Goal: Task Accomplishment & Management: Use online tool/utility

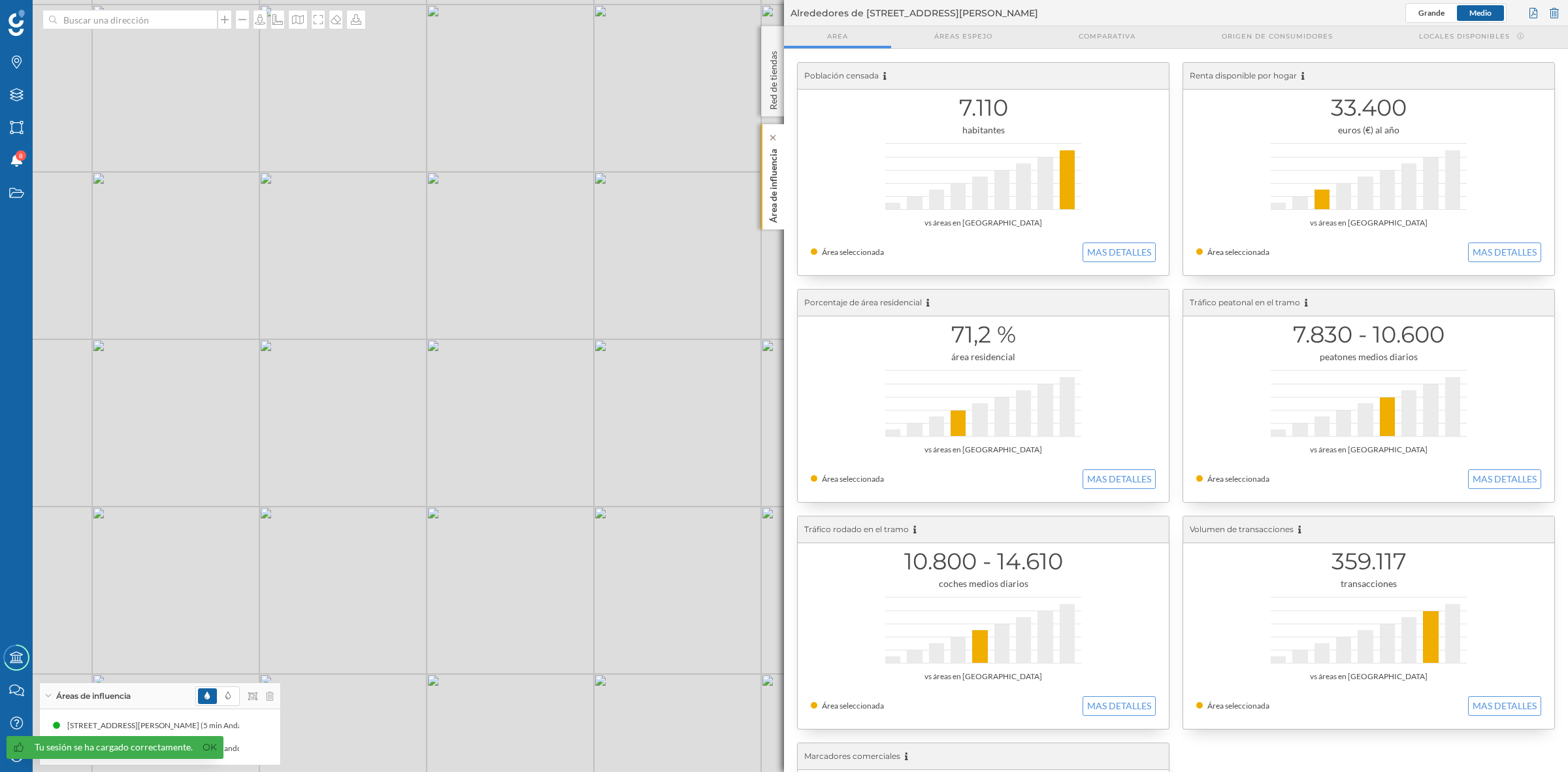
click at [771, 189] on p "Área de influencia" at bounding box center [773, 183] width 13 height 79
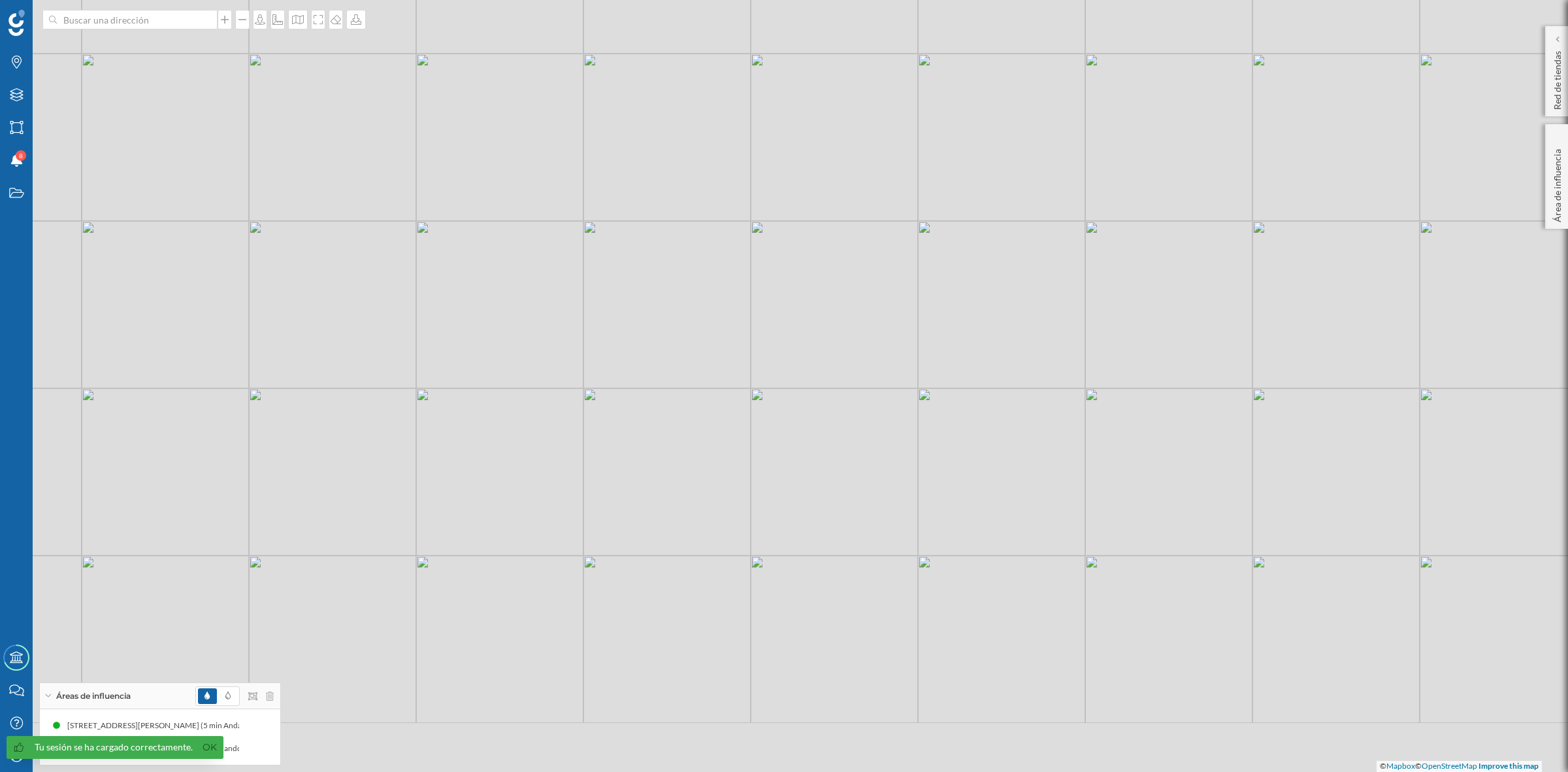
drag, startPoint x: 965, startPoint y: 565, endPoint x: 911, endPoint y: 440, distance: 136.2
click at [911, 440] on div "© Mapbox © OpenStreetMap Improve this map" at bounding box center [784, 386] width 1568 height 772
click at [206, 753] on link "Ok" at bounding box center [209, 747] width 21 height 15
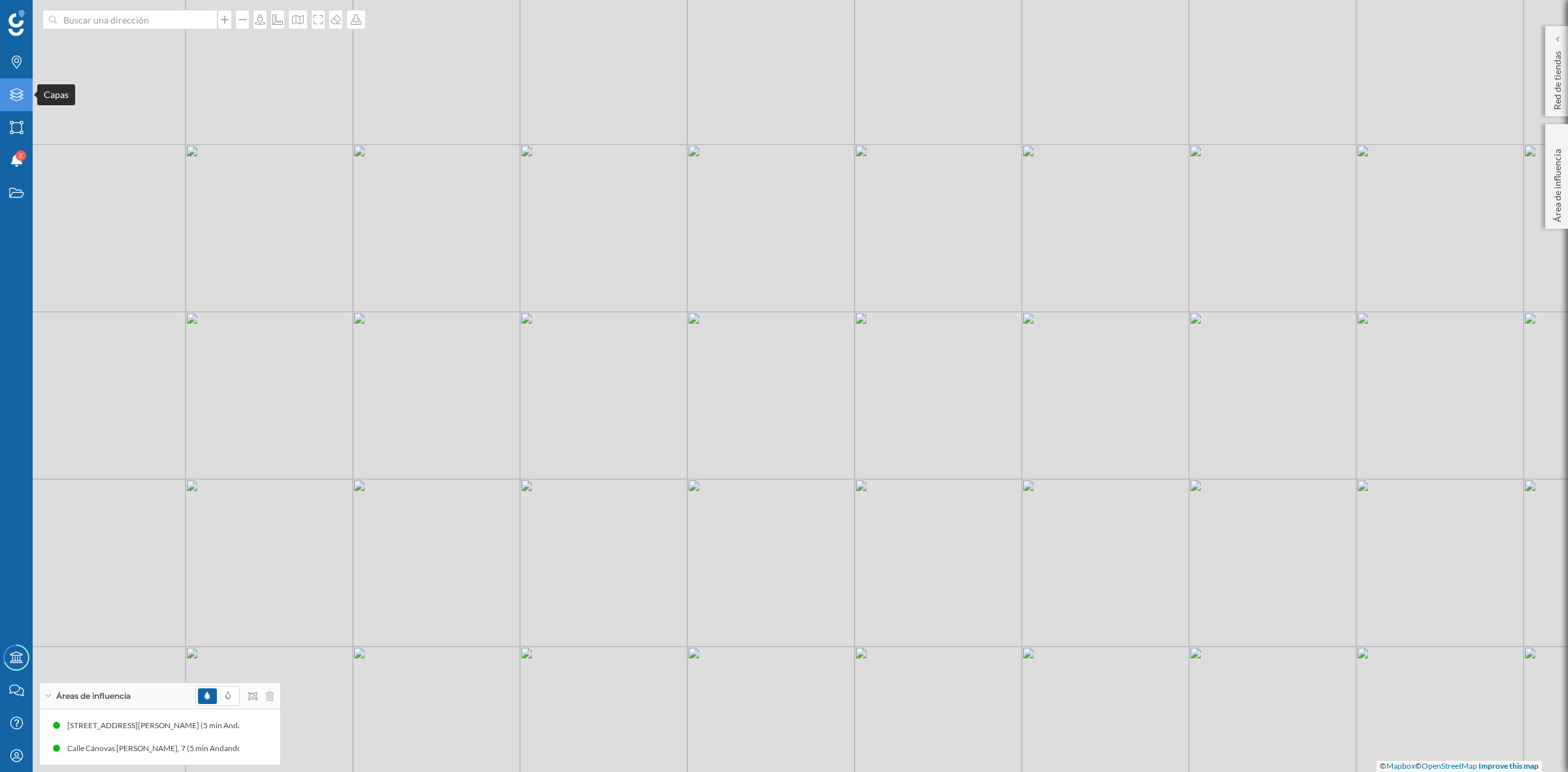
click at [11, 100] on icon "Capas" at bounding box center [17, 95] width 16 height 13
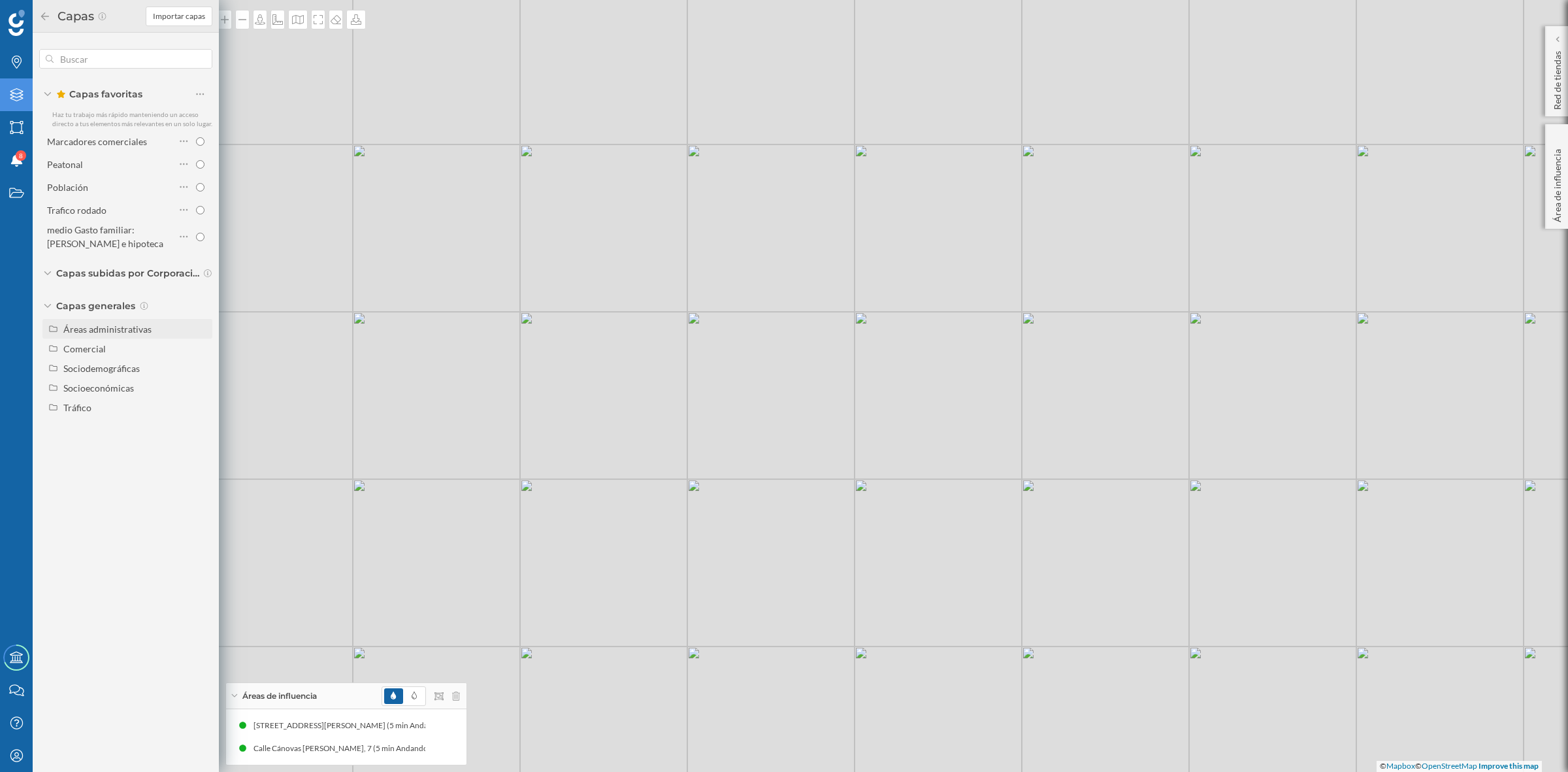
click at [102, 324] on div "Áreas administrativas" at bounding box center [108, 329] width 88 height 11
click at [200, 385] on input "Municipio" at bounding box center [203, 388] width 9 height 9
radio input "true"
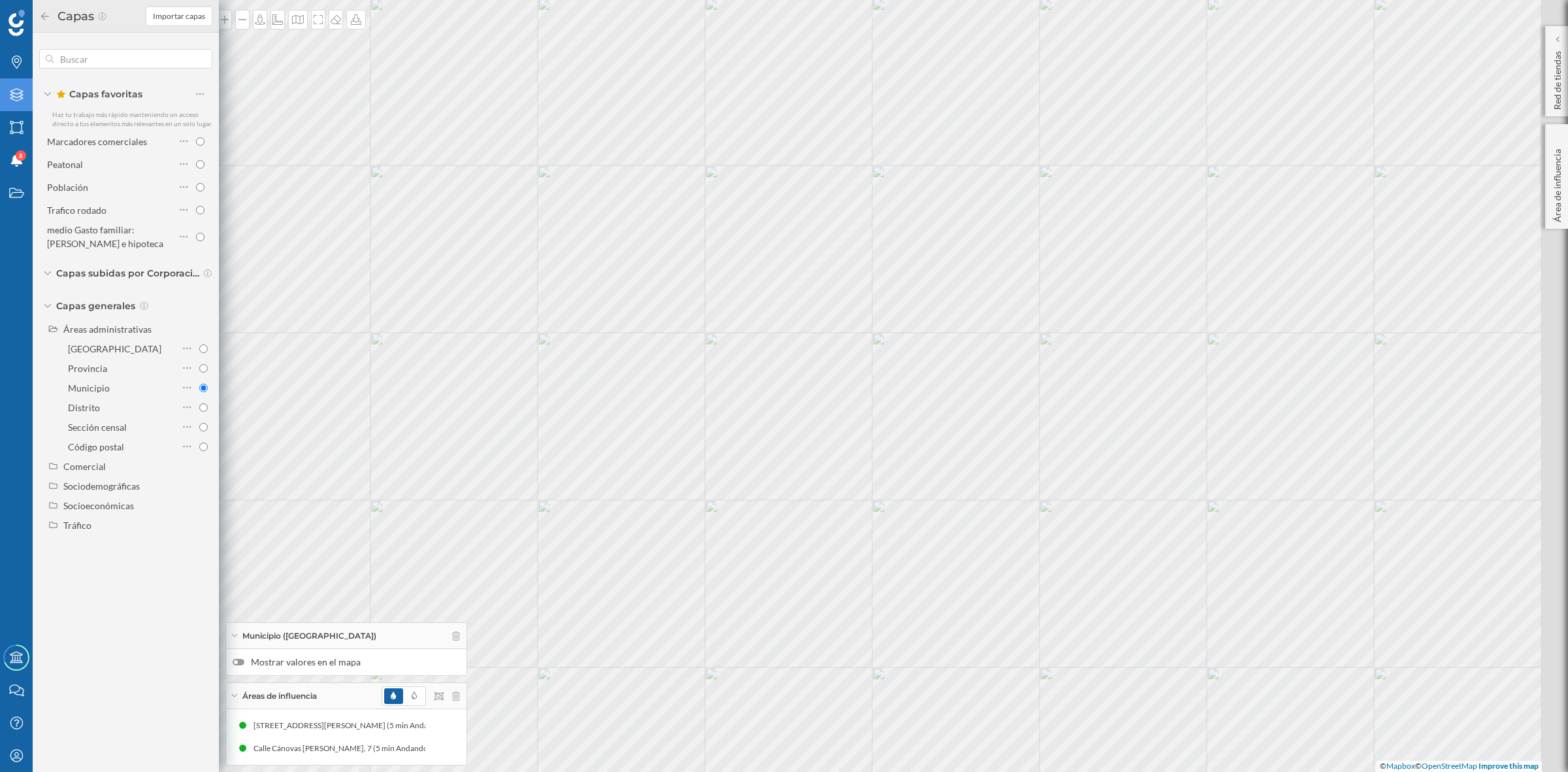
drag, startPoint x: 876, startPoint y: 484, endPoint x: 801, endPoint y: 432, distance: 91.3
click at [801, 433] on div "© Mapbox © OpenStreetMap Improve this map" at bounding box center [784, 386] width 1568 height 772
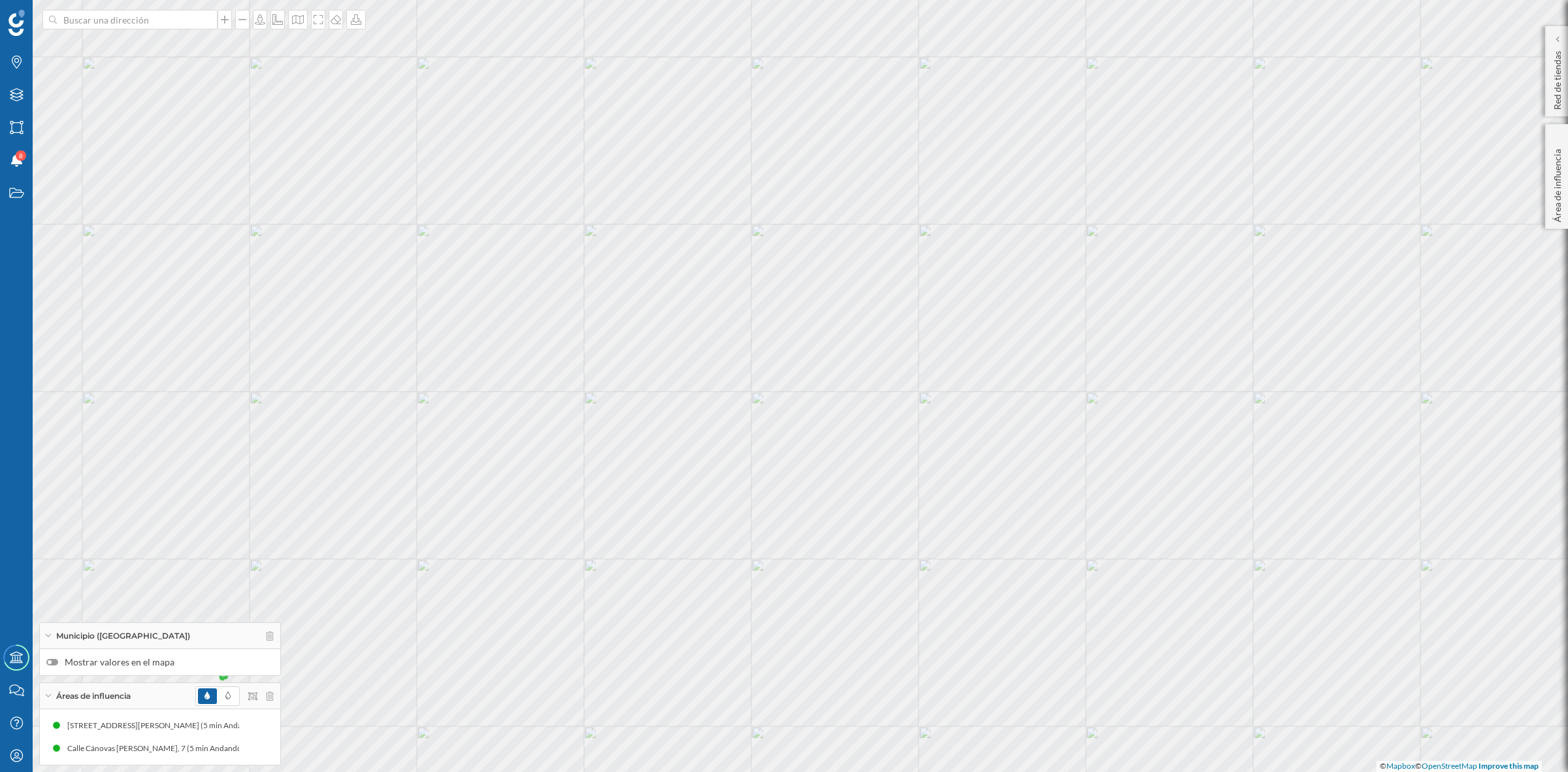
drag, startPoint x: 826, startPoint y: 440, endPoint x: 743, endPoint y: 370, distance: 108.6
click at [743, 370] on div "© Mapbox © OpenStreetMap Improve this map" at bounding box center [784, 386] width 1568 height 772
click at [54, 661] on div at bounding box center [51, 661] width 11 height 6
click at [0, 0] on input "Mostrar valores en el mapa" at bounding box center [0, 0] width 0 height 0
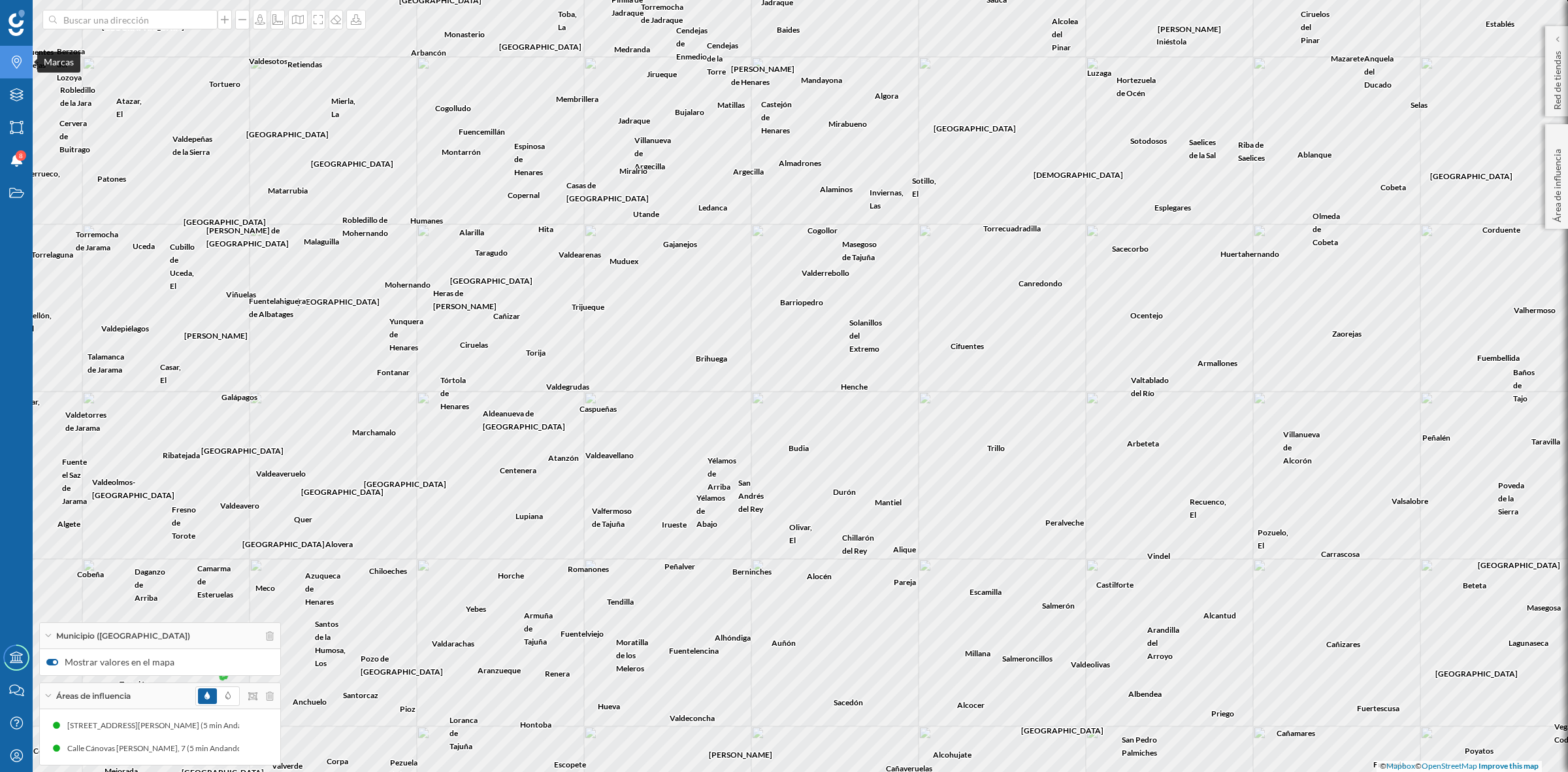
click at [18, 73] on div "Marcas" at bounding box center [16, 62] width 33 height 33
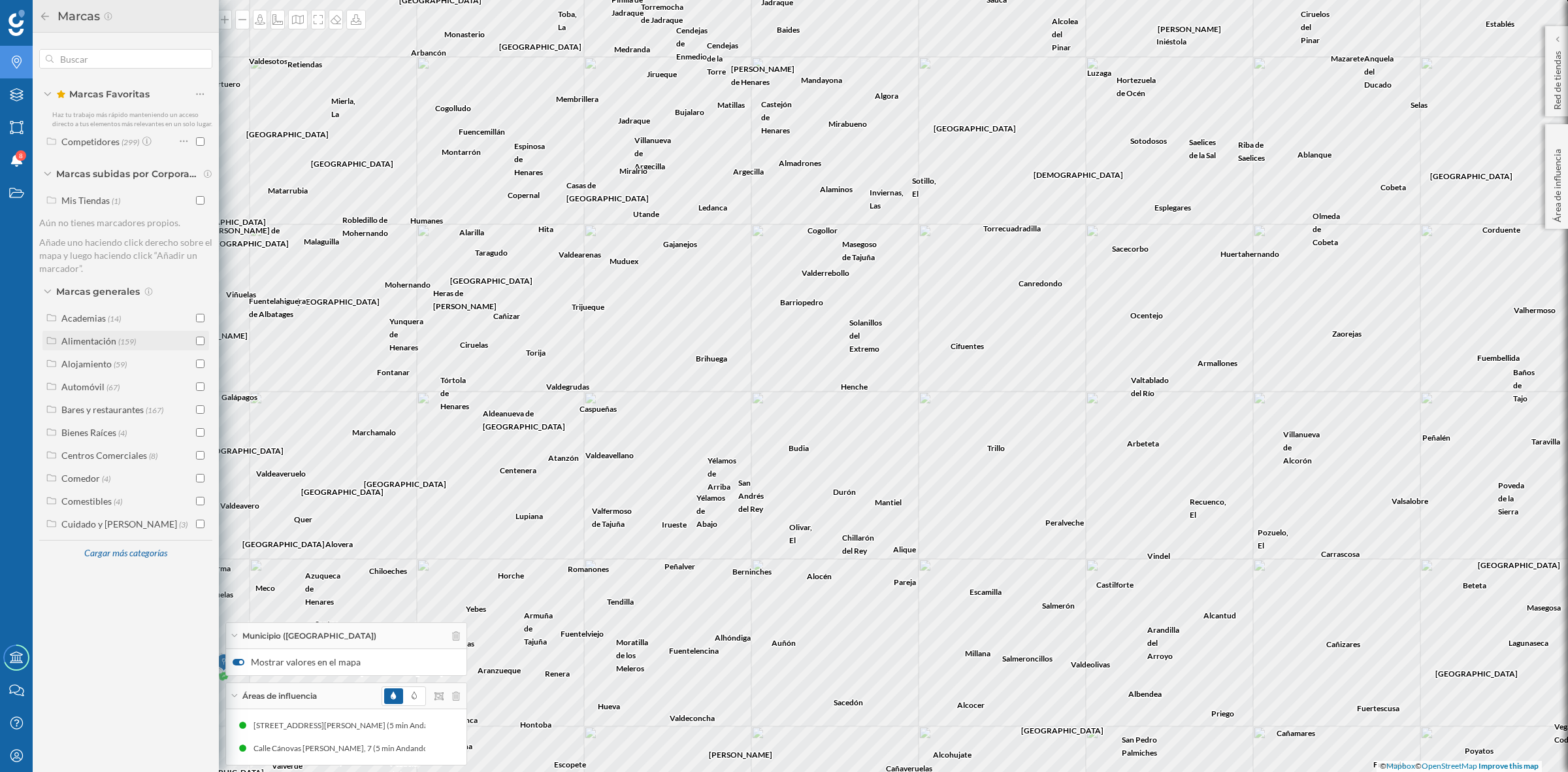
click at [198, 338] on input "checkbox" at bounding box center [201, 341] width 9 height 9
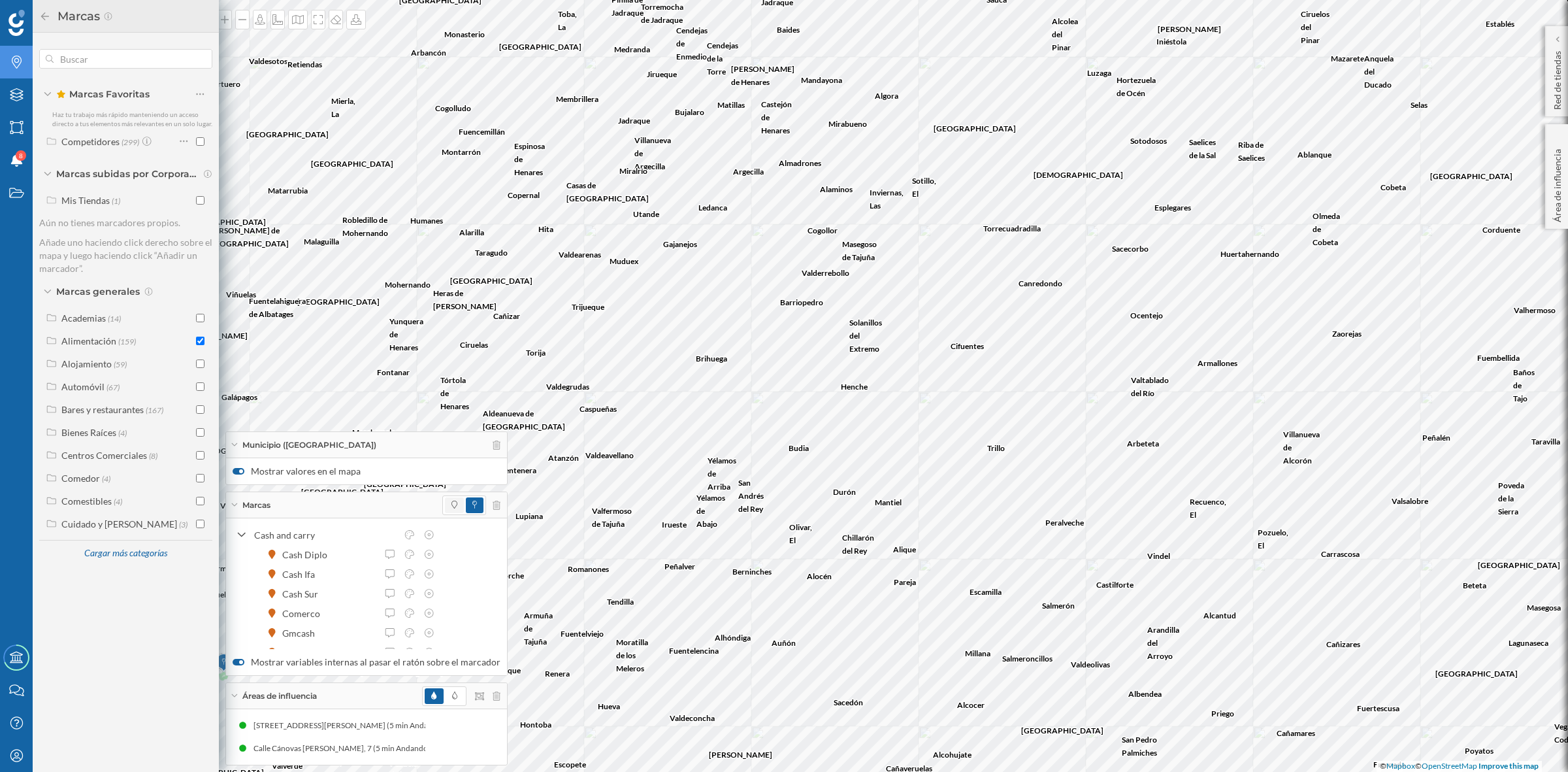
click at [445, 508] on span at bounding box center [453, 506] width 19 height 16
click at [39, 14] on icon at bounding box center [44, 16] width 11 height 9
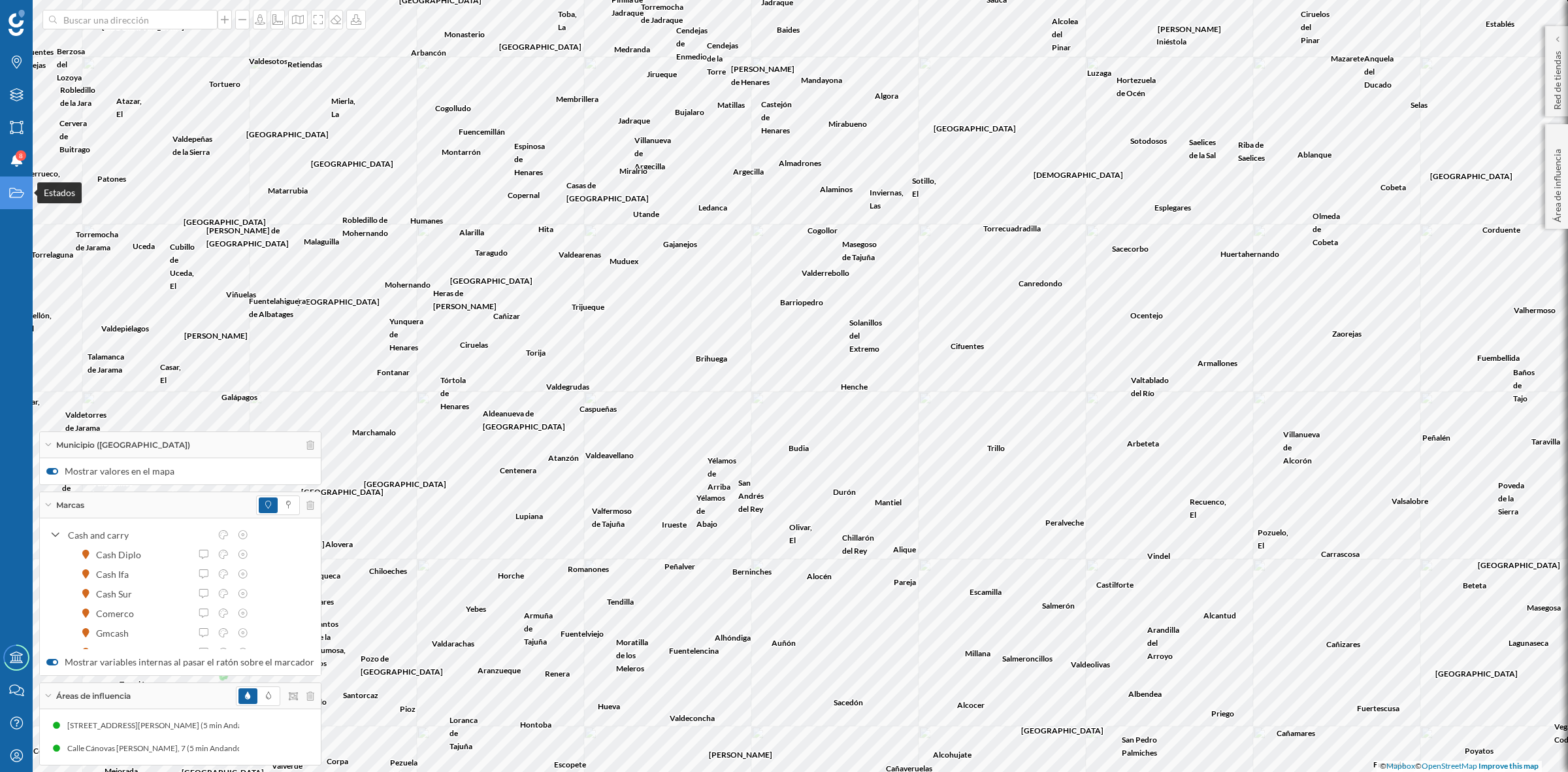
click at [11, 184] on div "Estados" at bounding box center [16, 193] width 33 height 33
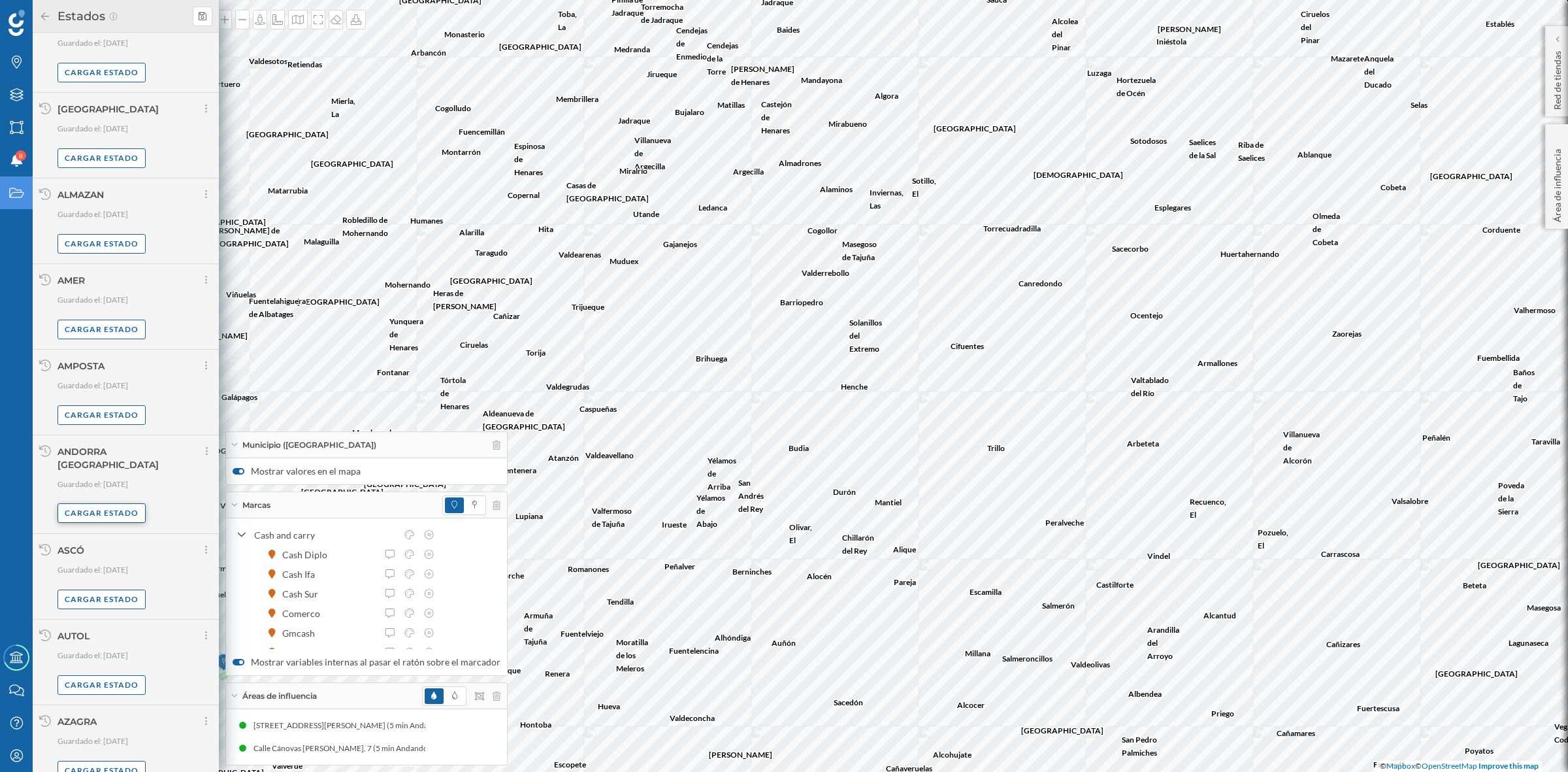
scroll to position [606, 0]
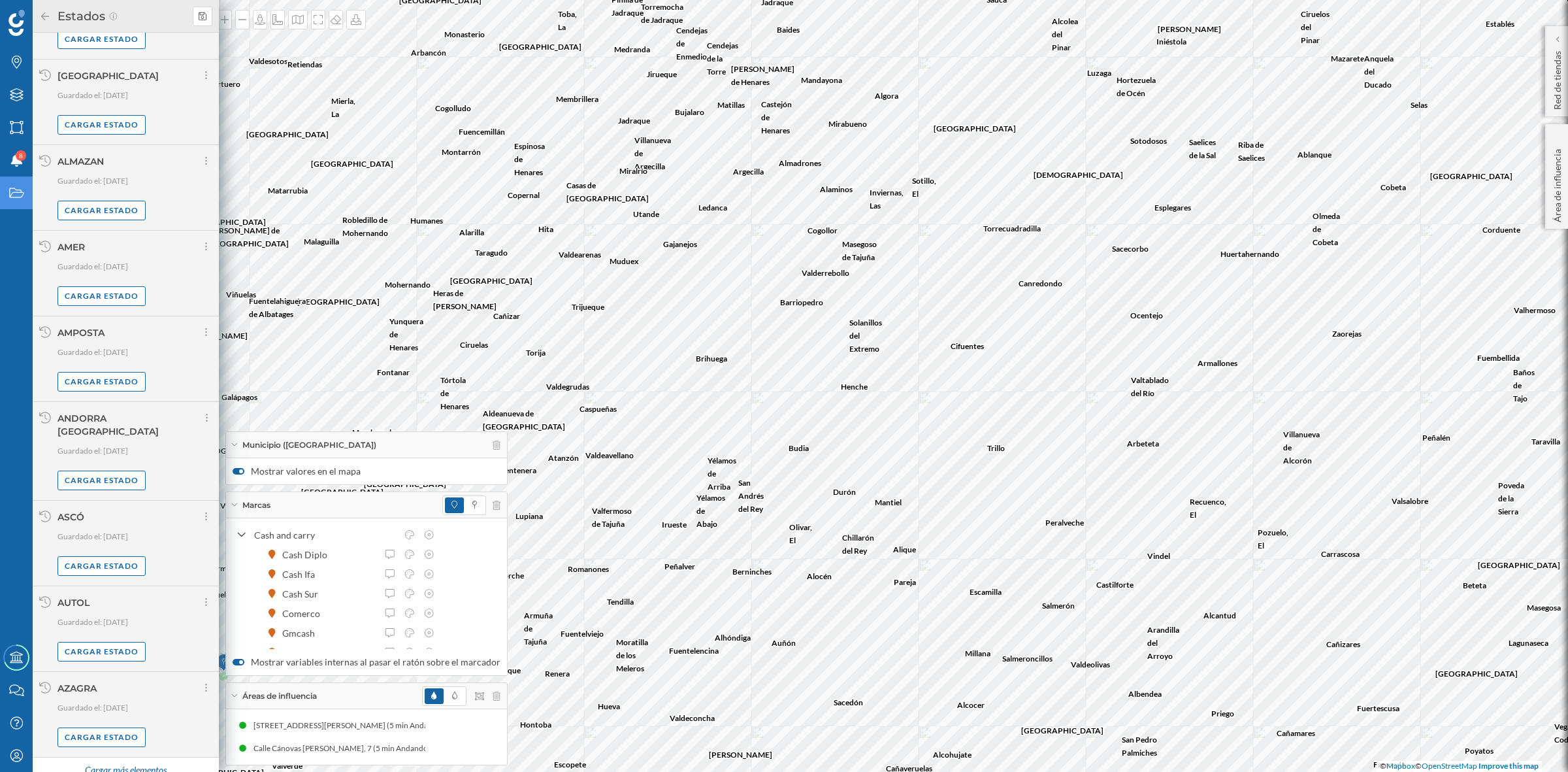
click at [135, 761] on div "Cargar más elementos" at bounding box center [125, 770] width 98 height 19
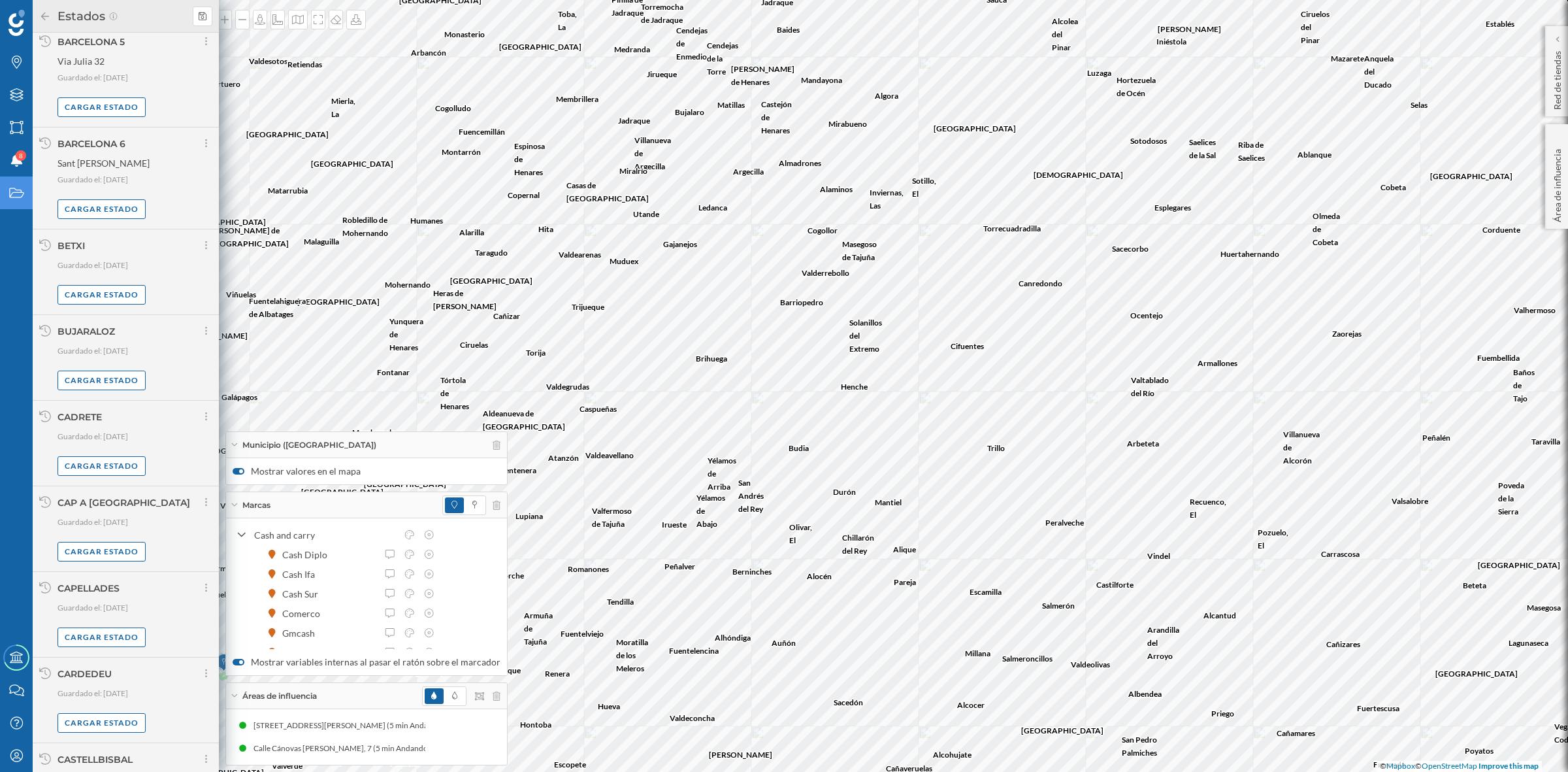
scroll to position [1991, 0]
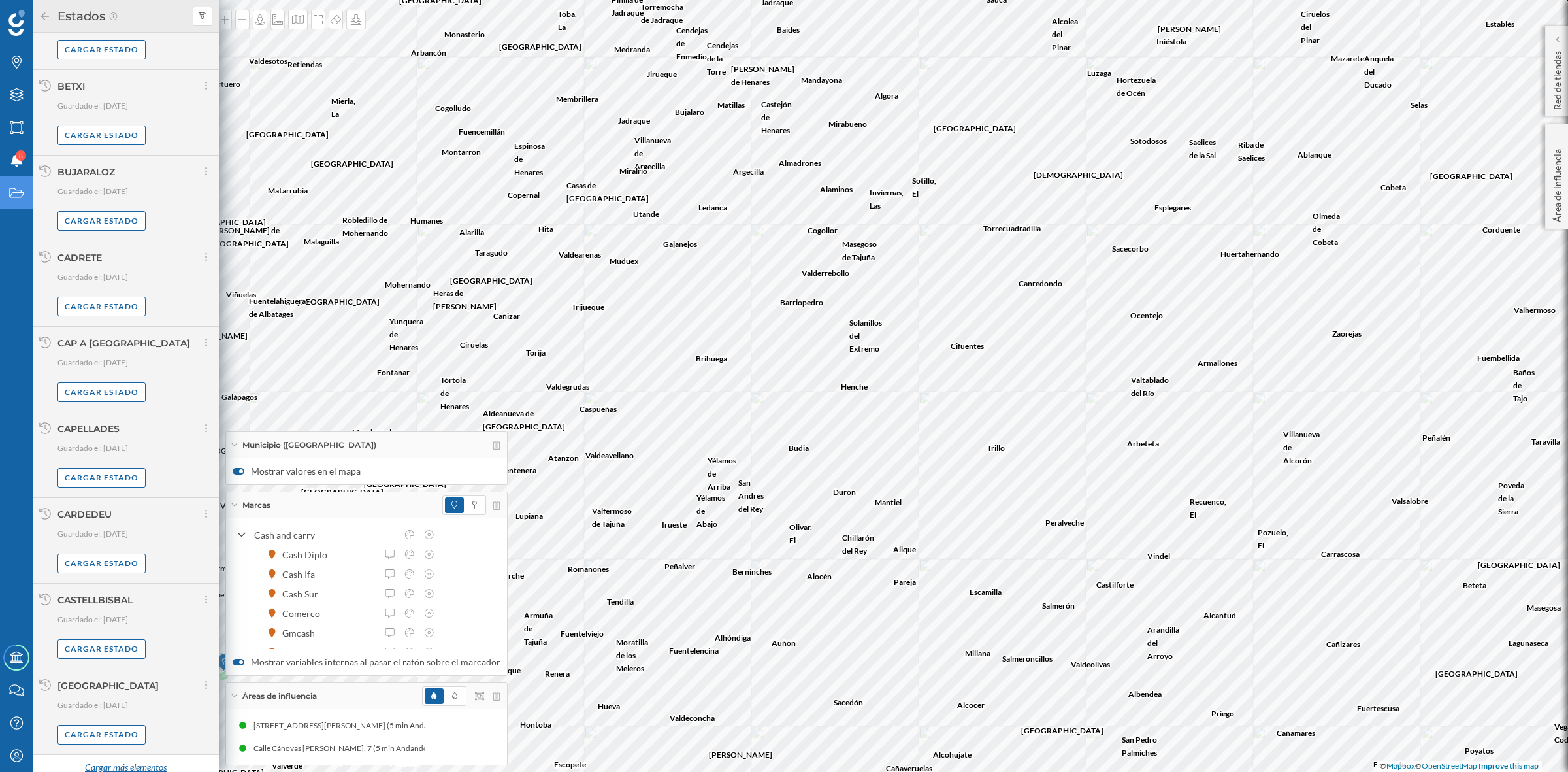
click at [142, 763] on div "Cargar más elementos" at bounding box center [125, 768] width 98 height 19
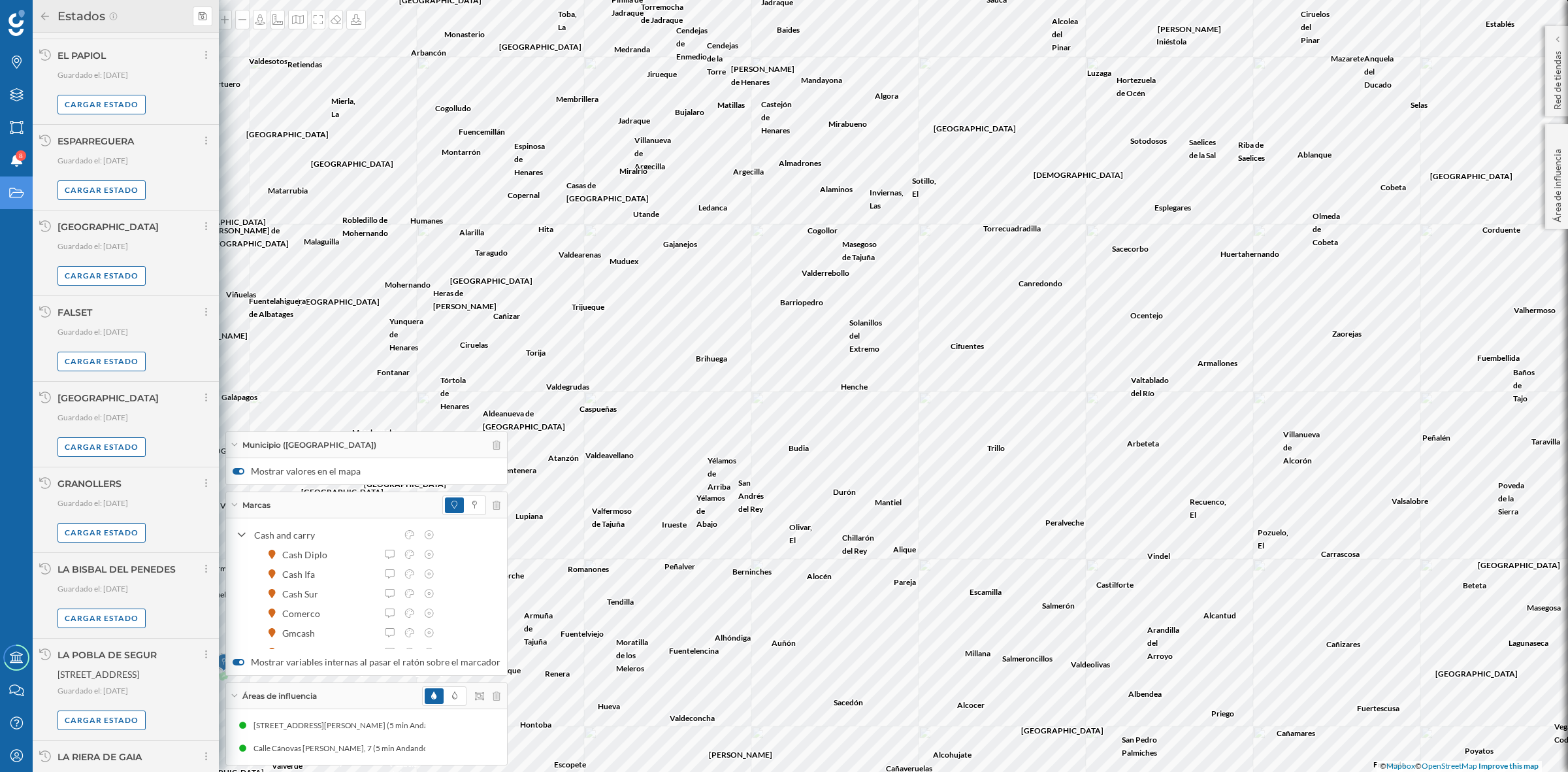
scroll to position [3352, 0]
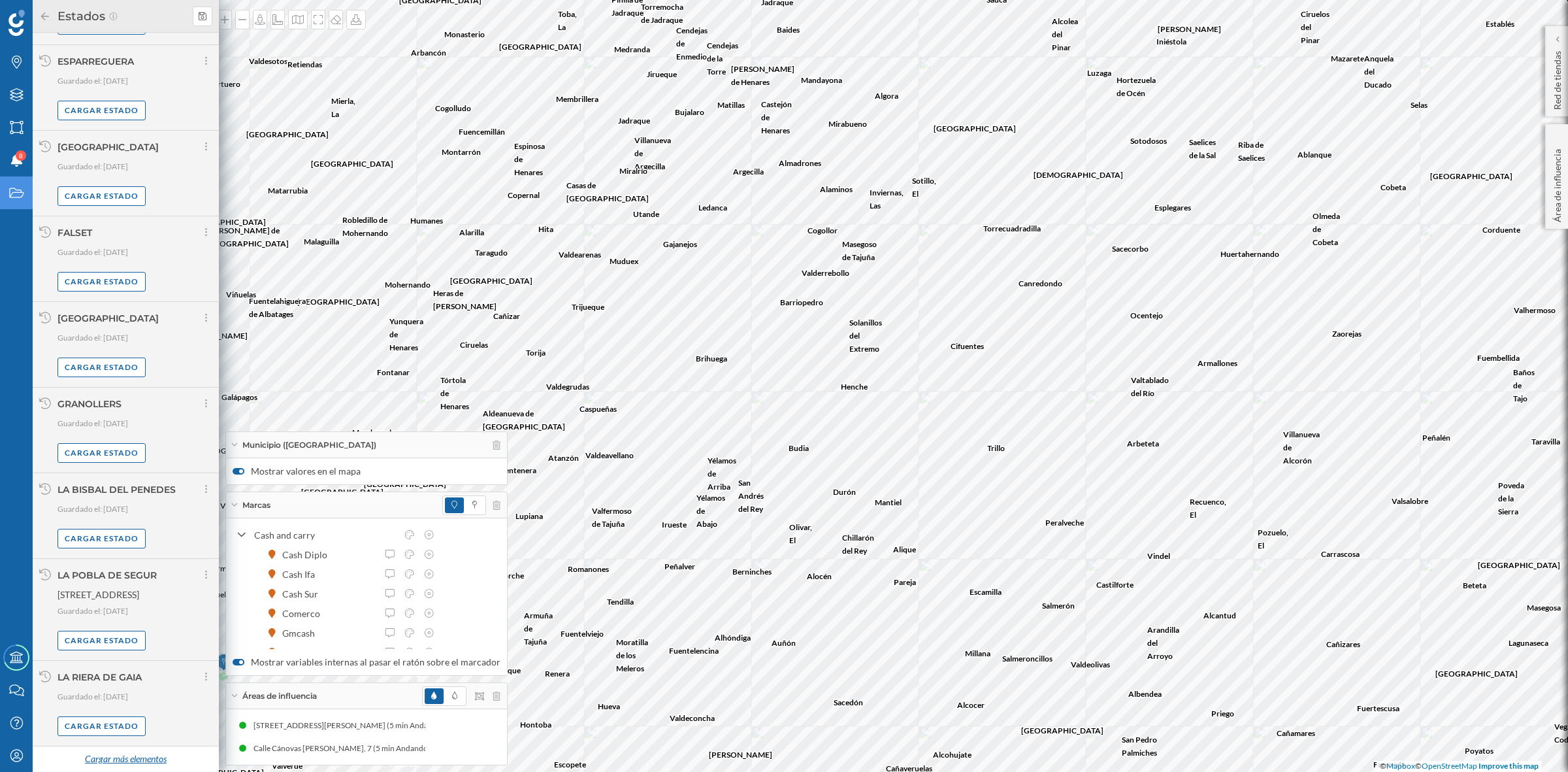
click at [134, 756] on div "Cargar más elementos" at bounding box center [125, 760] width 98 height 19
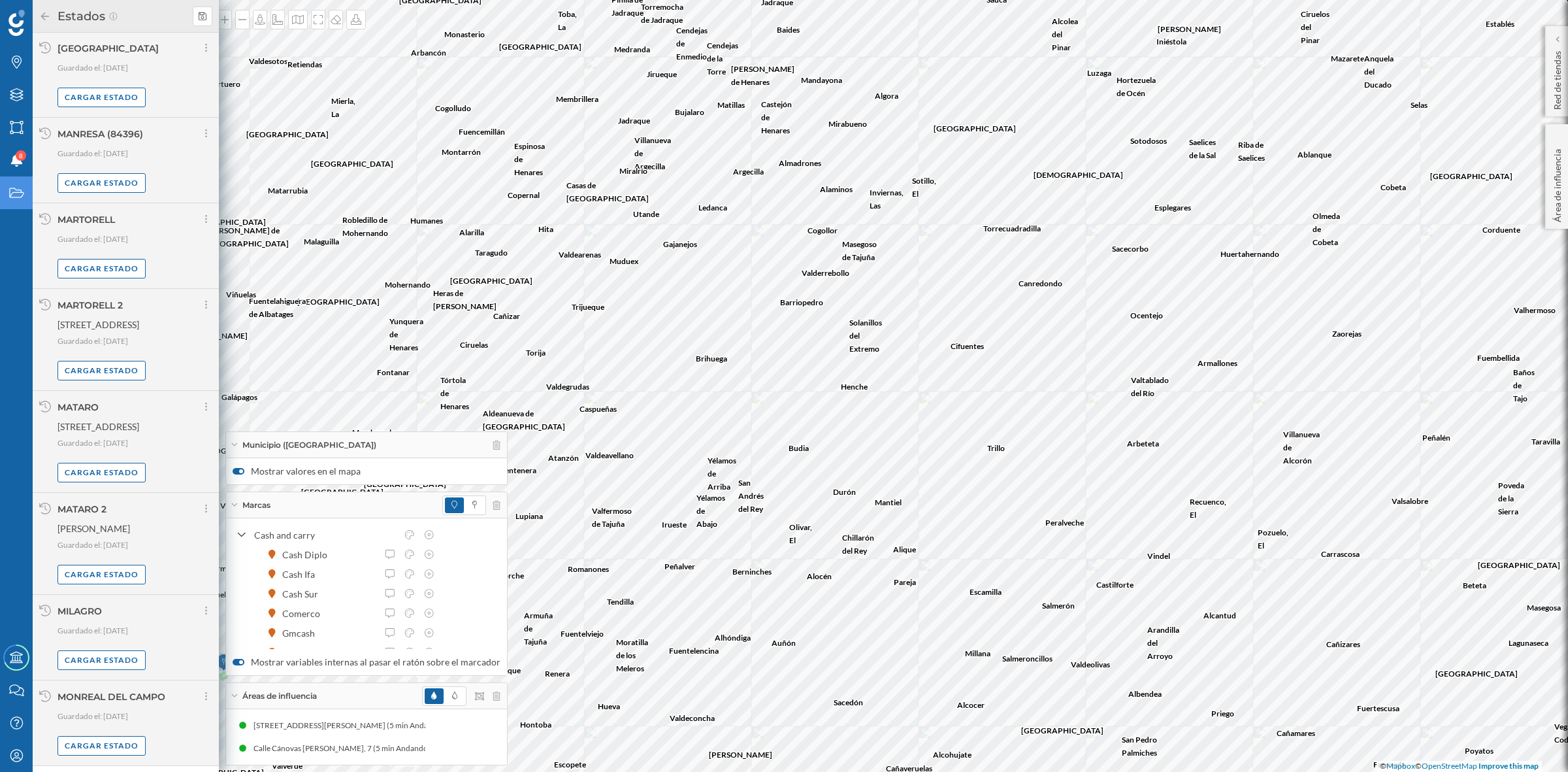
scroll to position [4705, 0]
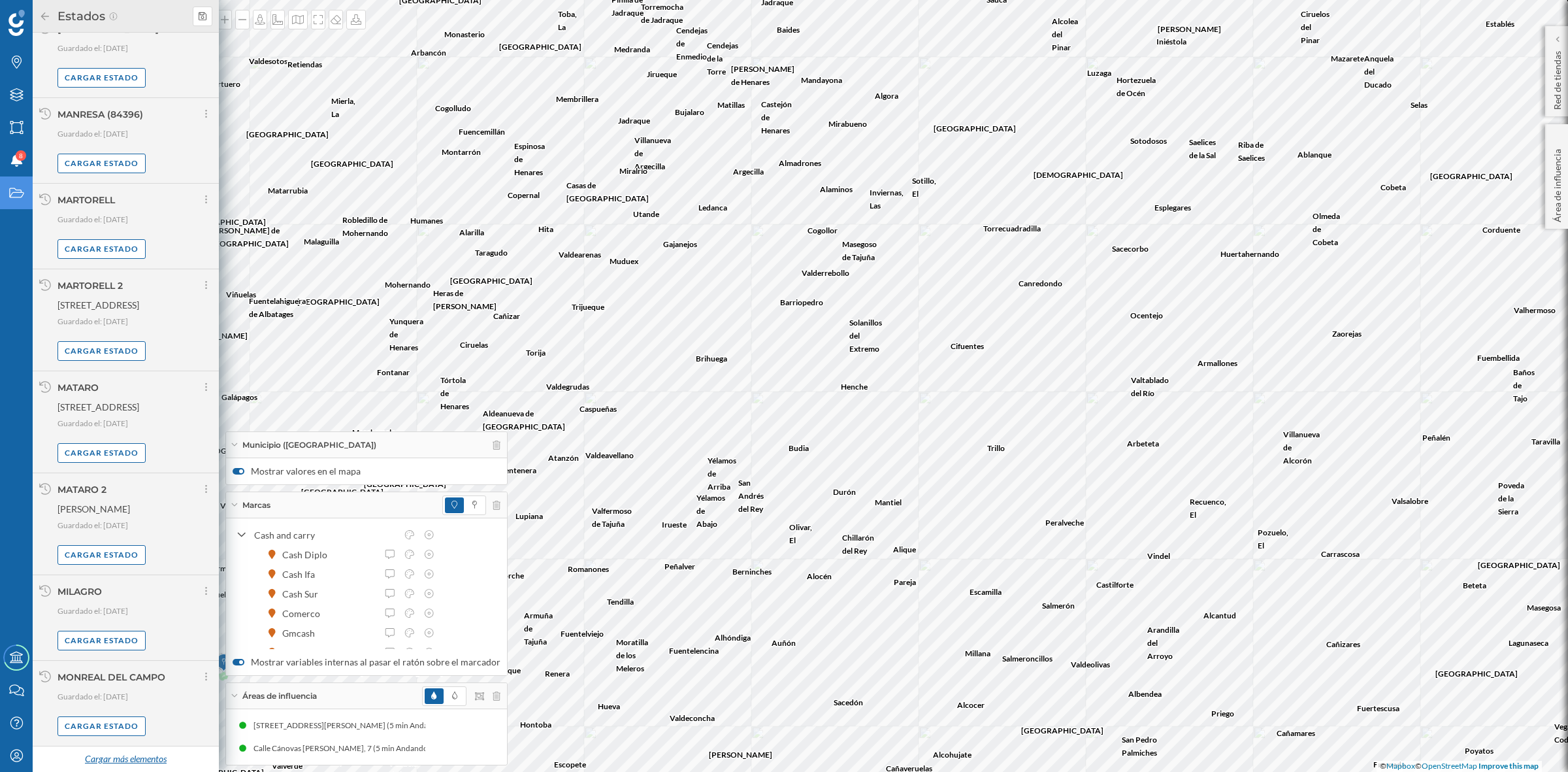
click at [132, 757] on div "Cargar más elementos" at bounding box center [125, 760] width 98 height 19
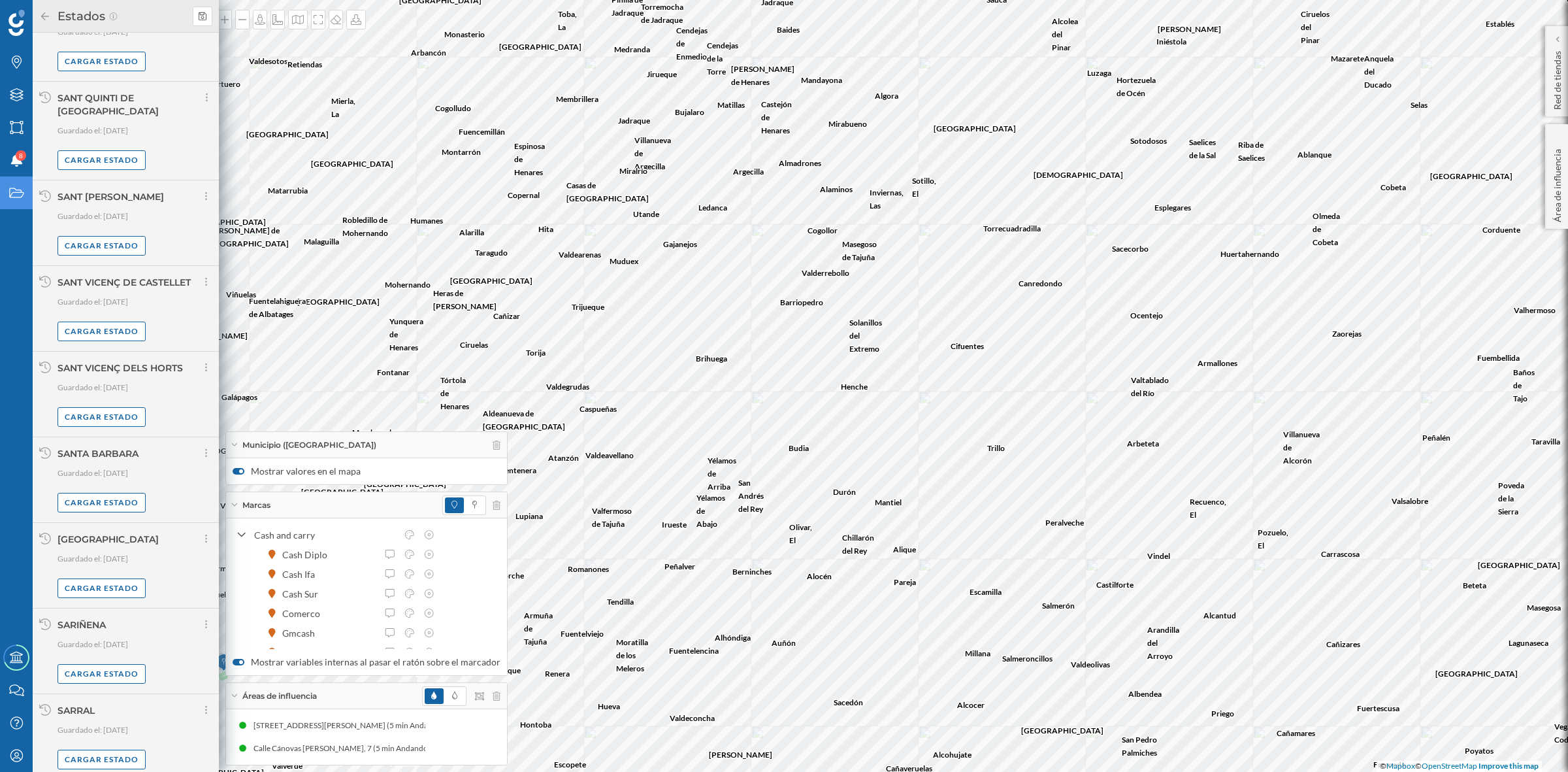
scroll to position [6044, 0]
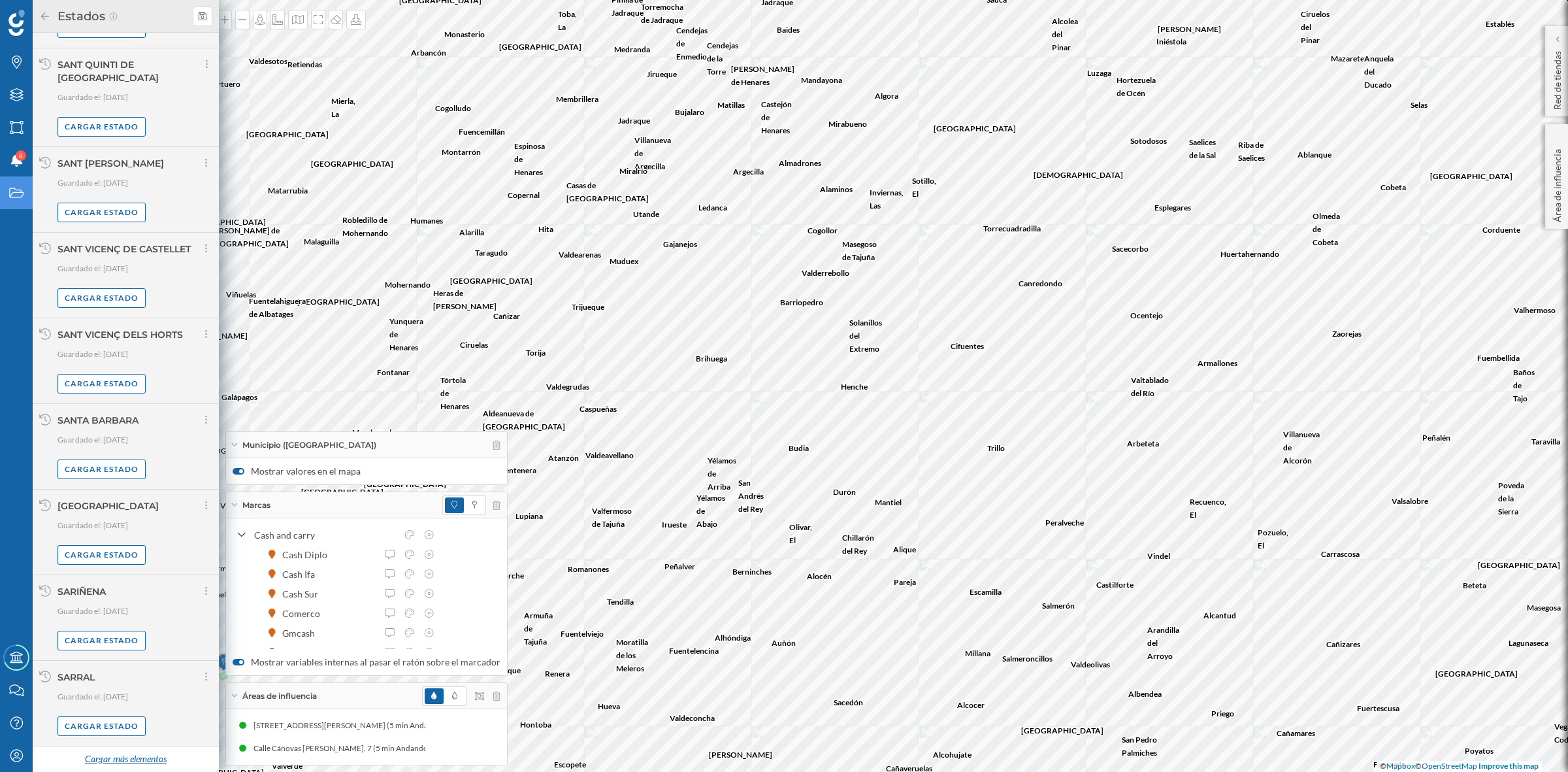
click at [132, 756] on div "Cargar más elementos" at bounding box center [125, 760] width 98 height 19
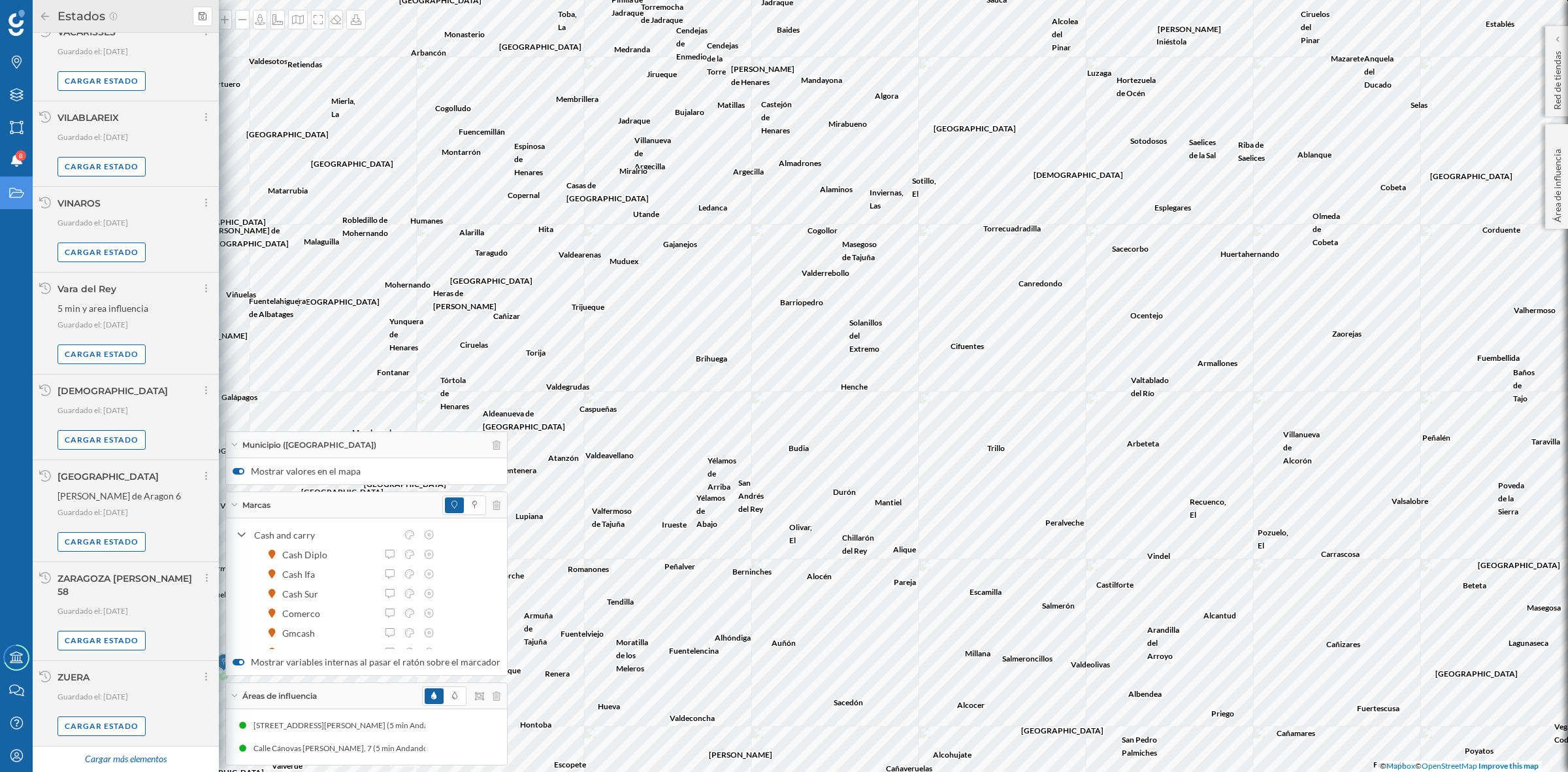
scroll to position [7410, 0]
click at [113, 756] on div "Cargar más elementos" at bounding box center [125, 760] width 98 height 19
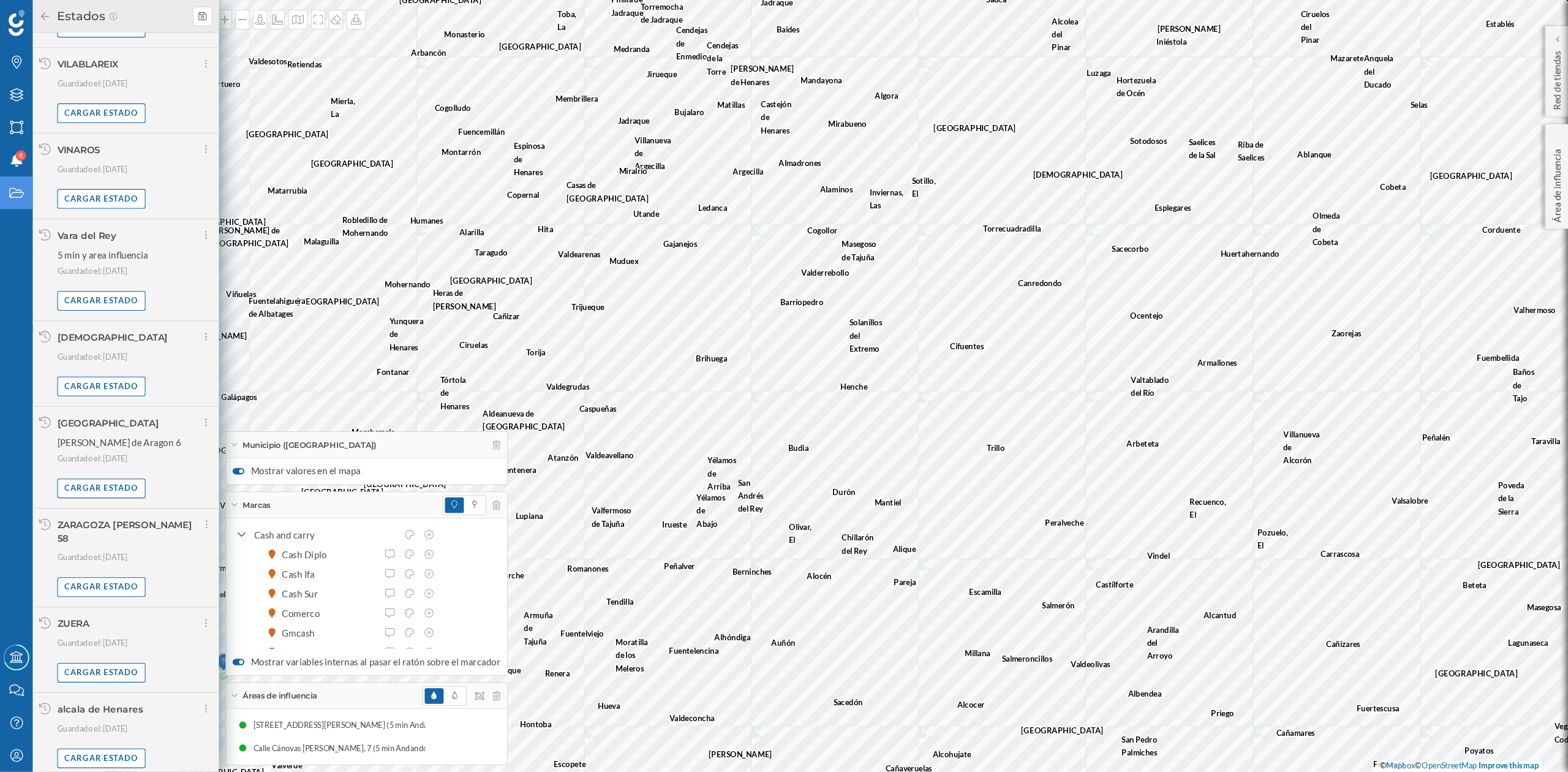
scroll to position [7004, 0]
click at [95, 699] on div "Cargar estado" at bounding box center [95, 705] width 83 height 18
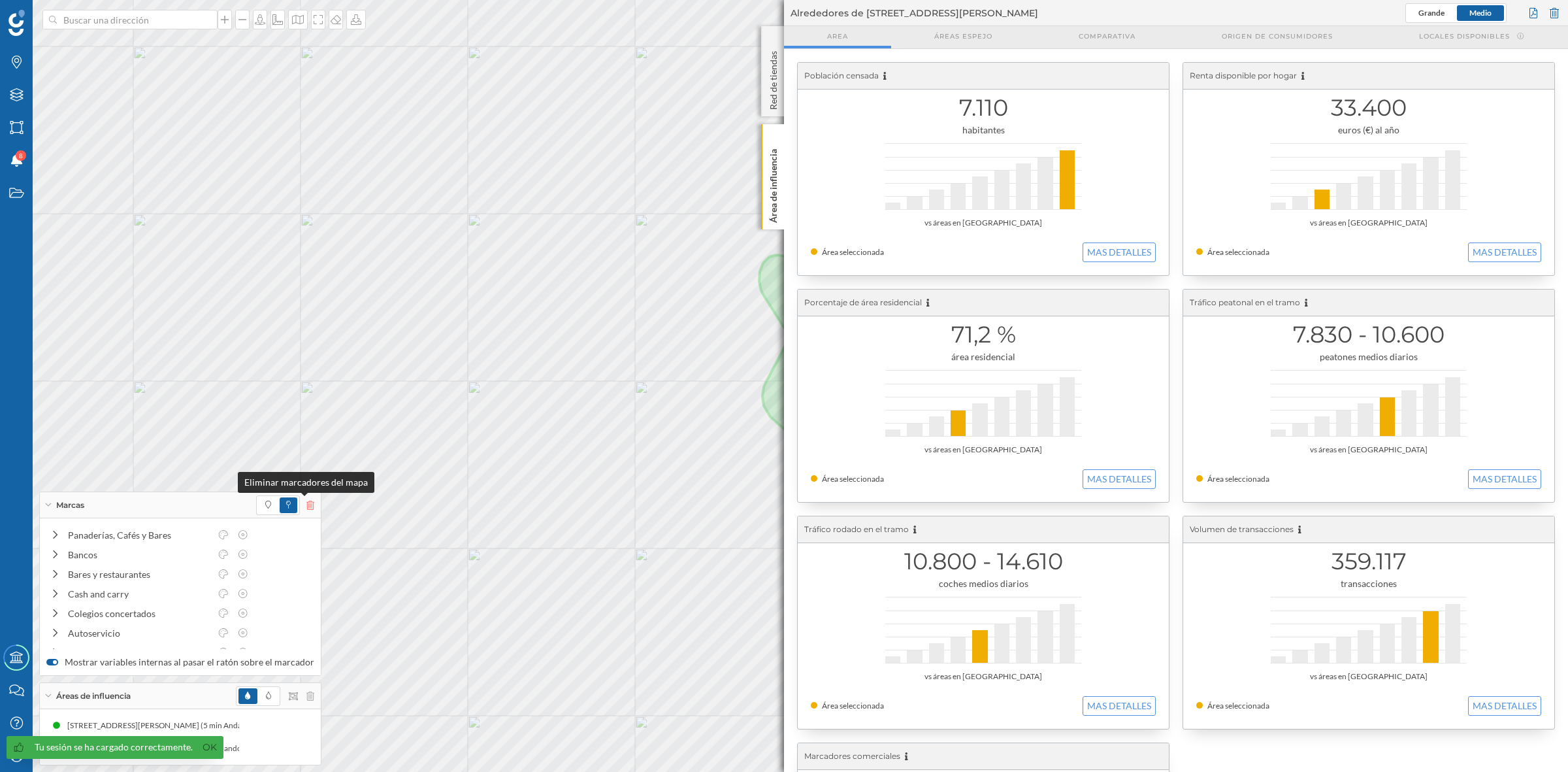
click at [307, 504] on icon at bounding box center [310, 505] width 8 height 9
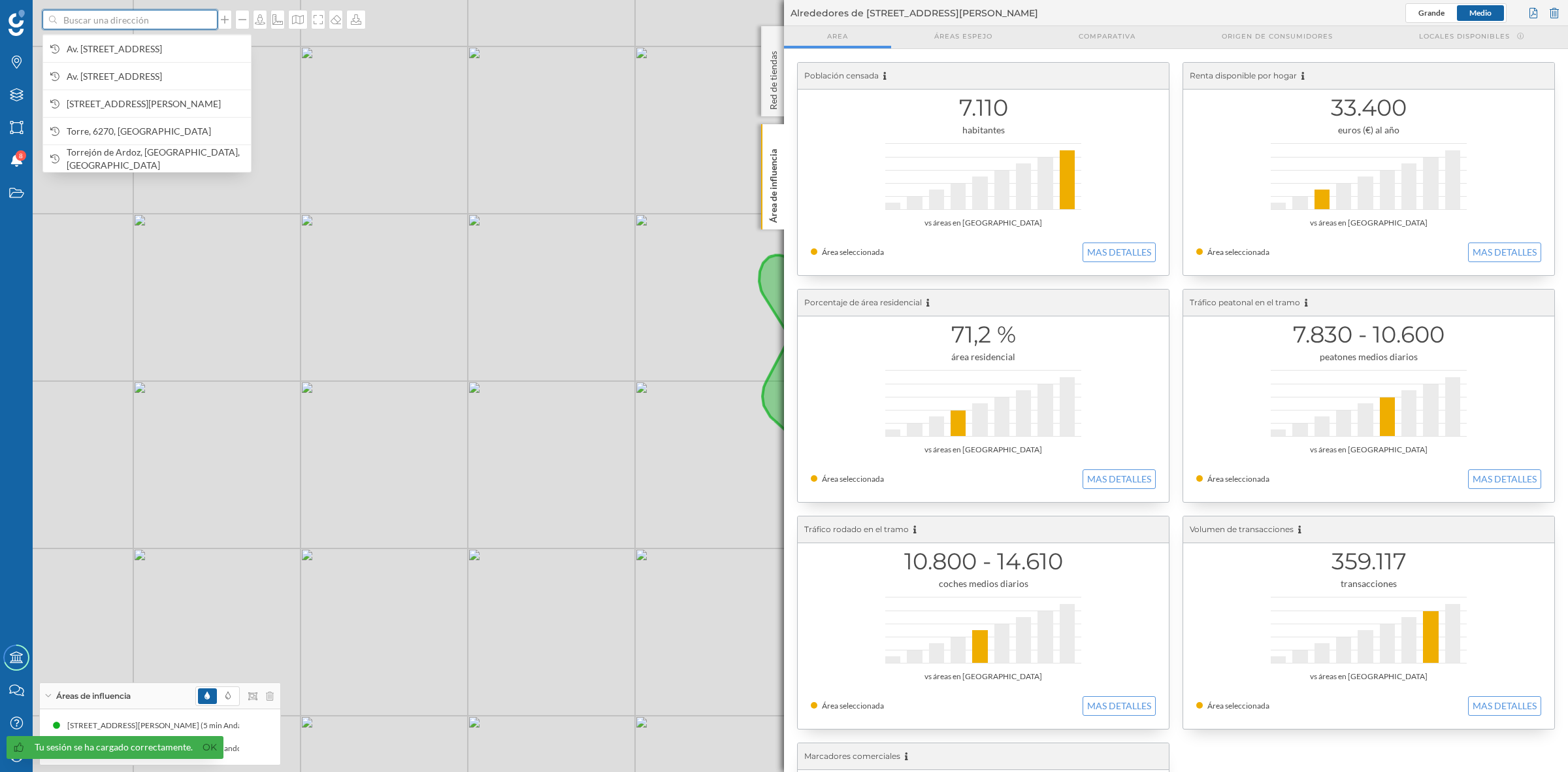
click at [72, 24] on input at bounding box center [130, 19] width 147 height 19
click at [99, 44] on span "Av. Madrid, 17, 19400 Brihuega, Guadalajara, España" at bounding box center [155, 49] width 178 height 13
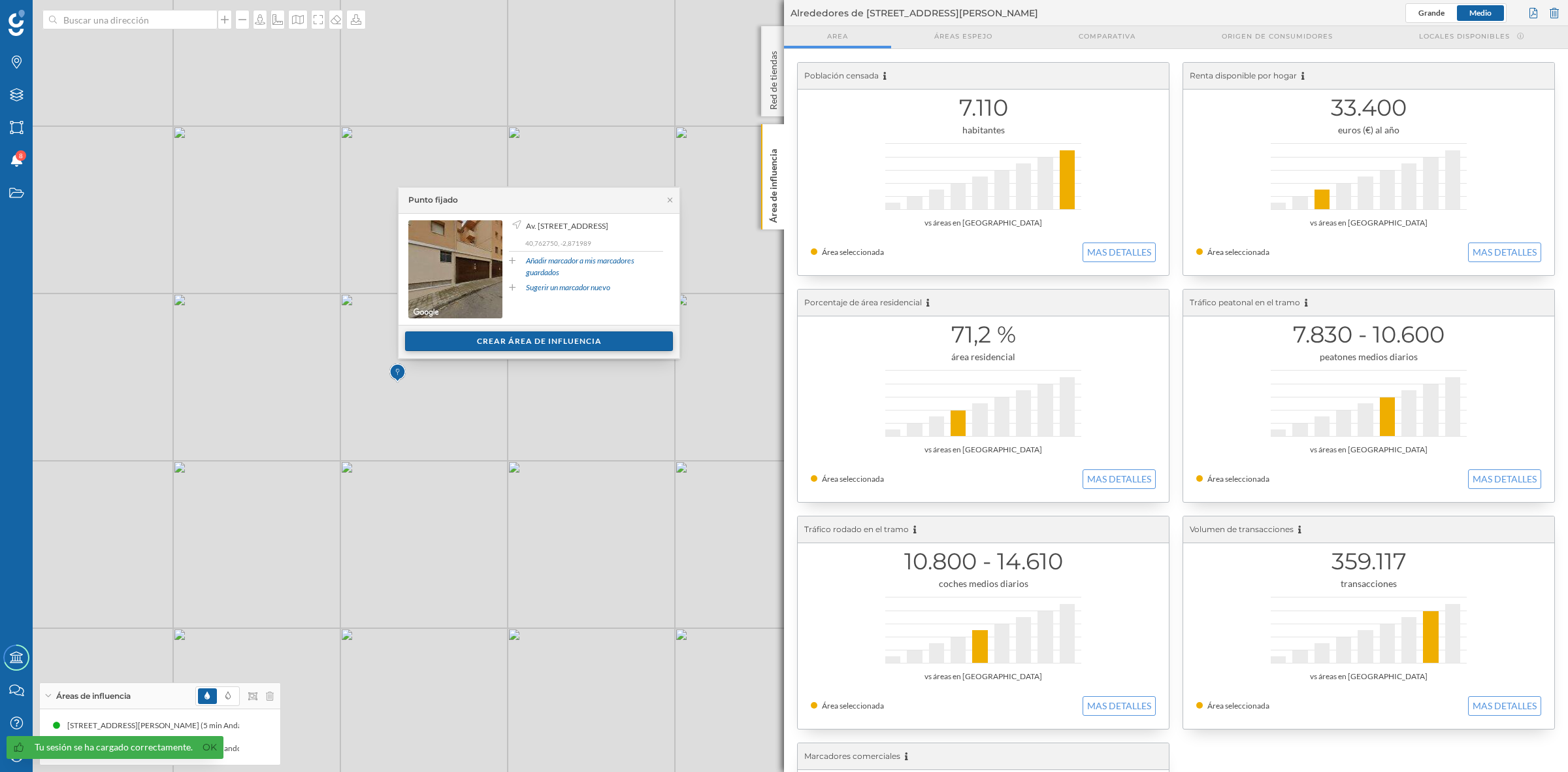
click at [552, 339] on div "Crear área de influencia" at bounding box center [538, 341] width 268 height 19
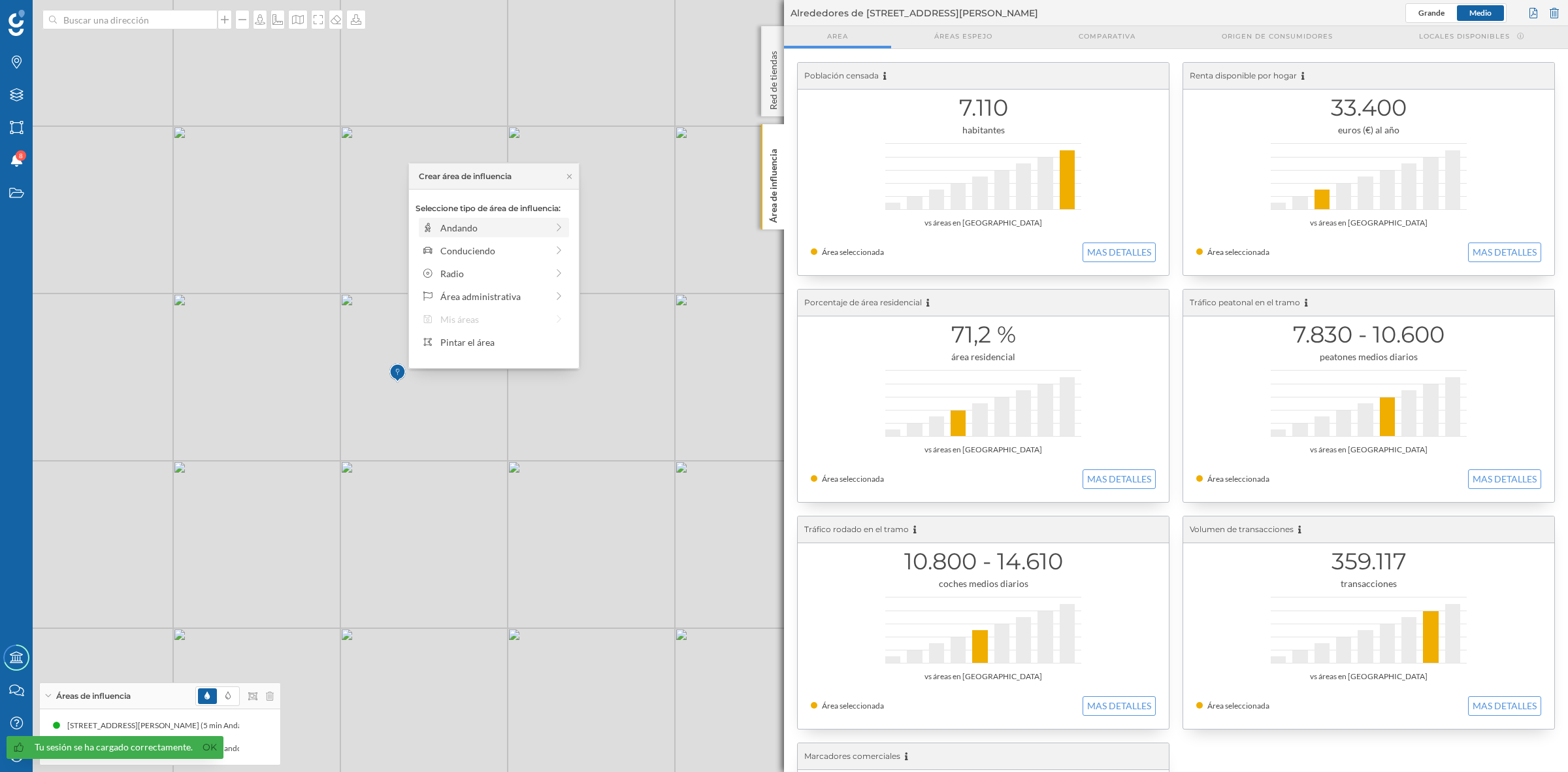
click at [442, 229] on div "Andando" at bounding box center [493, 228] width 106 height 14
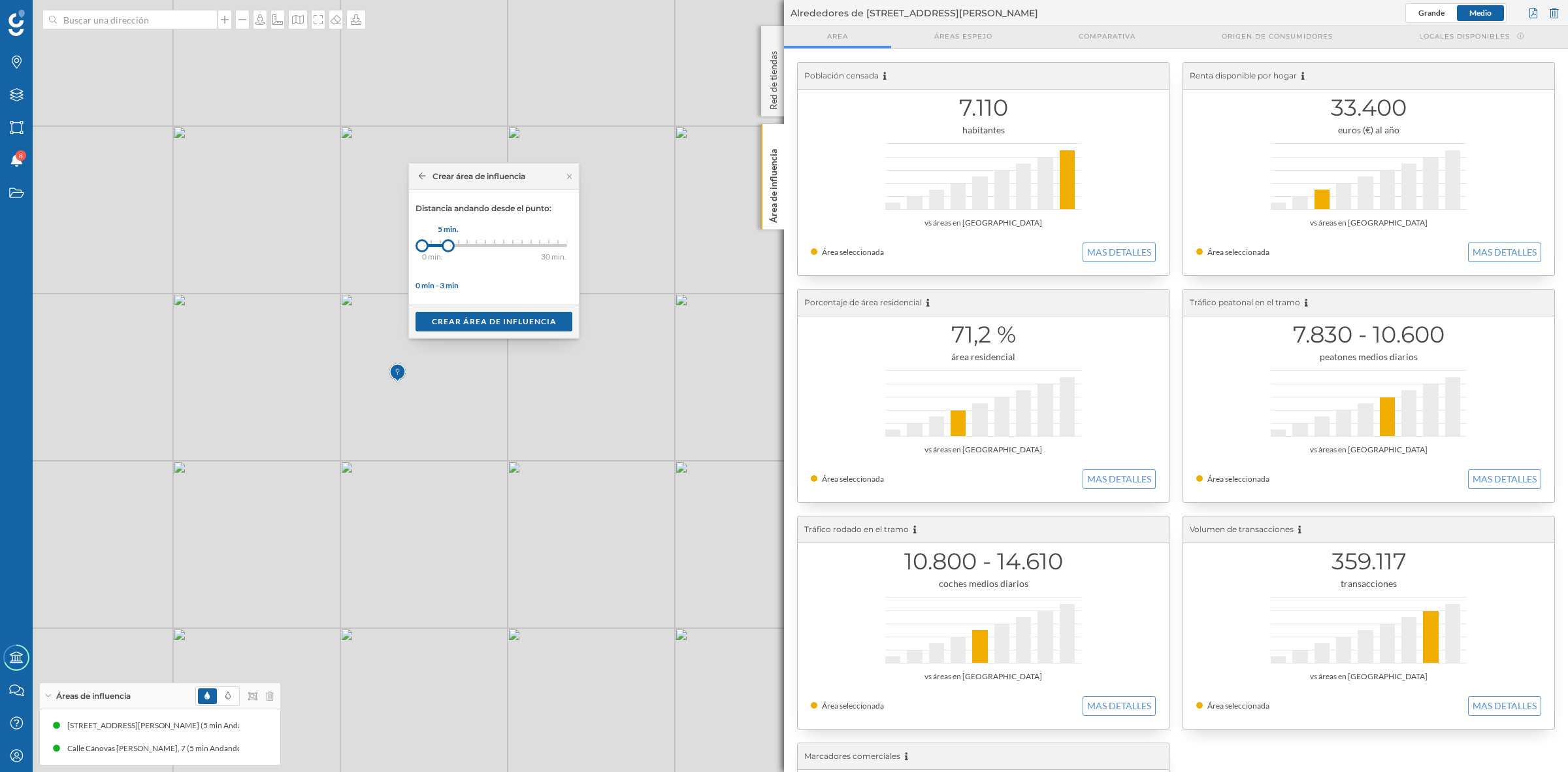
drag, startPoint x: 433, startPoint y: 242, endPoint x: 448, endPoint y: 244, distance: 15.1
click at [448, 244] on div at bounding box center [448, 246] width 13 height 13
click at [468, 325] on div "Crear área de influencia" at bounding box center [493, 321] width 156 height 19
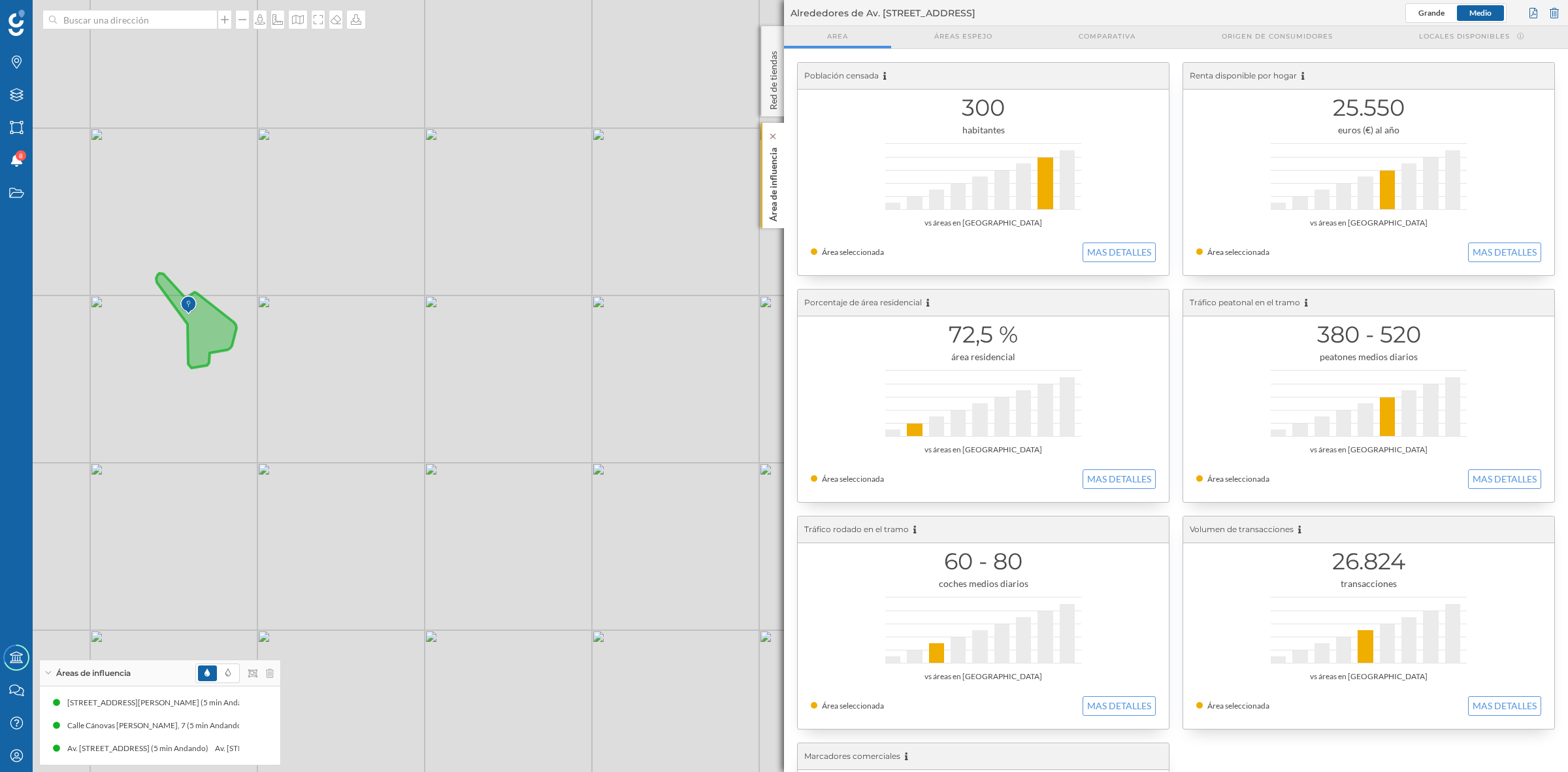
click at [778, 182] on p "Área de influencia" at bounding box center [773, 181] width 13 height 79
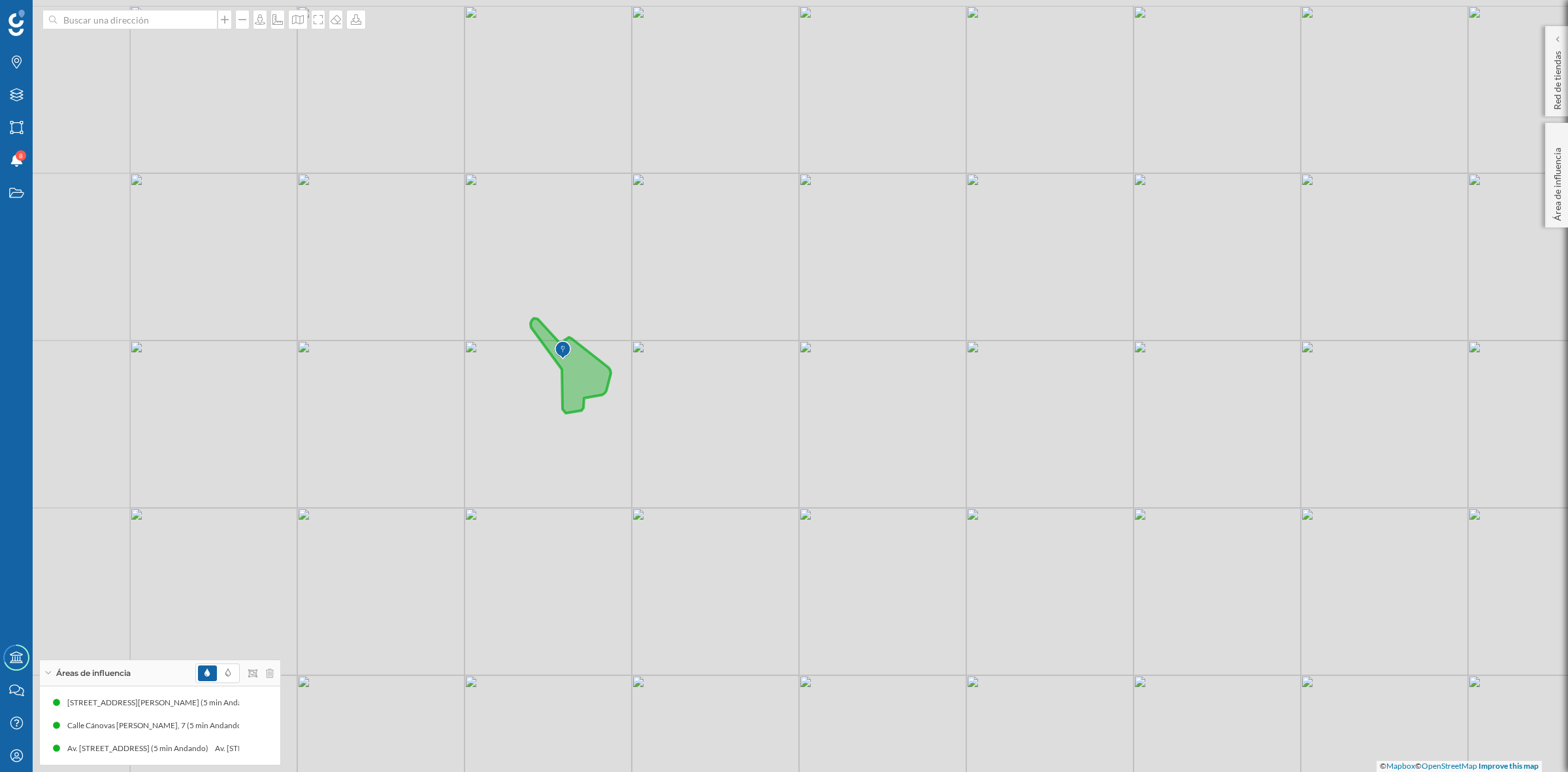
drag, startPoint x: 447, startPoint y: 376, endPoint x: 794, endPoint y: 427, distance: 350.7
click at [794, 427] on div "© Mapbox © OpenStreetMap Improve this map" at bounding box center [784, 386] width 1568 height 772
click at [598, 387] on icon at bounding box center [573, 369] width 80 height 95
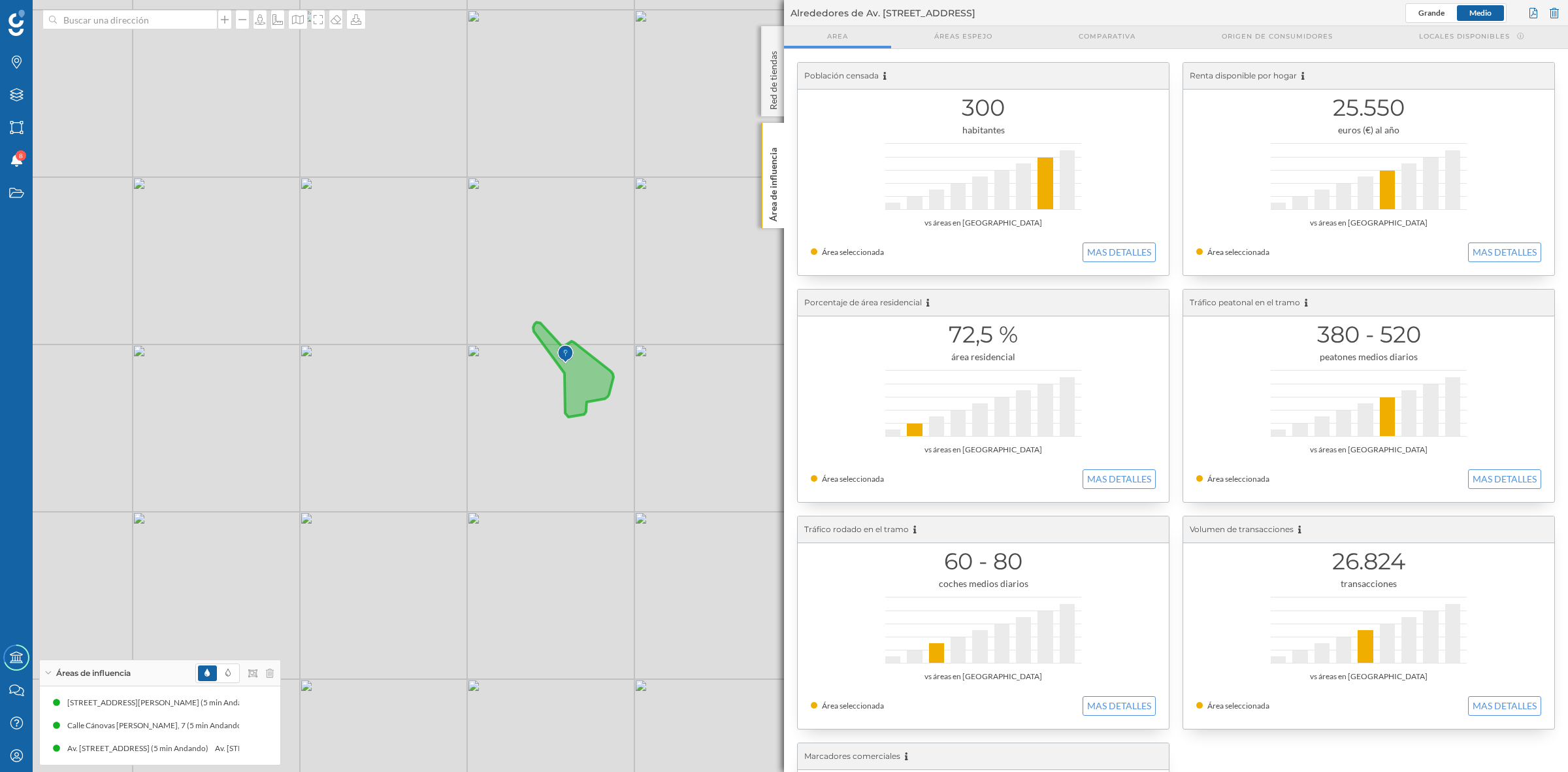
click at [1117, 240] on div "300 habitantes vs áreas en Brihuega Área seleccionada MAS DETALLES" at bounding box center [984, 169] width 371 height 212
click at [1122, 262] on button "MAS DETALLES" at bounding box center [1119, 252] width 73 height 19
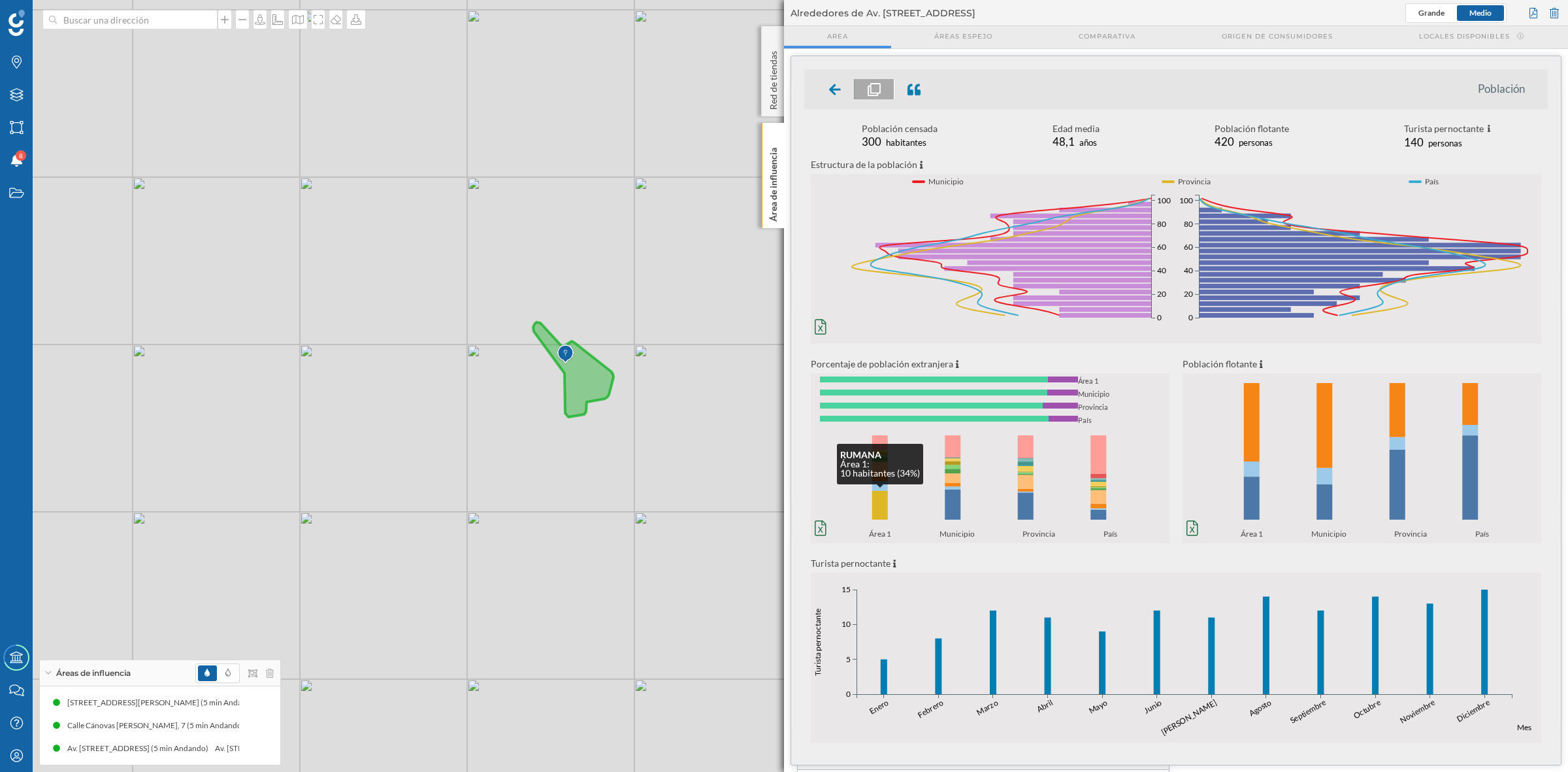
click at [877, 501] on rect at bounding box center [880, 505] width 16 height 29
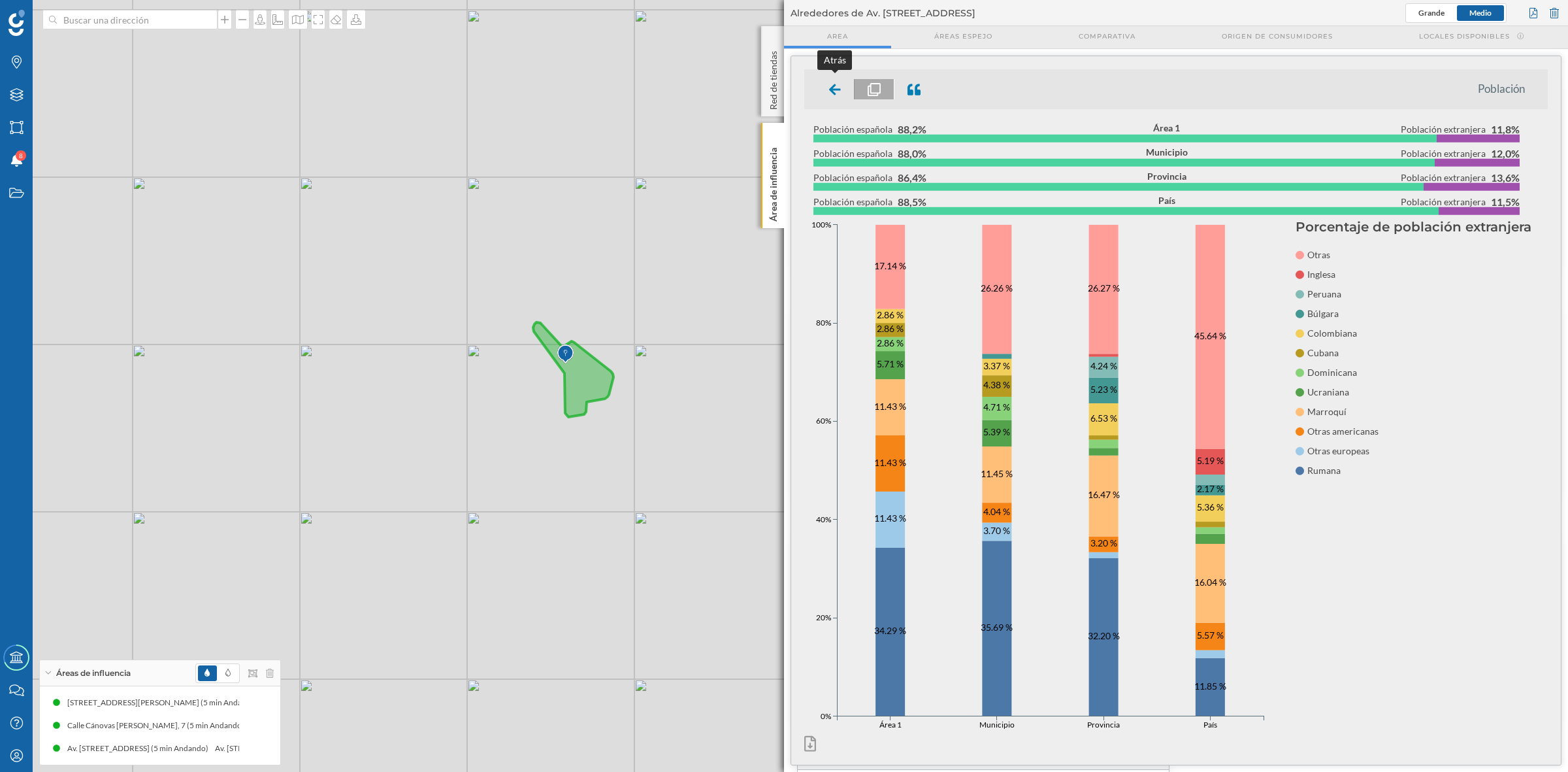
click at [832, 89] on icon at bounding box center [834, 89] width 11 height 11
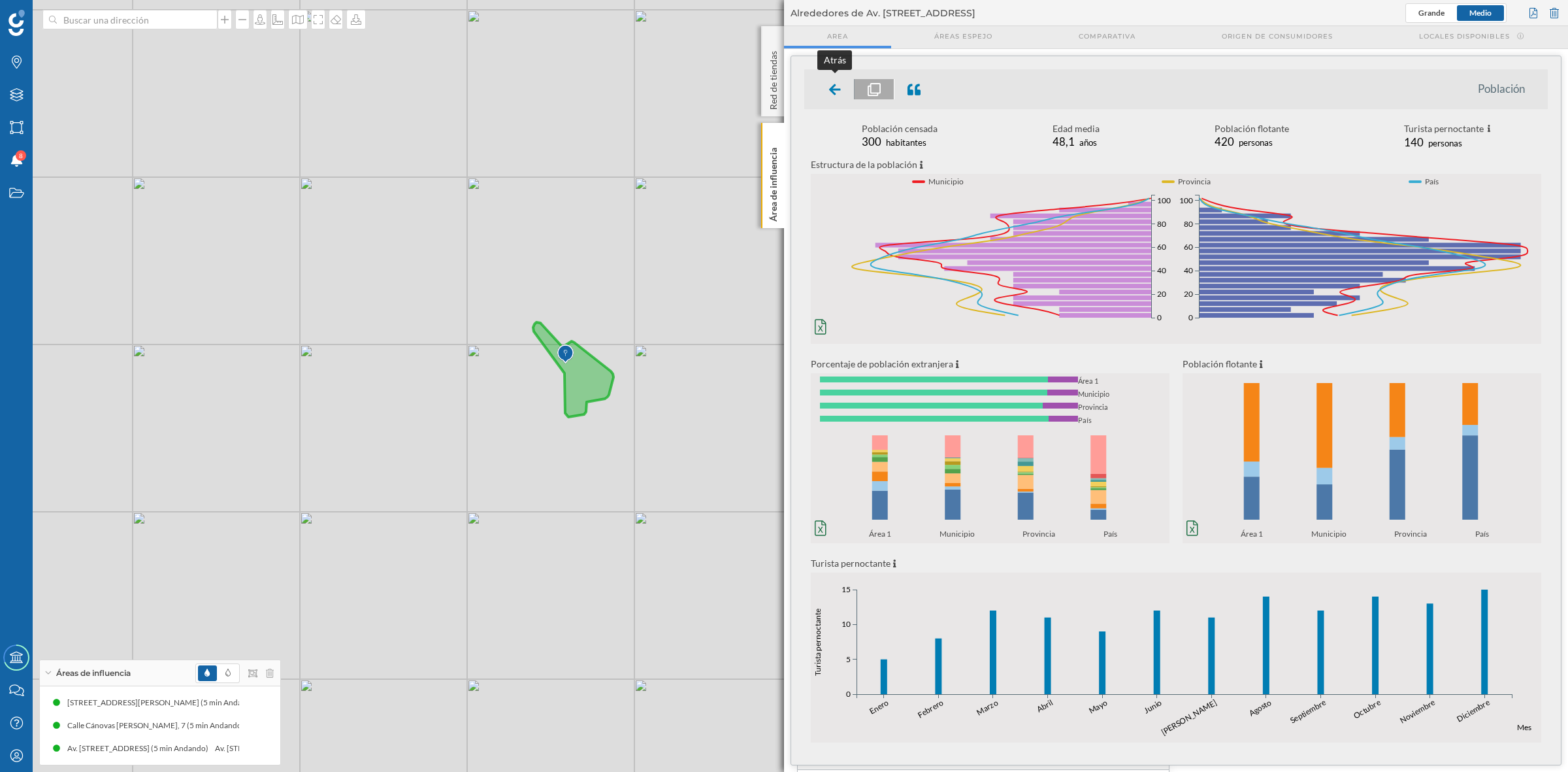
click at [831, 92] on icon at bounding box center [834, 89] width 11 height 13
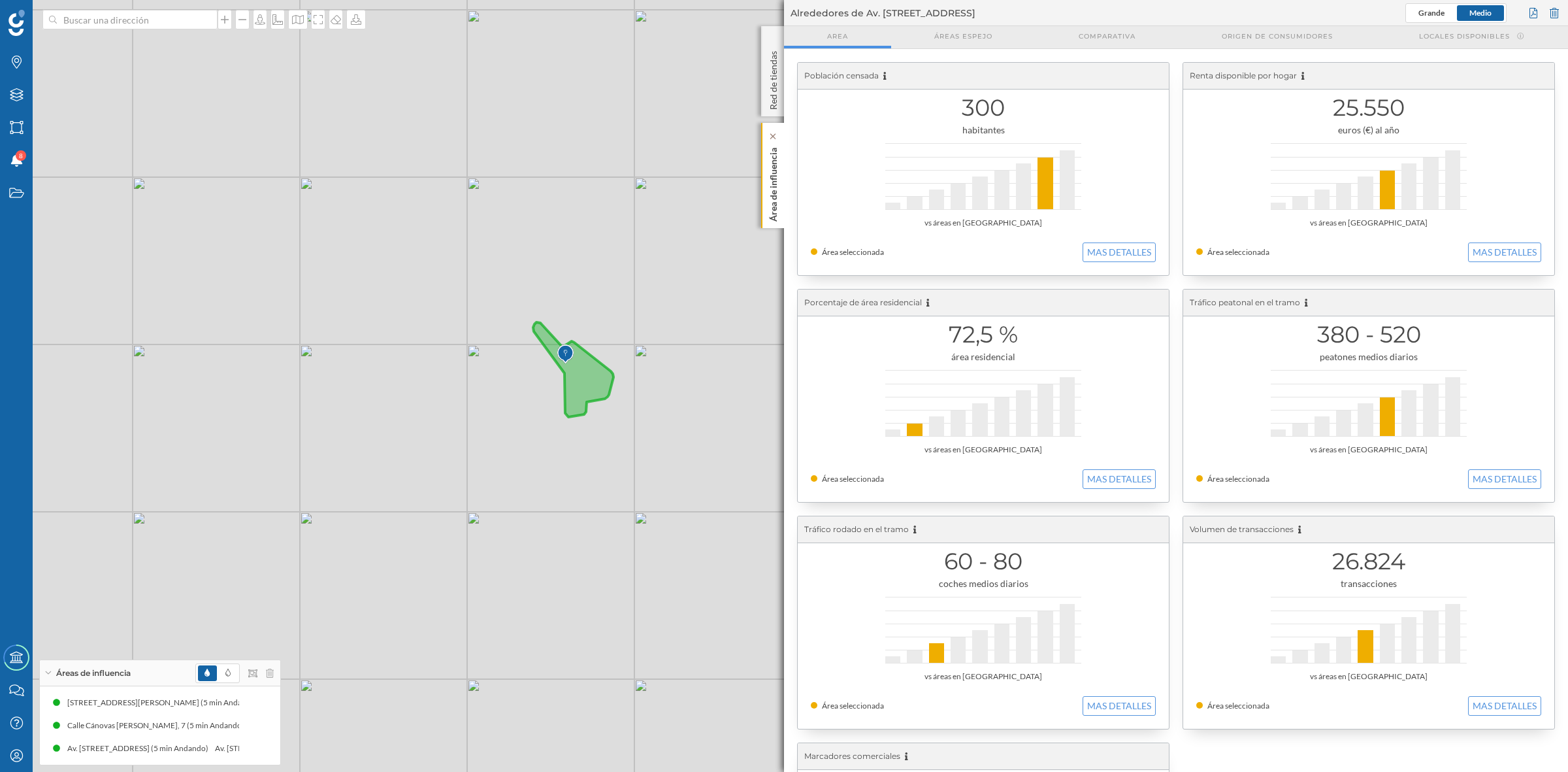
click at [772, 188] on p "Área de influencia" at bounding box center [773, 181] width 13 height 79
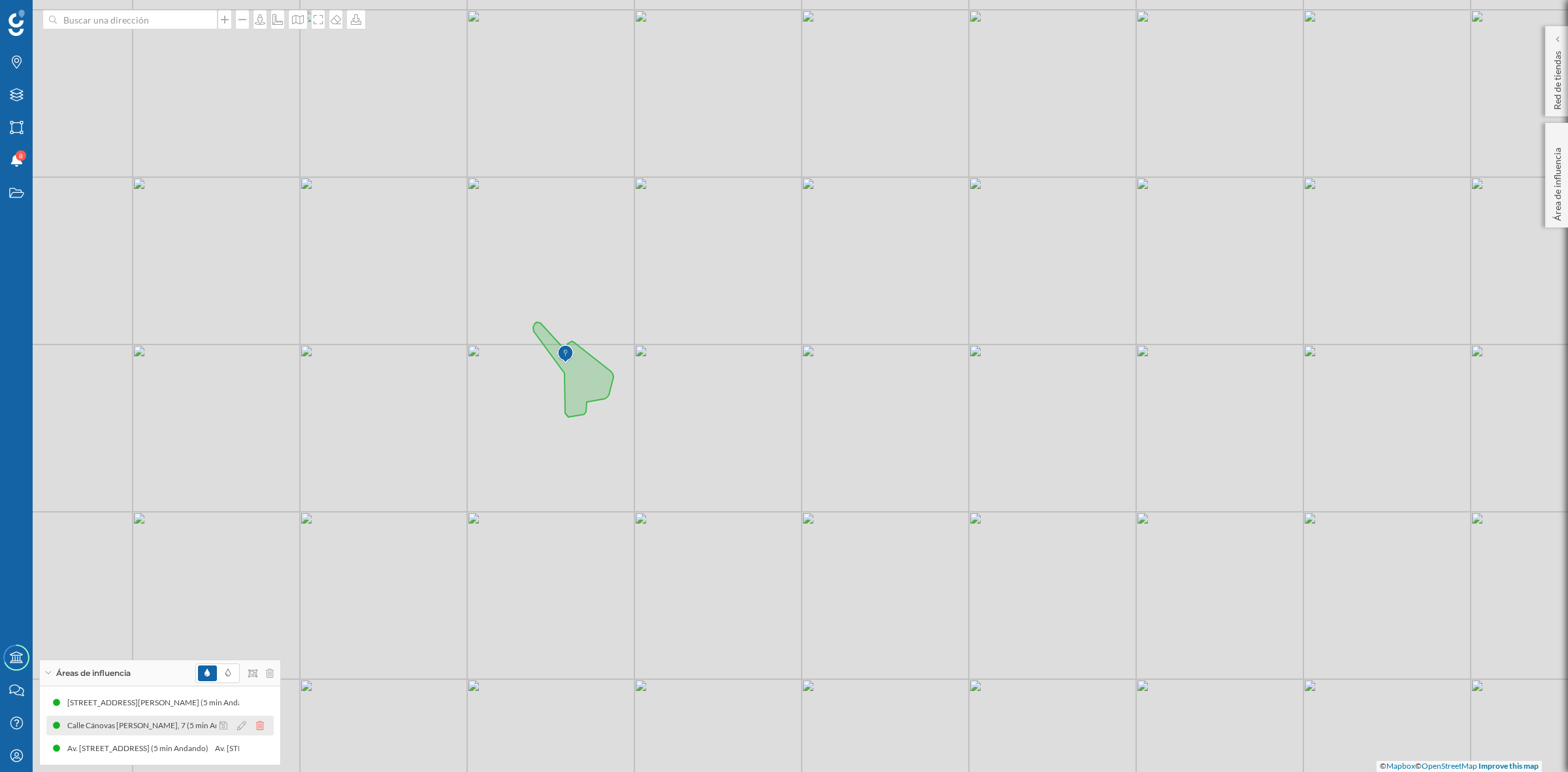
click at [259, 724] on icon at bounding box center [260, 725] width 8 height 9
click at [258, 722] on icon at bounding box center [260, 725] width 8 height 9
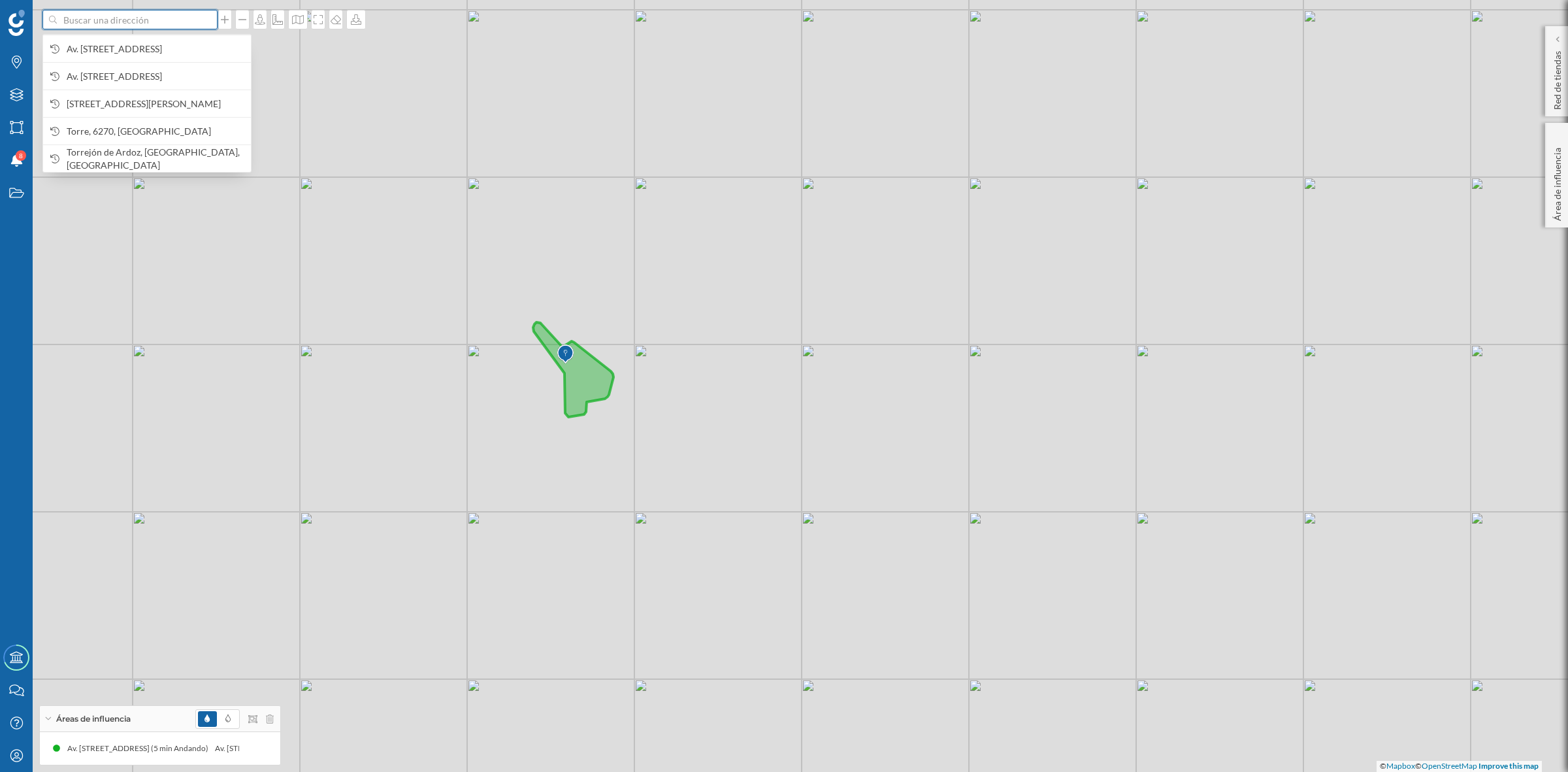
click at [89, 17] on input at bounding box center [130, 19] width 147 height 19
click at [13, 191] on icon "Estados" at bounding box center [17, 193] width 16 height 13
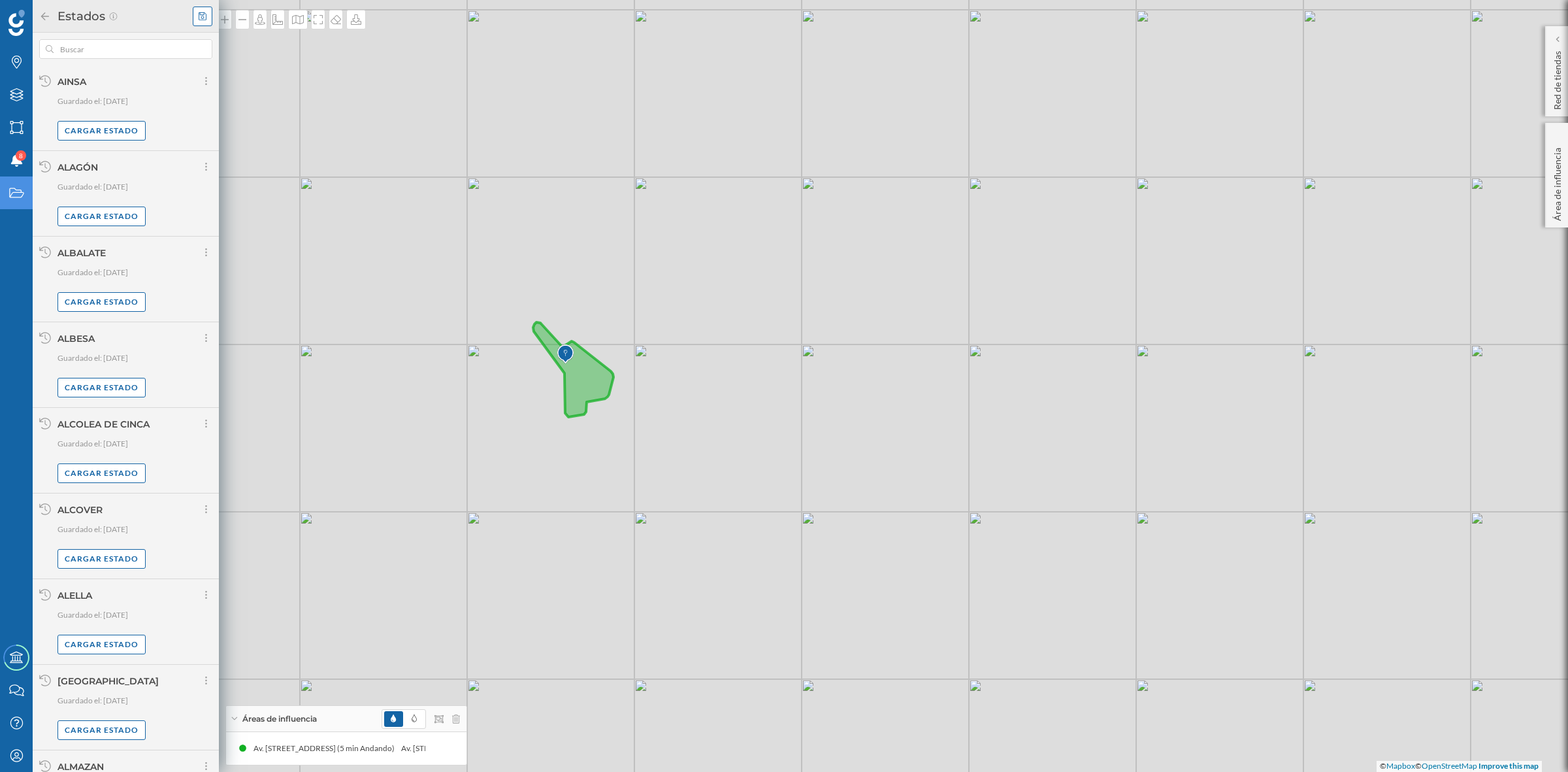
click at [202, 16] on icon at bounding box center [202, 15] width 8 height 8
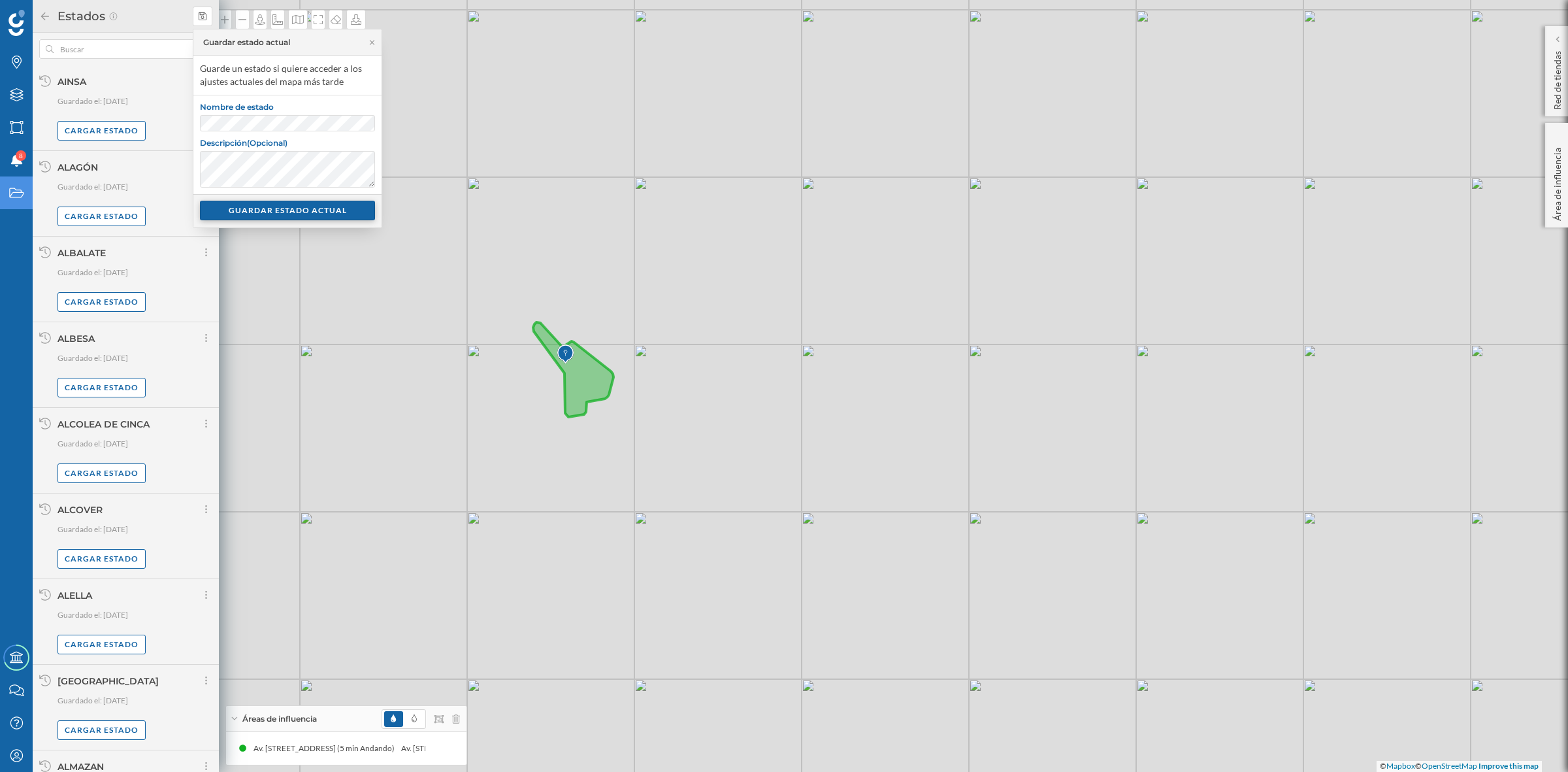
click at [279, 210] on div "GUARDAR ESTADO ACTUAL" at bounding box center [287, 210] width 175 height 19
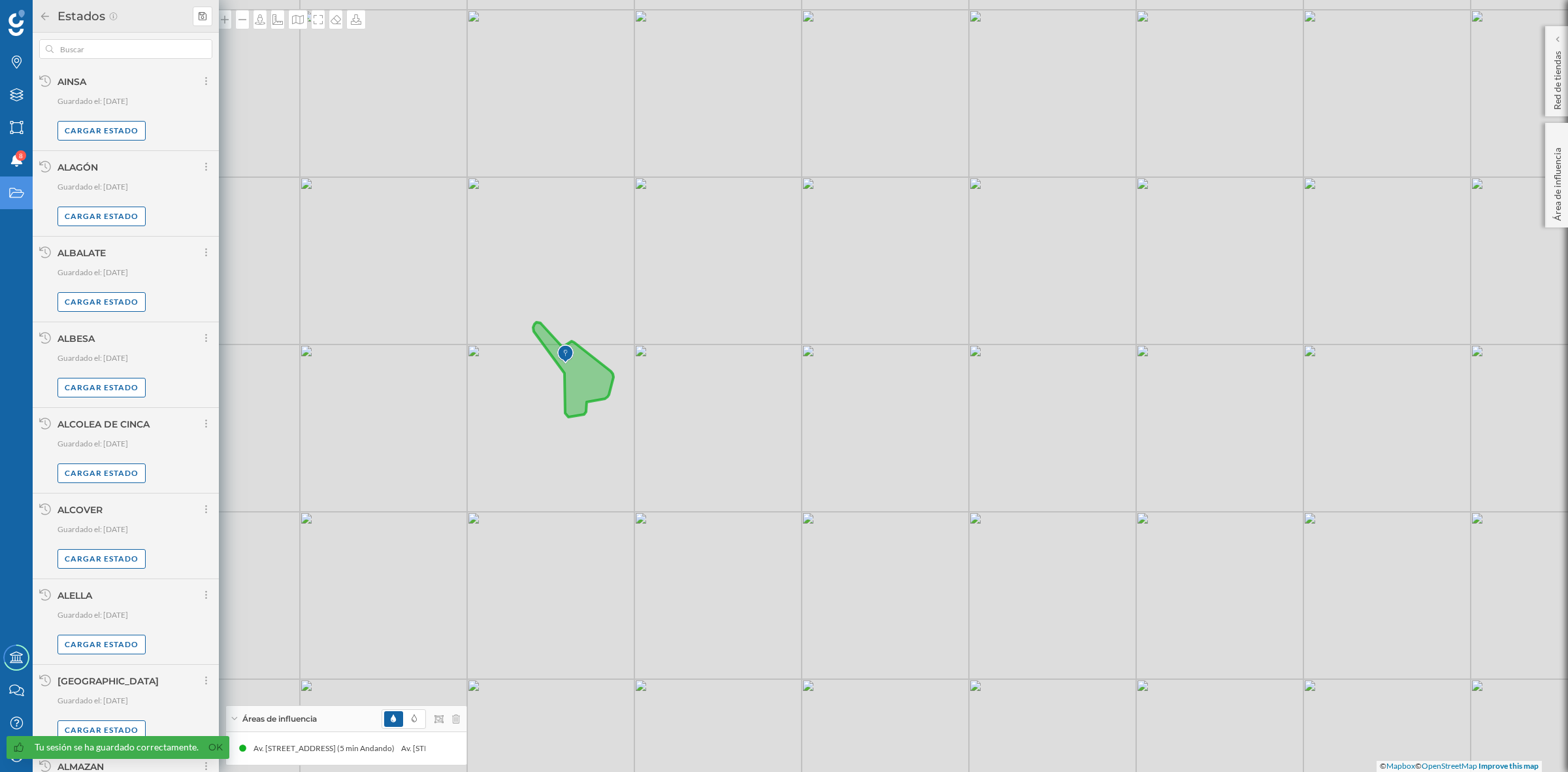
click at [46, 11] on icon at bounding box center [44, 16] width 11 height 9
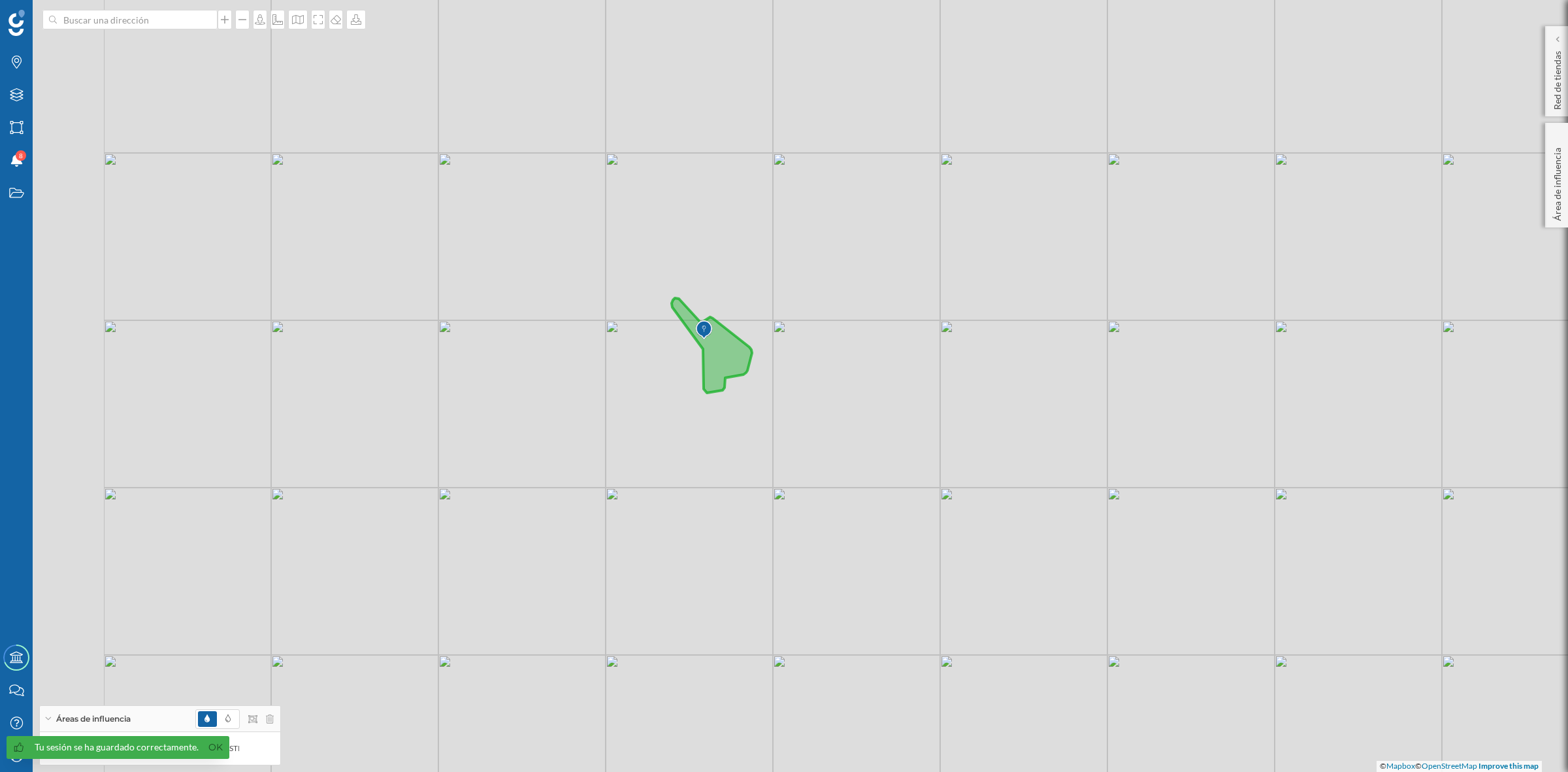
drag, startPoint x: 856, startPoint y: 545, endPoint x: 992, endPoint y: 485, distance: 148.6
click at [996, 521] on div "© Mapbox © OpenStreetMap Improve this map" at bounding box center [784, 386] width 1568 height 772
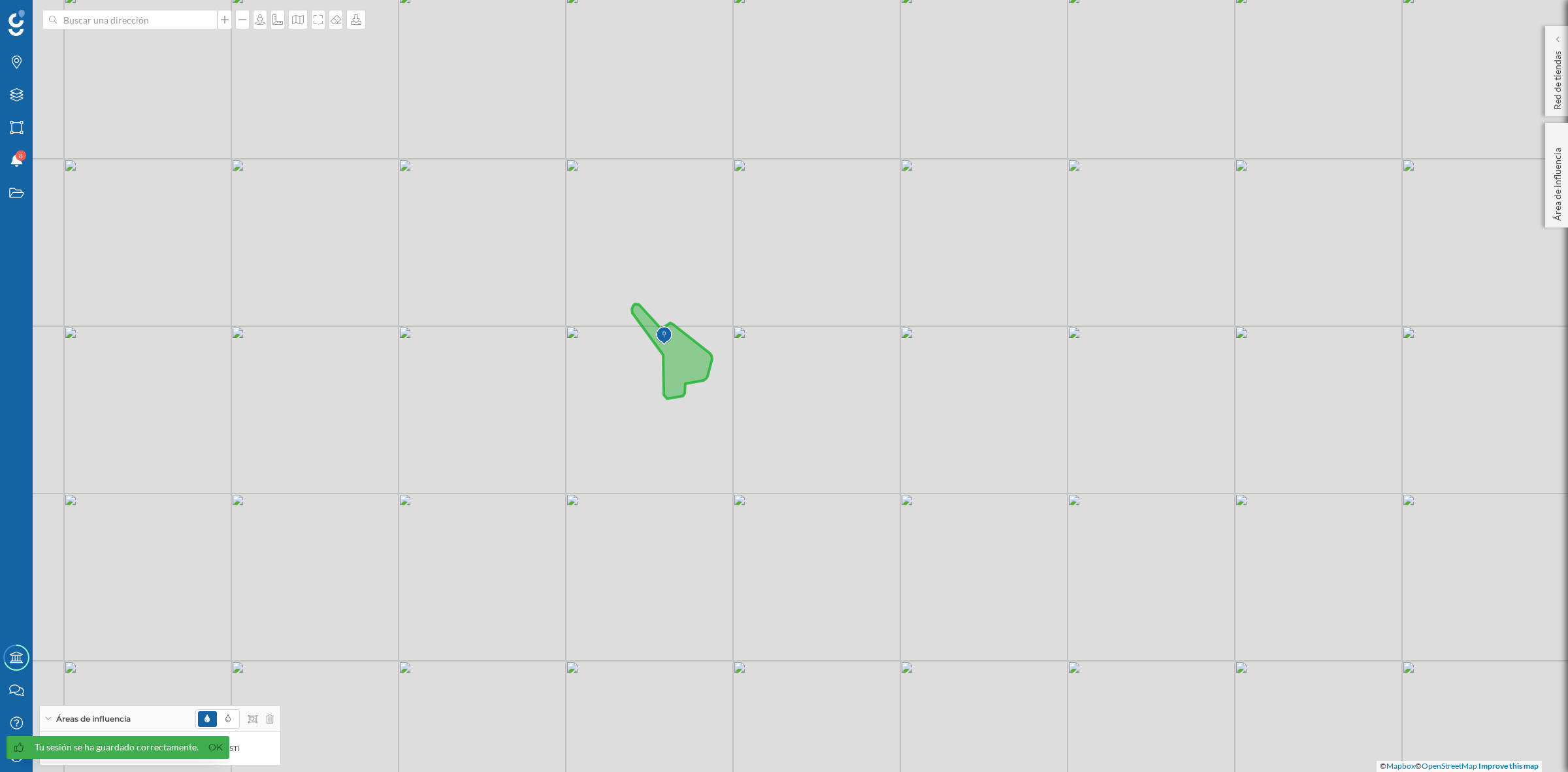
drag, startPoint x: 968, startPoint y: 422, endPoint x: 926, endPoint y: 428, distance: 42.4
click at [926, 428] on div "© Mapbox © OpenStreetMap Improve this map" at bounding box center [784, 386] width 1568 height 772
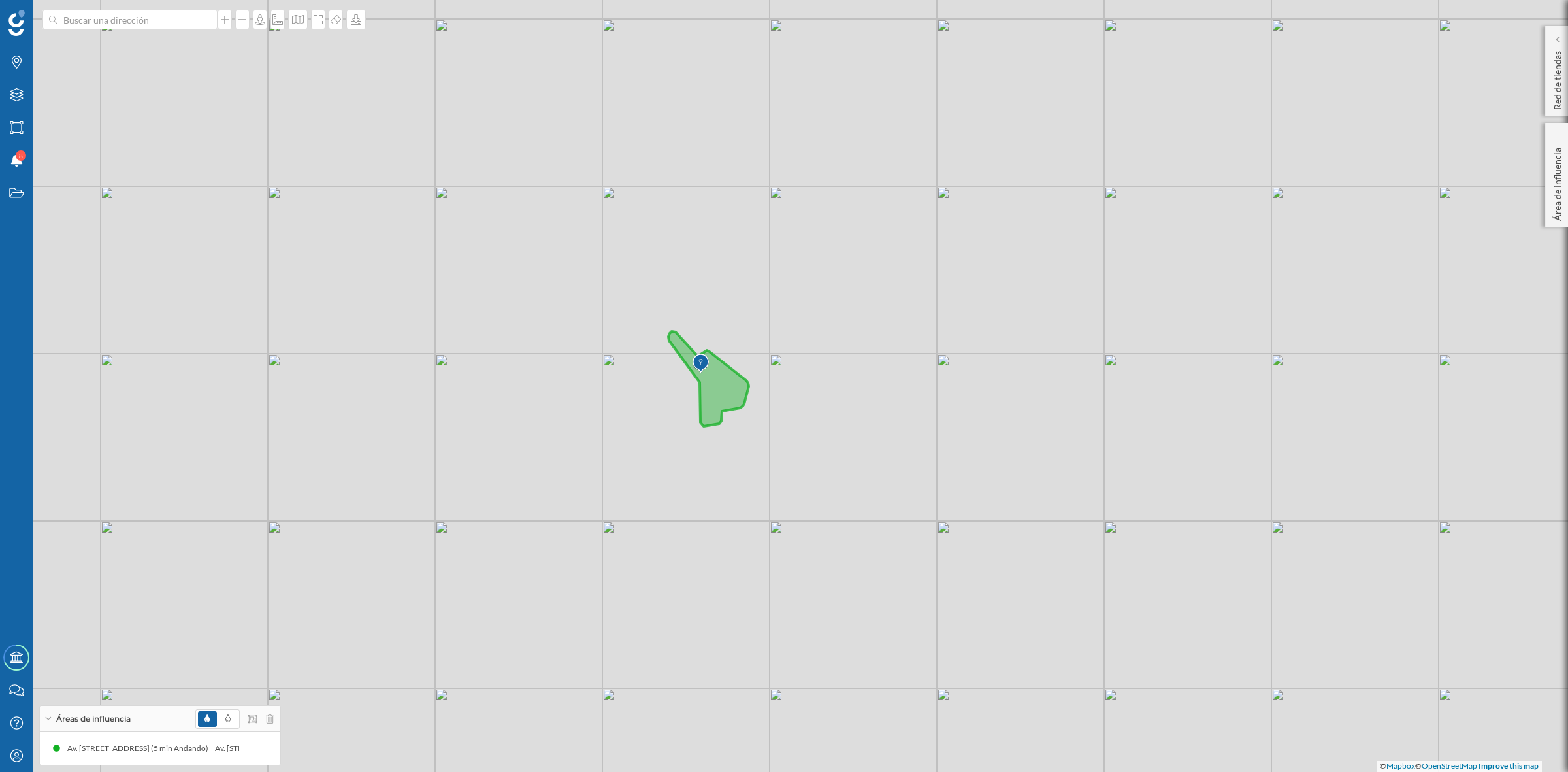
drag, startPoint x: 736, startPoint y: 480, endPoint x: 773, endPoint y: 508, distance: 46.4
click at [773, 508] on div "© Mapbox © OpenStreetMap Improve this map" at bounding box center [784, 386] width 1568 height 772
click at [230, 713] on span at bounding box center [228, 719] width 19 height 16
click at [5, 195] on div "Estados" at bounding box center [16, 193] width 33 height 33
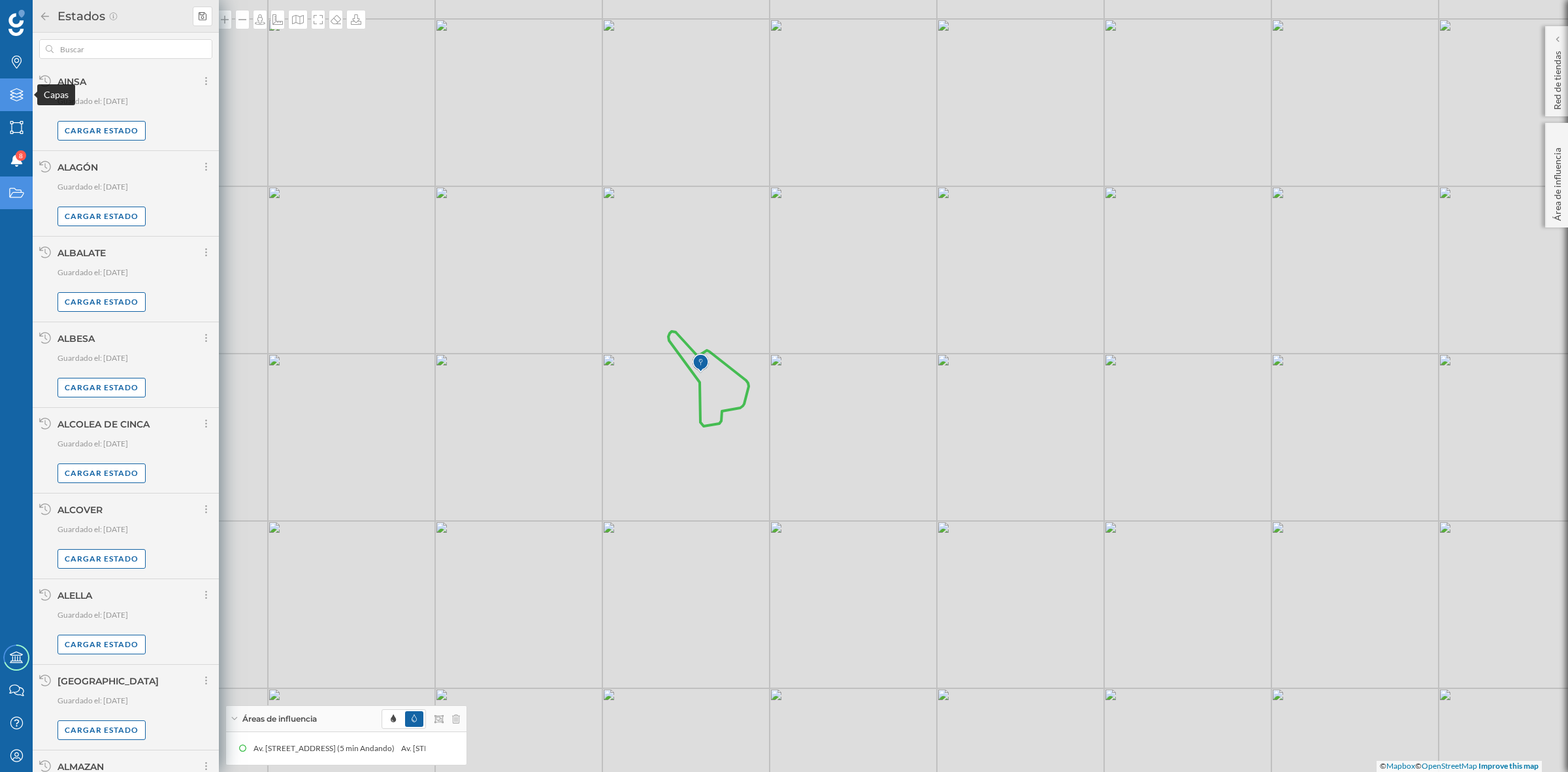
click at [21, 89] on icon "Capas" at bounding box center [17, 95] width 16 height 13
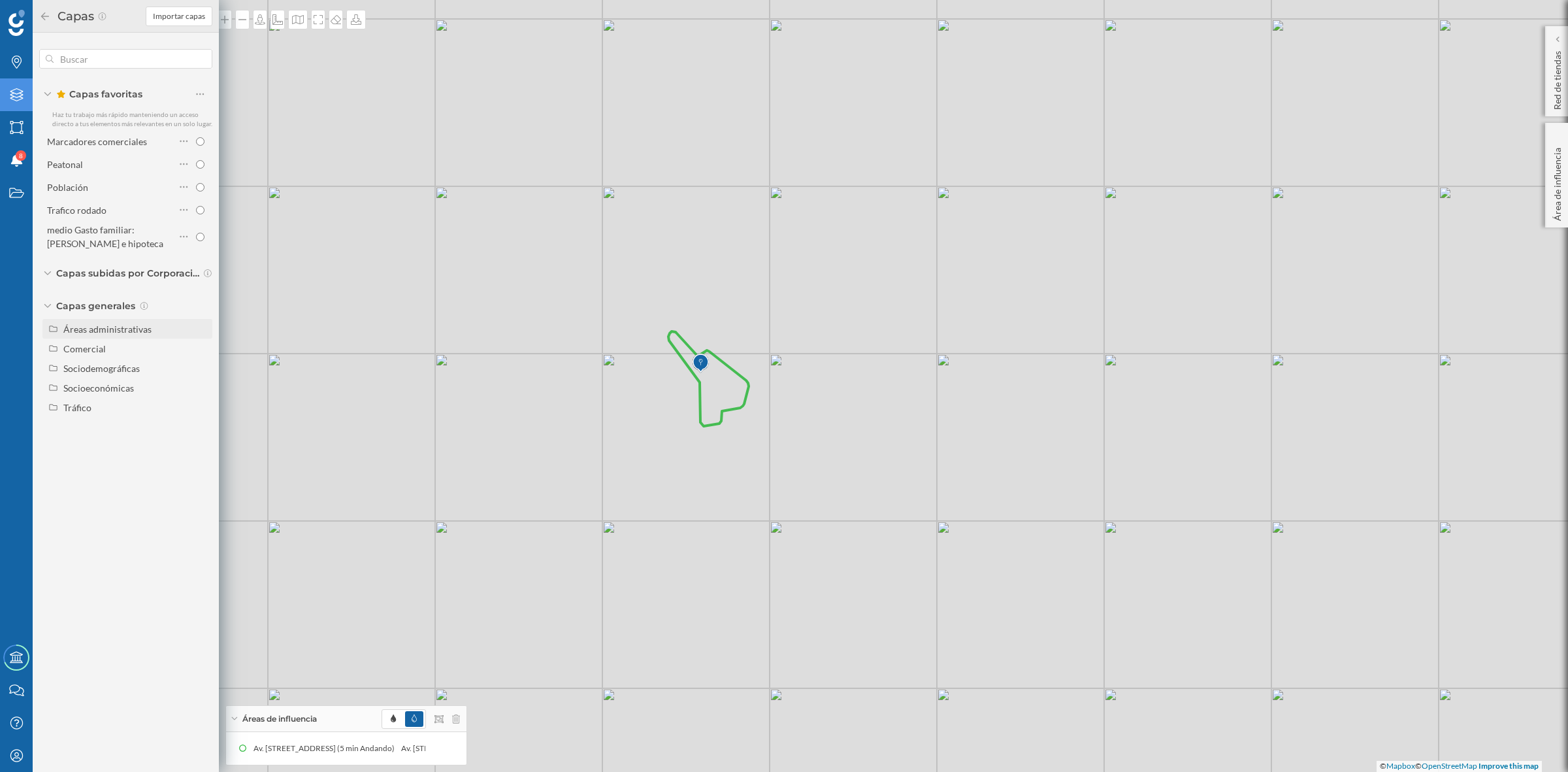
click at [124, 332] on div "Áreas administrativas" at bounding box center [108, 329] width 88 height 11
click at [203, 430] on input "Sección censal" at bounding box center [203, 427] width 9 height 9
radio input "true"
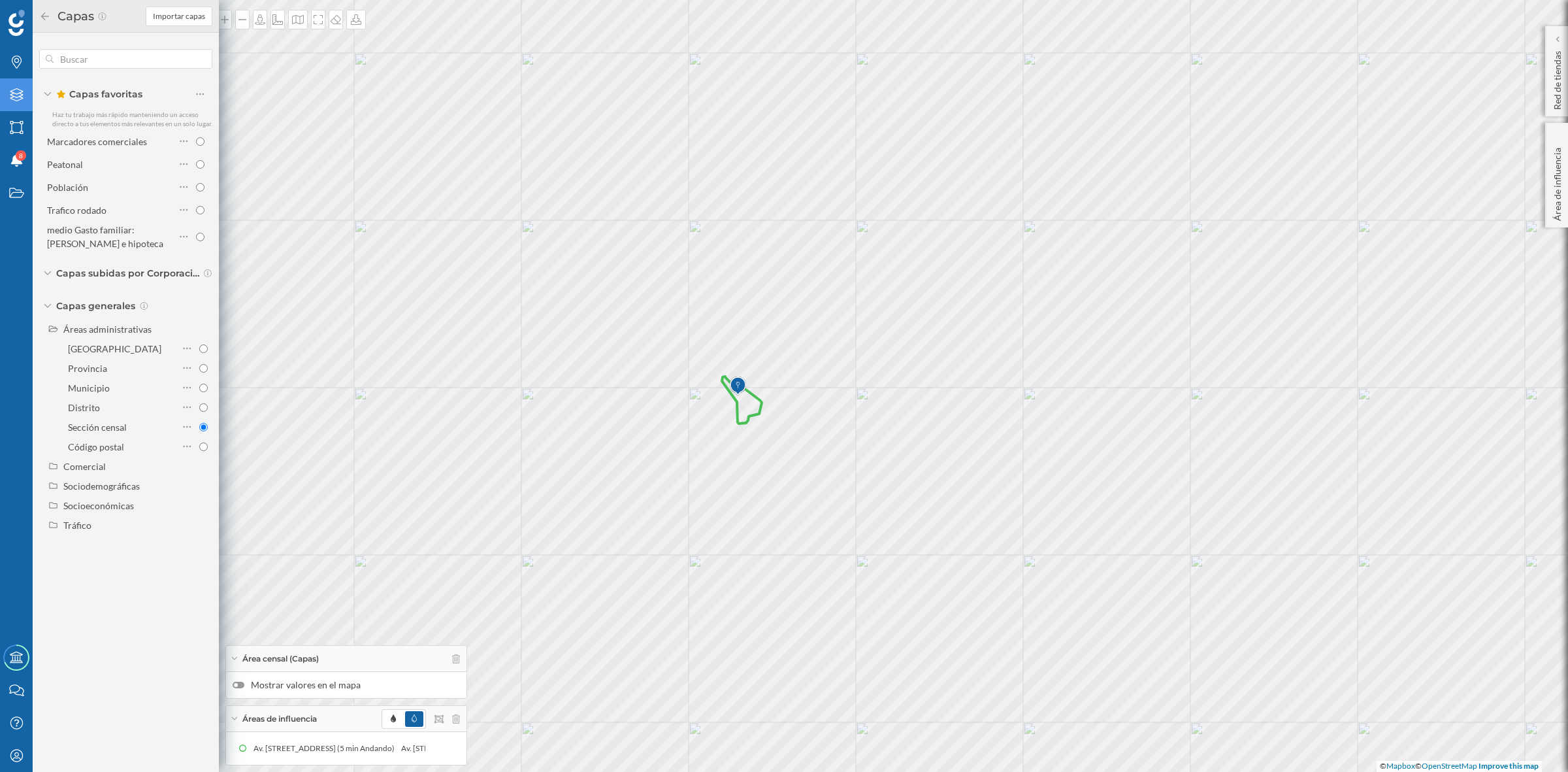
drag, startPoint x: 820, startPoint y: 465, endPoint x: 812, endPoint y: 448, distance: 18.8
click at [812, 448] on div "© Mapbox © OpenStreetMap Improve this map" at bounding box center [784, 386] width 1568 height 772
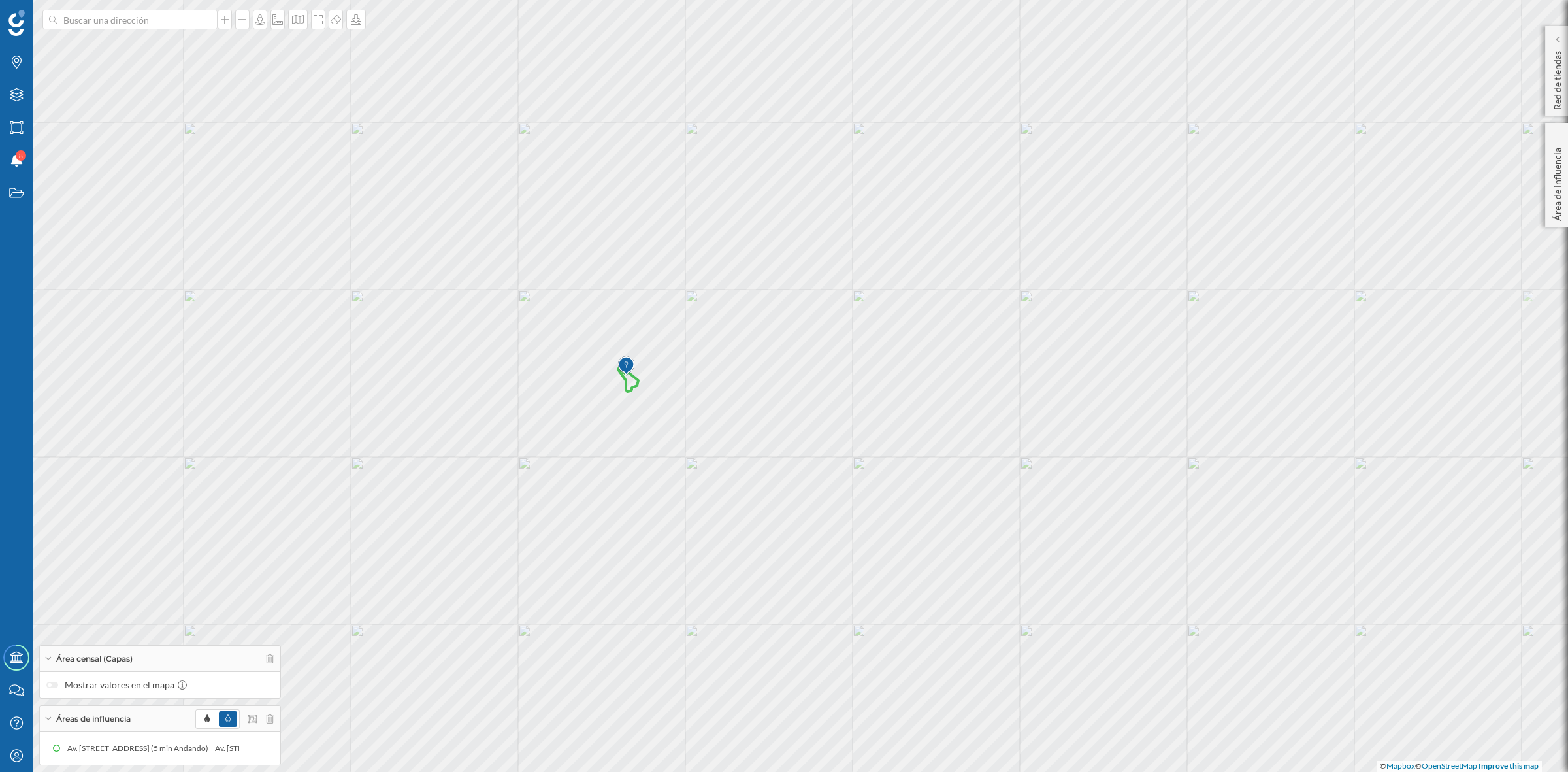
drag, startPoint x: 799, startPoint y: 442, endPoint x: 798, endPoint y: 409, distance: 33.0
click at [798, 409] on div "© Mapbox © OpenStreetMap Improve this map" at bounding box center [784, 386] width 1568 height 772
click at [315, 19] on icon at bounding box center [318, 19] width 13 height 11
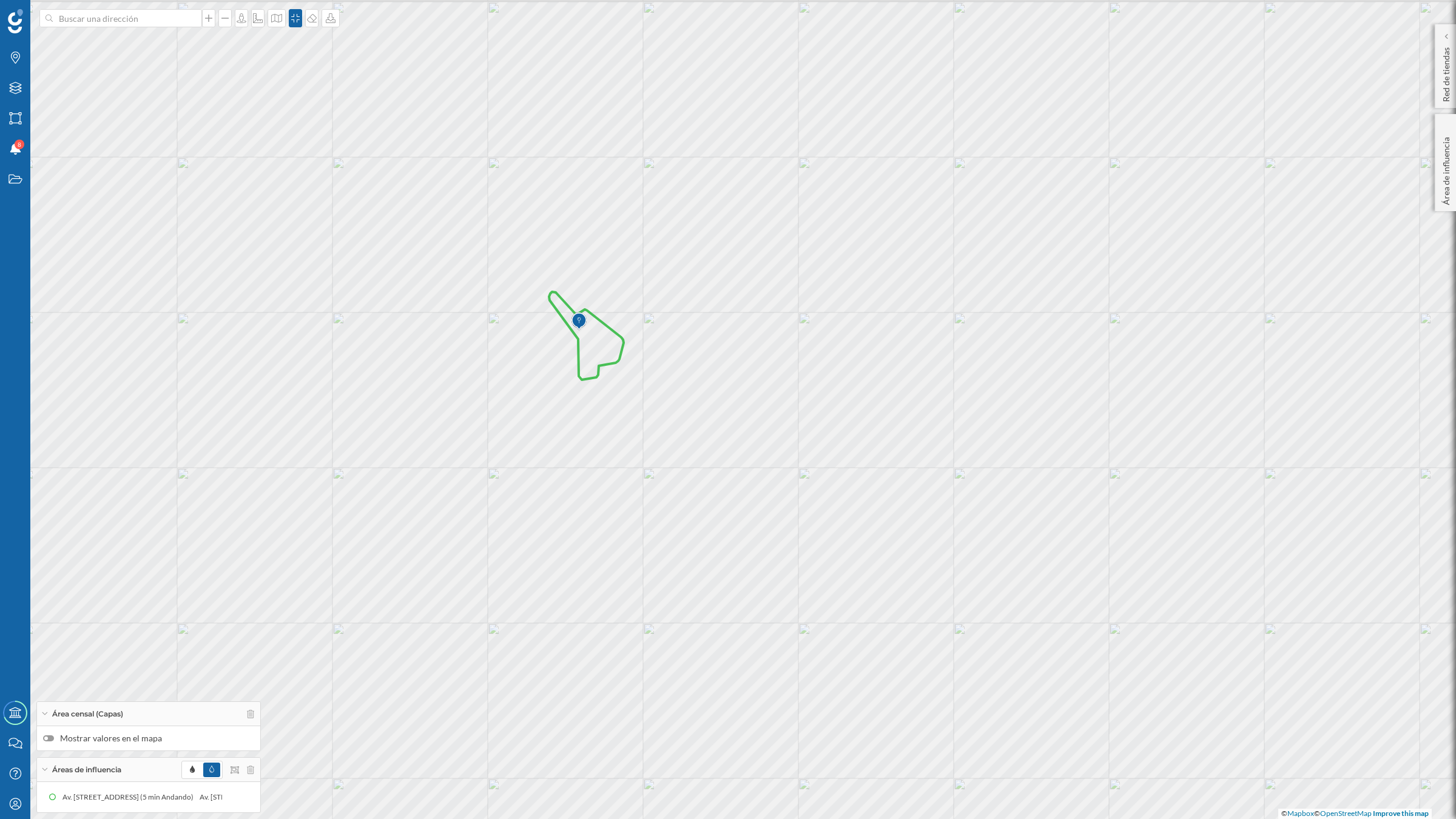
drag, startPoint x: 680, startPoint y: 415, endPoint x: 785, endPoint y: 476, distance: 121.4
click at [785, 476] on div "© Mapbox © OpenStreetMap Improve this map" at bounding box center [728, 410] width 1456 height 819
drag, startPoint x: 750, startPoint y: 417, endPoint x: 784, endPoint y: 438, distance: 40.0
click at [784, 438] on div "© Mapbox © OpenStreetMap Improve this map" at bounding box center [728, 410] width 1456 height 819
drag, startPoint x: 784, startPoint y: 437, endPoint x: 840, endPoint y: 446, distance: 56.7
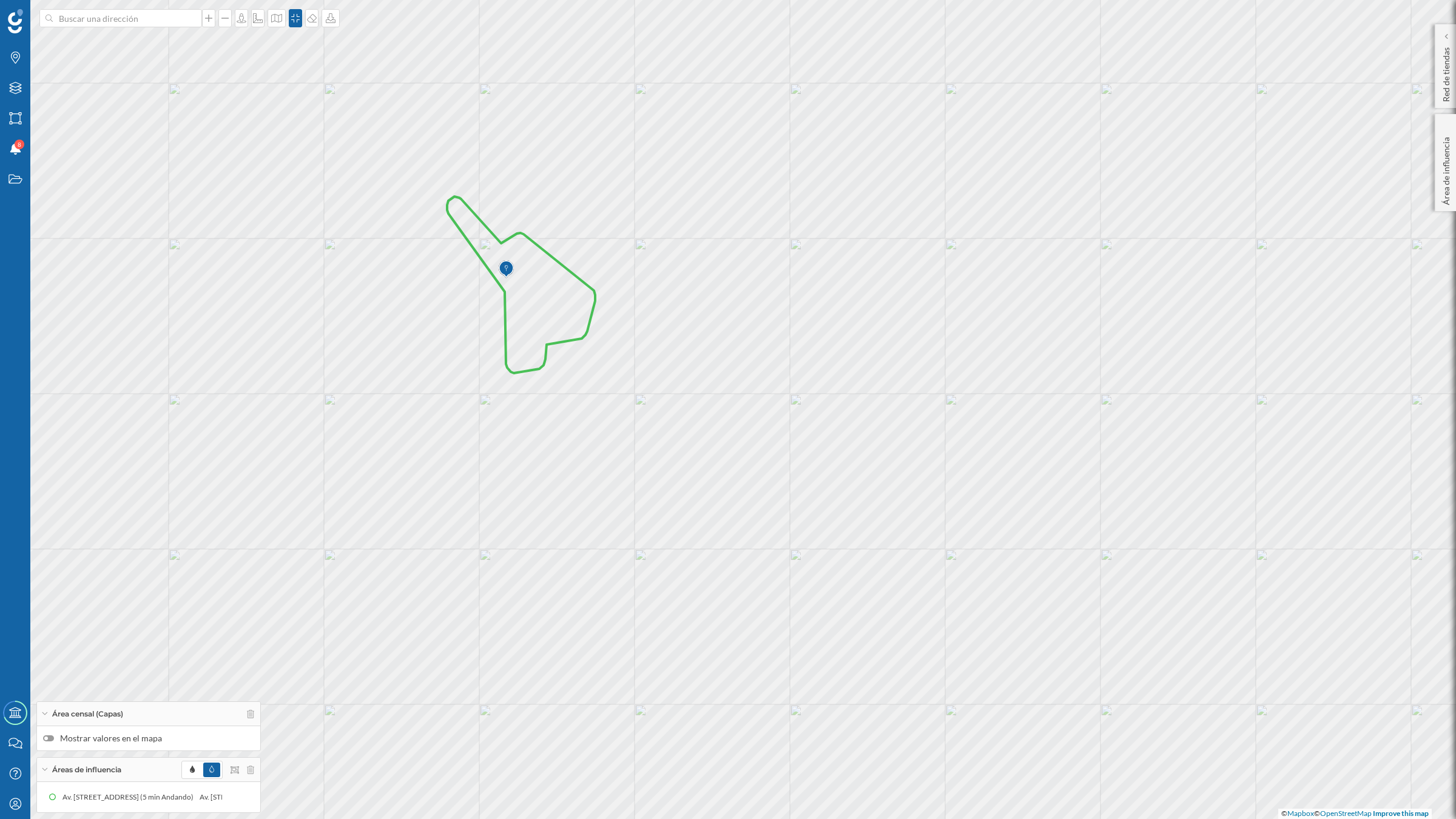
click at [840, 446] on div "© Mapbox © OpenStreetMap Improve this map" at bounding box center [728, 410] width 1456 height 819
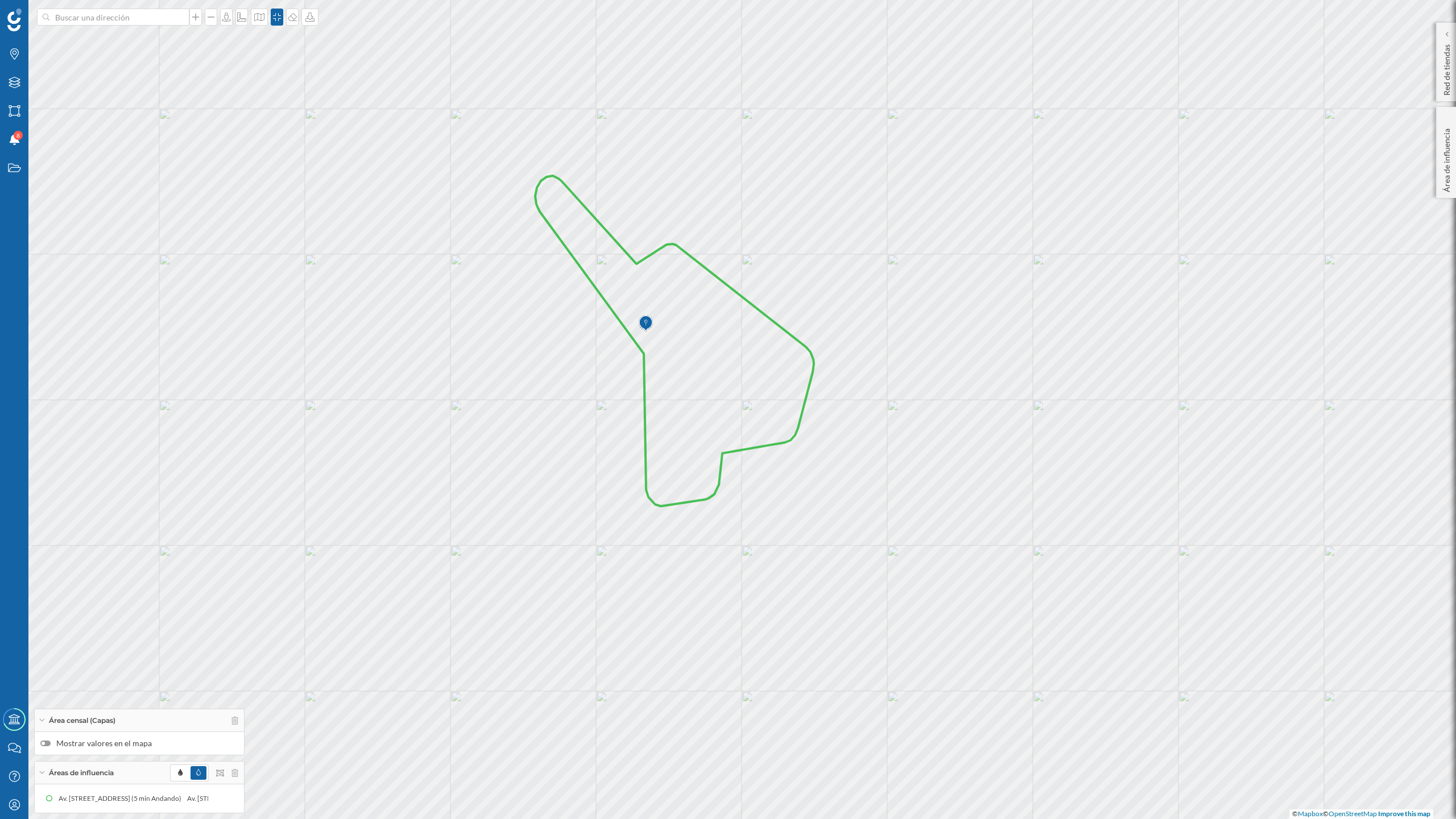
drag, startPoint x: 661, startPoint y: 383, endPoint x: 929, endPoint y: 521, distance: 301.4
click at [929, 521] on div "© Mapbox © OpenStreetMap Improve this map" at bounding box center [728, 410] width 1456 height 819
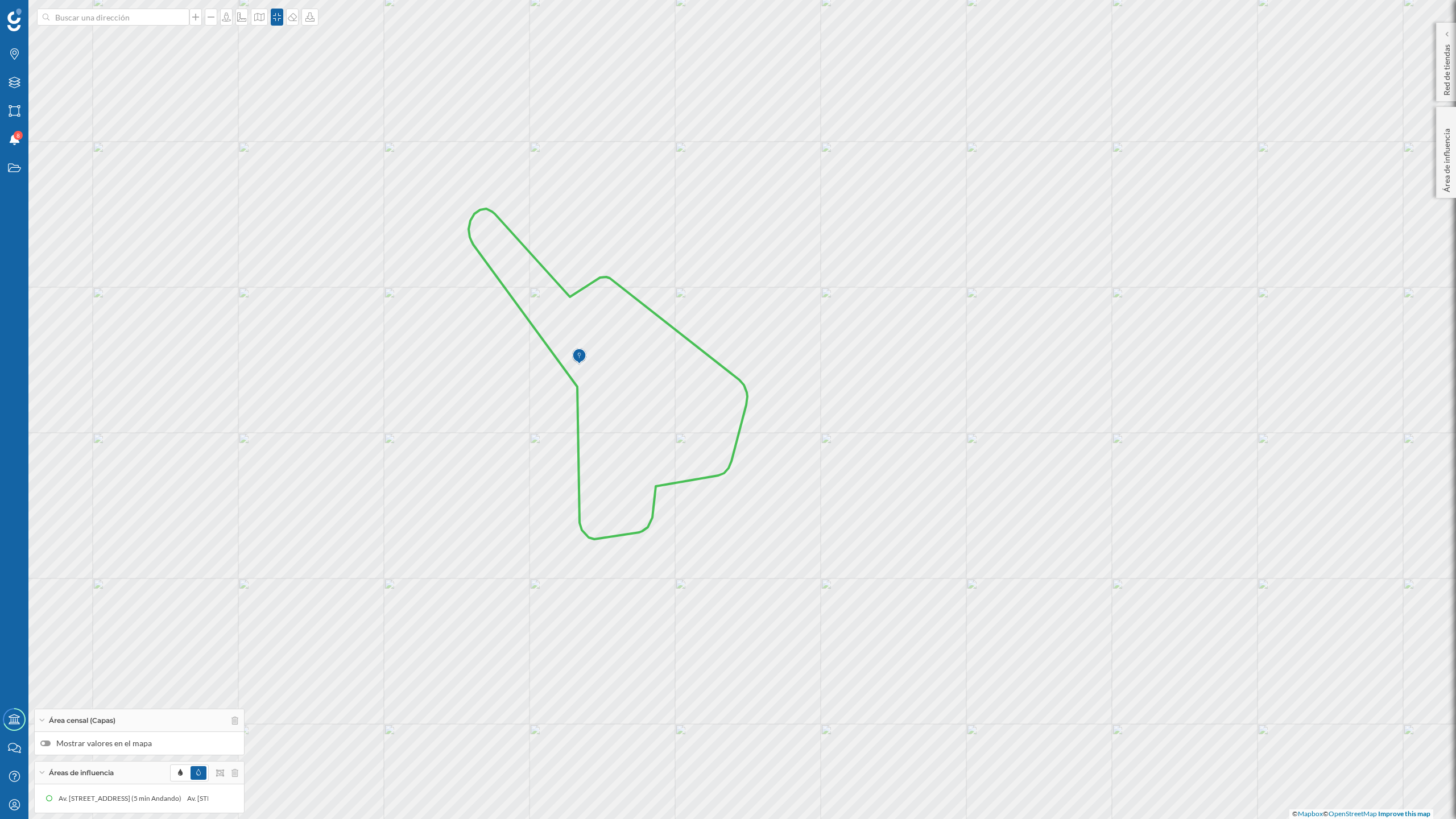
drag, startPoint x: 929, startPoint y: 544, endPoint x: 863, endPoint y: 577, distance: 73.8
click at [863, 577] on div "© Mapbox © OpenStreetMap Improve this map" at bounding box center [728, 410] width 1456 height 819
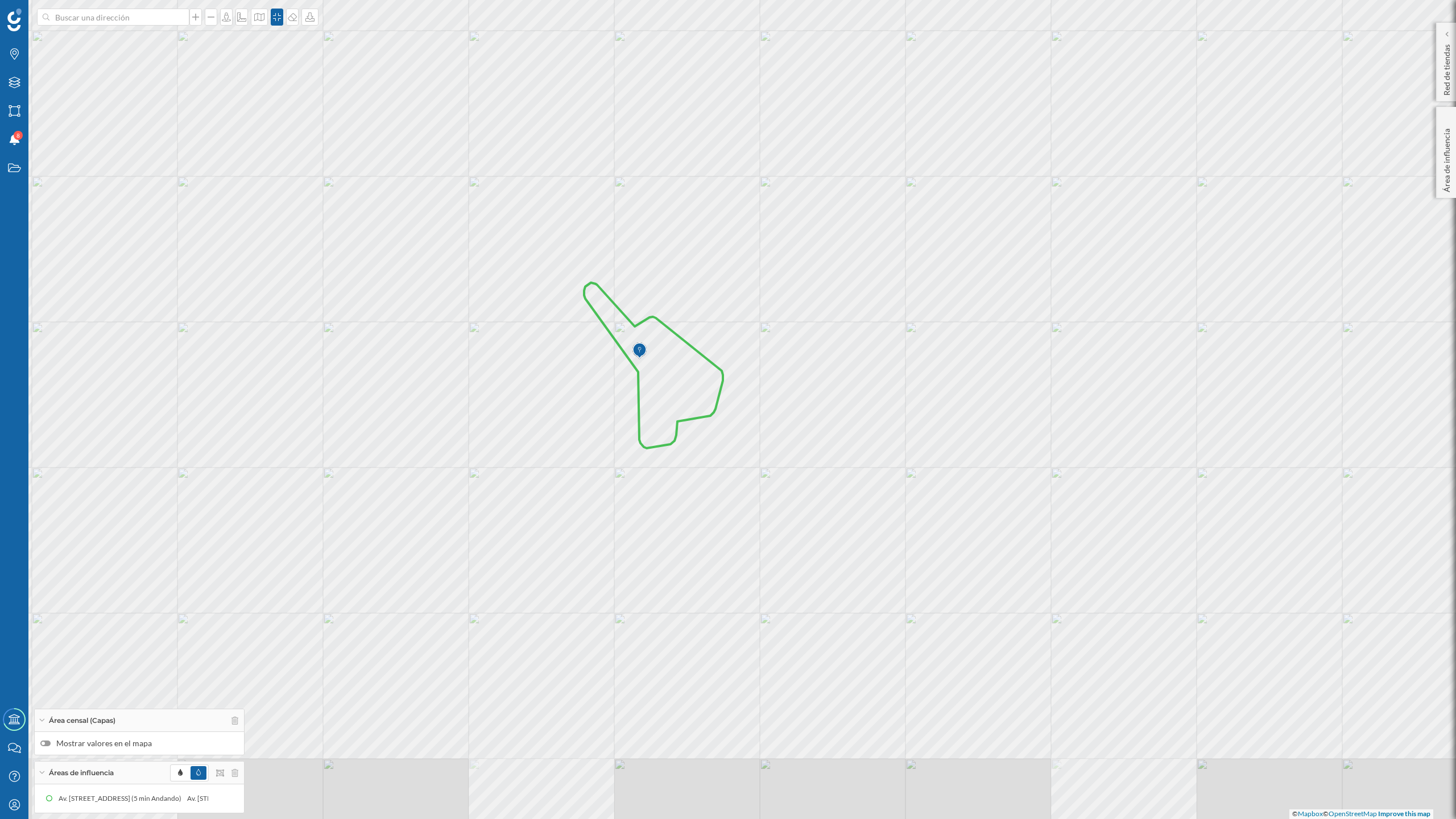
drag, startPoint x: 870, startPoint y: 577, endPoint x: 787, endPoint y: 466, distance: 138.6
click at [787, 466] on div "© Mapbox © OpenStreetMap Improve this map" at bounding box center [728, 410] width 1456 height 819
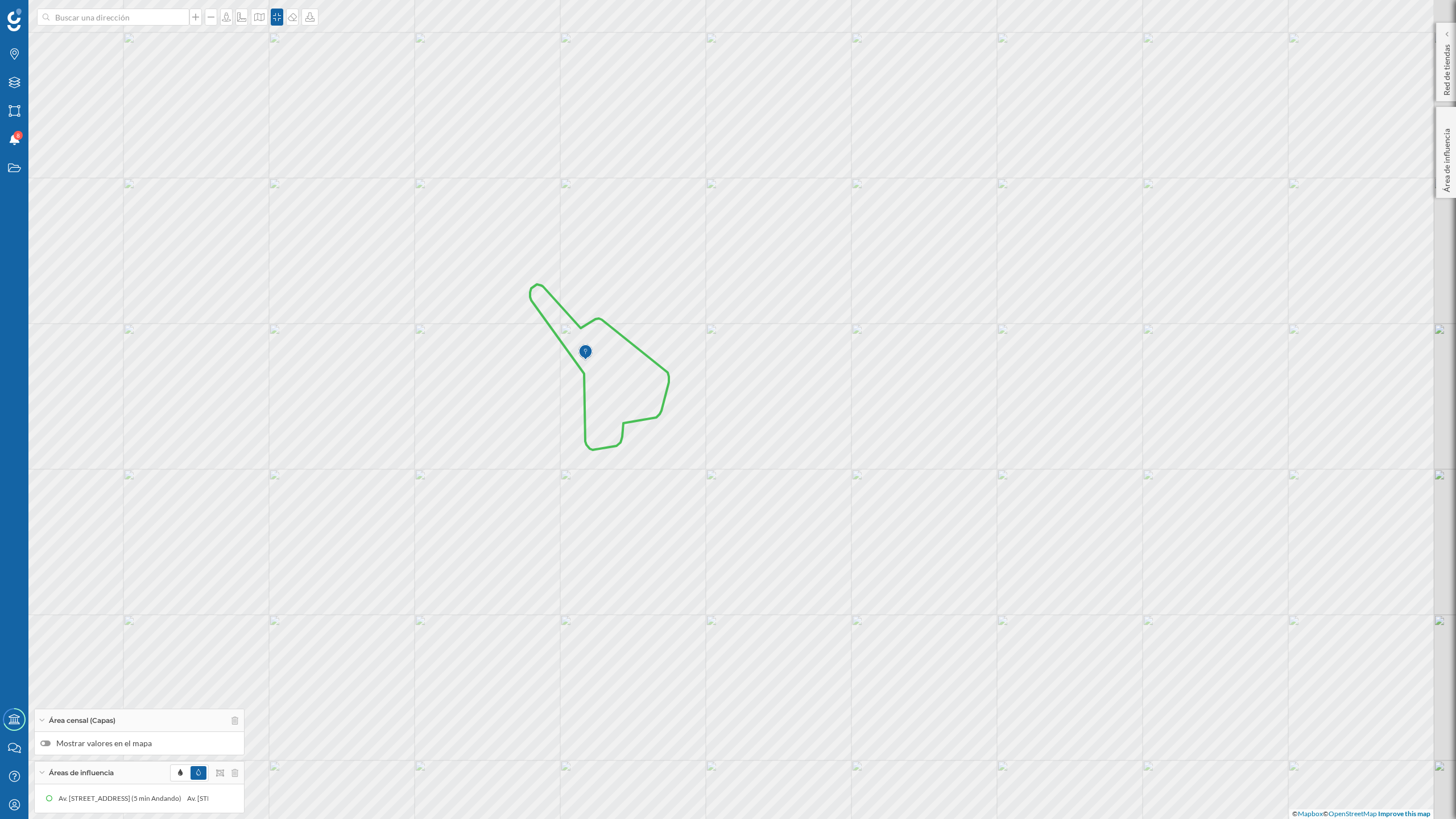
drag, startPoint x: 781, startPoint y: 472, endPoint x: 730, endPoint y: 472, distance: 51.0
click at [730, 472] on div "© Mapbox © OpenStreetMap Improve this map" at bounding box center [728, 410] width 1456 height 819
click at [304, 14] on icon at bounding box center [309, 17] width 12 height 9
click at [322, 75] on div "Descargar sin leyenda" at bounding box center [346, 83] width 87 height 17
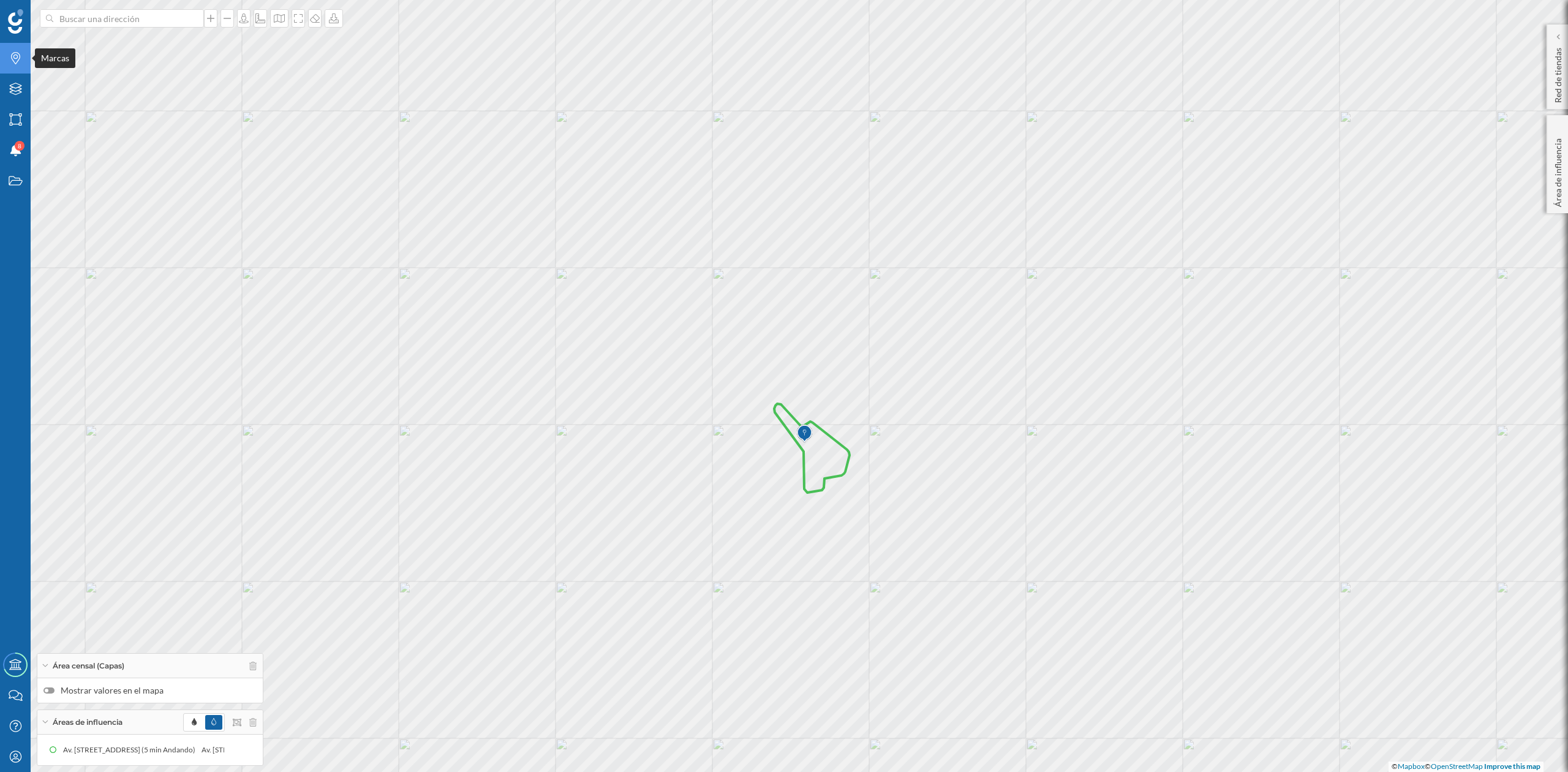
click at [8, 57] on icon "Marcas" at bounding box center [16, 58] width 15 height 12
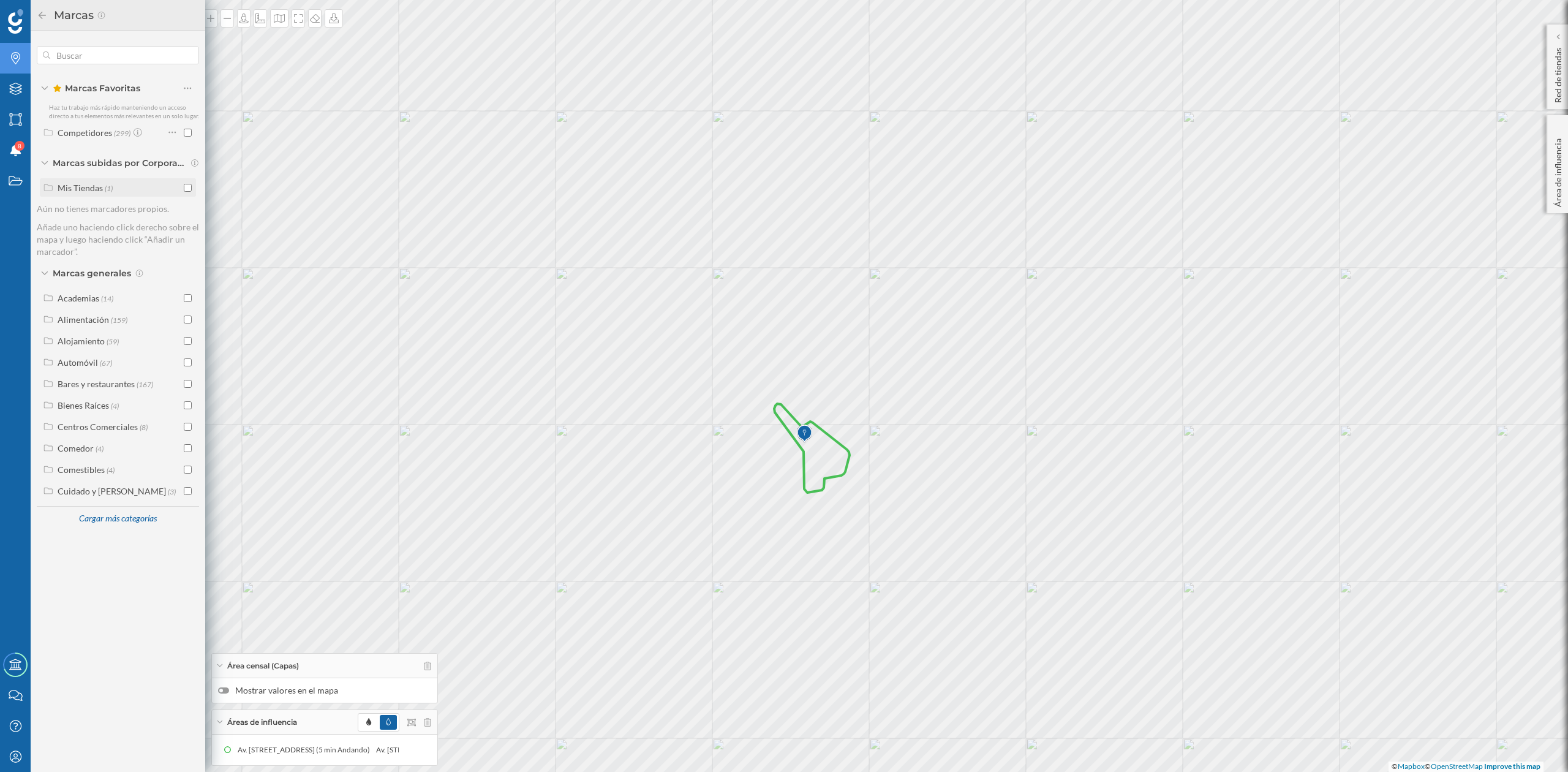
click at [191, 185] on input "checkbox" at bounding box center [188, 188] width 8 height 8
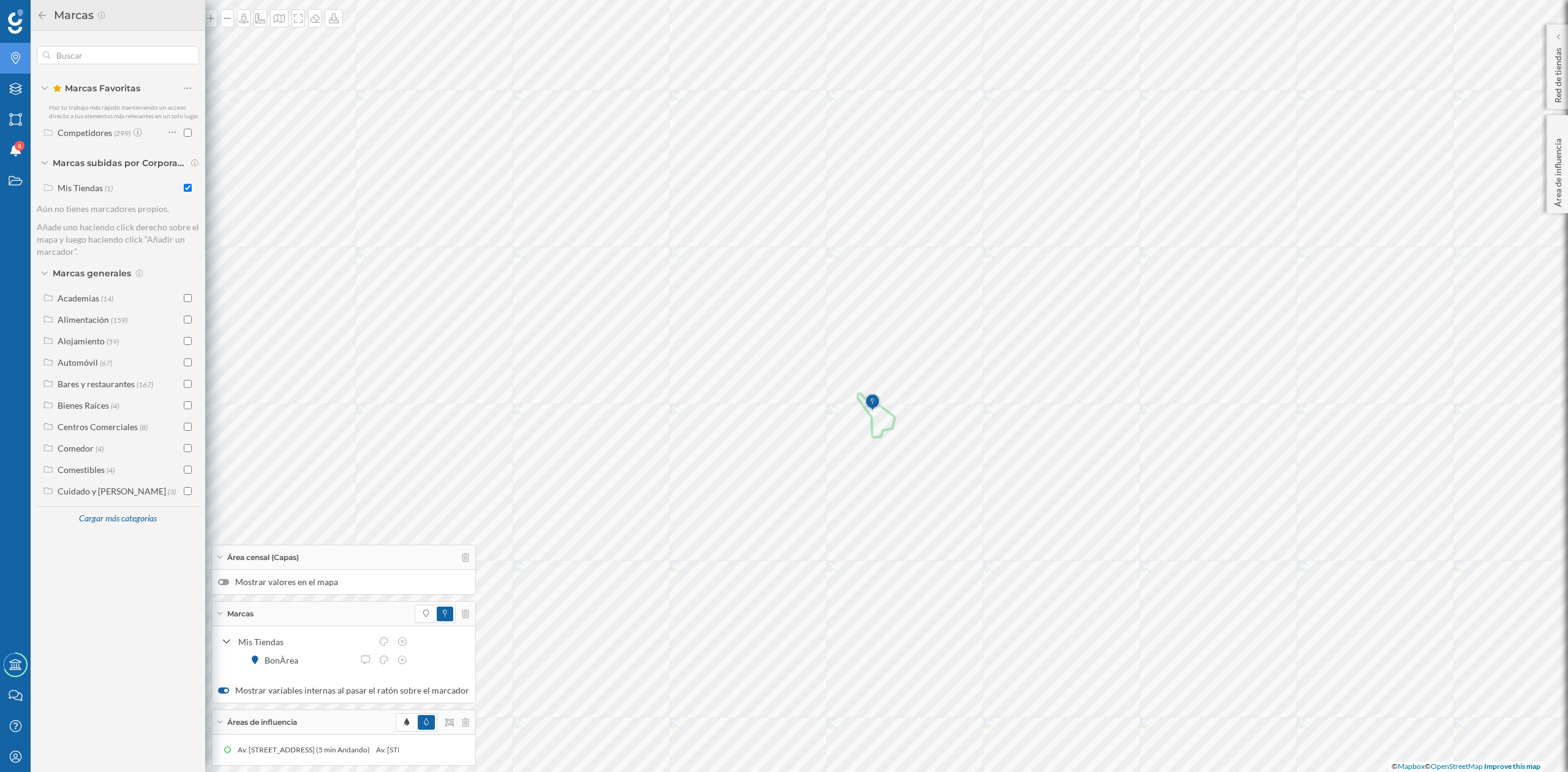
click at [459, 561] on div "Área censal (Capas)" at bounding box center [344, 558] width 264 height 25
click at [462, 586] on icon at bounding box center [465, 585] width 7 height 8
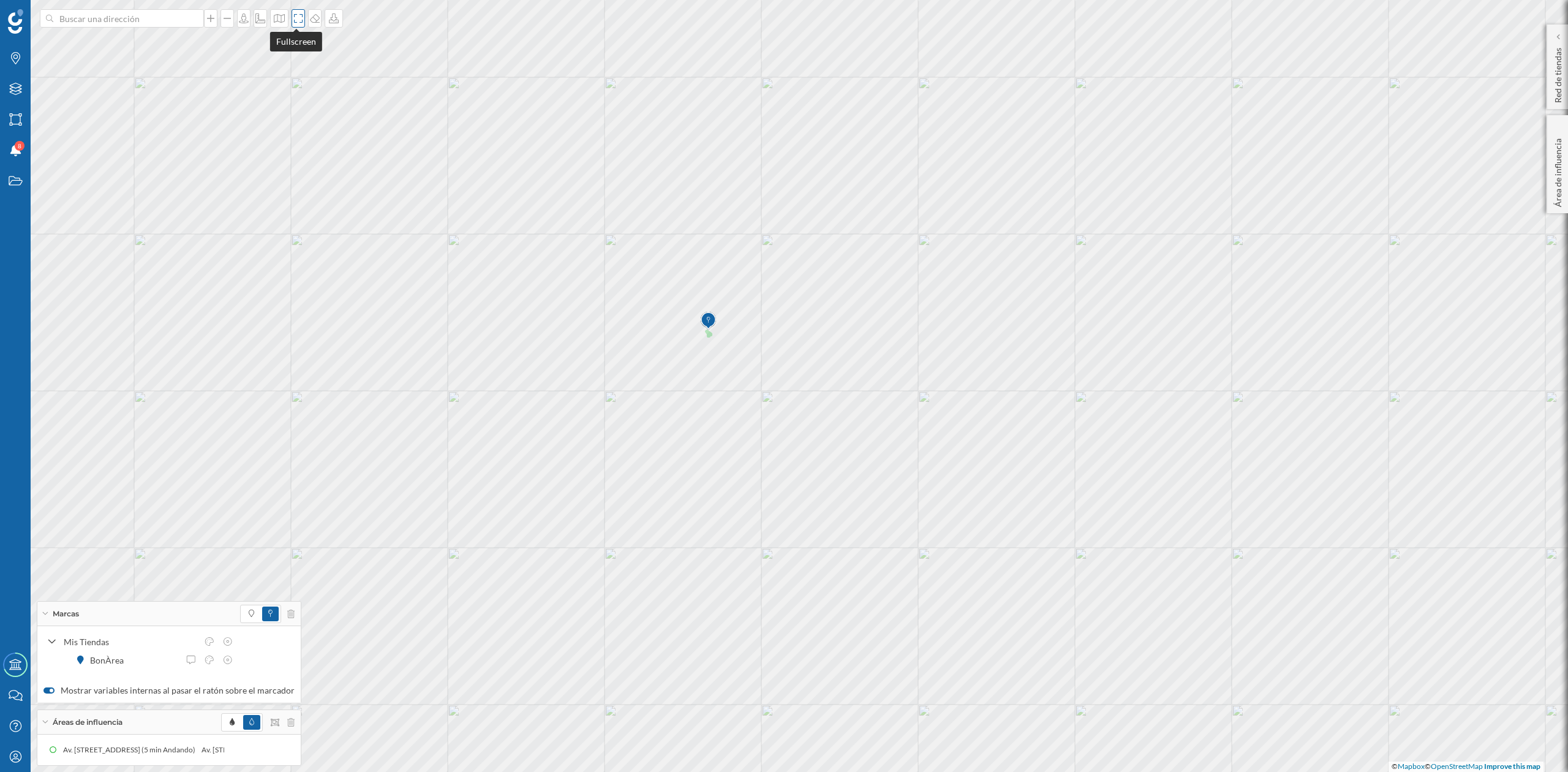
click at [294, 22] on icon at bounding box center [298, 18] width 12 height 10
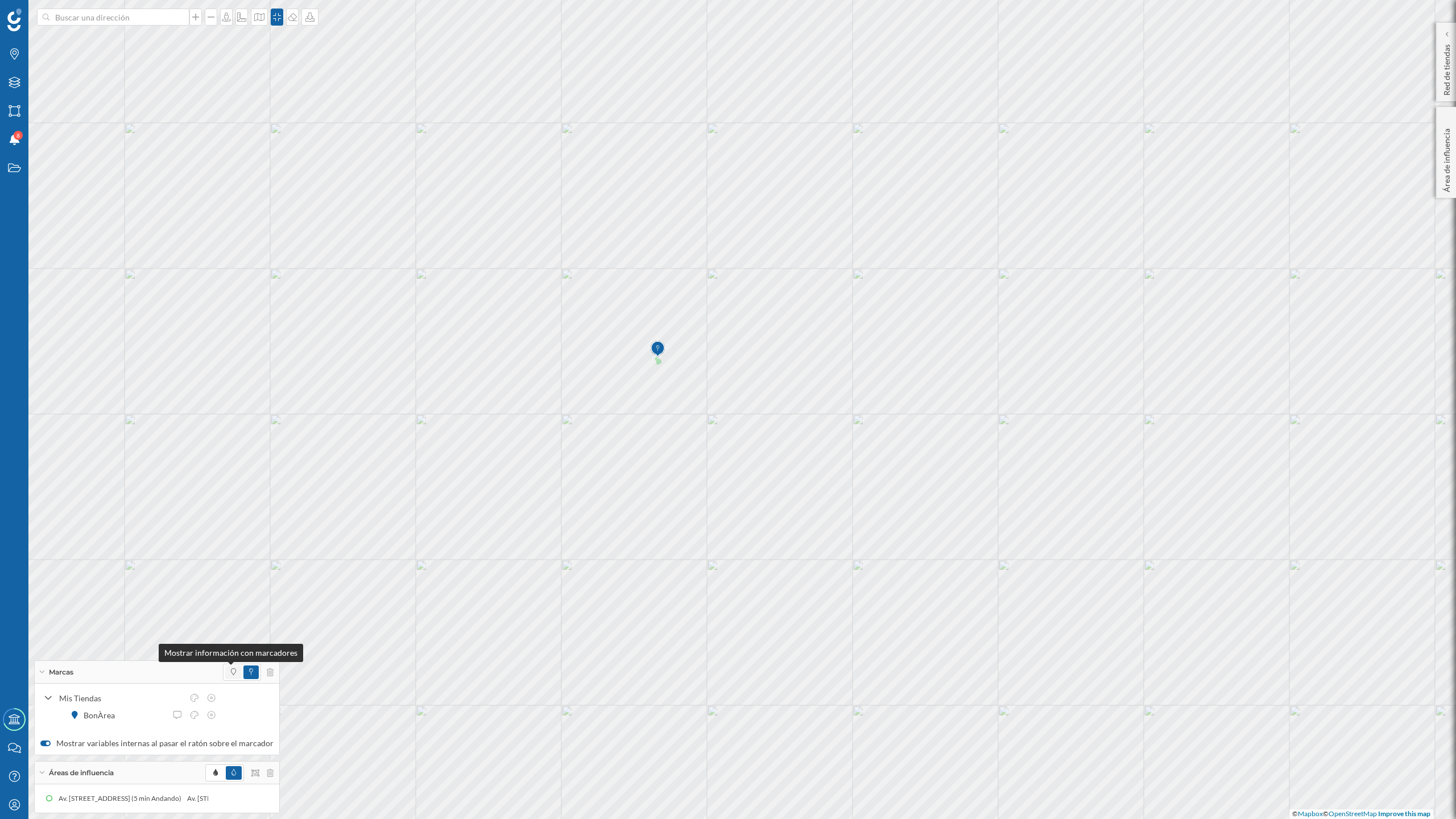
click at [231, 671] on icon at bounding box center [233, 672] width 5 height 7
click at [243, 666] on span at bounding box center [251, 673] width 15 height 14
click at [308, 17] on icon at bounding box center [309, 17] width 12 height 9
click at [324, 79] on div "Descargar sin leyenda" at bounding box center [346, 84] width 80 height 12
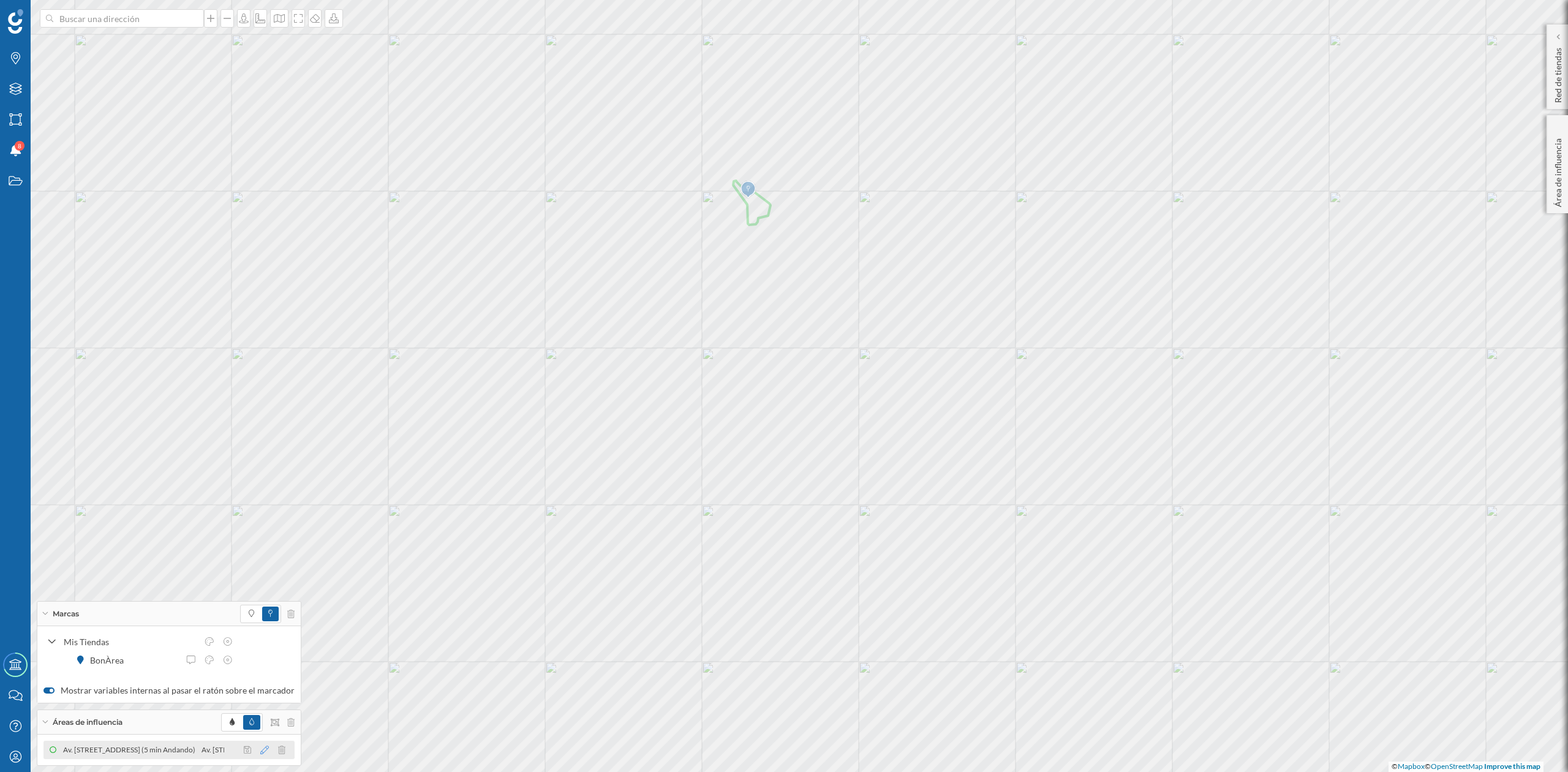
click at [260, 723] on icon at bounding box center [264, 750] width 8 height 8
click at [229, 662] on div at bounding box center [233, 663] width 12 height 12
click at [8, 95] on icon "Capas" at bounding box center [16, 89] width 15 height 12
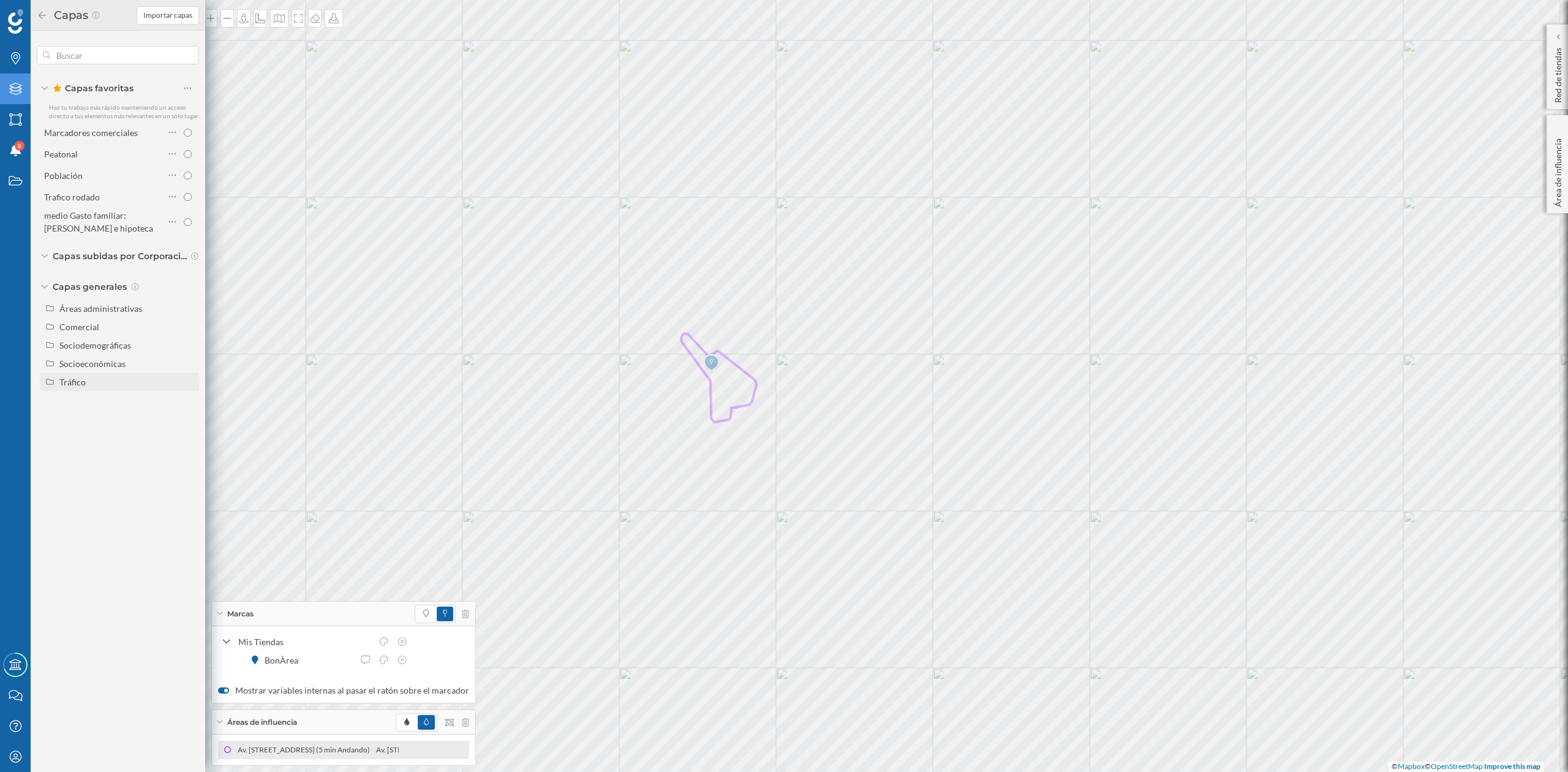
click at [85, 381] on div "Tráfico" at bounding box center [73, 382] width 27 height 11
click at [187, 417] on input "Peatonal" at bounding box center [191, 419] width 8 height 8
radio input "true"
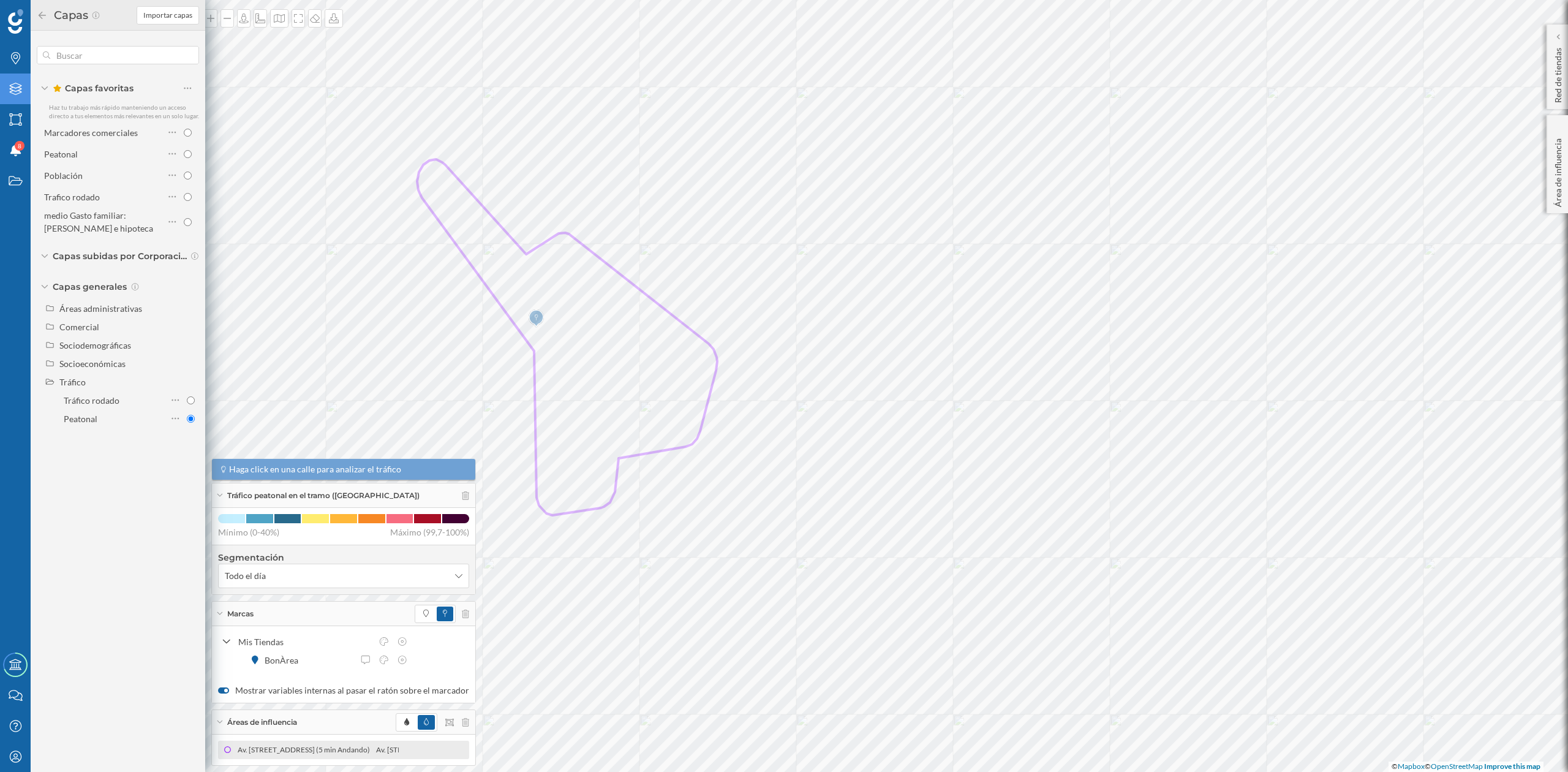
click at [40, 20] on div "Capas" at bounding box center [86, 16] width 99 height 20
click at [38, 16] on icon at bounding box center [41, 15] width 11 height 8
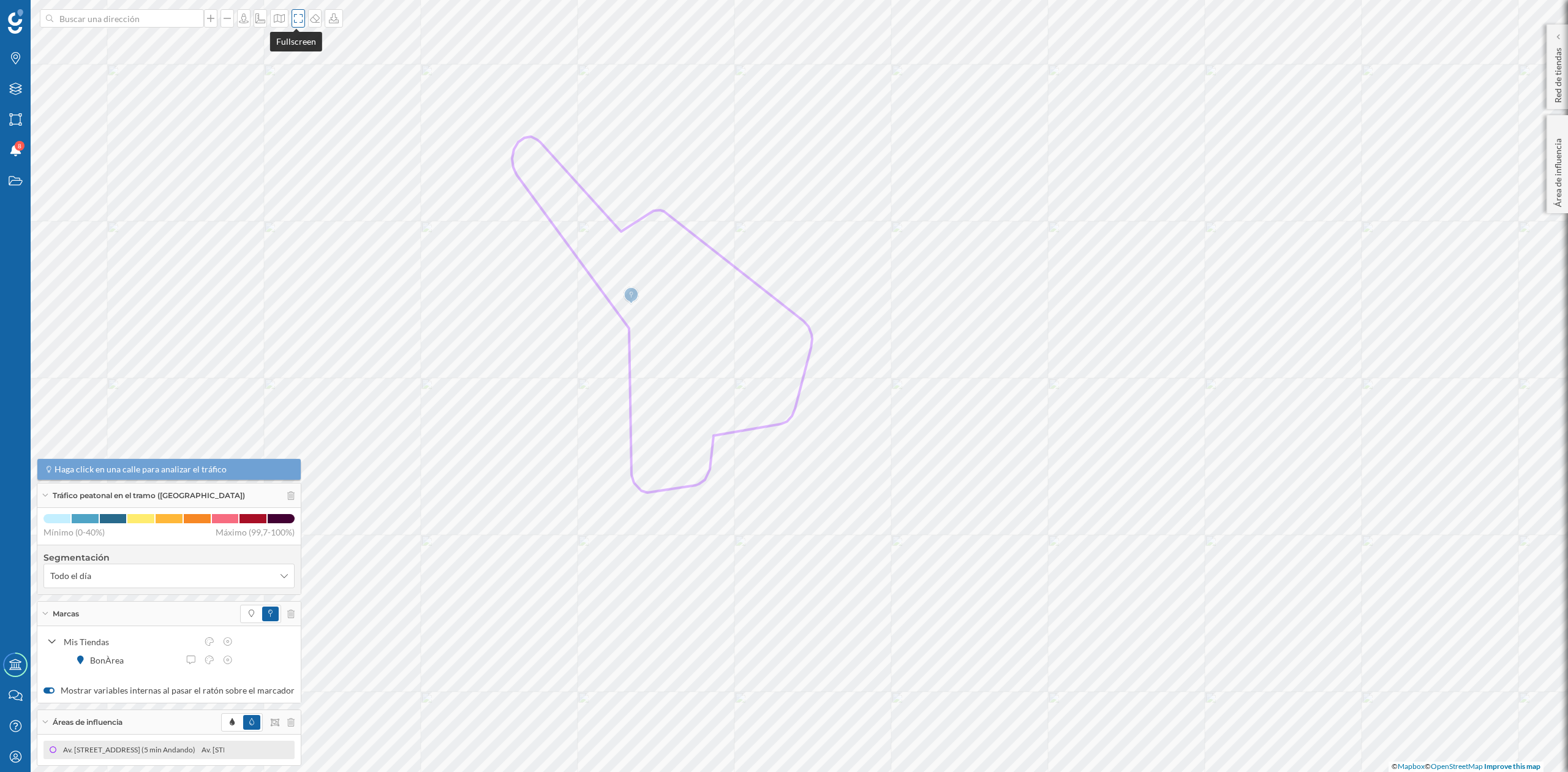
click at [293, 13] on icon at bounding box center [298, 18] width 12 height 10
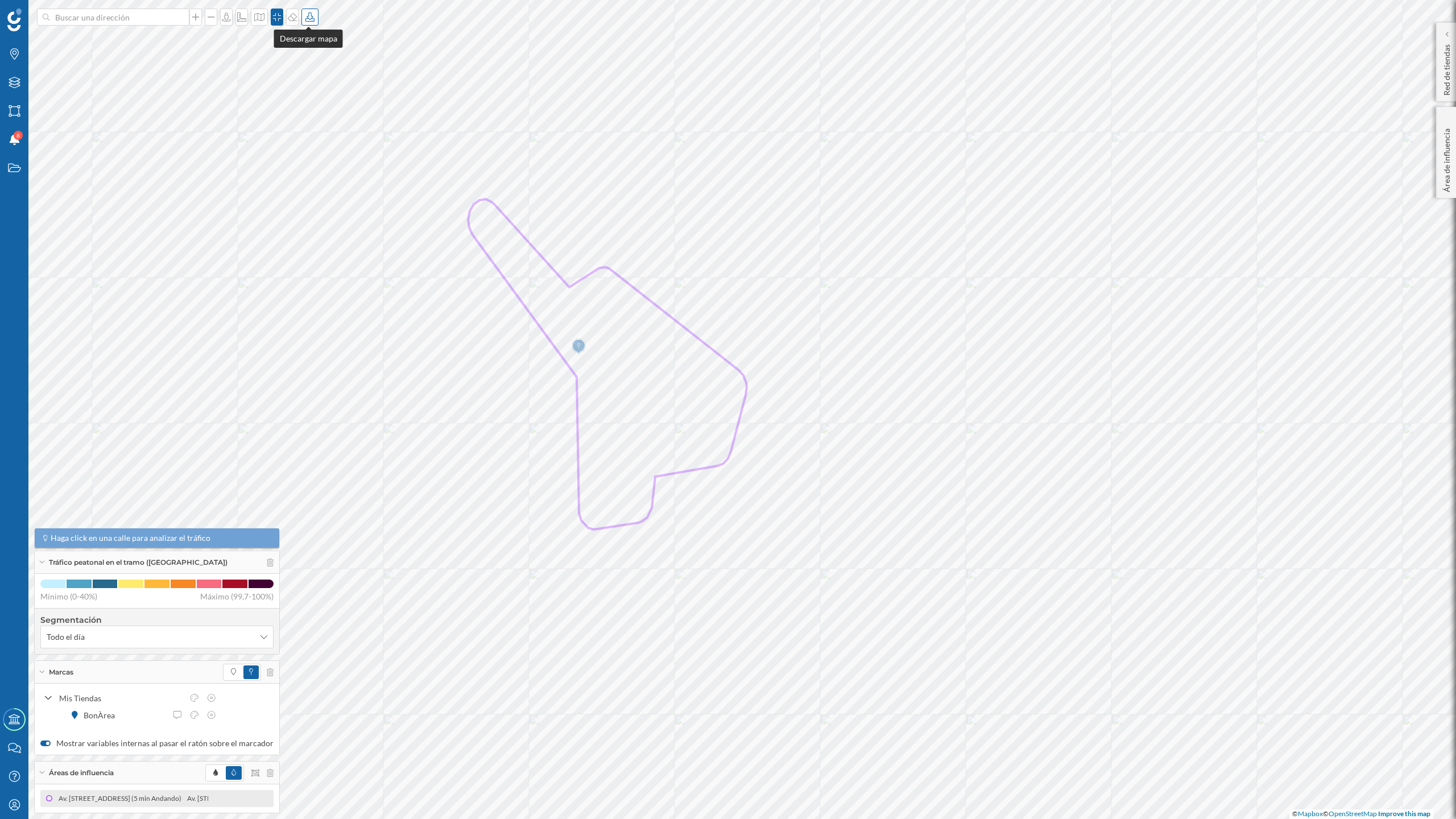
click at [311, 21] on icon at bounding box center [310, 17] width 9 height 9
click at [356, 85] on div "Descargar sin leyenda" at bounding box center [346, 84] width 80 height 12
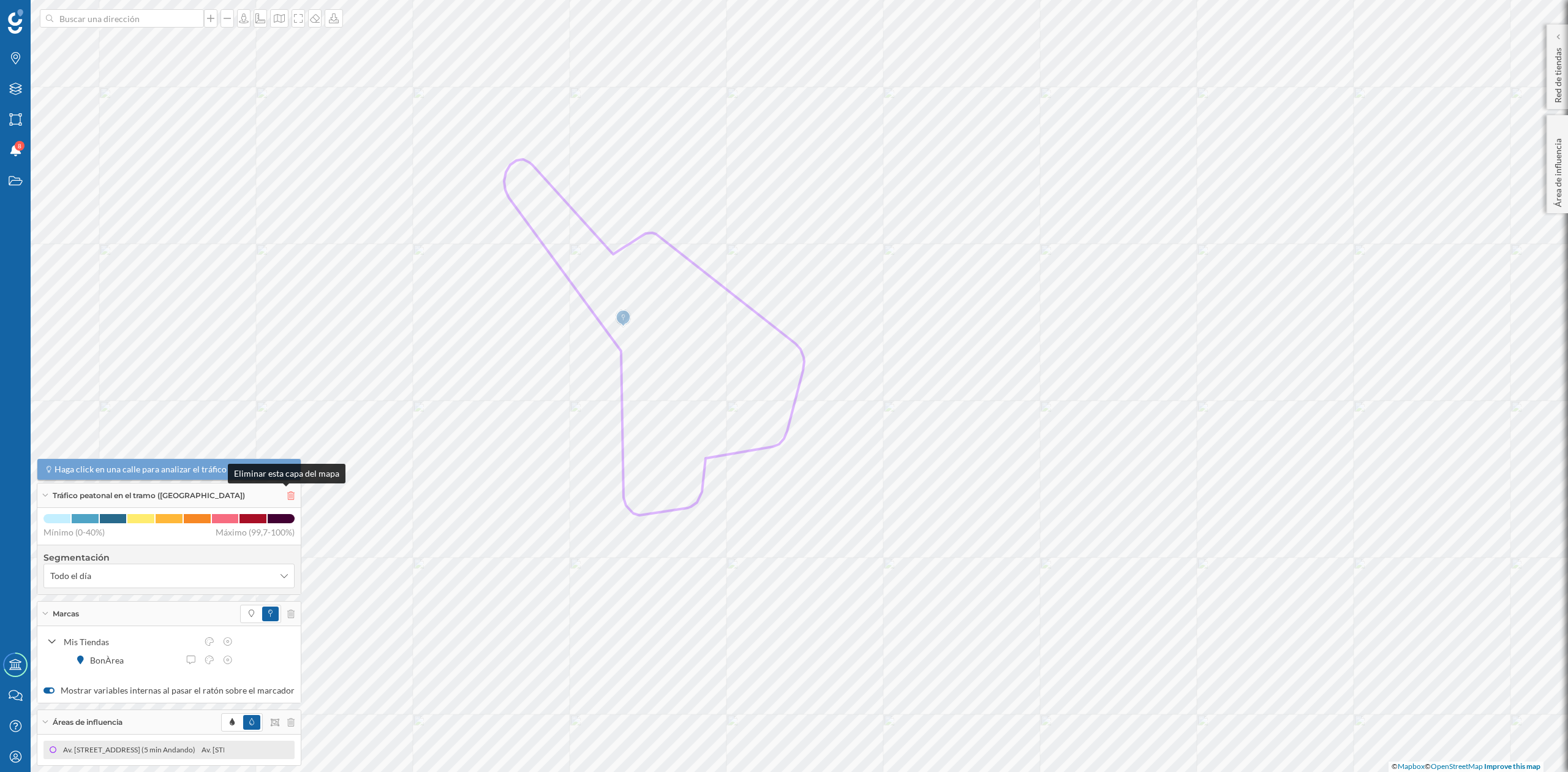
click at [288, 497] on icon at bounding box center [291, 496] width 7 height 8
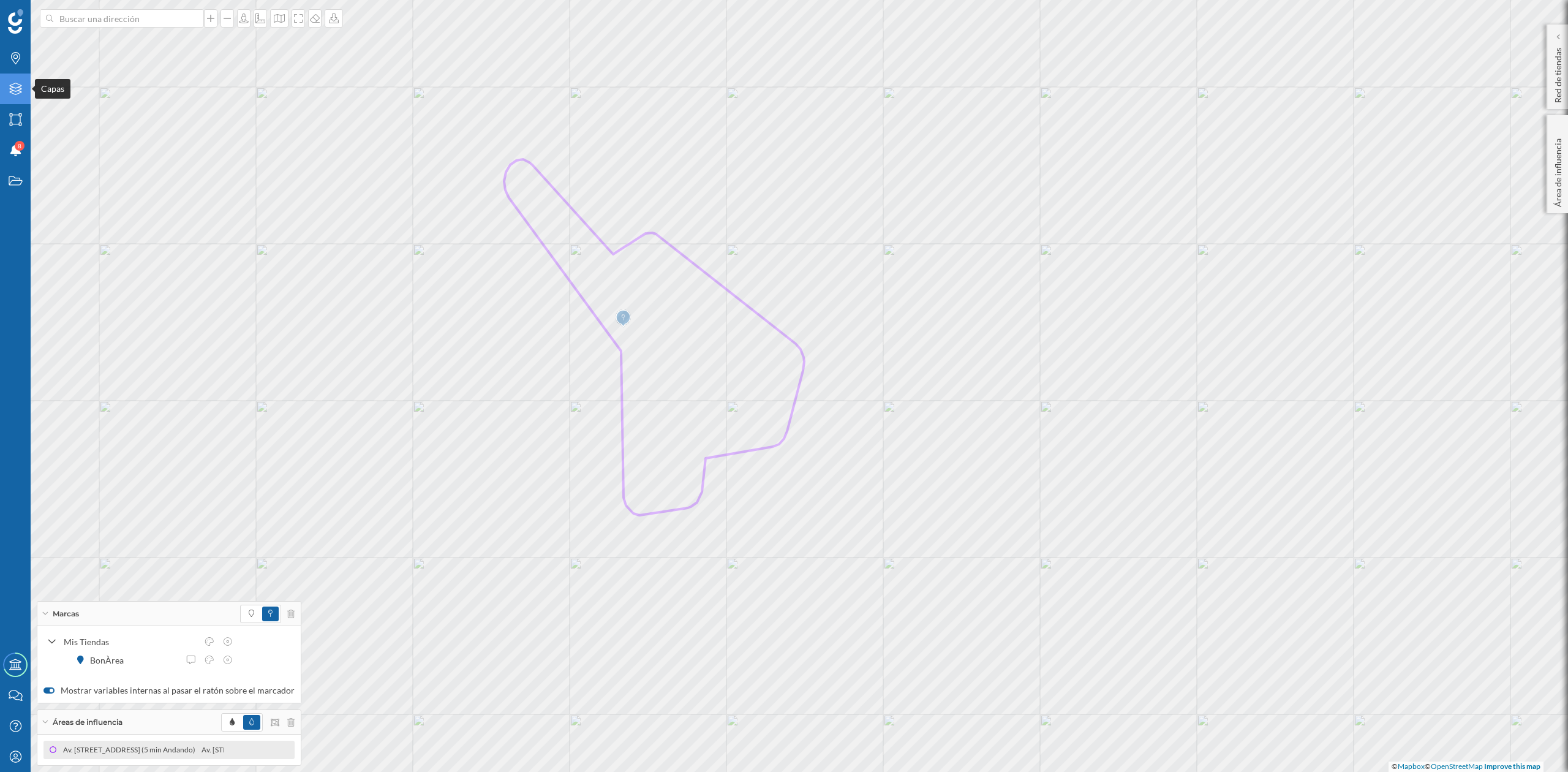
click at [13, 90] on icon "Capas" at bounding box center [16, 89] width 15 height 12
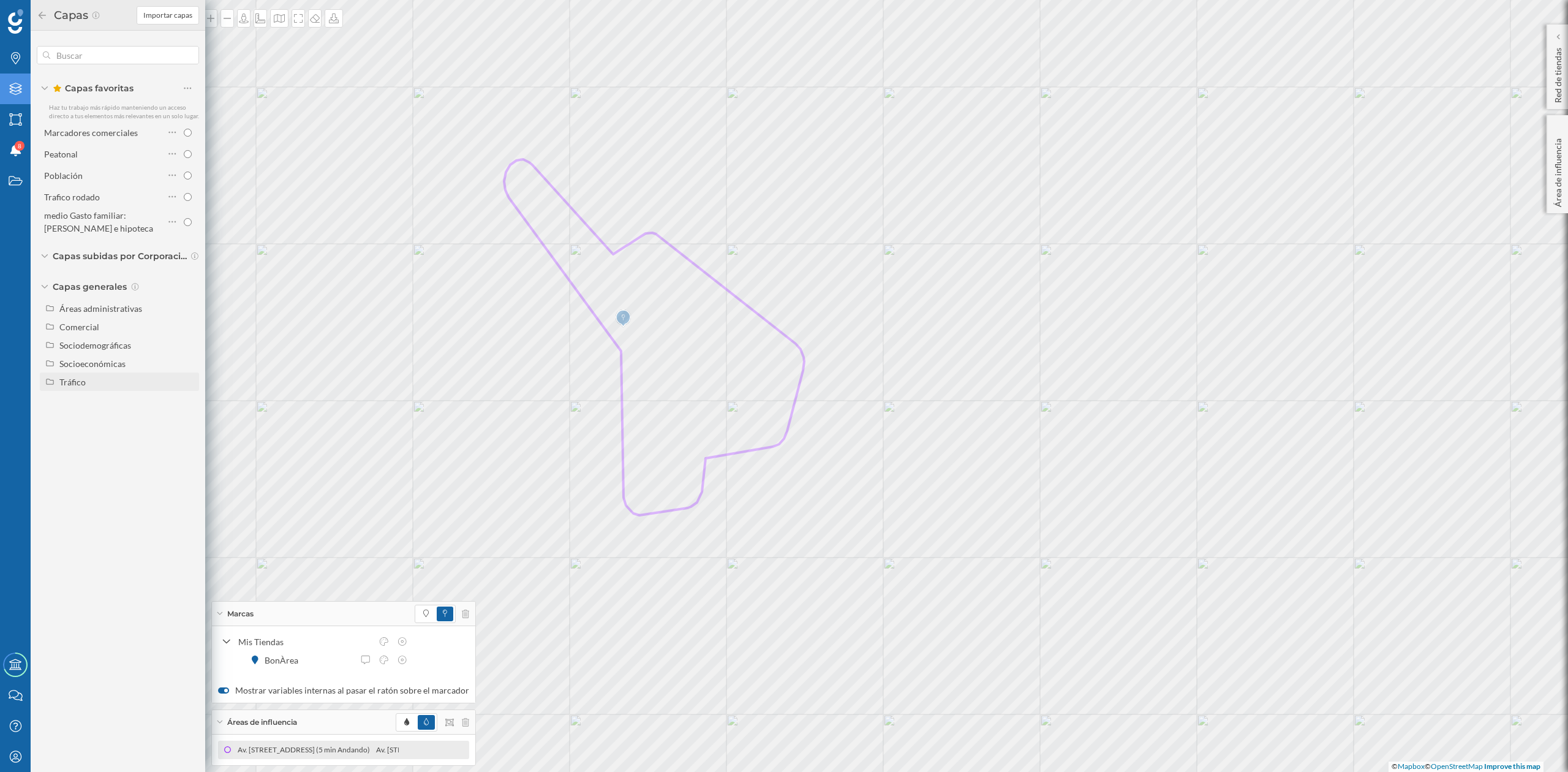
click at [51, 381] on icon at bounding box center [50, 381] width 9 height 7
click at [190, 401] on input "Tráfico rodado" at bounding box center [191, 401] width 8 height 8
radio input "true"
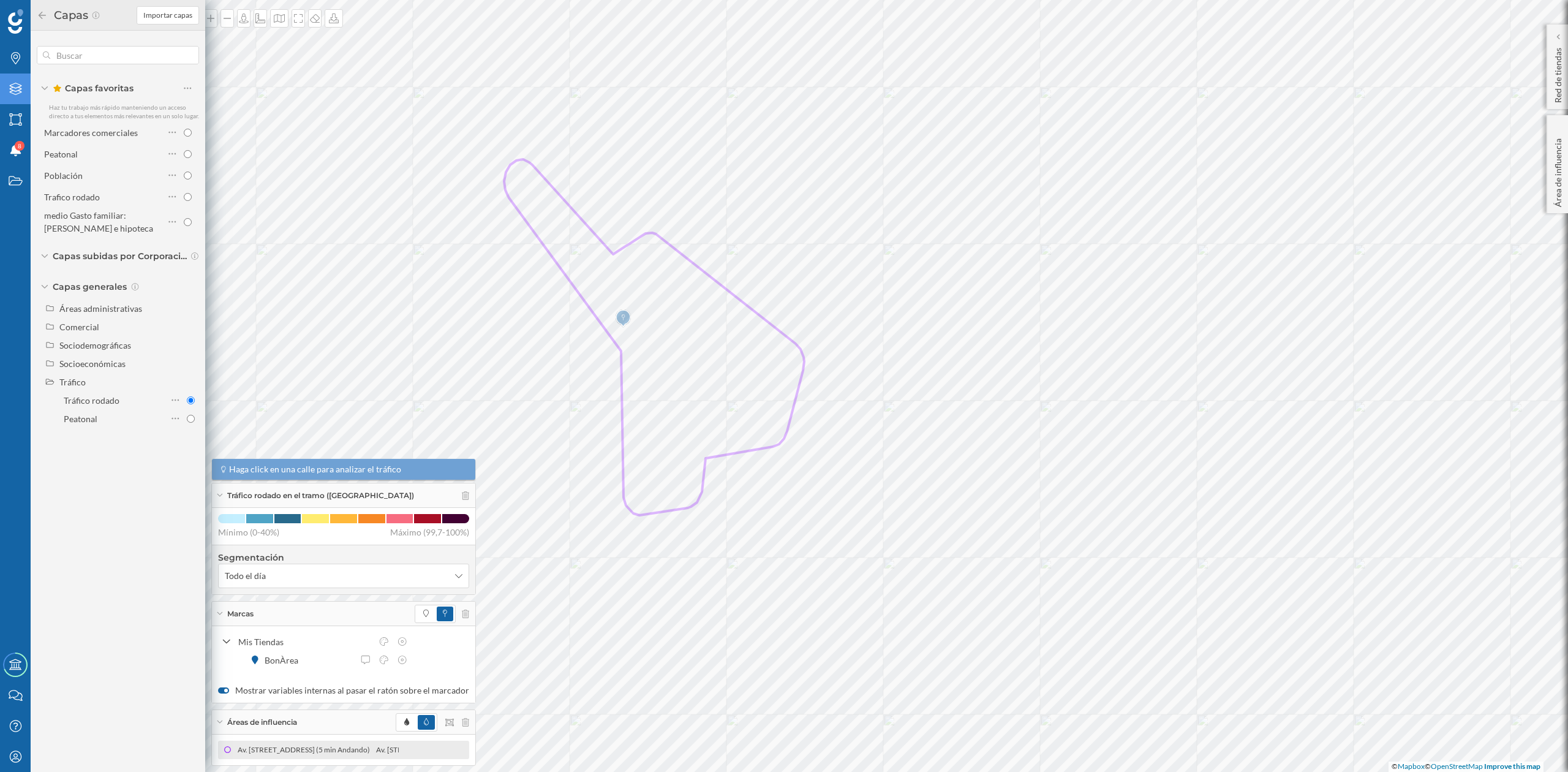
click at [41, 12] on icon at bounding box center [41, 15] width 11 height 8
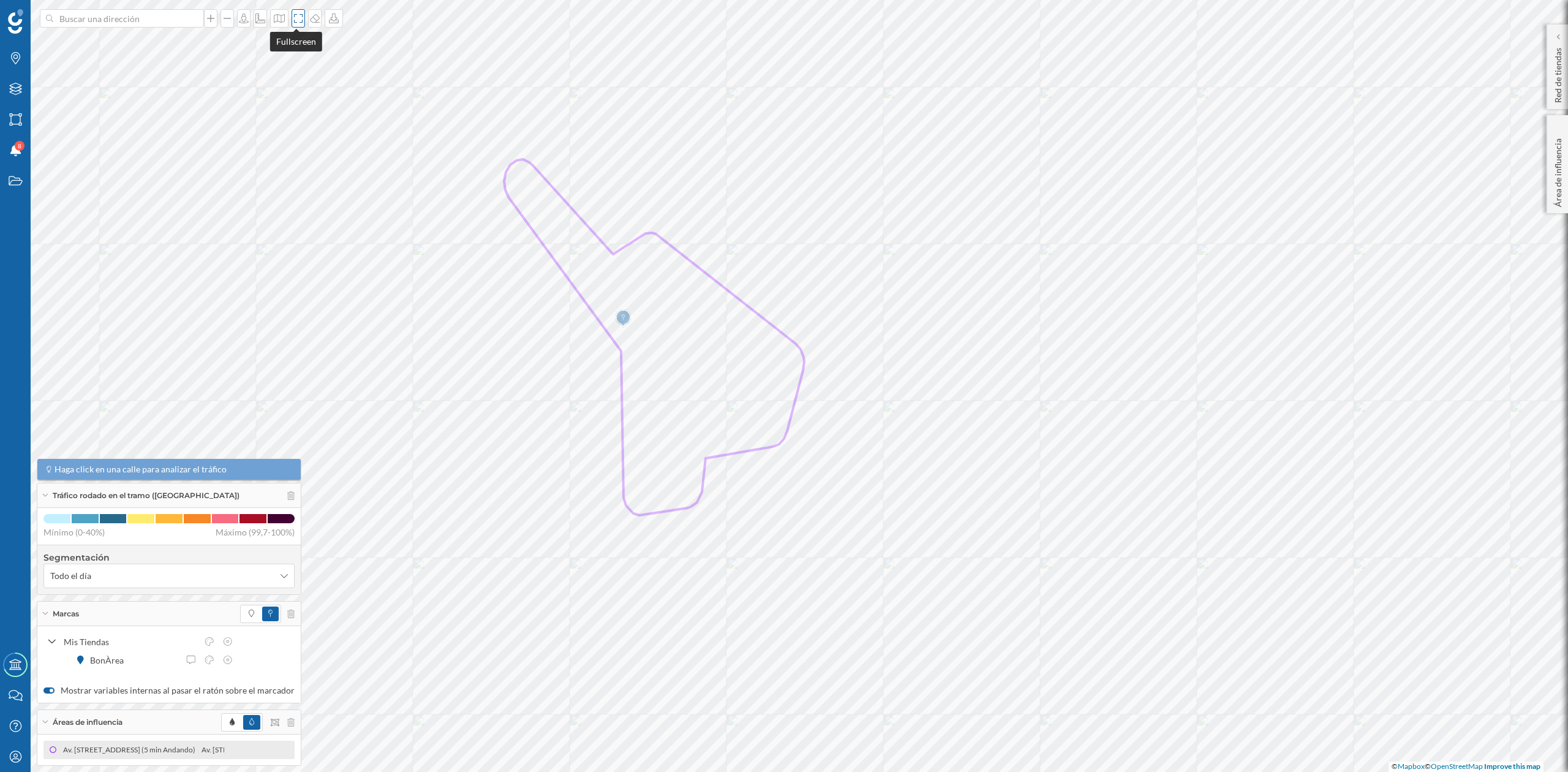
click at [295, 17] on icon at bounding box center [298, 18] width 12 height 10
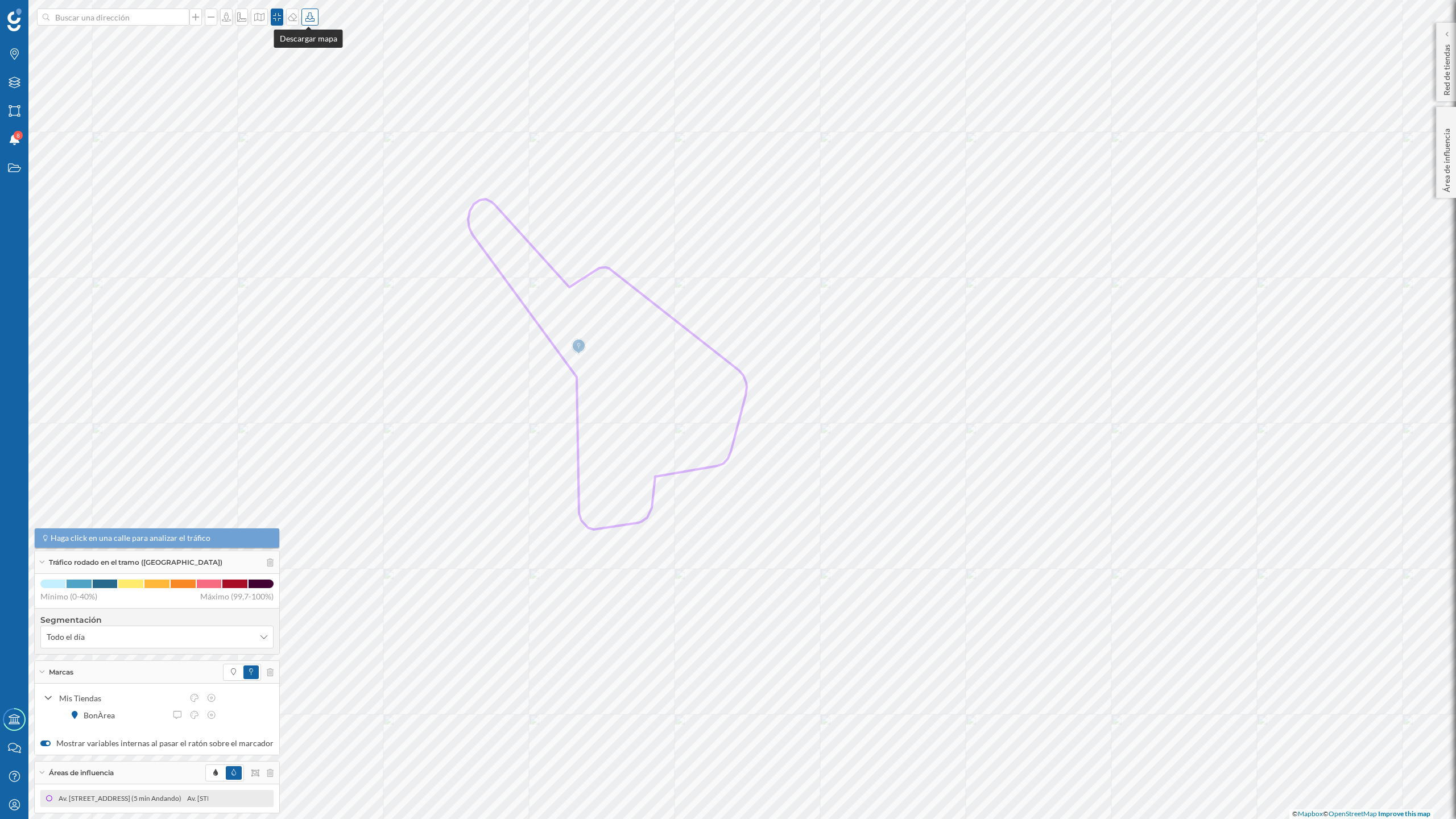
click at [311, 16] on icon at bounding box center [309, 17] width 12 height 9
click at [321, 82] on div "Descargar sin leyenda" at bounding box center [346, 84] width 80 height 12
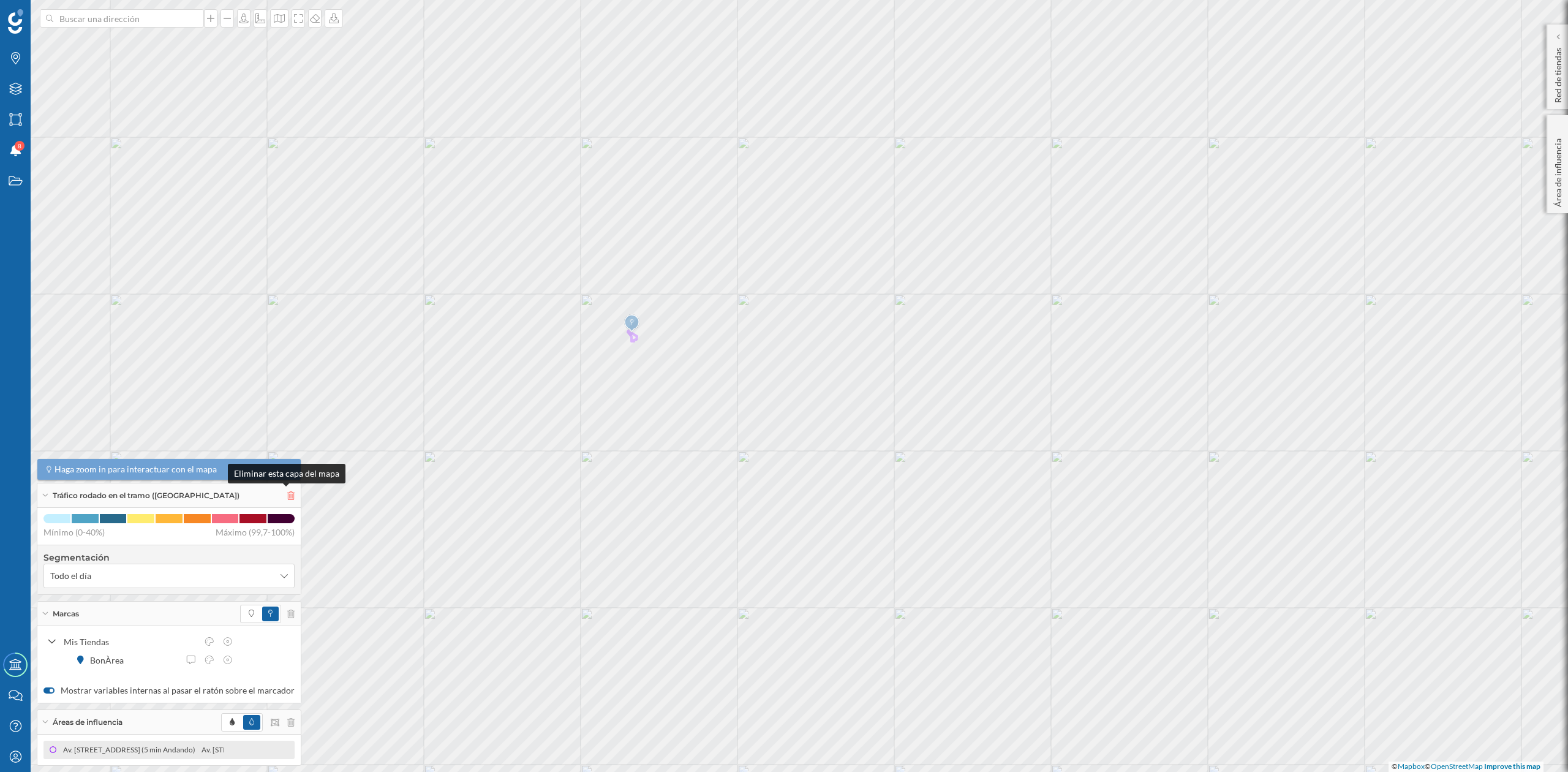
click at [288, 495] on icon at bounding box center [291, 496] width 7 height 8
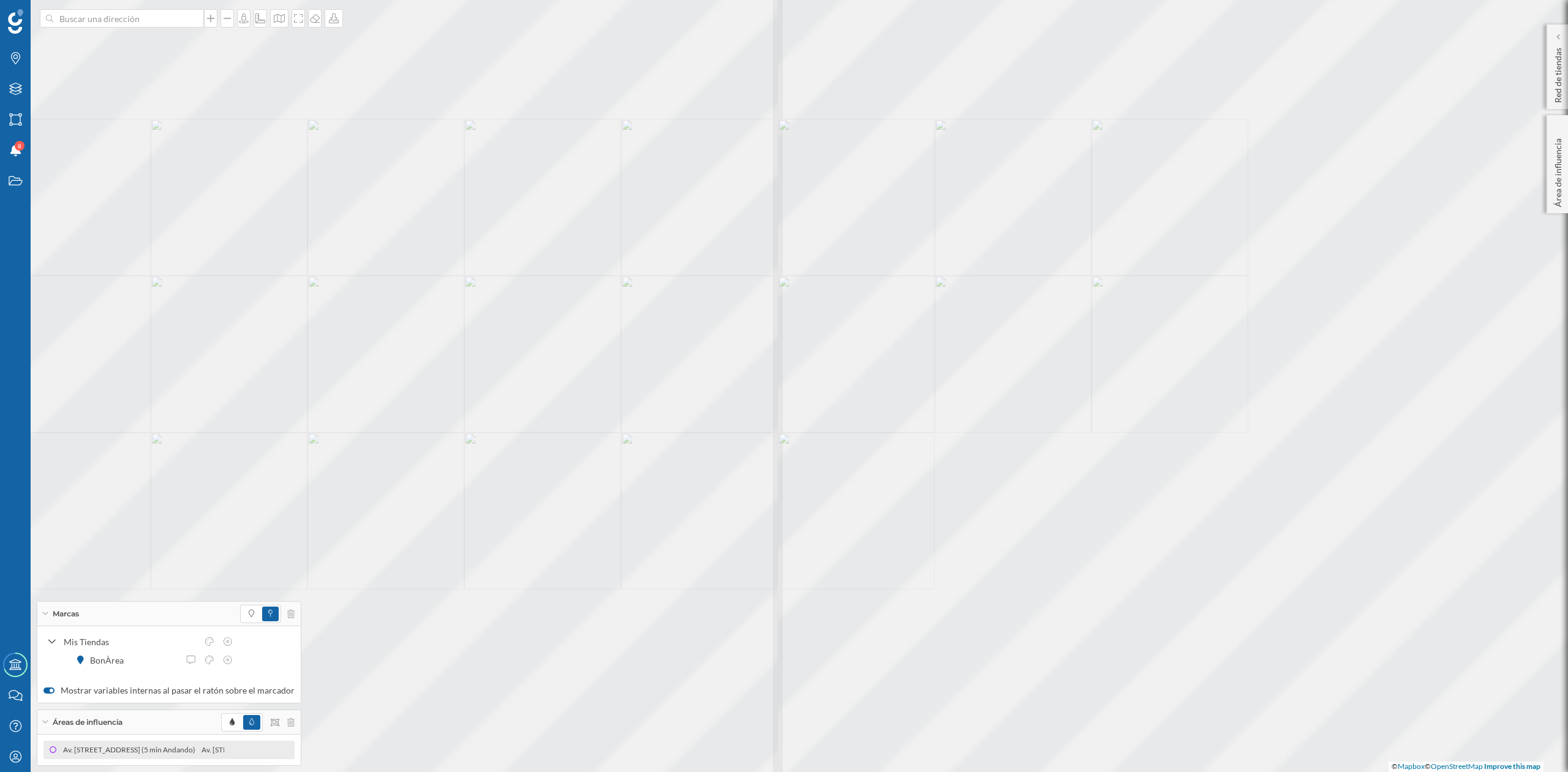
click at [719, 410] on div at bounding box center [719, 410] width 0 height 0
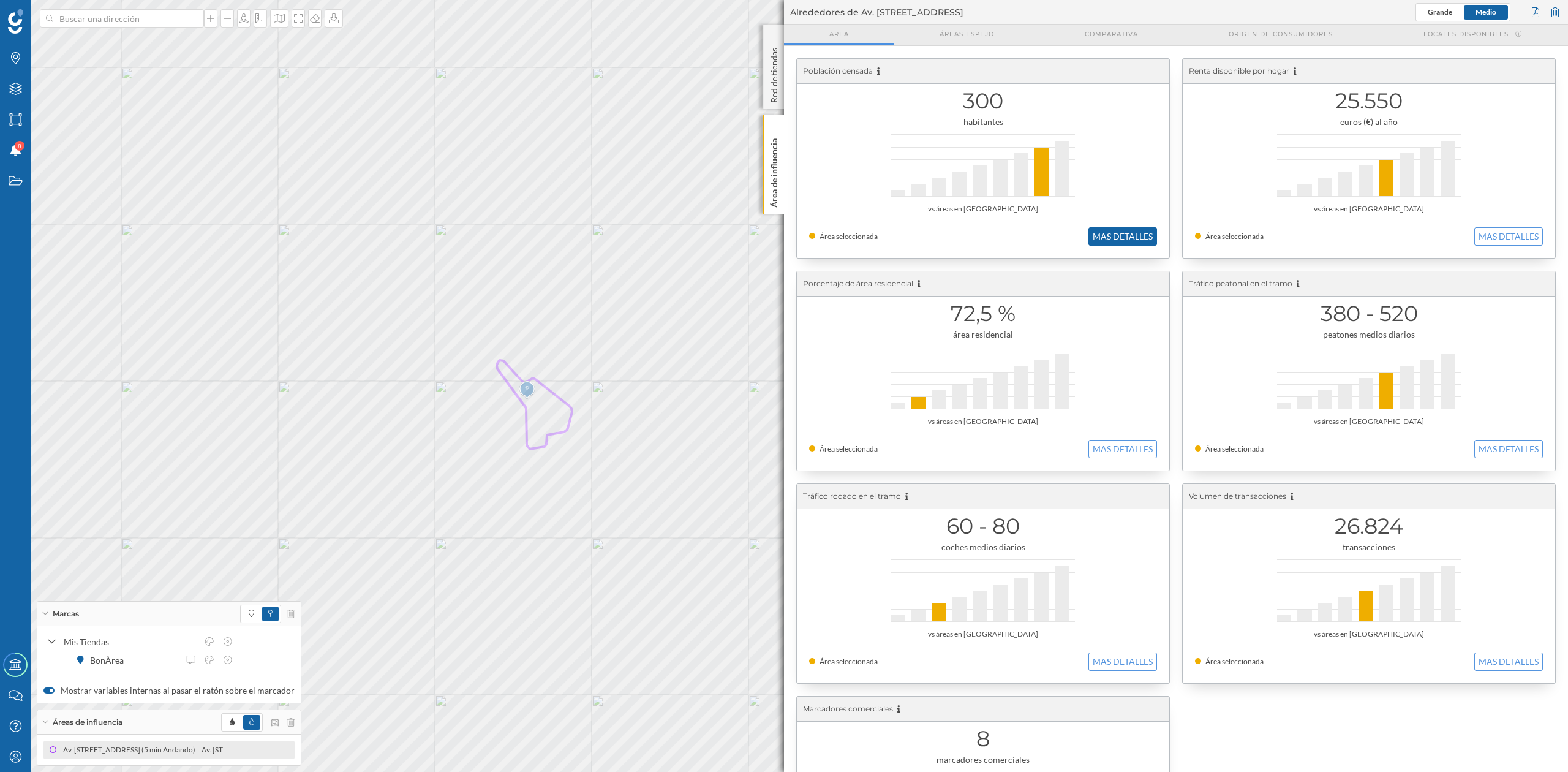
click at [1116, 229] on button "MAS DETALLES" at bounding box center [1123, 236] width 69 height 18
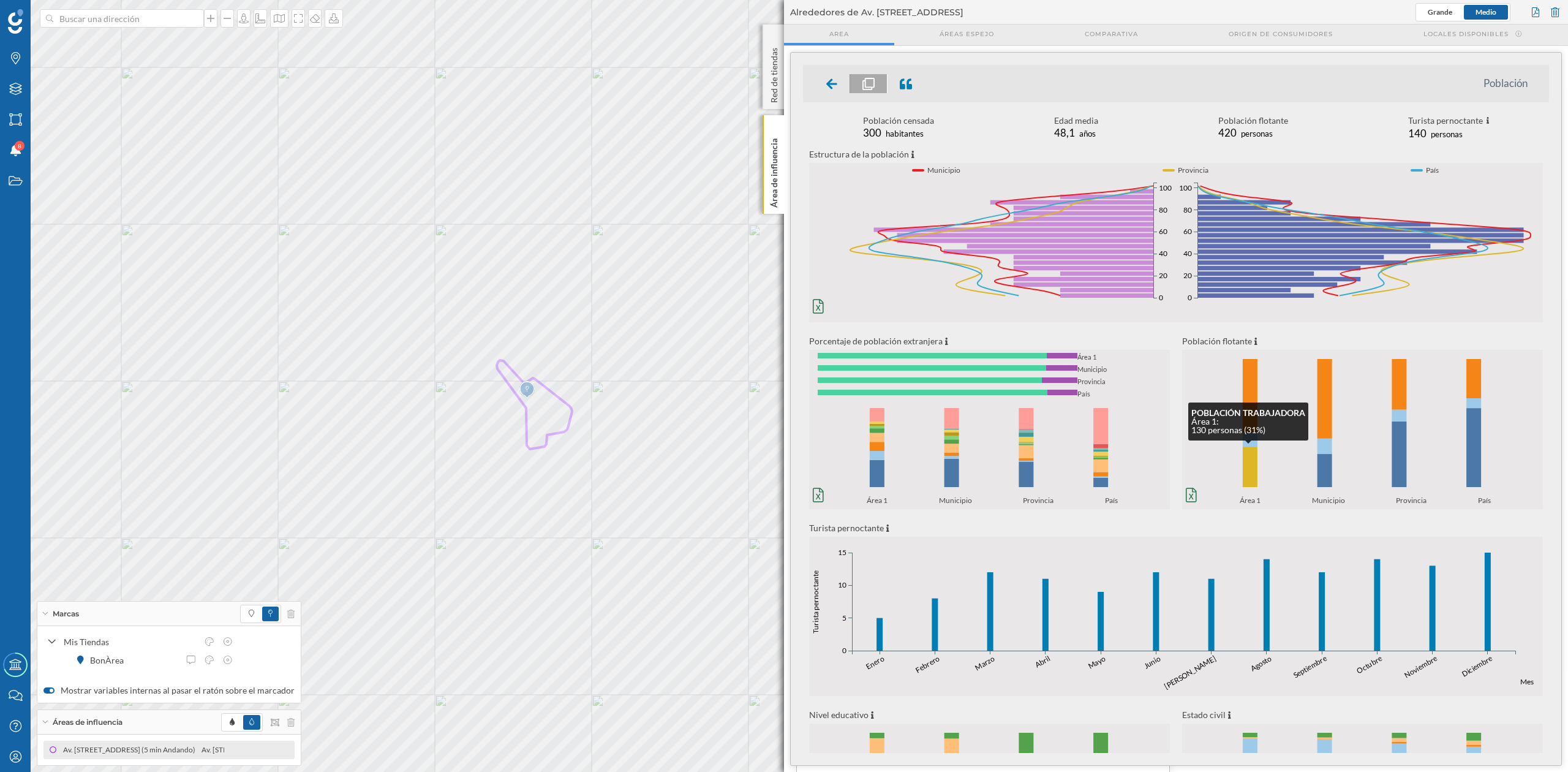
click at [1250, 459] on rect at bounding box center [1251, 467] width 15 height 41
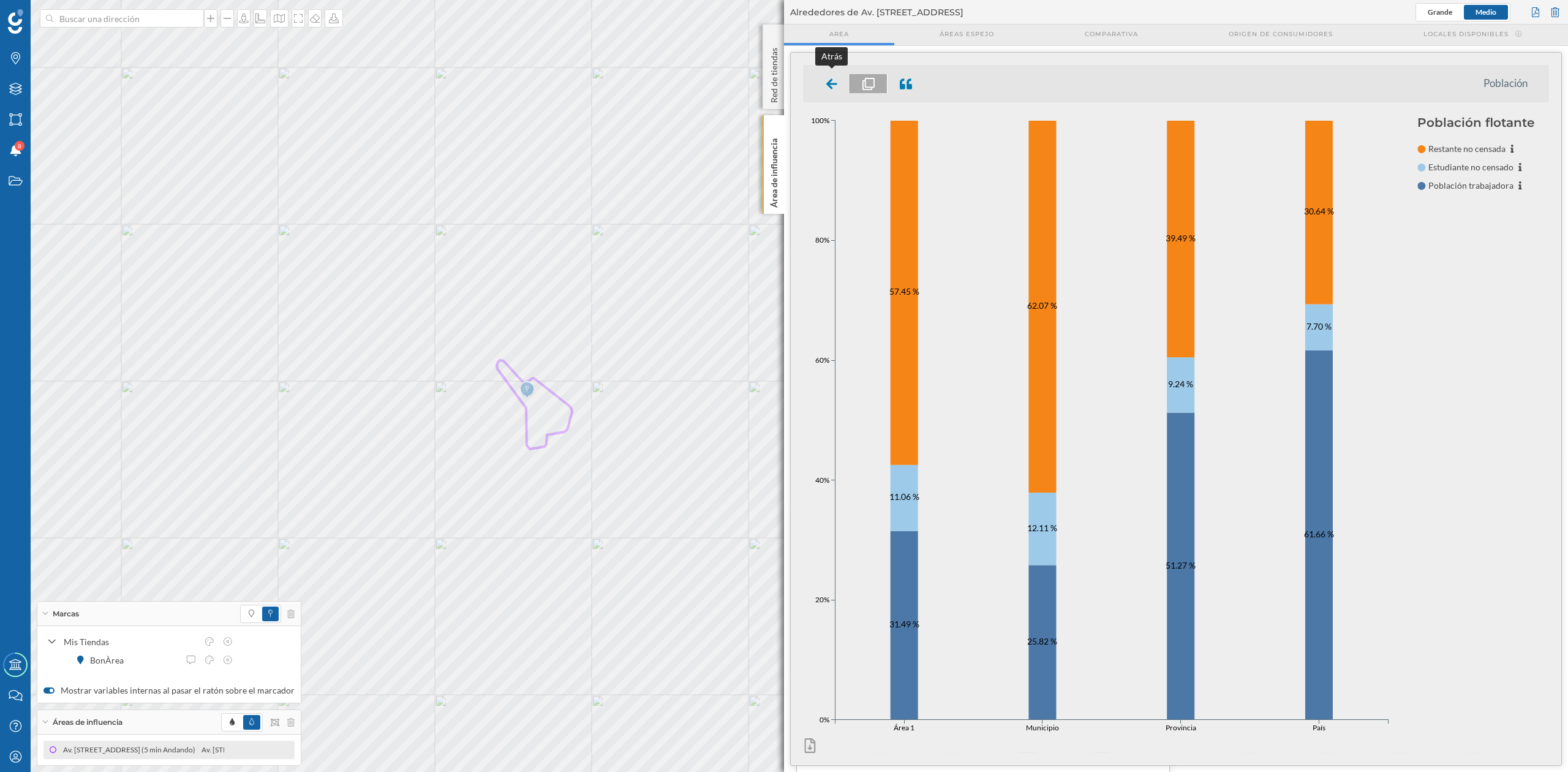
click at [832, 82] on icon at bounding box center [831, 84] width 11 height 12
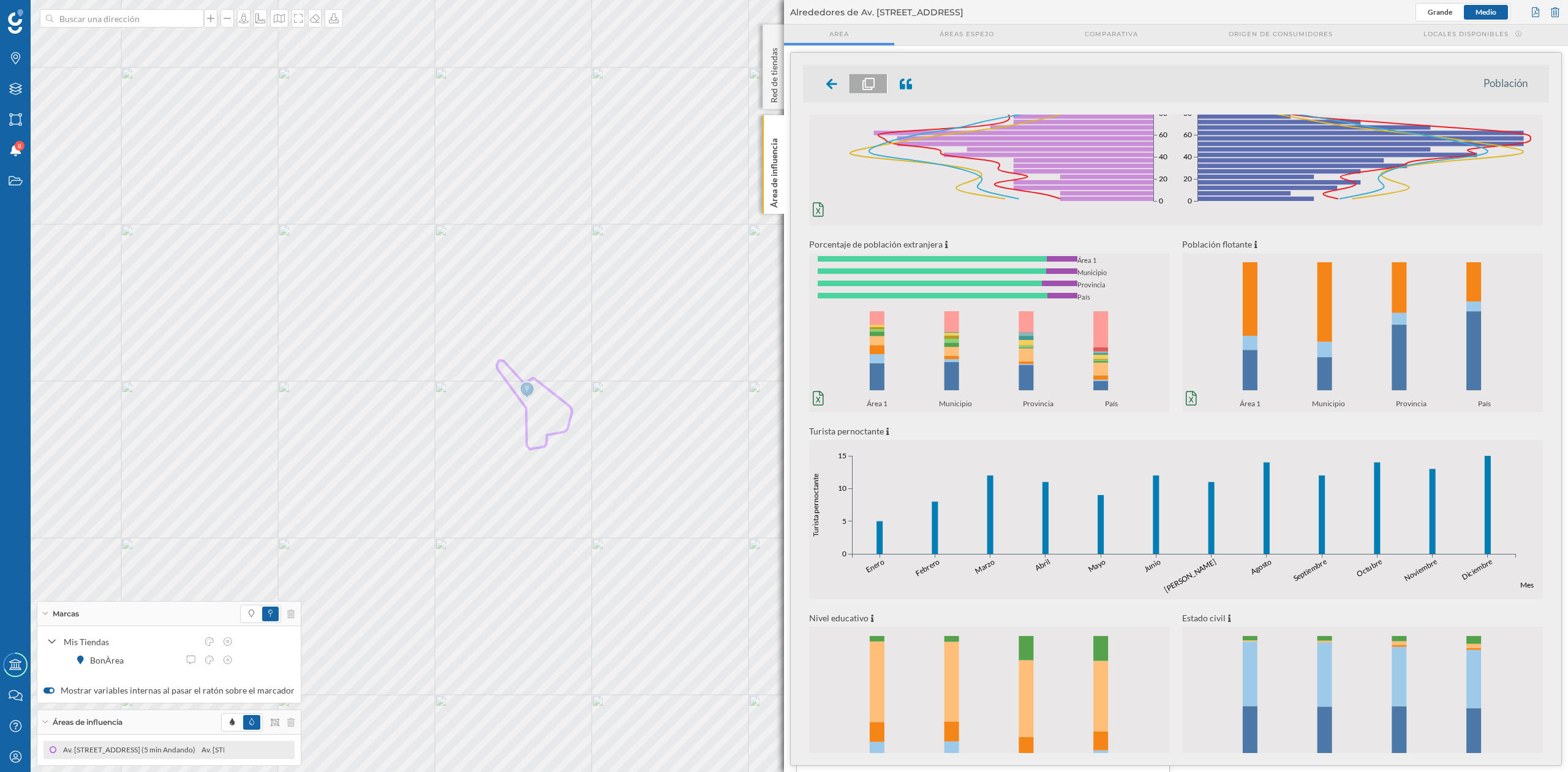
scroll to position [0, 0]
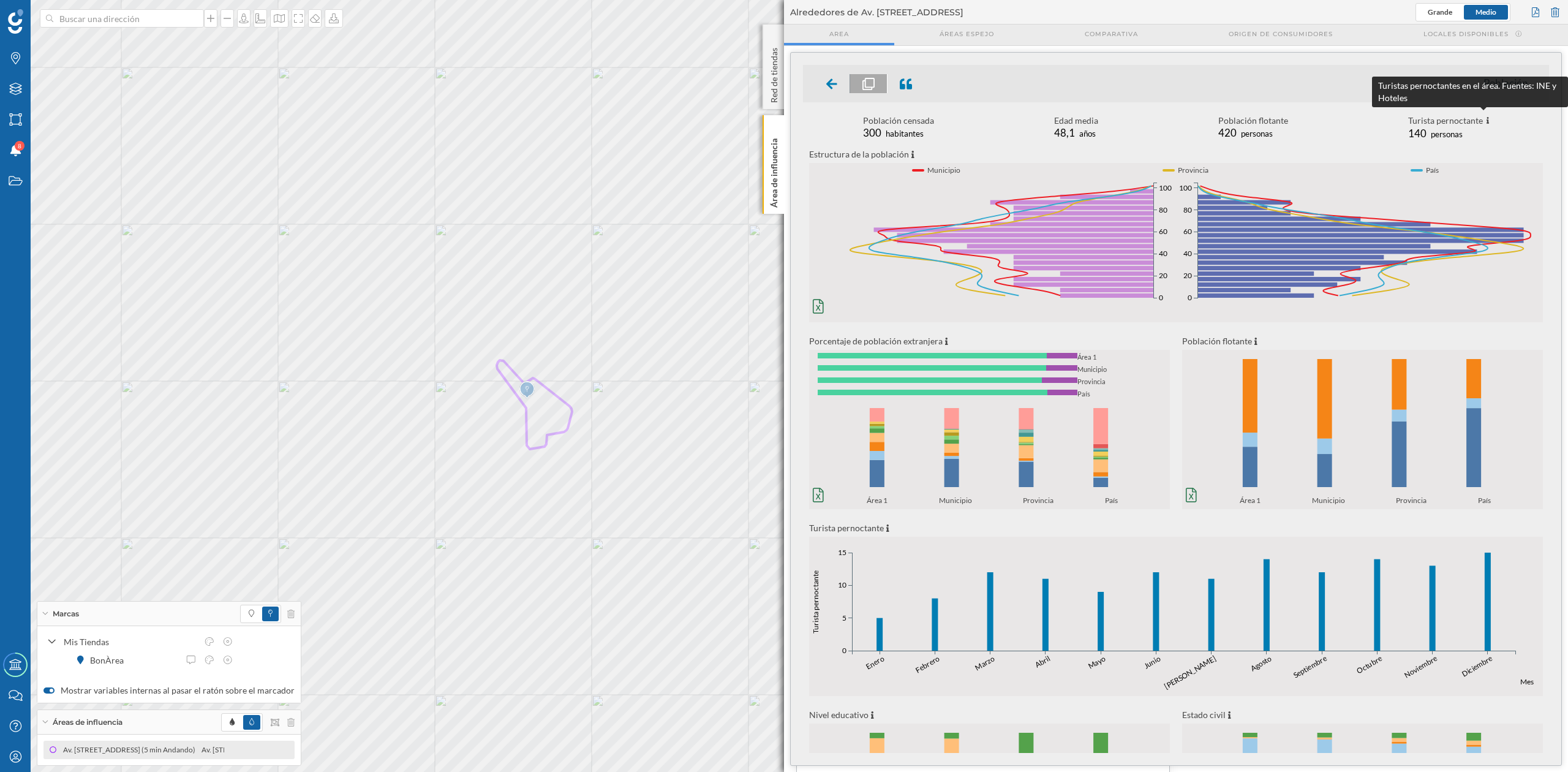
click at [1469, 120] on icon at bounding box center [1488, 120] width 3 height 7
click at [1434, 136] on span "personas" at bounding box center [1447, 134] width 31 height 10
click at [834, 82] on icon at bounding box center [831, 84] width 11 height 12
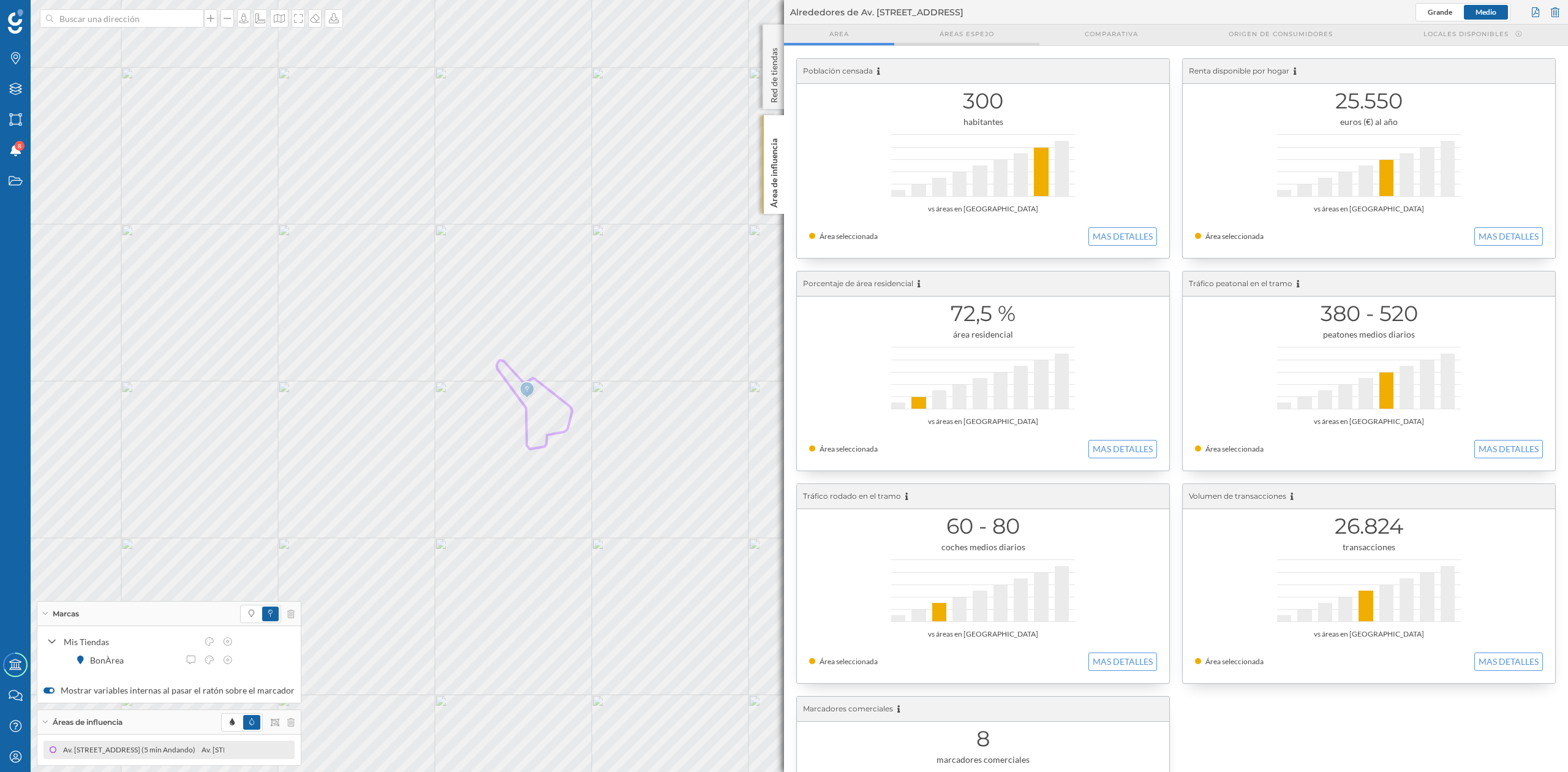
click at [948, 32] on span "Áreas espejo" at bounding box center [967, 33] width 55 height 9
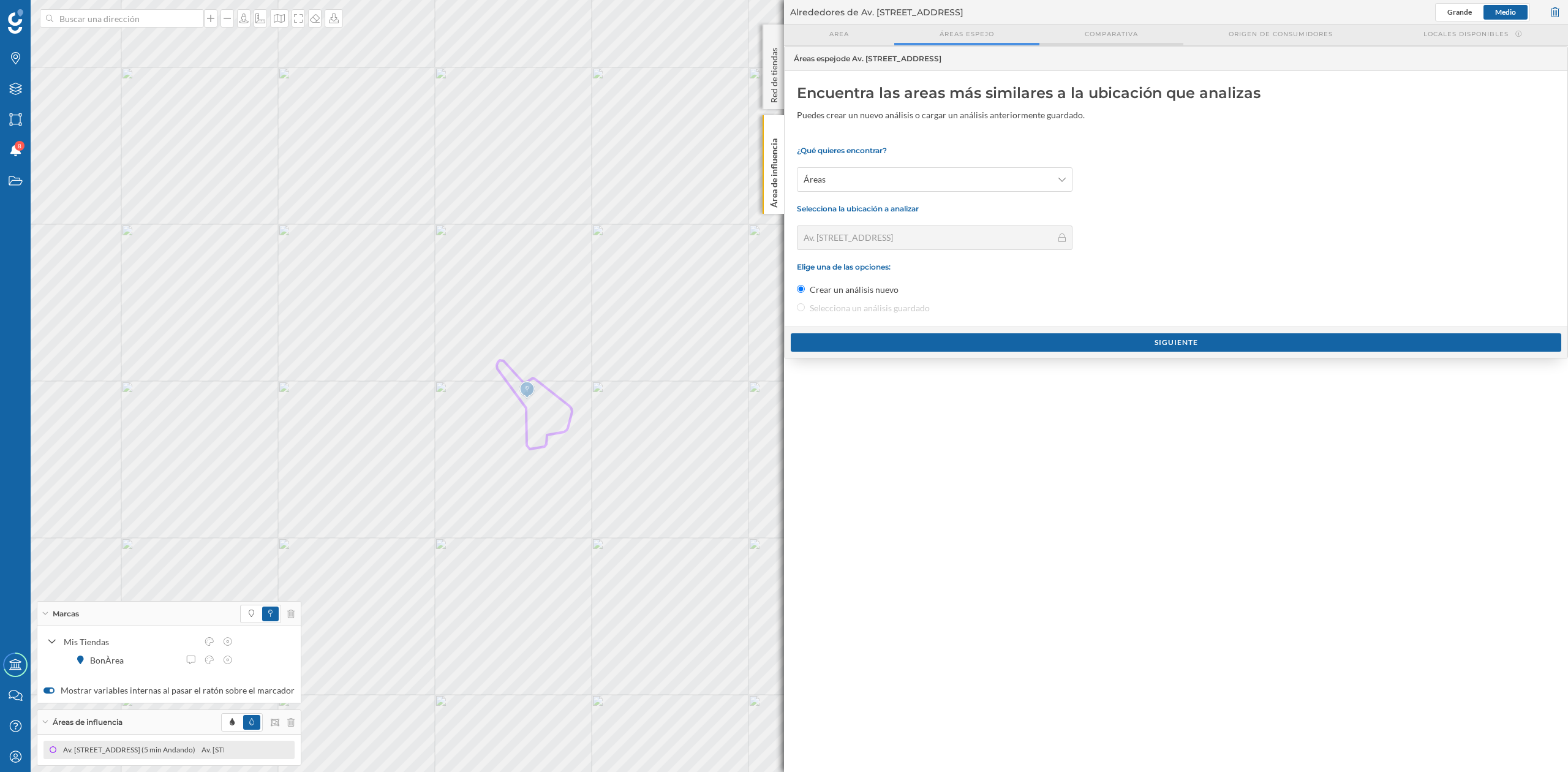
click at [1086, 25] on div "Comparativa" at bounding box center [1111, 35] width 144 height 21
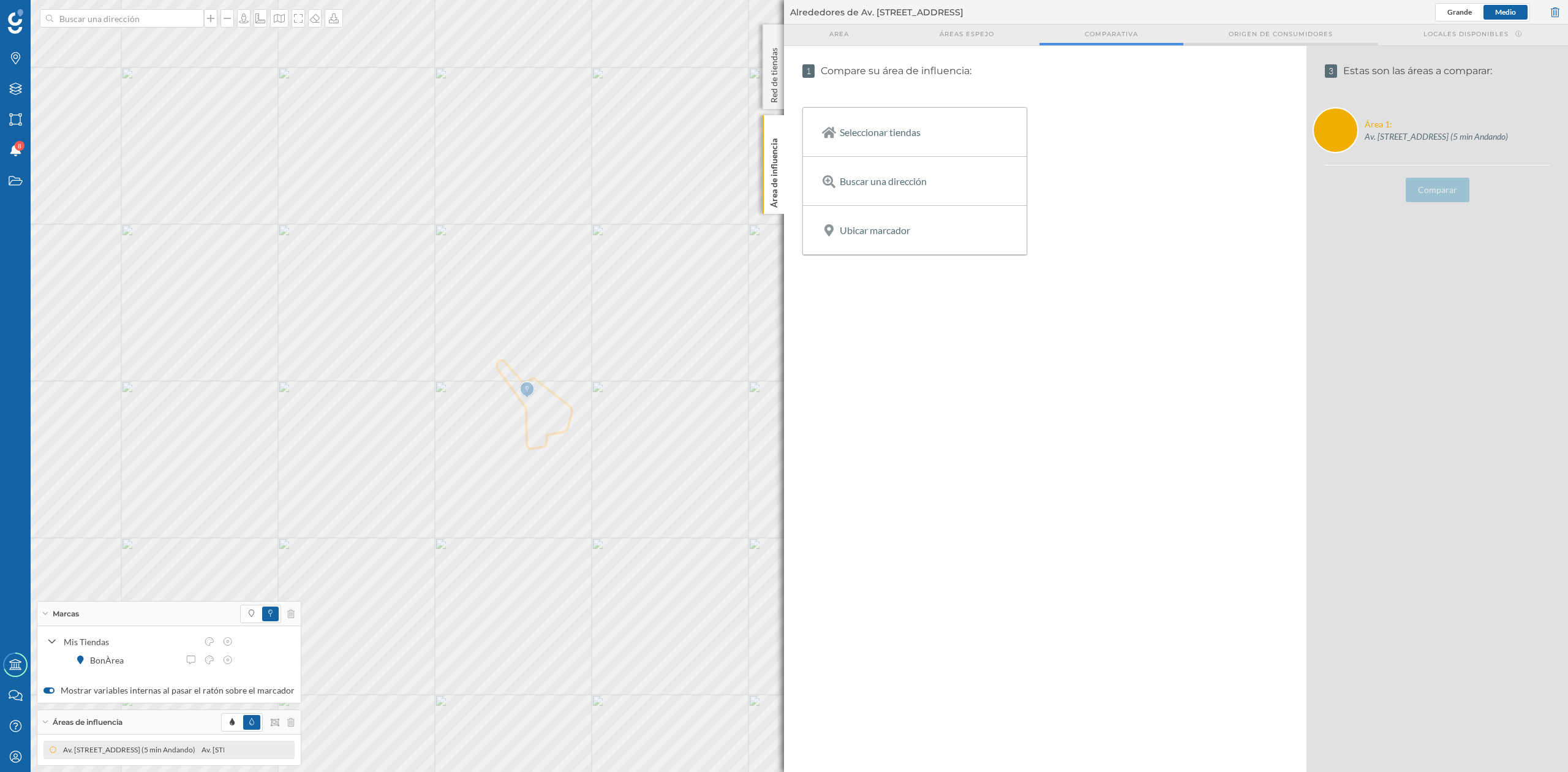
click at [1281, 27] on div "Origen de consumidores" at bounding box center [1280, 35] width 195 height 21
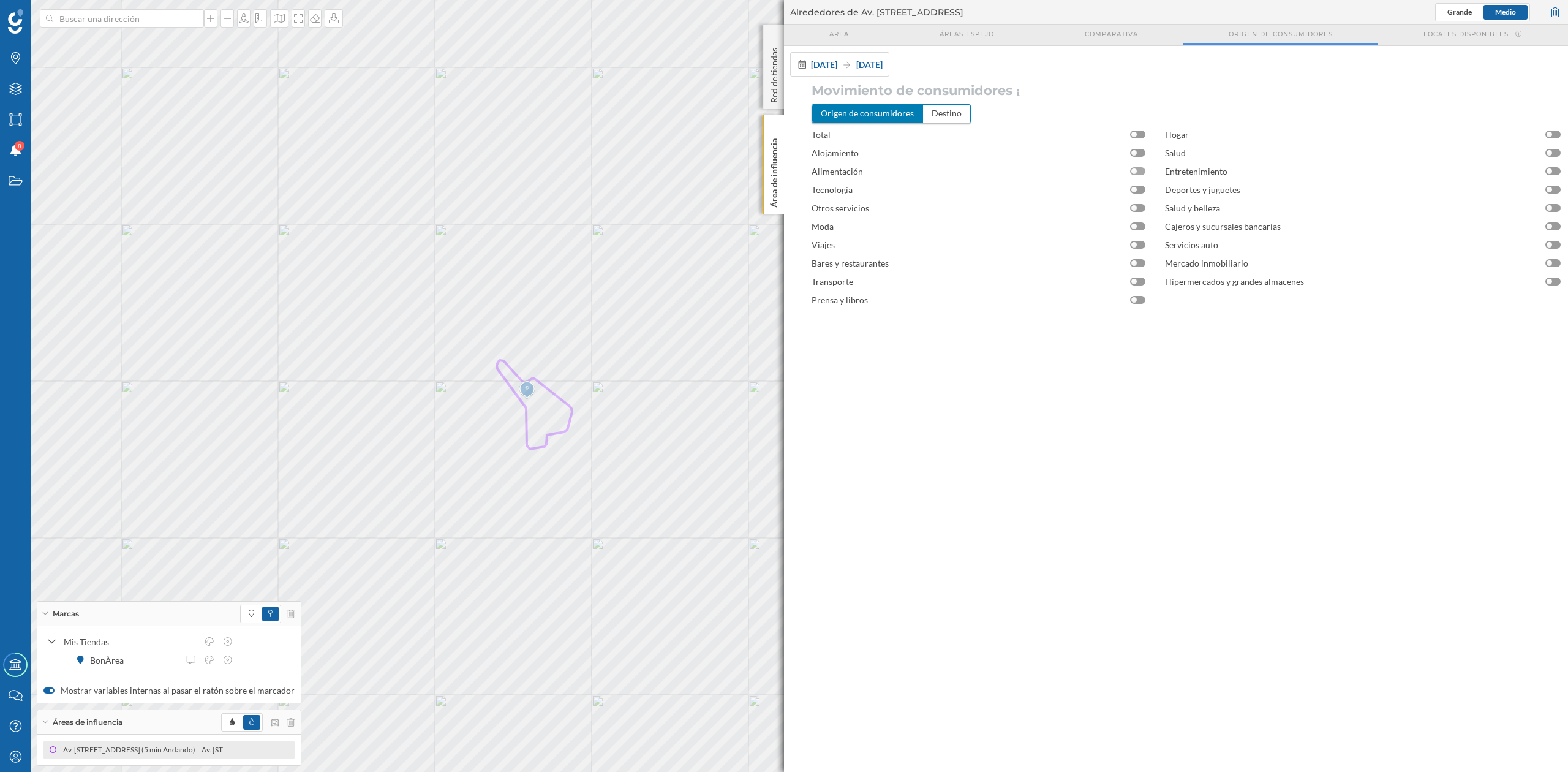
click at [1138, 172] on div at bounding box center [1138, 172] width 15 height 8
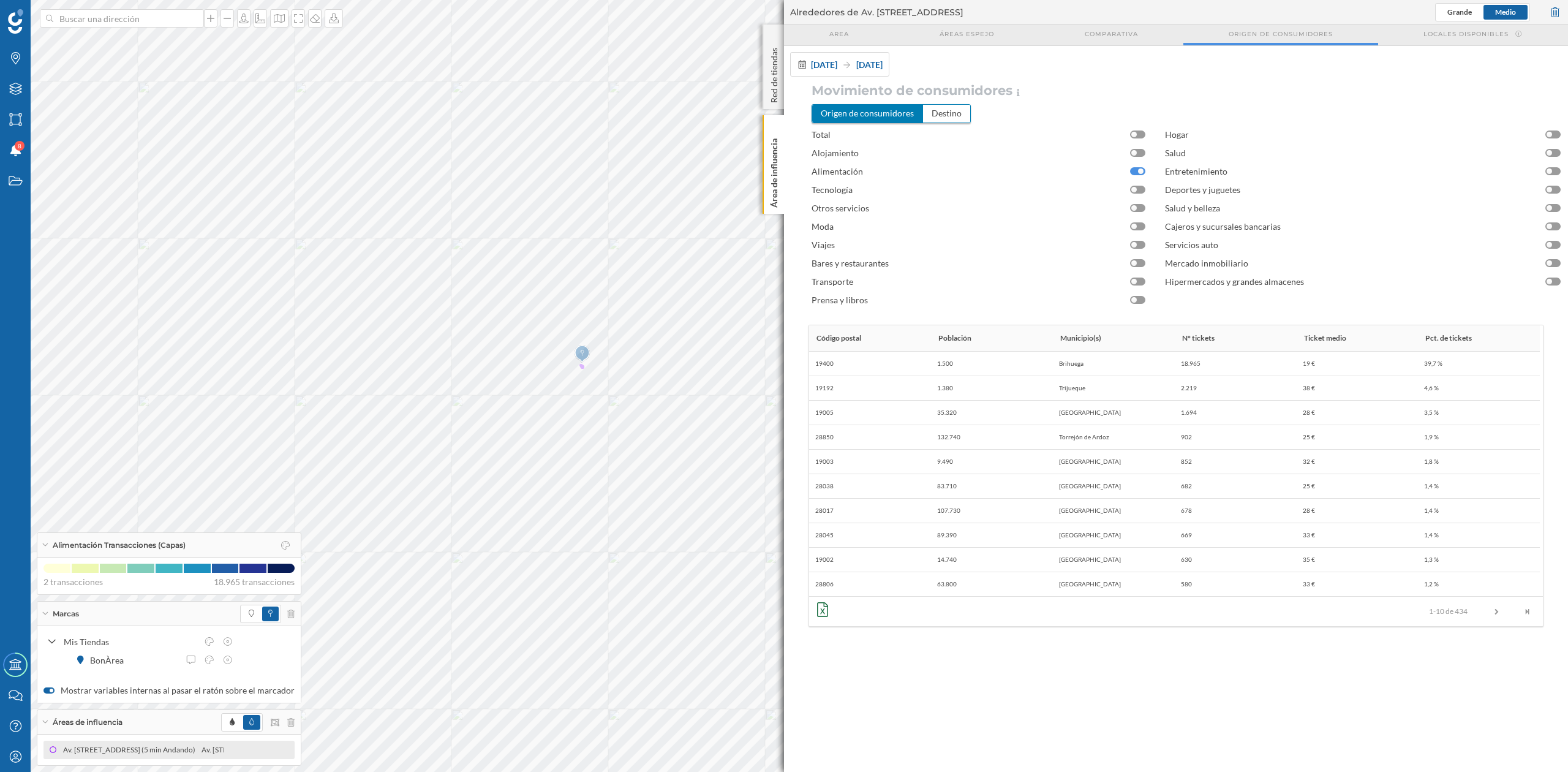
click at [1132, 175] on div at bounding box center [1138, 172] width 15 height 8
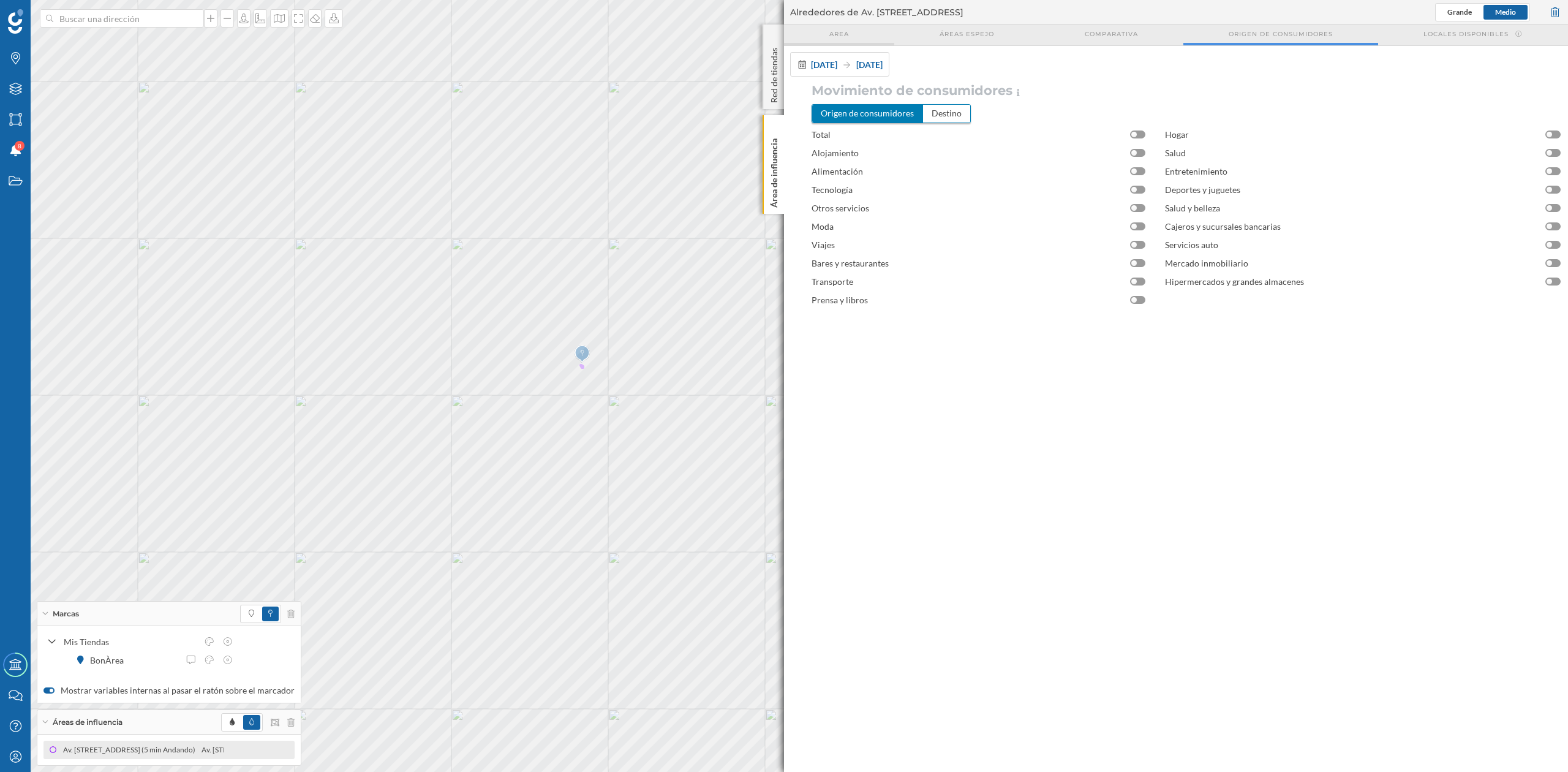
click at [831, 32] on span "Area" at bounding box center [840, 33] width 20 height 9
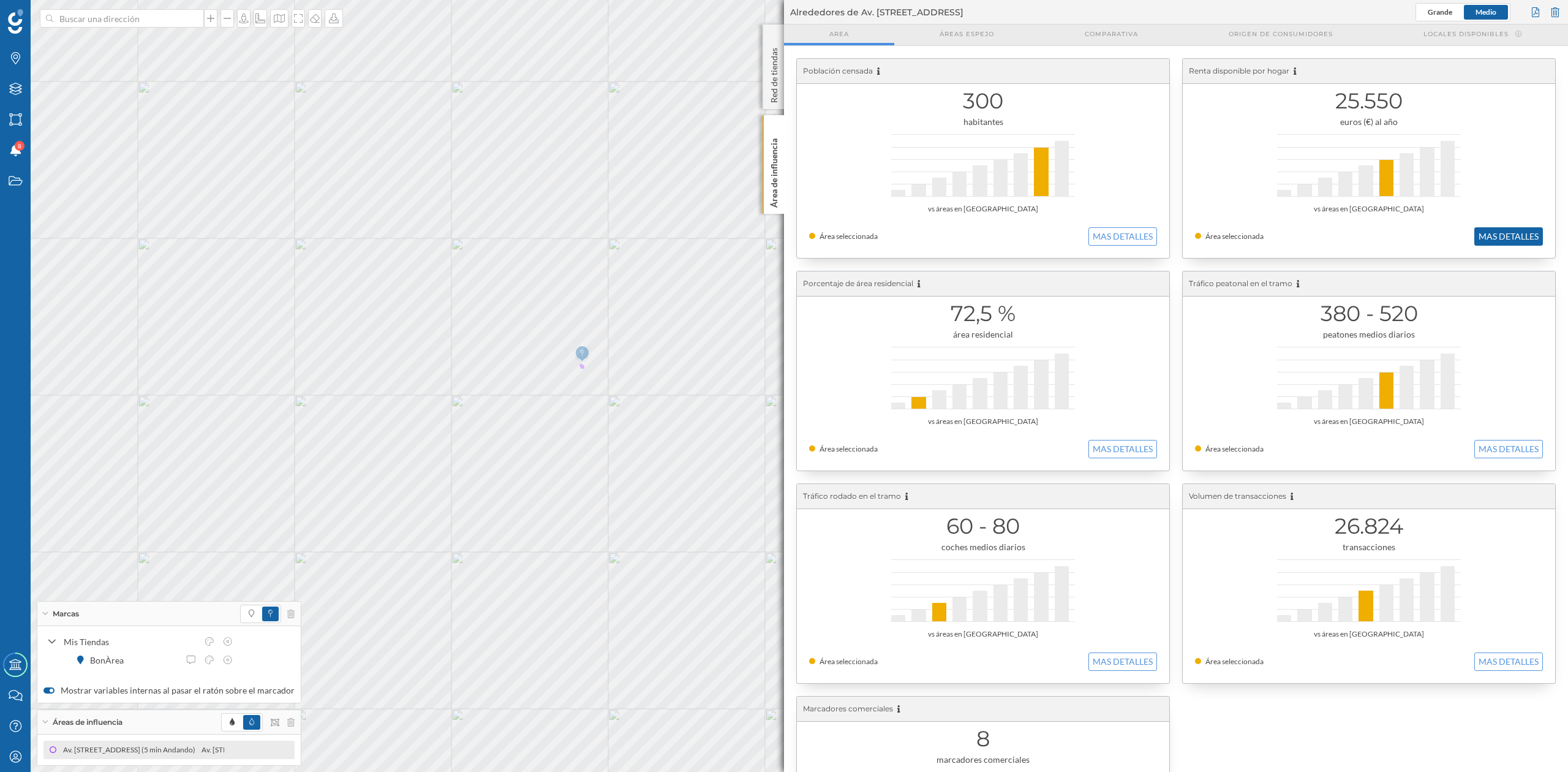
click at [1469, 241] on button "MAS DETALLES" at bounding box center [1508, 236] width 69 height 18
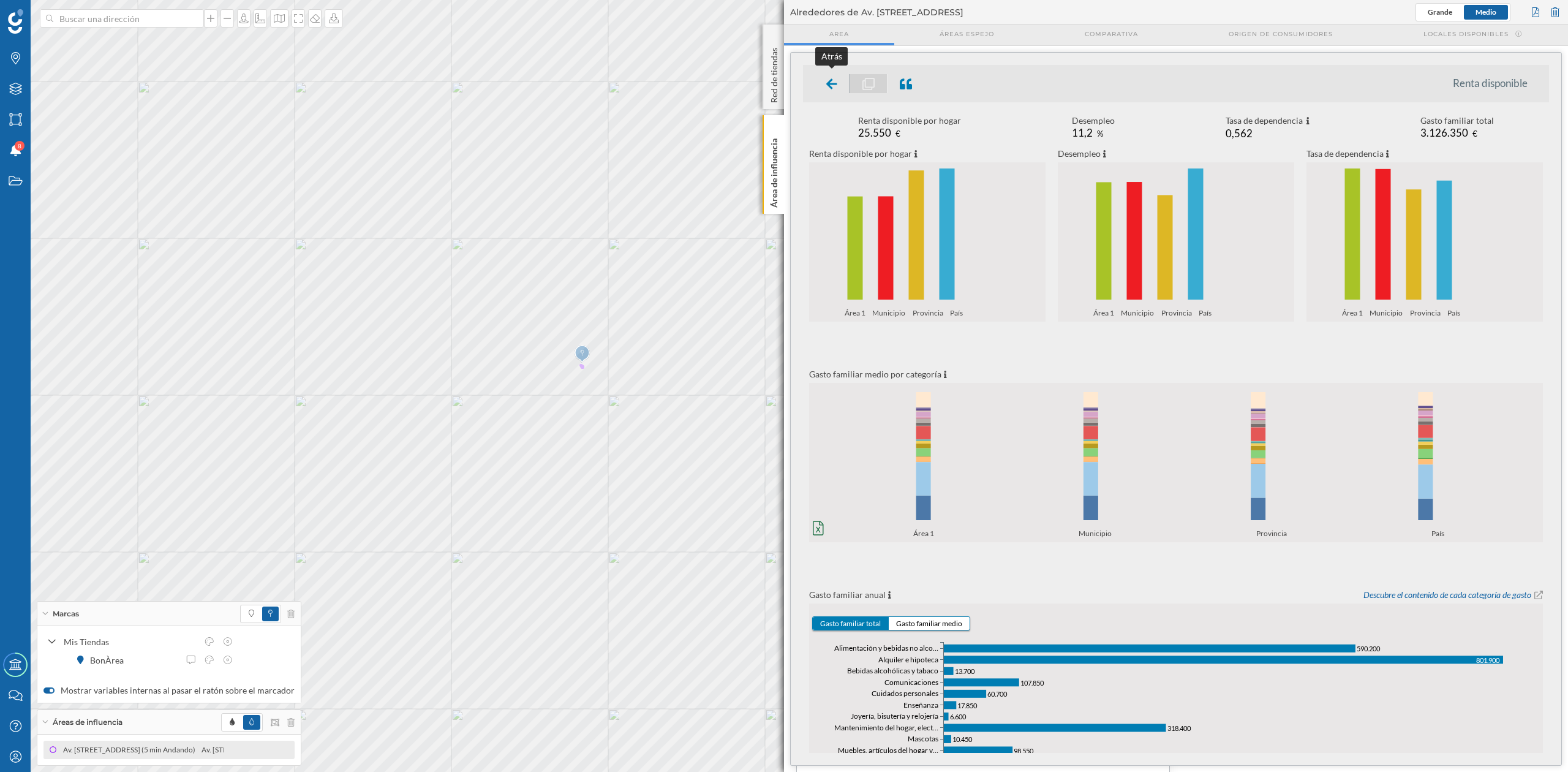
click at [830, 84] on icon at bounding box center [831, 84] width 11 height 11
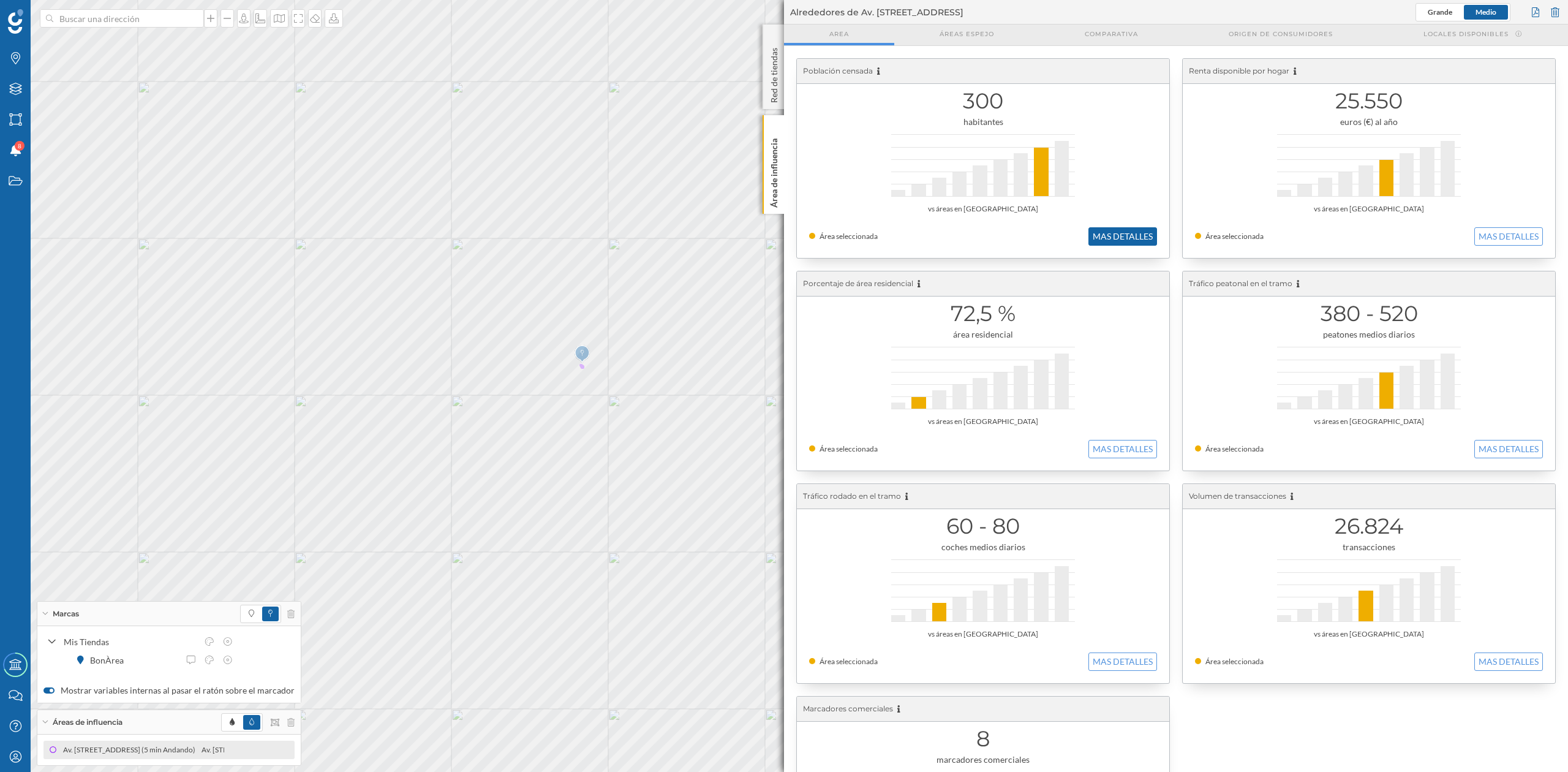
click at [1136, 240] on button "MAS DETALLES" at bounding box center [1123, 236] width 69 height 18
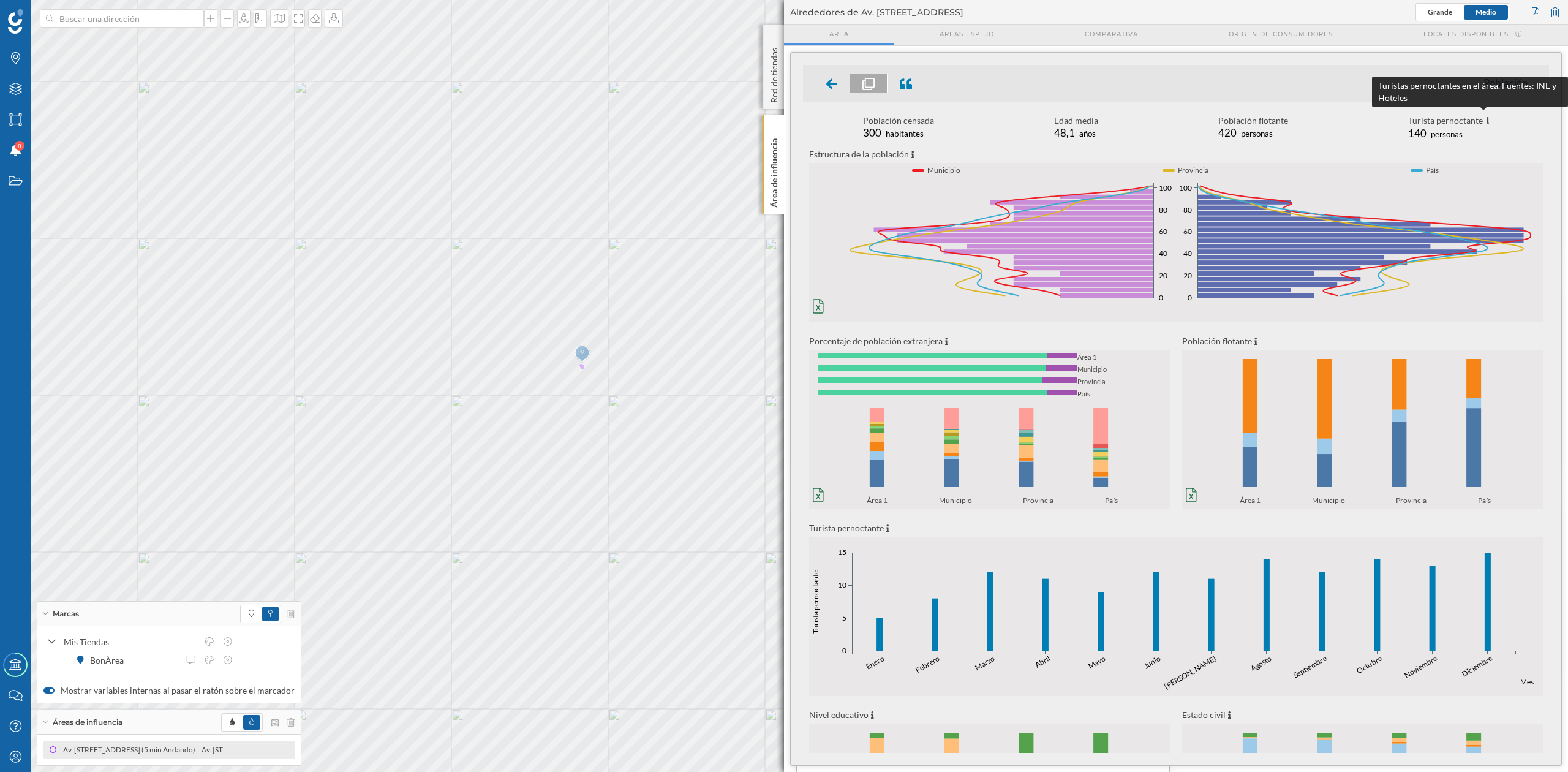
click at [1469, 121] on icon at bounding box center [1488, 120] width 3 height 7
click at [829, 81] on icon at bounding box center [831, 84] width 11 height 11
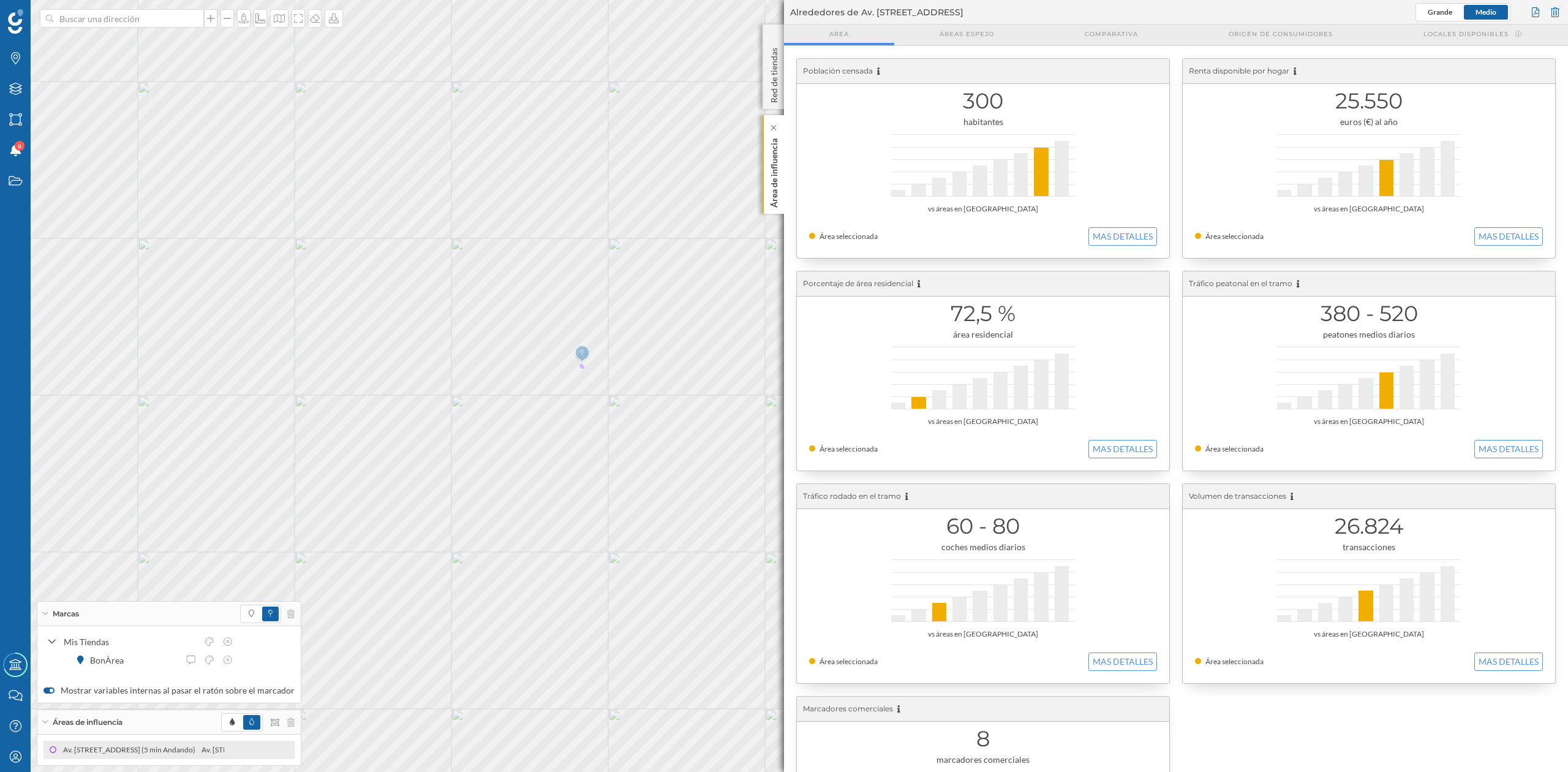
click at [772, 168] on p "Área de influencia" at bounding box center [774, 170] width 12 height 74
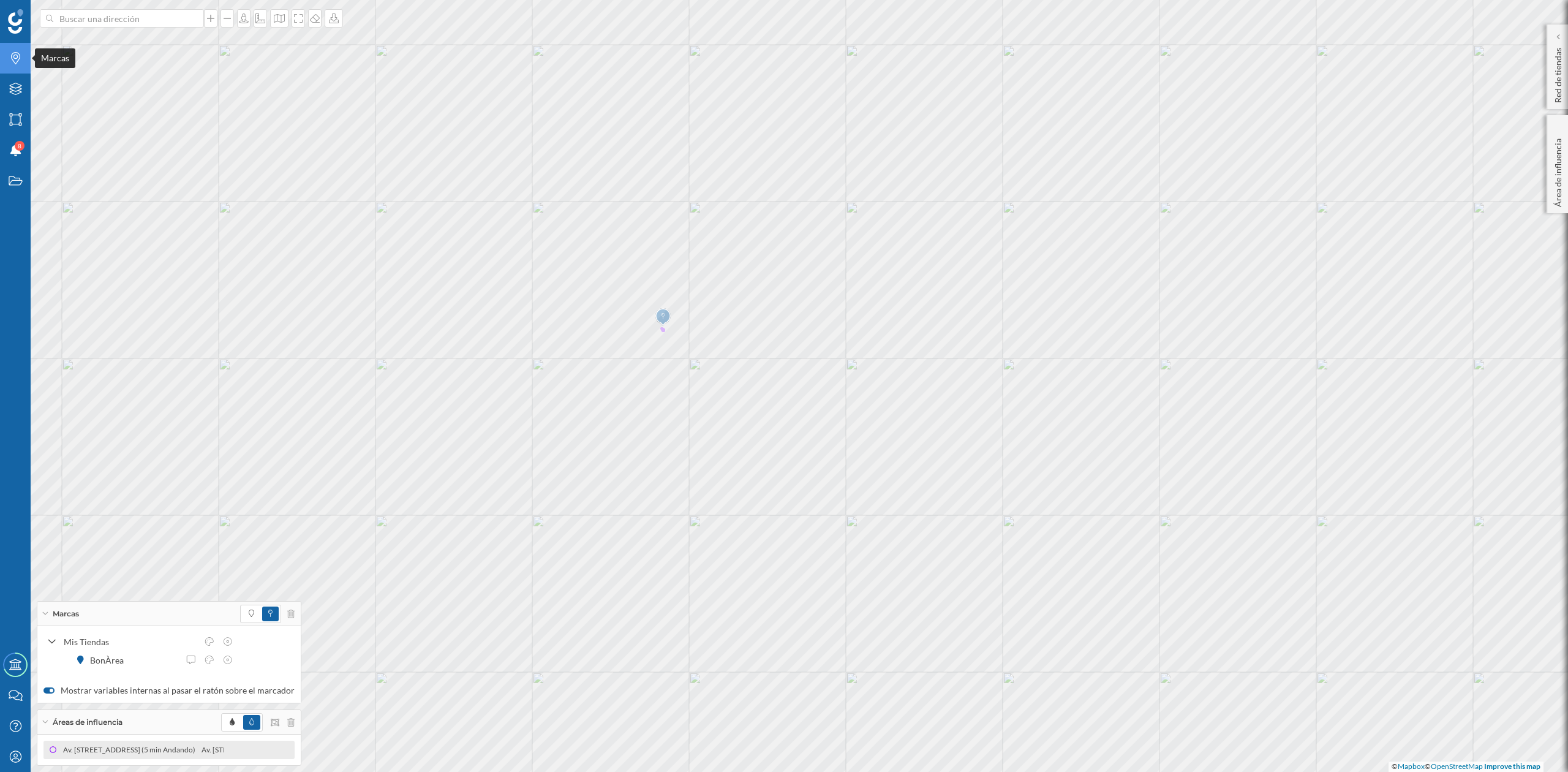
click at [11, 71] on div "Marcas" at bounding box center [15, 58] width 31 height 31
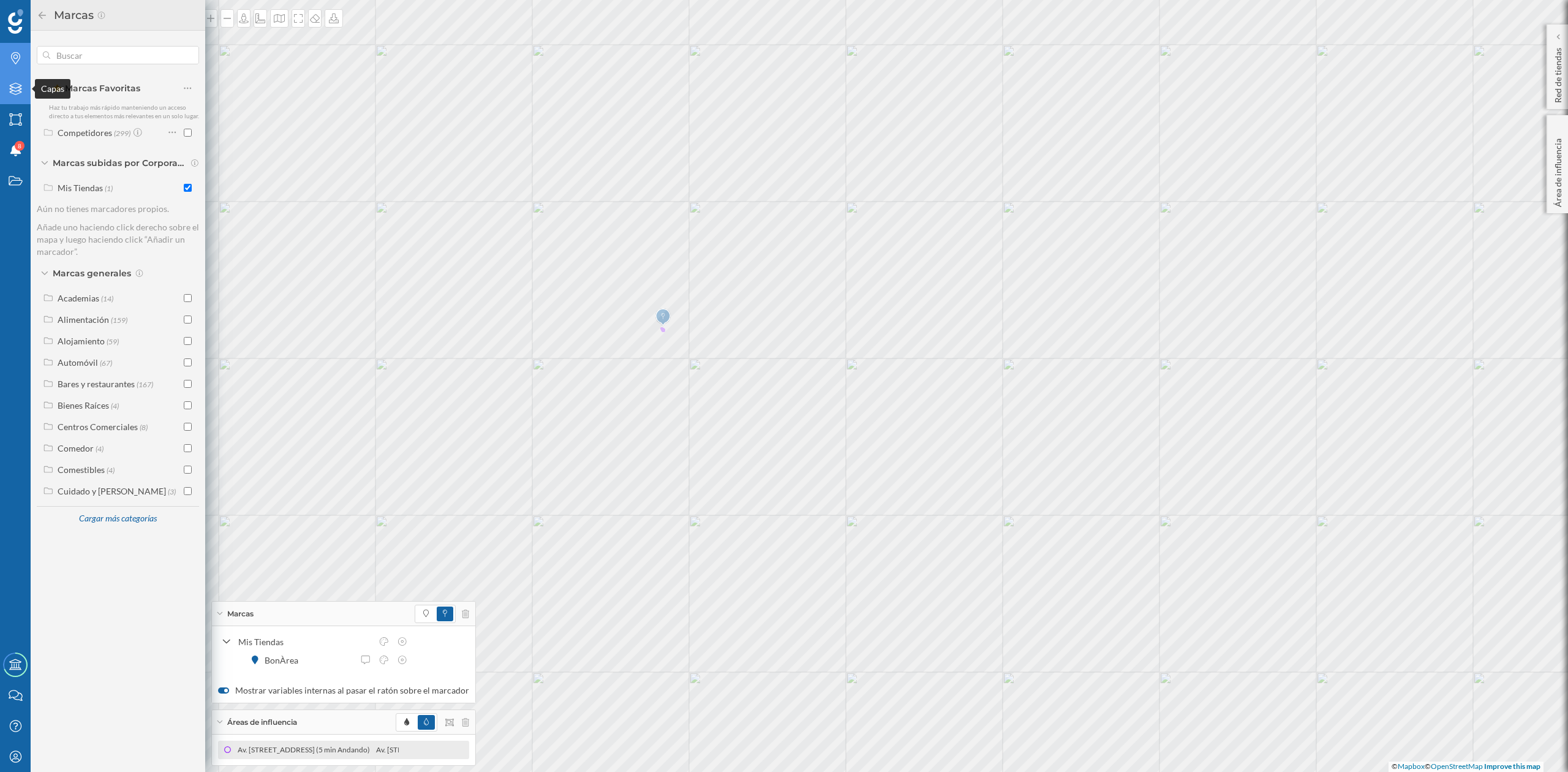
click at [17, 85] on icon "Capas" at bounding box center [16, 89] width 15 height 12
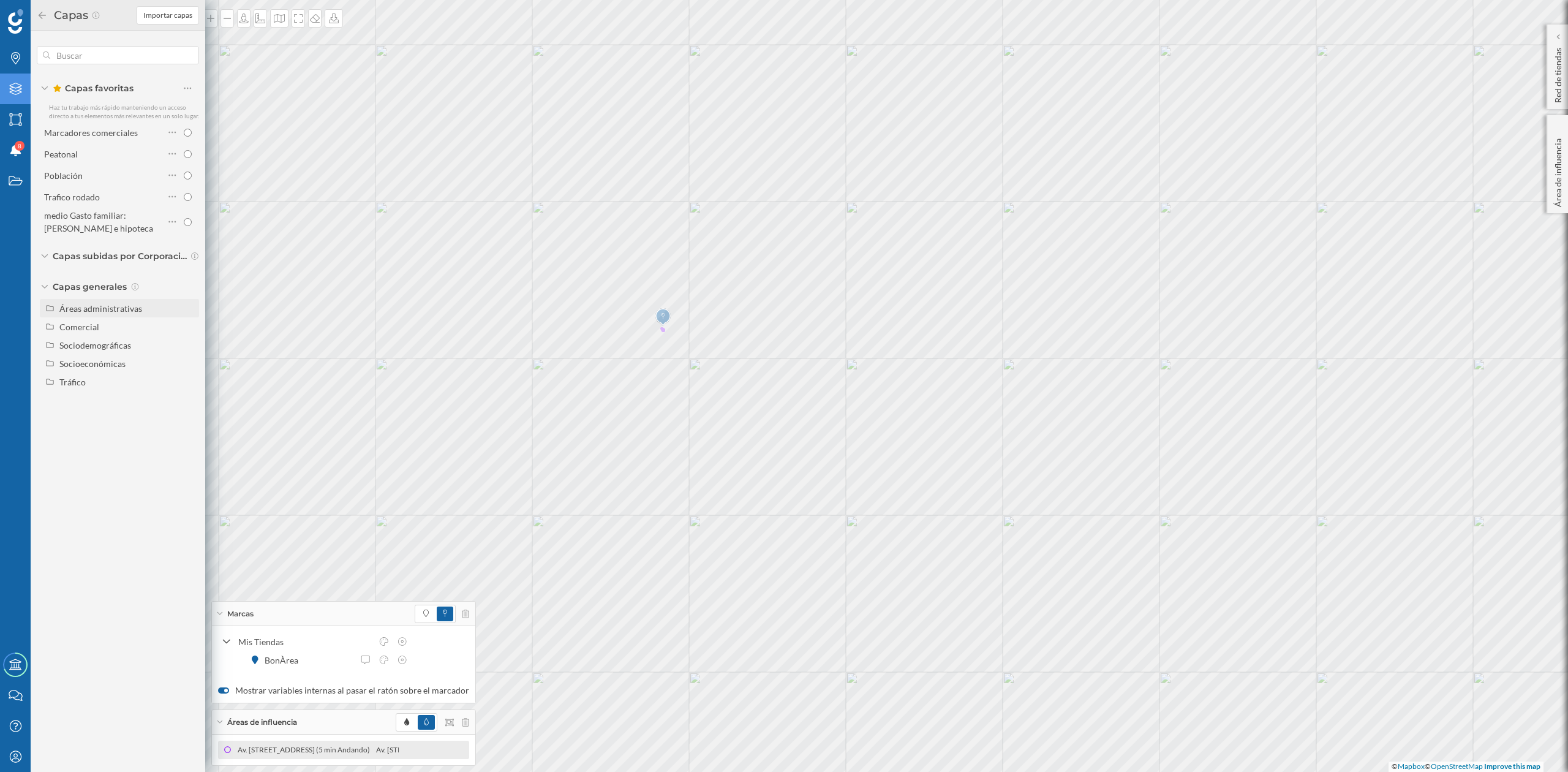
click at [111, 315] on div "Áreas administrativas" at bounding box center [119, 308] width 159 height 18
click at [190, 366] on input "Municipio" at bounding box center [191, 364] width 8 height 8
radio input "true"
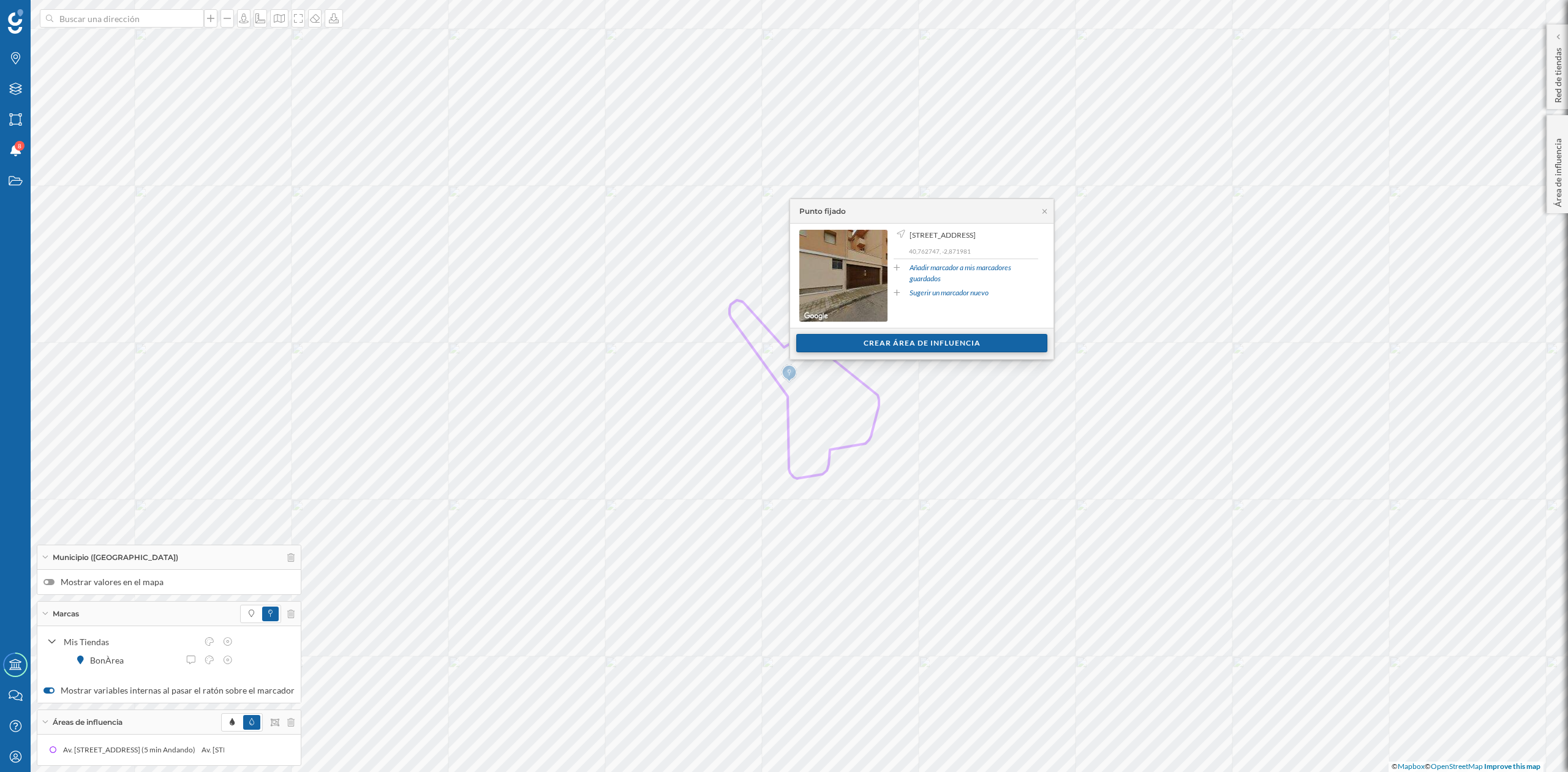
click at [941, 344] on div "Crear área de influencia" at bounding box center [922, 343] width 251 height 18
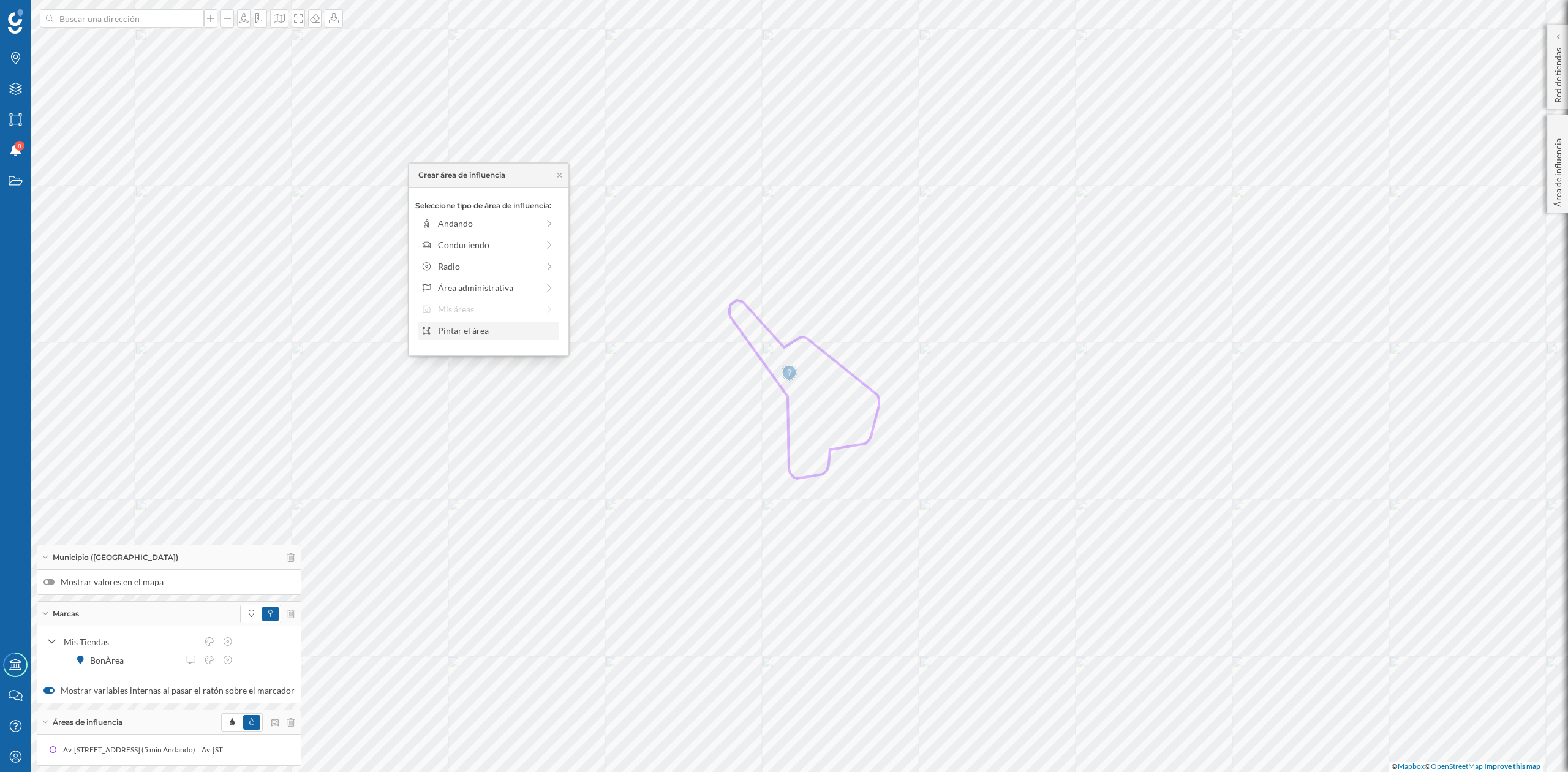
click at [456, 335] on div "Pintar el área" at bounding box center [496, 331] width 117 height 13
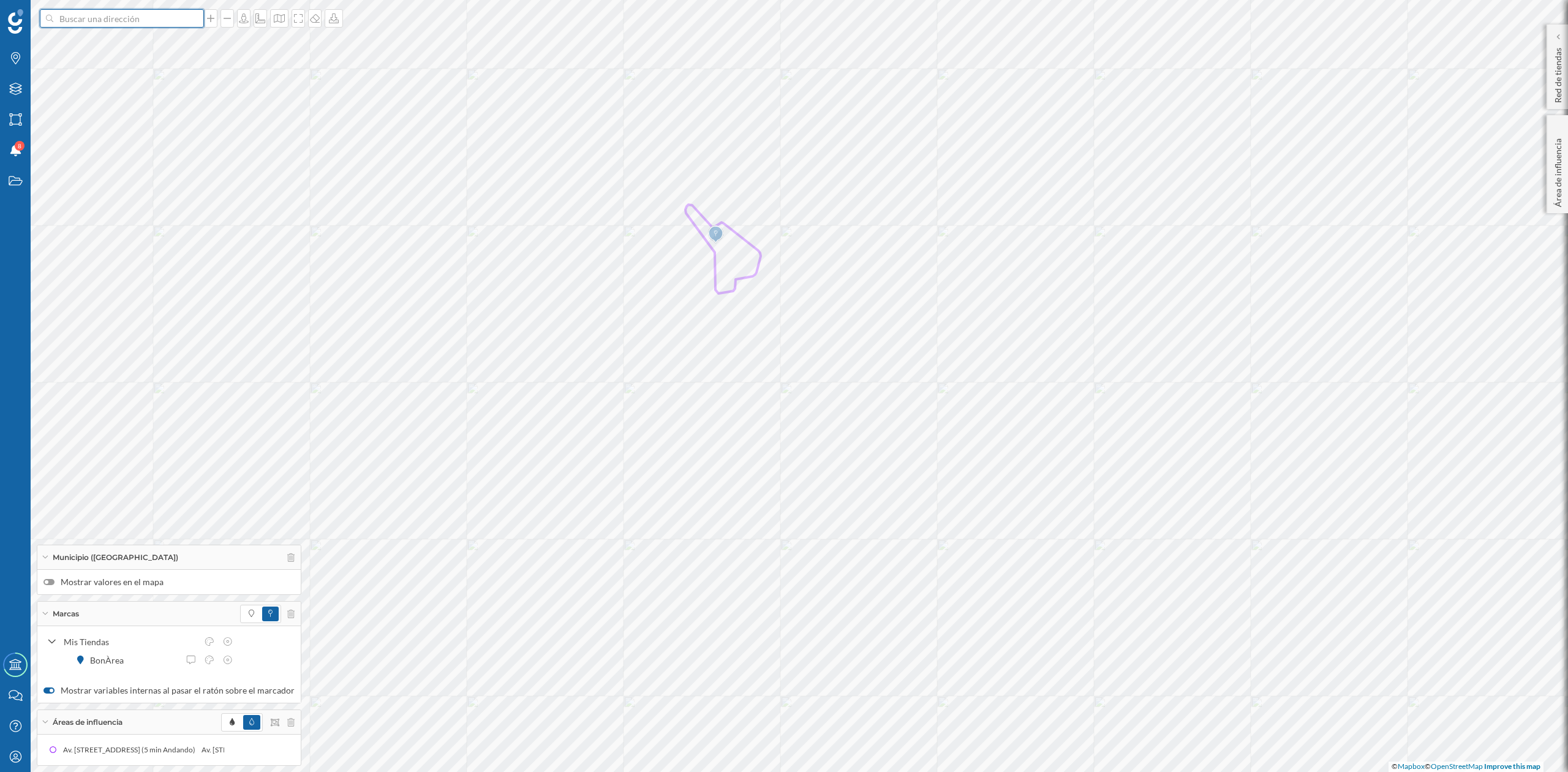
click at [136, 25] on input at bounding box center [122, 18] width 138 height 18
type input "brihuega"
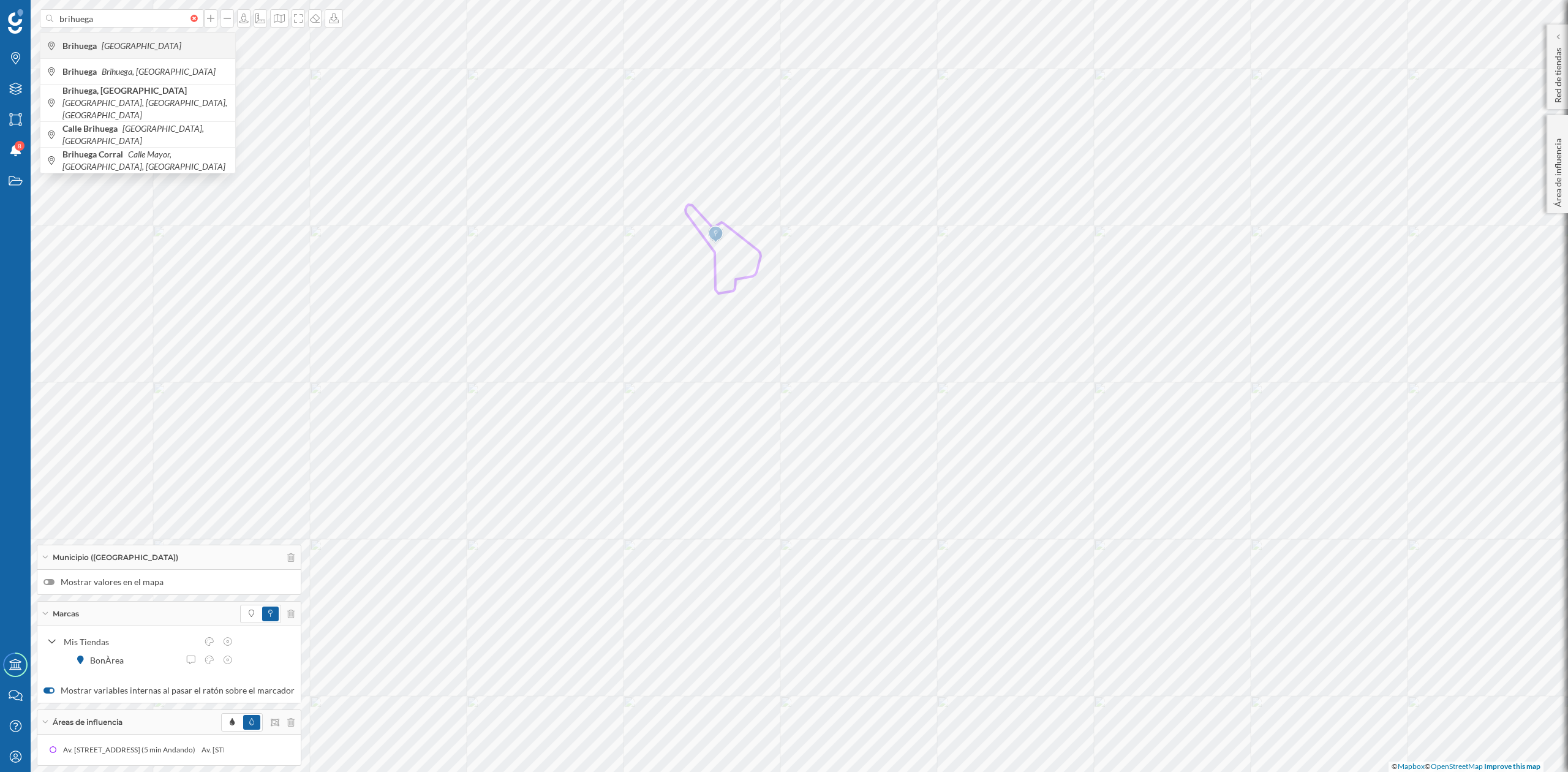
click at [123, 46] on icon "España" at bounding box center [142, 46] width 80 height 11
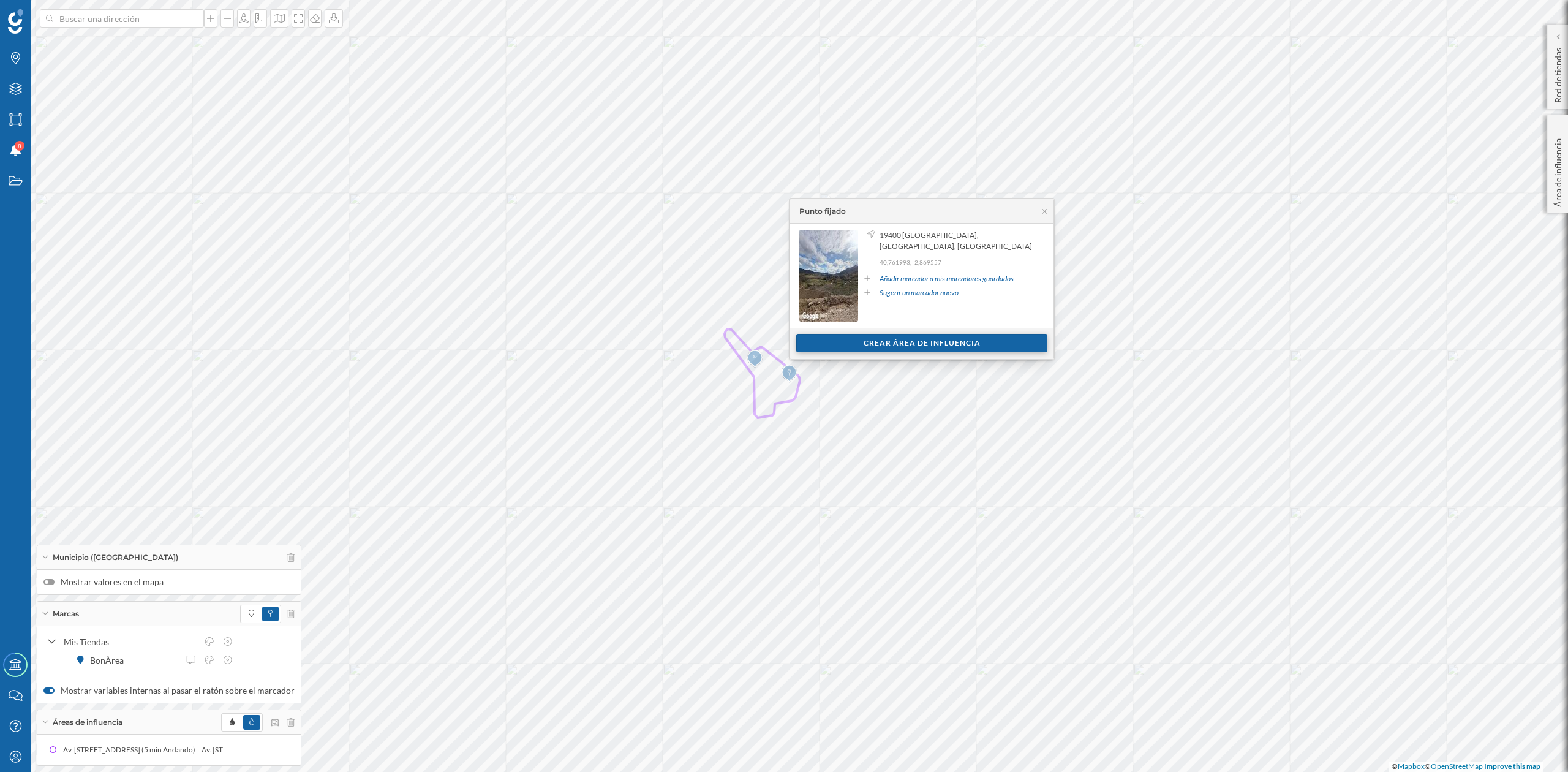
click at [941, 343] on div "Crear área de influencia" at bounding box center [922, 343] width 251 height 18
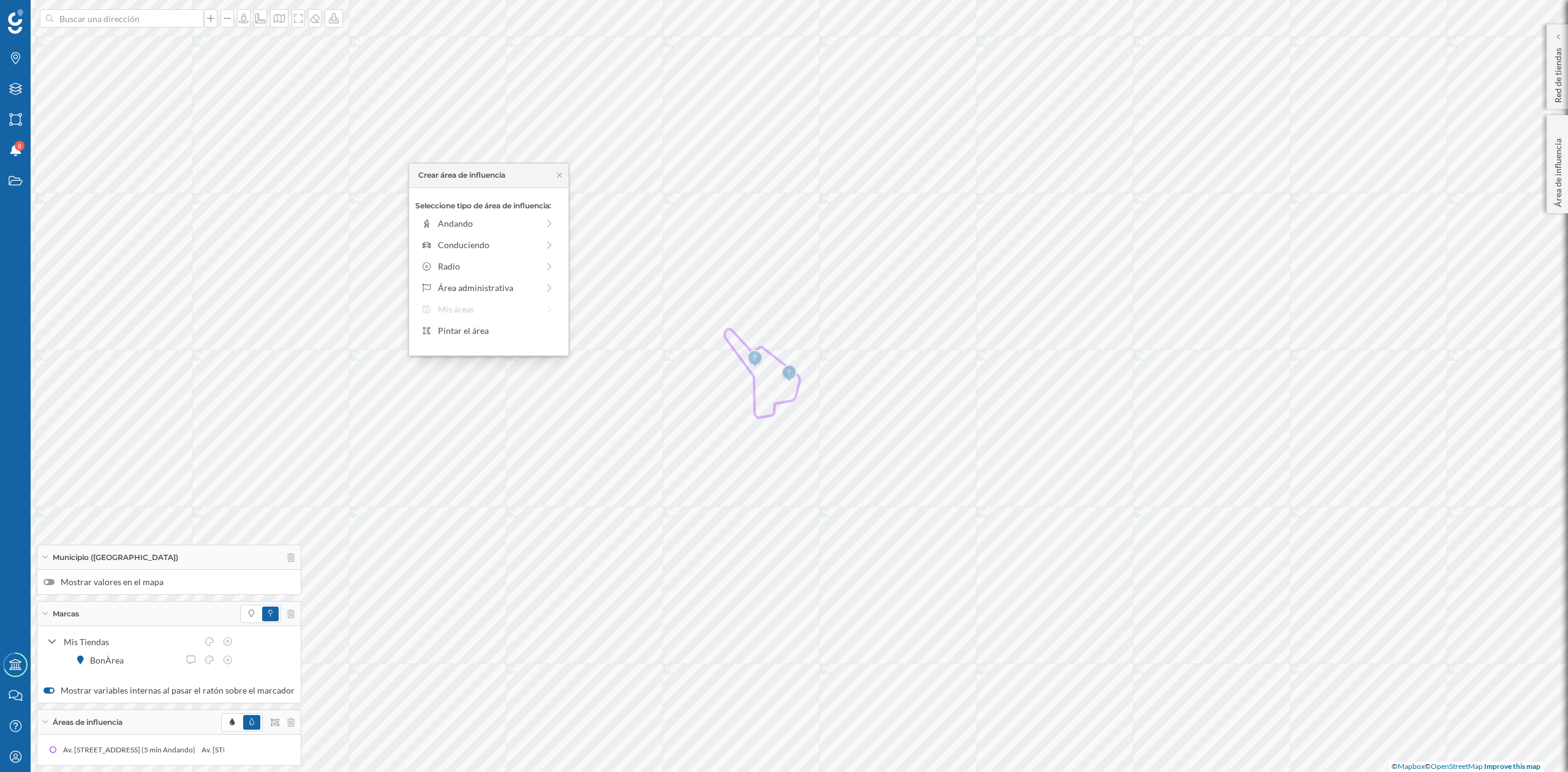
click at [481, 316] on div "Seleccione tipo de área de influencia: Andando Conduciendo Radio Área administr…" at bounding box center [489, 272] width 159 height 168
click at [478, 322] on div "Pintar el área" at bounding box center [489, 331] width 141 height 18
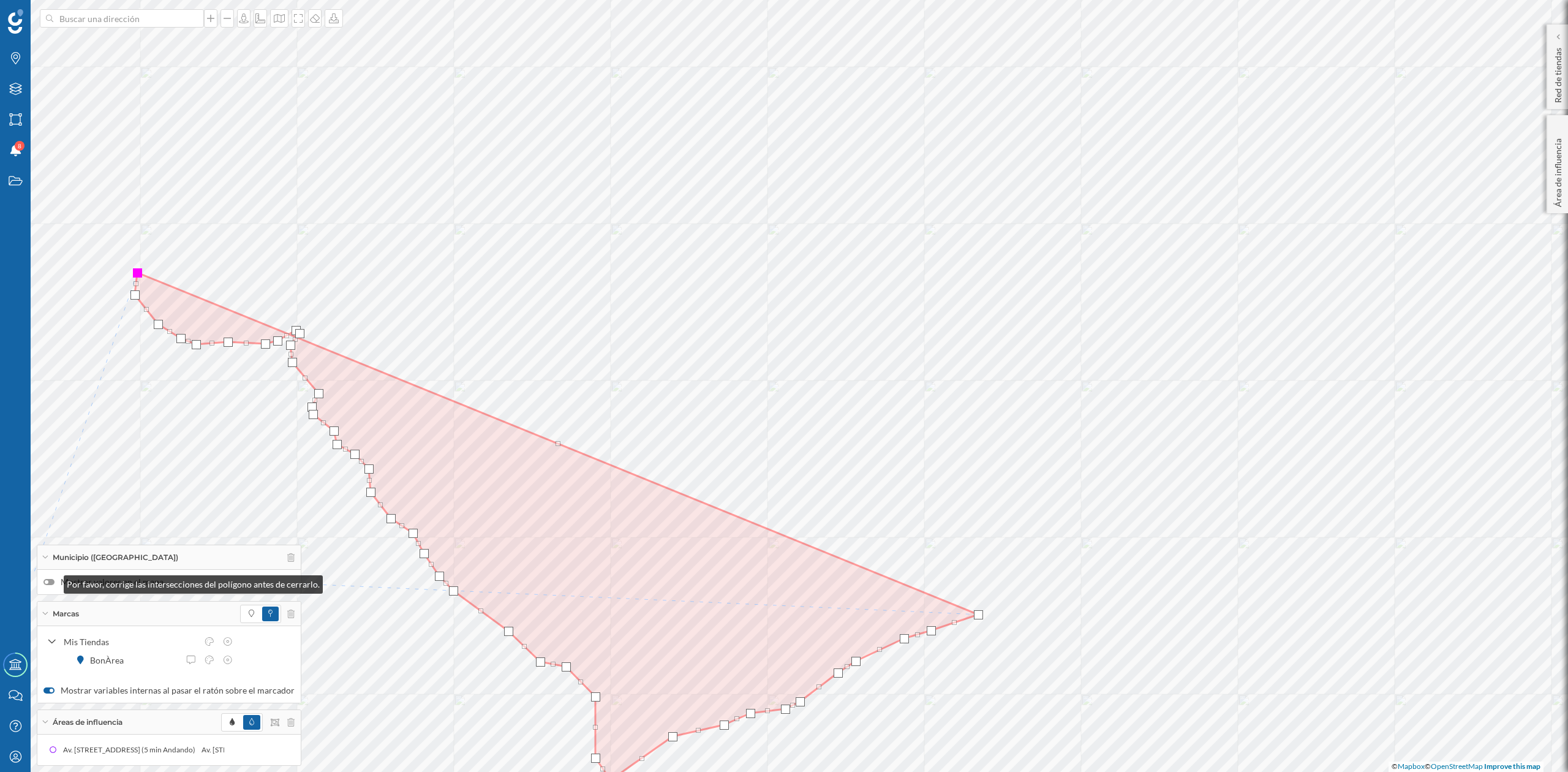
click at [51, 582] on div at bounding box center [48, 582] width 11 height 6
click at [0, 0] on input "Mostrar valores en el mapa" at bounding box center [0, 0] width 0 height 0
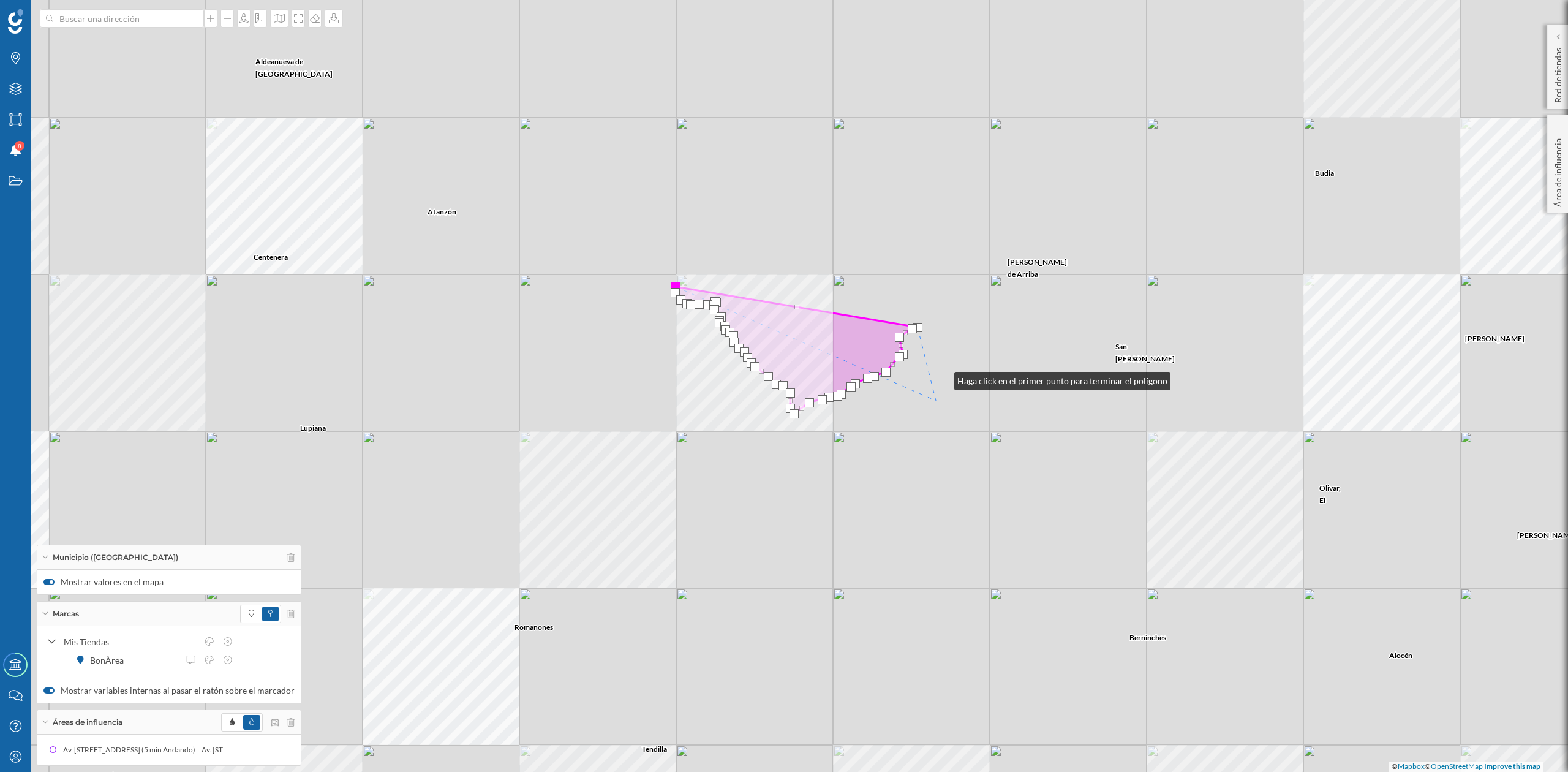
drag, startPoint x: 942, startPoint y: 378, endPoint x: 869, endPoint y: 544, distance: 181.3
click at [869, 544] on div "Guadalajara Centenera Lupiana Sacedón Pareja Alocén Cifuentes Budia Durón Manti…" at bounding box center [784, 386] width 1568 height 772
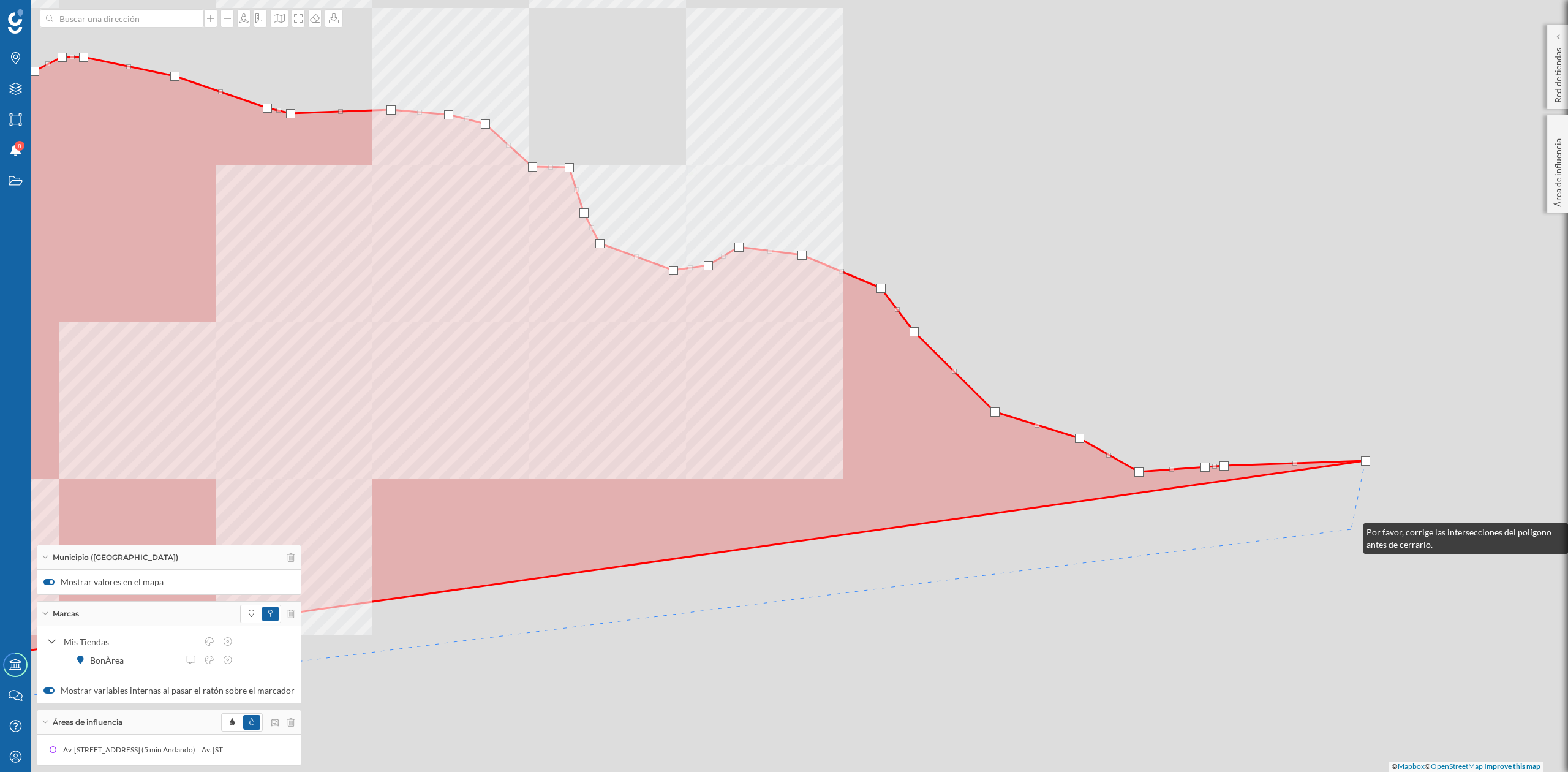
drag, startPoint x: 1352, startPoint y: 530, endPoint x: 806, endPoint y: 614, distance: 552.4
click at [810, 614] on div "© Mapbox © OpenStreetMap Improve this map" at bounding box center [784, 386] width 1568 height 772
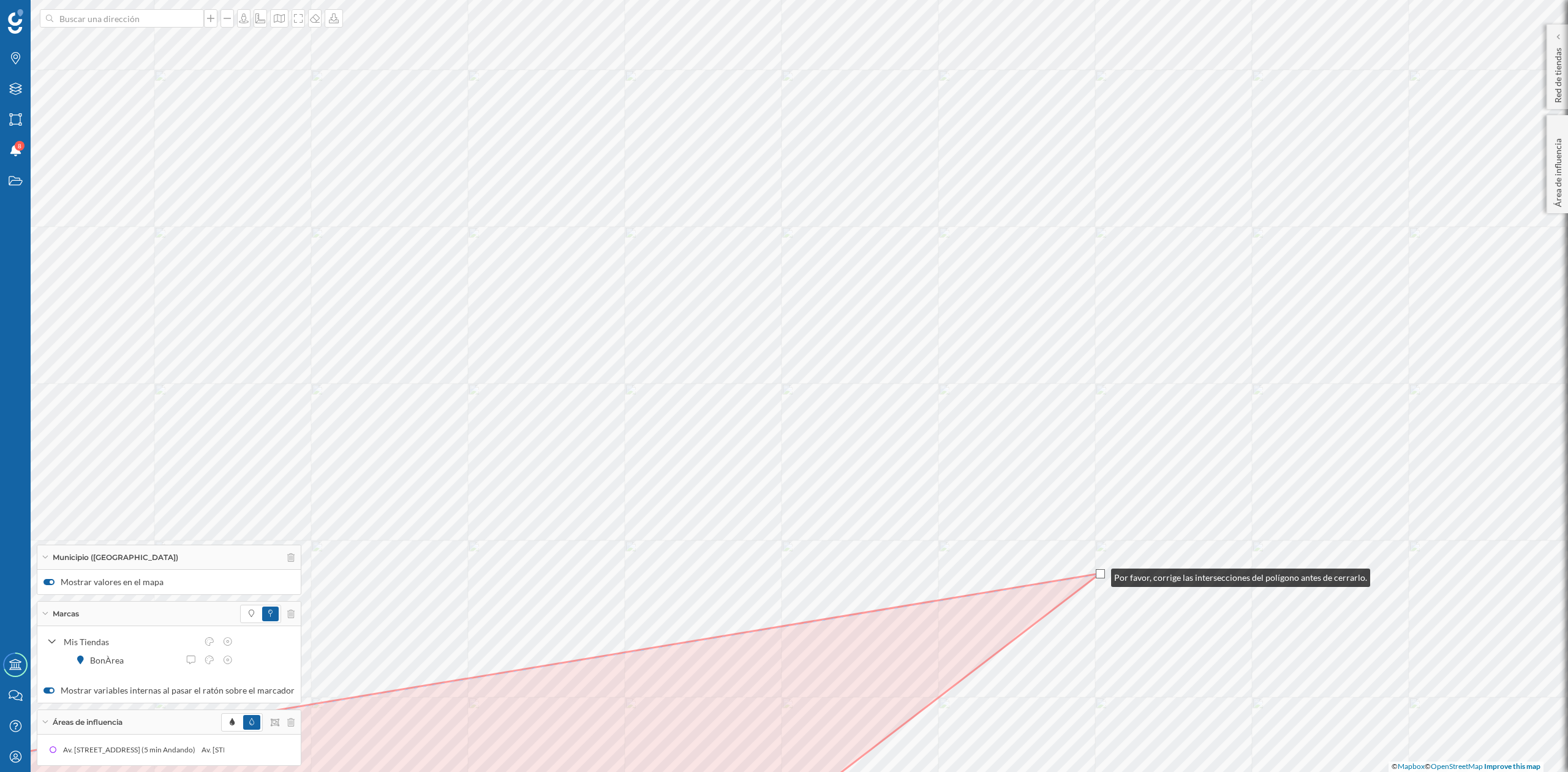
click at [1099, 575] on div at bounding box center [1100, 574] width 9 height 9
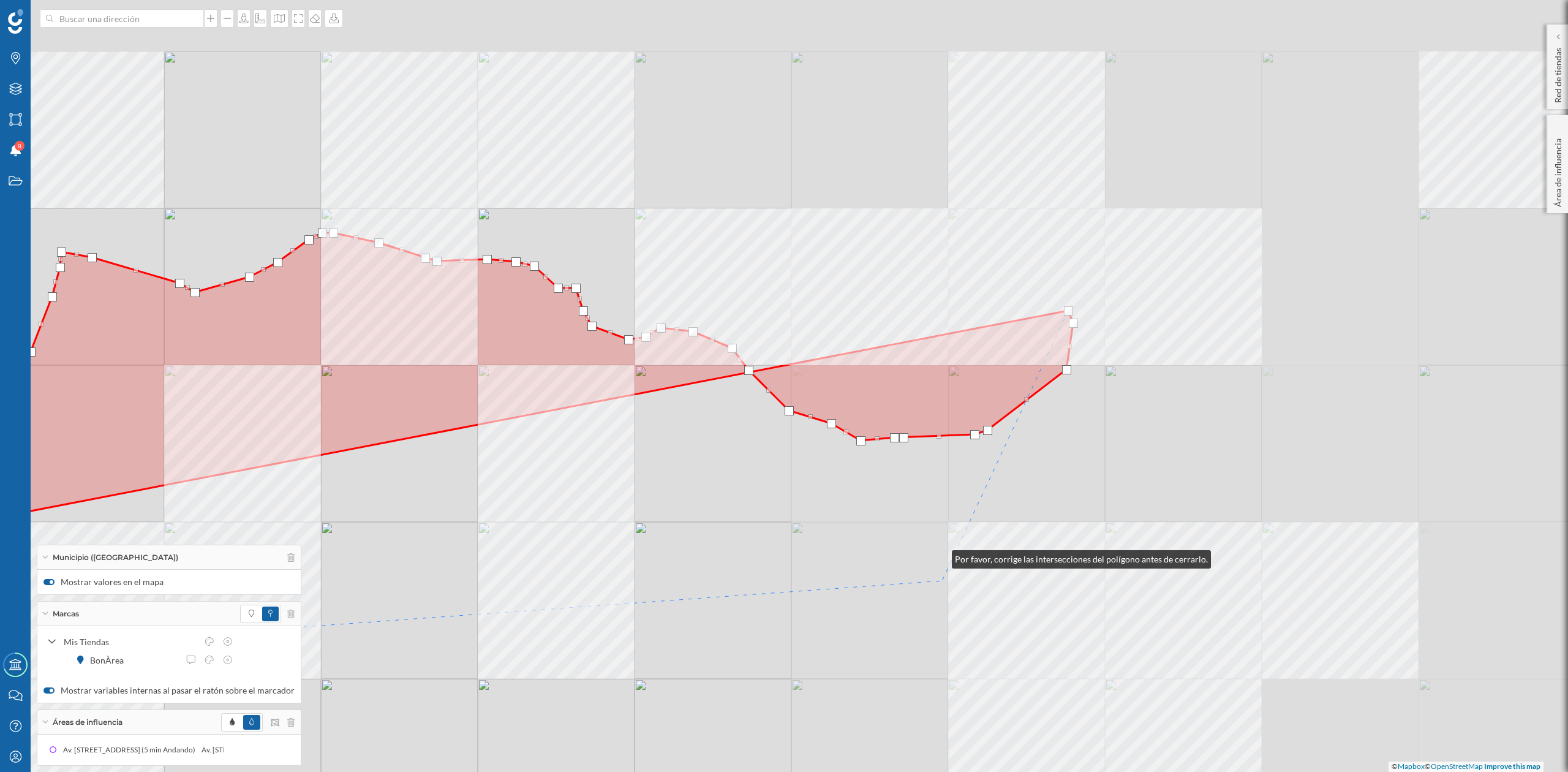
drag, startPoint x: 937, startPoint y: 408, endPoint x: 948, endPoint y: 731, distance: 323.2
click at [948, 722] on div "© Mapbox © OpenStreetMap Improve this map" at bounding box center [784, 386] width 1568 height 772
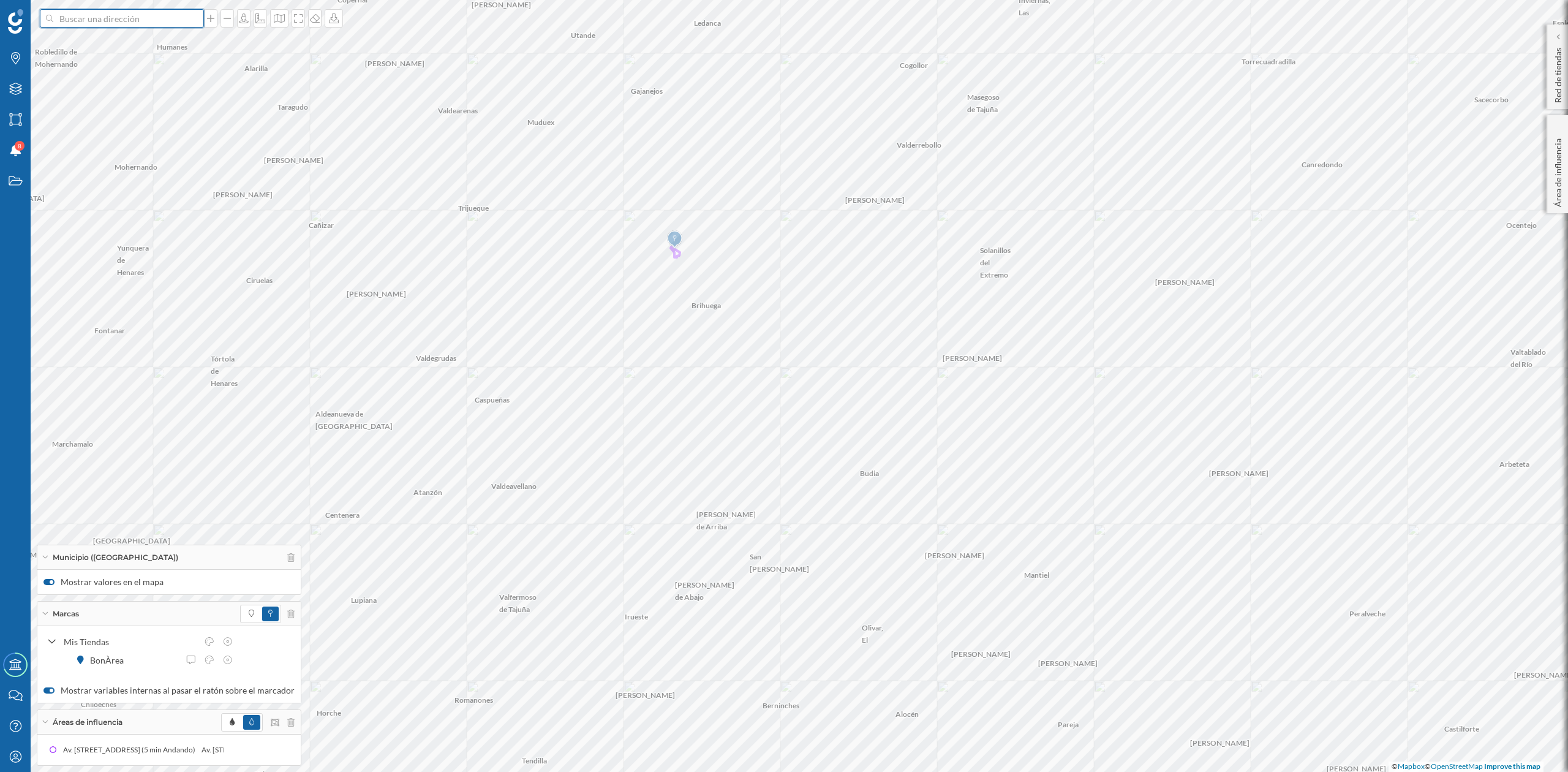
click at [111, 21] on input at bounding box center [122, 18] width 138 height 18
click at [103, 45] on span "19400 Brihuega, Guadalajara, España" at bounding box center [145, 51] width 167 height 36
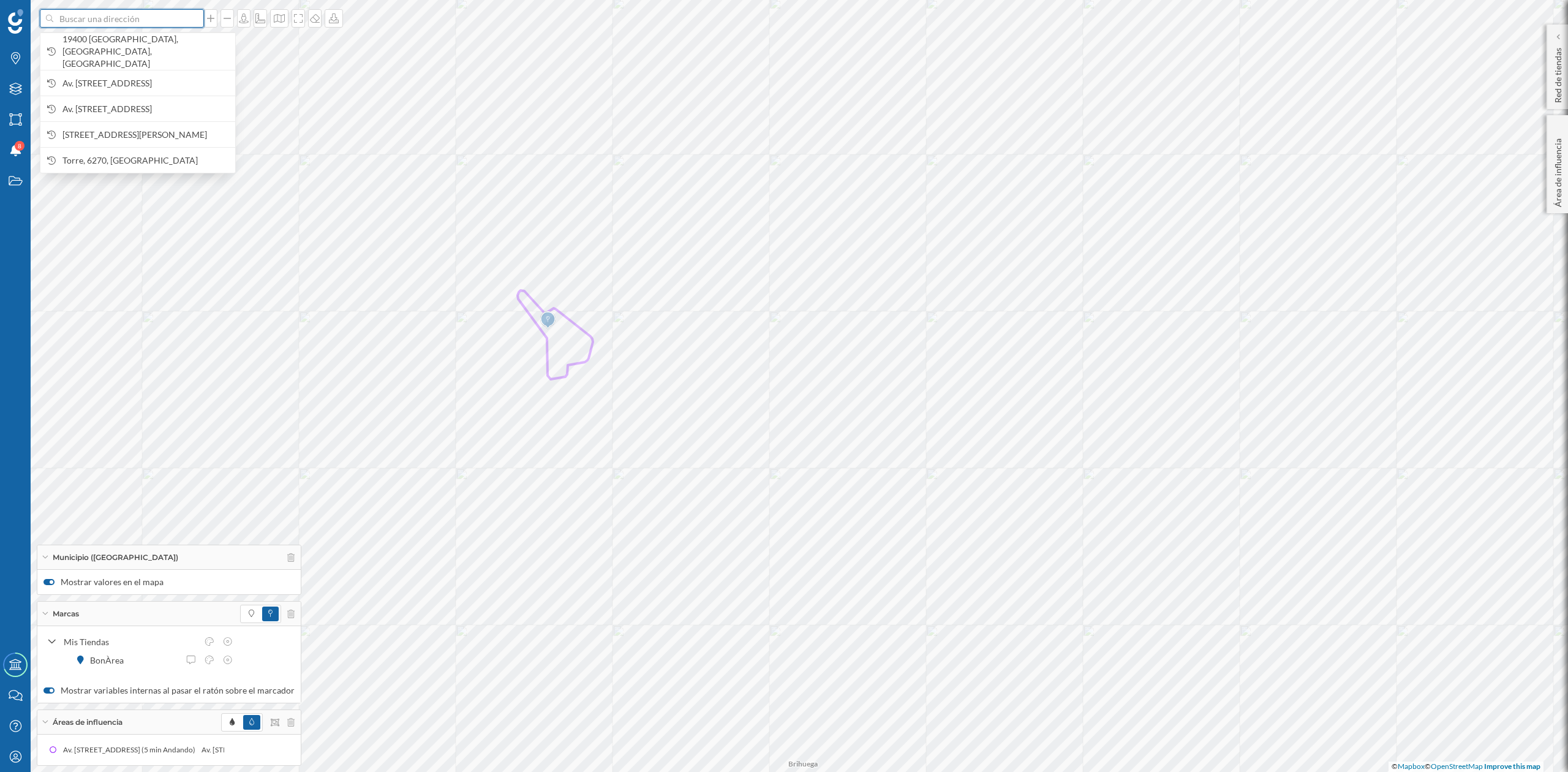
click at [118, 11] on input at bounding box center [122, 18] width 138 height 18
click at [119, 49] on span "19400 Brihuega, Guadalajara, España" at bounding box center [145, 51] width 167 height 36
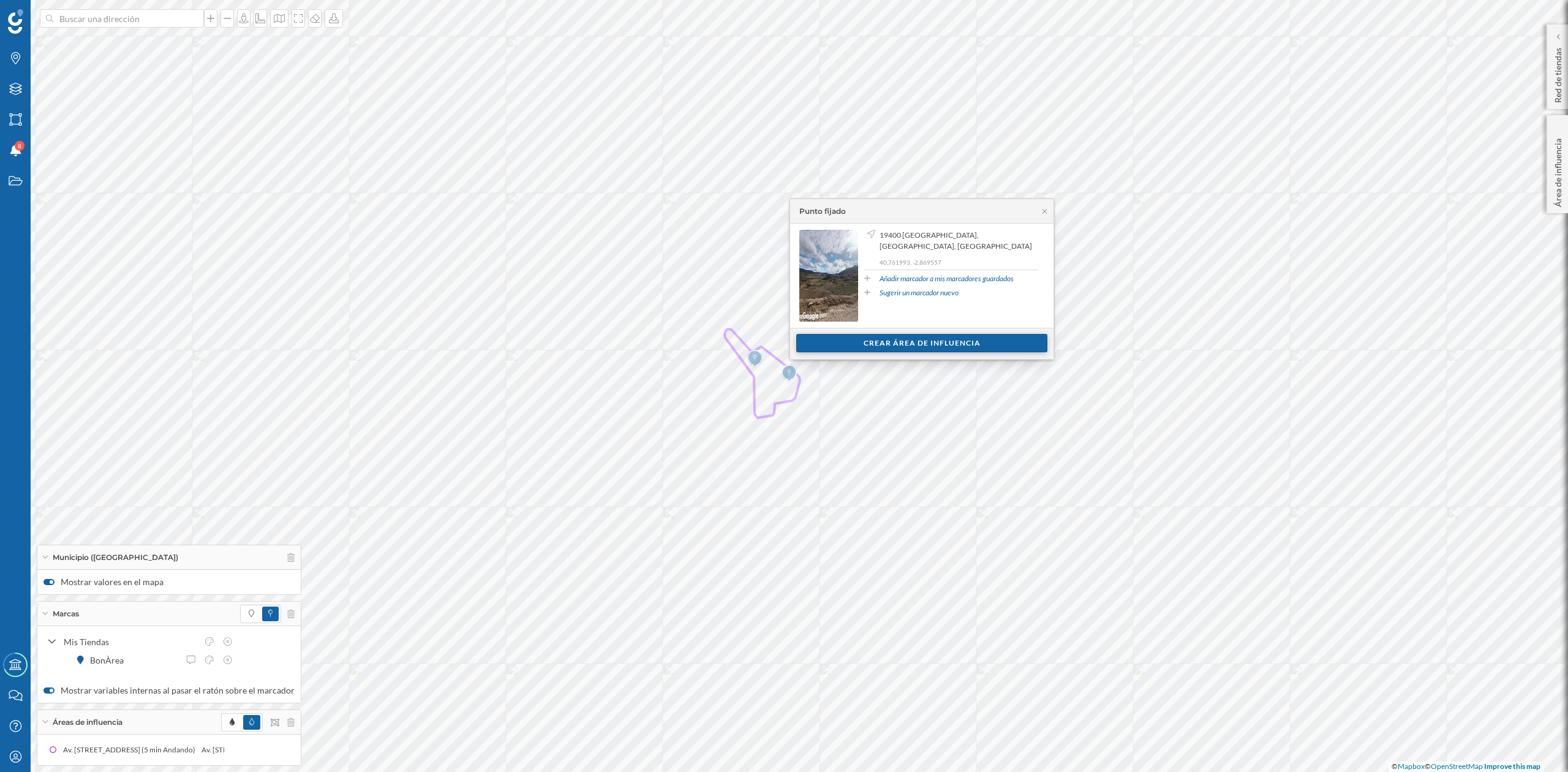
click at [886, 340] on div "Crear área de influencia" at bounding box center [922, 343] width 251 height 18
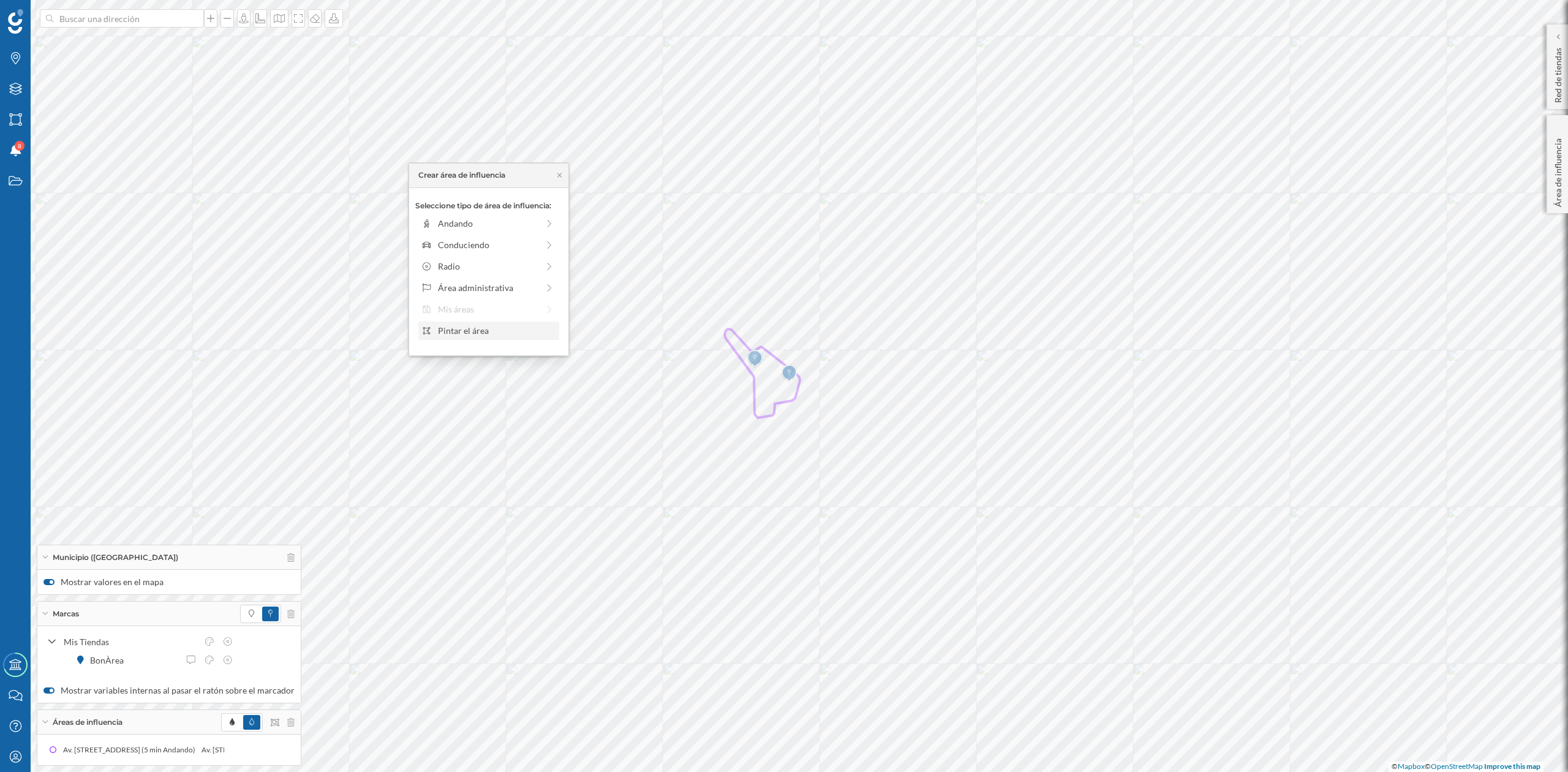
click at [444, 328] on div "Pintar el área" at bounding box center [496, 331] width 117 height 13
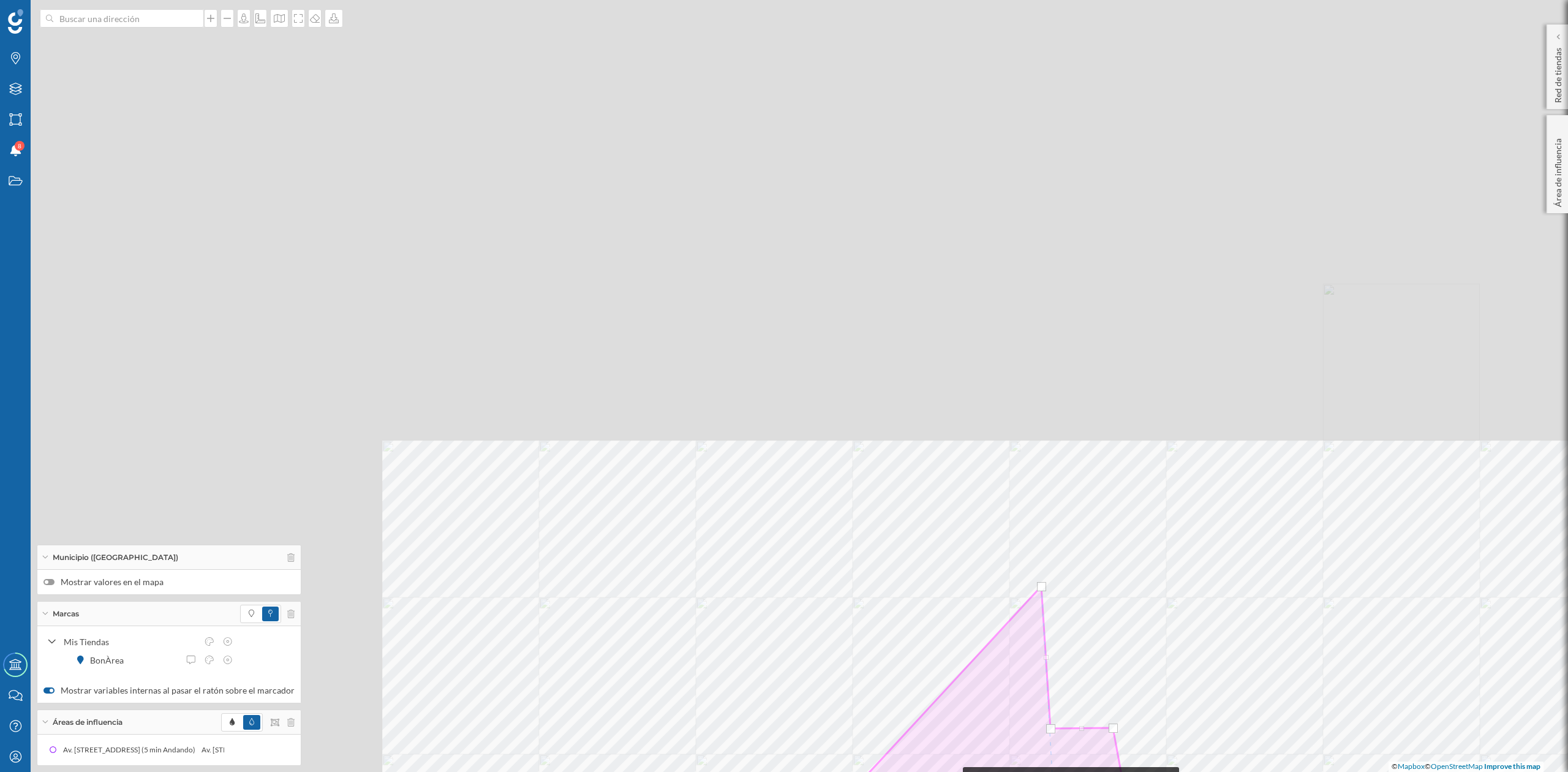
click at [951, 772] on html "Marcas Capas Áreas Notificaciones 8 Estados Academy Contacta con nosotros Centr…" at bounding box center [784, 386] width 1568 height 772
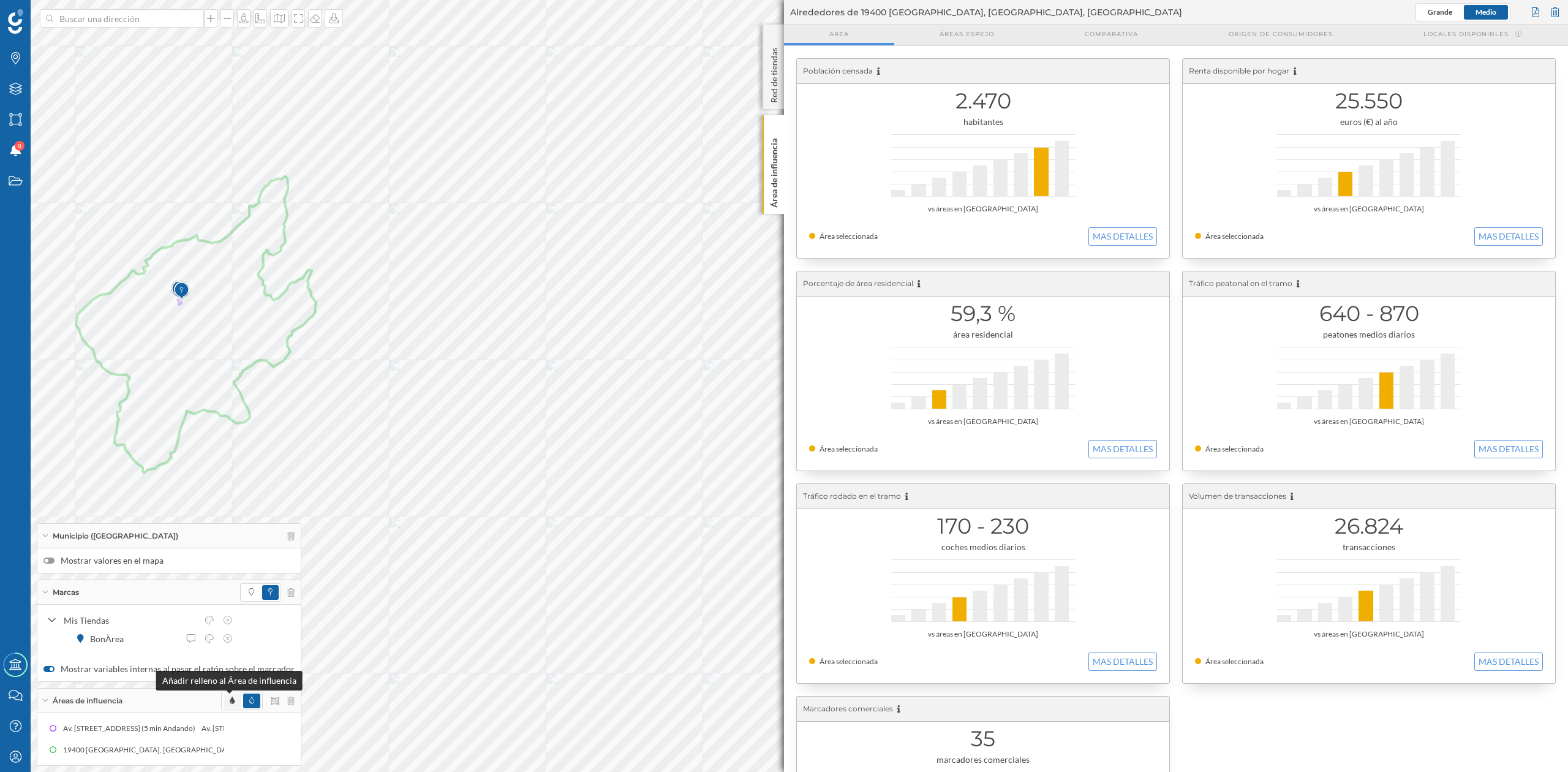
click at [230, 704] on span at bounding box center [232, 701] width 5 height 11
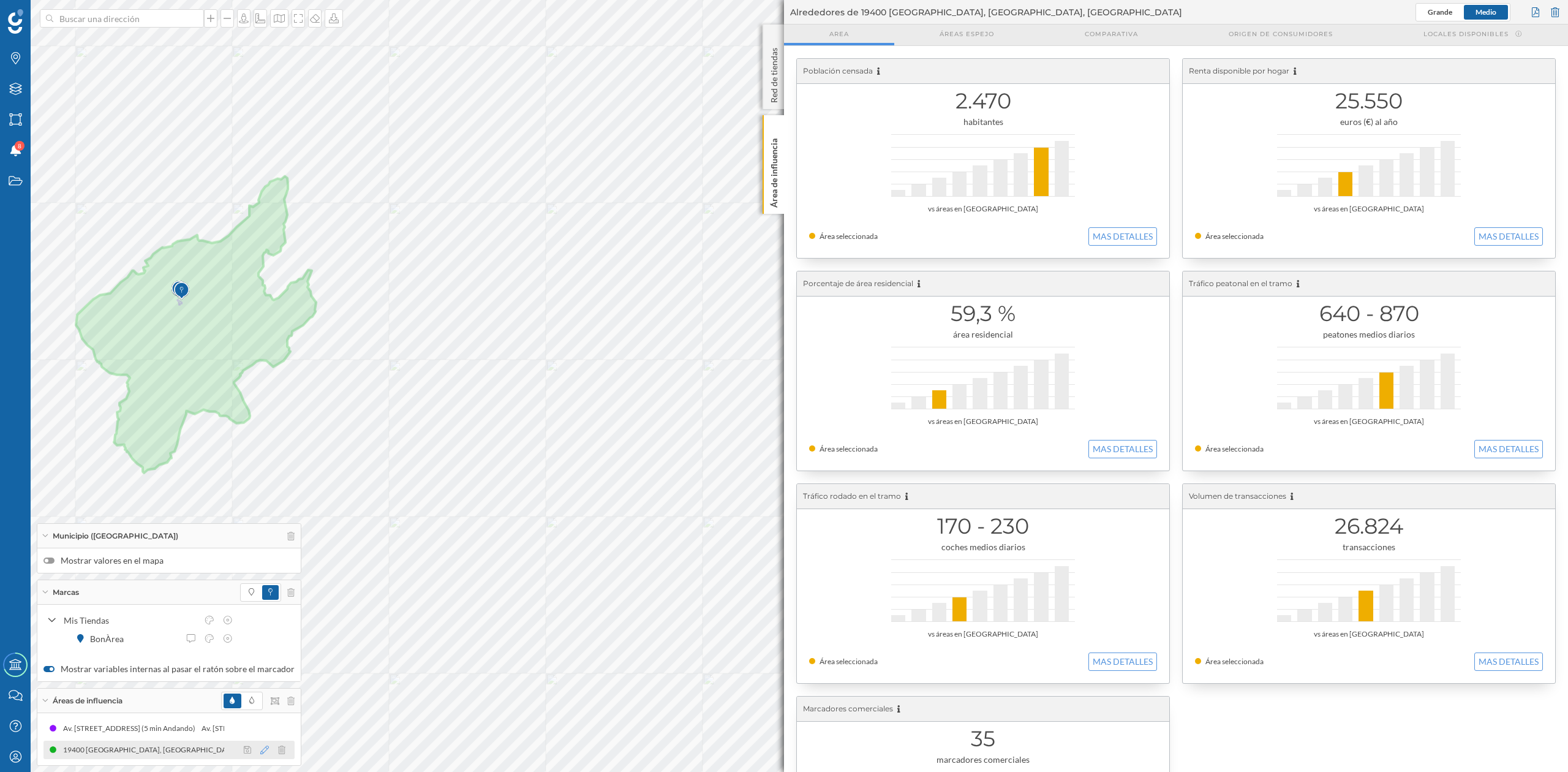
click at [260, 751] on icon at bounding box center [264, 750] width 8 height 8
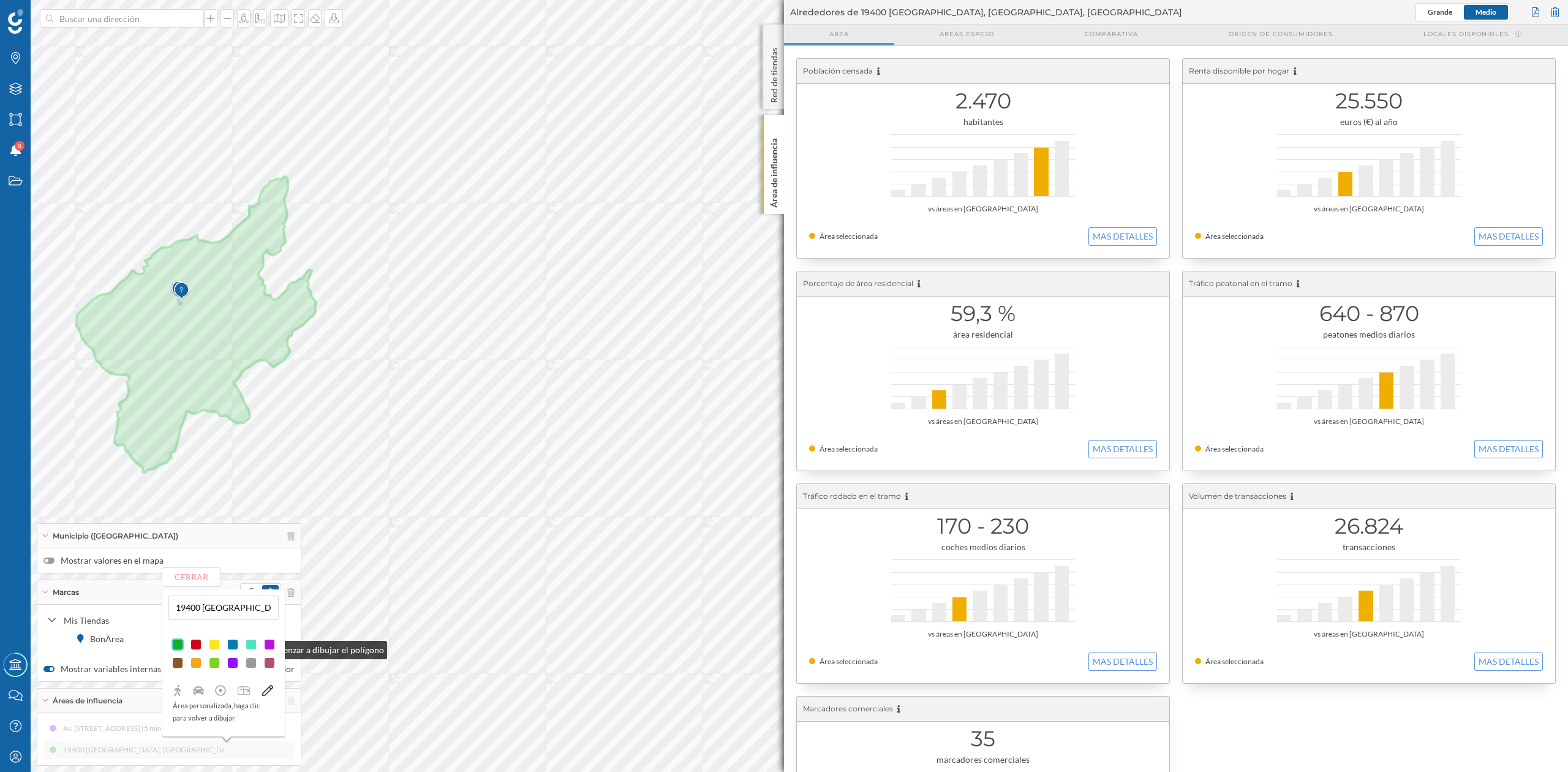
click at [191, 645] on div at bounding box center [196, 644] width 12 height 12
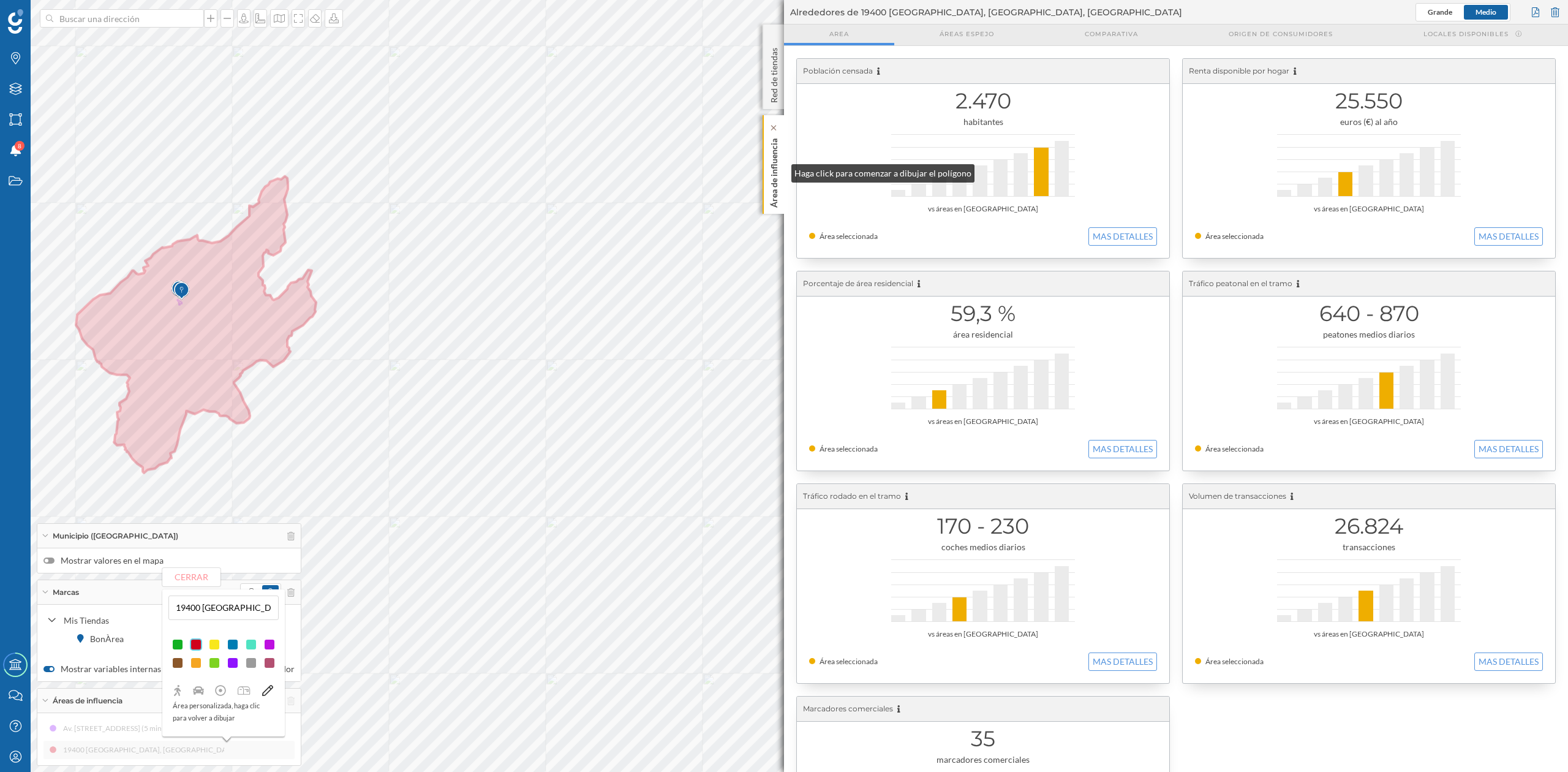
click at [779, 171] on p "Área de influencia" at bounding box center [774, 170] width 12 height 74
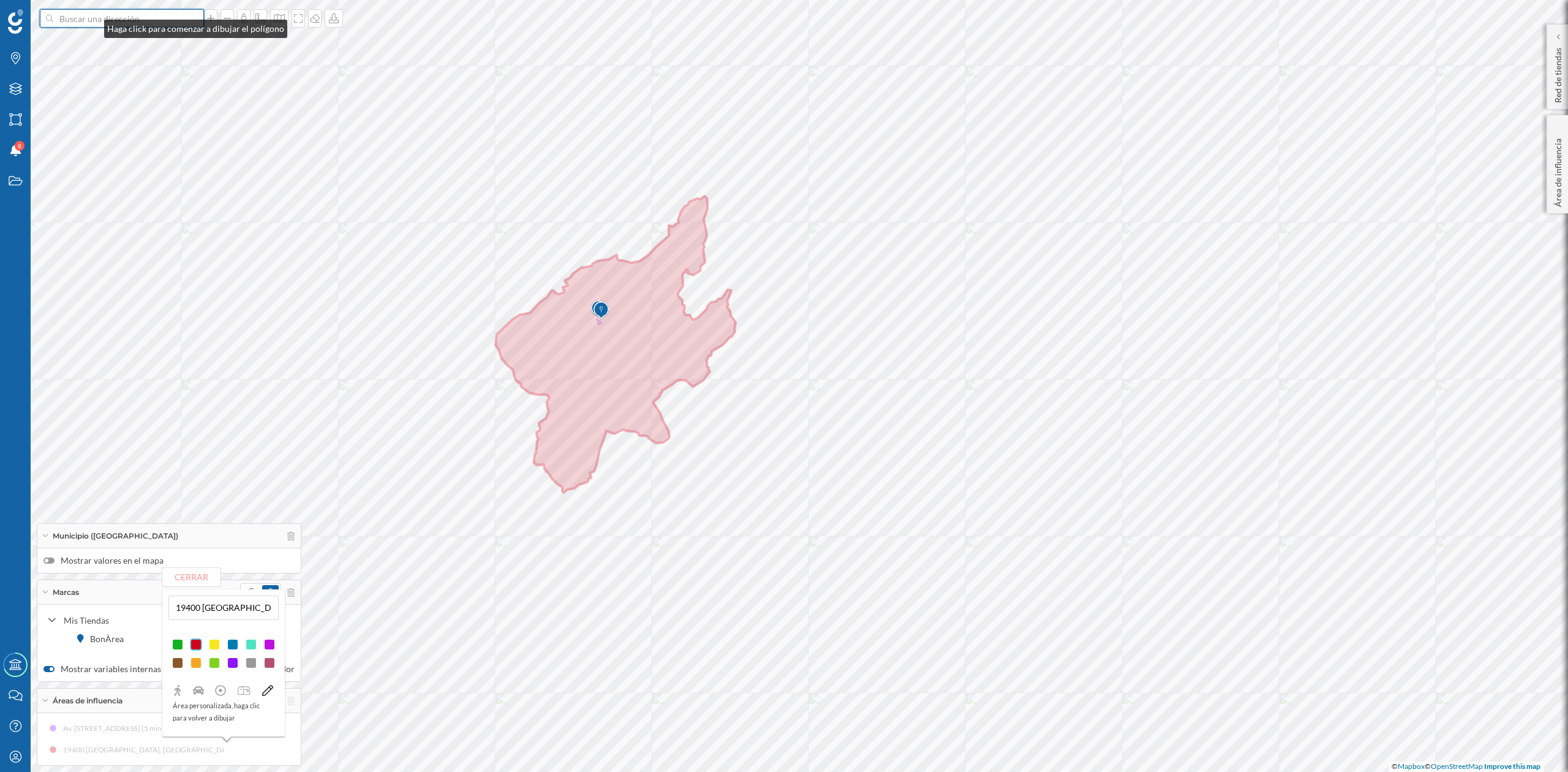
click at [93, 26] on input at bounding box center [122, 18] width 138 height 18
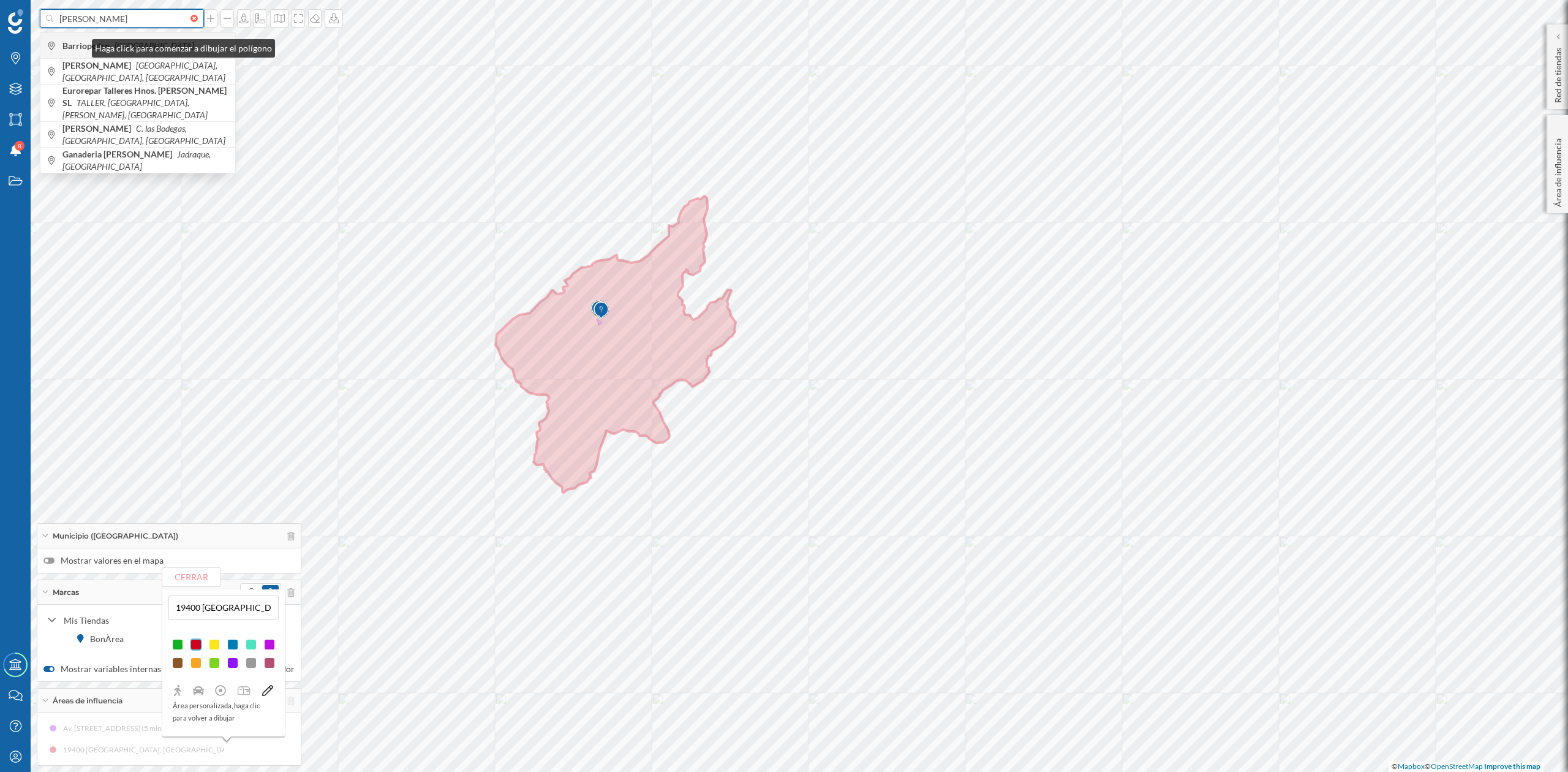
type input "[PERSON_NAME]"
click at [80, 46] on b "Barriopedro" at bounding box center [87, 46] width 51 height 11
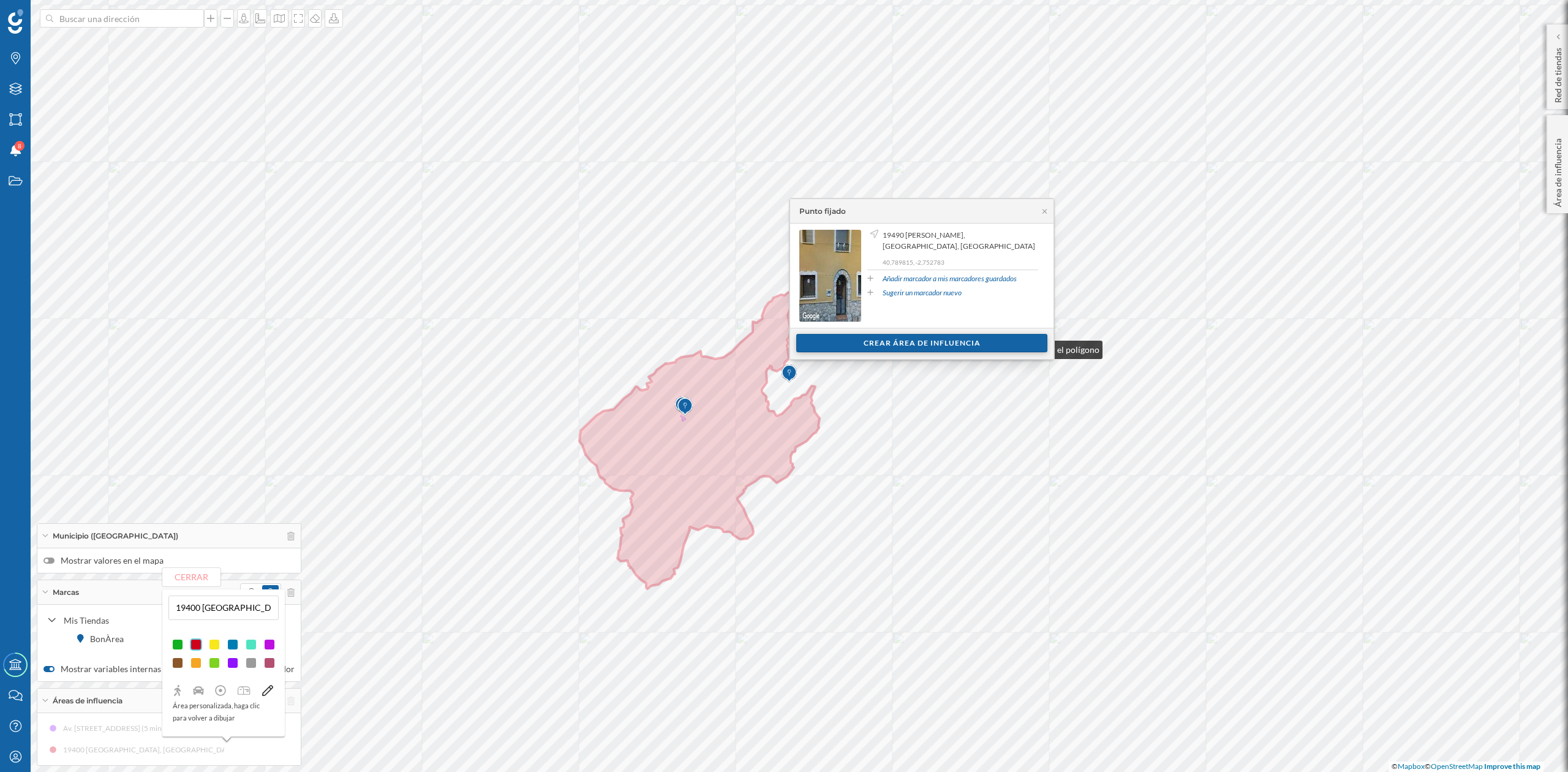
click at [908, 347] on div "Crear área de influencia" at bounding box center [922, 343] width 251 height 18
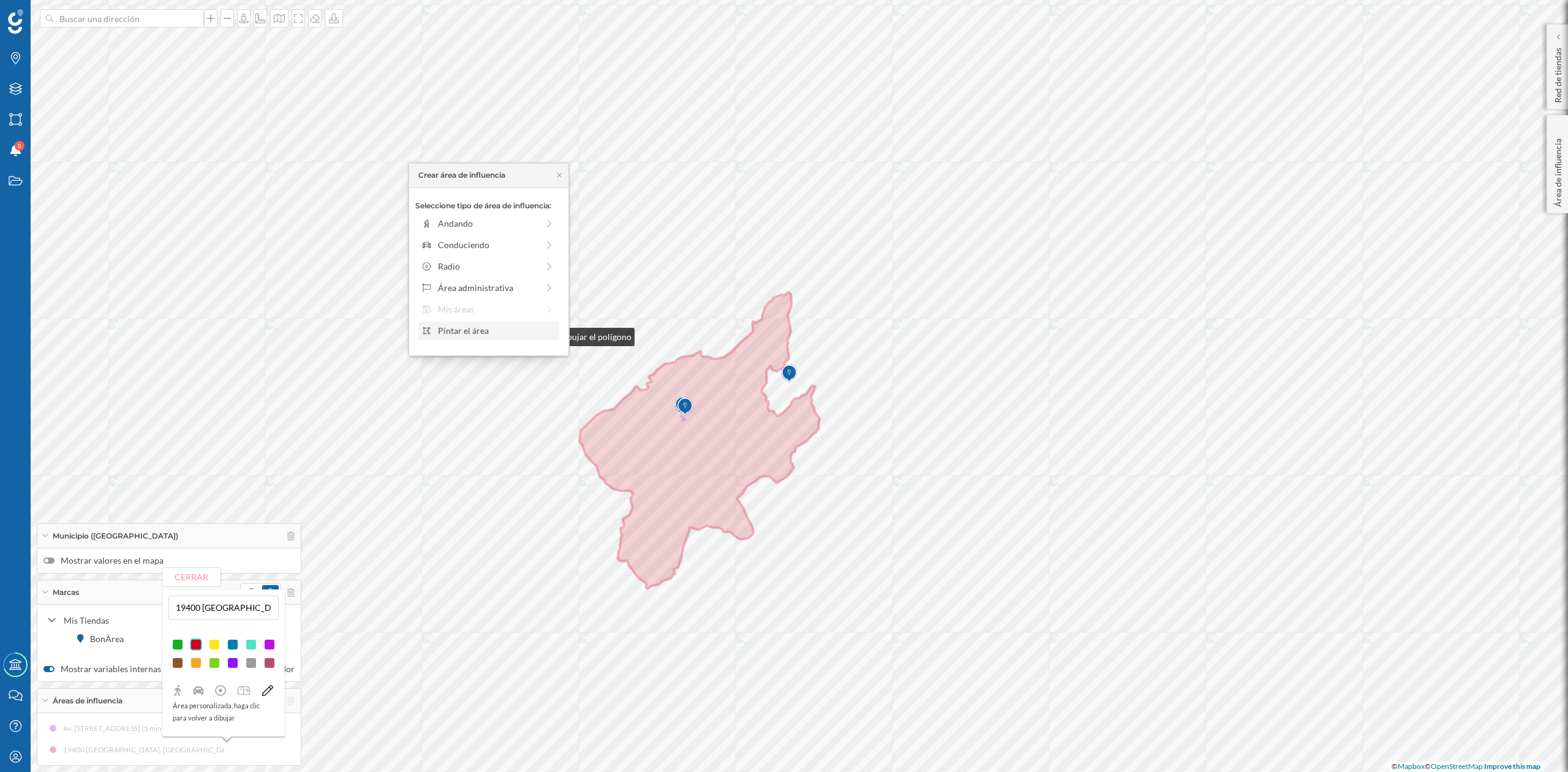
click at [439, 334] on div "Pintar el área" at bounding box center [496, 331] width 117 height 13
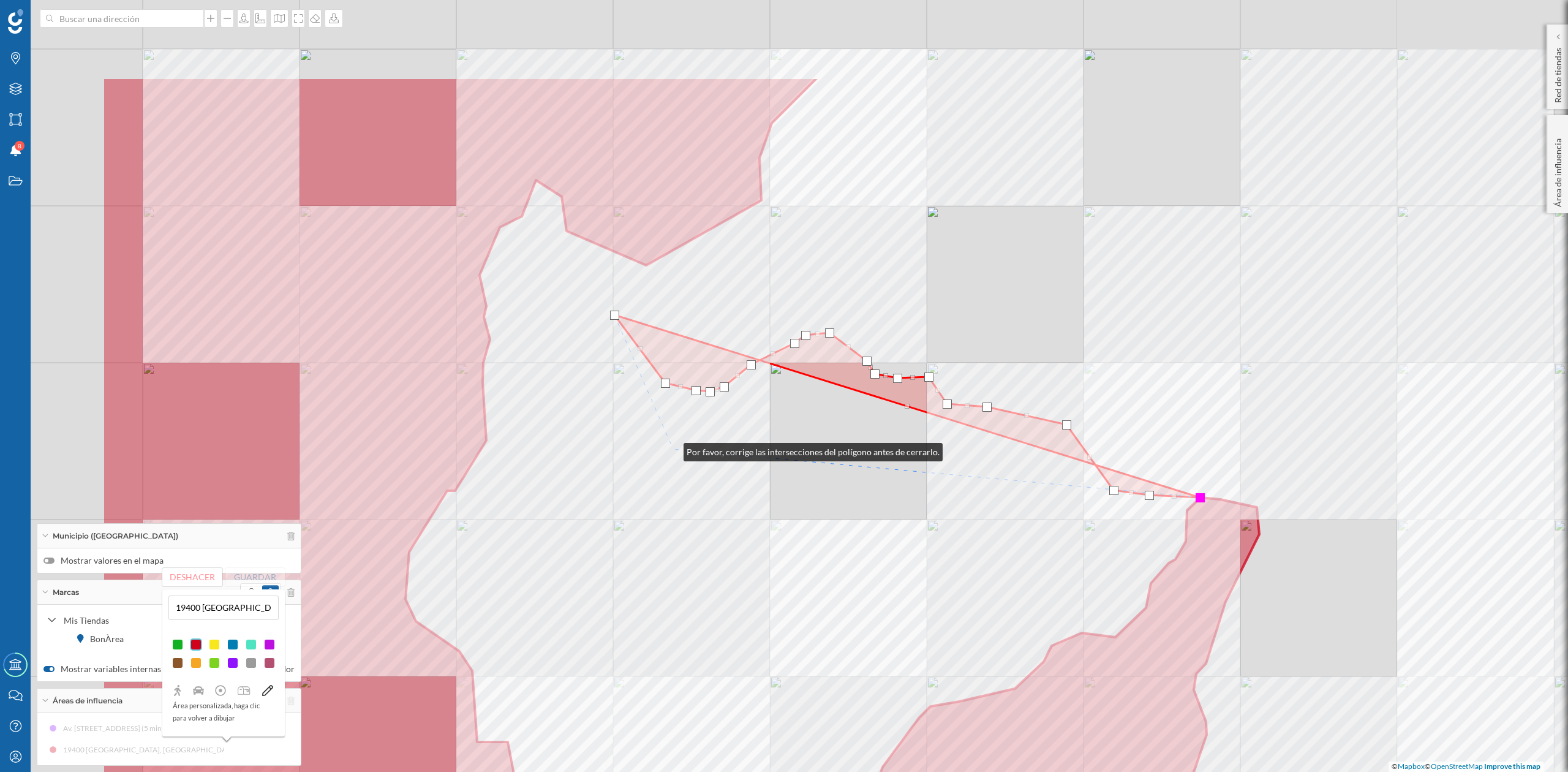
click at [671, 449] on div "© Mapbox © OpenStreetMap Improve this map" at bounding box center [784, 386] width 1568 height 772
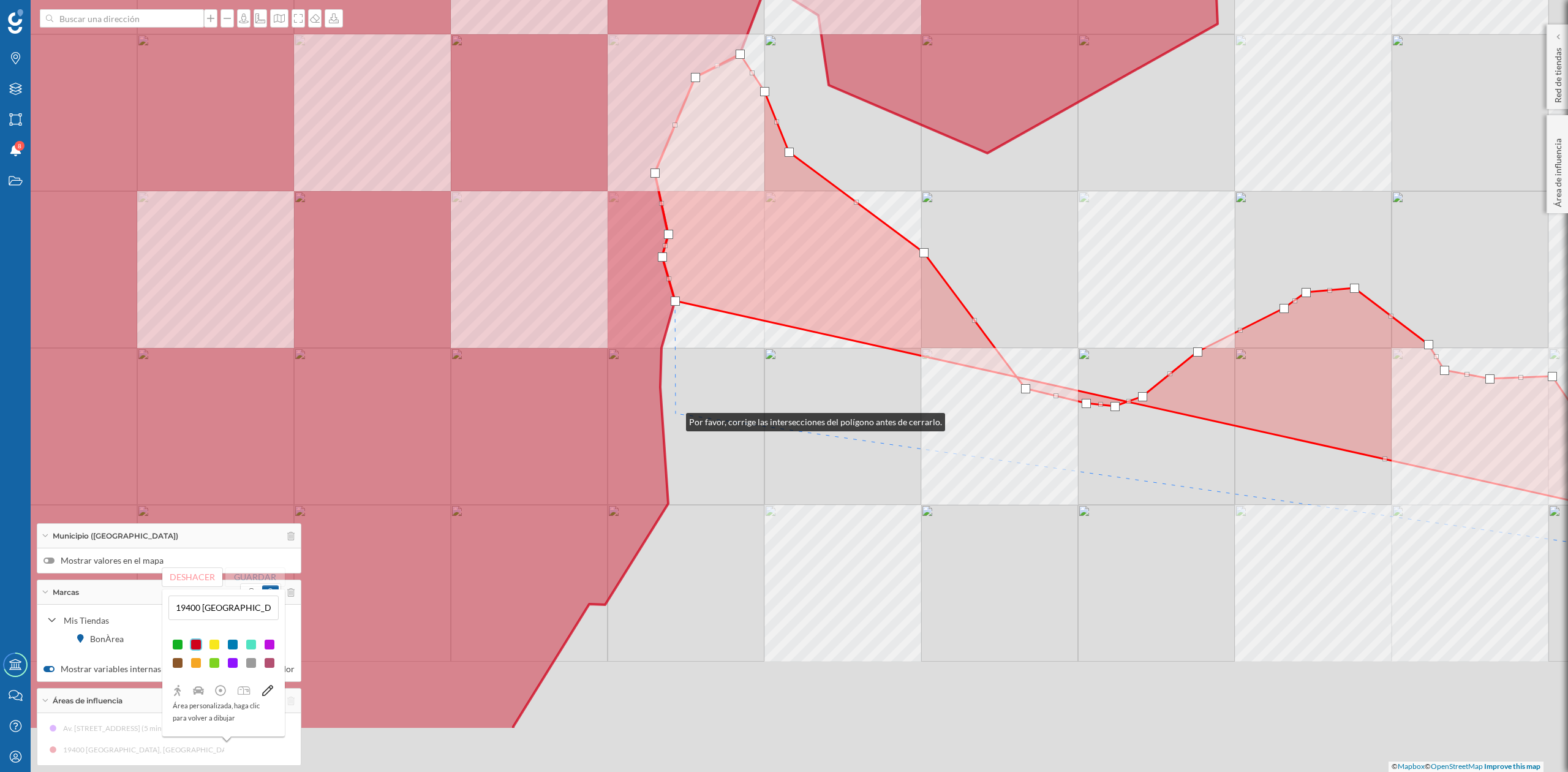
drag, startPoint x: 674, startPoint y: 420, endPoint x: 682, endPoint y: 349, distance: 71.4
click at [682, 358] on div "© Mapbox © OpenStreetMap Improve this map" at bounding box center [784, 386] width 1568 height 772
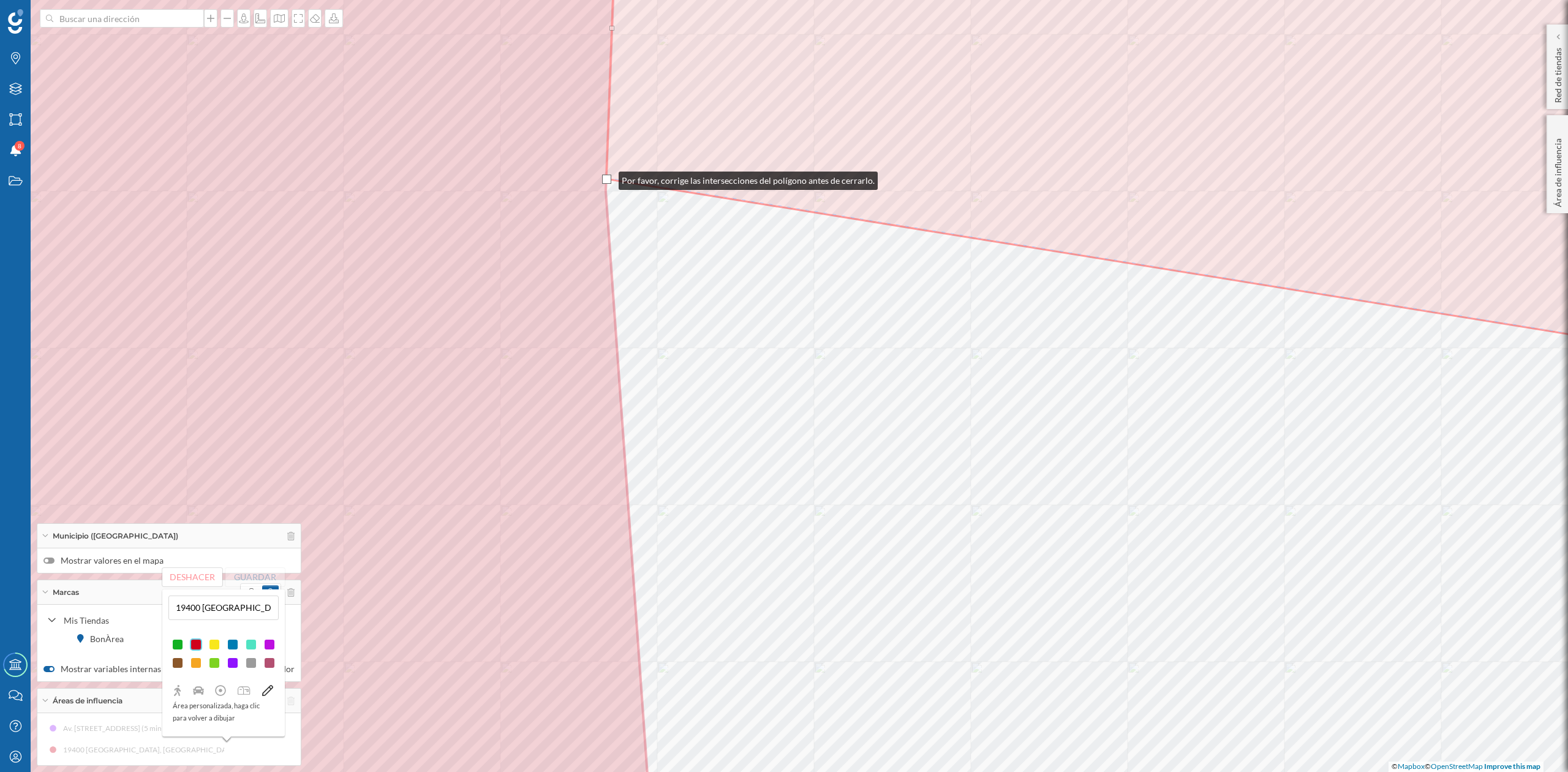
drag, startPoint x: 611, startPoint y: 197, endPoint x: 607, endPoint y: 177, distance: 20.4
click at [607, 177] on div at bounding box center [607, 179] width 9 height 9
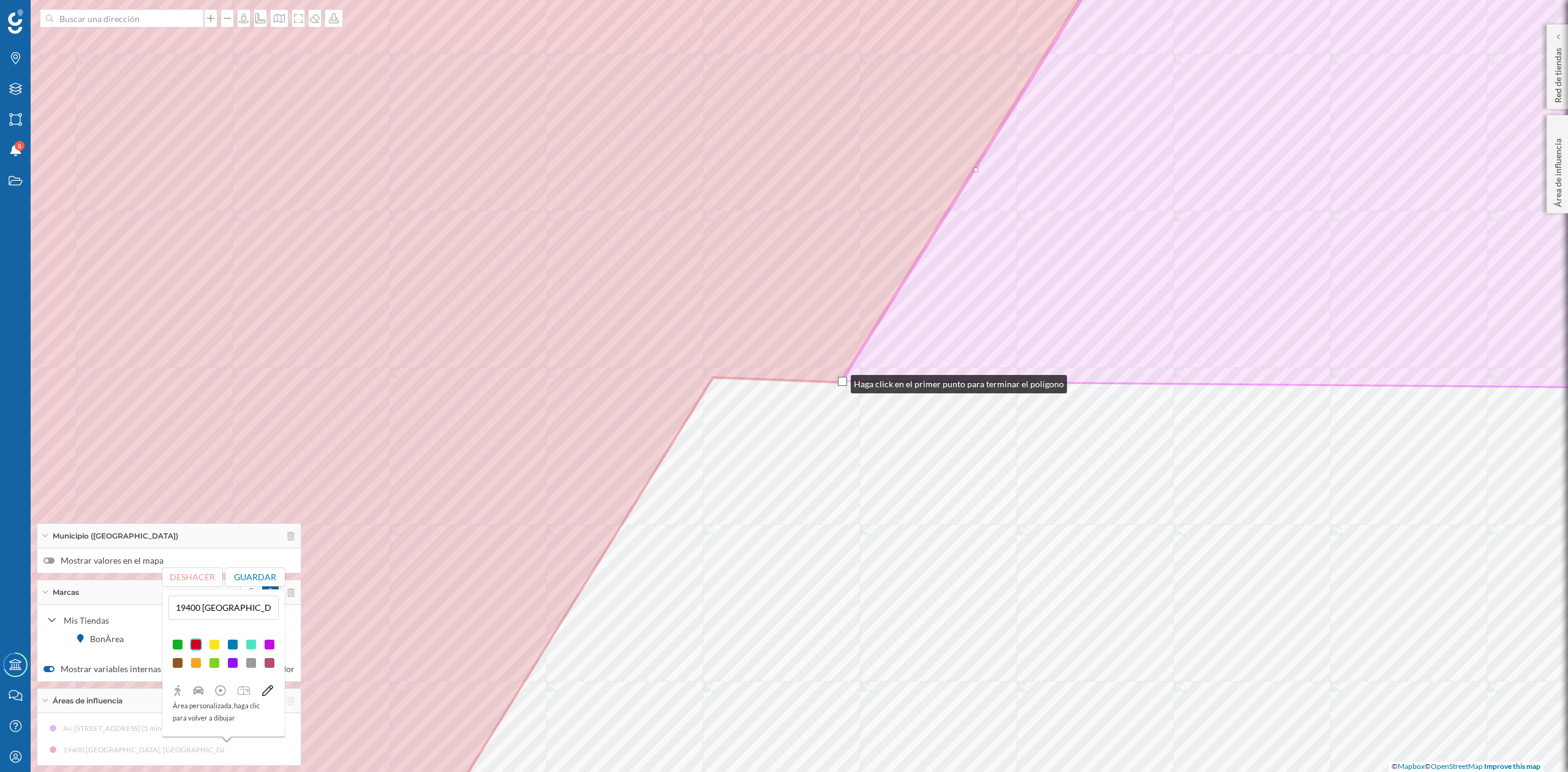
click at [839, 381] on div at bounding box center [842, 381] width 9 height 9
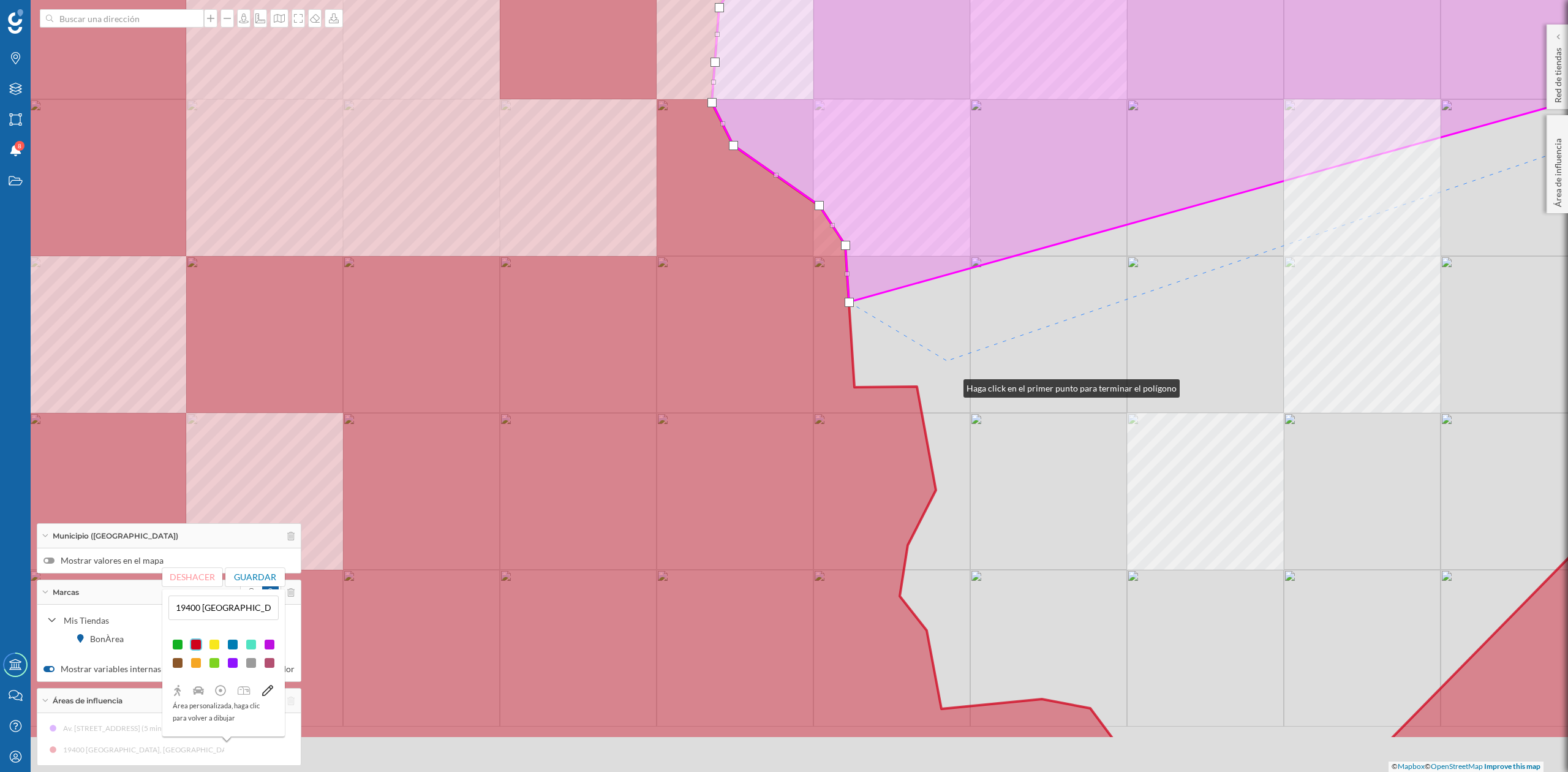
drag, startPoint x: 966, startPoint y: 498, endPoint x: 938, endPoint y: 283, distance: 216.8
click at [938, 283] on div "© Mapbox © OpenStreetMap Improve this map" at bounding box center [784, 386] width 1568 height 772
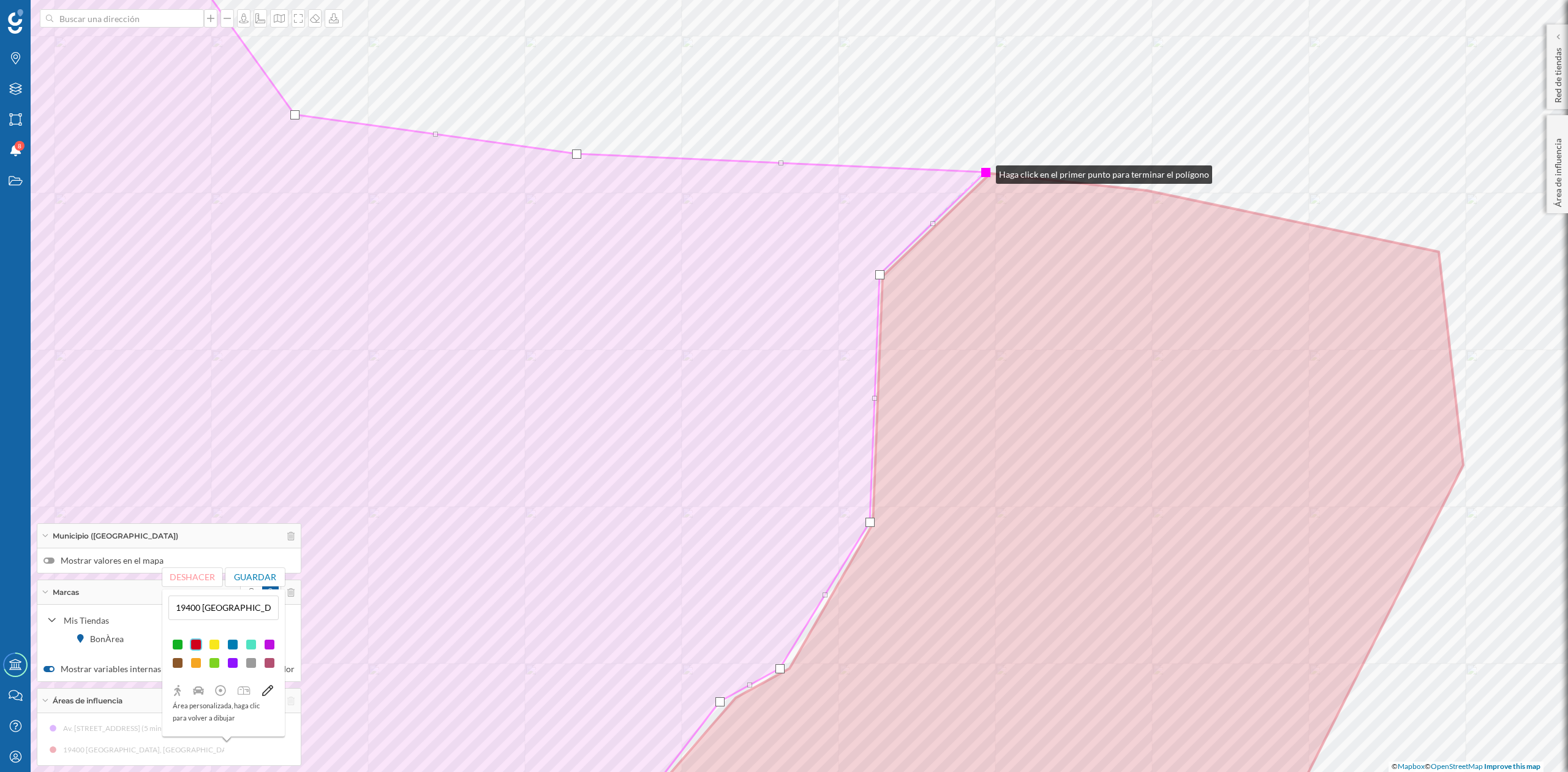
click at [985, 172] on div at bounding box center [985, 172] width 9 height 9
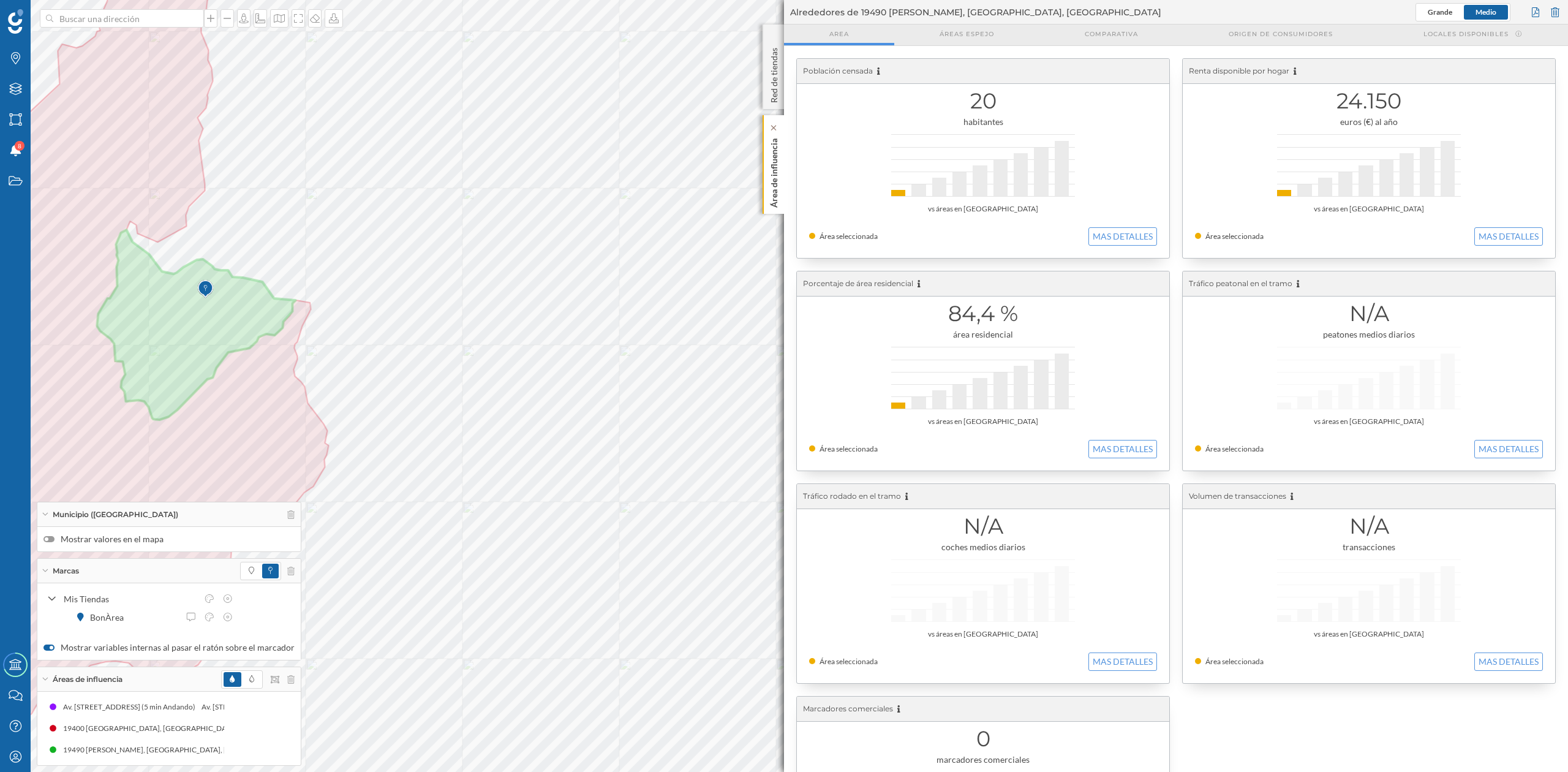
click at [777, 174] on p "Área de influencia" at bounding box center [774, 170] width 12 height 74
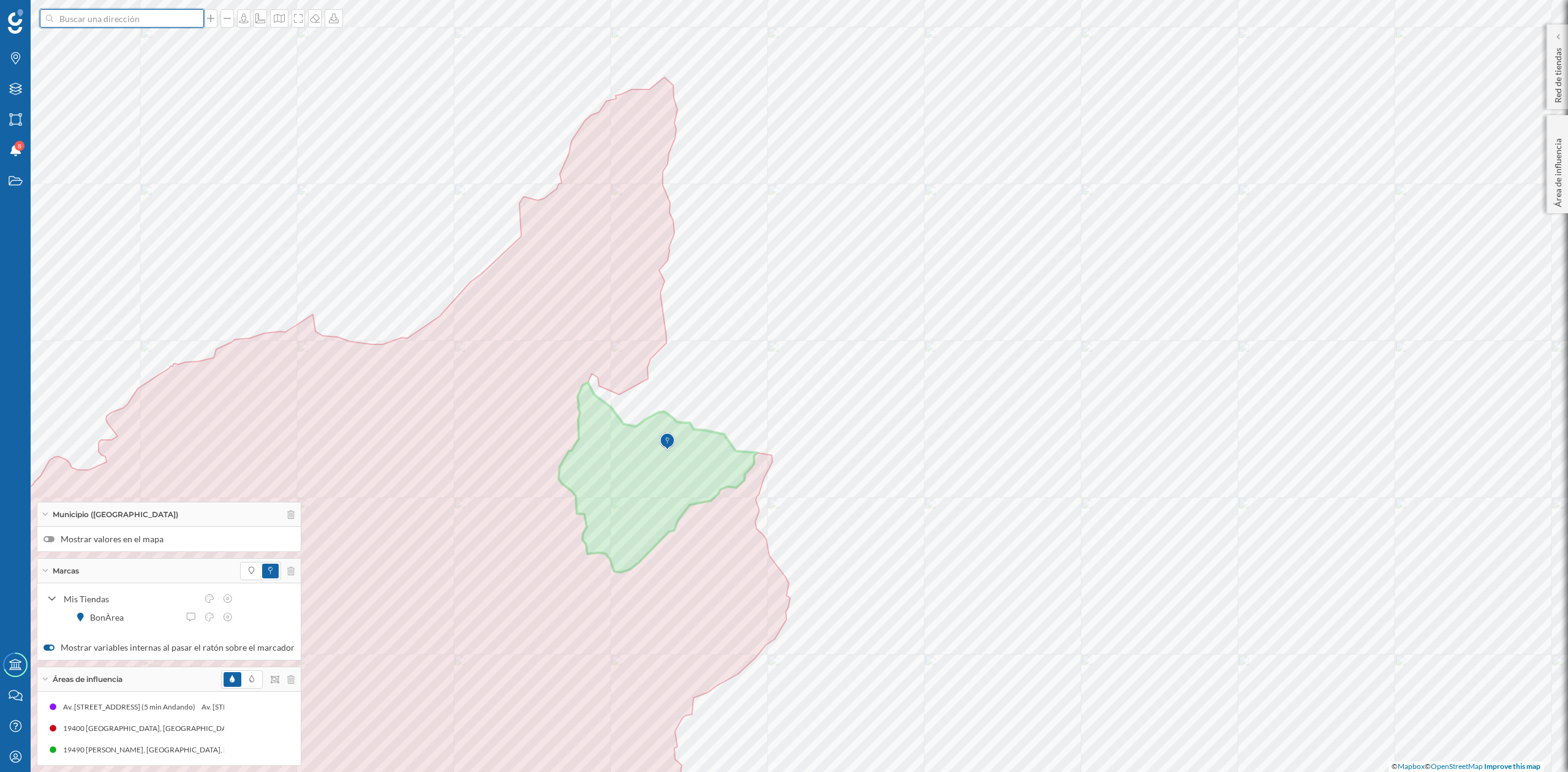
click at [114, 23] on input at bounding box center [122, 18] width 138 height 18
type input "valderebollo"
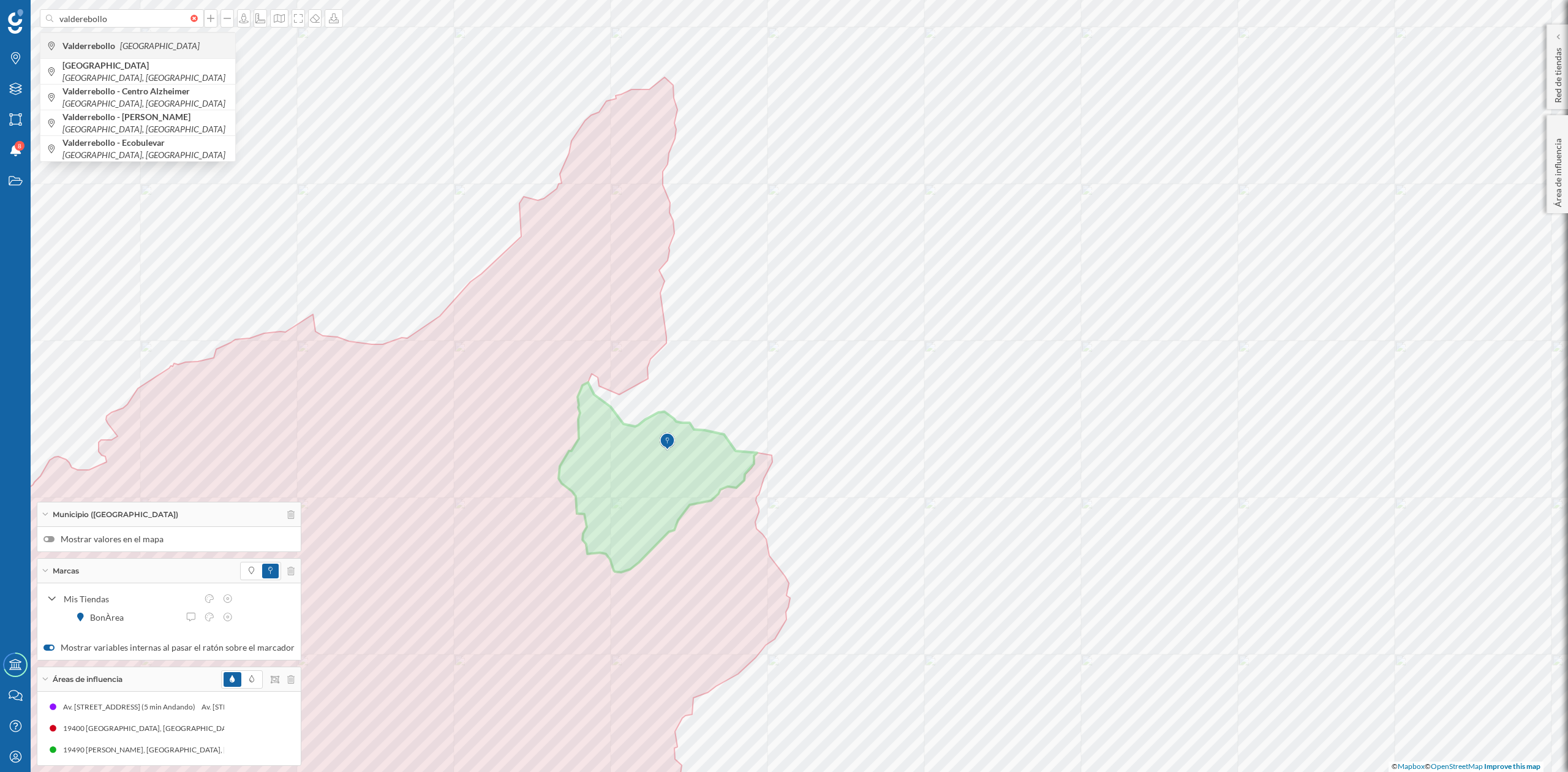
click at [108, 45] on b "Valderrebollo" at bounding box center [90, 46] width 56 height 11
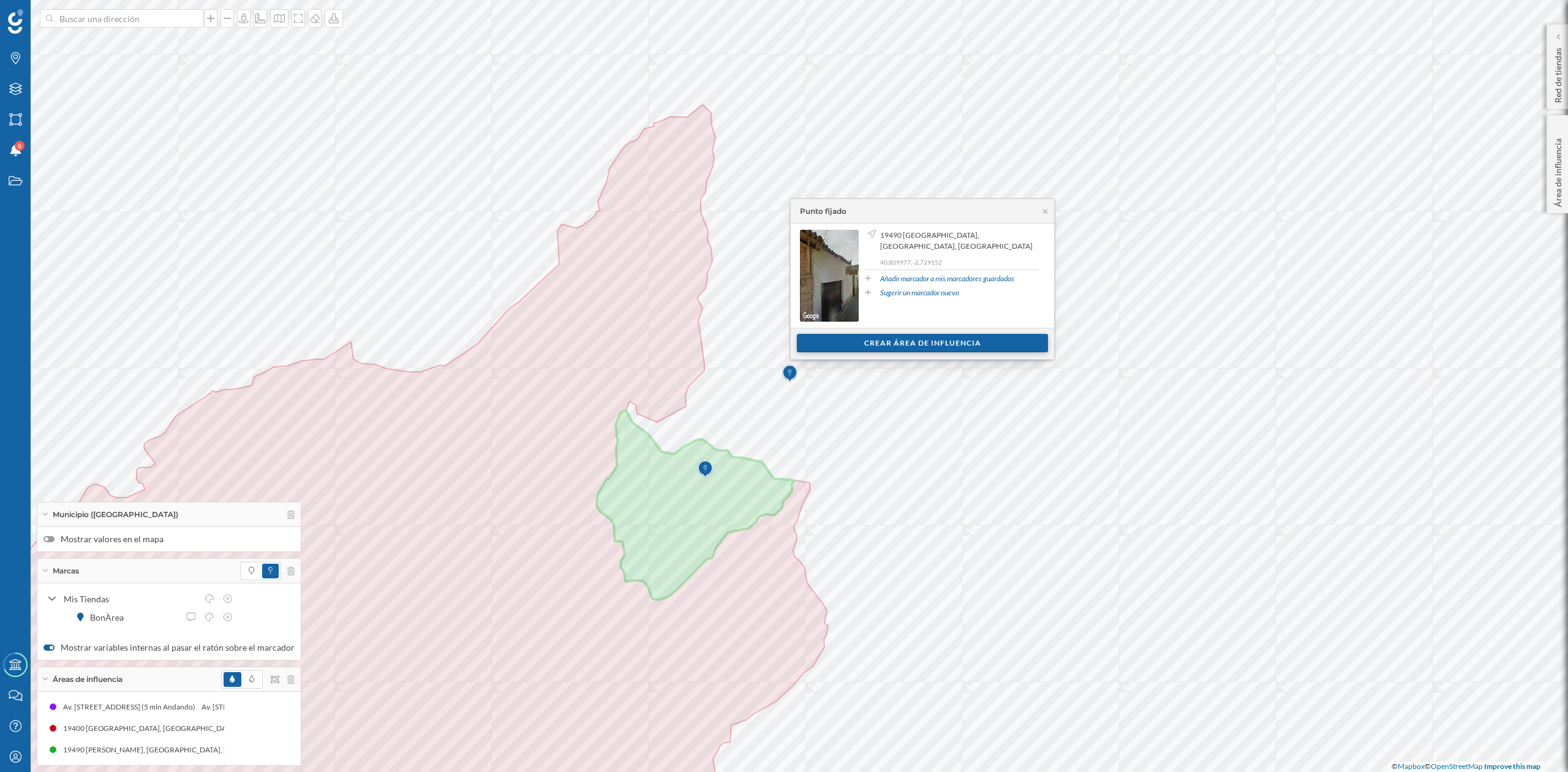
click at [953, 341] on div "Crear área de influencia" at bounding box center [922, 343] width 251 height 18
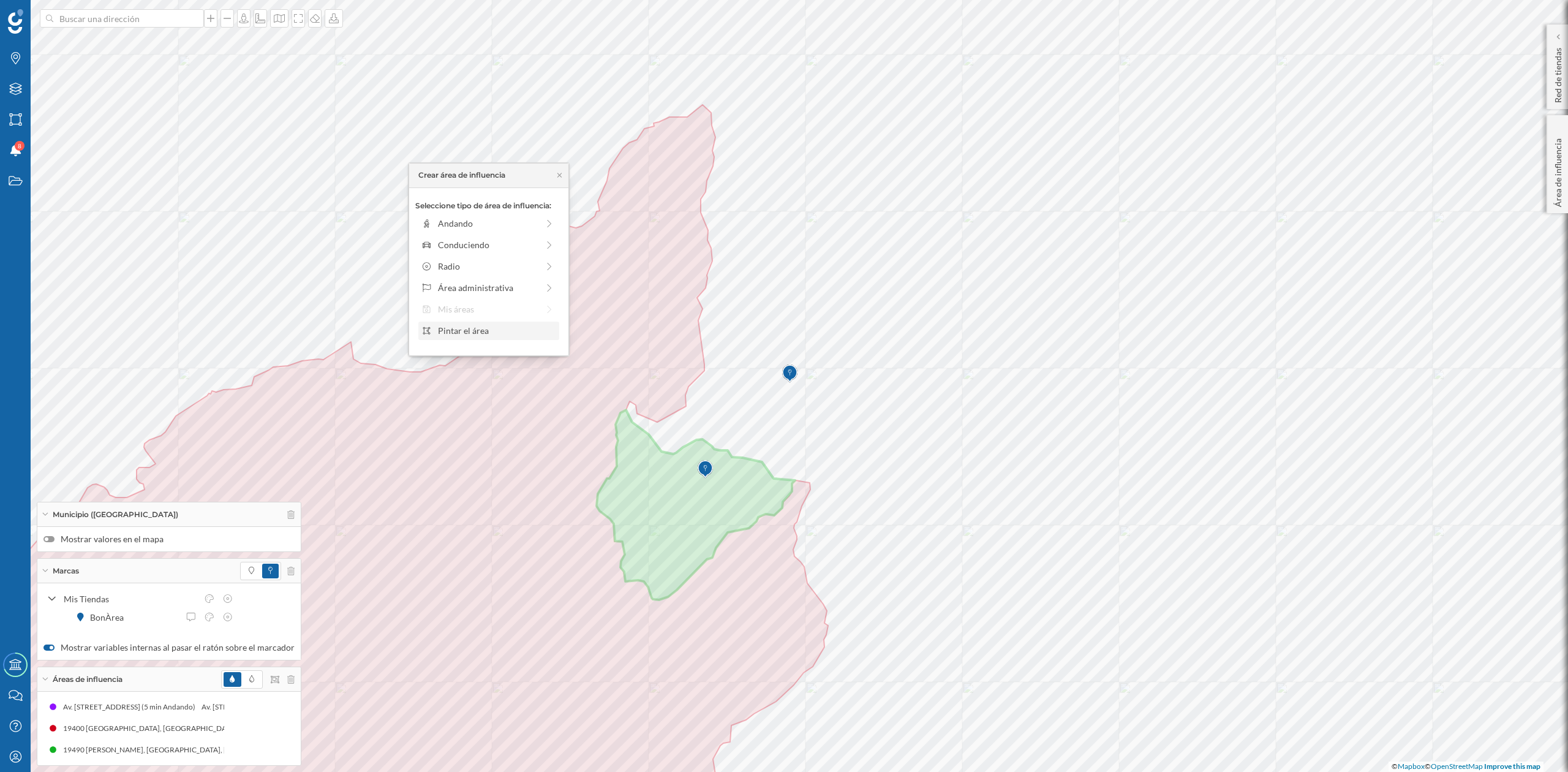
click at [471, 328] on div "Pintar el área" at bounding box center [496, 331] width 117 height 13
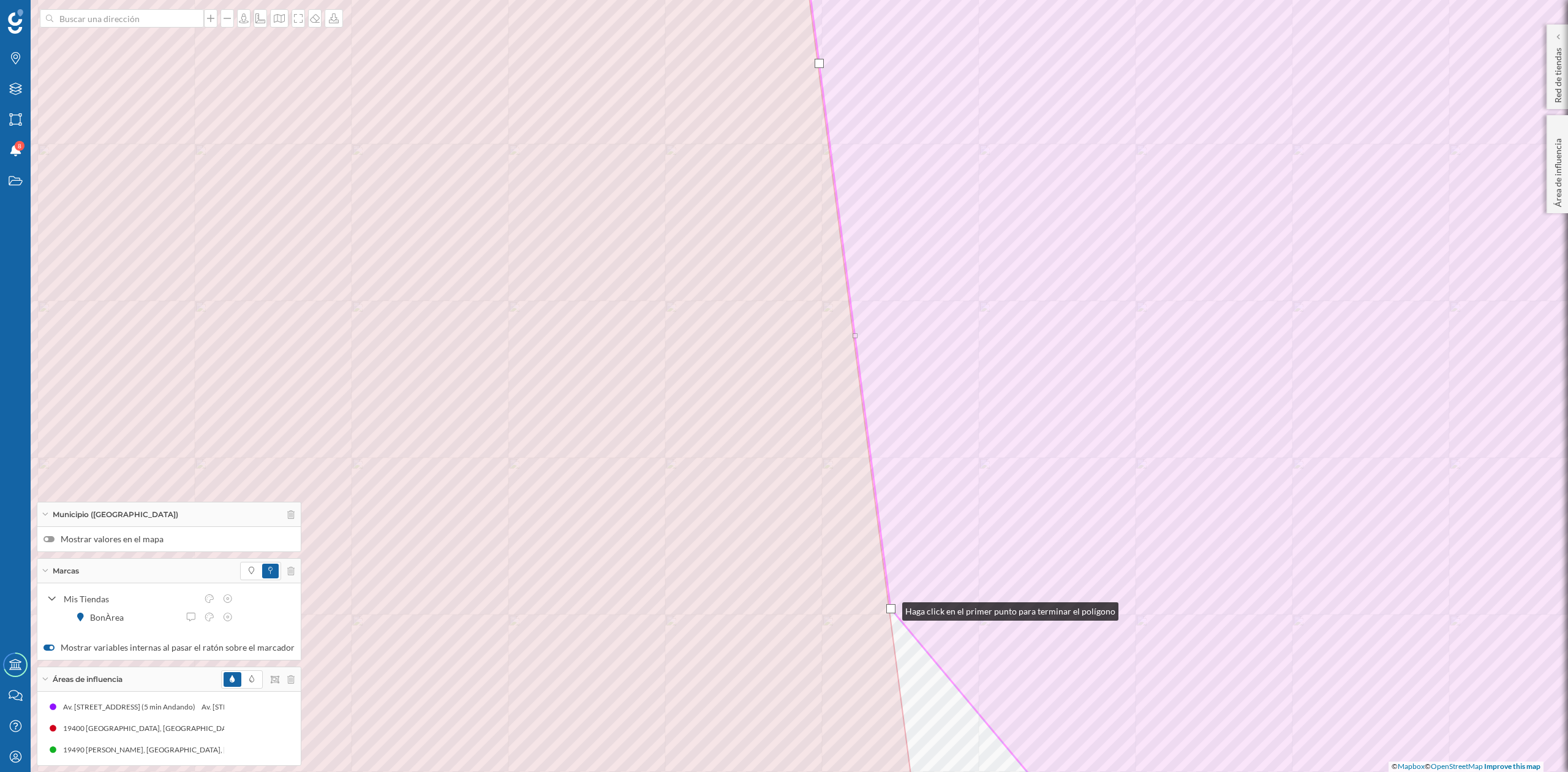
click at [890, 609] on div at bounding box center [891, 609] width 9 height 9
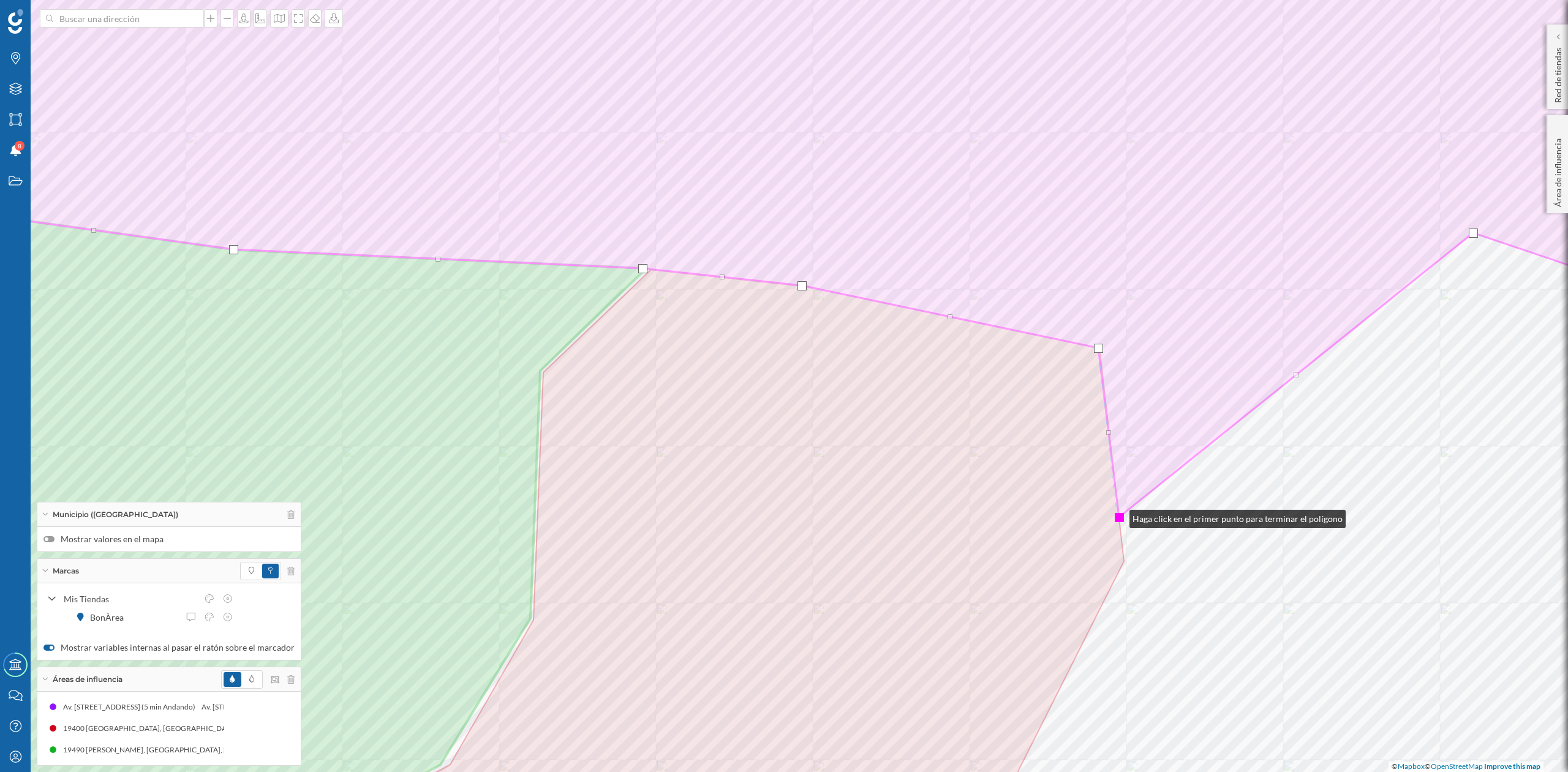
click at [1117, 516] on div at bounding box center [1119, 517] width 9 height 9
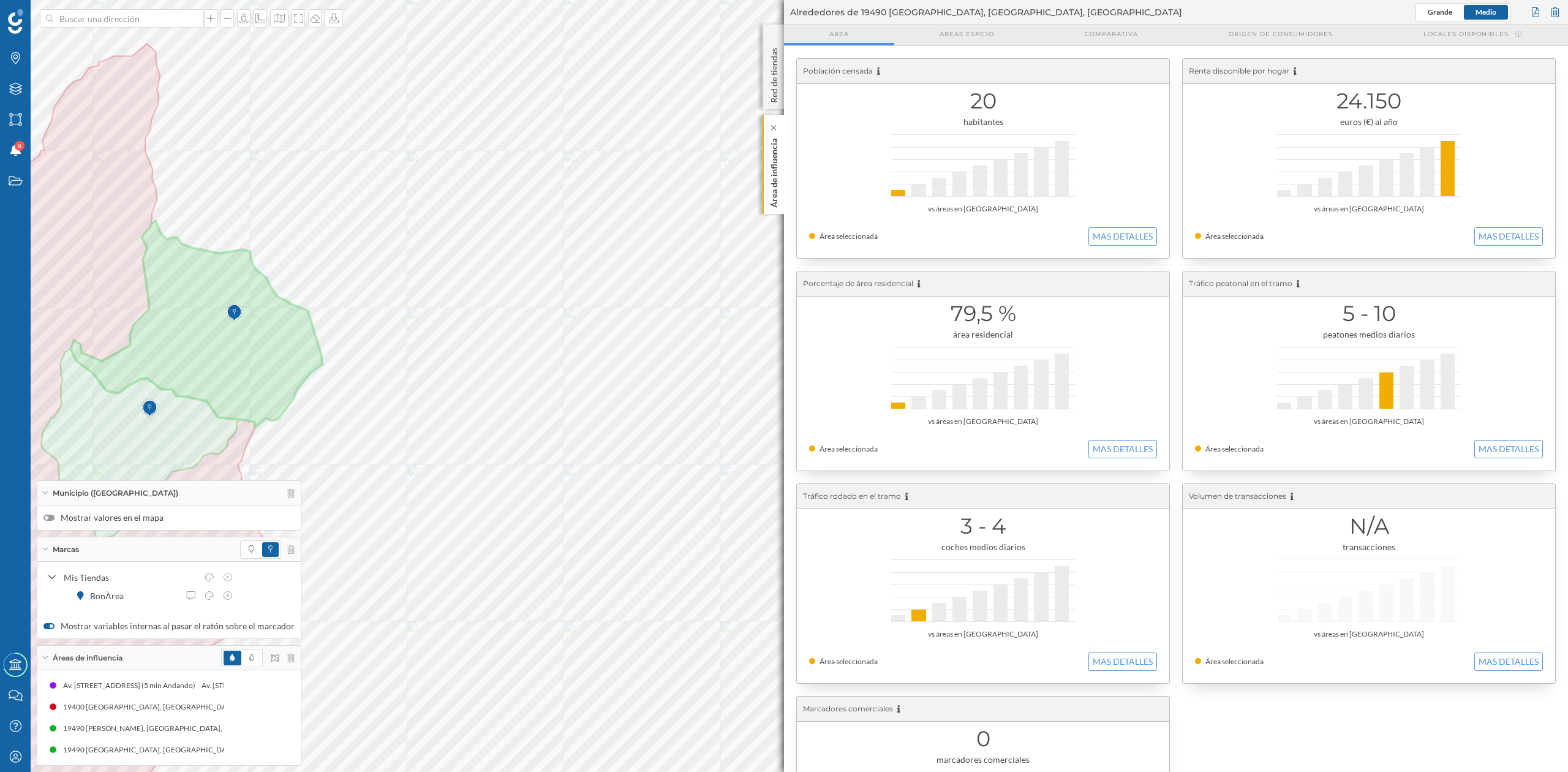
click at [776, 185] on p "Área de influencia" at bounding box center [774, 170] width 12 height 74
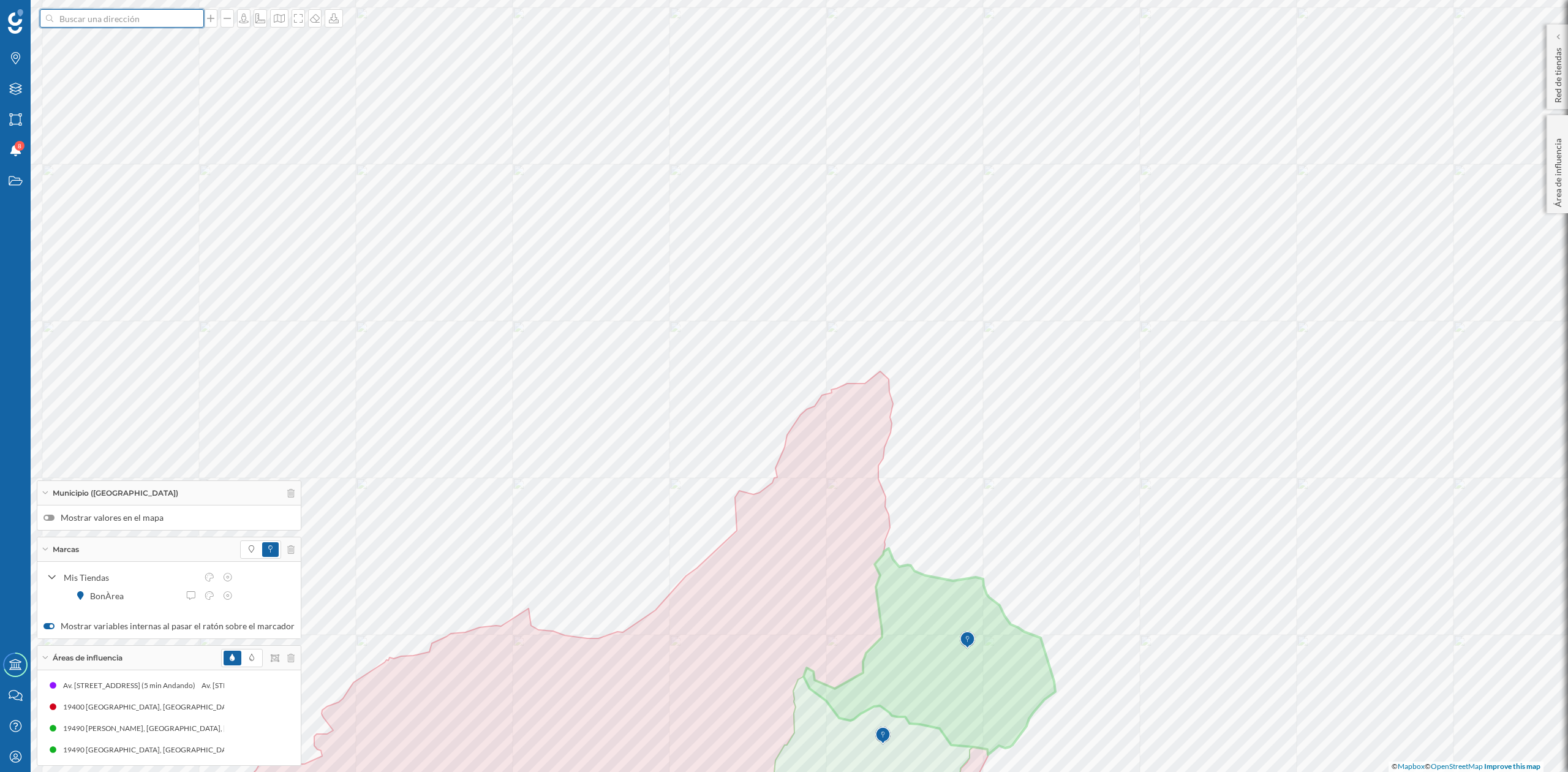
click at [126, 21] on input at bounding box center [122, 18] width 138 height 18
type input "argecilla"
click at [79, 42] on b "Argecilla" at bounding box center [80, 46] width 37 height 11
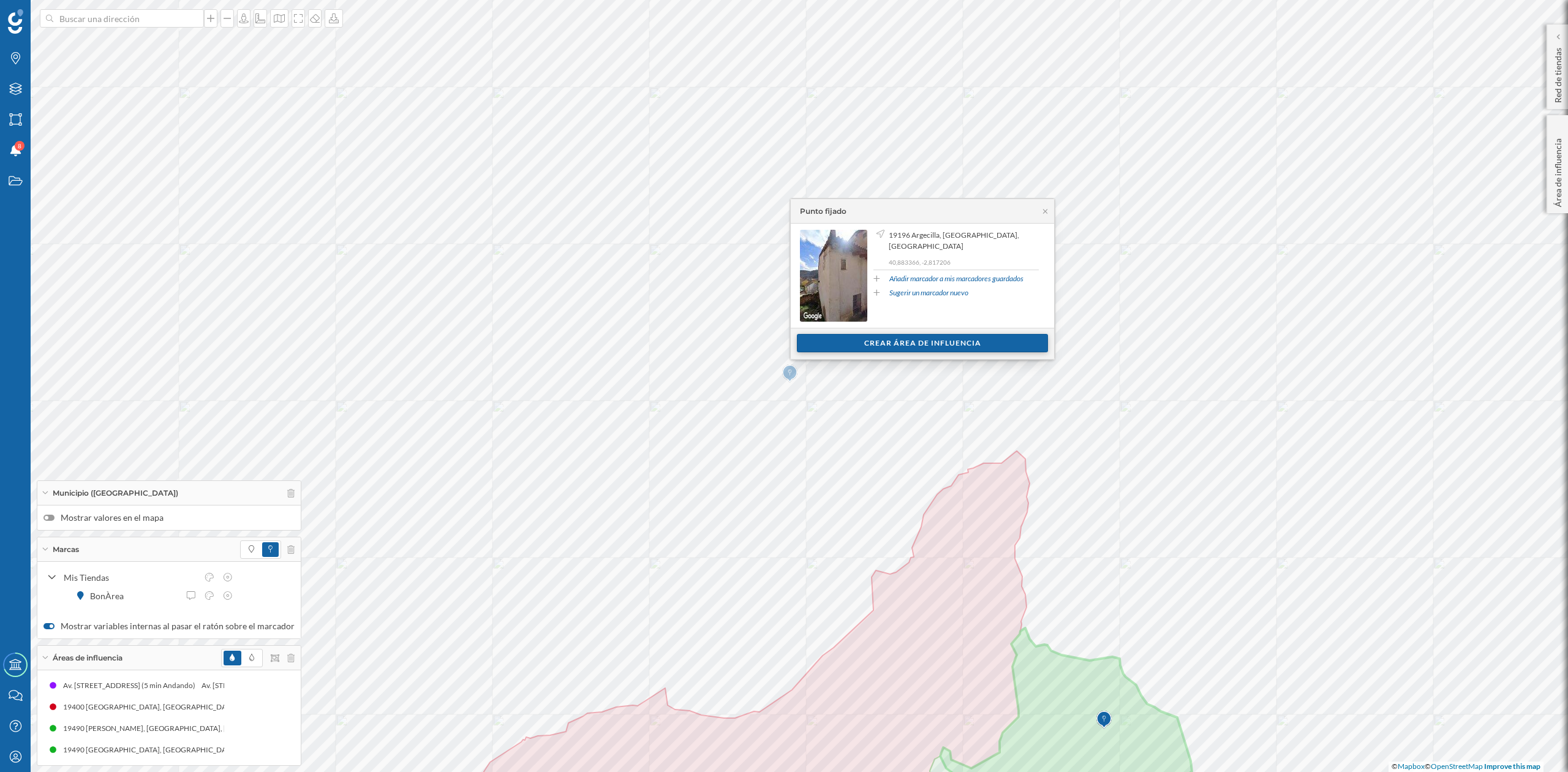
click at [915, 343] on div "Crear área de influencia" at bounding box center [922, 343] width 251 height 18
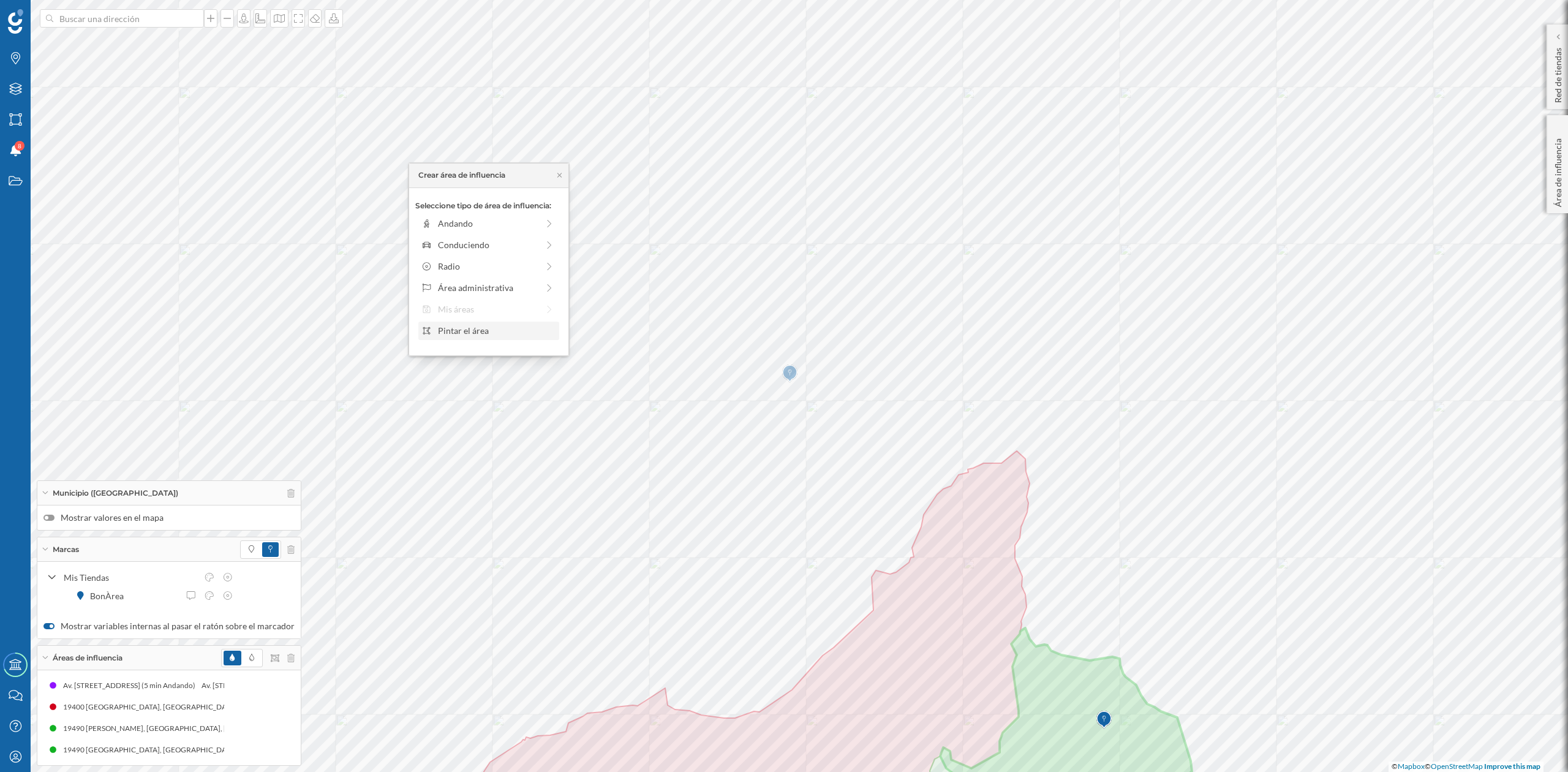
click at [479, 336] on div "Pintar el área" at bounding box center [496, 331] width 117 height 13
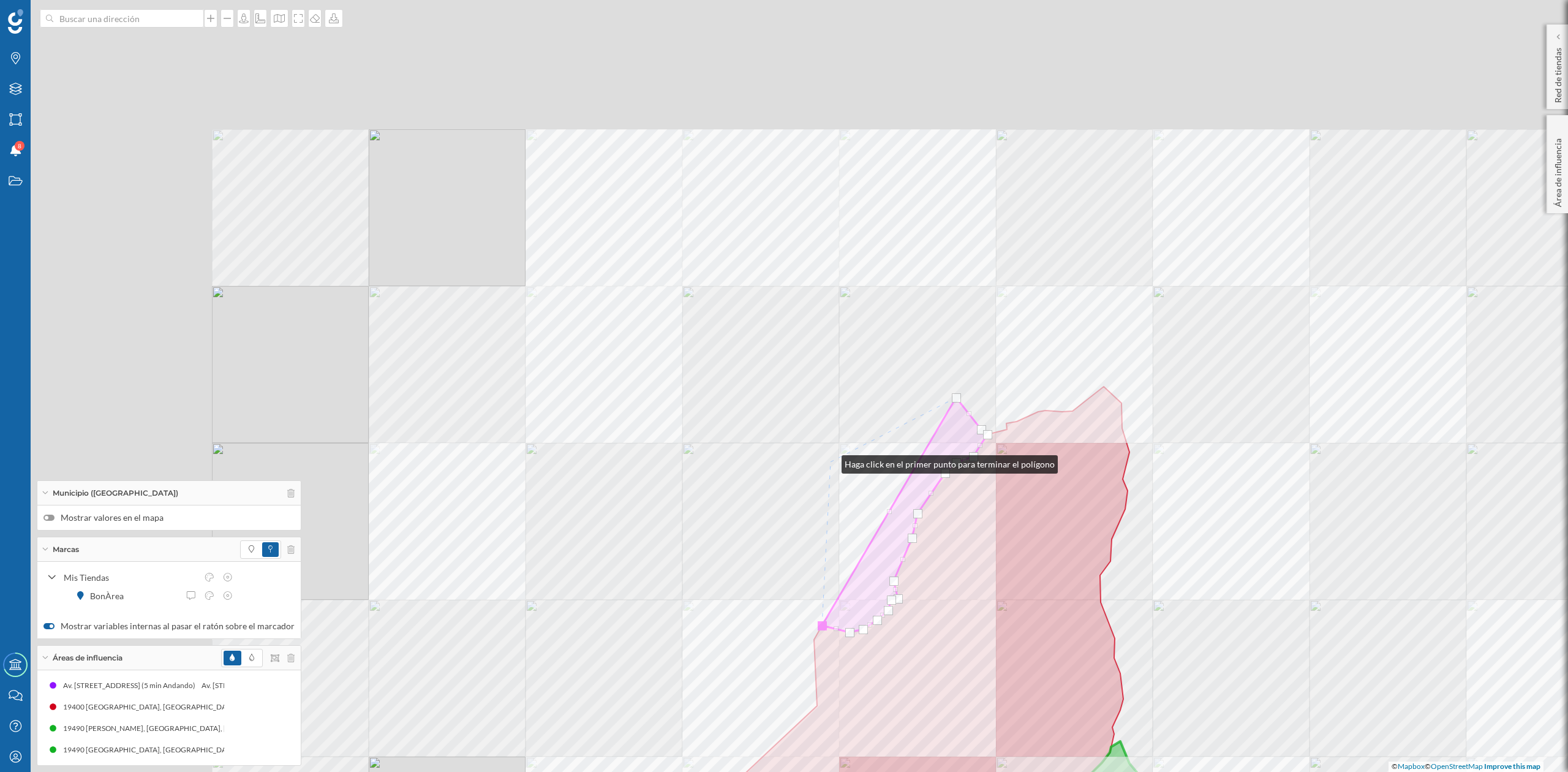
click at [830, 462] on div "© Mapbox © OpenStreetMap Improve this map" at bounding box center [784, 386] width 1568 height 772
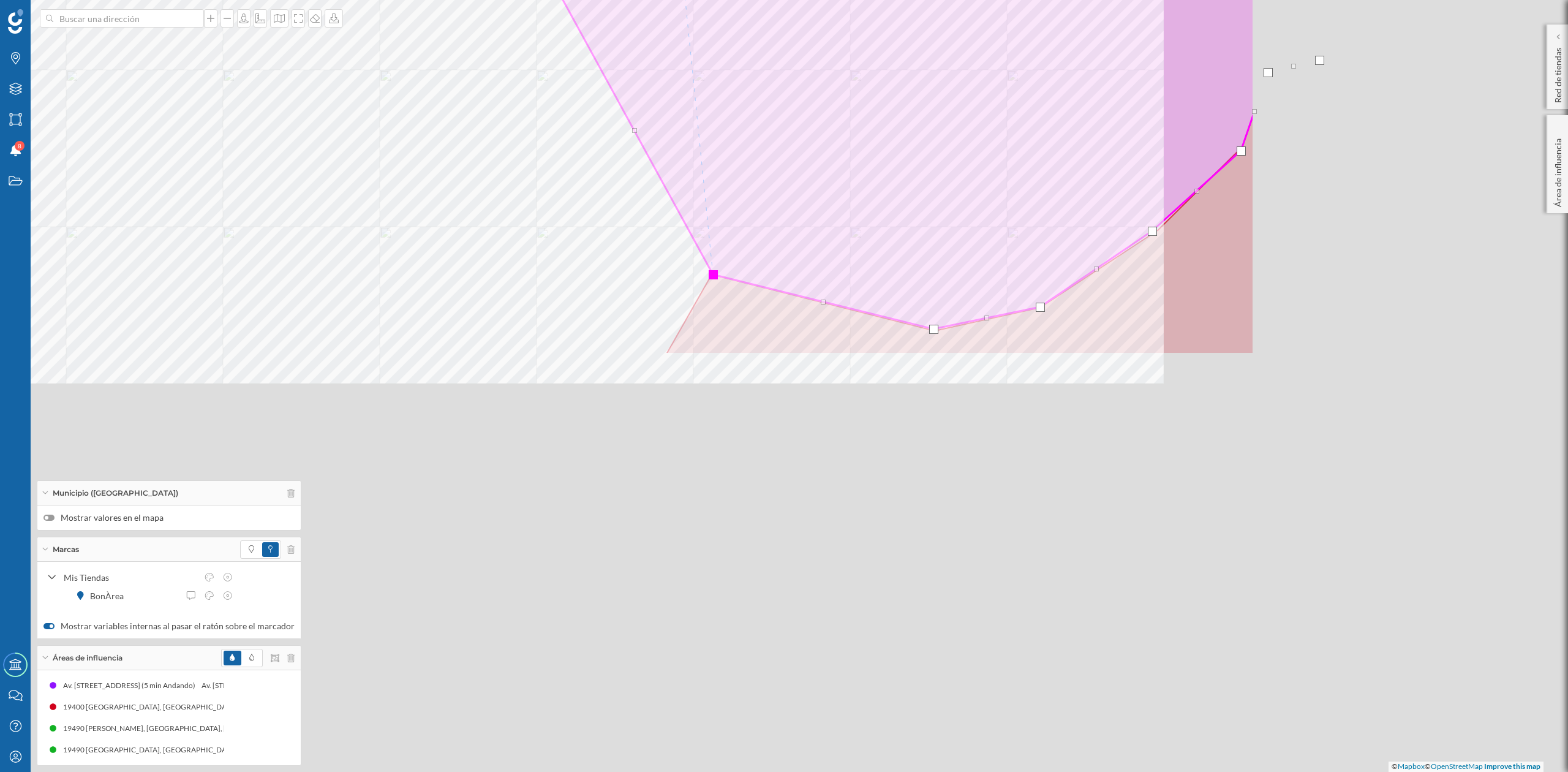
click at [737, 0] on html "Marcas Capas Áreas Notificaciones 8 Estados Academy Contacta con nosotros Centr…" at bounding box center [784, 386] width 1568 height 772
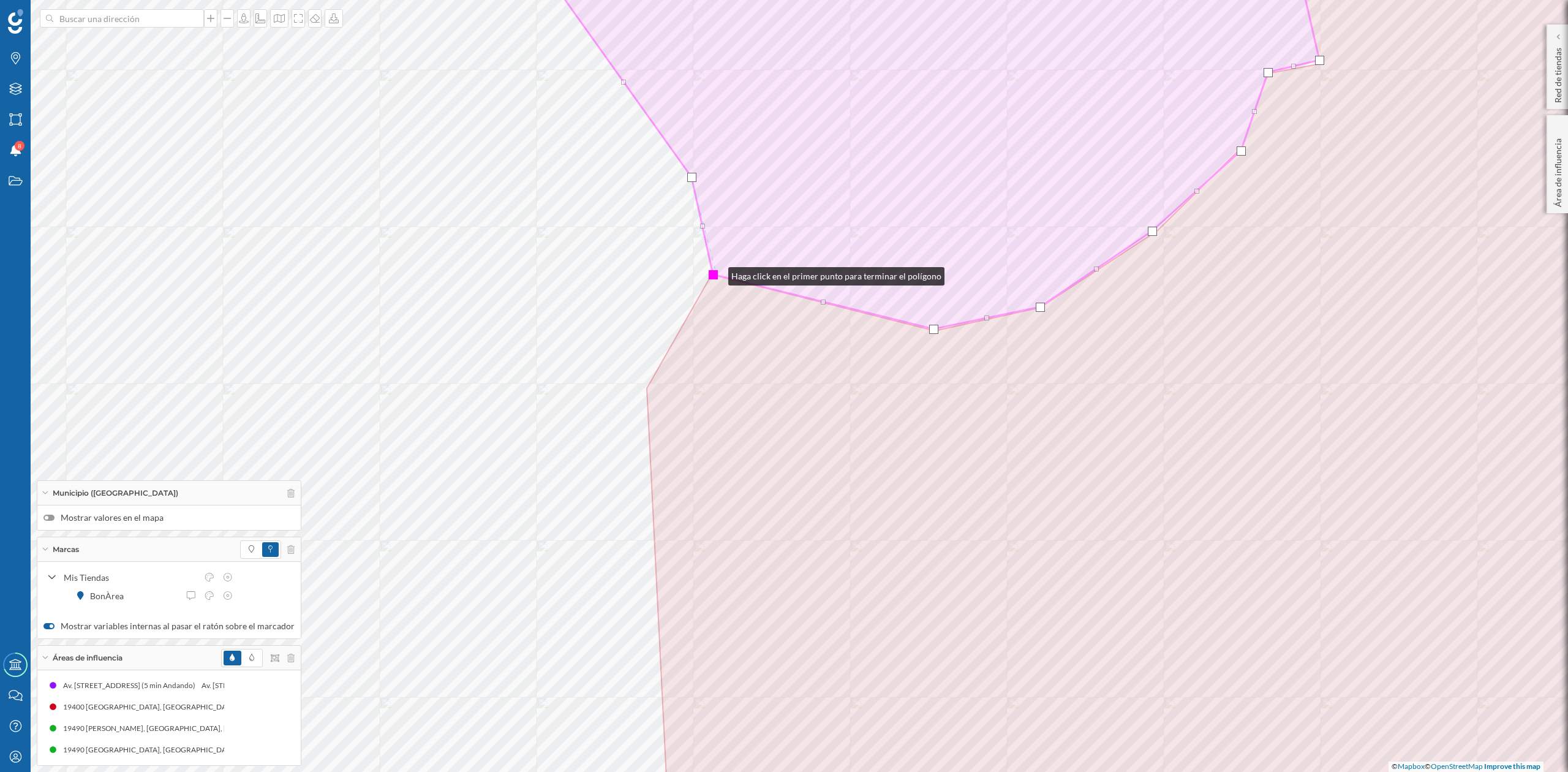
click at [716, 274] on div at bounding box center [713, 274] width 9 height 9
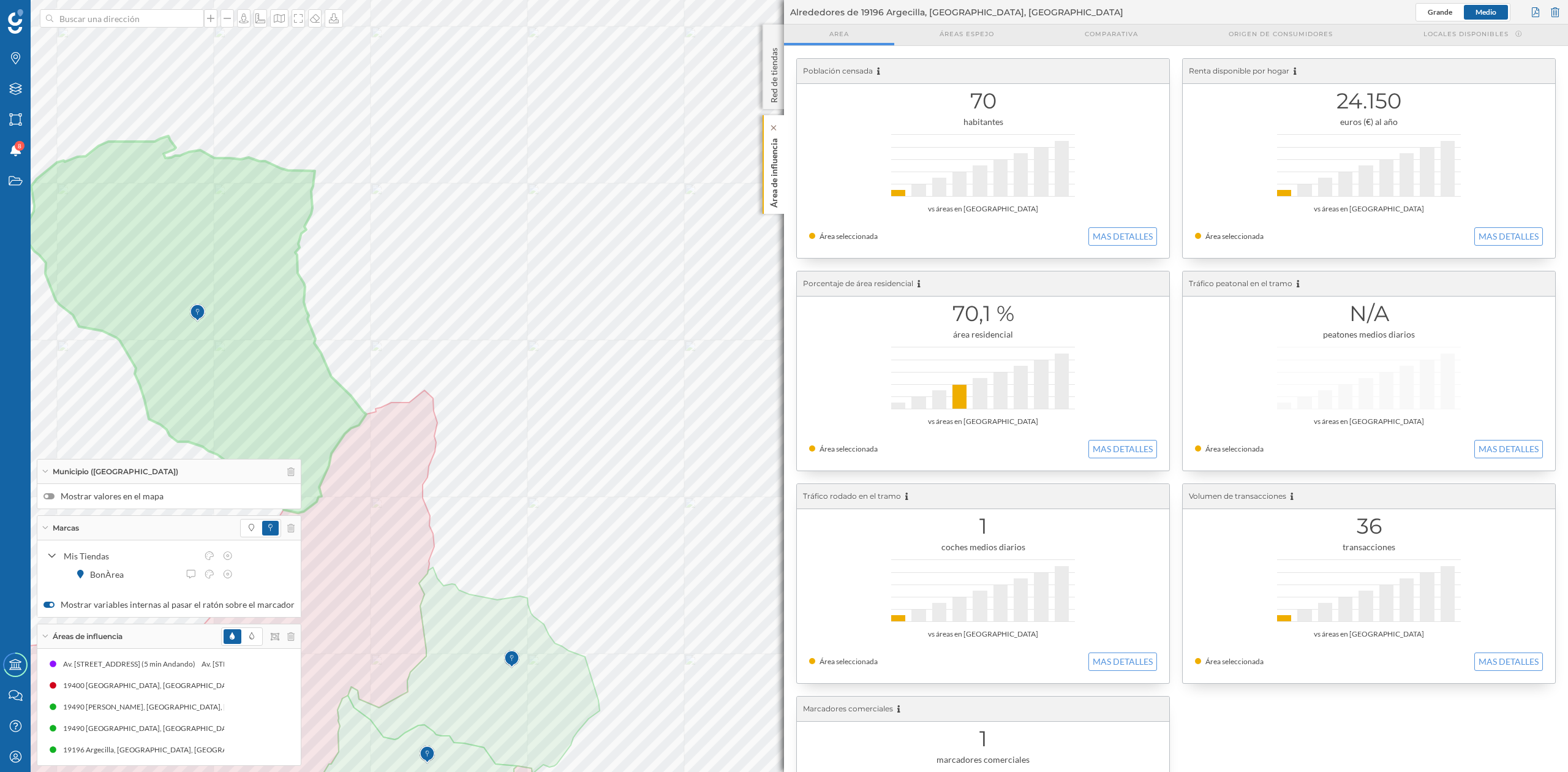
click at [772, 177] on p "Área de influencia" at bounding box center [774, 170] width 12 height 74
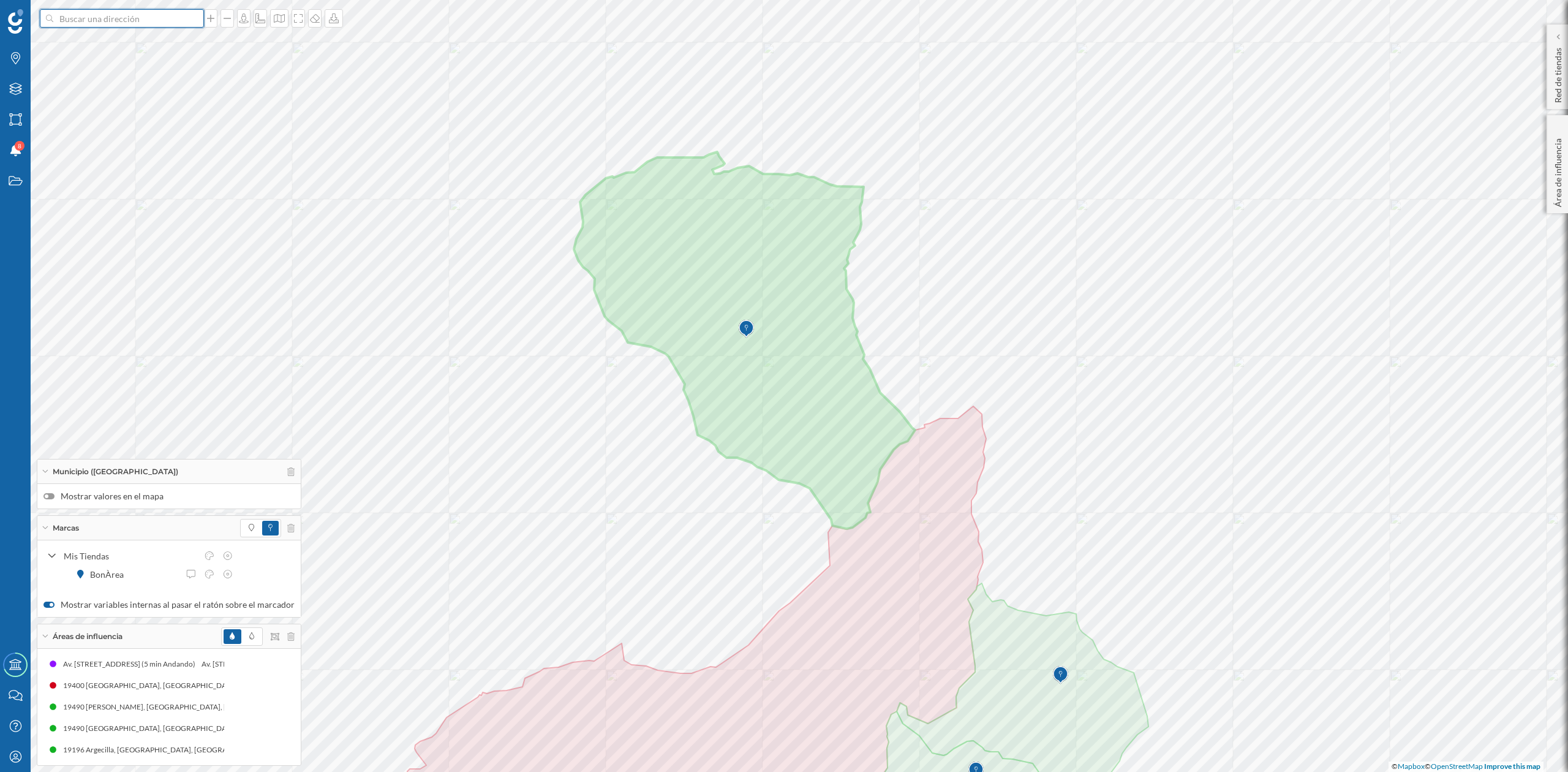
click at [101, 17] on input at bounding box center [122, 18] width 138 height 18
type input "ledanca"
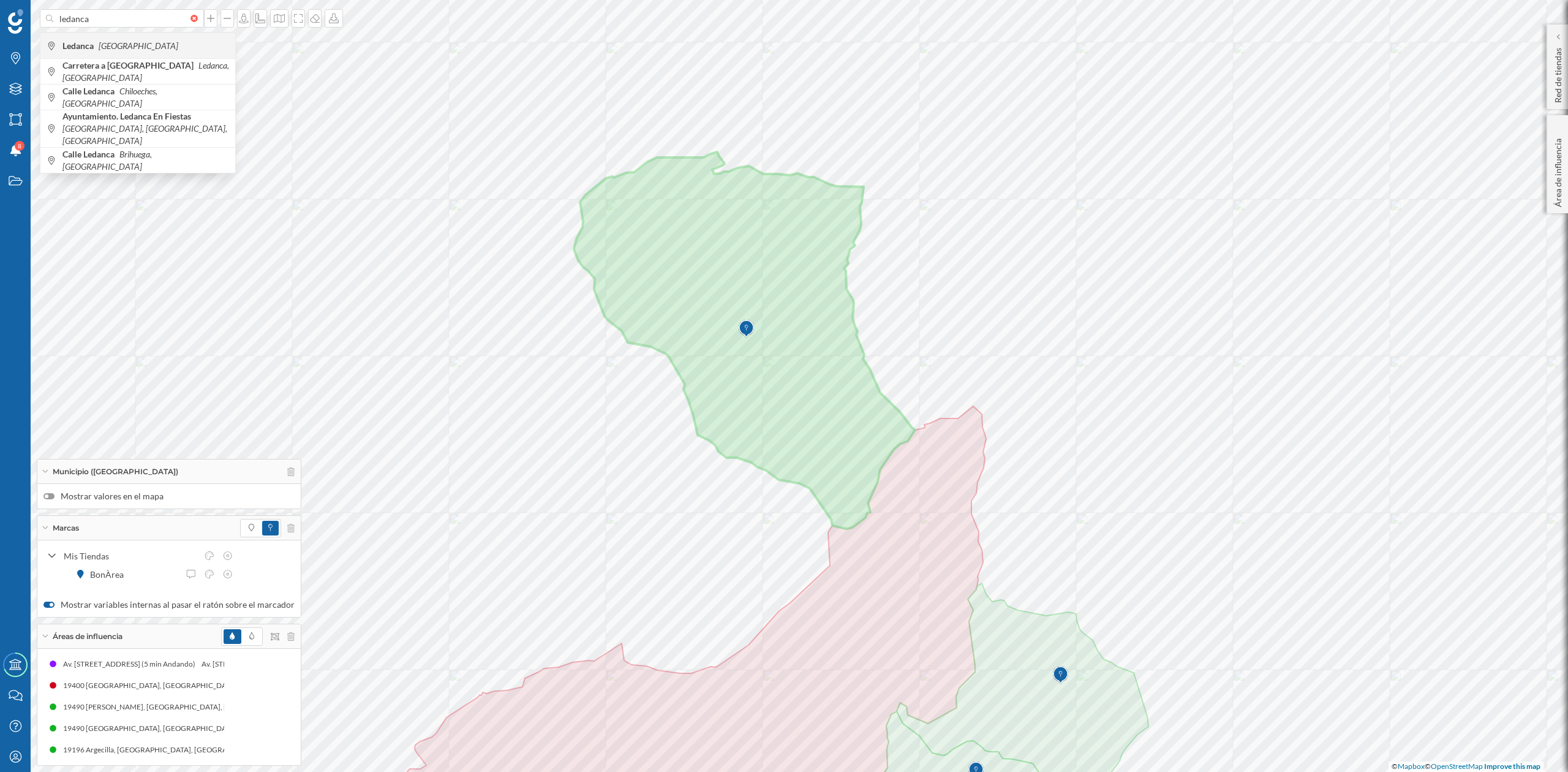
click at [89, 36] on div "Ledanca España" at bounding box center [138, 45] width 195 height 26
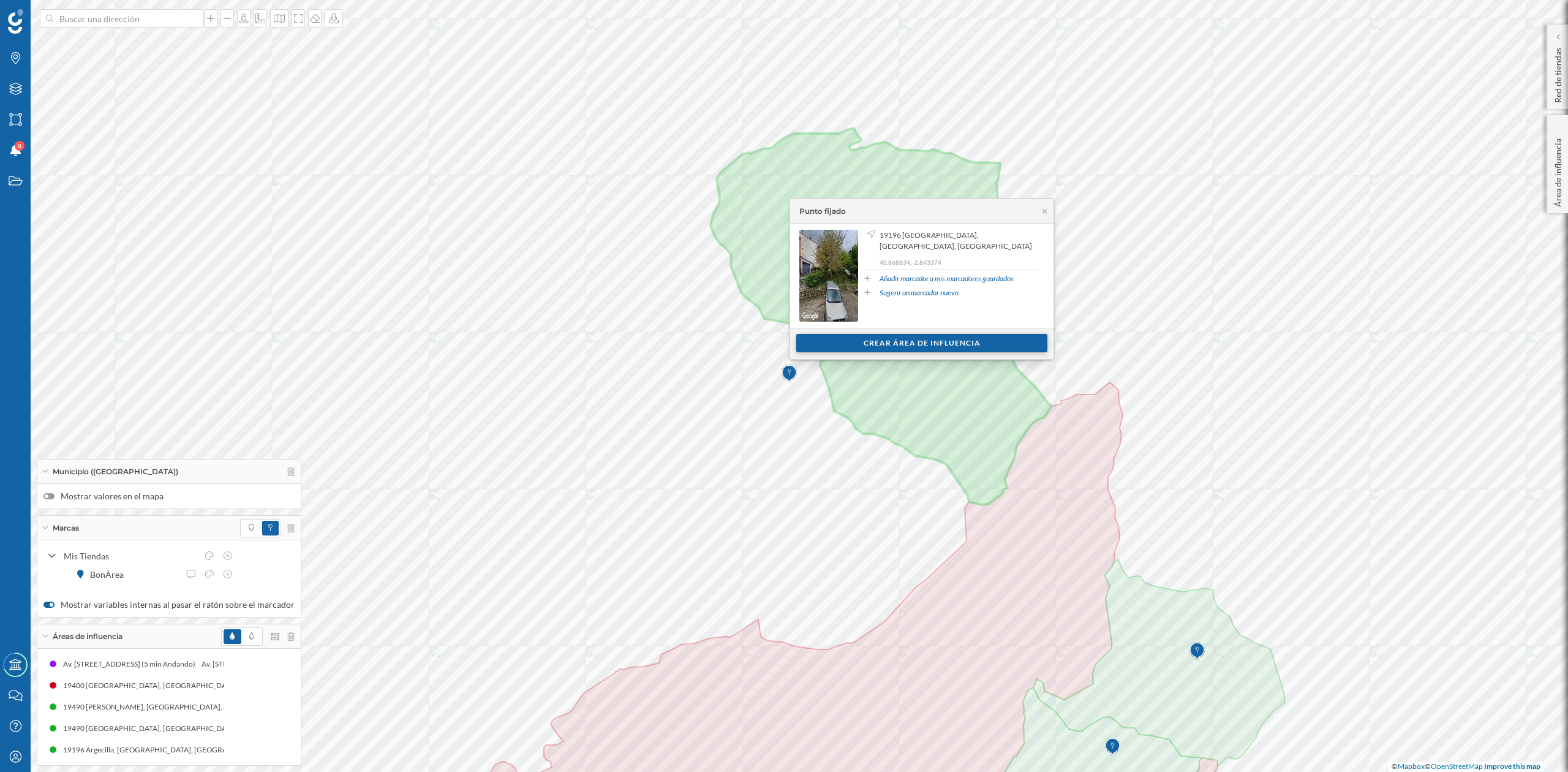
click at [920, 342] on div "Crear área de influencia" at bounding box center [922, 343] width 251 height 18
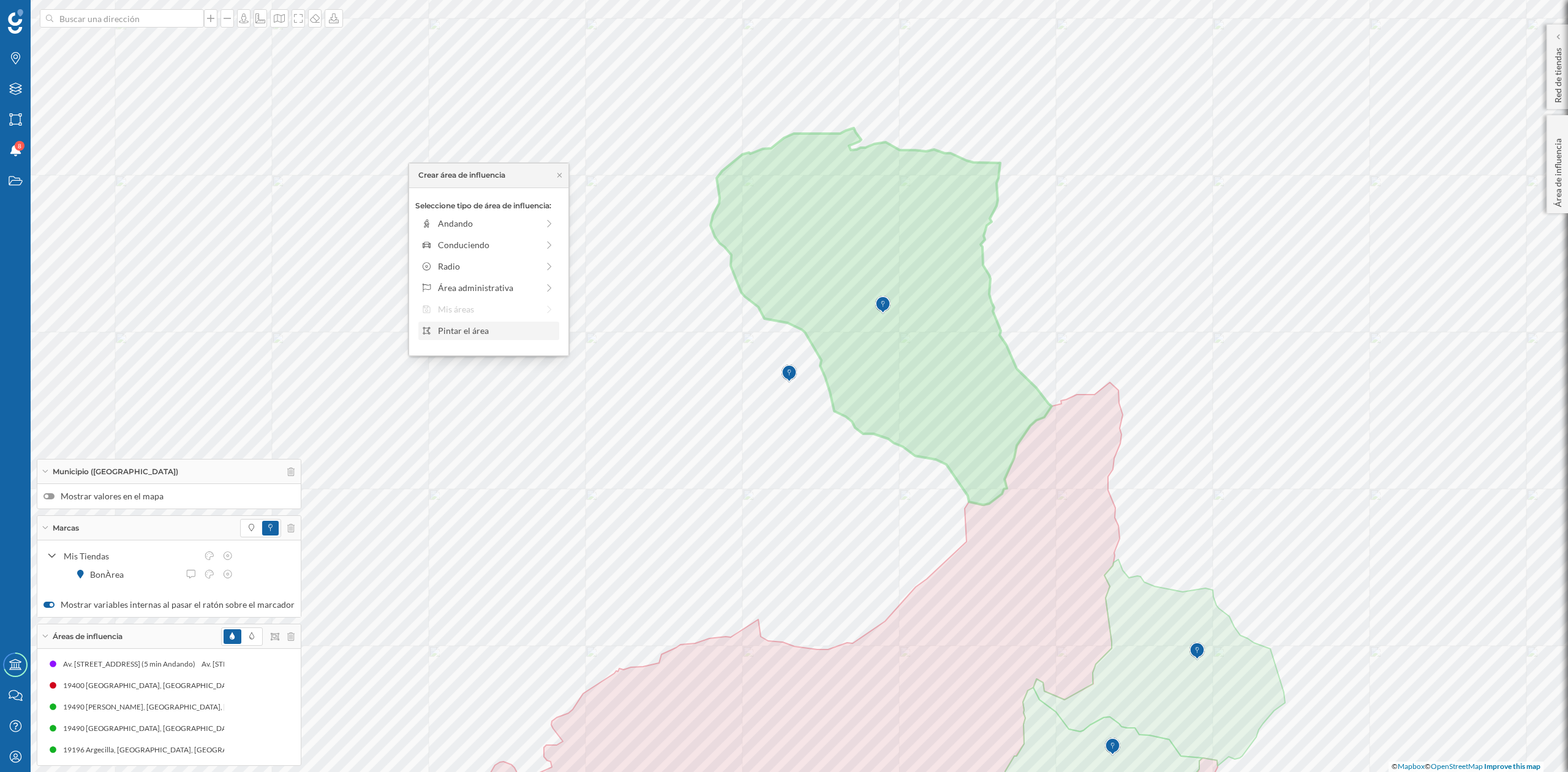
click at [445, 328] on div "Pintar el área" at bounding box center [496, 331] width 117 height 13
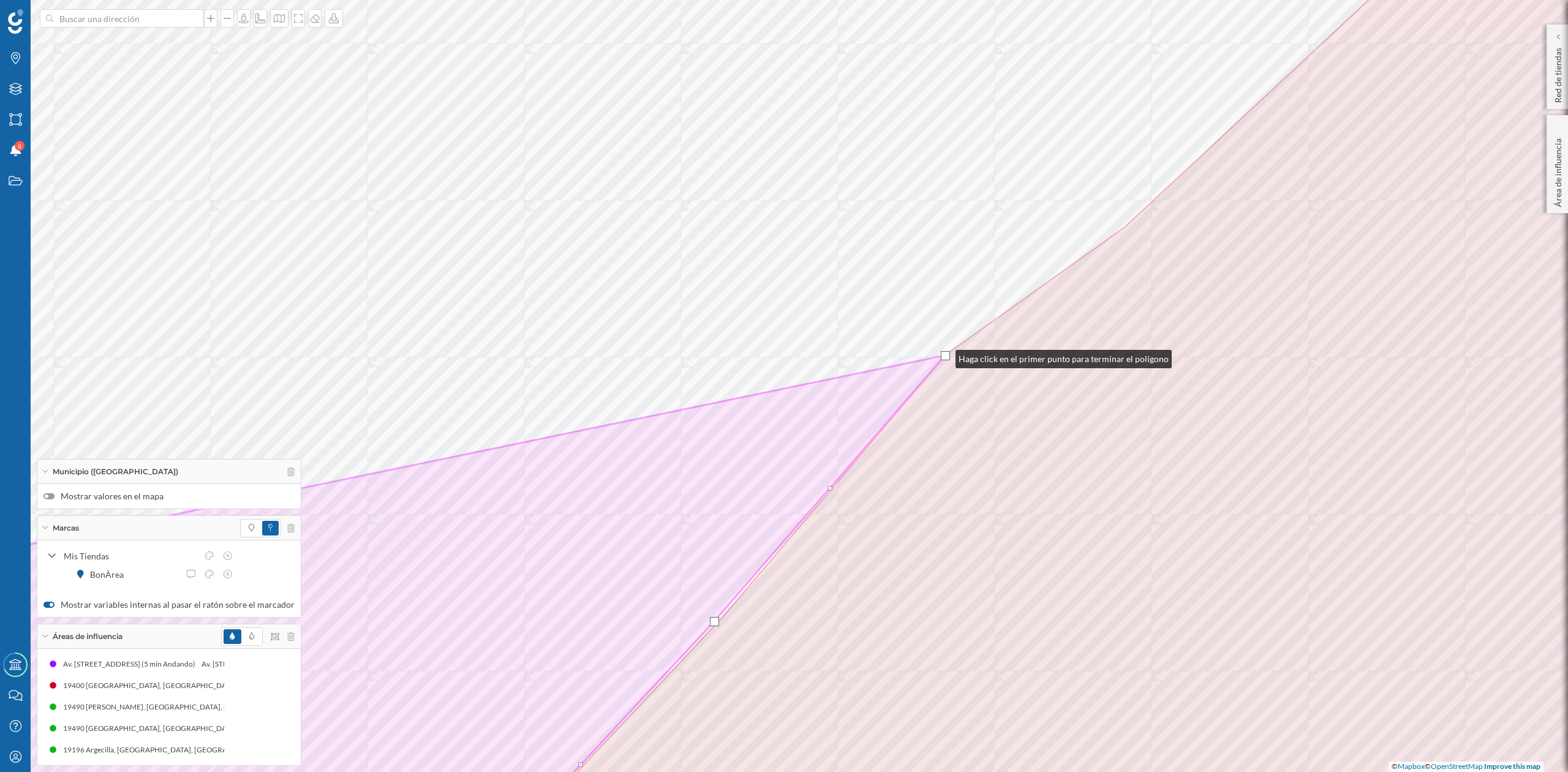
click at [943, 356] on div at bounding box center [945, 356] width 9 height 9
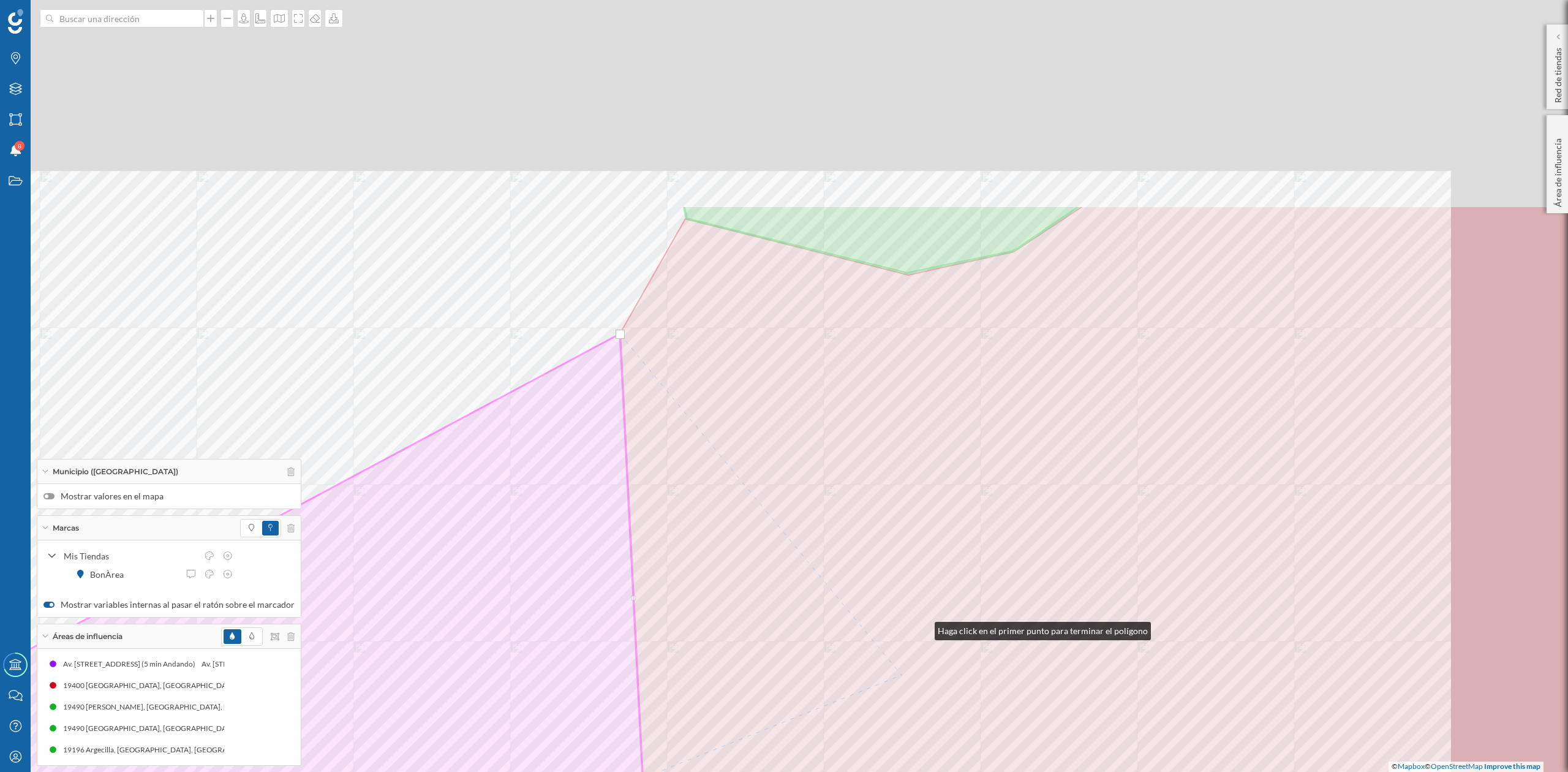
click at [858, 772] on html "Marcas Capas Áreas Notificaciones 8 Estados Academy Contacta con nosotros Centr…" at bounding box center [784, 386] width 1568 height 772
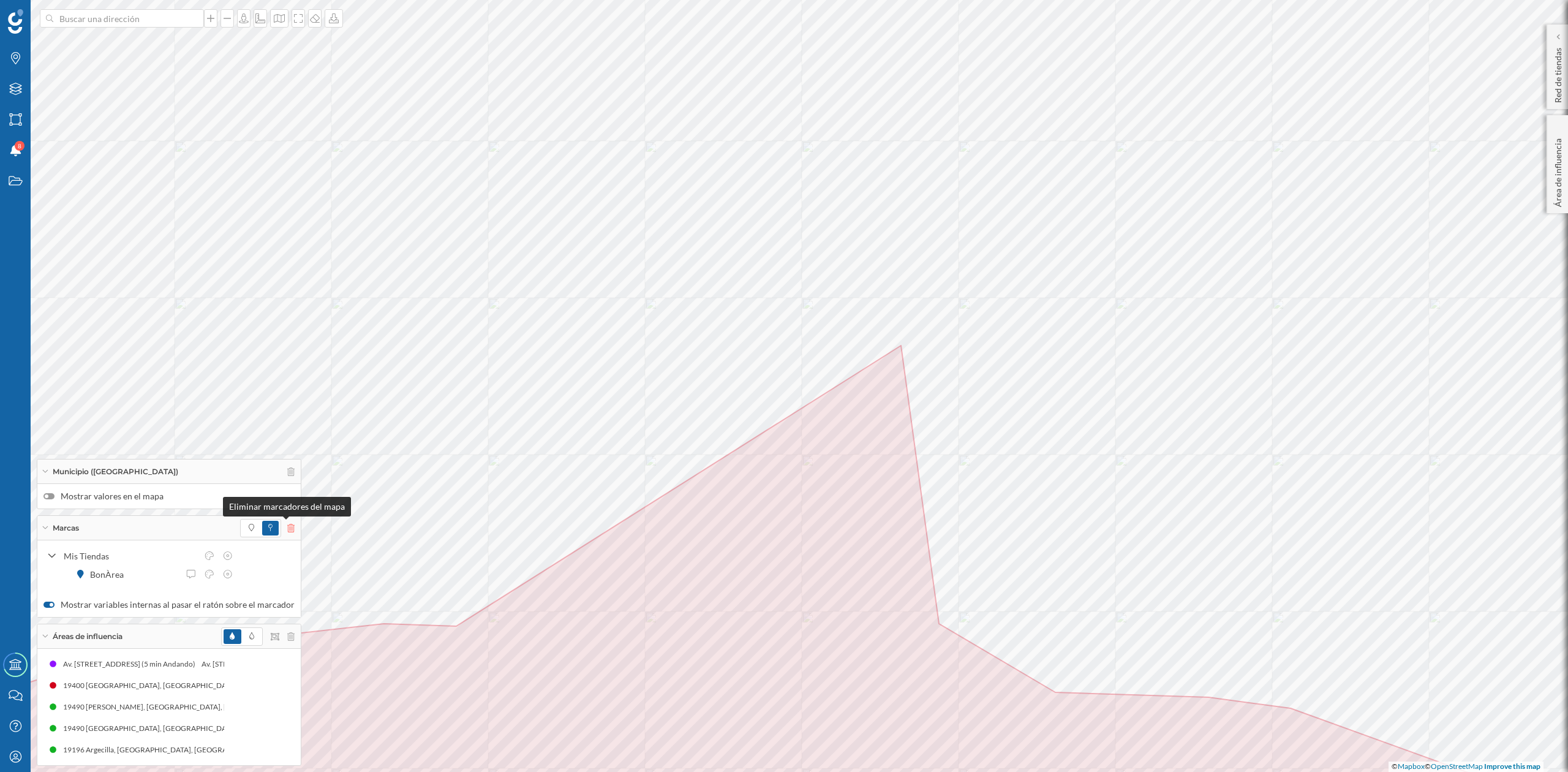
click at [288, 528] on icon at bounding box center [291, 528] width 7 height 8
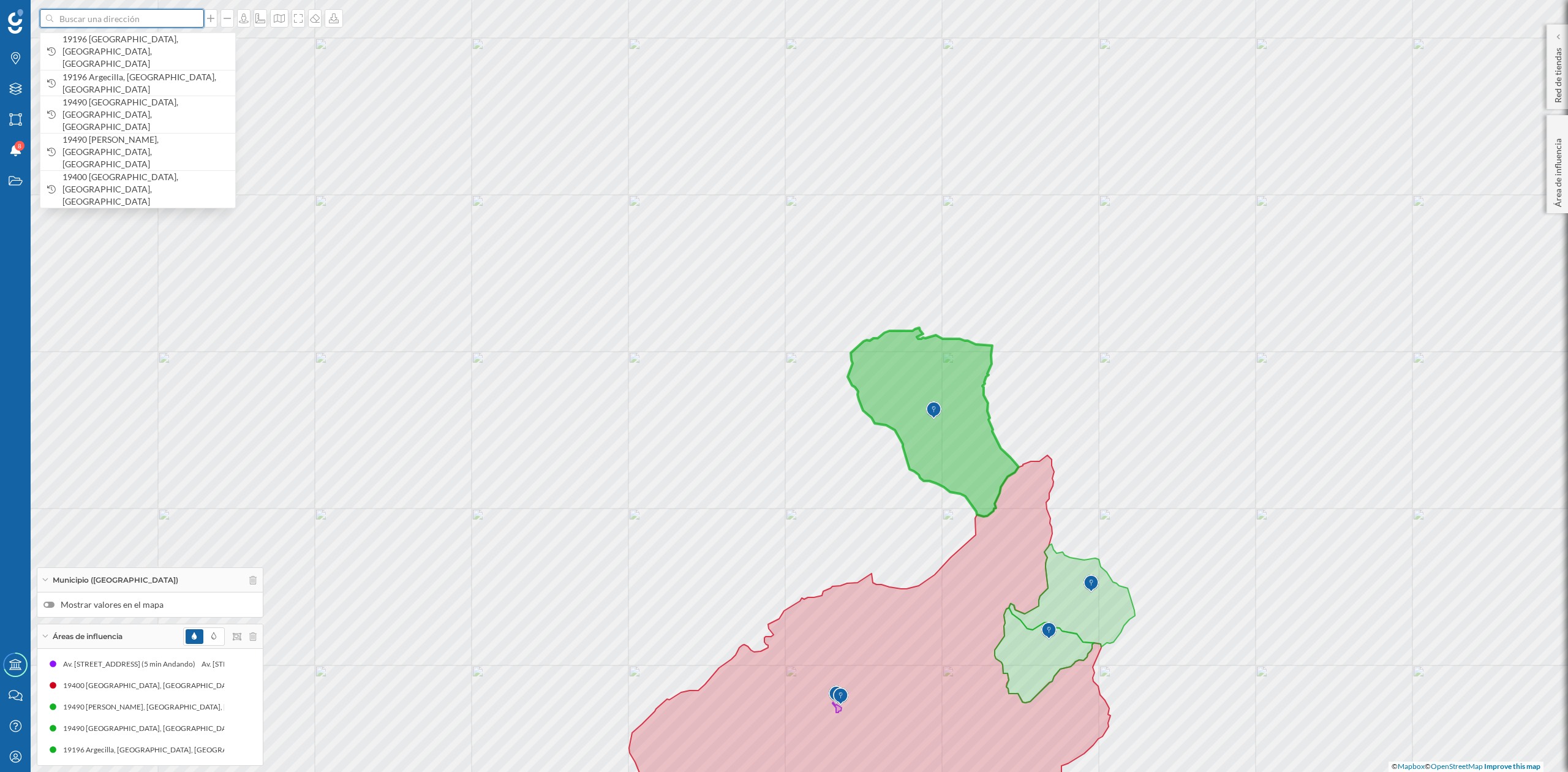
click at [111, 17] on input at bounding box center [122, 18] width 138 height 18
click at [106, 41] on span "19196 [GEOGRAPHIC_DATA], [GEOGRAPHIC_DATA], [GEOGRAPHIC_DATA]" at bounding box center [145, 51] width 167 height 36
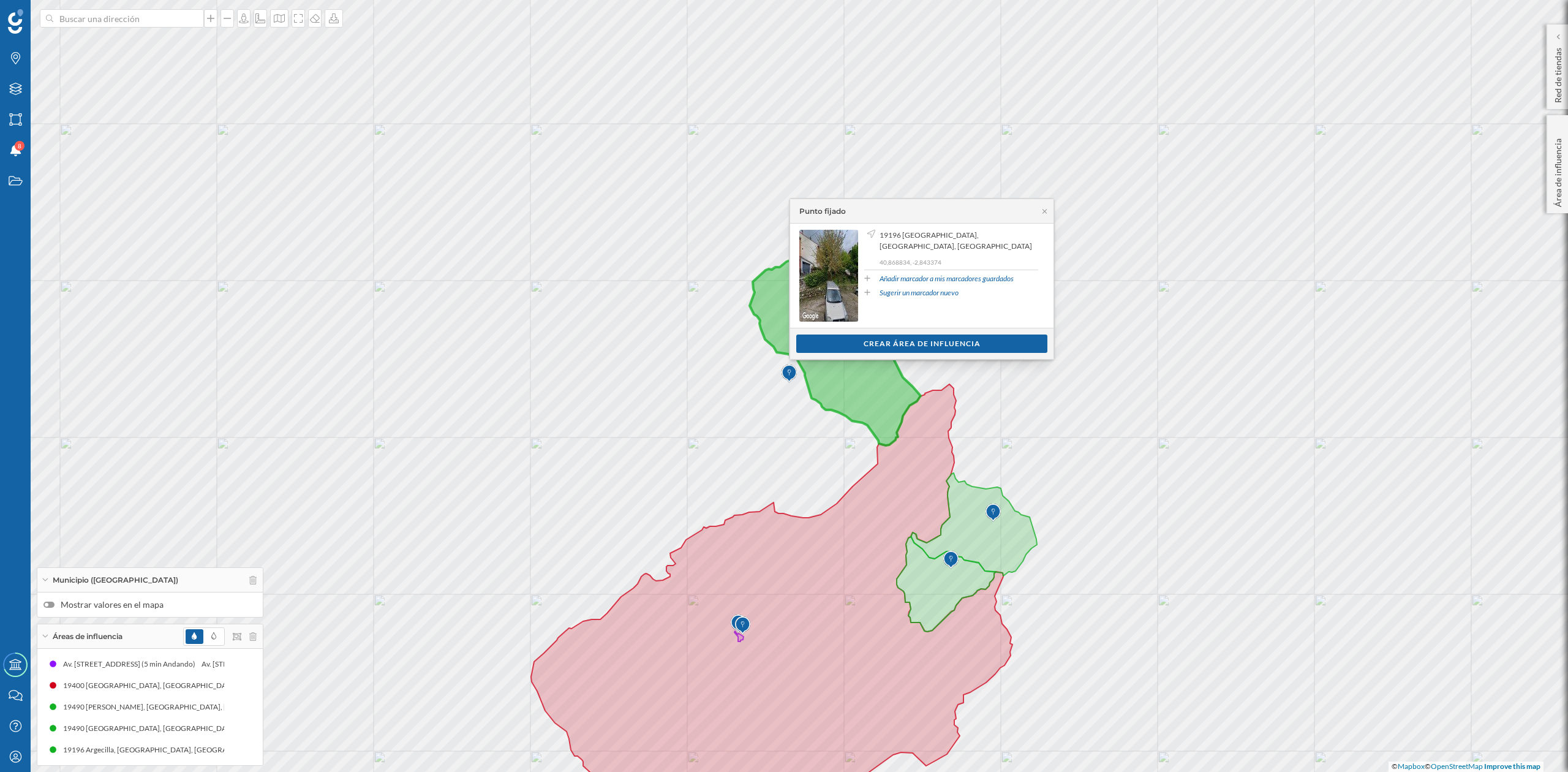
click at [900, 333] on div "Ver clientes Crear área de influencia" at bounding box center [922, 343] width 264 height 32
click at [900, 339] on div "Crear área de influencia" at bounding box center [922, 344] width 251 height 18
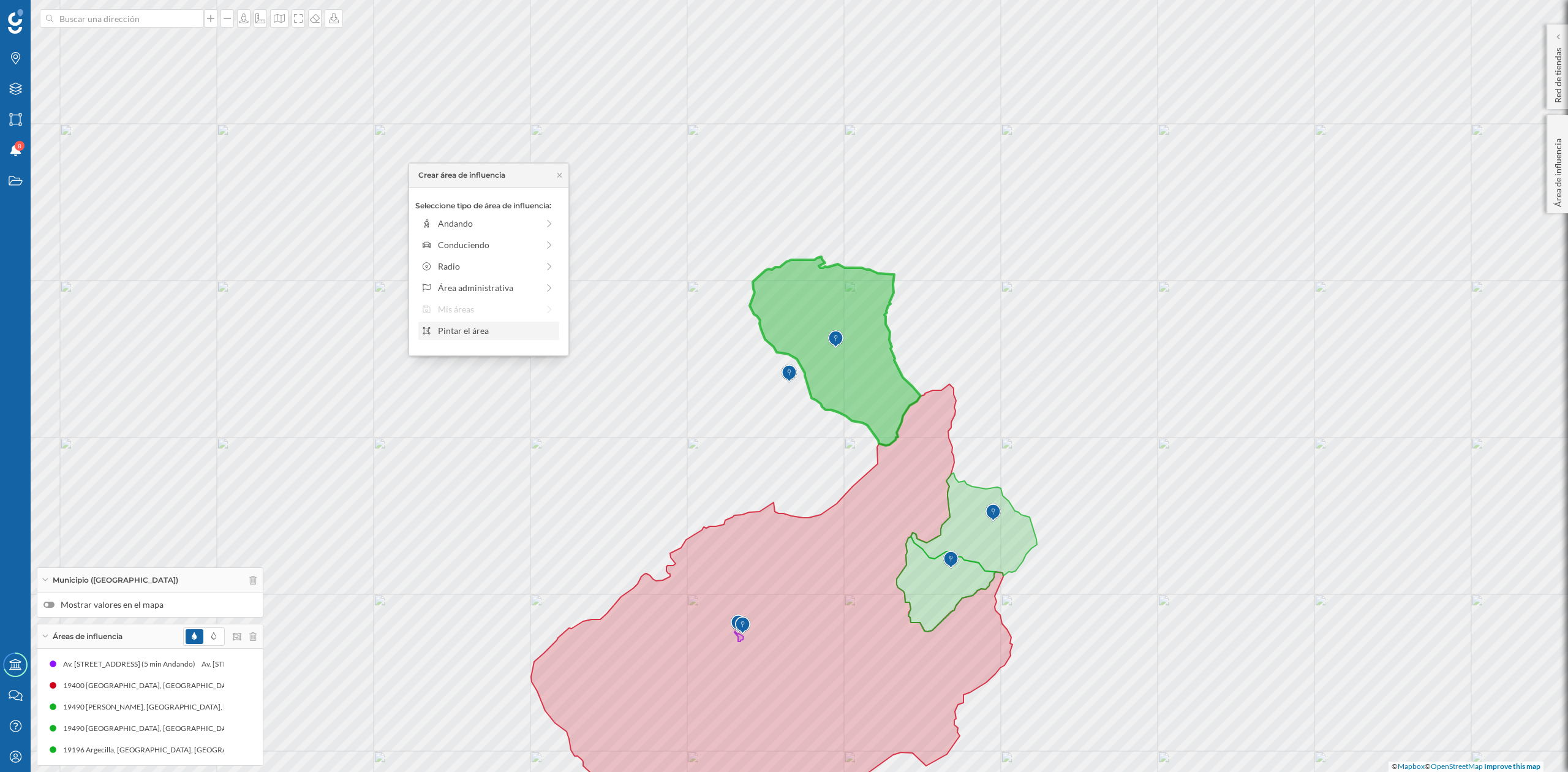
click at [467, 333] on div "Pintar el área" at bounding box center [496, 331] width 117 height 13
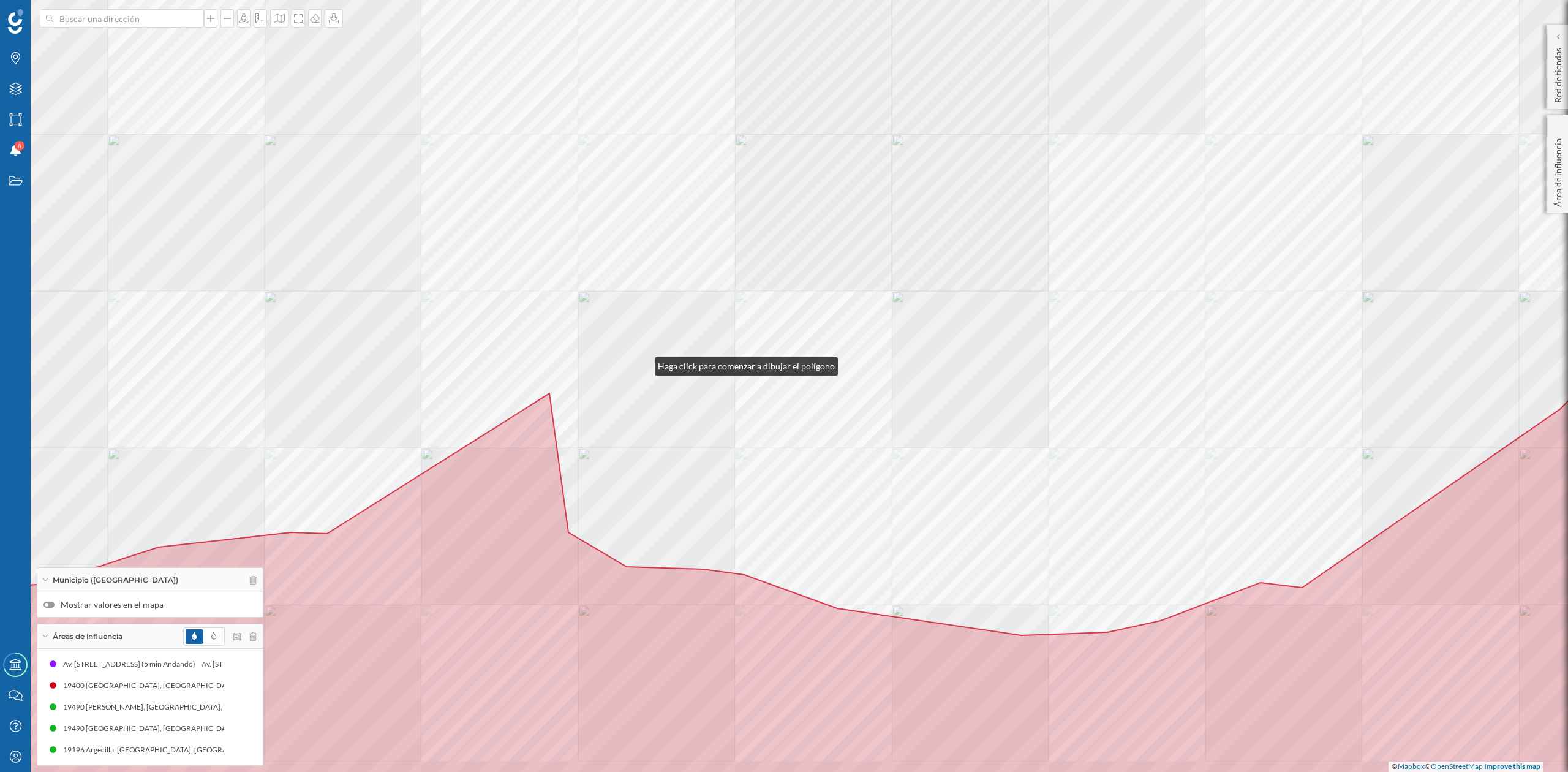
drag, startPoint x: 652, startPoint y: 413, endPoint x: 642, endPoint y: 363, distance: 51.0
click at [642, 363] on div "© Mapbox © OpenStreetMap Improve this map" at bounding box center [784, 386] width 1568 height 772
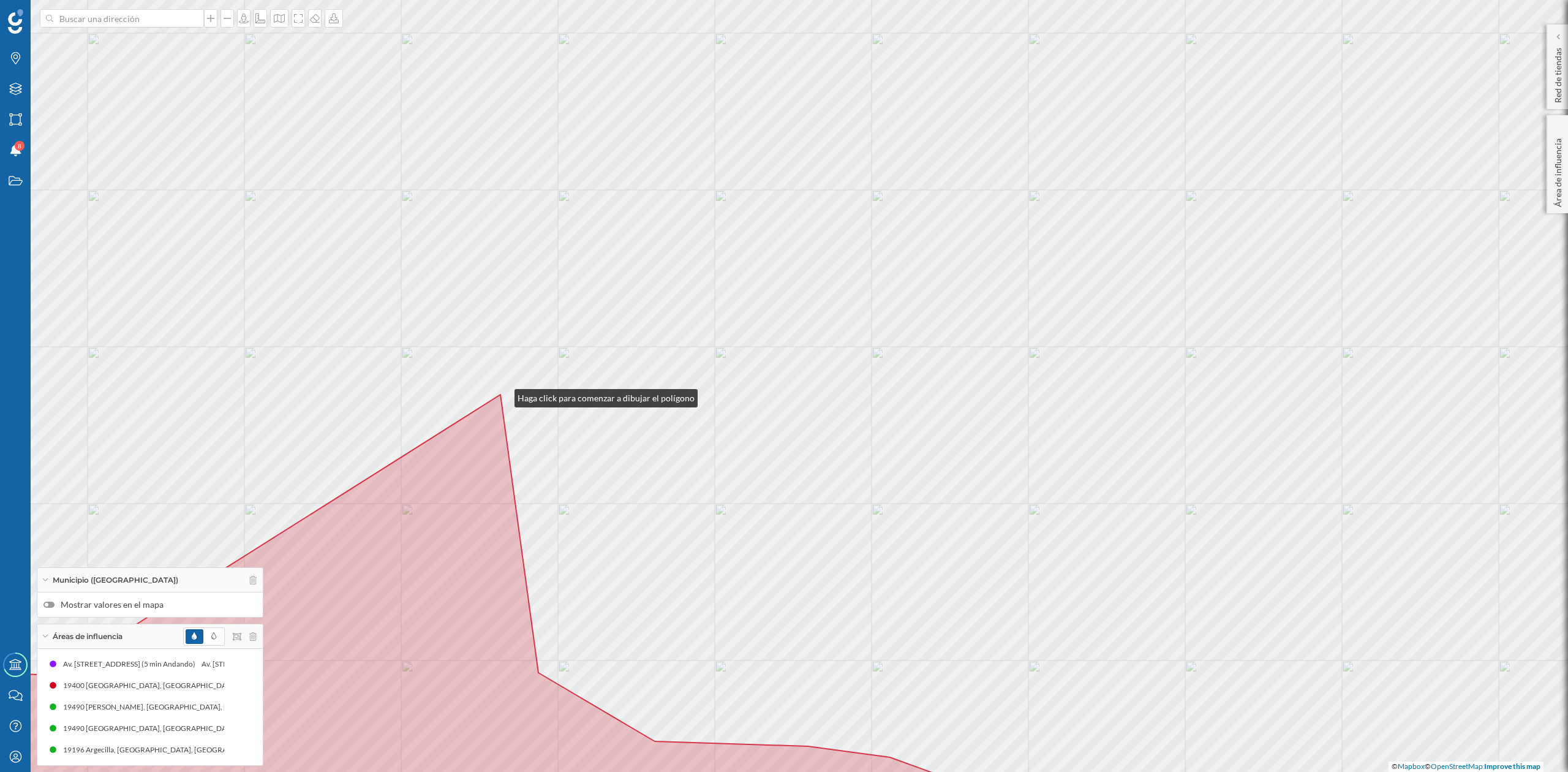
click at [501, 396] on div "© Mapbox © OpenStreetMap Improve this map" at bounding box center [784, 386] width 1568 height 772
click at [538, 671] on icon at bounding box center [784, 623] width 1885 height 456
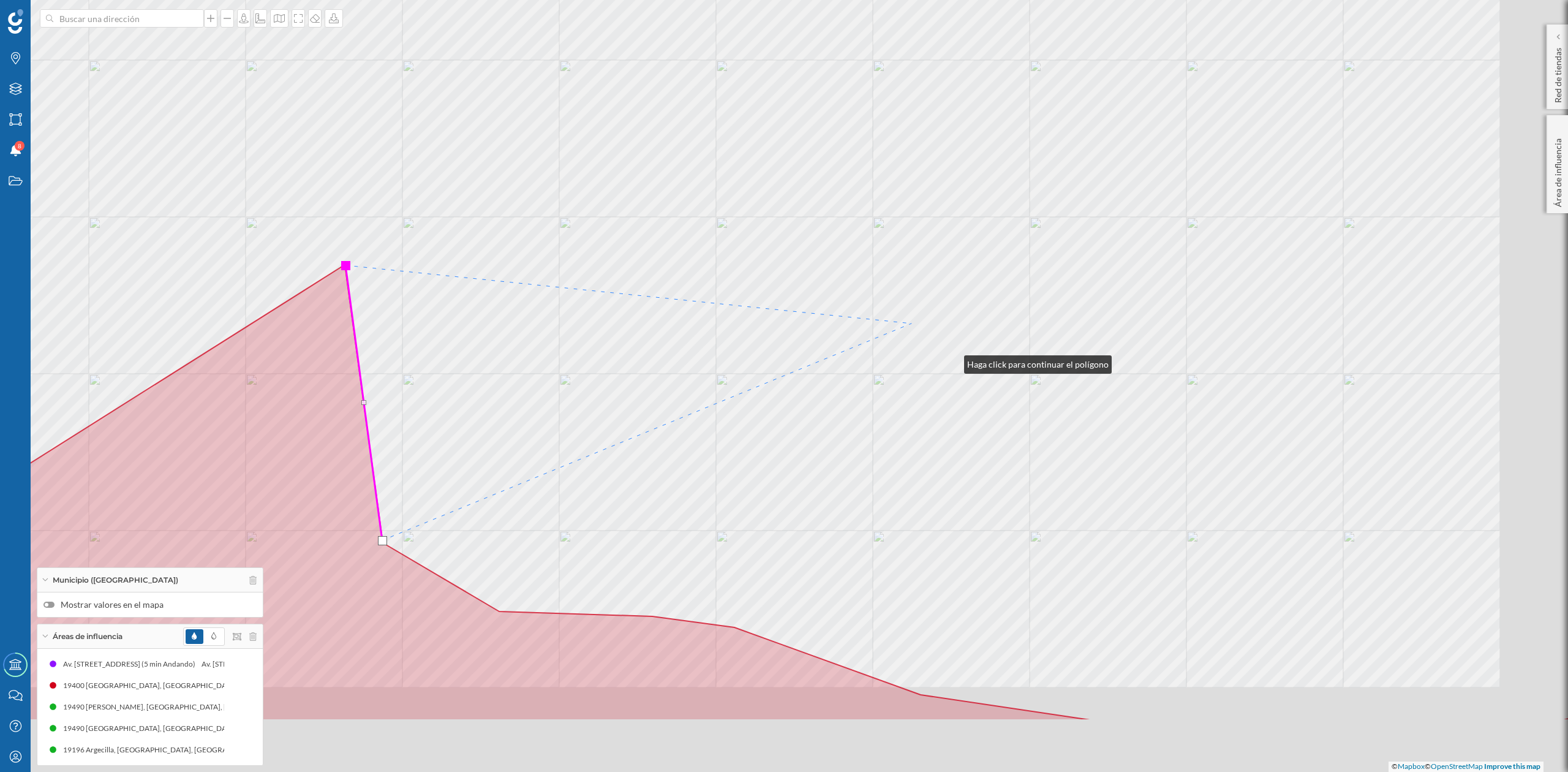
drag, startPoint x: 1108, startPoint y: 492, endPoint x: 840, endPoint y: 253, distance: 359.1
click at [853, 234] on div "© Mapbox © OpenStreetMap Improve this map" at bounding box center [784, 386] width 1568 height 772
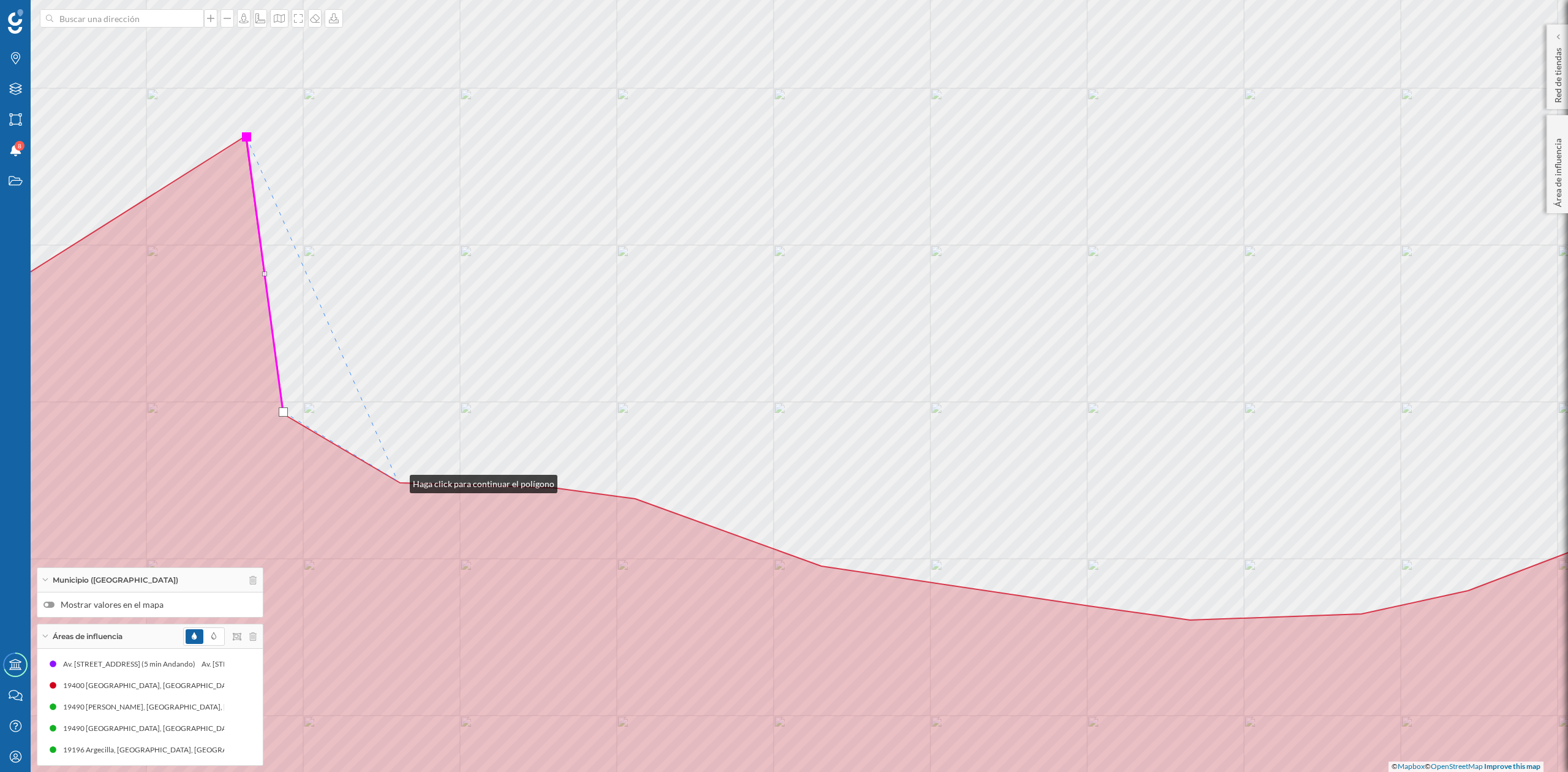
click at [398, 481] on icon at bounding box center [784, 493] width 1885 height 715
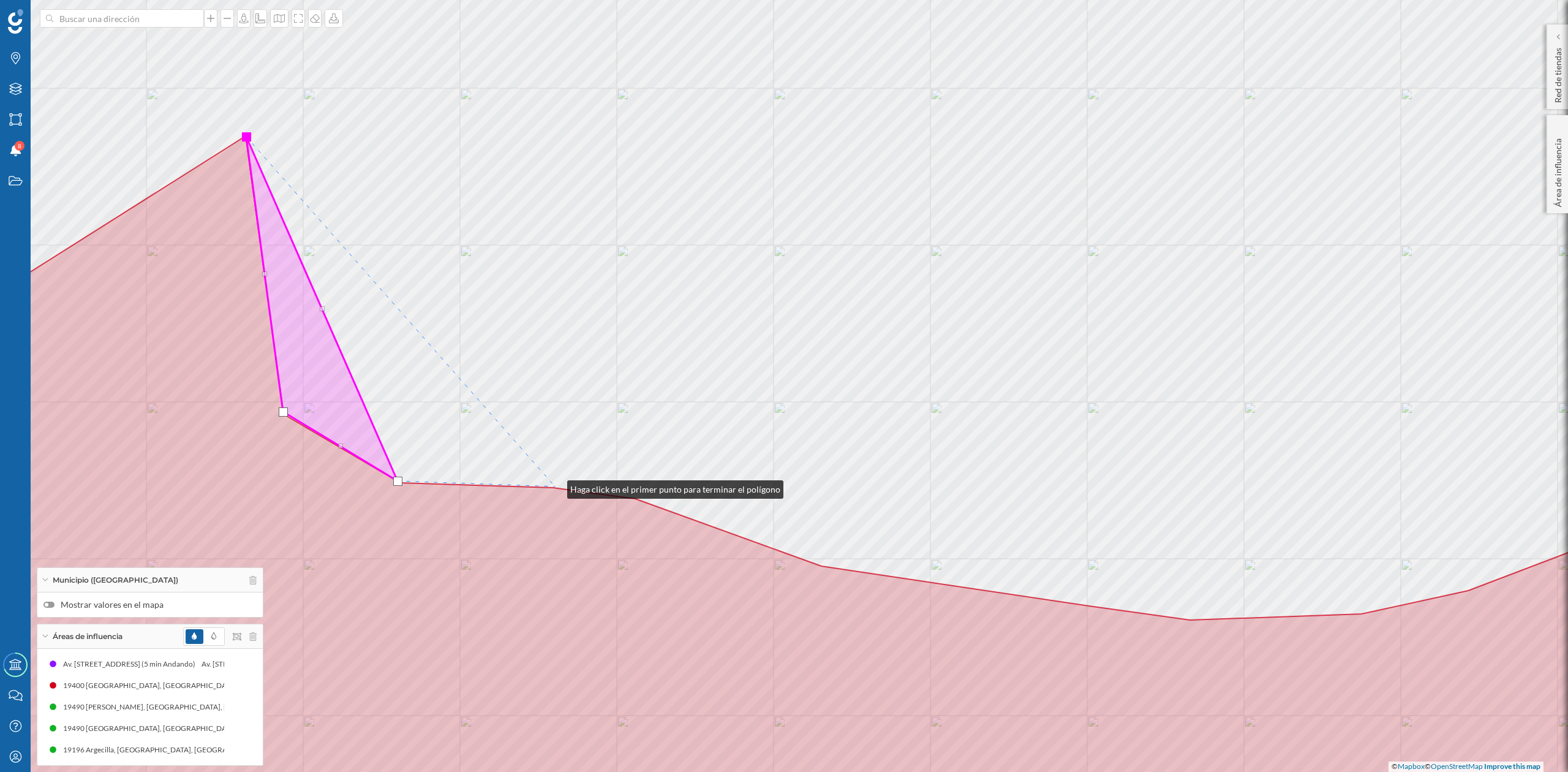
click at [555, 487] on div "© Mapbox © OpenStreetMap Improve this map" at bounding box center [784, 386] width 1568 height 772
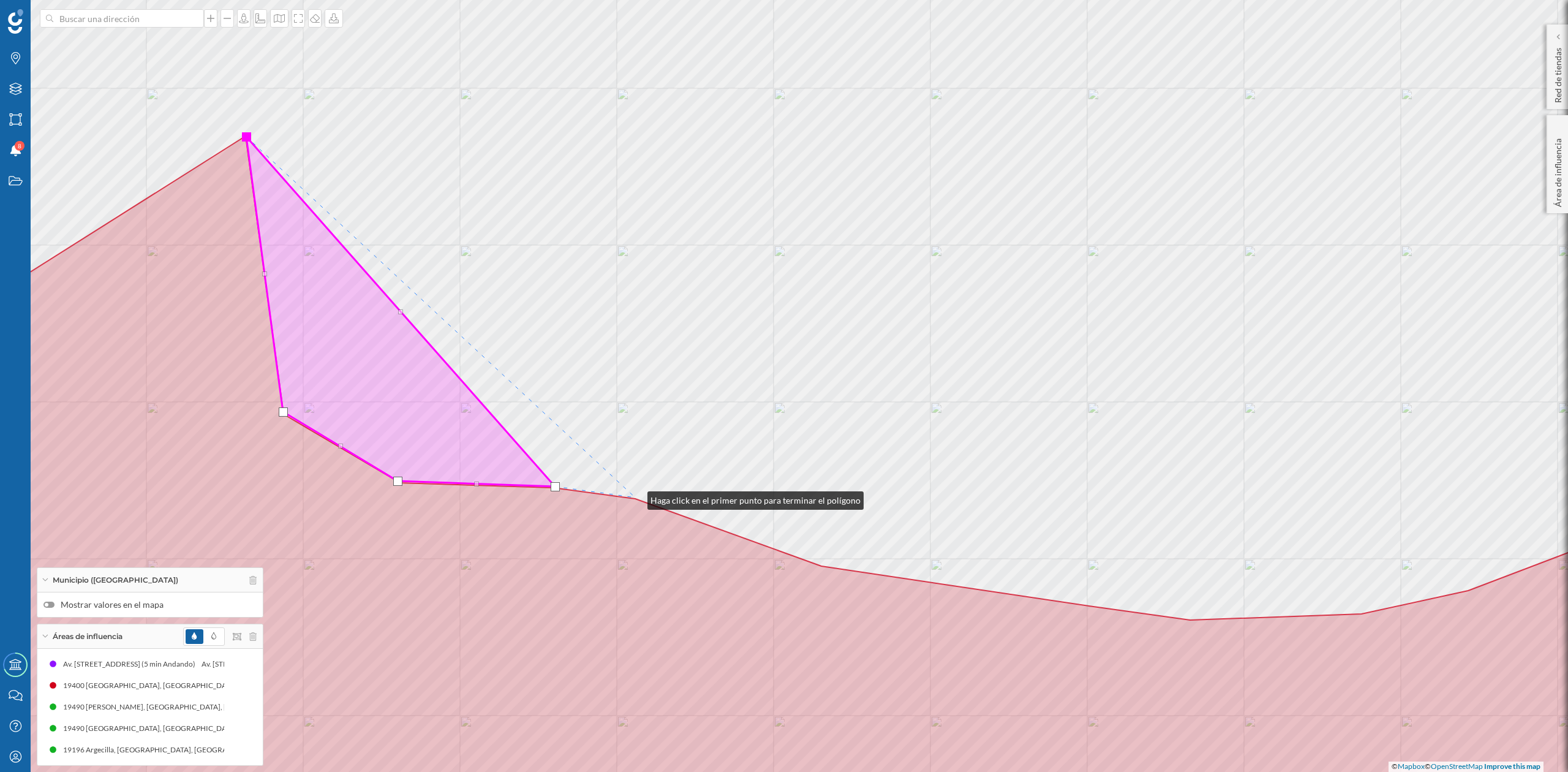
click at [636, 498] on div "© Mapbox © OpenStreetMap Improve this map" at bounding box center [784, 386] width 1568 height 772
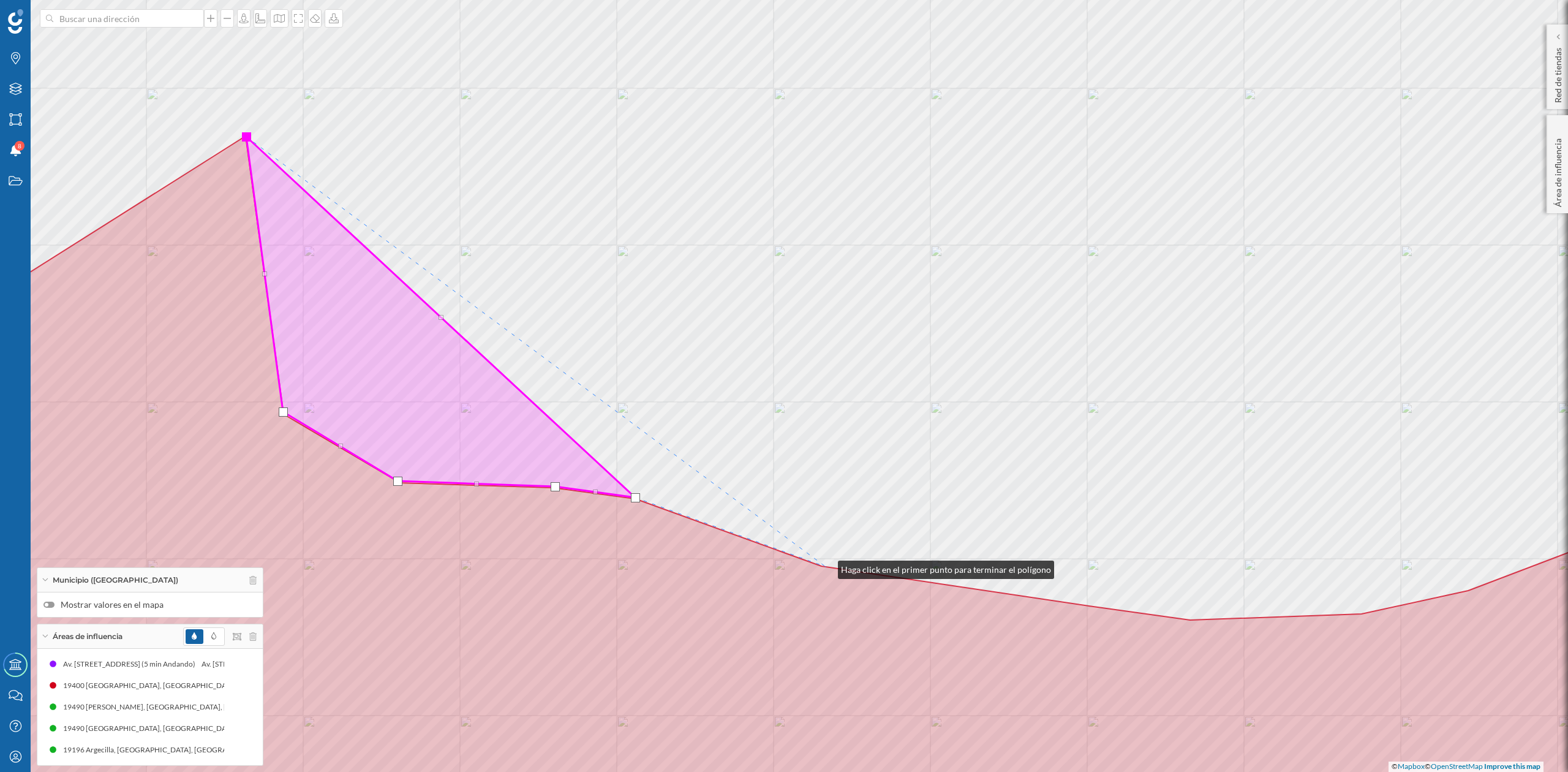
click at [825, 567] on icon at bounding box center [784, 493] width 1885 height 715
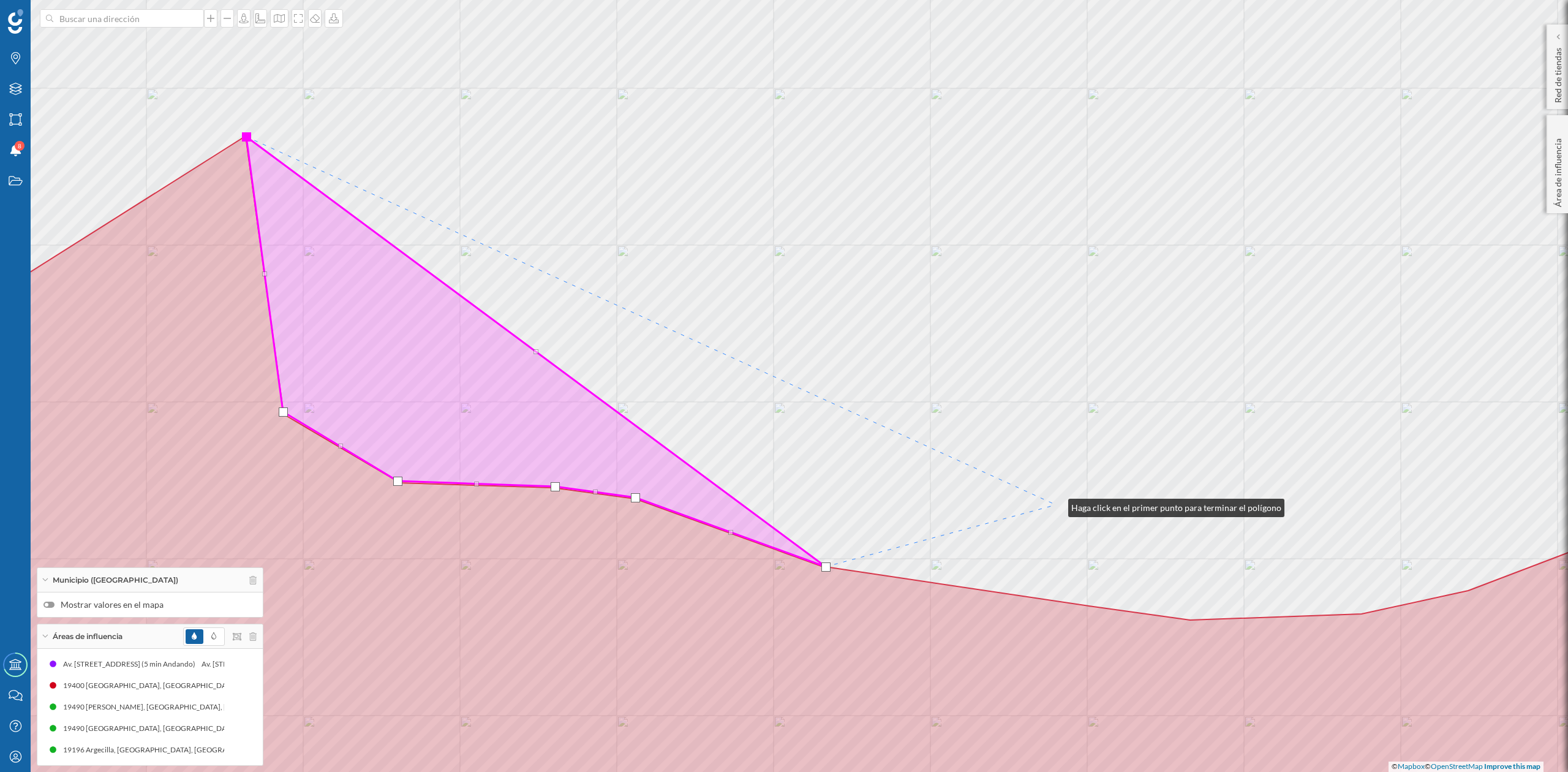
drag, startPoint x: 1056, startPoint y: 505, endPoint x: 772, endPoint y: 410, distance: 299.5
click at [772, 410] on div "© Mapbox © OpenStreetMap Improve this map" at bounding box center [784, 386] width 1568 height 772
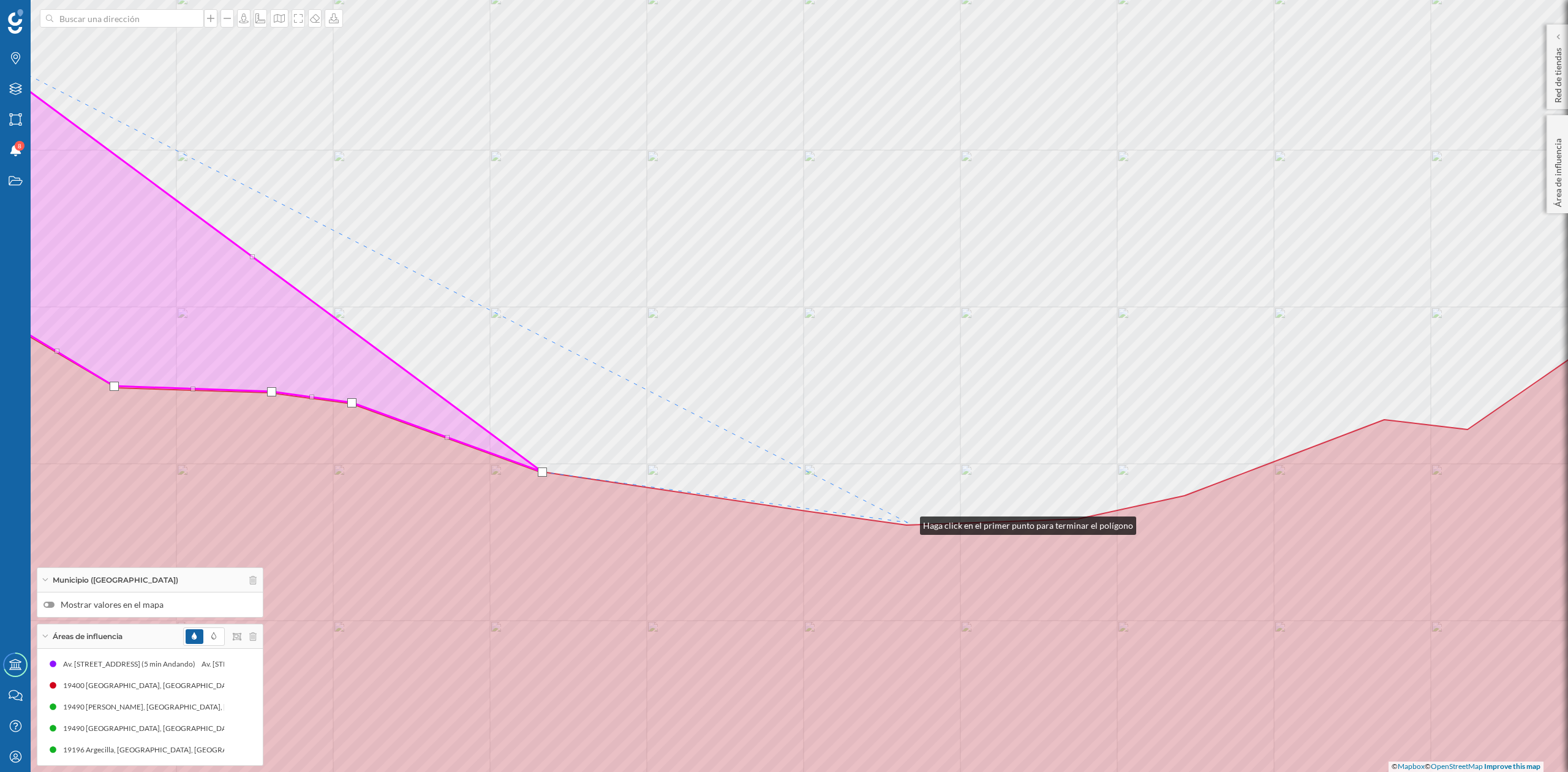
click at [908, 523] on div "© Mapbox © OpenStreetMap Improve this map" at bounding box center [784, 386] width 1568 height 772
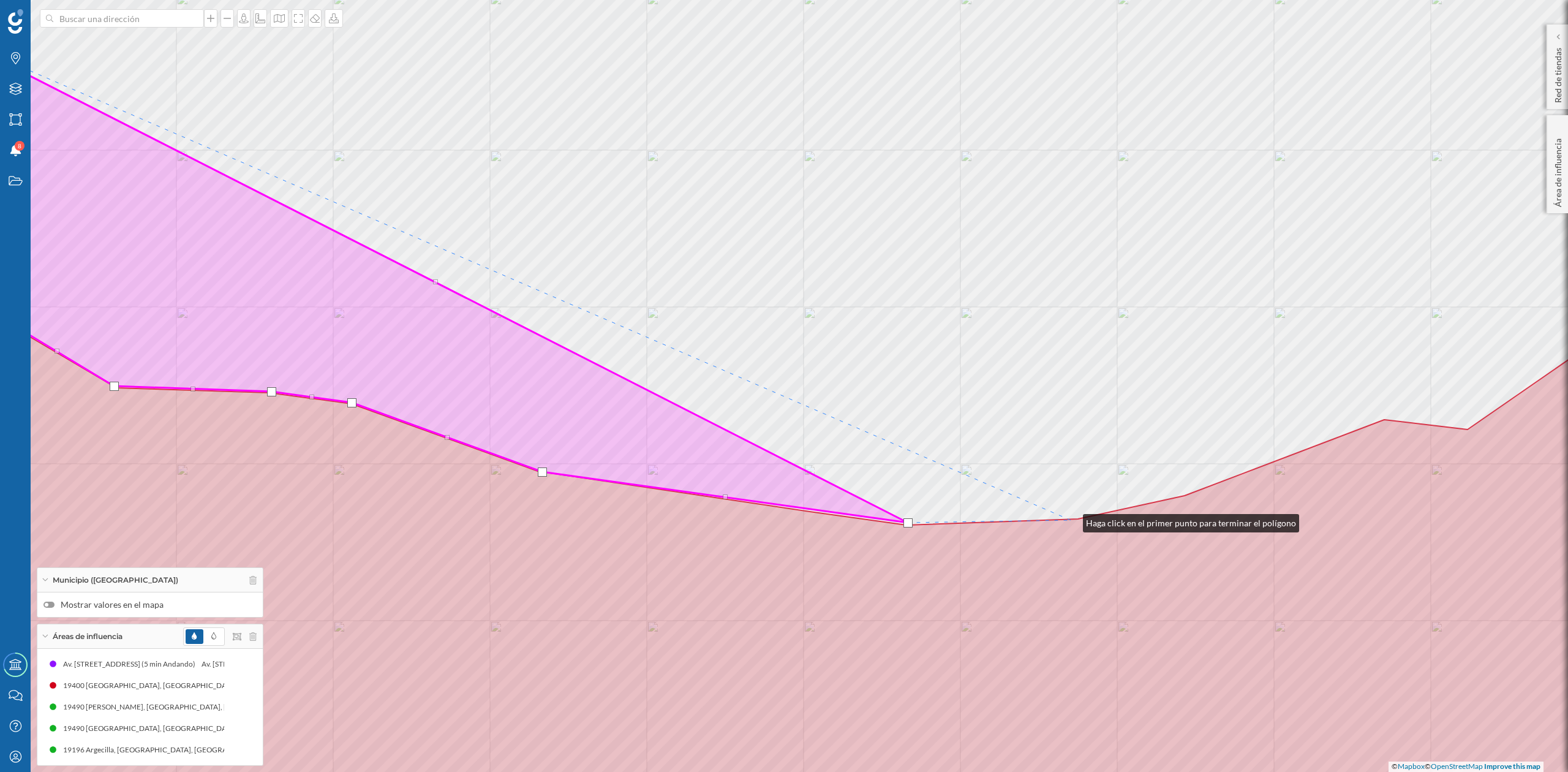
click at [1071, 521] on icon at bounding box center [784, 446] width 1885 height 810
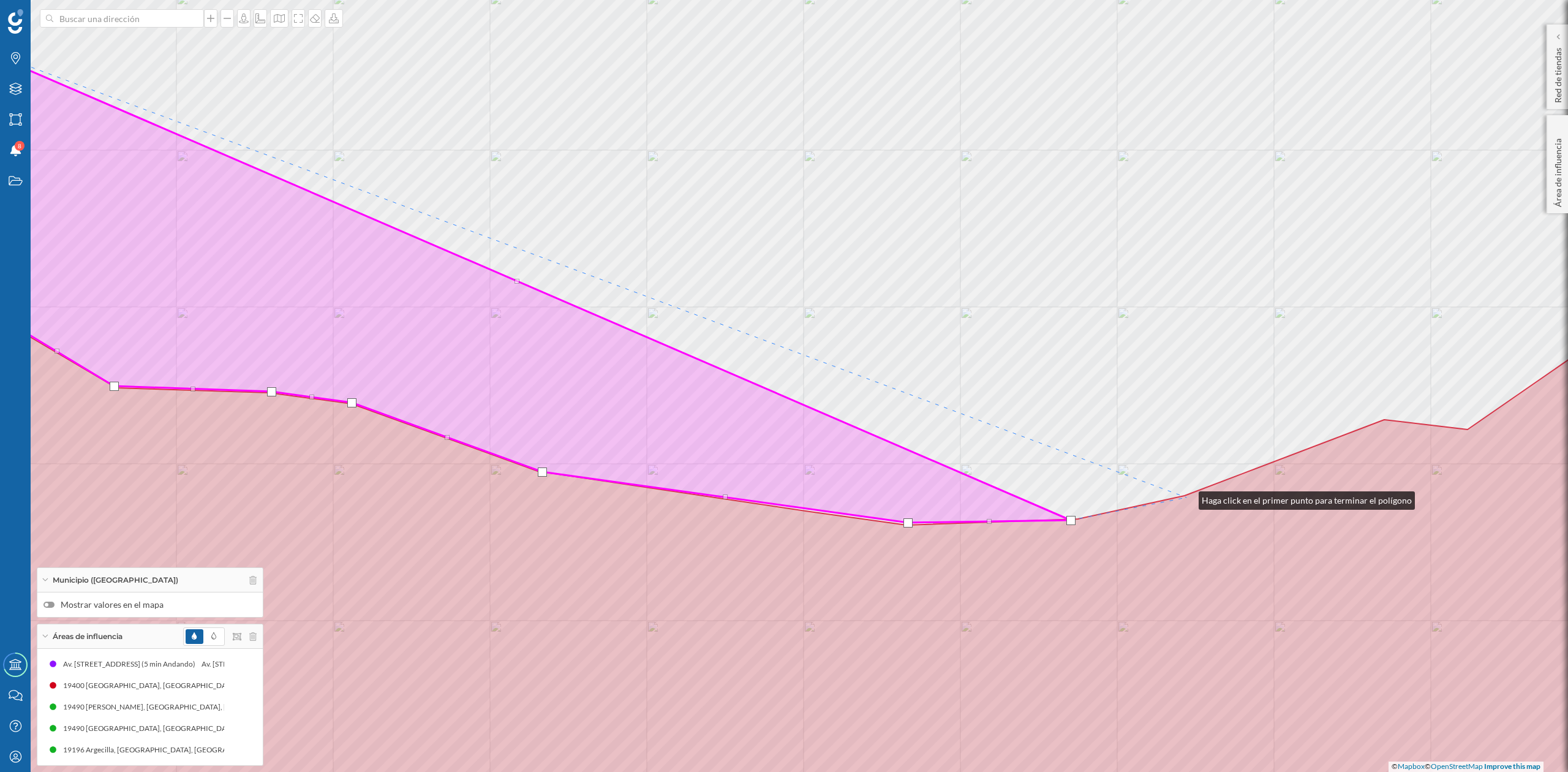
click at [1187, 498] on icon at bounding box center [784, 446] width 1885 height 810
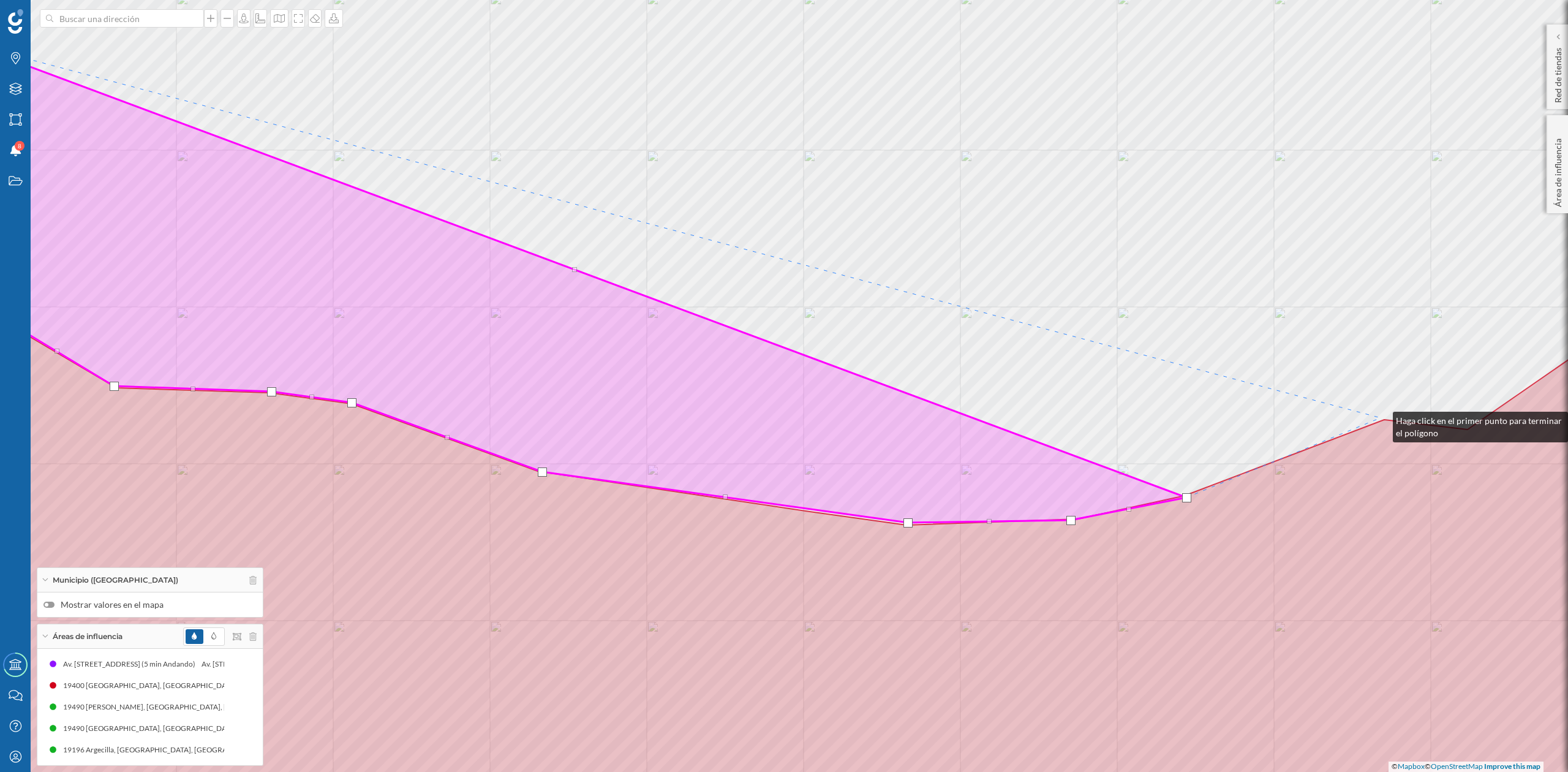
click at [1381, 418] on div "© Mapbox © OpenStreetMap Improve this map" at bounding box center [784, 386] width 1568 height 772
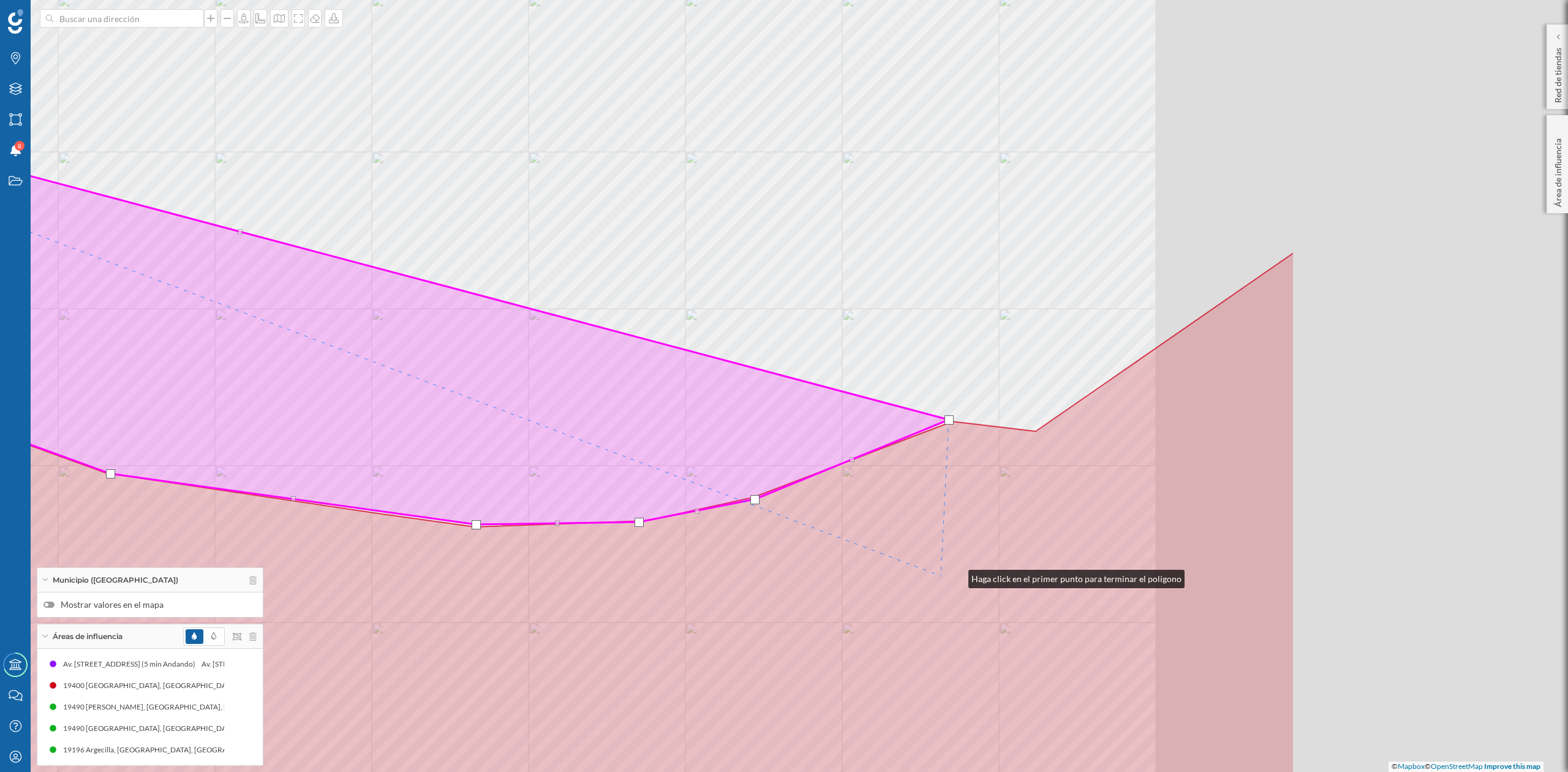
drag, startPoint x: 1388, startPoint y: 575, endPoint x: 873, endPoint y: 606, distance: 515.9
click at [912, 594] on icon at bounding box center [352, 448] width 1885 height 810
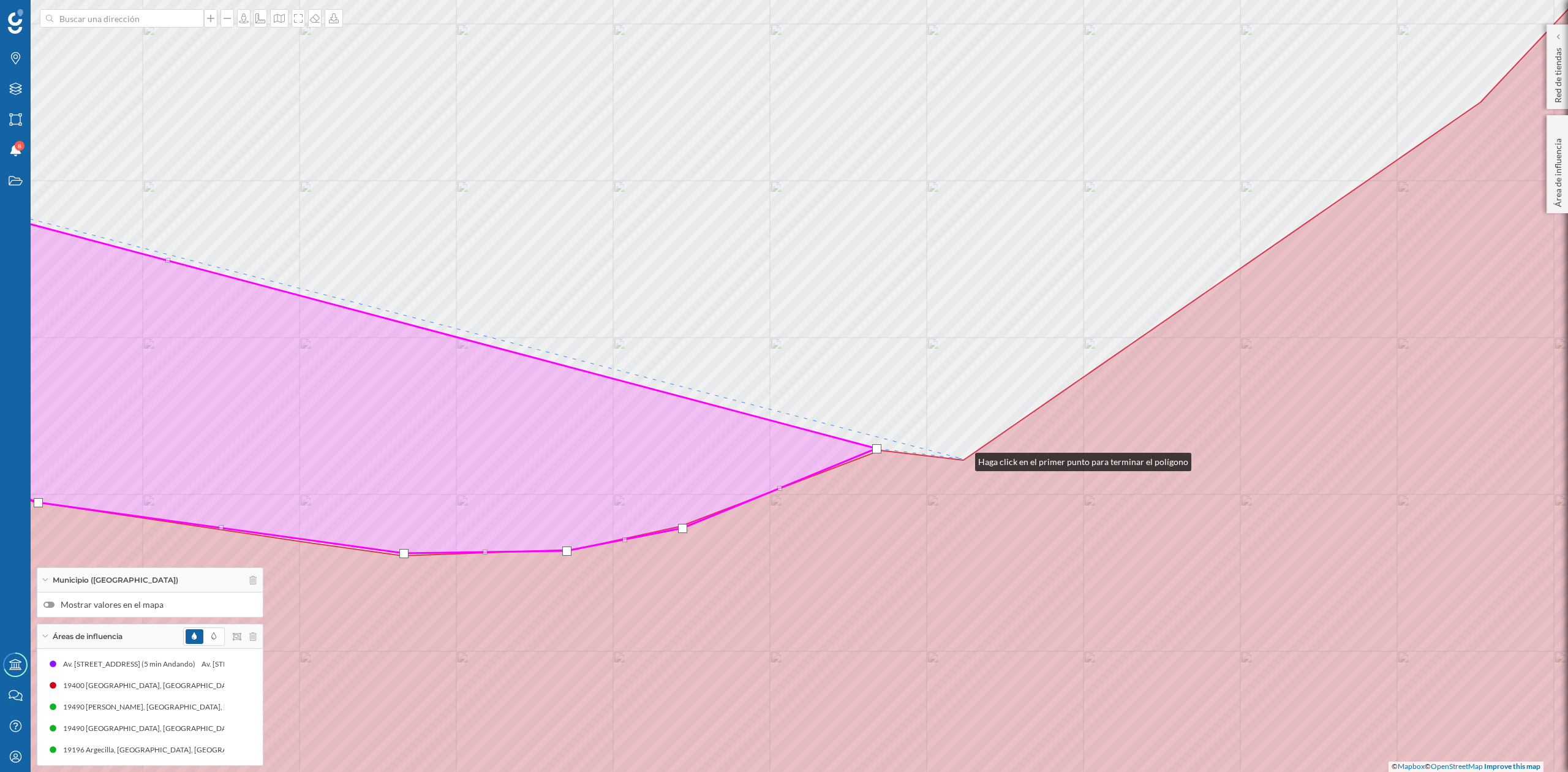
click at [963, 459] on div "© Mapbox © OpenStreetMap Improve this map" at bounding box center [784, 386] width 1568 height 772
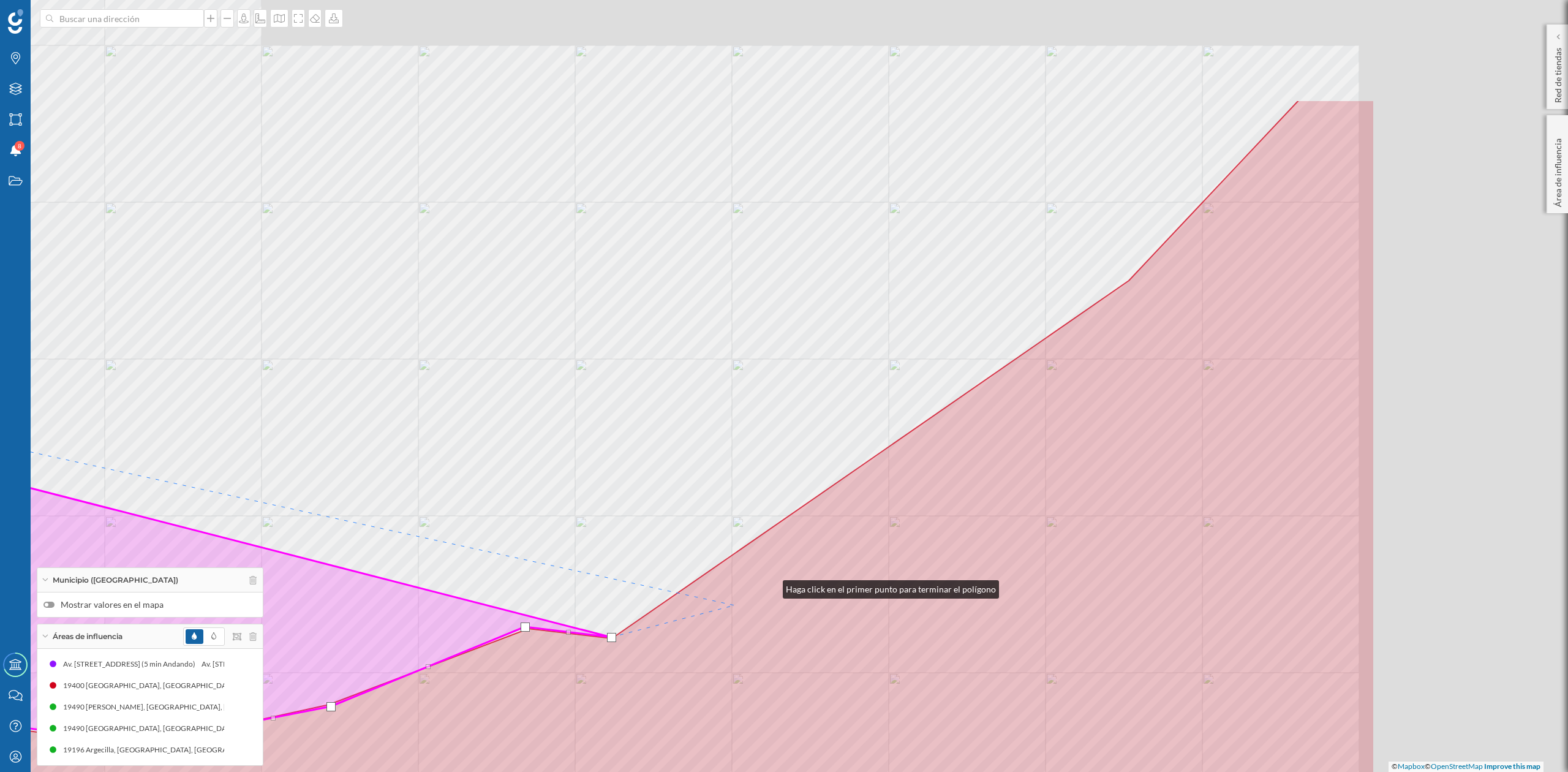
drag, startPoint x: 1122, startPoint y: 408, endPoint x: 826, endPoint y: 525, distance: 318.3
click at [734, 609] on icon at bounding box center [433, 564] width 1885 height 930
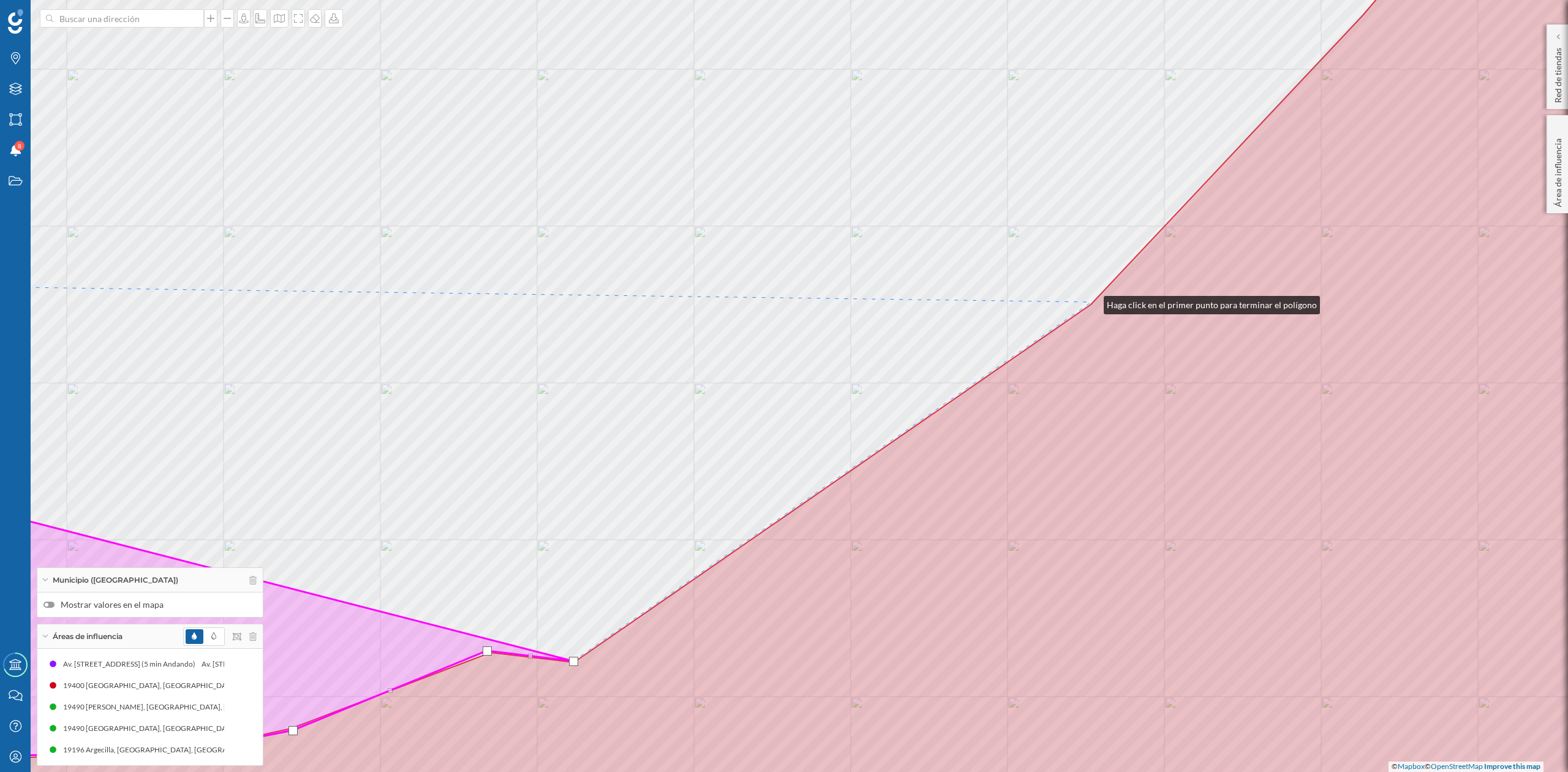
click at [1091, 302] on div "© Mapbox © OpenStreetMap Improve this map" at bounding box center [784, 386] width 1568 height 772
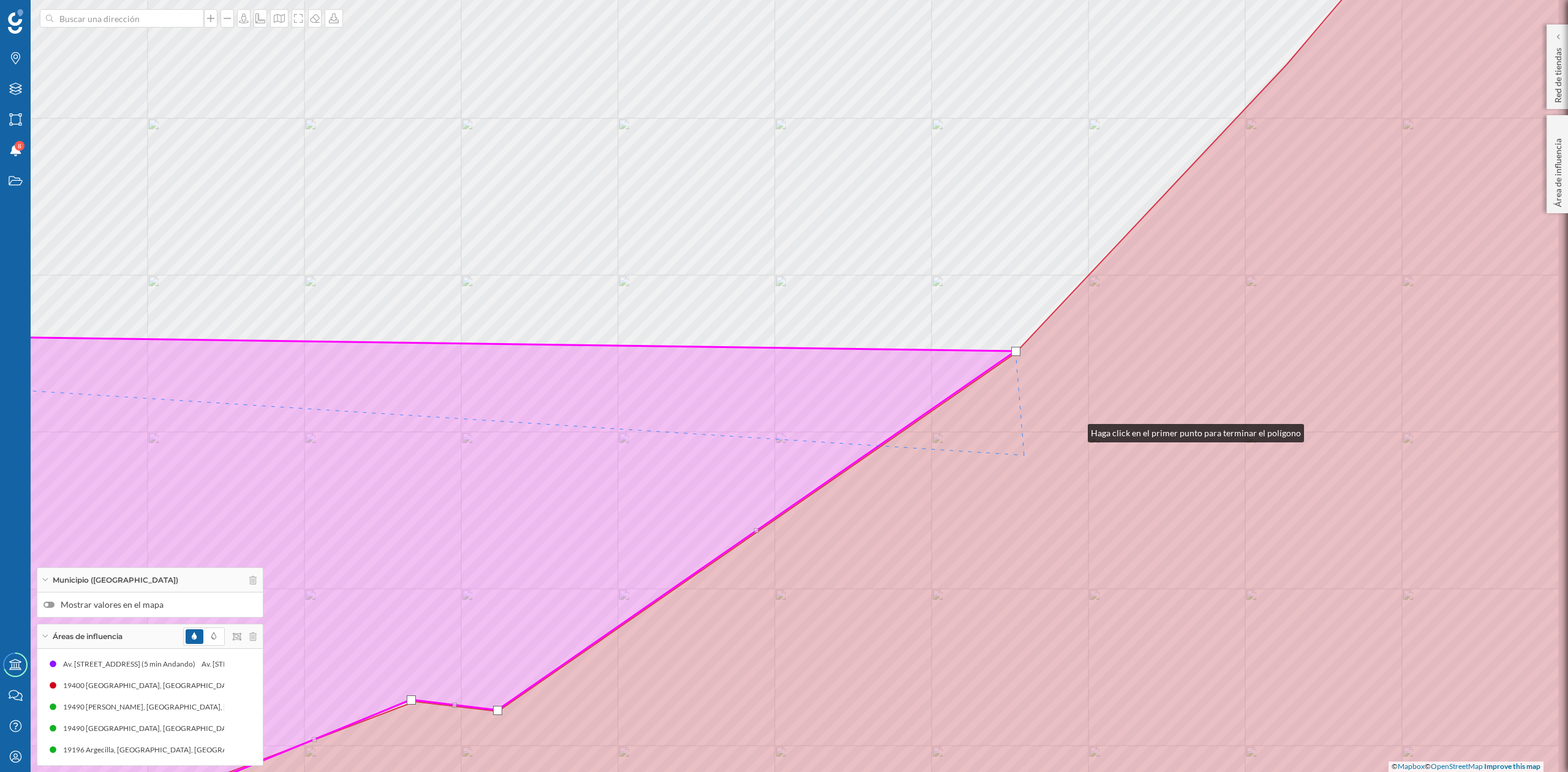
drag, startPoint x: 1152, startPoint y: 381, endPoint x: 802, endPoint y: 614, distance: 420.5
click at [807, 609] on icon at bounding box center [709, 435] width 1885 height 930
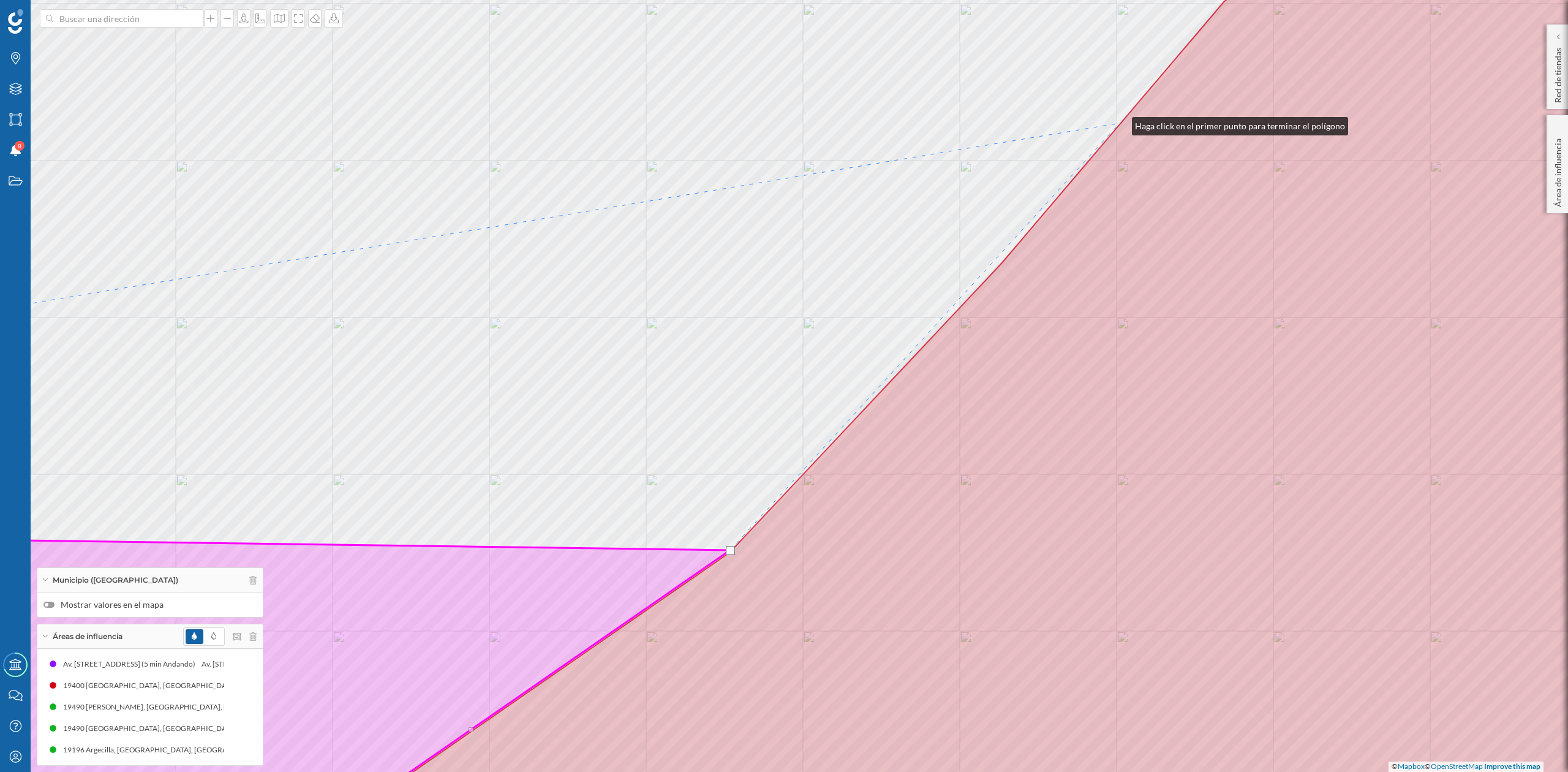
click at [1121, 123] on icon at bounding box center [1013, 386] width 1427 height 930
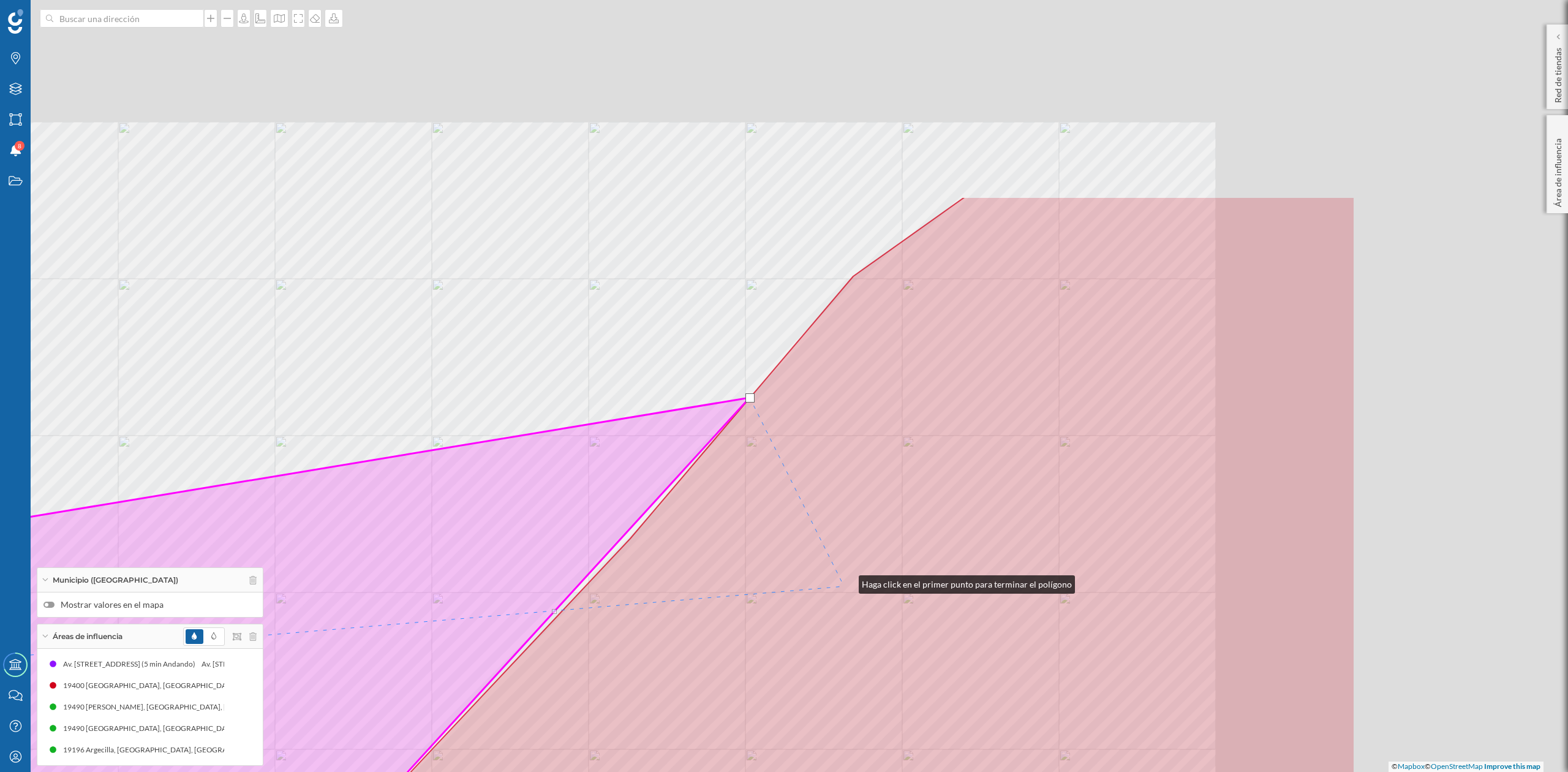
drag, startPoint x: 1218, startPoint y: 307, endPoint x: 828, endPoint y: 598, distance: 486.6
click at [844, 586] on icon at bounding box center [642, 661] width 1427 height 930
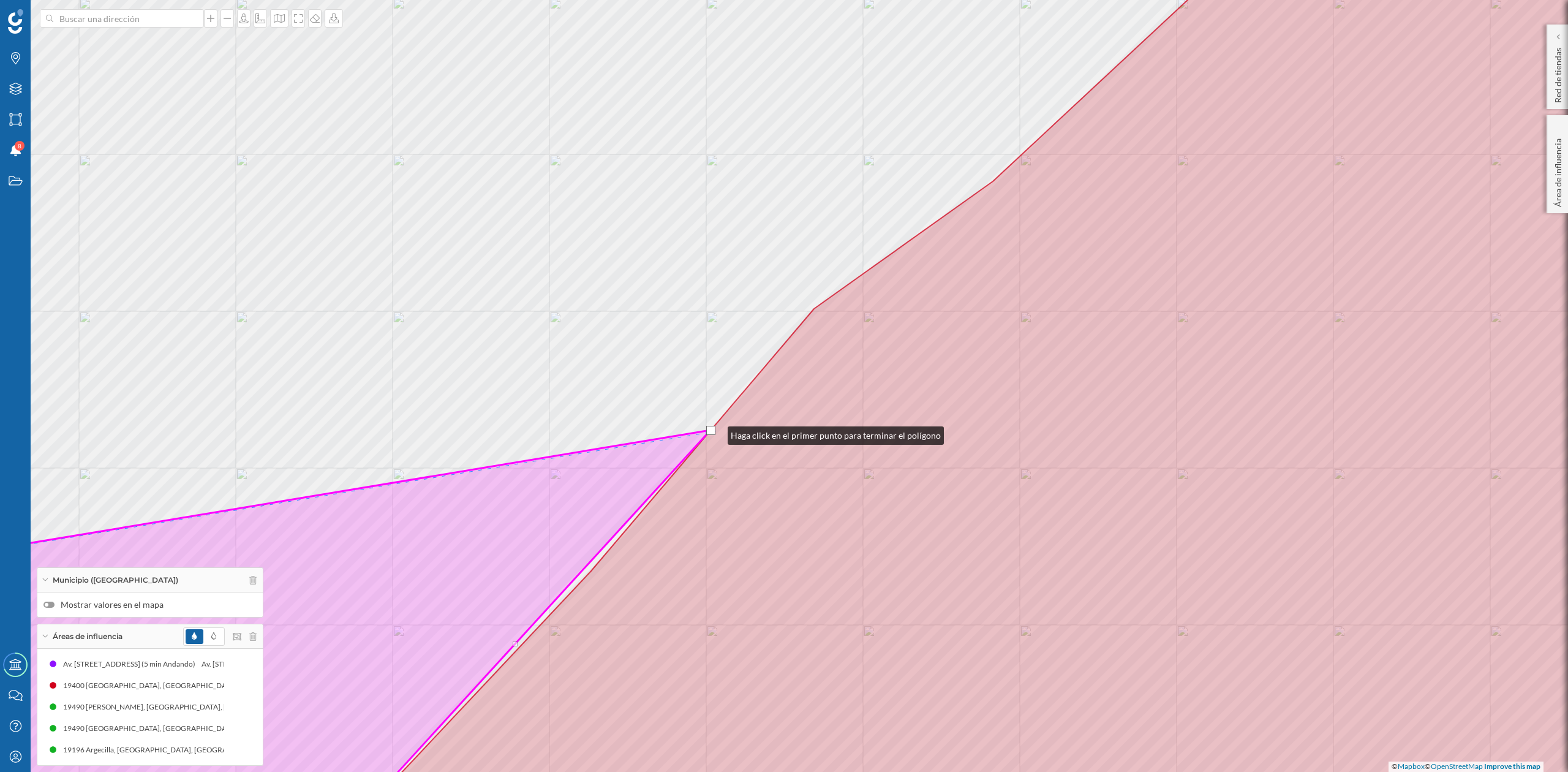
drag, startPoint x: 751, startPoint y: 405, endPoint x: 715, endPoint y: 433, distance: 45.6
click at [715, 433] on icon at bounding box center [992, 414] width 1397 height 930
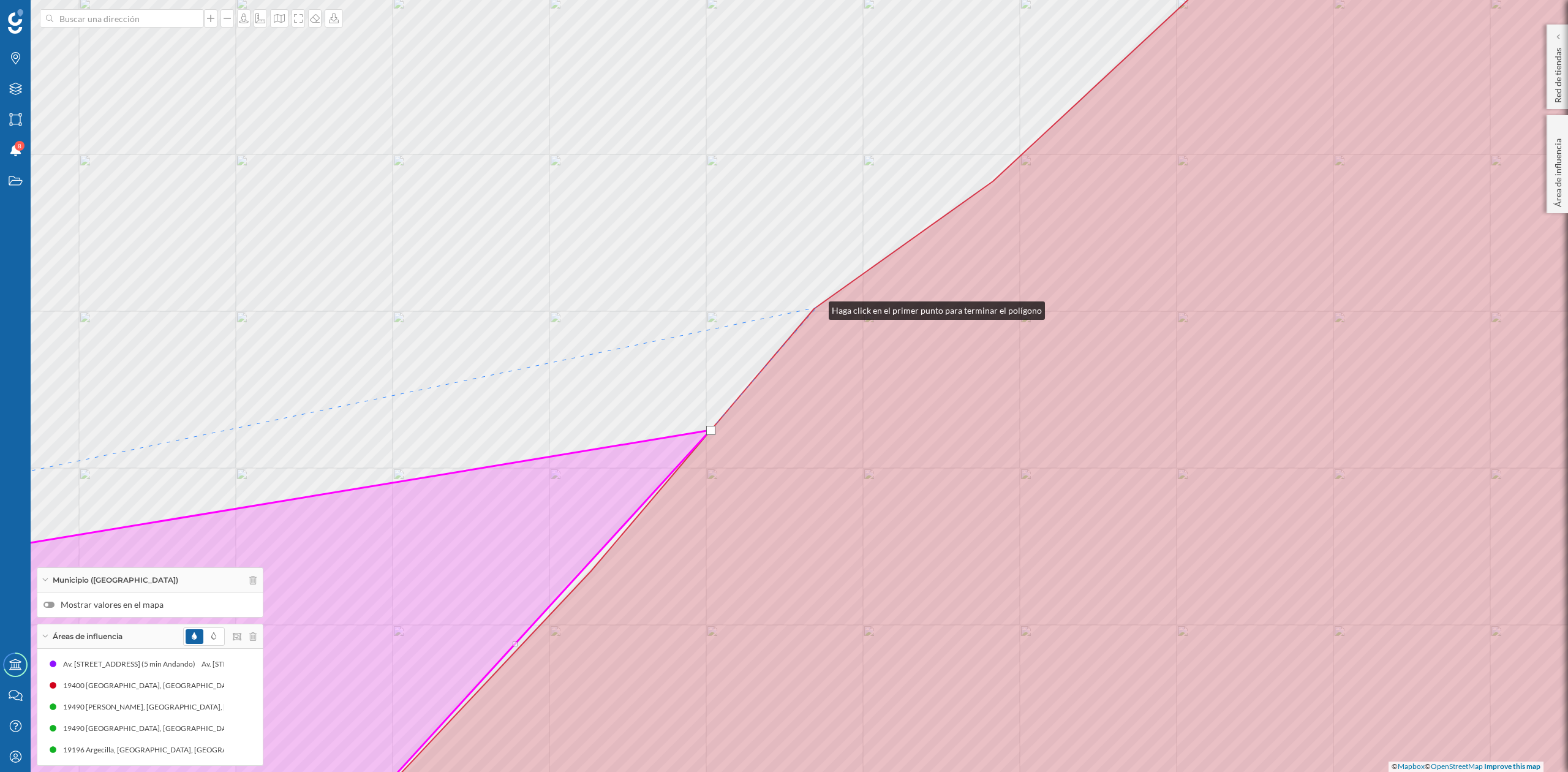
click at [816, 308] on icon at bounding box center [1027, 386] width 1398 height 930
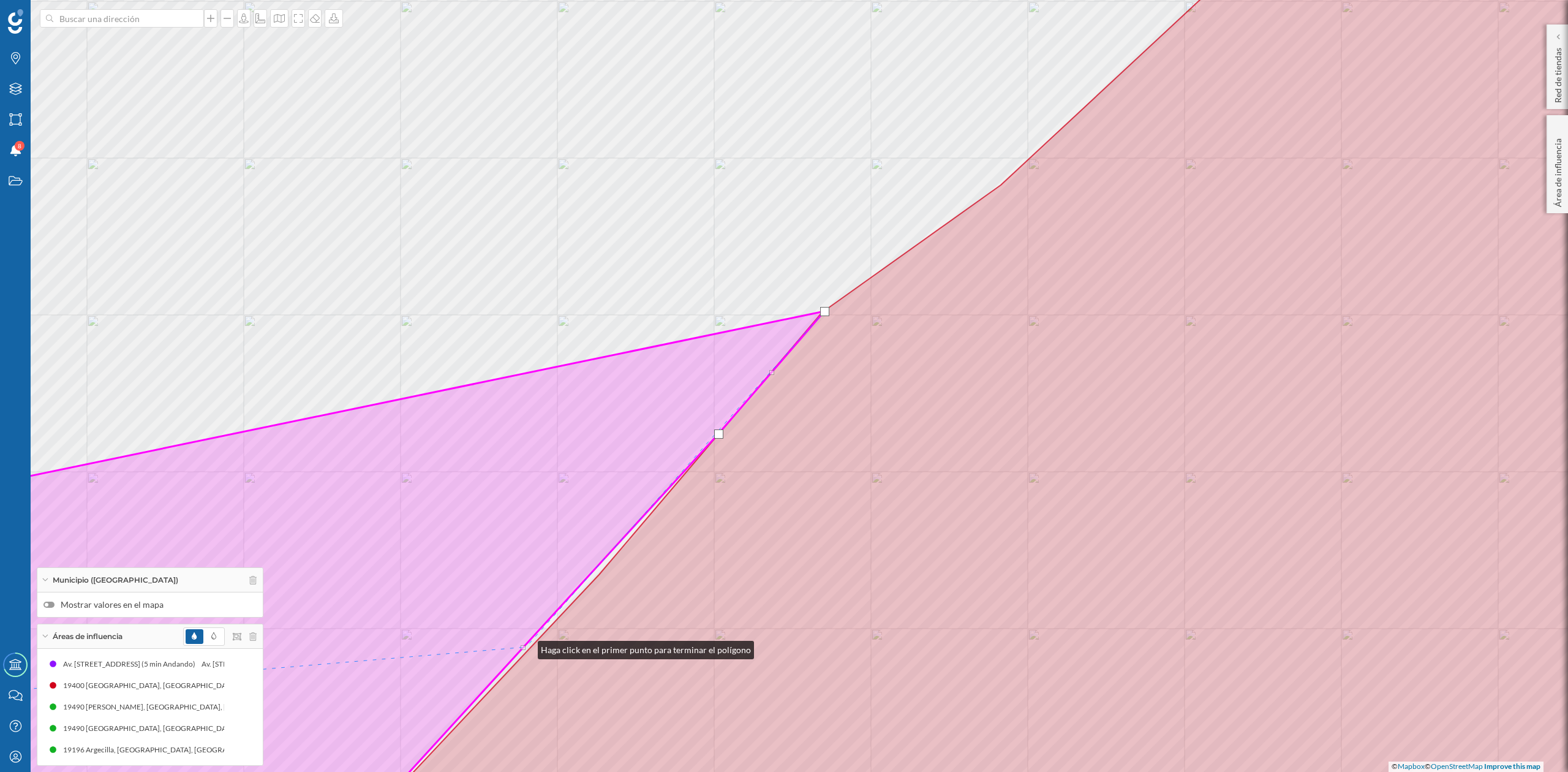
drag, startPoint x: 518, startPoint y: 643, endPoint x: 525, endPoint y: 648, distance: 8.6
click at [525, 648] on div "© Mapbox © OpenStreetMap Improve this map" at bounding box center [784, 386] width 1568 height 772
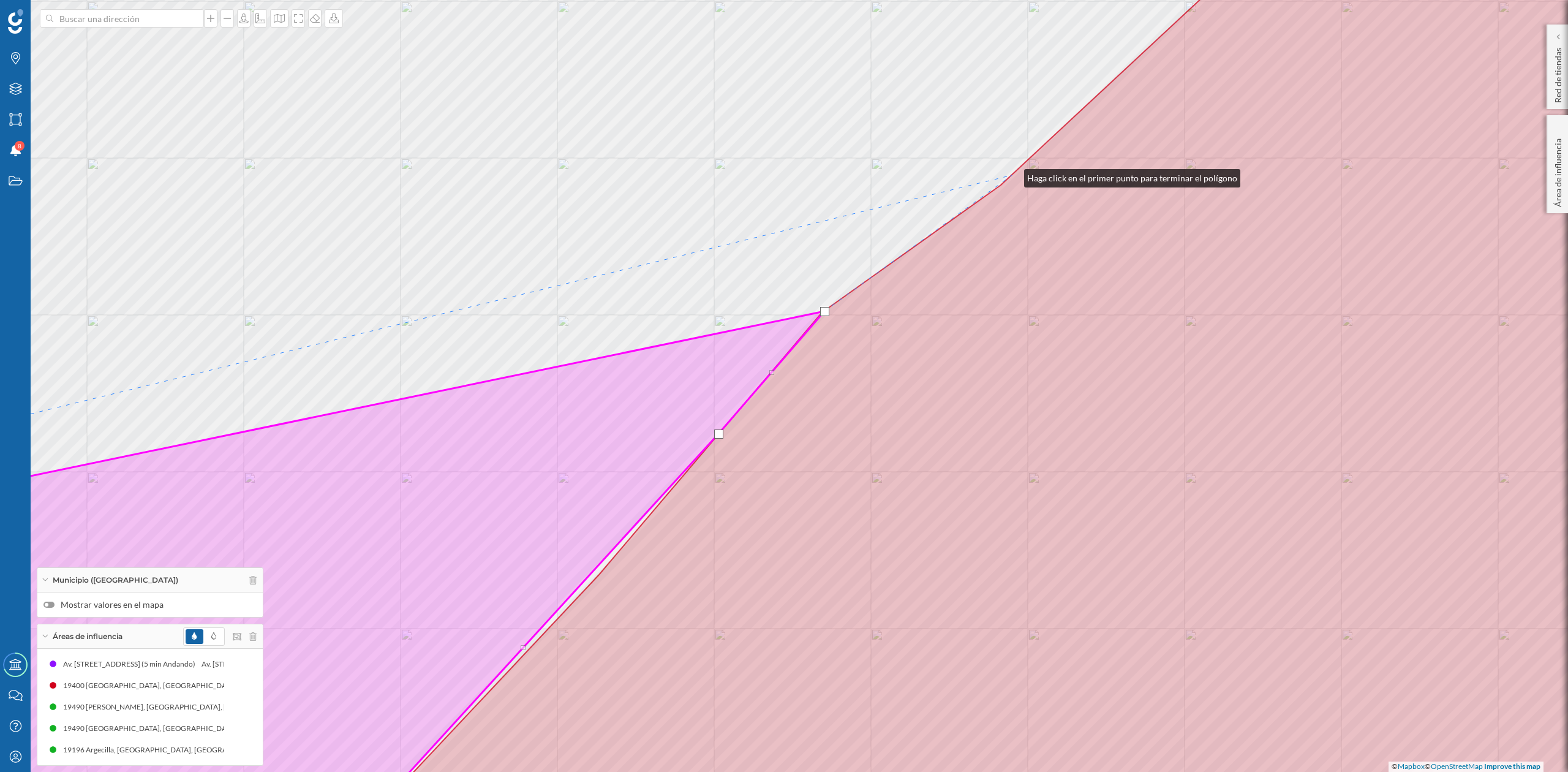
click at [1012, 175] on icon at bounding box center [1033, 386] width 1387 height 930
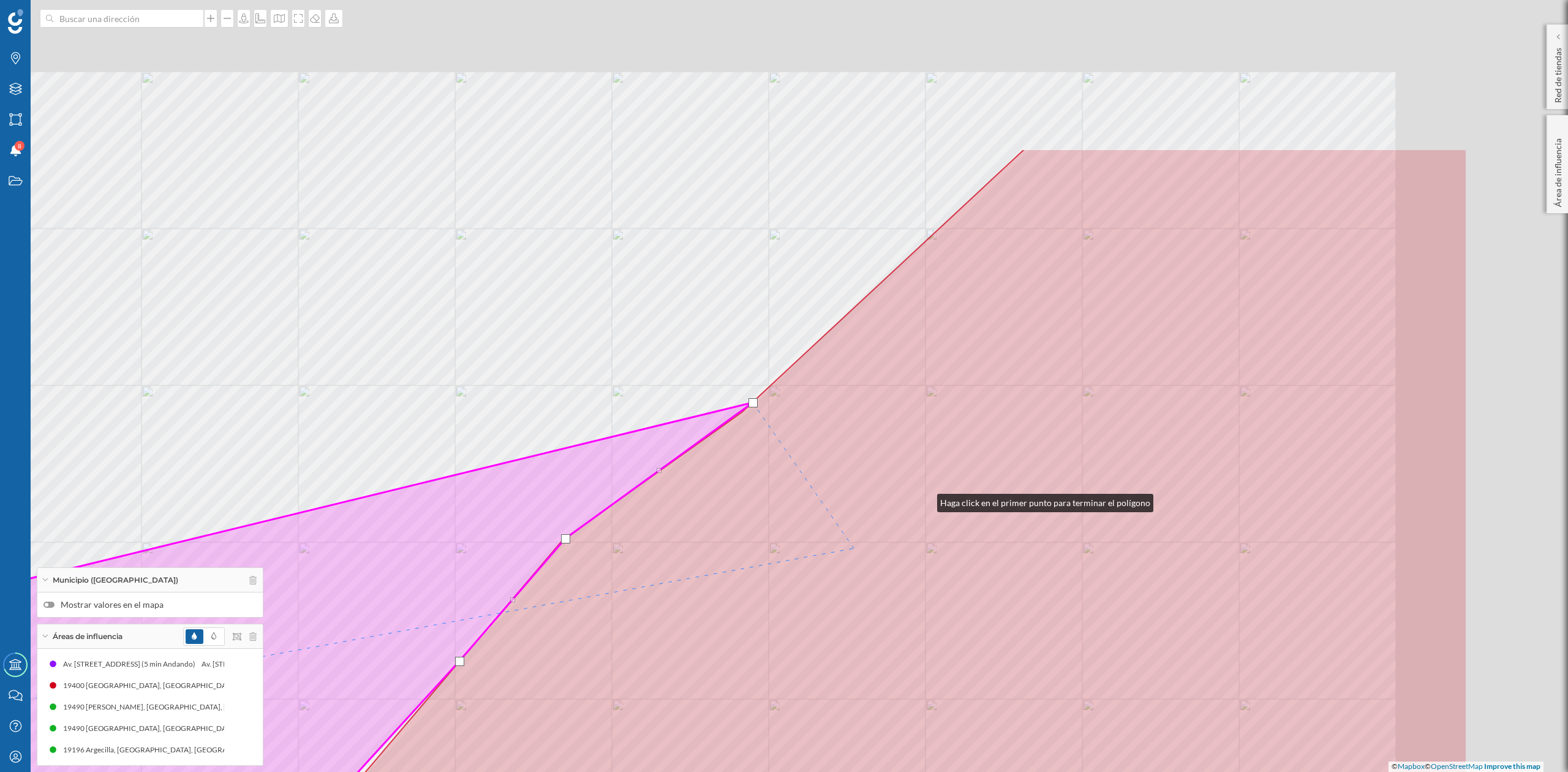
drag, startPoint x: 1050, startPoint y: 410, endPoint x: 729, endPoint y: 653, distance: 402.6
click at [731, 653] on icon at bounding box center [774, 614] width 1387 height 930
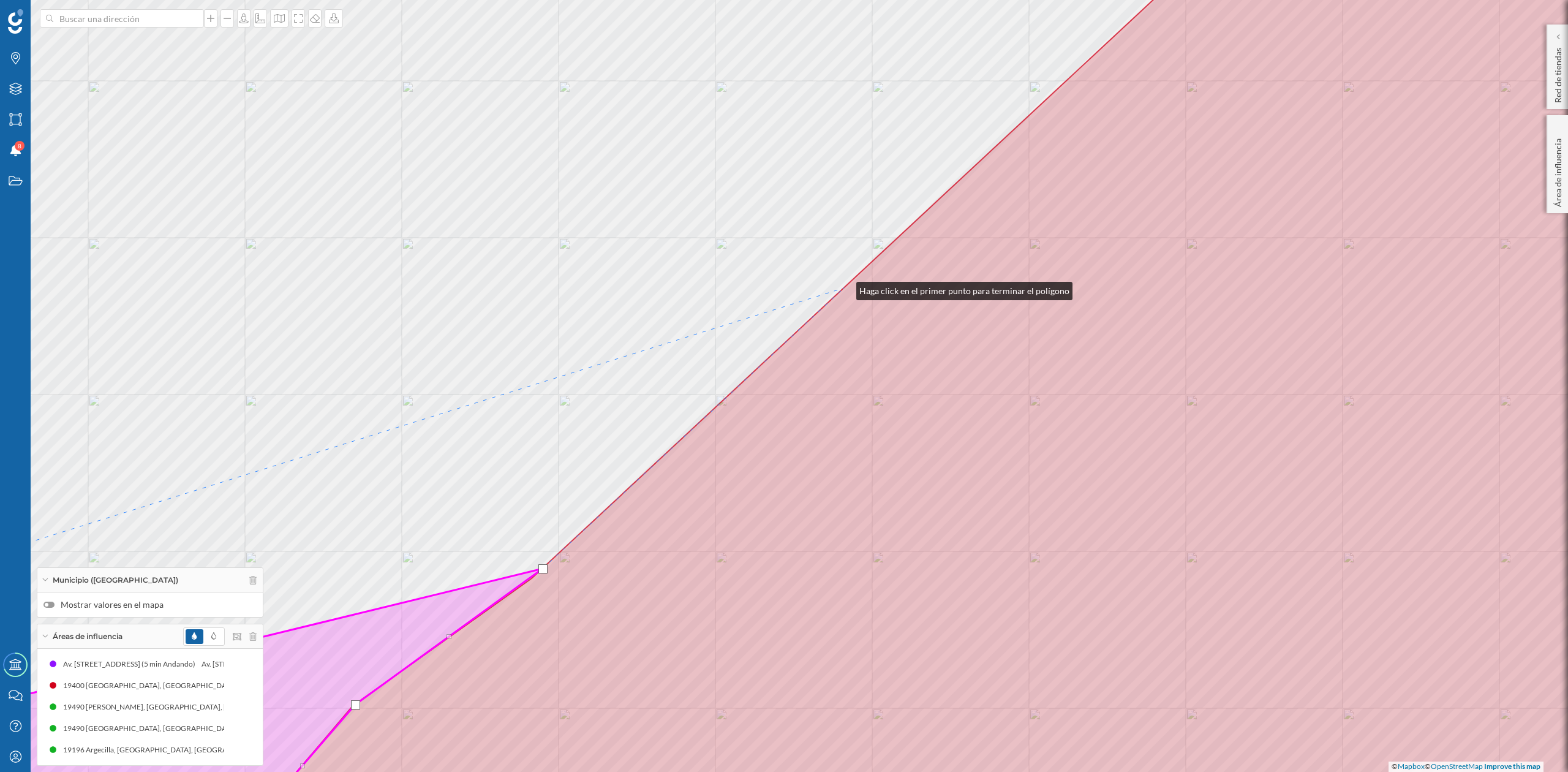
click at [844, 287] on icon at bounding box center [978, 386] width 1497 height 930
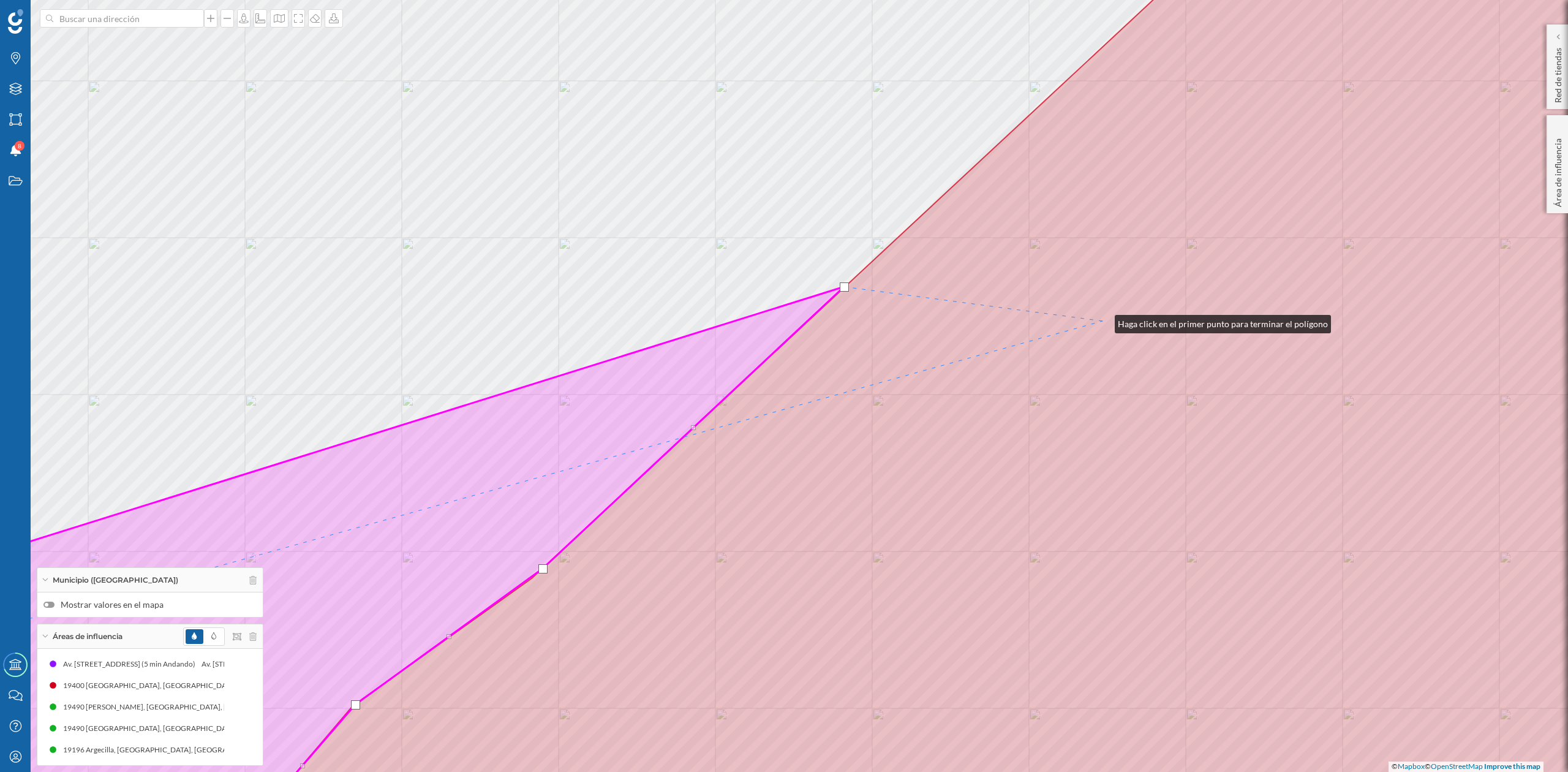
drag, startPoint x: 1103, startPoint y: 321, endPoint x: 786, endPoint y: 648, distance: 455.4
click at [786, 648] on icon at bounding box center [978, 386] width 1497 height 930
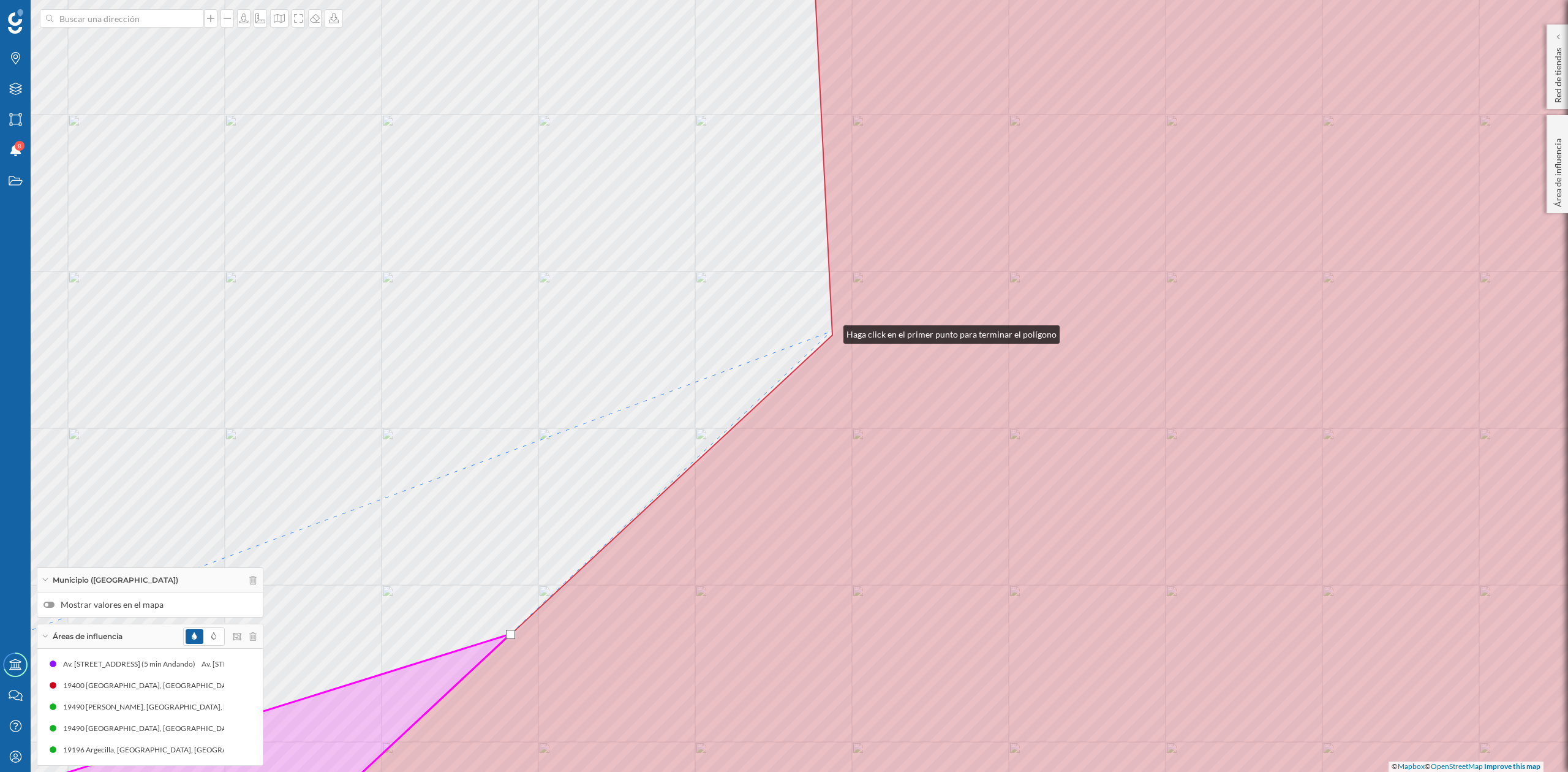
click at [831, 332] on div "© Mapbox © OpenStreetMap Improve this map" at bounding box center [784, 386] width 1568 height 772
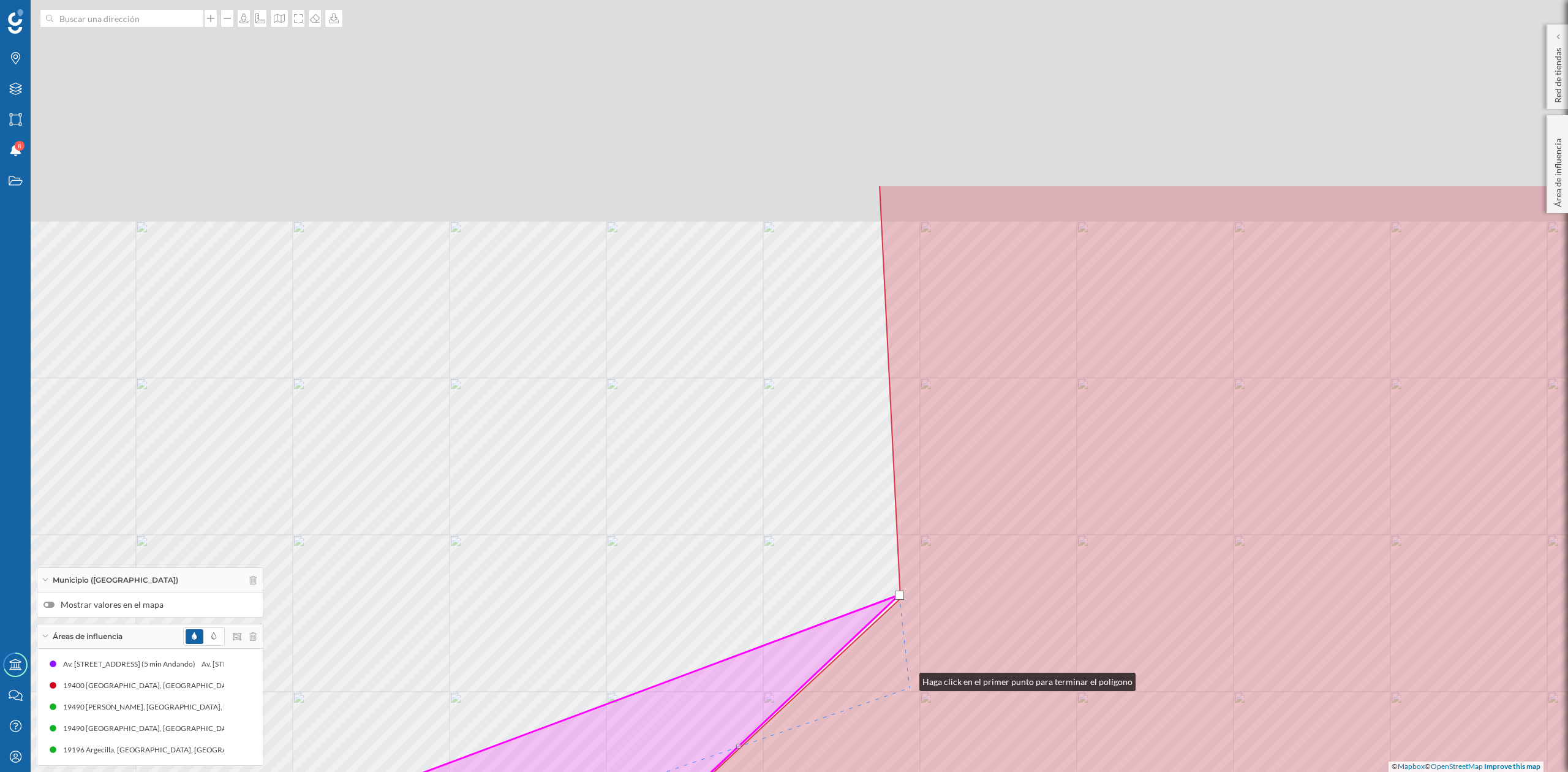
drag, startPoint x: 859, startPoint y: 535, endPoint x: 912, endPoint y: 692, distance: 165.7
click at [912, 692] on icon at bounding box center [1070, 649] width 1448 height 930
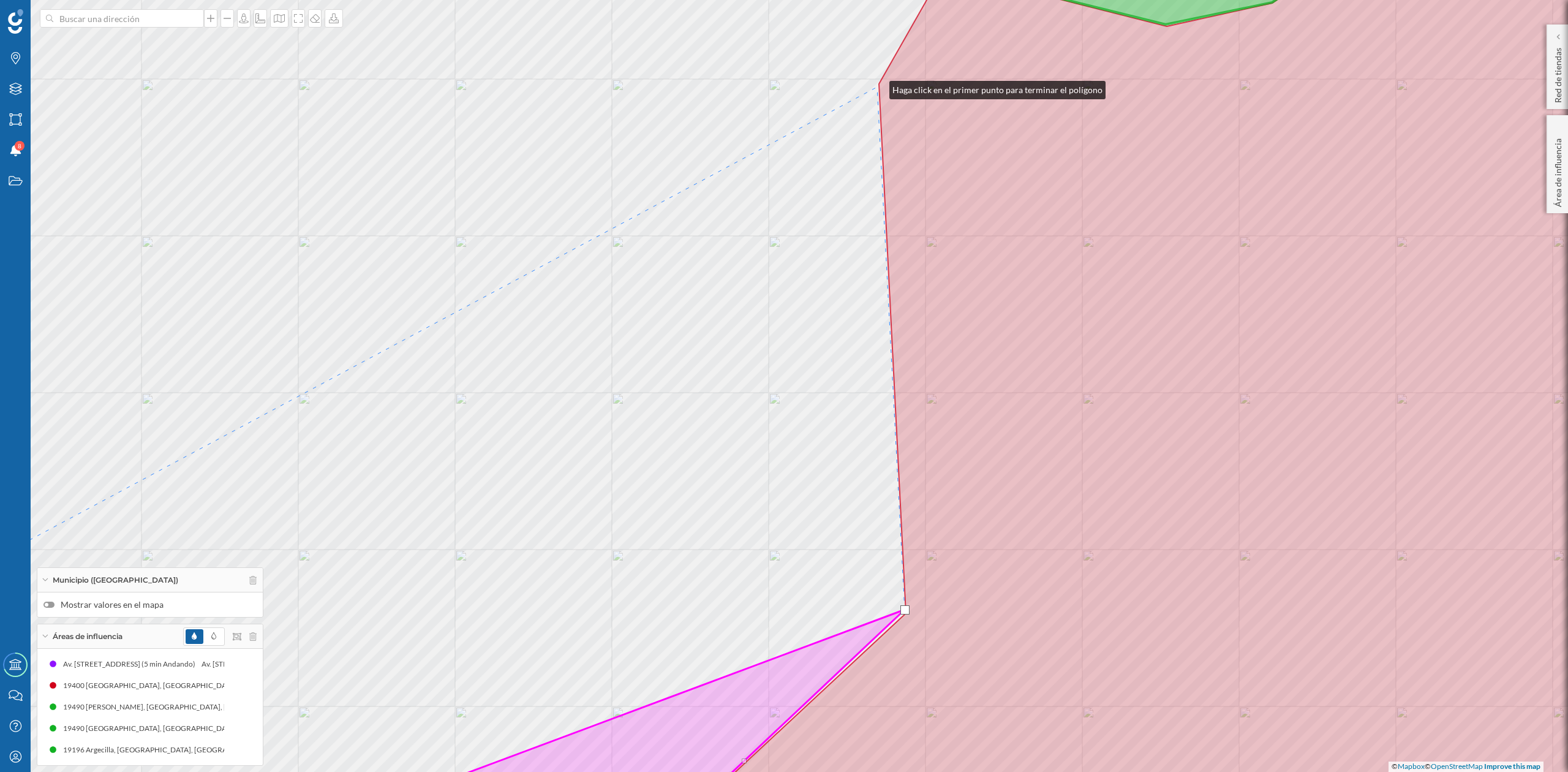
click at [878, 87] on div "© Mapbox © OpenStreetMap Improve this map" at bounding box center [784, 386] width 1568 height 772
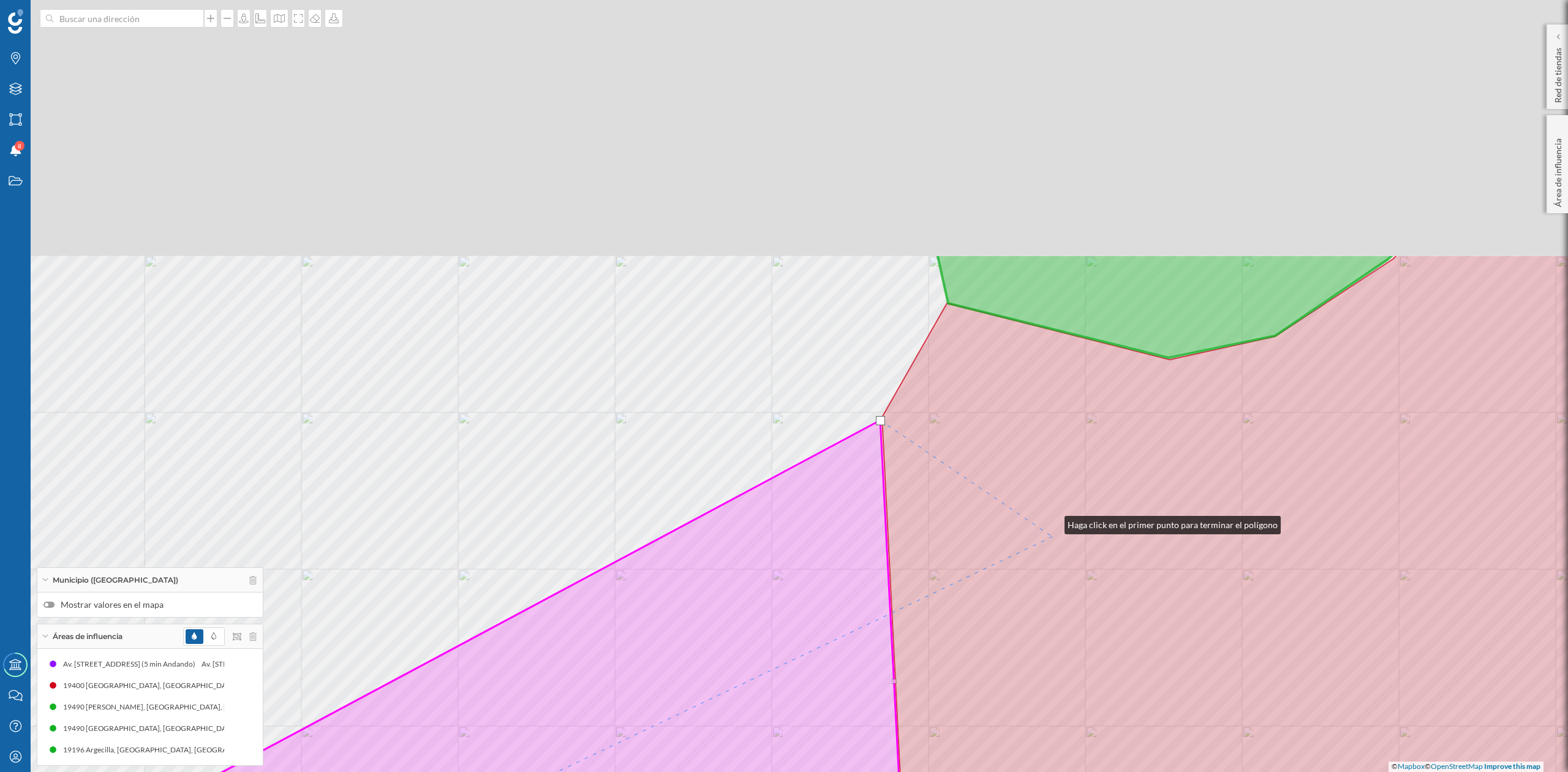
drag, startPoint x: 1049, startPoint y: 189, endPoint x: 1034, endPoint y: 634, distance: 445.3
click at [1044, 600] on icon at bounding box center [1191, 720] width 1075 height 930
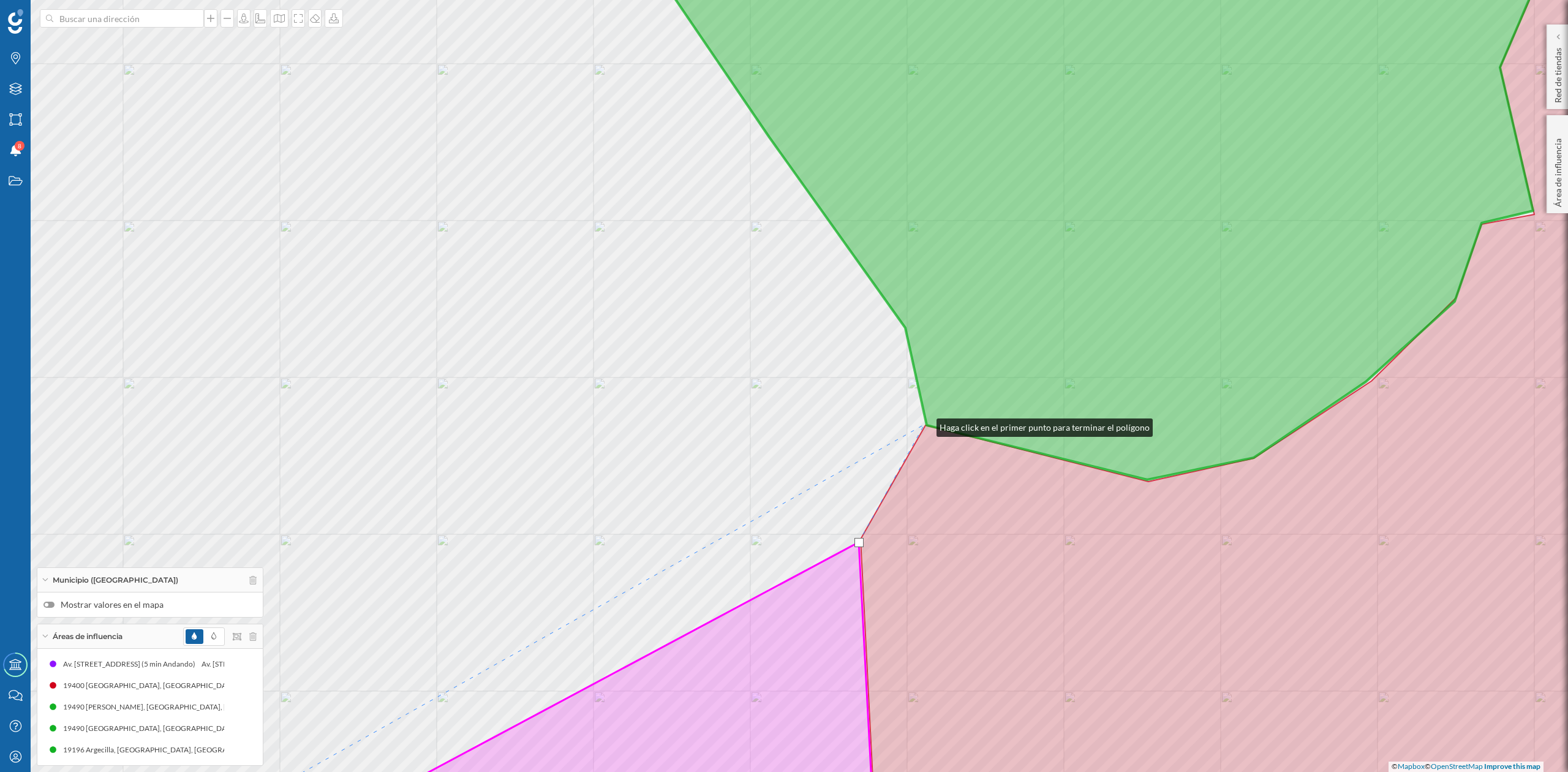
click at [924, 425] on div "© Mapbox © OpenStreetMap Improve this map" at bounding box center [784, 386] width 1568 height 772
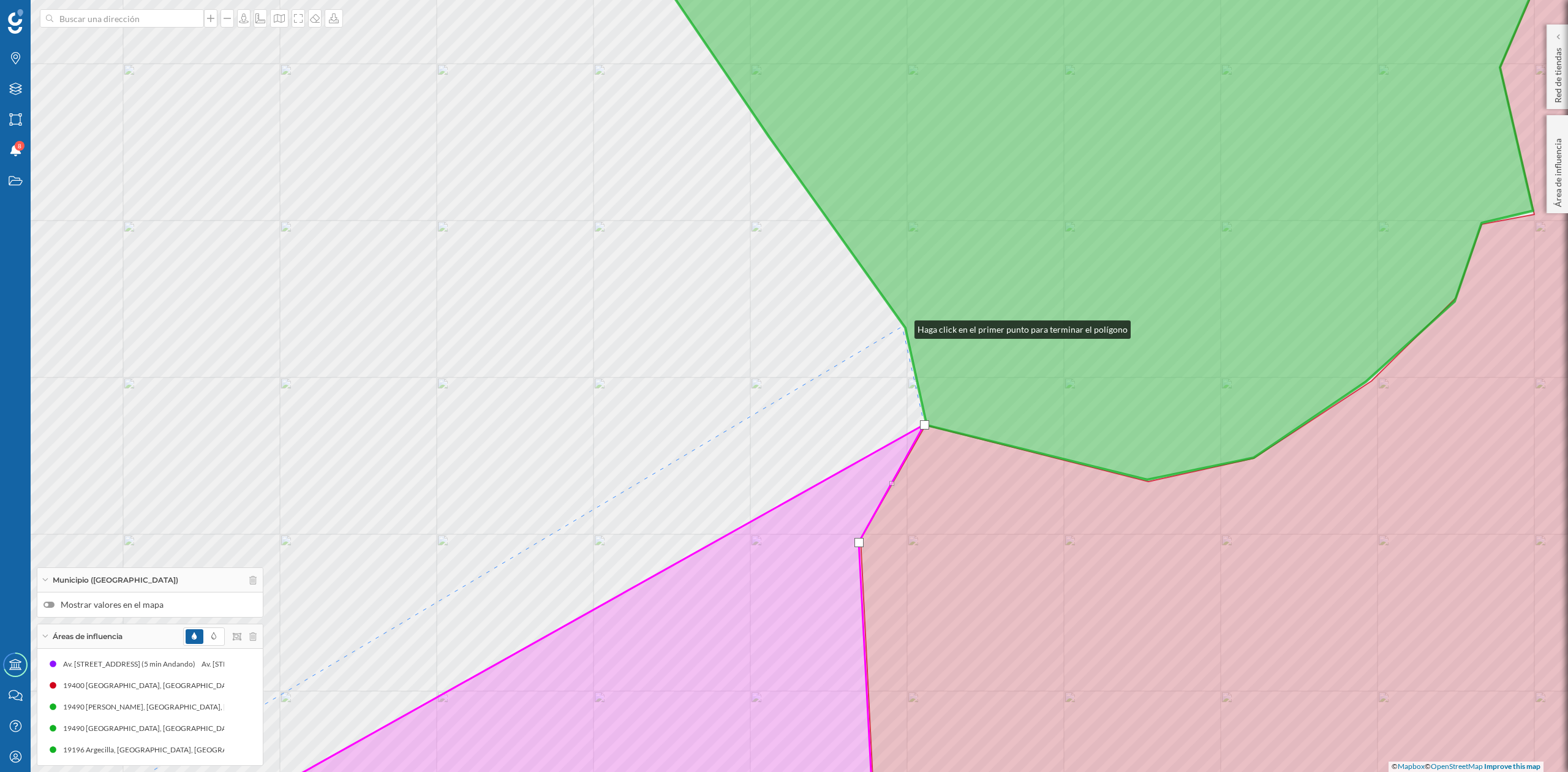
click at [903, 327] on div "© Mapbox © OpenStreetMap Improve this map" at bounding box center [784, 386] width 1568 height 772
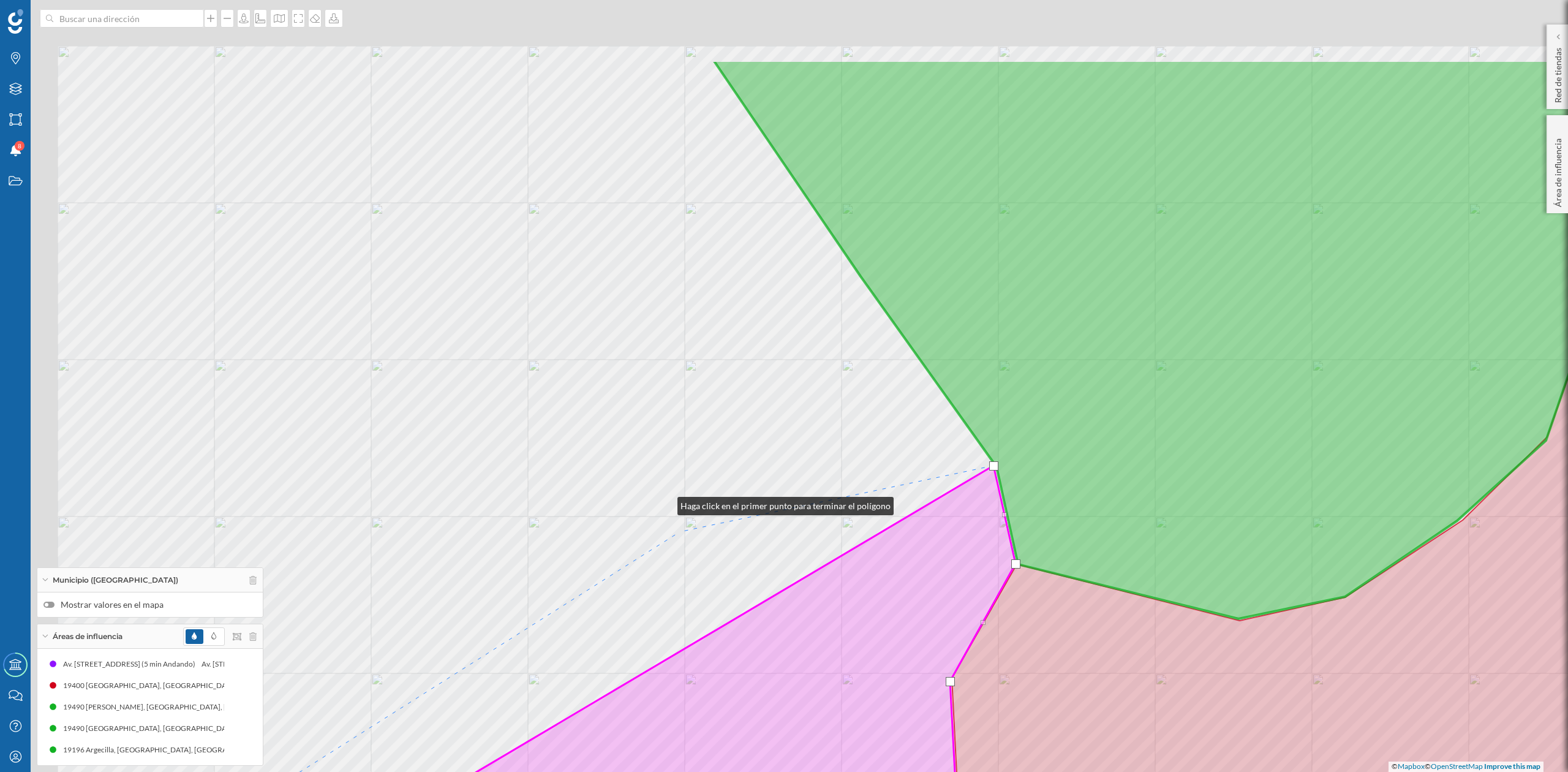
drag, startPoint x: 574, startPoint y: 364, endPoint x: 724, endPoint y: 598, distance: 277.9
click at [724, 598] on div "© Mapbox © OpenStreetMap Improve this map" at bounding box center [784, 386] width 1568 height 772
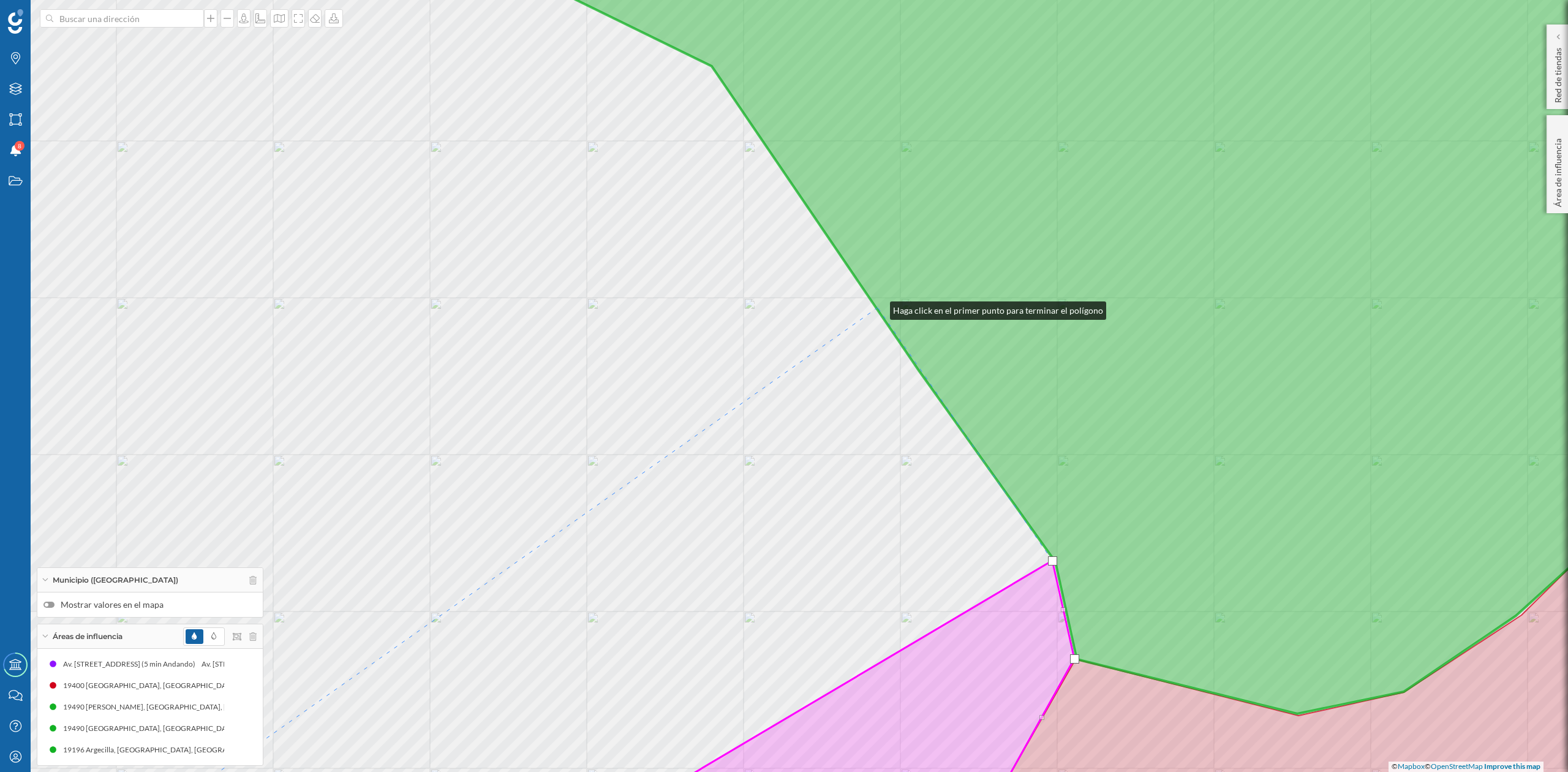
click at [878, 308] on icon at bounding box center [964, 317] width 1526 height 794
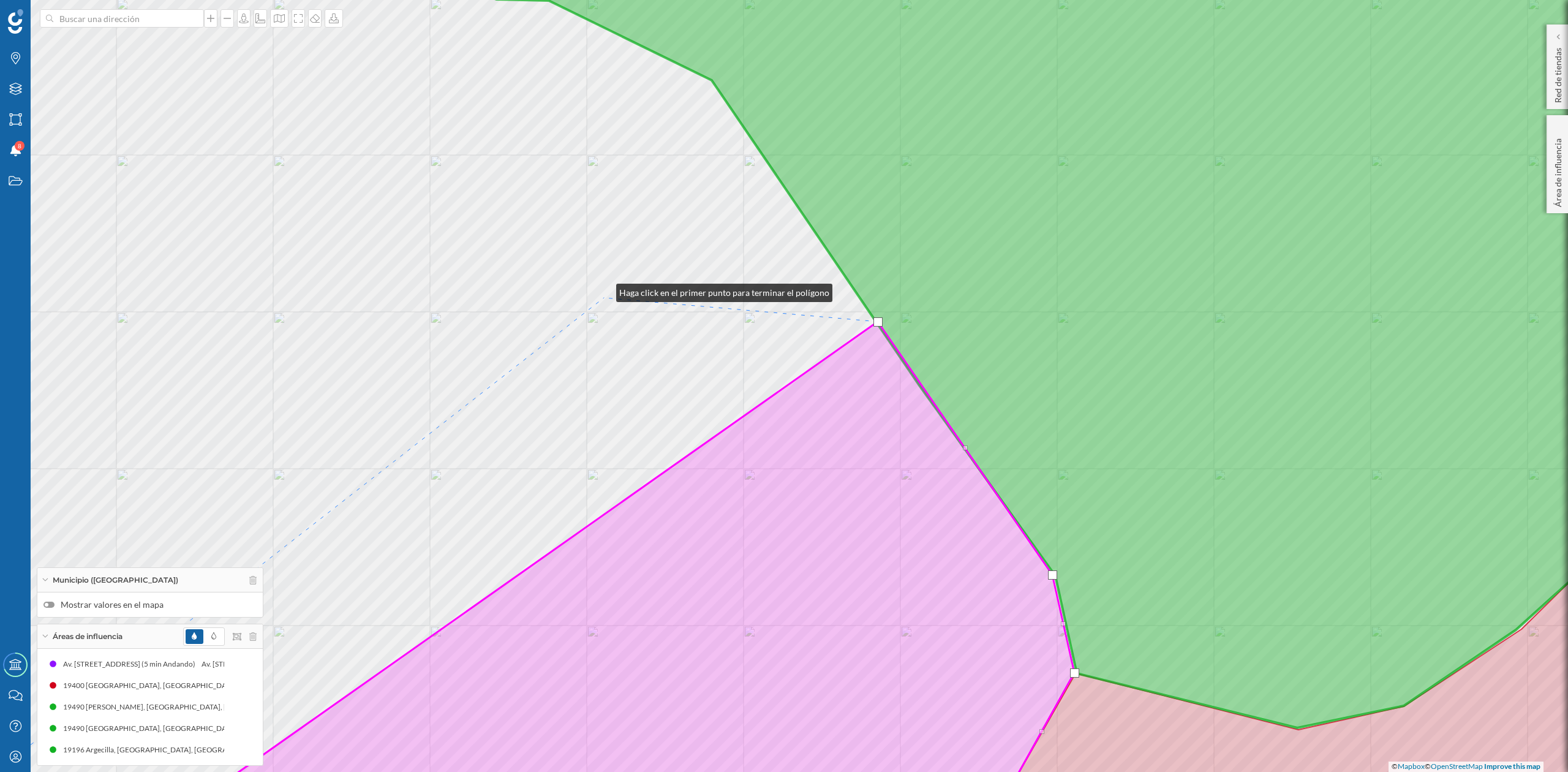
drag, startPoint x: 604, startPoint y: 290, endPoint x: 699, endPoint y: 556, distance: 282.5
click at [685, 544] on div "© Mapbox © OpenStreetMap Improve this map" at bounding box center [784, 386] width 1568 height 772
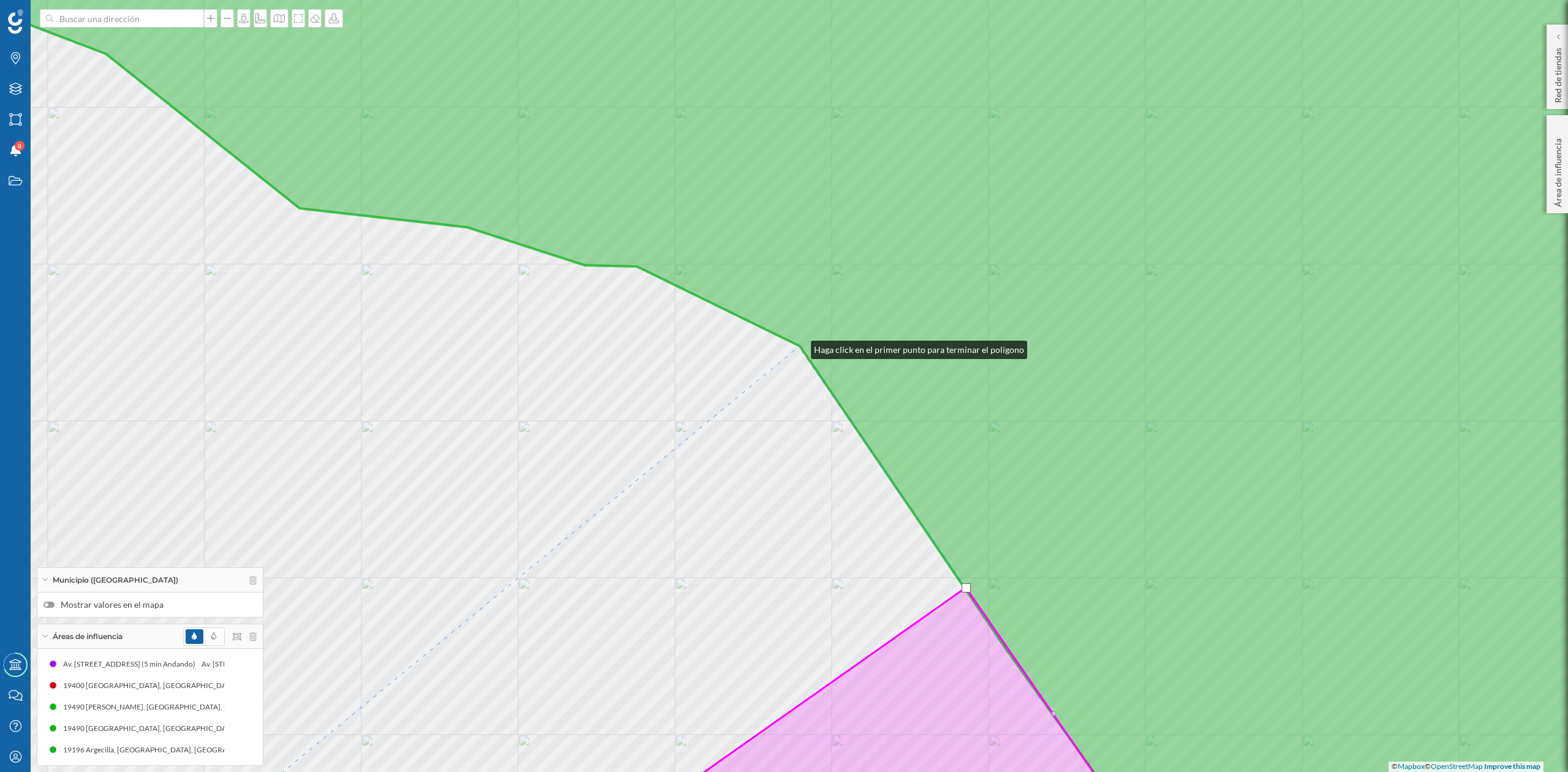
click at [799, 347] on div "© Mapbox © OpenStreetMap Improve this map" at bounding box center [784, 386] width 1568 height 772
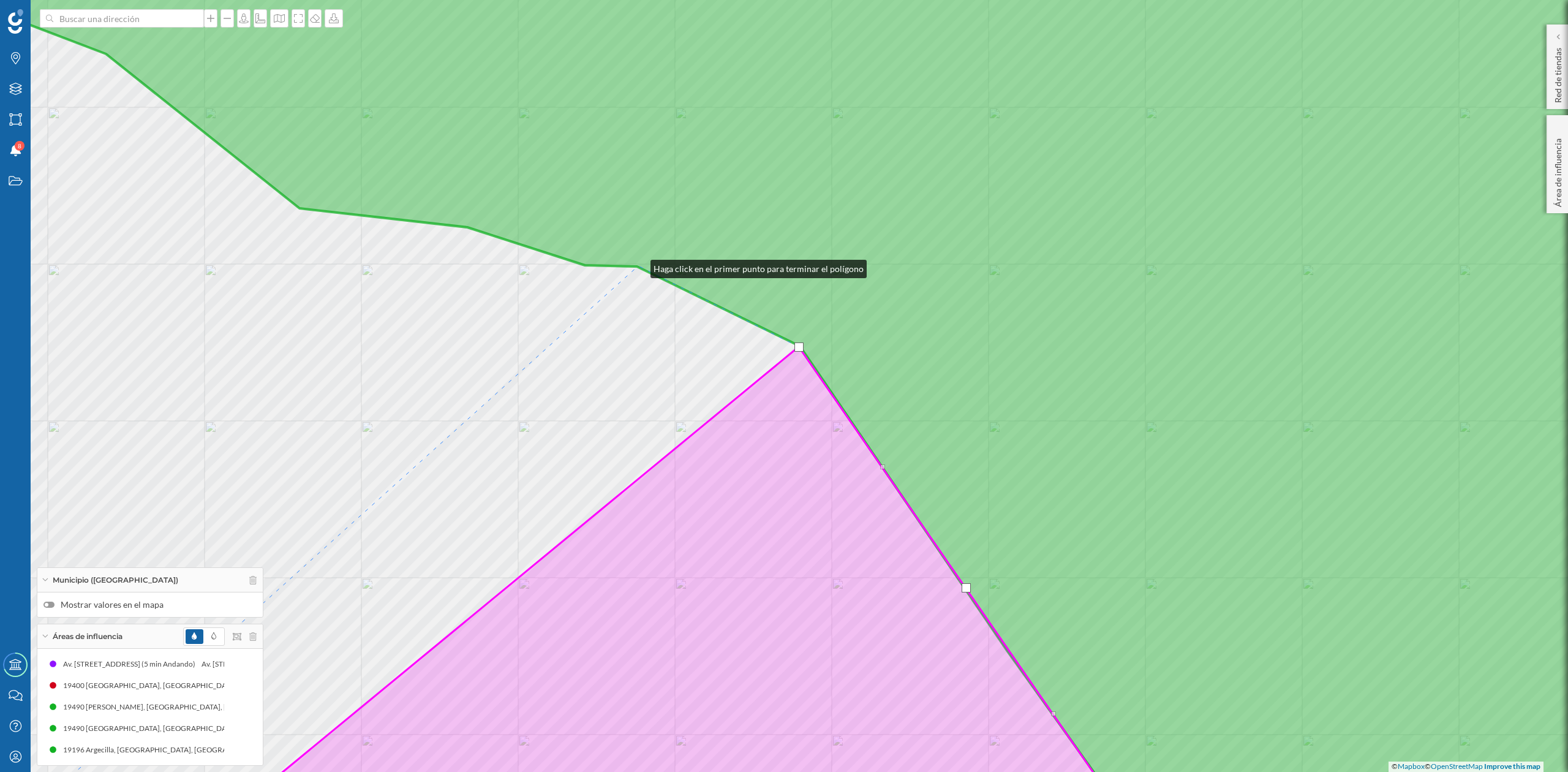
click at [638, 266] on icon at bounding box center [784, 386] width 1887 height 932
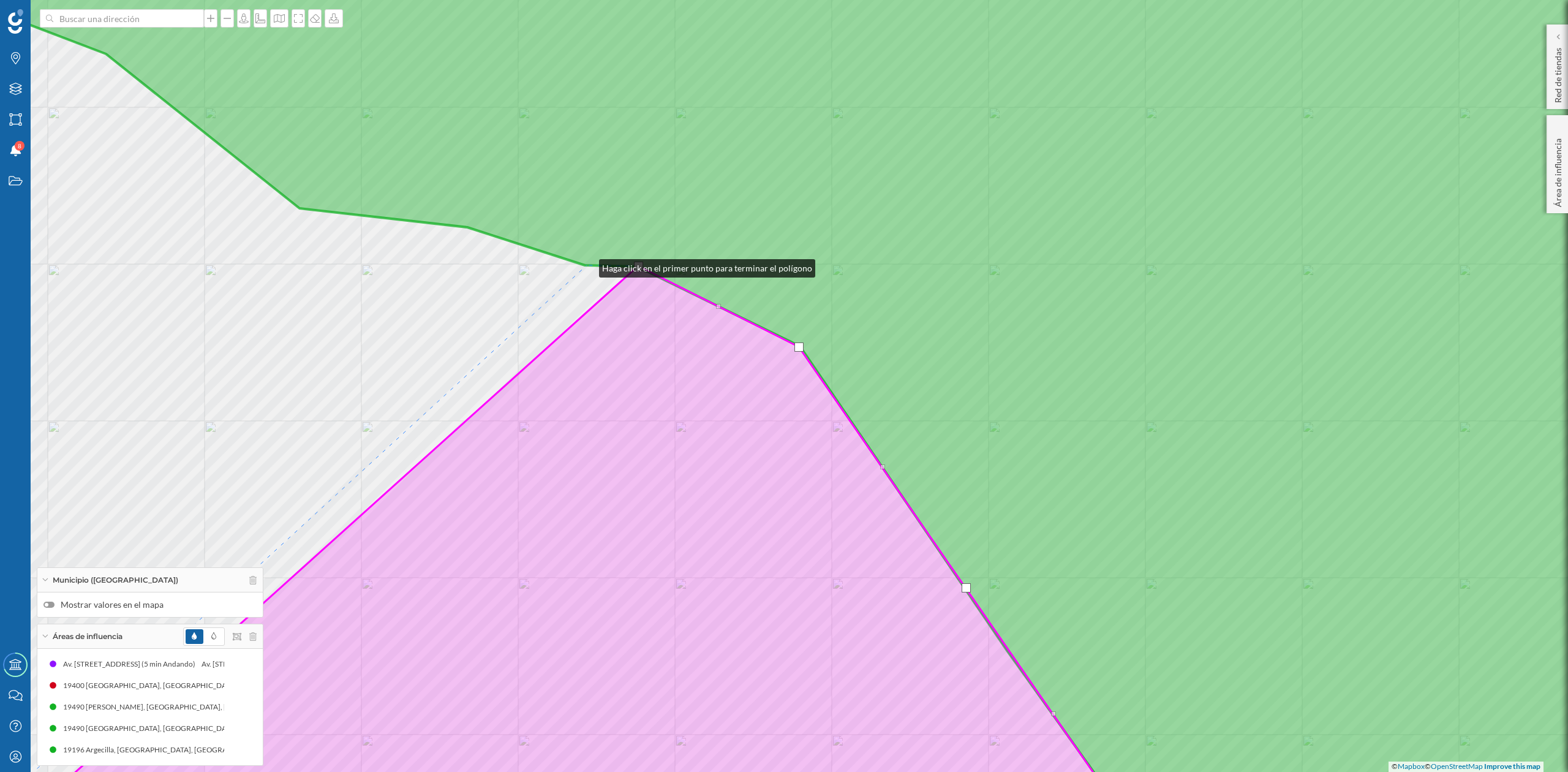
click at [587, 265] on icon at bounding box center [784, 386] width 1887 height 932
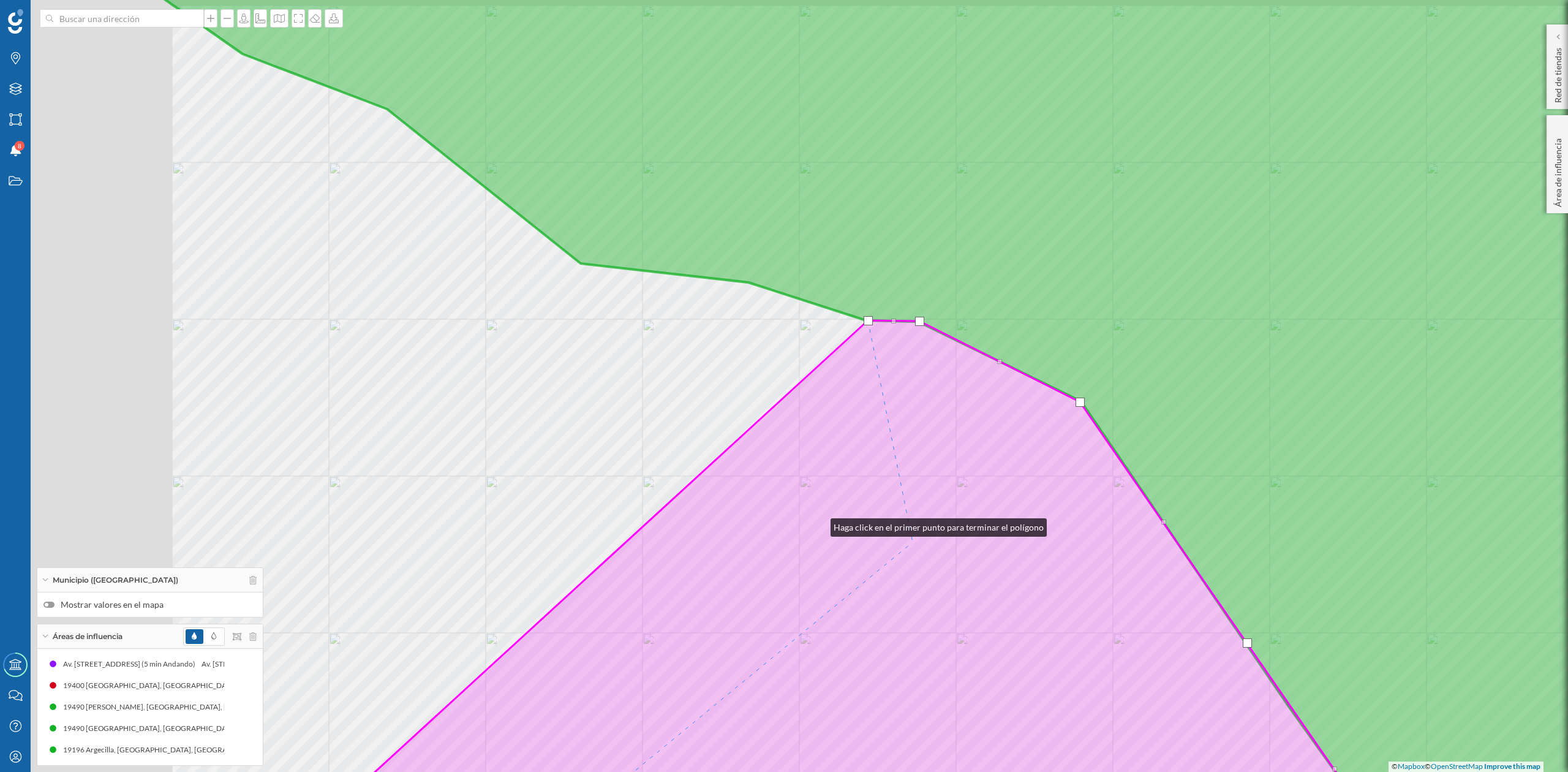
drag, startPoint x: 537, startPoint y: 469, endPoint x: 821, endPoint y: 526, distance: 289.7
click at [821, 526] on icon at bounding box center [826, 614] width 1196 height 586
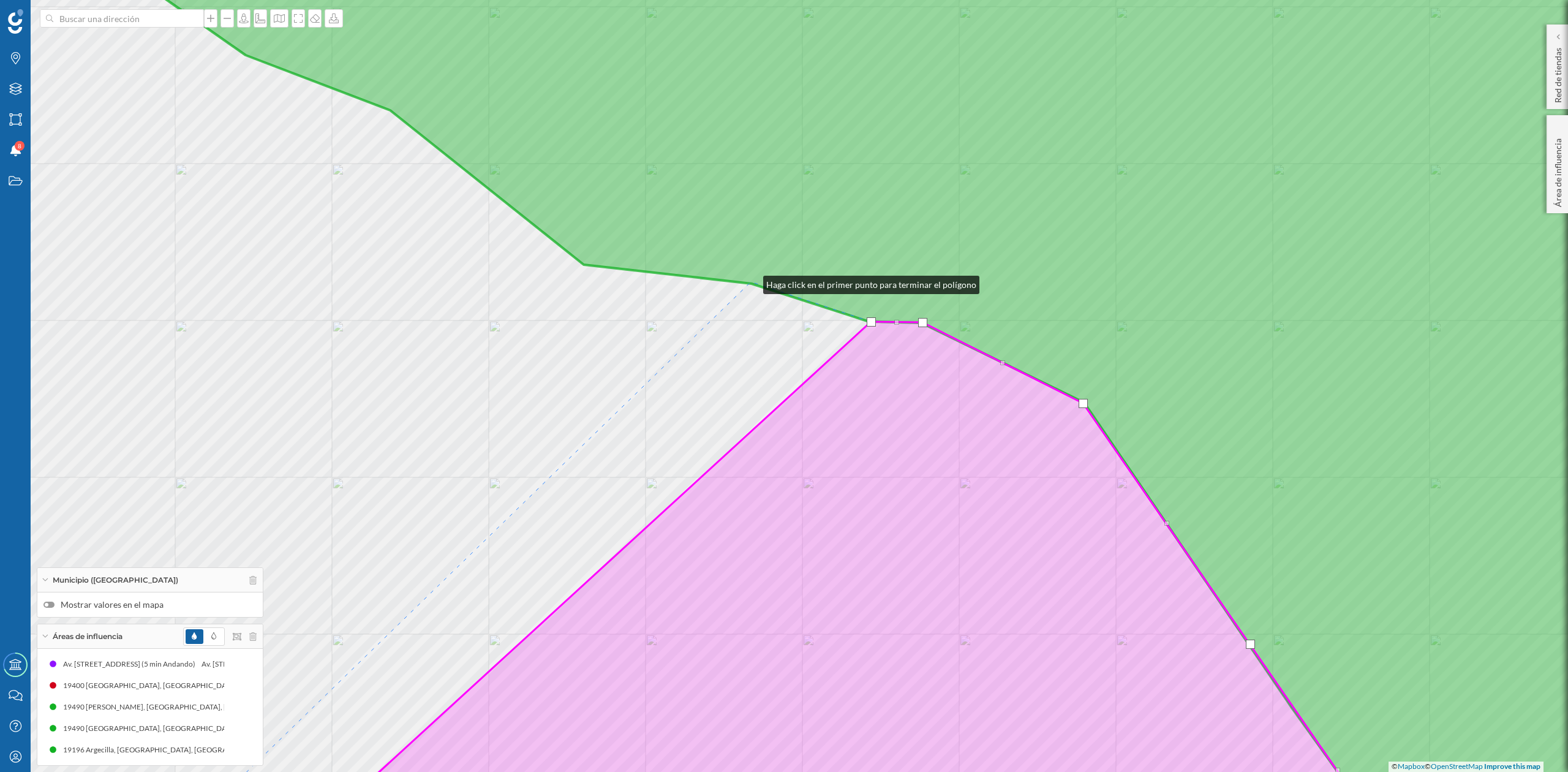
click at [751, 282] on icon at bounding box center [837, 386] width 1781 height 932
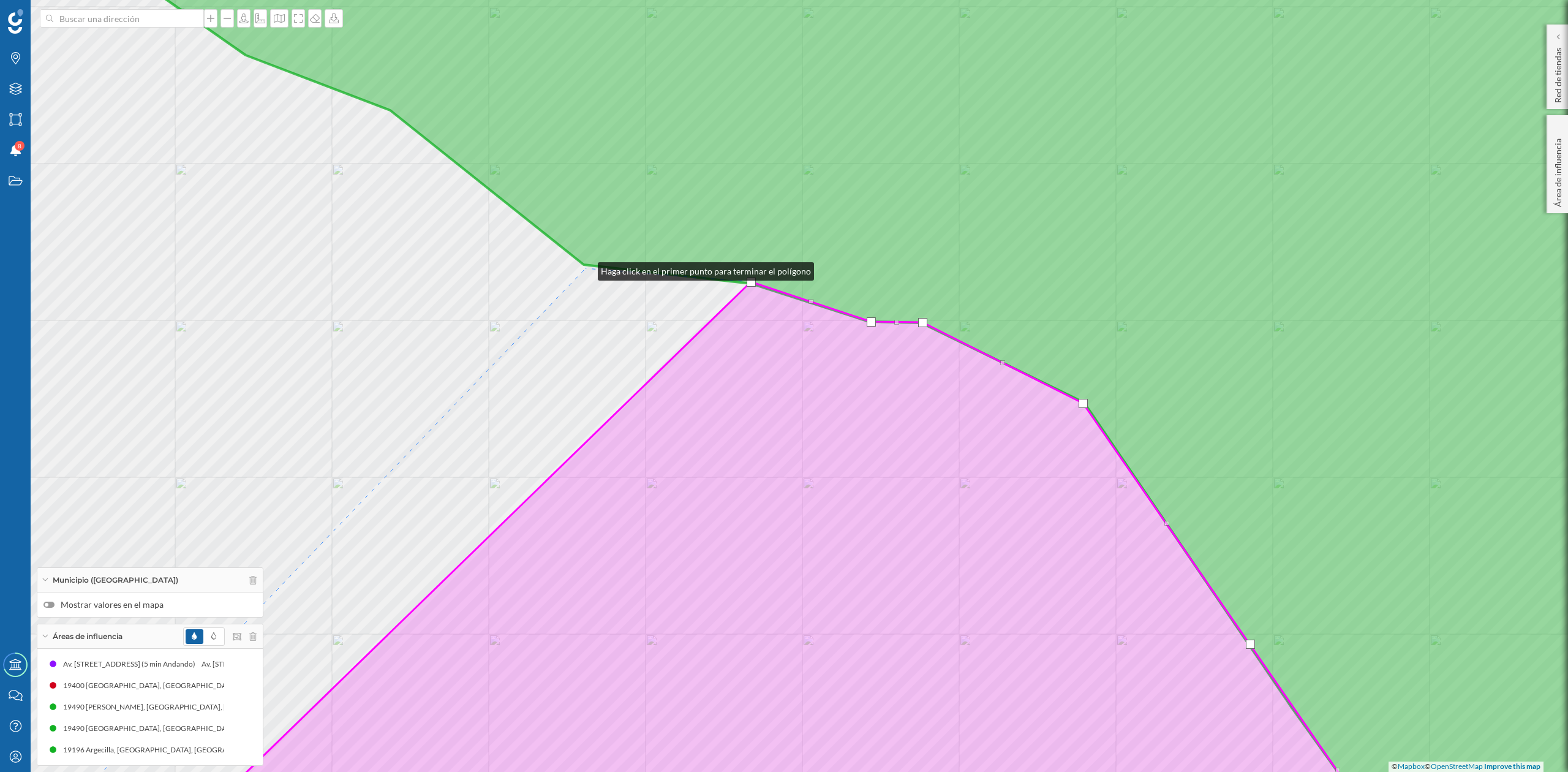
click at [586, 269] on div "© Mapbox © OpenStreetMap Improve this map" at bounding box center [784, 386] width 1568 height 772
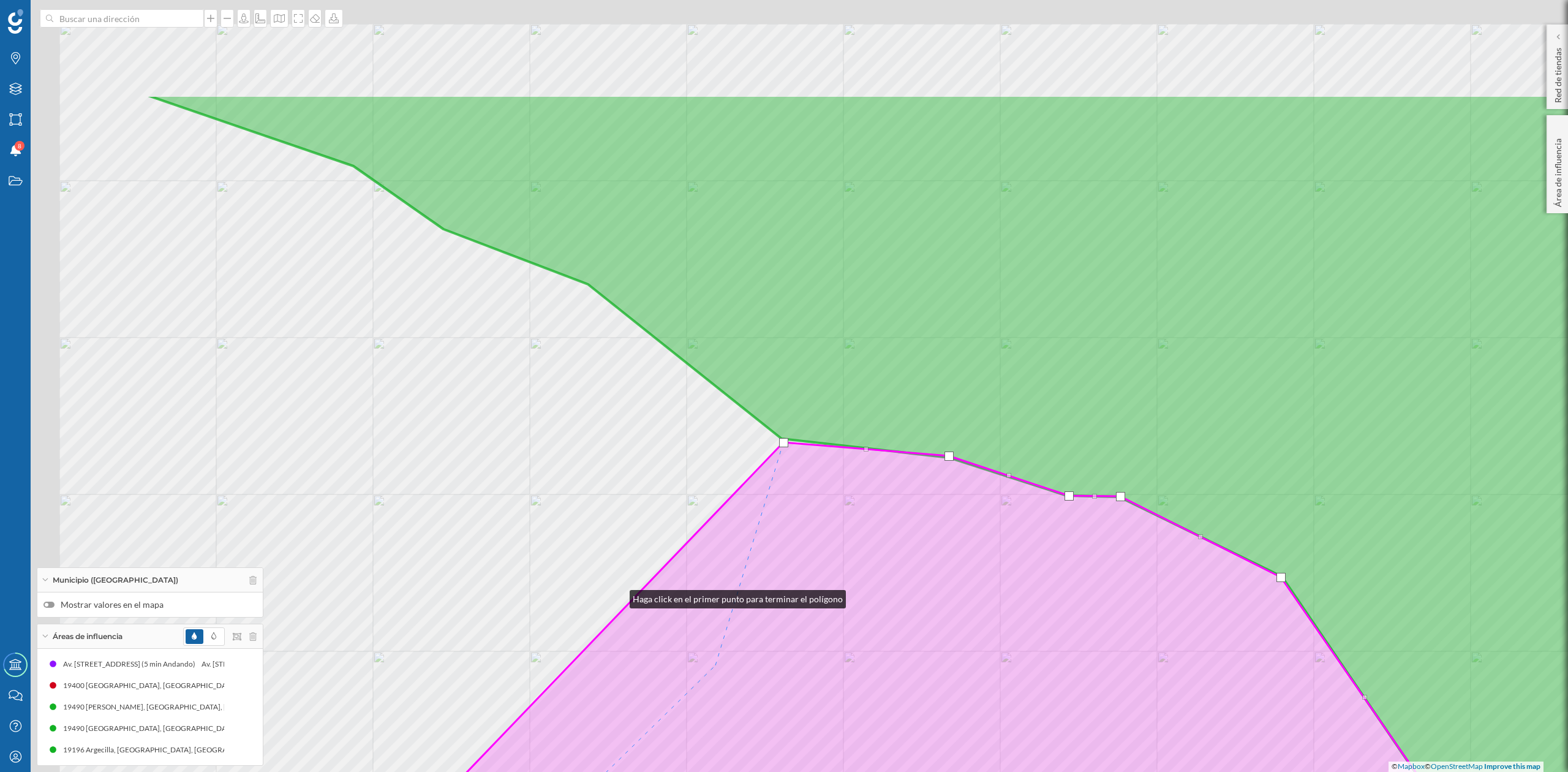
drag, startPoint x: 419, startPoint y: 422, endPoint x: 725, endPoint y: 663, distance: 389.5
click at [725, 663] on div "© Mapbox © OpenStreetMap Improve this map" at bounding box center [784, 386] width 1568 height 772
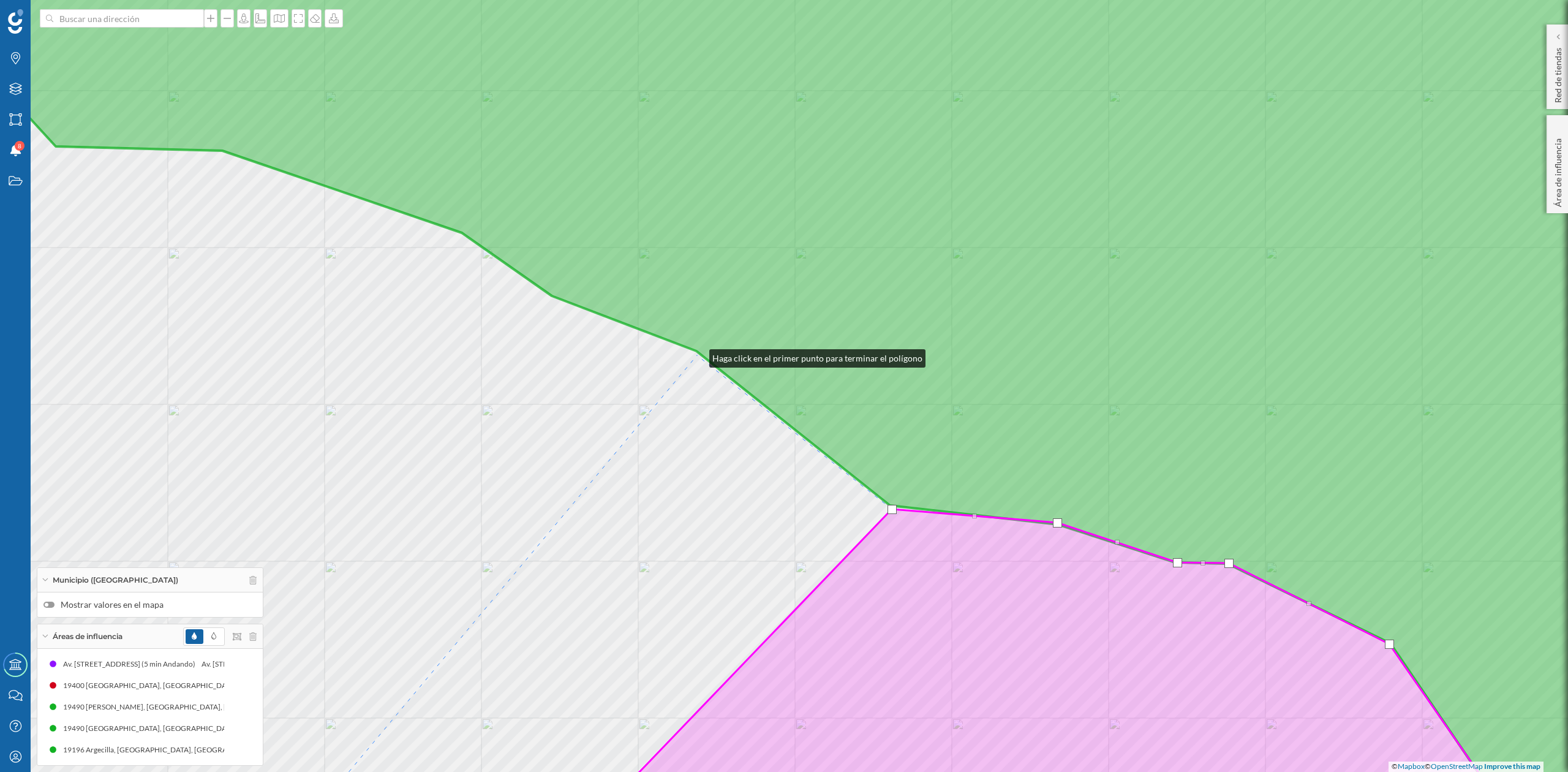
click at [697, 356] on div "© Mapbox © OpenStreetMap Improve this map" at bounding box center [784, 386] width 1568 height 772
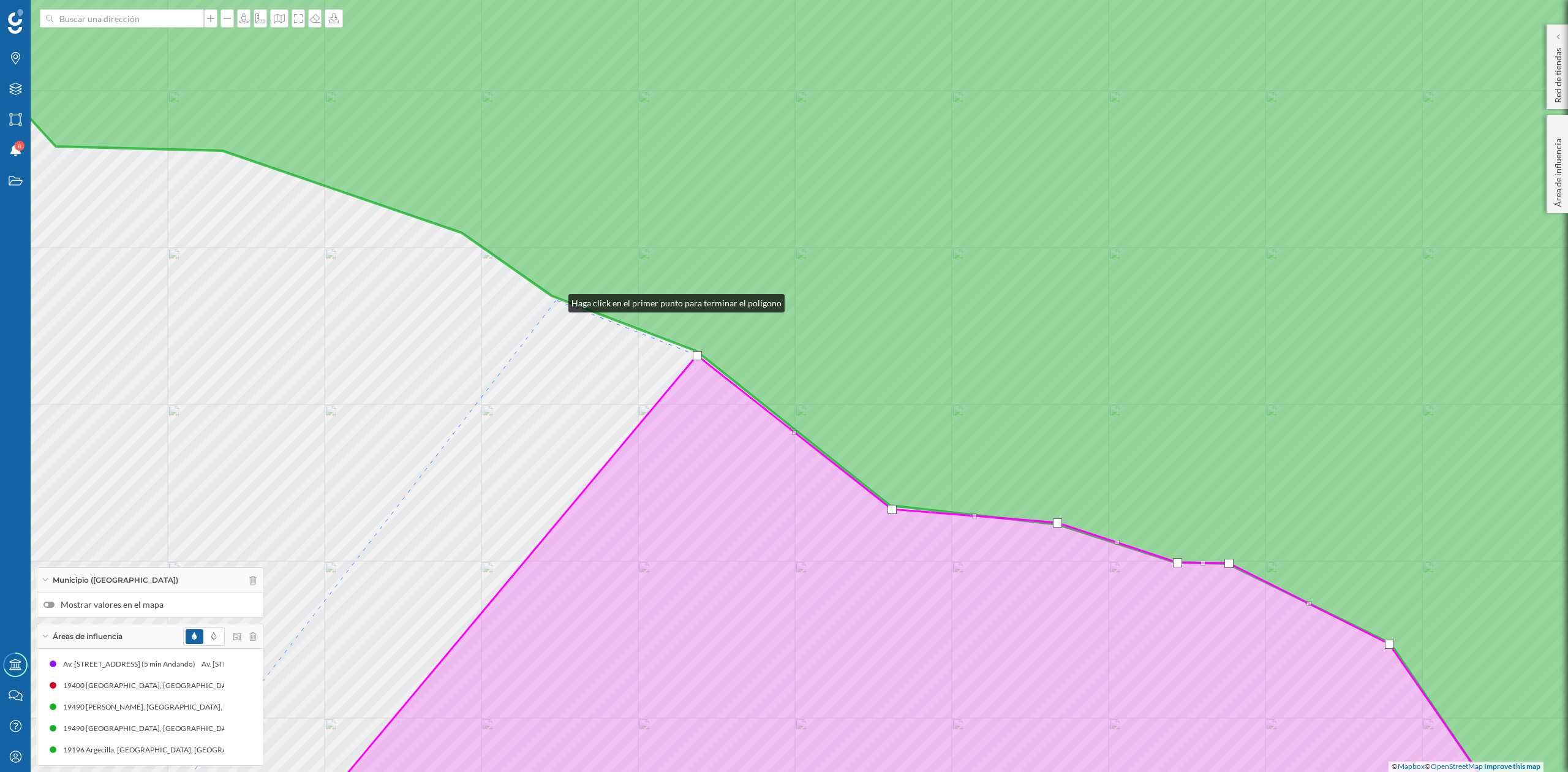
click at [556, 300] on div "© Mapbox © OpenStreetMap Improve this map" at bounding box center [784, 386] width 1568 height 772
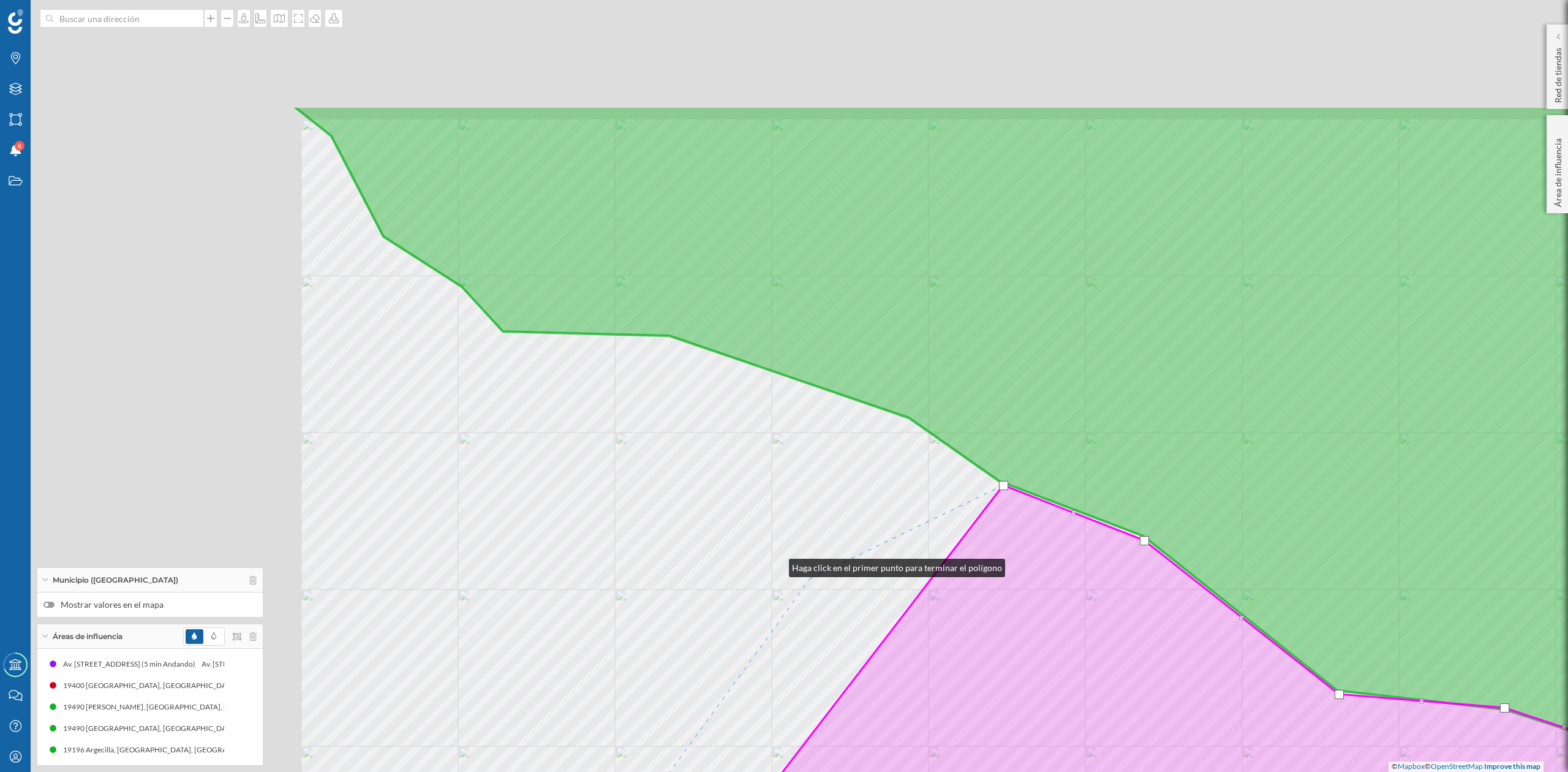
drag, startPoint x: 330, startPoint y: 380, endPoint x: 906, endPoint y: 580, distance: 609.7
click at [870, 589] on div "© Mapbox © OpenStreetMap Improve this map" at bounding box center [784, 386] width 1568 height 772
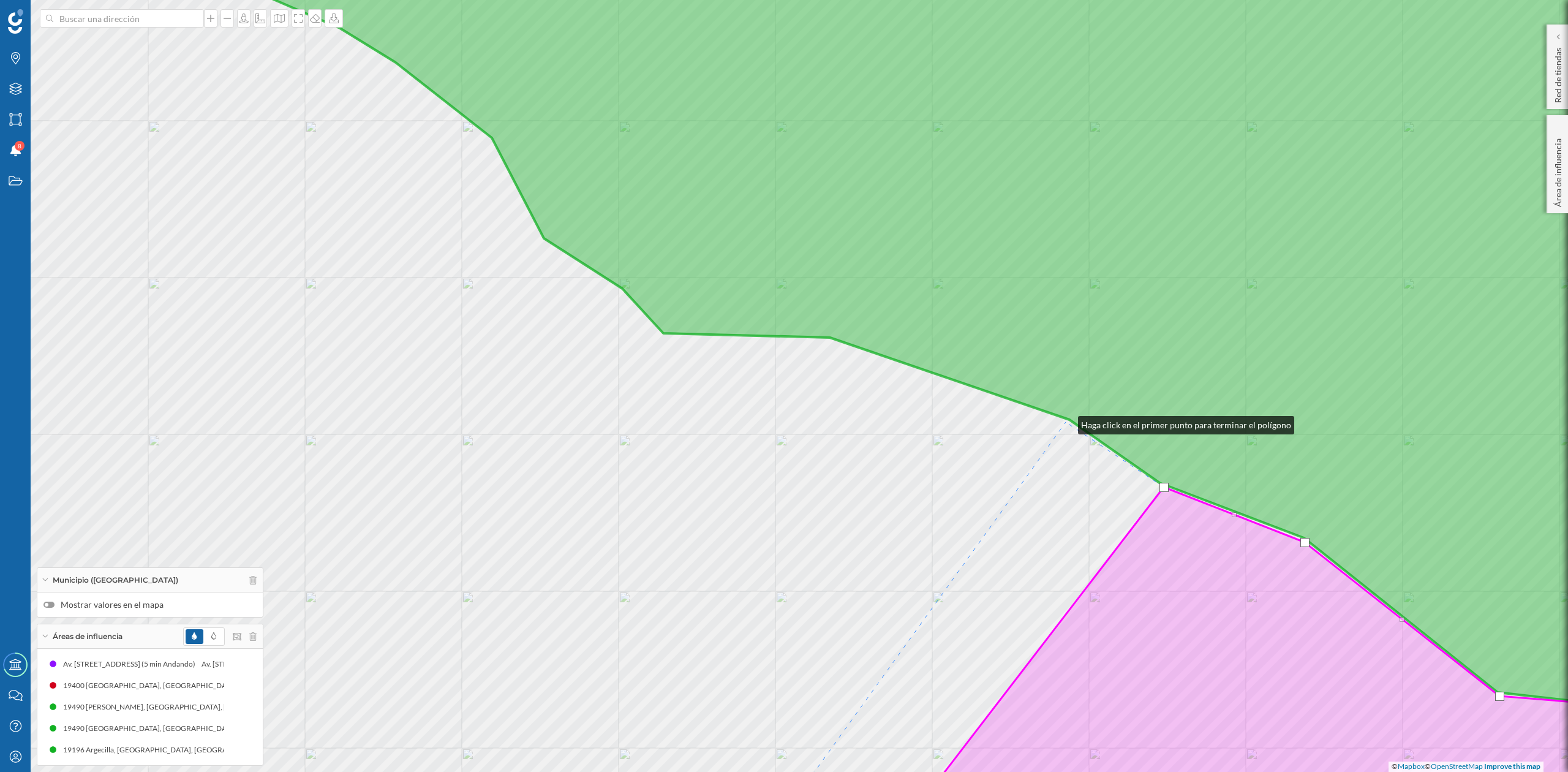
click at [1066, 422] on div "© Mapbox © OpenStreetMap Improve this map" at bounding box center [784, 386] width 1568 height 772
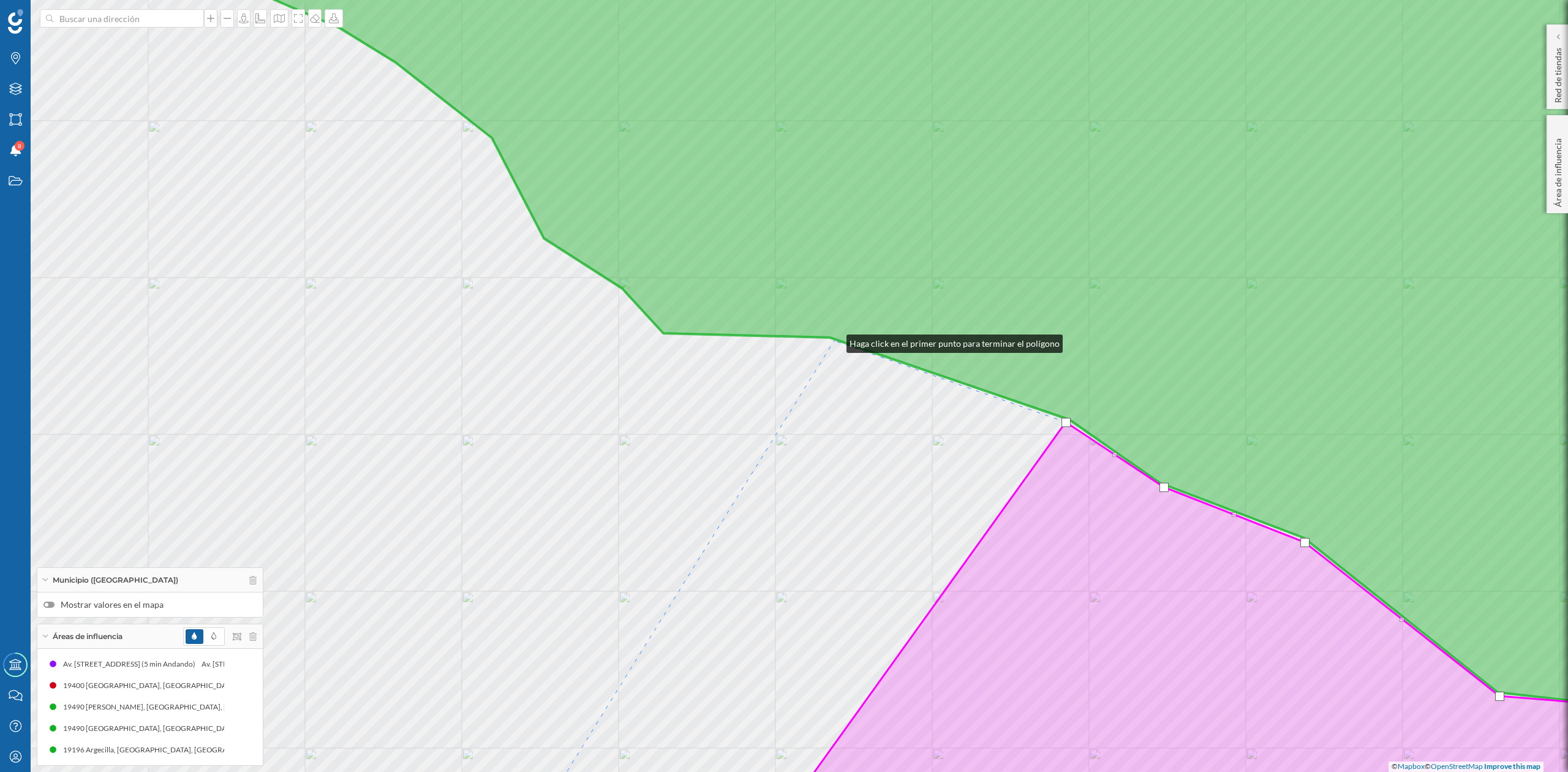
click at [835, 341] on div "© Mapbox © OpenStreetMap Improve this map" at bounding box center [784, 386] width 1568 height 772
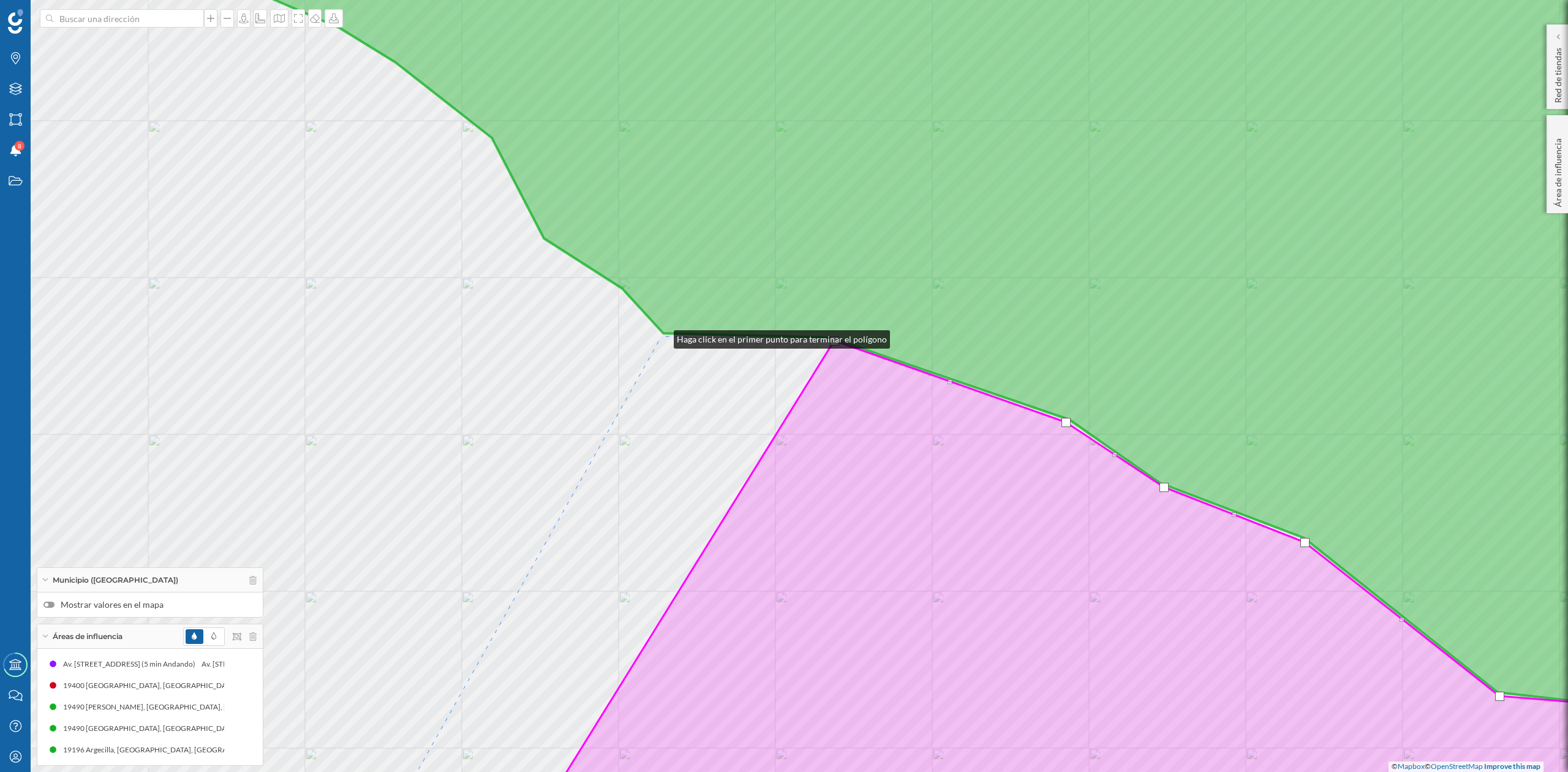
click at [661, 337] on div "© Mapbox © OpenStreetMap Improve this map" at bounding box center [784, 386] width 1568 height 772
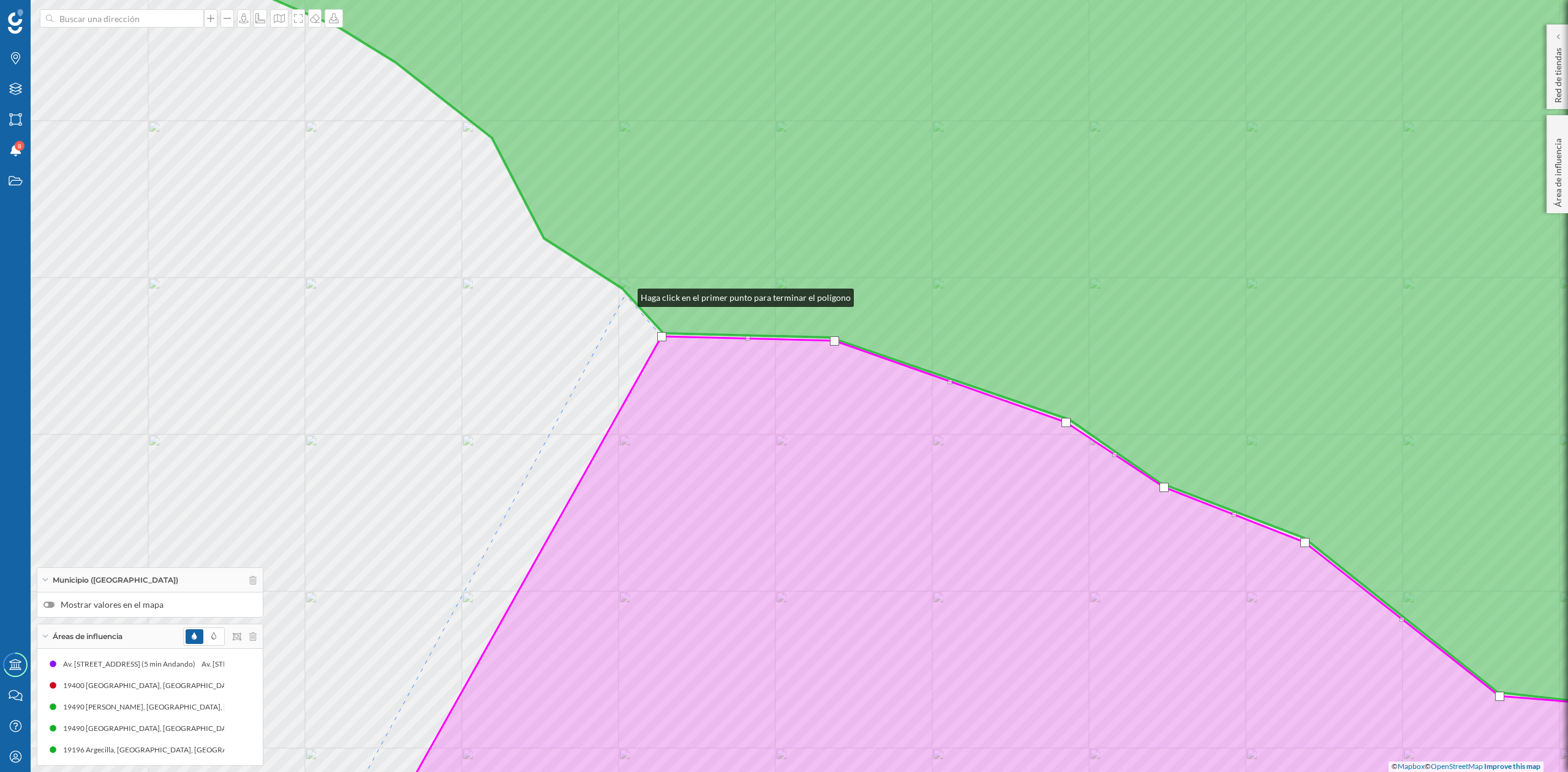
click at [626, 295] on div "© Mapbox © OpenStreetMap Improve this map" at bounding box center [784, 386] width 1568 height 772
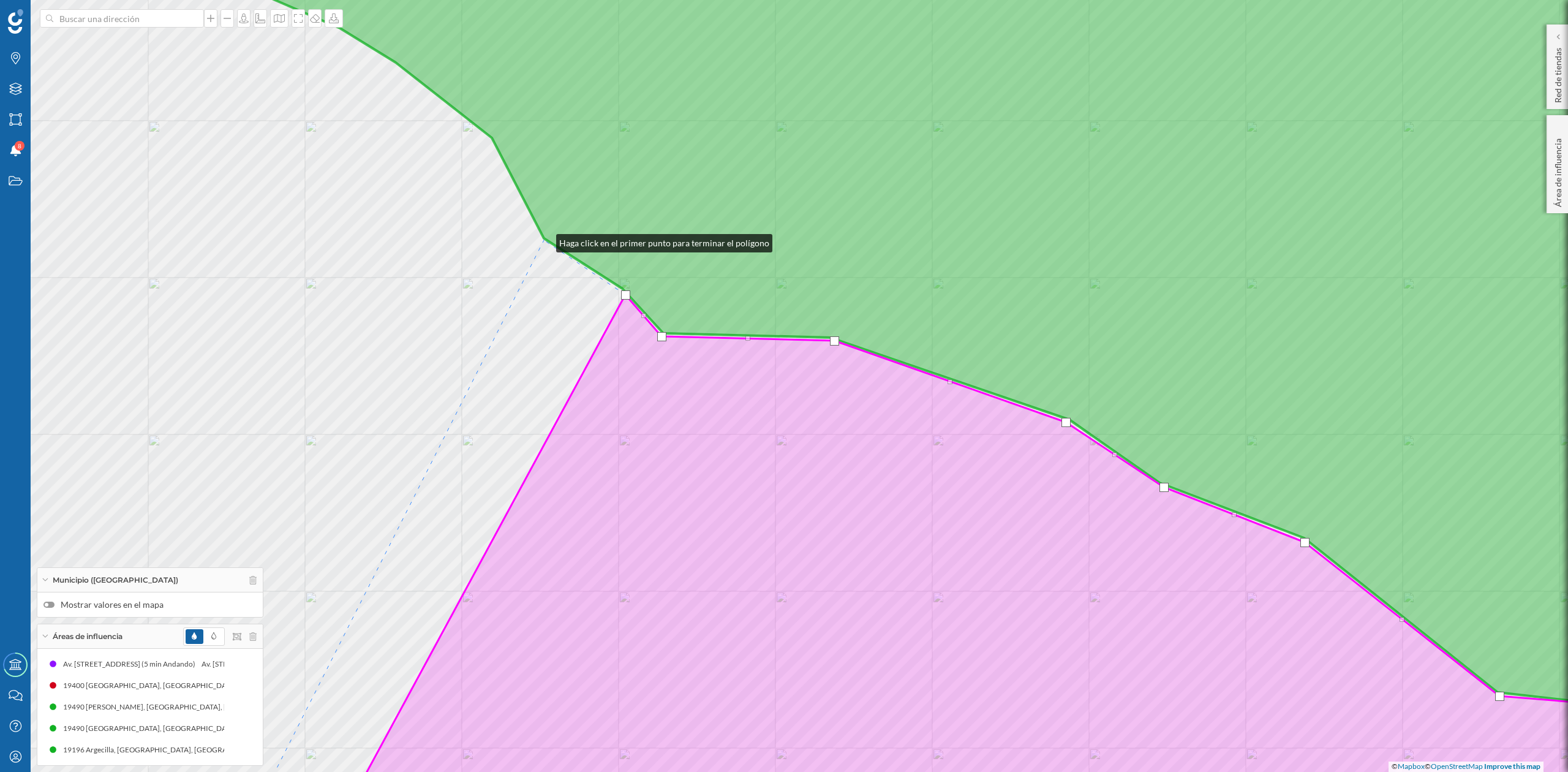
click at [544, 240] on div "© Mapbox © OpenStreetMap Improve this map" at bounding box center [784, 386] width 1568 height 772
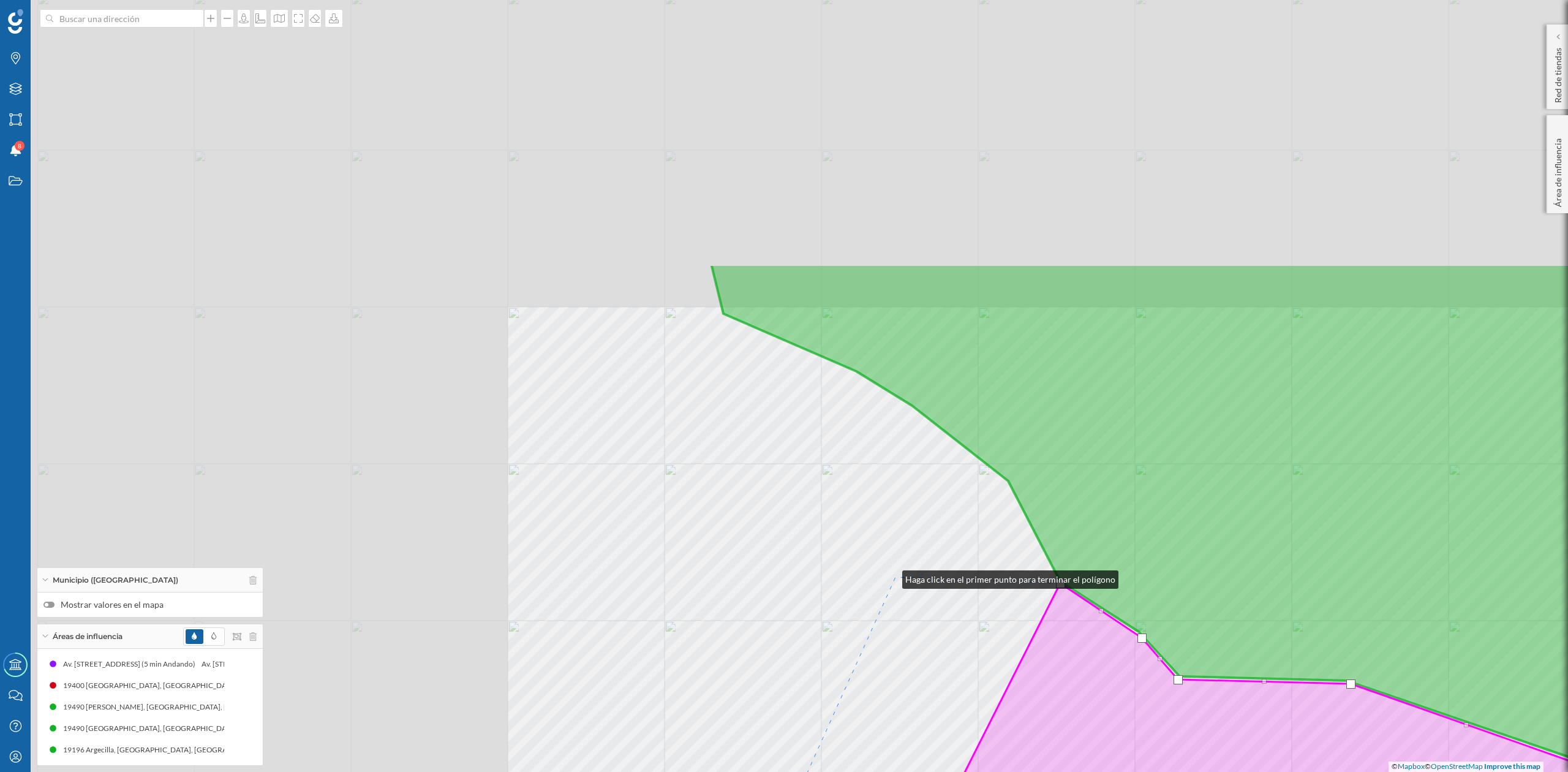
drag, startPoint x: 374, startPoint y: 234, endPoint x: 891, endPoint y: 577, distance: 620.4
click at [891, 577] on div "© Mapbox © OpenStreetMap Improve this map" at bounding box center [784, 386] width 1568 height 772
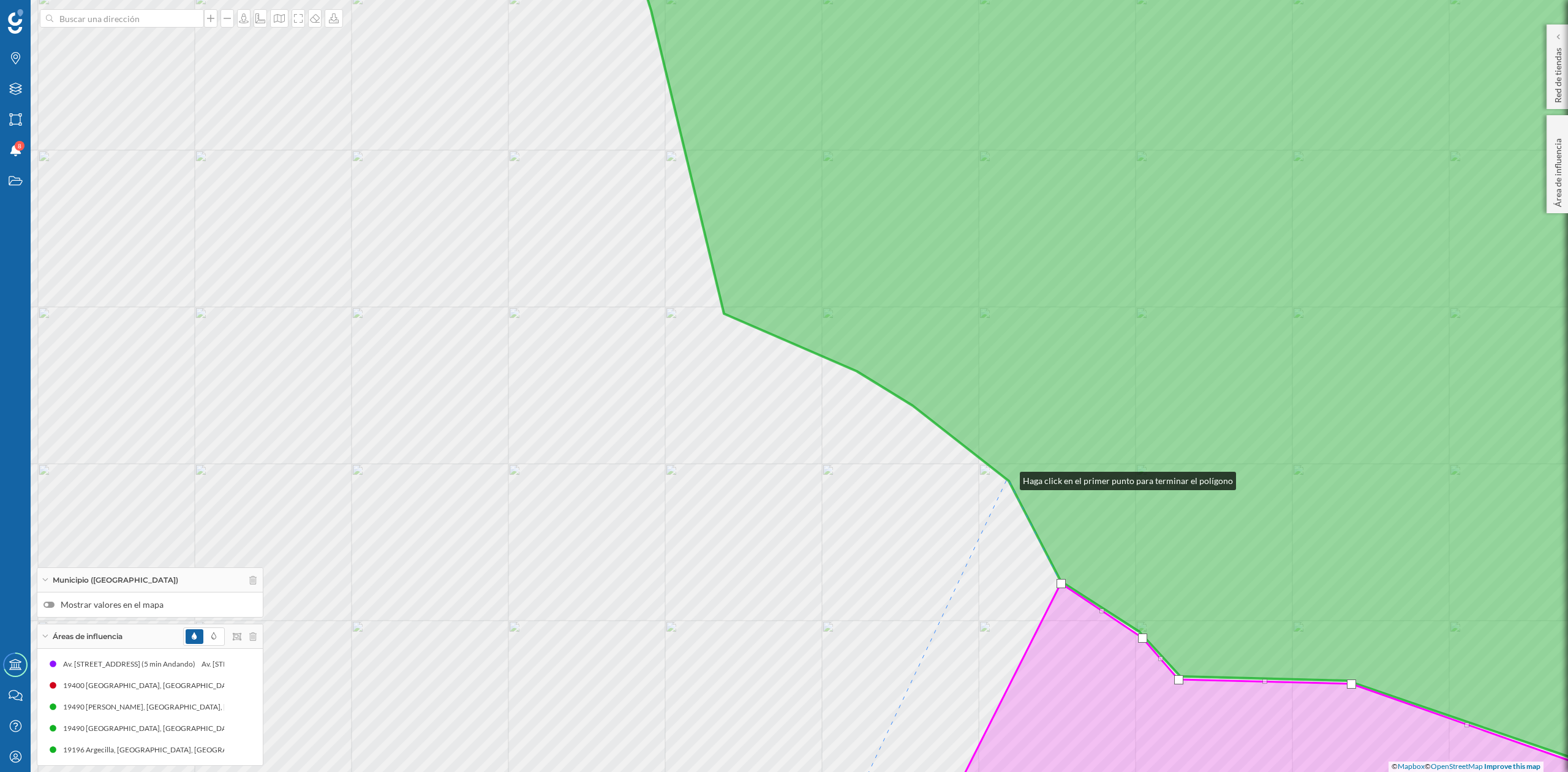
click at [1008, 478] on icon at bounding box center [1175, 383] width 1105 height 925
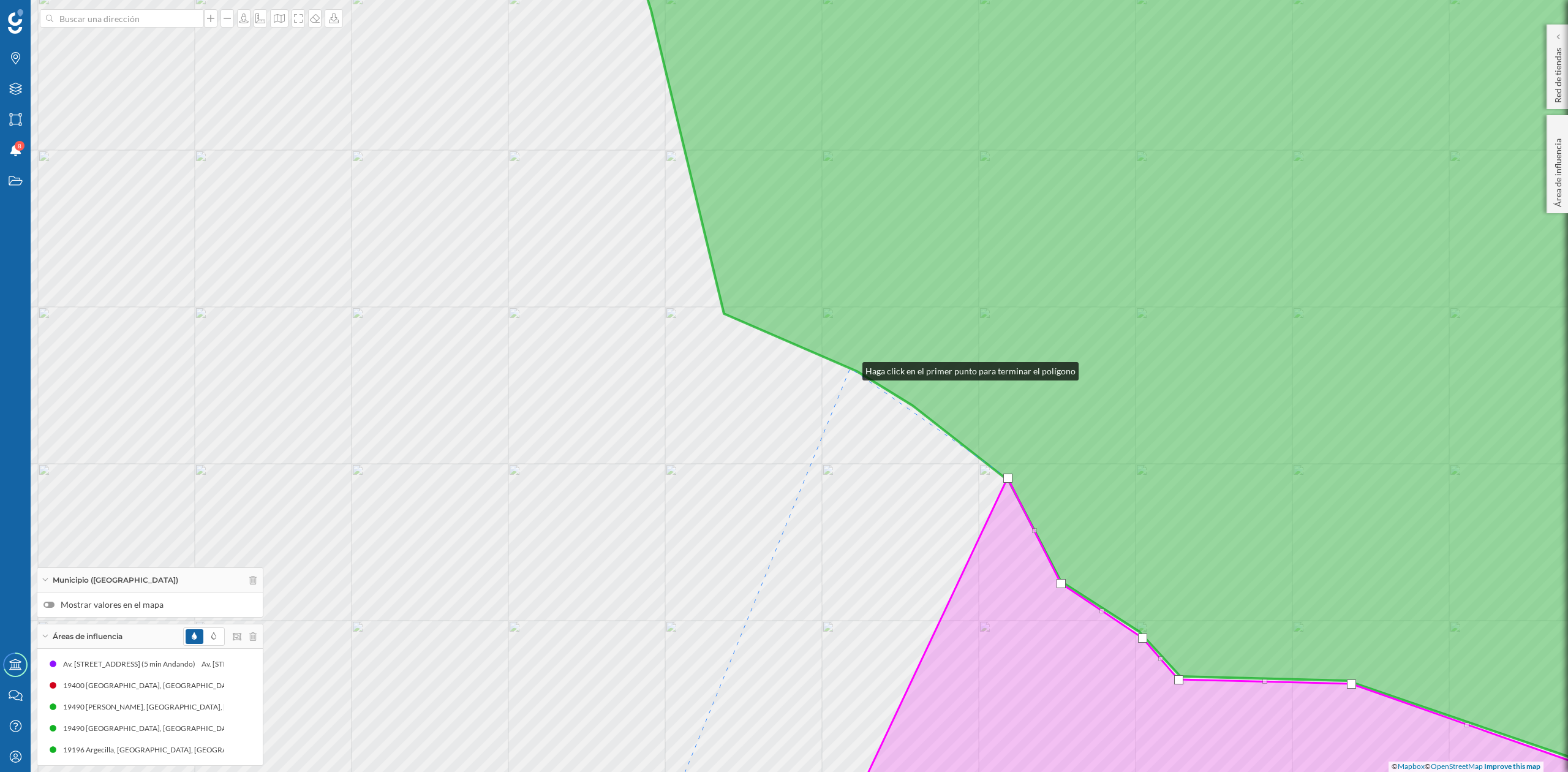
click at [850, 368] on icon at bounding box center [1175, 383] width 1105 height 925
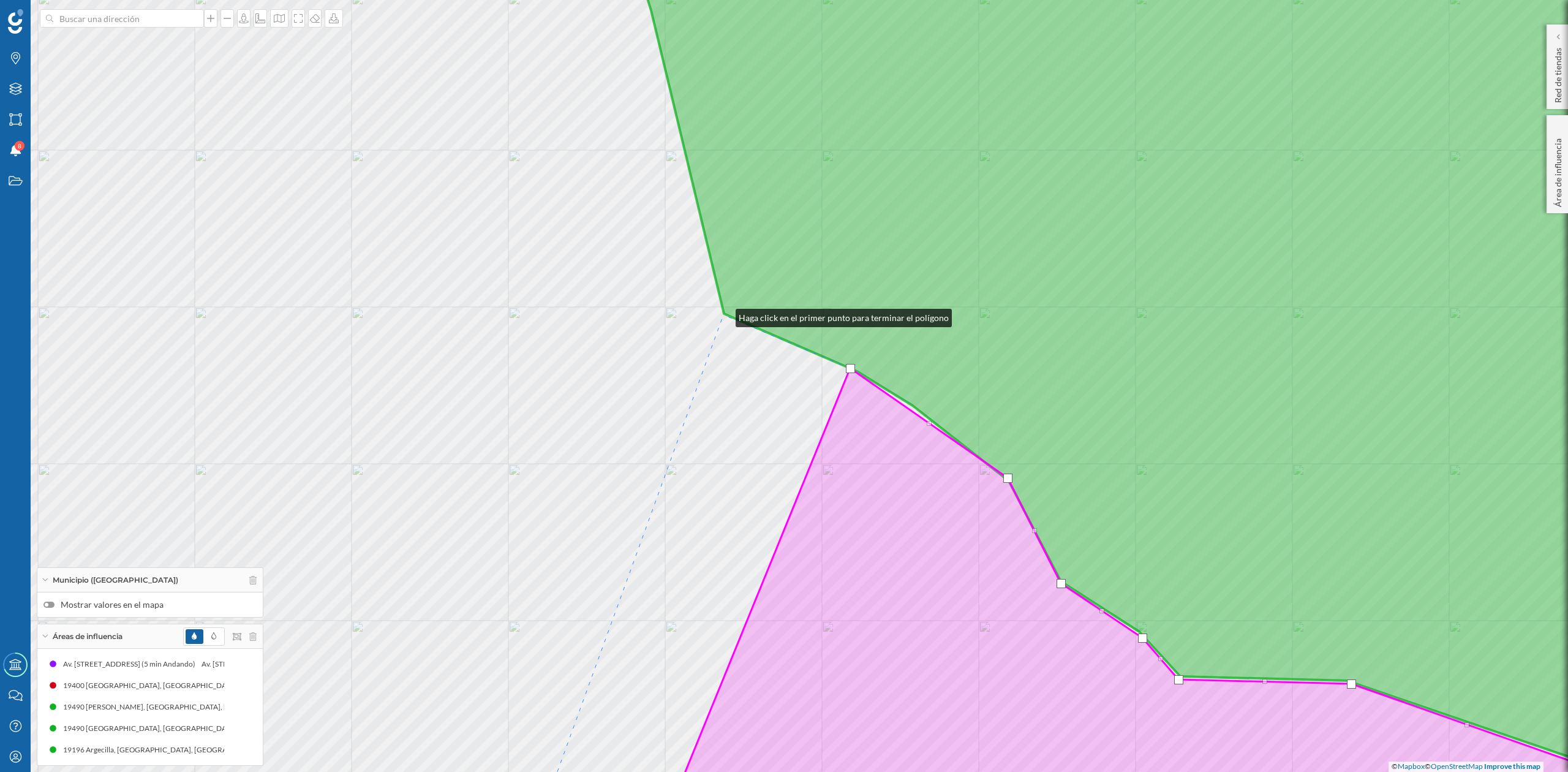
click at [724, 315] on div "© Mapbox © OpenStreetMap Improve this map" at bounding box center [784, 386] width 1568 height 772
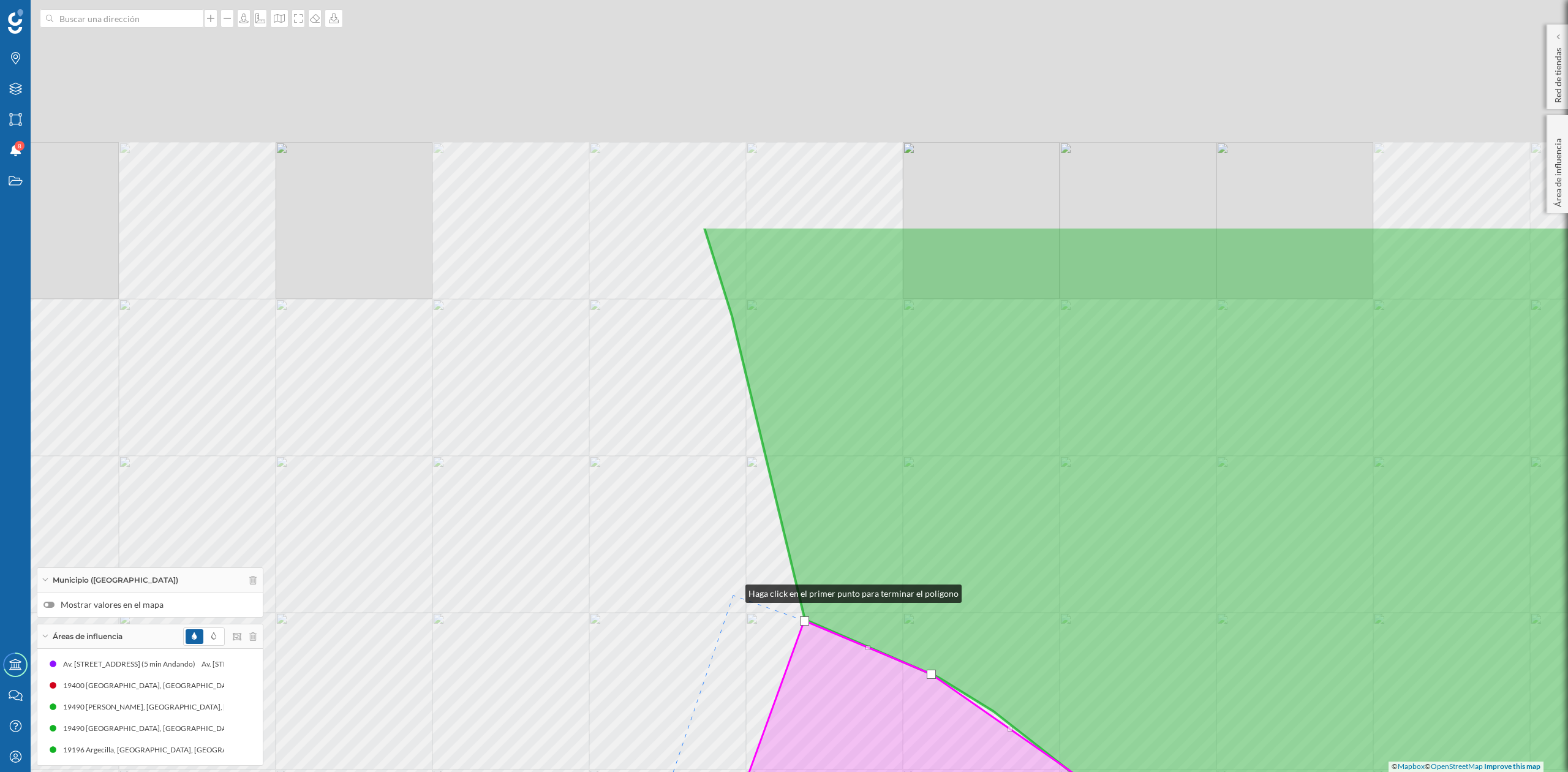
drag, startPoint x: 652, startPoint y: 285, endPoint x: 721, endPoint y: 430, distance: 160.6
click at [733, 594] on div "© Mapbox © OpenStreetMap Improve this map" at bounding box center [784, 386] width 1568 height 772
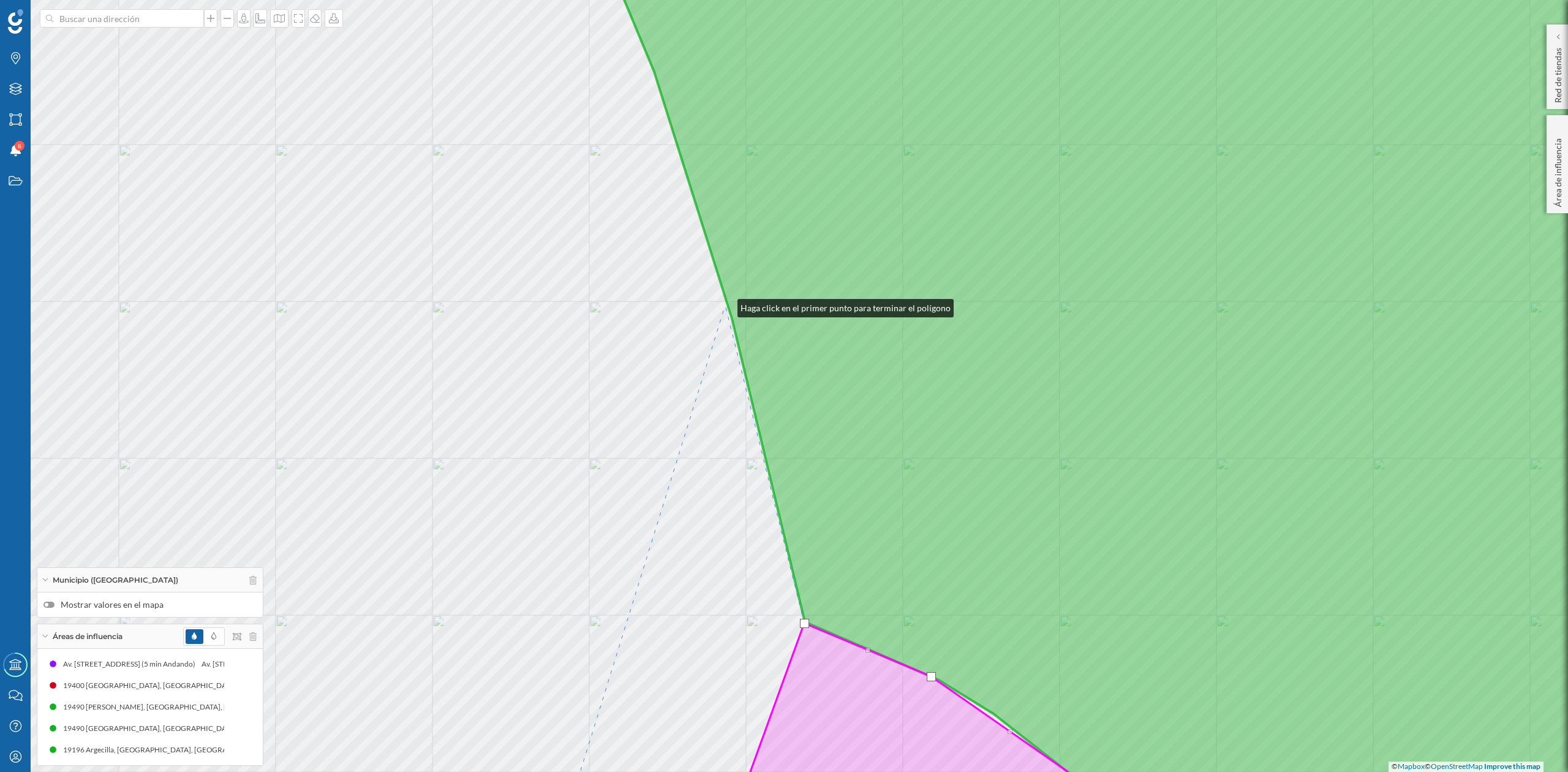
click at [725, 305] on div "© Mapbox © OpenStreetMap Improve this map" at bounding box center [784, 386] width 1568 height 772
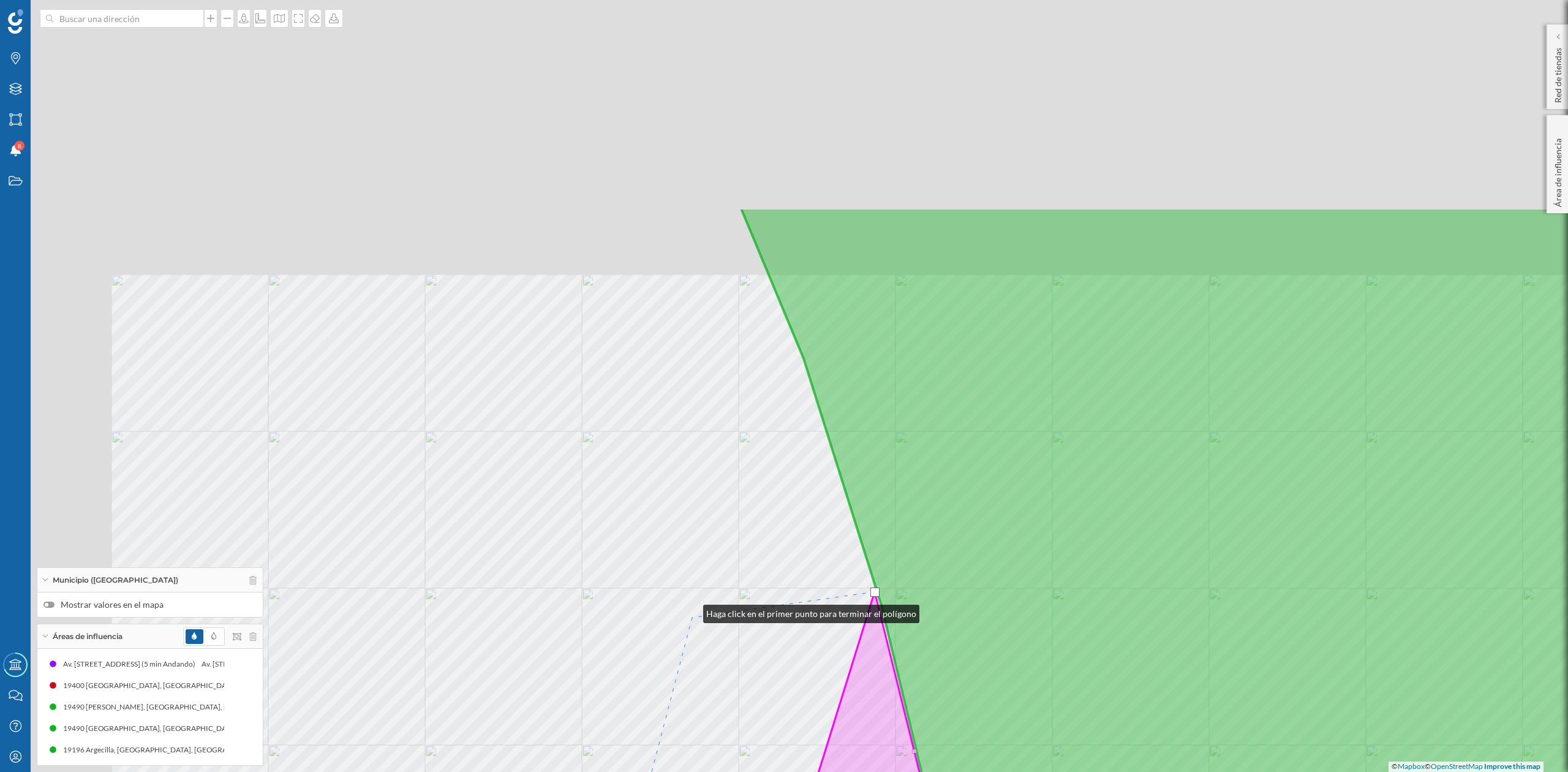
drag, startPoint x: 541, startPoint y: 324, endPoint x: 691, endPoint y: 617, distance: 329.2
click at [691, 617] on div "© Mapbox © OpenStreetMap Improve this map" at bounding box center [784, 386] width 1568 height 772
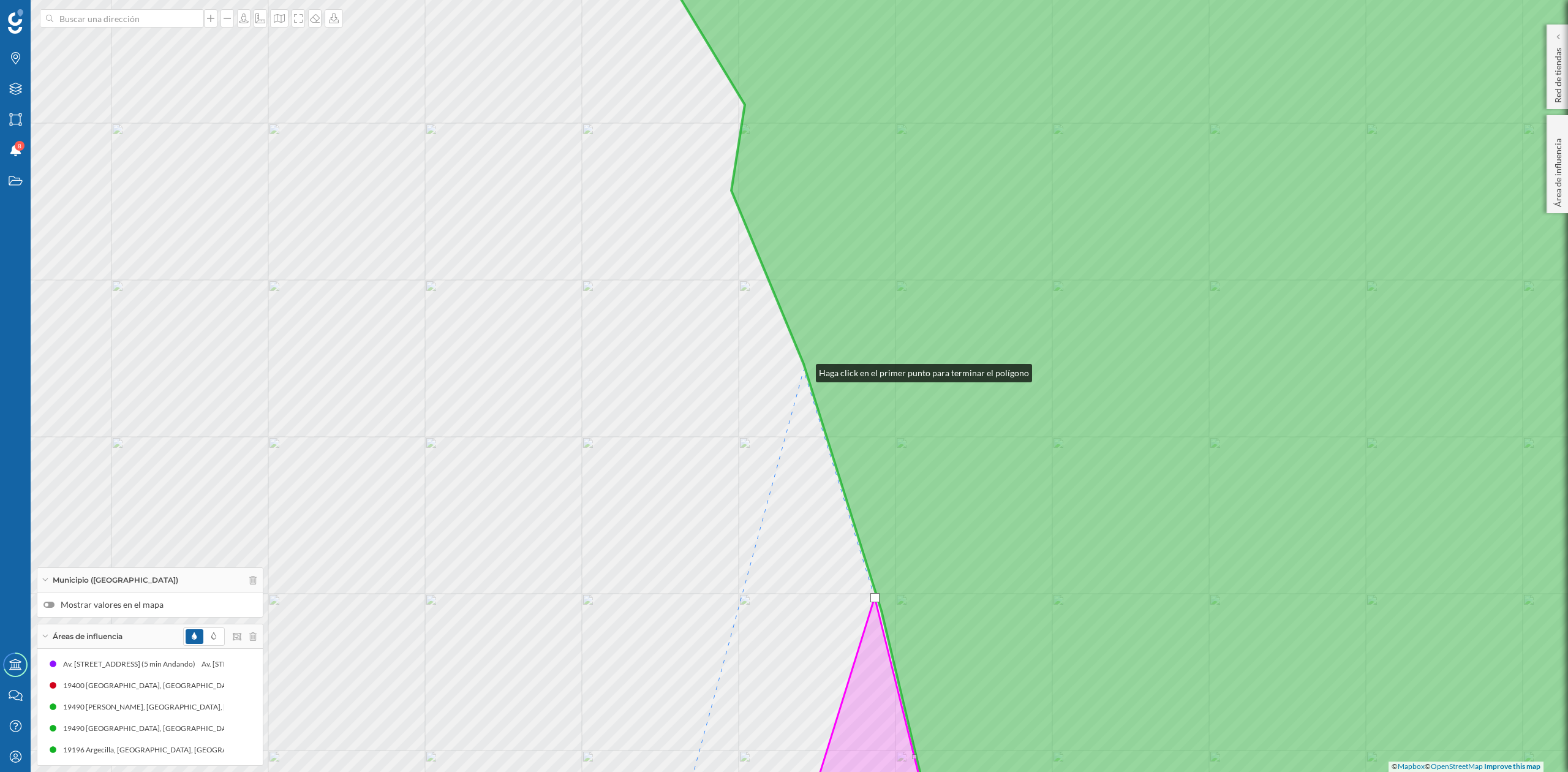
click at [804, 370] on div "© Mapbox © OpenStreetMap Improve this map" at bounding box center [784, 386] width 1568 height 772
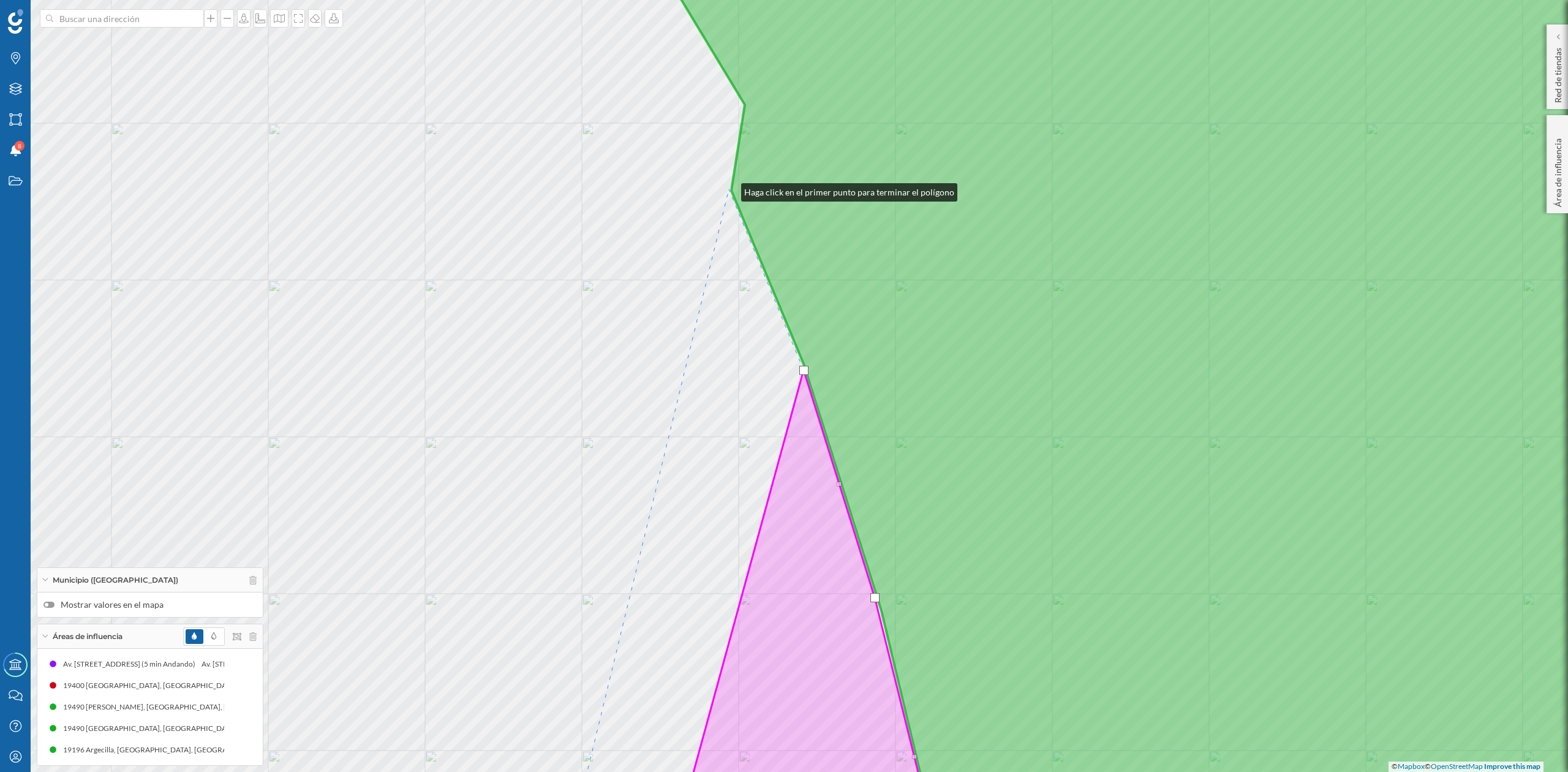
click at [729, 189] on div "© Mapbox © OpenStreetMap Improve this map" at bounding box center [784, 386] width 1568 height 772
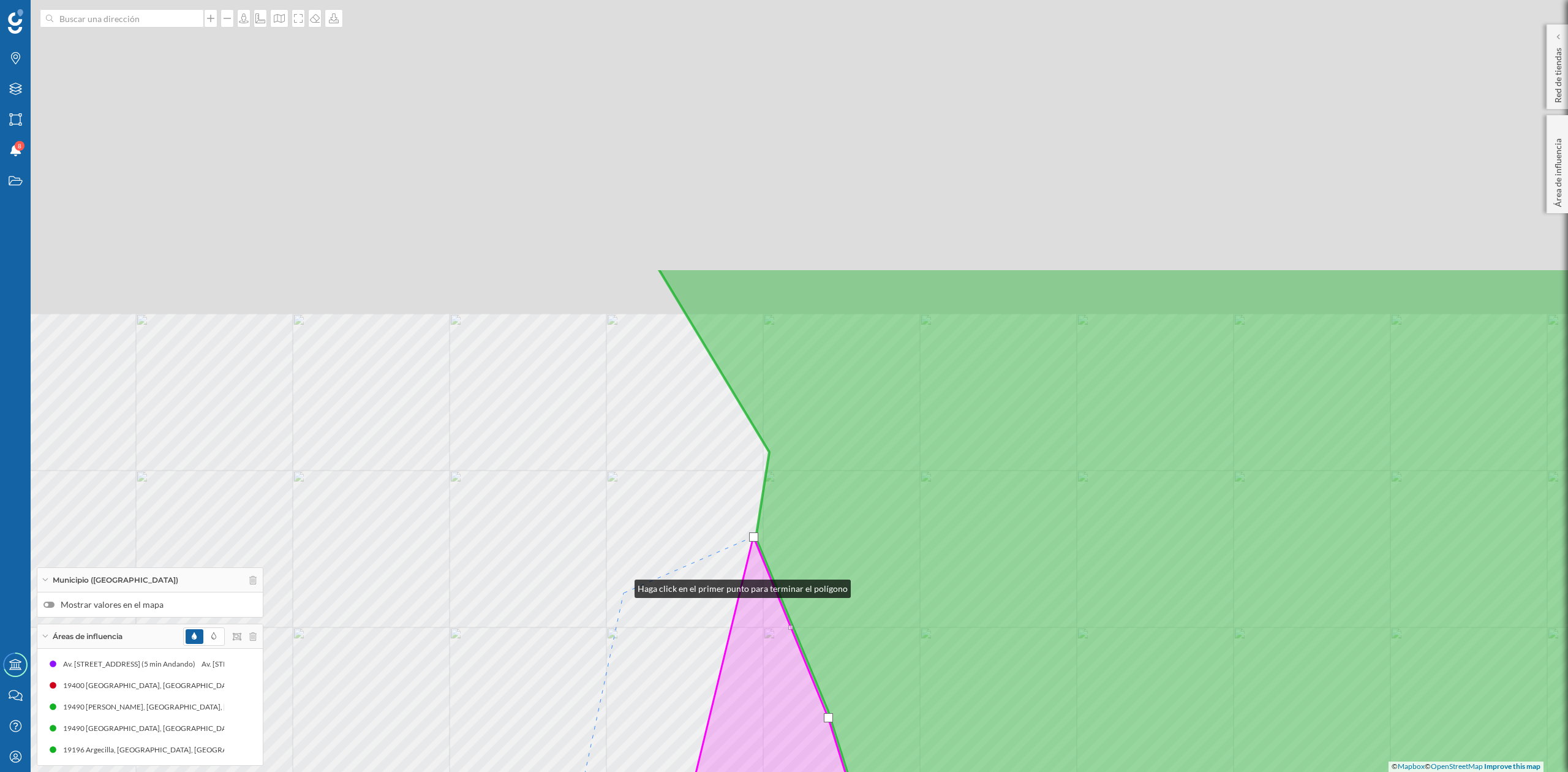
drag, startPoint x: 598, startPoint y: 239, endPoint x: 626, endPoint y: 594, distance: 356.1
click at [626, 594] on div "© Mapbox © OpenStreetMap Improve this map" at bounding box center [784, 386] width 1568 height 772
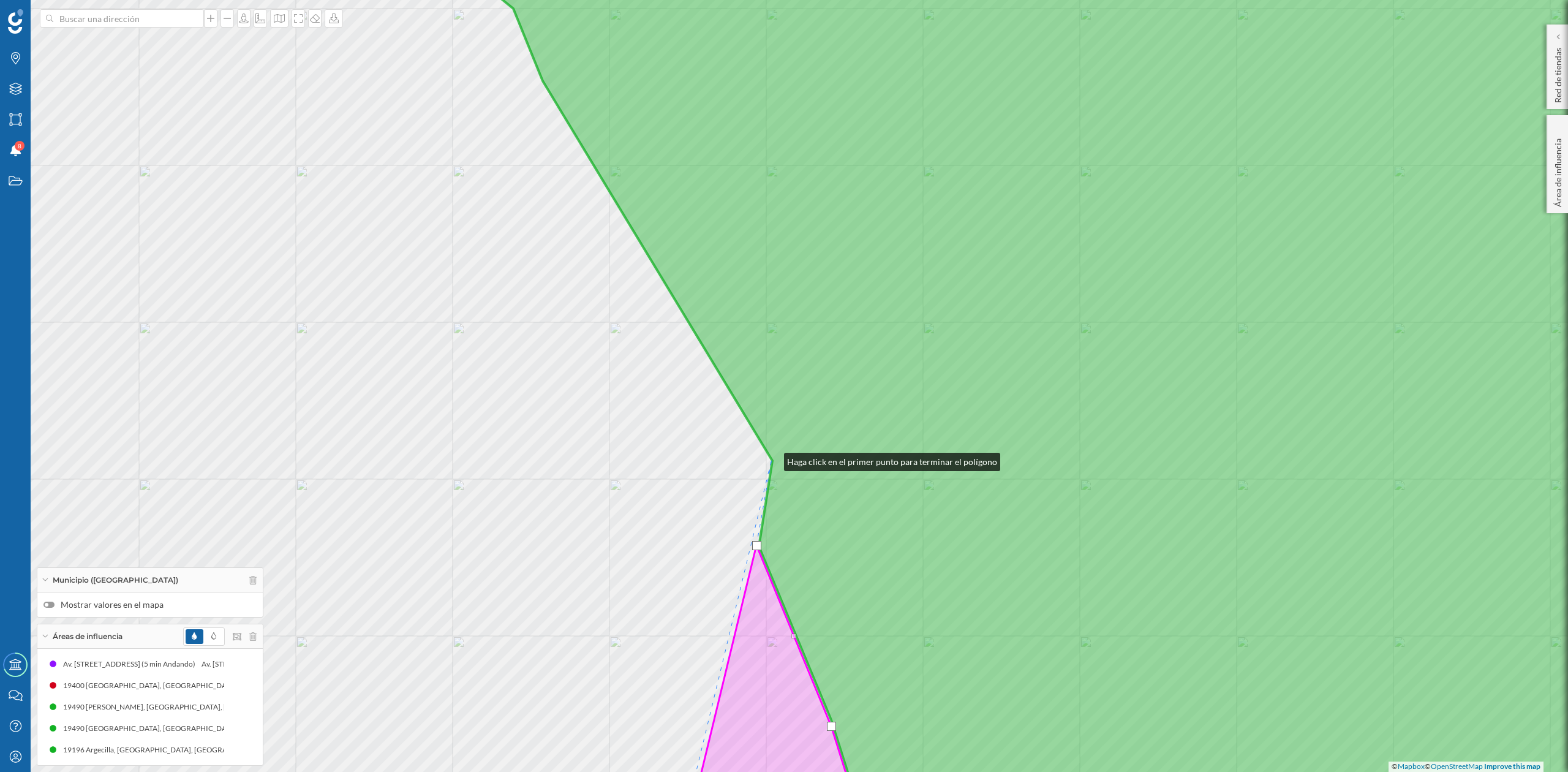
click at [772, 459] on icon at bounding box center [1041, 386] width 1374 height 932
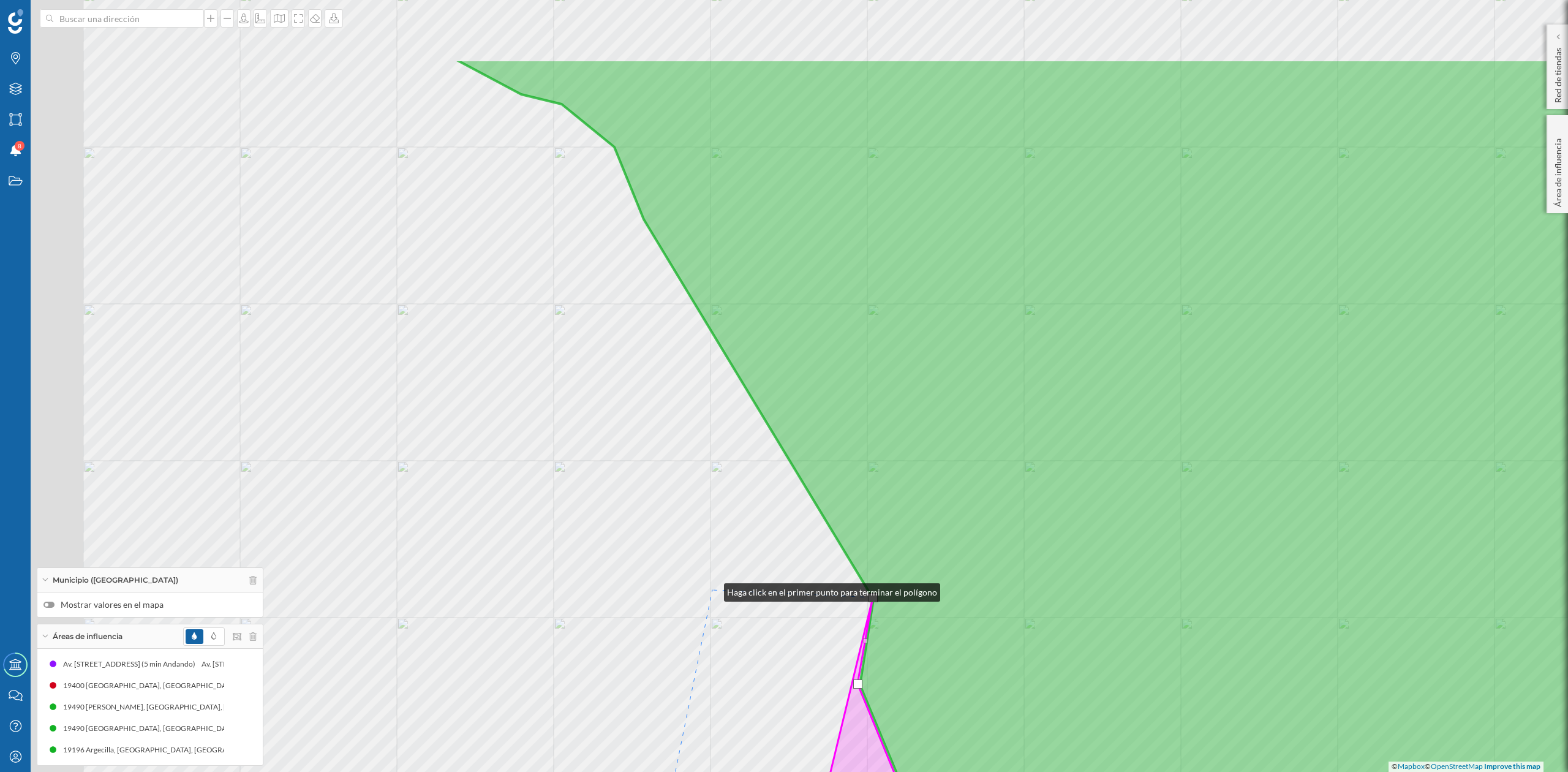
drag, startPoint x: 611, startPoint y: 451, endPoint x: 712, endPoint y: 590, distance: 171.8
click at [712, 590] on div "© Mapbox © OpenStreetMap Improve this map" at bounding box center [784, 386] width 1568 height 772
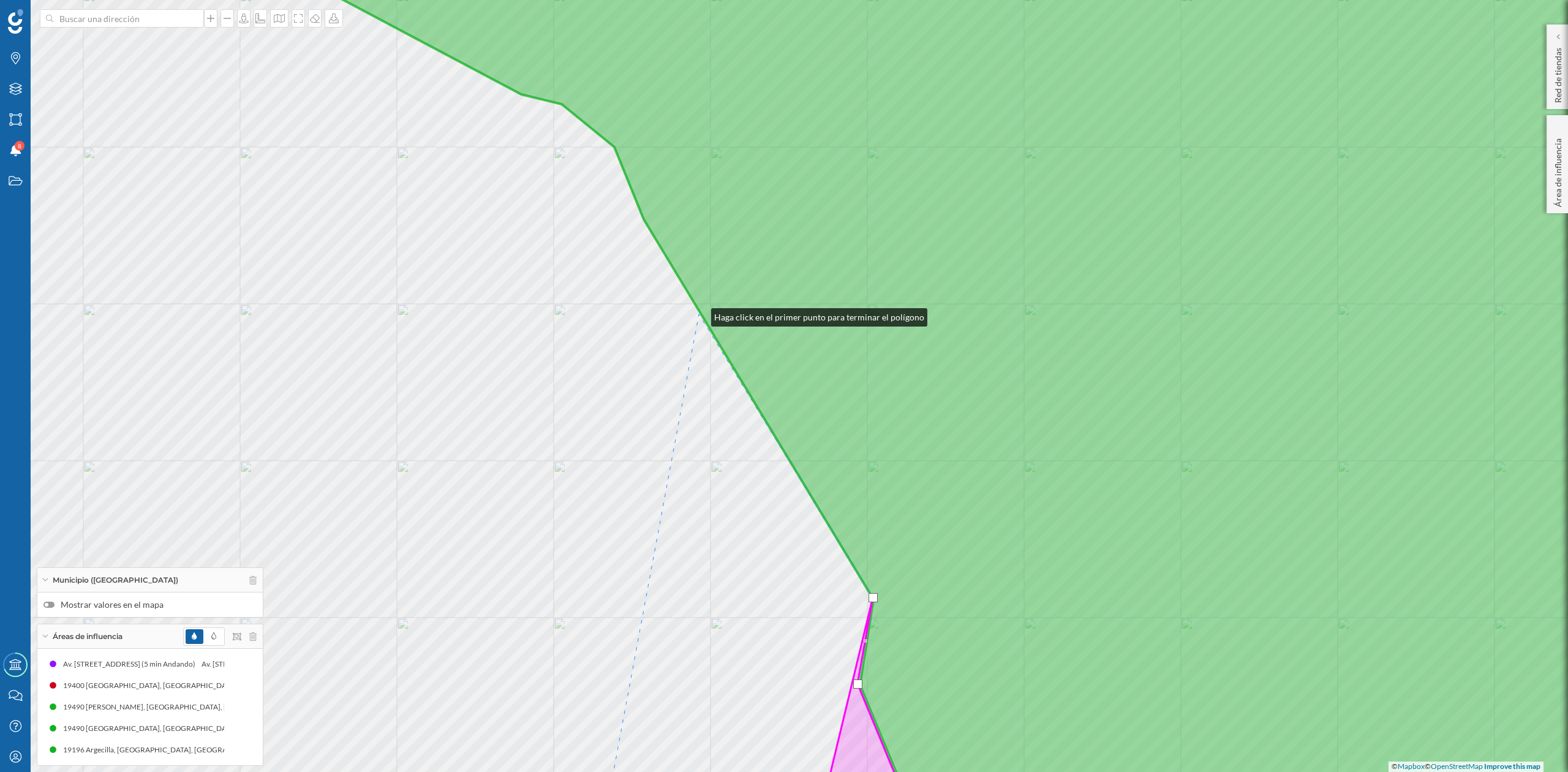
click at [699, 314] on div "© Mapbox © OpenStreetMap Improve this map" at bounding box center [784, 386] width 1568 height 772
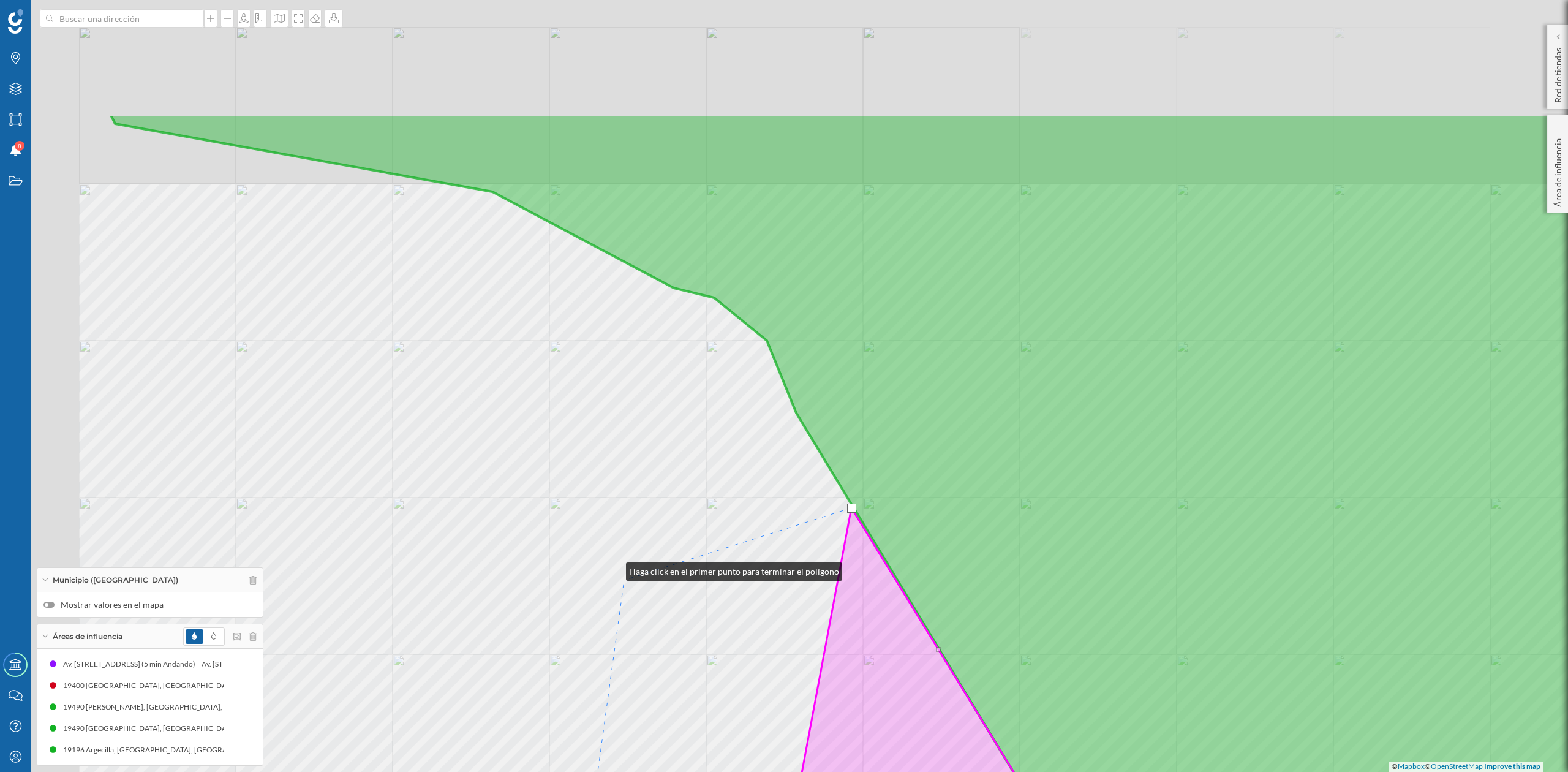
drag, startPoint x: 505, startPoint y: 444, endPoint x: 750, endPoint y: 587, distance: 283.7
click at [627, 586] on div "© Mapbox © OpenStreetMap Improve this map" at bounding box center [784, 386] width 1568 height 772
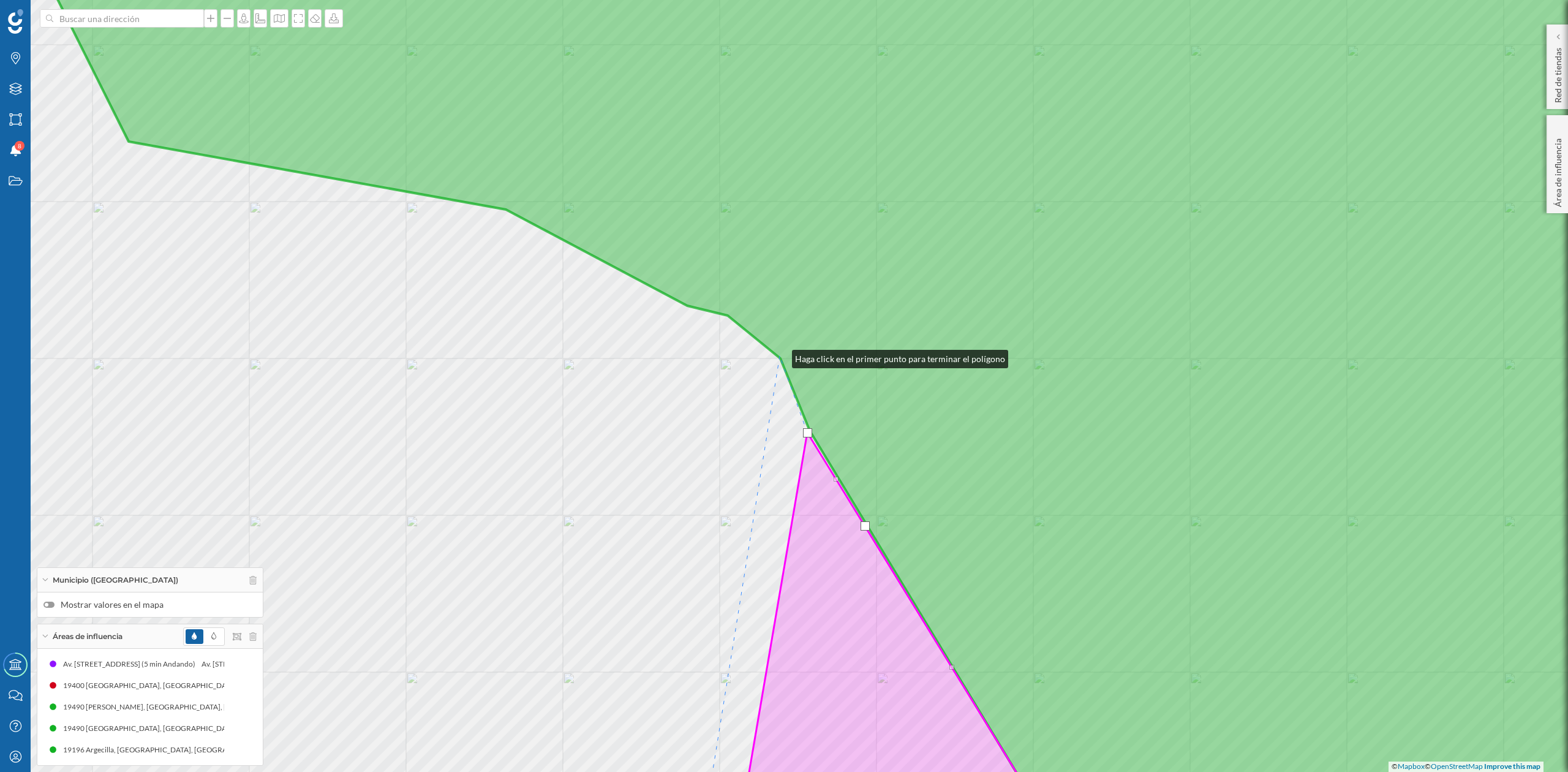
click at [780, 356] on icon at bounding box center [854, 386] width 1745 height 932
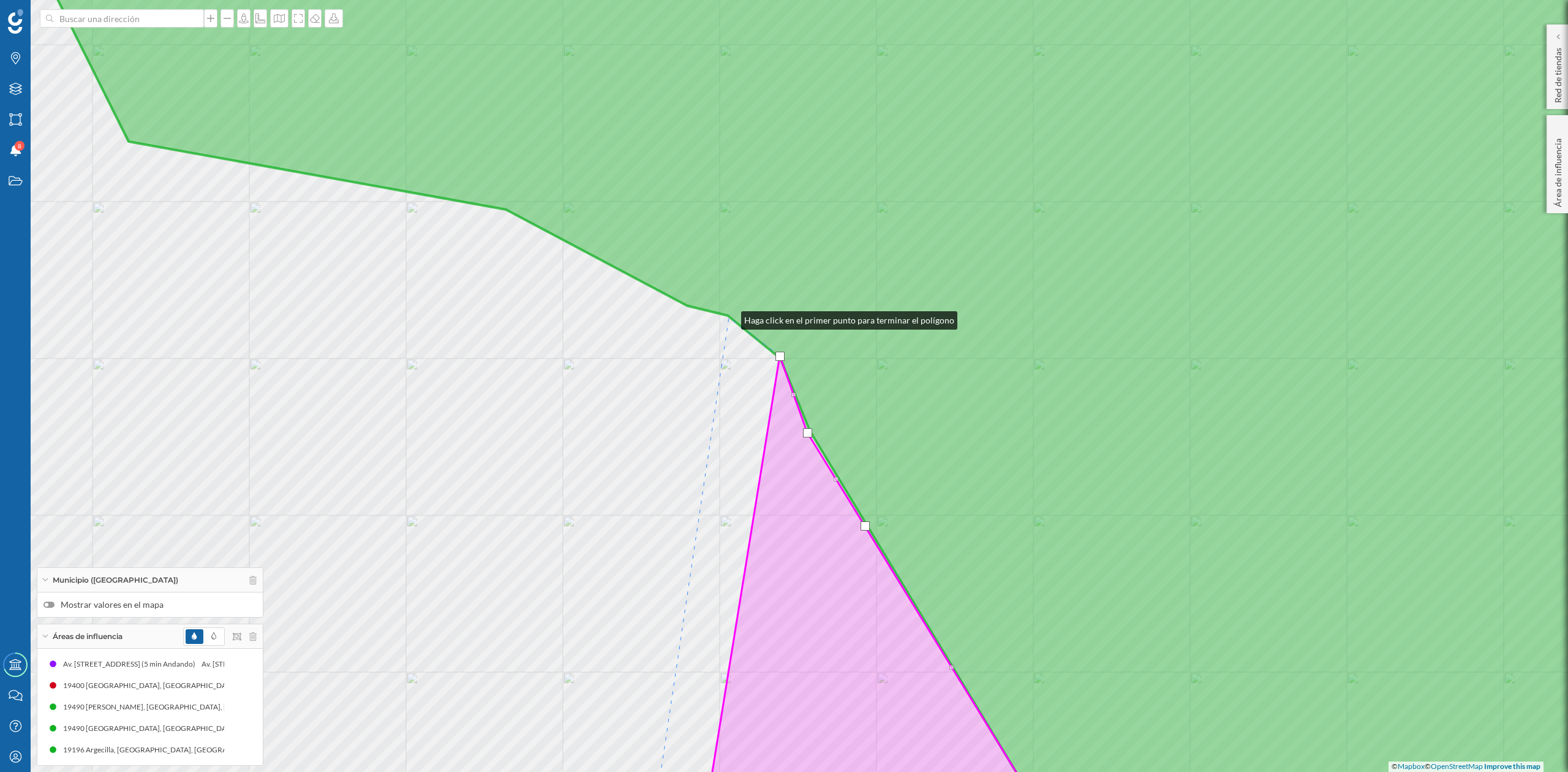
click at [728, 317] on icon at bounding box center [854, 386] width 1745 height 932
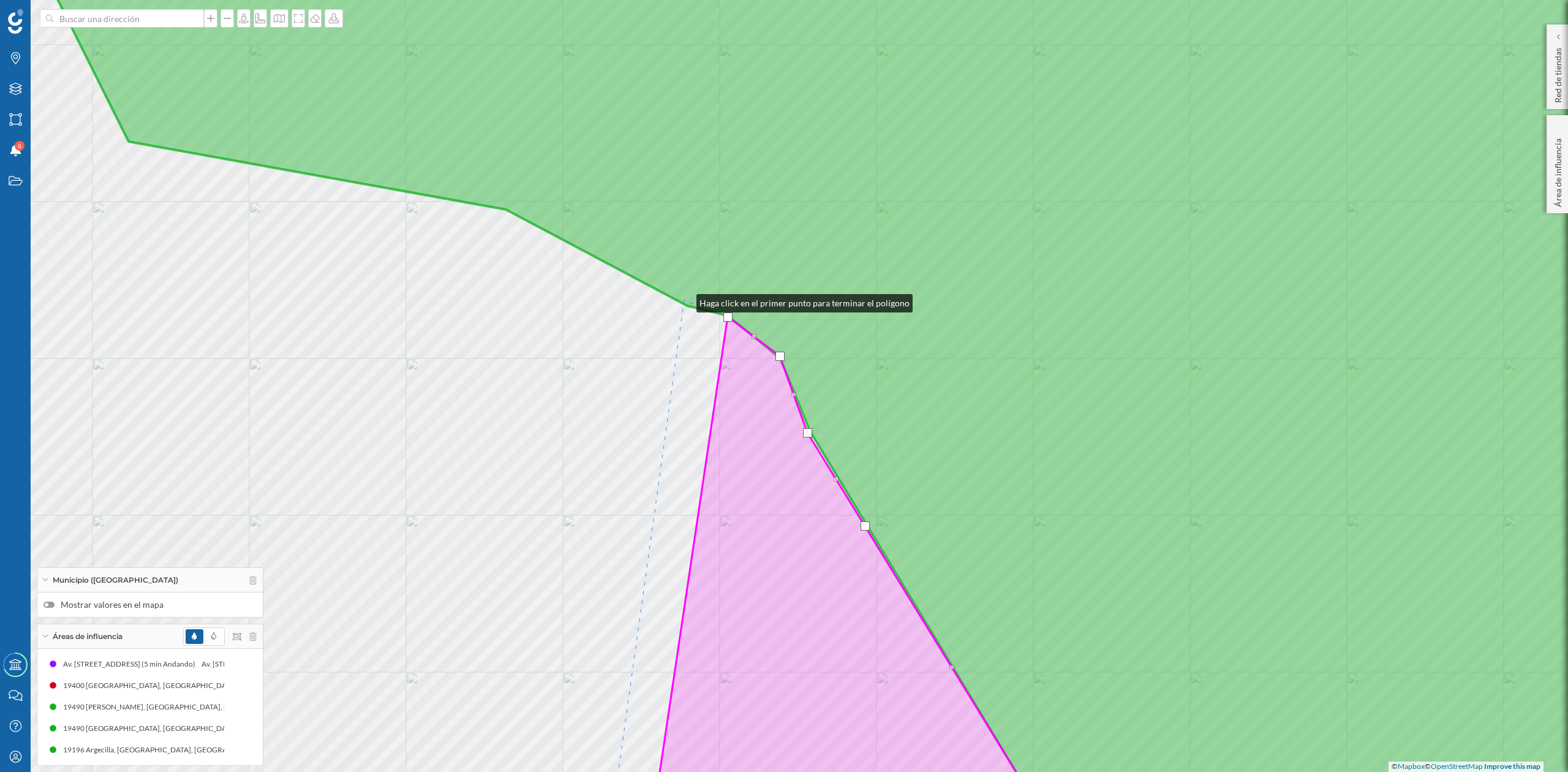
click at [685, 300] on icon at bounding box center [854, 386] width 1745 height 932
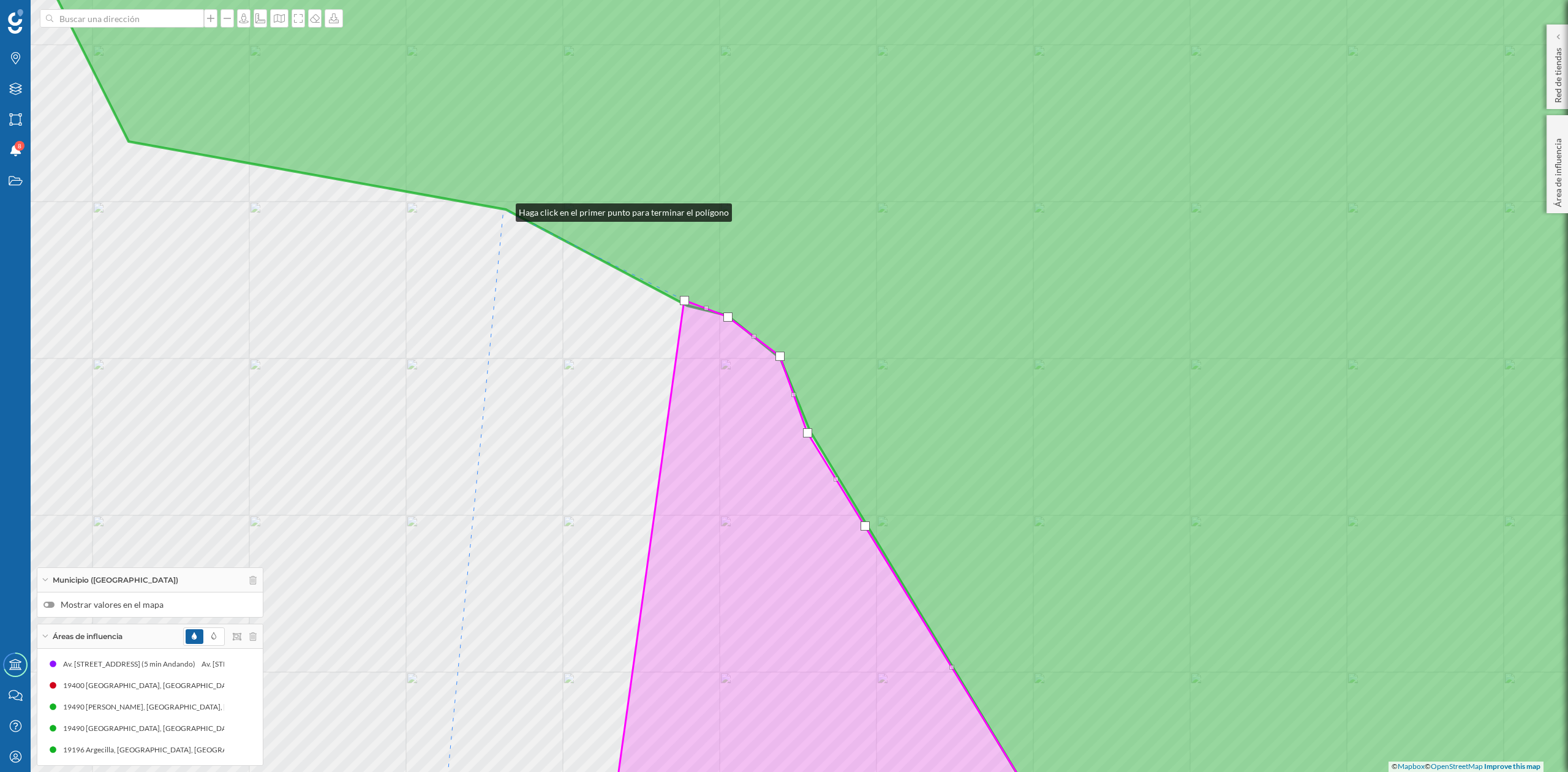
click at [502, 210] on icon at bounding box center [854, 386] width 1745 height 932
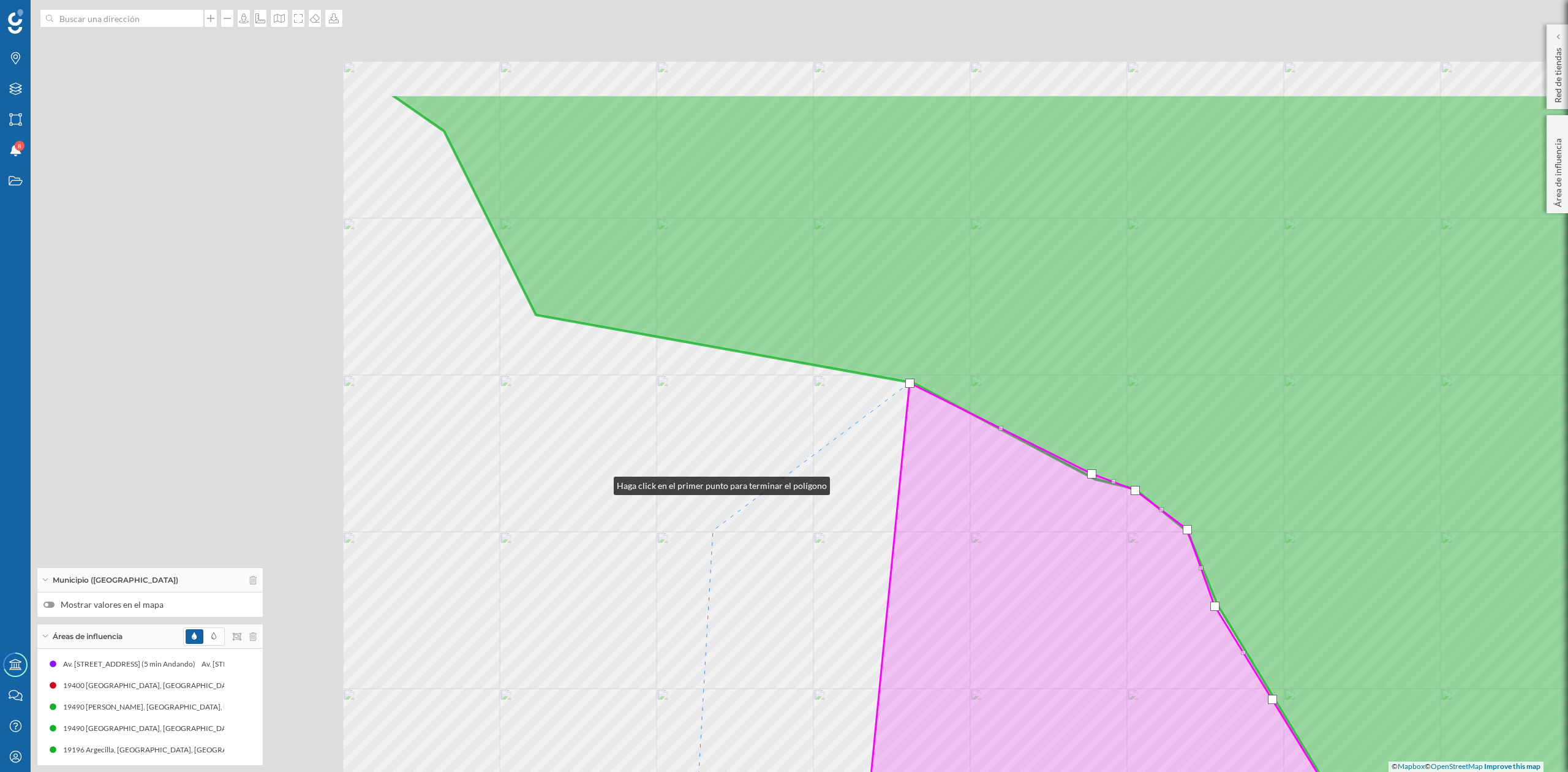
drag, startPoint x: 194, startPoint y: 309, endPoint x: 896, endPoint y: 568, distance: 748.3
click at [896, 568] on div "© Mapbox © OpenStreetMap Improve this map" at bounding box center [784, 386] width 1568 height 772
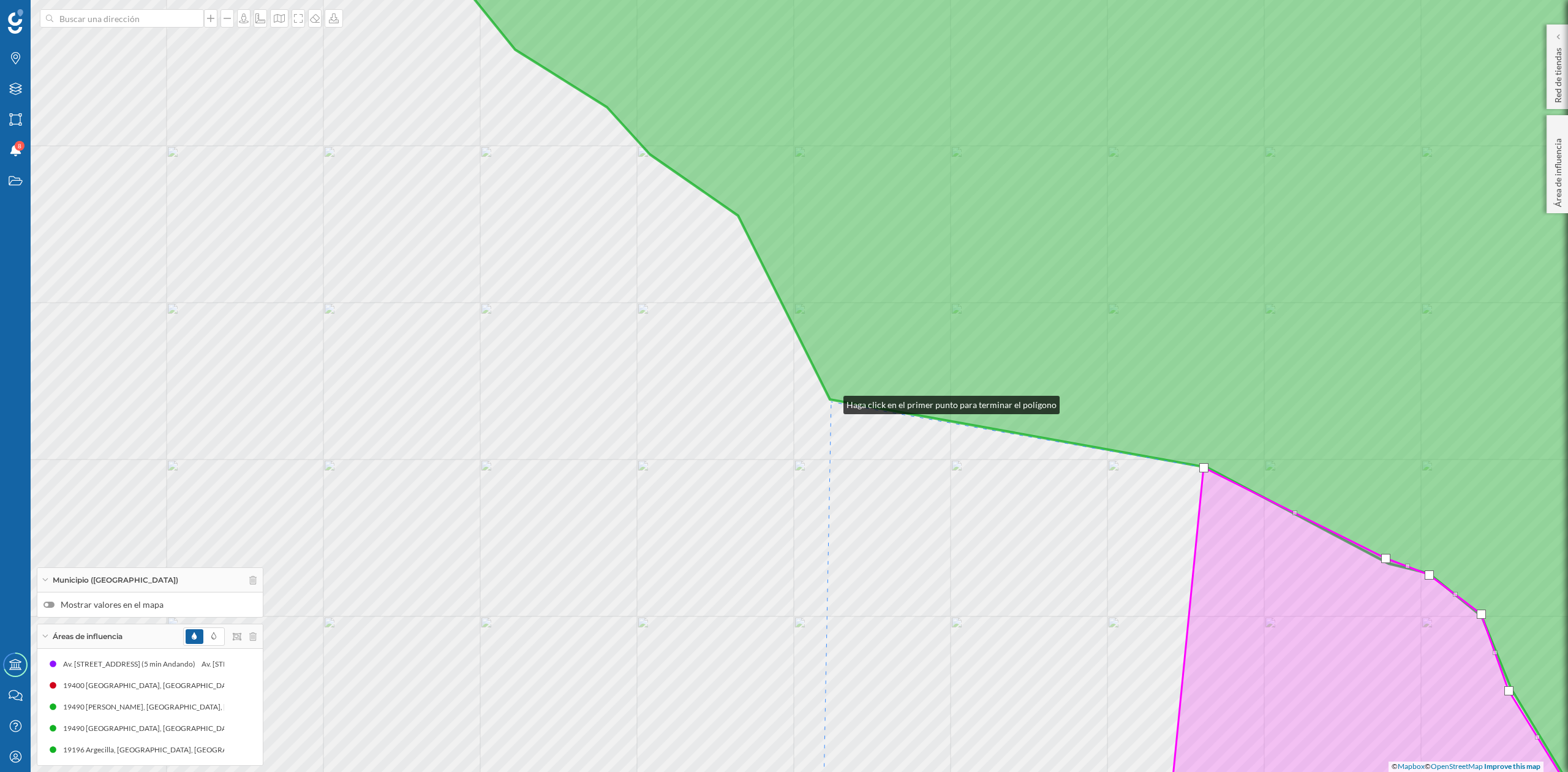
click at [831, 402] on div "© Mapbox © OpenStreetMap Improve this map" at bounding box center [784, 386] width 1568 height 772
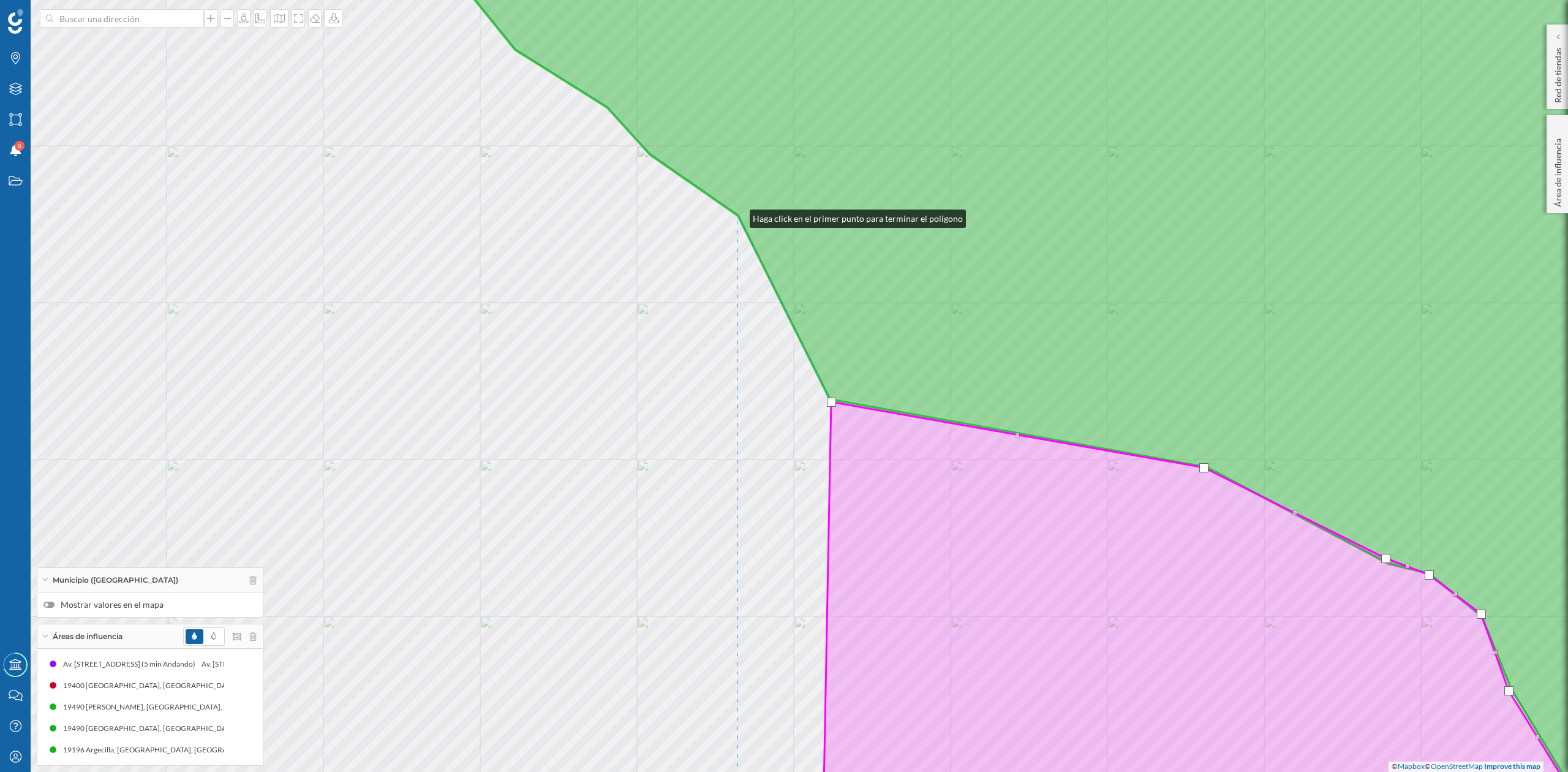
click at [738, 216] on icon at bounding box center [1083, 386] width 1289 height 932
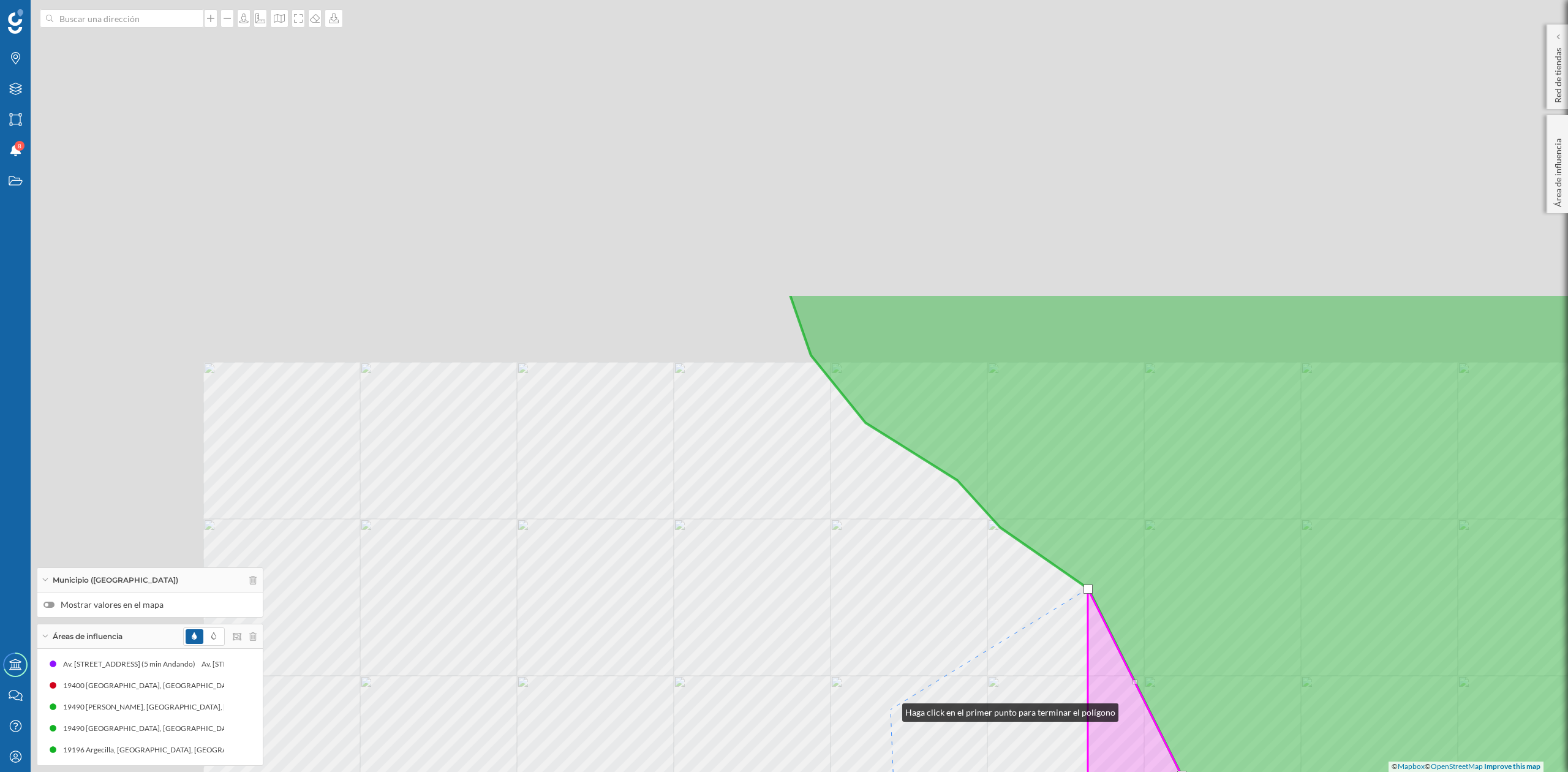
drag, startPoint x: 540, startPoint y: 337, endPoint x: 890, endPoint y: 710, distance: 511.5
click at [890, 710] on div "© Mapbox © OpenStreetMap Improve this map" at bounding box center [784, 386] width 1568 height 772
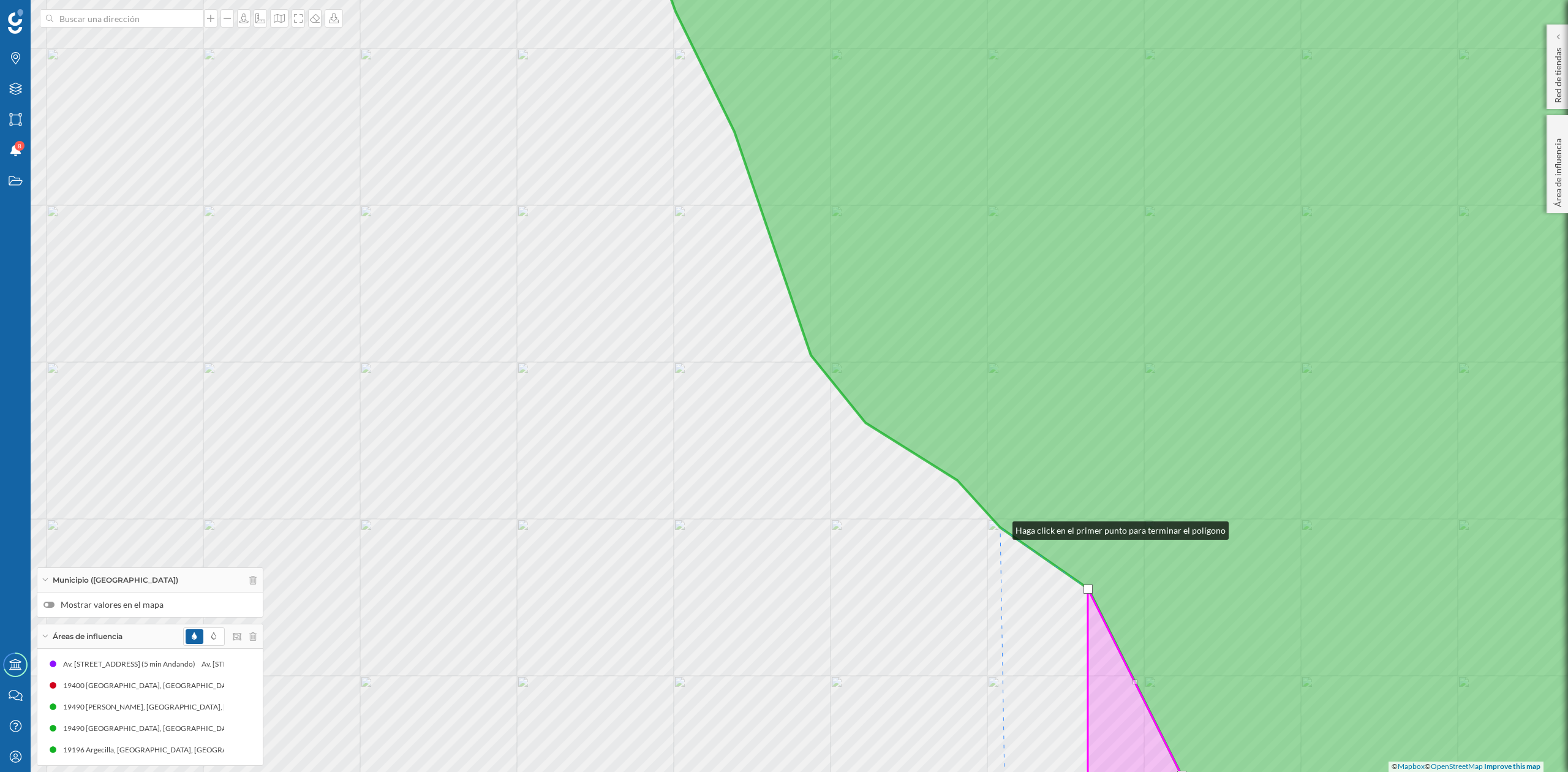
click at [1000, 527] on icon at bounding box center [1188, 386] width 1081 height 932
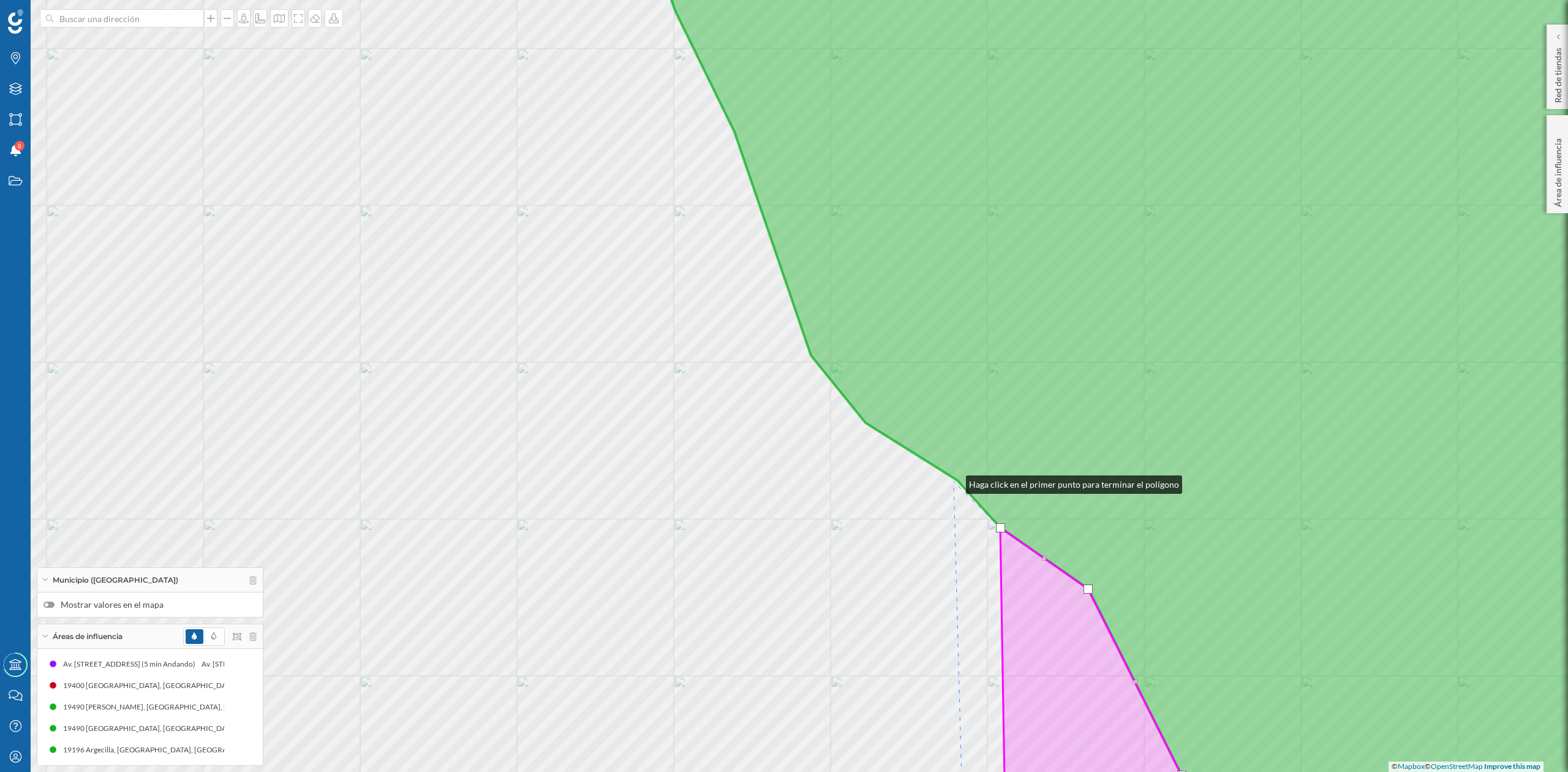
click at [954, 482] on div "© Mapbox © OpenStreetMap Improve this map" at bounding box center [784, 386] width 1568 height 772
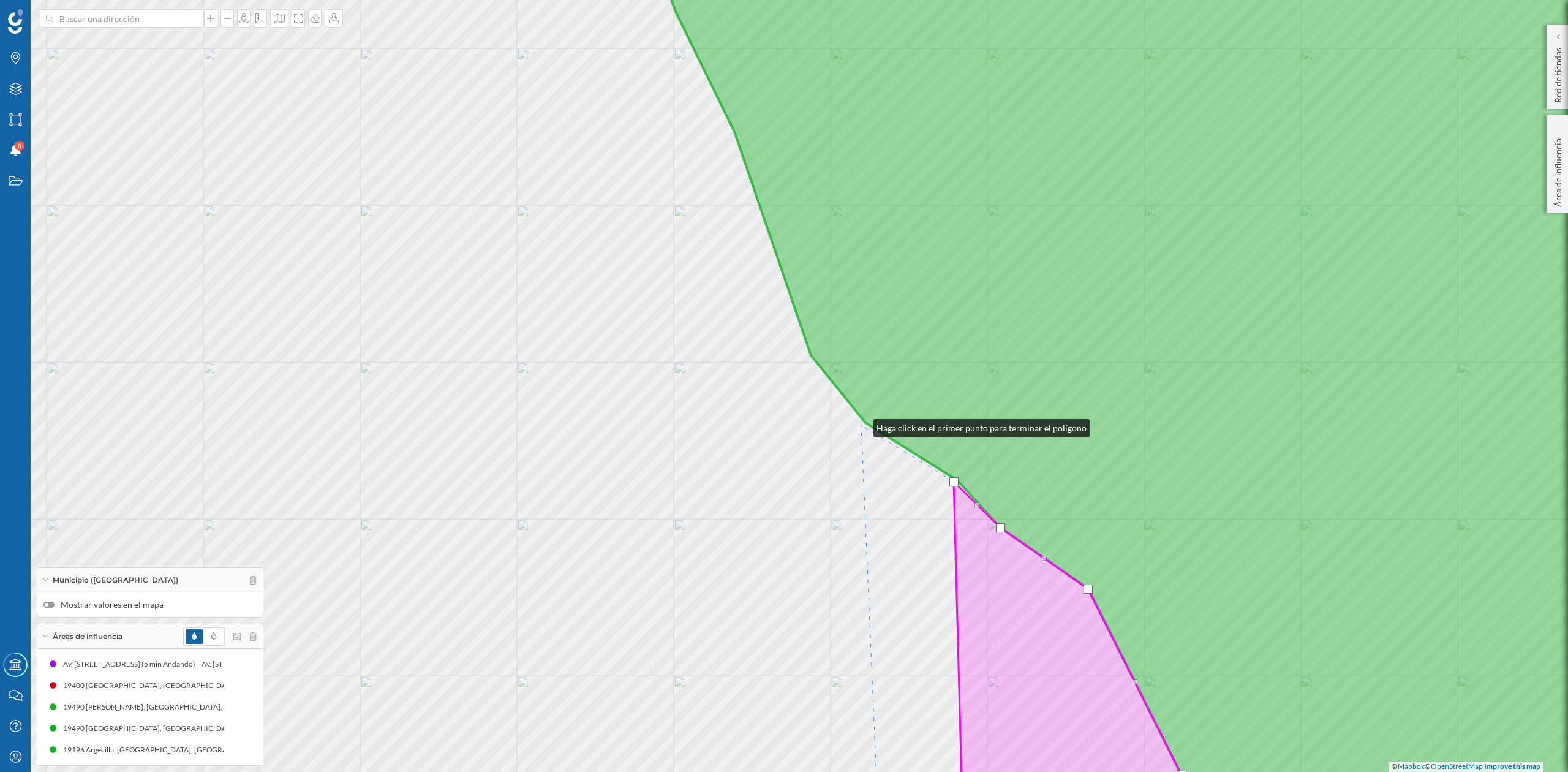
click at [861, 425] on div "© Mapbox © OpenStreetMap Improve this map" at bounding box center [784, 386] width 1568 height 772
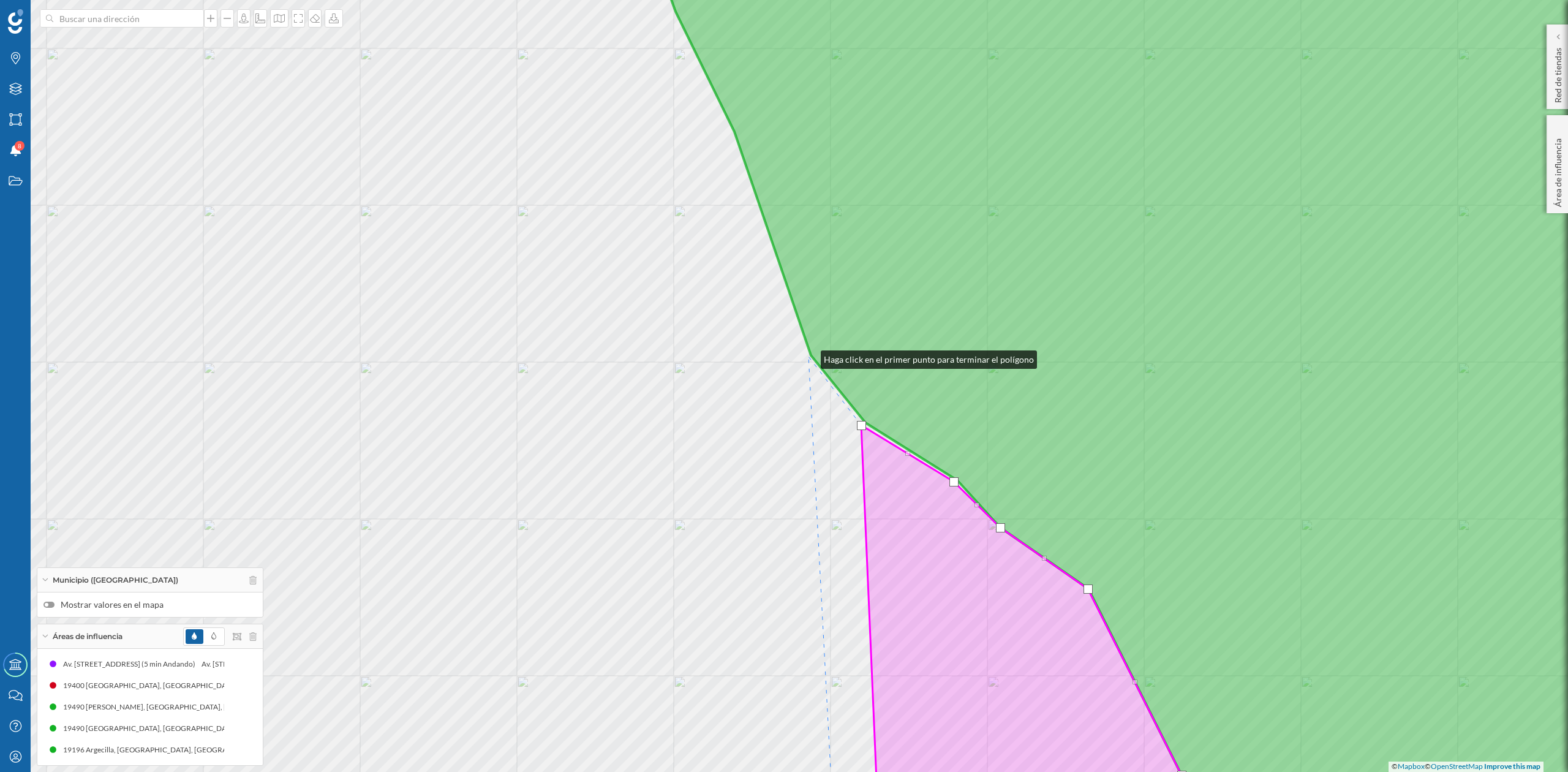
click at [809, 357] on div "© Mapbox © OpenStreetMap Improve this map" at bounding box center [784, 386] width 1568 height 772
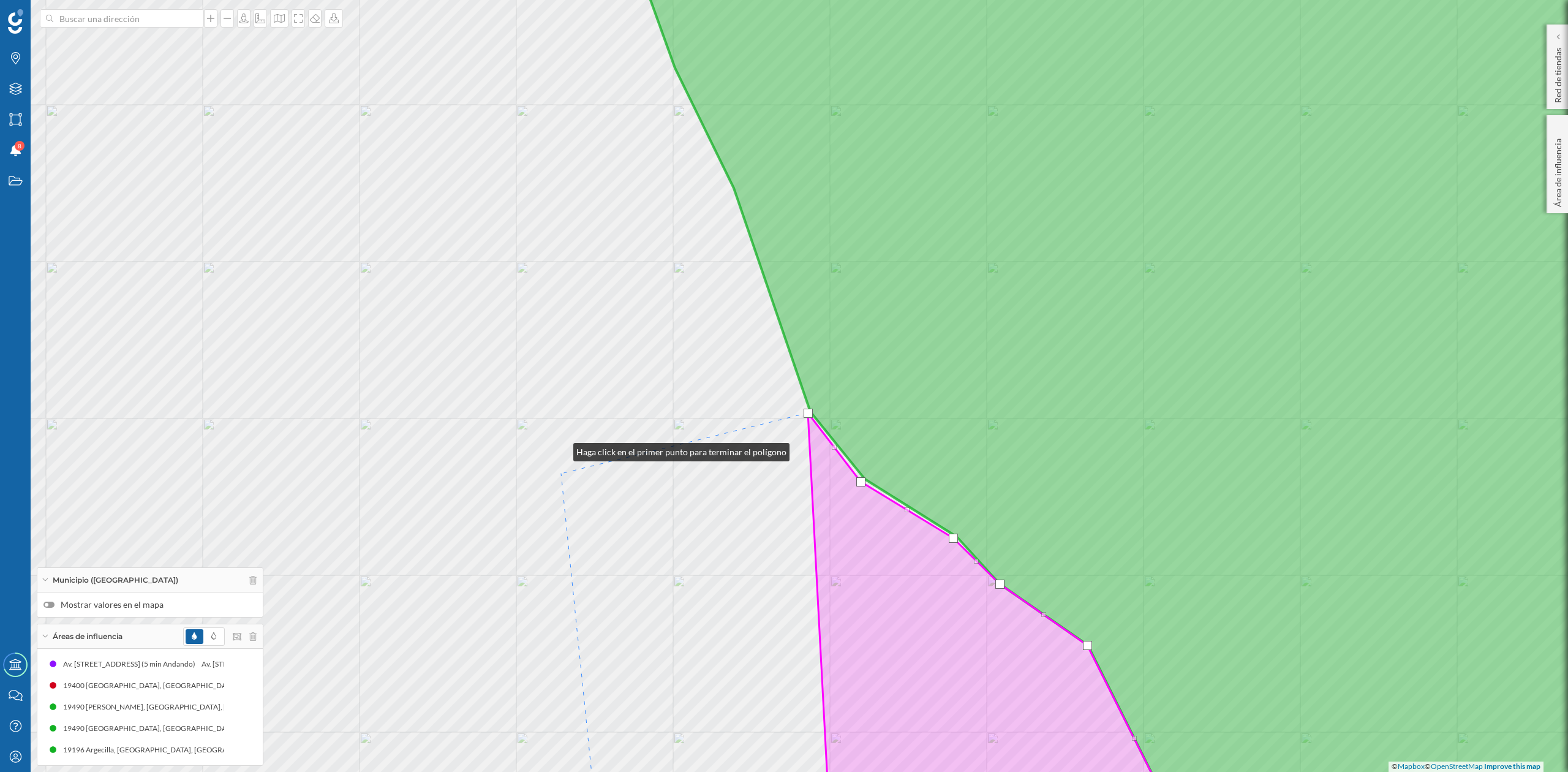
drag, startPoint x: 562, startPoint y: 393, endPoint x: 569, endPoint y: 614, distance: 221.1
click at [569, 614] on div "© Mapbox © OpenStreetMap Improve this map" at bounding box center [784, 386] width 1568 height 772
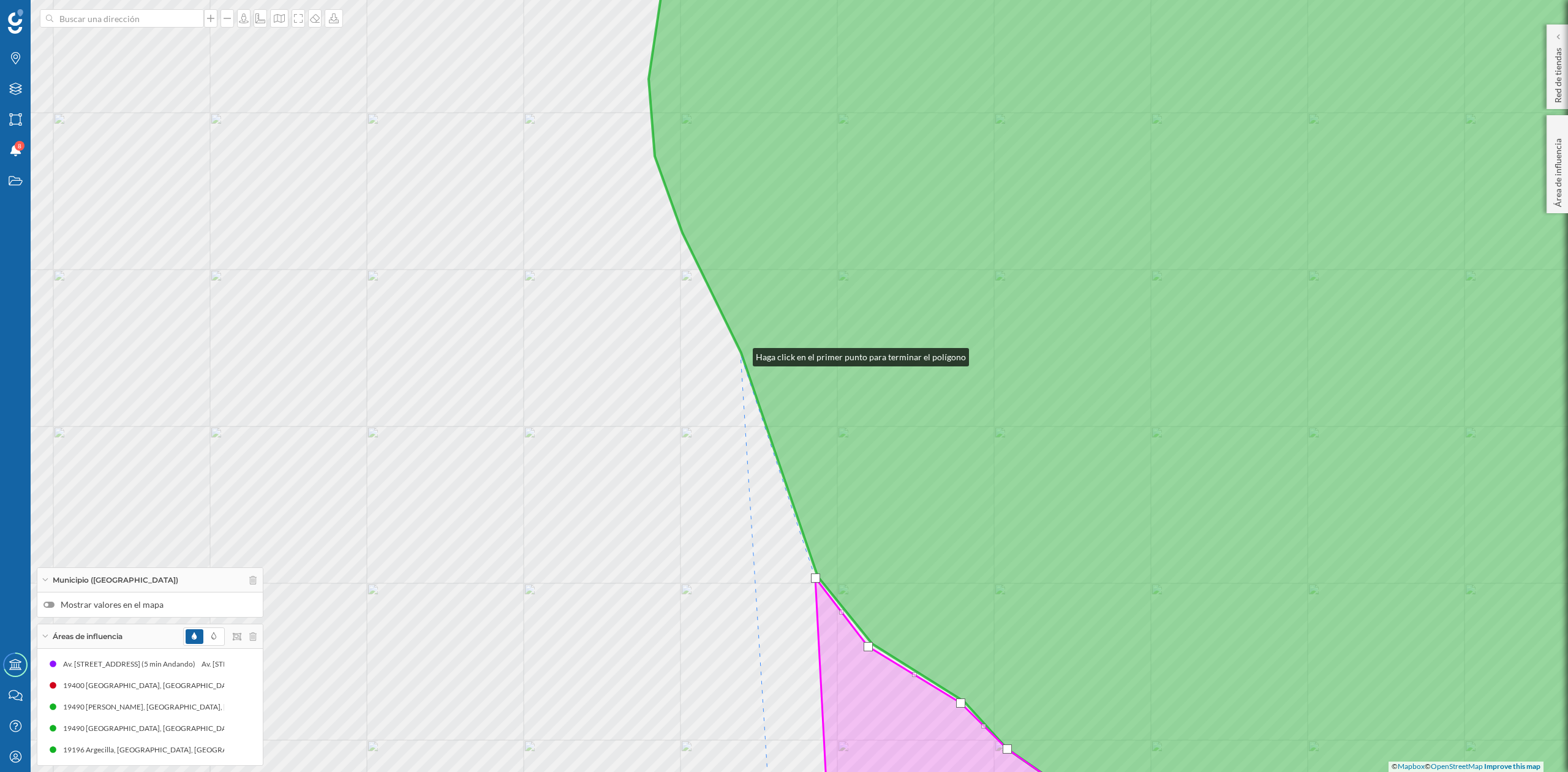
click at [741, 354] on icon at bounding box center [1172, 386] width 1111 height 932
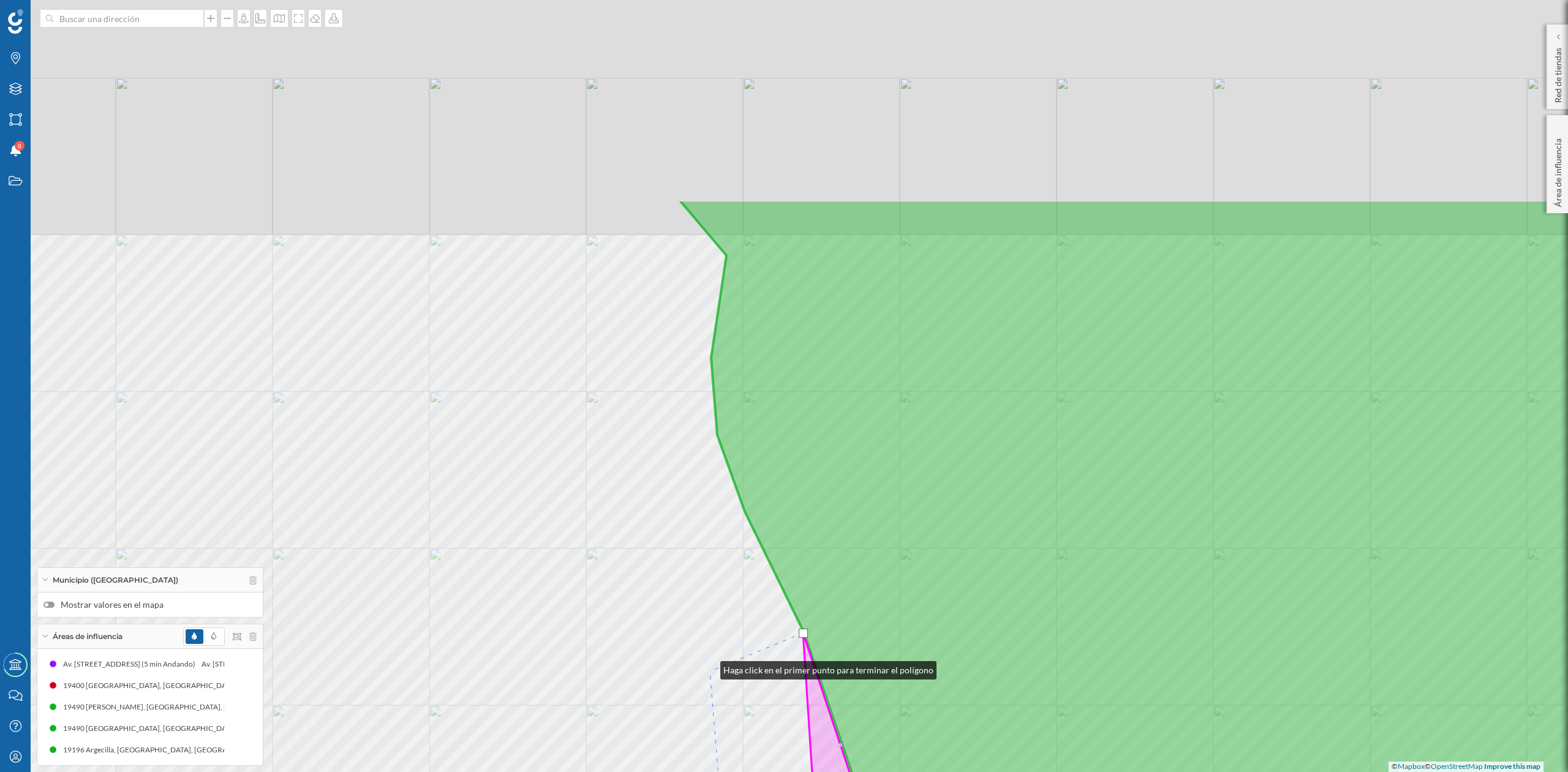
drag, startPoint x: 646, startPoint y: 389, endPoint x: 709, endPoint y: 670, distance: 288.0
click at [709, 670] on div "© Mapbox © OpenStreetMap Improve this map" at bounding box center [784, 386] width 1568 height 772
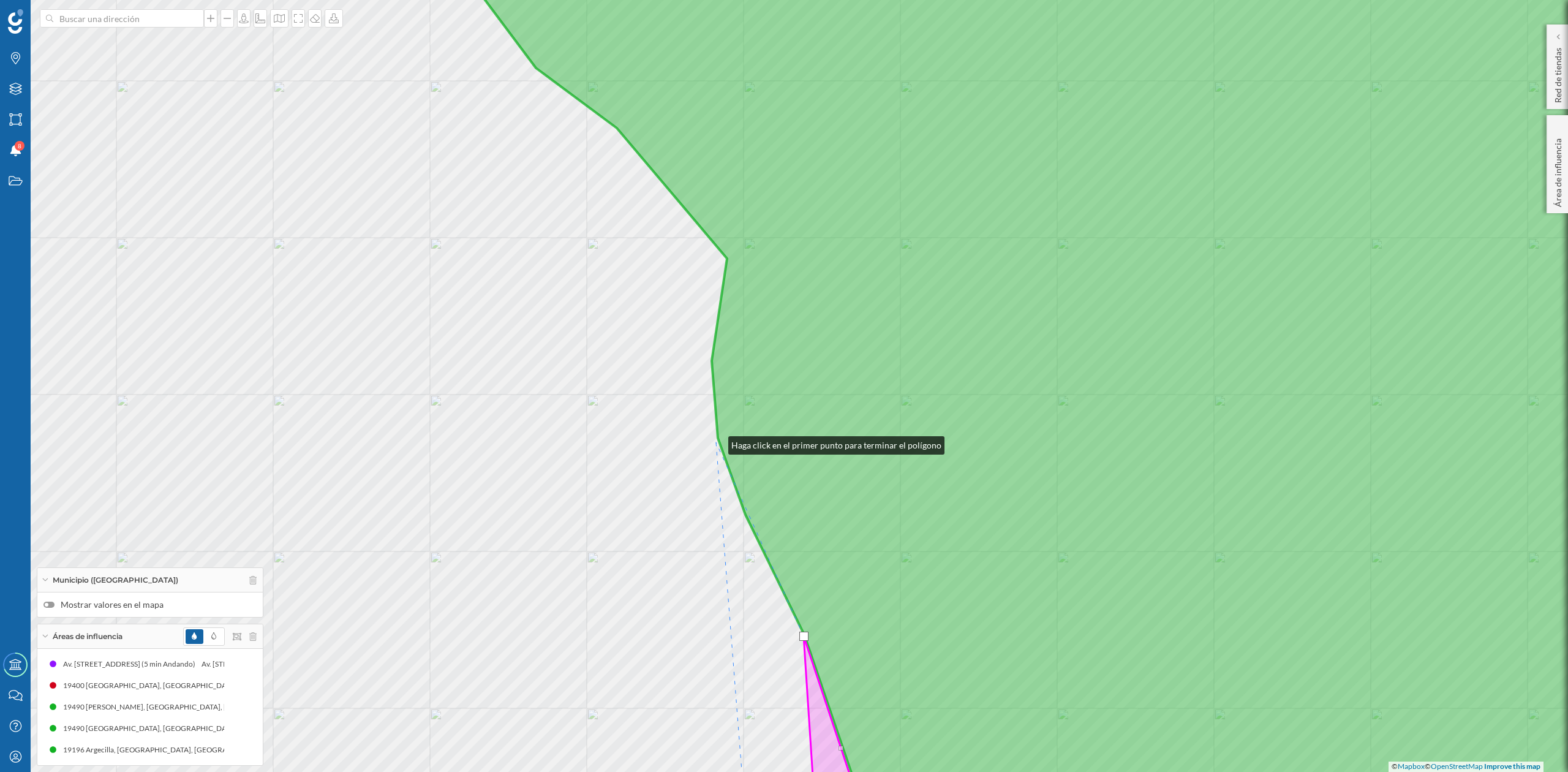
click at [716, 443] on div "© Mapbox © OpenStreetMap Improve this map" at bounding box center [784, 386] width 1568 height 772
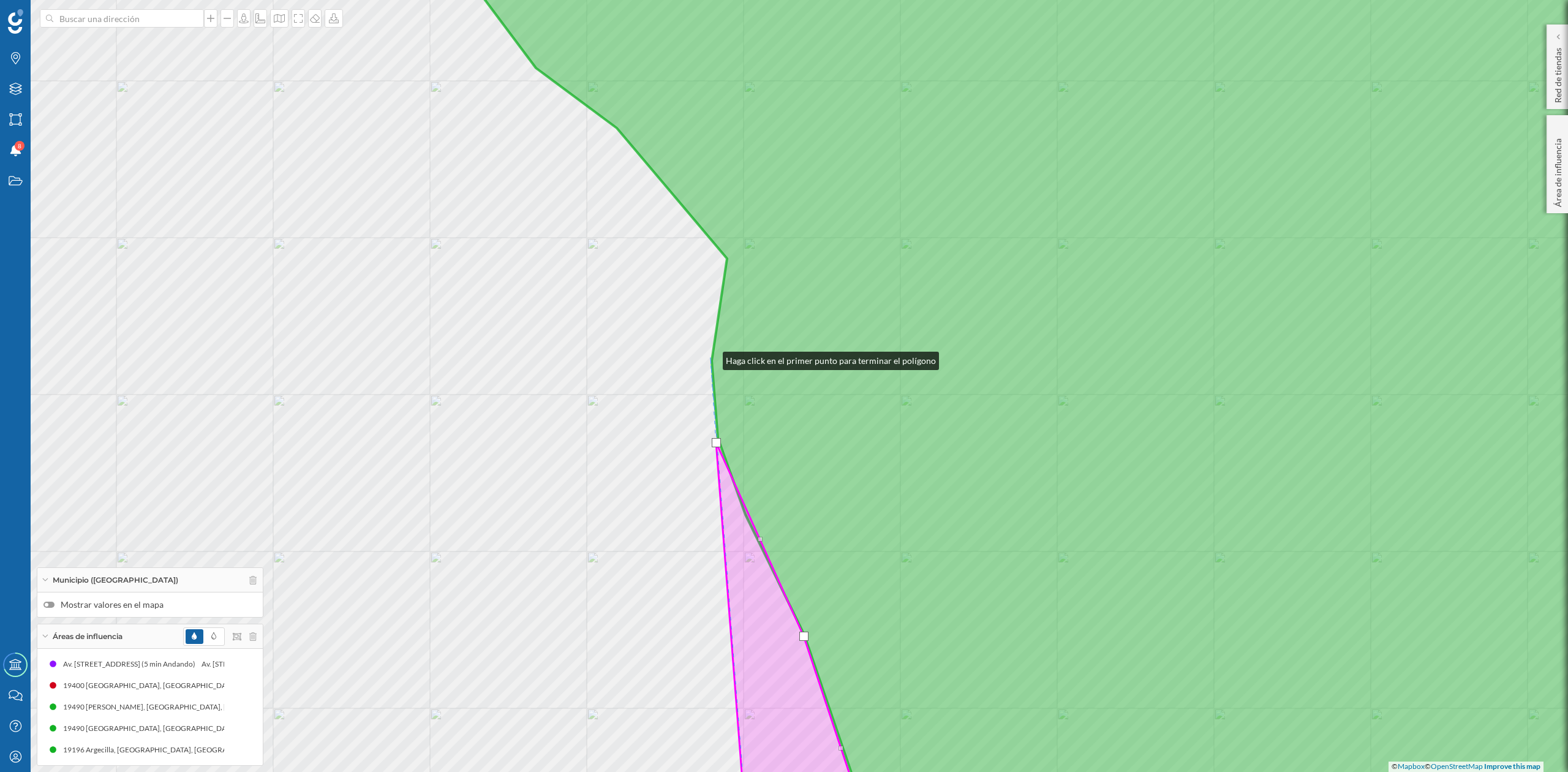
click at [711, 358] on div "© Mapbox © OpenStreetMap Improve this map" at bounding box center [784, 386] width 1568 height 772
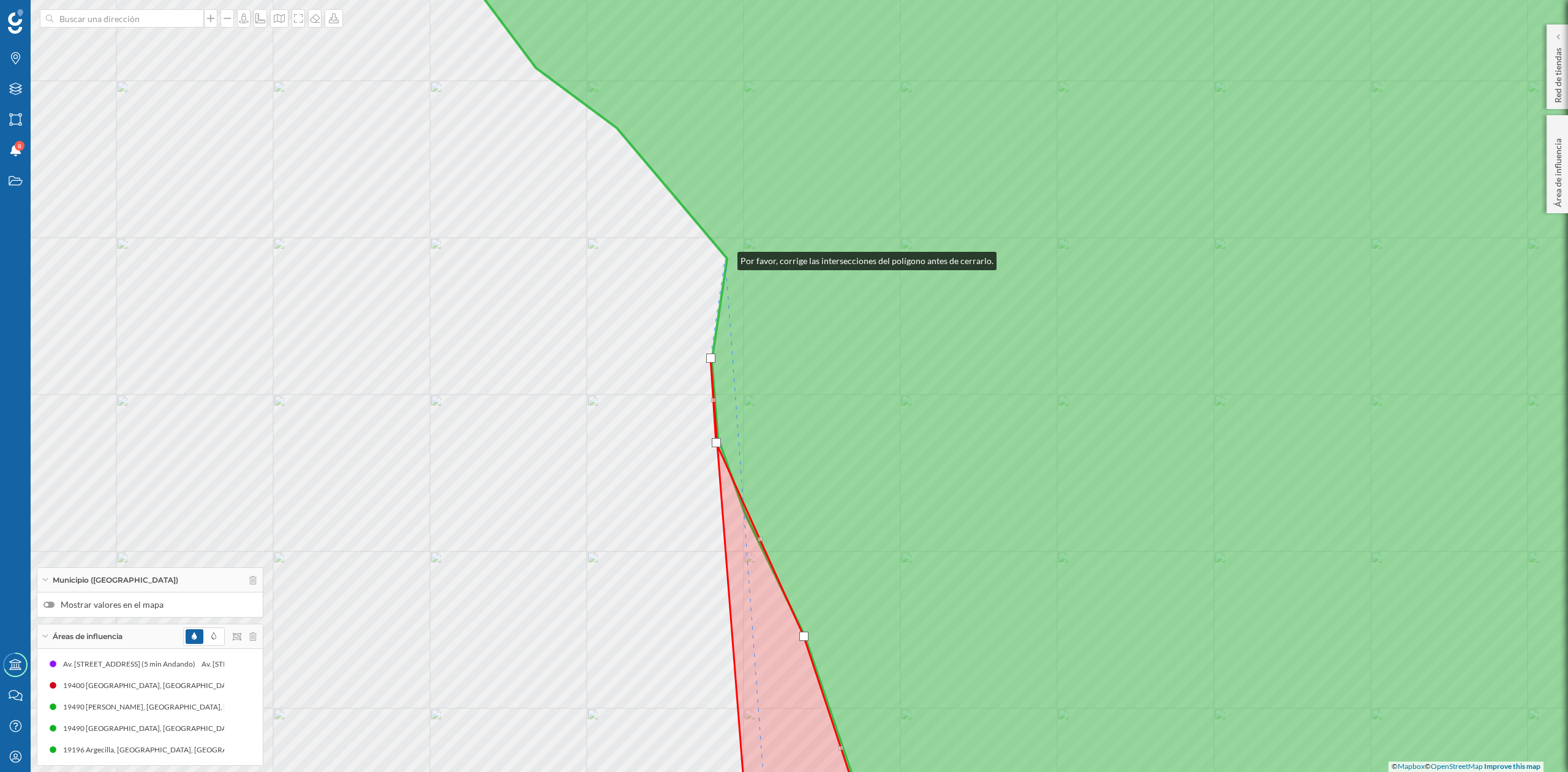
click at [725, 258] on icon at bounding box center [1087, 386] width 1280 height 932
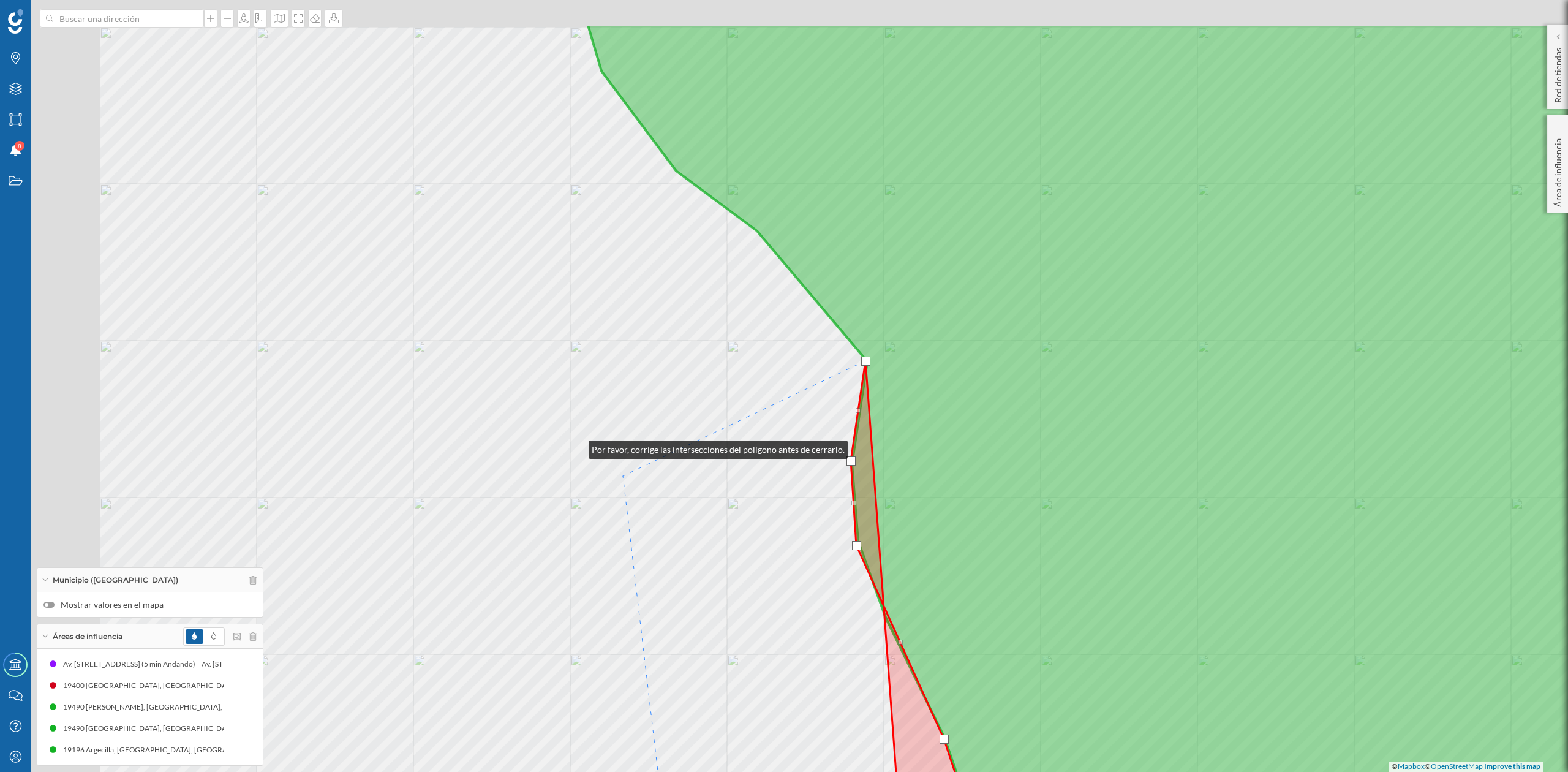
drag, startPoint x: 436, startPoint y: 344, endPoint x: 825, endPoint y: 600, distance: 465.7
click at [825, 600] on div "© Mapbox © OpenStreetMap Improve this map" at bounding box center [784, 386] width 1568 height 772
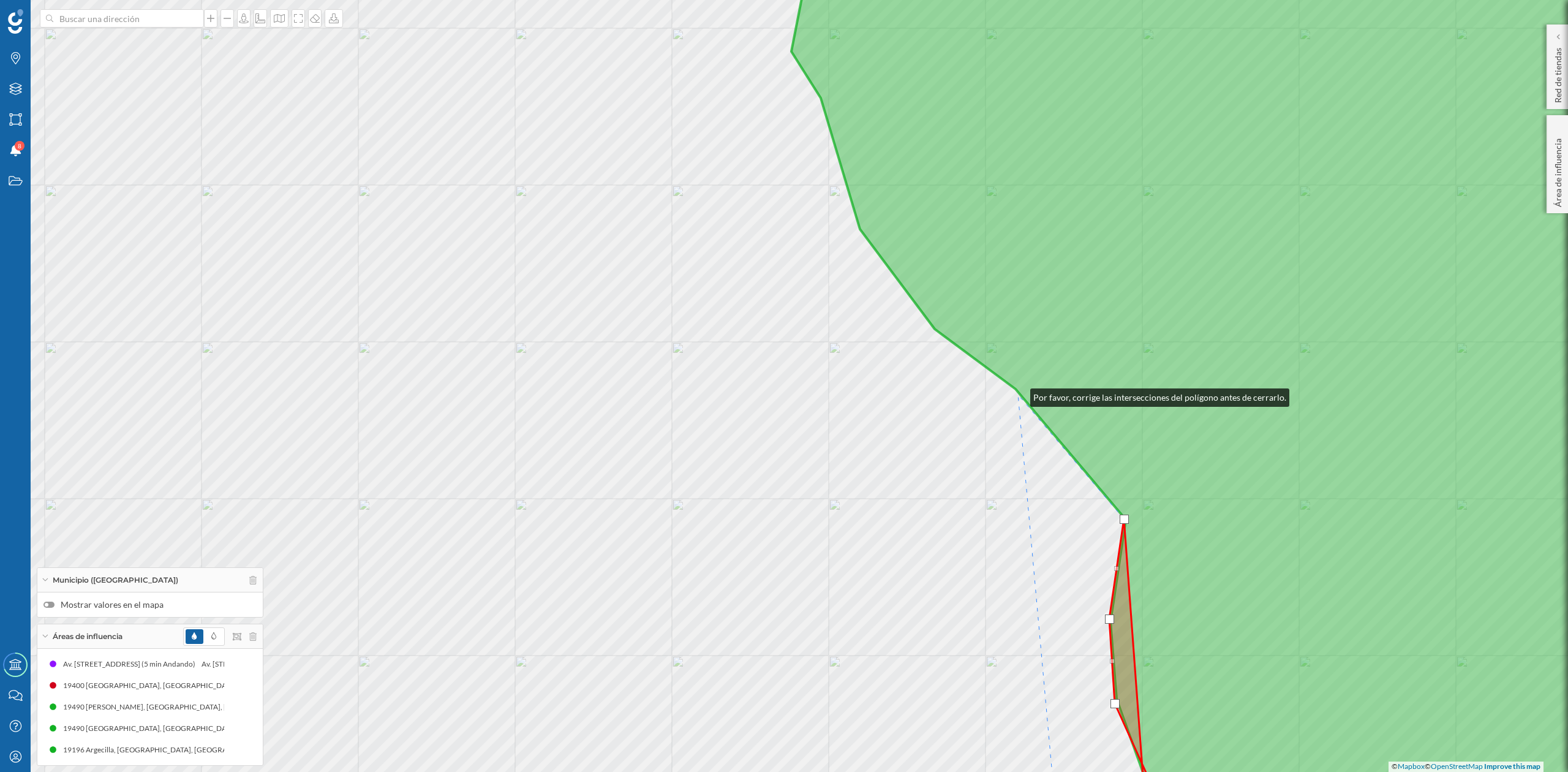
click at [1019, 395] on div "© Mapbox © OpenStreetMap Improve this map" at bounding box center [784, 386] width 1568 height 772
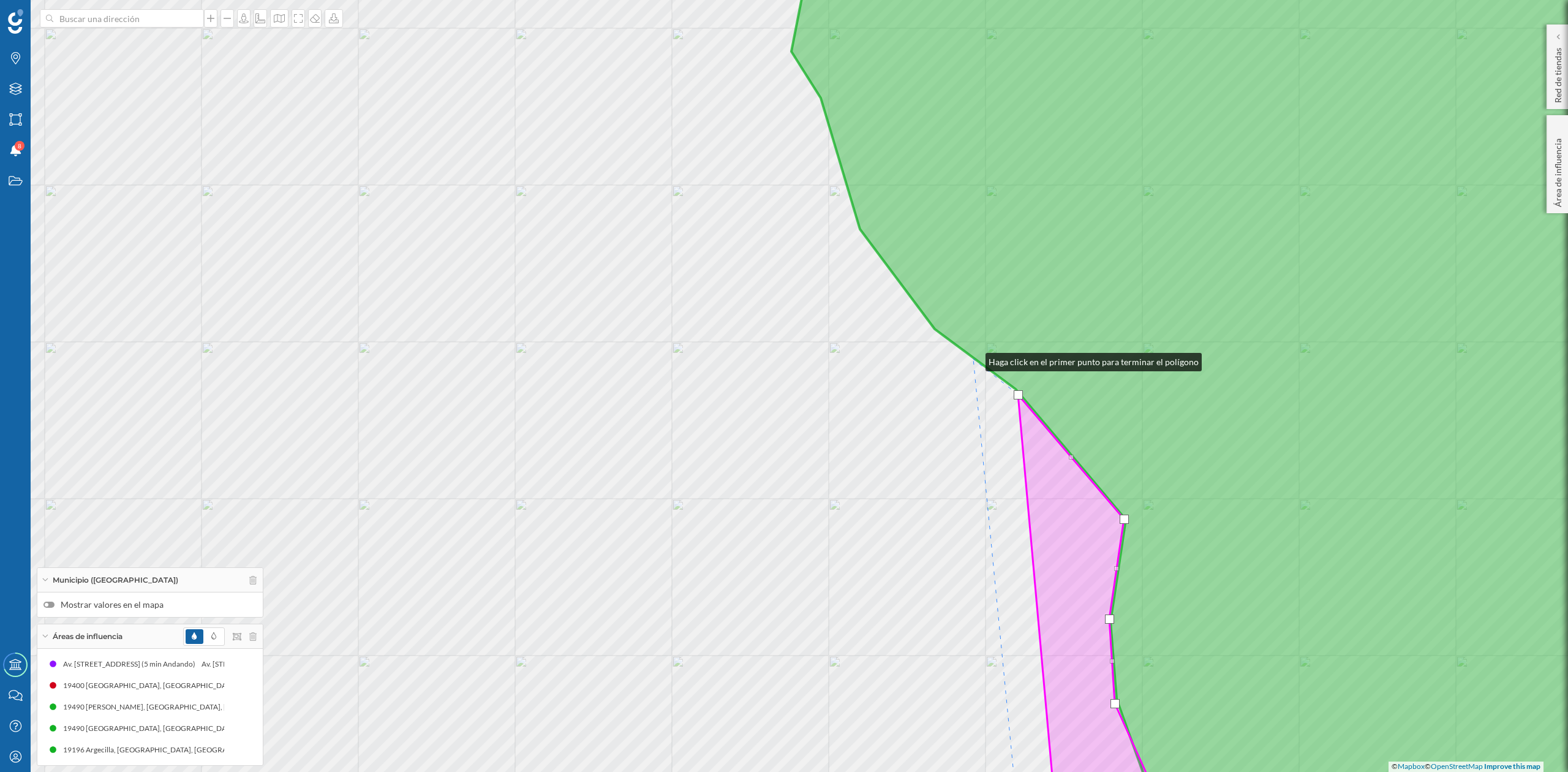
click at [974, 359] on div "© Mapbox © OpenStreetMap Improve this map" at bounding box center [784, 386] width 1568 height 772
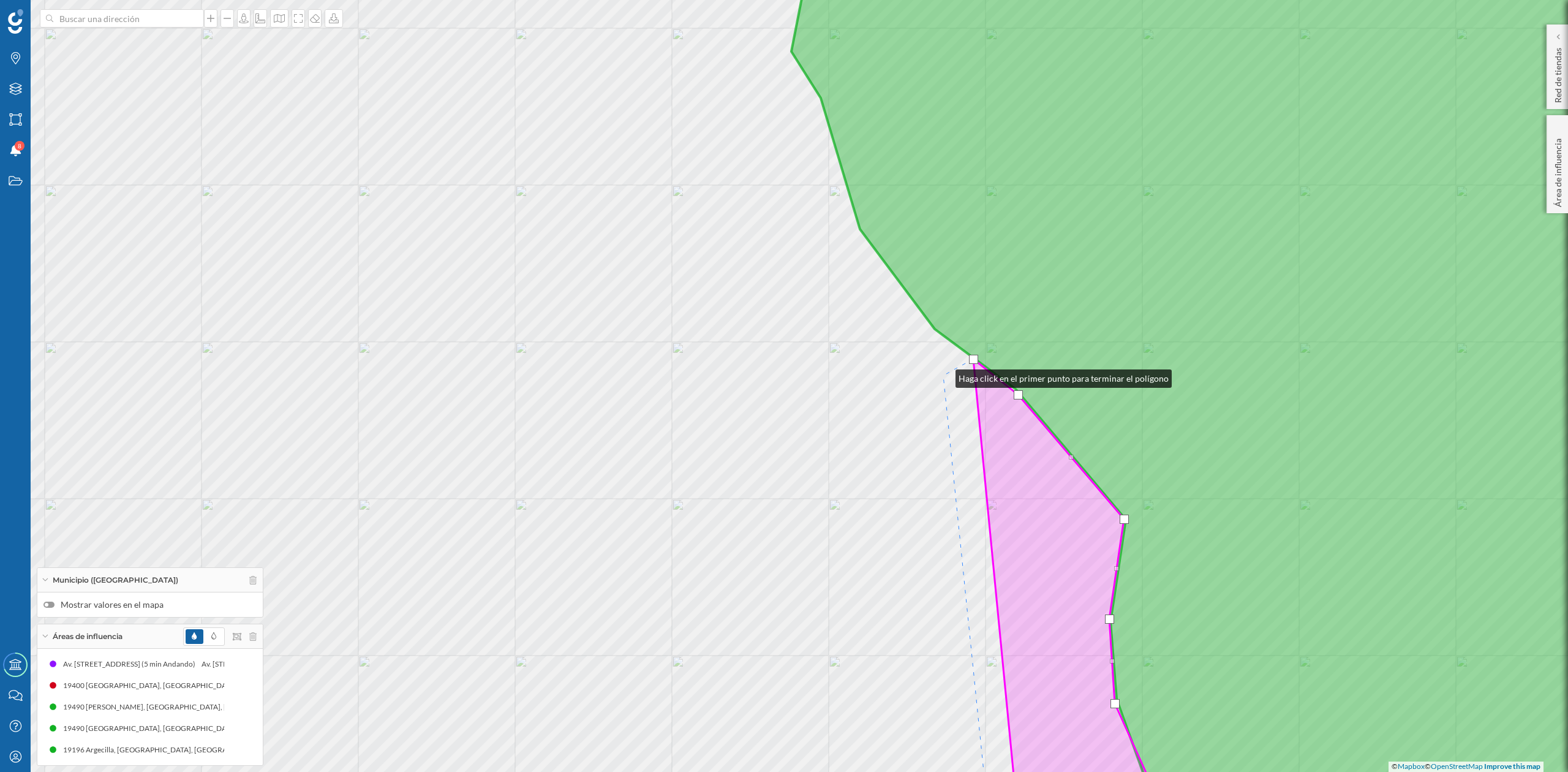
click at [943, 376] on div "© Mapbox © OpenStreetMap Improve this map" at bounding box center [784, 386] width 1568 height 772
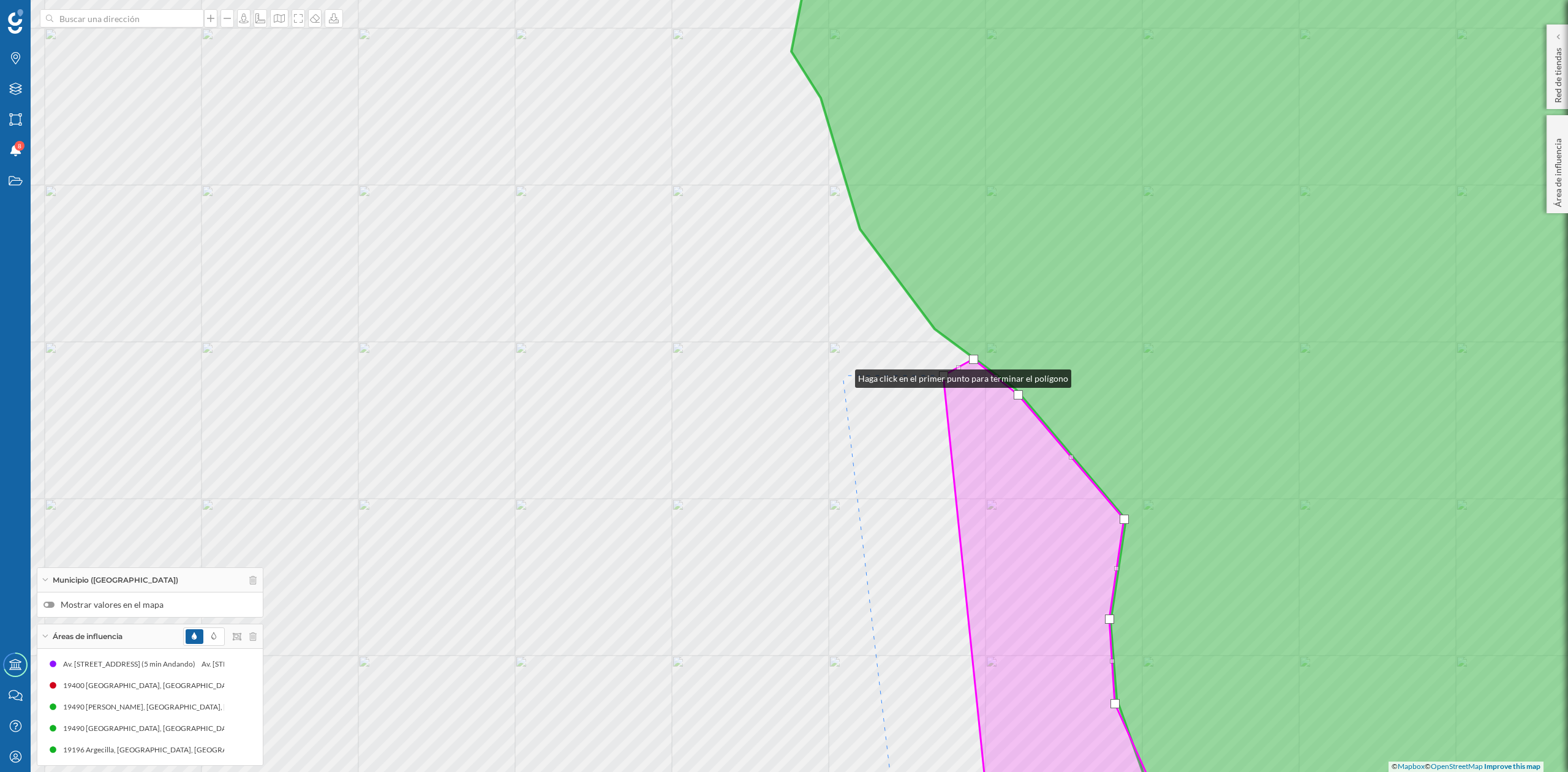
click at [843, 373] on div "© Mapbox © OpenStreetMap Improve this map" at bounding box center [784, 386] width 1568 height 772
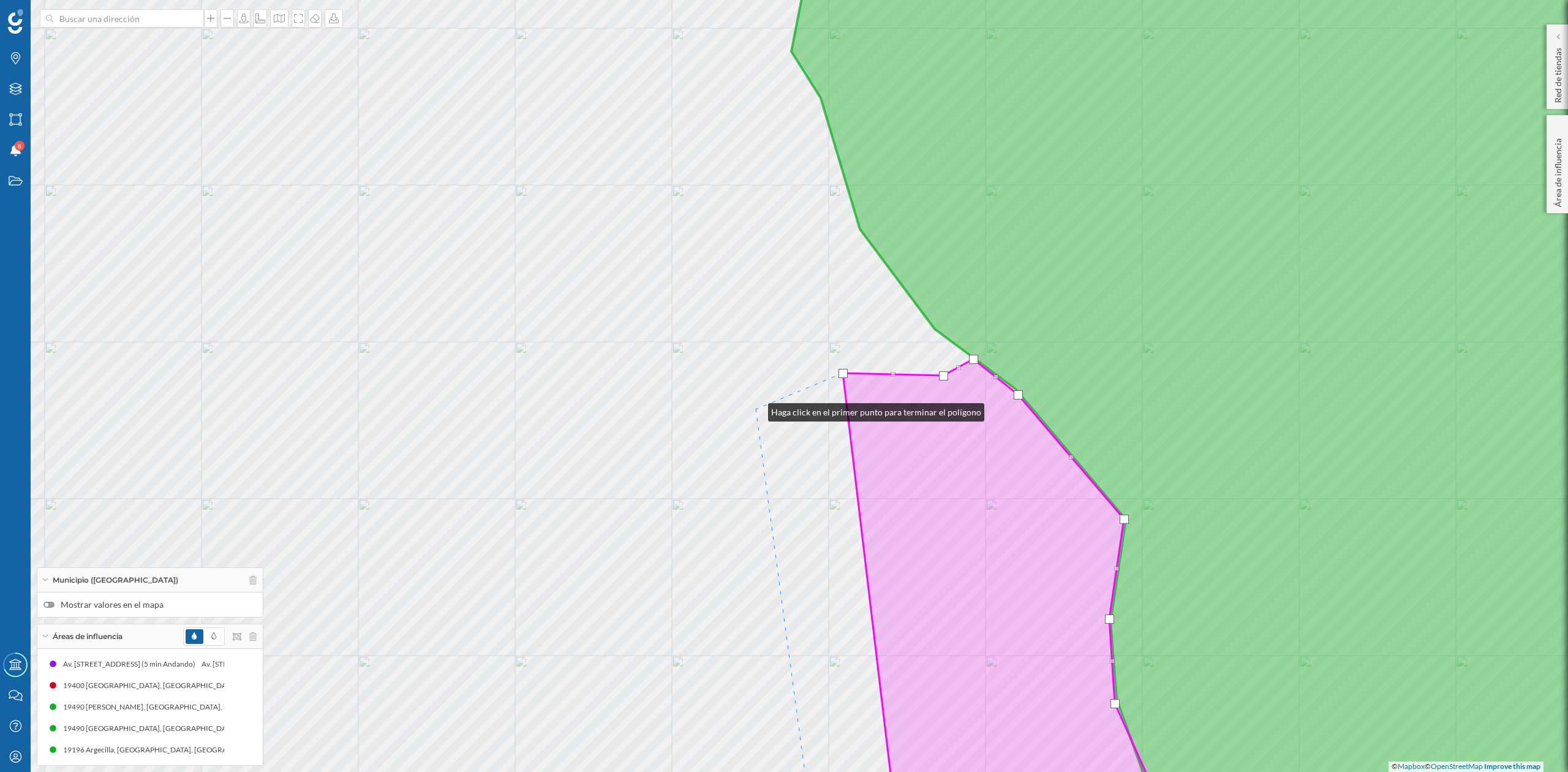
click at [756, 410] on div "© Mapbox © OpenStreetMap Improve this map" at bounding box center [784, 386] width 1568 height 772
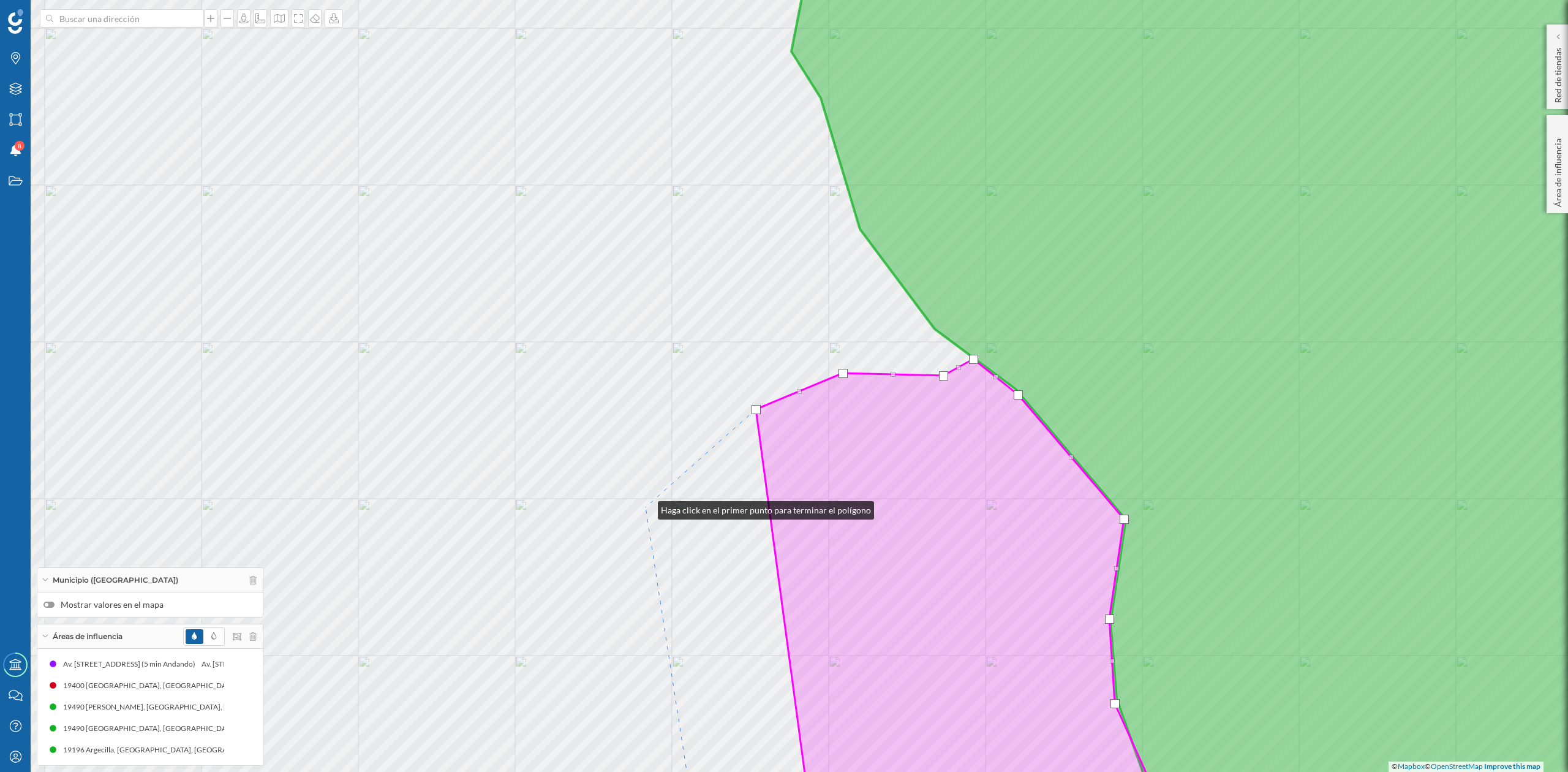
click at [645, 508] on div "© Mapbox © OpenStreetMap Improve this map" at bounding box center [784, 386] width 1568 height 772
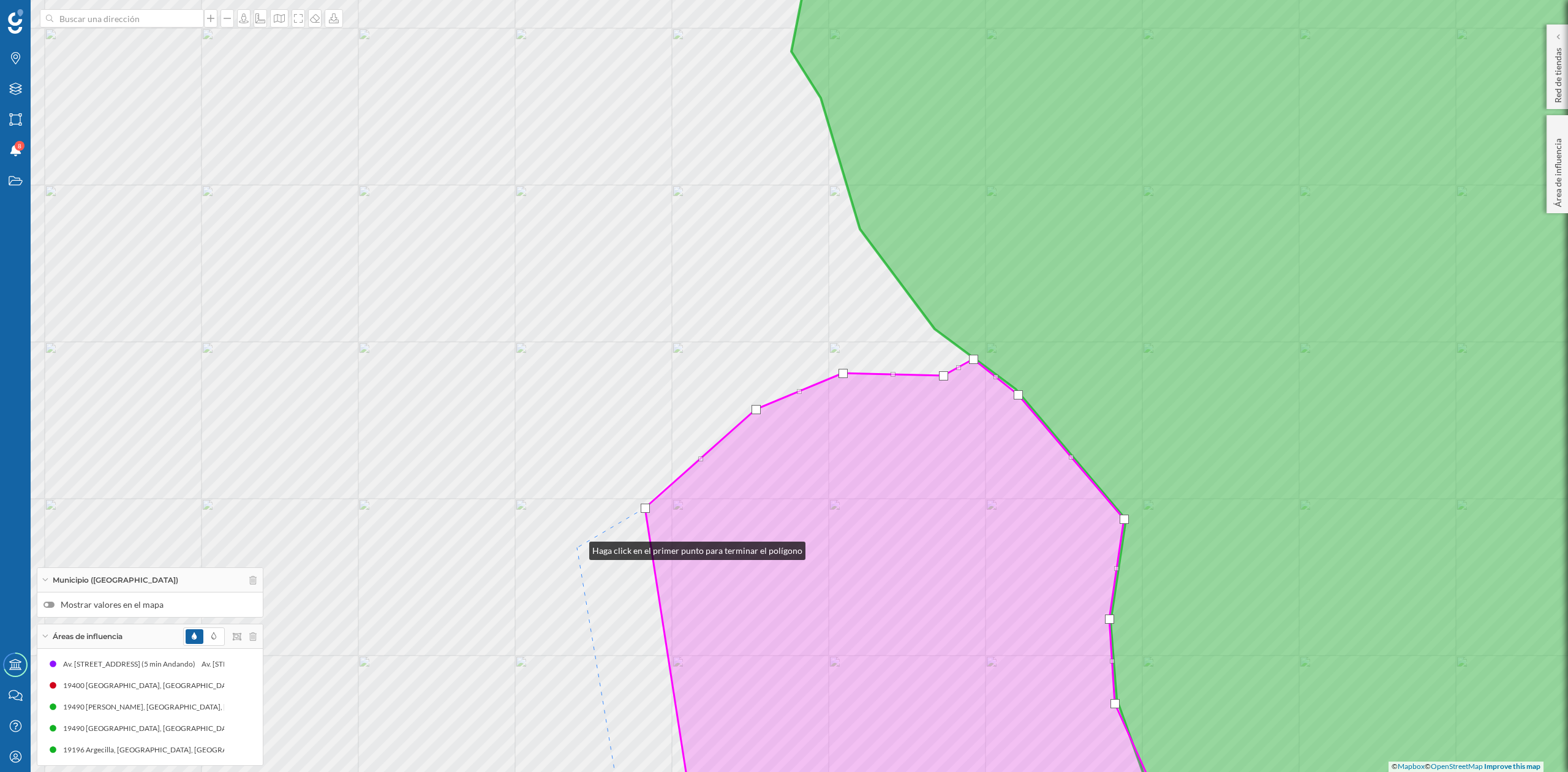
click at [577, 548] on div "© Mapbox © OpenStreetMap Improve this map" at bounding box center [784, 386] width 1568 height 772
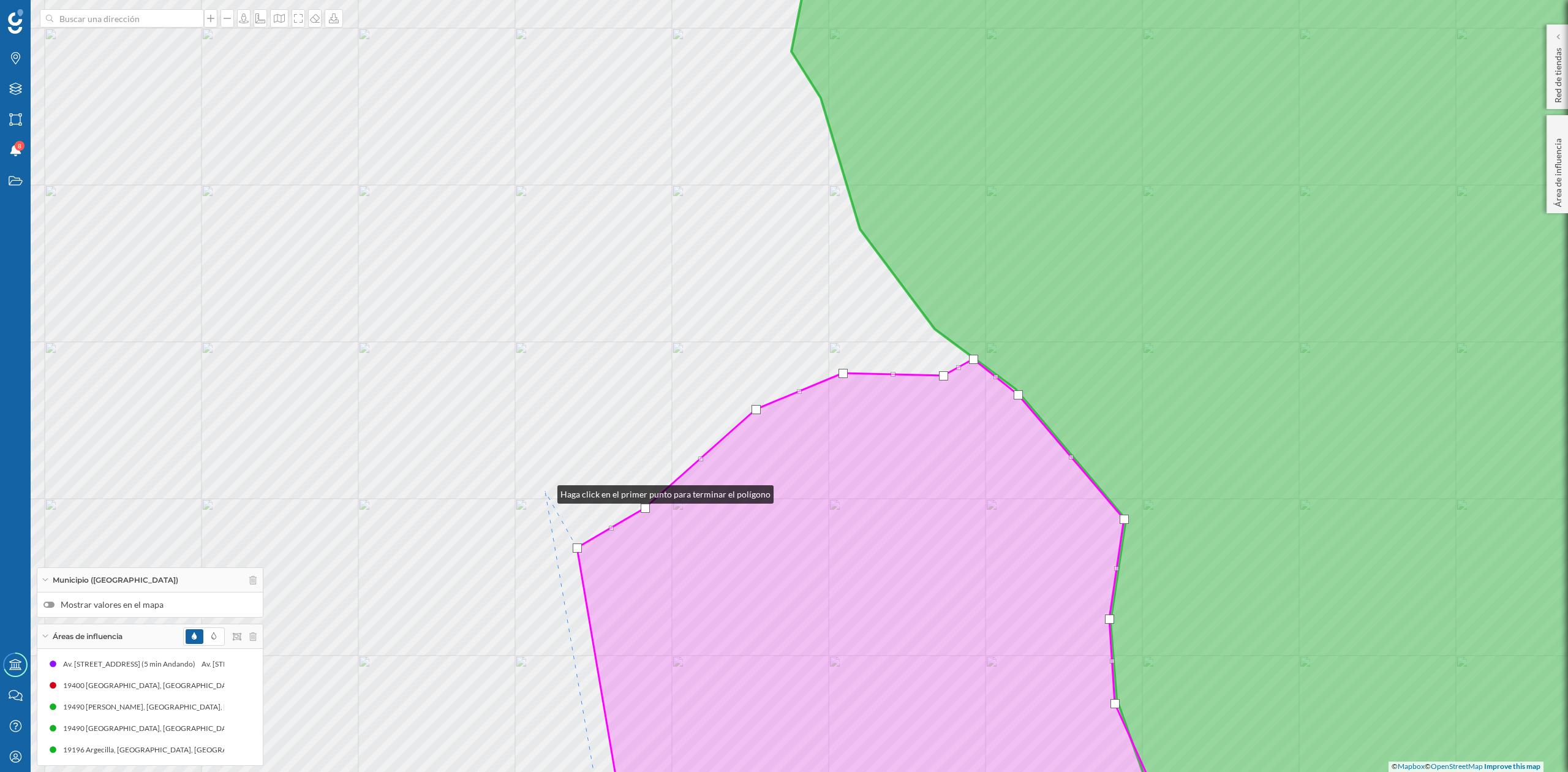
click at [545, 492] on div "© Mapbox © OpenStreetMap Improve this map" at bounding box center [784, 386] width 1568 height 772
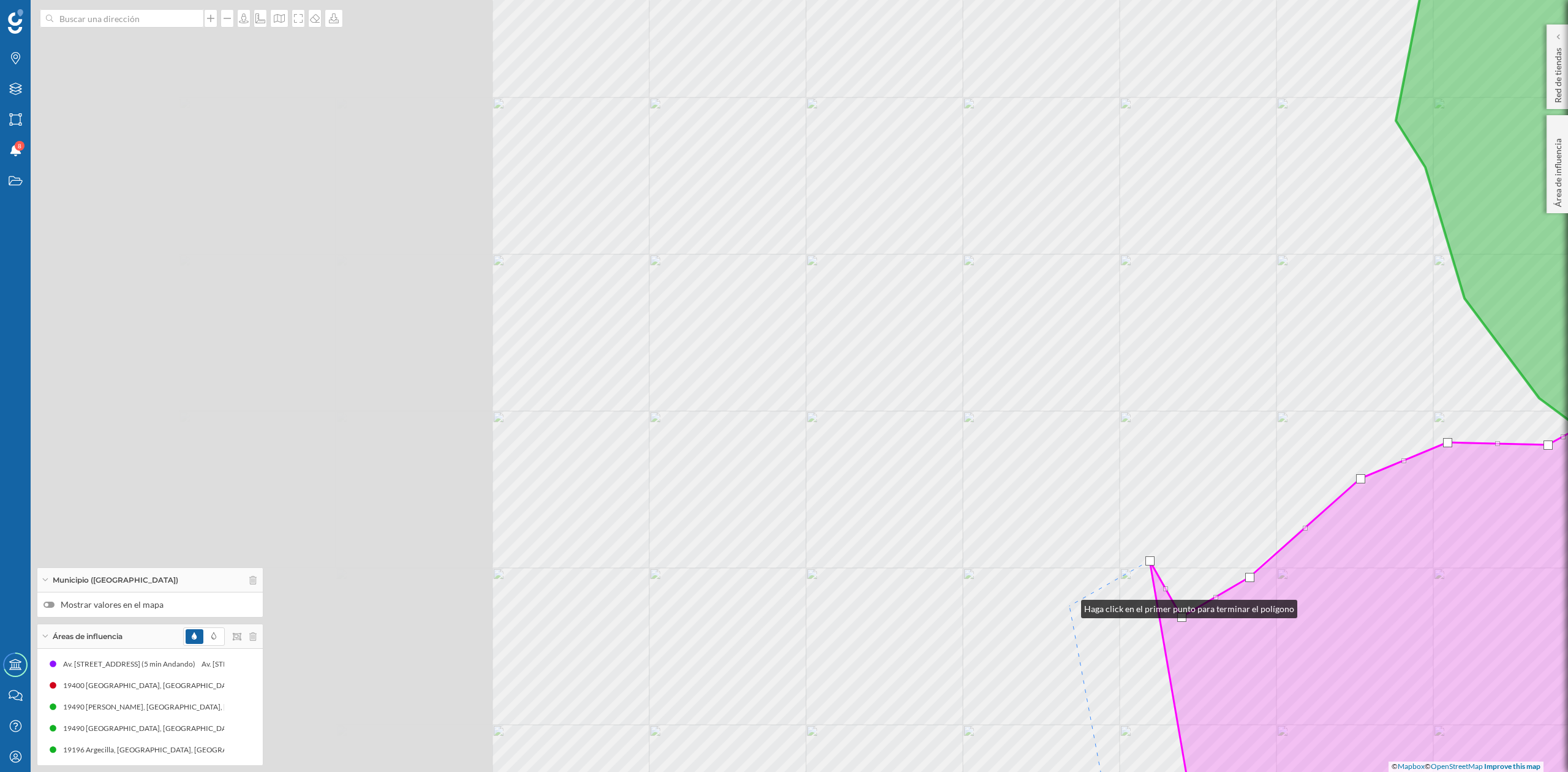
drag, startPoint x: 464, startPoint y: 537, endPoint x: 1069, endPoint y: 606, distance: 608.9
click at [1069, 606] on div "© Mapbox © OpenStreetMap Improve this map" at bounding box center [784, 386] width 1568 height 772
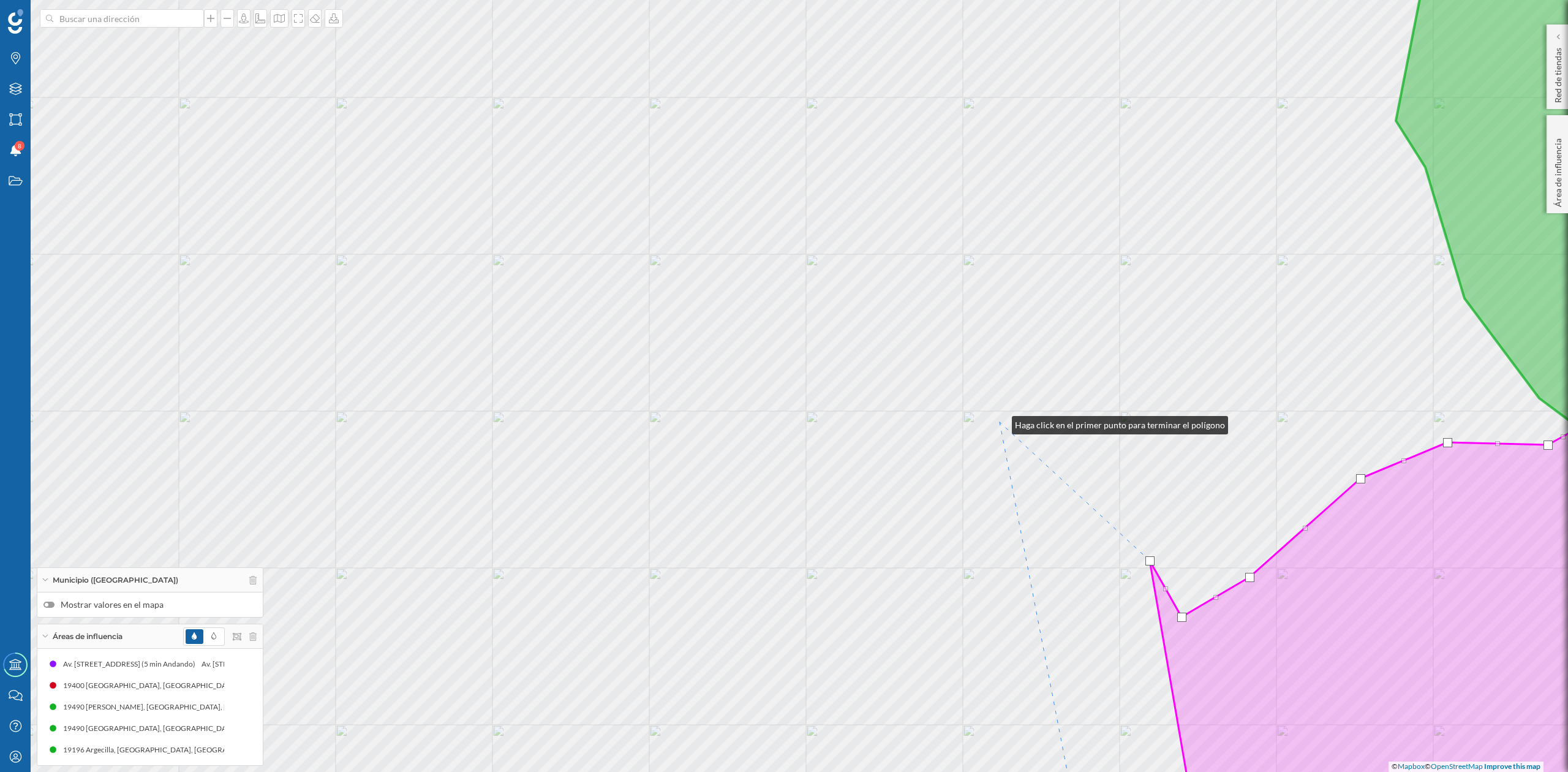
click at [999, 422] on div "© Mapbox © OpenStreetMap Improve this map" at bounding box center [784, 386] width 1568 height 772
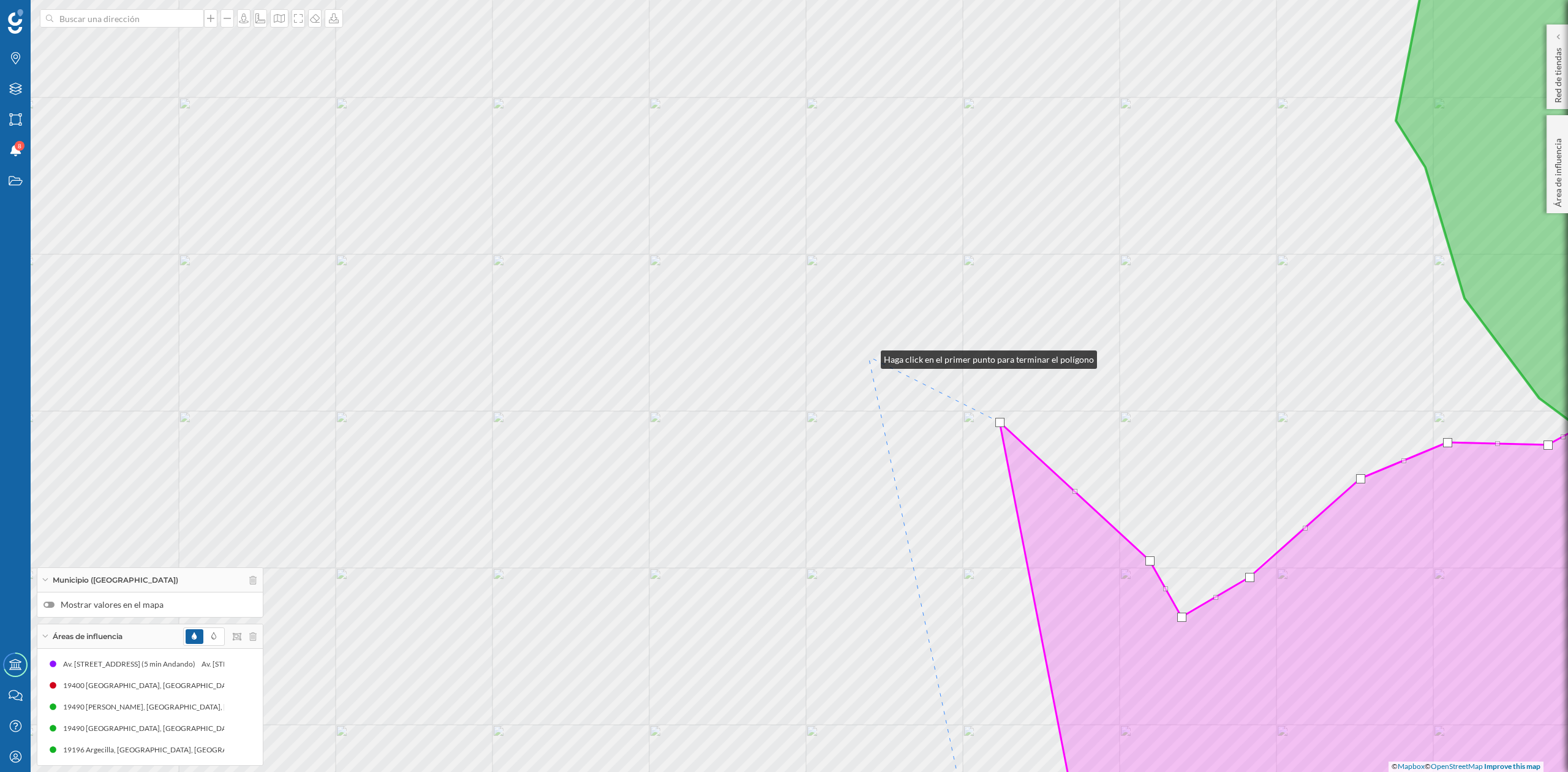
click at [869, 357] on div "© Mapbox © OpenStreetMap Improve this map" at bounding box center [784, 386] width 1568 height 772
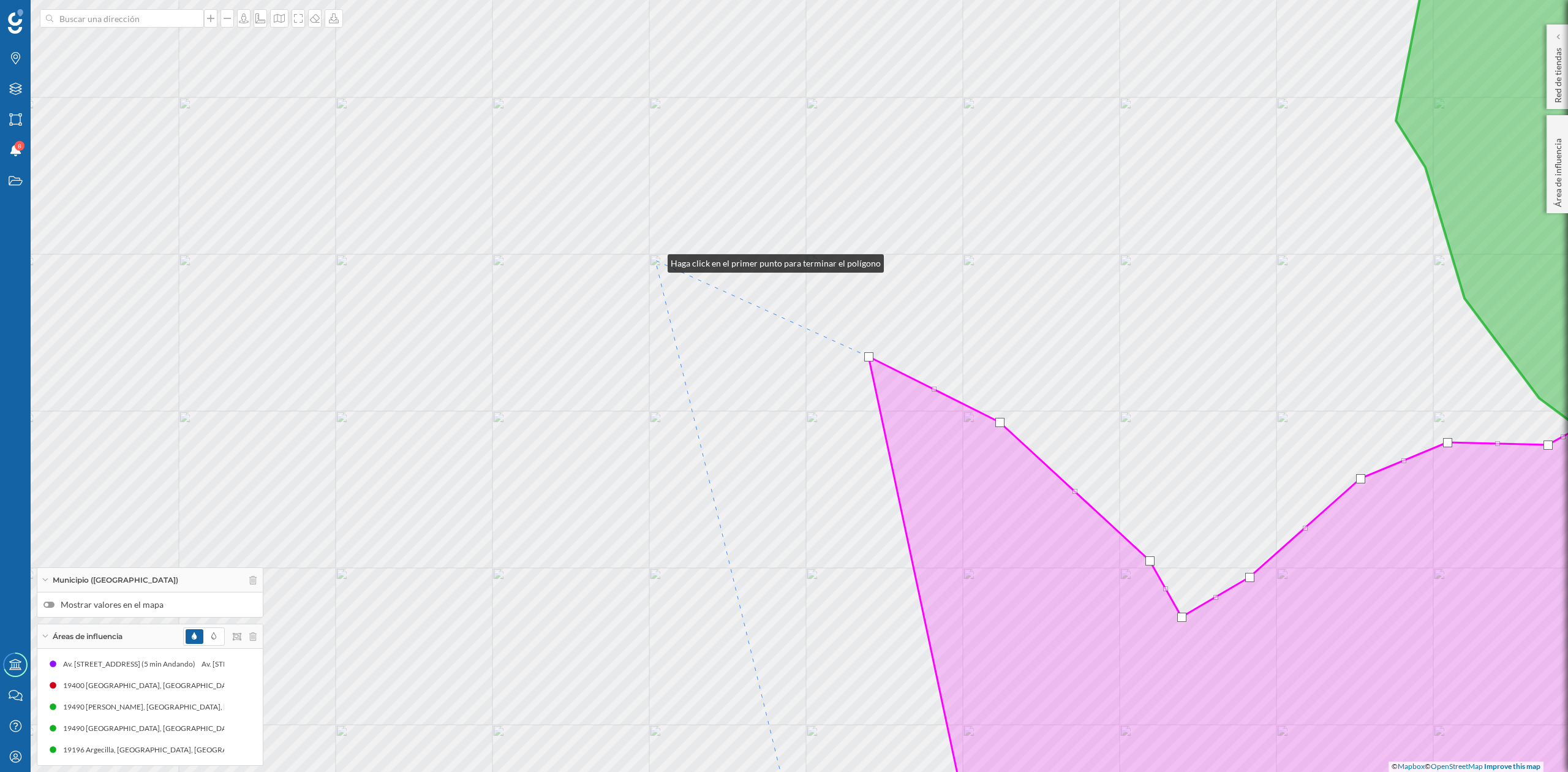
click at [656, 260] on div "© Mapbox © OpenStreetMap Improve this map" at bounding box center [784, 386] width 1568 height 772
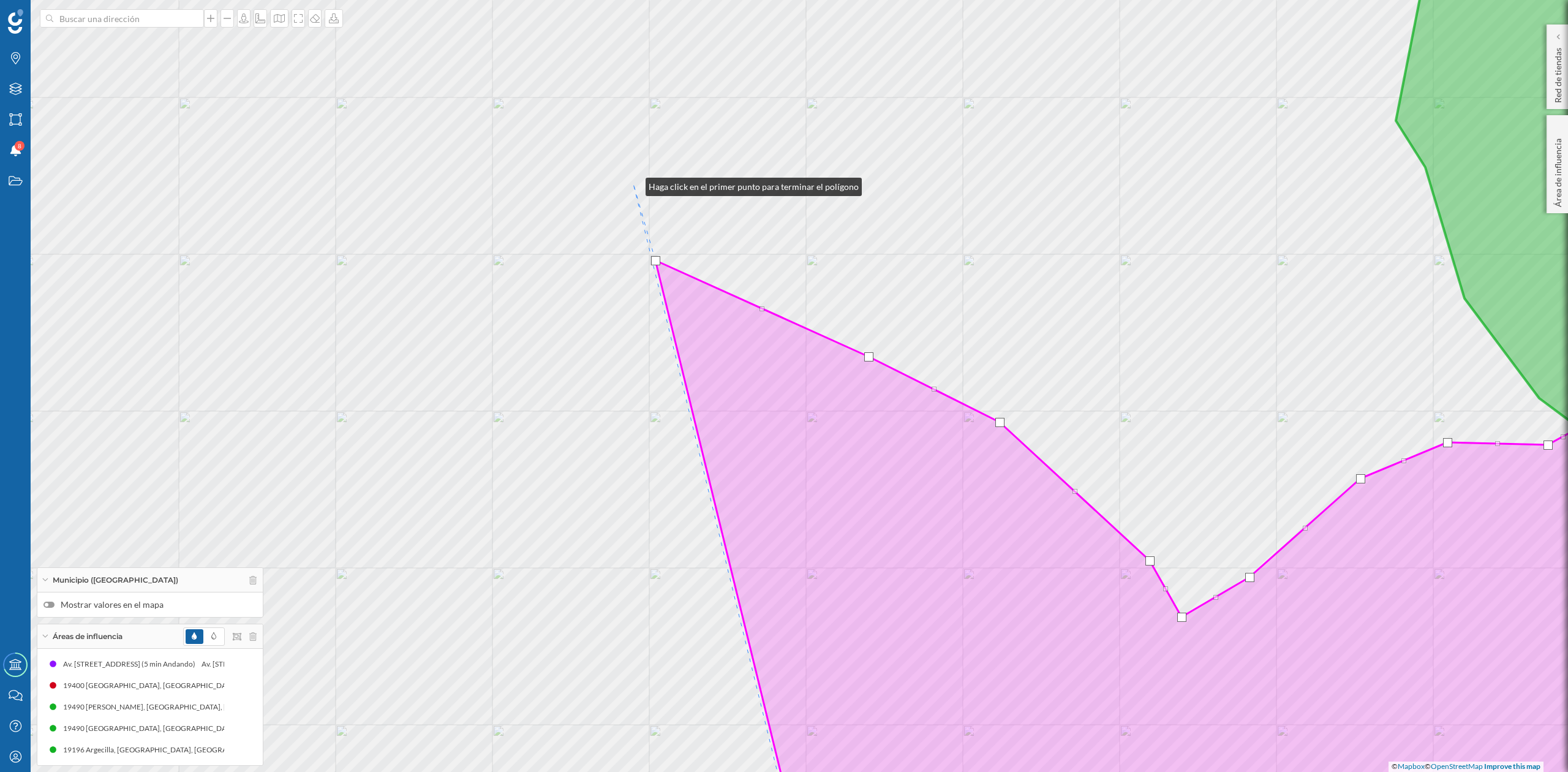
click at [633, 182] on div "© Mapbox © OpenStreetMap Improve this map" at bounding box center [784, 386] width 1568 height 772
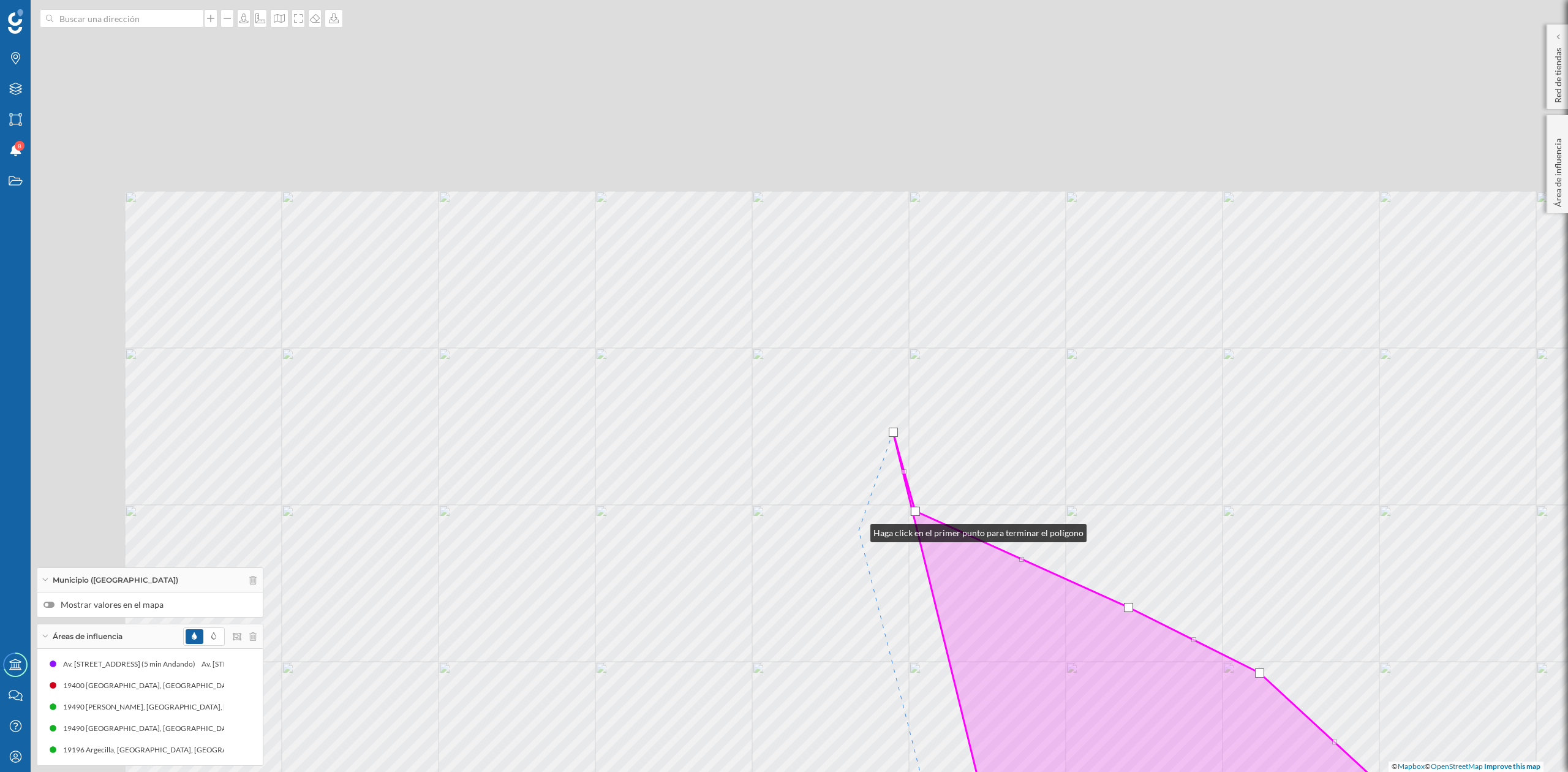
drag, startPoint x: 704, startPoint y: 412, endPoint x: 860, endPoint y: 530, distance: 195.6
click at [859, 532] on div "© Mapbox © OpenStreetMap Improve this map" at bounding box center [784, 386] width 1568 height 772
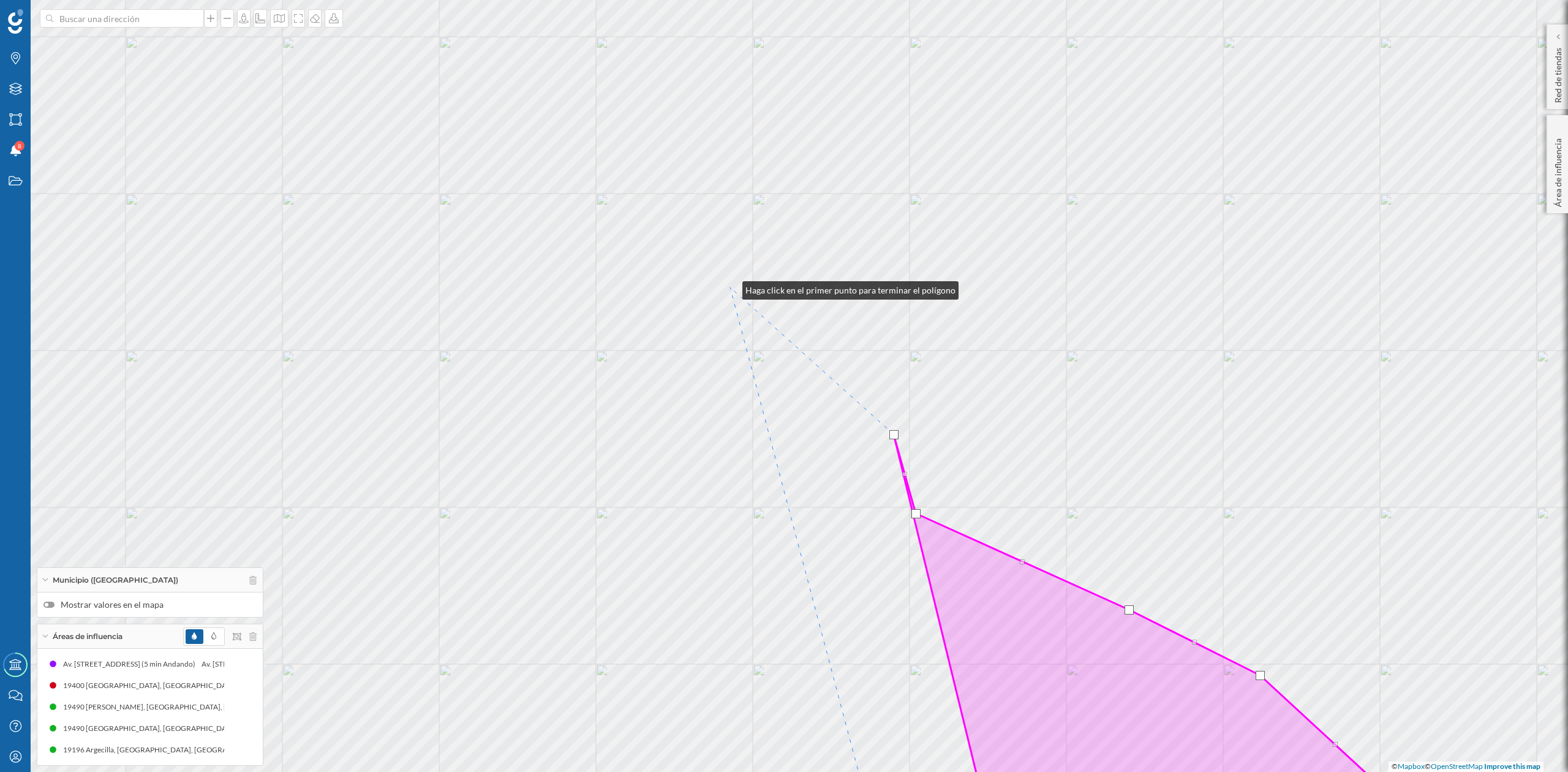
click at [730, 288] on div "© Mapbox © OpenStreetMap Improve this map" at bounding box center [784, 386] width 1568 height 772
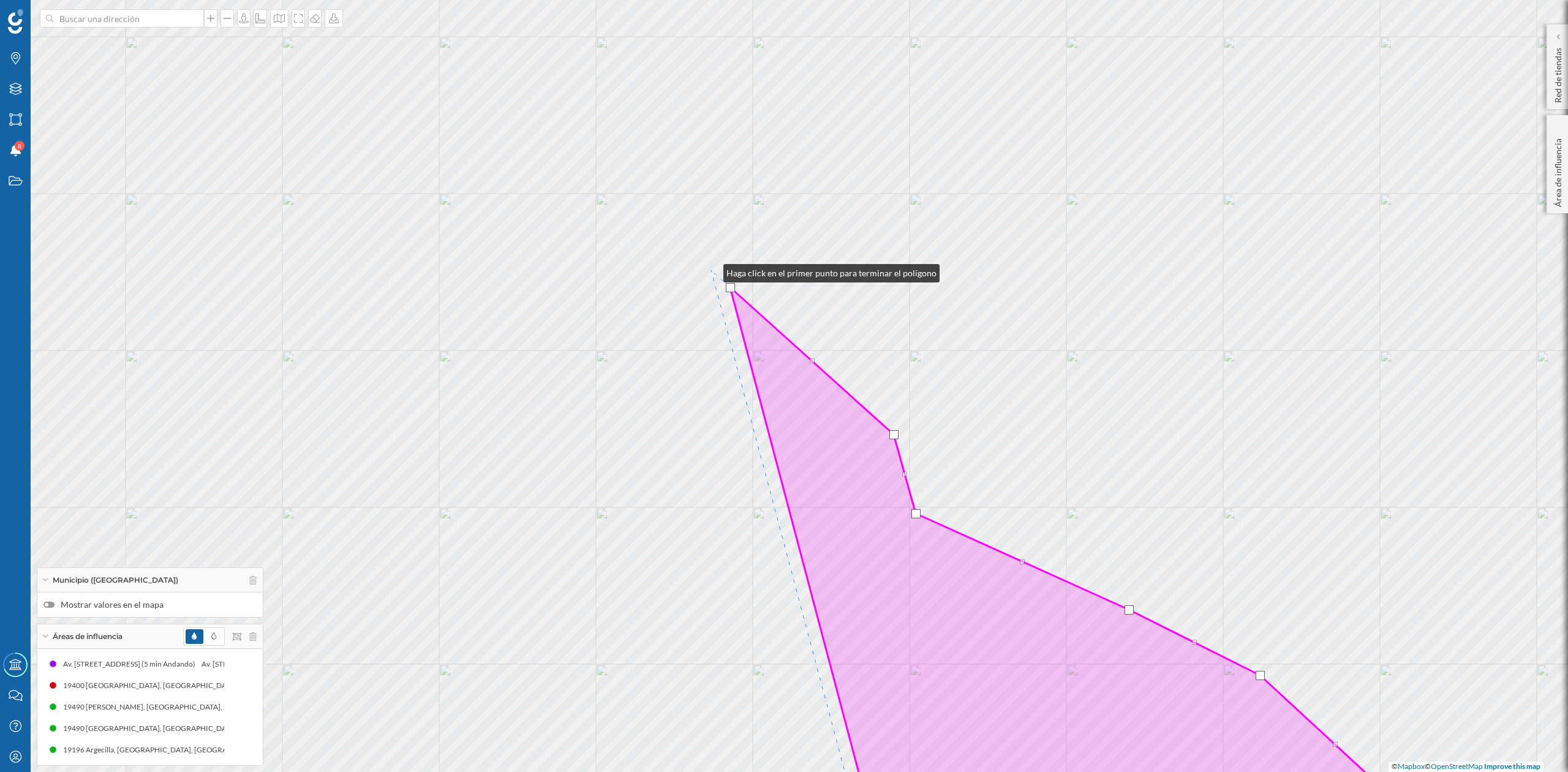
click at [711, 270] on div "© Mapbox © OpenStreetMap Improve this map" at bounding box center [784, 386] width 1568 height 772
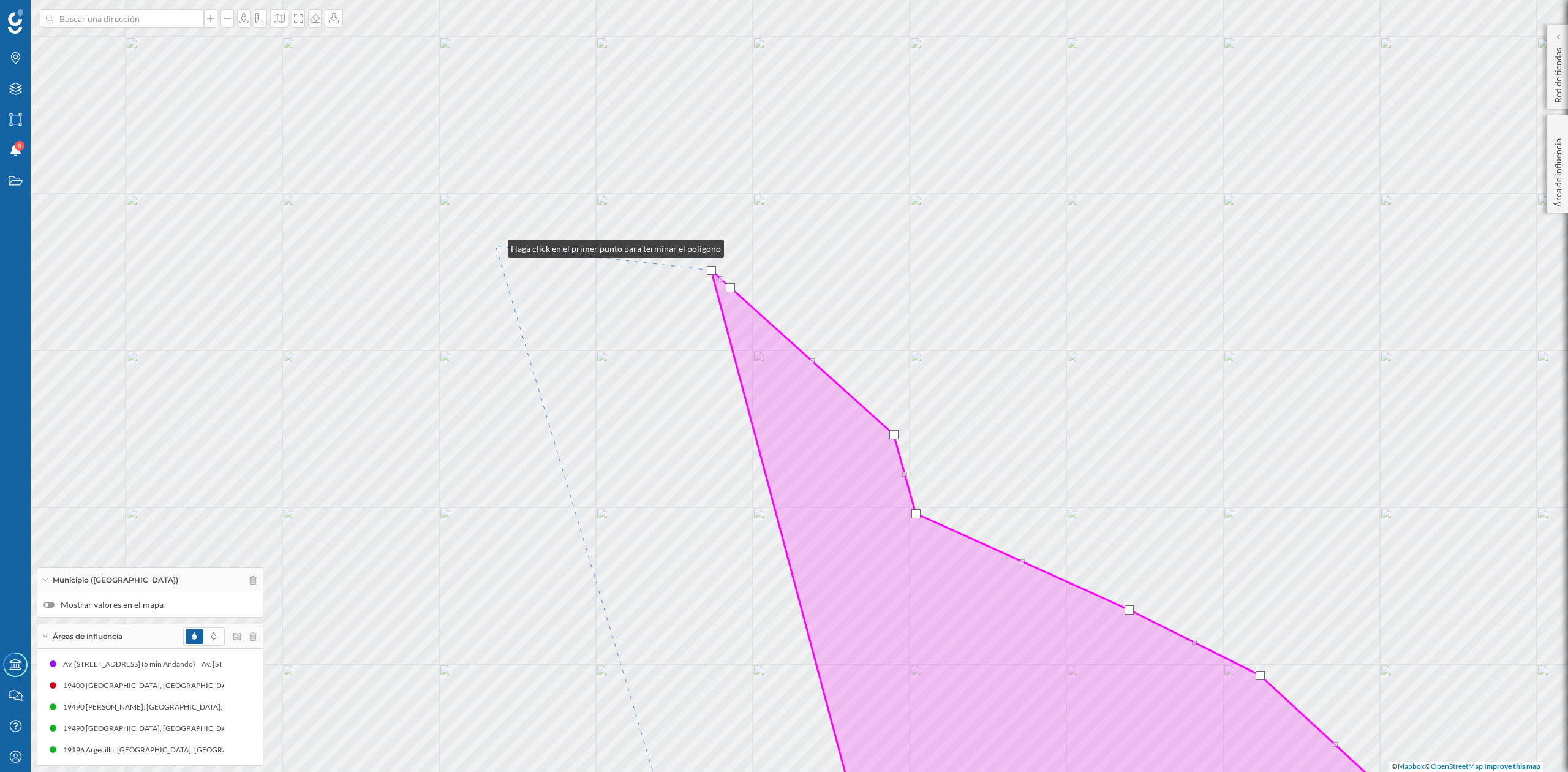
click at [497, 245] on div "© Mapbox © OpenStreetMap Improve this map" at bounding box center [784, 386] width 1568 height 772
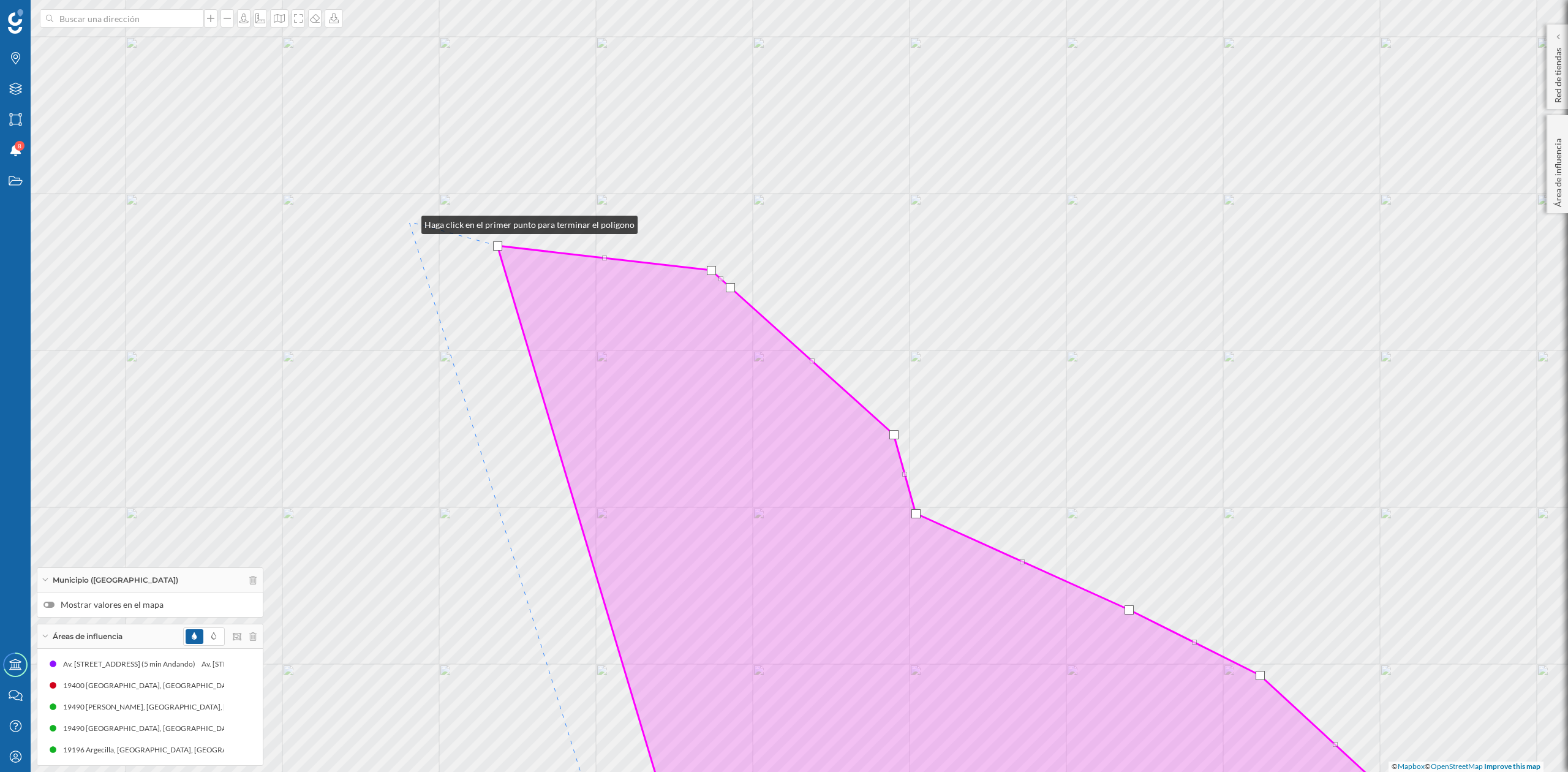
click at [413, 214] on div "© Mapbox © OpenStreetMap Improve this map" at bounding box center [784, 386] width 1568 height 772
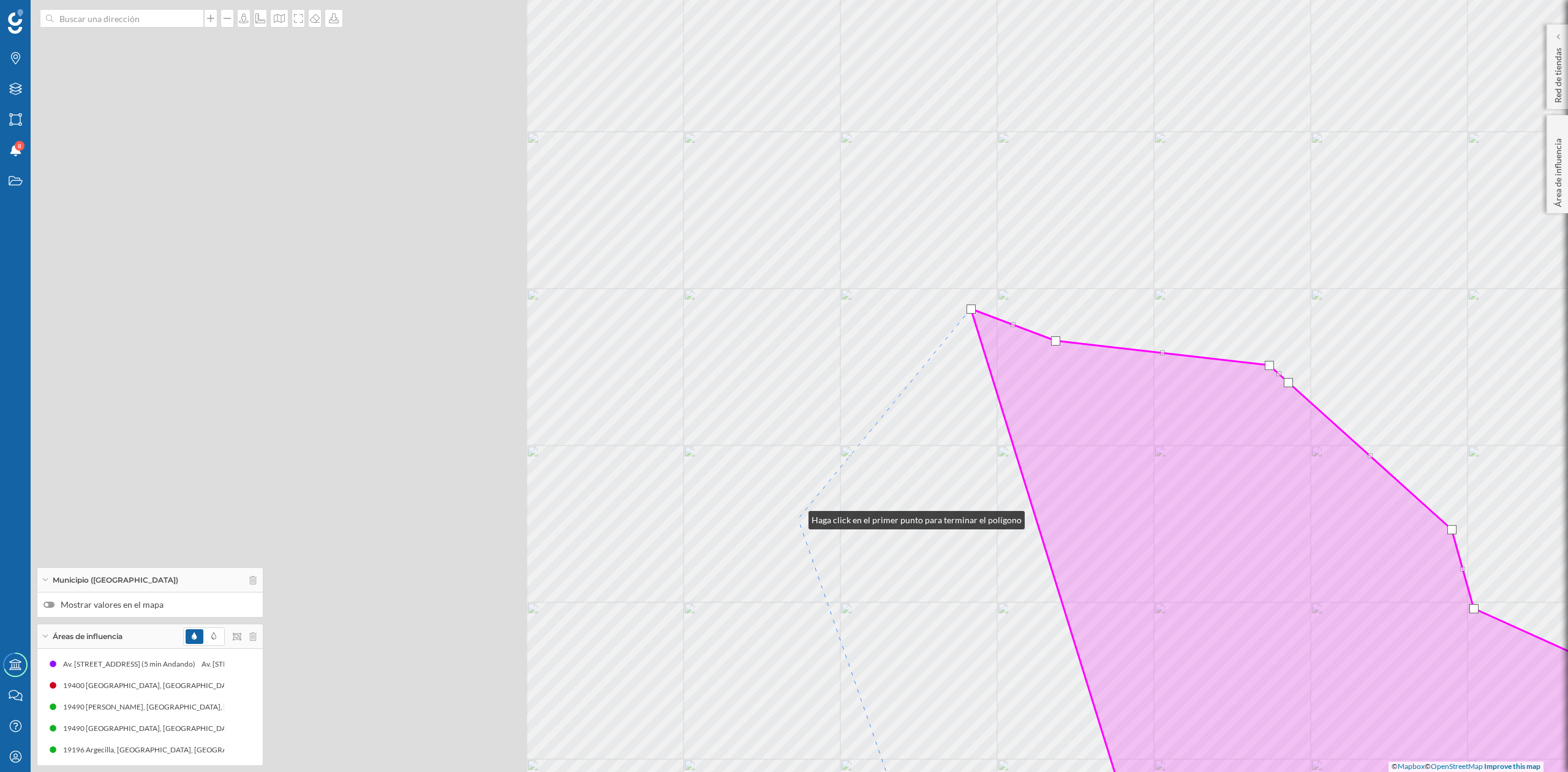
drag, startPoint x: 239, startPoint y: 422, endPoint x: 920, endPoint y: 695, distance: 733.7
click at [920, 695] on div "© Mapbox © OpenStreetMap Improve this map" at bounding box center [784, 386] width 1568 height 772
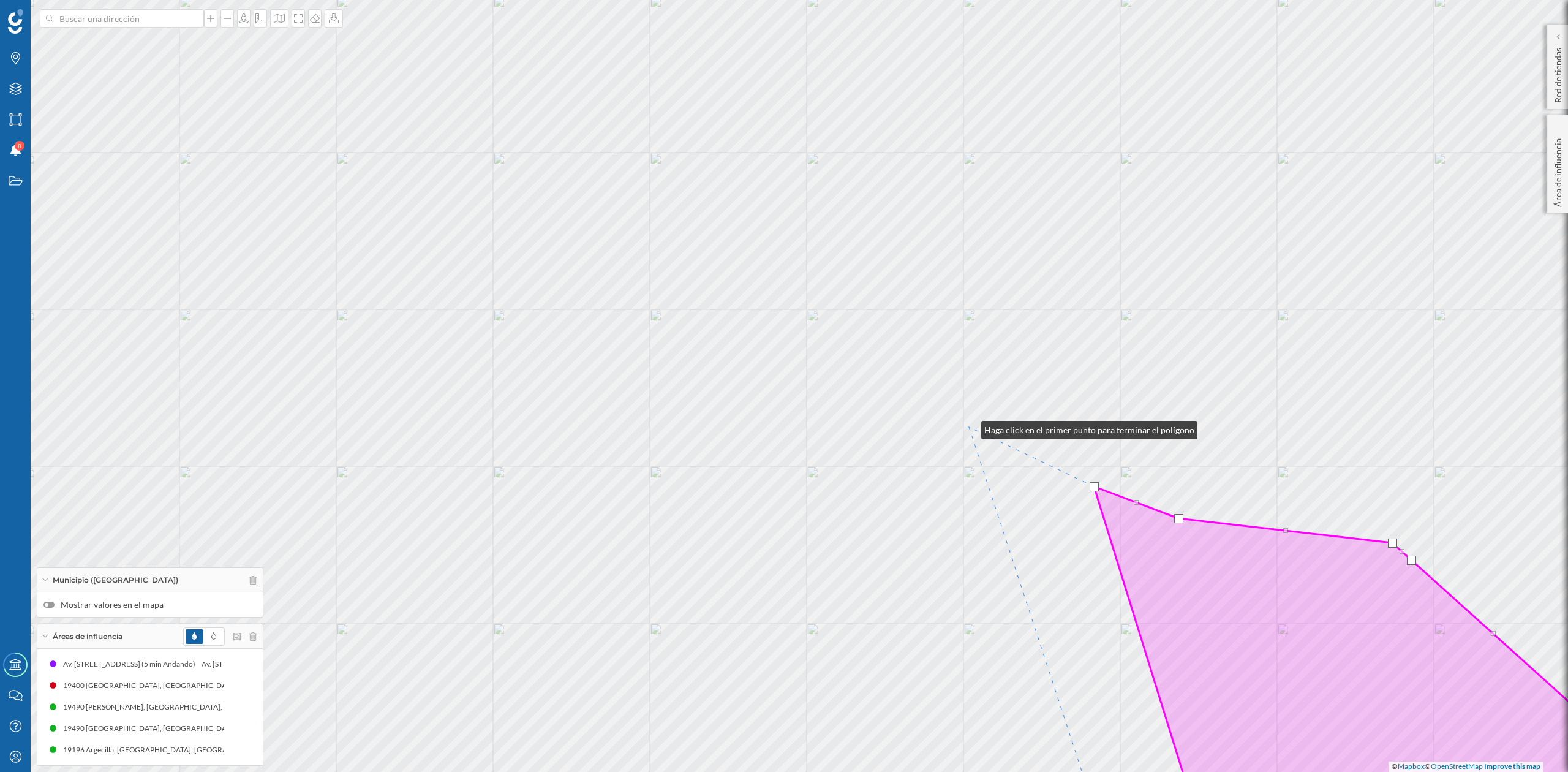
click at [969, 427] on div "© Mapbox © OpenStreetMap Improve this map" at bounding box center [784, 386] width 1568 height 772
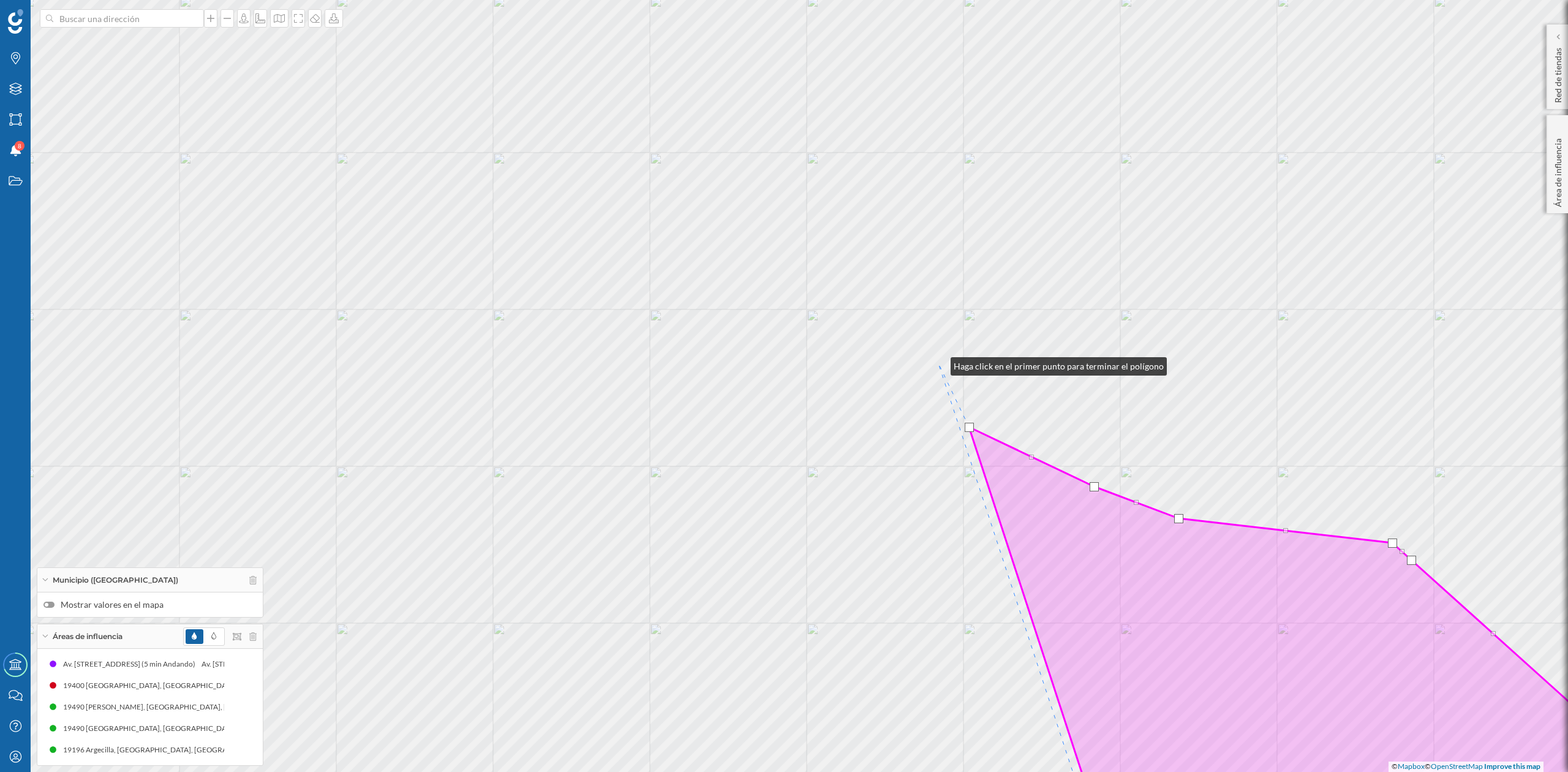
click at [938, 363] on div "© Mapbox © OpenStreetMap Improve this map" at bounding box center [784, 386] width 1568 height 772
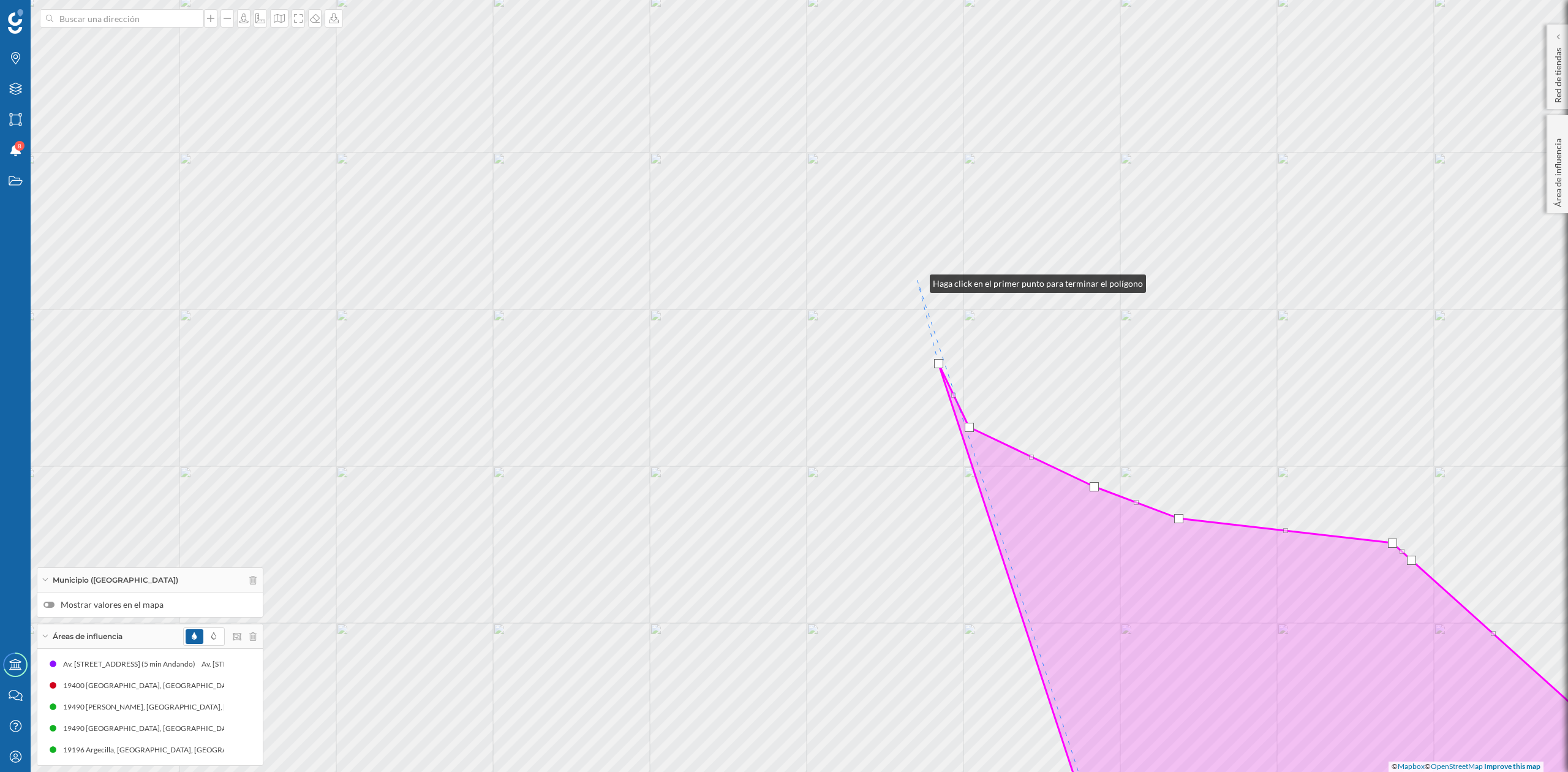
click at [917, 281] on div "© Mapbox © OpenStreetMap Improve this map" at bounding box center [784, 386] width 1568 height 772
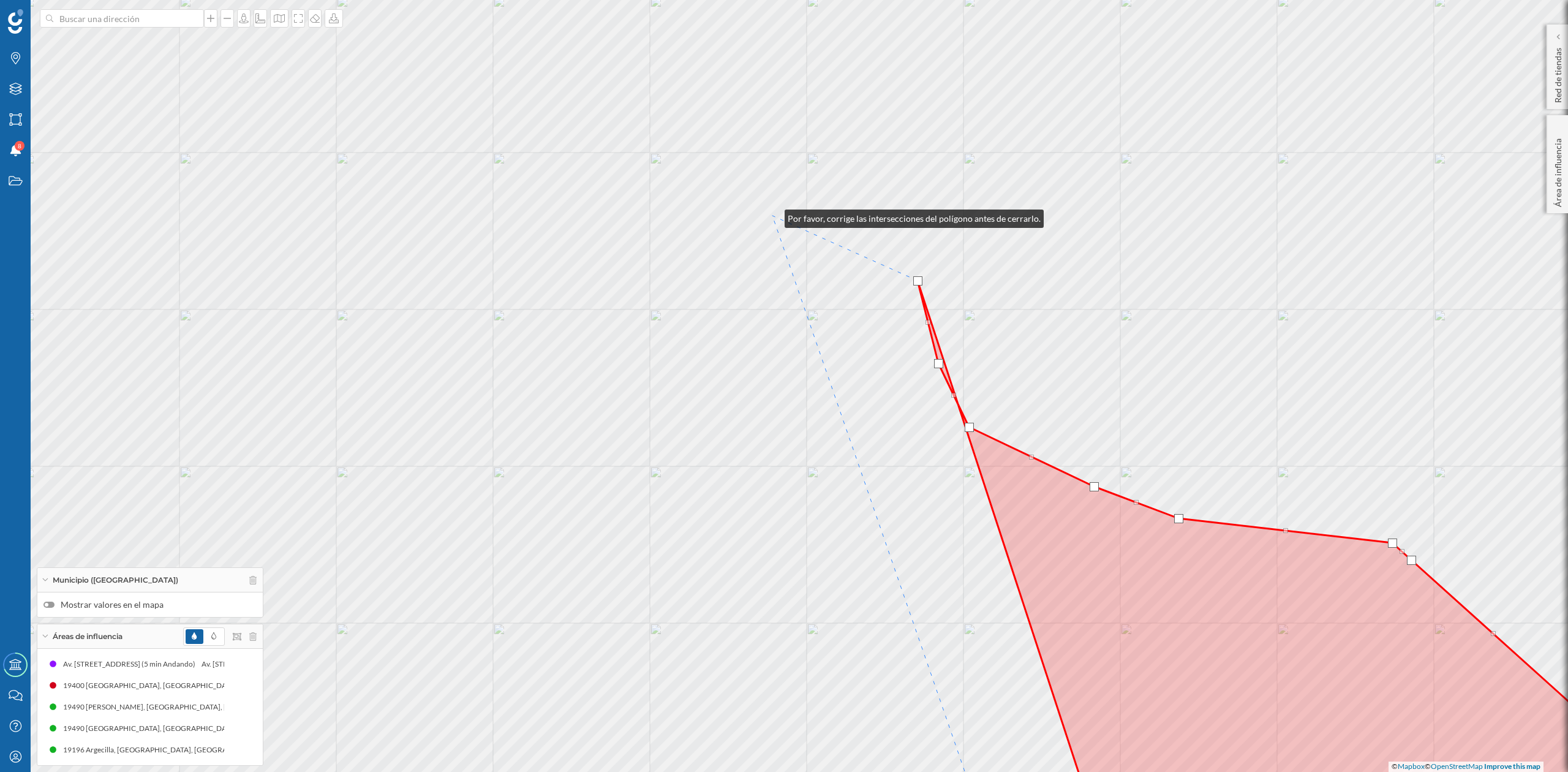
click at [772, 216] on div "© Mapbox © OpenStreetMap Improve this map" at bounding box center [784, 386] width 1568 height 772
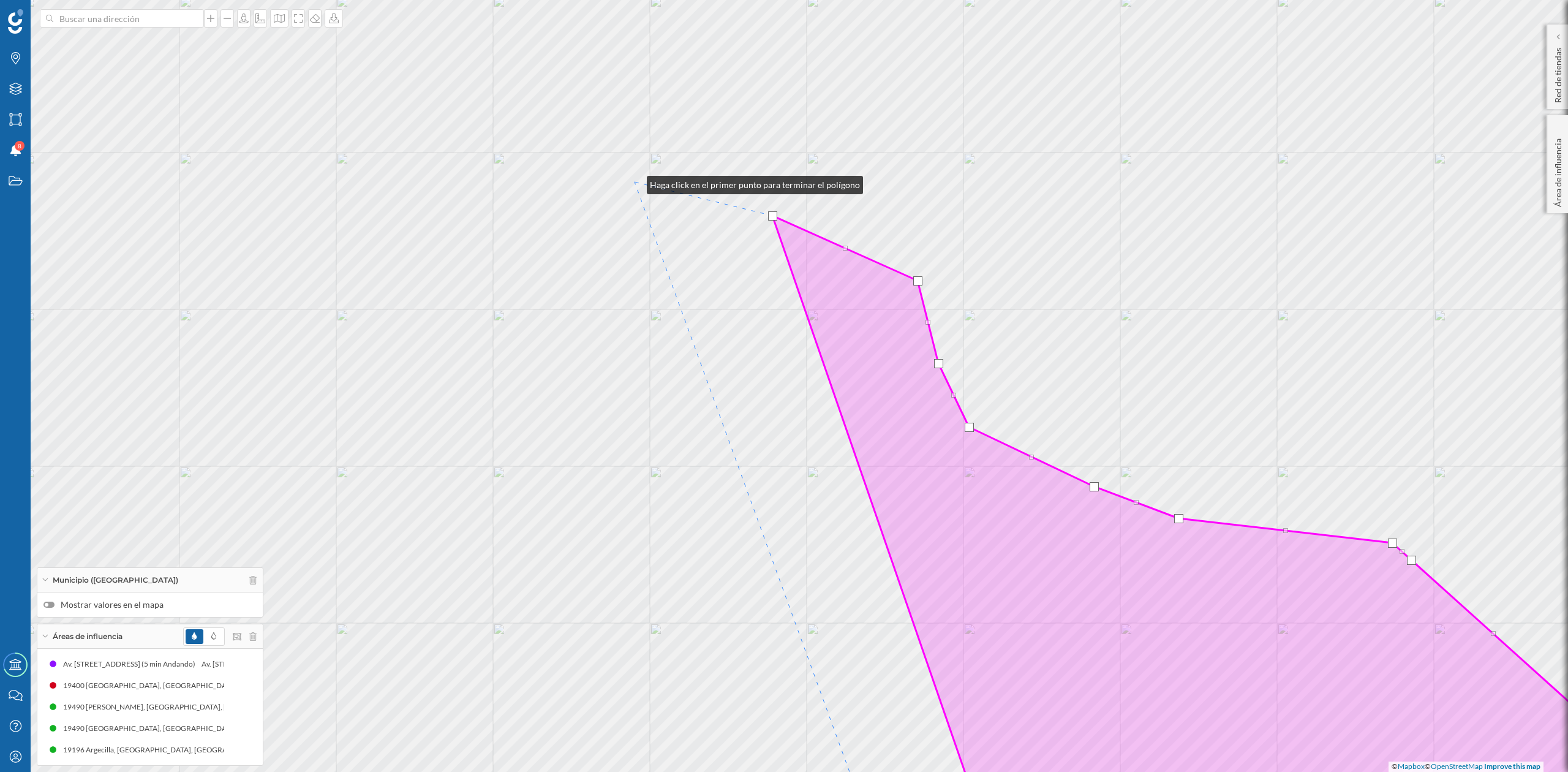
click at [635, 182] on div "© Mapbox © OpenStreetMap Improve this map" at bounding box center [784, 386] width 1568 height 772
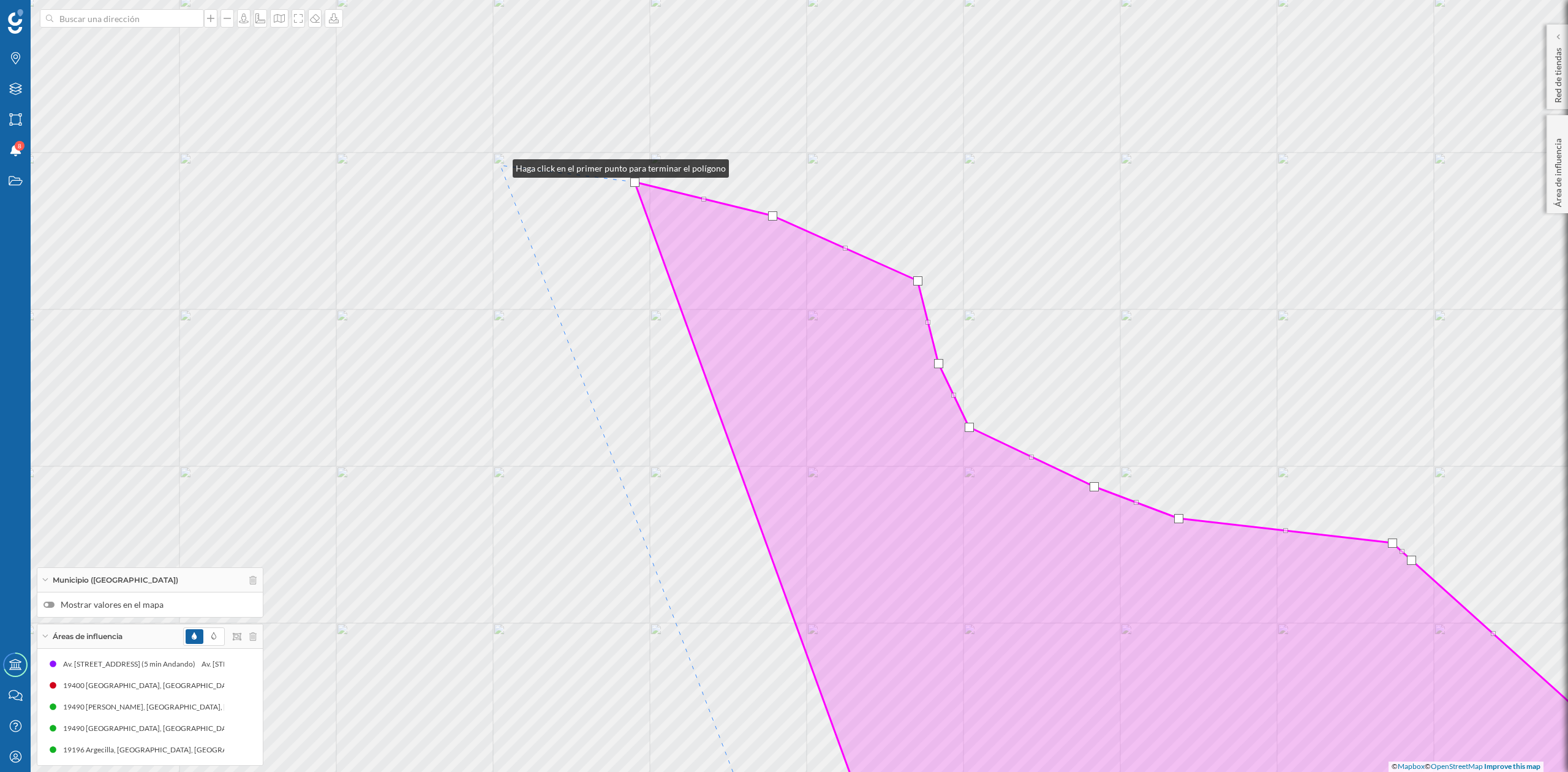
click at [501, 166] on div "© Mapbox © OpenStreetMap Improve this map" at bounding box center [784, 386] width 1568 height 772
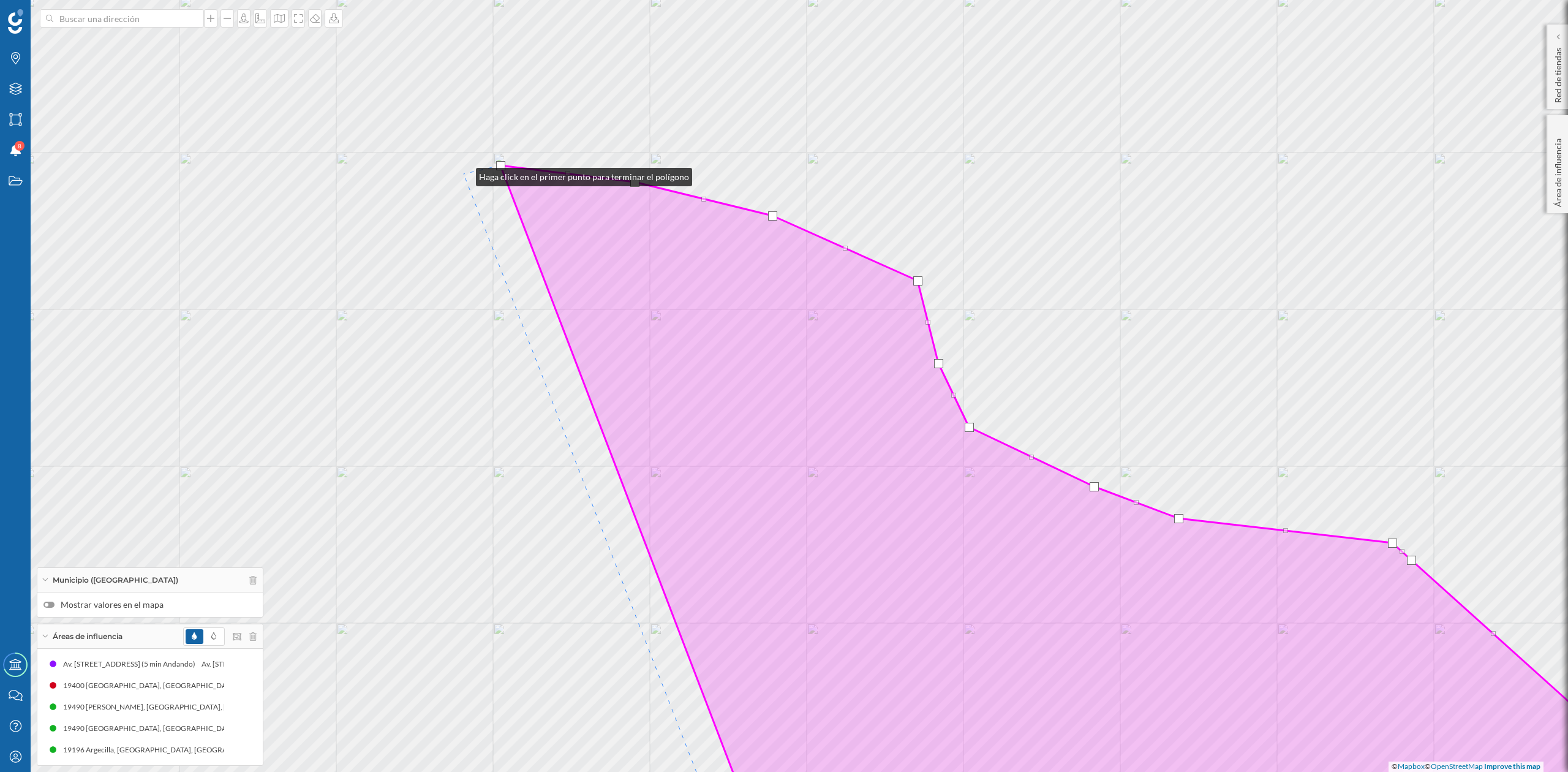
click at [464, 172] on div "© Mapbox © OpenStreetMap Improve this map" at bounding box center [784, 386] width 1568 height 772
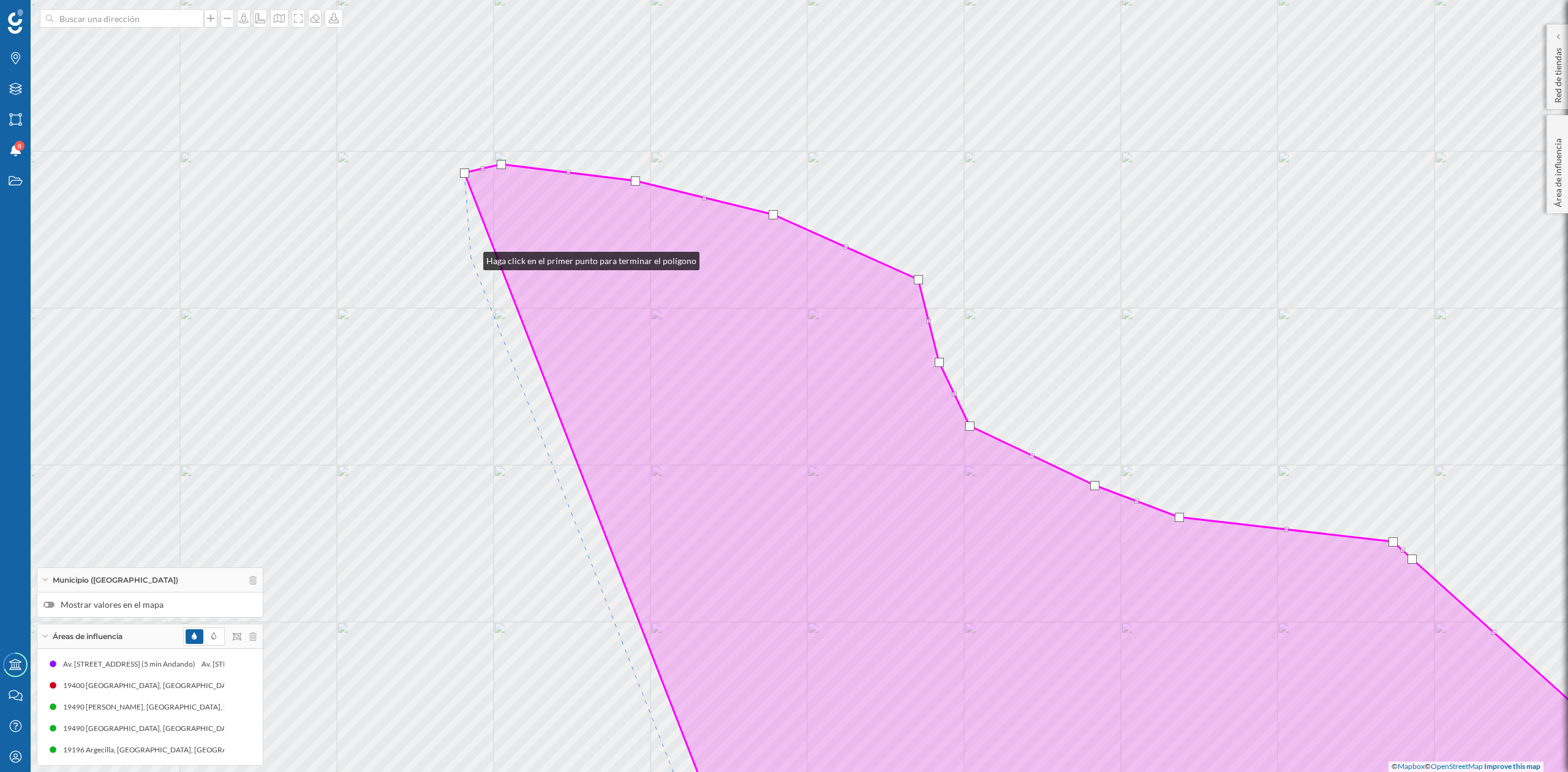
click at [471, 258] on div "© Mapbox © OpenStreetMap Improve this map" at bounding box center [784, 386] width 1568 height 772
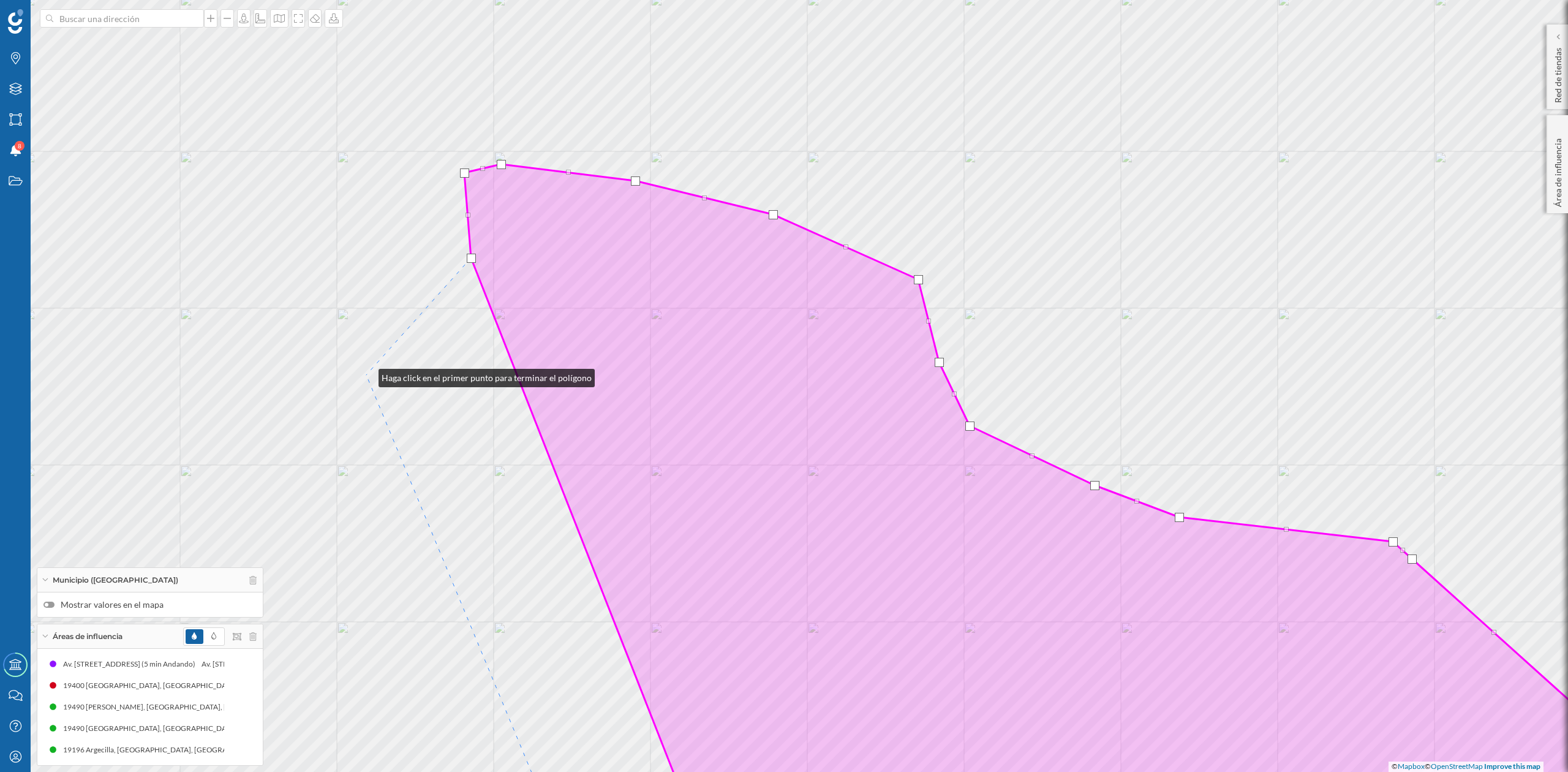
click at [366, 375] on div "© Mapbox © OpenStreetMap Improve this map" at bounding box center [784, 386] width 1568 height 772
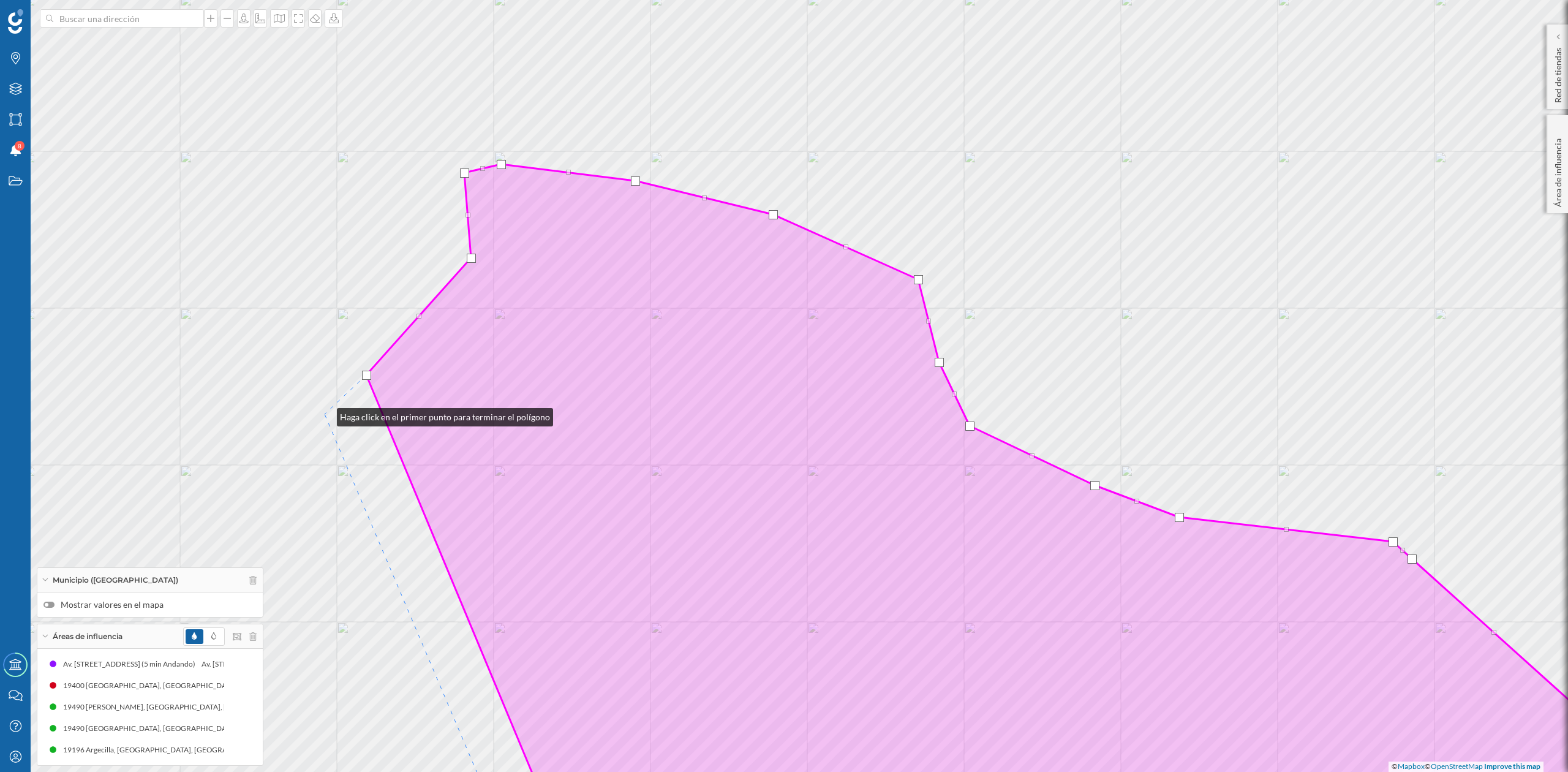
click at [325, 415] on div "© Mapbox © OpenStreetMap Improve this map" at bounding box center [784, 386] width 1568 height 772
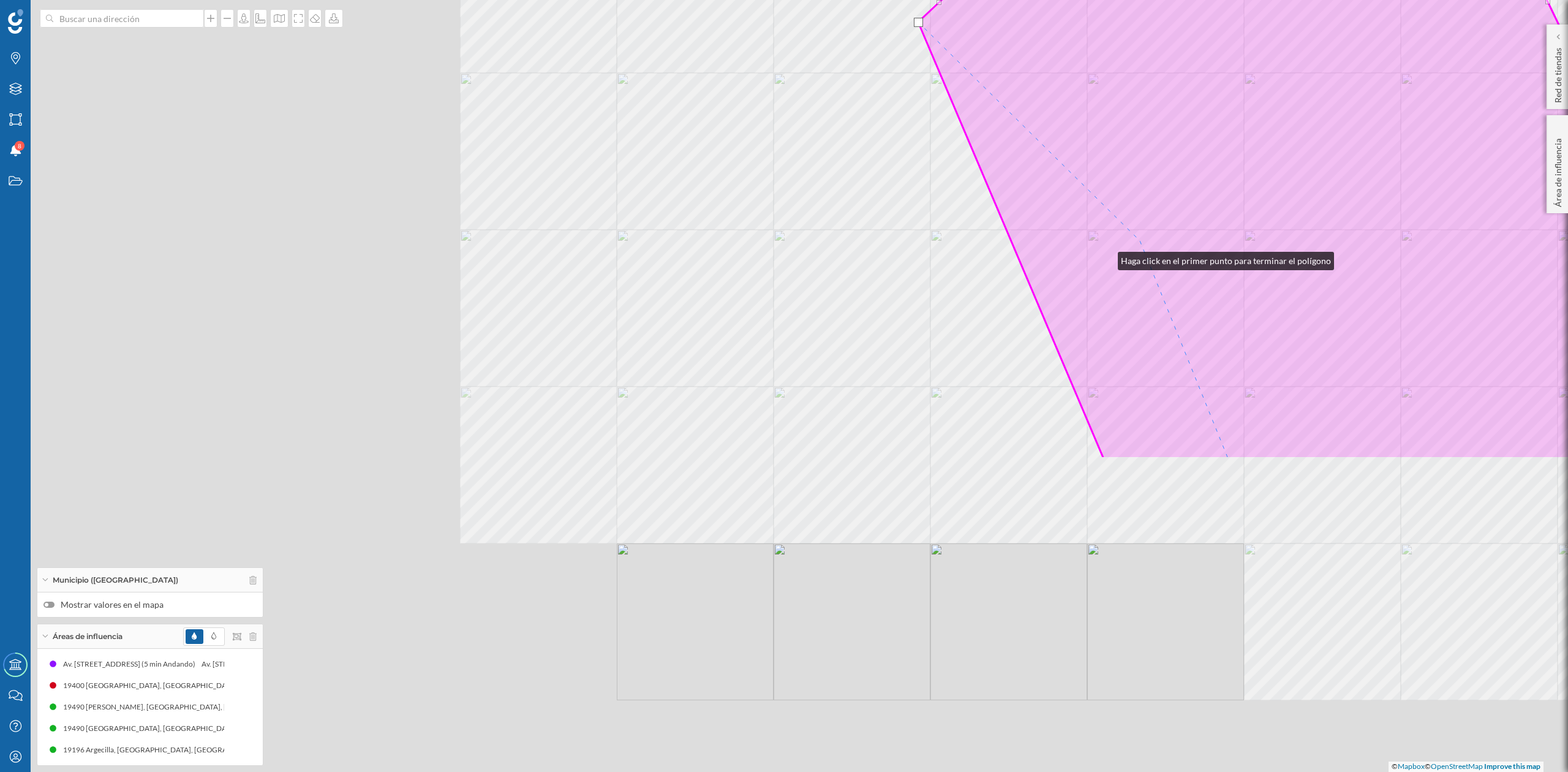
drag, startPoint x: 713, startPoint y: 450, endPoint x: 1115, endPoint y: 251, distance: 448.6
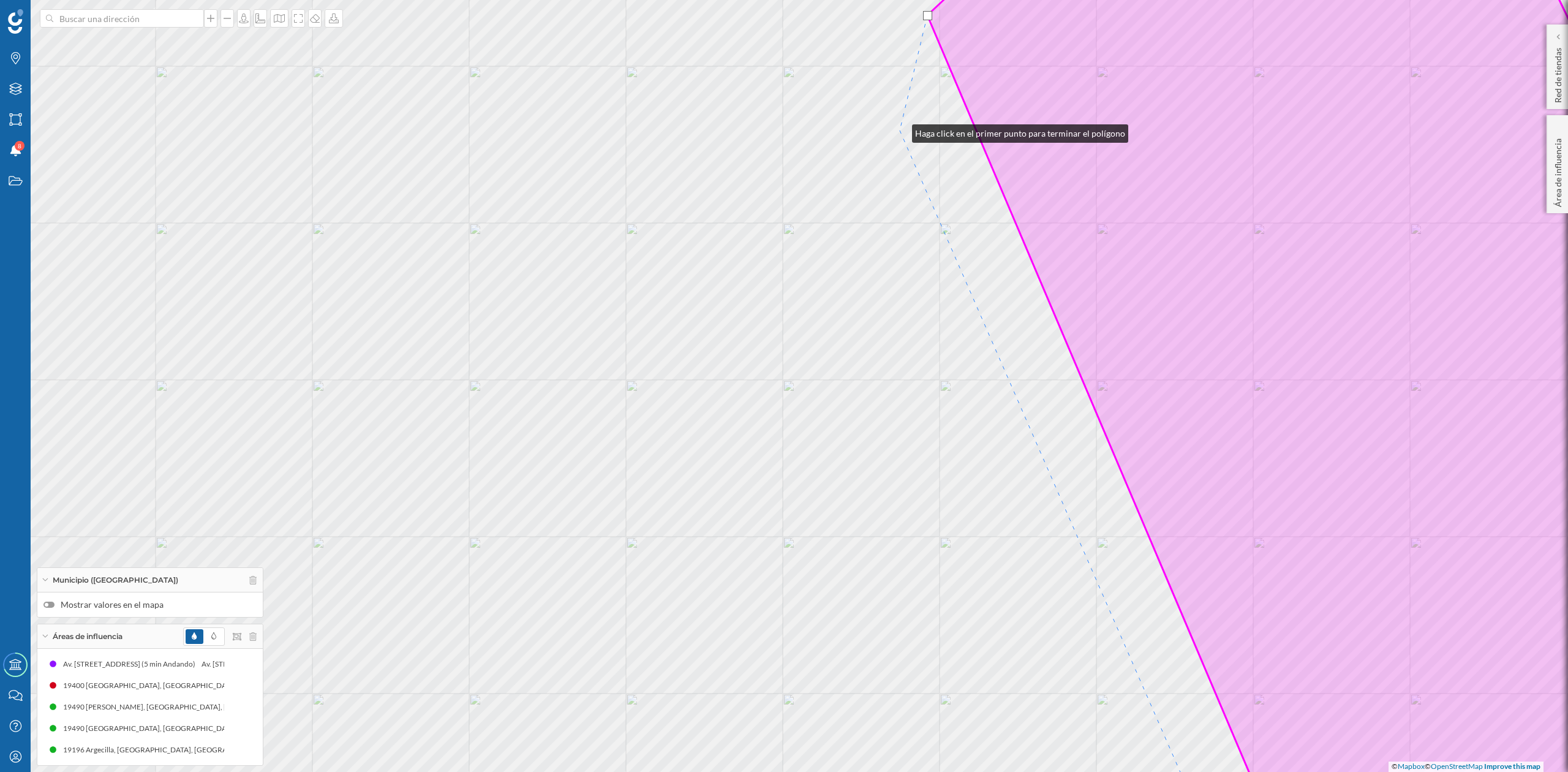
click at [900, 130] on div "© Mapbox © OpenStreetMap Improve this map" at bounding box center [784, 386] width 1568 height 772
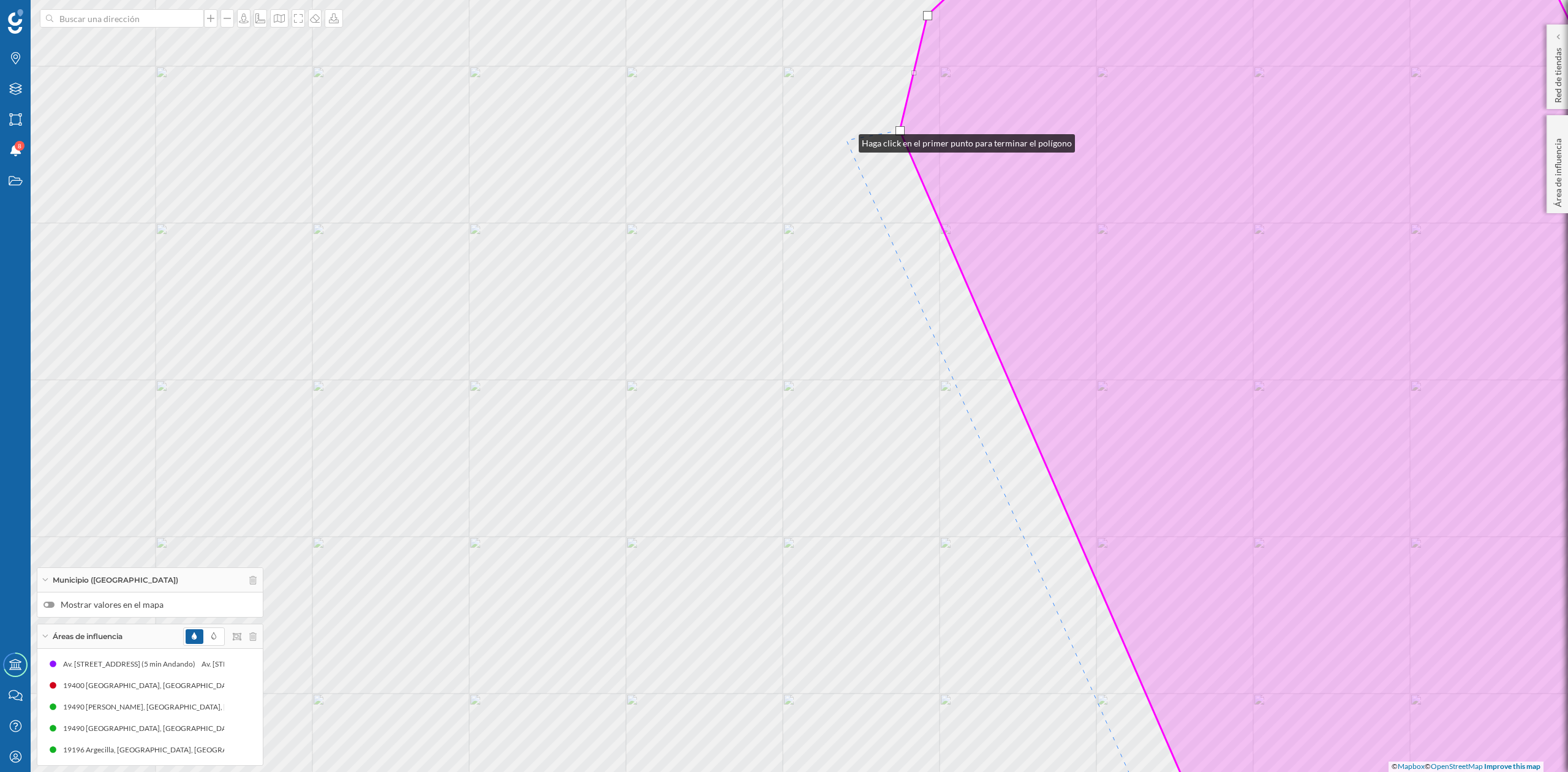
click at [847, 140] on div "© Mapbox © OpenStreetMap Improve this map" at bounding box center [784, 386] width 1568 height 772
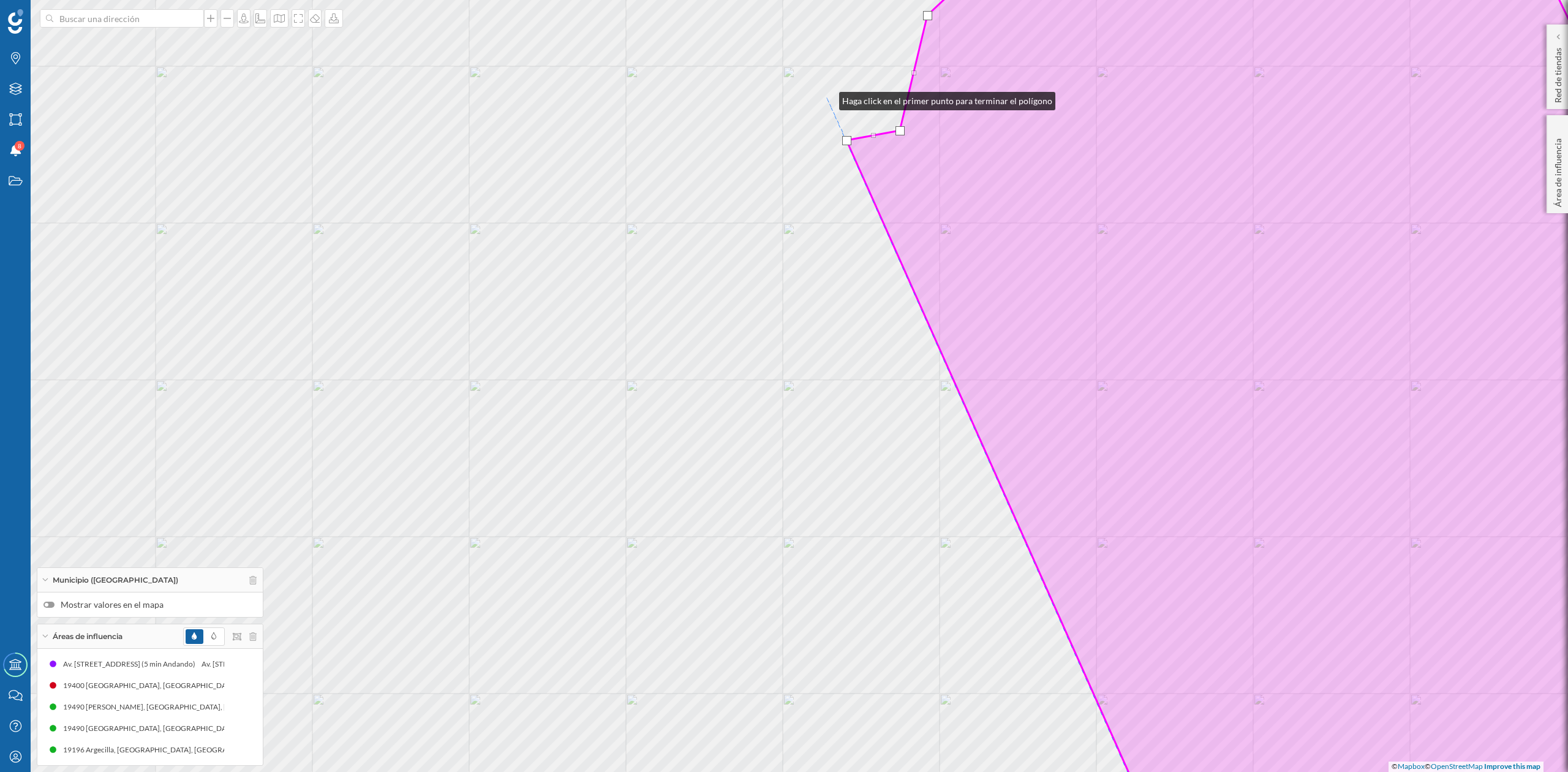
click at [827, 98] on div "© Mapbox © OpenStreetMap Improve this map" at bounding box center [784, 386] width 1568 height 772
click at [780, 174] on div "© Mapbox © OpenStreetMap Improve this map" at bounding box center [784, 386] width 1568 height 772
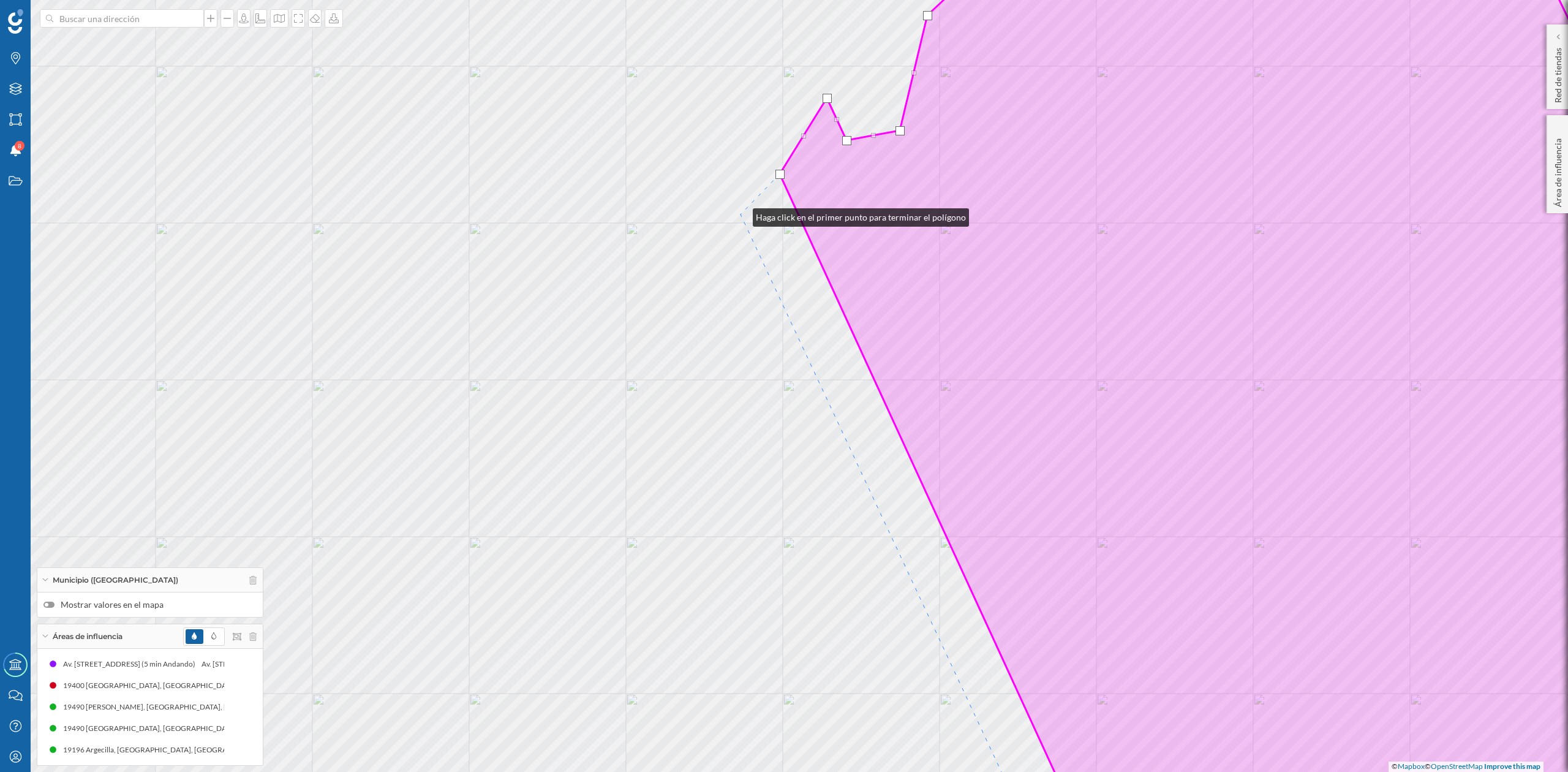
click at [741, 215] on div "© Mapbox © OpenStreetMap Improve this map" at bounding box center [784, 386] width 1568 height 772
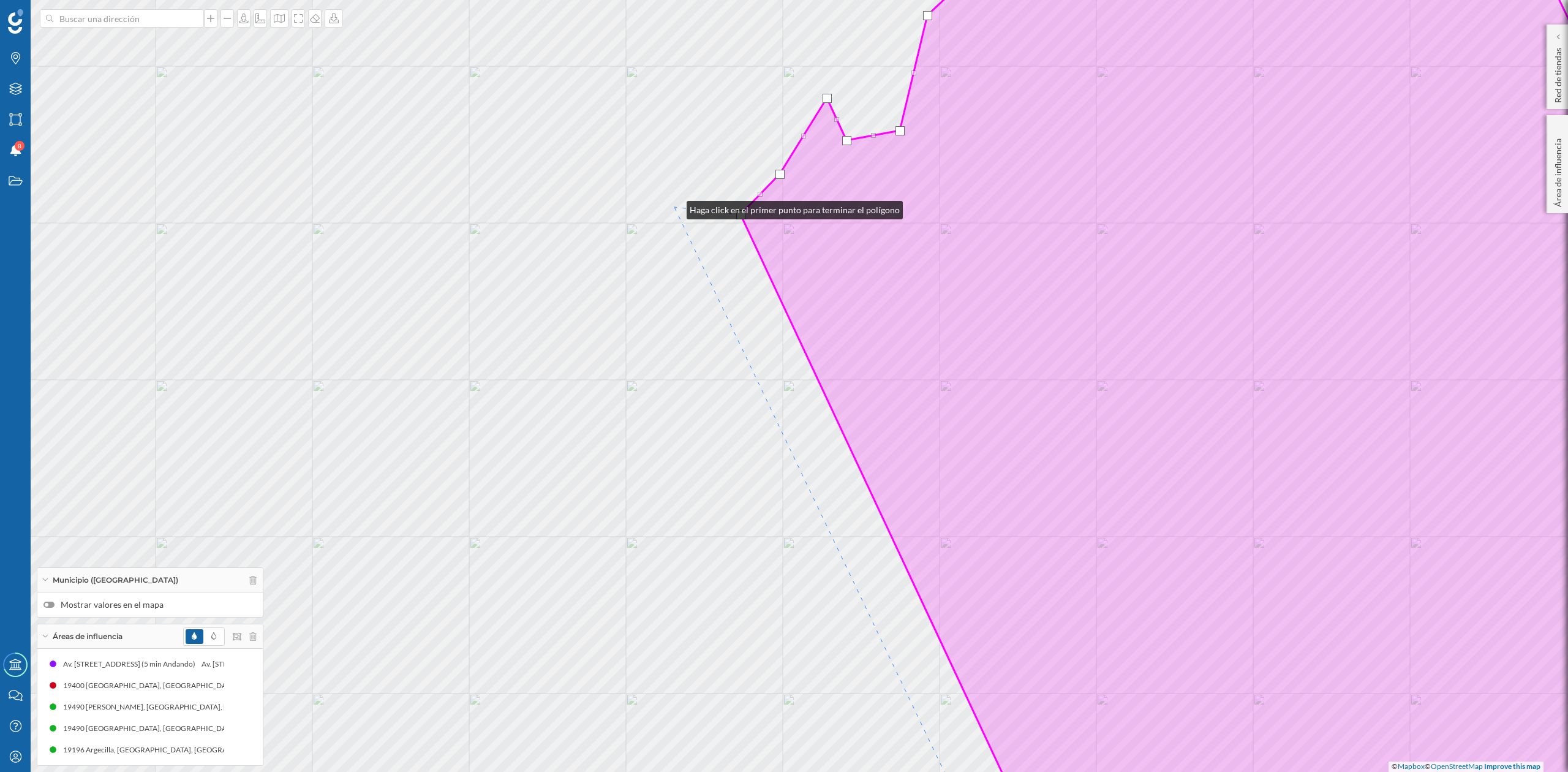
click at [675, 206] on div "© Mapbox © OpenStreetMap Improve this map" at bounding box center [784, 386] width 1568 height 772
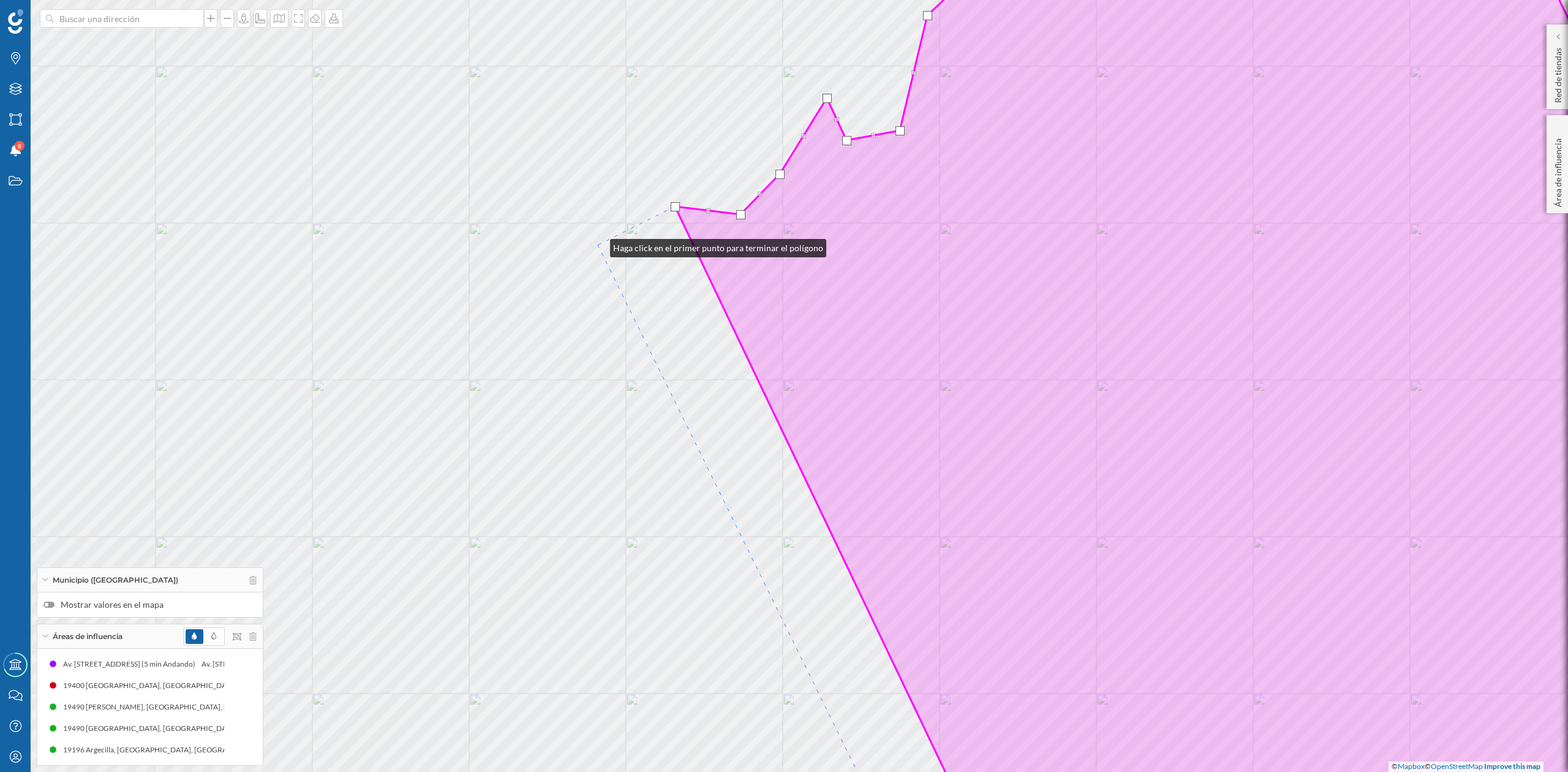
click at [598, 243] on div "© Mapbox © OpenStreetMap Improve this map" at bounding box center [784, 386] width 1568 height 772
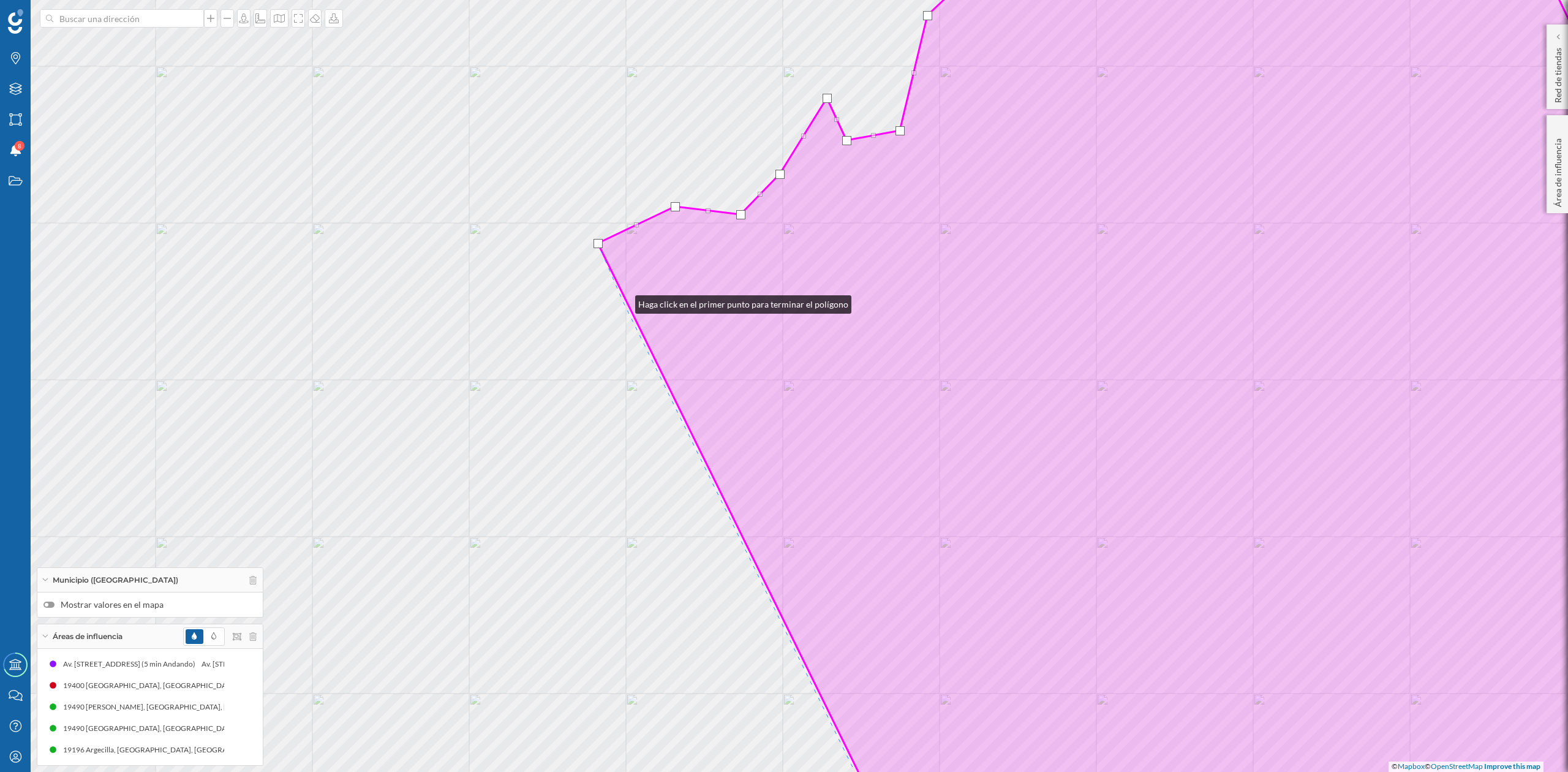
click at [623, 302] on div "© Mapbox © OpenStreetMap Improve this map" at bounding box center [784, 386] width 1568 height 772
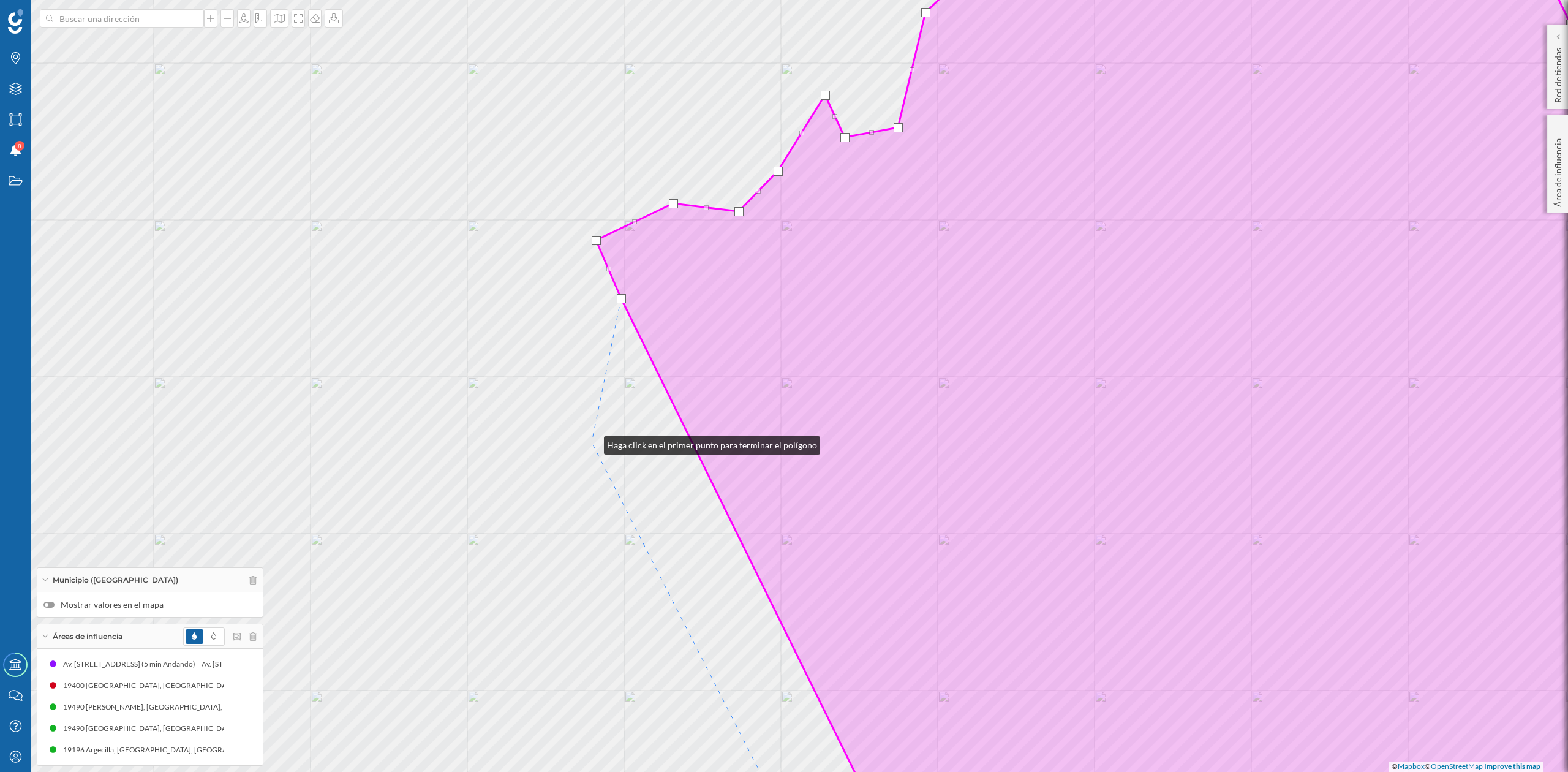
click at [592, 443] on div "© Mapbox © OpenStreetMap Improve this map" at bounding box center [784, 386] width 1568 height 772
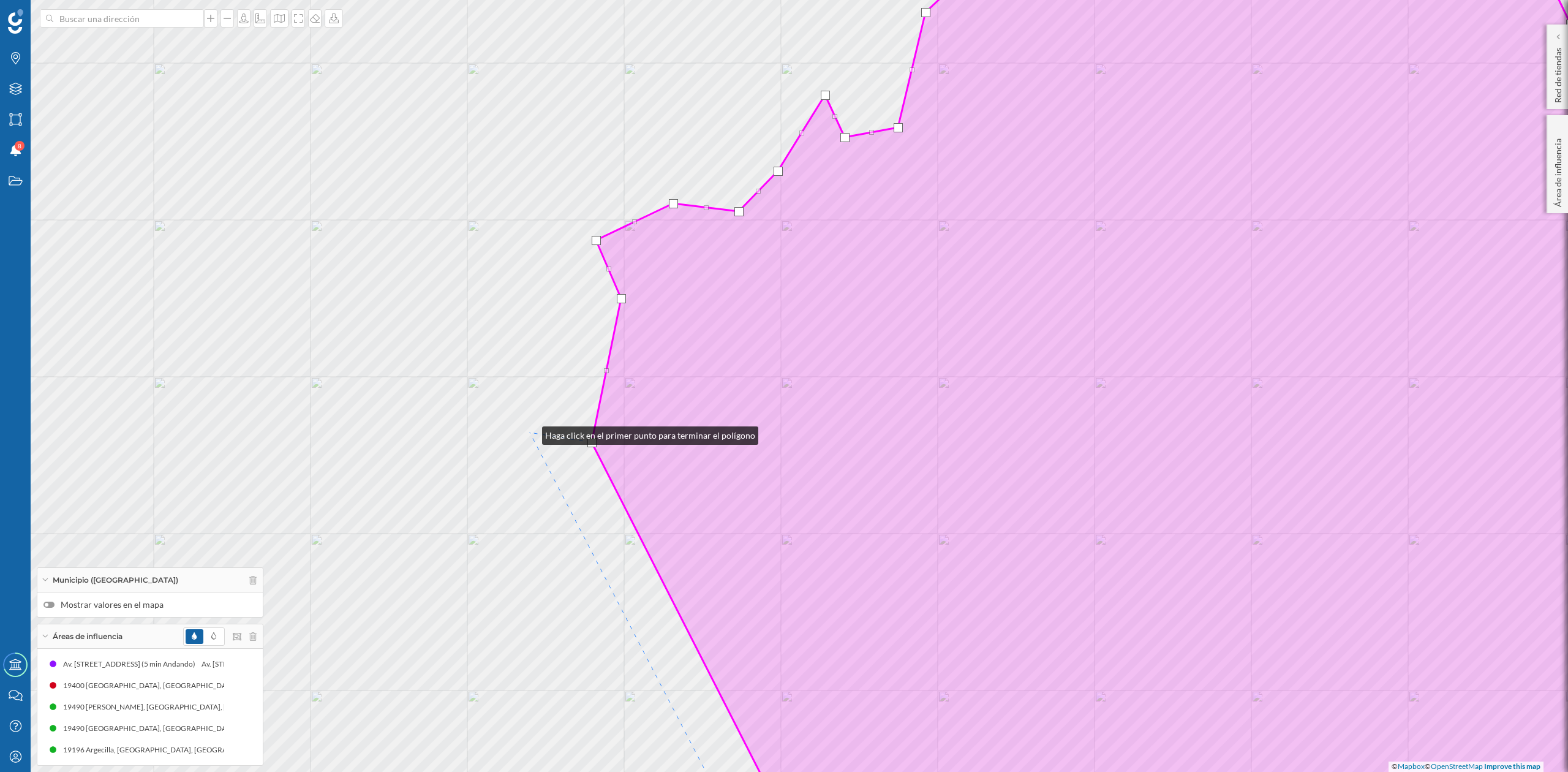
drag, startPoint x: 530, startPoint y: 433, endPoint x: 525, endPoint y: 452, distance: 19.6
click at [530, 433] on div "© Mapbox © OpenStreetMap Improve this map" at bounding box center [784, 386] width 1568 height 772
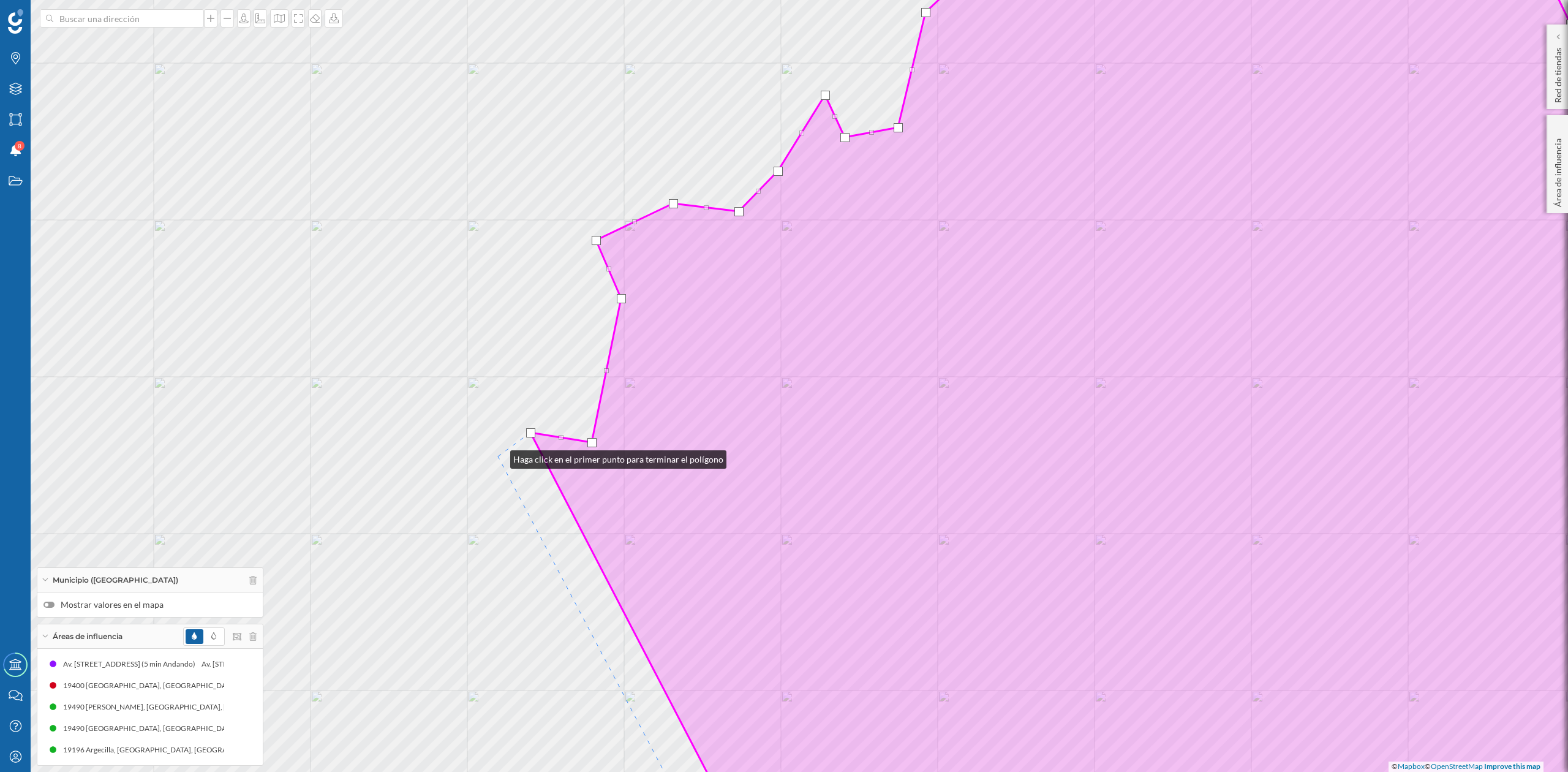
drag, startPoint x: 498, startPoint y: 457, endPoint x: 479, endPoint y: 508, distance: 54.4
click at [498, 456] on div "© Mapbox © OpenStreetMap Improve this map" at bounding box center [784, 386] width 1568 height 772
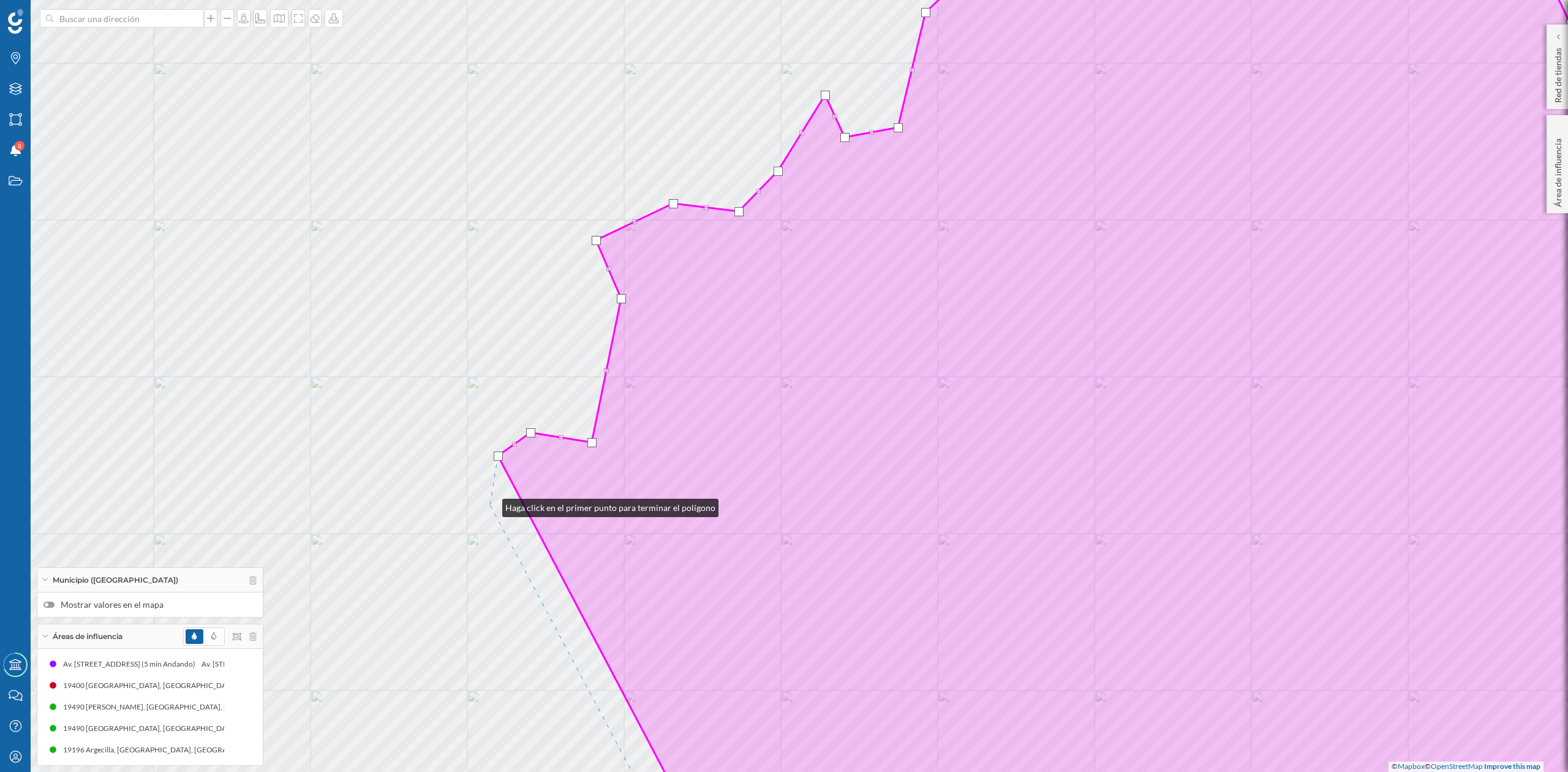
click at [490, 505] on div "© Mapbox © OpenStreetMap Improve this map" at bounding box center [784, 386] width 1568 height 772
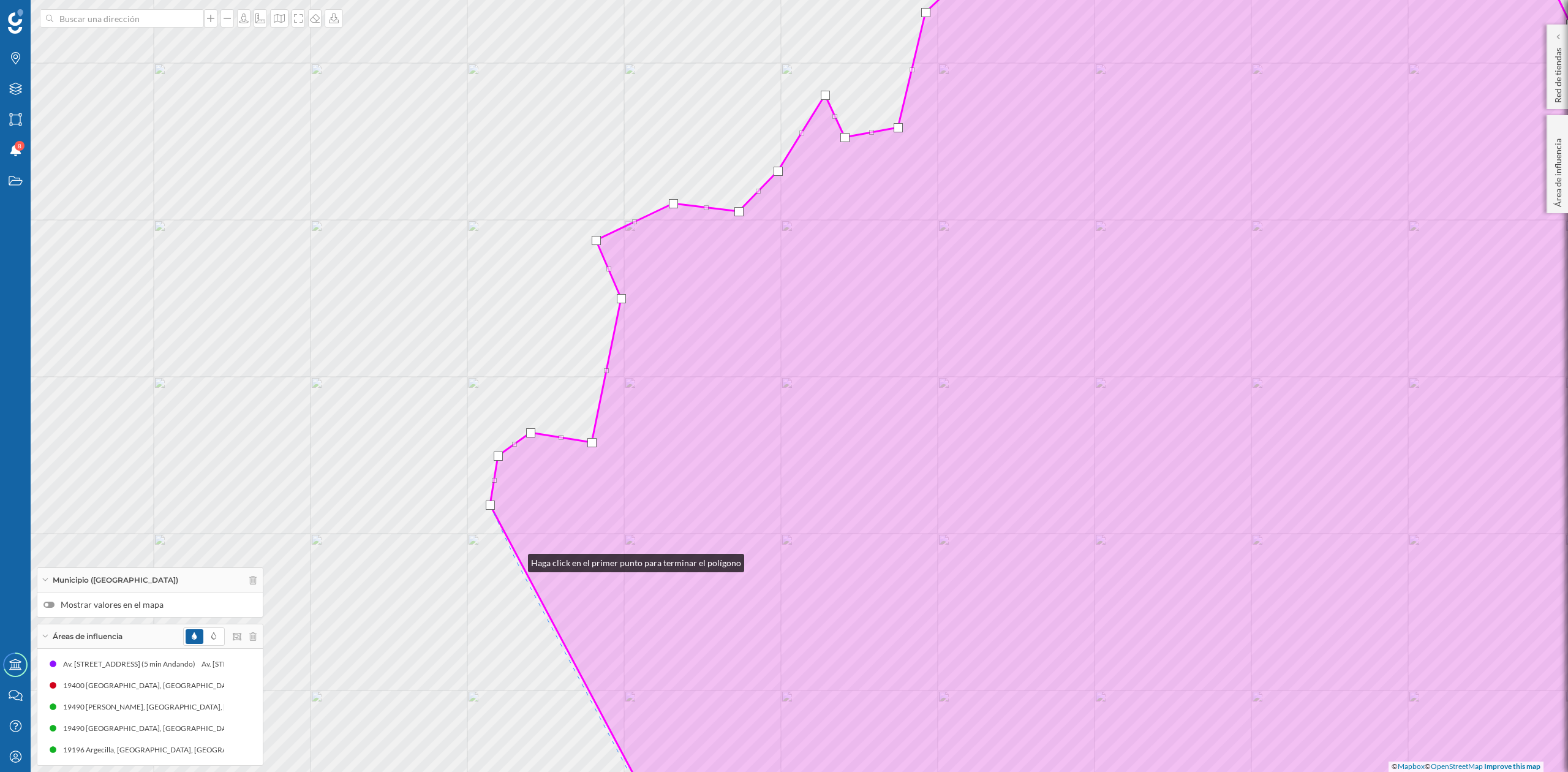
click at [517, 560] on div "© Mapbox © OpenStreetMap Improve this map" at bounding box center [784, 386] width 1568 height 772
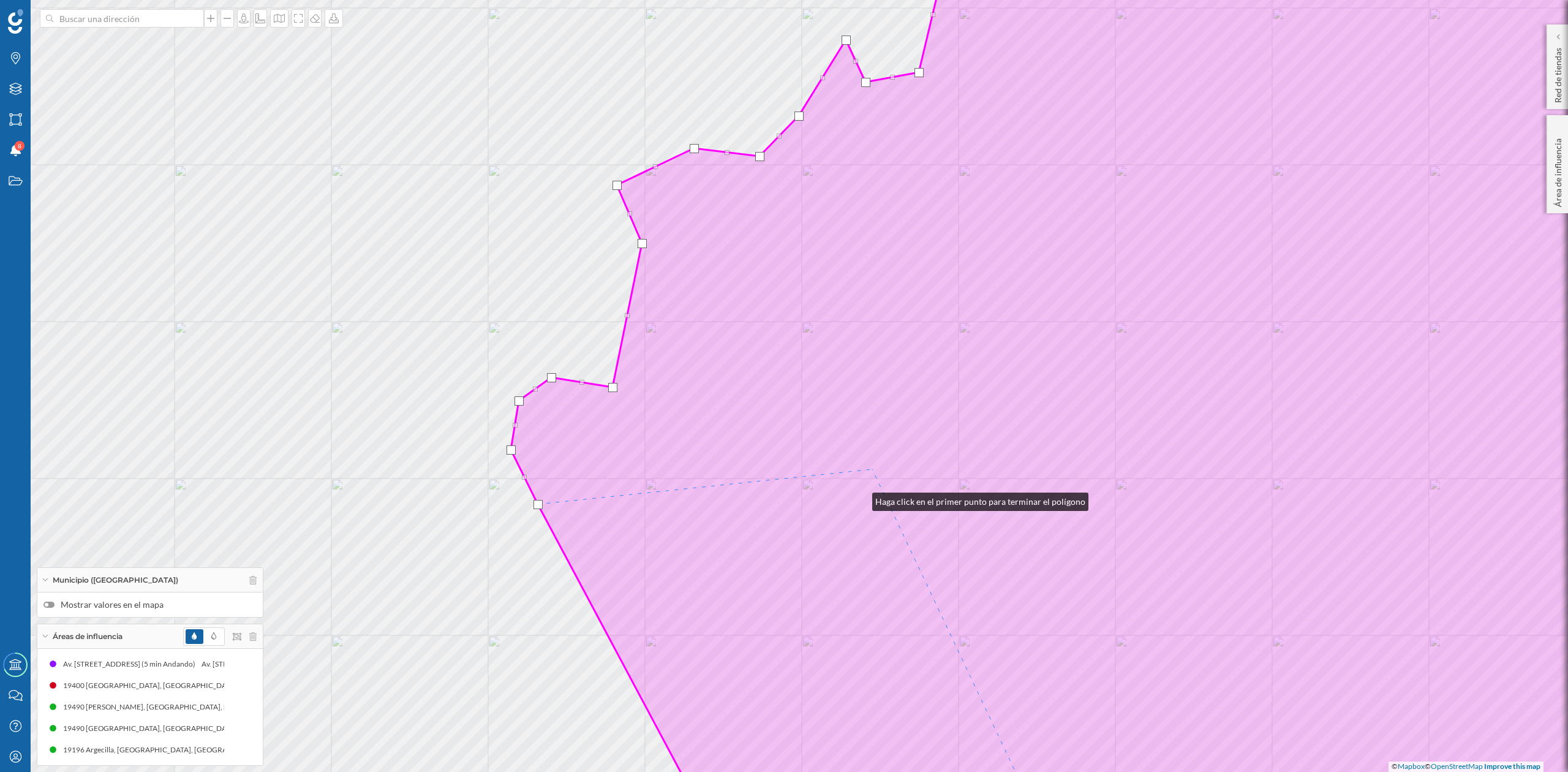
drag, startPoint x: 860, startPoint y: 499, endPoint x: 1065, endPoint y: 192, distance: 369.2
click at [1065, 192] on icon at bounding box center [1130, 331] width 1236 height 930
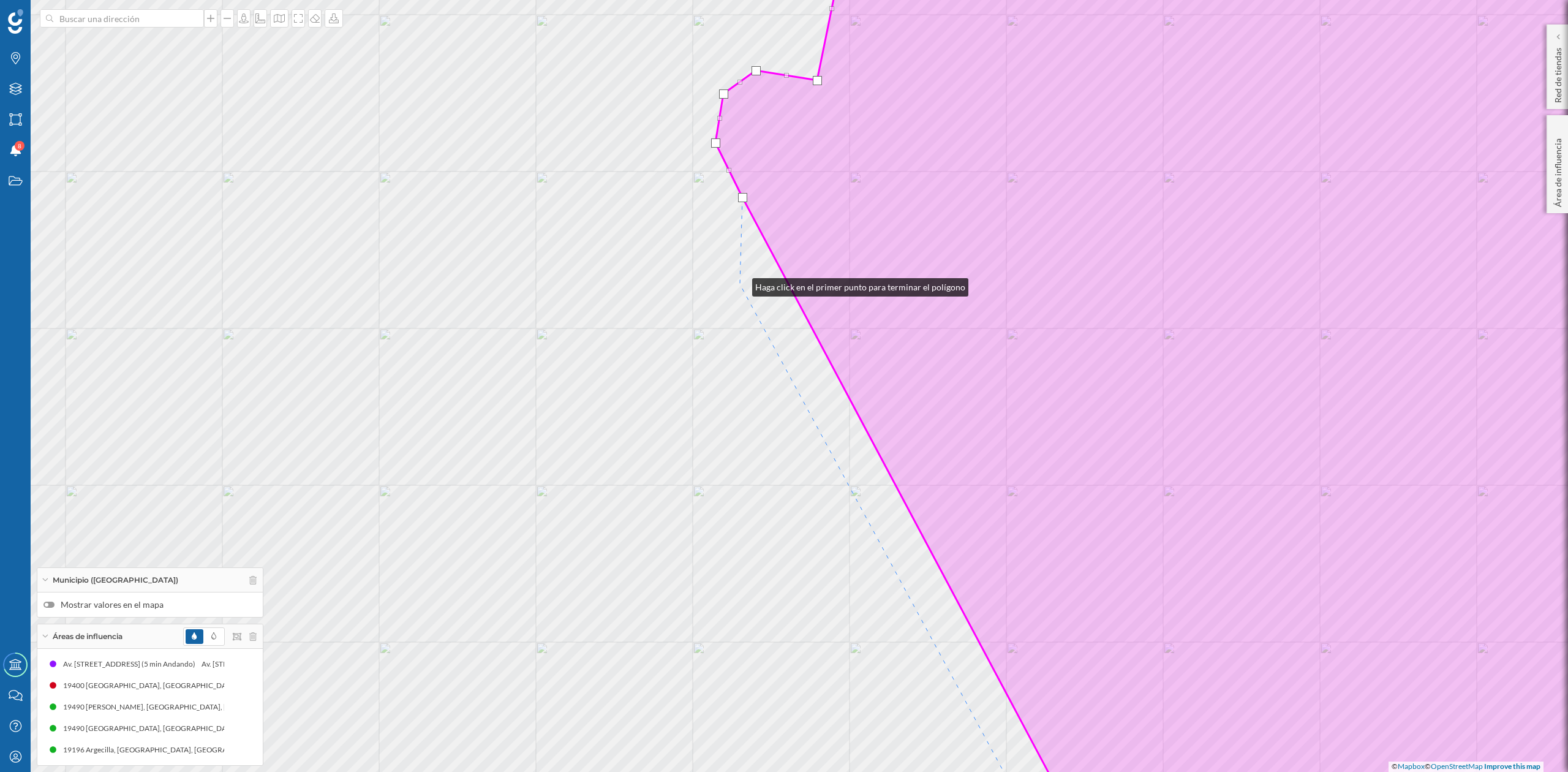
click at [740, 284] on div "© Mapbox © OpenStreetMap Improve this map" at bounding box center [784, 386] width 1568 height 772
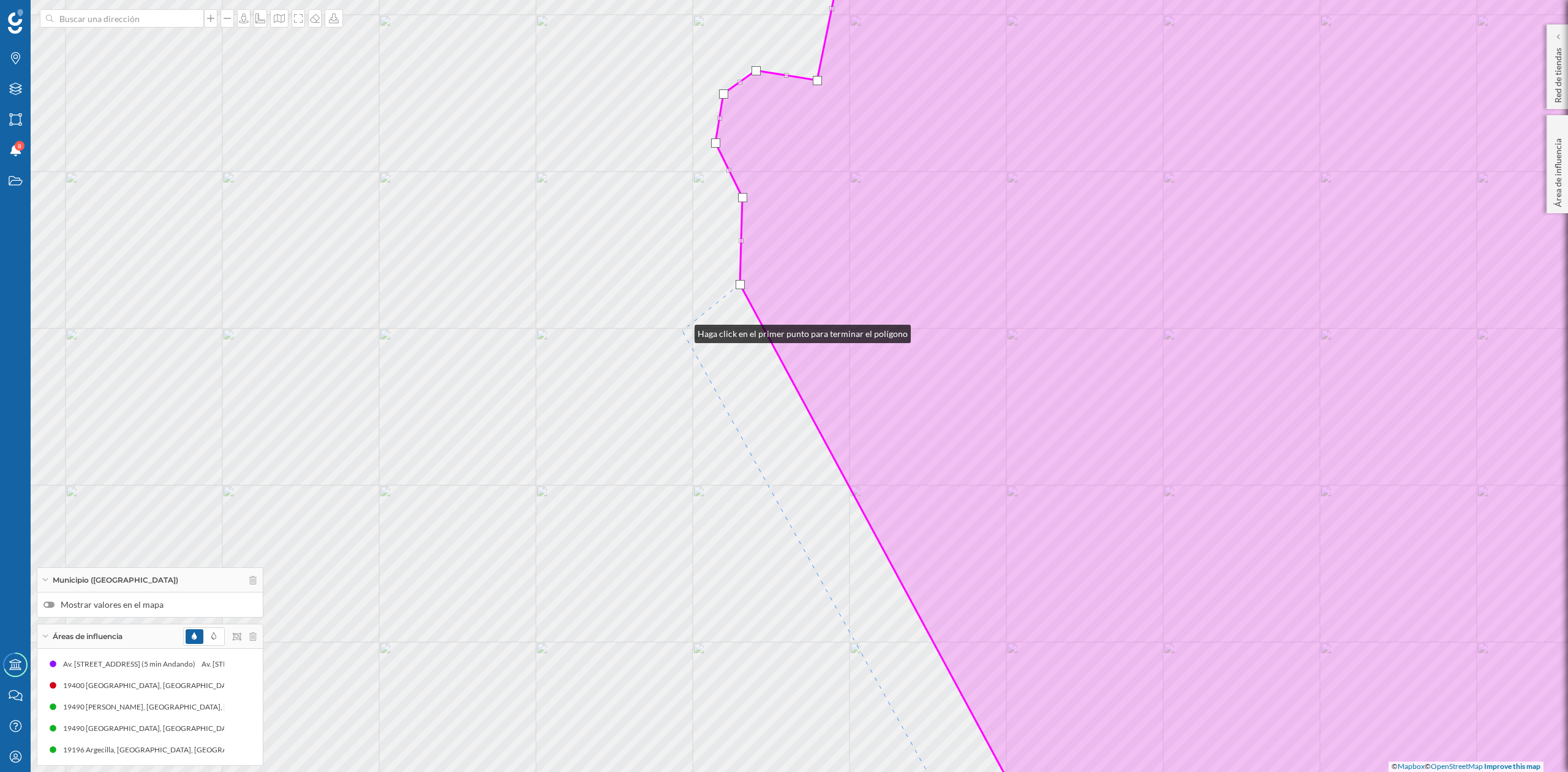
click at [682, 331] on div "© Mapbox © OpenStreetMap Improve this map" at bounding box center [784, 386] width 1568 height 772
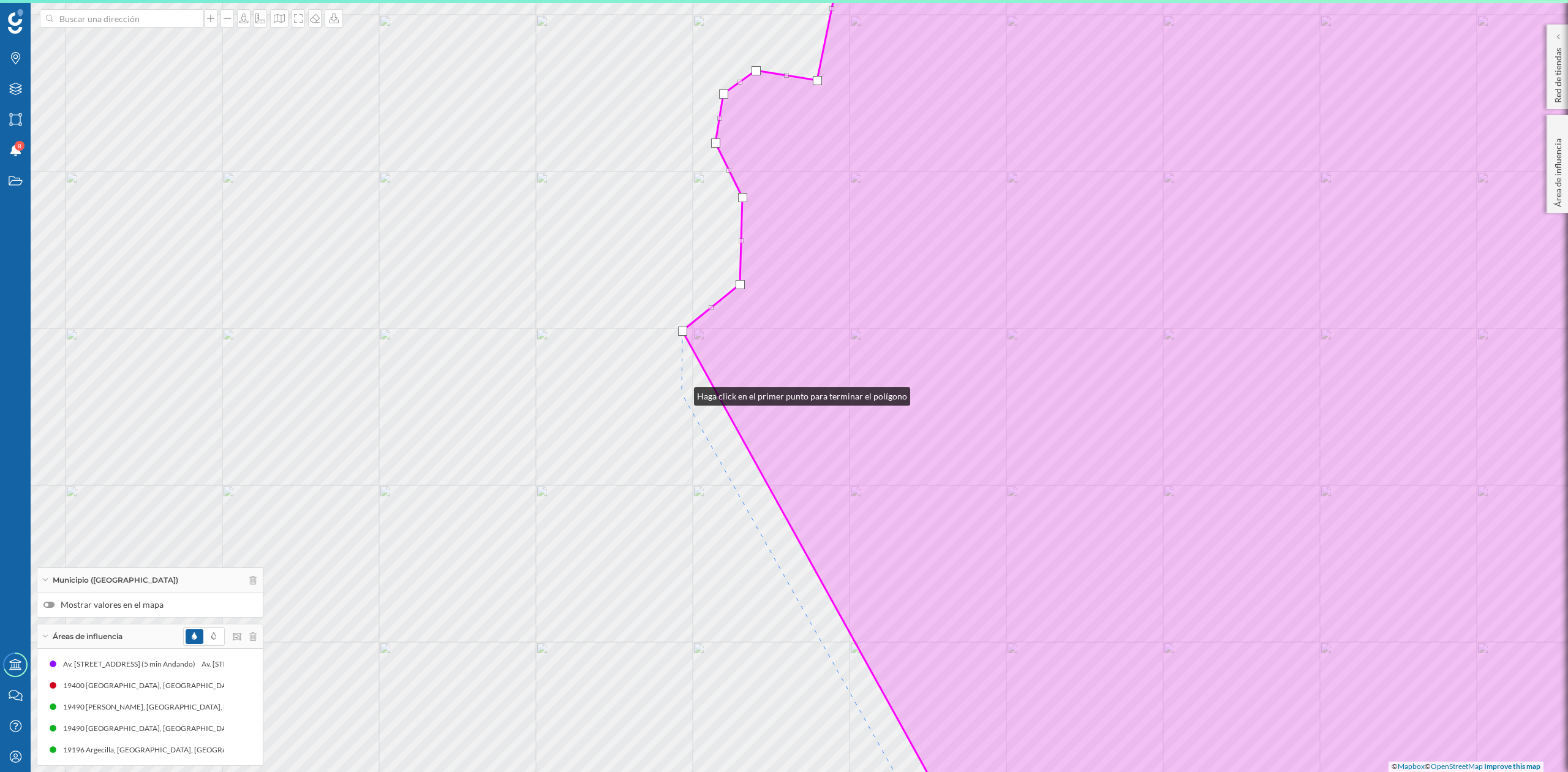
click at [682, 394] on div "© Mapbox © OpenStreetMap Improve this map" at bounding box center [784, 386] width 1568 height 772
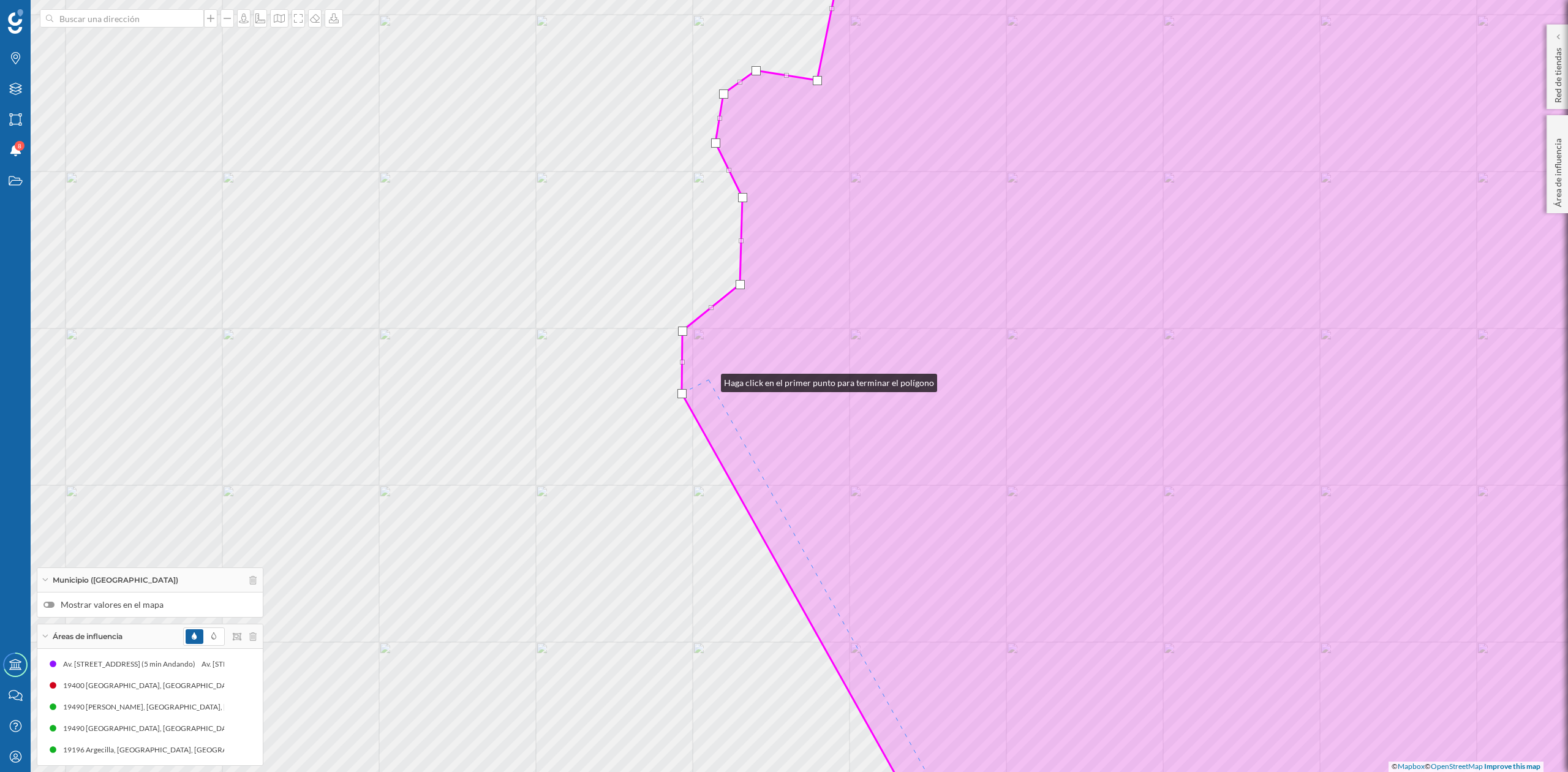
click at [709, 380] on icon at bounding box center [1204, 386] width 1045 height 930
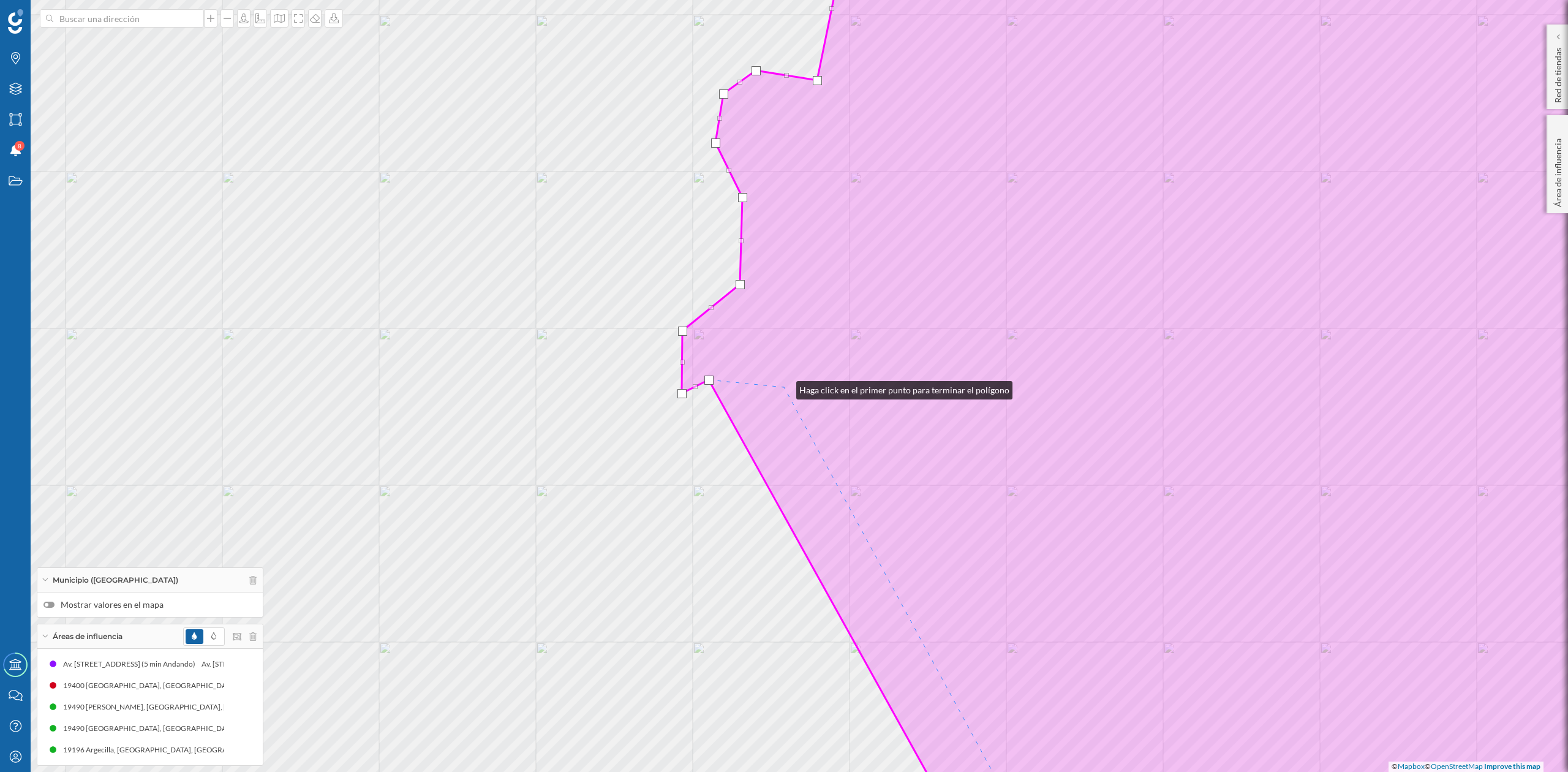
click at [786, 387] on icon at bounding box center [1204, 386] width 1045 height 930
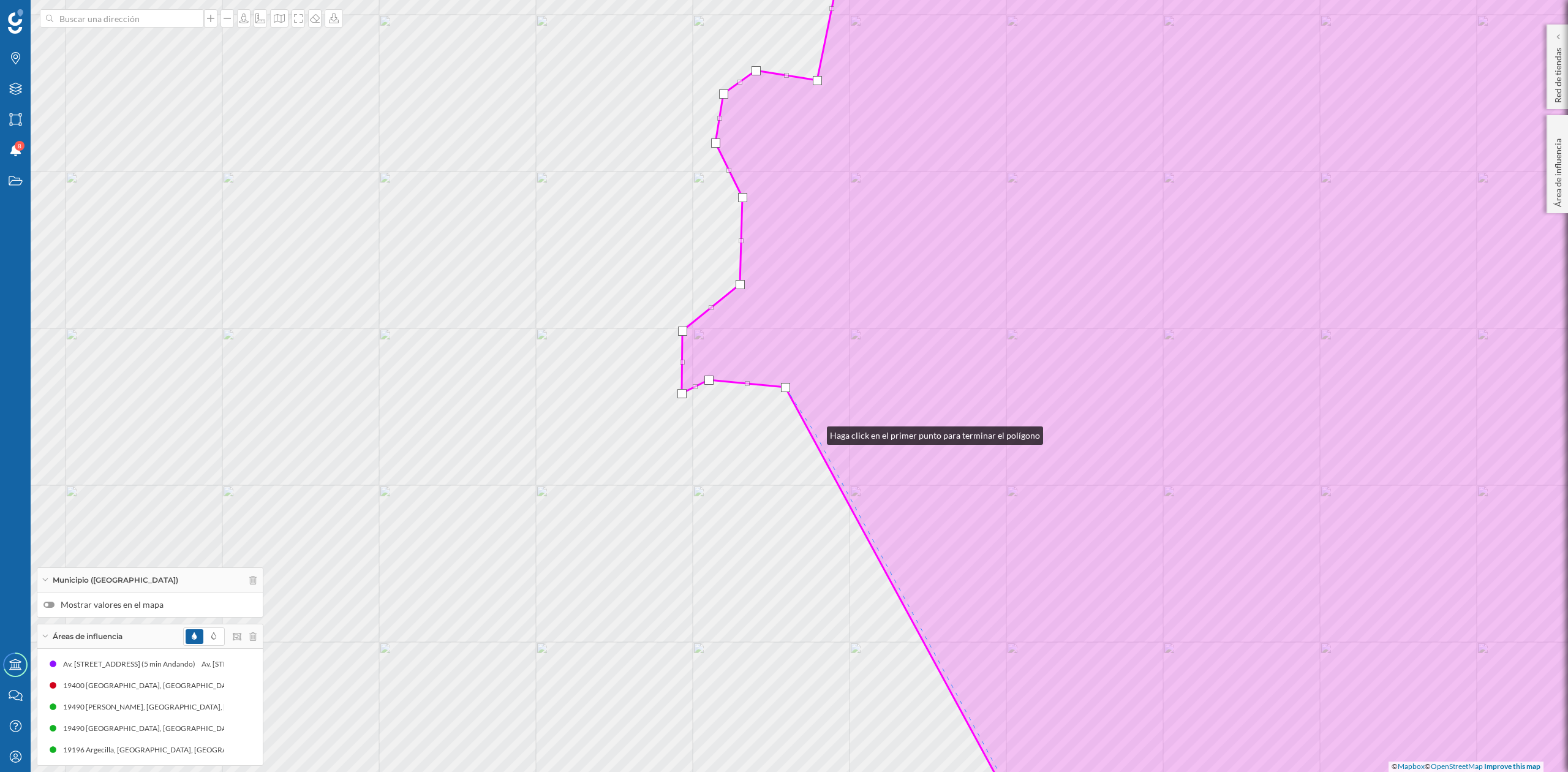
click at [815, 433] on icon at bounding box center [1204, 386] width 1045 height 930
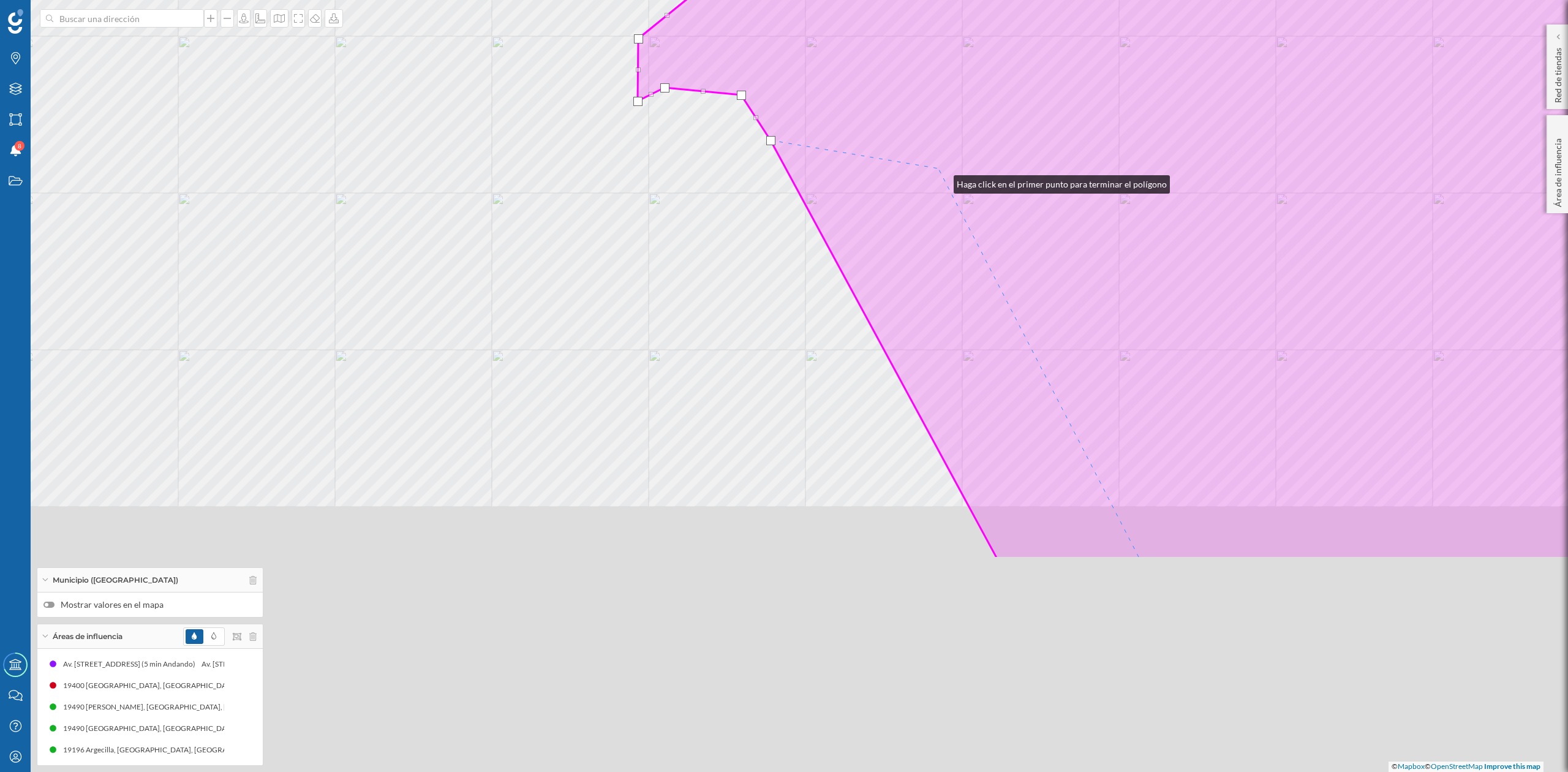
drag, startPoint x: 957, startPoint y: 257, endPoint x: 941, endPoint y: 177, distance: 81.6
click at [941, 177] on icon at bounding box center [1160, 94] width 1045 height 930
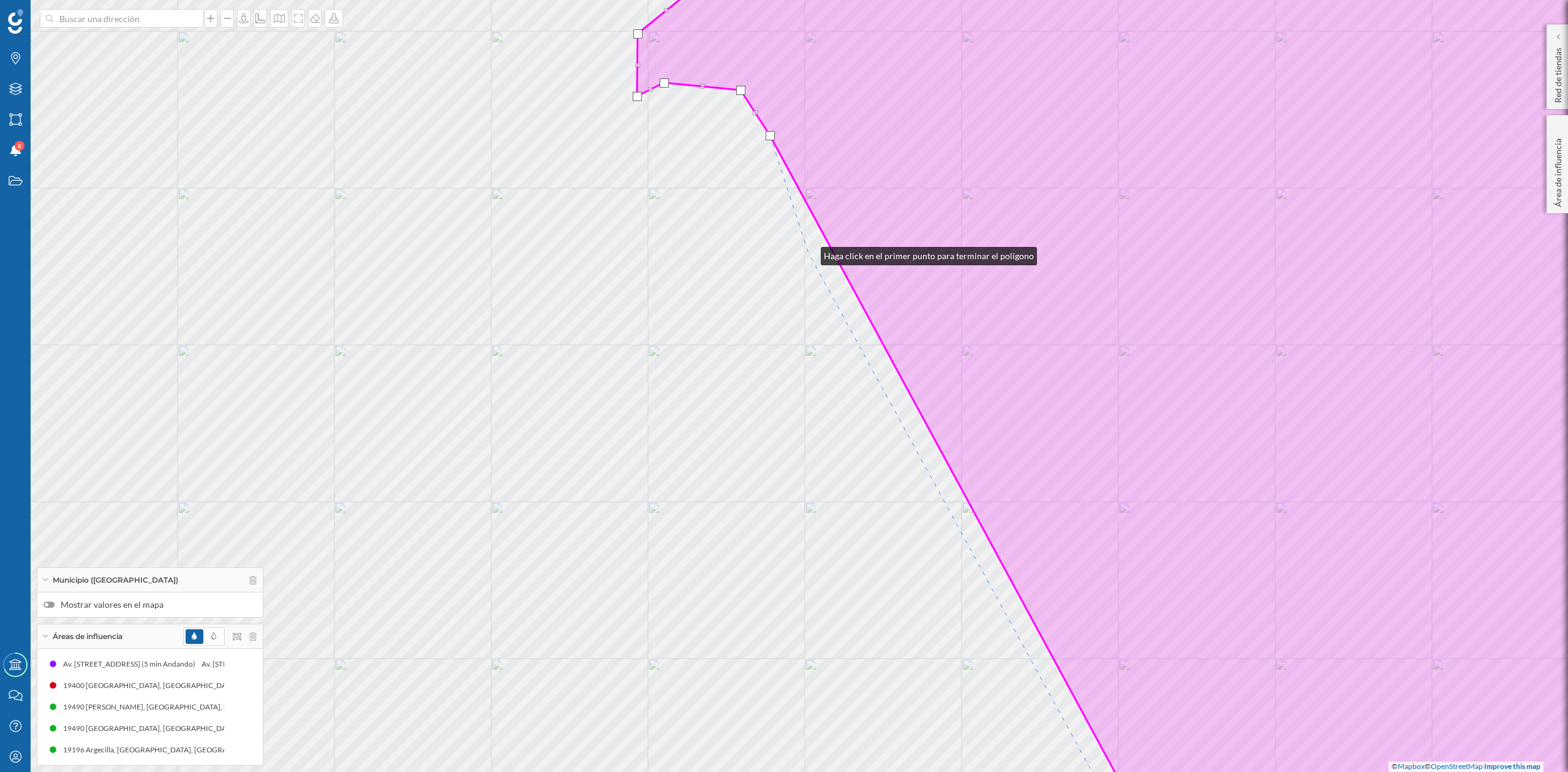
click at [809, 253] on div "© Mapbox © OpenStreetMap Improve this map" at bounding box center [784, 386] width 1568 height 772
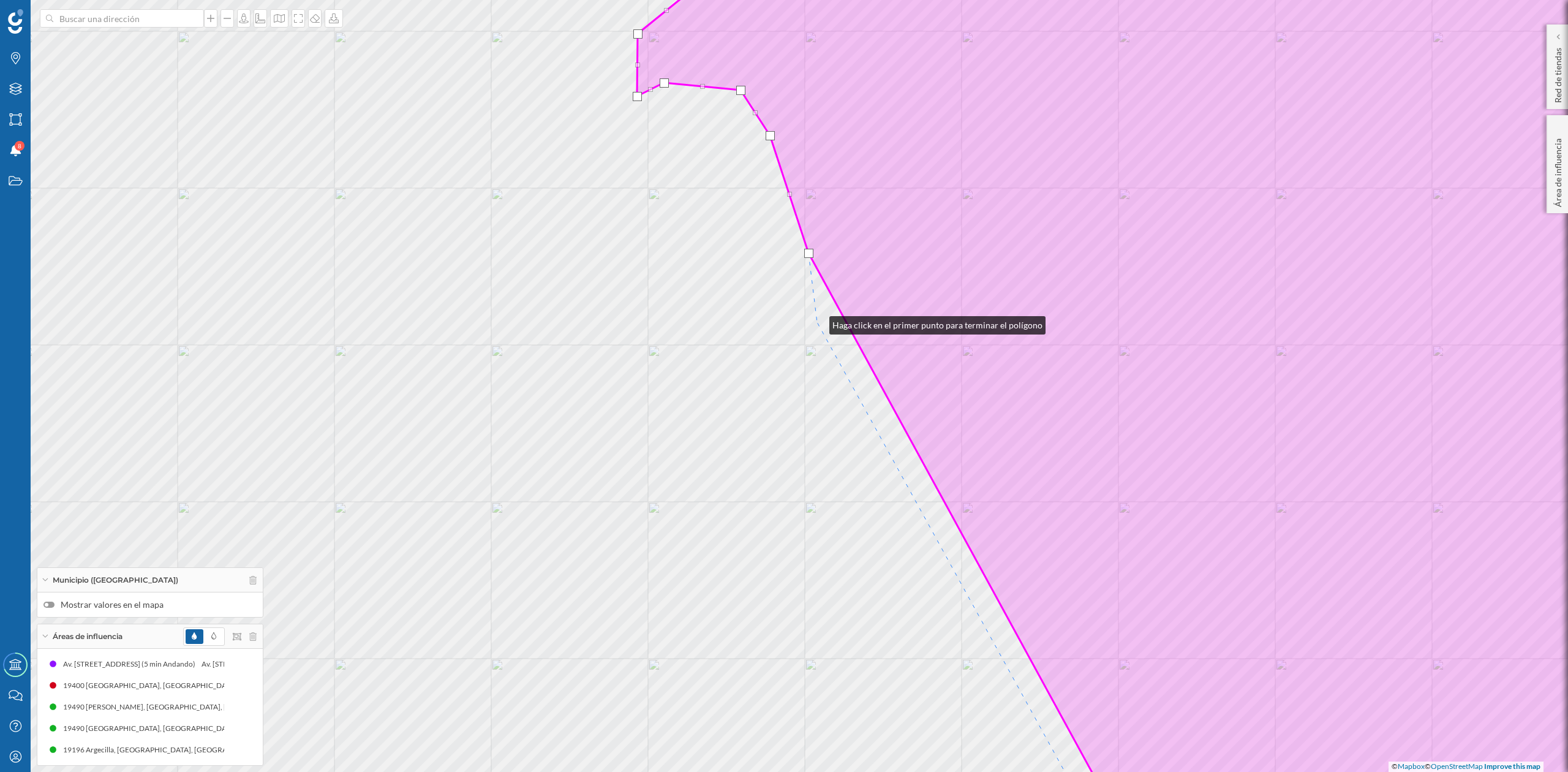
click at [817, 323] on div "© Mapbox © OpenStreetMap Improve this map" at bounding box center [784, 386] width 1568 height 772
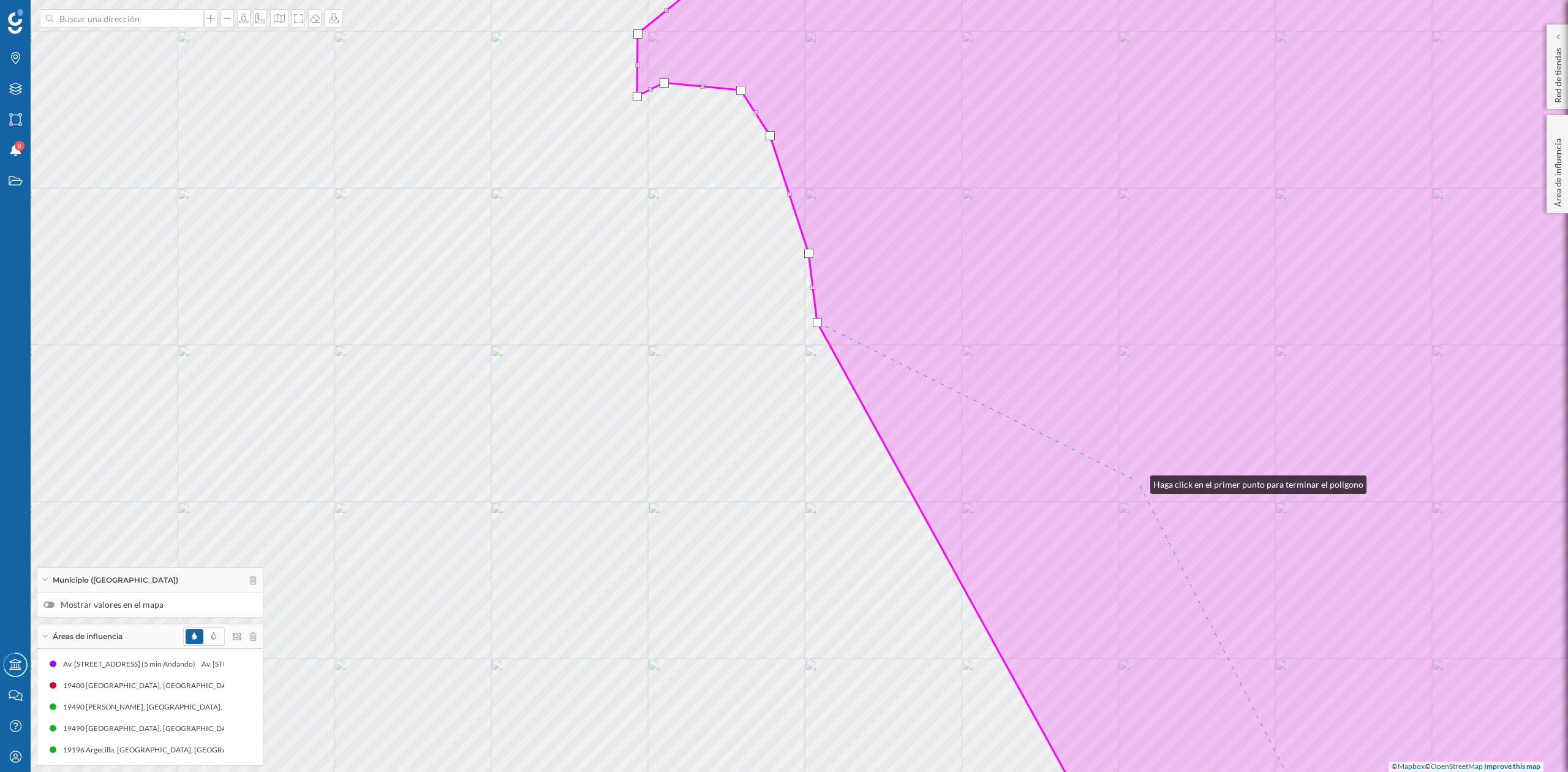
drag, startPoint x: 1193, startPoint y: 245, endPoint x: 1204, endPoint y: 210, distance: 36.7
click at [1204, 210] on icon at bounding box center [1182, 386] width 1090 height 930
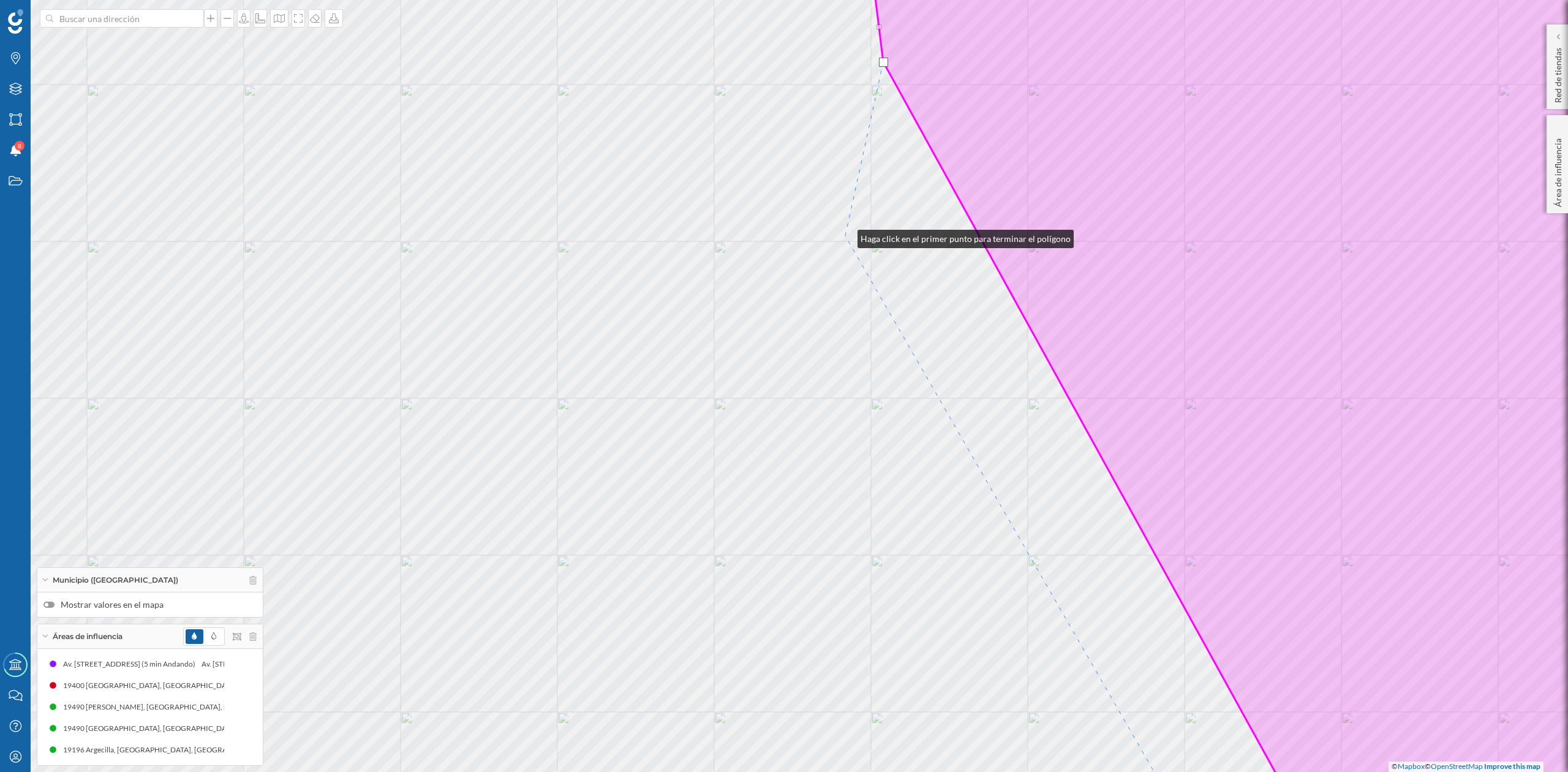
click at [845, 236] on div "© Mapbox © OpenStreetMap Improve this map" at bounding box center [784, 386] width 1568 height 772
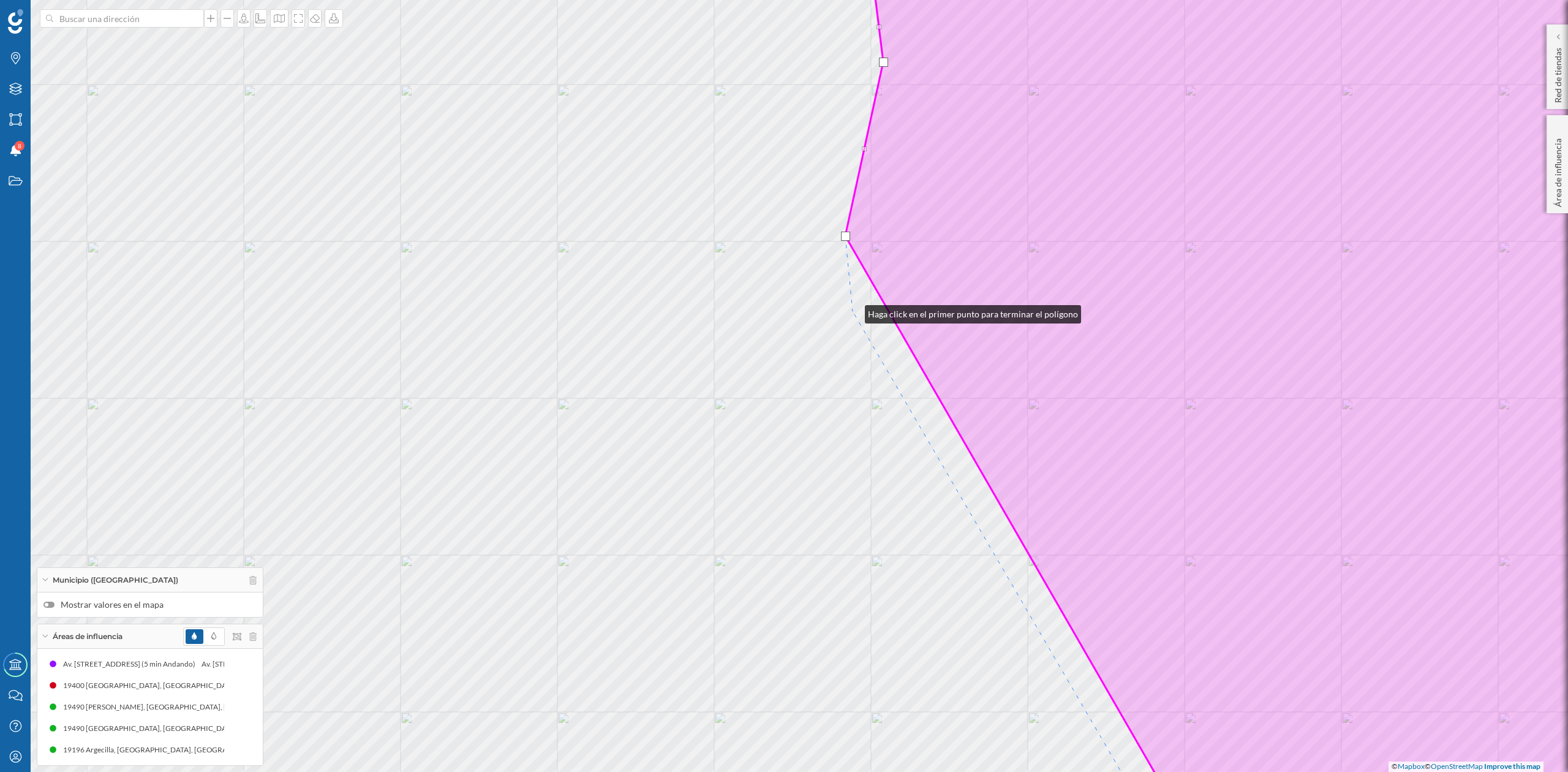
click at [853, 312] on div "© Mapbox © OpenStreetMap Improve this map" at bounding box center [784, 386] width 1568 height 772
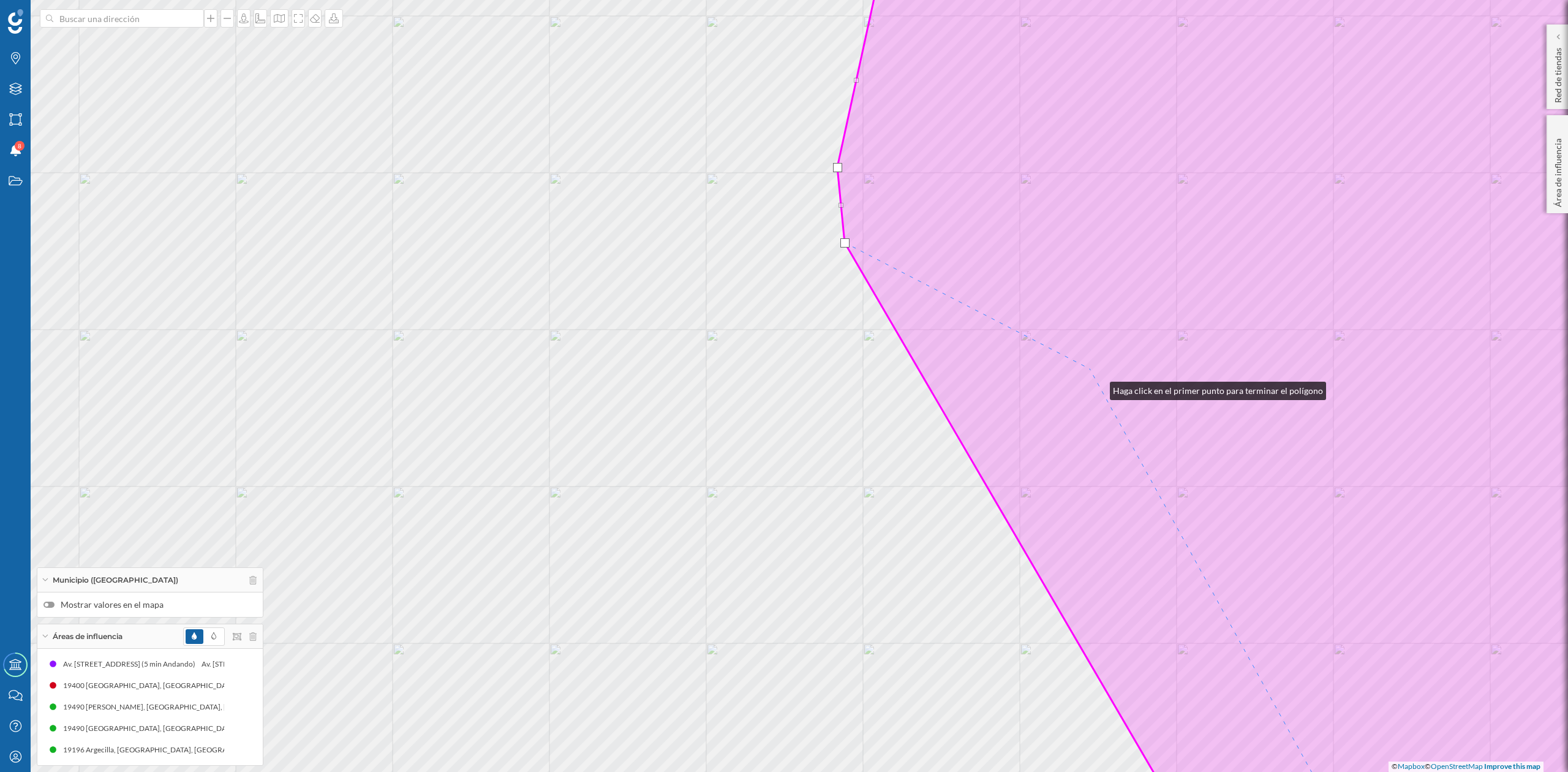
drag, startPoint x: 1098, startPoint y: 388, endPoint x: 1005, endPoint y: 258, distance: 159.8
click at [1005, 258] on icon at bounding box center [1279, 318] width 882 height 930
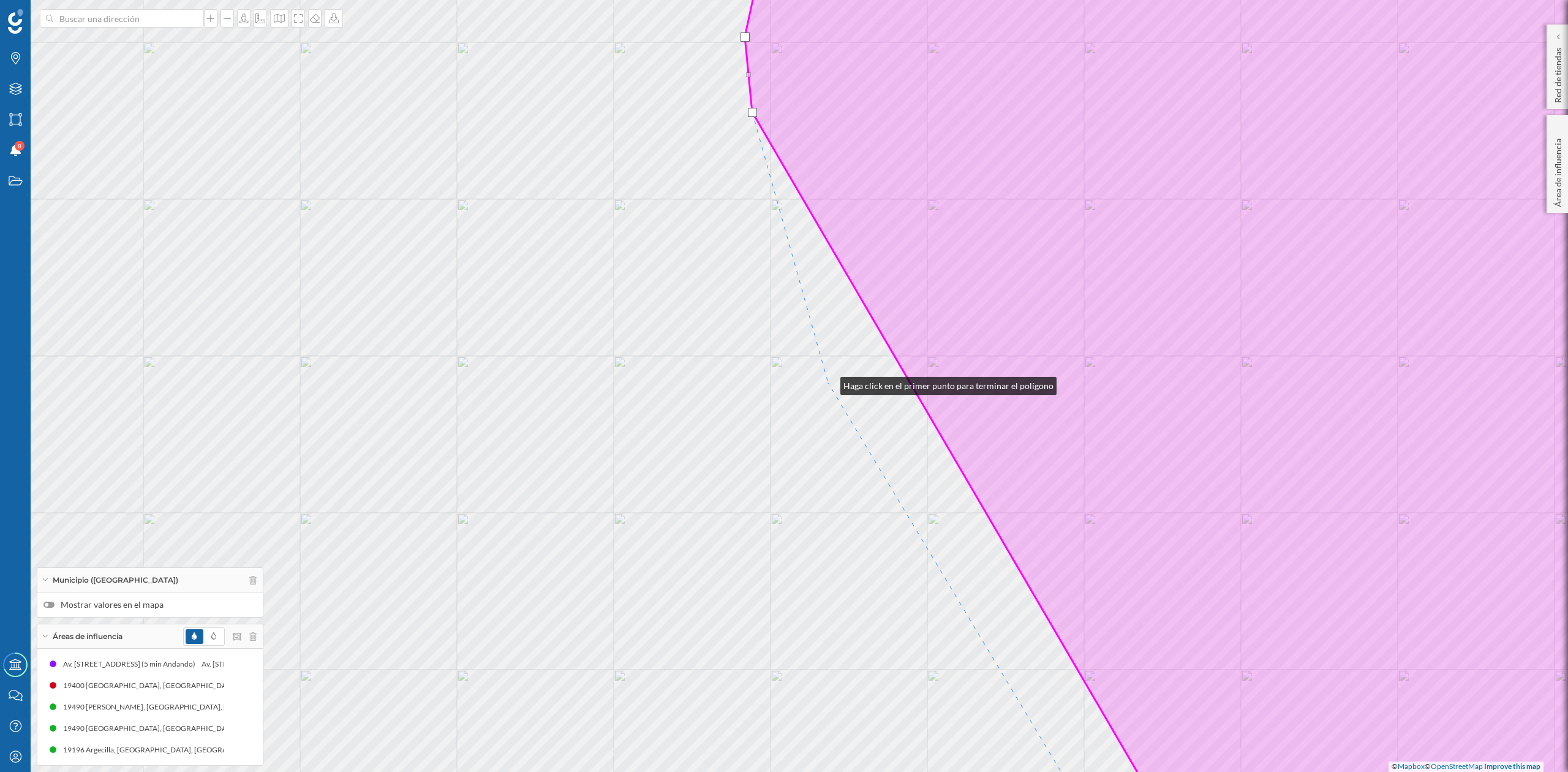
click at [828, 383] on div "© Mapbox © OpenStreetMap Improve this map" at bounding box center [784, 386] width 1568 height 772
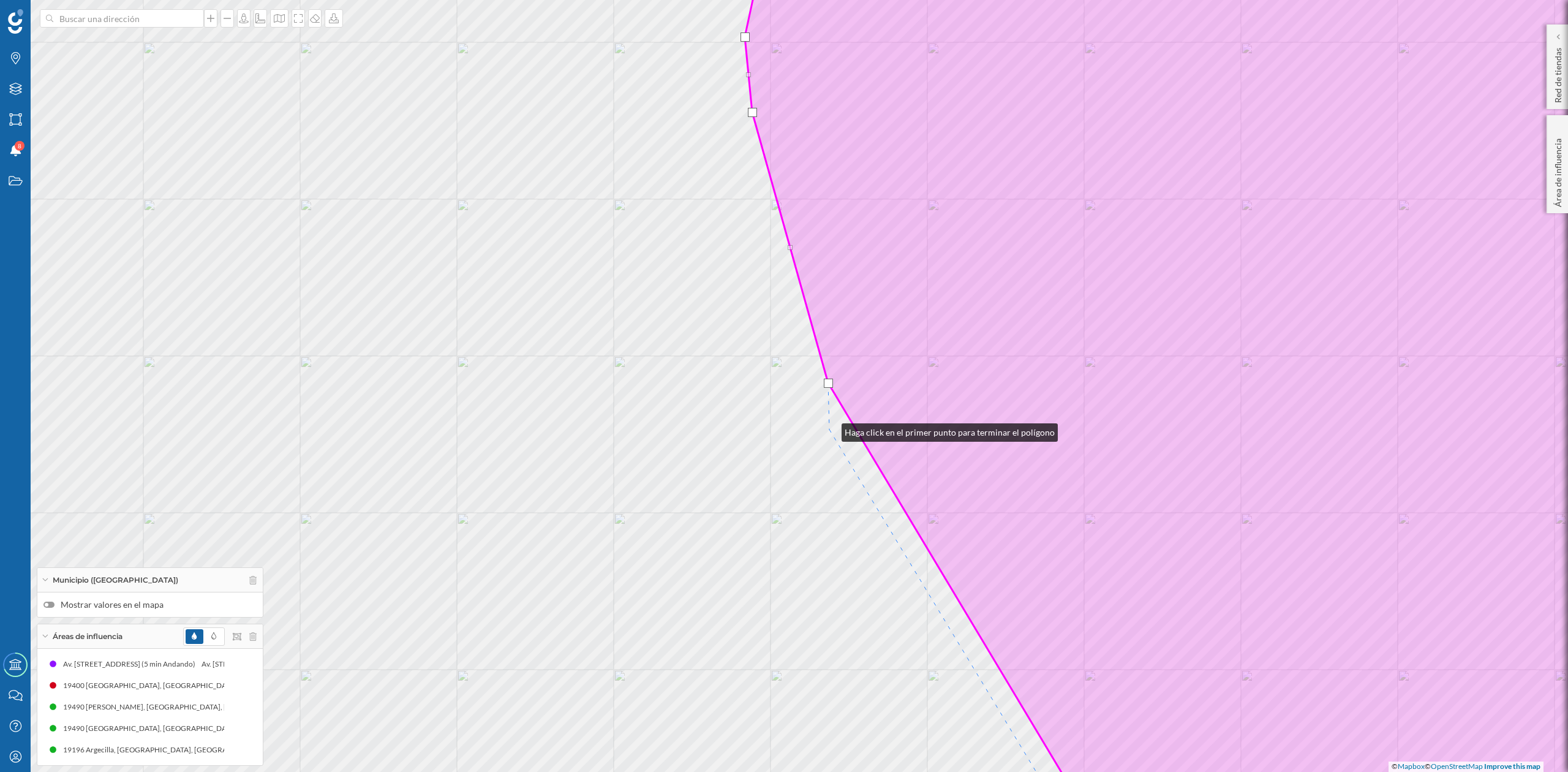
click at [830, 430] on div "© Mapbox © OpenStreetMap Improve this map" at bounding box center [784, 386] width 1568 height 772
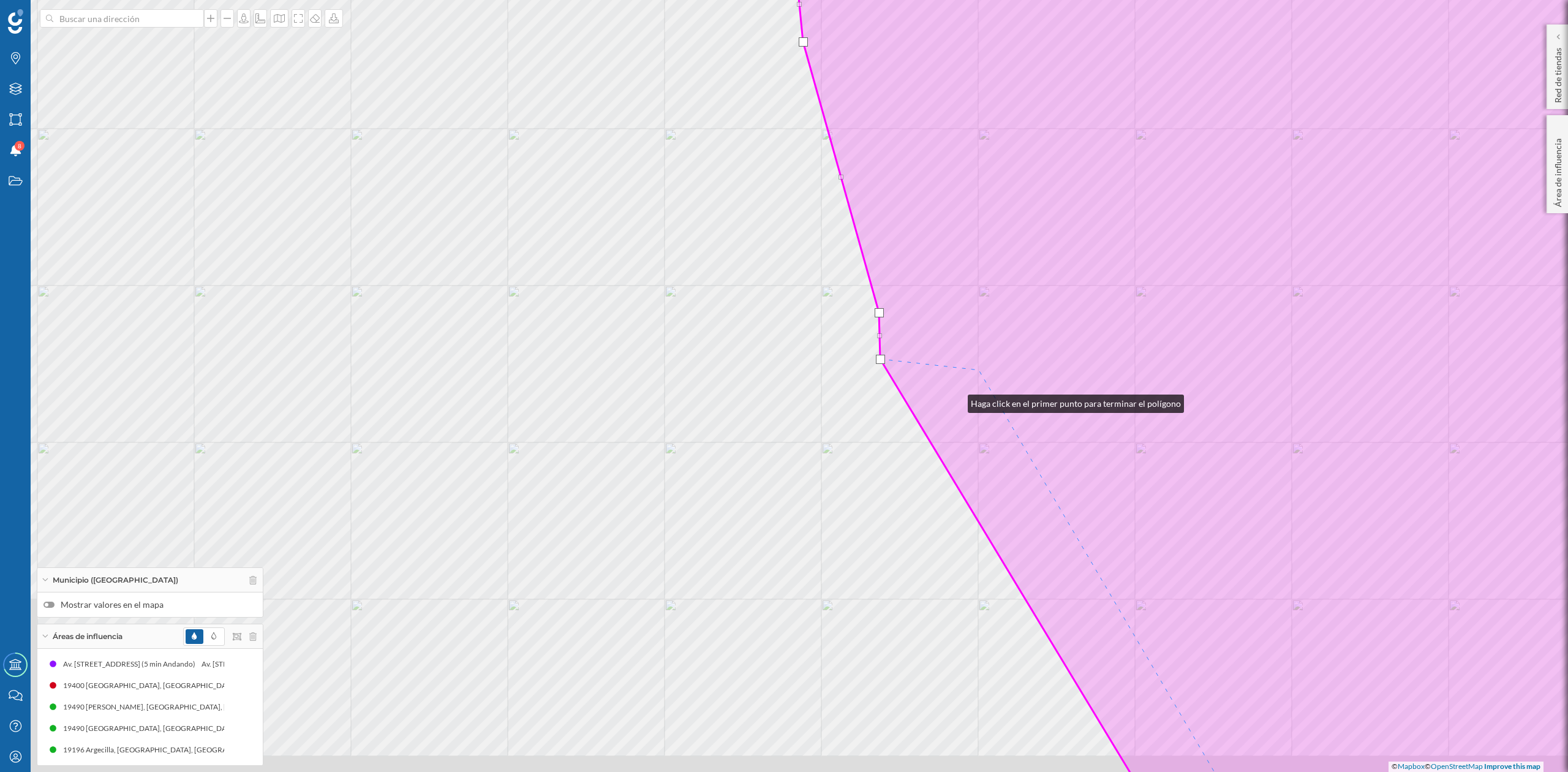
drag, startPoint x: 956, startPoint y: 401, endPoint x: 1083, endPoint y: 255, distance: 193.5
click at [1083, 255] on icon at bounding box center [1286, 316] width 982 height 930
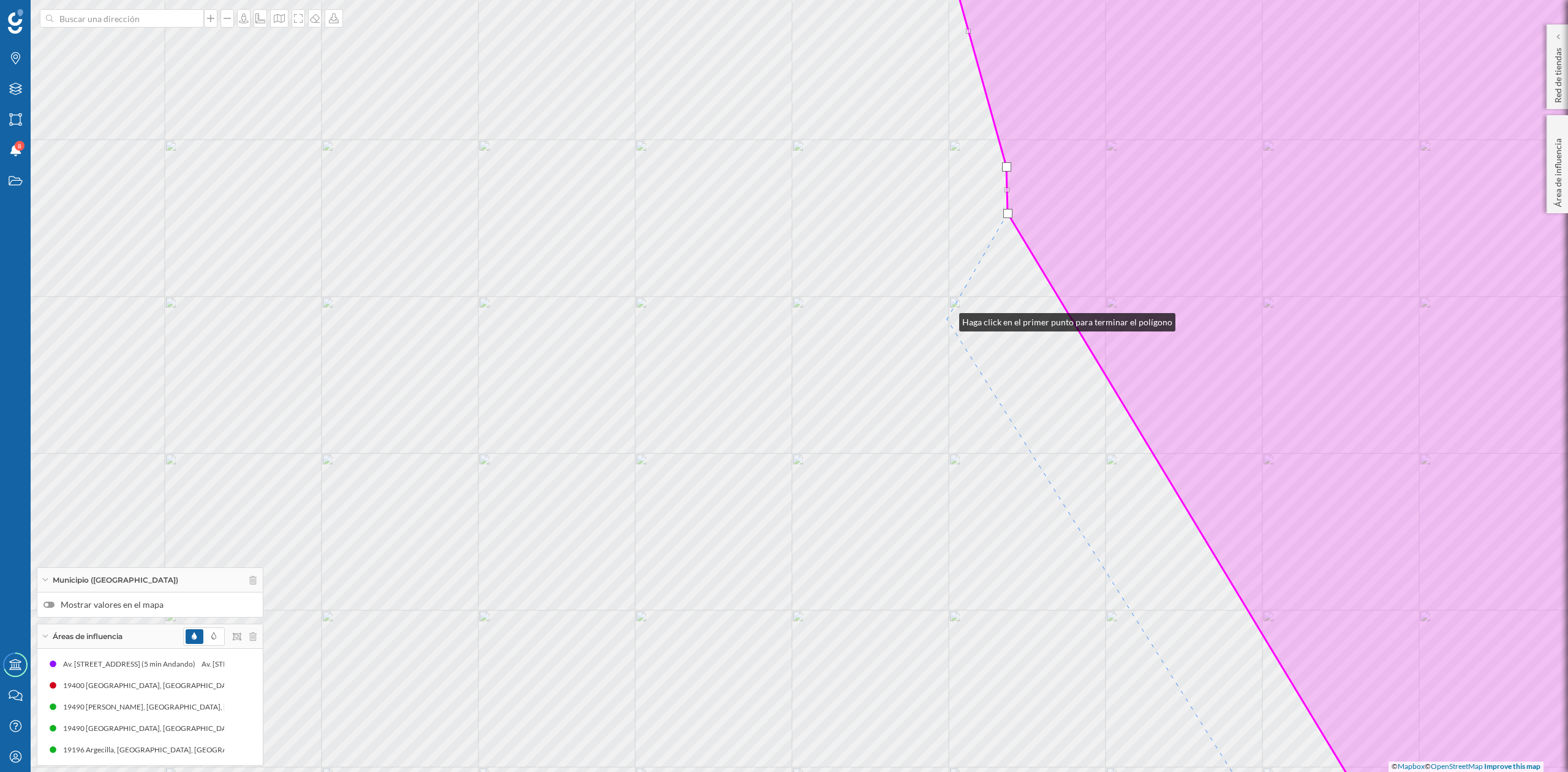
click at [947, 319] on div "© Mapbox © OpenStreetMap Improve this map" at bounding box center [784, 386] width 1568 height 772
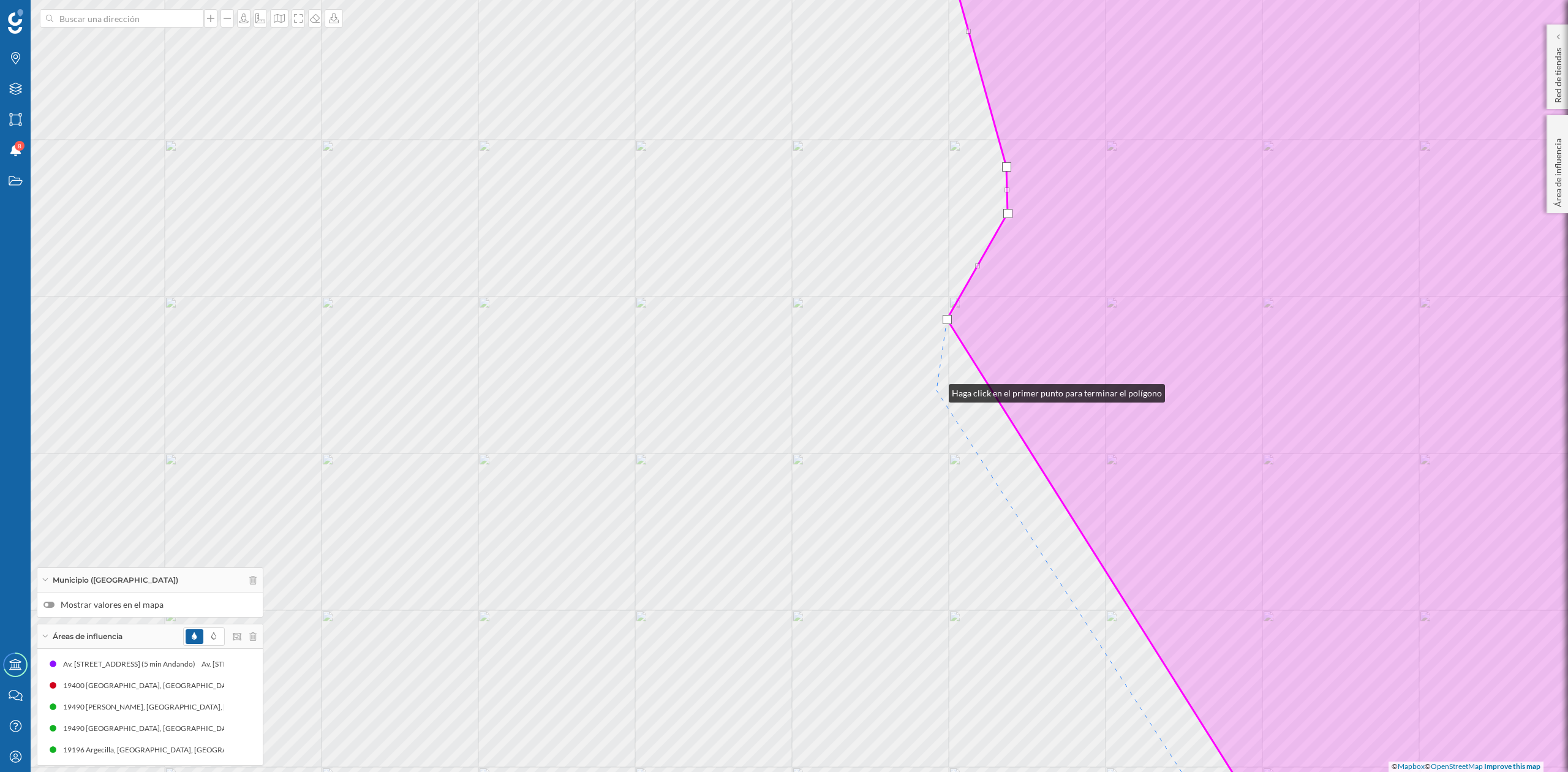
click at [936, 391] on div "© Mapbox © OpenStreetMap Improve this map" at bounding box center [784, 386] width 1568 height 772
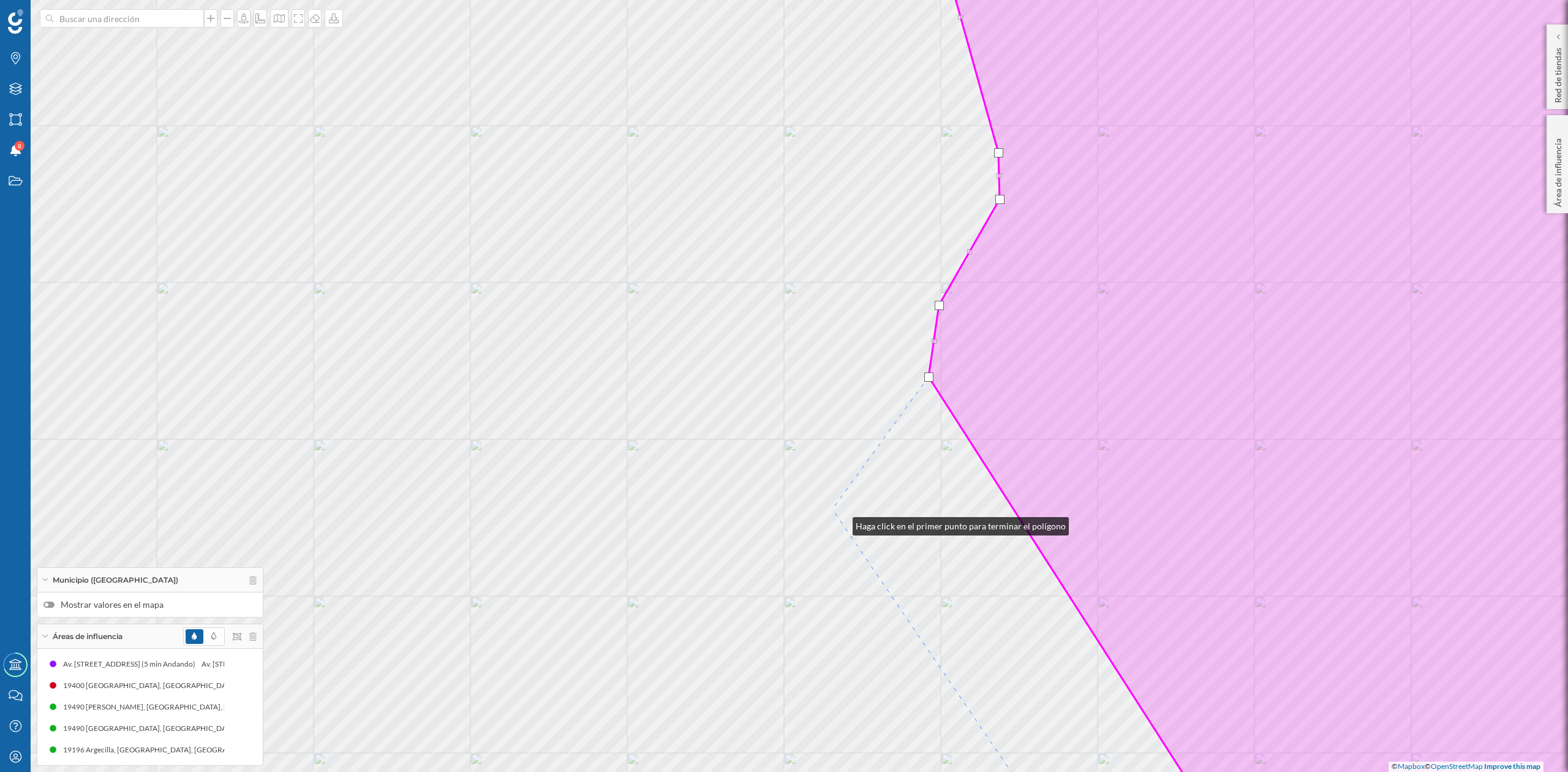
drag, startPoint x: 840, startPoint y: 523, endPoint x: 658, endPoint y: 272, distance: 310.0
click at [658, 272] on div "© Mapbox © OpenStreetMap Improve this map" at bounding box center [784, 386] width 1568 height 772
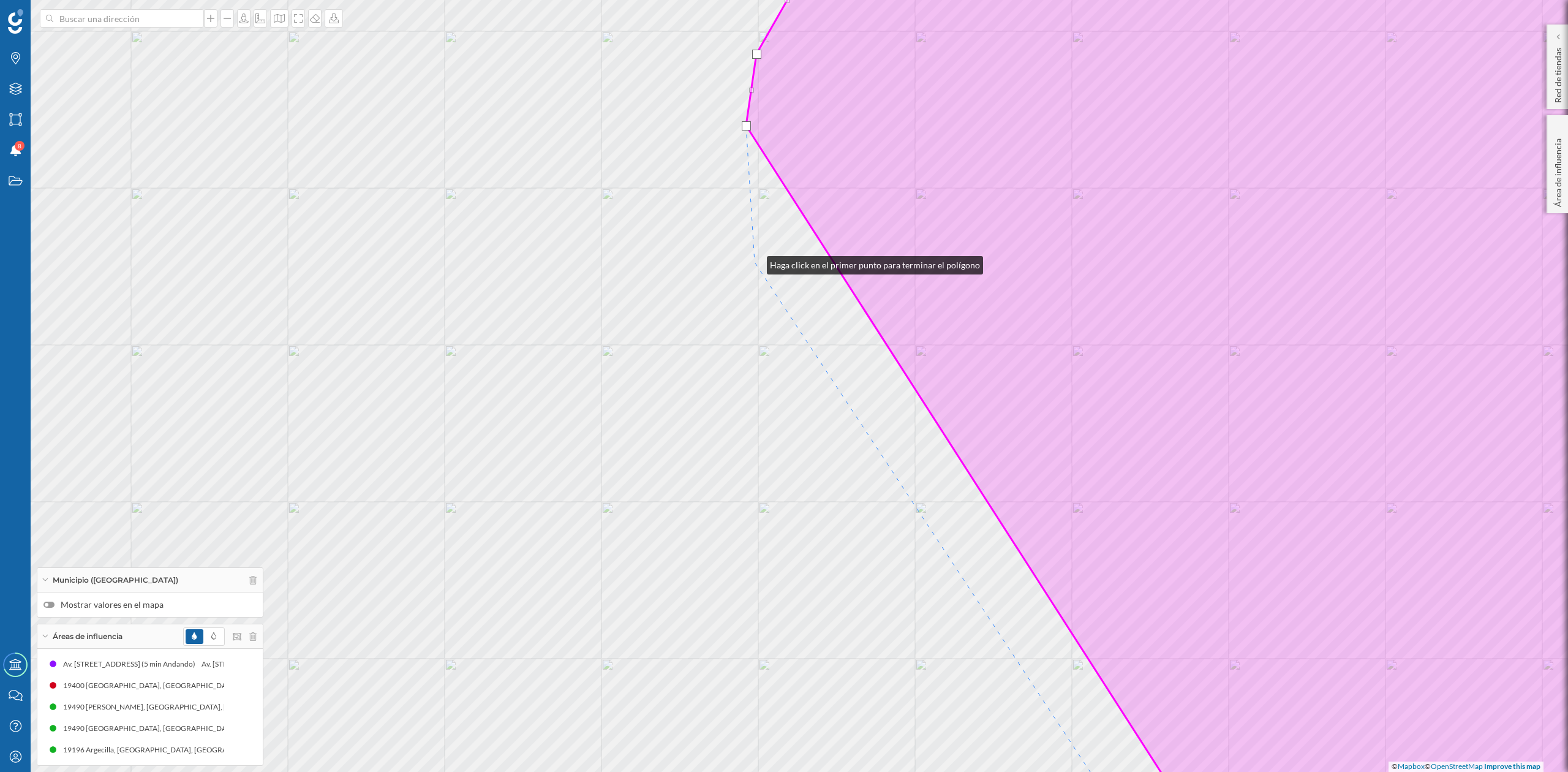
click at [755, 262] on div "© Mapbox © OpenStreetMap Improve this map" at bounding box center [784, 386] width 1568 height 772
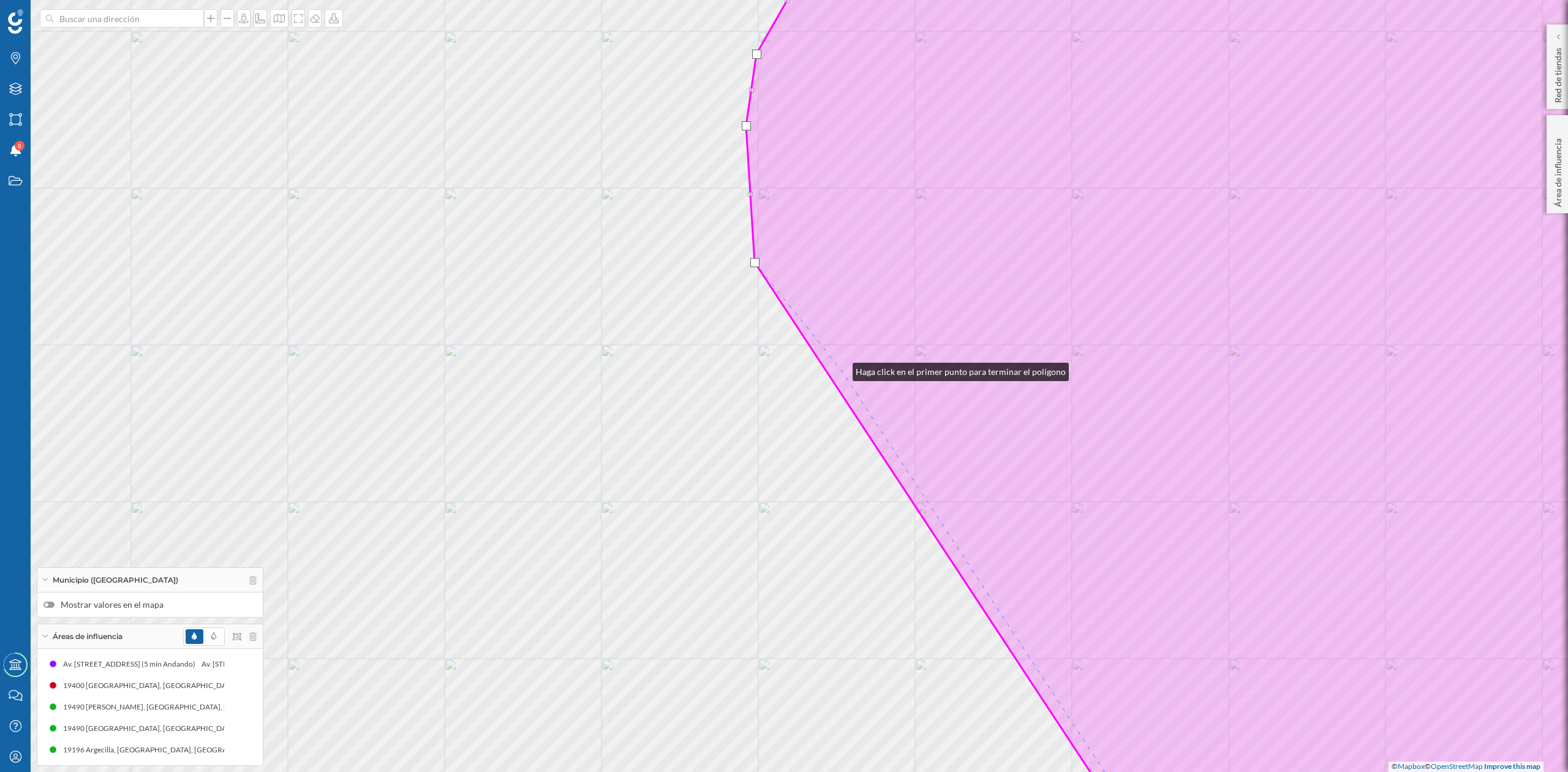
click at [840, 369] on icon at bounding box center [1236, 386] width 981 height 930
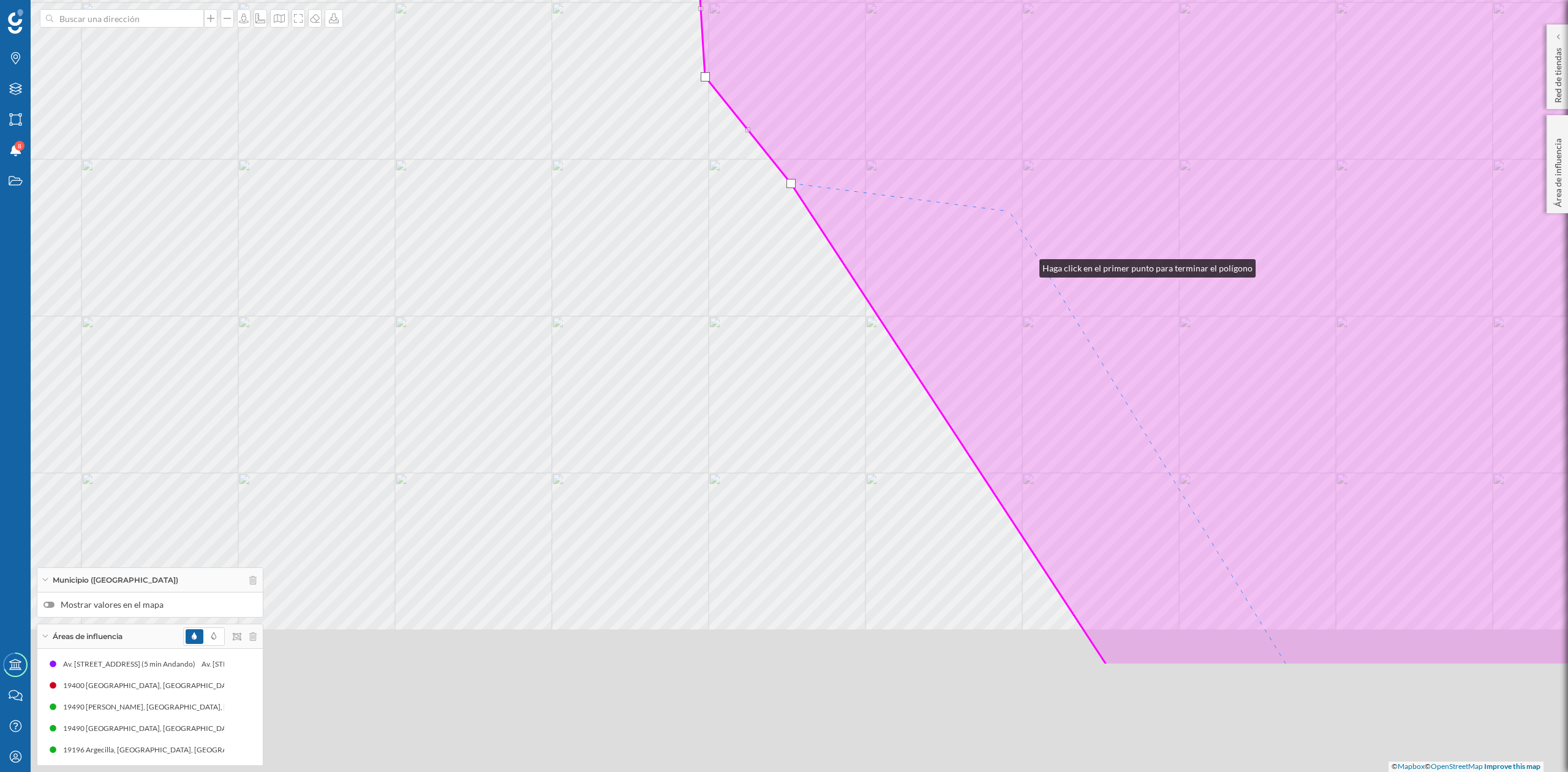
drag, startPoint x: 1077, startPoint y: 451, endPoint x: 961, endPoint y: 194, distance: 282.0
click at [988, 147] on icon at bounding box center [1188, 201] width 981 height 930
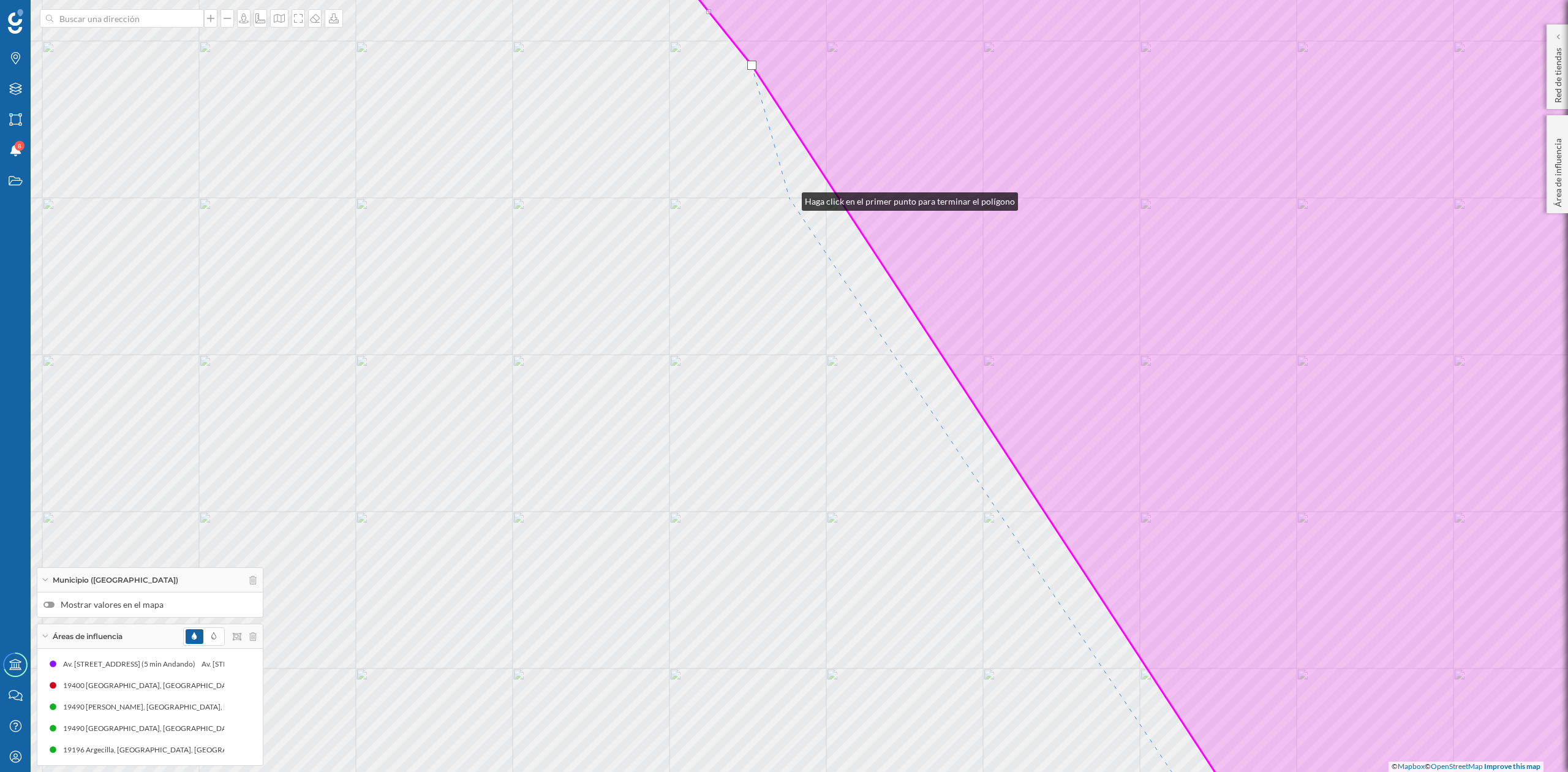
click at [788, 199] on div "© Mapbox © OpenStreetMap Improve this map" at bounding box center [784, 386] width 1568 height 772
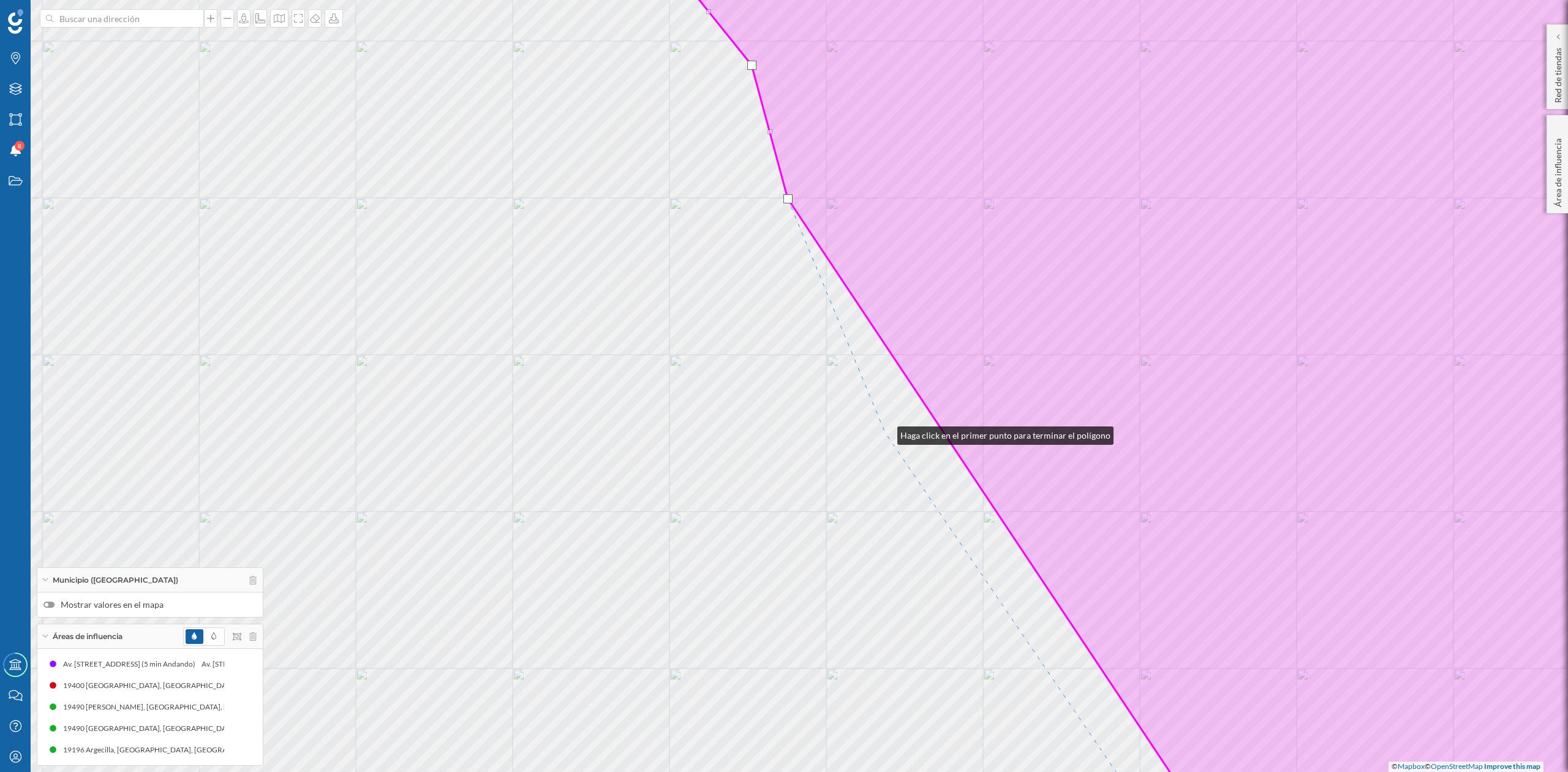
click at [885, 433] on div "© Mapbox © OpenStreetMap Improve this map" at bounding box center [784, 386] width 1568 height 772
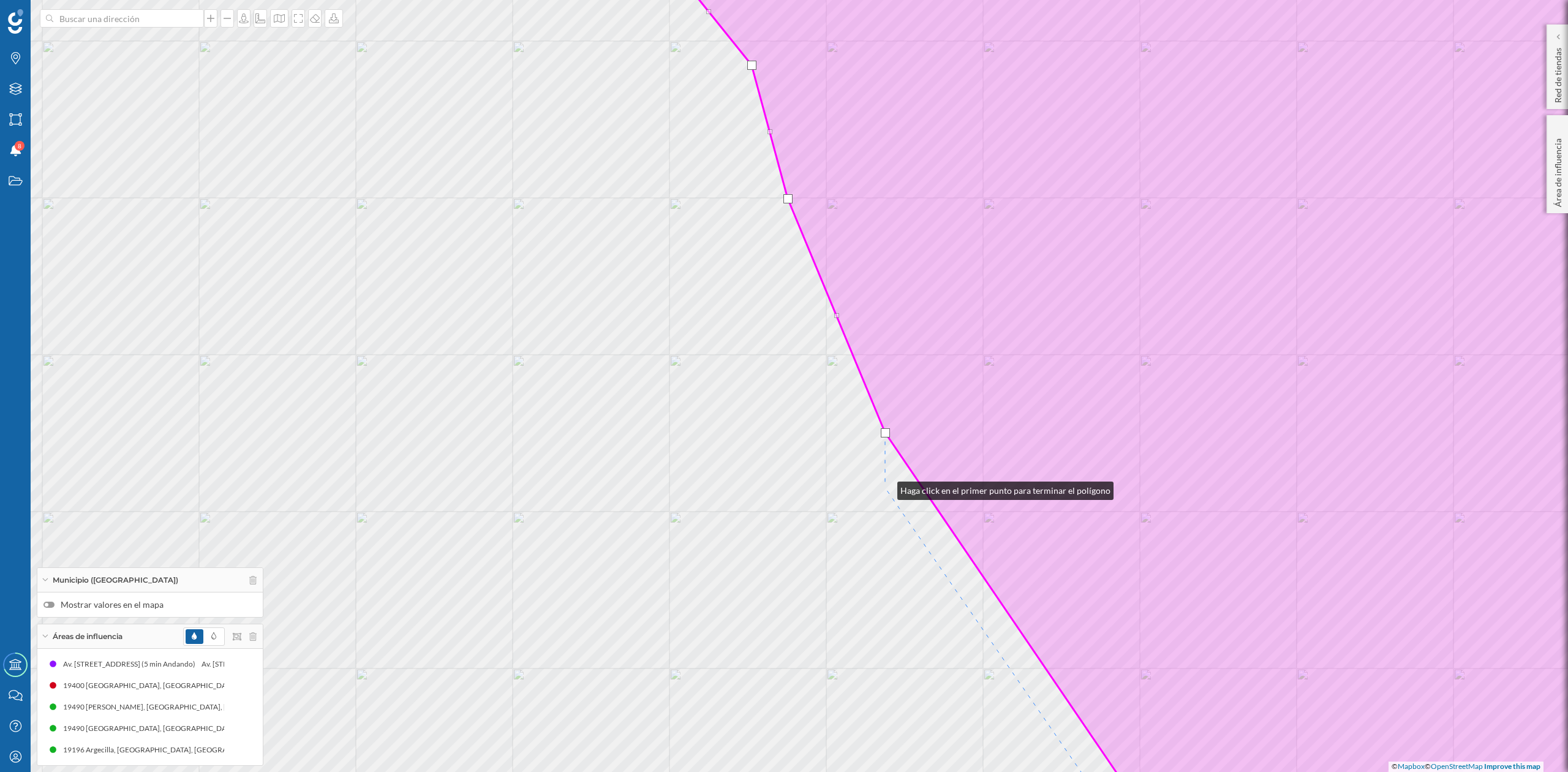
click at [885, 488] on div "© Mapbox © OpenStreetMap Improve this map" at bounding box center [784, 386] width 1568 height 772
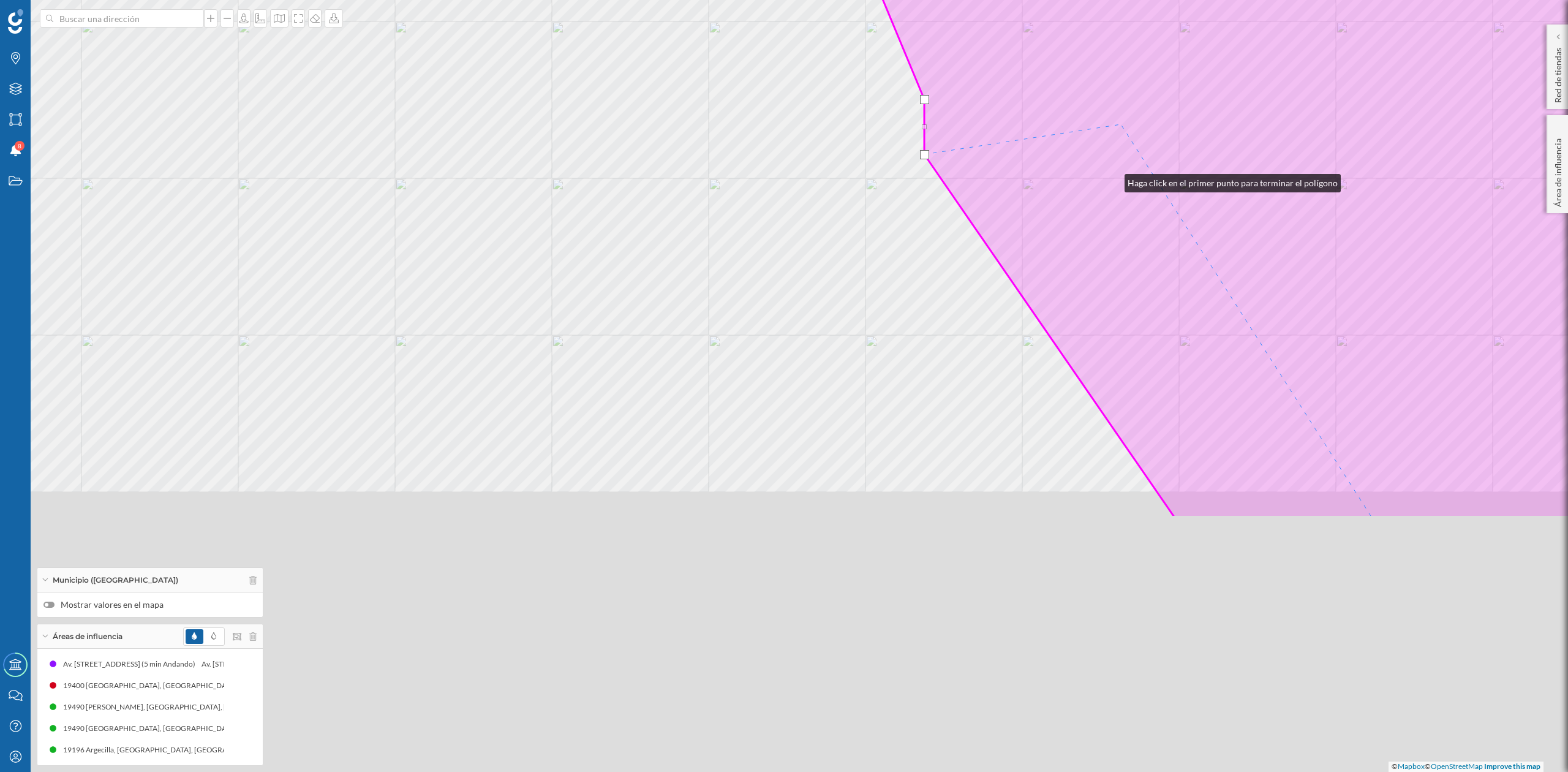
drag, startPoint x: 1073, startPoint y: 513, endPoint x: 1118, endPoint y: 119, distance: 396.6
click at [1118, 119] on icon at bounding box center [1234, 53] width 1063 height 930
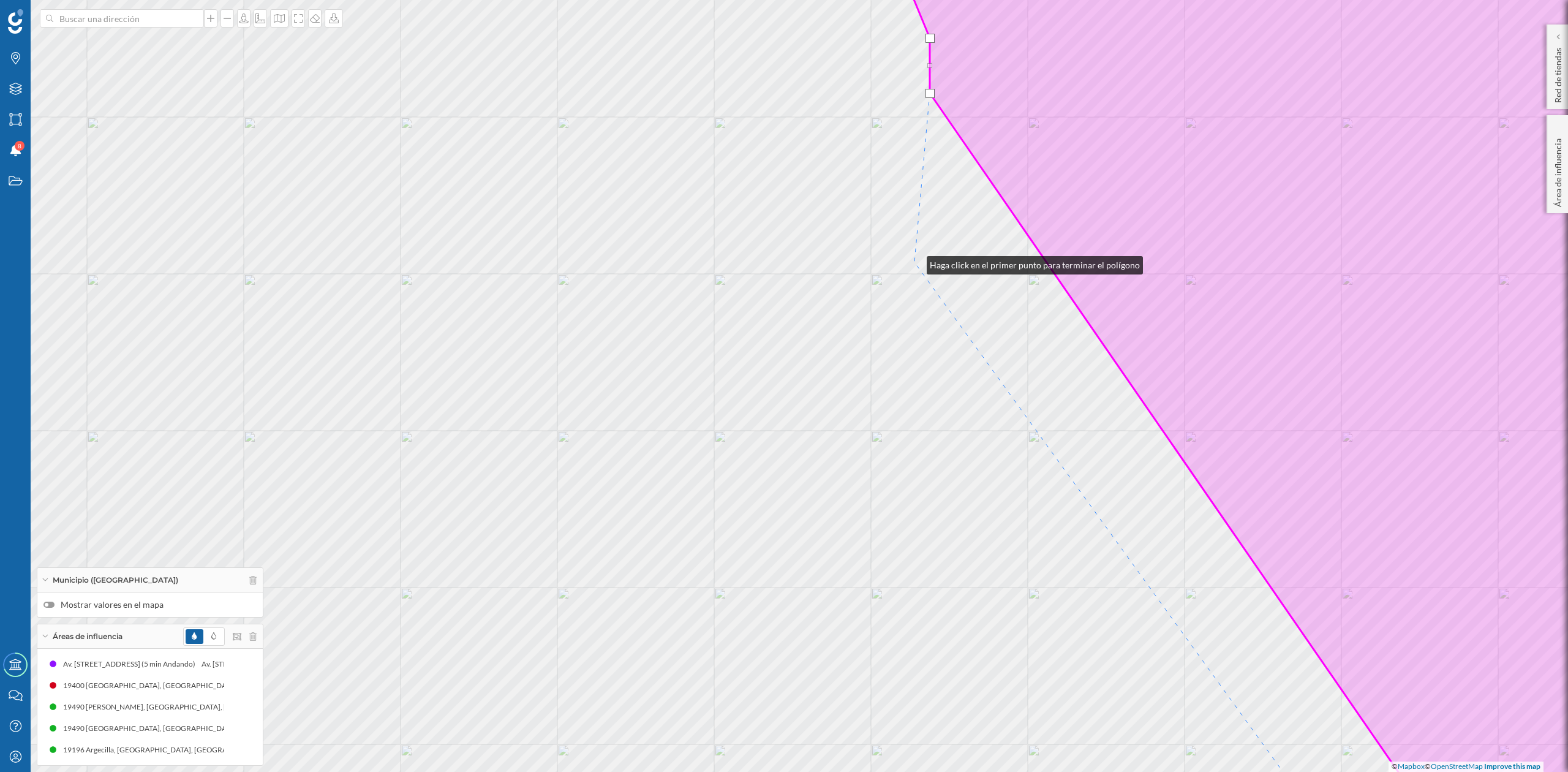
click at [912, 262] on div "© Mapbox © OpenStreetMap Improve this map" at bounding box center [784, 386] width 1568 height 772
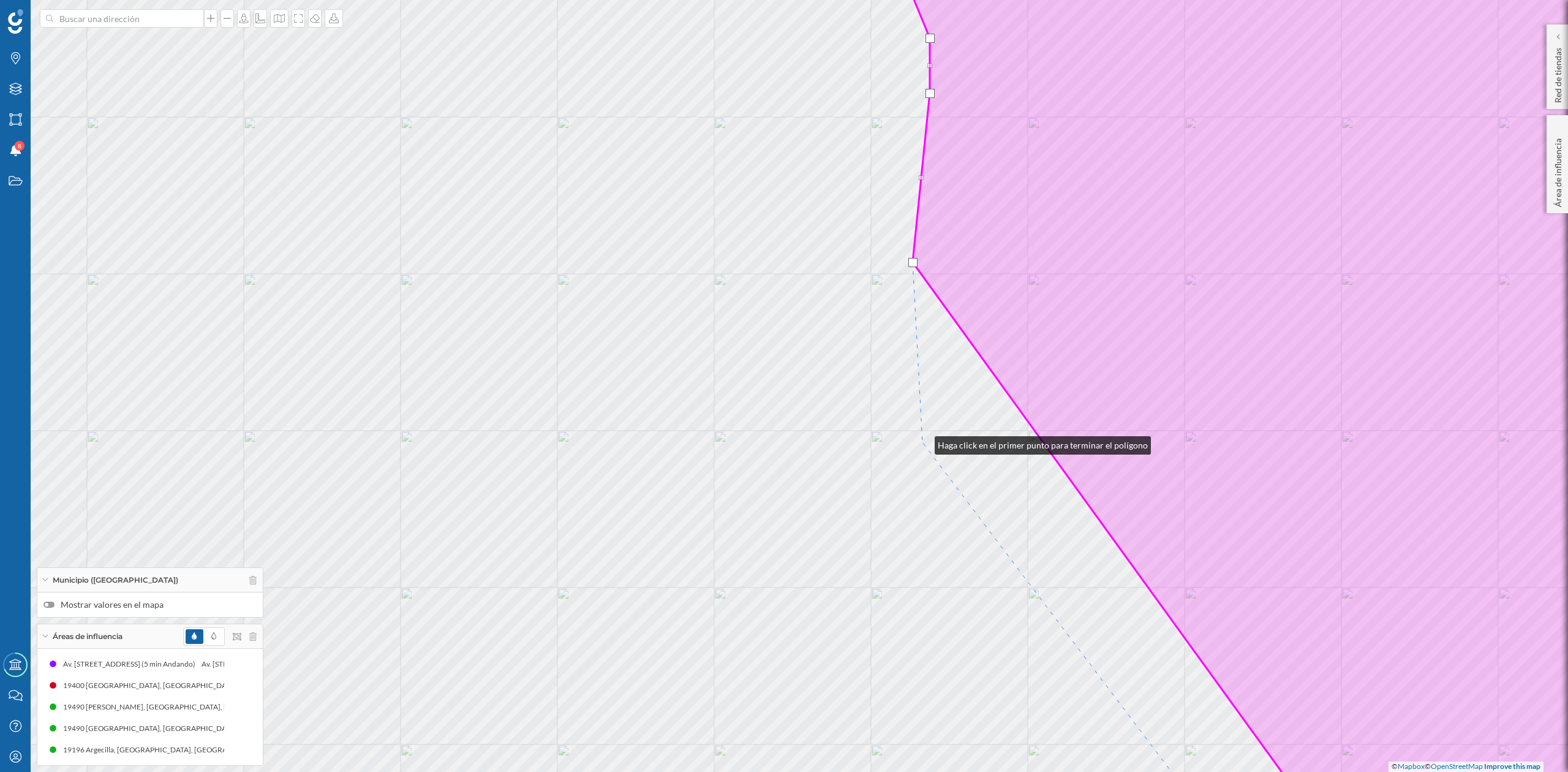
click at [922, 442] on div "© Mapbox © OpenStreetMap Improve this map" at bounding box center [784, 386] width 1568 height 772
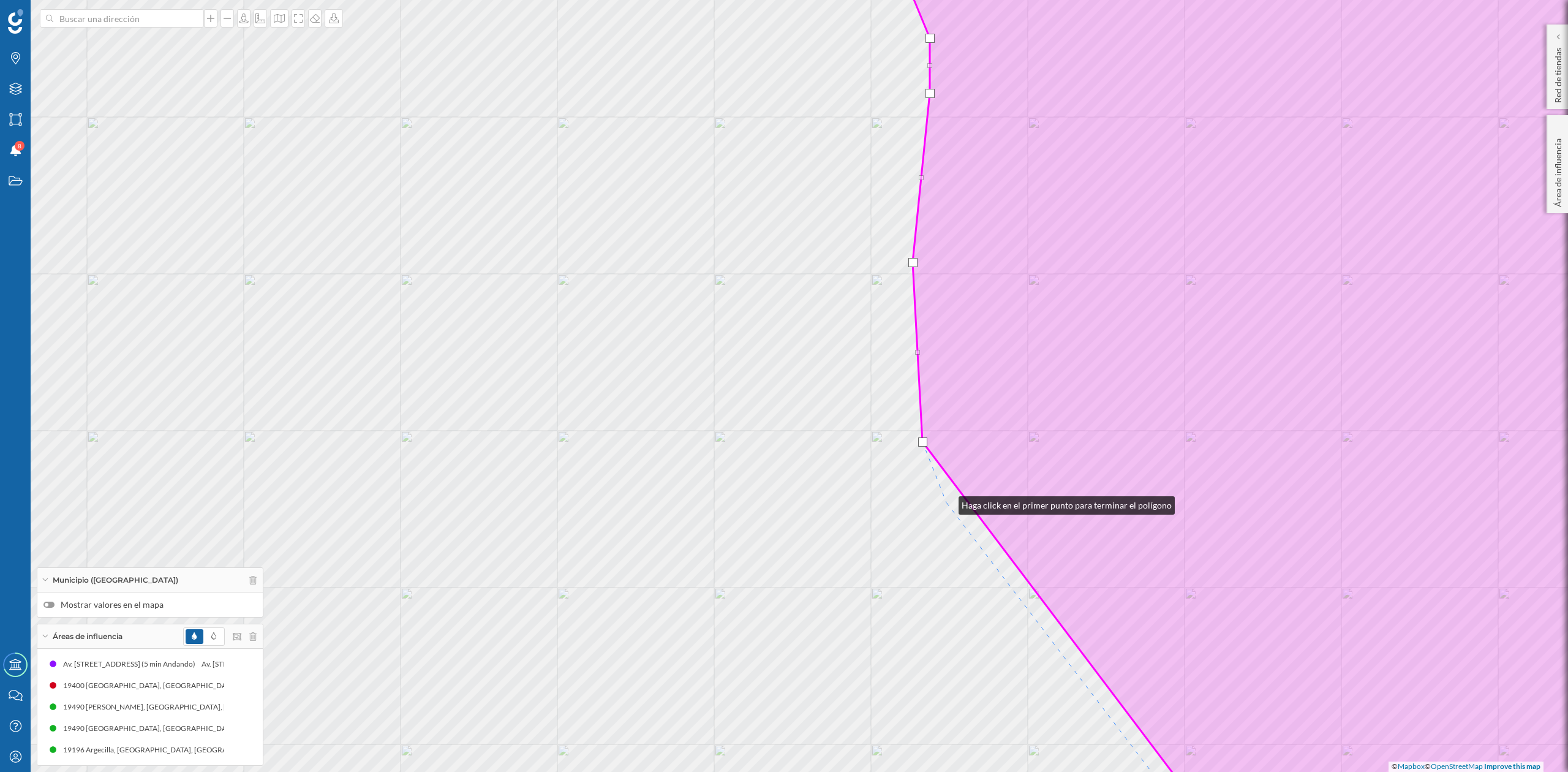
click at [946, 503] on div "© Mapbox © OpenStreetMap Improve this map" at bounding box center [784, 386] width 1568 height 772
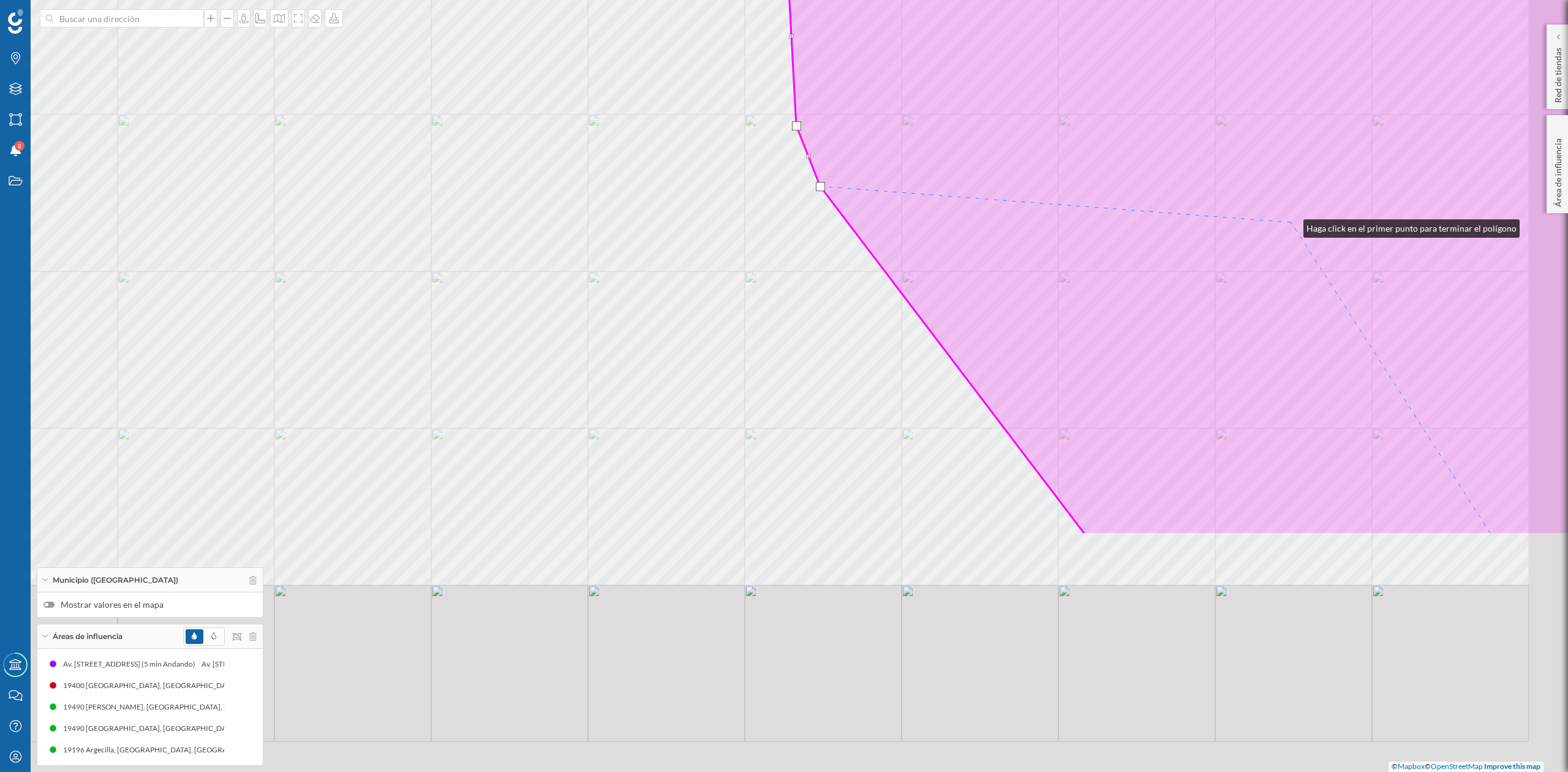
drag, startPoint x: 1393, startPoint y: 512, endPoint x: 1291, endPoint y: 226, distance: 303.6
click at [1291, 226] on icon at bounding box center [1178, 70] width 845 height 930
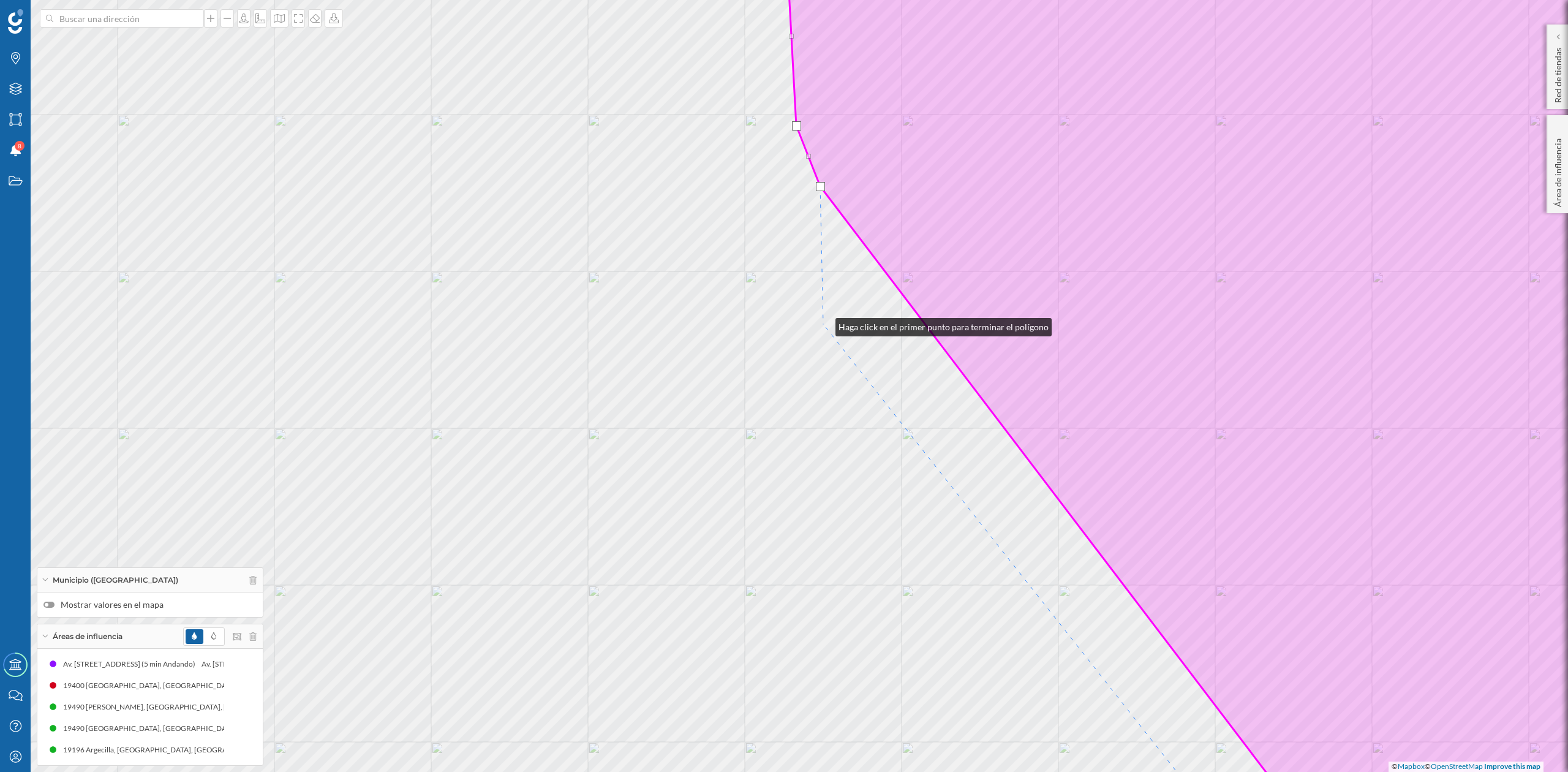
click at [821, 324] on div "© Mapbox © OpenStreetMap Improve this map" at bounding box center [784, 386] width 1568 height 772
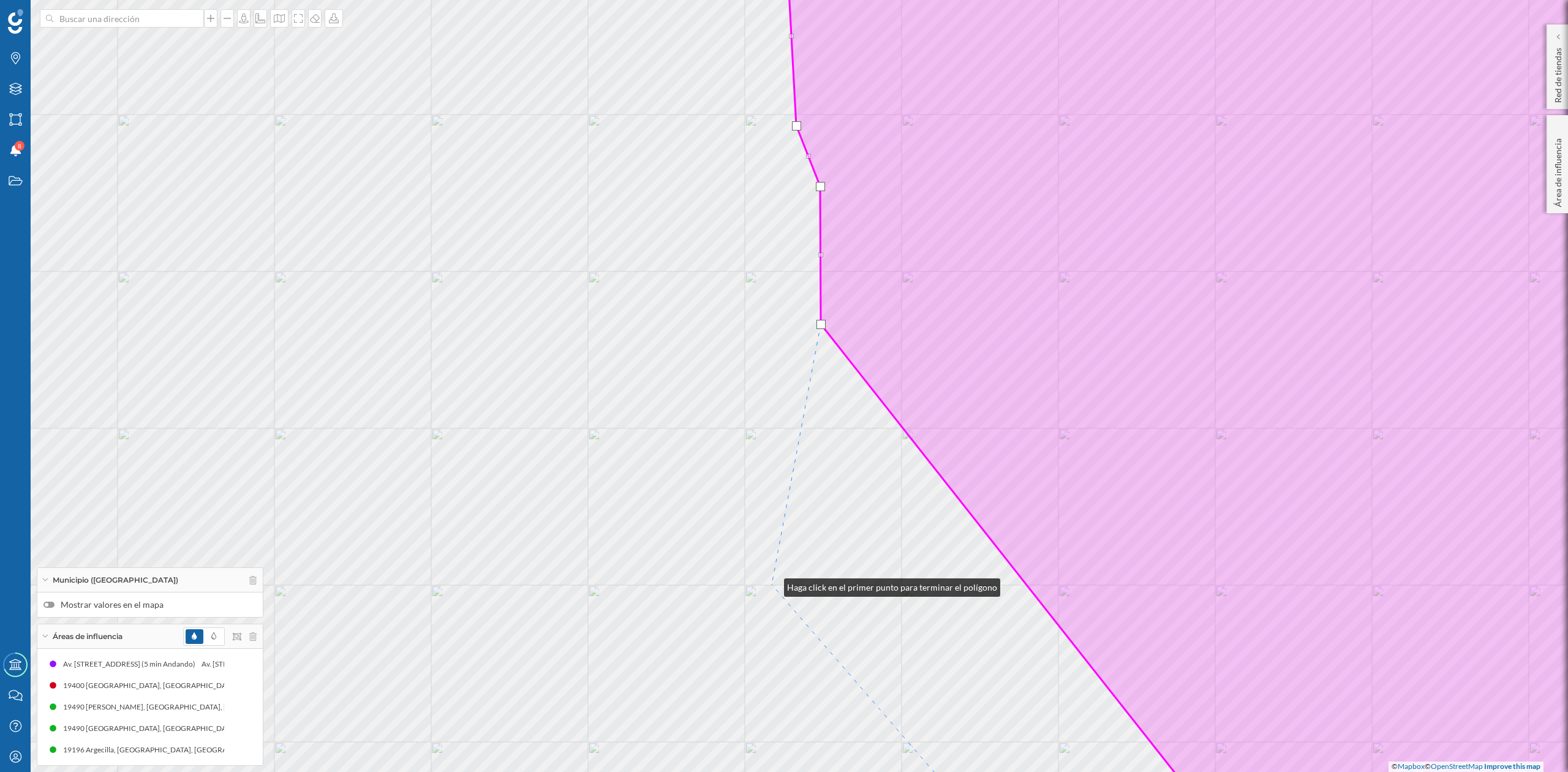
click at [772, 582] on div "© Mapbox © OpenStreetMap Improve this map" at bounding box center [784, 386] width 1568 height 772
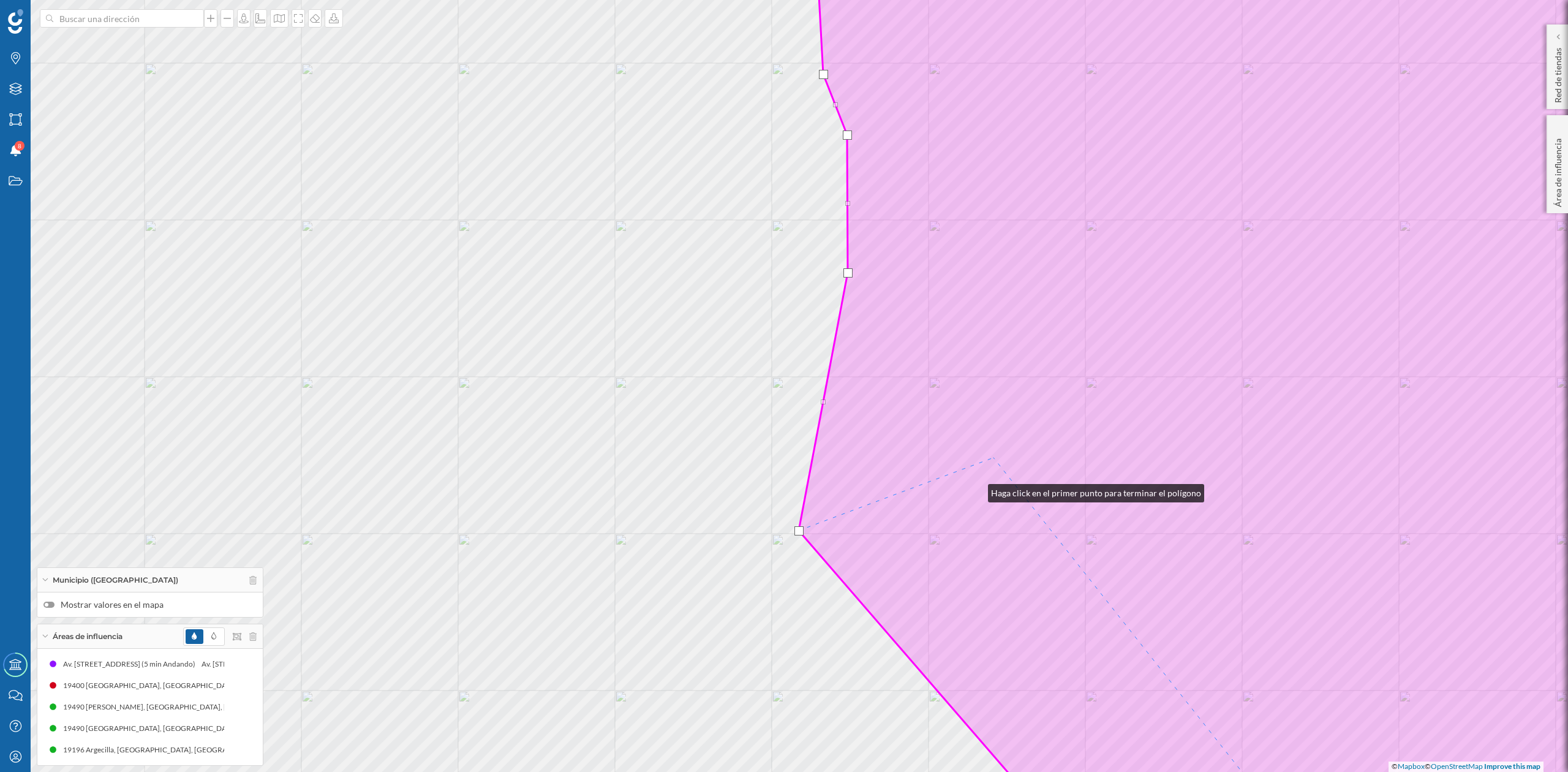
drag, startPoint x: 976, startPoint y: 490, endPoint x: 1249, endPoint y: 96, distance: 479.3
click at [1249, 96] on icon at bounding box center [1276, 335] width 955 height 930
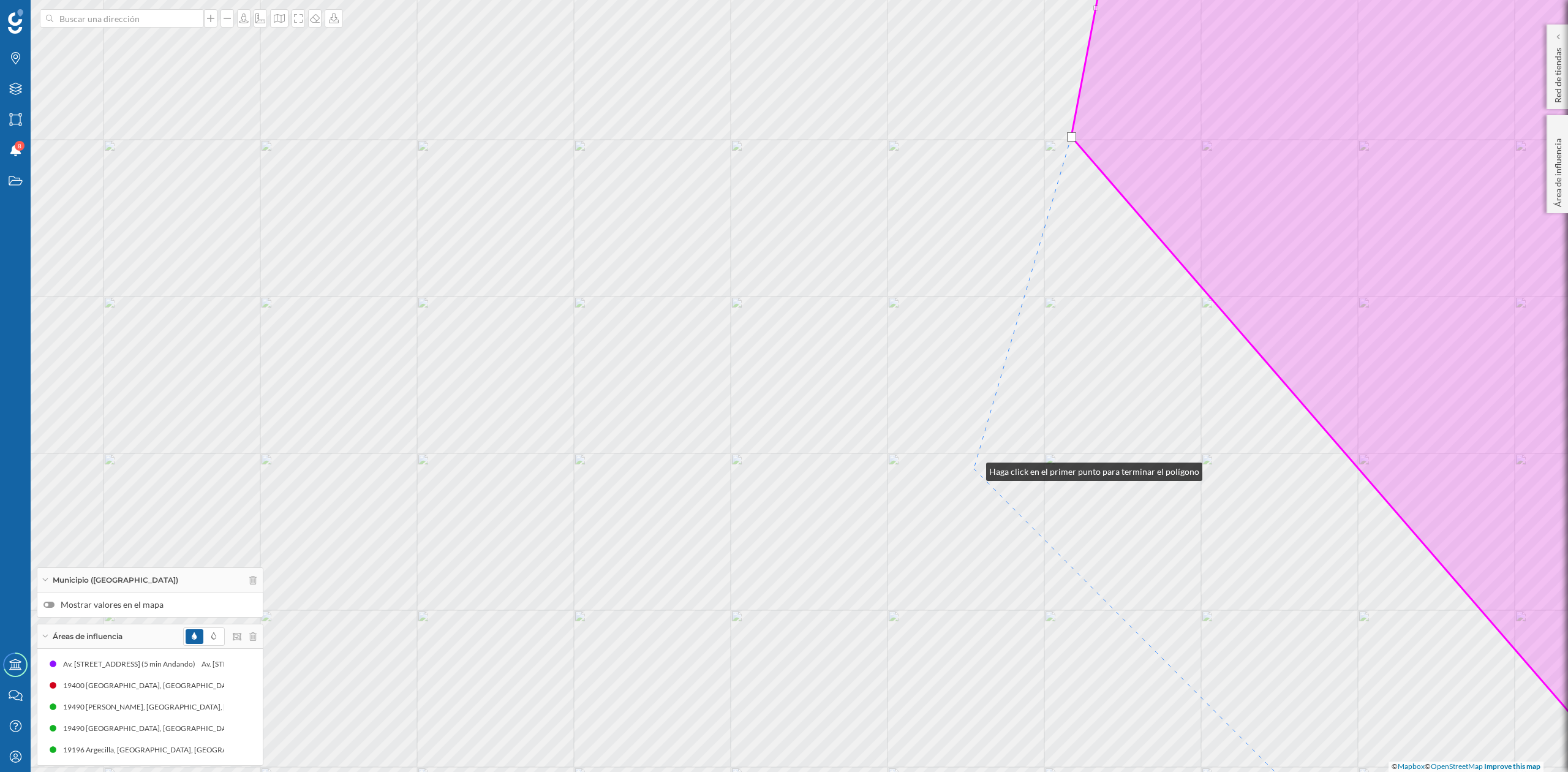
click at [974, 469] on div "© Mapbox © OpenStreetMap Improve this map" at bounding box center [784, 386] width 1568 height 772
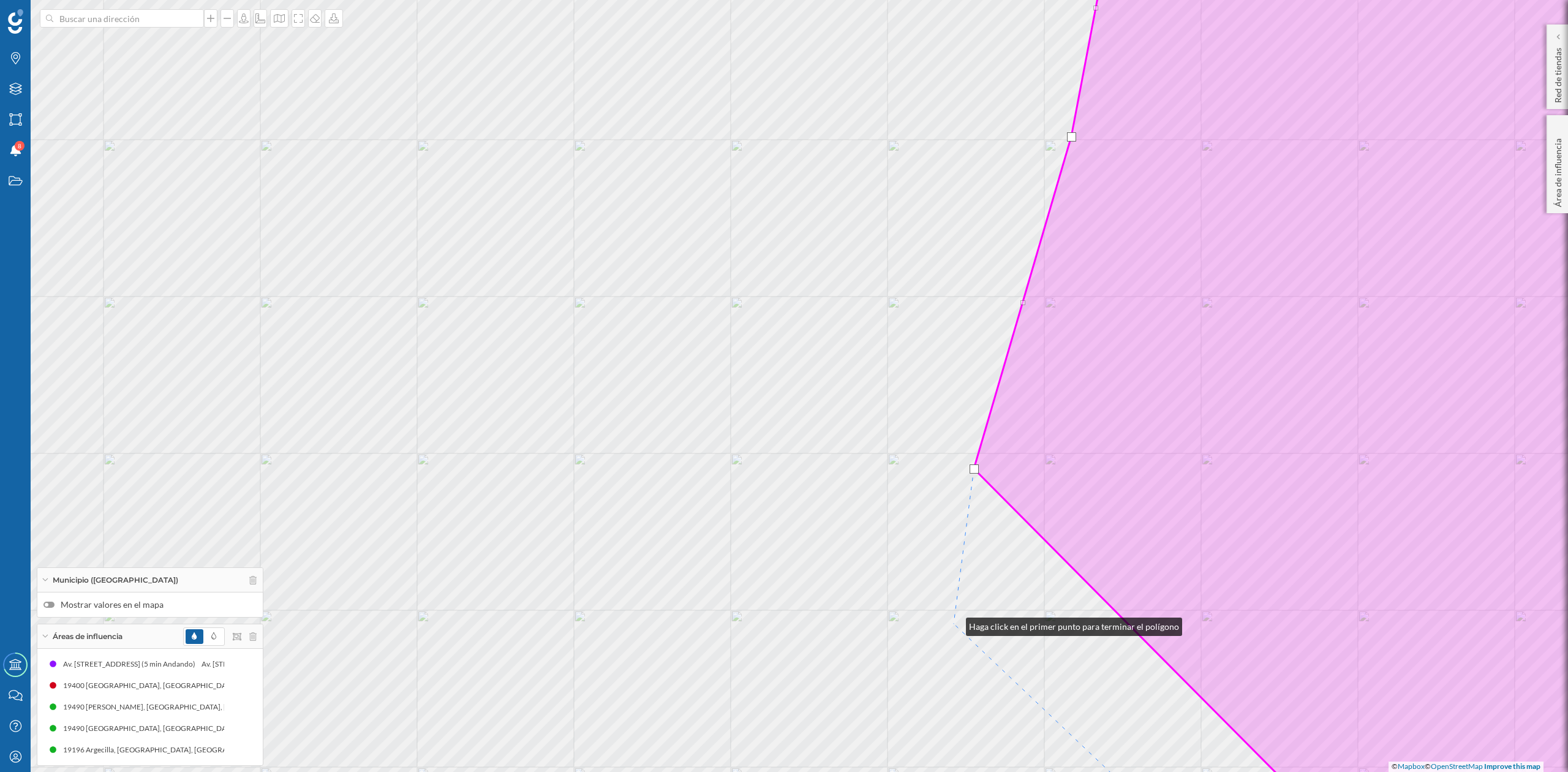
click at [954, 624] on div "© Mapbox © OpenStreetMap Improve this map" at bounding box center [784, 386] width 1568 height 772
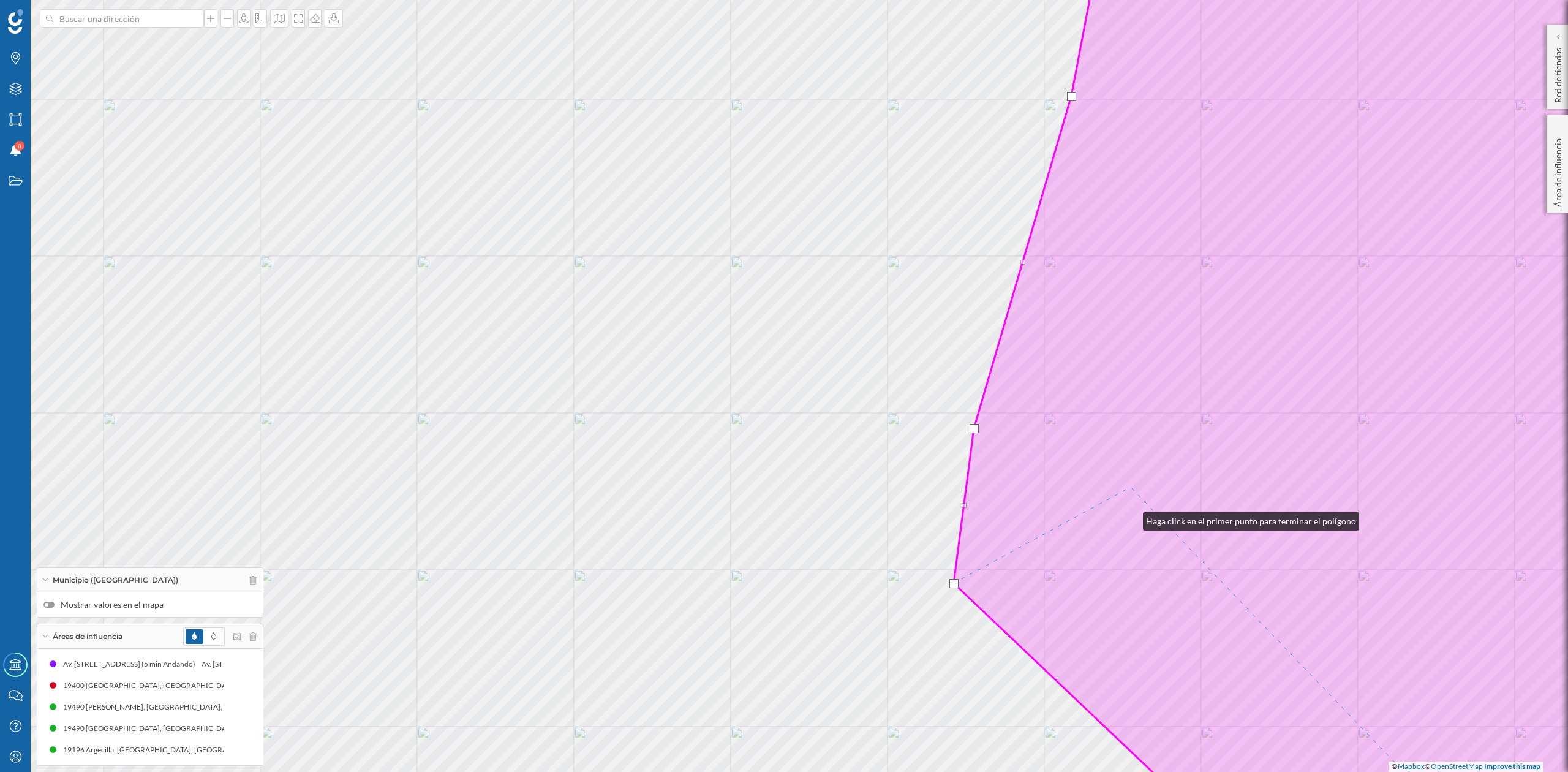
drag, startPoint x: 1131, startPoint y: 518, endPoint x: 1052, endPoint y: -26, distance: 549.7
click at [1052, 0] on html "Marcas Capas Áreas Notificaciones 8 Estados Academy Contacta con nosotros Centr…" at bounding box center [784, 386] width 1568 height 772
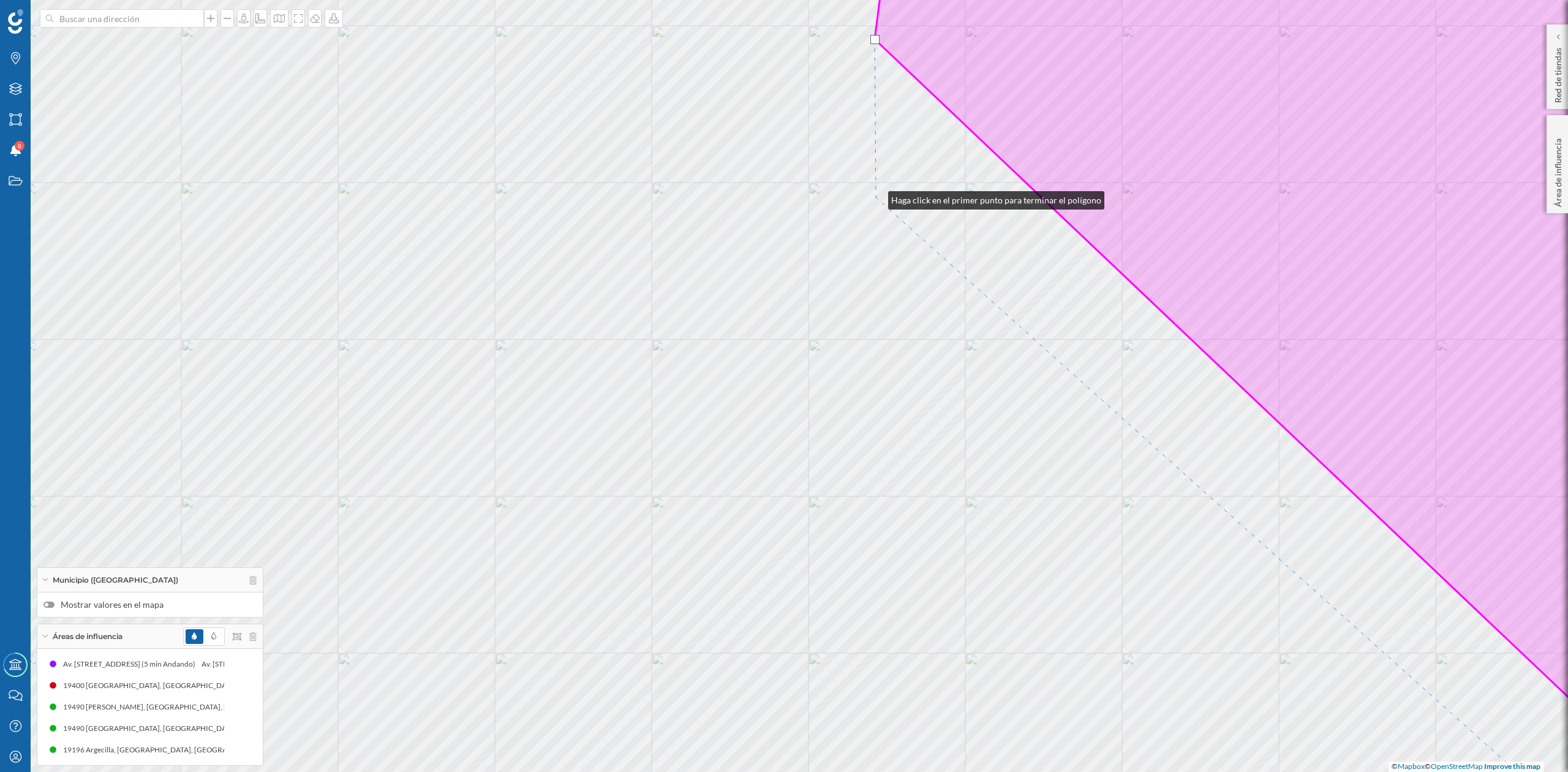
click at [876, 197] on div "© Mapbox © OpenStreetMap Improve this map" at bounding box center [784, 386] width 1568 height 772
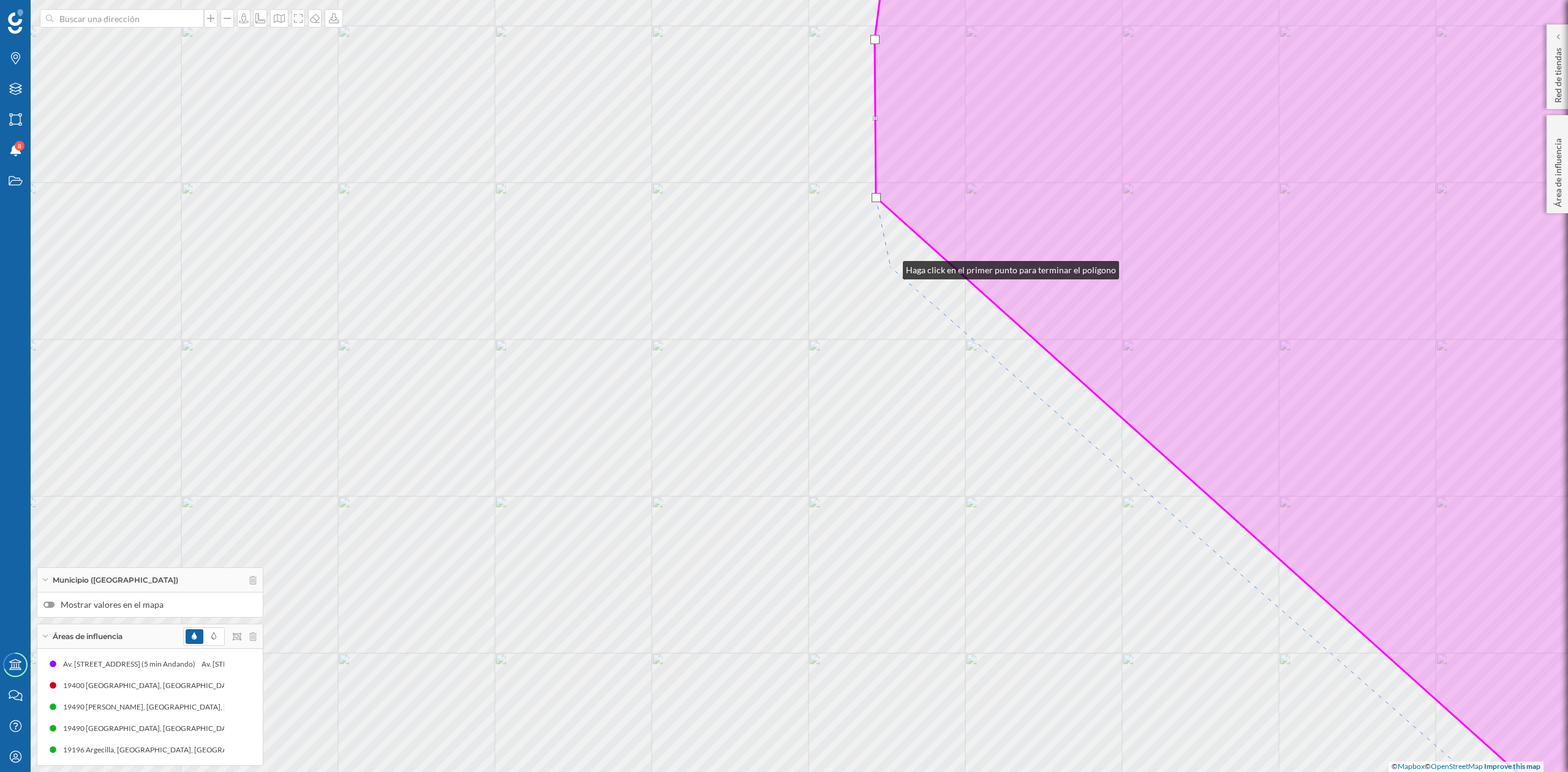
click at [891, 267] on div "© Mapbox © OpenStreetMap Improve this map" at bounding box center [784, 386] width 1568 height 772
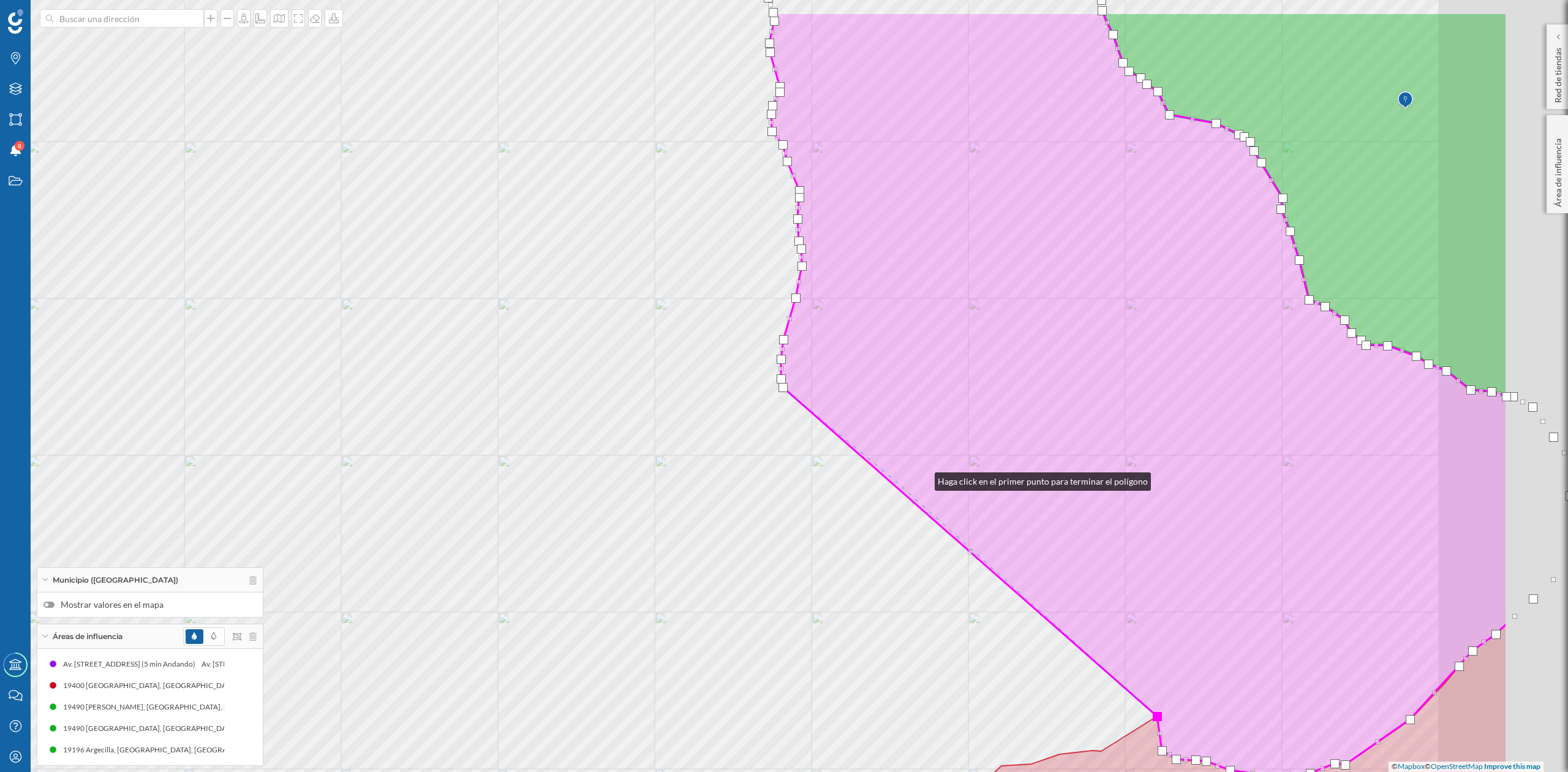
drag, startPoint x: 1142, startPoint y: 387, endPoint x: 889, endPoint y: 429, distance: 256.5
click at [909, 479] on icon at bounding box center [1138, 395] width 738 height 765
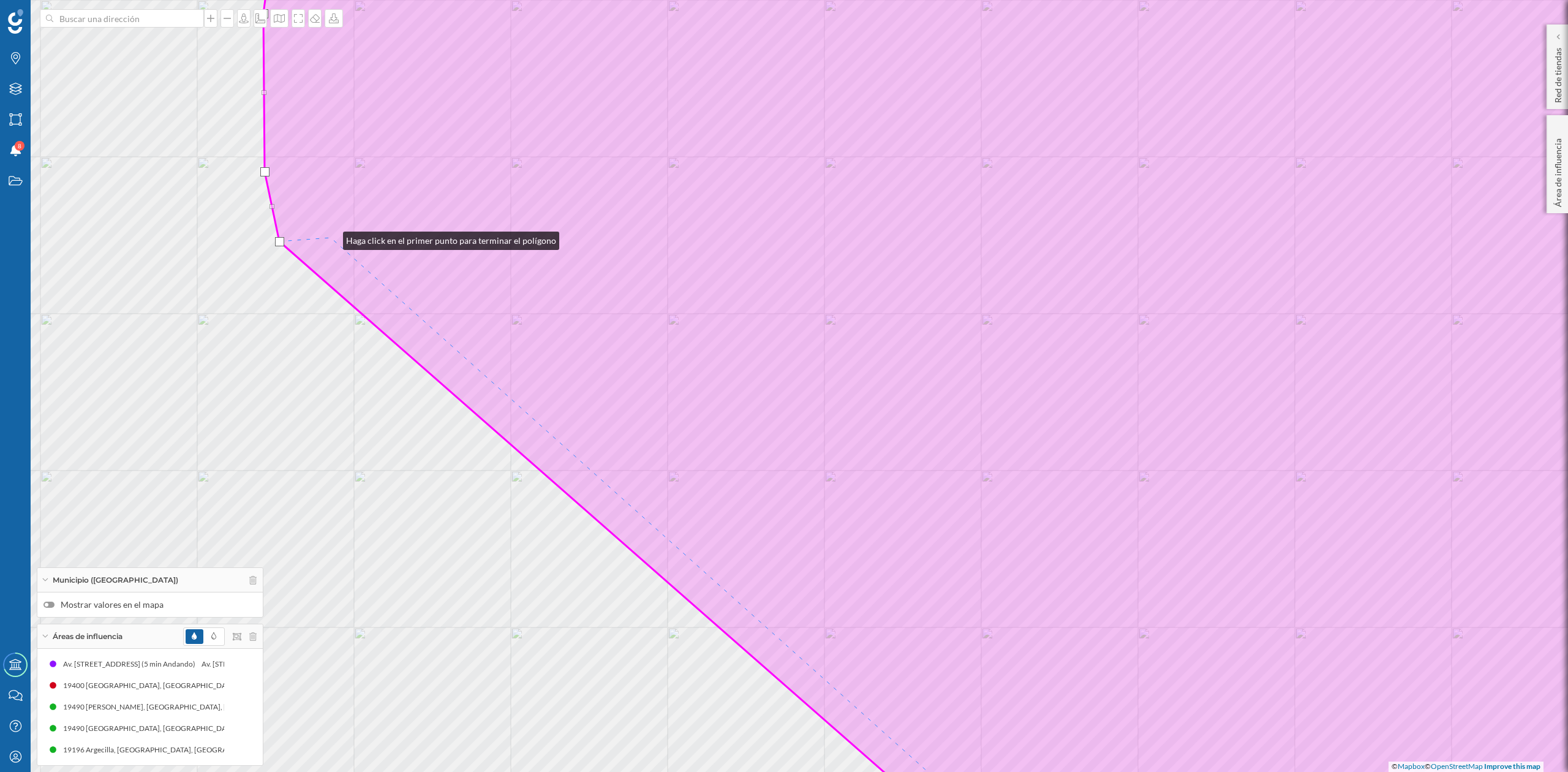
click at [331, 238] on icon at bounding box center [995, 386] width 1464 height 930
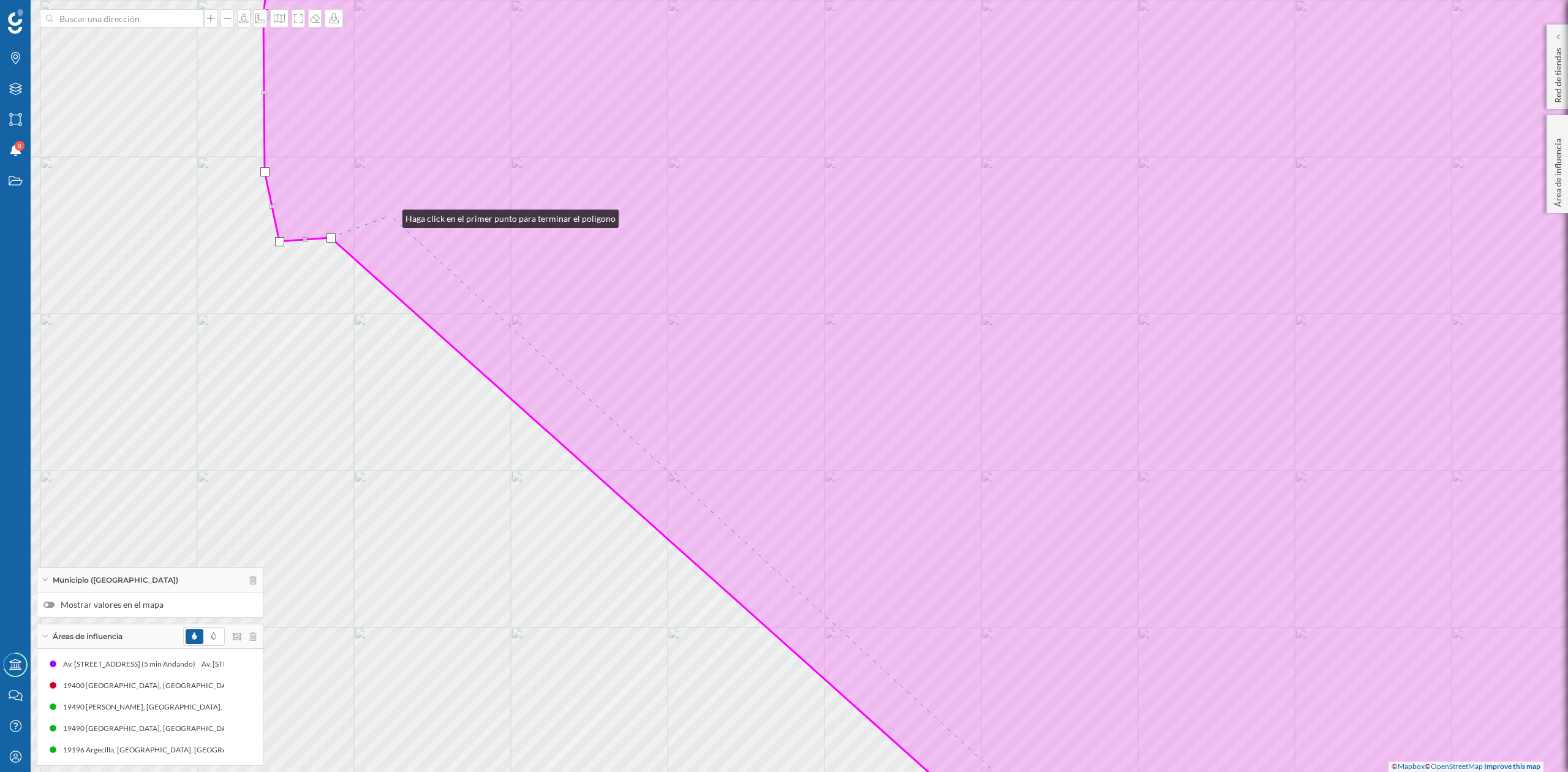
click at [390, 216] on icon at bounding box center [995, 386] width 1464 height 930
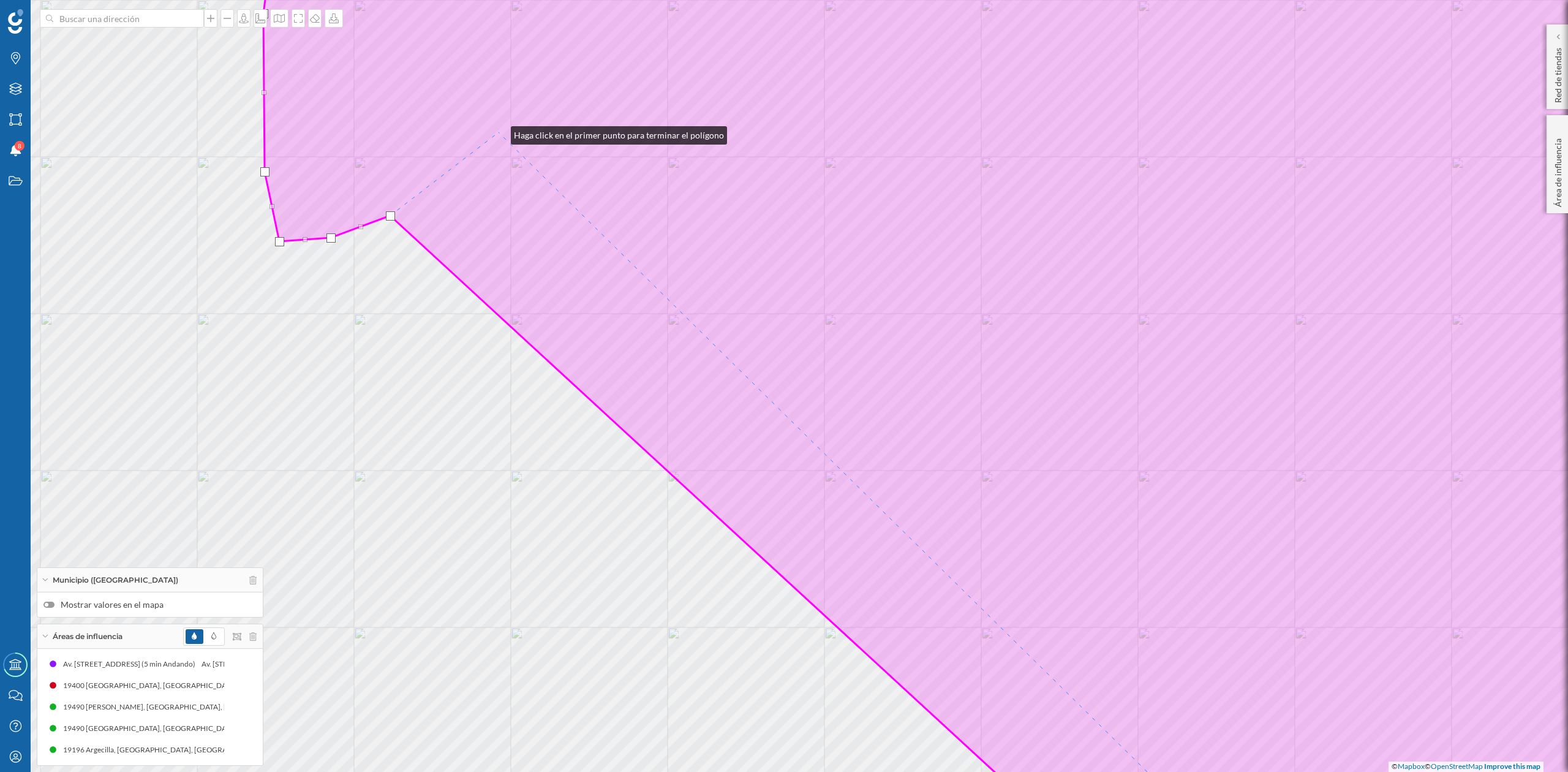
click at [500, 131] on icon at bounding box center [995, 386] width 1464 height 930
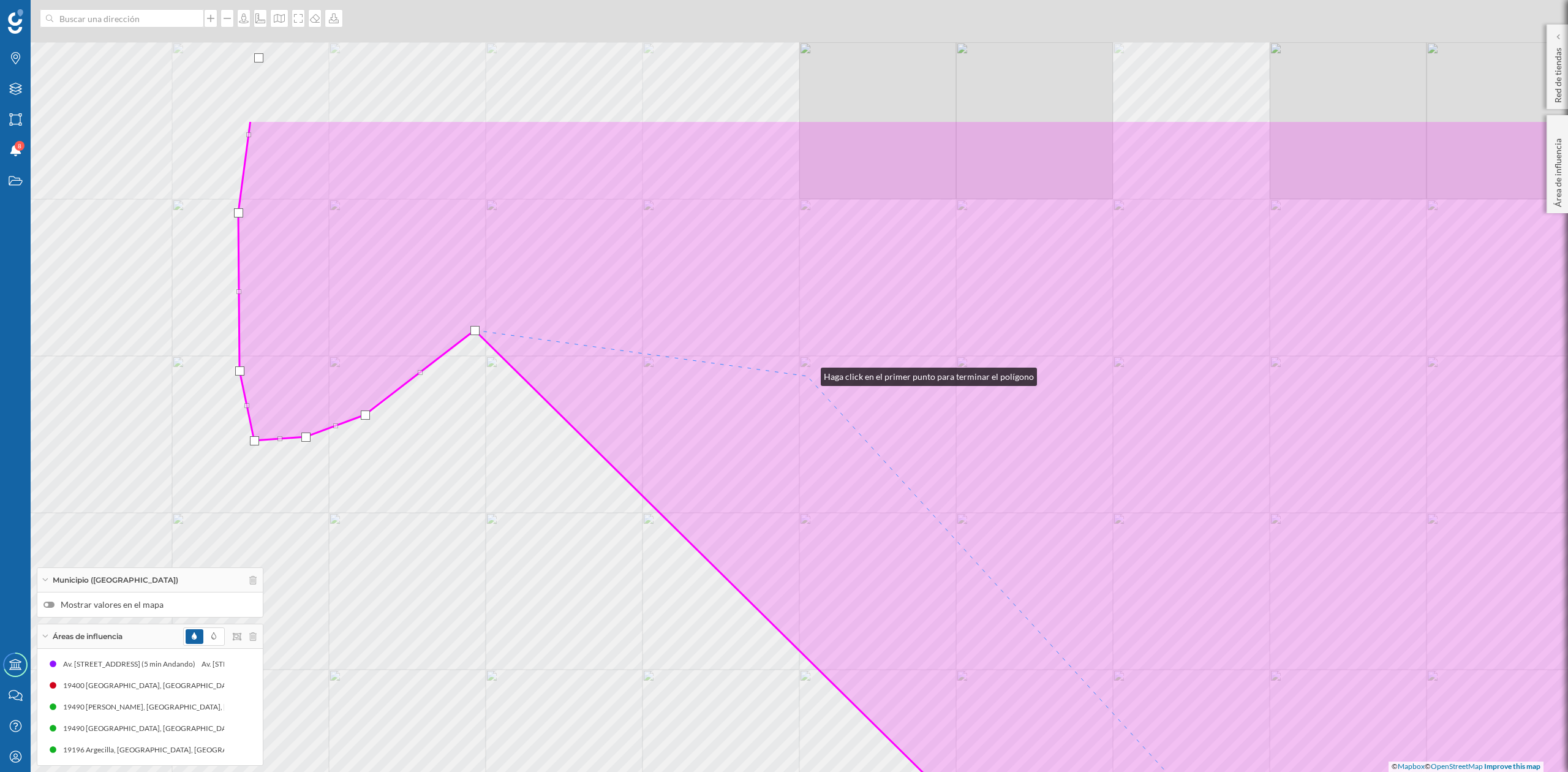
drag, startPoint x: 834, startPoint y: 175, endPoint x: 805, endPoint y: 398, distance: 224.9
click at [805, 398] on icon at bounding box center [970, 585] width 1464 height 930
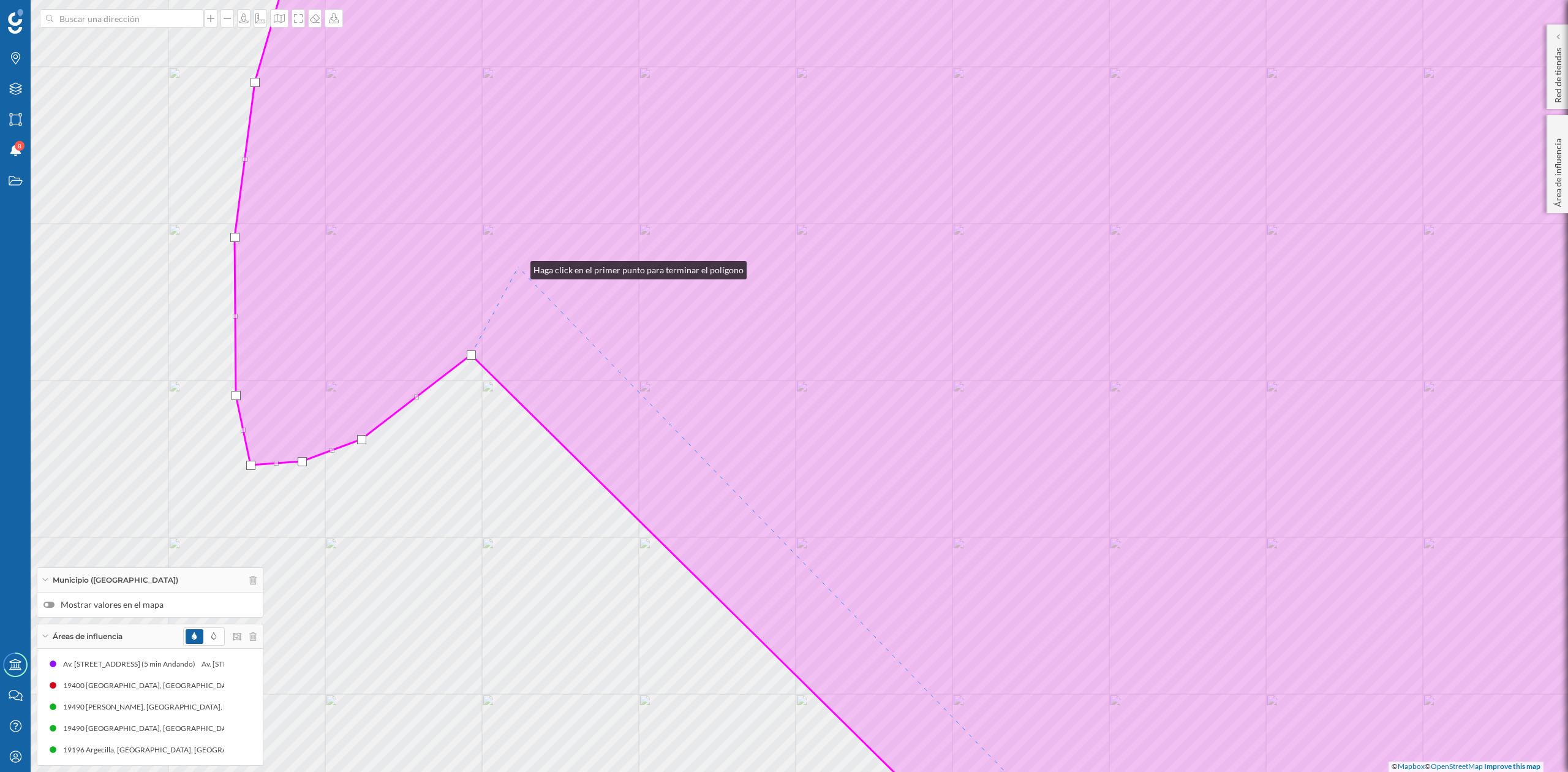
click at [518, 267] on icon at bounding box center [980, 386] width 1493 height 930
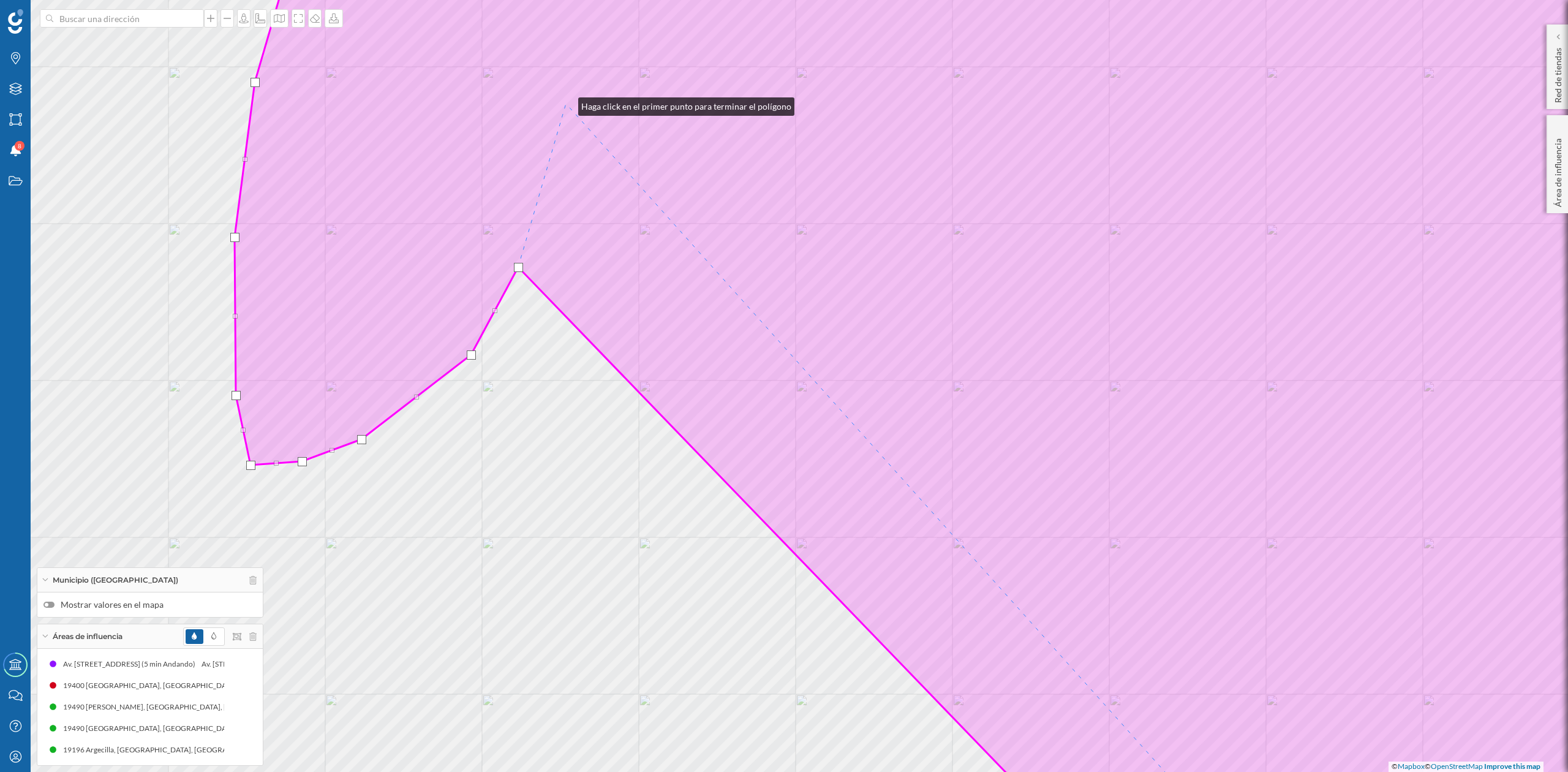
click at [566, 104] on icon at bounding box center [980, 386] width 1493 height 930
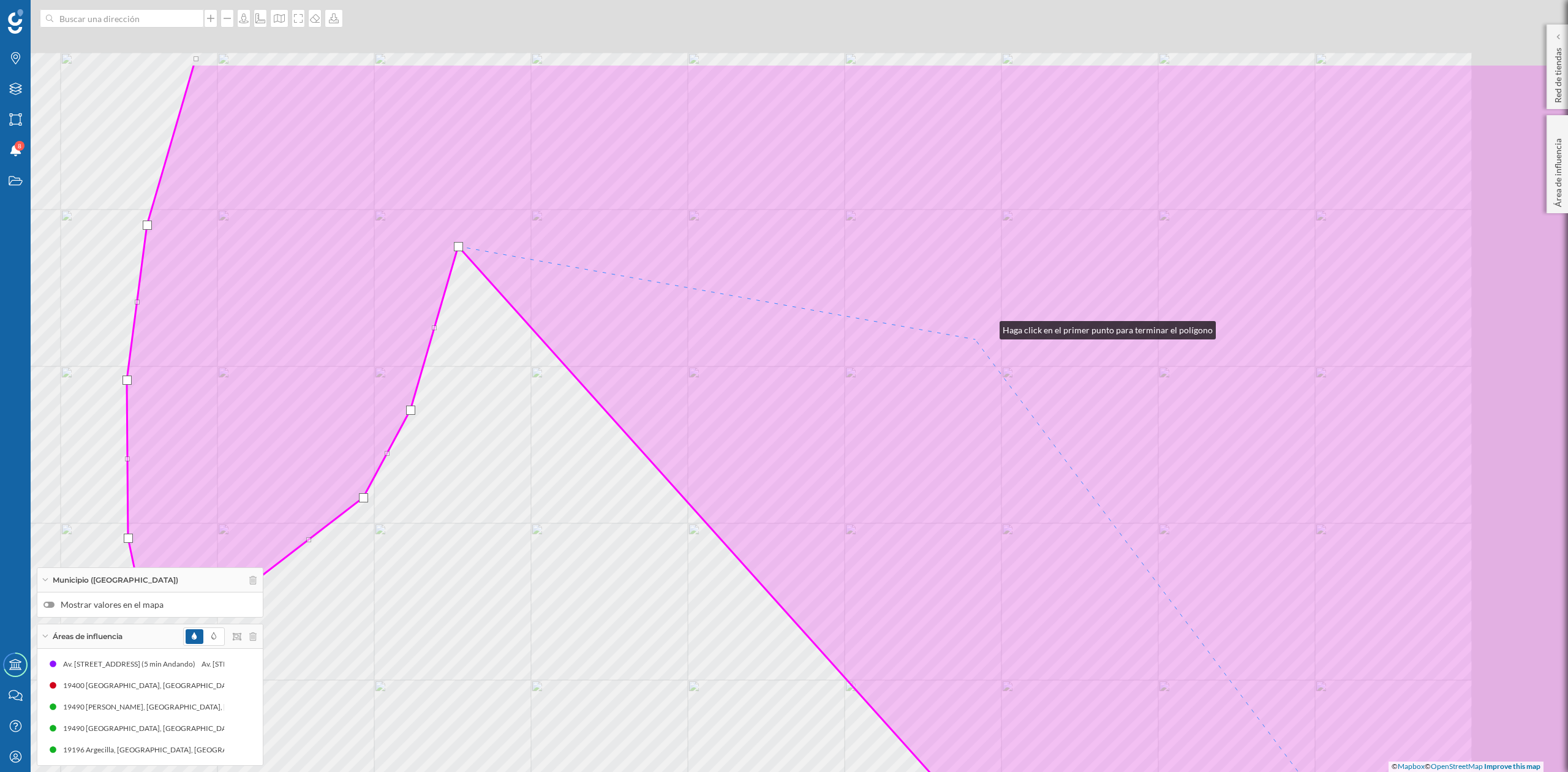
drag, startPoint x: 1096, startPoint y: 185, endPoint x: 950, endPoint y: 361, distance: 228.7
click at [959, 358] on icon at bounding box center [873, 529] width 1493 height 930
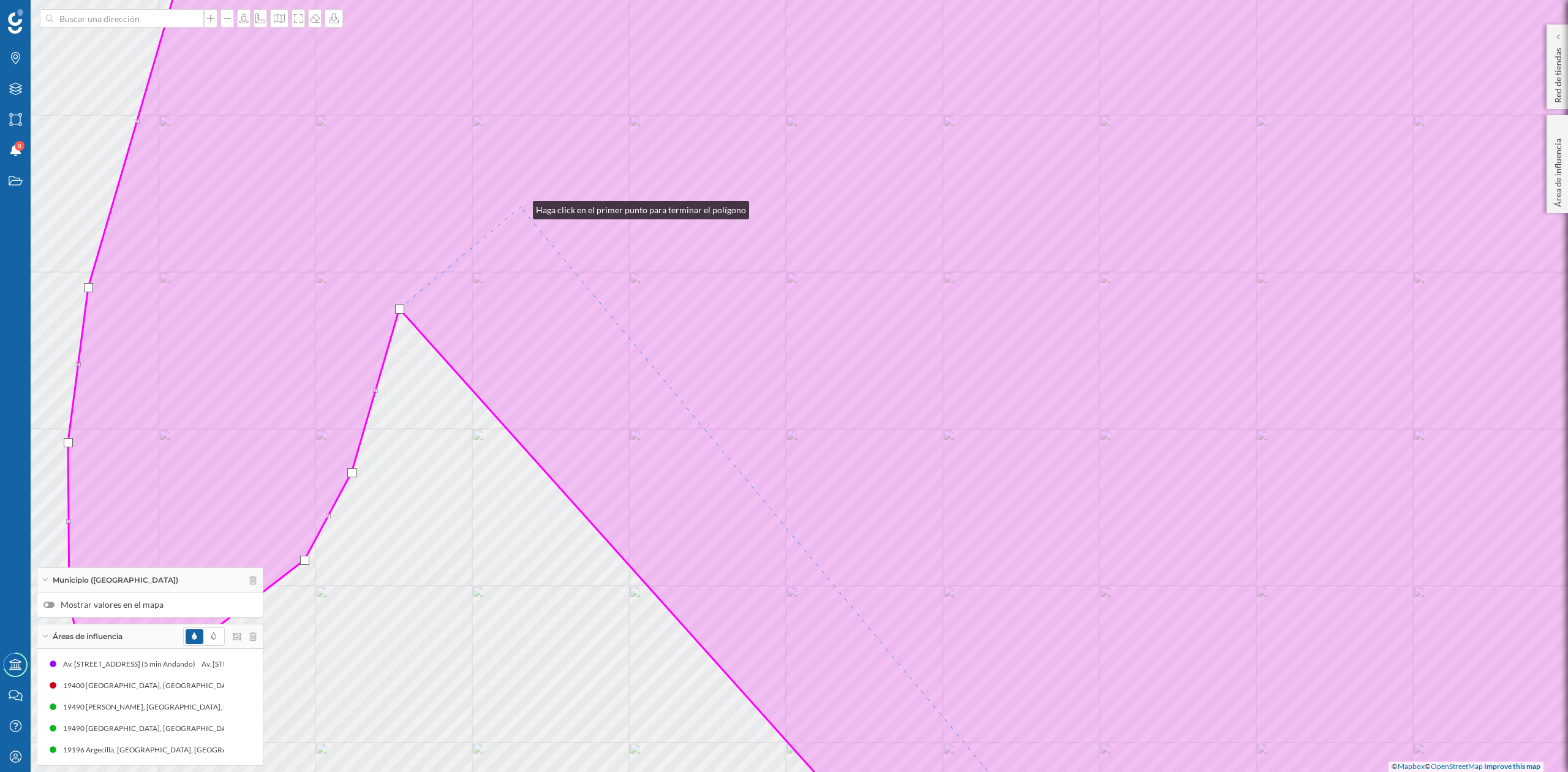
click at [520, 207] on icon at bounding box center [898, 386] width 1659 height 930
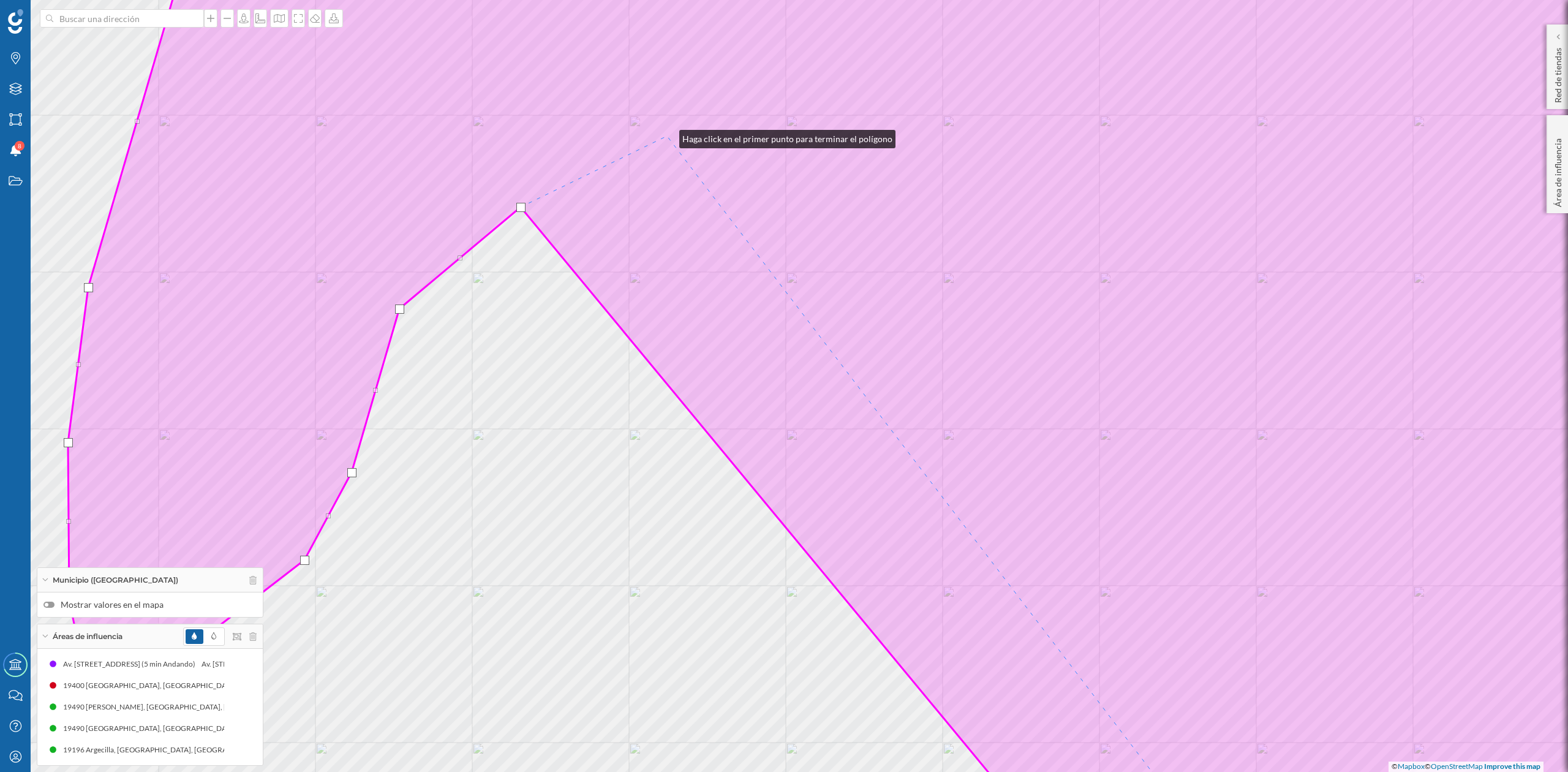
click at [667, 136] on icon at bounding box center [898, 386] width 1659 height 930
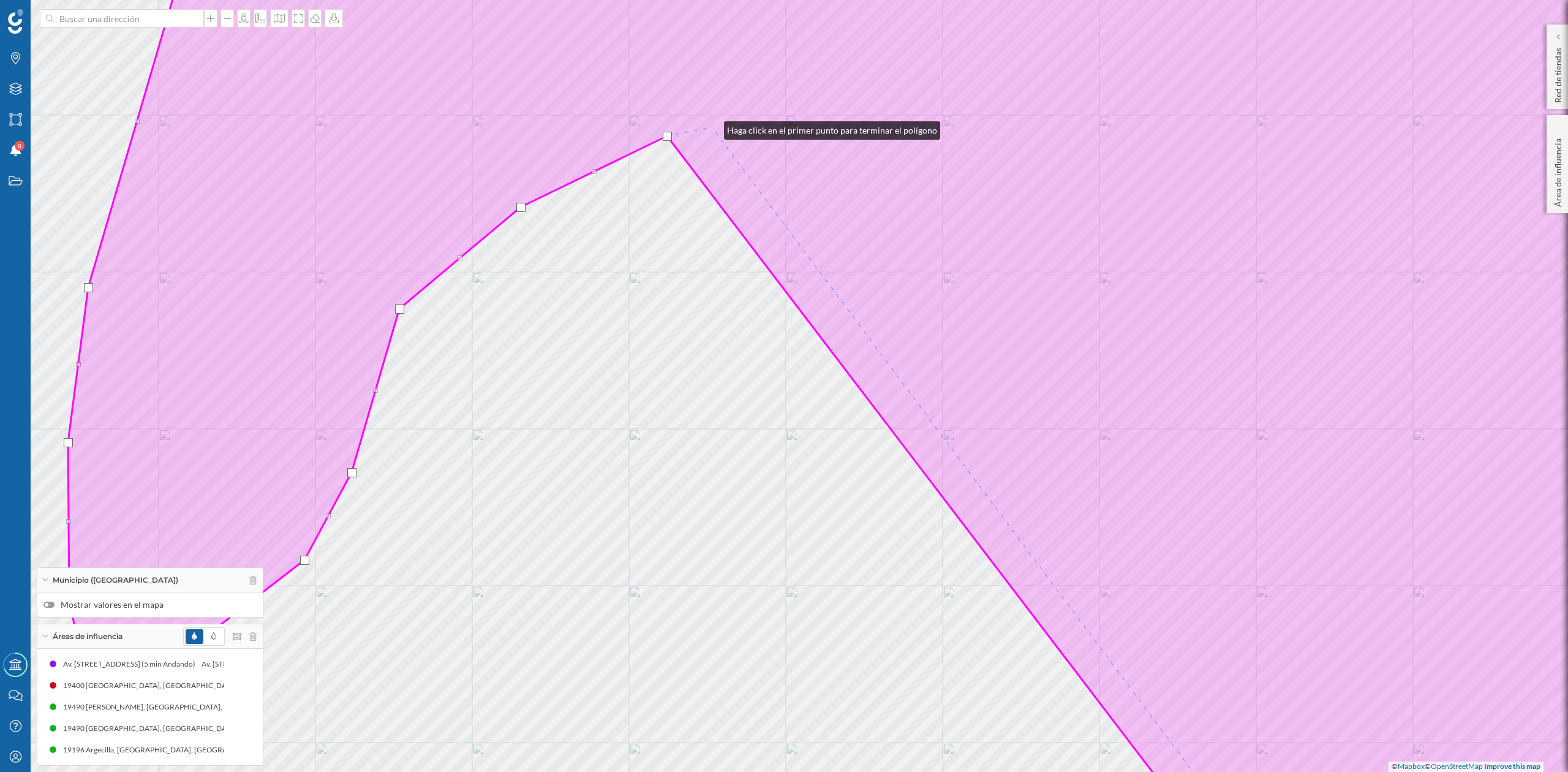
click at [712, 128] on icon at bounding box center [898, 386] width 1659 height 930
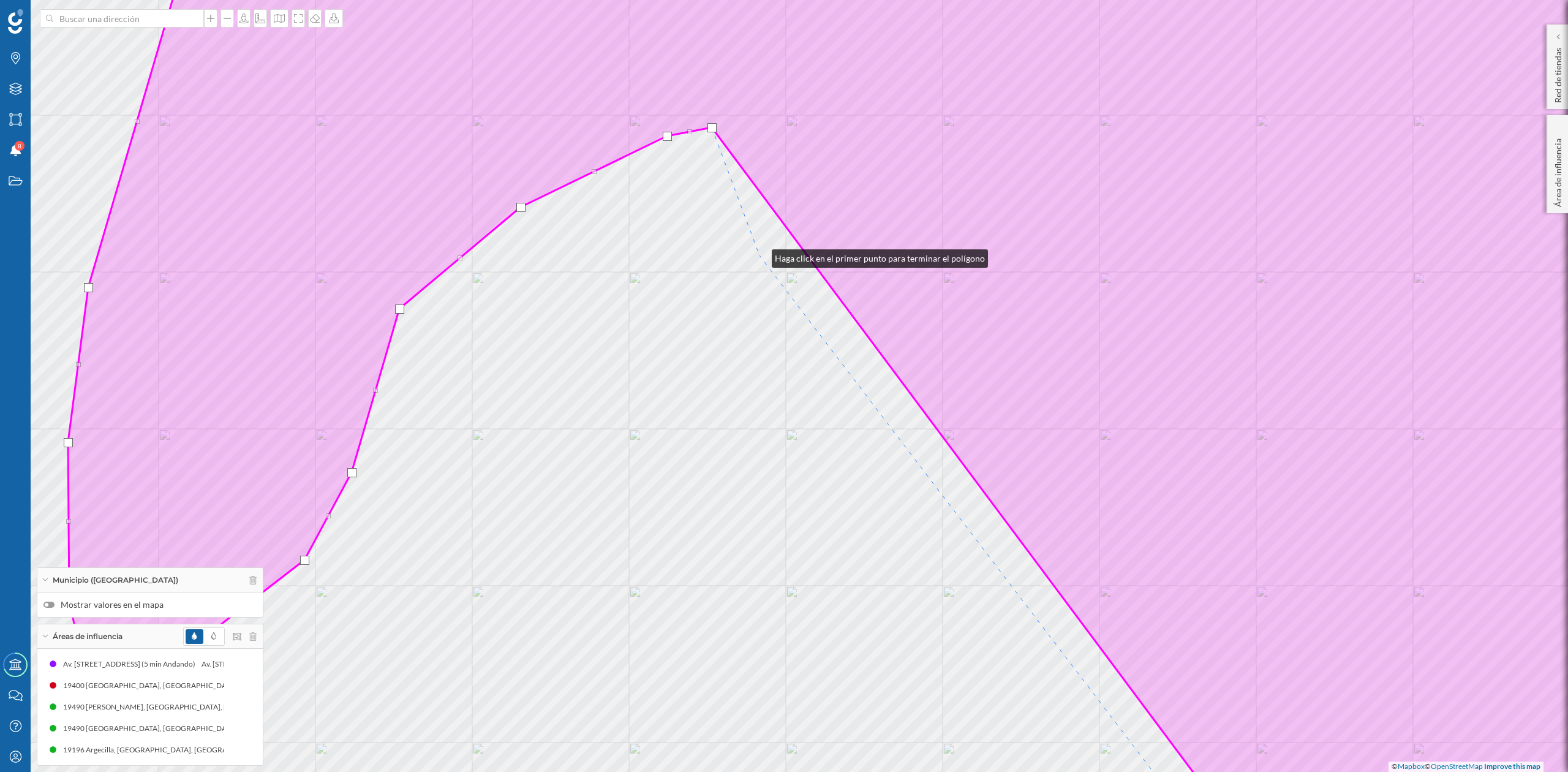
click at [760, 255] on div "© Mapbox © OpenStreetMap Improve this map" at bounding box center [784, 386] width 1568 height 772
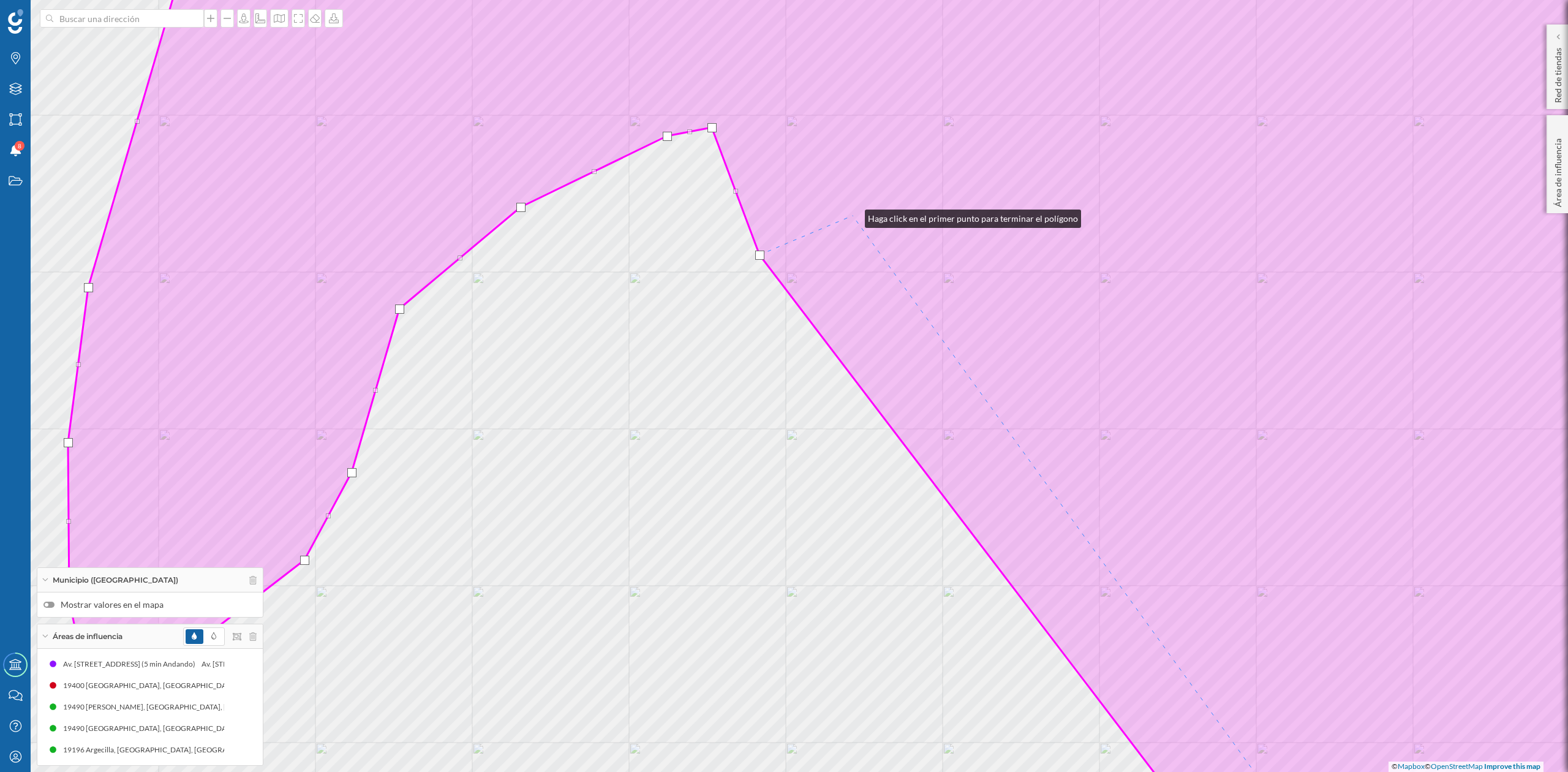
click at [853, 216] on icon at bounding box center [898, 386] width 1659 height 930
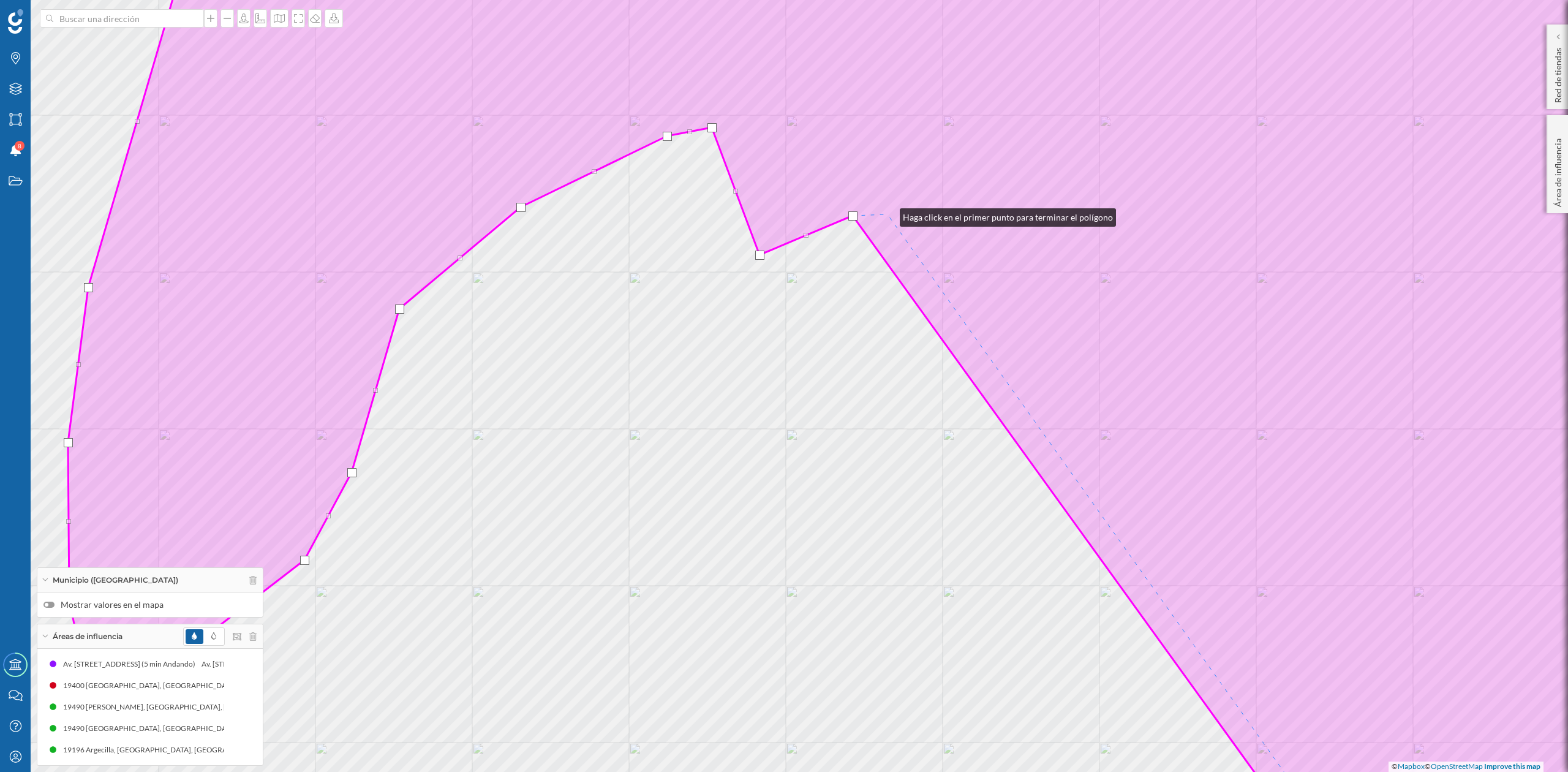
click at [888, 215] on icon at bounding box center [898, 386] width 1659 height 930
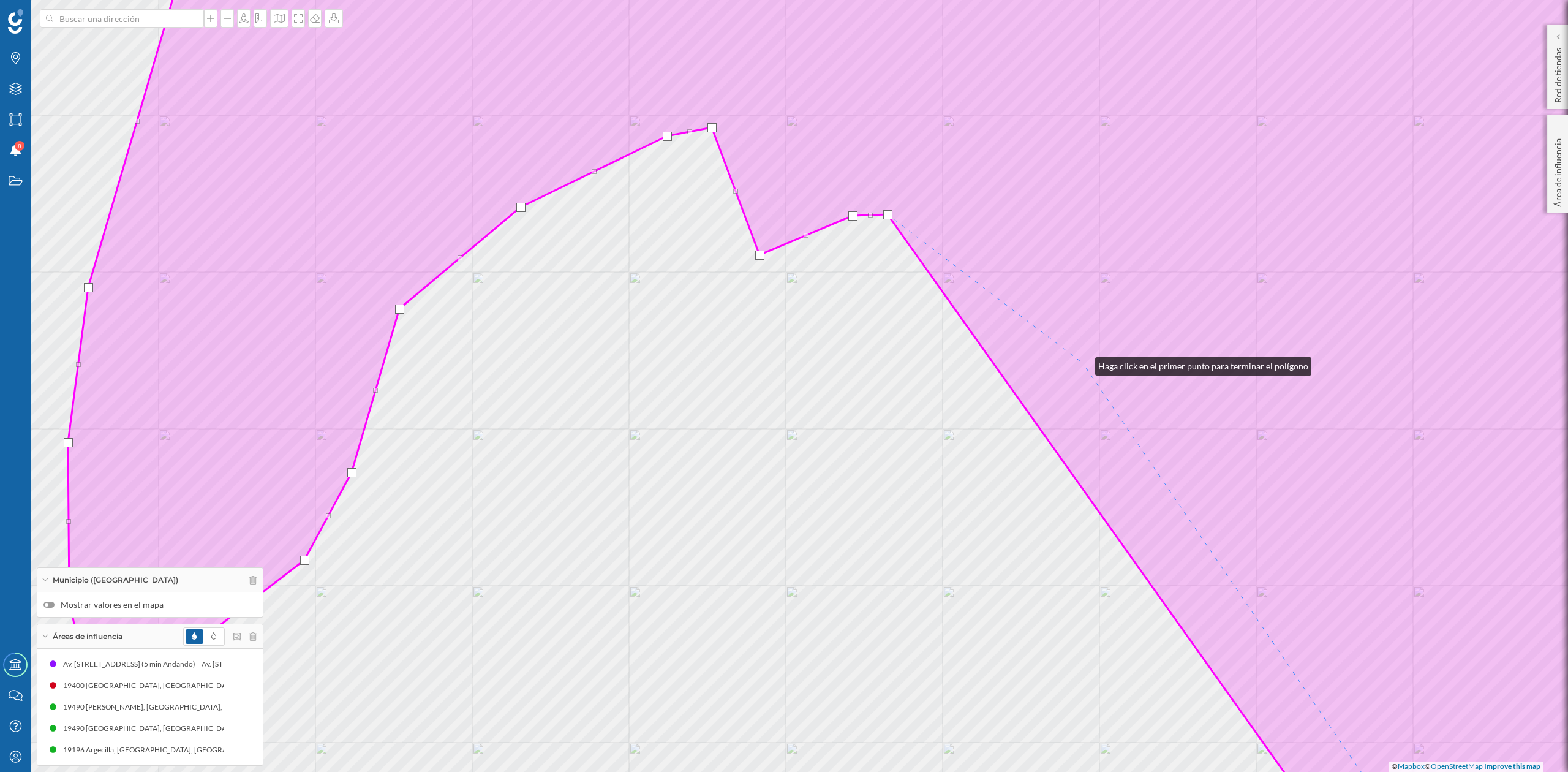
click at [1083, 363] on icon at bounding box center [898, 386] width 1659 height 930
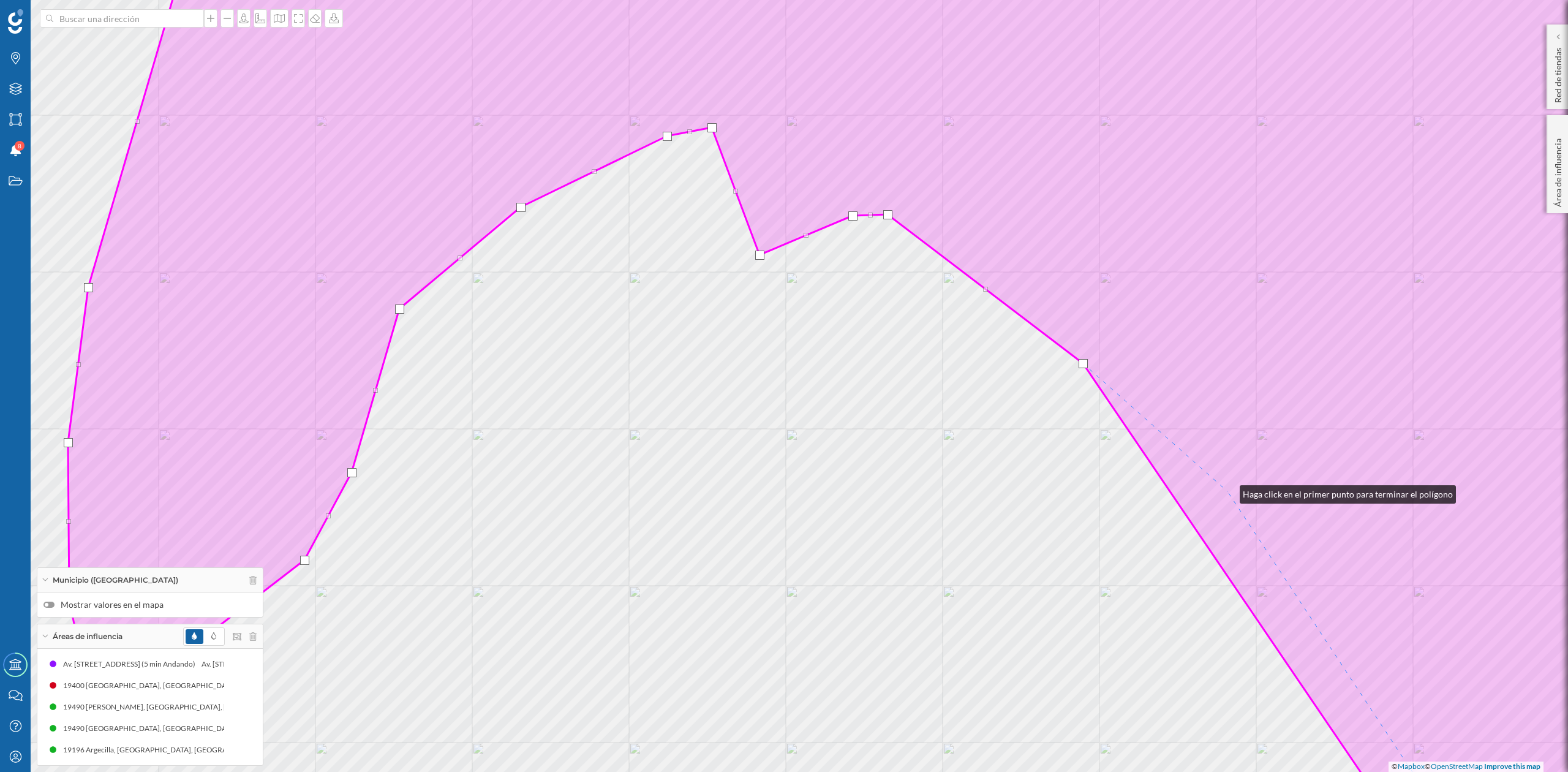
click at [1228, 492] on icon at bounding box center [898, 386] width 1659 height 930
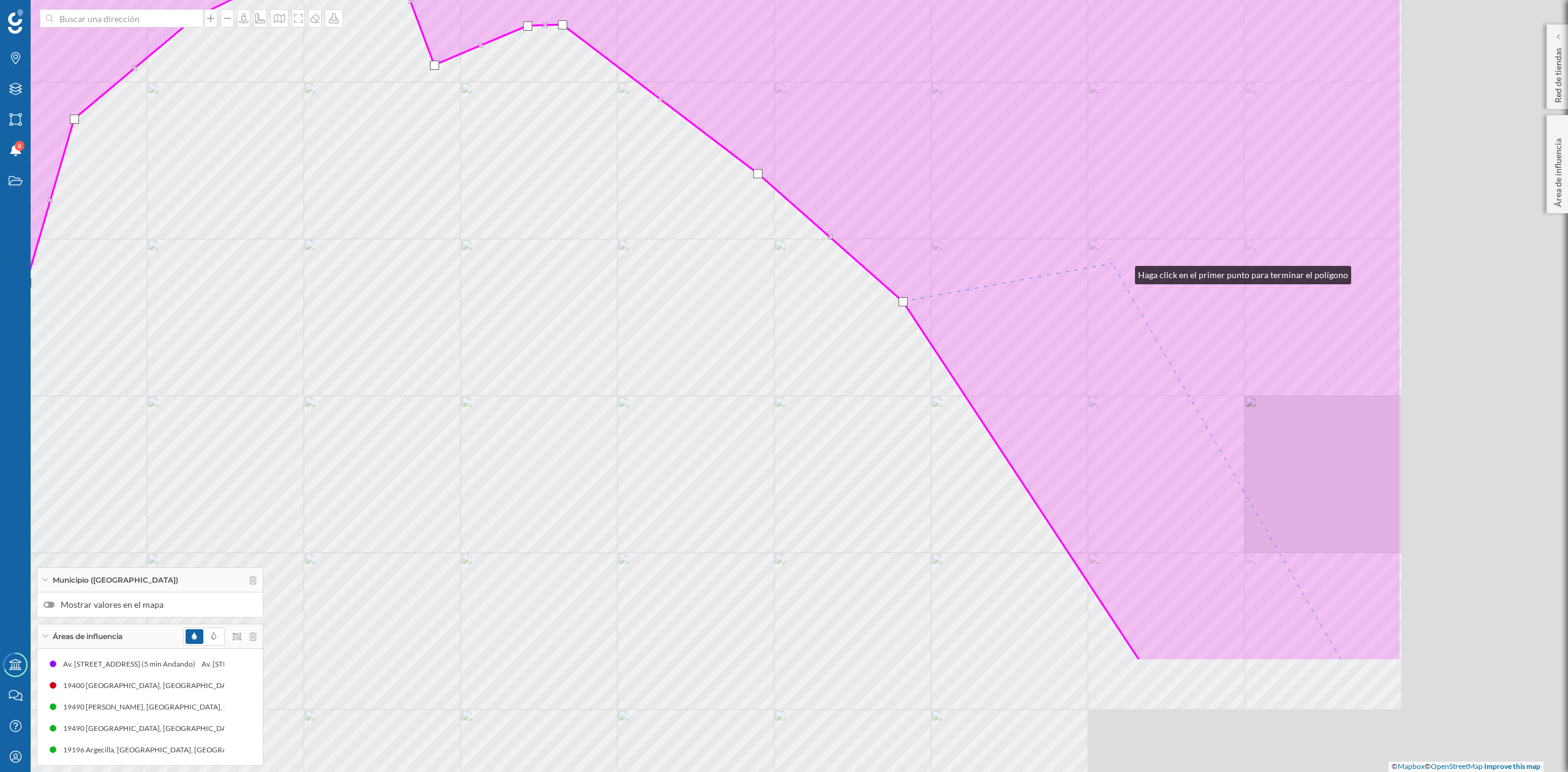
drag, startPoint x: 1449, startPoint y: 462, endPoint x: 1073, endPoint y: 243, distance: 435.1
click at [1073, 243] on icon at bounding box center [573, 196] width 1659 height 930
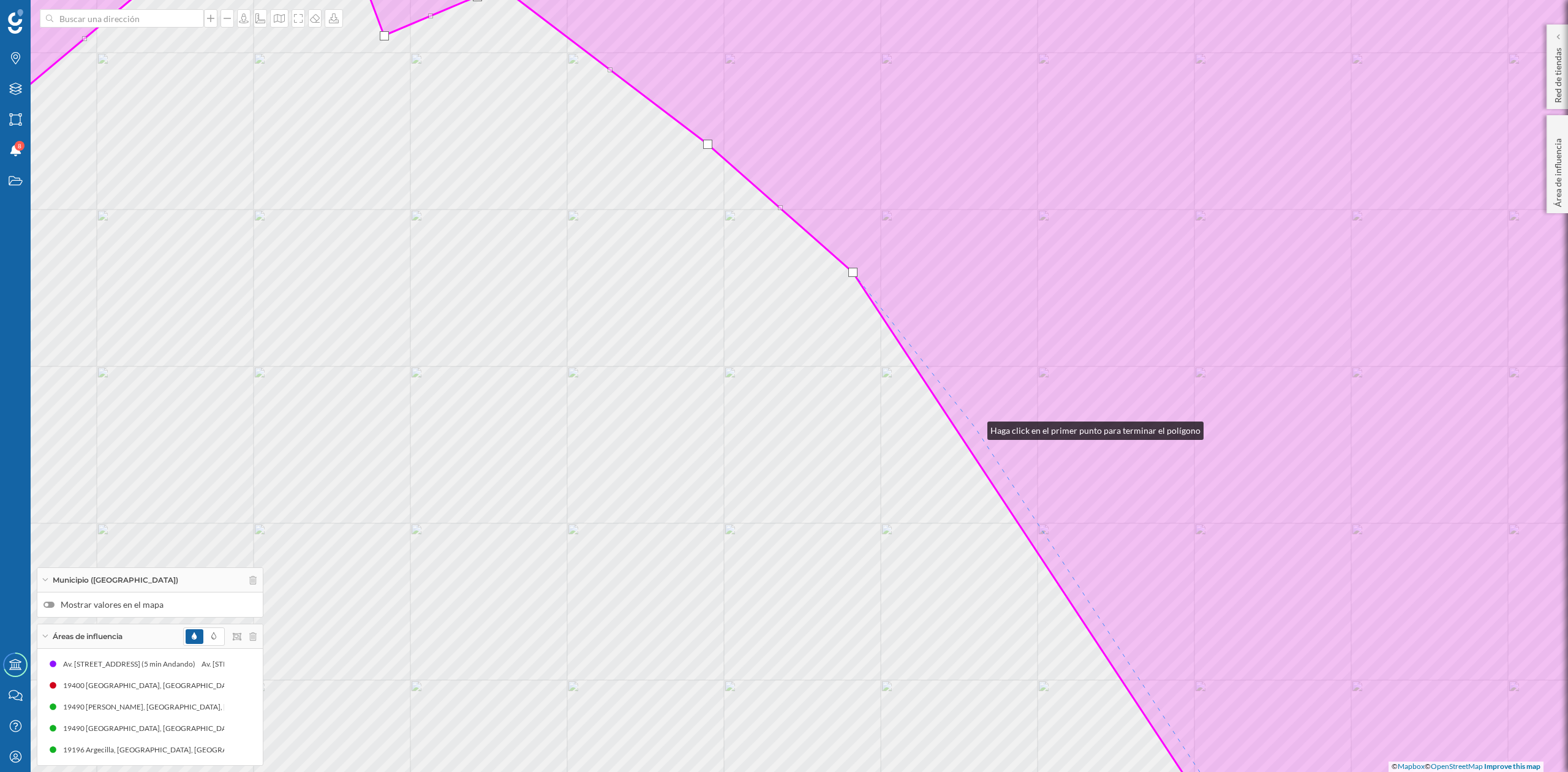
click at [975, 428] on icon at bounding box center [784, 386] width 1885 height 930
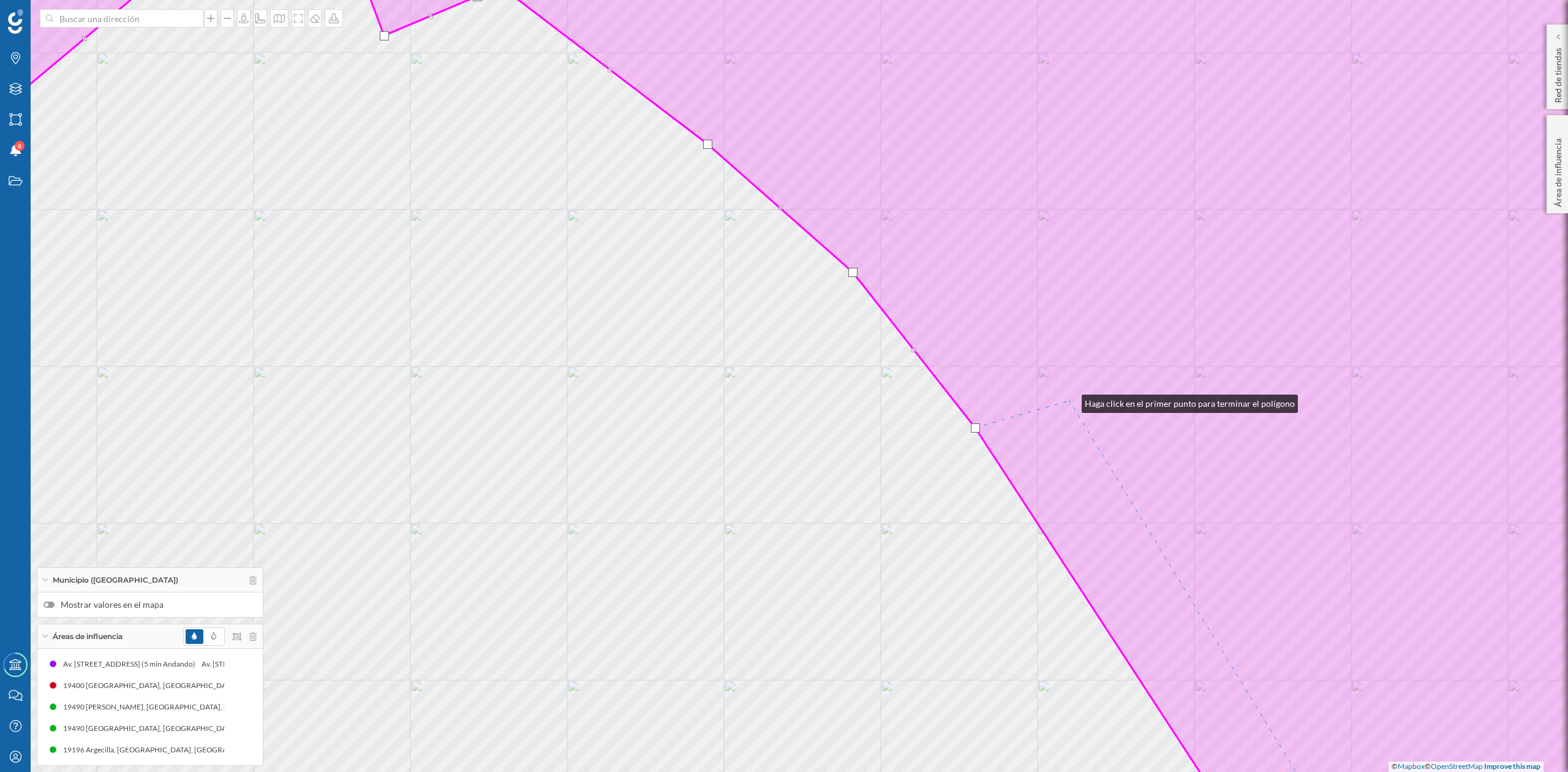
click at [1070, 401] on icon at bounding box center [784, 386] width 1885 height 930
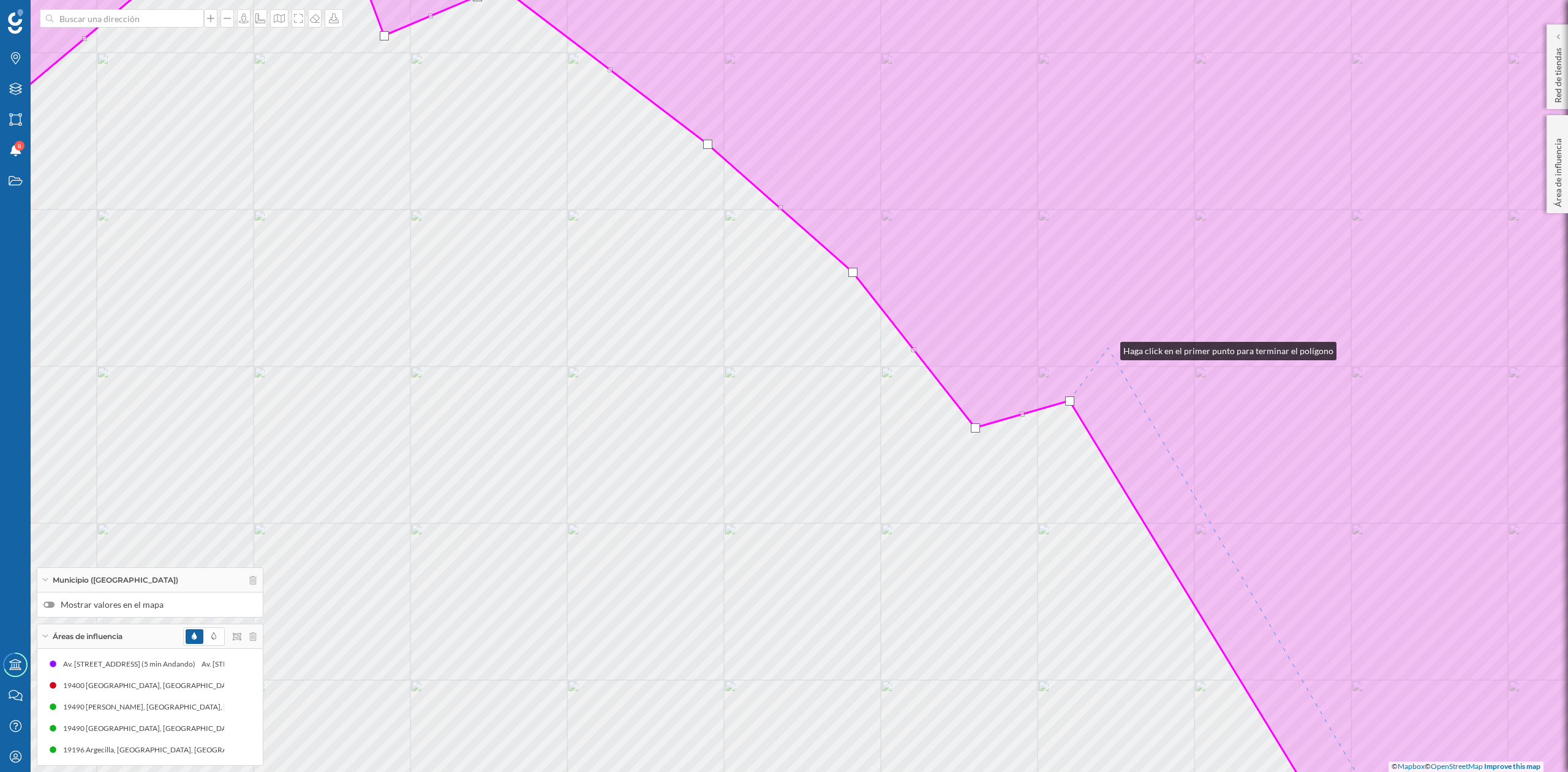
click at [1108, 348] on icon at bounding box center [784, 386] width 1885 height 930
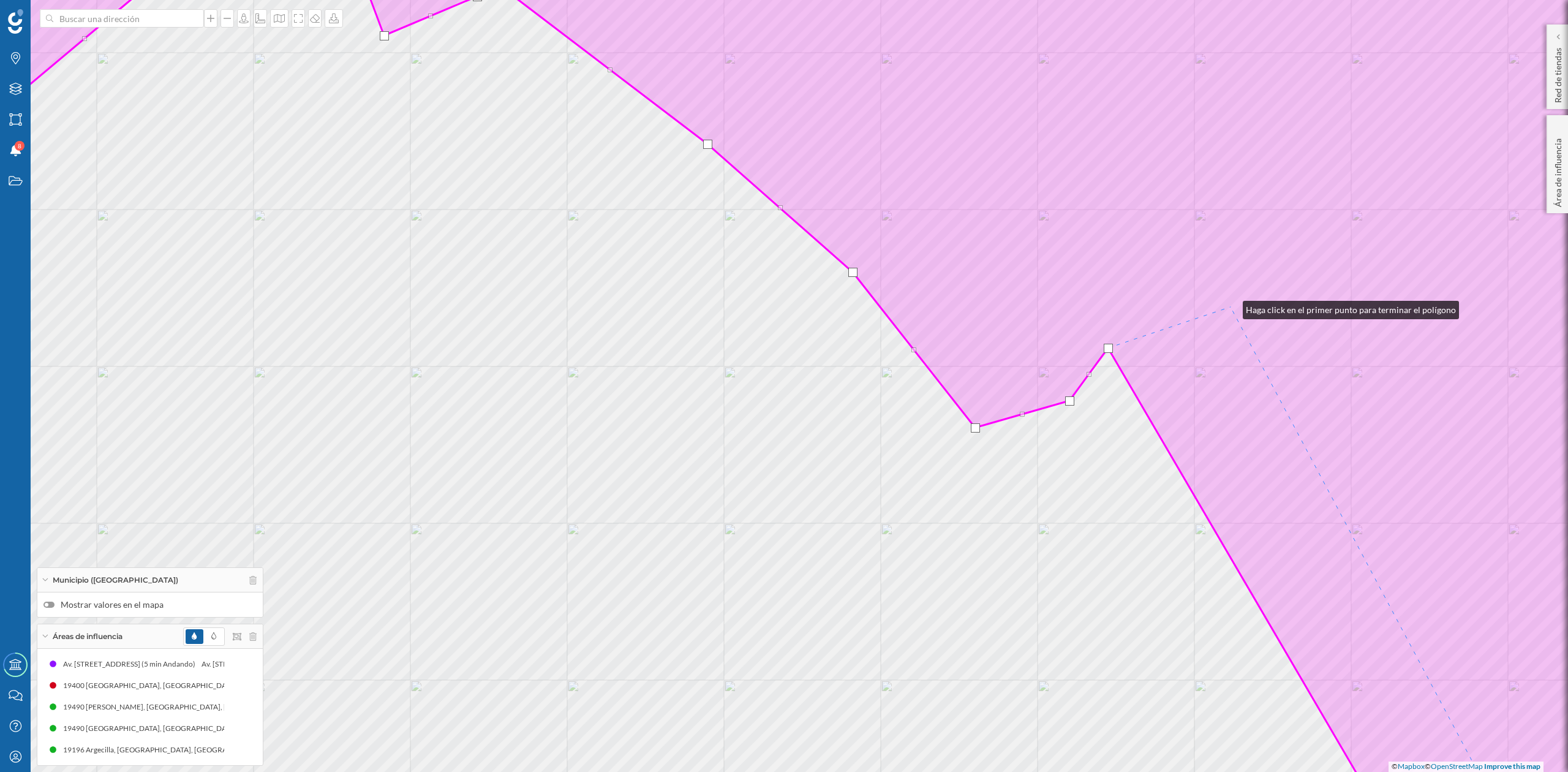
click at [1231, 307] on icon at bounding box center [784, 386] width 1885 height 930
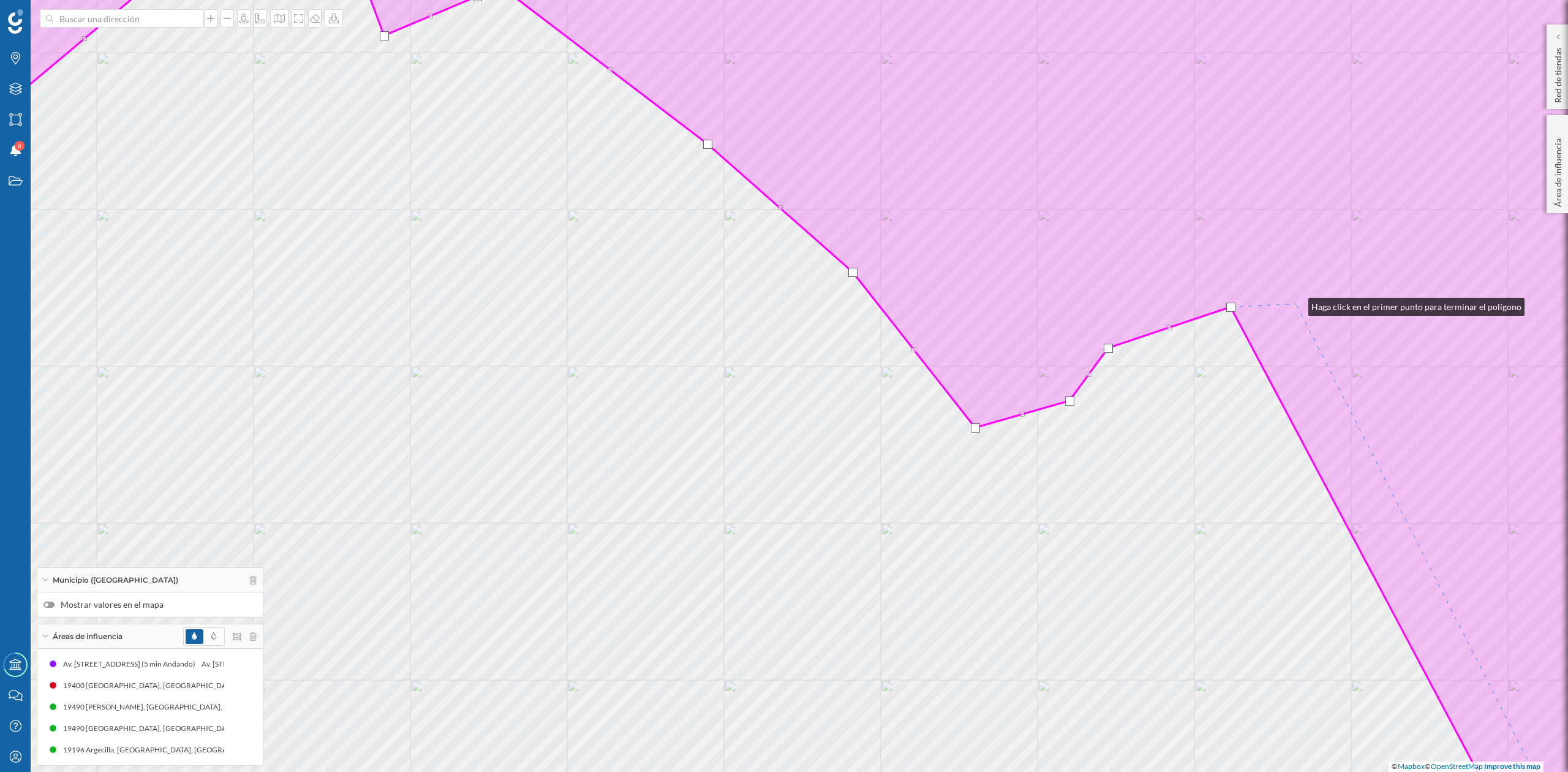
click at [1296, 304] on icon at bounding box center [784, 386] width 1885 height 930
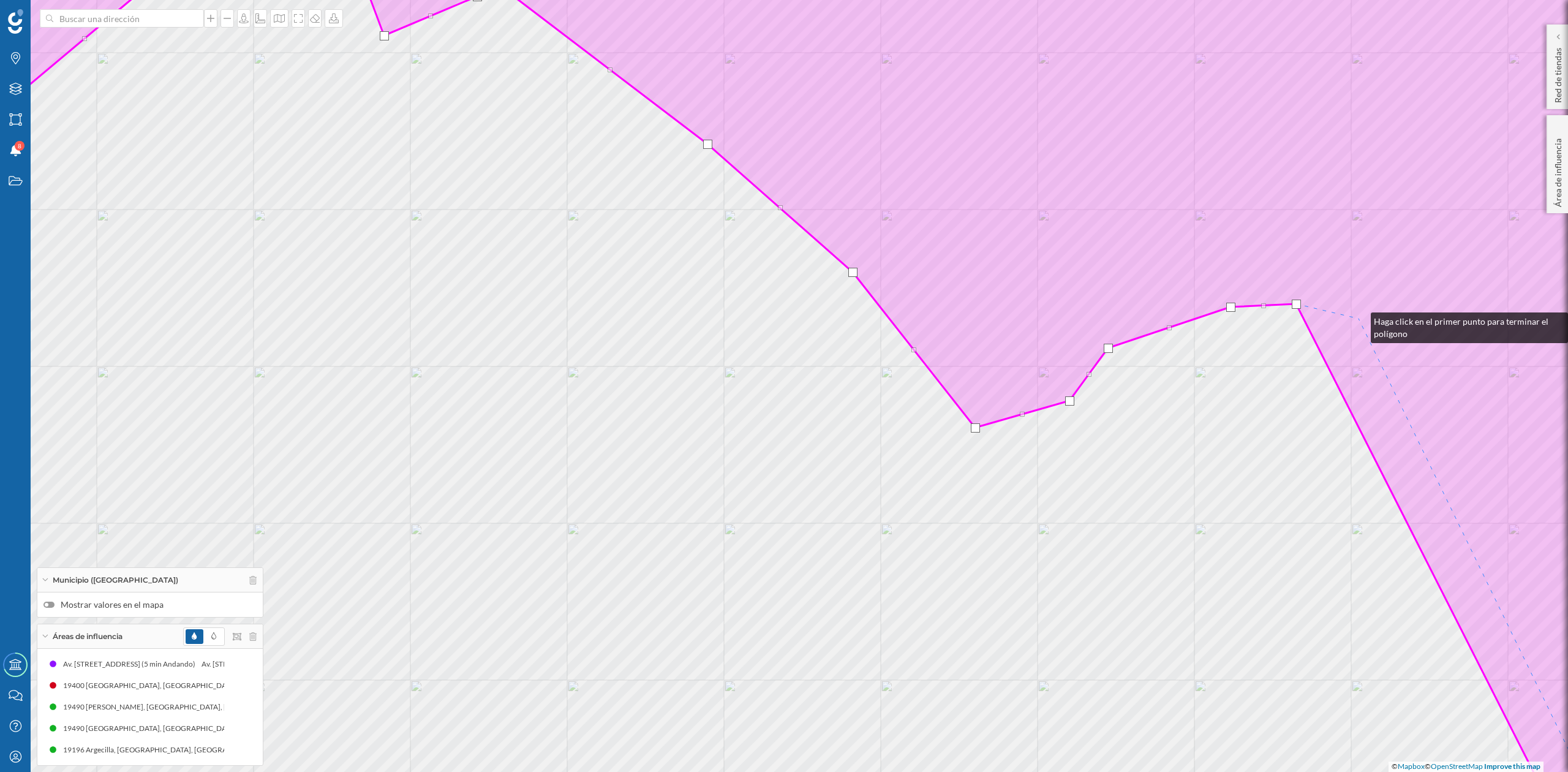
click at [1359, 318] on icon at bounding box center [784, 386] width 1885 height 930
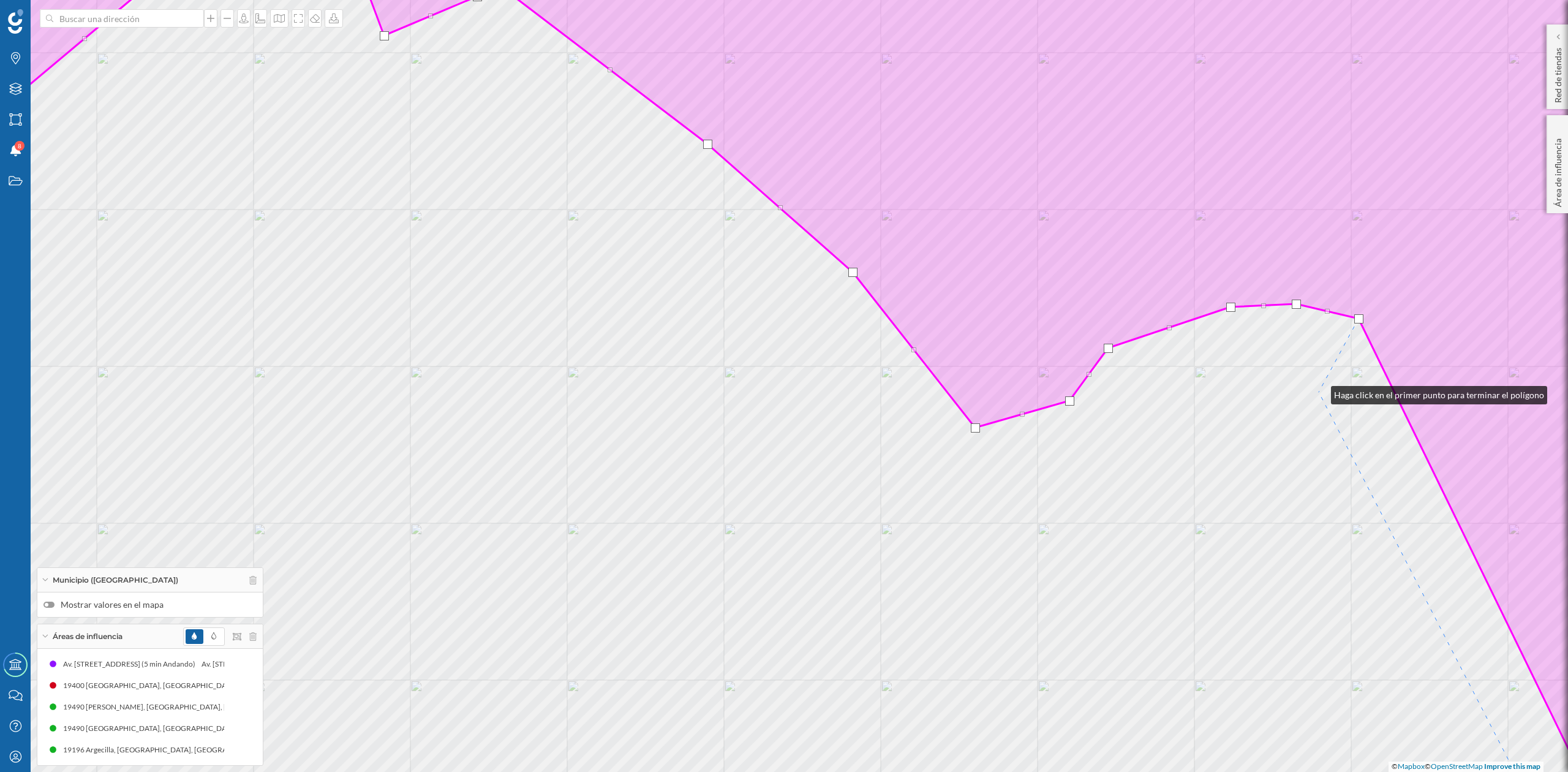
drag, startPoint x: 1319, startPoint y: 392, endPoint x: 809, endPoint y: 492, distance: 519.7
click at [809, 492] on div "© Mapbox © OpenStreetMap Improve this map" at bounding box center [784, 386] width 1568 height 772
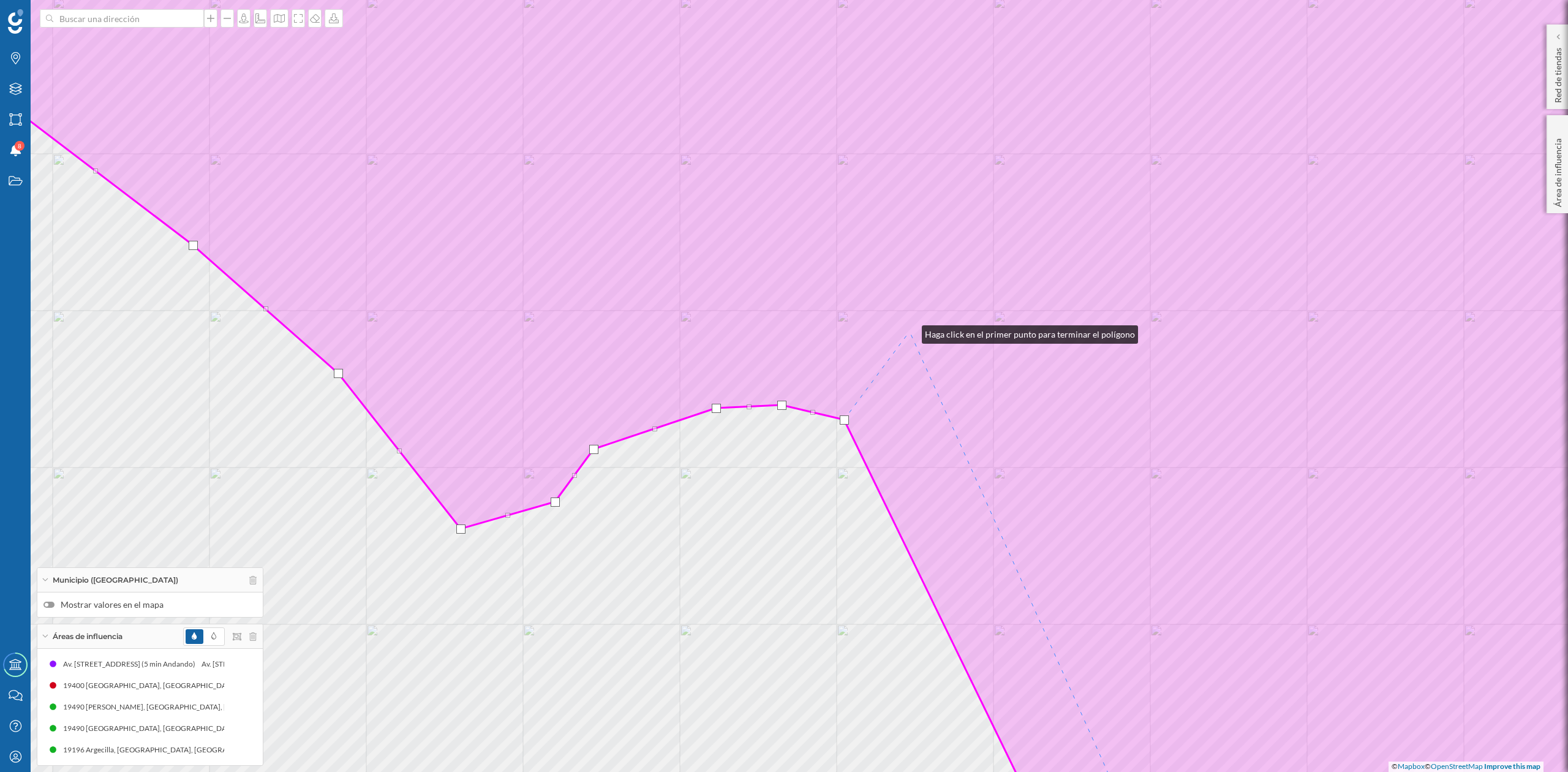
click at [917, 328] on icon at bounding box center [784, 386] width 1885 height 930
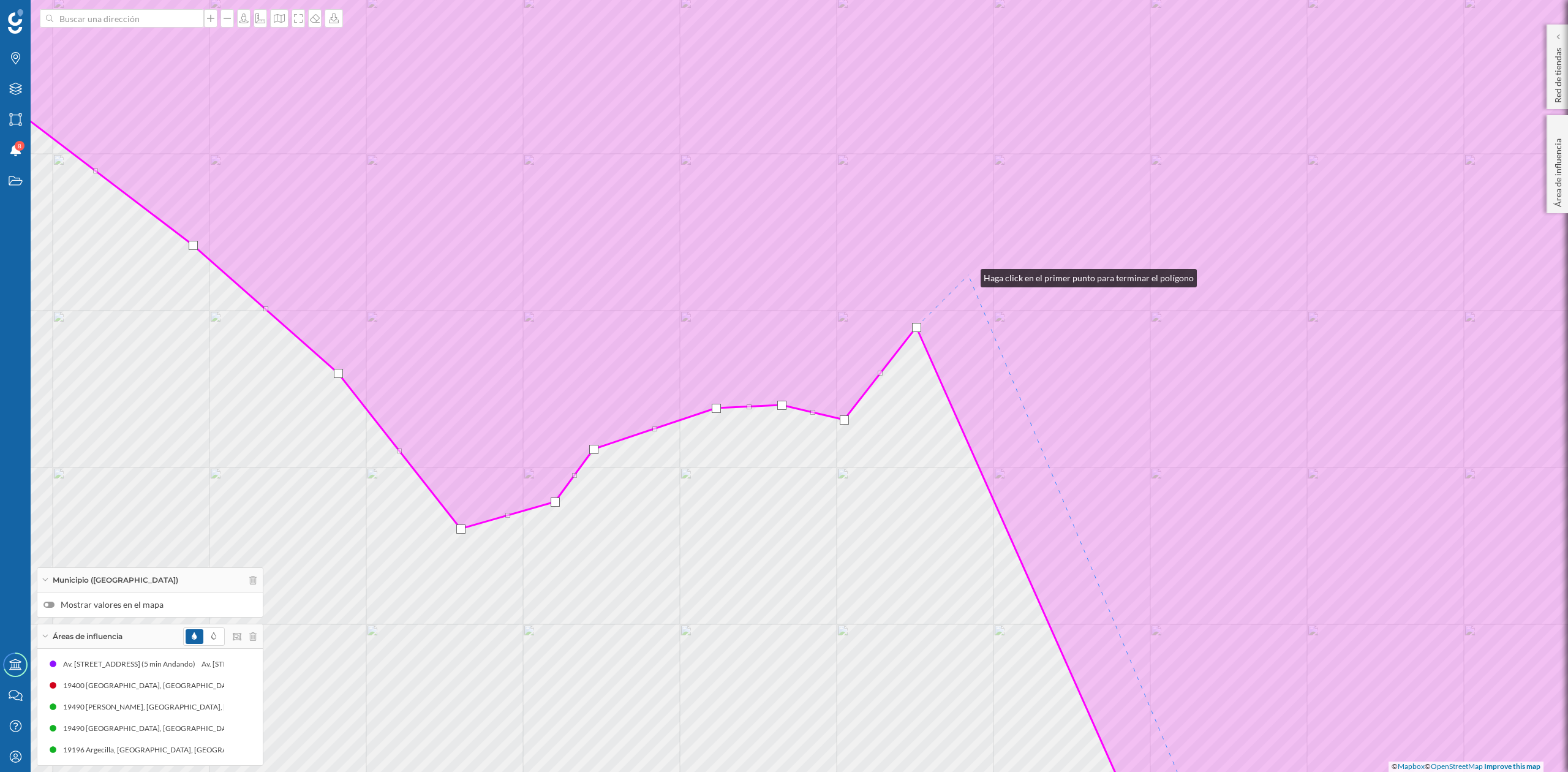
click at [969, 275] on icon at bounding box center [784, 386] width 1885 height 930
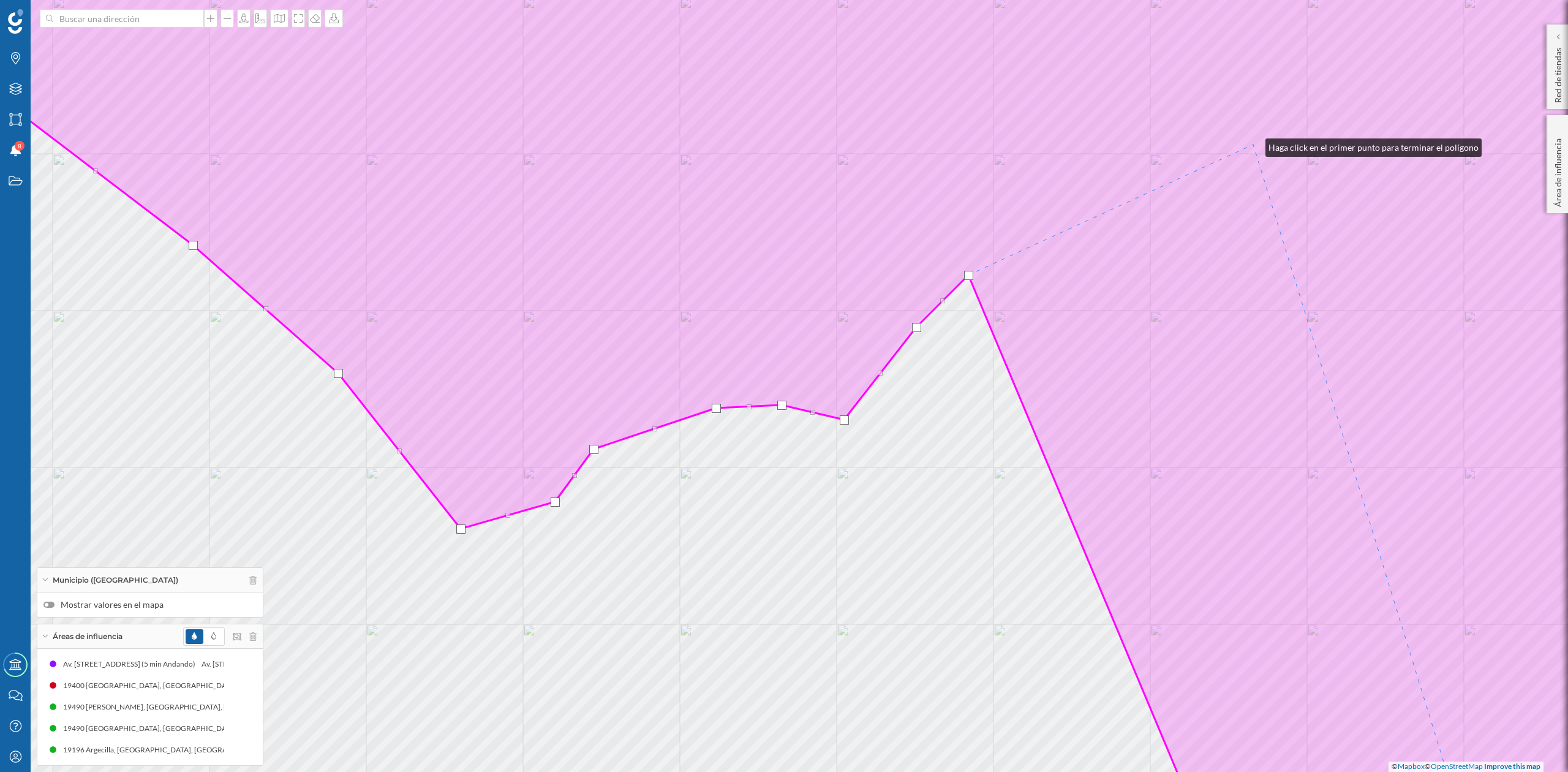
click at [1253, 144] on icon at bounding box center [784, 386] width 1885 height 930
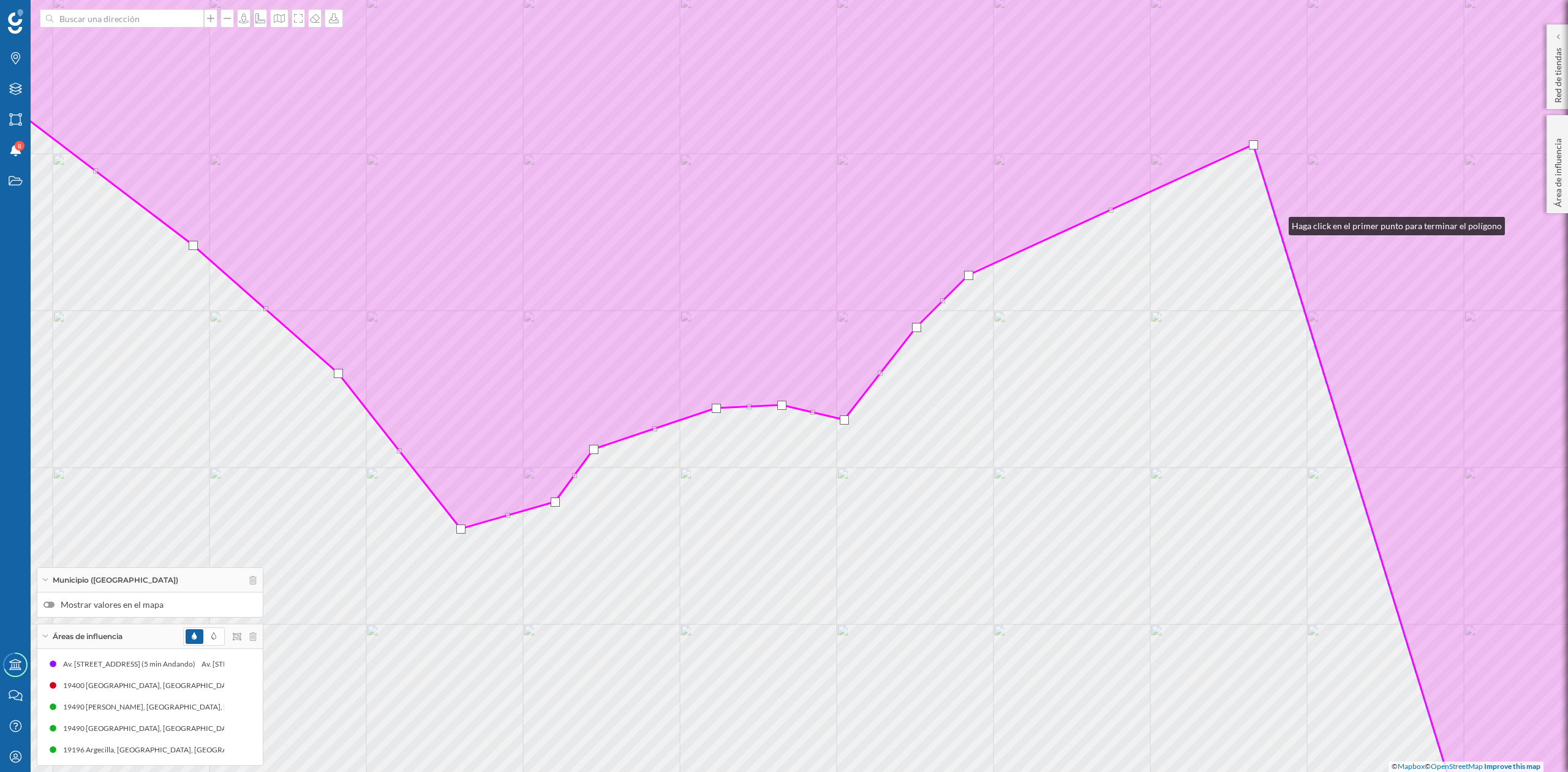
click at [1275, 221] on div "© Mapbox © OpenStreetMap Improve this map" at bounding box center [784, 386] width 1568 height 772
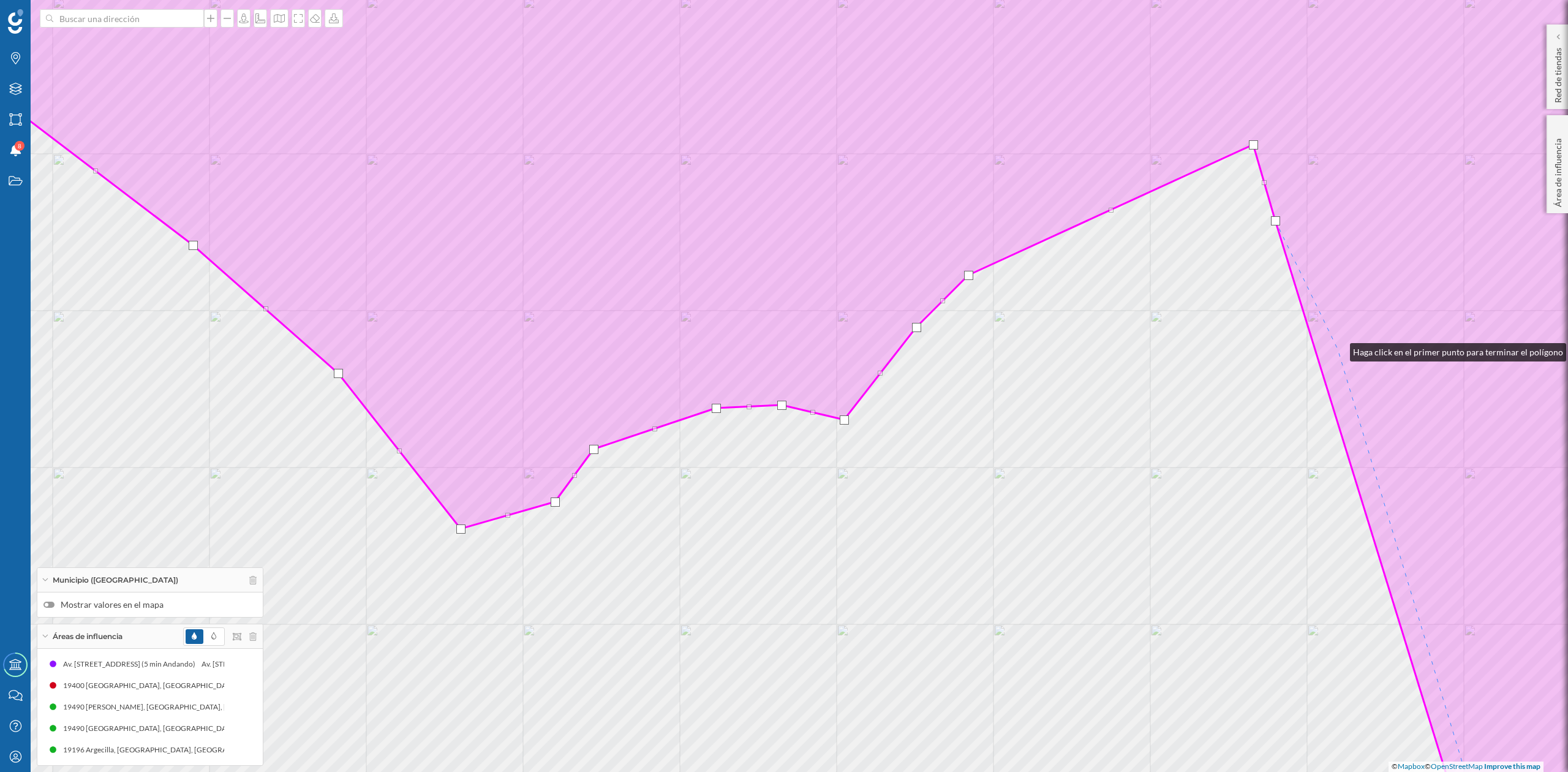
click at [1338, 349] on icon at bounding box center [784, 386] width 1885 height 930
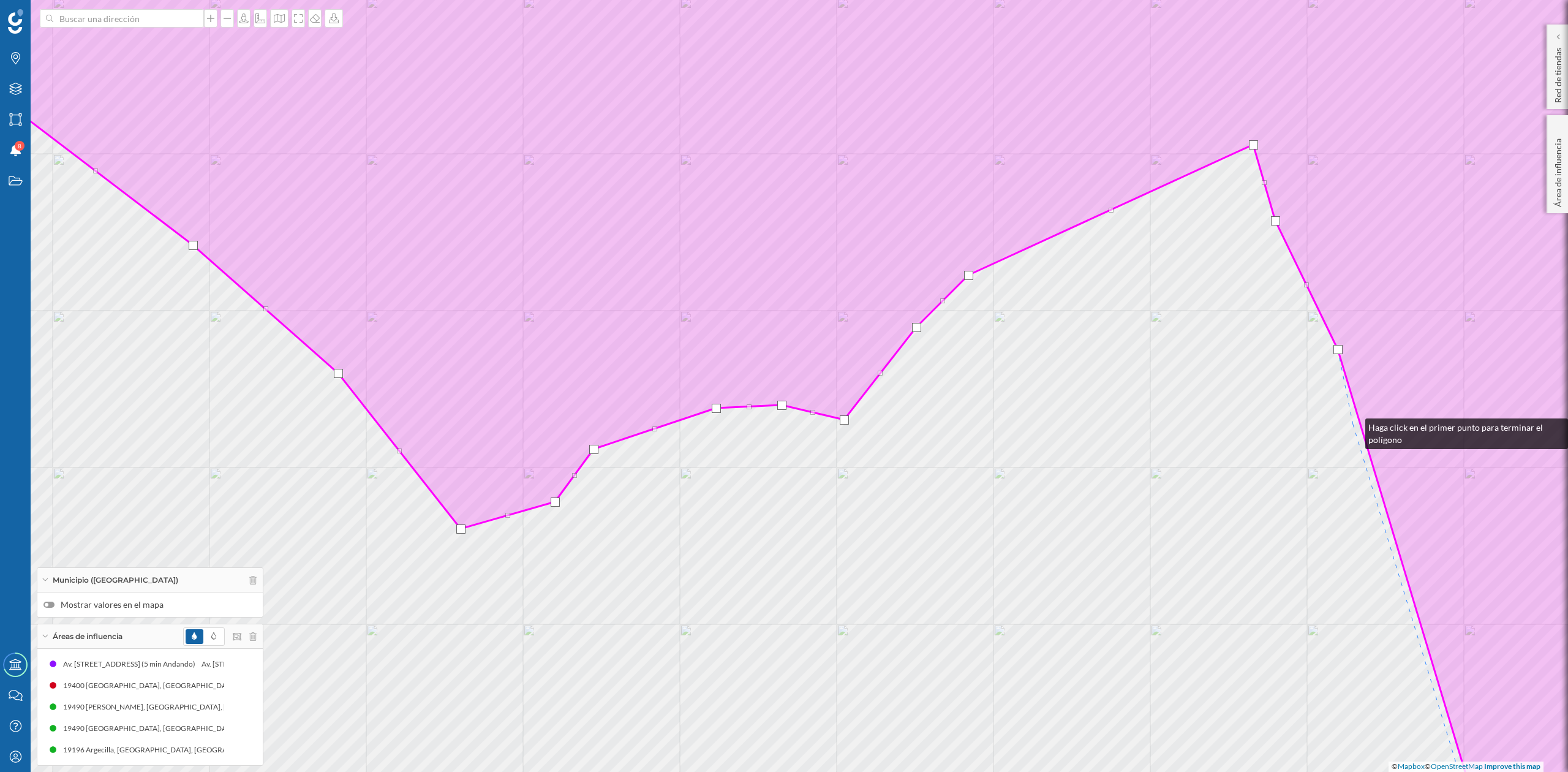
click at [1353, 425] on div "© Mapbox © OpenStreetMap Improve this map" at bounding box center [784, 386] width 1568 height 772
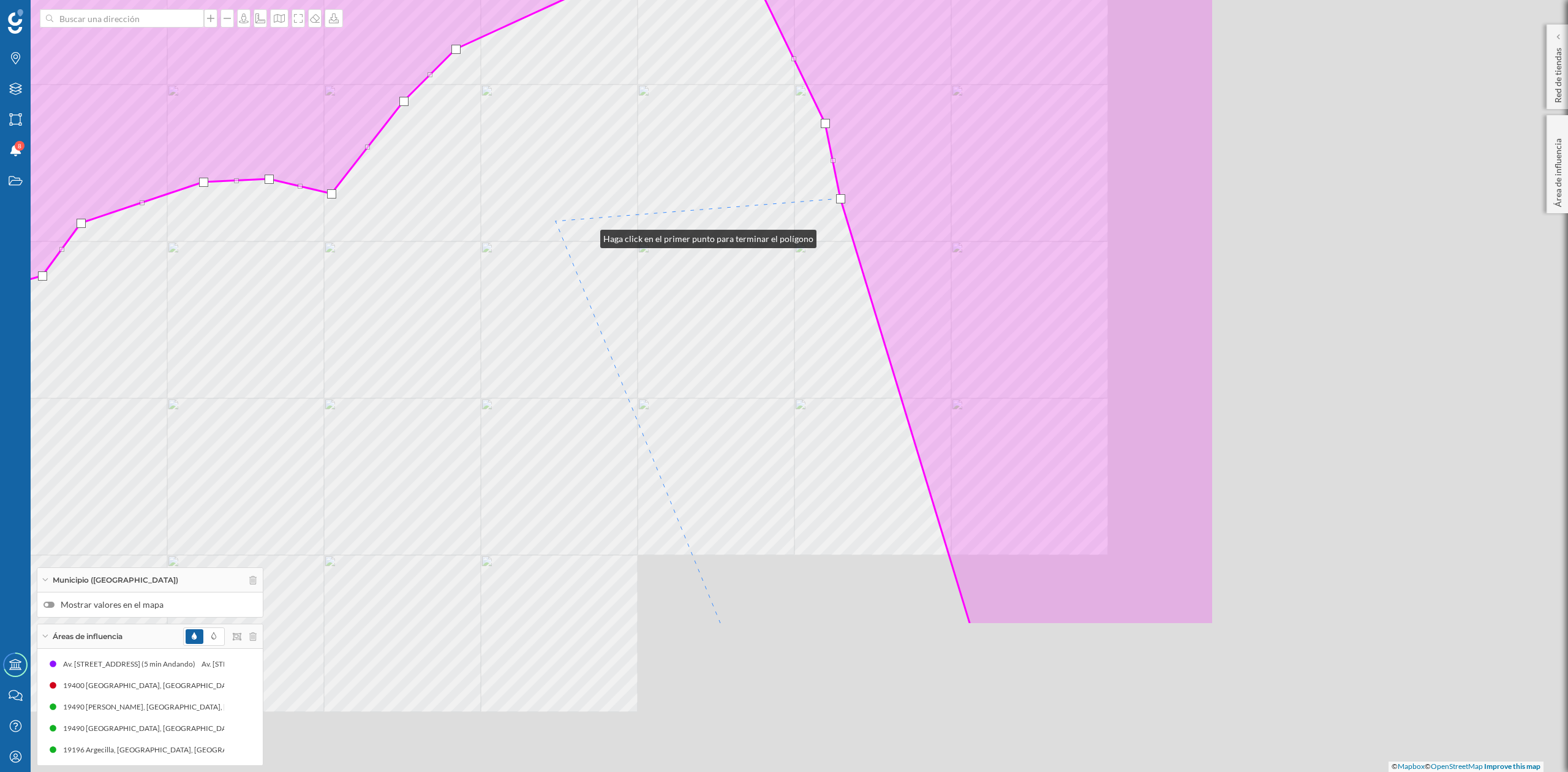
drag, startPoint x: 1101, startPoint y: 462, endPoint x: 567, endPoint y: 228, distance: 583.0
click at [567, 228] on div "© Mapbox © OpenStreetMap Improve this map" at bounding box center [784, 386] width 1568 height 772
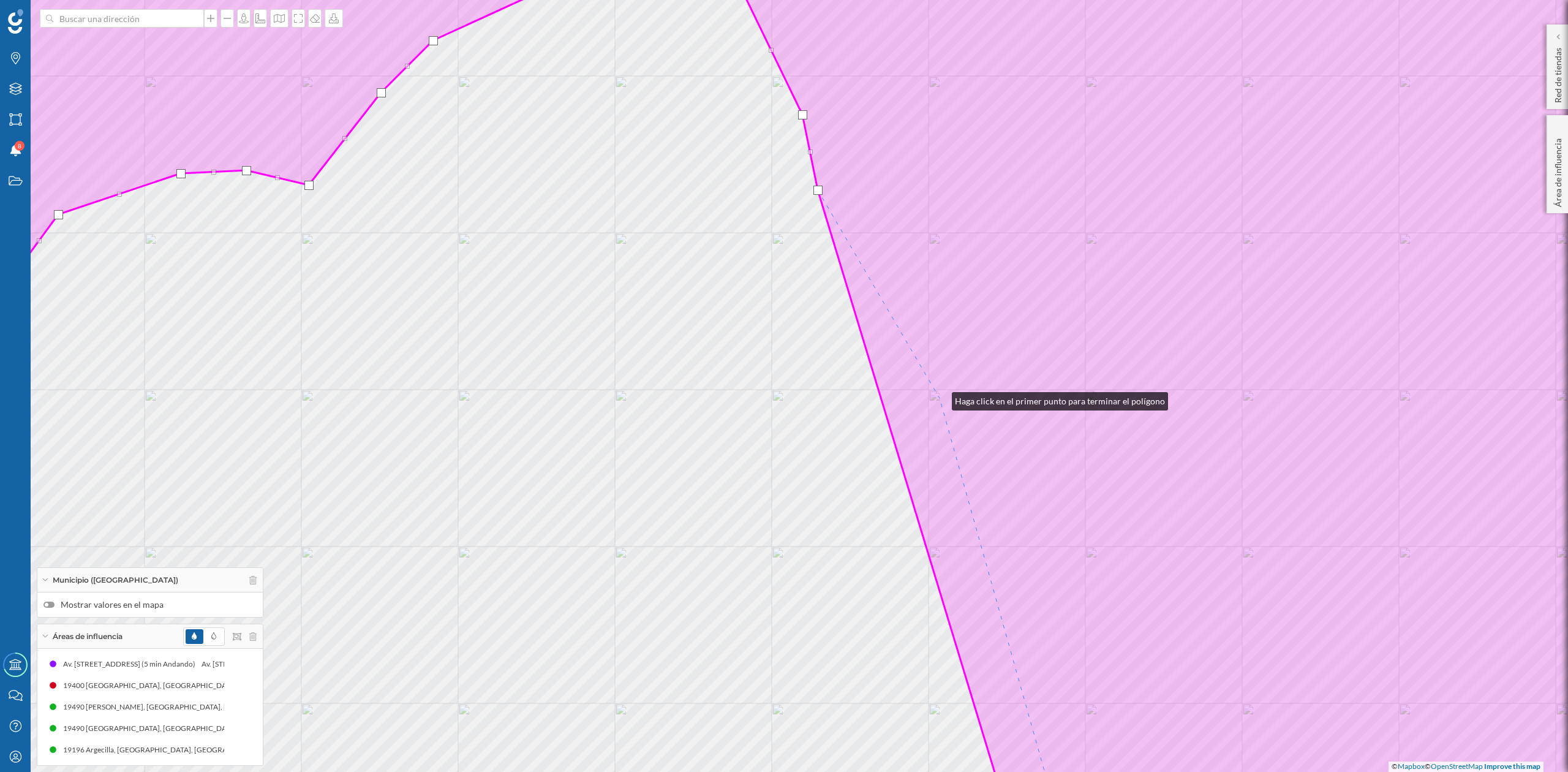
click at [940, 398] on icon at bounding box center [784, 386] width 1885 height 930
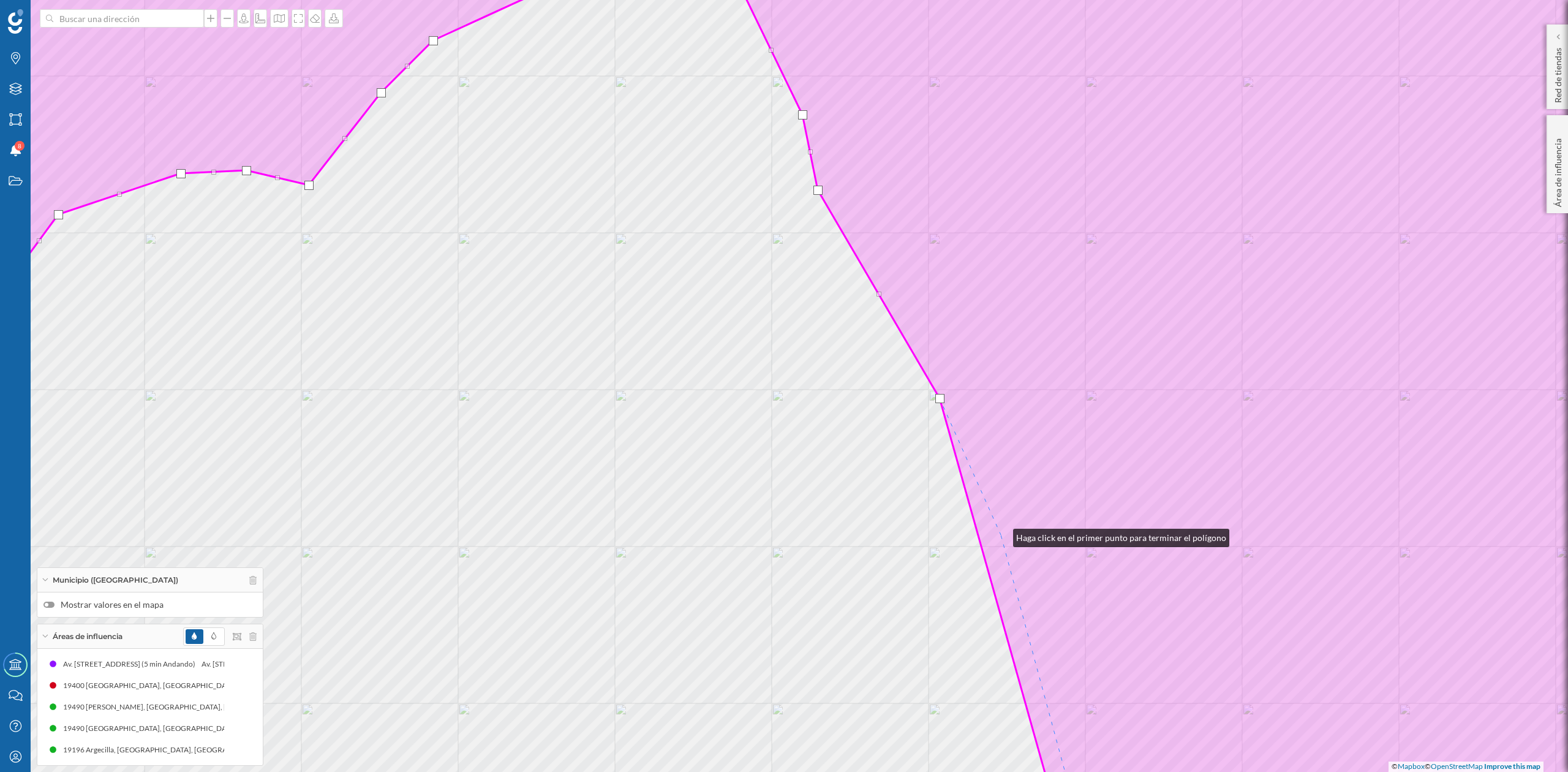
click at [1001, 533] on icon at bounding box center [784, 386] width 1885 height 930
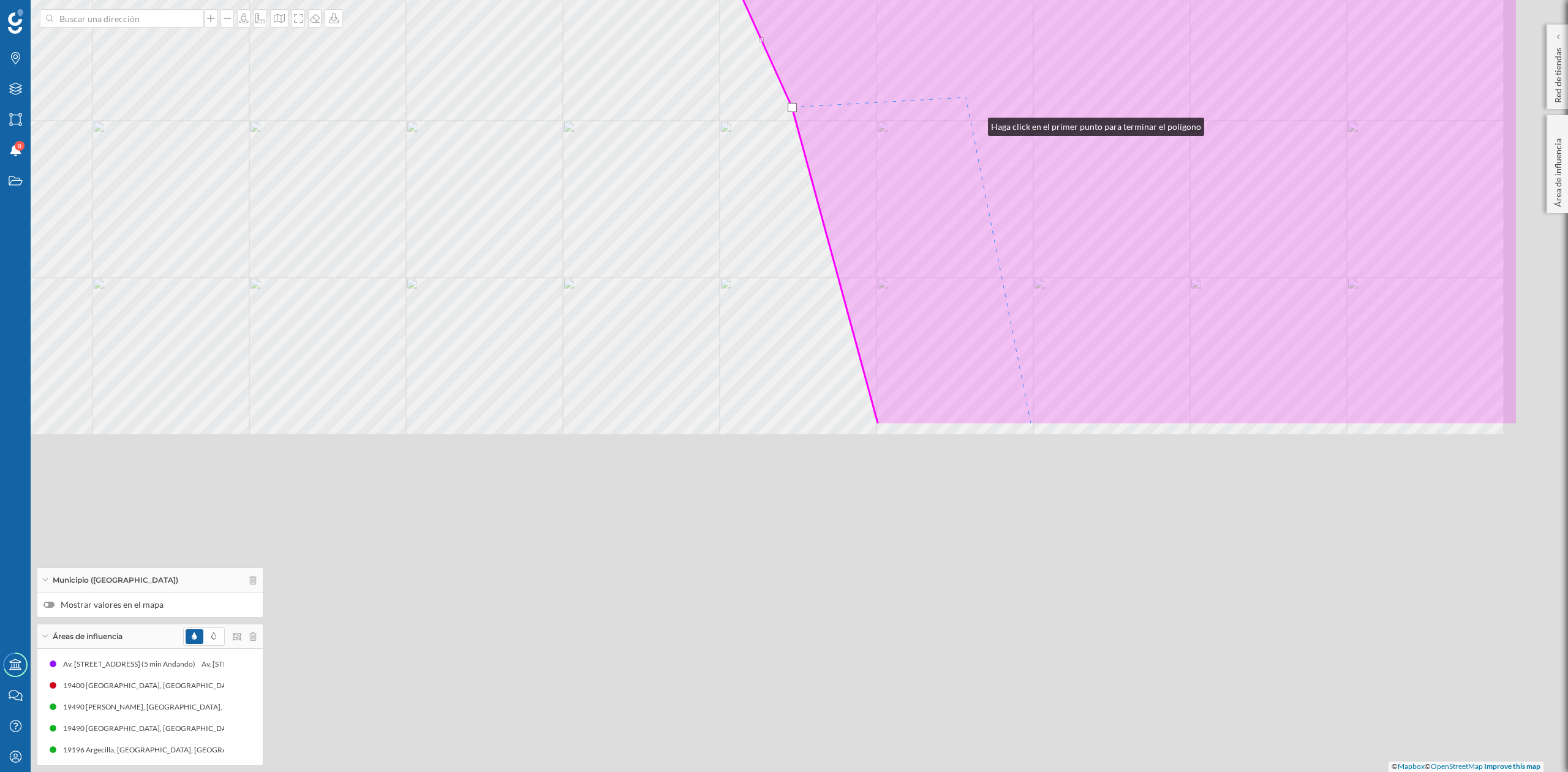
drag, startPoint x: 1185, startPoint y: 550, endPoint x: 973, endPoint y: 116, distance: 483.0
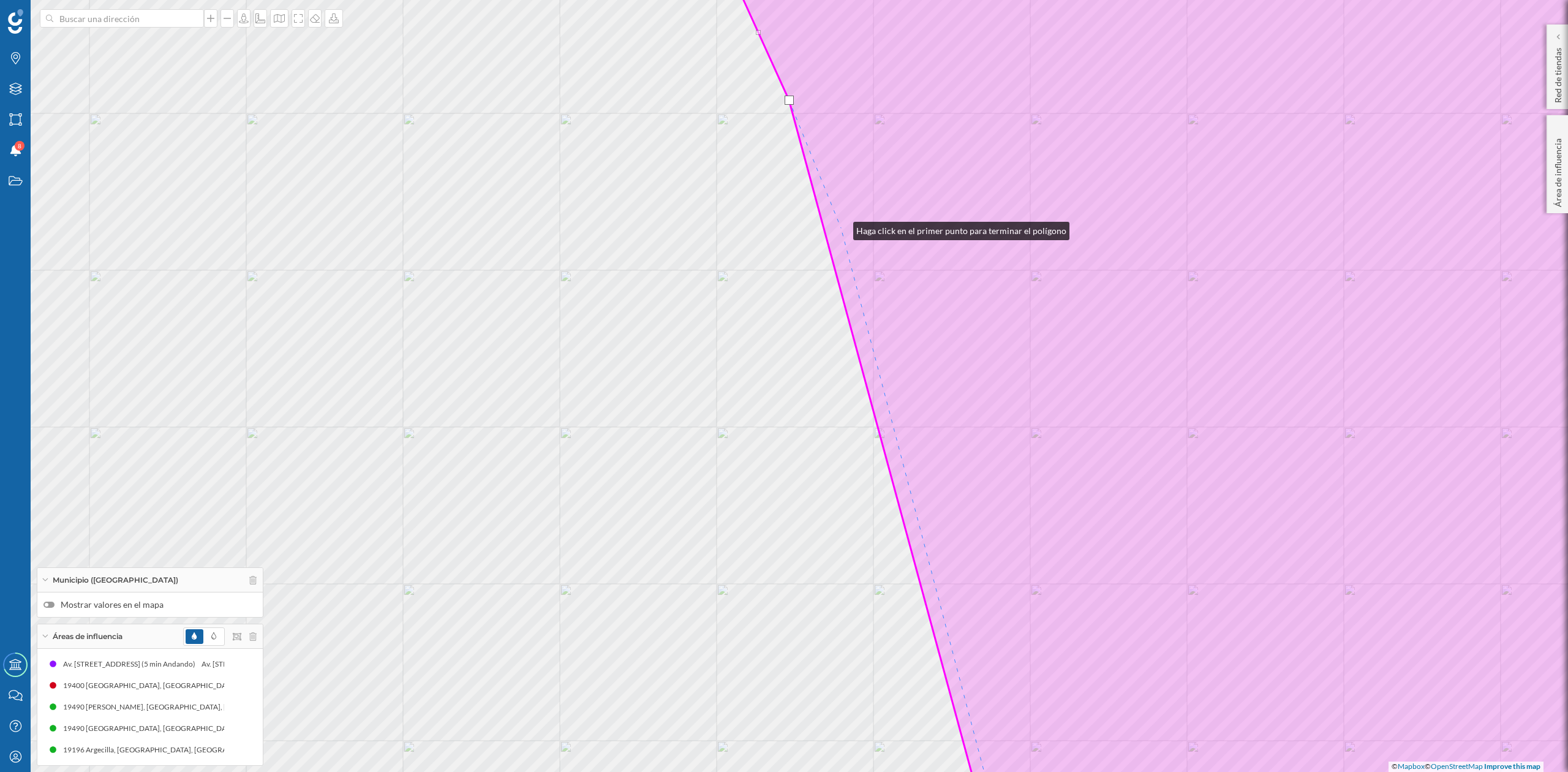
click at [841, 228] on icon at bounding box center [1214, 386] width 1025 height 930
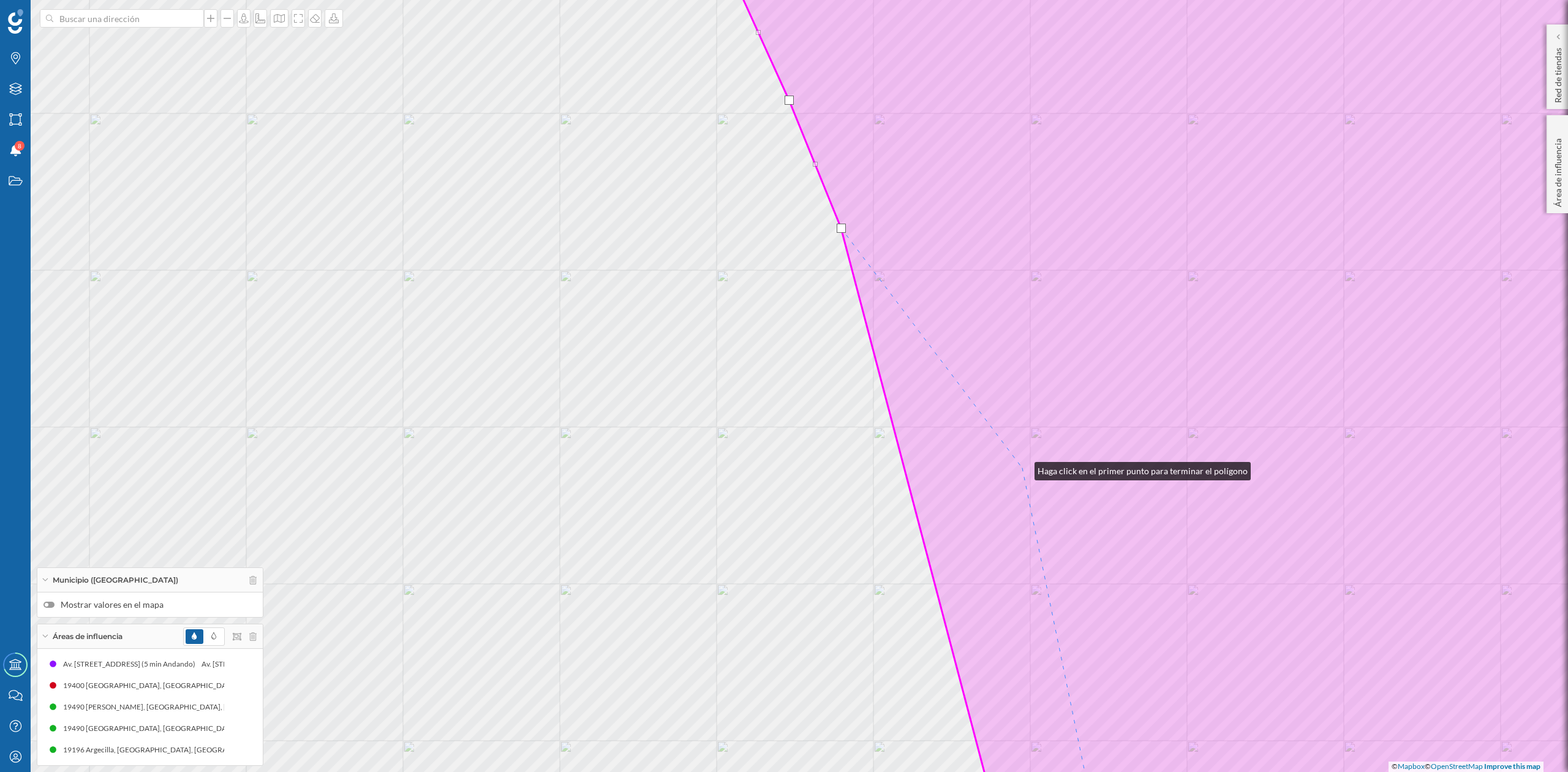
click at [1023, 469] on icon at bounding box center [1214, 386] width 1025 height 930
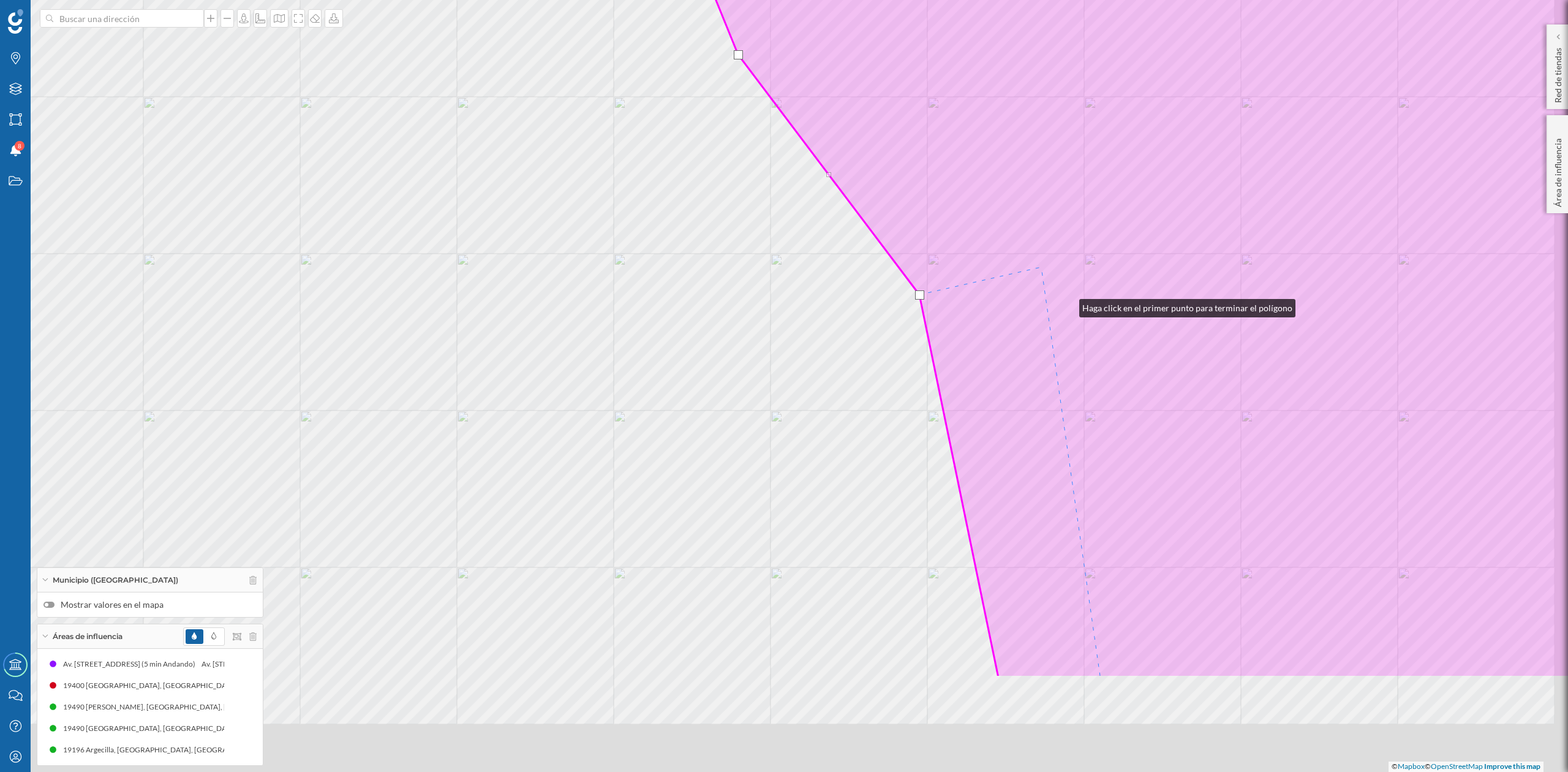
drag, startPoint x: 1138, startPoint y: 417, endPoint x: 1035, endPoint y: 250, distance: 196.2
click at [1035, 250] on icon at bounding box center [1111, 212] width 1025 height 930
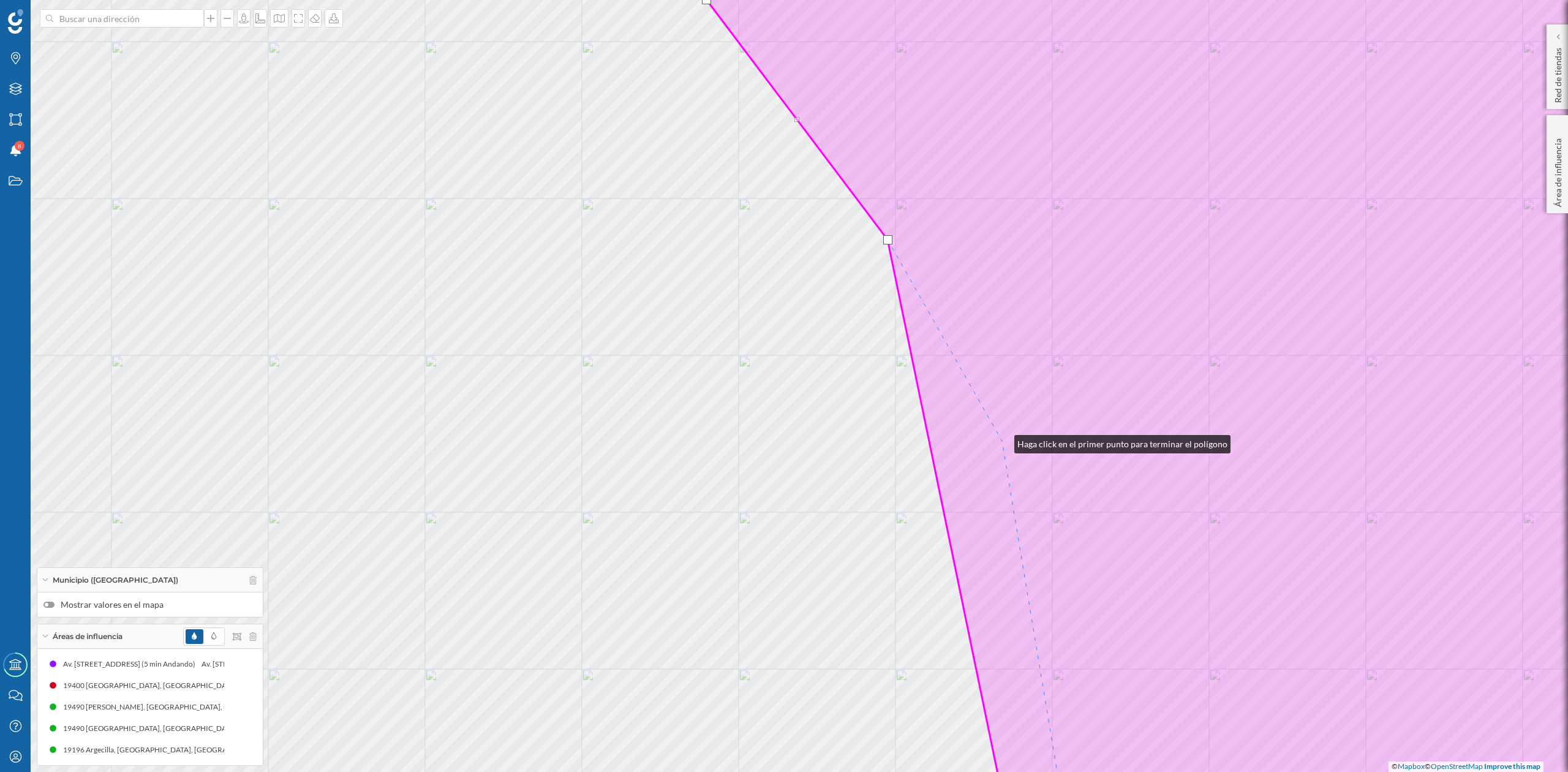
click at [1002, 441] on icon at bounding box center [1201, 386] width 1053 height 930
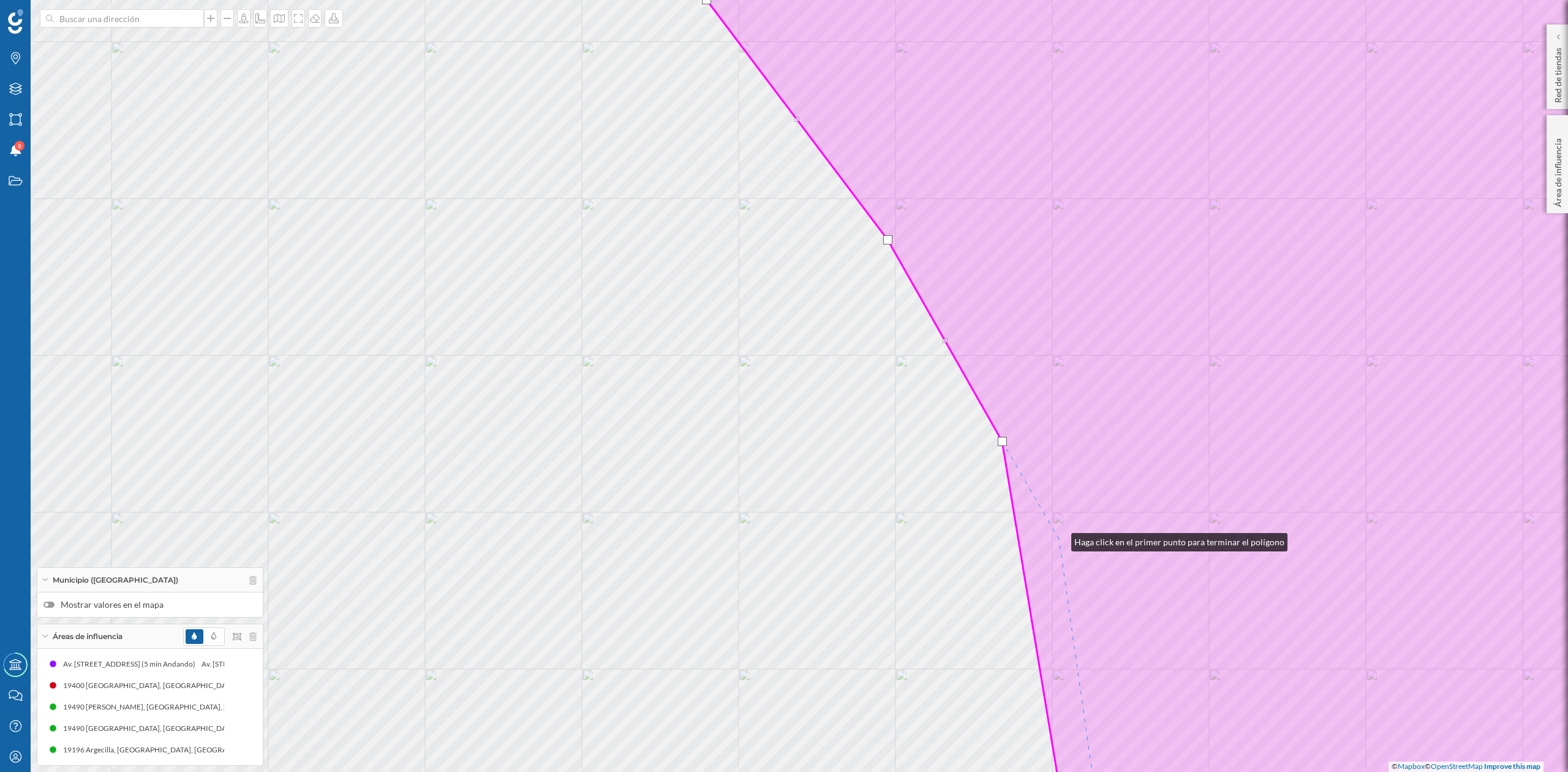
click at [1060, 535] on icon at bounding box center [1201, 386] width 1053 height 930
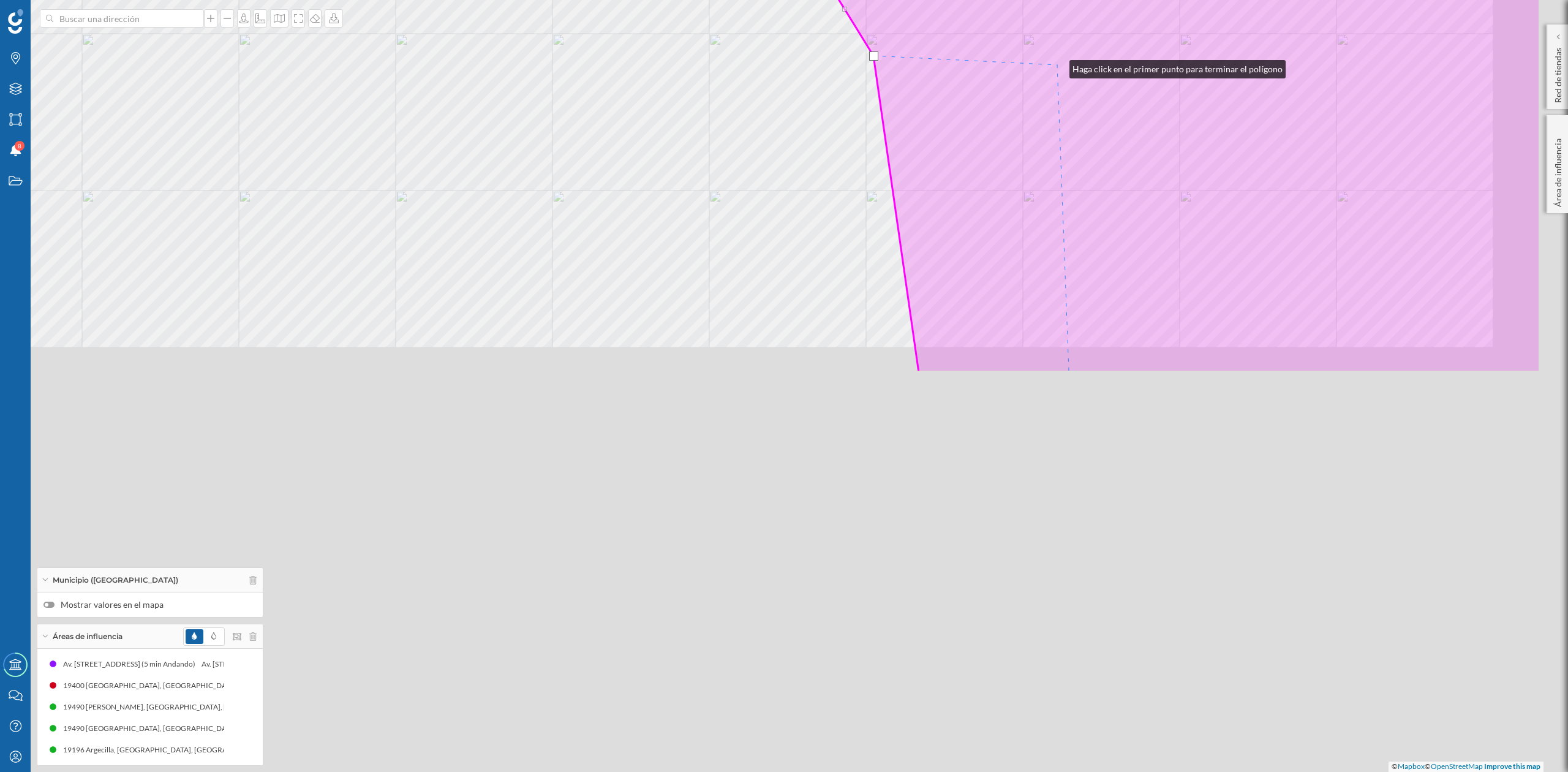
drag, startPoint x: 1244, startPoint y: 545, endPoint x: 1057, endPoint y: 65, distance: 515.1
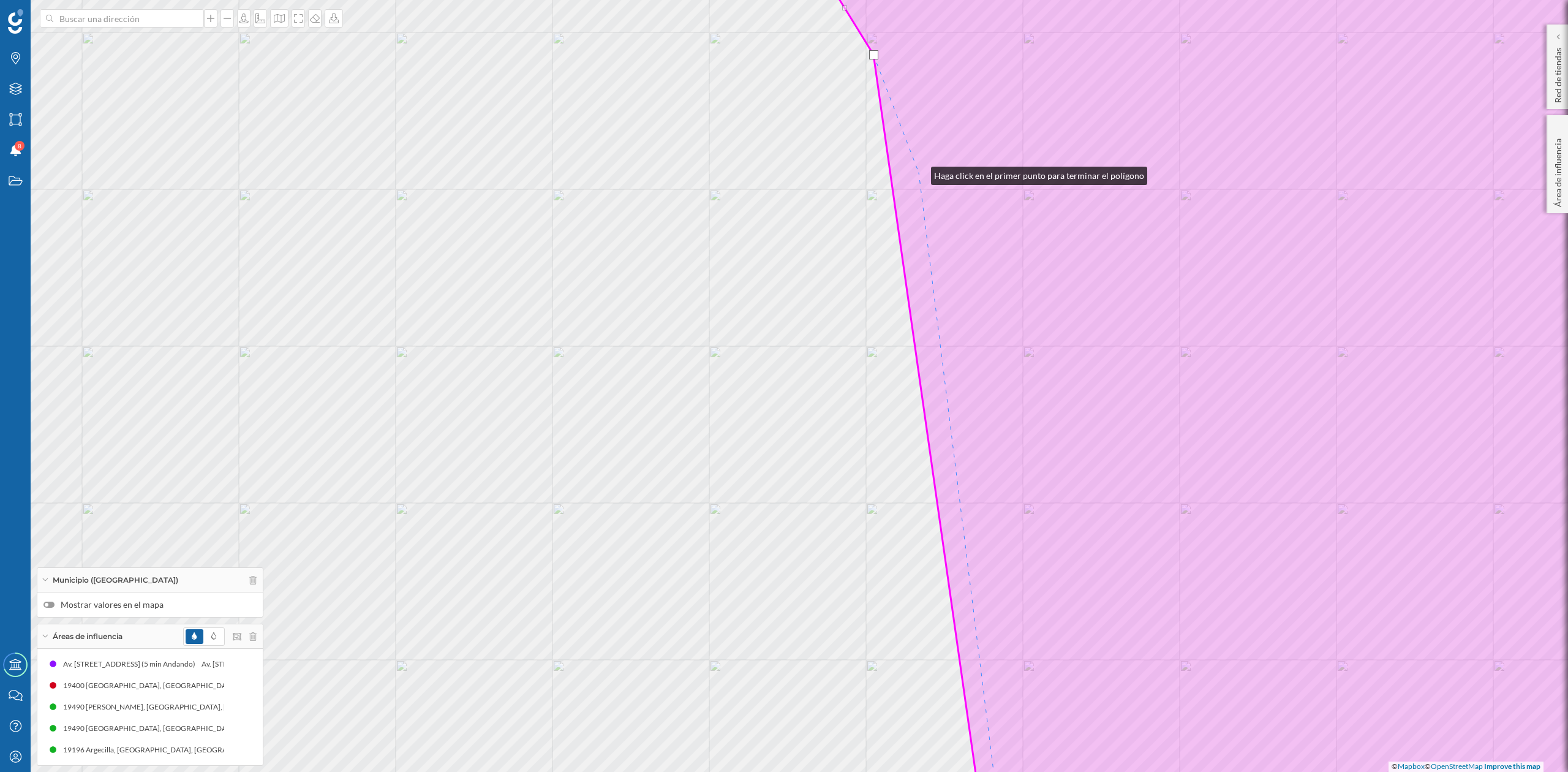
click at [920, 172] on icon at bounding box center [1260, 386] width 934 height 930
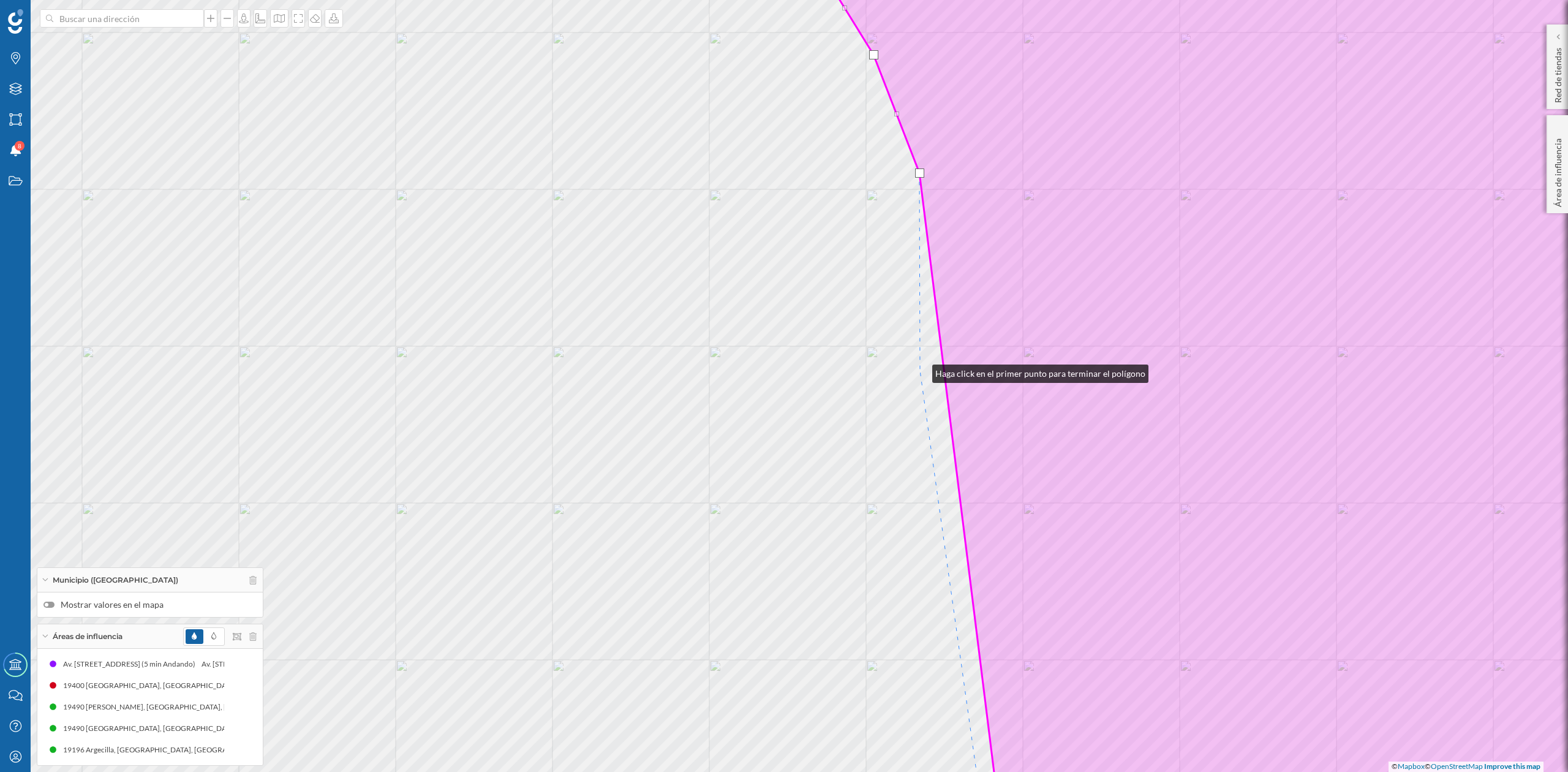
click at [920, 371] on div "© Mapbox © OpenStreetMap Improve this map" at bounding box center [784, 386] width 1568 height 772
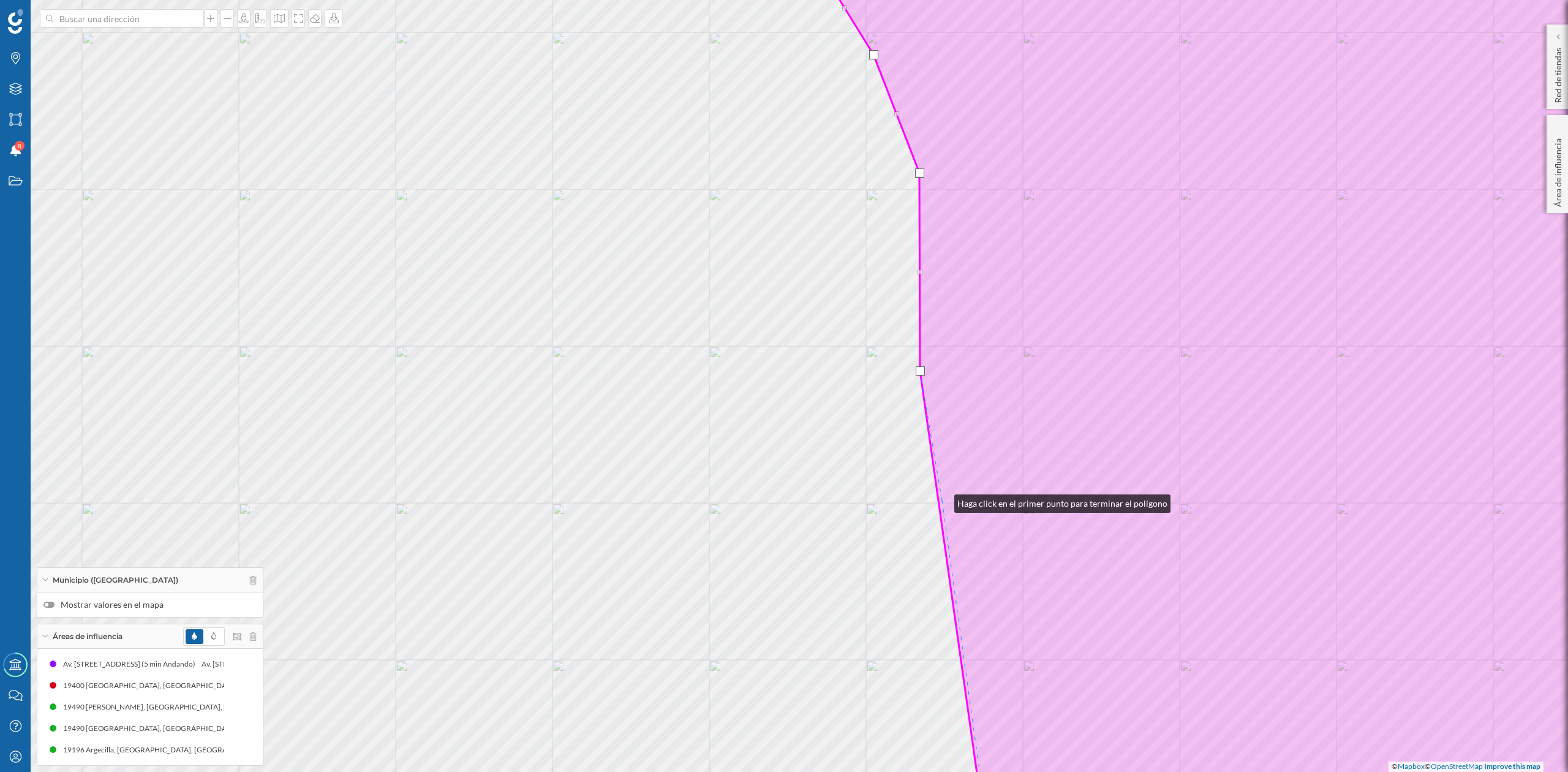
click at [942, 501] on icon at bounding box center [1260, 386] width 934 height 930
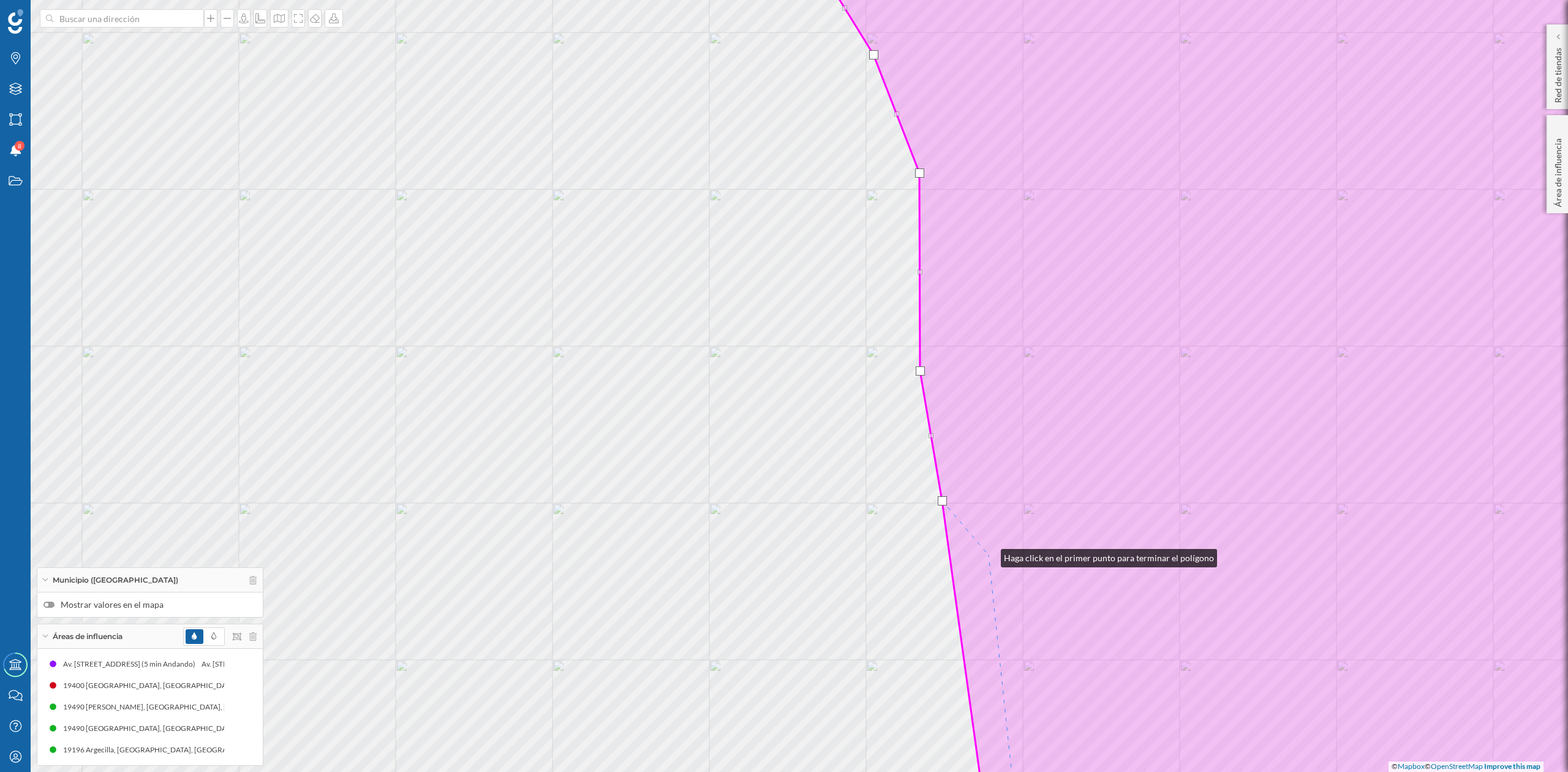
click at [989, 556] on icon at bounding box center [1260, 386] width 934 height 930
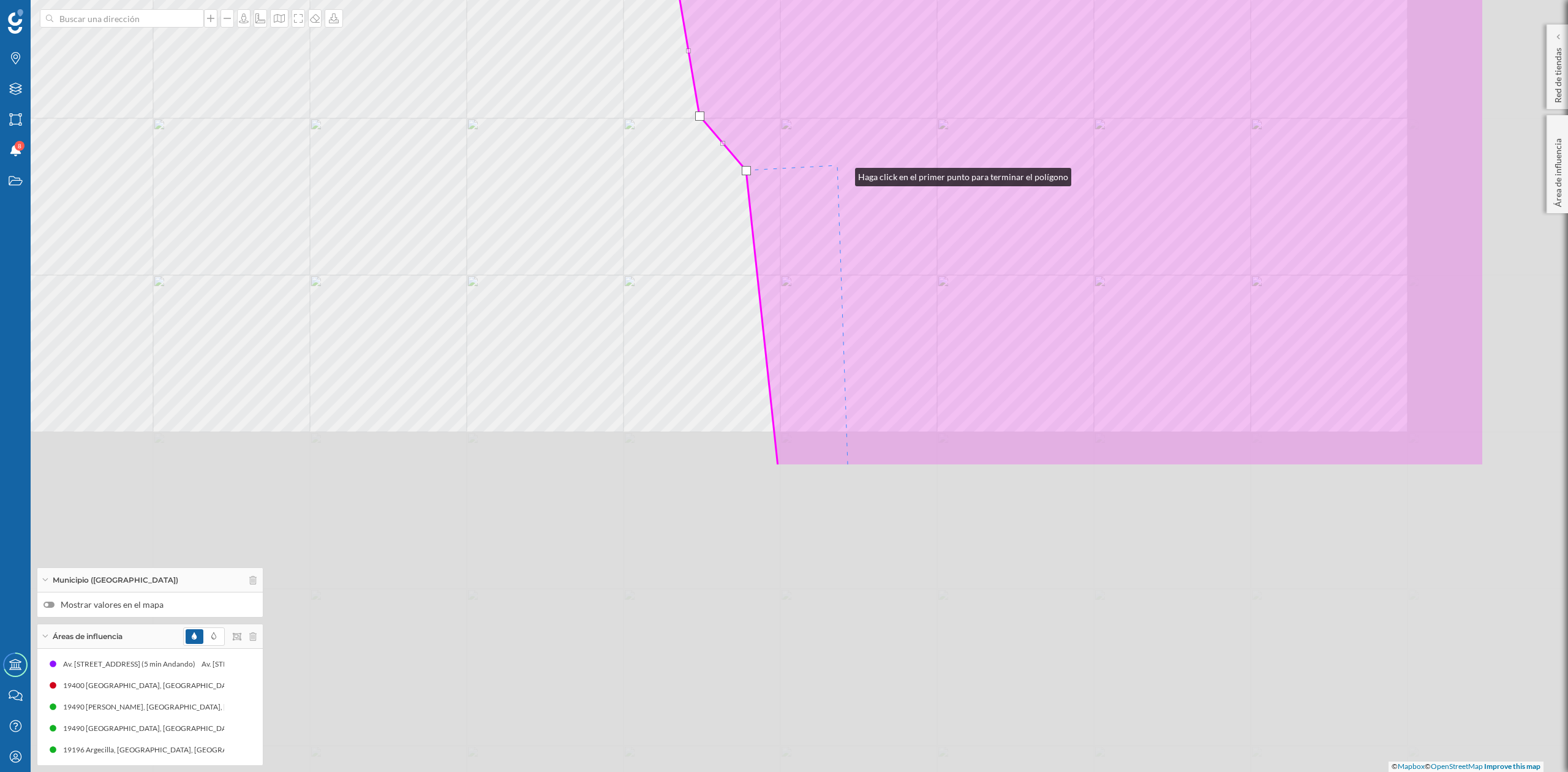
drag, startPoint x: 1086, startPoint y: 559, endPoint x: 843, endPoint y: 174, distance: 455.3
click at [843, 174] on icon at bounding box center [1017, 1] width 934 height 930
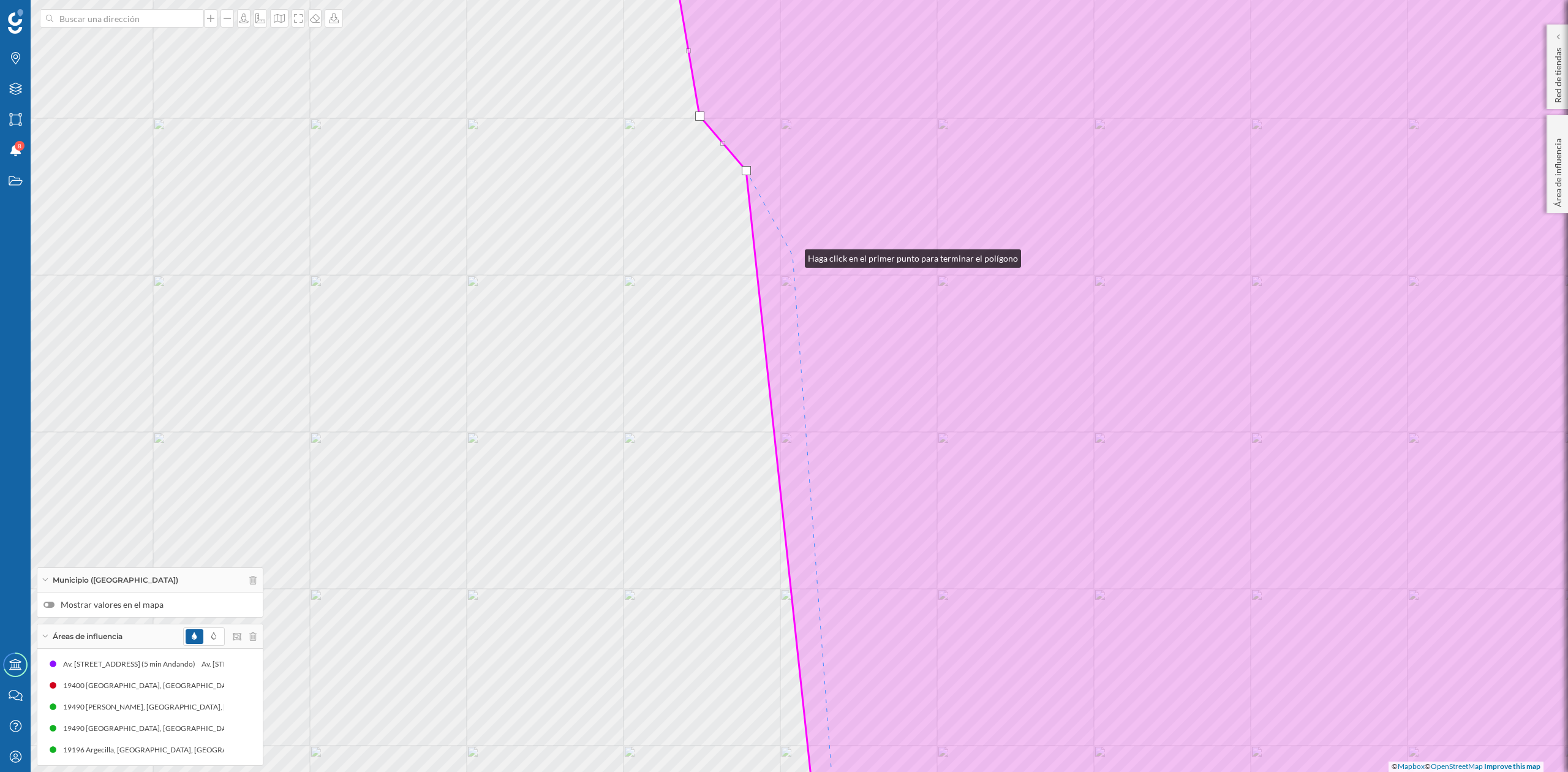
click at [793, 255] on icon at bounding box center [1203, 386] width 1049 height 930
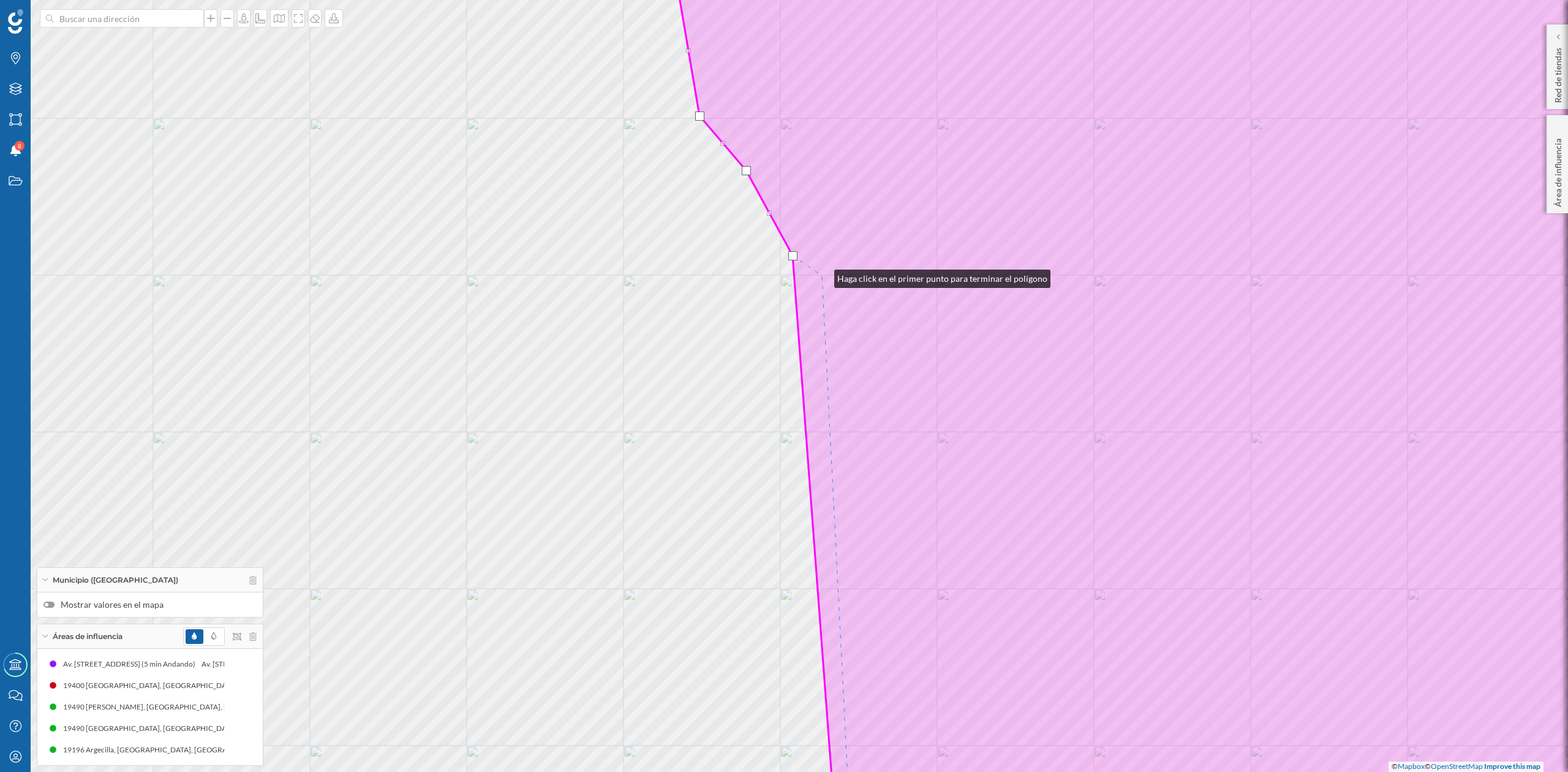
click at [824, 277] on icon at bounding box center [1203, 386] width 1049 height 930
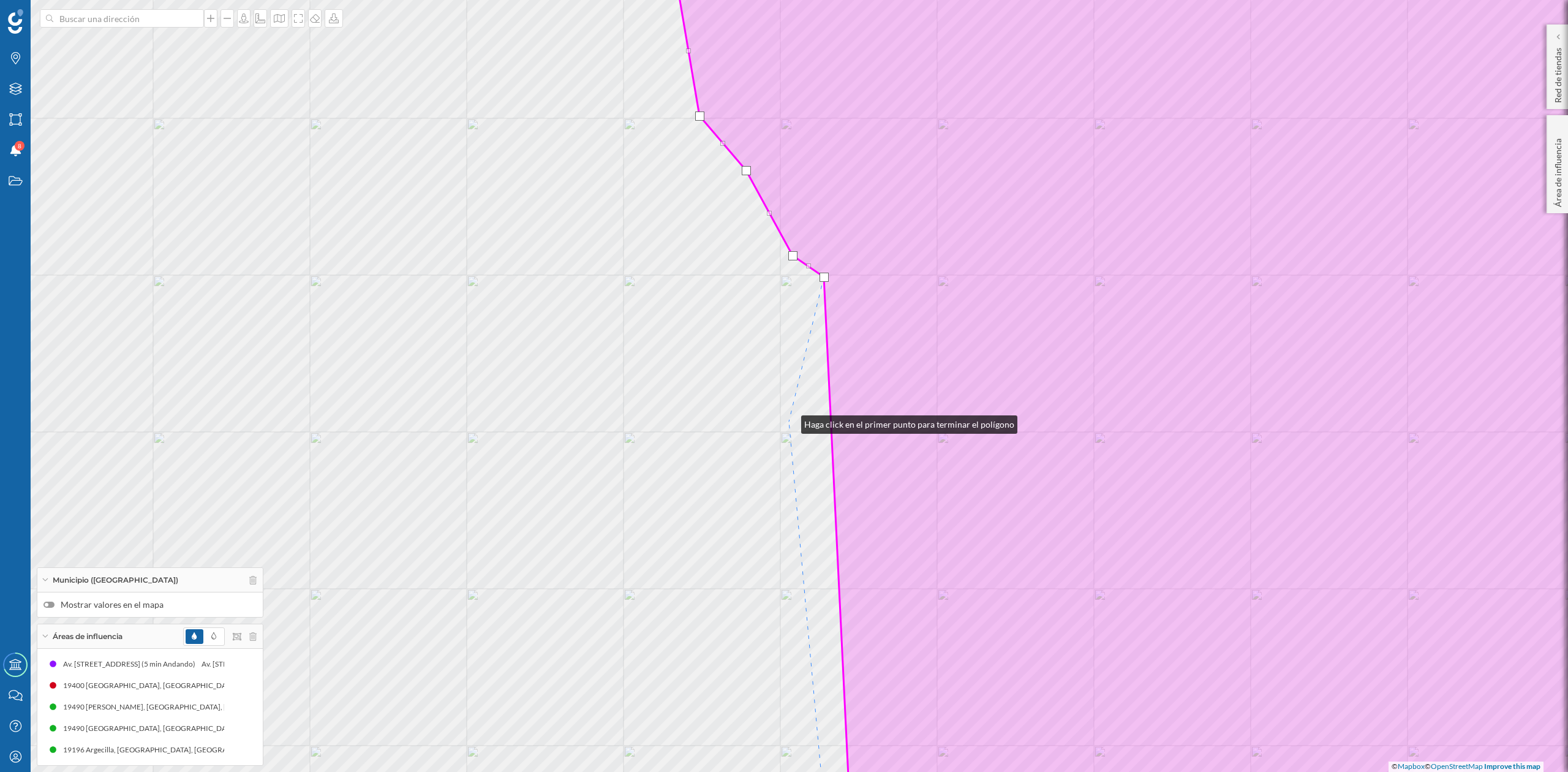
click at [789, 422] on div "© Mapbox © OpenStreetMap Improve this map" at bounding box center [784, 386] width 1568 height 772
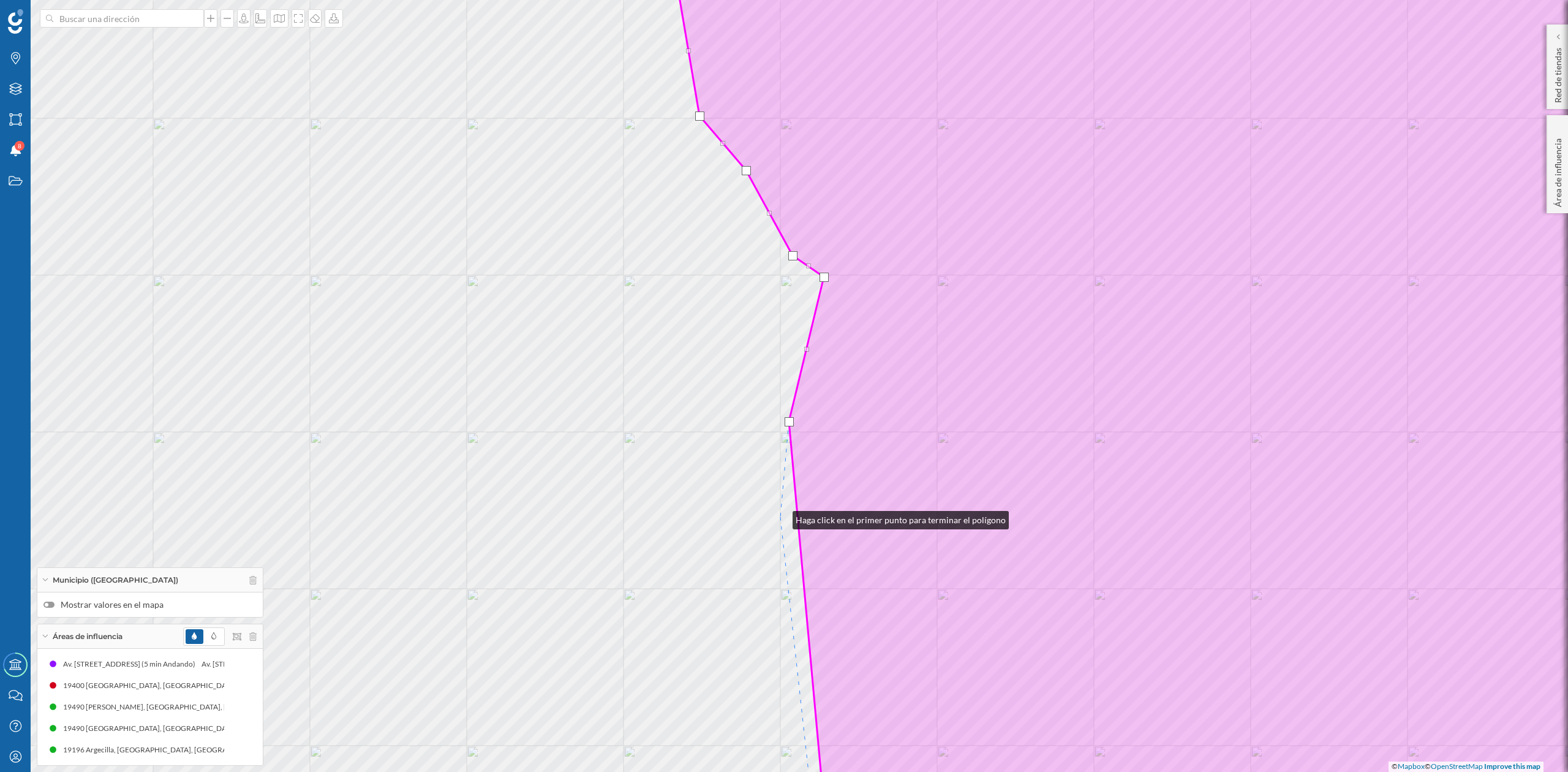
click at [781, 517] on div "© Mapbox © OpenStreetMap Improve this map" at bounding box center [784, 386] width 1568 height 772
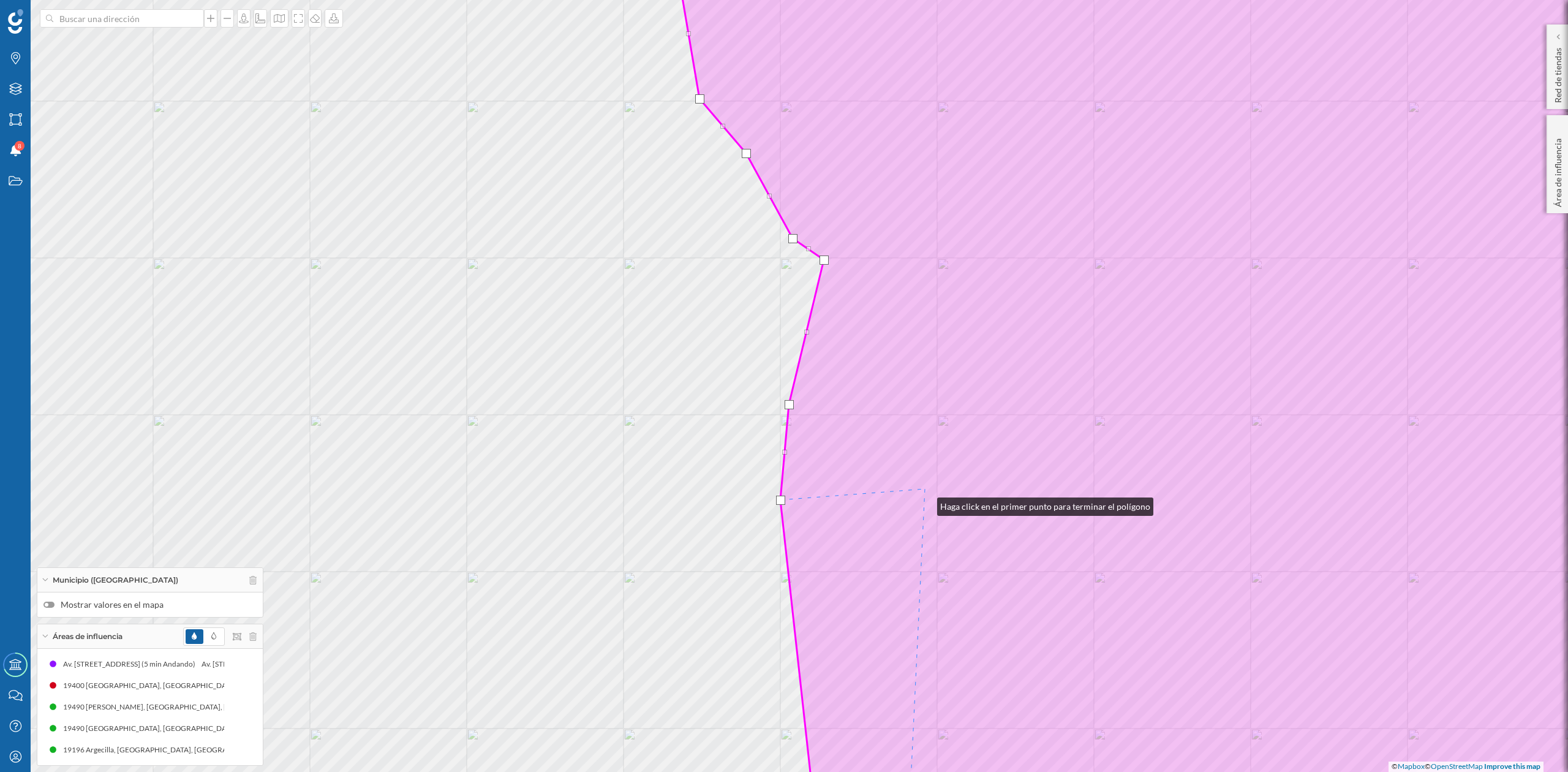
drag, startPoint x: 925, startPoint y: 504, endPoint x: 925, endPoint y: 218, distance: 286.0
click at [925, 218] on icon at bounding box center [1203, 369] width 1049 height 930
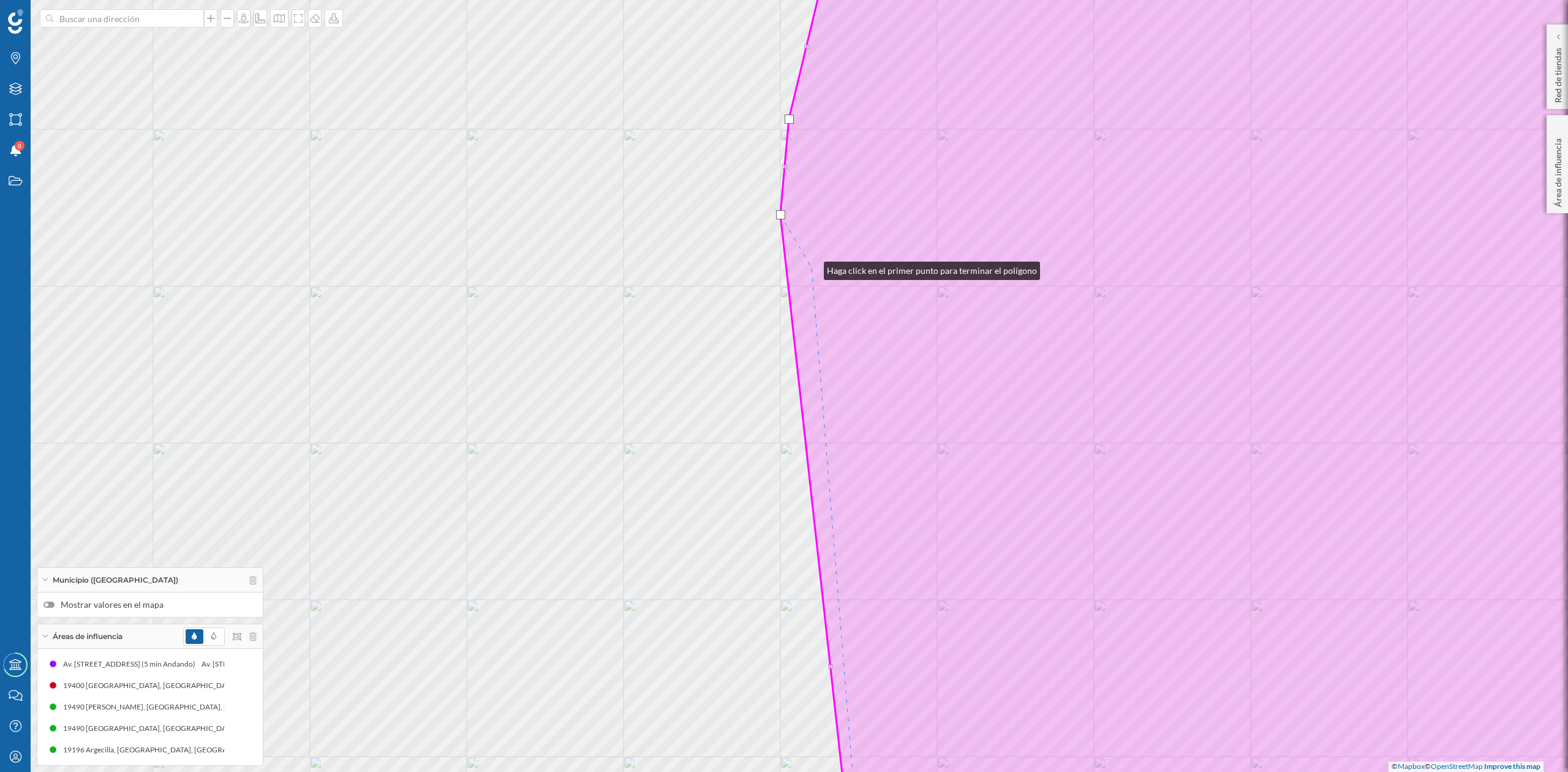
click at [811, 268] on icon at bounding box center [1251, 386] width 951 height 930
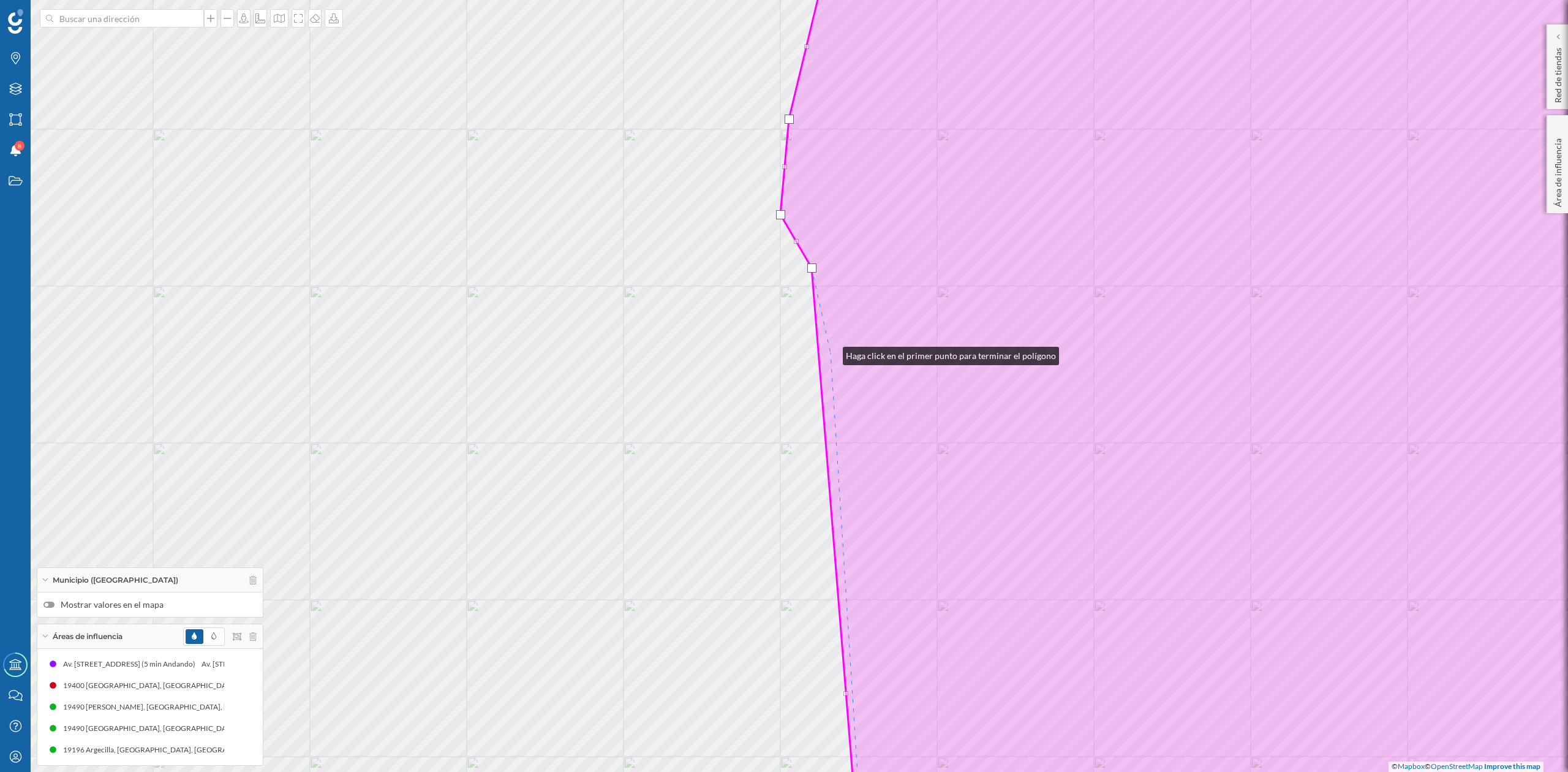
click at [831, 352] on icon at bounding box center [1251, 386] width 951 height 930
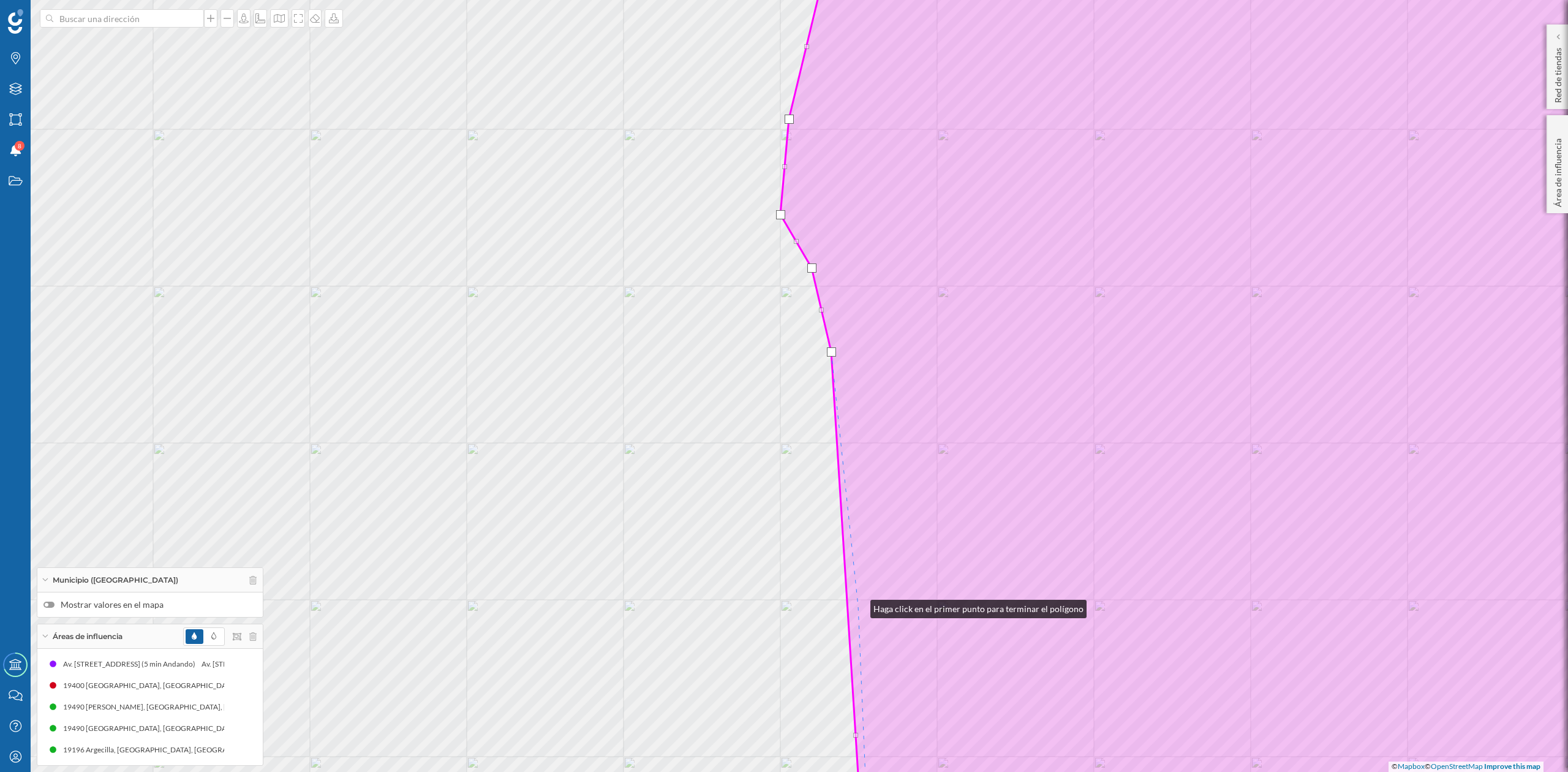
click at [859, 606] on icon at bounding box center [1251, 386] width 951 height 930
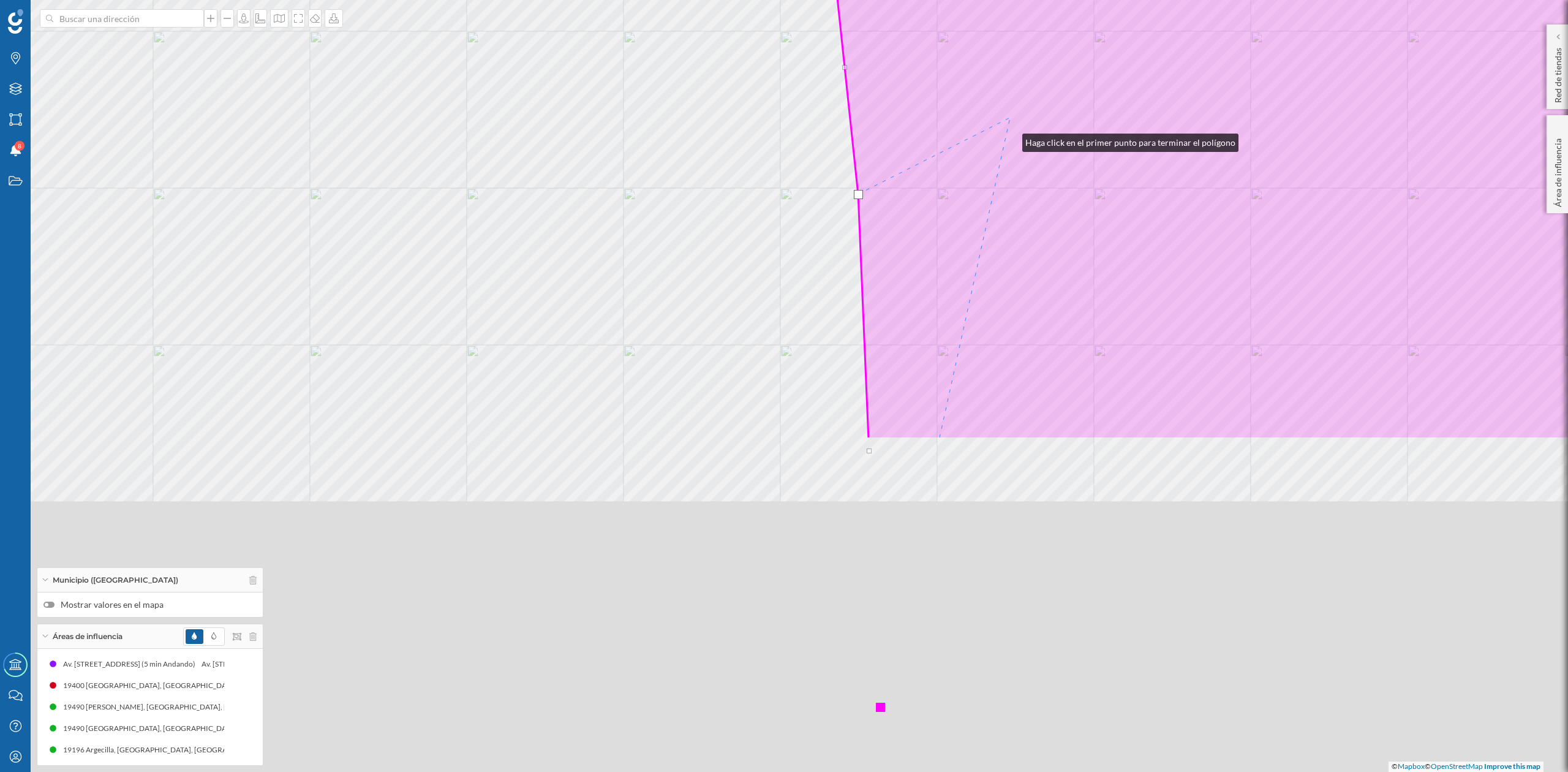
drag, startPoint x: 1010, startPoint y: 308, endPoint x: 1010, endPoint y: 130, distance: 178.0
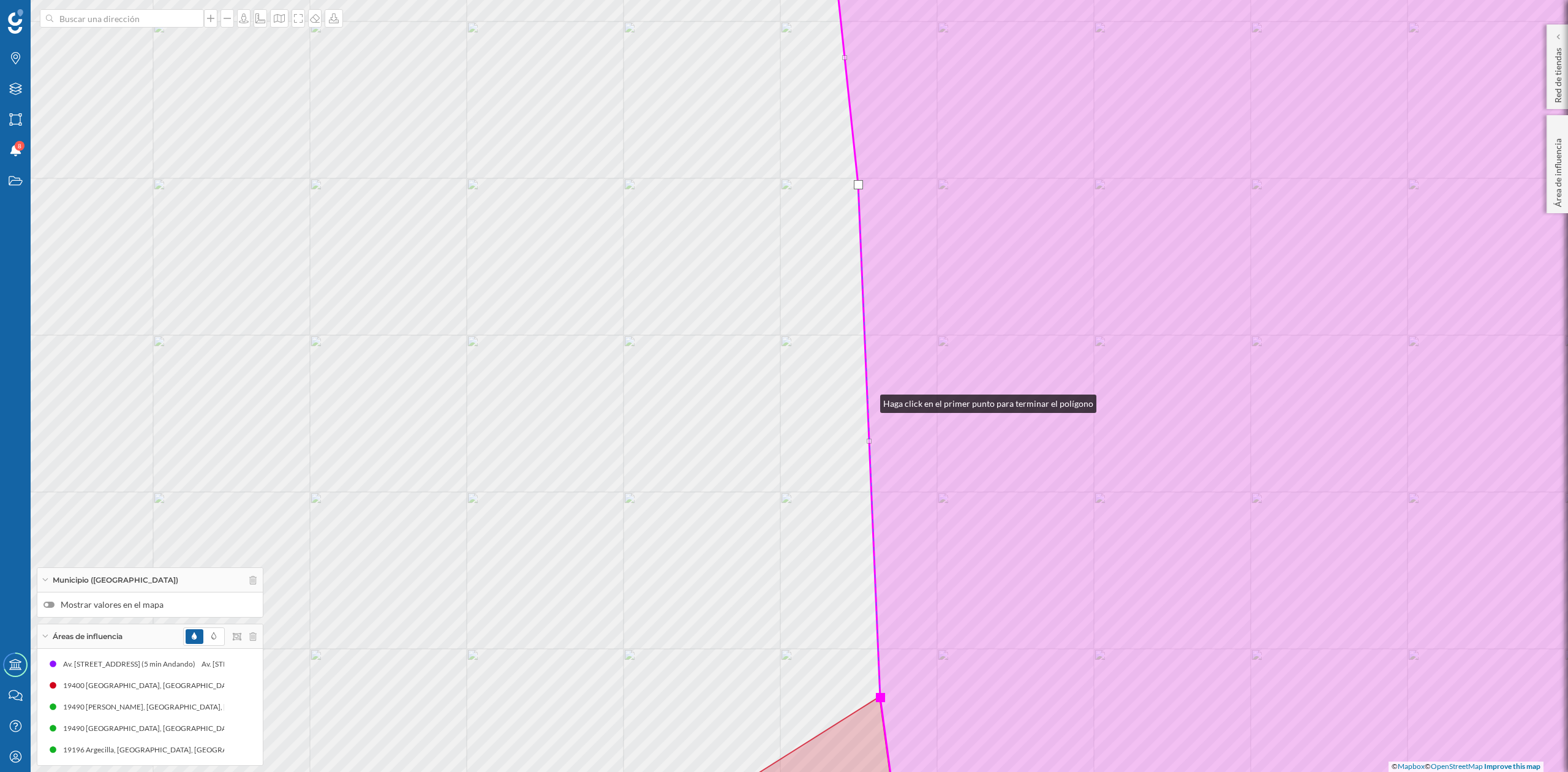
click at [870, 401] on icon at bounding box center [1278, 386] width 898 height 930
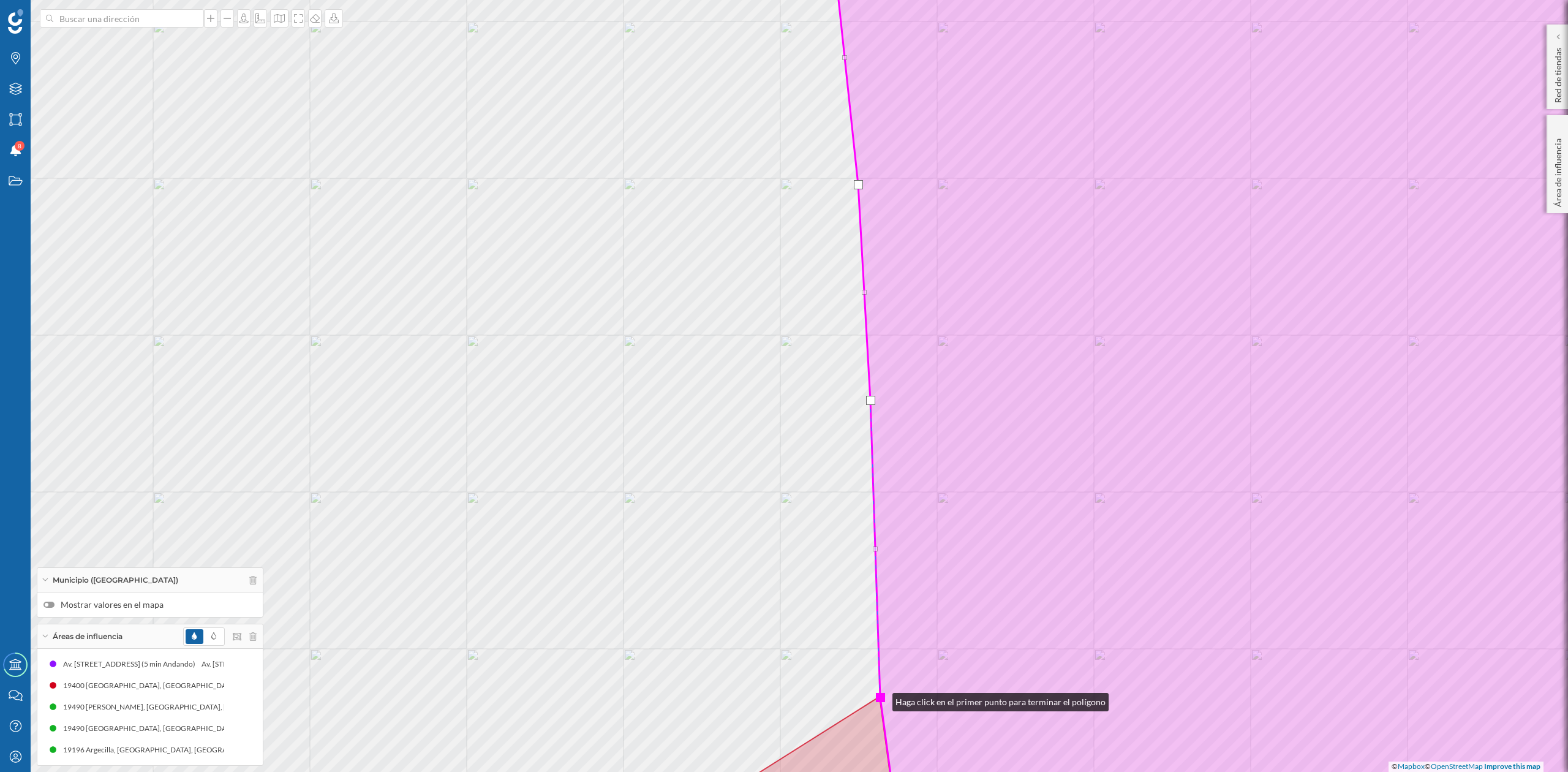
click at [880, 699] on div at bounding box center [880, 697] width 9 height 9
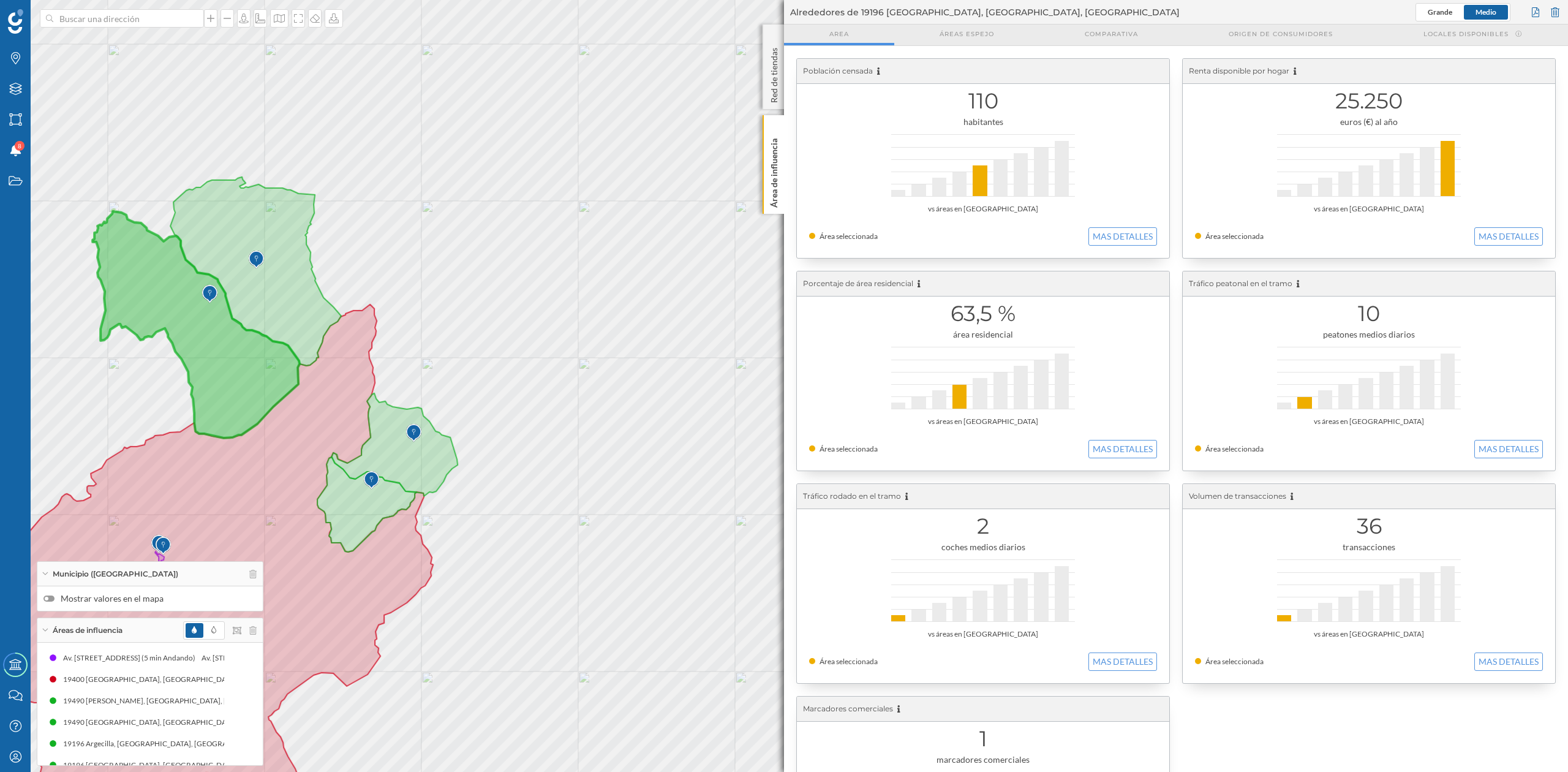
click at [118, 5] on div "© Mapbox © OpenStreetMap Improve this map" at bounding box center [784, 386] width 1568 height 772
click at [114, 17] on input at bounding box center [122, 18] width 138 height 18
type input "gajanejos"
click at [109, 41] on icon "[GEOGRAPHIC_DATA]" at bounding box center [144, 46] width 80 height 11
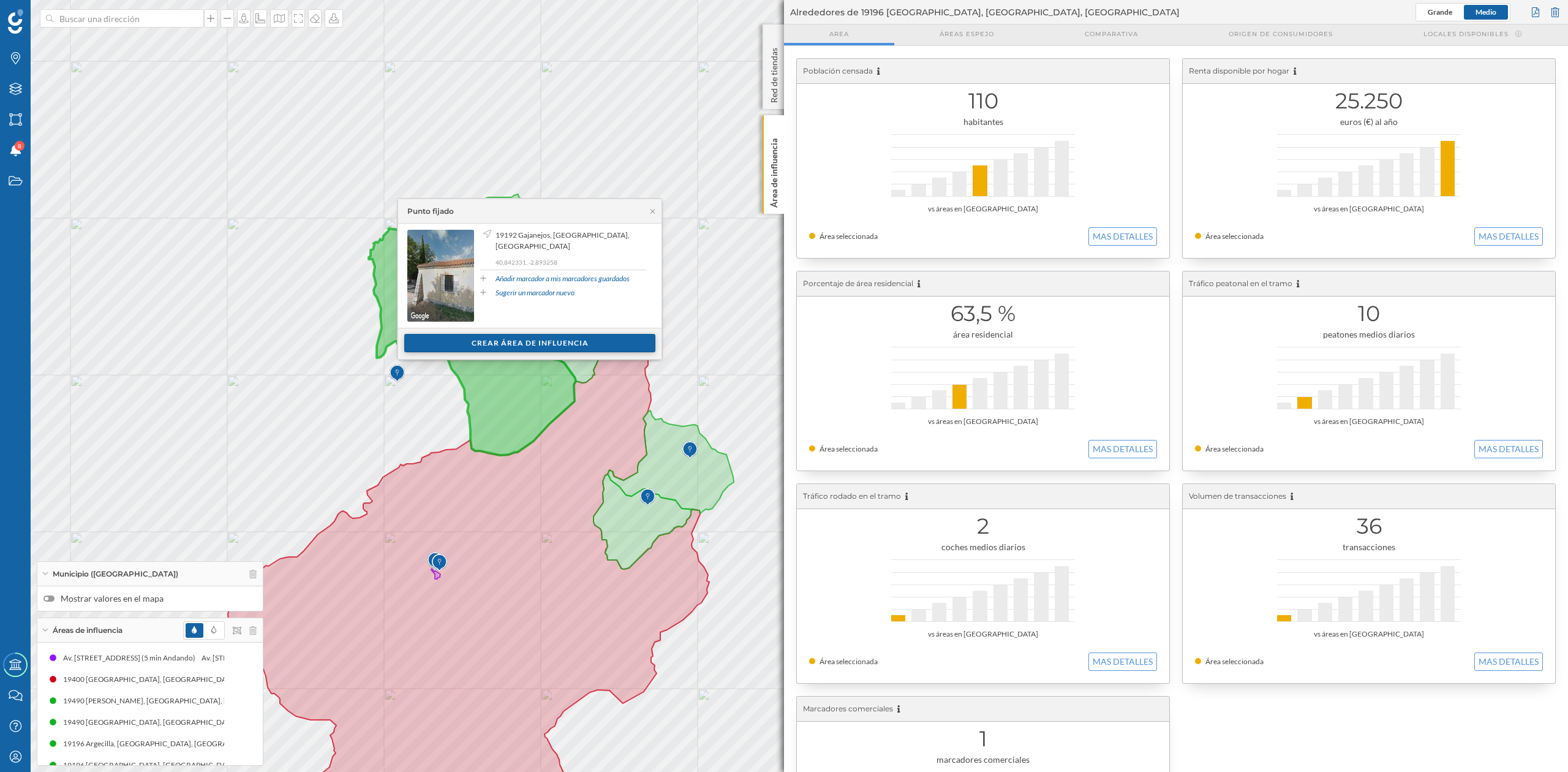
click at [520, 344] on div "Crear área de influencia" at bounding box center [530, 343] width 251 height 18
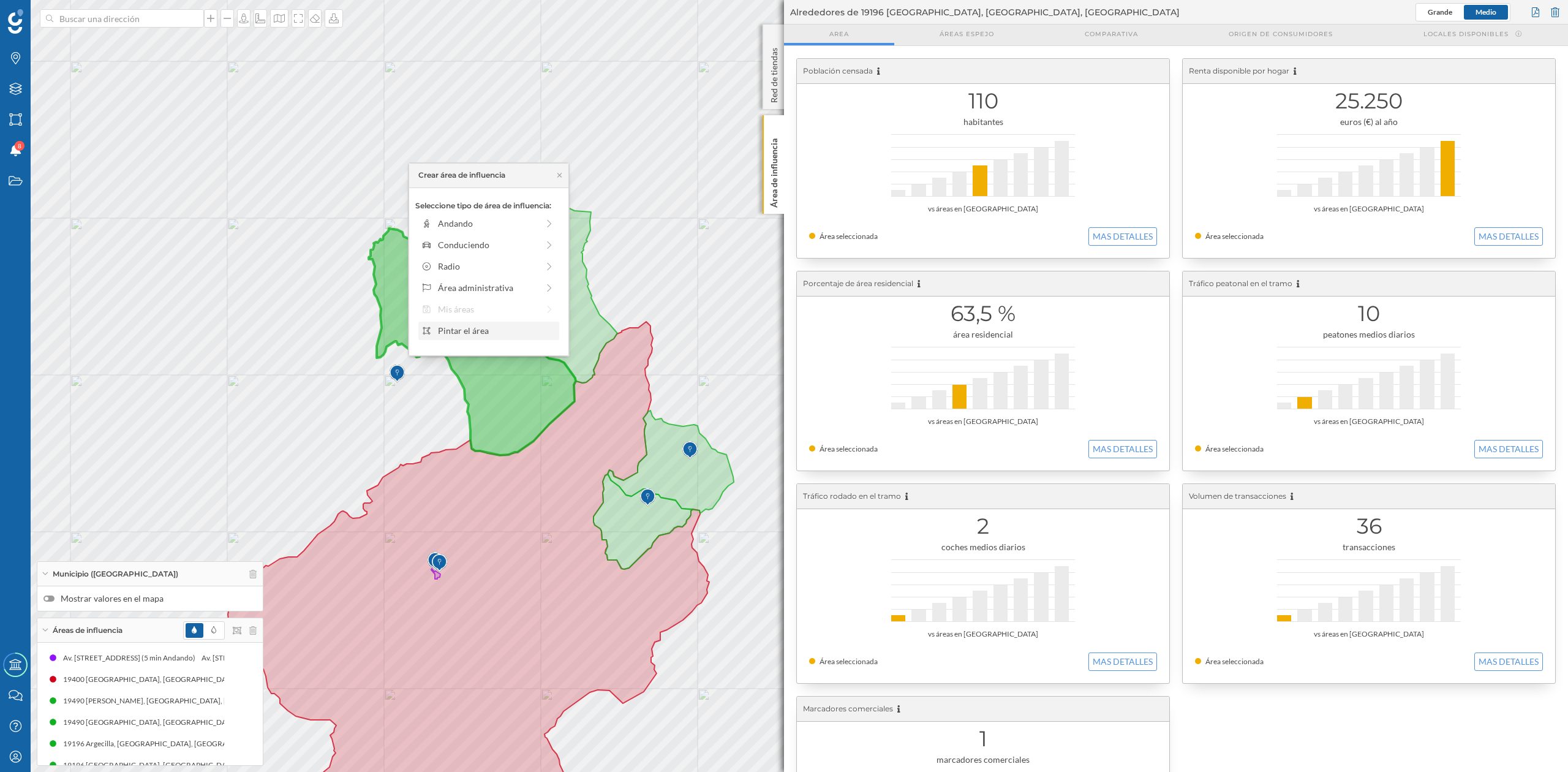
click at [462, 333] on div "Pintar el área" at bounding box center [496, 331] width 117 height 13
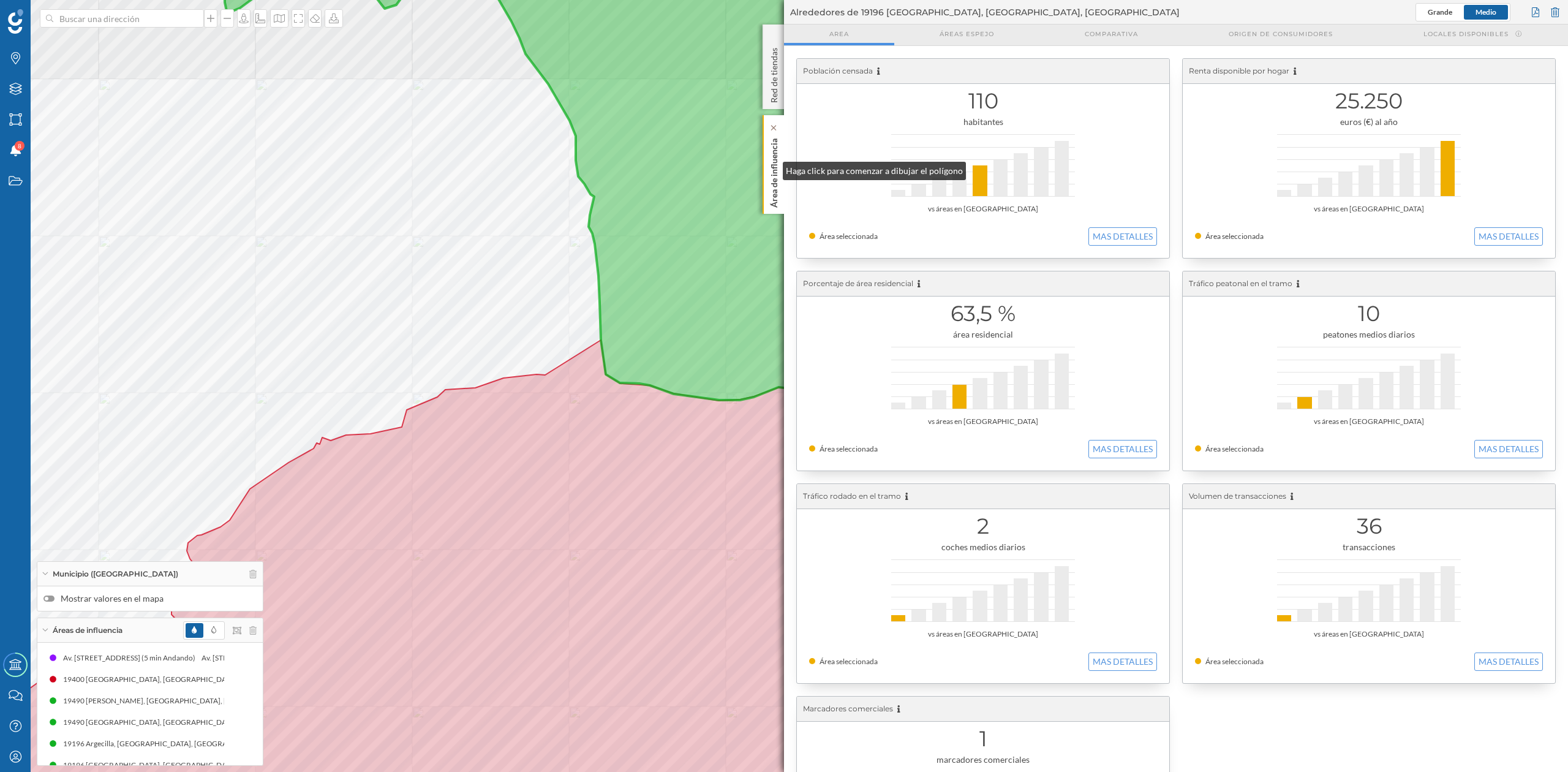
click at [771, 168] on p "Área de influencia" at bounding box center [774, 170] width 12 height 74
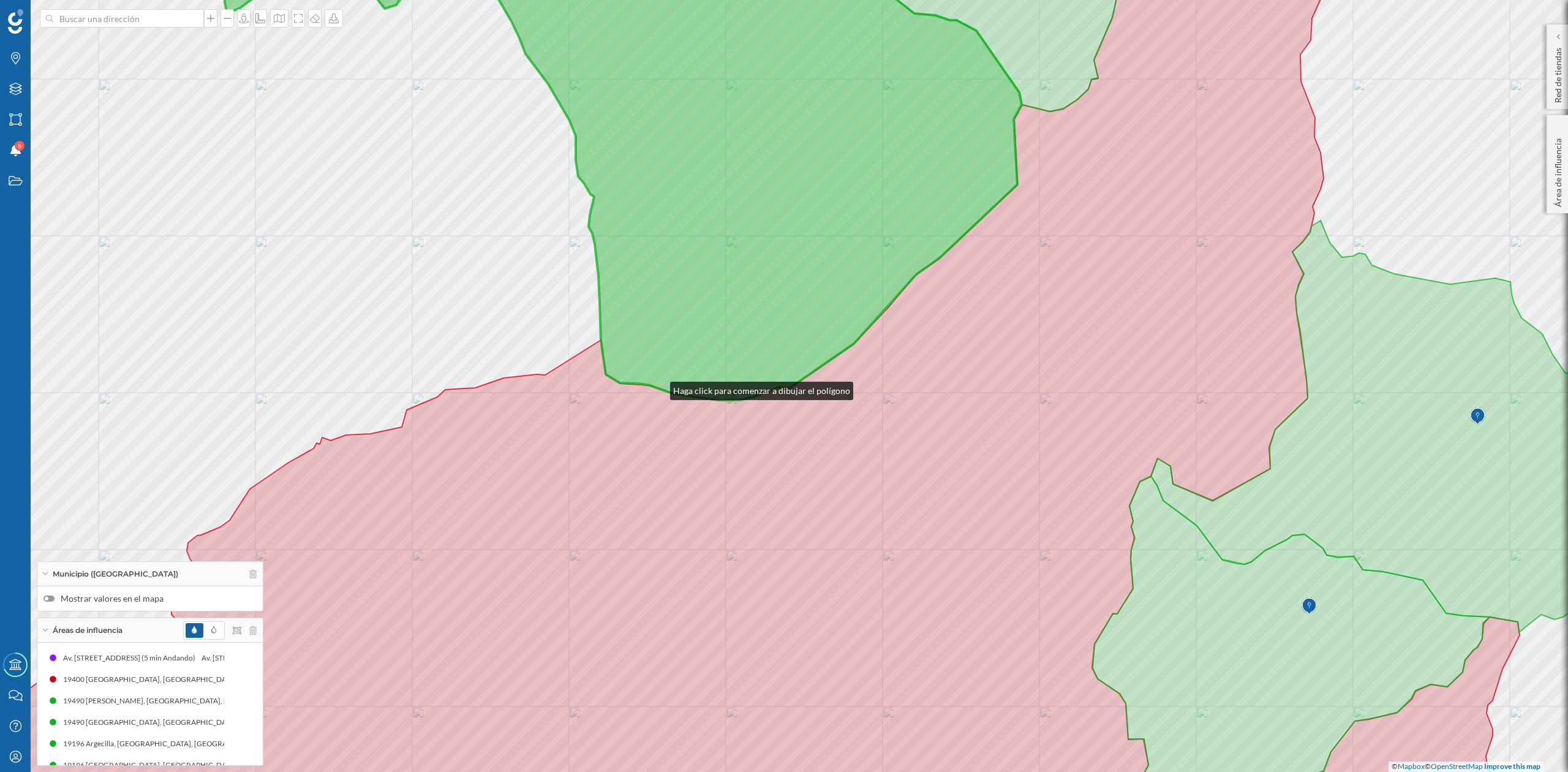
drag, startPoint x: 658, startPoint y: 388, endPoint x: 944, endPoint y: 331, distance: 291.6
click at [944, 332] on icon at bounding box center [623, 160] width 797 height 480
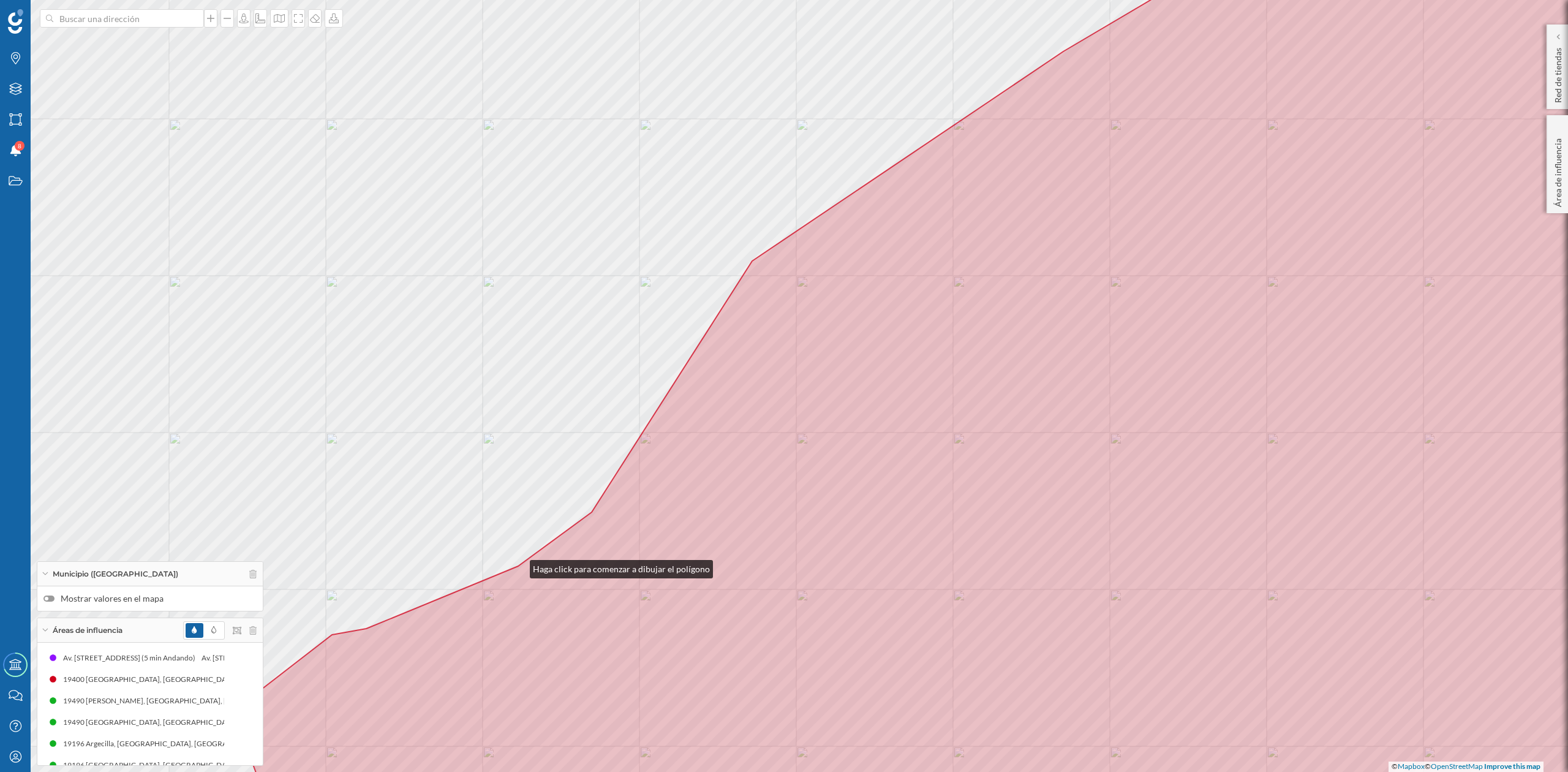
click at [518, 566] on icon at bounding box center [989, 386] width 1477 height 930
click at [591, 512] on icon at bounding box center [989, 386] width 1477 height 930
click at [748, 260] on div "© Mapbox © OpenStreetMap Improve this map" at bounding box center [784, 386] width 1568 height 772
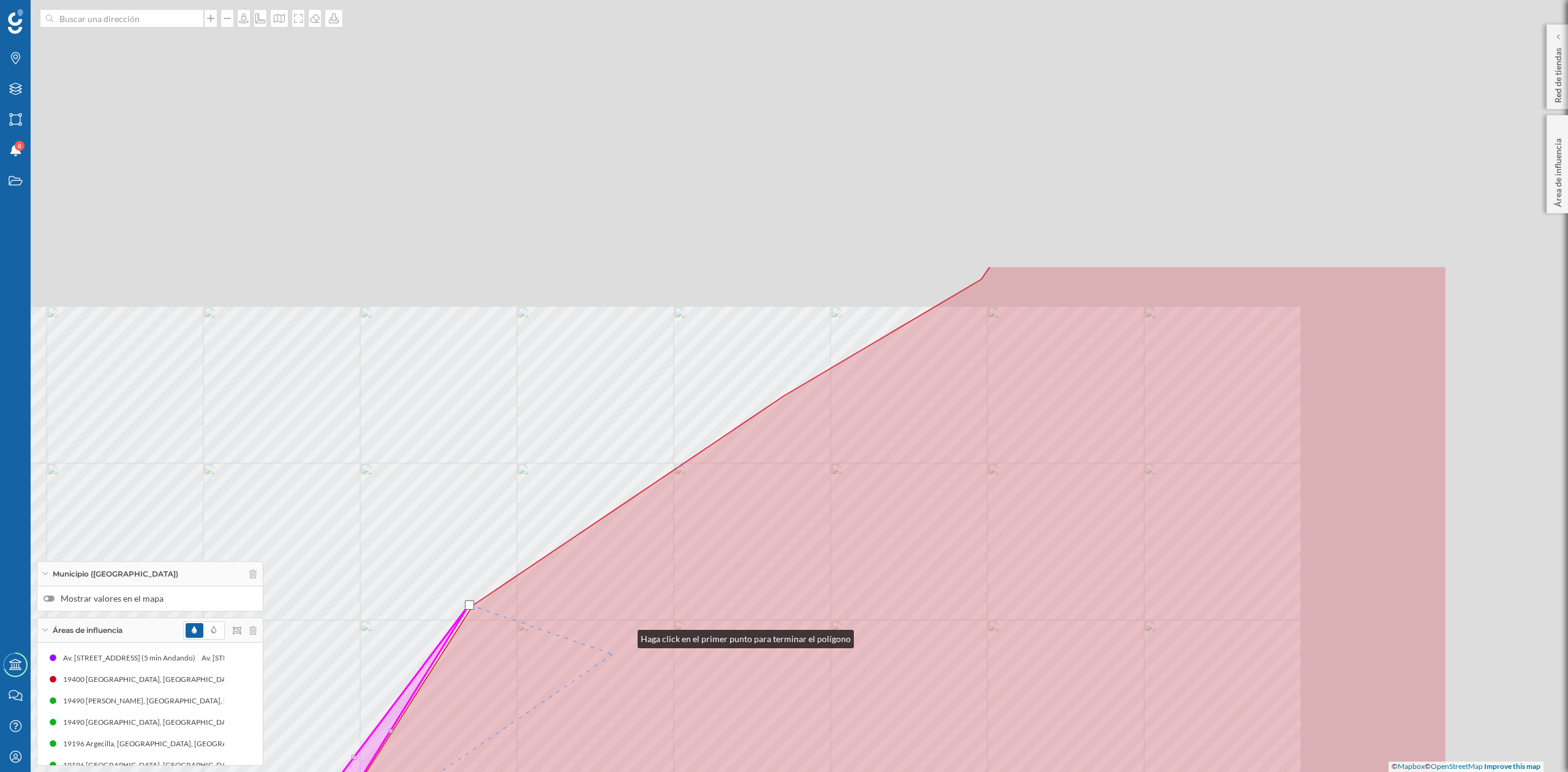
drag, startPoint x: 905, startPoint y: 292, endPoint x: 612, endPoint y: 653, distance: 464.9
click at [614, 653] on icon at bounding box center [709, 731] width 1477 height 930
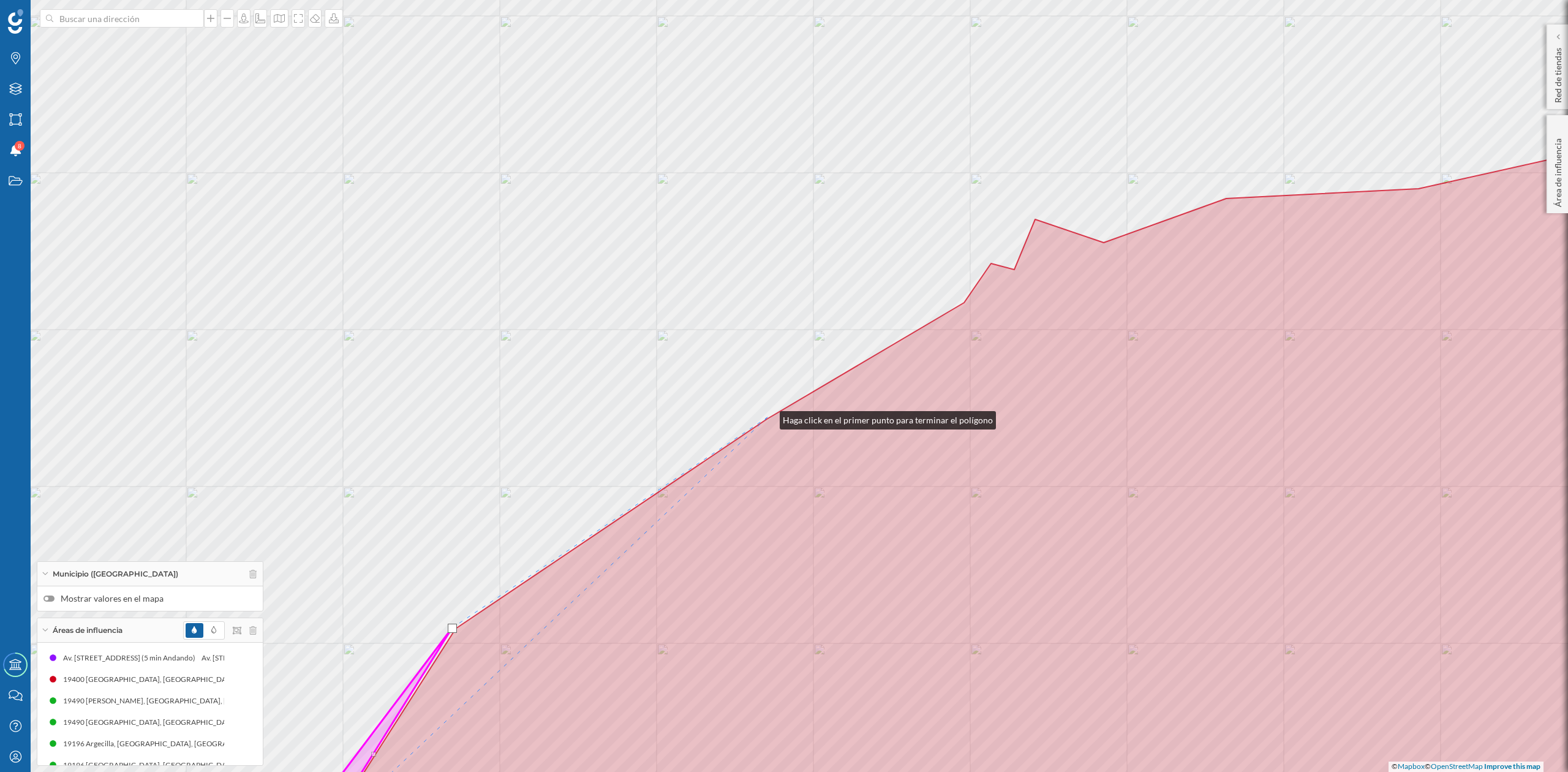
click at [767, 417] on div "© Mapbox © OpenStreetMap Improve this map" at bounding box center [784, 386] width 1568 height 772
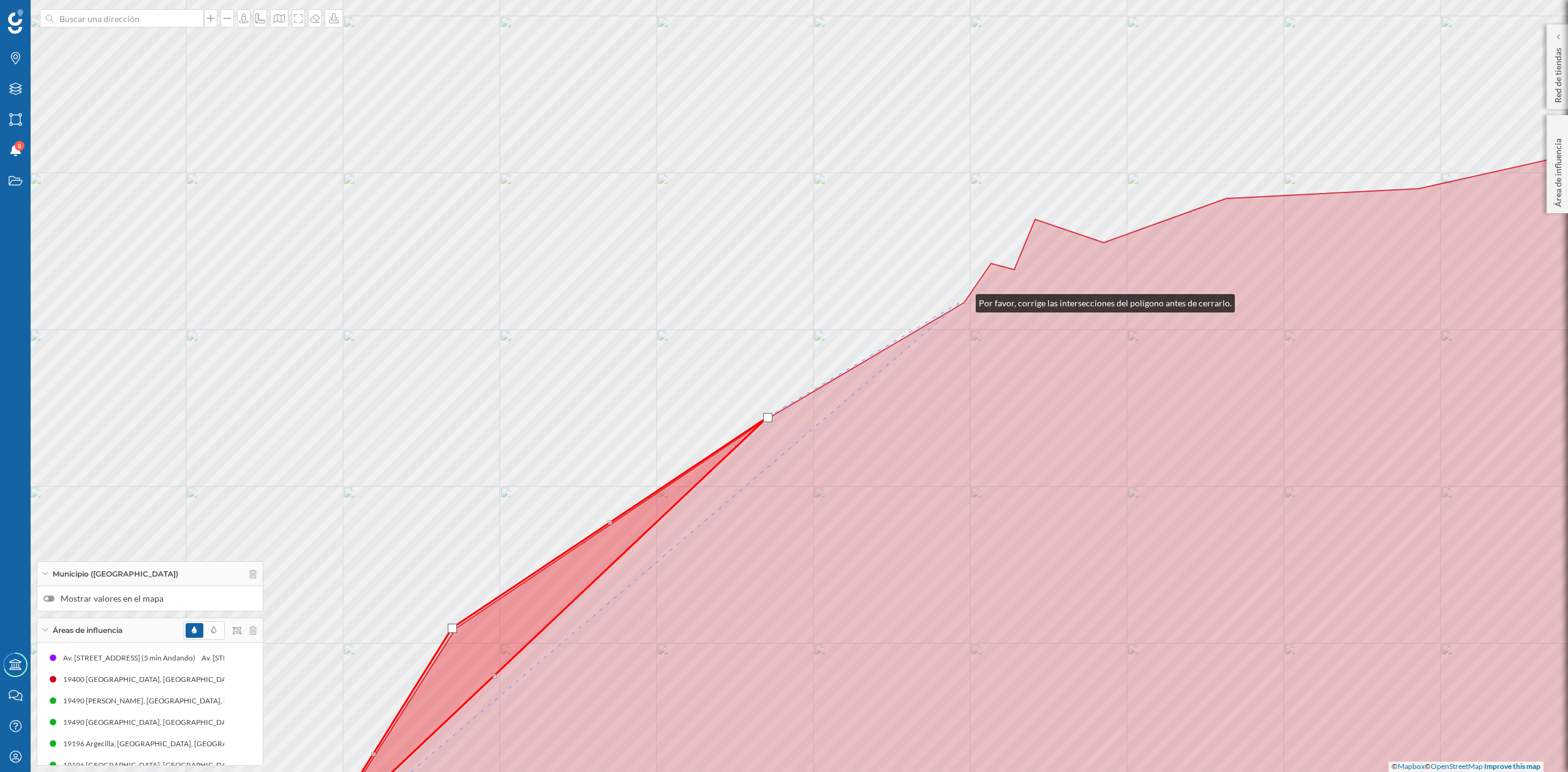
click at [962, 300] on div "© Mapbox © OpenStreetMap Improve this map" at bounding box center [784, 386] width 1568 height 772
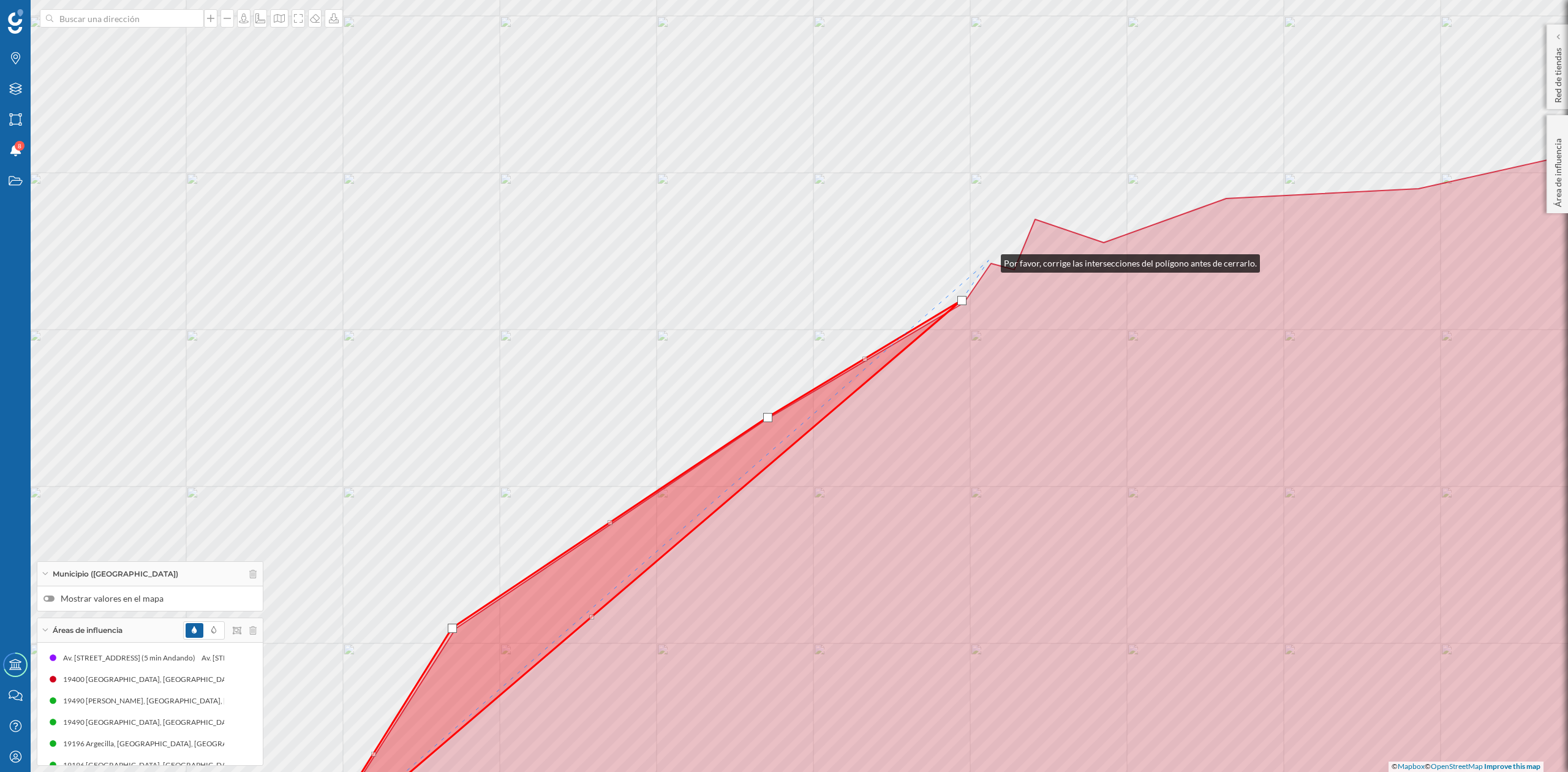
click at [989, 260] on div "© Mapbox © OpenStreetMap Improve this map" at bounding box center [784, 386] width 1568 height 772
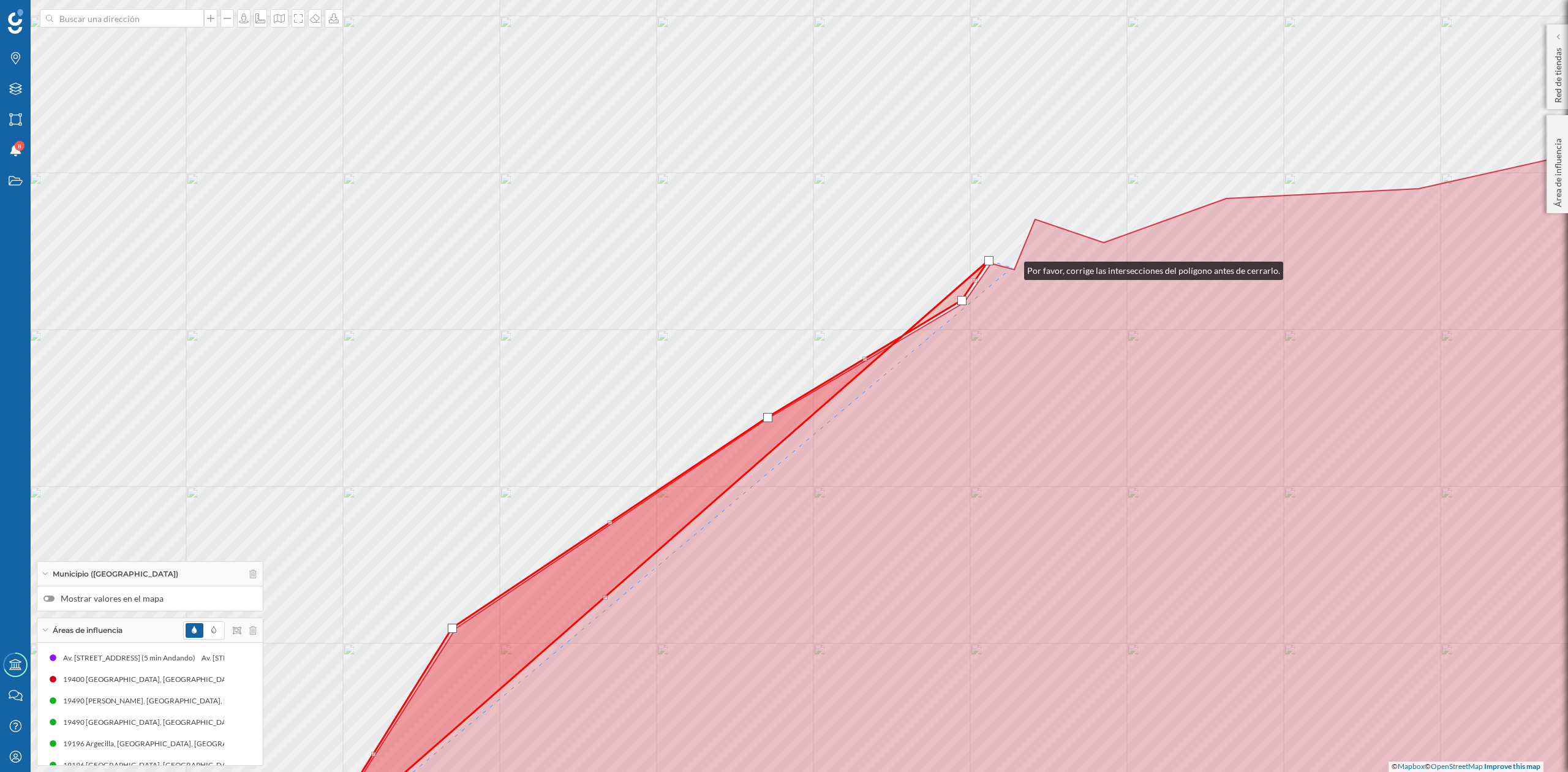
click at [1012, 268] on div "© Mapbox © OpenStreetMap Improve this map" at bounding box center [784, 386] width 1568 height 772
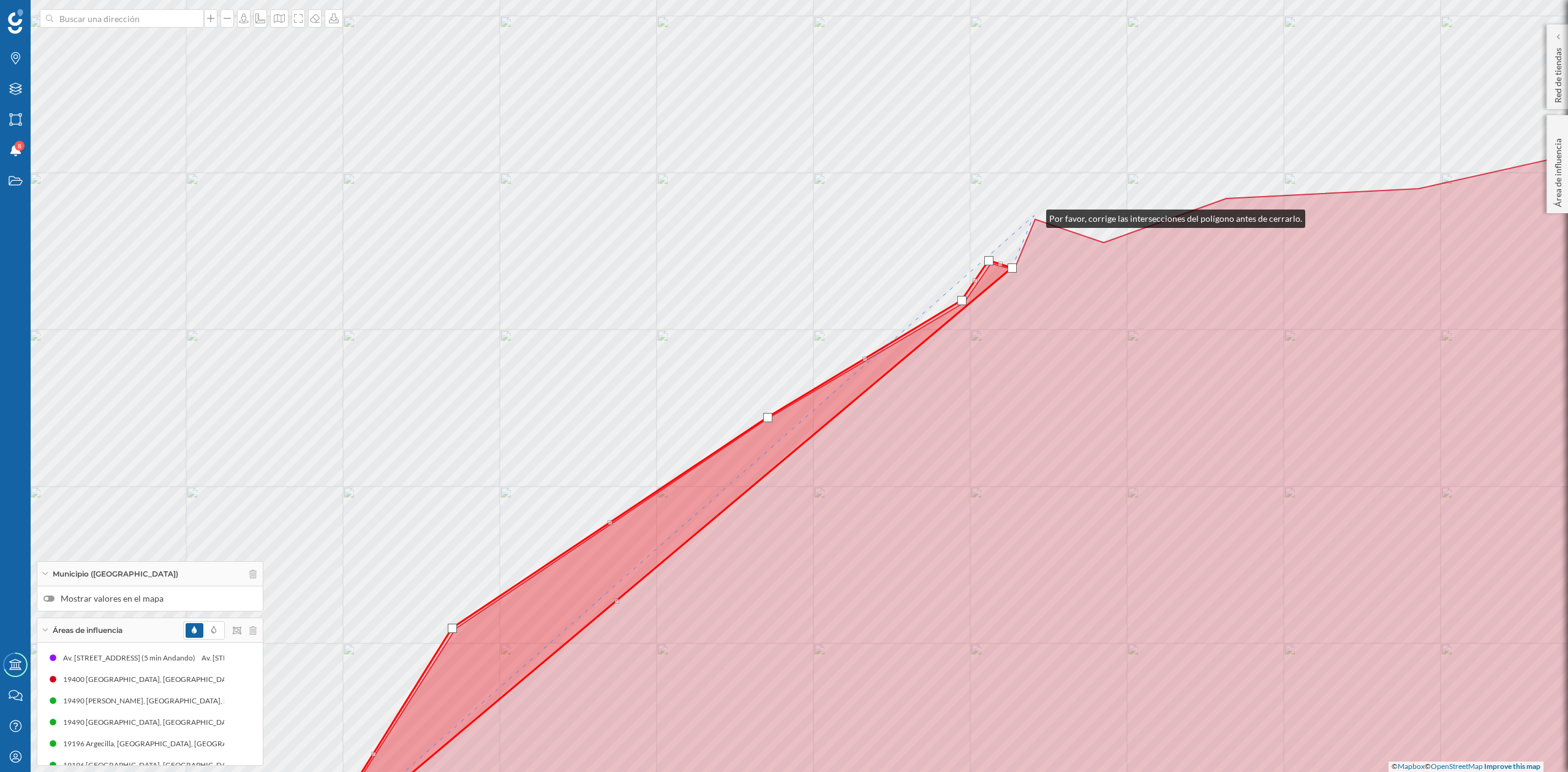
click at [1034, 216] on div "© Mapbox © OpenStreetMap Improve this map" at bounding box center [784, 386] width 1568 height 772
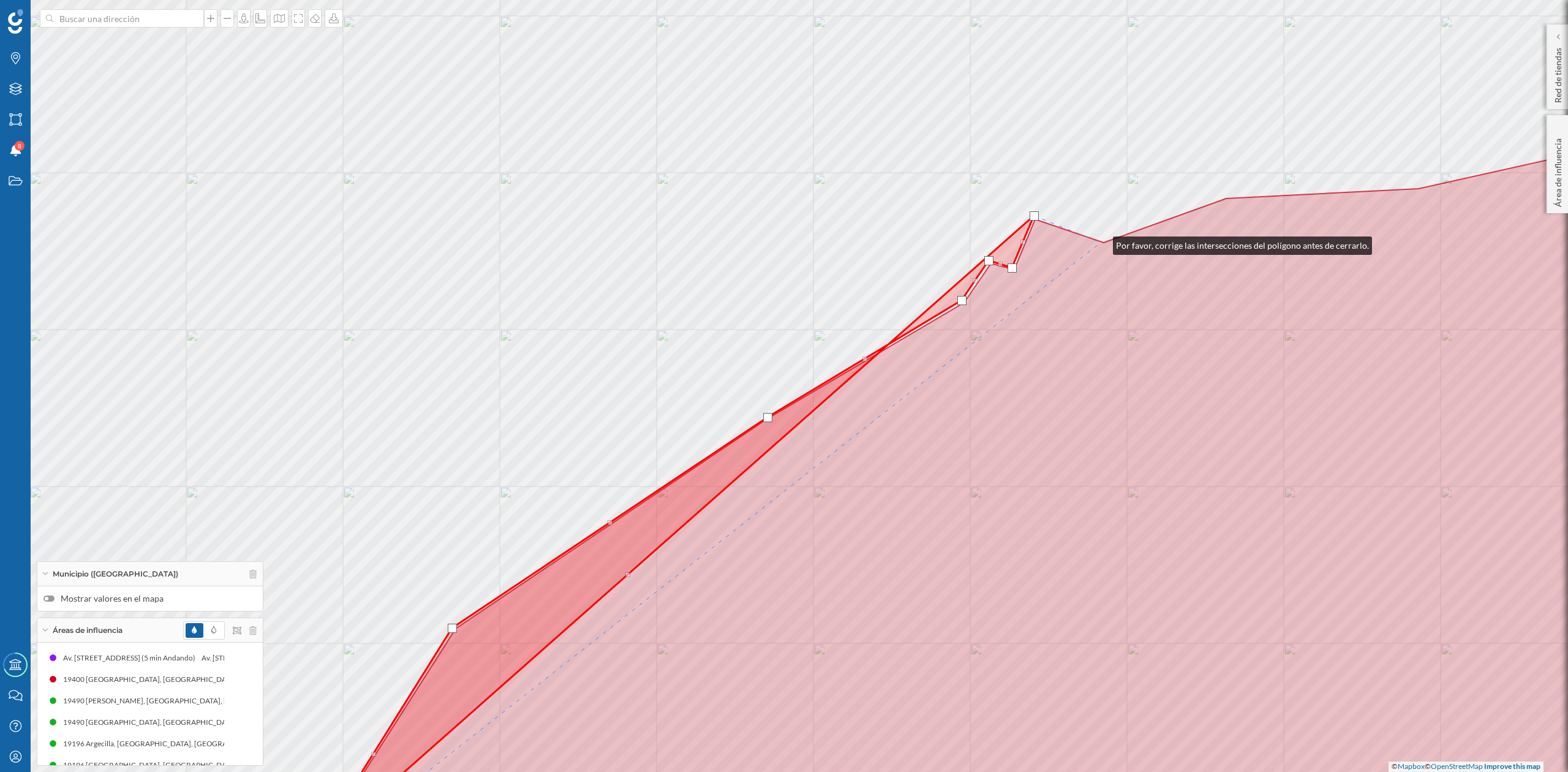
click at [1101, 243] on icon at bounding box center [1020, 422] width 1412 height 857
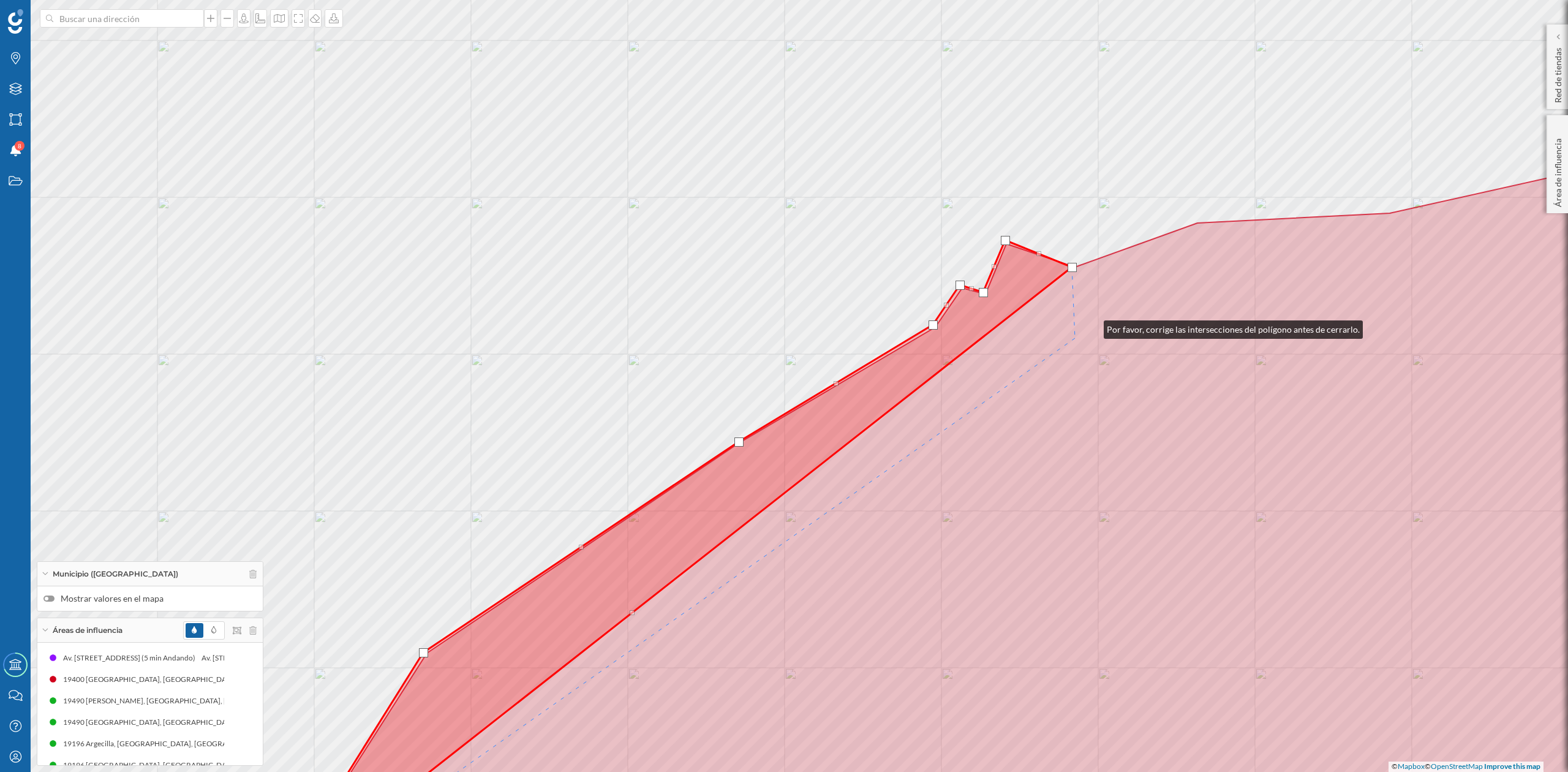
drag, startPoint x: 1118, startPoint y: 304, endPoint x: 839, endPoint y: 422, distance: 302.9
click at [840, 422] on icon at bounding box center [991, 446] width 1412 height 857
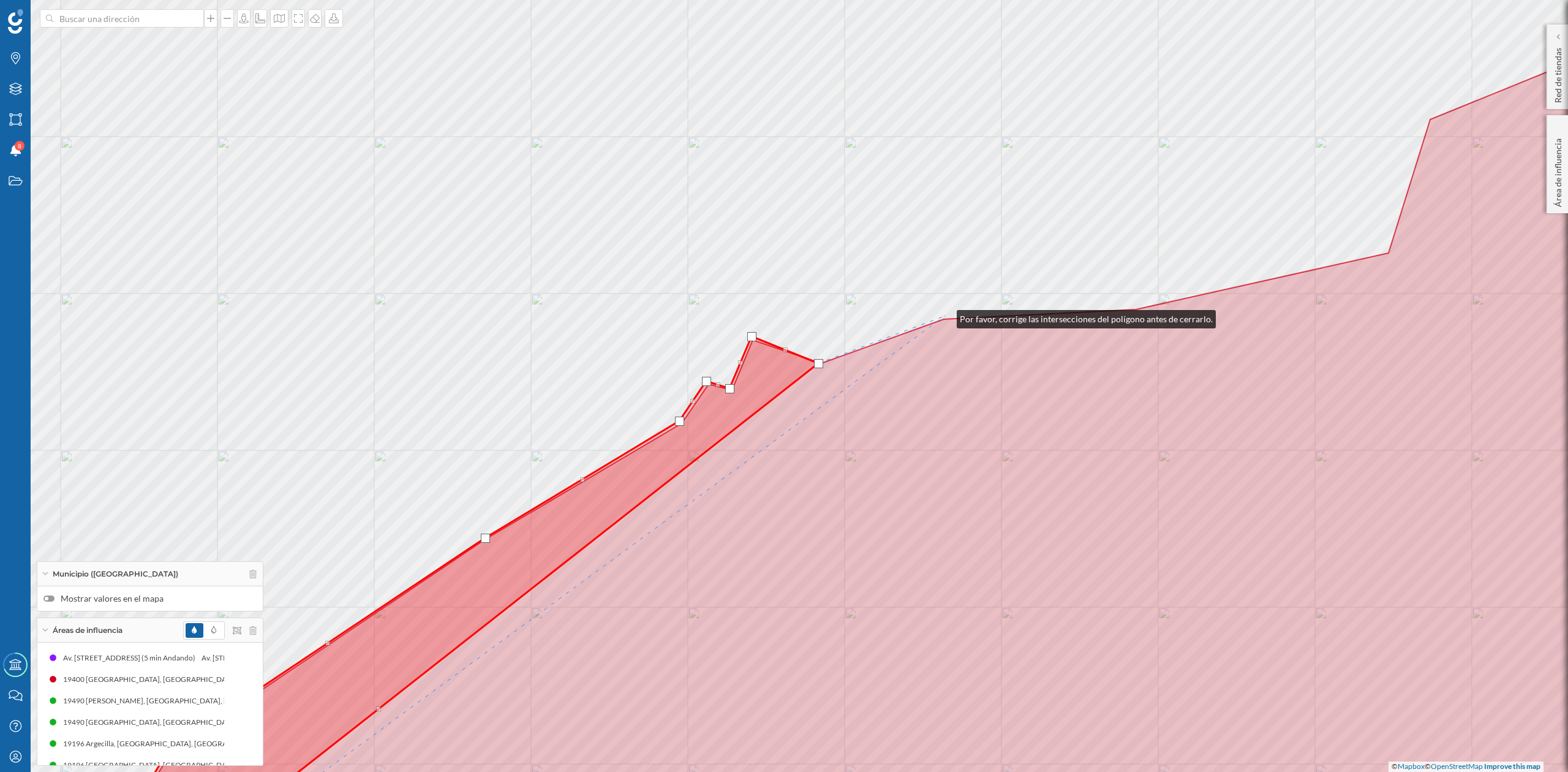
click at [945, 316] on div "© Mapbox © OpenStreetMap Improve this map" at bounding box center [784, 386] width 1568 height 772
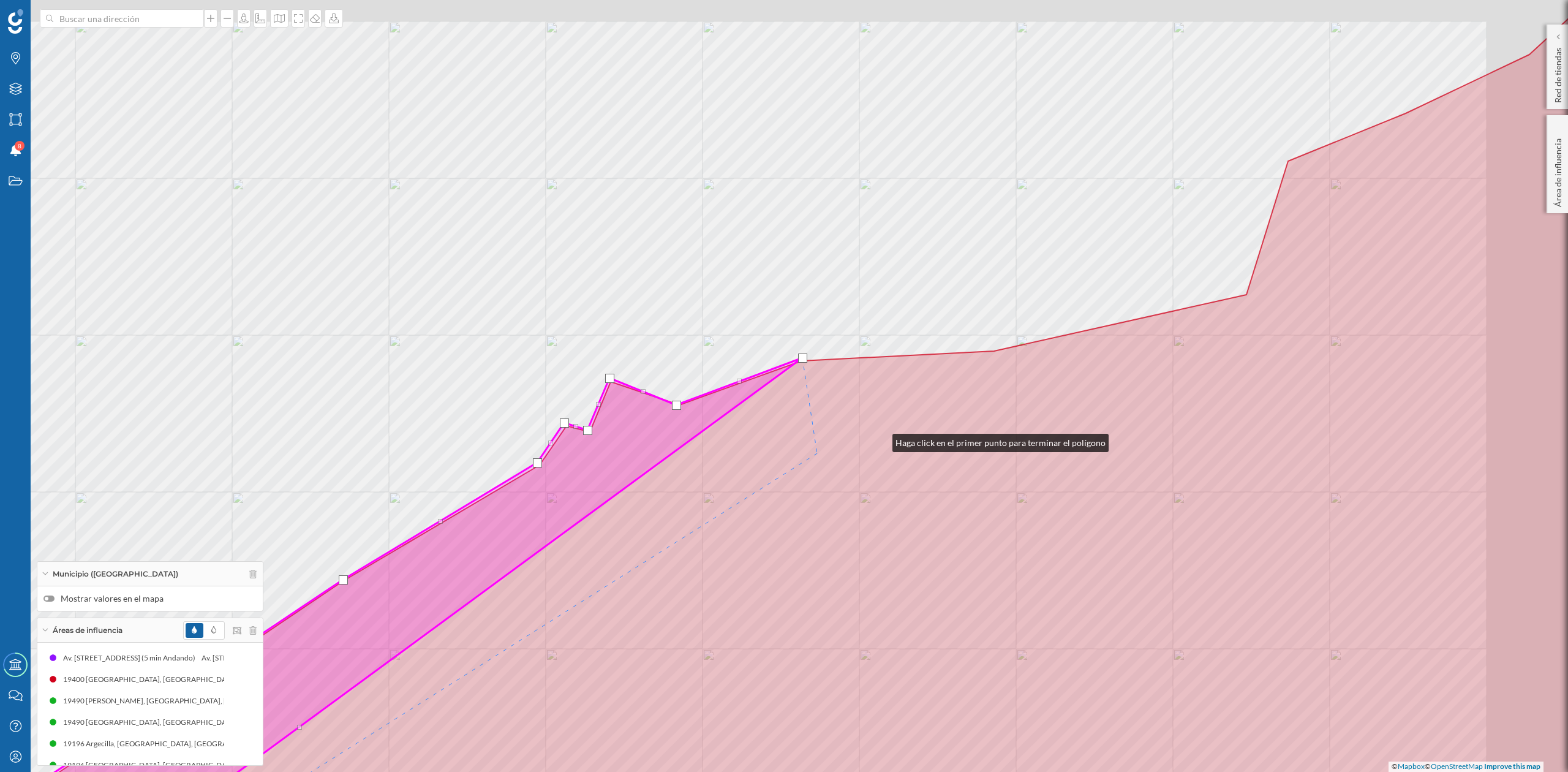
drag, startPoint x: 1023, startPoint y: 398, endPoint x: 732, endPoint y: 466, distance: 298.8
click at [732, 466] on icon at bounding box center [776, 448] width 1618 height 888
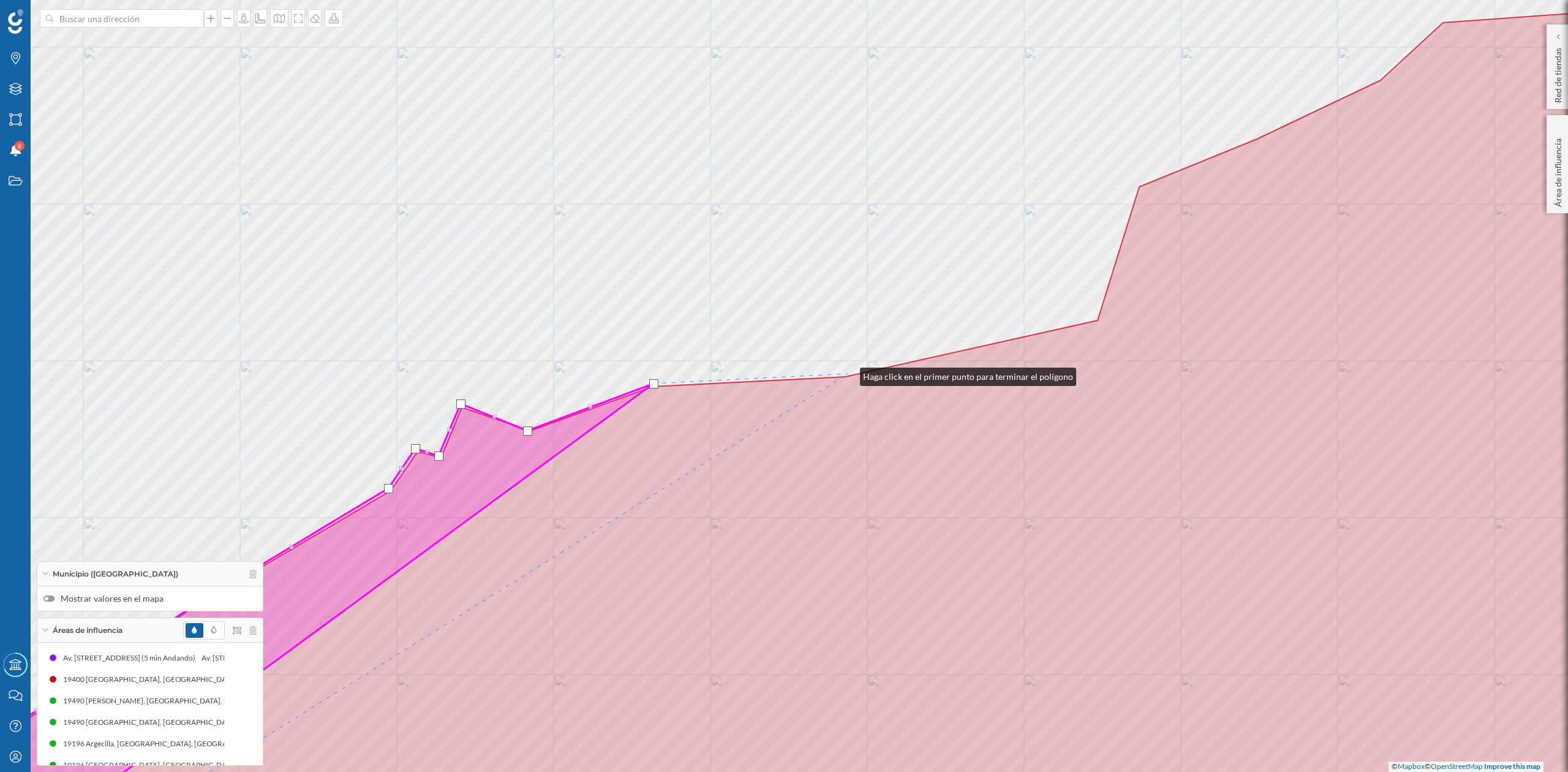
click at [848, 374] on div "© Mapbox © OpenStreetMap Improve this map" at bounding box center [784, 386] width 1568 height 772
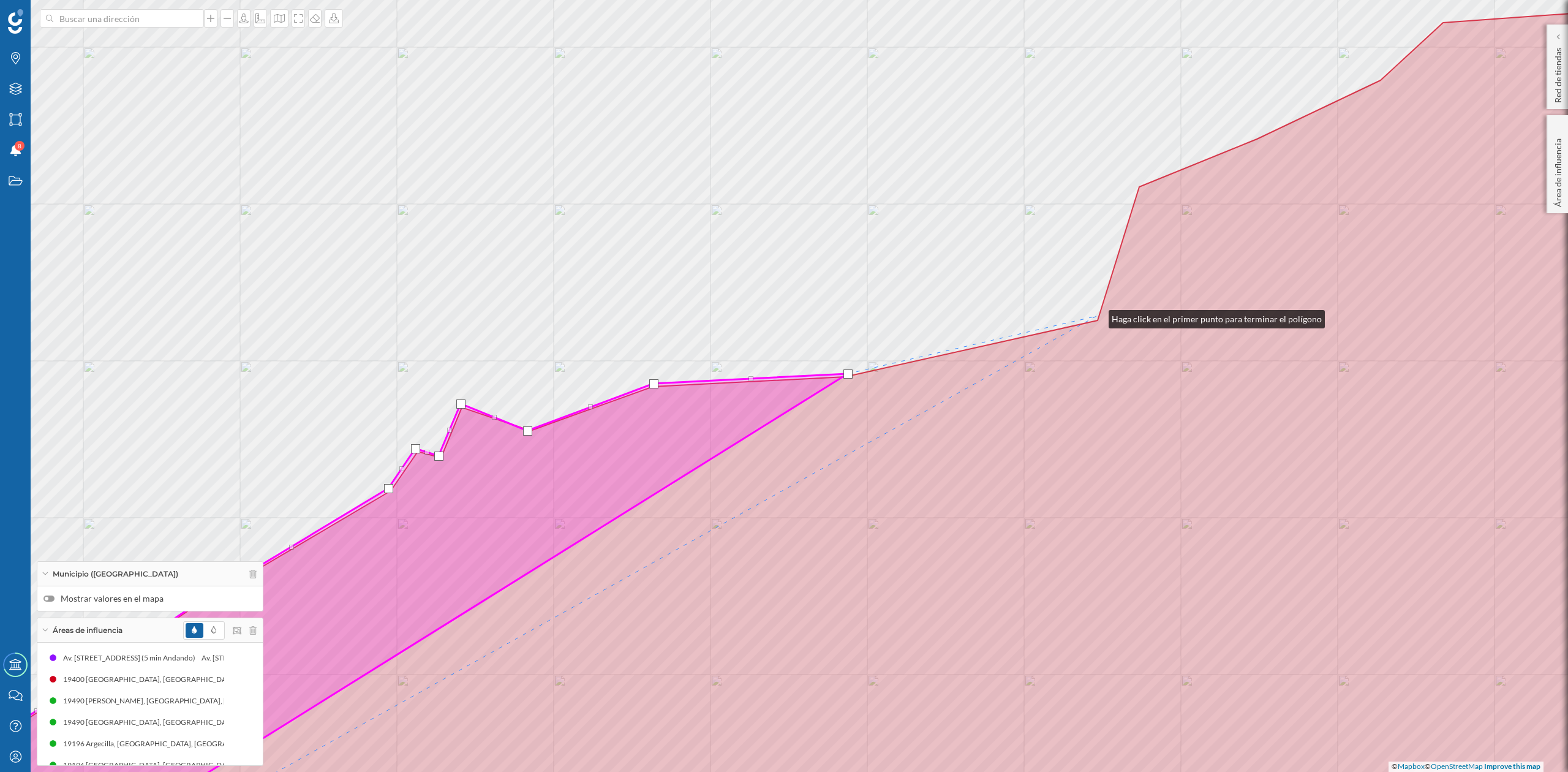
click at [1096, 316] on div "© Mapbox © OpenStreetMap Improve this map" at bounding box center [784, 386] width 1568 height 772
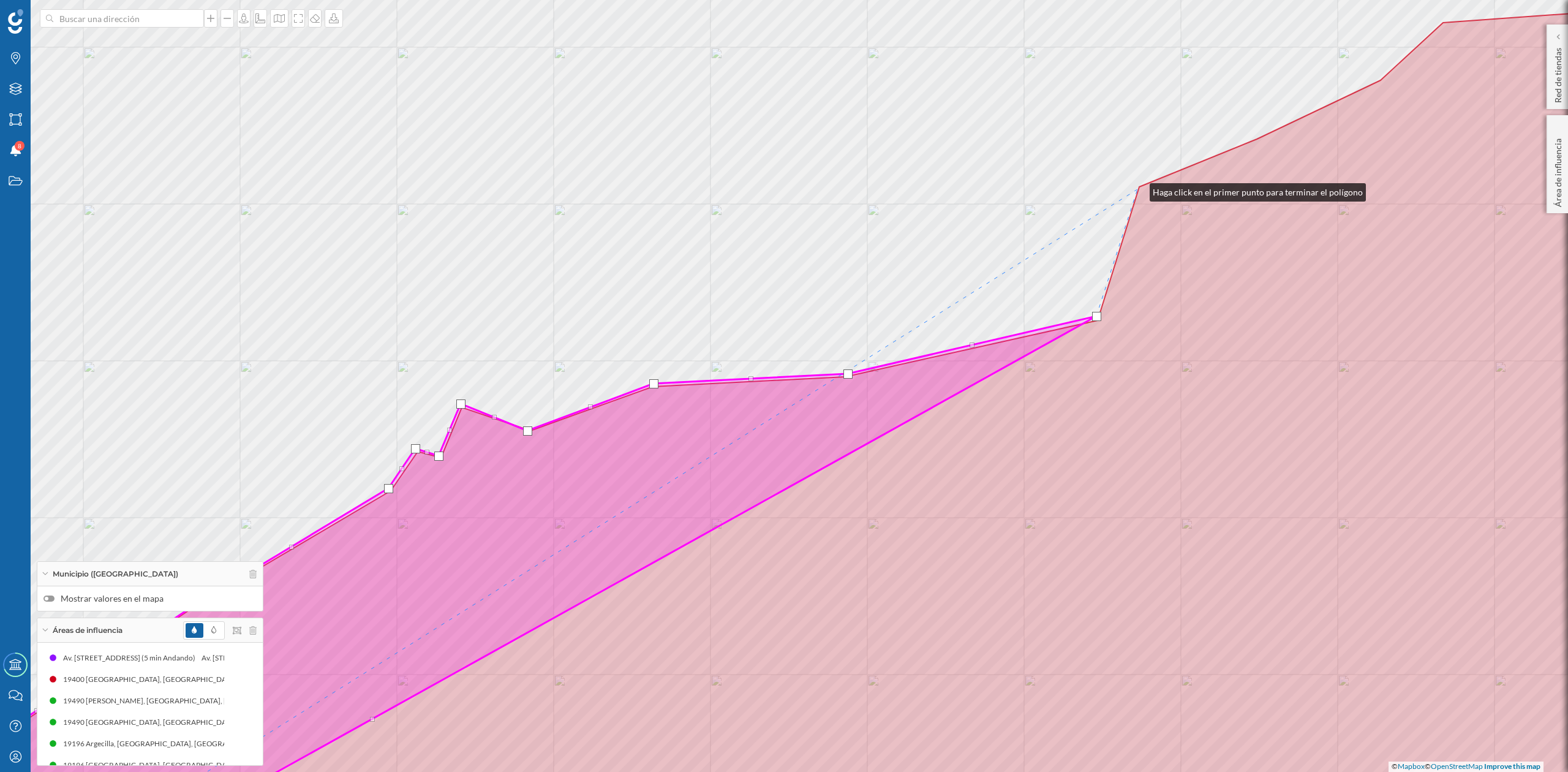
click at [1138, 189] on div "© Mapbox © OpenStreetMap Improve this map" at bounding box center [784, 386] width 1568 height 772
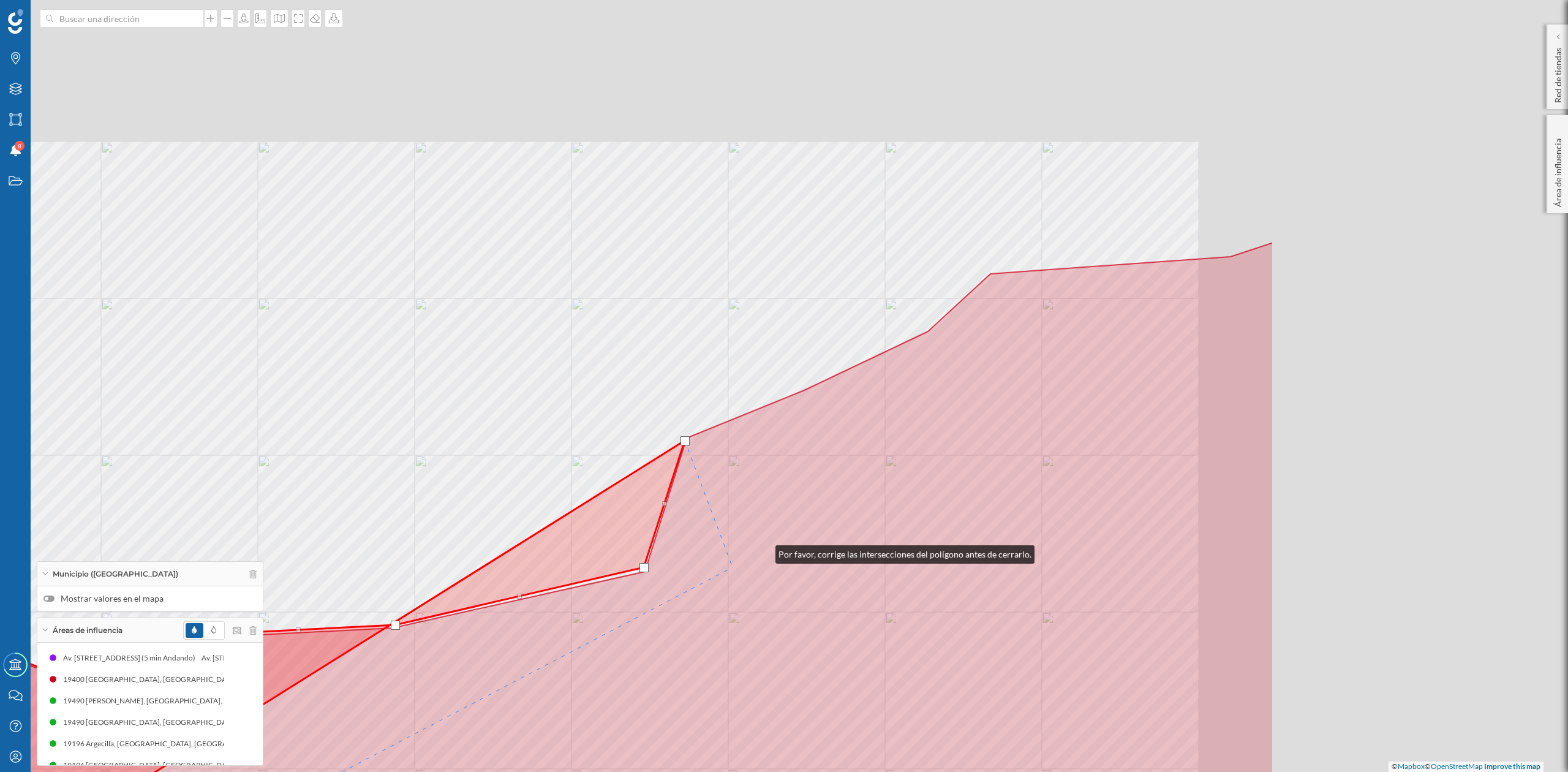
drag, startPoint x: 976, startPoint y: 456, endPoint x: 711, endPoint y: 585, distance: 294.7
click at [711, 585] on icon at bounding box center [341, 672] width 1866 height 859
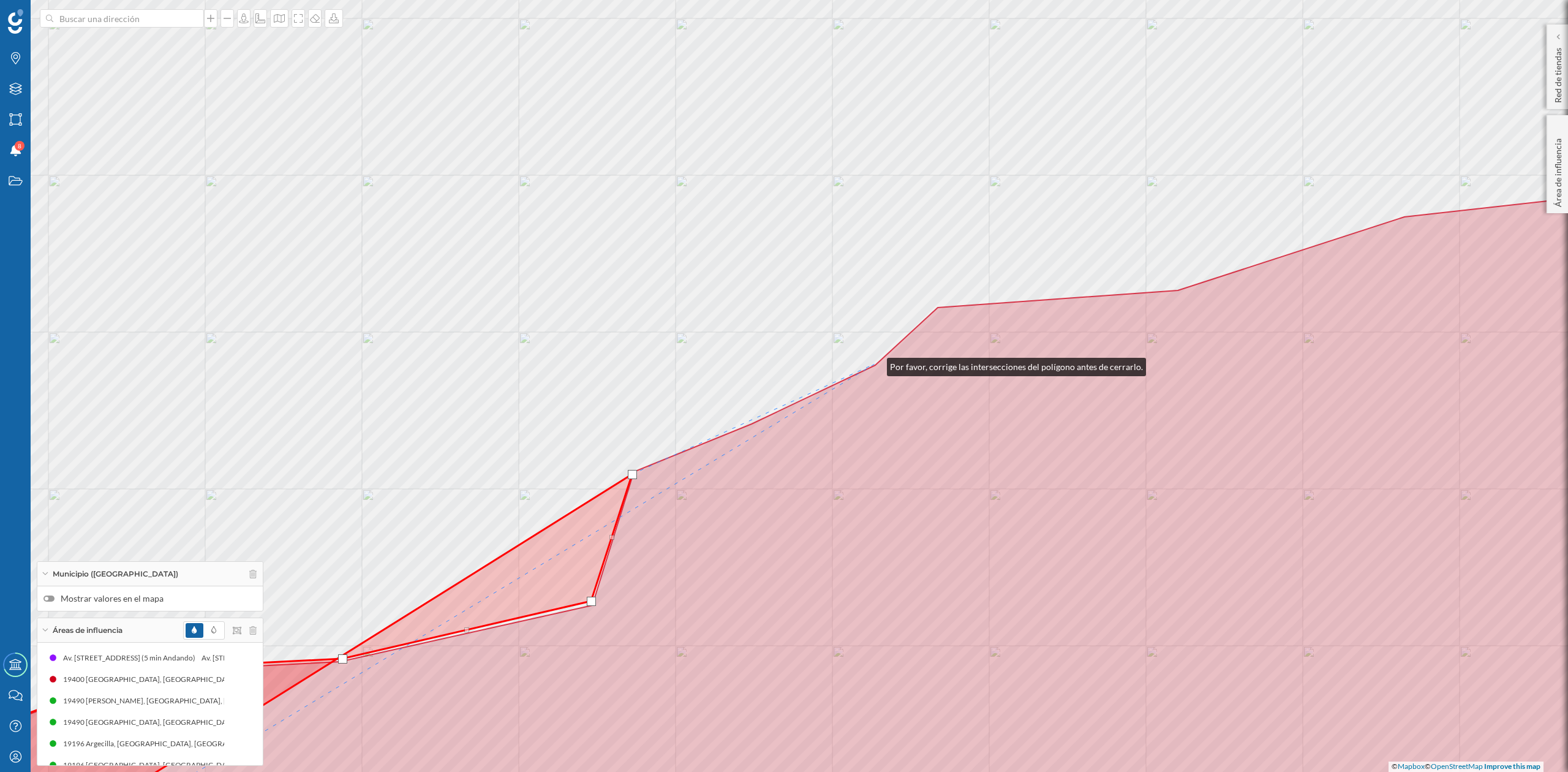
click at [875, 364] on div "© Mapbox © OpenStreetMap Improve this map" at bounding box center [784, 386] width 1568 height 772
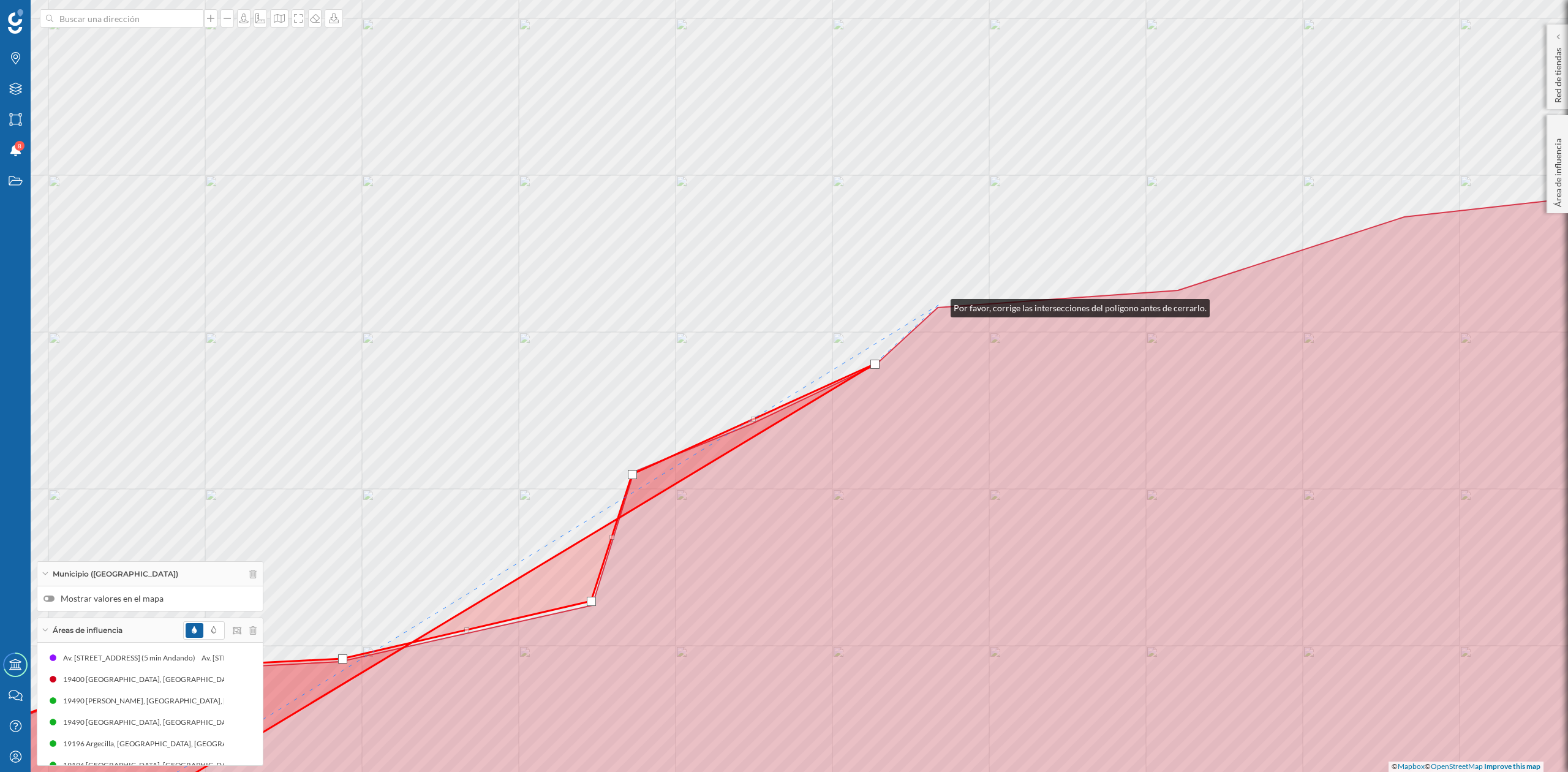
click at [938, 305] on div "© Mapbox © OpenStreetMap Improve this map" at bounding box center [784, 386] width 1568 height 772
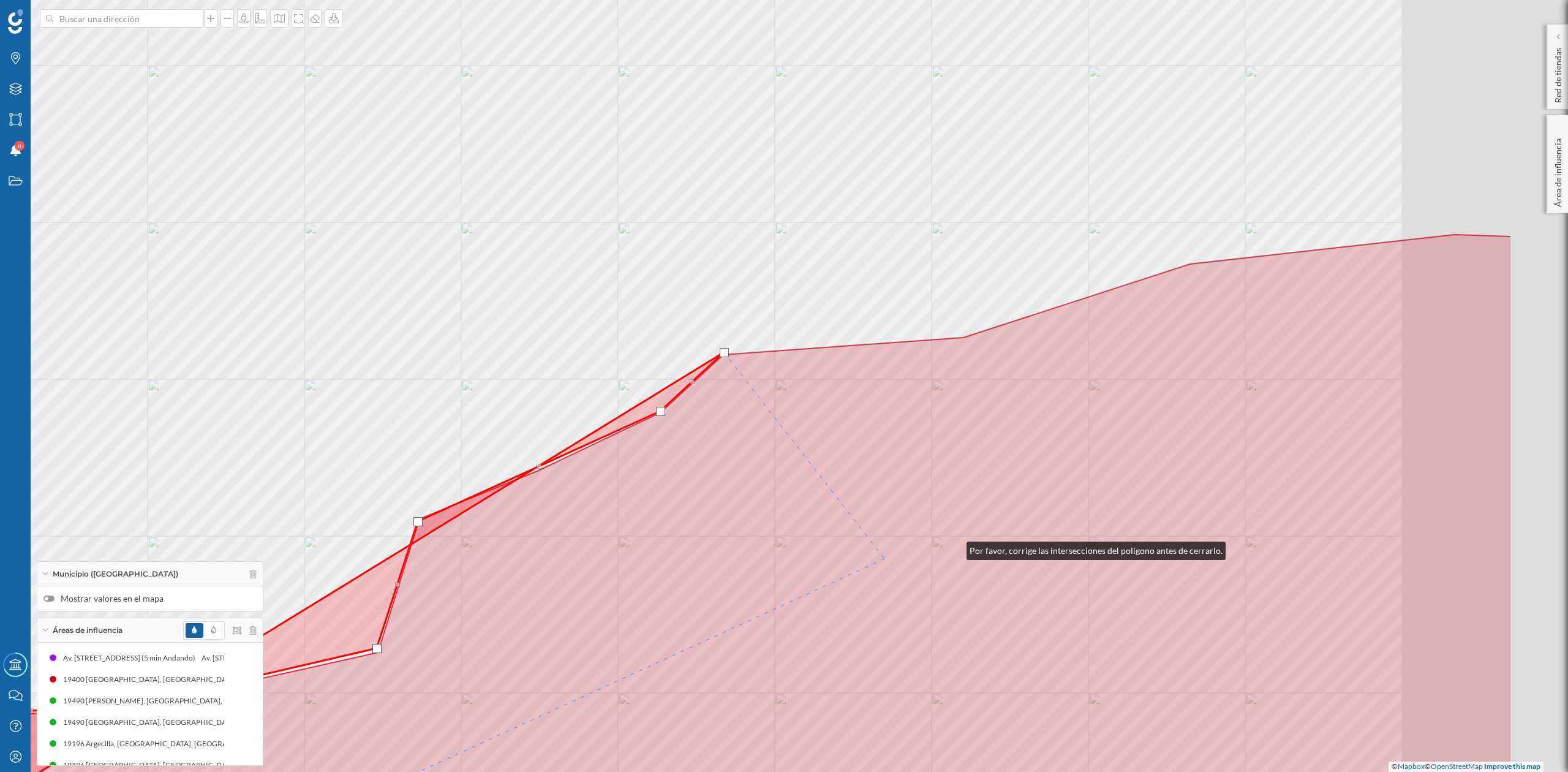
drag, startPoint x: 955, startPoint y: 548, endPoint x: 769, endPoint y: 576, distance: 188.1
click at [769, 576] on icon at bounding box center [570, 566] width 1885 height 663
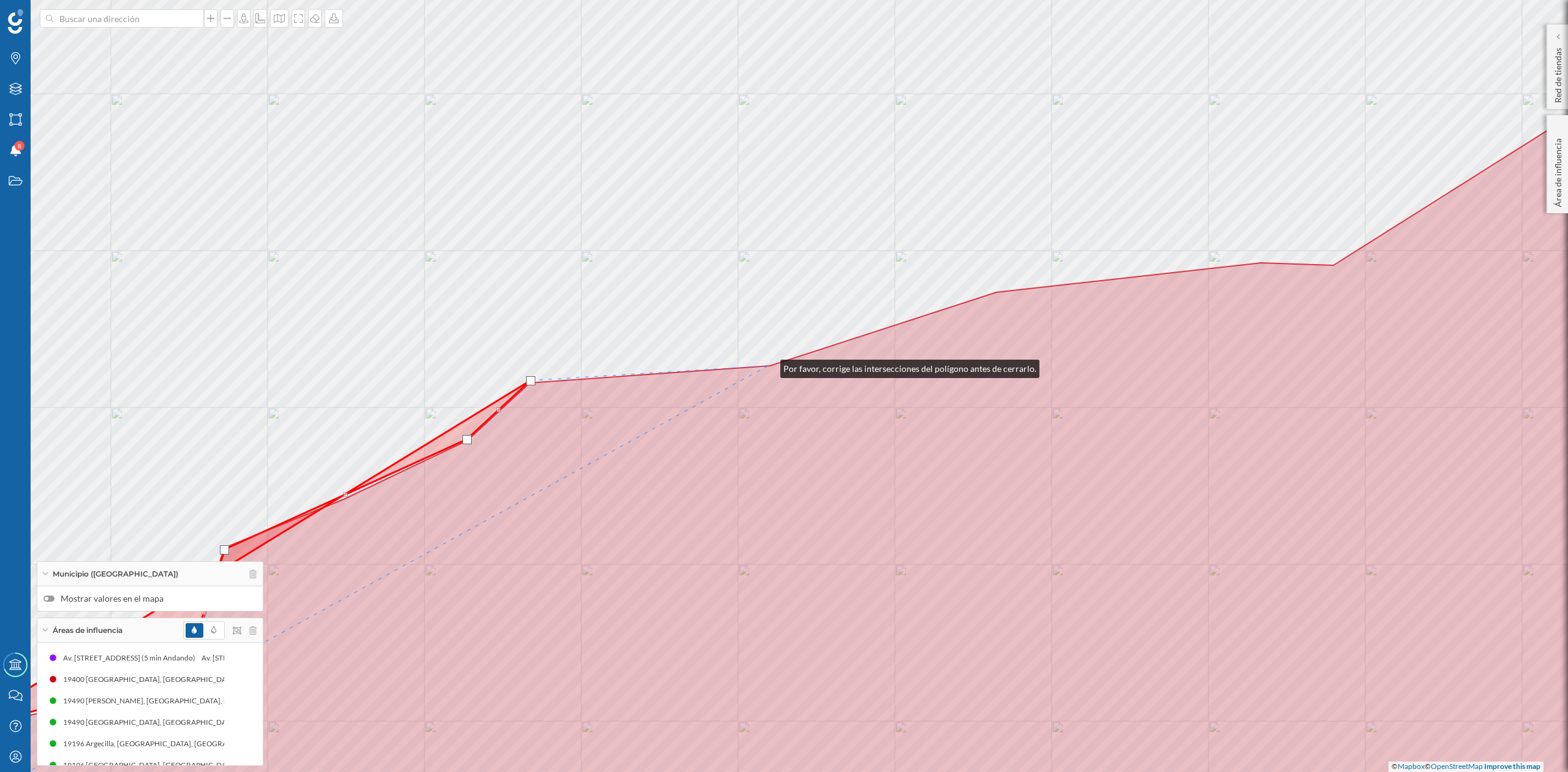
click at [768, 366] on icon at bounding box center [784, 434] width 1885 height 833
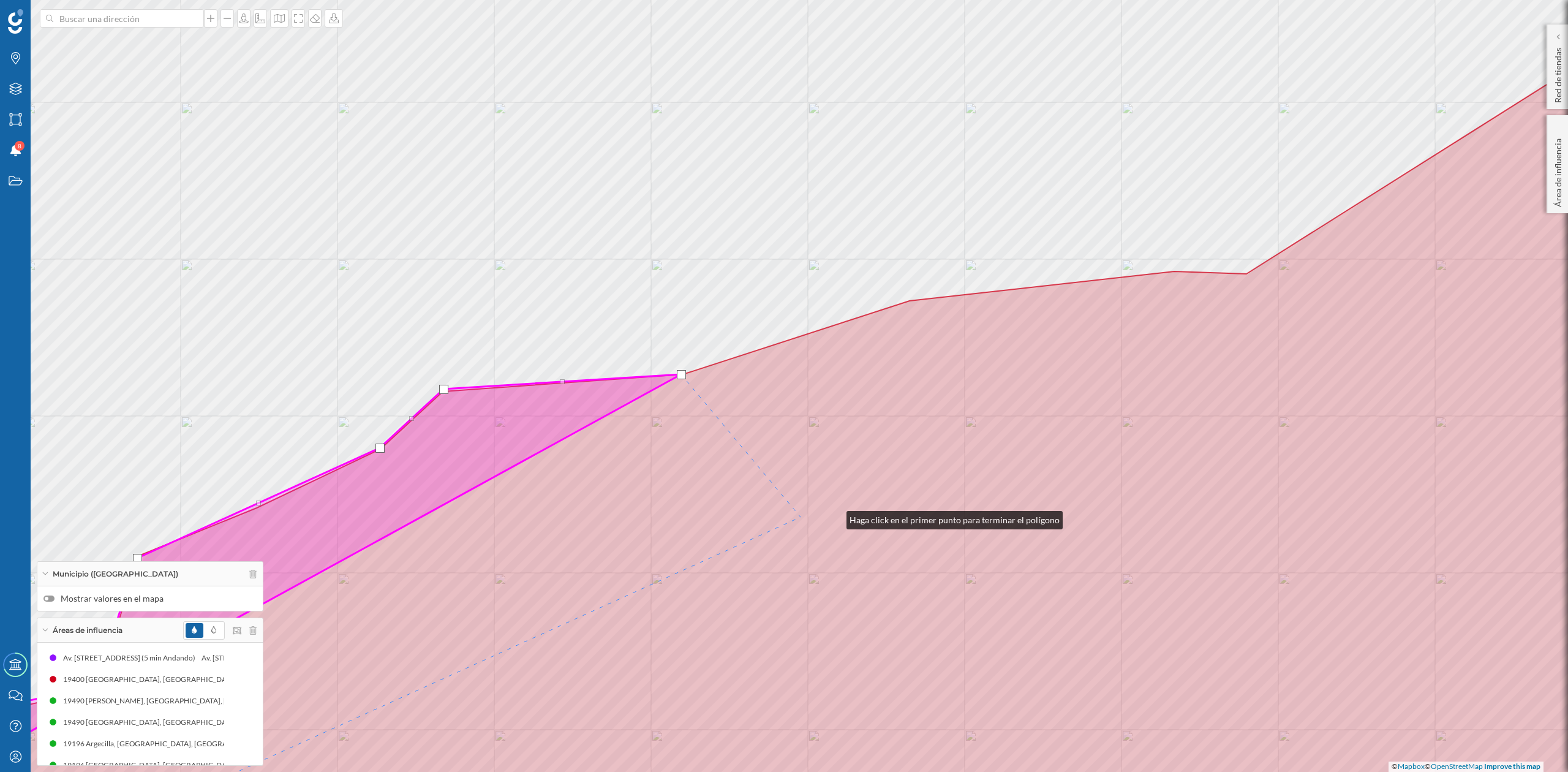
drag, startPoint x: 920, startPoint y: 509, endPoint x: 704, endPoint y: 397, distance: 243.3
click at [621, 522] on icon at bounding box center [697, 443] width 1885 height 833
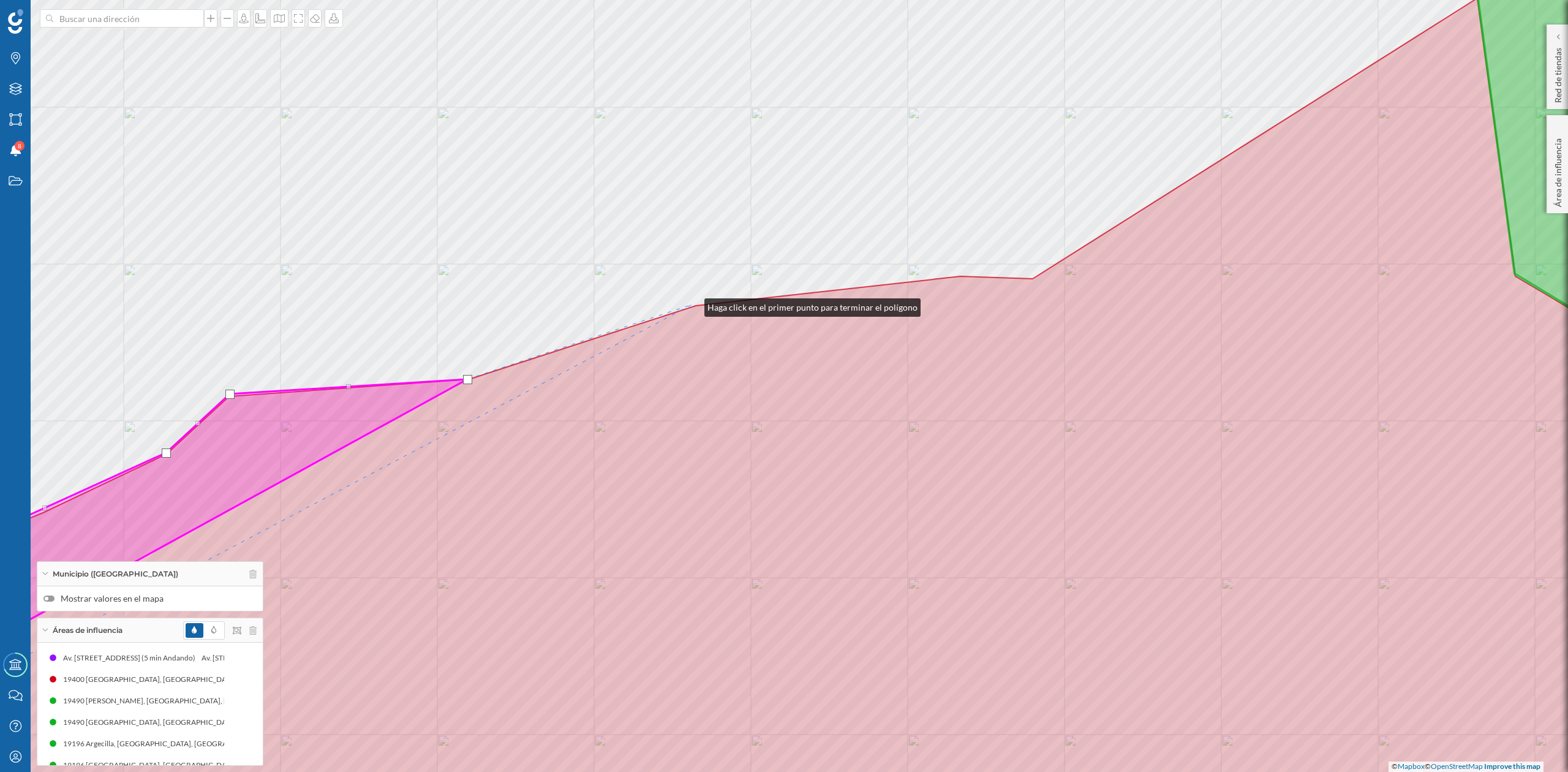
click at [692, 304] on div "© Mapbox © OpenStreetMap Improve this map" at bounding box center [784, 386] width 1568 height 772
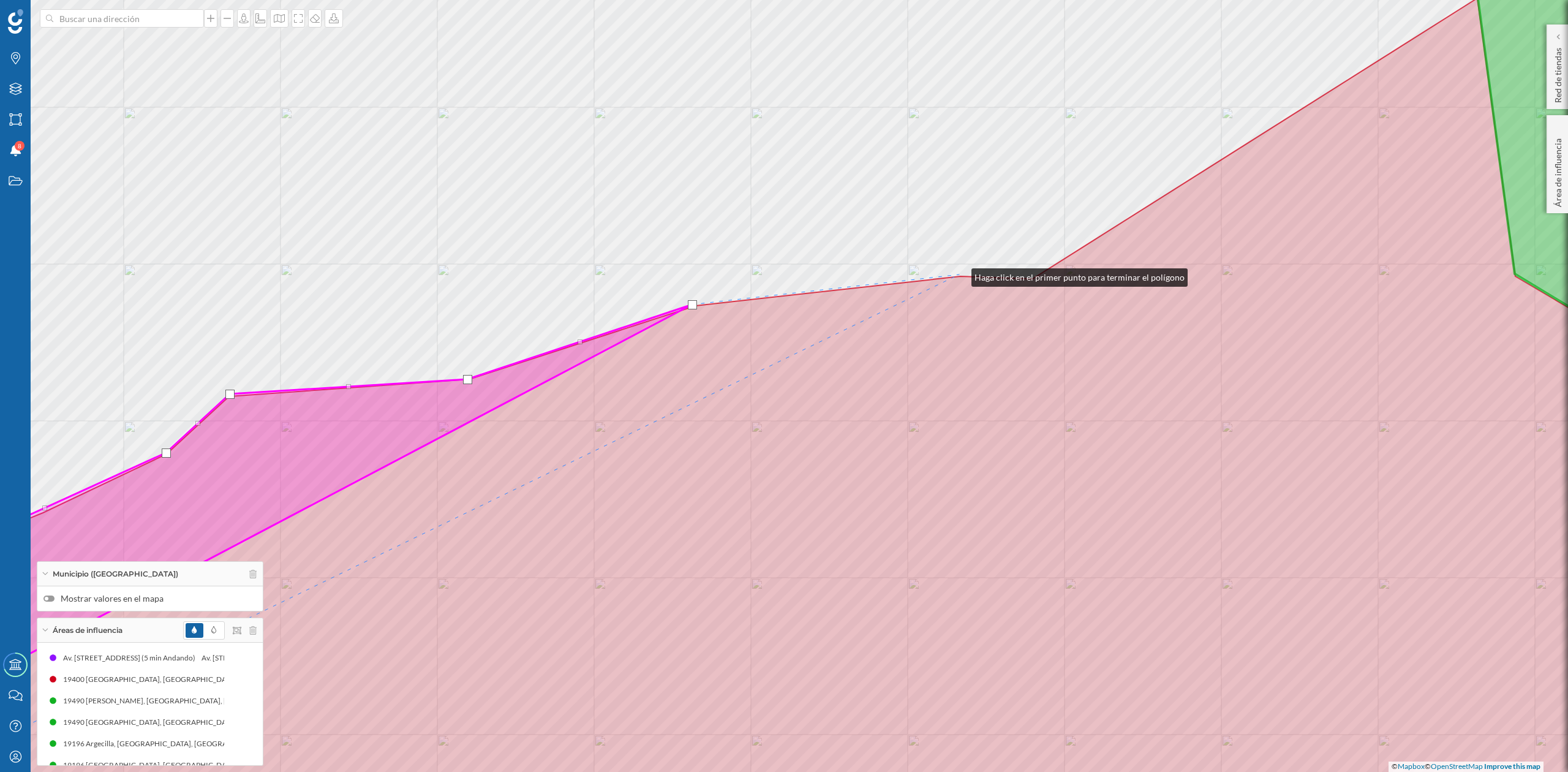
click at [960, 274] on div "© Mapbox © OpenStreetMap Improve this map" at bounding box center [784, 386] width 1568 height 772
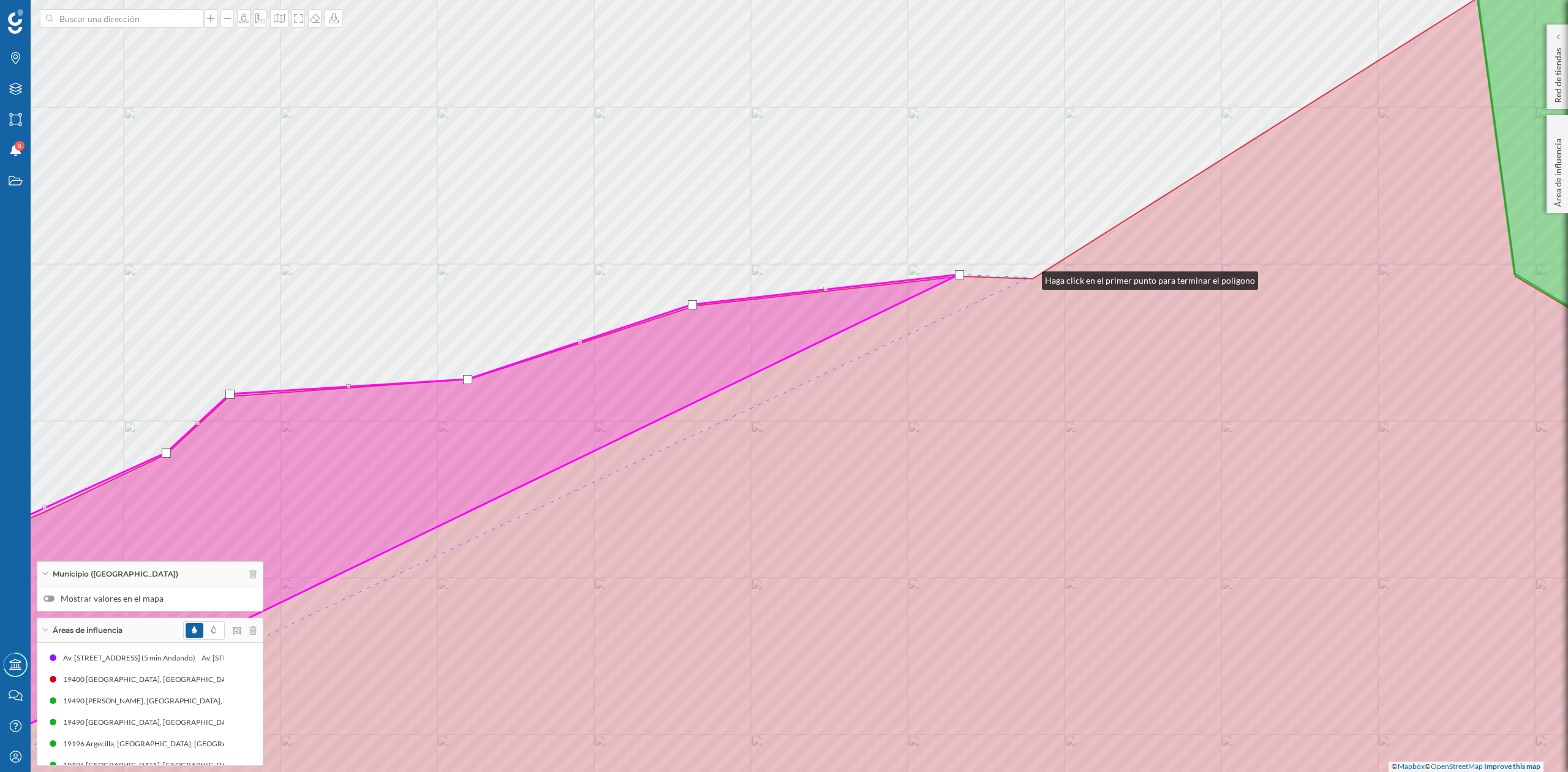
click at [1030, 278] on div "© Mapbox © OpenStreetMap Improve this map" at bounding box center [784, 386] width 1568 height 772
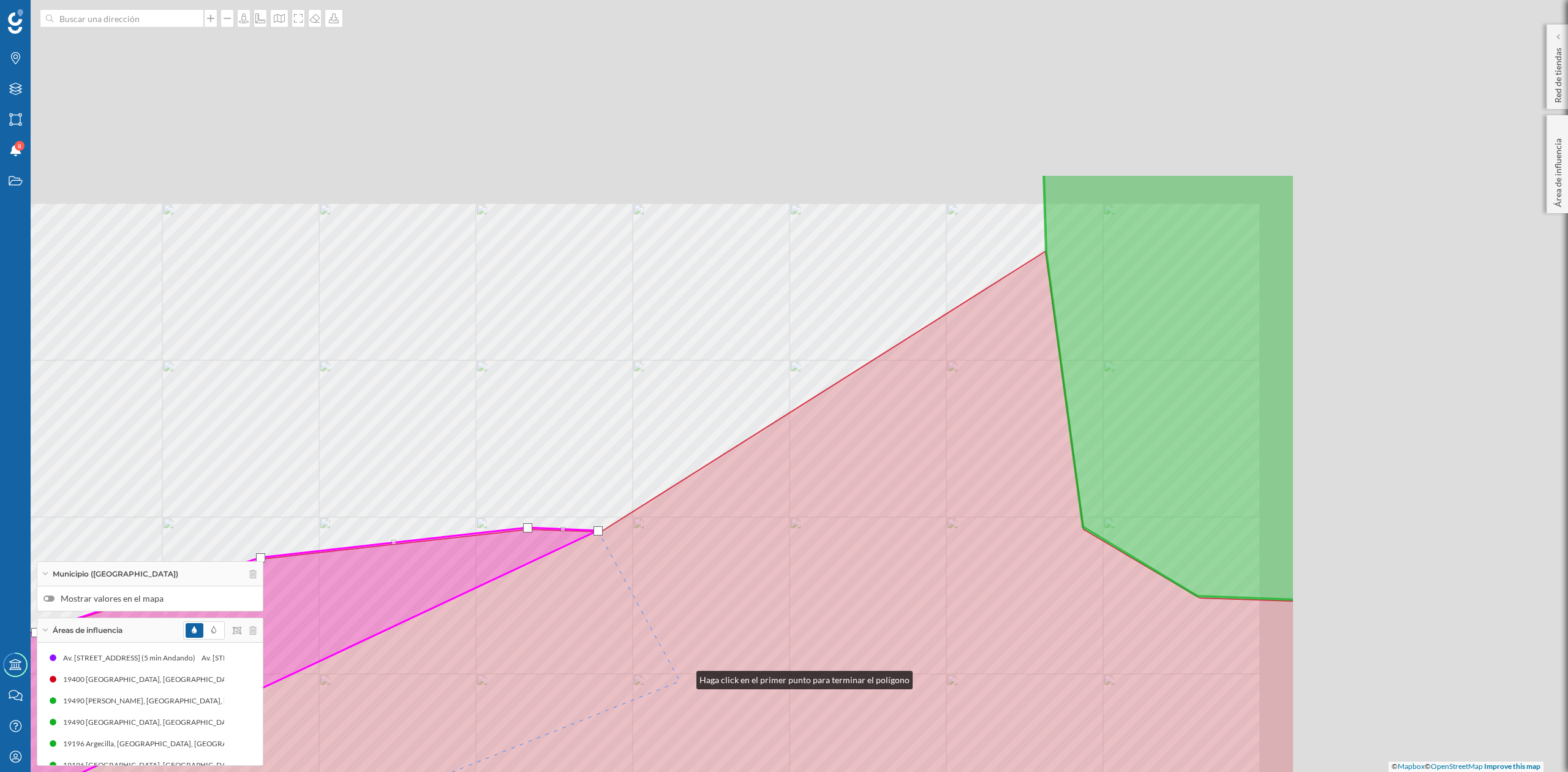
drag, startPoint x: 1116, startPoint y: 425, endPoint x: 685, endPoint y: 678, distance: 499.8
click at [685, 678] on icon at bounding box center [352, 677] width 1885 height 852
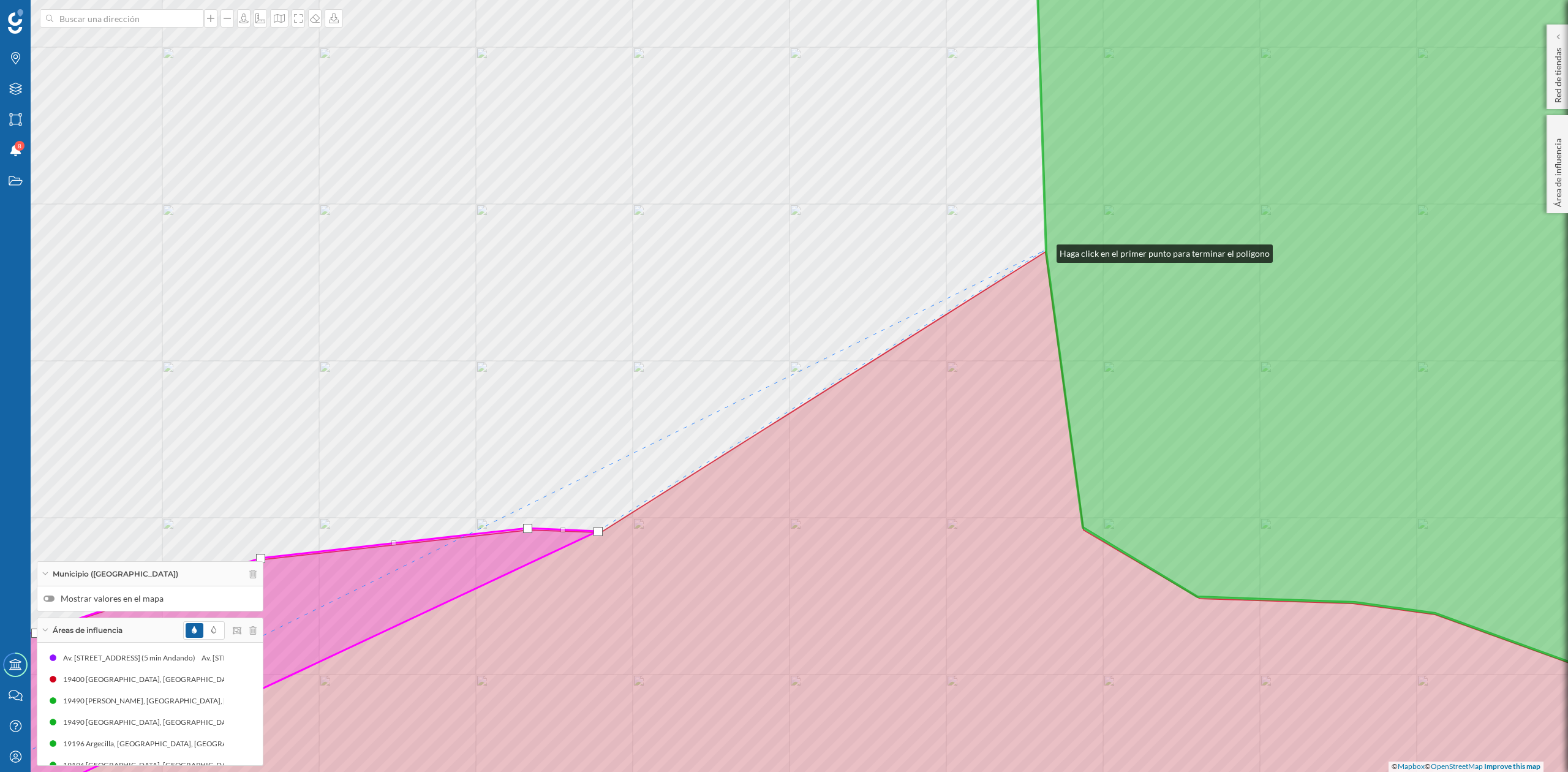
click at [1044, 250] on div "© Mapbox © OpenStreetMap Improve this map" at bounding box center [784, 386] width 1568 height 772
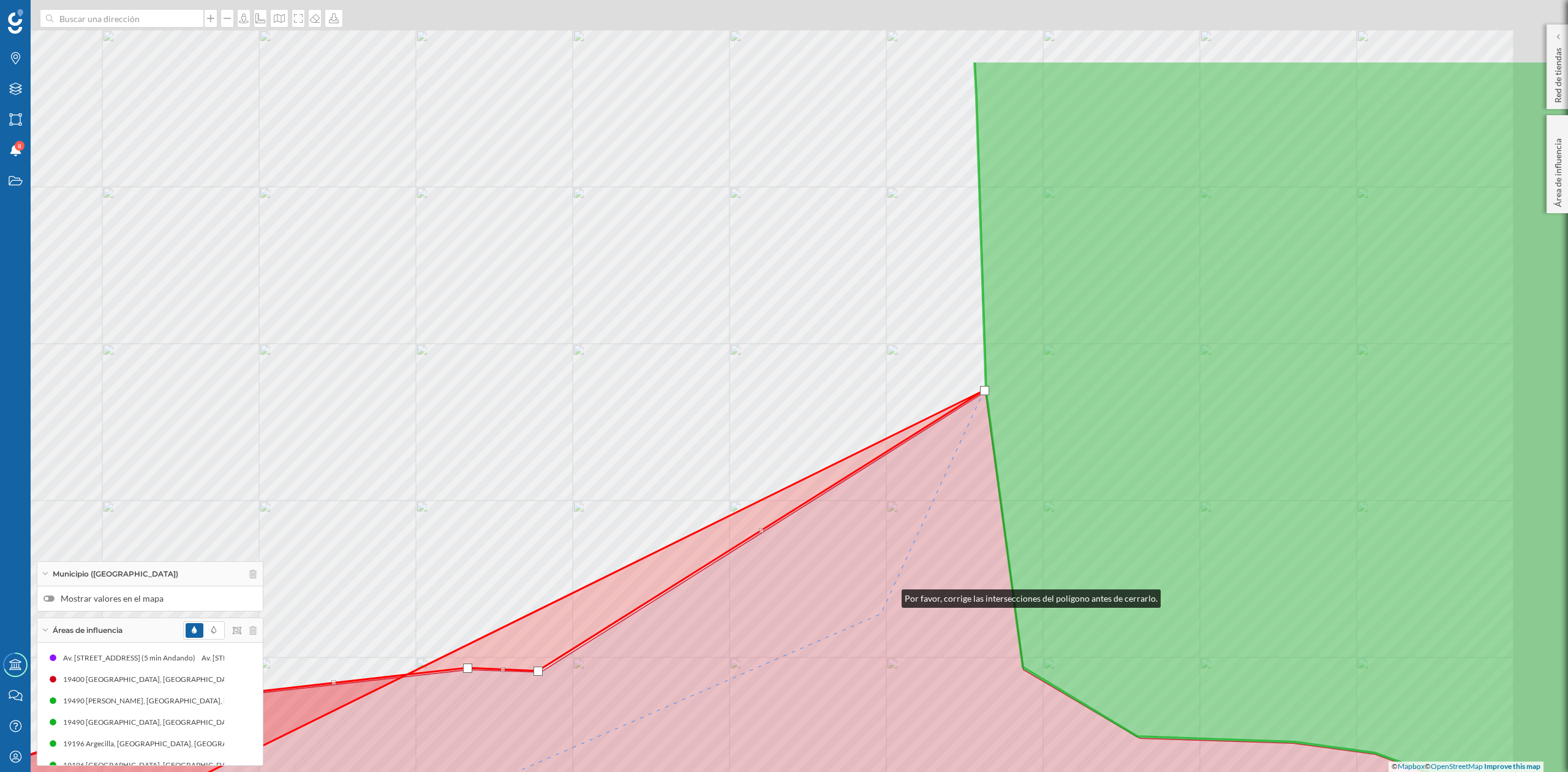
drag, startPoint x: 950, startPoint y: 456, endPoint x: 842, endPoint y: 697, distance: 264.1
click at [844, 692] on icon at bounding box center [724, 691] width 1885 height 599
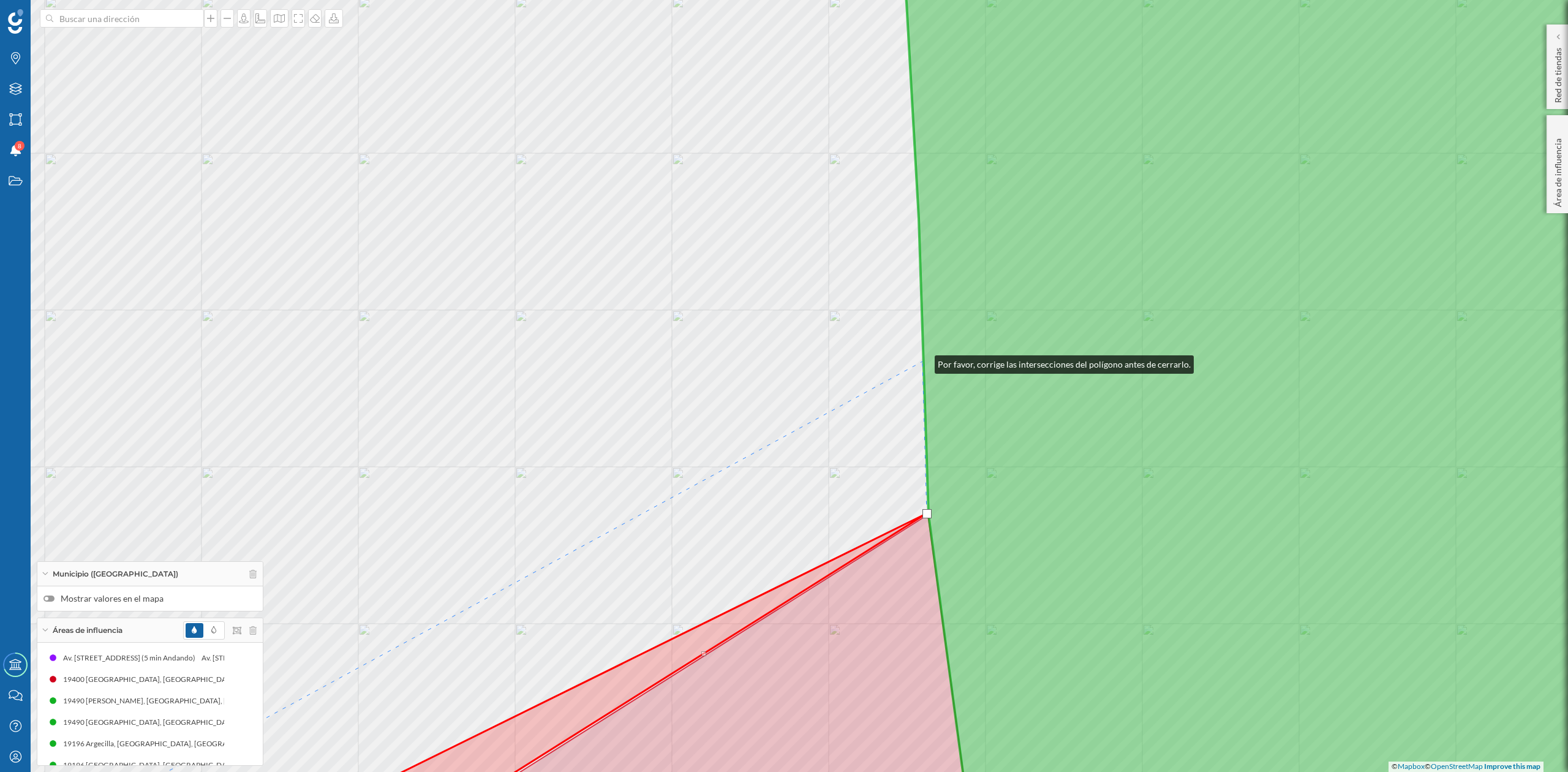
click at [922, 362] on icon at bounding box center [1313, 386] width 830 height 932
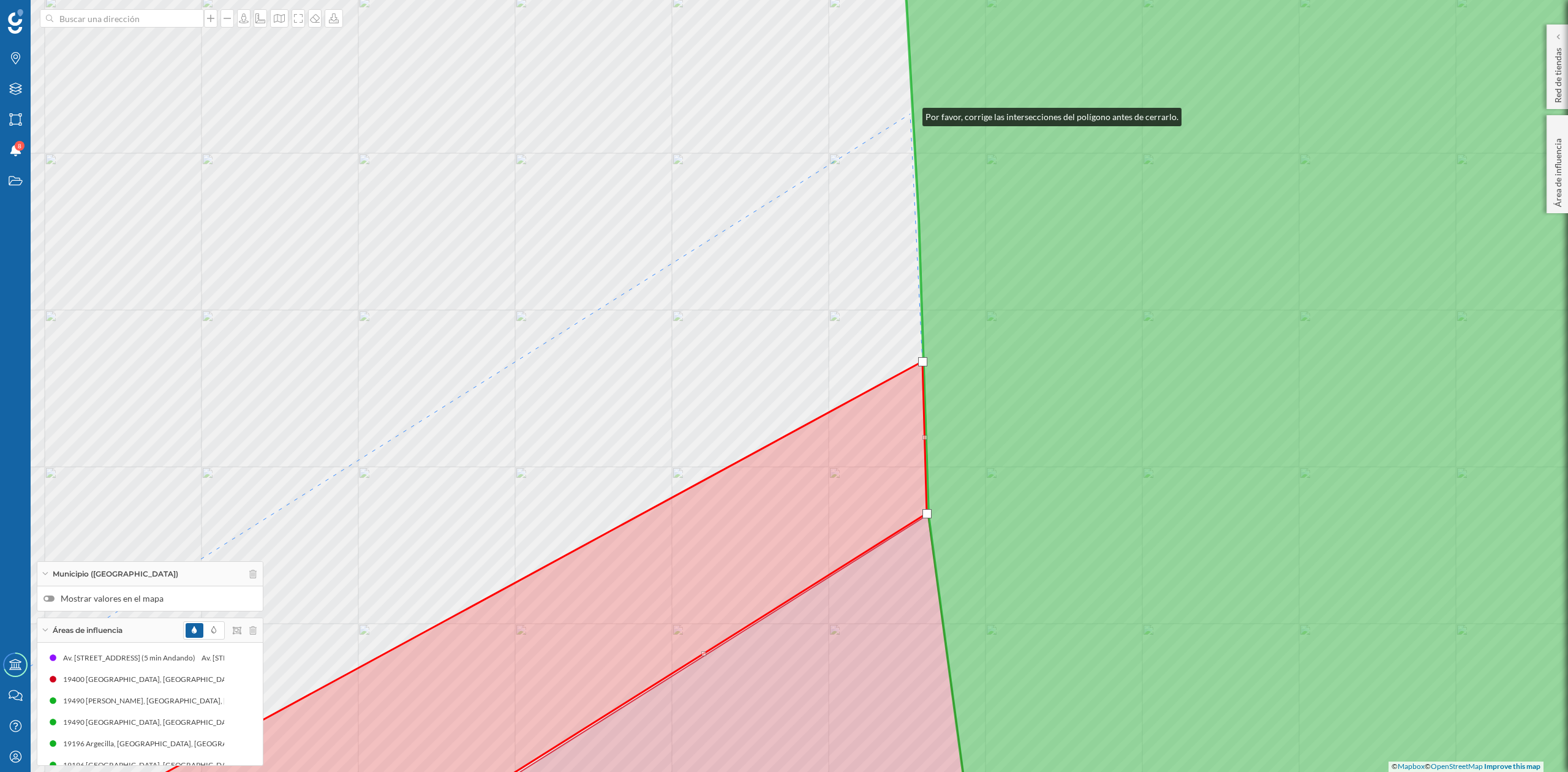
click at [910, 114] on div "© Mapbox © OpenStreetMap Improve this map" at bounding box center [784, 386] width 1568 height 772
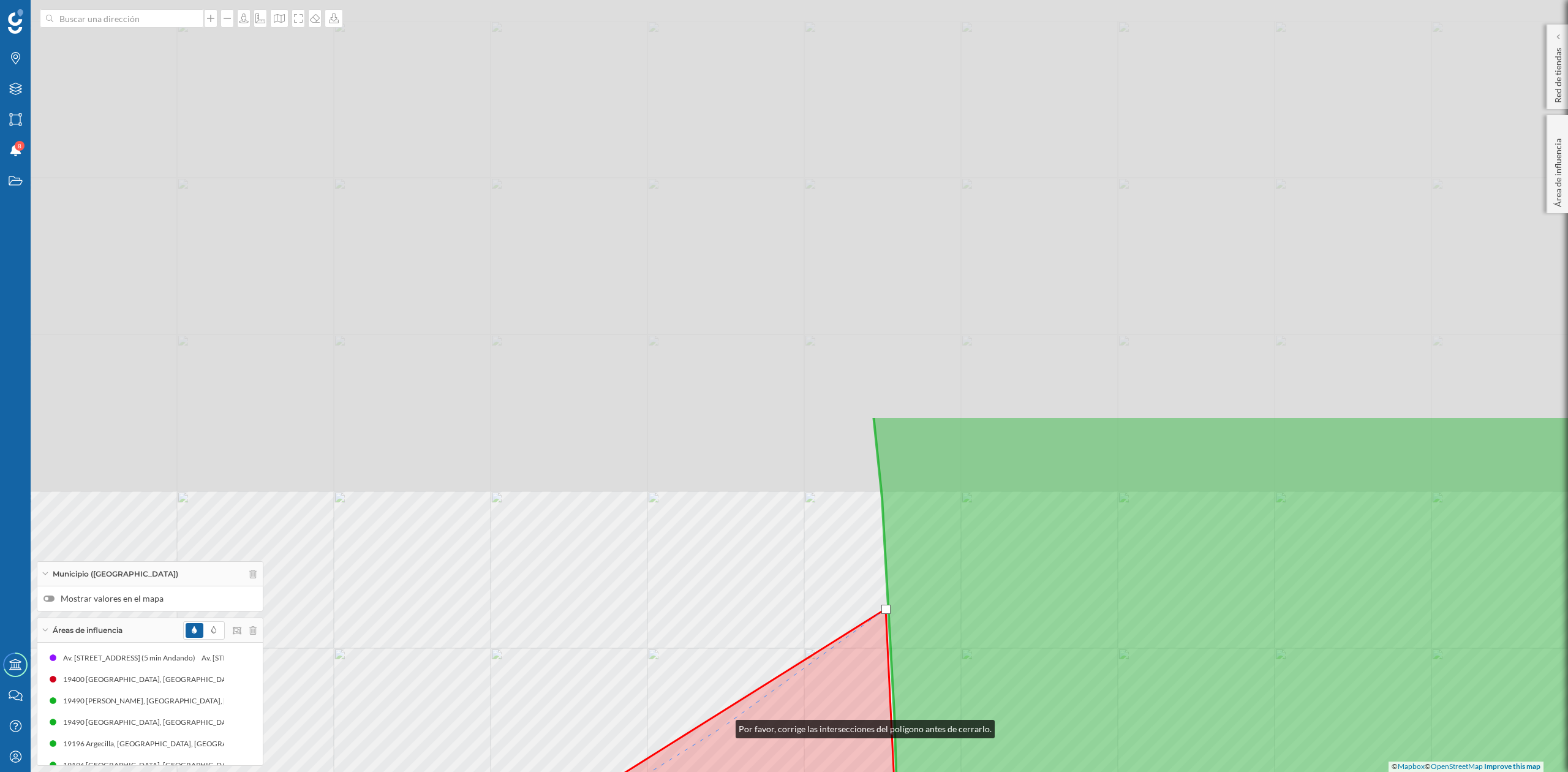
drag, startPoint x: 738, startPoint y: 290, endPoint x: 724, endPoint y: 726, distance: 436.2
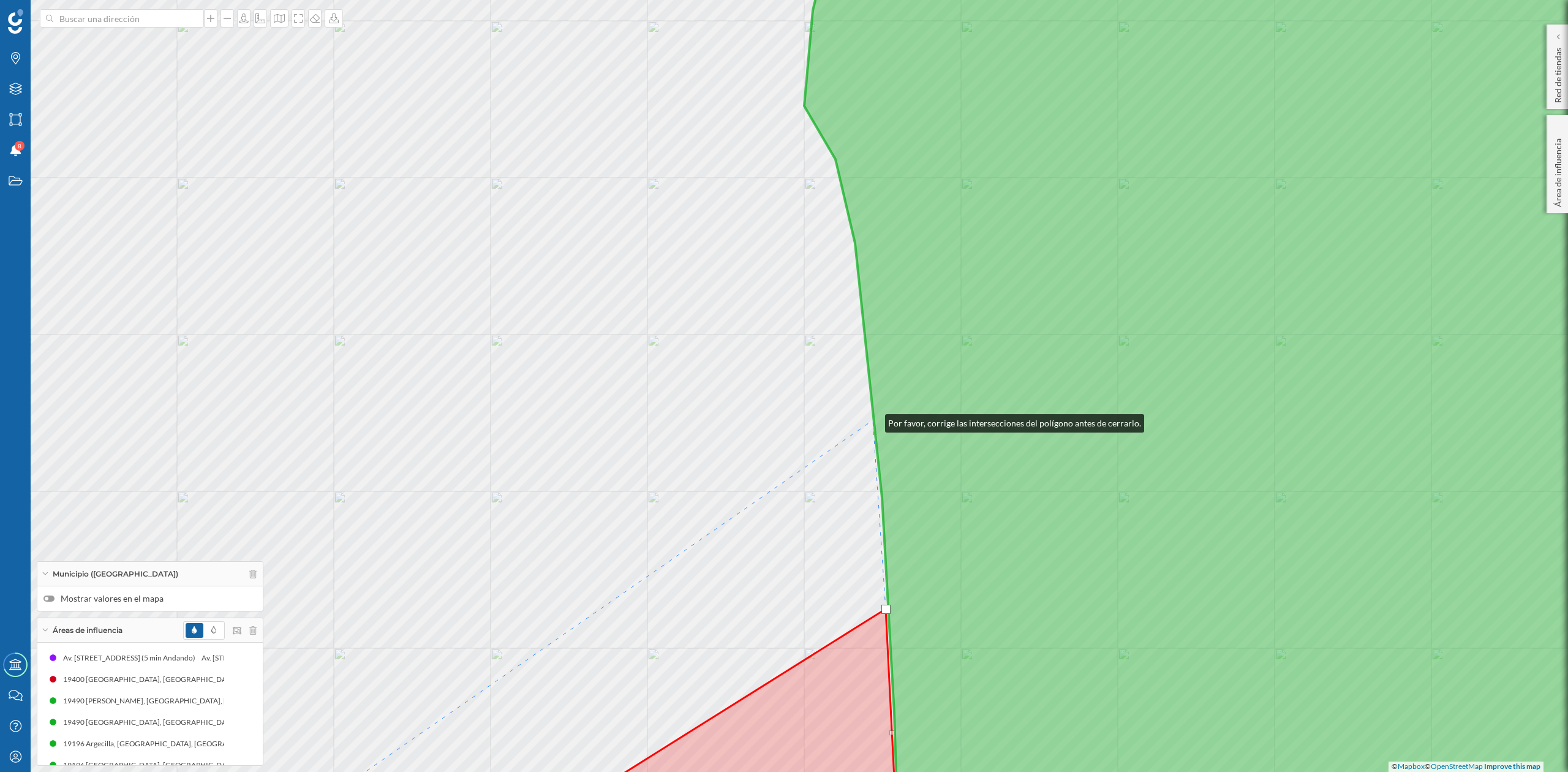
click at [873, 420] on icon at bounding box center [1266, 386] width 923 height 932
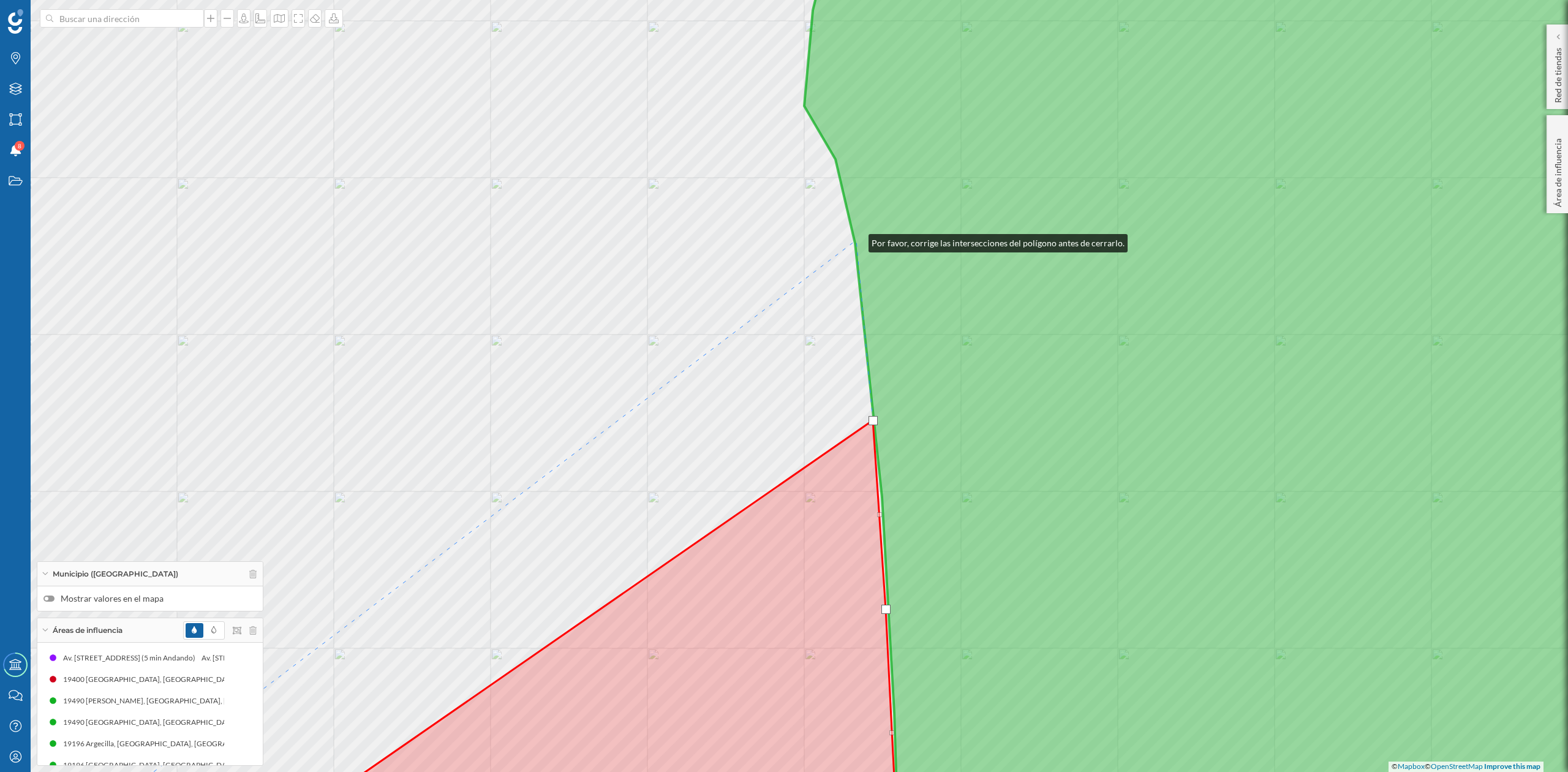
click at [856, 240] on icon at bounding box center [1266, 386] width 923 height 932
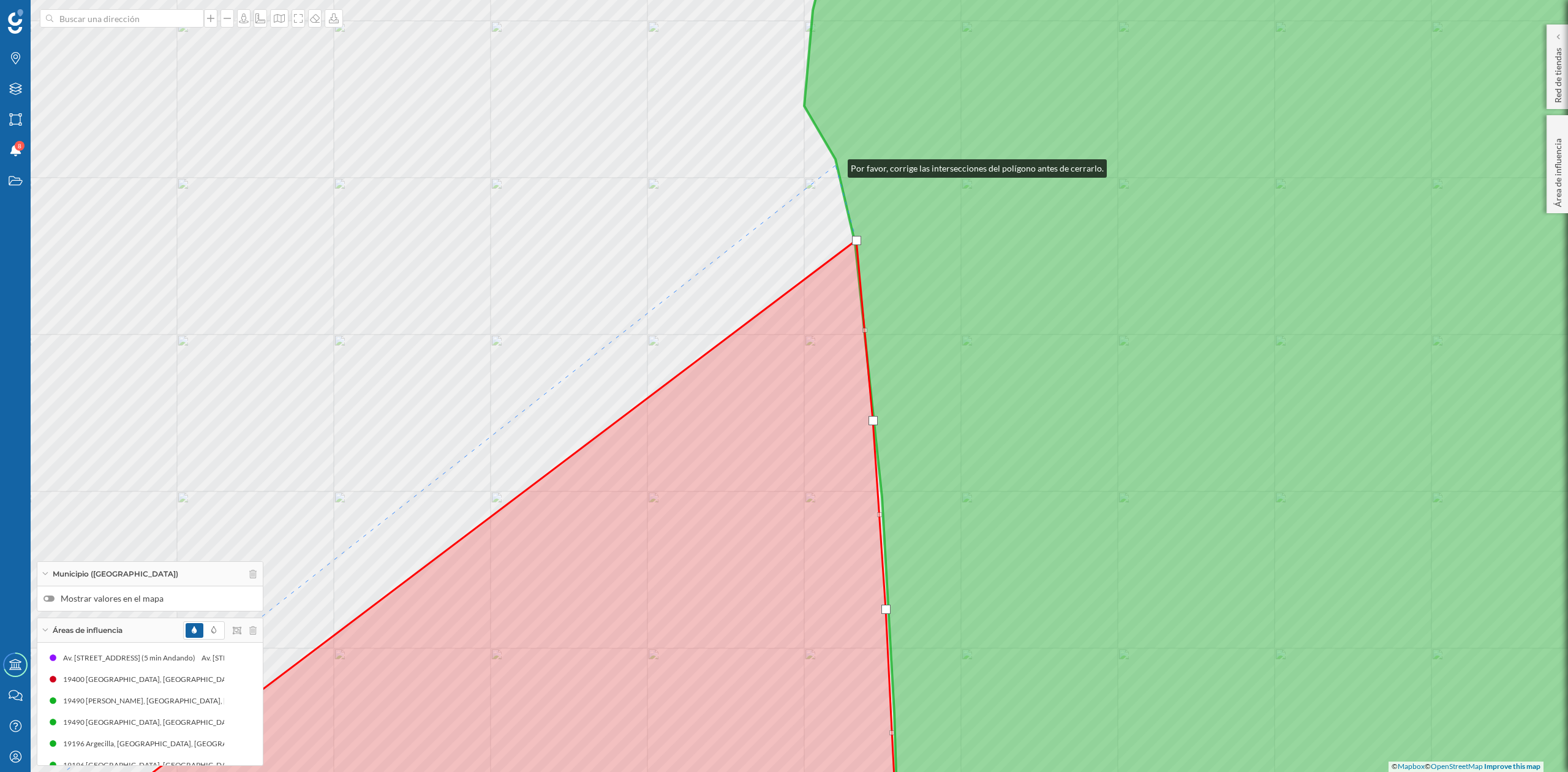
click at [835, 166] on div "© Mapbox © OpenStreetMap Improve this map" at bounding box center [784, 386] width 1568 height 772
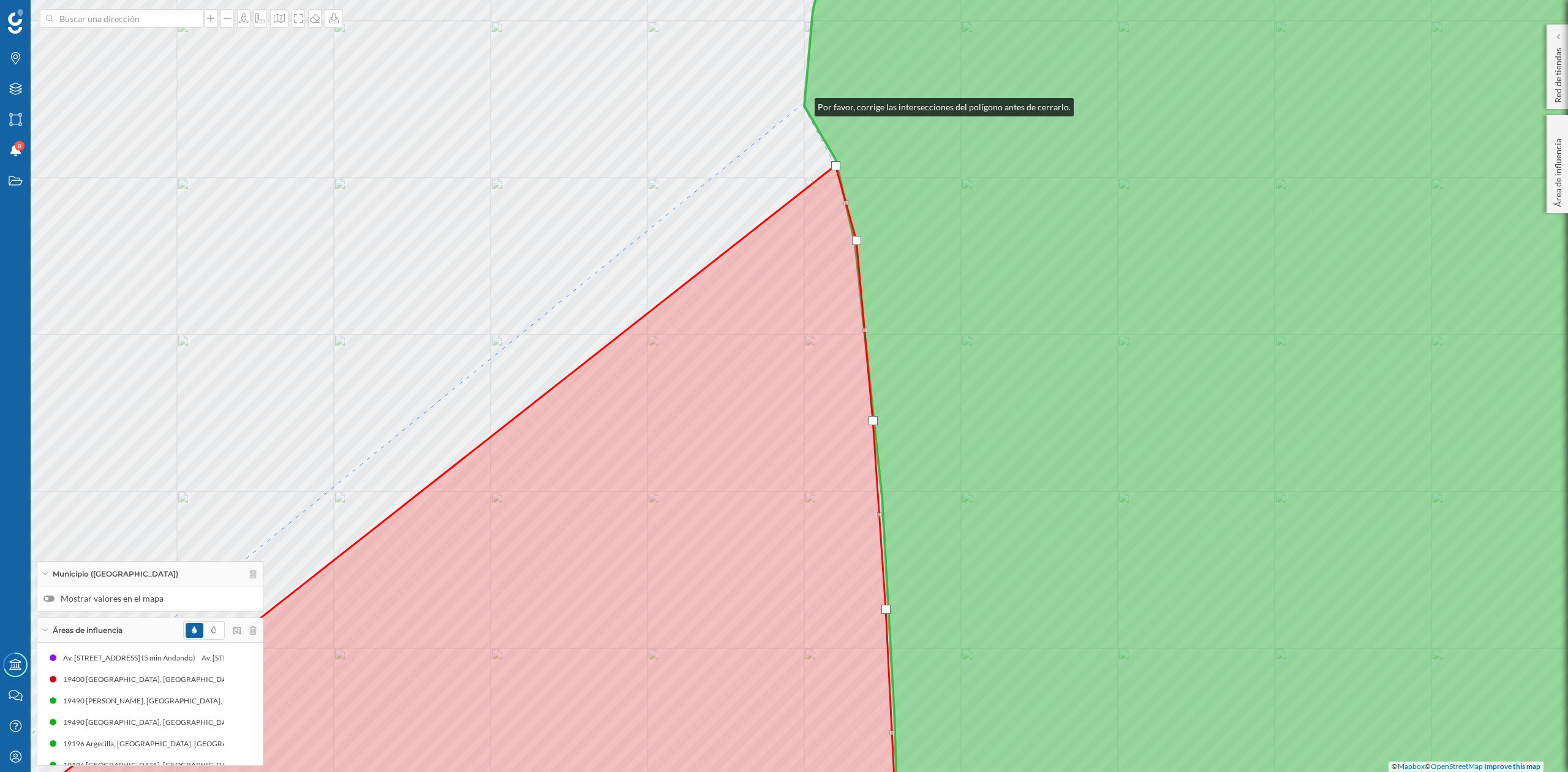
click at [802, 104] on div "© Mapbox © OpenStreetMap Improve this map" at bounding box center [784, 386] width 1568 height 772
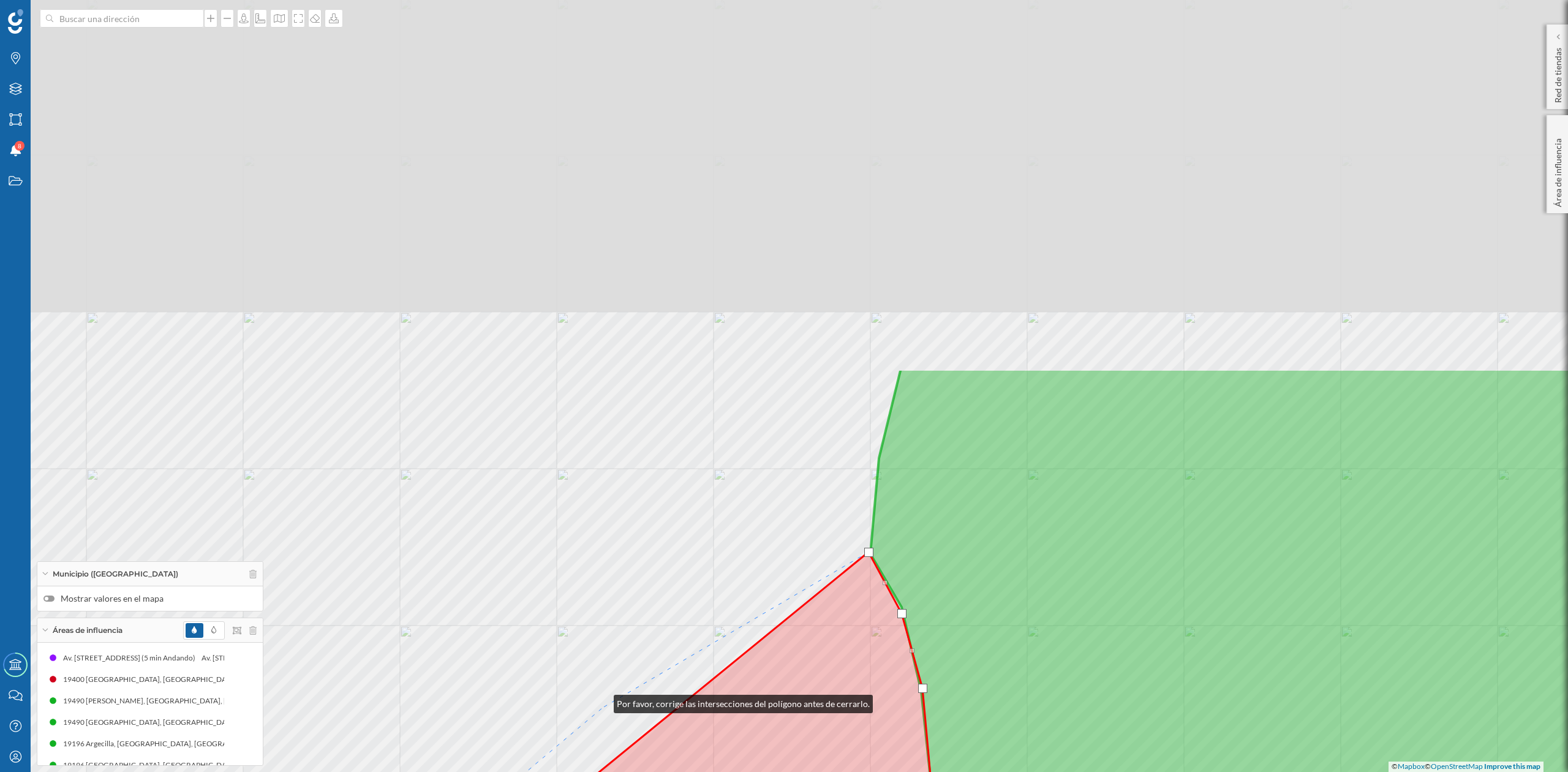
drag, startPoint x: 535, startPoint y: 253, endPoint x: 602, endPoint y: 707, distance: 458.9
click at [602, 705] on div "© Mapbox © OpenStreetMap Improve this map" at bounding box center [784, 386] width 1568 height 772
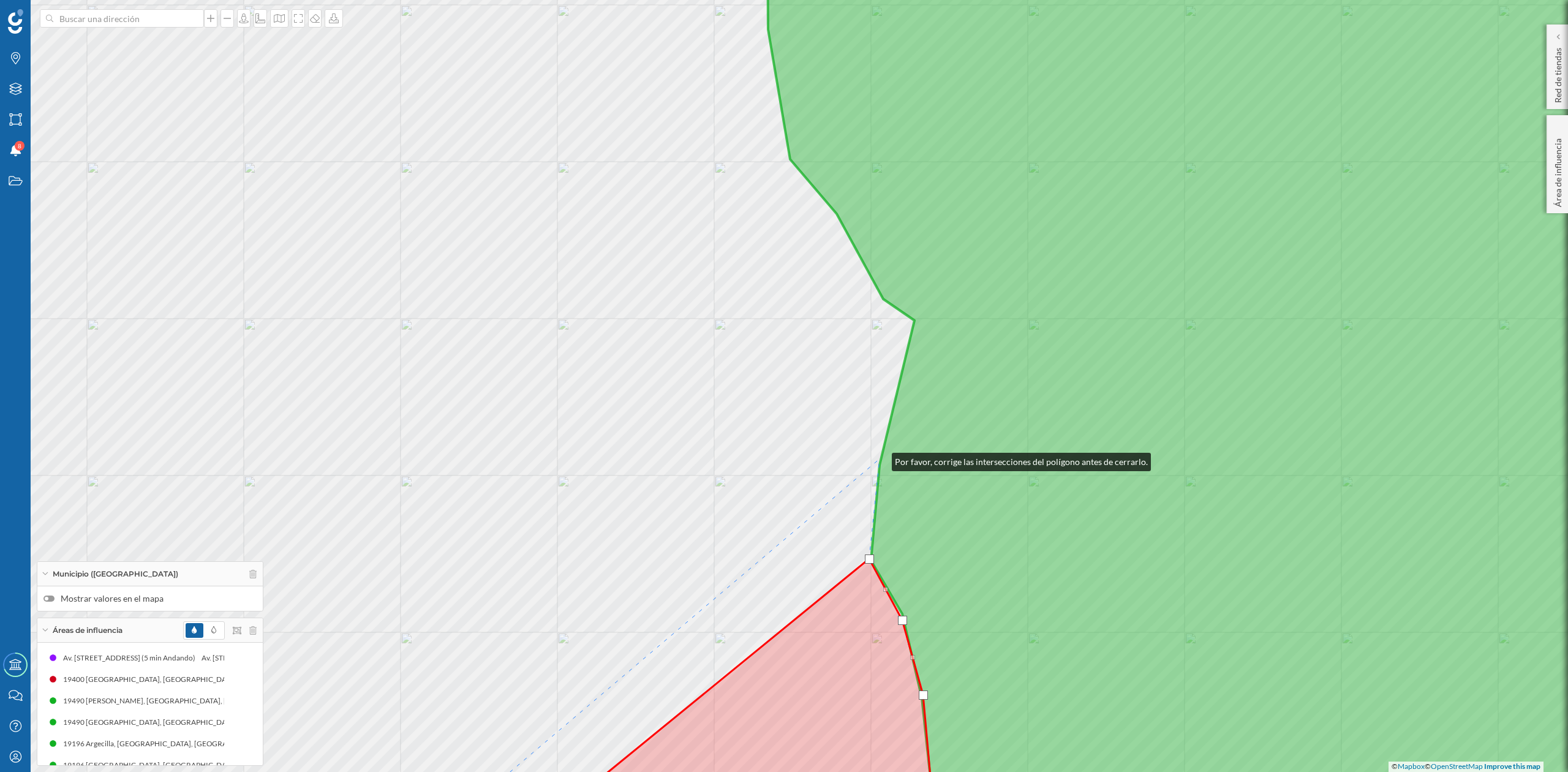
click at [880, 459] on div "© Mapbox © OpenStreetMap Improve this map" at bounding box center [784, 386] width 1568 height 772
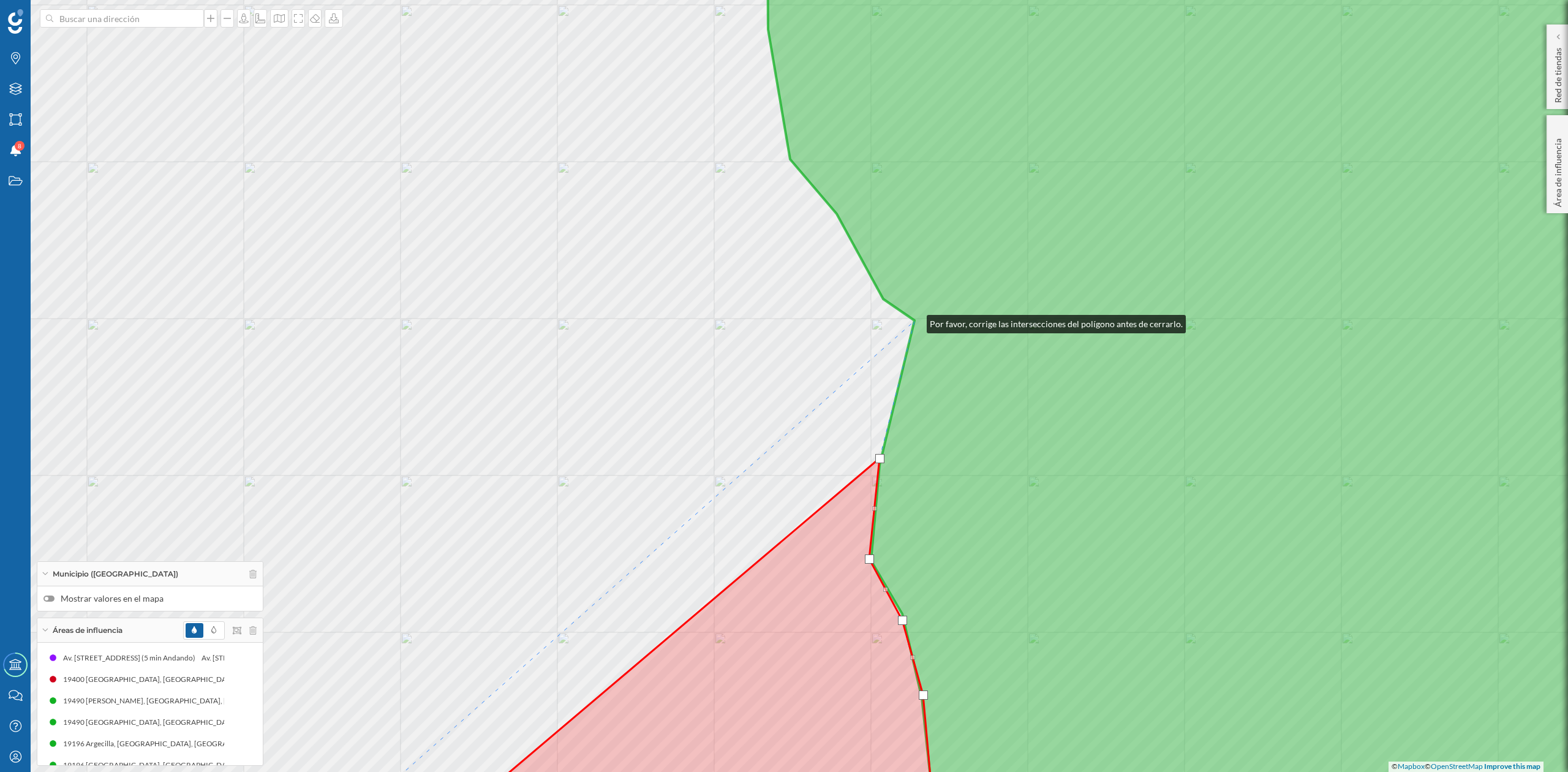
click at [915, 321] on icon at bounding box center [1247, 386] width 960 height 932
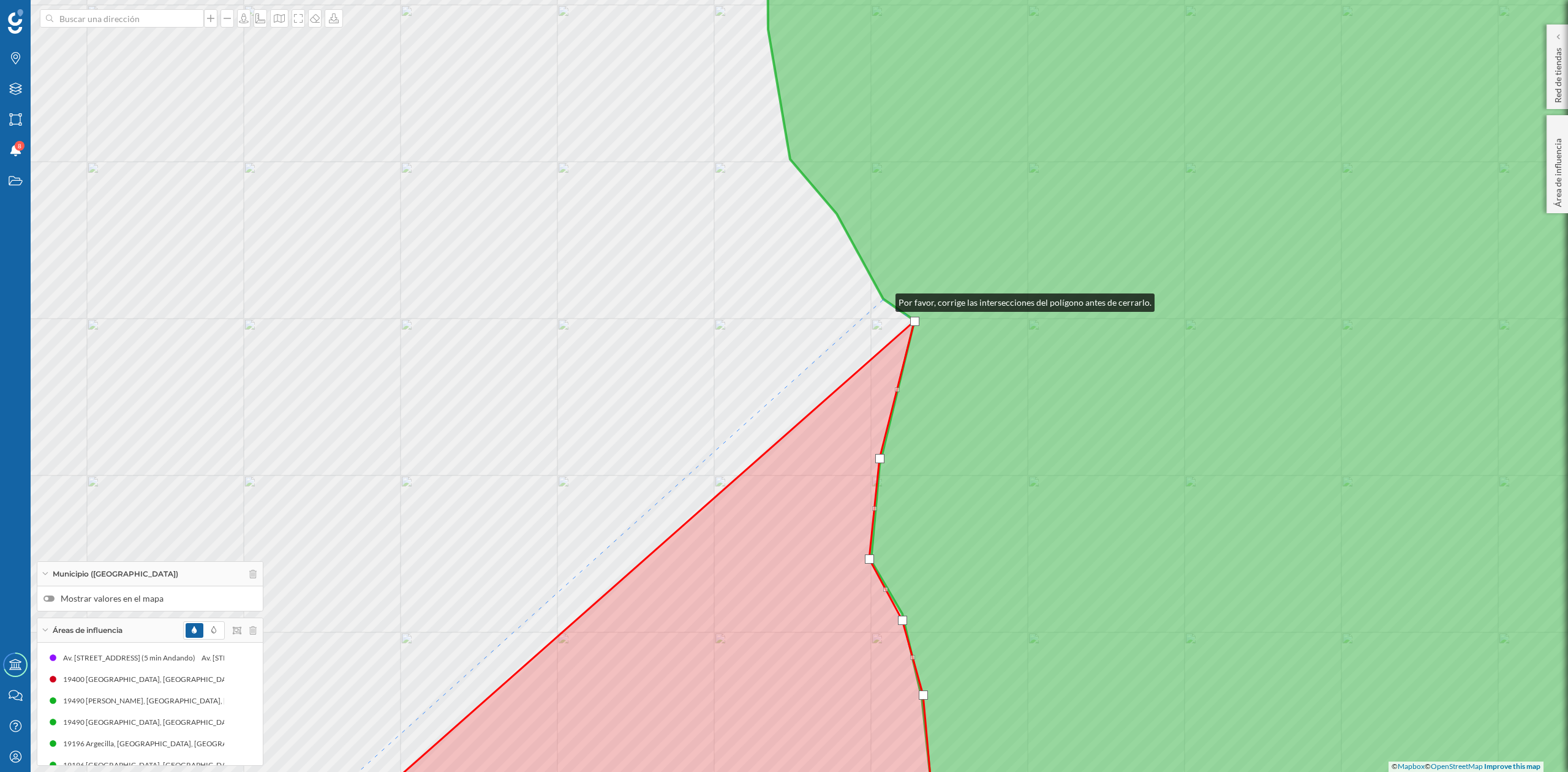
click at [883, 299] on icon at bounding box center [1247, 386] width 960 height 932
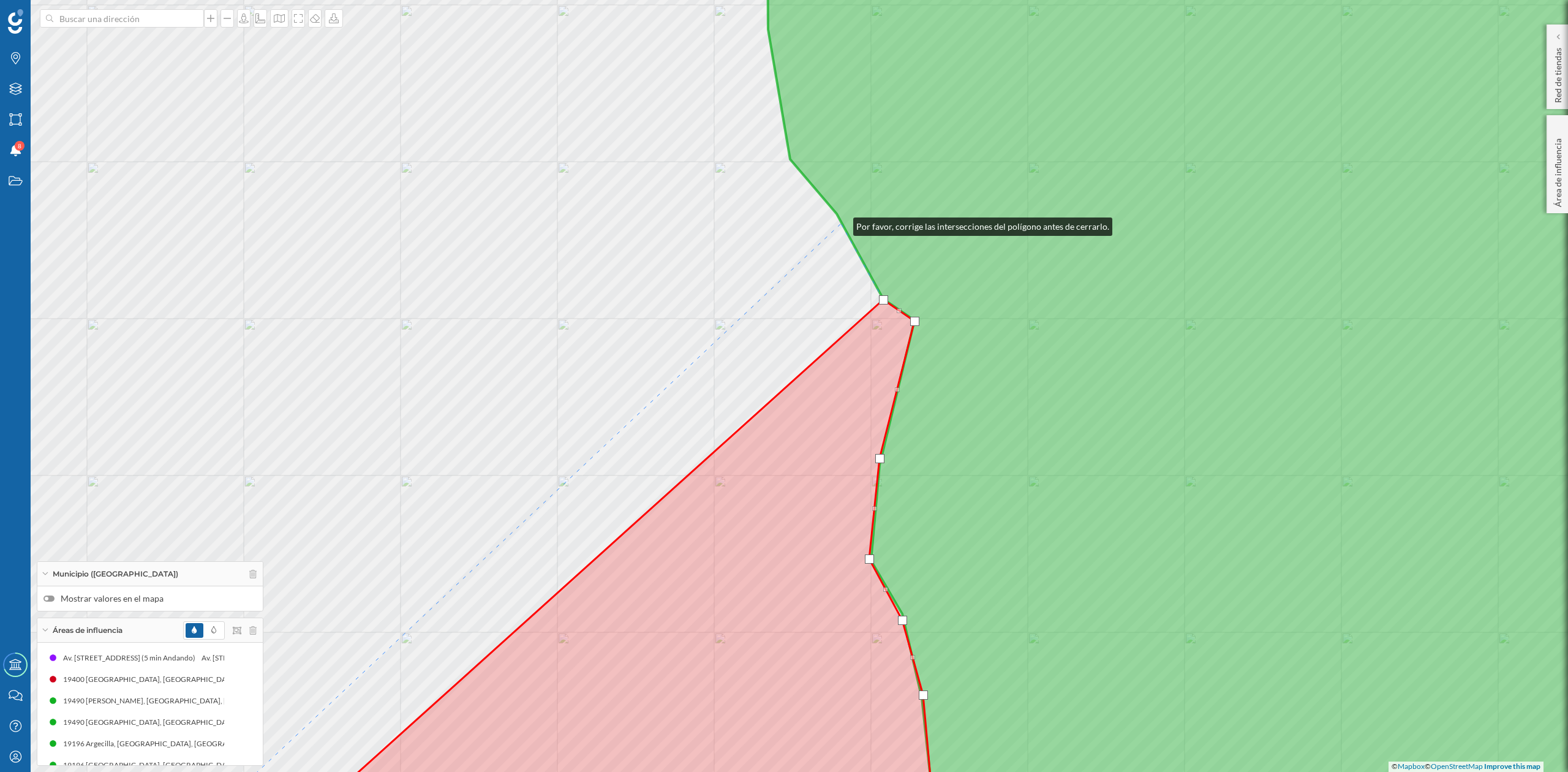
click at [841, 224] on icon at bounding box center [1247, 386] width 960 height 932
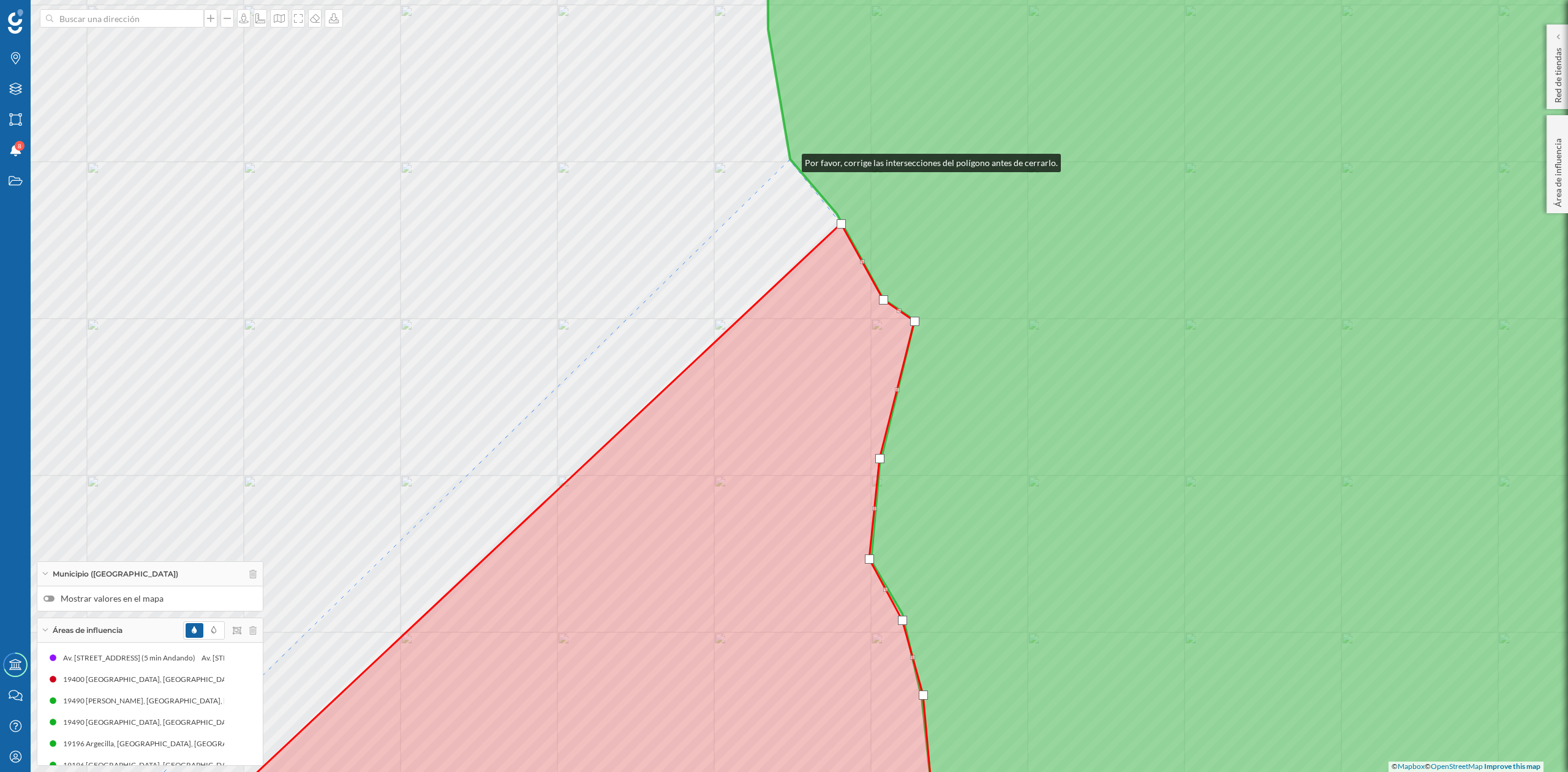
click at [790, 159] on icon at bounding box center [1247, 386] width 960 height 932
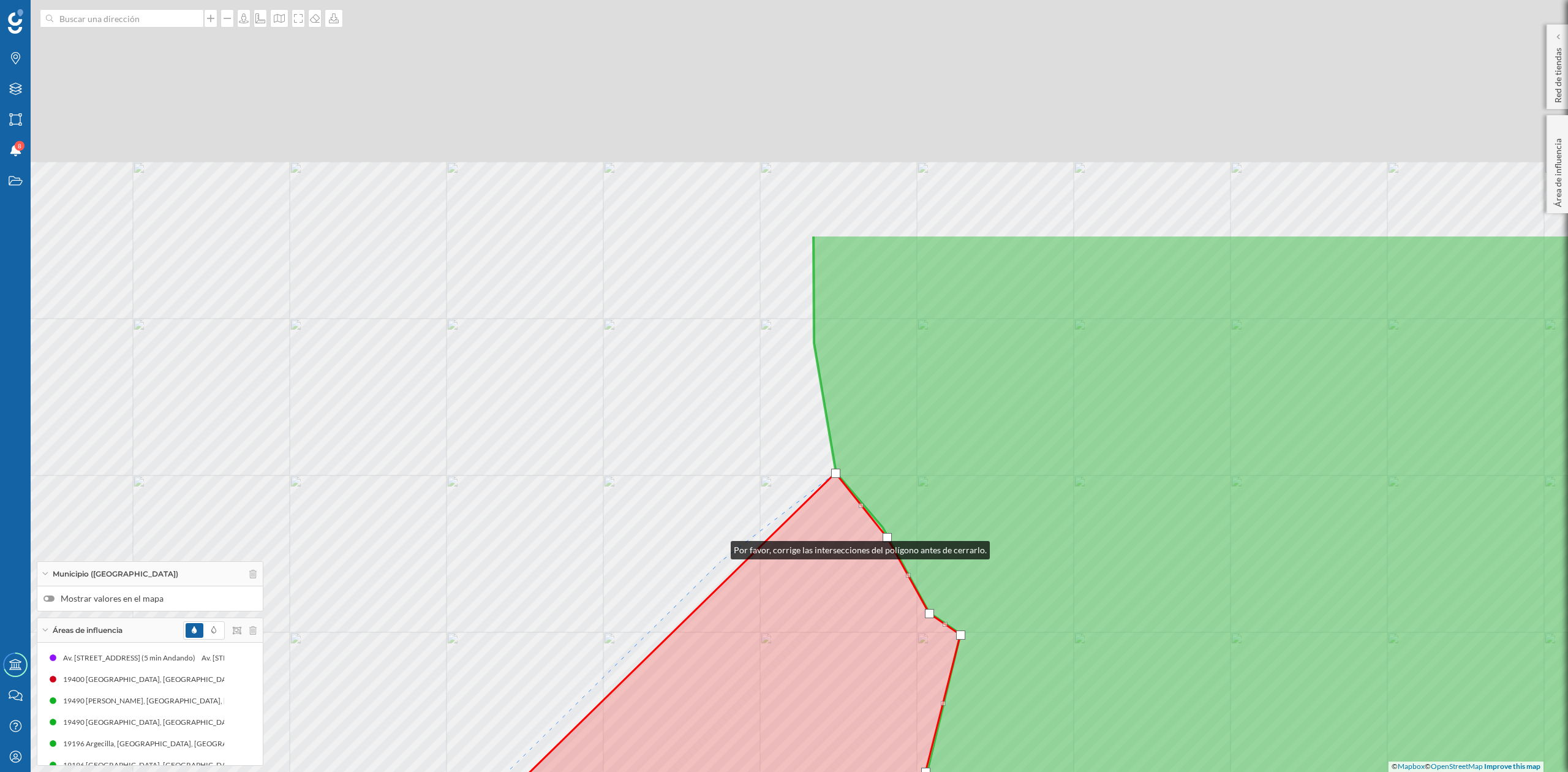
drag, startPoint x: 673, startPoint y: 234, endPoint x: 728, endPoint y: 653, distance: 422.6
click at [728, 653] on div "© Mapbox © OpenStreetMap Improve this map" at bounding box center [784, 386] width 1568 height 772
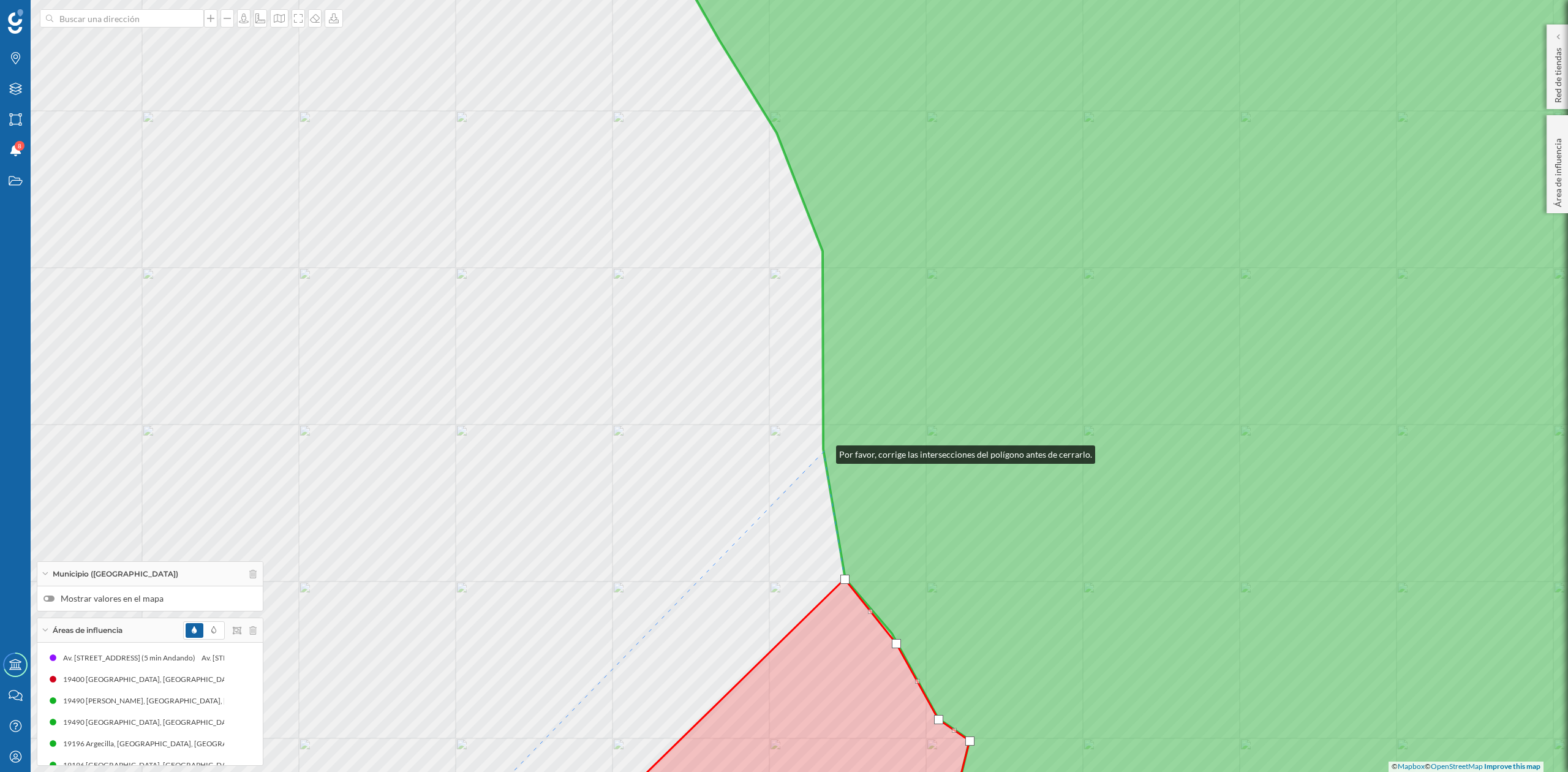
click at [824, 452] on icon at bounding box center [1189, 386] width 1077 height 932
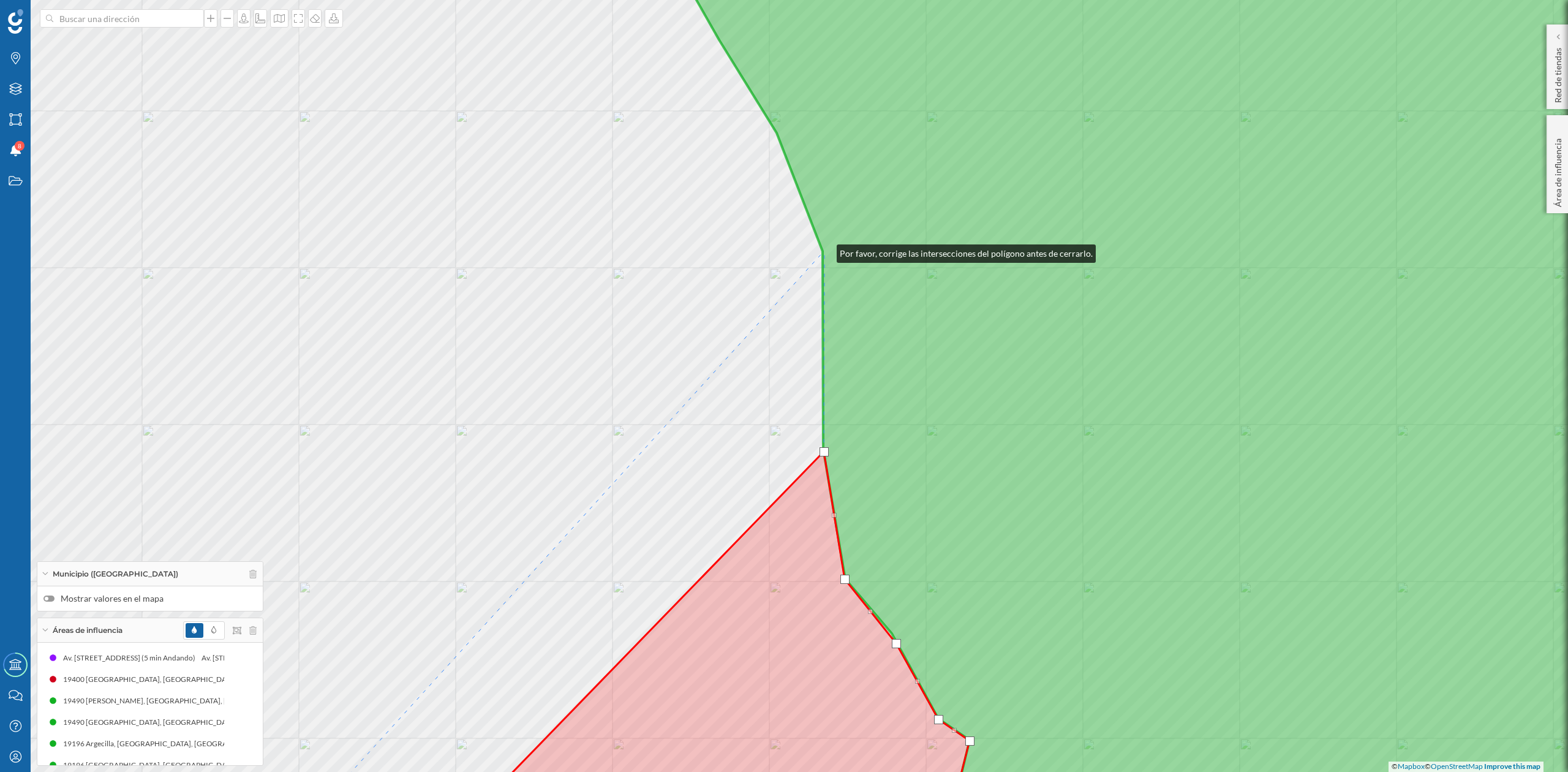
click at [825, 250] on icon at bounding box center [1189, 386] width 1077 height 932
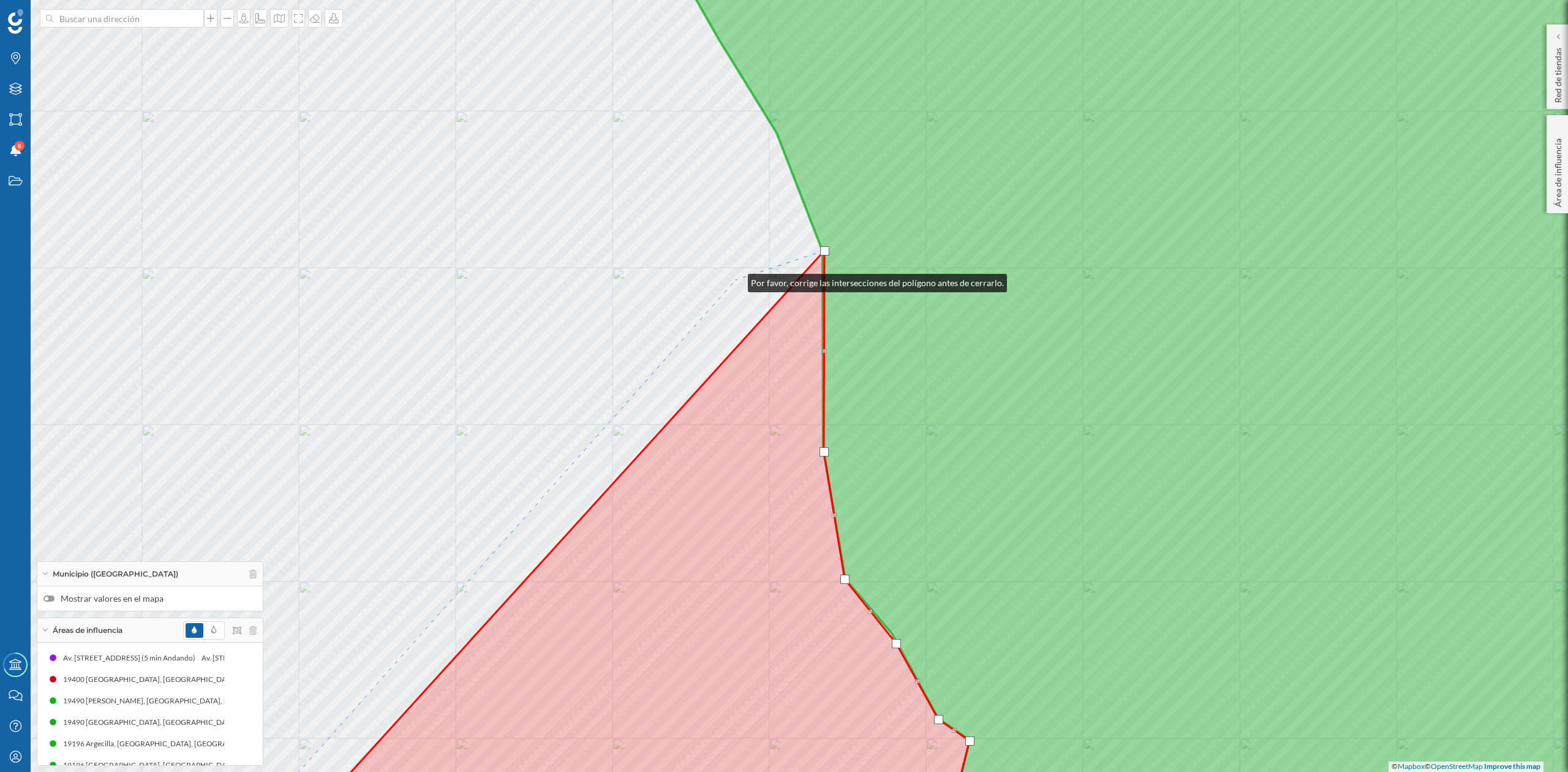
drag, startPoint x: 736, startPoint y: 280, endPoint x: 848, endPoint y: 679, distance: 414.4
click at [848, 679] on div "© Mapbox © OpenStreetMap Improve this map" at bounding box center [784, 386] width 1568 height 772
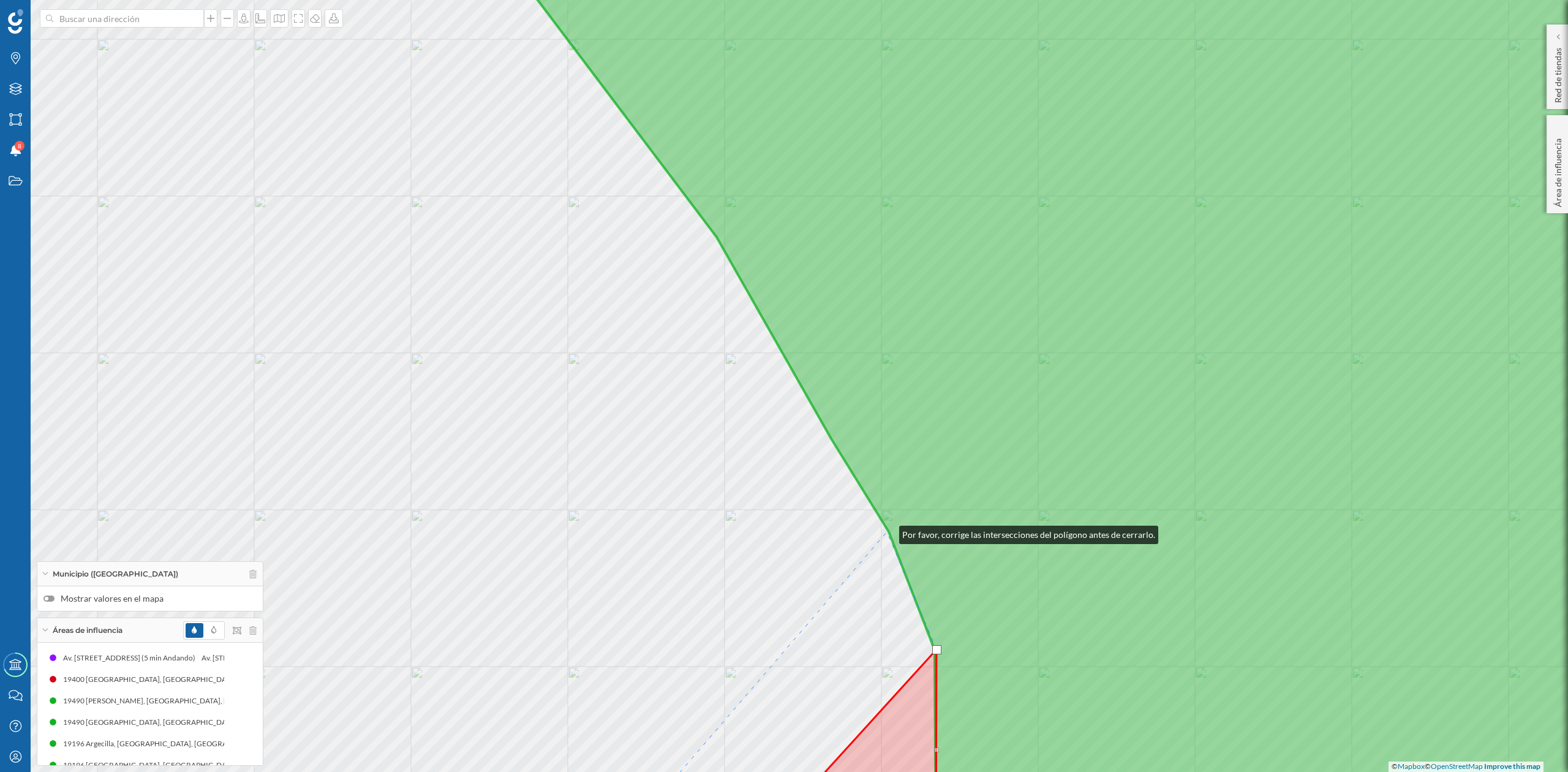
click at [887, 532] on div "© Mapbox © OpenStreetMap Improve this map" at bounding box center [784, 386] width 1568 height 772
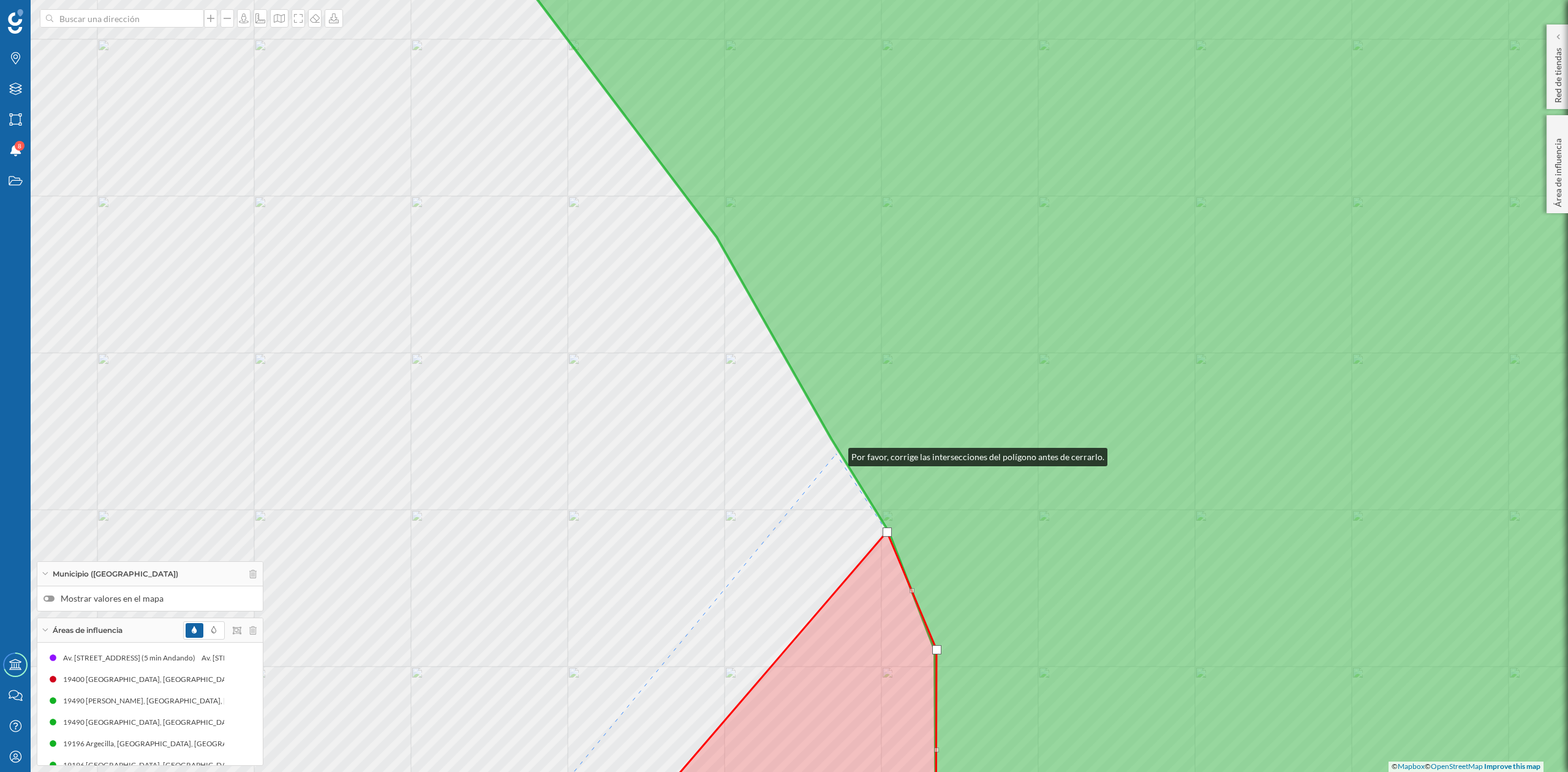
click at [836, 454] on div "© Mapbox © OpenStreetMap Improve this map" at bounding box center [784, 386] width 1568 height 772
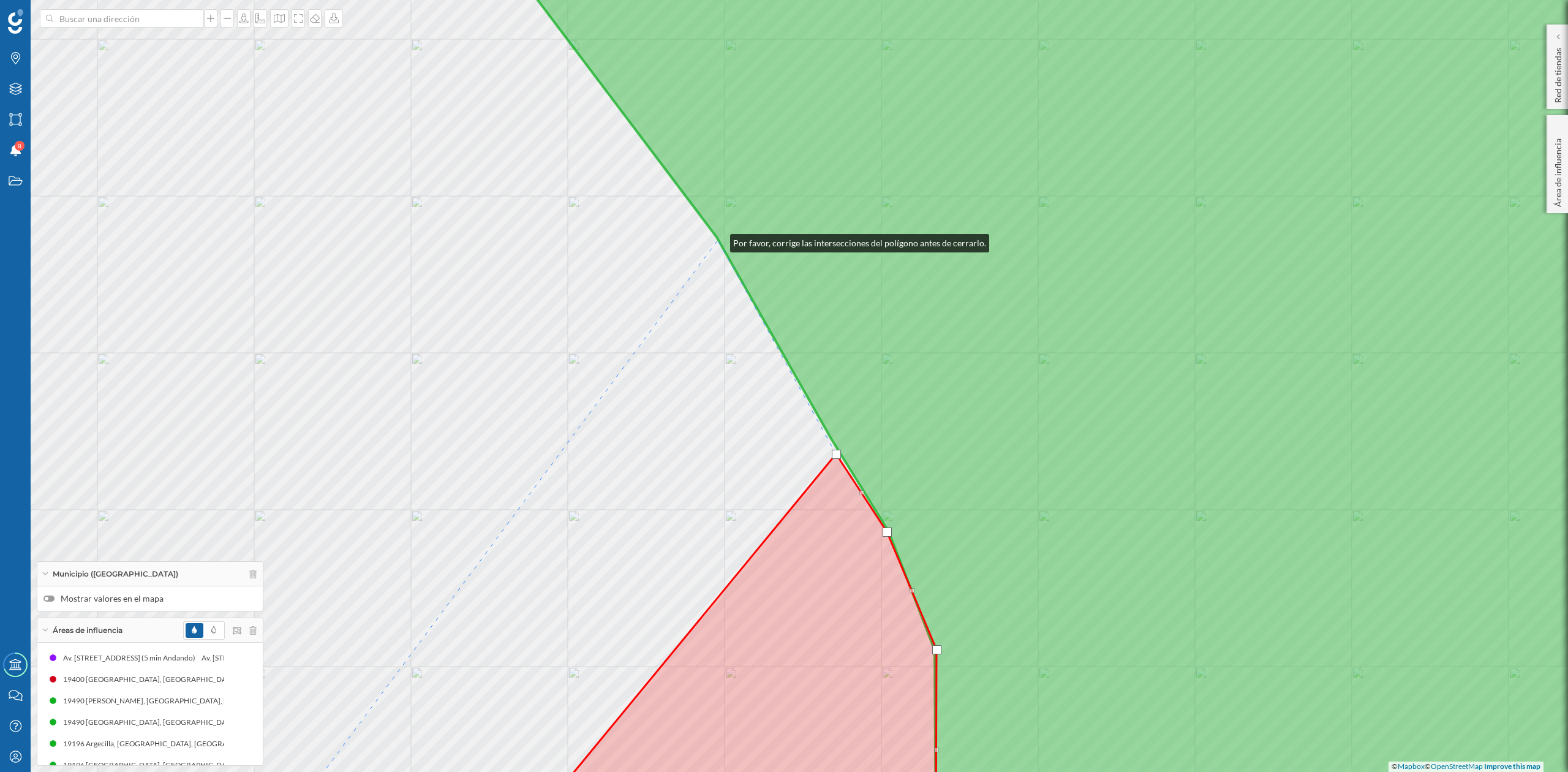
click at [718, 240] on icon at bounding box center [1116, 386] width 1223 height 932
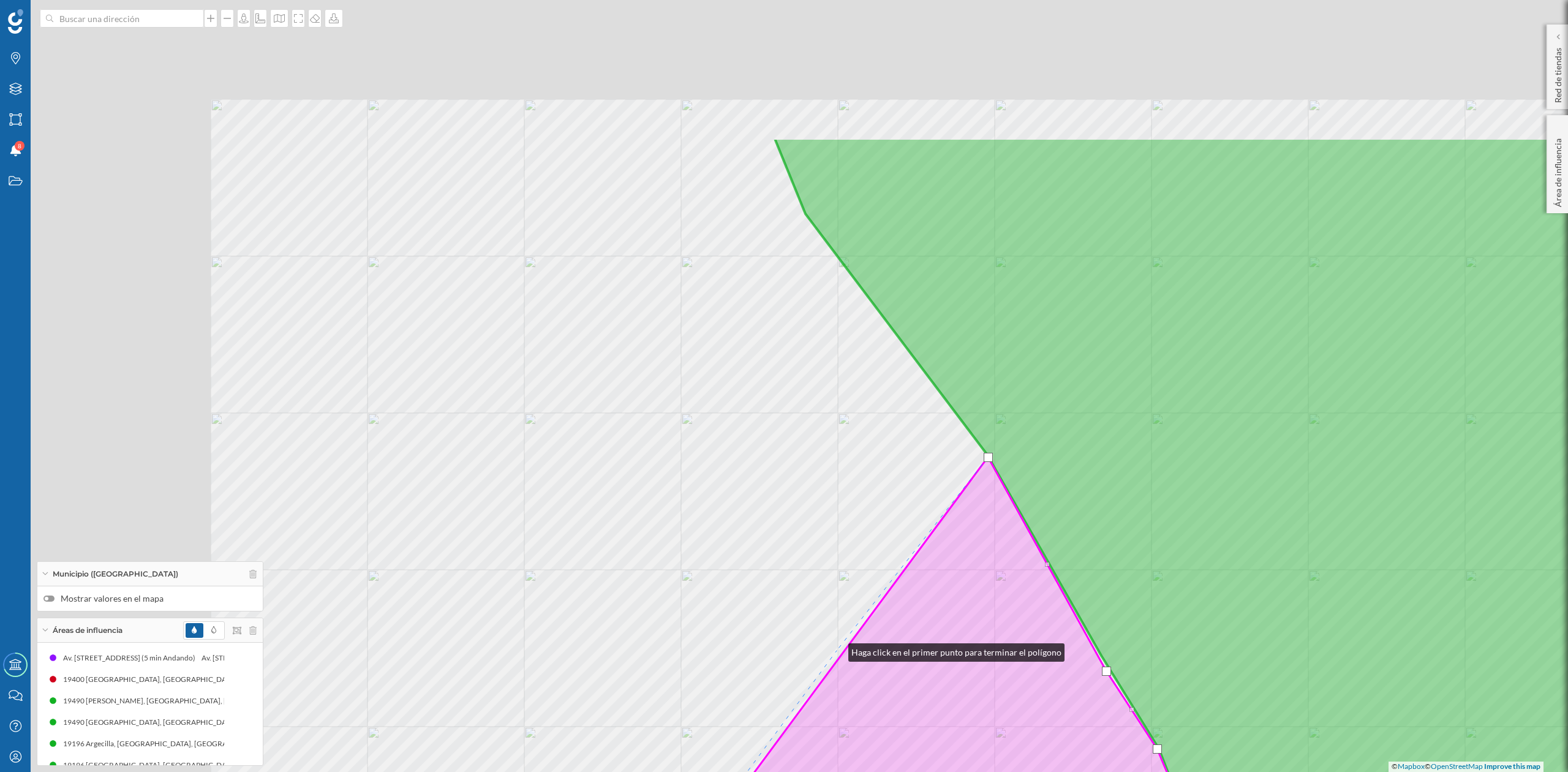
drag, startPoint x: 566, startPoint y: 433, endPoint x: 836, endPoint y: 650, distance: 346.4
click at [836, 650] on div "© Mapbox © OpenStreetMap Improve this map" at bounding box center [784, 386] width 1568 height 772
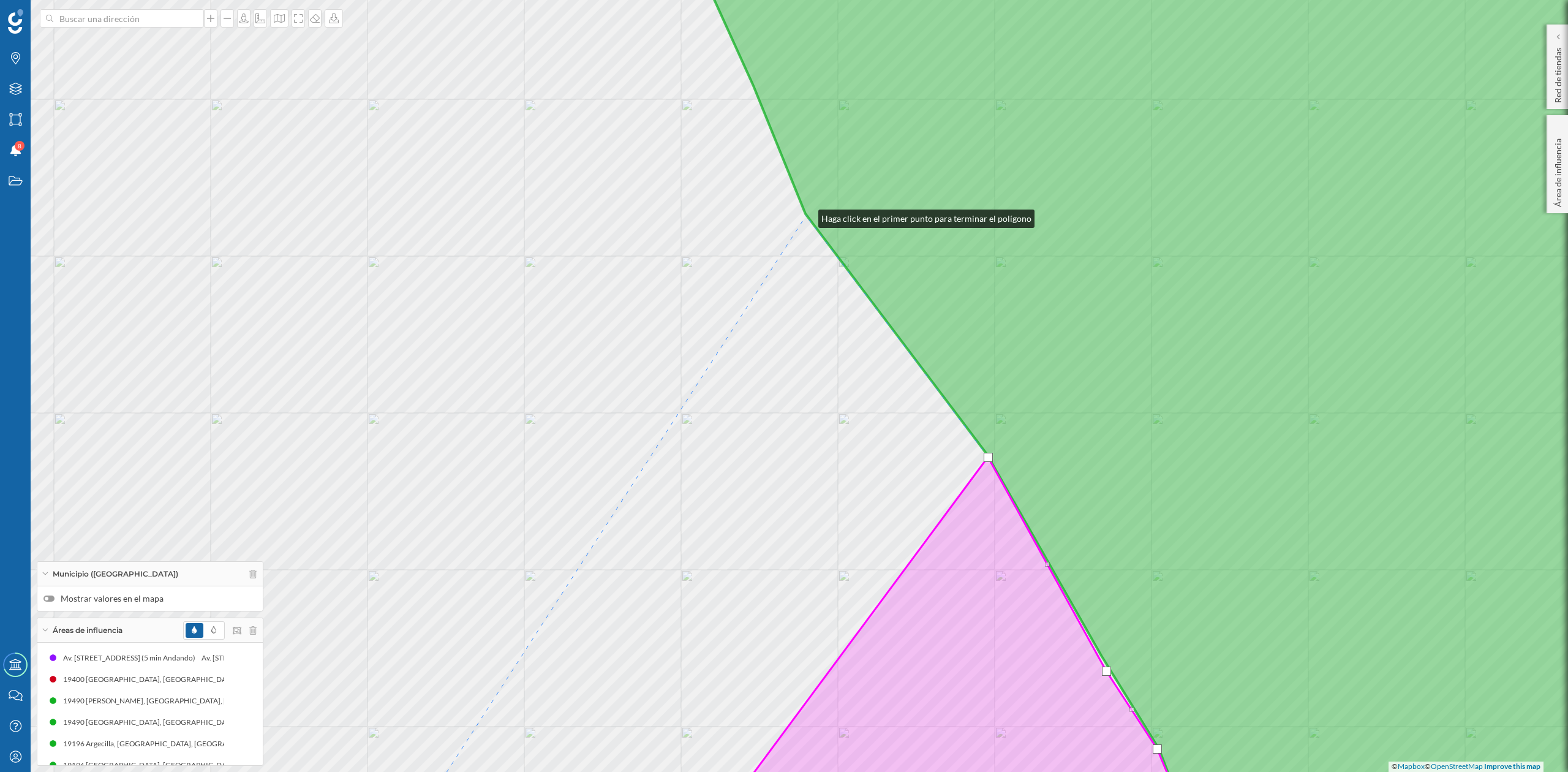
click at [806, 216] on icon at bounding box center [1201, 386] width 1053 height 932
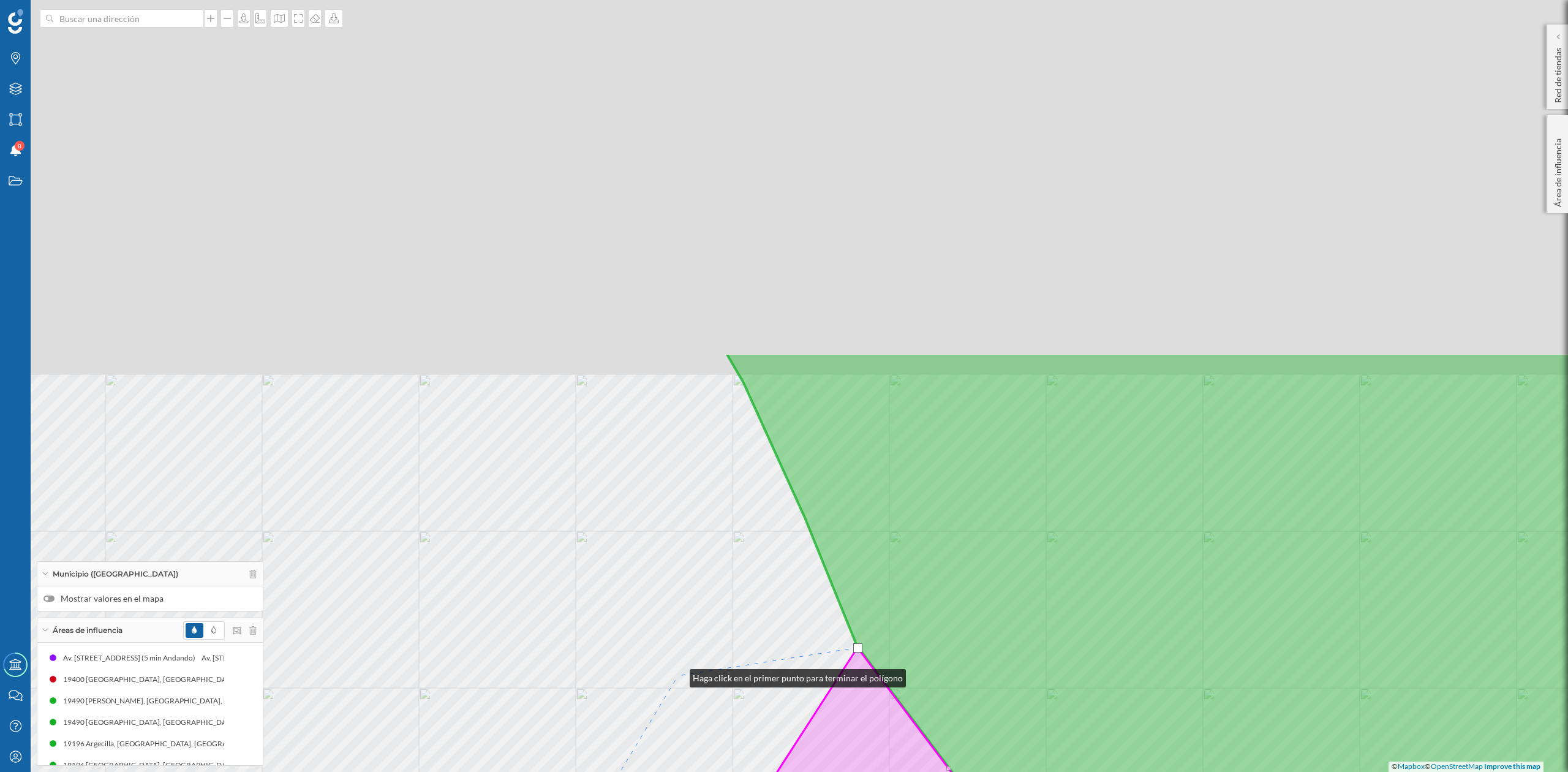
drag, startPoint x: 626, startPoint y: 243, endPoint x: 678, endPoint y: 676, distance: 436.1
click at [678, 676] on div "© Mapbox © OpenStreetMap Improve this map" at bounding box center [784, 386] width 1568 height 772
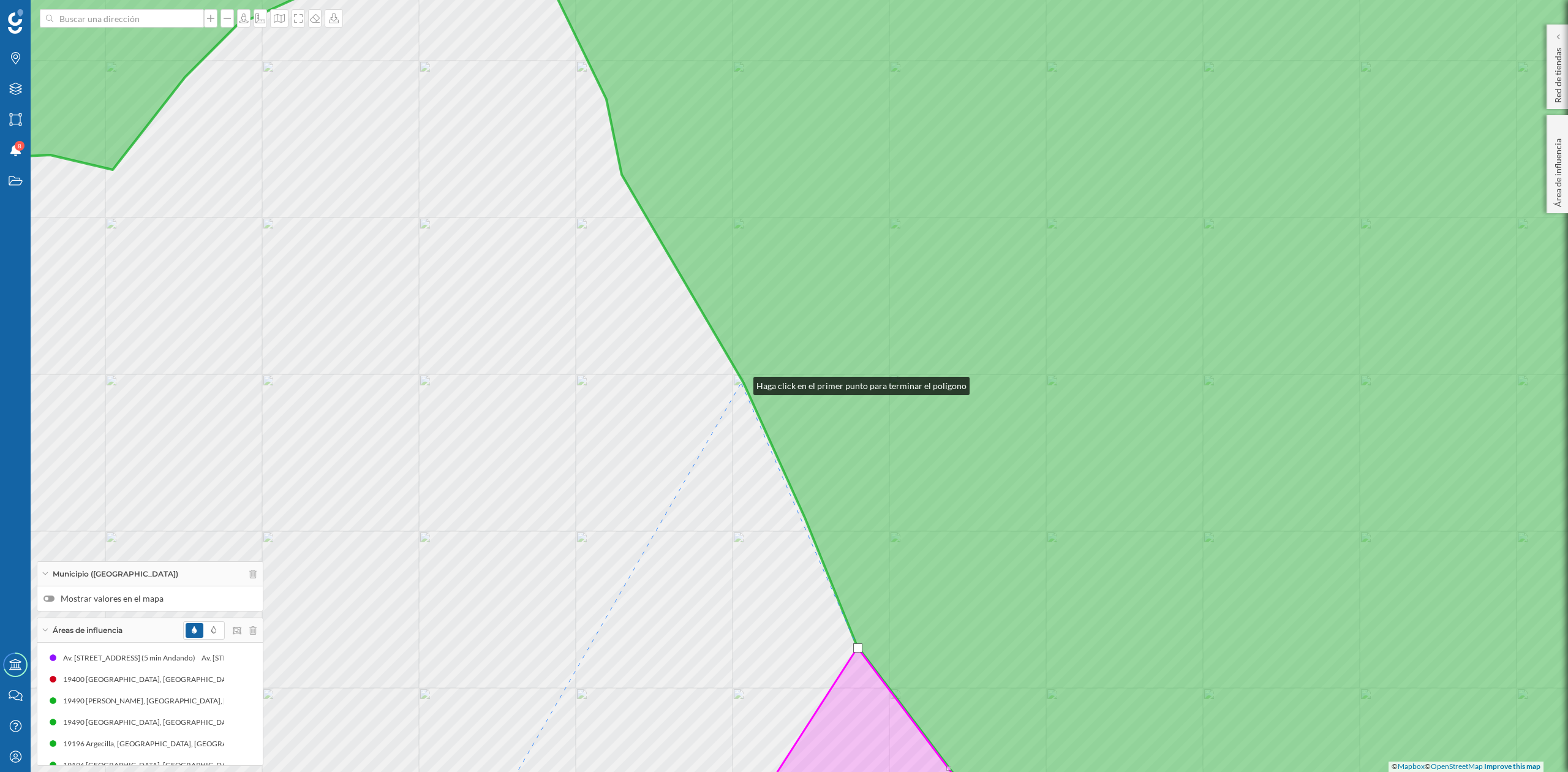
click at [741, 383] on div "© Mapbox © OpenStreetMap Improve this map" at bounding box center [784, 386] width 1568 height 772
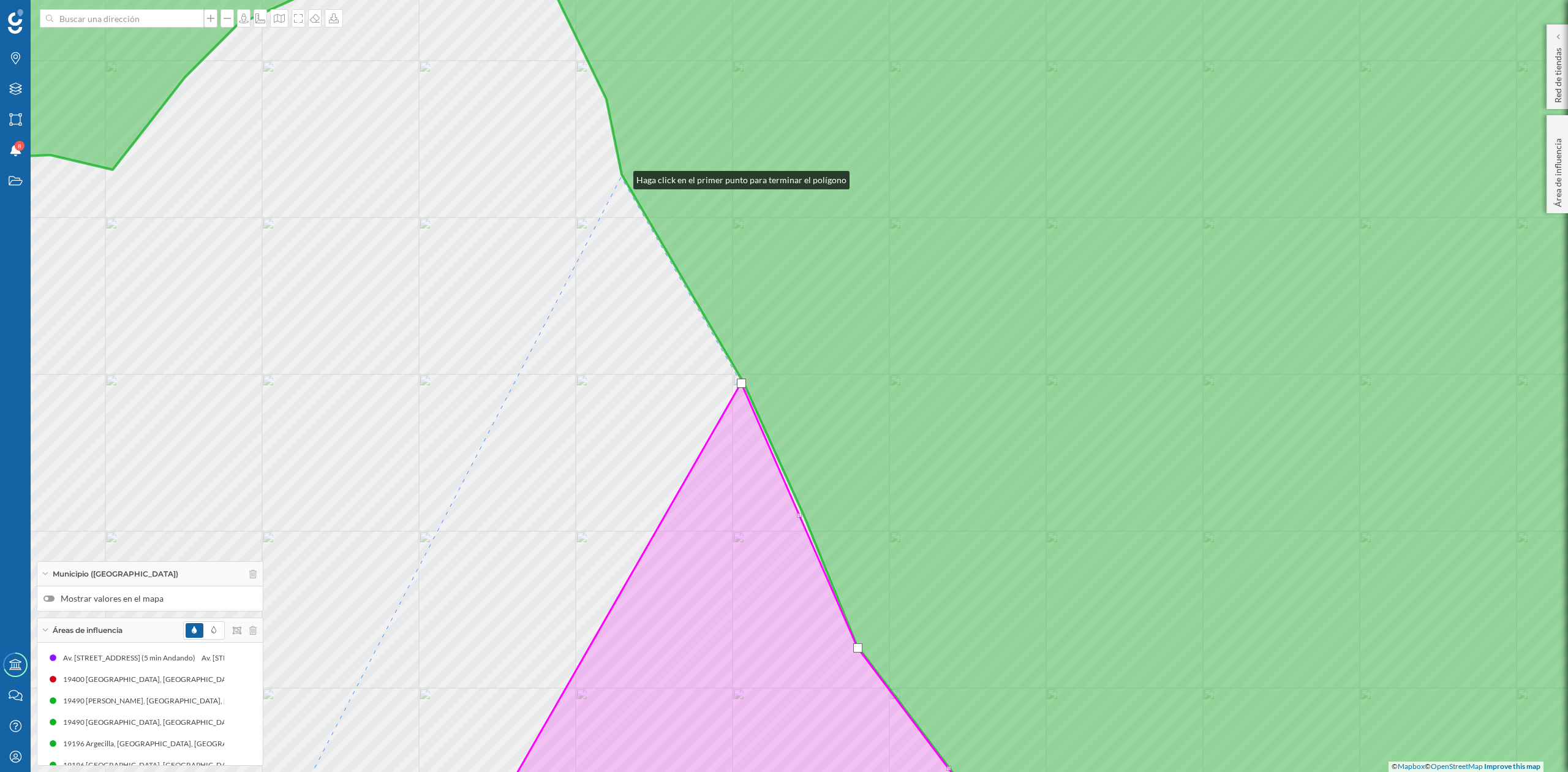
click at [622, 177] on div "© Mapbox © OpenStreetMap Improve this map" at bounding box center [784, 386] width 1568 height 772
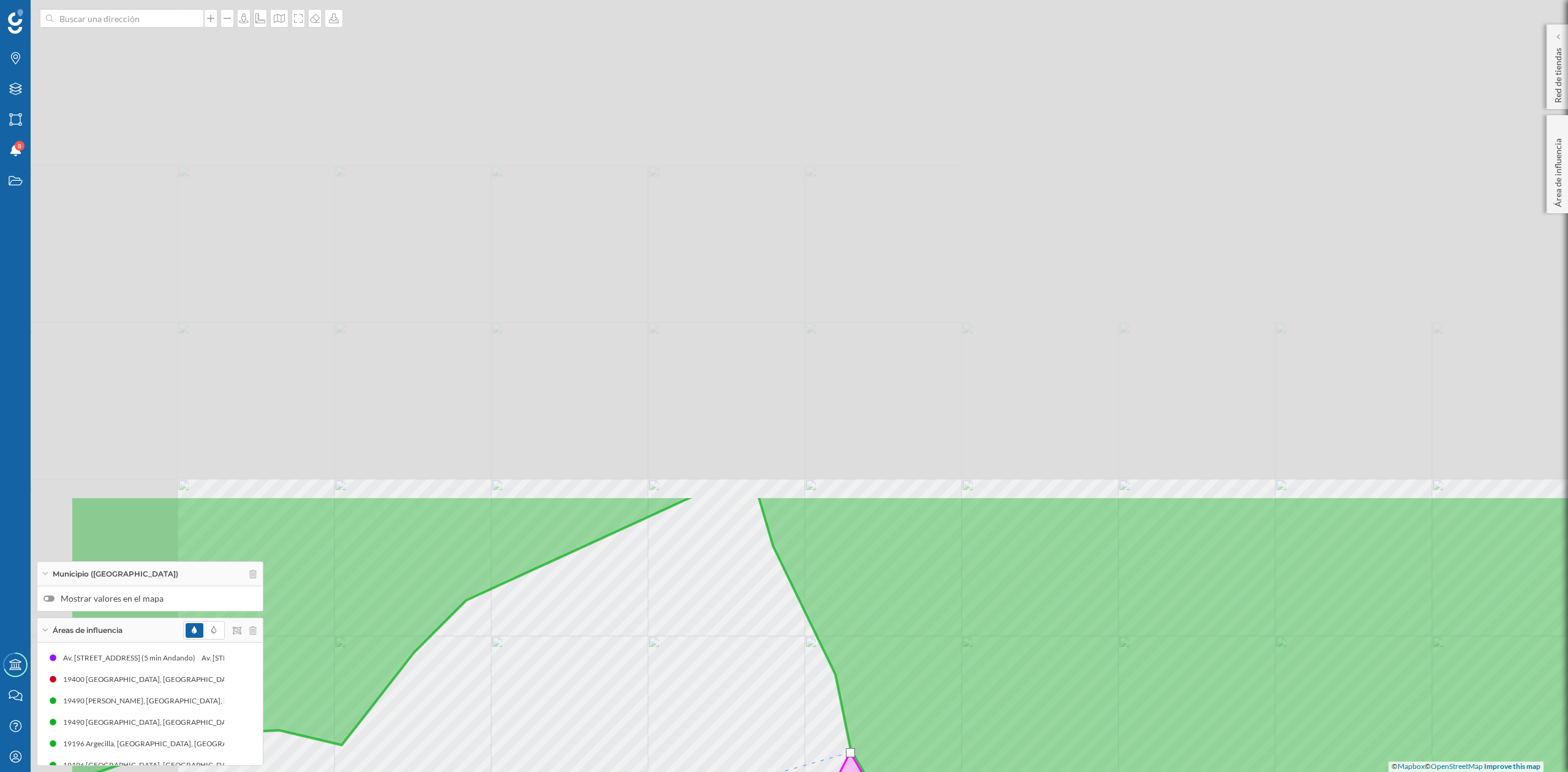
drag, startPoint x: 443, startPoint y: 212, endPoint x: 714, endPoint y: 760, distance: 611.3
click at [673, 772] on html "Marcas Capas Áreas Notificaciones 8 Estados Academy Contacta con nosotros Centr…" at bounding box center [784, 386] width 1568 height 772
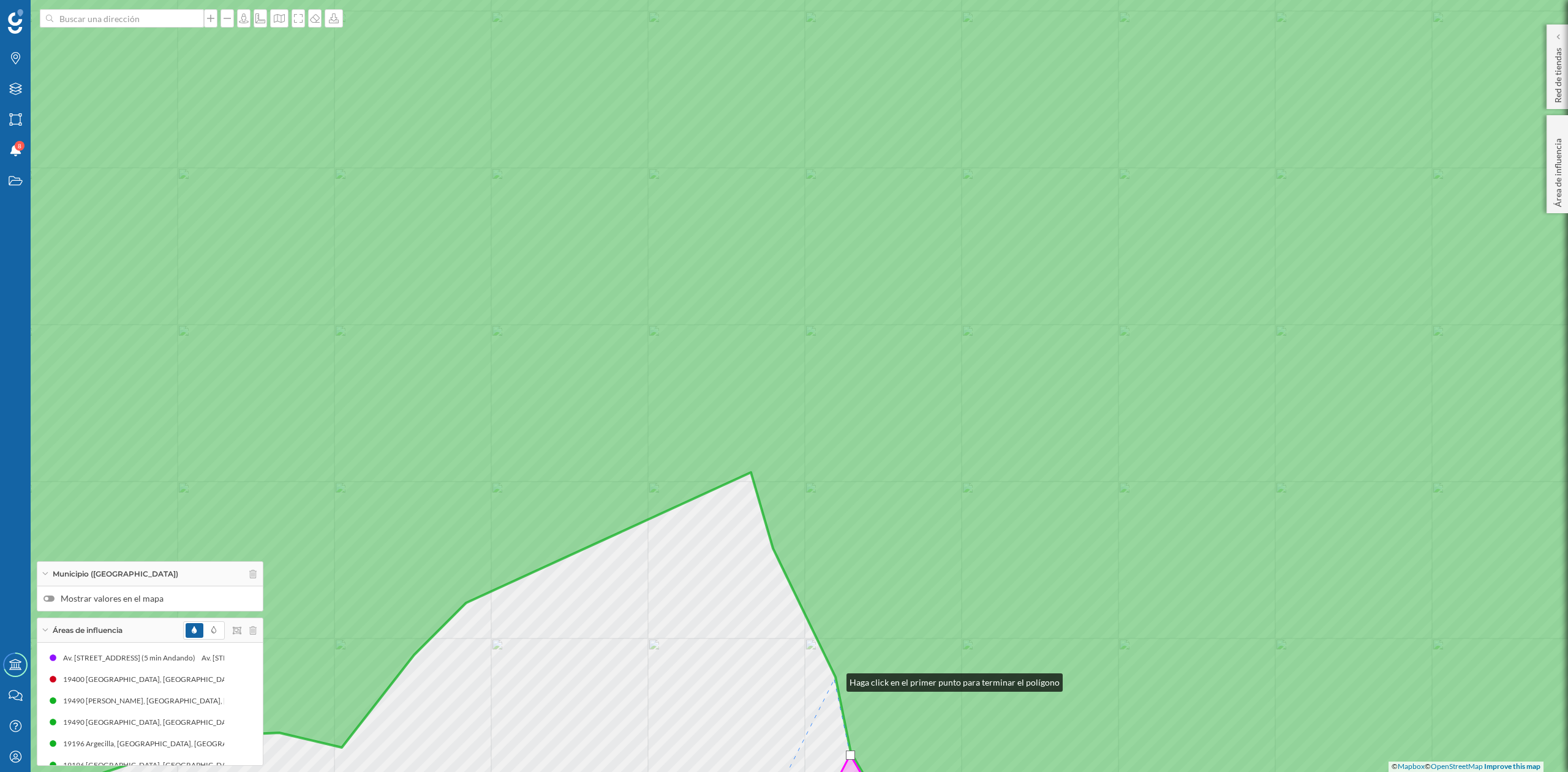
click at [835, 680] on div "© Mapbox © OpenStreetMap Improve this map" at bounding box center [784, 386] width 1568 height 772
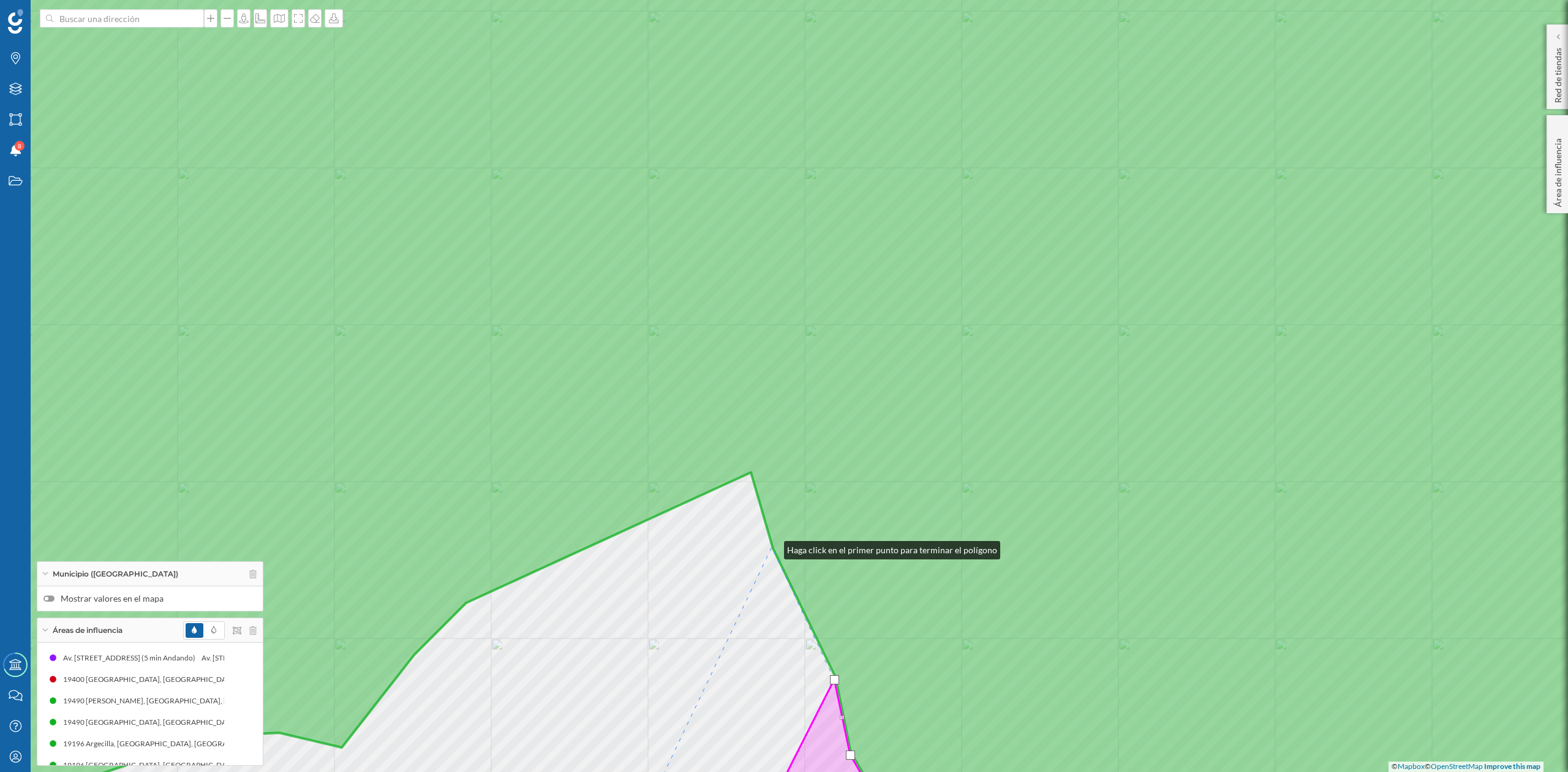
click at [772, 547] on icon at bounding box center [784, 386] width 1887 height 932
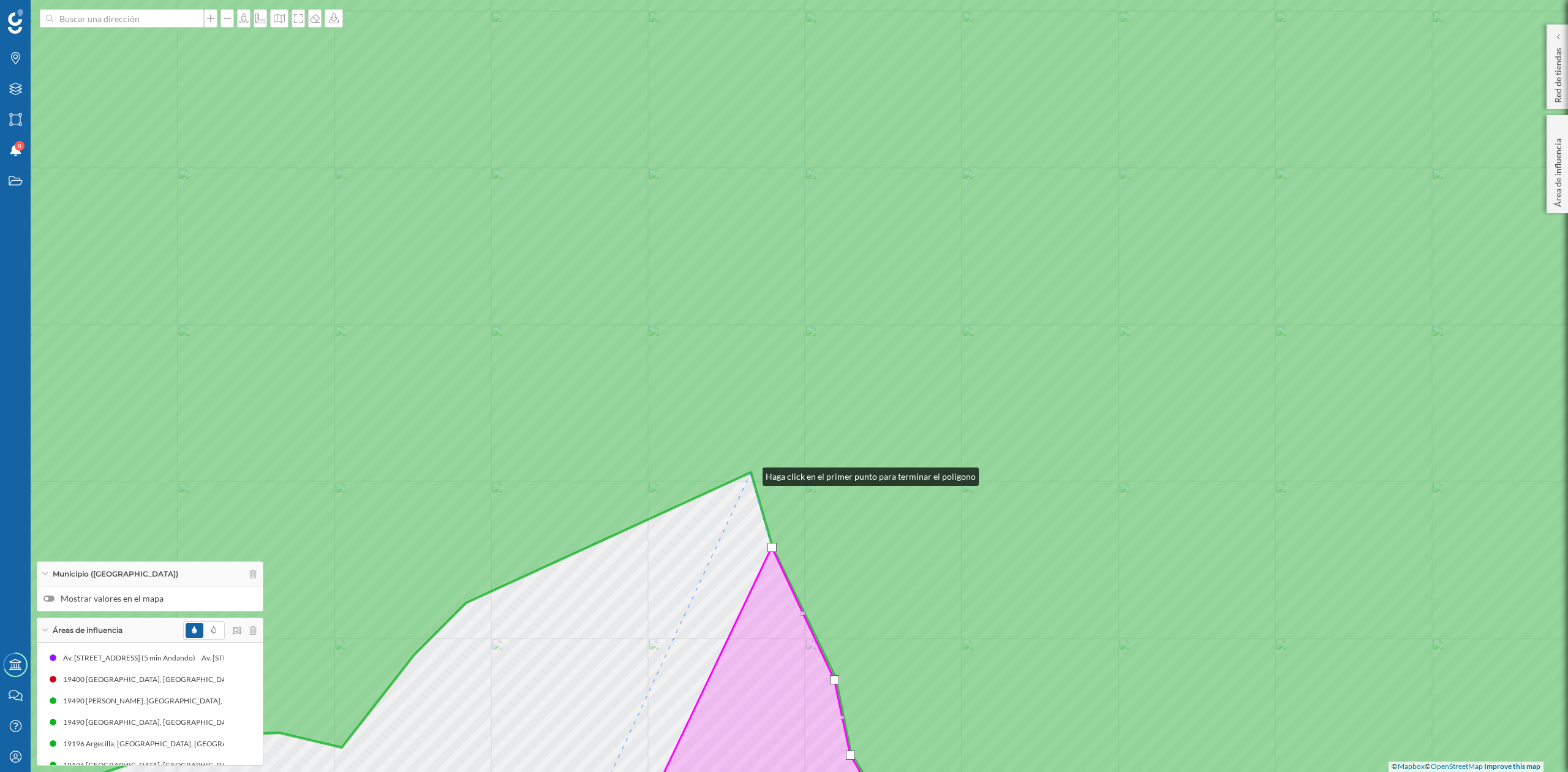
click at [751, 473] on icon at bounding box center [784, 386] width 1887 height 932
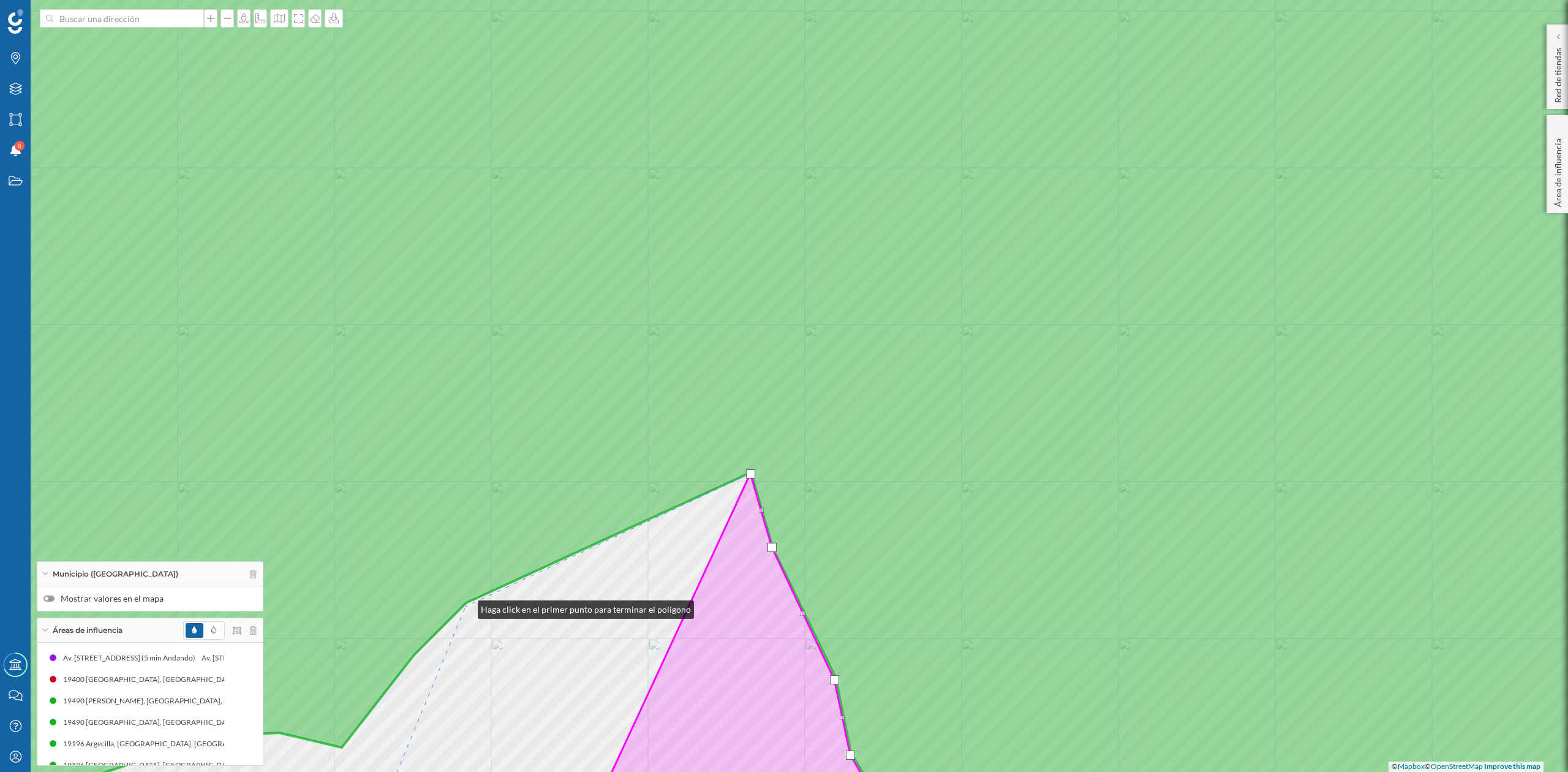
click at [466, 607] on div "© Mapbox © OpenStreetMap Improve this map" at bounding box center [784, 386] width 1568 height 772
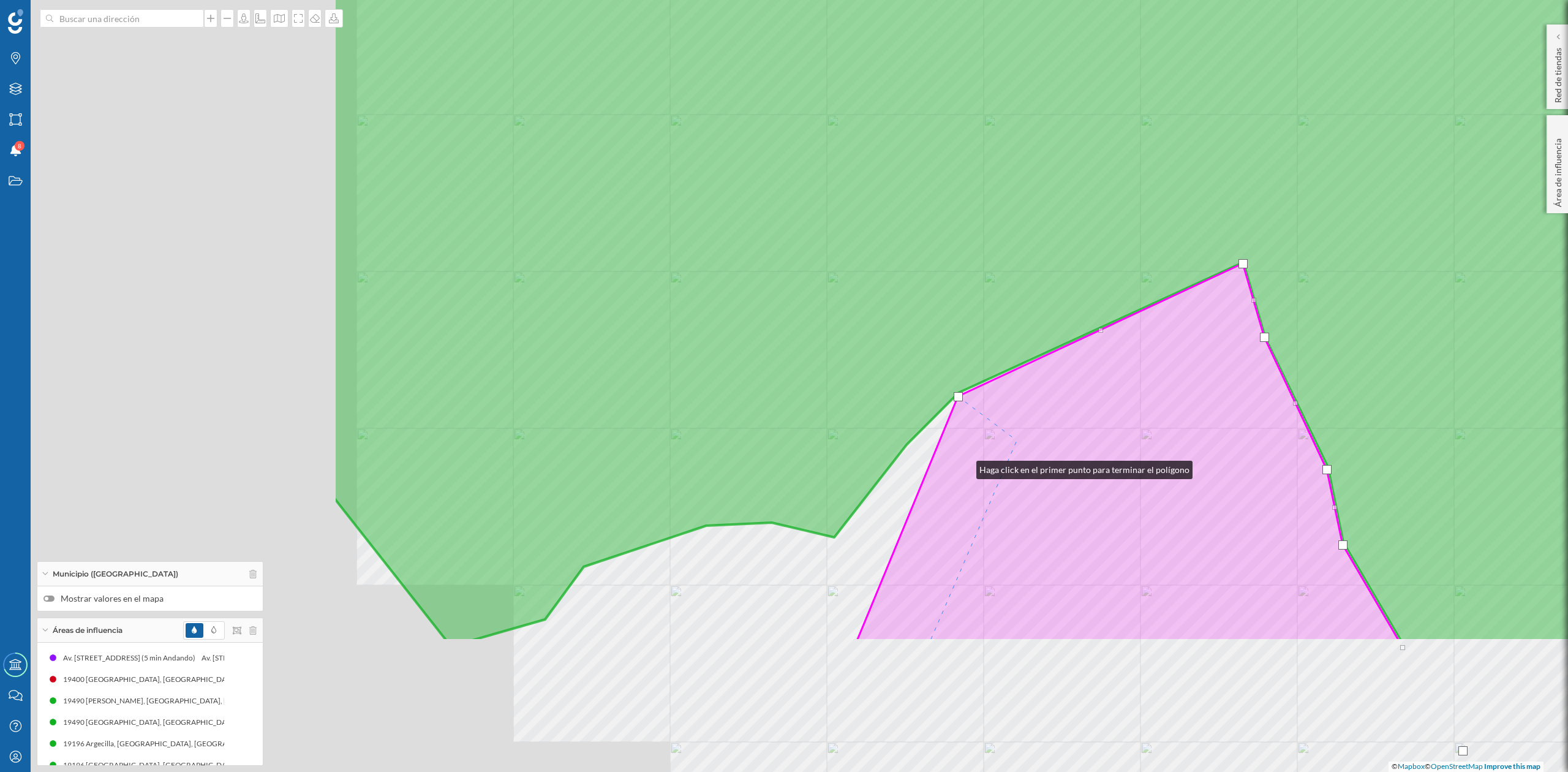
drag, startPoint x: 496, startPoint y: 667, endPoint x: 995, endPoint y: 445, distance: 546.2
click at [995, 445] on icon at bounding box center [1128, 452] width 542 height 377
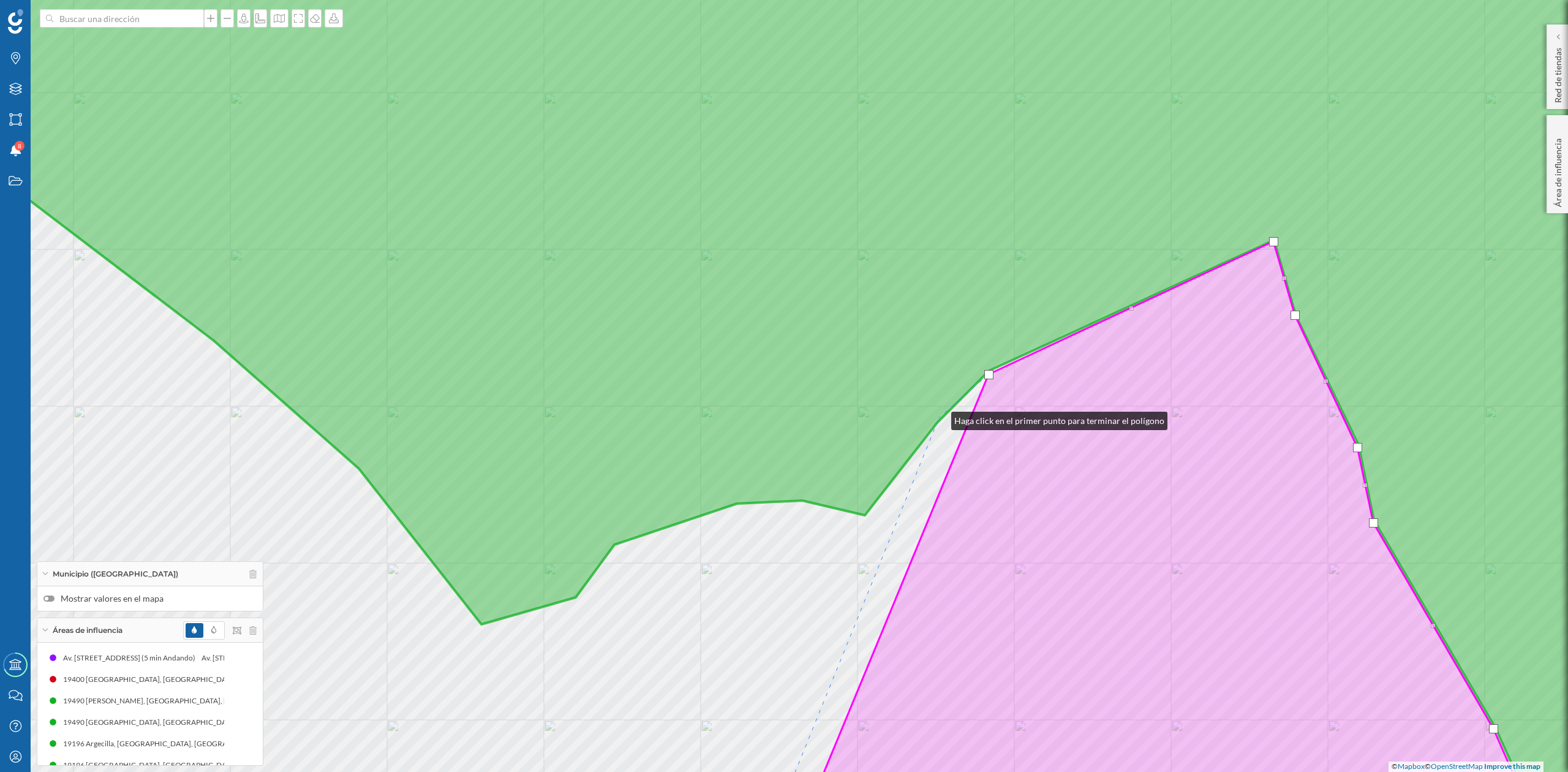
click at [939, 418] on icon at bounding box center [784, 386] width 1887 height 932
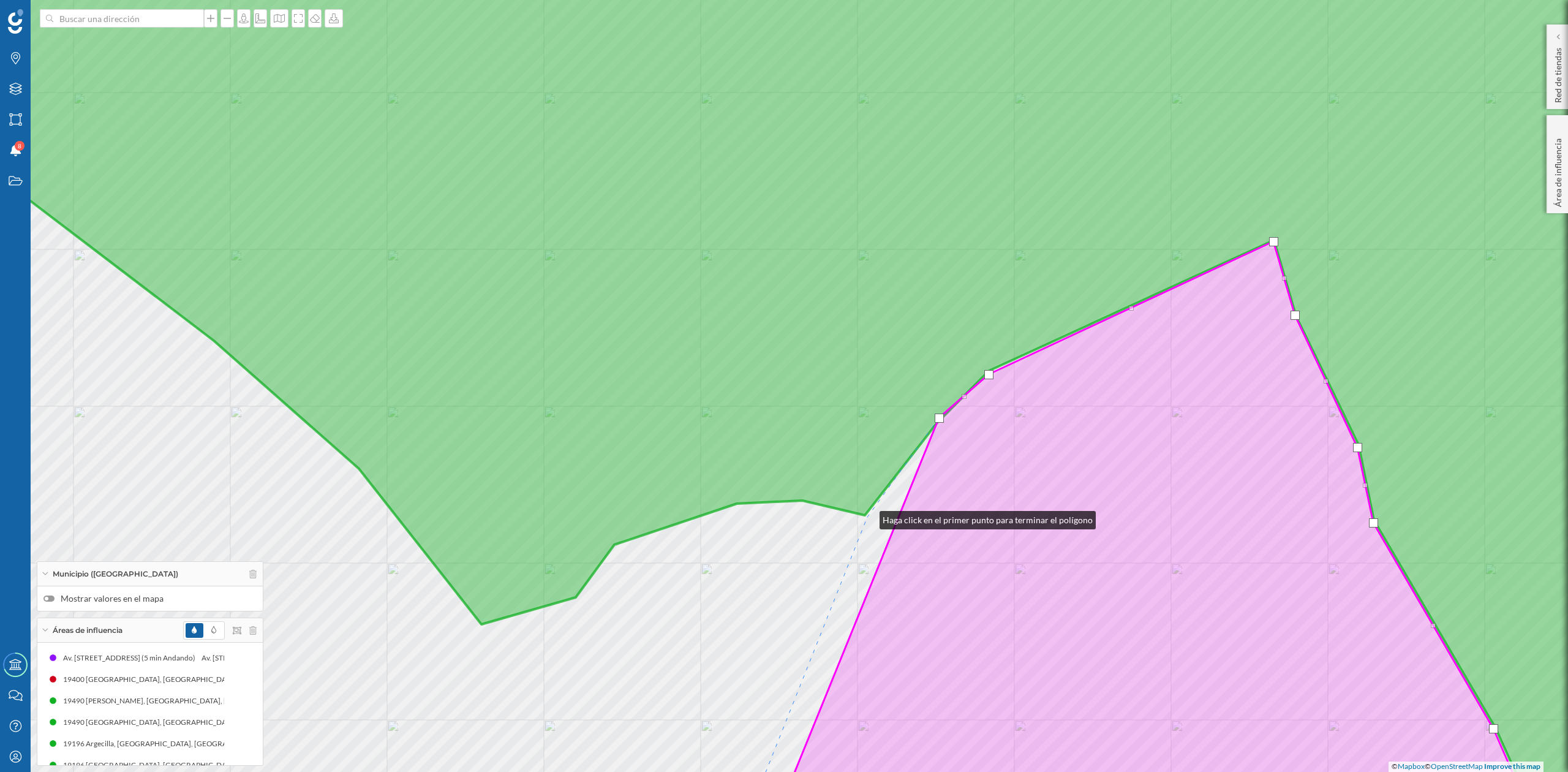
click at [868, 516] on div "© Mapbox © OpenStreetMap Improve this map" at bounding box center [784, 386] width 1568 height 772
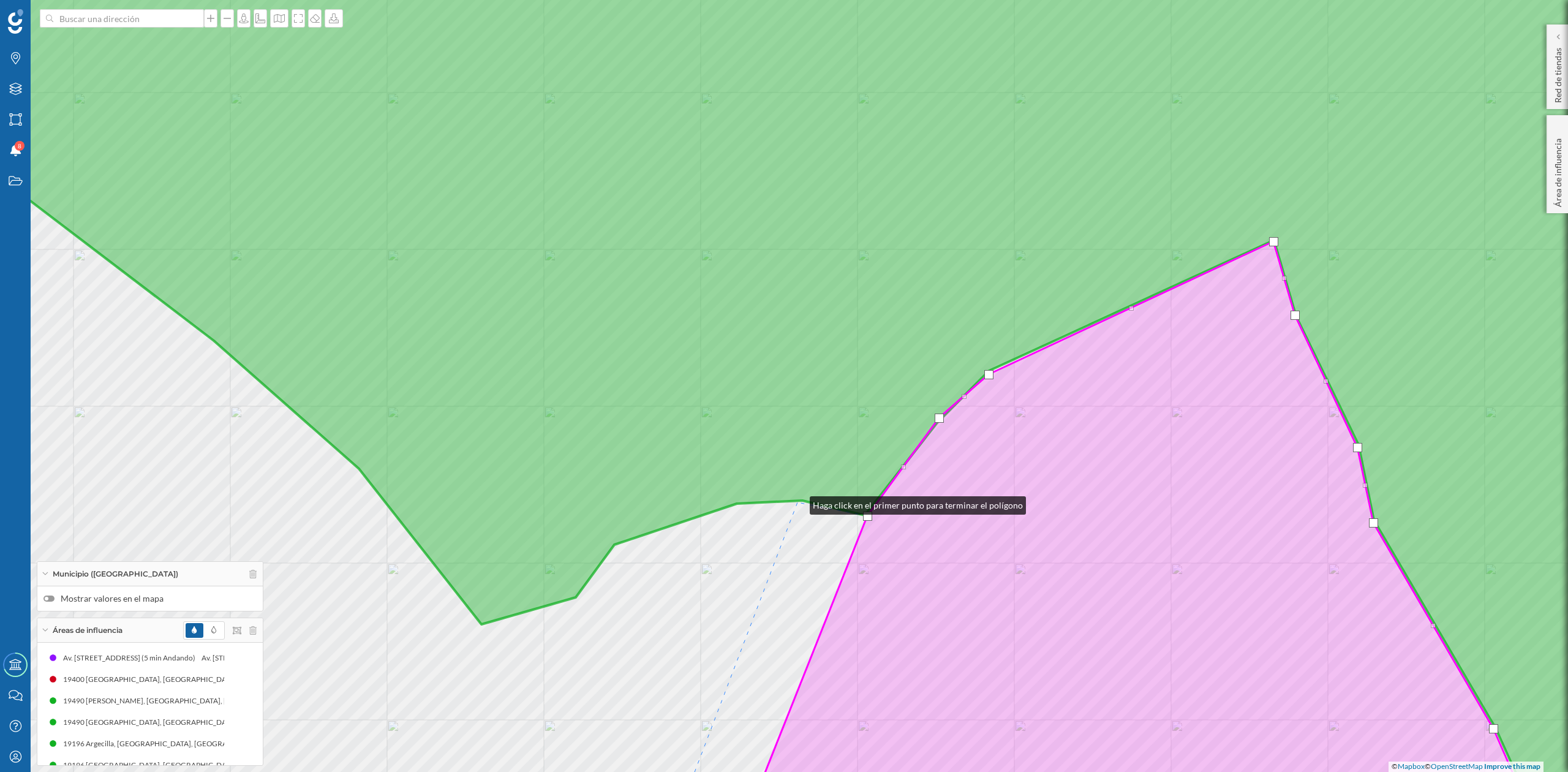
click at [797, 503] on div "© Mapbox © OpenStreetMap Improve this map" at bounding box center [784, 386] width 1568 height 772
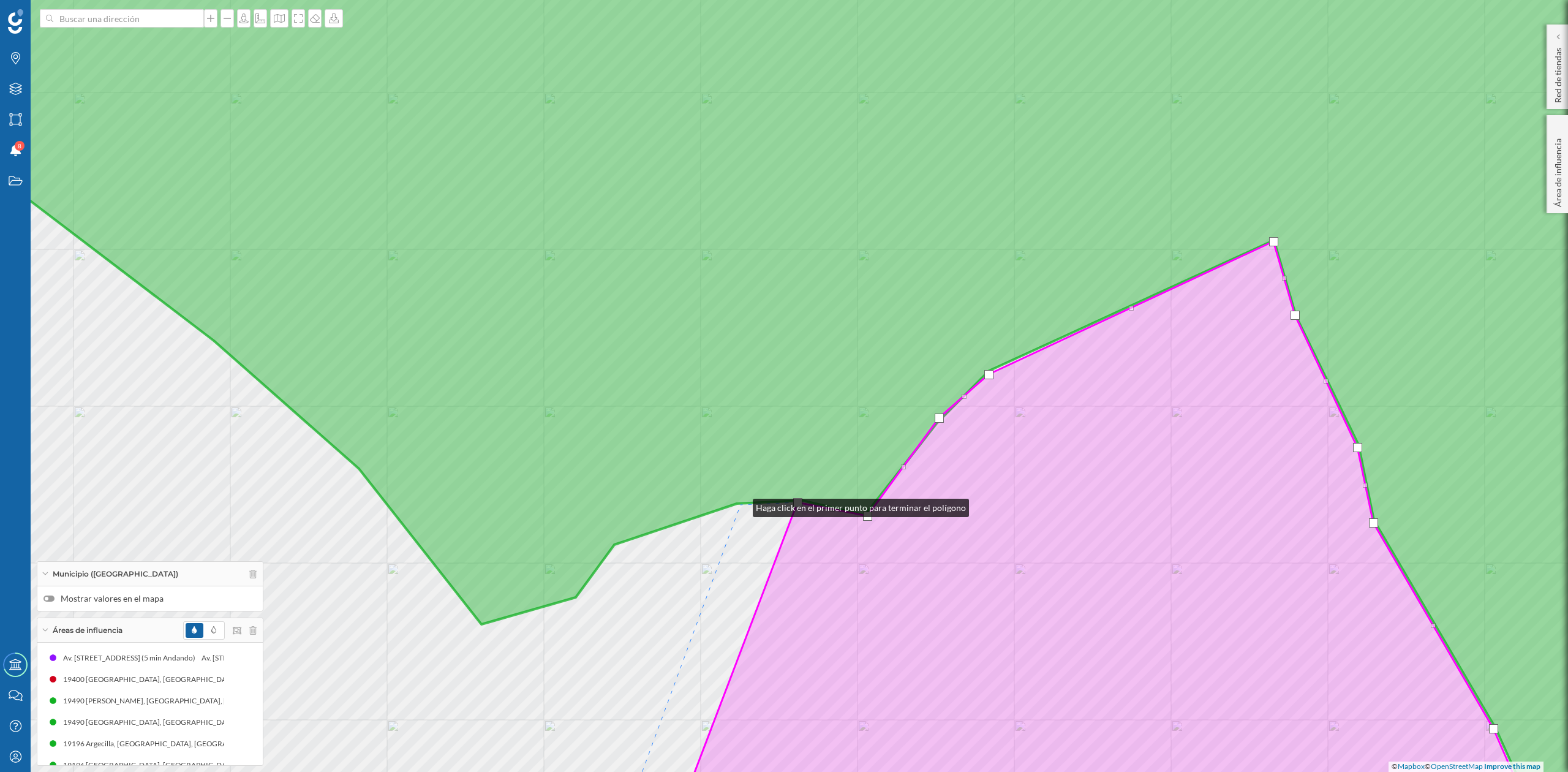
click at [741, 505] on div "© Mapbox © OpenStreetMap Improve this map" at bounding box center [784, 386] width 1568 height 772
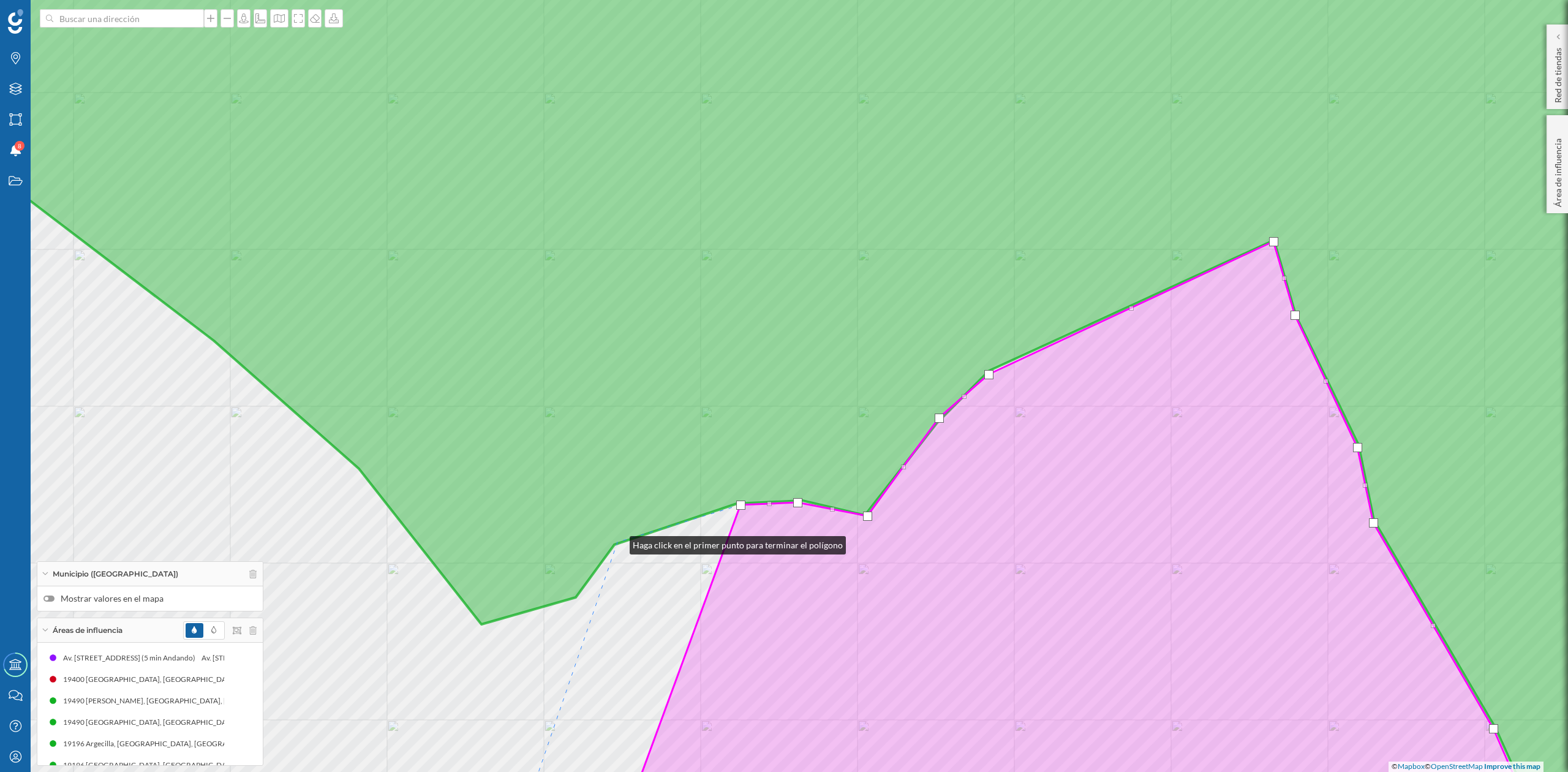
click at [617, 542] on icon at bounding box center [784, 386] width 1887 height 932
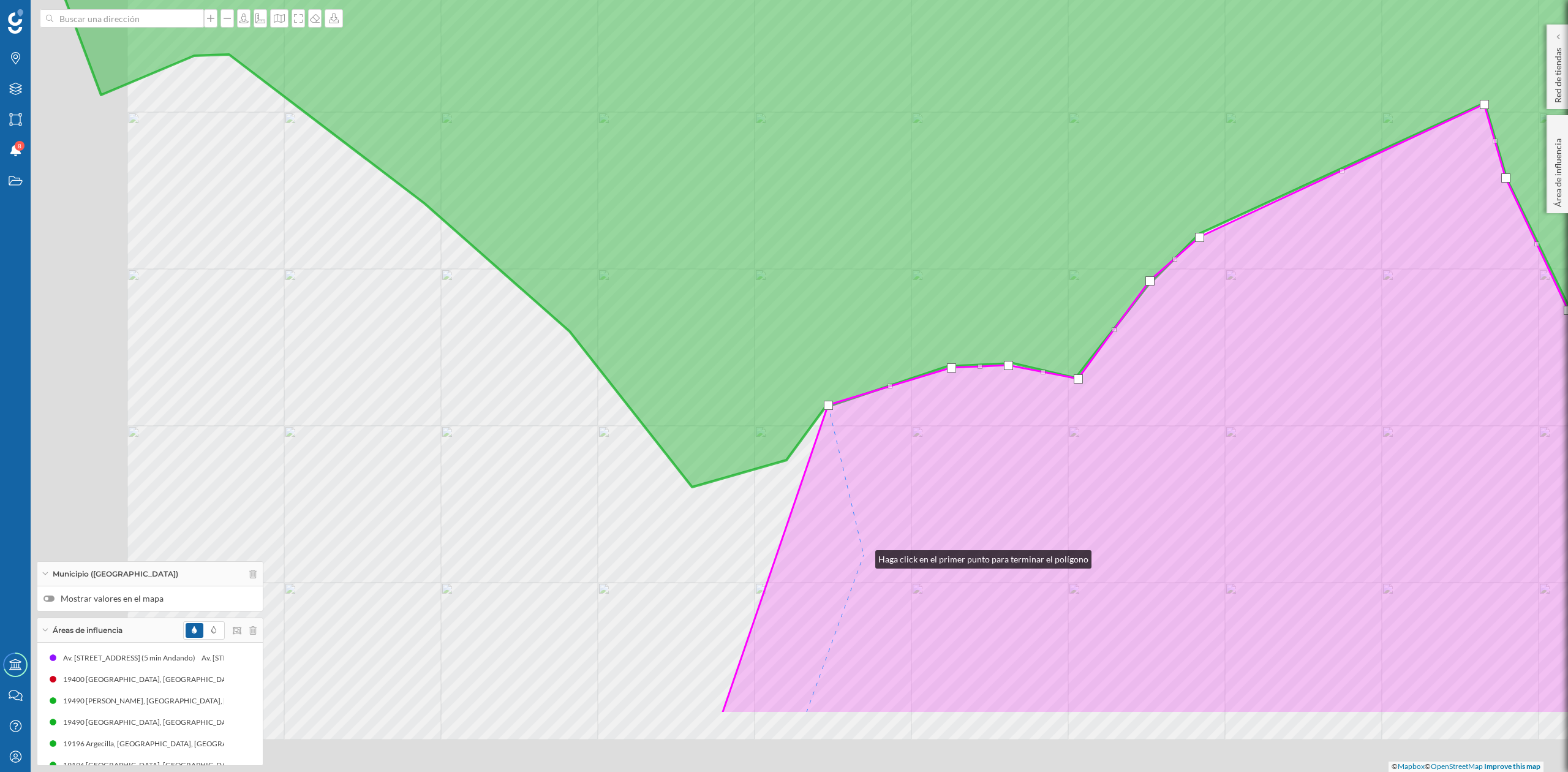
drag, startPoint x: 652, startPoint y: 694, endPoint x: 864, endPoint y: 556, distance: 253.0
click at [864, 556] on icon at bounding box center [1241, 410] width 1036 height 610
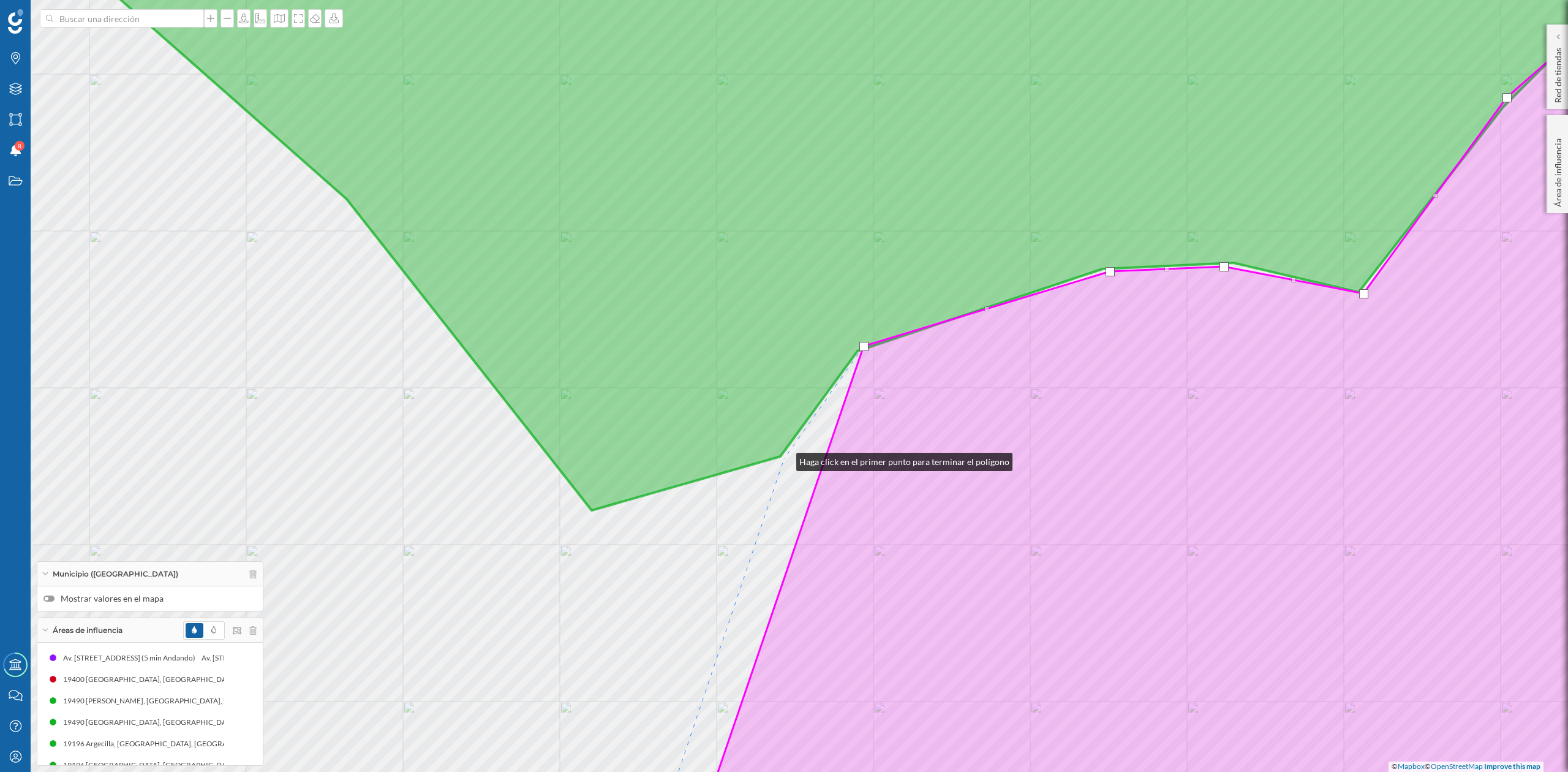
click at [783, 459] on div "© Mapbox © OpenStreetMap Improve this map" at bounding box center [784, 386] width 1568 height 772
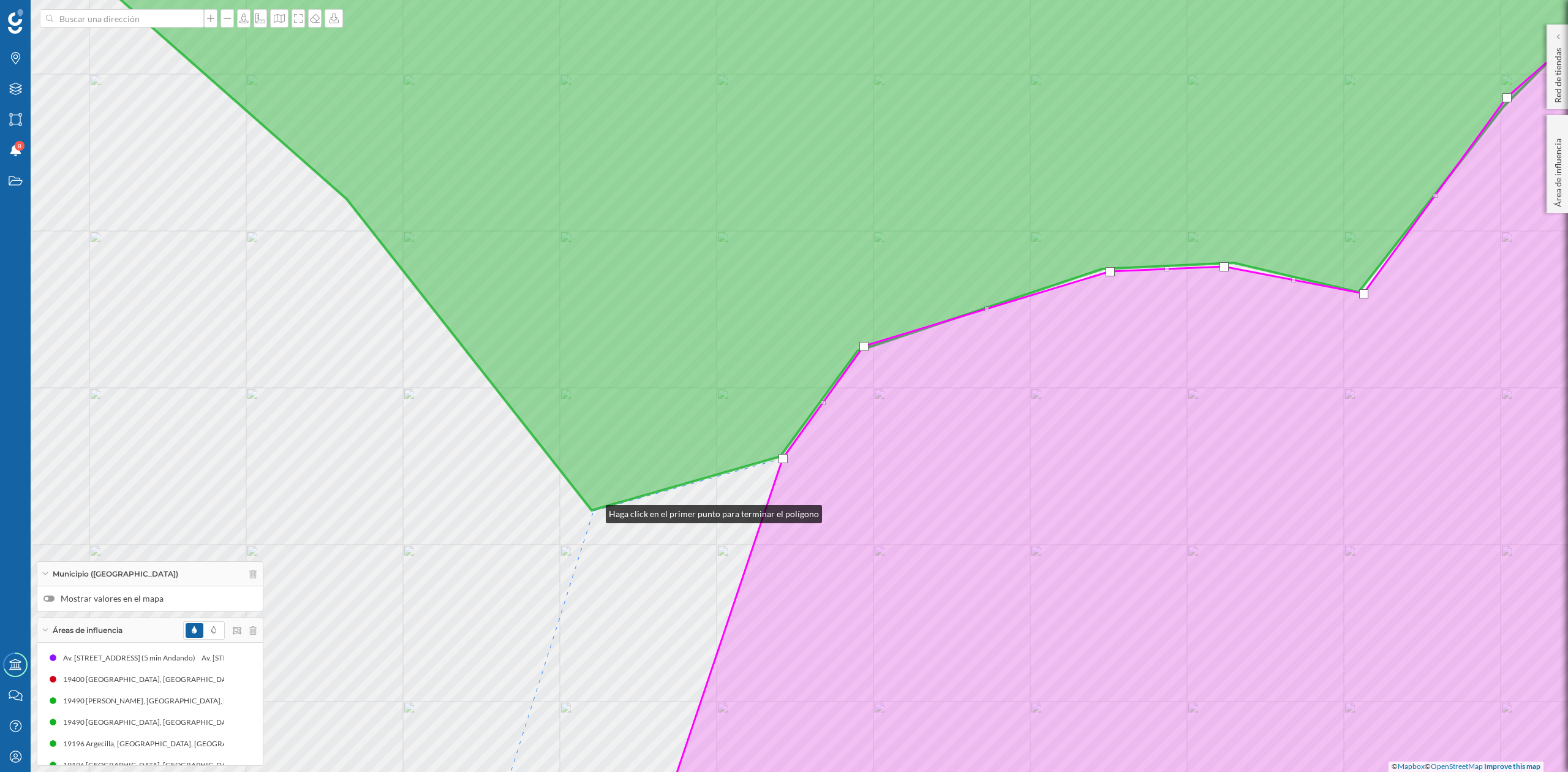
click at [593, 512] on div "© Mapbox © OpenStreetMap Improve this map" at bounding box center [784, 386] width 1568 height 772
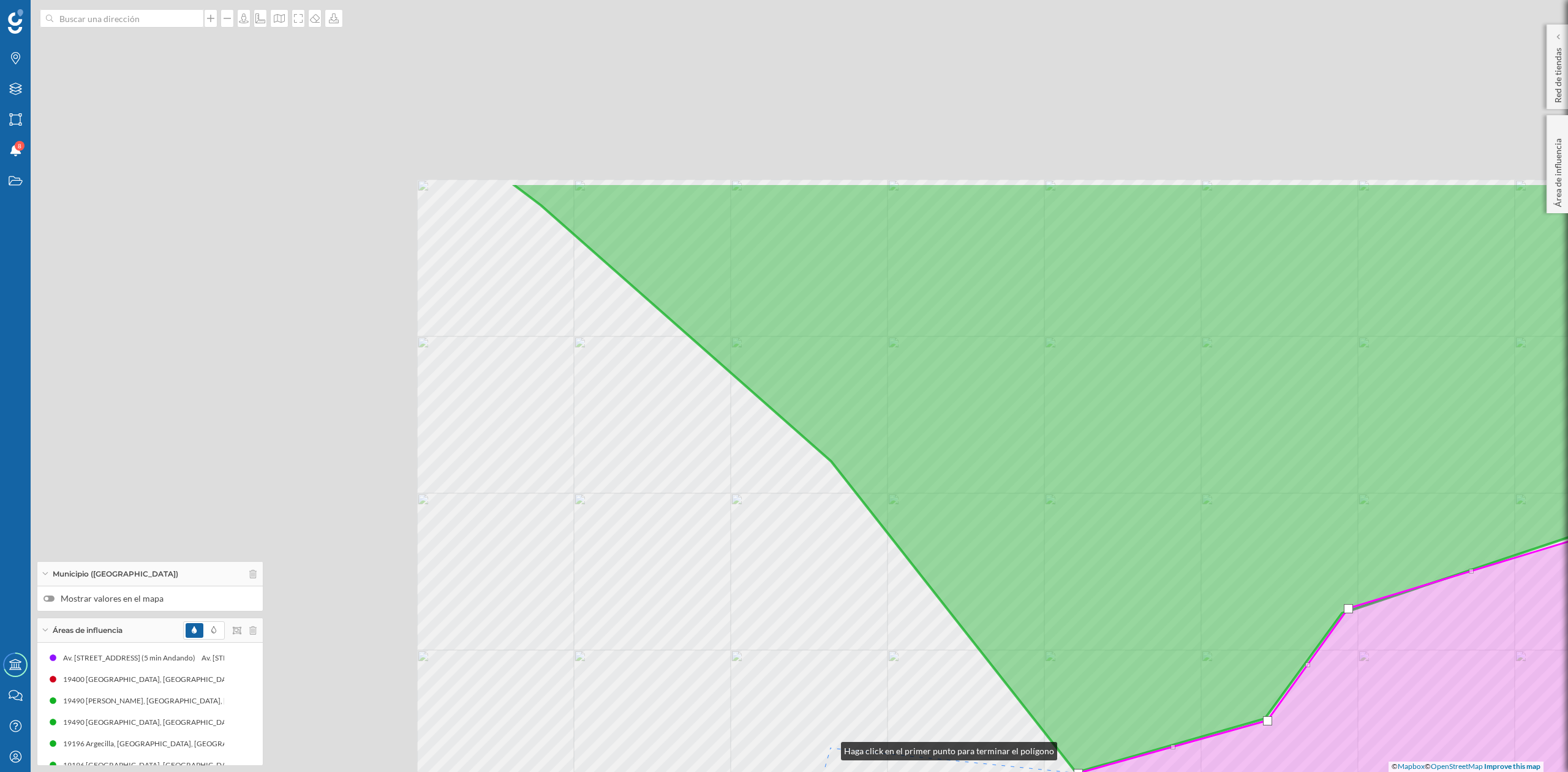
drag, startPoint x: 344, startPoint y: 486, endPoint x: 829, endPoint y: 749, distance: 551.7
click at [829, 749] on div "© Mapbox © OpenStreetMap Improve this map" at bounding box center [784, 386] width 1568 height 772
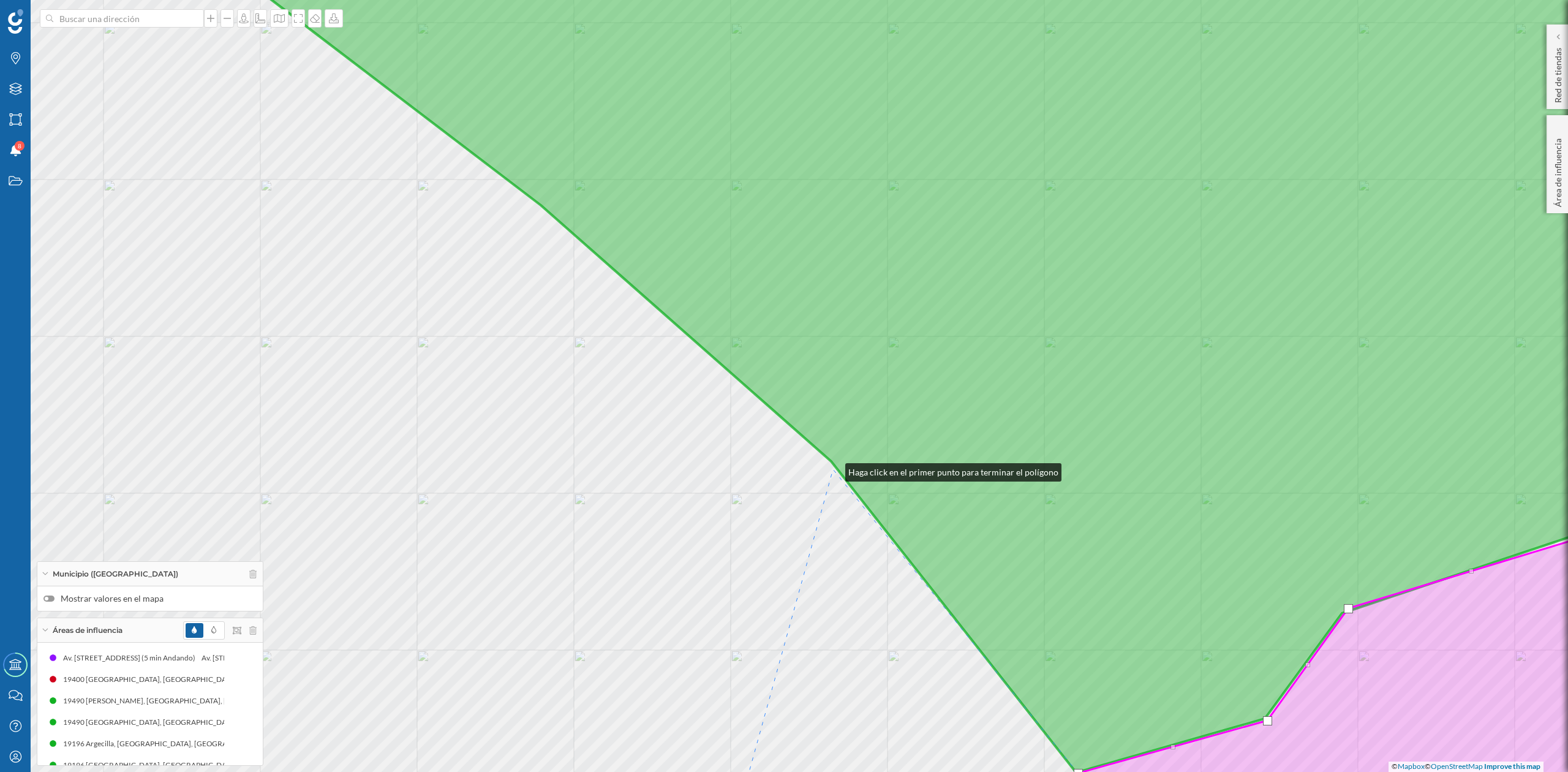
click at [833, 469] on div "© Mapbox © OpenStreetMap Improve this map" at bounding box center [784, 386] width 1568 height 772
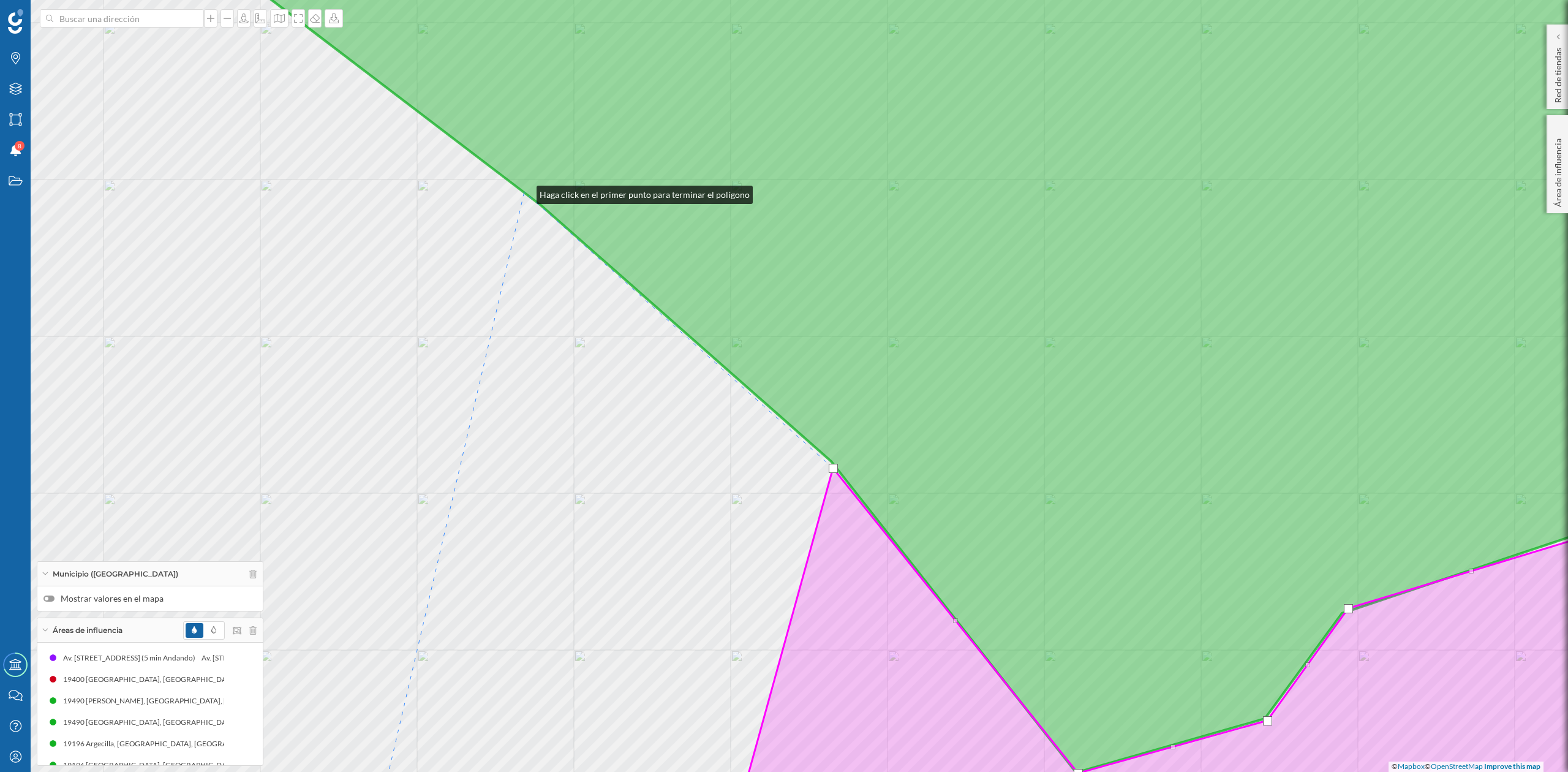
click at [525, 192] on icon at bounding box center [798, 347] width 1860 height 852
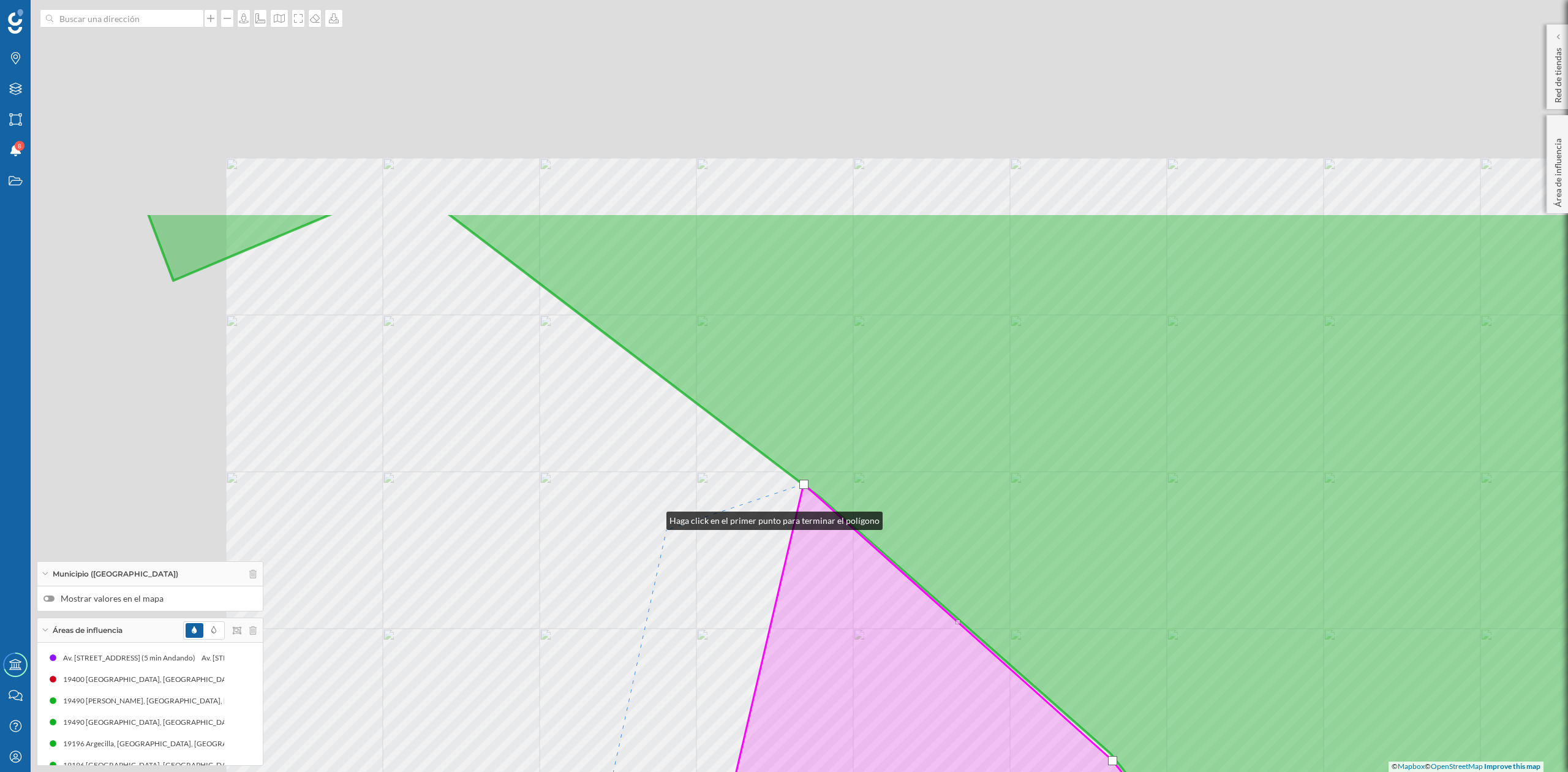
drag, startPoint x: 375, startPoint y: 226, endPoint x: 706, endPoint y: 551, distance: 463.9
click at [706, 551] on div "© Mapbox © OpenStreetMap Improve this map" at bounding box center [784, 386] width 1568 height 772
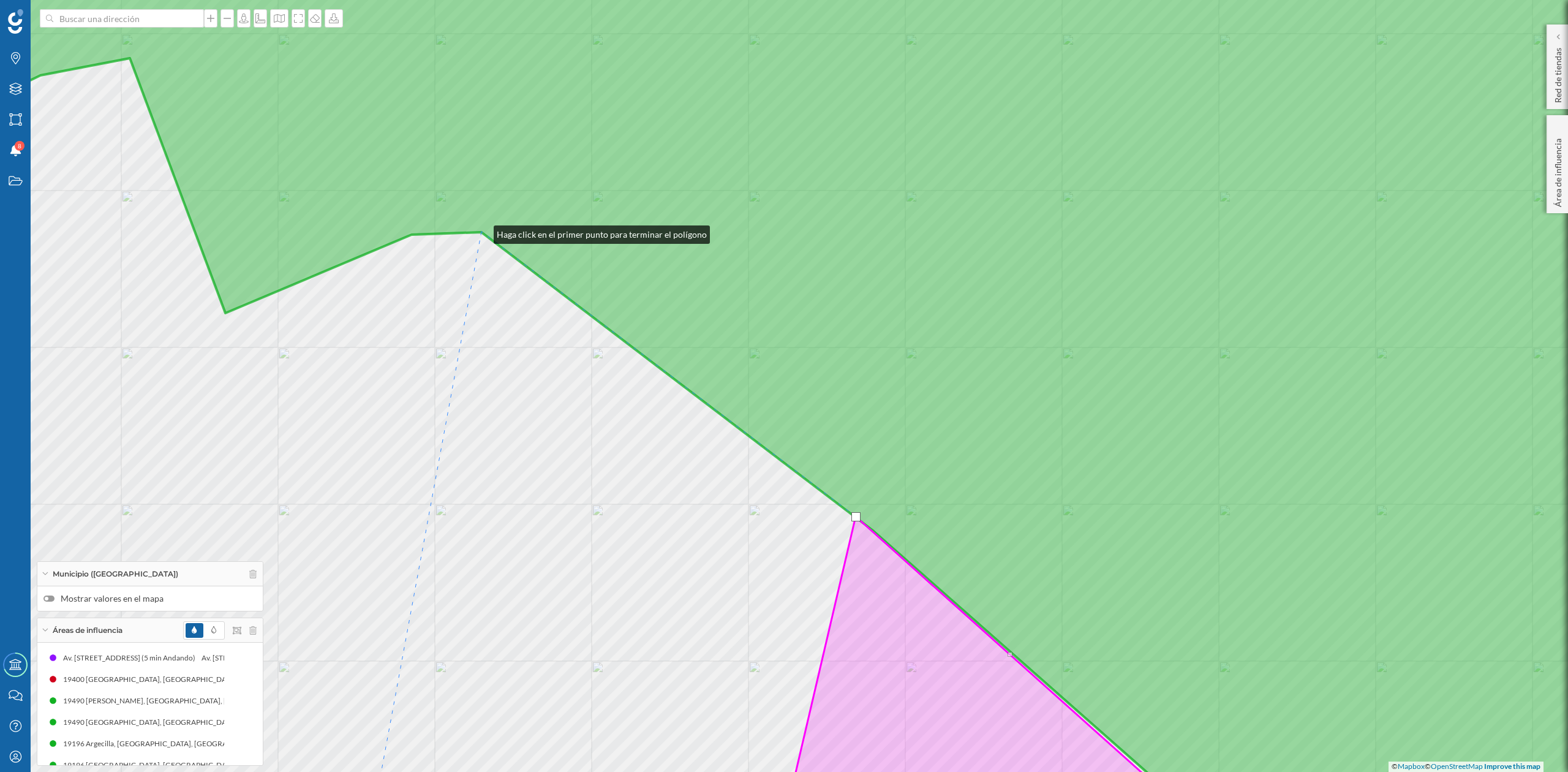
click at [482, 231] on icon at bounding box center [784, 386] width 1887 height 932
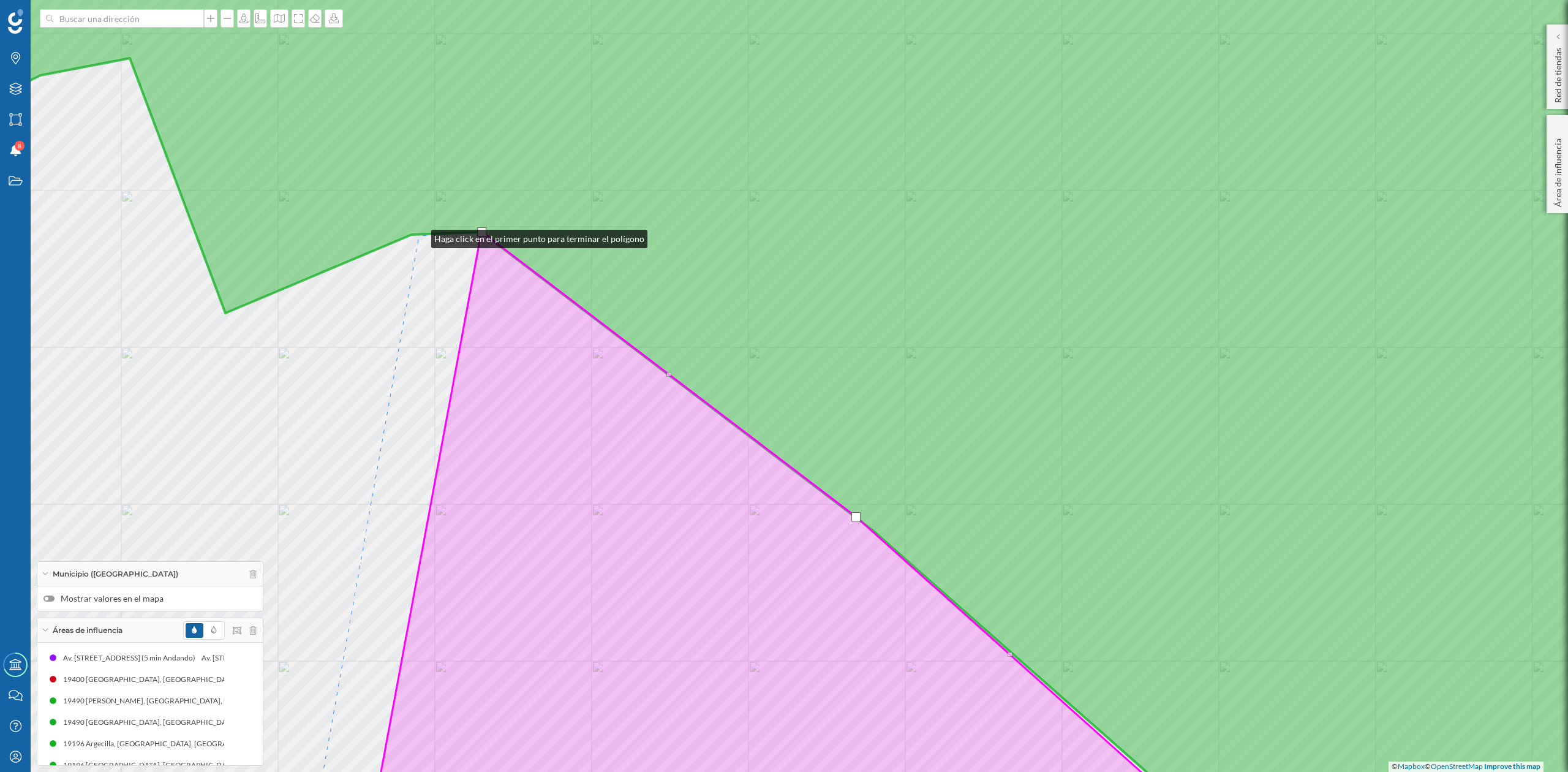
click at [419, 236] on div "© Mapbox © OpenStreetMap Improve this map" at bounding box center [784, 386] width 1568 height 772
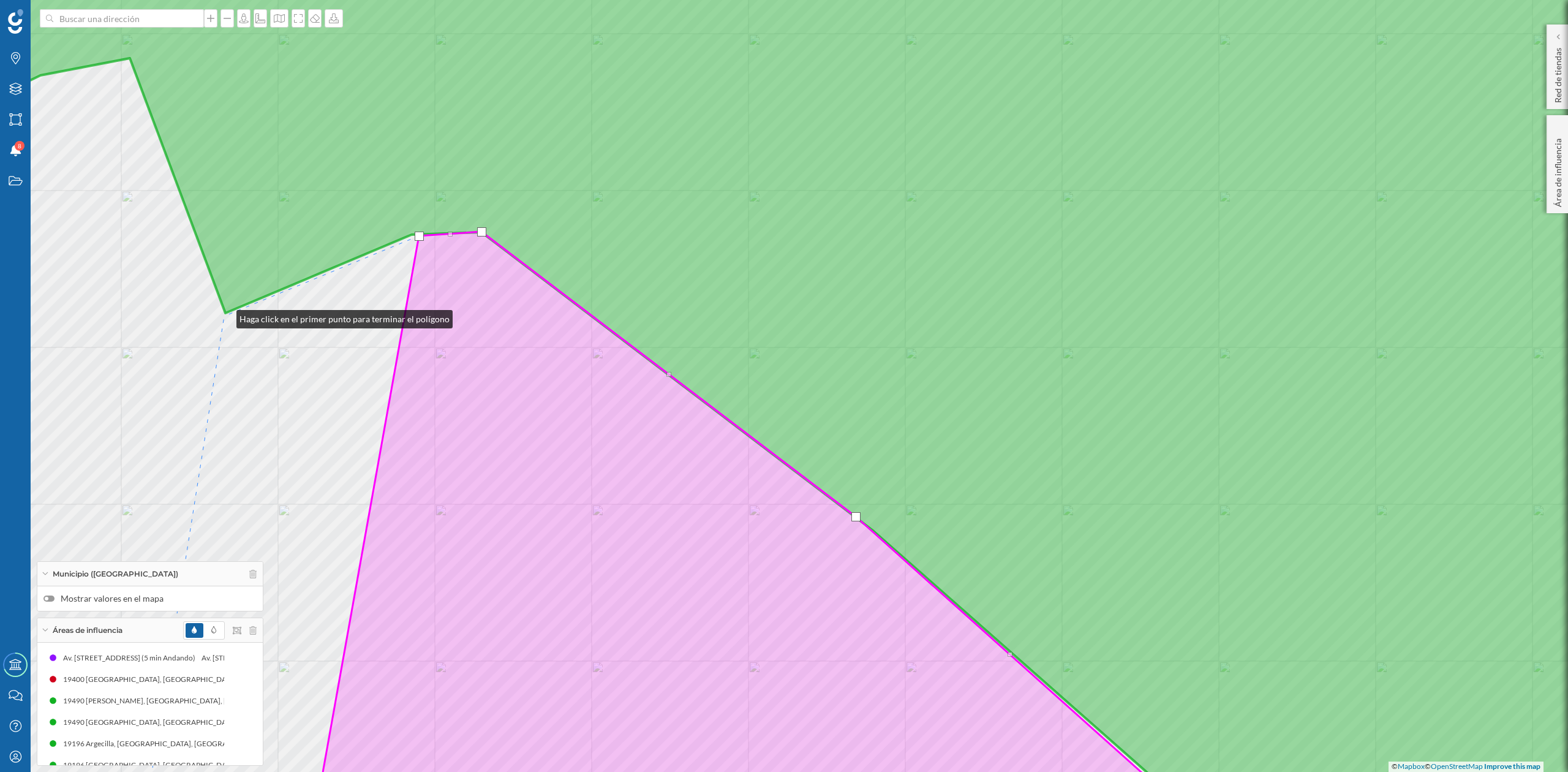
click at [225, 316] on div "© Mapbox © OpenStreetMap Improve this map" at bounding box center [784, 386] width 1568 height 772
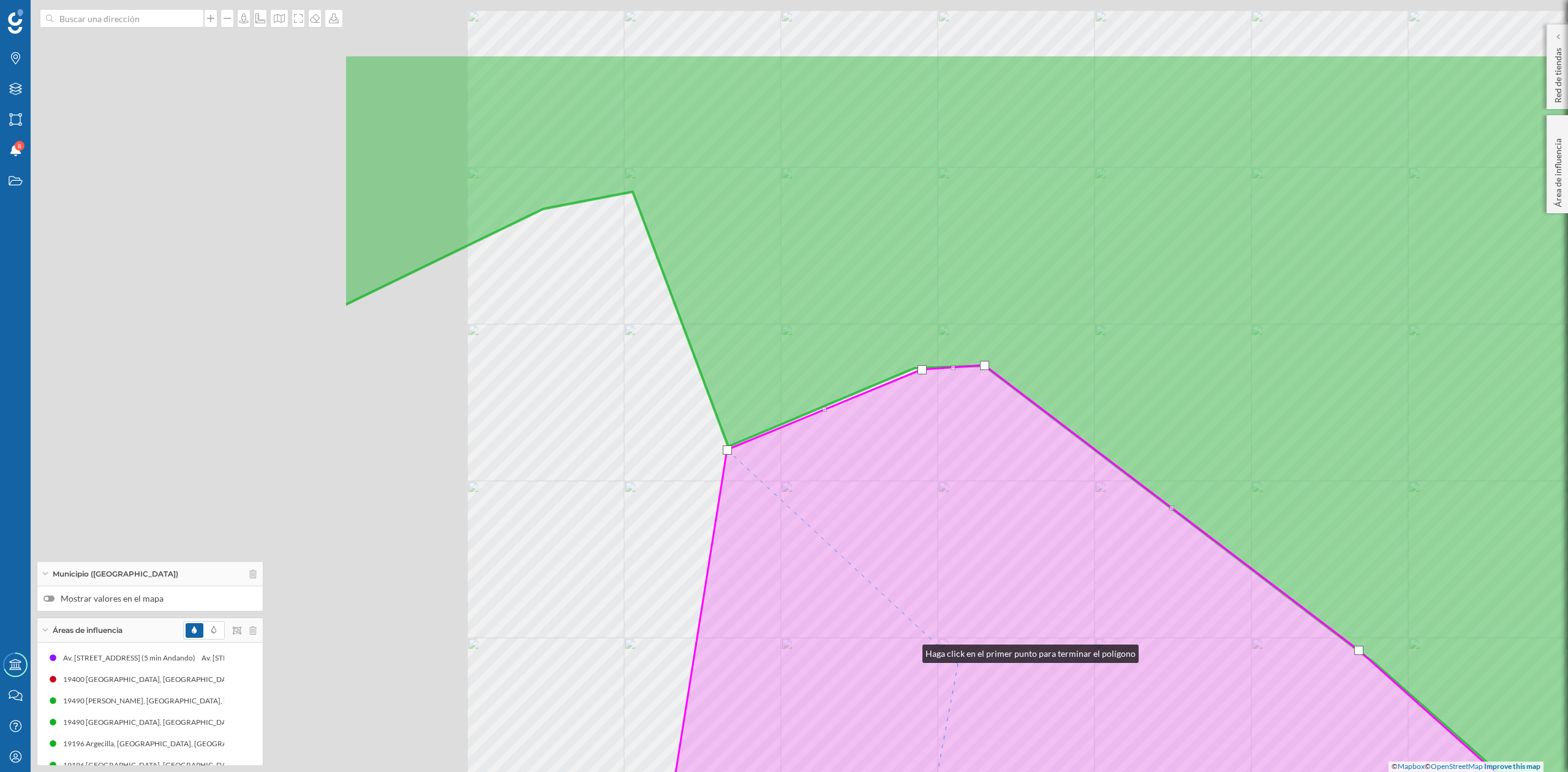
drag, startPoint x: 423, startPoint y: 523, endPoint x: 925, endPoint y: 658, distance: 519.8
click at [925, 658] on icon at bounding box center [1178, 675] width 1072 height 619
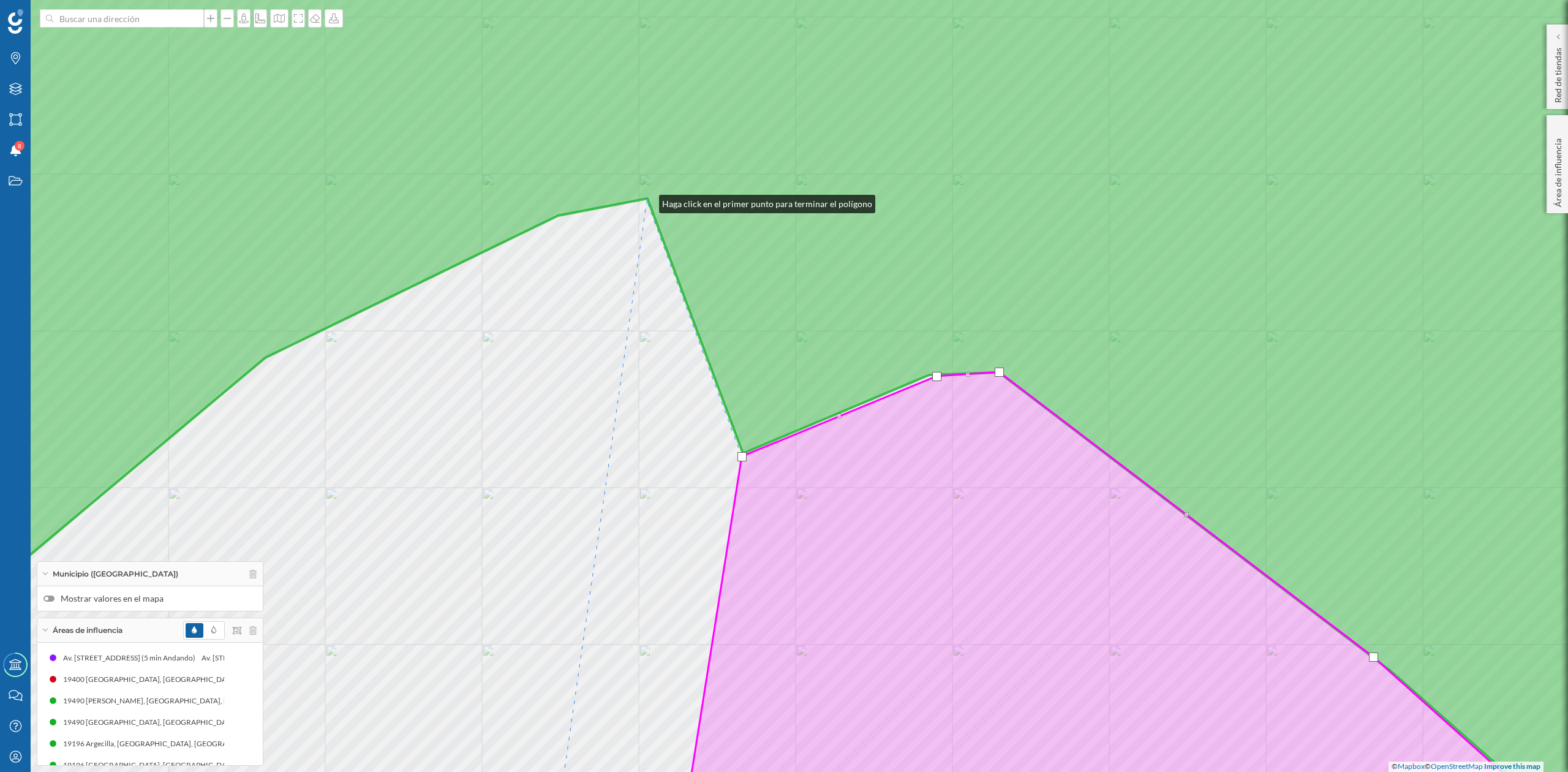
click at [647, 201] on div "© Mapbox © OpenStreetMap Improve this map" at bounding box center [784, 386] width 1568 height 772
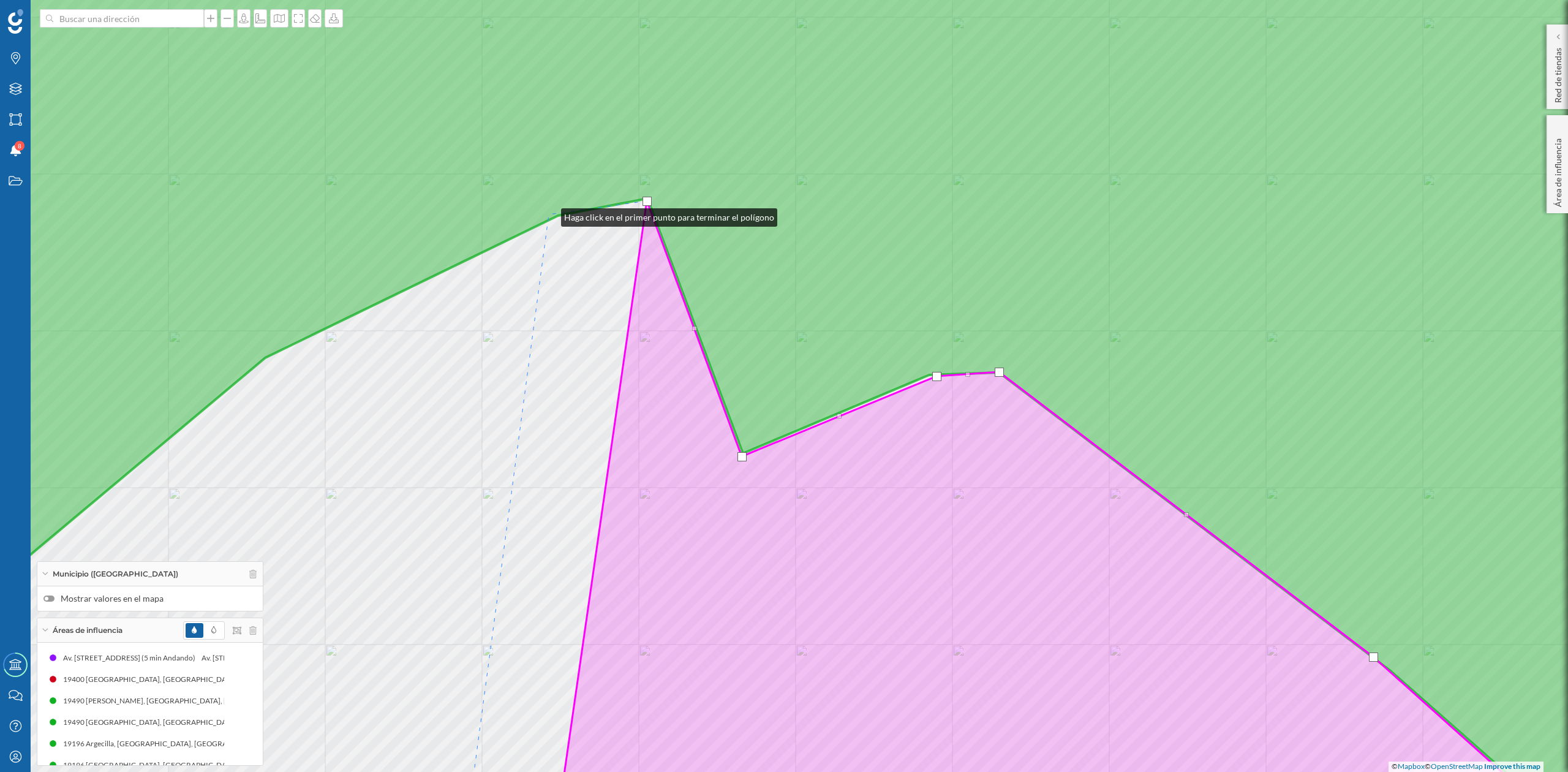
drag, startPoint x: 549, startPoint y: 215, endPoint x: 281, endPoint y: 337, distance: 294.5
click at [549, 216] on icon at bounding box center [784, 386] width 1887 height 932
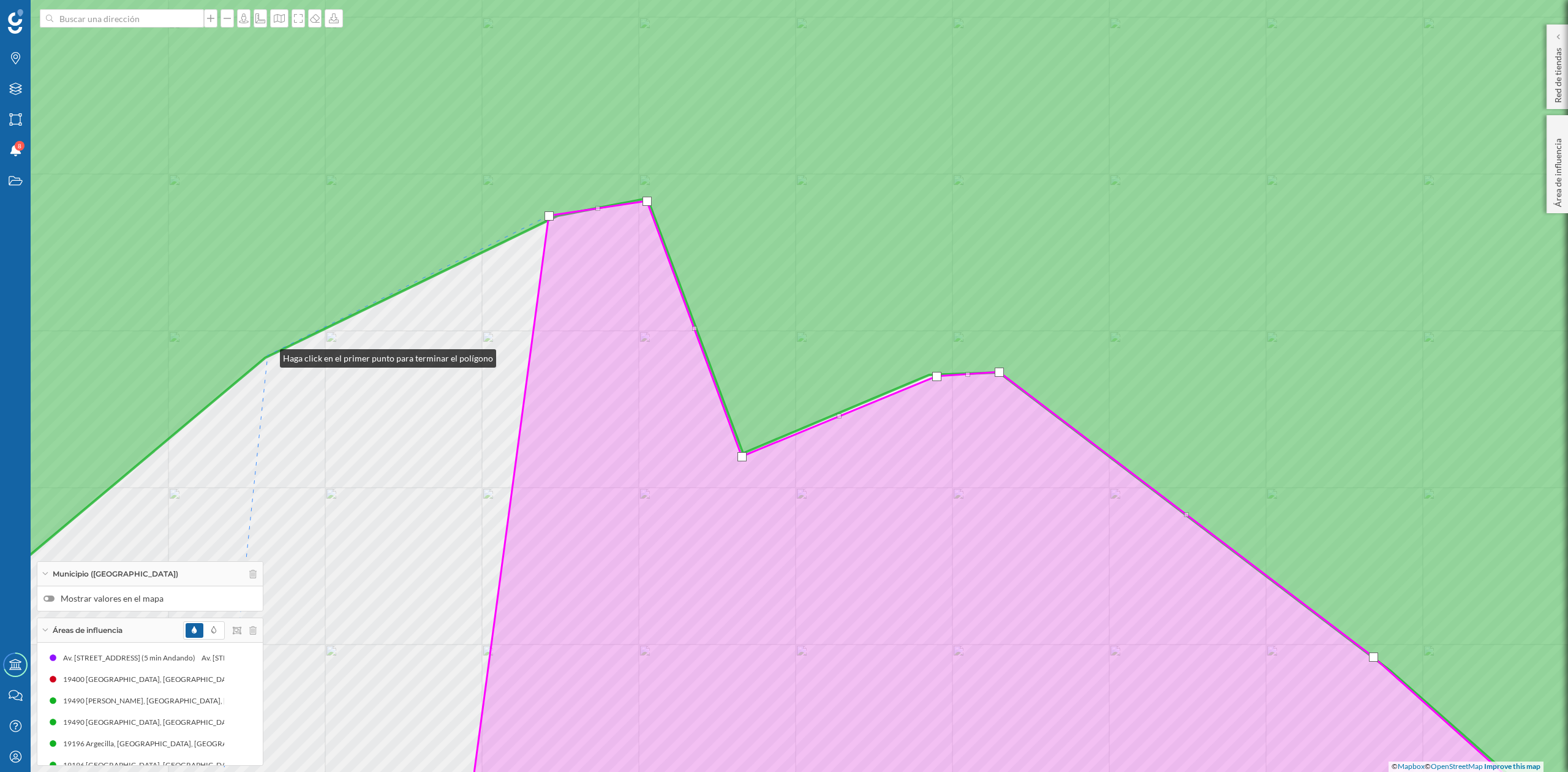
click at [268, 356] on icon at bounding box center [784, 386] width 1887 height 932
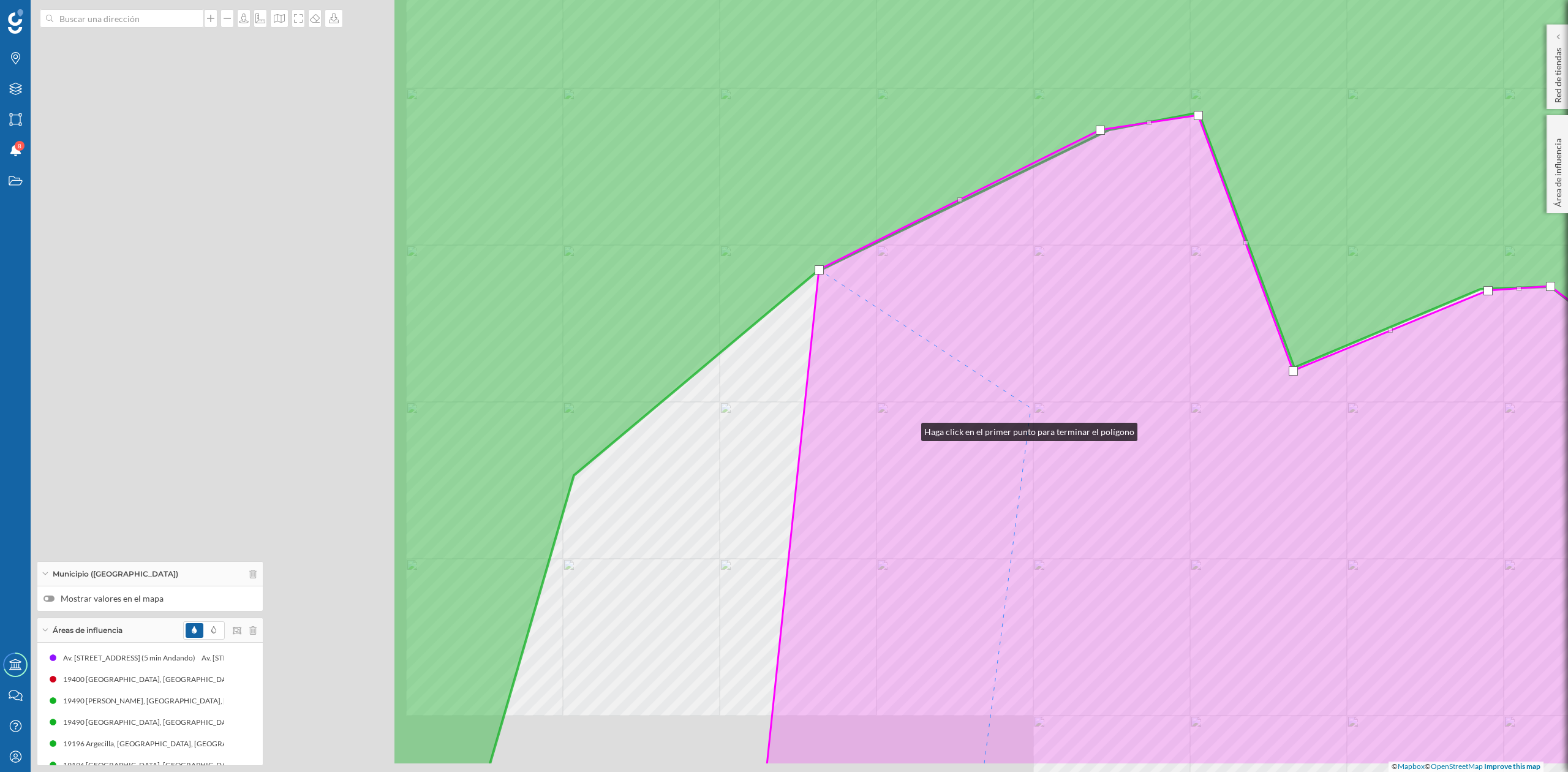
drag, startPoint x: 496, startPoint y: 489, endPoint x: 1078, endPoint y: 402, distance: 588.5
click at [1078, 402] on icon at bounding box center [1454, 440] width 1375 height 650
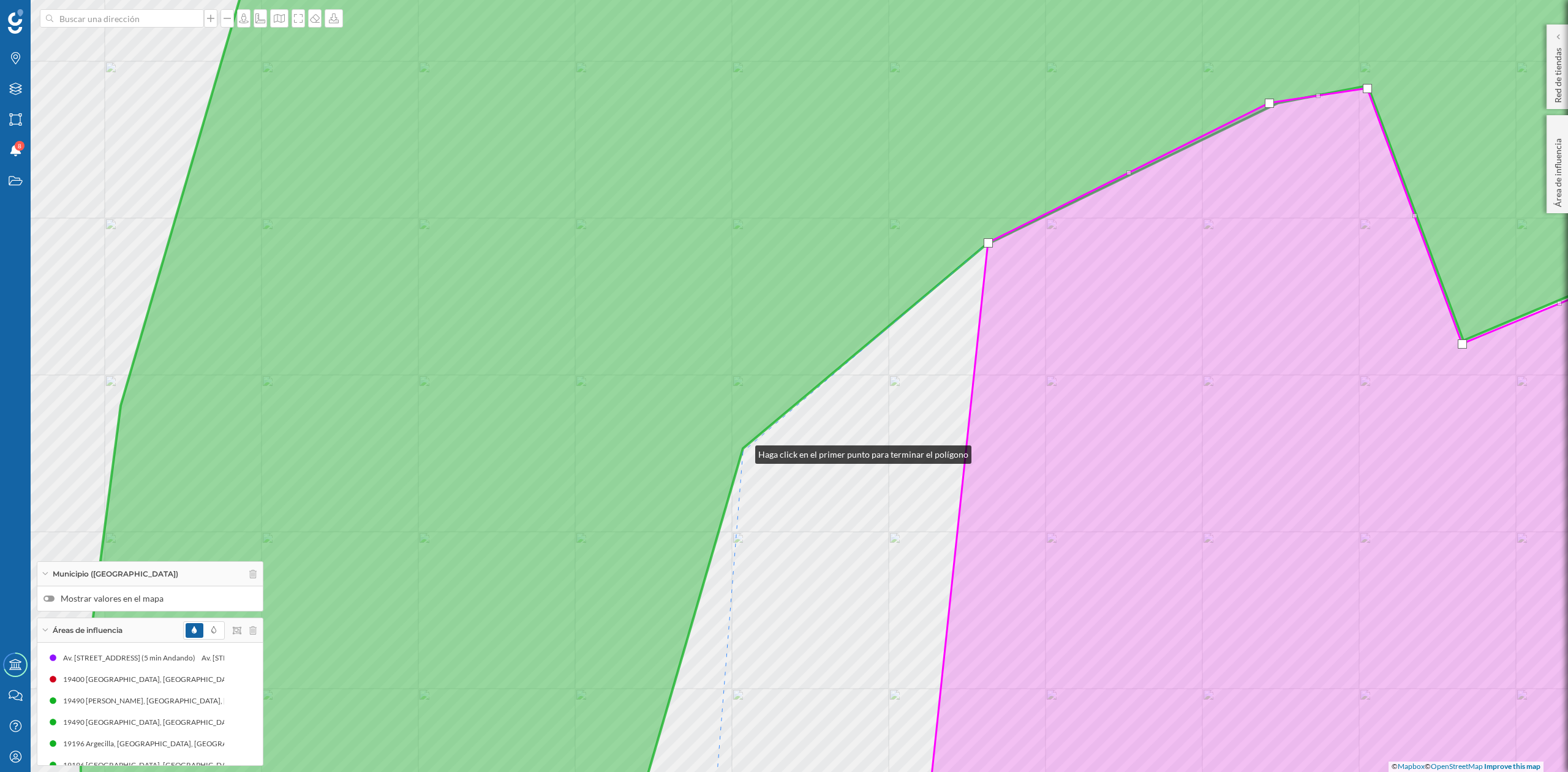
click at [743, 452] on icon at bounding box center [904, 386] width 1648 height 932
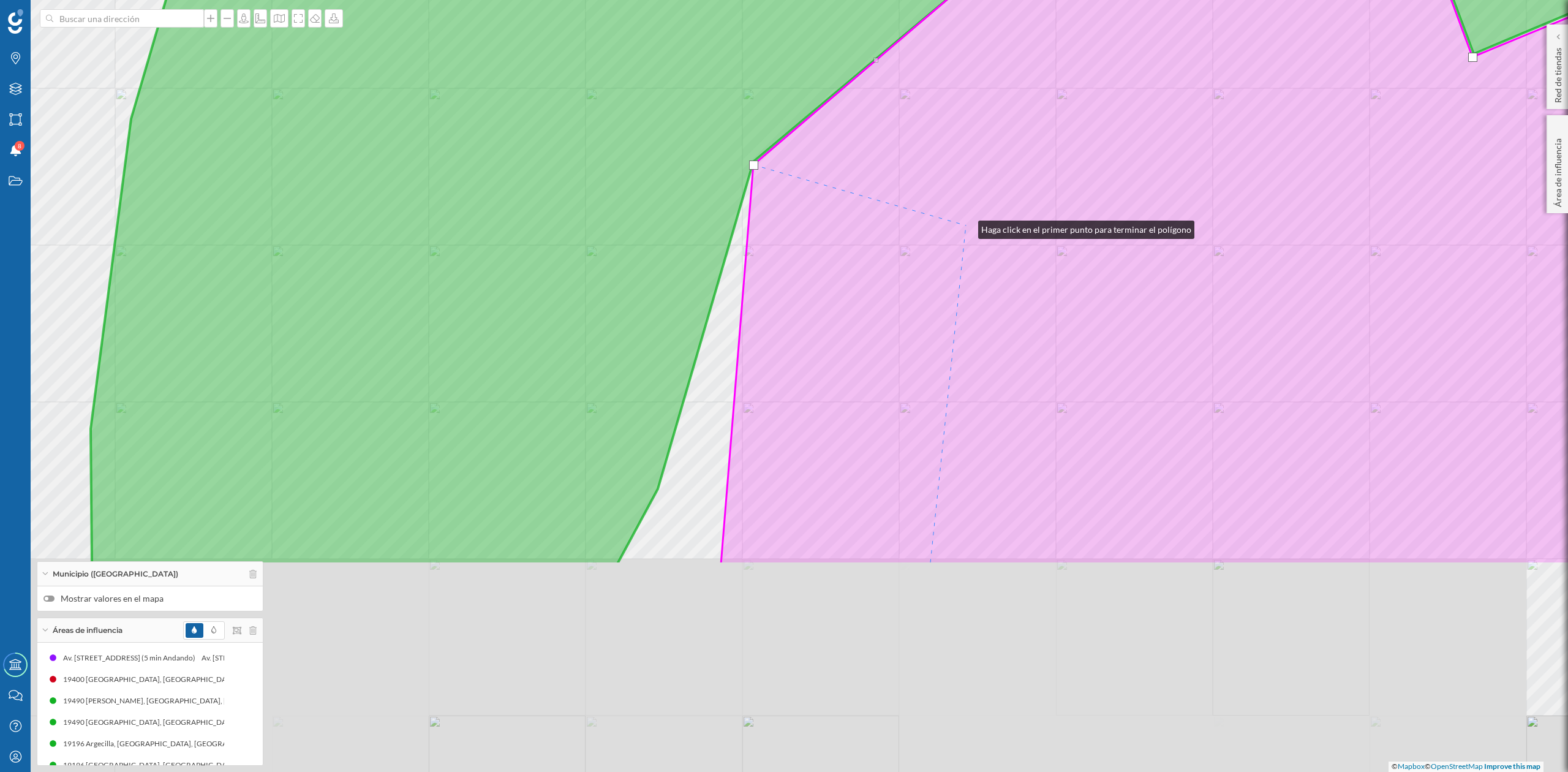
drag, startPoint x: 956, startPoint y: 513, endPoint x: 966, endPoint y: 227, distance: 286.2
click at [966, 227] on icon at bounding box center [1229, 182] width 1016 height 763
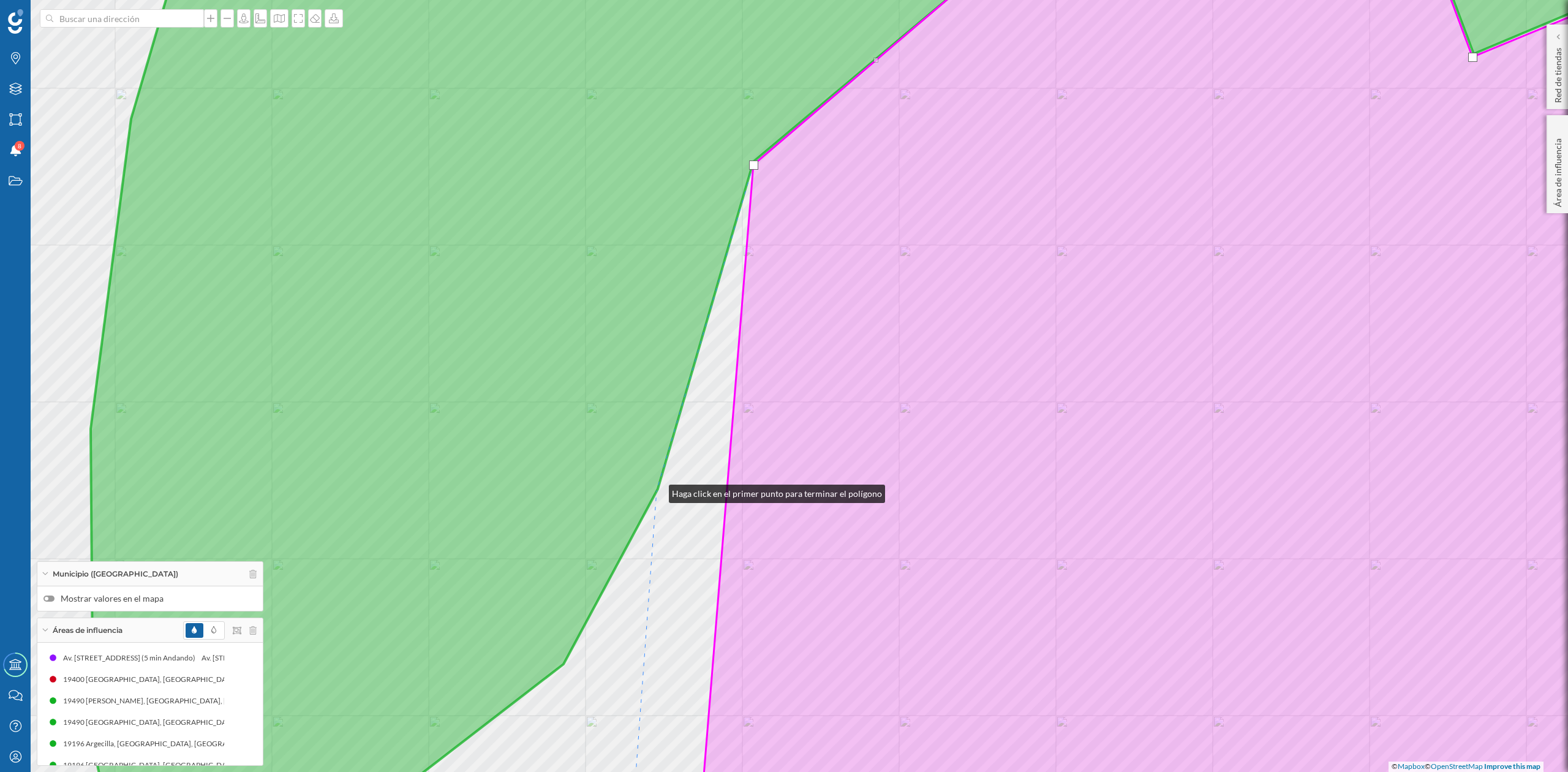
click at [656, 491] on icon at bounding box center [908, 386] width 1637 height 932
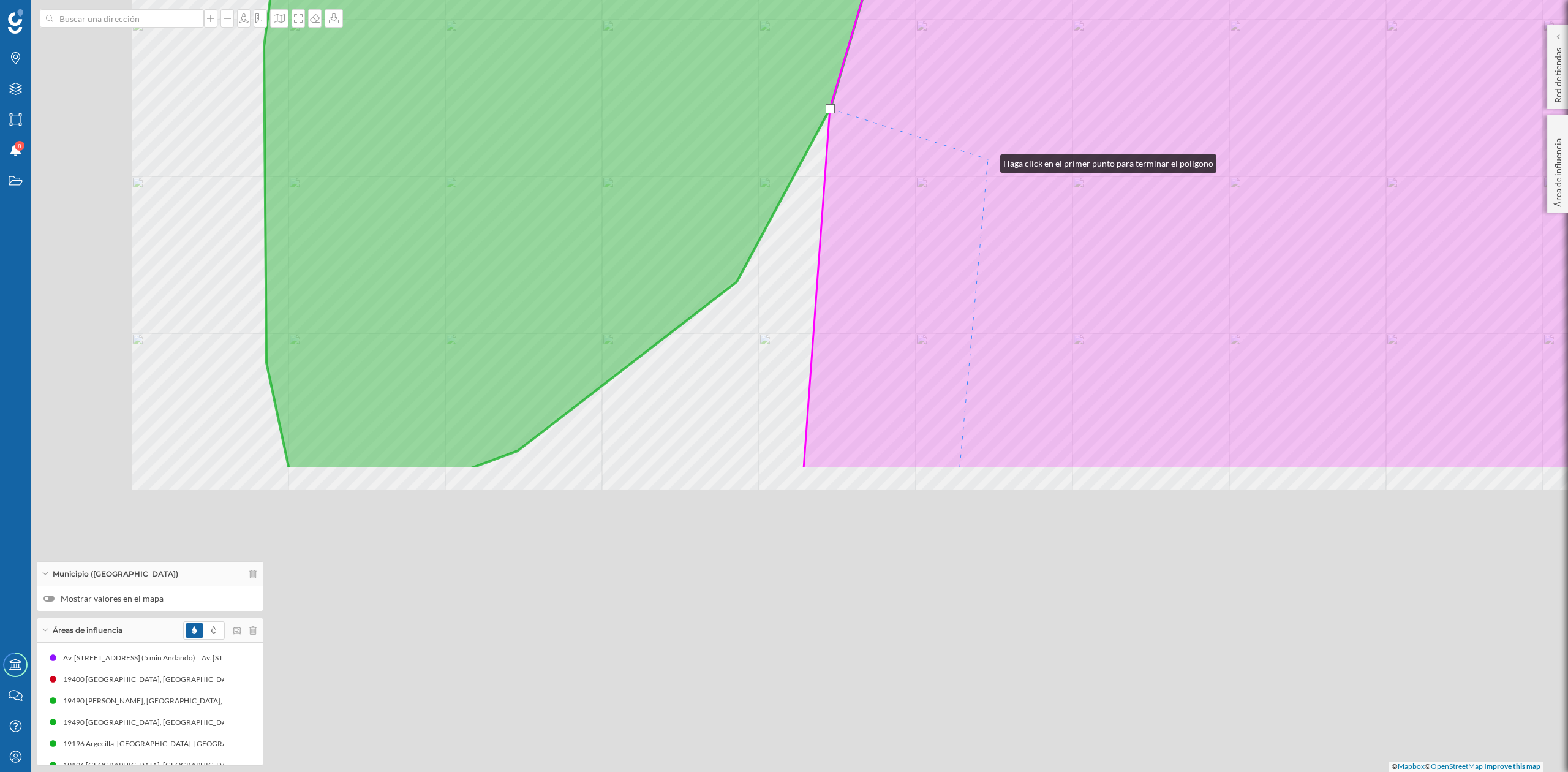
drag, startPoint x: 815, startPoint y: 543, endPoint x: 989, endPoint y: 160, distance: 420.7
click at [989, 160] on icon at bounding box center [1352, 3] width 1096 height 930
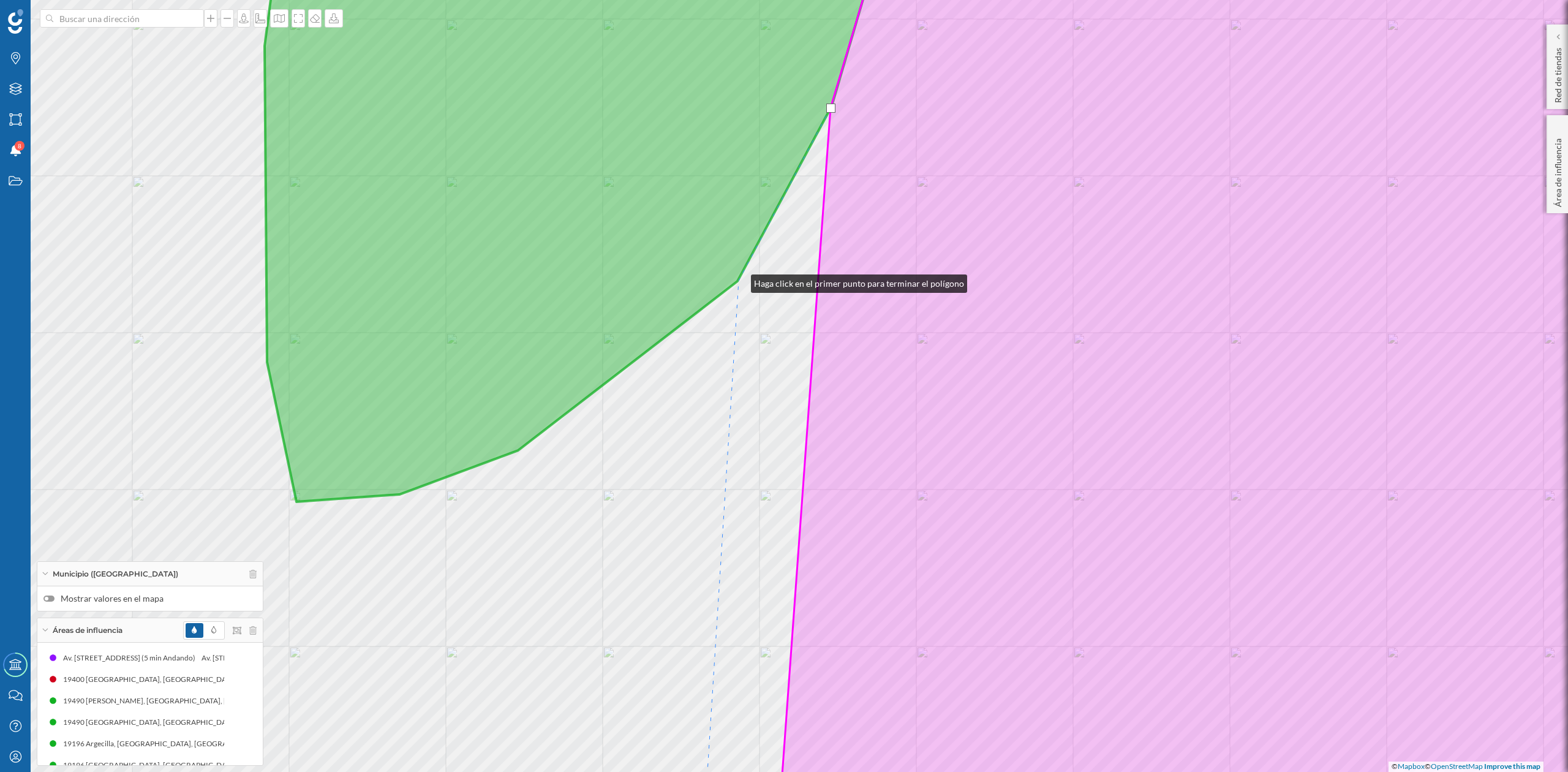
click at [739, 281] on div "© Mapbox © OpenStreetMap Improve this map" at bounding box center [784, 386] width 1568 height 772
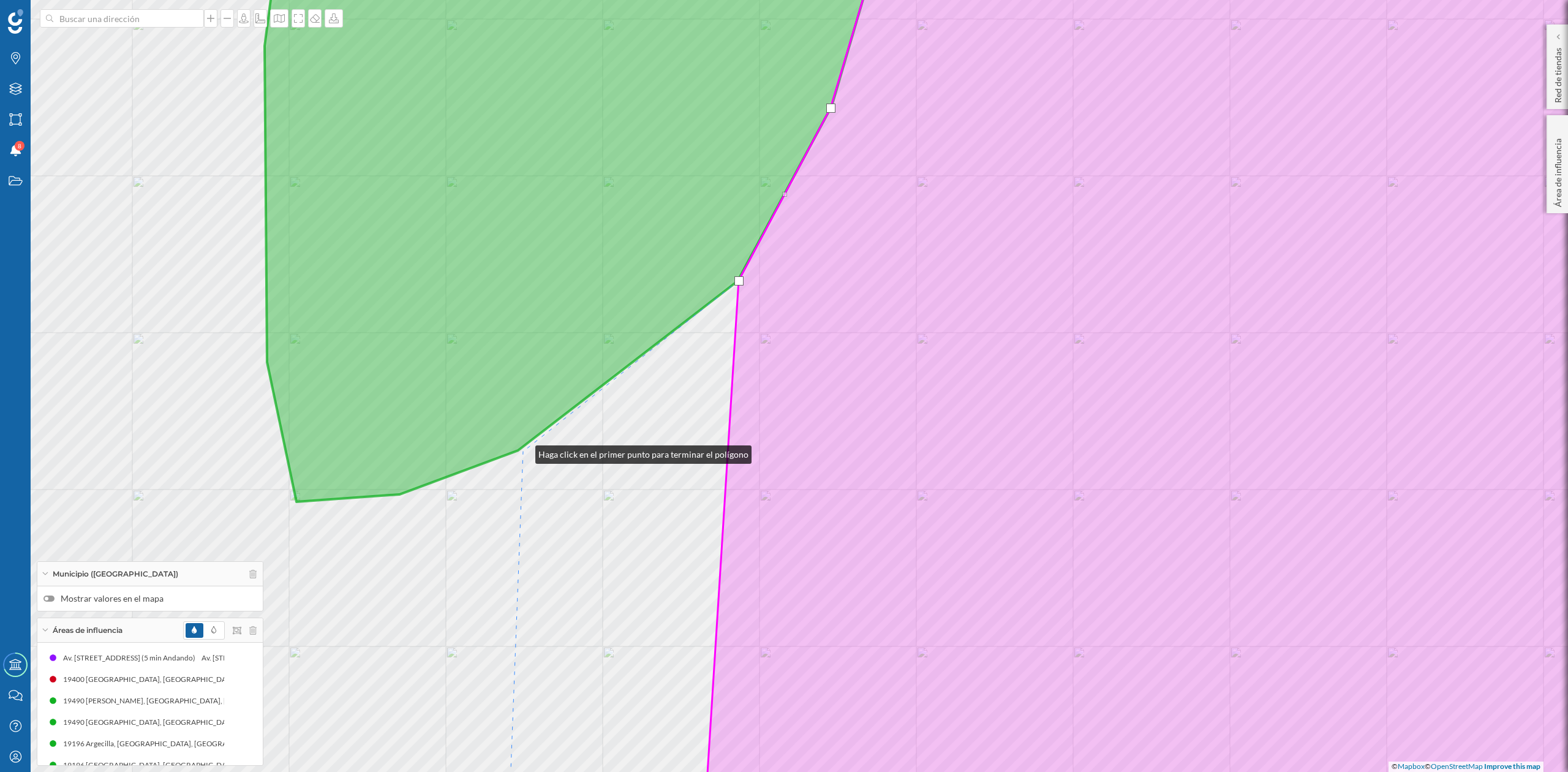
click at [523, 452] on div "© Mapbox © OpenStreetMap Improve this map" at bounding box center [784, 386] width 1568 height 772
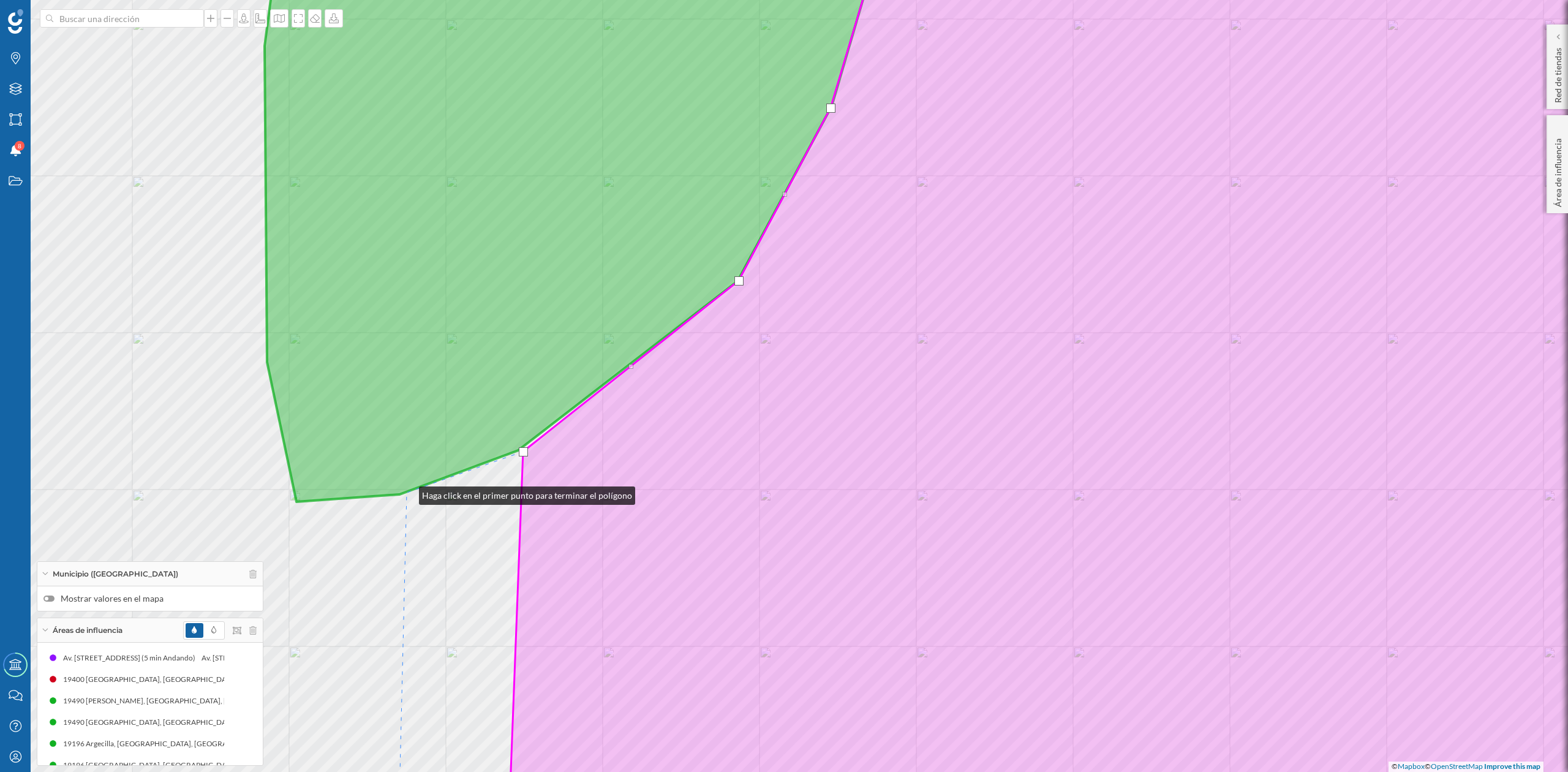
click at [407, 493] on icon at bounding box center [995, 211] width 1463 height 582
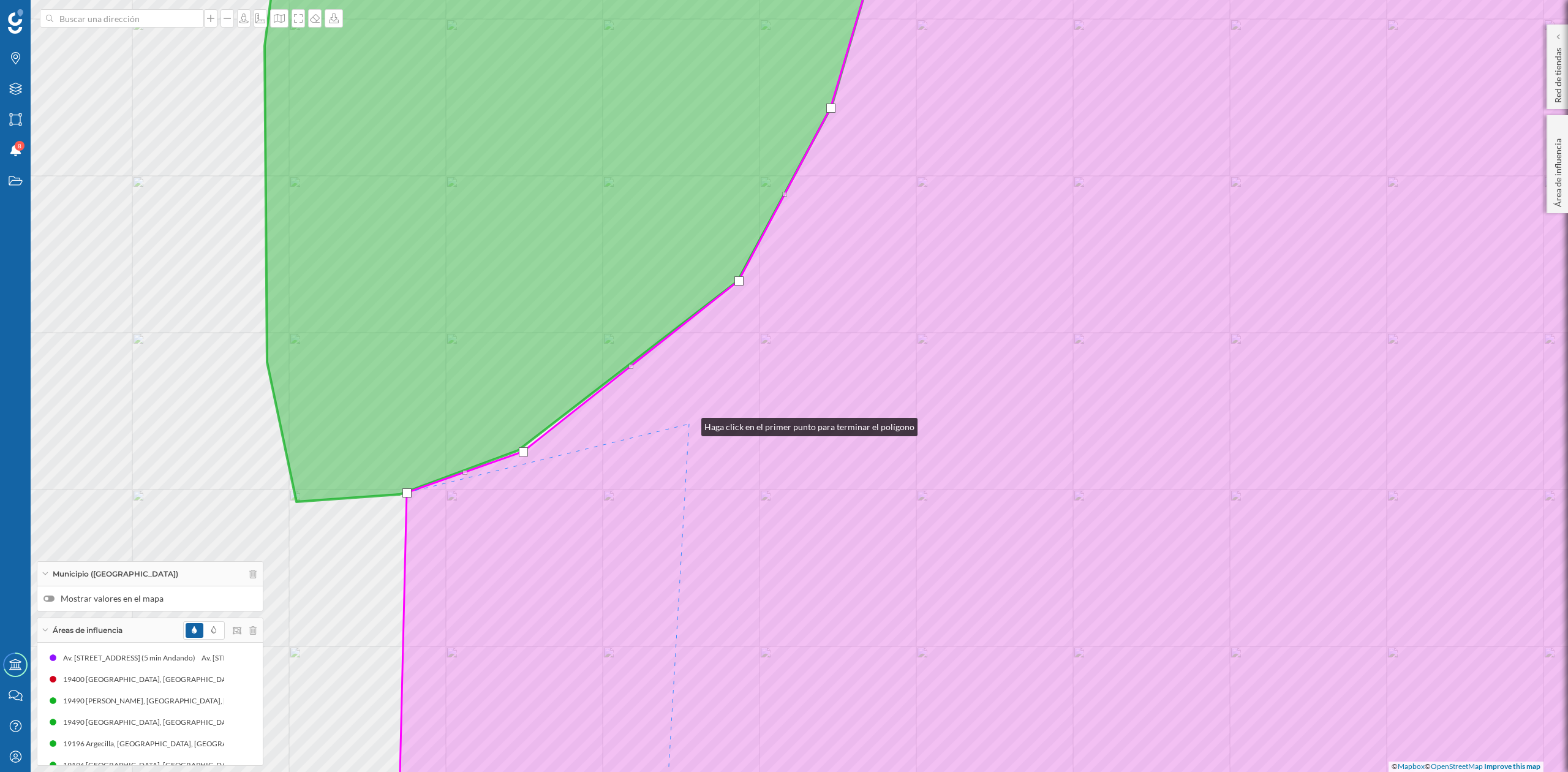
drag, startPoint x: 690, startPoint y: 425, endPoint x: 983, endPoint y: 199, distance: 370.0
click at [983, 199] on icon at bounding box center [1062, 386] width 1328 height 930
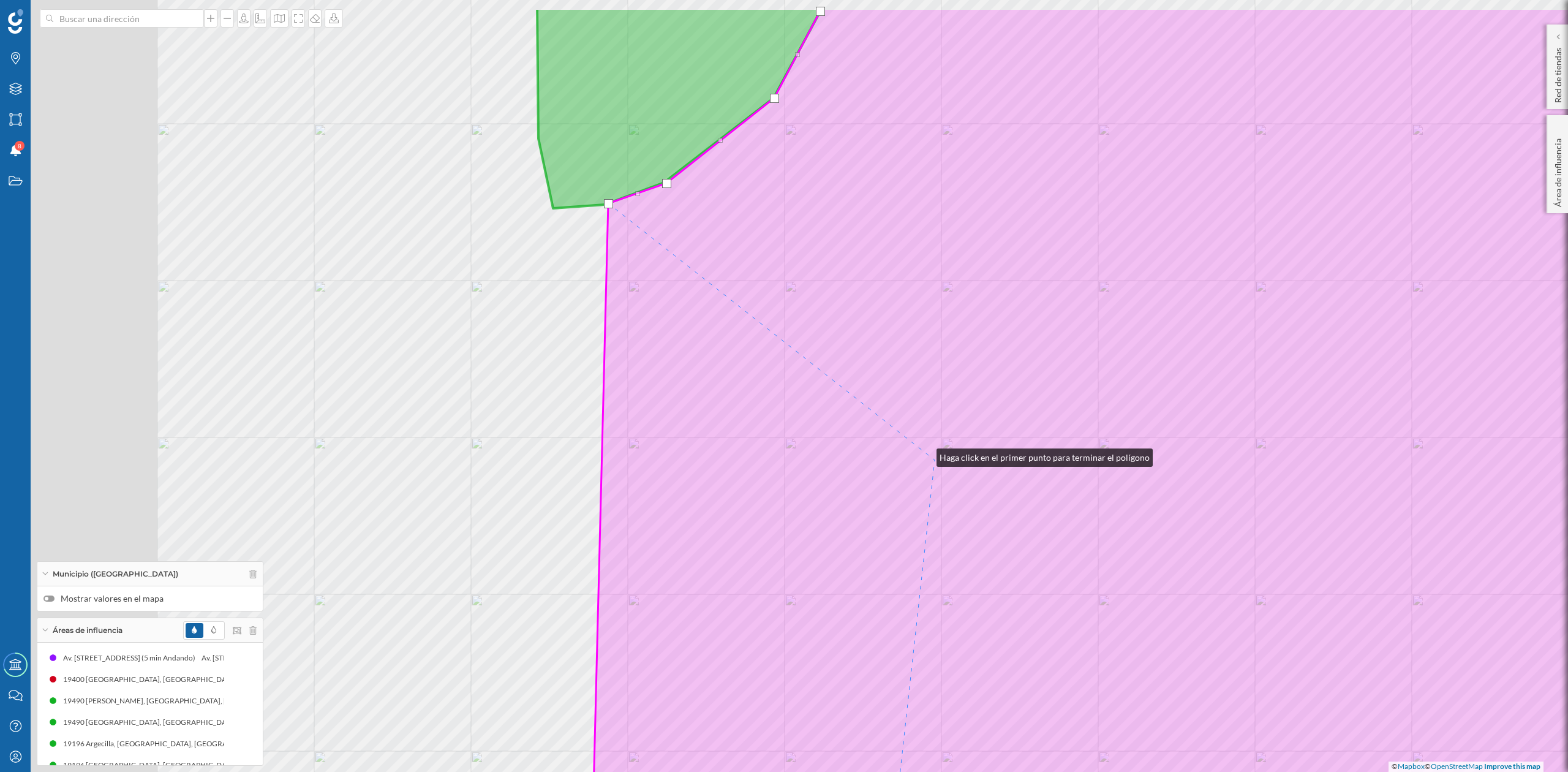
drag, startPoint x: 743, startPoint y: 368, endPoint x: 945, endPoint y: 469, distance: 225.8
click at [943, 469] on icon at bounding box center [1249, 473] width 1318 height 930
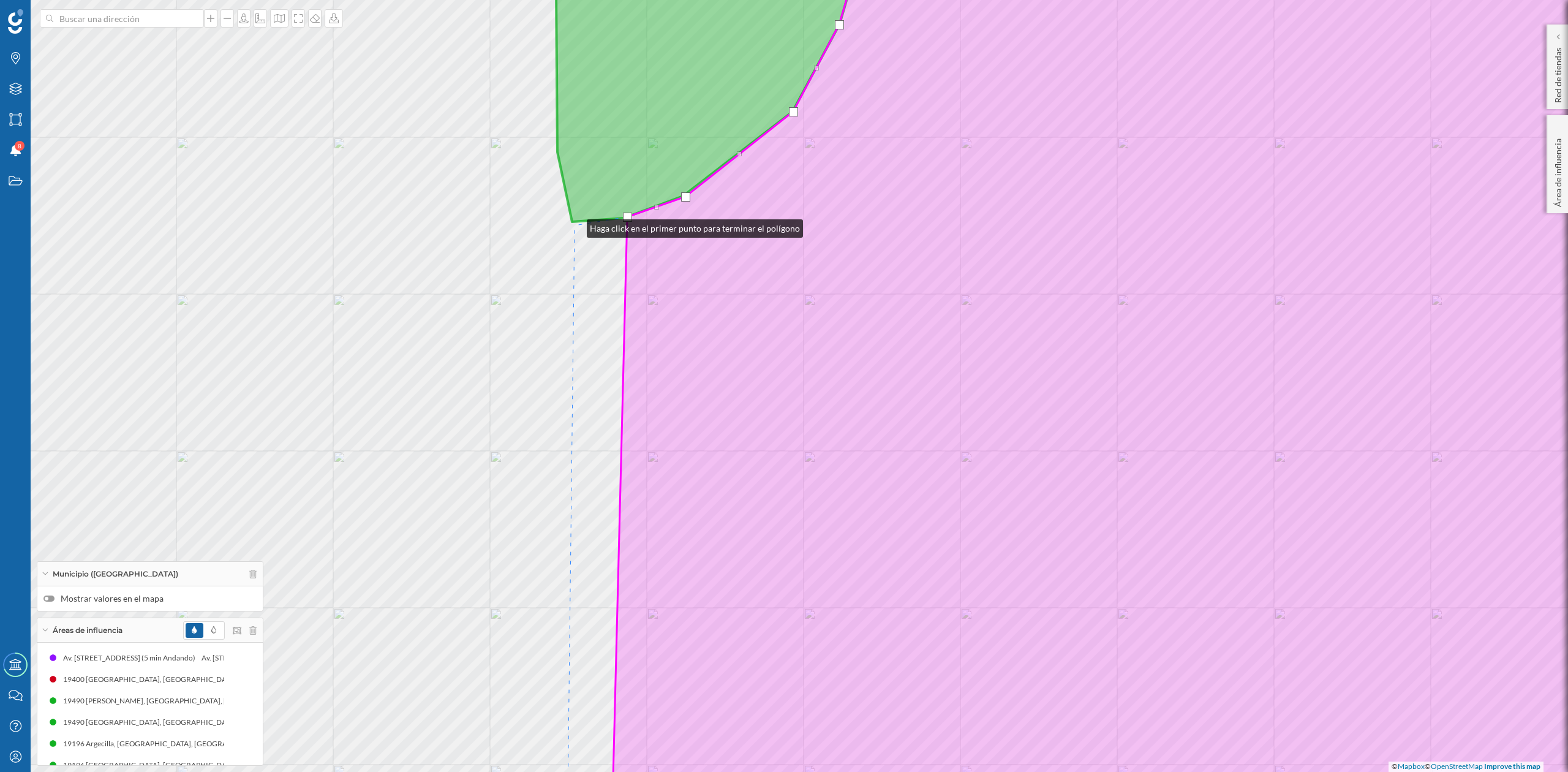
click at [574, 226] on div "© Mapbox © OpenStreetMap Improve this map" at bounding box center [784, 386] width 1568 height 772
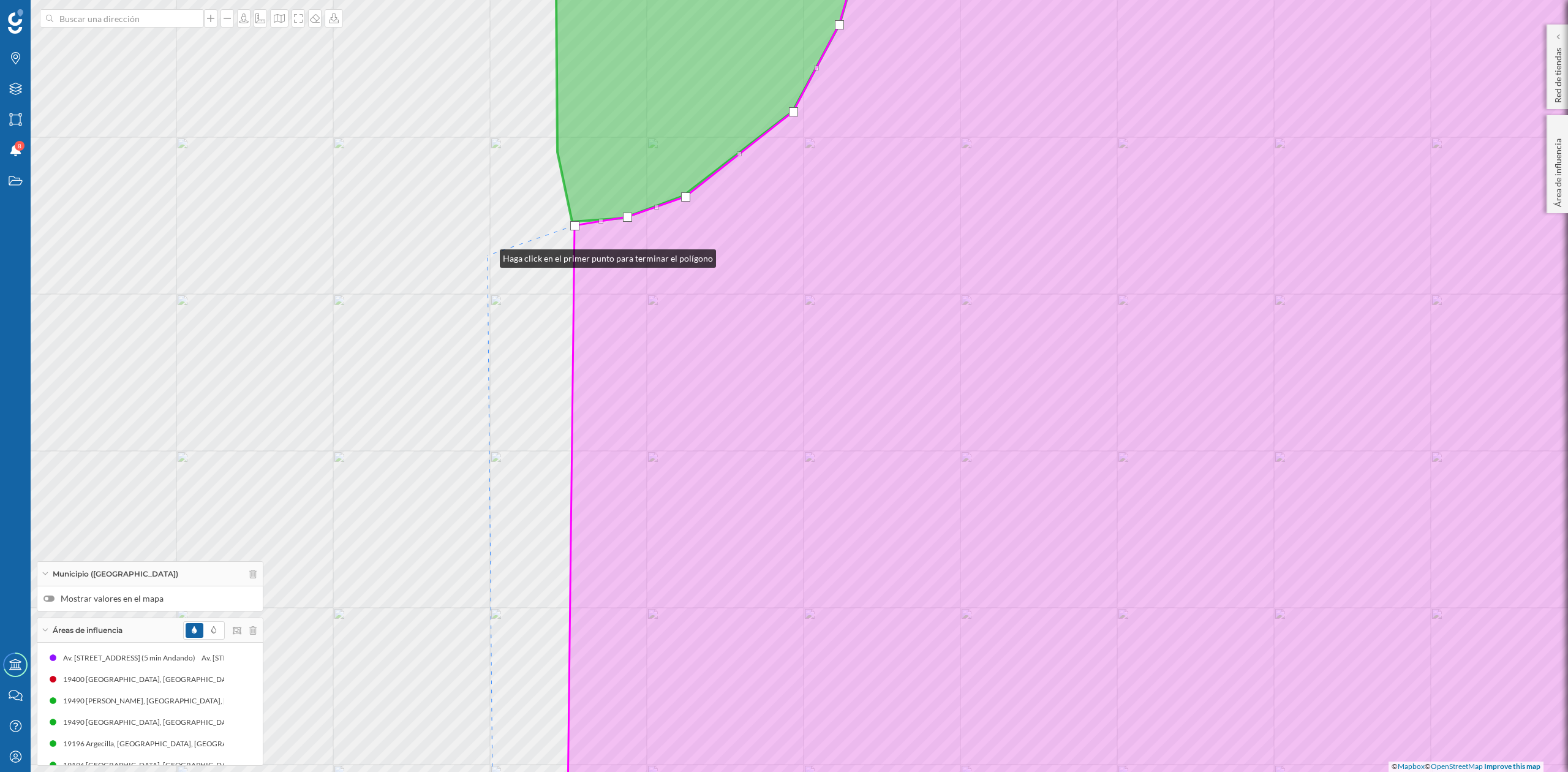
click at [487, 255] on div "© Mapbox © OpenStreetMap Improve this map" at bounding box center [784, 386] width 1568 height 772
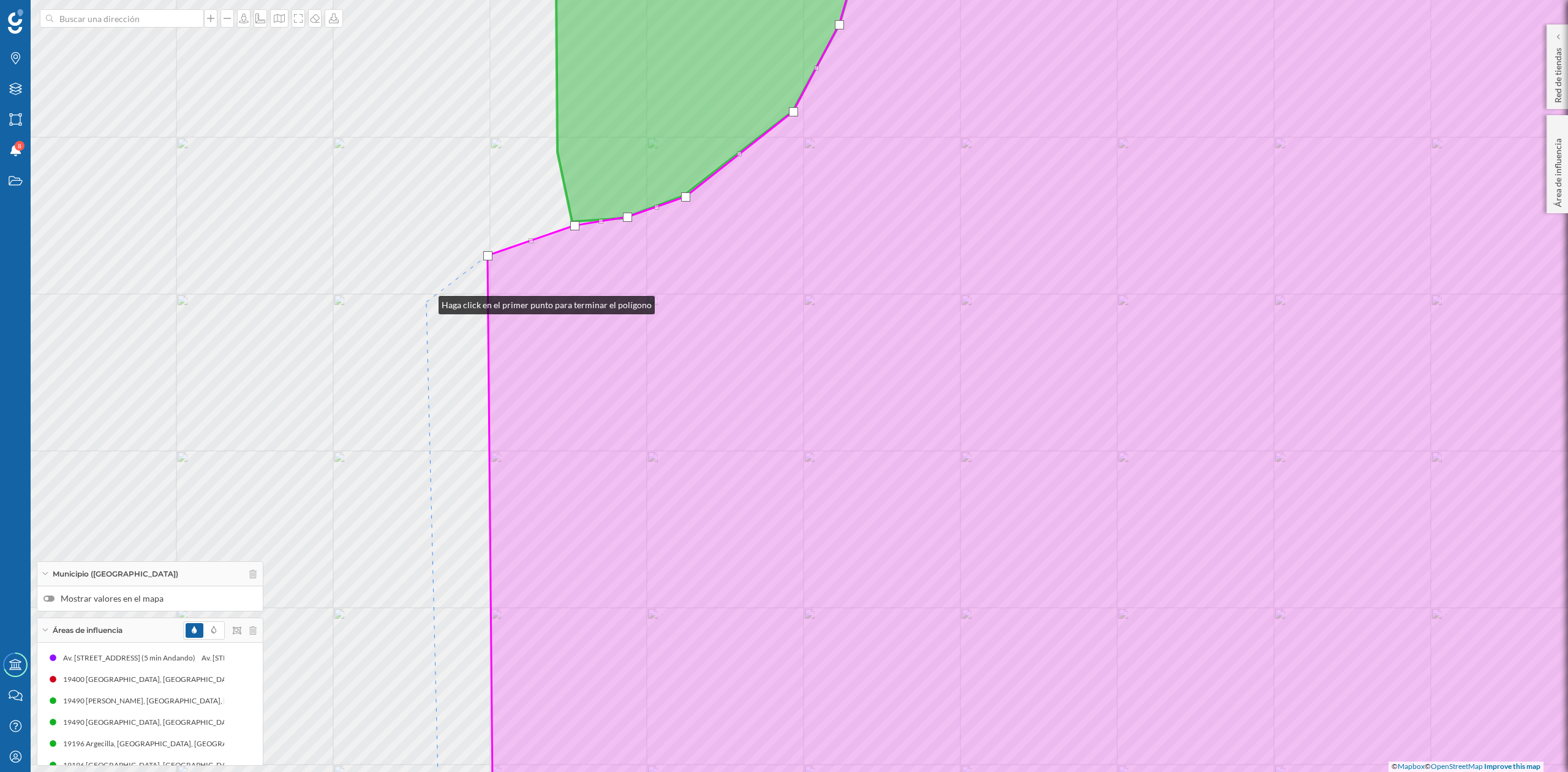
click at [427, 302] on div "© Mapbox © OpenStreetMap Improve this map" at bounding box center [784, 386] width 1568 height 772
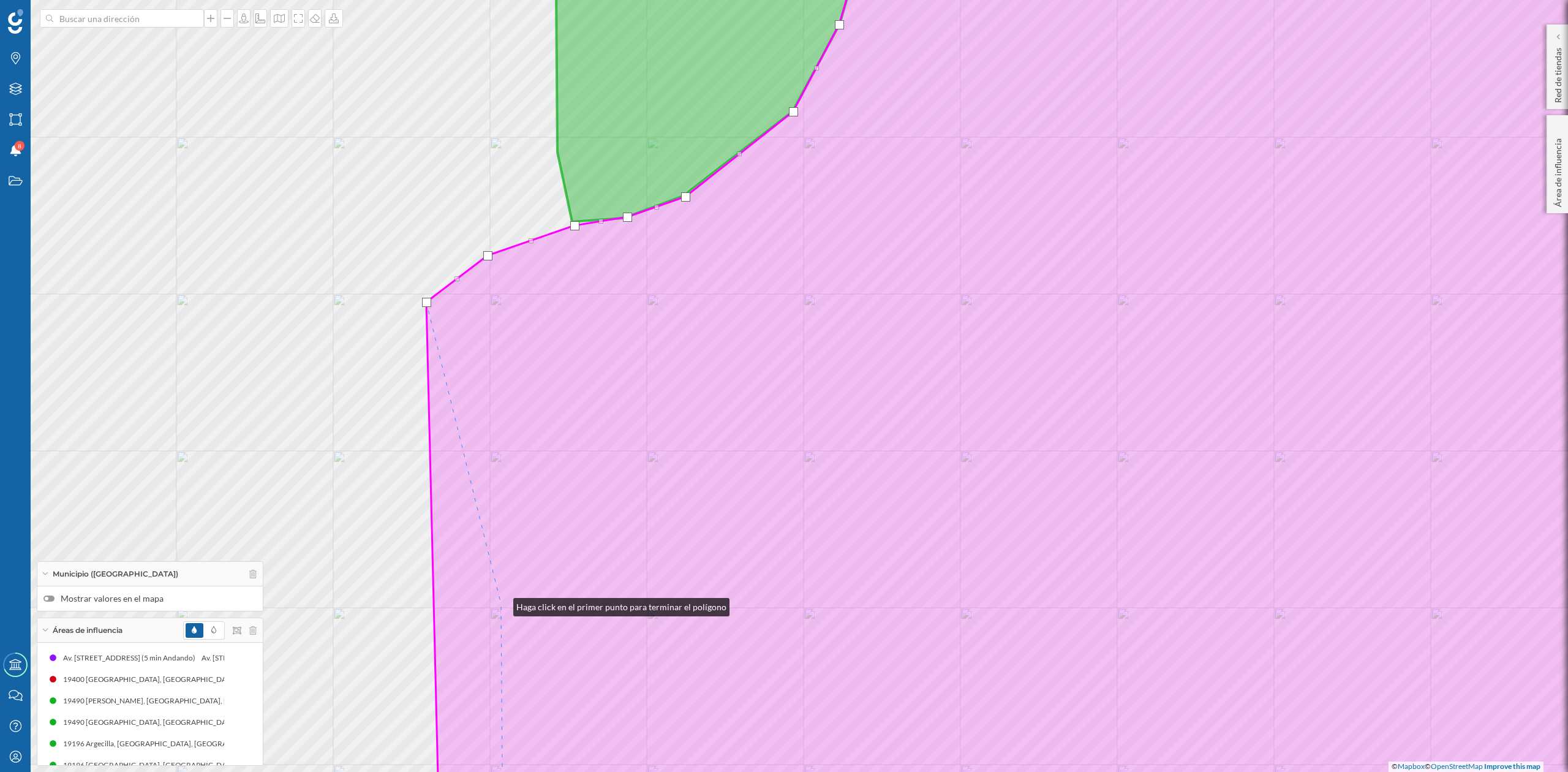
click at [501, 604] on icon at bounding box center [1077, 386] width 1300 height 930
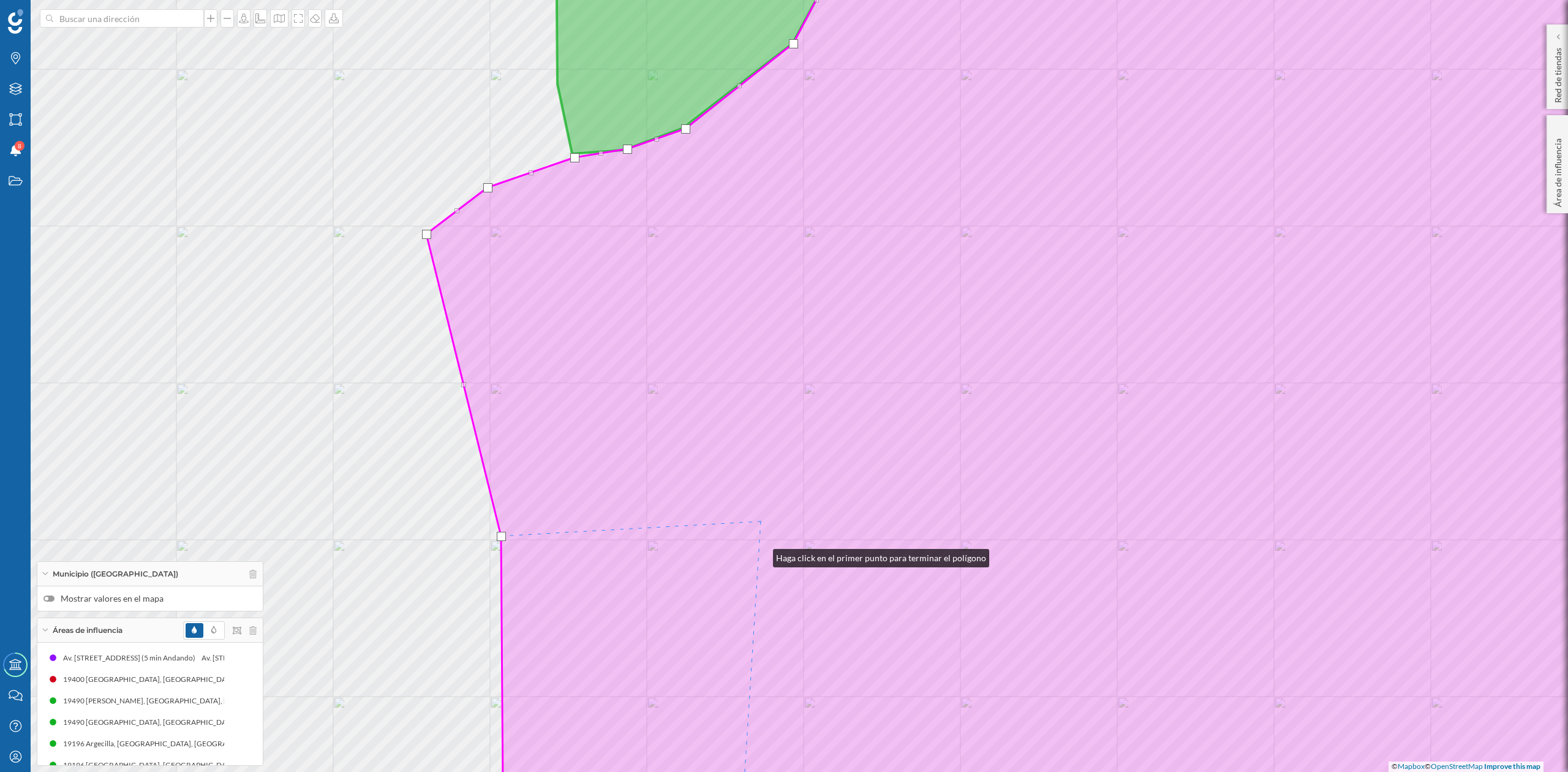
drag, startPoint x: 761, startPoint y: 624, endPoint x: 760, endPoint y: 297, distance: 327.0
click at [760, 300] on icon at bounding box center [1077, 318] width 1300 height 930
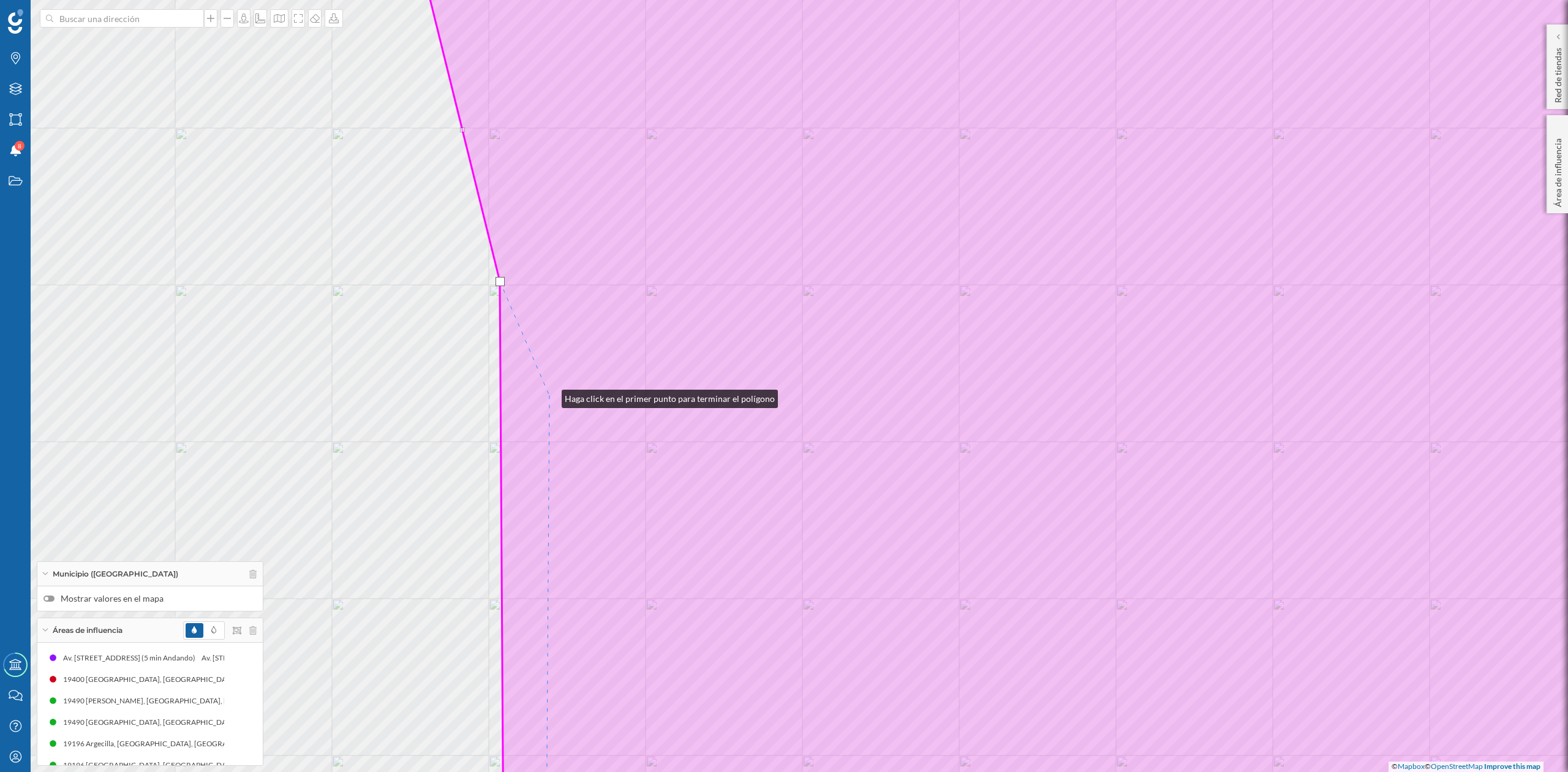
click at [549, 396] on icon at bounding box center [1076, 386] width 1302 height 930
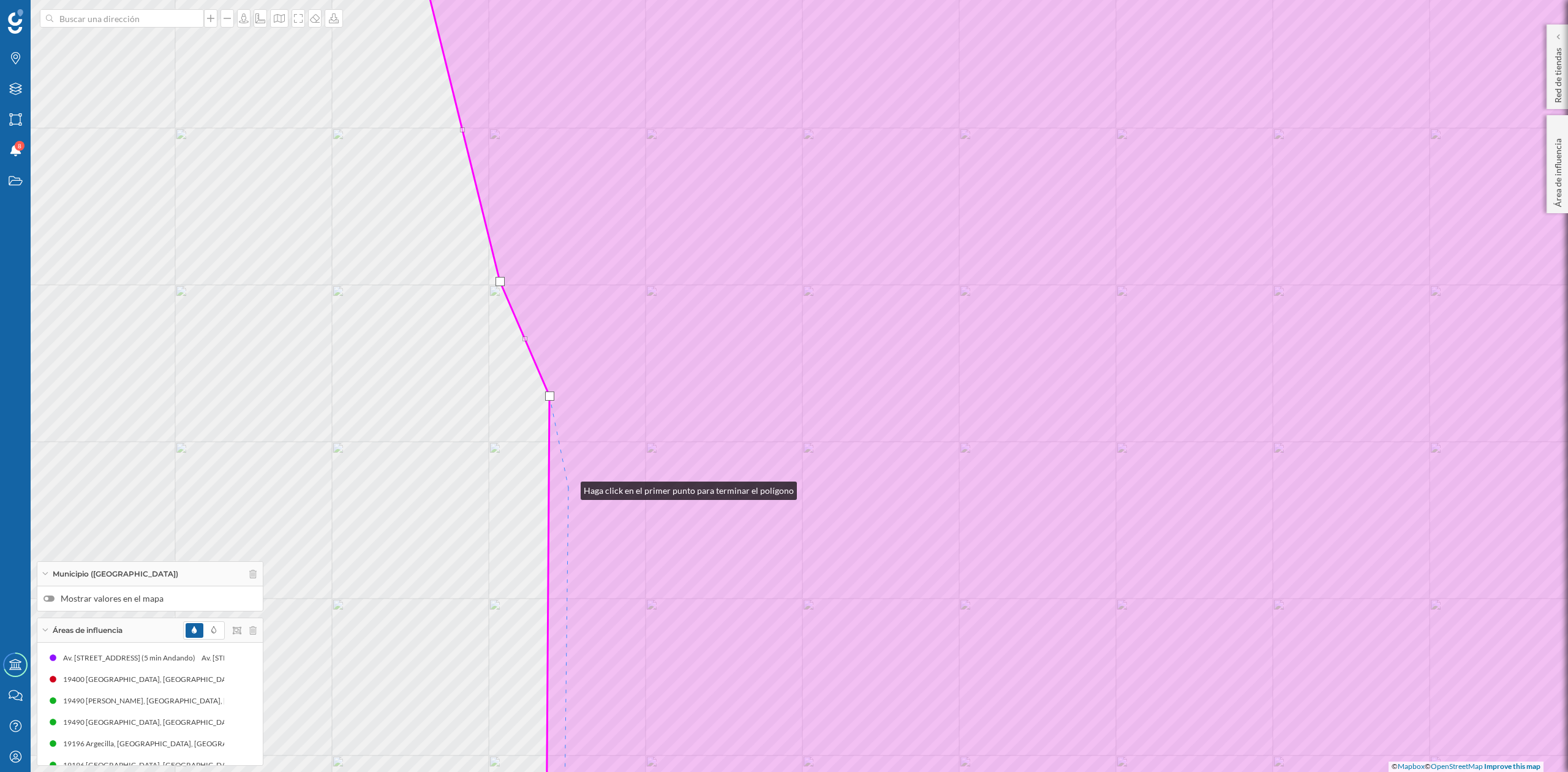
click at [569, 488] on icon at bounding box center [1076, 386] width 1302 height 930
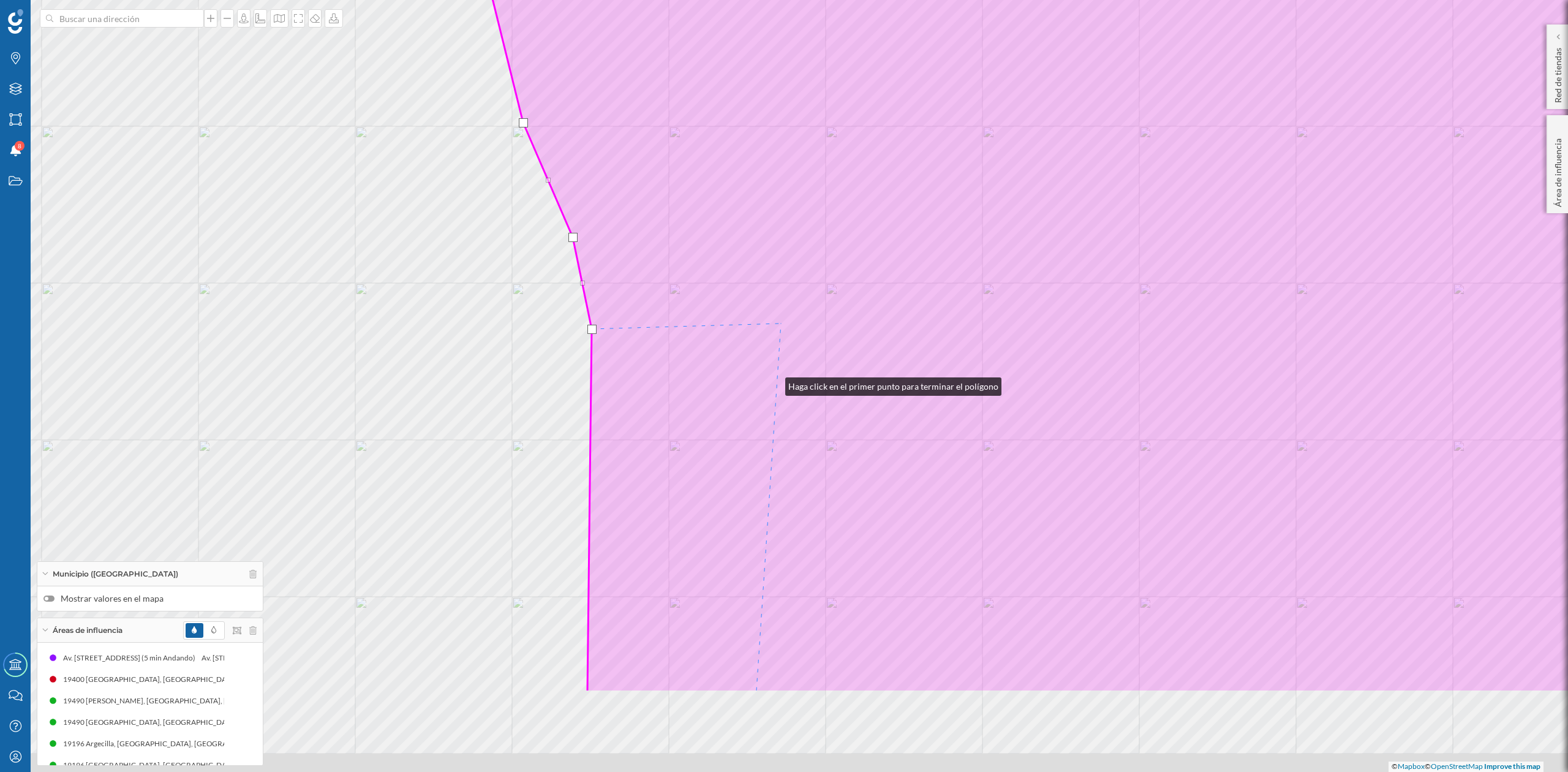
drag, startPoint x: 757, startPoint y: 491, endPoint x: 782, endPoint y: 200, distance: 292.1
click at [782, 200] on icon at bounding box center [1099, 227] width 1302 height 930
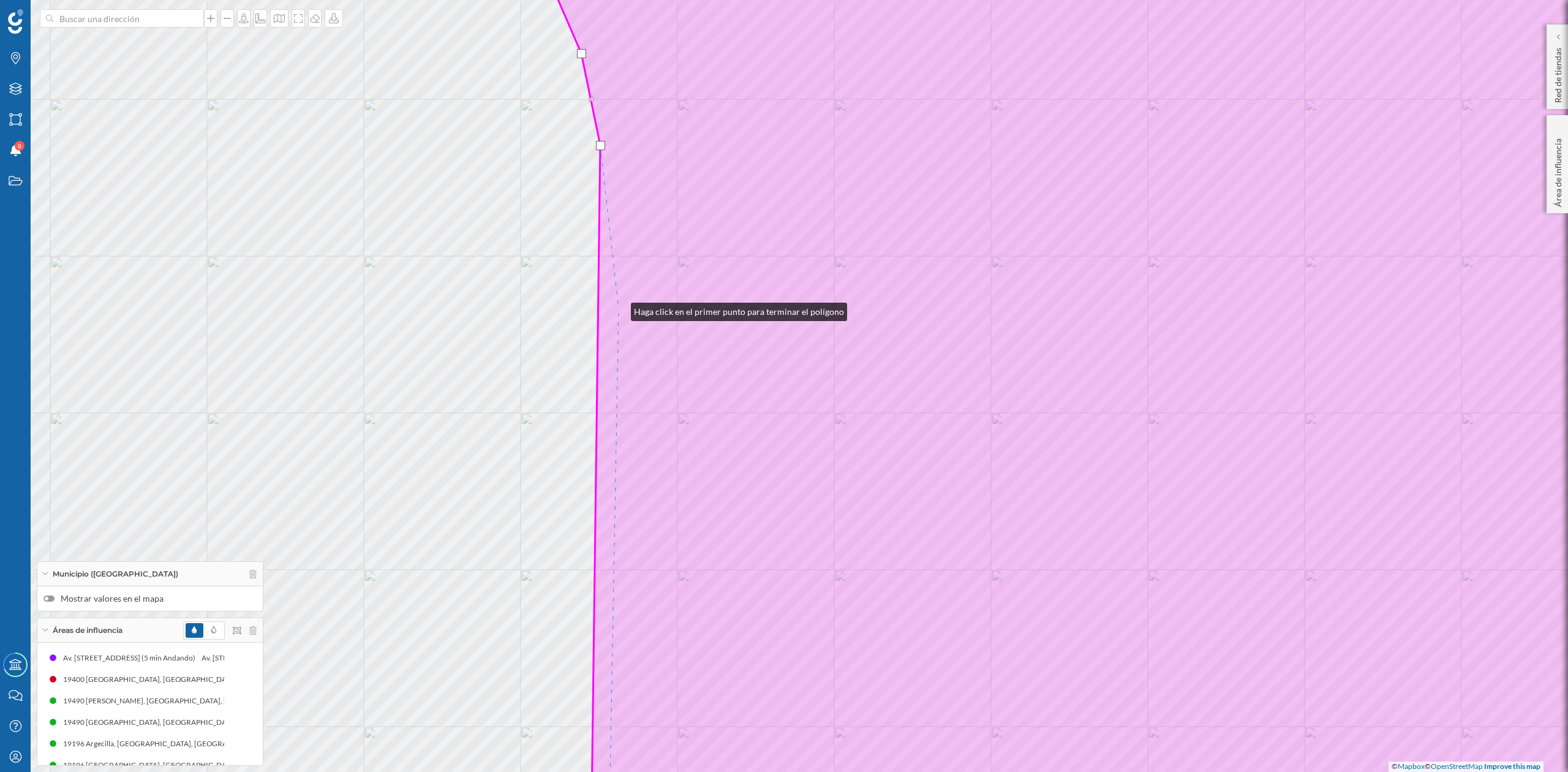
click at [619, 309] on icon at bounding box center [1126, 386] width 1199 height 930
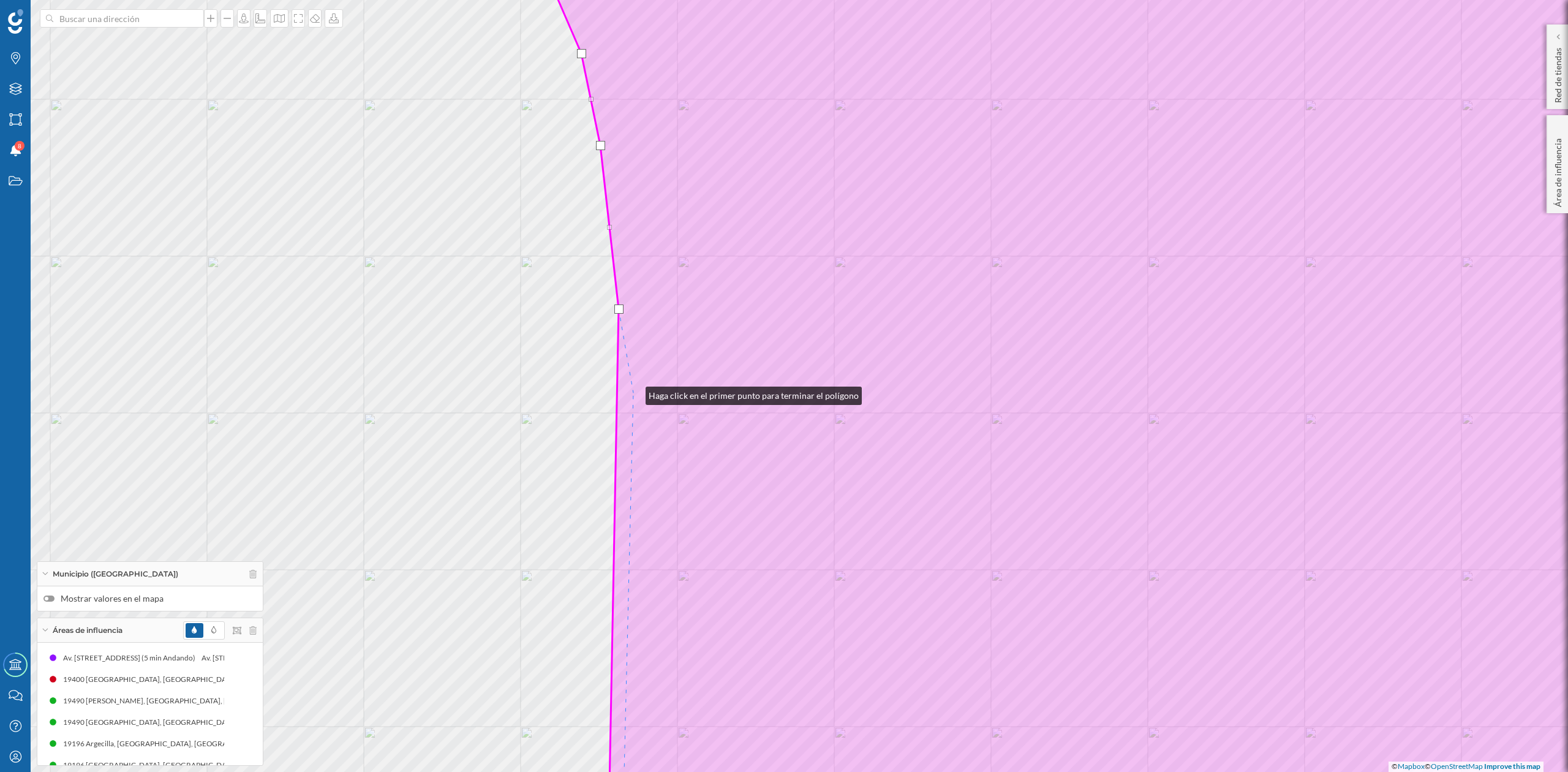
click at [633, 393] on icon at bounding box center [1126, 386] width 1199 height 930
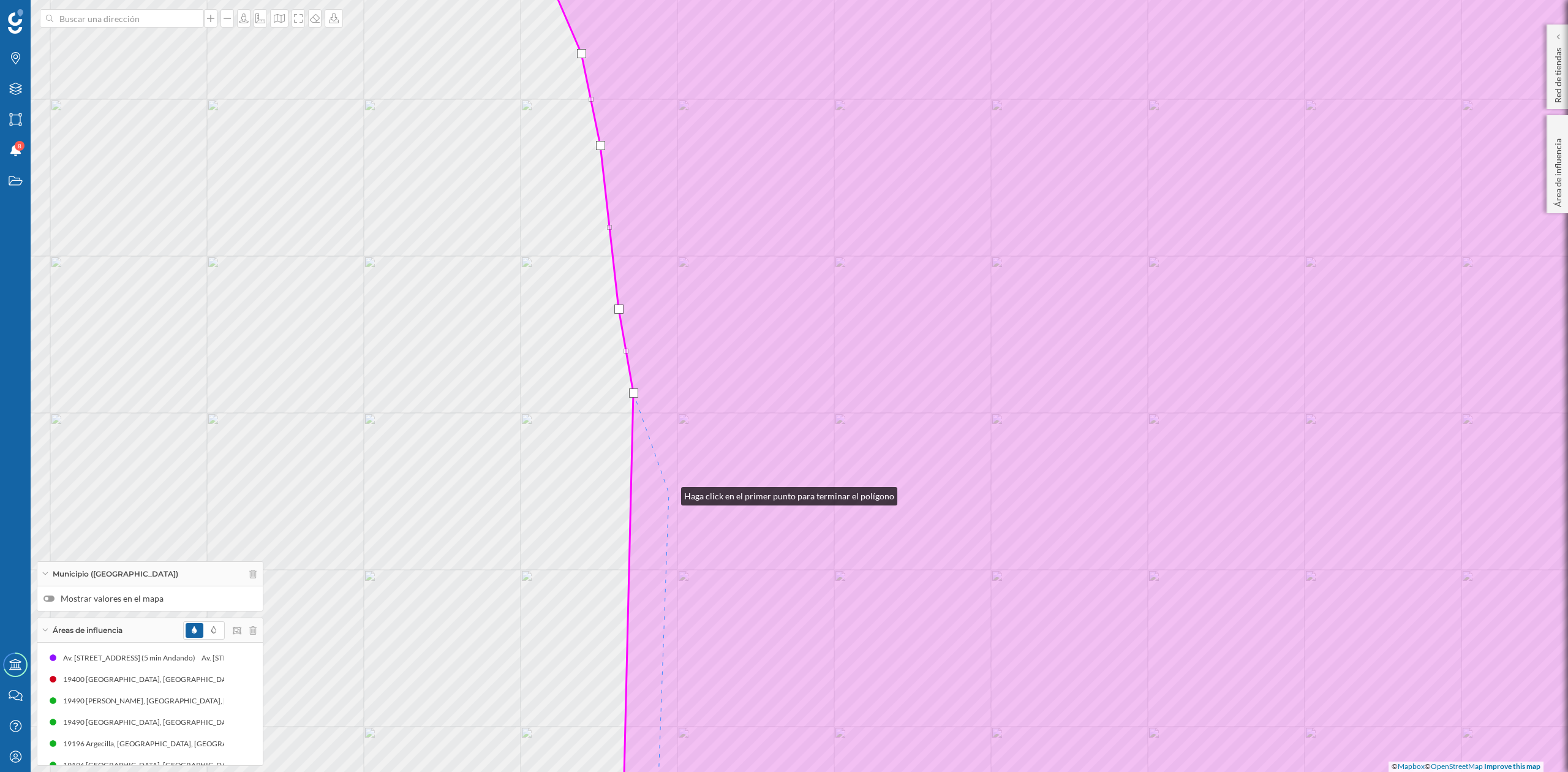
click at [669, 493] on icon at bounding box center [1126, 386] width 1199 height 930
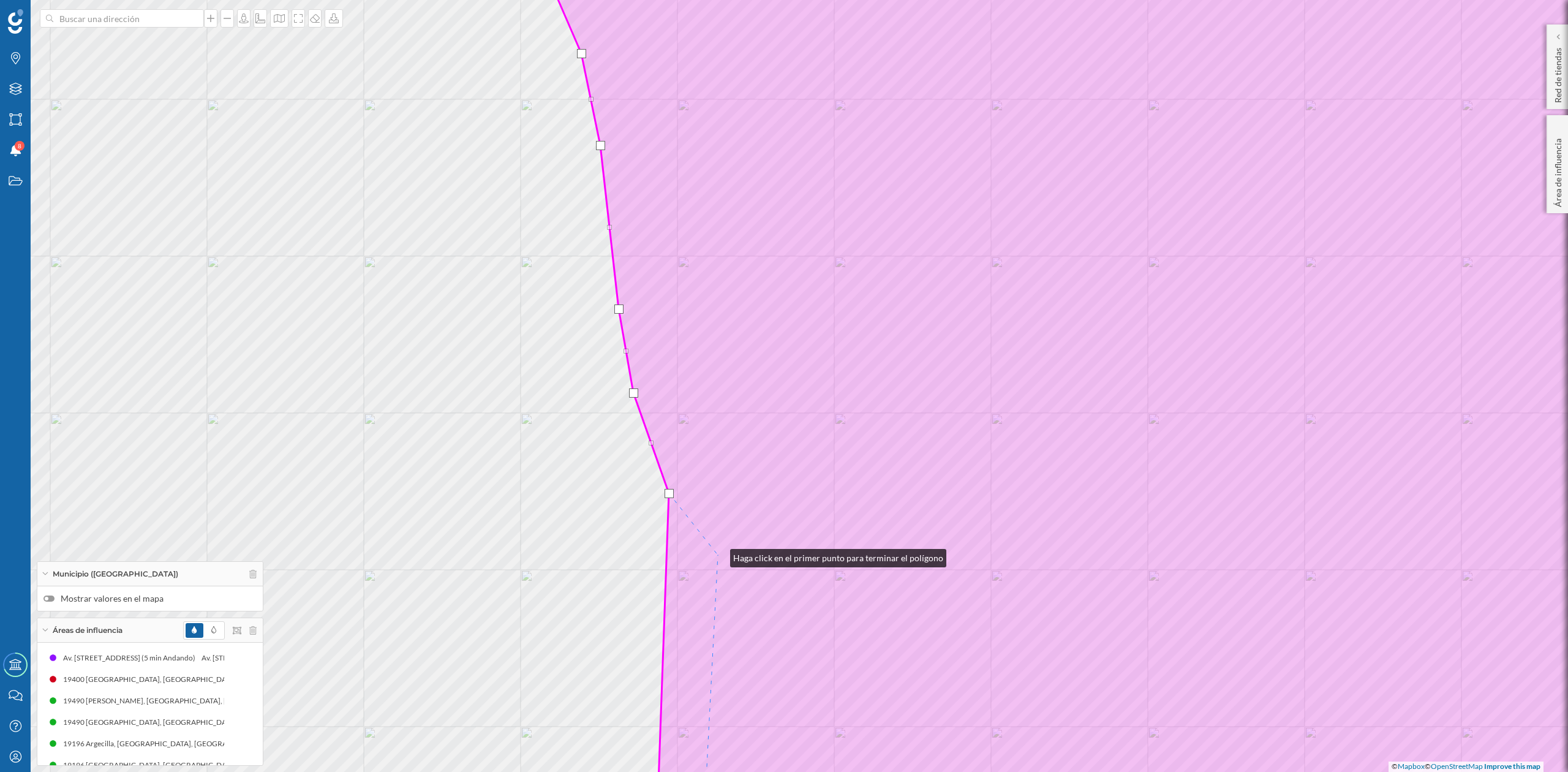
drag, startPoint x: 718, startPoint y: 556, endPoint x: 880, endPoint y: 602, distance: 168.4
click at [718, 555] on icon at bounding box center [1126, 386] width 1199 height 930
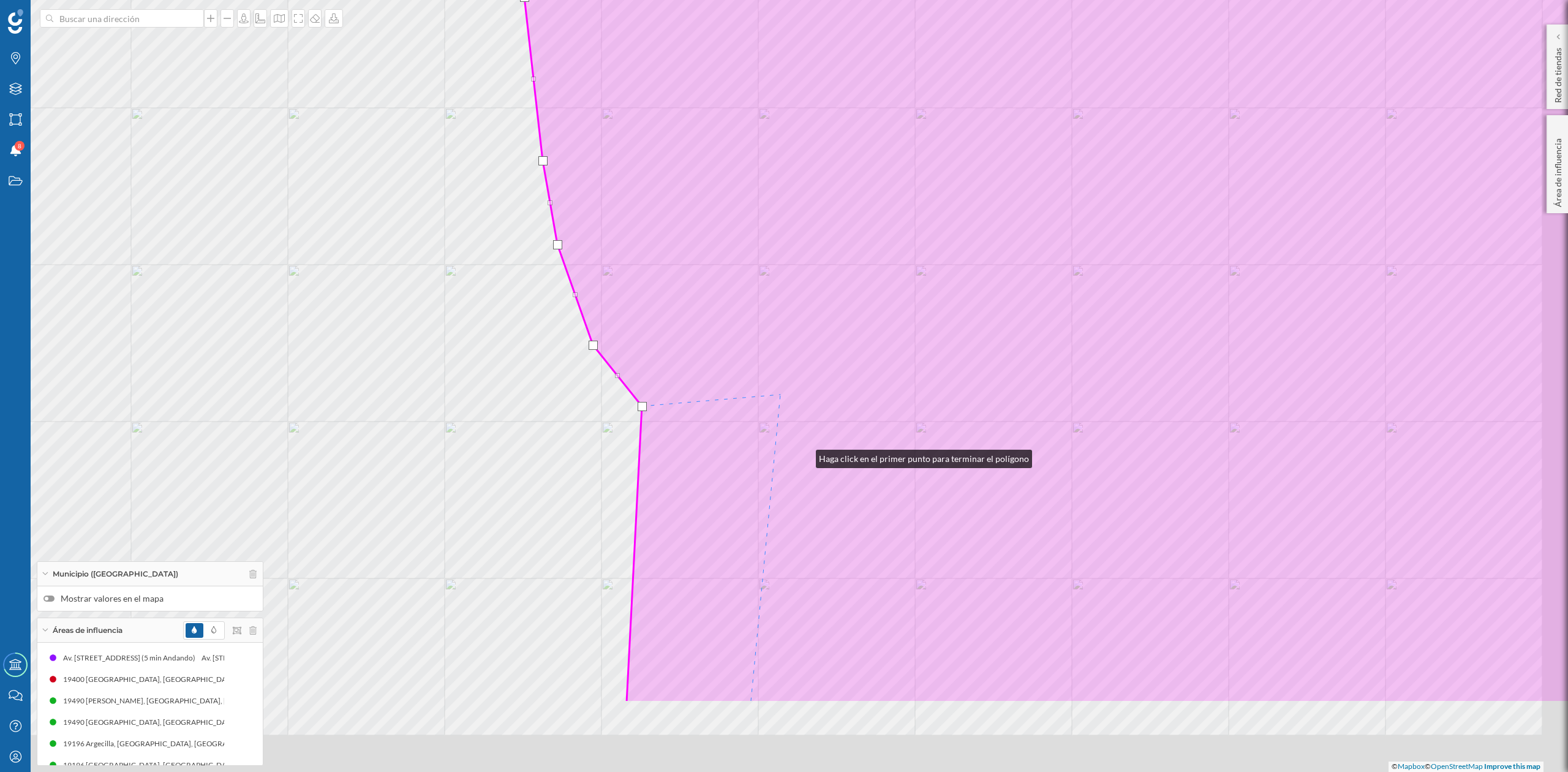
drag, startPoint x: 880, startPoint y: 604, endPoint x: 738, endPoint y: 231, distance: 399.1
click at [738, 231] on icon at bounding box center [1051, 238] width 1199 height 930
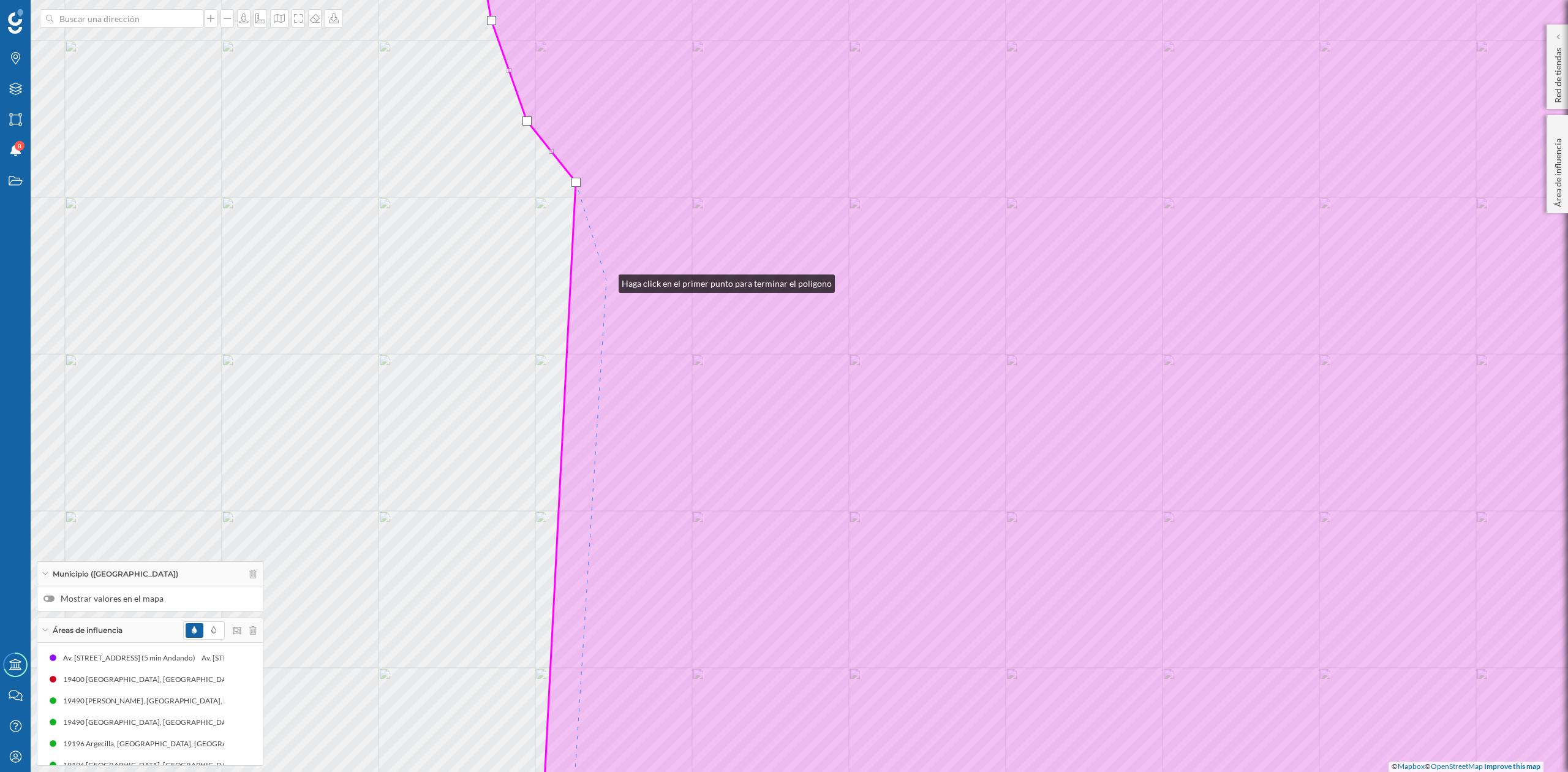
click at [607, 281] on icon at bounding box center [1101, 386] width 1252 height 930
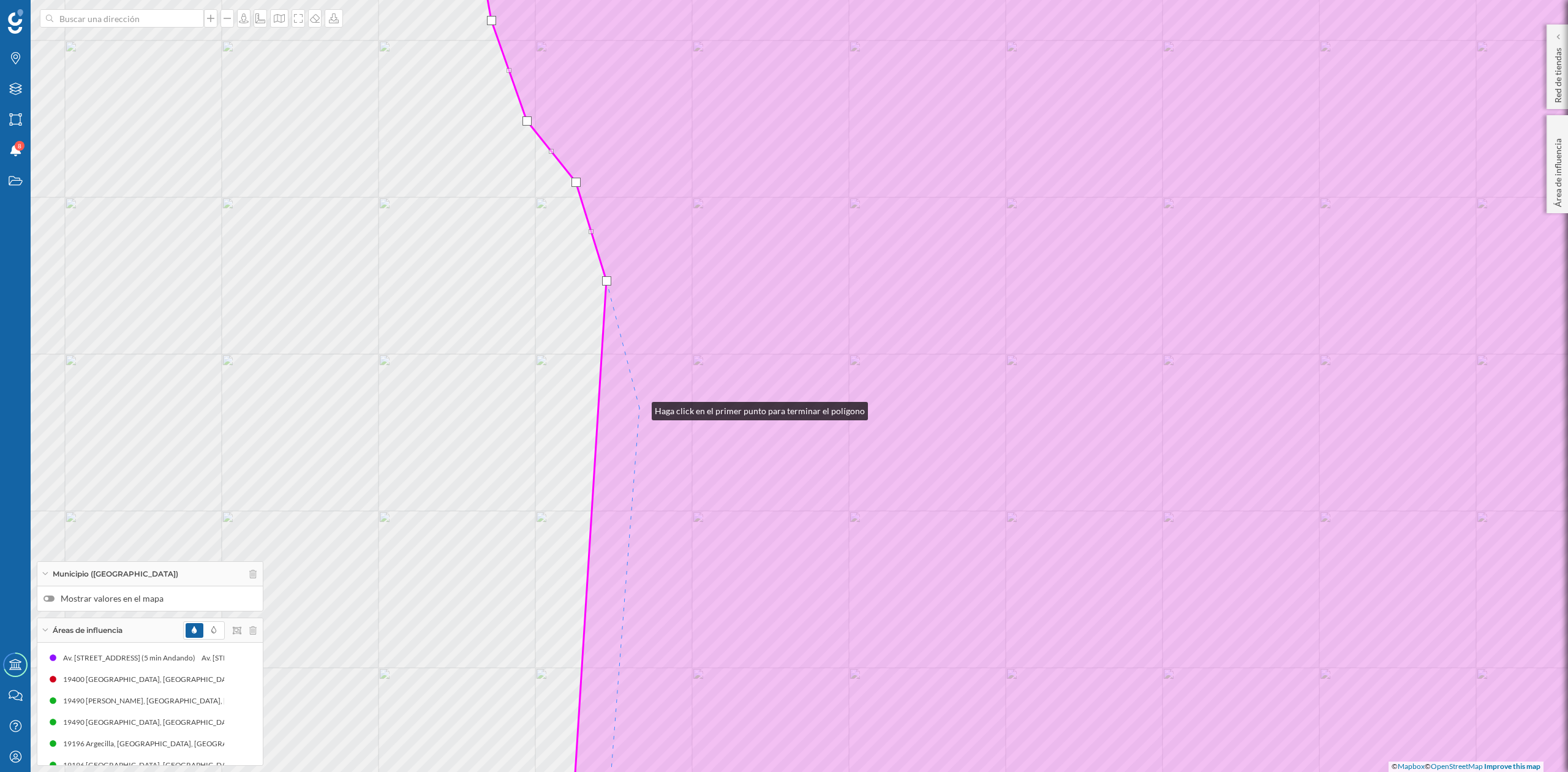
click at [640, 408] on icon at bounding box center [1101, 386] width 1252 height 930
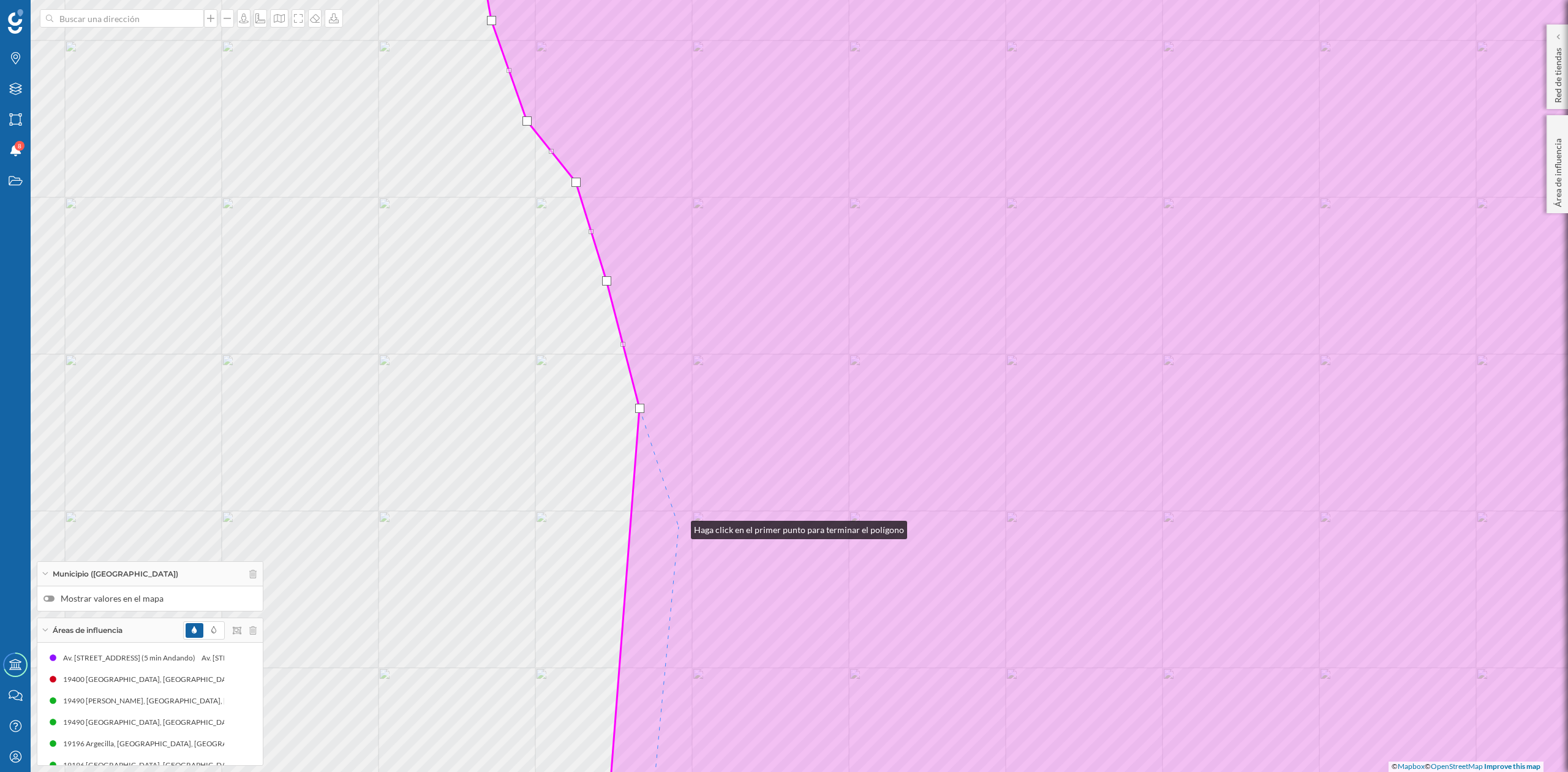
click at [679, 527] on icon at bounding box center [1101, 386] width 1252 height 930
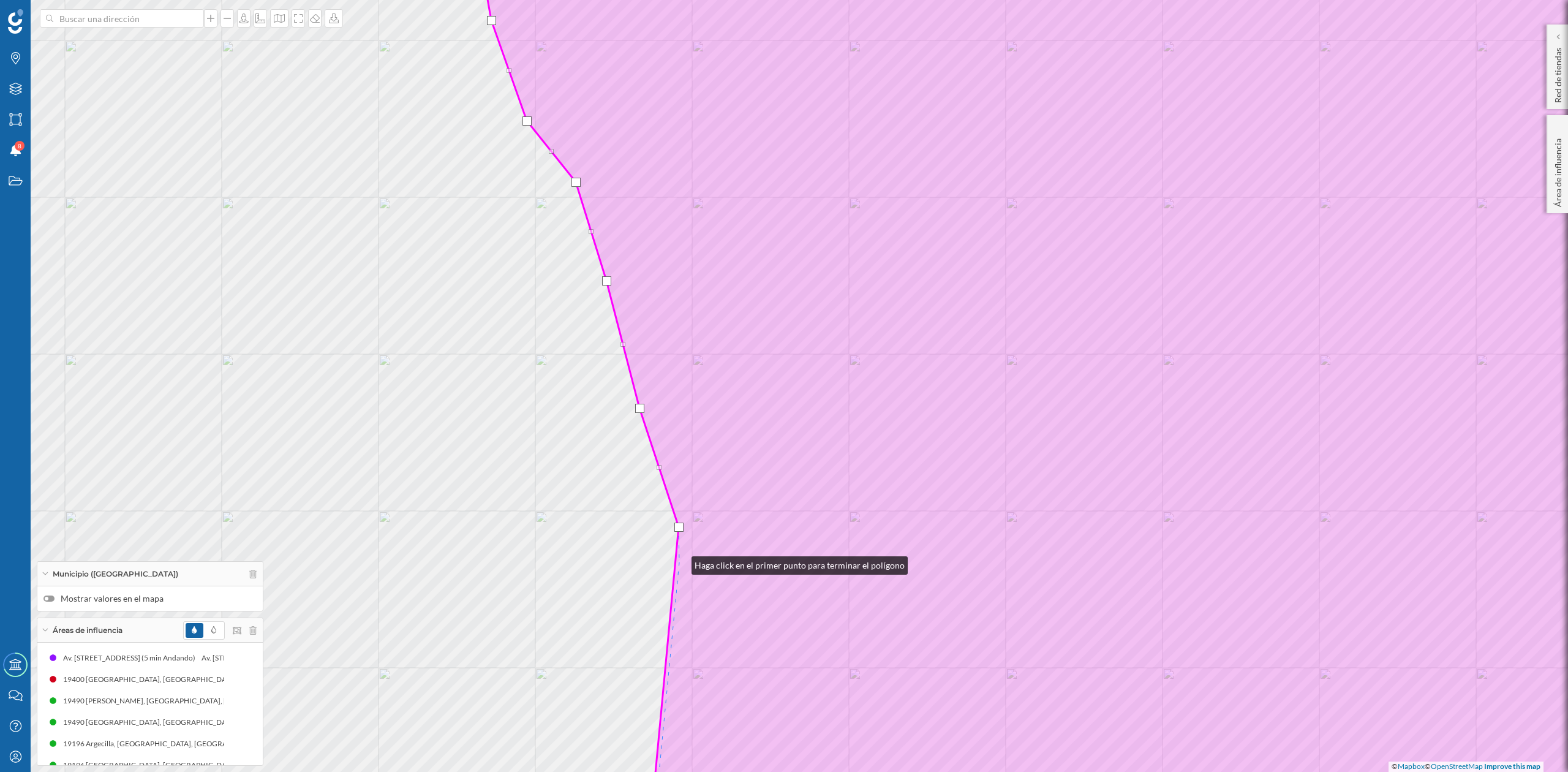
click at [680, 563] on icon at bounding box center [1101, 386] width 1252 height 930
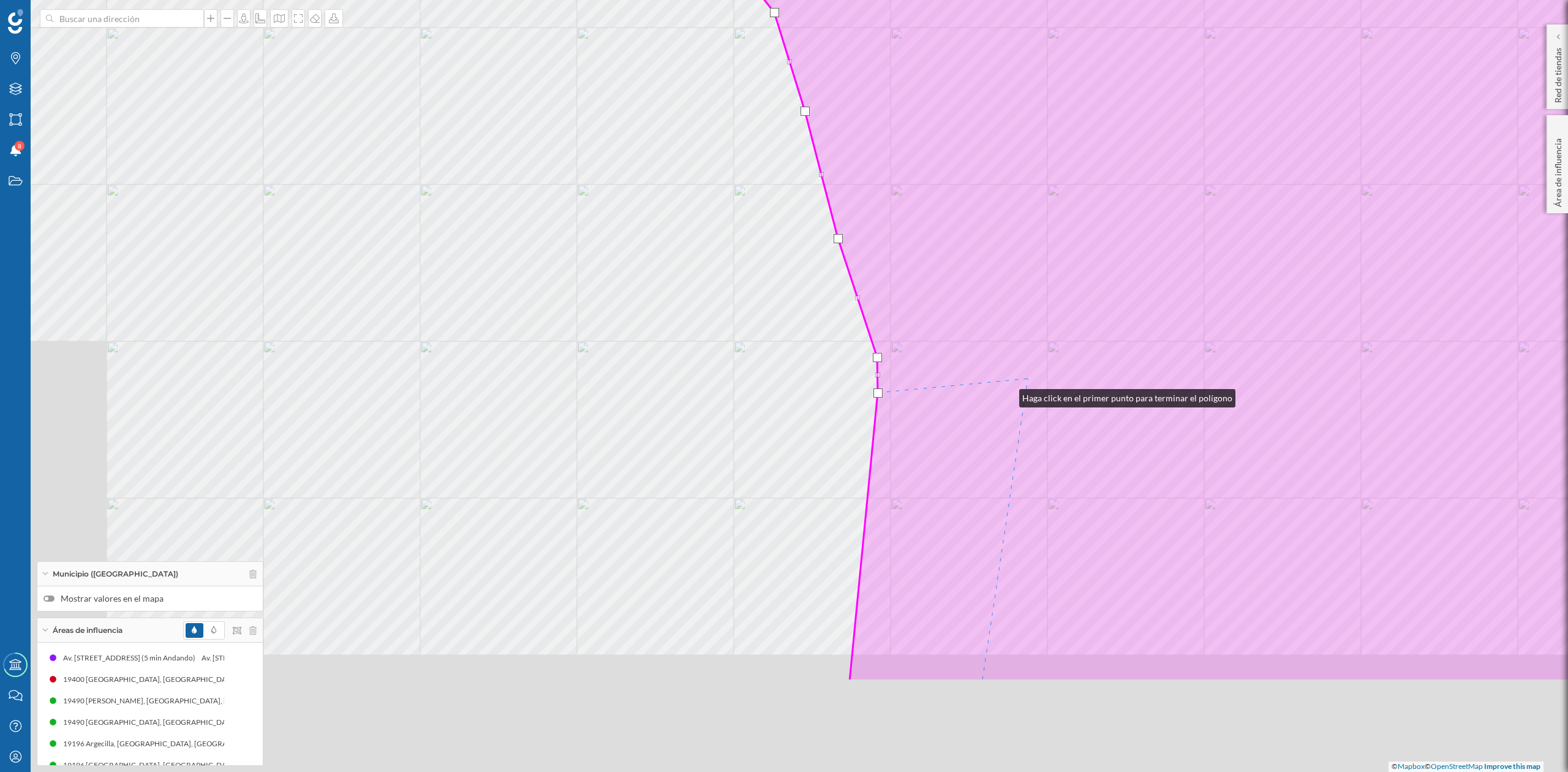
drag, startPoint x: 810, startPoint y: 566, endPoint x: 1030, endPoint y: 380, distance: 288.1
click at [1030, 381] on icon at bounding box center [1299, 216] width 1252 height 930
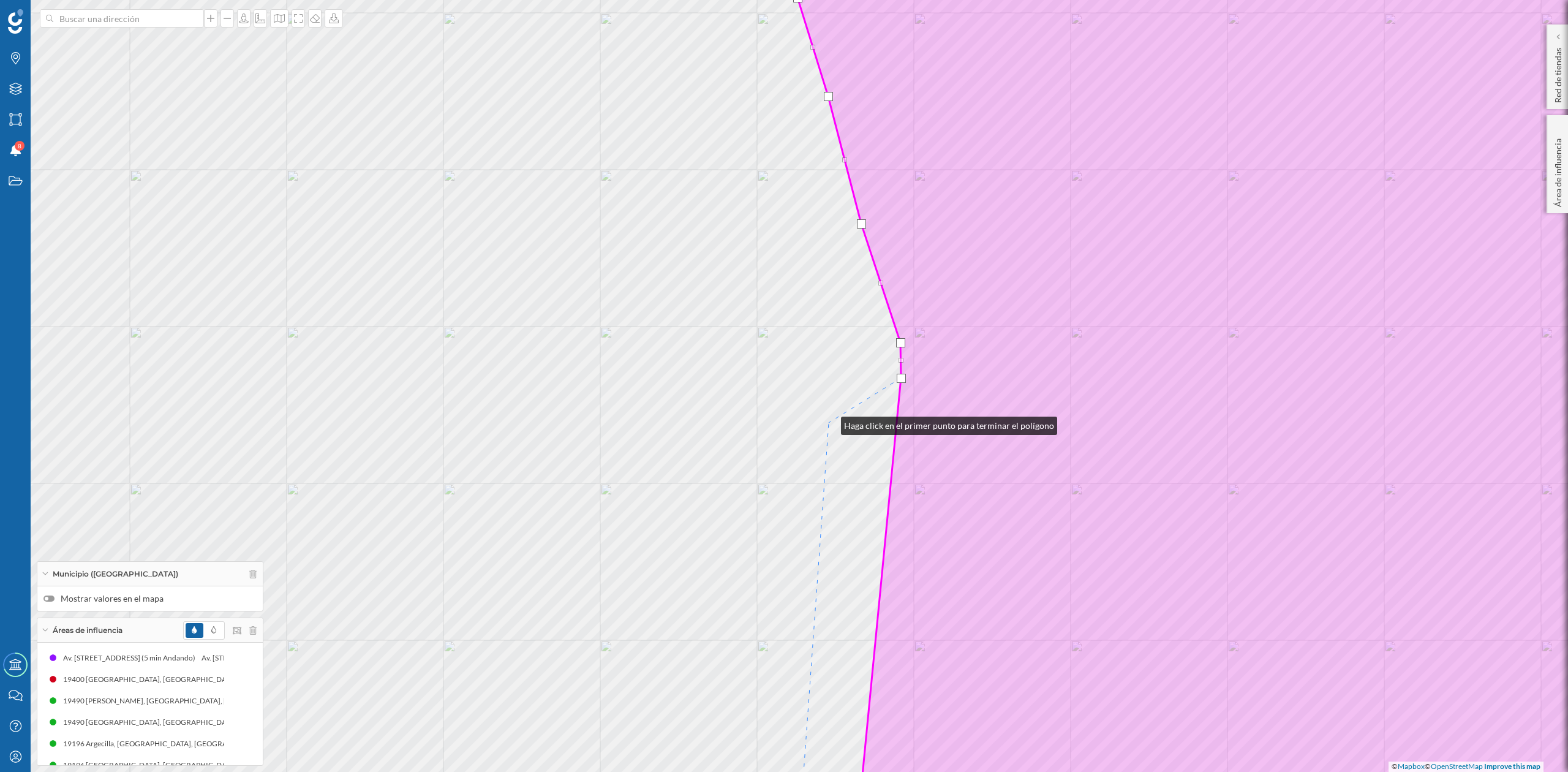
click at [829, 423] on div "© Mapbox © OpenStreetMap Improve this map" at bounding box center [784, 386] width 1568 height 772
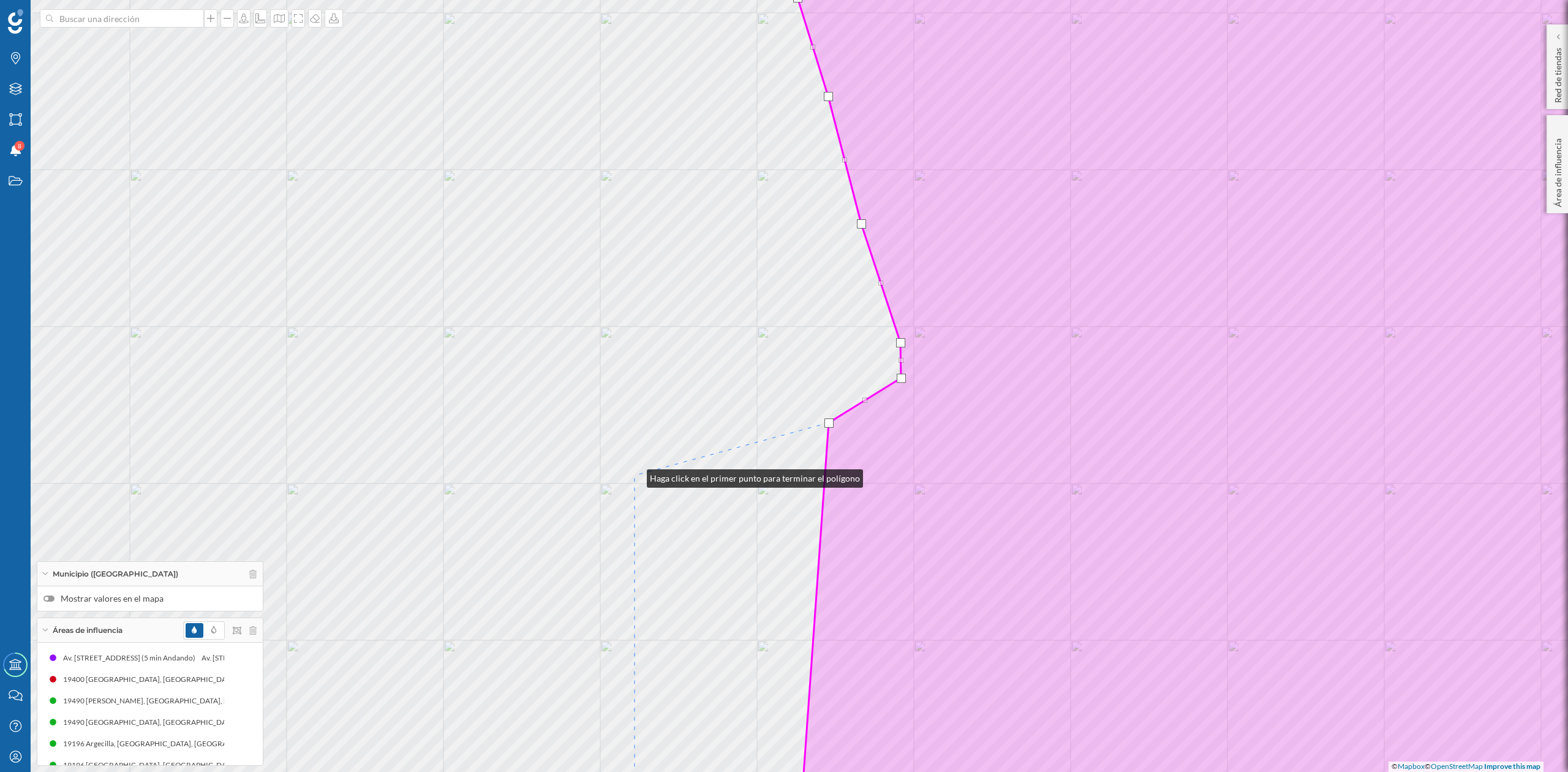
click at [635, 476] on div "© Mapbox © OpenStreetMap Improve this map" at bounding box center [784, 386] width 1568 height 772
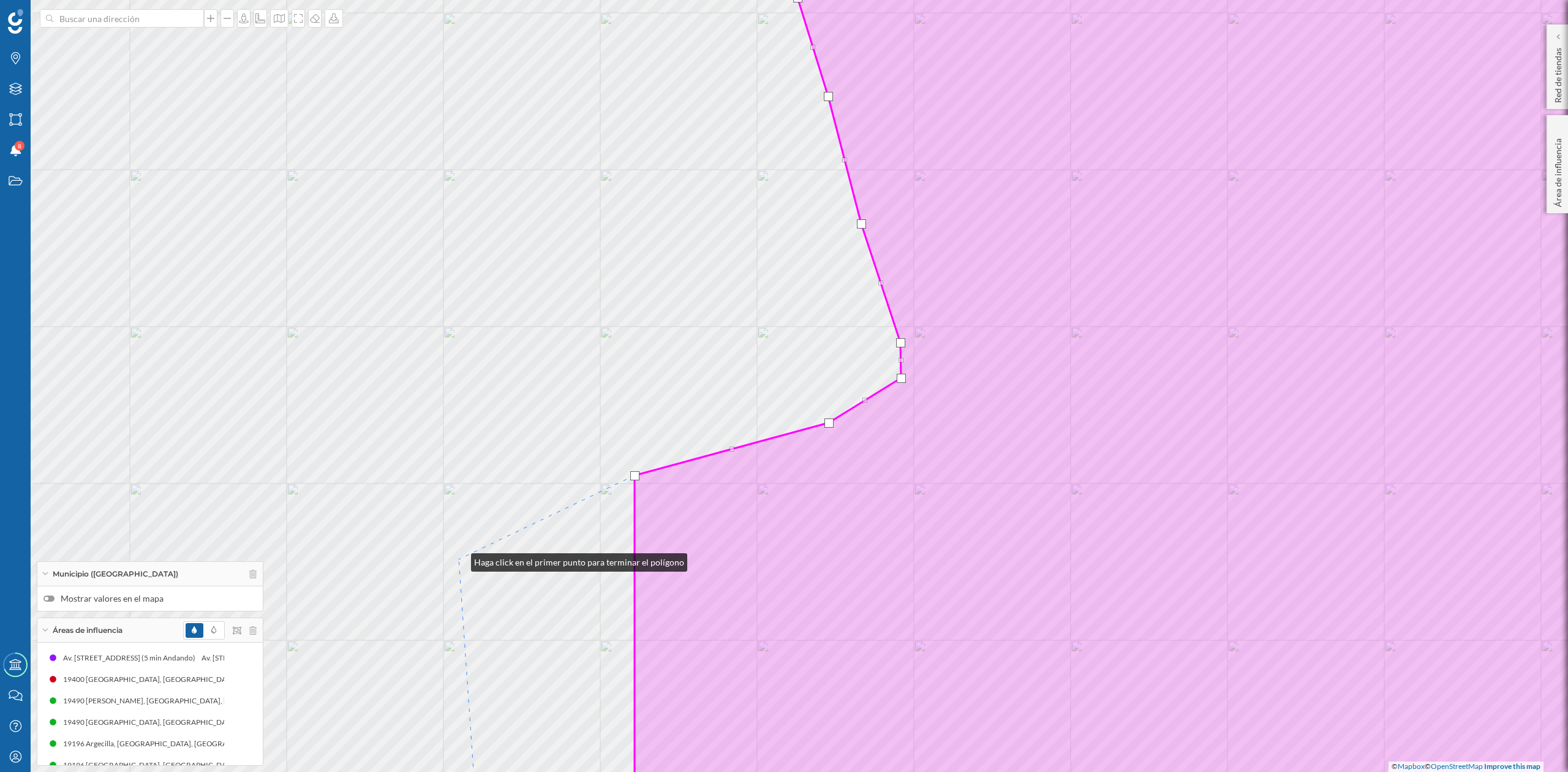
click at [459, 560] on div "© Mapbox © OpenStreetMap Improve this map" at bounding box center [784, 386] width 1568 height 772
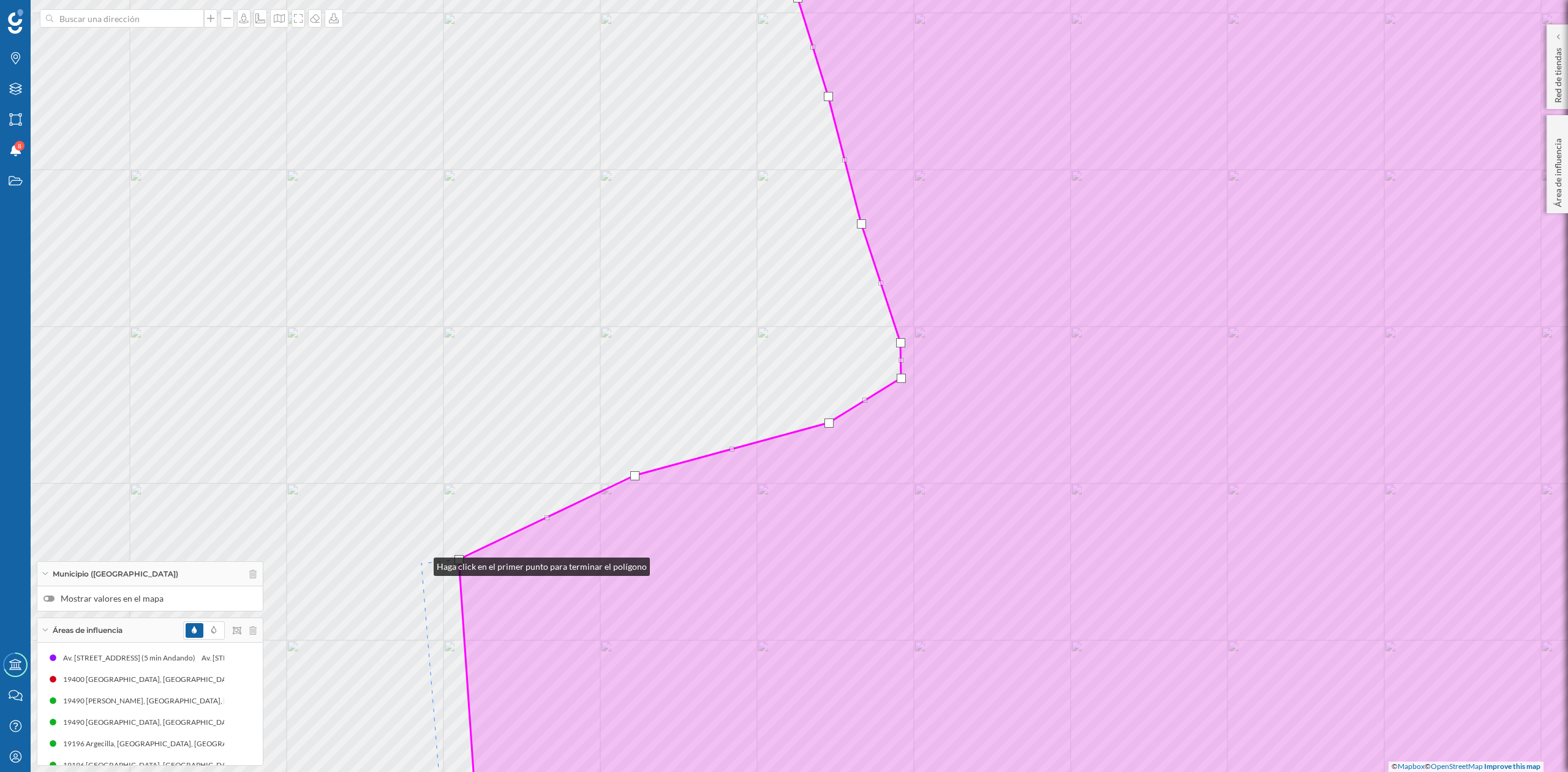
click at [422, 563] on div "© Mapbox © OpenStreetMap Improve this map" at bounding box center [784, 386] width 1568 height 772
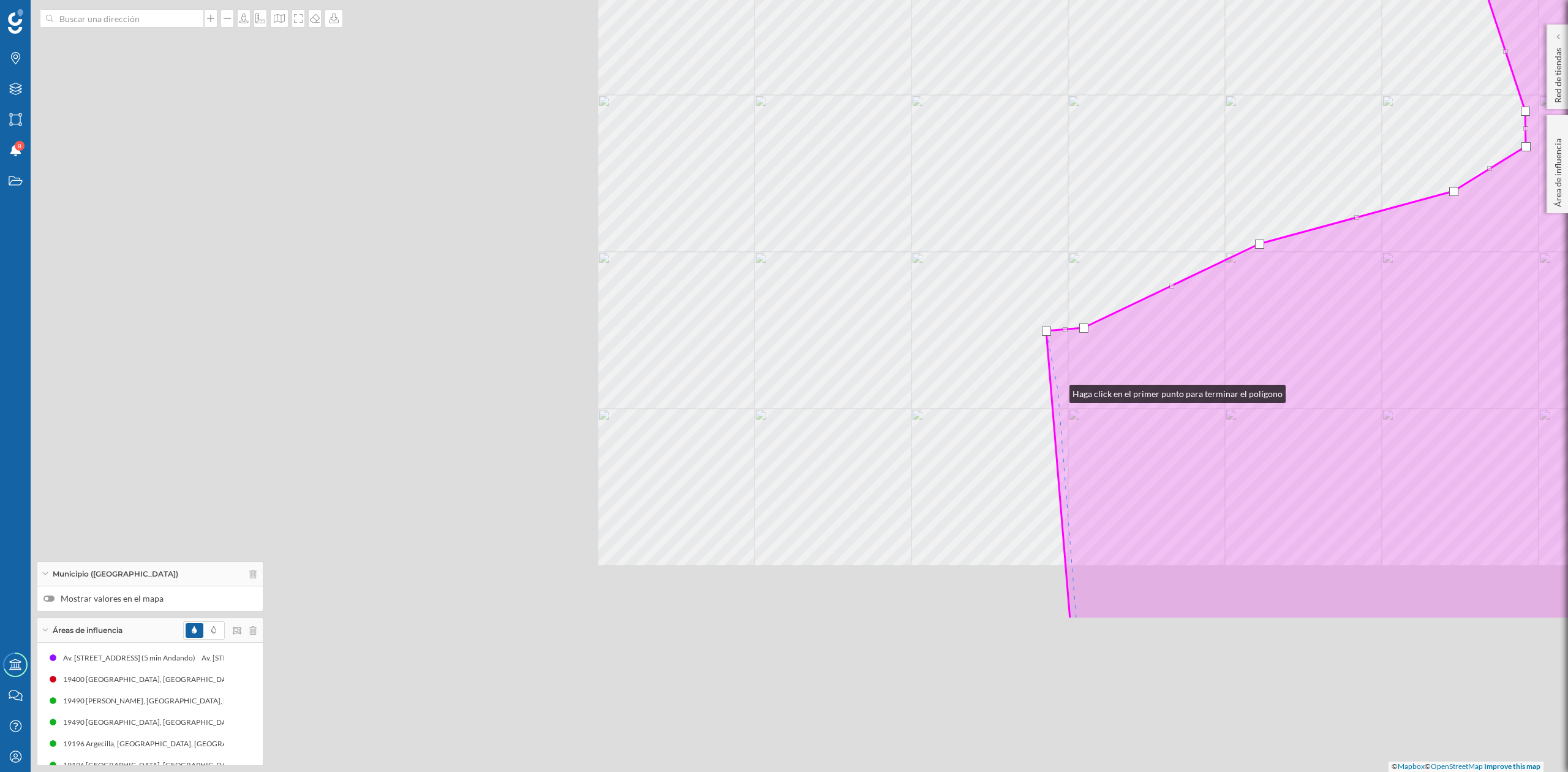
drag, startPoint x: 433, startPoint y: 623, endPoint x: 1057, endPoint y: 391, distance: 665.7
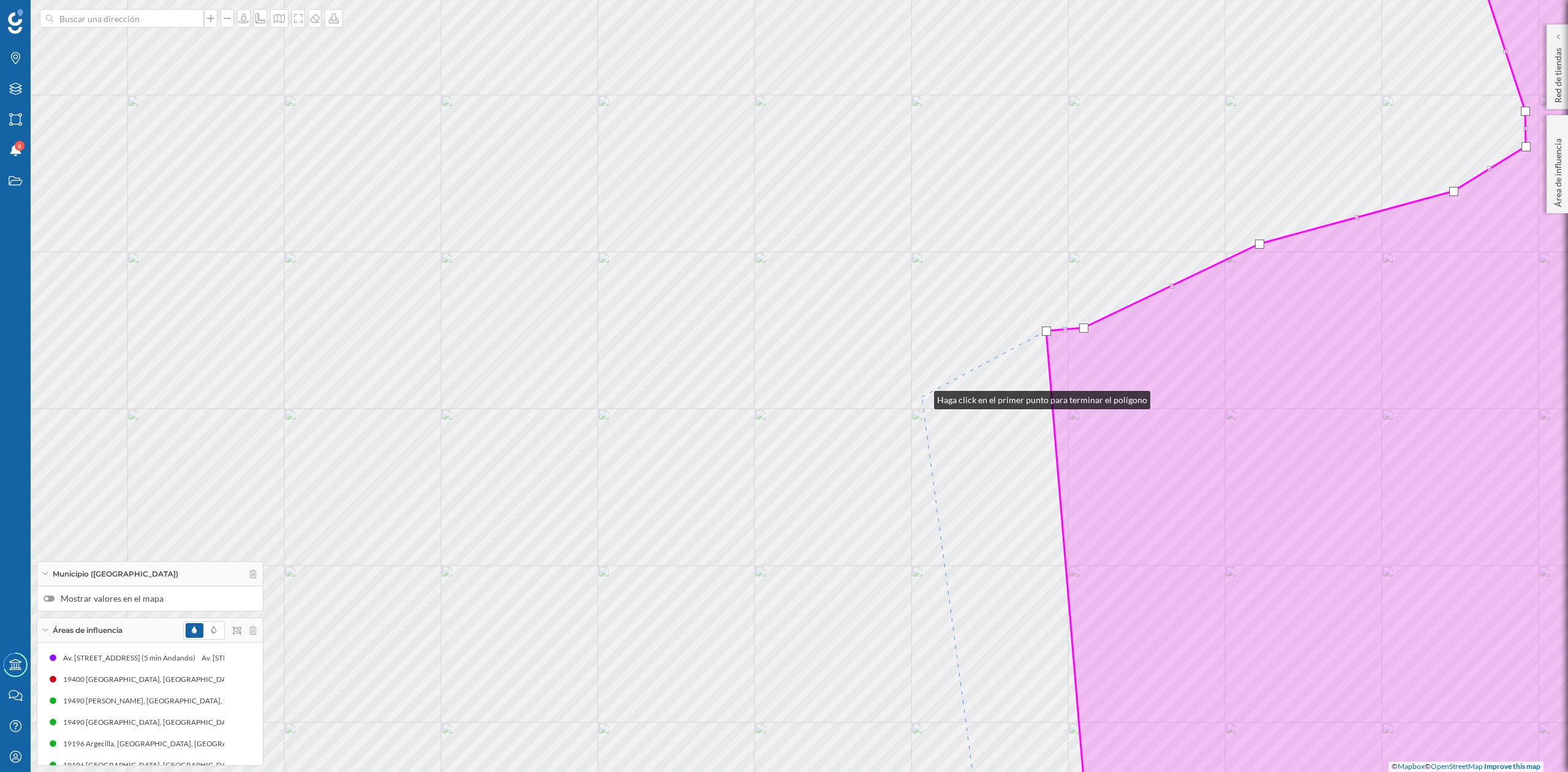
click at [922, 397] on div "© Mapbox © OpenStreetMap Improve this map" at bounding box center [784, 386] width 1568 height 772
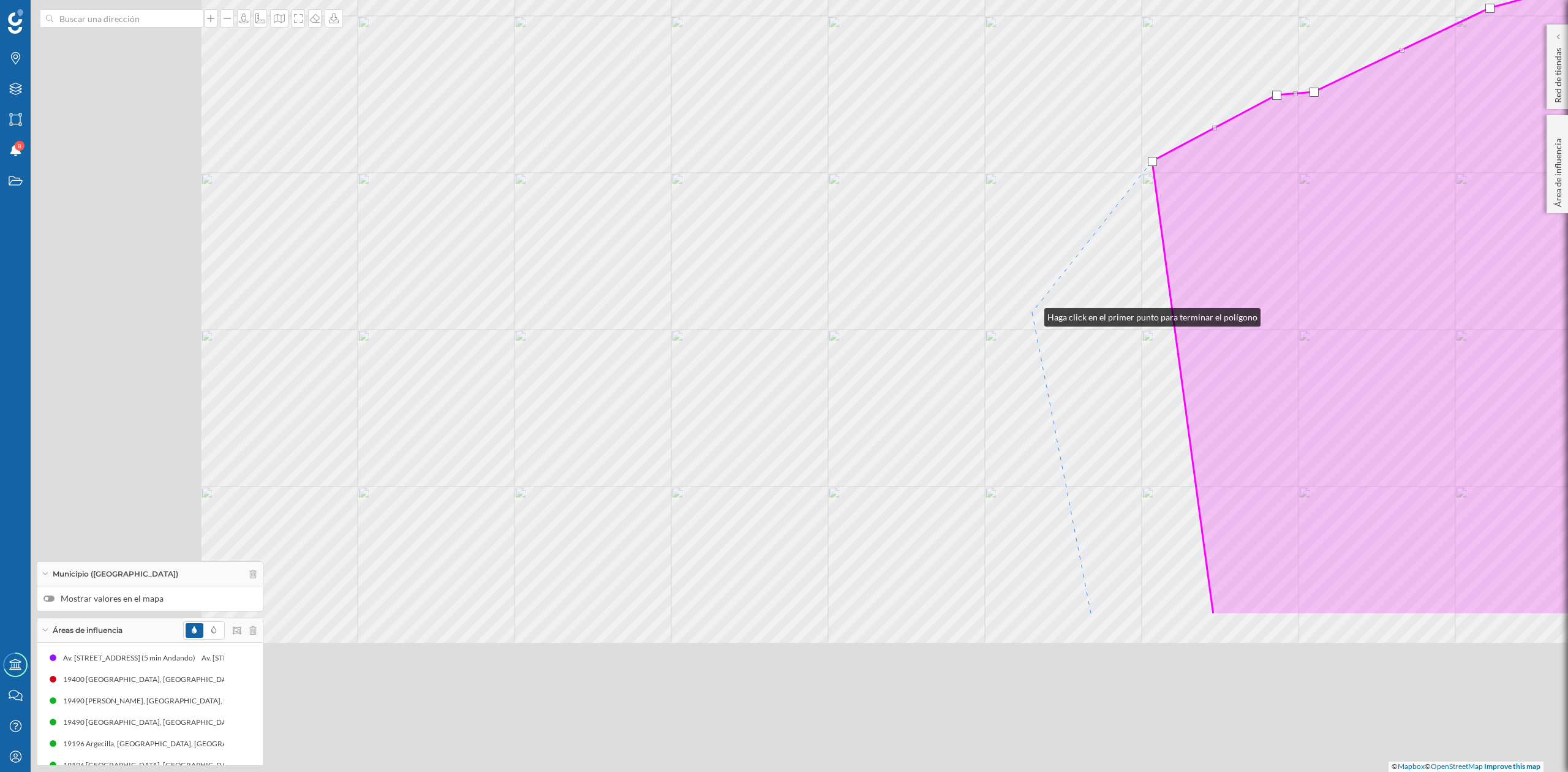
drag, startPoint x: 802, startPoint y: 551, endPoint x: 1033, endPoint y: 314, distance: 331.0
click at [1033, 314] on div "© Mapbox © OpenStreetMap Improve this map" at bounding box center [784, 386] width 1568 height 772
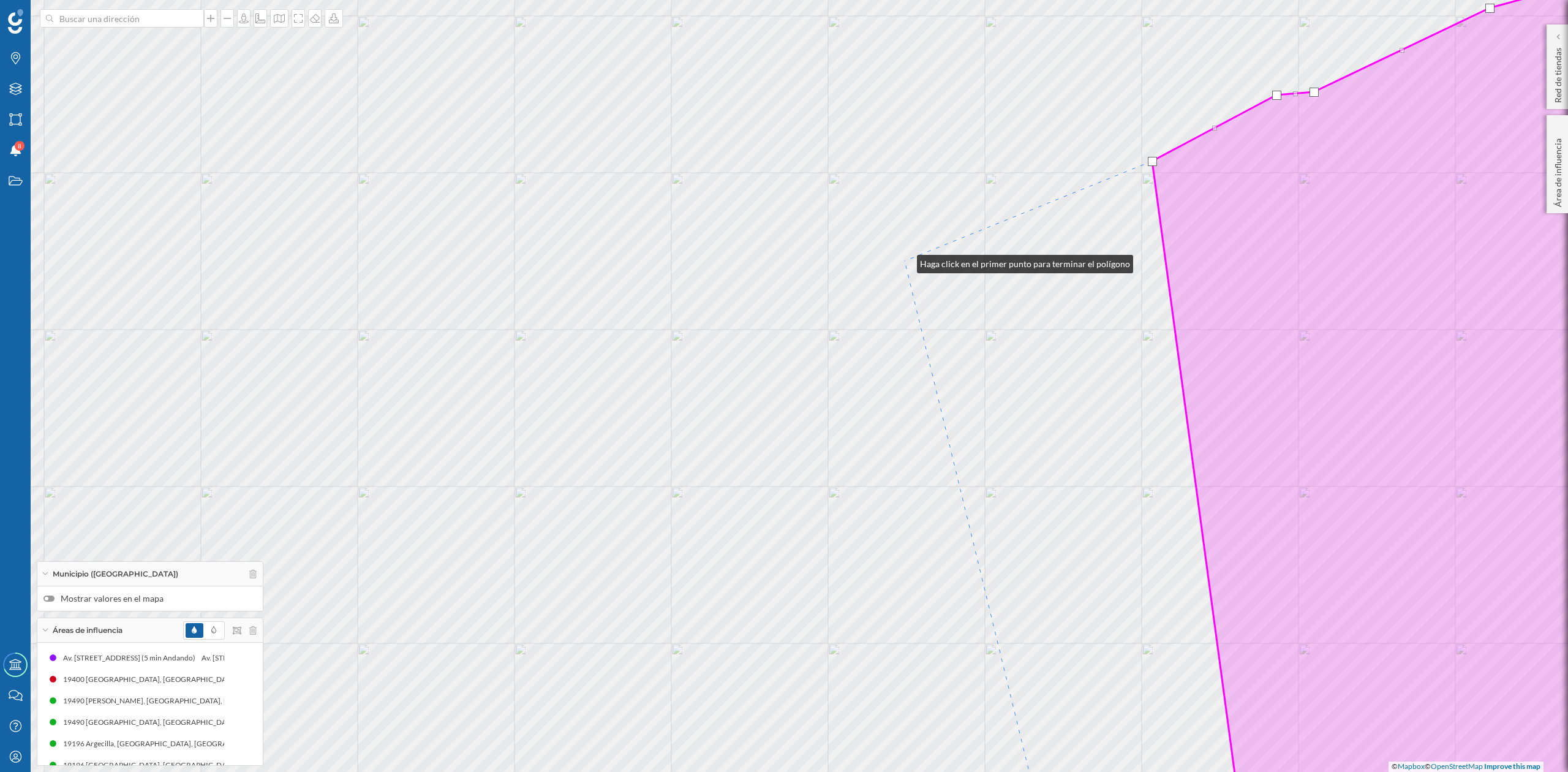
click at [905, 261] on div "© Mapbox © OpenStreetMap Improve this map" at bounding box center [784, 386] width 1568 height 772
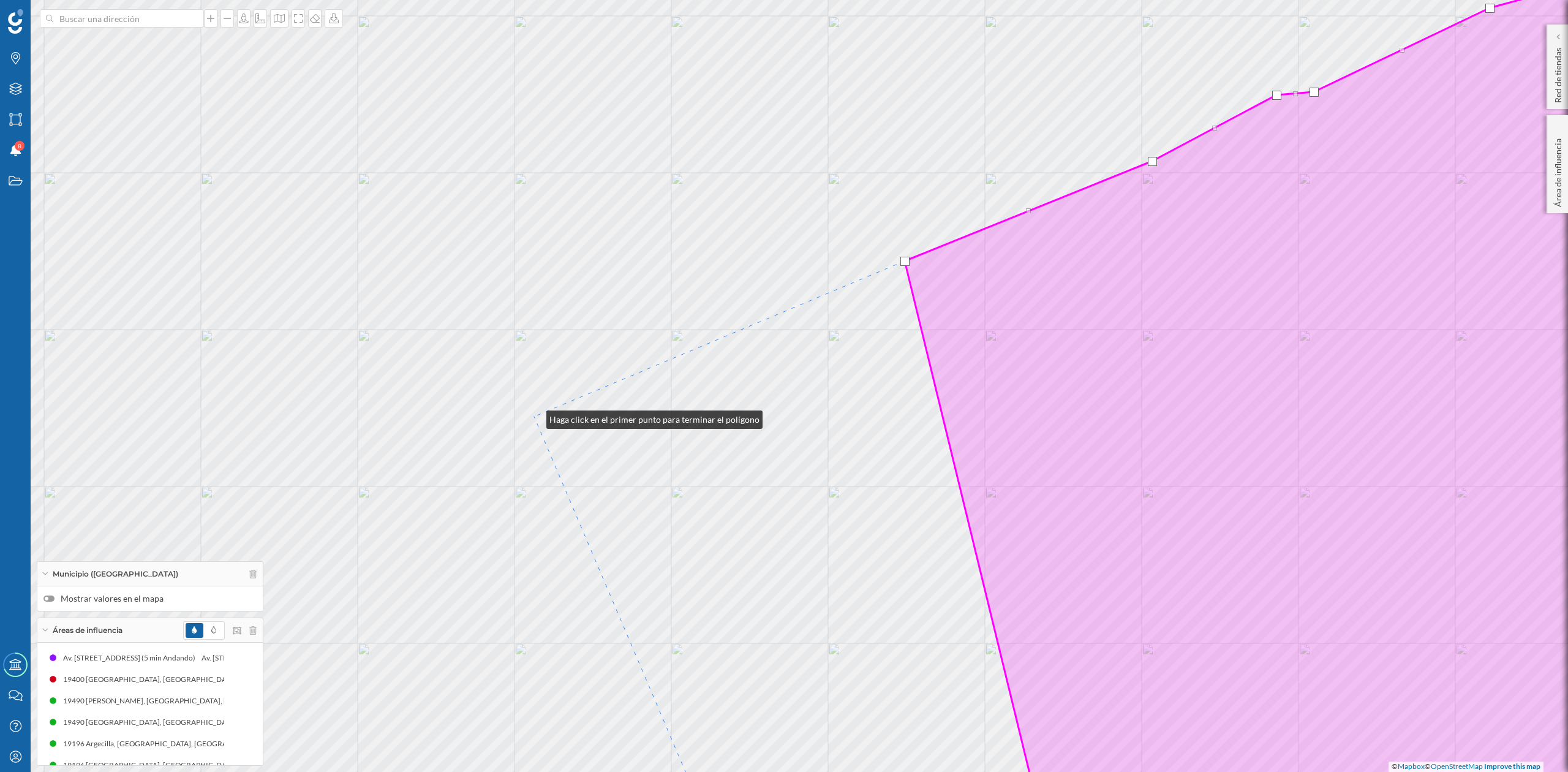
click at [535, 417] on div "© Mapbox © OpenStreetMap Improve this map" at bounding box center [784, 386] width 1568 height 772
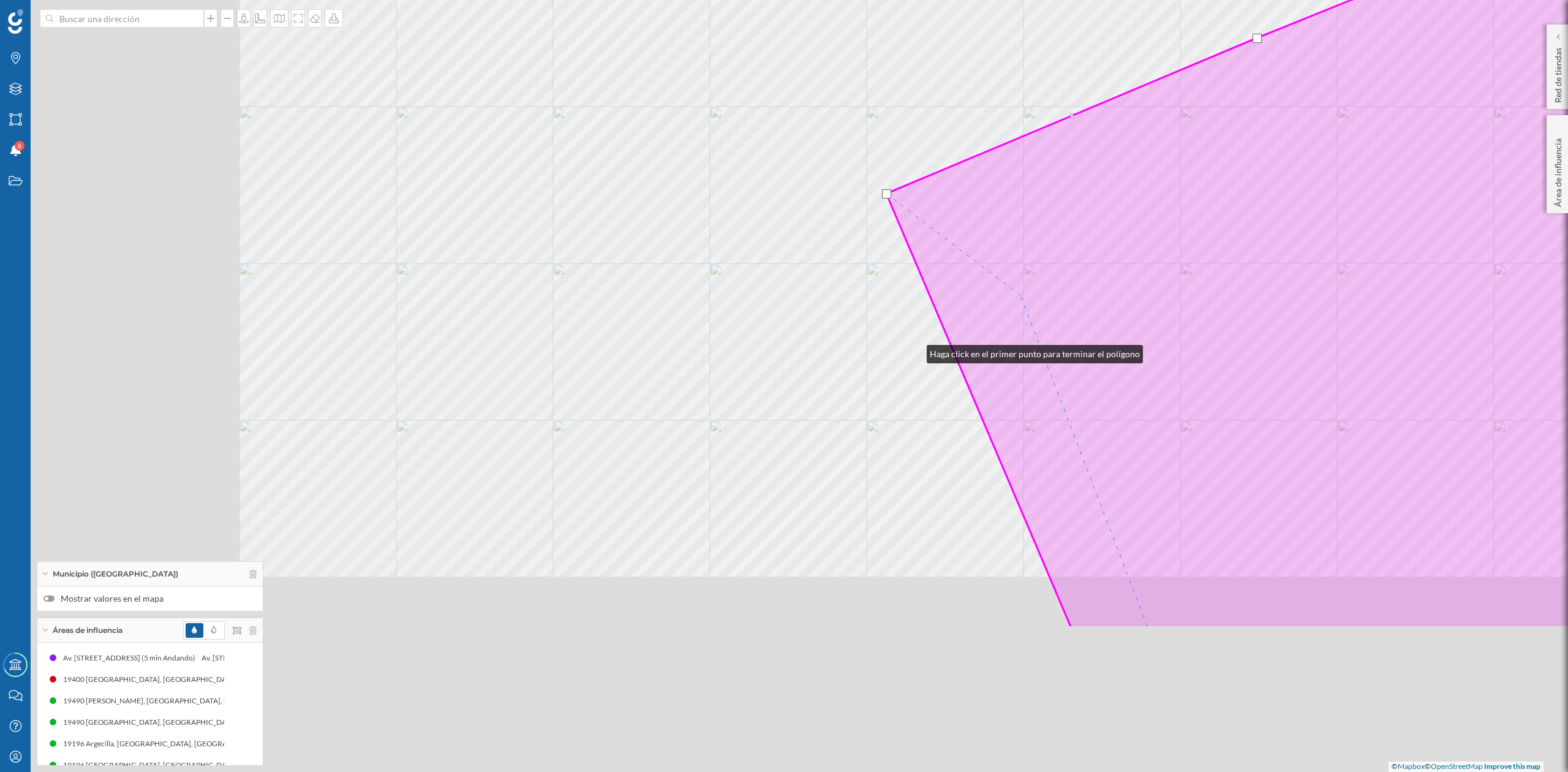
drag, startPoint x: 563, startPoint y: 575, endPoint x: 1069, endPoint y: 268, distance: 591.8
click at [1069, 268] on div "© Mapbox © OpenStreetMap Improve this map" at bounding box center [784, 386] width 1568 height 772
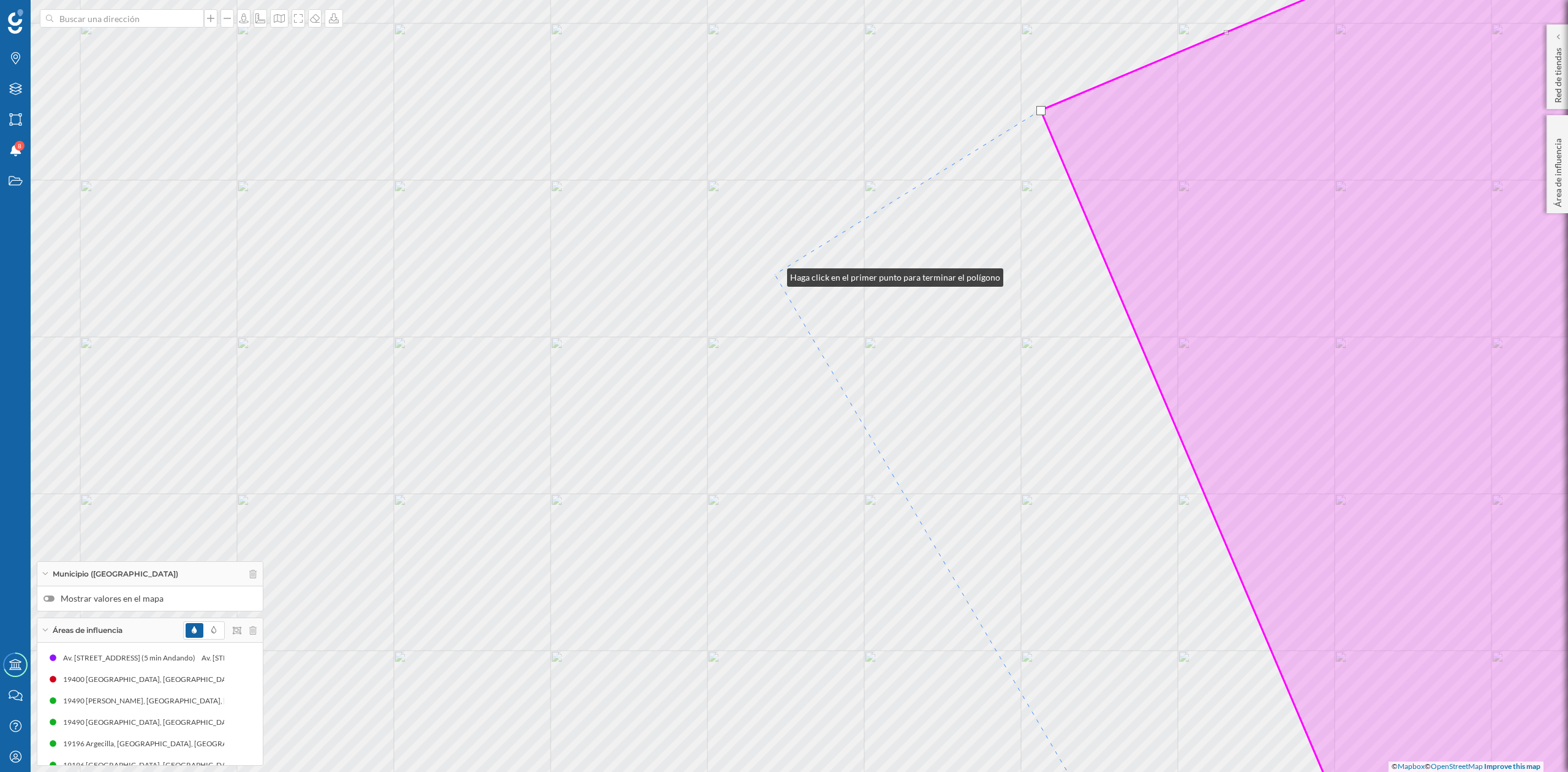
click at [775, 274] on div "© Mapbox © OpenStreetMap Improve this map" at bounding box center [784, 386] width 1568 height 772
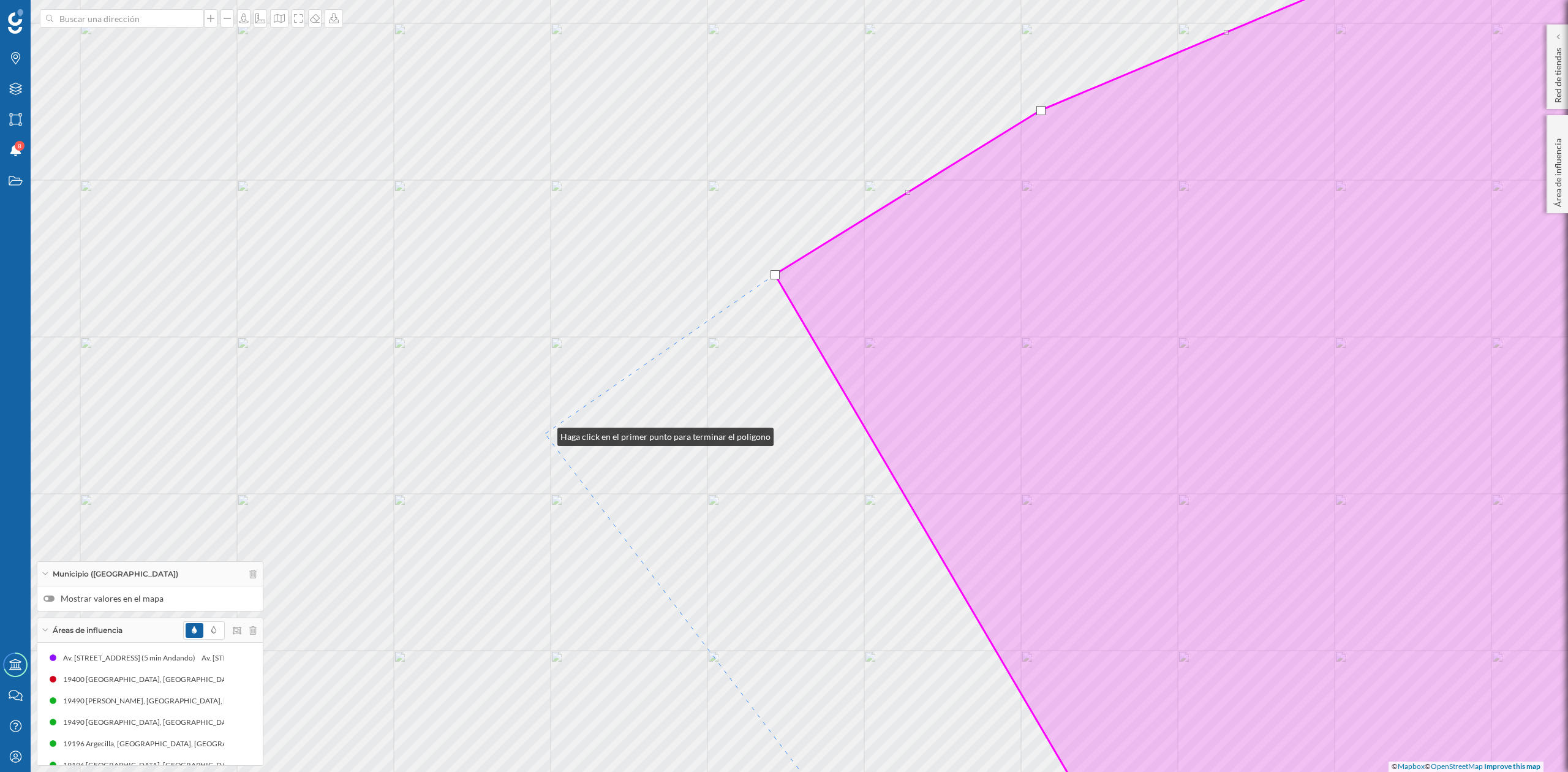
click at [545, 434] on div "© Mapbox © OpenStreetMap Improve this map" at bounding box center [784, 386] width 1568 height 772
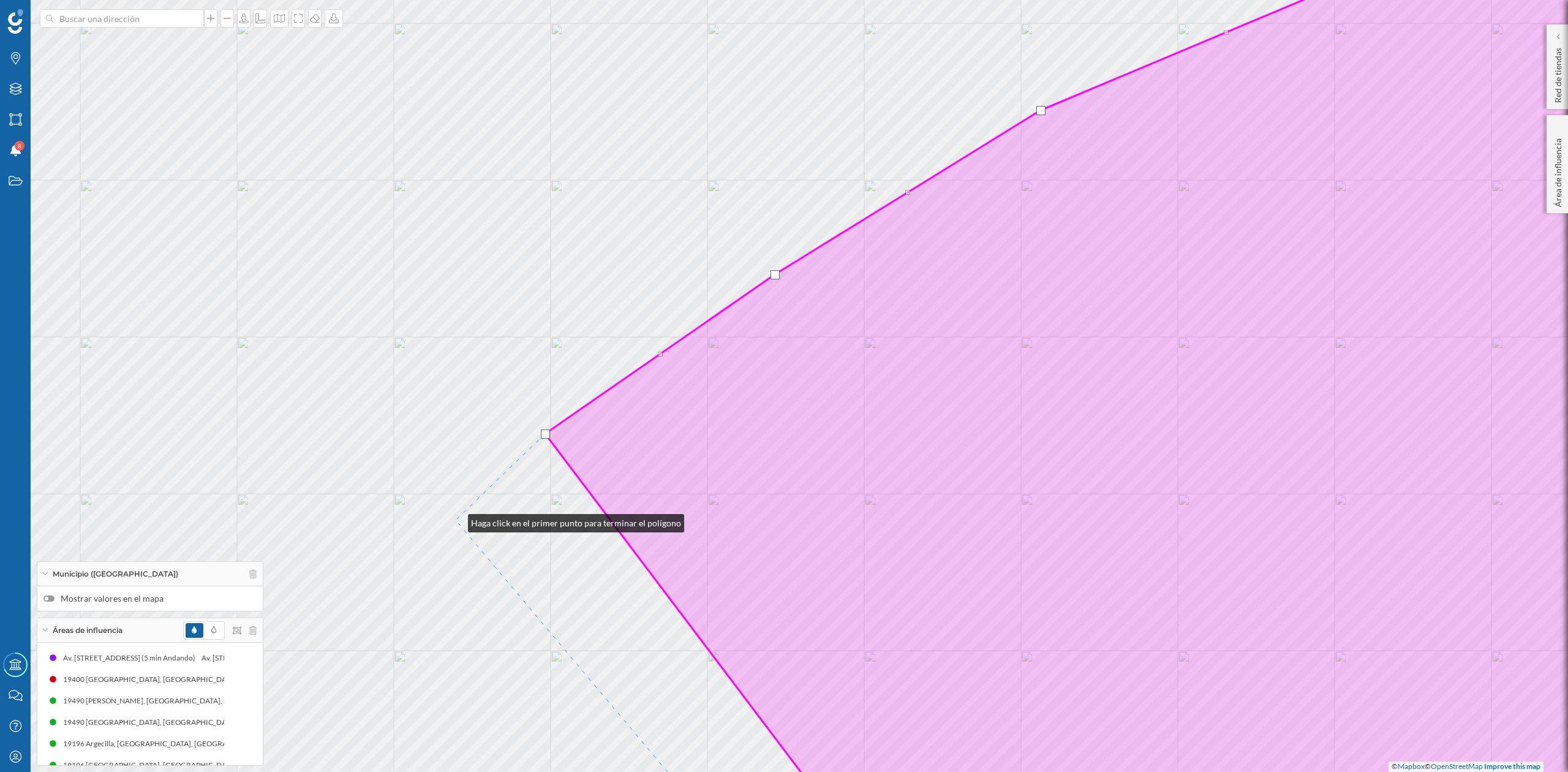
click at [456, 521] on div "© Mapbox © OpenStreetMap Improve this map" at bounding box center [784, 386] width 1568 height 772
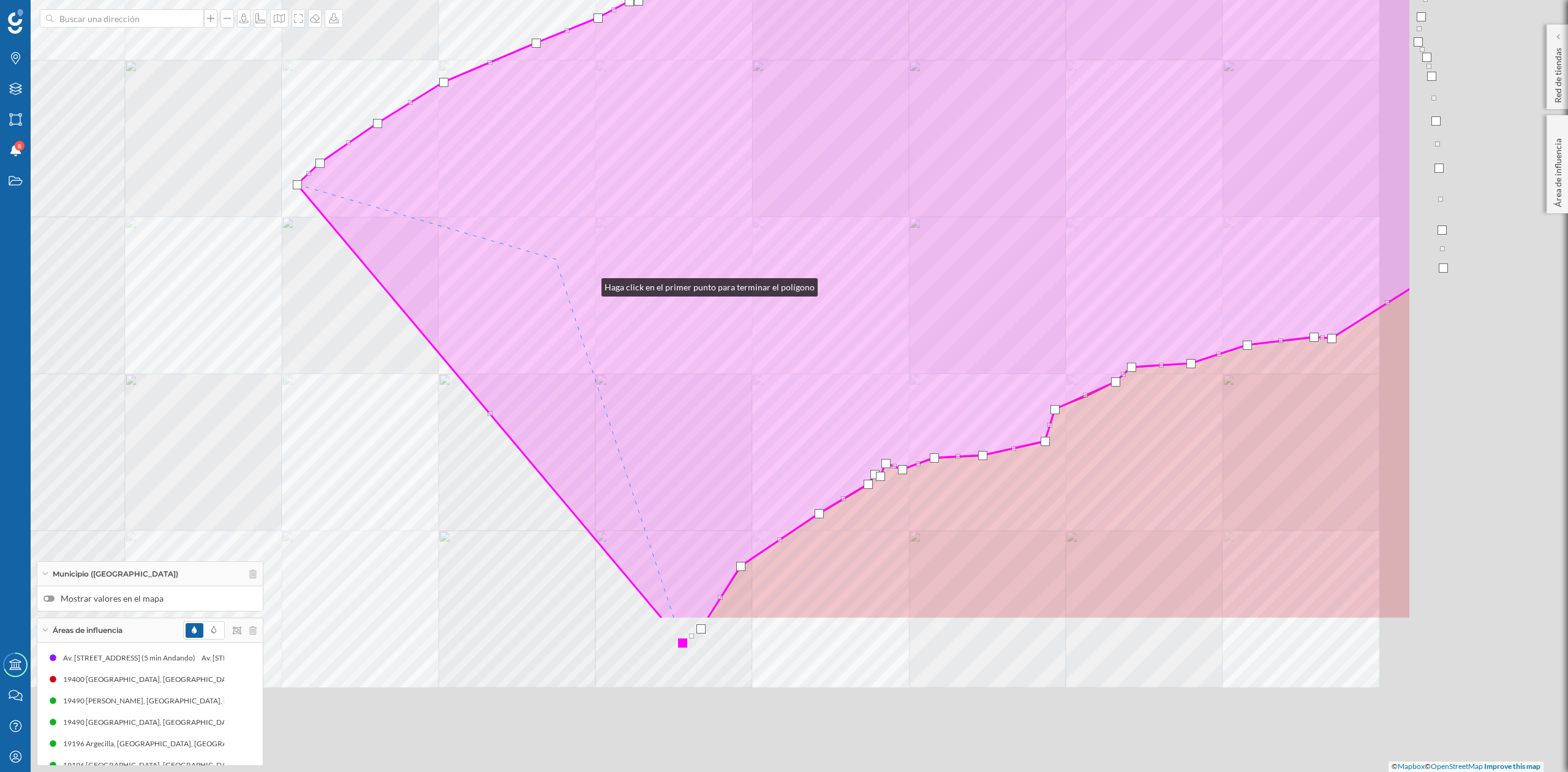
drag, startPoint x: 905, startPoint y: 516, endPoint x: 586, endPoint y: 280, distance: 396.8
click at [586, 280] on icon at bounding box center [854, 154] width 1115 height 930
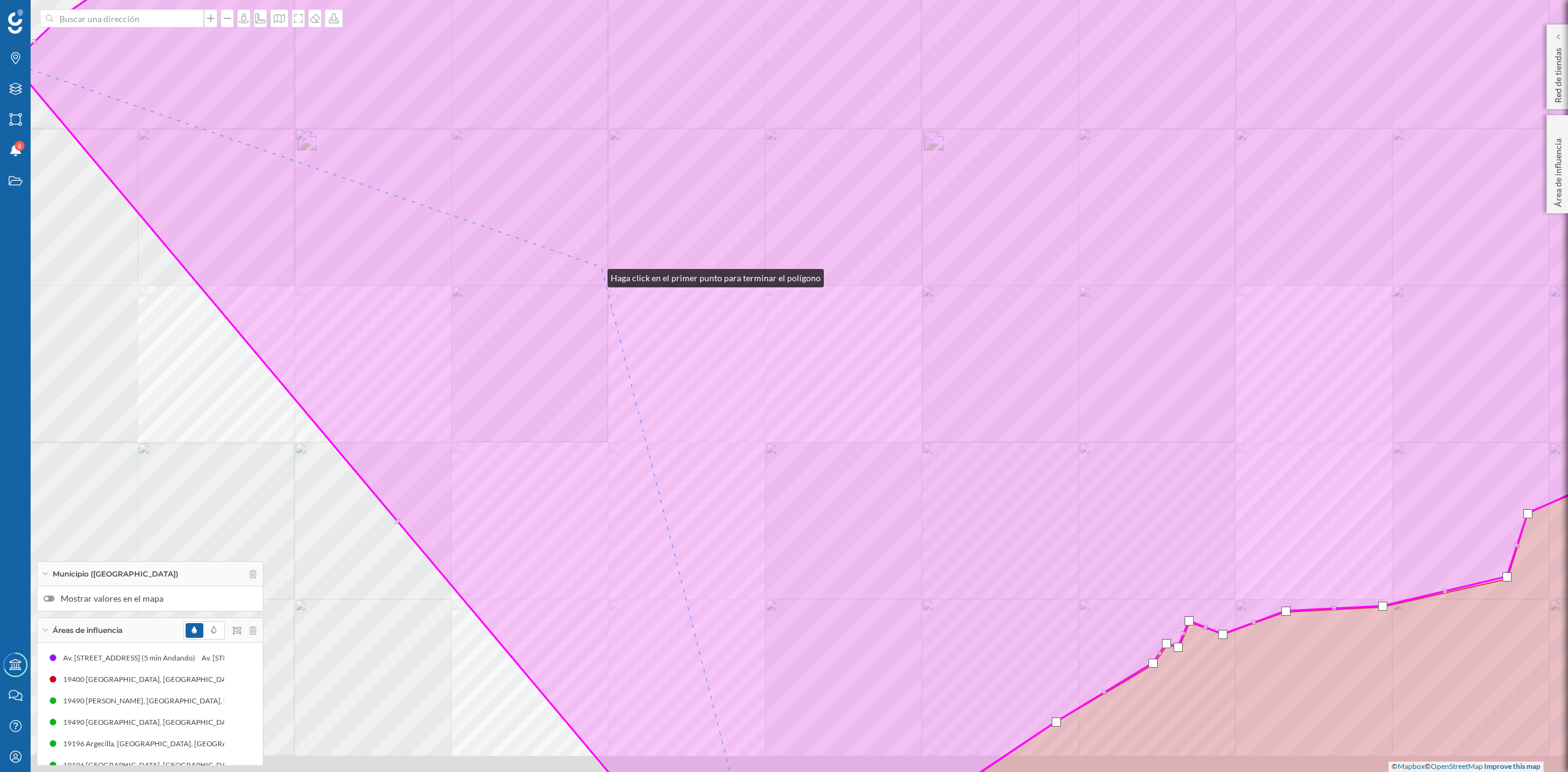
drag, startPoint x: 586, startPoint y: 292, endPoint x: 633, endPoint y: 284, distance: 47.7
click at [630, 253] on icon at bounding box center [874, 370] width 1725 height 930
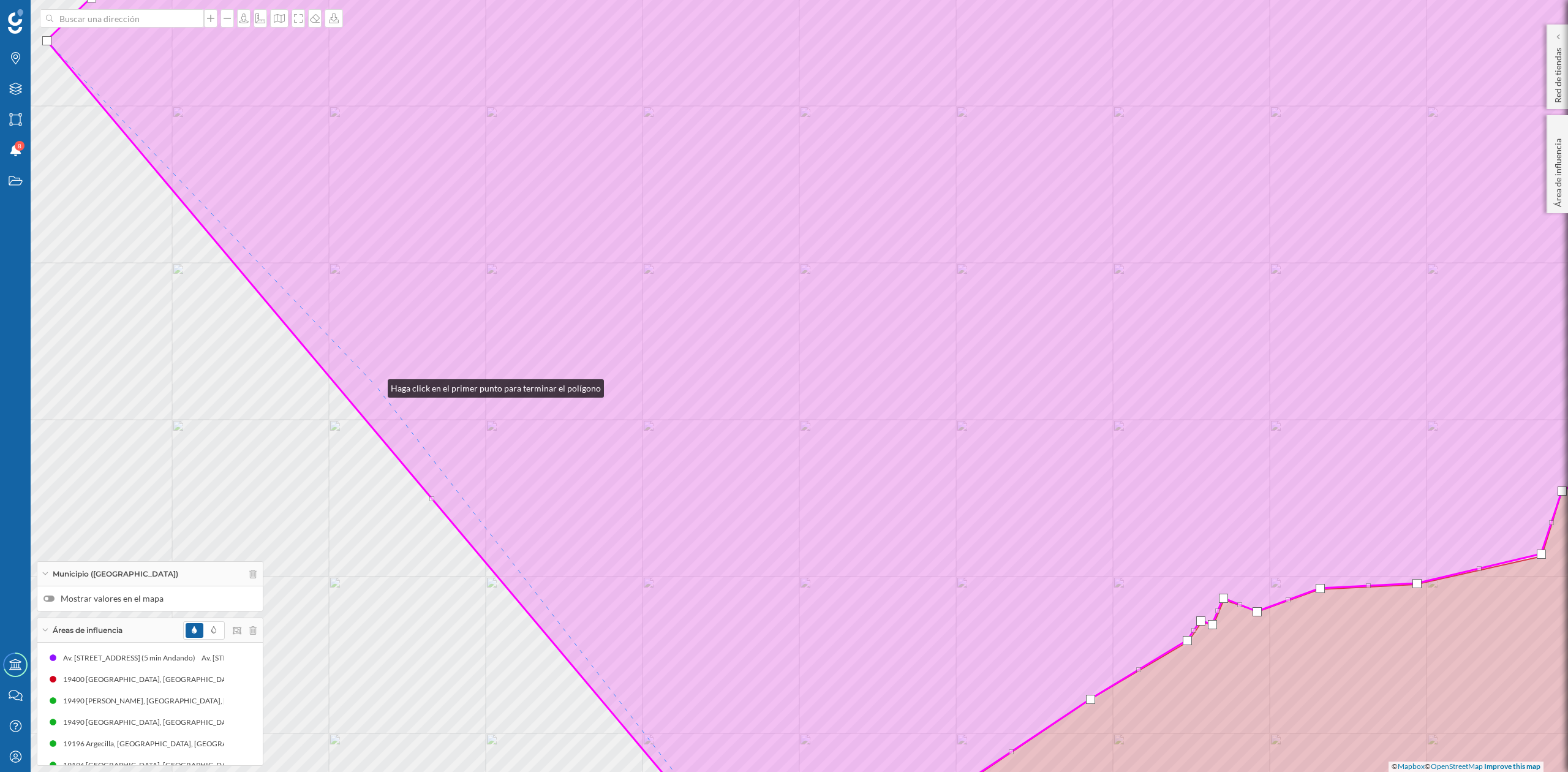
click at [375, 386] on icon at bounding box center [887, 386] width 1681 height 930
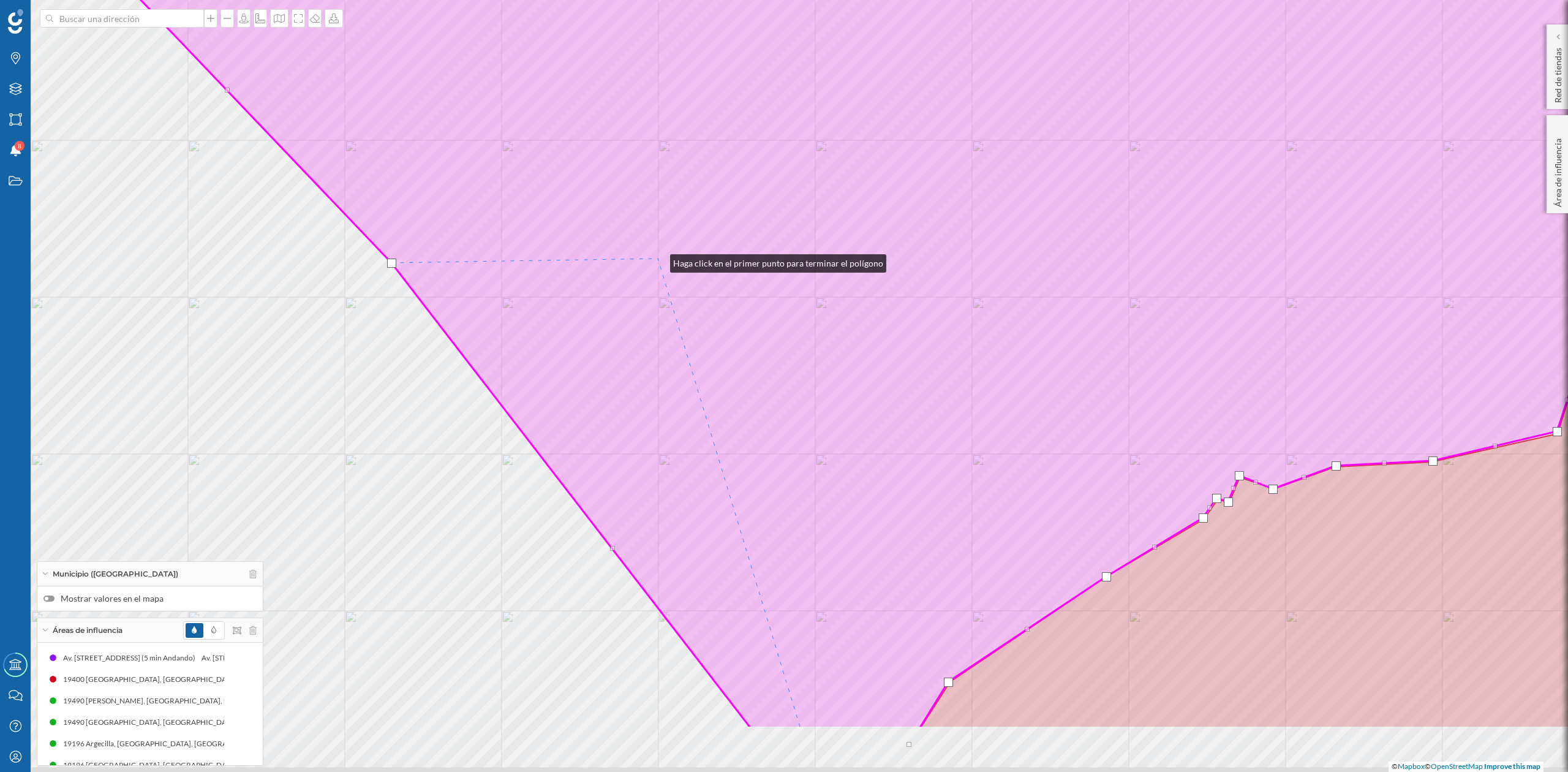
drag, startPoint x: 642, startPoint y: 383, endPoint x: 658, endPoint y: 260, distance: 124.0
click at [658, 260] on icon at bounding box center [903, 264] width 1681 height 930
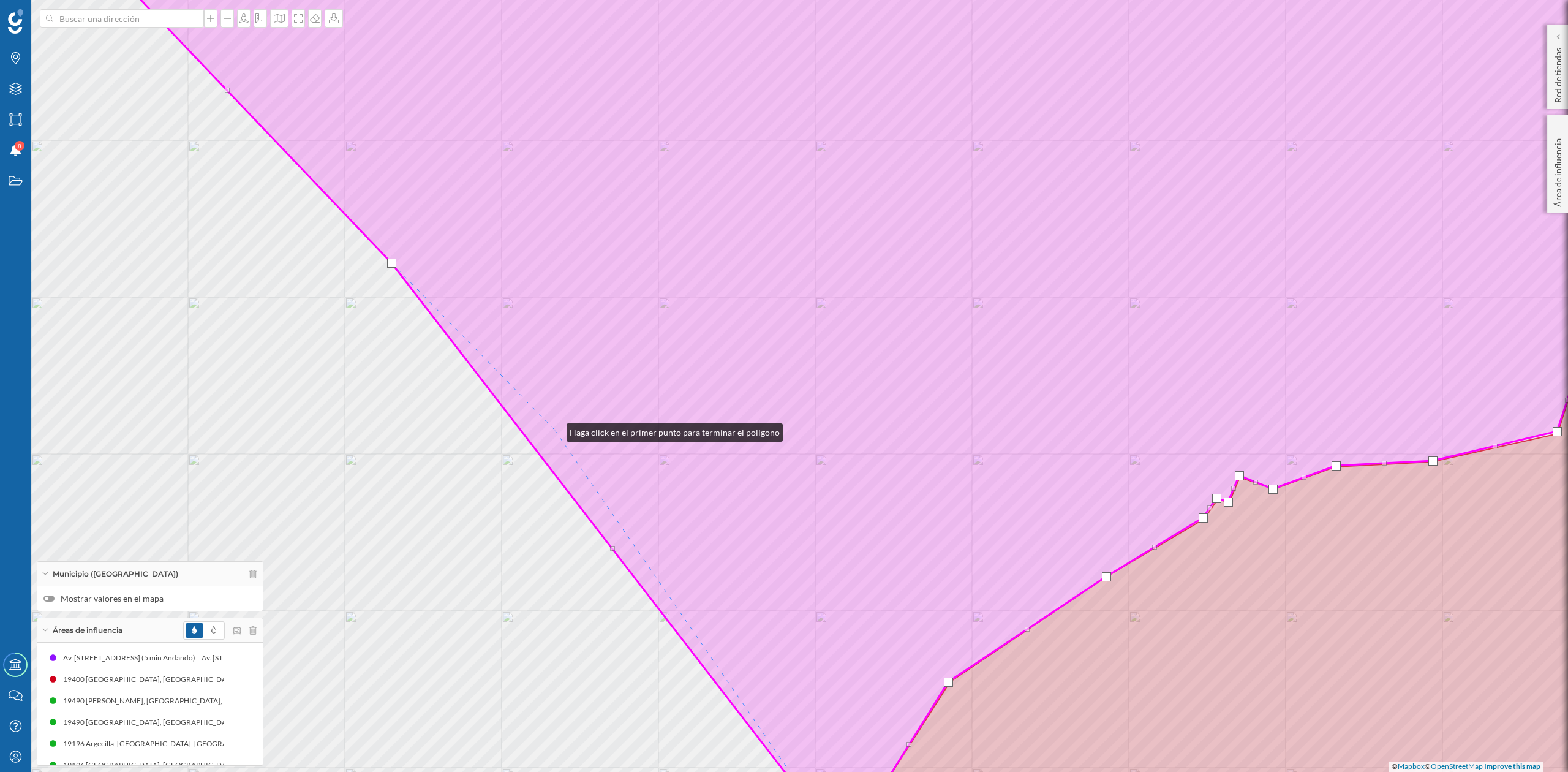
click at [554, 430] on icon at bounding box center [896, 378] width 1662 height 914
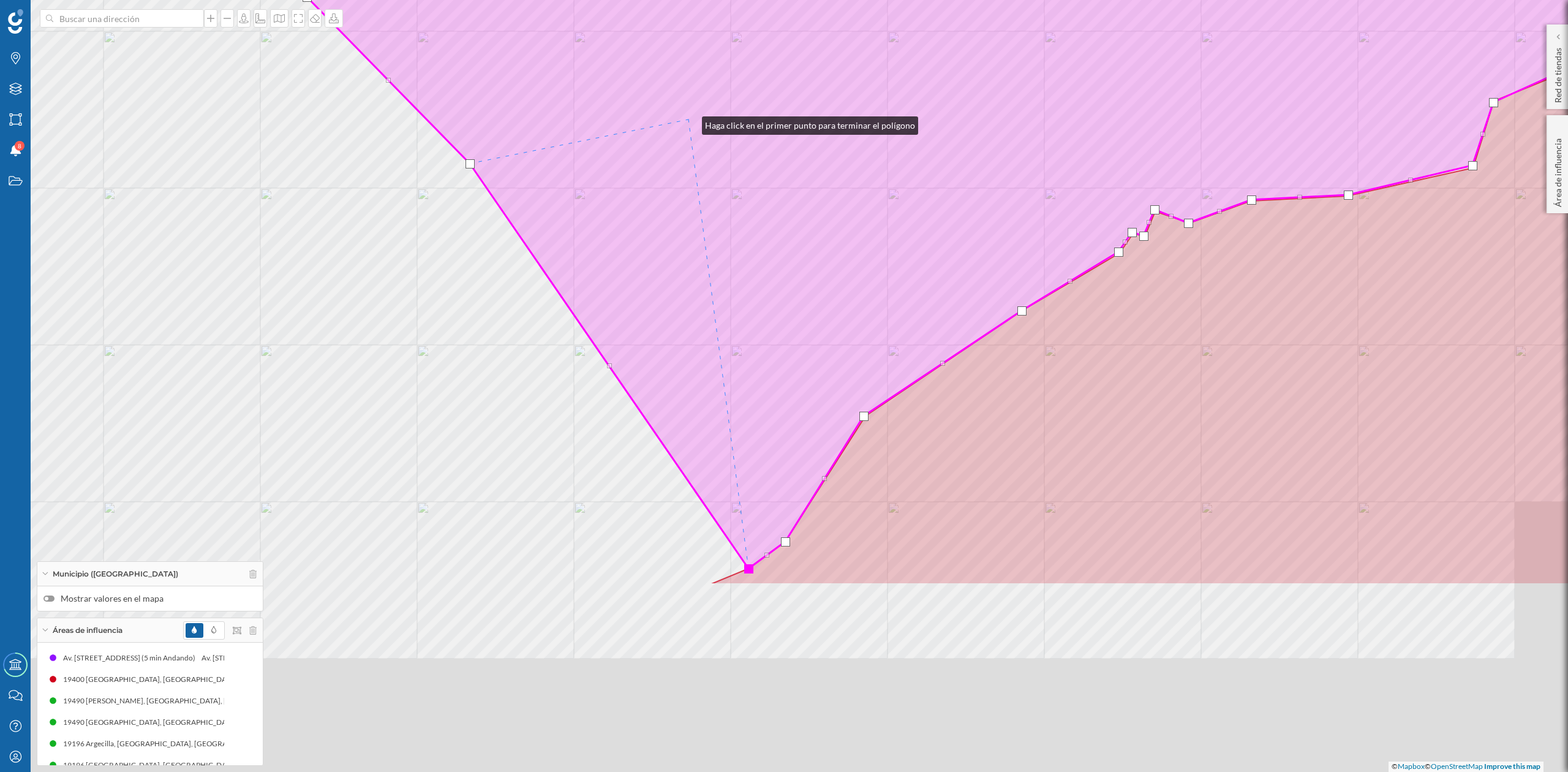
drag, startPoint x: 774, startPoint y: 389, endPoint x: 690, endPoint y: 123, distance: 278.9
click at [690, 123] on icon at bounding box center [811, 112] width 1662 height 914
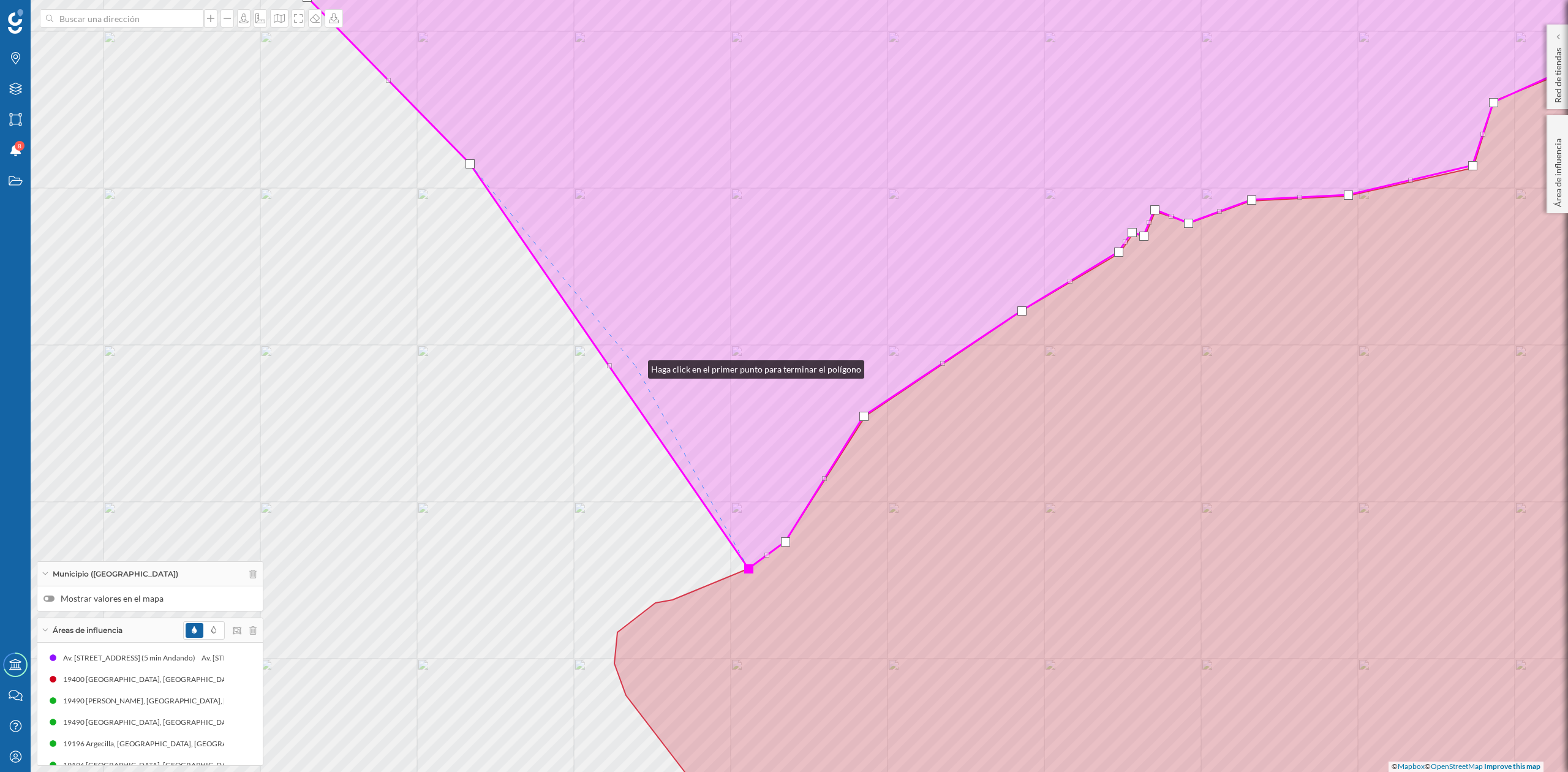
click at [636, 367] on icon at bounding box center [980, 245] width 1493 height 648
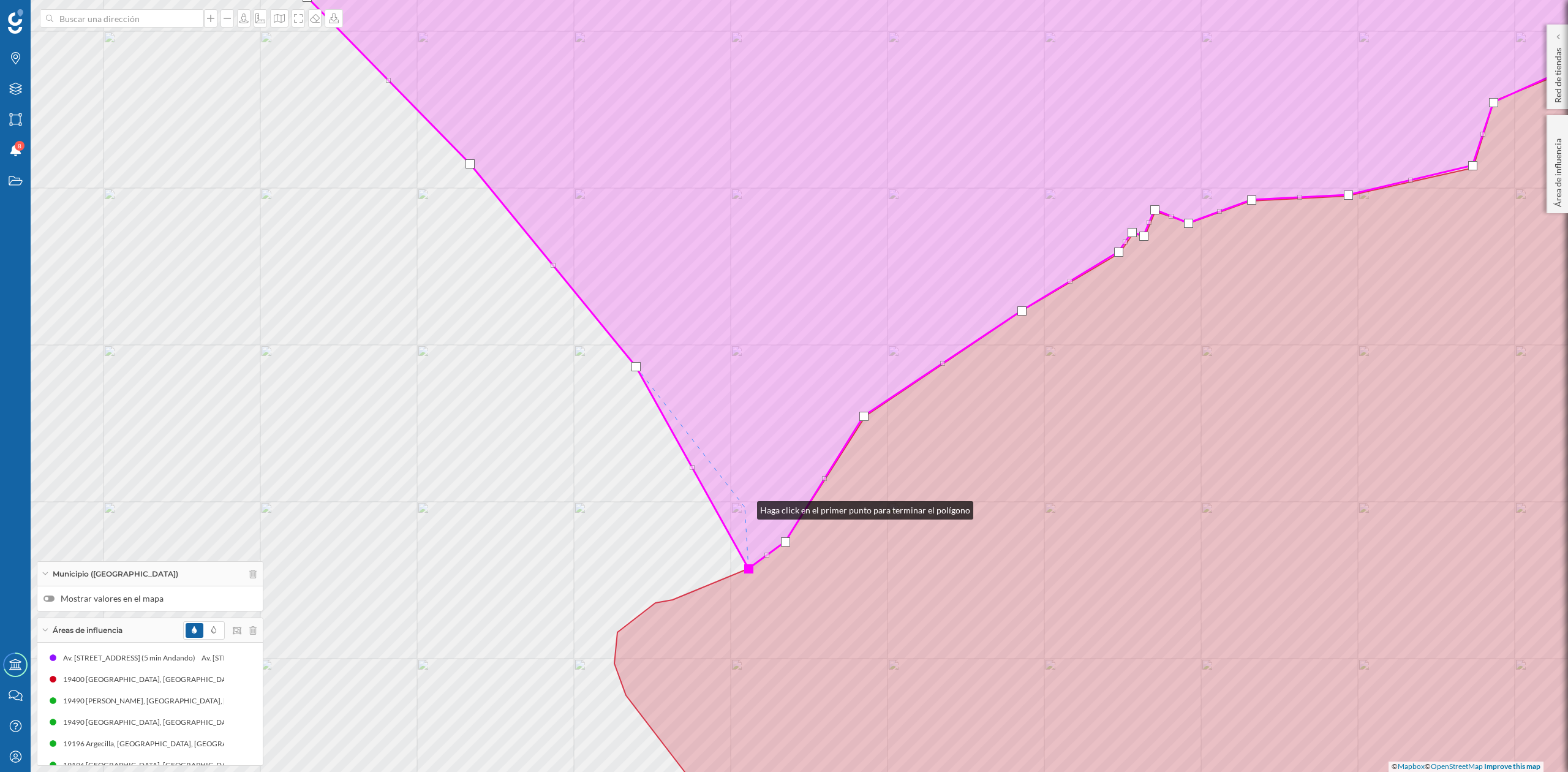
click at [745, 507] on icon at bounding box center [980, 245] width 1493 height 648
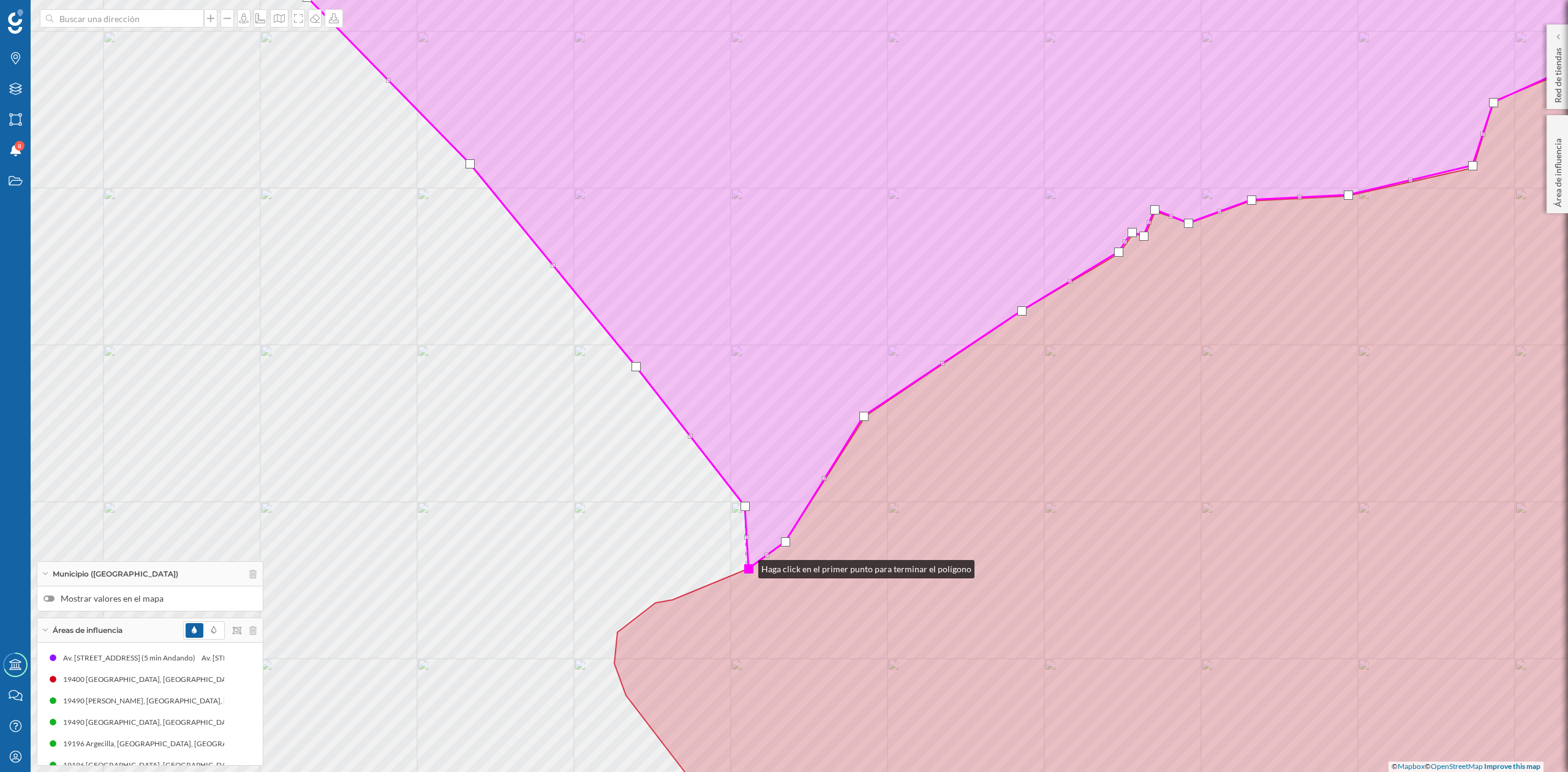
click at [746, 566] on div at bounding box center [748, 569] width 9 height 9
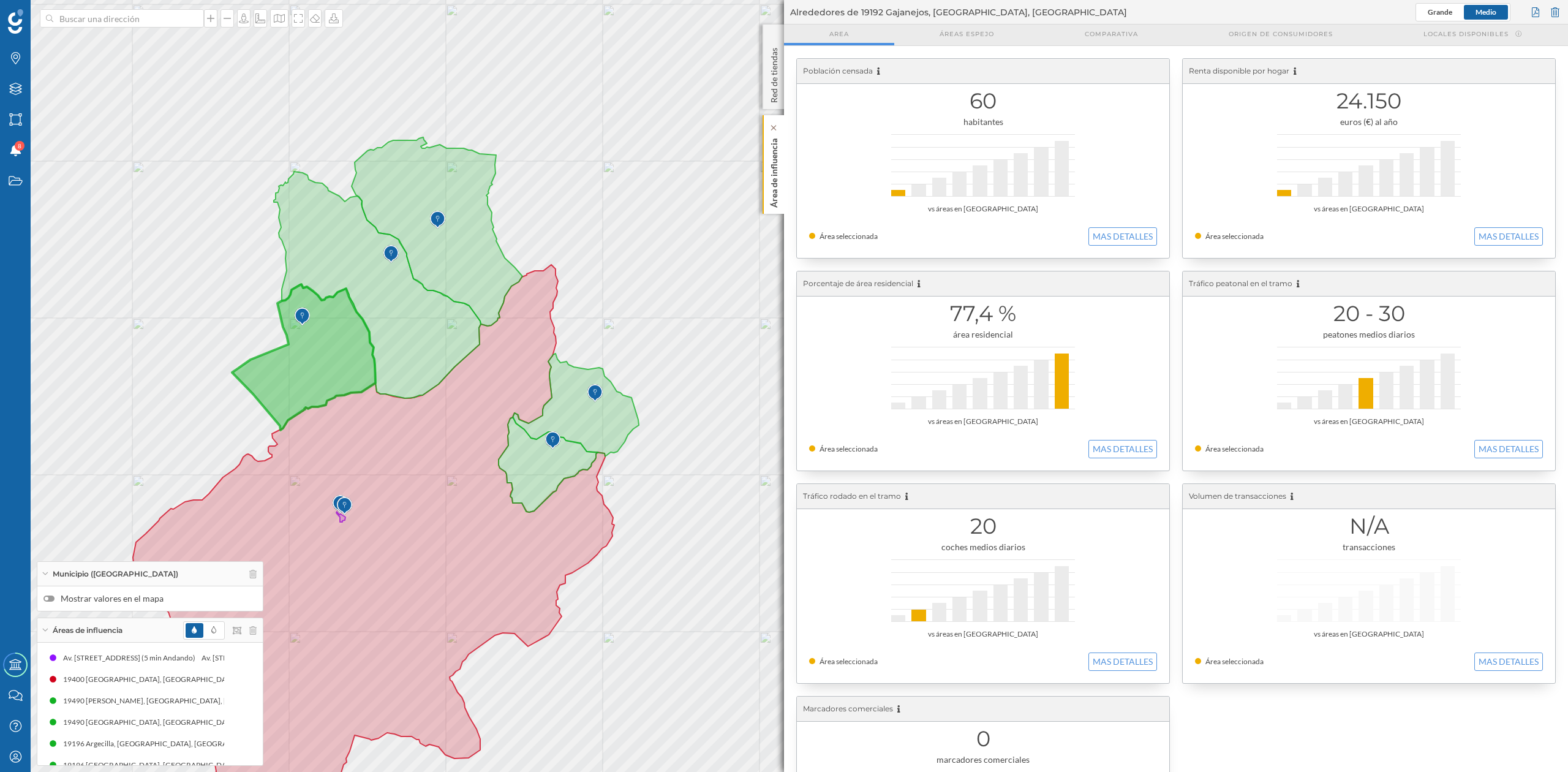
click at [777, 172] on p "Área de influencia" at bounding box center [774, 170] width 12 height 74
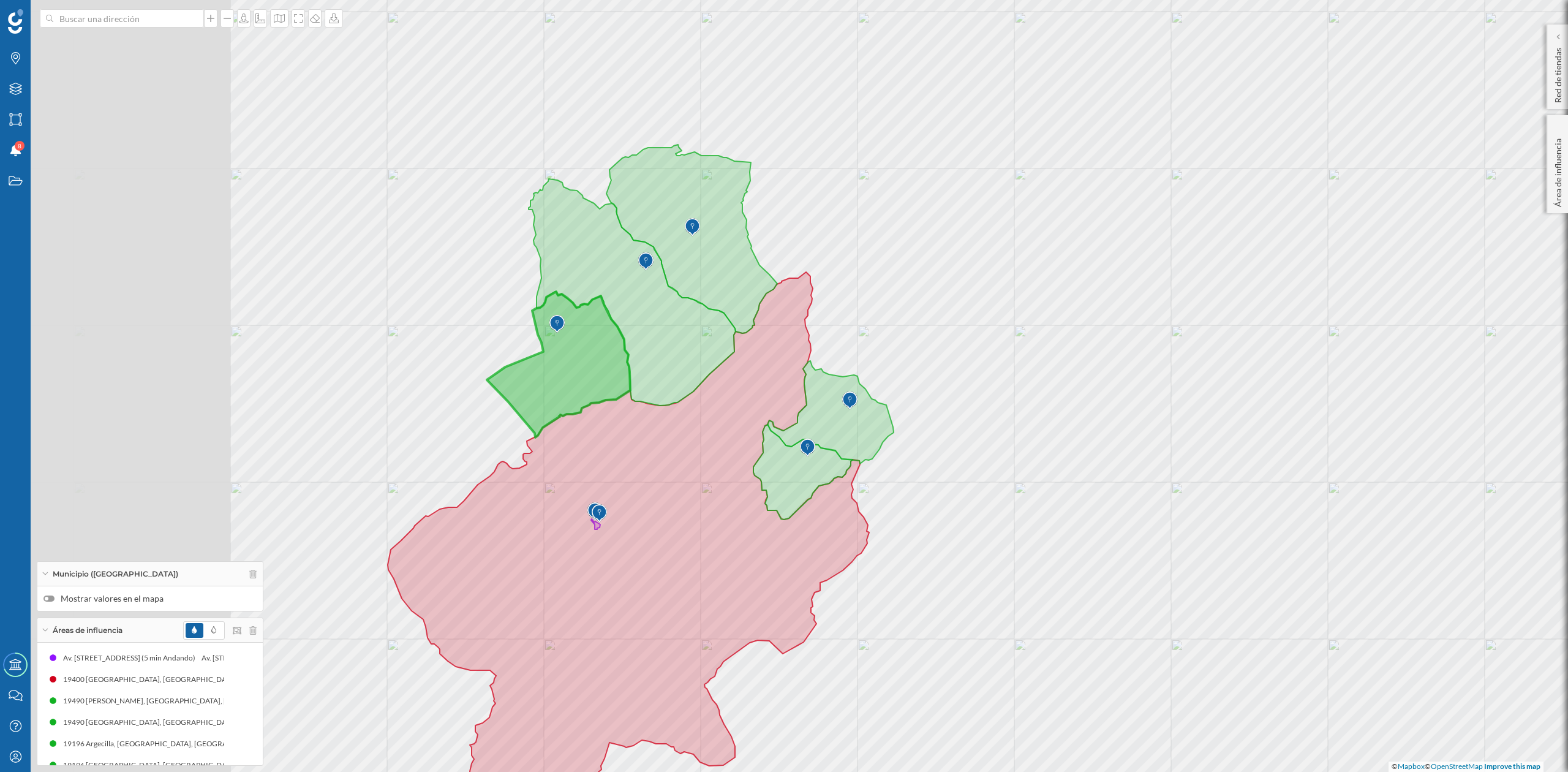
drag, startPoint x: 755, startPoint y: 282, endPoint x: 1047, endPoint y: 285, distance: 292.0
click at [1047, 285] on div "© Mapbox © OpenStreetMap Improve this map" at bounding box center [784, 386] width 1568 height 772
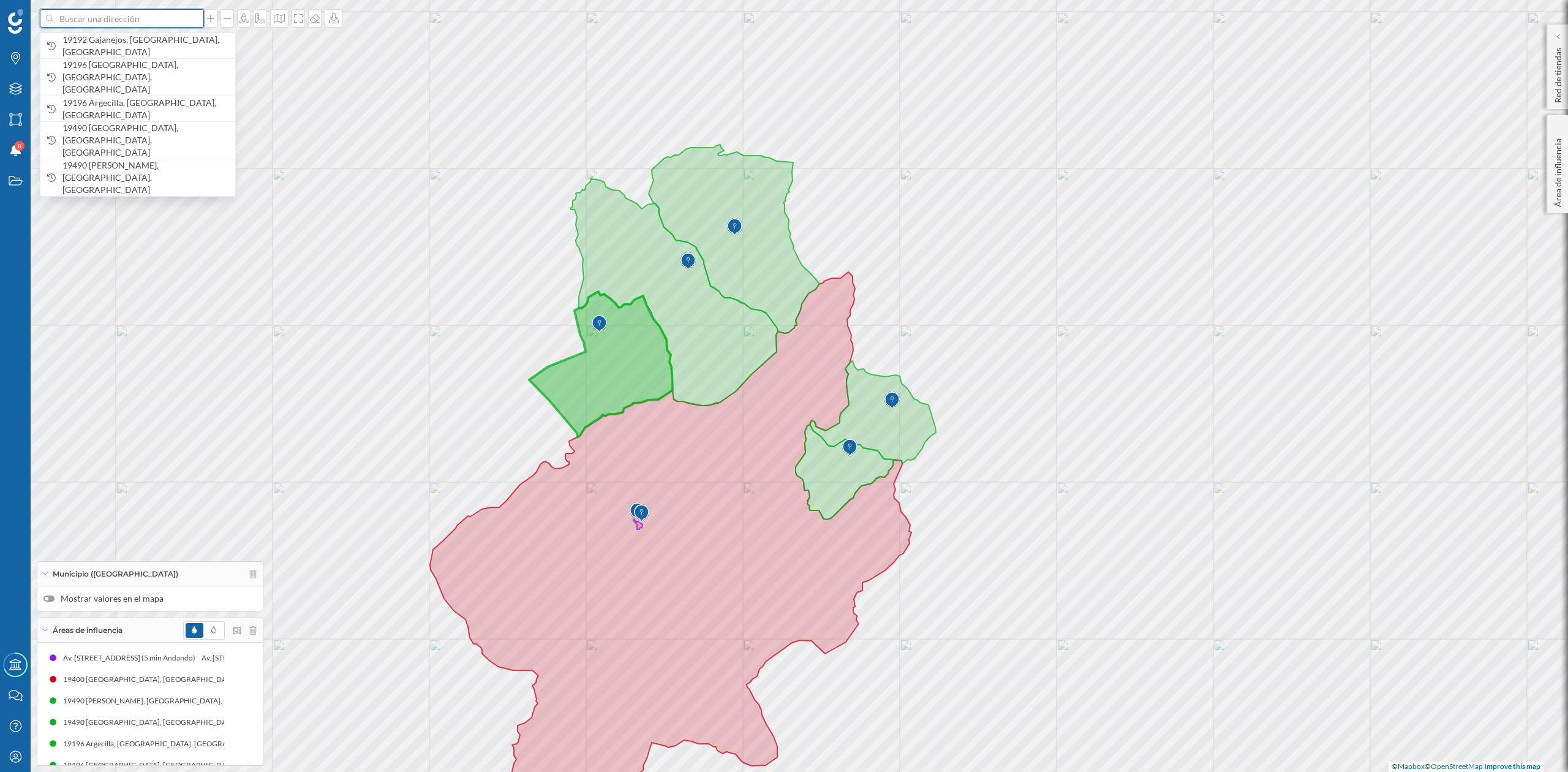
click at [84, 23] on input at bounding box center [122, 18] width 138 height 18
type input "utanmdse"
click at [84, 37] on div "Utande España" at bounding box center [138, 45] width 195 height 26
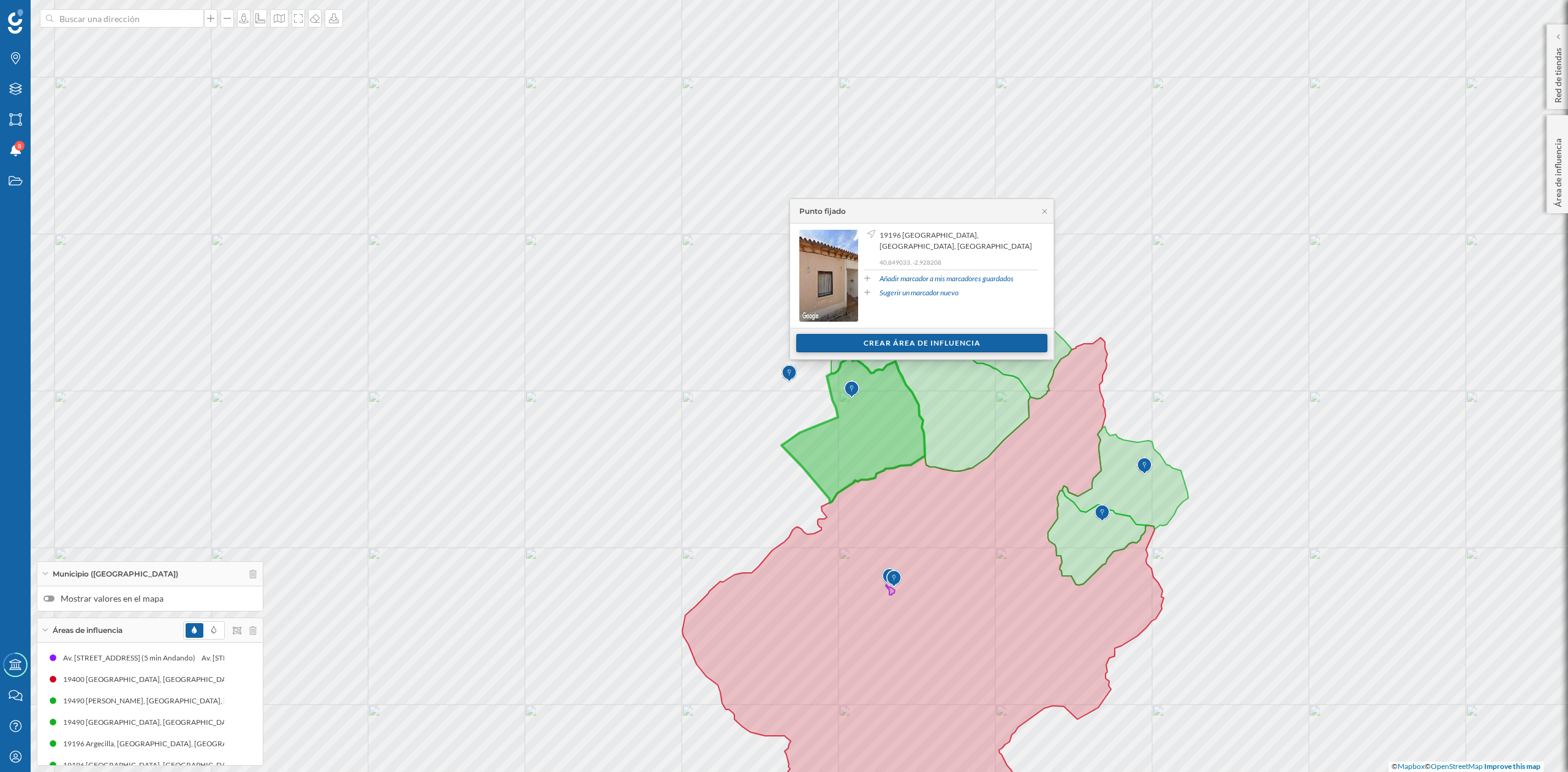
click at [936, 344] on div "Crear área de influencia" at bounding box center [922, 343] width 251 height 18
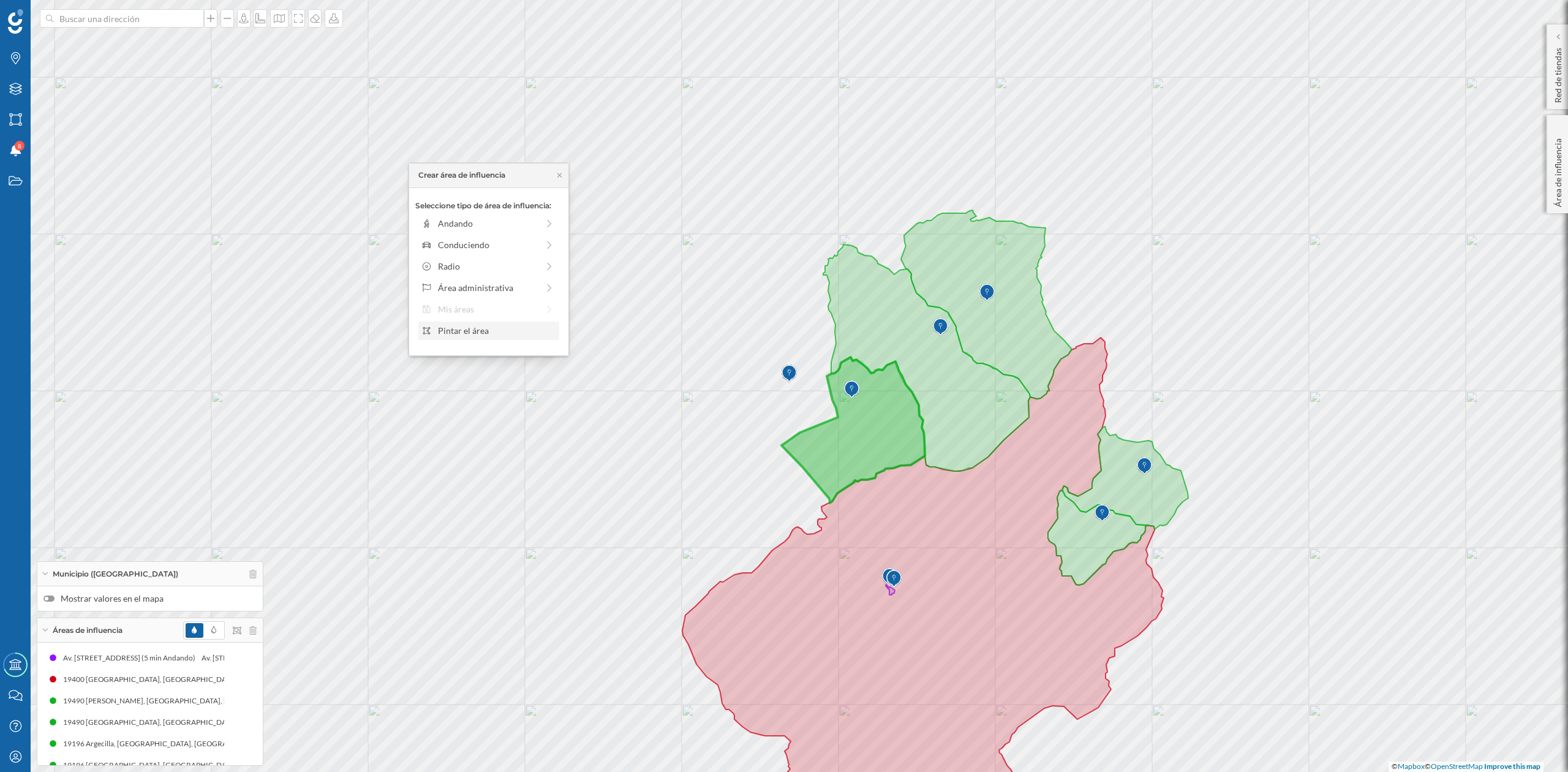
click at [469, 329] on div "Pintar el área" at bounding box center [496, 331] width 117 height 13
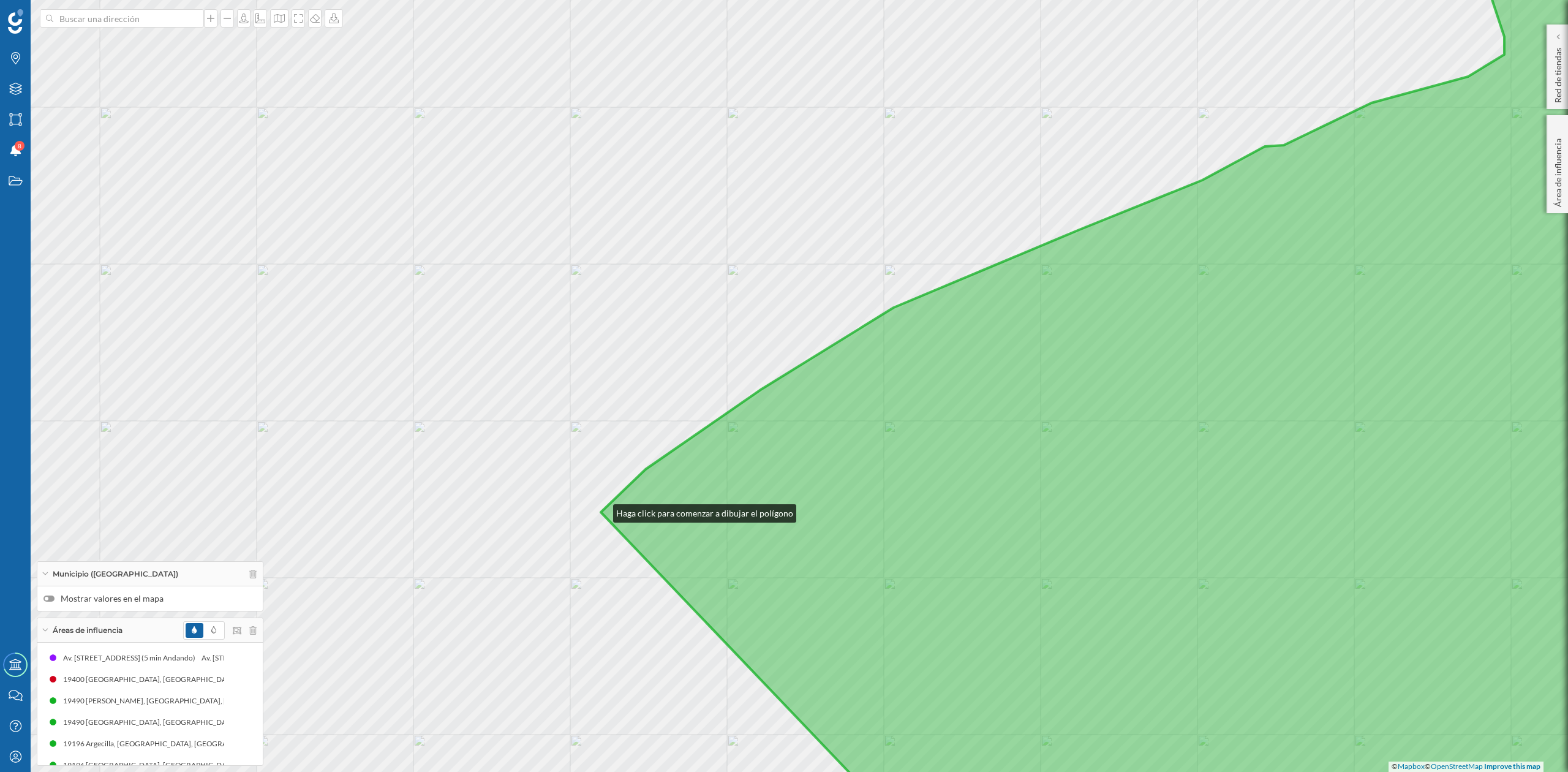
click at [601, 511] on icon at bounding box center [1164, 386] width 1126 height 932
click at [648, 466] on div "© Mapbox © OpenStreetMap Improve this map" at bounding box center [784, 386] width 1568 height 772
click at [894, 304] on div "© Mapbox © OpenStreetMap Improve this map" at bounding box center [784, 386] width 1568 height 772
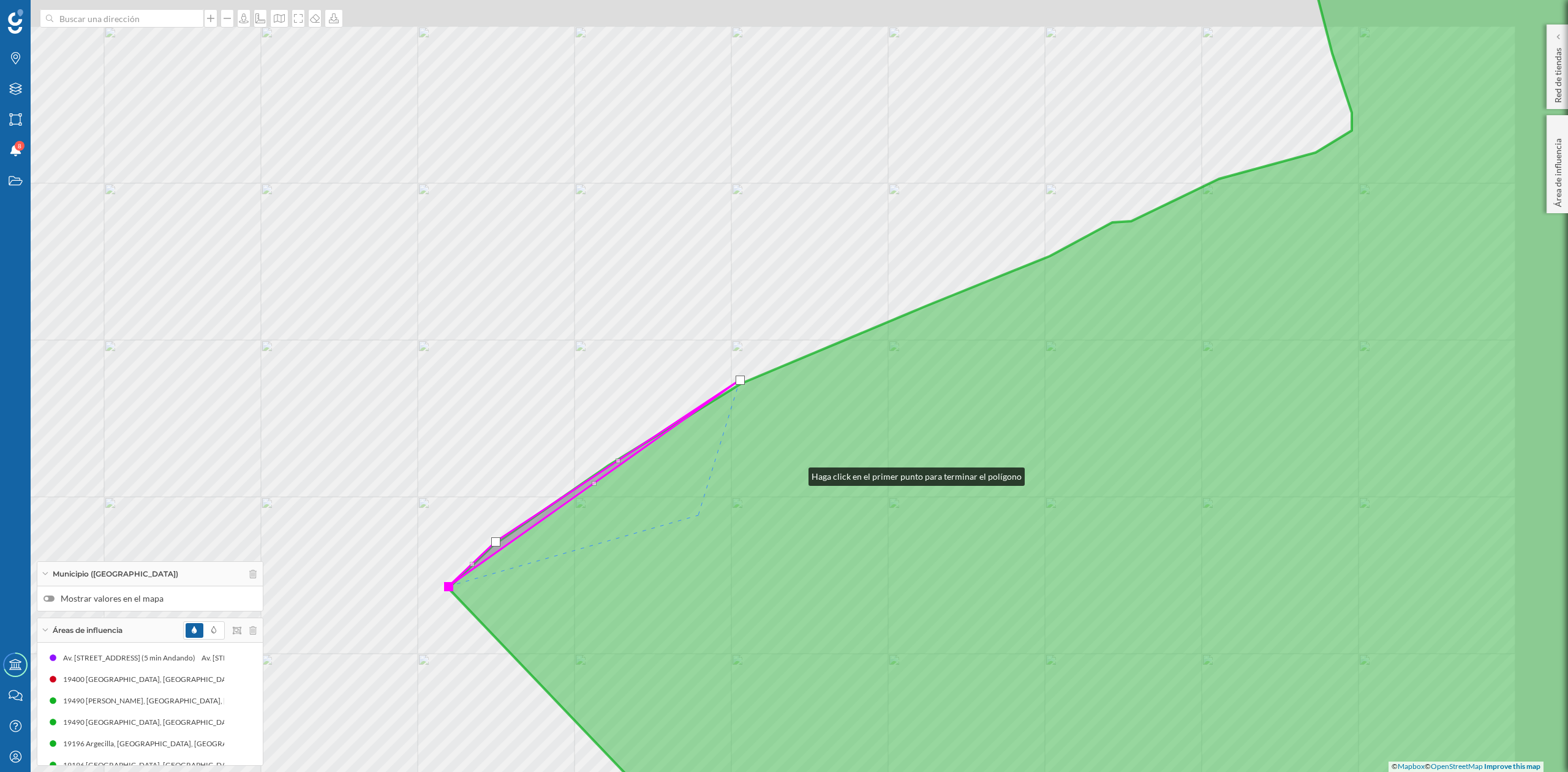
drag, startPoint x: 796, startPoint y: 473, endPoint x: 472, endPoint y: 546, distance: 332.1
click at [472, 546] on icon at bounding box center [1010, 463] width 1125 height 932
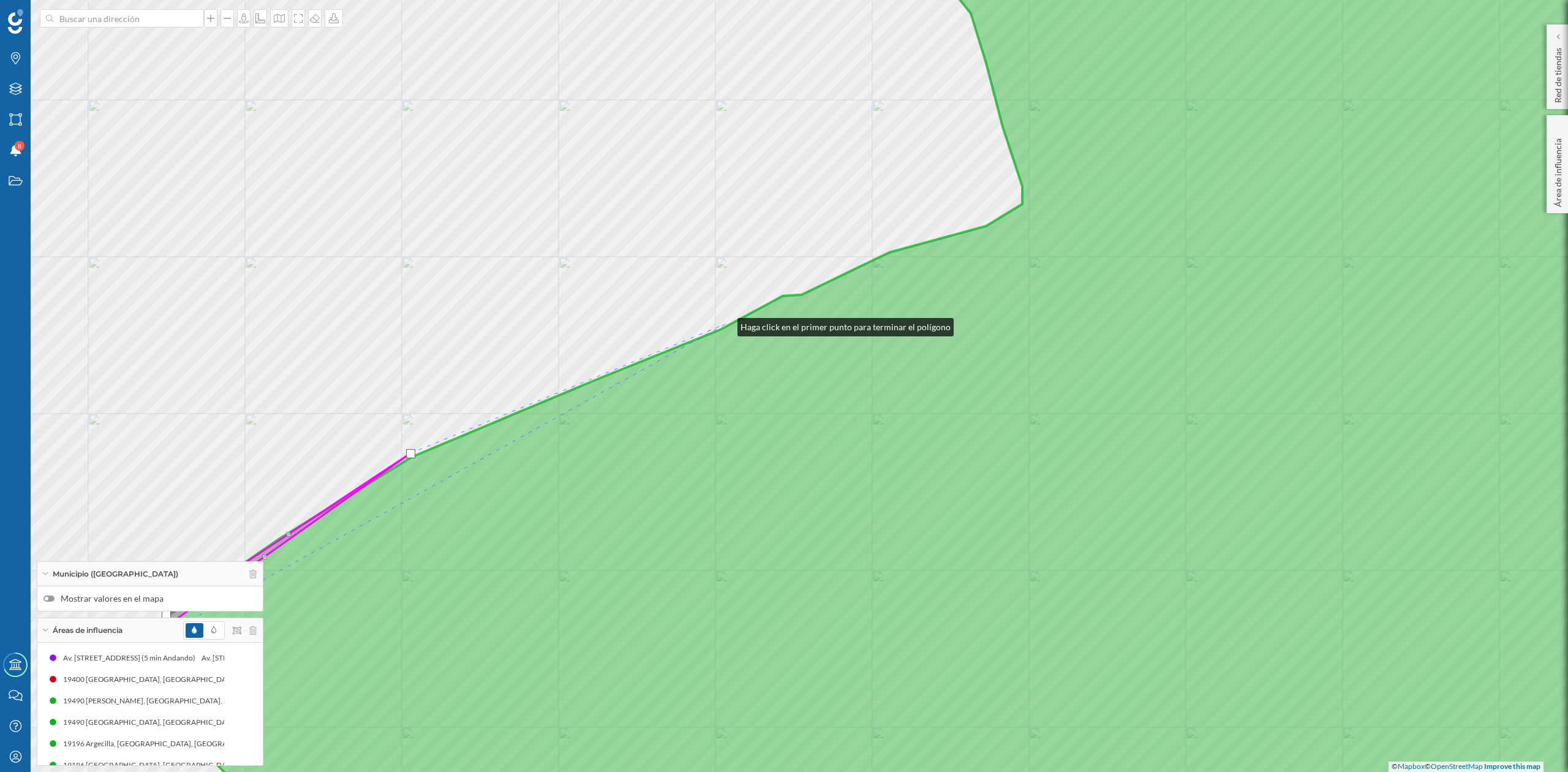
click at [725, 324] on div "© Mapbox © OpenStreetMap Improve this map" at bounding box center [784, 386] width 1568 height 772
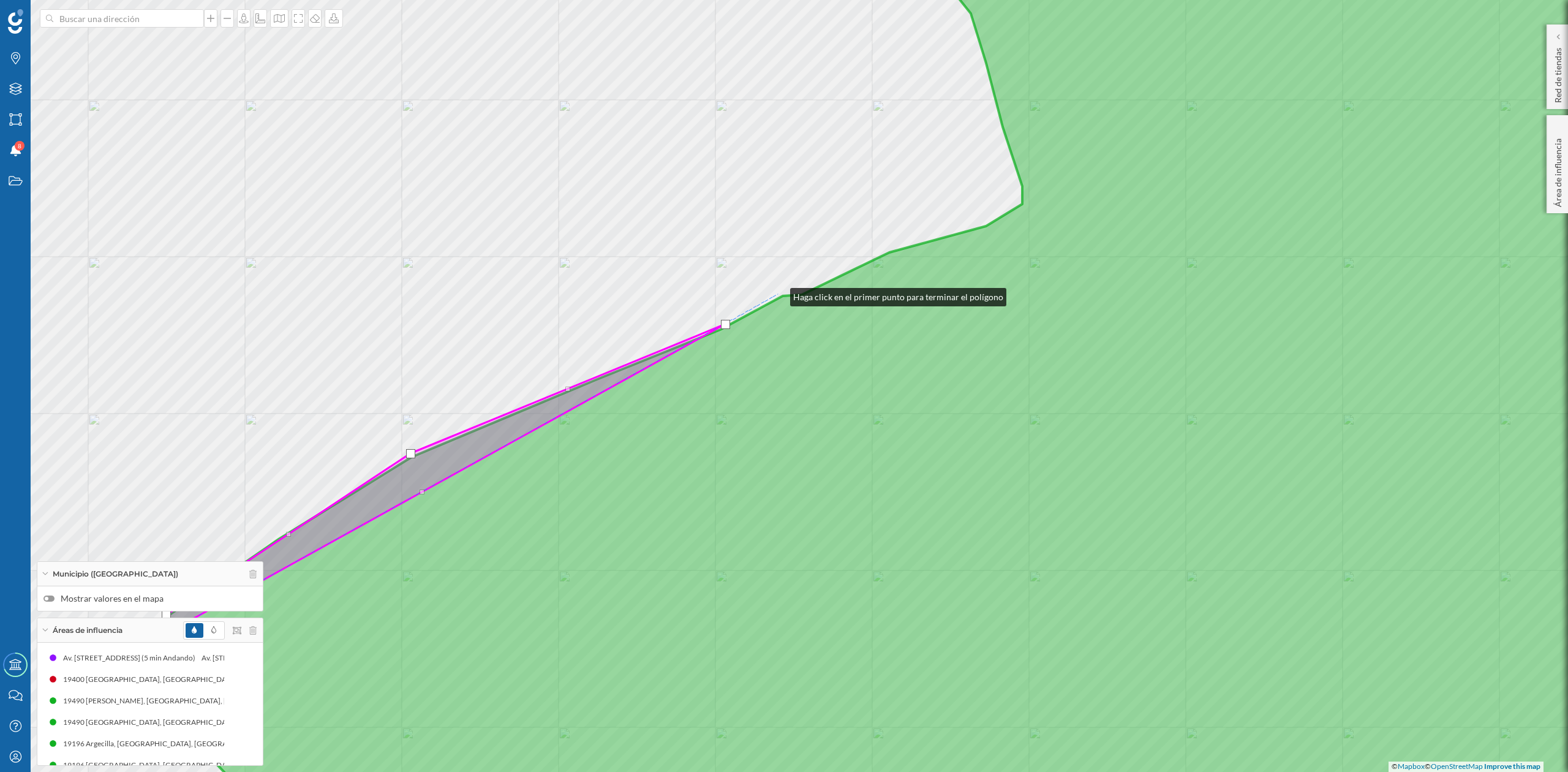
click at [778, 294] on div "© Mapbox © OpenStreetMap Improve this map" at bounding box center [784, 386] width 1568 height 772
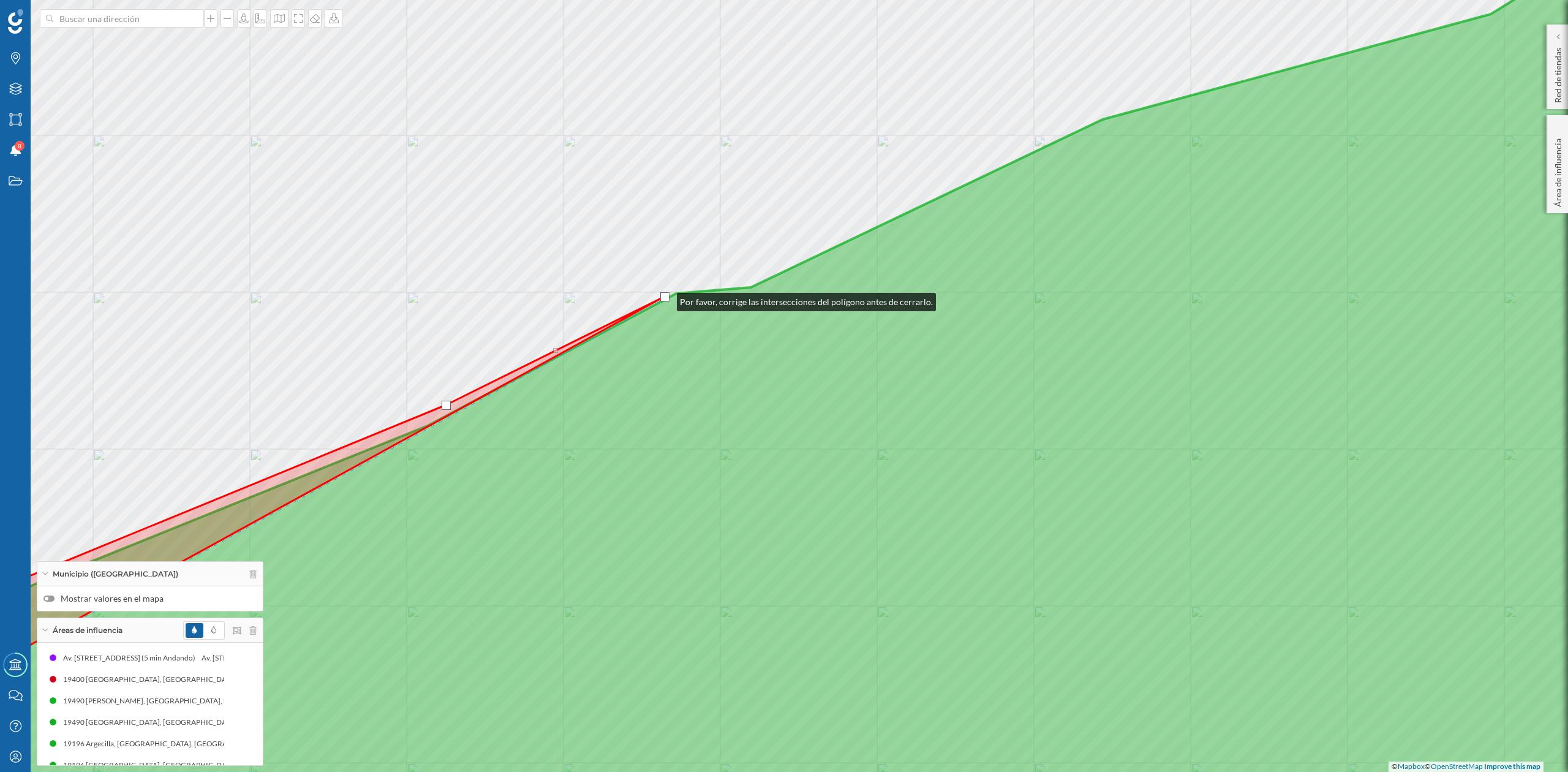
drag, startPoint x: 656, startPoint y: 288, endPoint x: 665, endPoint y: 299, distance: 14.2
click at [665, 299] on div at bounding box center [665, 297] width 9 height 9
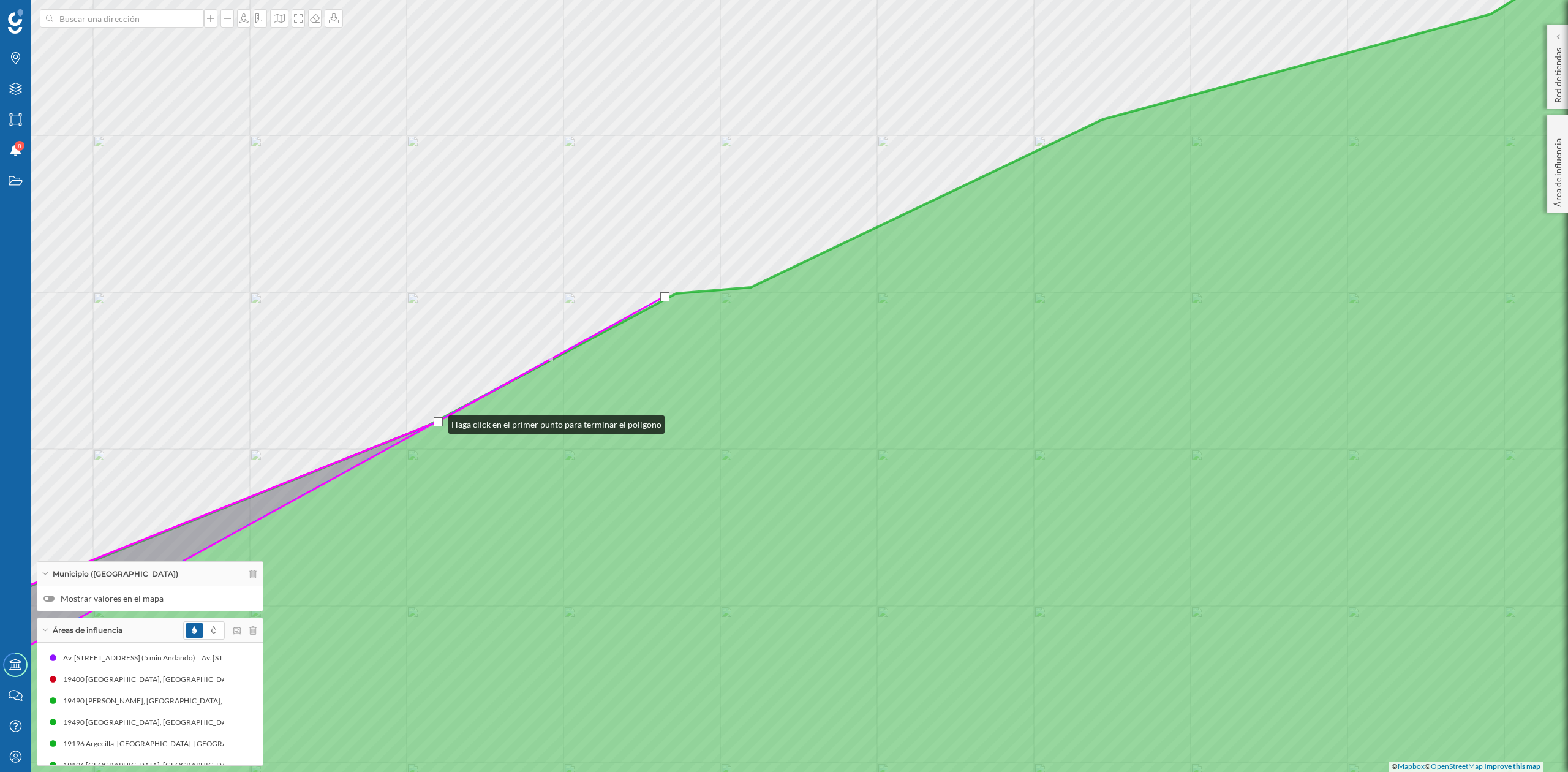
drag, startPoint x: 444, startPoint y: 405, endPoint x: 436, endPoint y: 422, distance: 18.8
click at [436, 422] on div at bounding box center [438, 421] width 9 height 9
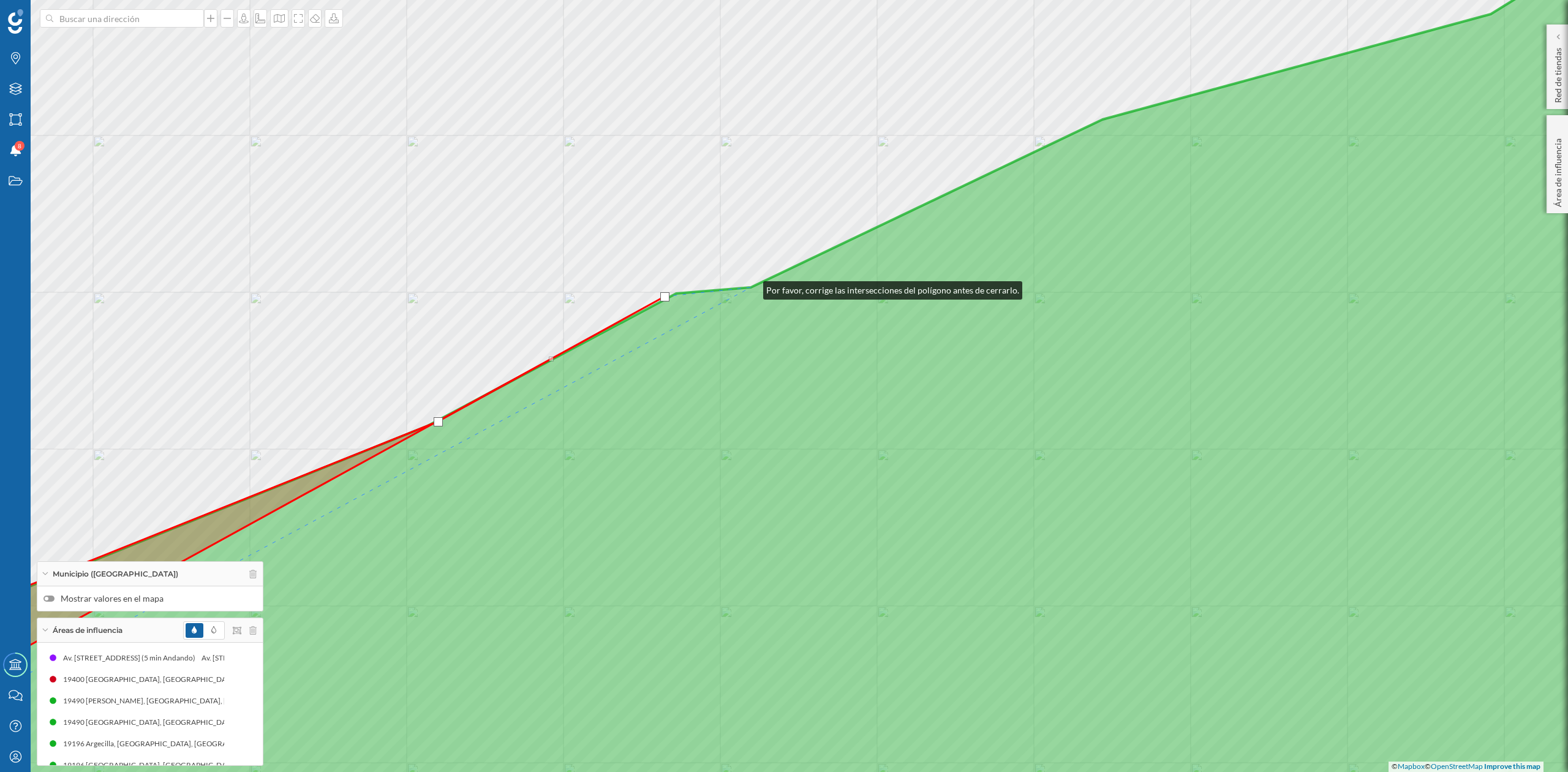
click at [751, 288] on icon at bounding box center [784, 386] width 1887 height 932
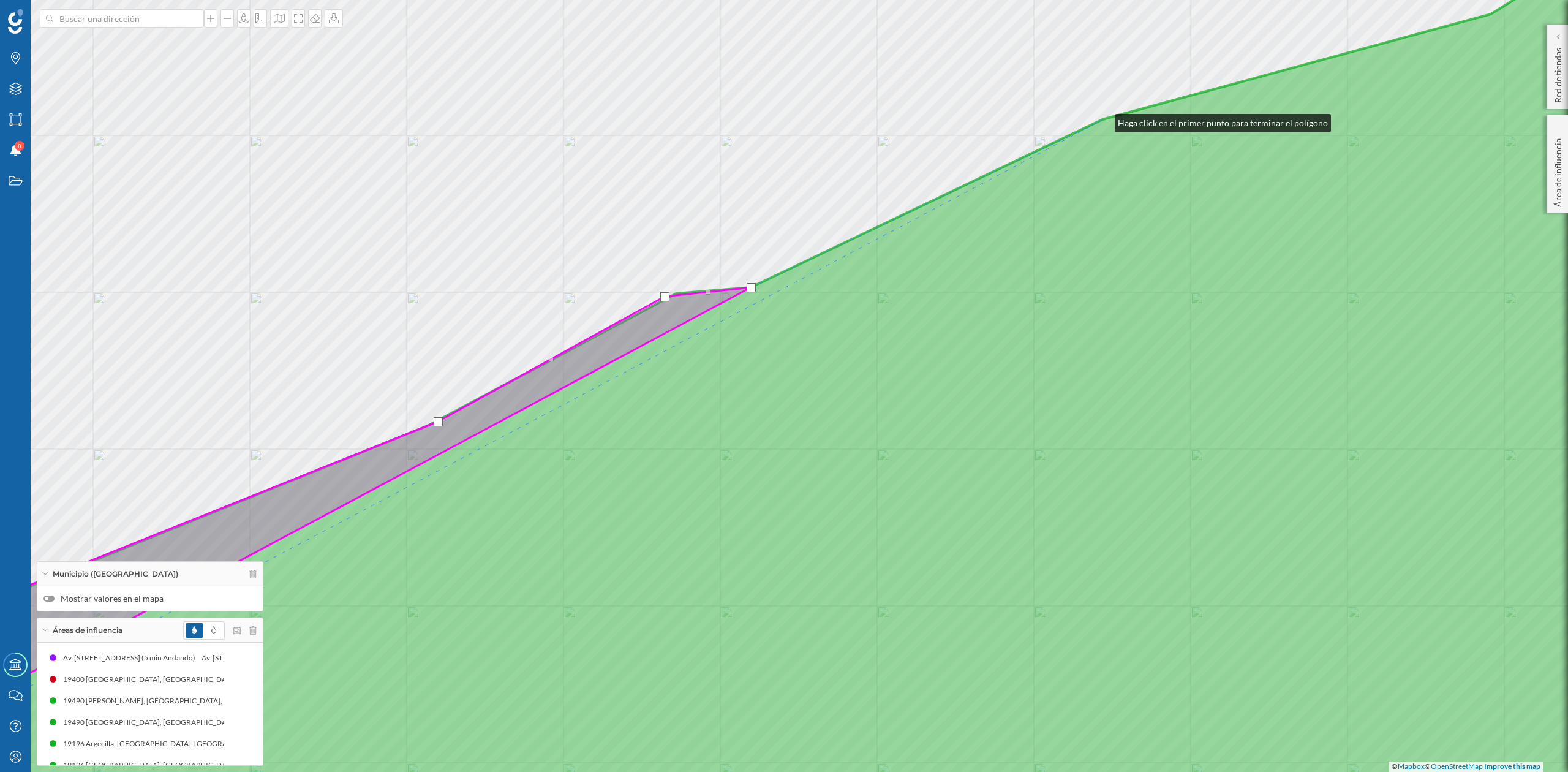
click at [1103, 120] on icon at bounding box center [784, 386] width 1887 height 932
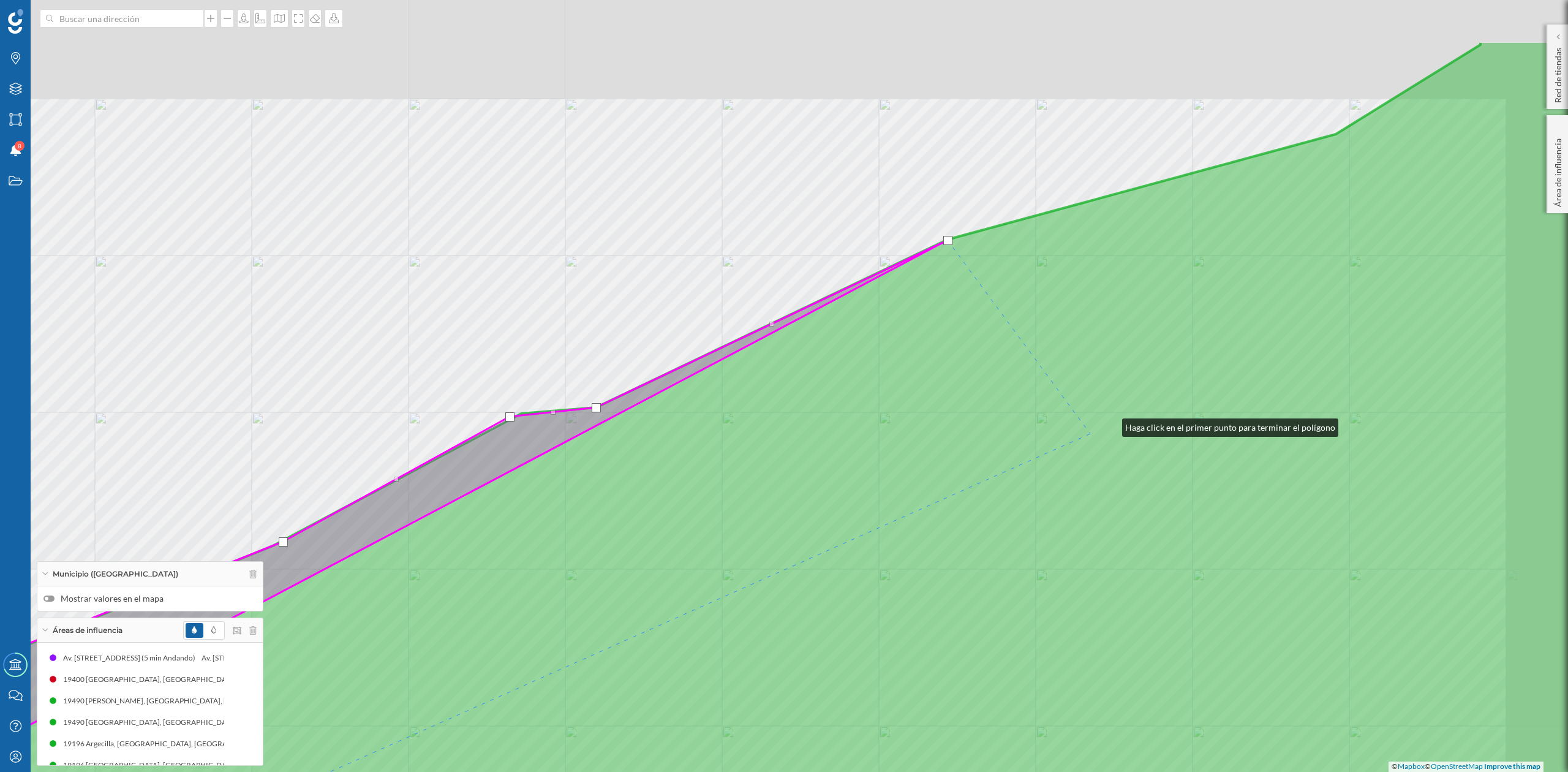
drag, startPoint x: 1266, startPoint y: 304, endPoint x: 814, endPoint y: 569, distance: 524.0
click at [817, 577] on icon at bounding box center [629, 507] width 1887 height 932
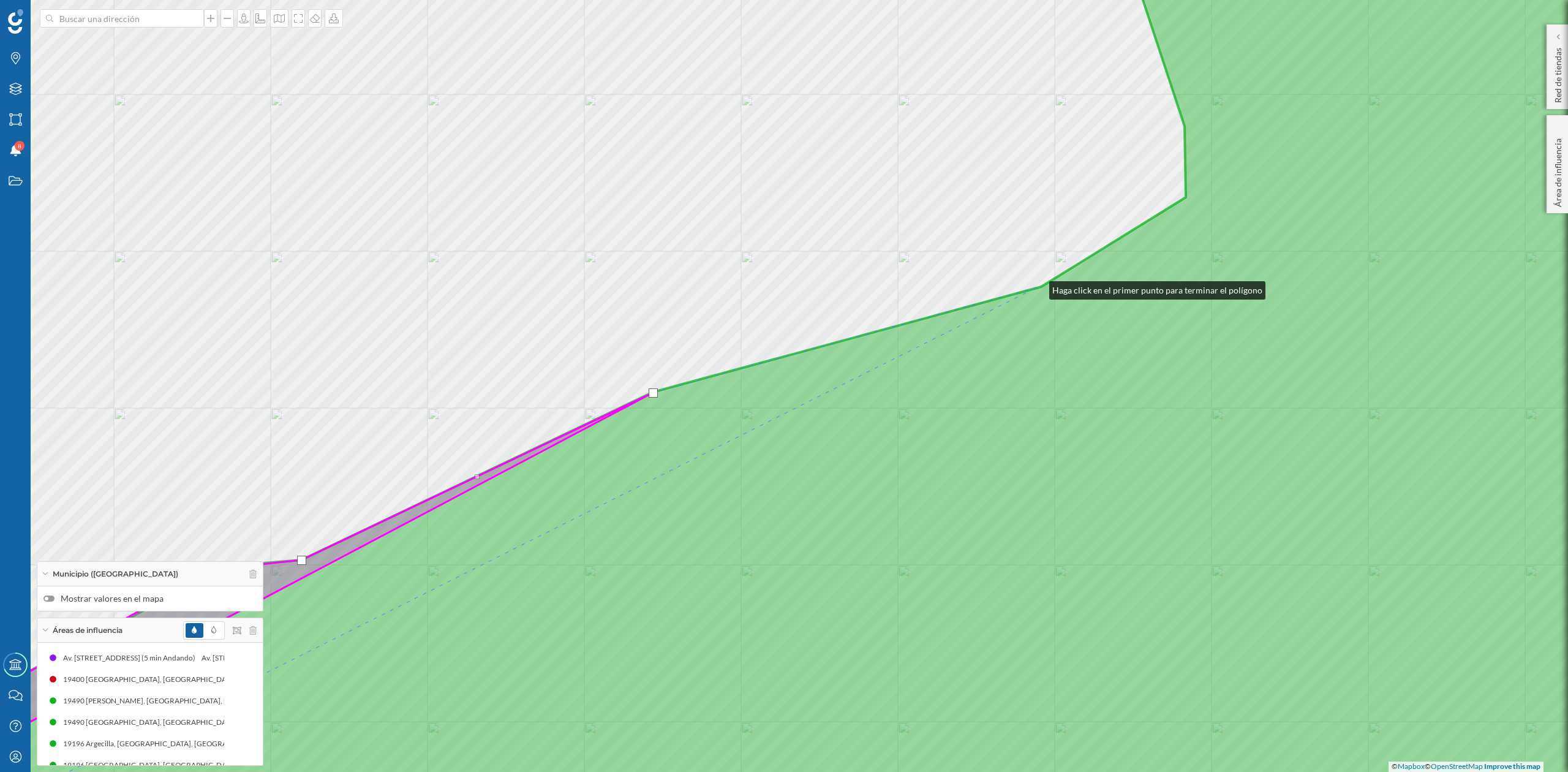
click at [1038, 288] on icon at bounding box center [784, 386] width 1887 height 932
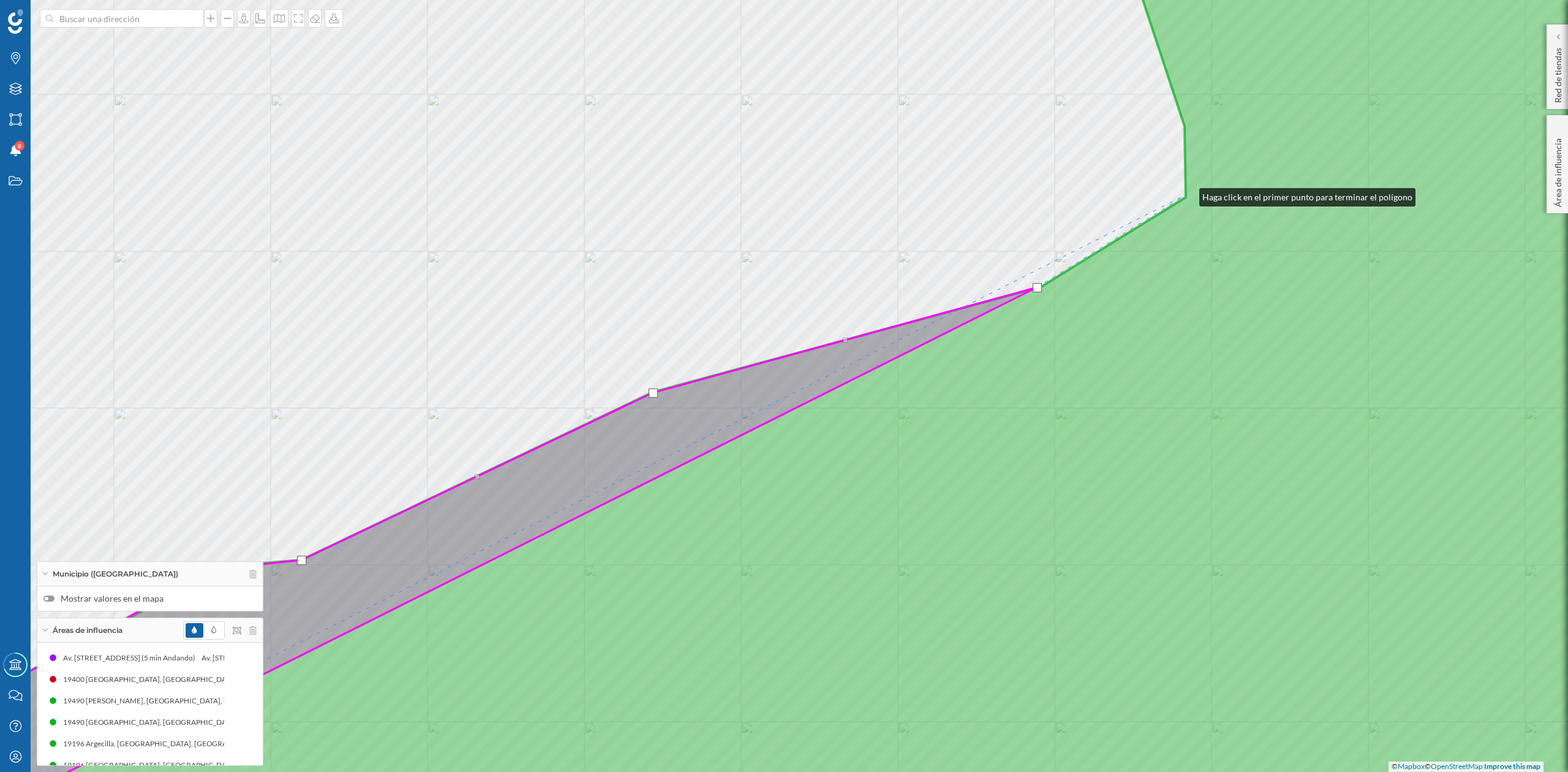
click at [1188, 194] on icon at bounding box center [784, 386] width 1887 height 932
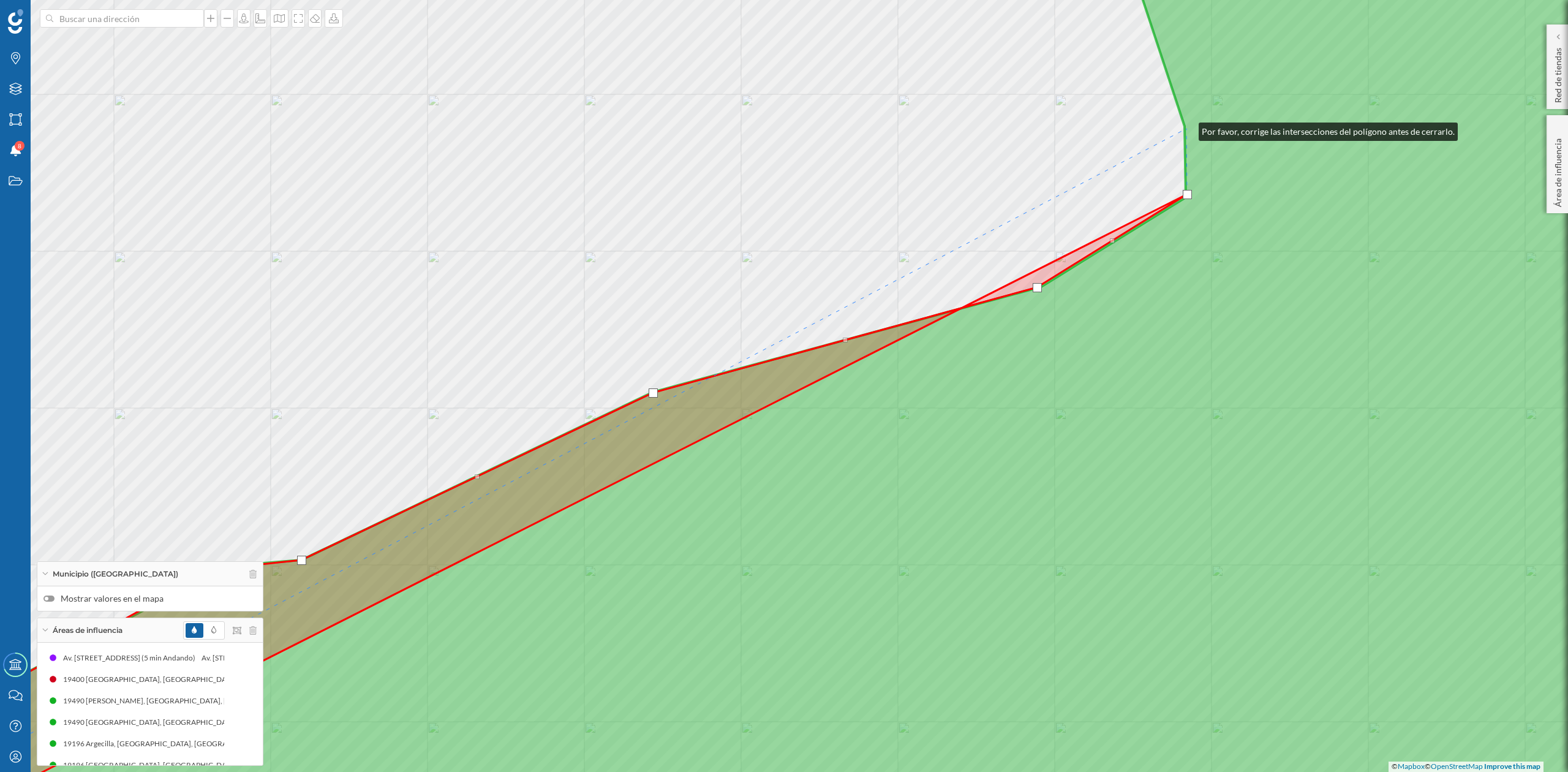
click at [1187, 129] on icon at bounding box center [784, 386] width 1887 height 932
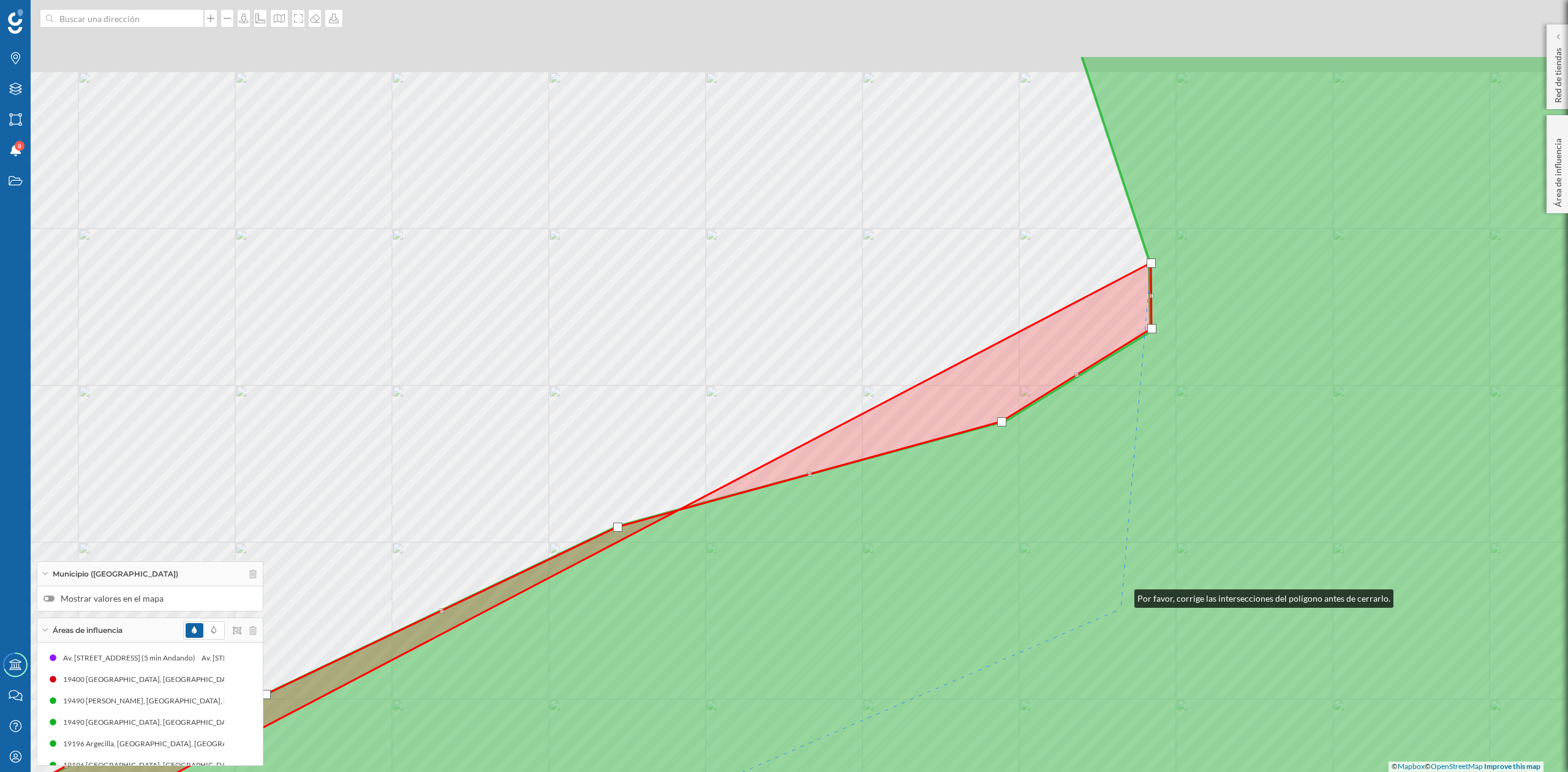
drag, startPoint x: 1158, startPoint y: 462, endPoint x: 1093, endPoint y: 536, distance: 98.5
click at [1106, 682] on icon at bounding box center [748, 521] width 1887 height 932
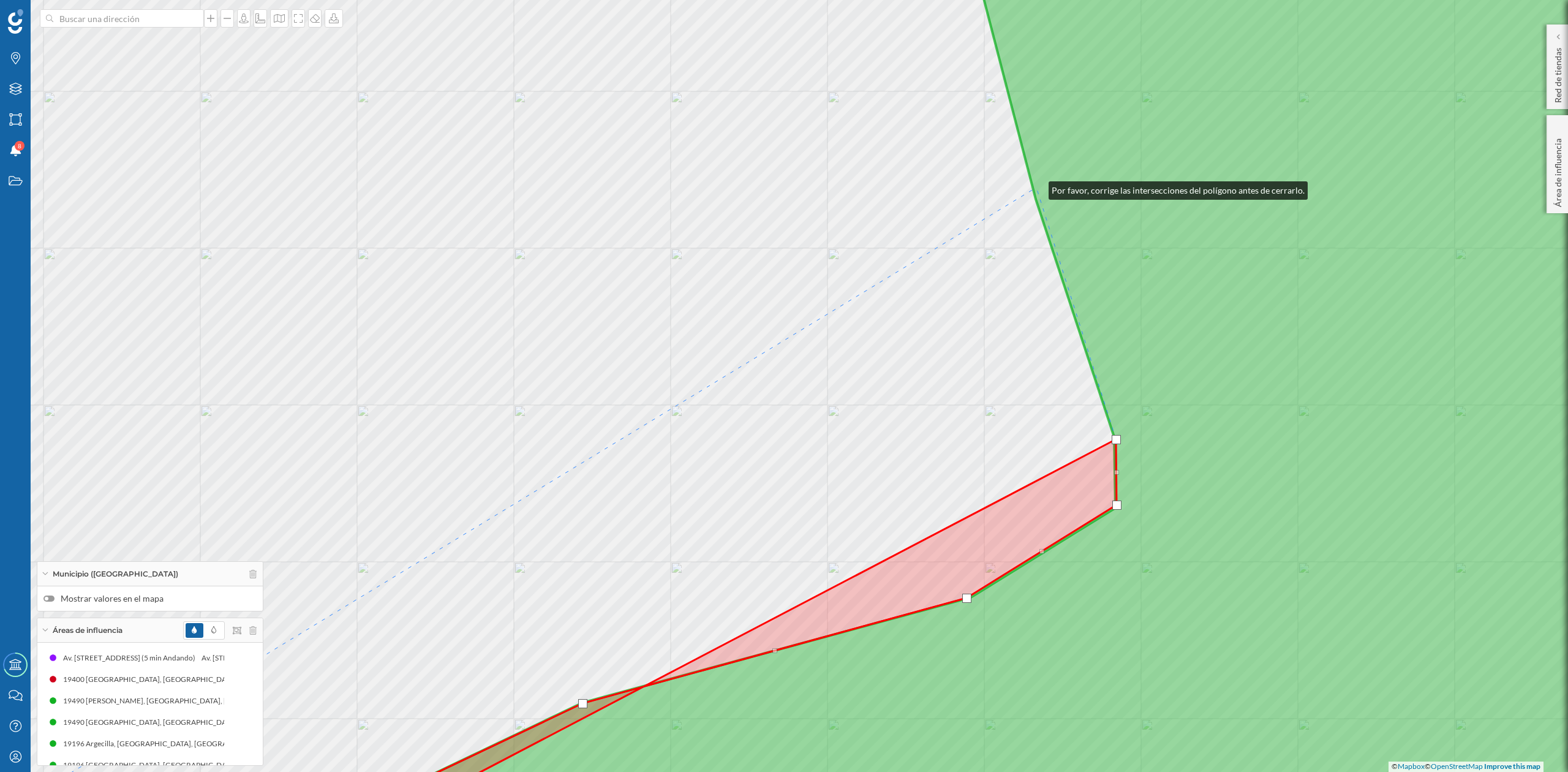
click at [1037, 187] on icon at bounding box center [999, 386] width 1457 height 932
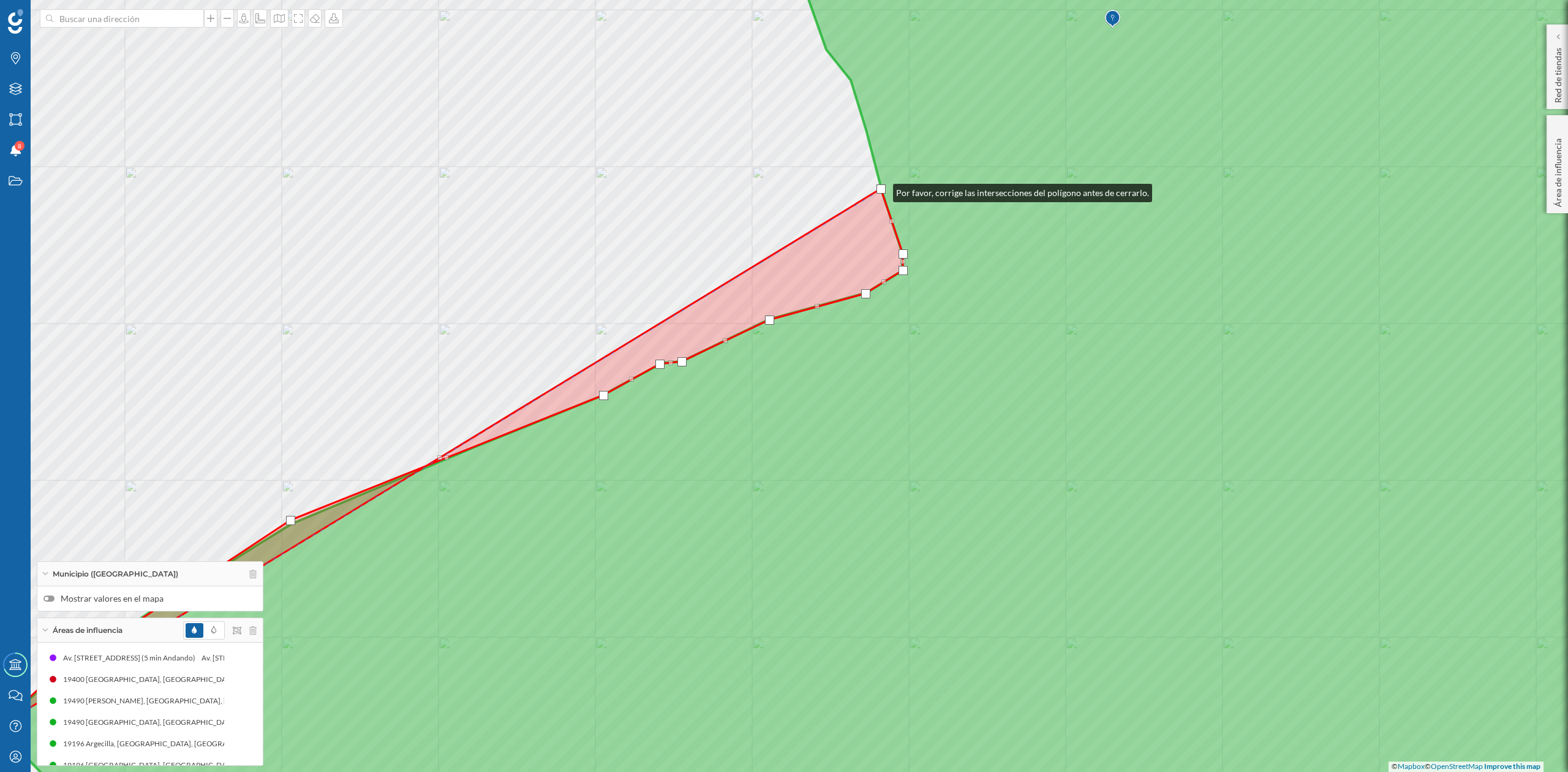
click at [880, 190] on div at bounding box center [881, 189] width 9 height 9
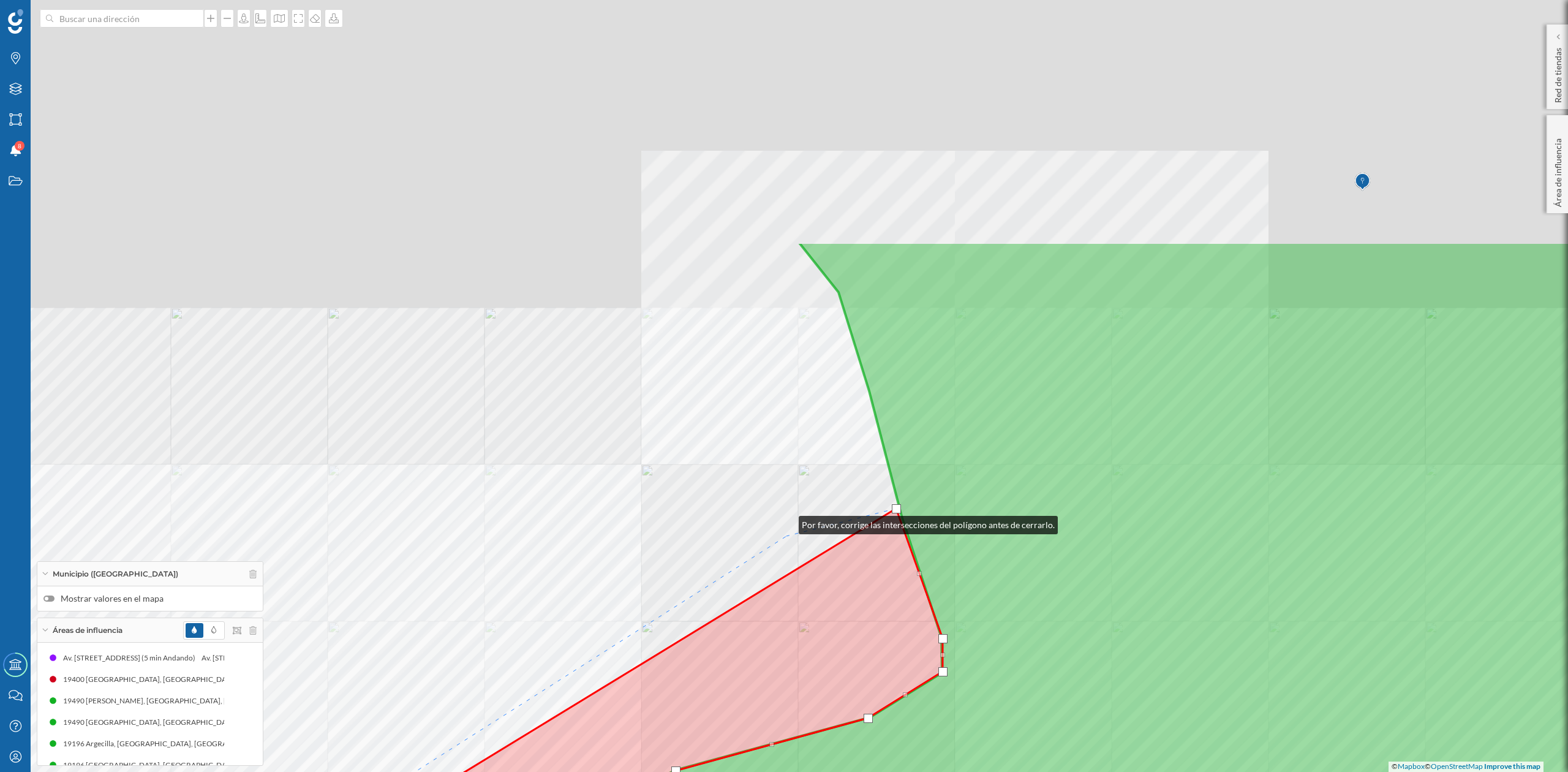
drag, startPoint x: 770, startPoint y: 201, endPoint x: 785, endPoint y: 575, distance: 374.3
click at [786, 566] on div "© Mapbox © OpenStreetMap Improve this map" at bounding box center [784, 386] width 1568 height 772
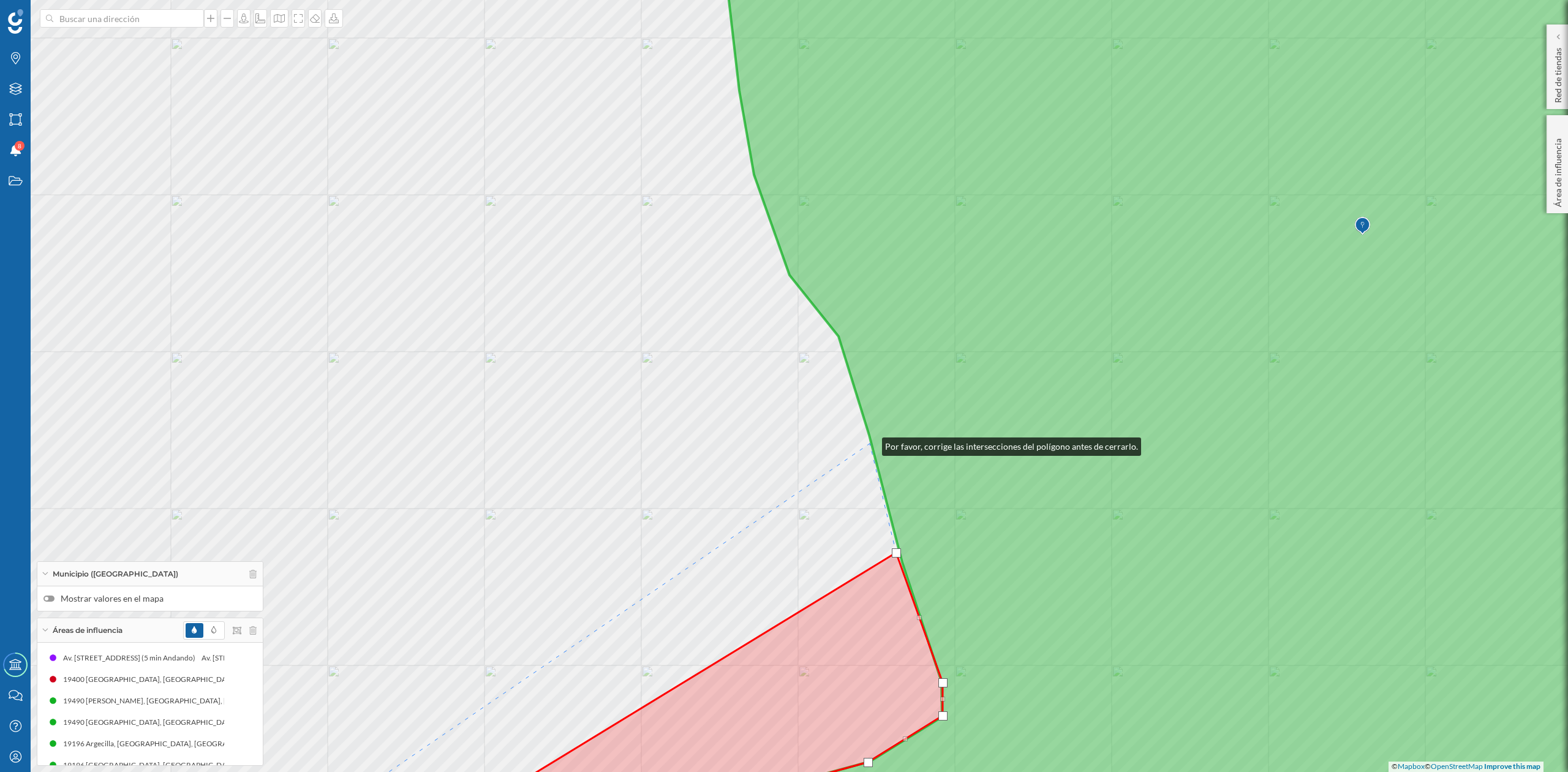
click at [870, 443] on div "© Mapbox © OpenStreetMap Improve this map" at bounding box center [784, 386] width 1568 height 772
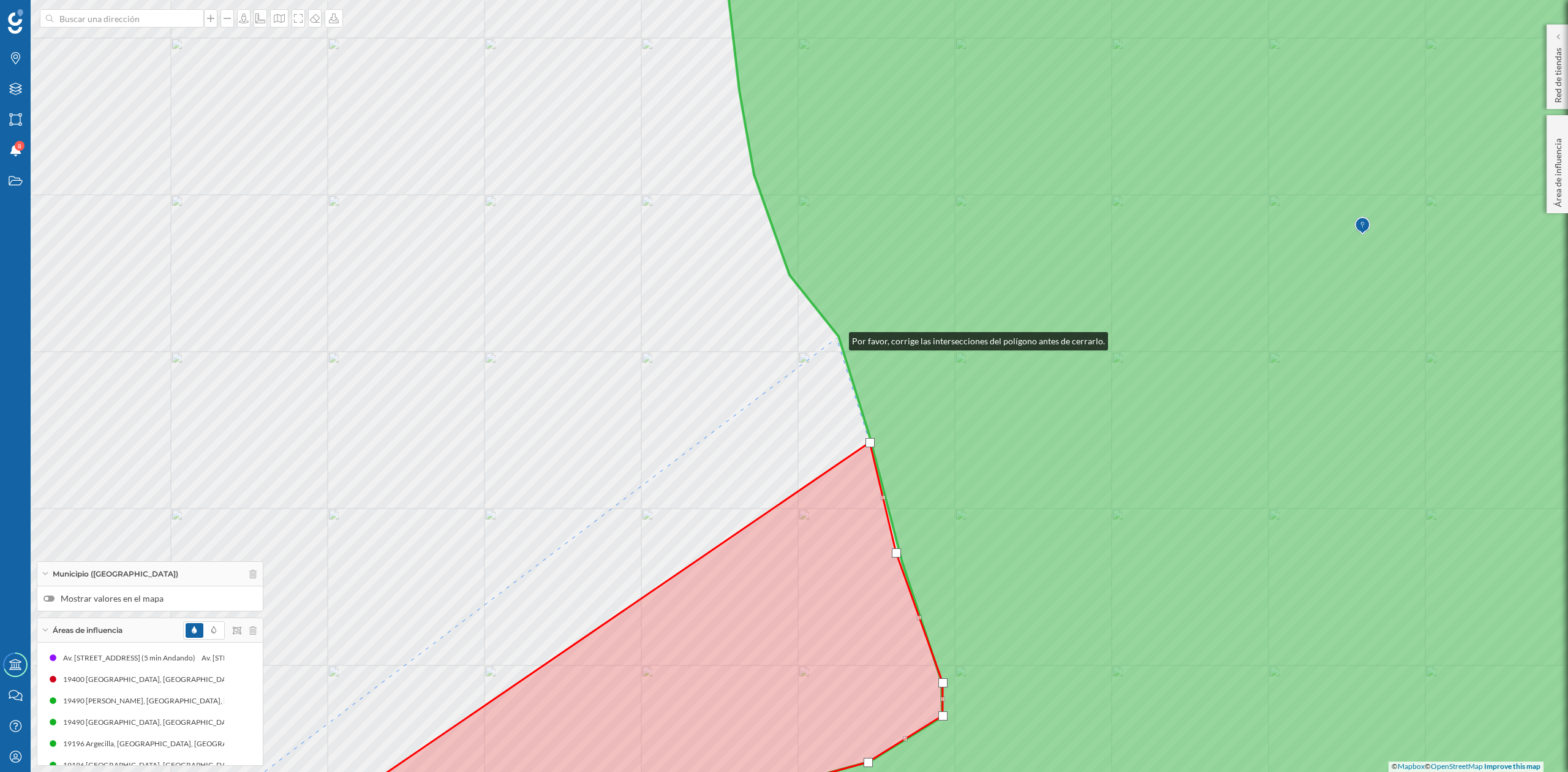
click at [837, 338] on div "© Mapbox © OpenStreetMap Improve this map" at bounding box center [784, 386] width 1568 height 772
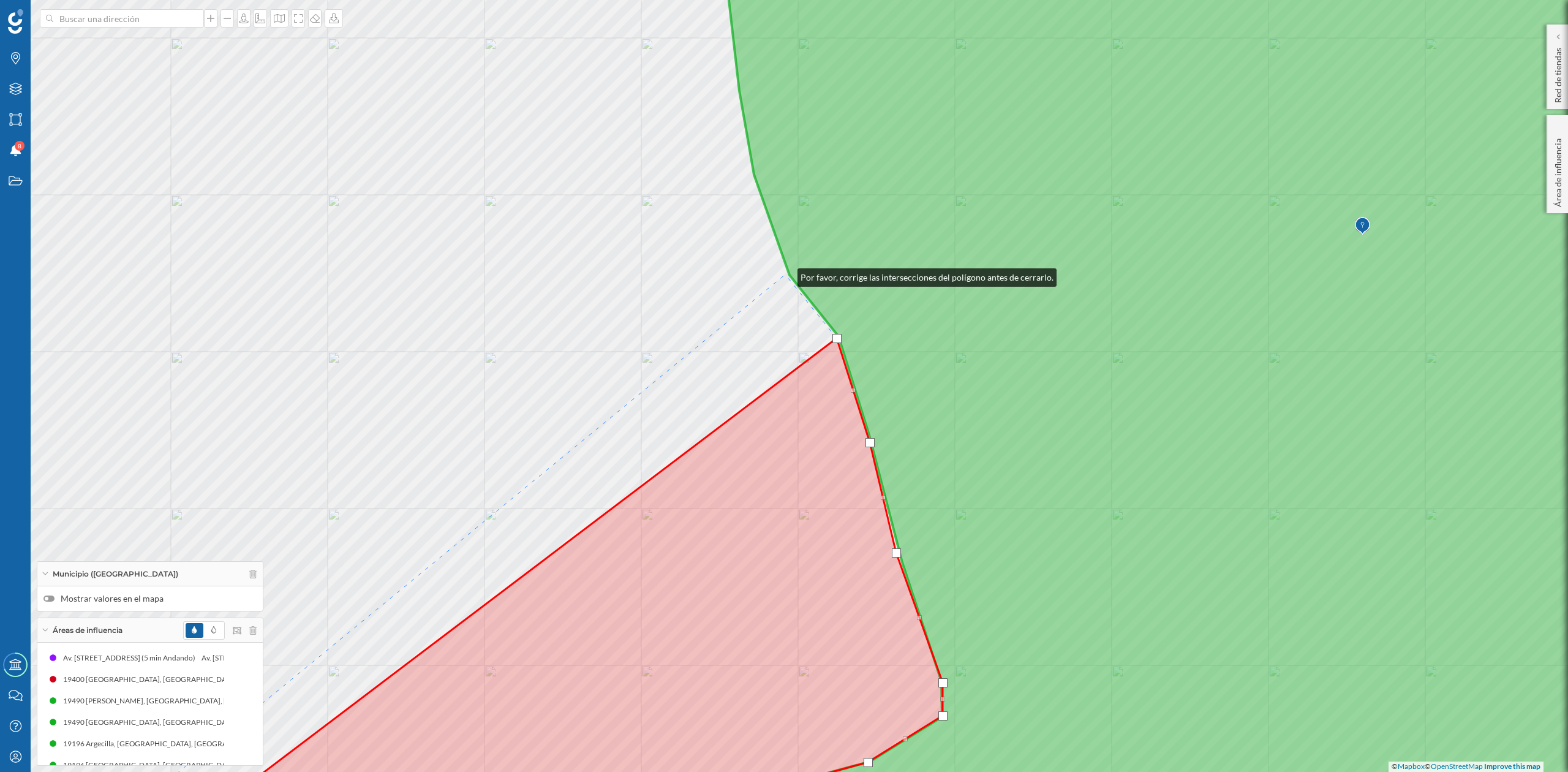
click at [786, 274] on div "© Mapbox © OpenStreetMap Improve this map" at bounding box center [784, 386] width 1568 height 772
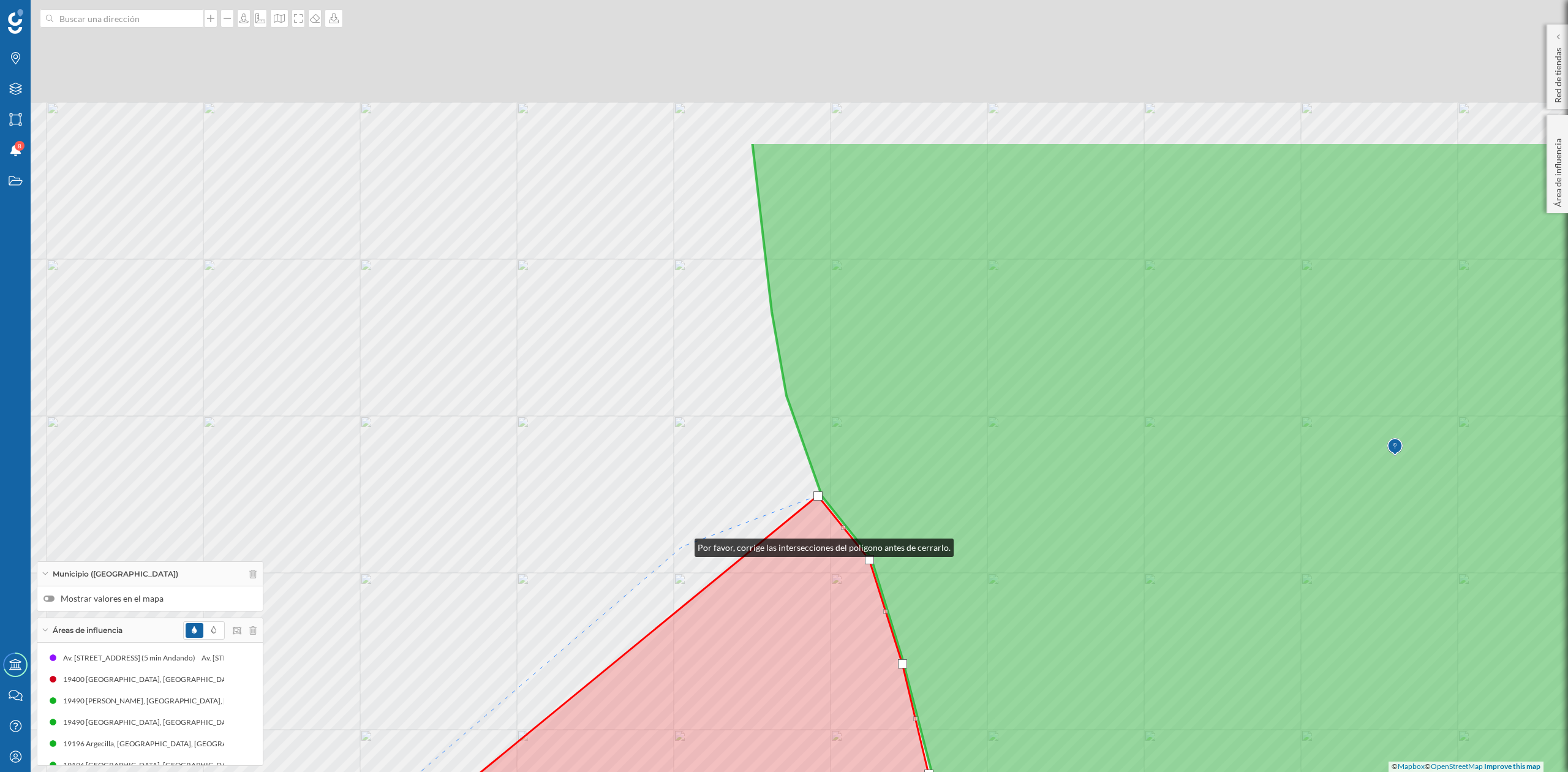
drag, startPoint x: 650, startPoint y: 323, endPoint x: 682, endPoint y: 545, distance: 224.3
click at [682, 545] on div "© Mapbox © OpenStreetMap Improve this map" at bounding box center [784, 386] width 1568 height 772
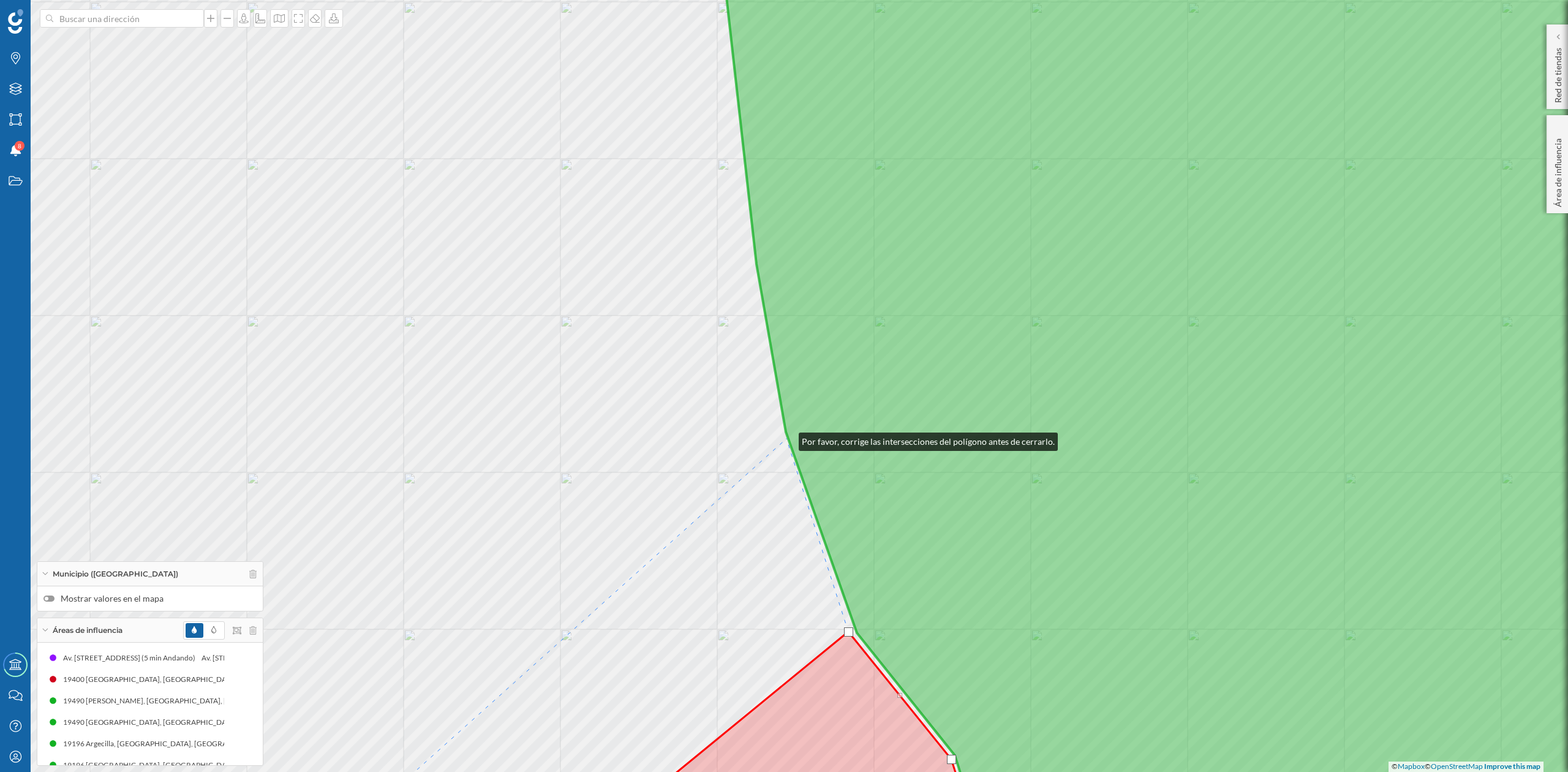
click at [786, 439] on div "© Mapbox © OpenStreetMap Improve this map" at bounding box center [784, 386] width 1568 height 772
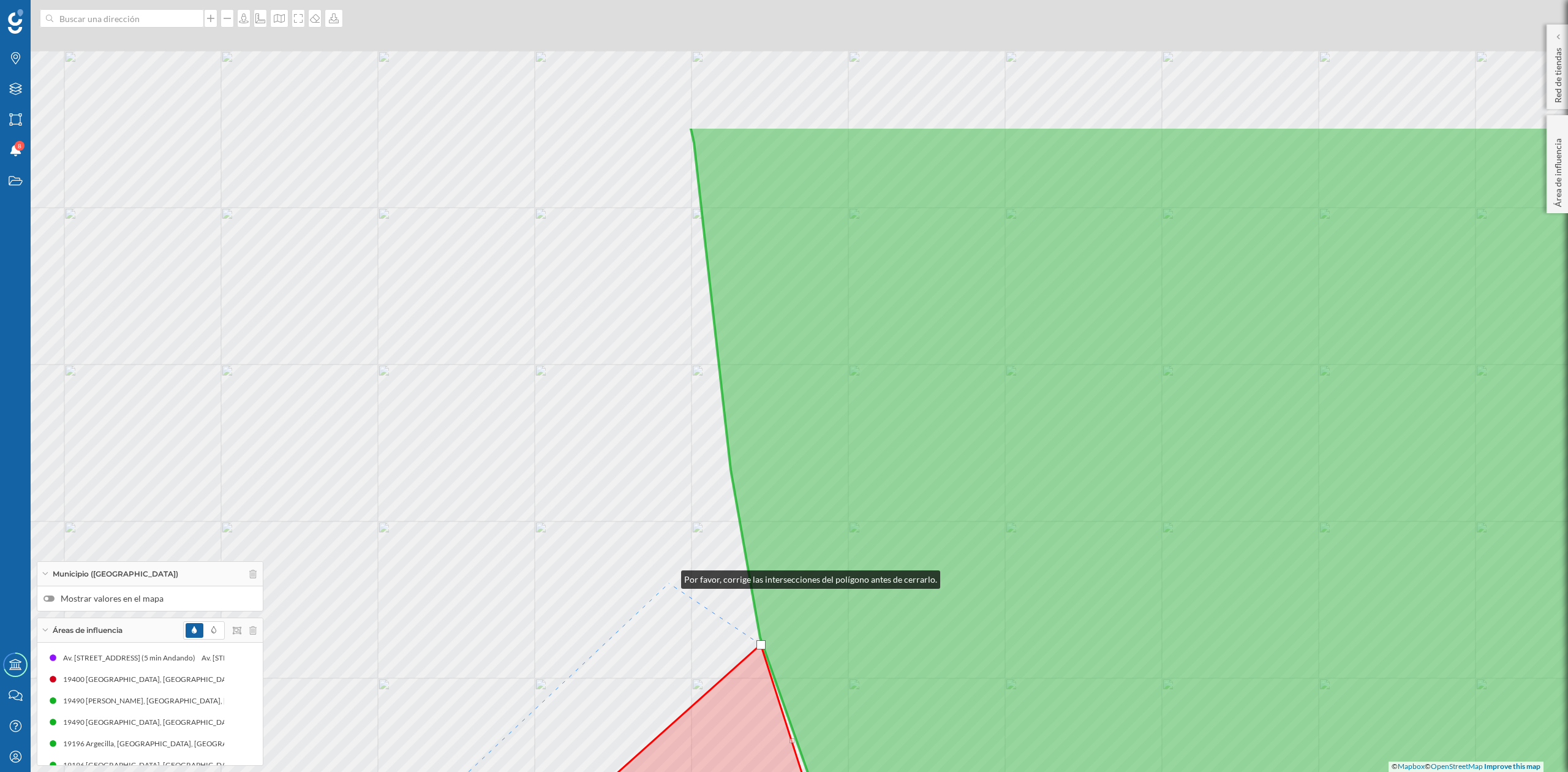
drag, startPoint x: 670, startPoint y: 550, endPoint x: 665, endPoint y: 591, distance: 41.3
click at [666, 590] on div "© Mapbox © OpenStreetMap Improve this map" at bounding box center [784, 386] width 1568 height 772
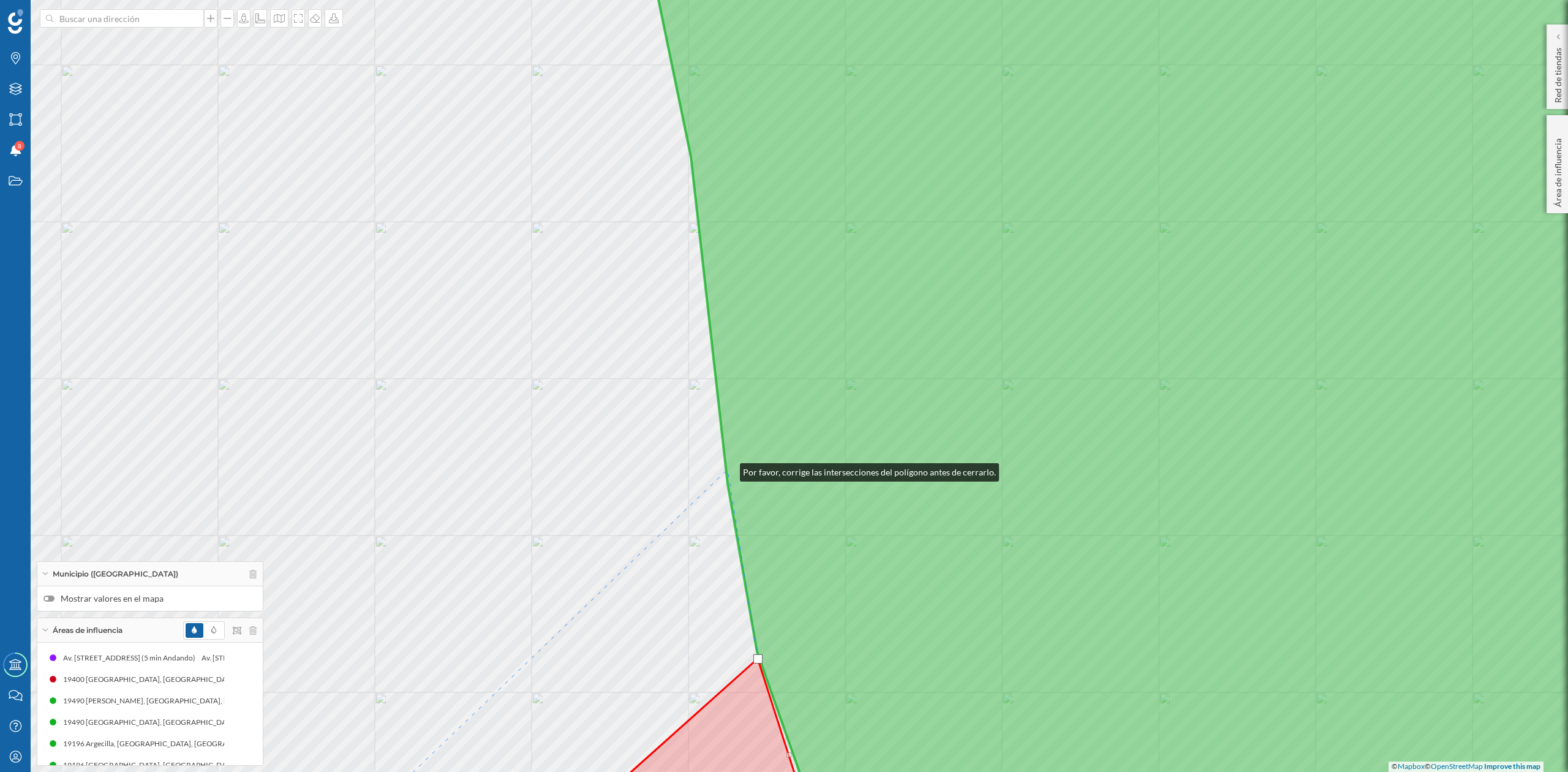
click at [728, 469] on icon at bounding box center [1179, 386] width 1097 height 932
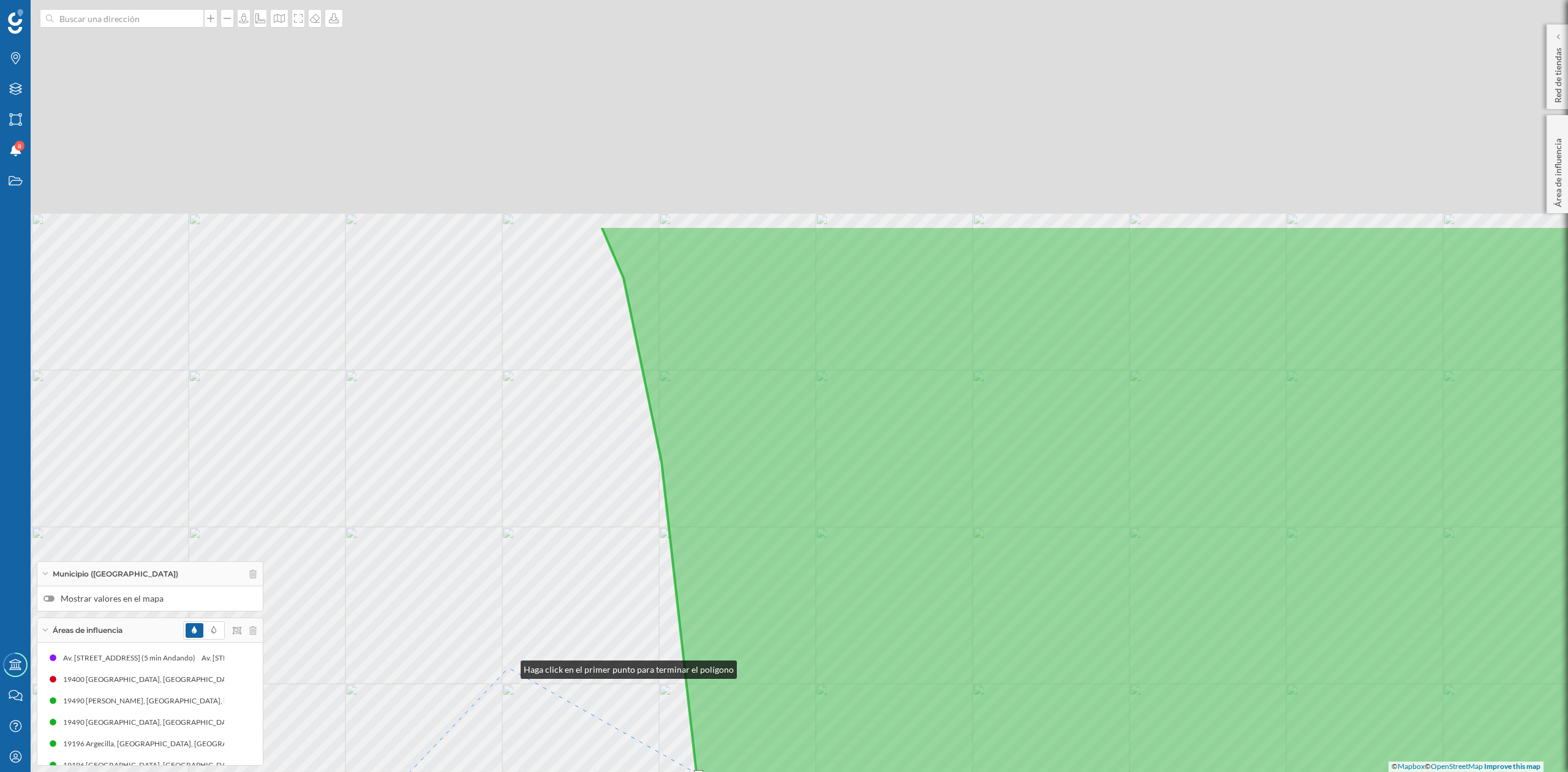
drag, startPoint x: 538, startPoint y: 362, endPoint x: 509, endPoint y: 667, distance: 306.4
click at [509, 667] on div "© Mapbox © OpenStreetMap Improve this map" at bounding box center [784, 386] width 1568 height 772
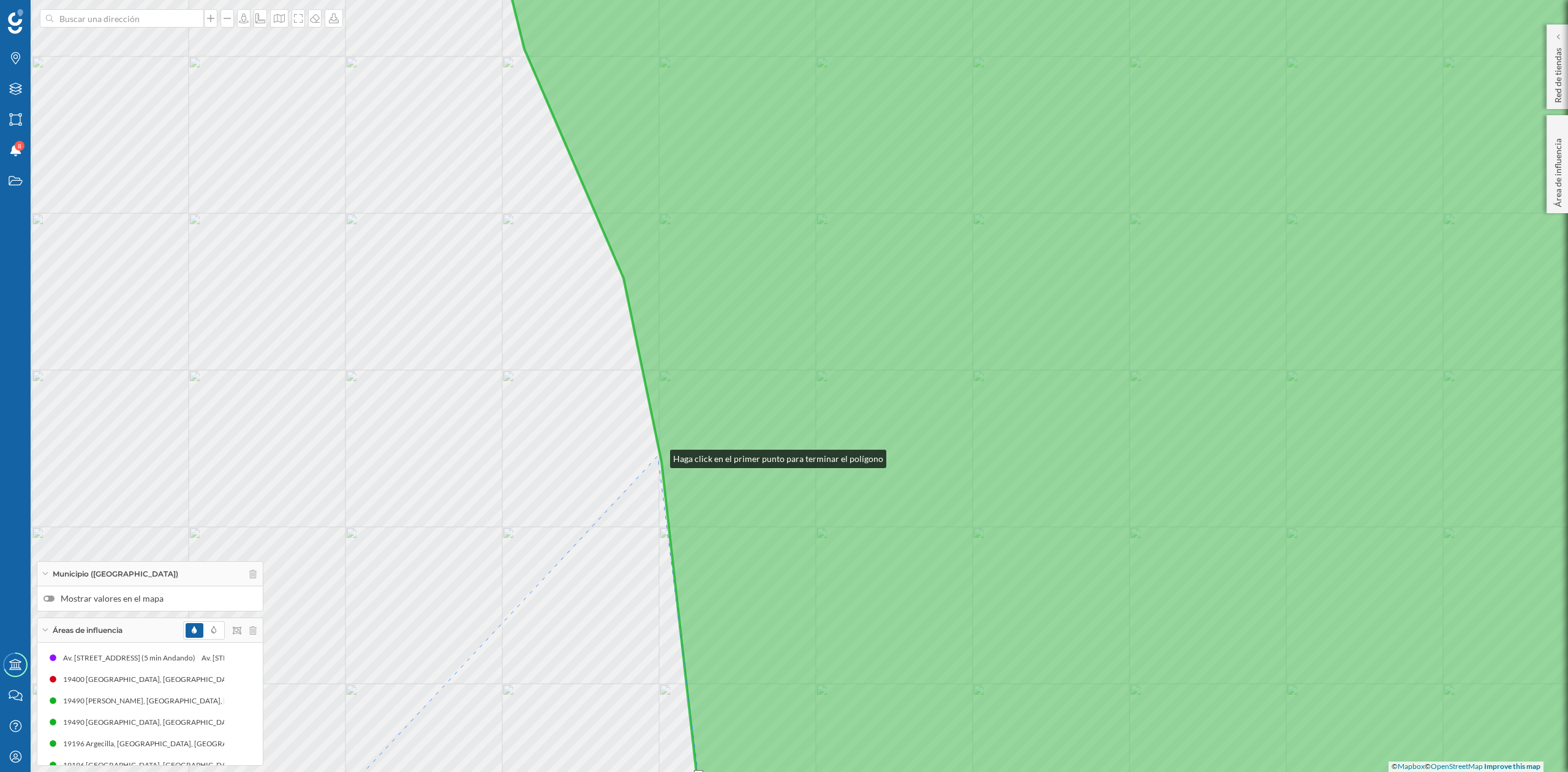
click at [658, 455] on div "© Mapbox © OpenStreetMap Improve this map" at bounding box center [784, 386] width 1568 height 772
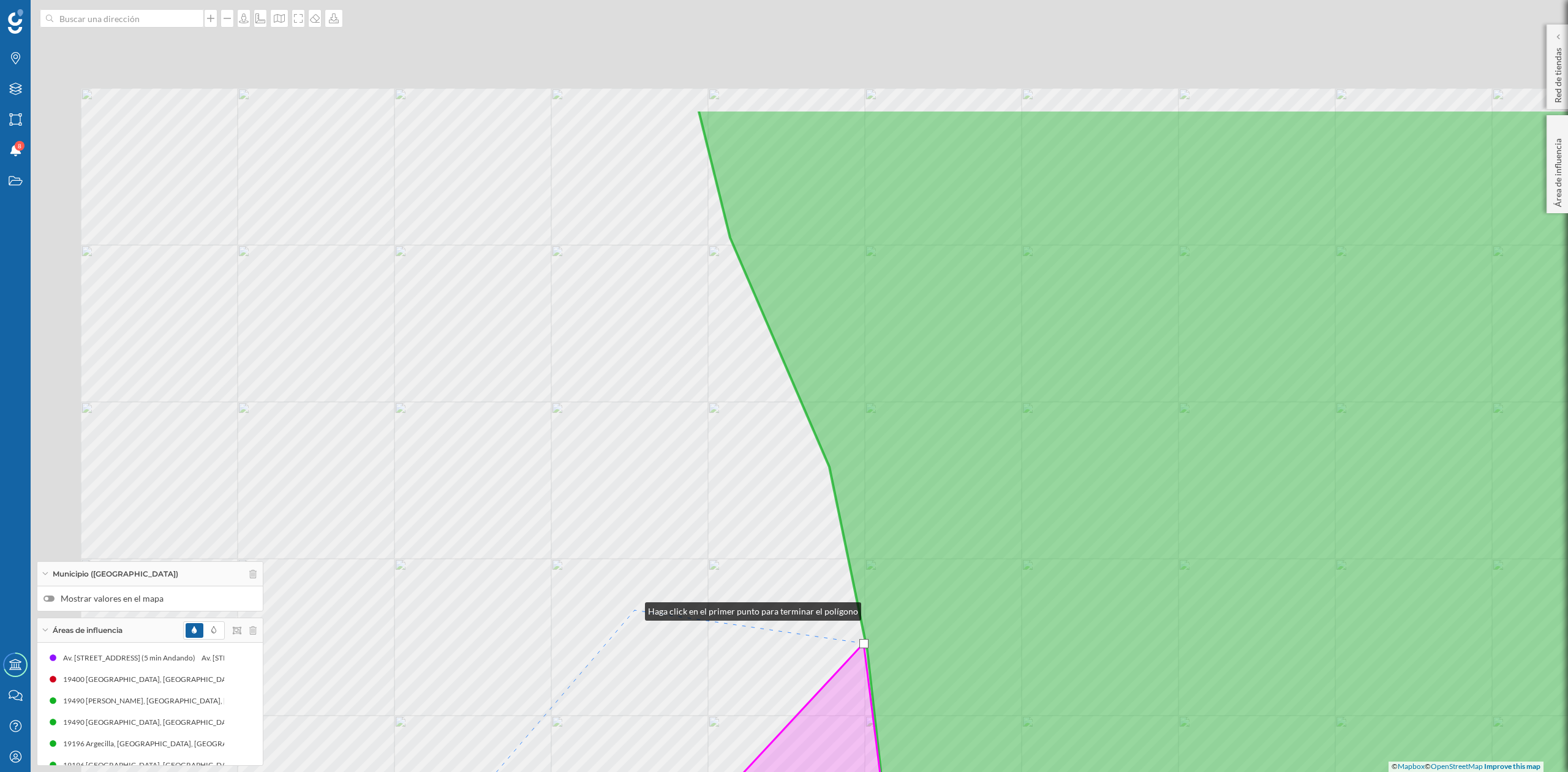
drag, startPoint x: 427, startPoint y: 420, endPoint x: 633, endPoint y: 609, distance: 279.6
click at [633, 609] on div "© Mapbox © OpenStreetMap Improve this map" at bounding box center [784, 386] width 1568 height 772
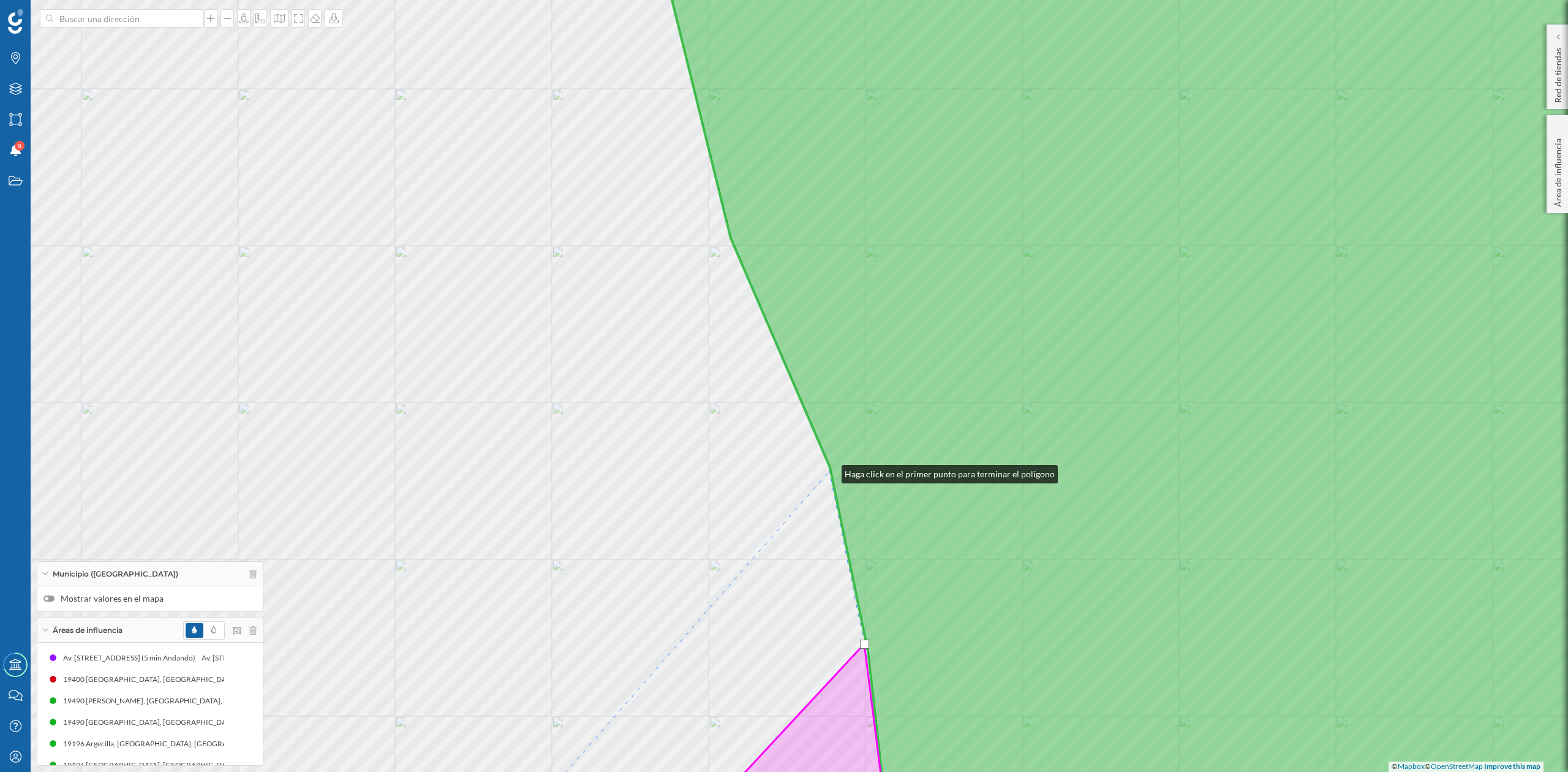
click at [830, 471] on icon at bounding box center [1189, 386] width 1075 height 932
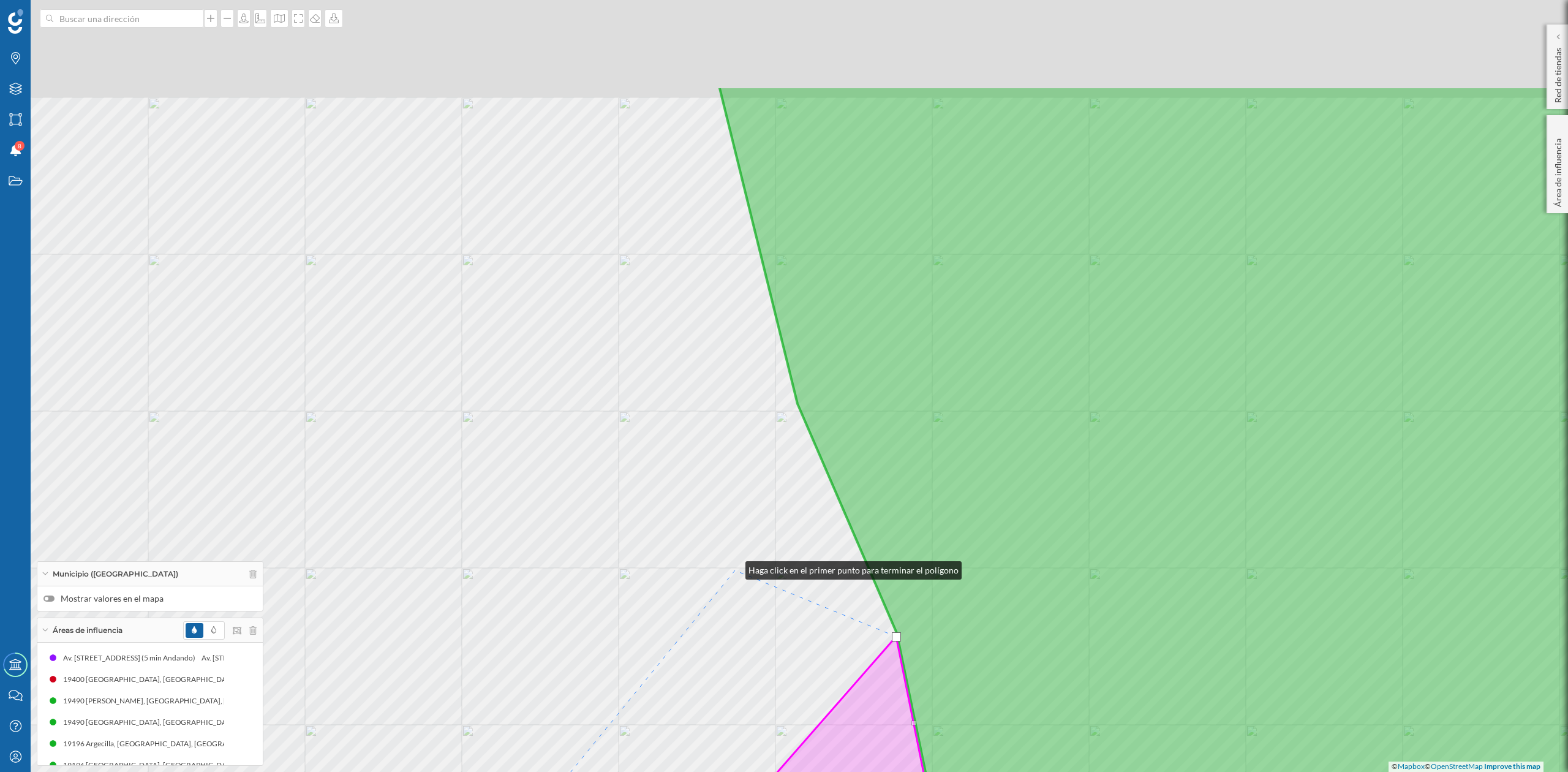
drag, startPoint x: 666, startPoint y: 402, endPoint x: 735, endPoint y: 553, distance: 166.0
click at [733, 570] on div "© Mapbox © OpenStreetMap Improve this map" at bounding box center [784, 386] width 1568 height 772
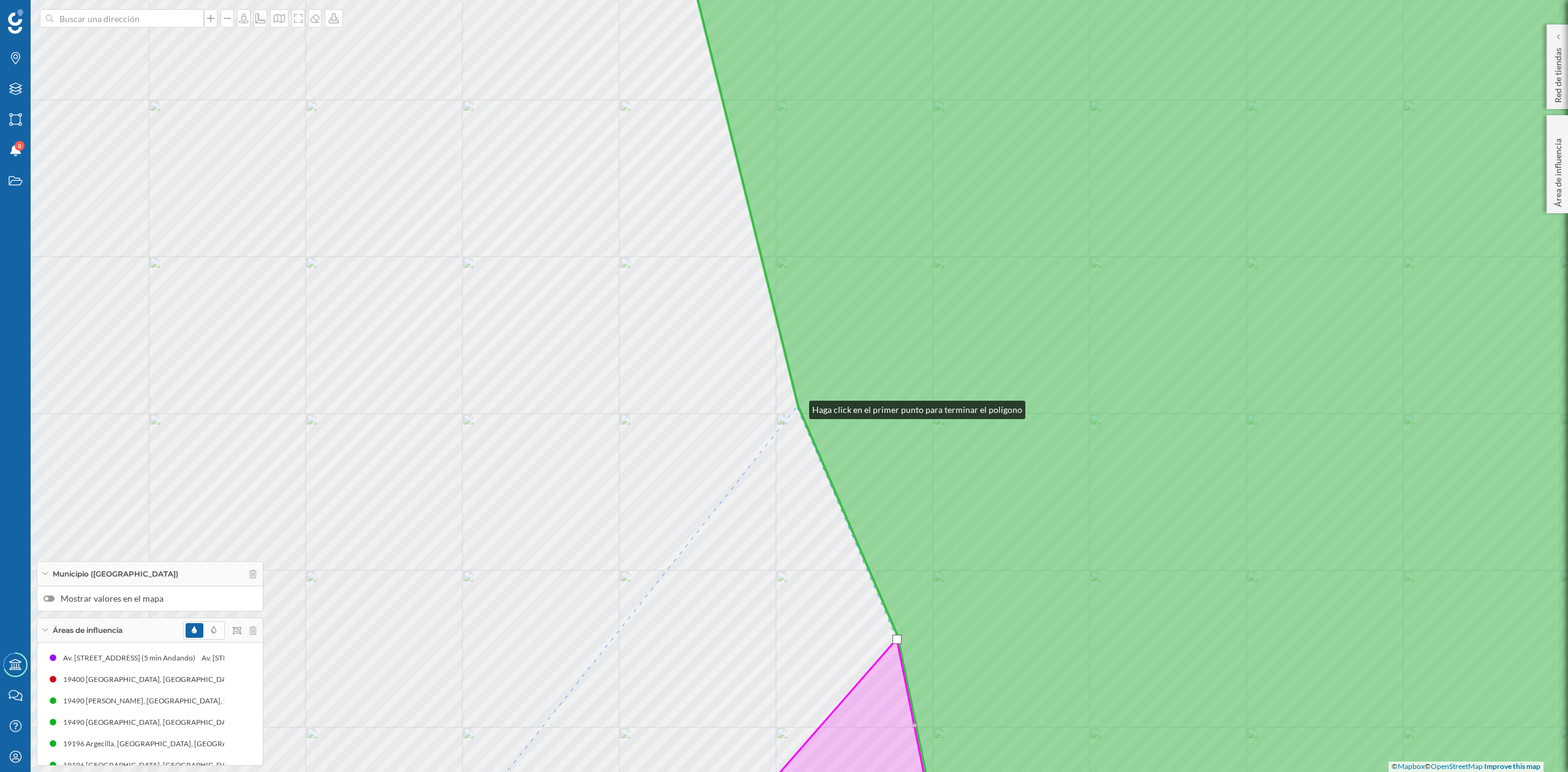
click at [797, 407] on icon at bounding box center [1203, 386] width 1049 height 932
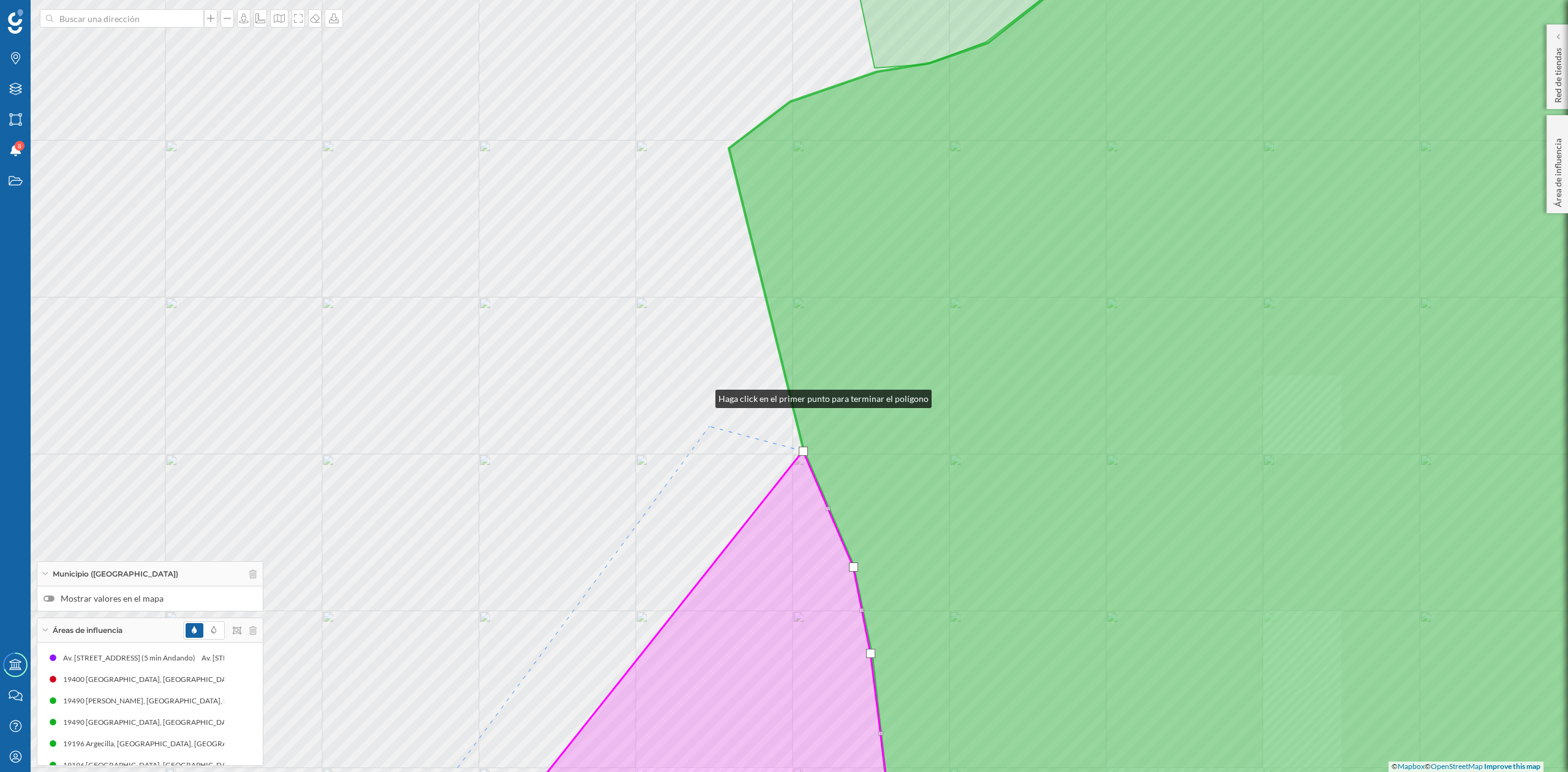
drag, startPoint x: 697, startPoint y: 352, endPoint x: 743, endPoint y: 508, distance: 162.6
click at [743, 508] on div "© Mapbox © OpenStreetMap Improve this map" at bounding box center [784, 386] width 1568 height 772
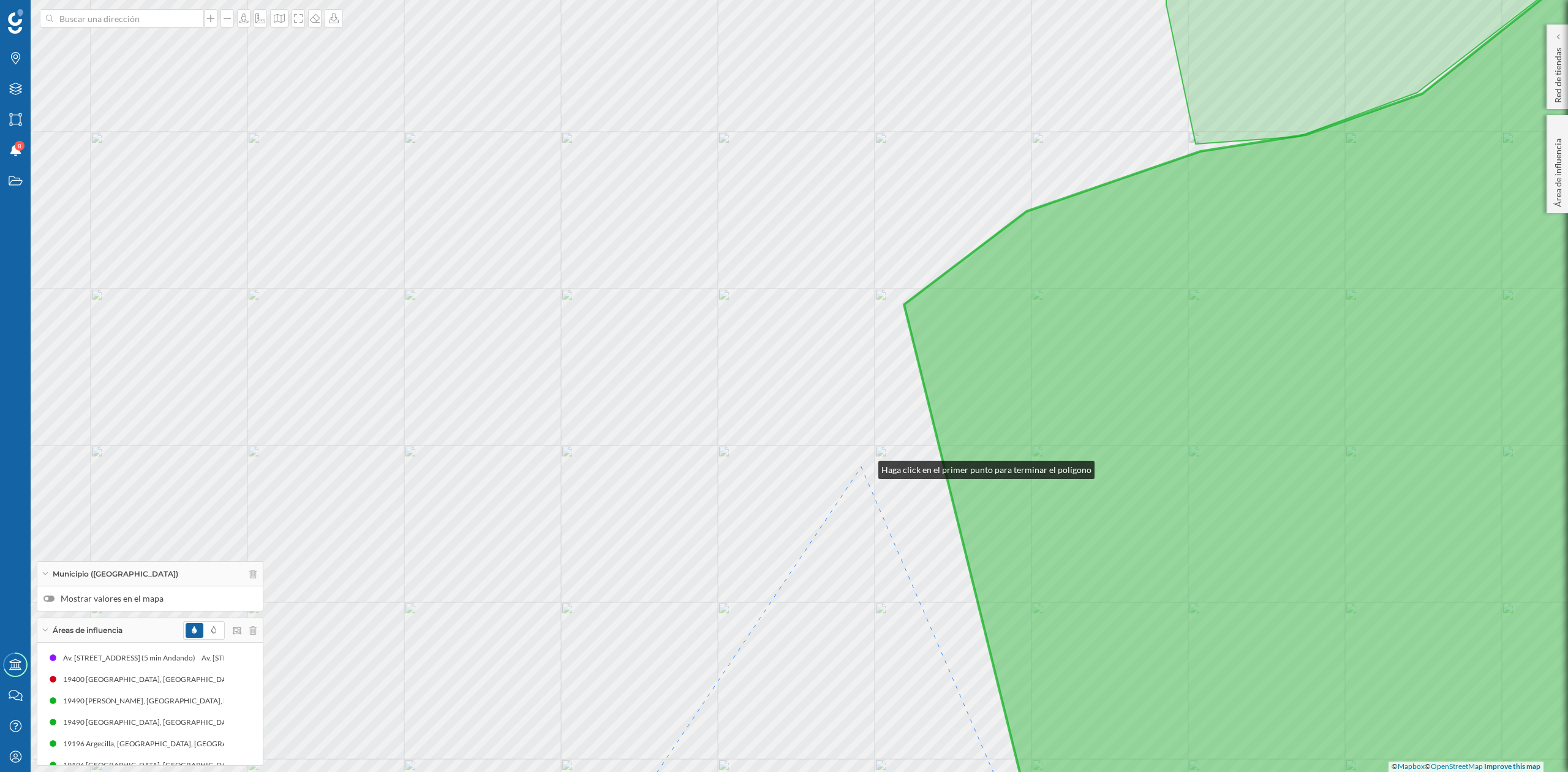
drag, startPoint x: 871, startPoint y: 467, endPoint x: 642, endPoint y: 457, distance: 229.2
click at [642, 457] on div "© Mapbox © OpenStreetMap Improve this map" at bounding box center [784, 386] width 1568 height 772
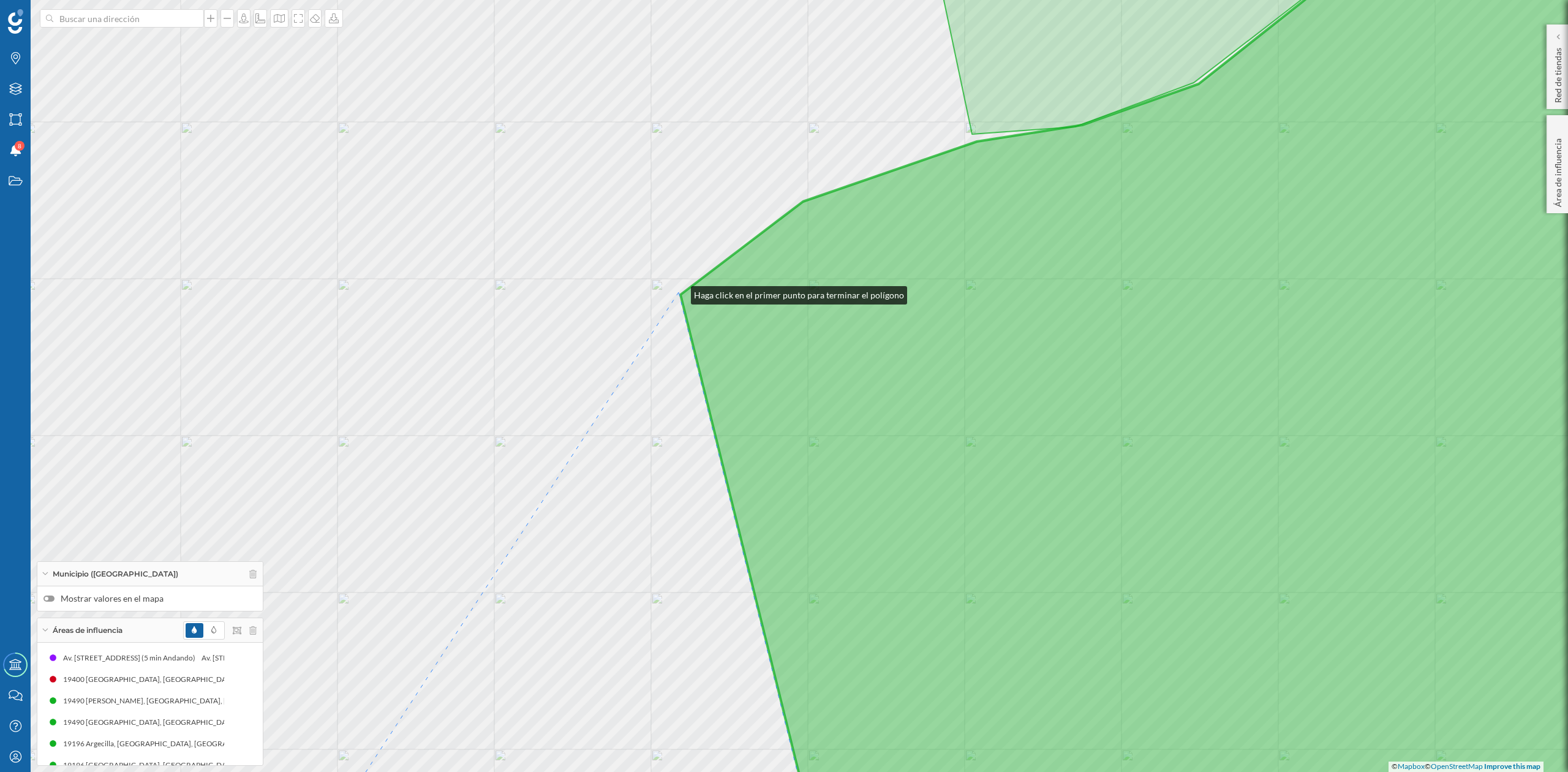
click at [679, 293] on div "© Mapbox © OpenStreetMap Improve this map" at bounding box center [784, 386] width 1568 height 772
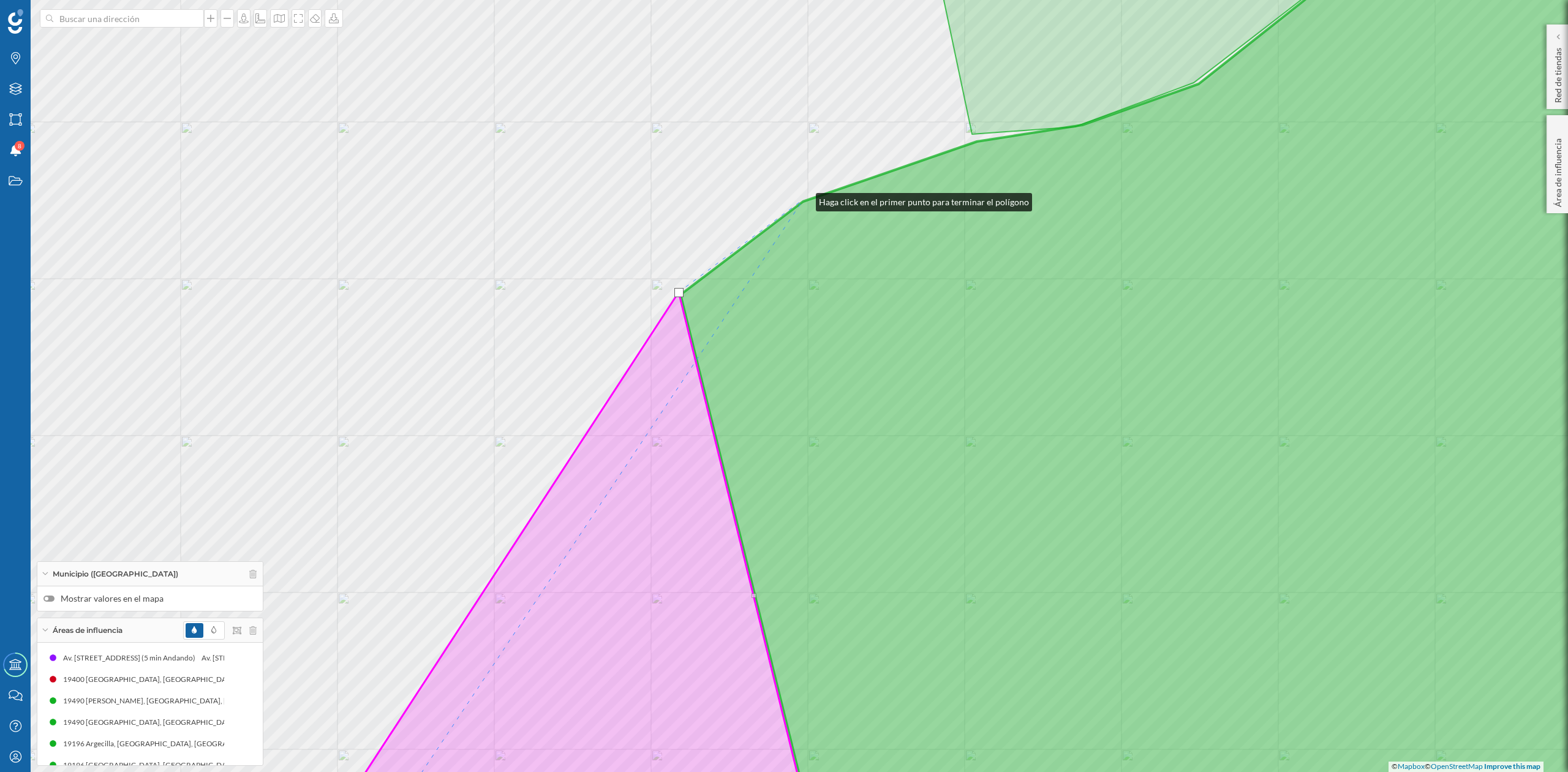
click at [804, 199] on div "© Mapbox © OpenStreetMap Improve this map" at bounding box center [784, 386] width 1568 height 772
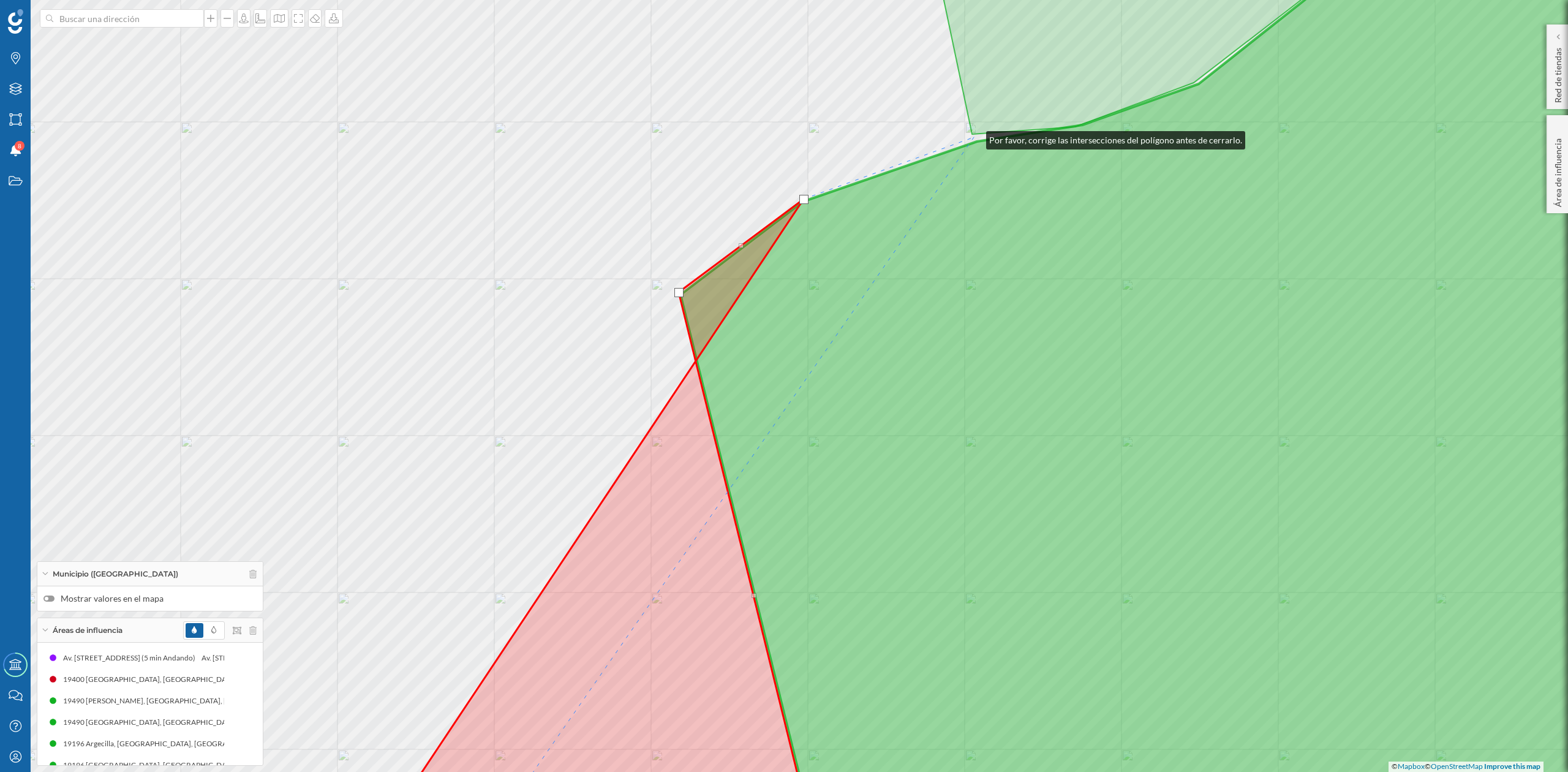
click at [974, 138] on div "© Mapbox © OpenStreetMap Improve this map" at bounding box center [784, 386] width 1568 height 772
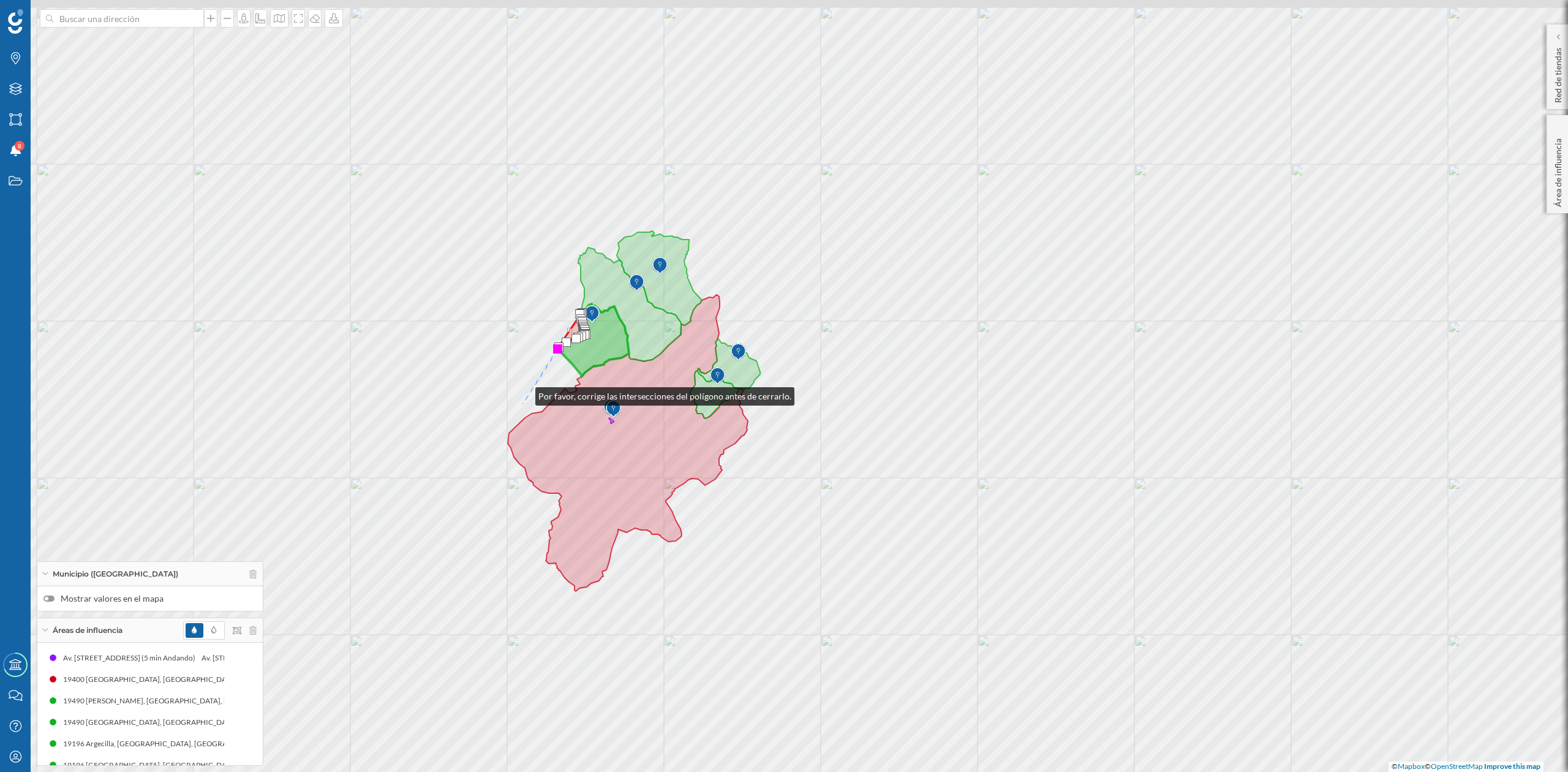
drag, startPoint x: 518, startPoint y: 343, endPoint x: 549, endPoint y: 484, distance: 144.4
click at [547, 498] on div "© Mapbox © OpenStreetMap Improve this map" at bounding box center [784, 386] width 1568 height 772
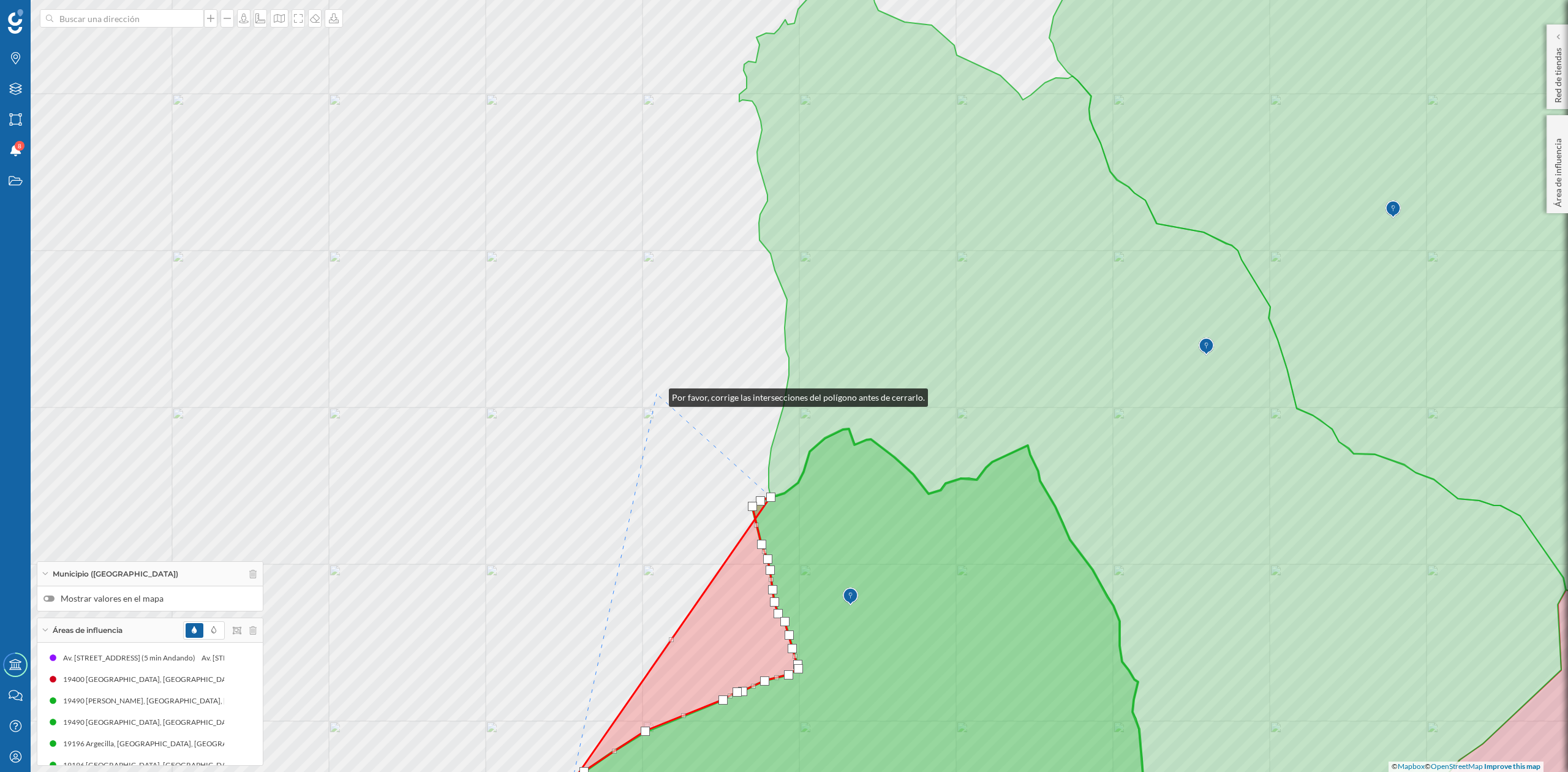
drag, startPoint x: 556, startPoint y: 428, endPoint x: 656, endPoint y: 395, distance: 105.3
click at [656, 395] on div "© Mapbox © OpenStreetMap Improve this map" at bounding box center [784, 386] width 1568 height 772
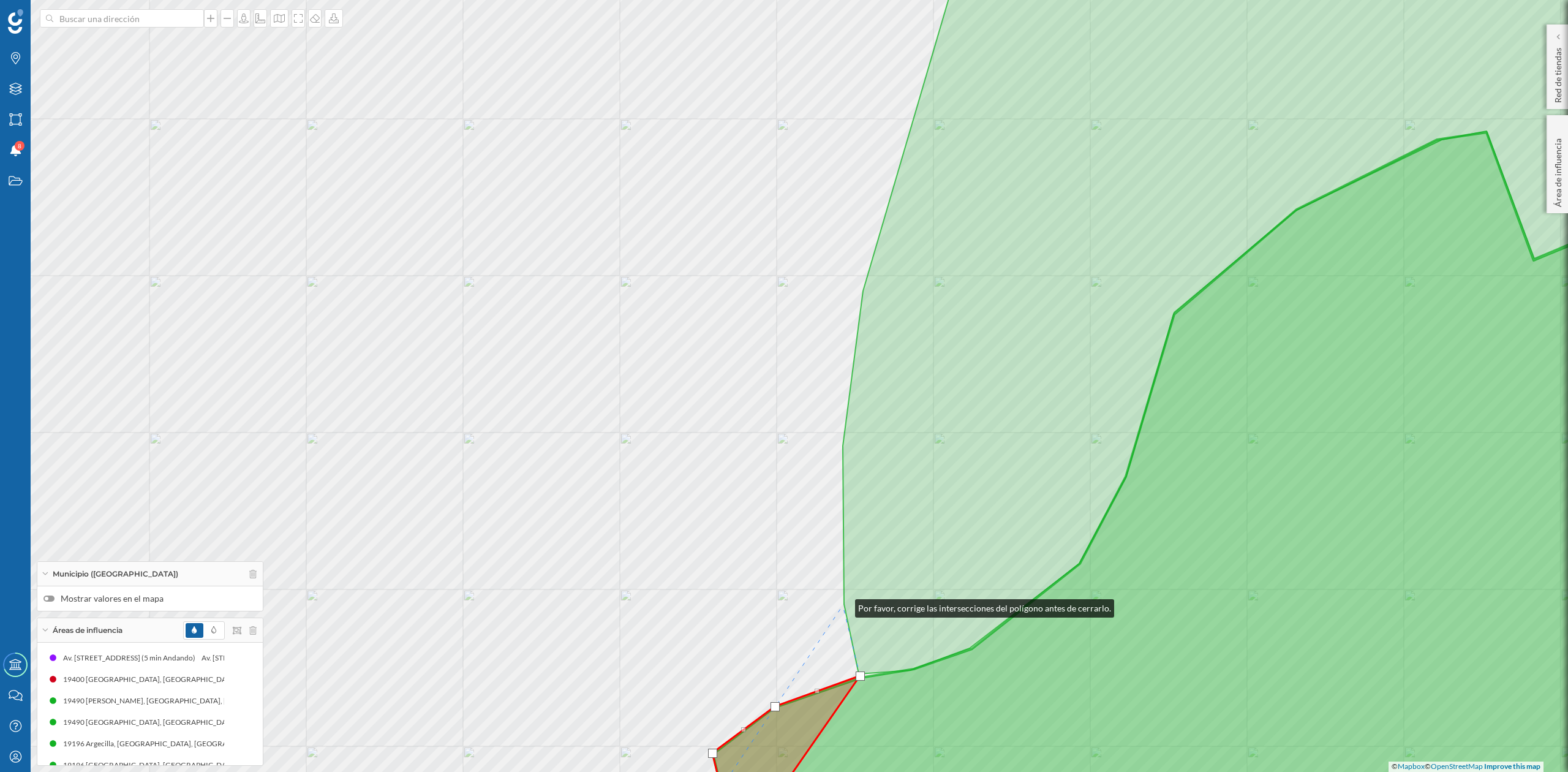
click at [843, 605] on div "© Mapbox © OpenStreetMap Improve this map" at bounding box center [784, 386] width 1568 height 772
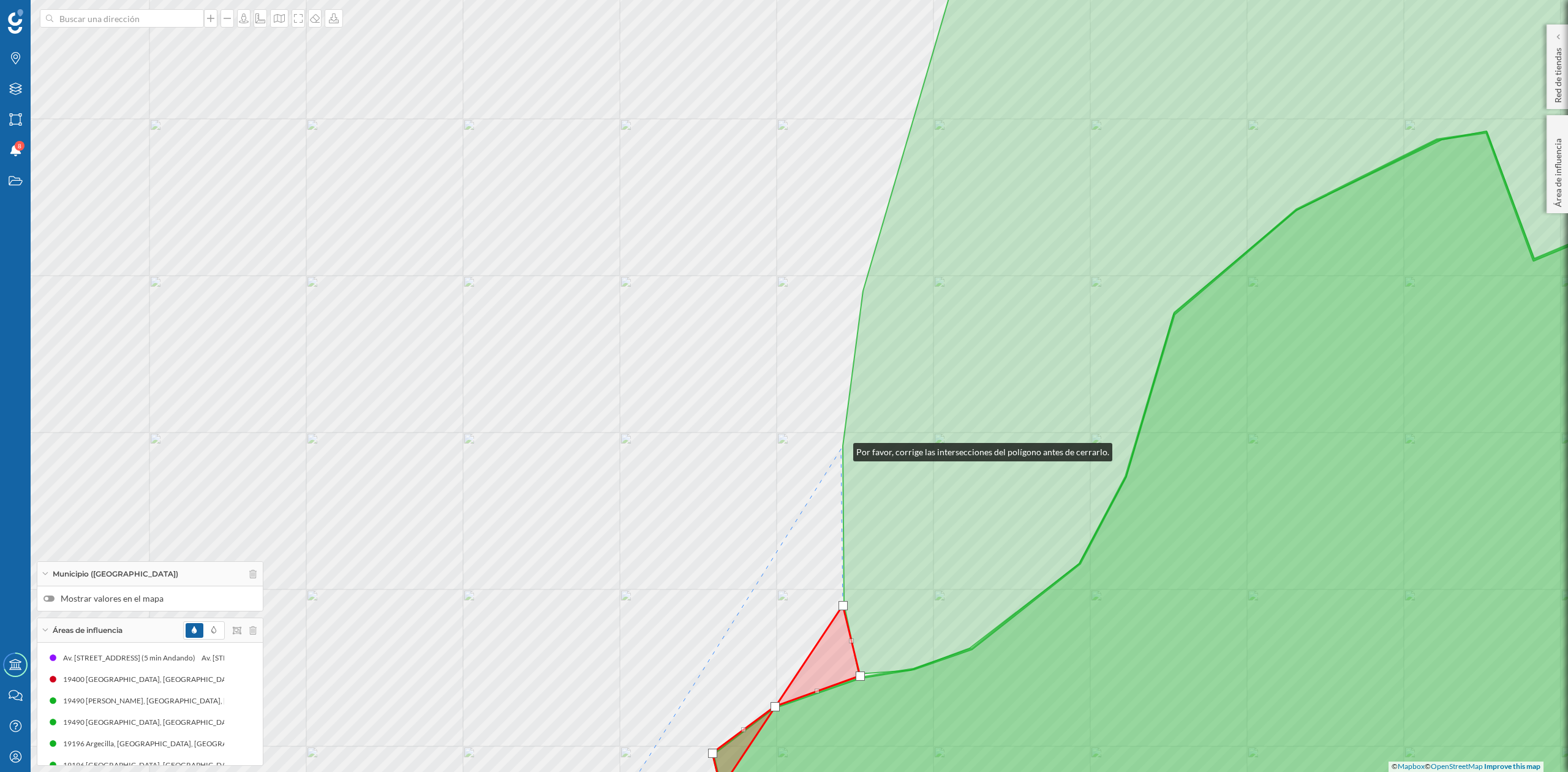
click at [841, 449] on div "© Mapbox © OpenStreetMap Improve this map" at bounding box center [784, 386] width 1568 height 772
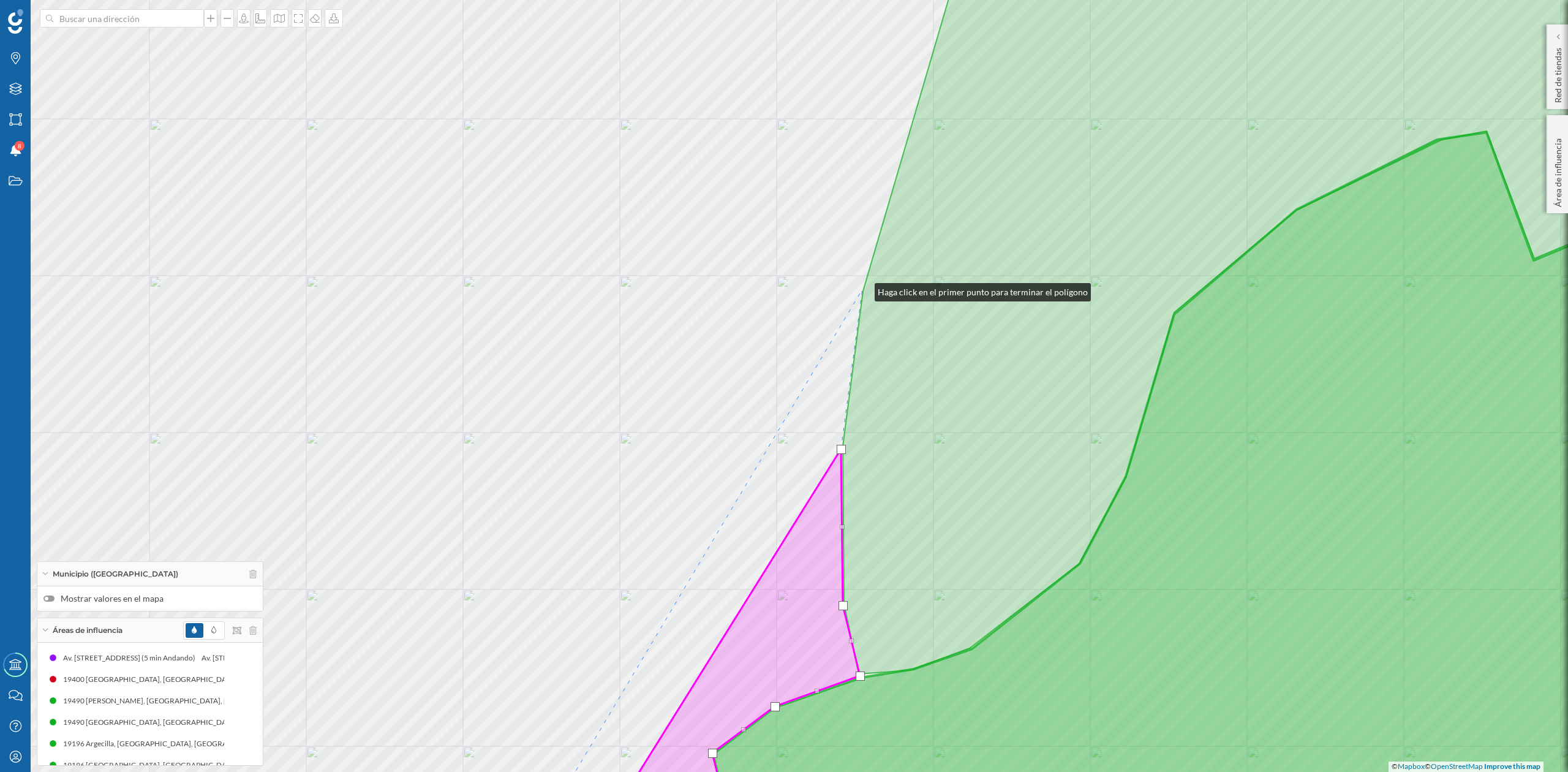
click at [863, 289] on div "© Mapbox © OpenStreetMap Improve this map" at bounding box center [784, 386] width 1568 height 772
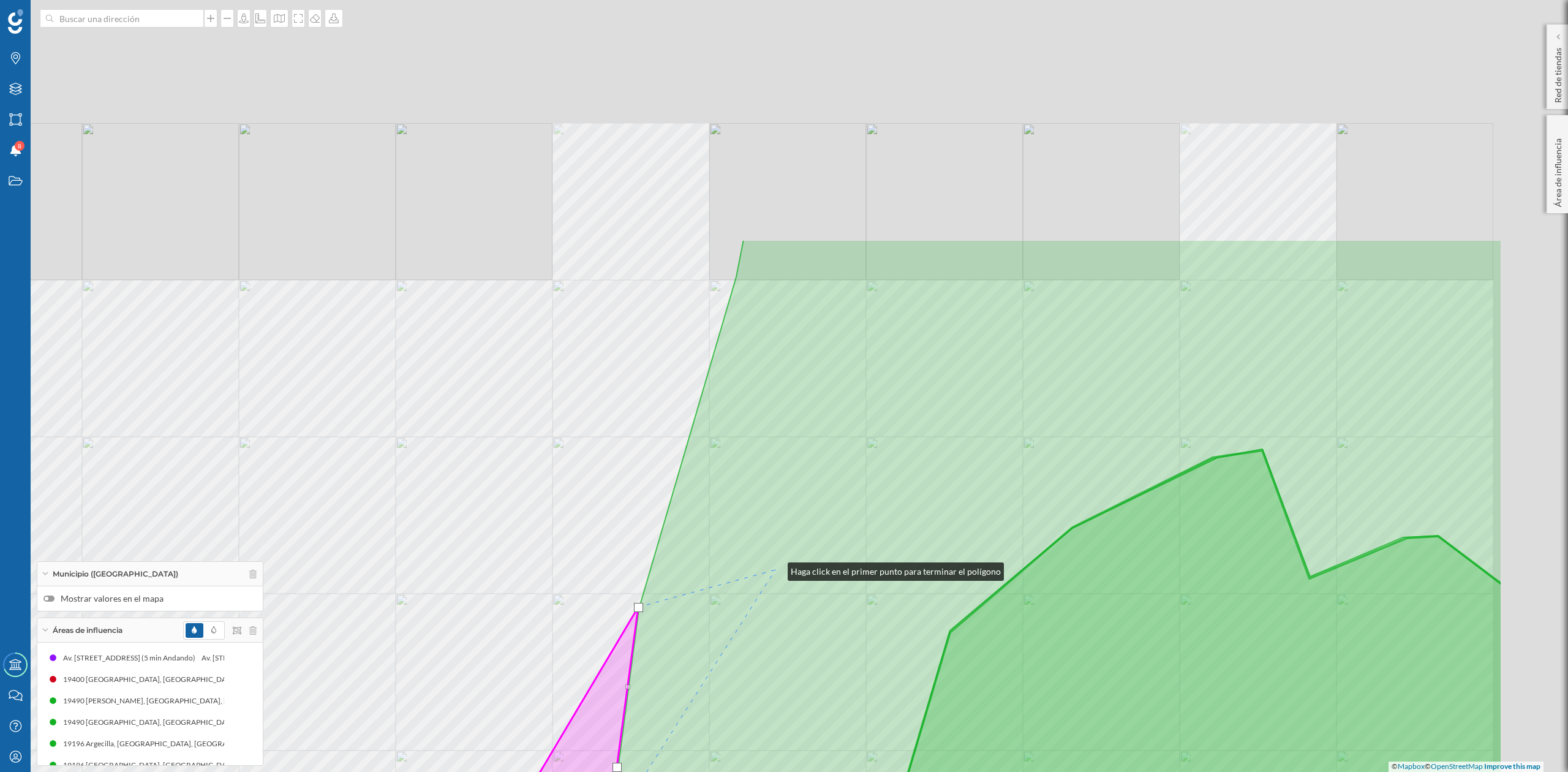
drag, startPoint x: 999, startPoint y: 250, endPoint x: 776, endPoint y: 569, distance: 389.2
click at [776, 569] on icon at bounding box center [1061, 616] width 883 height 753
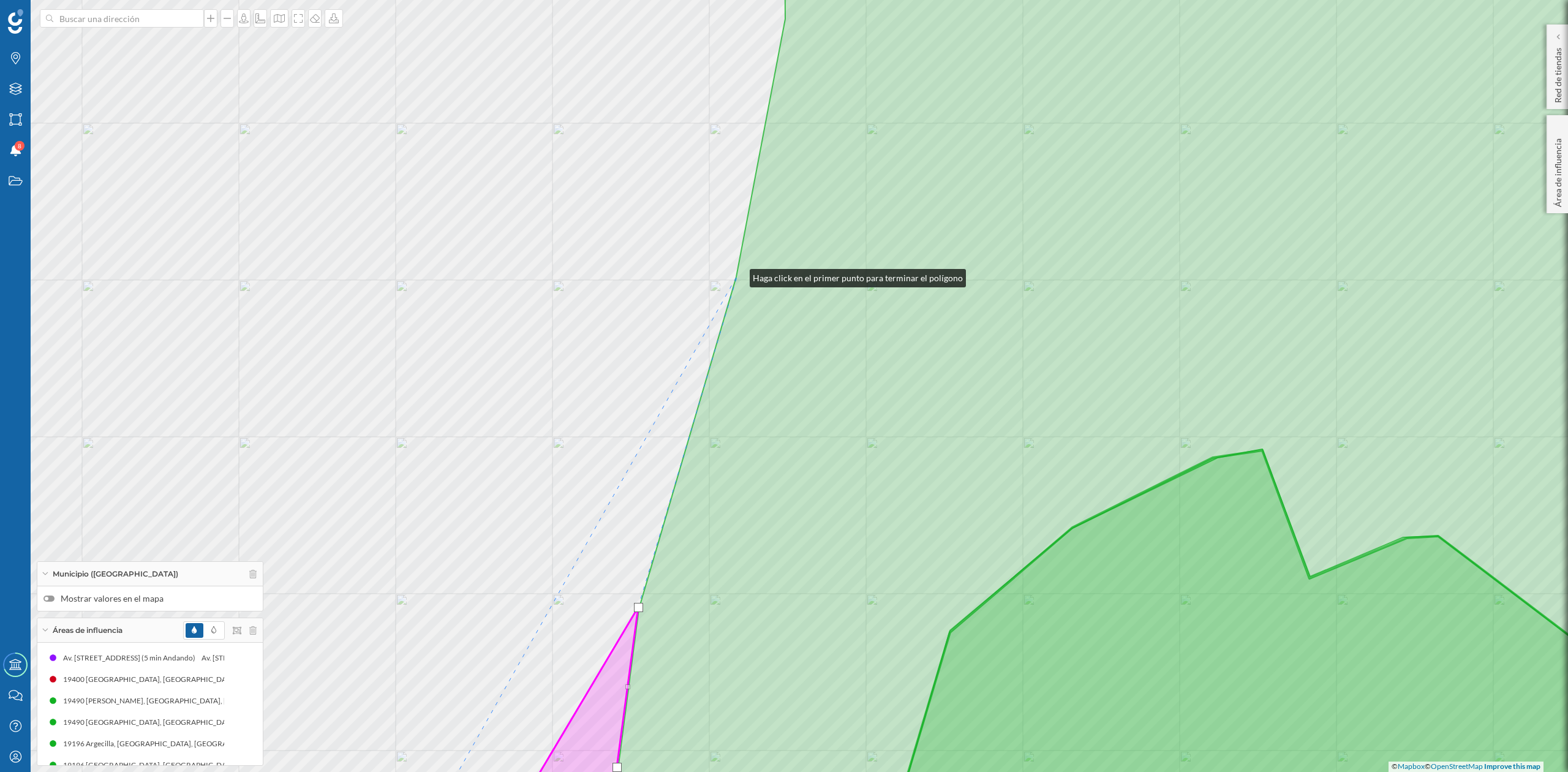
click at [737, 275] on icon at bounding box center [1173, 386] width 1108 height 930
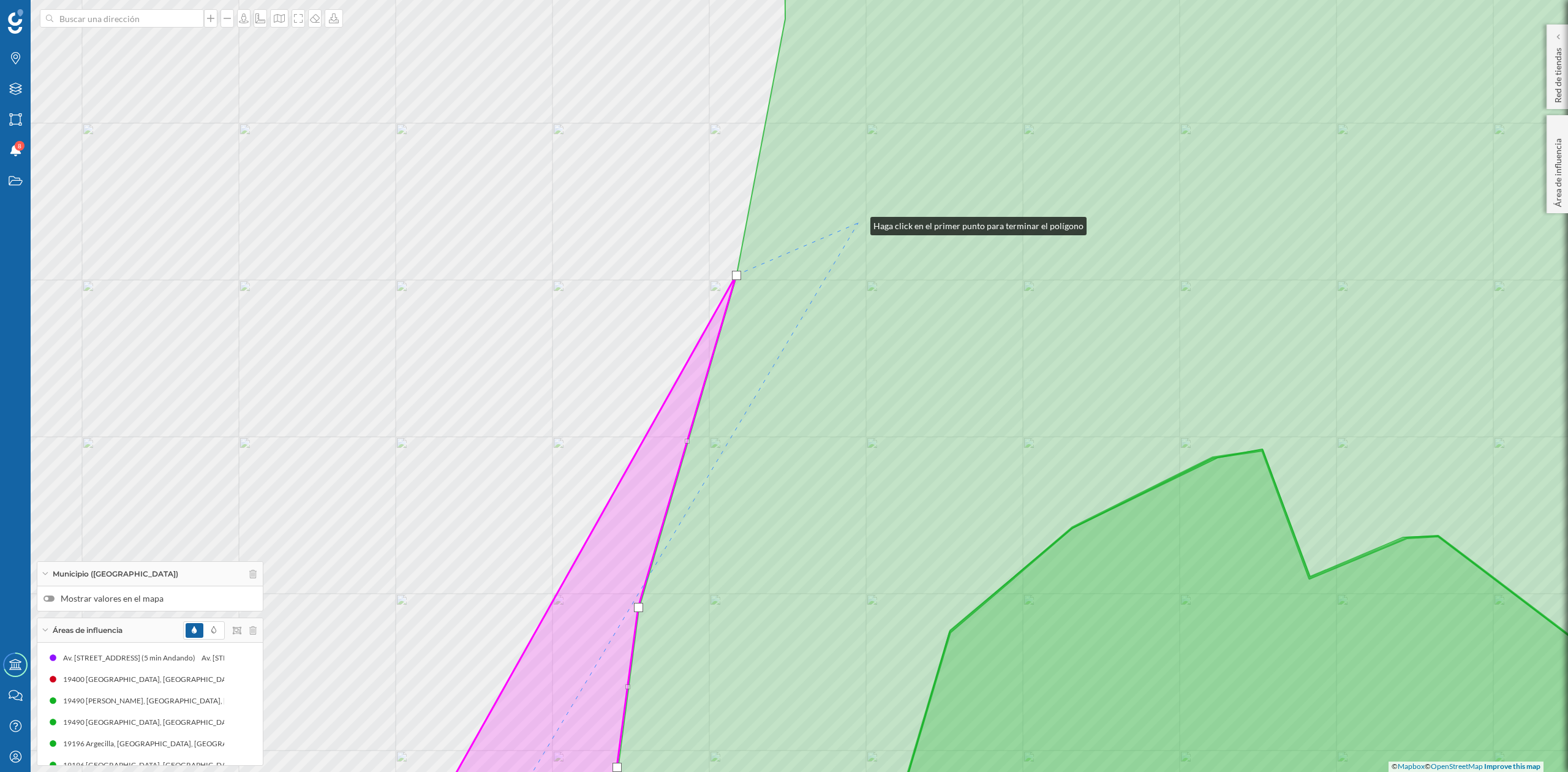
drag, startPoint x: 859, startPoint y: 223, endPoint x: 861, endPoint y: 559, distance: 336.0
click at [861, 555] on icon at bounding box center [1173, 386] width 1108 height 930
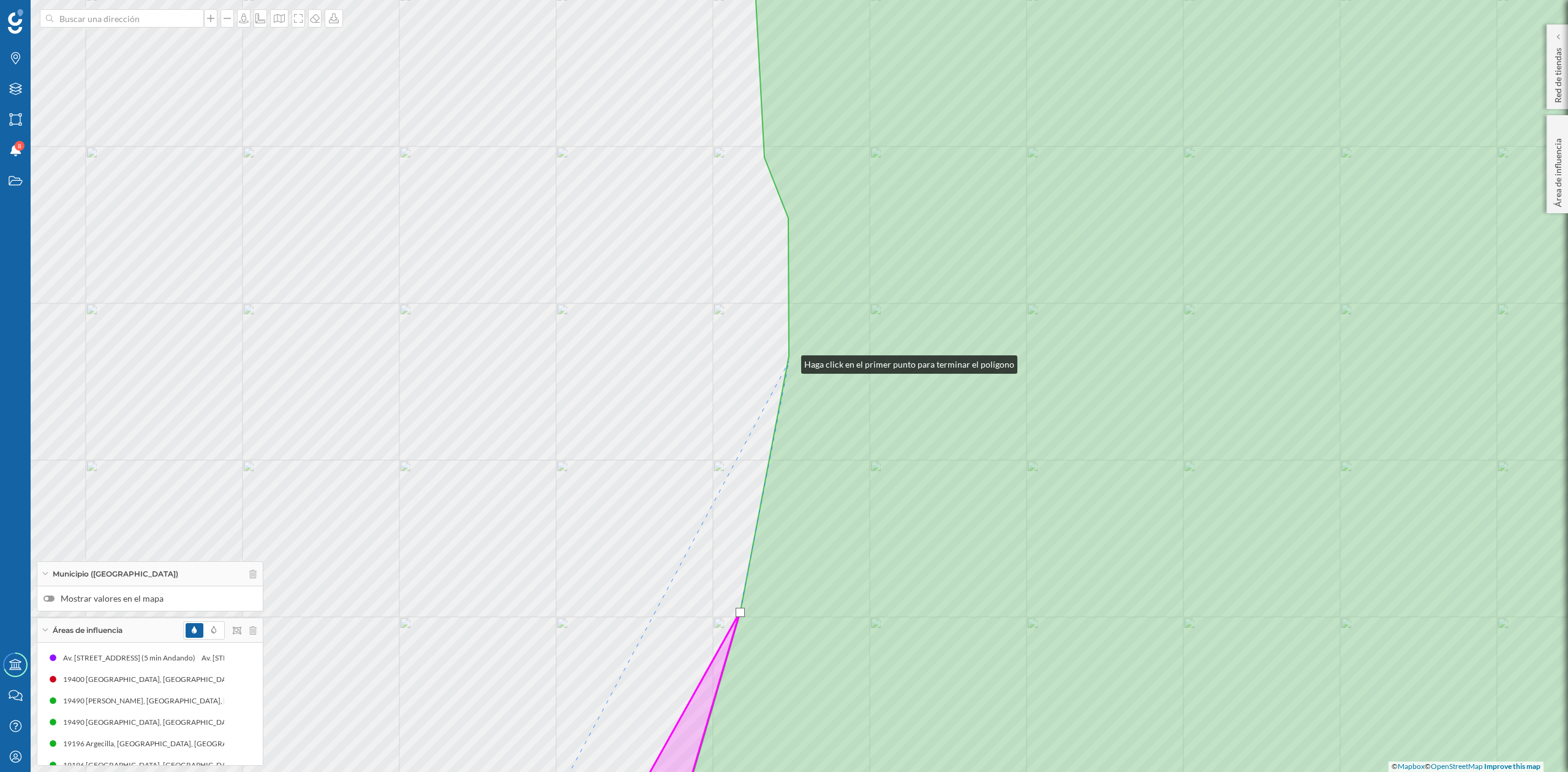
click at [789, 362] on icon at bounding box center [1198, 386] width 1056 height 930
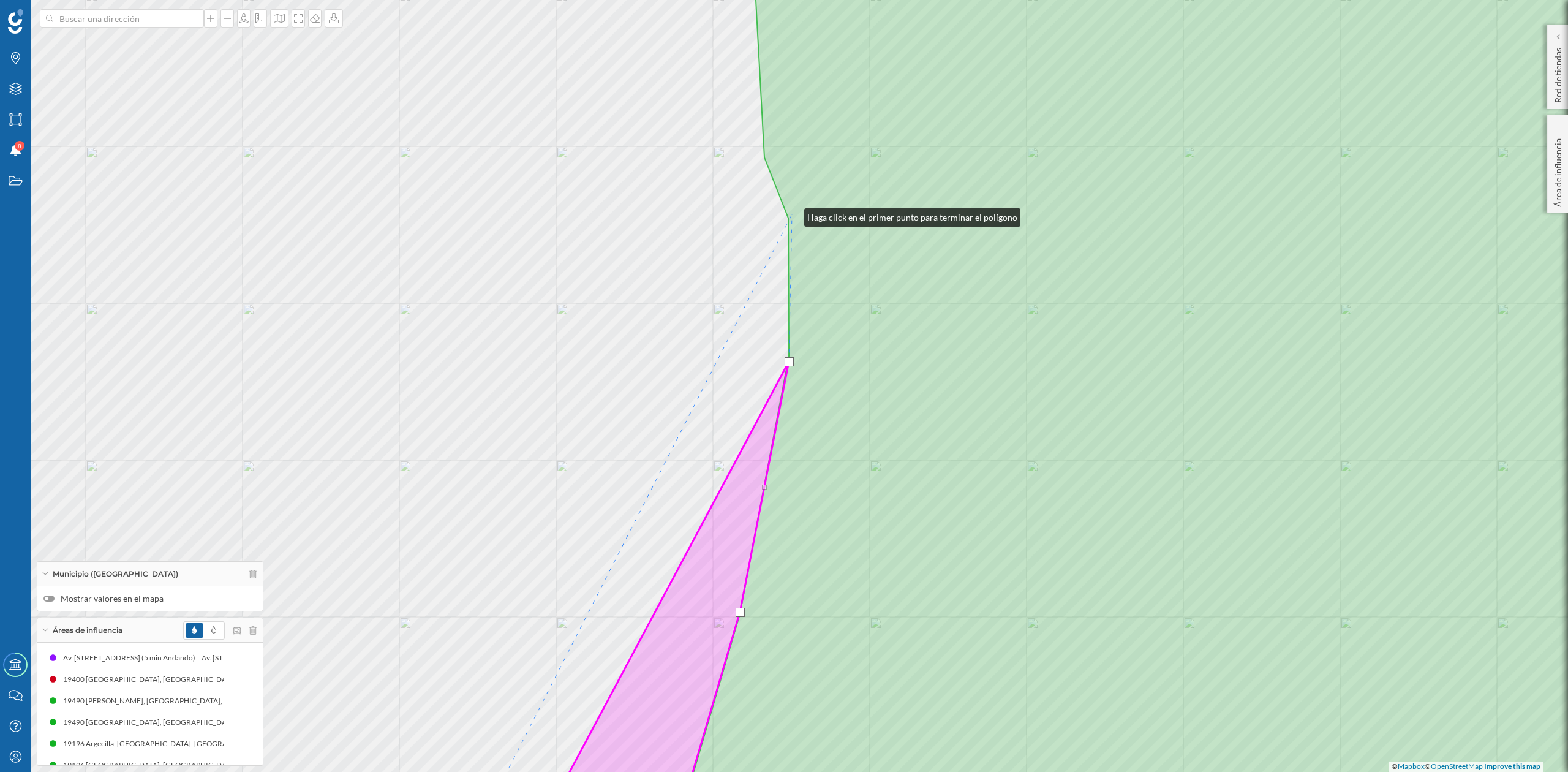
click at [792, 215] on icon at bounding box center [1198, 386] width 1056 height 930
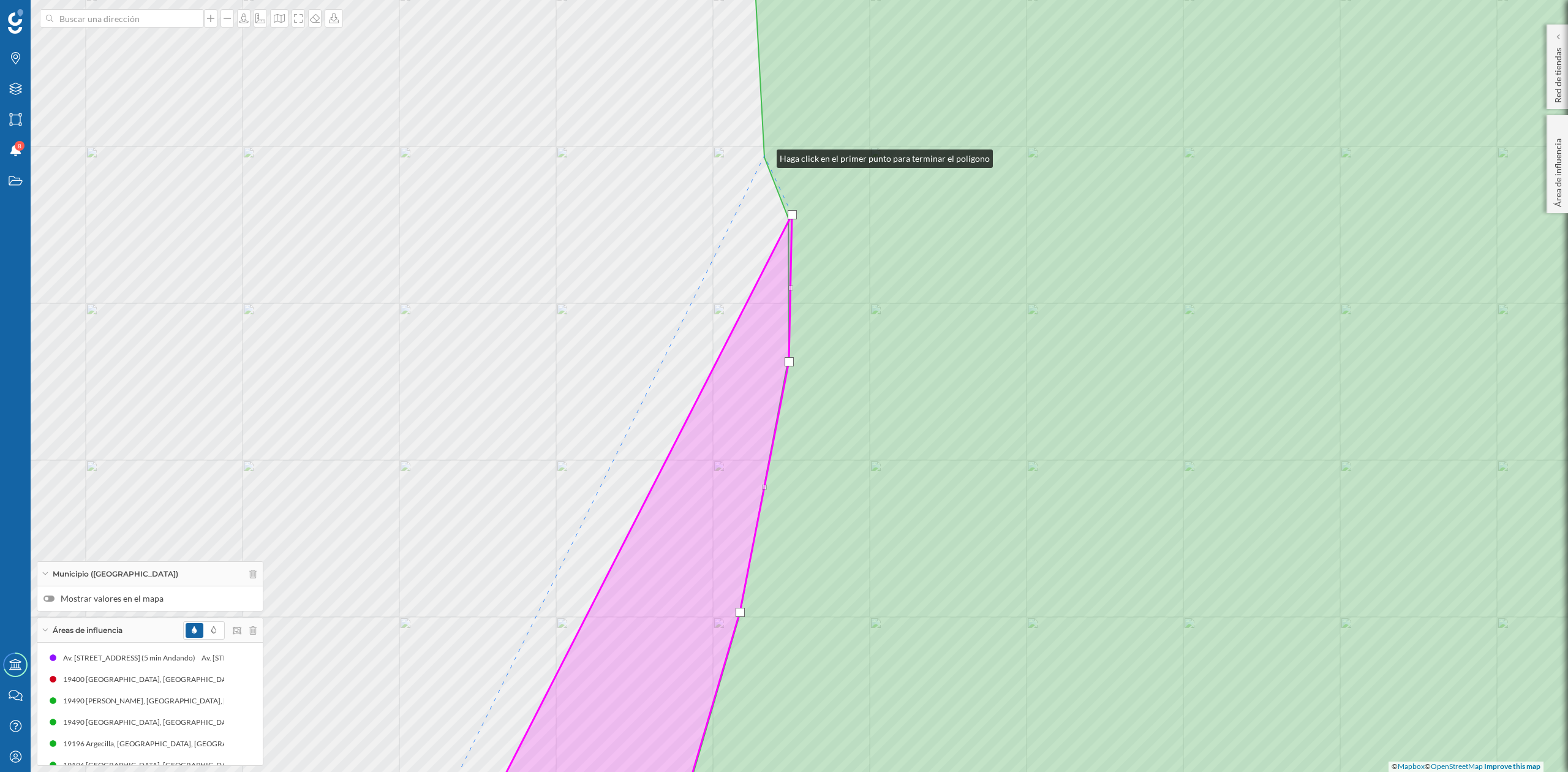
click at [765, 156] on icon at bounding box center [1198, 386] width 1056 height 930
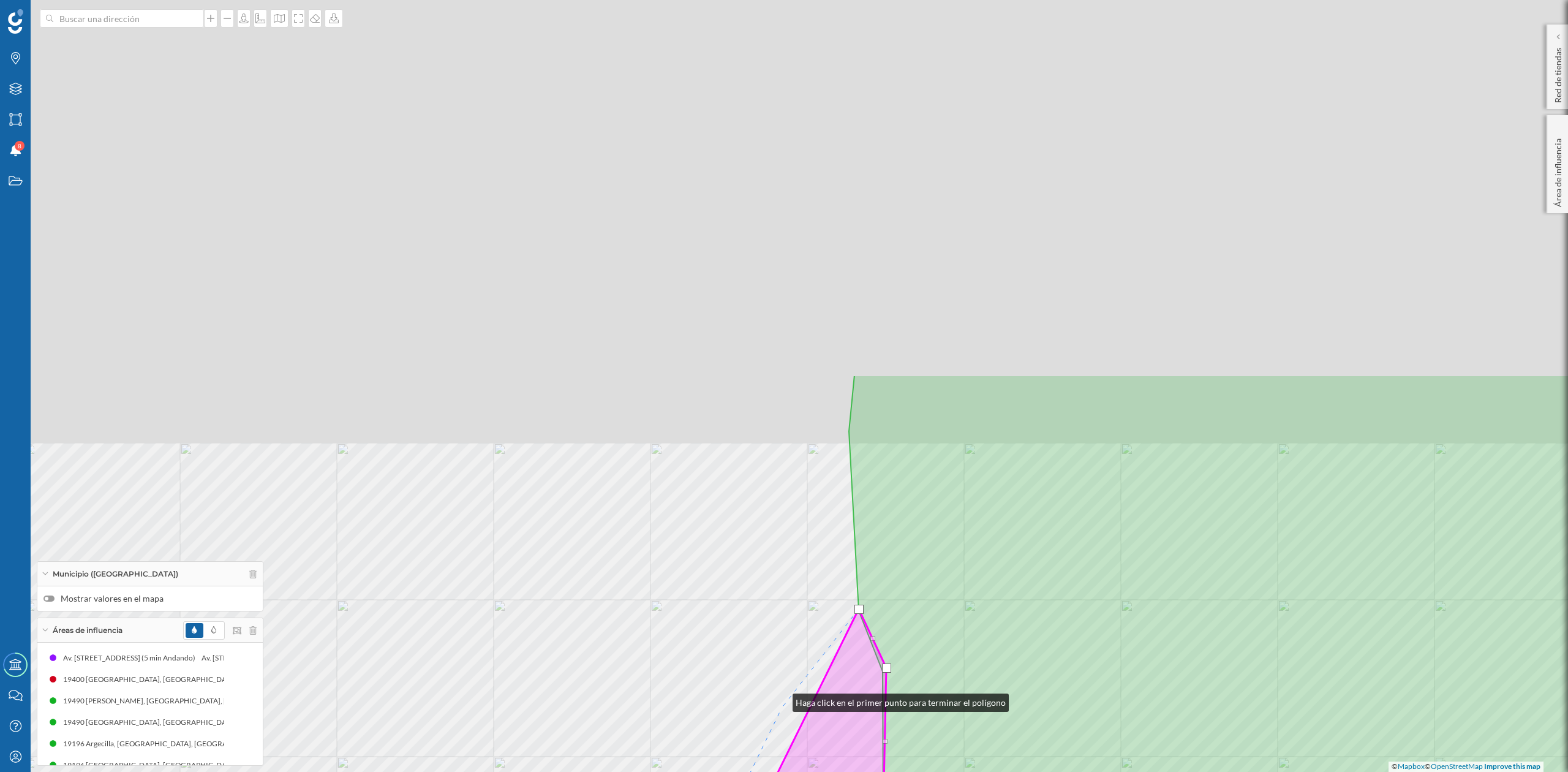
drag, startPoint x: 686, startPoint y: 246, endPoint x: 786, endPoint y: 721, distance: 485.4
click at [786, 721] on div "© Mapbox © OpenStreetMap Improve this map" at bounding box center [784, 386] width 1568 height 772
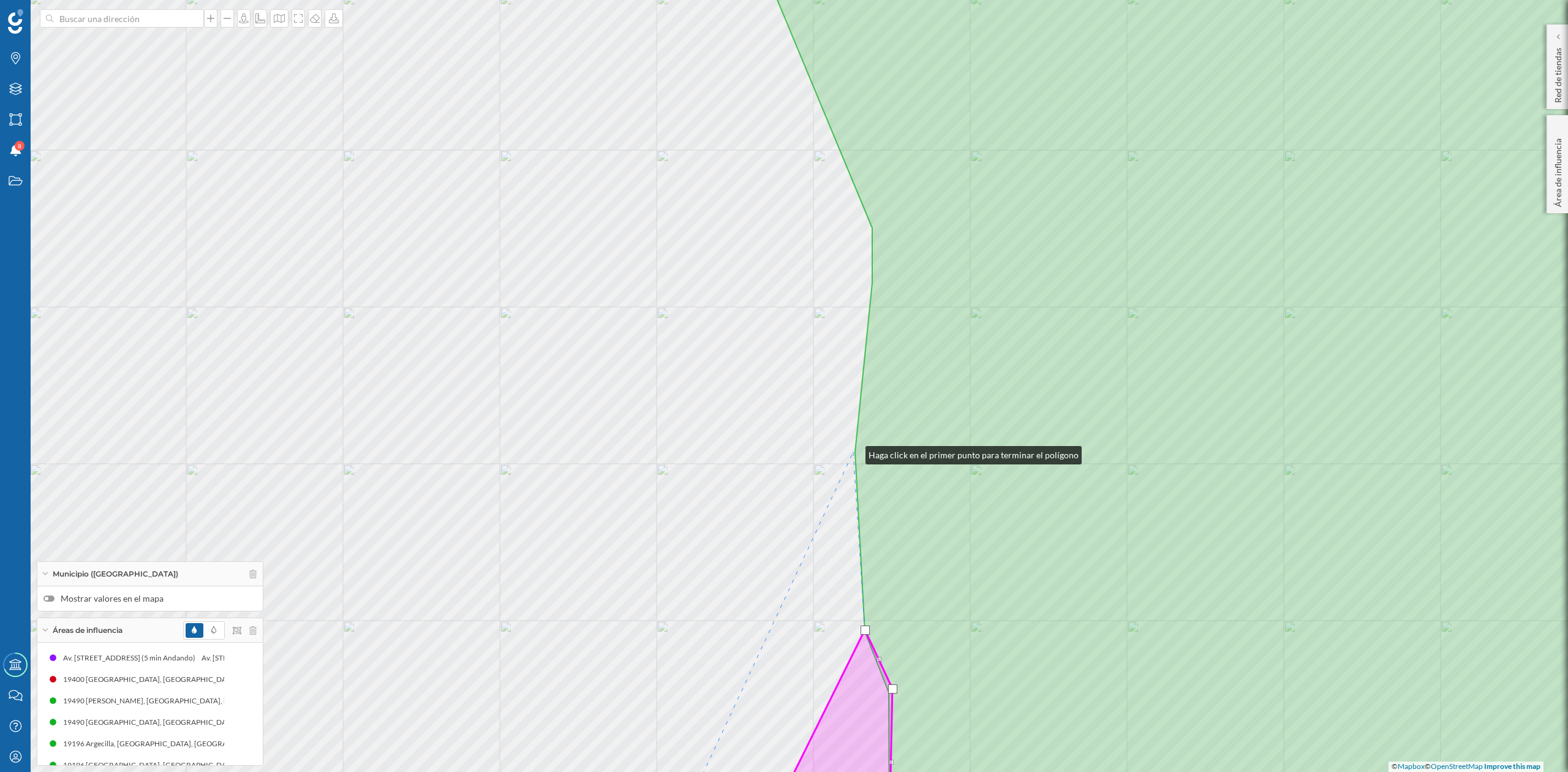
click at [854, 453] on div "© Mapbox © OpenStreetMap Improve this map" at bounding box center [784, 386] width 1568 height 772
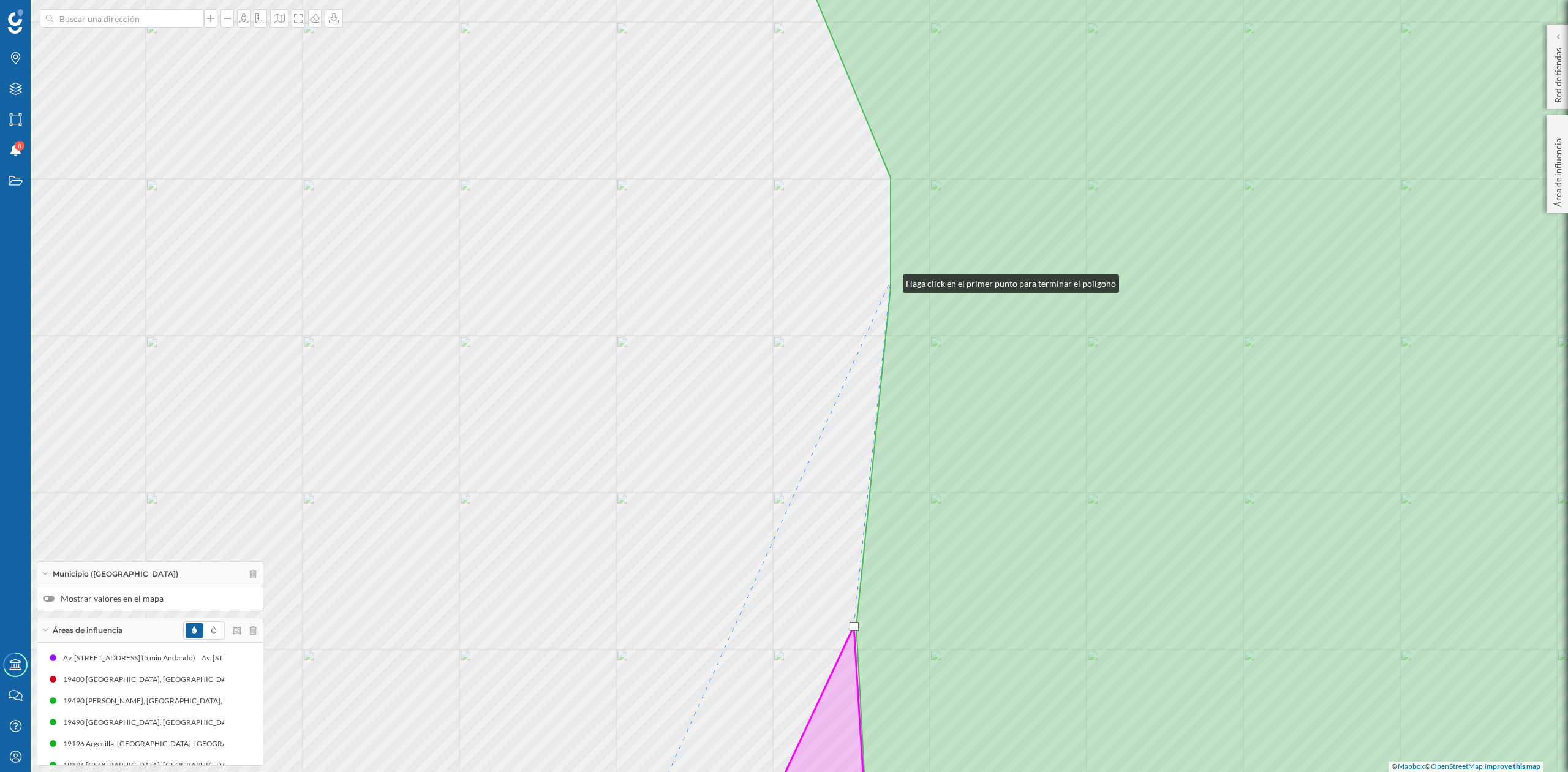
click at [891, 280] on icon at bounding box center [1255, 386] width 942 height 930
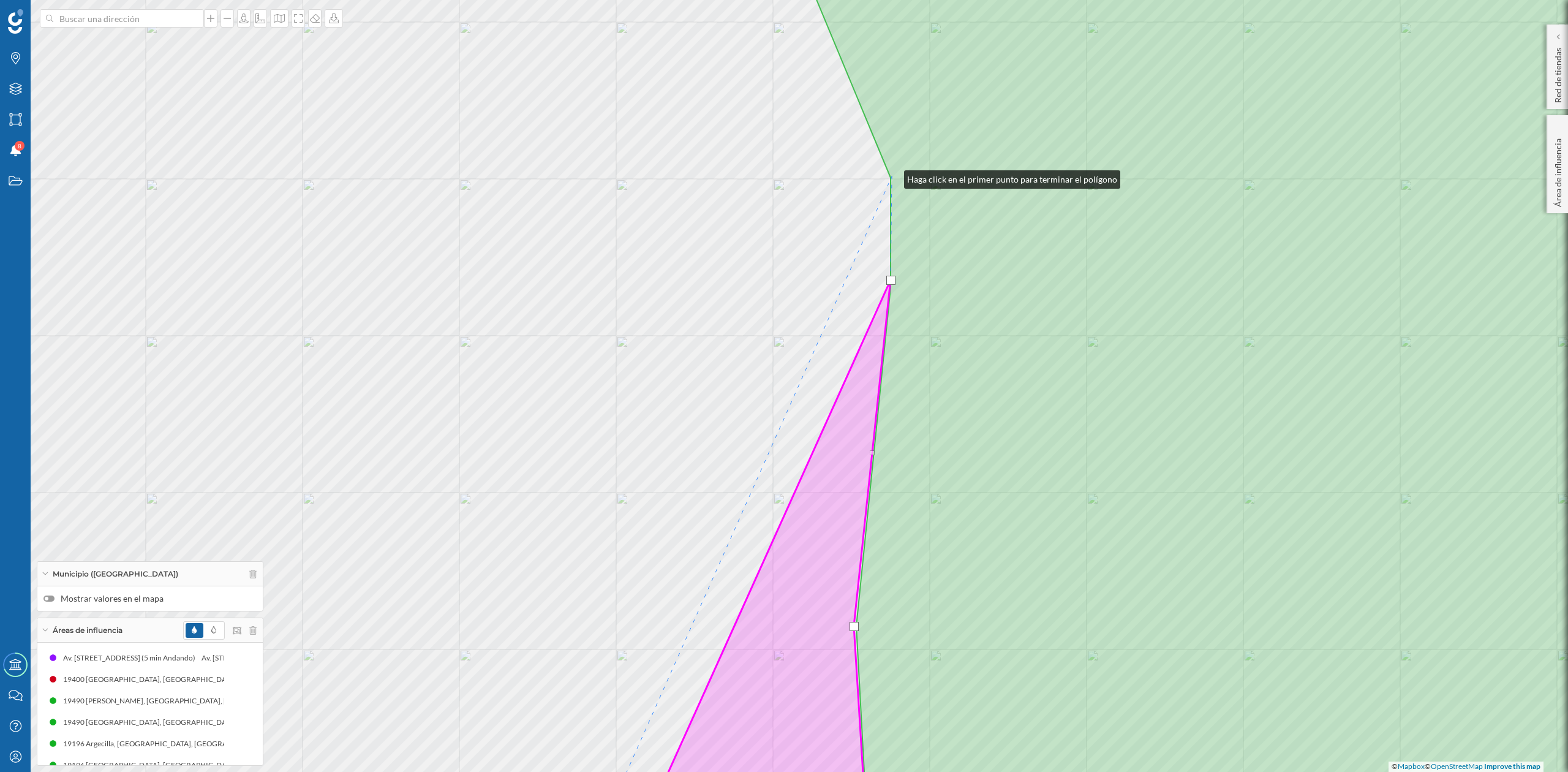
click at [892, 177] on icon at bounding box center [1255, 386] width 942 height 930
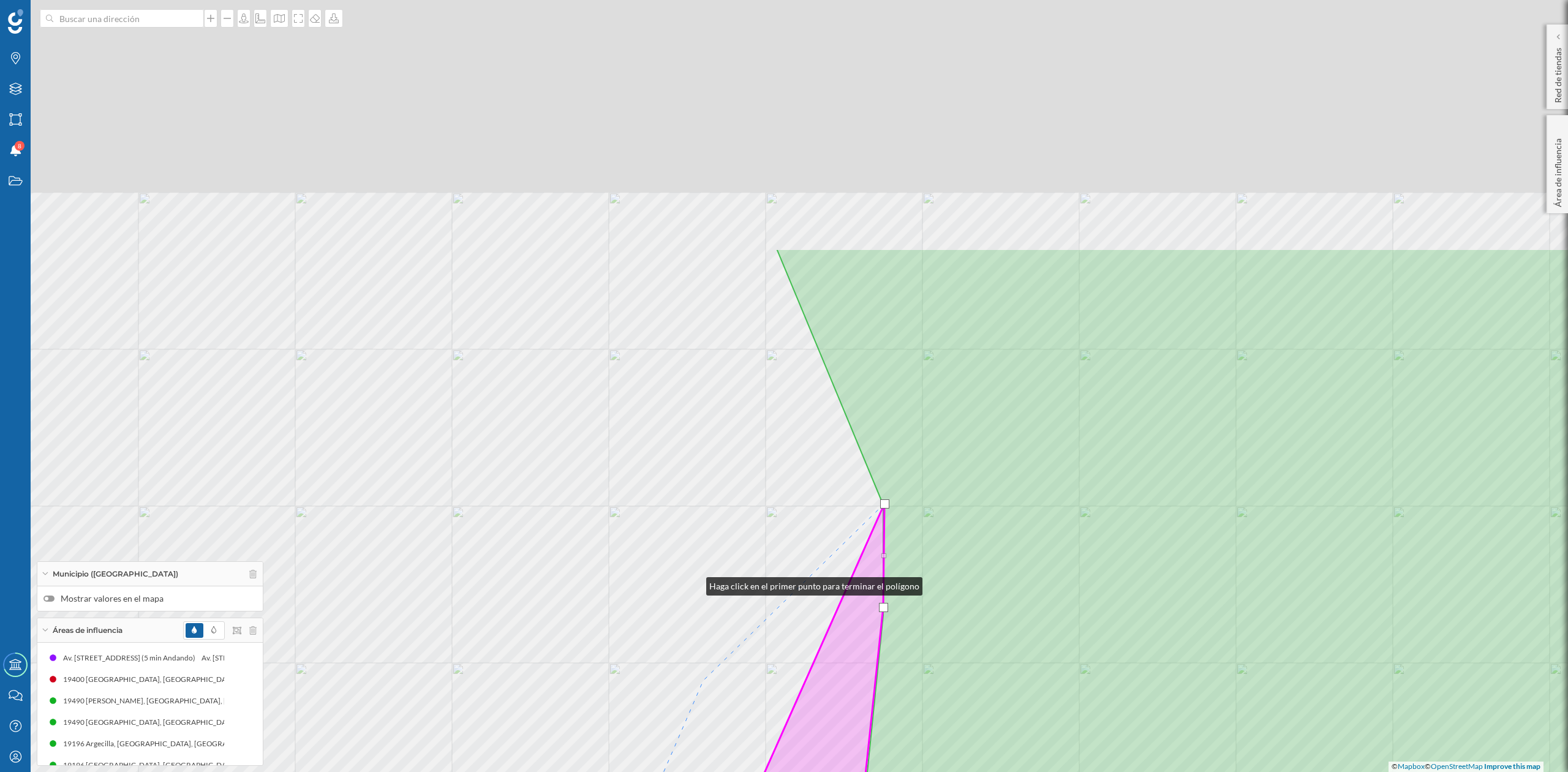
drag, startPoint x: 701, startPoint y: 256, endPoint x: 748, endPoint y: 810, distance: 556.0
click at [748, 772] on html "Marcas Capas Áreas Notificaciones 8 Estados Academy Contacta con nosotros Centr…" at bounding box center [784, 386] width 1568 height 772
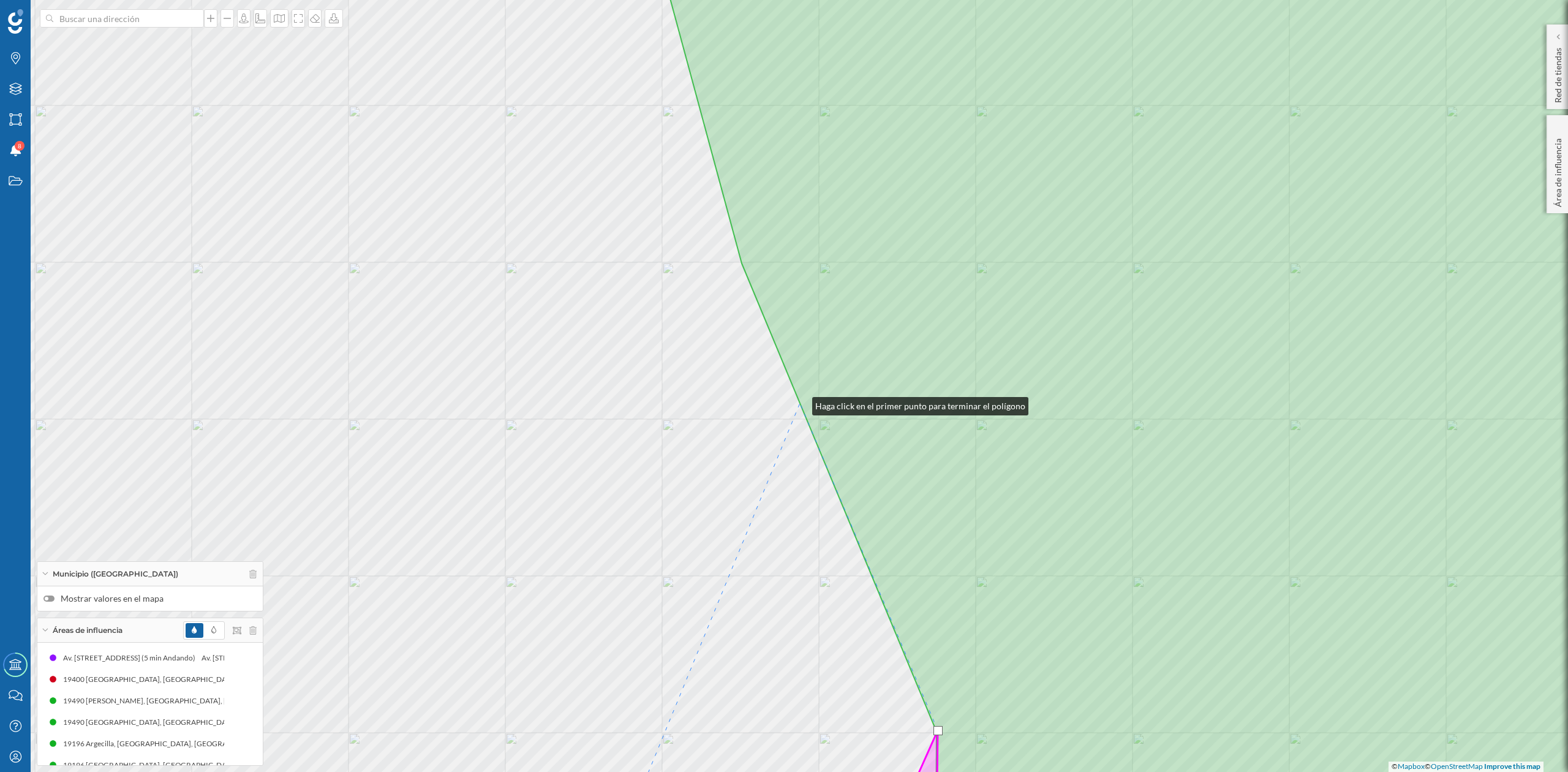
click at [800, 403] on icon at bounding box center [1169, 386] width 1117 height 930
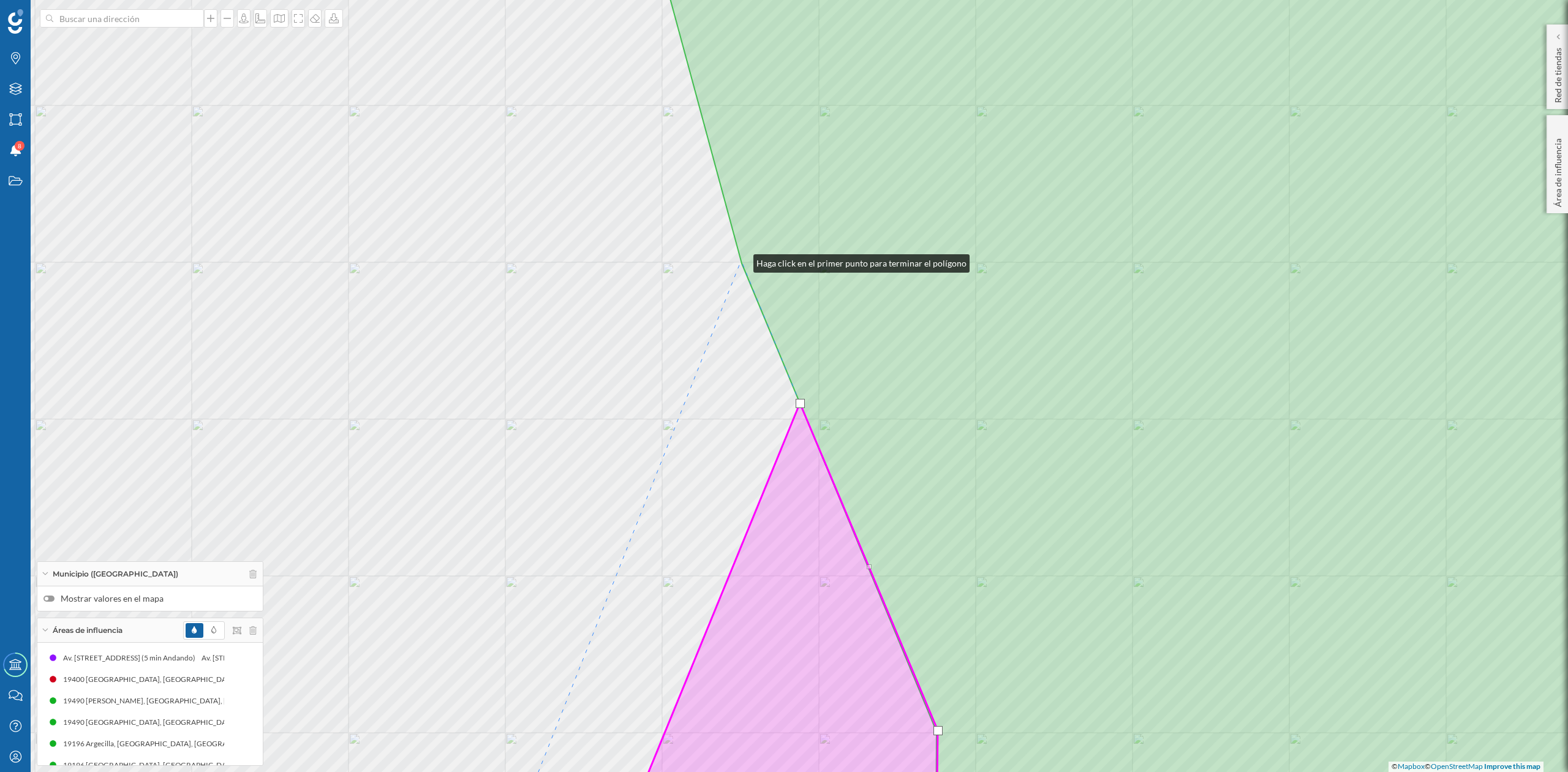
click at [741, 260] on icon at bounding box center [1169, 386] width 1117 height 930
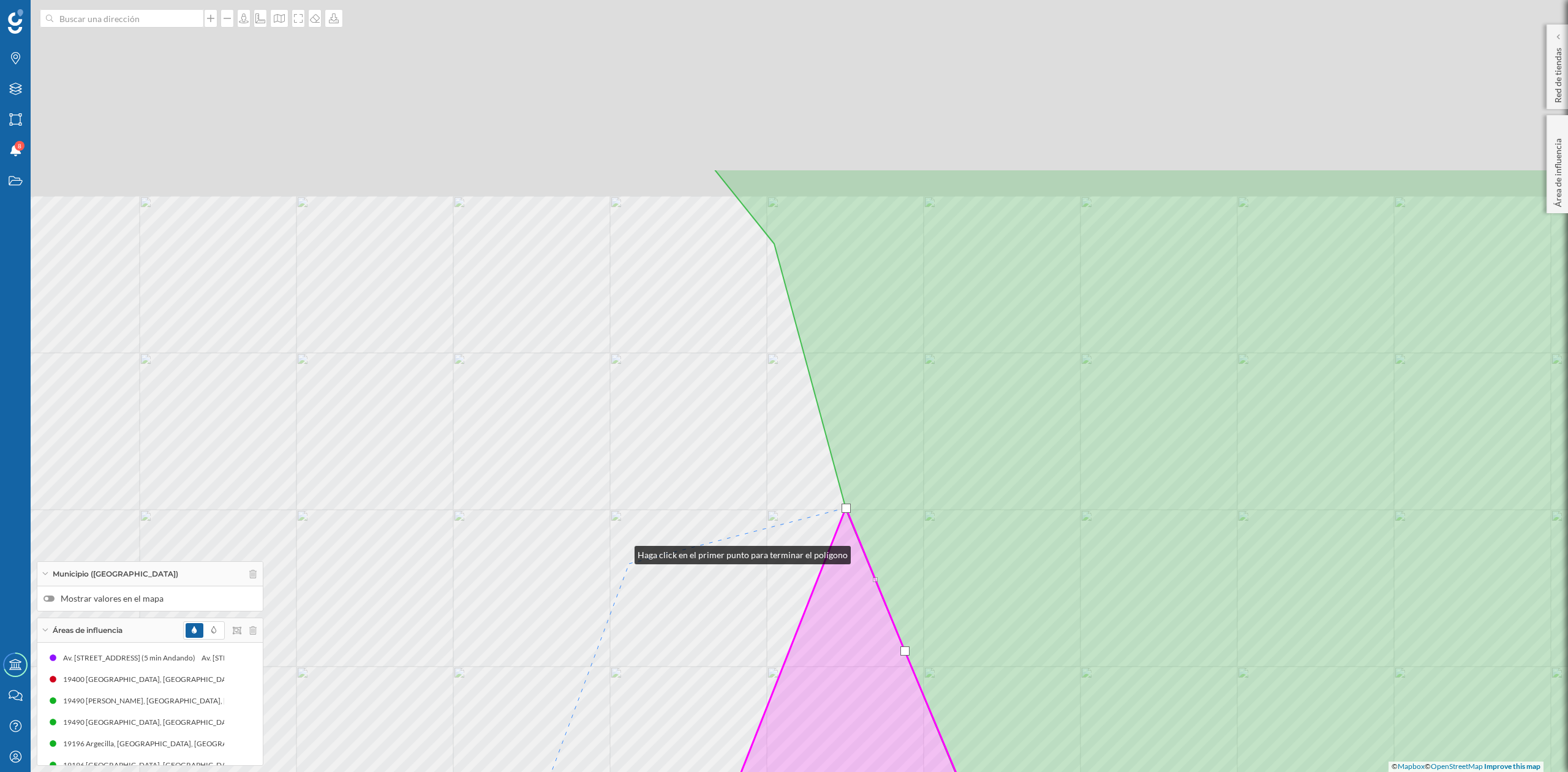
drag, startPoint x: 518, startPoint y: 304, endPoint x: 631, endPoint y: 604, distance: 320.6
click at [631, 596] on div "© Mapbox © OpenStreetMap Improve this map" at bounding box center [784, 386] width 1568 height 772
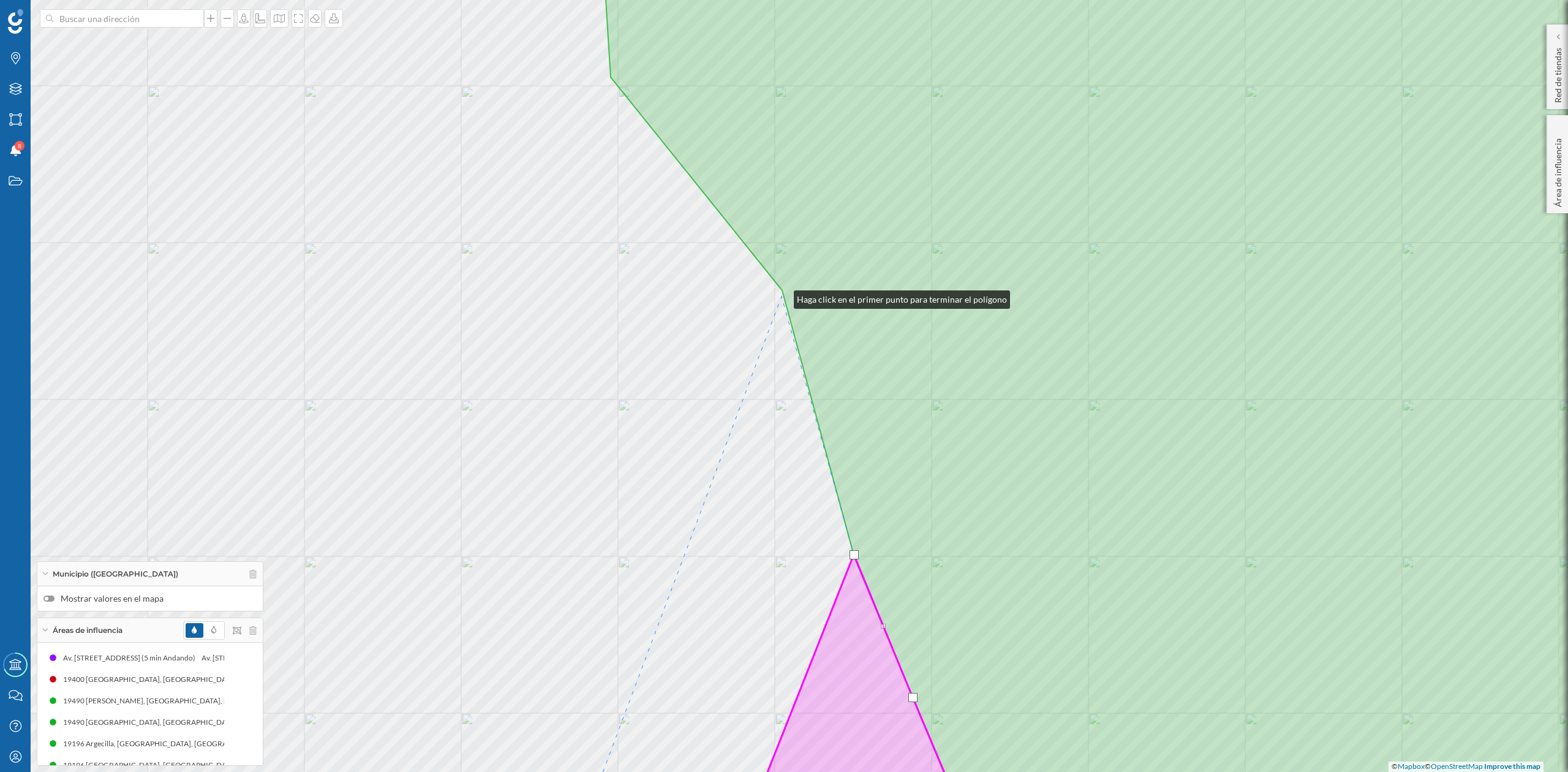
click at [782, 297] on div "© Mapbox © OpenStreetMap Improve this map" at bounding box center [784, 386] width 1568 height 772
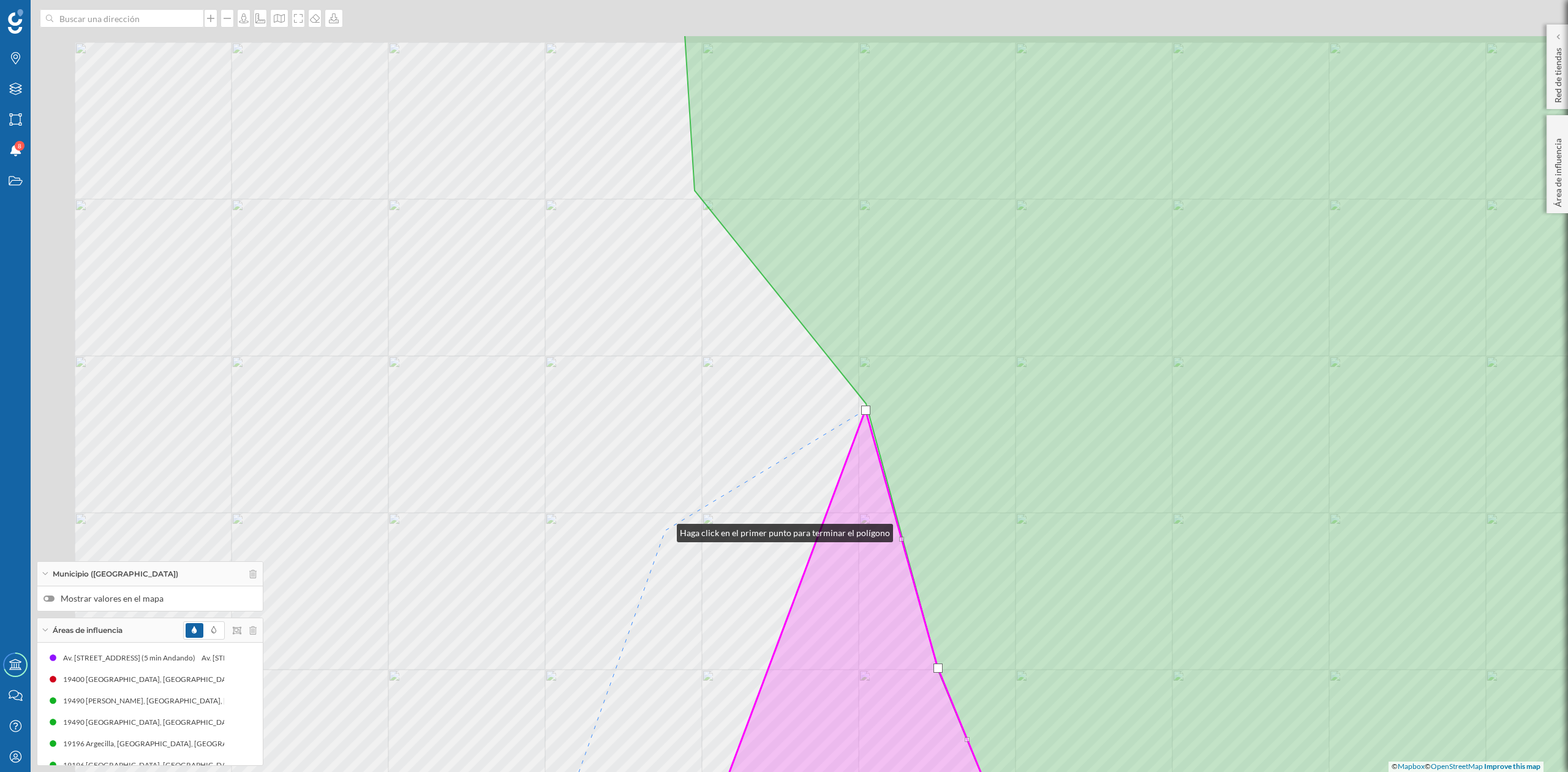
drag, startPoint x: 581, startPoint y: 417, endPoint x: 666, endPoint y: 532, distance: 143.0
click at [666, 532] on div "© Mapbox © OpenStreetMap Improve this map" at bounding box center [784, 386] width 1568 height 772
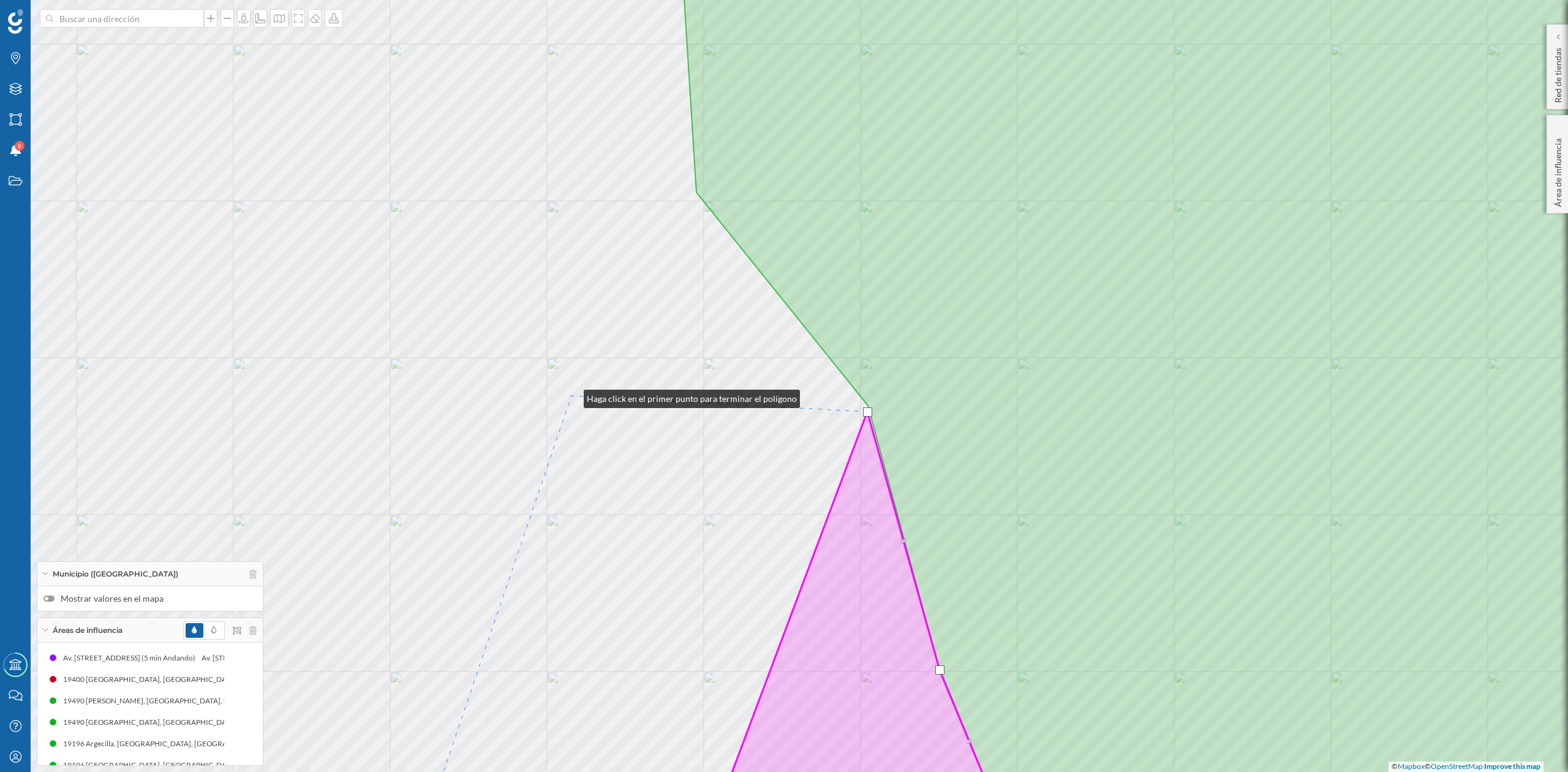
drag, startPoint x: 572, startPoint y: 396, endPoint x: 622, endPoint y: 517, distance: 130.9
click at [622, 517] on div "© Mapbox © OpenStreetMap Improve this map" at bounding box center [784, 386] width 1568 height 772
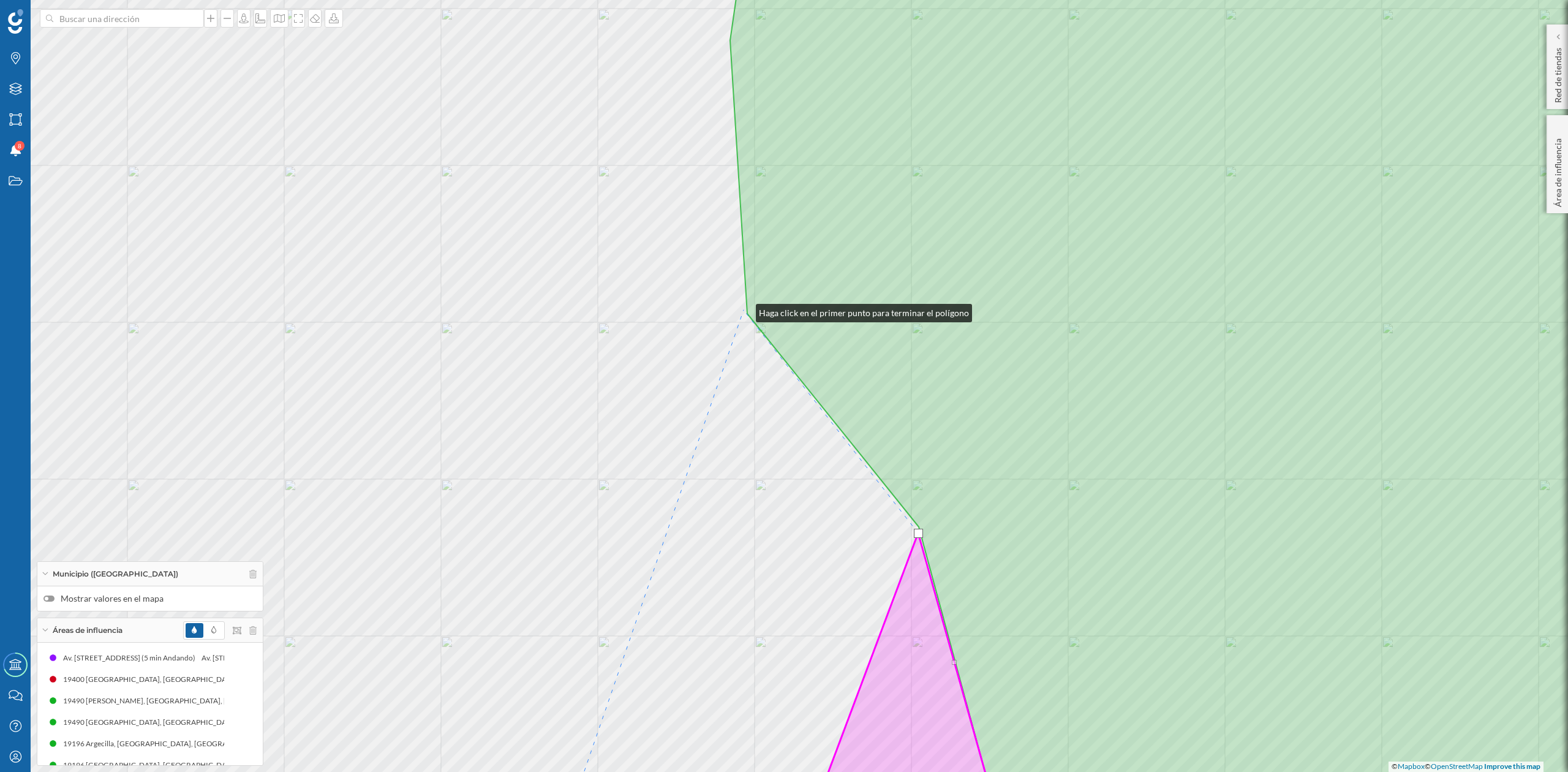
click at [743, 310] on div "© Mapbox © OpenStreetMap Improve this map" at bounding box center [784, 386] width 1568 height 772
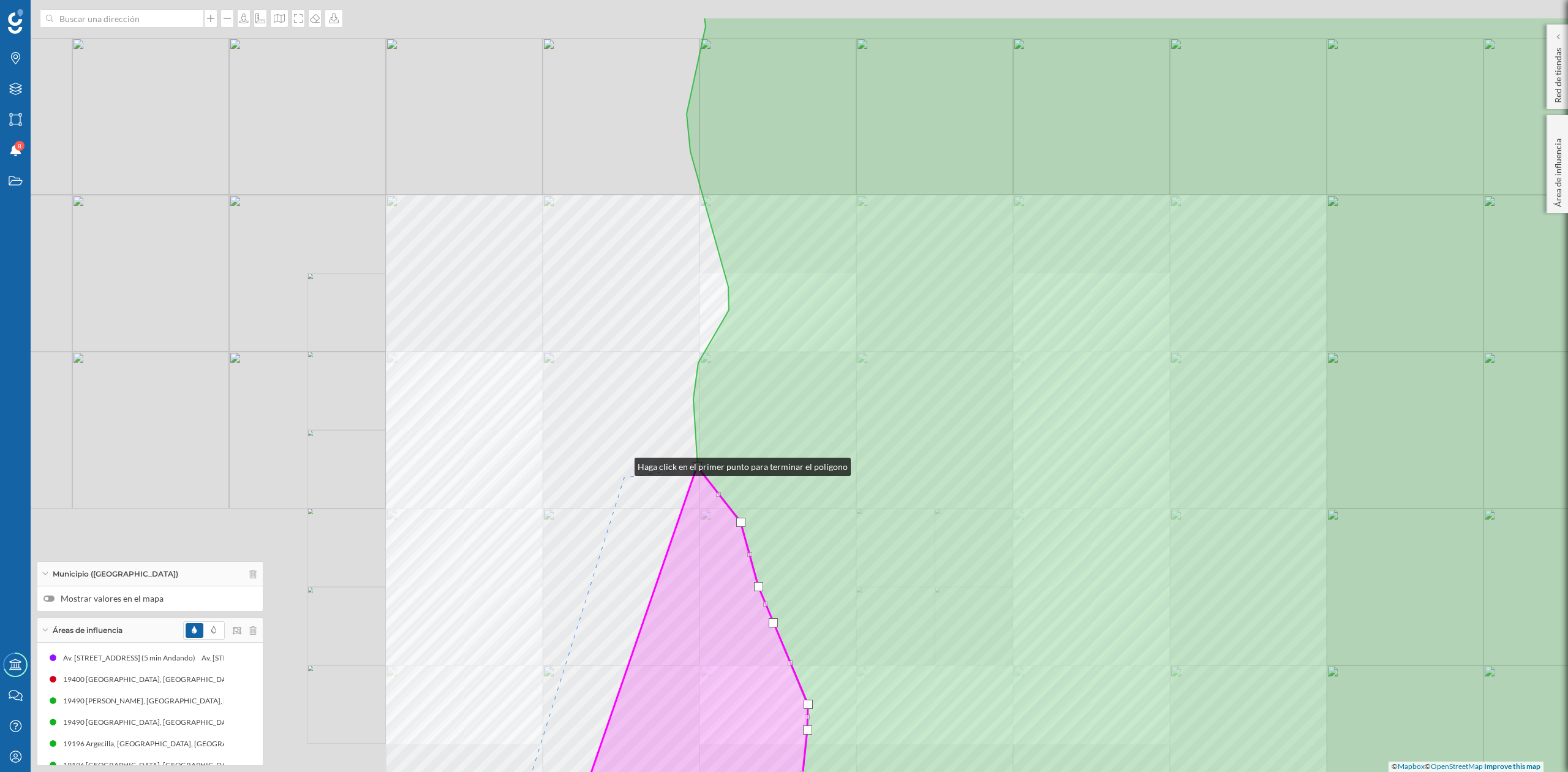
drag, startPoint x: 607, startPoint y: 368, endPoint x: 623, endPoint y: 469, distance: 102.3
click at [623, 469] on div "© Mapbox © OpenStreetMap Improve this map" at bounding box center [784, 386] width 1568 height 772
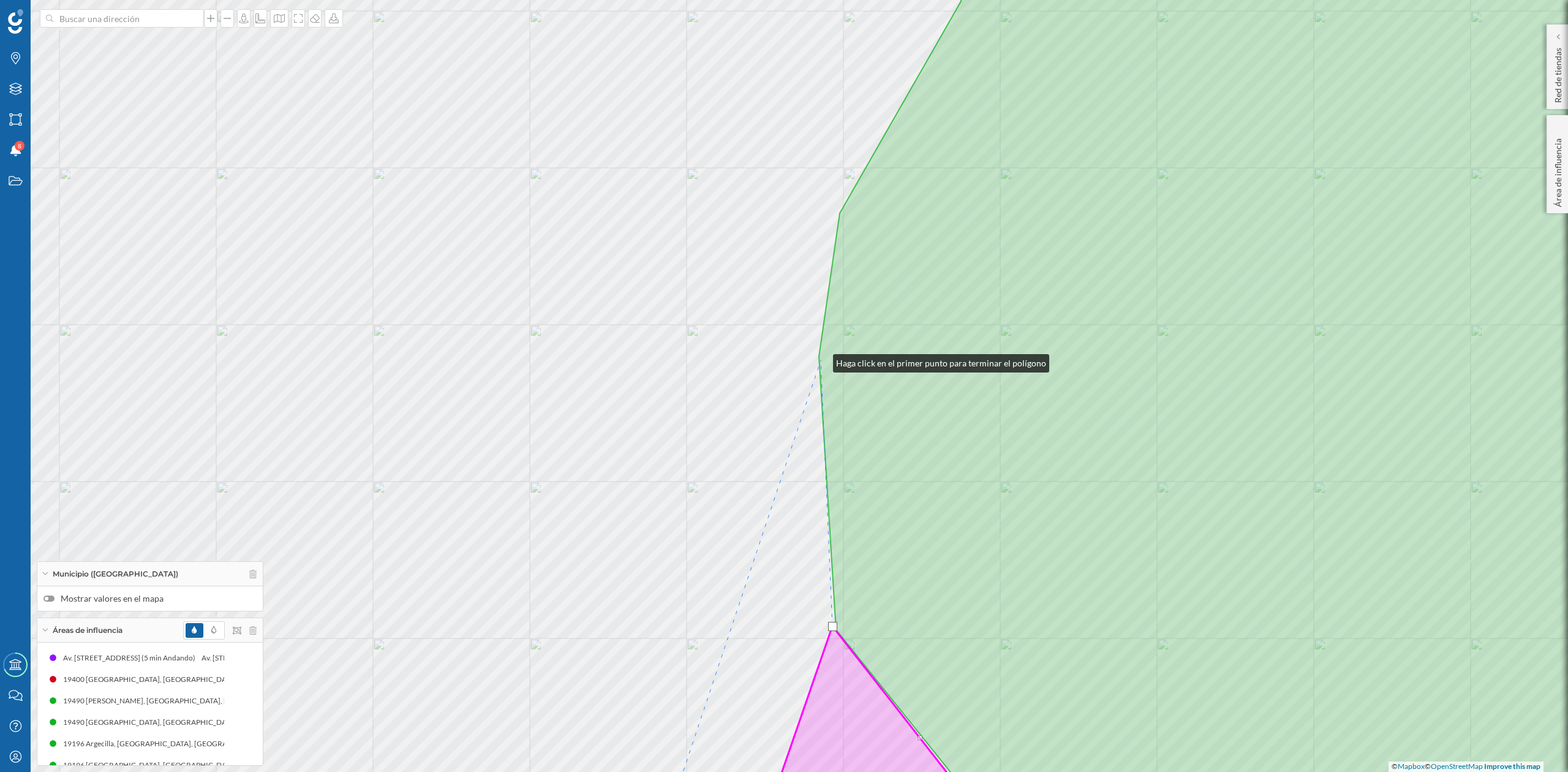
click at [821, 361] on icon at bounding box center [1272, 386] width 907 height 930
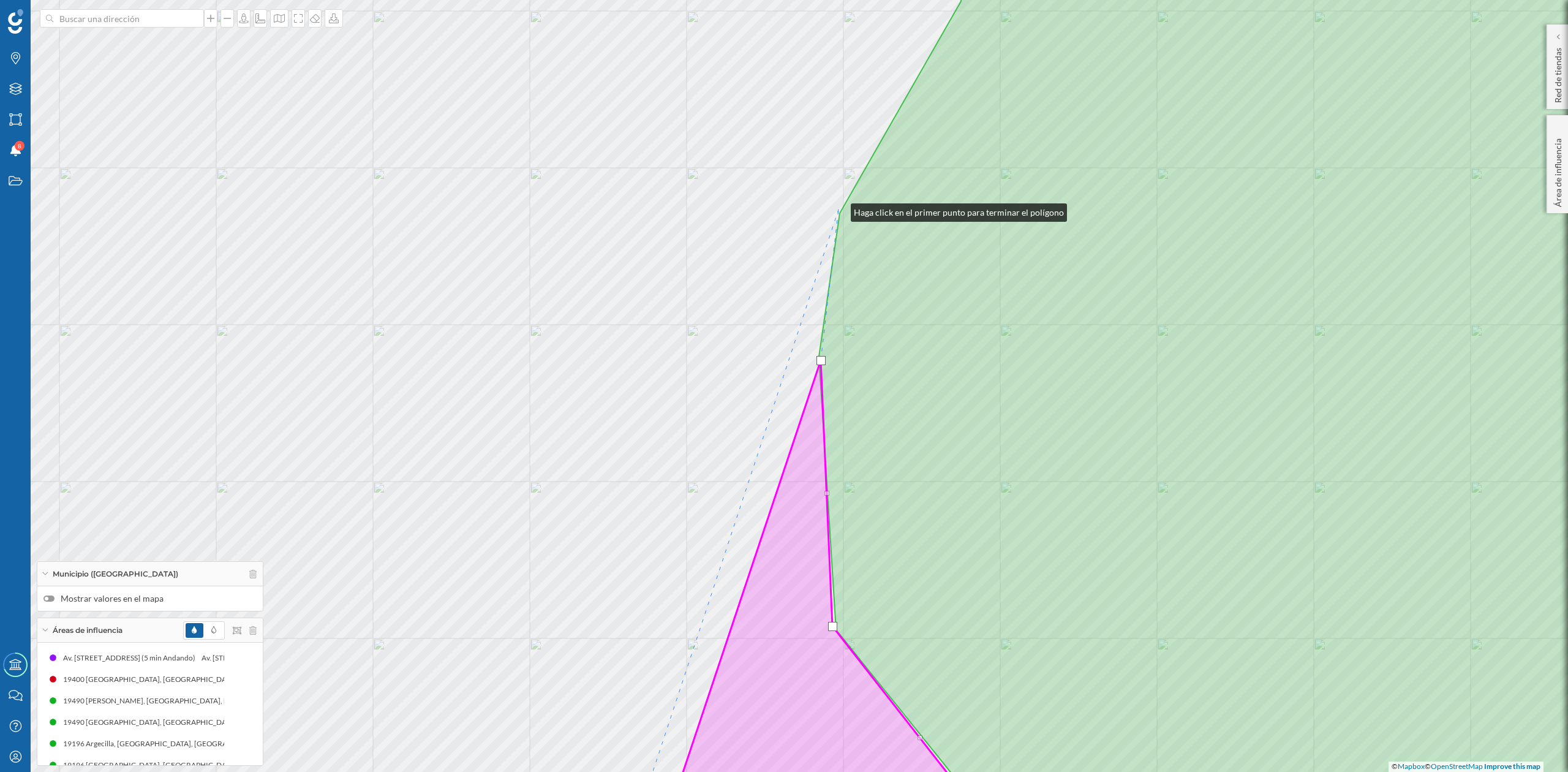
click at [839, 210] on div "© Mapbox © OpenStreetMap Improve this map" at bounding box center [784, 386] width 1568 height 772
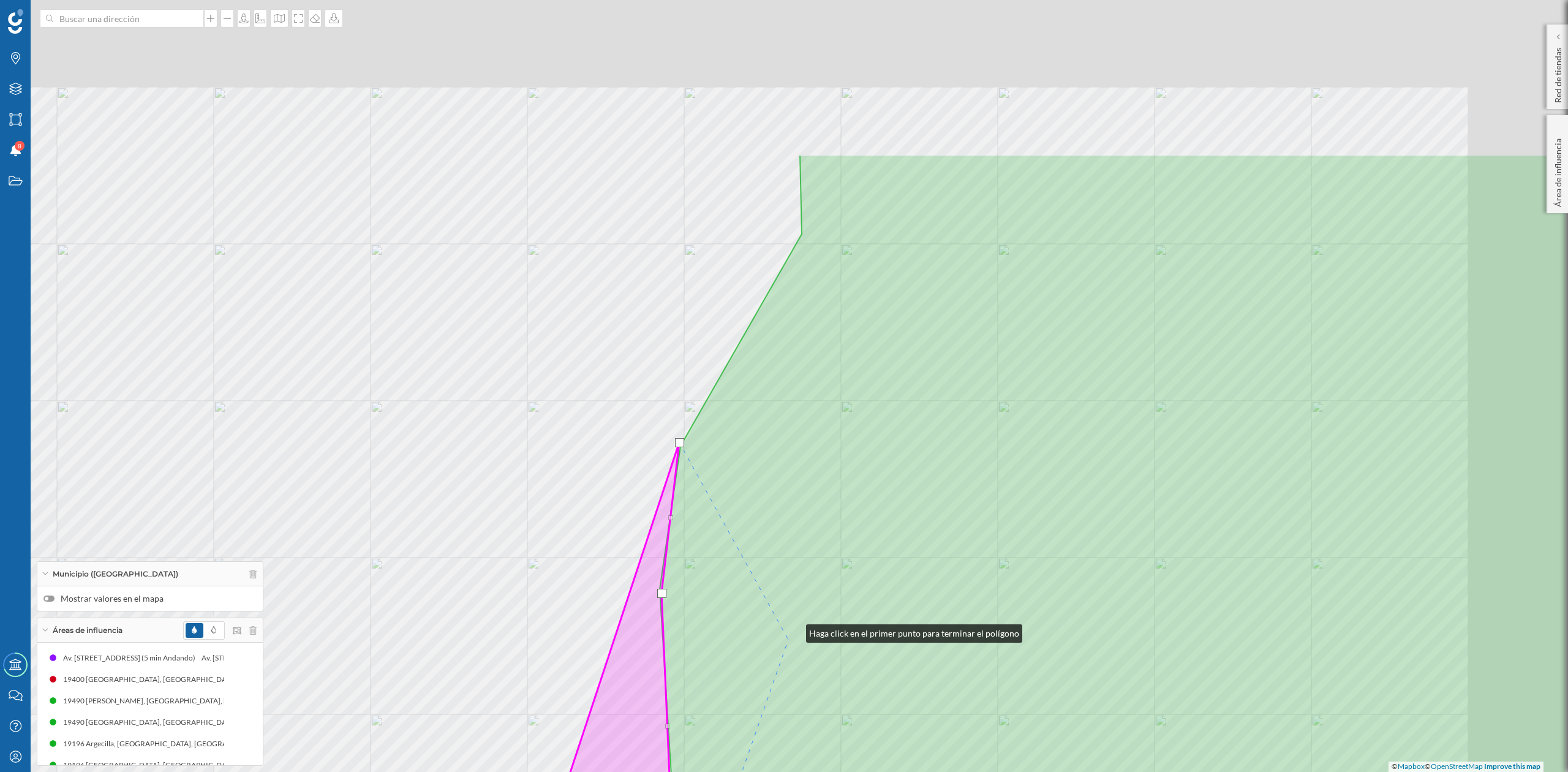
drag, startPoint x: 953, startPoint y: 398, endPoint x: 772, endPoint y: 656, distance: 315.2
click at [776, 654] on icon at bounding box center [1113, 619] width 907 height 930
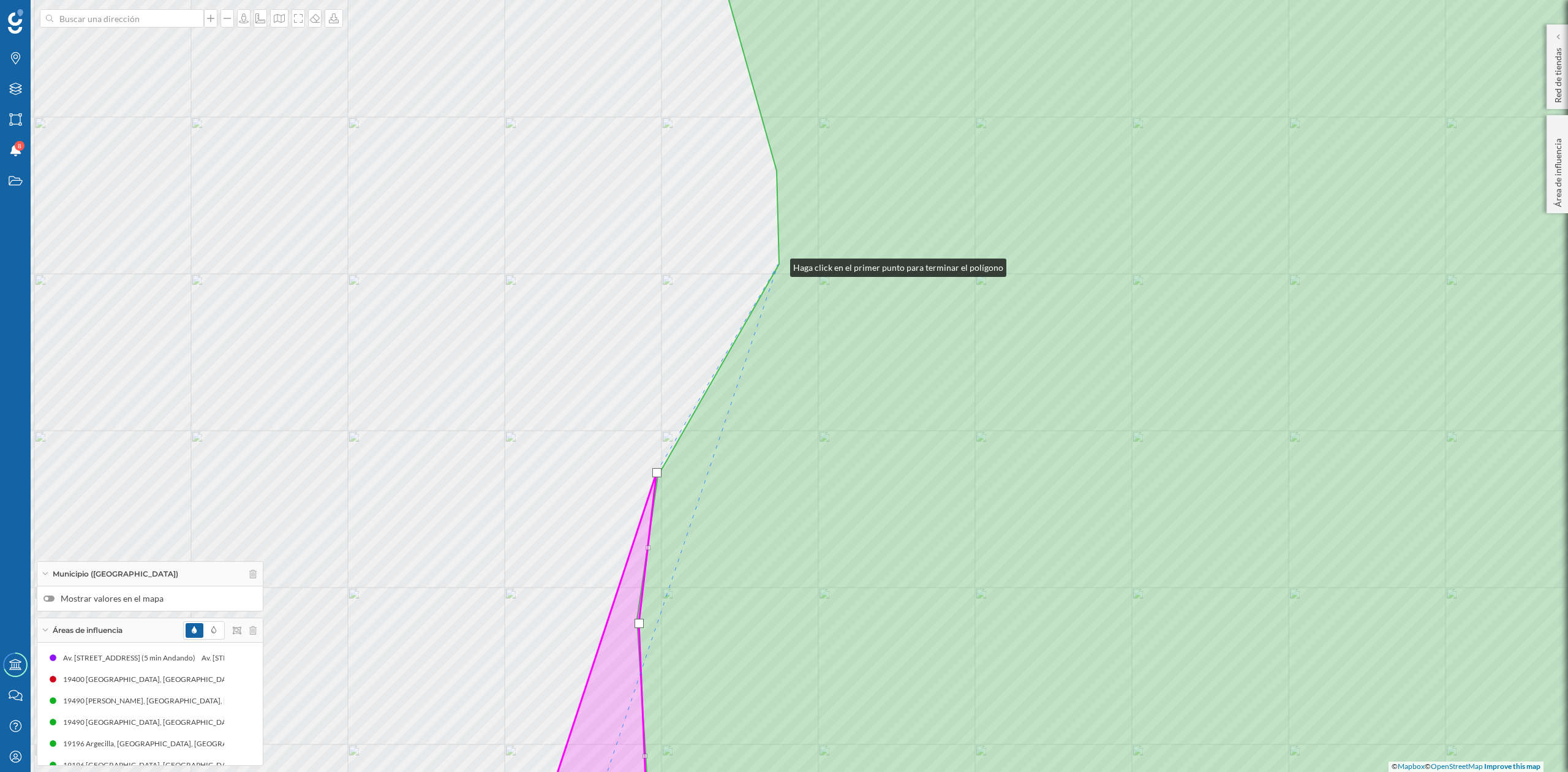
click at [778, 265] on icon at bounding box center [1182, 386] width 1089 height 930
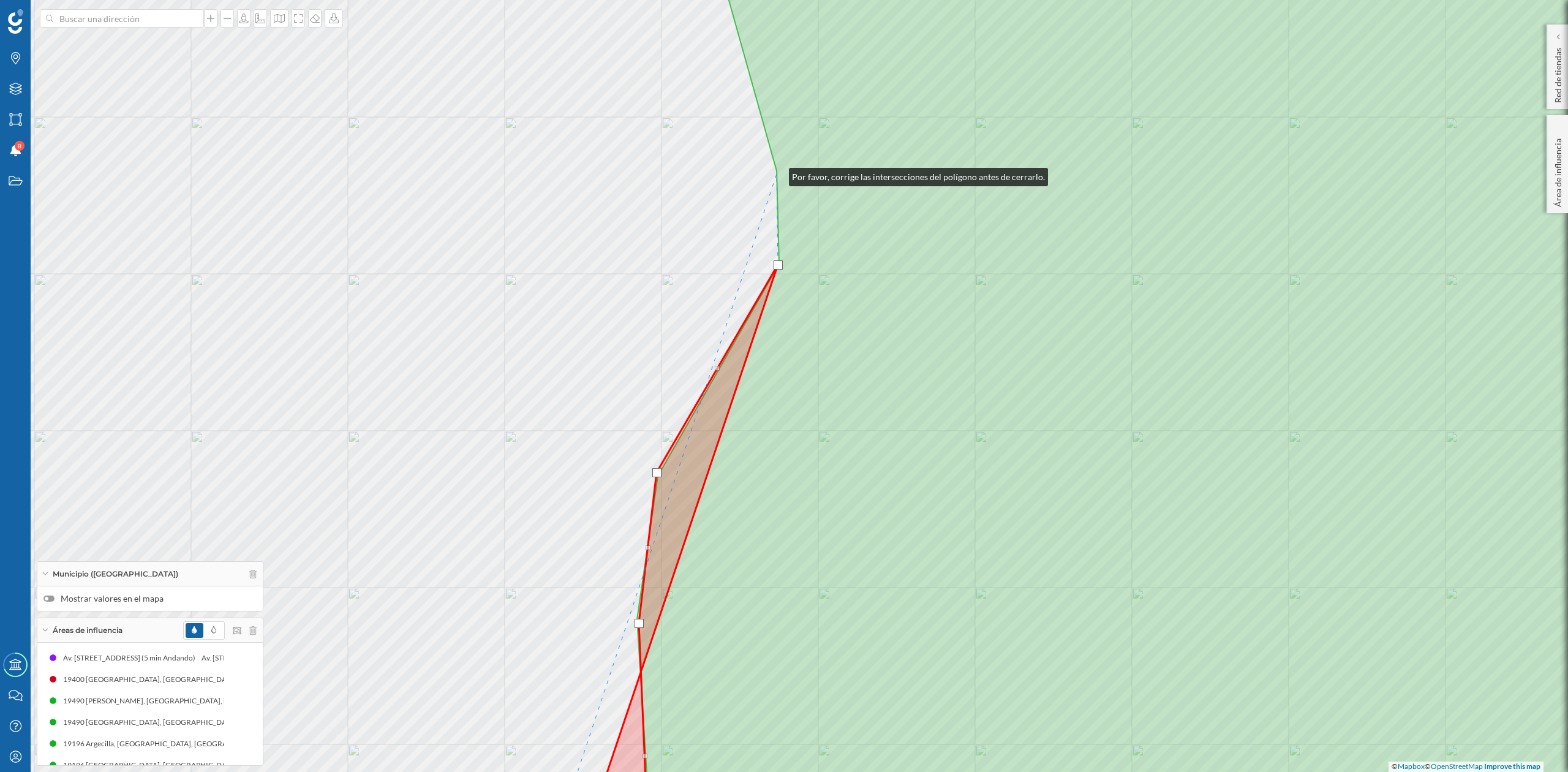
click at [777, 174] on icon at bounding box center [1182, 386] width 1089 height 930
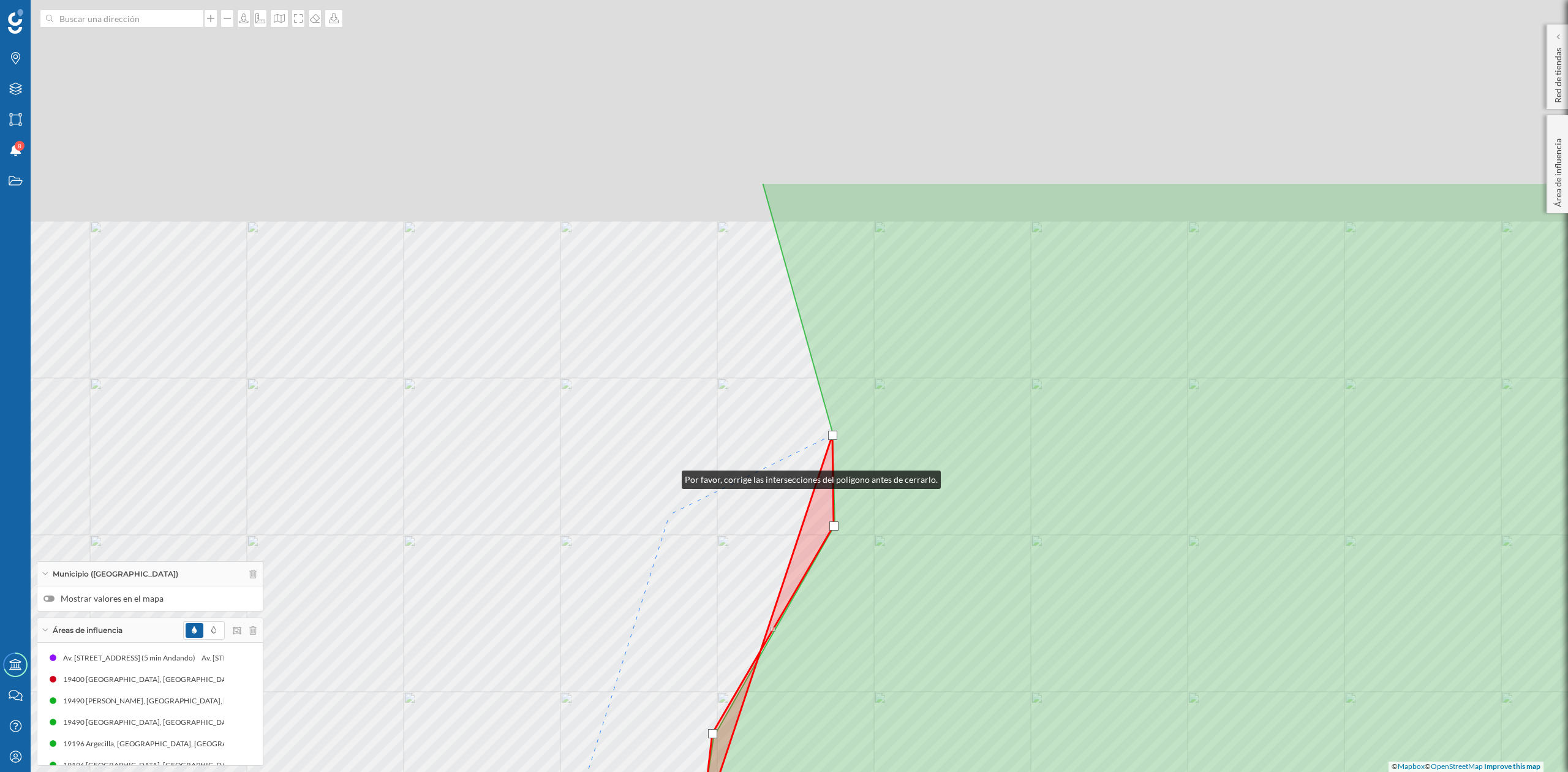
drag, startPoint x: 614, startPoint y: 216, endPoint x: 675, endPoint y: 574, distance: 363.2
click at [675, 572] on div "© Mapbox © OpenStreetMap Improve this map" at bounding box center [784, 386] width 1568 height 772
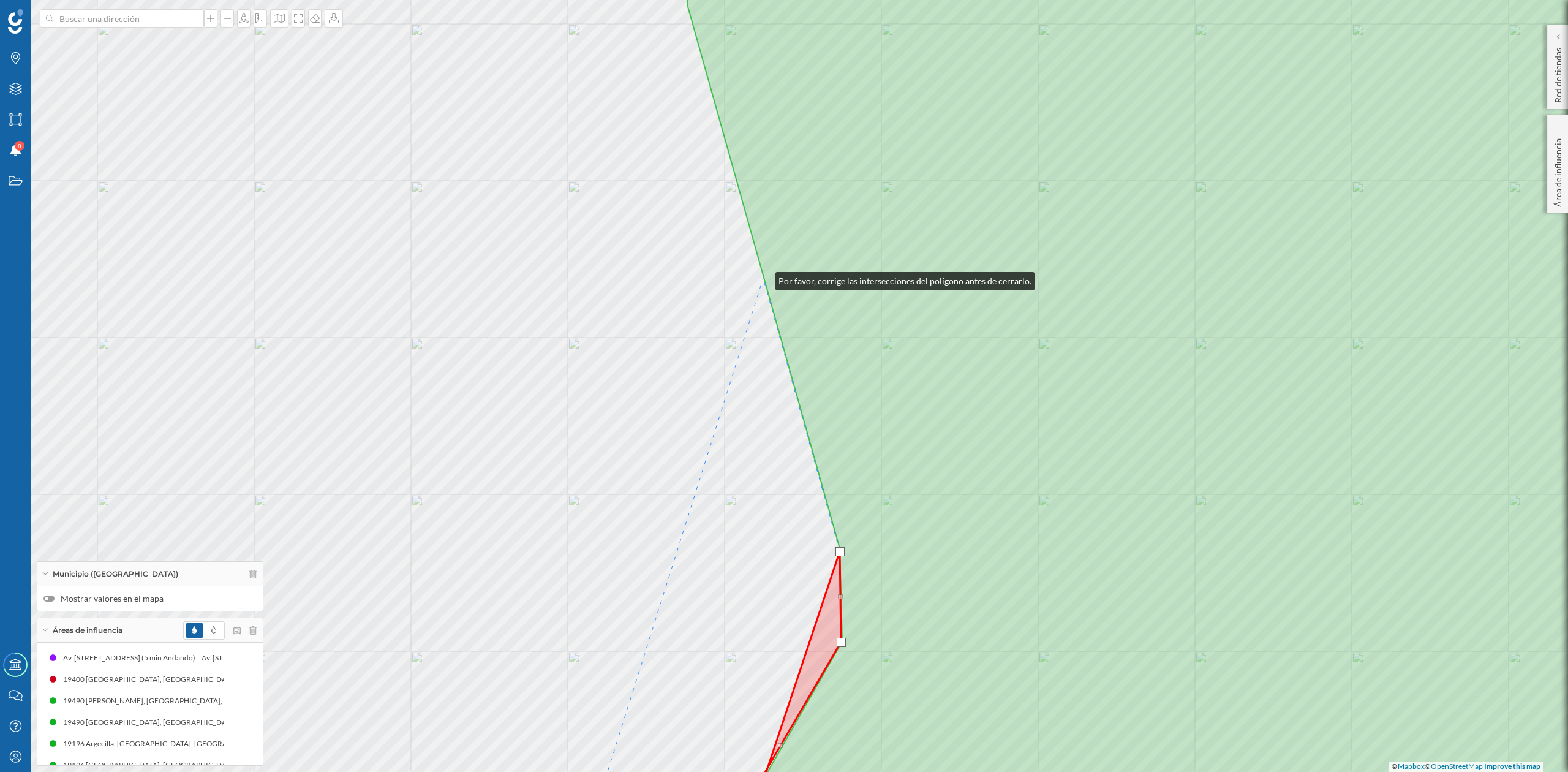
click at [765, 279] on icon at bounding box center [1203, 386] width 1047 height 930
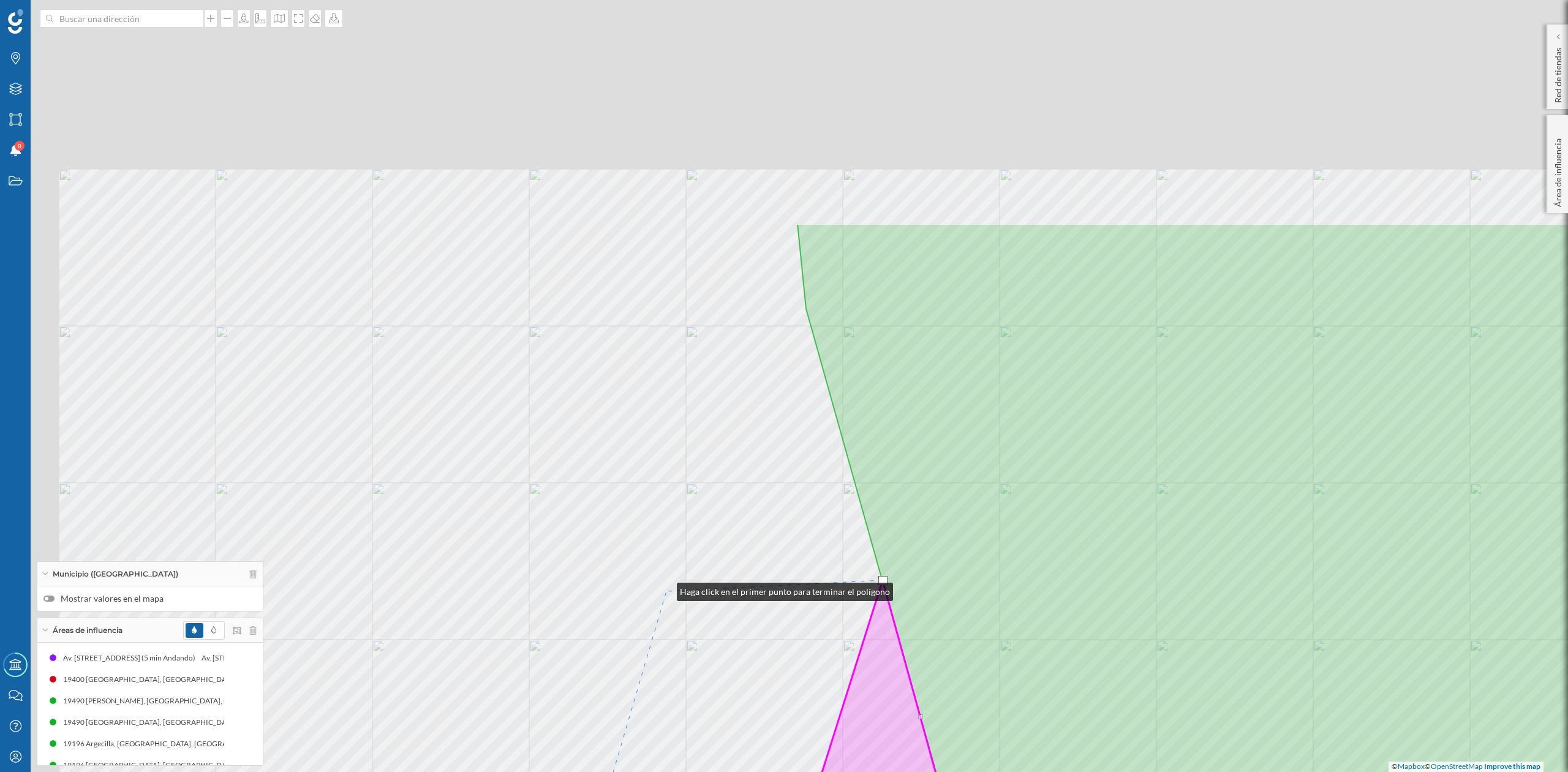
drag, startPoint x: 546, startPoint y: 287, endPoint x: 666, endPoint y: 600, distance: 335.2
click at [666, 599] on div "© Mapbox © OpenStreetMap Improve this map" at bounding box center [784, 386] width 1568 height 772
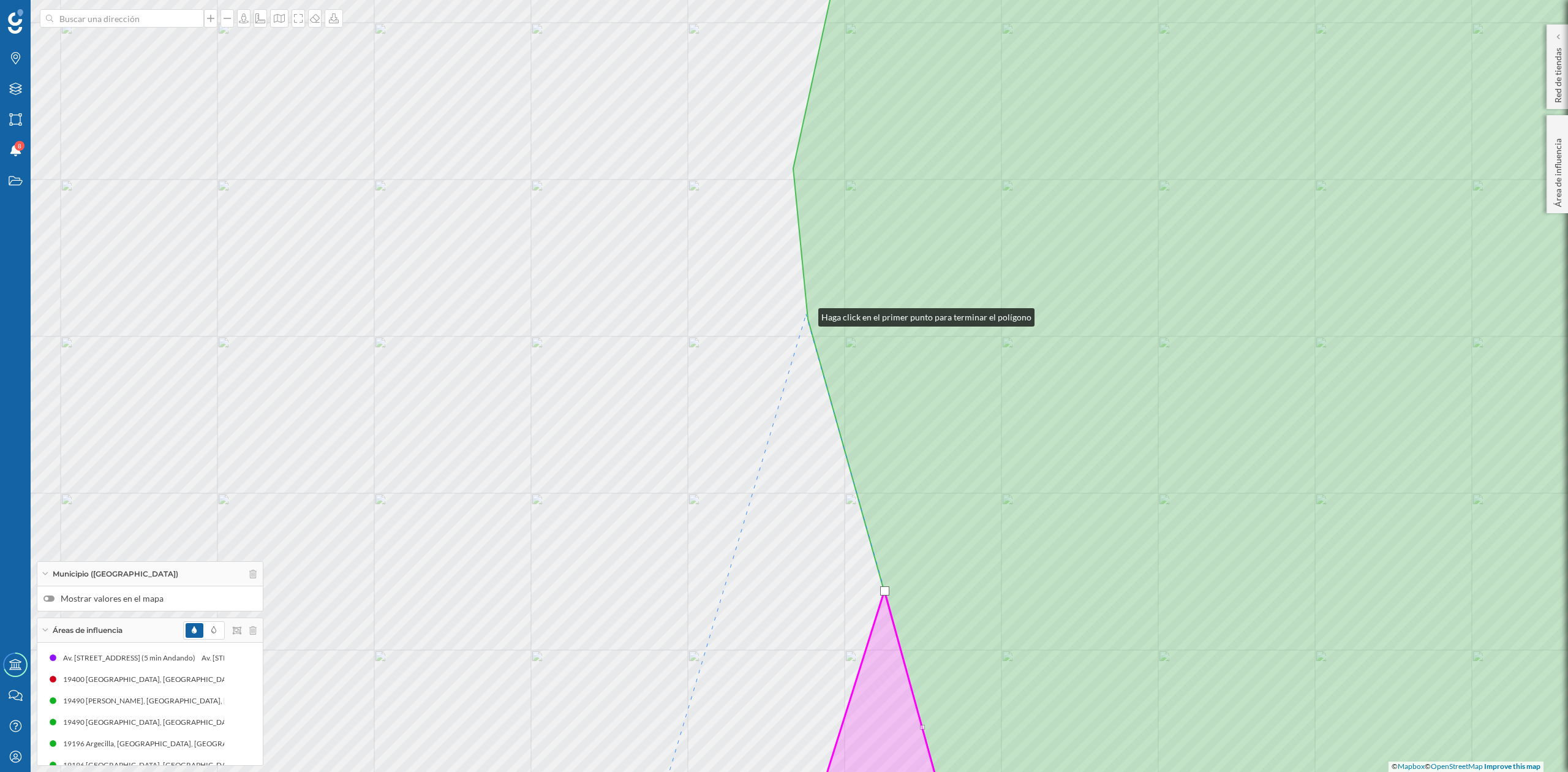
click at [806, 314] on div "© Mapbox © OpenStreetMap Improve this map" at bounding box center [784, 386] width 1568 height 772
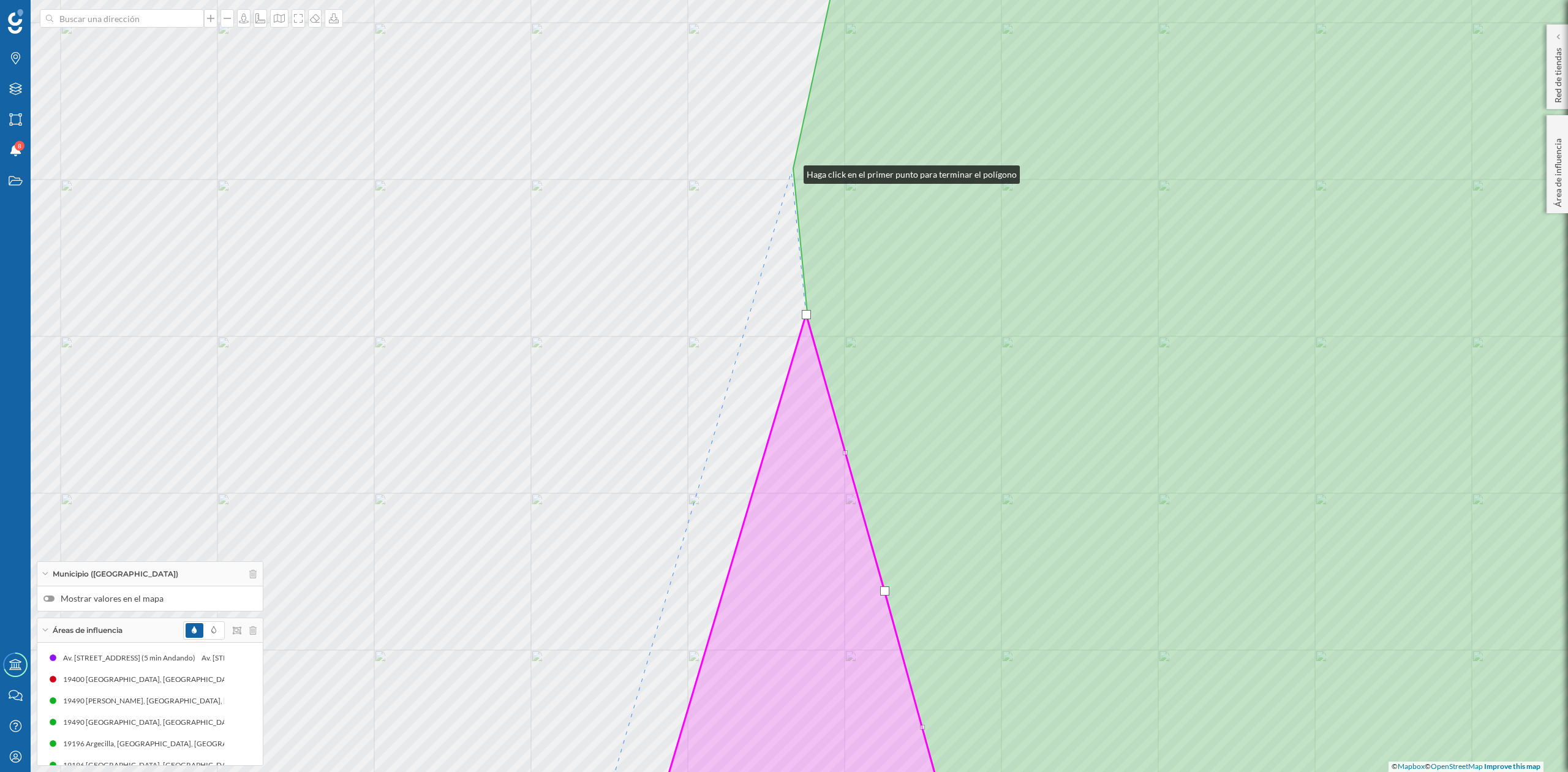
click at [791, 172] on div "© Mapbox © OpenStreetMap Improve this map" at bounding box center [784, 386] width 1568 height 772
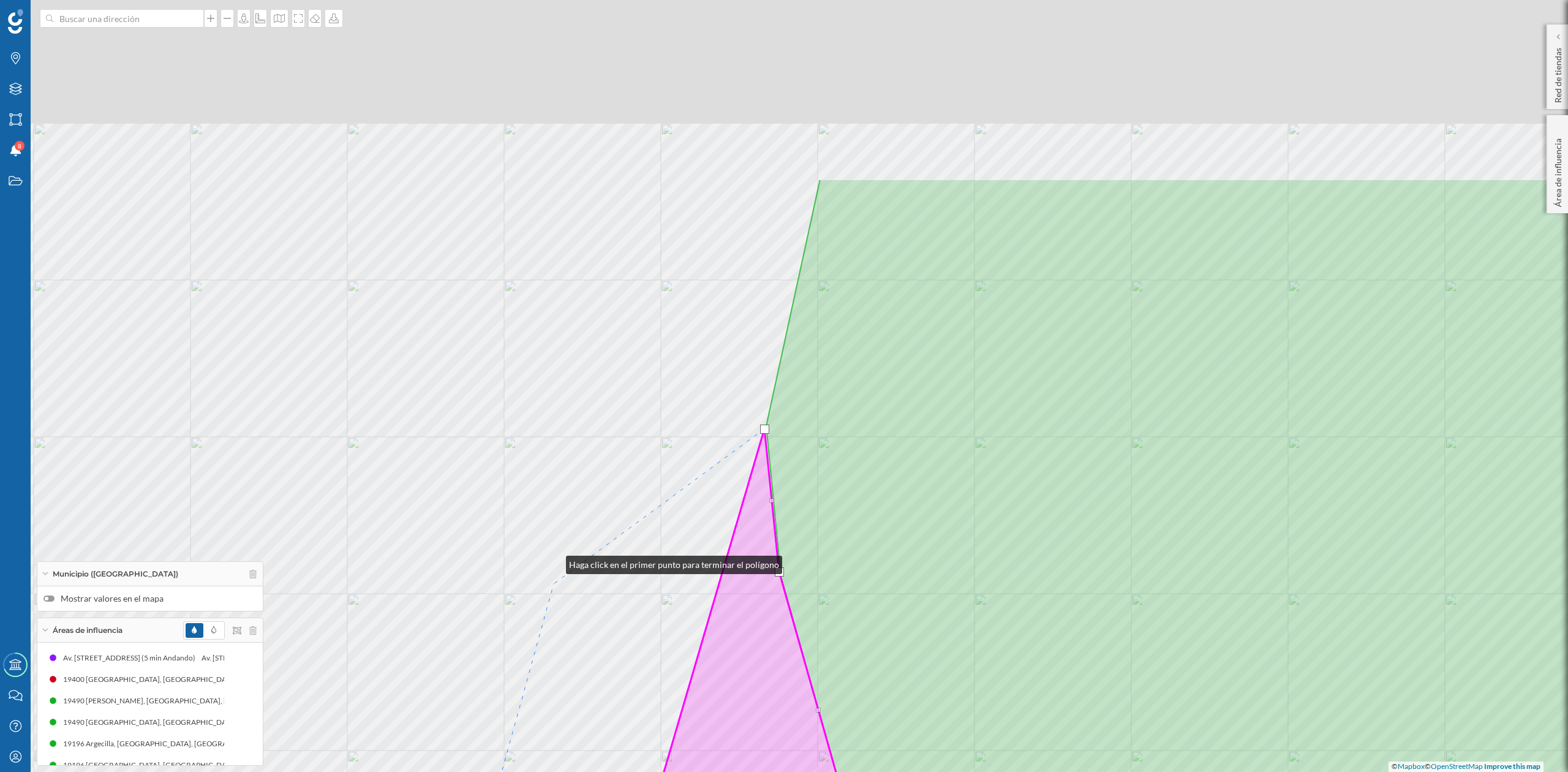
drag, startPoint x: 581, startPoint y: 304, endPoint x: 548, endPoint y: 658, distance: 355.5
click at [551, 653] on div "© Mapbox © OpenStreetMap Improve this map" at bounding box center [784, 386] width 1568 height 772
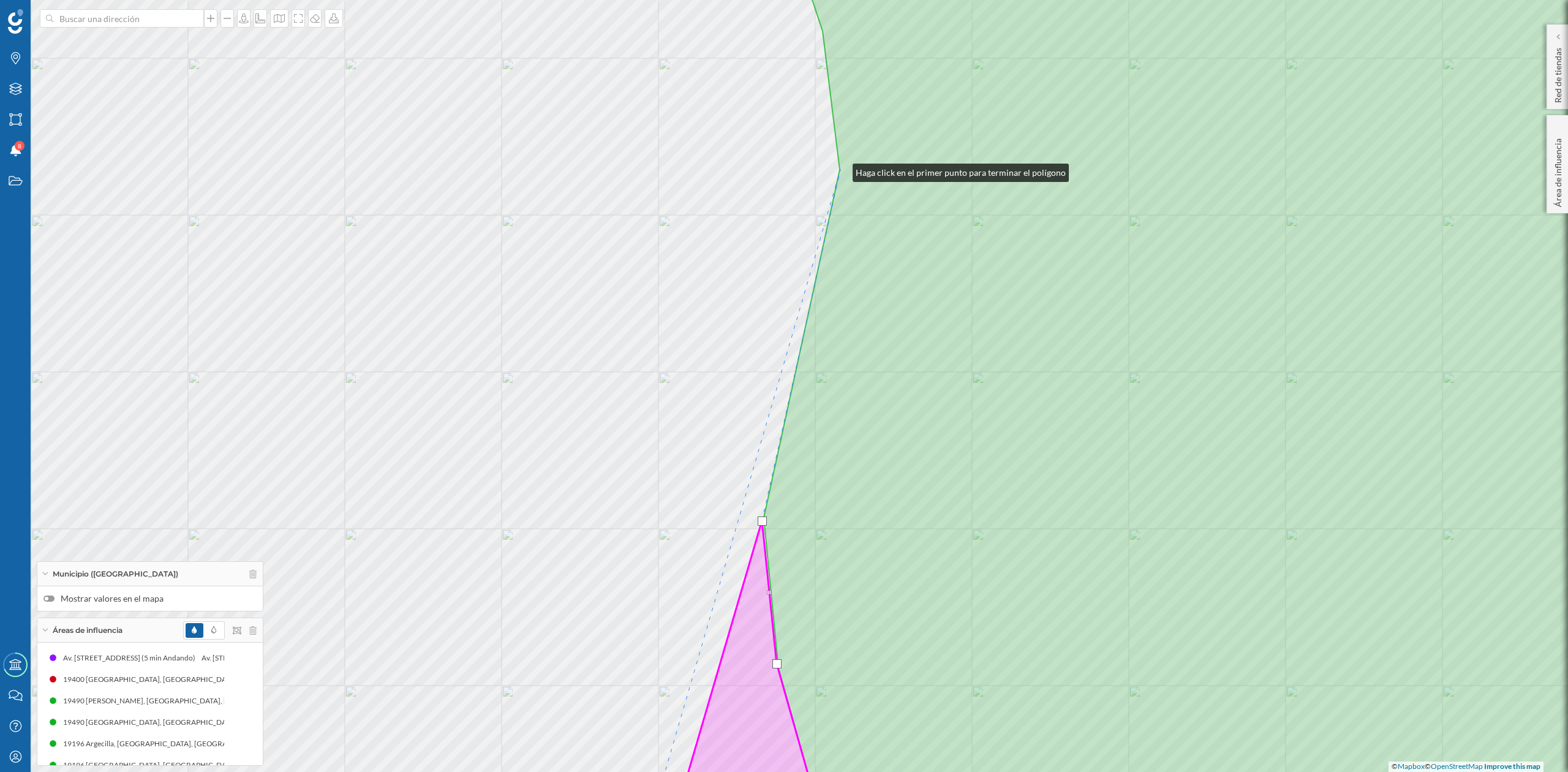
click at [840, 170] on icon at bounding box center [1245, 386] width 962 height 930
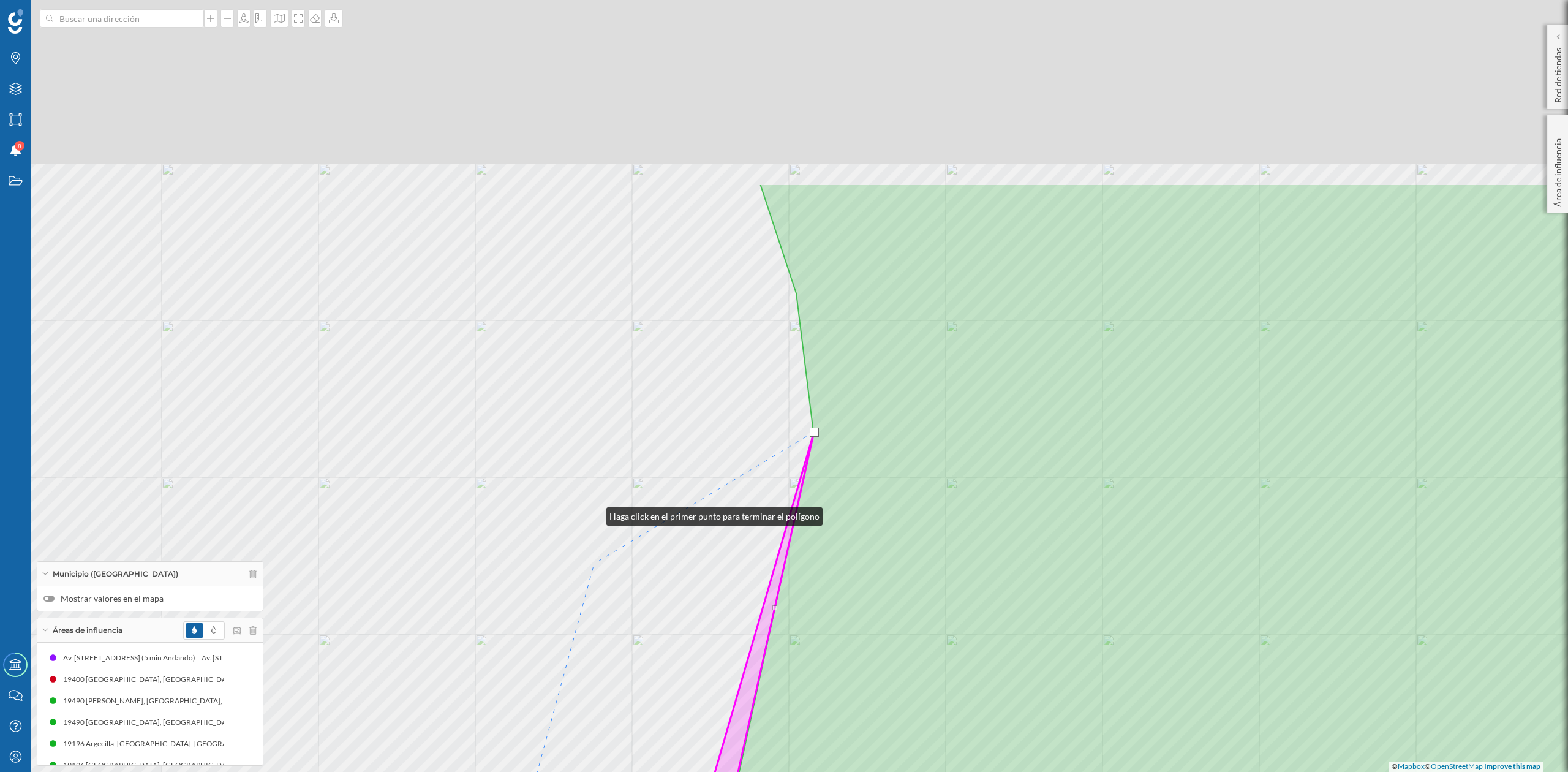
drag, startPoint x: 621, startPoint y: 251, endPoint x: 598, endPoint y: 619, distance: 368.7
click at [598, 619] on div "© Mapbox © OpenStreetMap Improve this map" at bounding box center [784, 386] width 1568 height 772
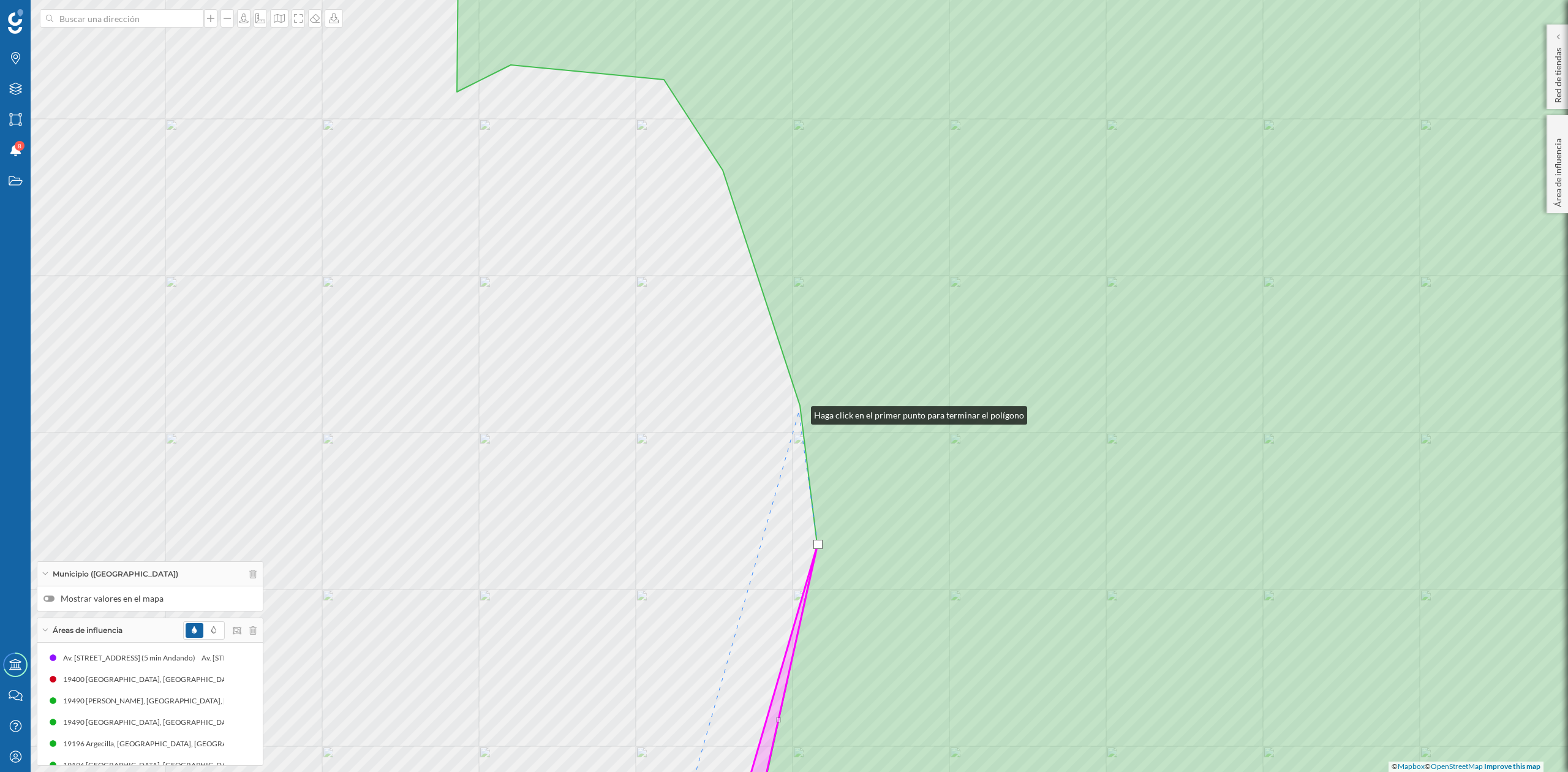
click at [799, 412] on div "© Mapbox © OpenStreetMap Improve this map" at bounding box center [784, 386] width 1568 height 772
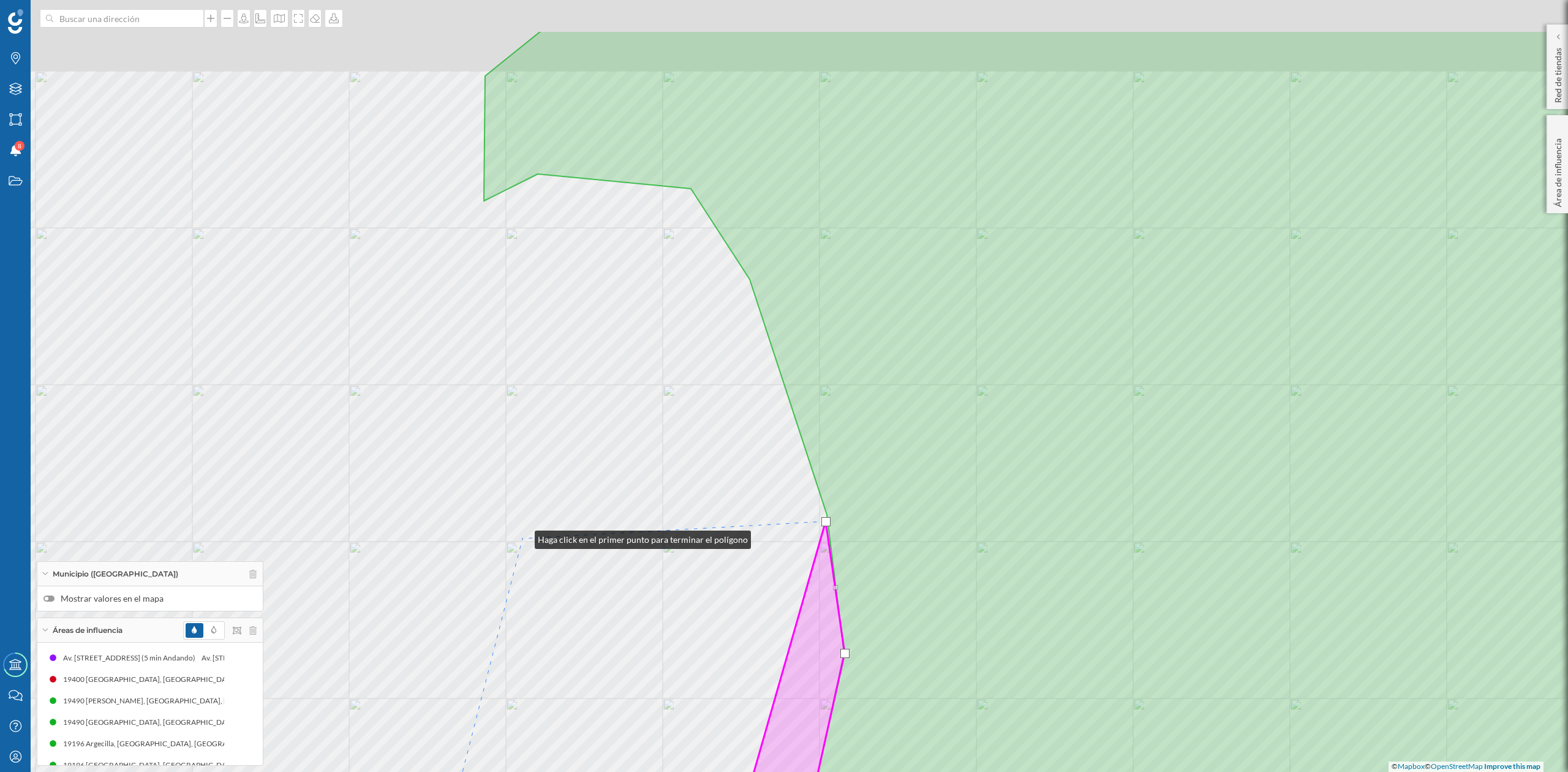
drag, startPoint x: 496, startPoint y: 428, endPoint x: 523, endPoint y: 537, distance: 112.3
click at [523, 537] on div "© Mapbox © OpenStreetMap Improve this map" at bounding box center [784, 386] width 1568 height 772
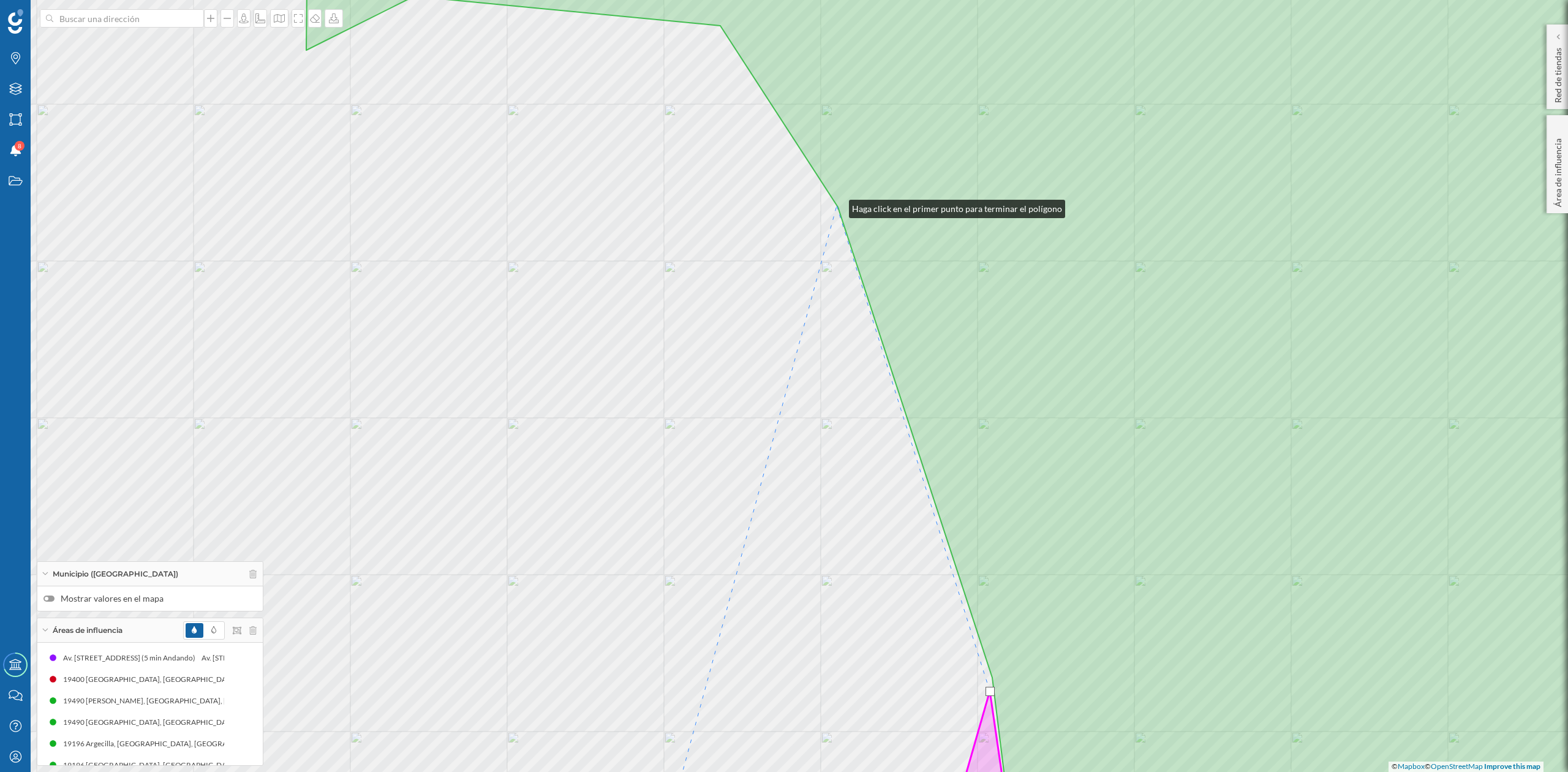
click at [837, 206] on icon at bounding box center [1017, 386] width 1420 height 930
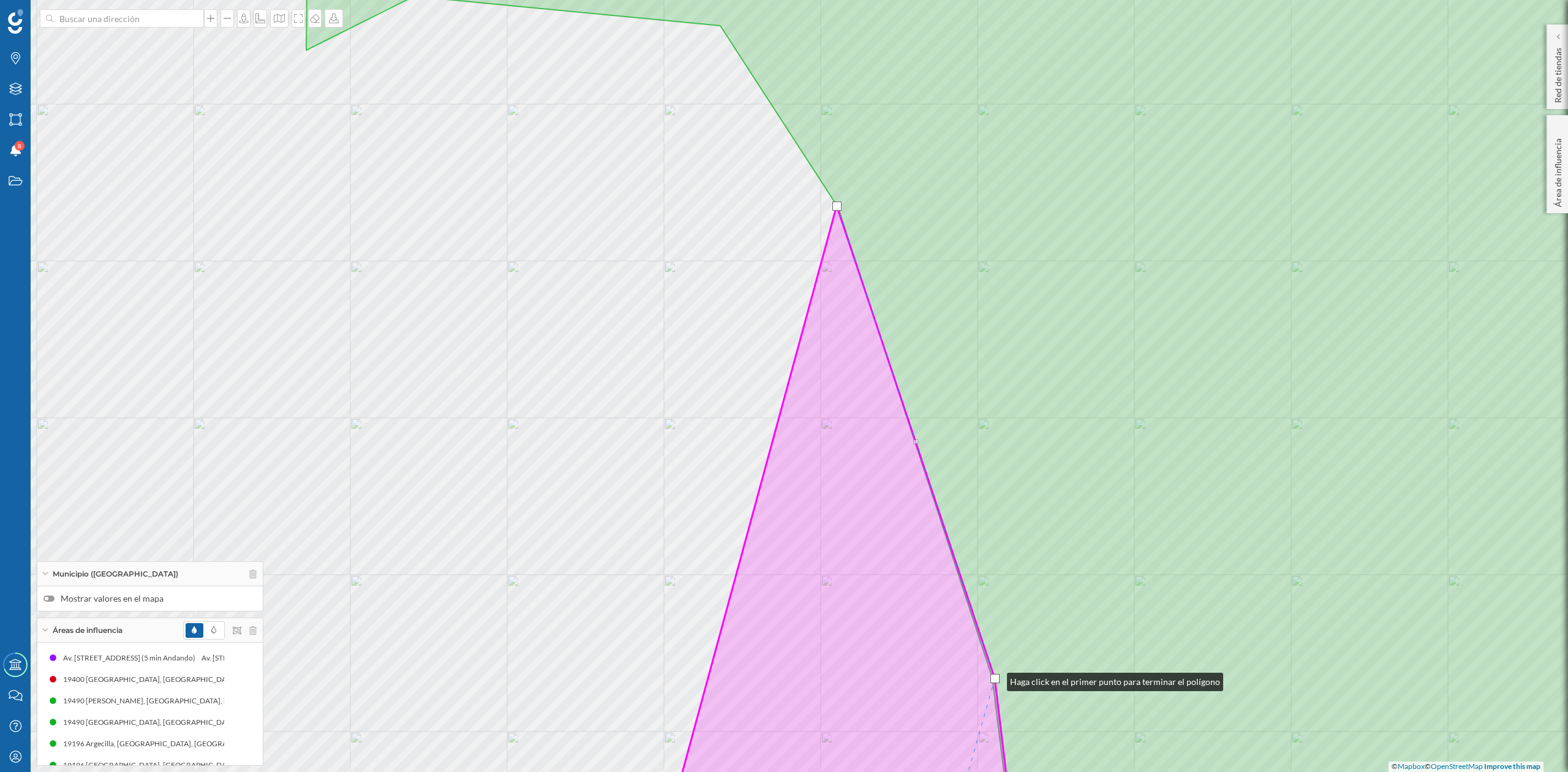
drag, startPoint x: 990, startPoint y: 692, endPoint x: 995, endPoint y: 679, distance: 13.9
click at [995, 679] on div at bounding box center [995, 678] width 9 height 9
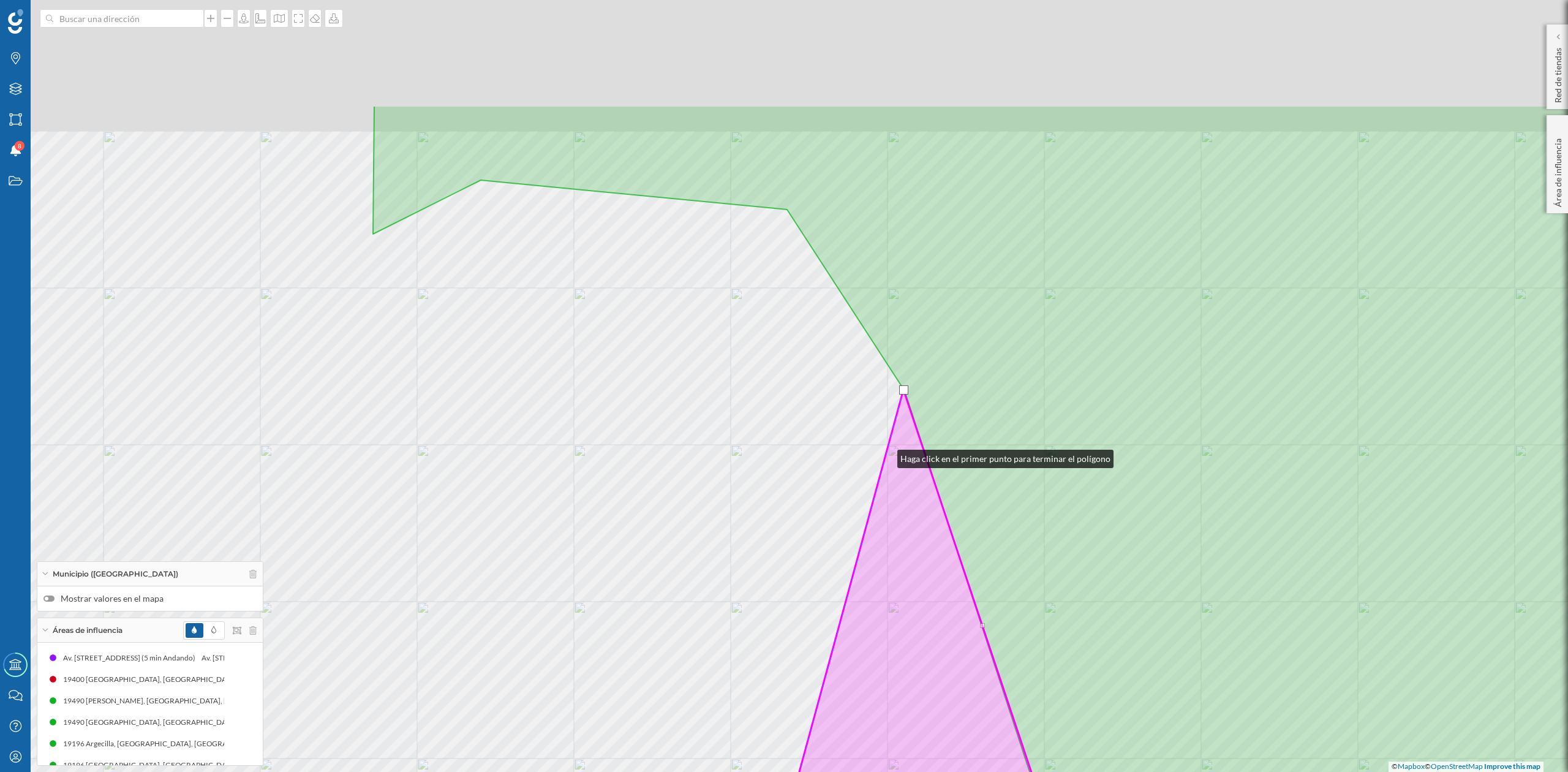
drag, startPoint x: 819, startPoint y: 272, endPoint x: 838, endPoint y: 267, distance: 19.6
click at [883, 456] on icon at bounding box center [905, 712] width 355 height 645
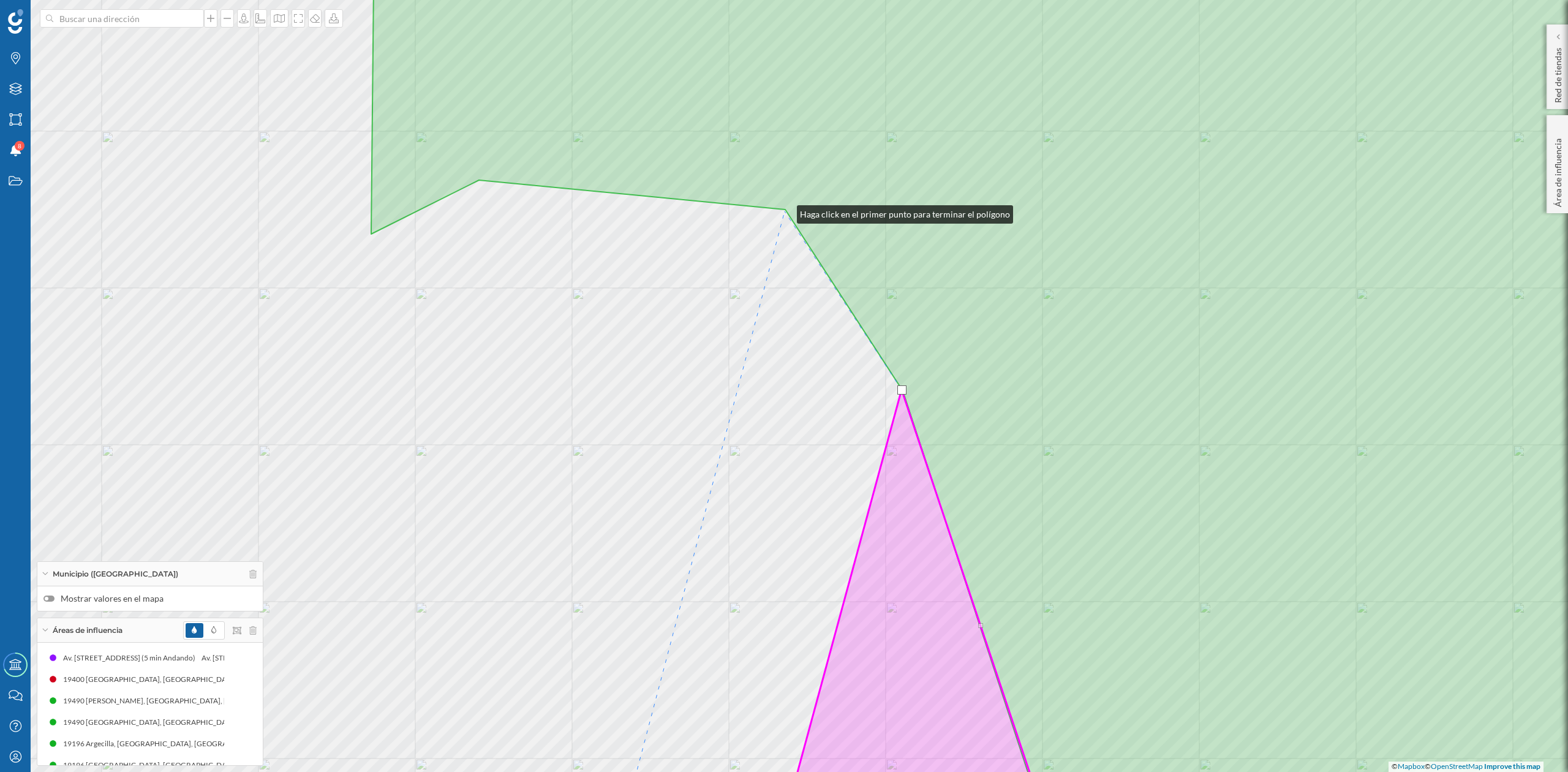
click at [785, 211] on div "© Mapbox © OpenStreetMap Improve this map" at bounding box center [784, 386] width 1568 height 772
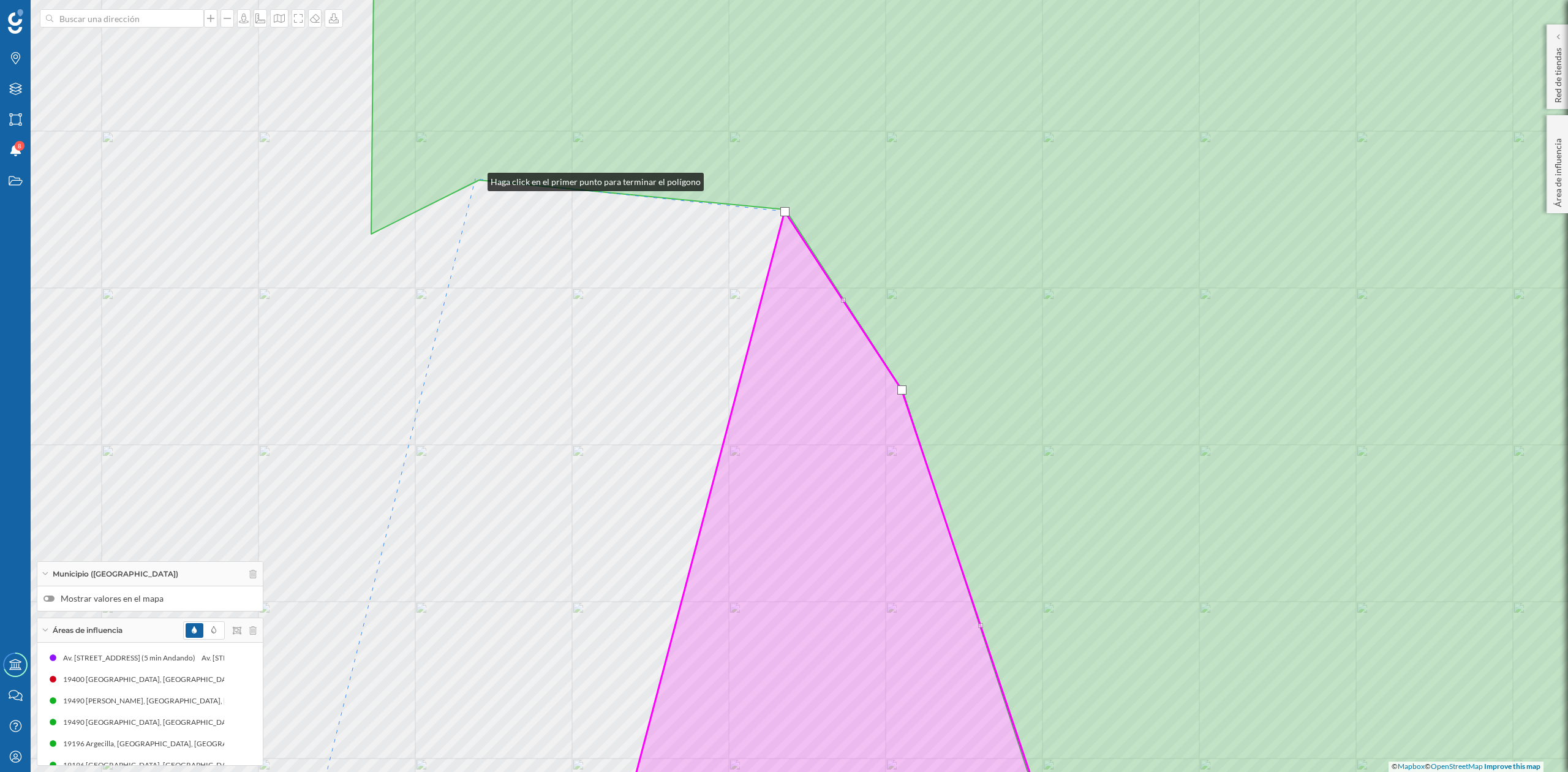
click at [478, 177] on icon at bounding box center [1048, 386] width 1355 height 930
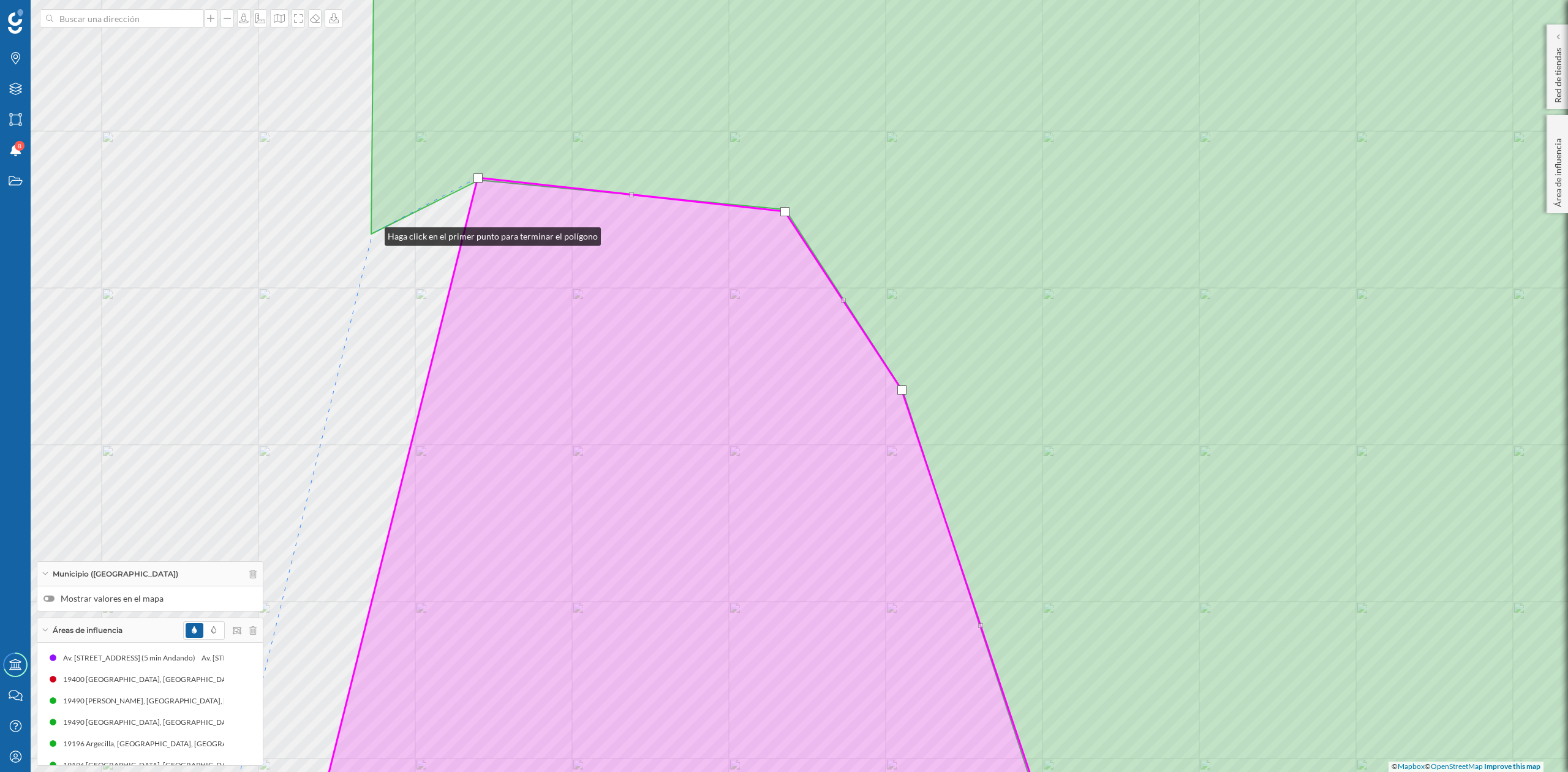
click at [372, 234] on icon at bounding box center [1048, 386] width 1355 height 930
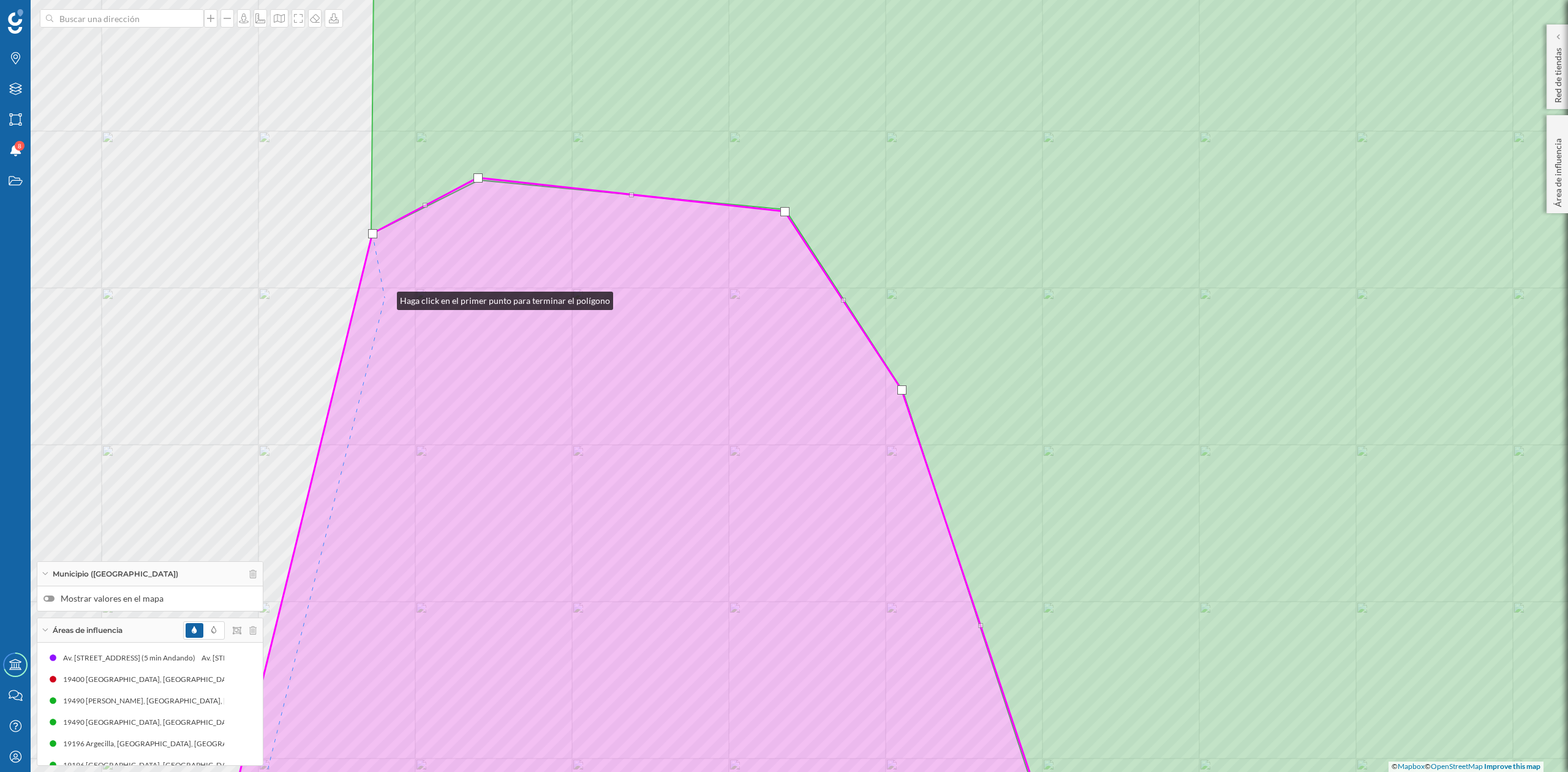
click at [385, 298] on icon at bounding box center [638, 514] width 835 height 673
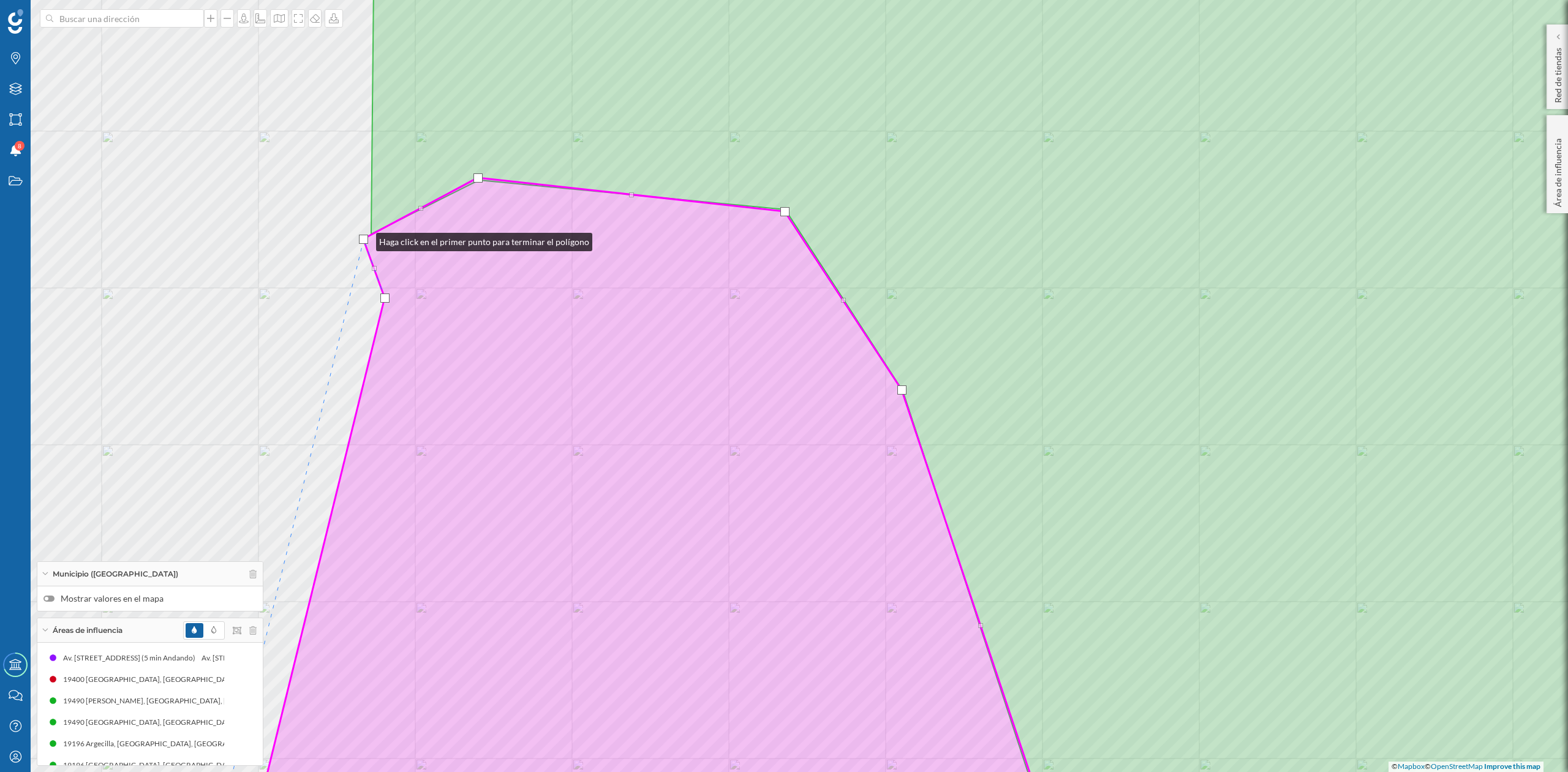
drag, startPoint x: 373, startPoint y: 234, endPoint x: 364, endPoint y: 239, distance: 10.3
click at [364, 239] on div at bounding box center [363, 239] width 9 height 9
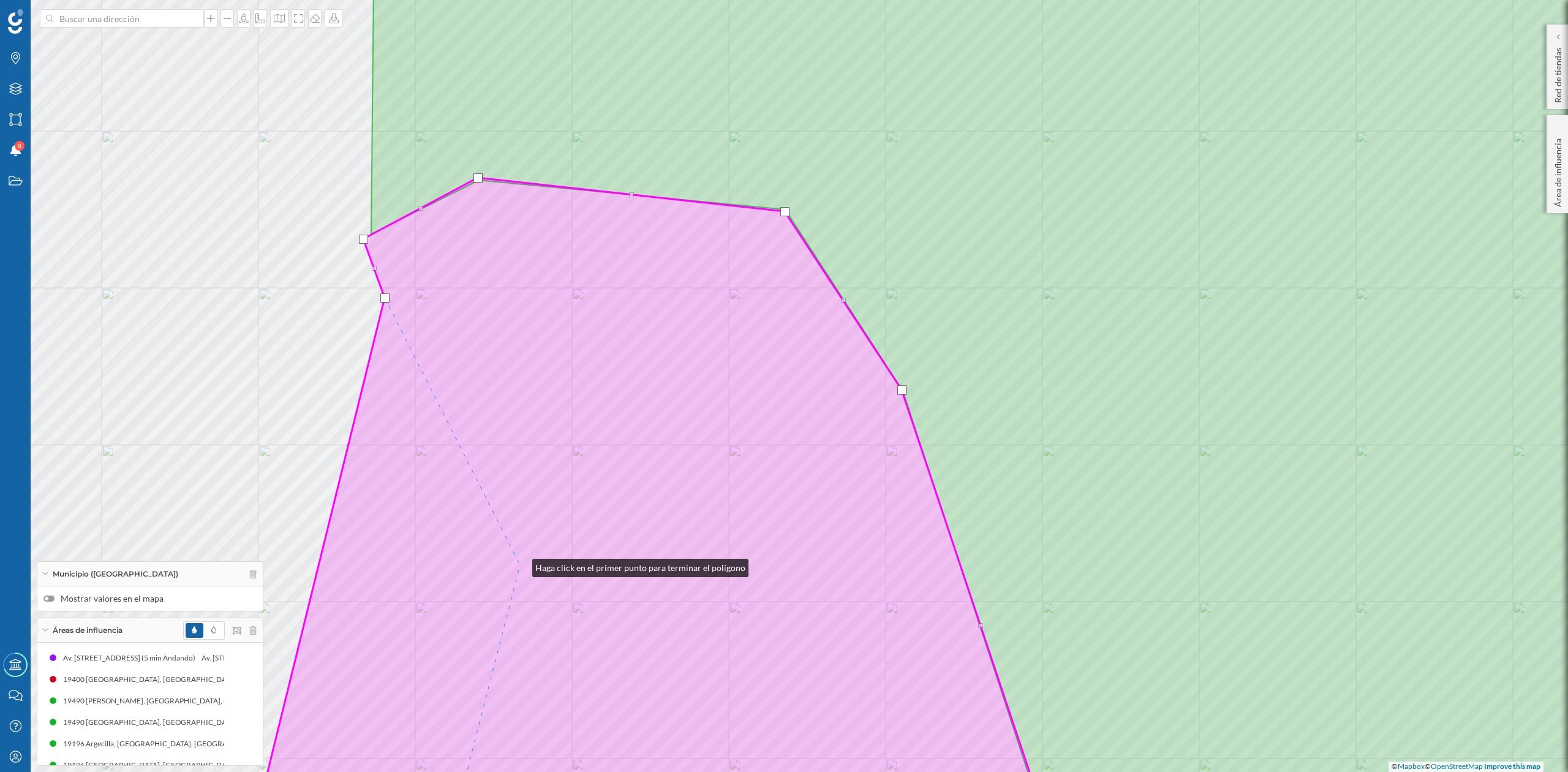
click at [520, 566] on icon at bounding box center [651, 514] width 808 height 673
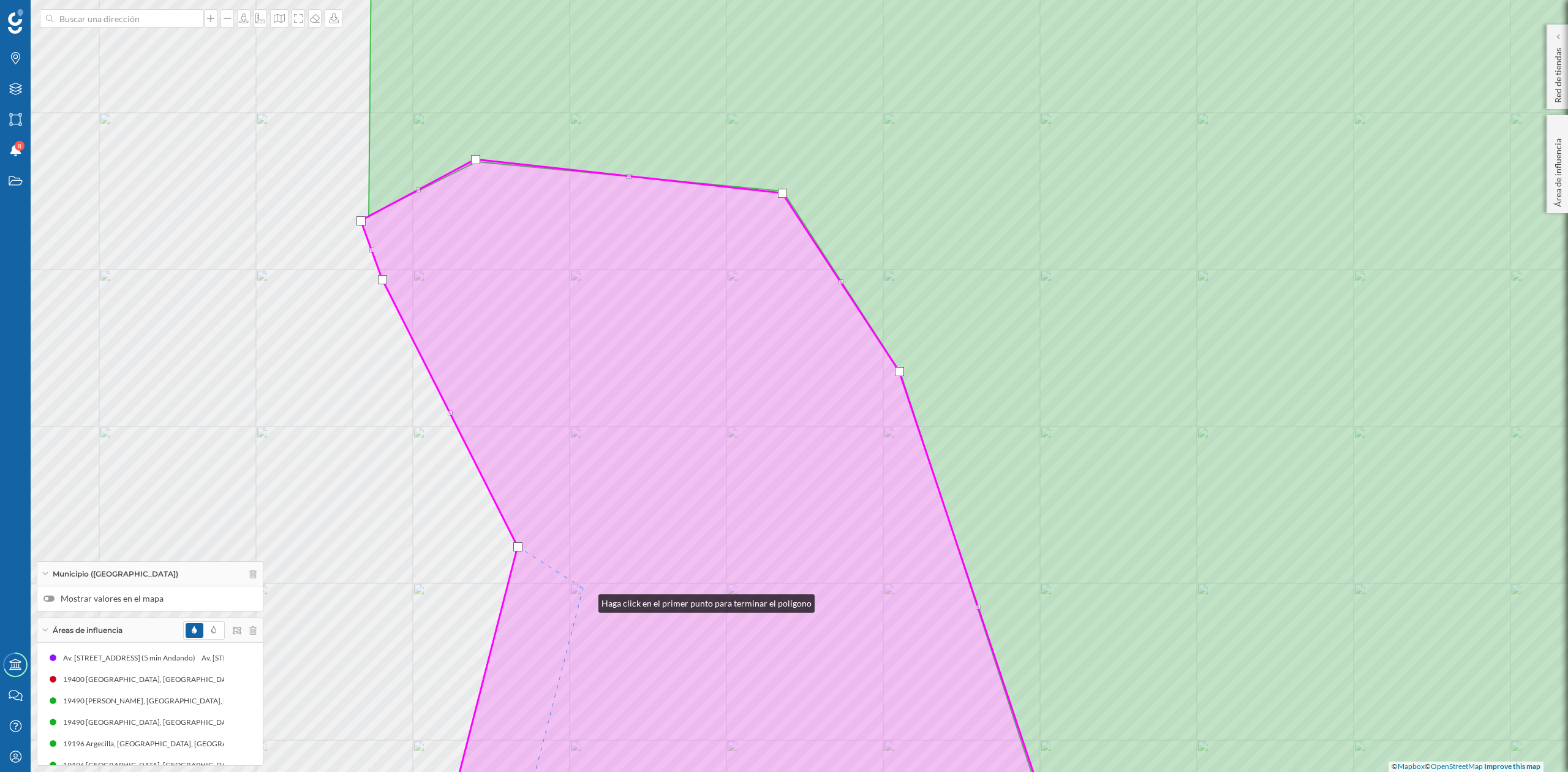
drag, startPoint x: 588, startPoint y: 619, endPoint x: 538, endPoint y: 234, distance: 388.2
click at [538, 234] on icon at bounding box center [707, 496] width 693 height 673
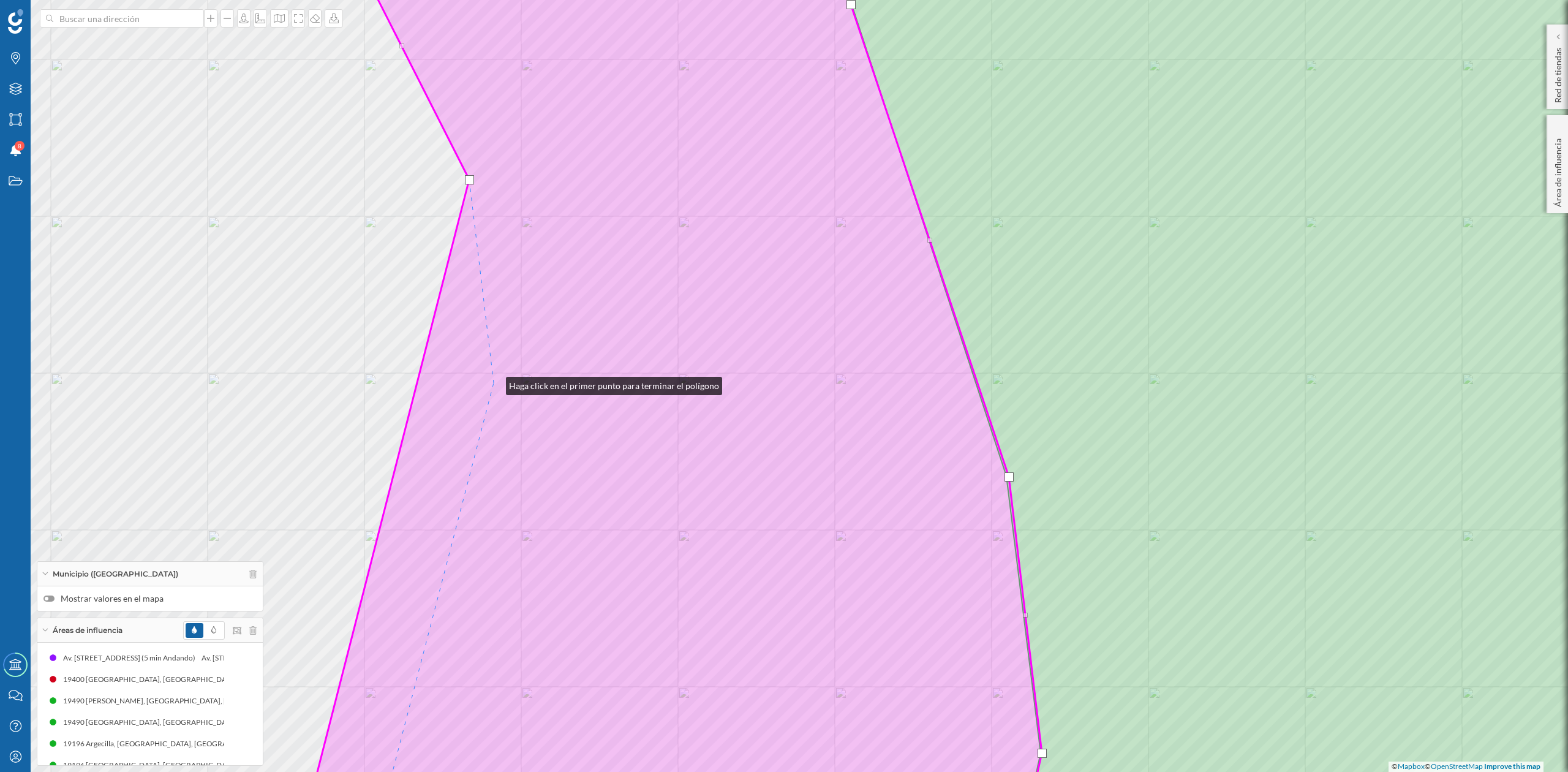
click at [494, 383] on icon at bounding box center [670, 386] width 745 height 930
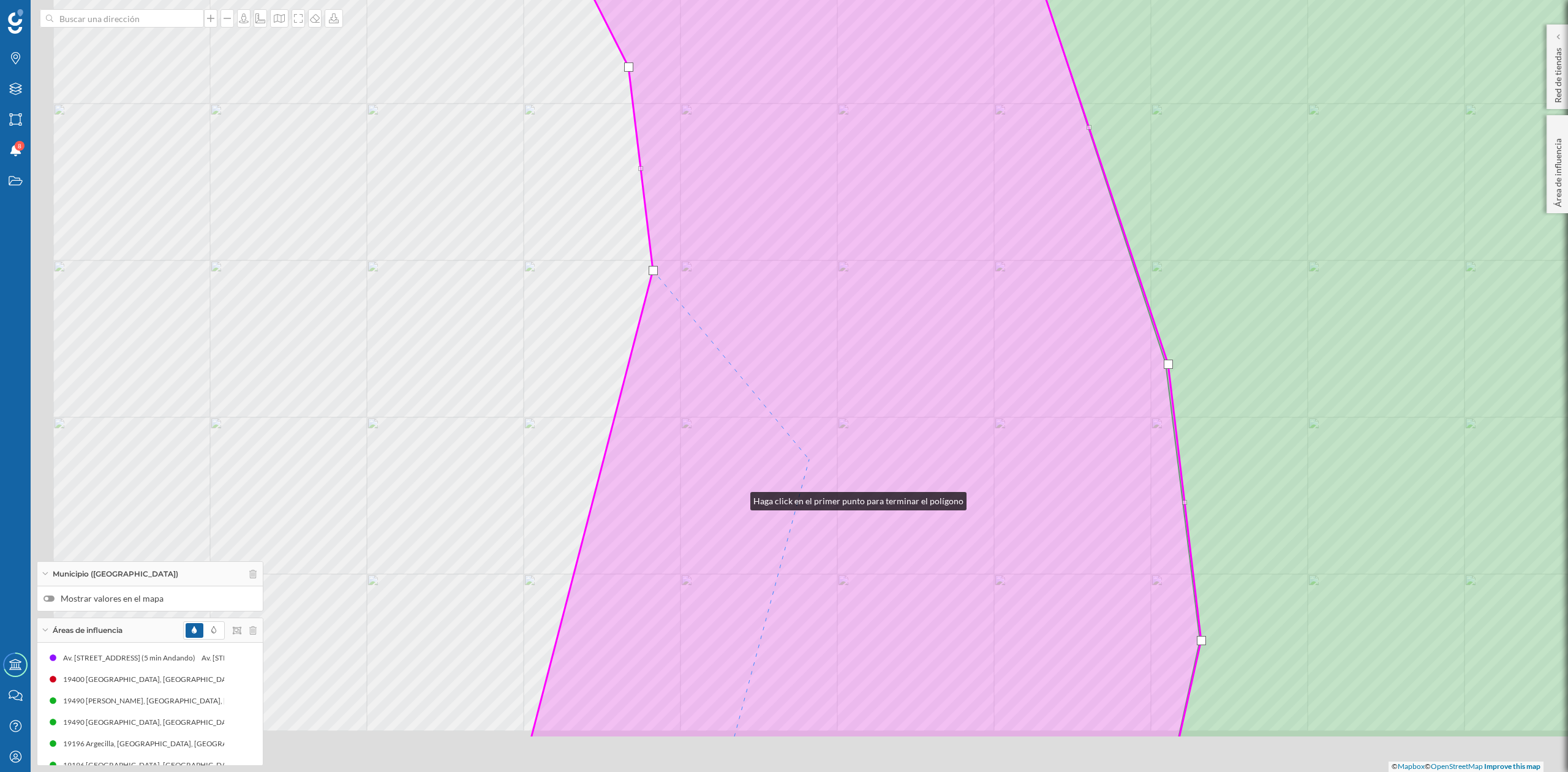
drag, startPoint x: 579, startPoint y: 611, endPoint x: 1003, endPoint y: 328, distance: 509.8
click at [1003, 328] on icon at bounding box center [849, 274] width 704 height 930
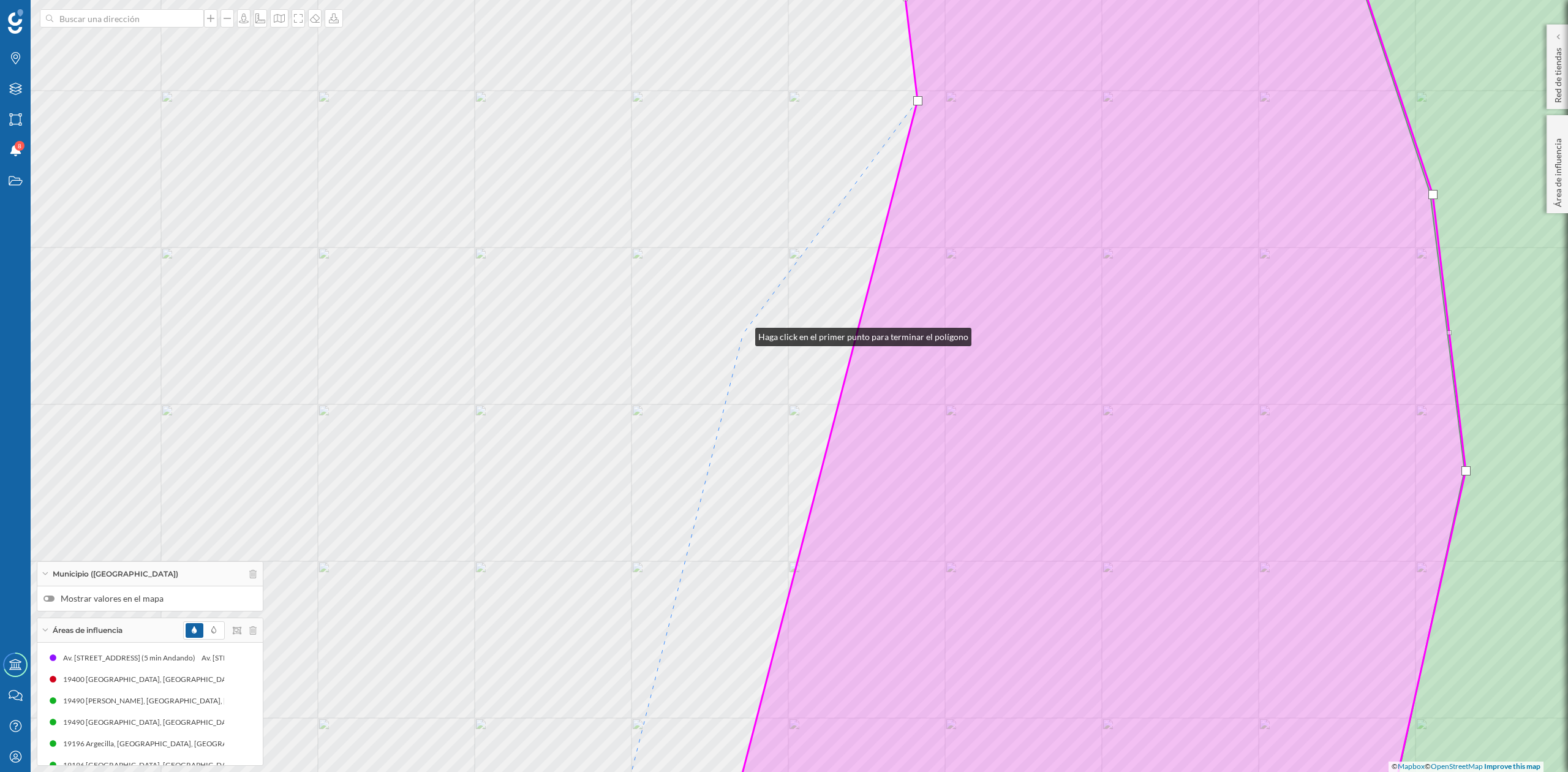
click at [743, 334] on div "© Mapbox © OpenStreetMap Improve this map" at bounding box center [784, 386] width 1568 height 772
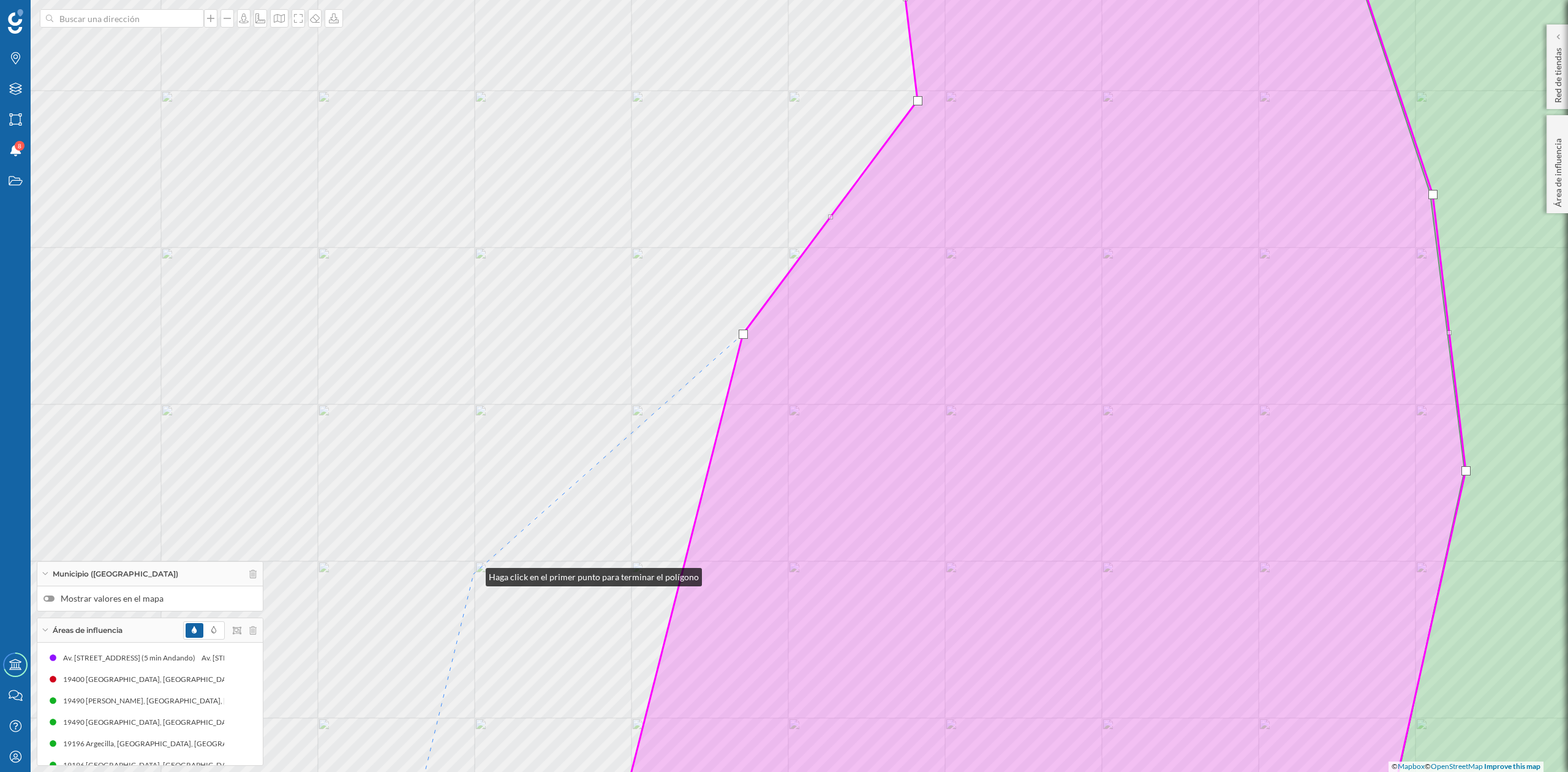
click at [473, 575] on div "© Mapbox © OpenStreetMap Improve this map" at bounding box center [784, 386] width 1568 height 772
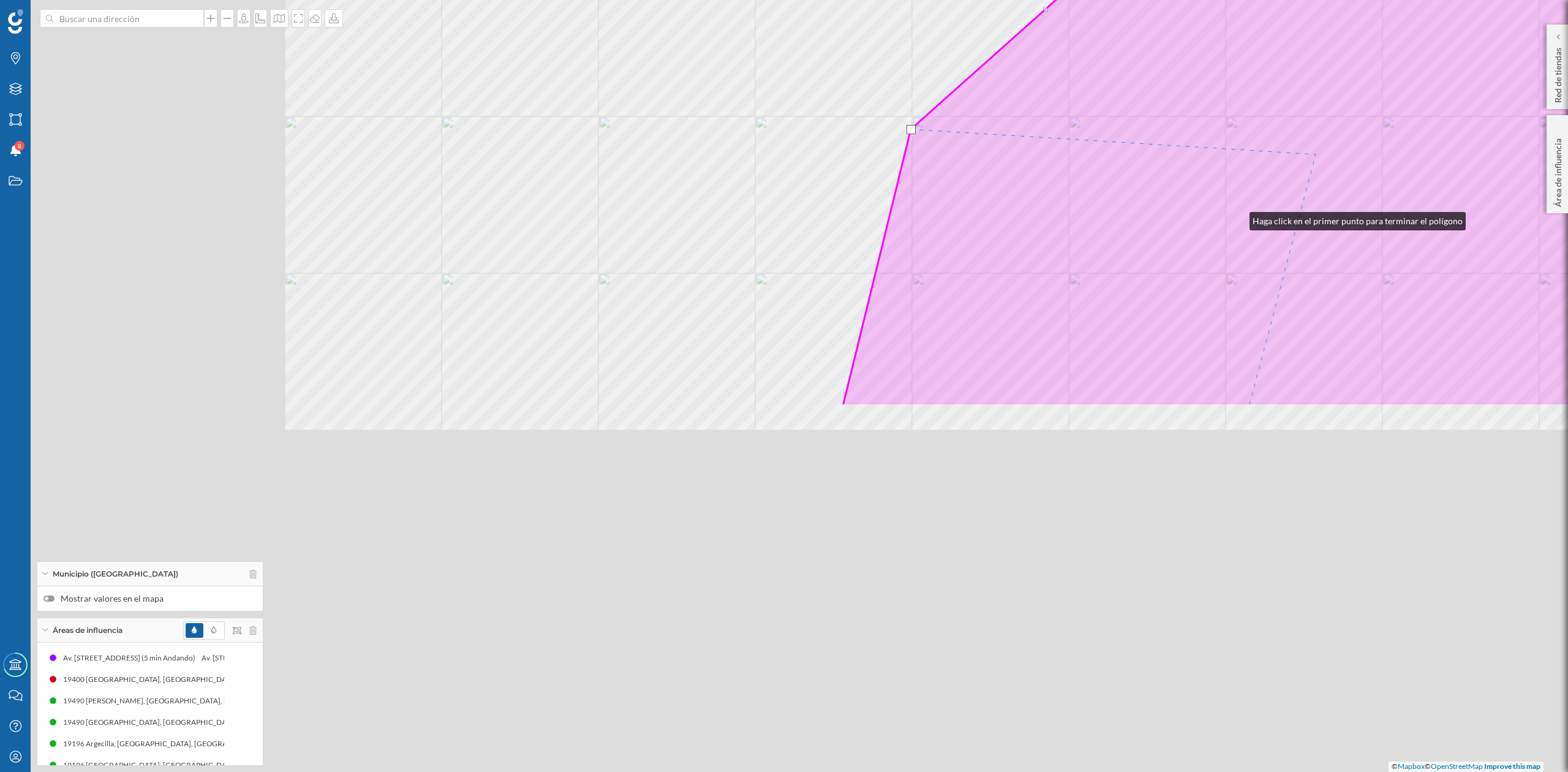
drag, startPoint x: 856, startPoint y: 557, endPoint x: 1312, endPoint y: 148, distance: 612.5
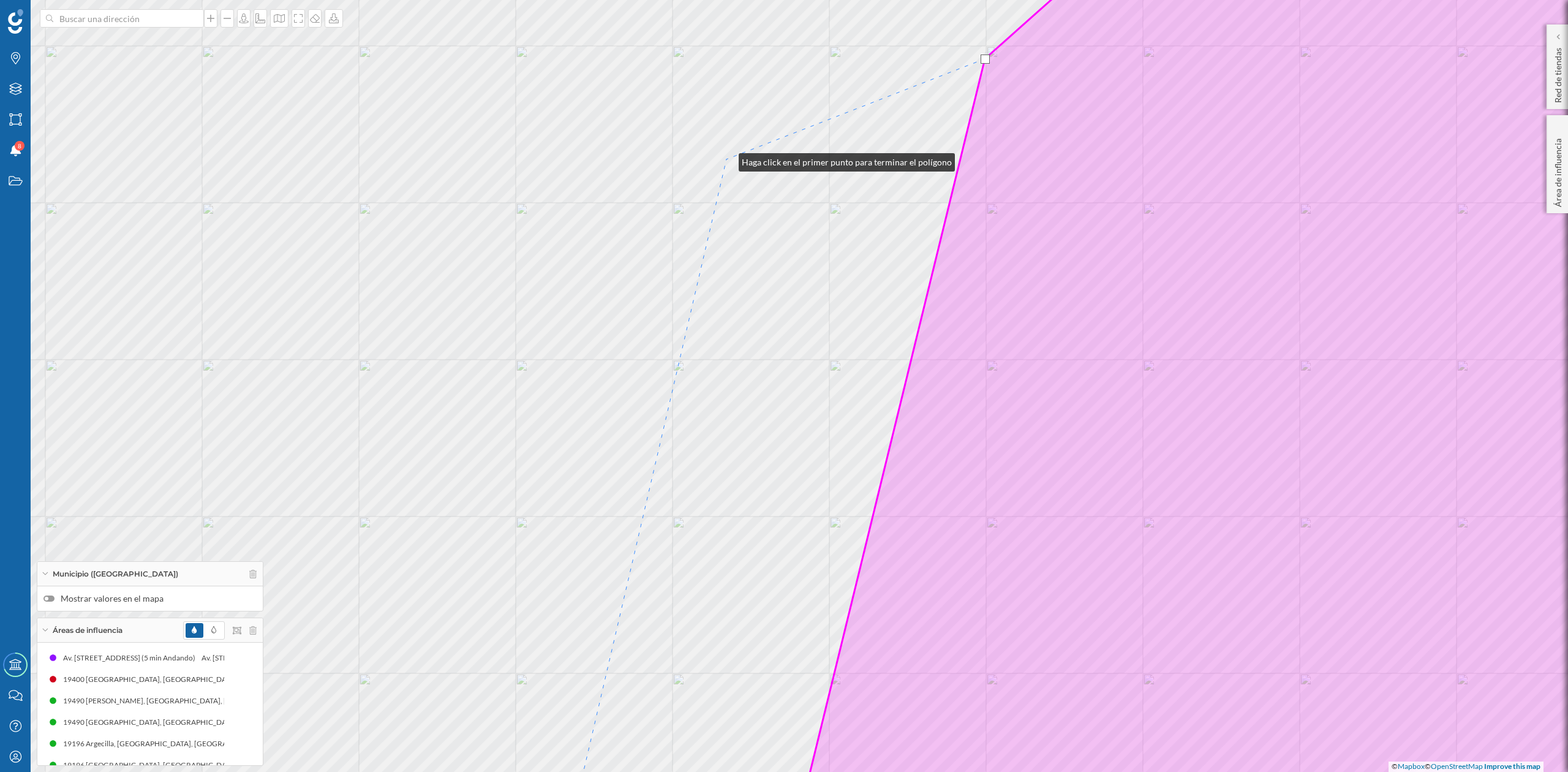
click at [727, 159] on div "© Mapbox © OpenStreetMap Improve this map" at bounding box center [784, 386] width 1568 height 772
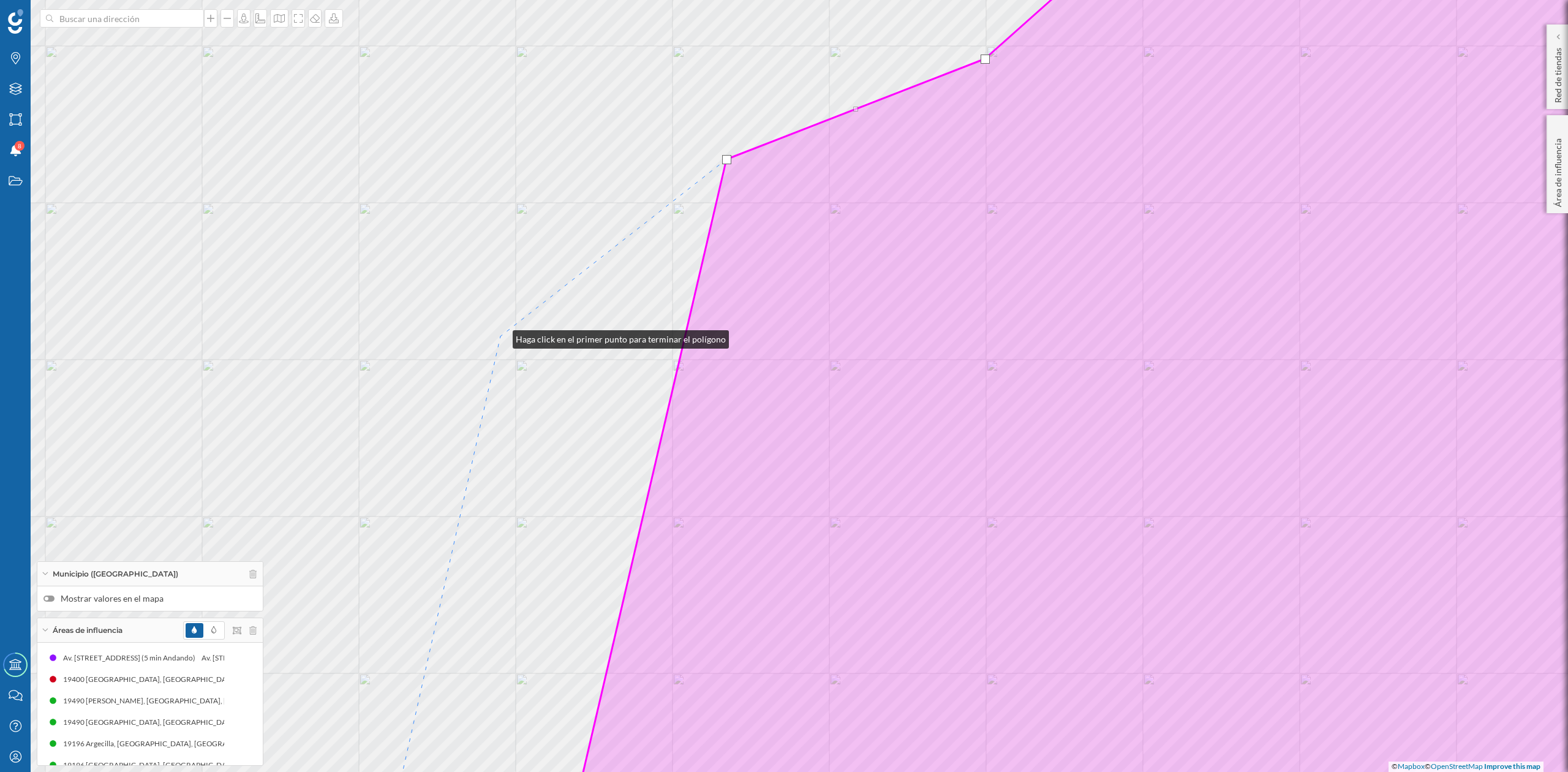
click at [501, 337] on div "© Mapbox © OpenStreetMap Improve this map" at bounding box center [784, 386] width 1568 height 772
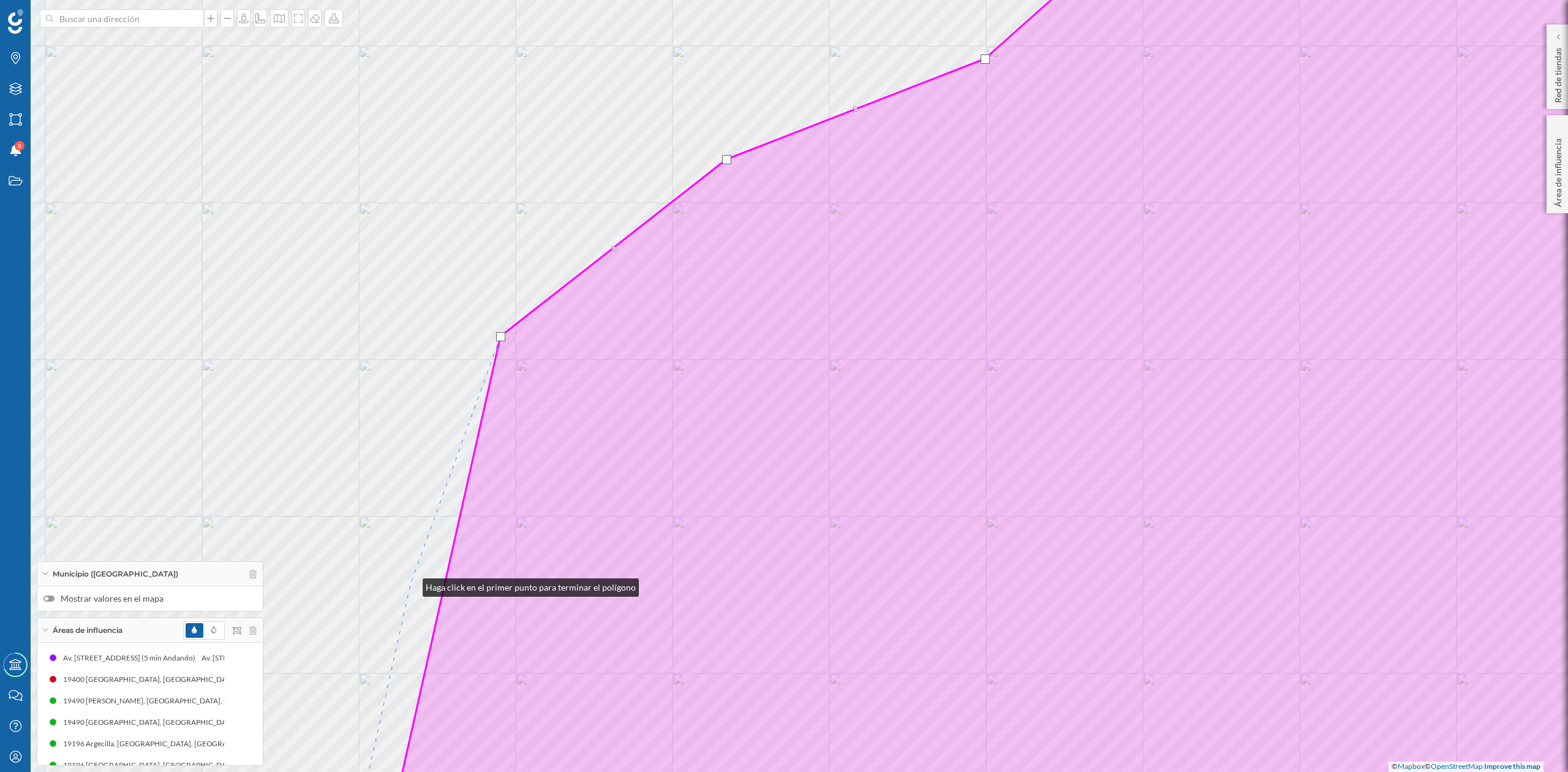
click at [410, 585] on div "© Mapbox © OpenStreetMap Improve this map" at bounding box center [784, 386] width 1568 height 772
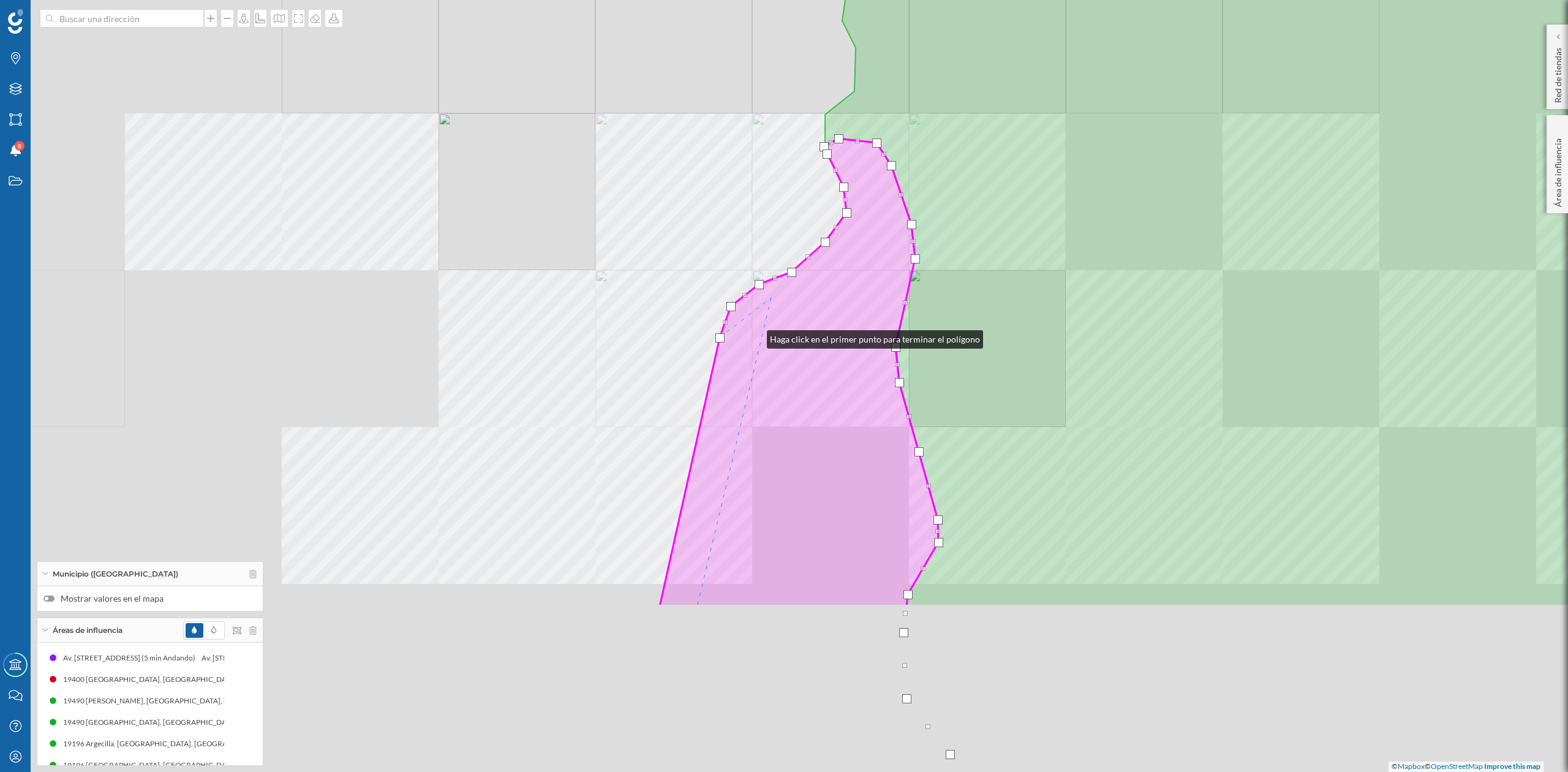
drag, startPoint x: 664, startPoint y: 580, endPoint x: 869, endPoint y: 71, distance: 548.7
click at [869, 138] on icon at bounding box center [799, 372] width 278 height 469
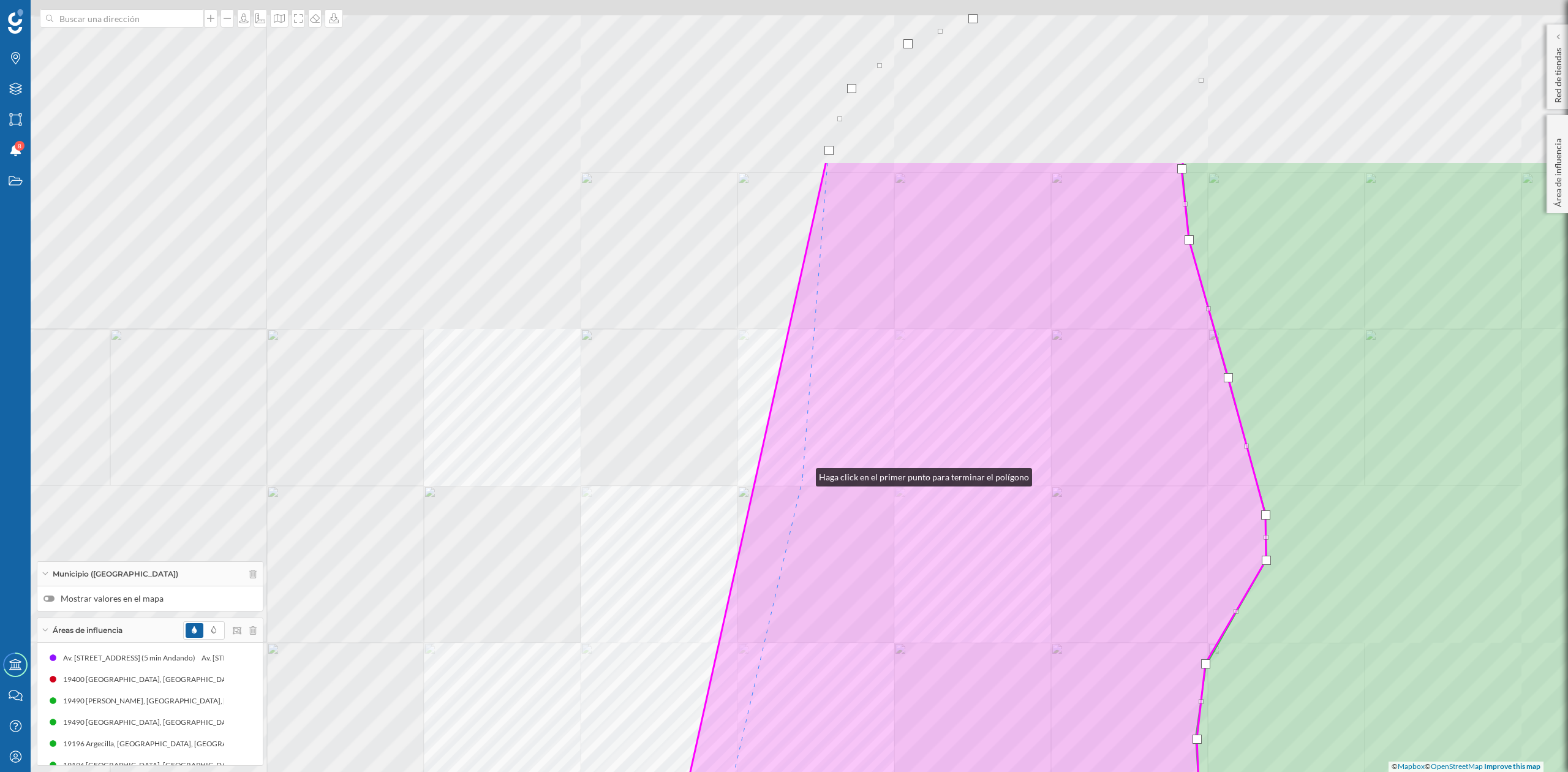
drag, startPoint x: 821, startPoint y: 234, endPoint x: 802, endPoint y: 493, distance: 259.7
click at [802, 493] on icon at bounding box center [970, 626] width 701 height 930
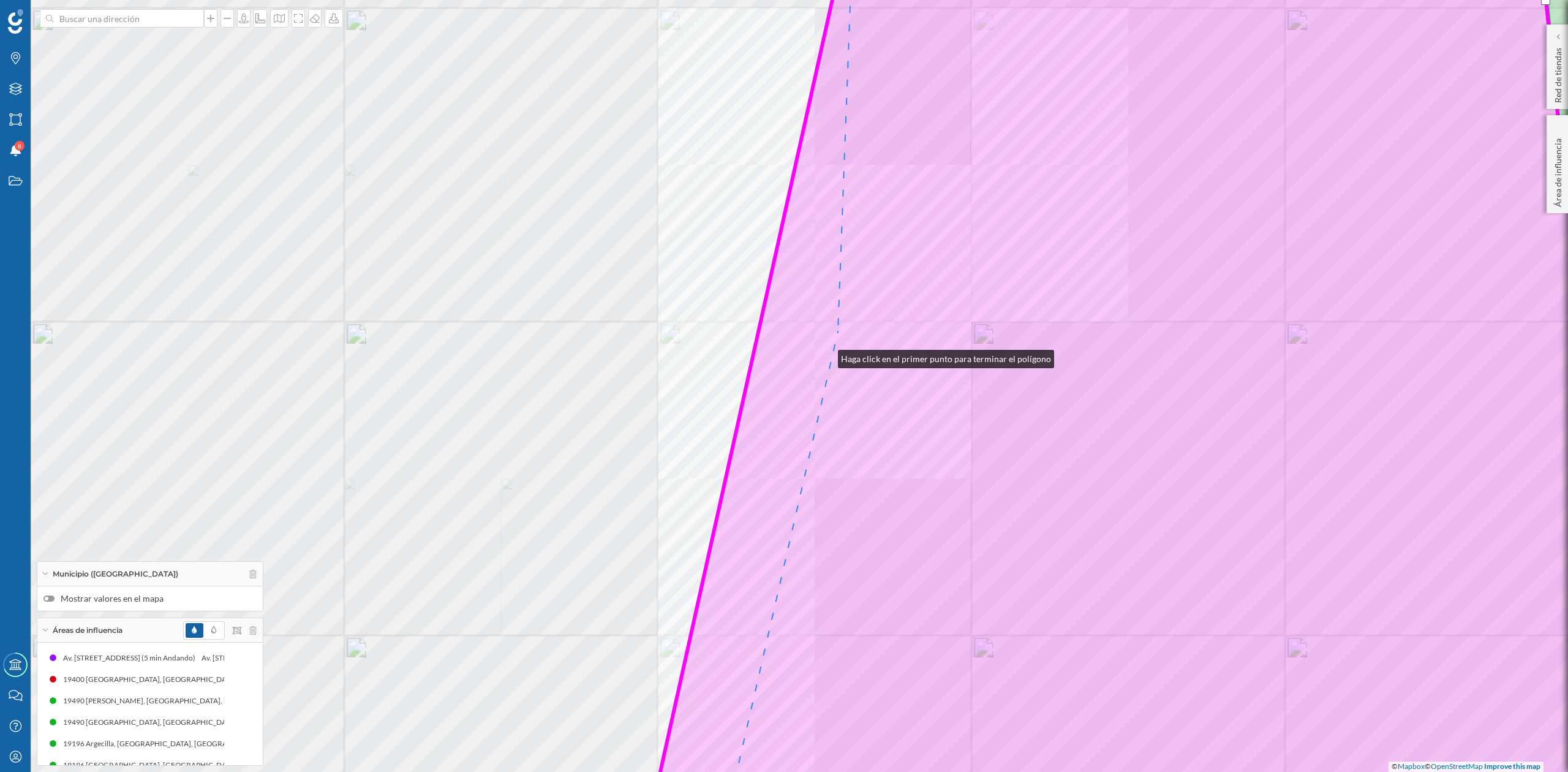
drag, startPoint x: 825, startPoint y: 356, endPoint x: 835, endPoint y: 430, distance: 74.7
click at [835, 430] on icon at bounding box center [1126, 391] width 1178 height 1861
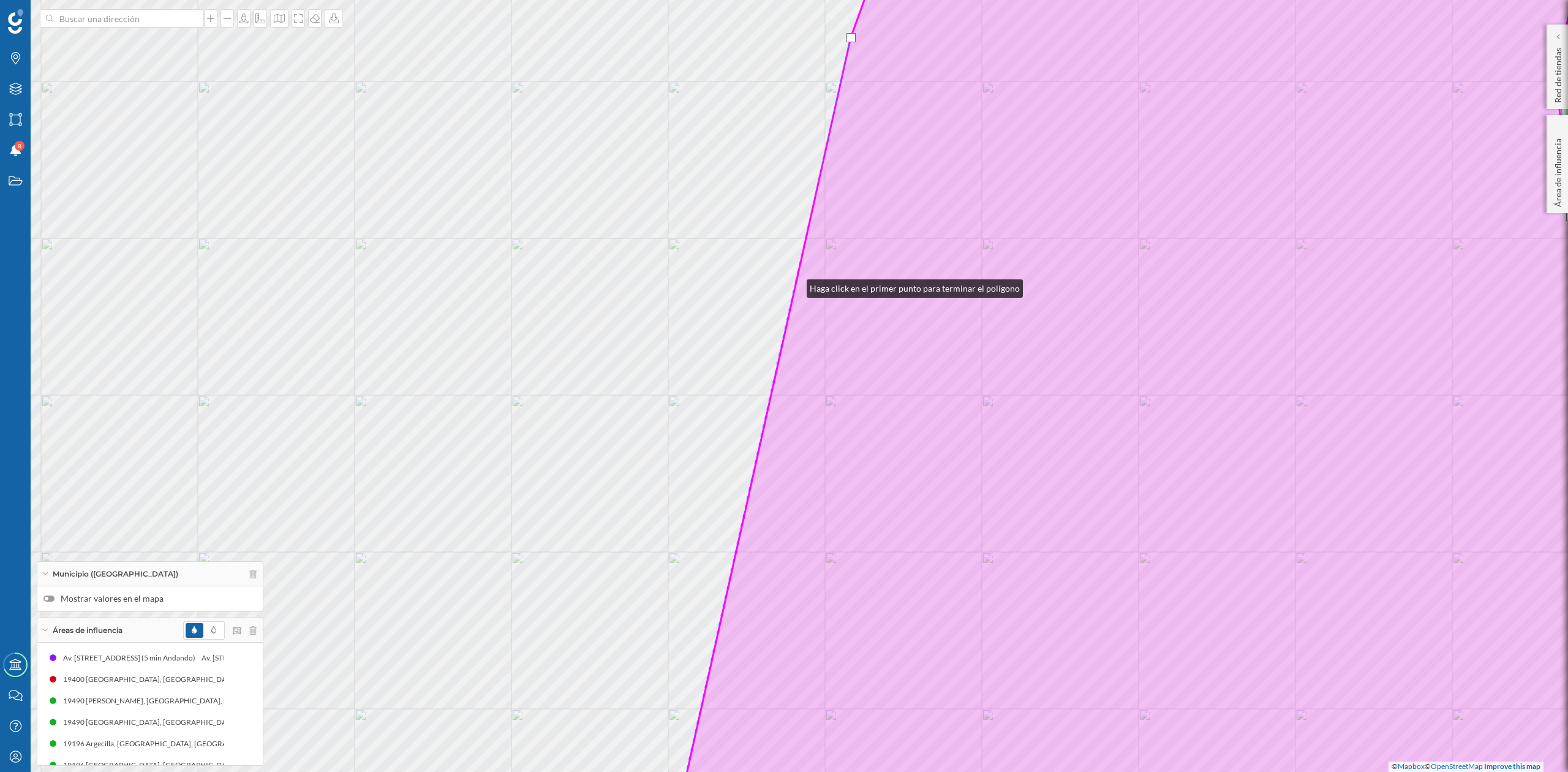
click at [795, 285] on icon at bounding box center [1198, 386] width 1056 height 930
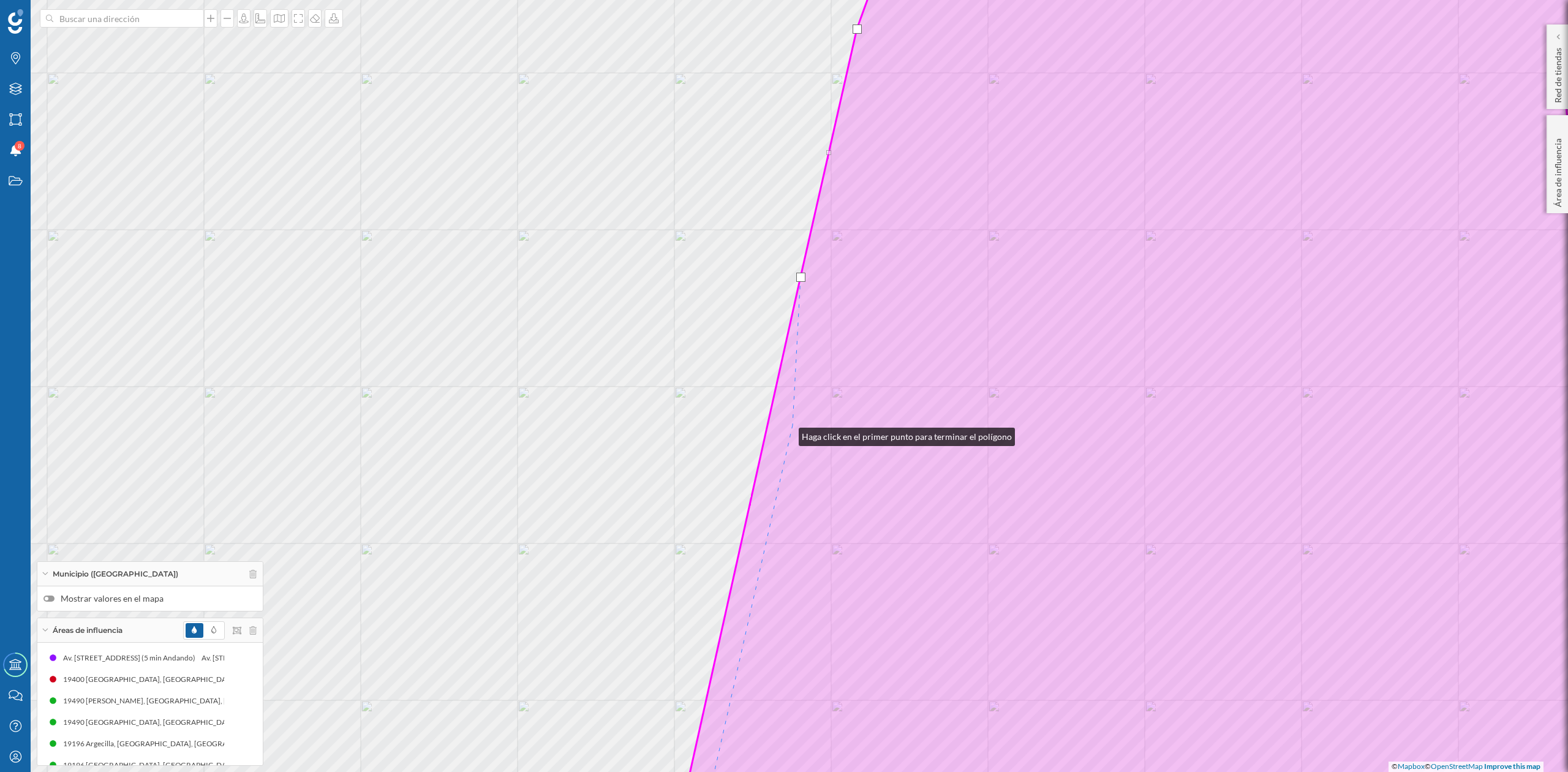
drag, startPoint x: 781, startPoint y: 443, endPoint x: 1049, endPoint y: 151, distance: 396.3
click at [1049, 151] on icon at bounding box center [1203, 377] width 1057 height 930
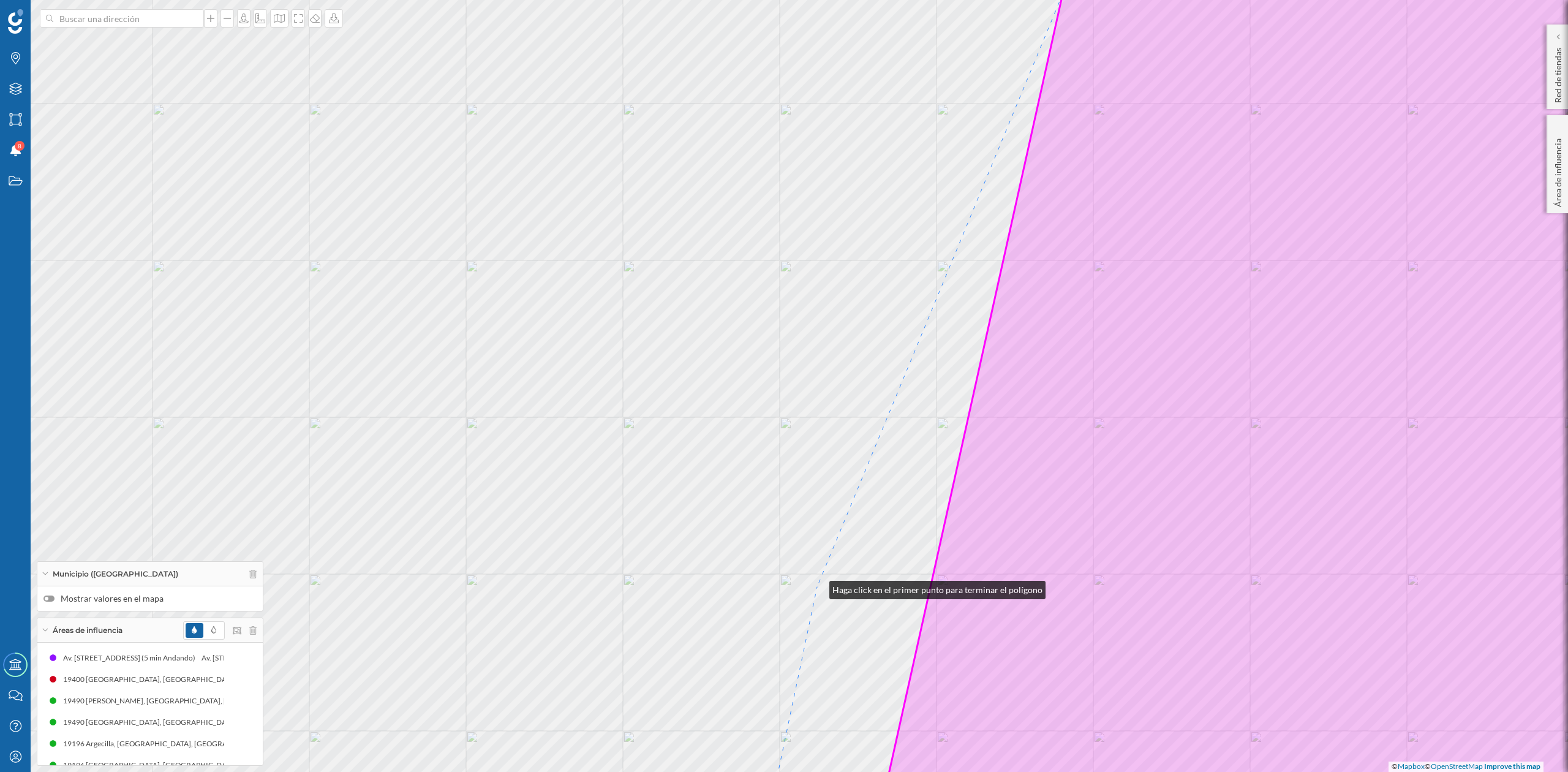
click at [817, 587] on div "© Mapbox © OpenStreetMap Improve this map" at bounding box center [784, 386] width 1568 height 772
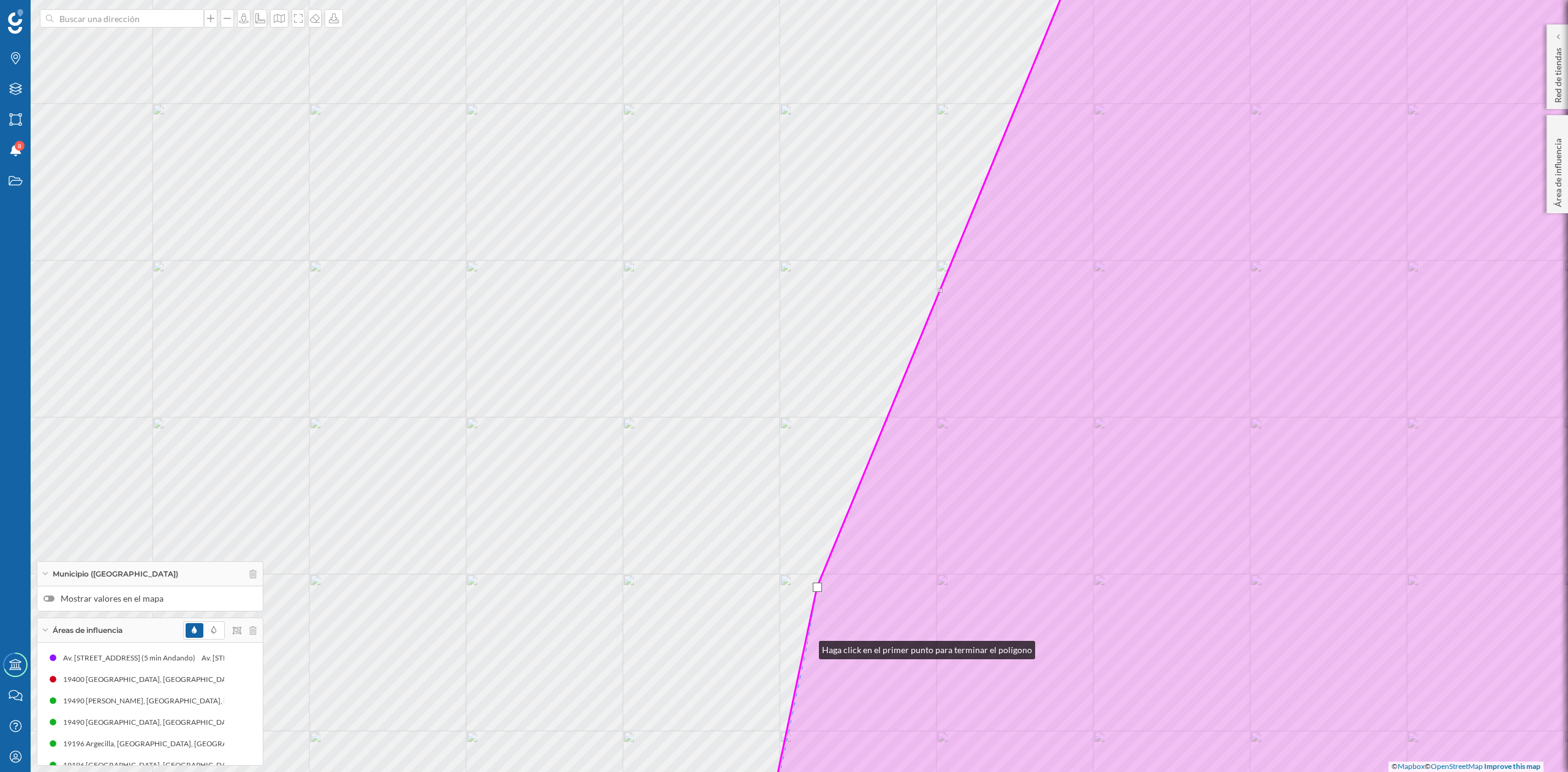
click at [807, 648] on icon at bounding box center [1244, 386] width 965 height 930
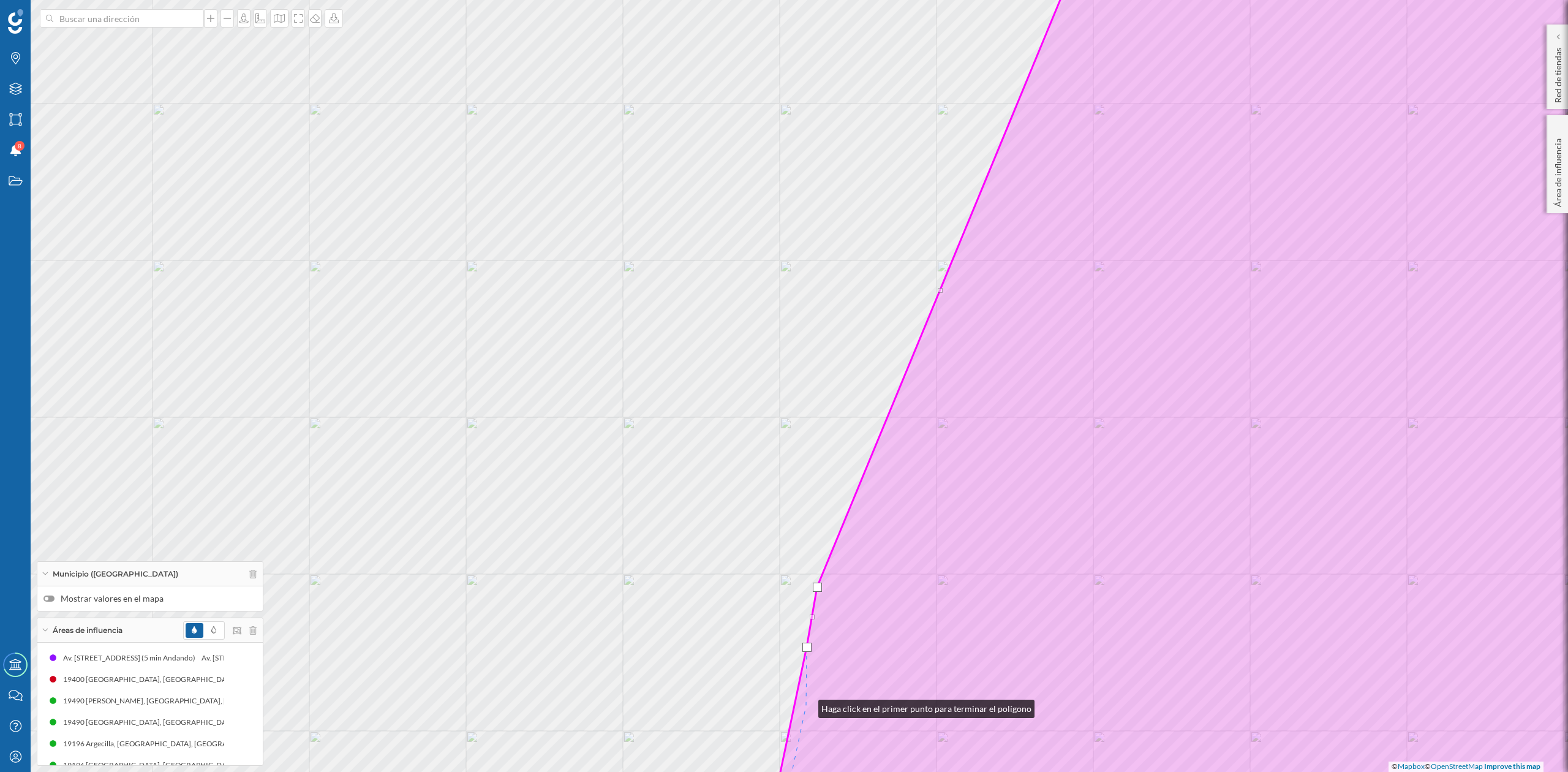
click at [806, 706] on icon at bounding box center [1246, 386] width 963 height 930
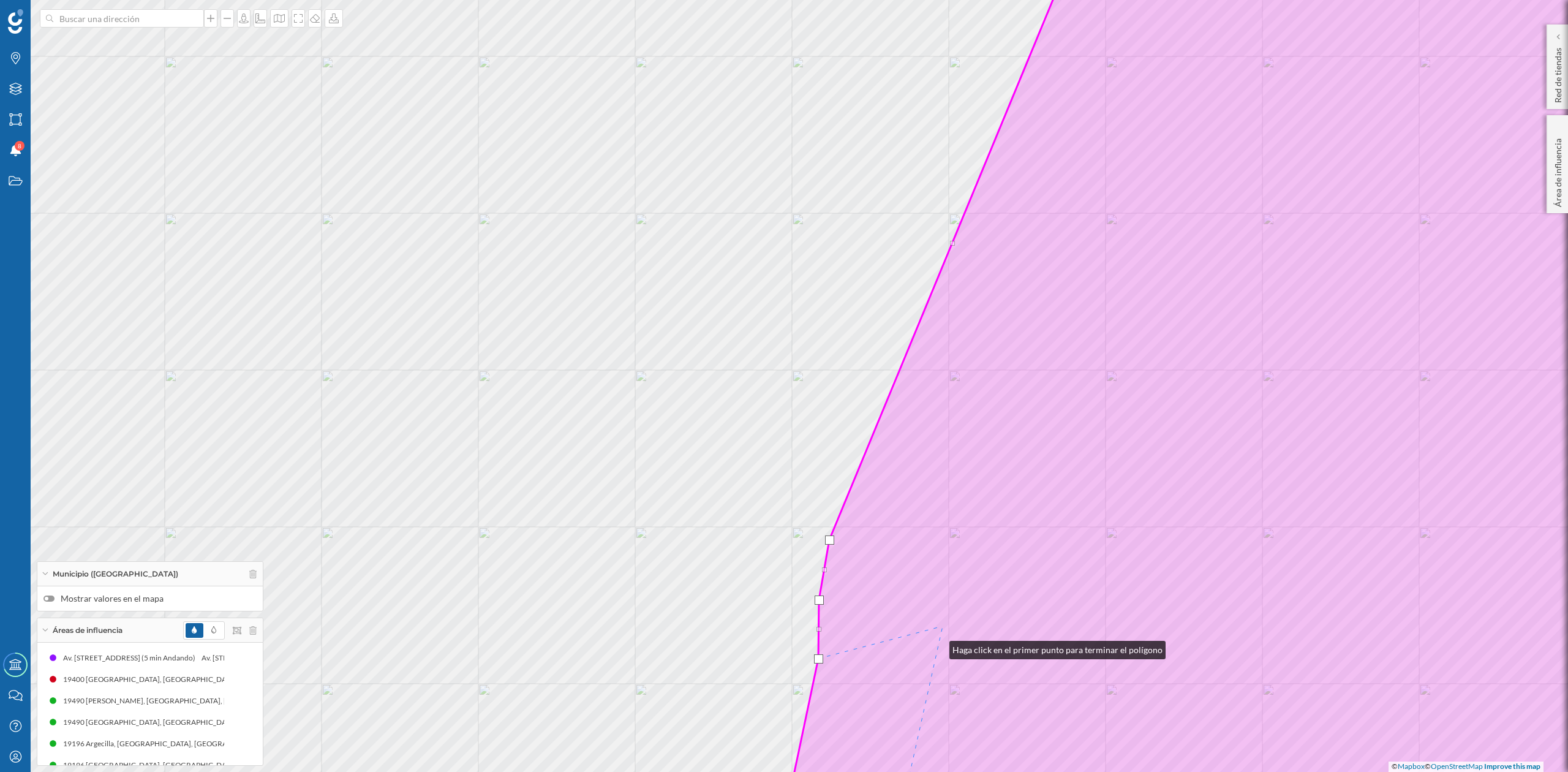
drag, startPoint x: 927, startPoint y: 687, endPoint x: 1130, endPoint y: 160, distance: 564.7
click at [1130, 160] on icon at bounding box center [1264, 339] width 951 height 930
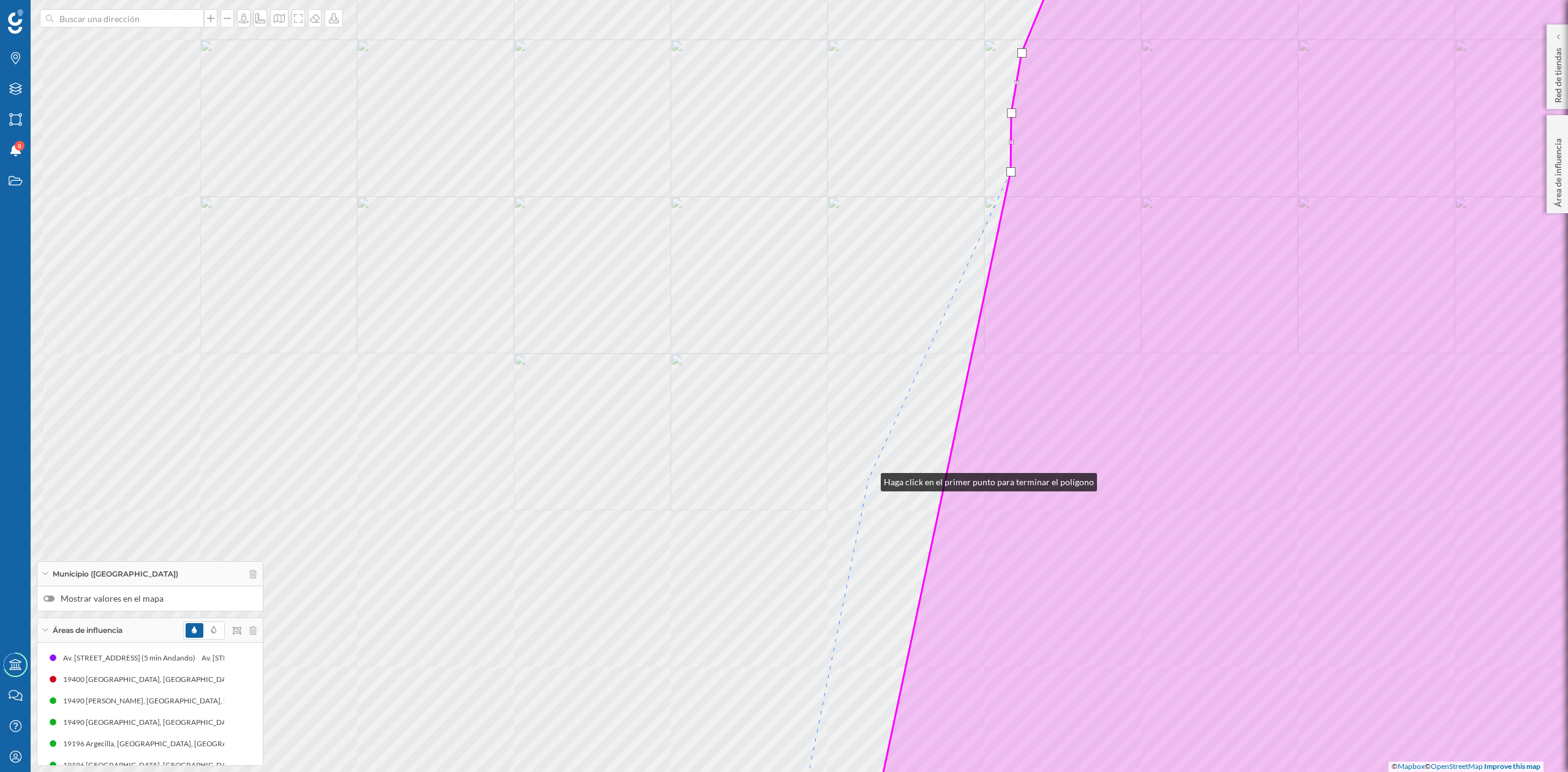
click at [869, 479] on div "© Mapbox © OpenStreetMap Improve this map" at bounding box center [784, 386] width 1568 height 772
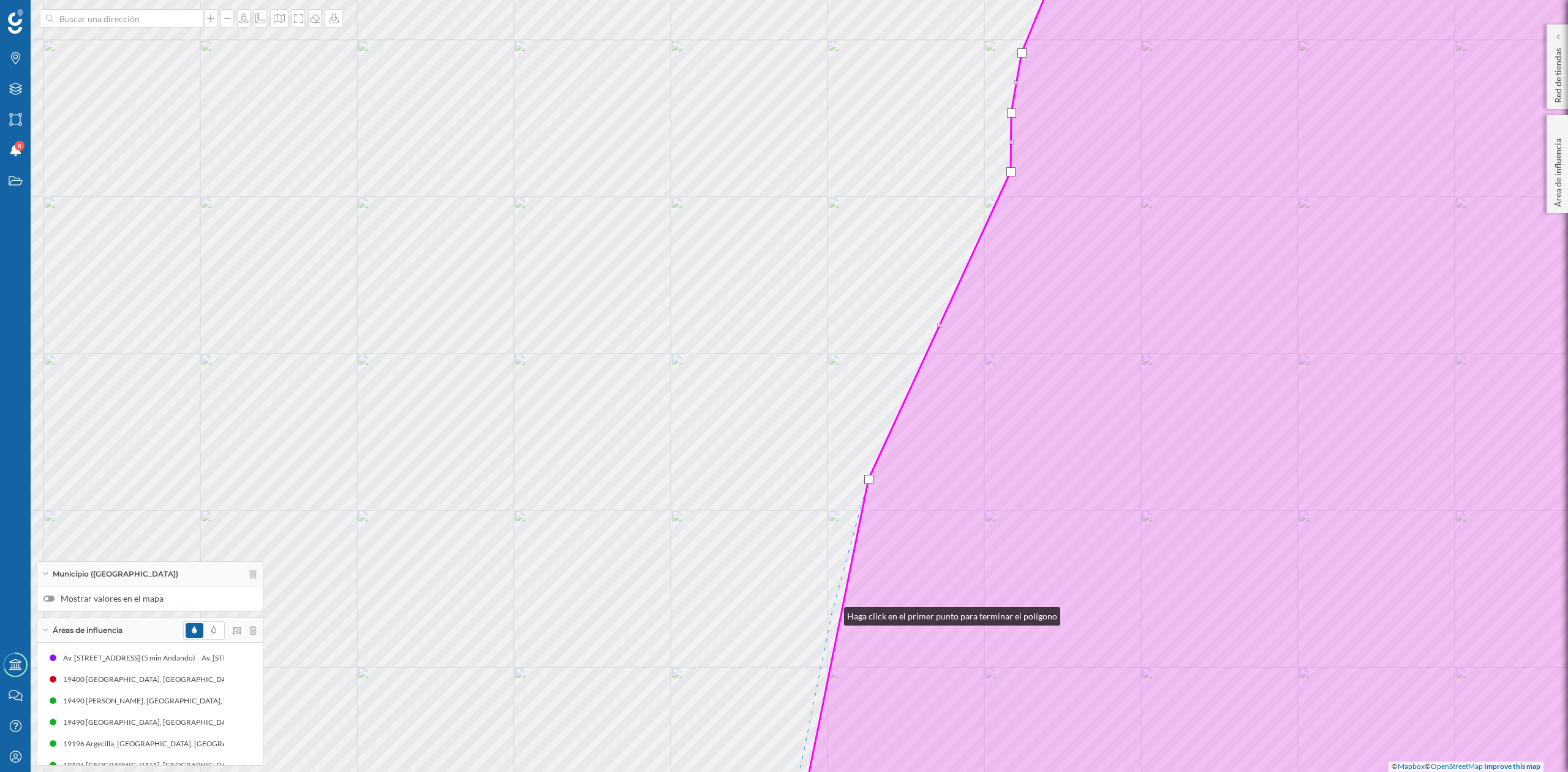
click at [832, 614] on div "© Mapbox © OpenStreetMap Improve this map" at bounding box center [784, 386] width 1568 height 772
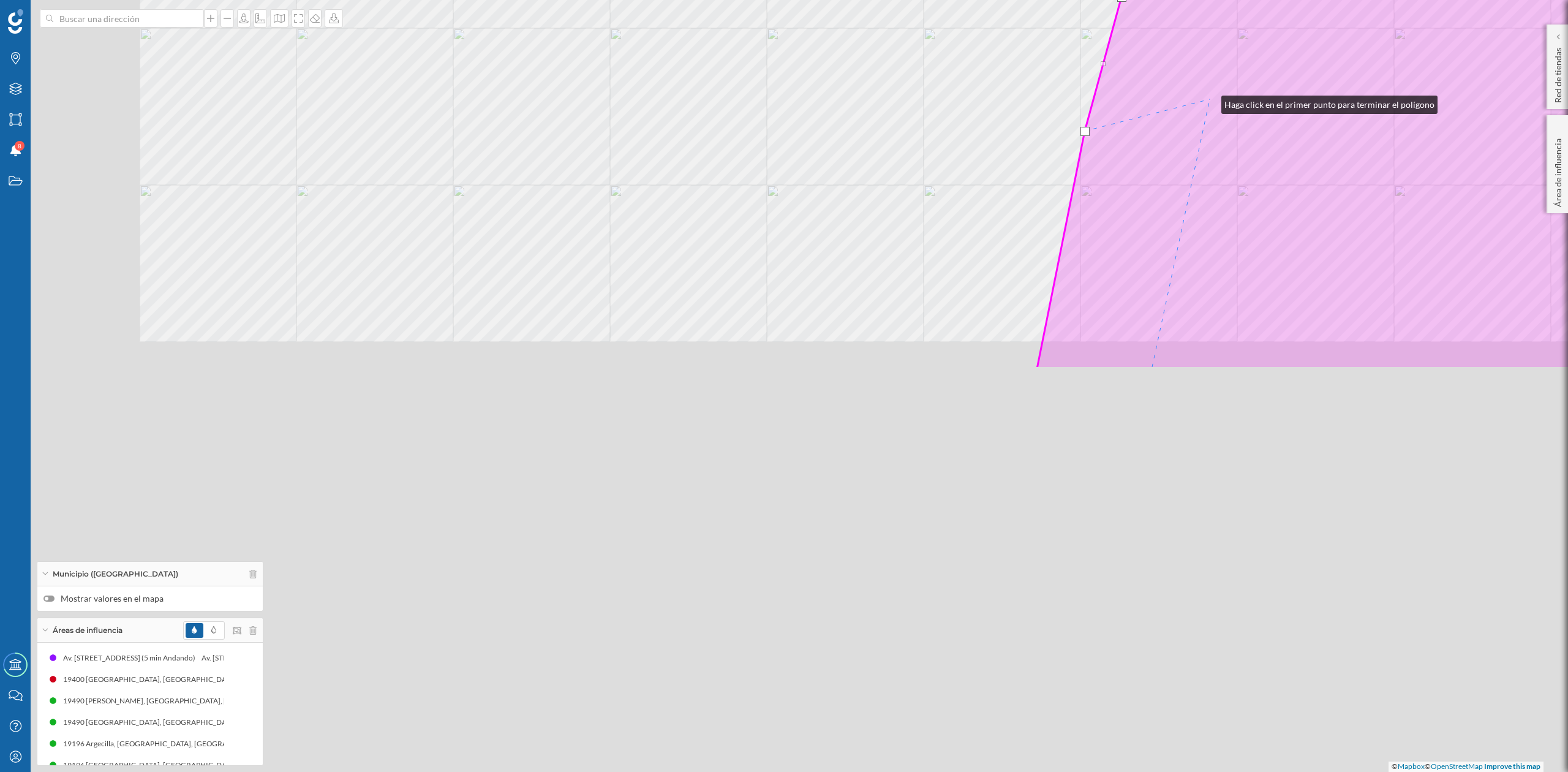
drag, startPoint x: 956, startPoint y: 584, endPoint x: 1209, endPoint y: 102, distance: 544.4
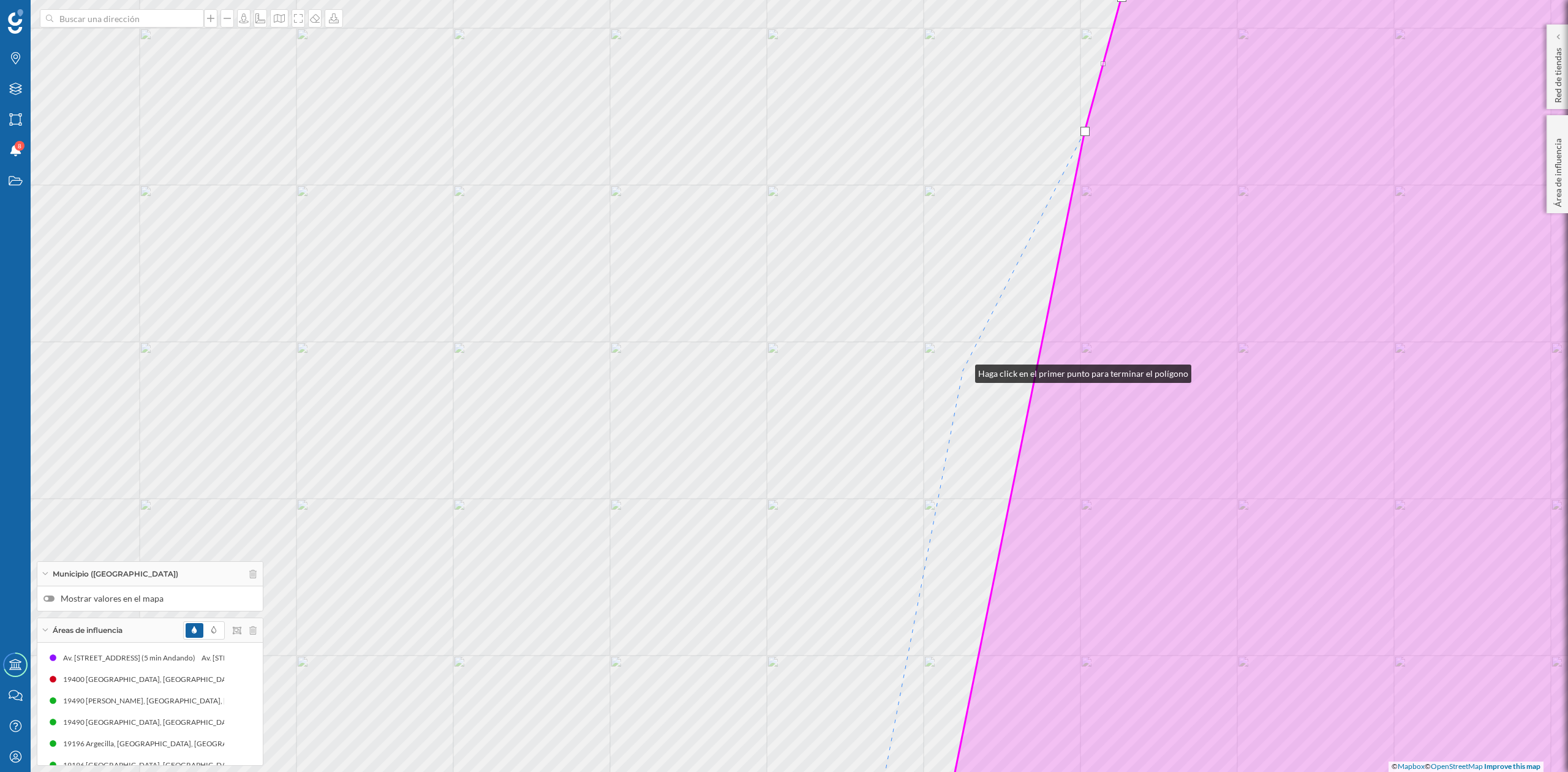
click at [963, 371] on div "© Mapbox © OpenStreetMap Improve this map" at bounding box center [784, 386] width 1568 height 772
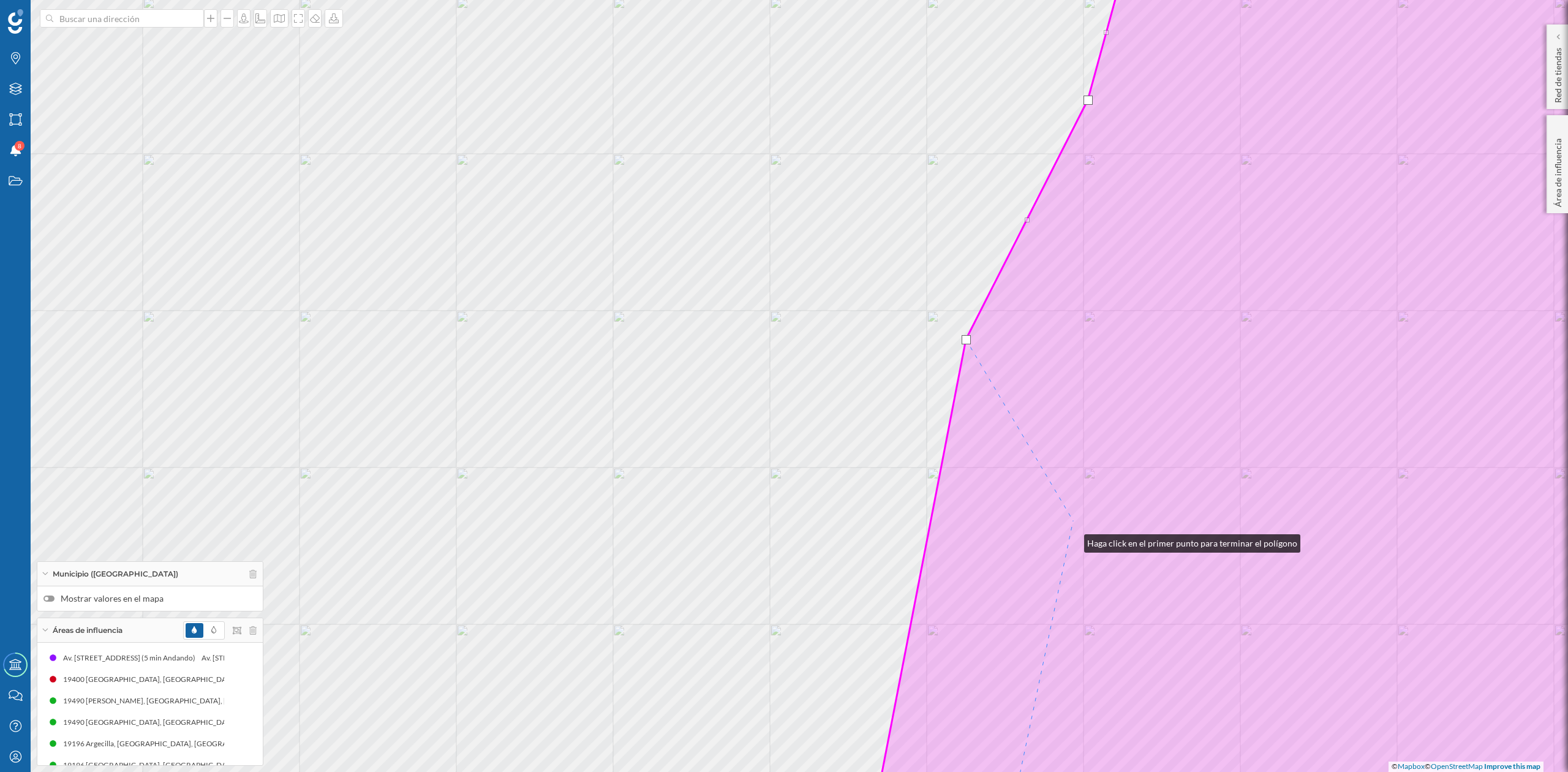
drag, startPoint x: 1072, startPoint y: 541, endPoint x: 1084, endPoint y: 245, distance: 296.2
click at [1084, 245] on icon at bounding box center [1301, 355] width 857 height 930
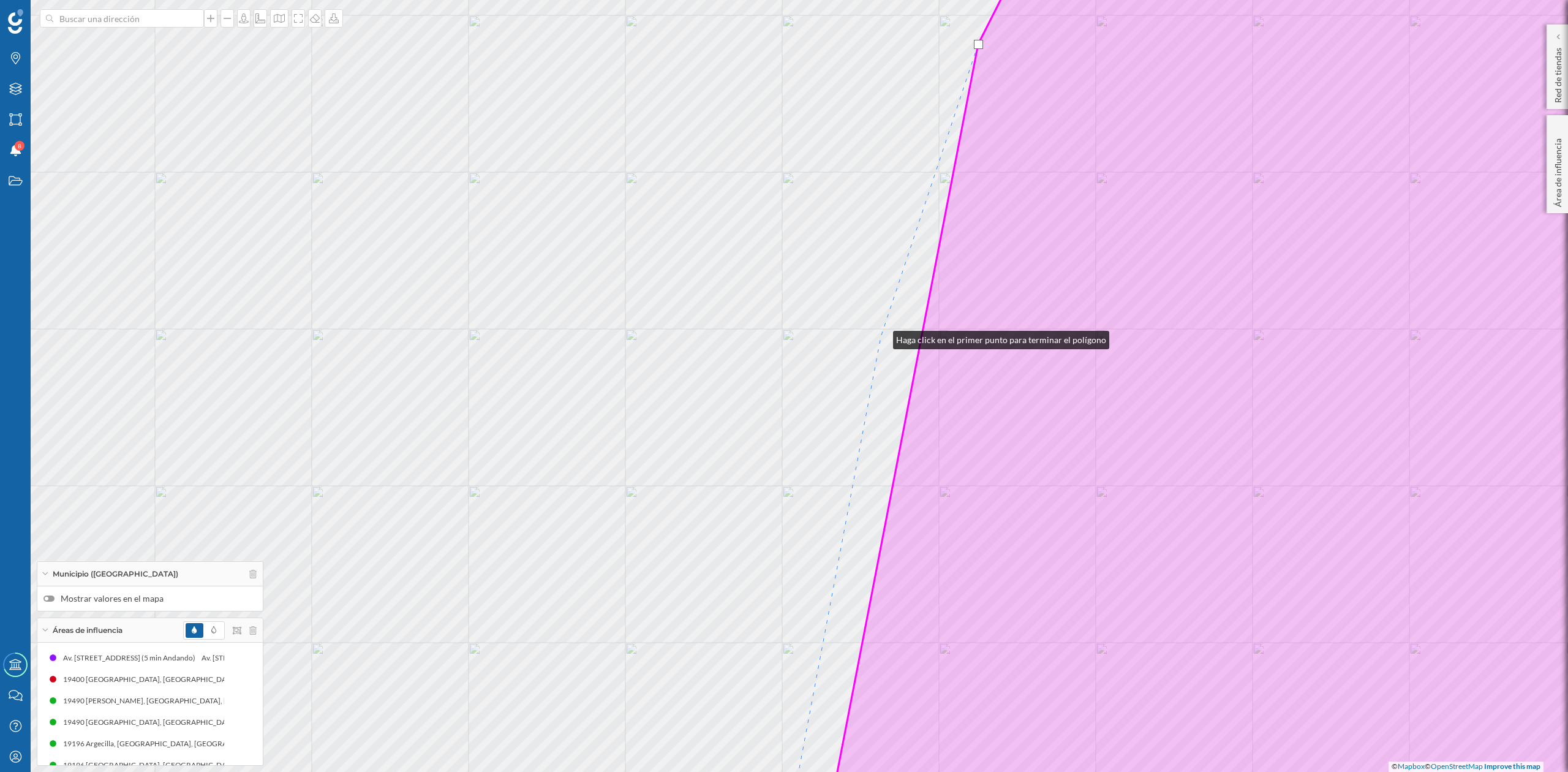
click at [881, 337] on div "© Mapbox © OpenStreetMap Improve this map" at bounding box center [784, 386] width 1568 height 772
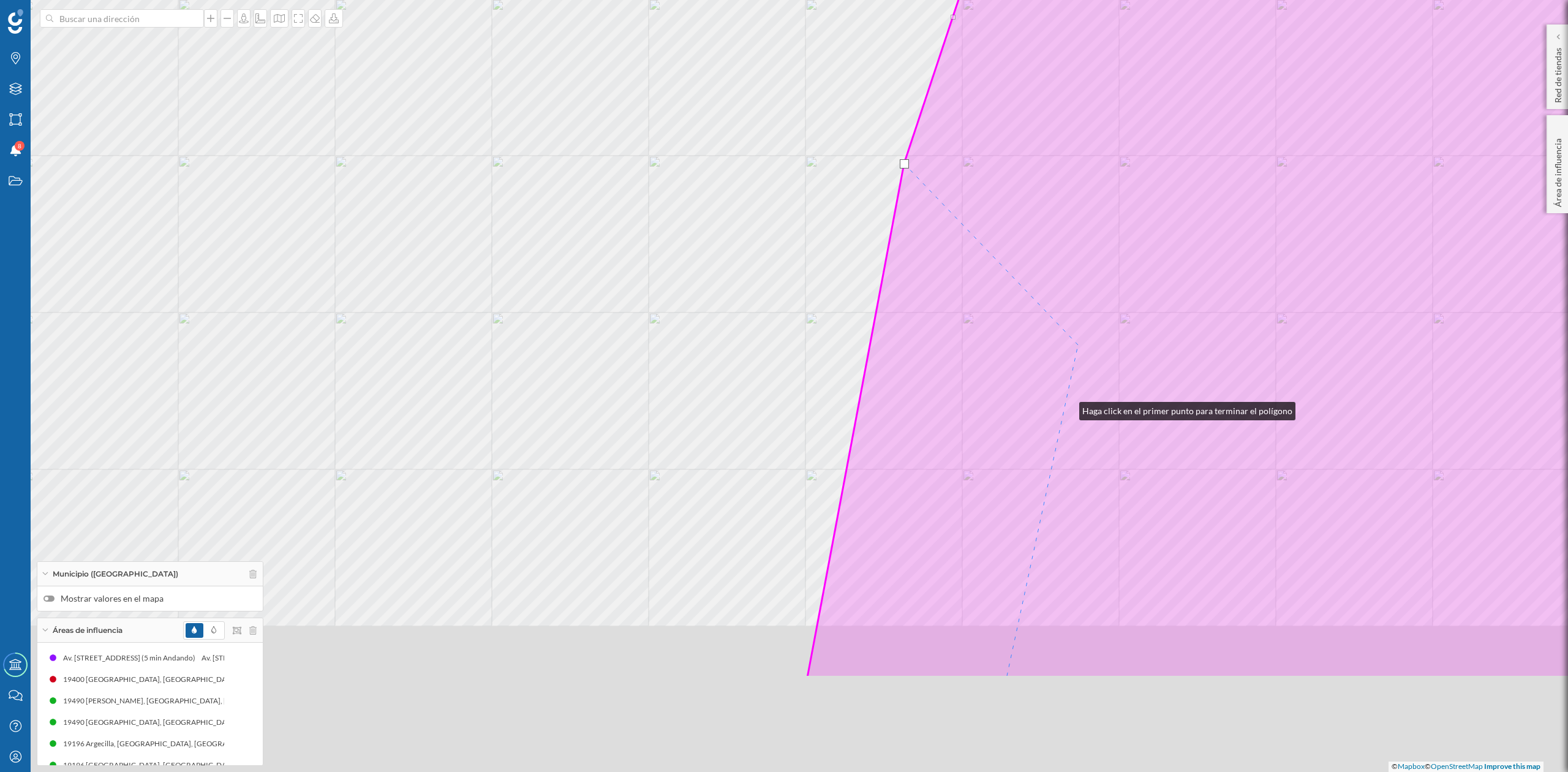
drag, startPoint x: 1056, startPoint y: 471, endPoint x: 1120, endPoint y: 200, distance: 278.5
click at [1120, 200] on icon at bounding box center [1279, 212] width 943 height 930
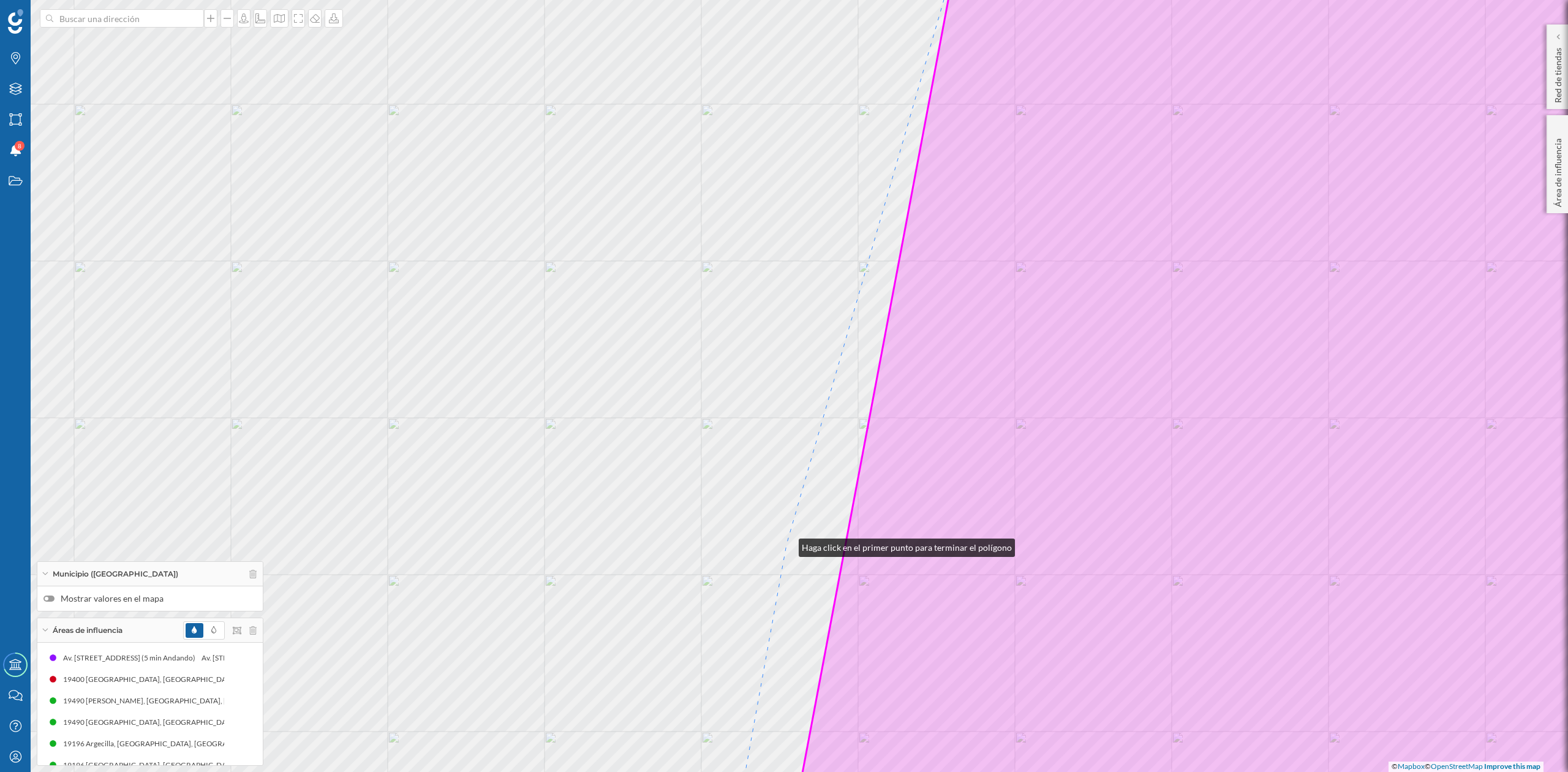
click at [786, 545] on div "© Mapbox © OpenStreetMap Improve this map" at bounding box center [784, 386] width 1568 height 772
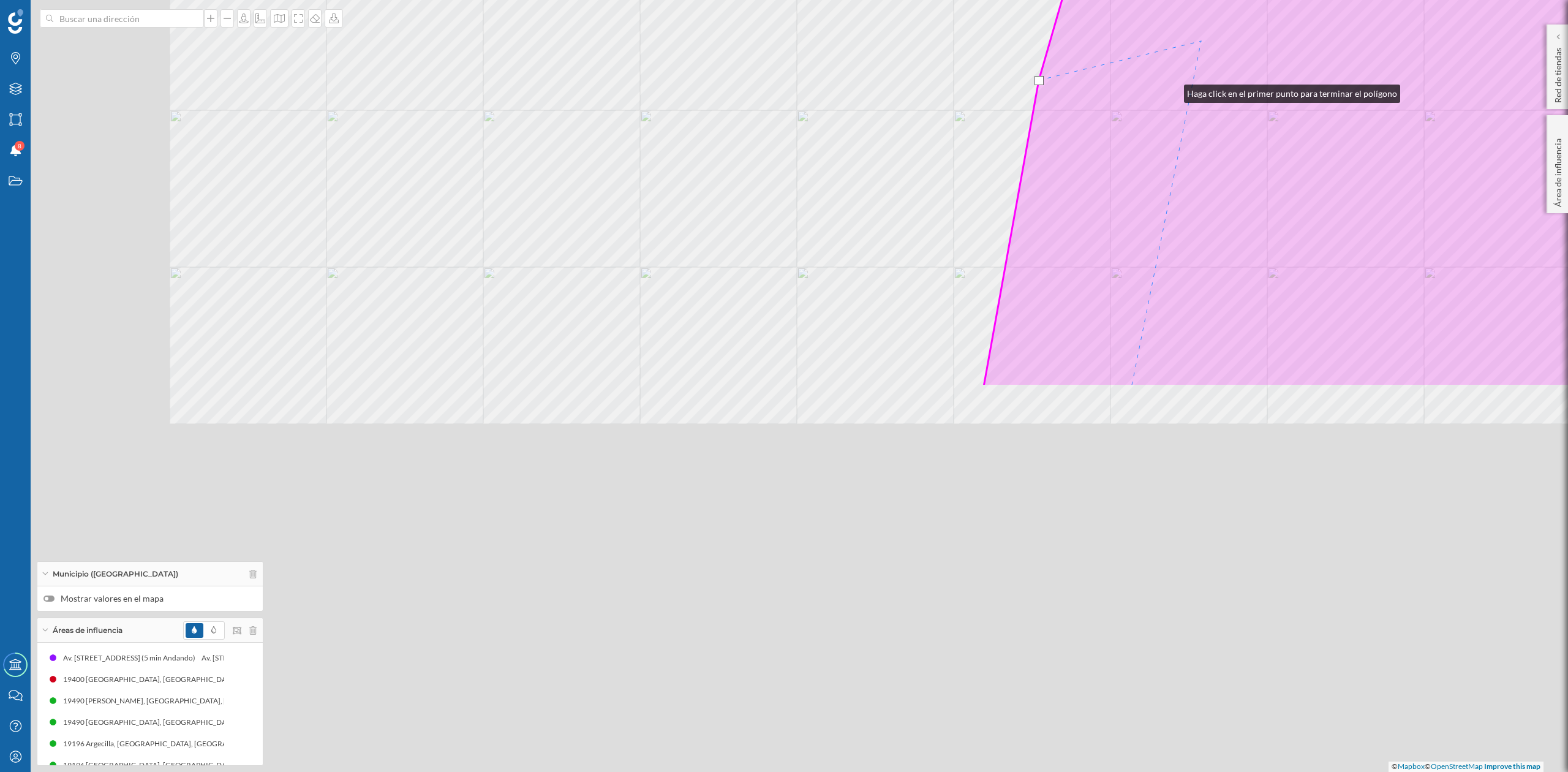
drag, startPoint x: 953, startPoint y: 466, endPoint x: 1188, endPoint y: 57, distance: 471.7
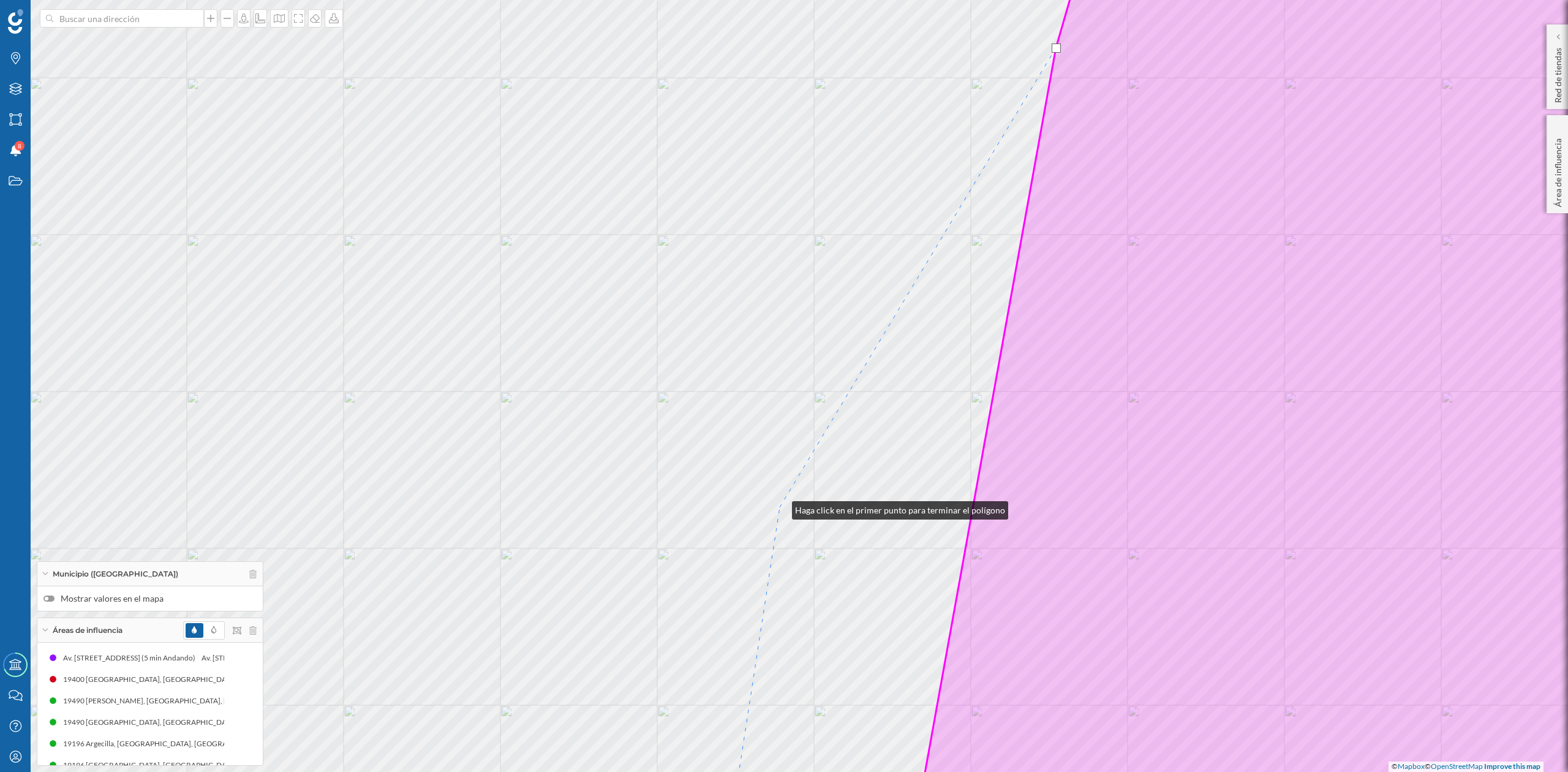
click at [780, 507] on div "© Mapbox © OpenStreetMap Improve this map" at bounding box center [784, 386] width 1568 height 772
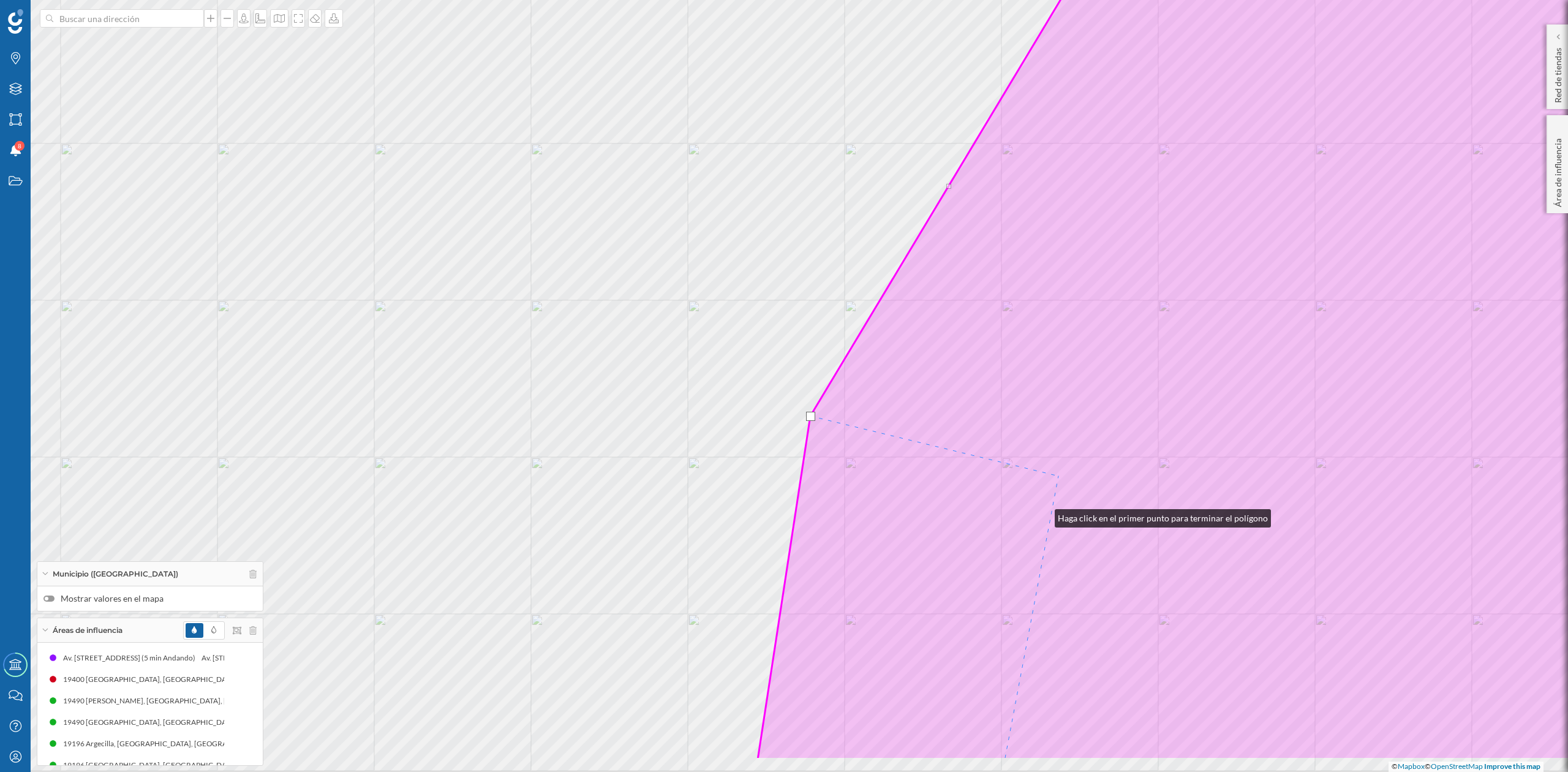
drag, startPoint x: 1043, startPoint y: 516, endPoint x: 1211, endPoint y: 259, distance: 307.0
click at [1211, 259] on icon at bounding box center [1257, 294] width 999 height 930
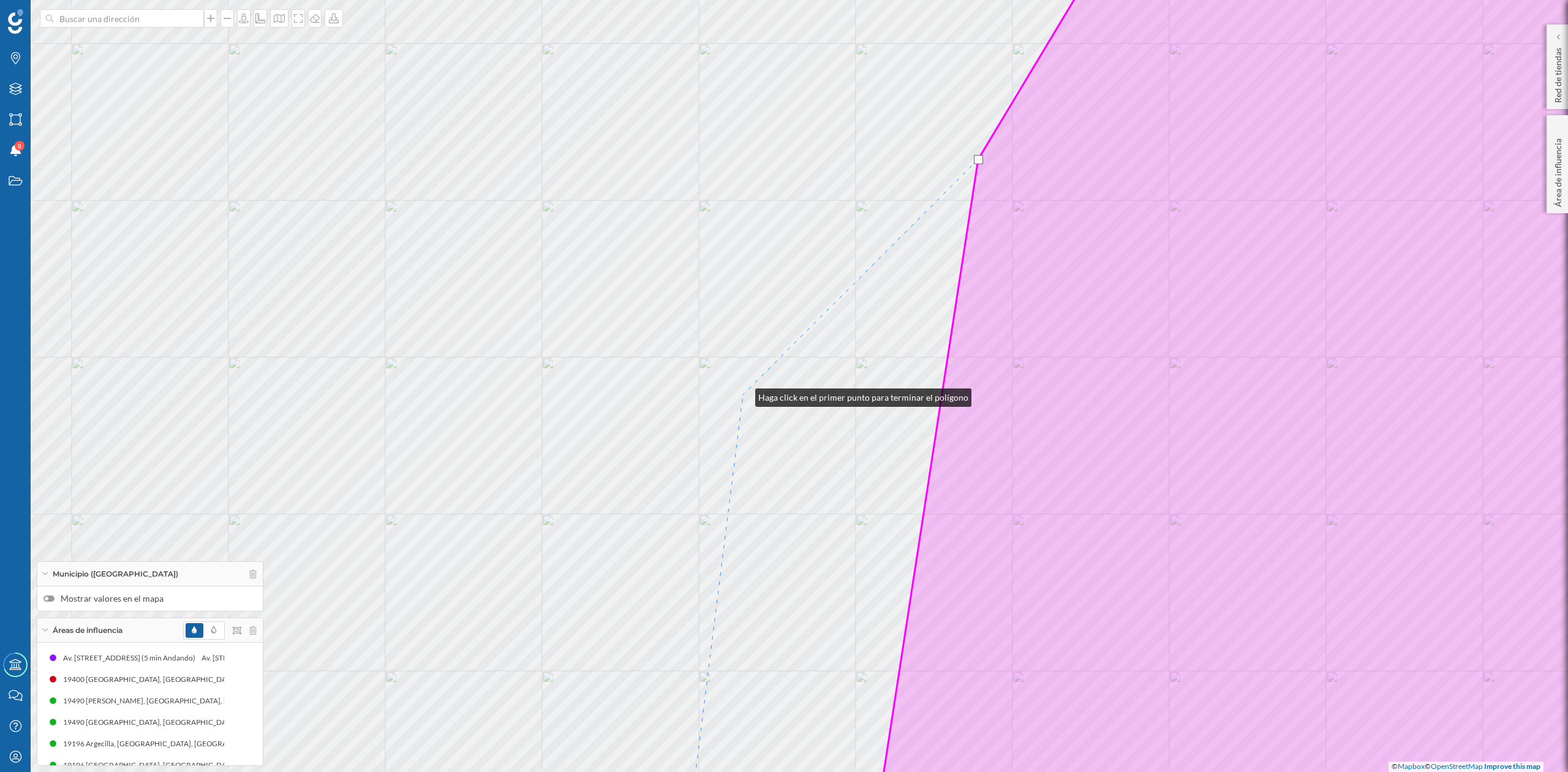
click at [743, 395] on div "© Mapbox © OpenStreetMap Improve this map" at bounding box center [784, 386] width 1568 height 772
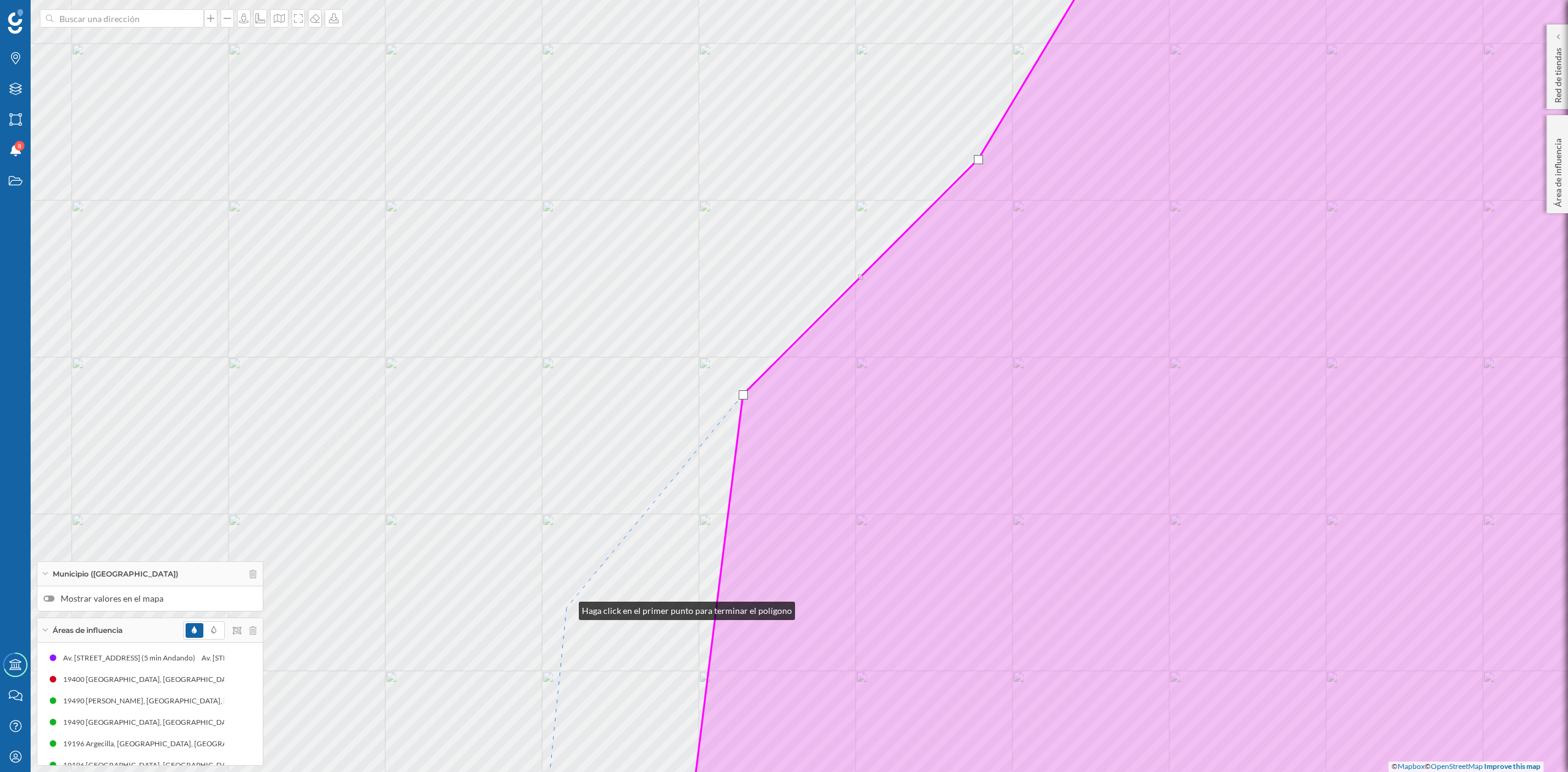
click at [566, 609] on div "© Mapbox © OpenStreetMap Improve this map" at bounding box center [784, 386] width 1568 height 772
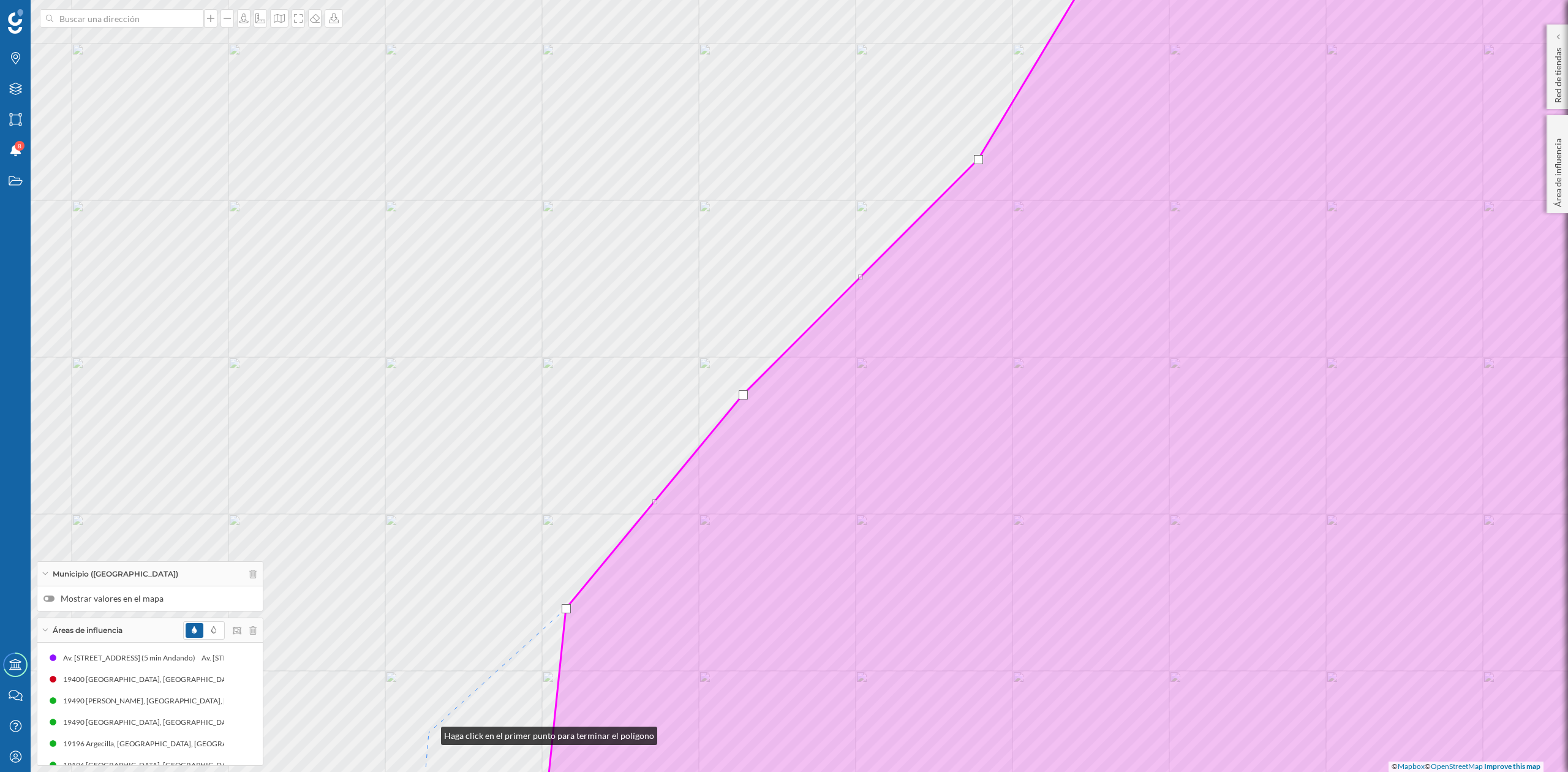
click at [428, 733] on div "© Mapbox © OpenStreetMap Improve this map" at bounding box center [784, 386] width 1568 height 772
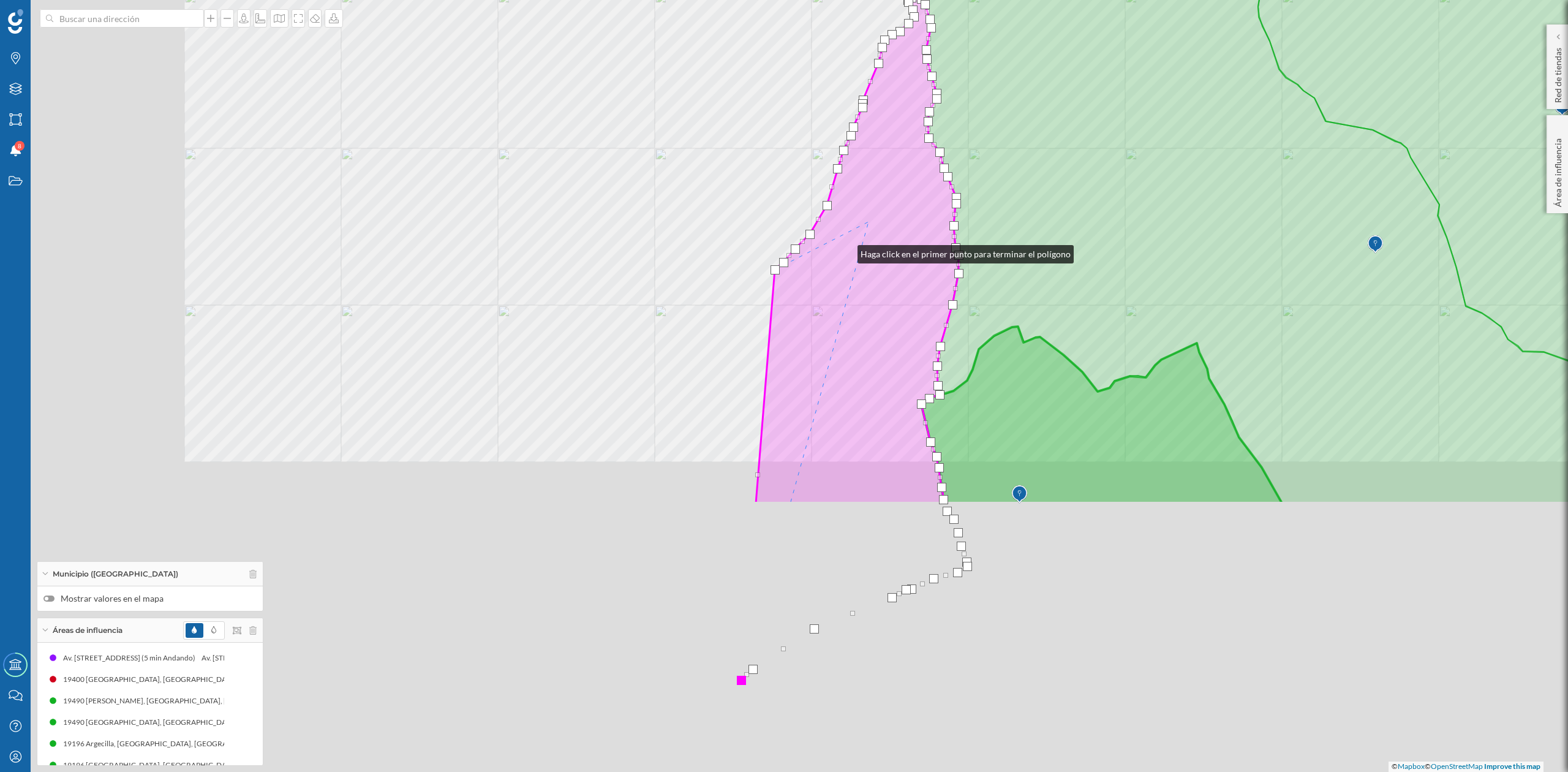
drag, startPoint x: 559, startPoint y: 599, endPoint x: 881, endPoint y: 199, distance: 513.5
click at [881, 199] on icon at bounding box center [857, 250] width 203 height 507
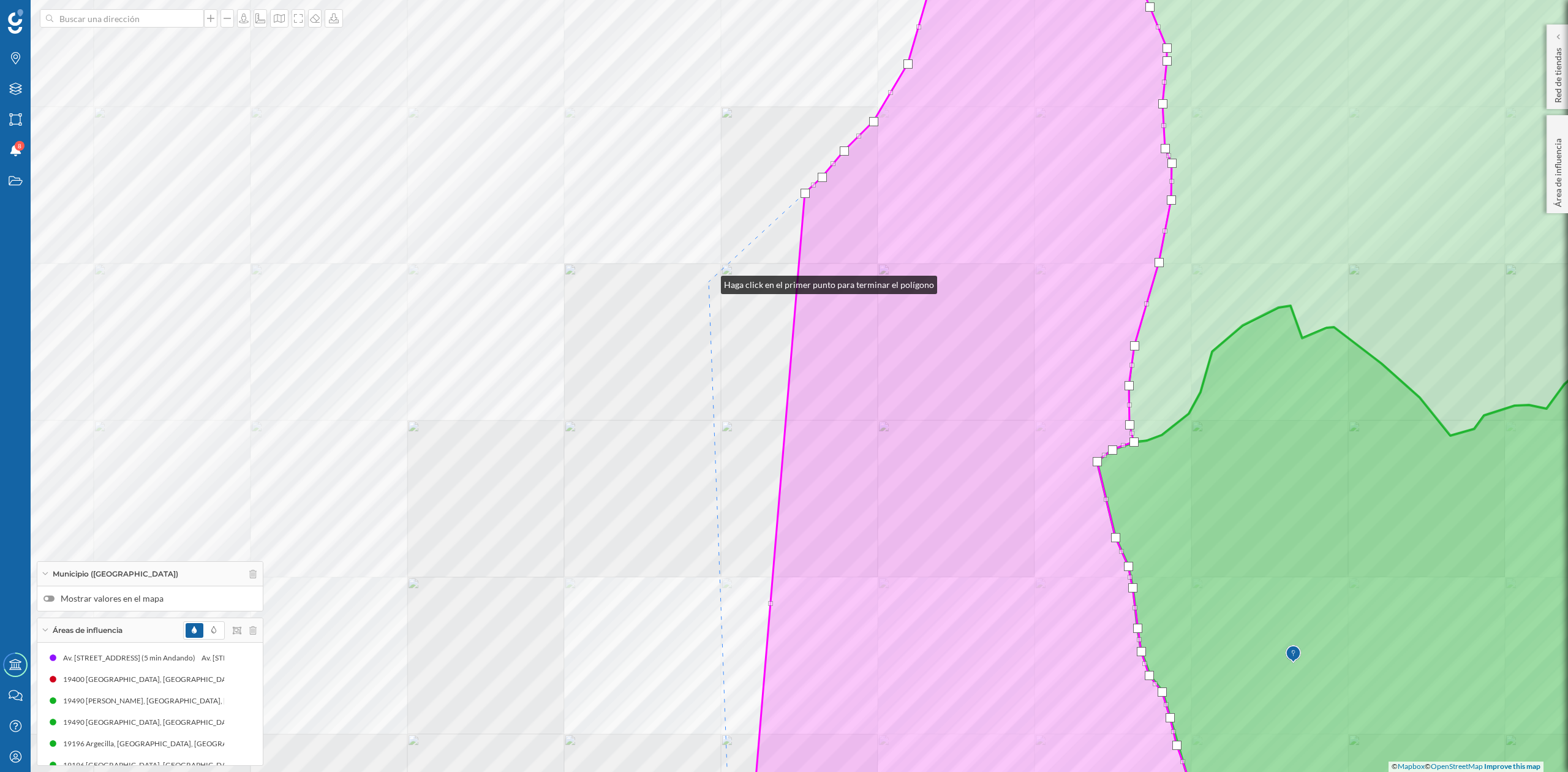
drag, startPoint x: 709, startPoint y: 282, endPoint x: 714, endPoint y: 459, distance: 177.1
click at [714, 459] on div "© Mapbox © OpenStreetMap Improve this map" at bounding box center [784, 386] width 1568 height 772
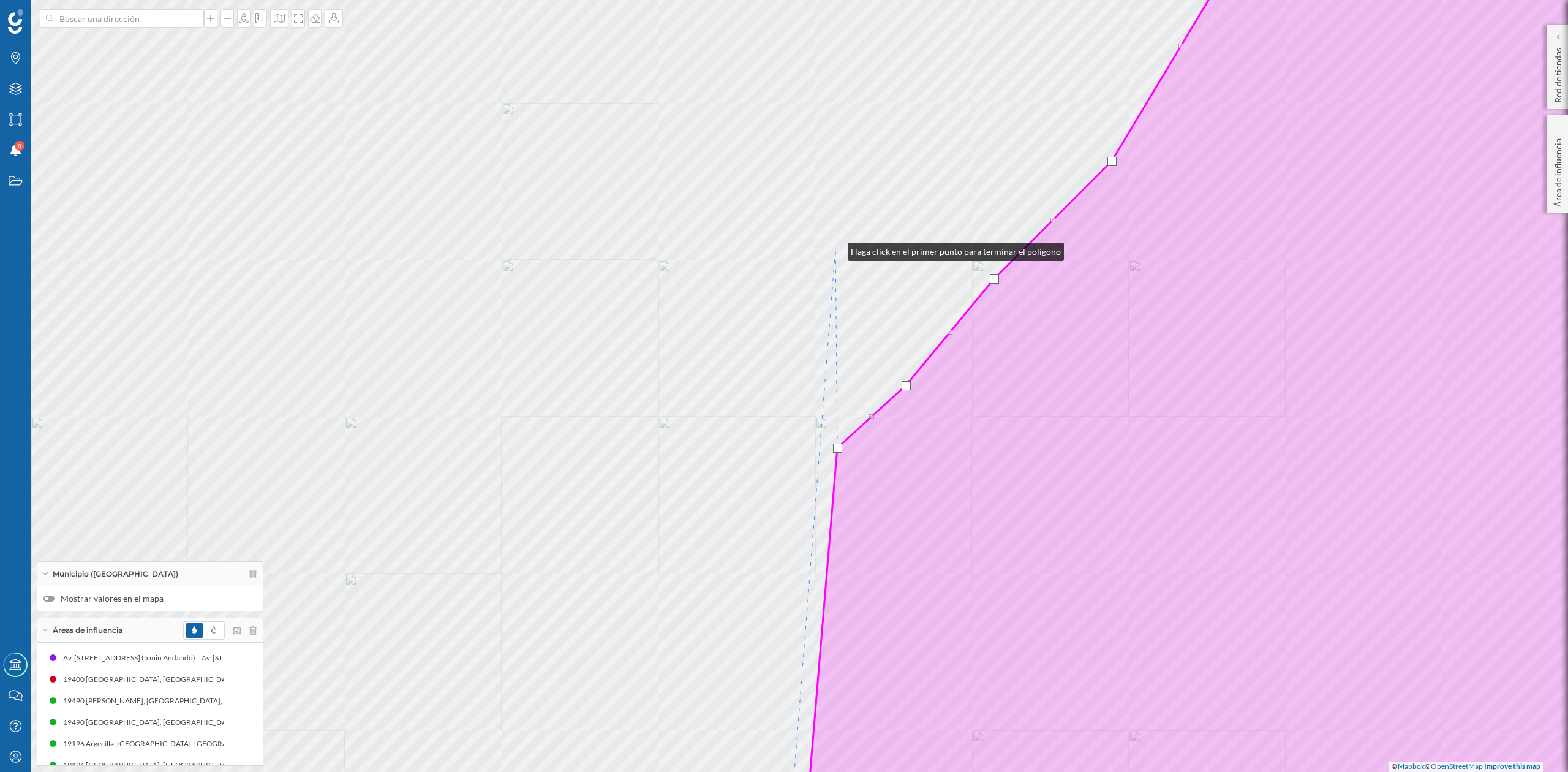
click at [835, 249] on div "© Mapbox © OpenStreetMap Improve this map" at bounding box center [784, 386] width 1568 height 772
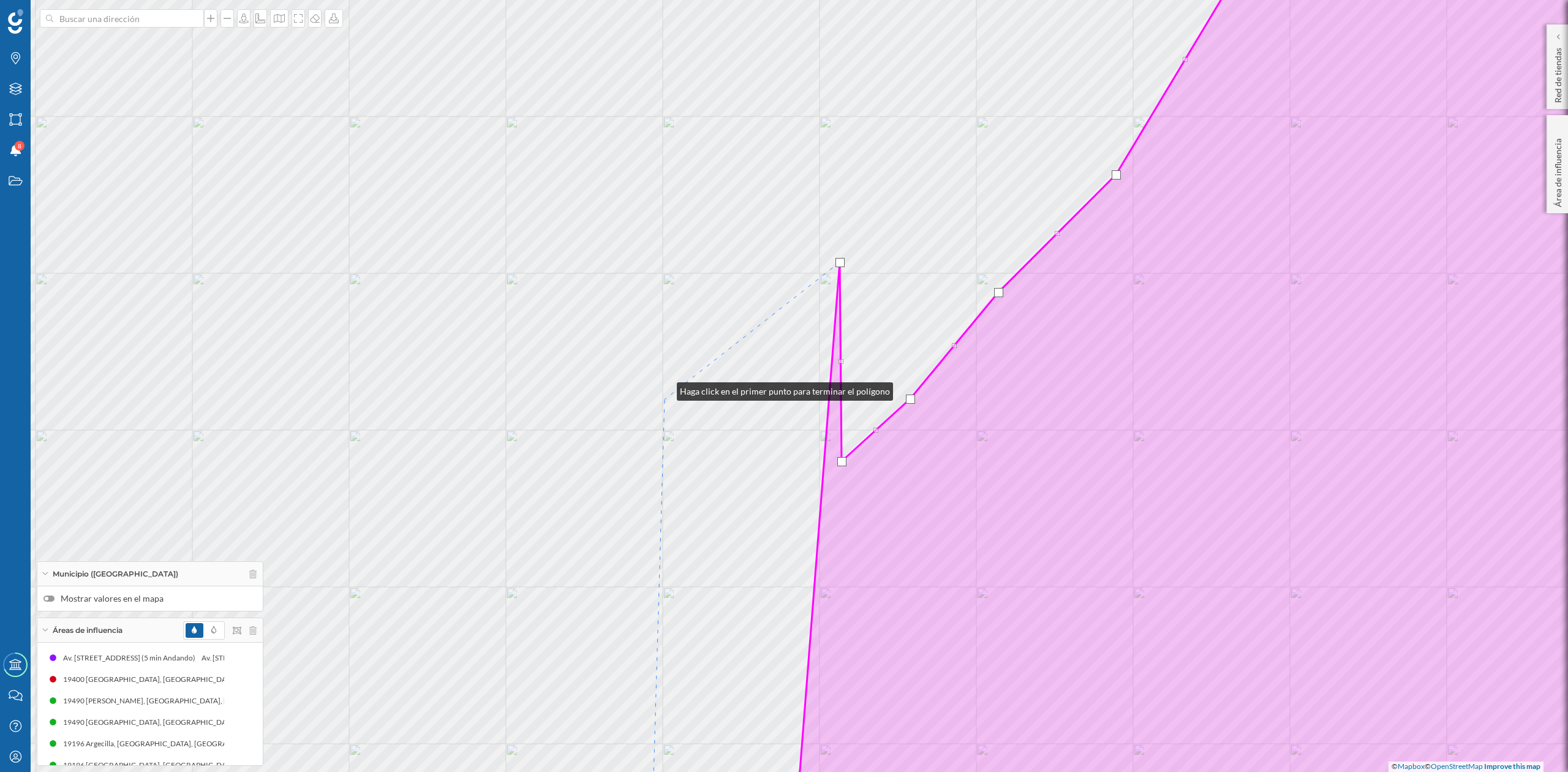
drag, startPoint x: 665, startPoint y: 389, endPoint x: 675, endPoint y: 603, distance: 214.2
click at [669, 599] on div "© Mapbox © OpenStreetMap Improve this map" at bounding box center [784, 386] width 1568 height 772
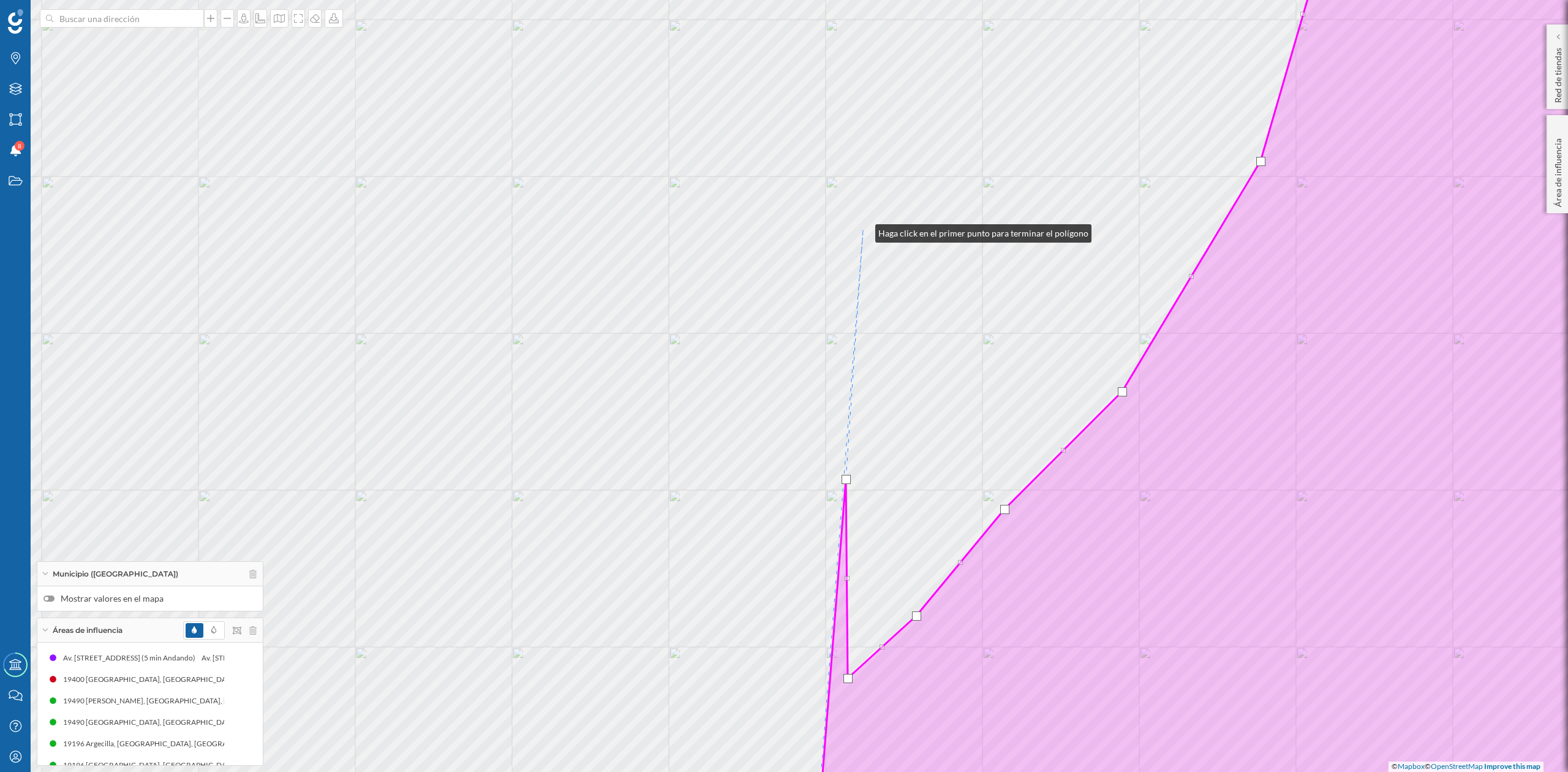
click at [864, 229] on div "© Mapbox © OpenStreetMap Improve this map" at bounding box center [784, 386] width 1568 height 772
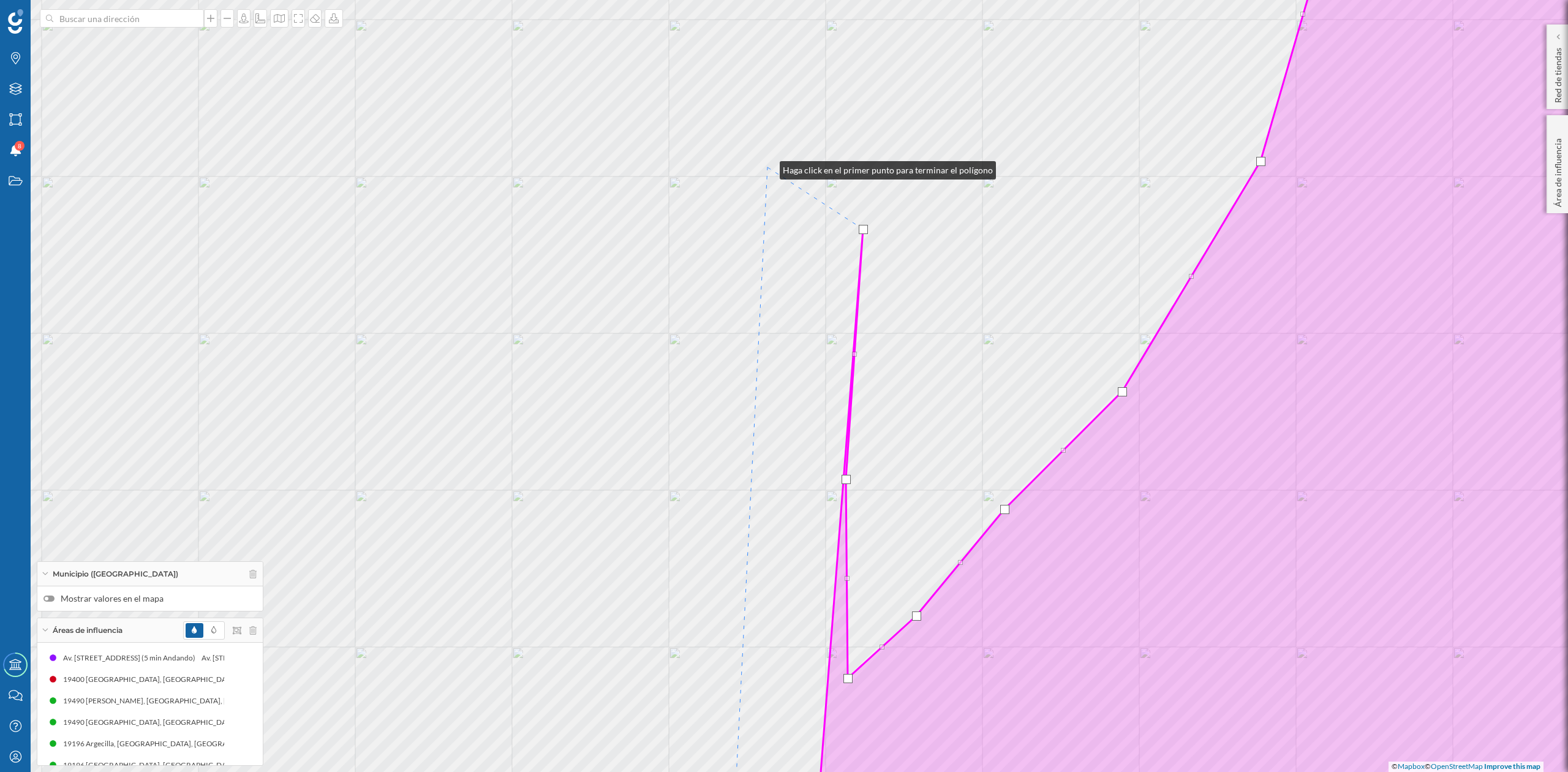
click at [767, 168] on div "© Mapbox © OpenStreetMap Improve this map" at bounding box center [784, 386] width 1568 height 772
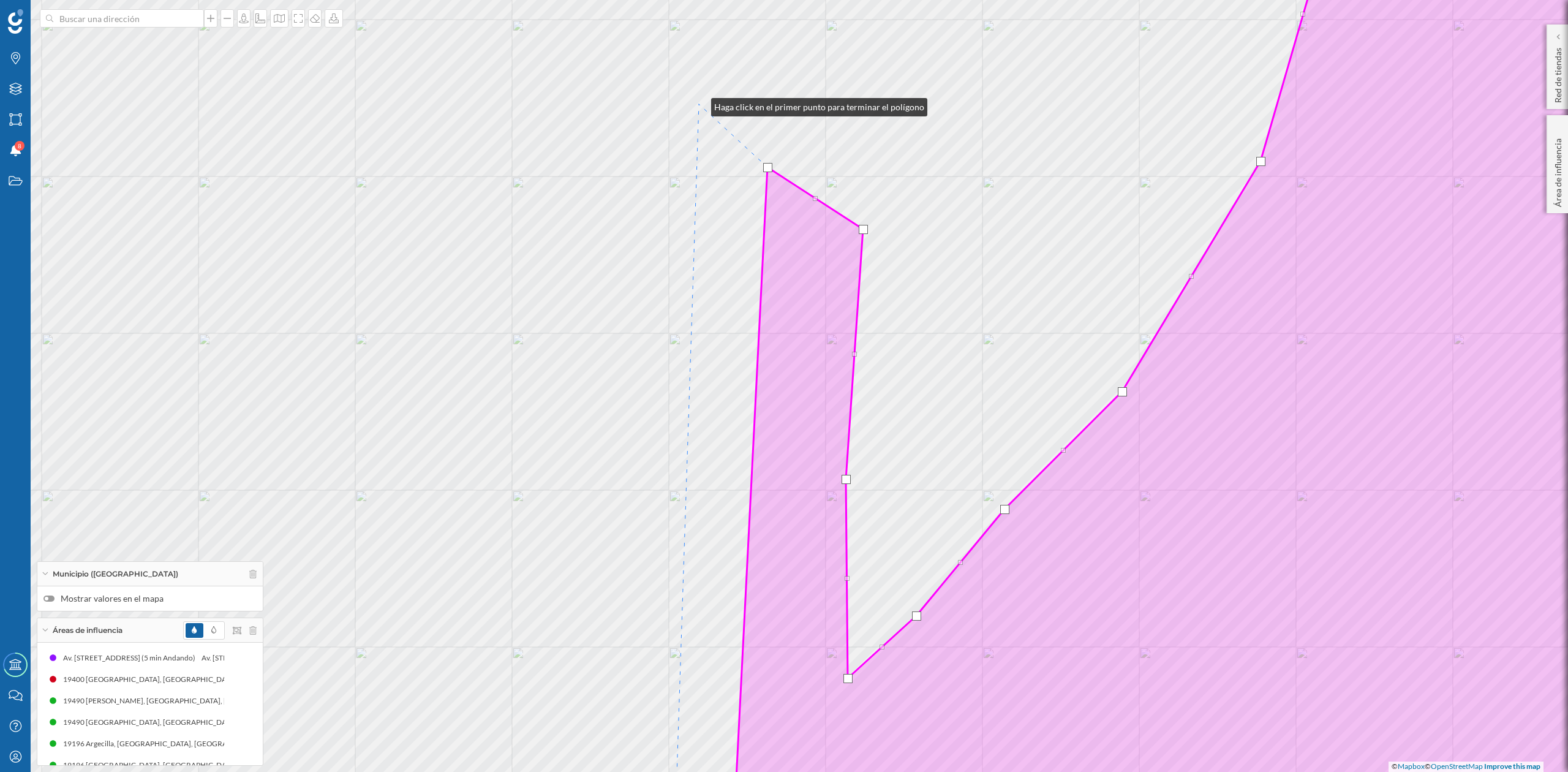
click at [699, 104] on div "© Mapbox © OpenStreetMap Improve this map" at bounding box center [784, 386] width 1568 height 772
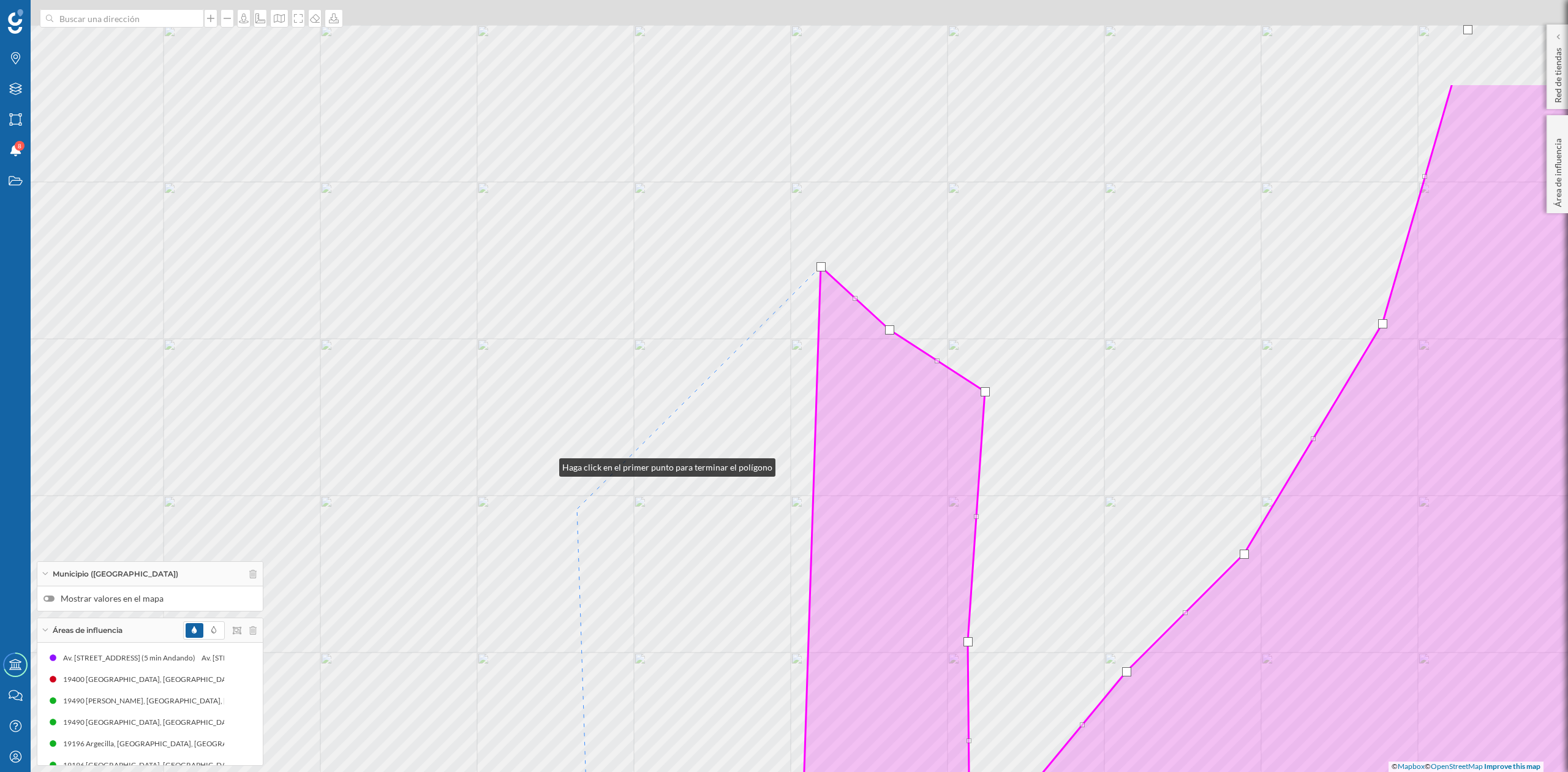
drag, startPoint x: 425, startPoint y: 302, endPoint x: 626, endPoint y: 605, distance: 363.6
click at [626, 605] on div "© Mapbox © OpenStreetMap Improve this map" at bounding box center [784, 386] width 1568 height 772
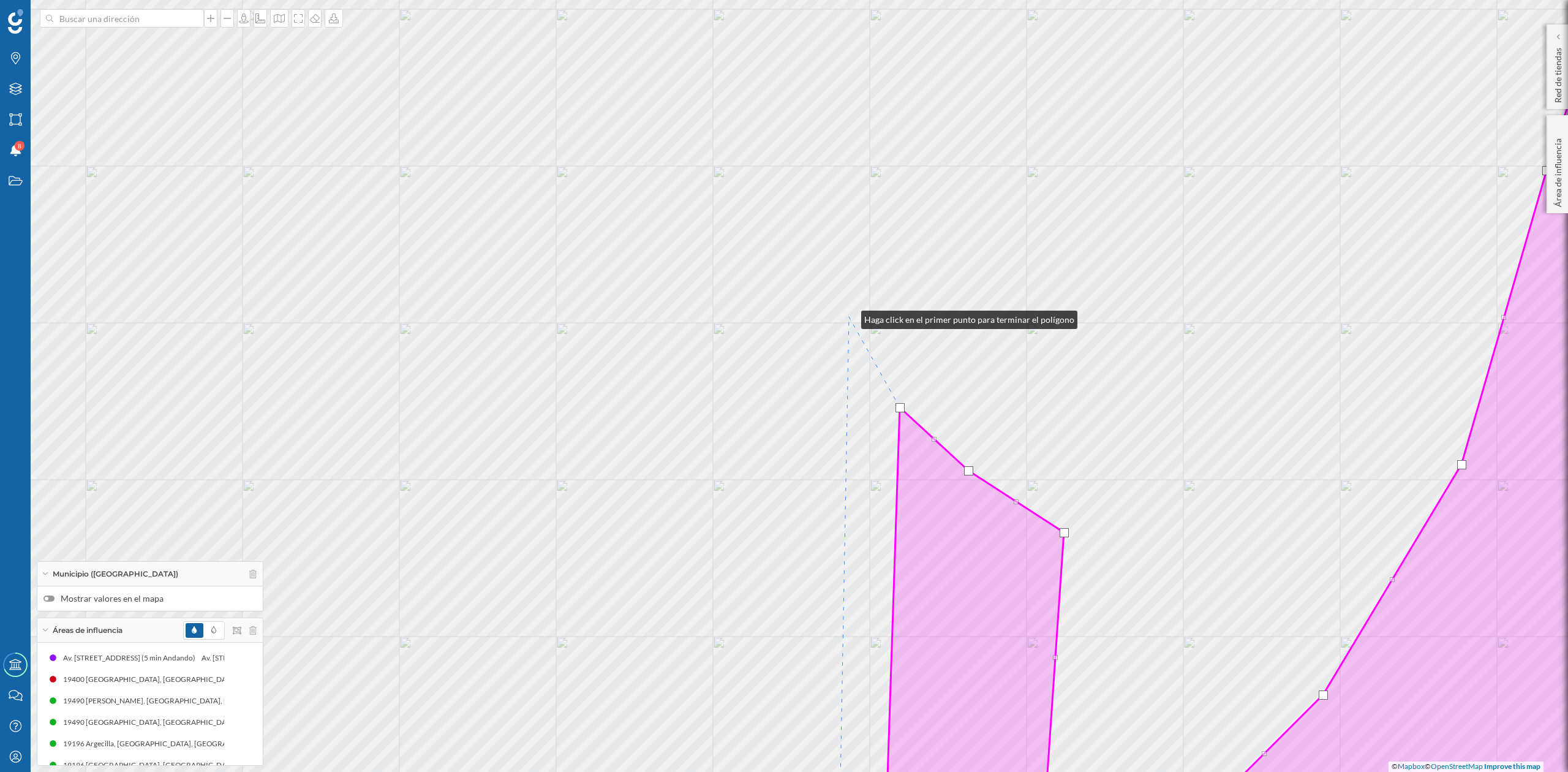
click at [848, 317] on div "© Mapbox © OpenStreetMap Improve this map" at bounding box center [784, 386] width 1568 height 772
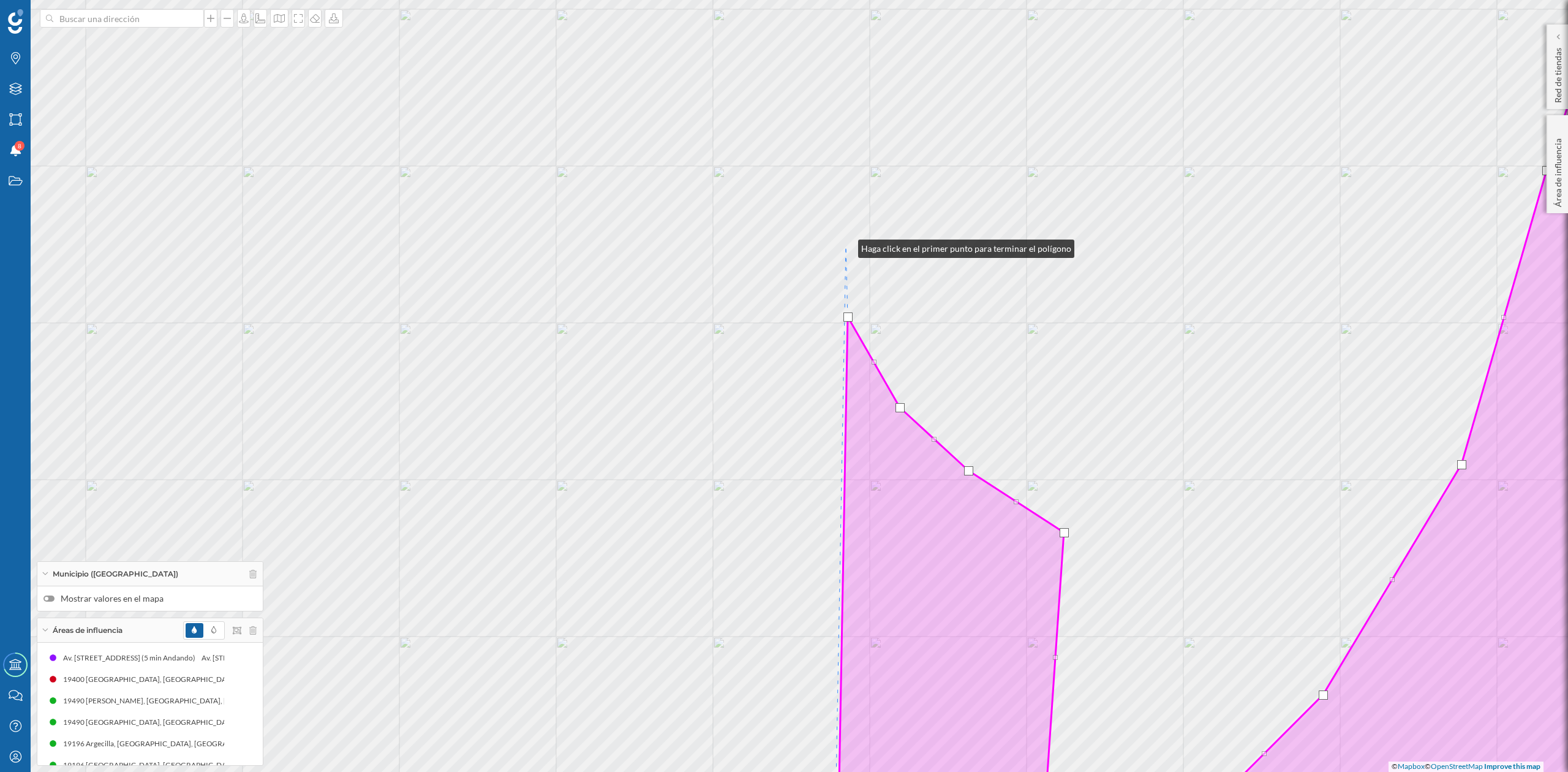
click at [846, 245] on div "© Mapbox © OpenStreetMap Improve this map" at bounding box center [784, 386] width 1568 height 772
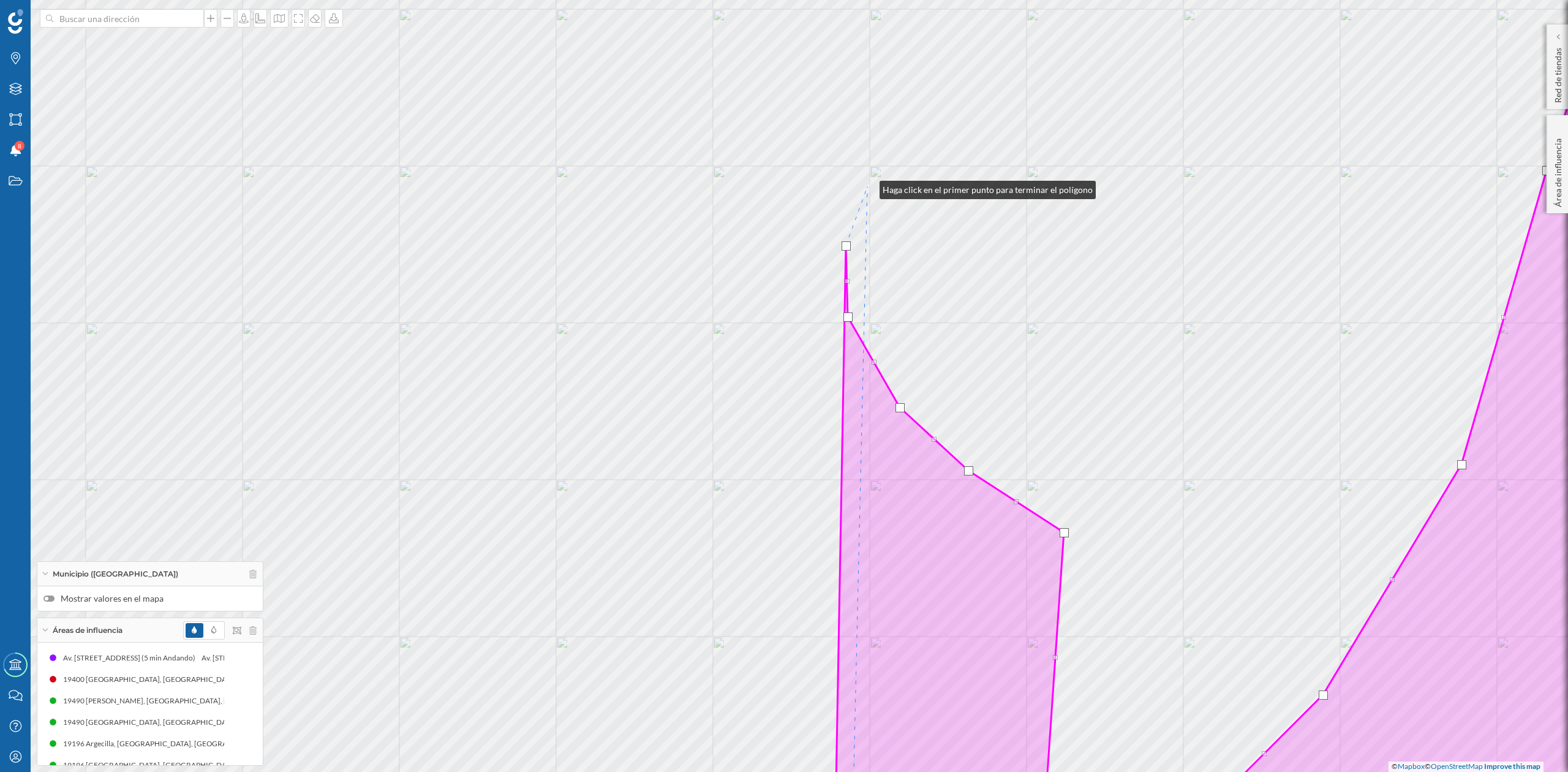
click at [868, 187] on div "© Mapbox © OpenStreetMap Improve this map" at bounding box center [784, 386] width 1568 height 772
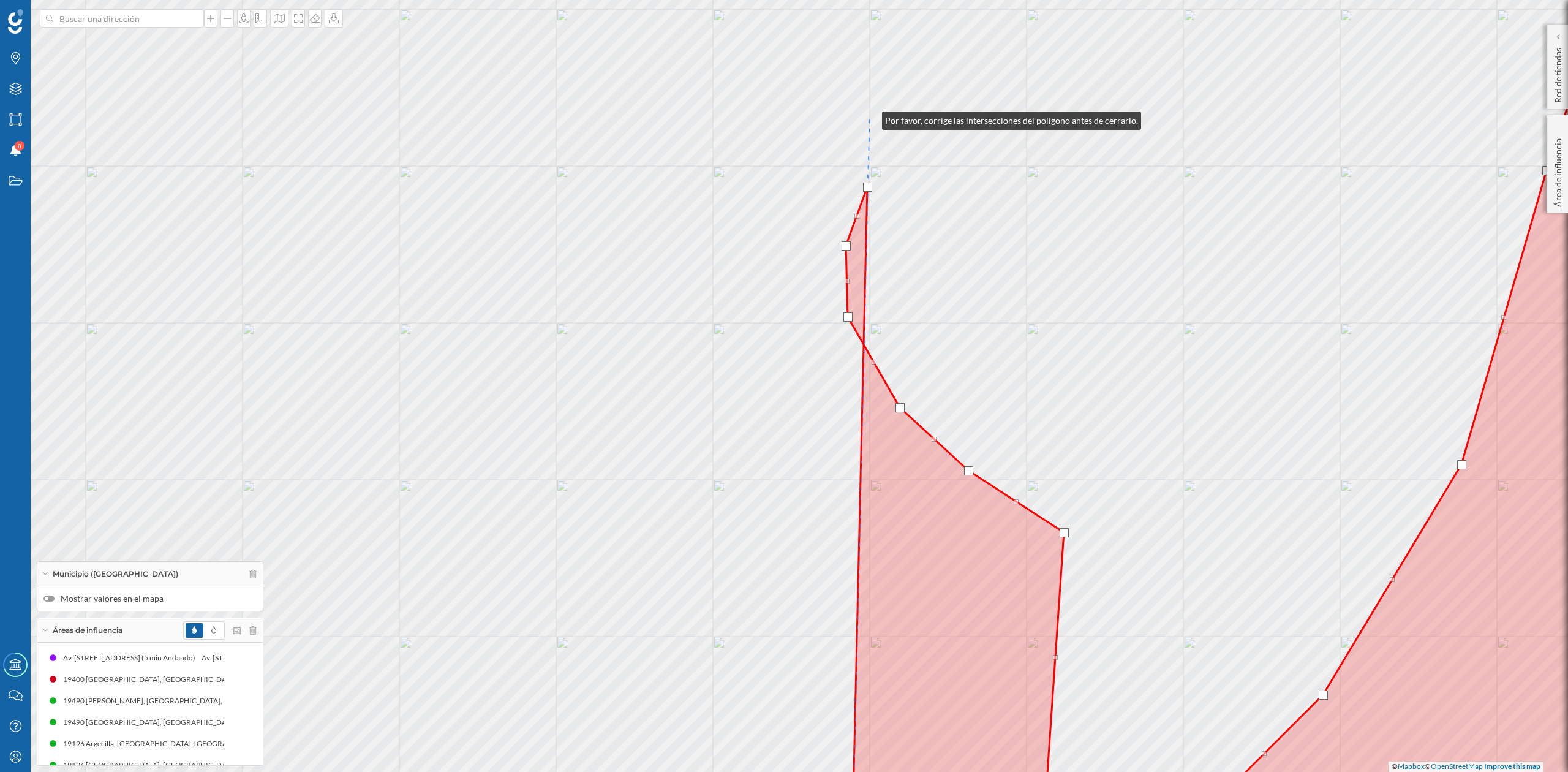
click at [870, 118] on div "© Mapbox © OpenStreetMap Improve this map" at bounding box center [784, 386] width 1568 height 772
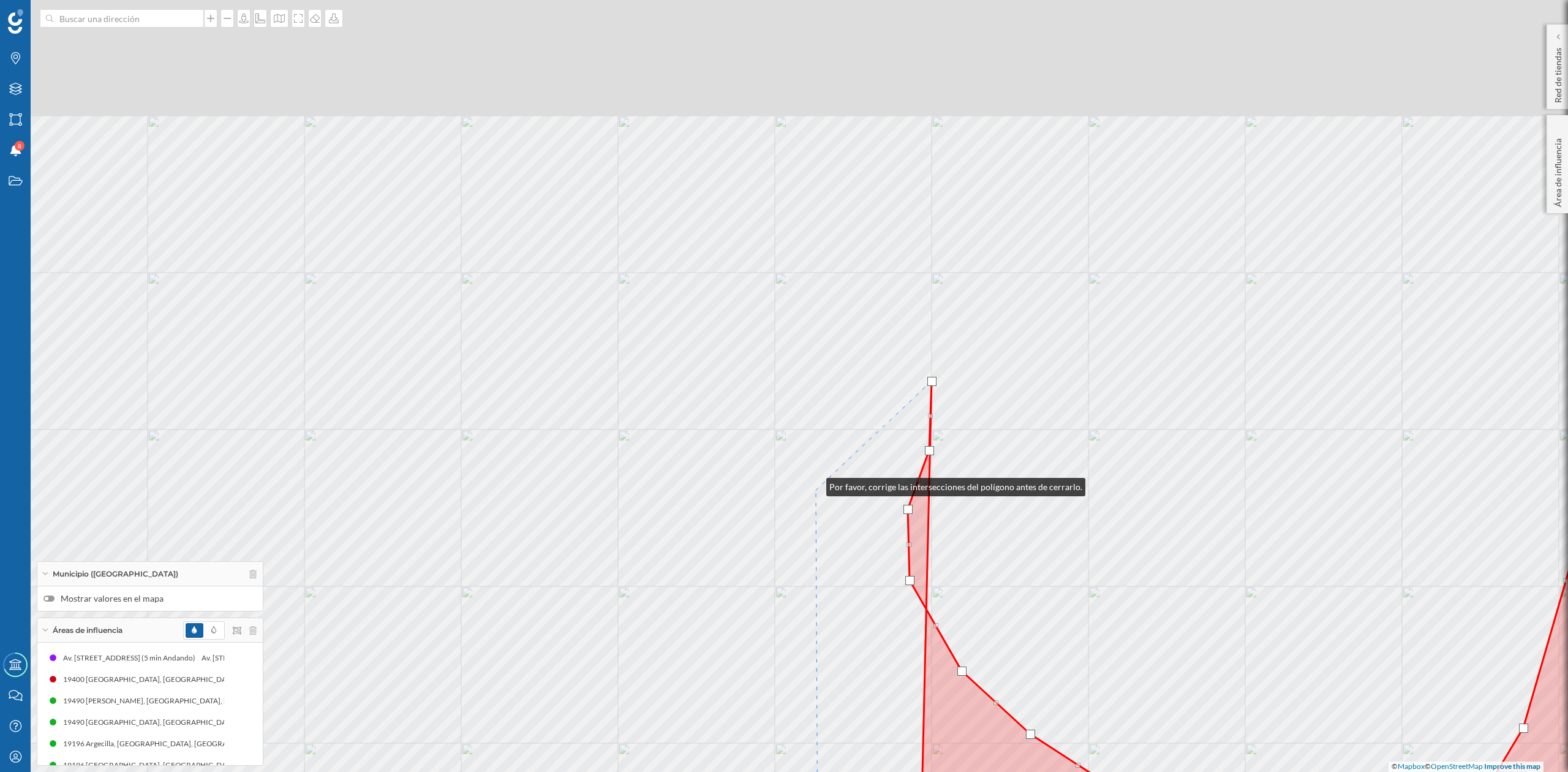
drag, startPoint x: 753, startPoint y: 221, endPoint x: 816, endPoint y: 504, distance: 289.9
click at [816, 503] on div "© Mapbox © OpenStreetMap Improve this map" at bounding box center [784, 386] width 1568 height 772
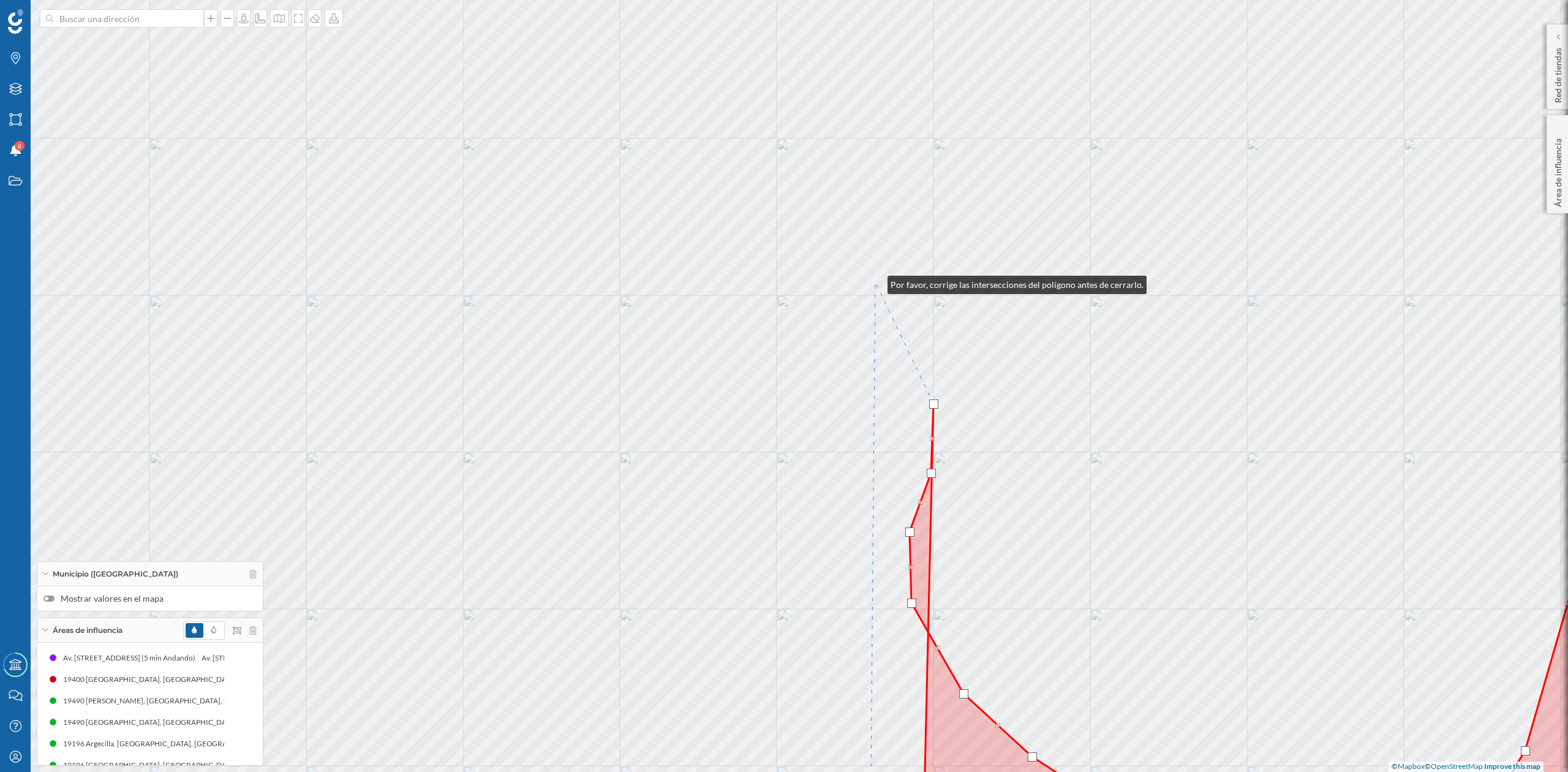
click at [876, 283] on div "© Mapbox © OpenStreetMap Improve this map" at bounding box center [784, 386] width 1568 height 772
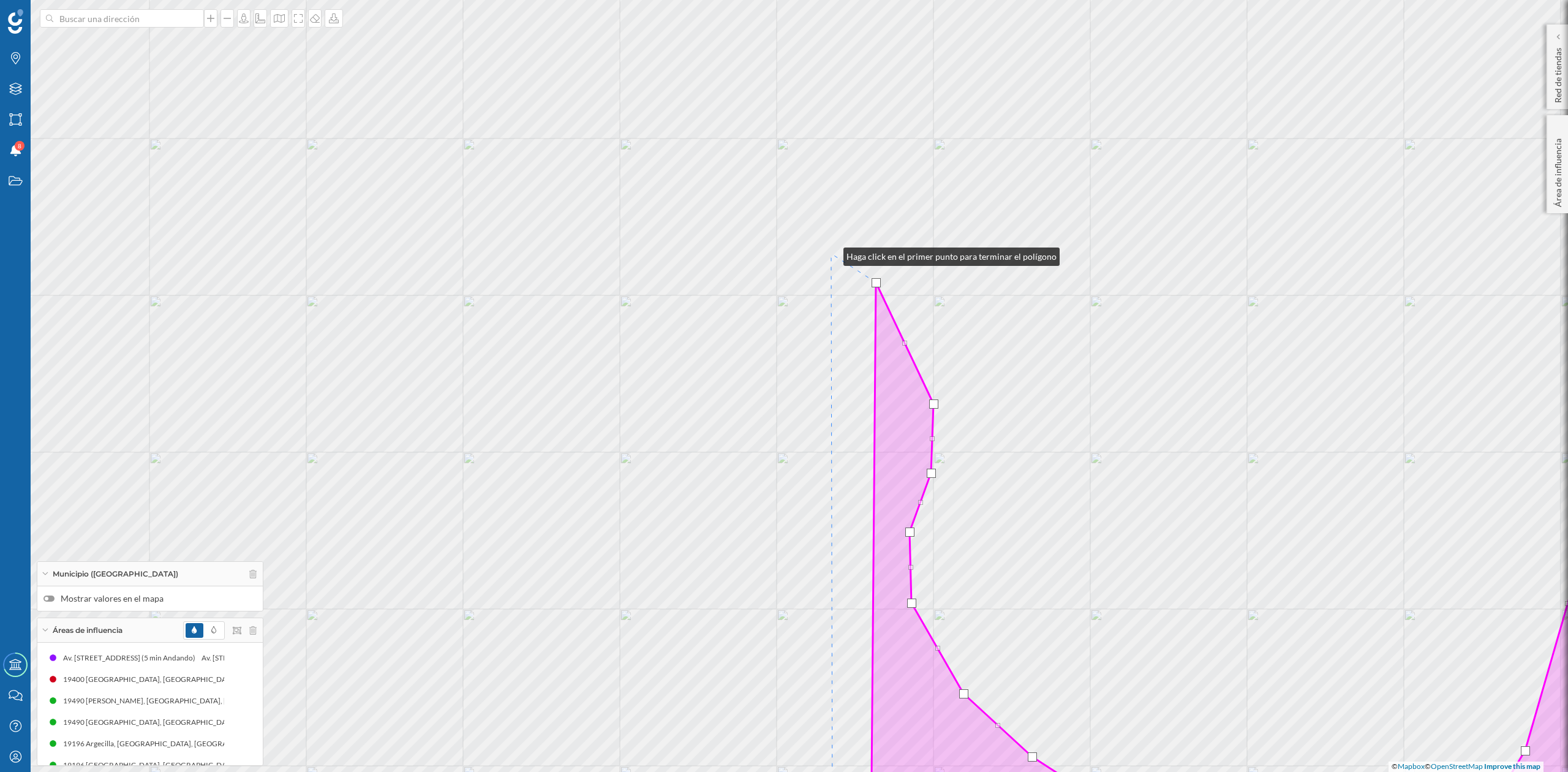
click at [831, 254] on div "© Mapbox © OpenStreetMap Improve this map" at bounding box center [784, 386] width 1568 height 772
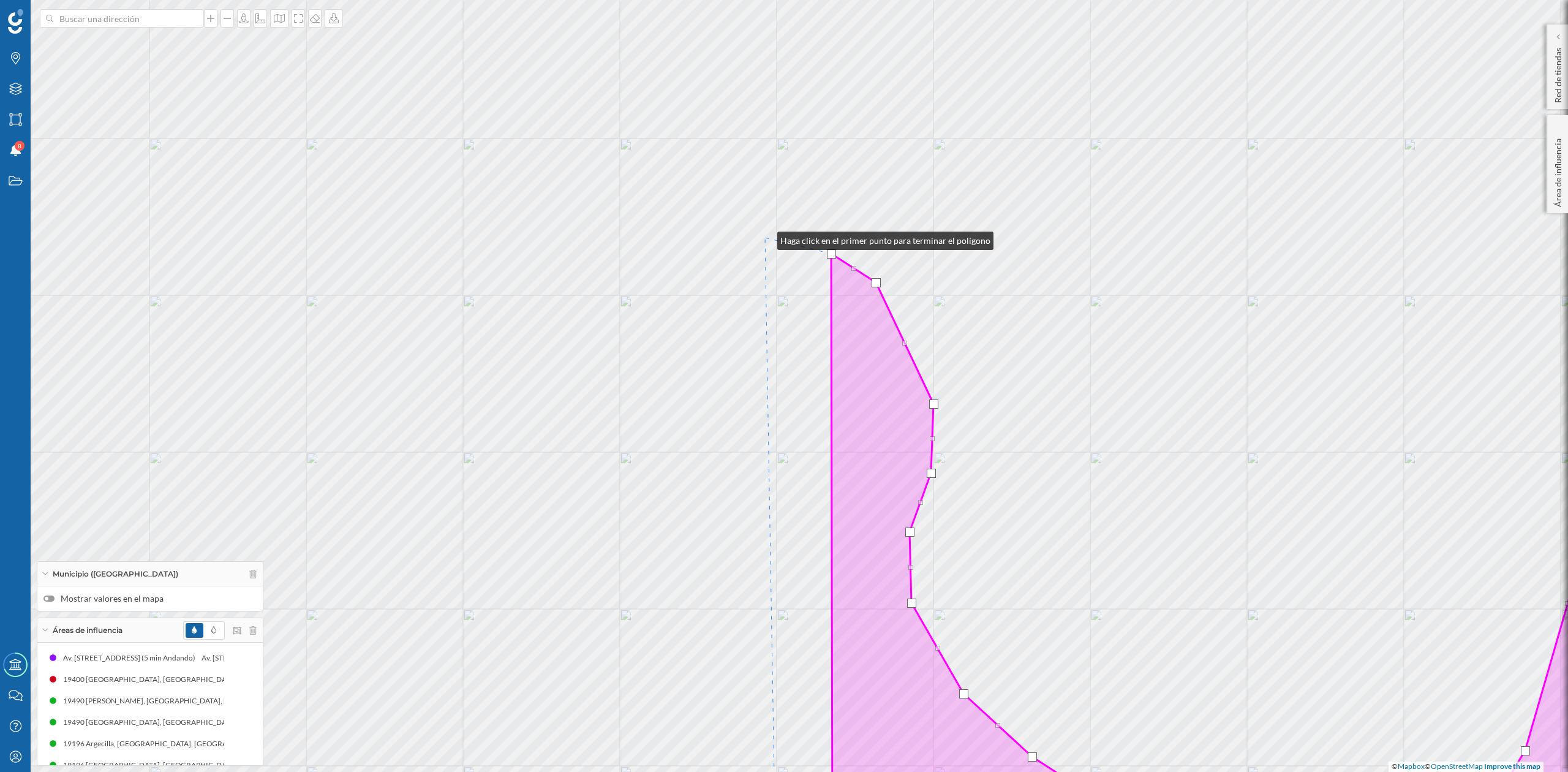
click at [765, 238] on div "© Mapbox © OpenStreetMap Improve this map" at bounding box center [784, 386] width 1568 height 772
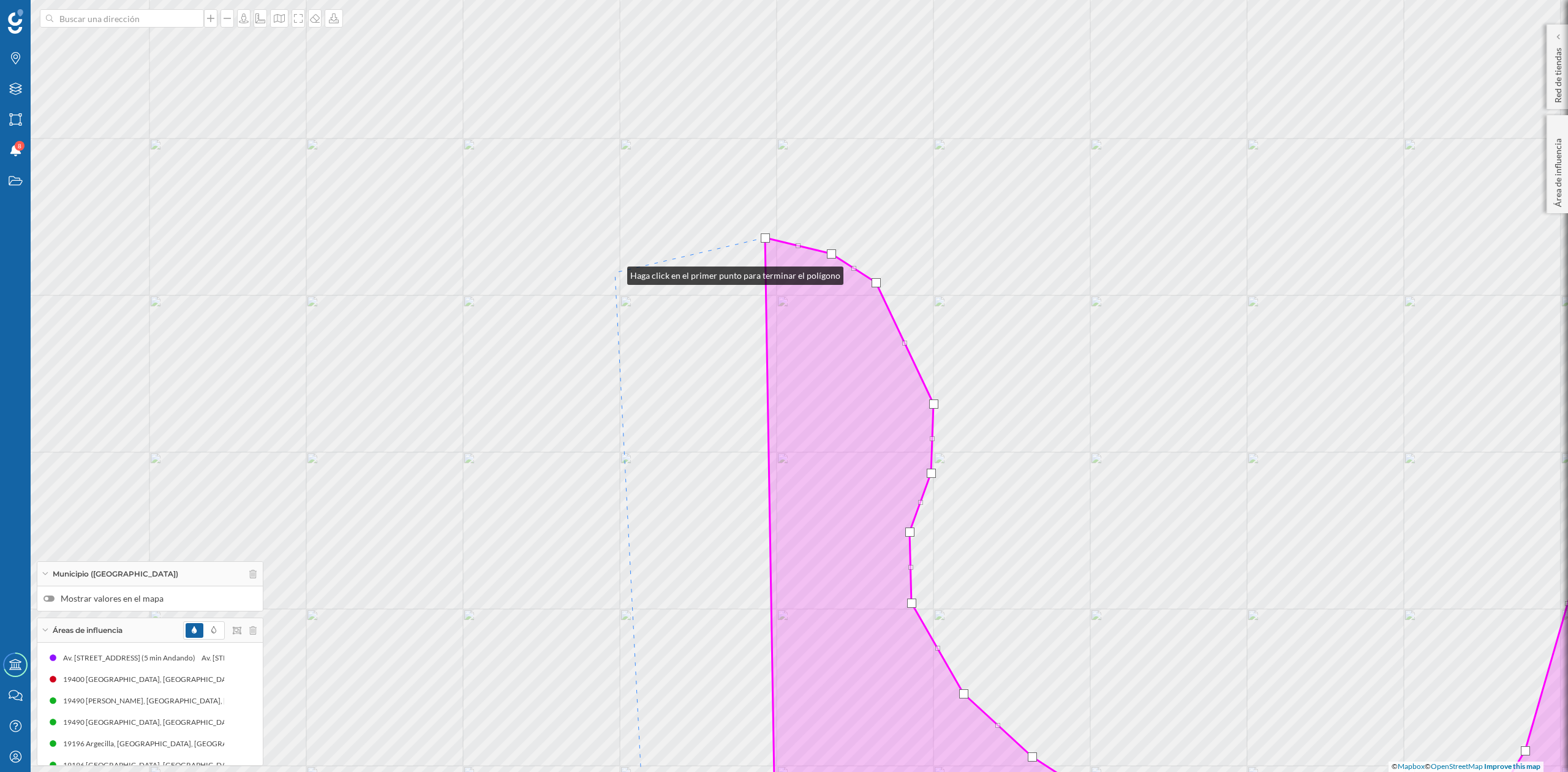
click at [615, 273] on div "© Mapbox © OpenStreetMap Improve this map" at bounding box center [784, 386] width 1568 height 772
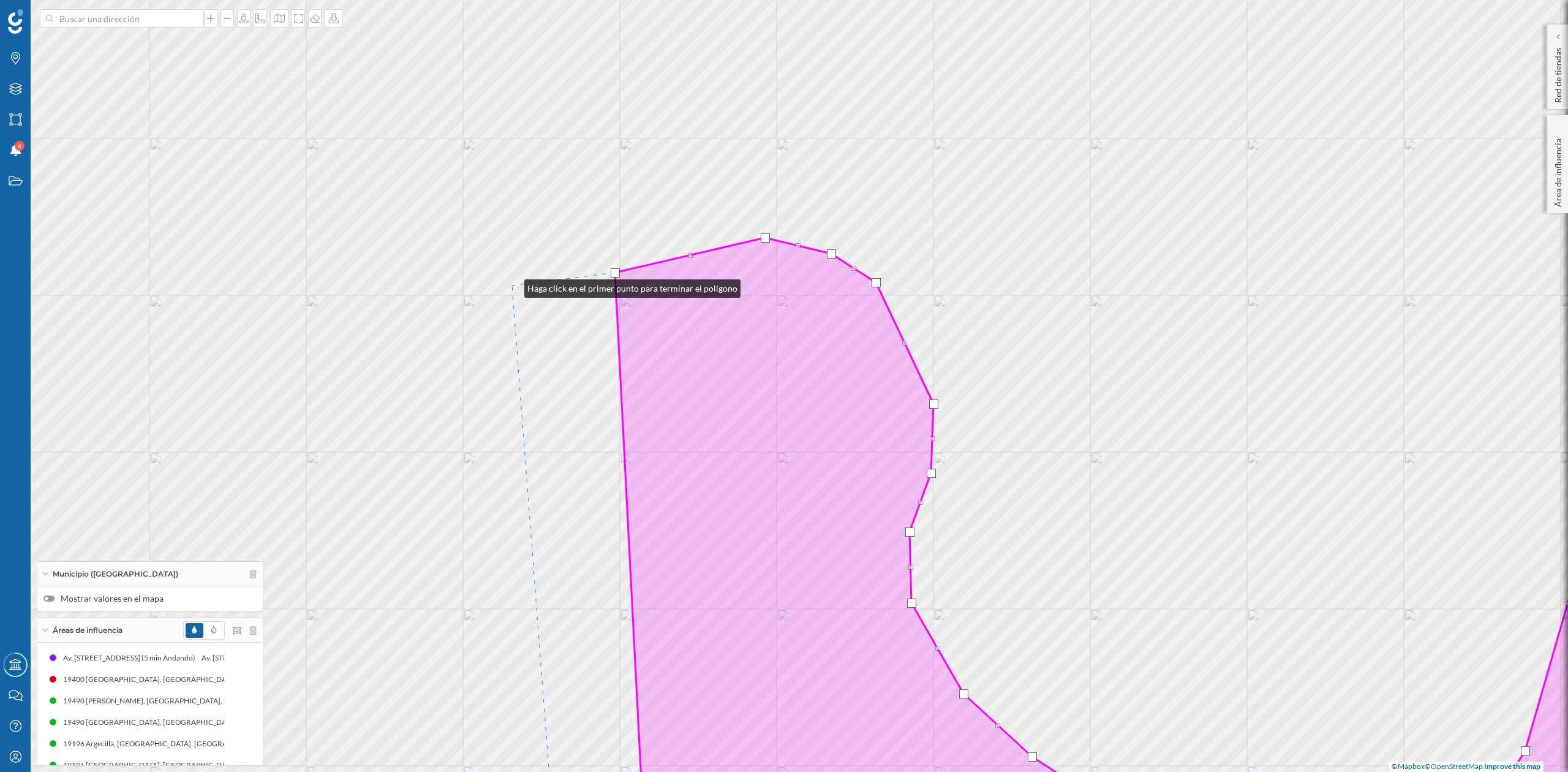
click at [512, 285] on div "© Mapbox © OpenStreetMap Improve this map" at bounding box center [784, 386] width 1568 height 772
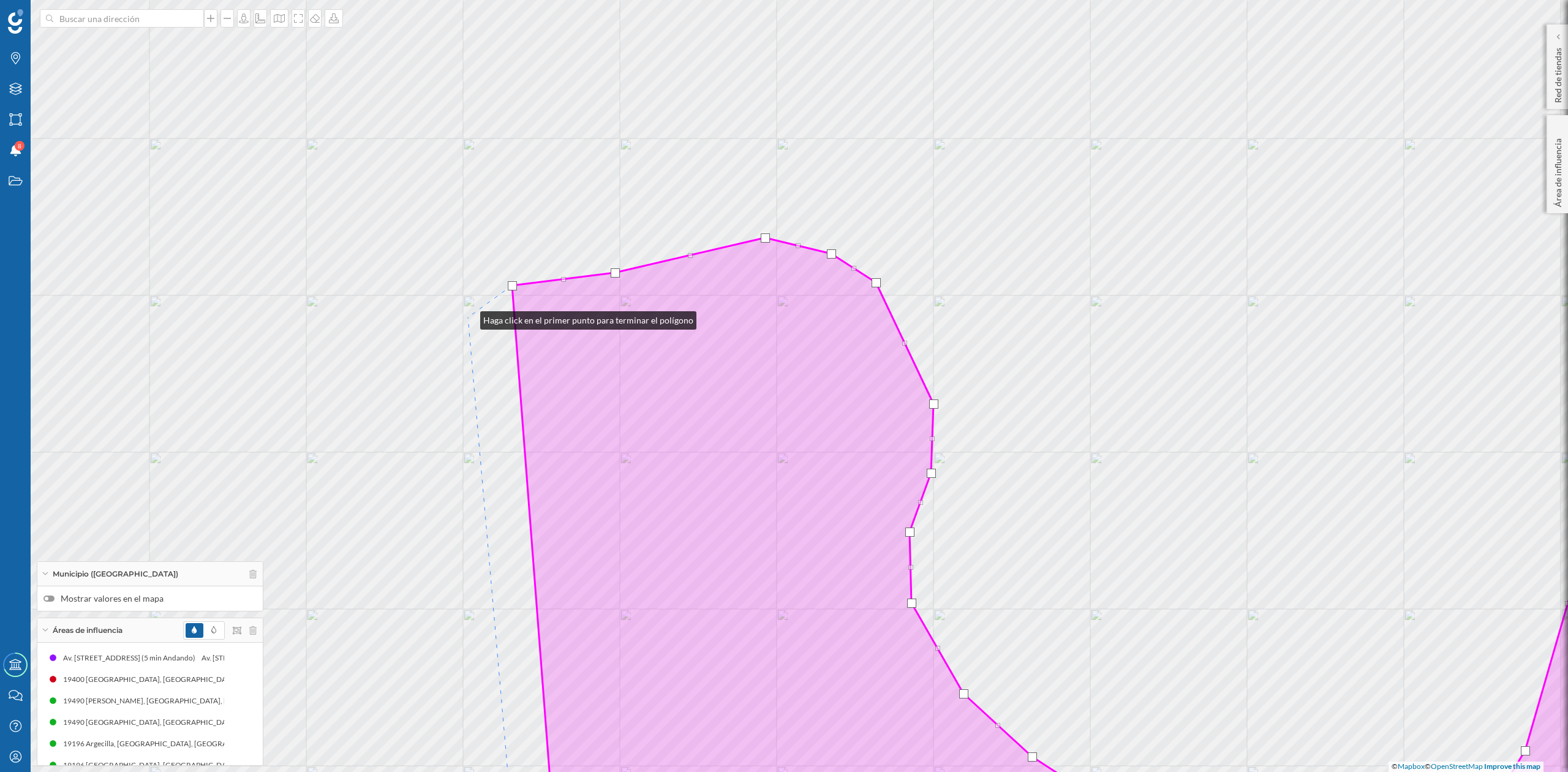
click at [468, 318] on div "© Mapbox © OpenStreetMap Improve this map" at bounding box center [784, 386] width 1568 height 772
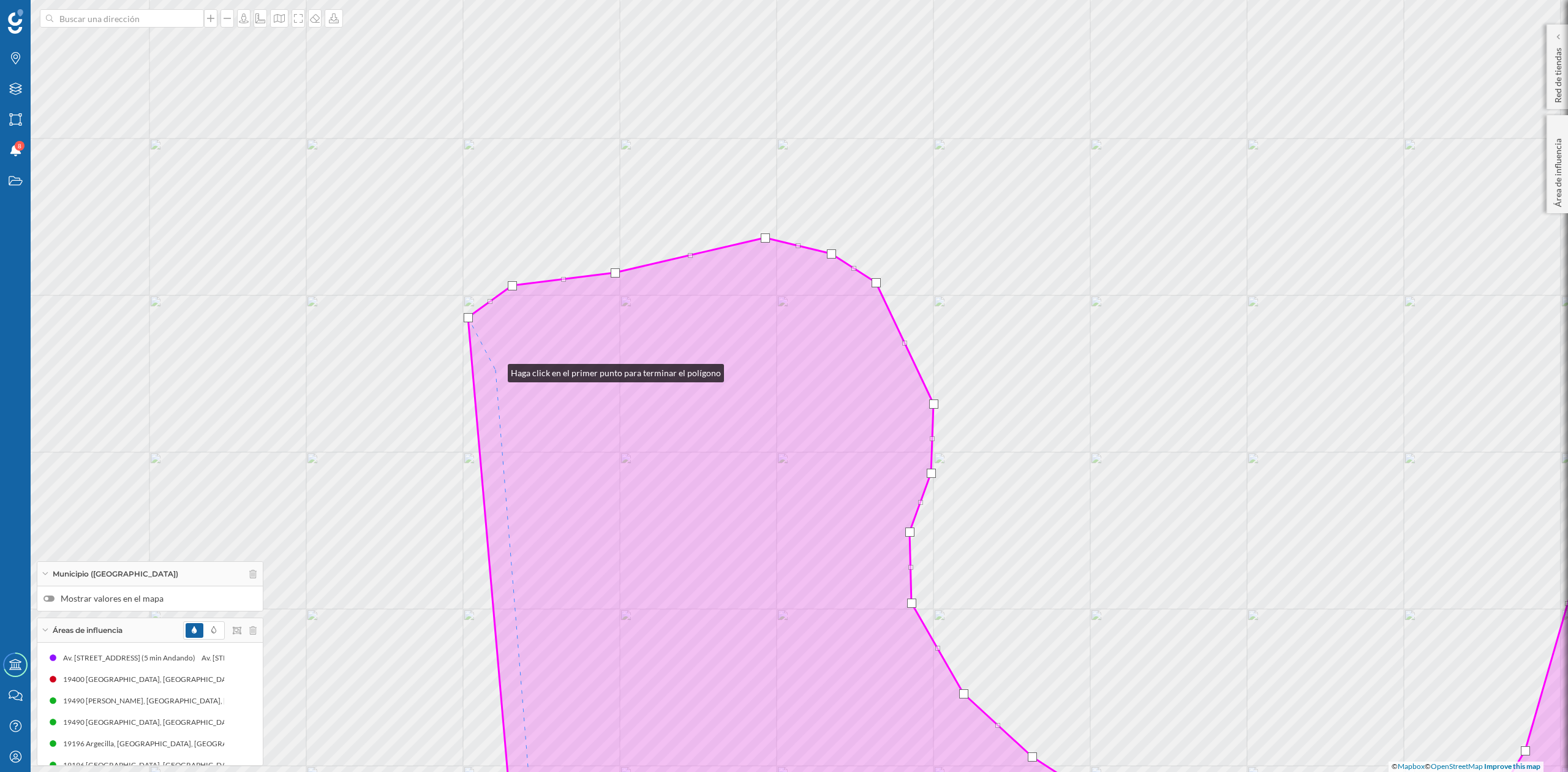
click at [496, 370] on icon at bounding box center [1097, 508] width 1259 height 686
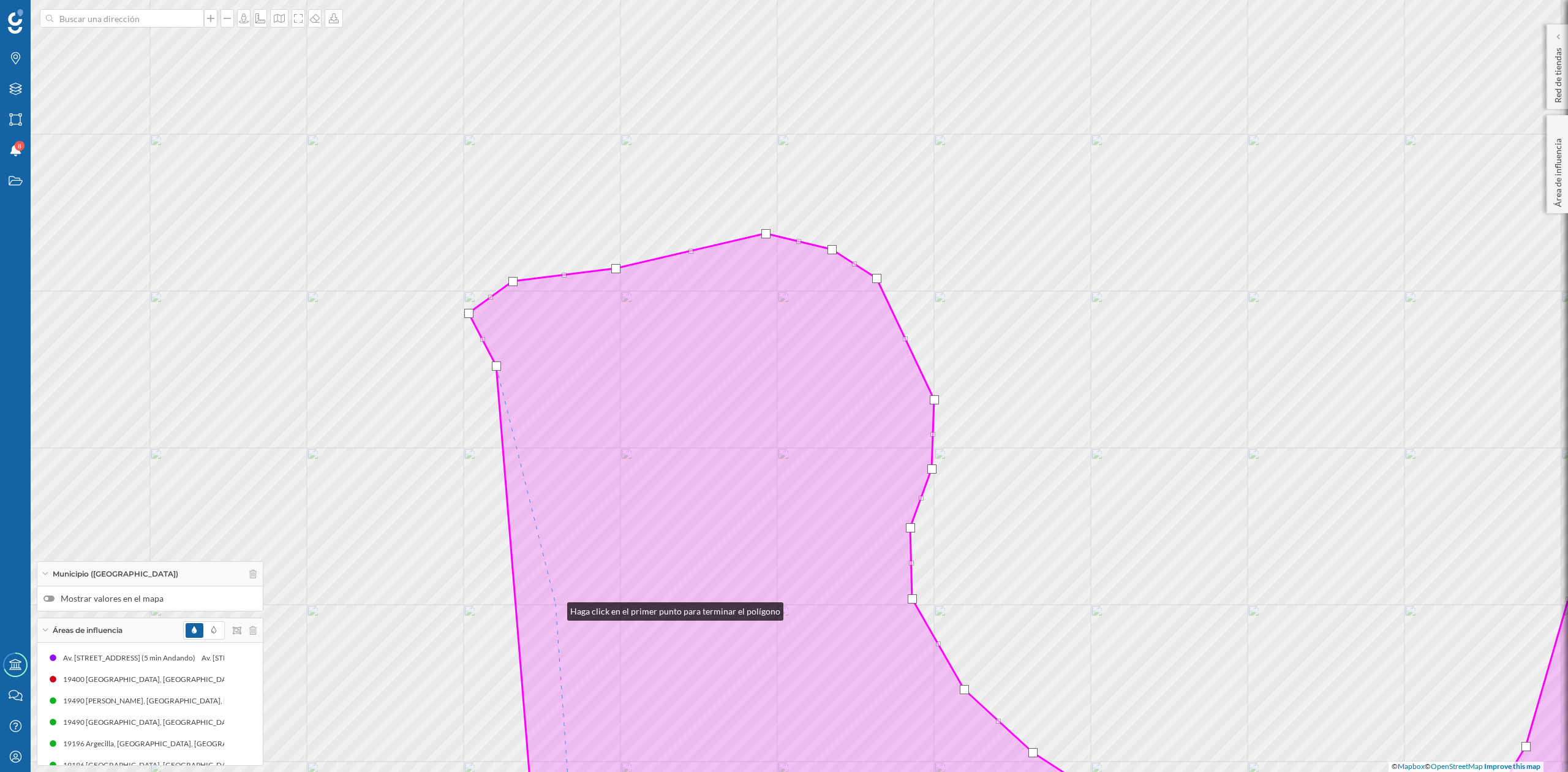
drag, startPoint x: 555, startPoint y: 609, endPoint x: 680, endPoint y: 493, distance: 170.5
click at [680, 493] on icon at bounding box center [1098, 503] width 1259 height 686
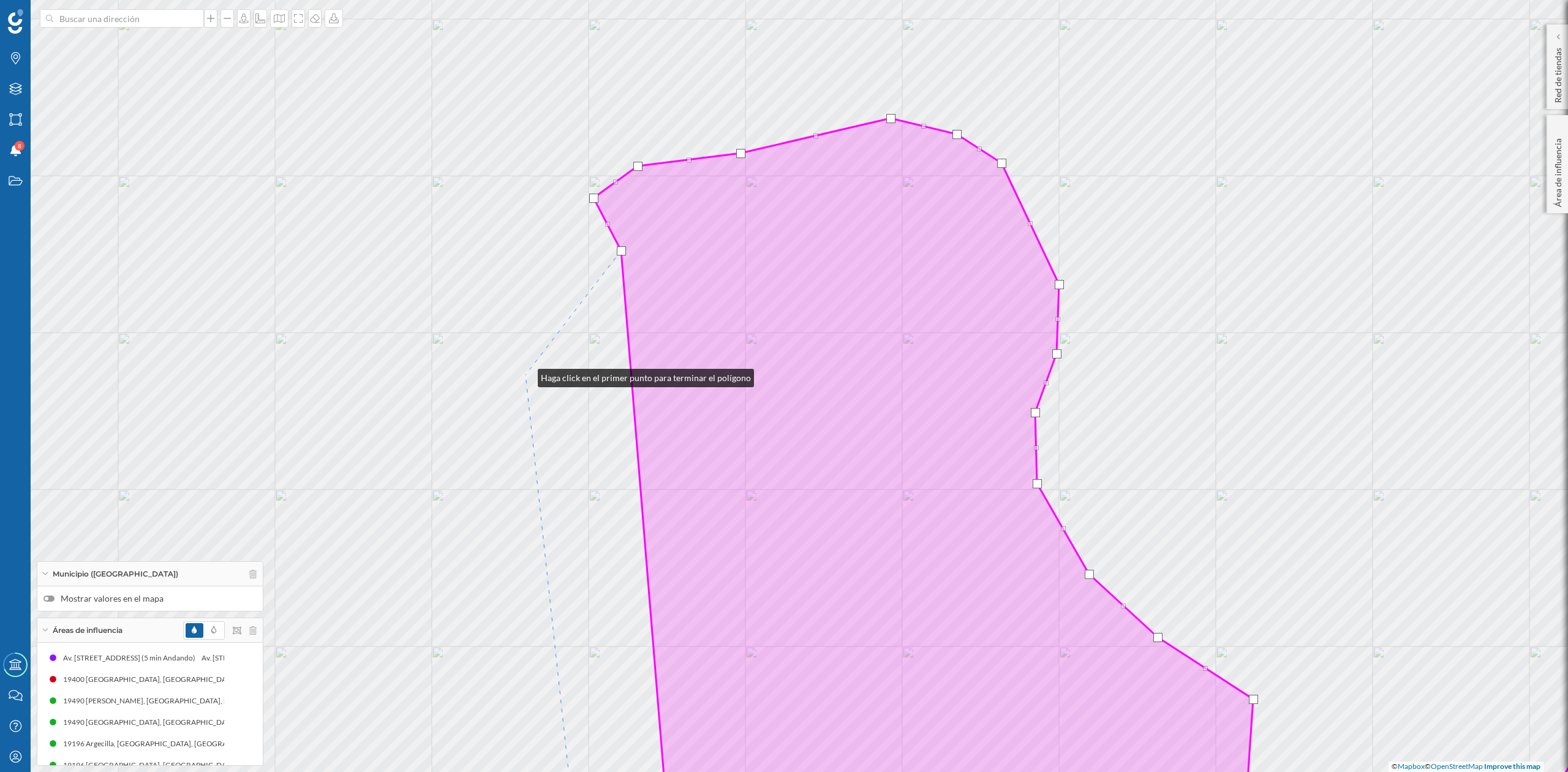
click at [525, 375] on div "© Mapbox © OpenStreetMap Improve this map" at bounding box center [784, 386] width 1568 height 772
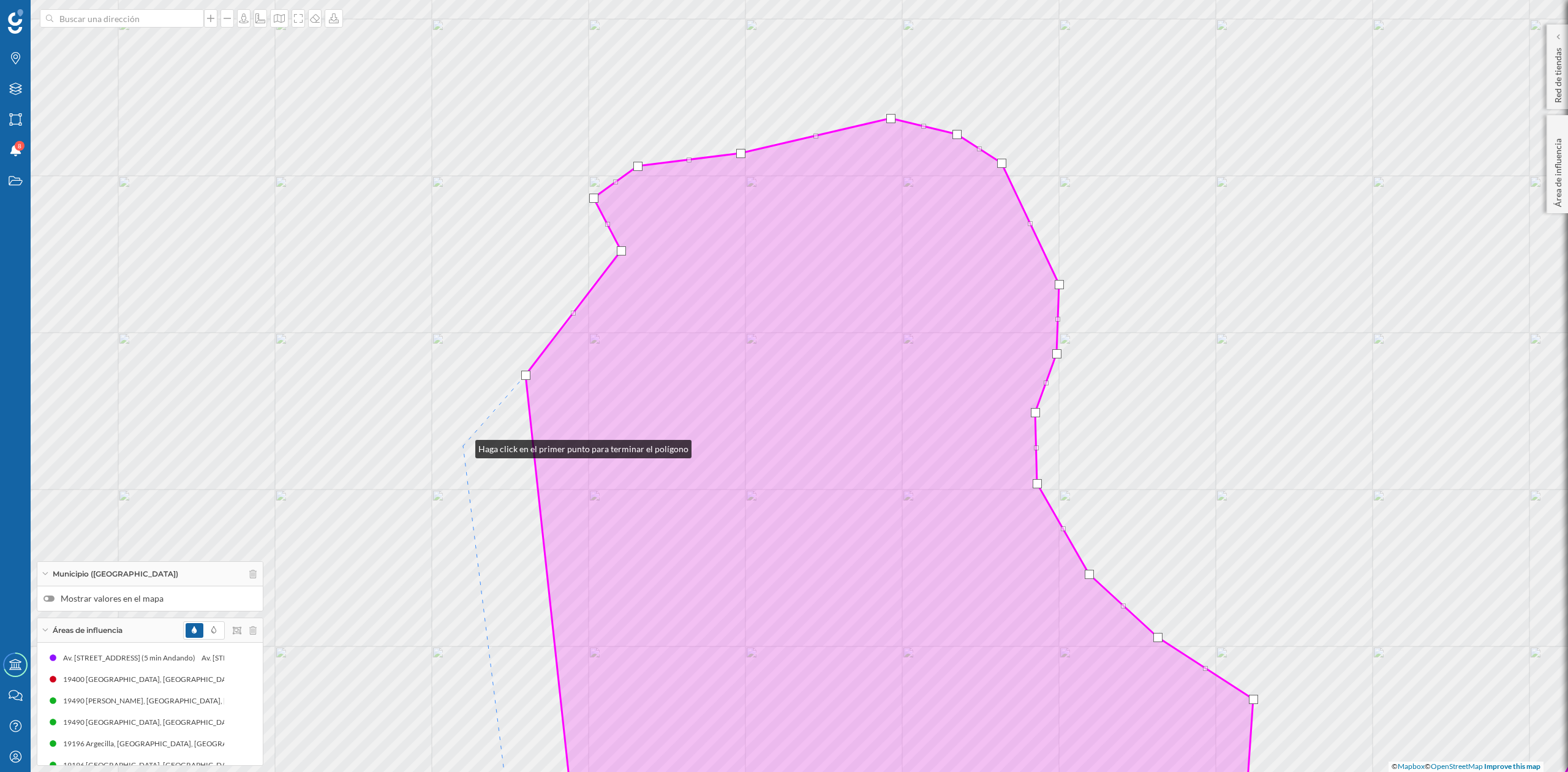
click at [463, 445] on div "© Mapbox © OpenStreetMap Improve this map" at bounding box center [784, 386] width 1568 height 772
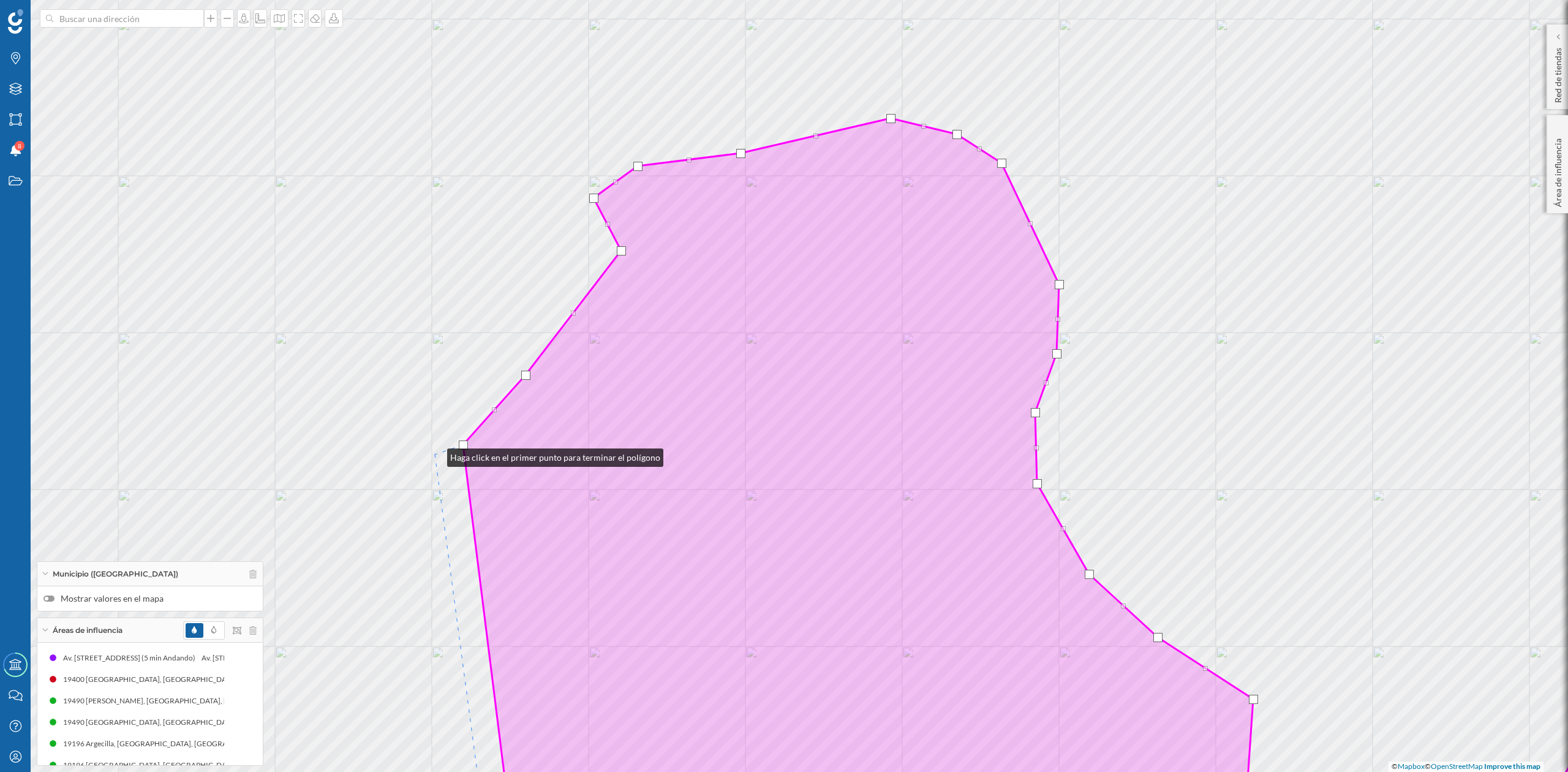
click at [435, 455] on div "© Mapbox © OpenStreetMap Improve this map" at bounding box center [784, 386] width 1568 height 772
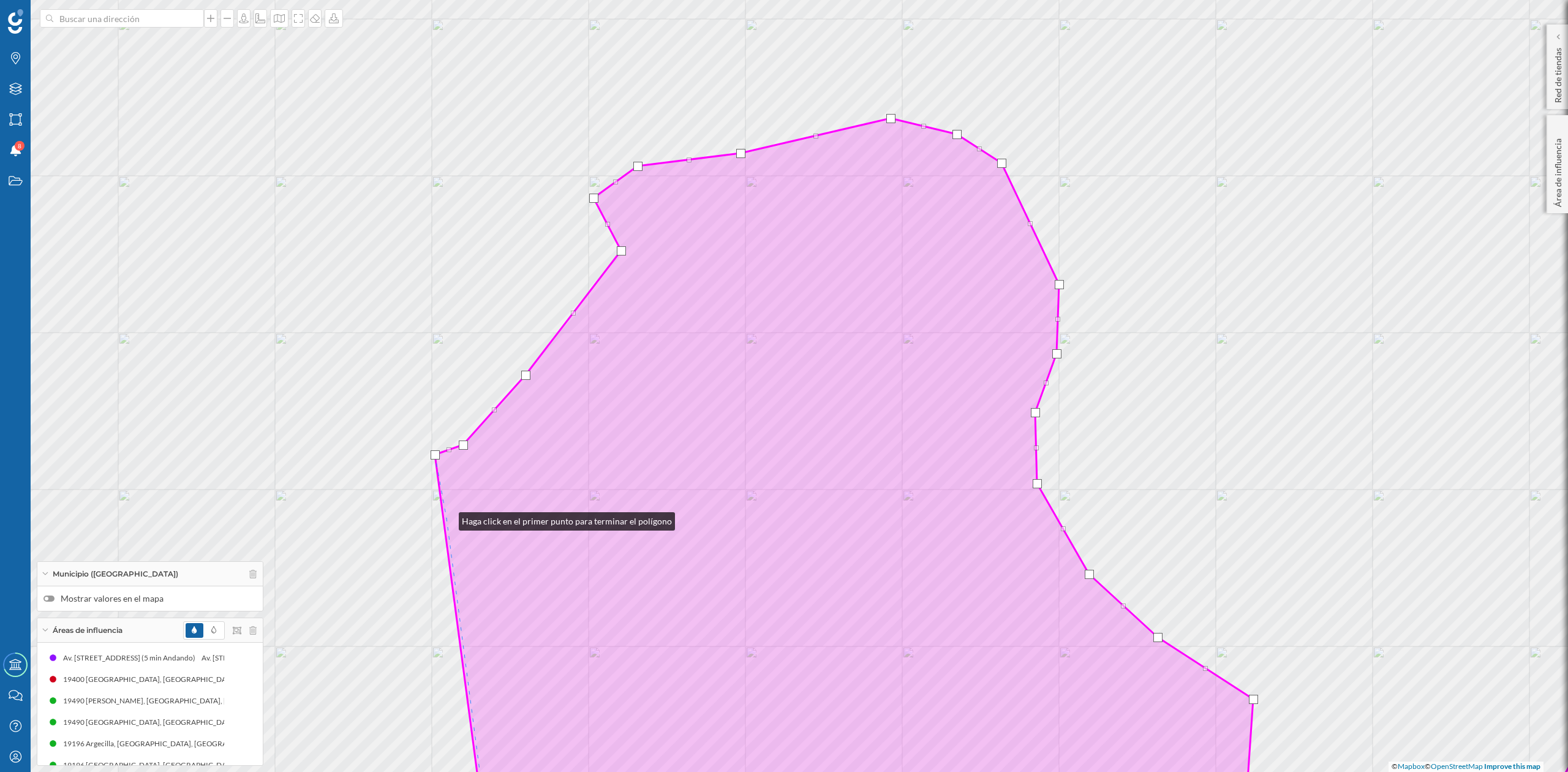
click at [447, 518] on icon at bounding box center [1081, 485] width 1292 height 733
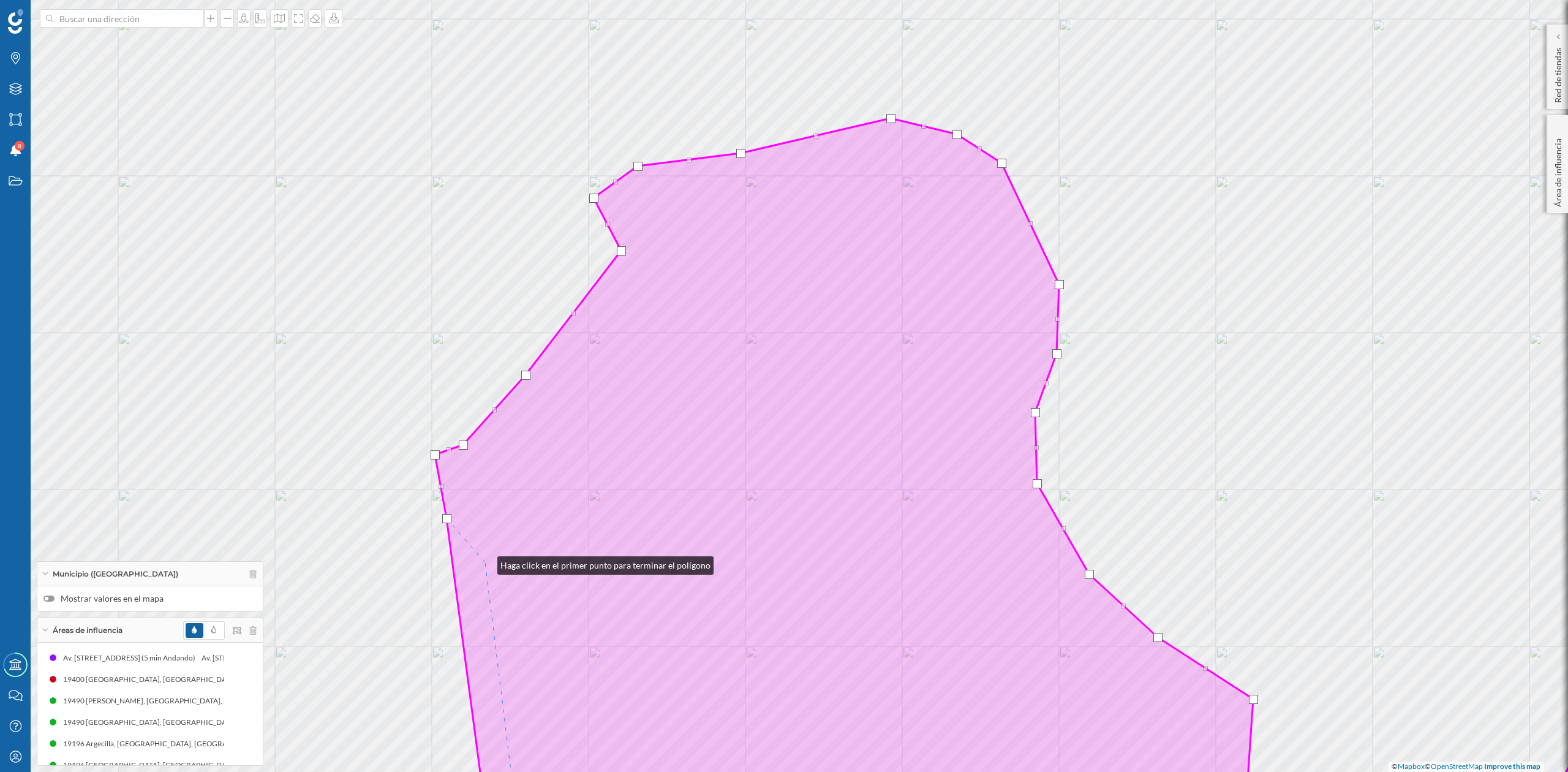
click at [485, 563] on icon at bounding box center [1081, 485] width 1292 height 733
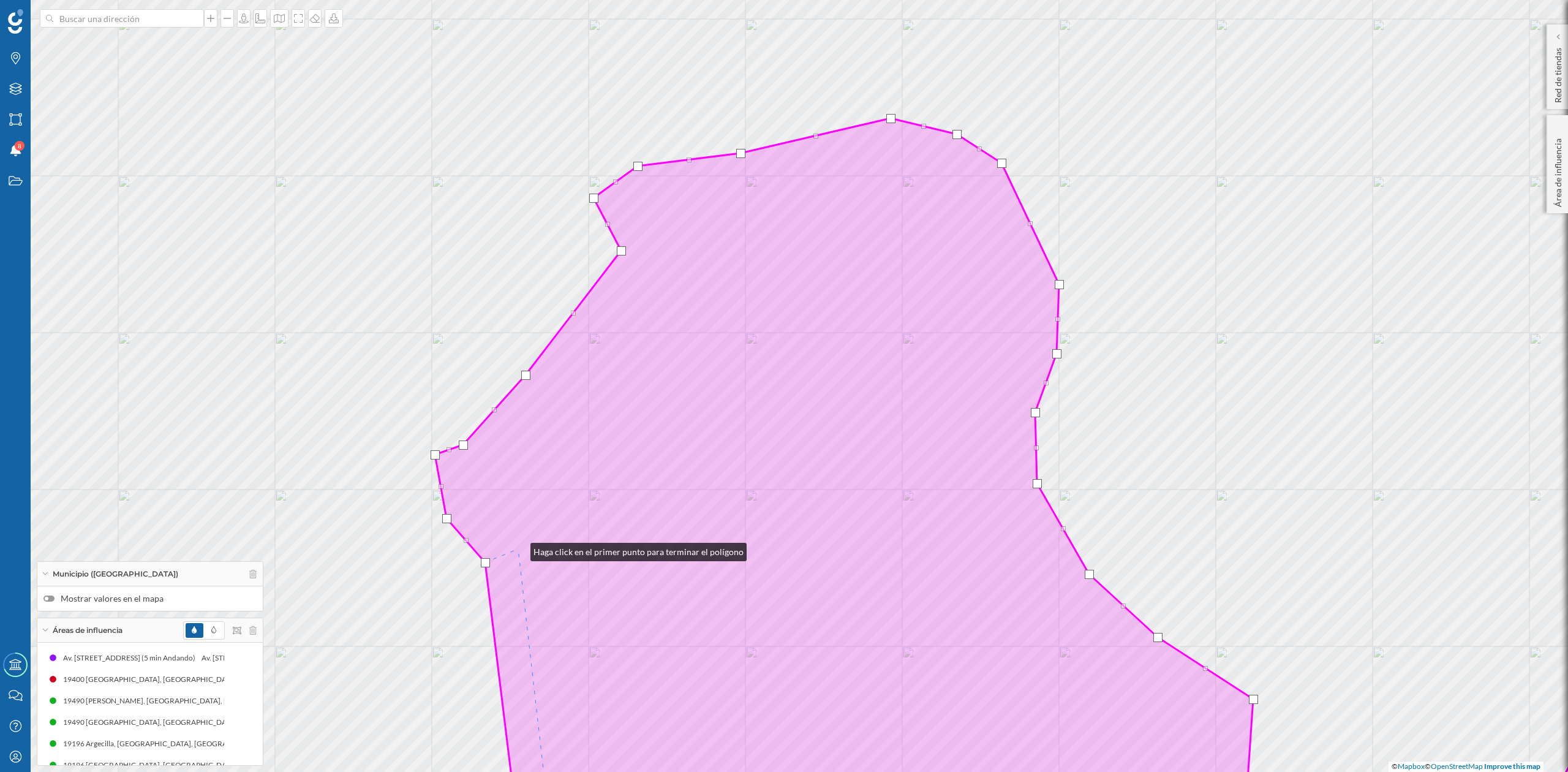
click at [518, 549] on icon at bounding box center [1081, 485] width 1292 height 733
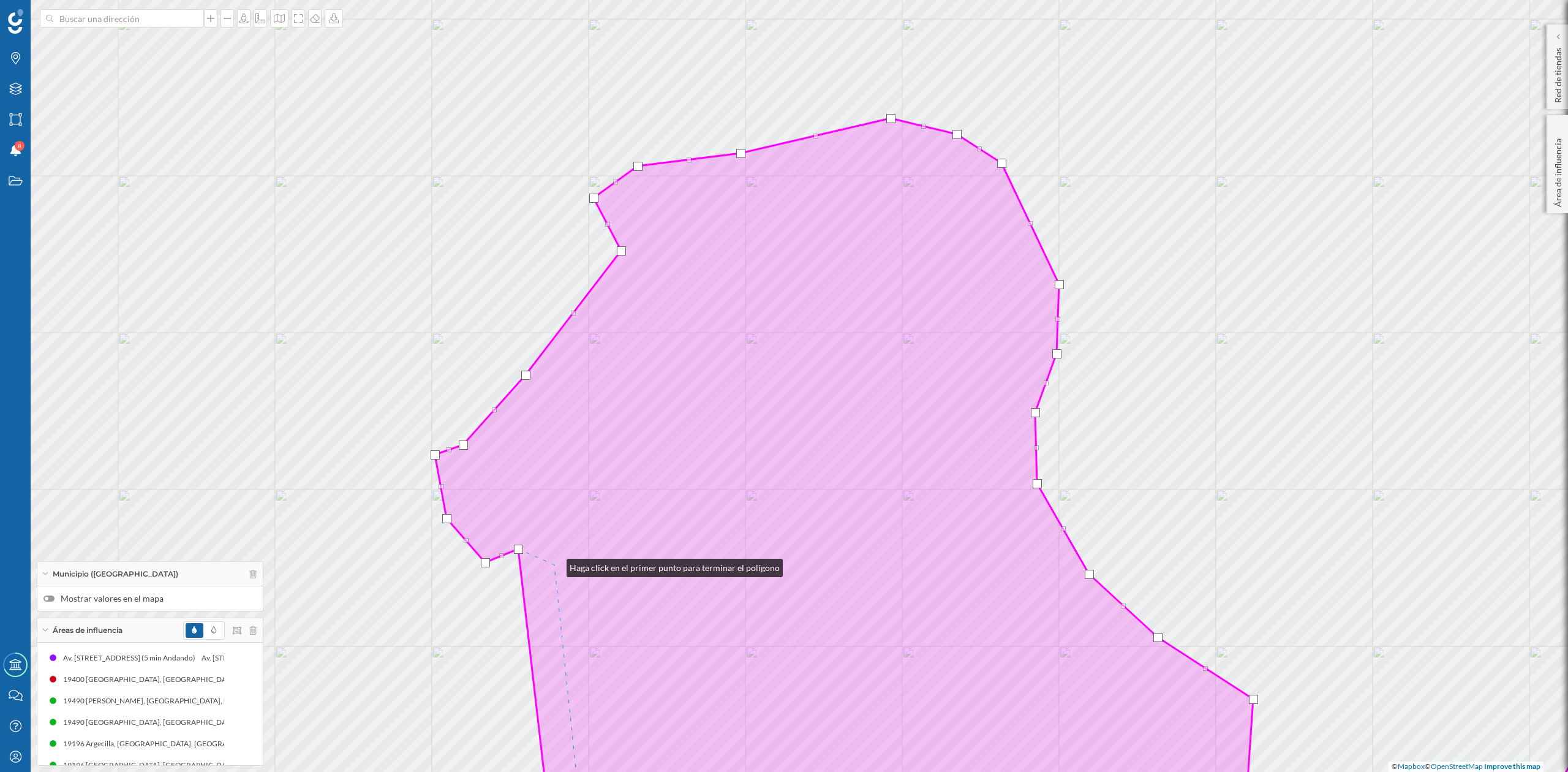
click at [554, 566] on icon at bounding box center [1081, 485] width 1292 height 733
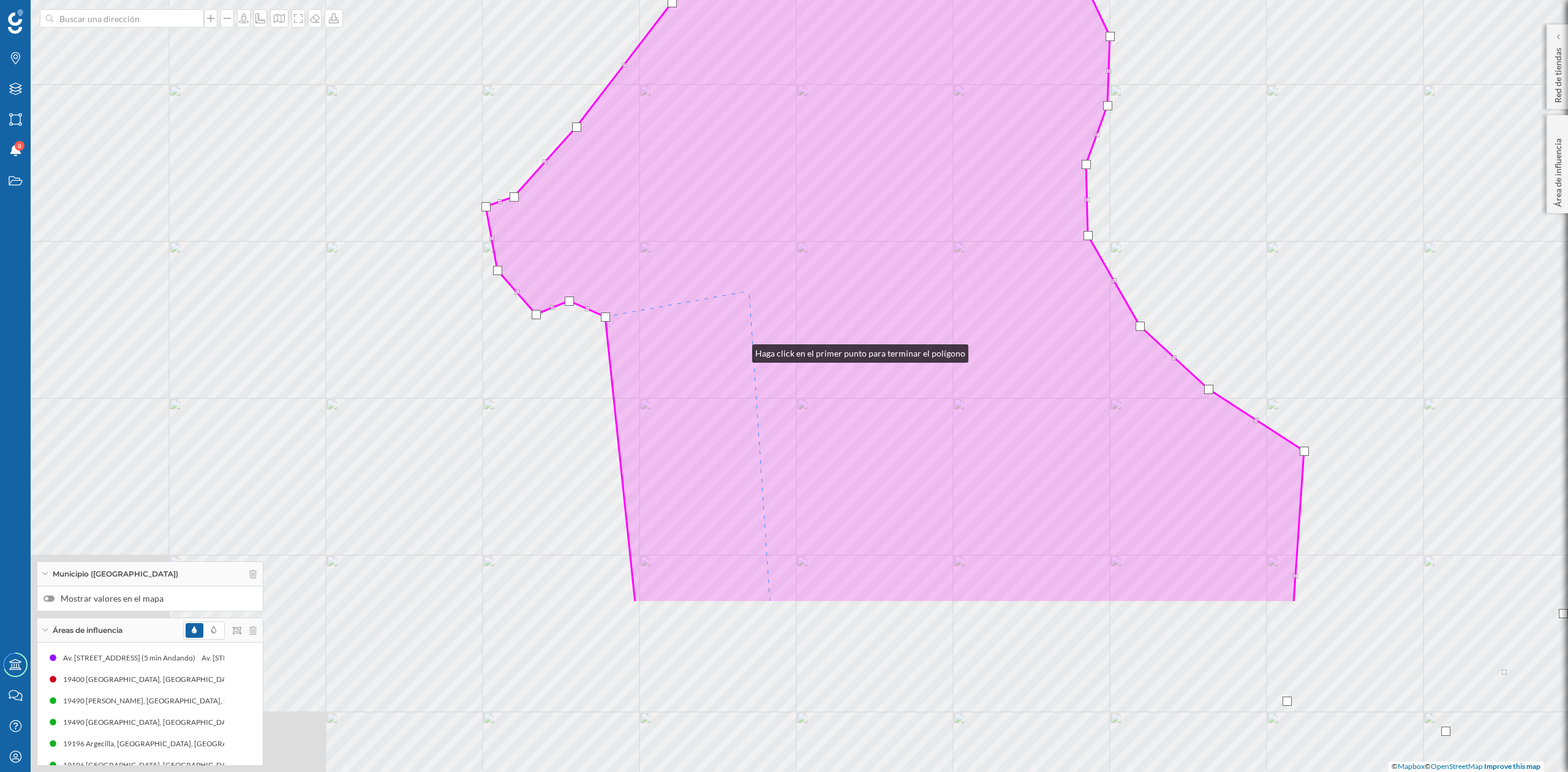
drag, startPoint x: 709, startPoint y: 523, endPoint x: 770, endPoint y: 138, distance: 389.8
click at [770, 138] on icon at bounding box center [1131, 236] width 1292 height 733
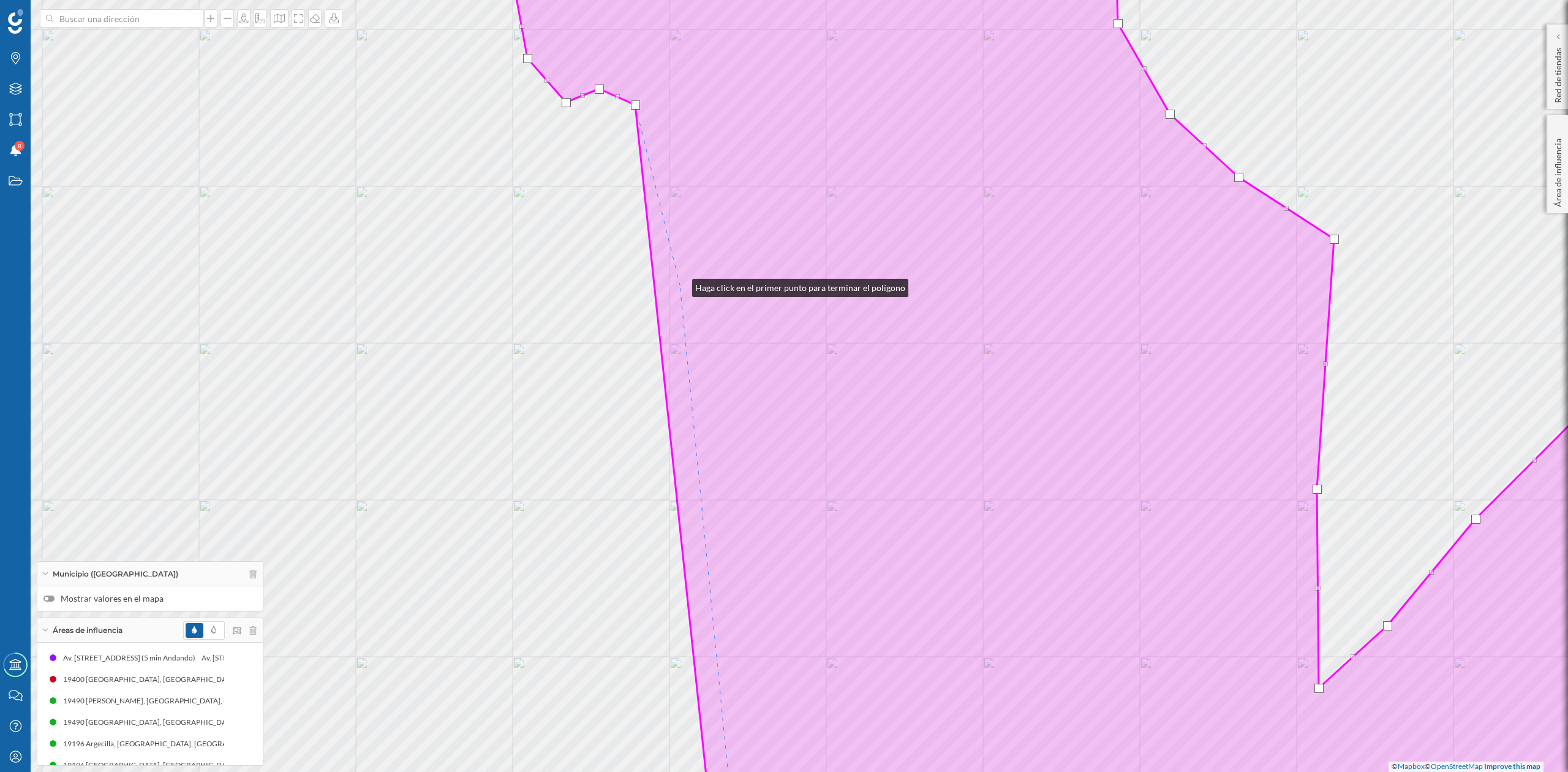
click at [680, 285] on icon at bounding box center [1120, 386] width 1211 height 930
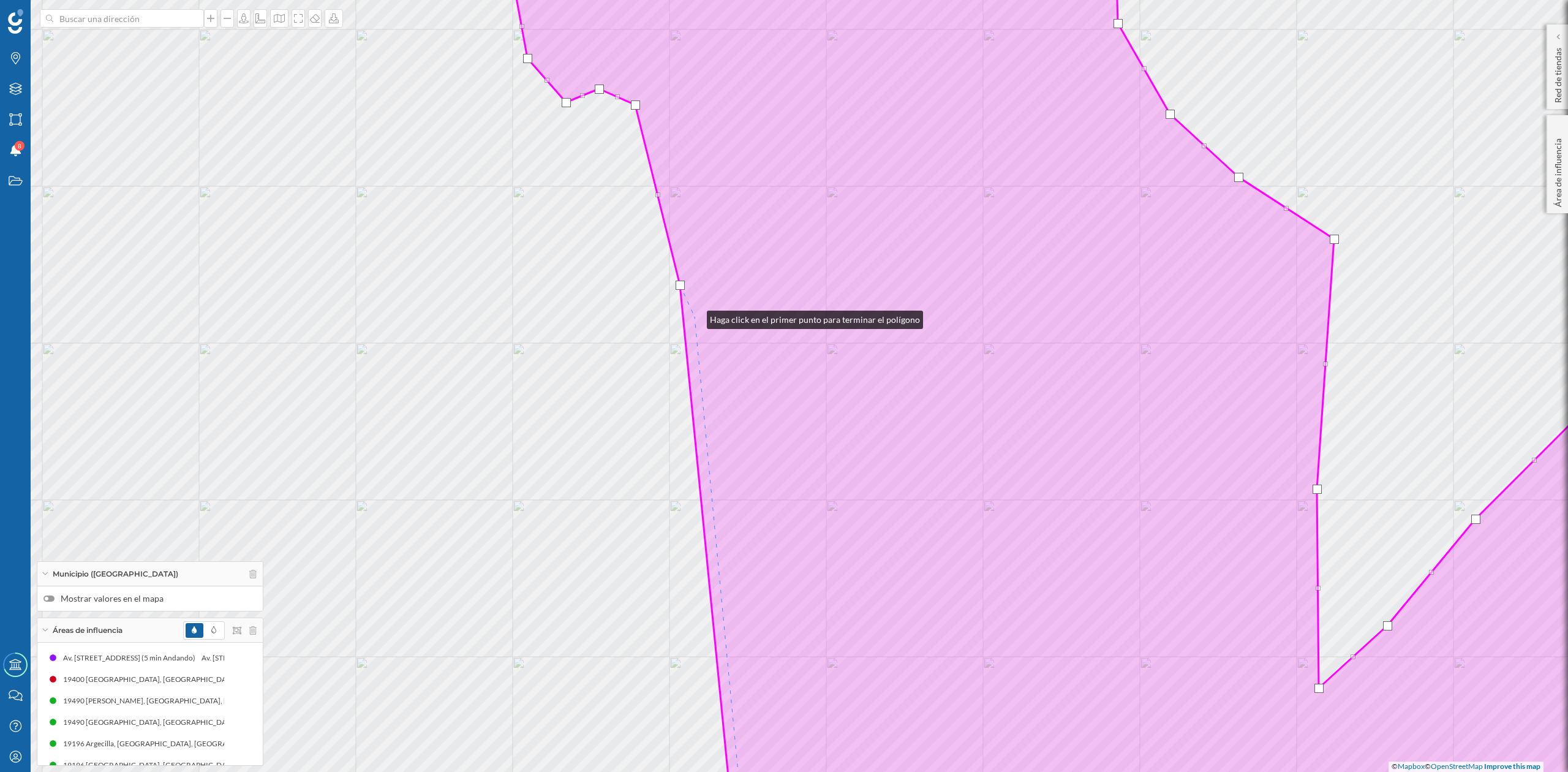
click at [694, 317] on icon at bounding box center [1120, 386] width 1211 height 930
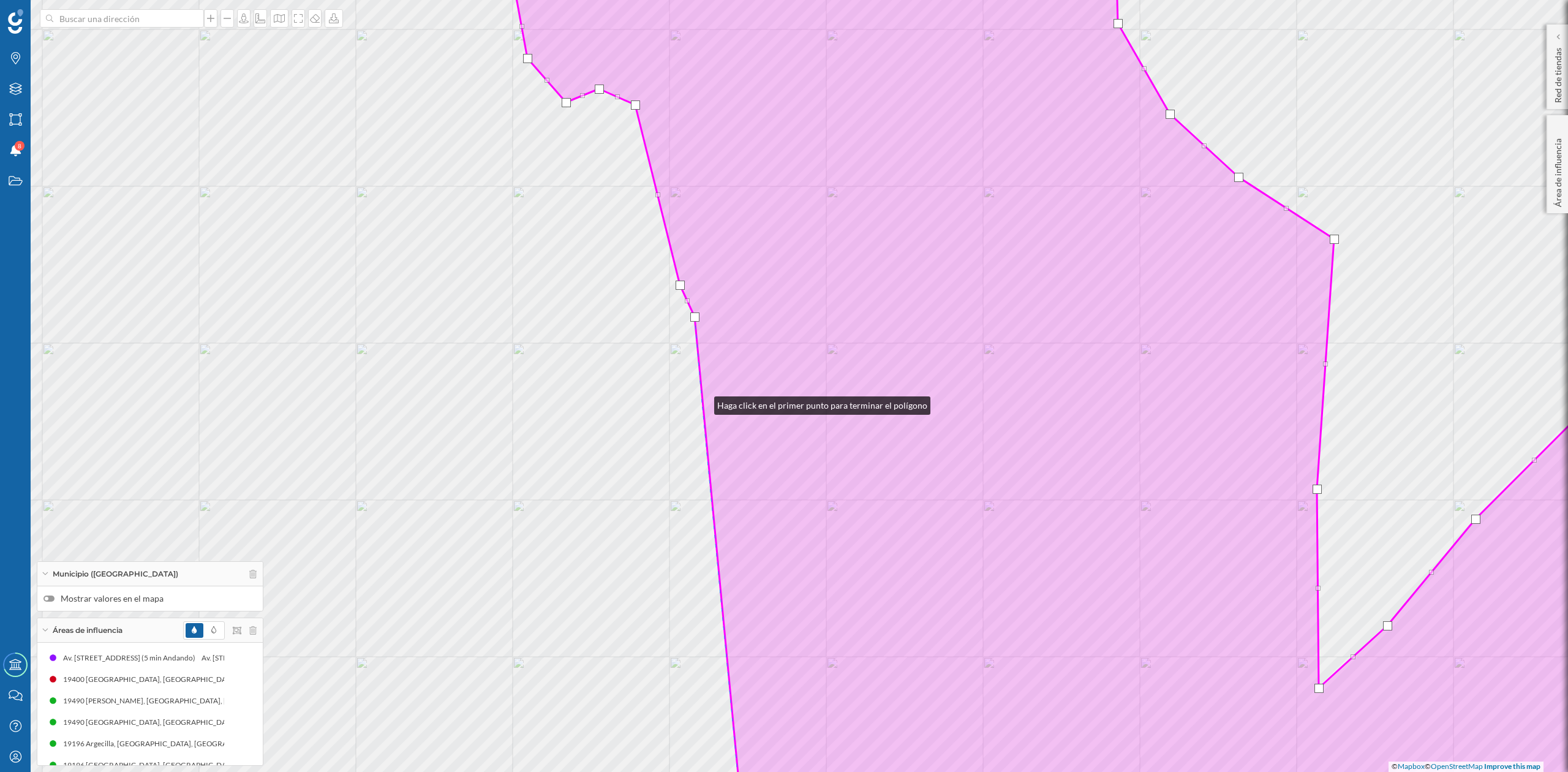
click at [702, 402] on icon at bounding box center [1120, 386] width 1211 height 930
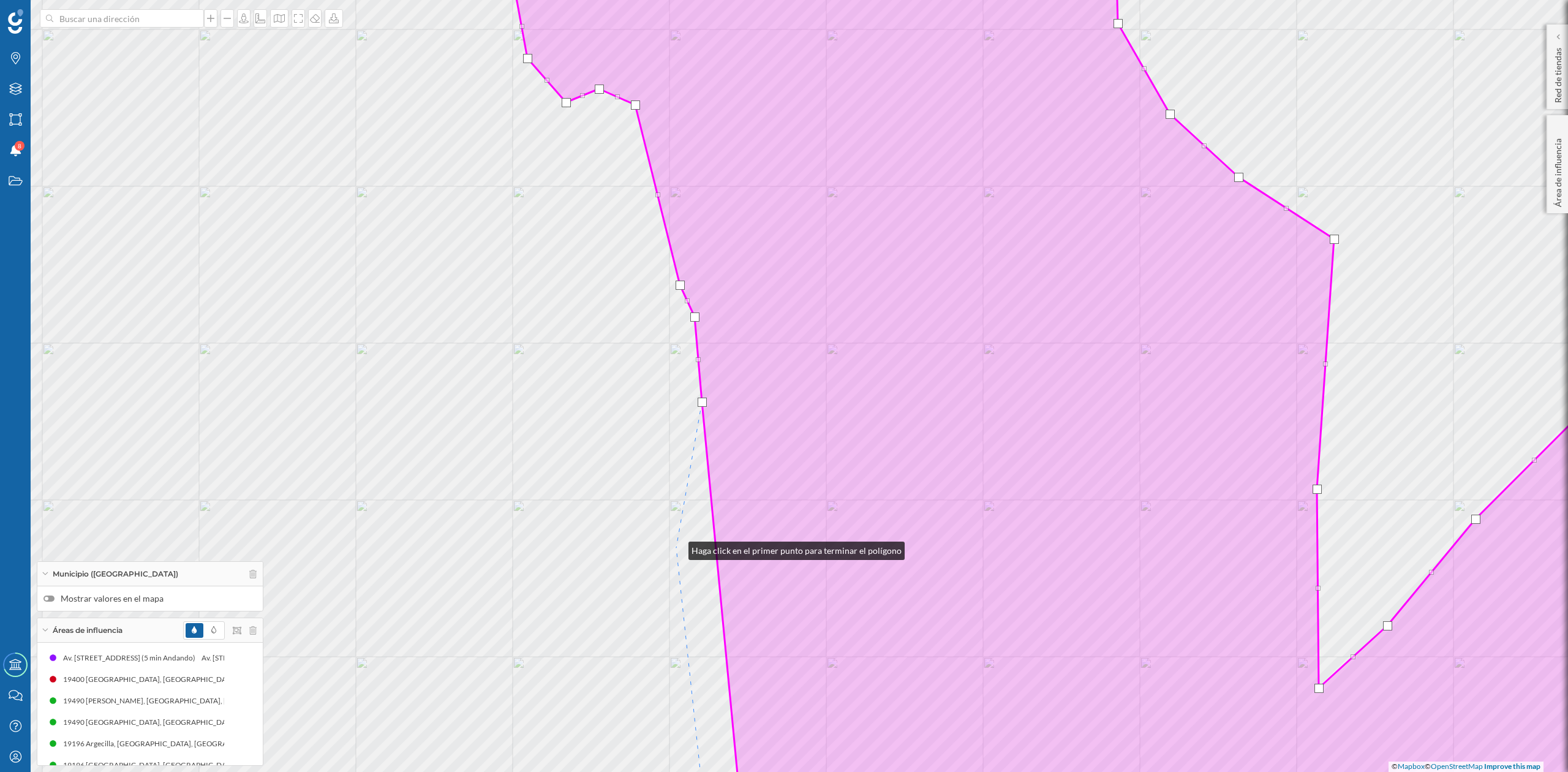
click at [676, 548] on div "© Mapbox © OpenStreetMap Improve this map" at bounding box center [784, 386] width 1568 height 772
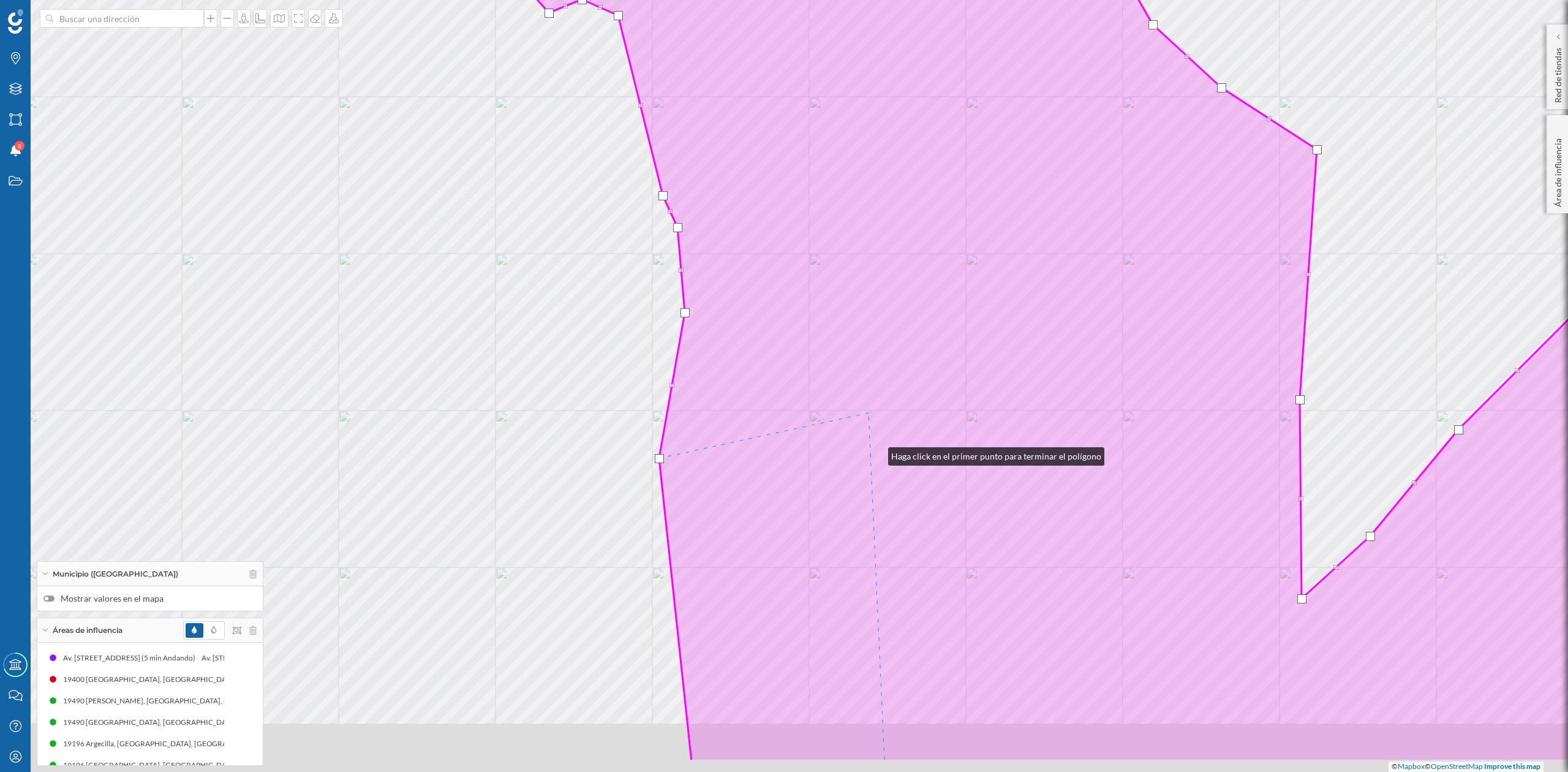
drag, startPoint x: 890, startPoint y: 533, endPoint x: 861, endPoint y: 182, distance: 352.2
click at [861, 184] on icon at bounding box center [1104, 297] width 1211 height 930
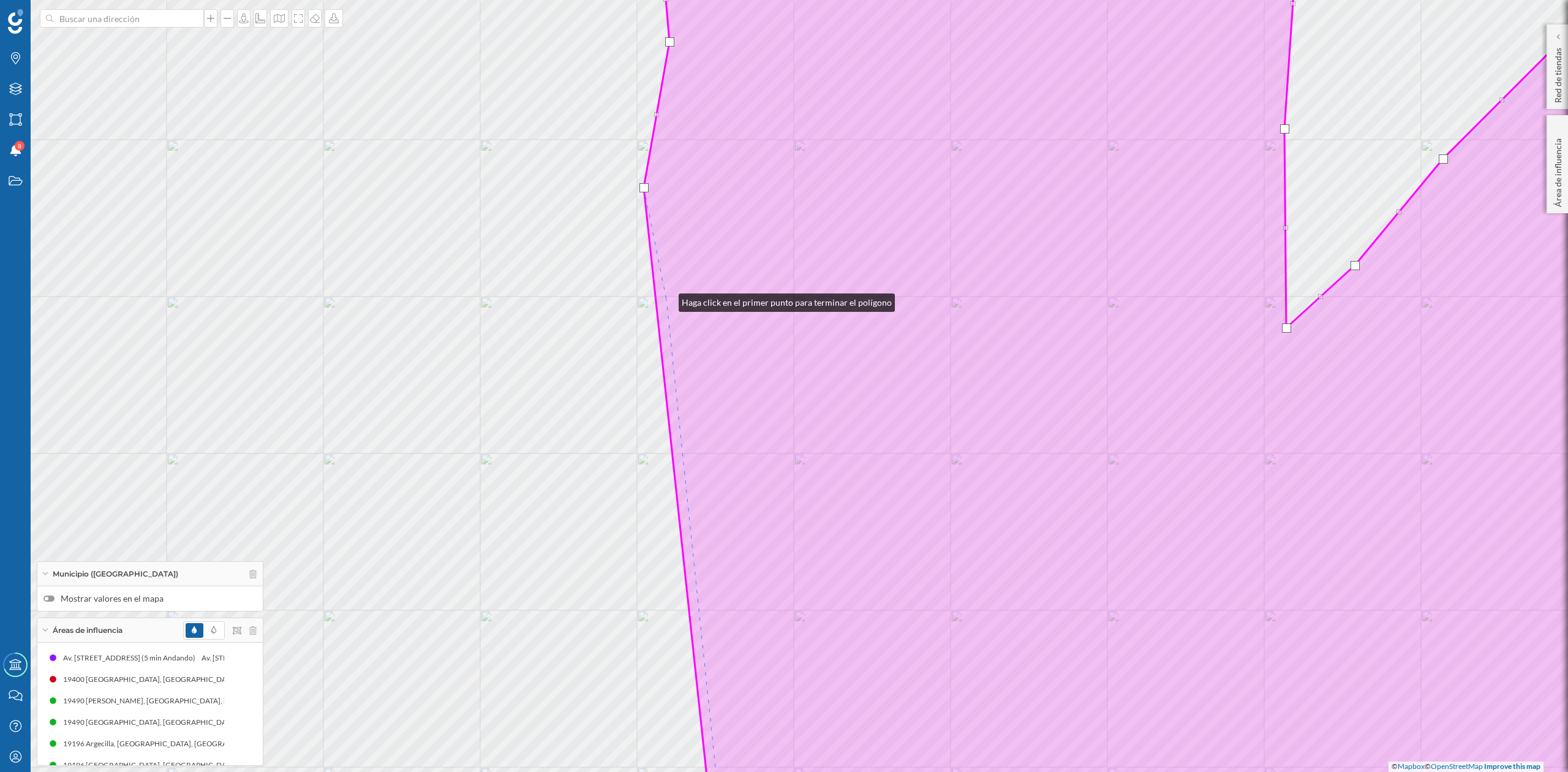
click at [666, 299] on icon at bounding box center [1185, 386] width 1083 height 930
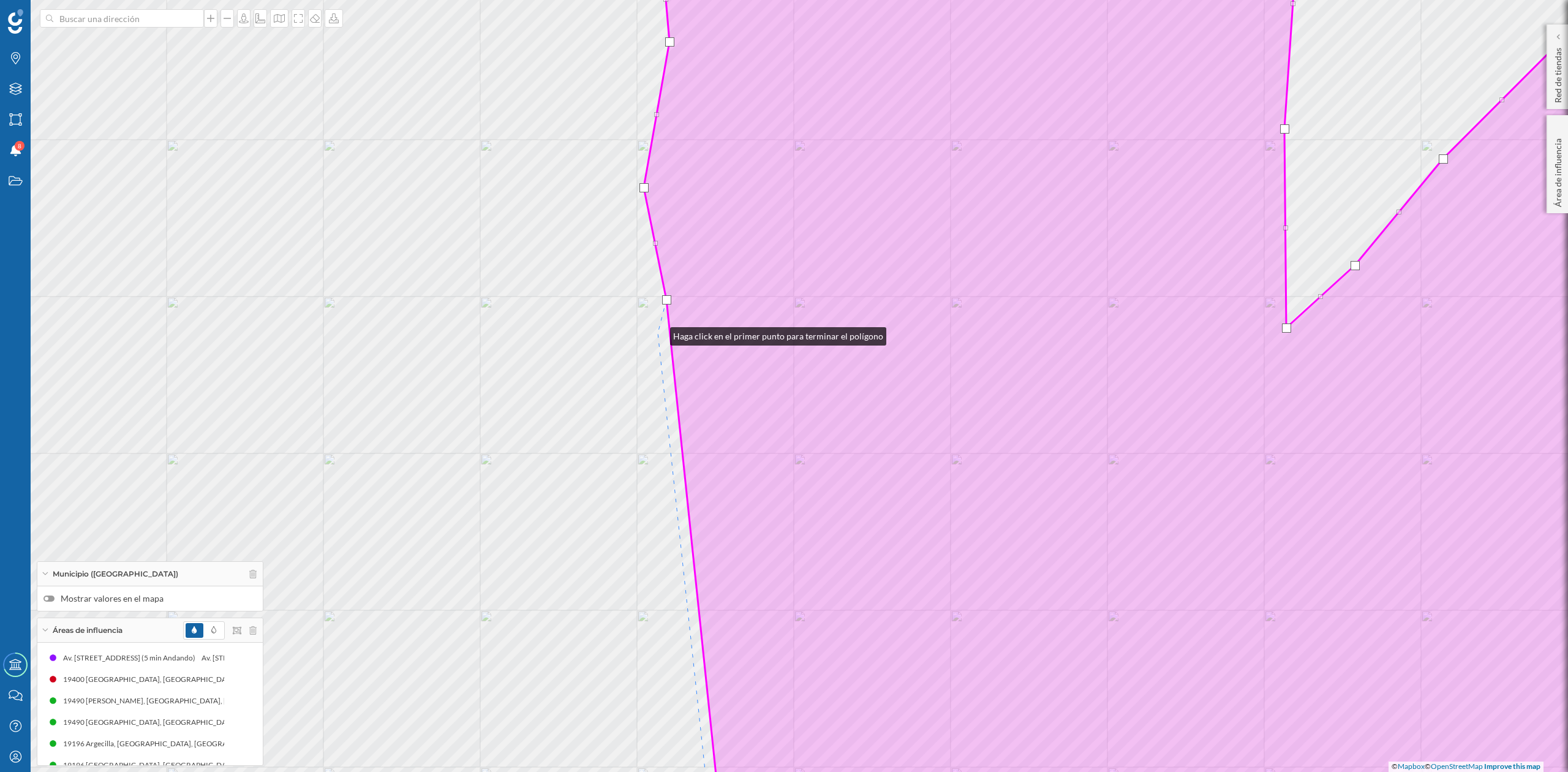
click at [658, 334] on div "© Mapbox © OpenStreetMap Improve this map" at bounding box center [784, 386] width 1568 height 772
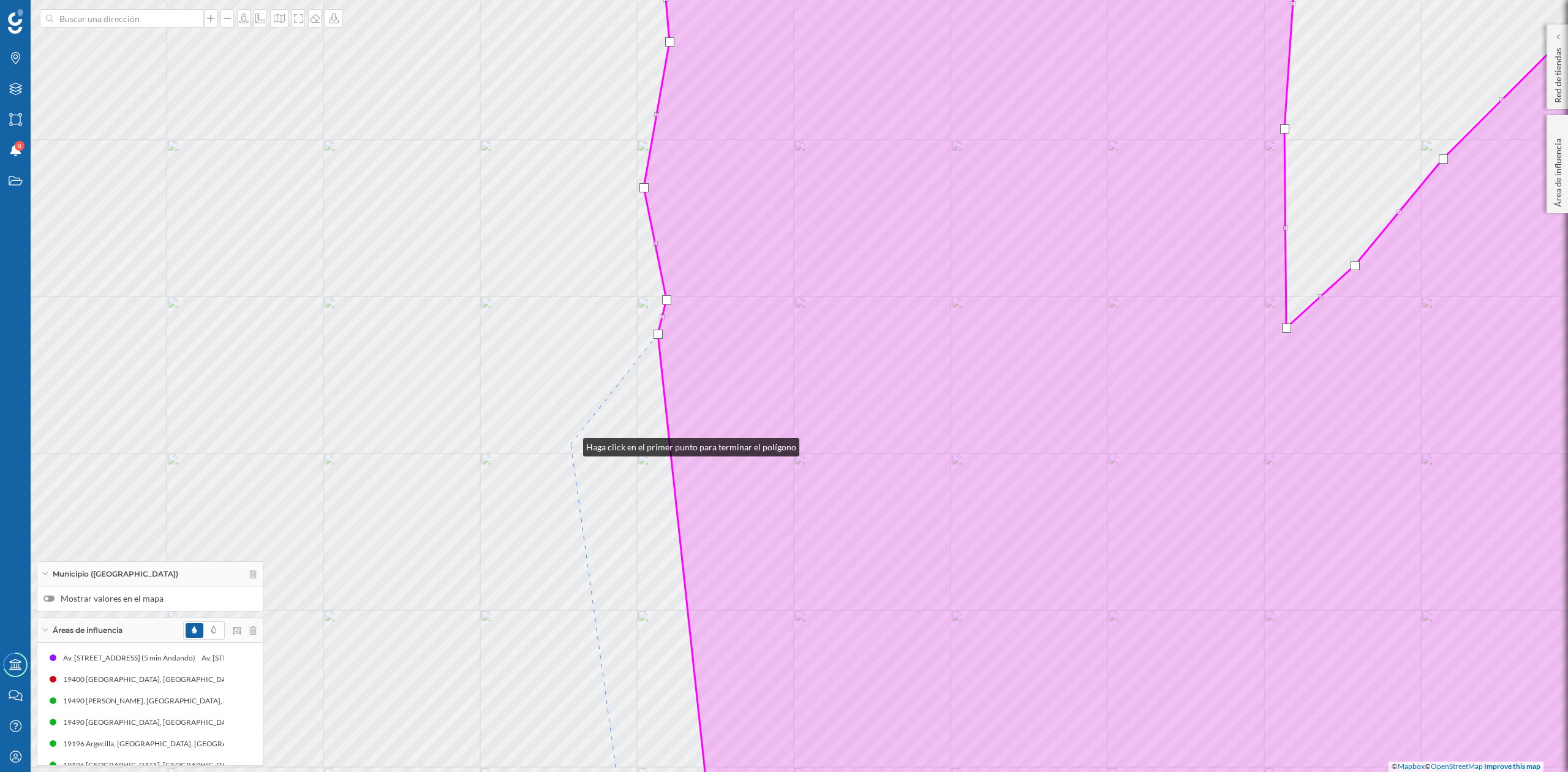
click at [572, 444] on div "© Mapbox © OpenStreetMap Improve this map" at bounding box center [784, 386] width 1568 height 772
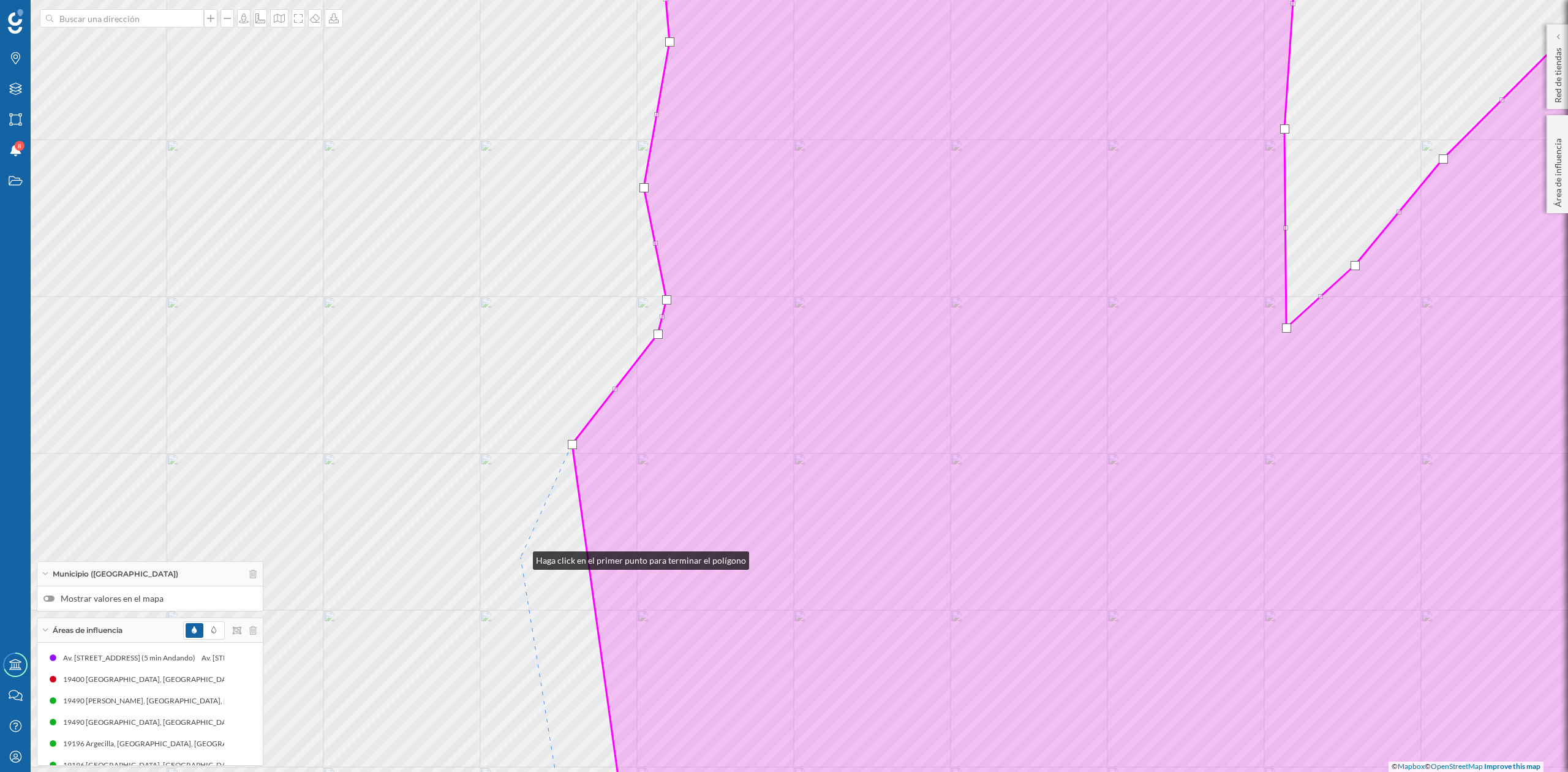
click at [520, 558] on div "© Mapbox © OpenStreetMap Improve this map" at bounding box center [784, 386] width 1568 height 772
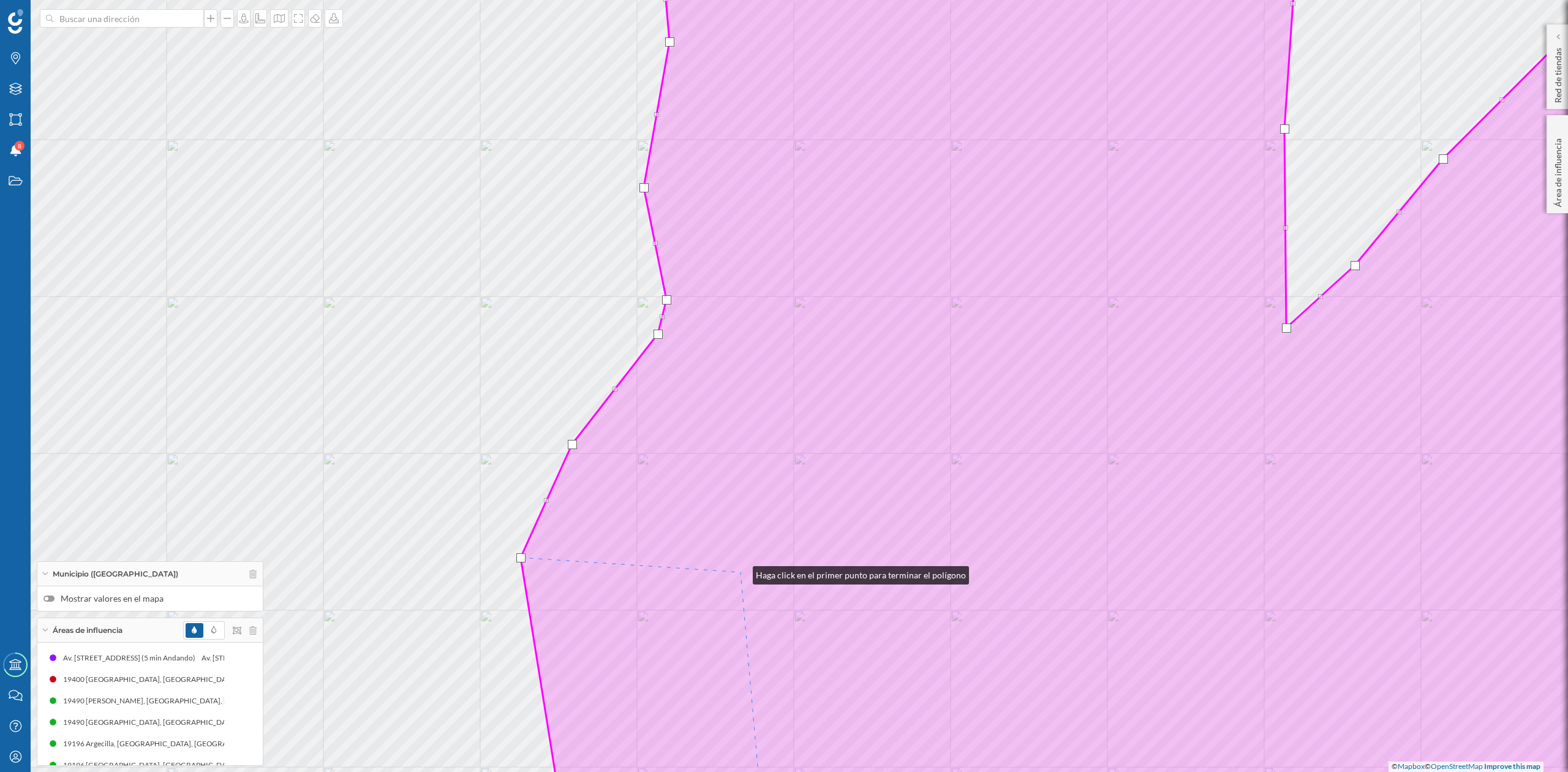
drag, startPoint x: 851, startPoint y: 323, endPoint x: 865, endPoint y: 285, distance: 40.5
click at [865, 285] on icon at bounding box center [1124, 386] width 1207 height 930
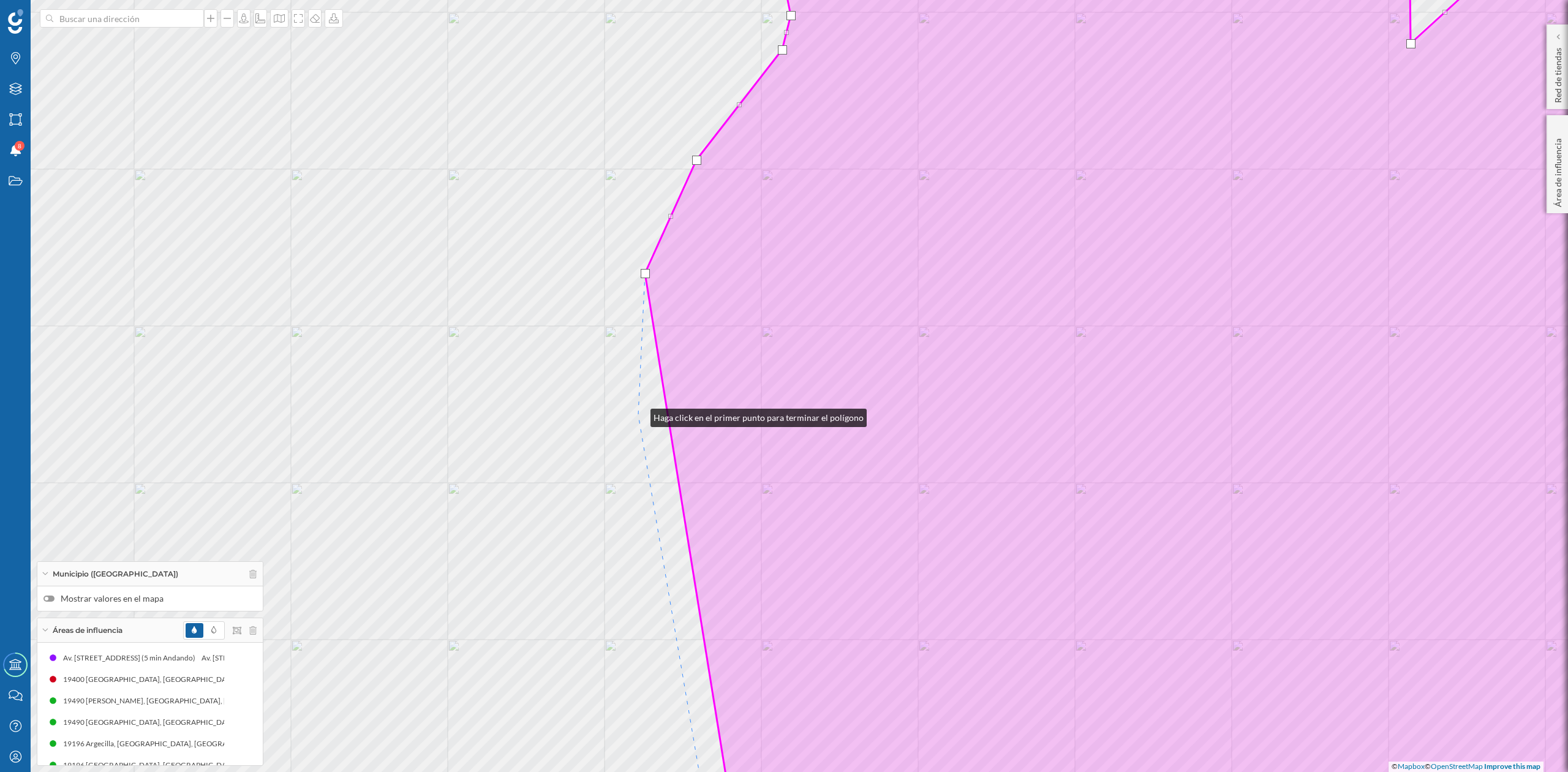
click at [638, 415] on div "© Mapbox © OpenStreetMap Improve this map" at bounding box center [784, 386] width 1568 height 772
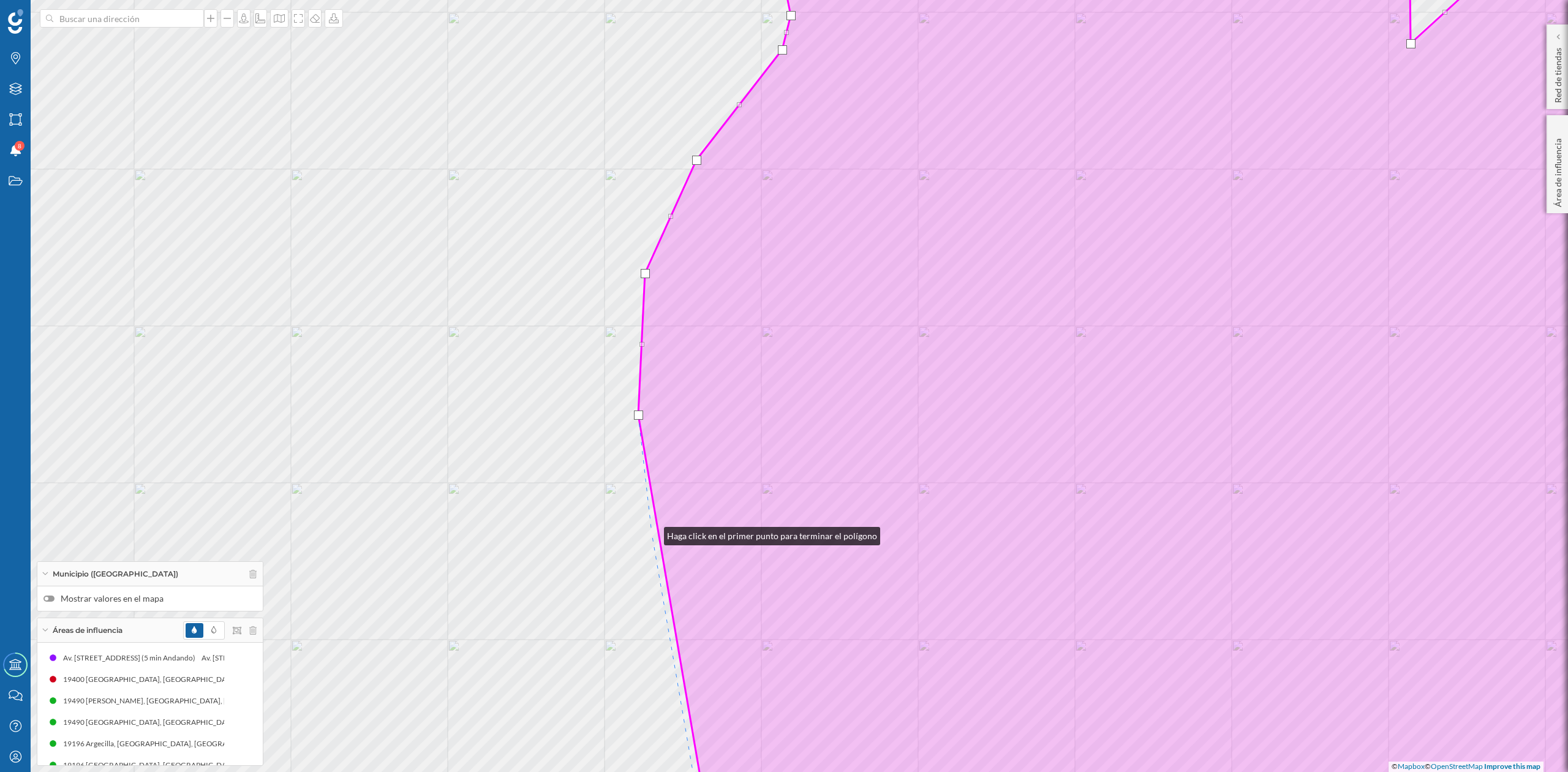
click at [652, 533] on div "© Mapbox © OpenStreetMap Improve this map" at bounding box center [784, 386] width 1568 height 772
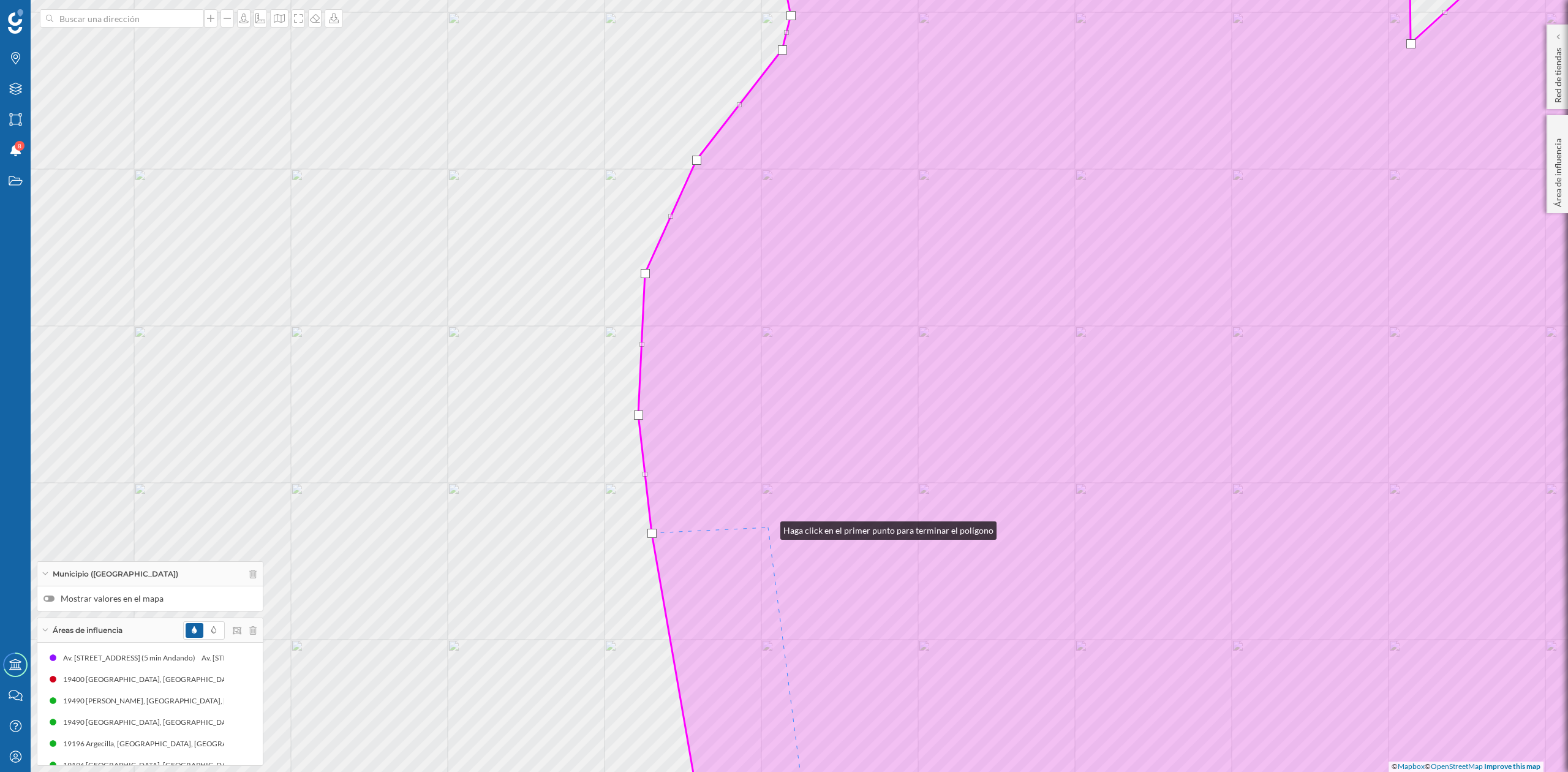
drag, startPoint x: 771, startPoint y: 518, endPoint x: 956, endPoint y: 163, distance: 400.3
click at [956, 163] on icon at bounding box center [1183, 386] width 1089 height 930
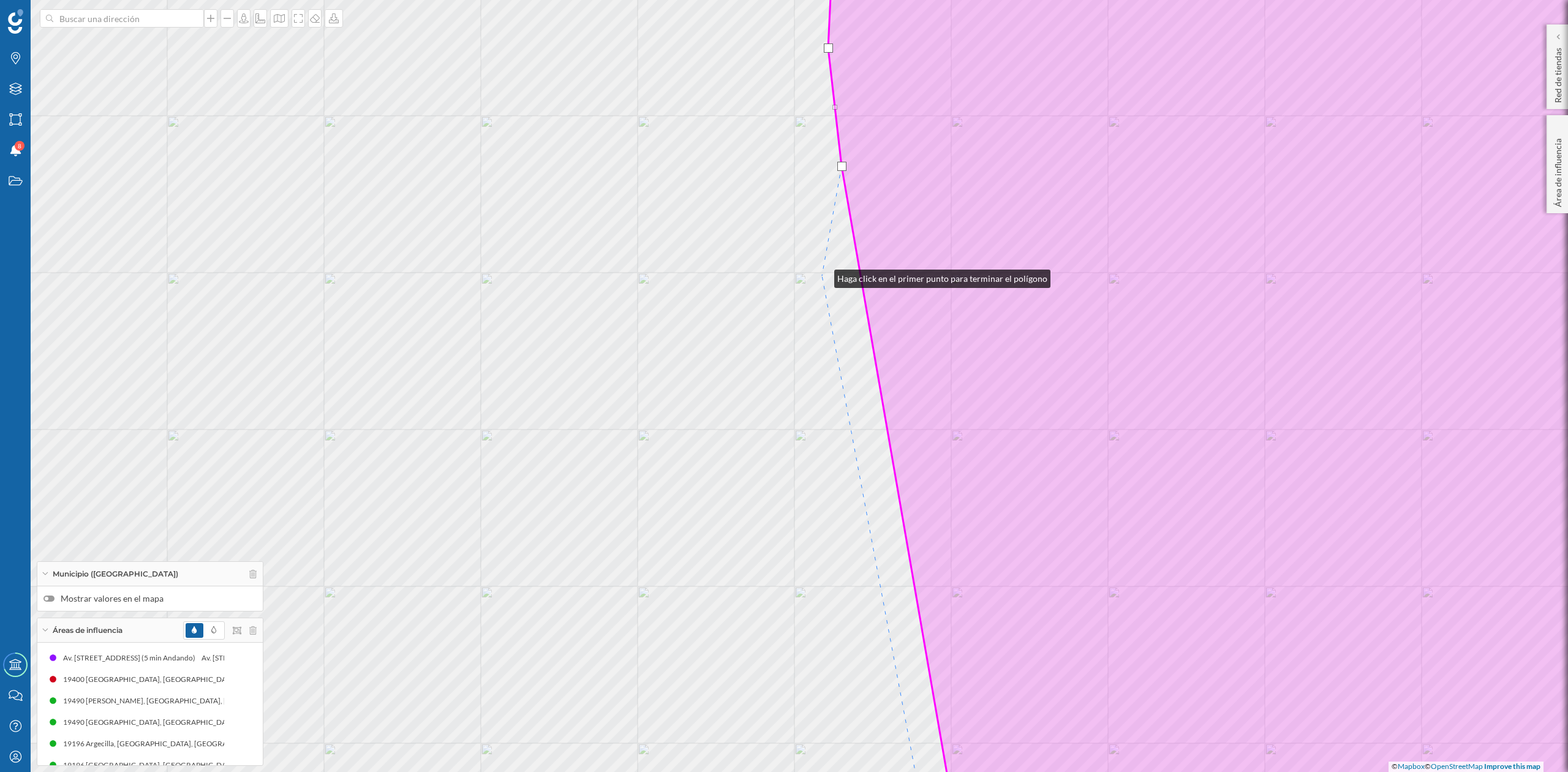
click at [822, 276] on div "© Mapbox © OpenStreetMap Improve this map" at bounding box center [784, 386] width 1568 height 772
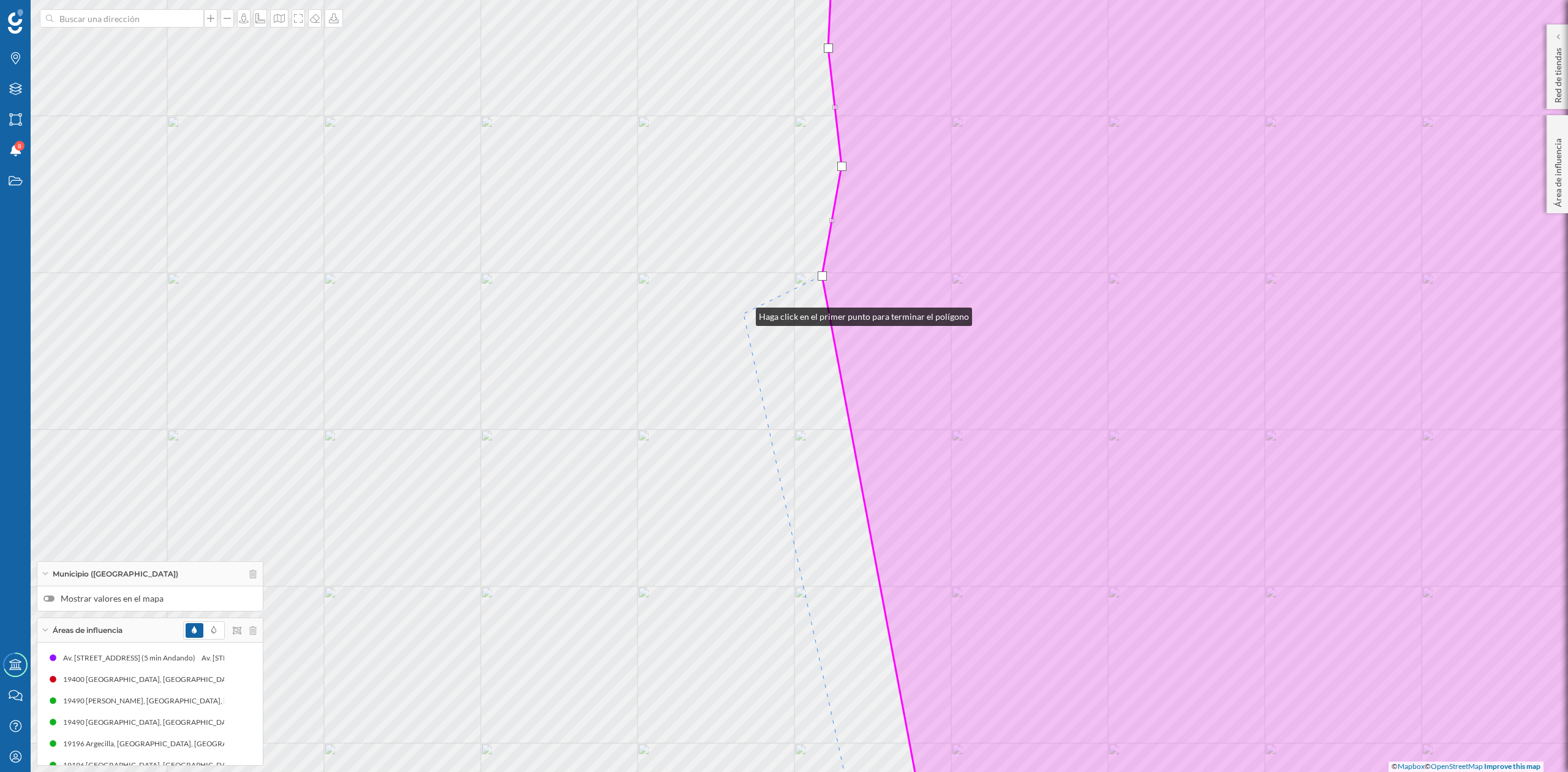
click at [743, 313] on div "© Mapbox © OpenStreetMap Improve this map" at bounding box center [784, 386] width 1568 height 772
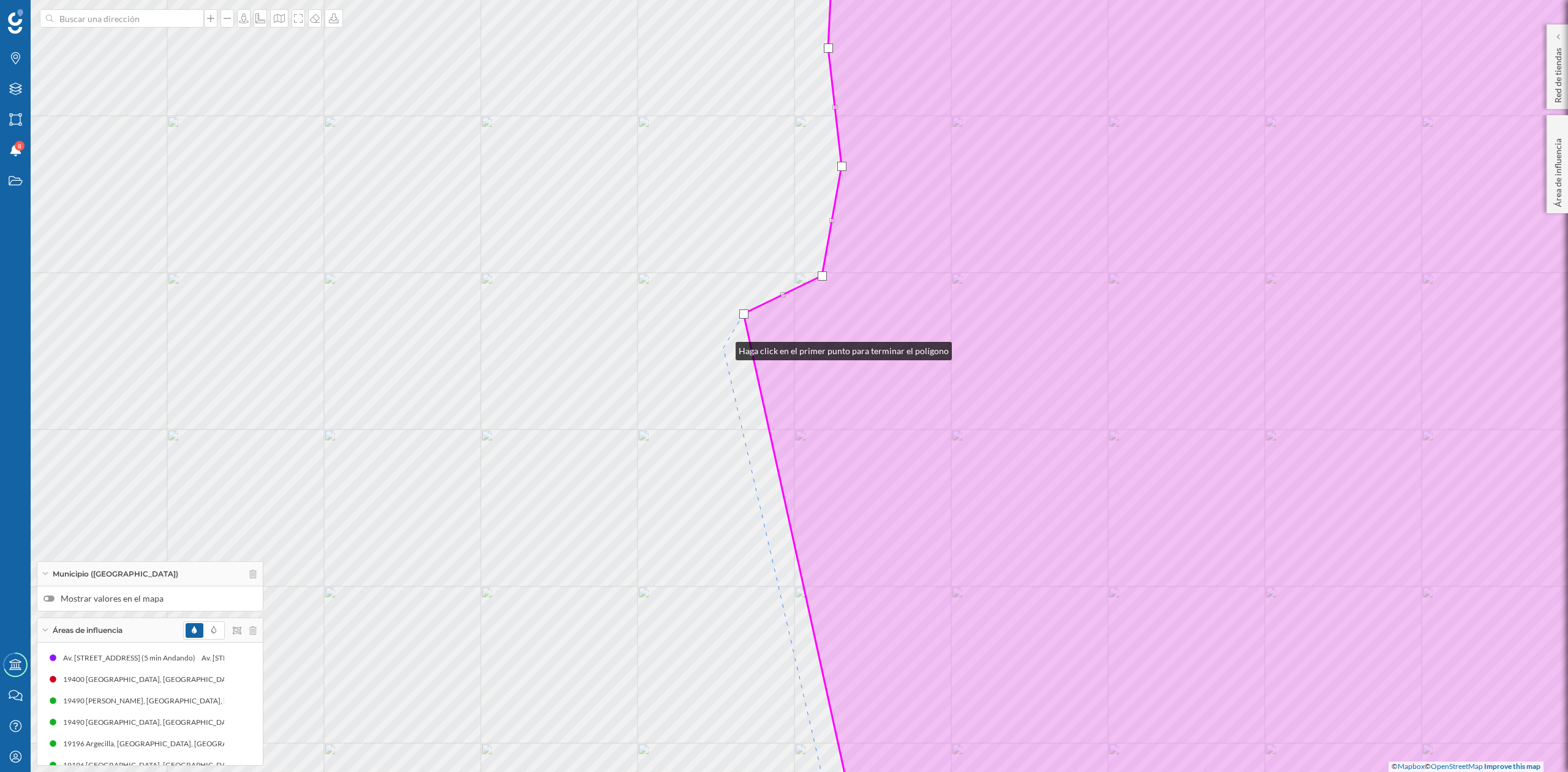
click at [724, 348] on div "© Mapbox © OpenStreetMap Improve this map" at bounding box center [784, 386] width 1568 height 772
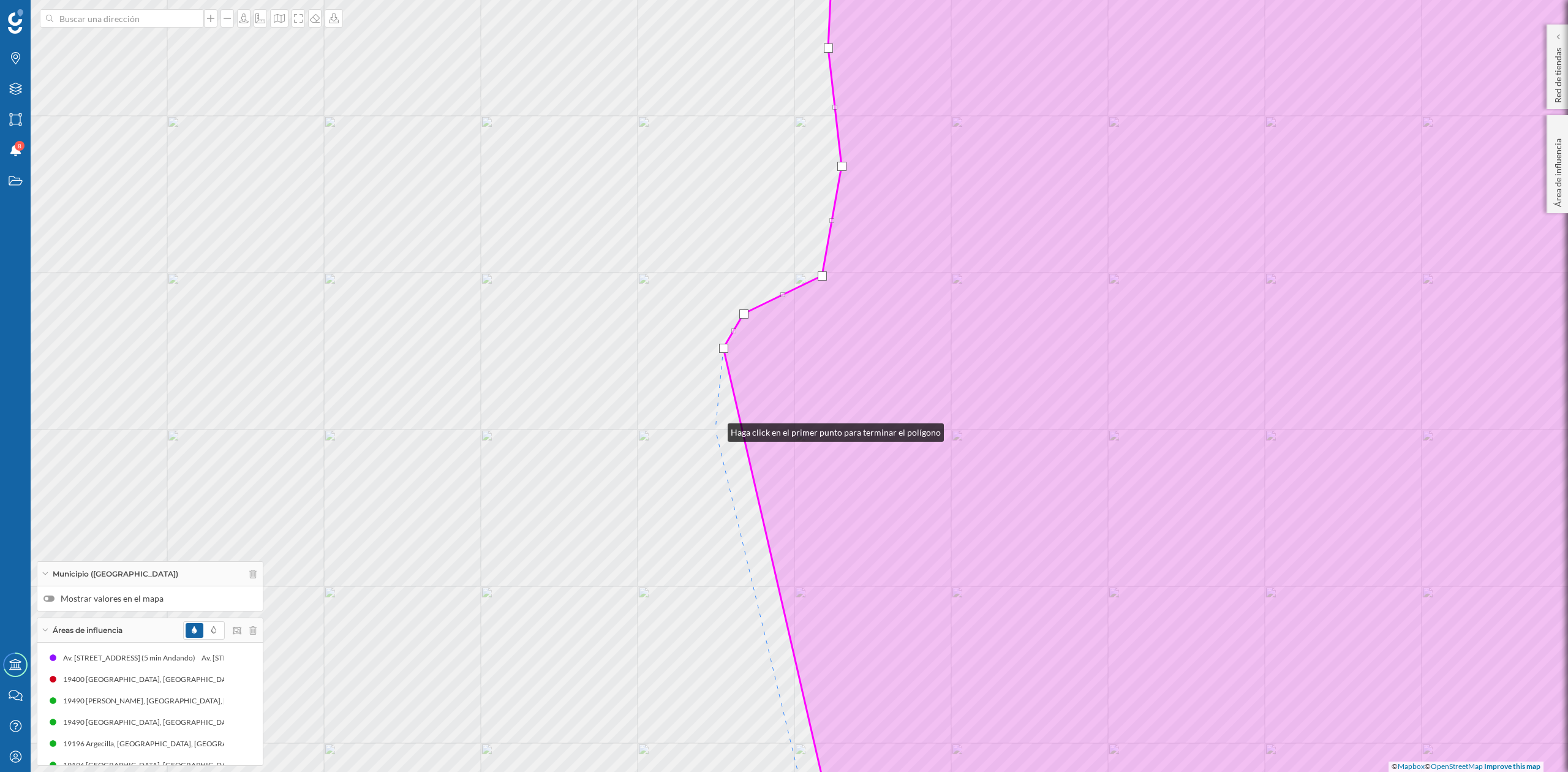
click at [715, 430] on div "© Mapbox © OpenStreetMap Improve this map" at bounding box center [784, 386] width 1568 height 772
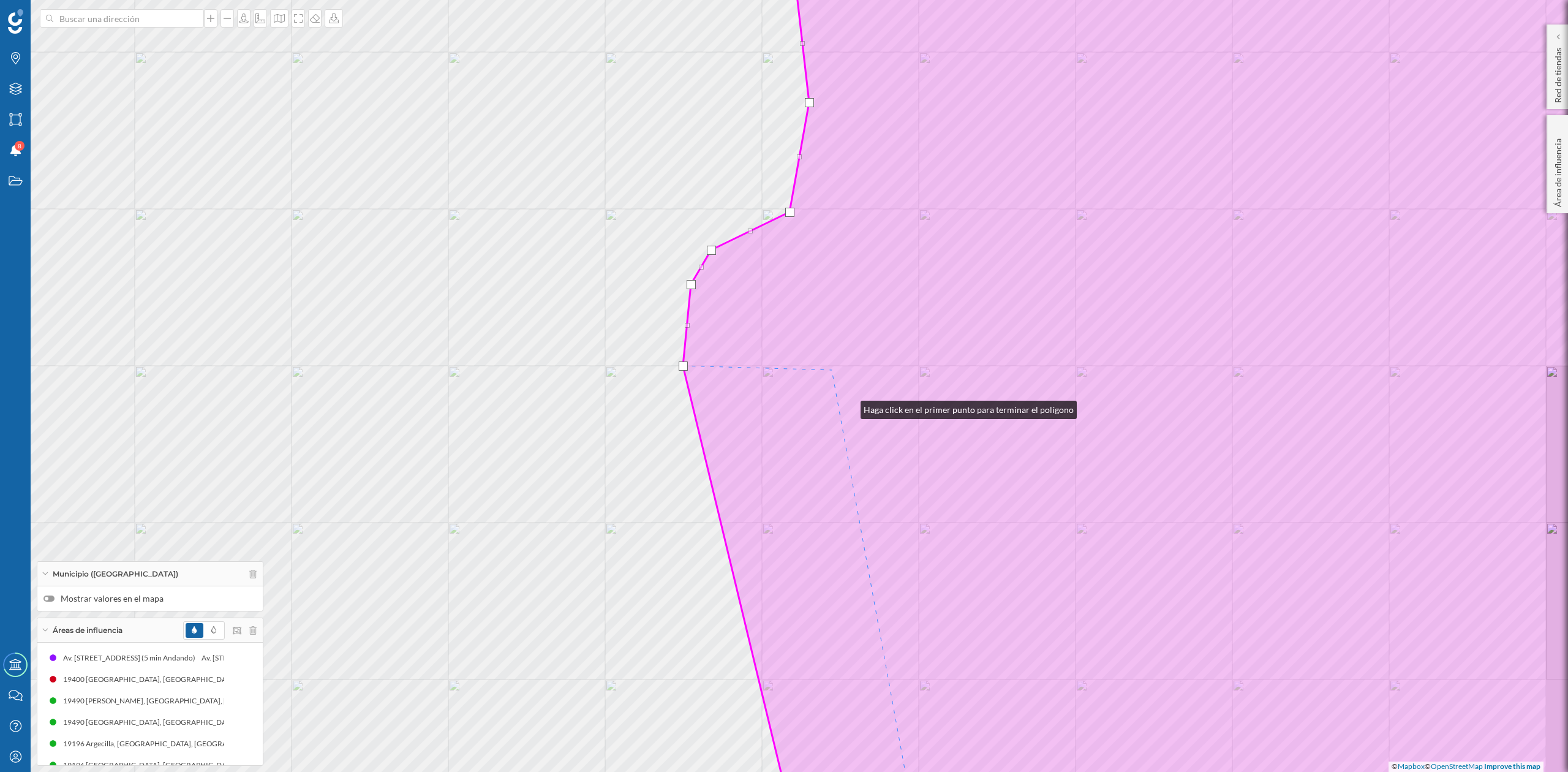
drag, startPoint x: 880, startPoint y: 466, endPoint x: 685, endPoint y: 192, distance: 336.3
click at [685, 192] on icon at bounding box center [1188, 323] width 1011 height 930
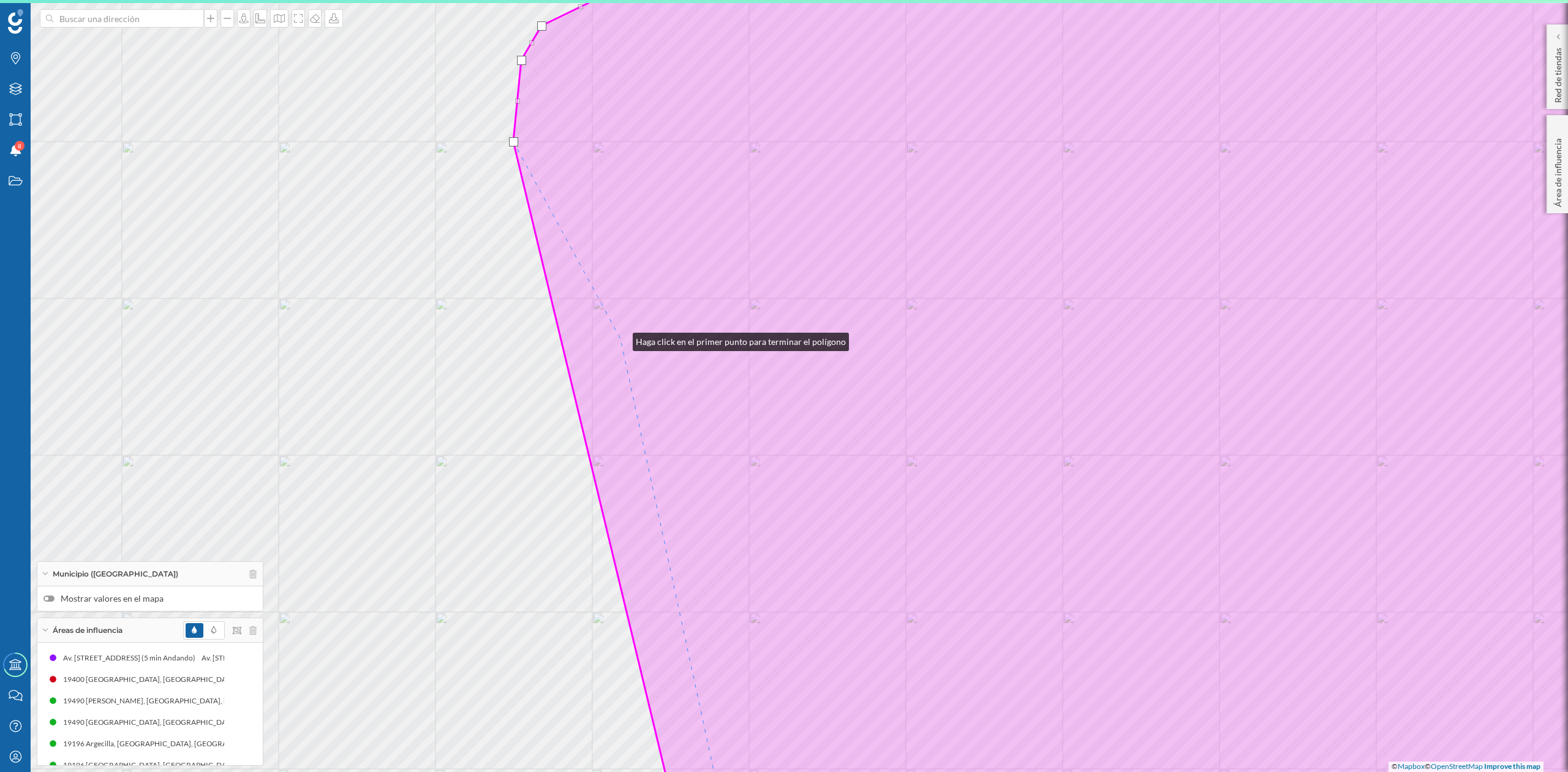
click at [621, 339] on icon at bounding box center [1120, 386] width 1213 height 930
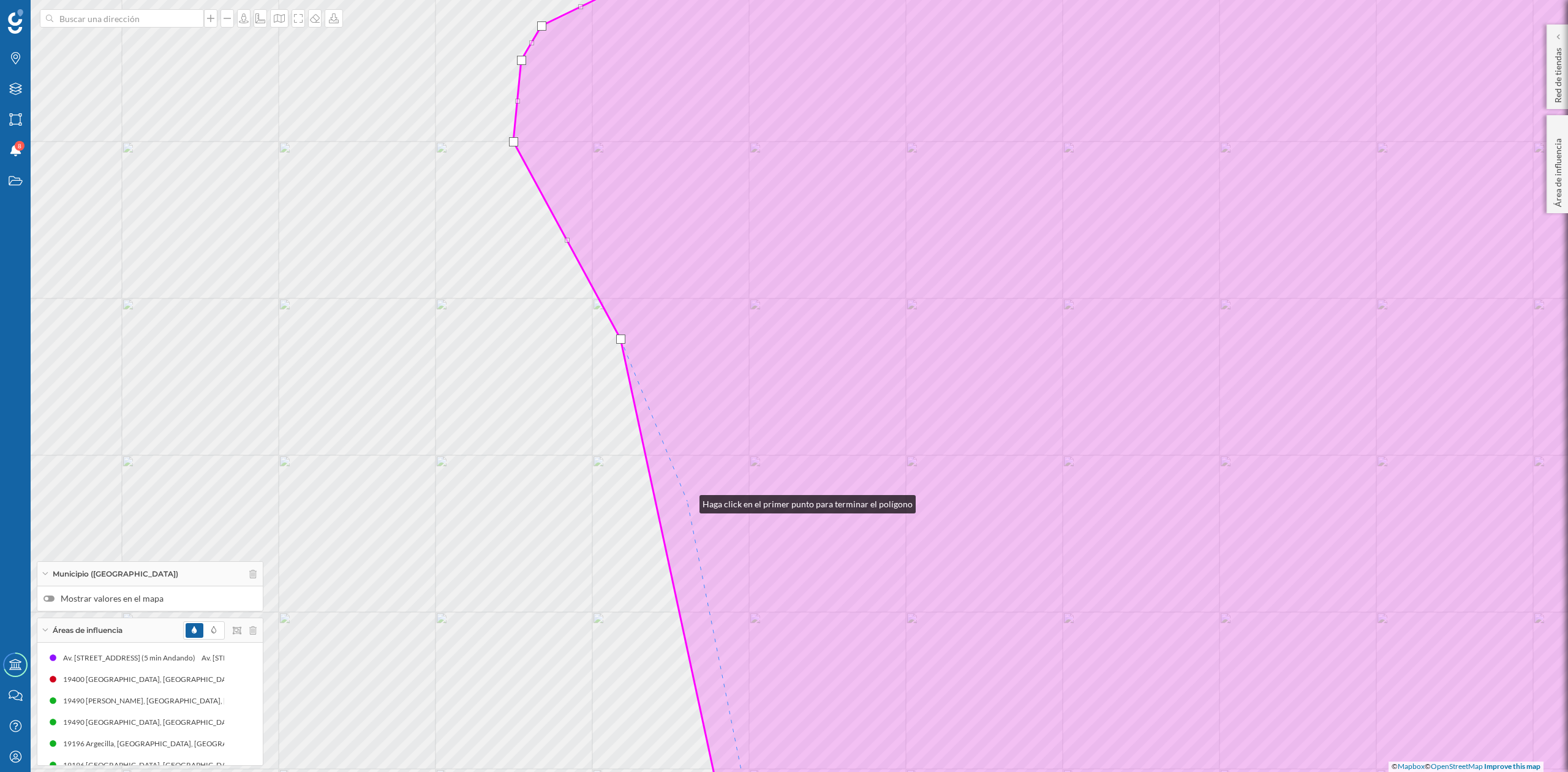
click at [687, 502] on icon at bounding box center [1120, 386] width 1213 height 930
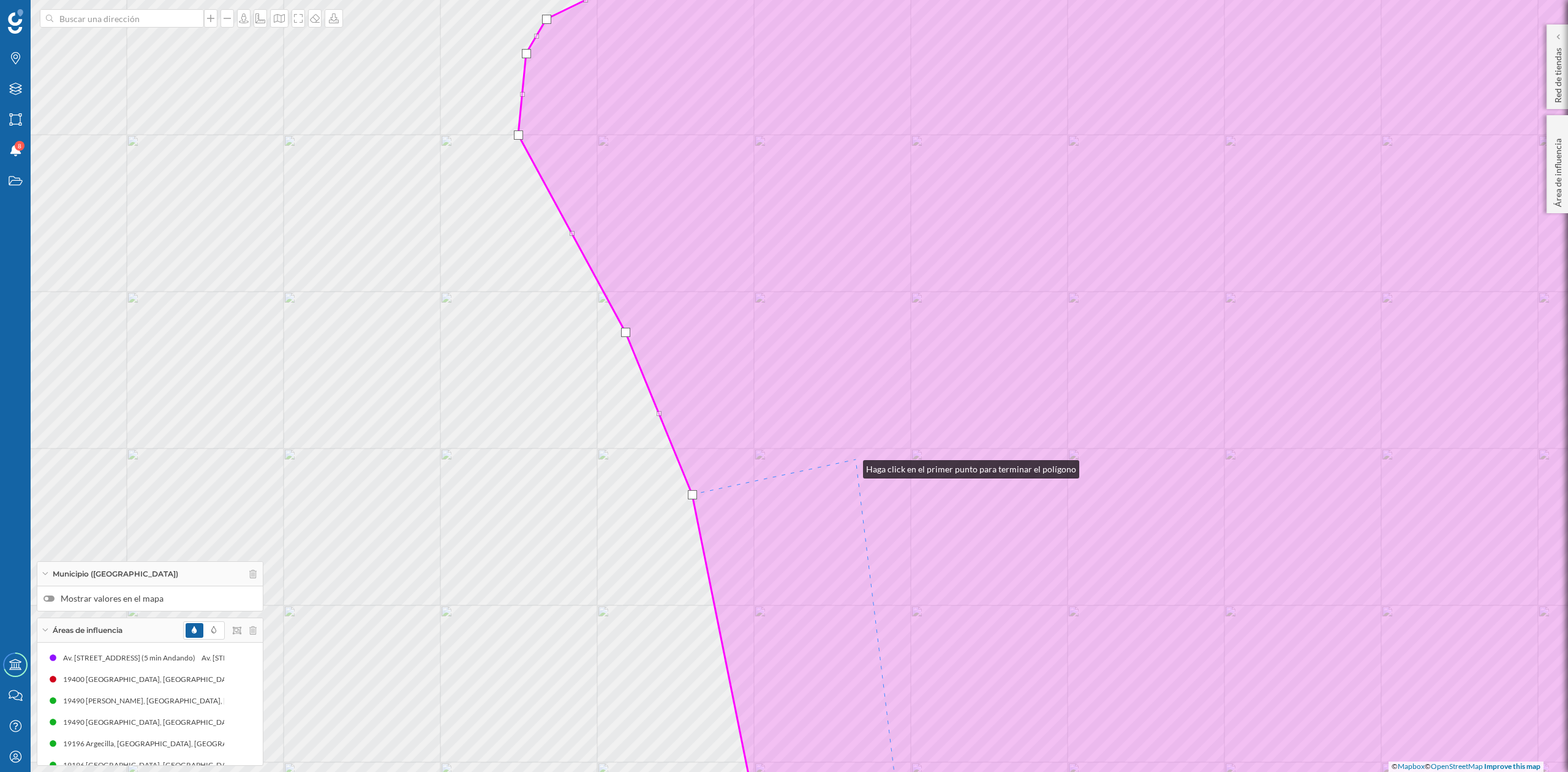
drag, startPoint x: 851, startPoint y: 467, endPoint x: 1106, endPoint y: 143, distance: 412.3
click at [1106, 143] on icon at bounding box center [1125, 380] width 1213 height 930
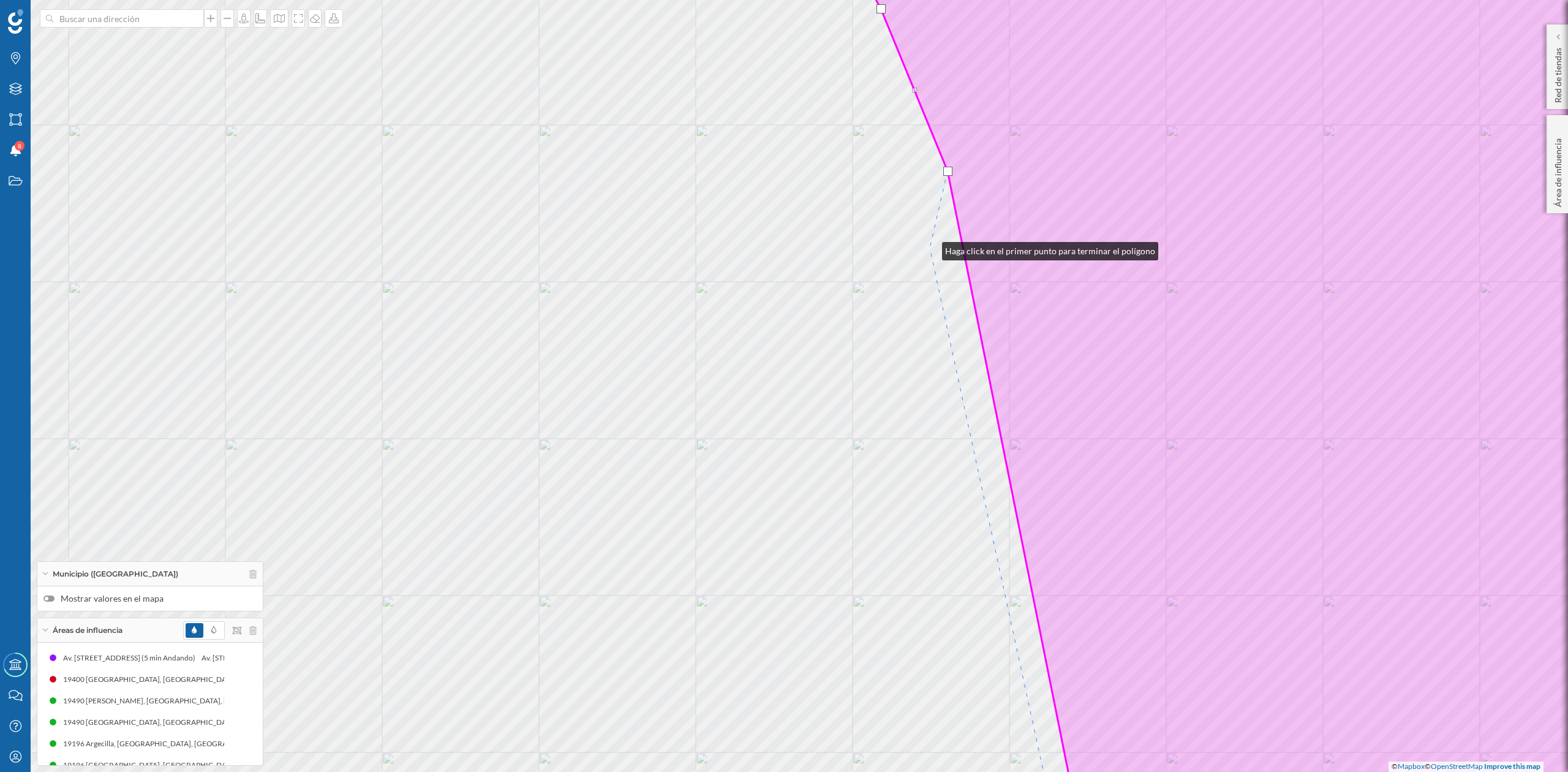
click at [930, 248] on div "© Mapbox © OpenStreetMap Improve this map" at bounding box center [784, 386] width 1568 height 772
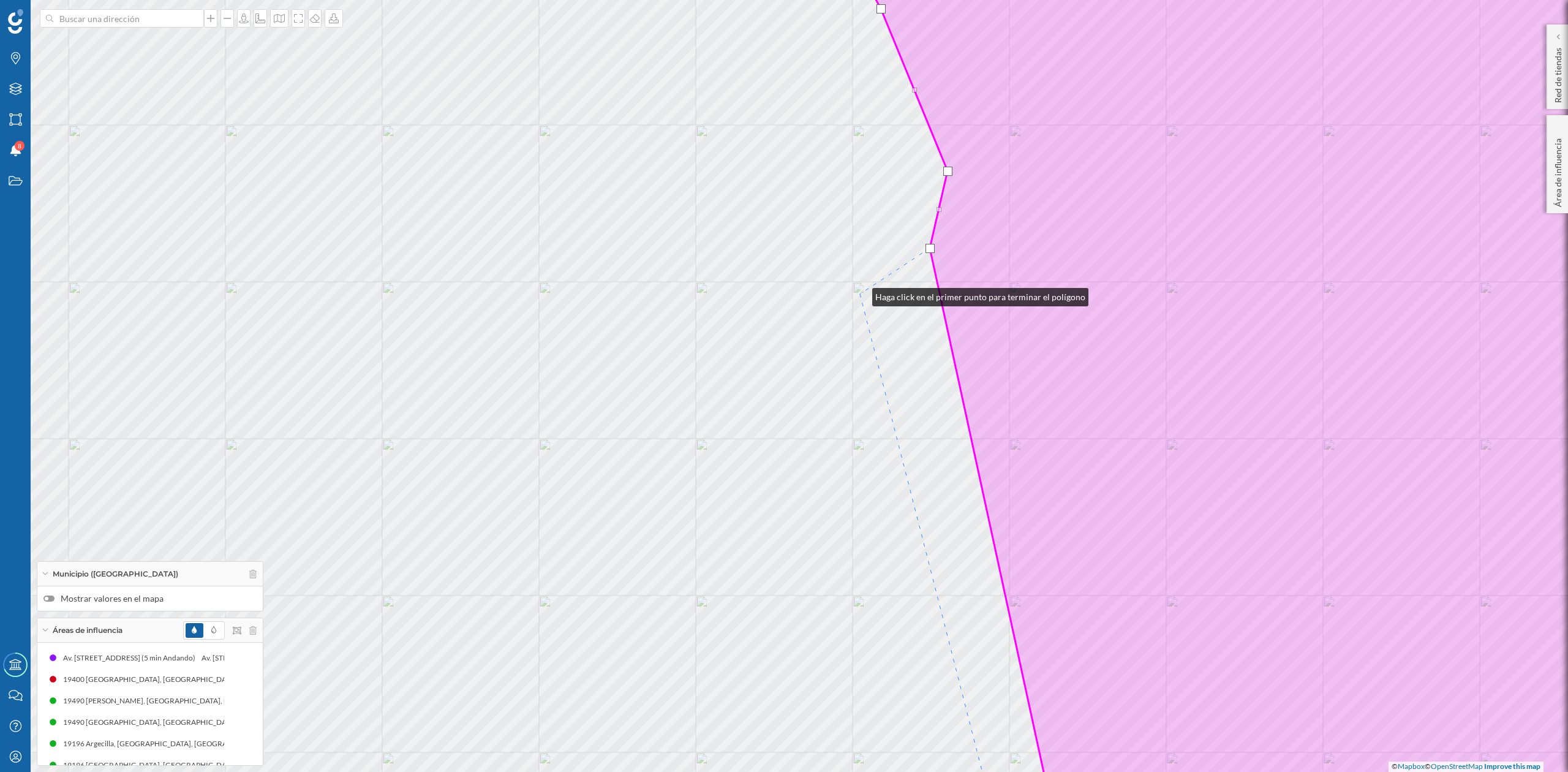
click at [860, 294] on div "© Mapbox © OpenStreetMap Improve this map" at bounding box center [784, 386] width 1568 height 772
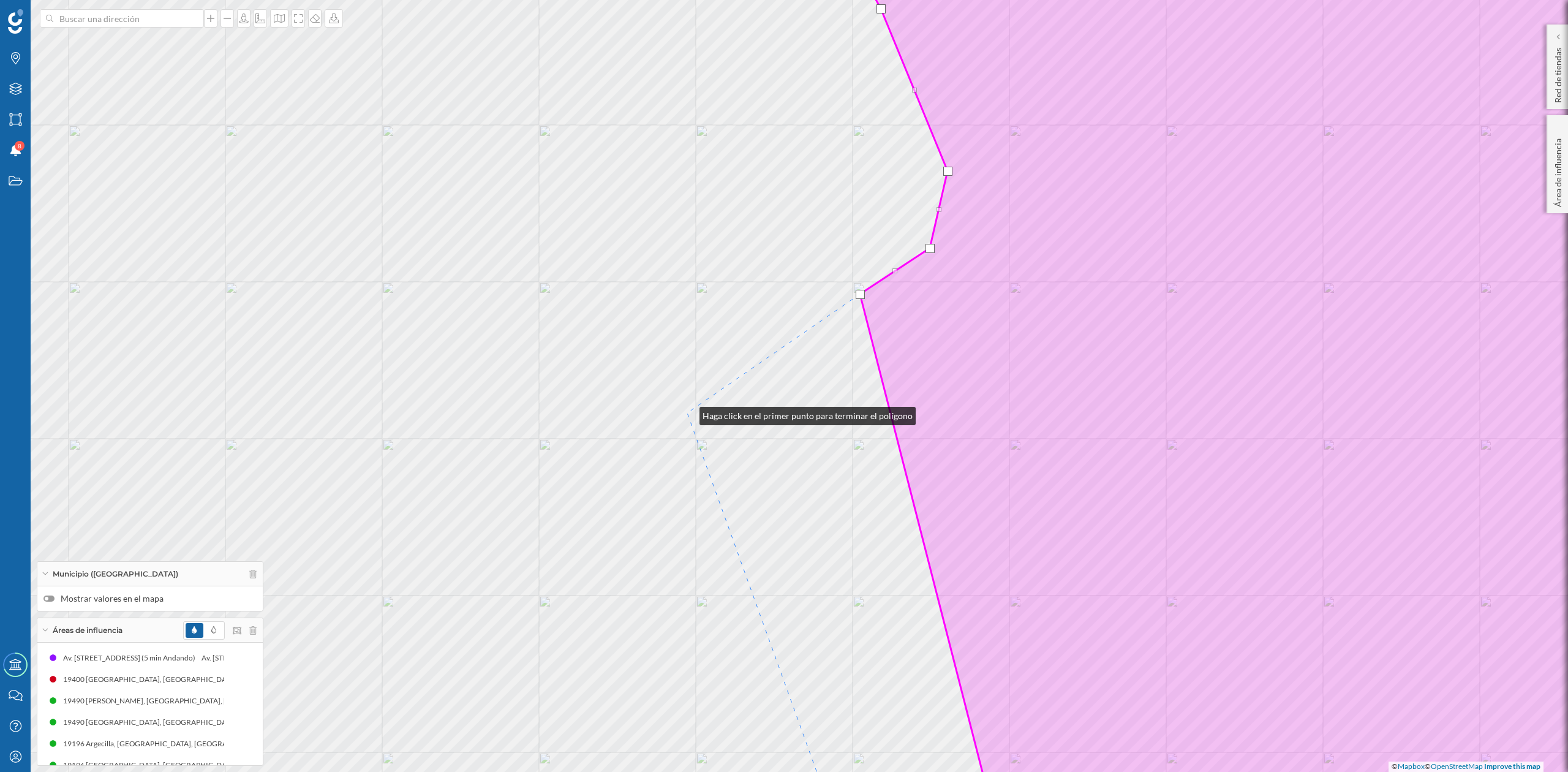
click at [687, 413] on div "© Mapbox © OpenStreetMap Improve this map" at bounding box center [784, 386] width 1568 height 772
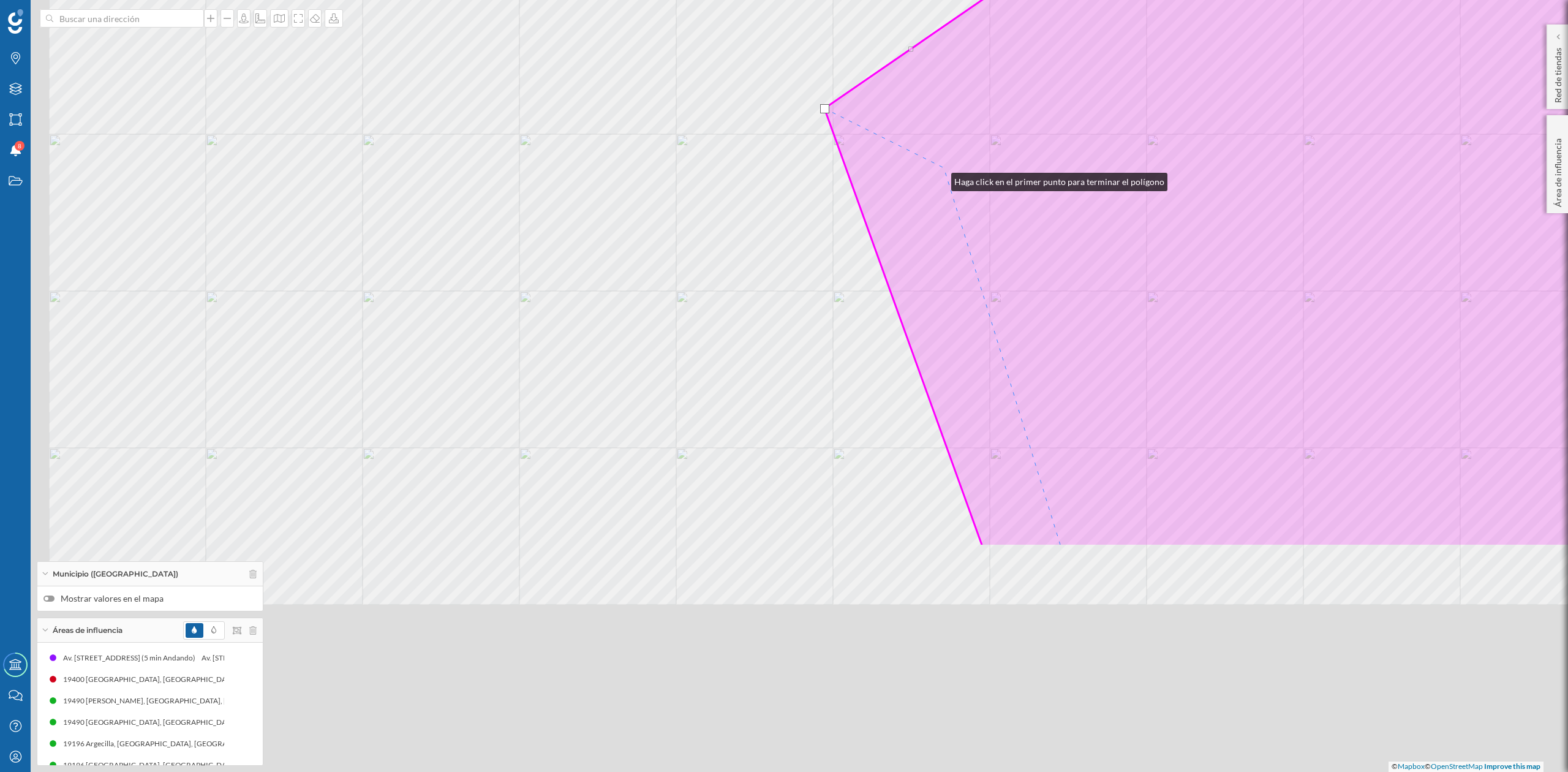
drag, startPoint x: 903, startPoint y: 255, endPoint x: 943, endPoint y: 172, distance: 92.1
click at [943, 172] on icon at bounding box center [1344, 81] width 1039 height 930
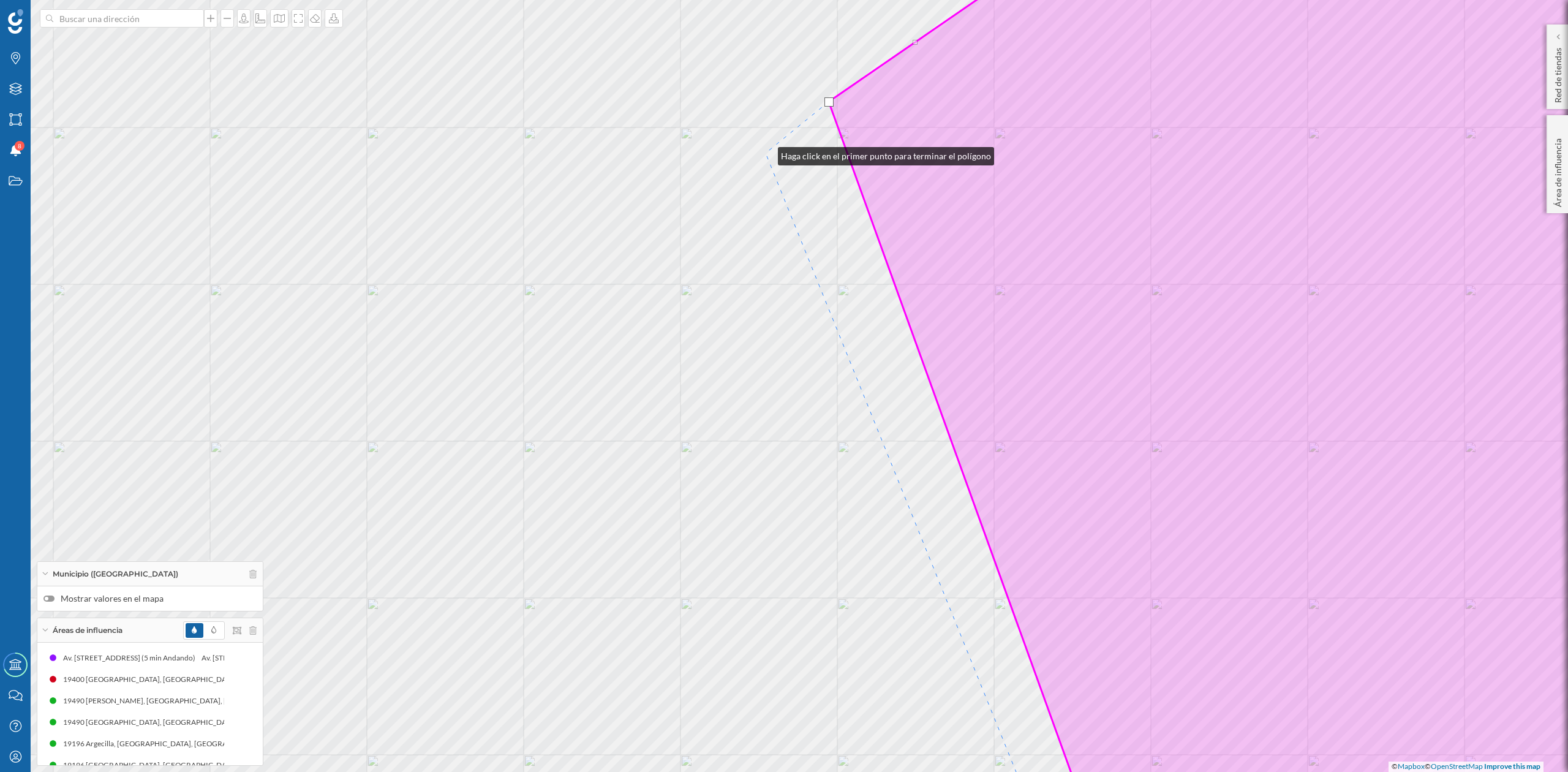
click at [766, 153] on div "© Mapbox © OpenStreetMap Improve this map" at bounding box center [784, 386] width 1568 height 772
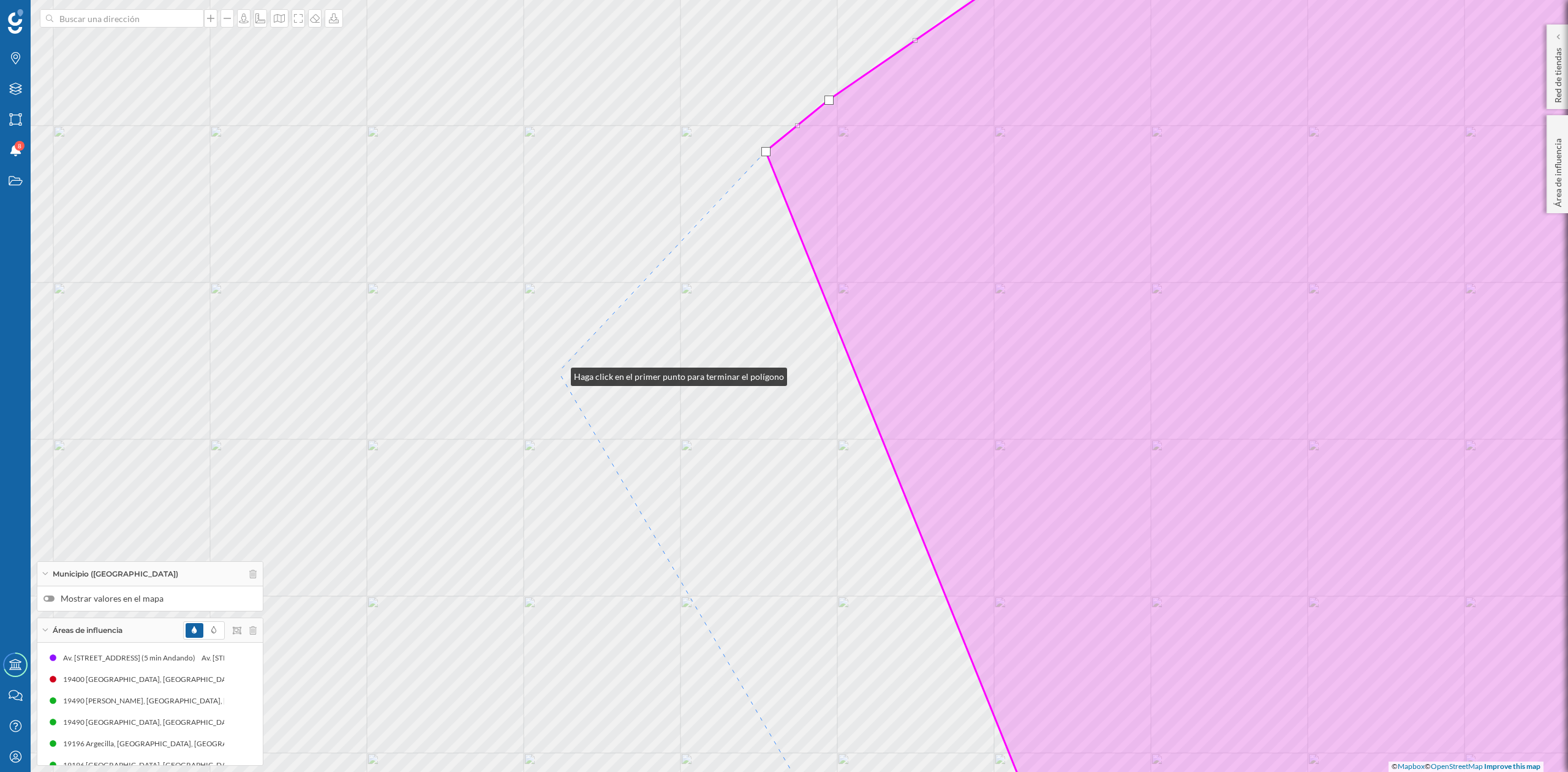
click at [559, 374] on div "© Mapbox © OpenStreetMap Improve this map" at bounding box center [784, 386] width 1568 height 772
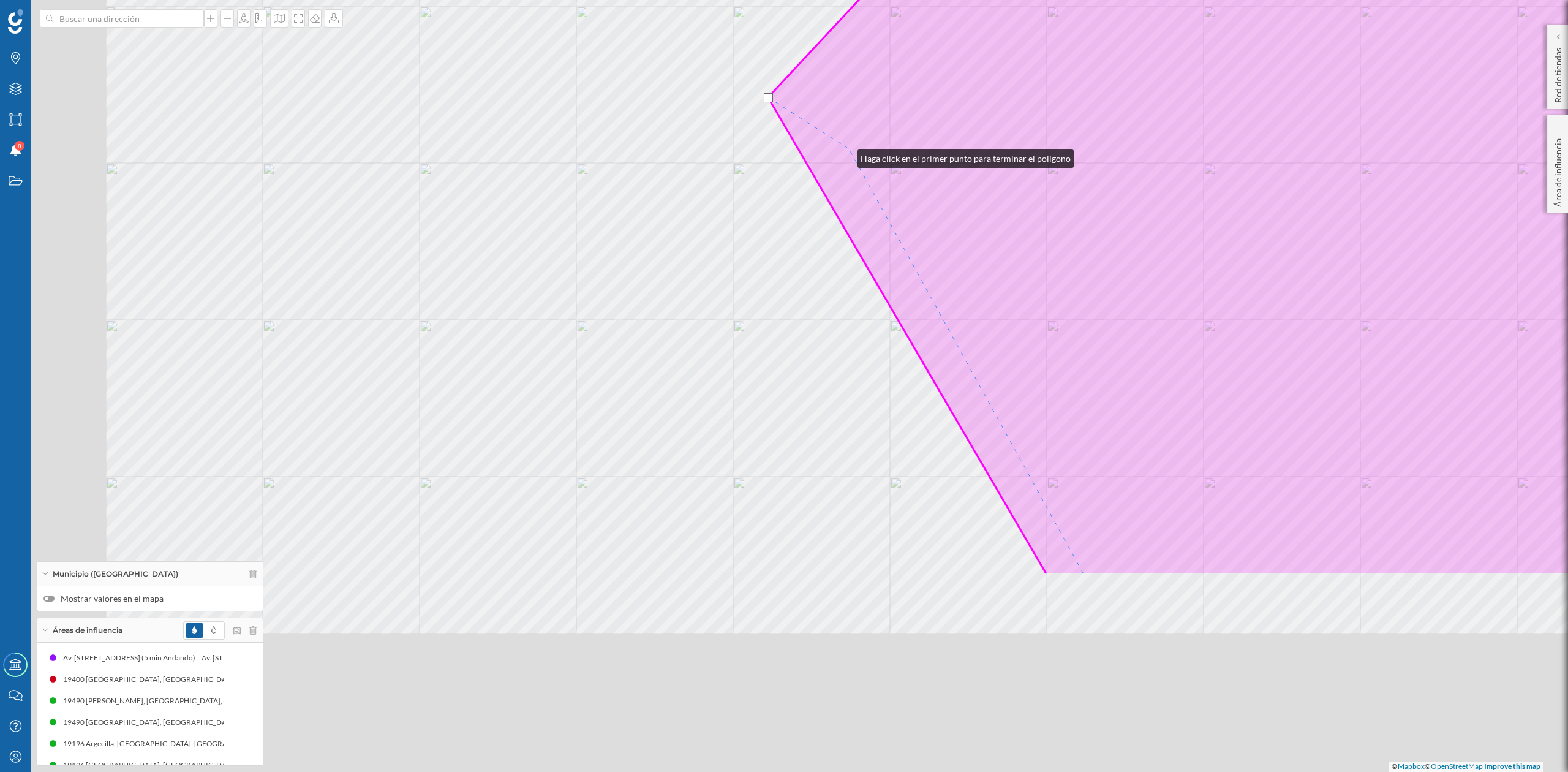
drag, startPoint x: 777, startPoint y: 240, endPoint x: 851, endPoint y: 143, distance: 122.0
click at [851, 143] on icon at bounding box center [1353, 109] width 1169 height 930
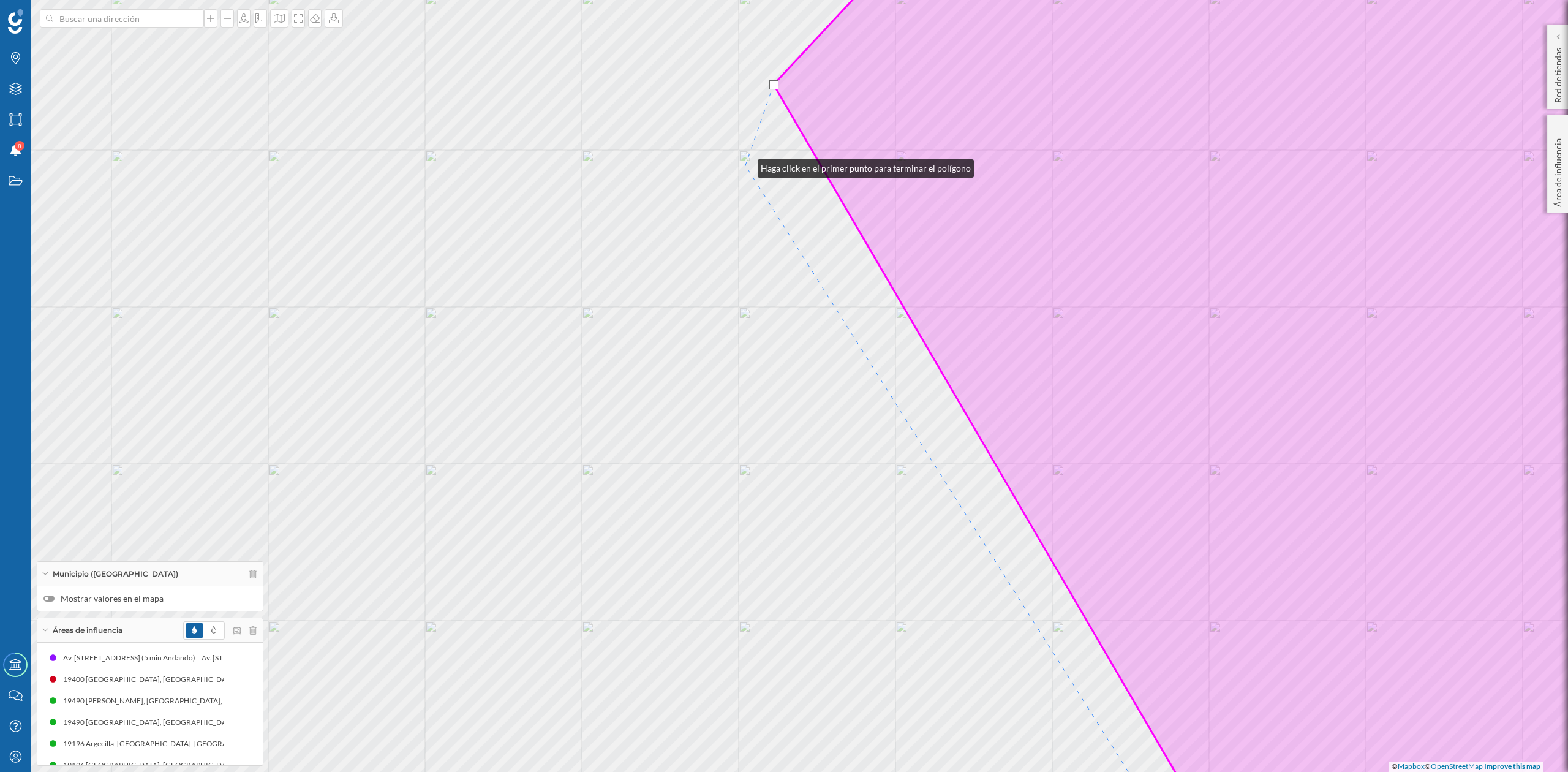
click at [745, 166] on div "© Mapbox © OpenStreetMap Improve this map" at bounding box center [784, 386] width 1568 height 772
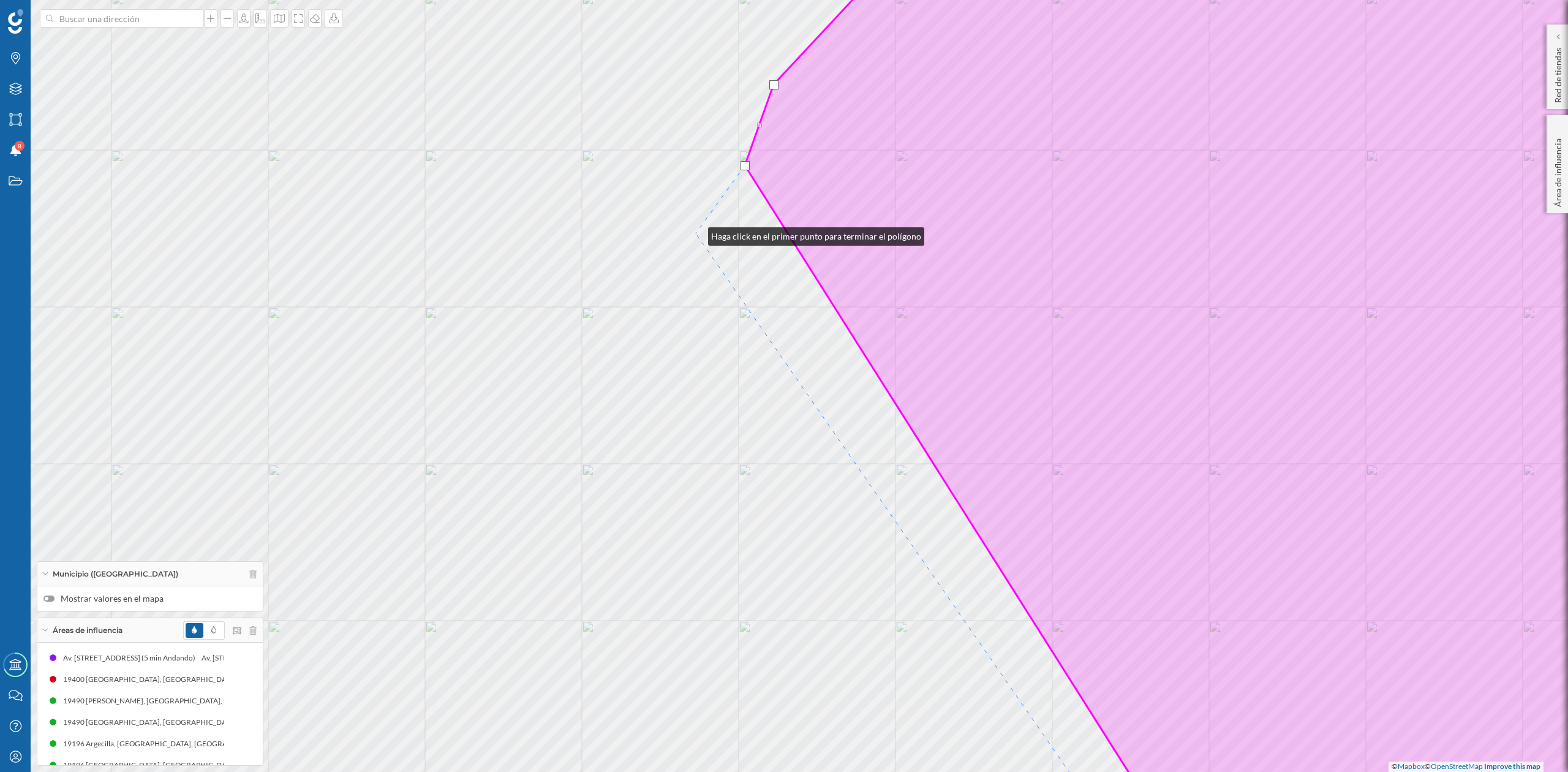
click at [696, 234] on div "© Mapbox © OpenStreetMap Improve this map" at bounding box center [784, 386] width 1568 height 772
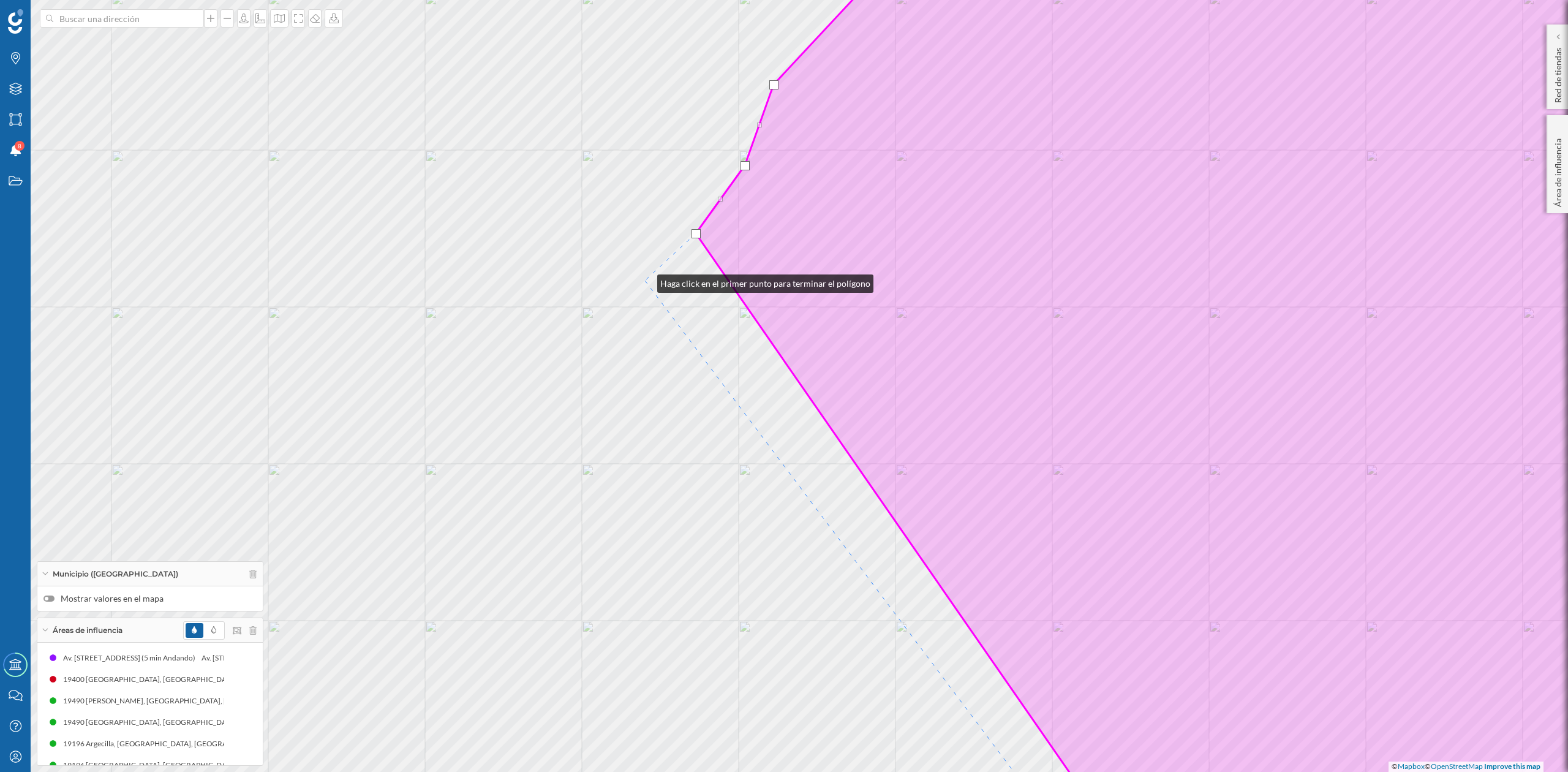
click at [645, 281] on div "© Mapbox © OpenStreetMap Improve this map" at bounding box center [784, 386] width 1568 height 772
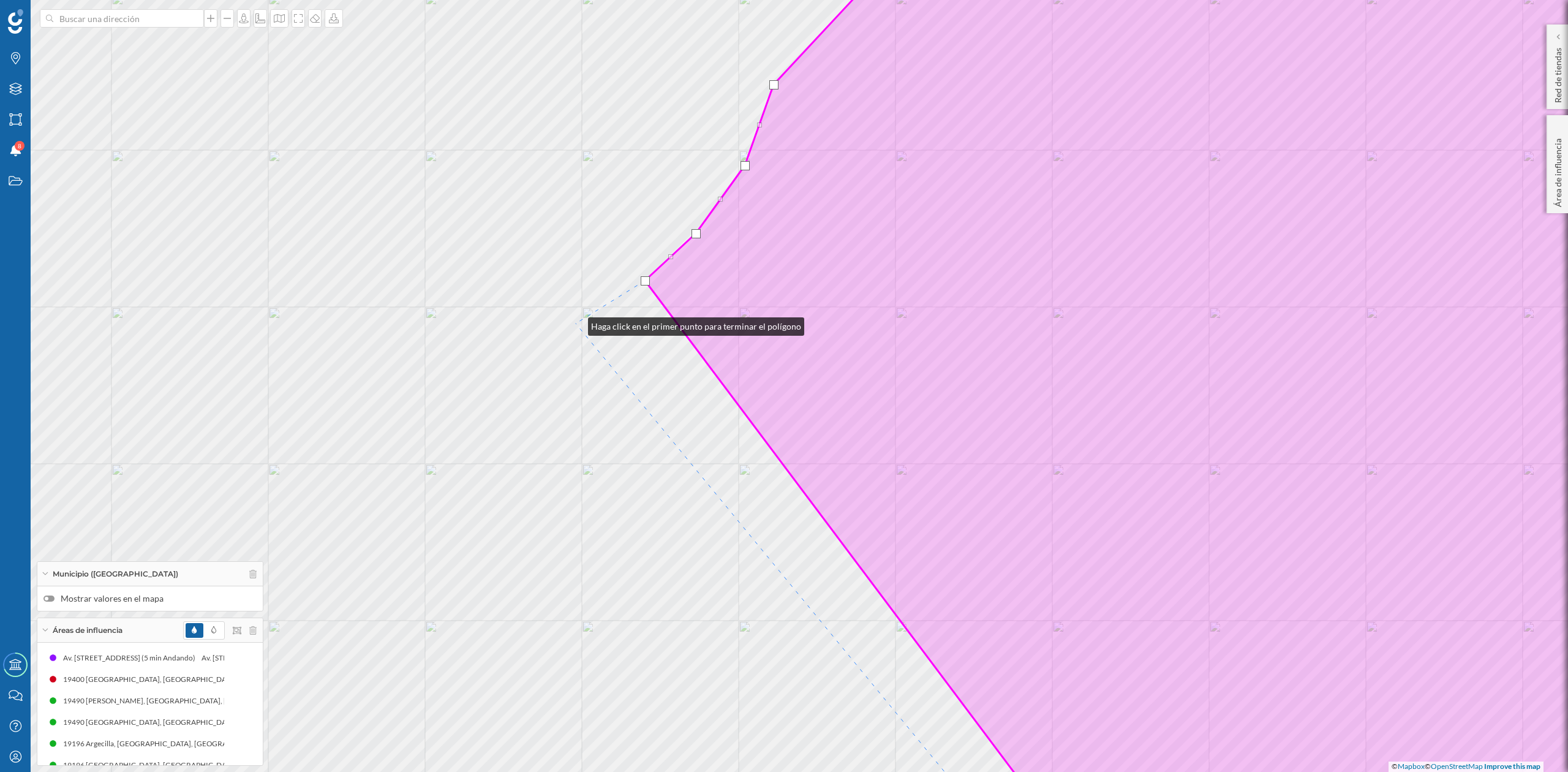
click at [577, 323] on div "© Mapbox © OpenStreetMap Improve this map" at bounding box center [784, 386] width 1568 height 772
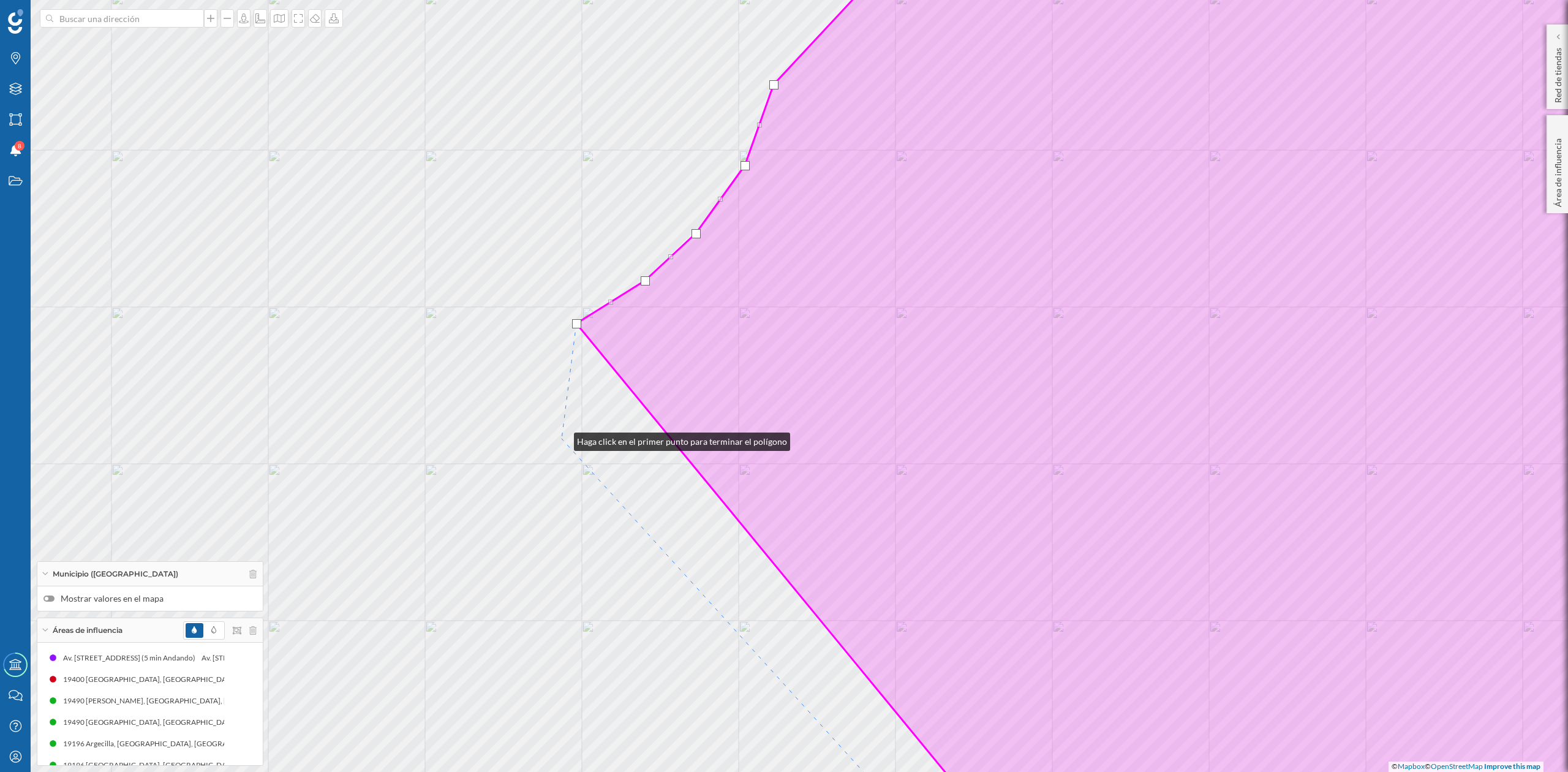
click at [562, 439] on div "© Mapbox © OpenStreetMap Improve this map" at bounding box center [784, 386] width 1568 height 772
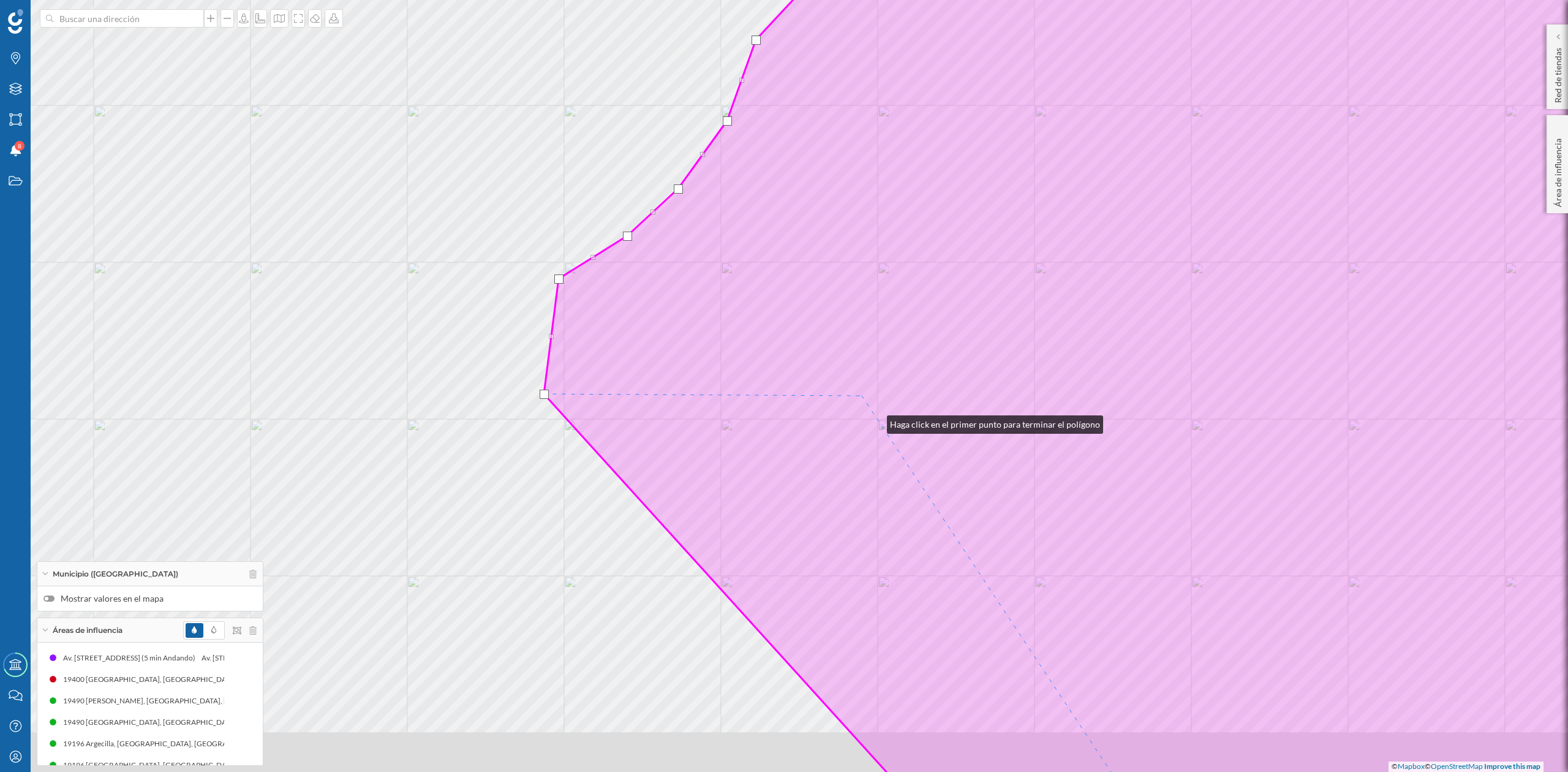
drag, startPoint x: 891, startPoint y: 459, endPoint x: 751, endPoint y: 182, distance: 310.4
click at [753, 185] on icon at bounding box center [1126, 342] width 1165 height 930
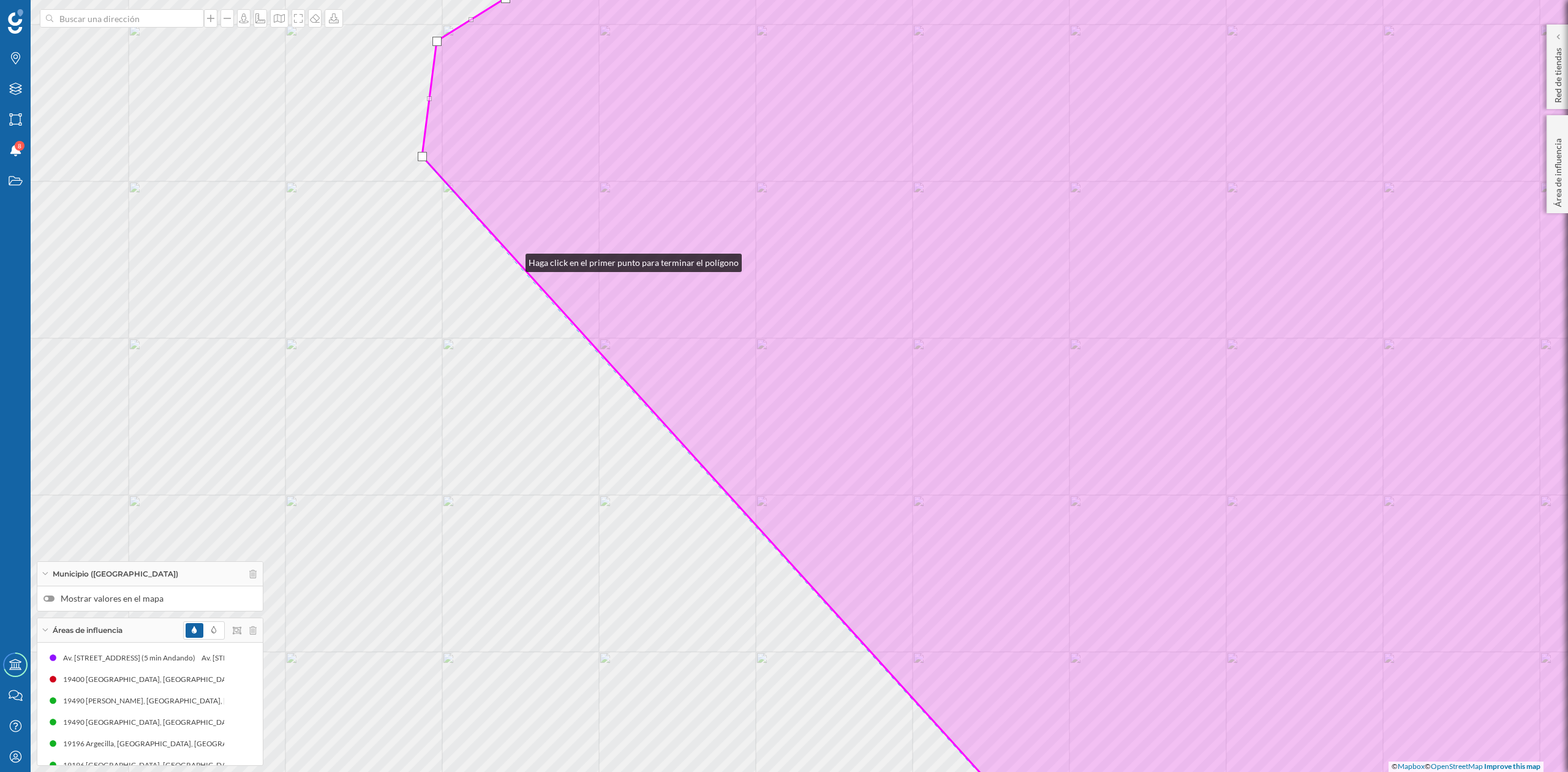
drag, startPoint x: 513, startPoint y: 260, endPoint x: 546, endPoint y: 336, distance: 82.9
click at [513, 259] on div "© Mapbox © OpenStreetMap Improve this map" at bounding box center [784, 386] width 1568 height 772
click at [552, 324] on div "© Mapbox © OpenStreetMap Improve this map" at bounding box center [784, 386] width 1568 height 772
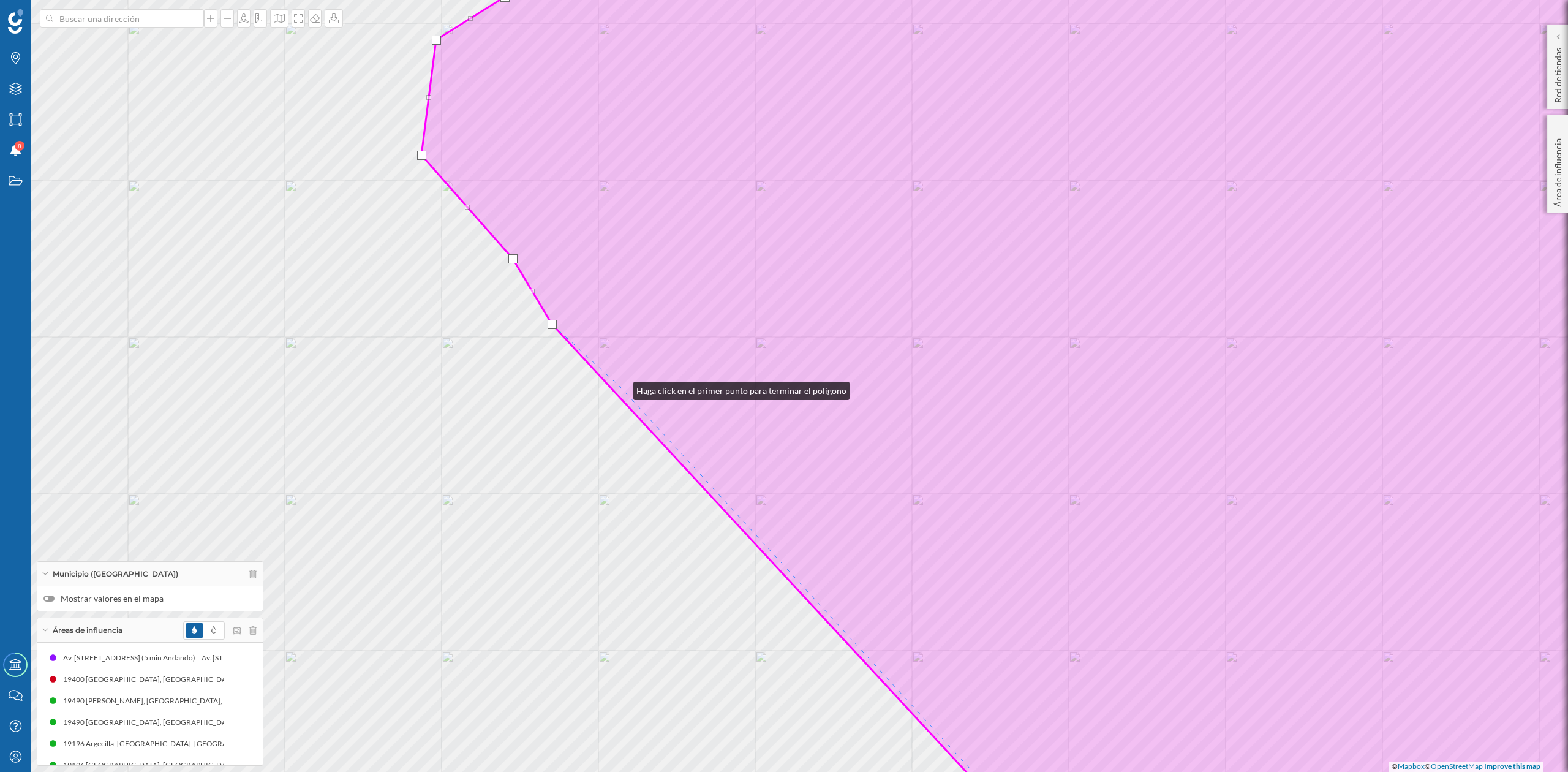
click at [622, 386] on icon at bounding box center [1074, 386] width 1305 height 930
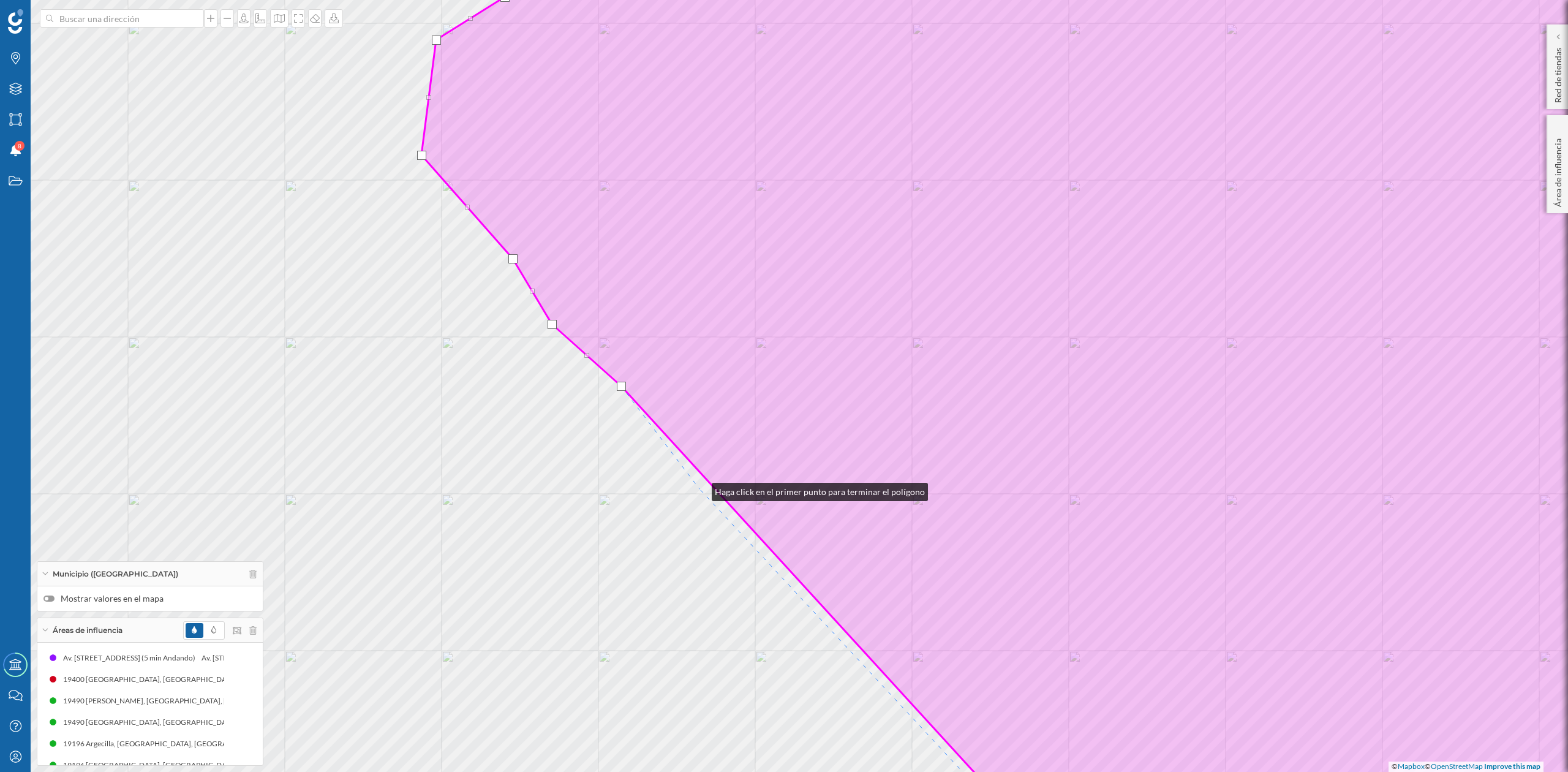
click at [699, 489] on div "© Mapbox © OpenStreetMap Improve this map" at bounding box center [784, 386] width 1568 height 772
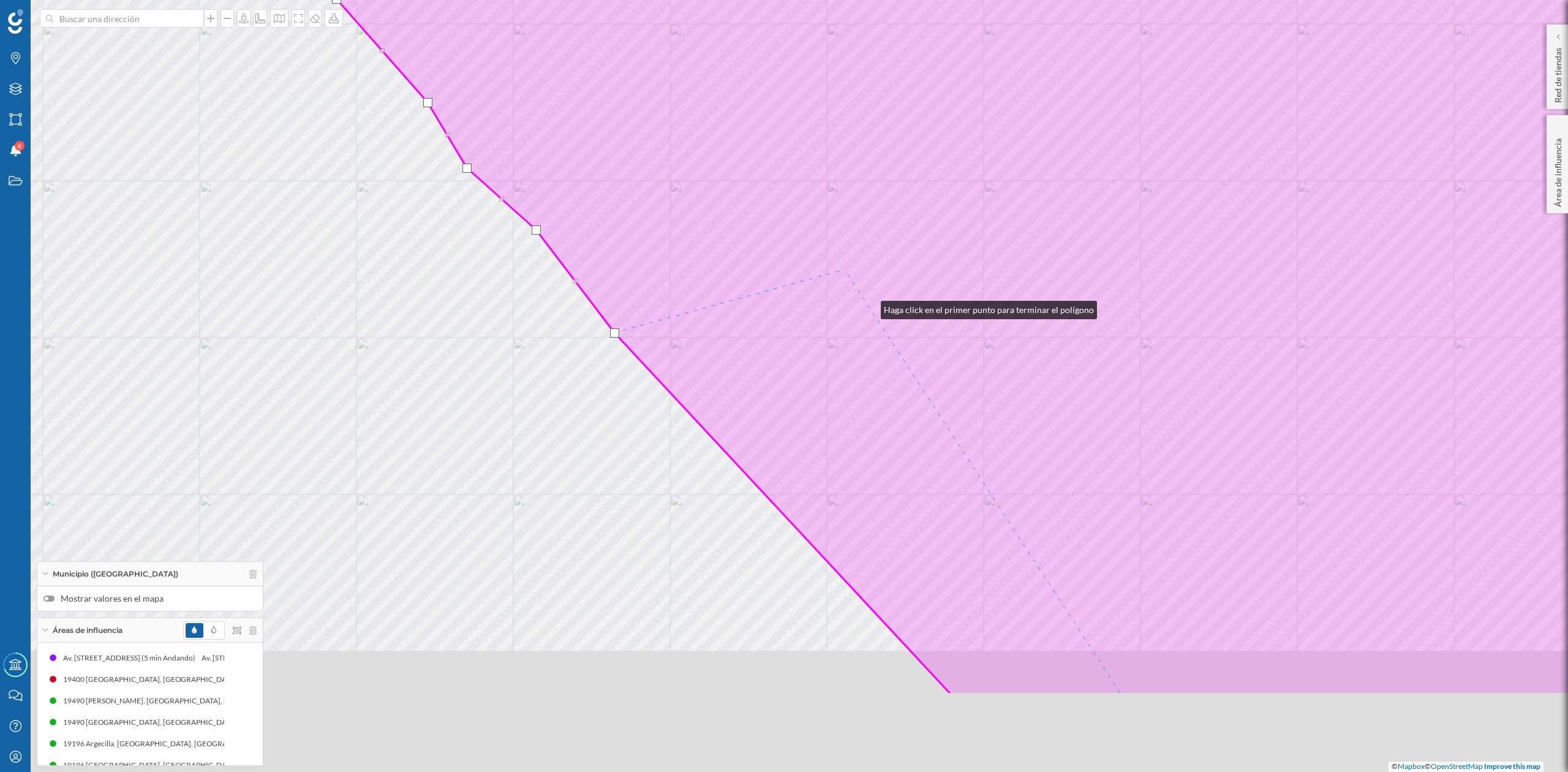
drag, startPoint x: 951, startPoint y: 459, endPoint x: 753, endPoint y: 187, distance: 336.4
click at [753, 187] on icon at bounding box center [989, 230] width 1305 height 930
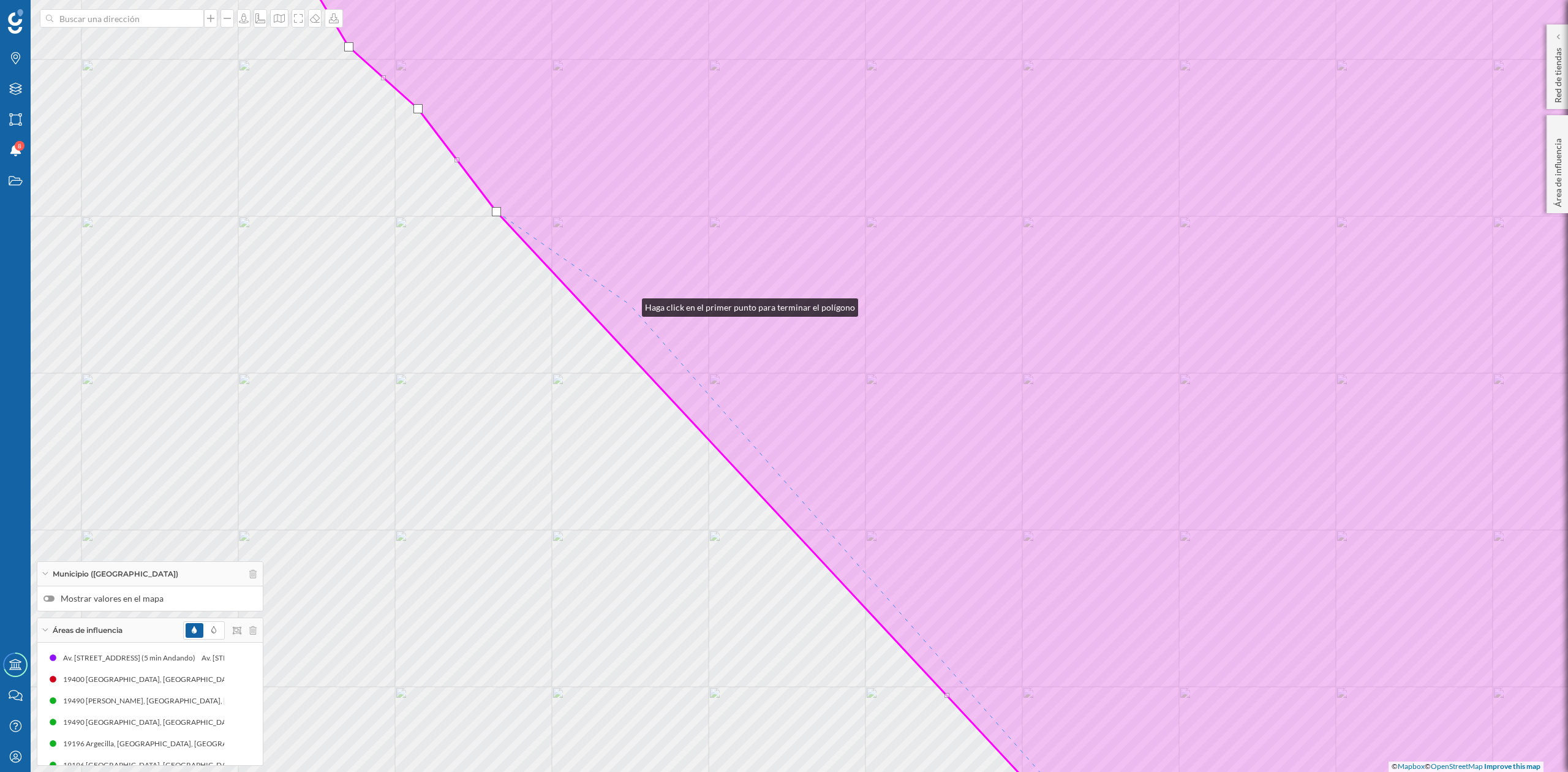
click at [630, 304] on icon at bounding box center [992, 386] width 1470 height 930
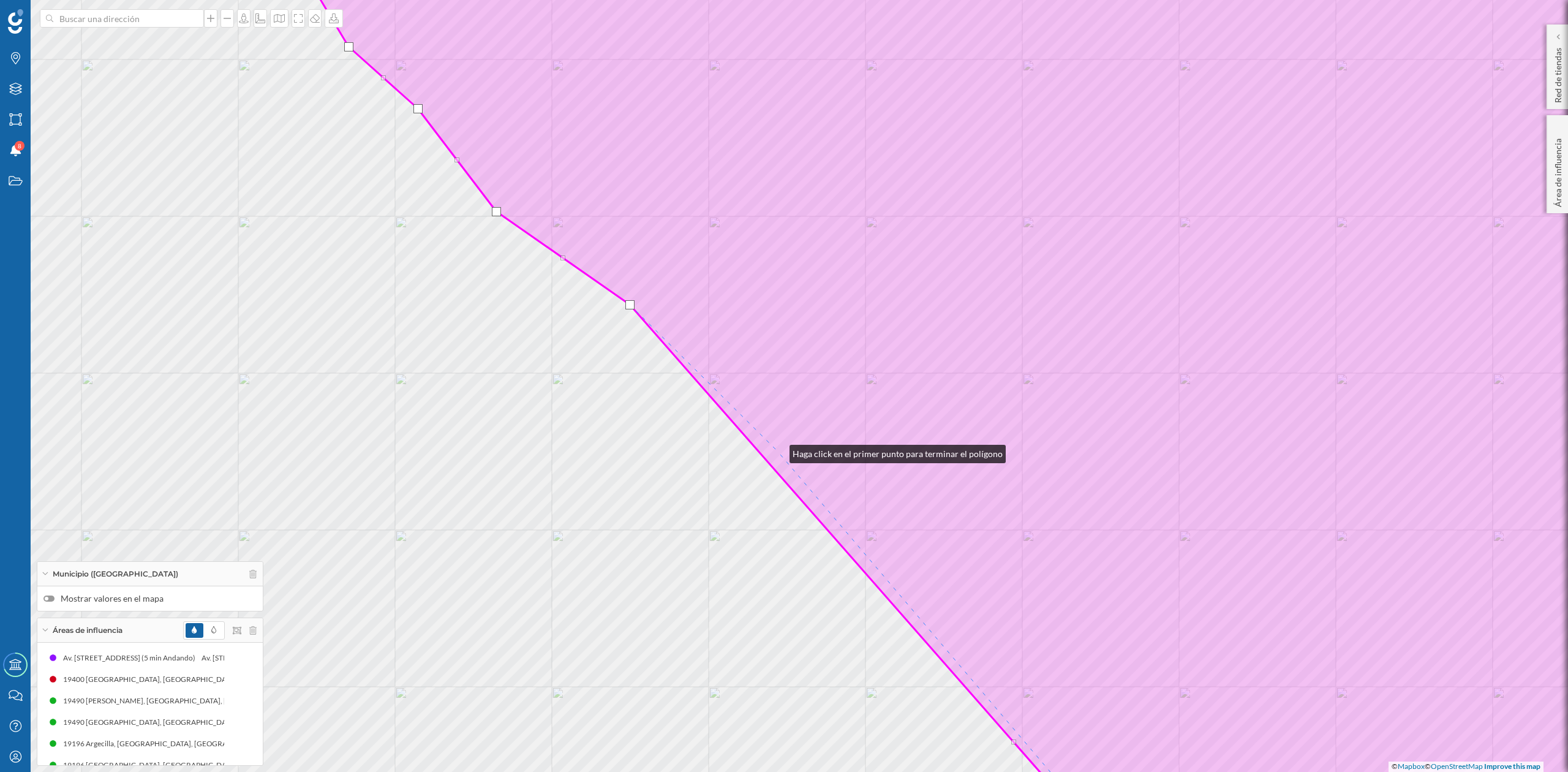
click at [777, 451] on icon at bounding box center [992, 386] width 1470 height 930
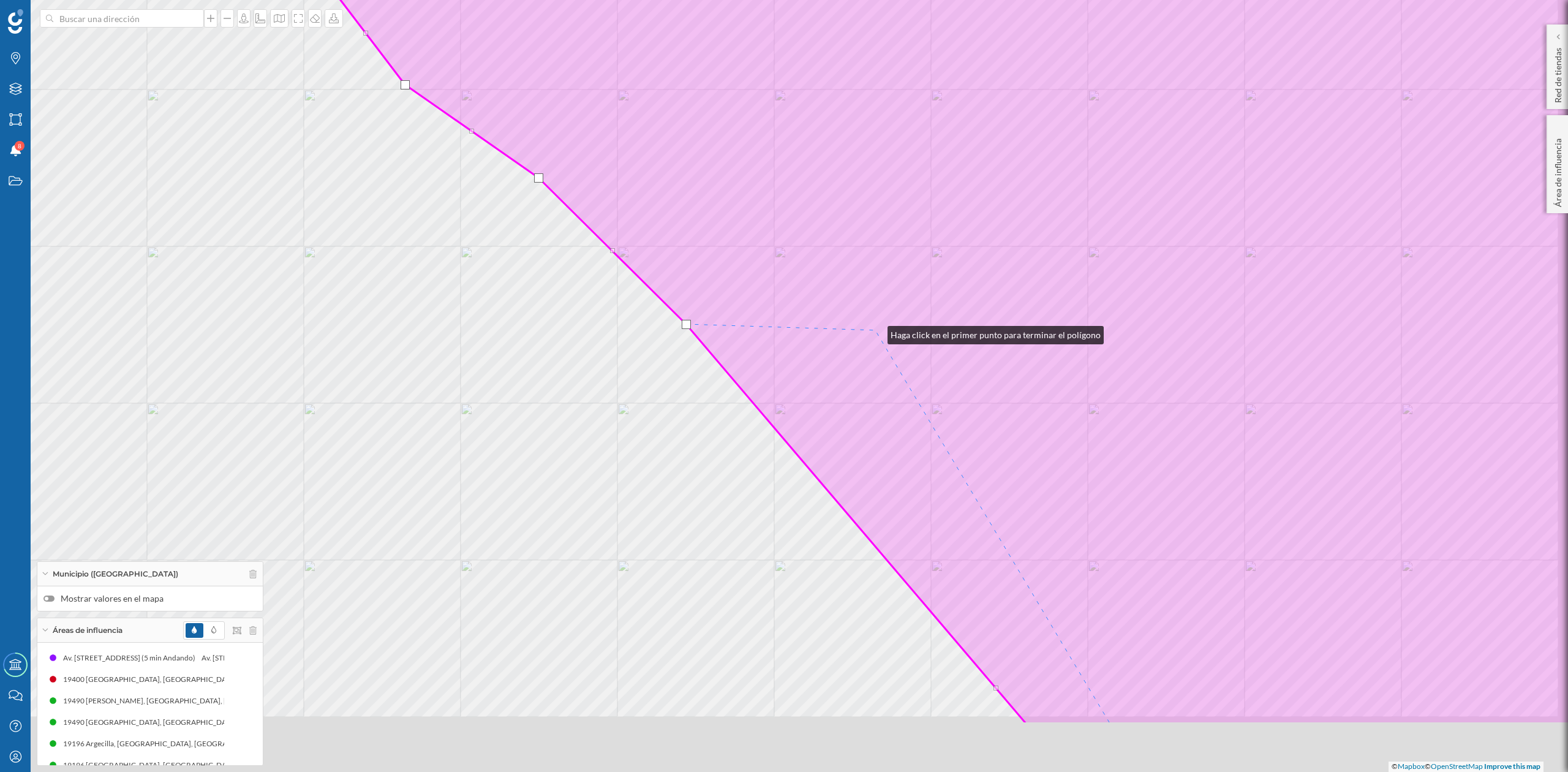
drag, startPoint x: 922, startPoint y: 400, endPoint x: 874, endPoint y: 330, distance: 84.9
click at [874, 330] on icon at bounding box center [901, 260] width 1470 height 930
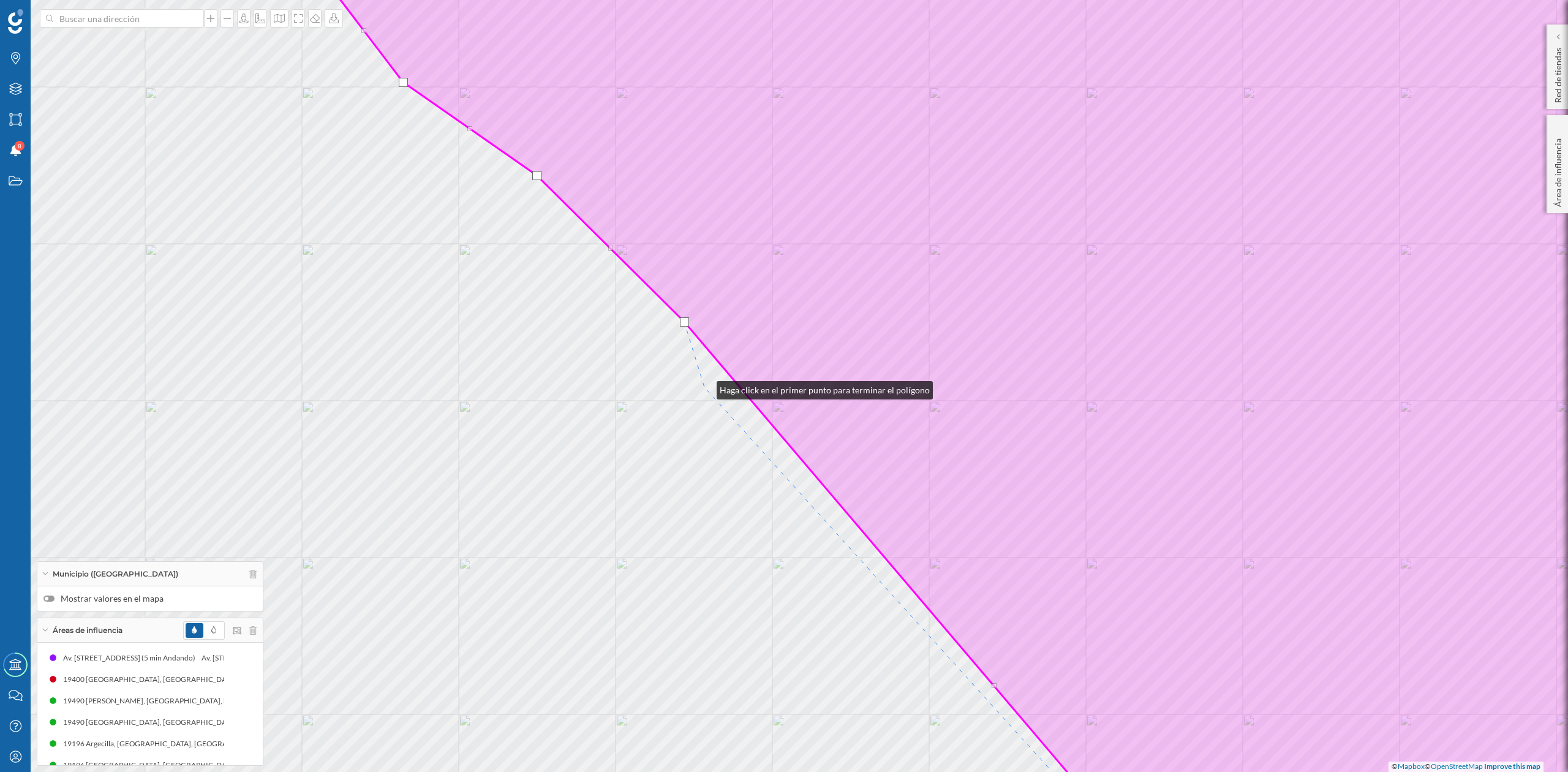
drag, startPoint x: 704, startPoint y: 387, endPoint x: 728, endPoint y: 387, distance: 24.0
click at [706, 387] on div "© Mapbox © OpenStreetMap Improve this map" at bounding box center [784, 386] width 1568 height 772
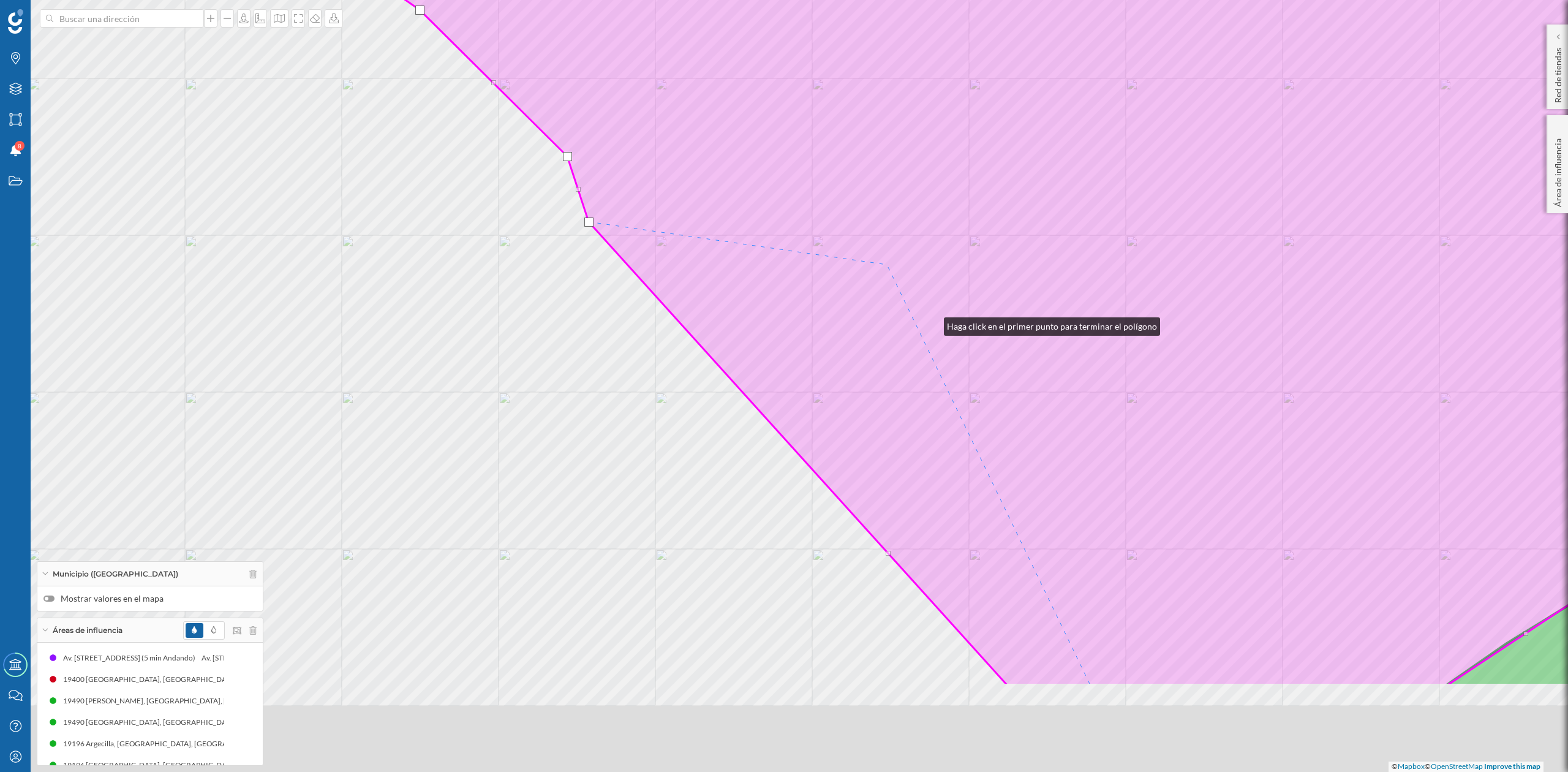
drag, startPoint x: 932, startPoint y: 323, endPoint x: 748, endPoint y: 138, distance: 260.9
click at [748, 138] on icon at bounding box center [876, 221] width 1467 height 930
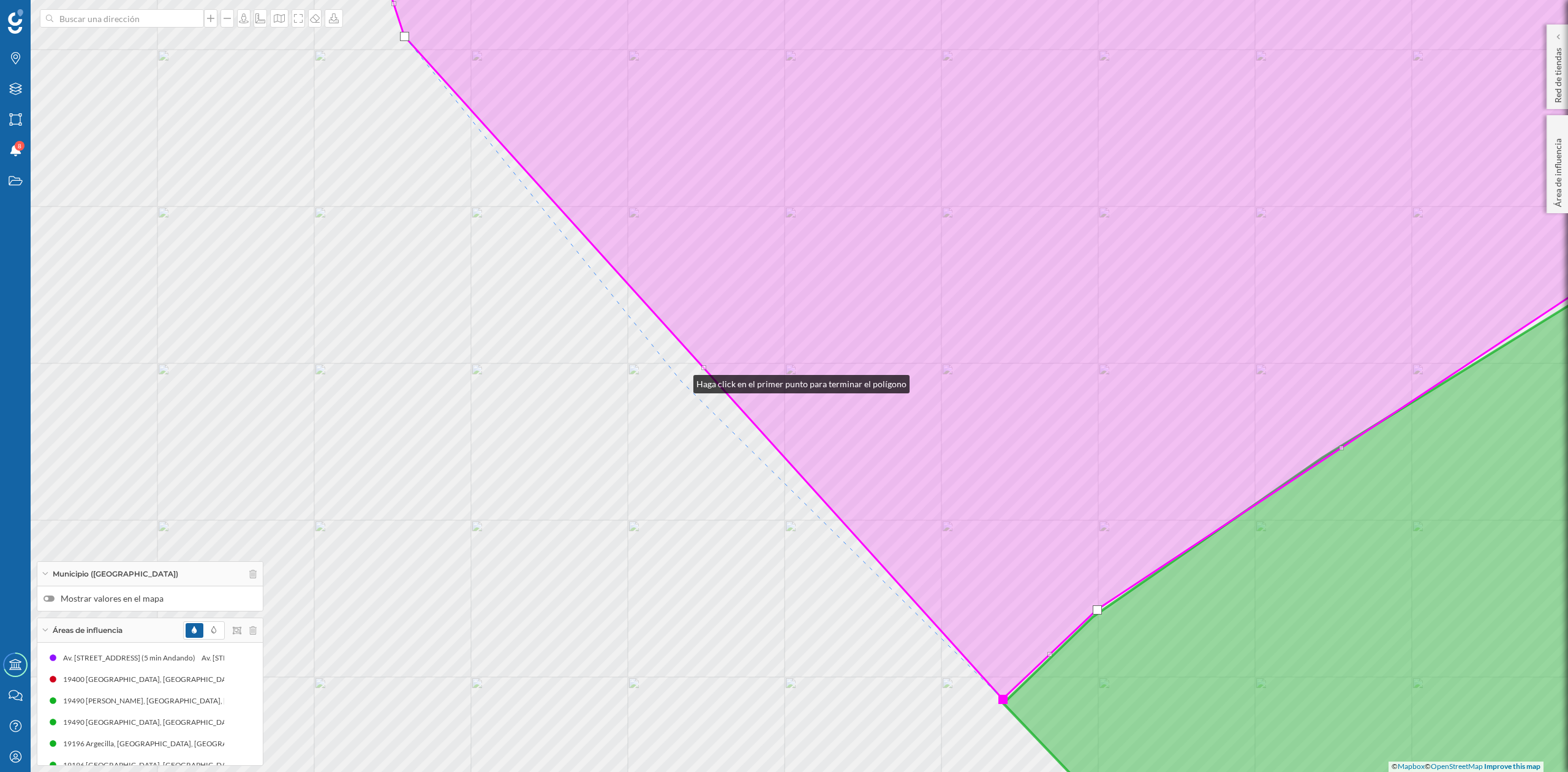
click at [681, 381] on div "© Mapbox © OpenStreetMap Improve this map" at bounding box center [784, 386] width 1568 height 772
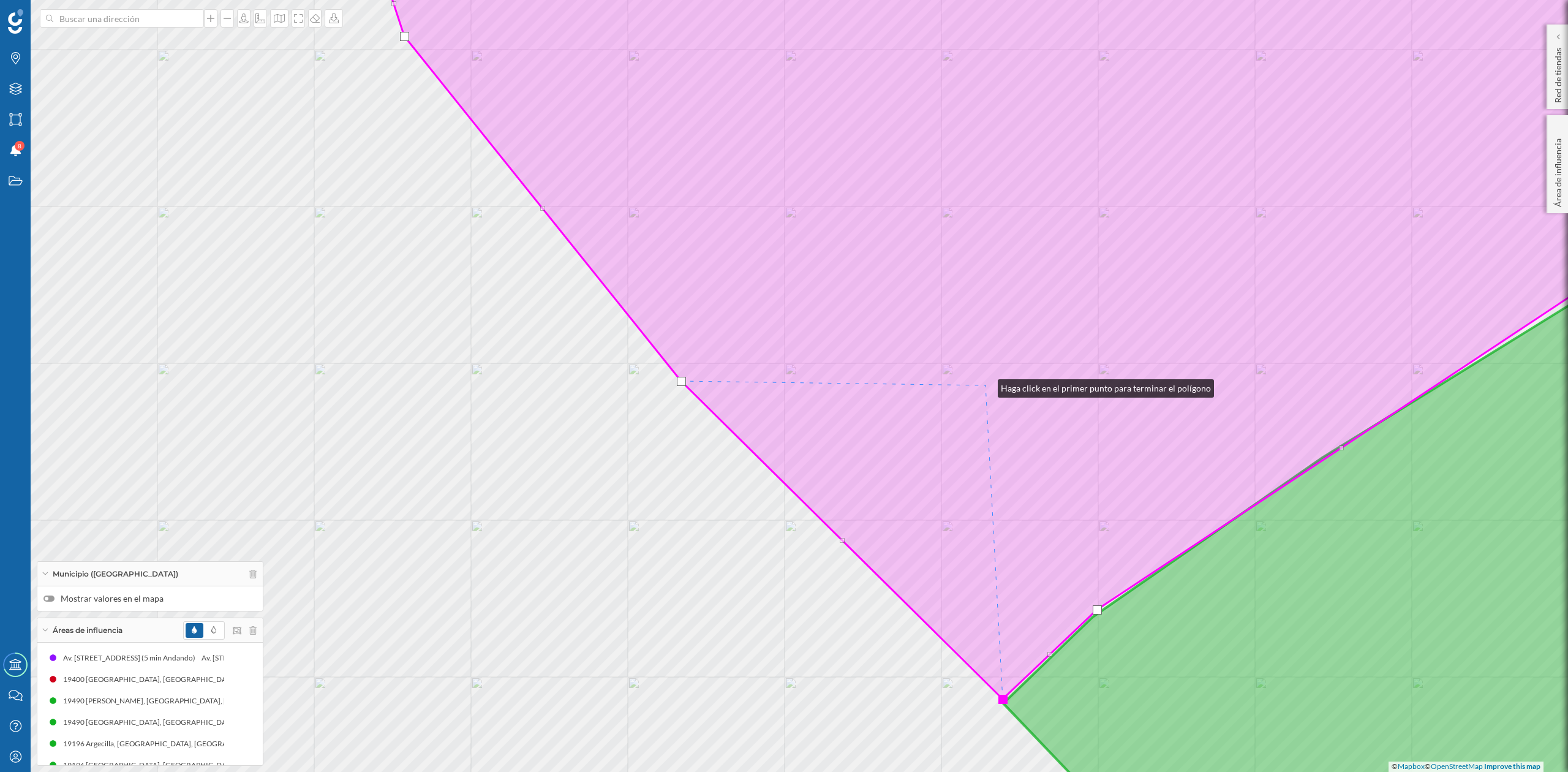
drag, startPoint x: 985, startPoint y: 386, endPoint x: 677, endPoint y: 133, distance: 398.6
click at [677, 133] on icon at bounding box center [1029, 310] width 1394 height 779
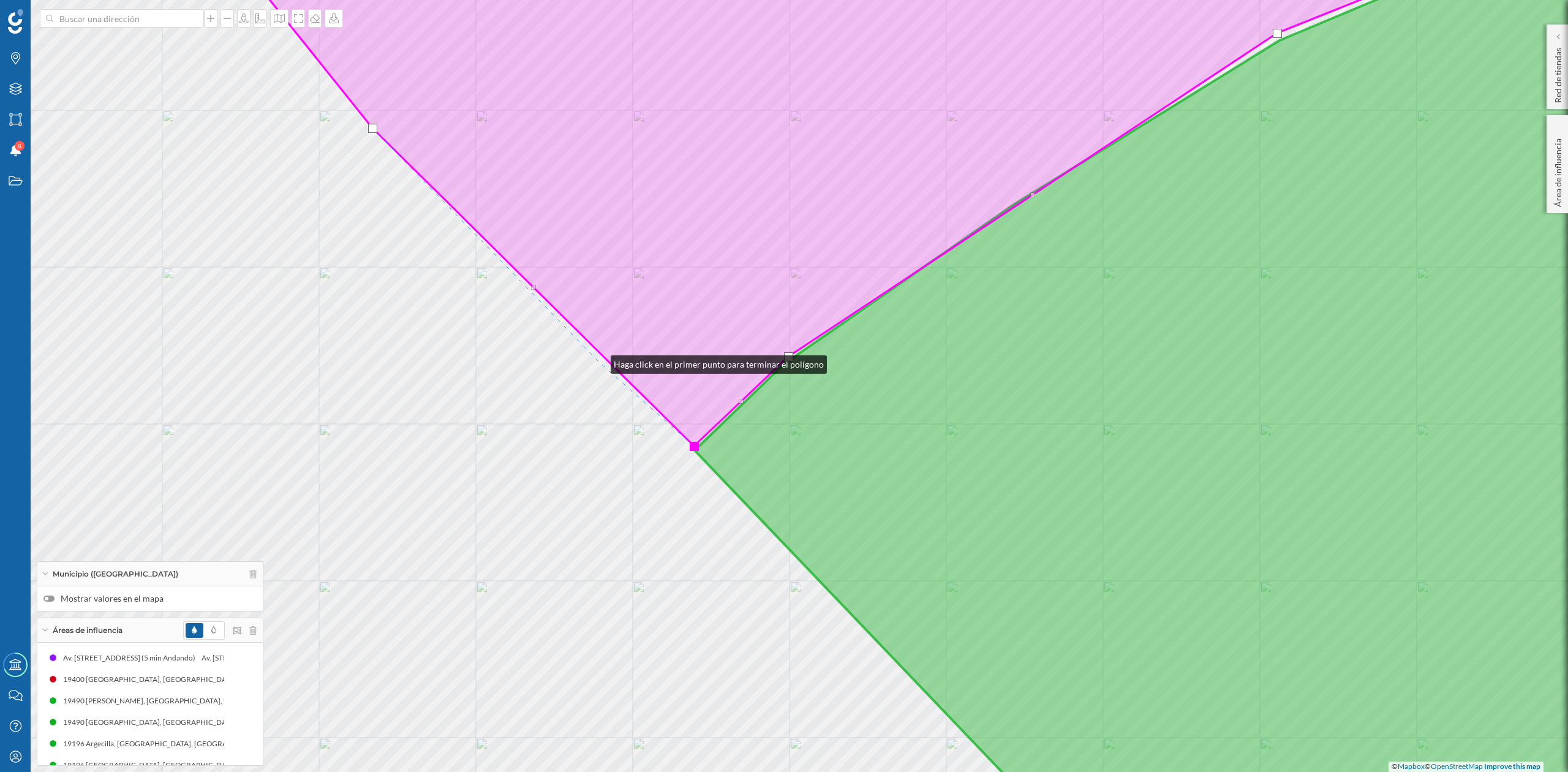
click at [598, 362] on div "© Mapbox © OpenStreetMap Improve this map" at bounding box center [784, 386] width 1568 height 772
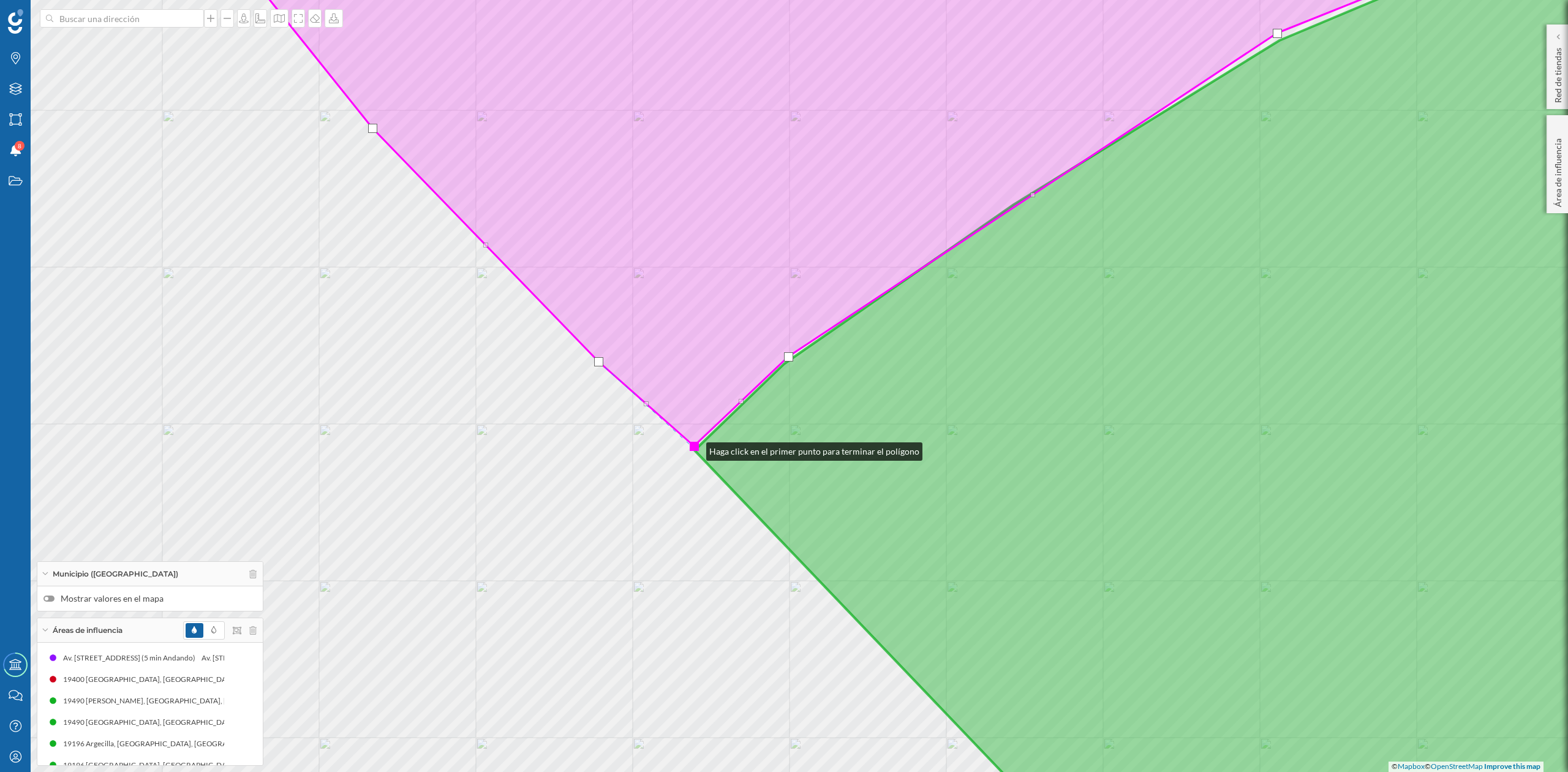
click at [694, 448] on div at bounding box center [694, 446] width 9 height 9
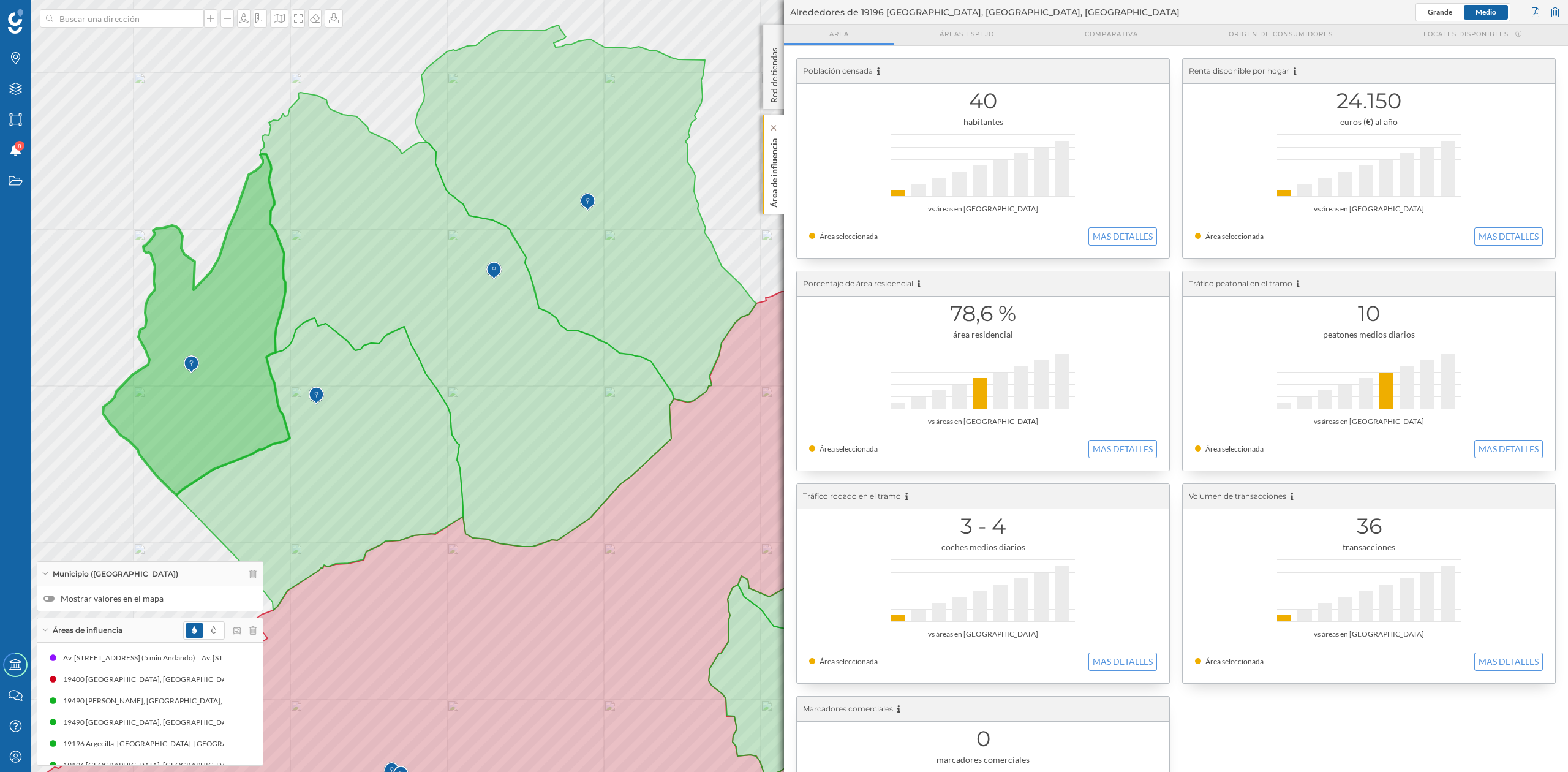
click at [769, 170] on p "Área de influencia" at bounding box center [774, 170] width 12 height 74
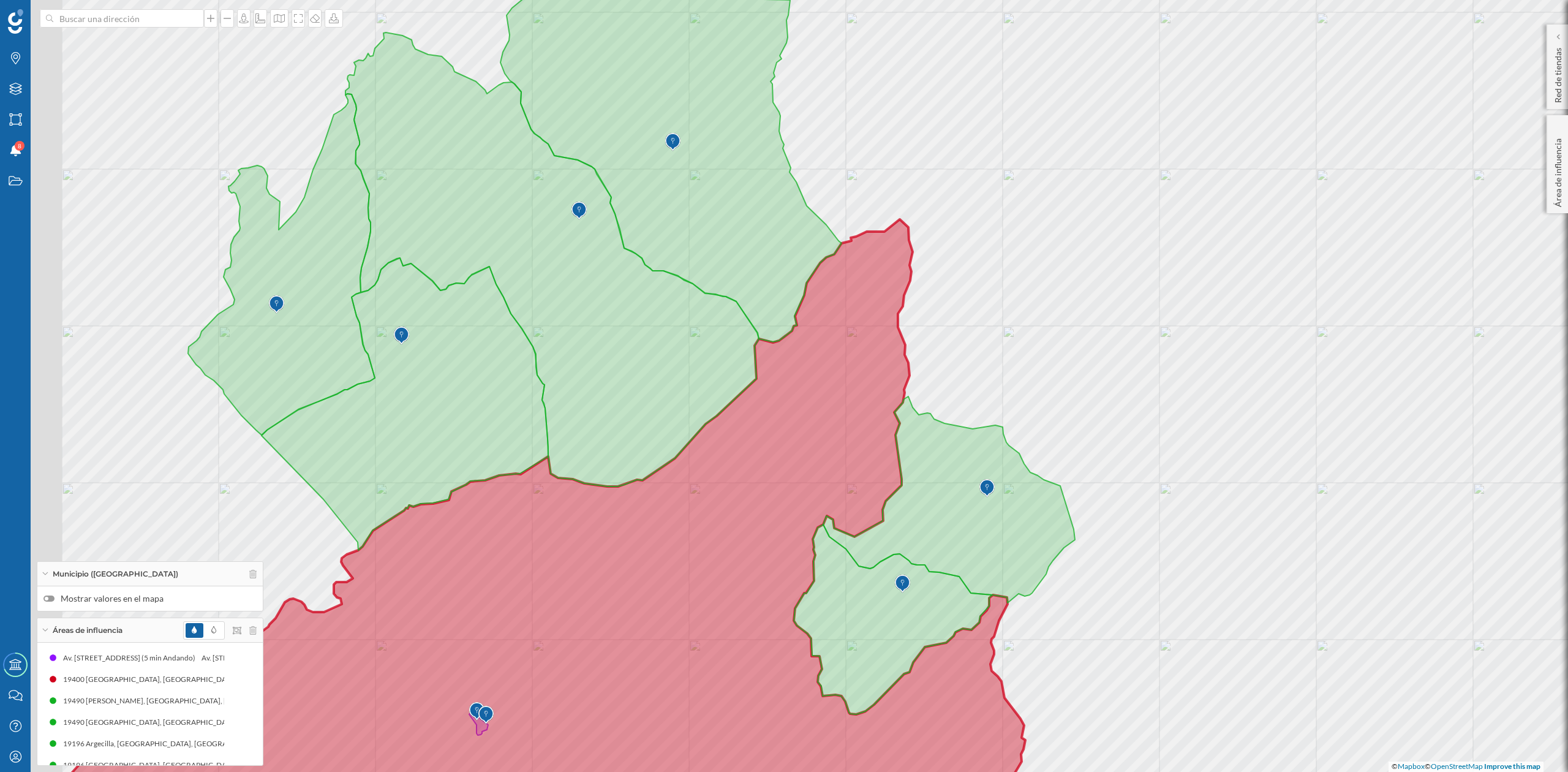
drag, startPoint x: 741, startPoint y: 485, endPoint x: 919, endPoint y: 342, distance: 228.3
click at [919, 342] on icon at bounding box center [546, 505] width 959 height 571
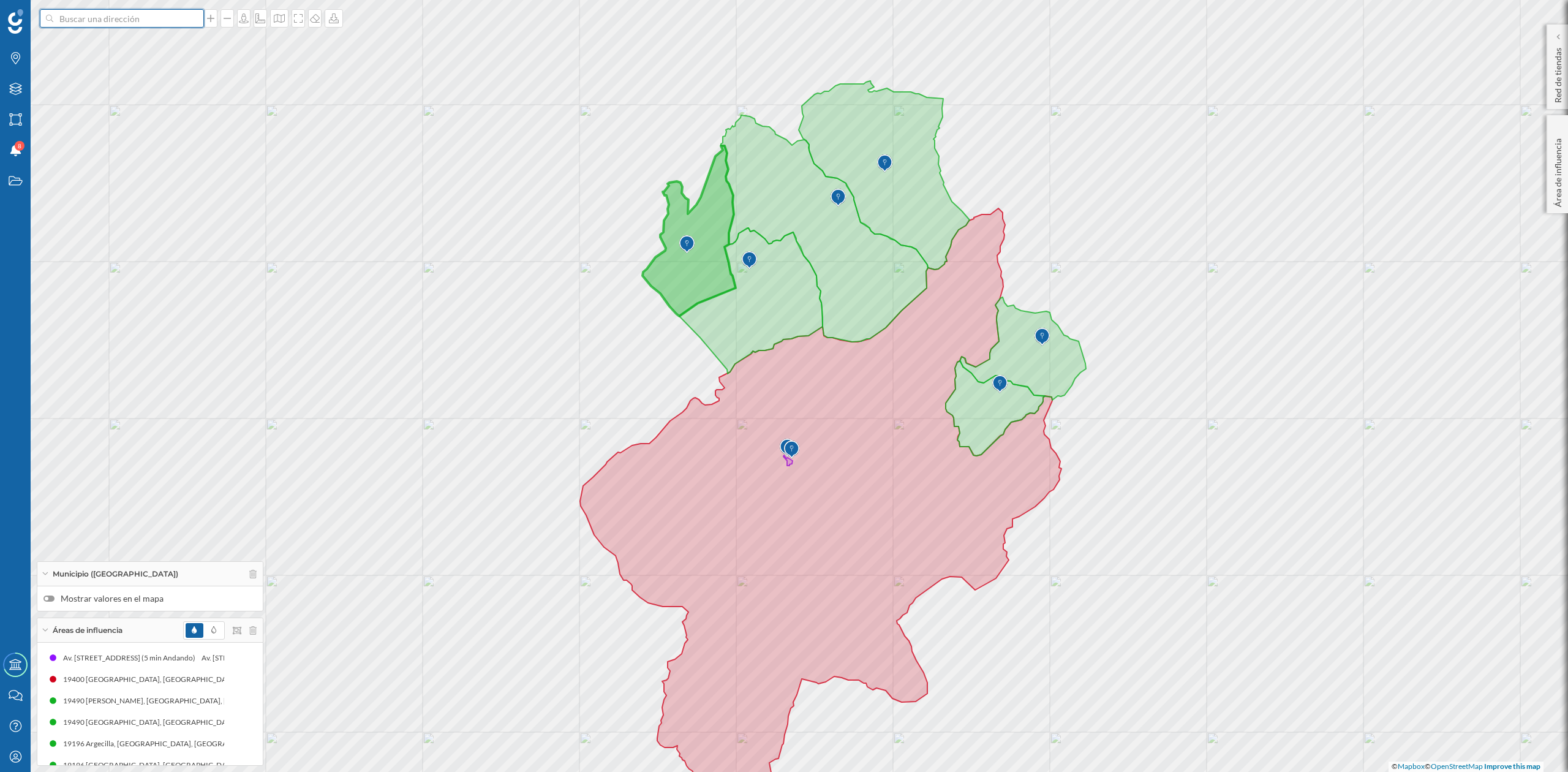
click at [84, 25] on input at bounding box center [122, 18] width 138 height 18
type input "muduex"
click at [84, 48] on b "Muduex" at bounding box center [80, 46] width 35 height 11
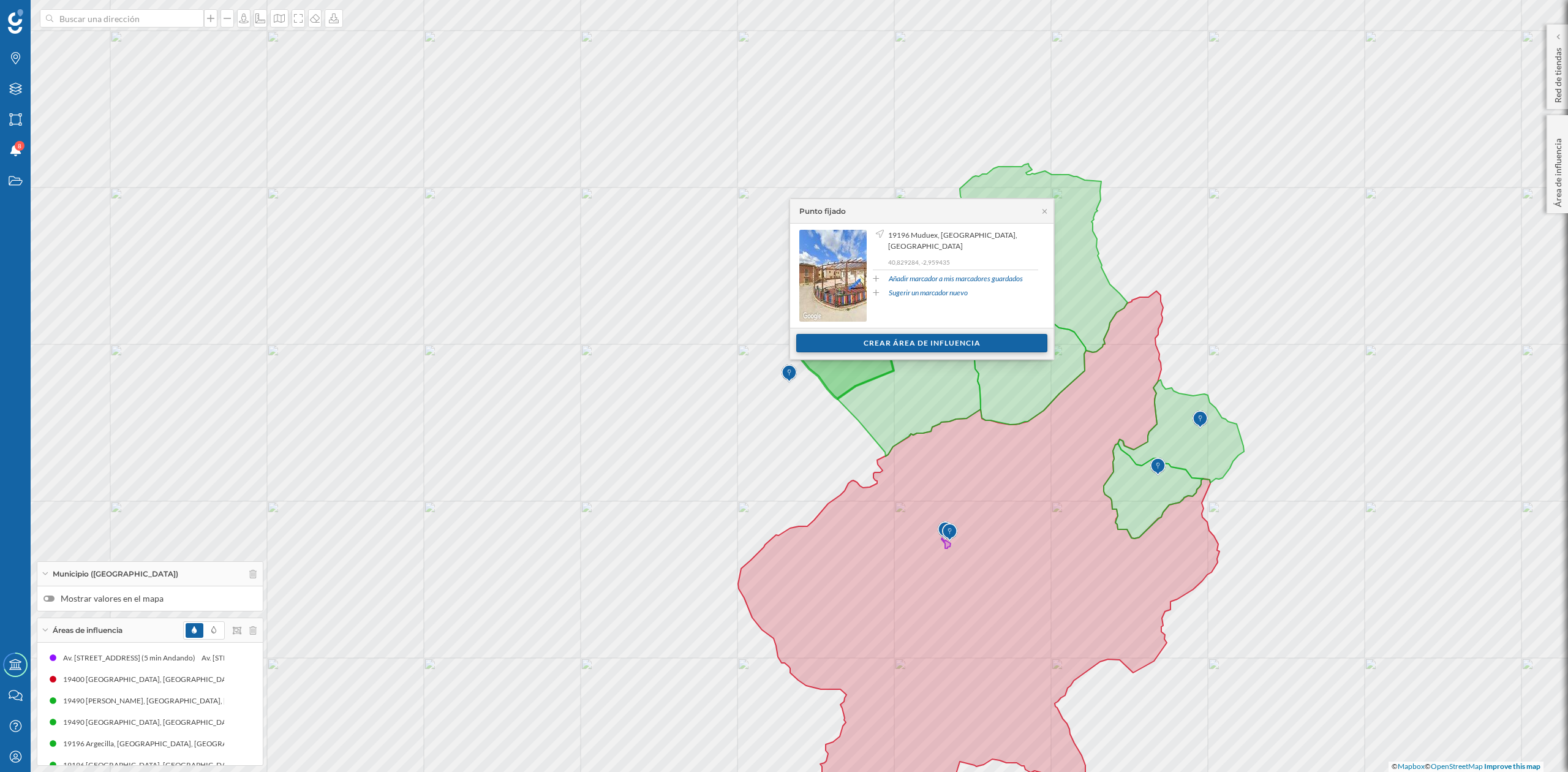
click at [956, 336] on div "Crear área de influencia" at bounding box center [922, 343] width 251 height 18
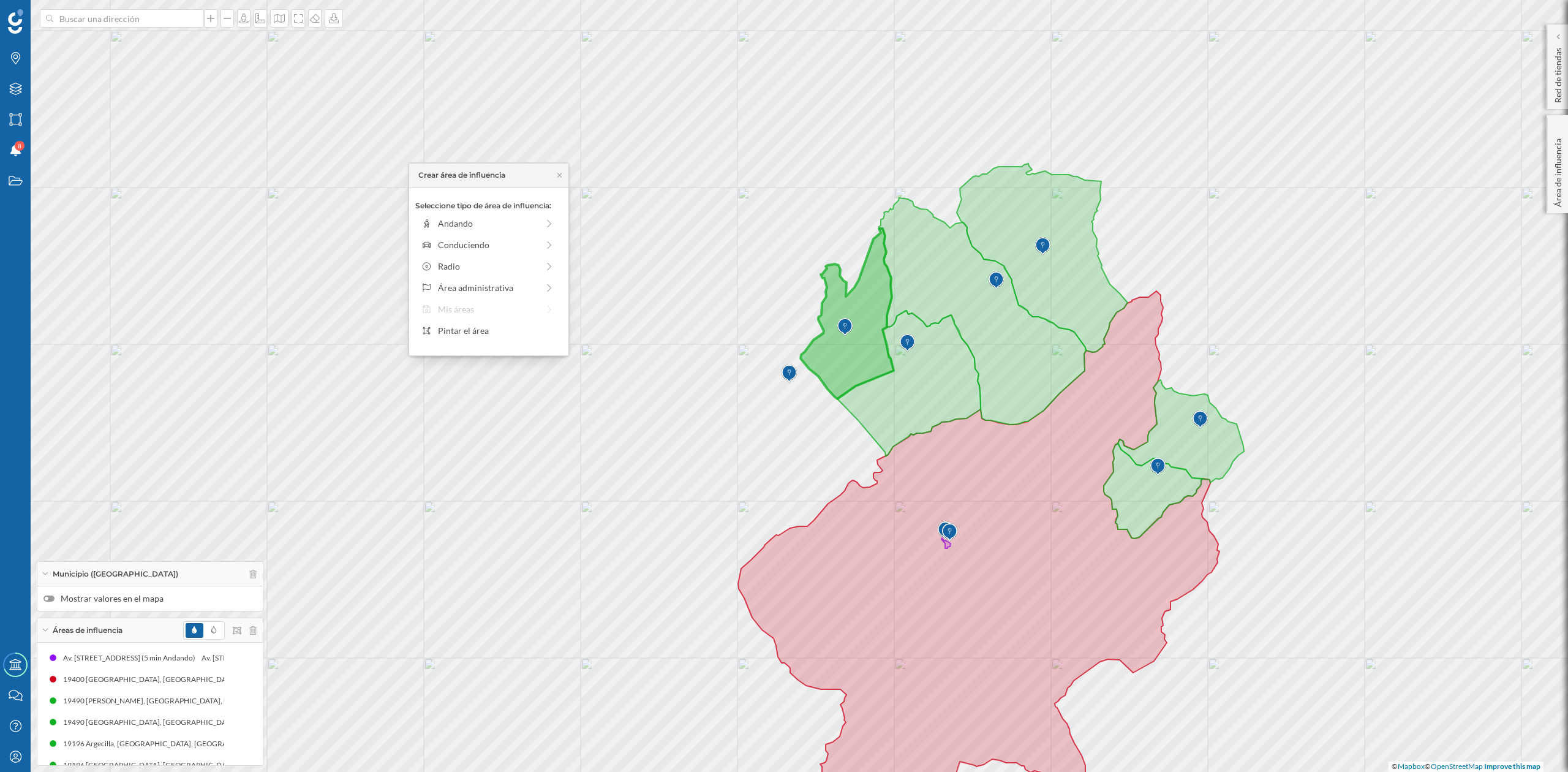
click at [441, 320] on div "Seleccione tipo de área de influencia: Andando Conduciendo Radio Área administr…" at bounding box center [489, 272] width 159 height 168
click at [481, 328] on div "Pintar el área" at bounding box center [496, 331] width 117 height 13
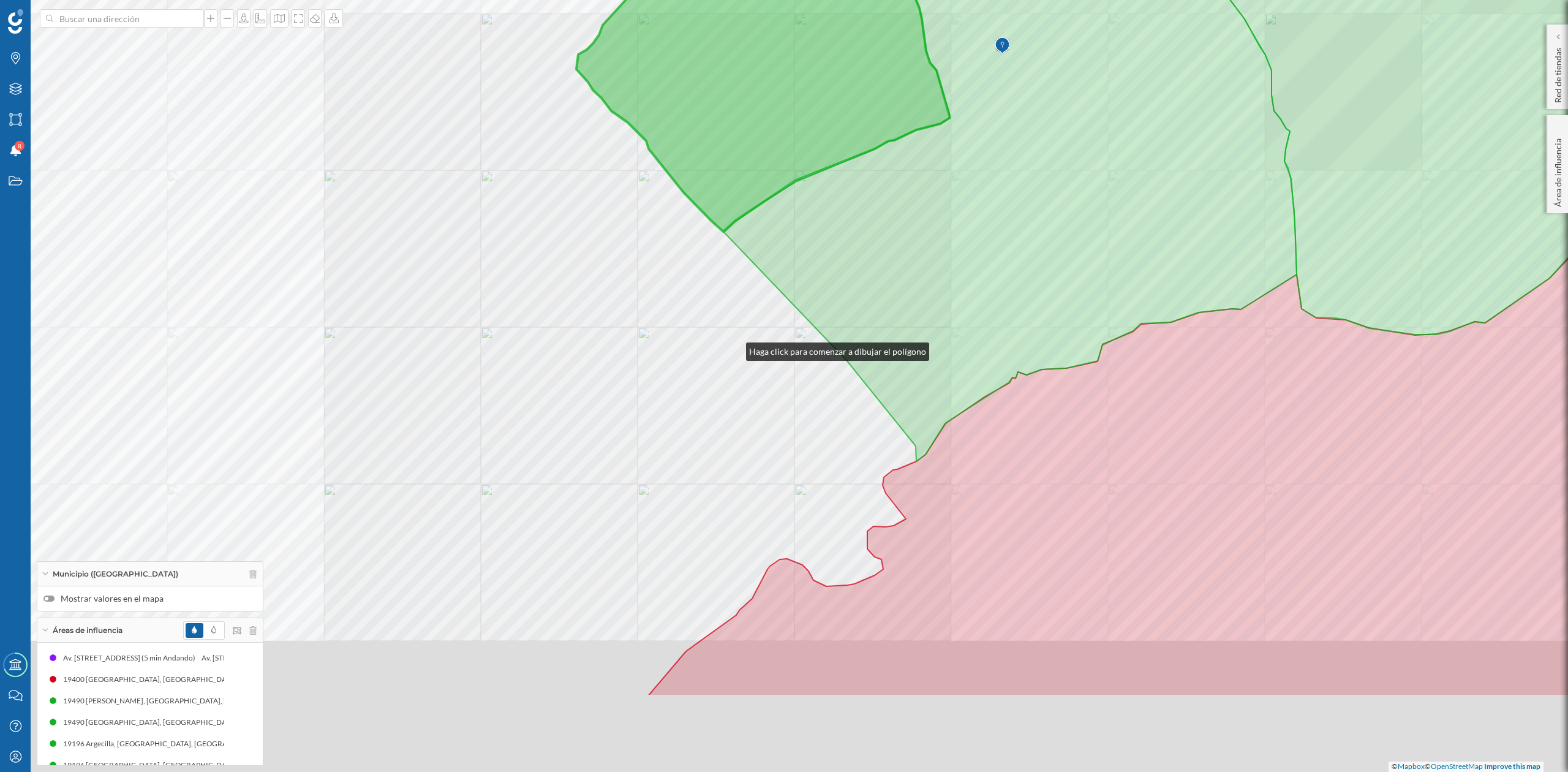
drag, startPoint x: 824, startPoint y: 503, endPoint x: 733, endPoint y: 438, distance: 111.8
click at [733, 339] on div "© Mapbox © OpenStreetMap Improve this map" at bounding box center [784, 386] width 1568 height 772
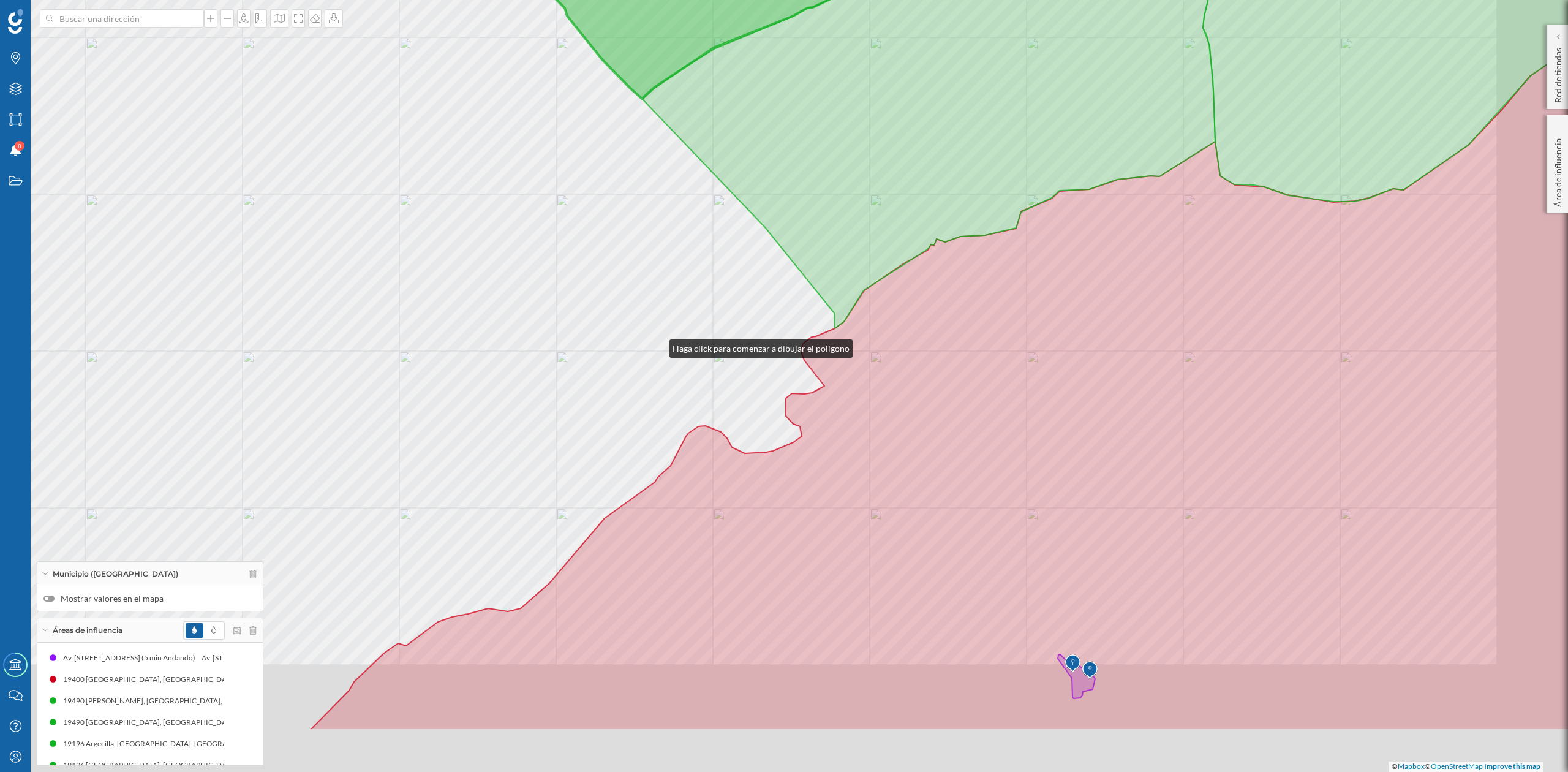
drag, startPoint x: 738, startPoint y: 466, endPoint x: 650, endPoint y: 328, distance: 163.7
click at [650, 328] on div "© Mapbox © OpenStreetMap Improve this map" at bounding box center [784, 386] width 1568 height 772
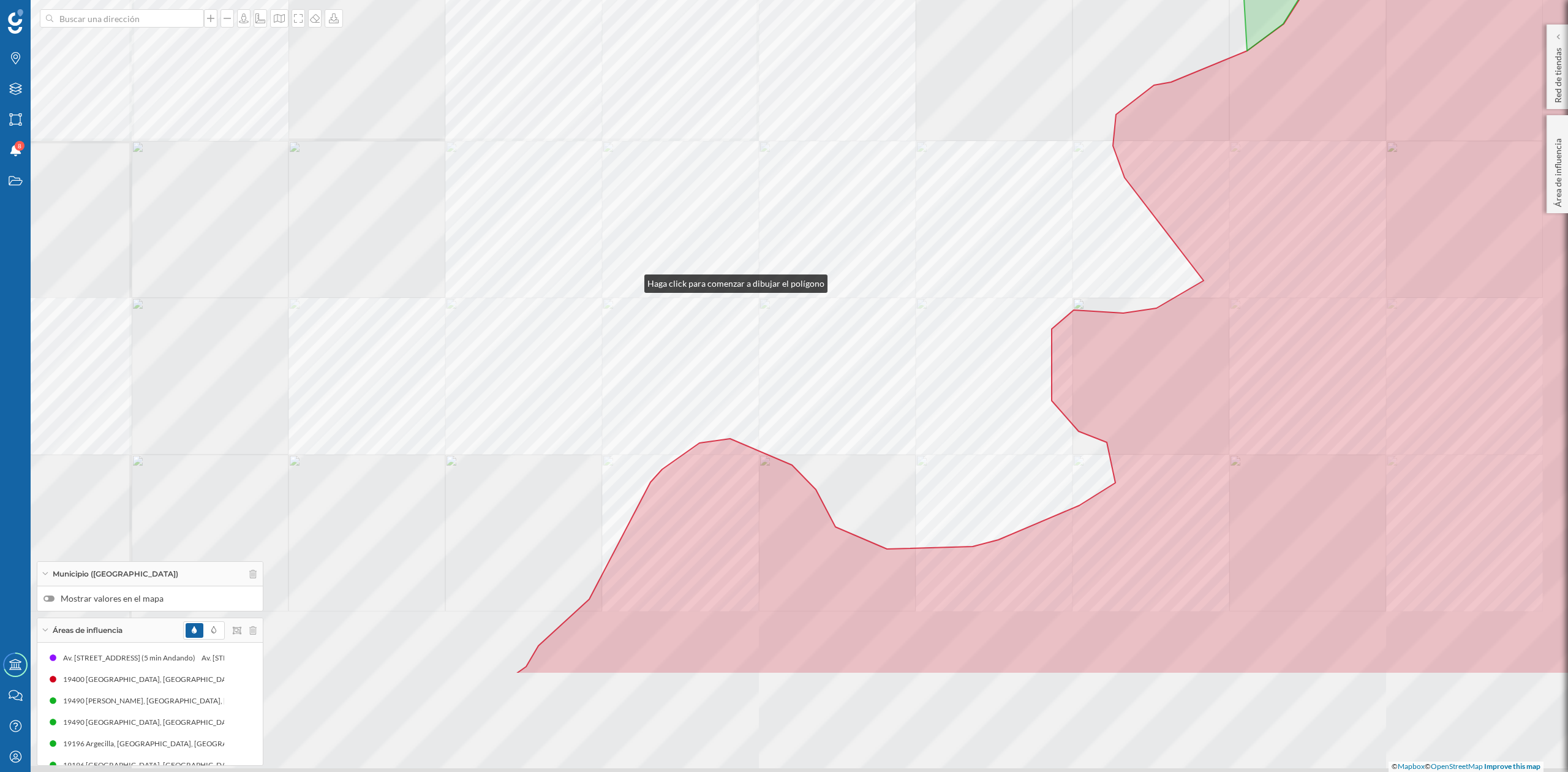
drag, startPoint x: 738, startPoint y: 457, endPoint x: 631, endPoint y: 279, distance: 207.7
click at [631, 279] on div "© Mapbox © OpenStreetMap Improve this map" at bounding box center [784, 386] width 1568 height 772
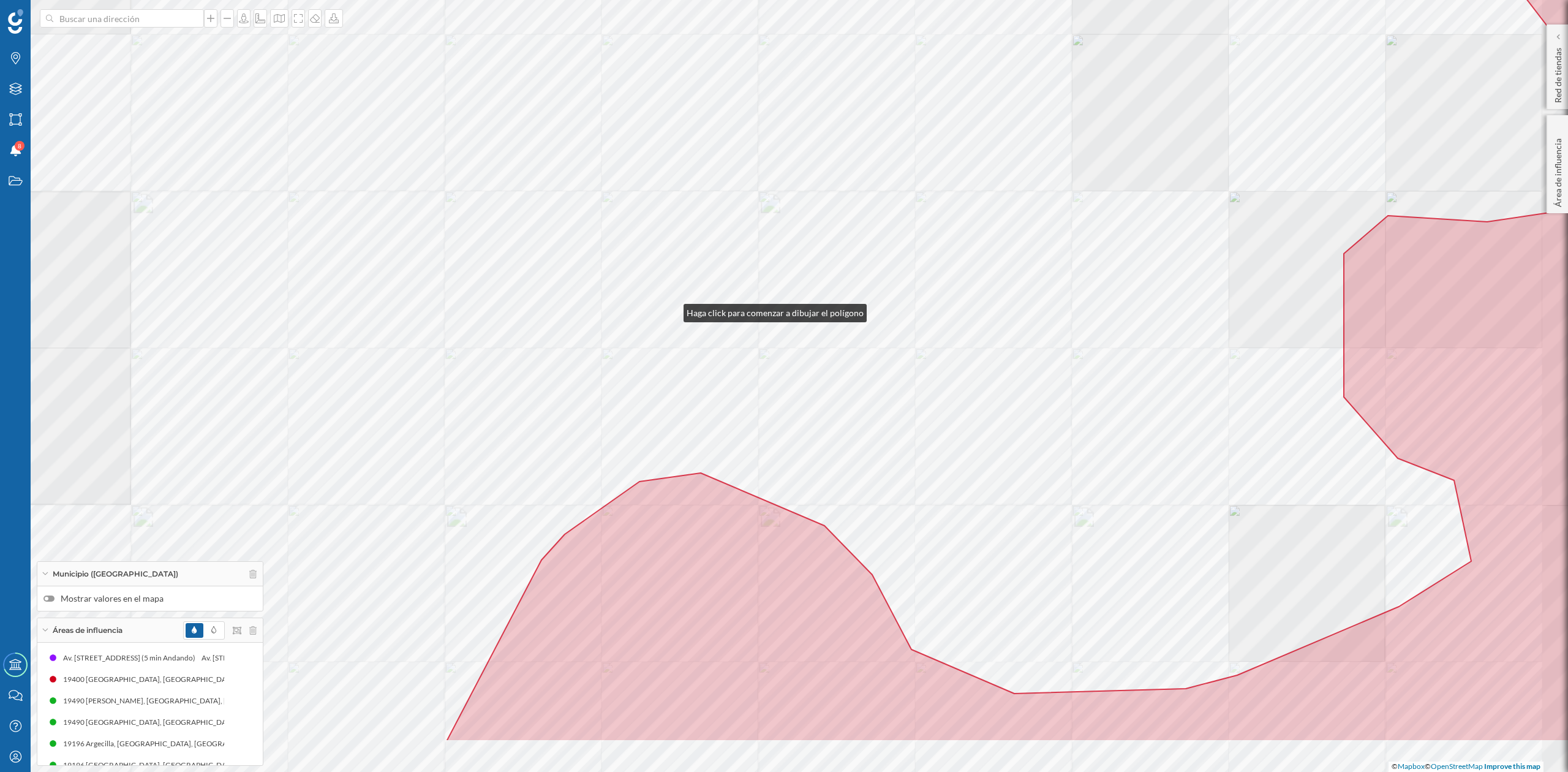
drag, startPoint x: 778, startPoint y: 410, endPoint x: 571, endPoint y: 216, distance: 283.7
click at [571, 216] on div "© Mapbox © OpenStreetMap Improve this map" at bounding box center [784, 386] width 1568 height 772
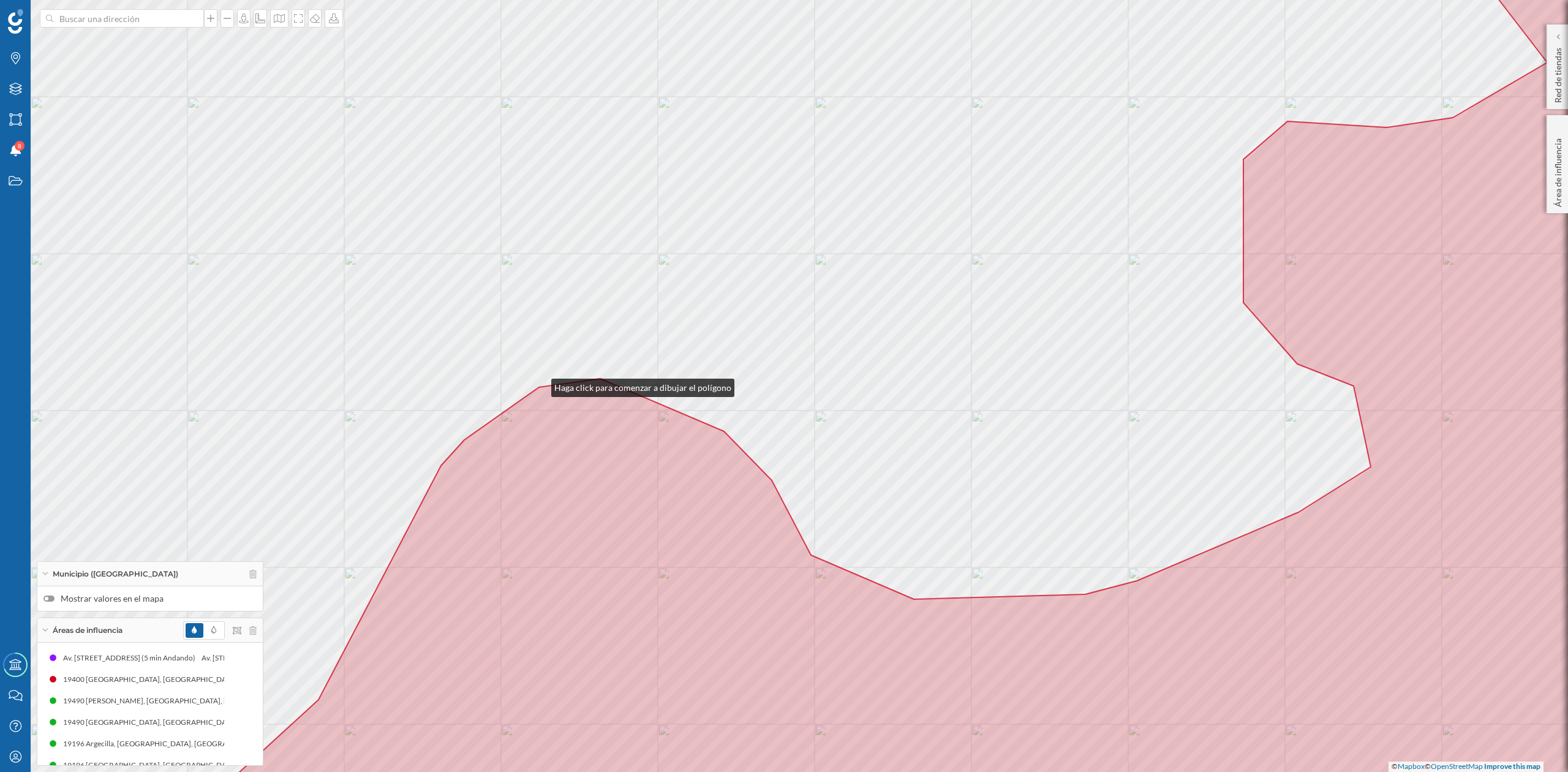
click at [540, 385] on div "© Mapbox © OpenStreetMap Improve this map" at bounding box center [784, 386] width 1568 height 772
click at [598, 379] on icon at bounding box center [949, 386] width 1556 height 930
click at [721, 430] on icon at bounding box center [949, 386] width 1556 height 930
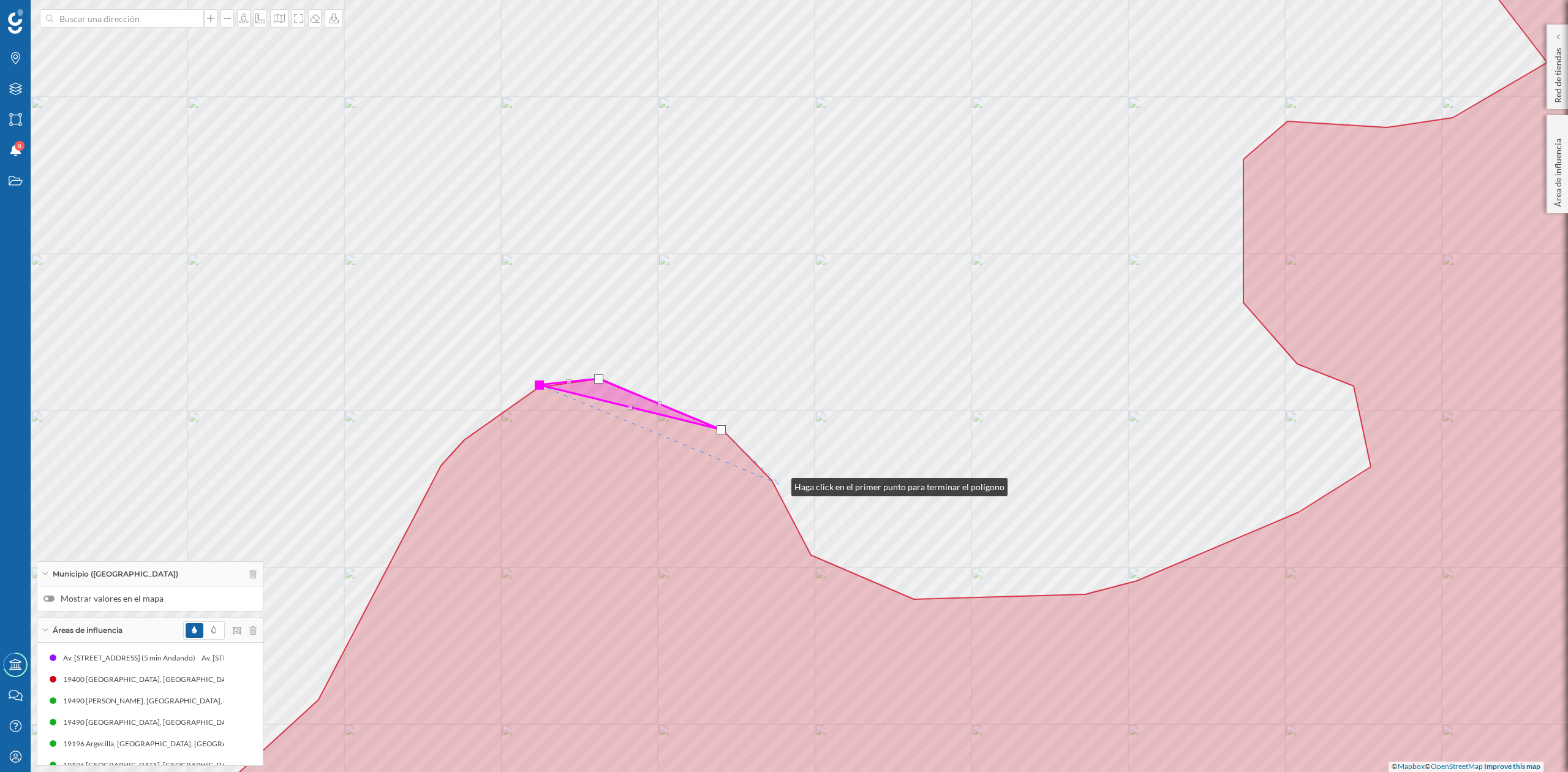
click at [779, 483] on div "© Mapbox © OpenStreetMap Improve this map" at bounding box center [784, 386] width 1568 height 772
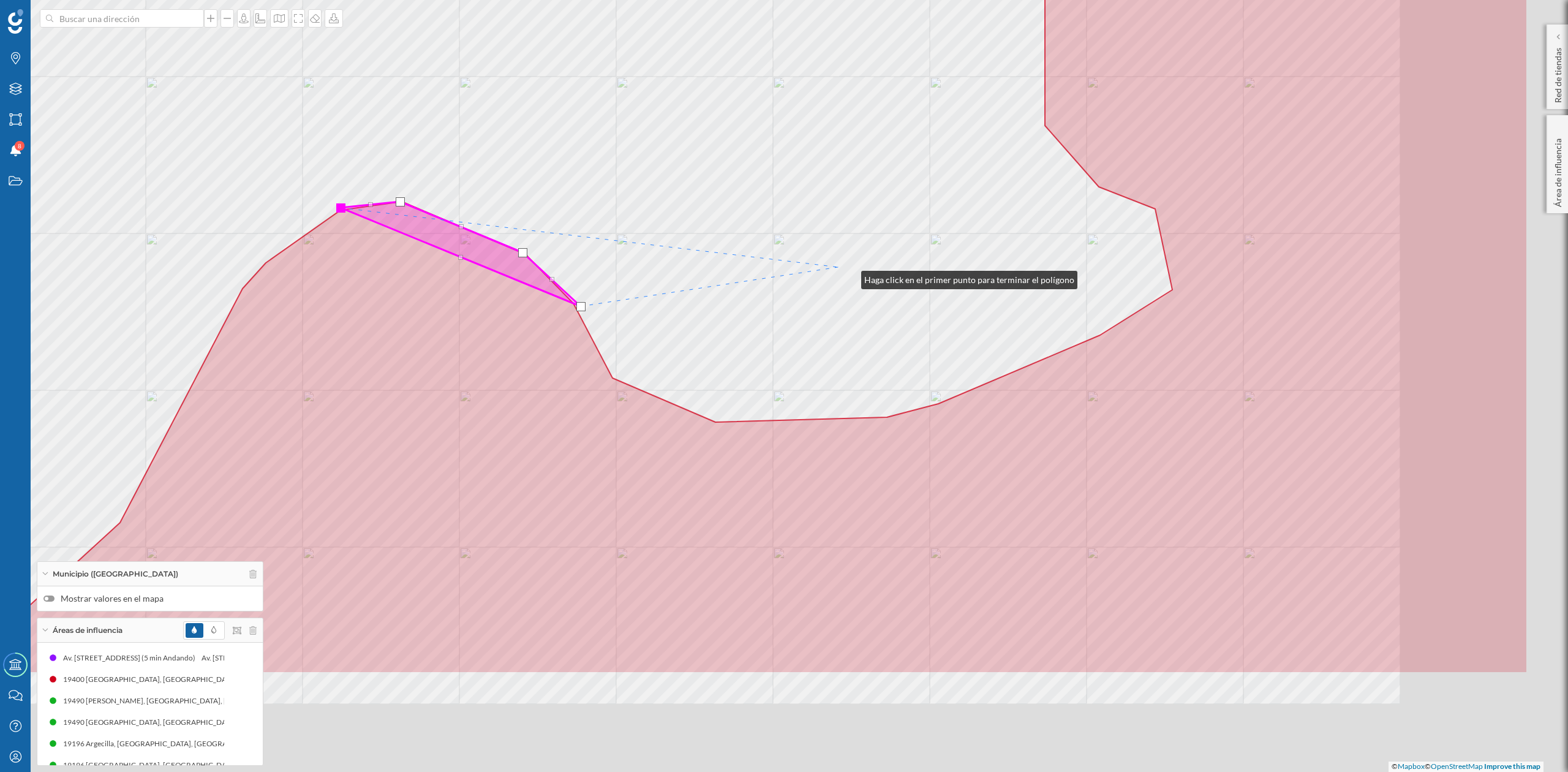
drag, startPoint x: 1048, startPoint y: 454, endPoint x: 767, endPoint y: 368, distance: 293.9
click at [847, 274] on div "© Mapbox © OpenStreetMap Improve this map" at bounding box center [784, 386] width 1568 height 772
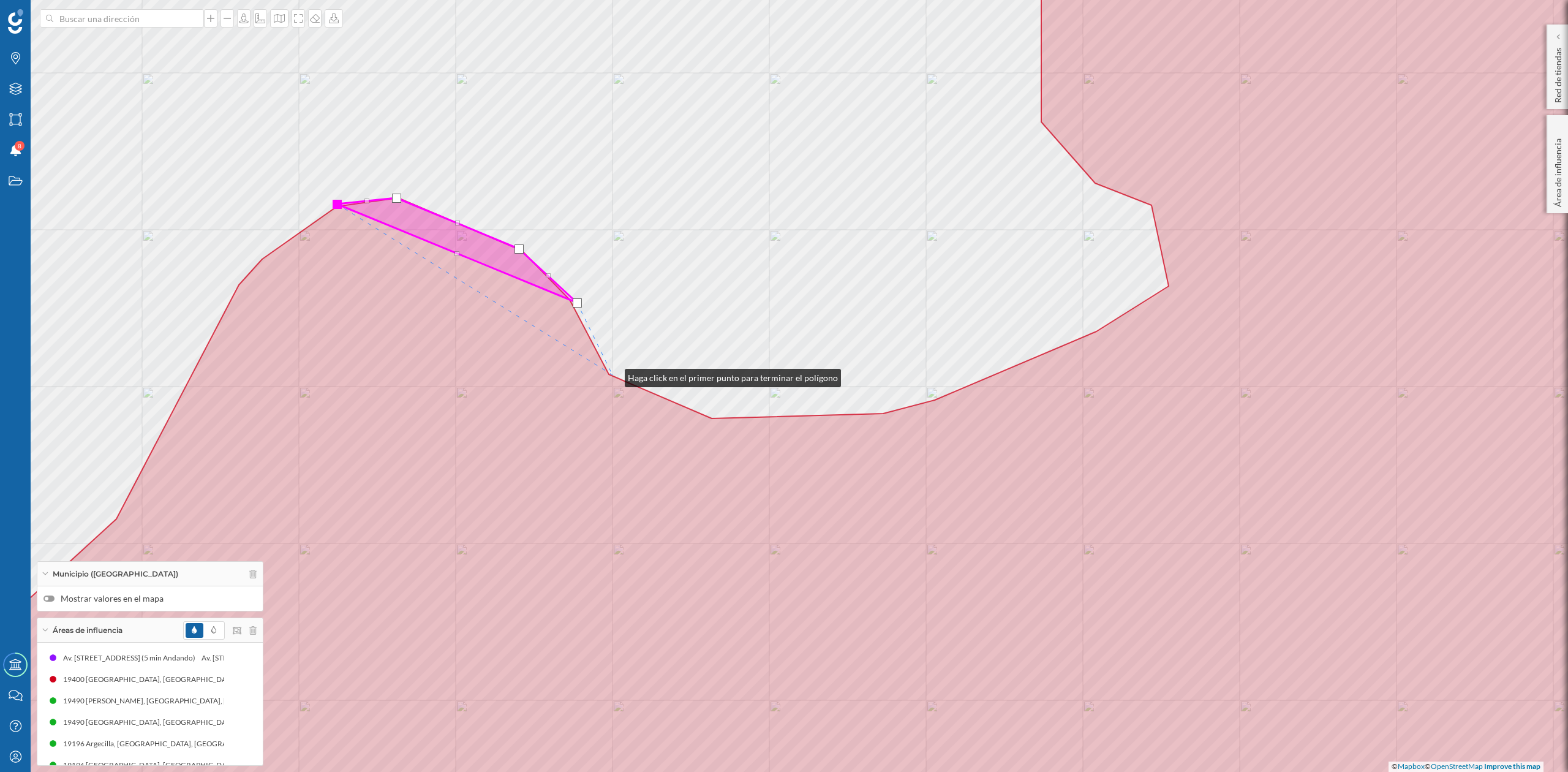
click at [612, 375] on div "© Mapbox © OpenStreetMap Improve this map" at bounding box center [784, 386] width 1568 height 772
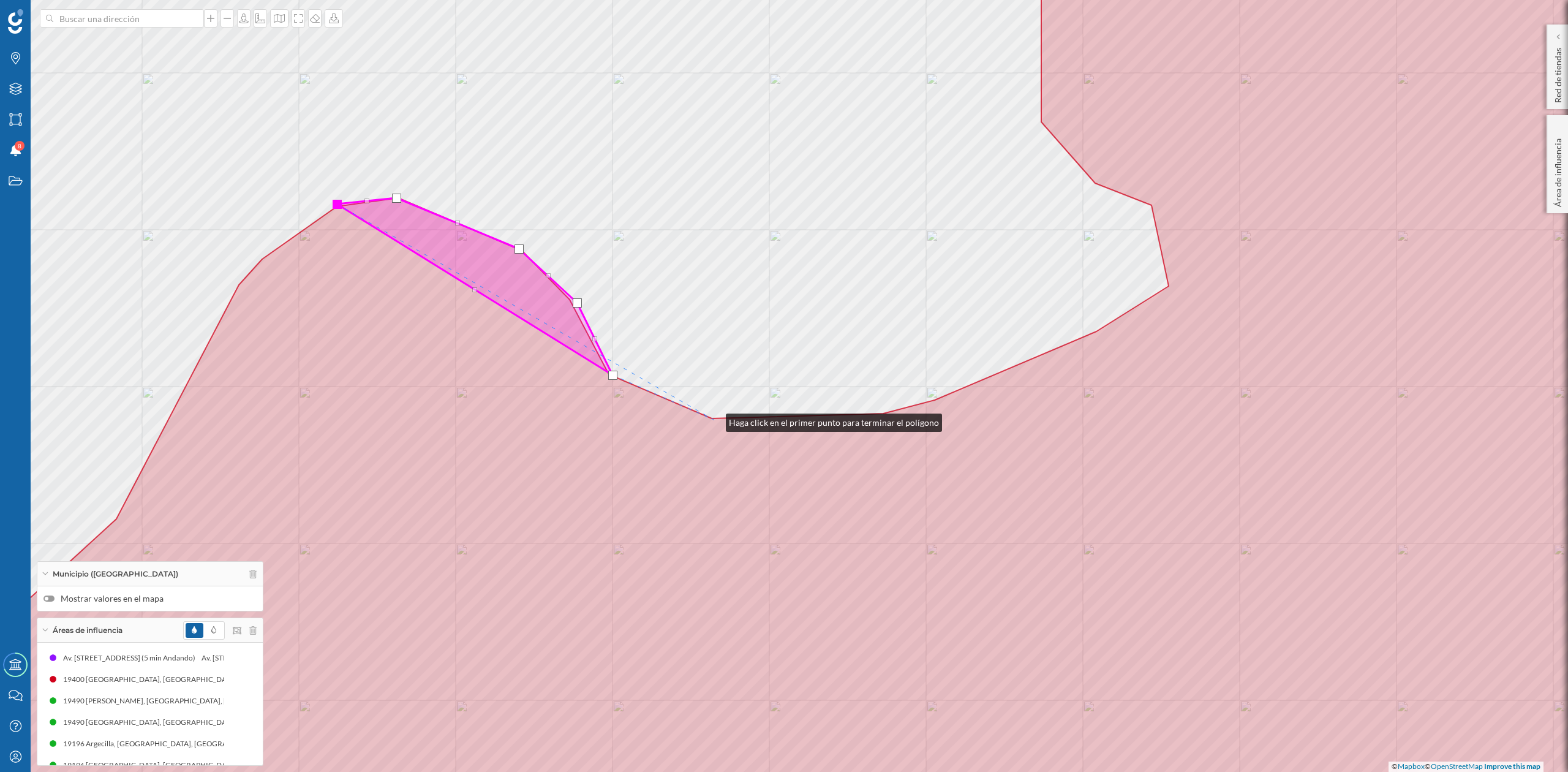
click at [714, 420] on icon at bounding box center [784, 386] width 1885 height 930
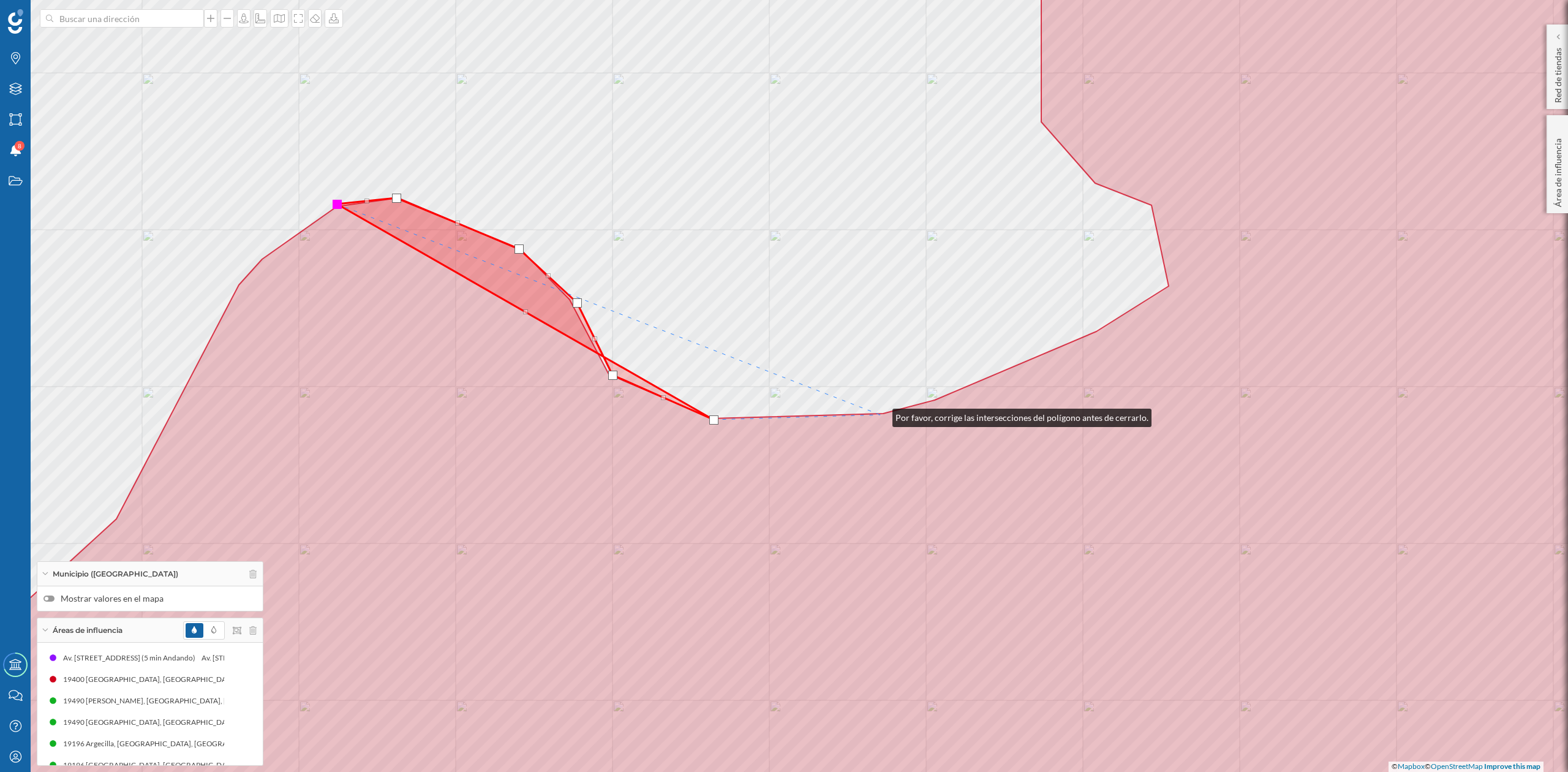
click at [880, 415] on icon at bounding box center [784, 386] width 1885 height 930
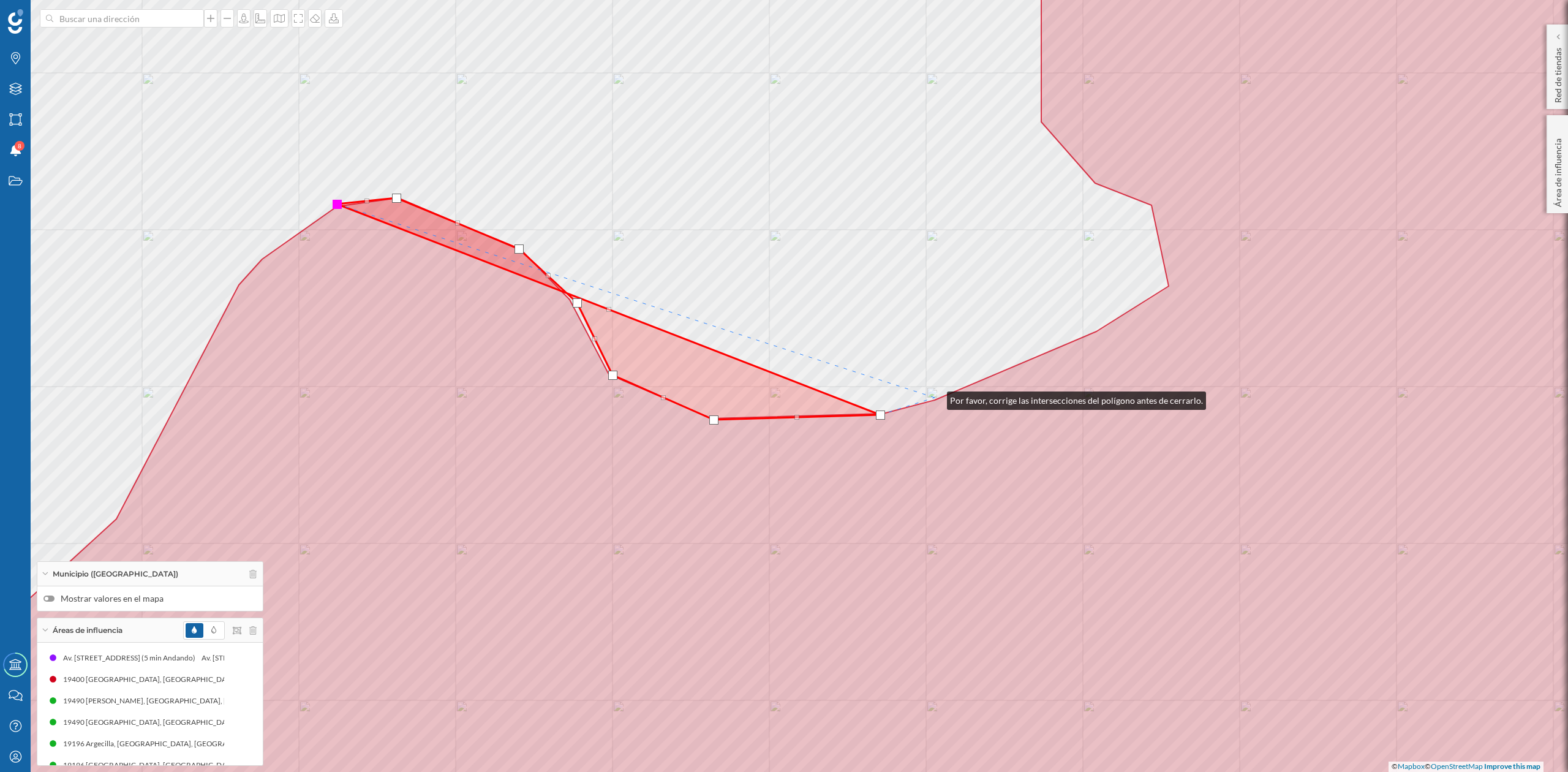
click at [935, 398] on div "© Mapbox © OpenStreetMap Improve this map" at bounding box center [784, 386] width 1568 height 772
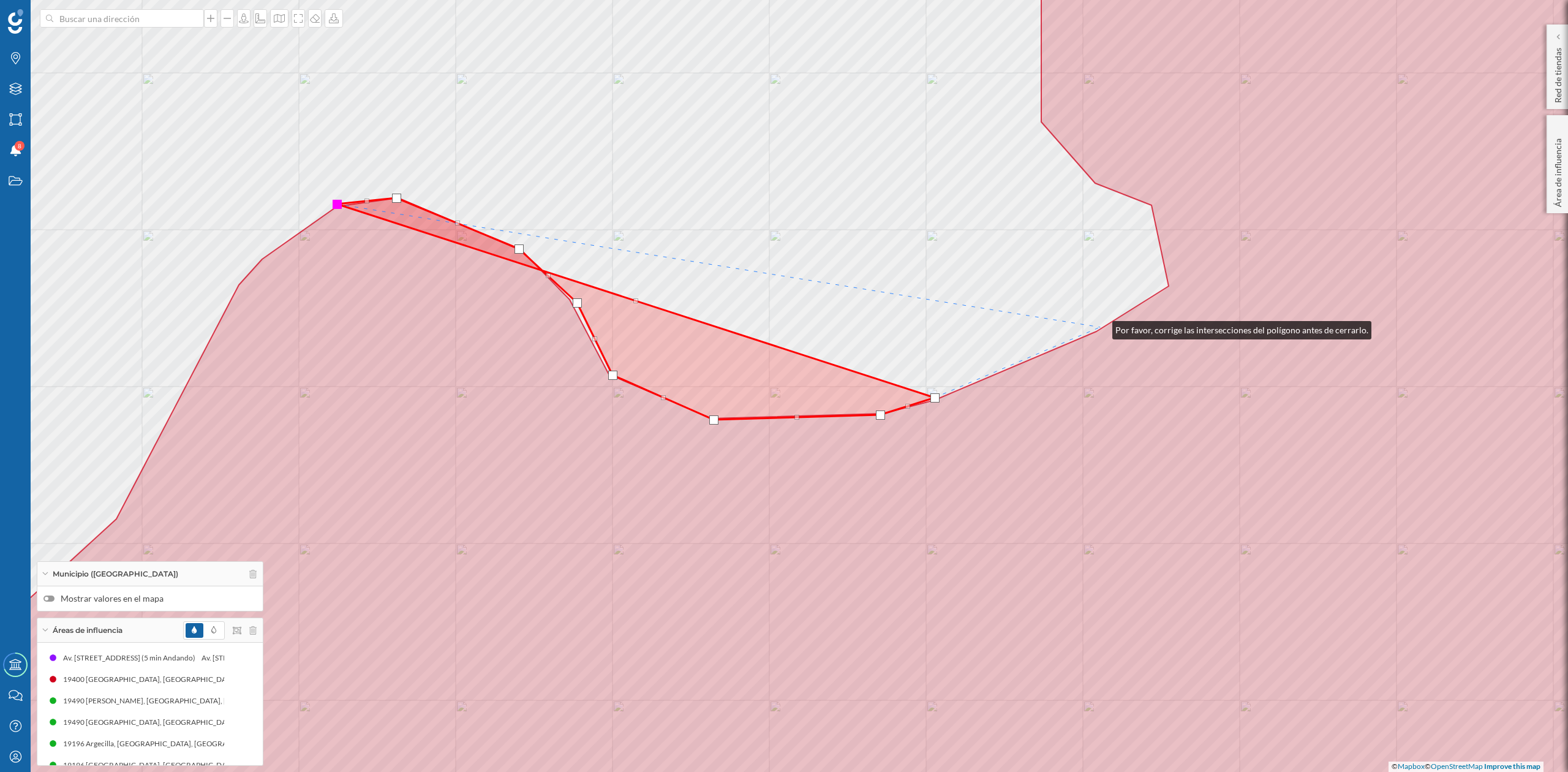
click at [1101, 328] on div "© Mapbox © OpenStreetMap Improve this map" at bounding box center [784, 386] width 1568 height 772
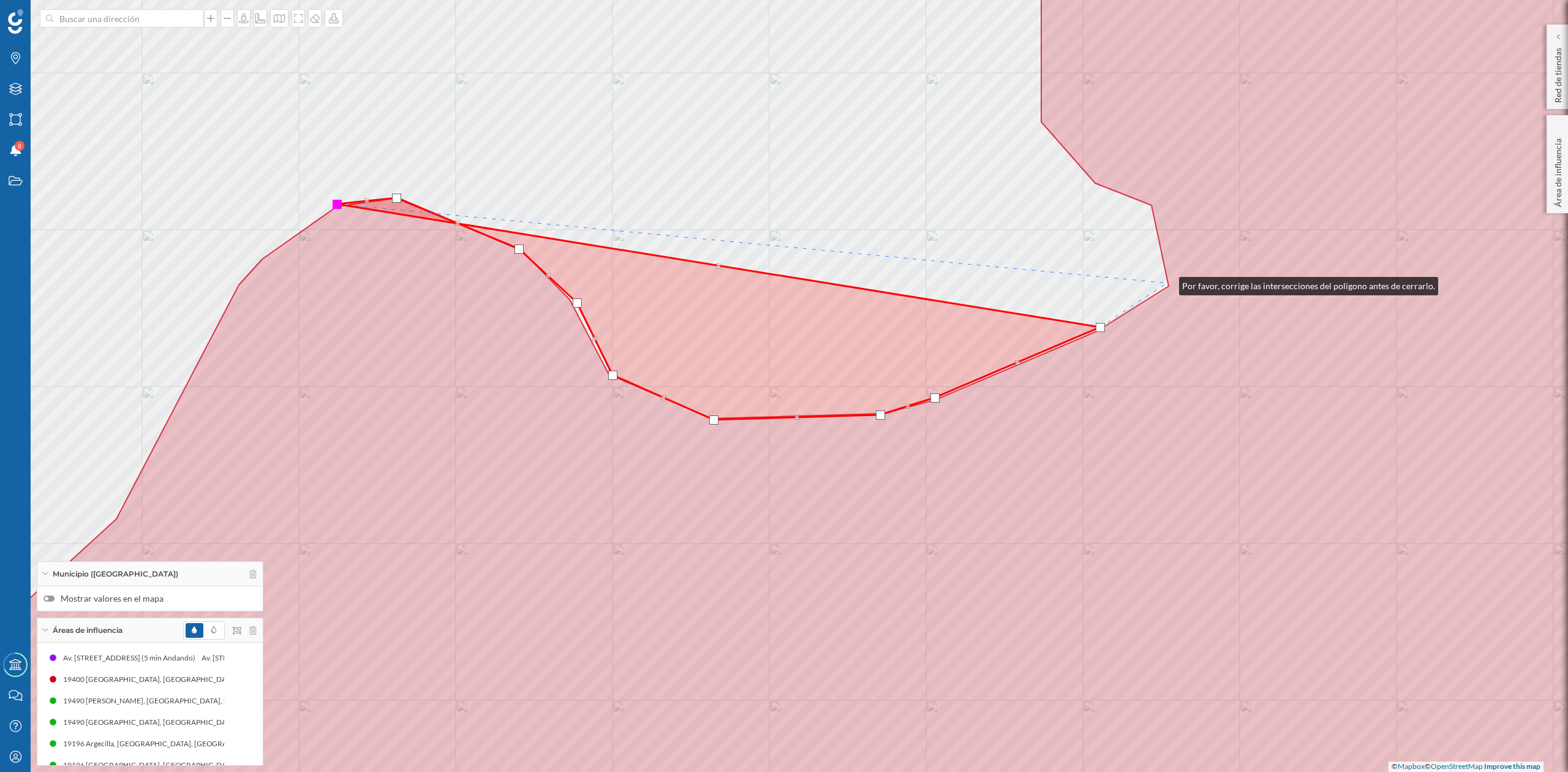
click at [1167, 284] on div "© Mapbox © OpenStreetMap Improve this map" at bounding box center [784, 386] width 1568 height 772
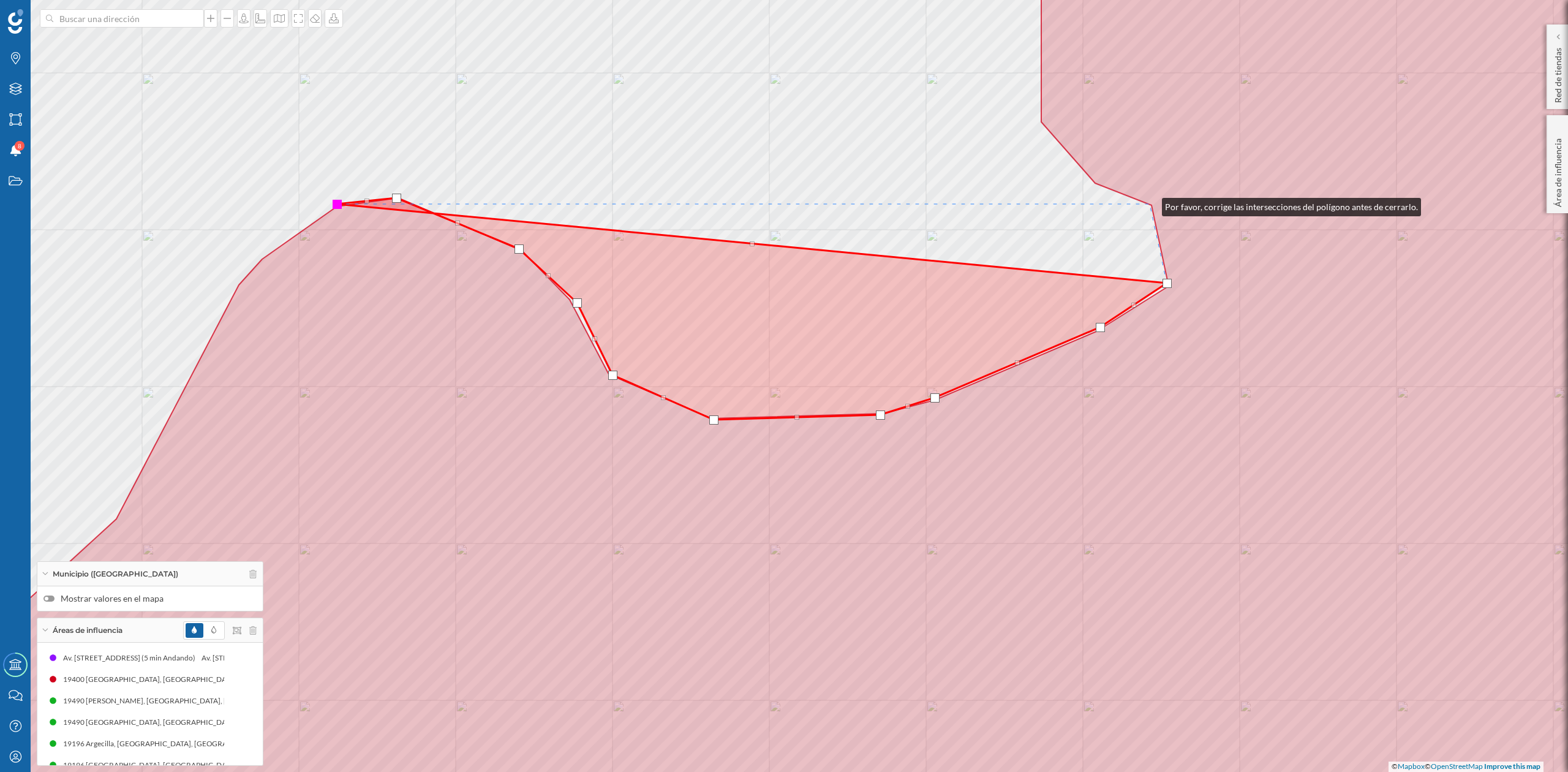
click at [1150, 204] on icon at bounding box center [784, 386] width 1885 height 930
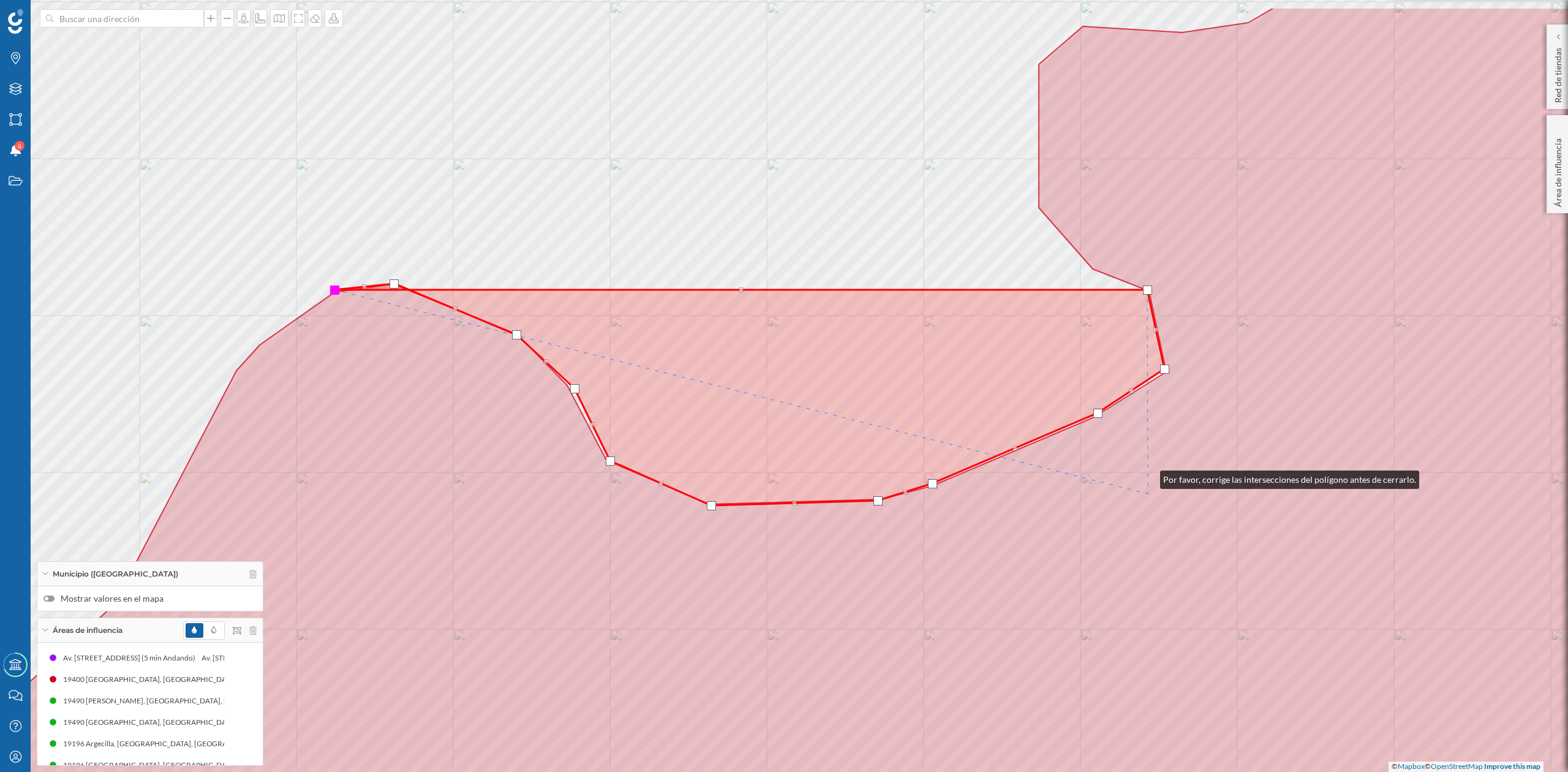
drag, startPoint x: 1150, startPoint y: 391, endPoint x: 1150, endPoint y: 557, distance: 166.0
click at [1150, 556] on icon at bounding box center [782, 472] width 1885 height 930
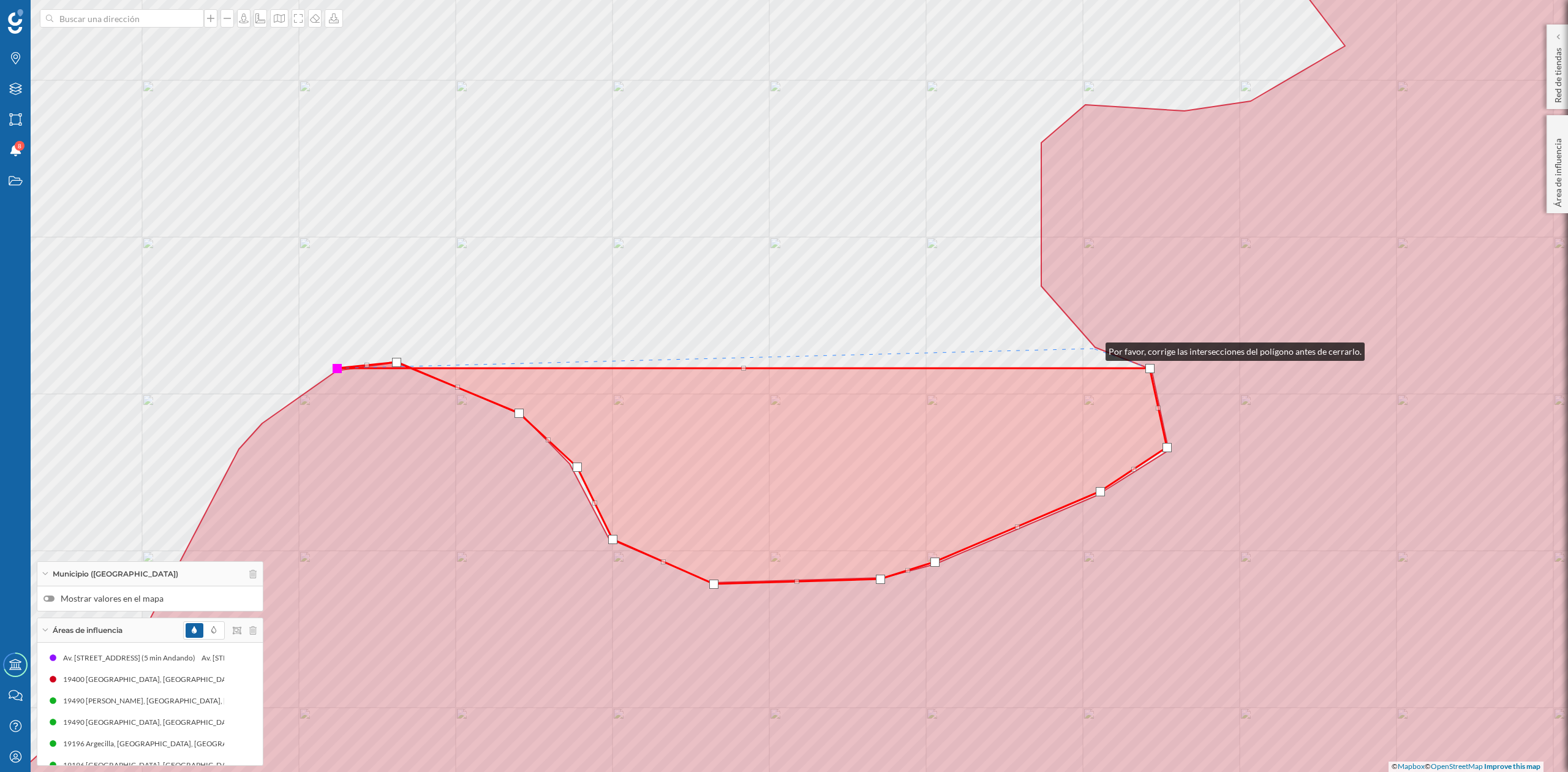
click at [1094, 349] on div "© Mapbox © OpenStreetMap Improve this map" at bounding box center [784, 386] width 1568 height 772
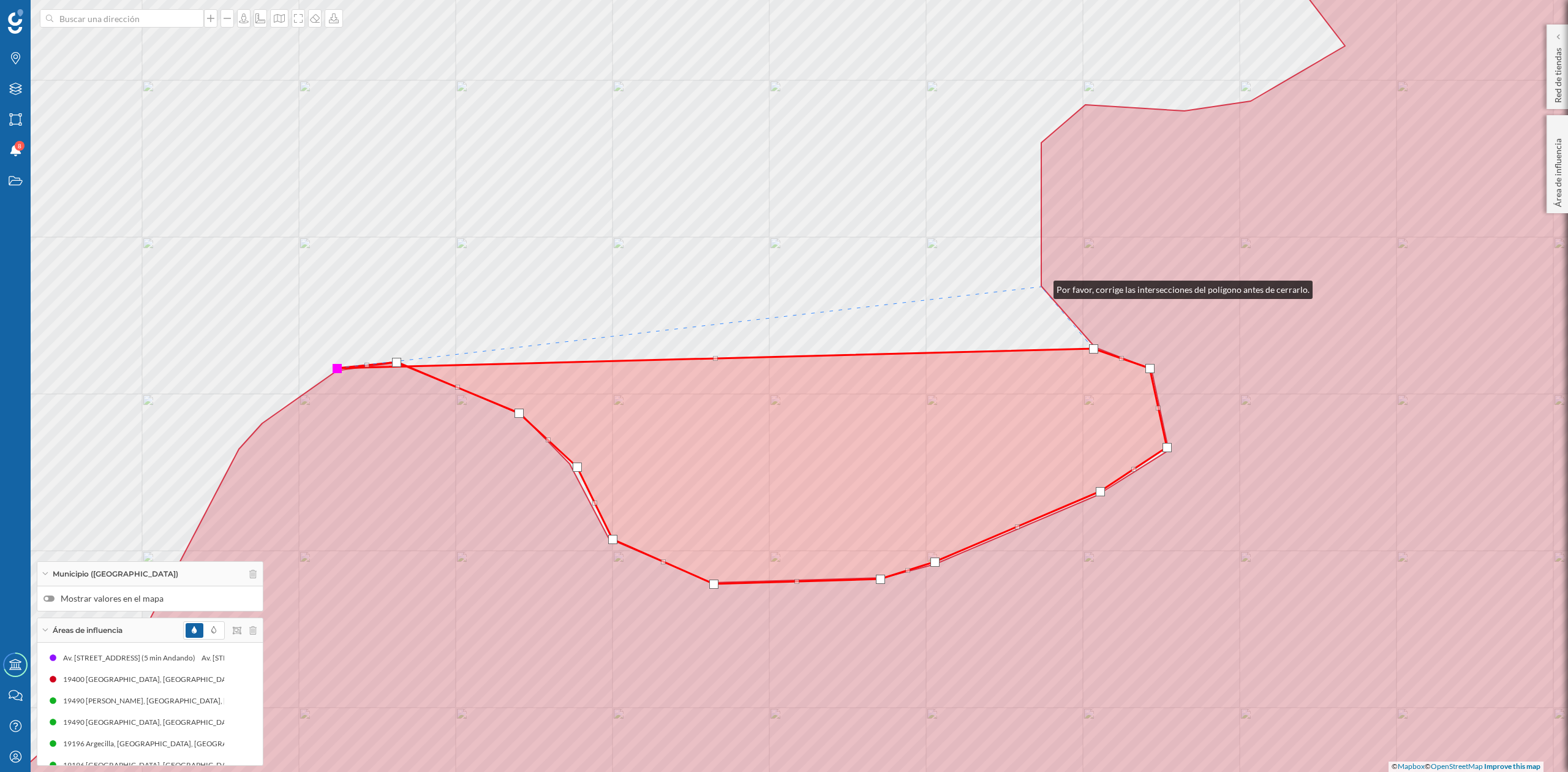
click at [1042, 287] on icon at bounding box center [835, 386] width 1782 height 930
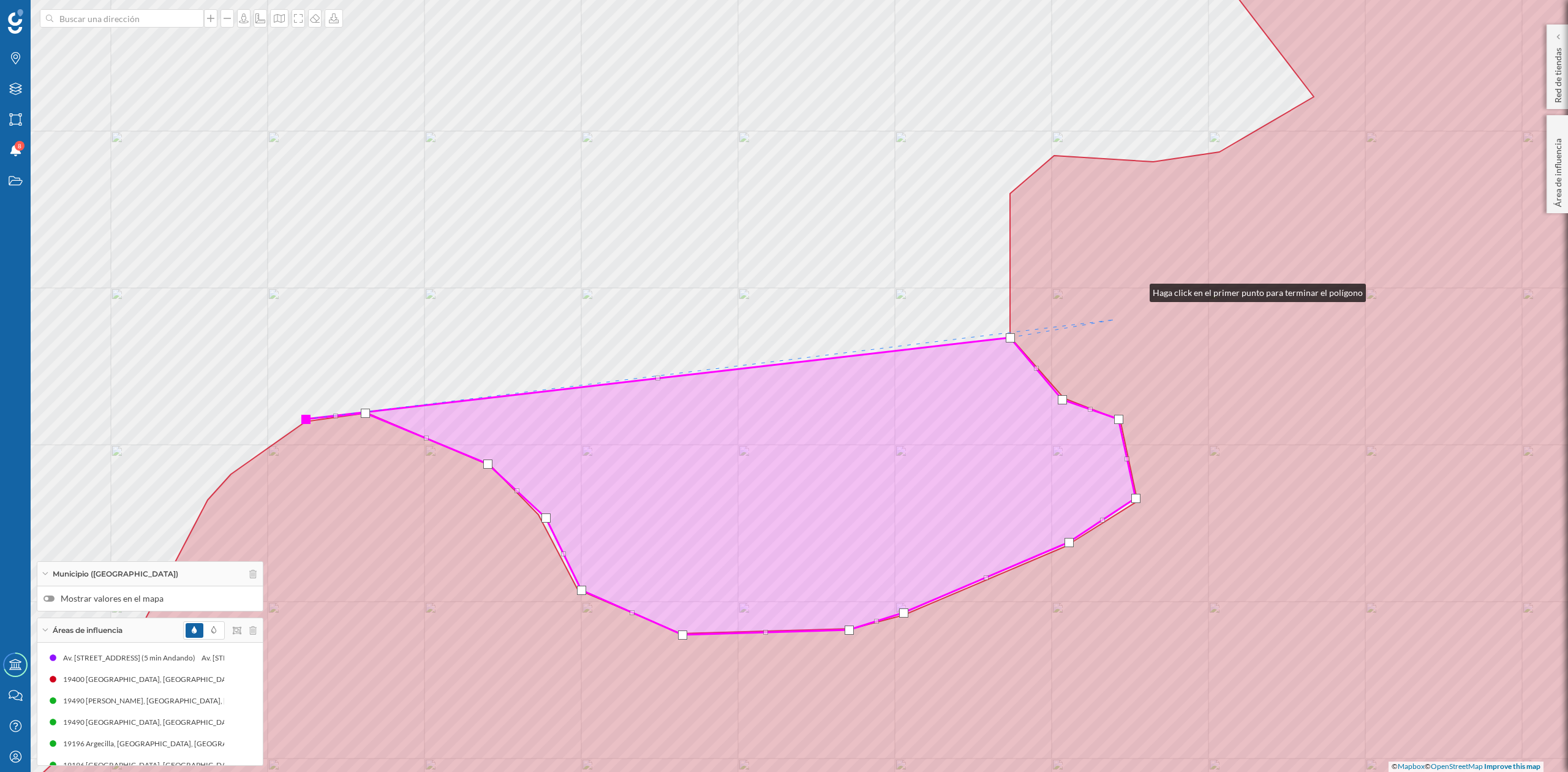
drag, startPoint x: 1169, startPoint y: 239, endPoint x: 1009, endPoint y: 418, distance: 240.1
click at [1020, 417] on icon at bounding box center [805, 437] width 1782 height 930
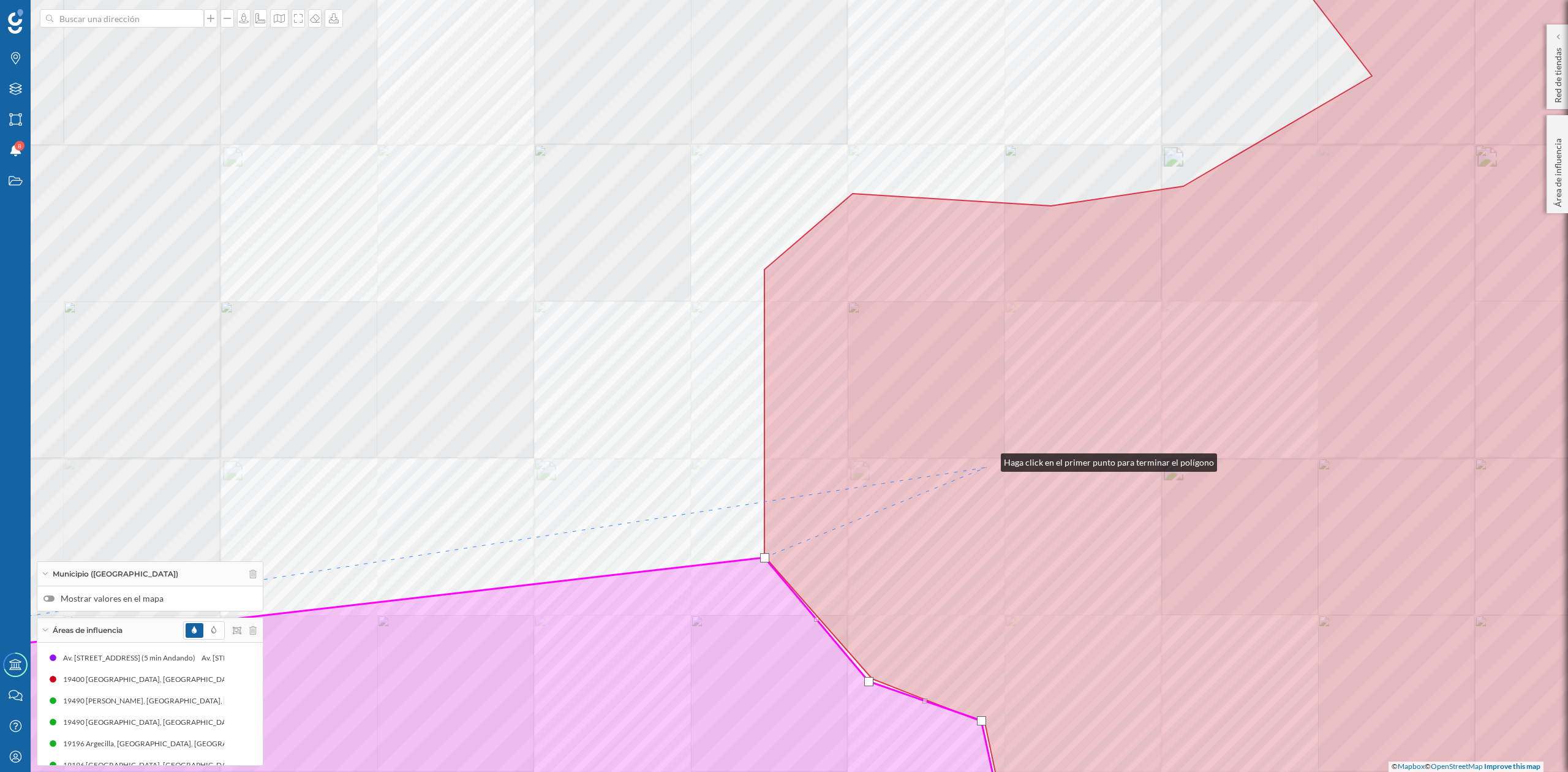
drag, startPoint x: 1004, startPoint y: 417, endPoint x: 988, endPoint y: 462, distance: 47.8
click at [988, 462] on icon at bounding box center [1238, 429] width 947 height 930
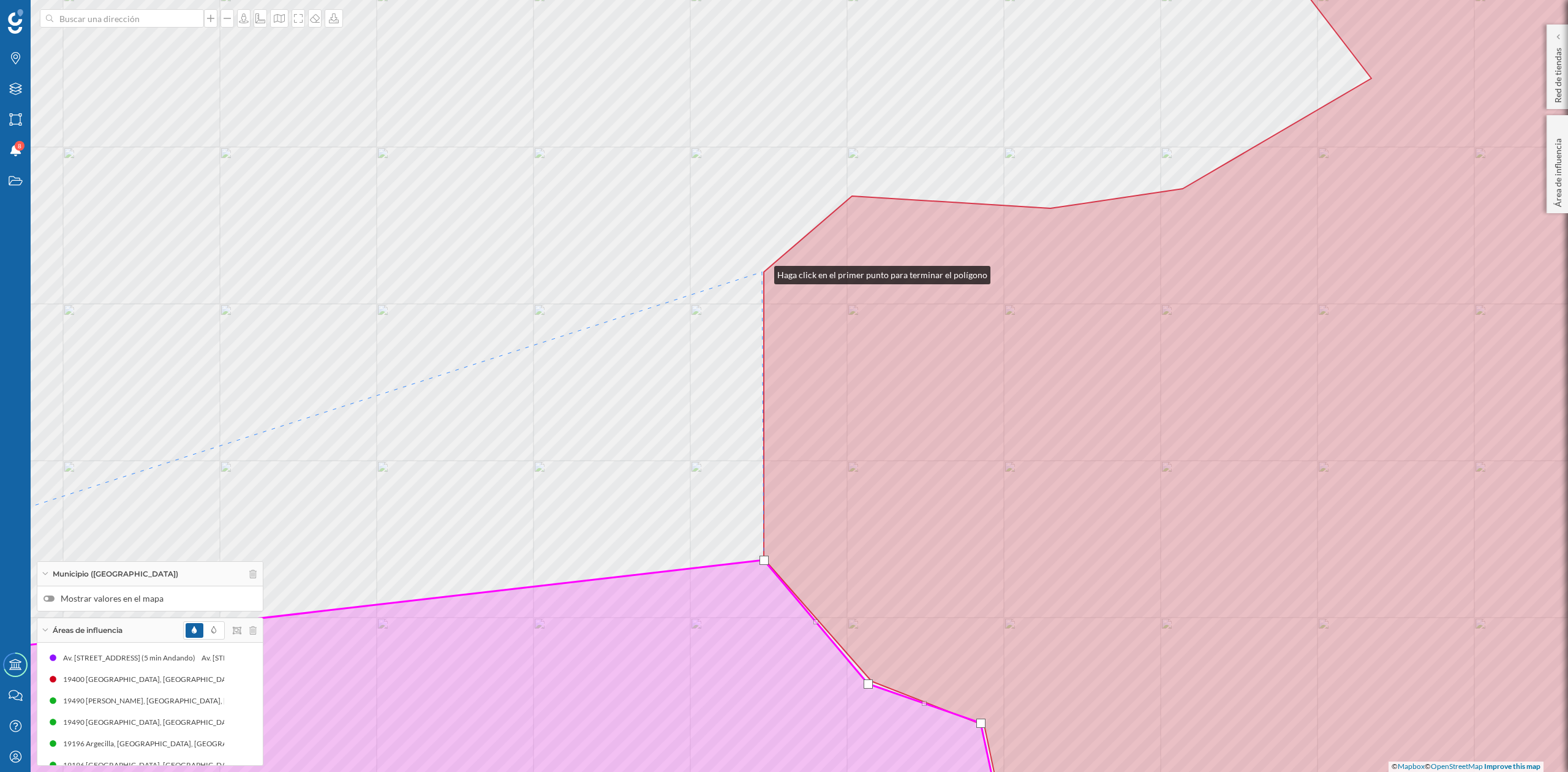
click at [762, 272] on div "© Mapbox © OpenStreetMap Improve this map" at bounding box center [784, 386] width 1568 height 772
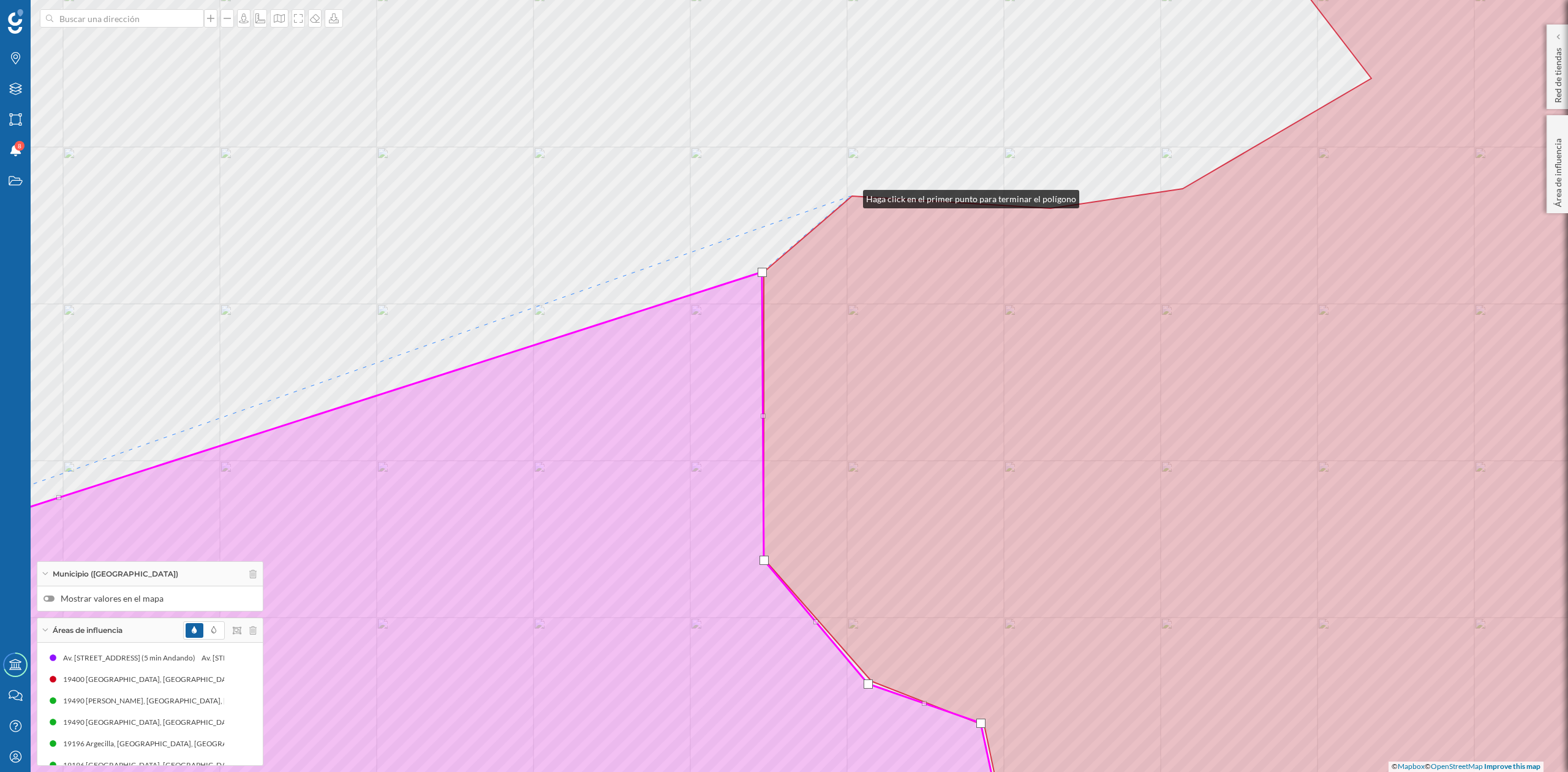
click at [851, 197] on div "© Mapbox © OpenStreetMap Improve this map" at bounding box center [784, 386] width 1568 height 772
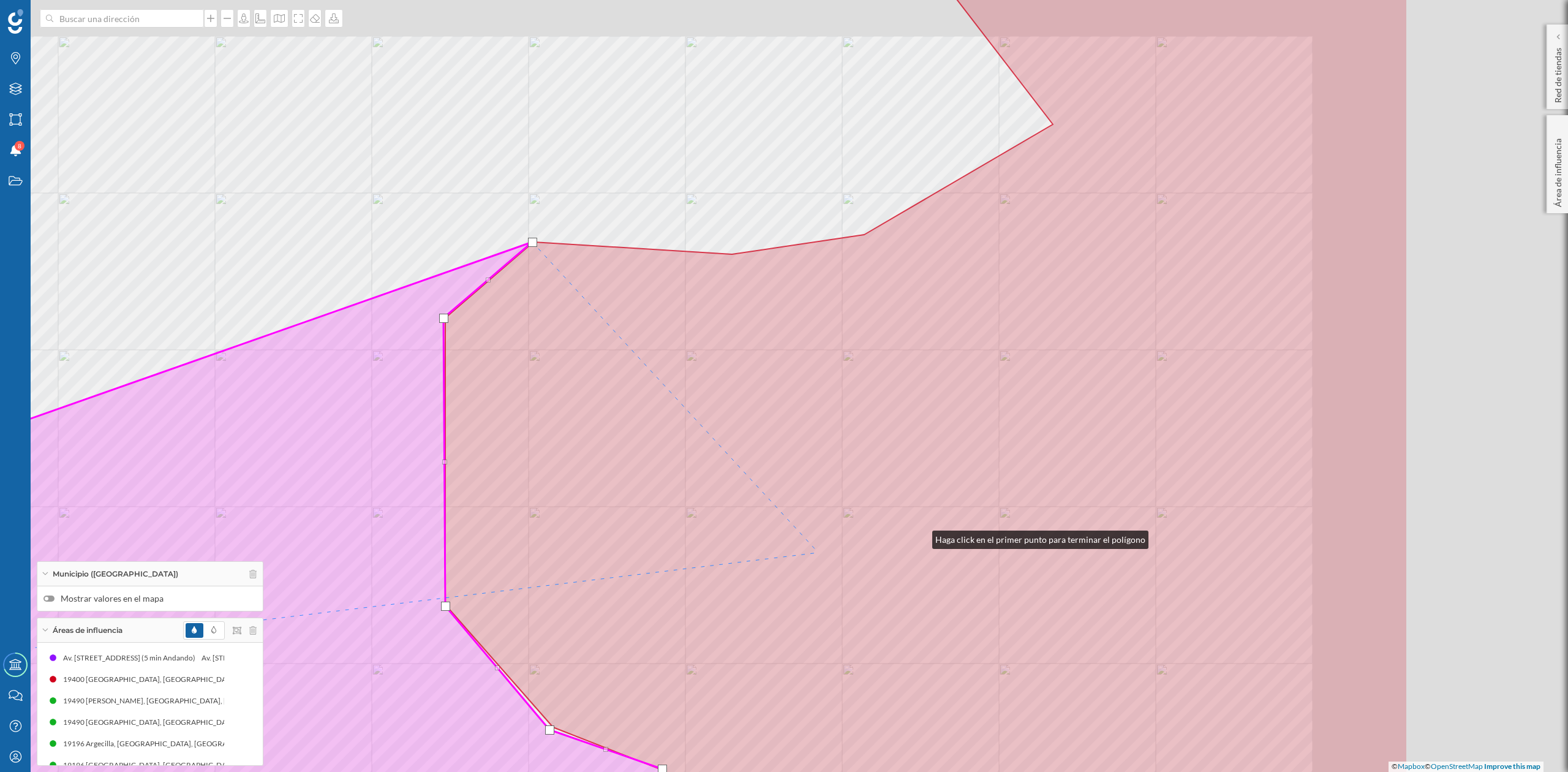
drag, startPoint x: 1239, startPoint y: 491, endPoint x: 864, endPoint y: 554, distance: 380.3
click at [864, 554] on icon at bounding box center [926, 432] width 962 height 930
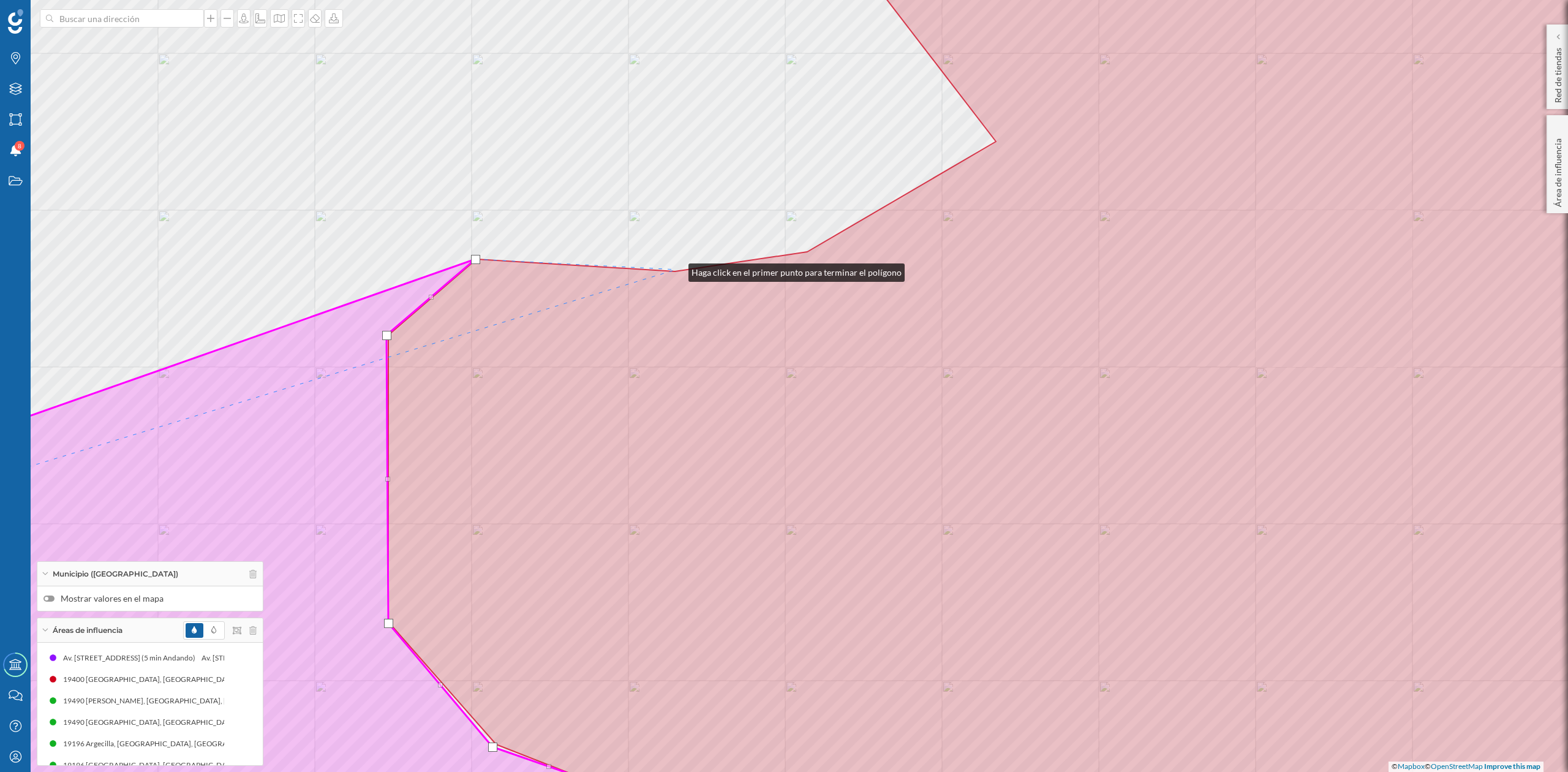
drag, startPoint x: 676, startPoint y: 269, endPoint x: 837, endPoint y: 279, distance: 161.3
click at [675, 269] on div "© Mapbox © OpenStreetMap Improve this map" at bounding box center [784, 386] width 1568 height 772
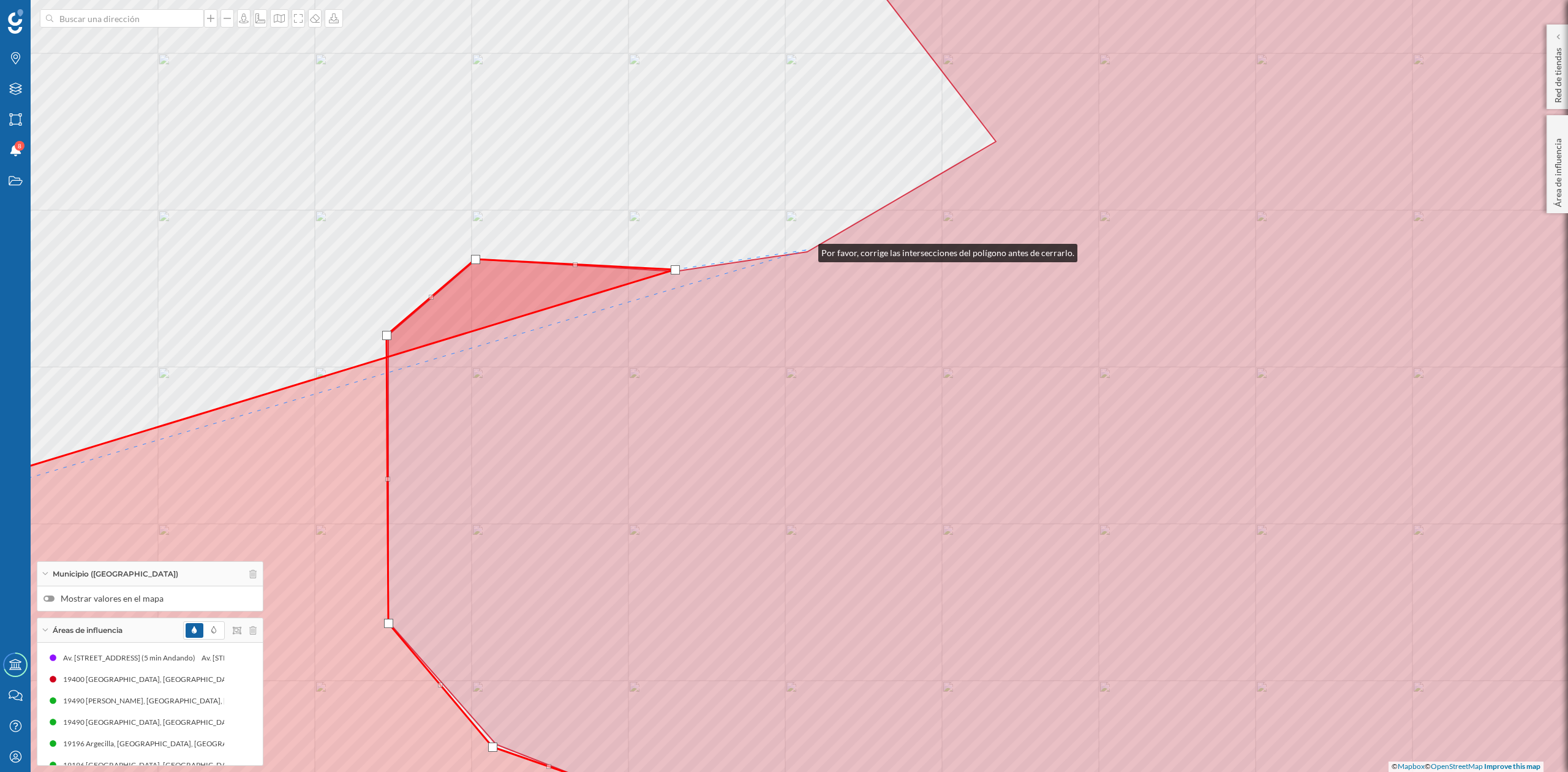
click at [806, 250] on div "© Mapbox © OpenStreetMap Improve this map" at bounding box center [784, 386] width 1568 height 772
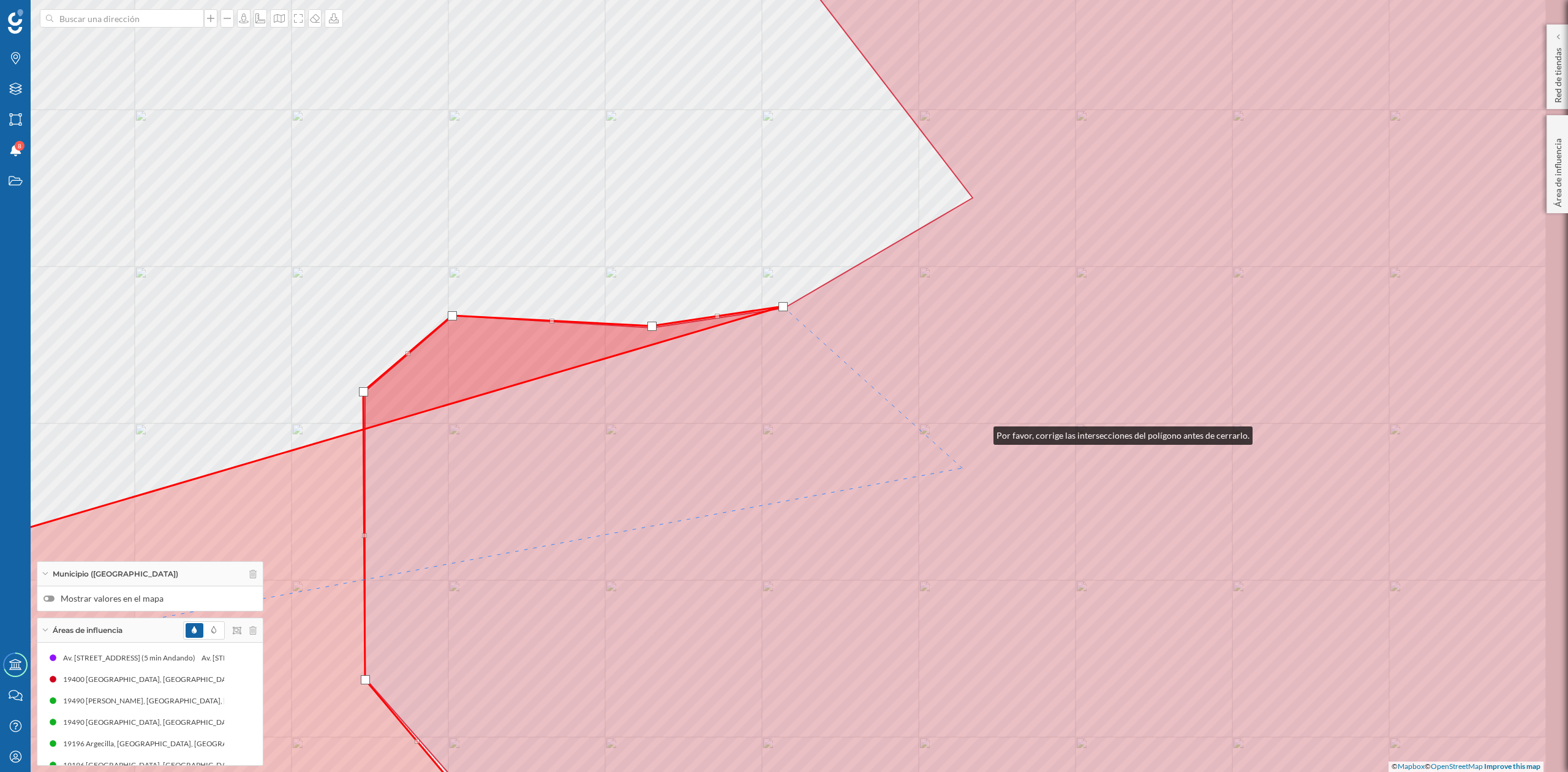
drag, startPoint x: 1005, startPoint y: 379, endPoint x: 812, endPoint y: 645, distance: 328.6
click at [812, 645] on icon at bounding box center [1034, 442] width 1338 height 930
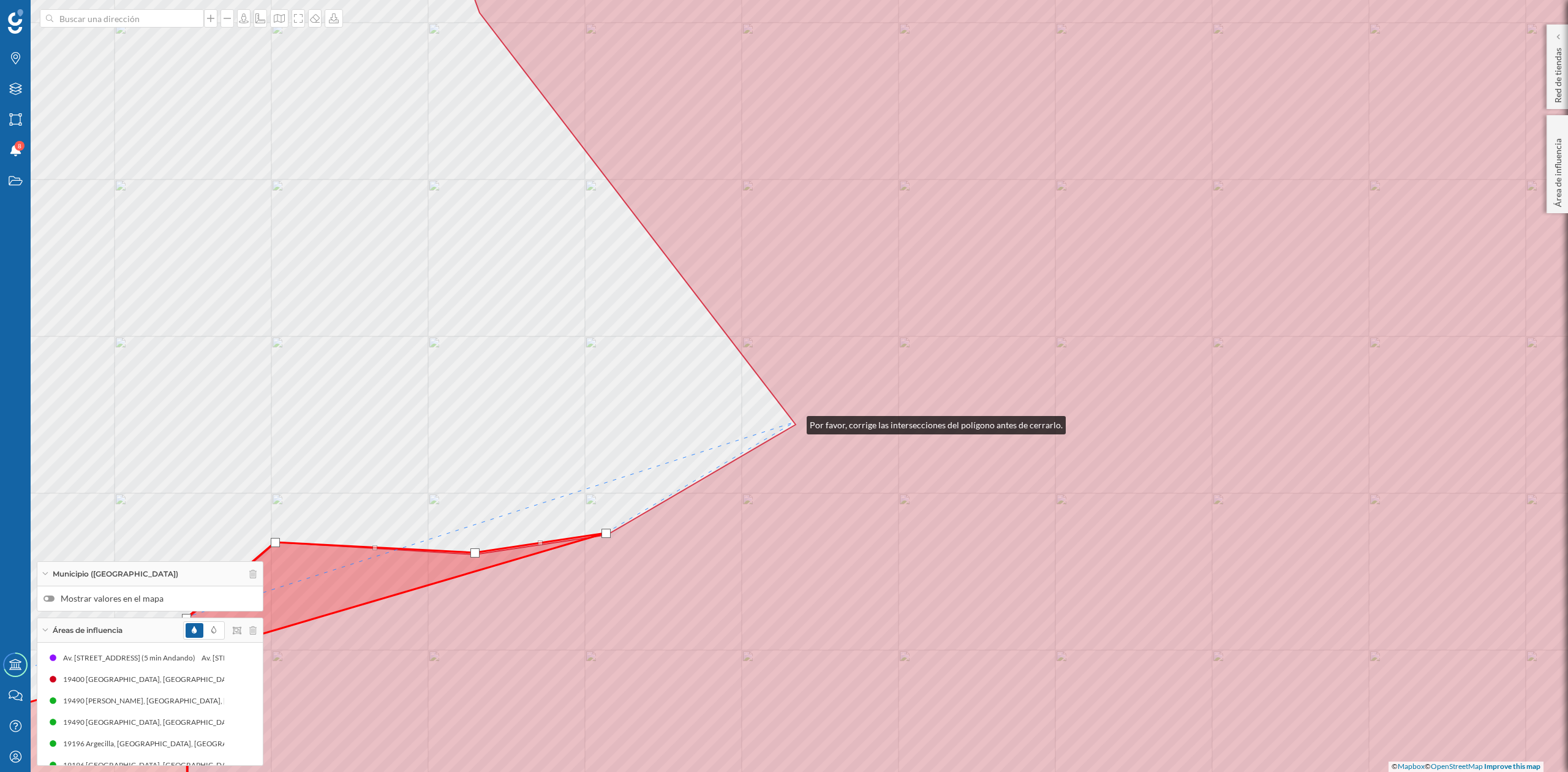
click at [795, 422] on icon at bounding box center [957, 386] width 1538 height 930
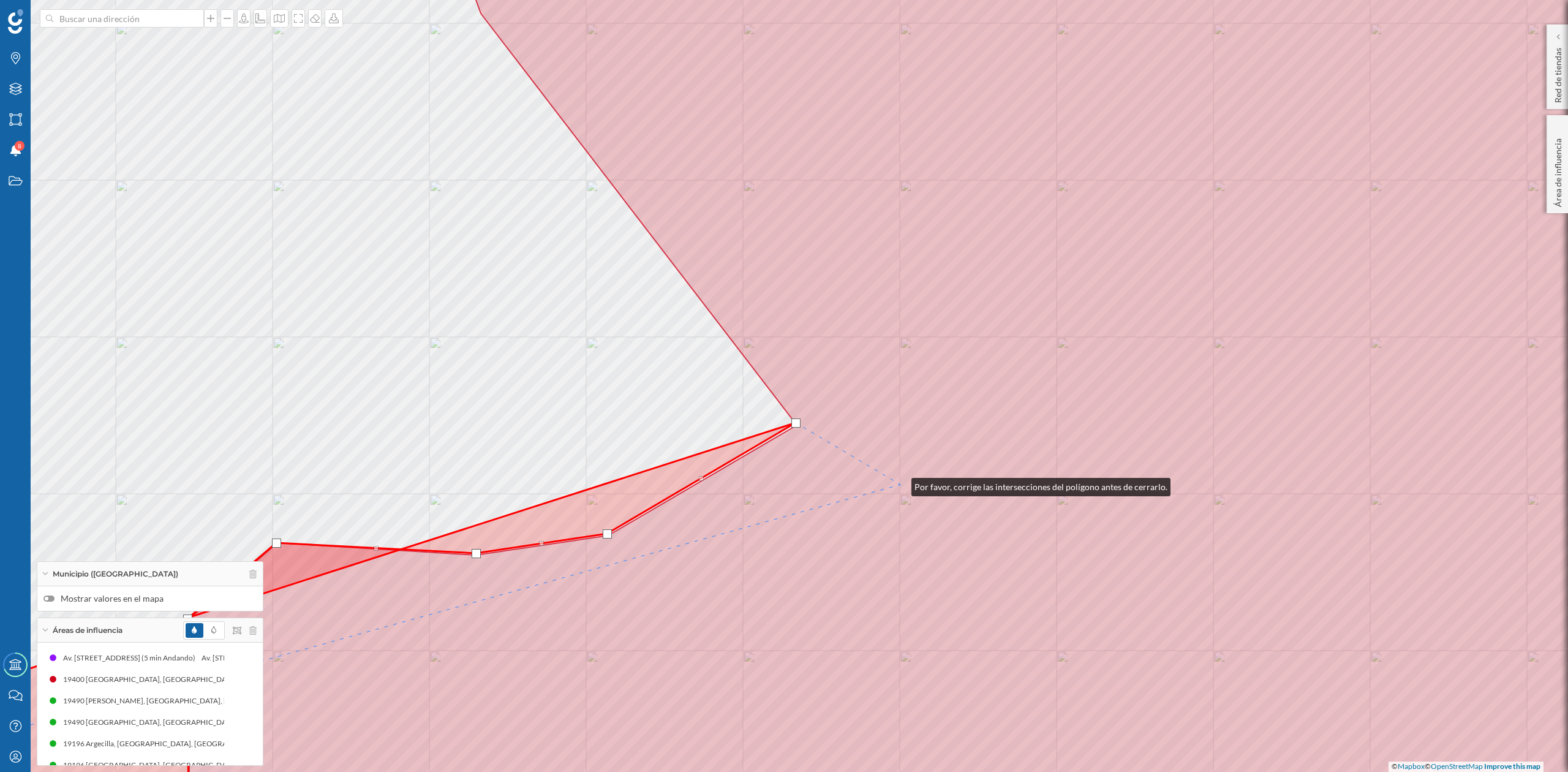
drag, startPoint x: 898, startPoint y: 483, endPoint x: 953, endPoint y: 619, distance: 146.7
click at [960, 618] on icon at bounding box center [958, 386] width 1538 height 930
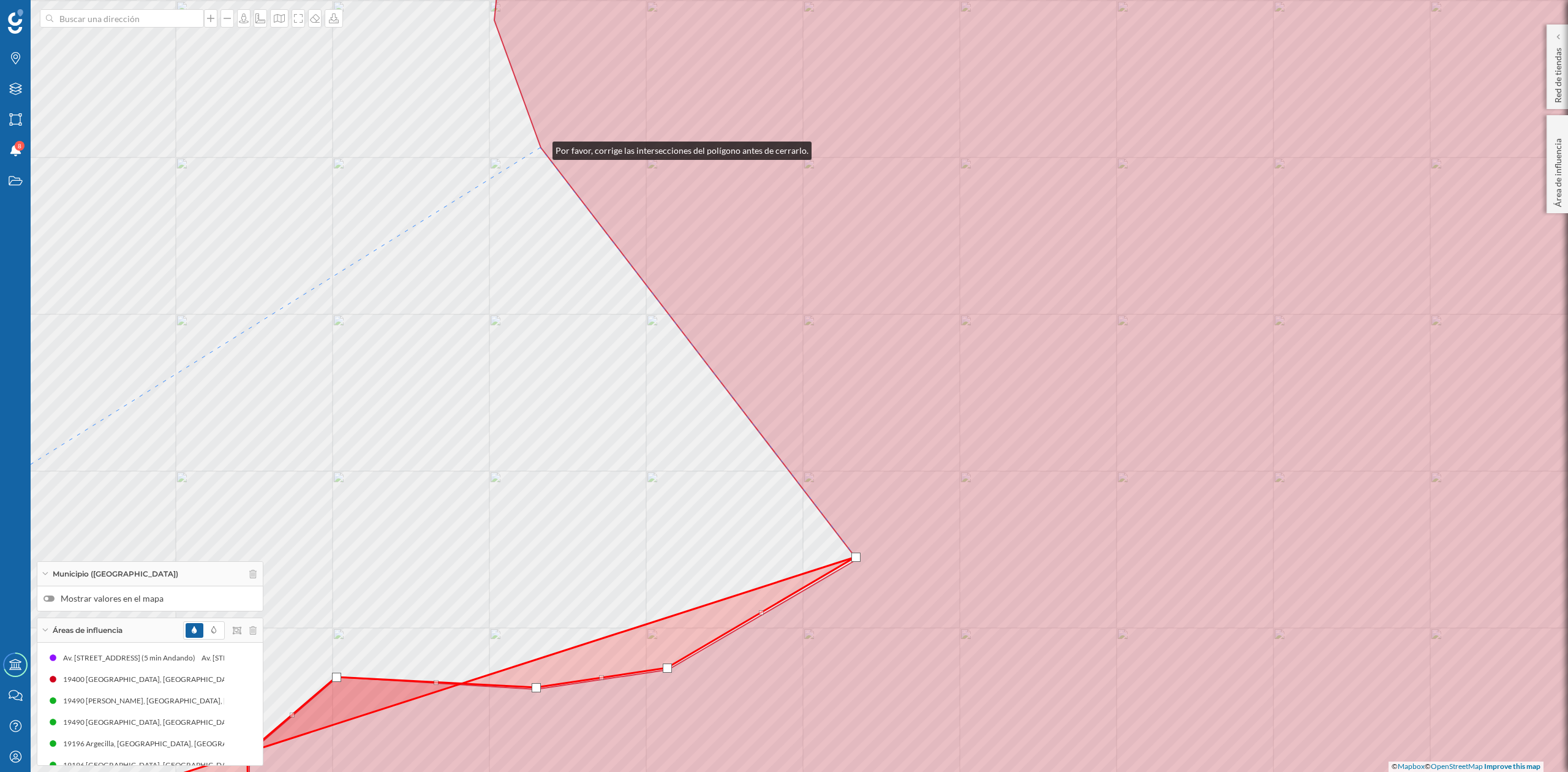
click at [540, 148] on icon at bounding box center [988, 386] width 1477 height 930
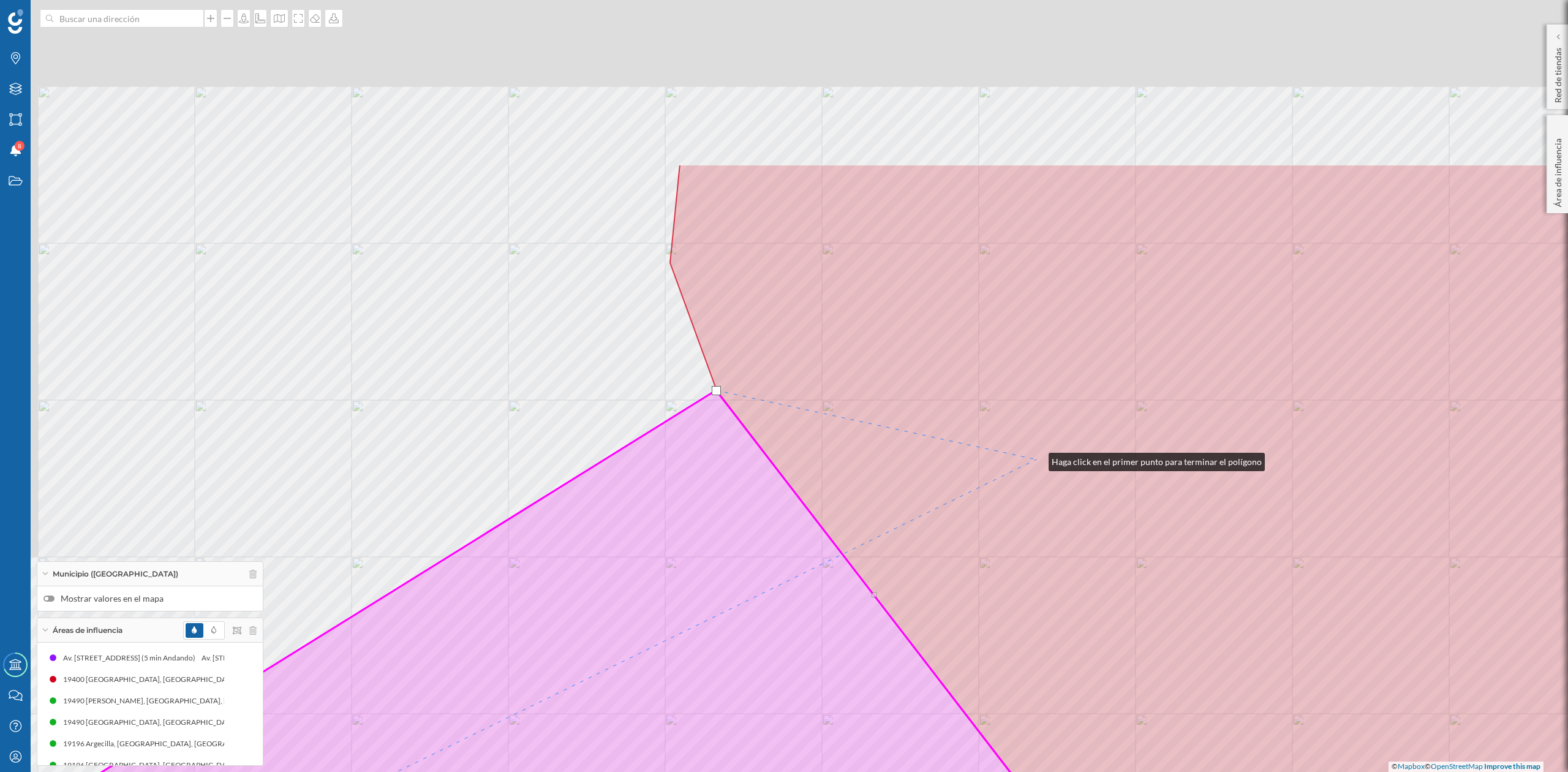
drag, startPoint x: 861, startPoint y: 216, endPoint x: 1044, endPoint y: 471, distance: 313.9
click at [1043, 467] on icon at bounding box center [1164, 629] width 1477 height 930
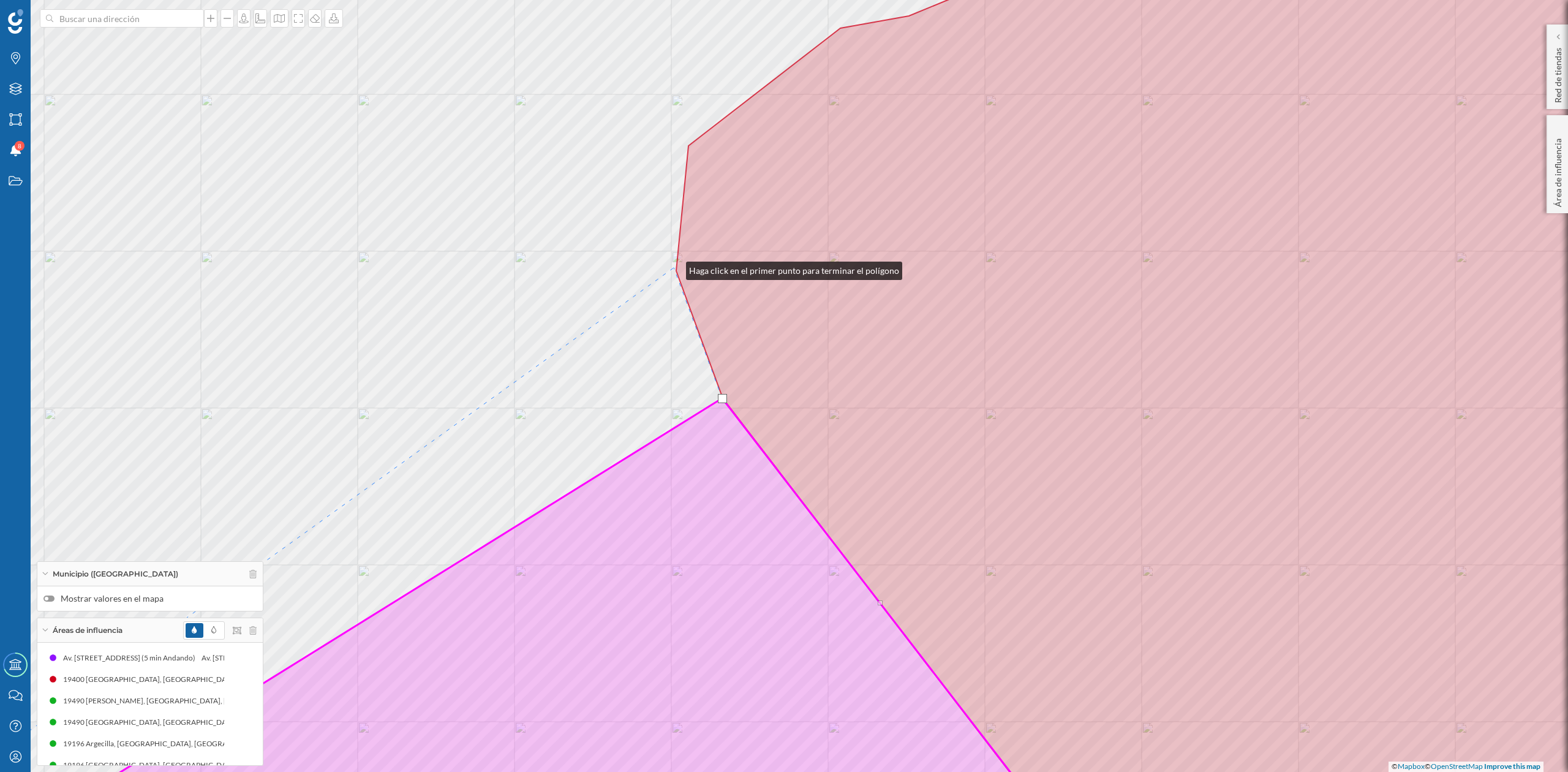
click at [674, 268] on div "© Mapbox © OpenStreetMap Improve this map" at bounding box center [784, 386] width 1568 height 772
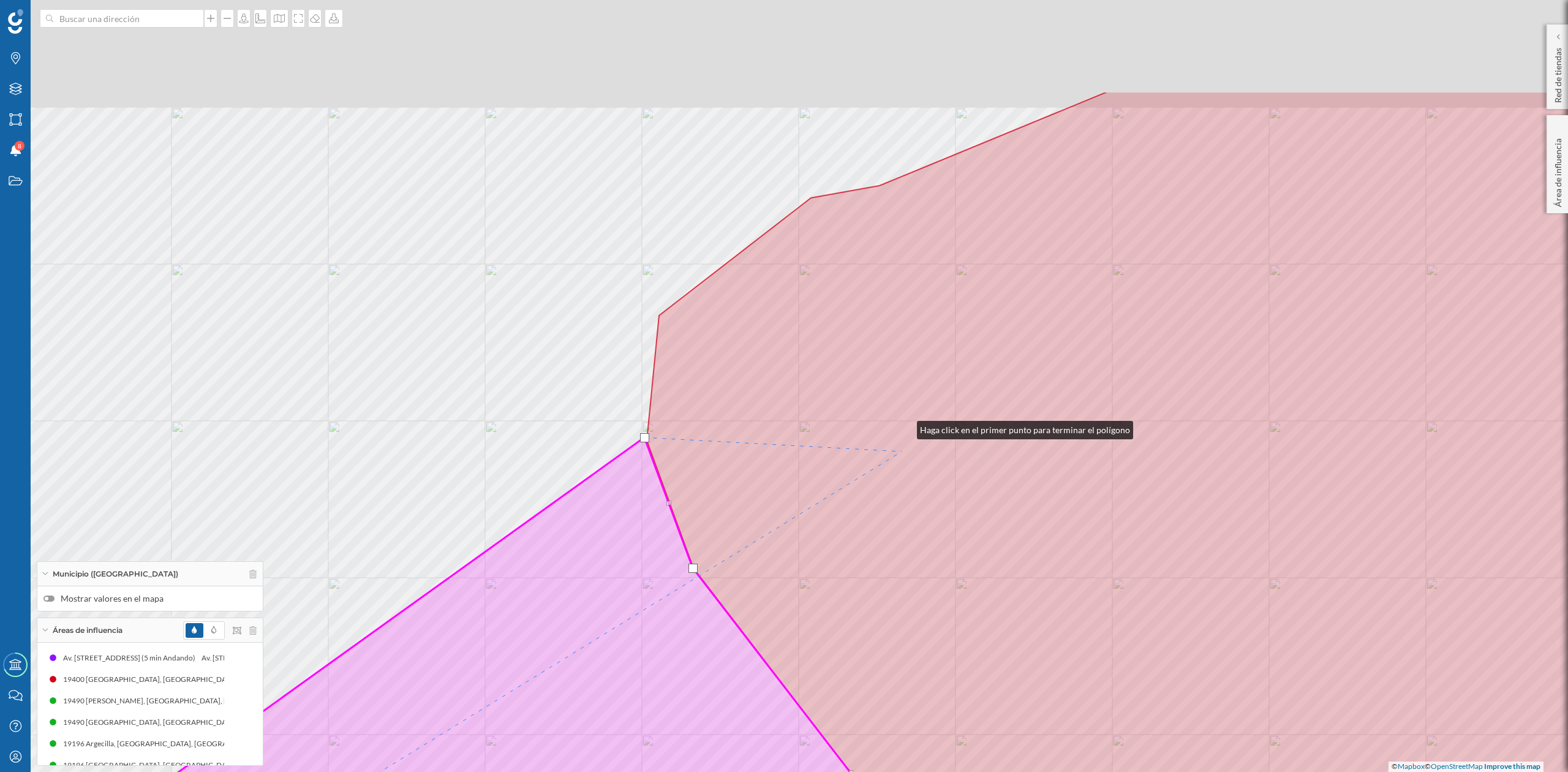
drag, startPoint x: 934, startPoint y: 257, endPoint x: 870, endPoint y: 453, distance: 206.2
click at [903, 459] on icon at bounding box center [1172, 556] width 1050 height 930
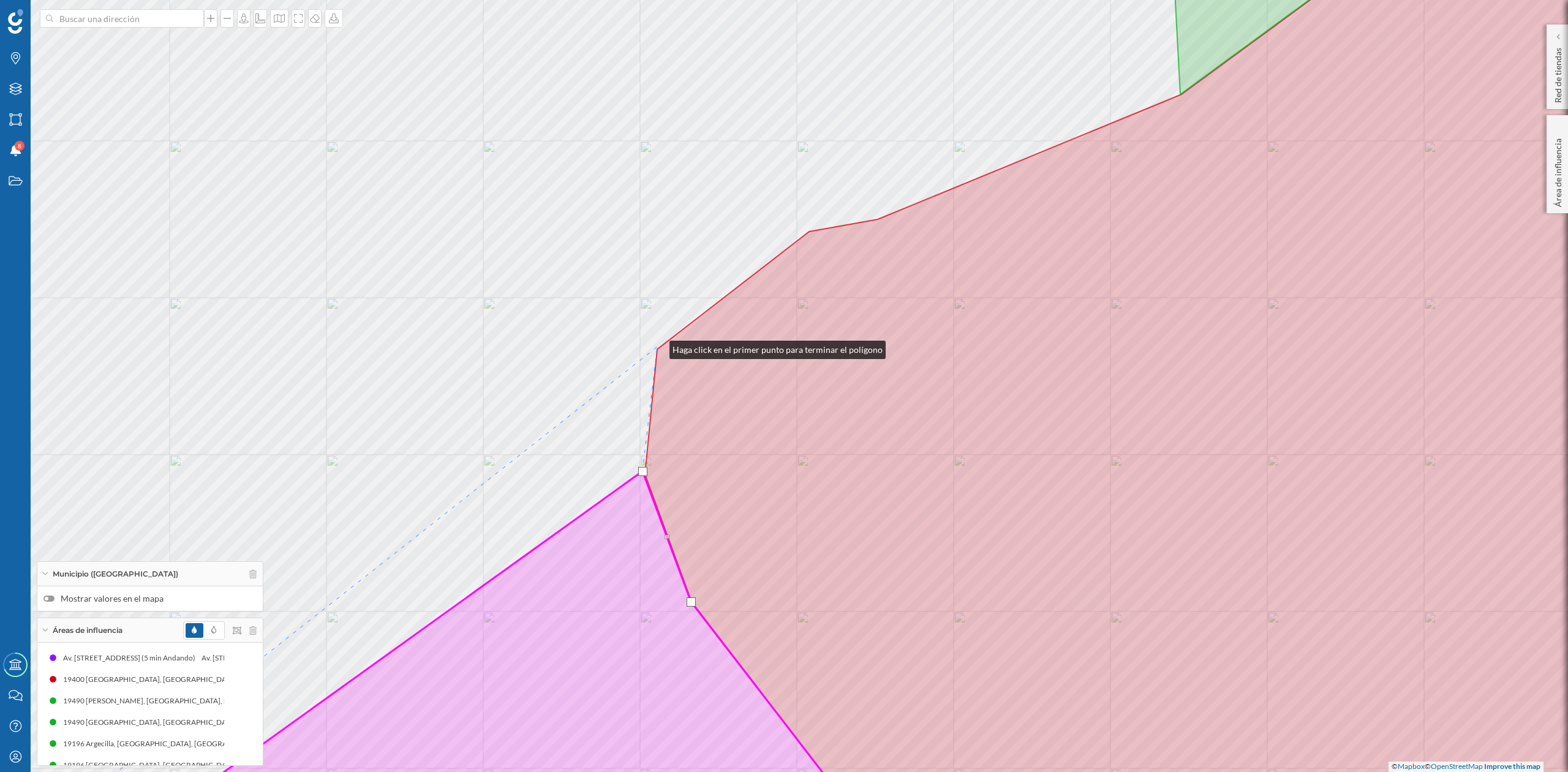
click at [657, 347] on div "© Mapbox © OpenStreetMap Improve this map" at bounding box center [784, 386] width 1568 height 772
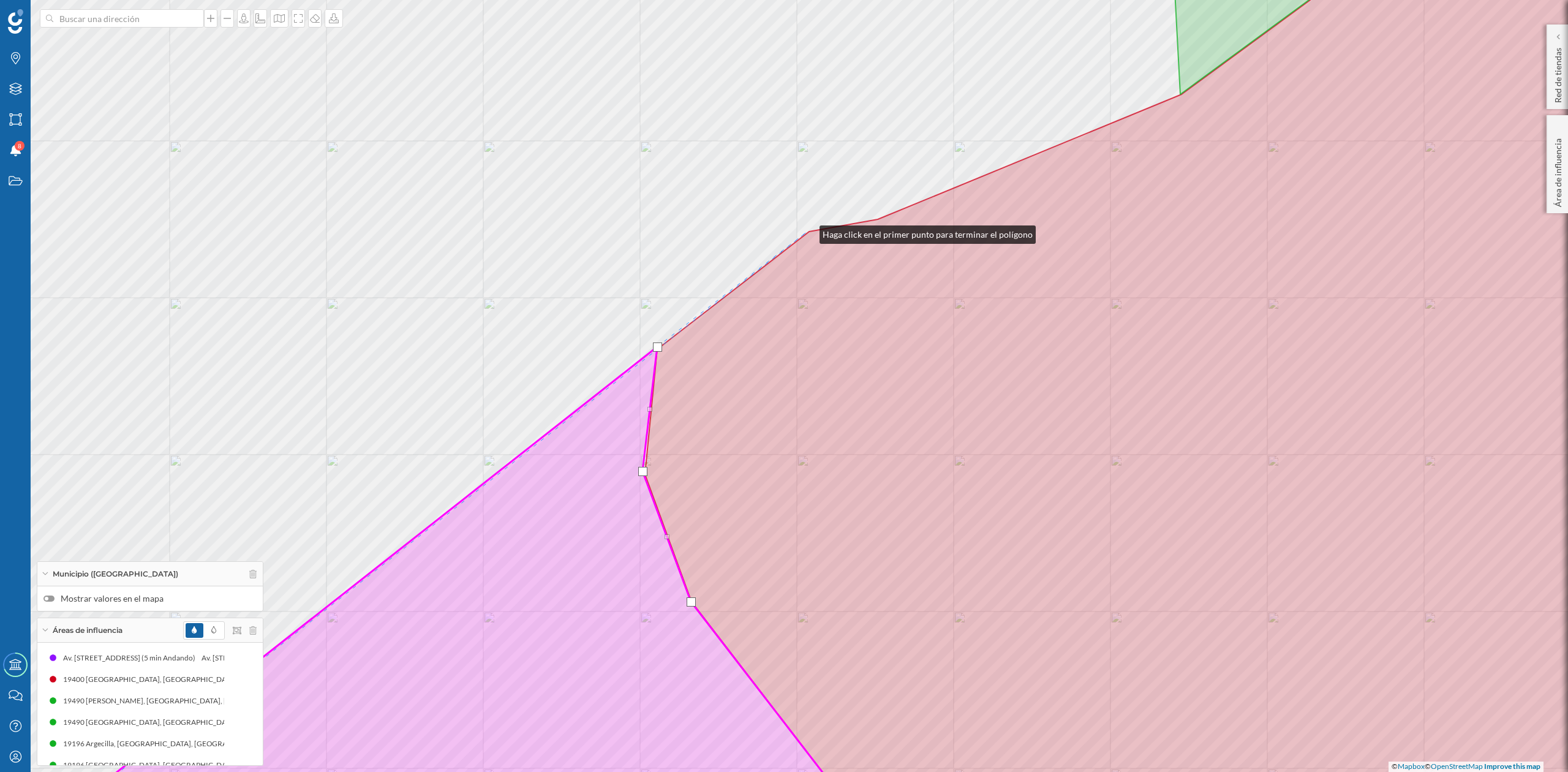
click at [807, 231] on icon at bounding box center [1185, 386] width 1082 height 930
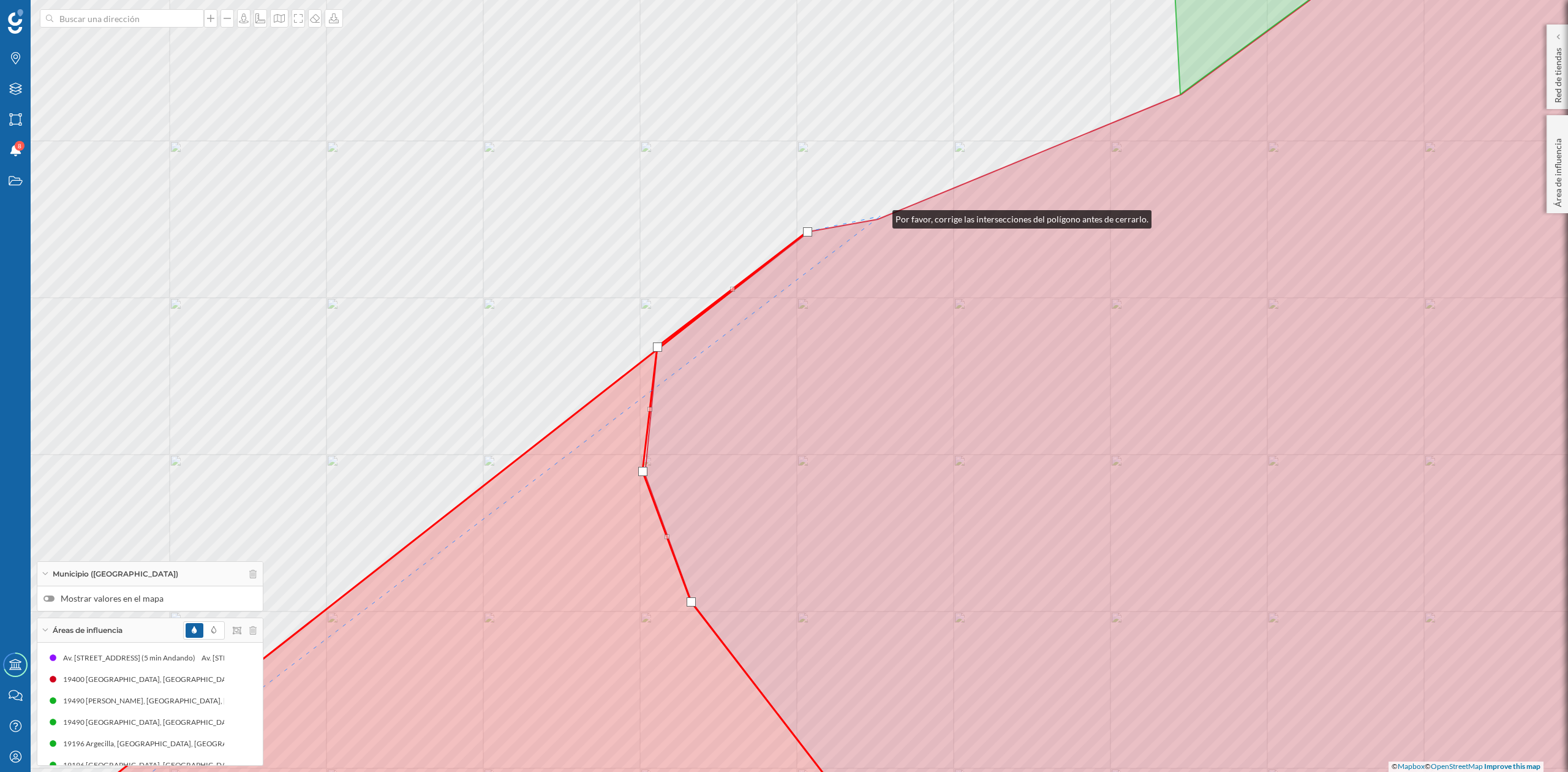
click at [880, 216] on div "© Mapbox © OpenStreetMap Improve this map" at bounding box center [784, 386] width 1568 height 772
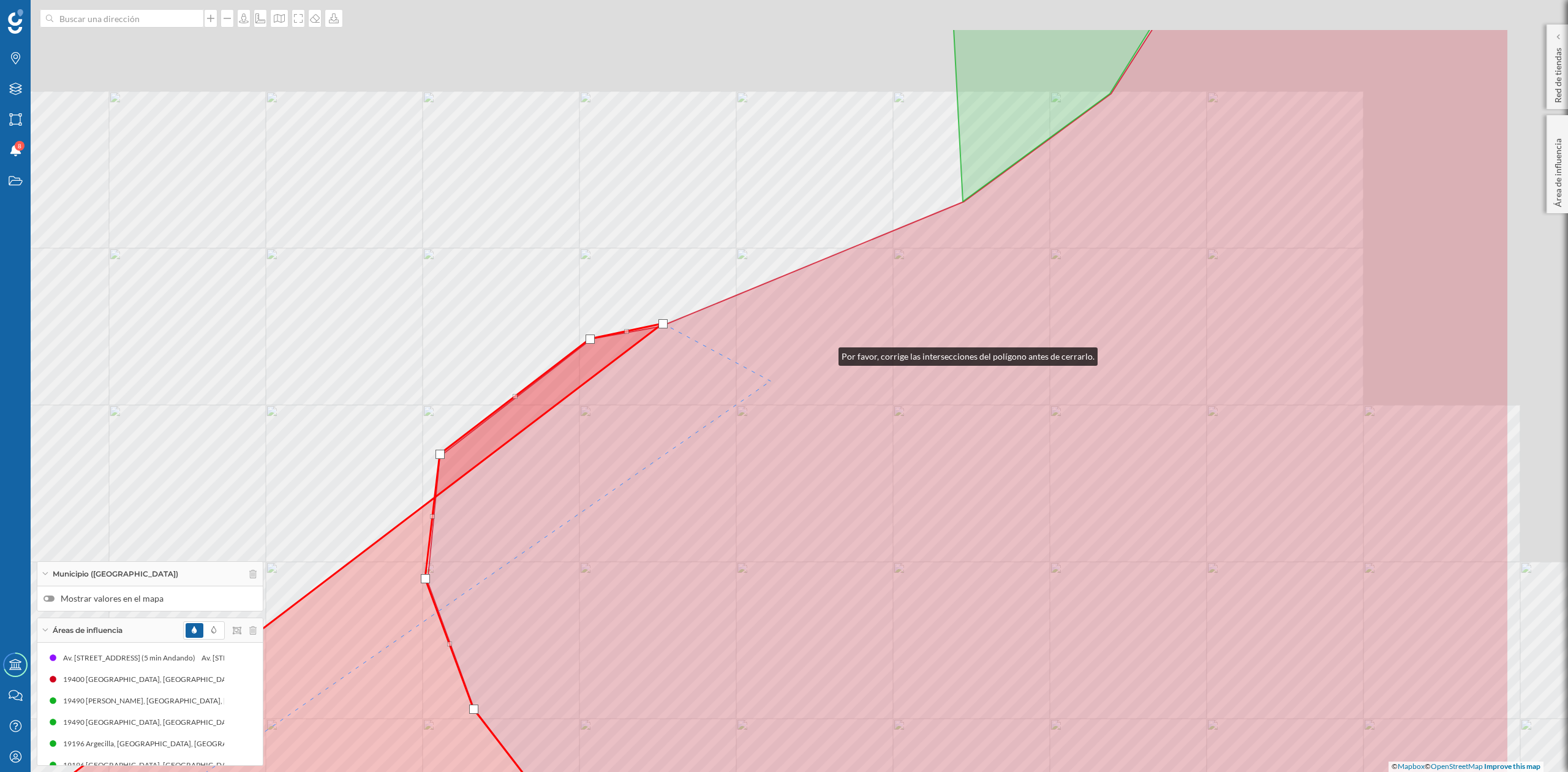
drag, startPoint x: 1021, startPoint y: 261, endPoint x: 723, endPoint y: 417, distance: 336.4
click at [723, 417] on icon at bounding box center [968, 493] width 1082 height 930
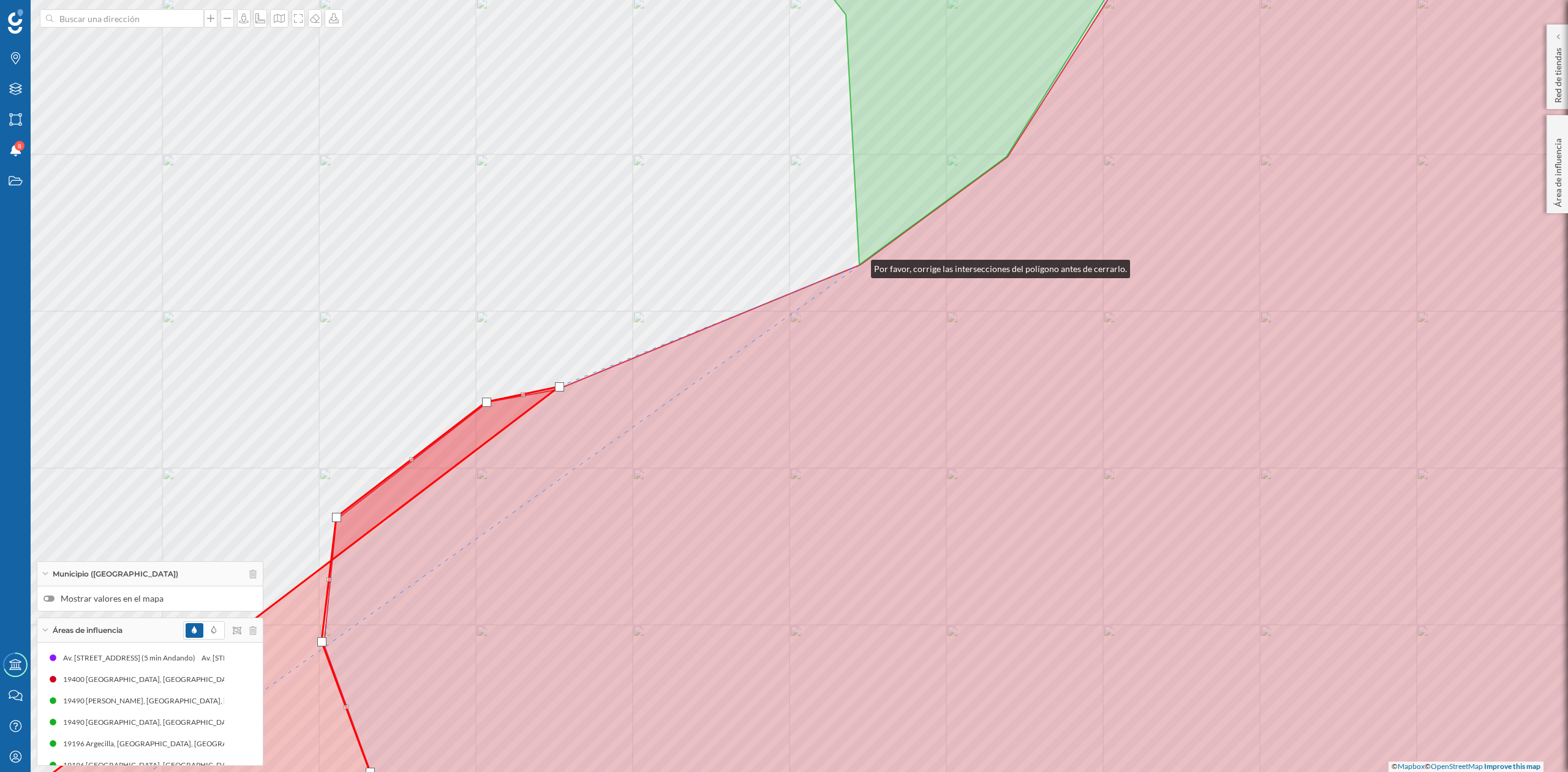
click at [859, 266] on icon at bounding box center [1025, 386] width 1402 height 930
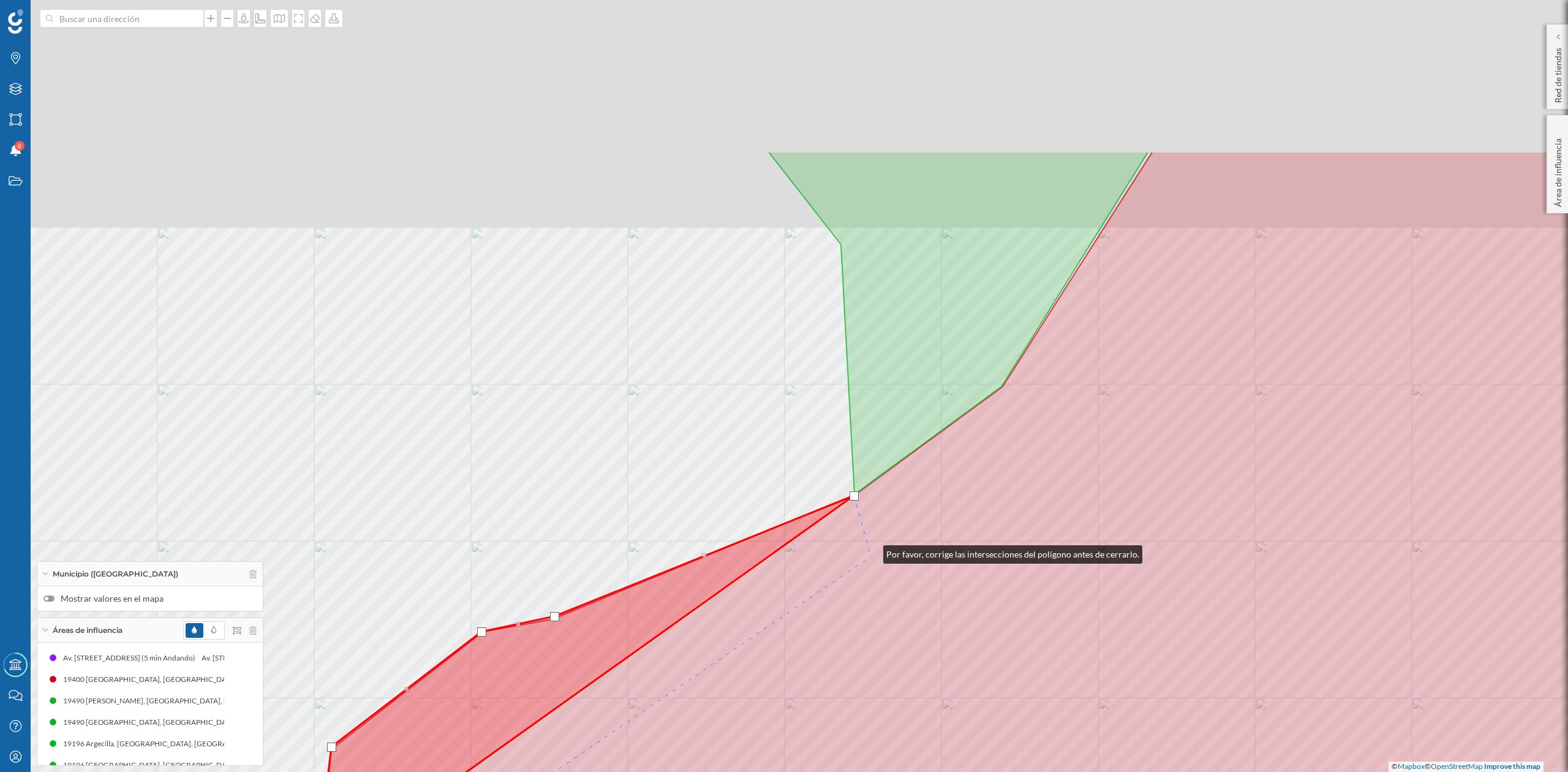
drag, startPoint x: 876, startPoint y: 322, endPoint x: 868, endPoint y: 556, distance: 234.1
click at [870, 554] on icon at bounding box center [1020, 616] width 1402 height 930
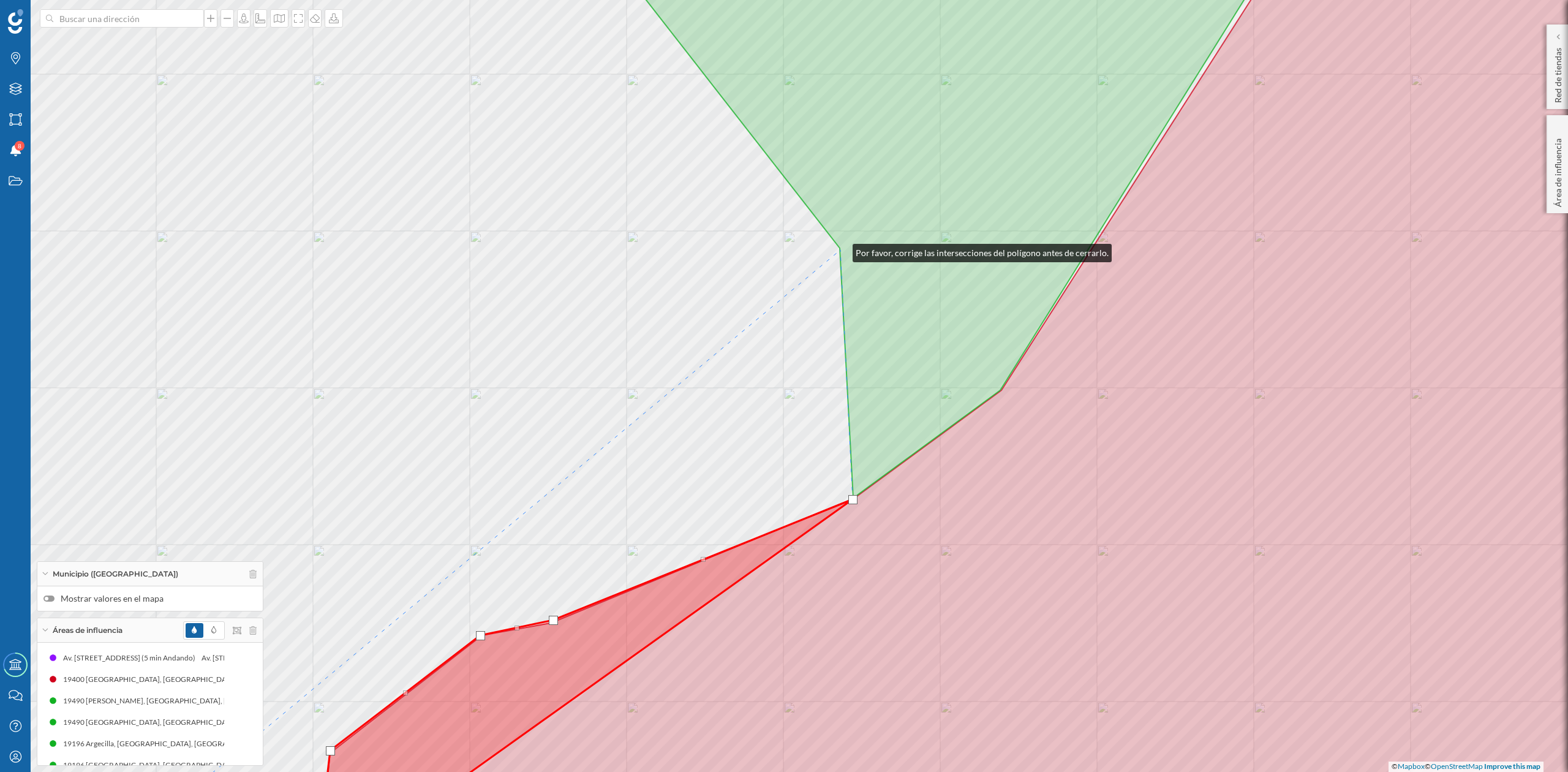
click at [840, 250] on icon at bounding box center [939, 210] width 709 height 577
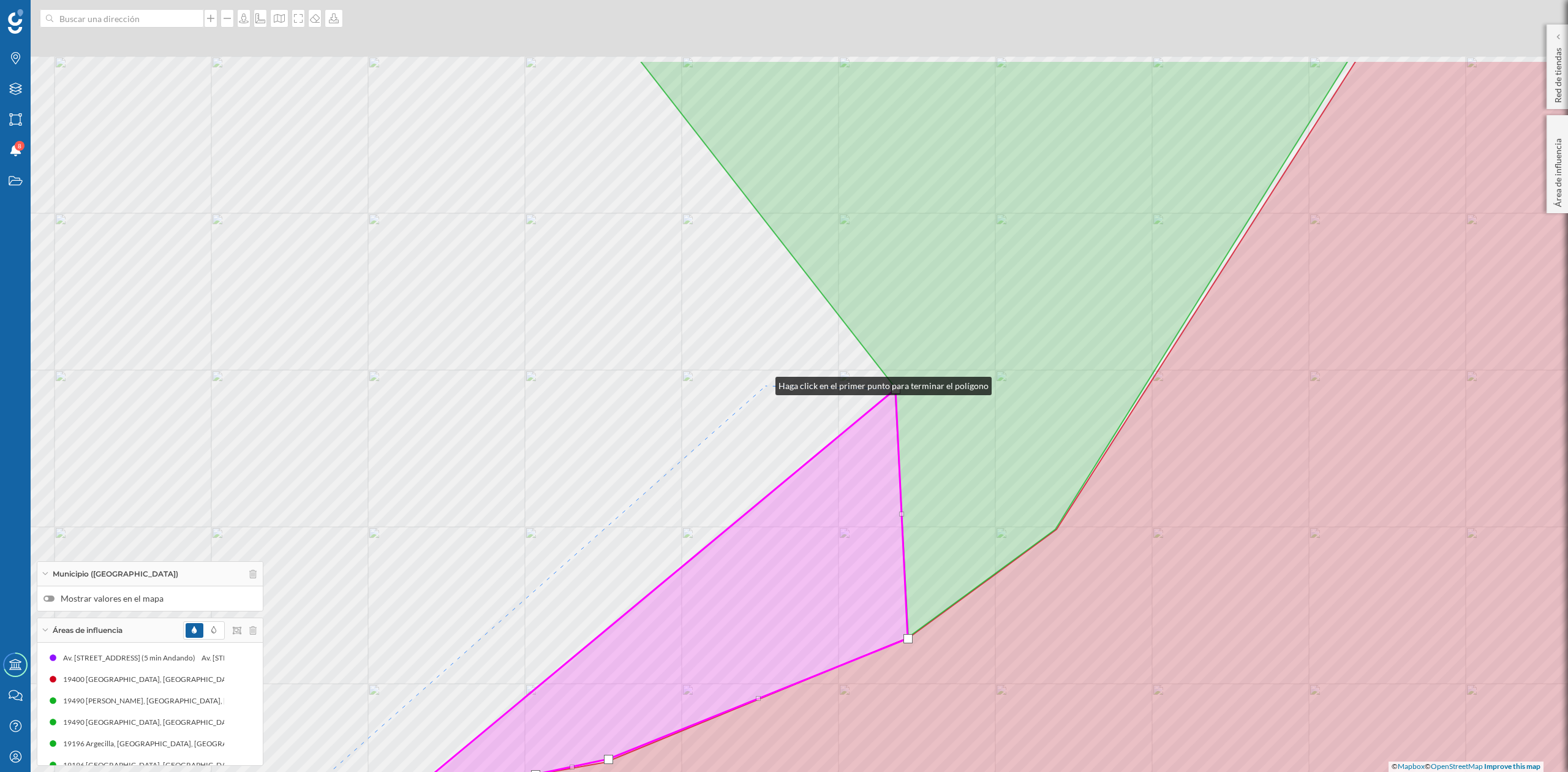
drag, startPoint x: 709, startPoint y: 244, endPoint x: 761, endPoint y: 382, distance: 147.5
click at [765, 386] on div "© Mapbox © OpenStreetMap Improve this map" at bounding box center [784, 386] width 1568 height 772
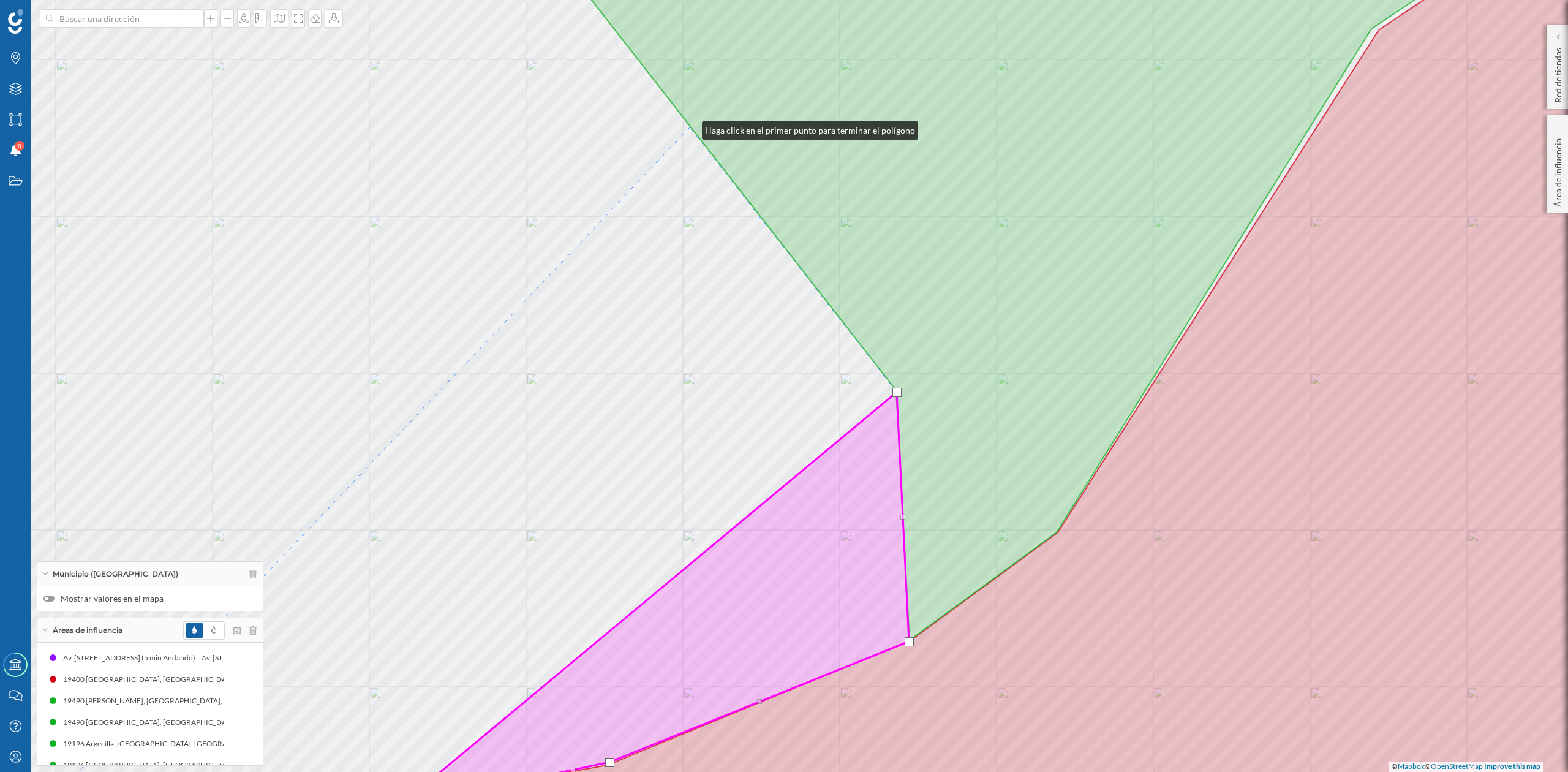
click at [690, 128] on div "© Mapbox © OpenStreetMap Improve this map" at bounding box center [784, 386] width 1568 height 772
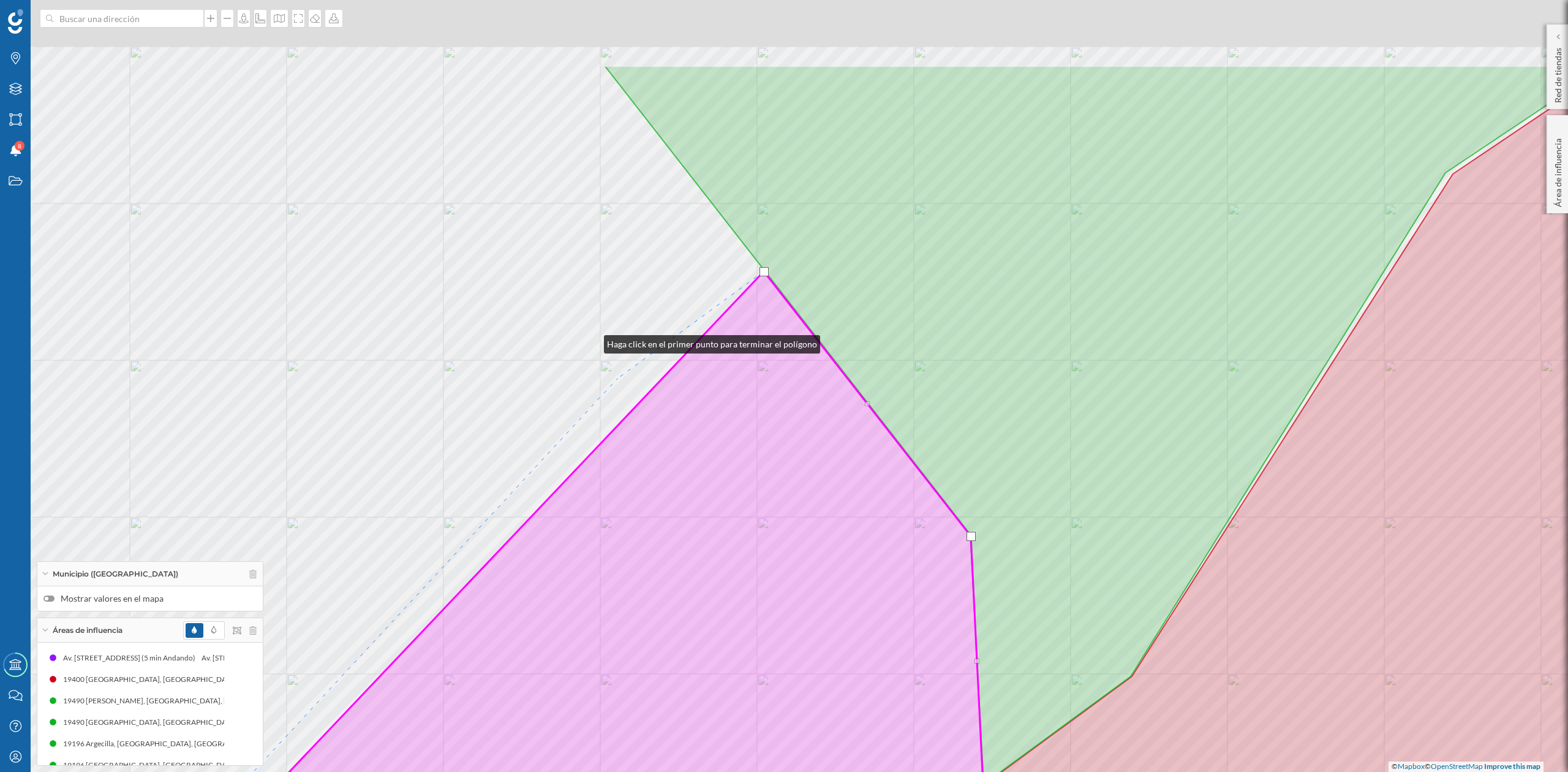
drag, startPoint x: 518, startPoint y: 197, endPoint x: 737, endPoint y: 538, distance: 405.3
click at [737, 538] on div "© Mapbox © OpenStreetMap Improve this map" at bounding box center [784, 386] width 1568 height 772
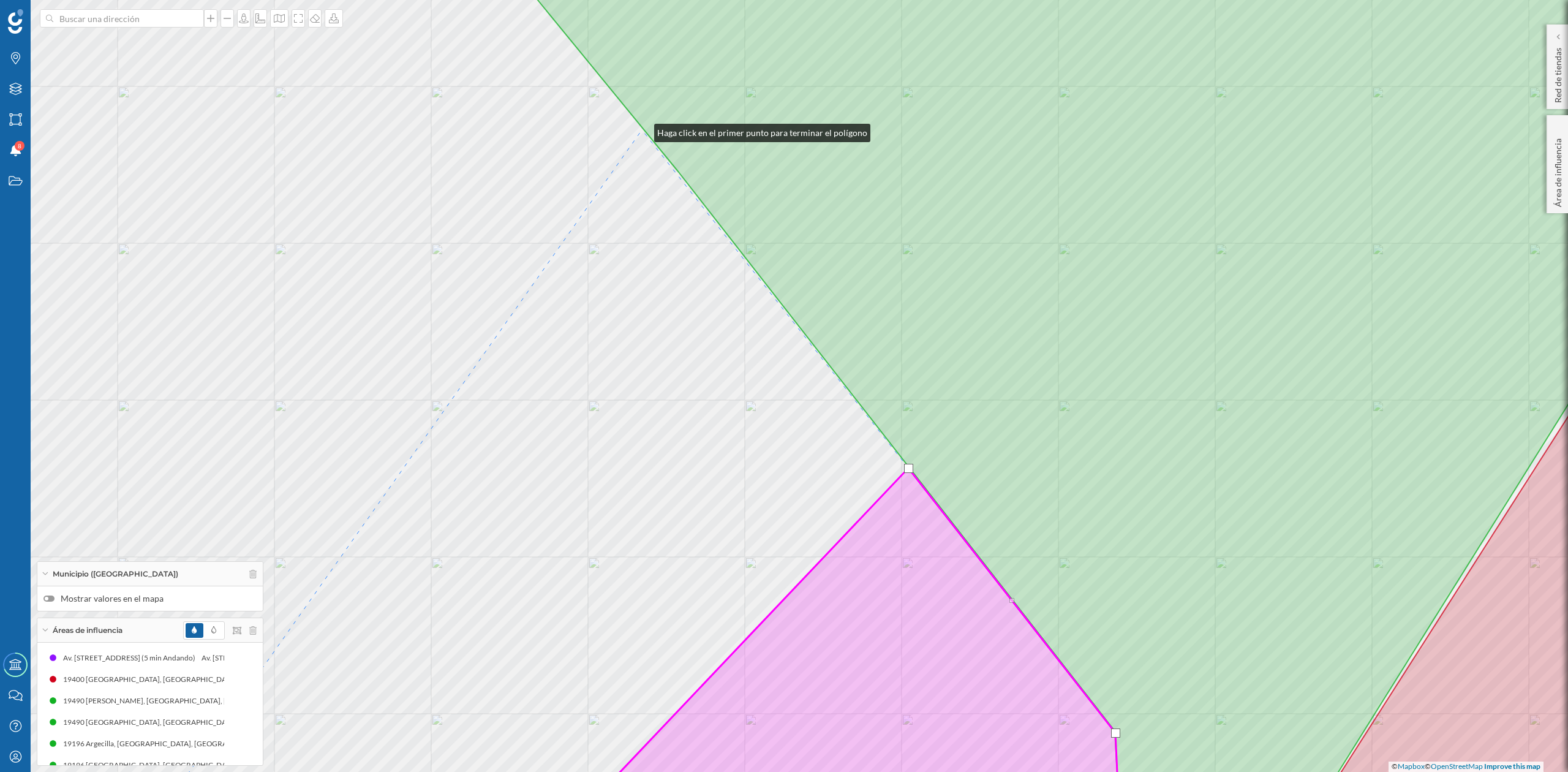
click at [642, 130] on div "© Mapbox © OpenStreetMap Improve this map" at bounding box center [784, 386] width 1568 height 772
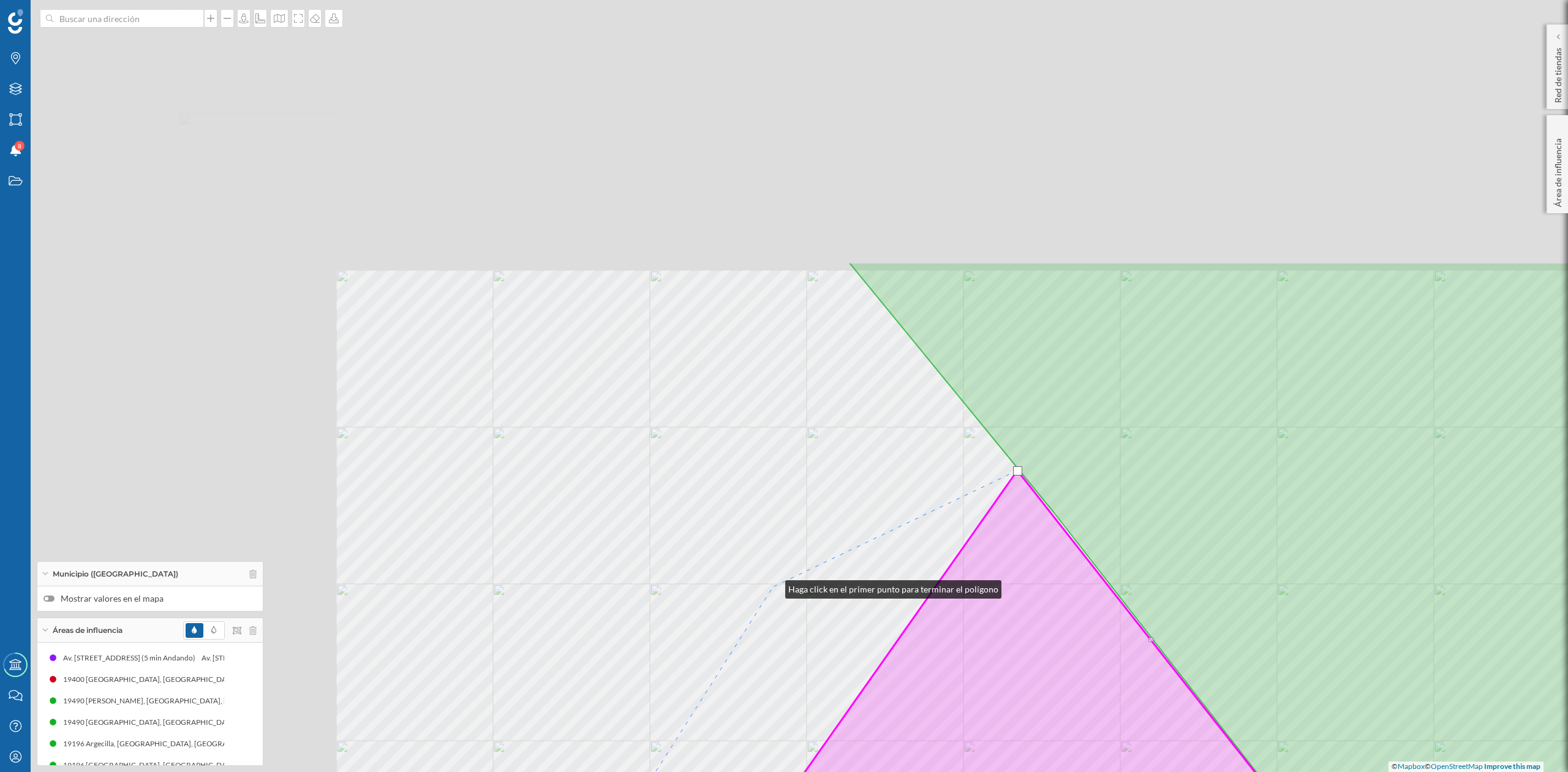
drag, startPoint x: 398, startPoint y: 245, endPoint x: 786, endPoint y: 548, distance: 492.3
click at [777, 590] on div "© Mapbox © OpenStreetMap Improve this map" at bounding box center [784, 386] width 1568 height 772
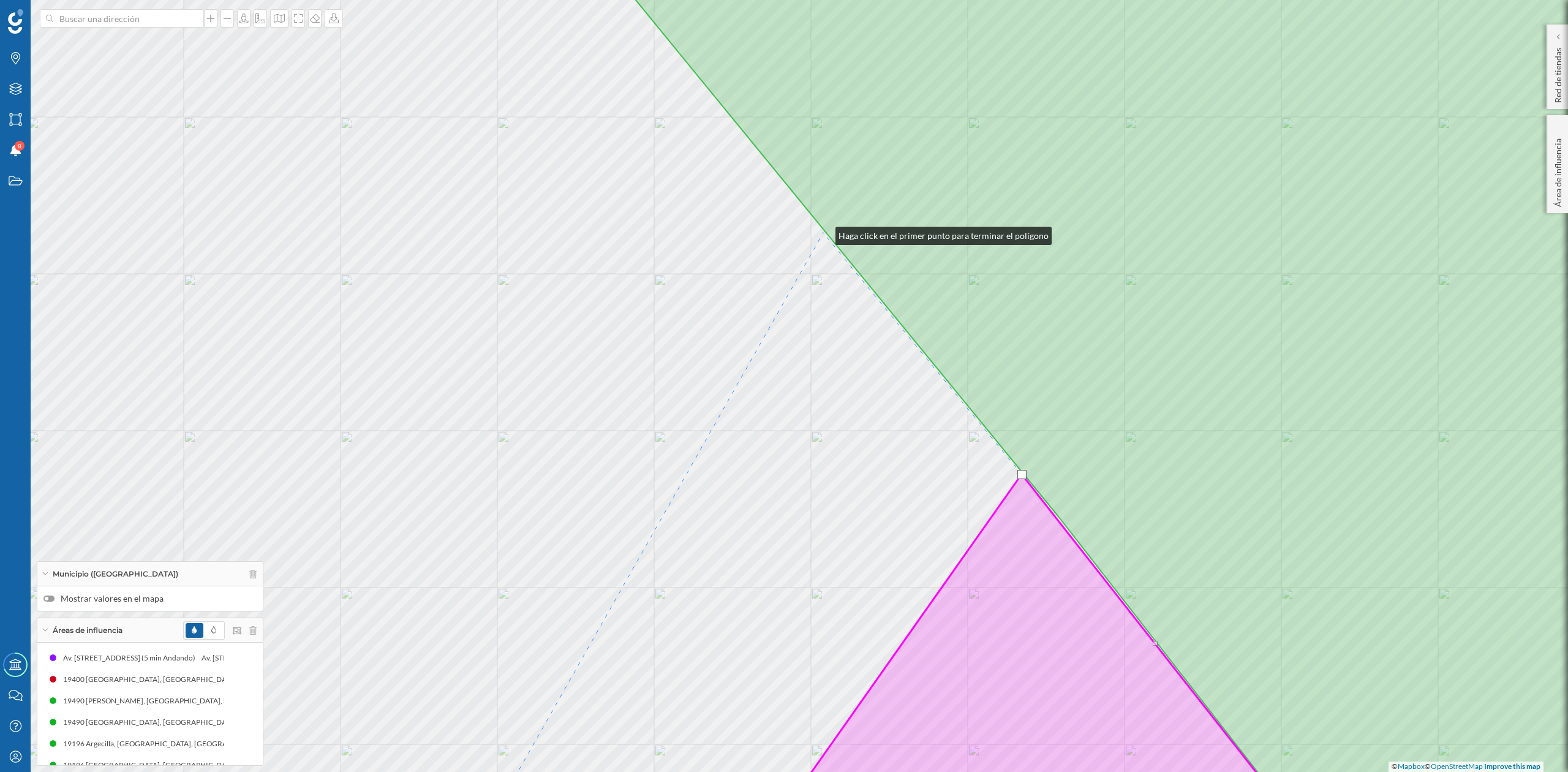
click at [824, 233] on div "© Mapbox © OpenStreetMap Improve this map" at bounding box center [784, 386] width 1568 height 772
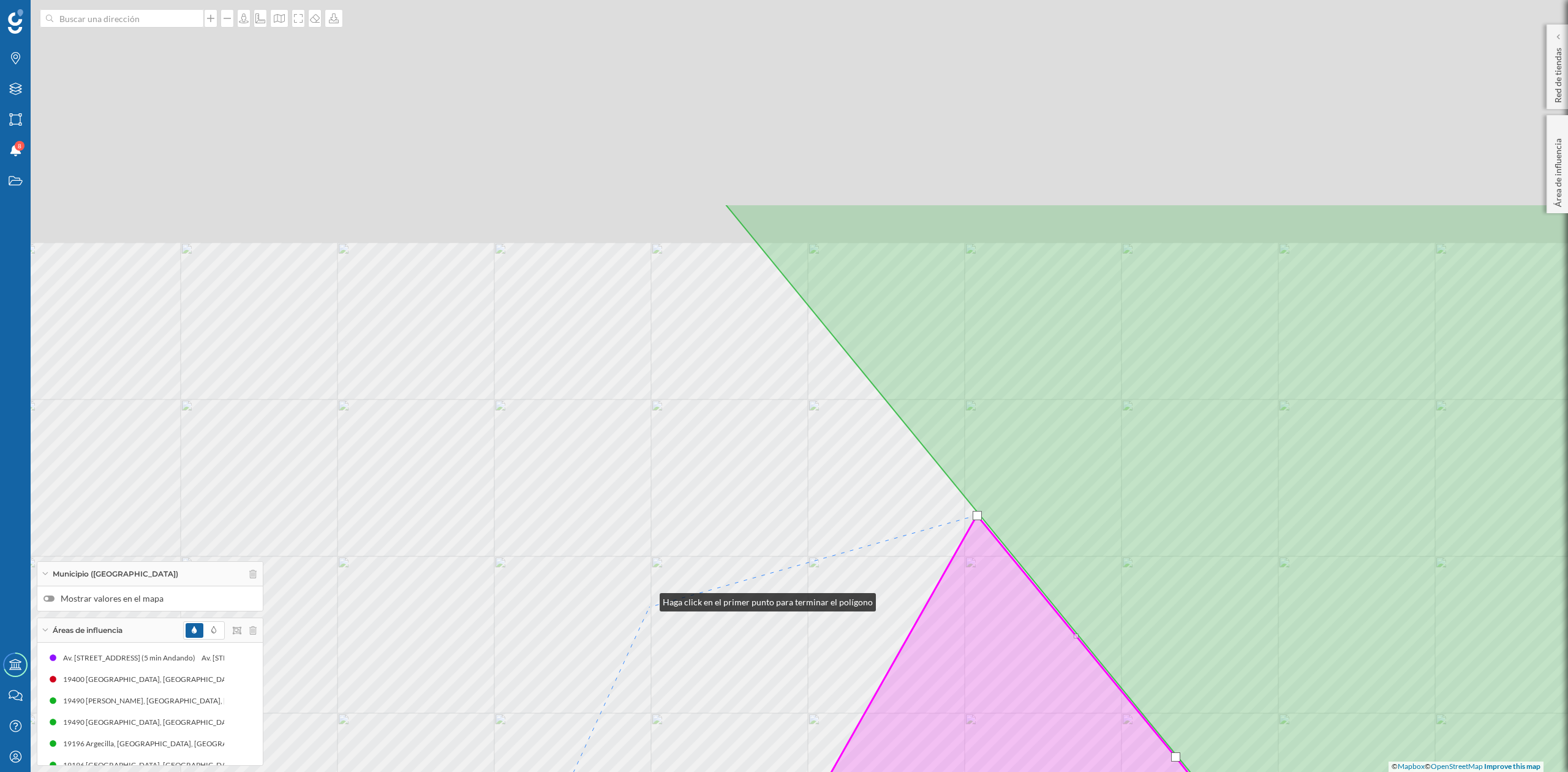
drag, startPoint x: 513, startPoint y: 336, endPoint x: 656, endPoint y: 621, distance: 318.9
click at [653, 619] on div "© Mapbox © OpenStreetMap Improve this map" at bounding box center [784, 386] width 1568 height 772
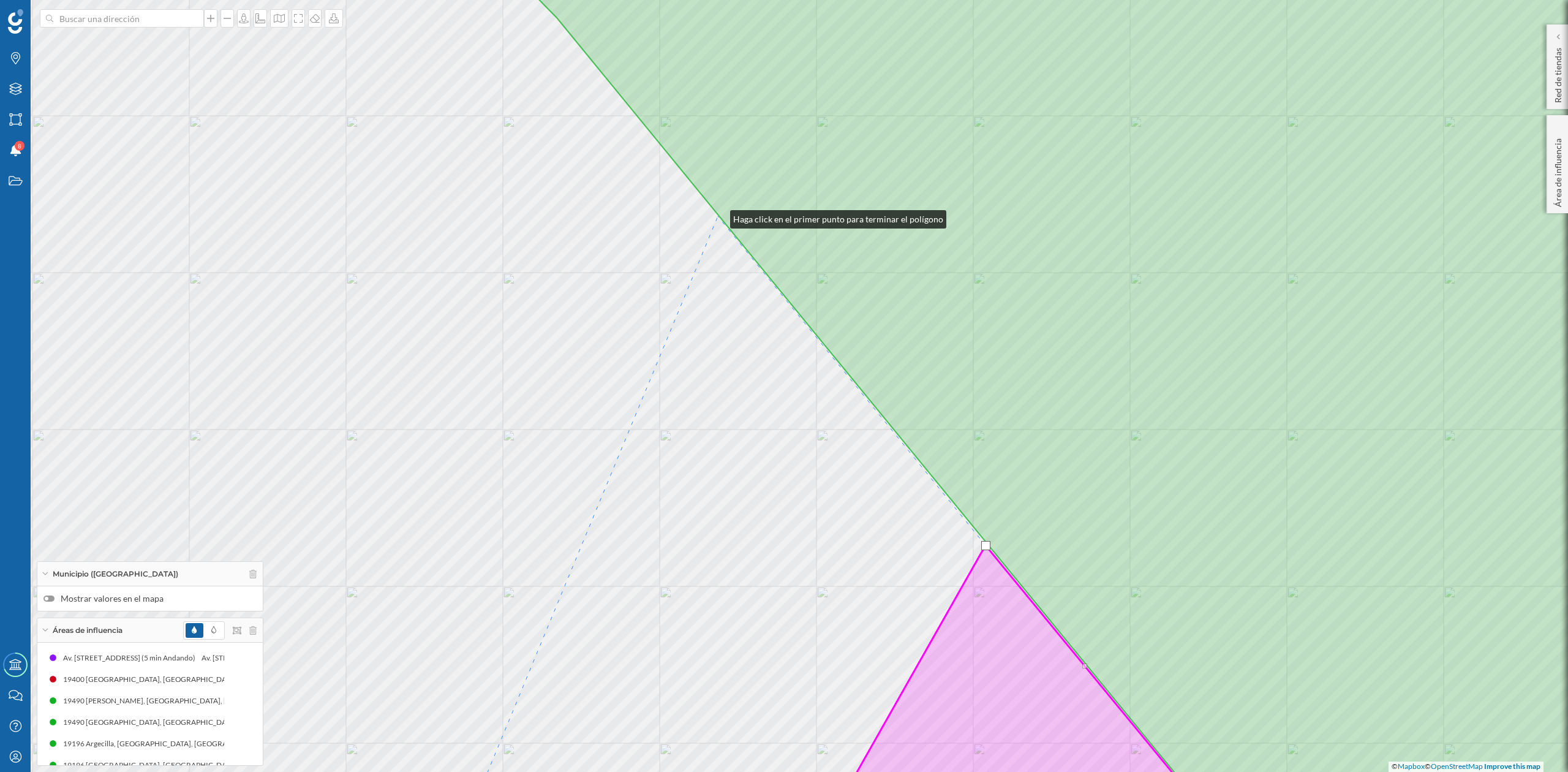
click at [718, 216] on div "© Mapbox © OpenStreetMap Improve this map" at bounding box center [784, 386] width 1568 height 772
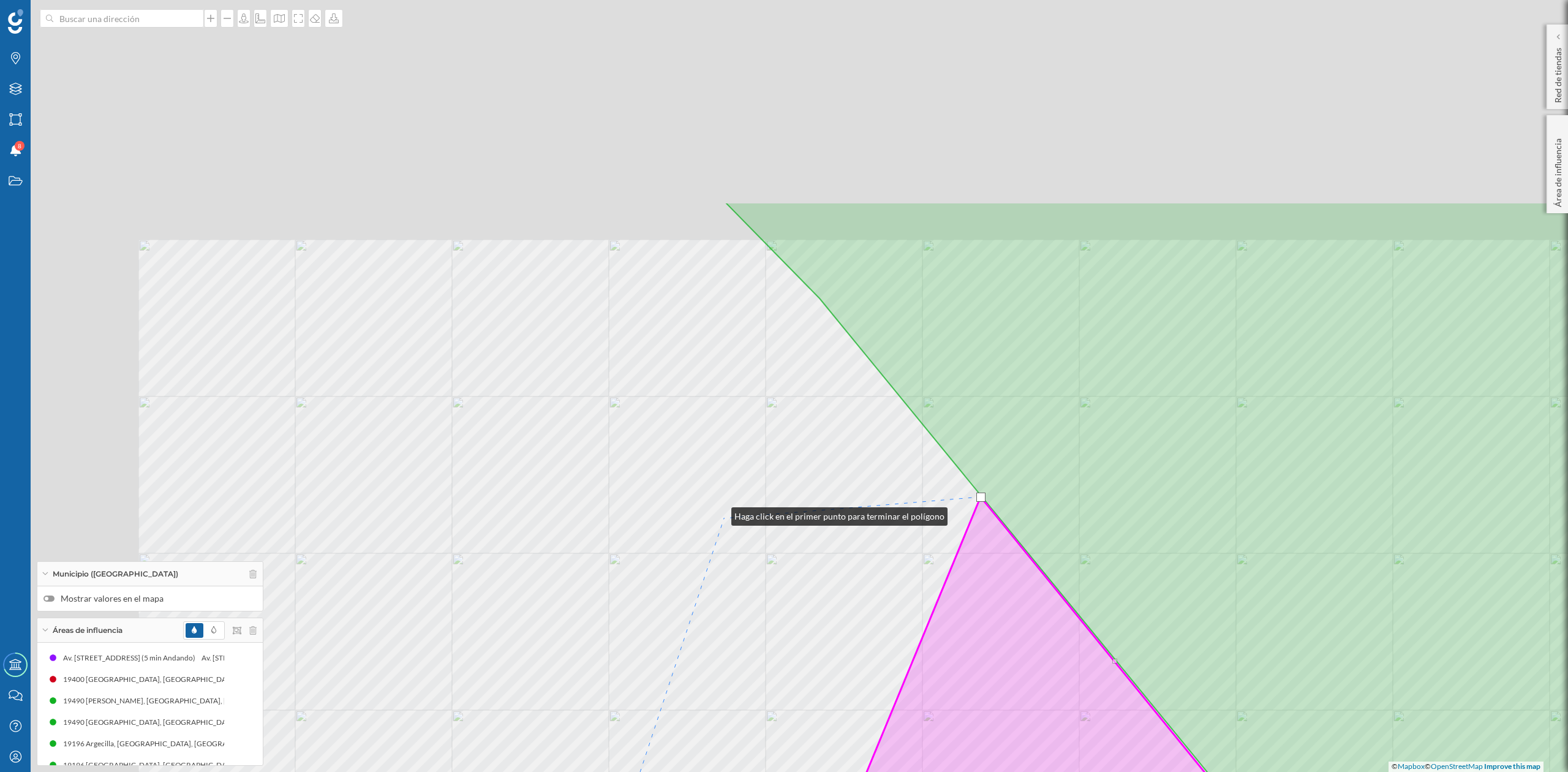
drag, startPoint x: 457, startPoint y: 233, endPoint x: 746, endPoint y: 542, distance: 423.1
click at [746, 542] on div "© Mapbox © OpenStreetMap Improve this map" at bounding box center [784, 386] width 1568 height 772
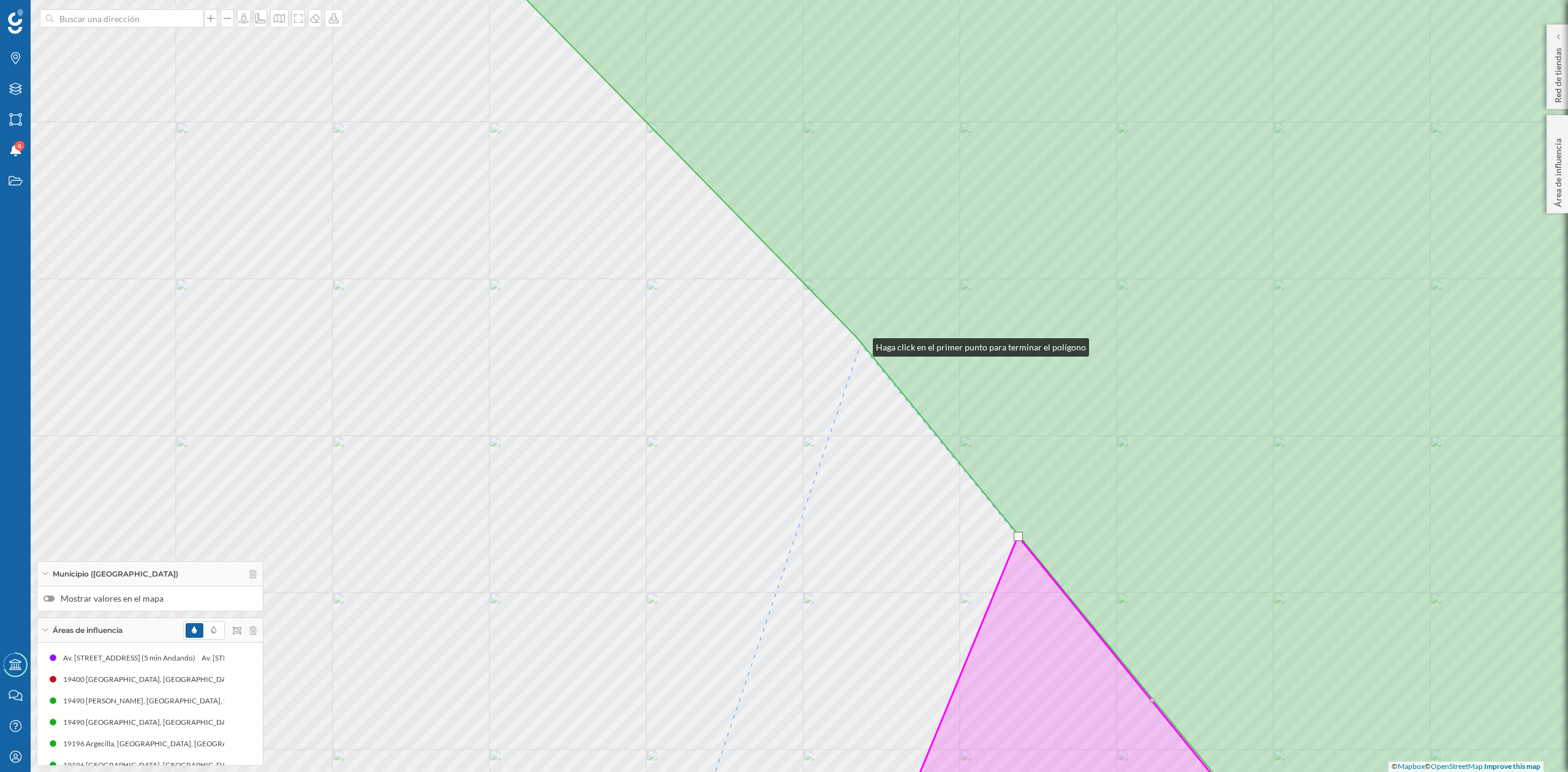
click at [861, 344] on div "© Mapbox © OpenStreetMap Improve this map" at bounding box center [784, 386] width 1568 height 772
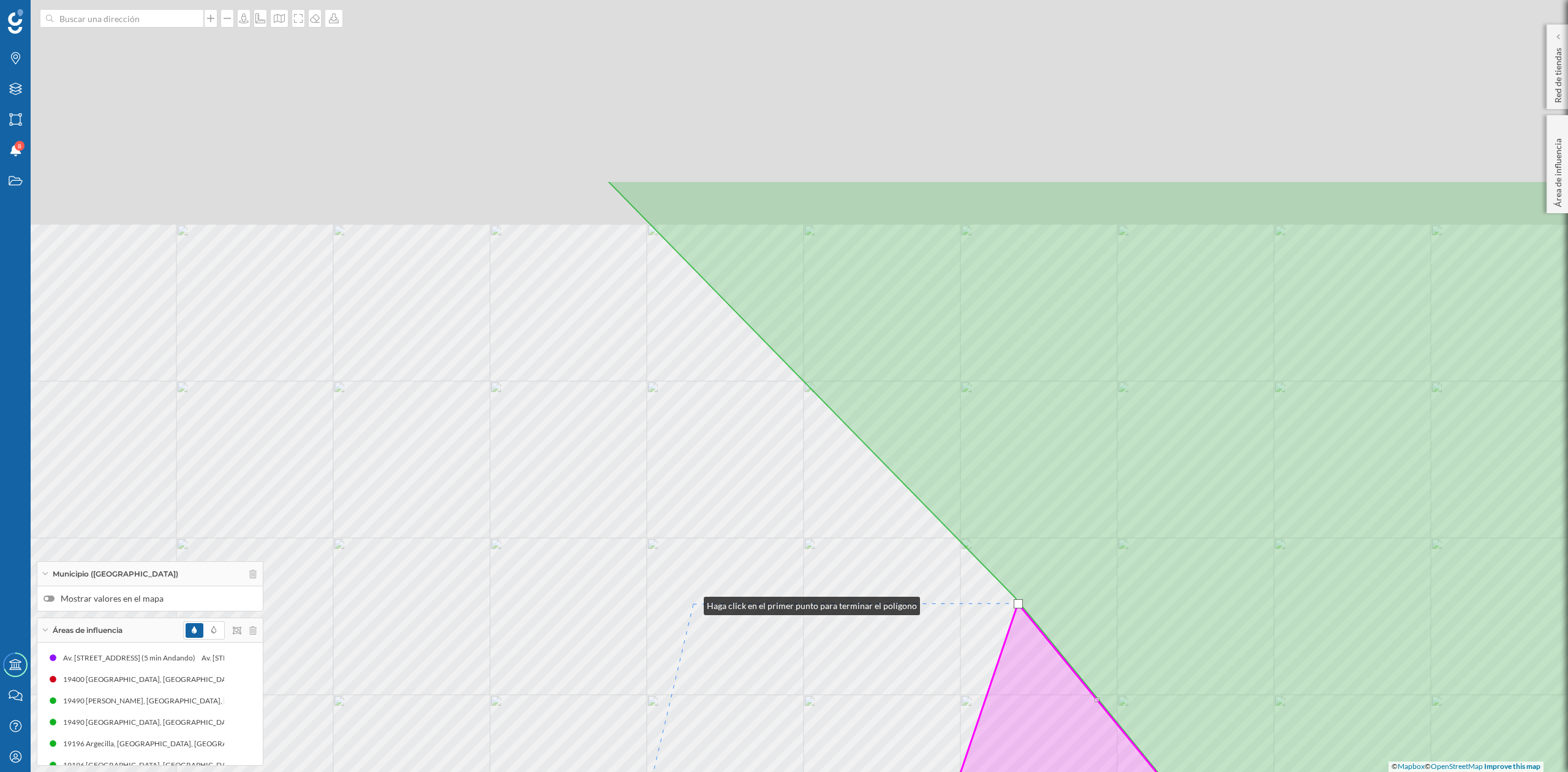
drag, startPoint x: 535, startPoint y: 344, endPoint x: 692, endPoint y: 603, distance: 302.9
click at [692, 603] on div "© Mapbox © OpenStreetMap Improve this map" at bounding box center [784, 386] width 1568 height 772
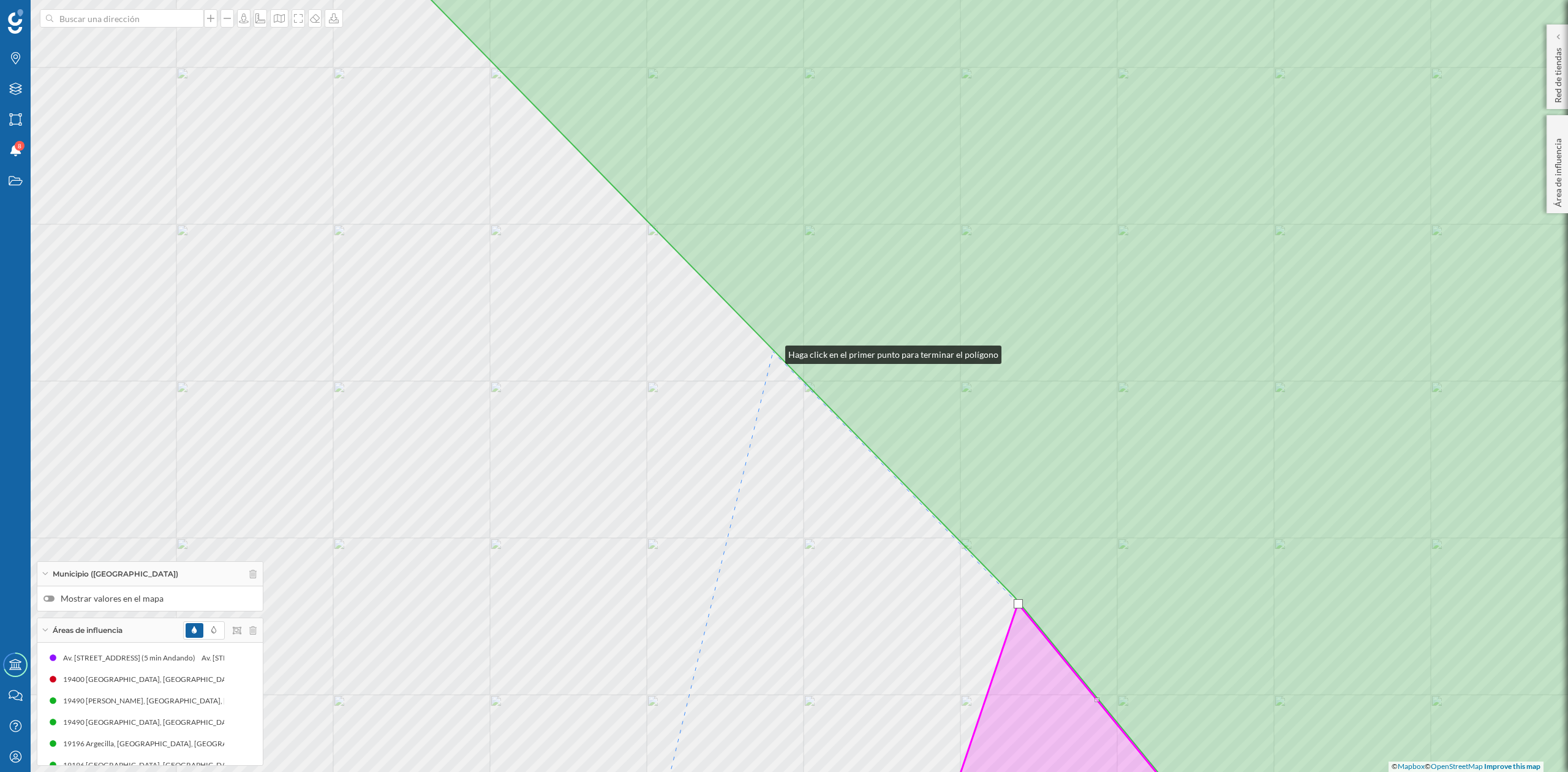
click at [773, 352] on div "© Mapbox © OpenStreetMap Improve this map" at bounding box center [784, 386] width 1568 height 772
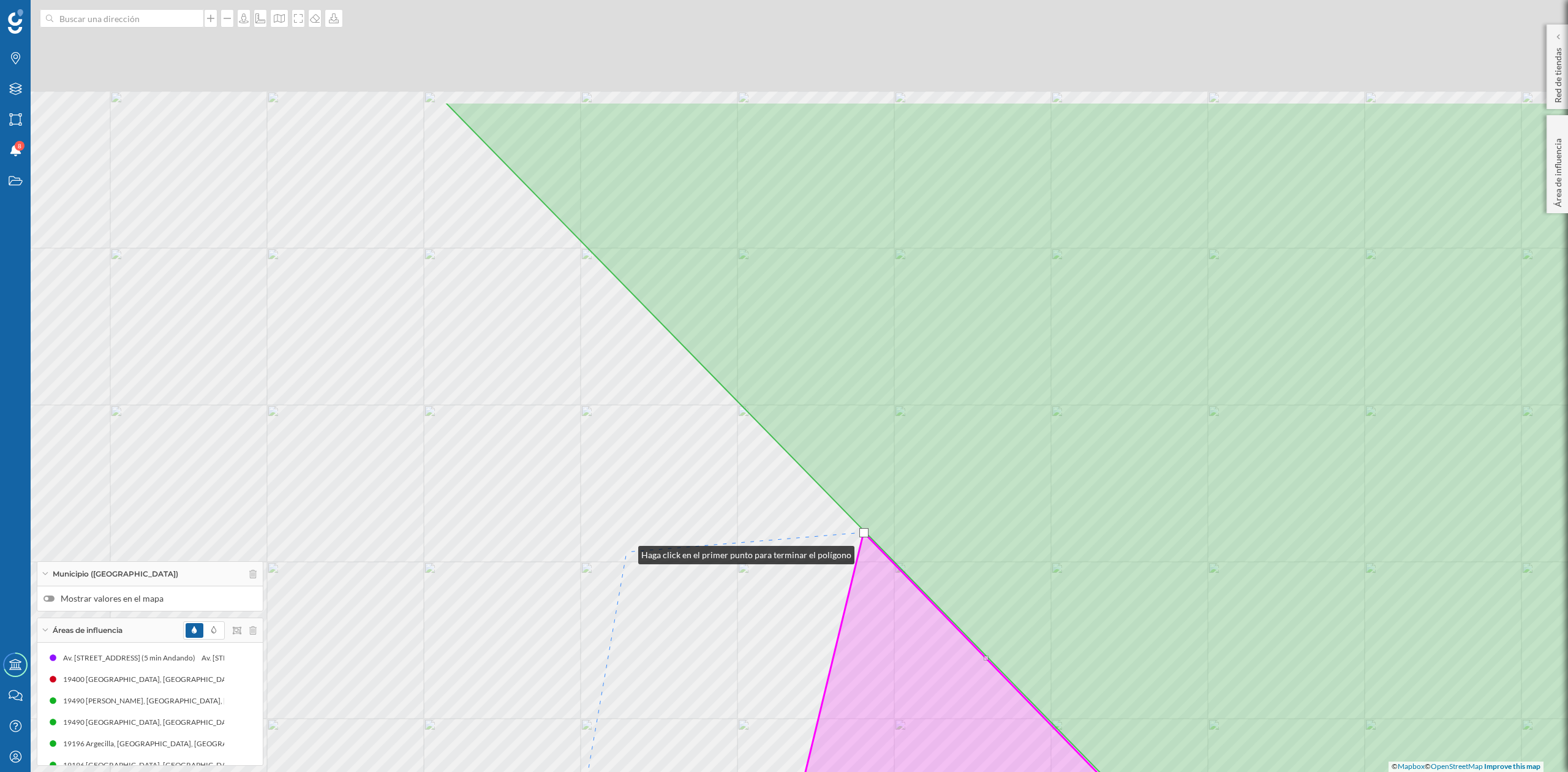
drag, startPoint x: 535, startPoint y: 371, endPoint x: 626, endPoint y: 552, distance: 202.6
click at [626, 552] on div "© Mapbox © OpenStreetMap Improve this map" at bounding box center [784, 386] width 1568 height 772
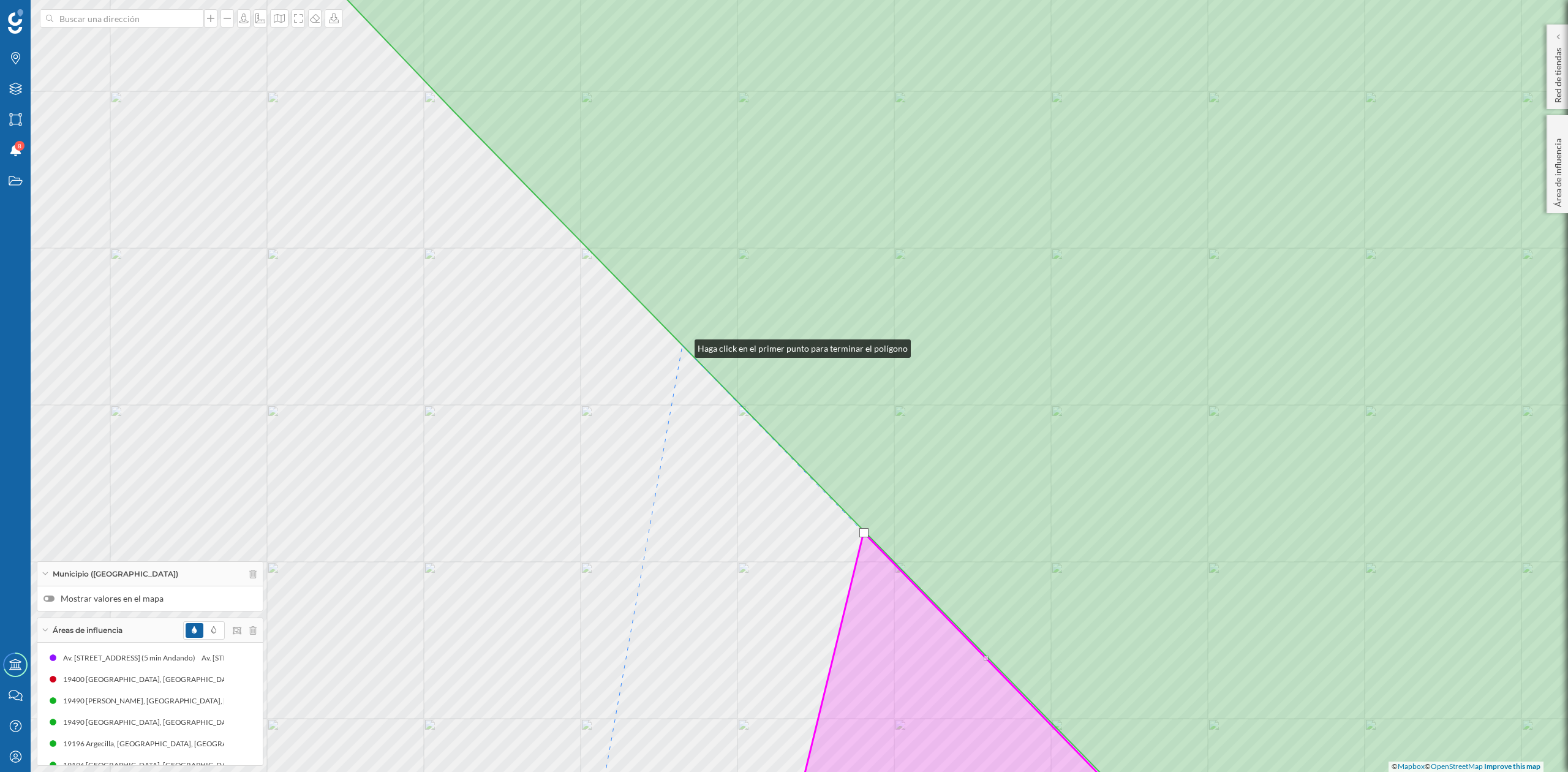
click at [682, 346] on icon at bounding box center [999, 386] width 1454 height 930
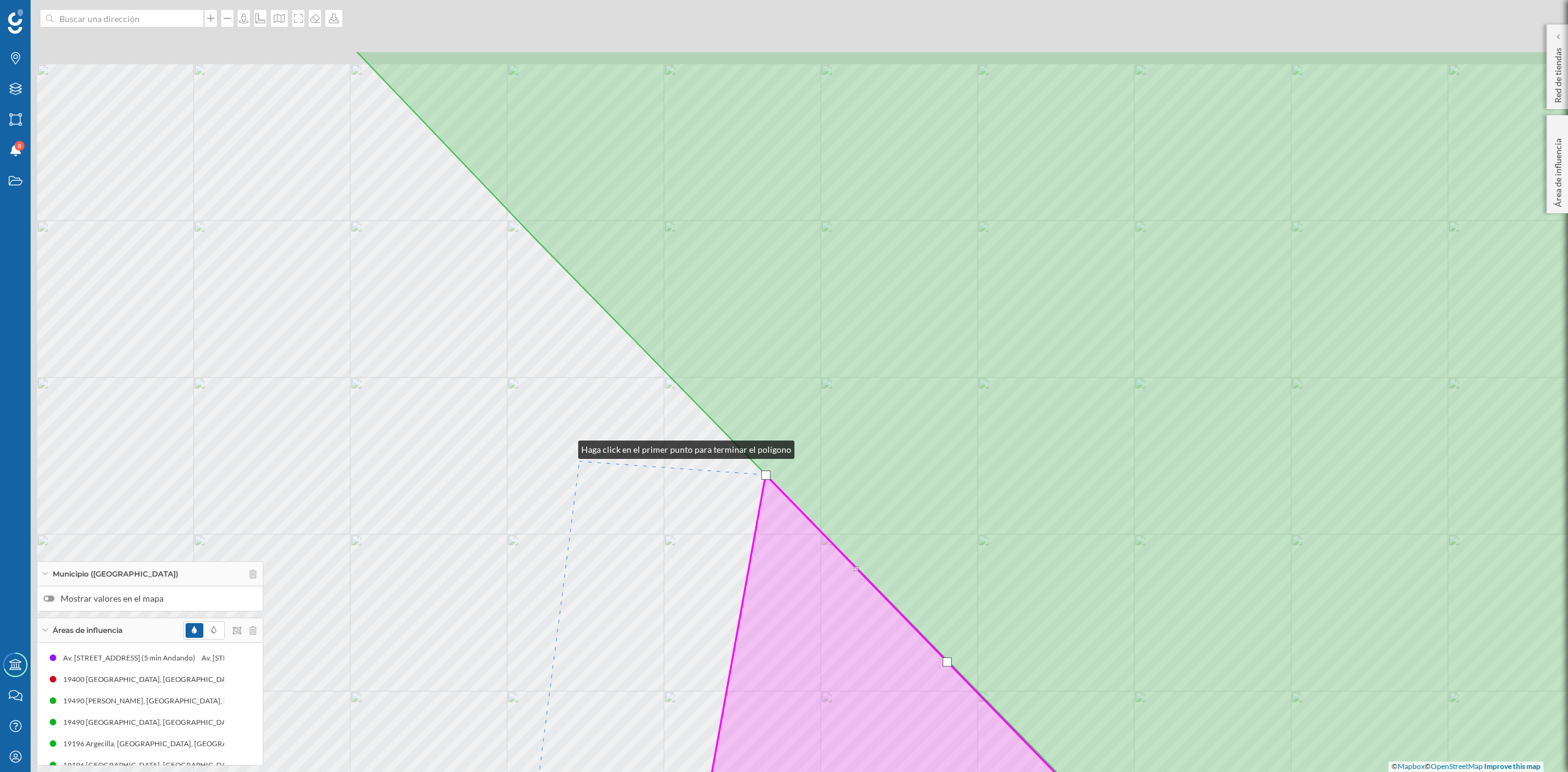
drag, startPoint x: 483, startPoint y: 318, endPoint x: 586, endPoint y: 358, distance: 110.5
click at [578, 464] on div "© Mapbox © OpenStreetMap Improve this map" at bounding box center [784, 386] width 1568 height 772
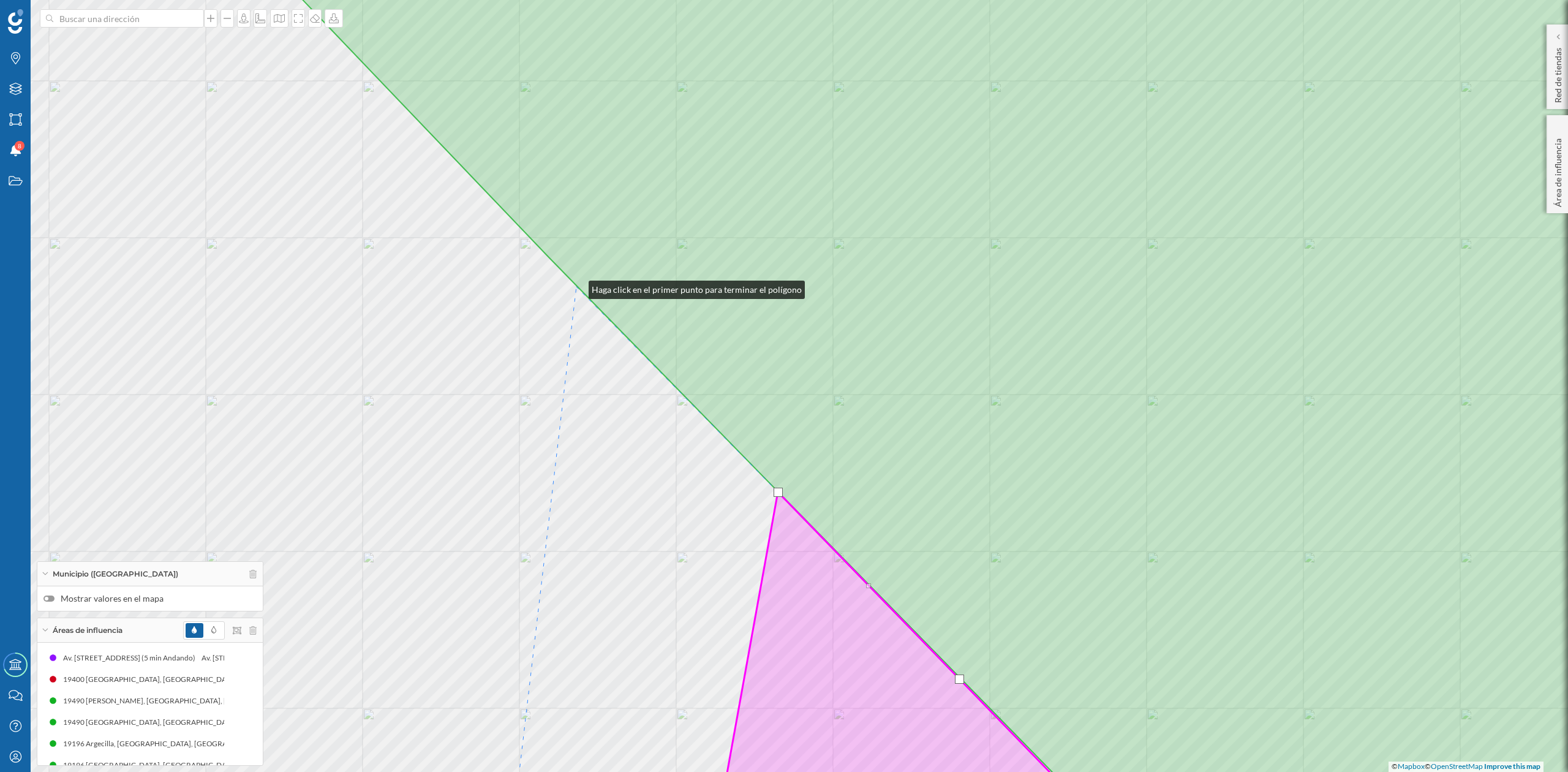
click at [577, 287] on div "© Mapbox © OpenStreetMap Improve this map" at bounding box center [784, 386] width 1568 height 772
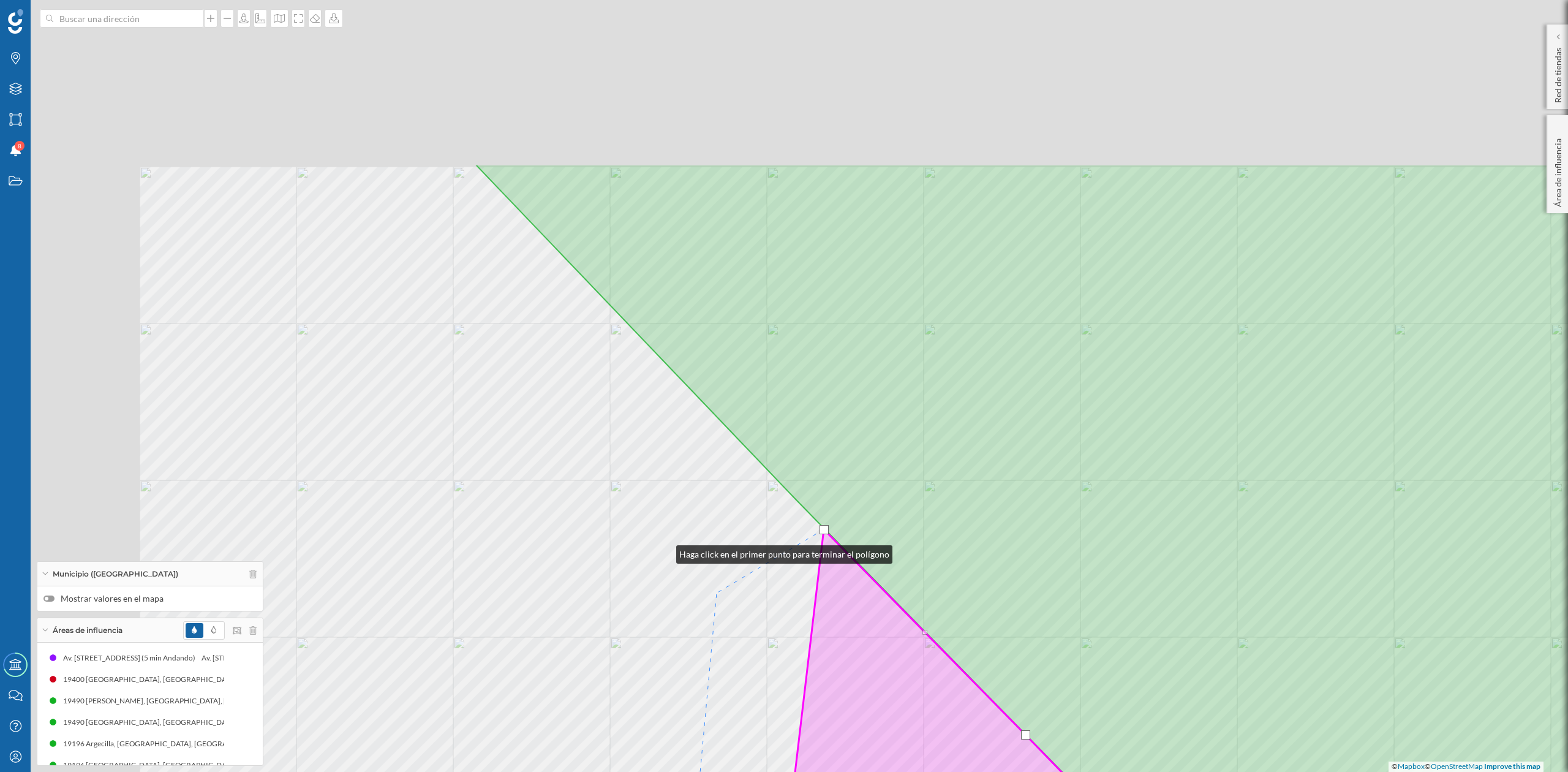
drag, startPoint x: 664, startPoint y: 551, endPoint x: 724, endPoint y: 599, distance: 76.8
click at [724, 599] on div "© Mapbox © OpenStreetMap Improve this map" at bounding box center [784, 386] width 1568 height 772
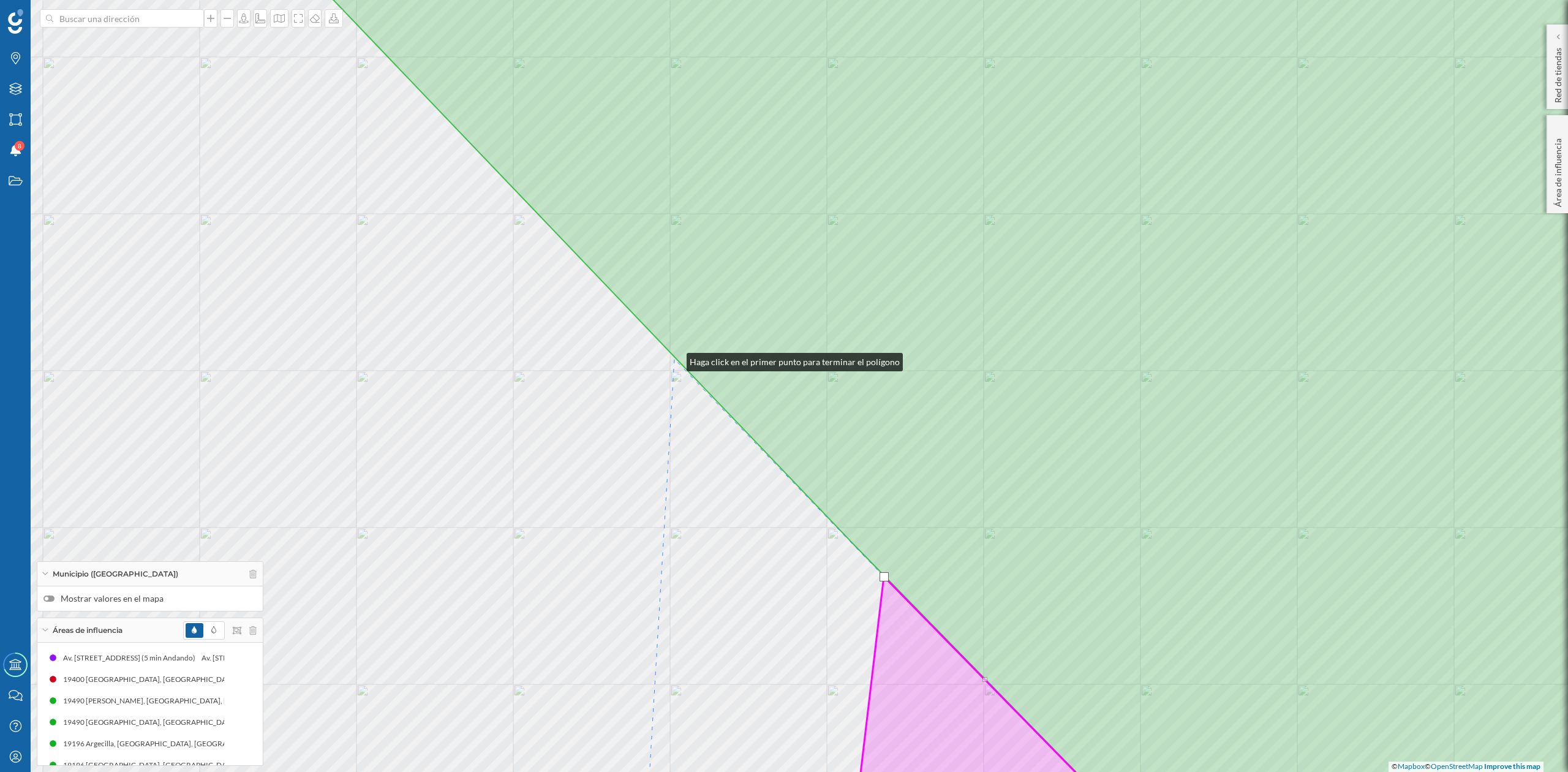
click at [675, 359] on div "© Mapbox © OpenStreetMap Improve this map" at bounding box center [784, 386] width 1568 height 772
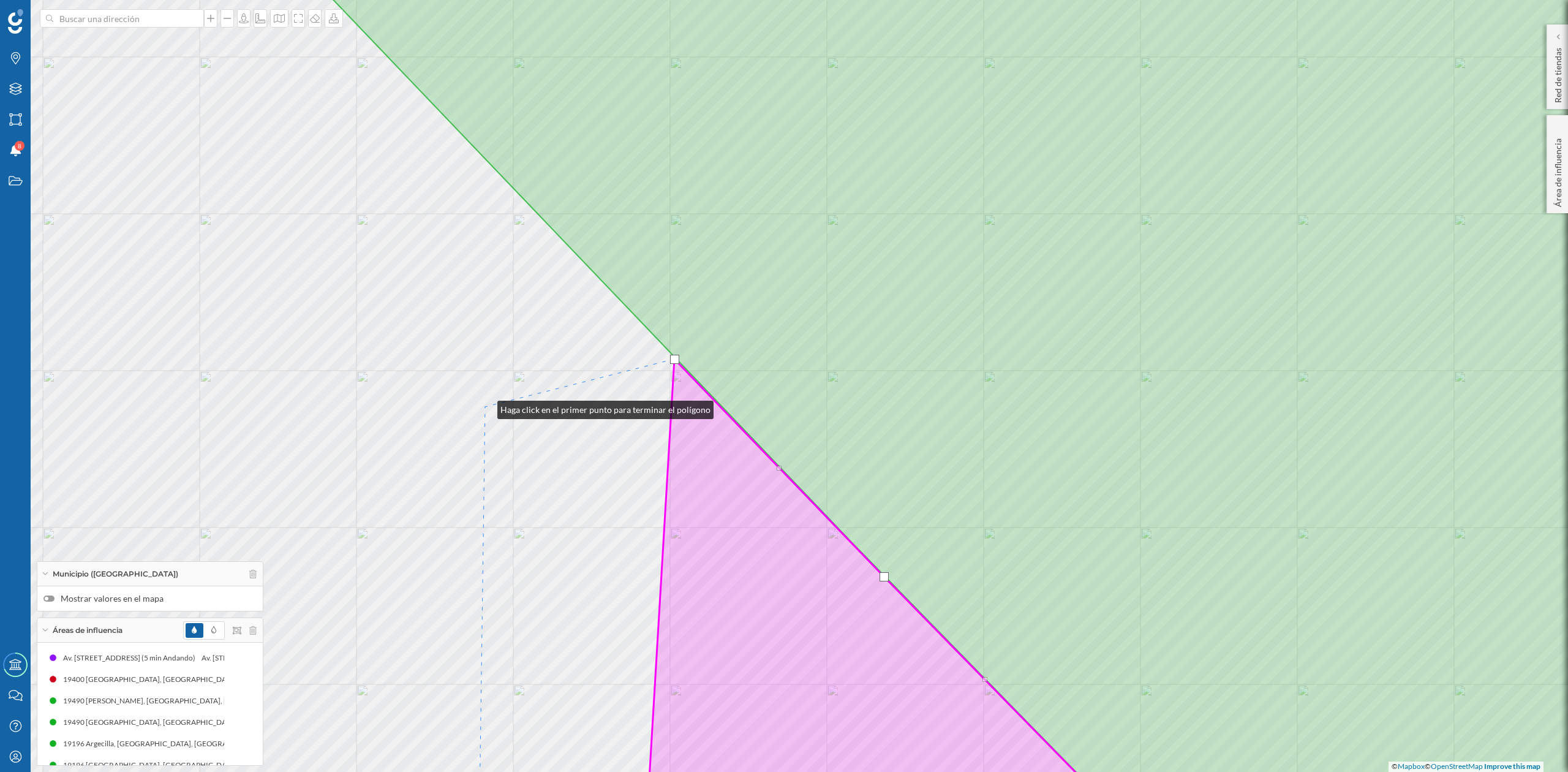
drag, startPoint x: 485, startPoint y: 407, endPoint x: 583, endPoint y: 572, distance: 191.9
click at [583, 572] on div "© Mapbox © OpenStreetMap Improve this map" at bounding box center [784, 386] width 1568 height 772
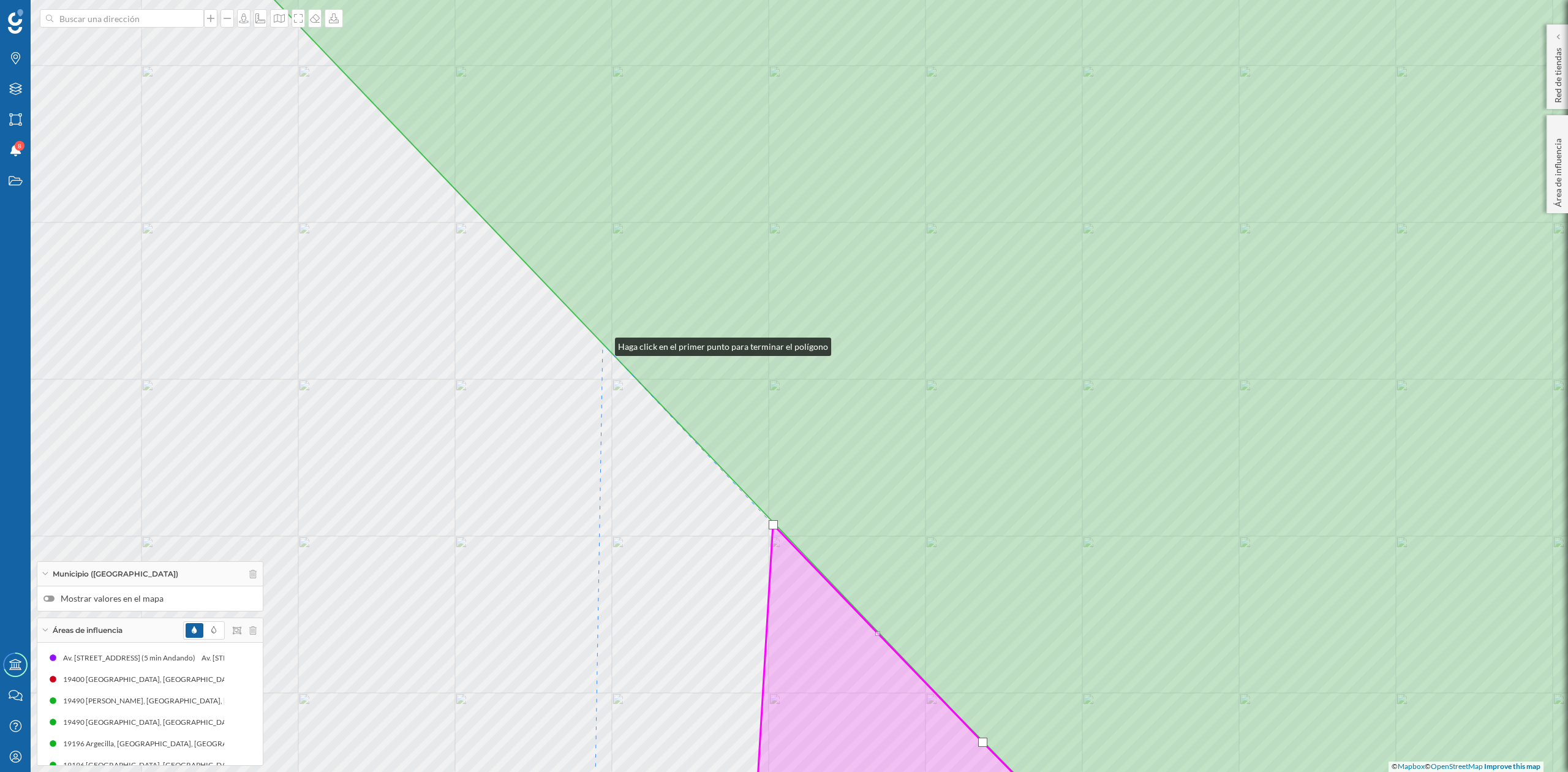
click at [603, 344] on icon at bounding box center [963, 386] width 1527 height 930
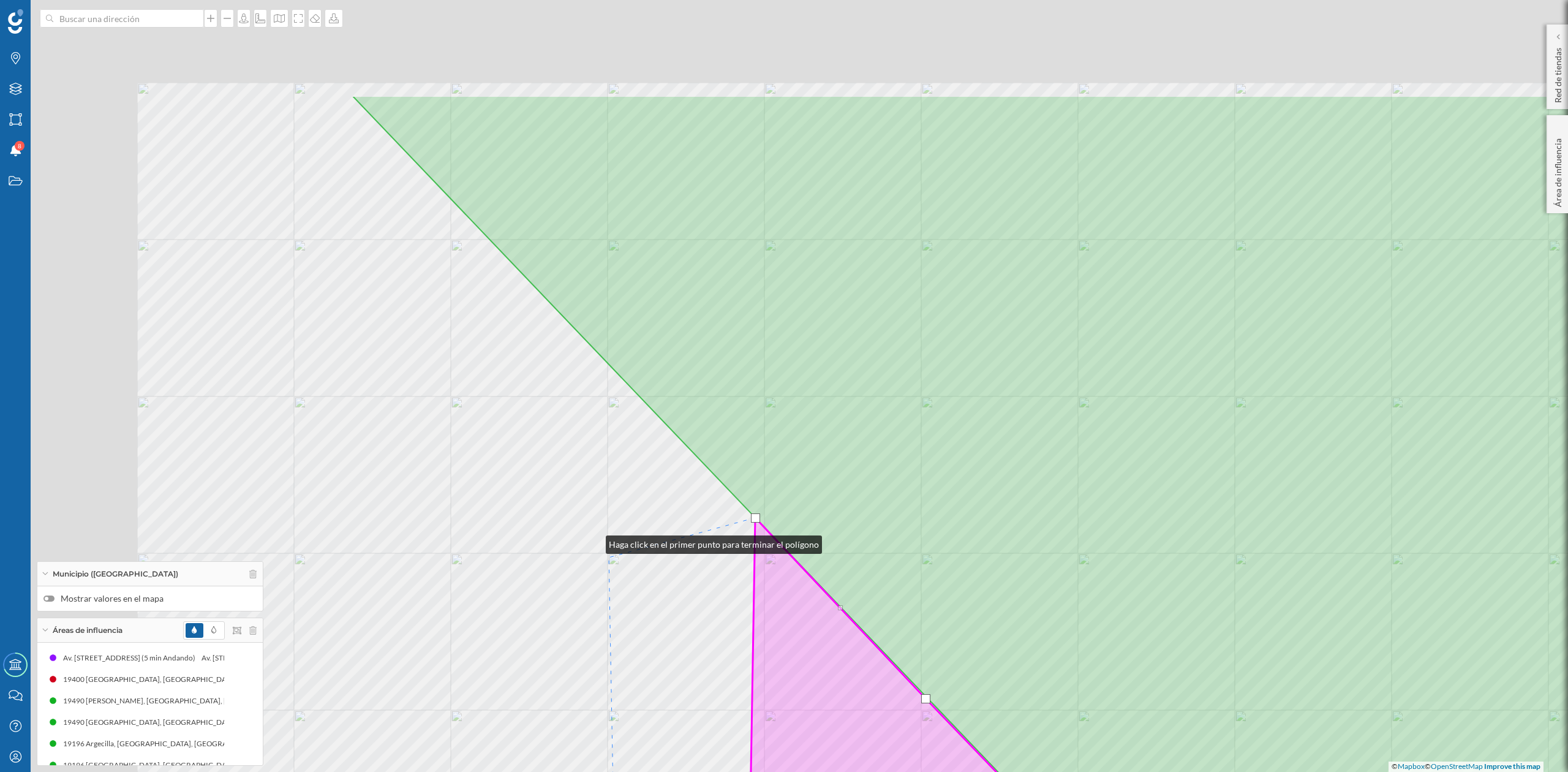
drag, startPoint x: 464, startPoint y: 405, endPoint x: 598, endPoint y: 546, distance: 194.5
click at [598, 546] on div "© Mapbox © OpenStreetMap Improve this map" at bounding box center [784, 386] width 1568 height 772
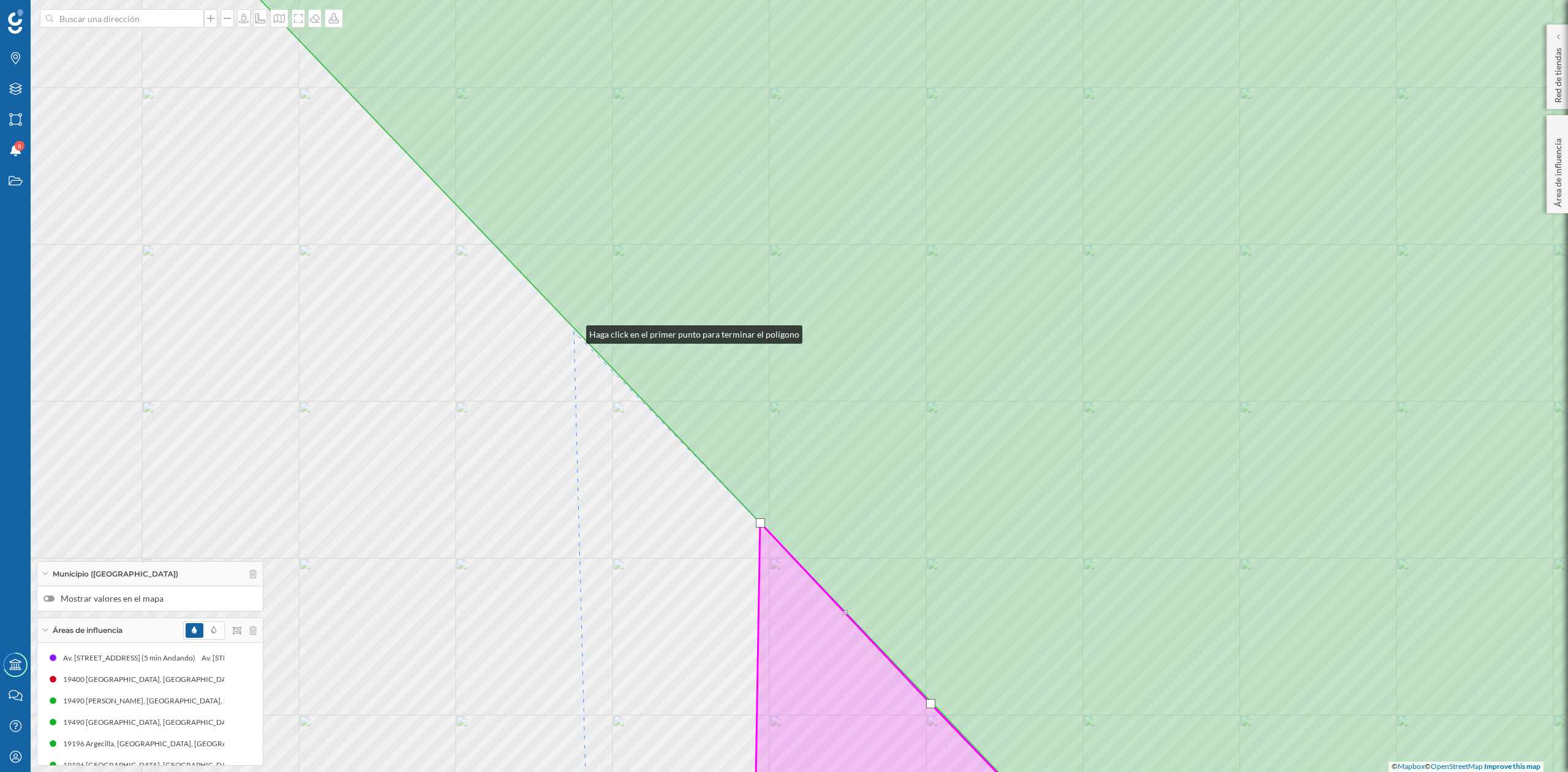
click at [574, 332] on div "© Mapbox © OpenStreetMap Improve this map" at bounding box center [784, 386] width 1568 height 772
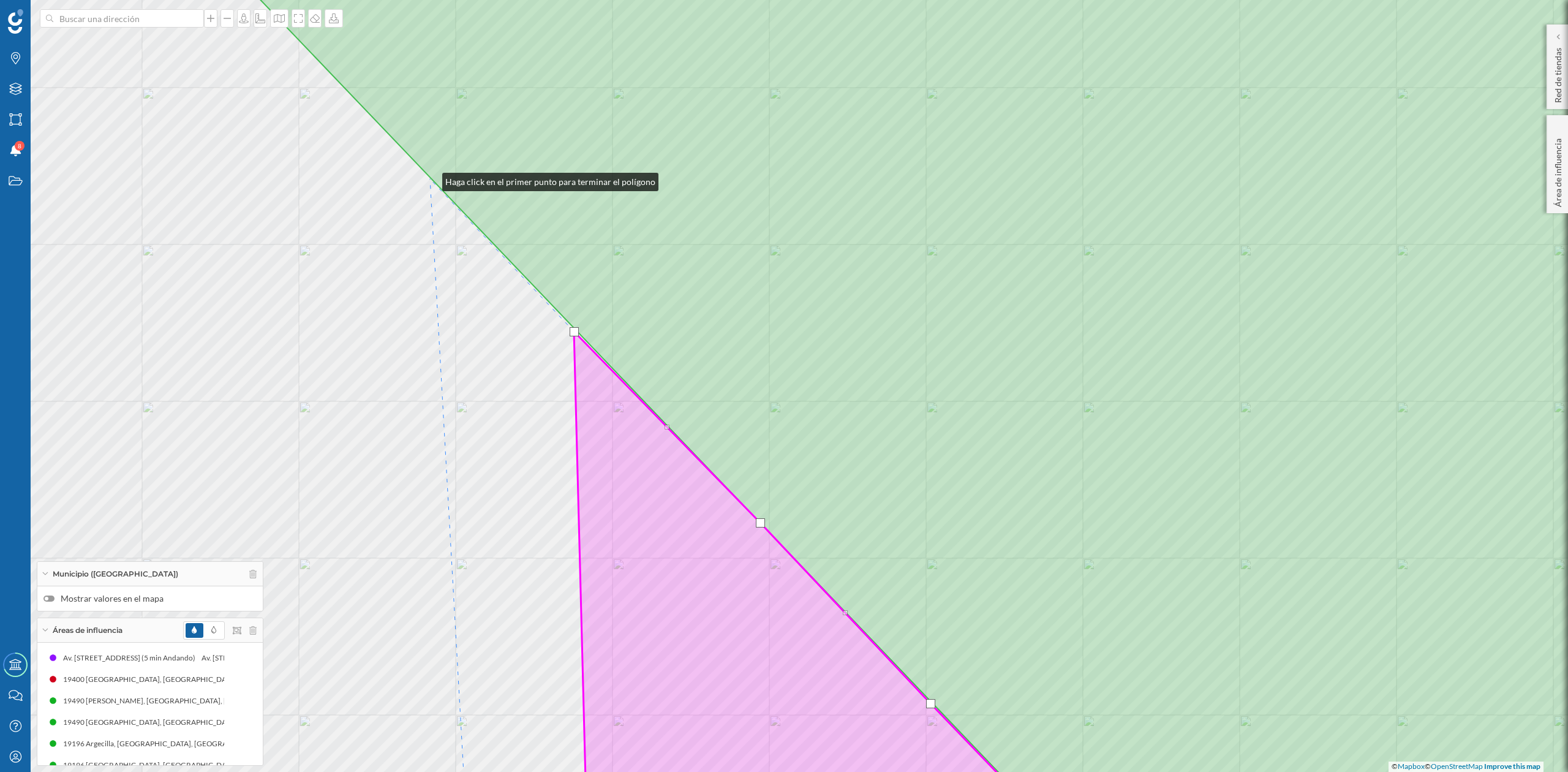
click at [430, 179] on div "© Mapbox © OpenStreetMap Improve this map" at bounding box center [784, 386] width 1568 height 772
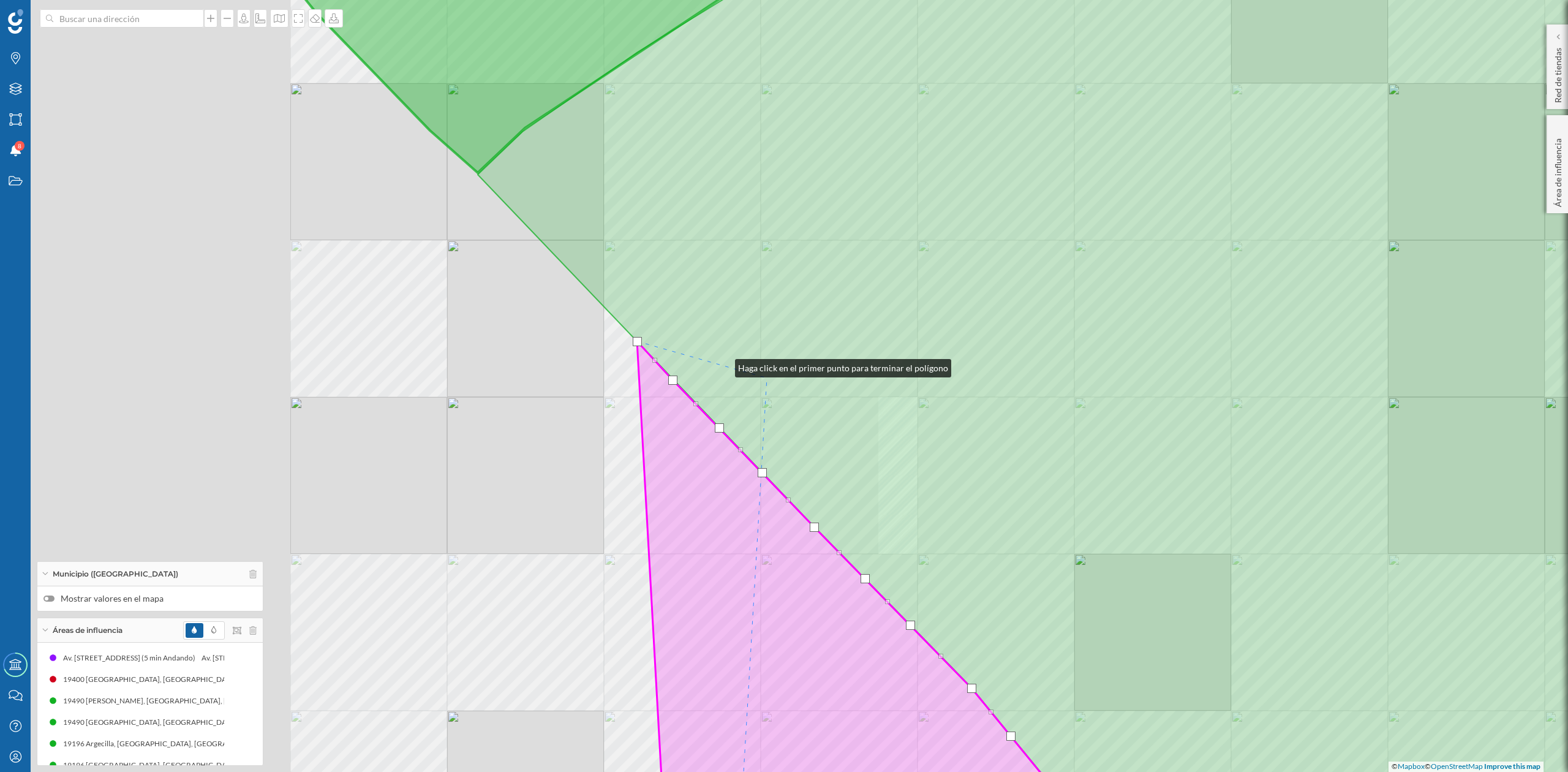
drag, startPoint x: 409, startPoint y: 297, endPoint x: 726, endPoint y: 363, distance: 323.8
click at [724, 366] on icon at bounding box center [1259, 454] width 1562 height 930
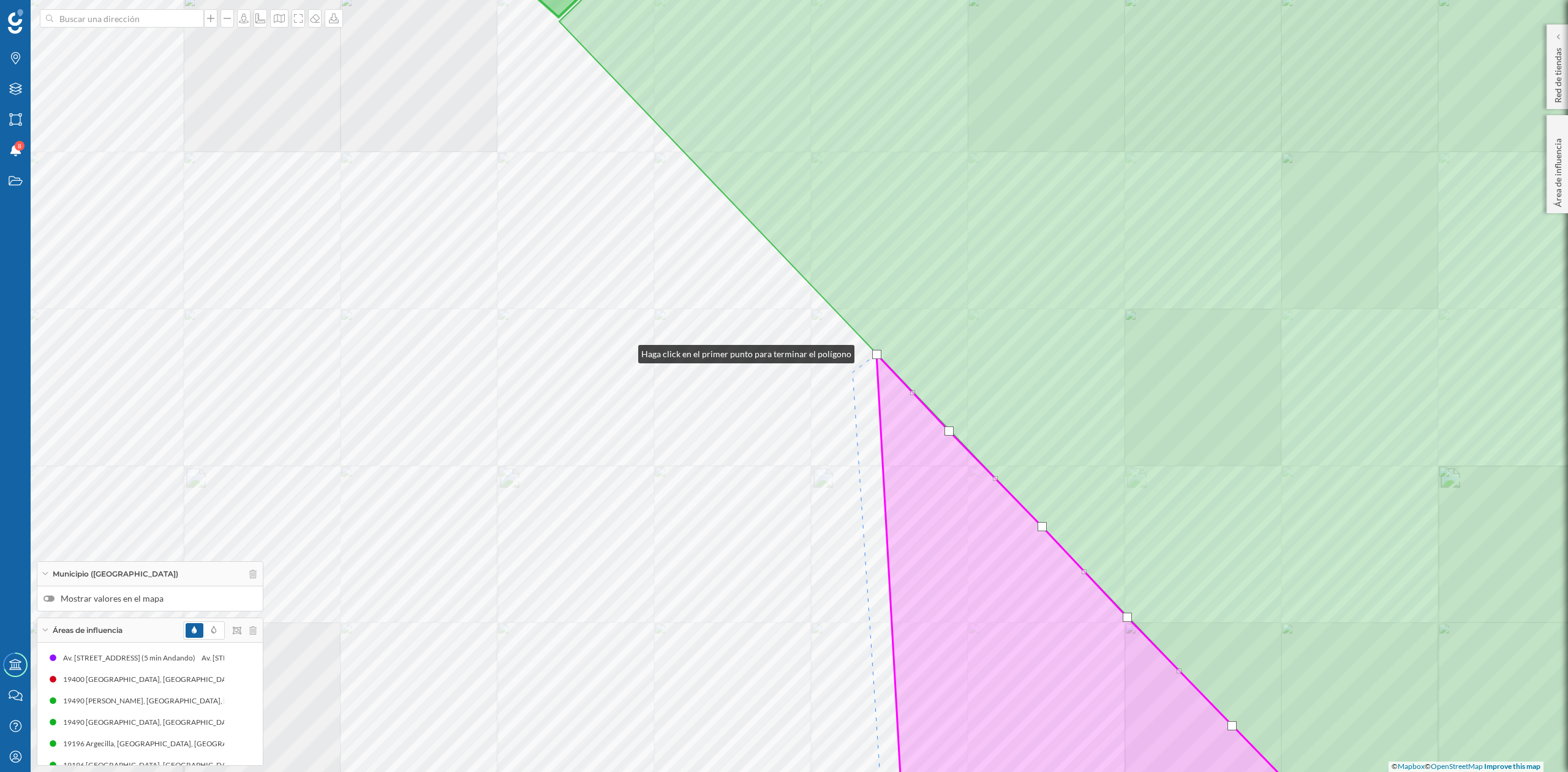
drag, startPoint x: 626, startPoint y: 352, endPoint x: 668, endPoint y: 443, distance: 100.2
click at [668, 443] on div "© Mapbox © OpenStreetMap Improve this map" at bounding box center [784, 386] width 1568 height 772
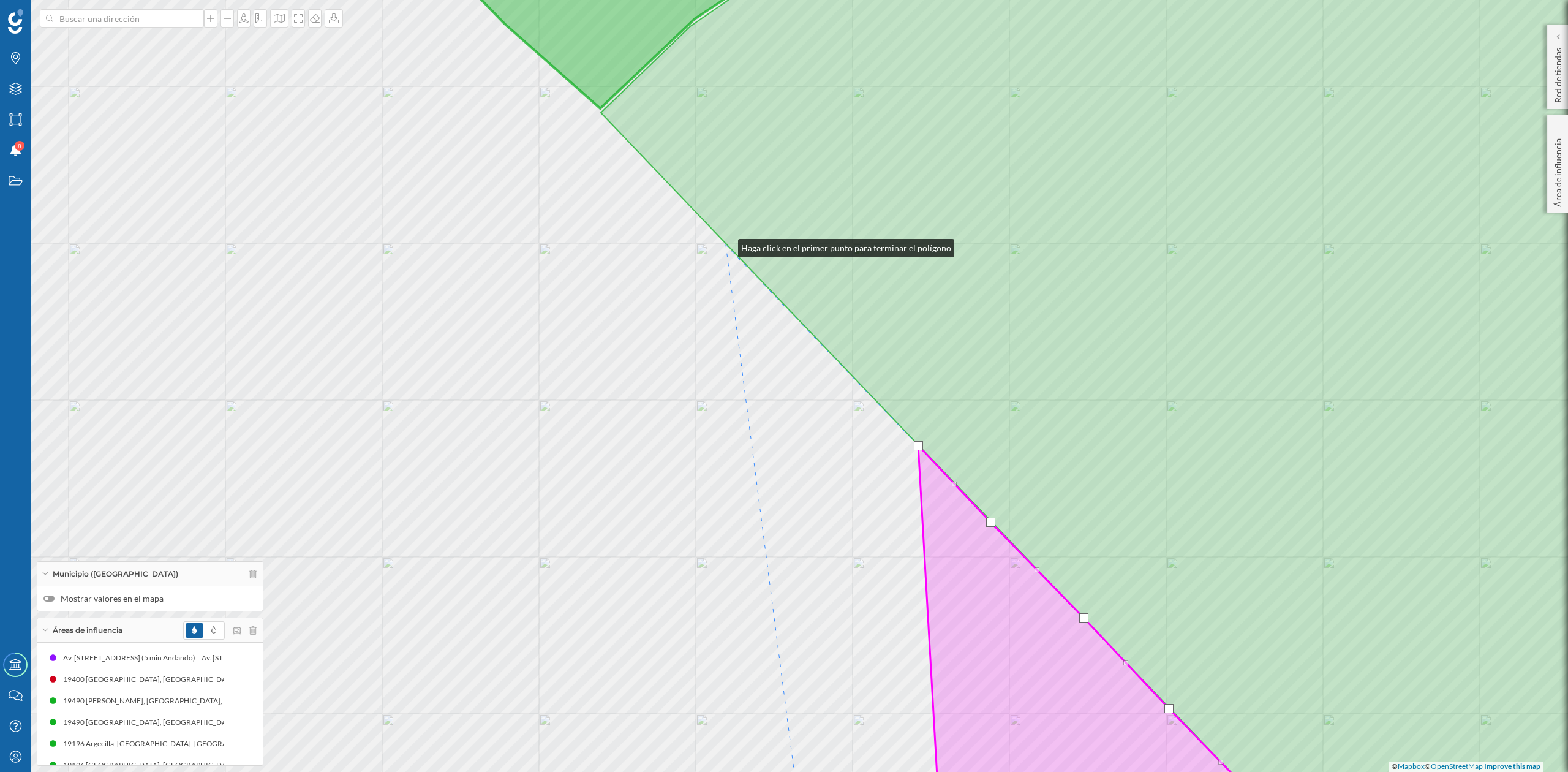
click at [726, 245] on div "© Mapbox © OpenStreetMap Improve this map" at bounding box center [784, 386] width 1568 height 772
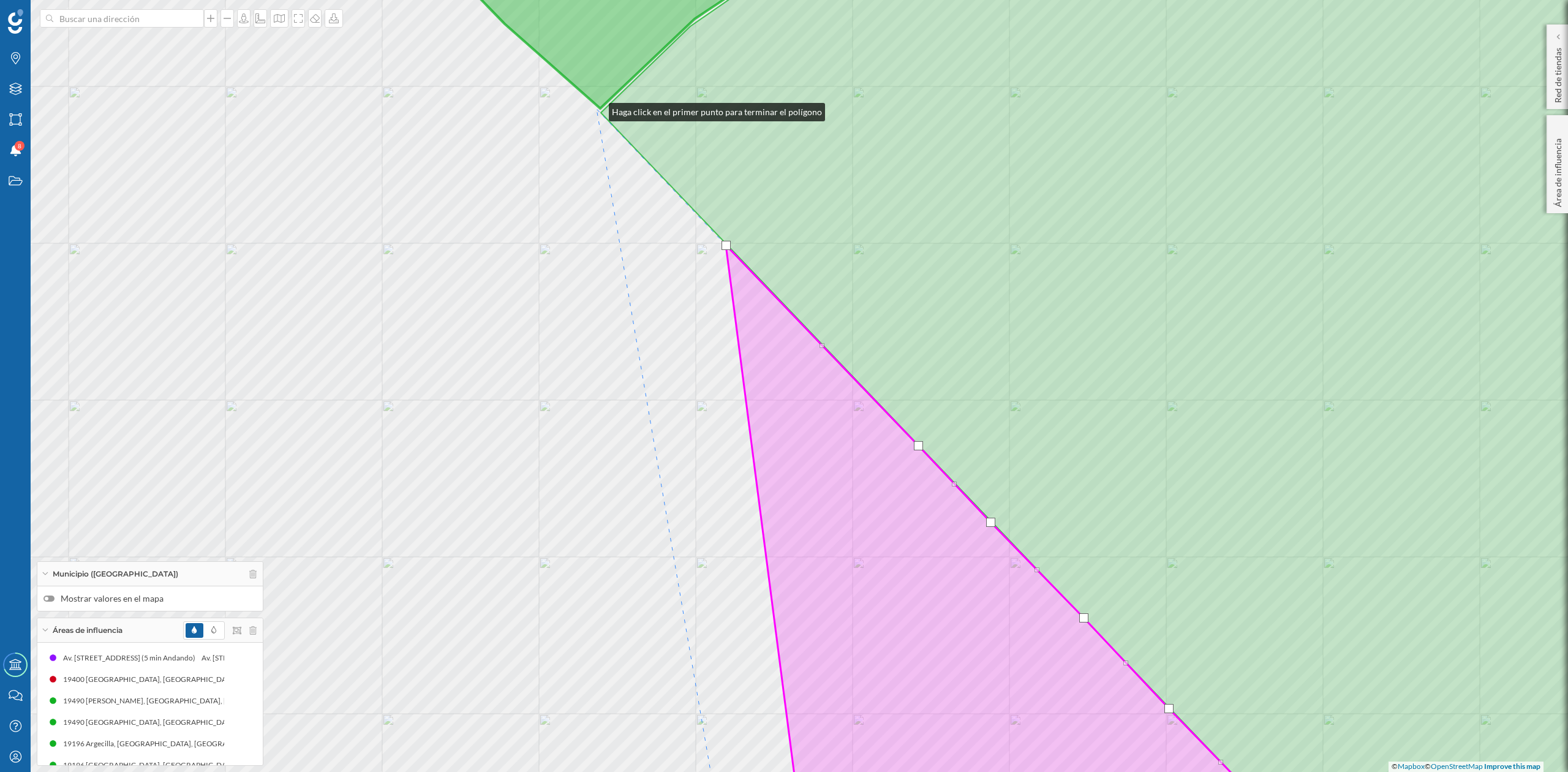
drag, startPoint x: 597, startPoint y: 109, endPoint x: 576, endPoint y: 168, distance: 62.6
click at [598, 109] on div "© Mapbox © OpenStreetMap Improve this map" at bounding box center [784, 386] width 1568 height 772
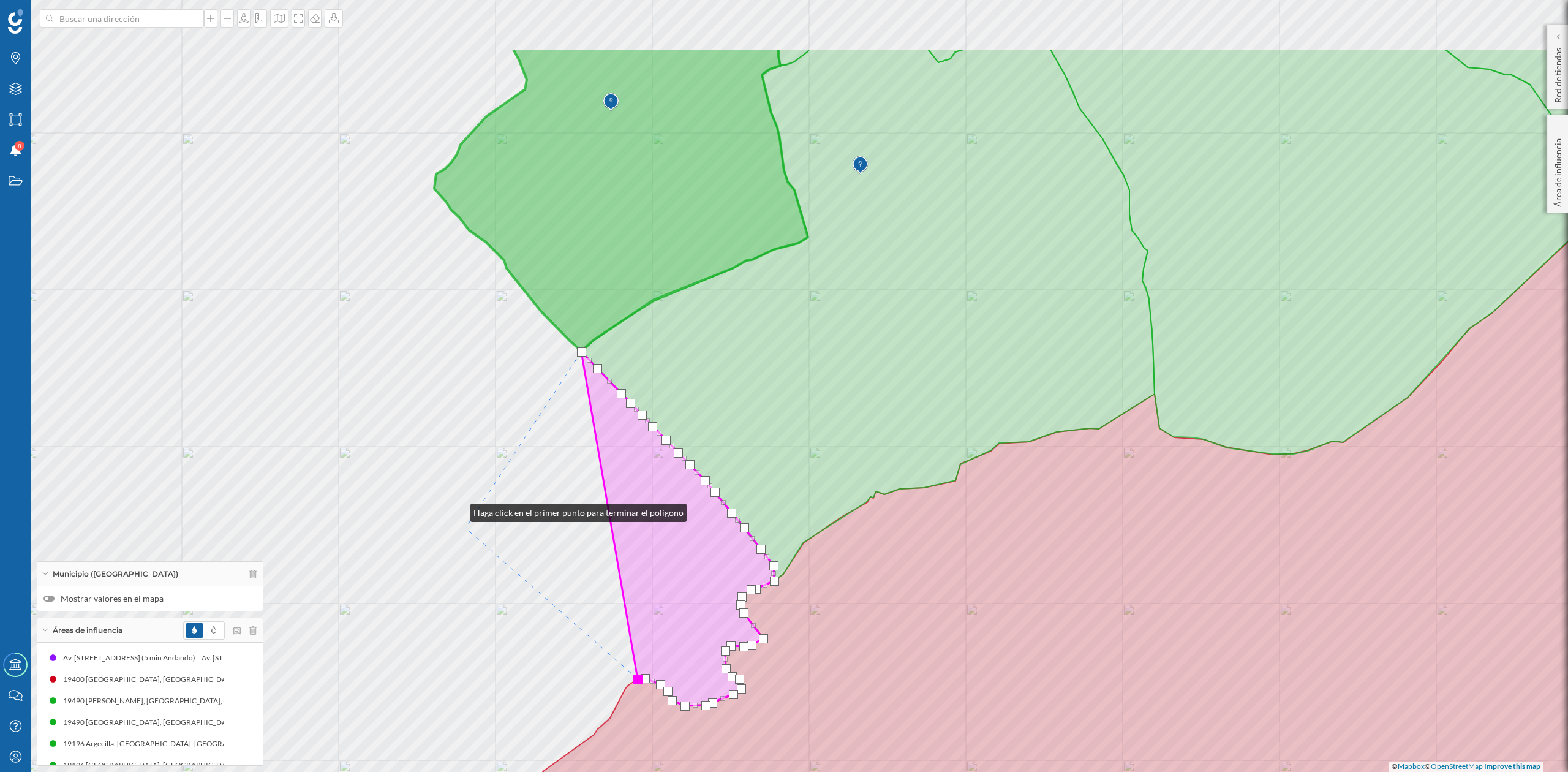
drag, startPoint x: 413, startPoint y: 383, endPoint x: 482, endPoint y: 554, distance: 184.4
click at [482, 554] on div "© Mapbox © OpenStreetMap Improve this map" at bounding box center [784, 386] width 1568 height 772
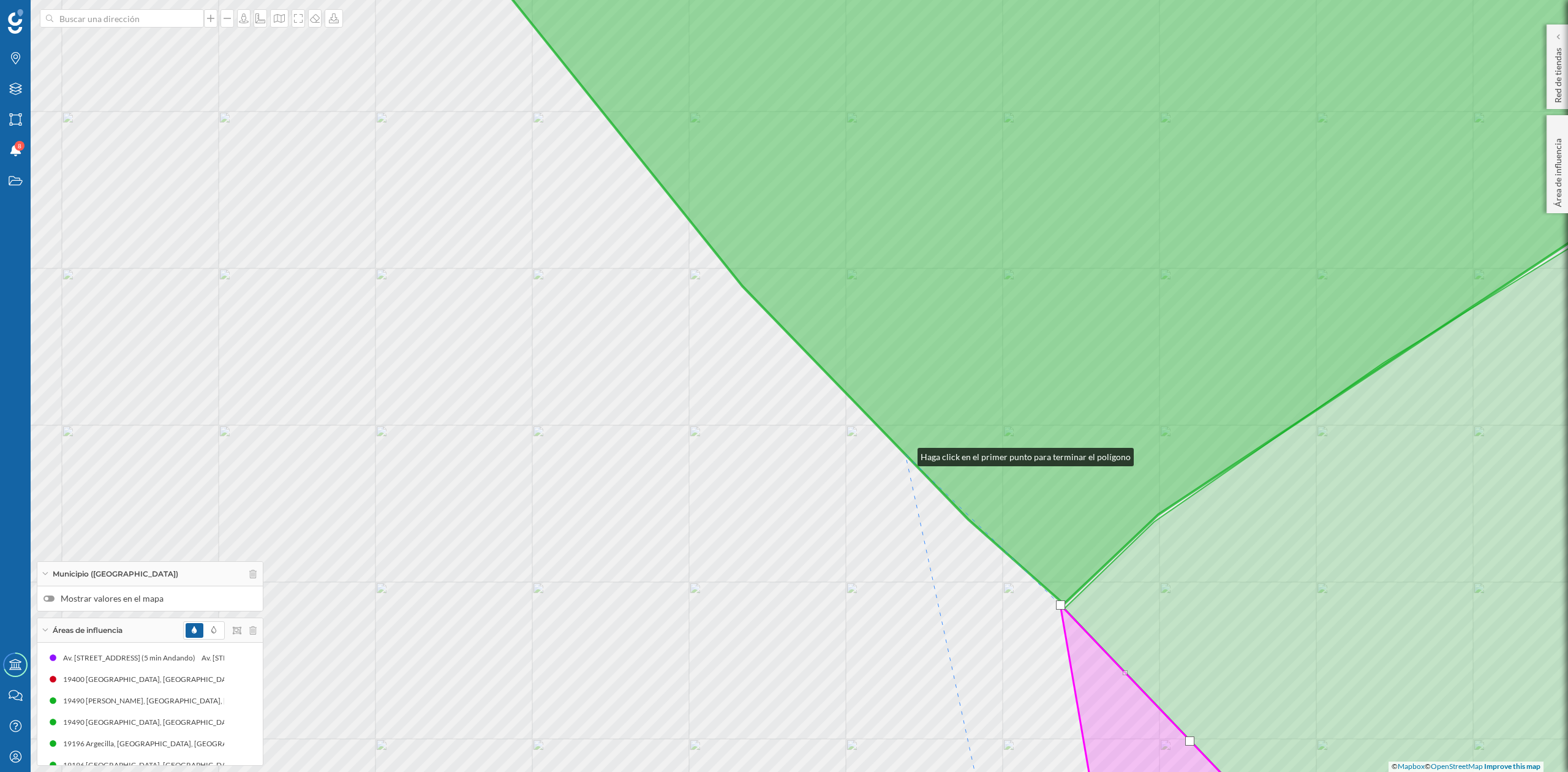
click at [906, 454] on icon at bounding box center [1093, 262] width 1269 height 684
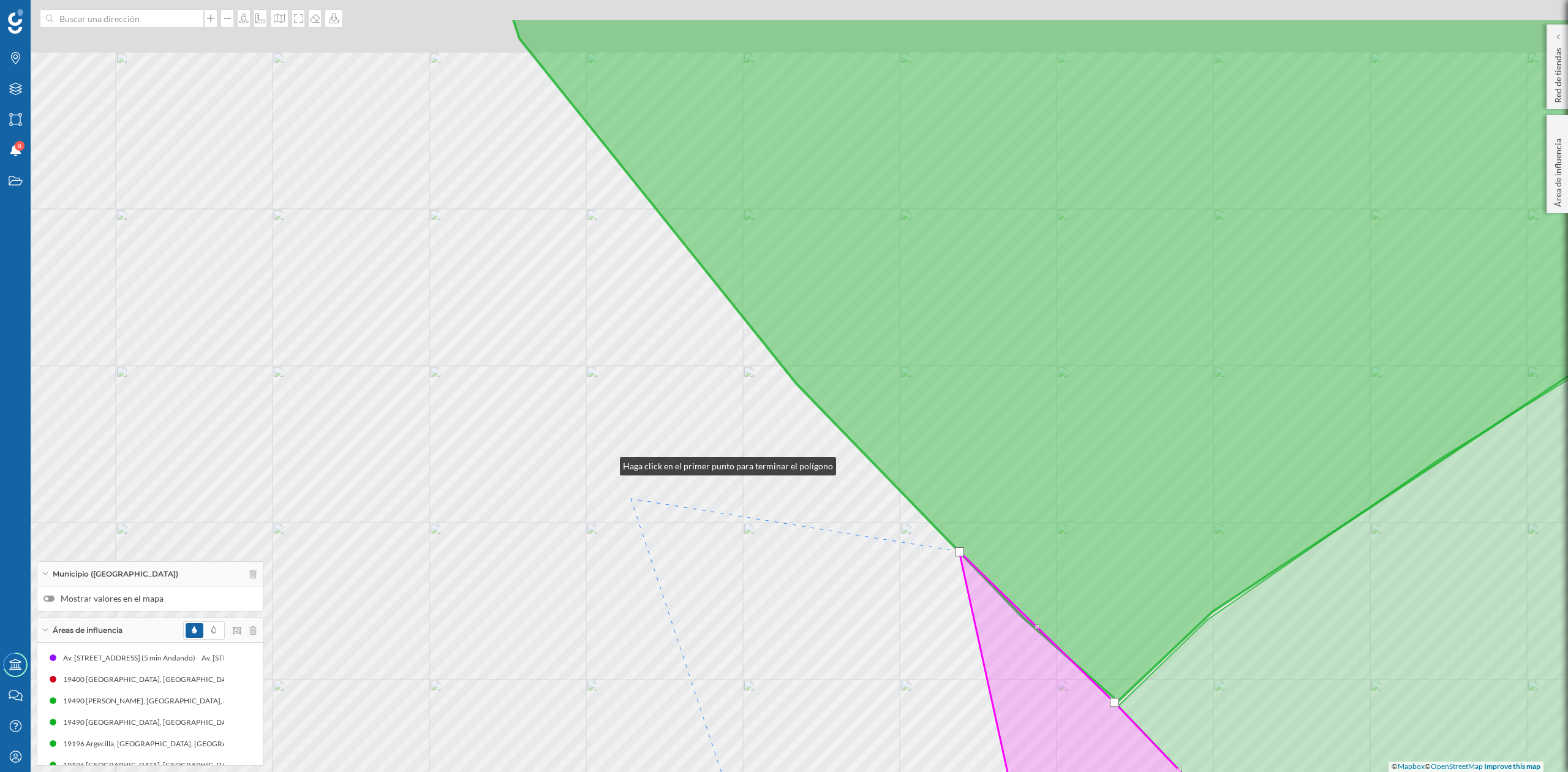
drag, startPoint x: 554, startPoint y: 366, endPoint x: 652, endPoint y: 512, distance: 175.8
click at [652, 512] on div "© Mapbox © OpenStreetMap Improve this map" at bounding box center [784, 386] width 1568 height 772
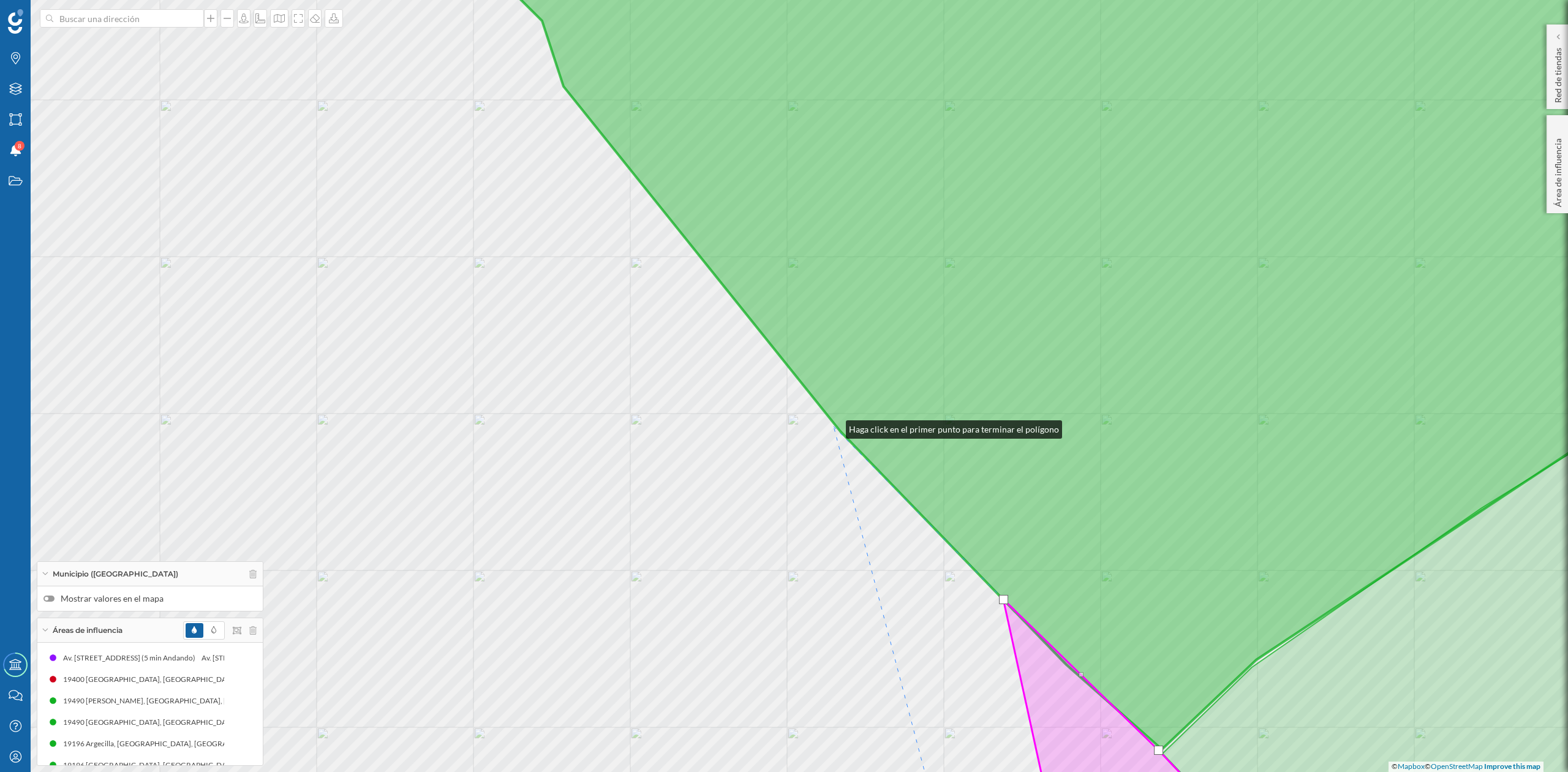
click at [834, 427] on div "© Mapbox © OpenStreetMap Improve this map" at bounding box center [784, 386] width 1568 height 772
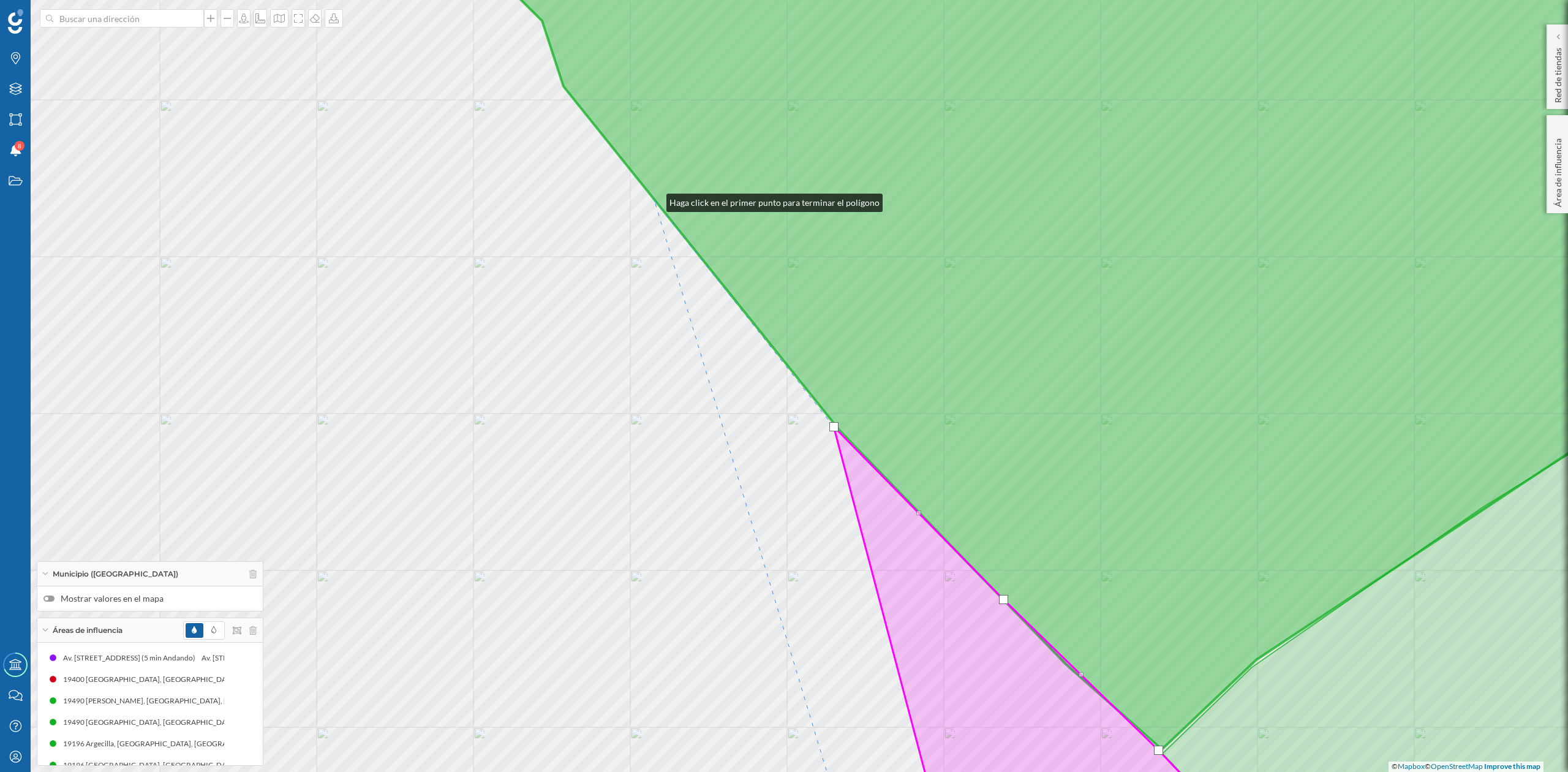
click at [654, 200] on icon at bounding box center [1084, 335] width 1286 height 829
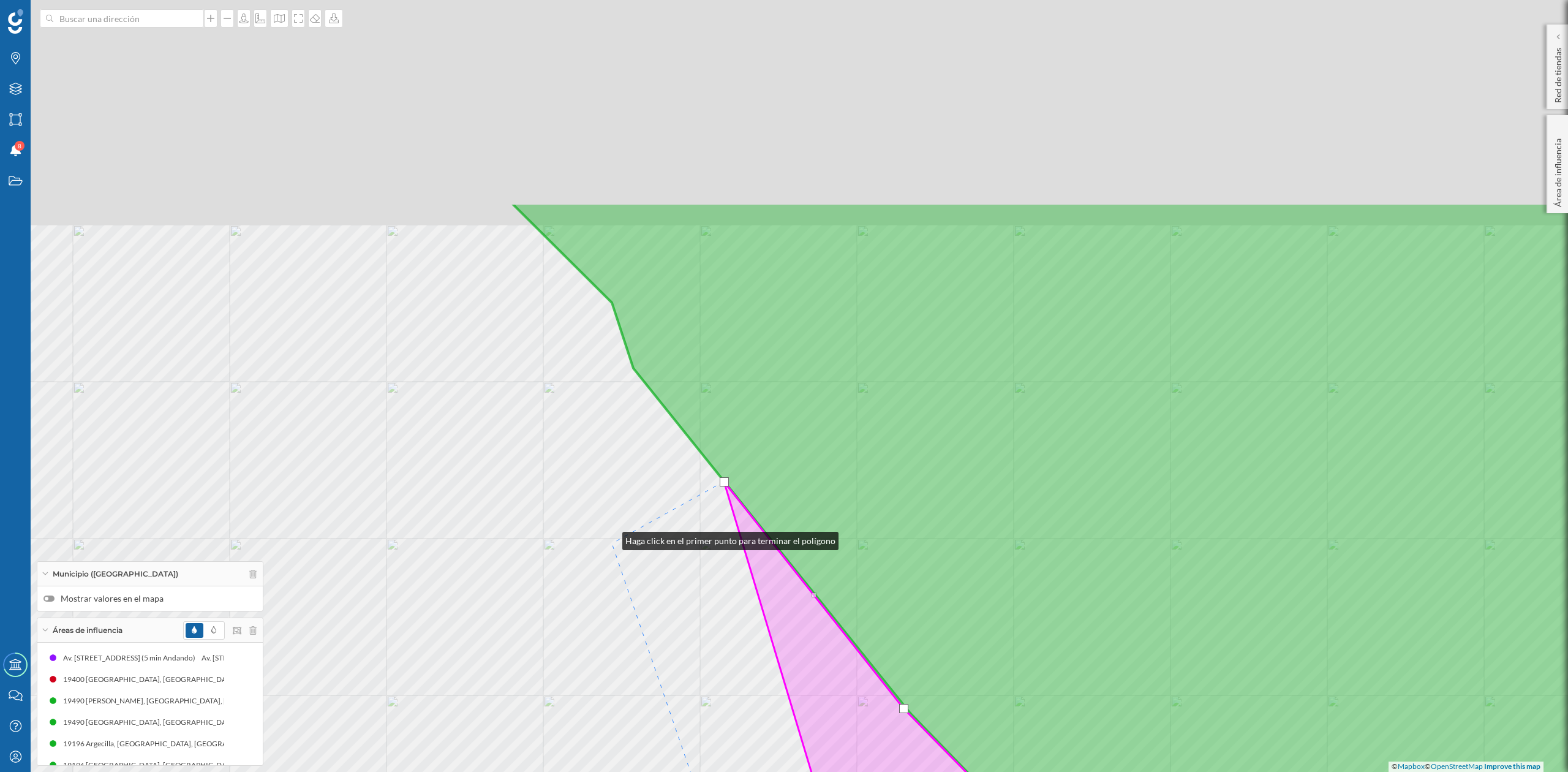
drag, startPoint x: 591, startPoint y: 478, endPoint x: 612, endPoint y: 541, distance: 66.4
click at [612, 541] on div "© Mapbox © OpenStreetMap Improve this map" at bounding box center [784, 386] width 1568 height 772
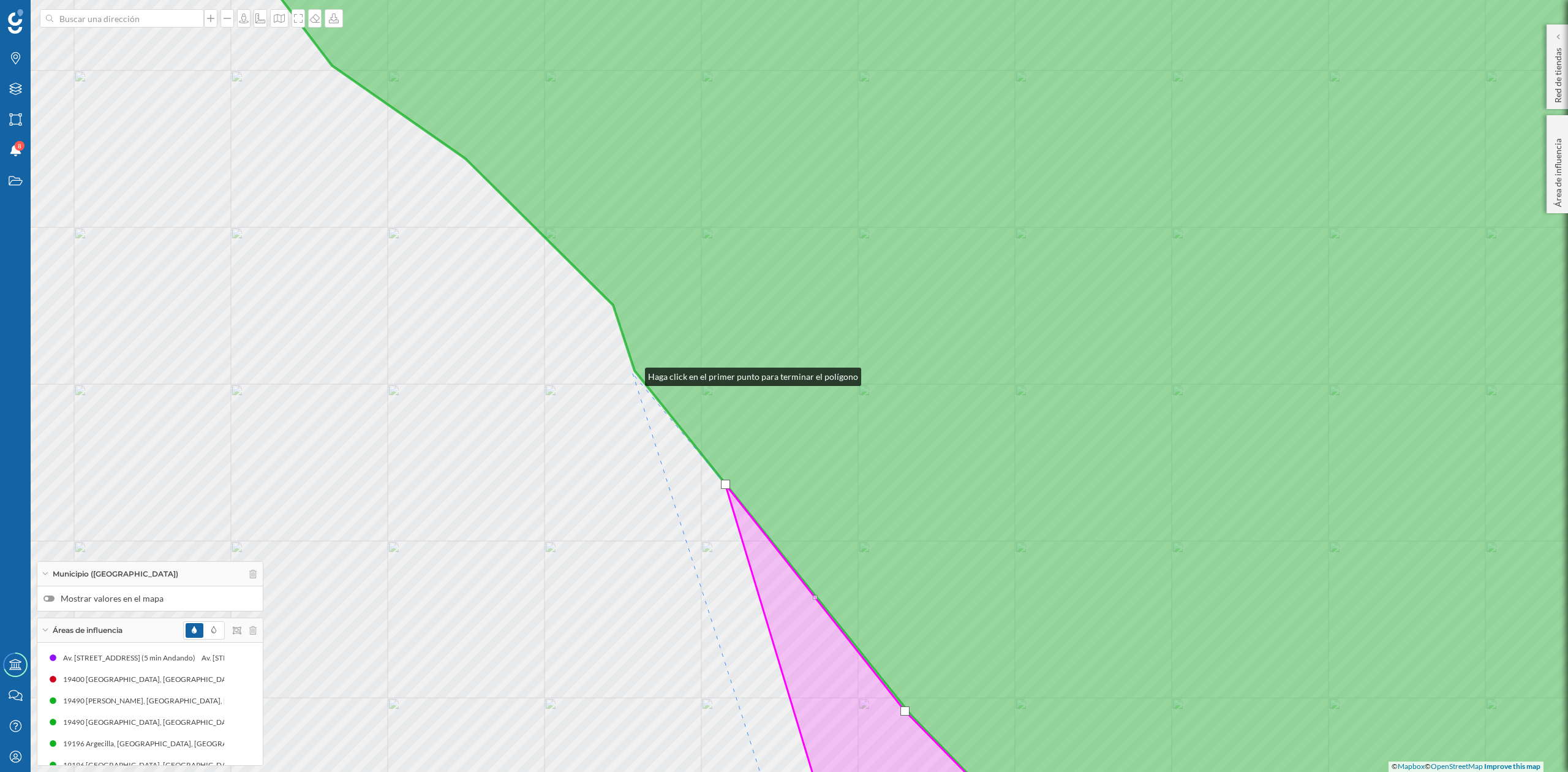
click at [633, 374] on div "© Mapbox © OpenStreetMap Improve this map" at bounding box center [784, 386] width 1568 height 772
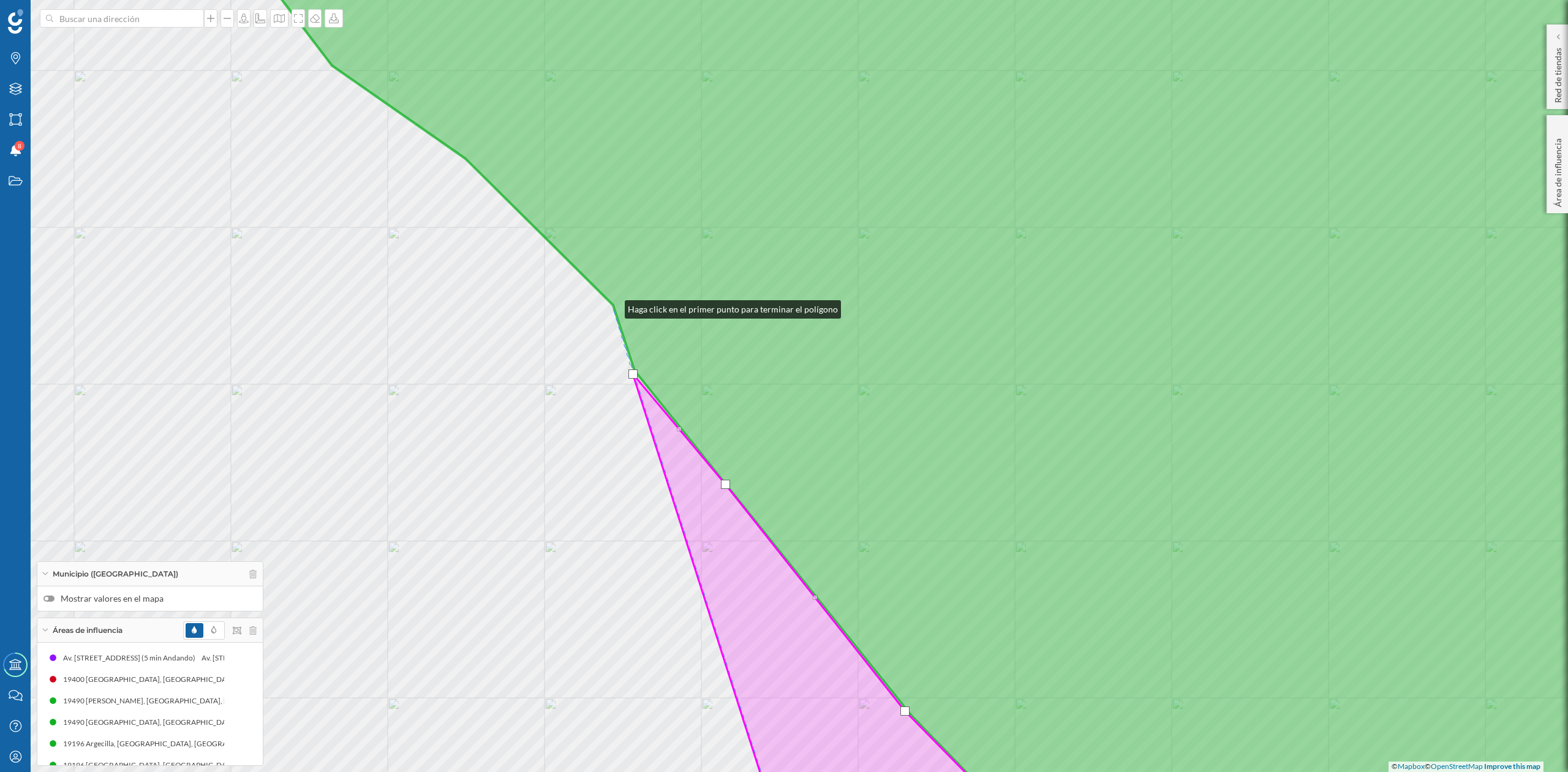
click at [612, 307] on icon at bounding box center [966, 386] width 1521 height 932
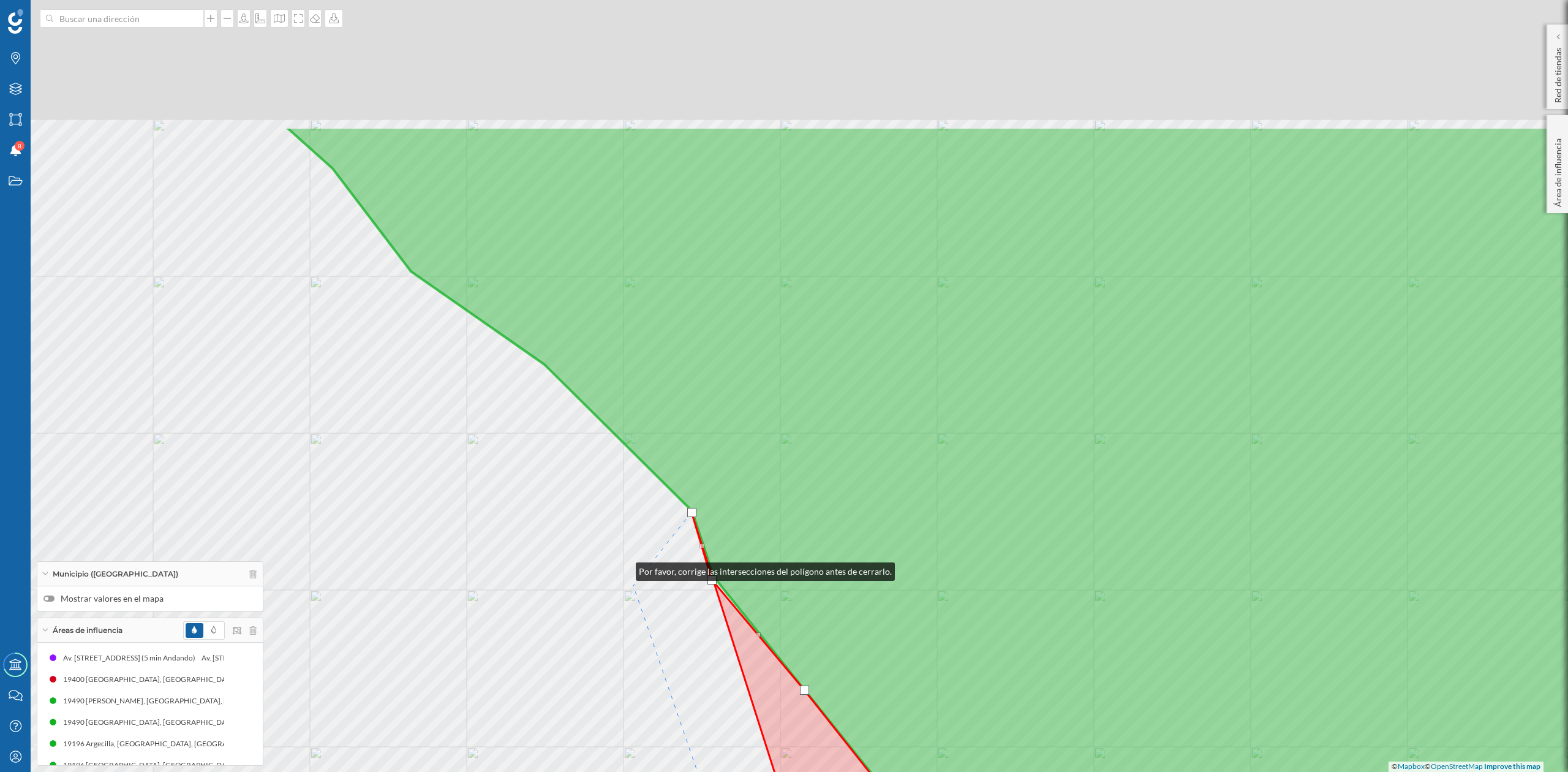
drag, startPoint x: 581, startPoint y: 488, endPoint x: 633, endPoint y: 581, distance: 106.6
click at [633, 581] on div "© Mapbox © OpenStreetMap Improve this map" at bounding box center [784, 386] width 1568 height 772
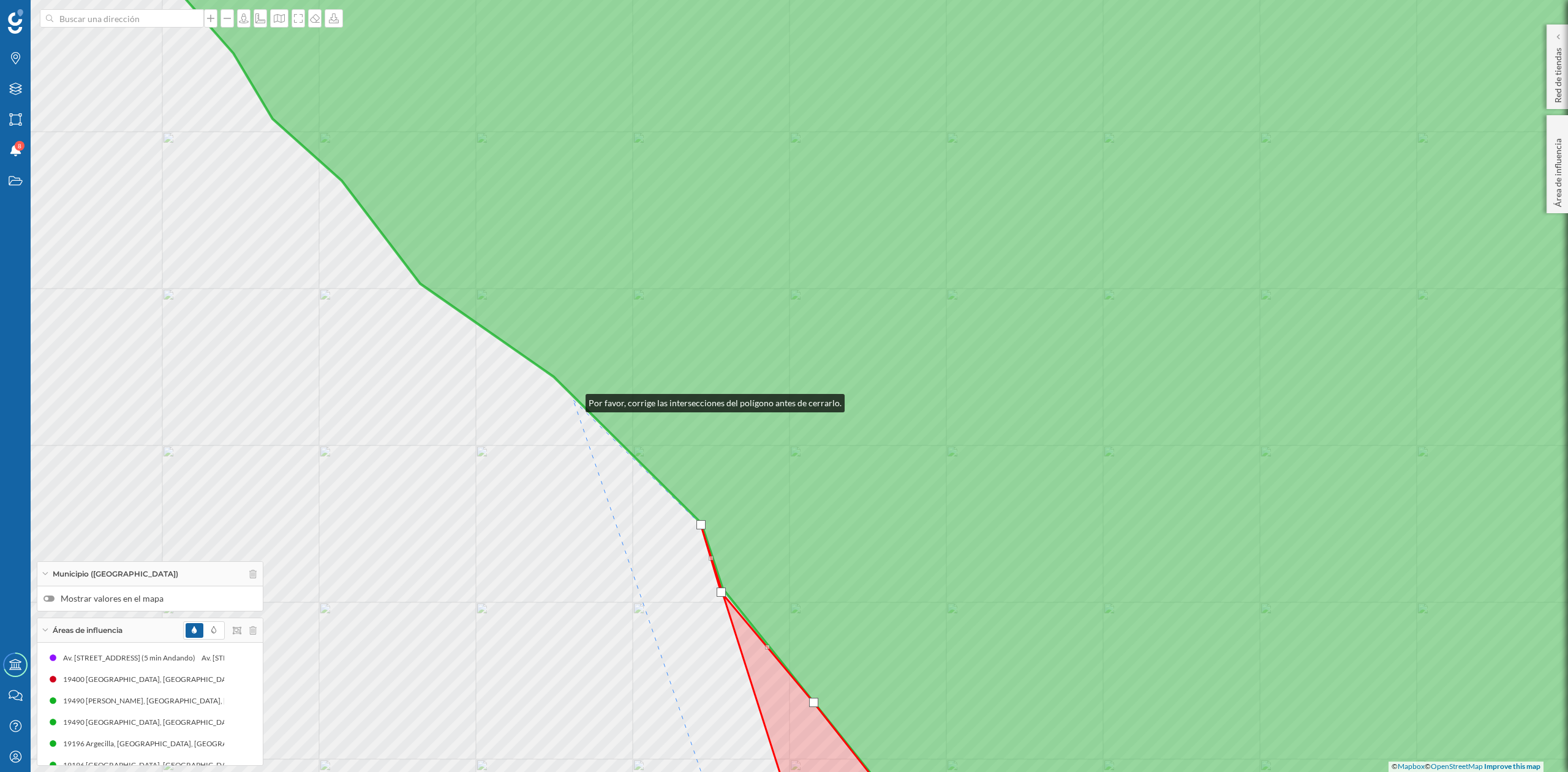
click at [572, 400] on div "© Mapbox © OpenStreetMap Improve this map" at bounding box center [784, 386] width 1568 height 772
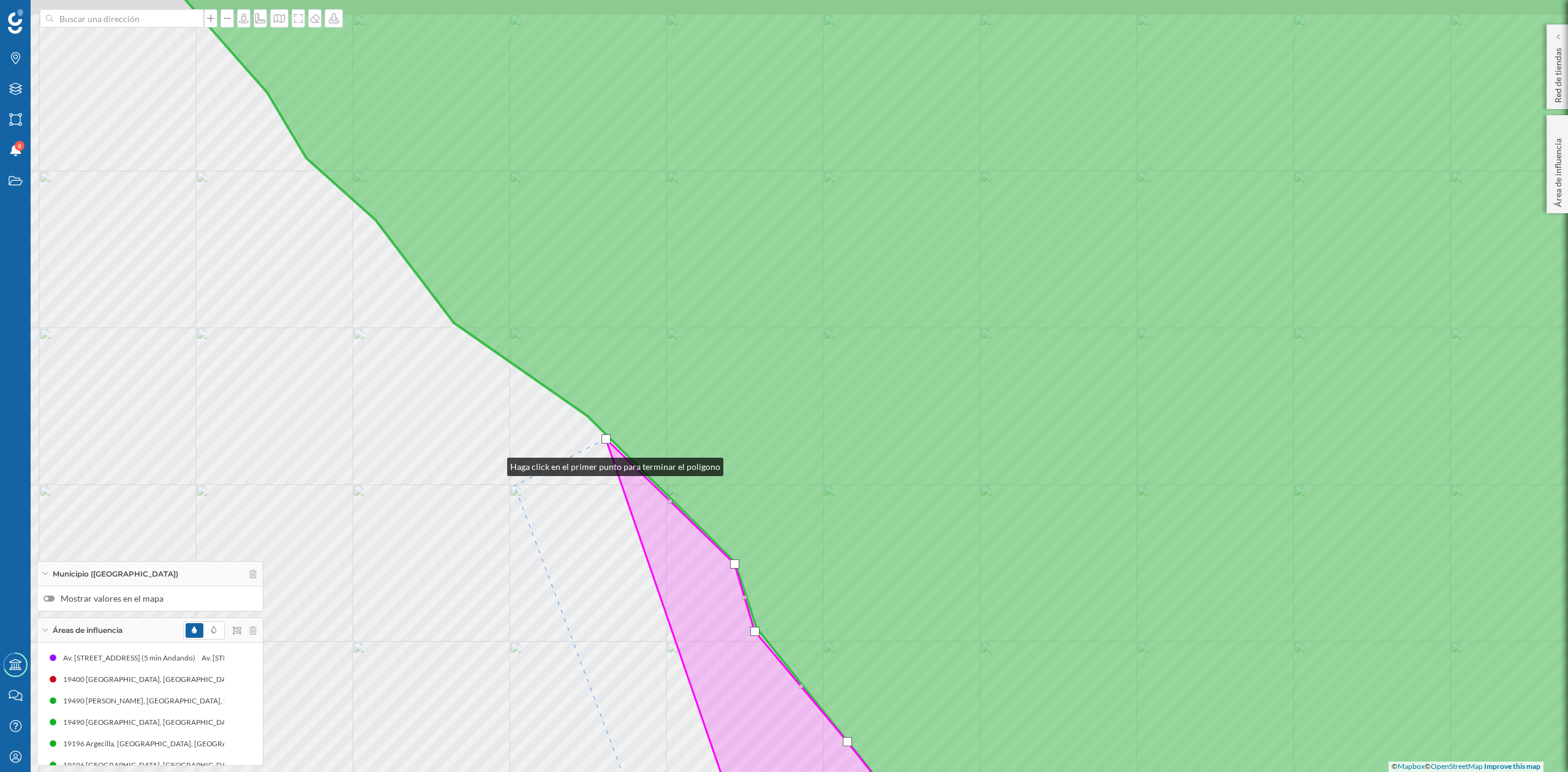
drag, startPoint x: 495, startPoint y: 464, endPoint x: 569, endPoint y: 530, distance: 99.2
click at [569, 530] on div "© Mapbox © OpenStreetMap Improve this map" at bounding box center [784, 386] width 1568 height 772
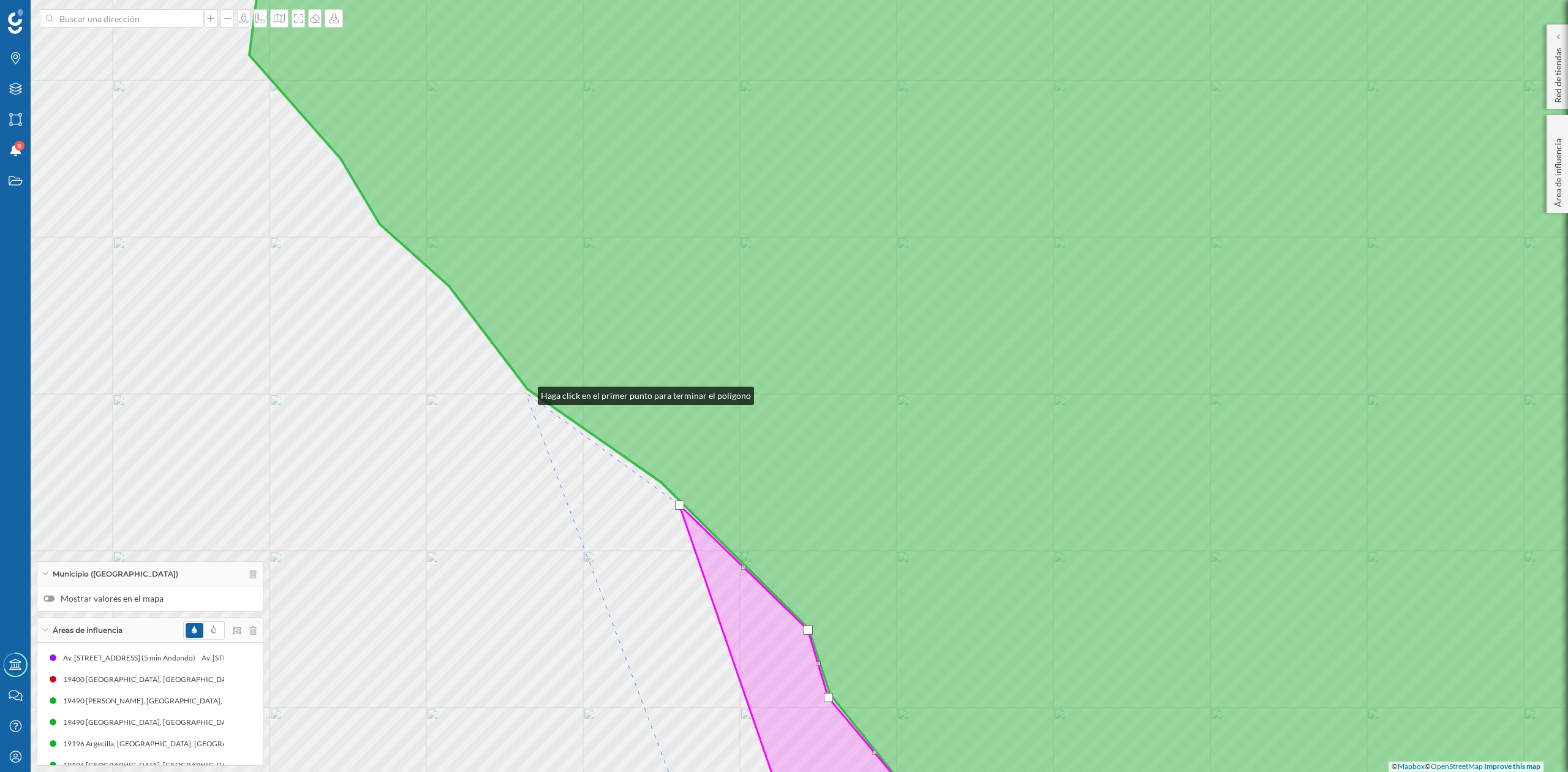
click at [527, 391] on div "© Mapbox © OpenStreetMap Improve this map" at bounding box center [784, 386] width 1568 height 772
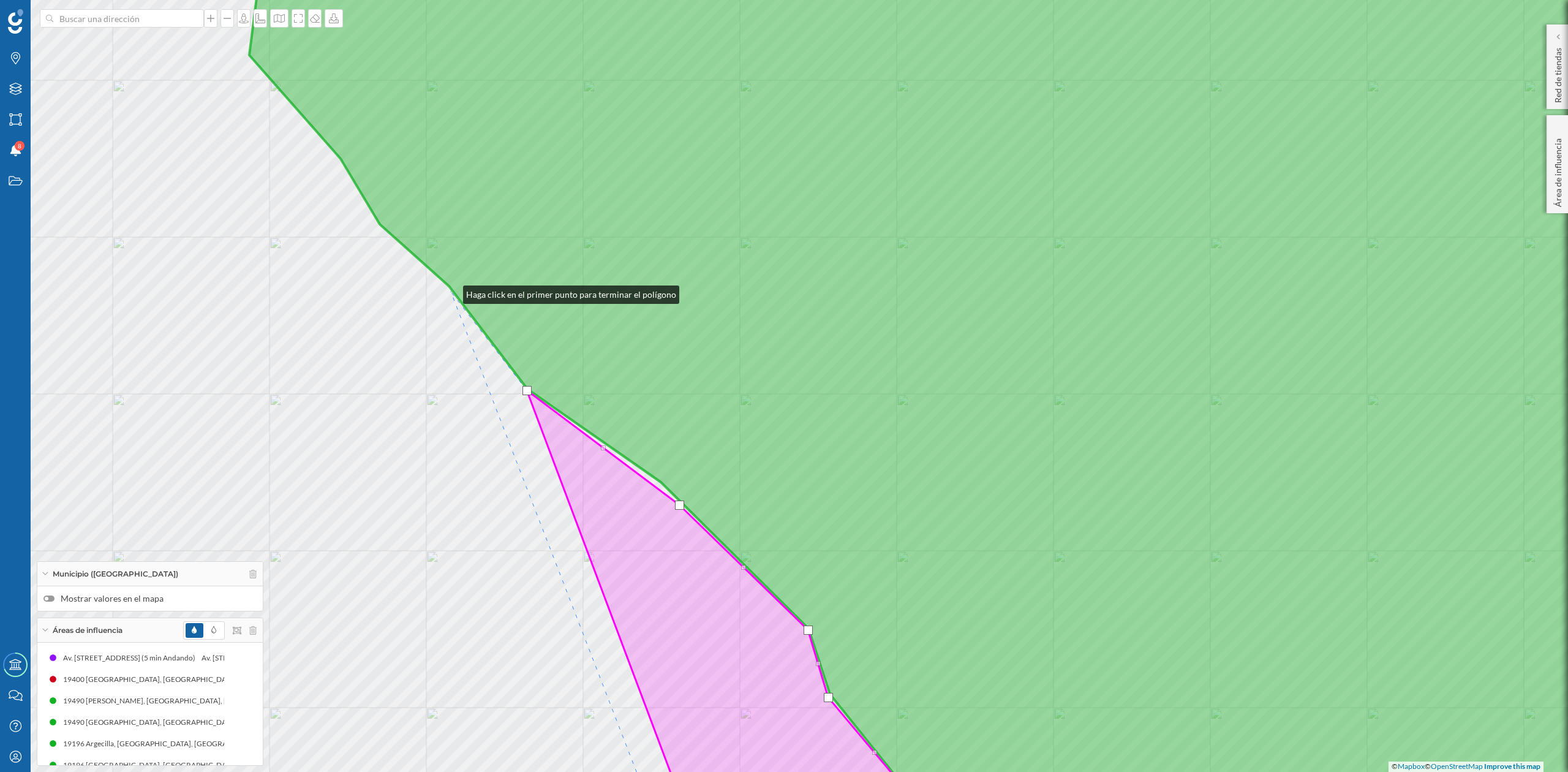
click at [451, 290] on icon at bounding box center [989, 386] width 1478 height 932
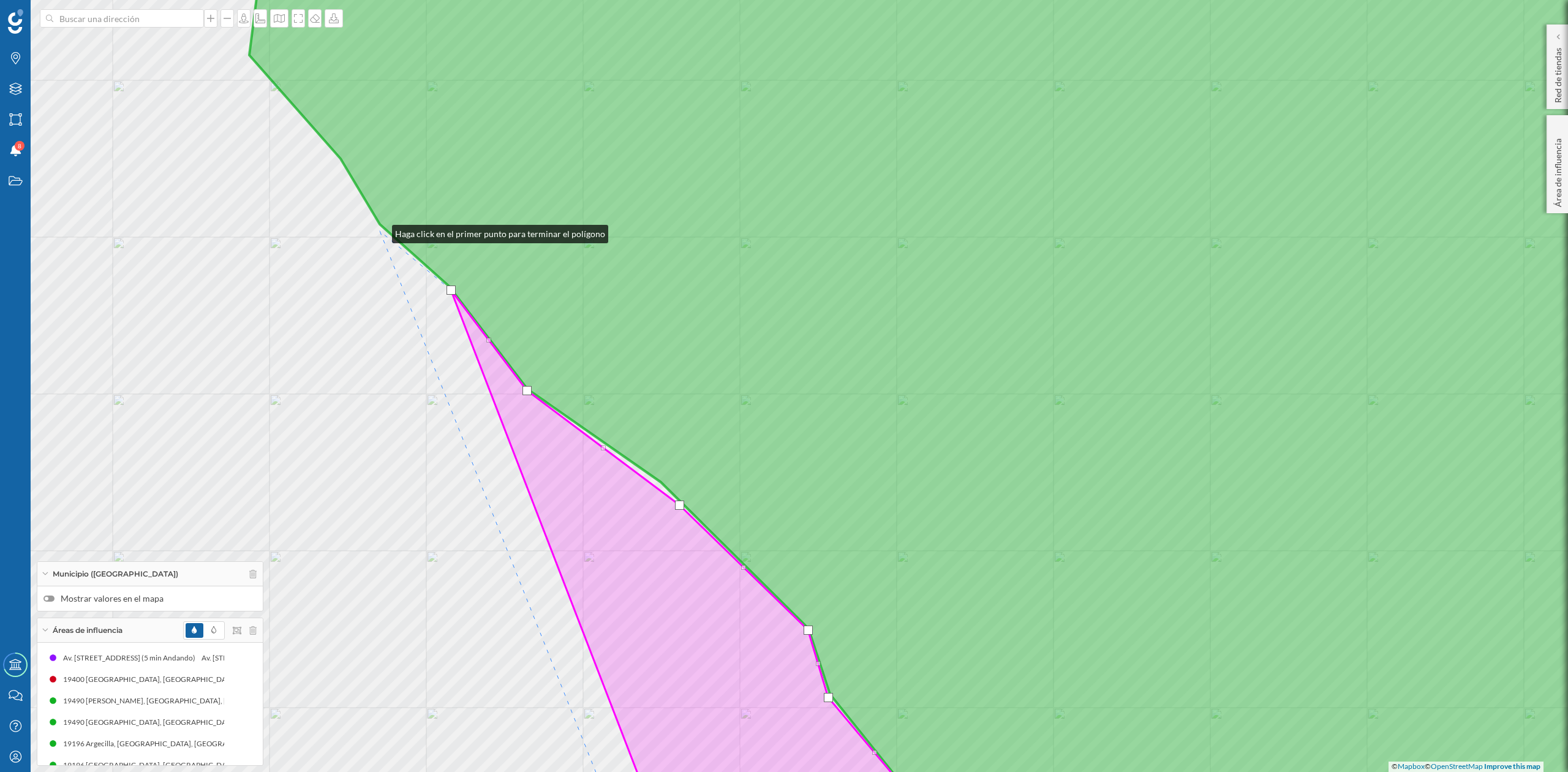
click at [380, 231] on div "© Mapbox © OpenStreetMap Improve this map" at bounding box center [784, 386] width 1568 height 772
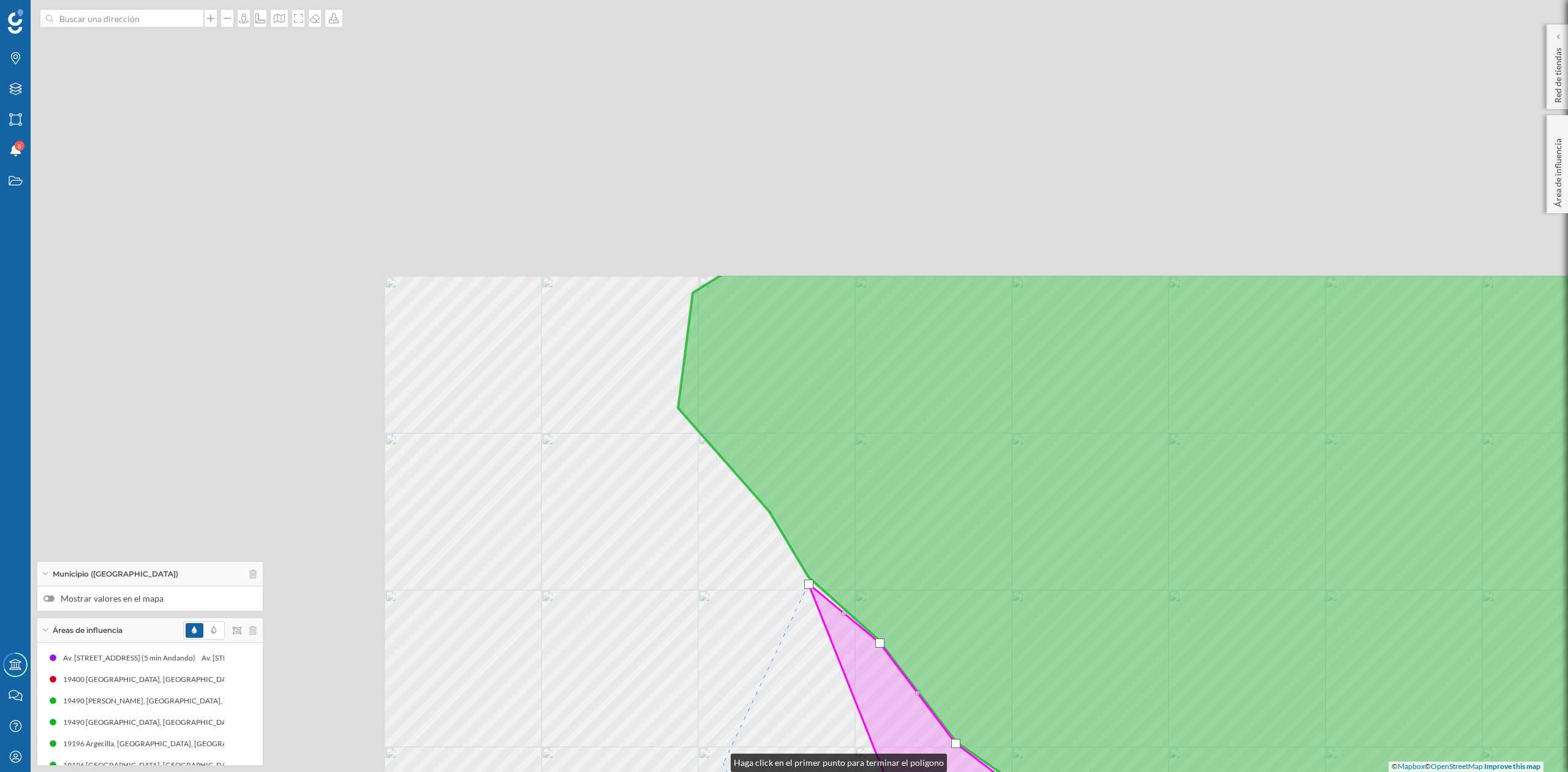
drag, startPoint x: 290, startPoint y: 407, endPoint x: 719, endPoint y: 760, distance: 555.6
click at [719, 760] on div "© Mapbox © OpenStreetMap Improve this map" at bounding box center [784, 386] width 1568 height 772
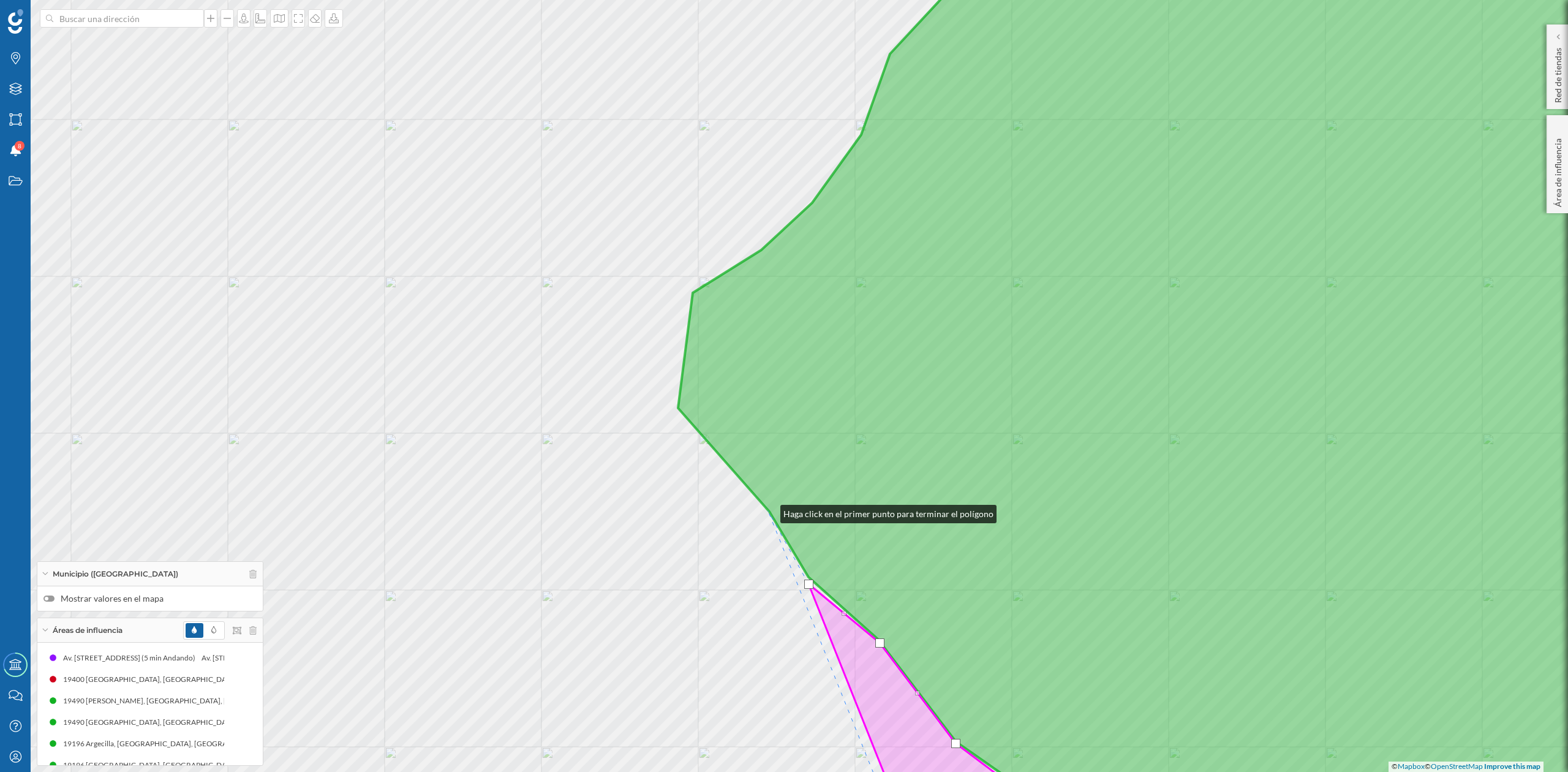
click at [768, 512] on icon at bounding box center [1203, 386] width 1049 height 932
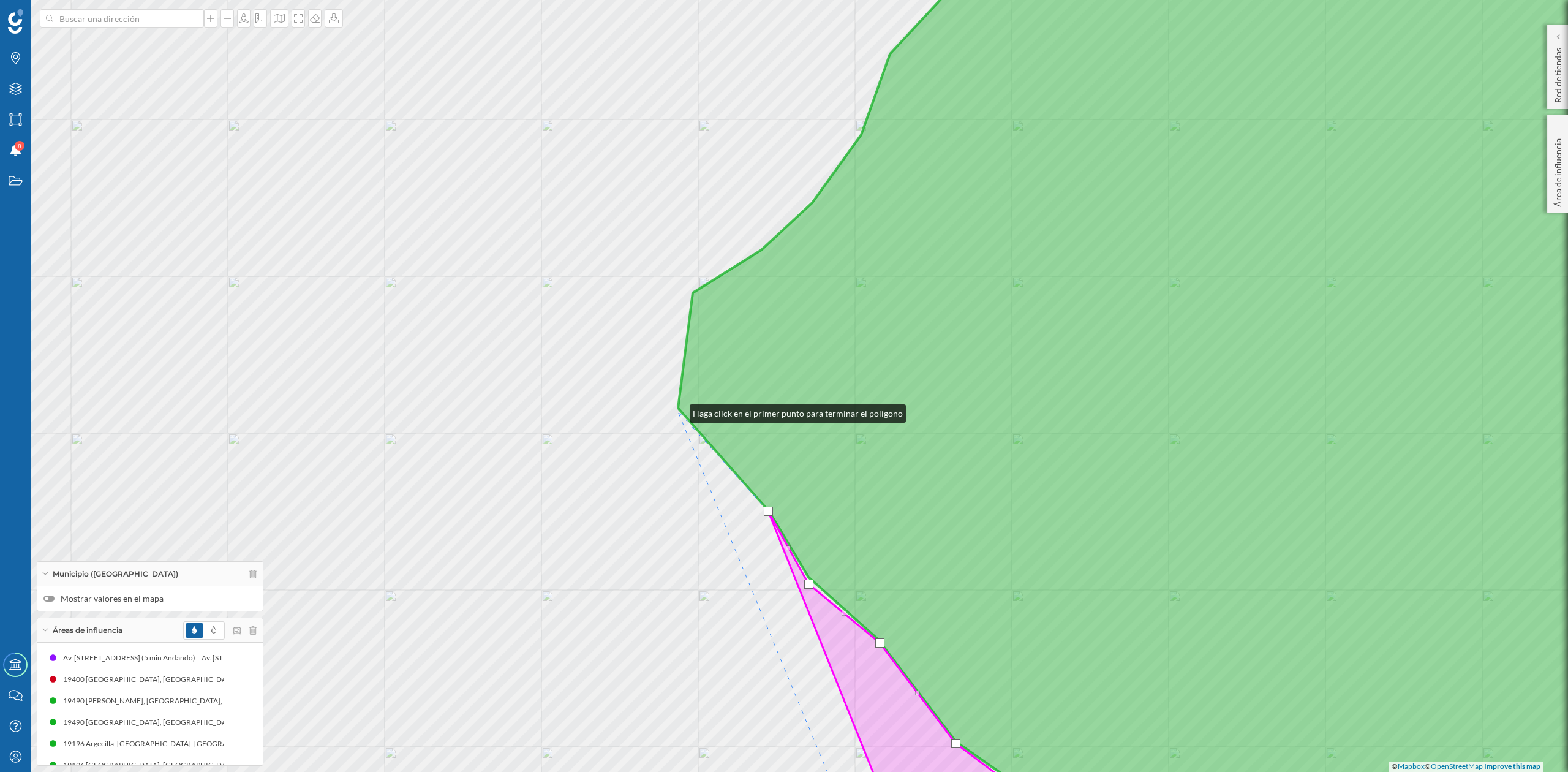
click at [678, 410] on div "© Mapbox © OpenStreetMap Improve this map" at bounding box center [784, 386] width 1568 height 772
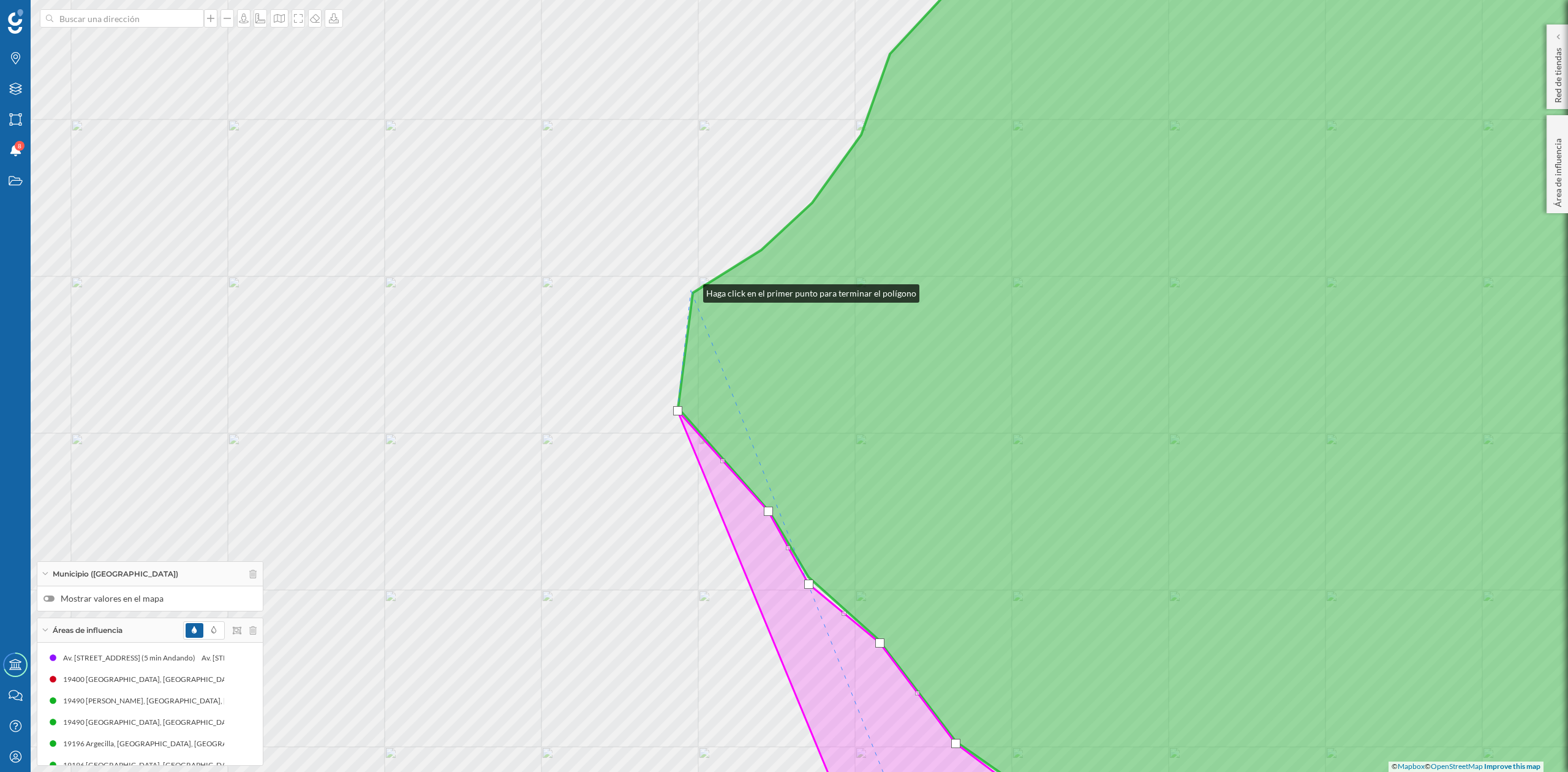
click at [691, 290] on div "© Mapbox © OpenStreetMap Improve this map" at bounding box center [784, 386] width 1568 height 772
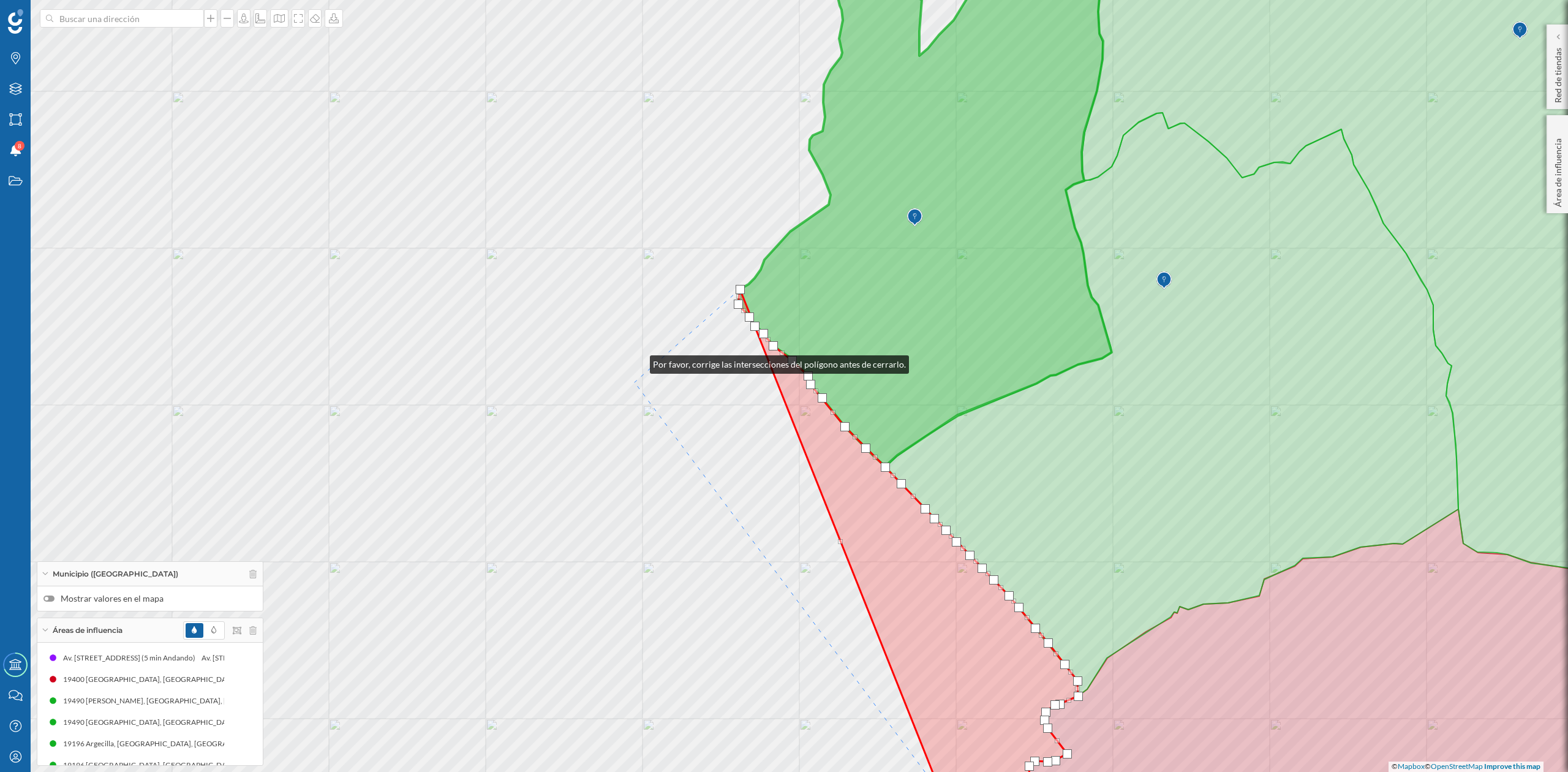
drag, startPoint x: 638, startPoint y: 362, endPoint x: 679, endPoint y: 331, distance: 51.4
click at [632, 439] on div "© Mapbox © OpenStreetMap Improve this map" at bounding box center [784, 386] width 1568 height 772
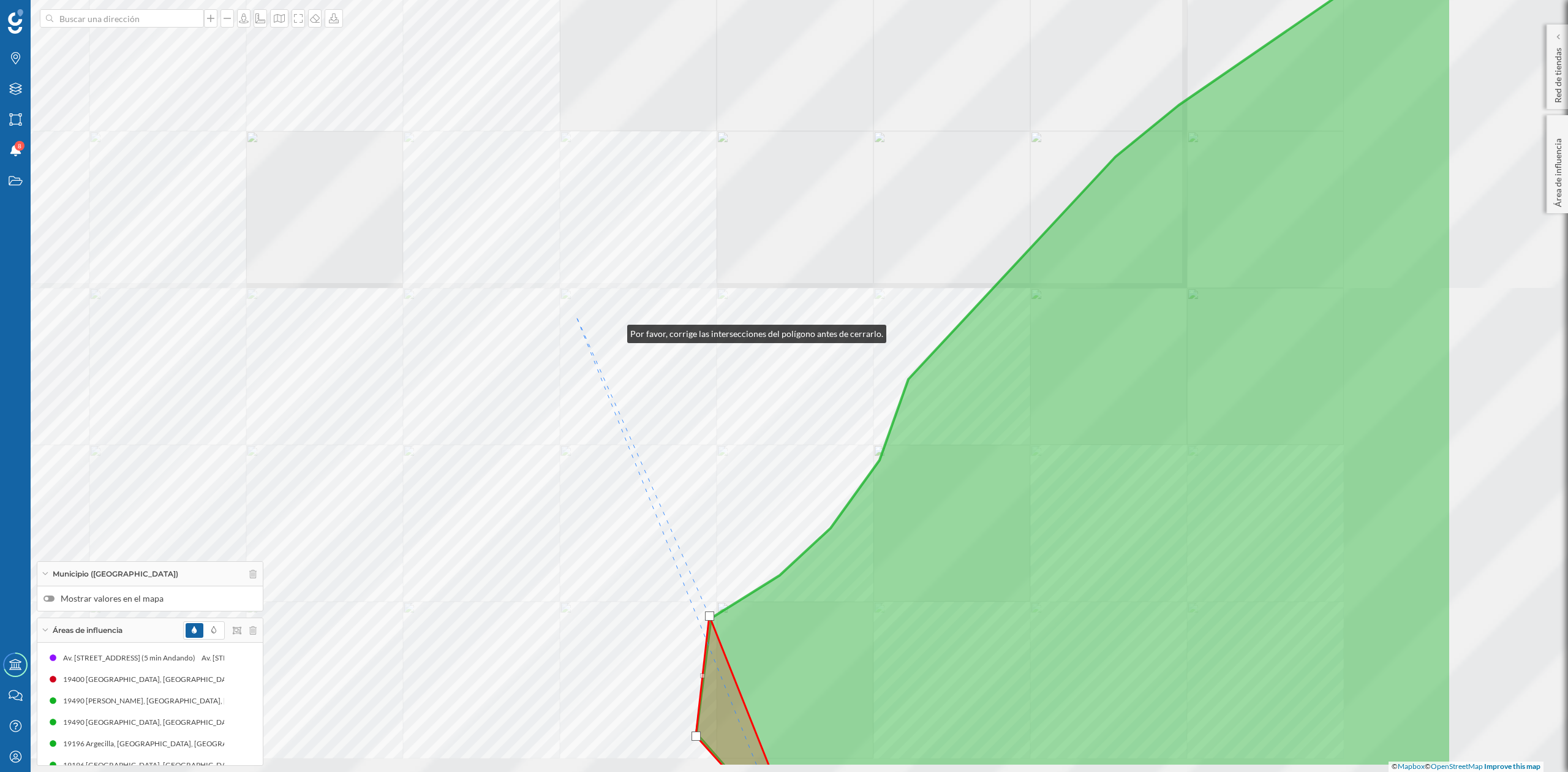
drag, startPoint x: 891, startPoint y: 415, endPoint x: 603, endPoint y: 309, distance: 306.9
click at [599, 320] on div "© Mapbox © OpenStreetMap Improve this map" at bounding box center [784, 386] width 1568 height 772
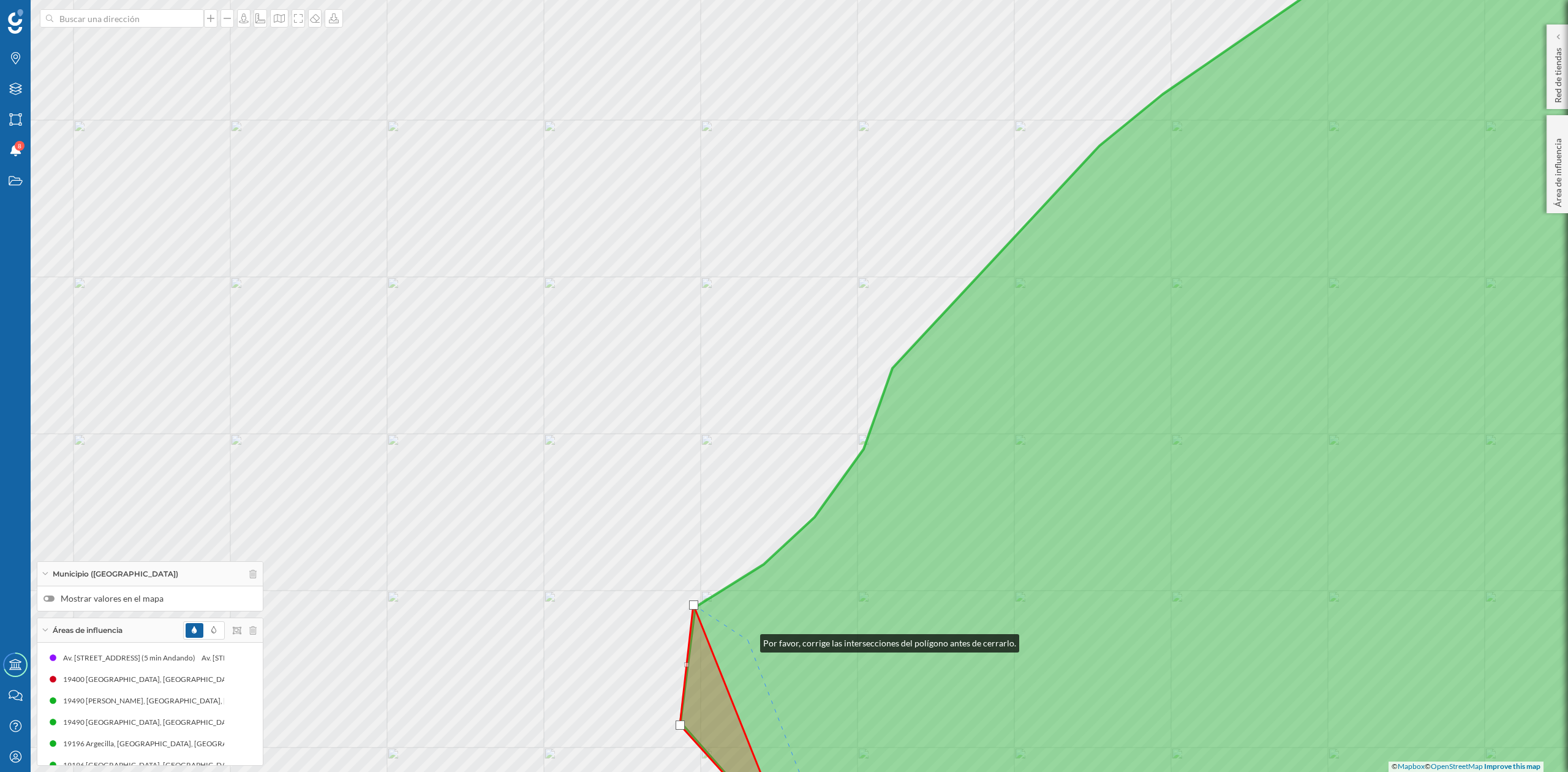
drag, startPoint x: 748, startPoint y: 640, endPoint x: 658, endPoint y: 564, distance: 117.8
click at [680, 594] on icon at bounding box center [1203, 386] width 1047 height 932
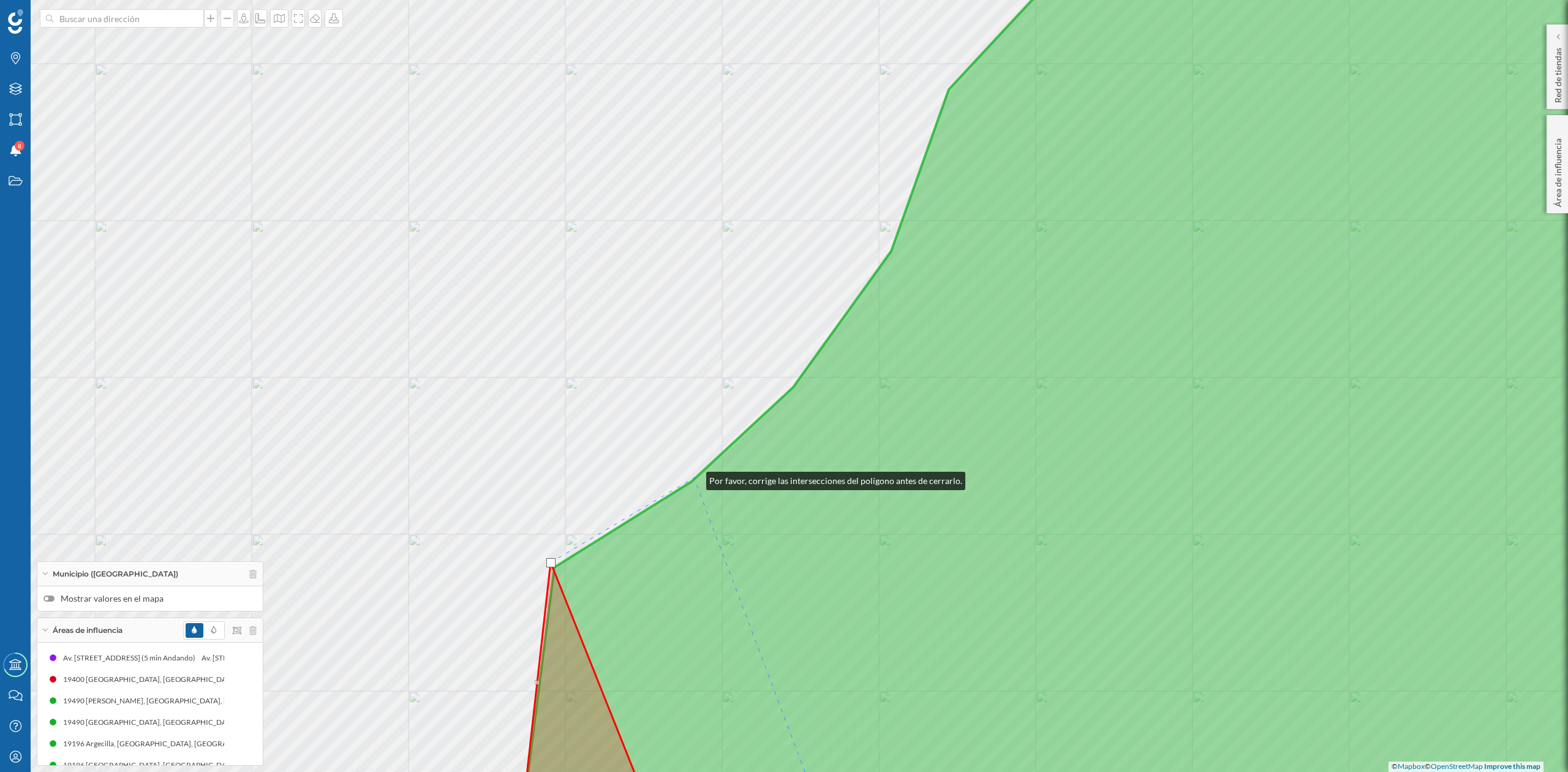
click at [694, 477] on div "© Mapbox © OpenStreetMap Improve this map" at bounding box center [784, 386] width 1568 height 772
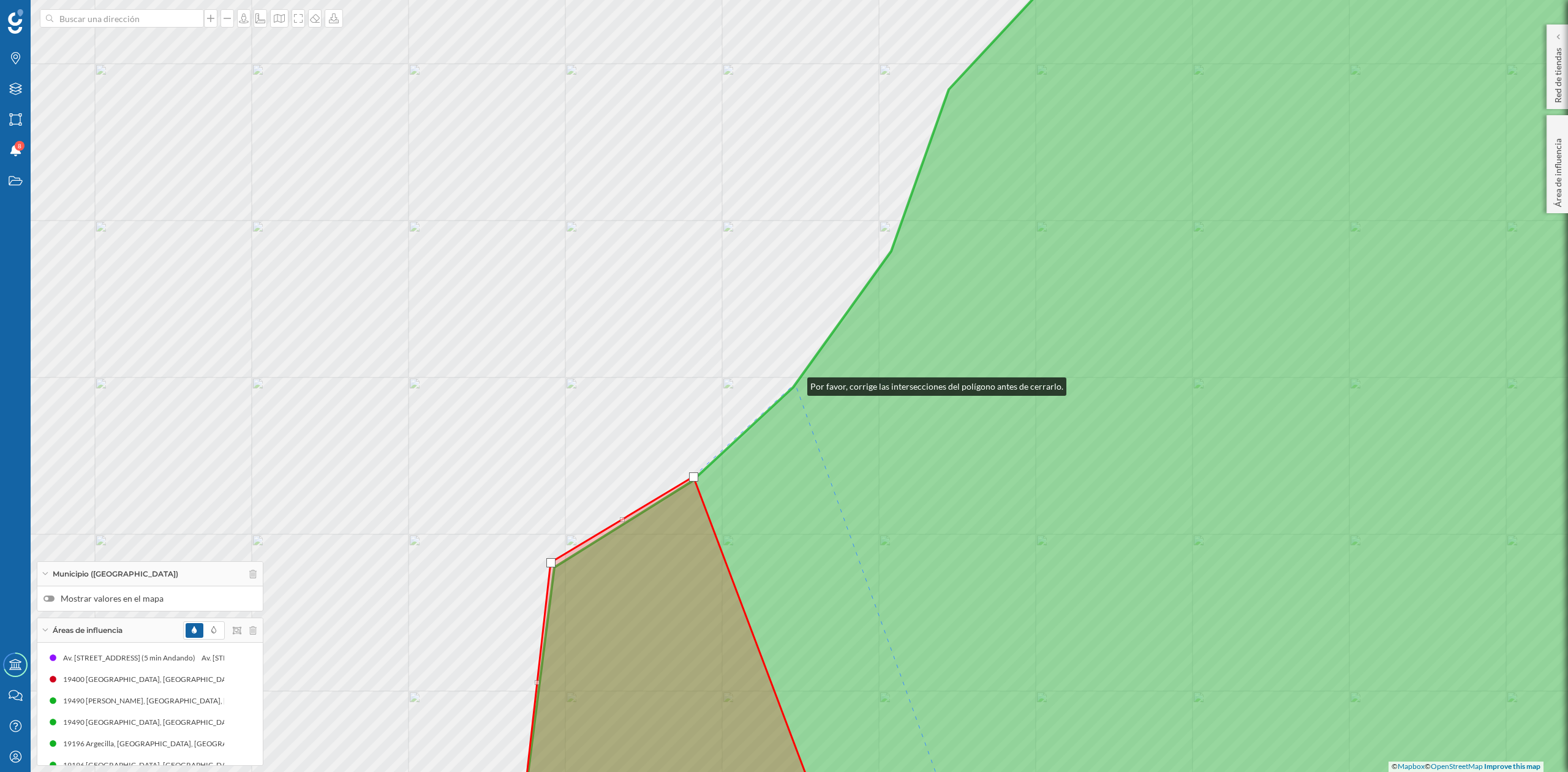
click at [796, 384] on icon at bounding box center [1126, 386] width 1203 height 932
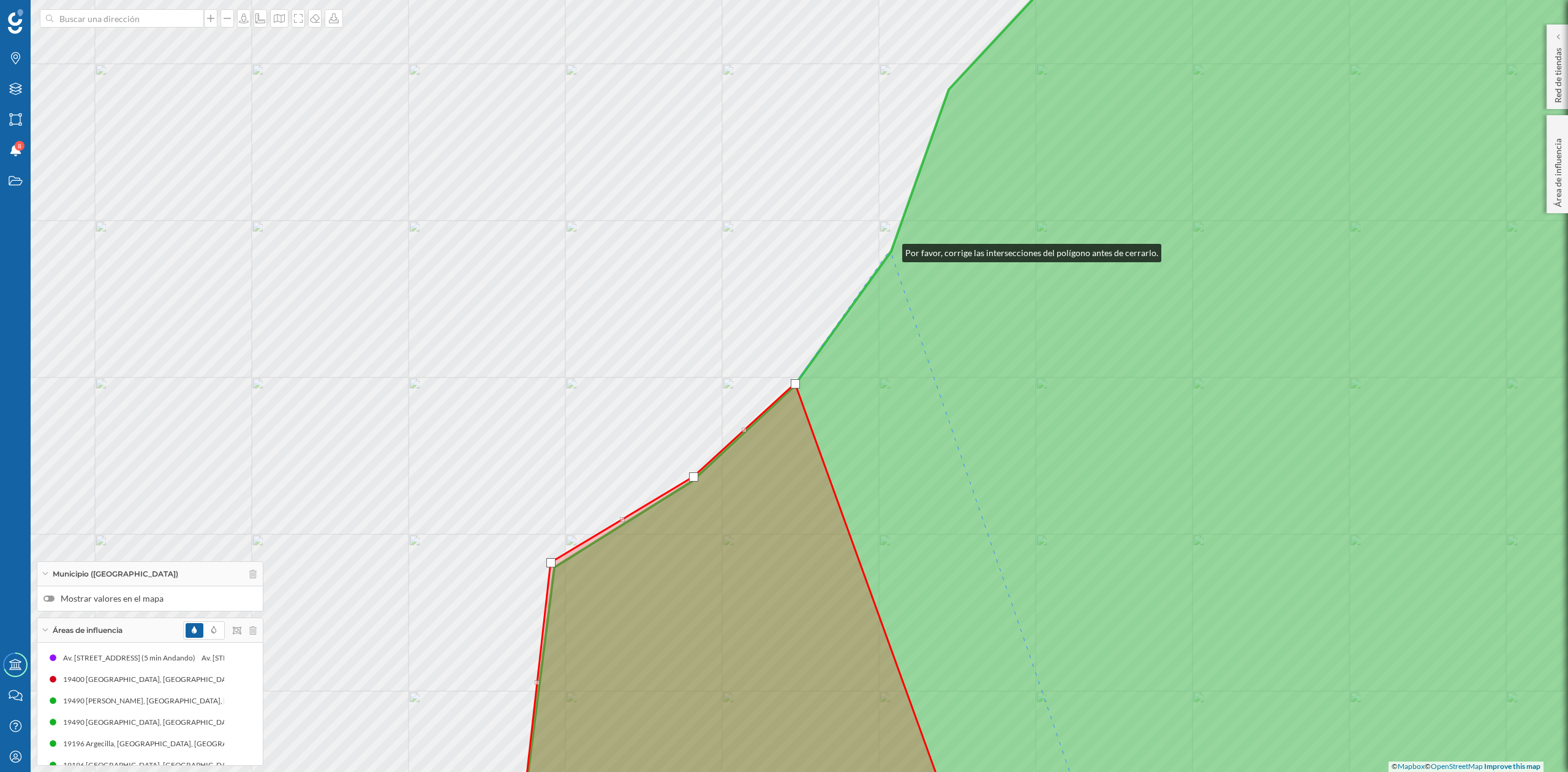
click at [890, 250] on div "© Mapbox © OpenStreetMap Improve this map" at bounding box center [784, 386] width 1568 height 772
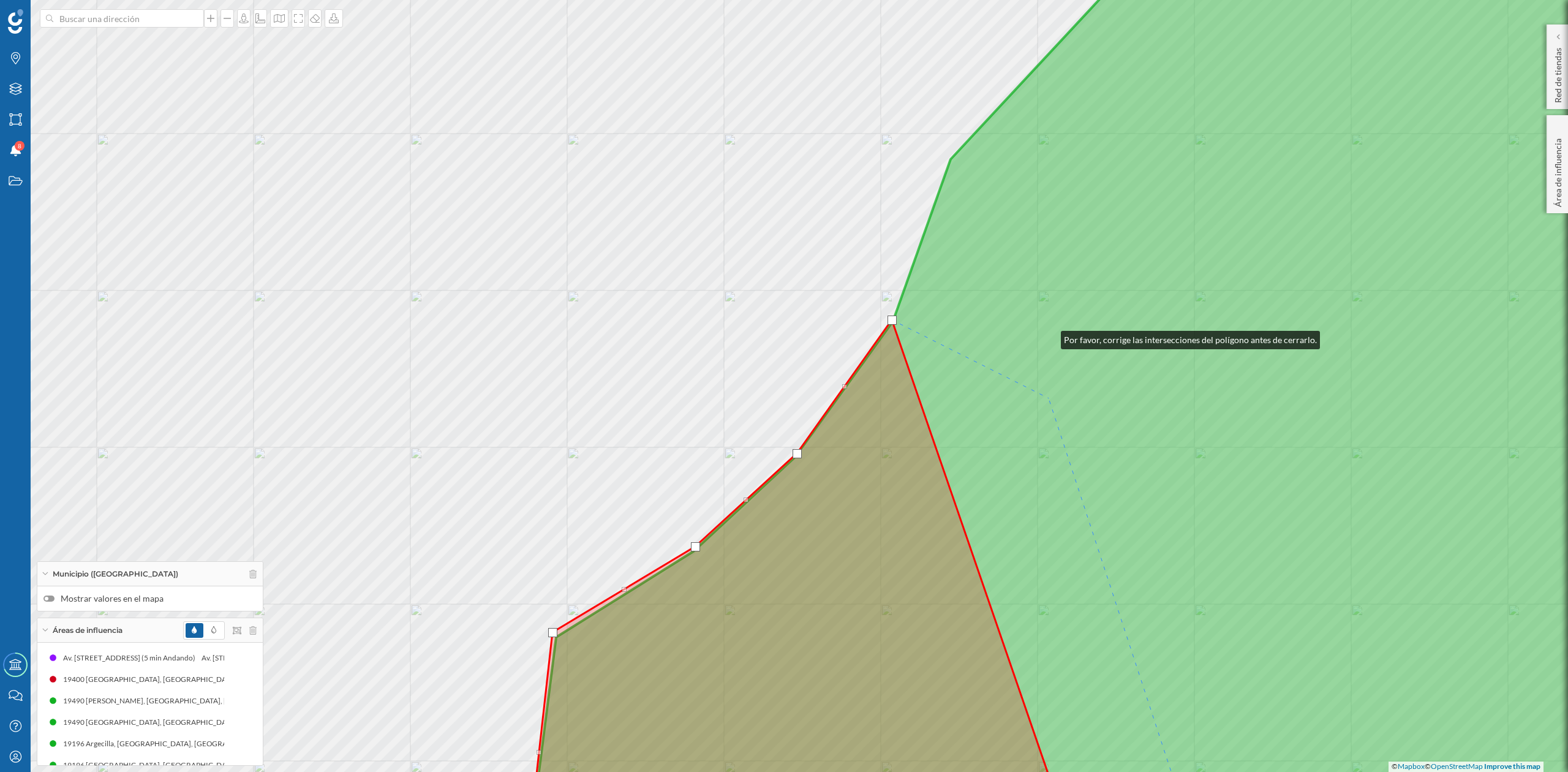
drag, startPoint x: 1047, startPoint y: 267, endPoint x: 1047, endPoint y: 494, distance: 227.0
click at [1059, 498] on icon at bounding box center [1128, 456] width 1203 height 932
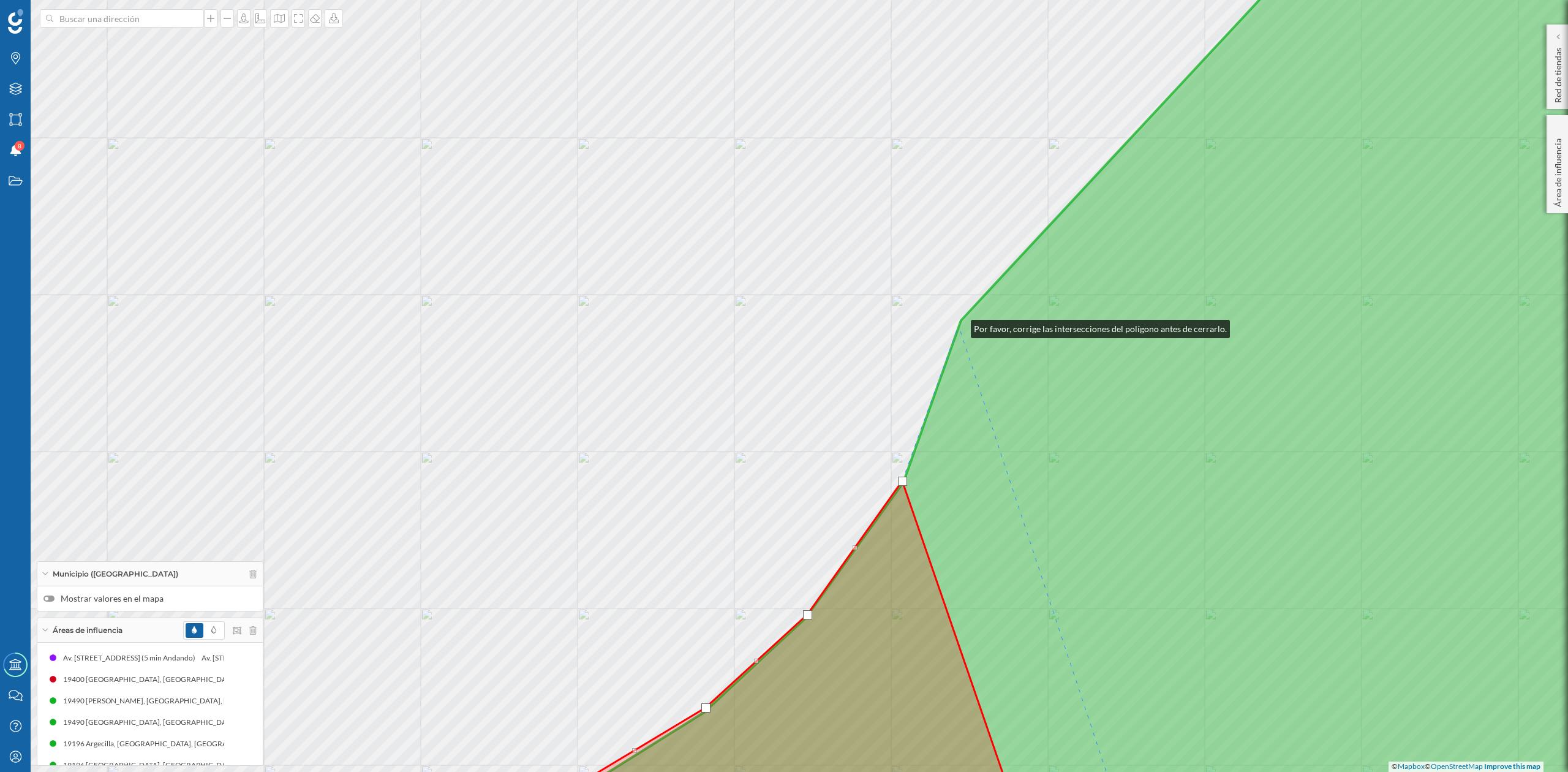
click at [959, 326] on icon at bounding box center [1144, 386] width 1168 height 932
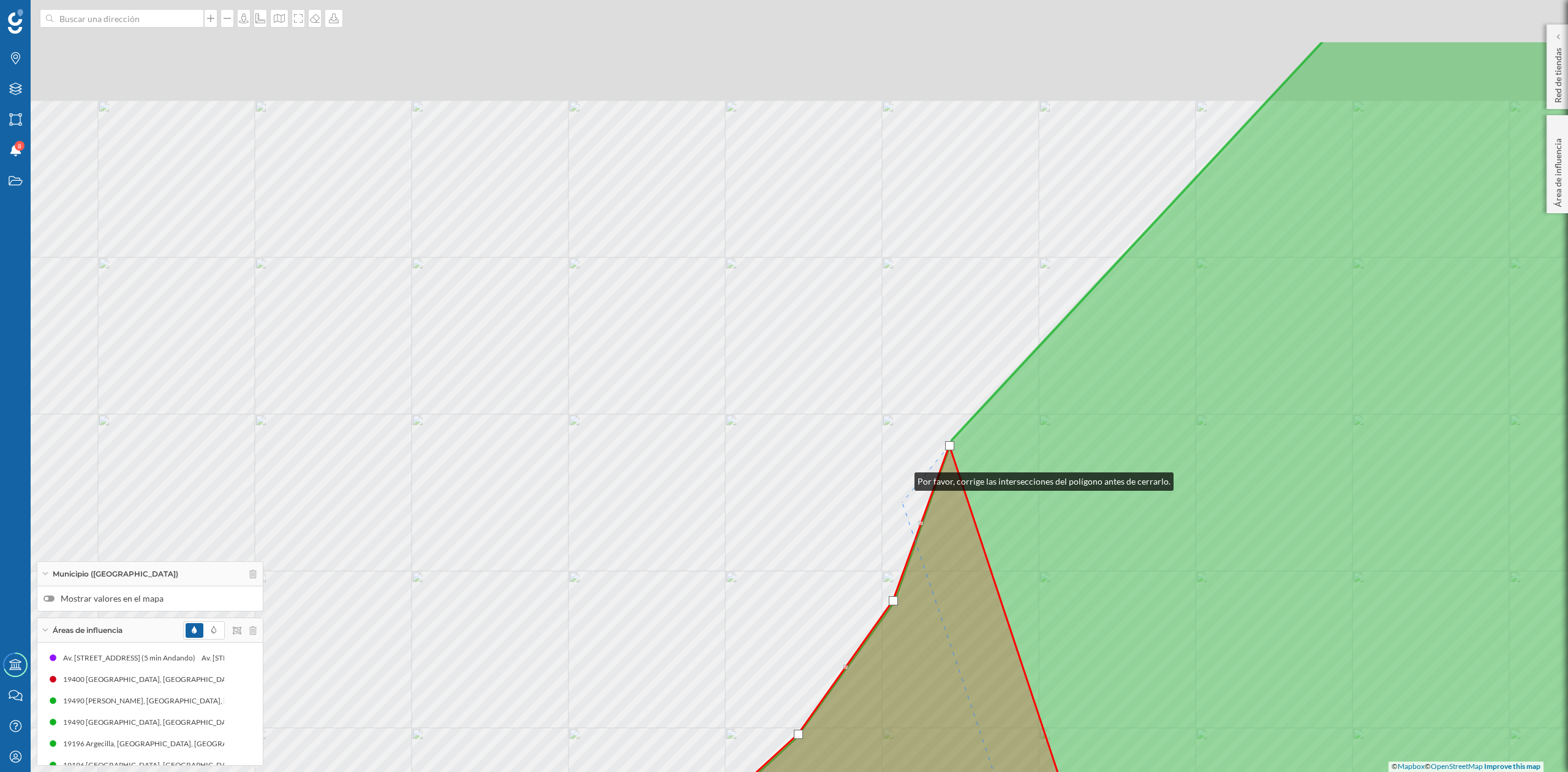
drag, startPoint x: 912, startPoint y: 359, endPoint x: 903, endPoint y: 517, distance: 158.3
click at [903, 517] on div "© Mapbox © OpenStreetMap Improve this map" at bounding box center [784, 386] width 1568 height 772
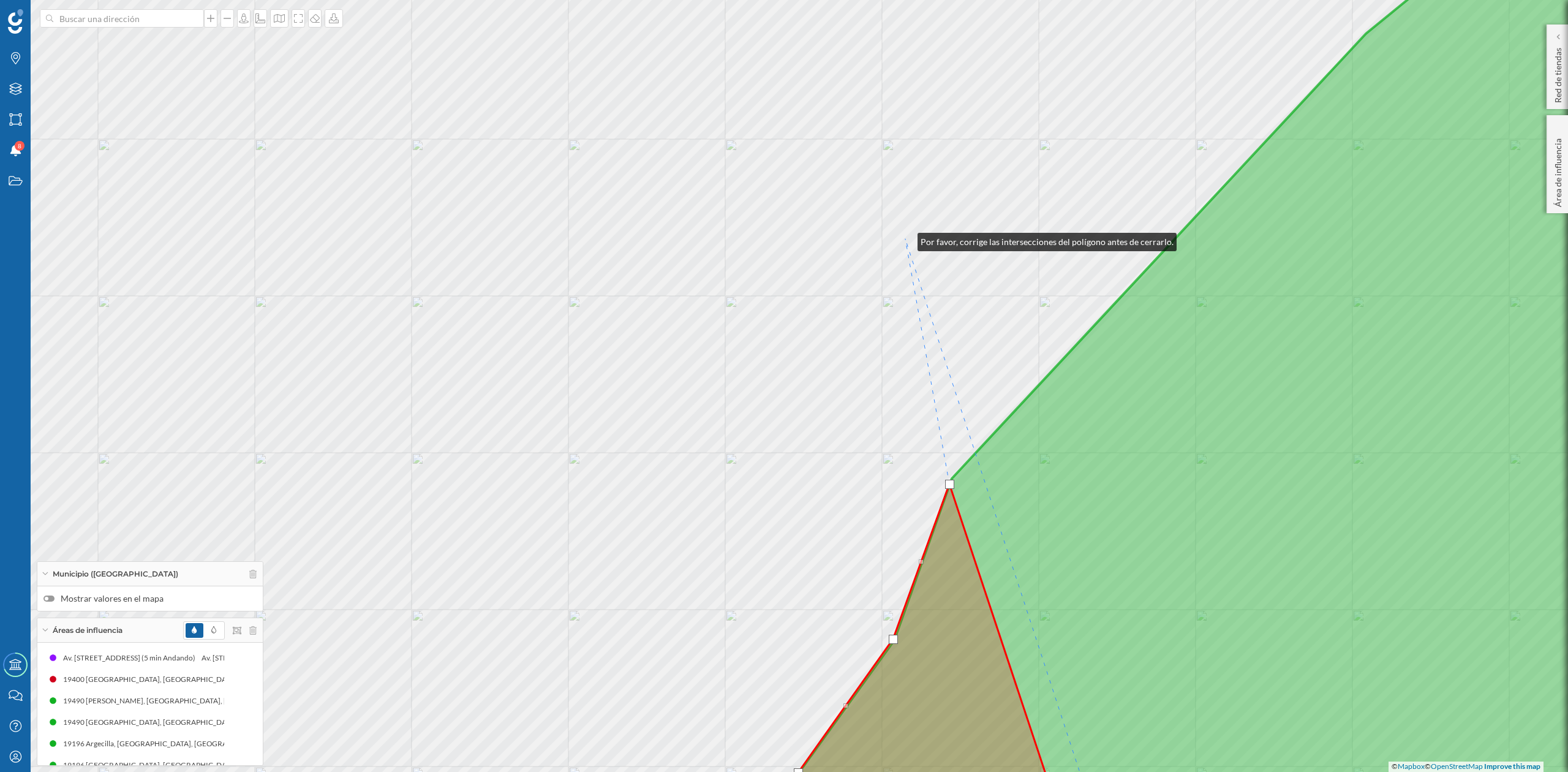
click at [906, 239] on div "© Mapbox © OpenStreetMap Improve this map" at bounding box center [784, 386] width 1568 height 772
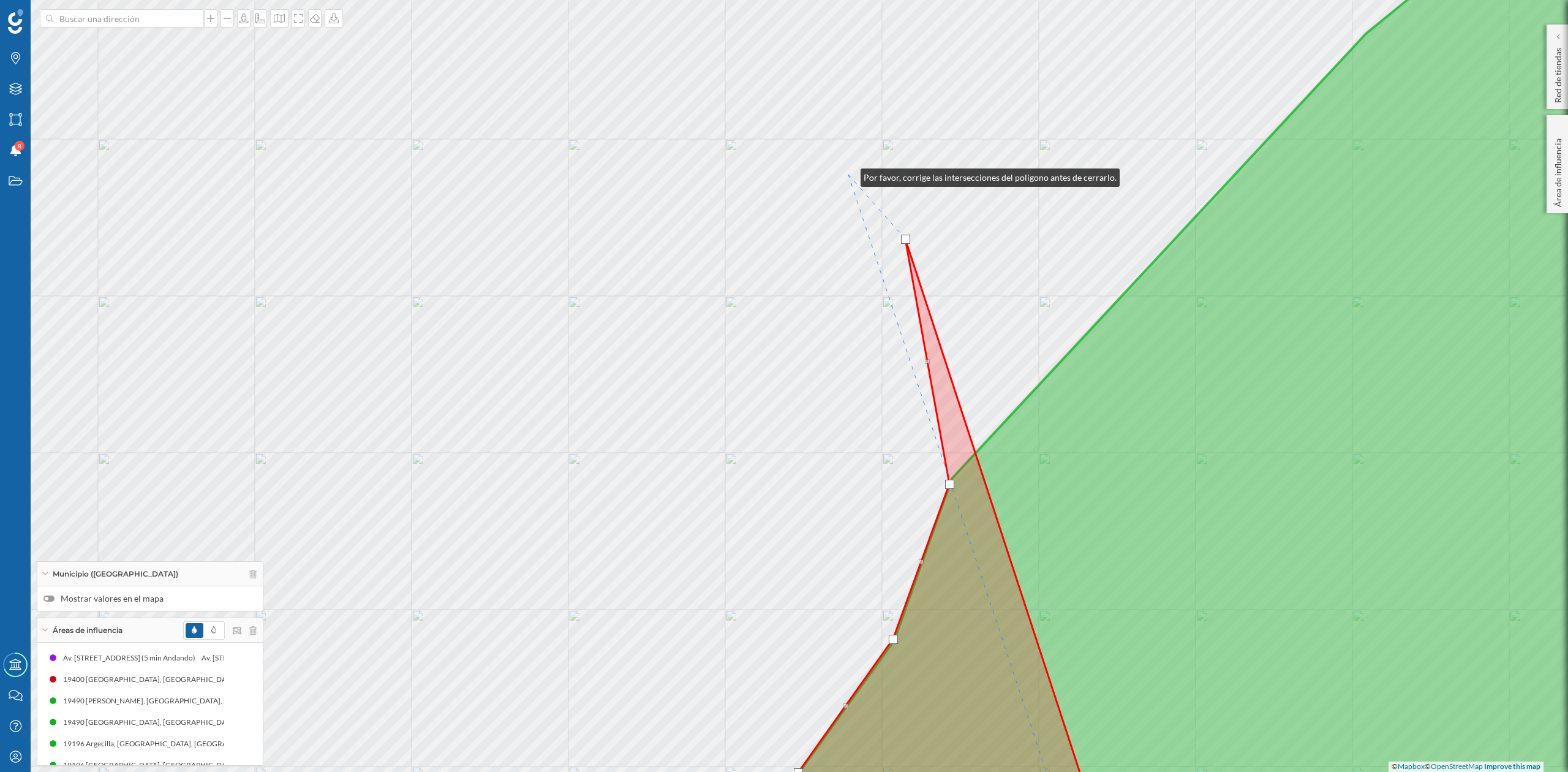
click at [849, 175] on div "© Mapbox © OpenStreetMap Improve this map" at bounding box center [784, 386] width 1568 height 772
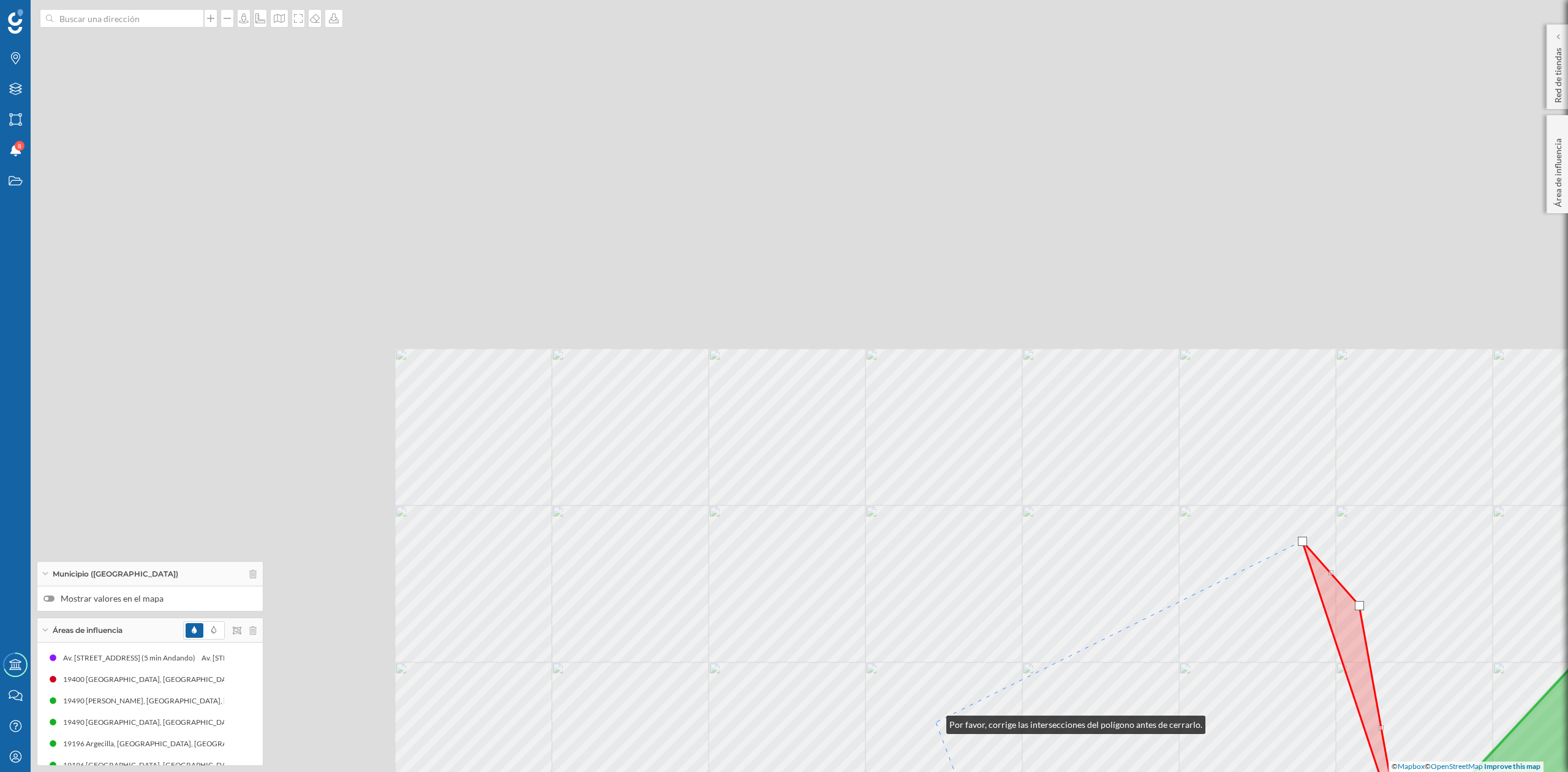
drag, startPoint x: 481, startPoint y: 356, endPoint x: 934, endPoint y: 722, distance: 582.4
click at [934, 722] on div "© Mapbox © OpenStreetMap Improve this map" at bounding box center [784, 386] width 1568 height 772
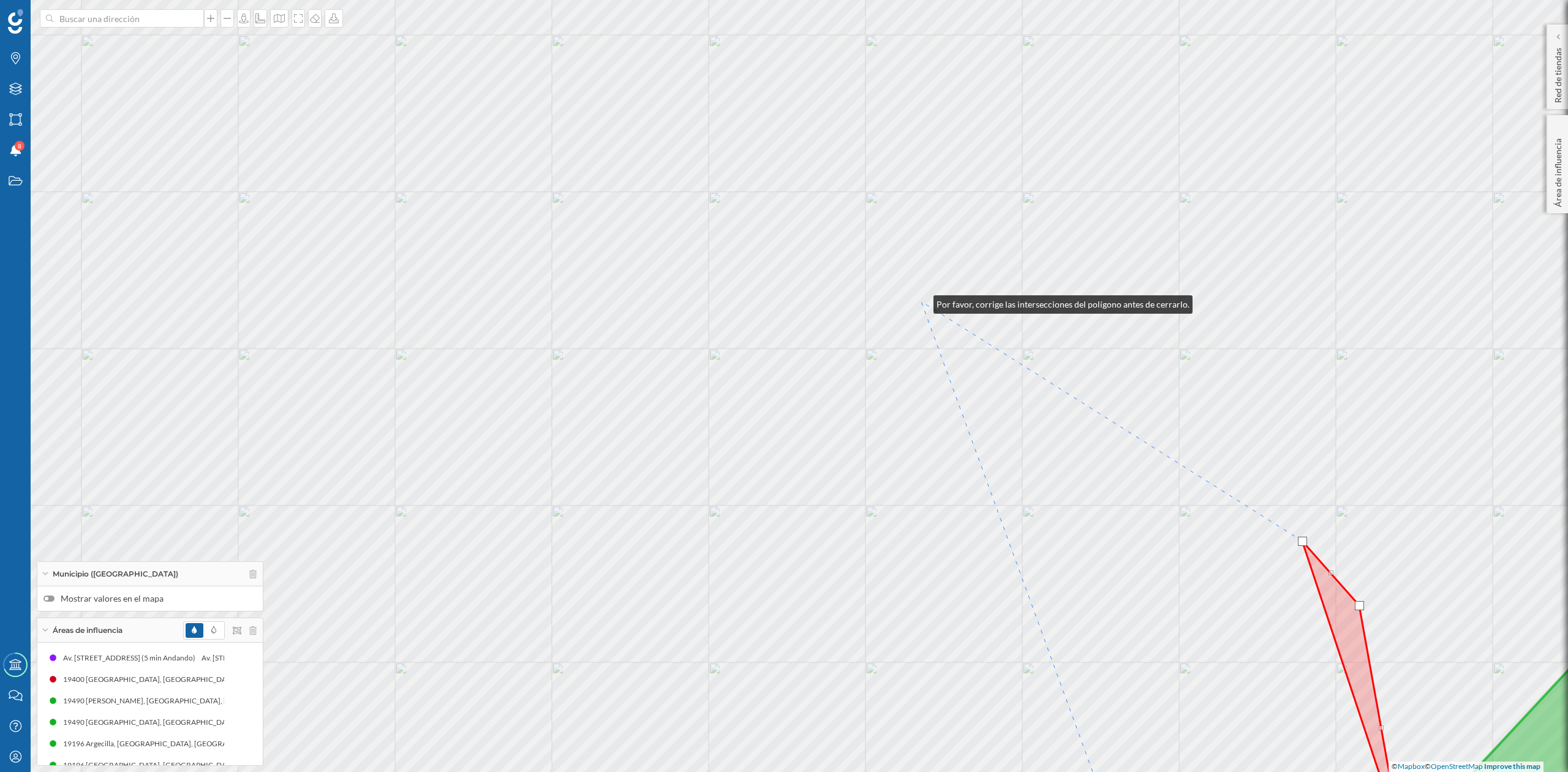
click at [922, 302] on div "© Mapbox © OpenStreetMap Improve this map" at bounding box center [784, 386] width 1568 height 772
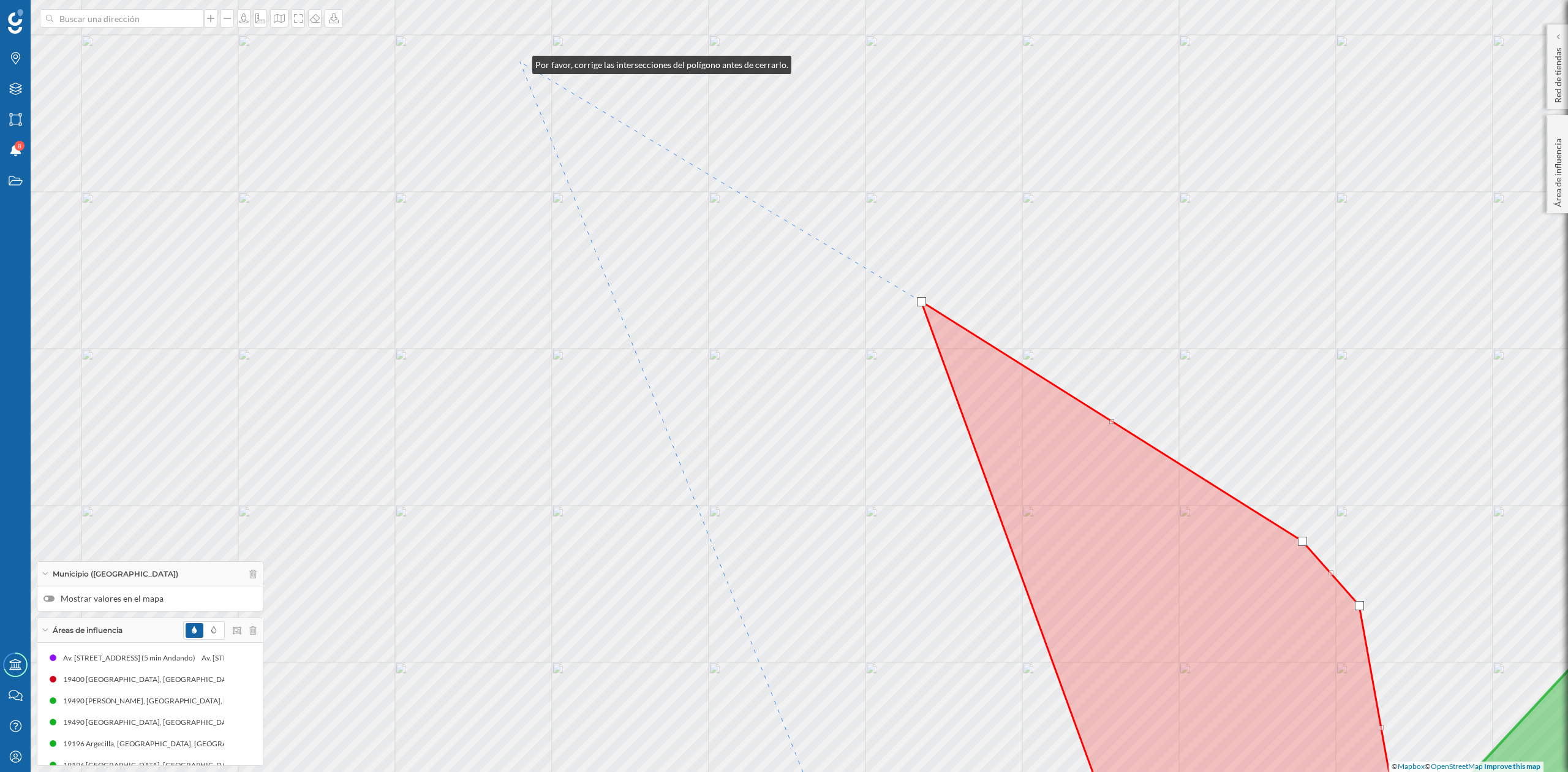
click at [520, 61] on div "© Mapbox © OpenStreetMap Improve this map" at bounding box center [784, 386] width 1568 height 772
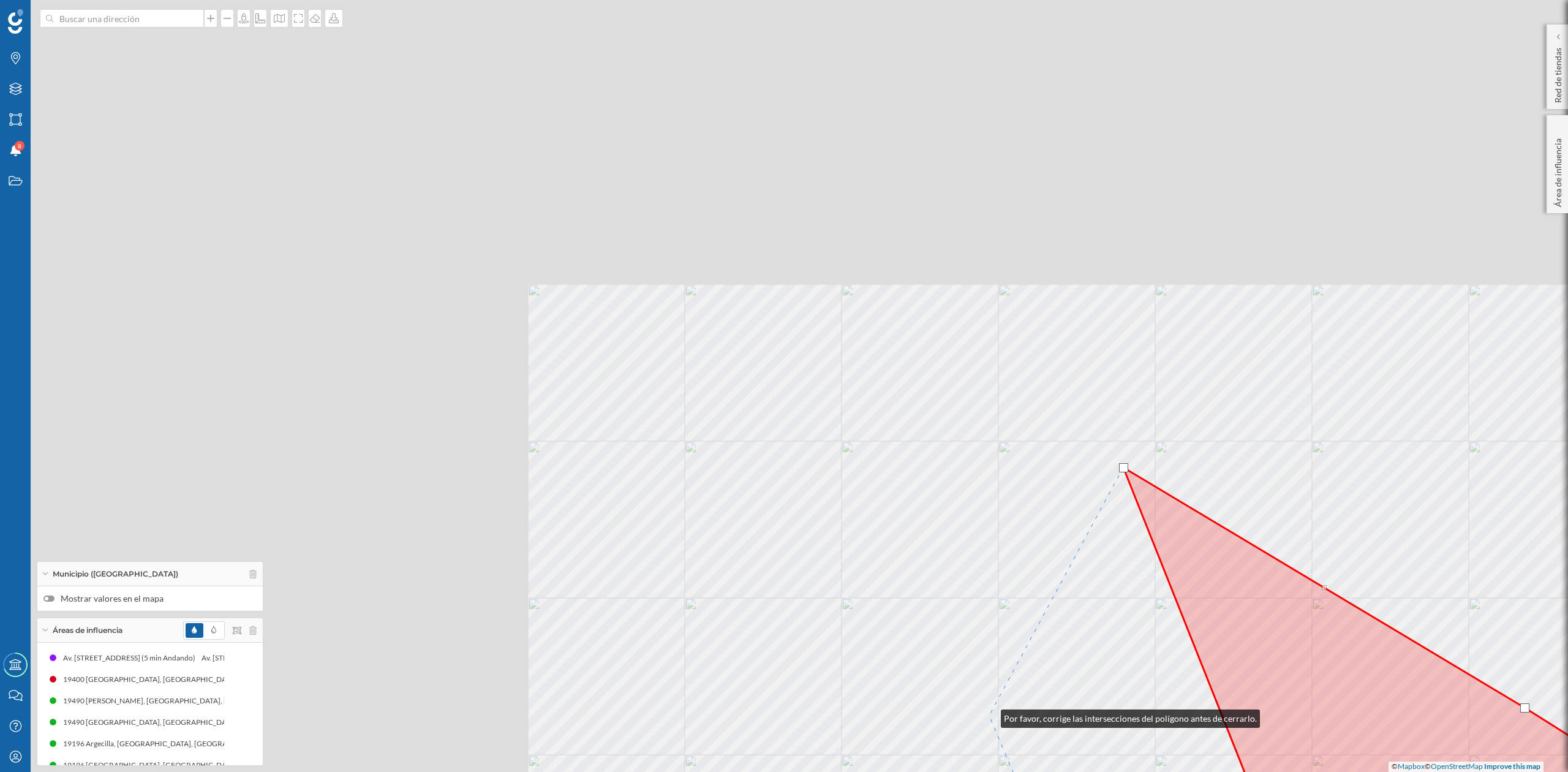
drag, startPoint x: 385, startPoint y: 309, endPoint x: 989, endPoint y: 716, distance: 728.3
click at [989, 716] on div "© Mapbox © OpenStreetMap Improve this map" at bounding box center [784, 386] width 1568 height 772
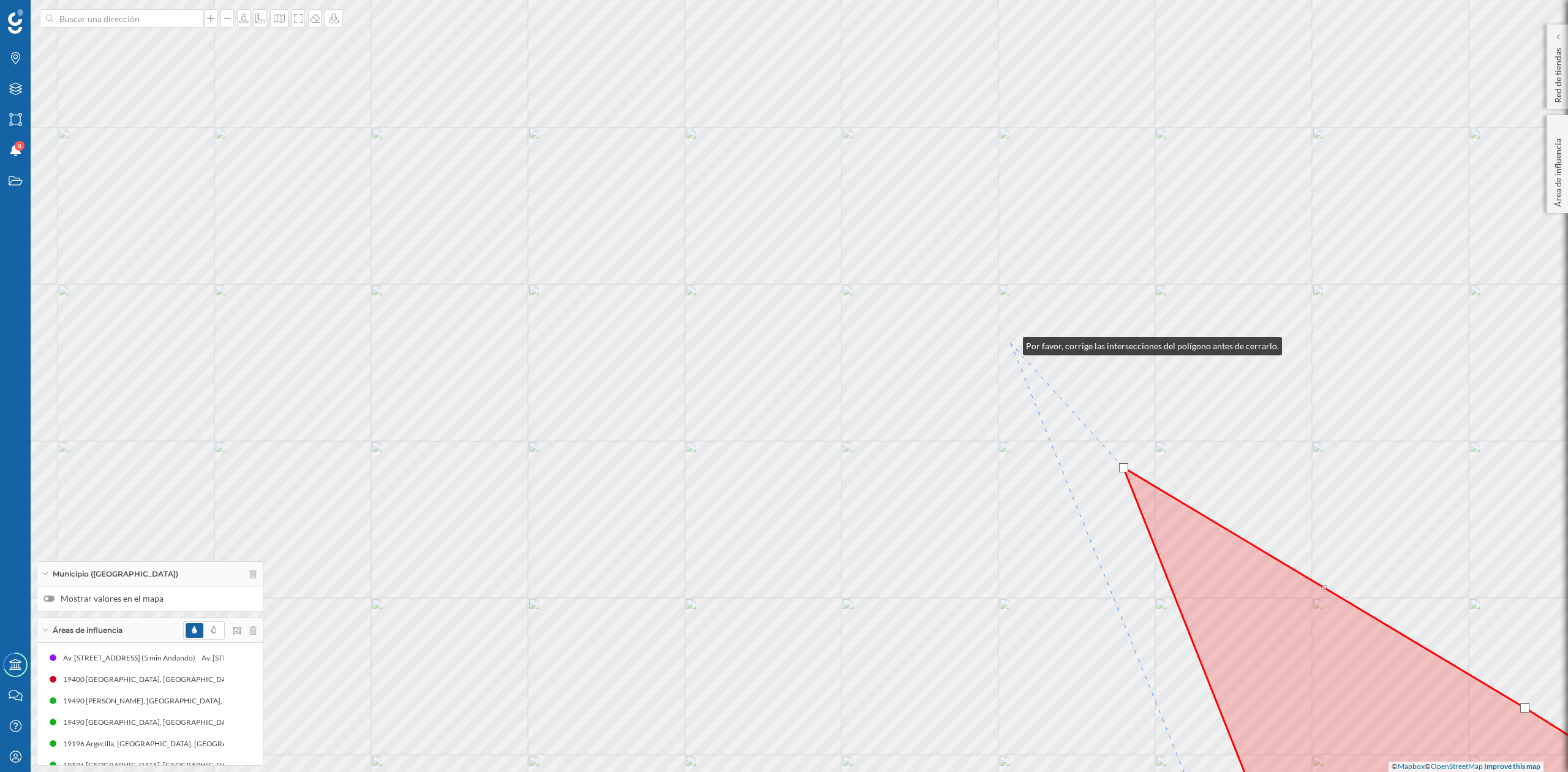
click at [1011, 343] on div "© Mapbox © OpenStreetMap Improve this map" at bounding box center [784, 386] width 1568 height 772
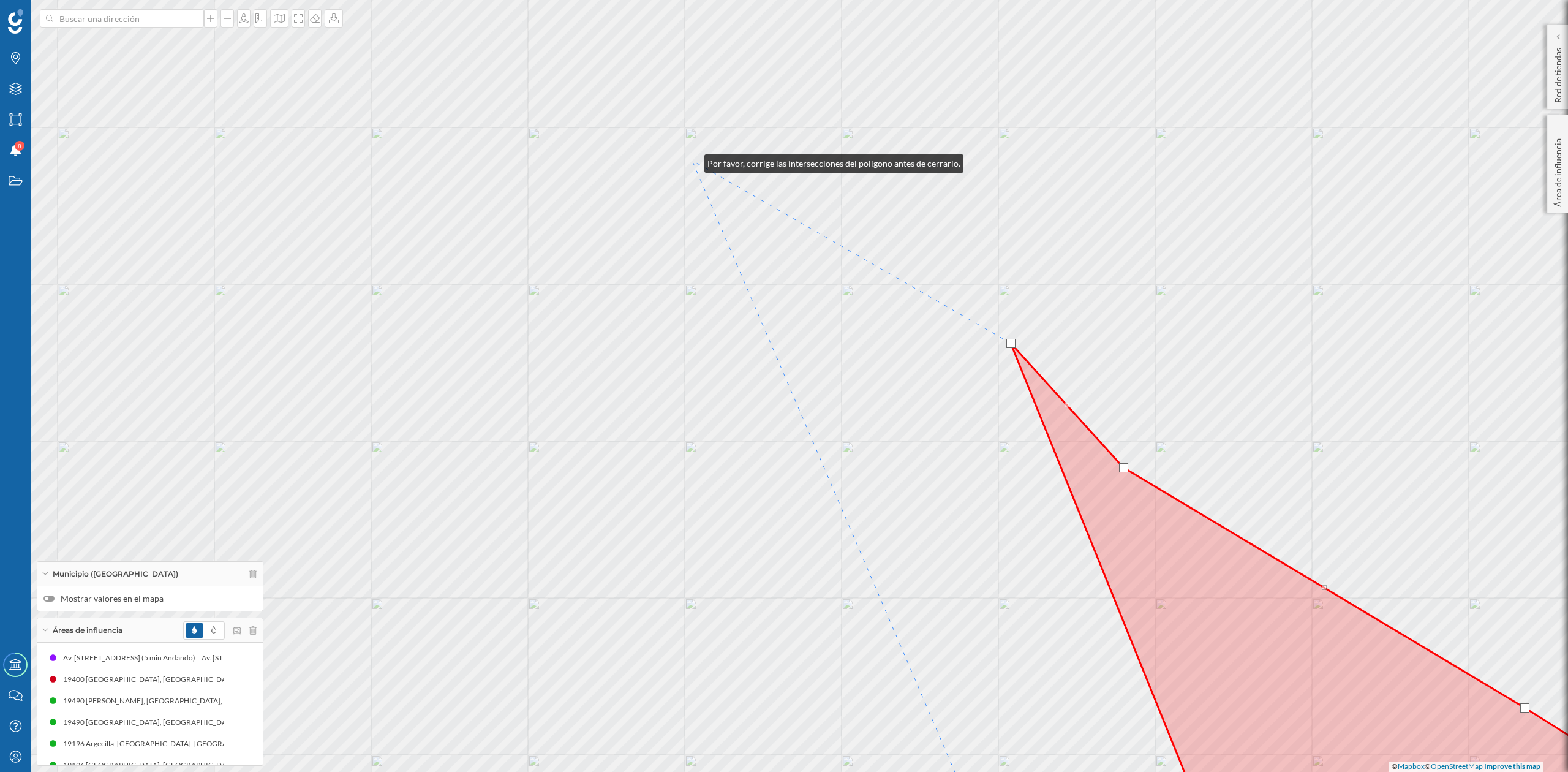
click at [692, 161] on div "© Mapbox © OpenStreetMap Improve this map" at bounding box center [784, 386] width 1568 height 772
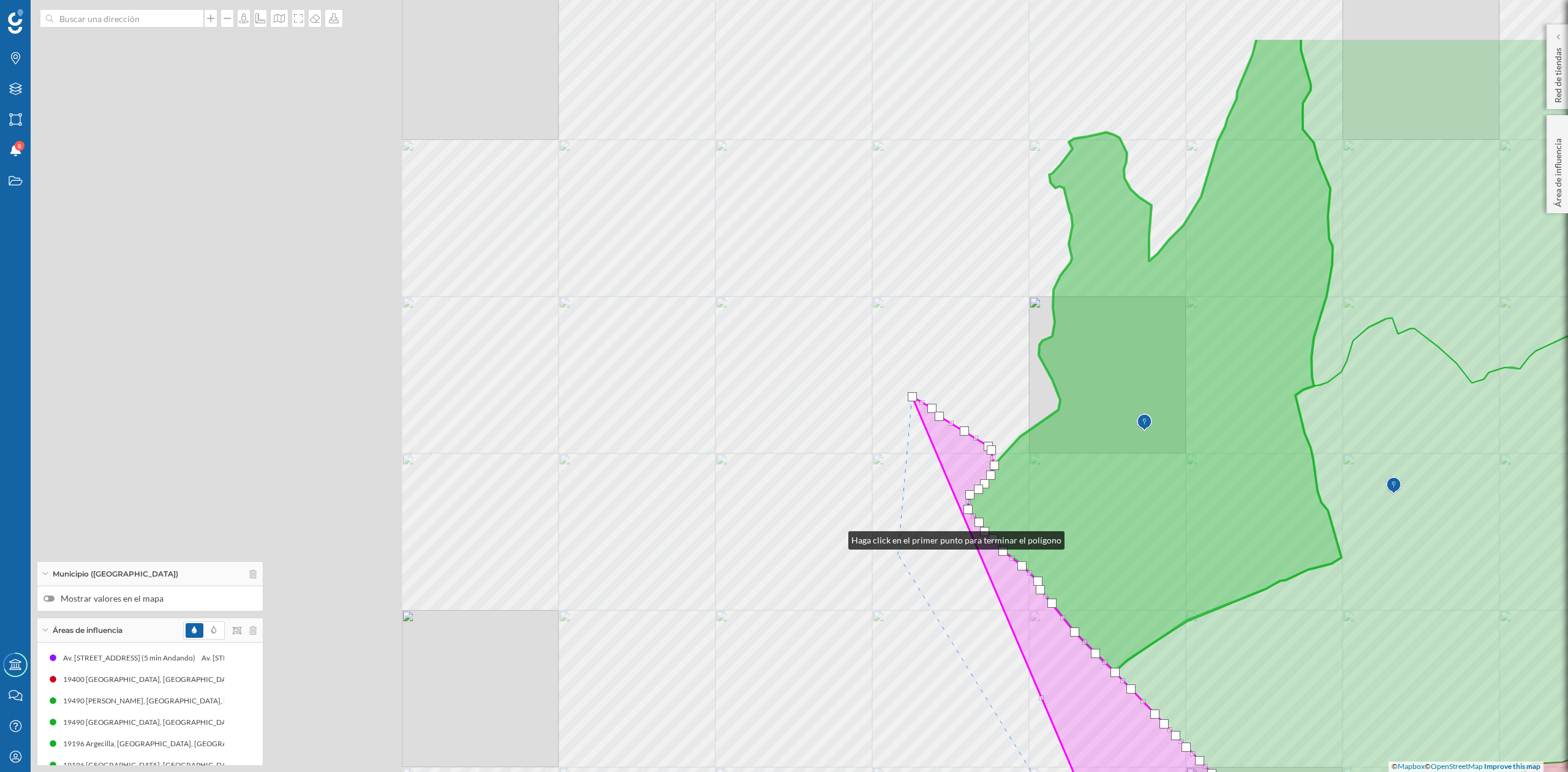
drag, startPoint x: 396, startPoint y: 420, endPoint x: 836, endPoint y: 537, distance: 455.3
click at [836, 537] on div "© Mapbox © OpenStreetMap Improve this map" at bounding box center [784, 386] width 1568 height 772
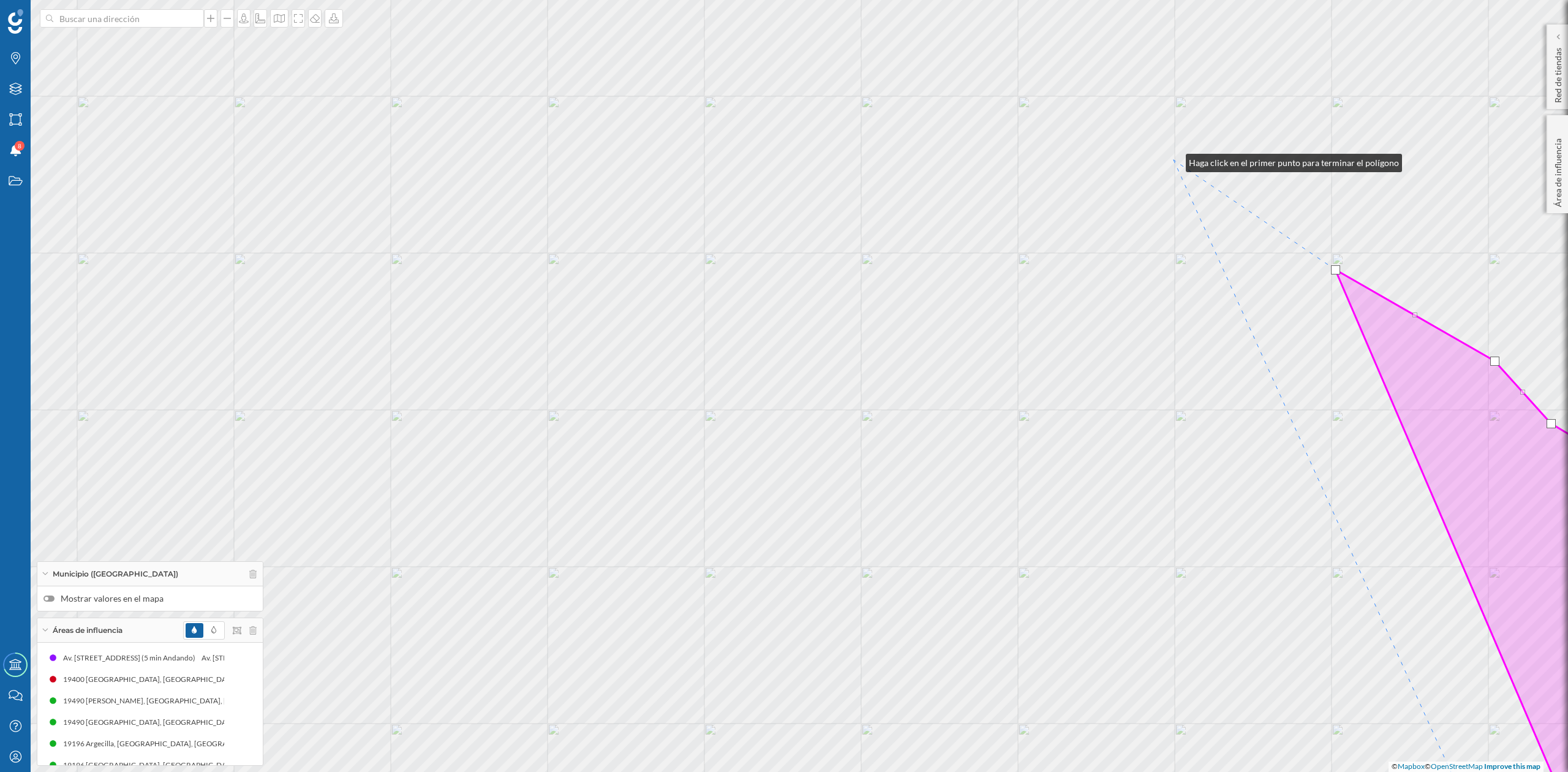
click at [1174, 160] on div "© Mapbox © OpenStreetMap Improve this map" at bounding box center [784, 386] width 1568 height 772
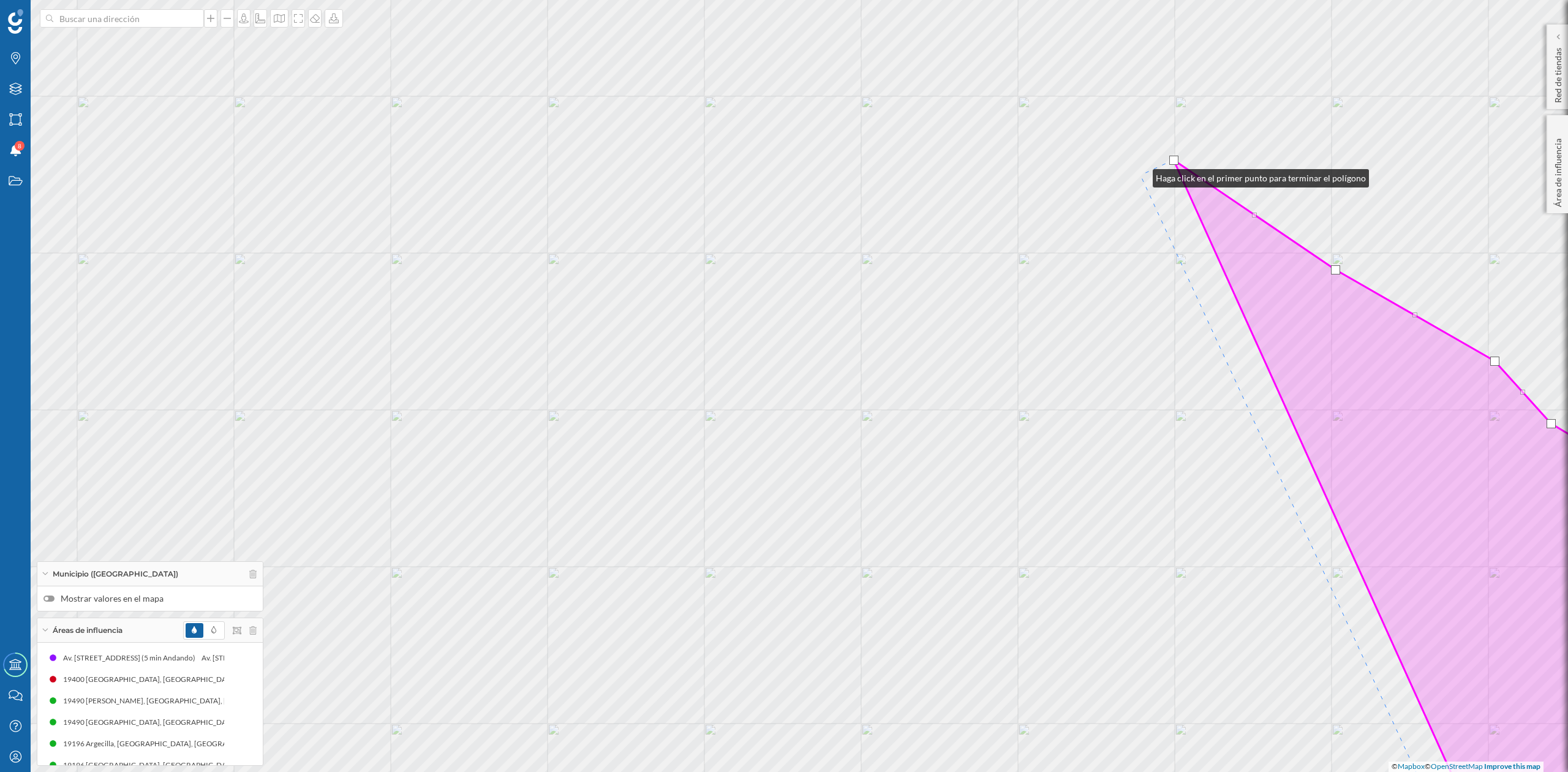
click at [1140, 175] on div "© Mapbox © OpenStreetMap Improve this map" at bounding box center [784, 386] width 1568 height 772
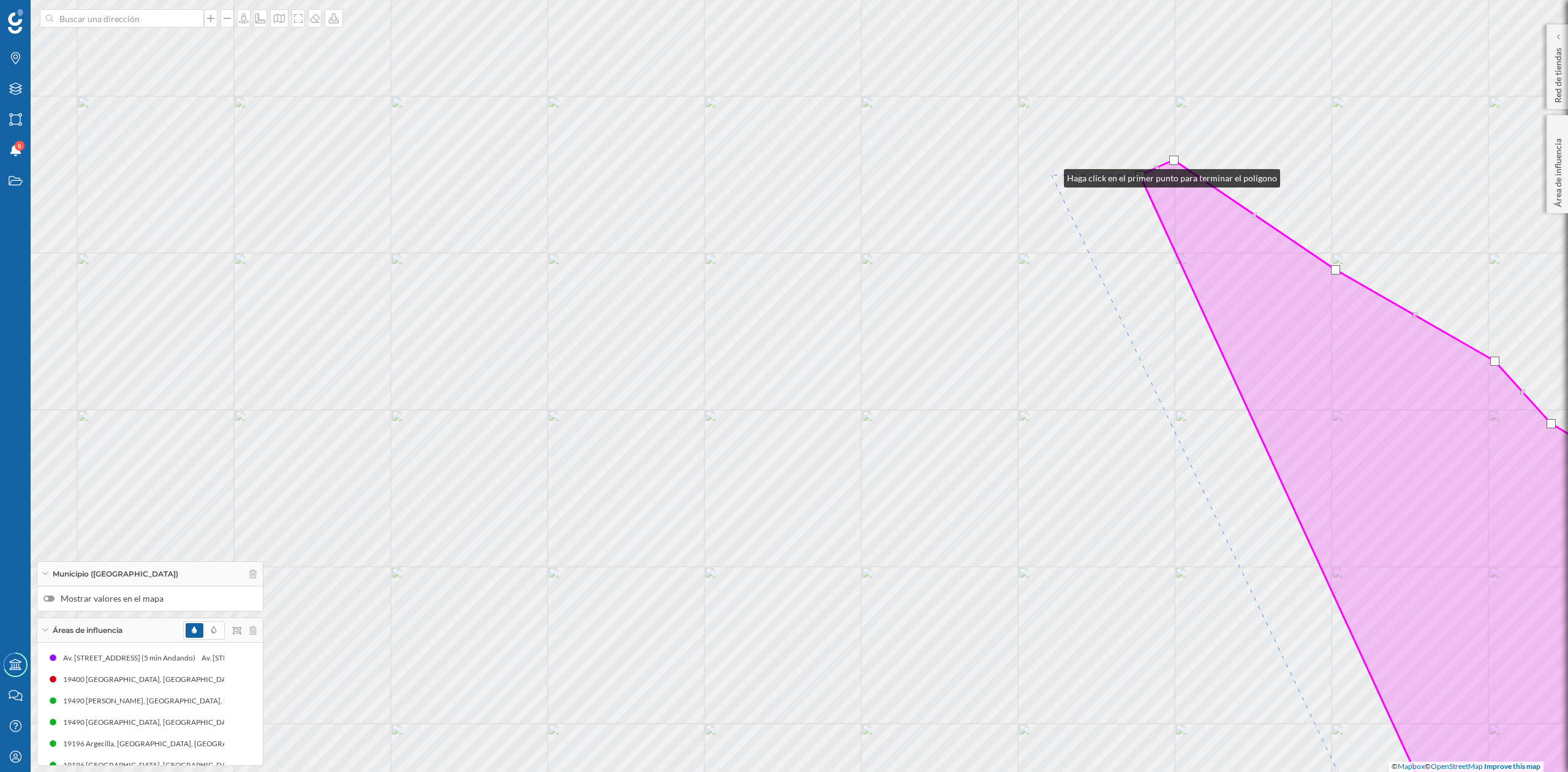
click at [1052, 175] on div "© Mapbox © OpenStreetMap Improve this map" at bounding box center [784, 386] width 1568 height 772
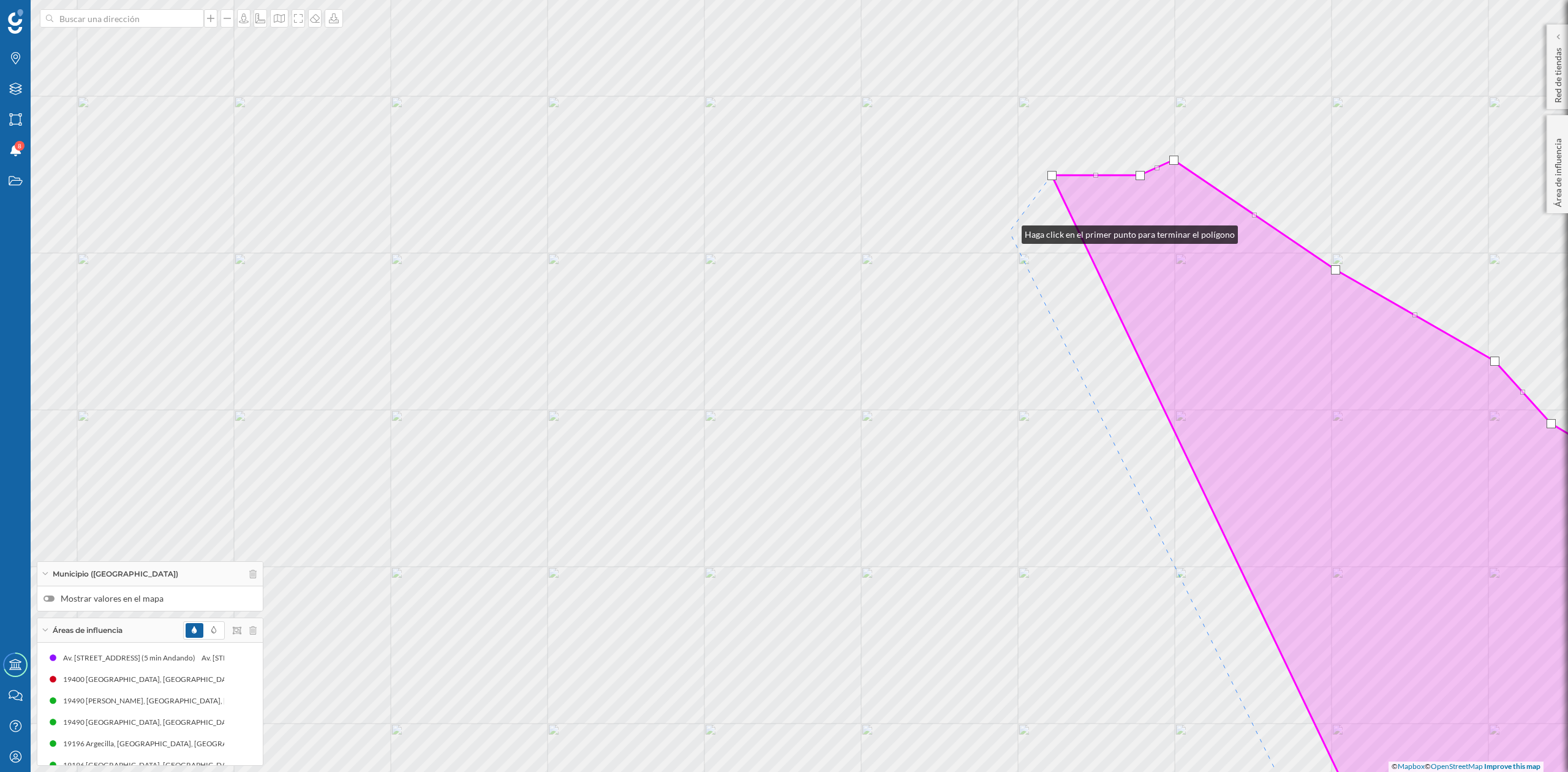
click at [1009, 231] on div "© Mapbox © OpenStreetMap Improve this map" at bounding box center [784, 386] width 1568 height 772
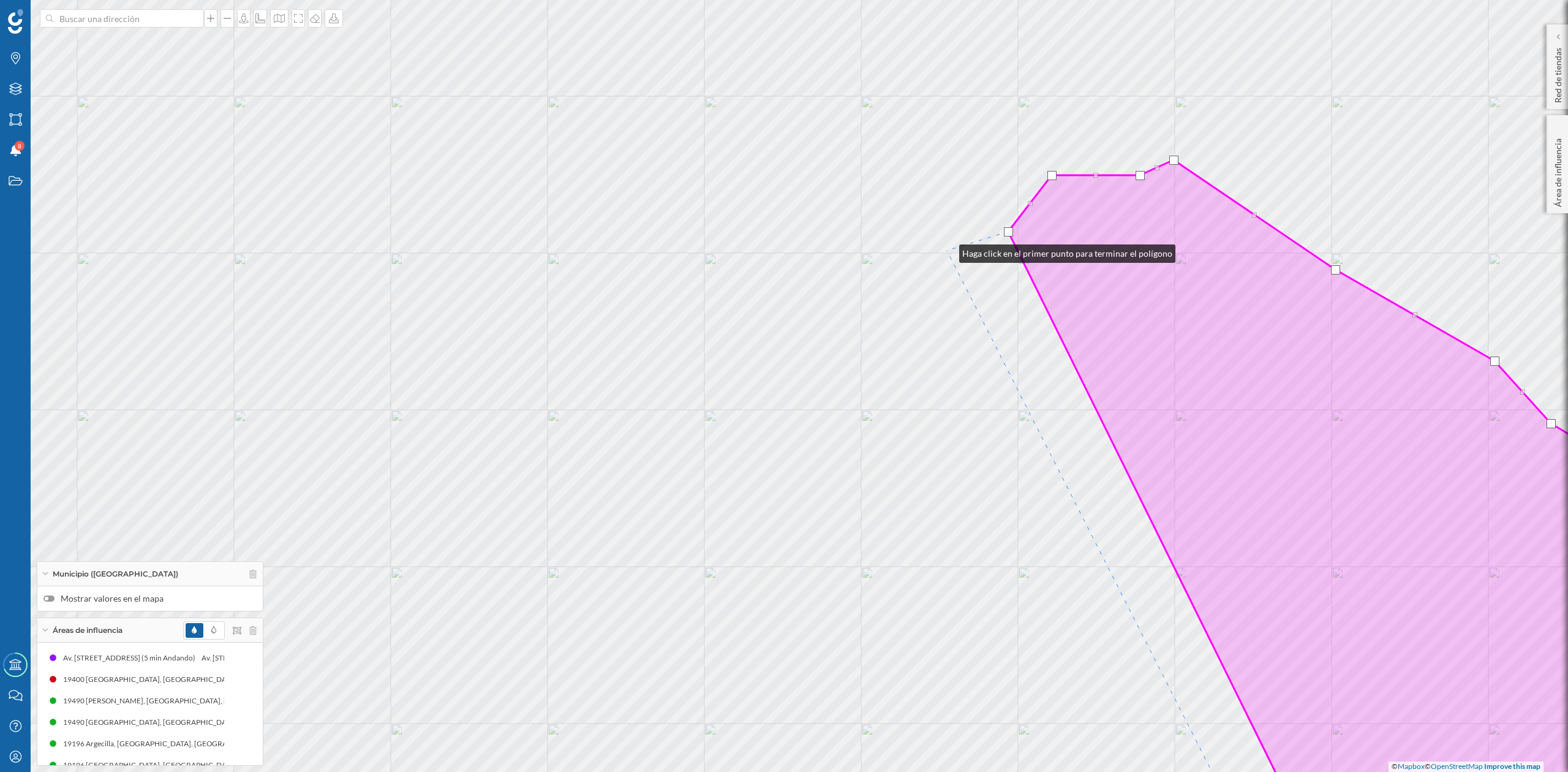
click at [947, 250] on div "© Mapbox © OpenStreetMap Improve this map" at bounding box center [784, 386] width 1568 height 772
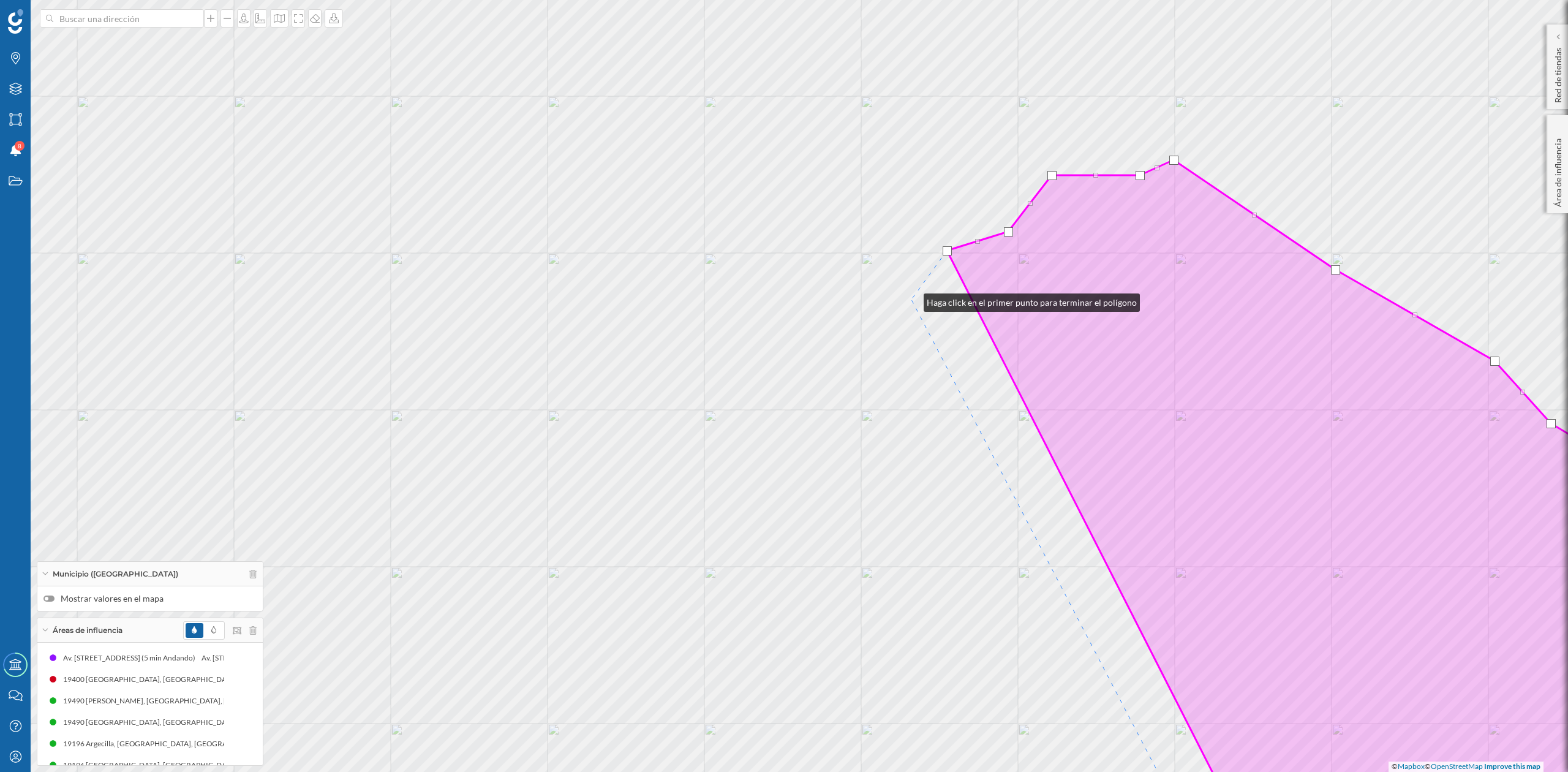
click at [912, 299] on div "© Mapbox © OpenStreetMap Improve this map" at bounding box center [784, 386] width 1568 height 772
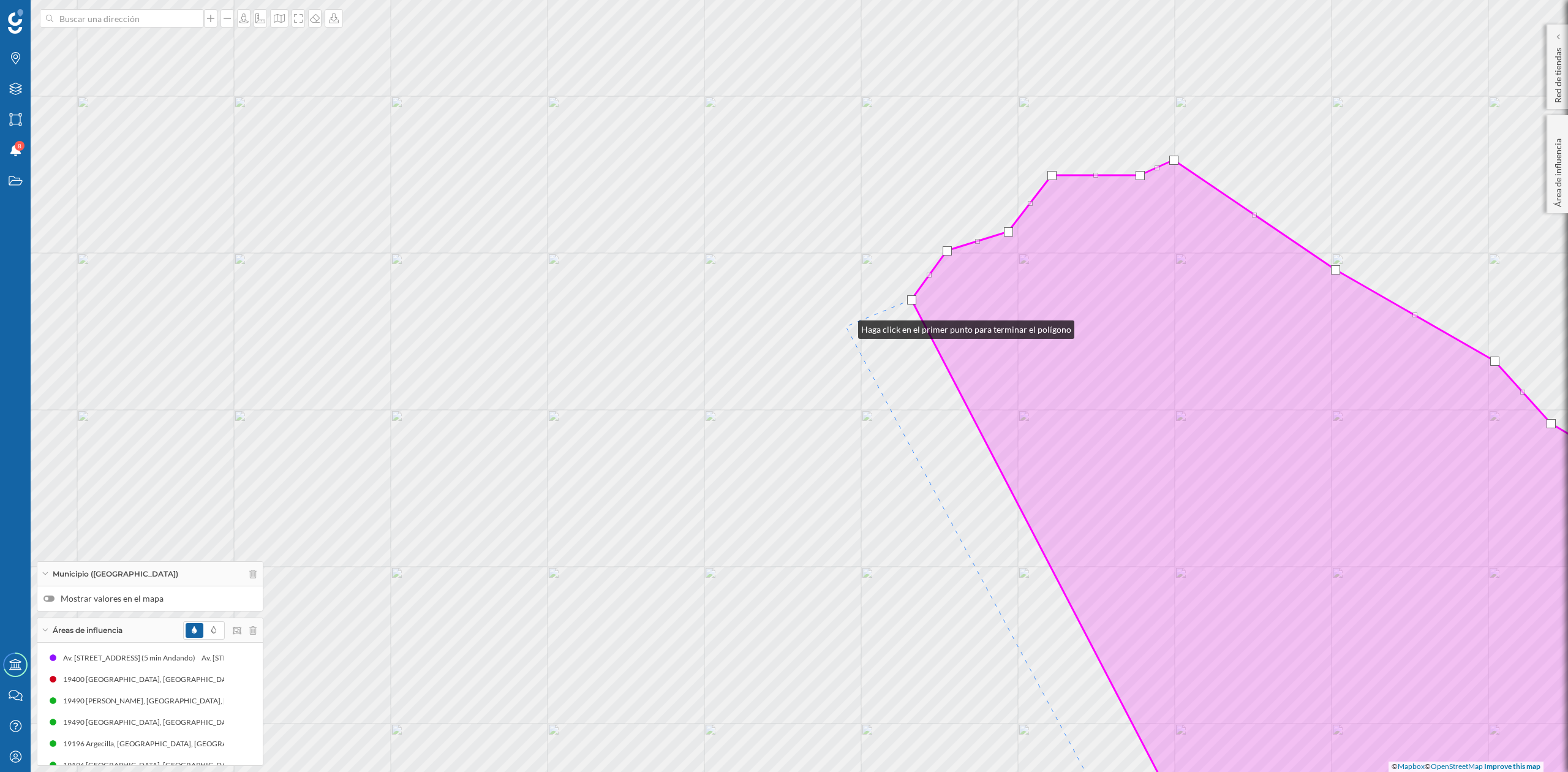
click at [846, 327] on div "© Mapbox © OpenStreetMap Improve this map" at bounding box center [784, 386] width 1568 height 772
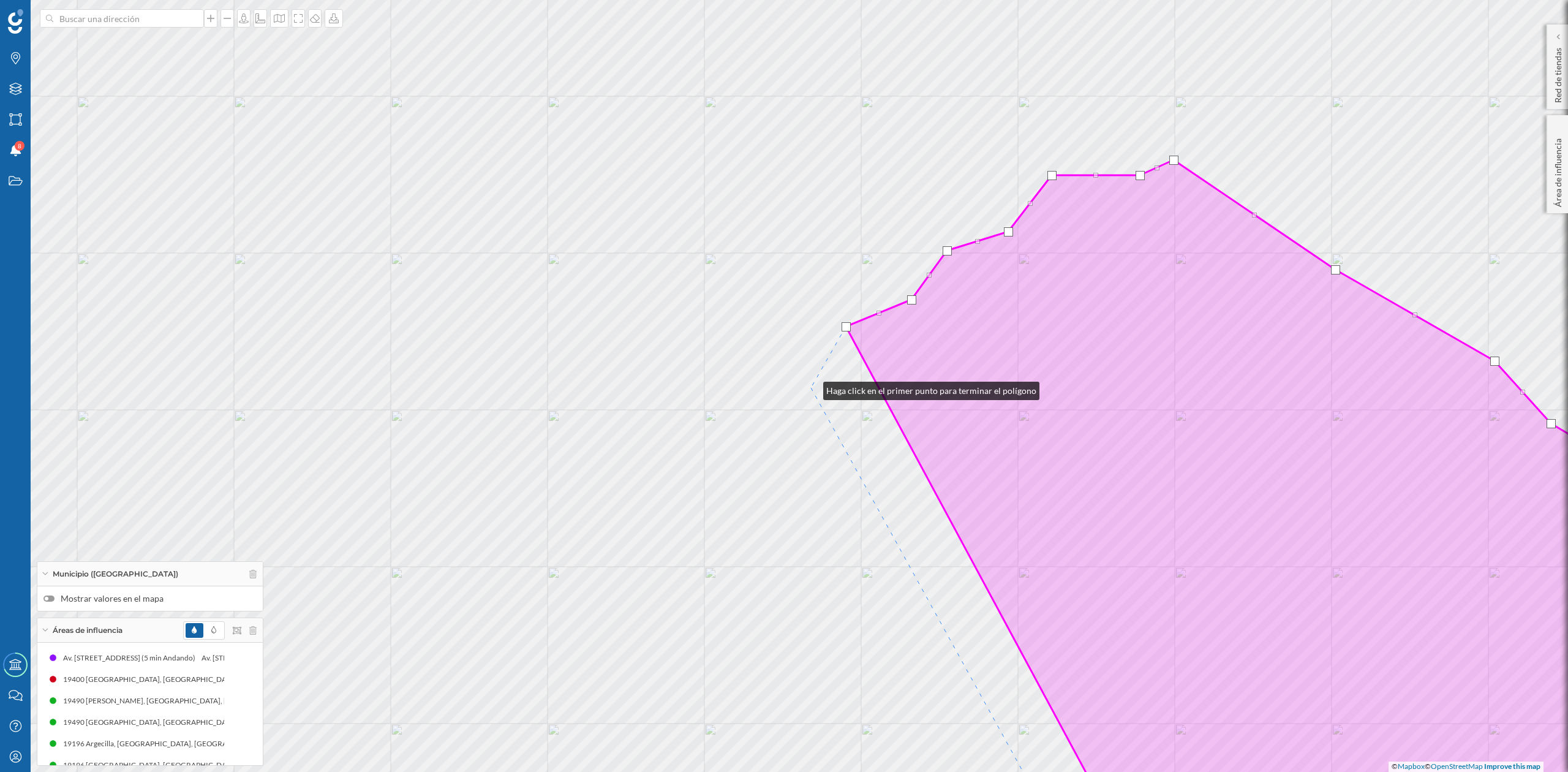
click at [811, 388] on div "© Mapbox © OpenStreetMap Improve this map" at bounding box center [784, 386] width 1568 height 772
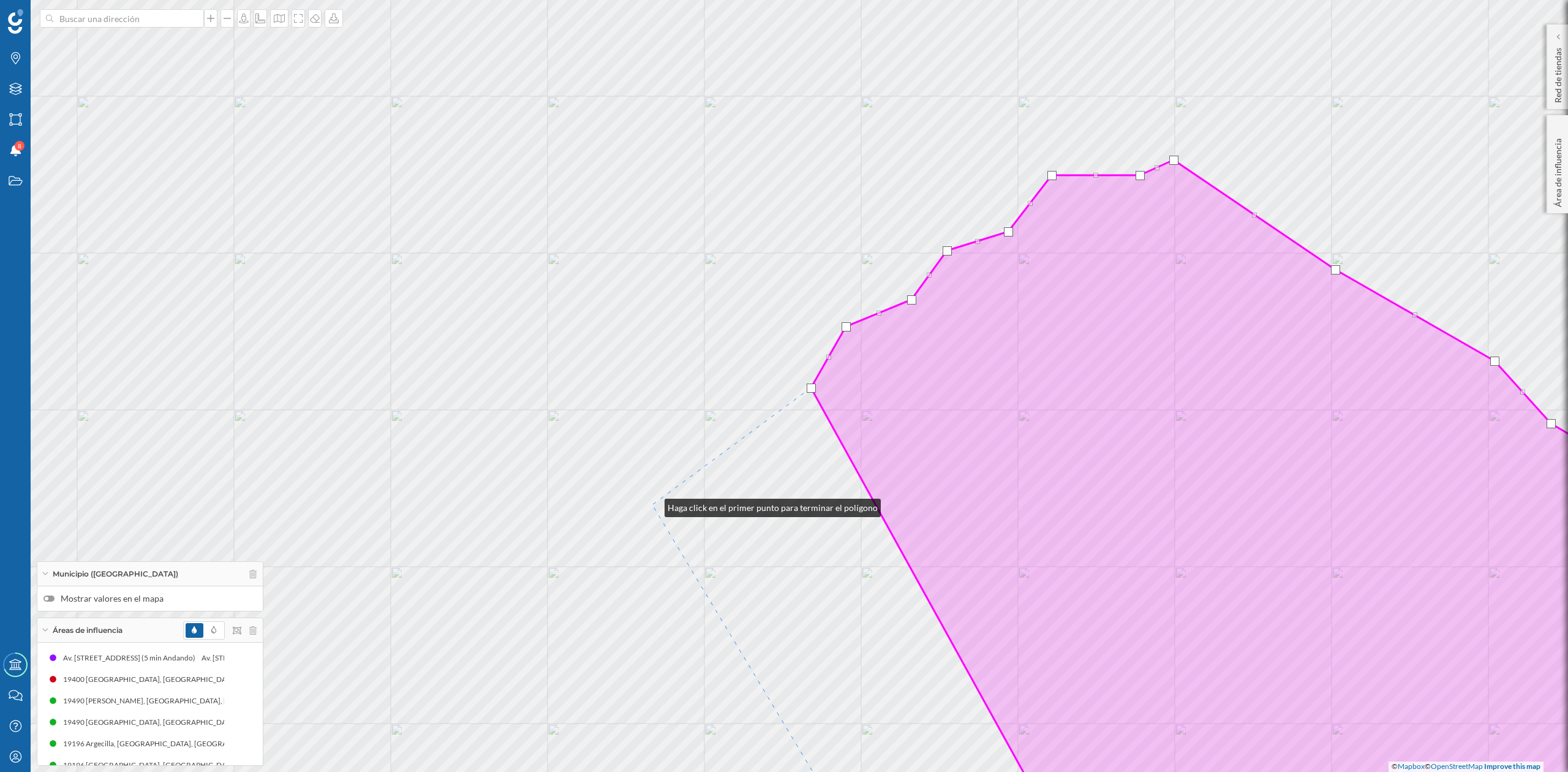
drag, startPoint x: 652, startPoint y: 505, endPoint x: 607, endPoint y: 535, distance: 54.1
click at [653, 504] on div "© Mapbox © OpenStreetMap Improve this map" at bounding box center [784, 386] width 1568 height 772
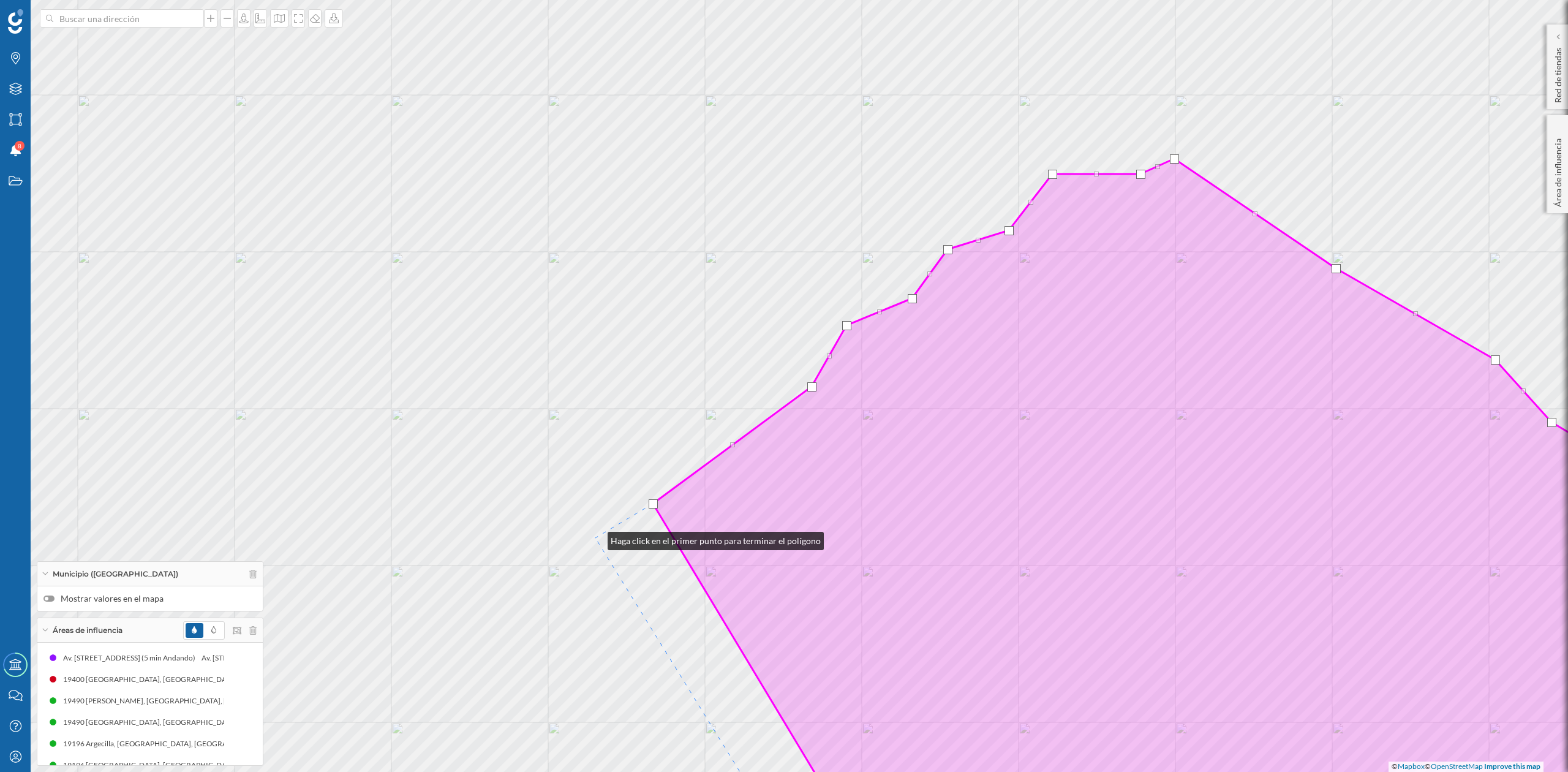
click at [596, 538] on div "© Mapbox © OpenStreetMap Improve this map" at bounding box center [784, 386] width 1568 height 772
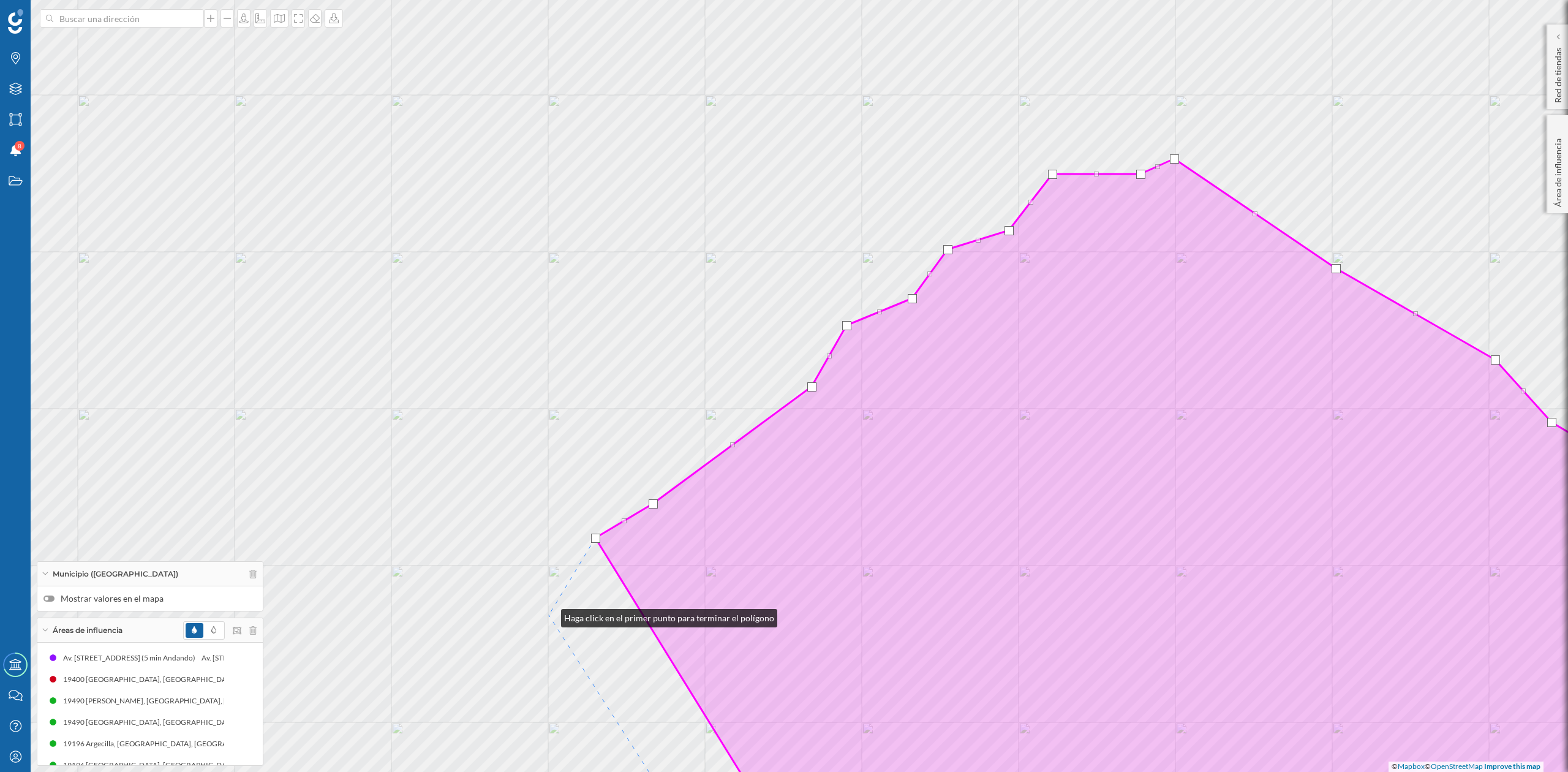
click at [549, 615] on div "© Mapbox © OpenStreetMap Improve this map" at bounding box center [784, 386] width 1568 height 772
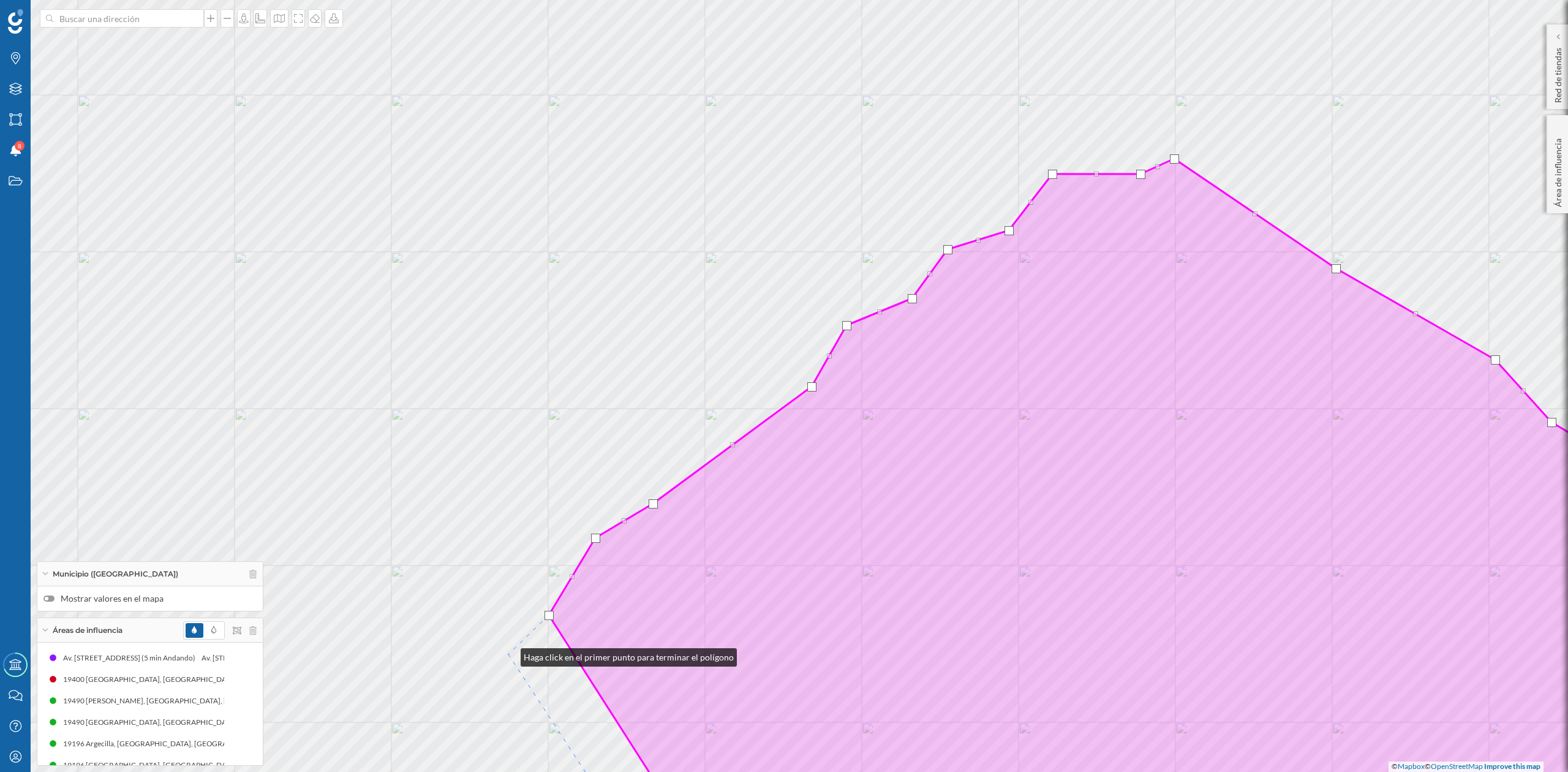
click at [509, 654] on div "© Mapbox © OpenStreetMap Improve this map" at bounding box center [784, 386] width 1568 height 772
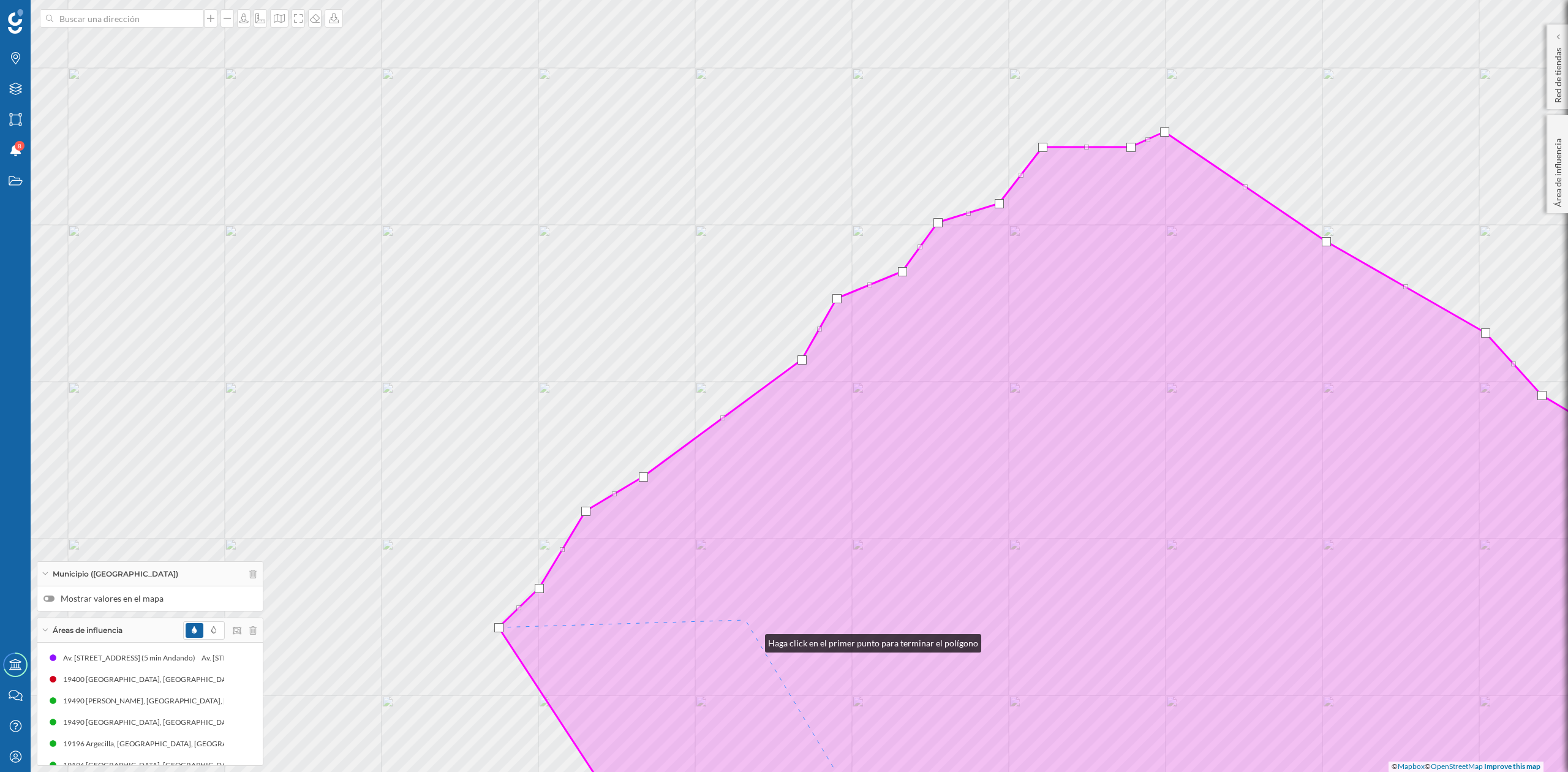
drag, startPoint x: 762, startPoint y: 668, endPoint x: 572, endPoint y: 194, distance: 510.7
click at [572, 194] on icon at bounding box center [1108, 478] width 1218 height 692
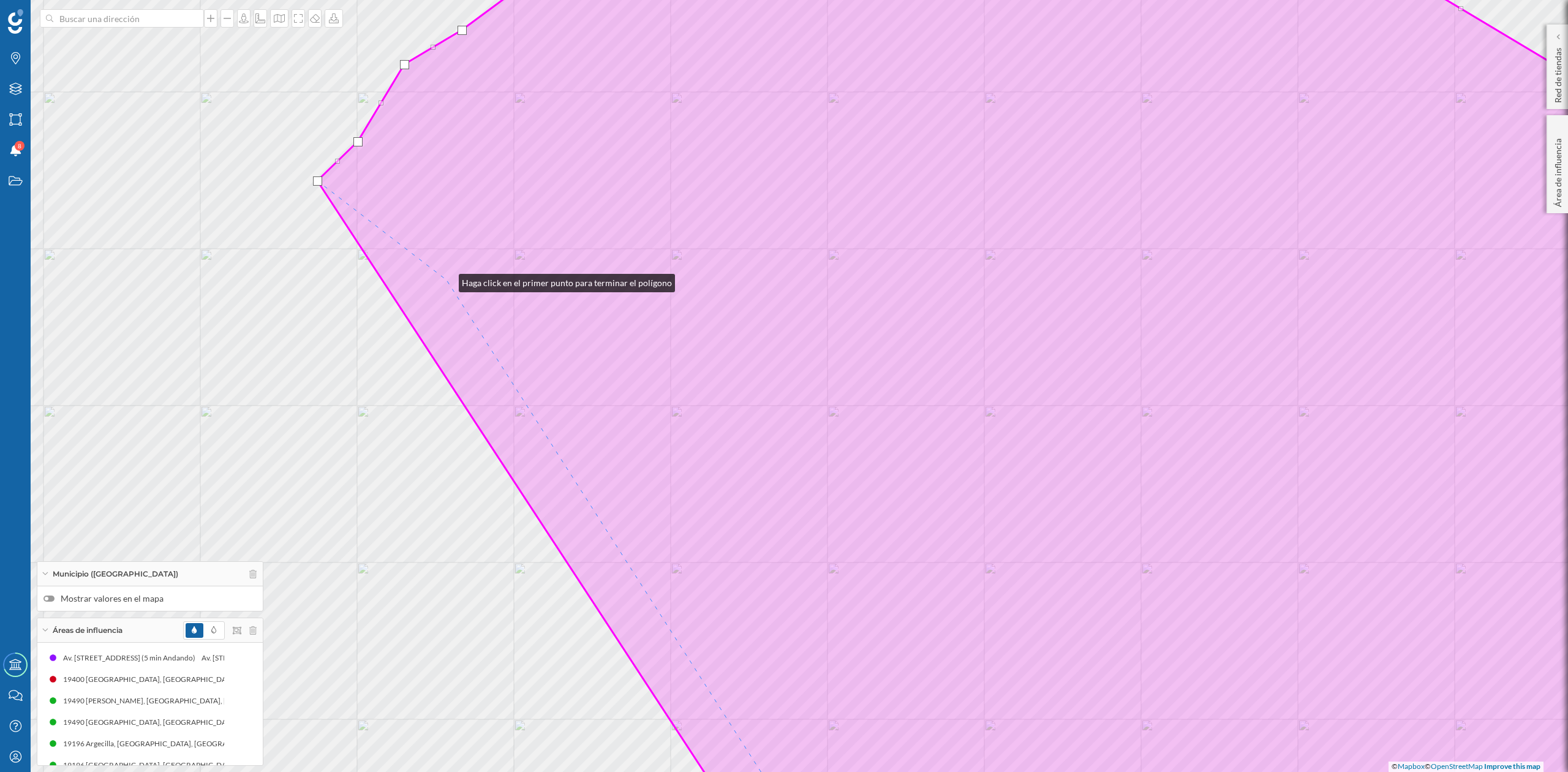
click at [447, 280] on icon at bounding box center [1022, 386] width 1410 height 930
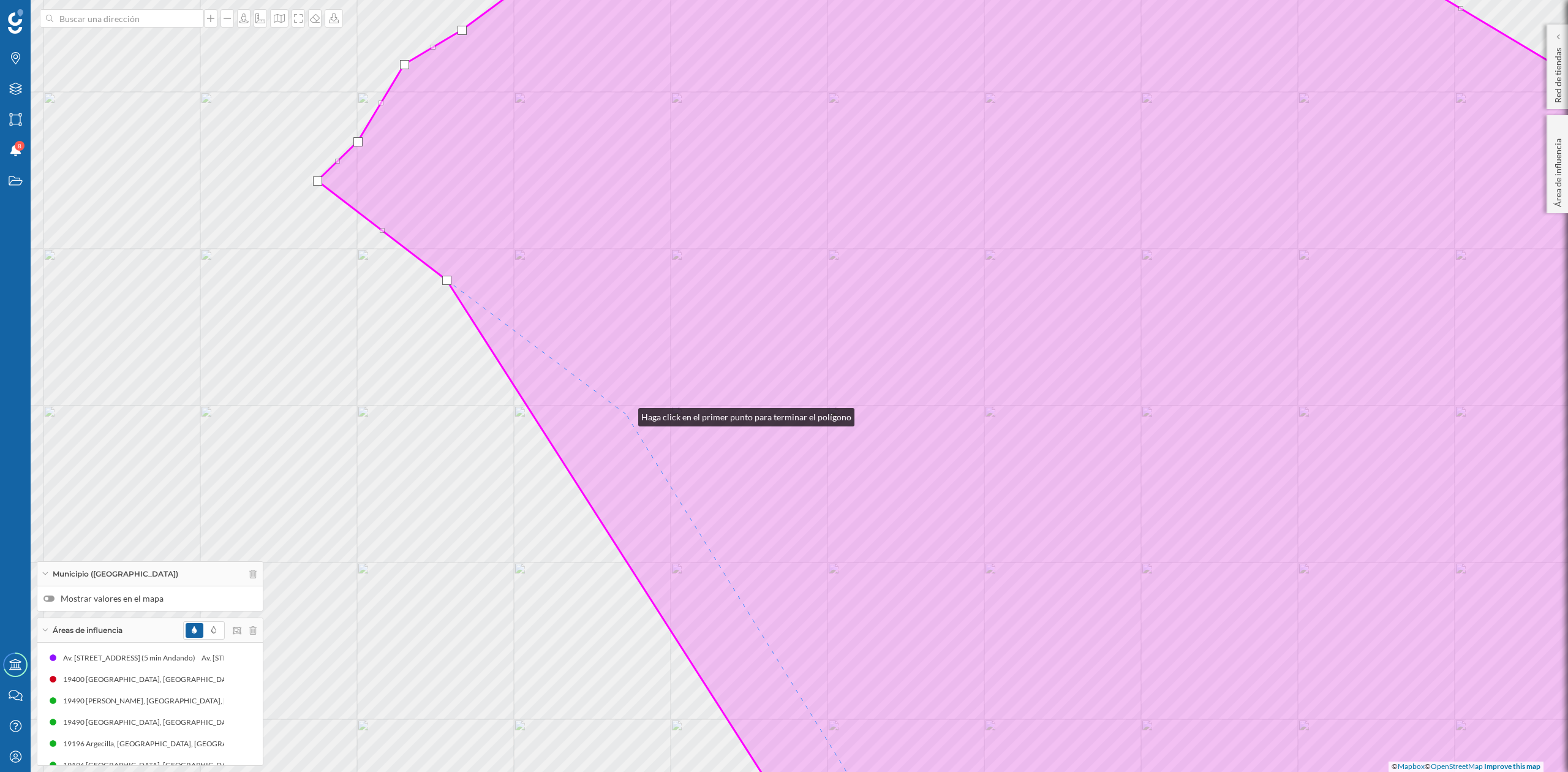
click at [626, 415] on icon at bounding box center [1022, 386] width 1410 height 930
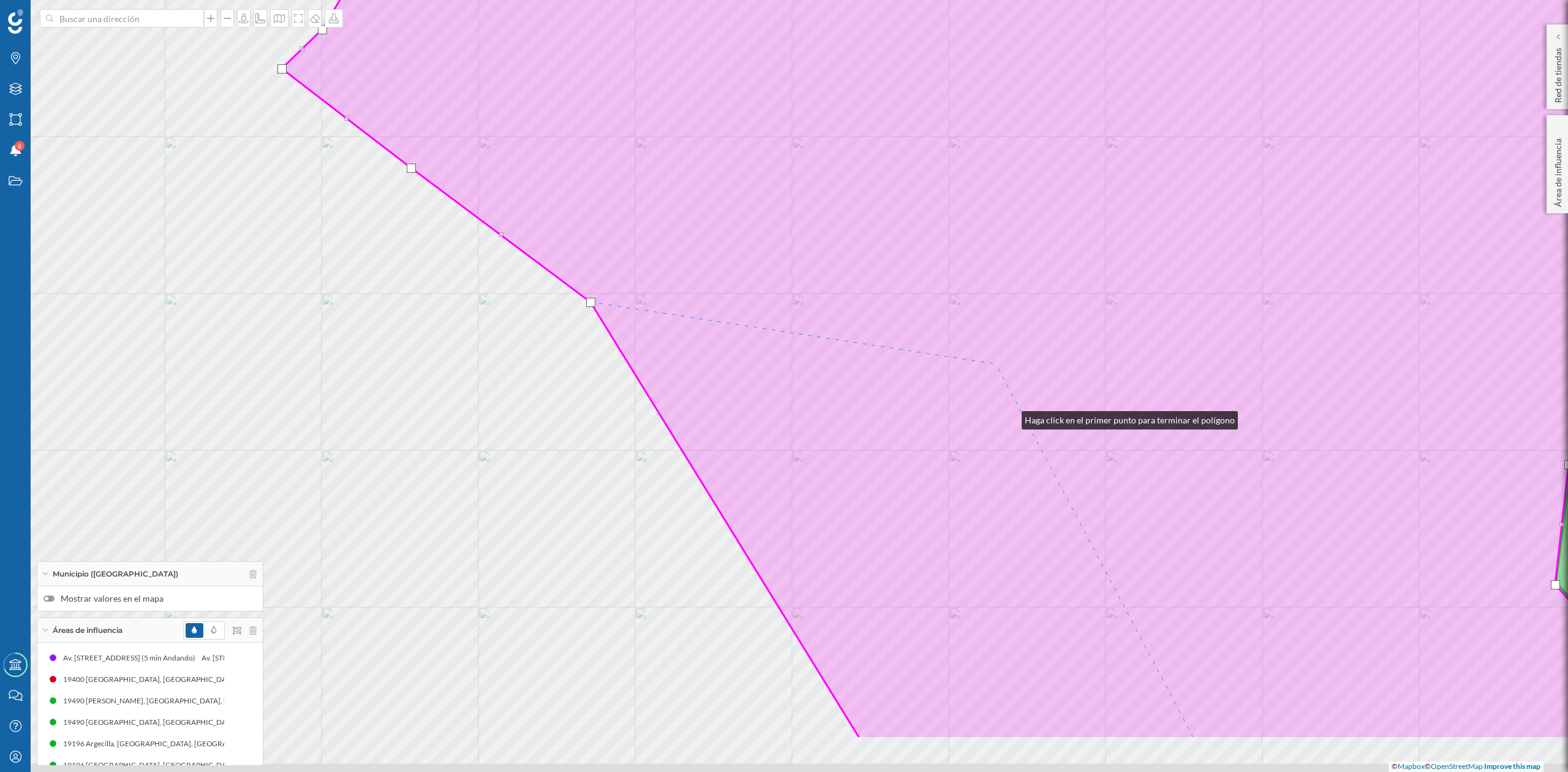
drag, startPoint x: 1009, startPoint y: 417, endPoint x: 942, endPoint y: 84, distance: 339.7
click at [942, 84] on icon at bounding box center [986, 274] width 1410 height 930
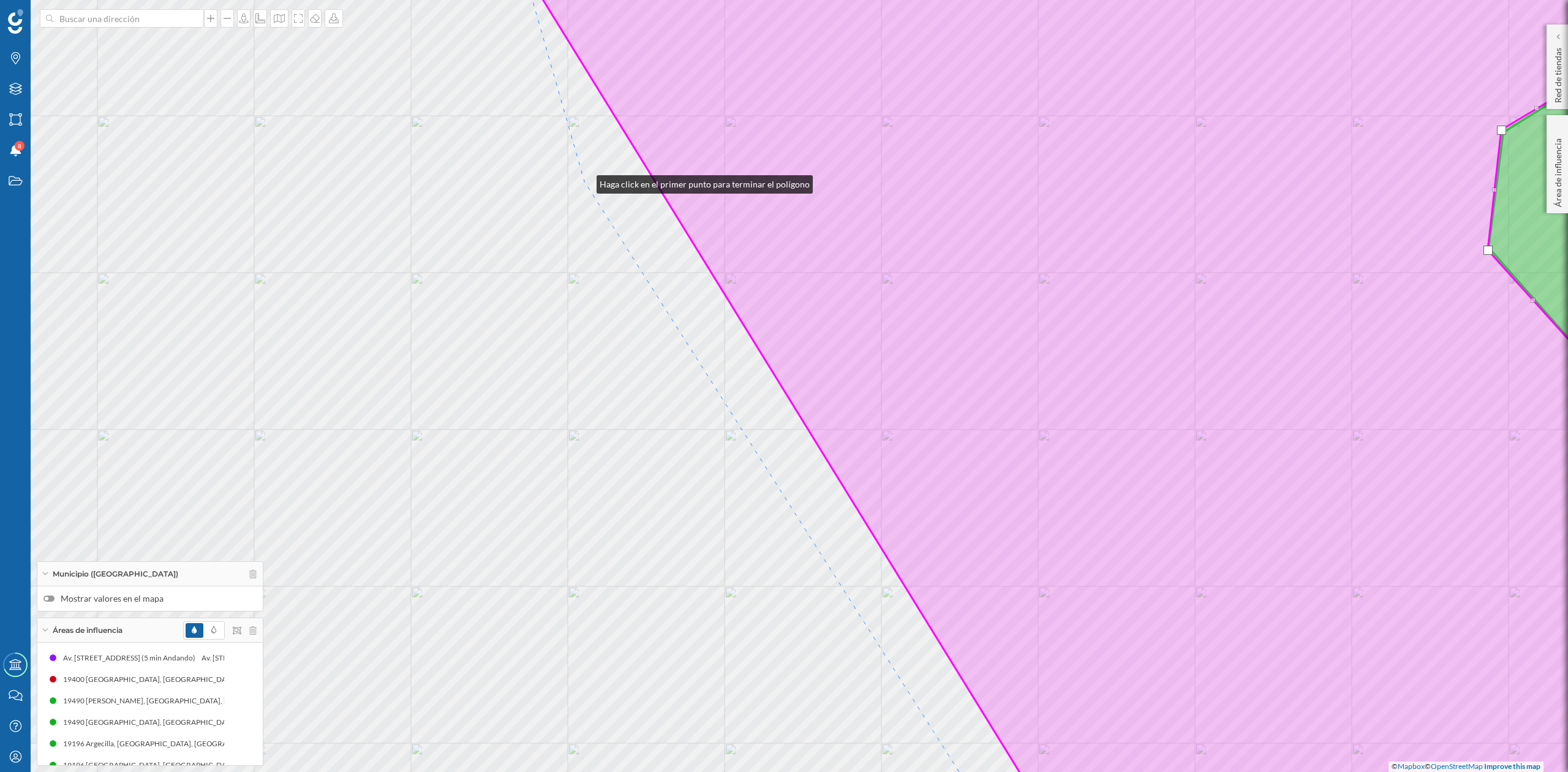
click at [584, 182] on div "© Mapbox © OpenStreetMap Improve this map" at bounding box center [784, 386] width 1568 height 772
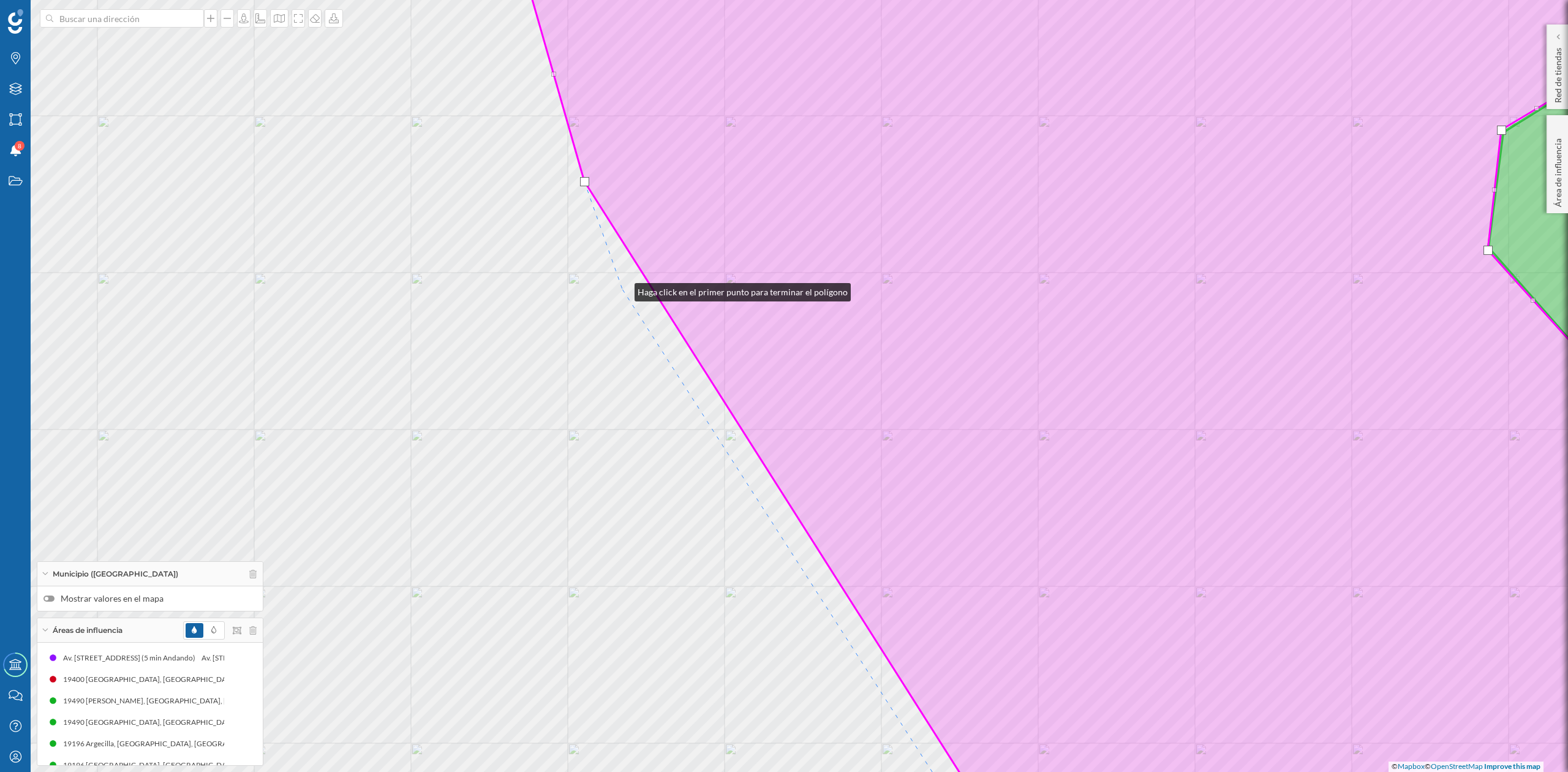
click at [622, 289] on div "© Mapbox © OpenStreetMap Improve this map" at bounding box center [784, 386] width 1568 height 772
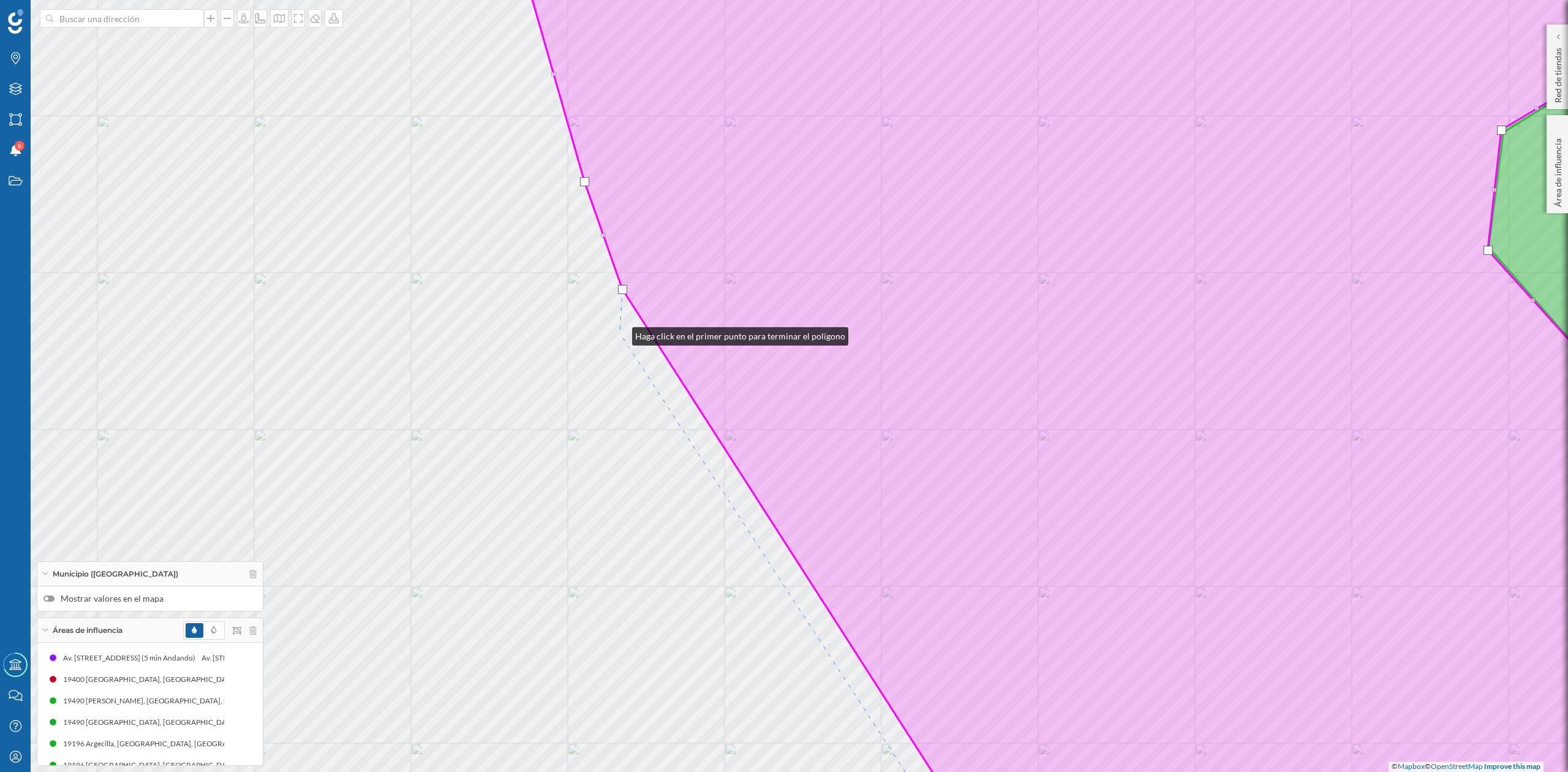
click at [620, 333] on div "© Mapbox © OpenStreetMap Improve this map" at bounding box center [784, 386] width 1568 height 772
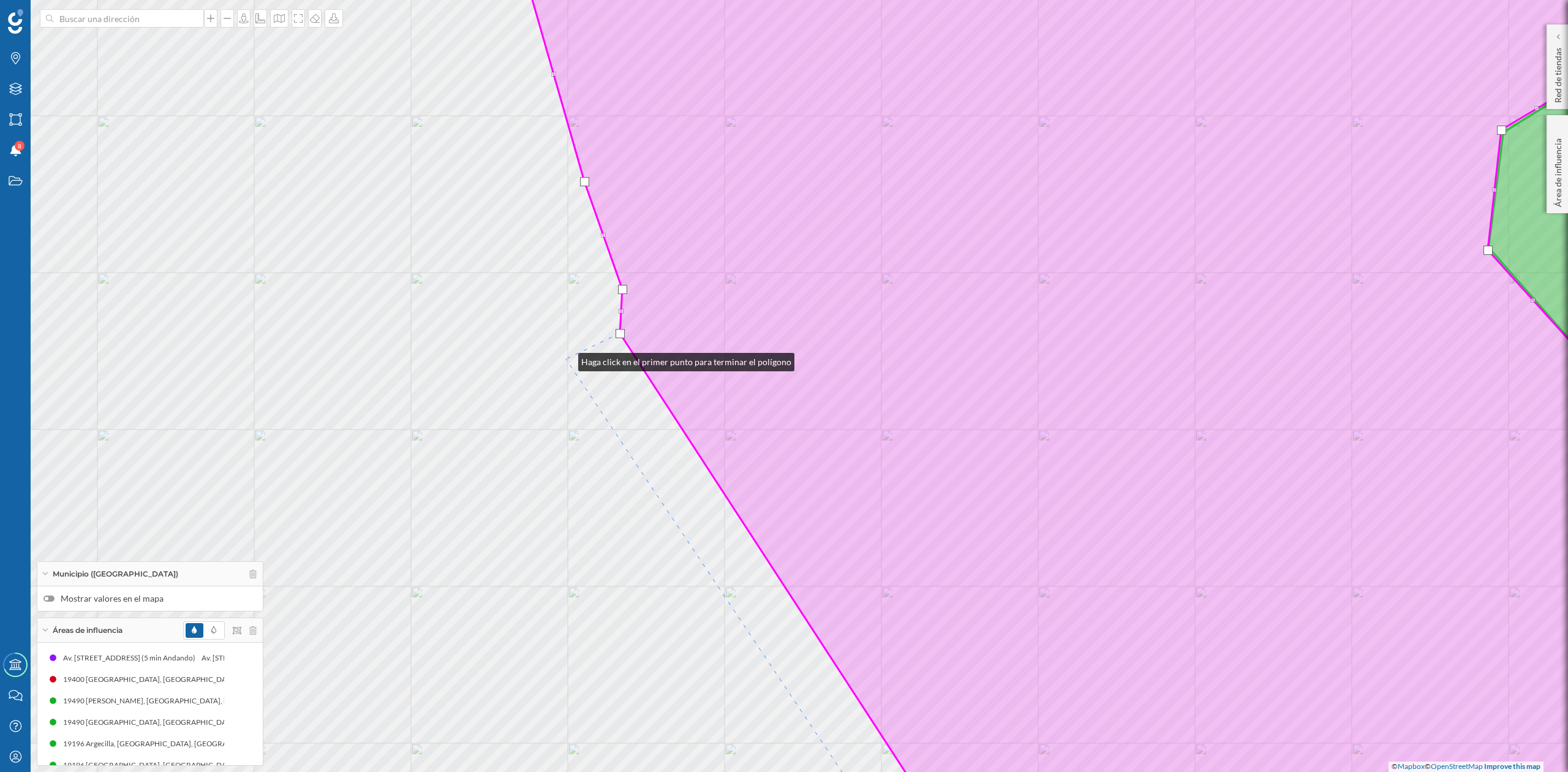
click at [566, 359] on div "© Mapbox © OpenStreetMap Improve this map" at bounding box center [784, 386] width 1568 height 772
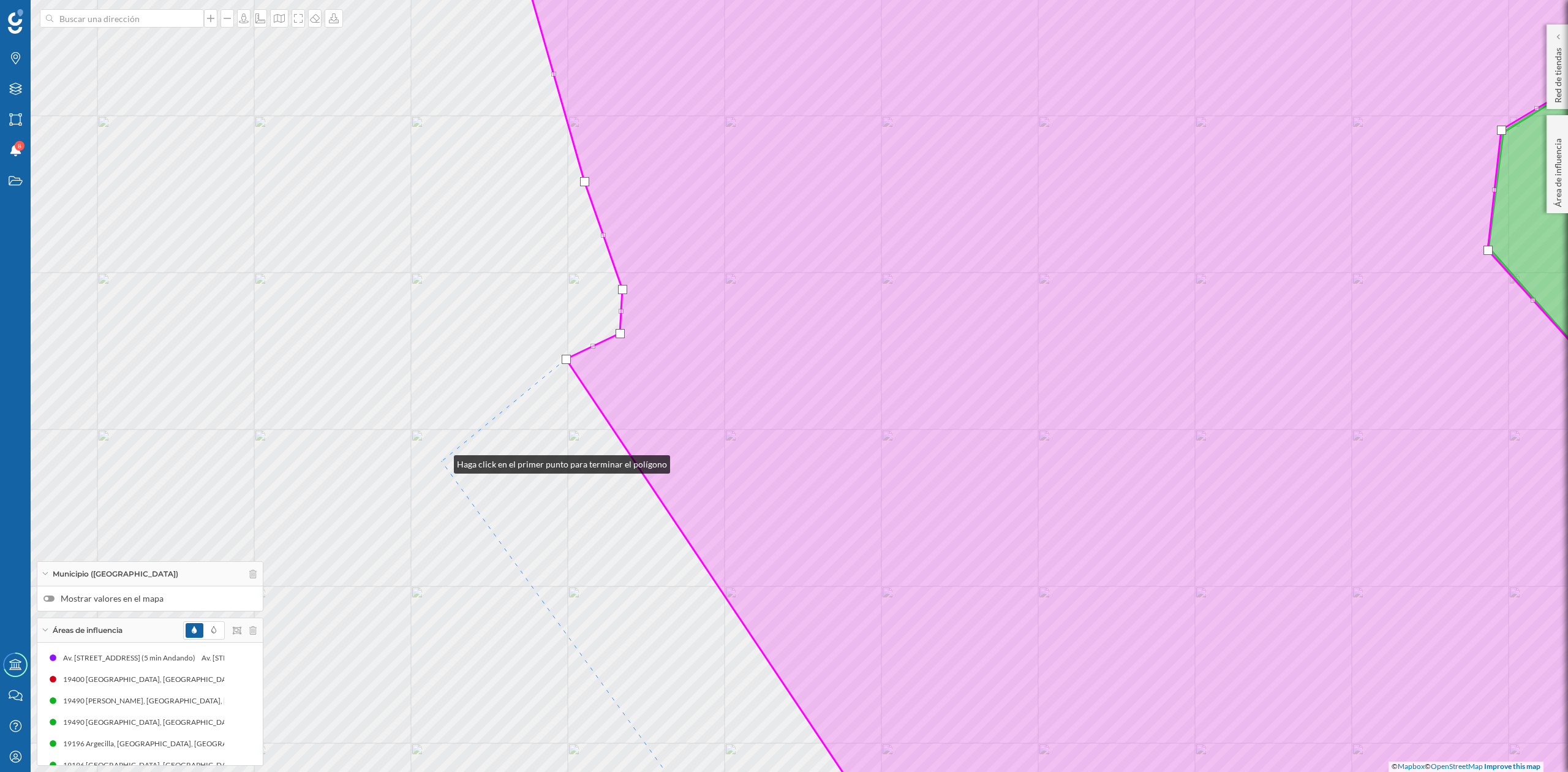
click at [442, 462] on div "© Mapbox © OpenStreetMap Improve this map" at bounding box center [784, 386] width 1568 height 772
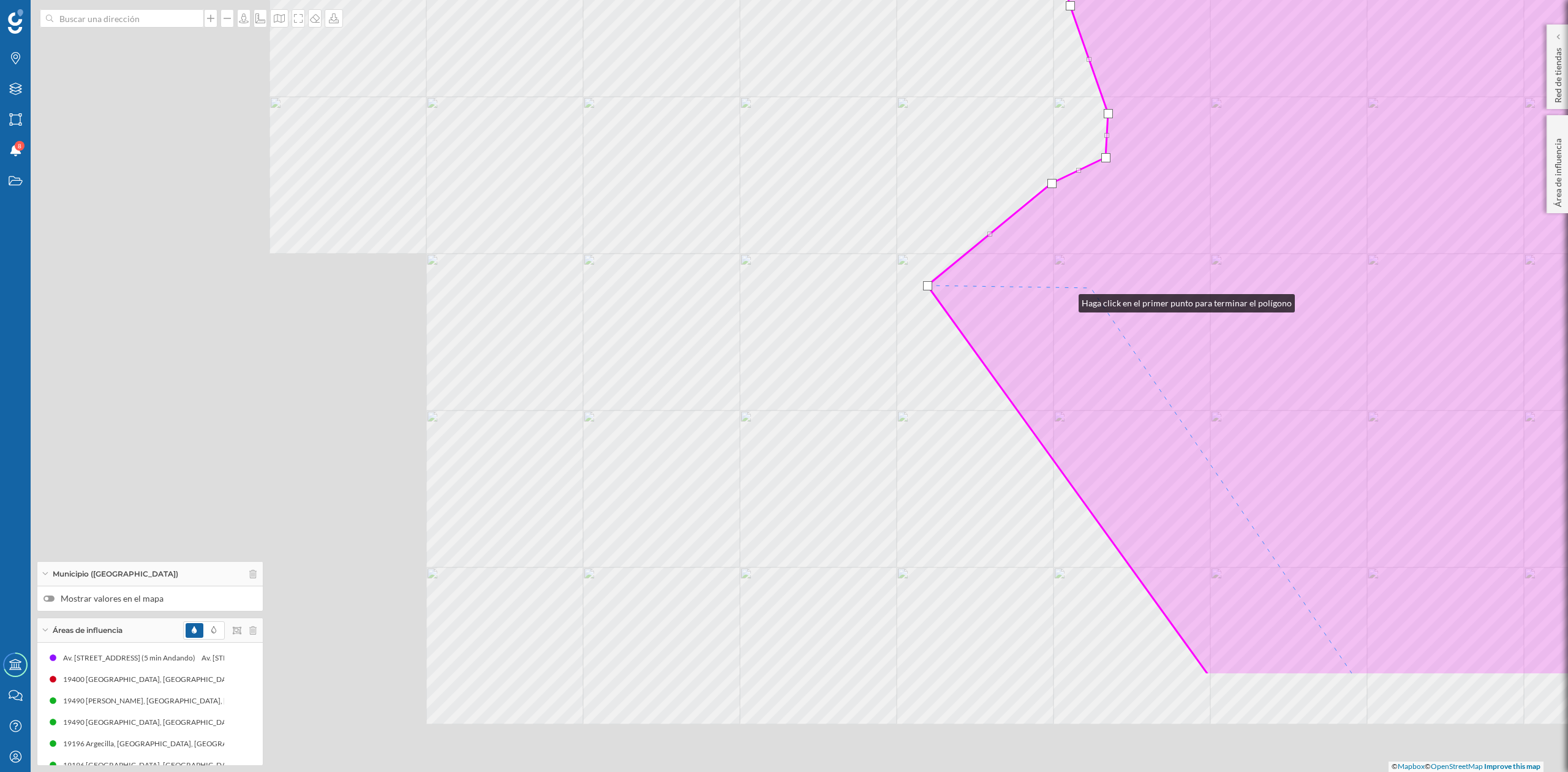
drag, startPoint x: 582, startPoint y: 476, endPoint x: 1126, endPoint y: 273, distance: 580.6
click at [1126, 273] on icon at bounding box center [1570, 210] width 1285 height 930
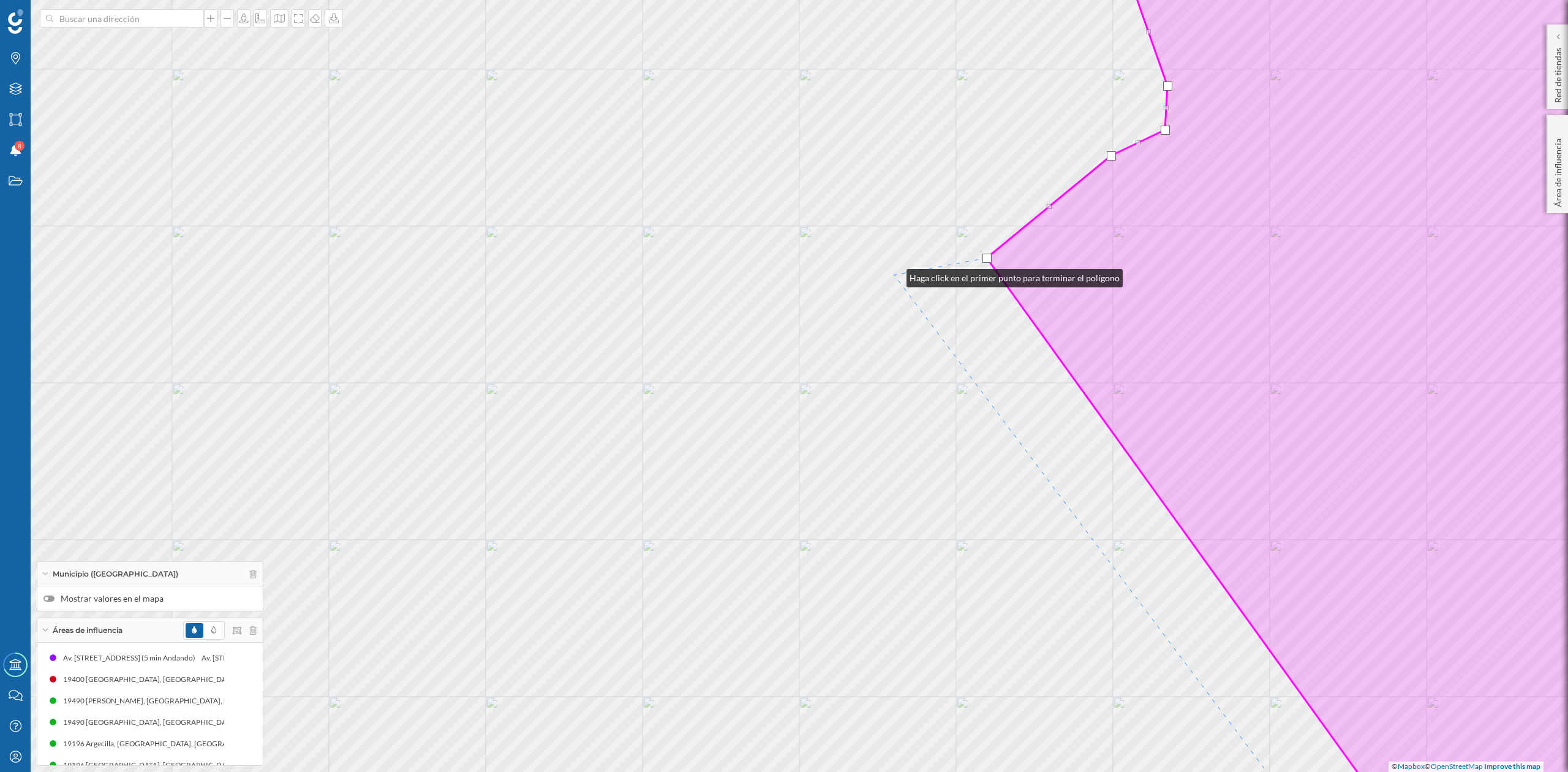
click at [894, 275] on div "© Mapbox © OpenStreetMap Improve this map" at bounding box center [784, 386] width 1568 height 772
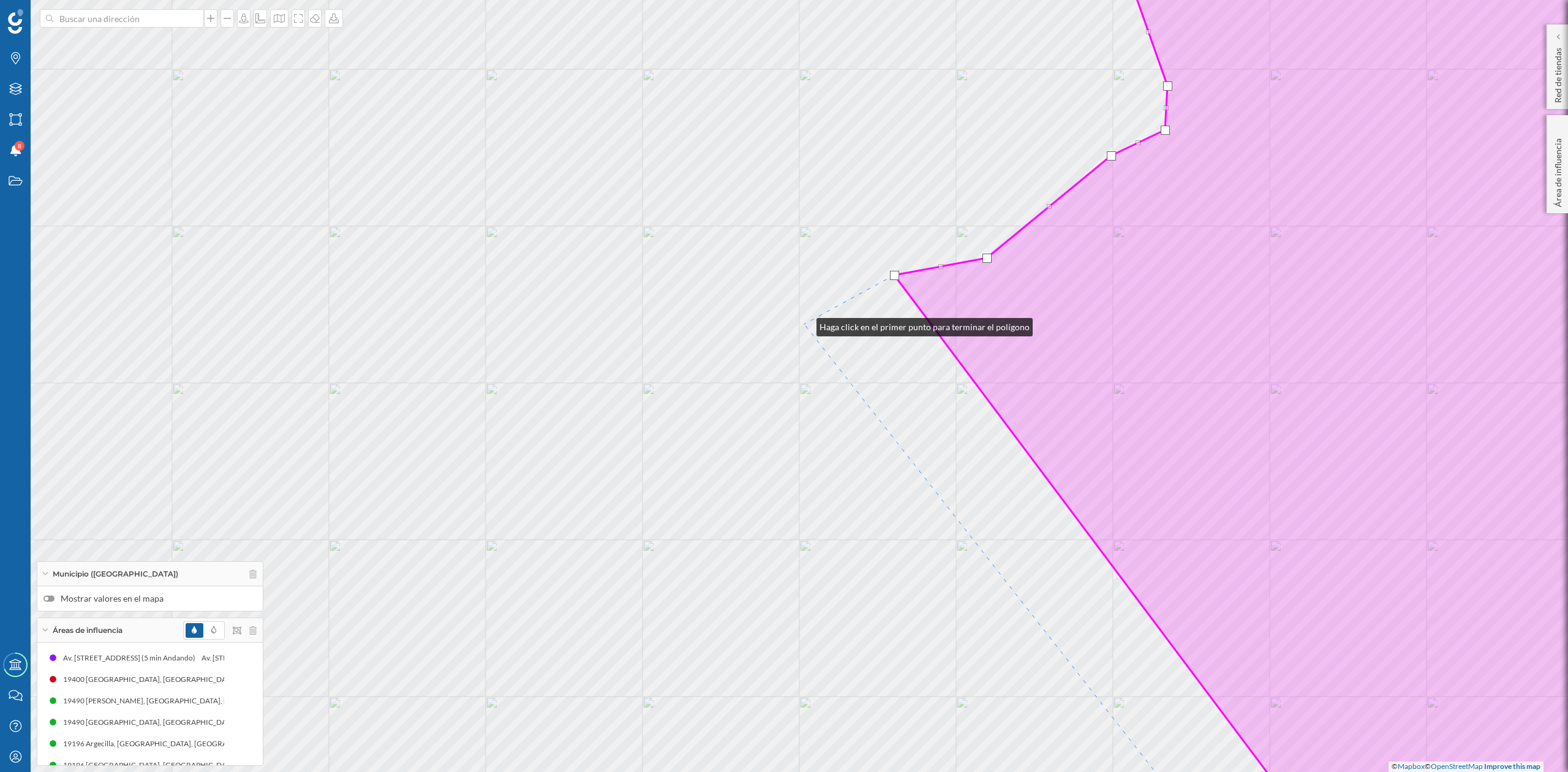
click at [805, 324] on div "© Mapbox © OpenStreetMap Improve this map" at bounding box center [784, 386] width 1568 height 772
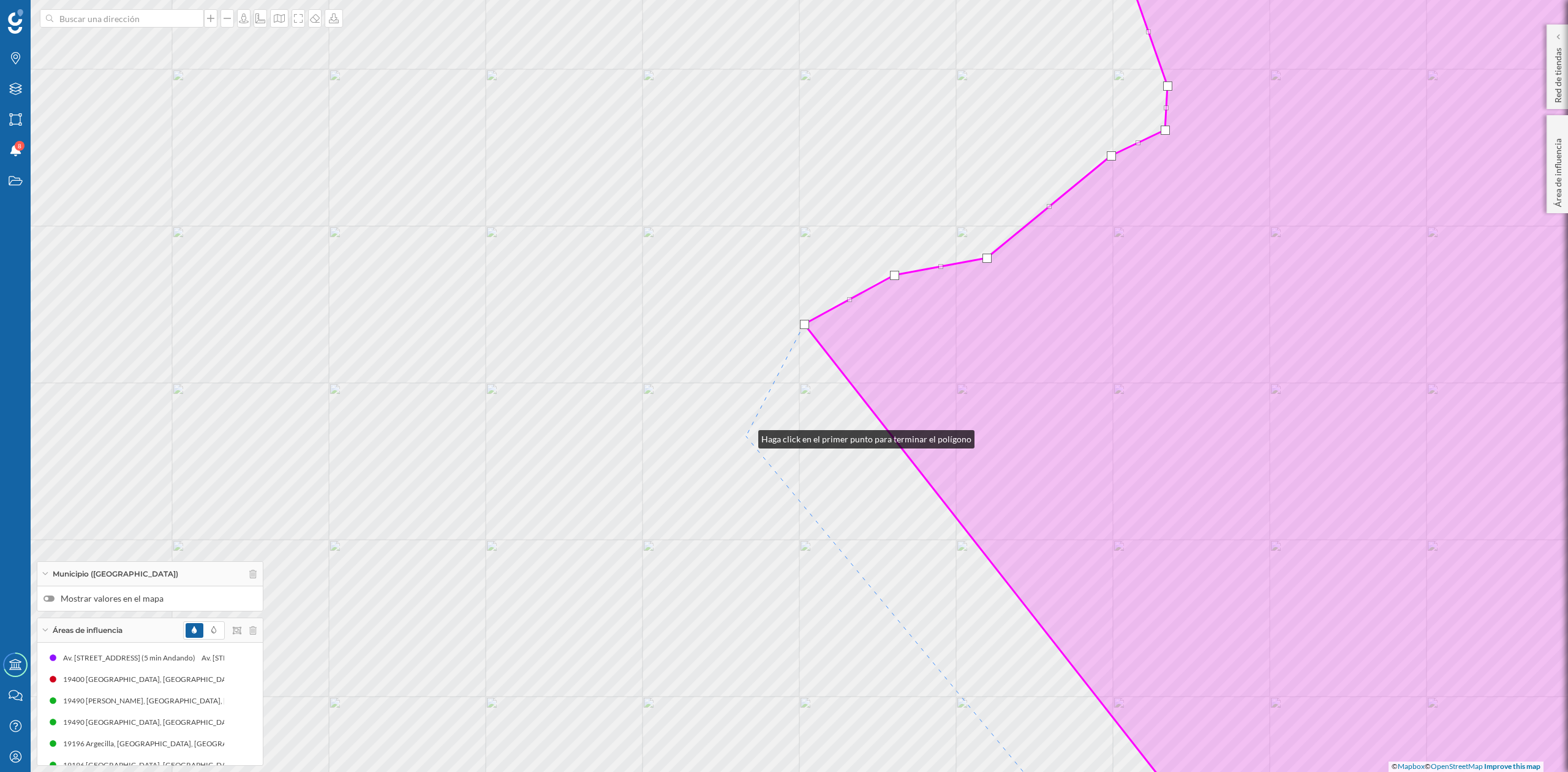
click at [746, 436] on div "© Mapbox © OpenStreetMap Improve this map" at bounding box center [784, 386] width 1568 height 772
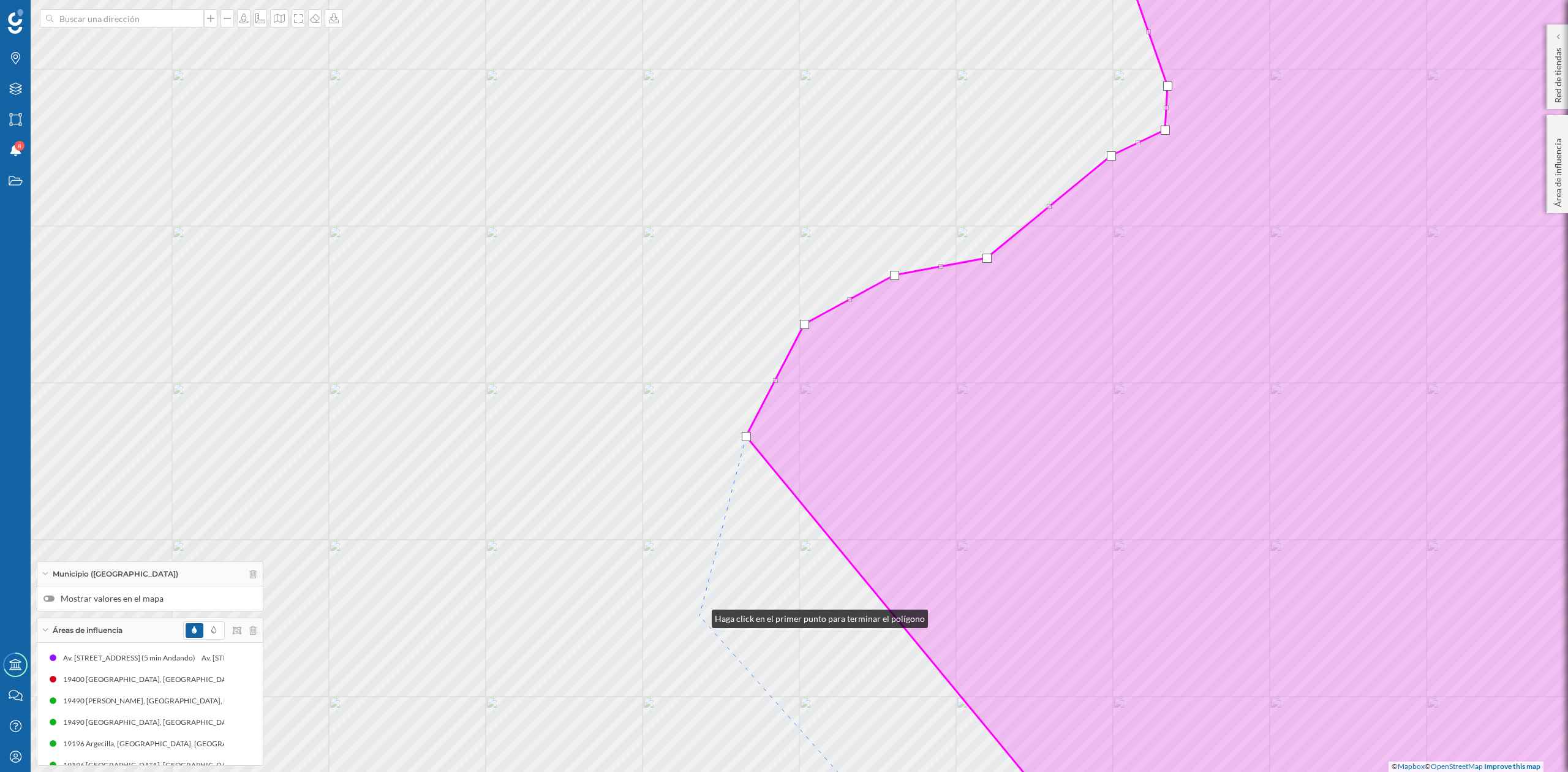
click at [699, 616] on div "© Mapbox © OpenStreetMap Improve this map" at bounding box center [784, 386] width 1568 height 772
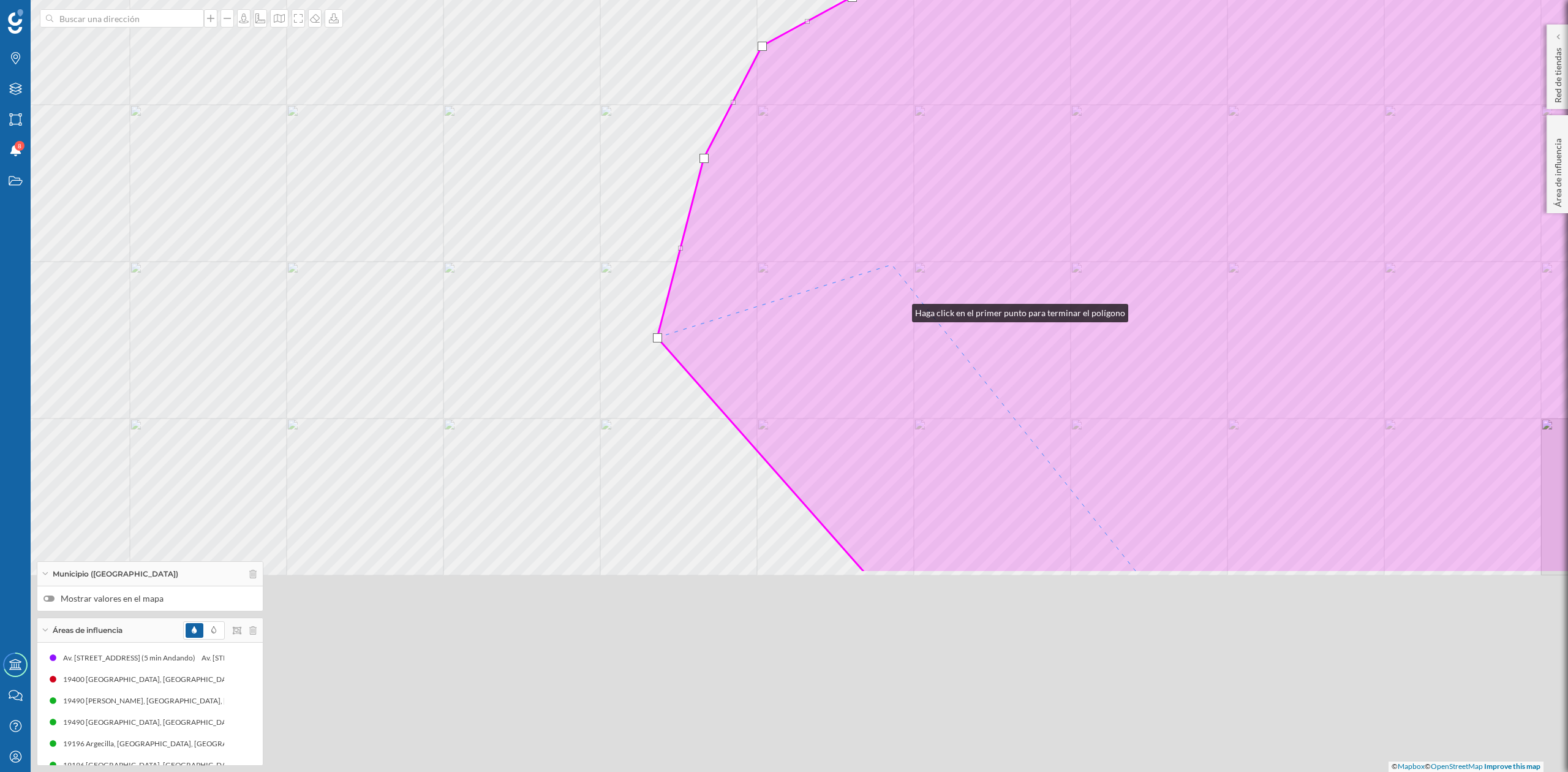
drag, startPoint x: 912, startPoint y: 408, endPoint x: 896, endPoint y: 138, distance: 270.5
click at [896, 138] on icon at bounding box center [1171, 108] width 1028 height 930
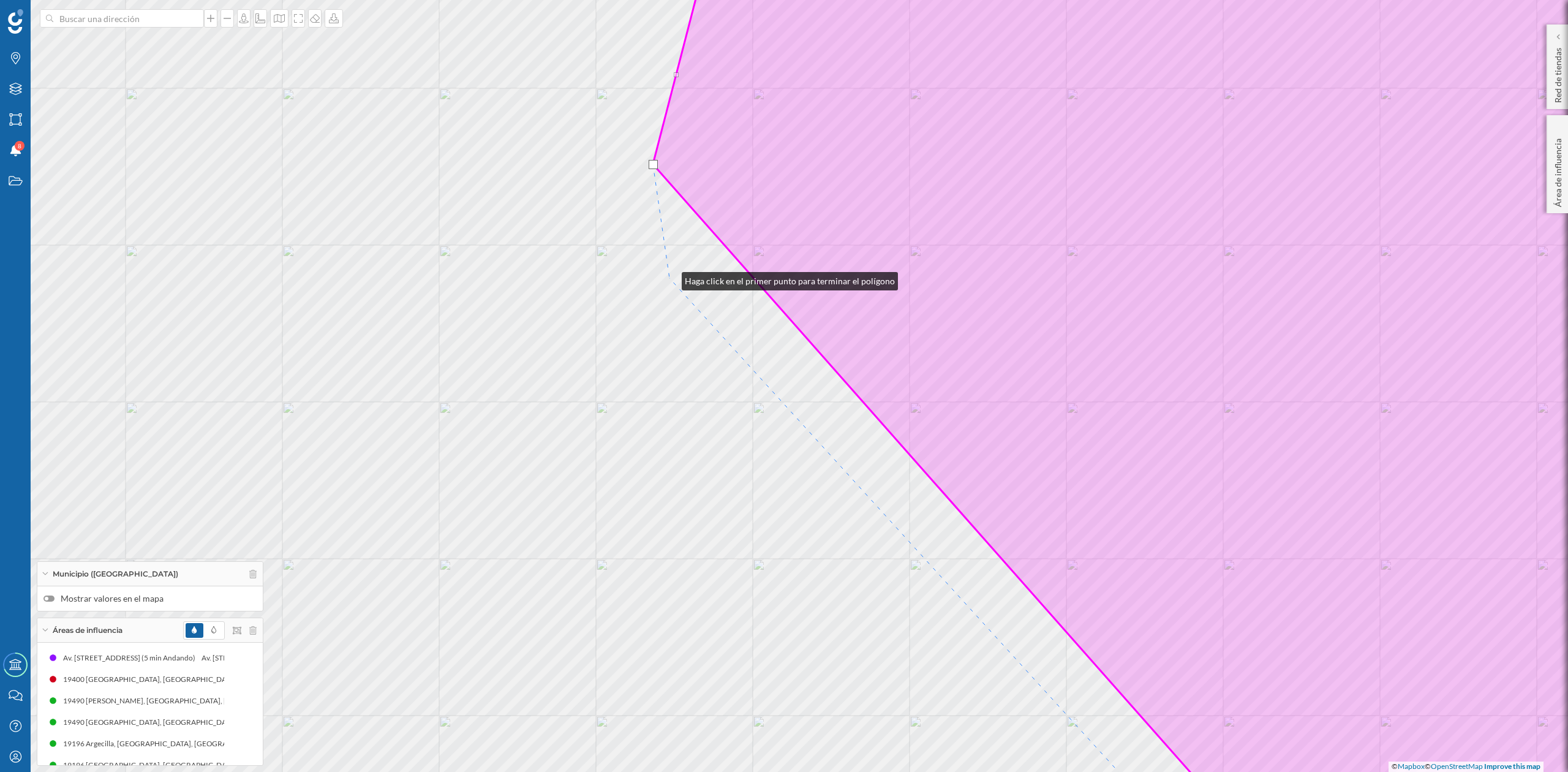
click at [670, 279] on div "© Mapbox © OpenStreetMap Improve this map" at bounding box center [784, 386] width 1568 height 772
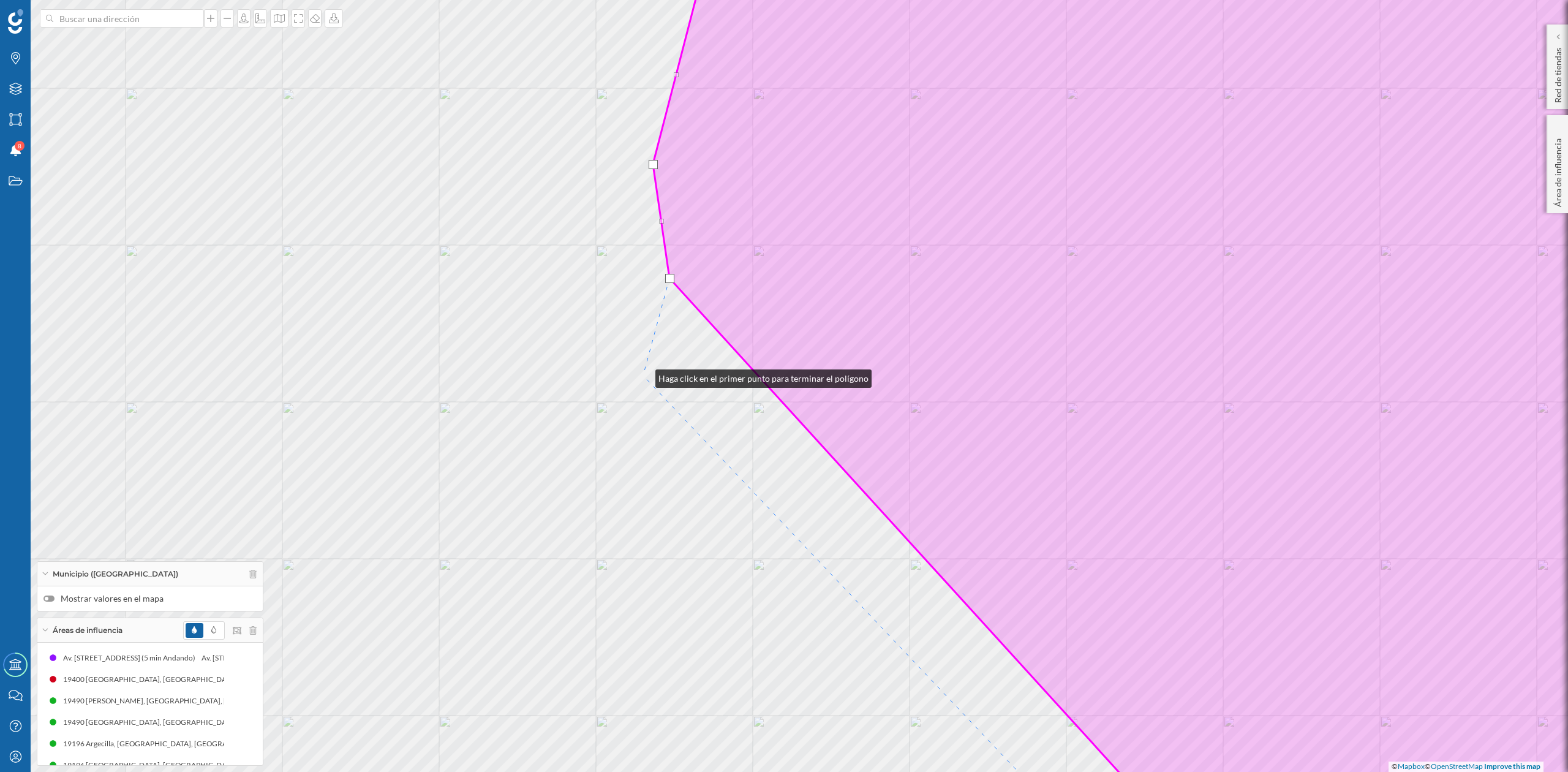
click at [643, 374] on div "© Mapbox © OpenStreetMap Improve this map" at bounding box center [784, 386] width 1568 height 772
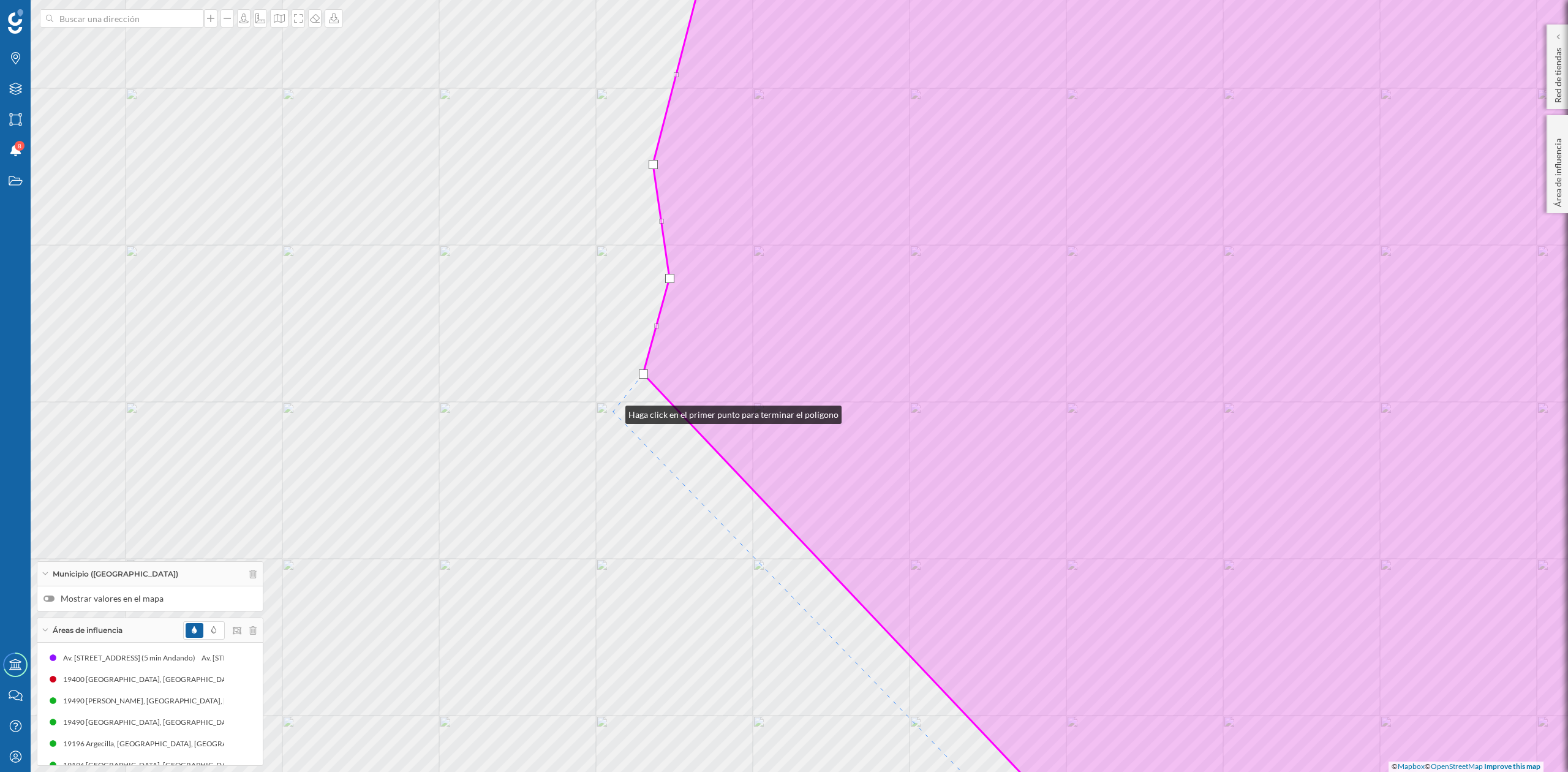
click at [613, 412] on div "© Mapbox © OpenStreetMap Improve this map" at bounding box center [784, 386] width 1568 height 772
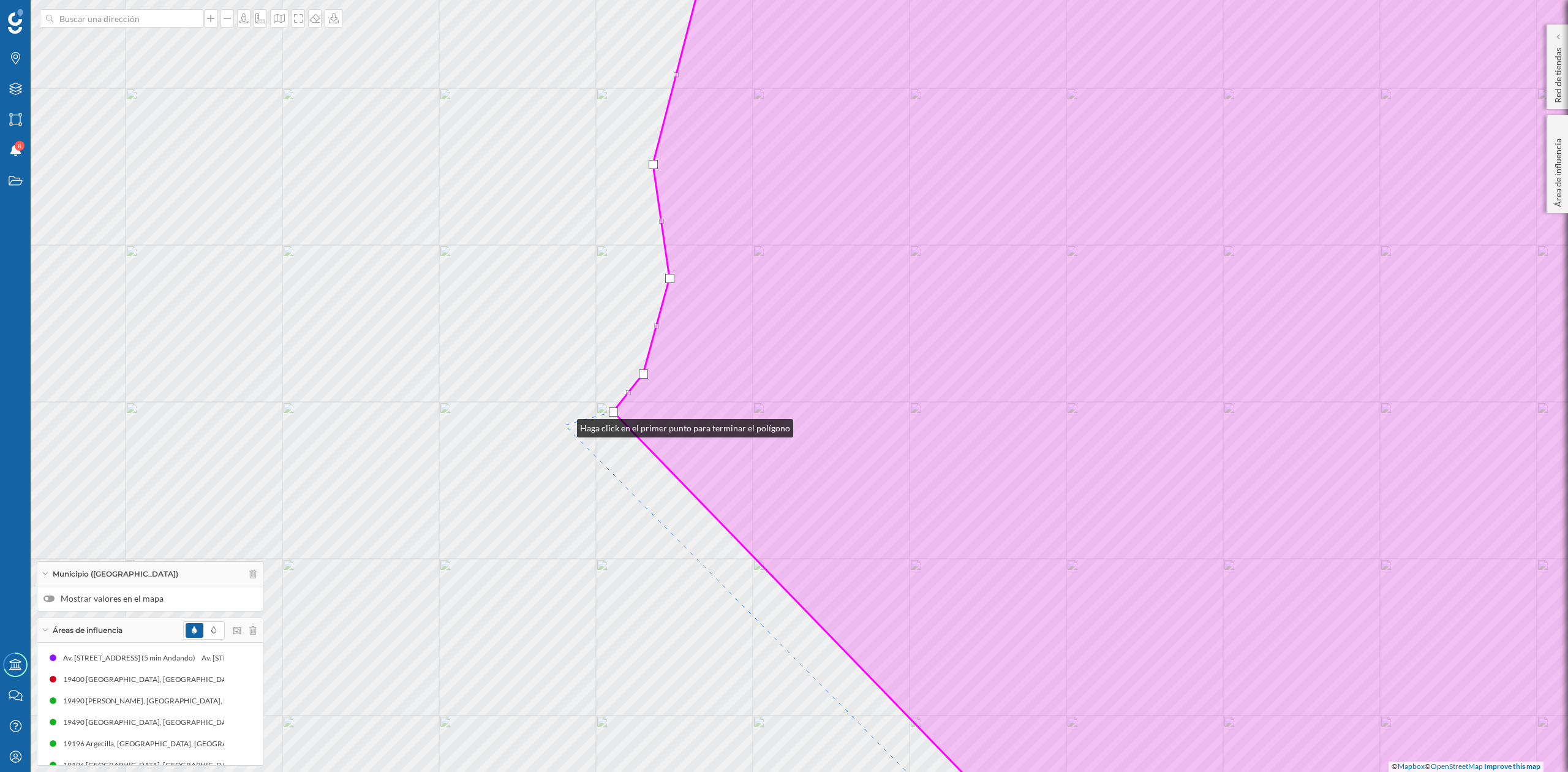
click at [565, 425] on div "© Mapbox © OpenStreetMap Improve this map" at bounding box center [784, 386] width 1568 height 772
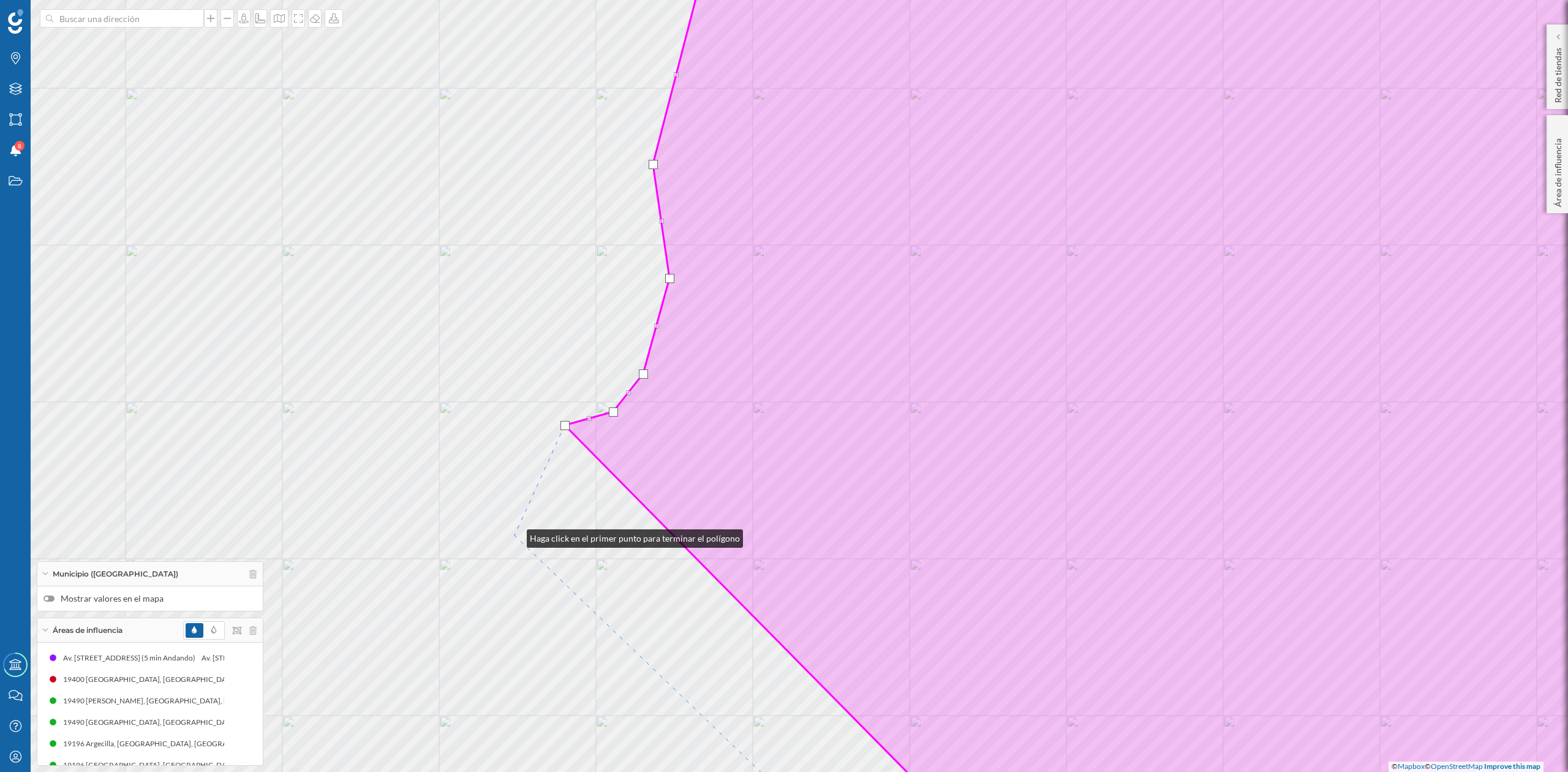
click at [513, 536] on div "© Mapbox © OpenStreetMap Improve this map" at bounding box center [784, 386] width 1568 height 772
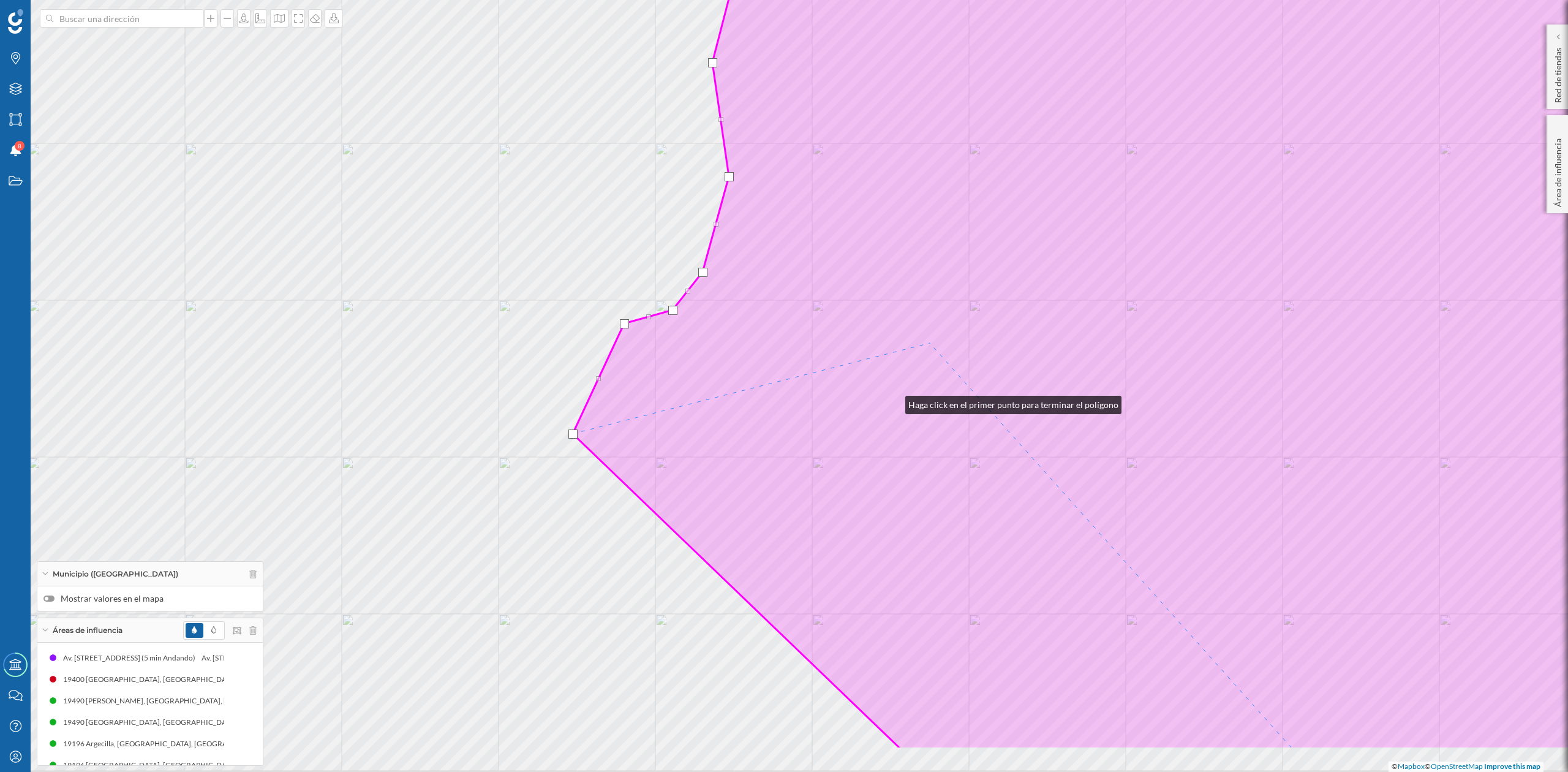
drag, startPoint x: 834, startPoint y: 504, endPoint x: 1033, endPoint y: 210, distance: 355.0
click at [1033, 210] on icon at bounding box center [1179, 284] width 1213 height 930
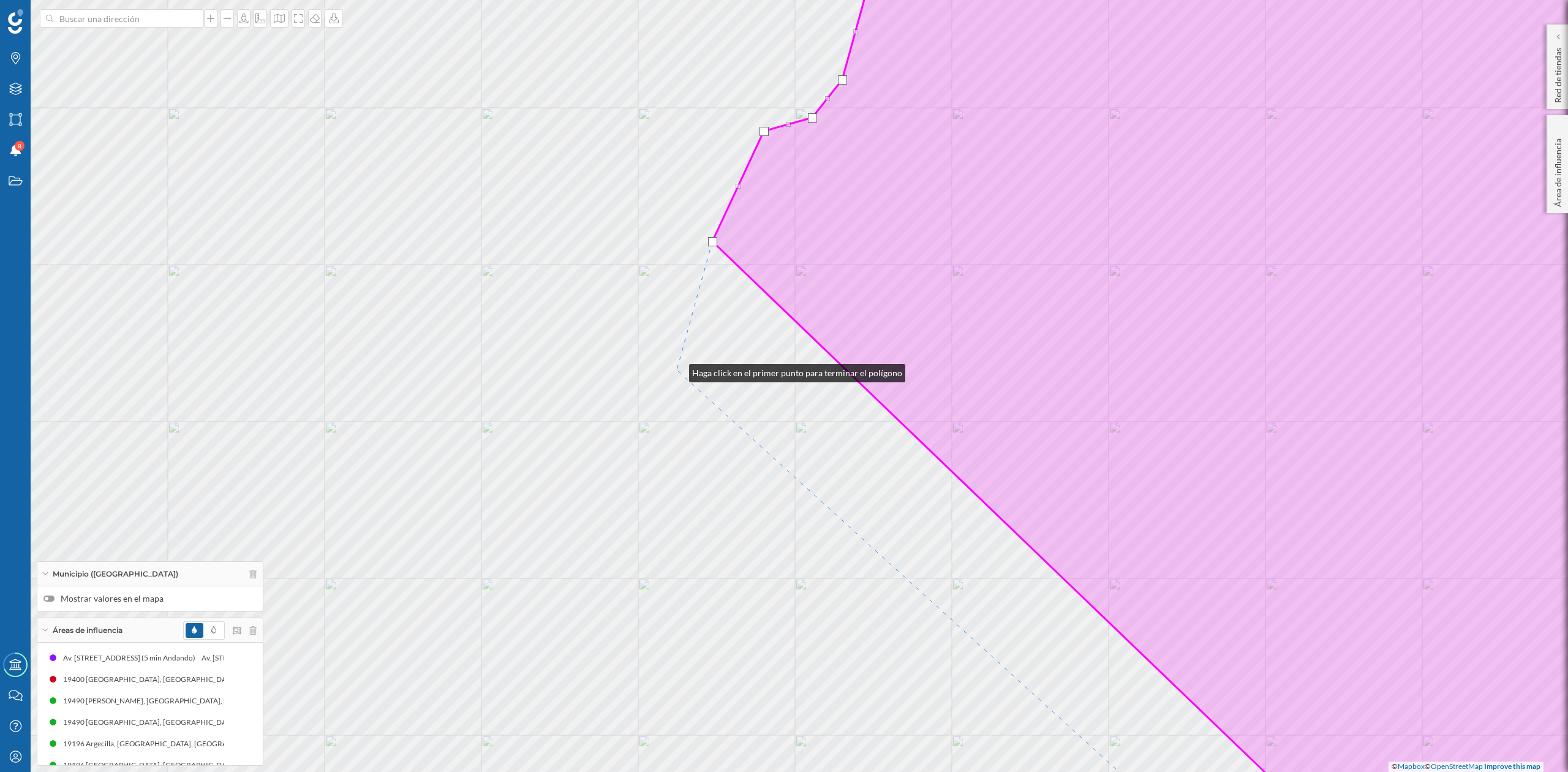
click at [677, 370] on div "© Mapbox © OpenStreetMap Improve this map" at bounding box center [784, 386] width 1568 height 772
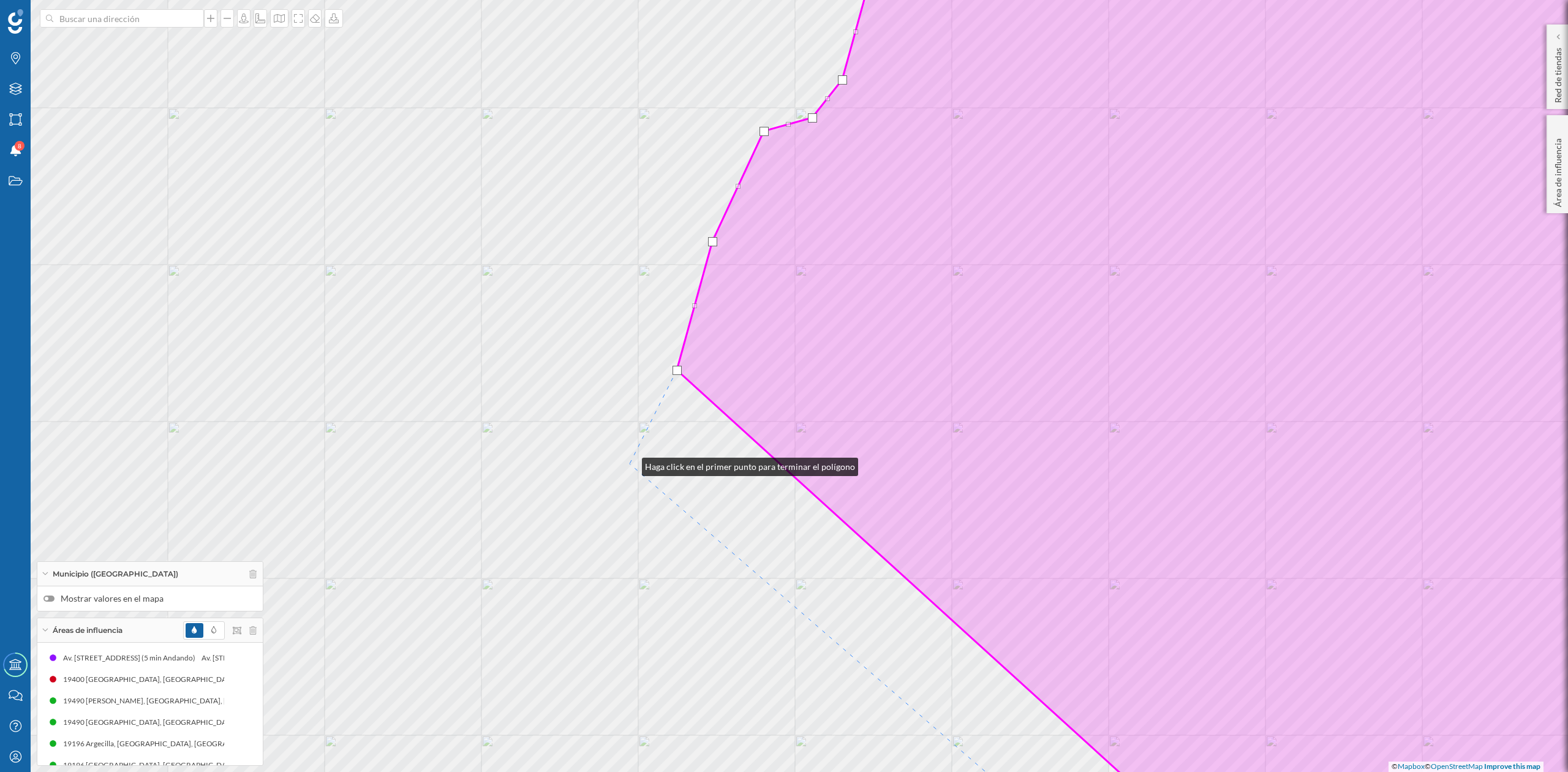
click at [630, 464] on div "© Mapbox © OpenStreetMap Improve this map" at bounding box center [784, 386] width 1568 height 772
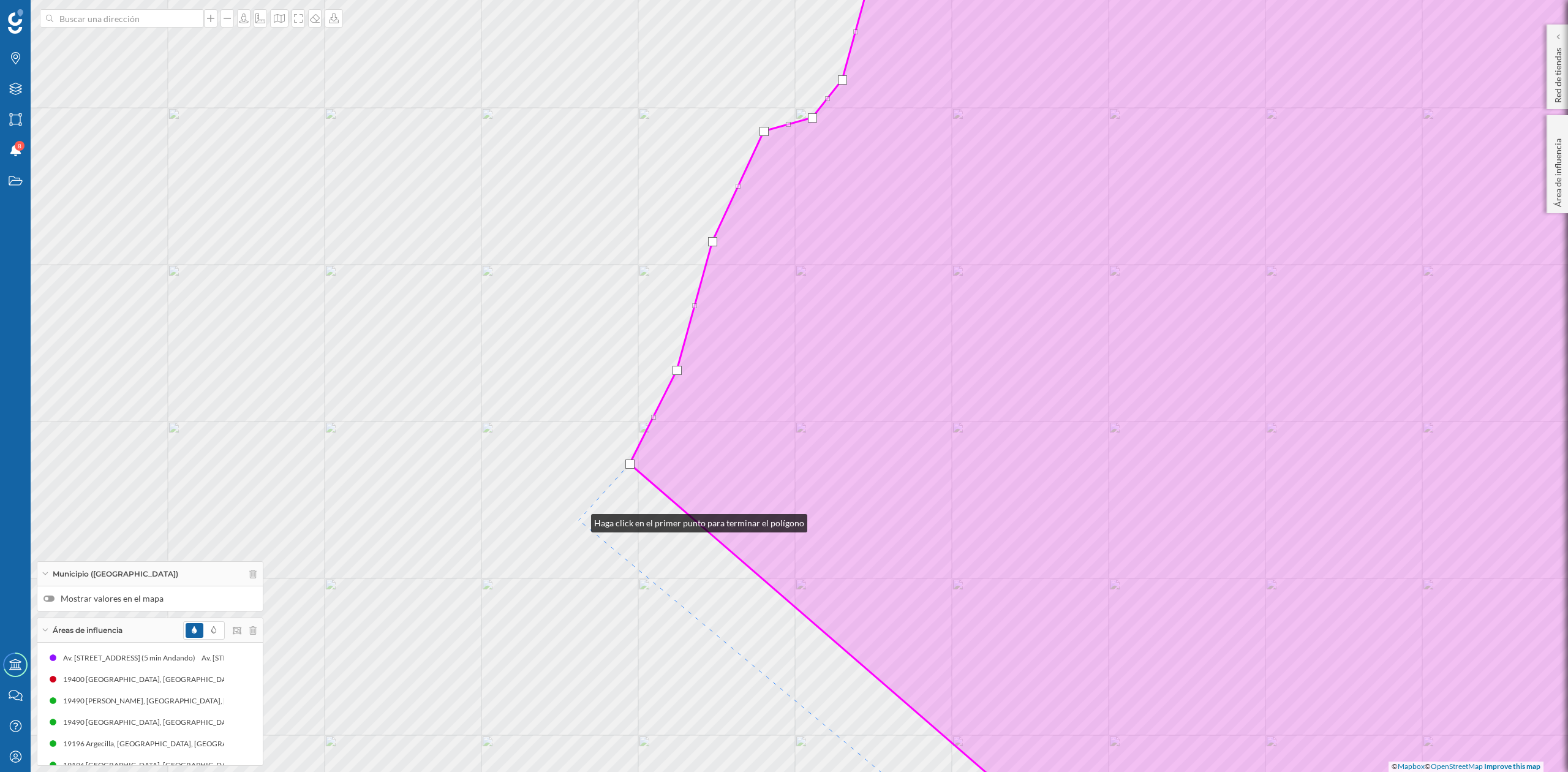
click at [579, 521] on div "© Mapbox © OpenStreetMap Improve this map" at bounding box center [784, 386] width 1568 height 772
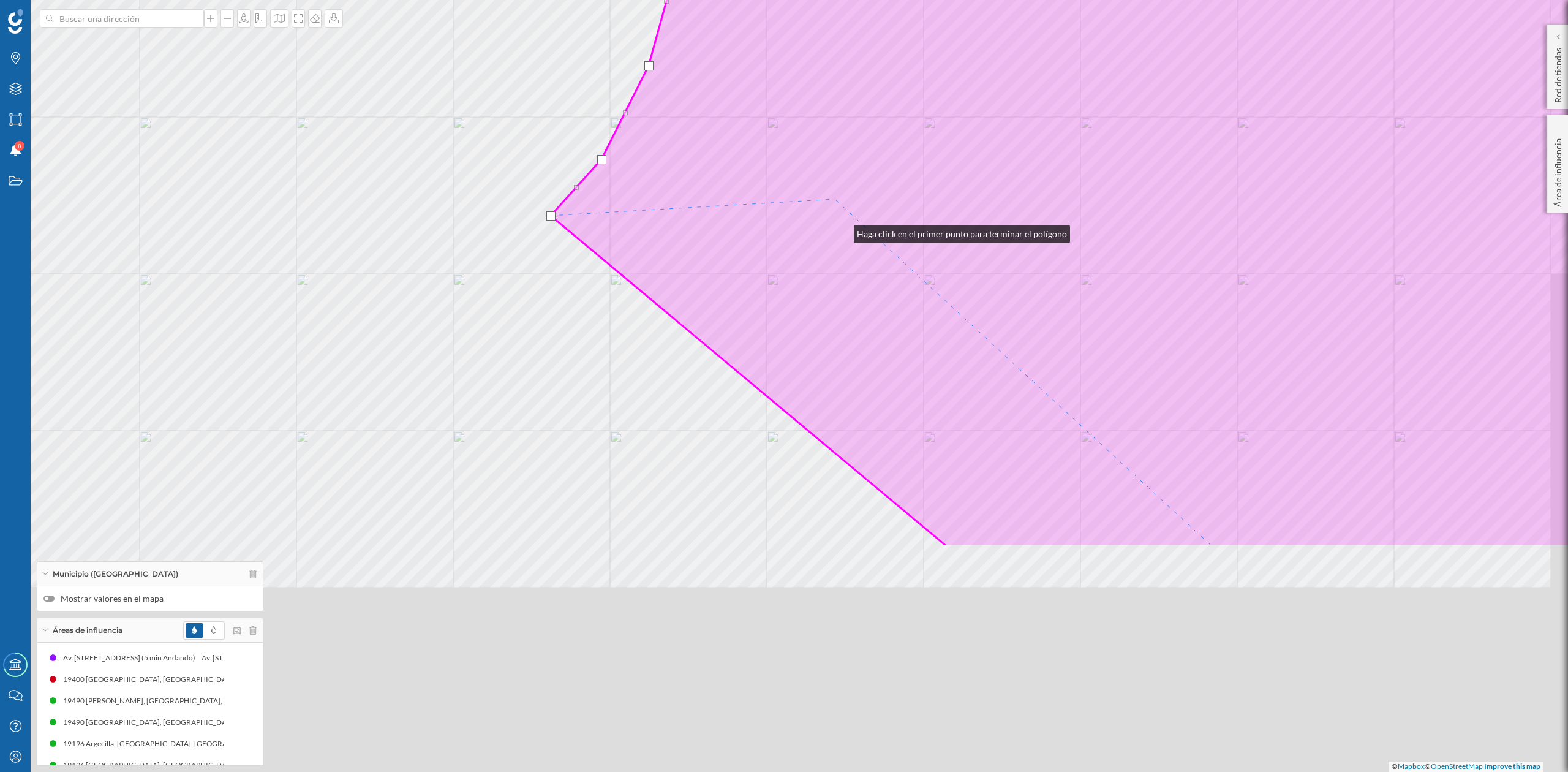
drag, startPoint x: 859, startPoint y: 445, endPoint x: 837, endPoint y: 194, distance: 252.0
click at [837, 194] on icon at bounding box center [1125, 81] width 1148 height 930
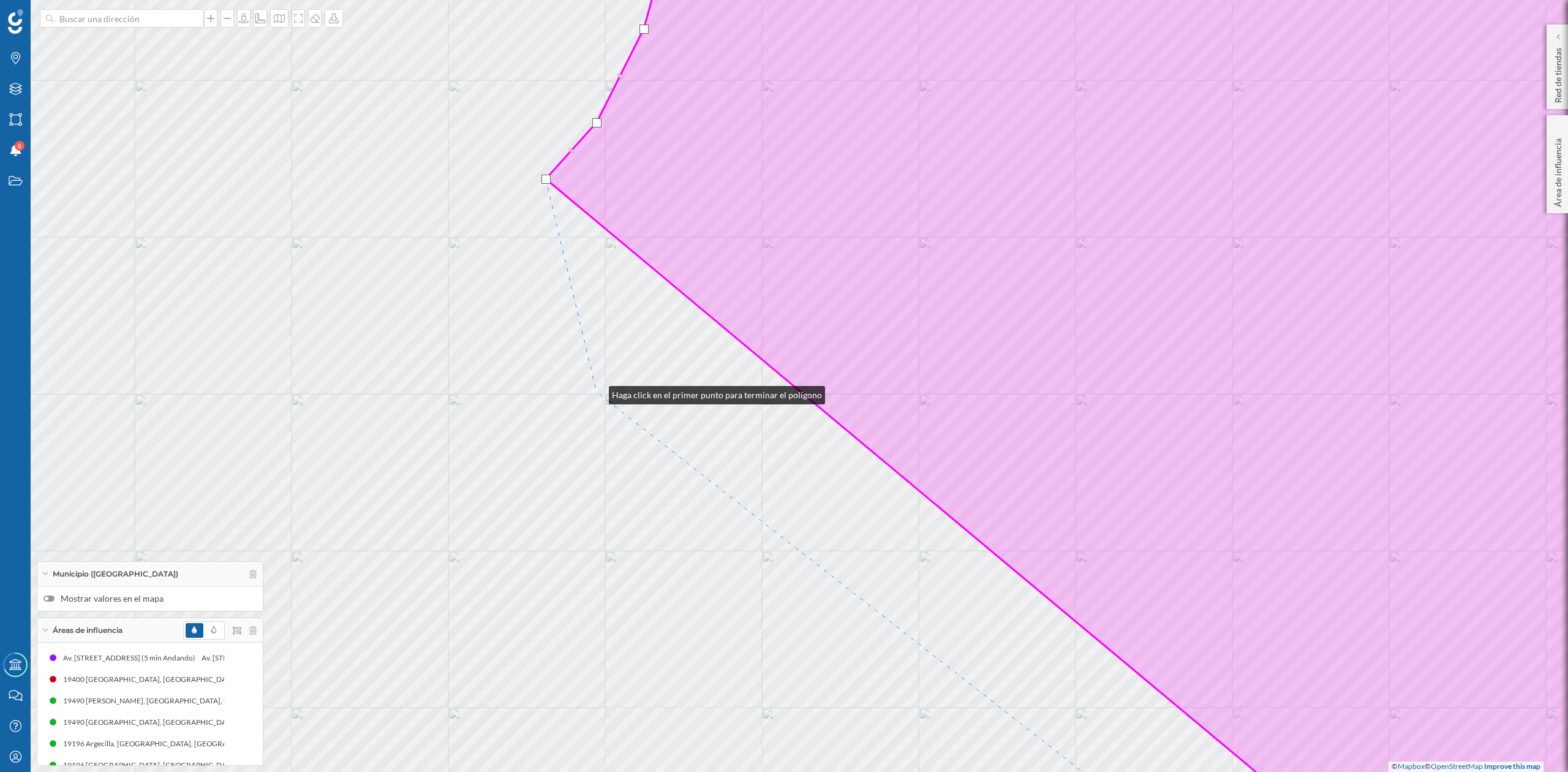
click at [597, 392] on div "© Mapbox © OpenStreetMap Improve this map" at bounding box center [784, 386] width 1568 height 772
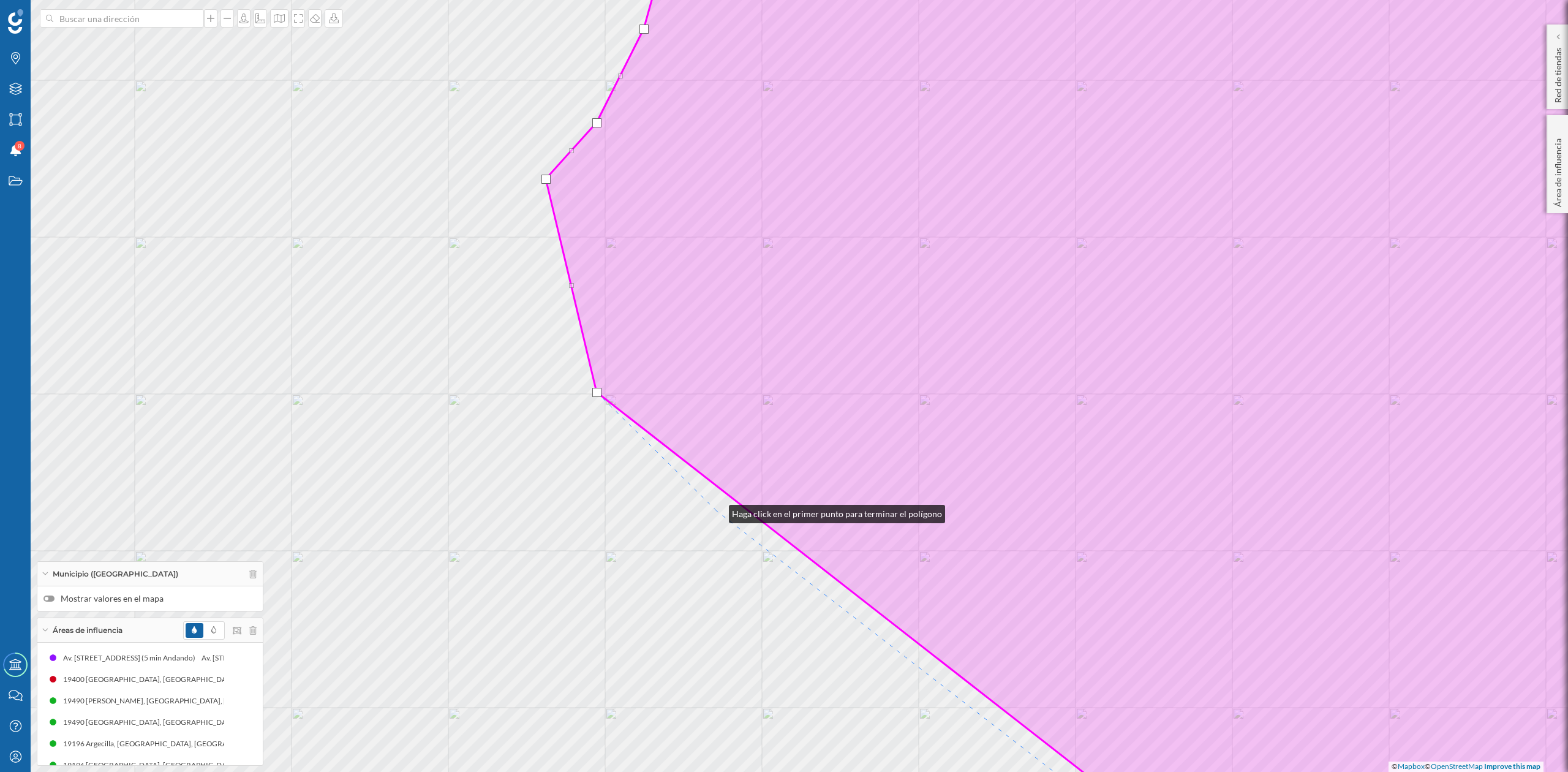
click at [717, 512] on div "© Mapbox © OpenStreetMap Improve this map" at bounding box center [784, 386] width 1568 height 772
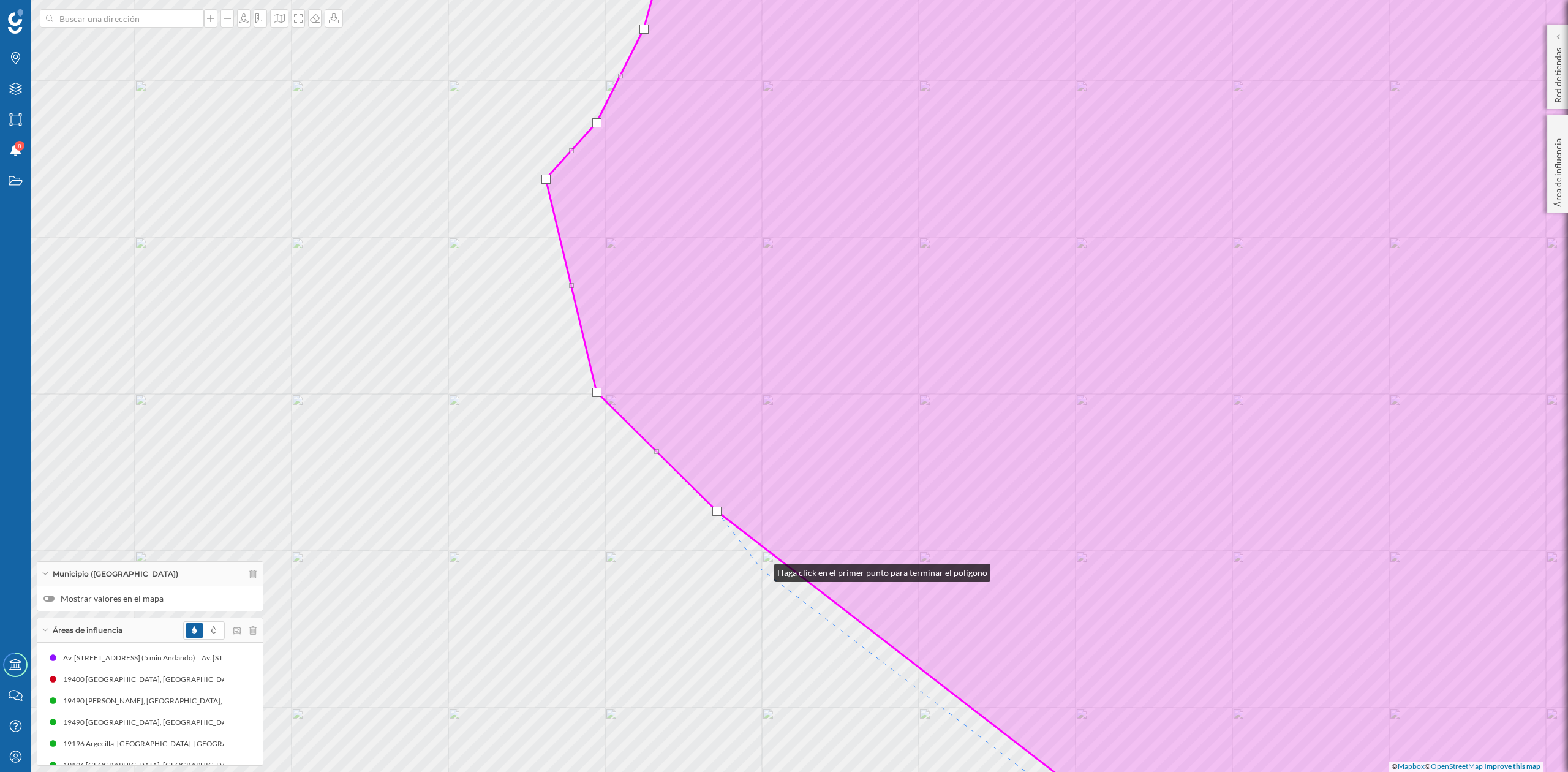
click at [762, 570] on div "© Mapbox © OpenStreetMap Improve this map" at bounding box center [784, 386] width 1568 height 772
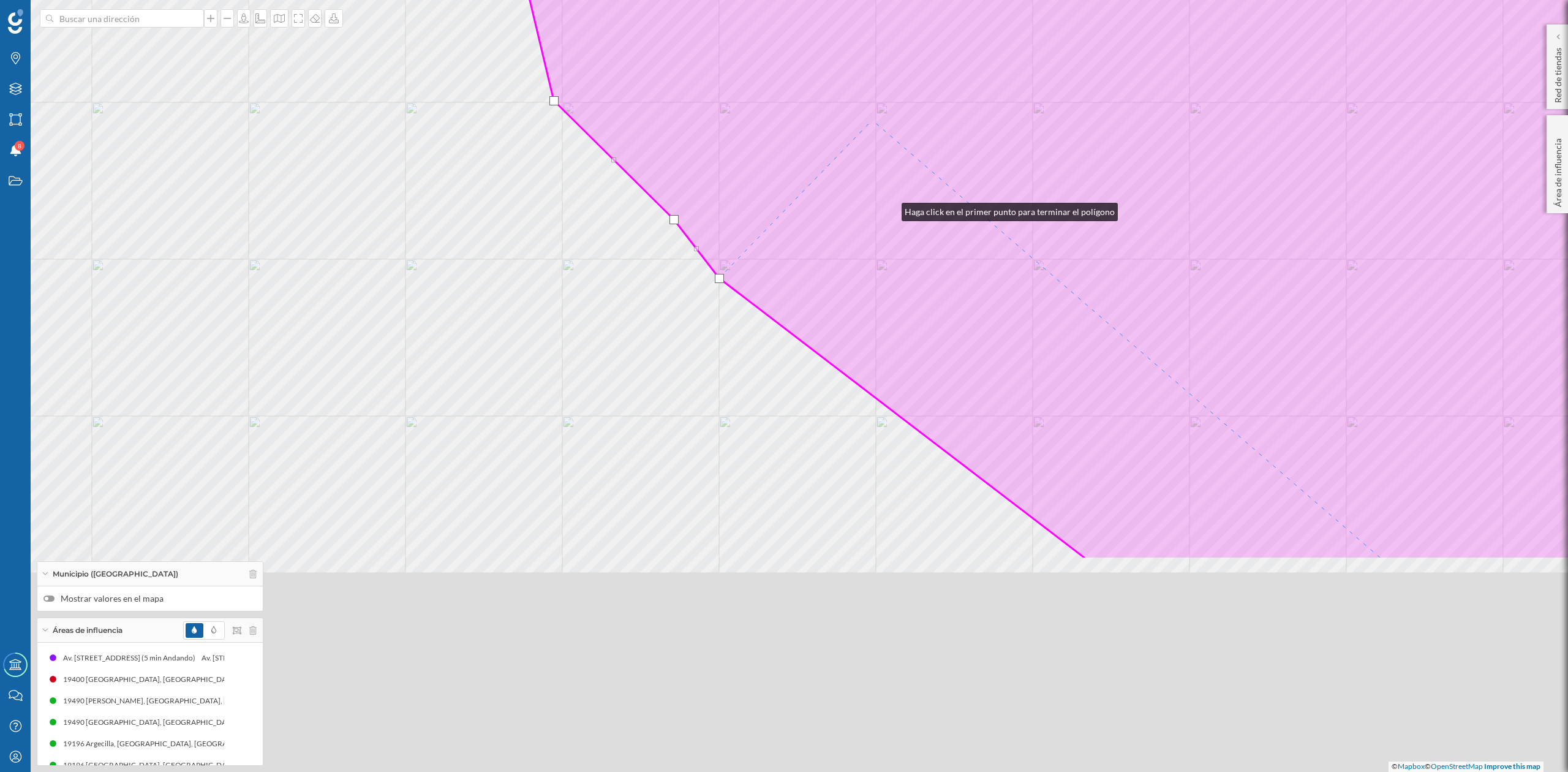
drag, startPoint x: 889, startPoint y: 209, endPoint x: 860, endPoint y: 154, distance: 62.2
click at [873, 154] on icon at bounding box center [1093, 95] width 1181 height 930
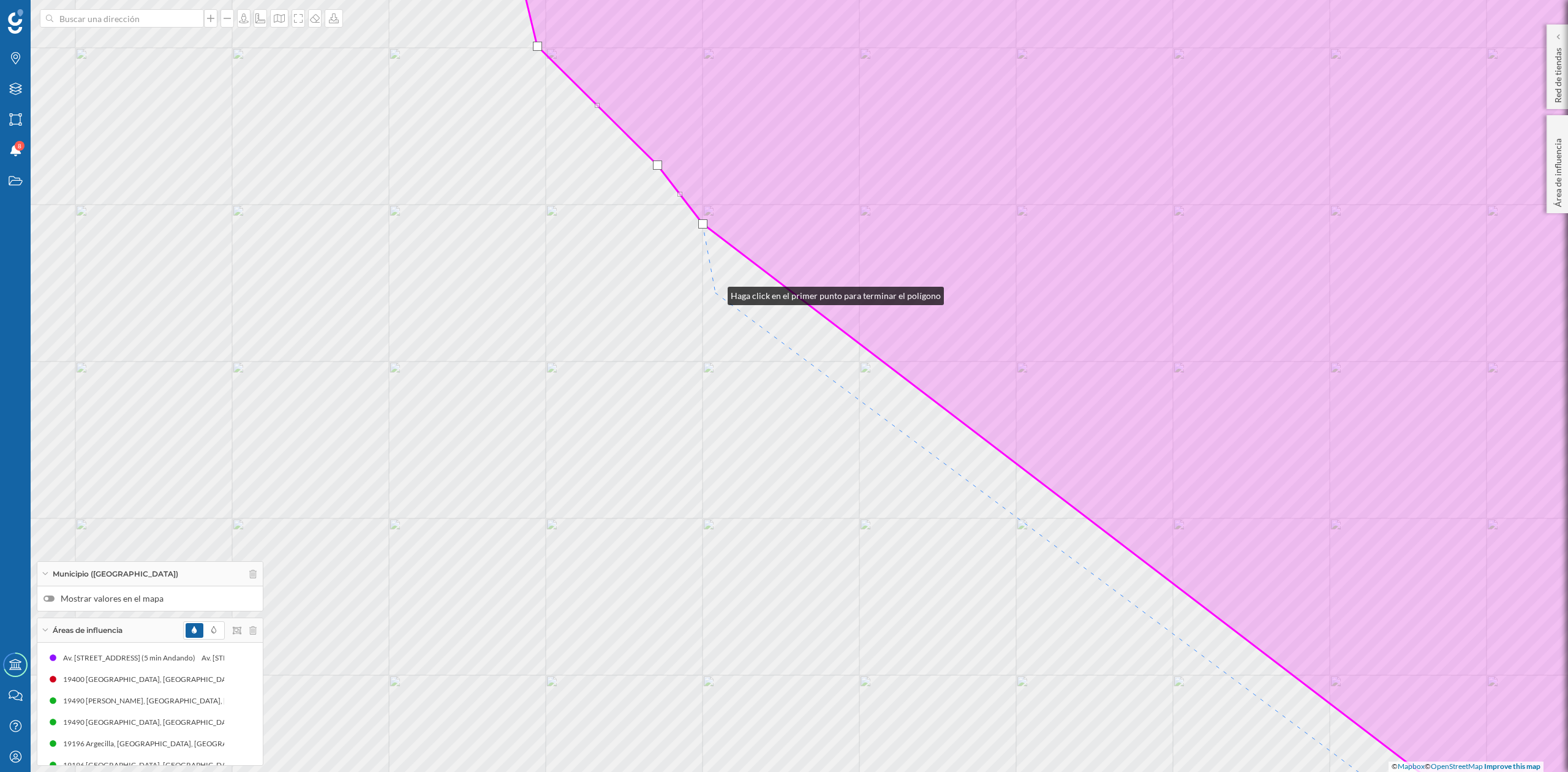
click at [715, 293] on div "© Mapbox © OpenStreetMap Improve this map" at bounding box center [784, 386] width 1568 height 772
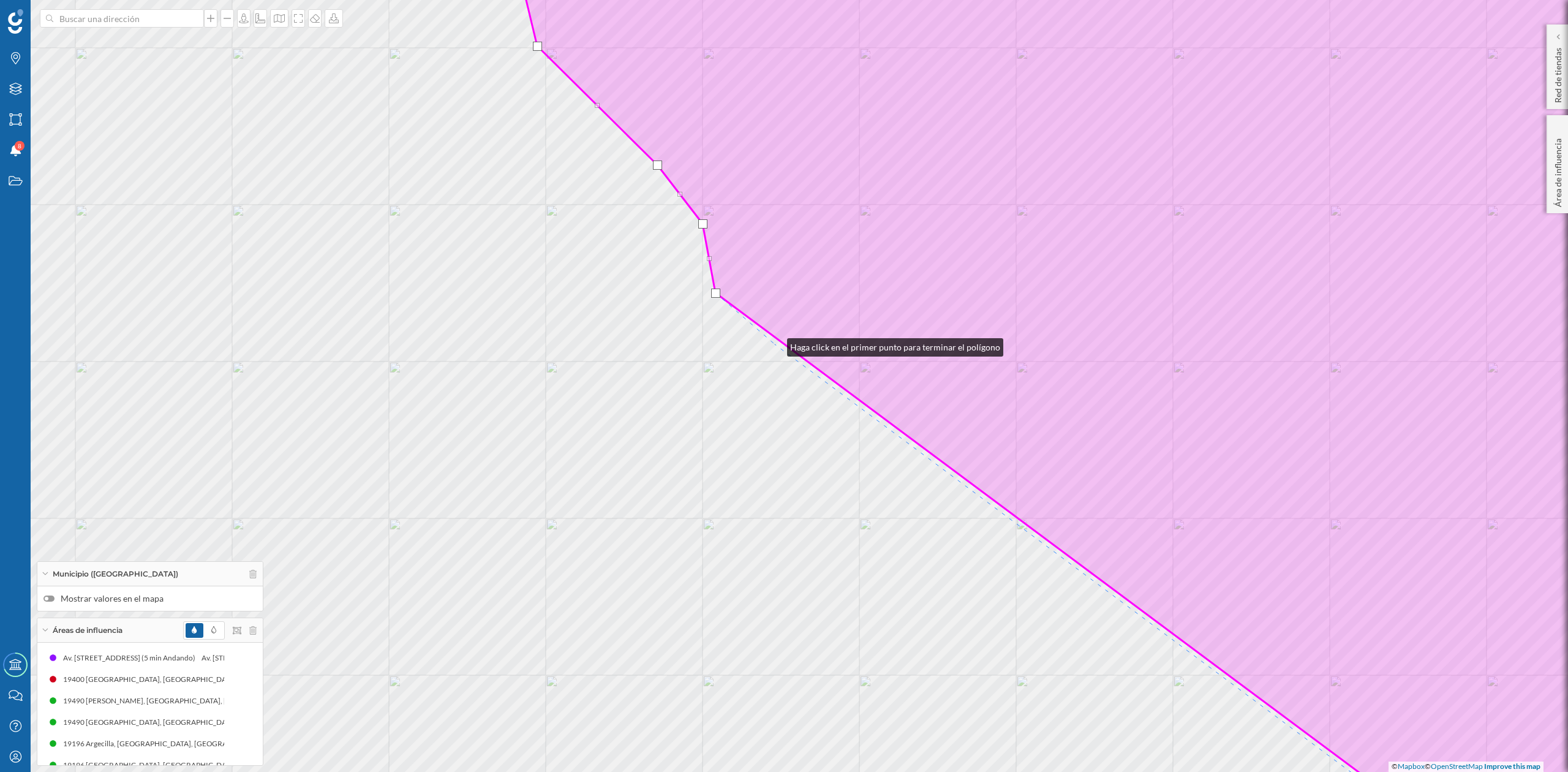
click at [775, 344] on div "© Mapbox © OpenStreetMap Improve this map" at bounding box center [784, 386] width 1568 height 772
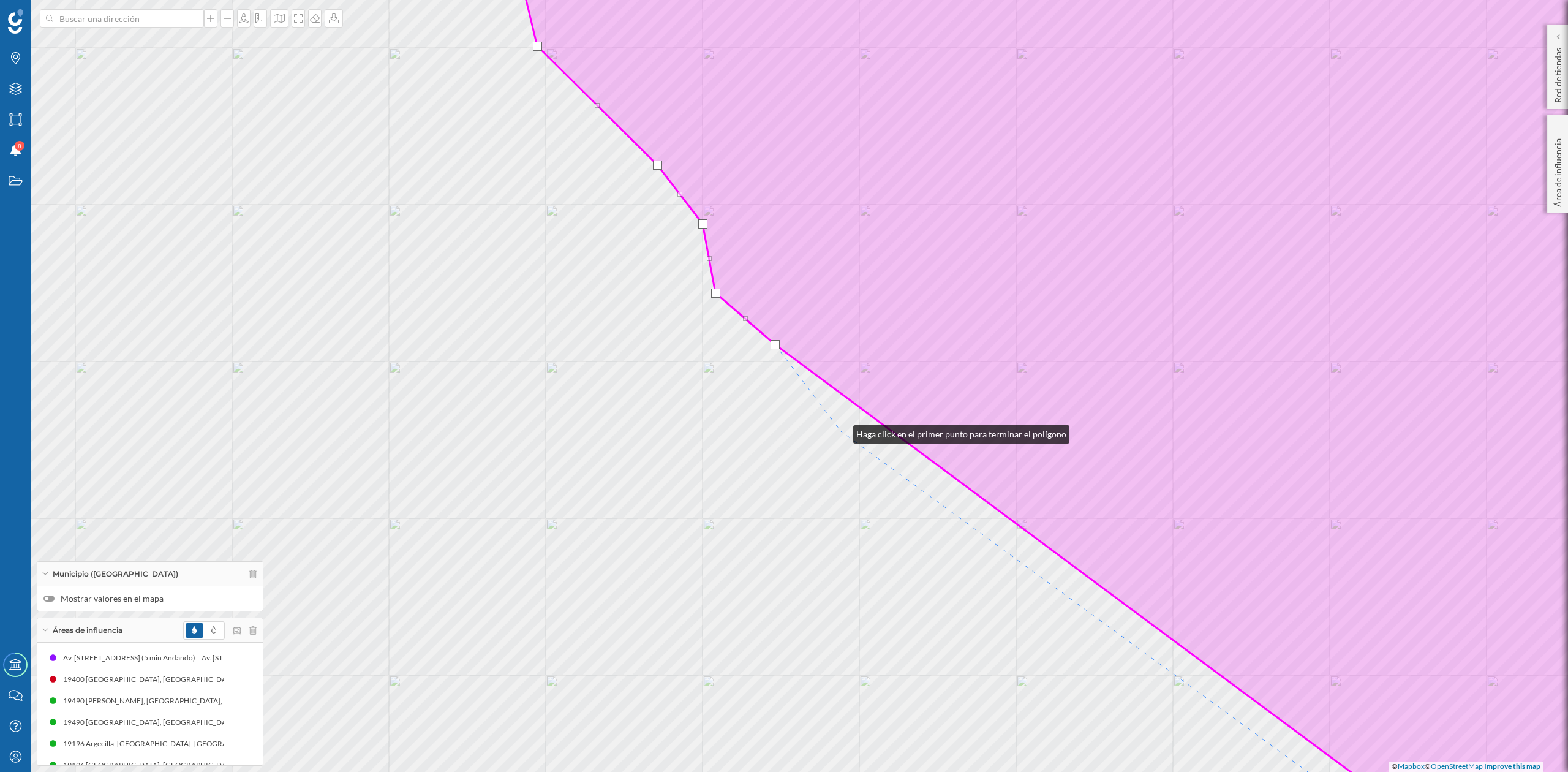
click at [841, 428] on div "© Mapbox © OpenStreetMap Improve this map" at bounding box center [784, 386] width 1568 height 772
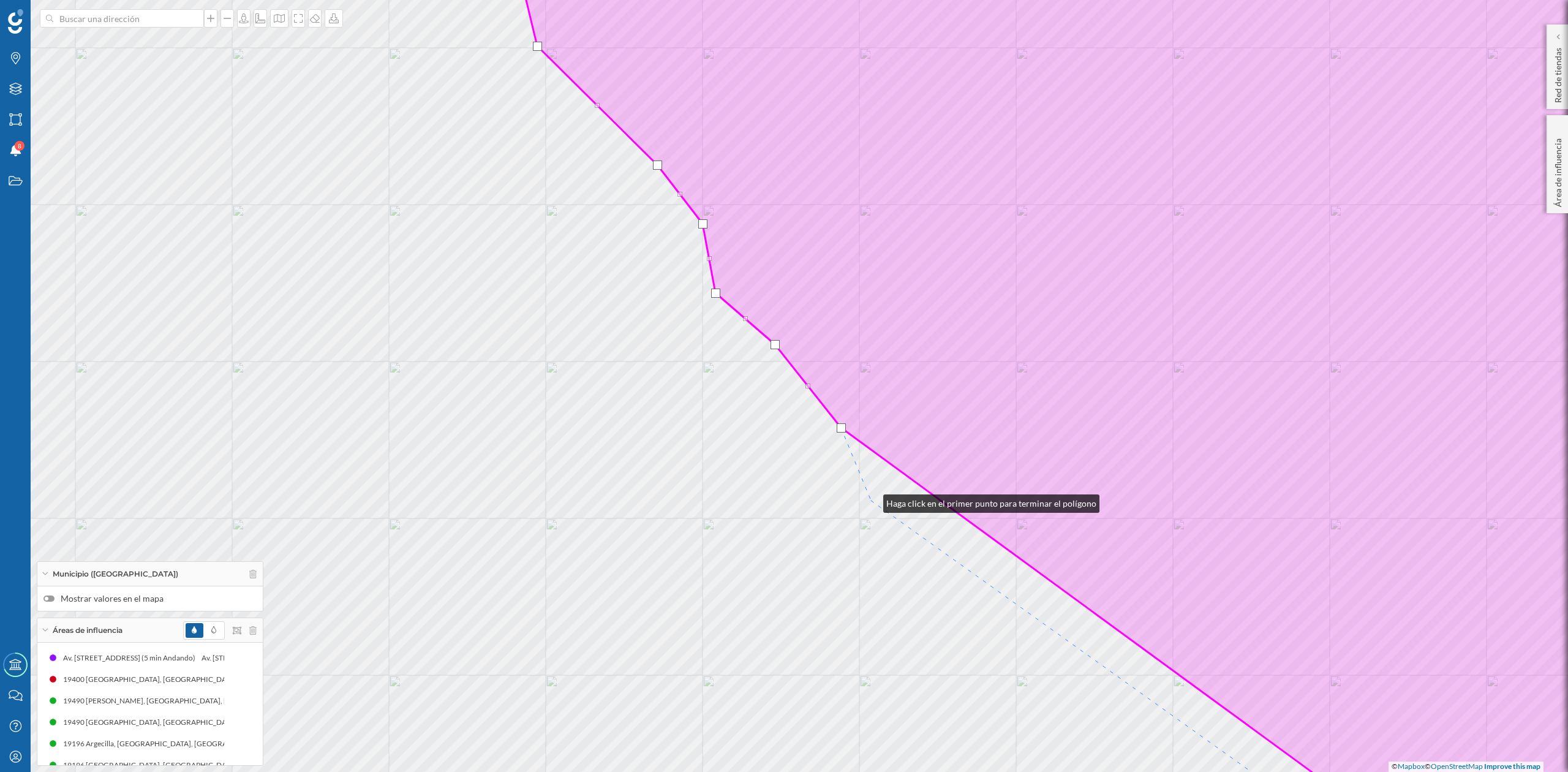
click at [871, 501] on div "© Mapbox © OpenStreetMap Improve this map" at bounding box center [784, 386] width 1568 height 772
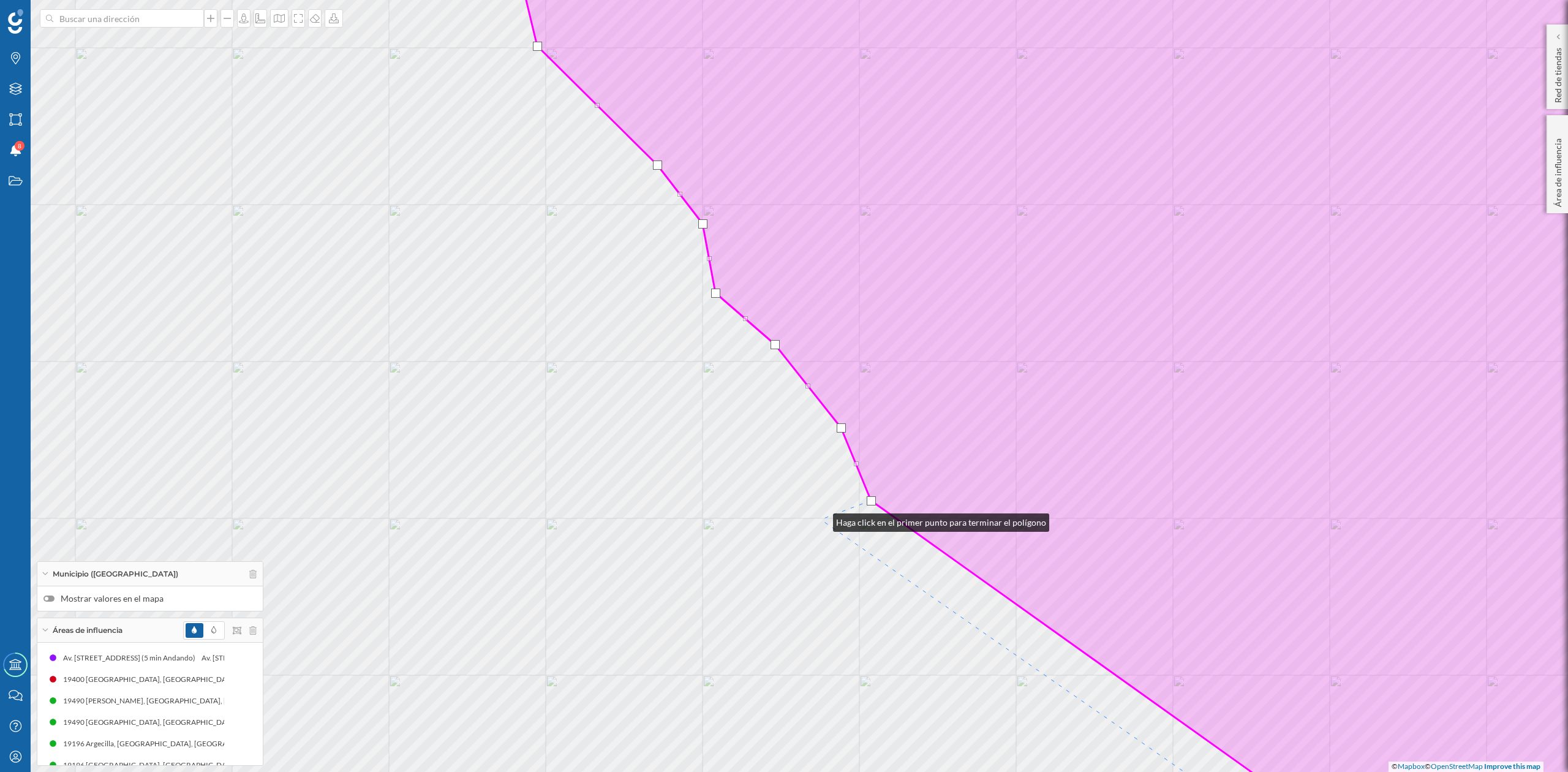
click at [820, 520] on div "© Mapbox © OpenStreetMap Improve this map" at bounding box center [784, 386] width 1568 height 772
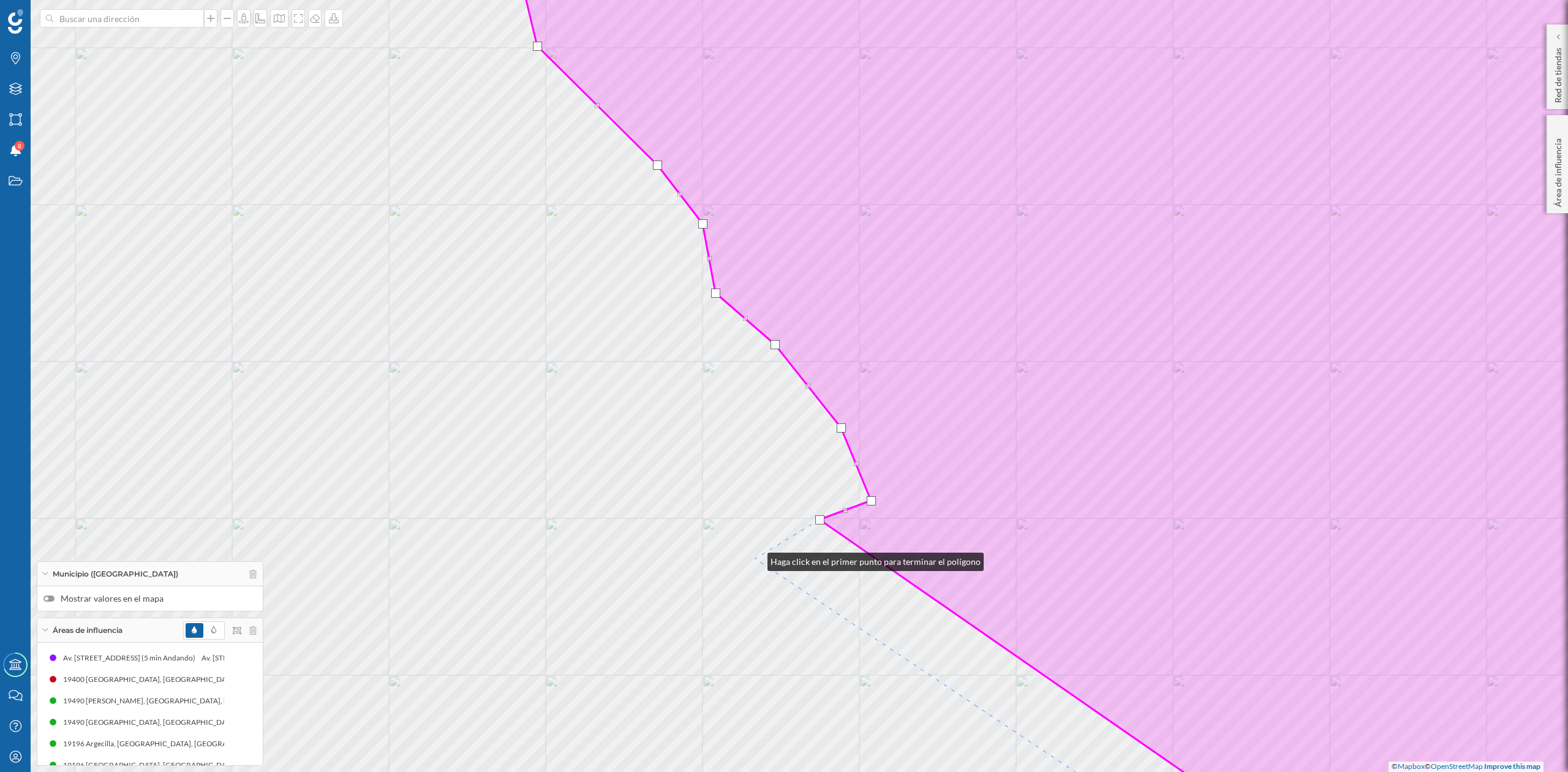
click at [755, 559] on div "© Mapbox © OpenStreetMap Improve this map" at bounding box center [784, 386] width 1568 height 772
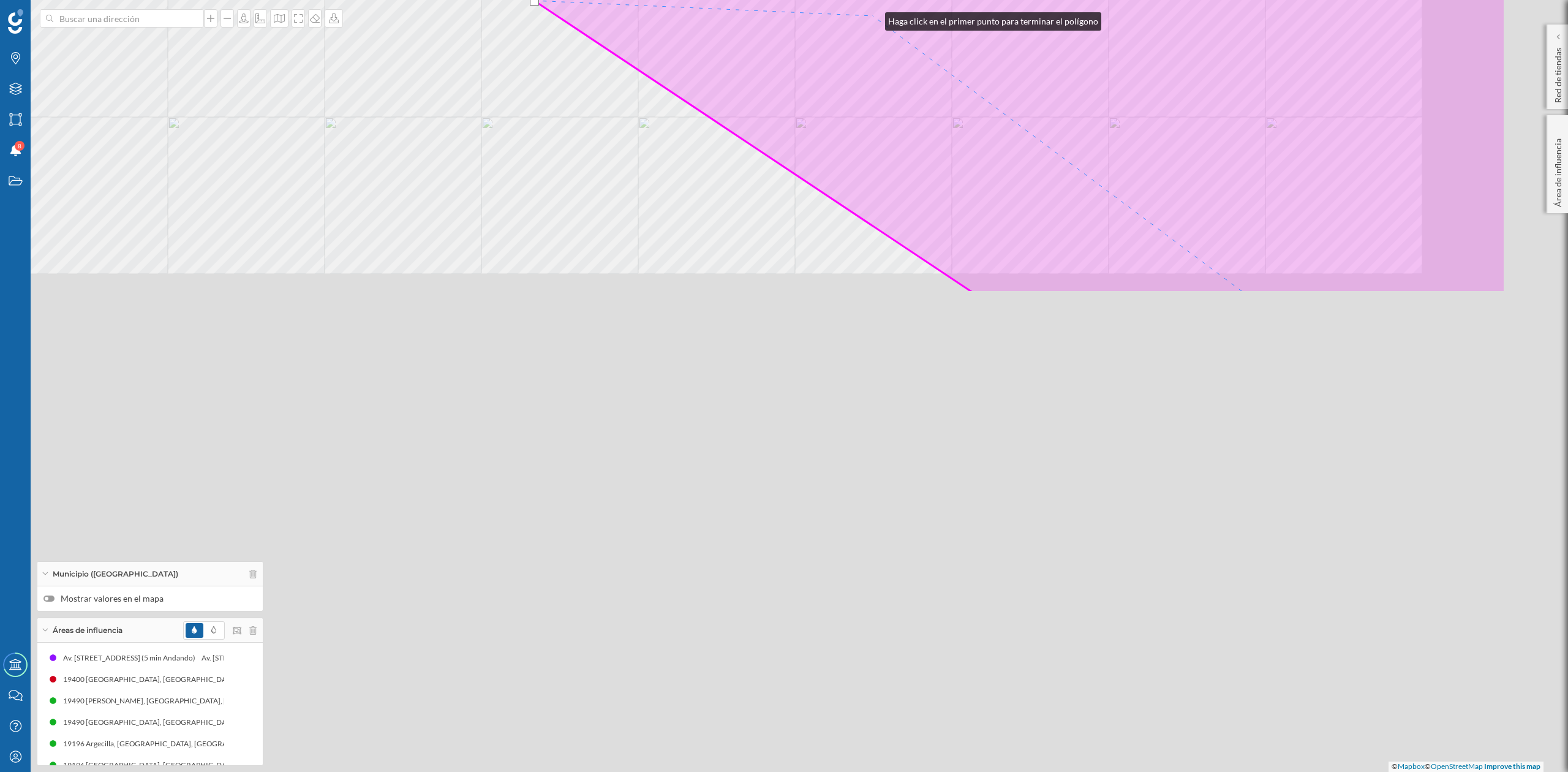
drag, startPoint x: 1086, startPoint y: 569, endPoint x: 873, endPoint y: 8, distance: 600.1
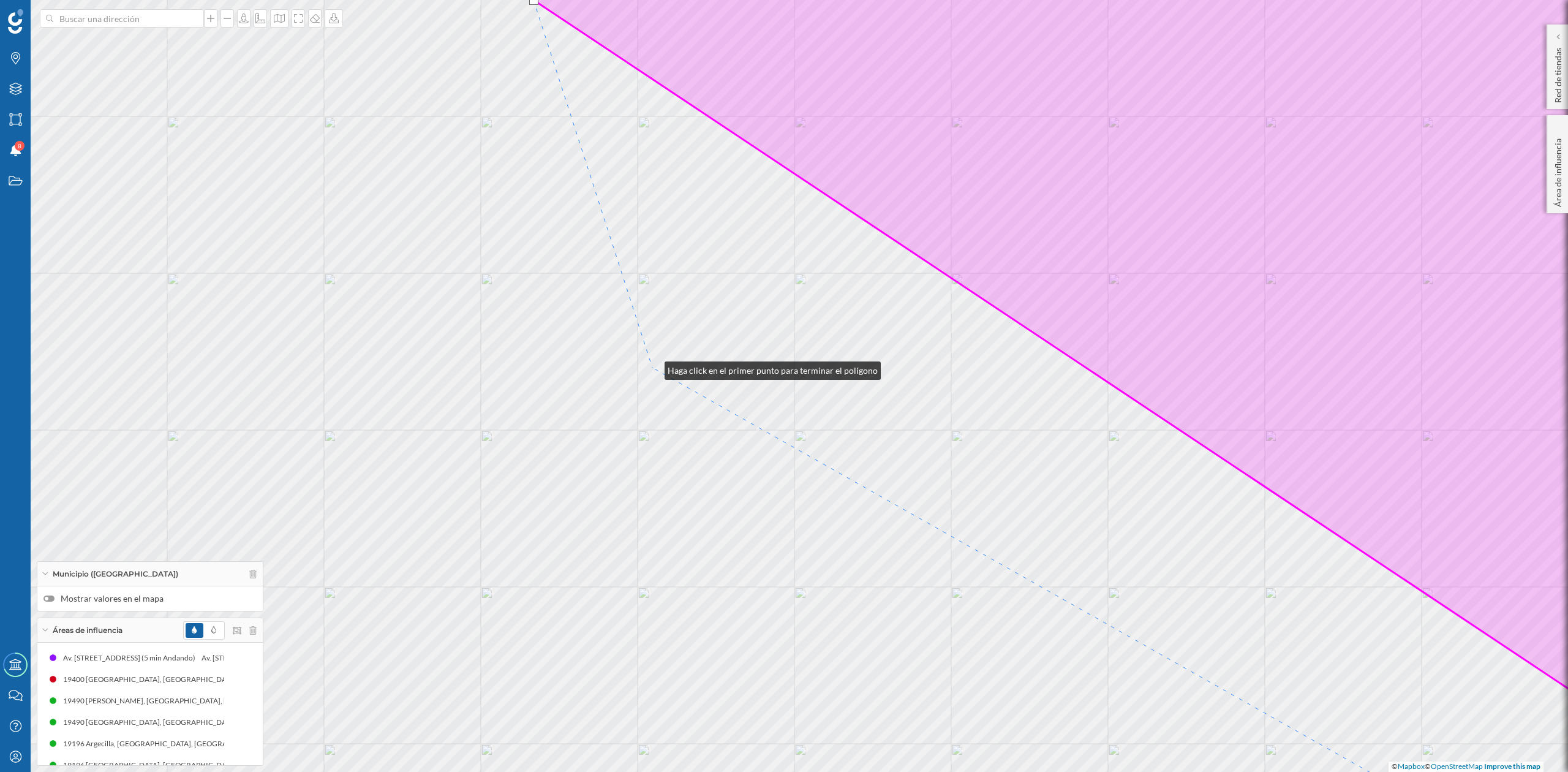
click at [652, 368] on div "© Mapbox © OpenStreetMap Improve this map" at bounding box center [784, 386] width 1568 height 772
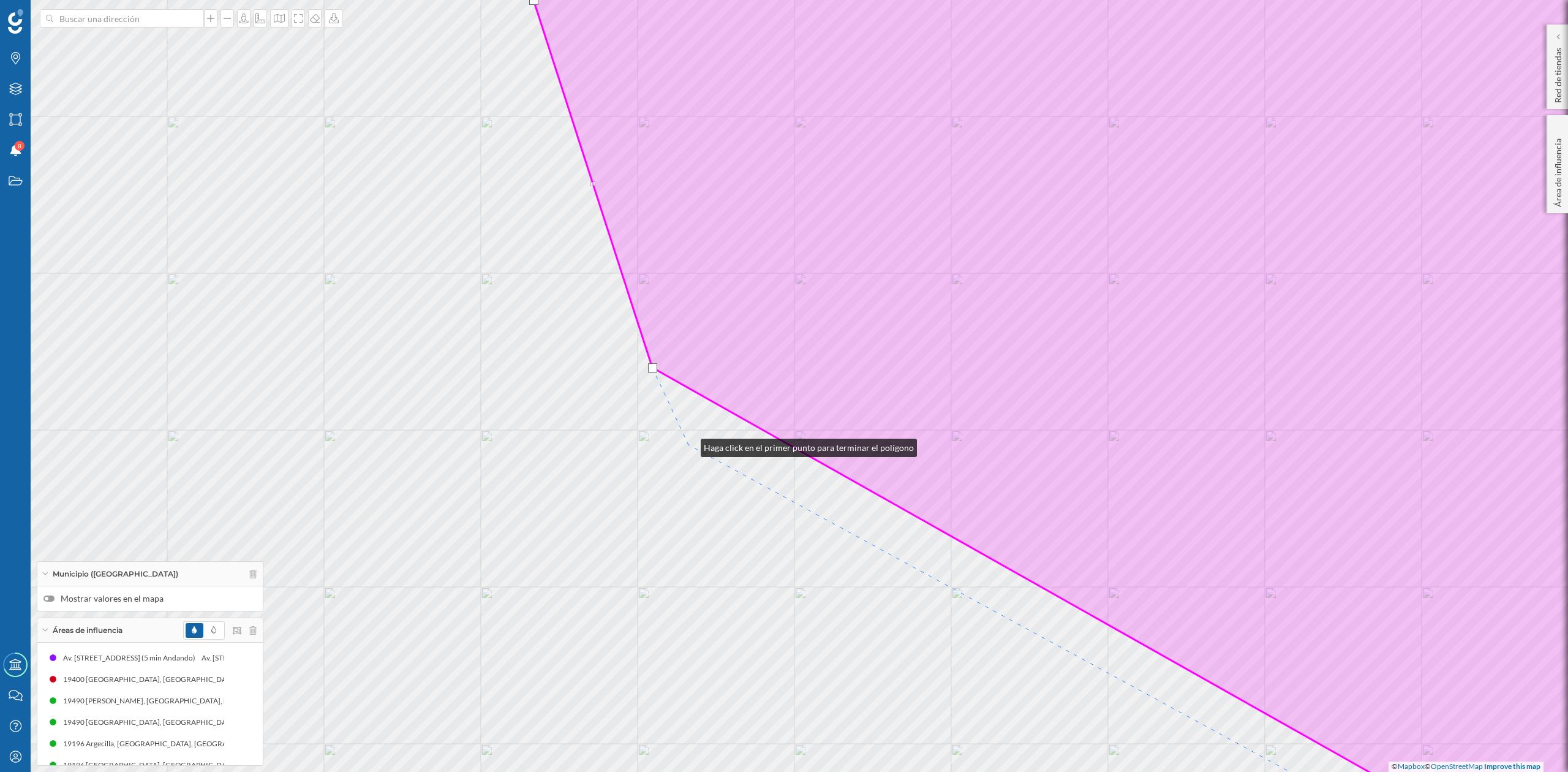
click at [689, 445] on div "© Mapbox © OpenStreetMap Improve this map" at bounding box center [784, 386] width 1568 height 772
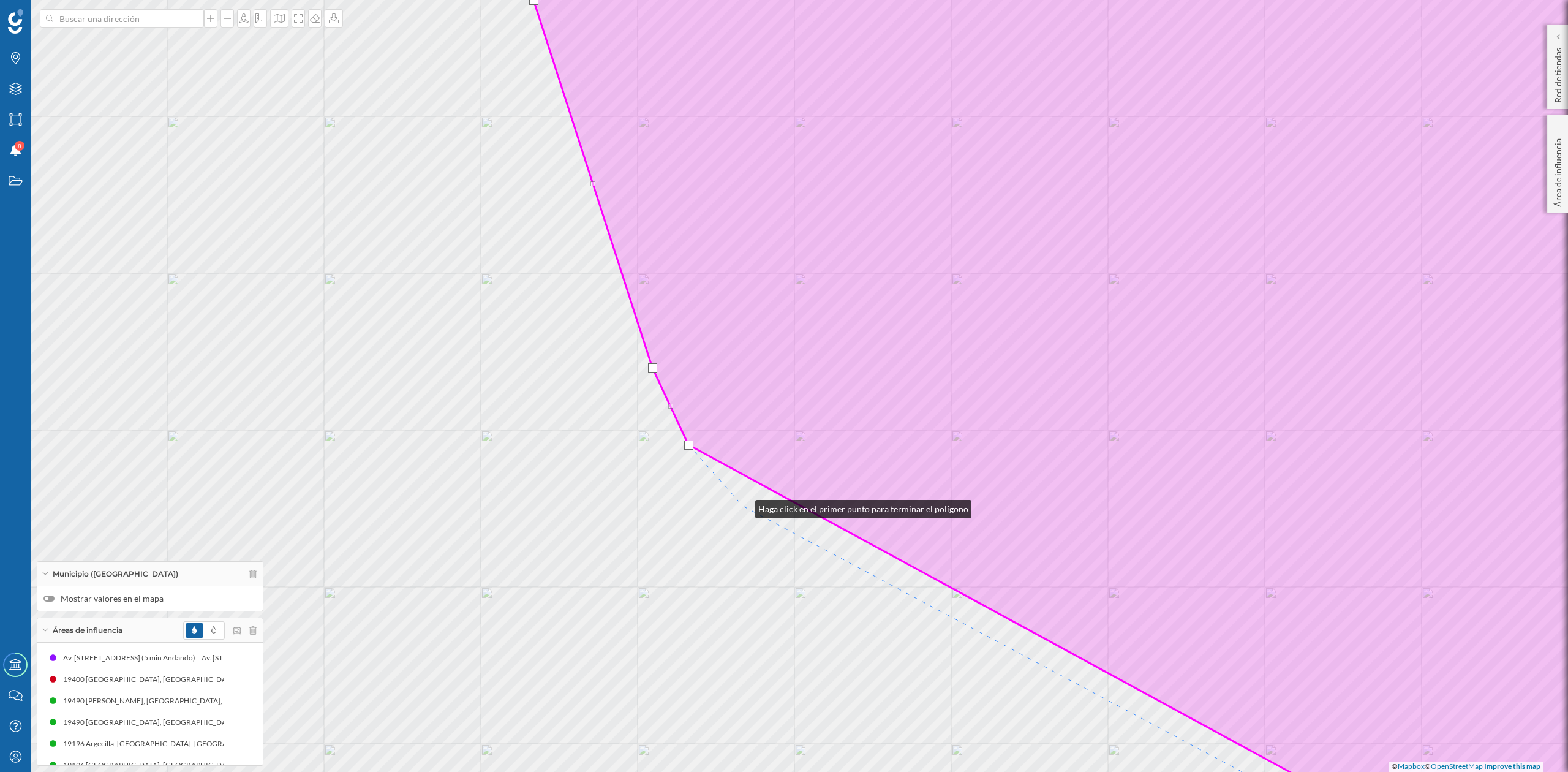
click at [743, 507] on div "© Mapbox © OpenStreetMap Improve this map" at bounding box center [784, 386] width 1568 height 772
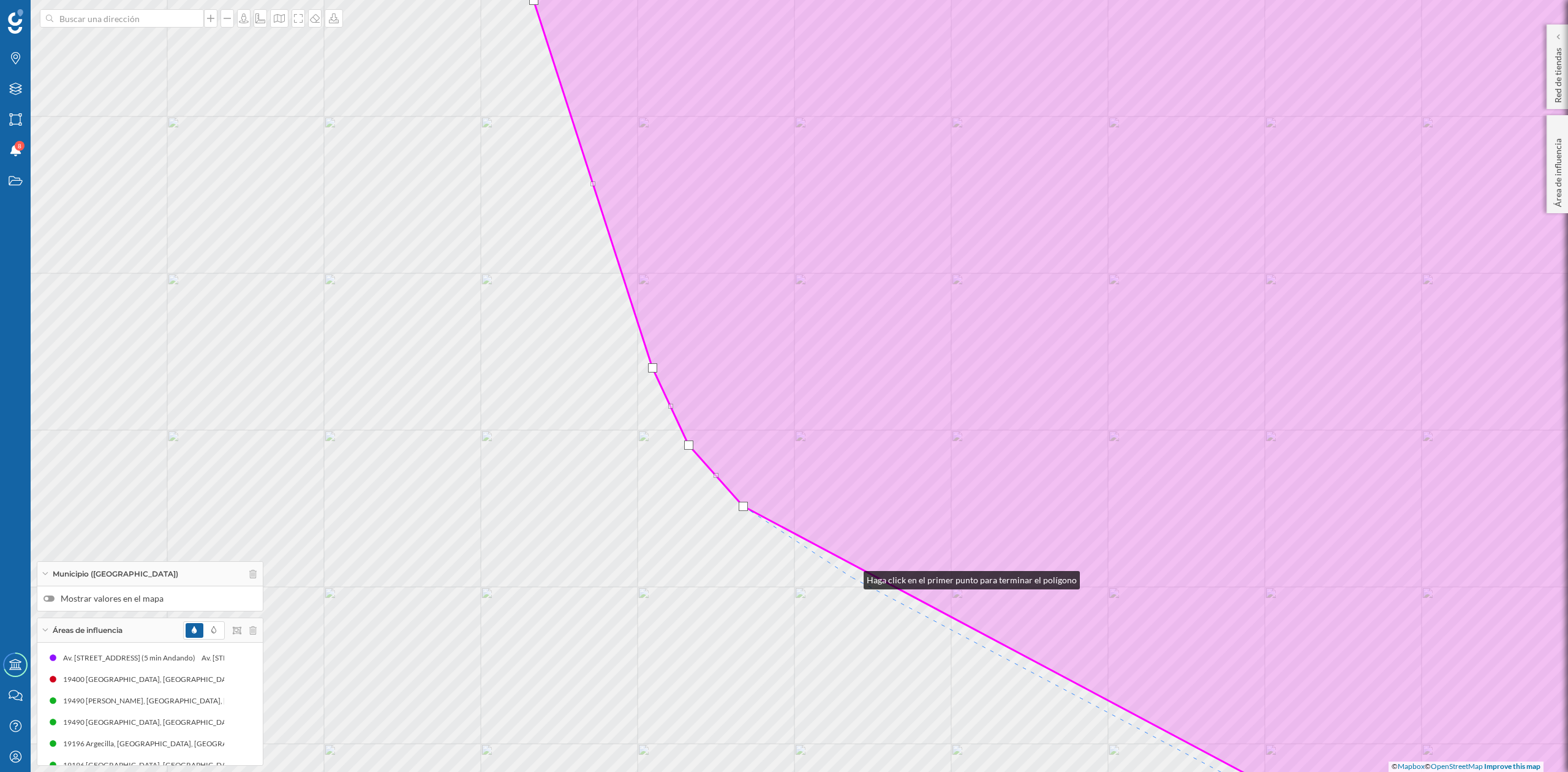
click at [852, 577] on div "© Mapbox © OpenStreetMap Improve this map" at bounding box center [784, 386] width 1568 height 772
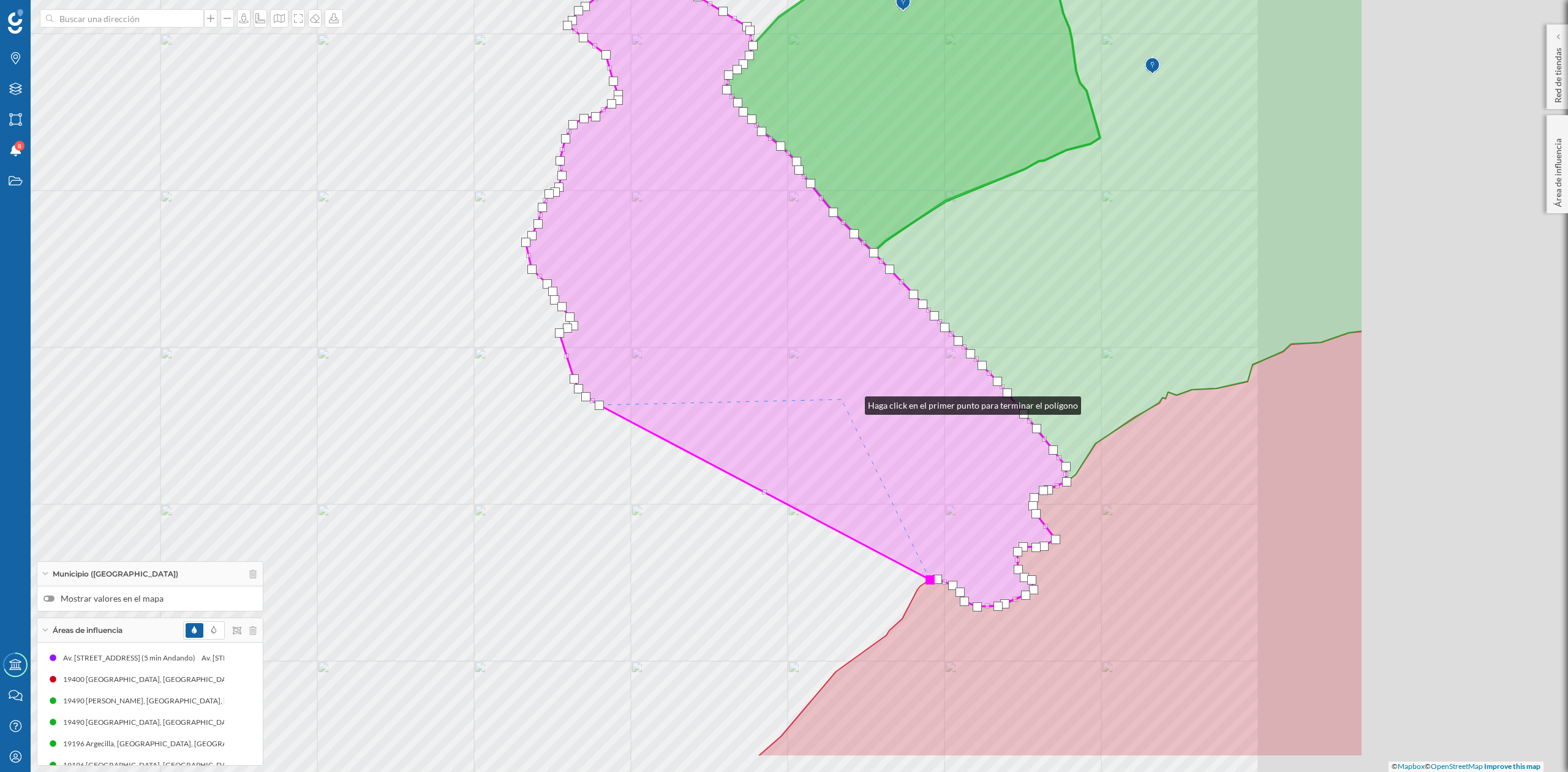
drag, startPoint x: 1216, startPoint y: 497, endPoint x: 853, endPoint y: 403, distance: 375.0
click at [853, 403] on icon at bounding box center [796, 285] width 541 height 643
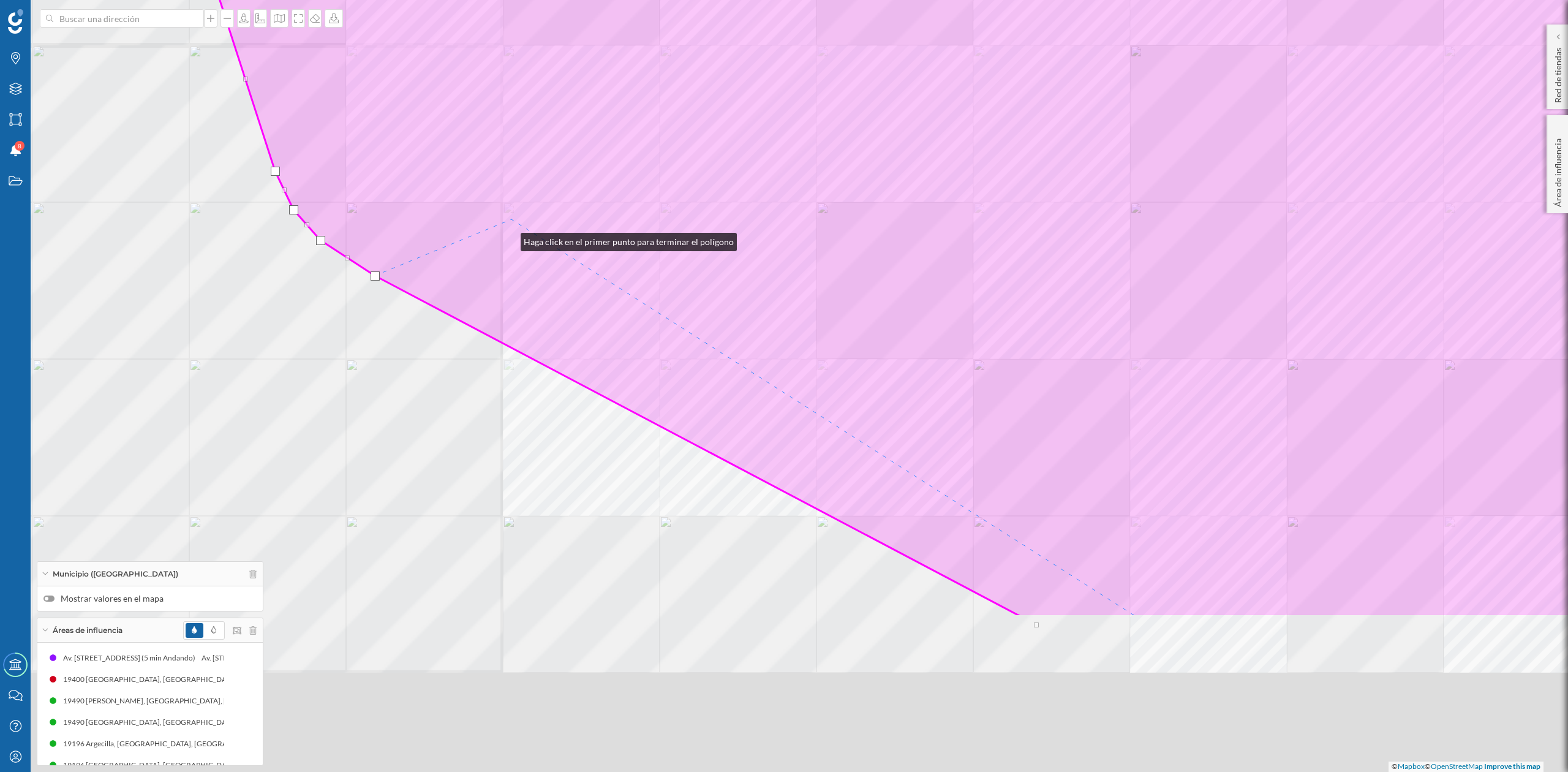
drag, startPoint x: 501, startPoint y: 327, endPoint x: 509, endPoint y: 227, distance: 100.3
click at [509, 228] on icon at bounding box center [917, 152] width 1641 height 930
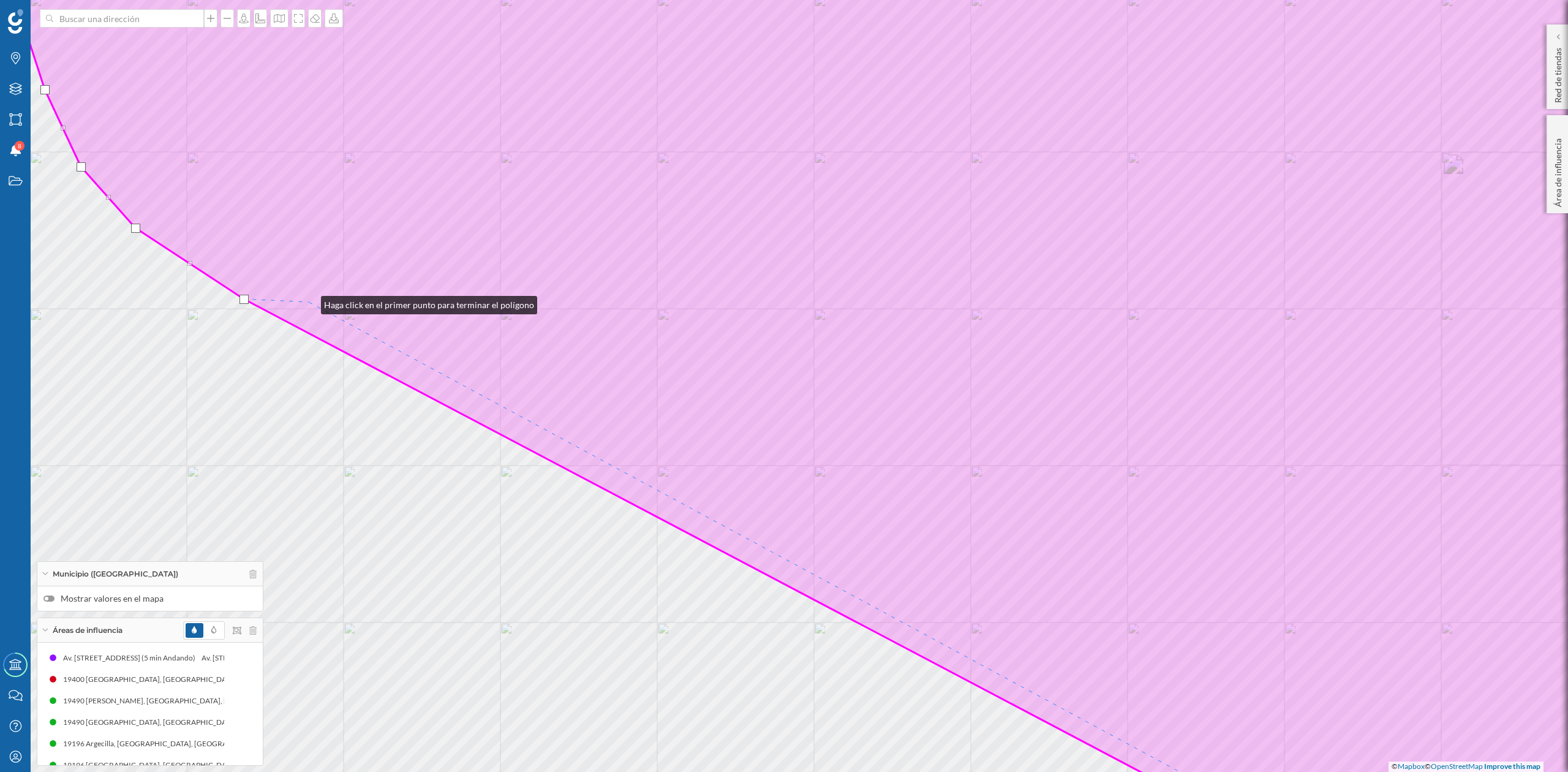
click at [309, 302] on icon at bounding box center [859, 386] width 1737 height 930
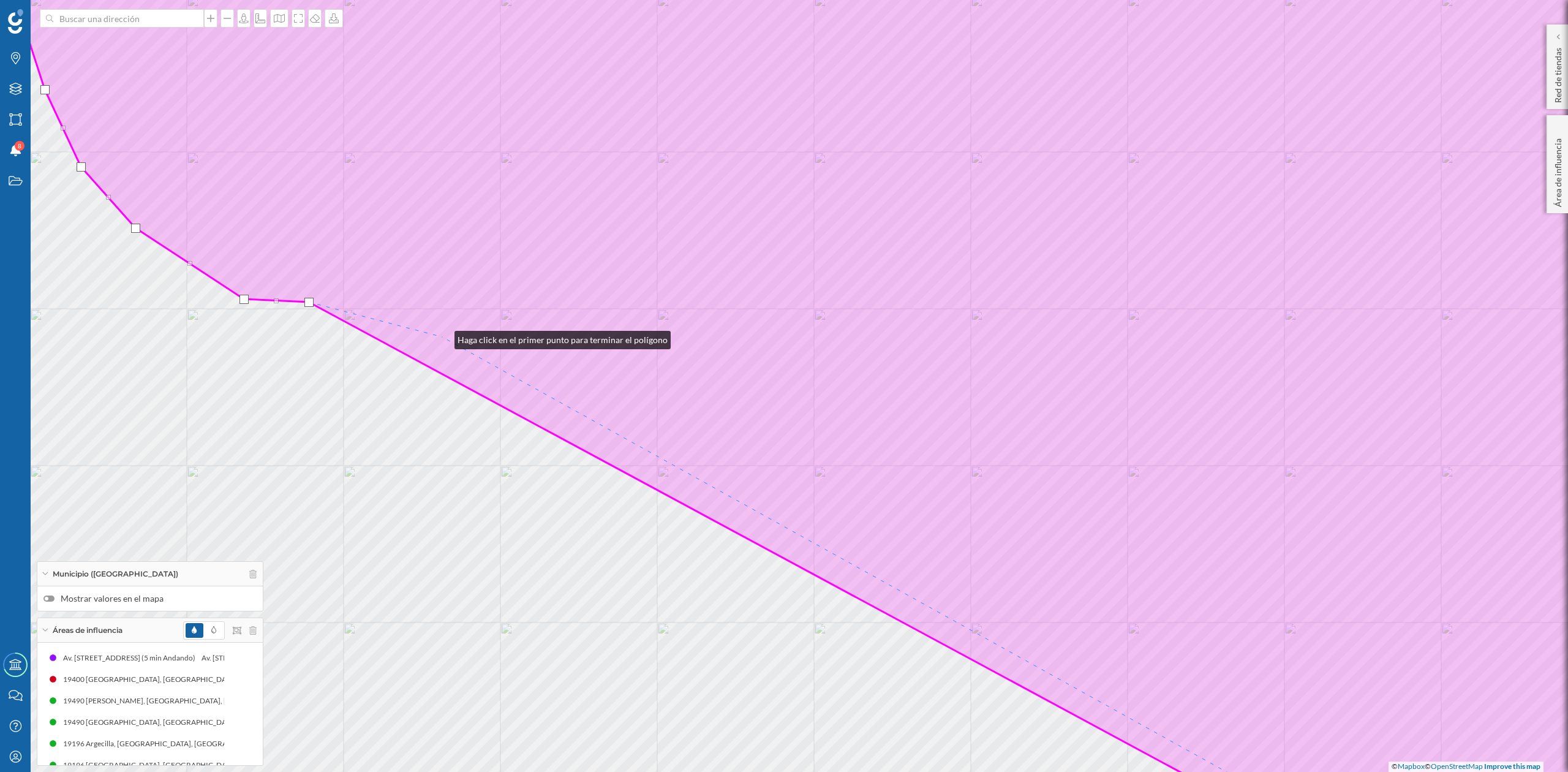
click at [443, 337] on icon at bounding box center [859, 386] width 1737 height 930
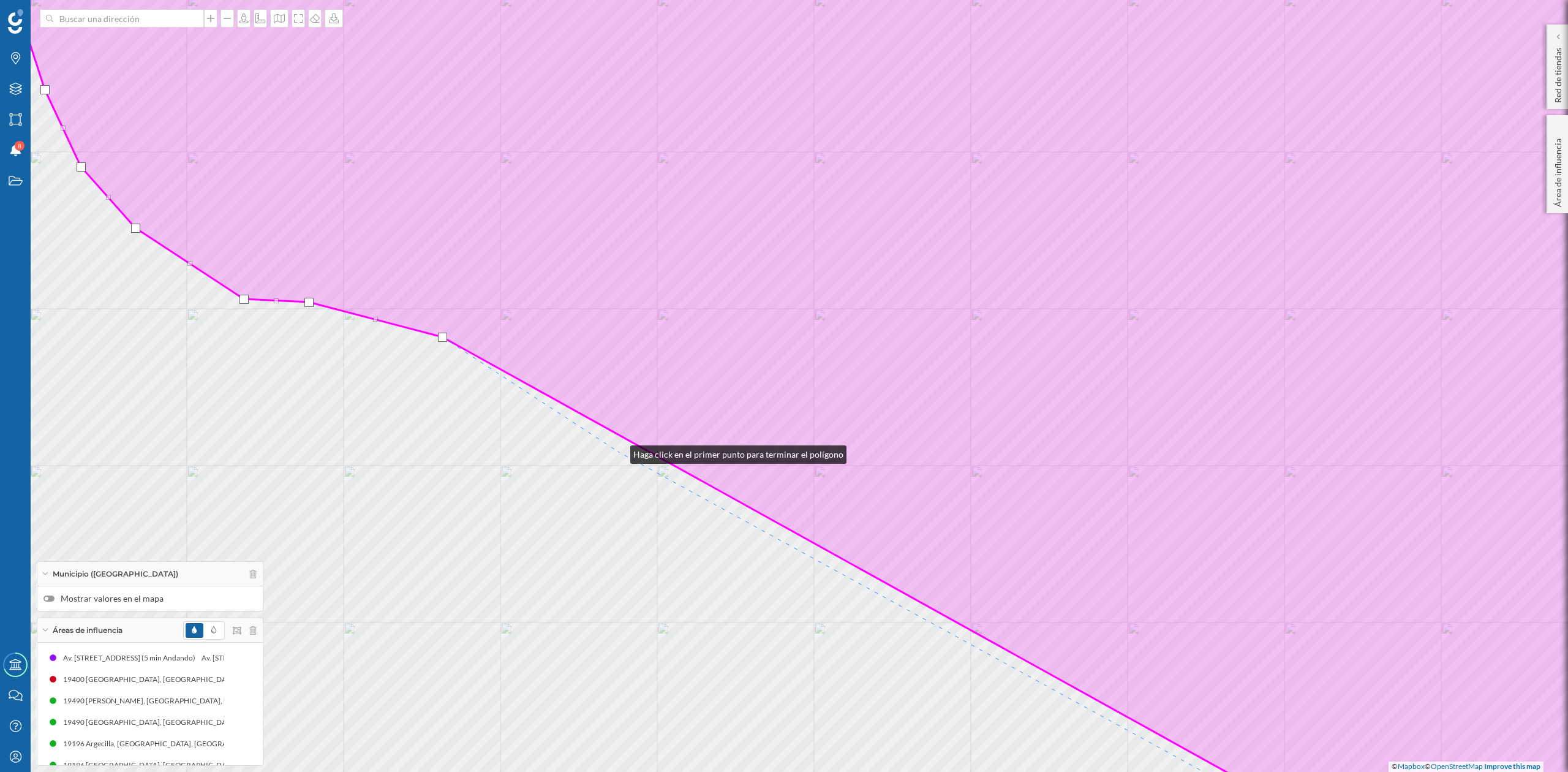
click at [618, 452] on div "© Mapbox © OpenStreetMap Improve this map" at bounding box center [784, 386] width 1568 height 772
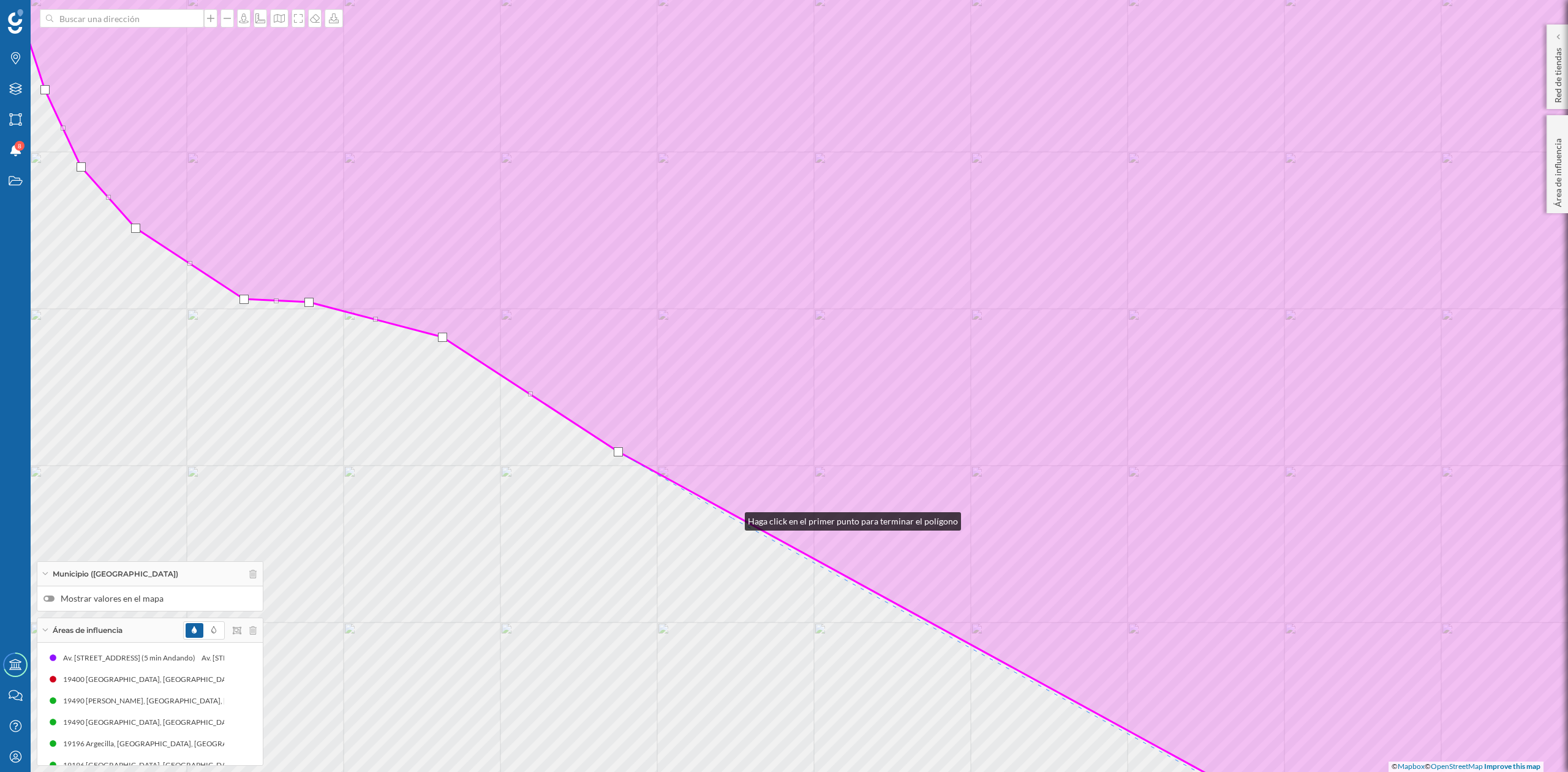
click at [733, 518] on div "© Mapbox © OpenStreetMap Improve this map" at bounding box center [784, 386] width 1568 height 772
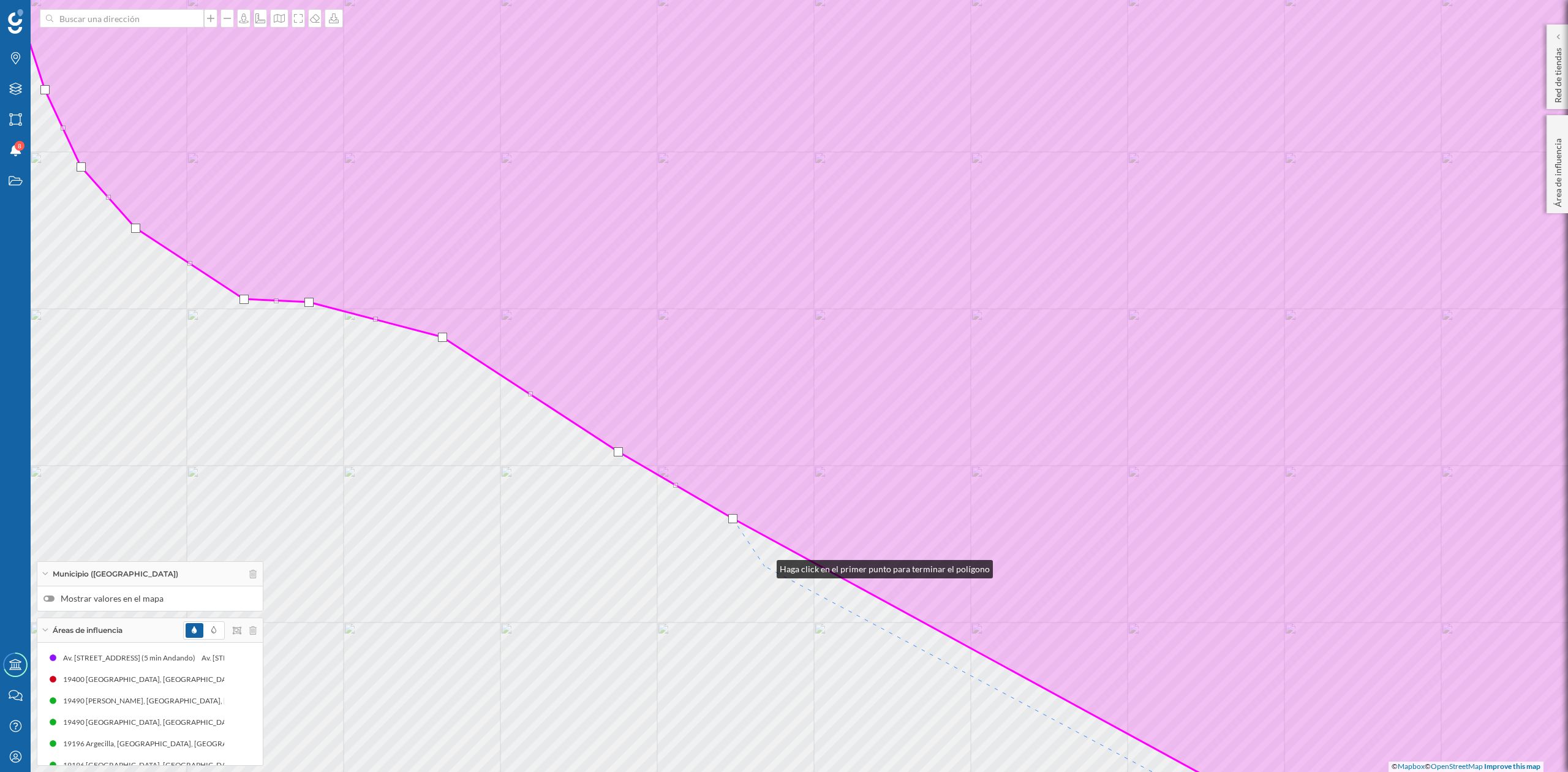
click at [765, 566] on div "© Mapbox © OpenStreetMap Improve this map" at bounding box center [784, 386] width 1568 height 772
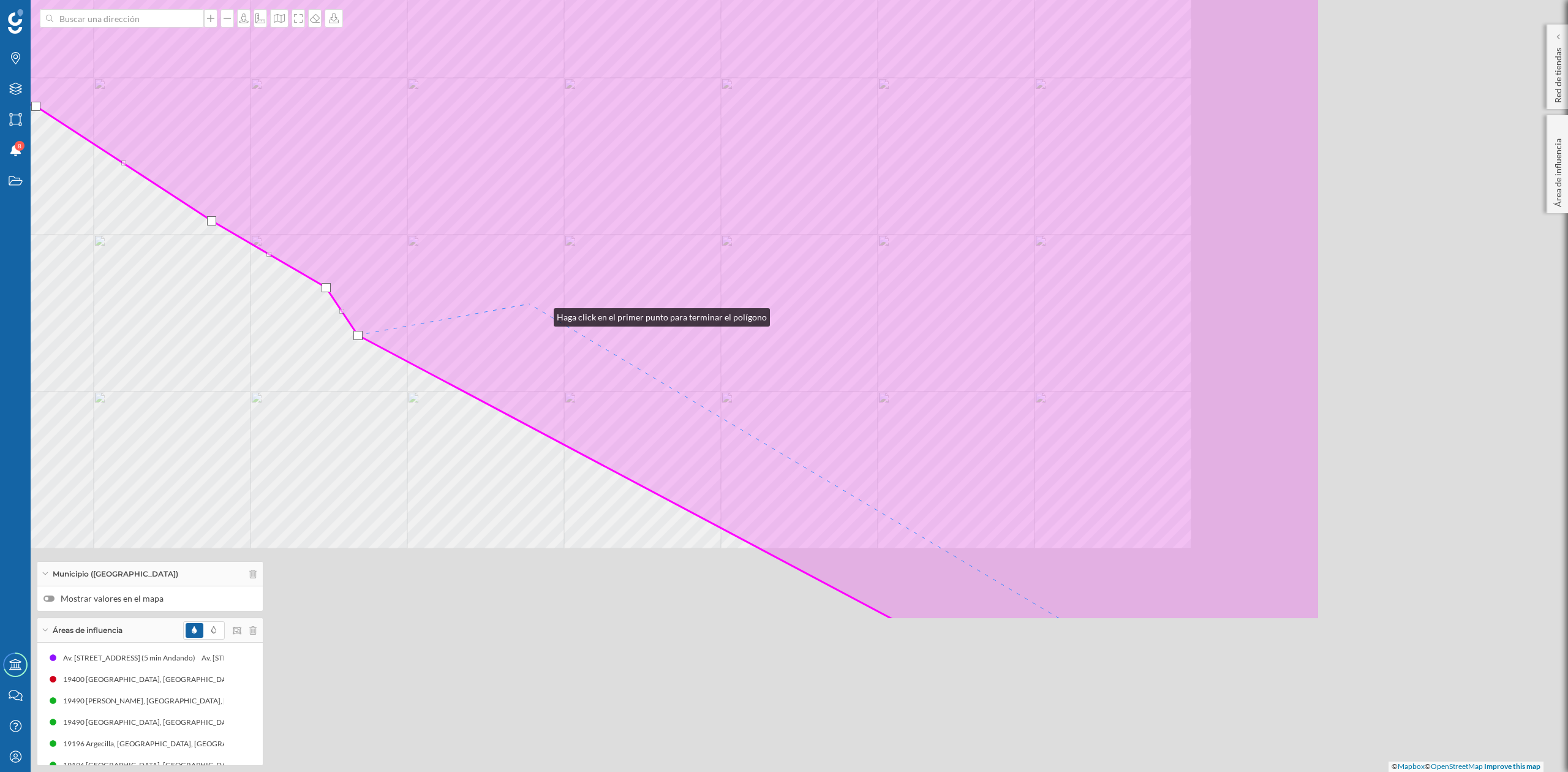
drag, startPoint x: 948, startPoint y: 546, endPoint x: 541, endPoint y: 314, distance: 468.5
click at [541, 314] on icon at bounding box center [452, 155] width 1737 height 930
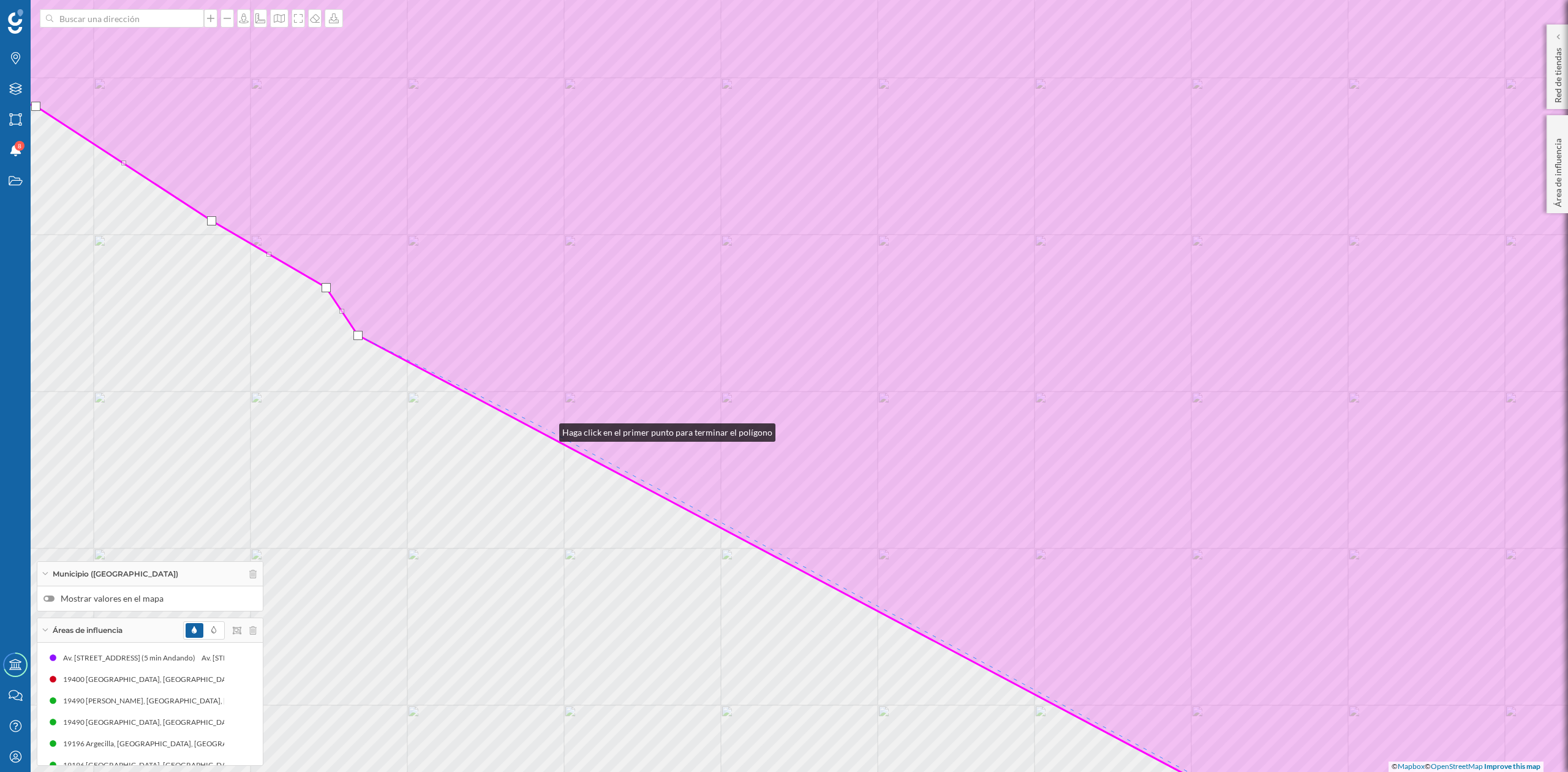
click at [547, 430] on icon at bounding box center [784, 386] width 1885 height 930
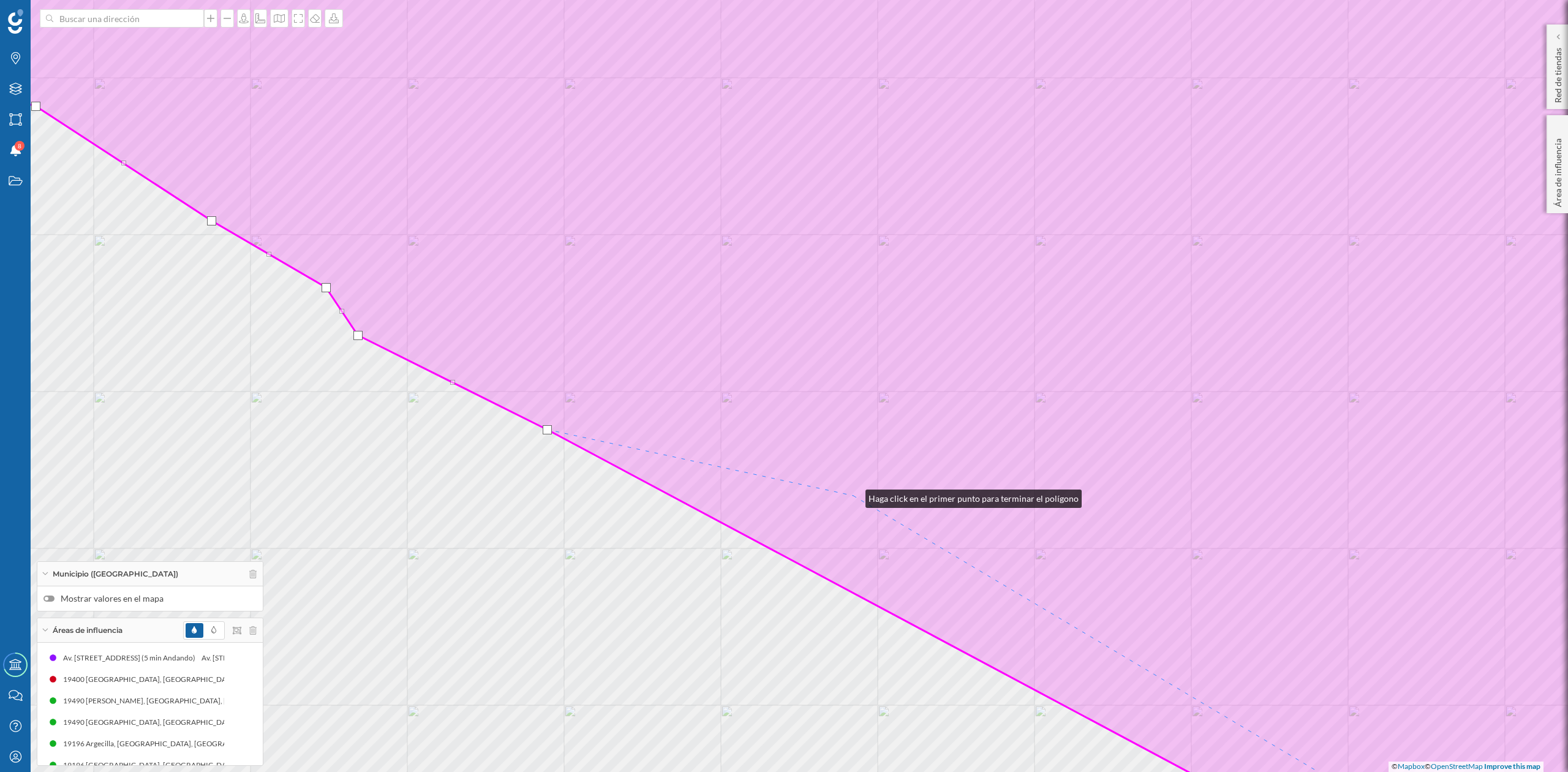
click at [854, 496] on icon at bounding box center [784, 386] width 1885 height 930
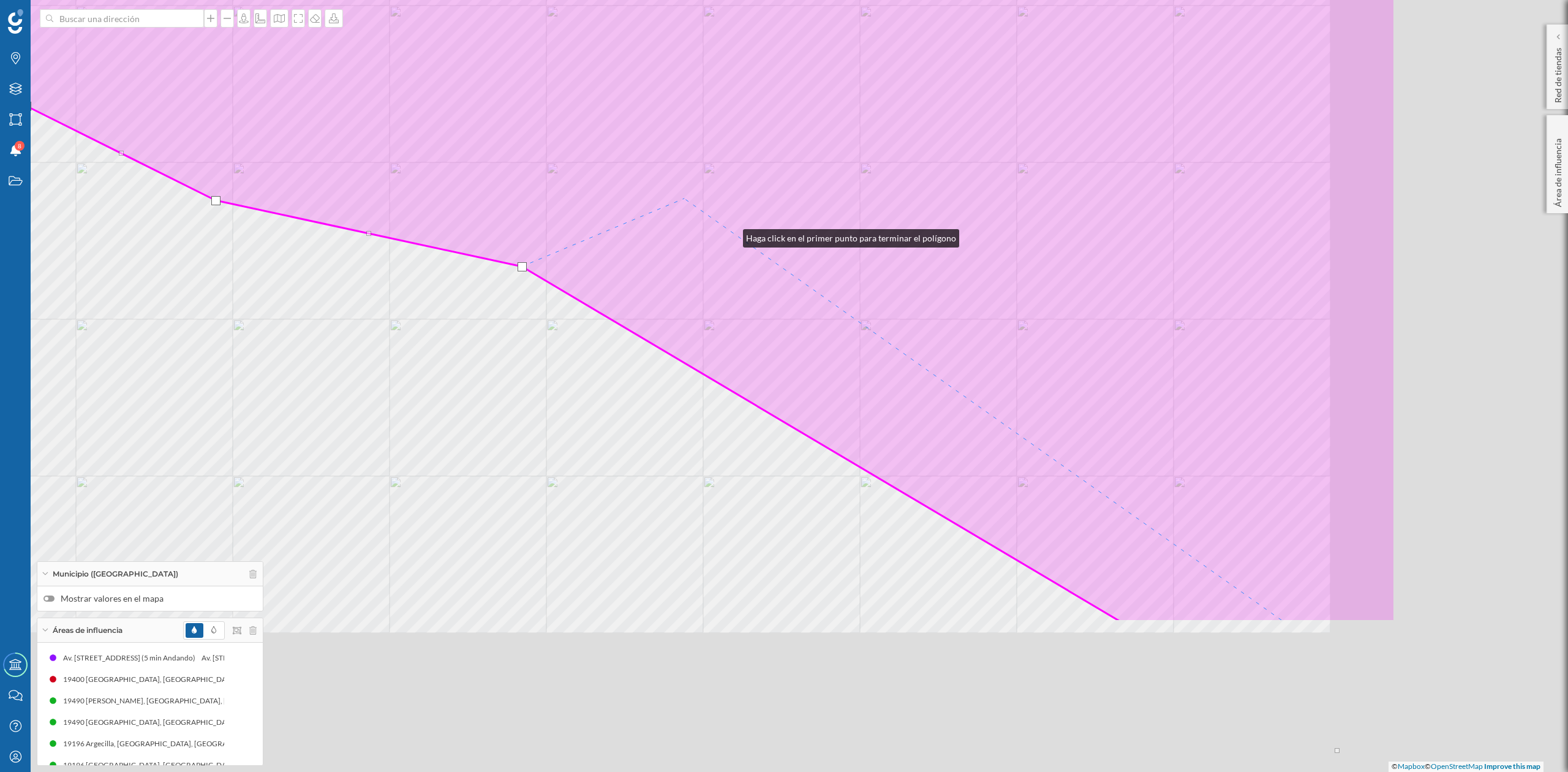
drag, startPoint x: 1062, startPoint y: 464, endPoint x: 694, endPoint y: 195, distance: 455.8
click at [694, 195] on icon at bounding box center [452, 157] width 1885 height 930
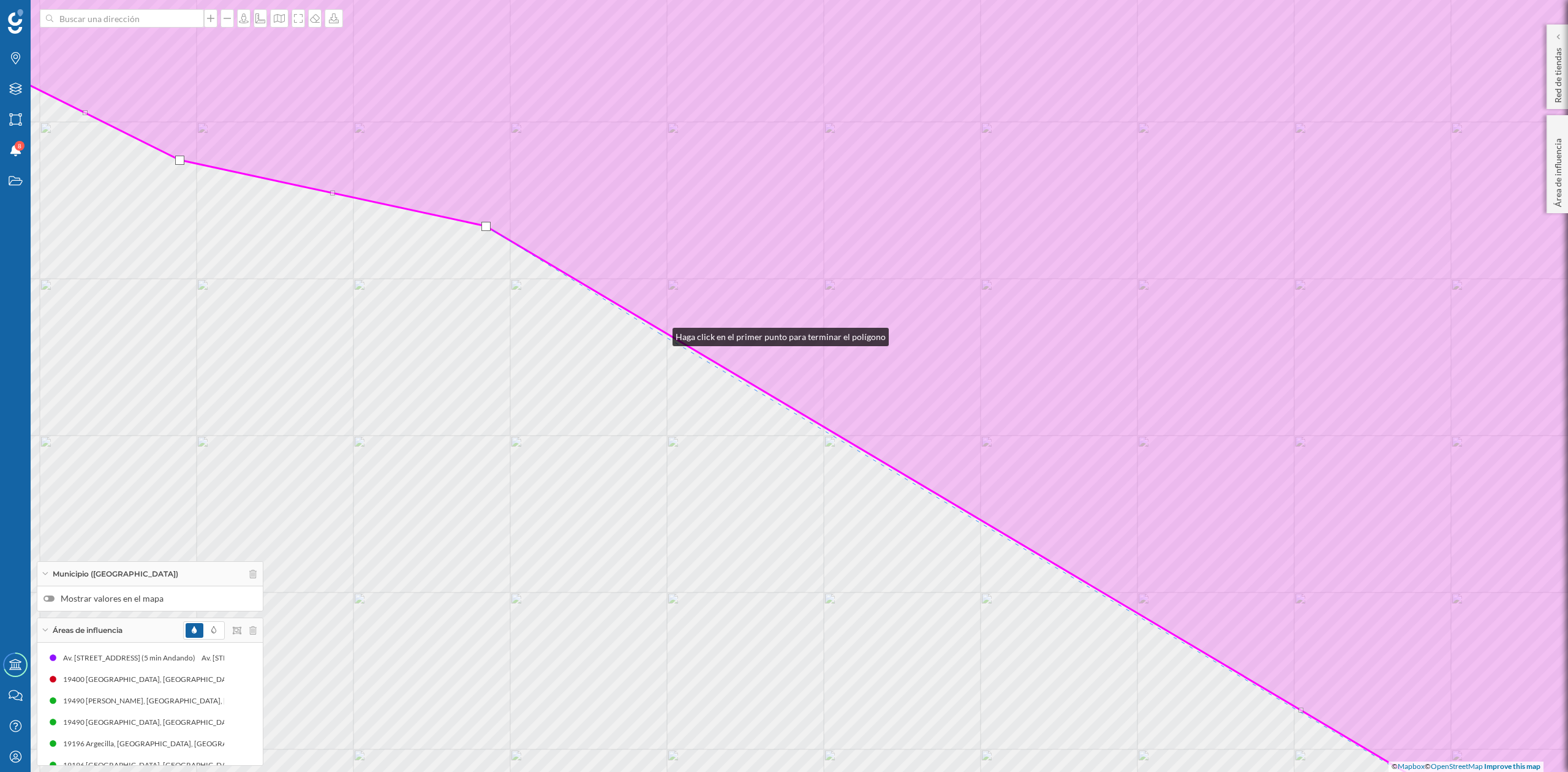
click at [661, 334] on div "© Mapbox © OpenStreetMap Improve this map" at bounding box center [784, 386] width 1568 height 772
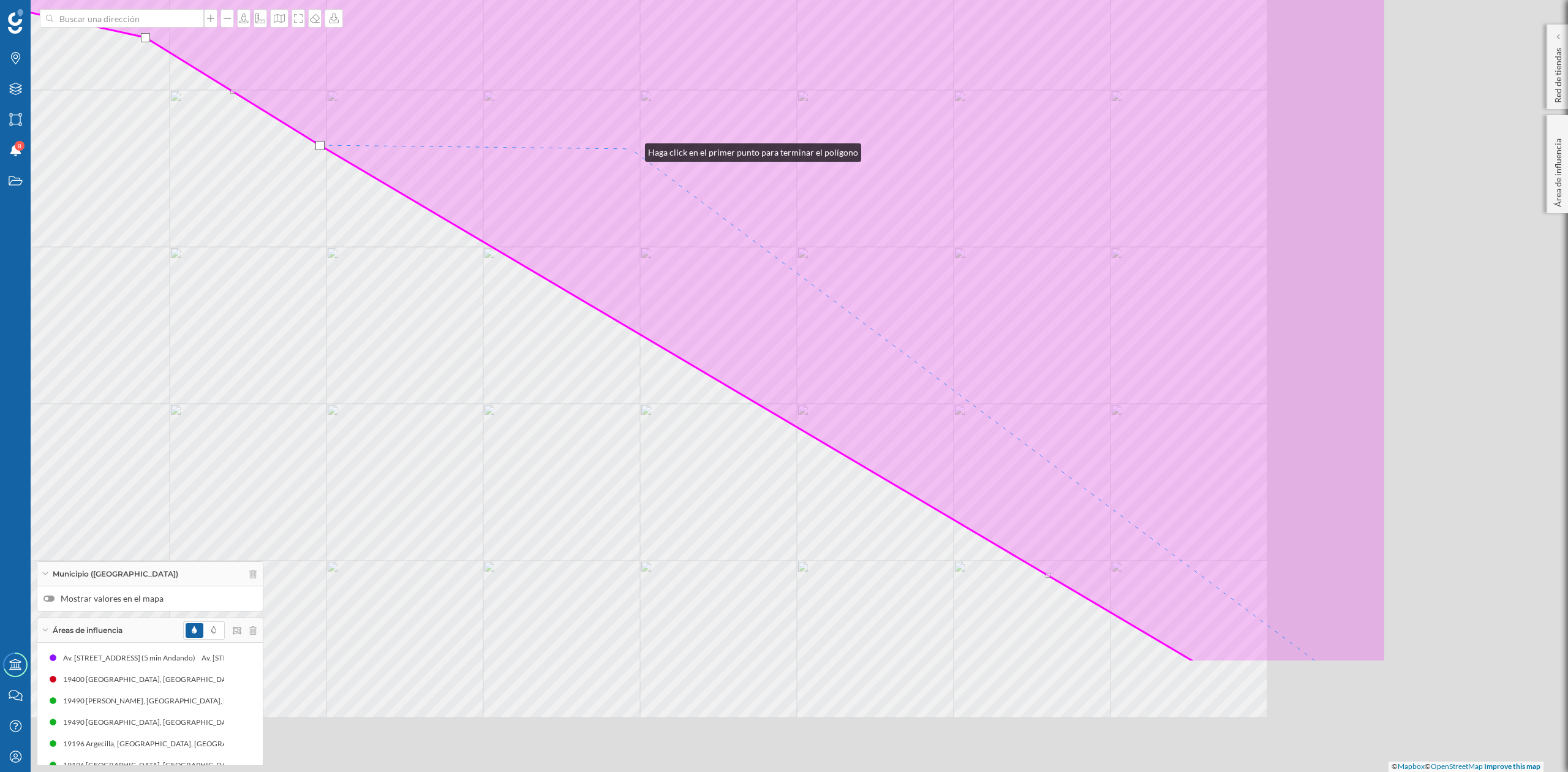
drag, startPoint x: 974, startPoint y: 338, endPoint x: 633, endPoint y: 149, distance: 389.9
click at [633, 149] on icon at bounding box center [443, 197] width 1885 height 930
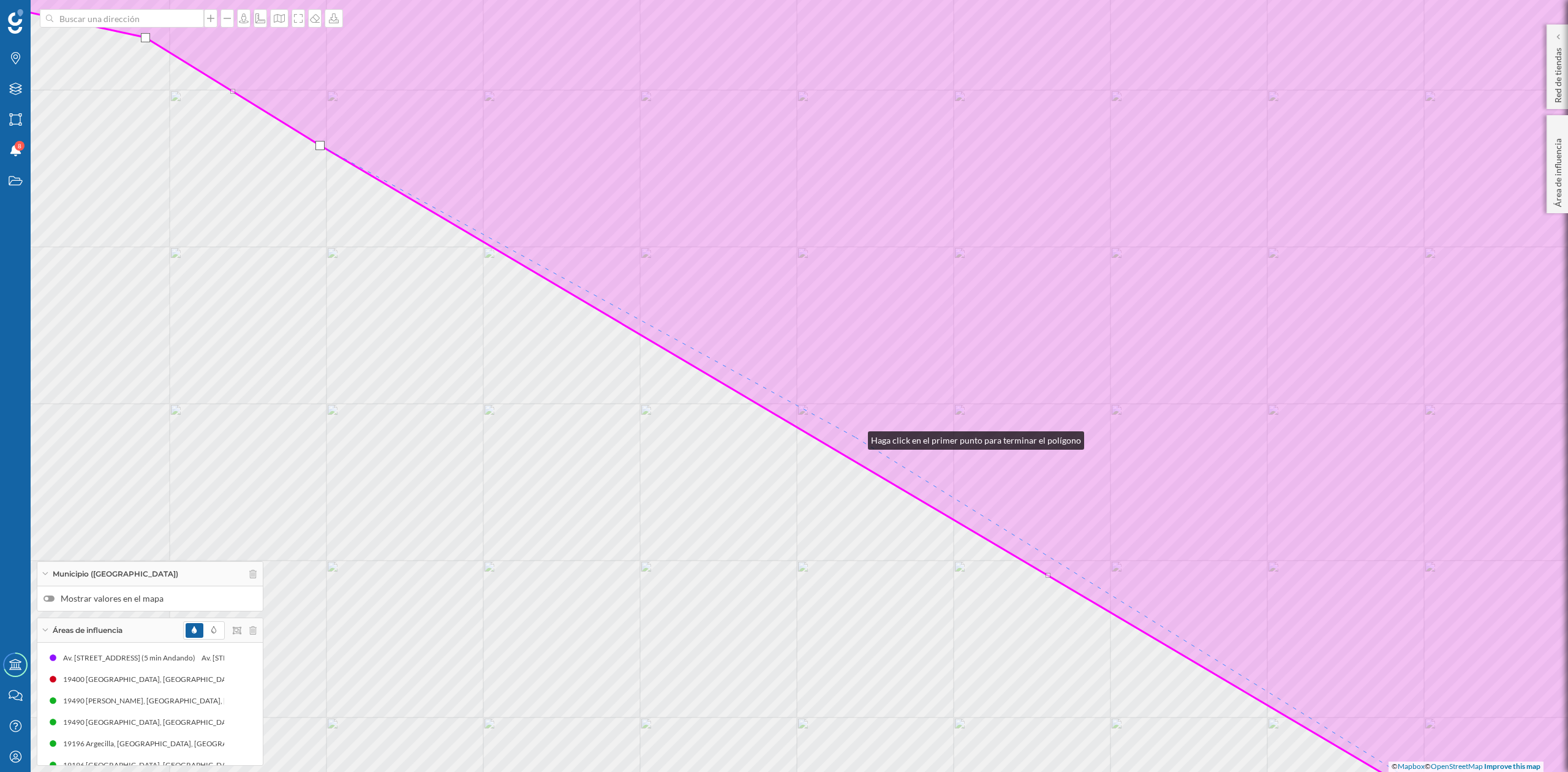
click at [856, 437] on icon at bounding box center [784, 386] width 1885 height 930
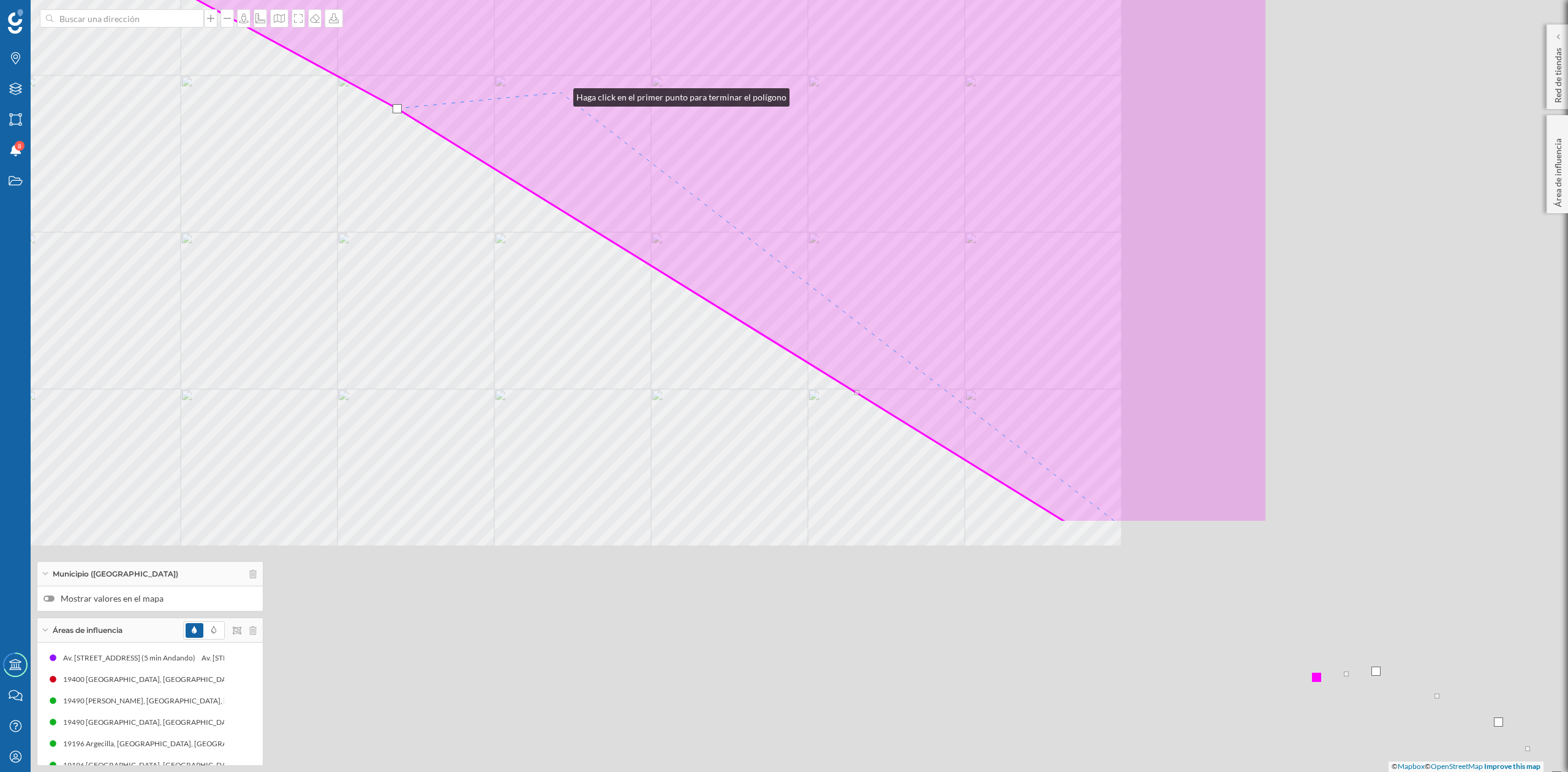
drag, startPoint x: 1021, startPoint y: 423, endPoint x: 561, endPoint y: 95, distance: 565.0
click at [561, 95] on icon at bounding box center [324, 57] width 1885 height 930
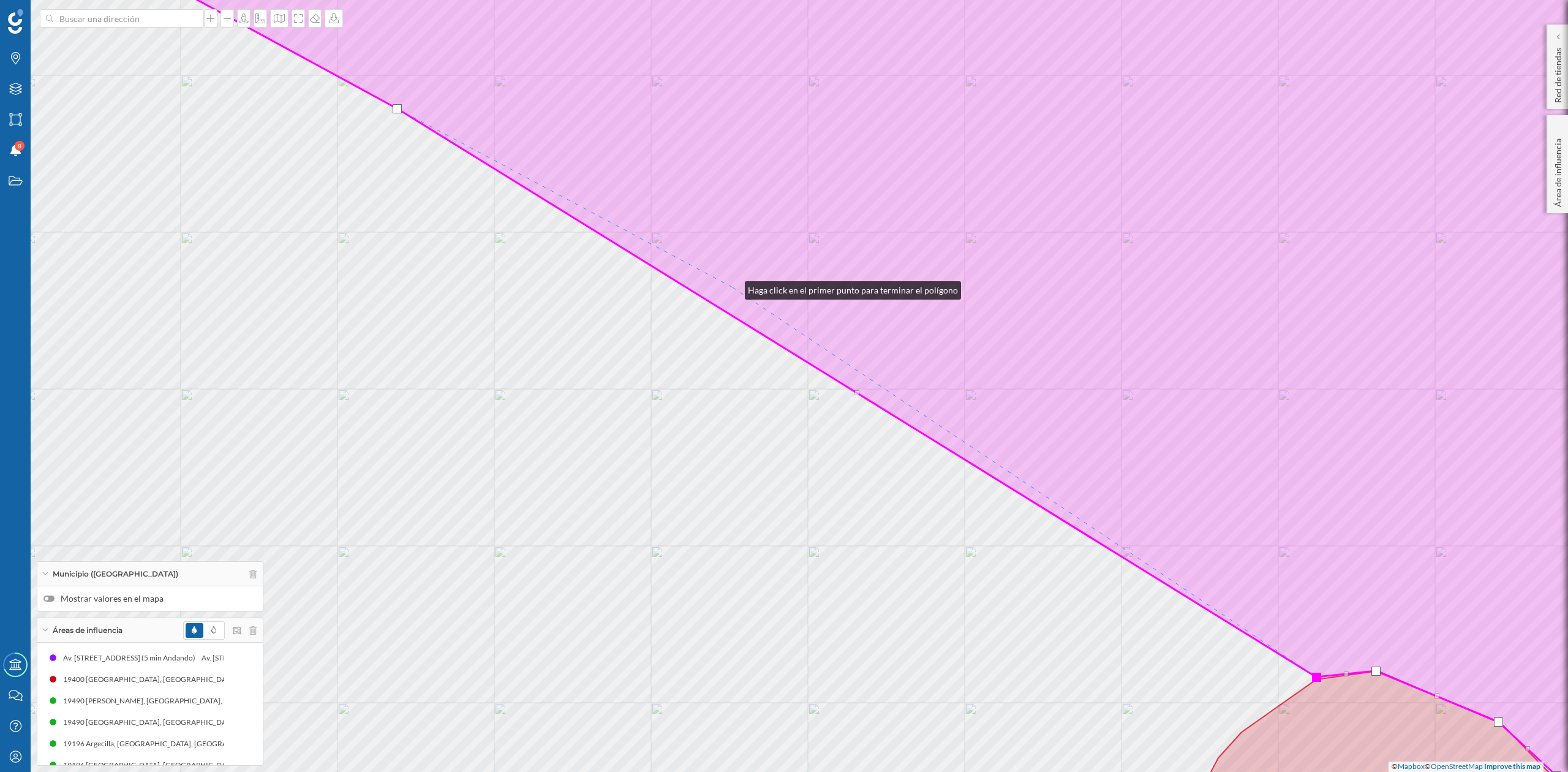
click at [733, 288] on icon at bounding box center [889, 386] width 1675 height 930
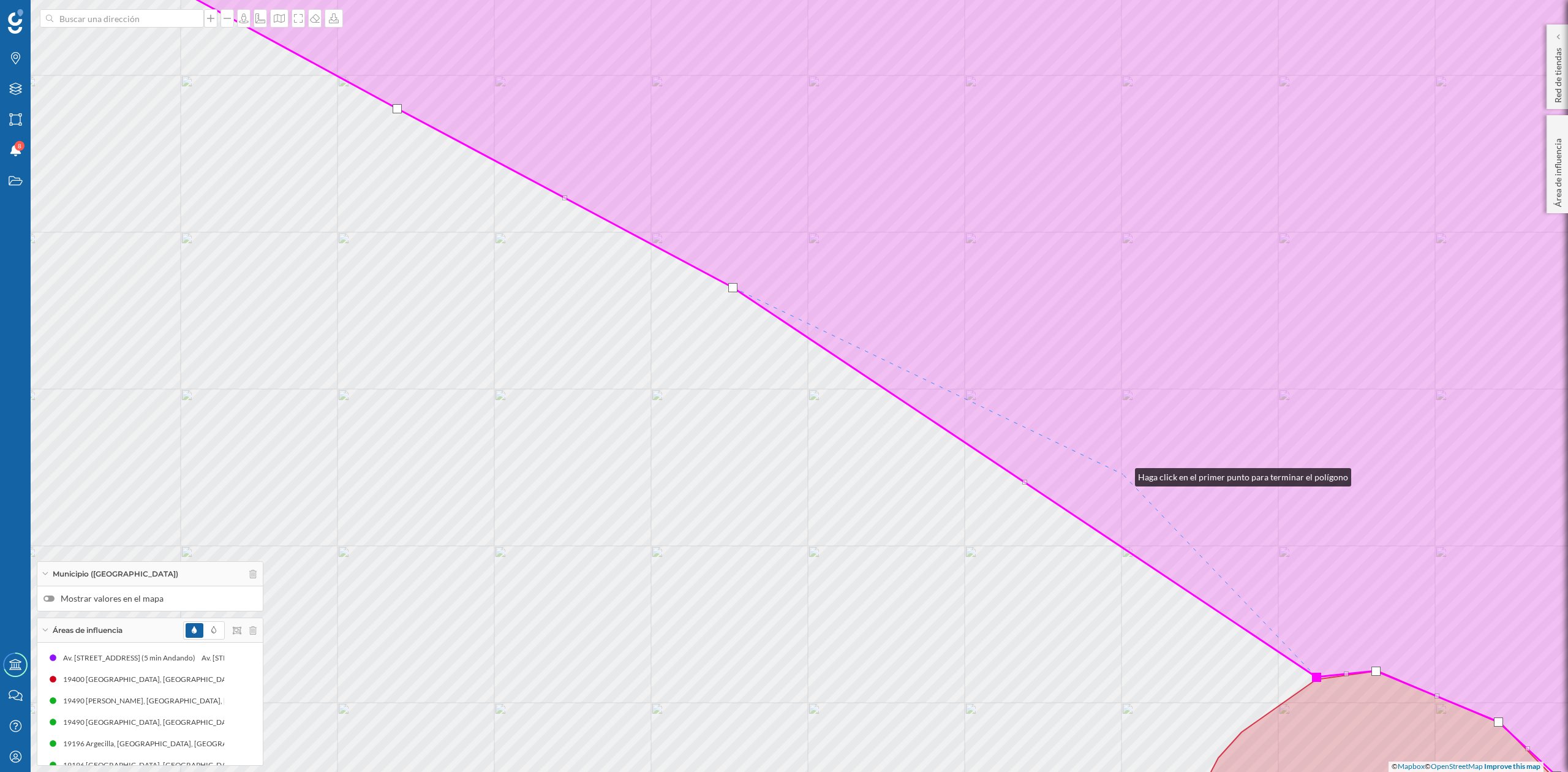
click at [1124, 474] on icon at bounding box center [889, 386] width 1675 height 930
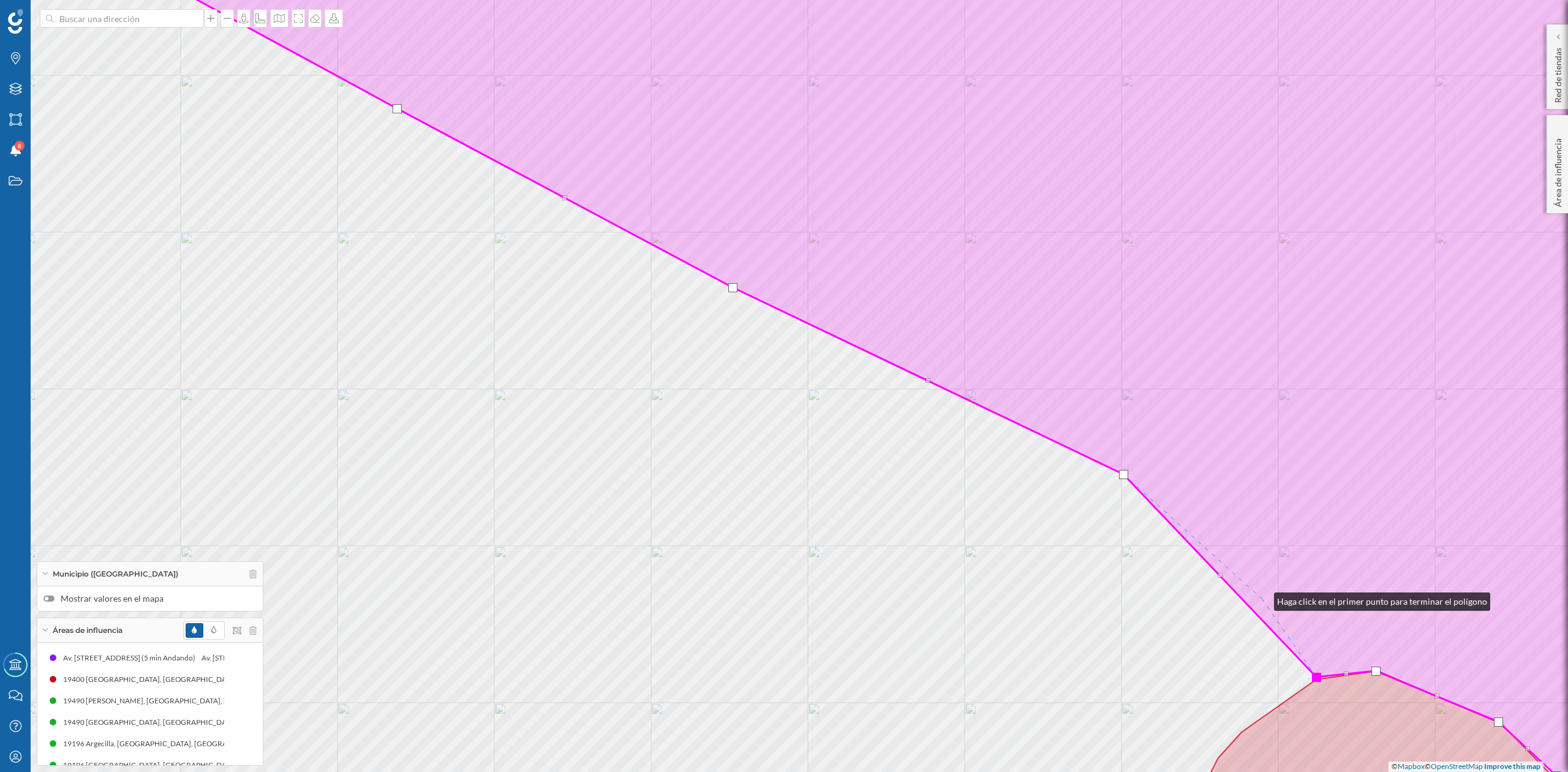
click at [1262, 599] on icon at bounding box center [889, 386] width 1675 height 930
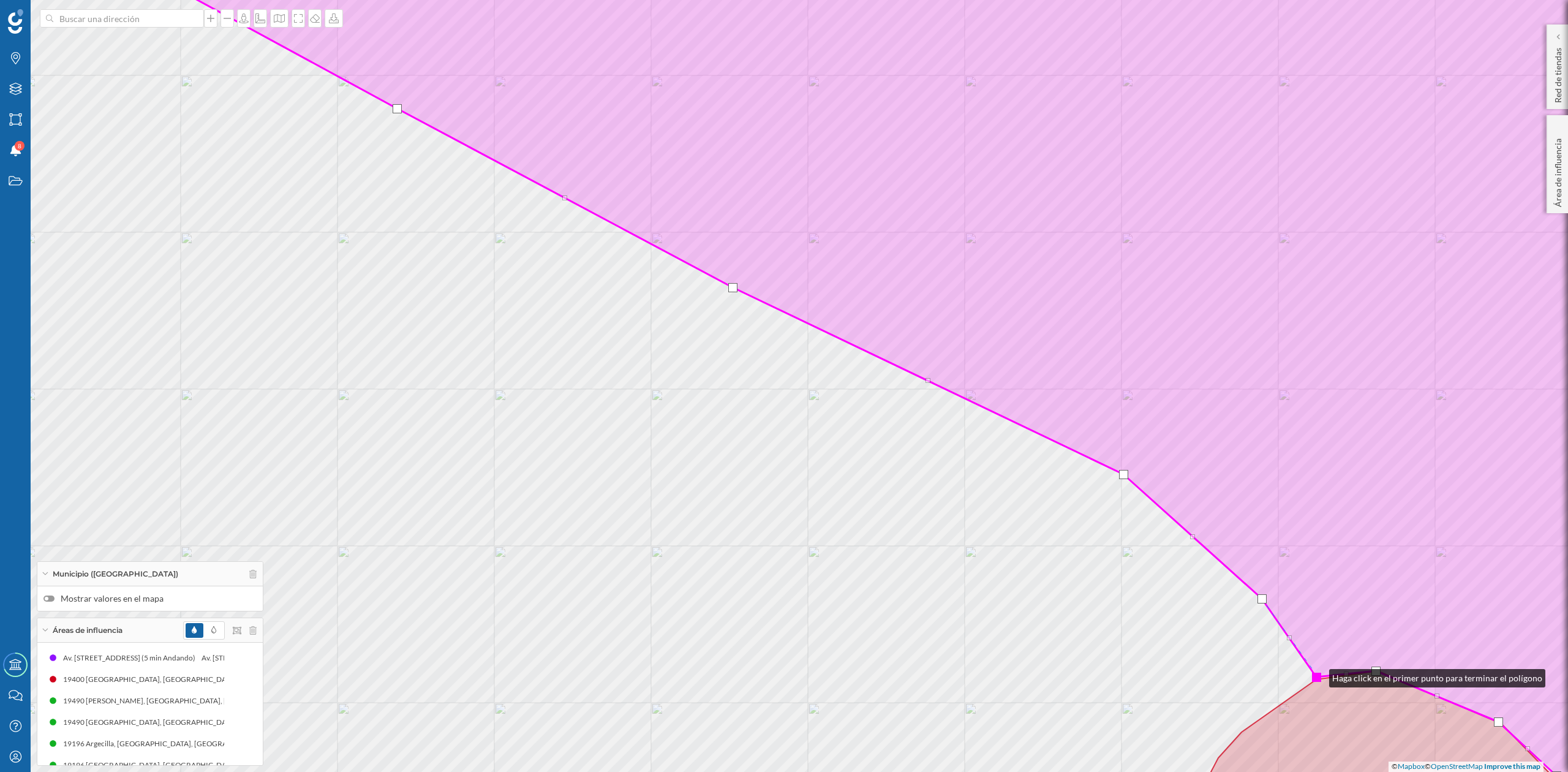
click at [1317, 676] on div at bounding box center [1316, 677] width 9 height 9
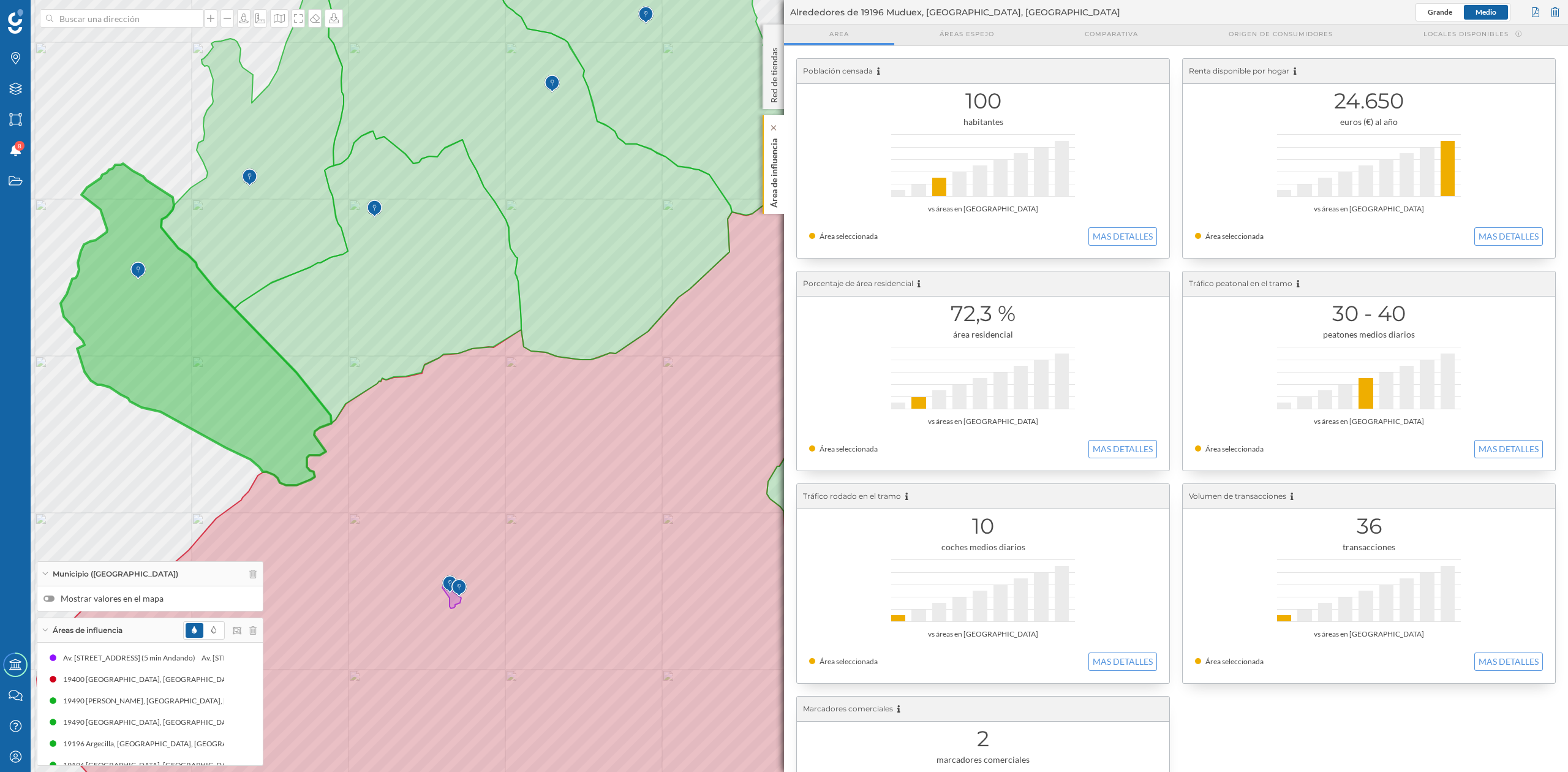
click at [780, 175] on div "Área de influencia" at bounding box center [773, 164] width 22 height 99
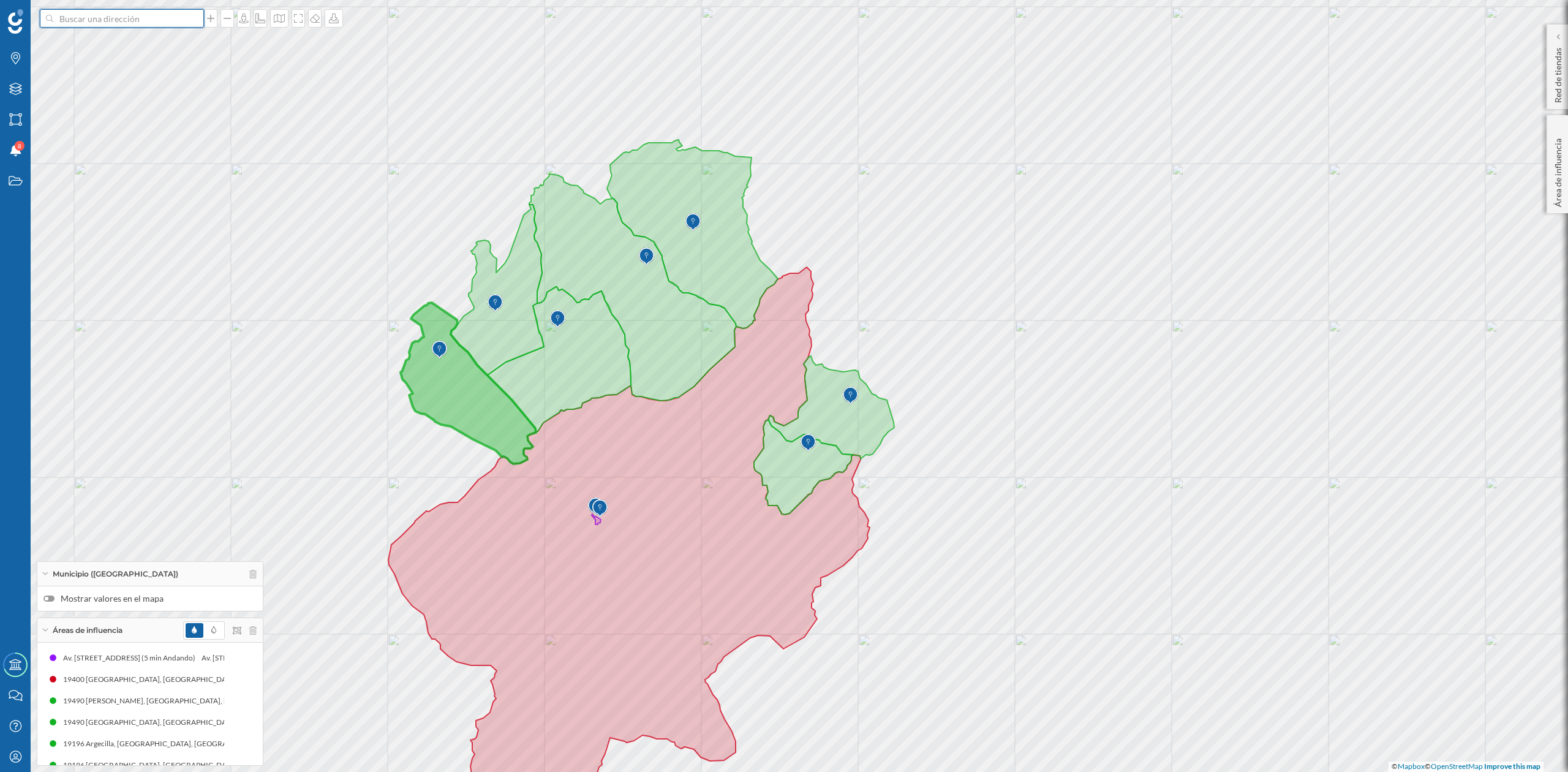
click at [81, 26] on input at bounding box center [122, 18] width 138 height 18
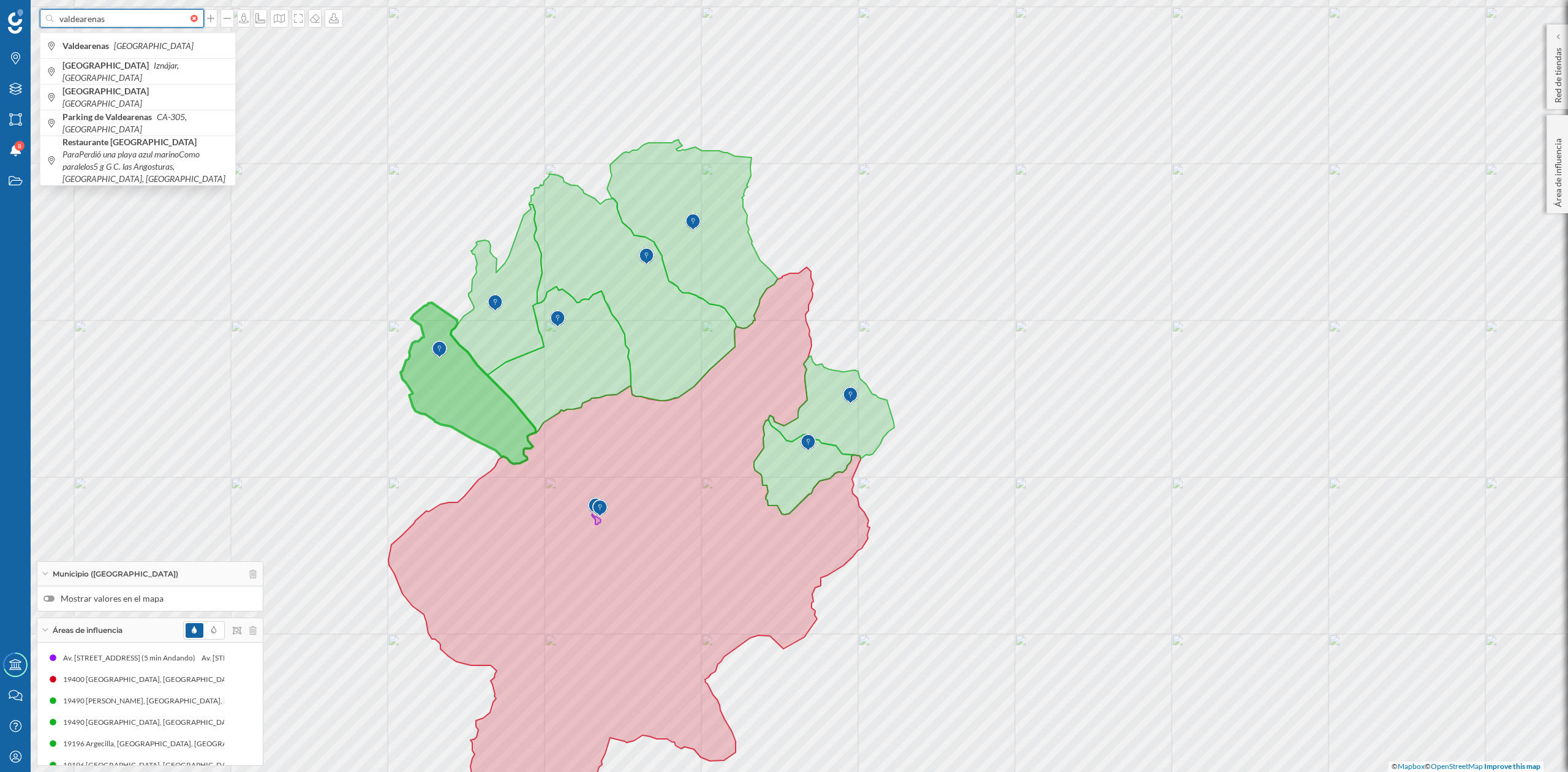
type input "valdearenas"
click at [72, 46] on b "Valdearenas" at bounding box center [87, 46] width 50 height 11
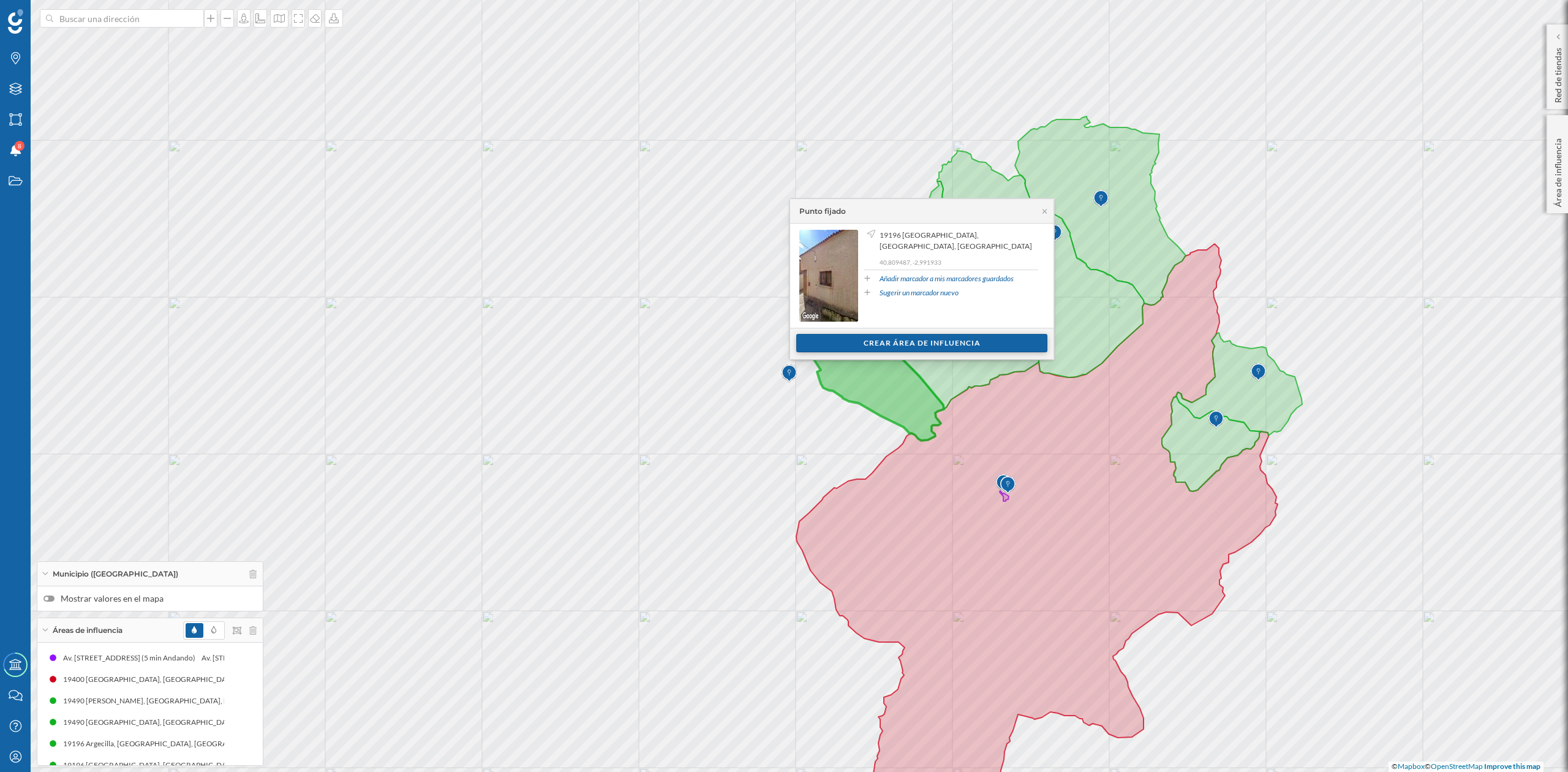
click at [893, 347] on div "Crear área de influencia" at bounding box center [922, 343] width 251 height 18
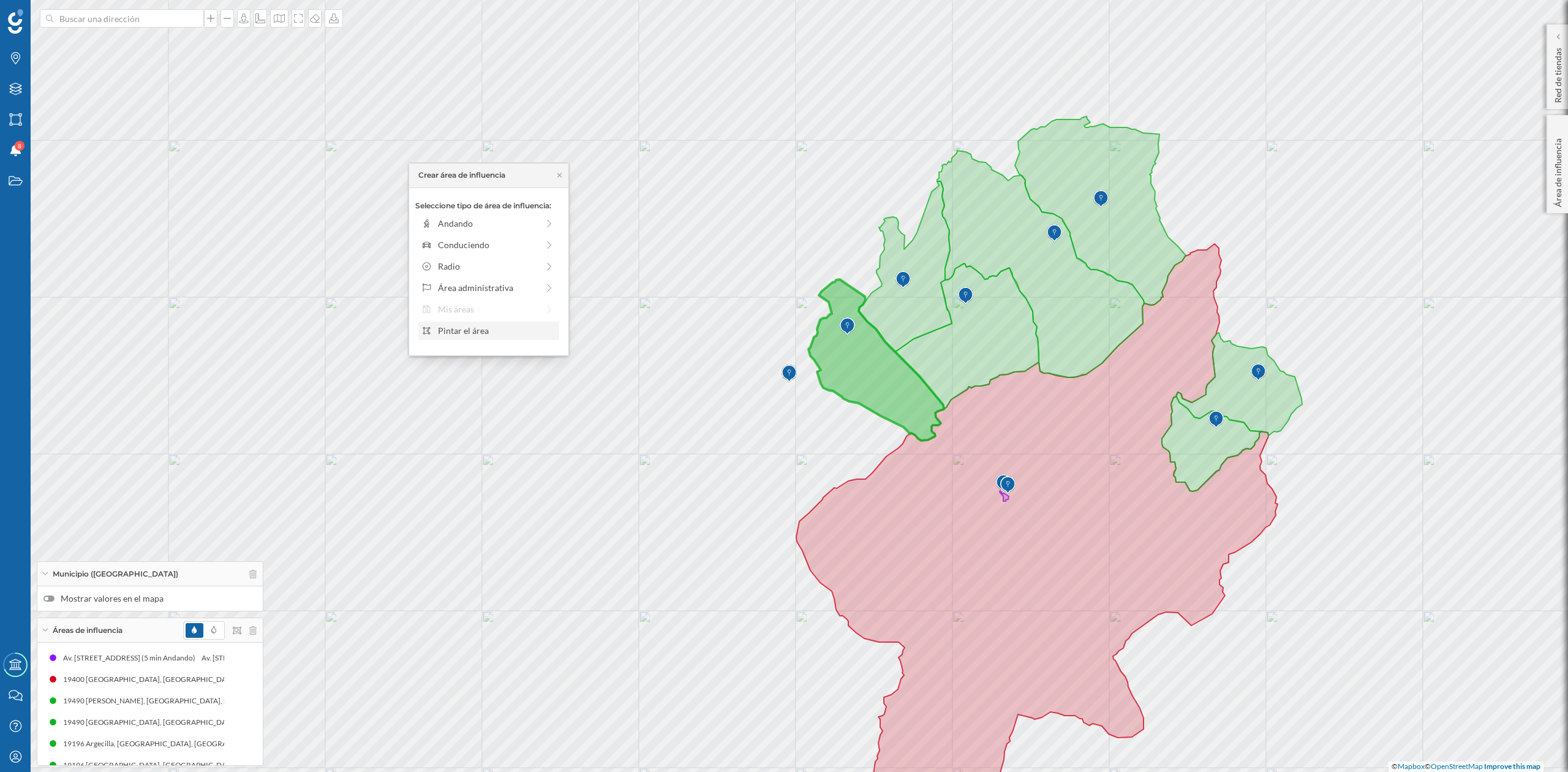
click at [520, 334] on div "Pintar el área" at bounding box center [496, 331] width 117 height 13
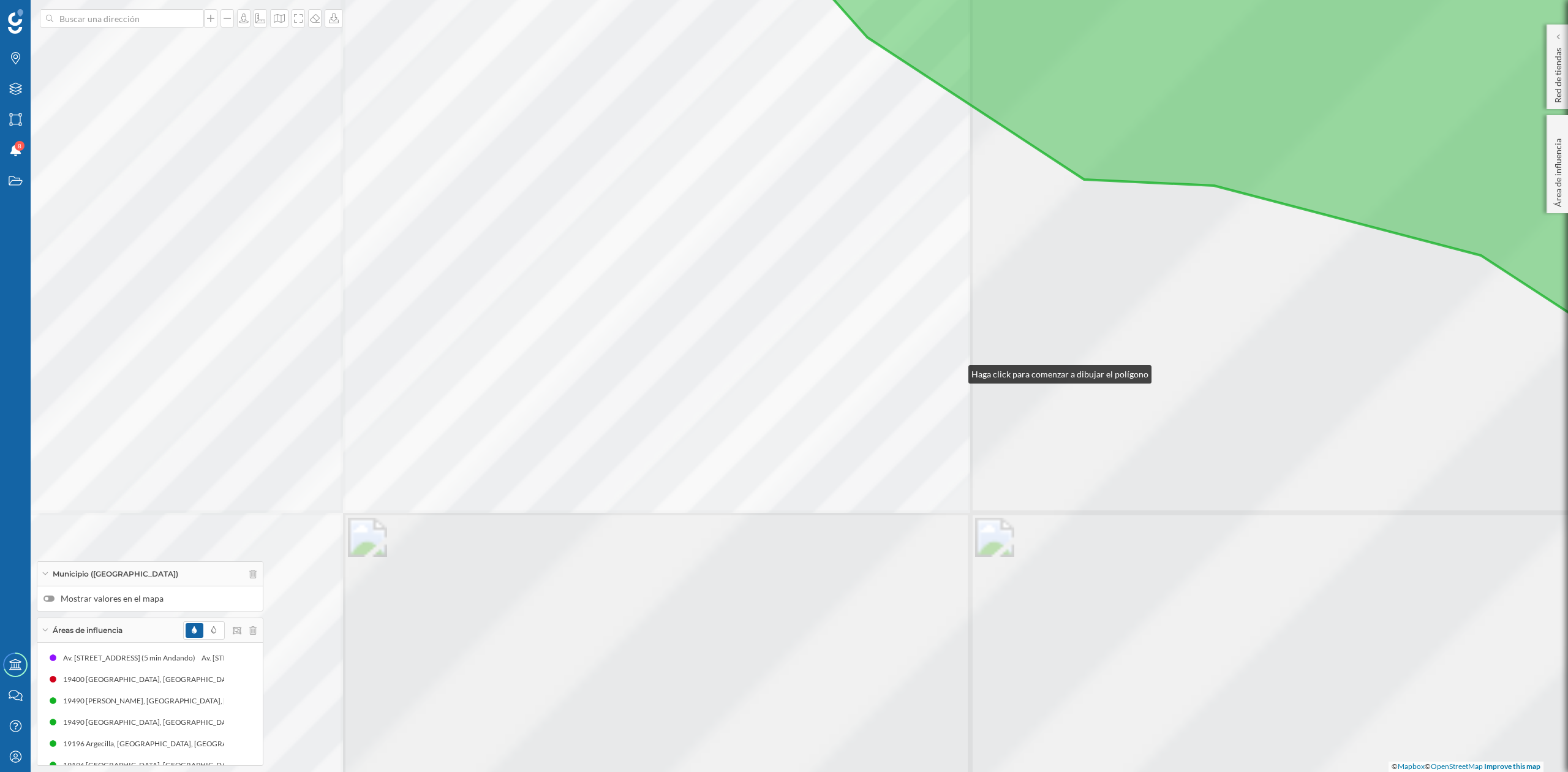
drag, startPoint x: 956, startPoint y: 379, endPoint x: 946, endPoint y: 562, distance: 183.3
click at [946, 562] on div "© Mapbox © OpenStreetMap Improve this map" at bounding box center [784, 386] width 1568 height 772
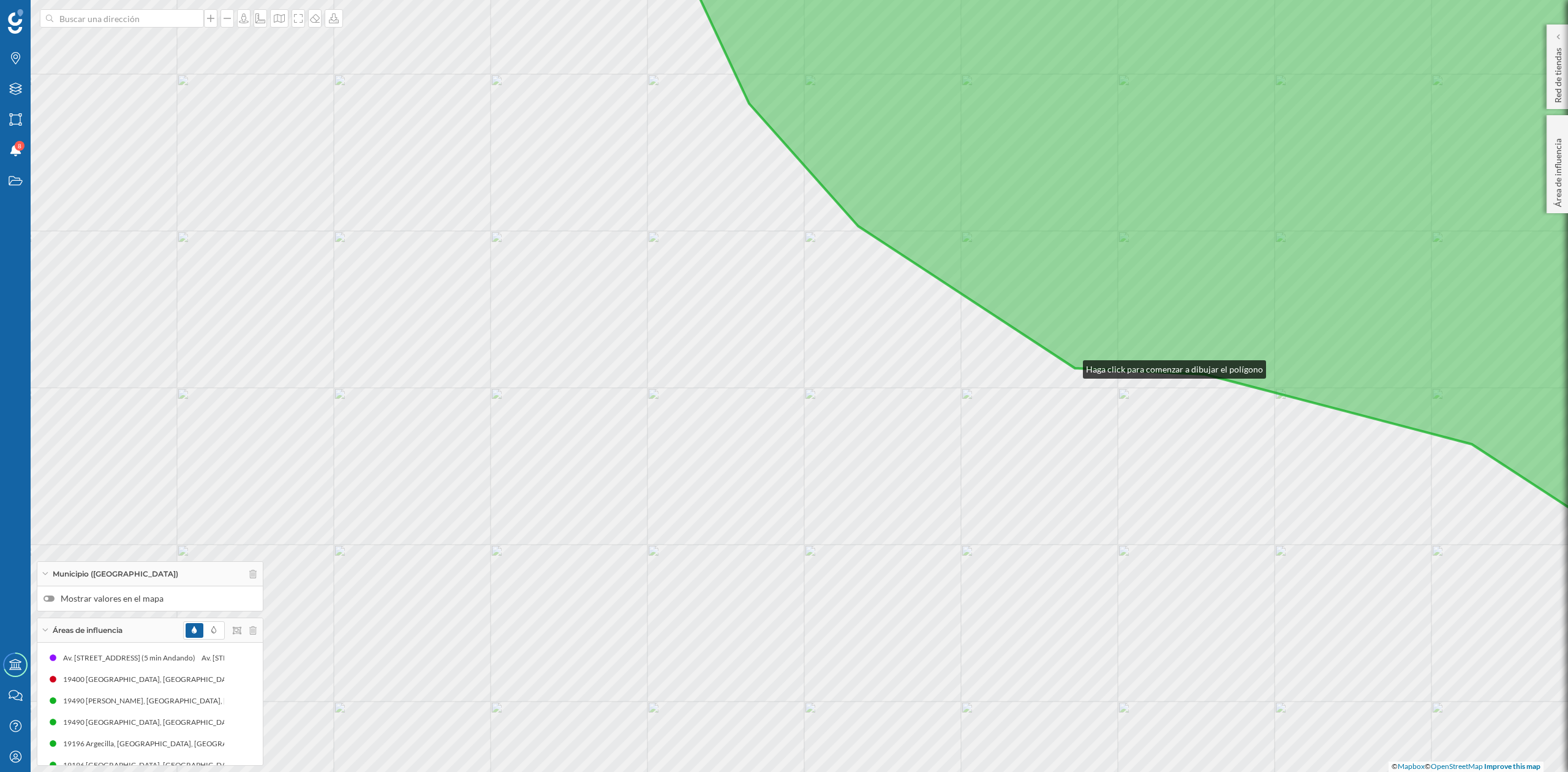
click at [1071, 367] on icon at bounding box center [1198, 265] width 1060 height 691
click at [859, 228] on div "© Mapbox © OpenStreetMap Improve this map" at bounding box center [784, 386] width 1568 height 772
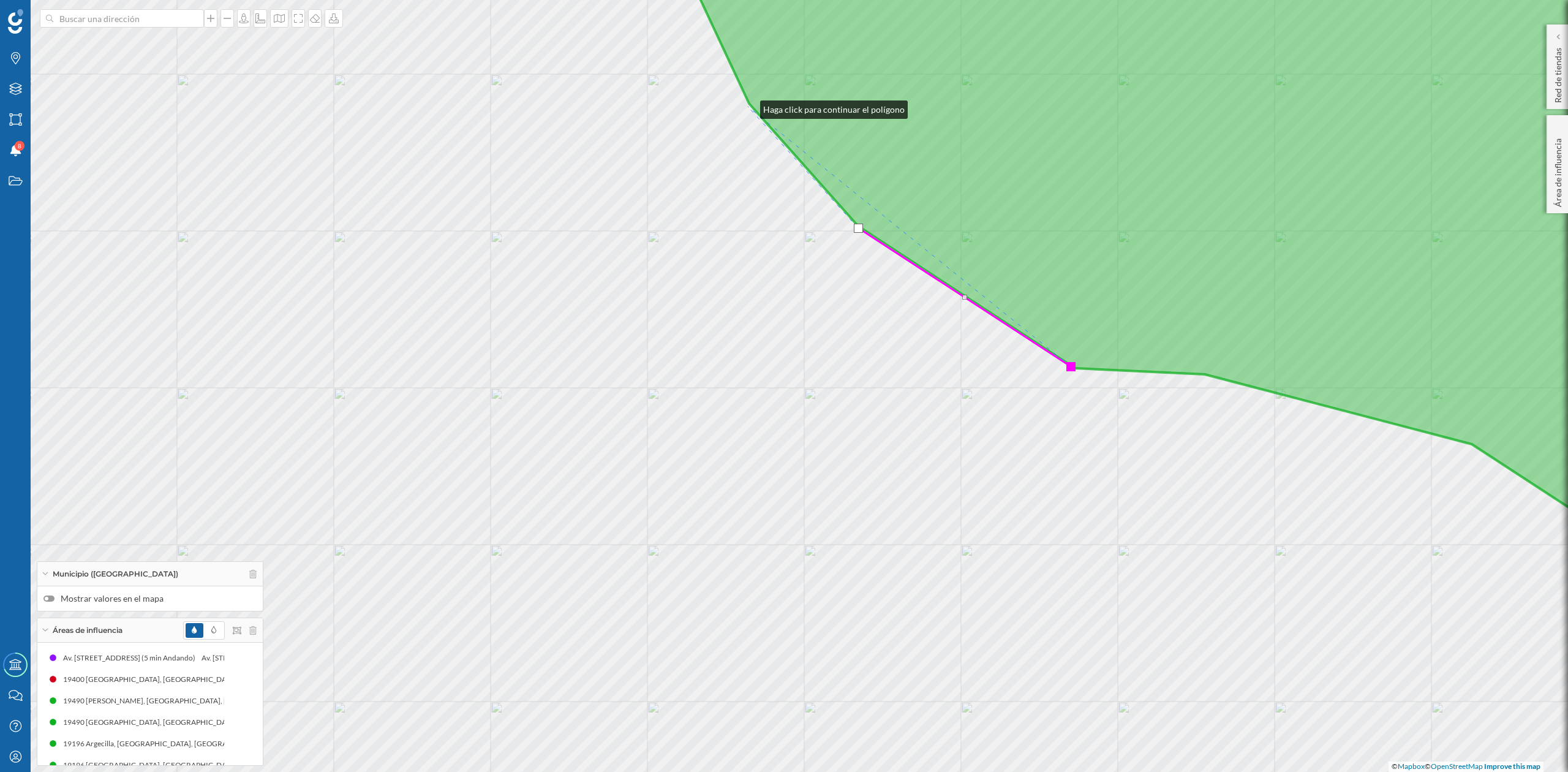
click at [748, 107] on div "© Mapbox © OpenStreetMap Improve this map" at bounding box center [784, 386] width 1568 height 772
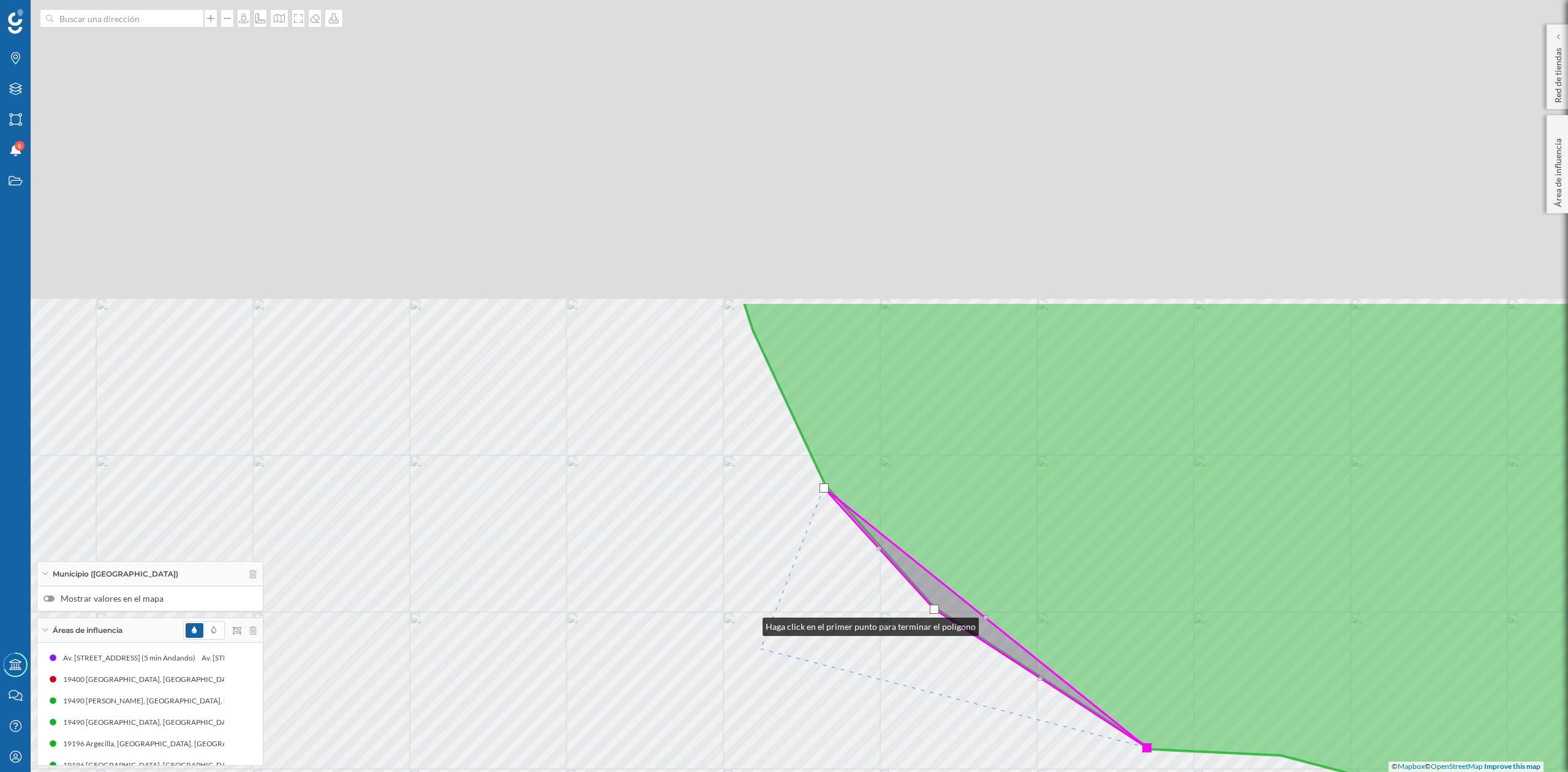
drag, startPoint x: 740, startPoint y: 599, endPoint x: 766, endPoint y: 687, distance: 91.8
click at [766, 684] on div "© Mapbox © OpenStreetMap Improve this map" at bounding box center [784, 386] width 1568 height 772
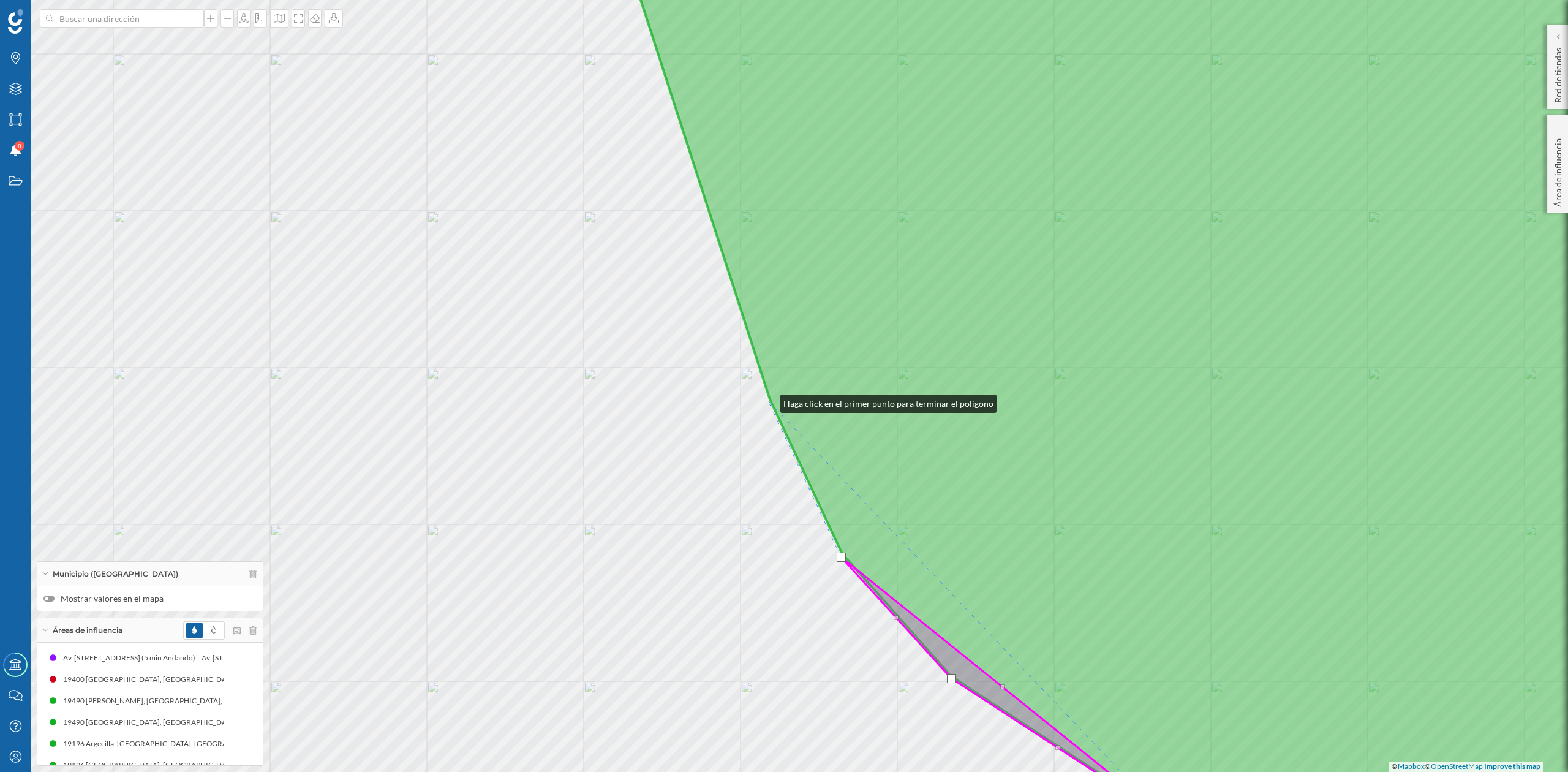
click at [768, 401] on div "© Mapbox © OpenStreetMap Improve this map" at bounding box center [784, 386] width 1568 height 772
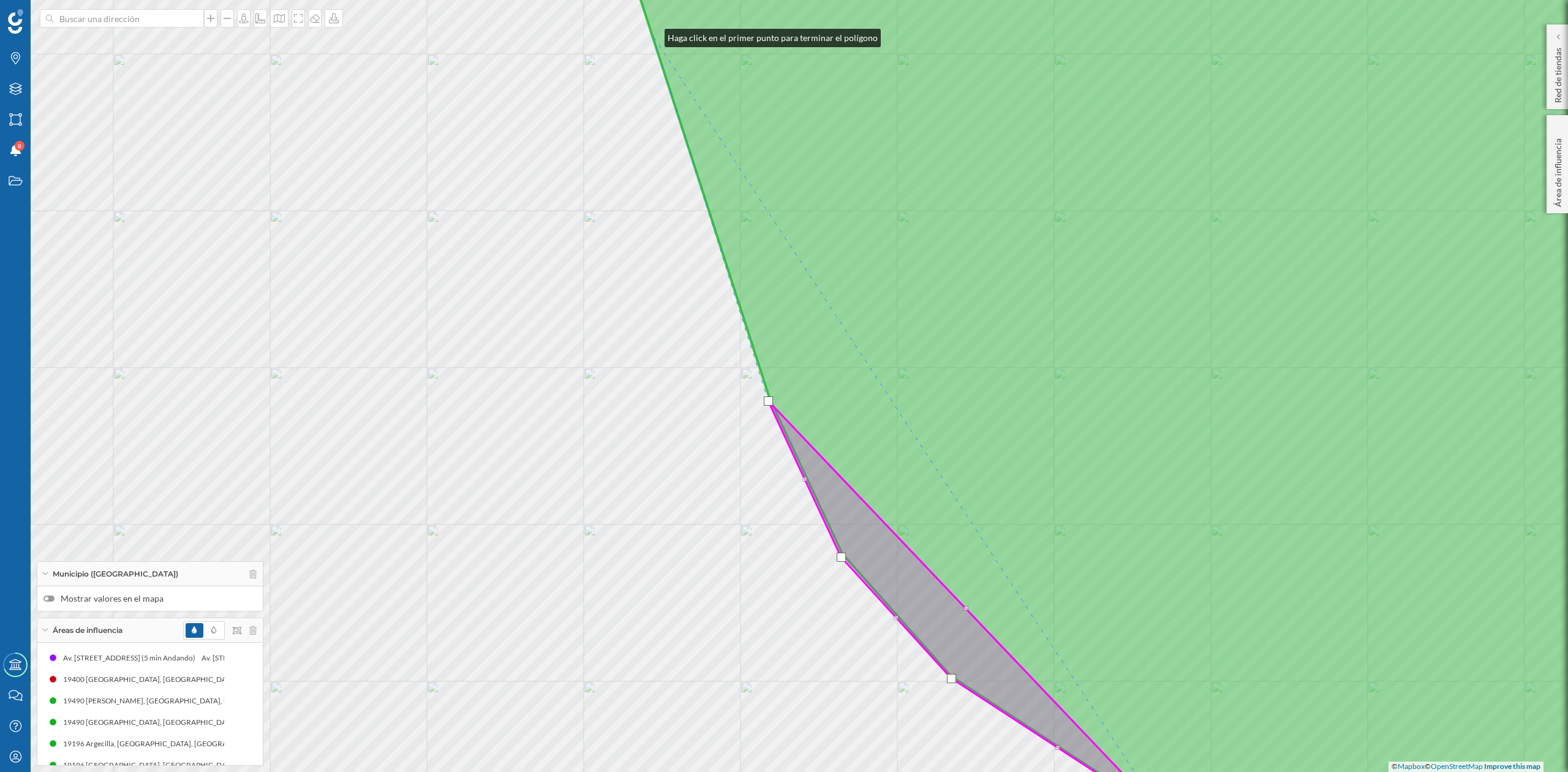
click at [652, 35] on icon at bounding box center [1171, 386] width 1112 height 932
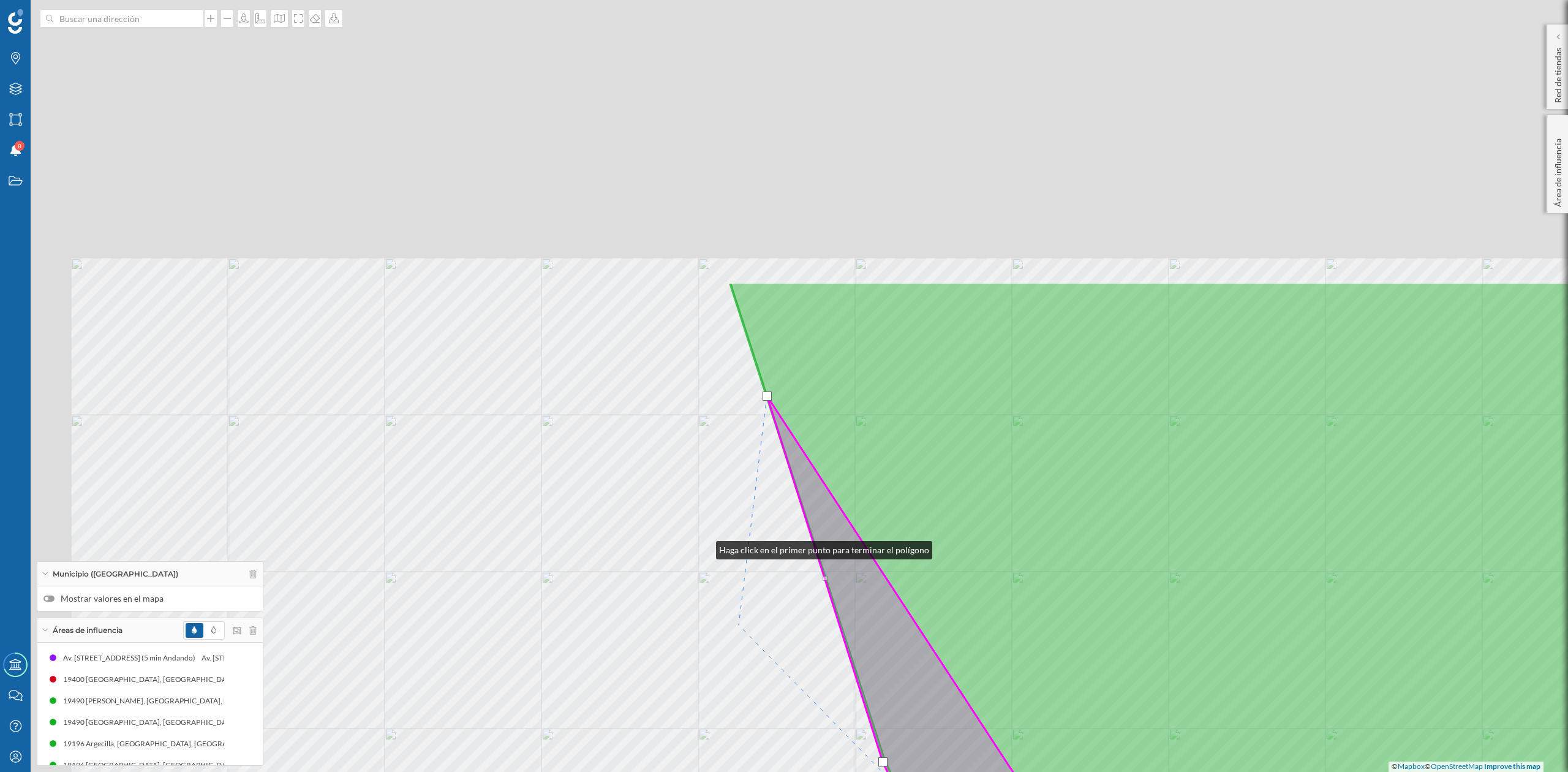
drag, startPoint x: 589, startPoint y: 187, endPoint x: 767, endPoint y: 697, distance: 540.2
click at [767, 697] on div "© Mapbox © OpenStreetMap Improve this map" at bounding box center [784, 386] width 1568 height 772
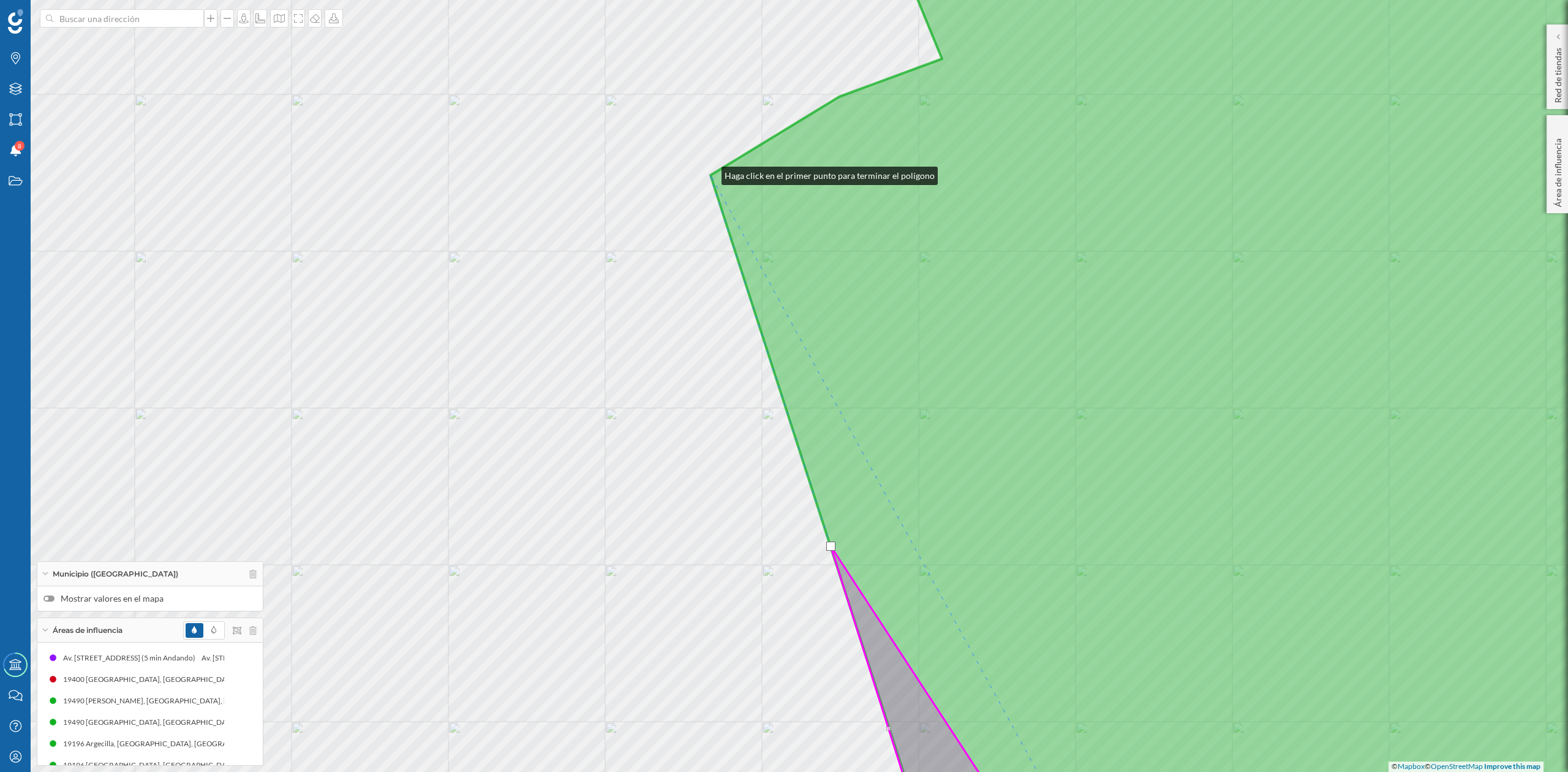
click at [709, 172] on div "© Mapbox © OpenStreetMap Improve this map" at bounding box center [784, 386] width 1568 height 772
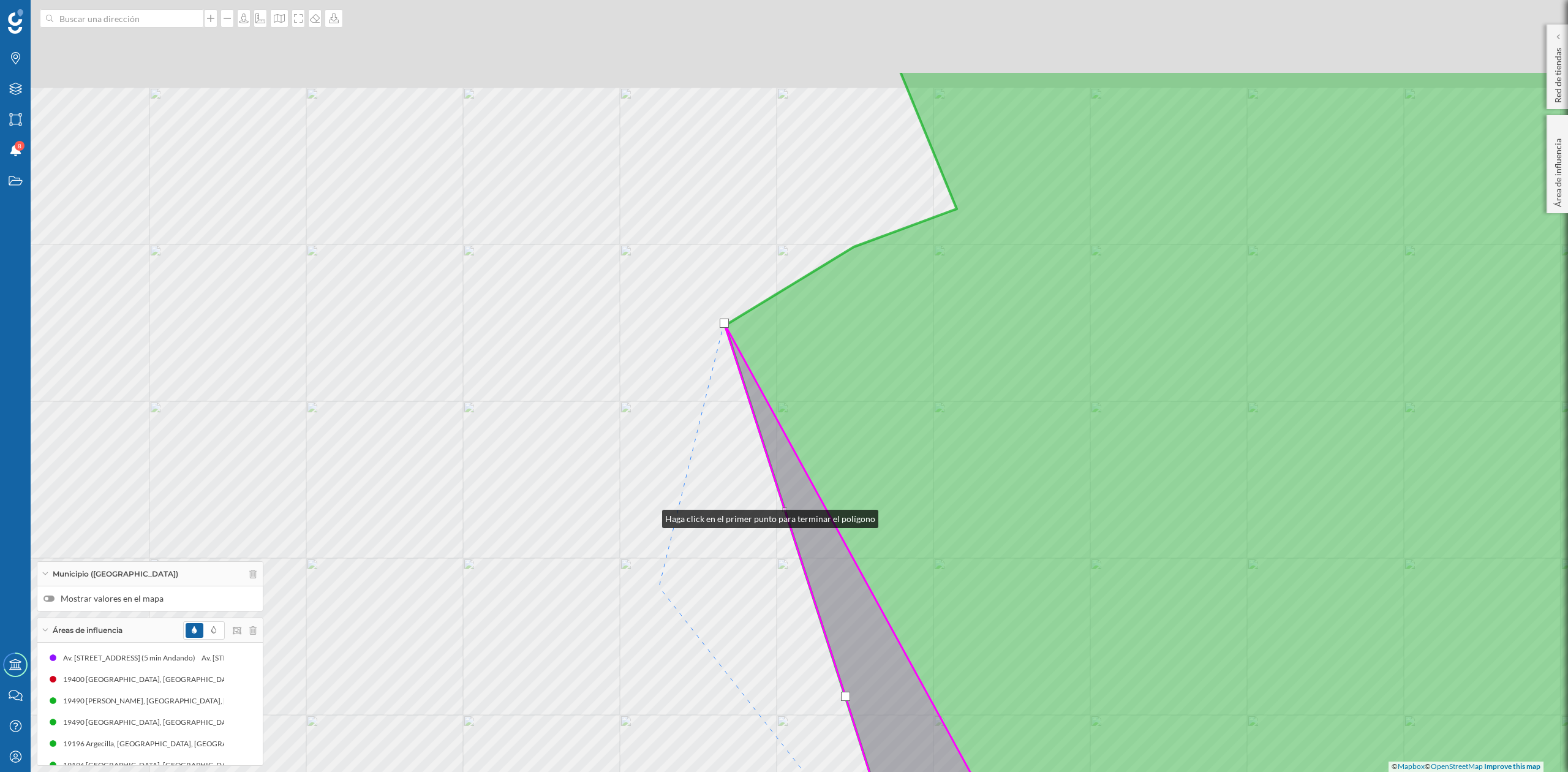
drag, startPoint x: 650, startPoint y: 516, endPoint x: 656, endPoint y: 564, distance: 48.4
click at [653, 711] on div "© Mapbox © OpenStreetMap Improve this map" at bounding box center [784, 386] width 1568 height 772
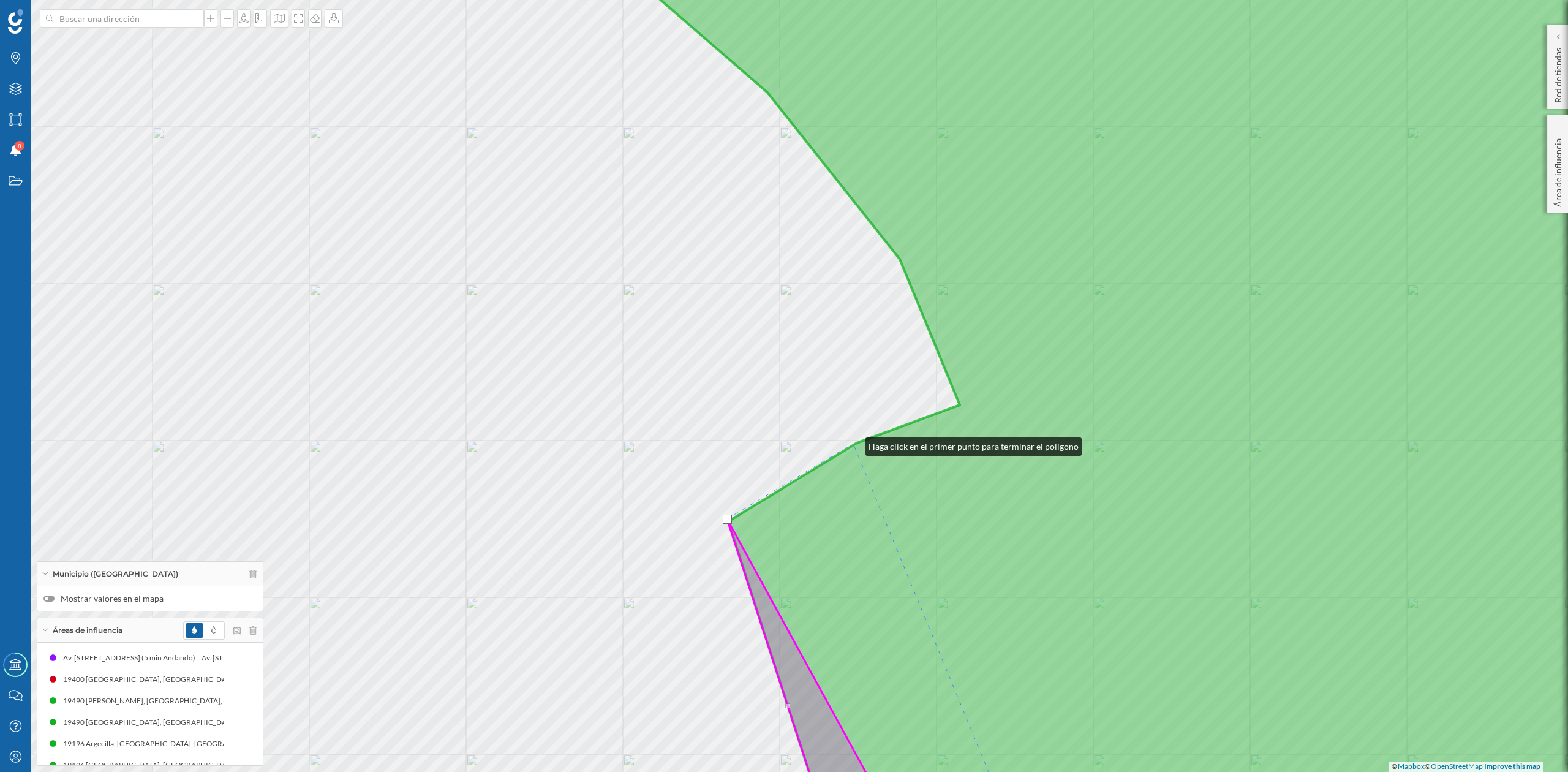
click at [854, 444] on div "© Mapbox © OpenStreetMap Improve this map" at bounding box center [784, 386] width 1568 height 772
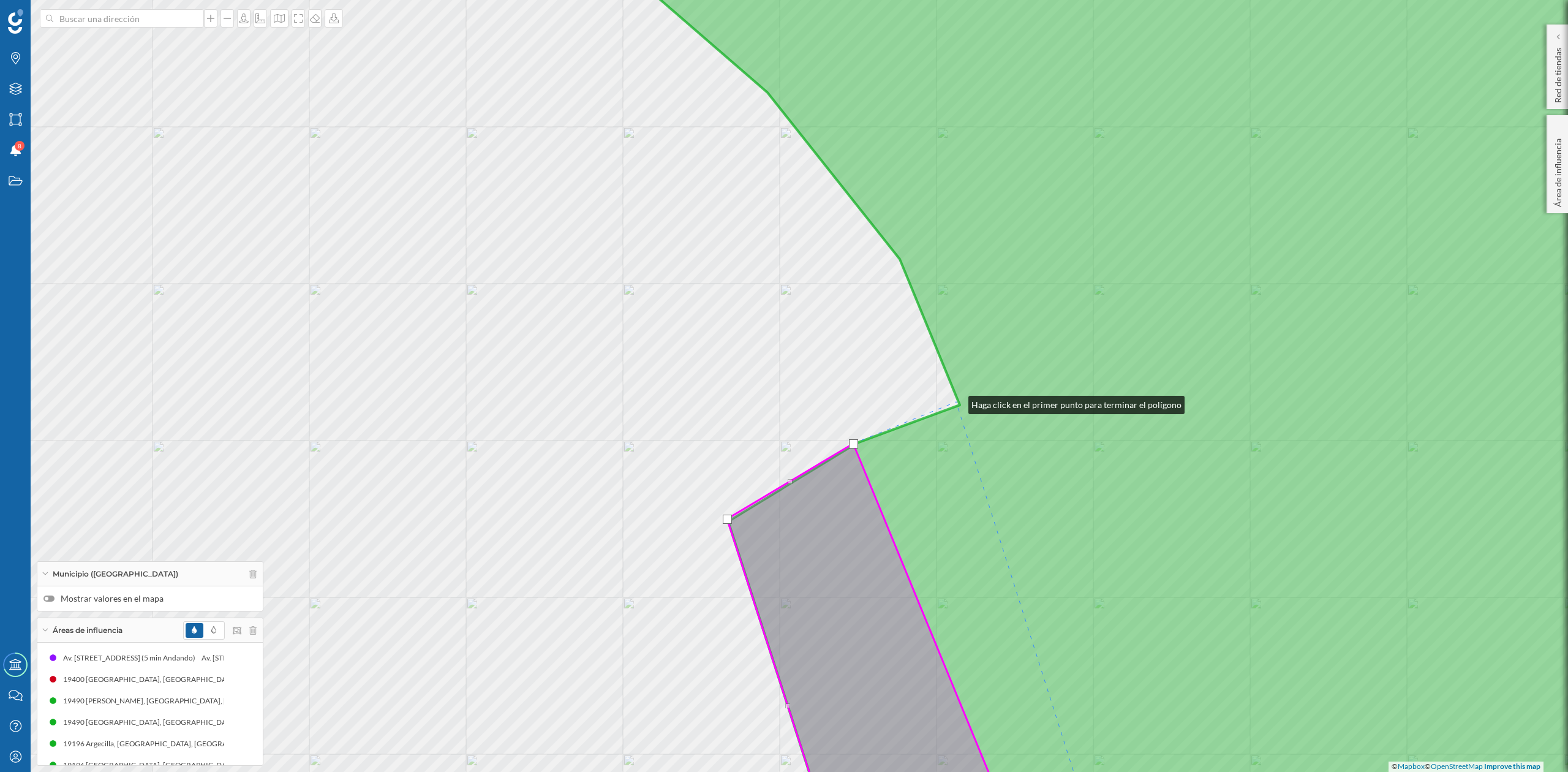
click at [958, 402] on icon at bounding box center [1181, 386] width 1091 height 932
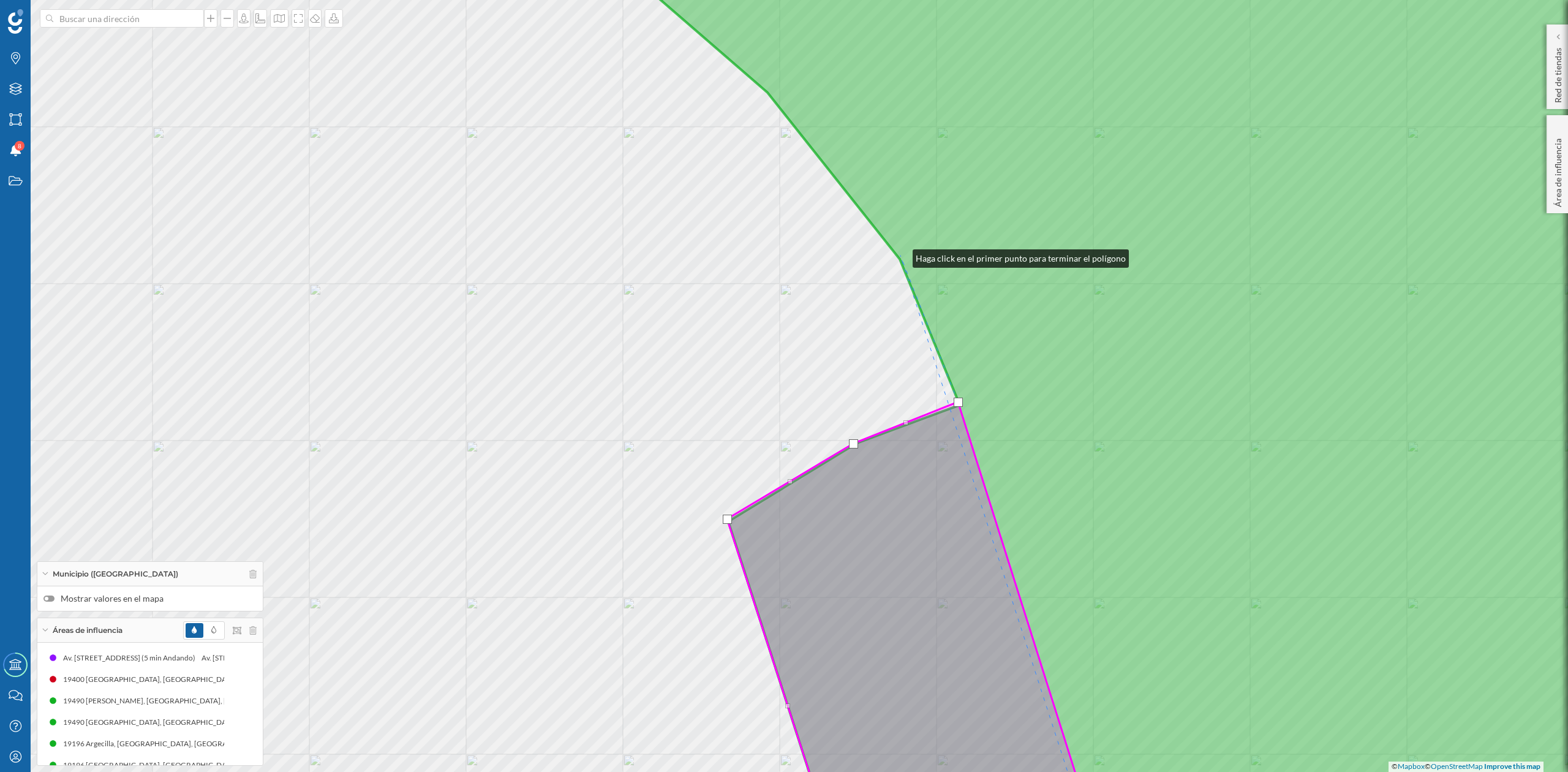
click at [901, 255] on icon at bounding box center [1181, 386] width 1091 height 932
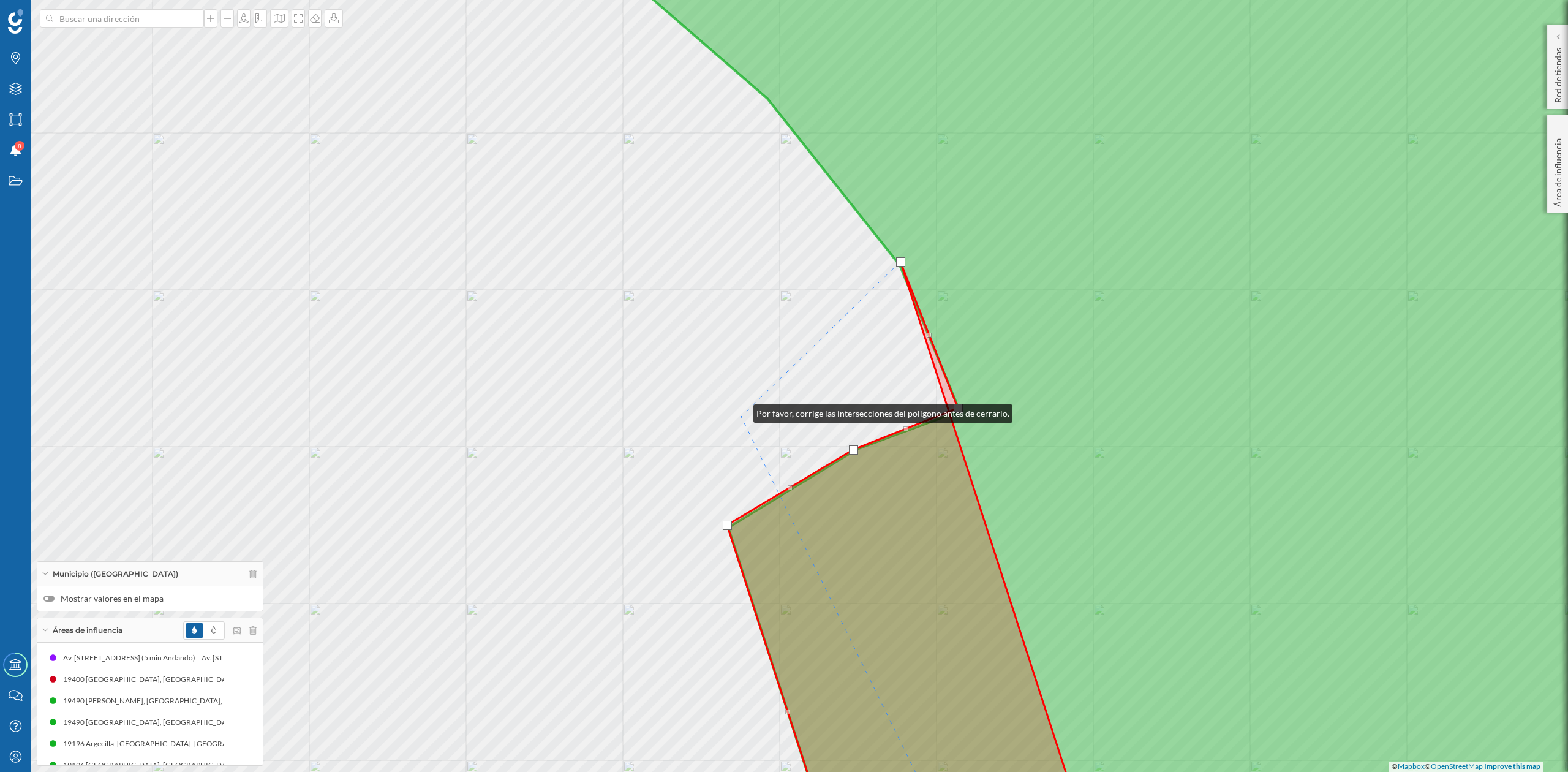
drag, startPoint x: 741, startPoint y: 405, endPoint x: 788, endPoint y: 566, distance: 167.7
click at [788, 564] on div "© Mapbox © OpenStreetMap Improve this map" at bounding box center [784, 386] width 1568 height 772
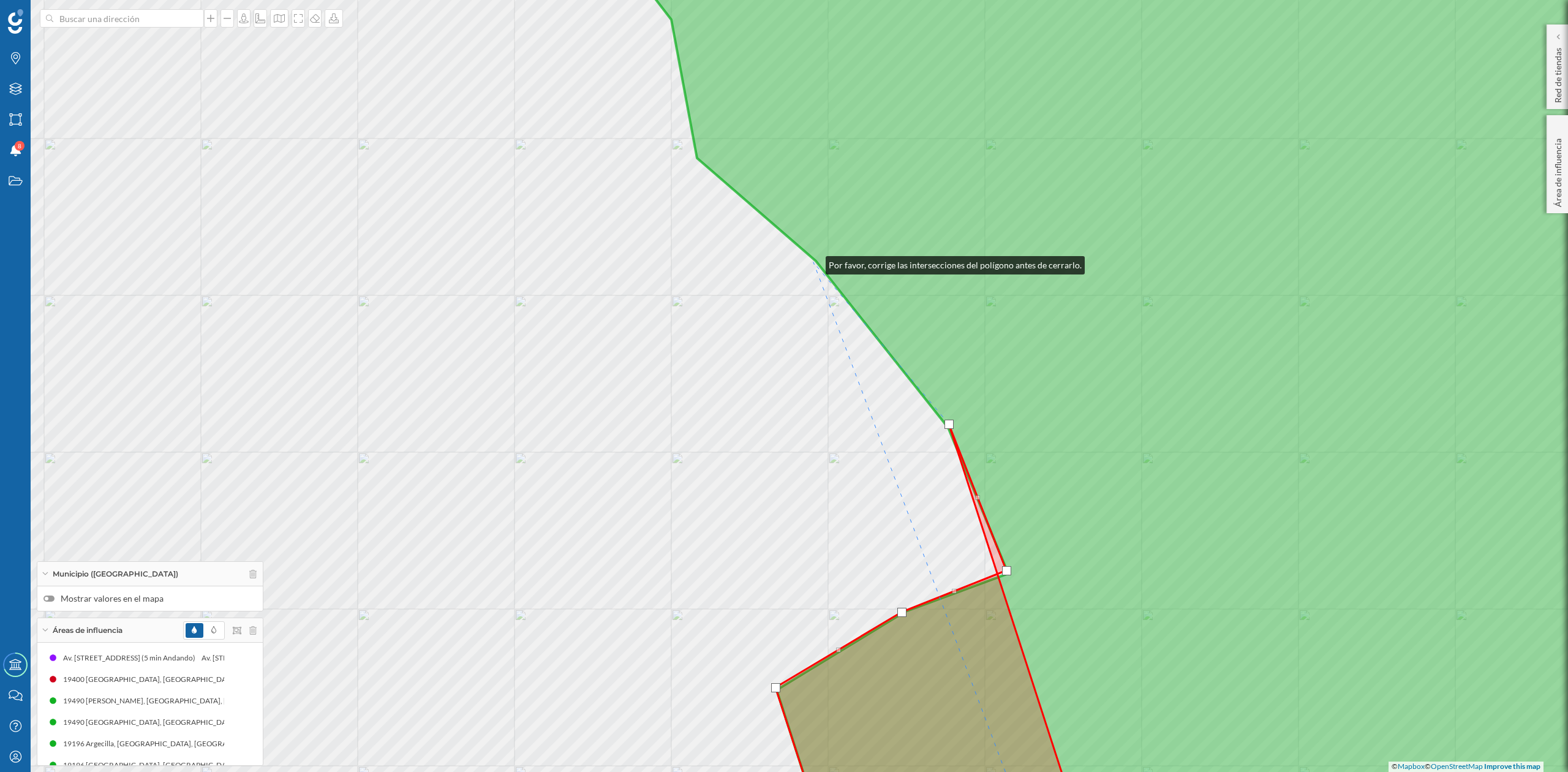
click at [814, 262] on div "© Mapbox © OpenStreetMap Improve this map" at bounding box center [784, 386] width 1568 height 772
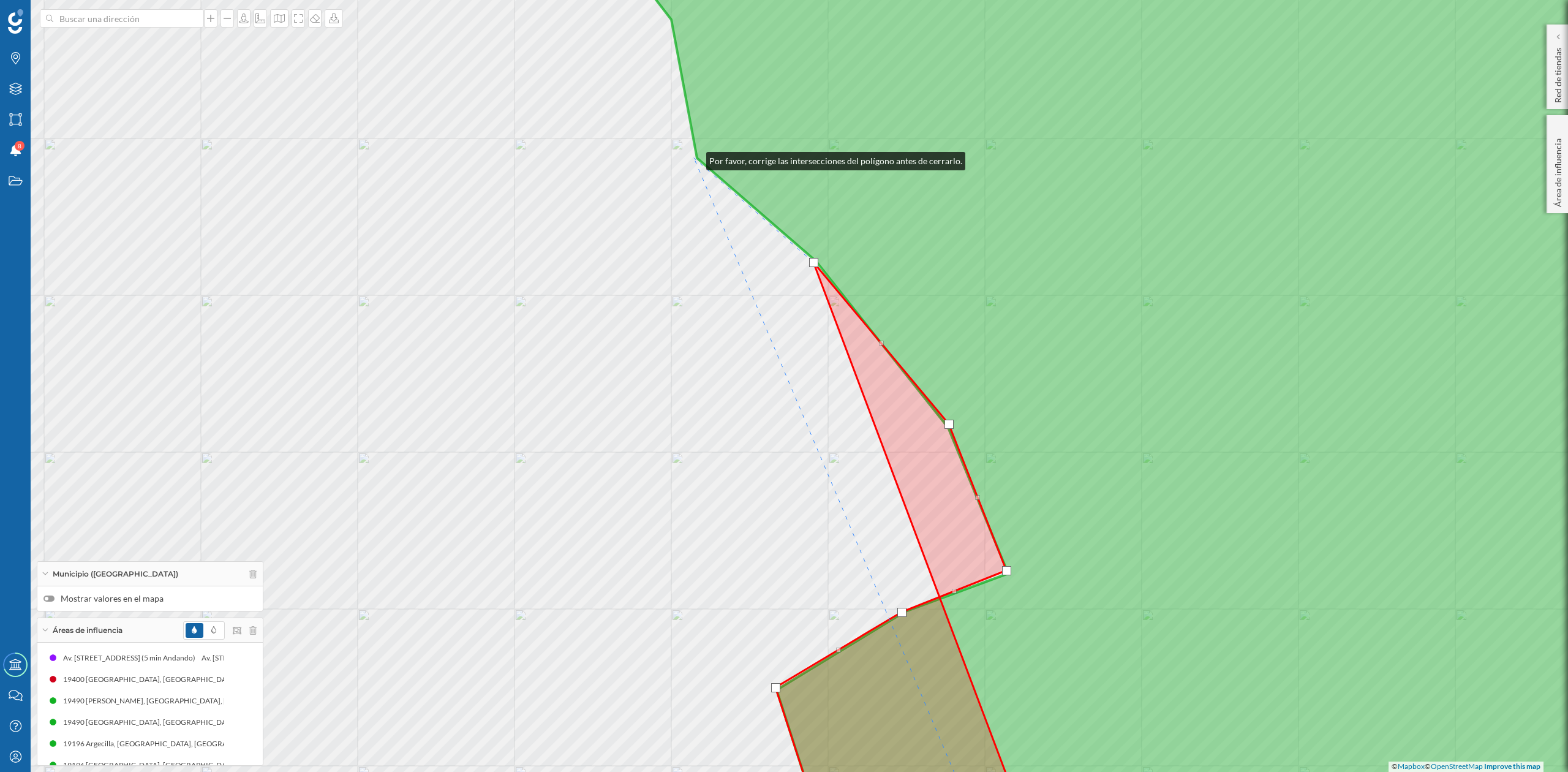
click at [694, 158] on div "© Mapbox © OpenStreetMap Improve this map" at bounding box center [784, 386] width 1568 height 772
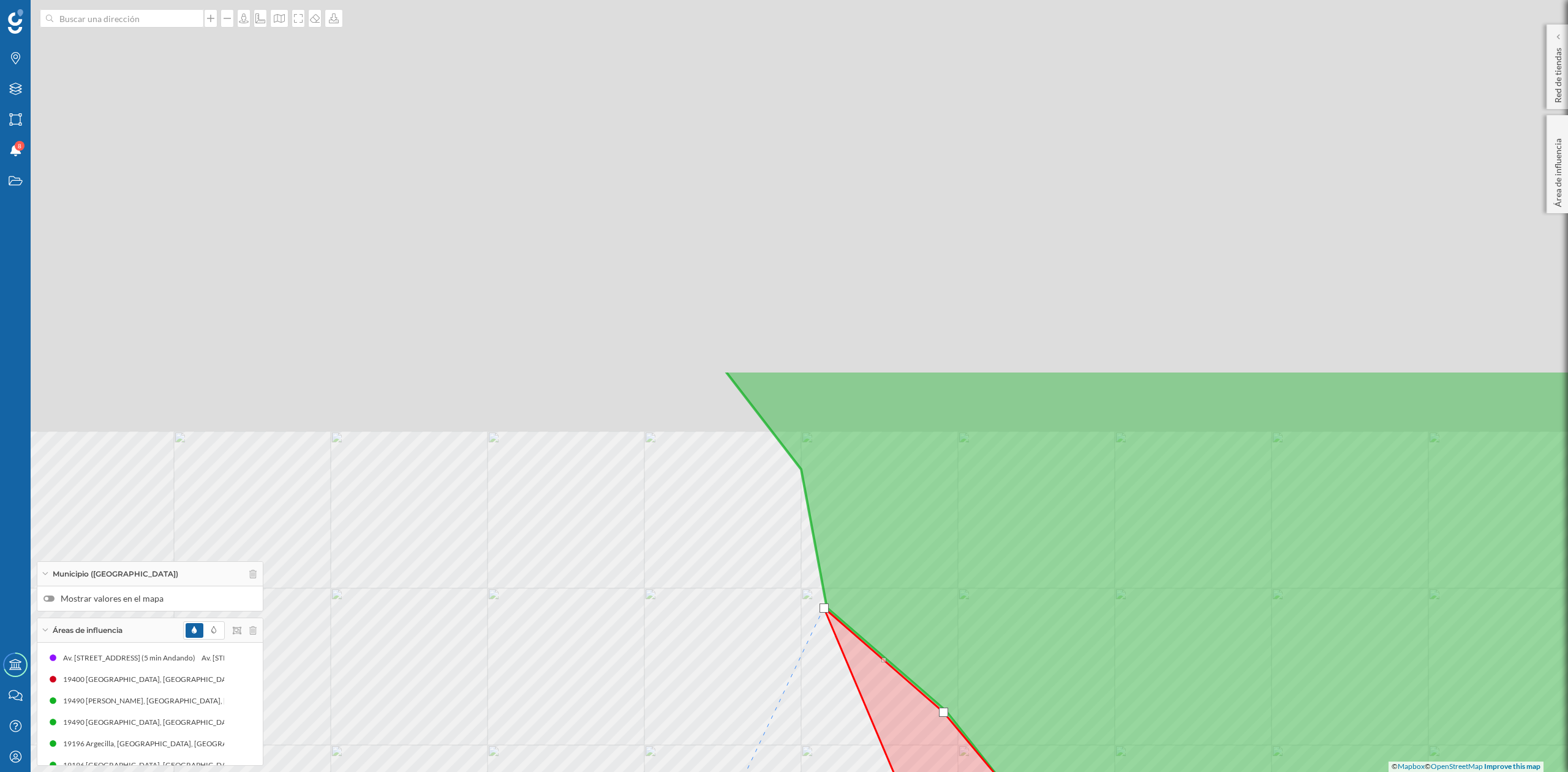
drag, startPoint x: 568, startPoint y: 338, endPoint x: 697, endPoint y: 790, distance: 470.0
click at [697, 772] on html "Marcas Capas Áreas Notificaciones 8 Estados Academy Contacta con nosotros Centr…" at bounding box center [784, 386] width 1568 height 772
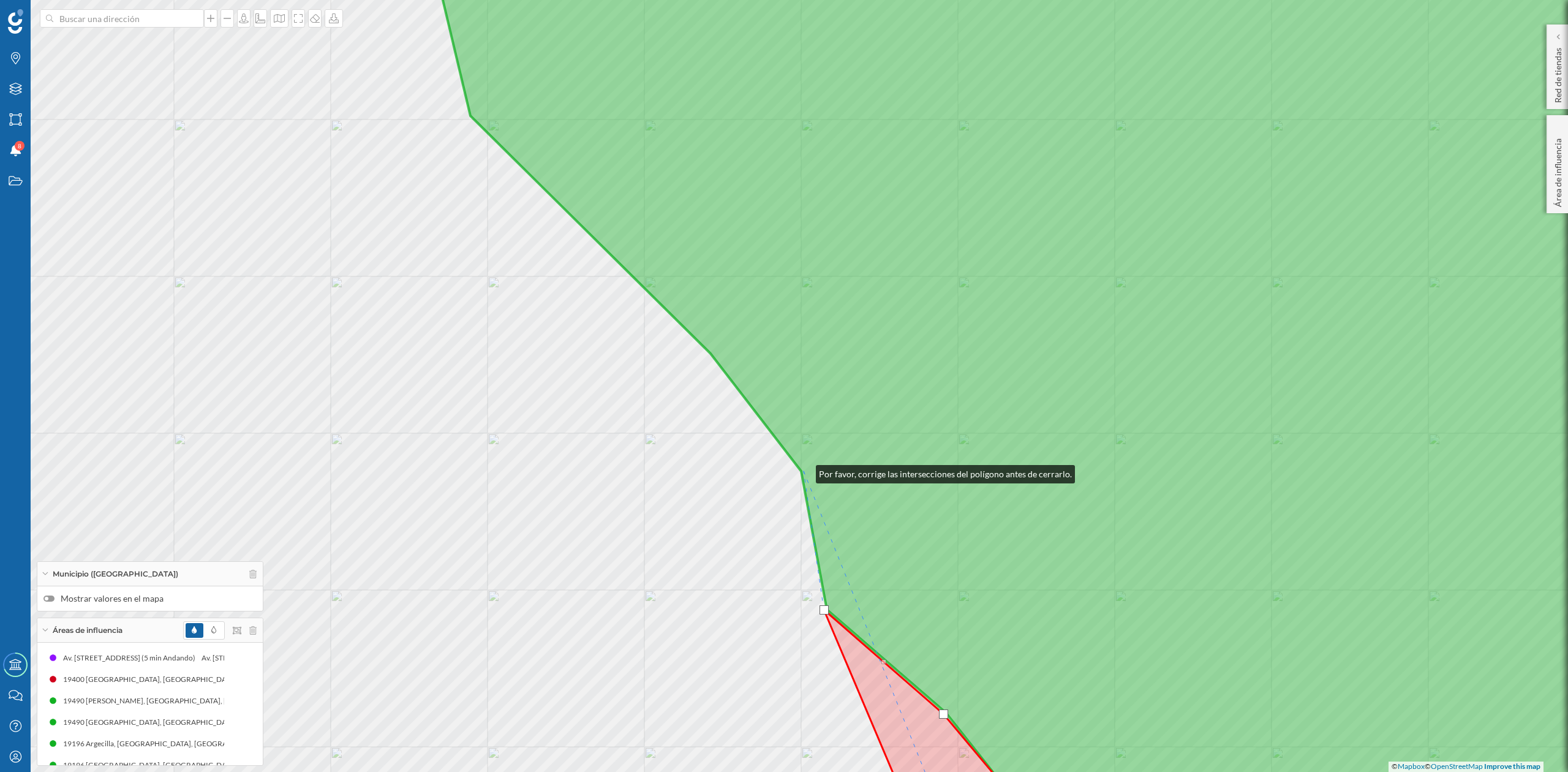
click at [804, 471] on icon at bounding box center [1076, 386] width 1304 height 932
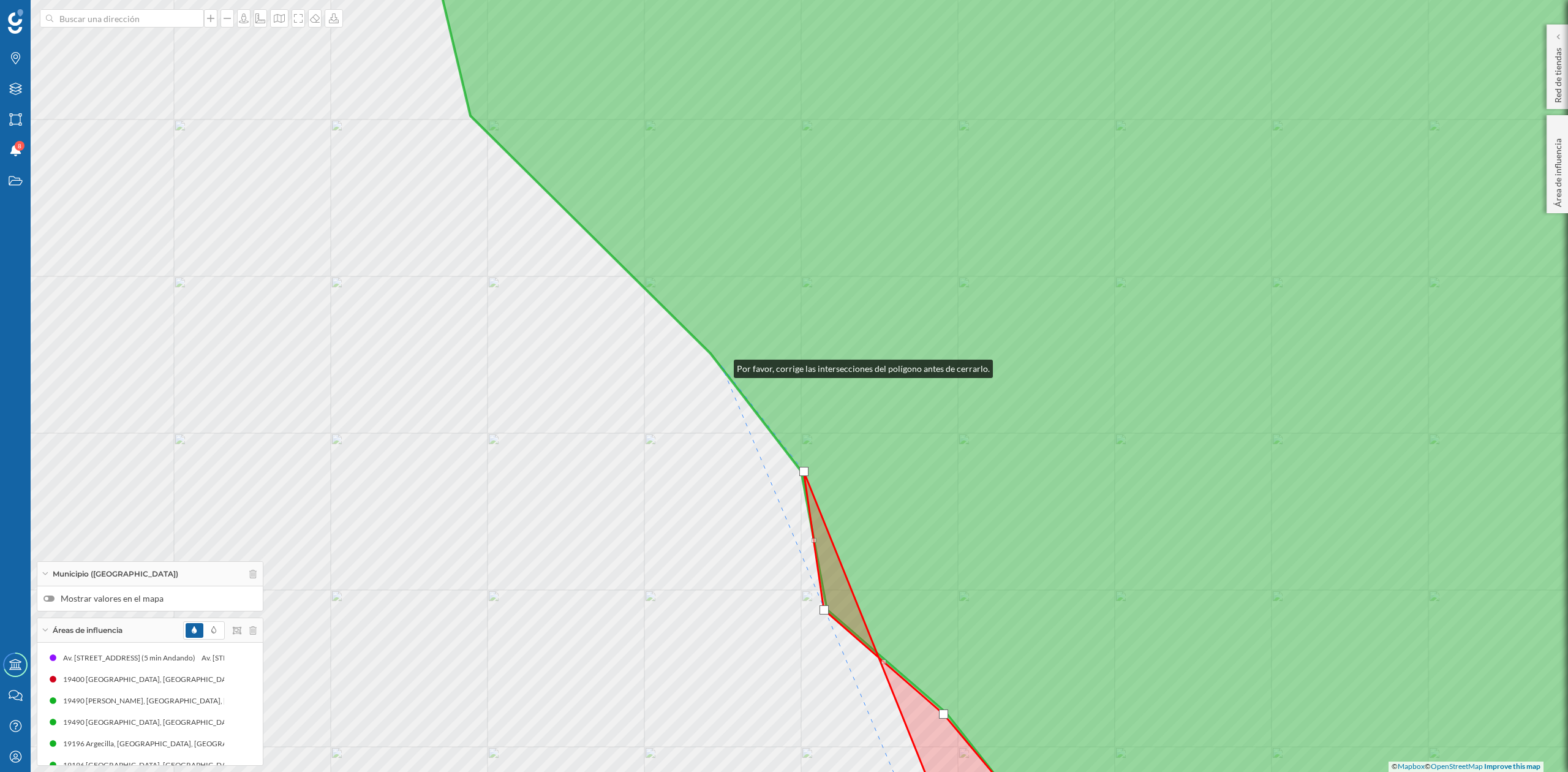
click at [722, 366] on icon at bounding box center [1076, 386] width 1304 height 932
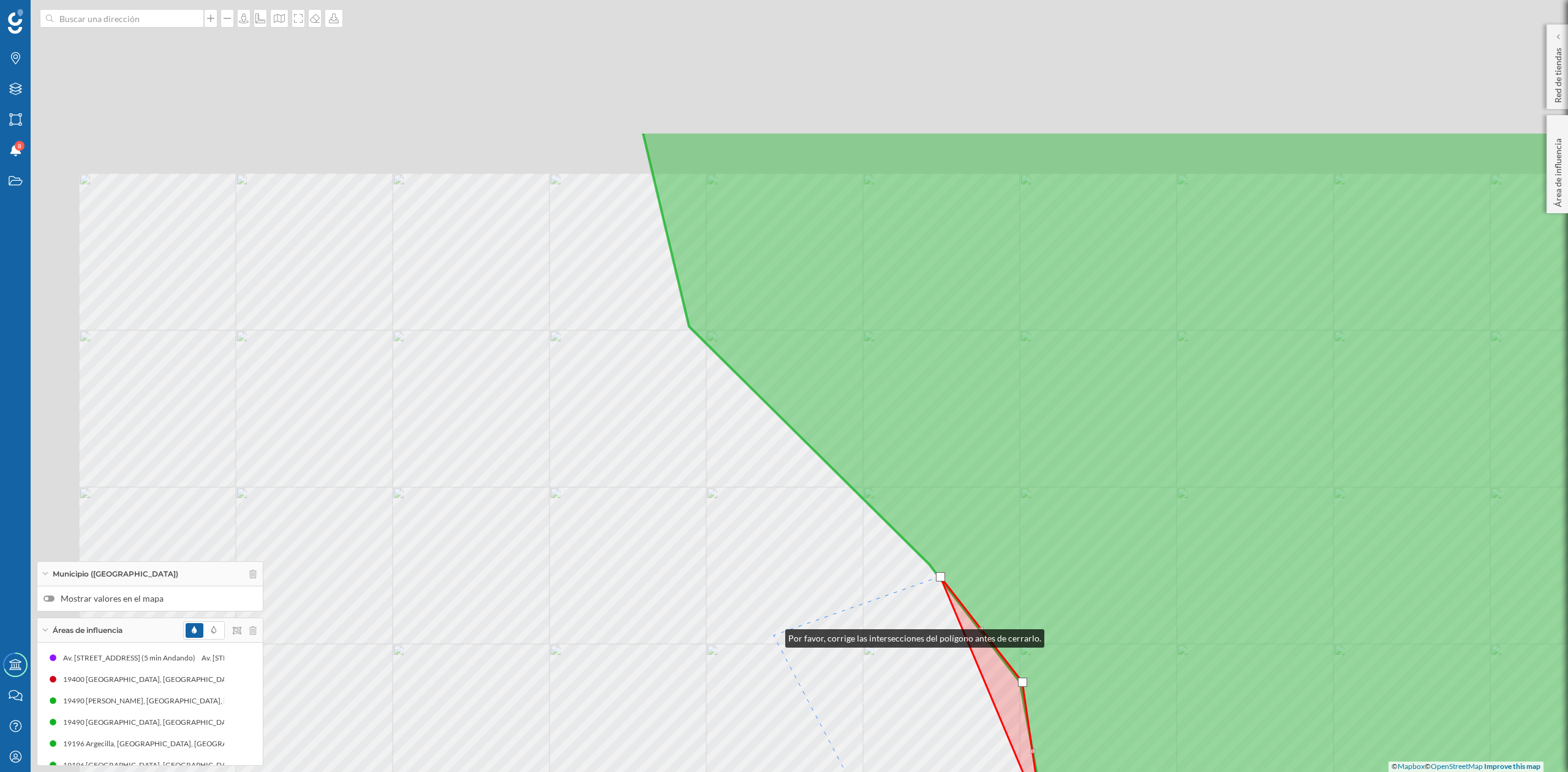
drag, startPoint x: 554, startPoint y: 425, endPoint x: 773, endPoint y: 636, distance: 304.1
click at [773, 636] on div "© Mapbox © OpenStreetMap Improve this map" at bounding box center [784, 386] width 1568 height 772
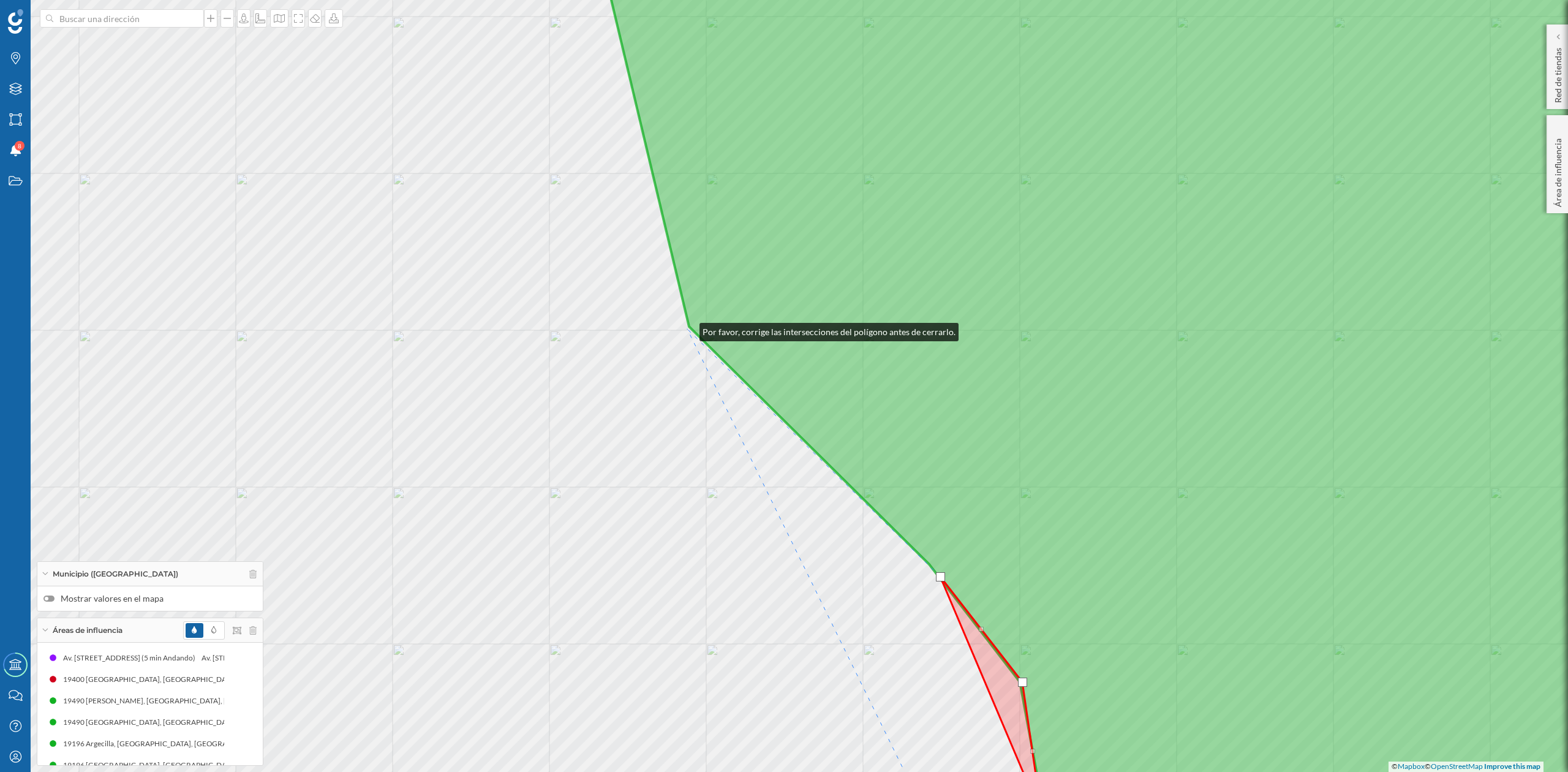
click at [689, 328] on div "© Mapbox © OpenStreetMap Improve this map" at bounding box center [784, 386] width 1568 height 772
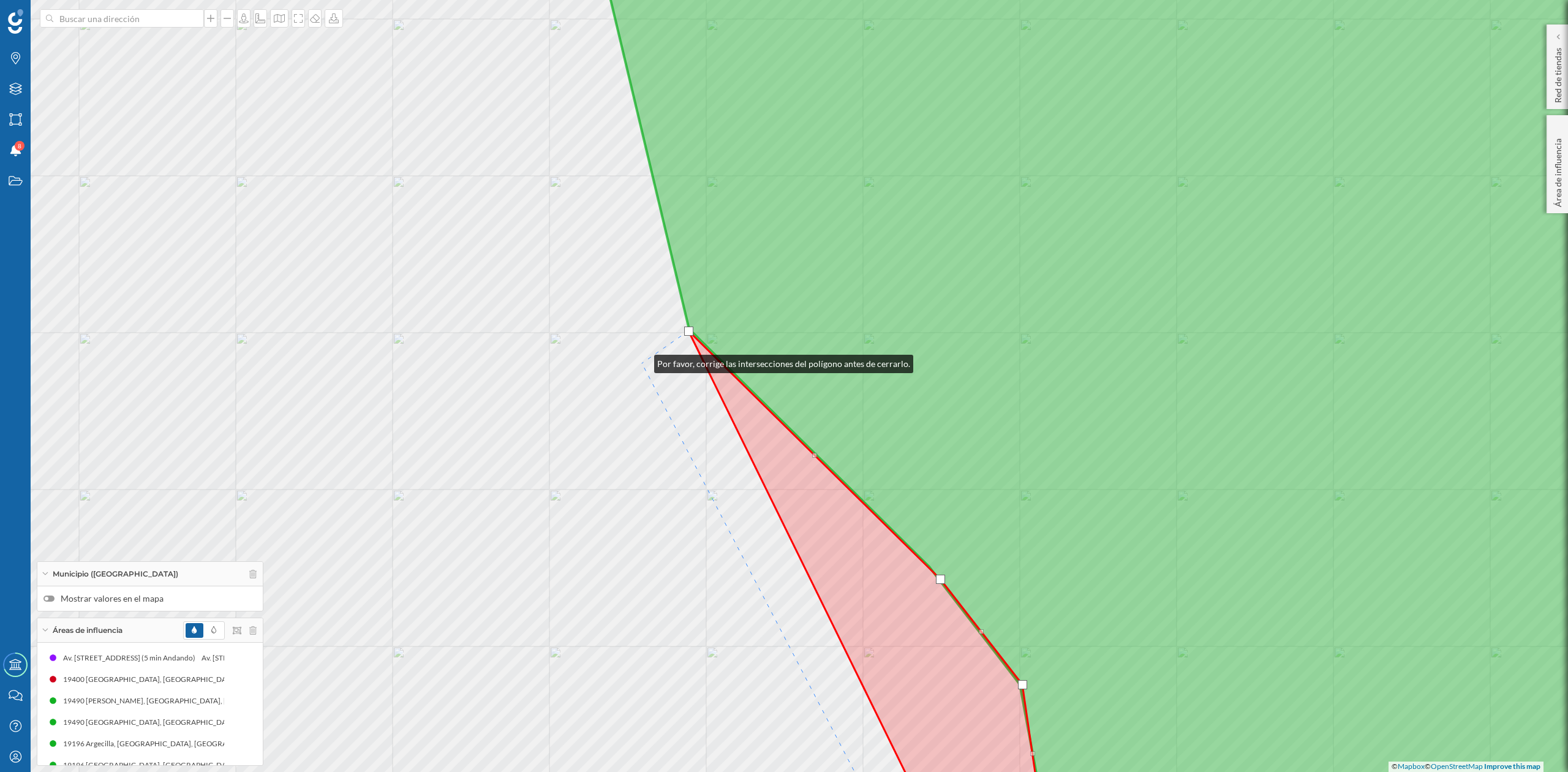
drag, startPoint x: 642, startPoint y: 361, endPoint x: 834, endPoint y: 782, distance: 462.7
click at [834, 772] on html "Marcas Capas Áreas Notificaciones 8 Estados Academy Contacta con nosotros Centr…" at bounding box center [784, 386] width 1568 height 772
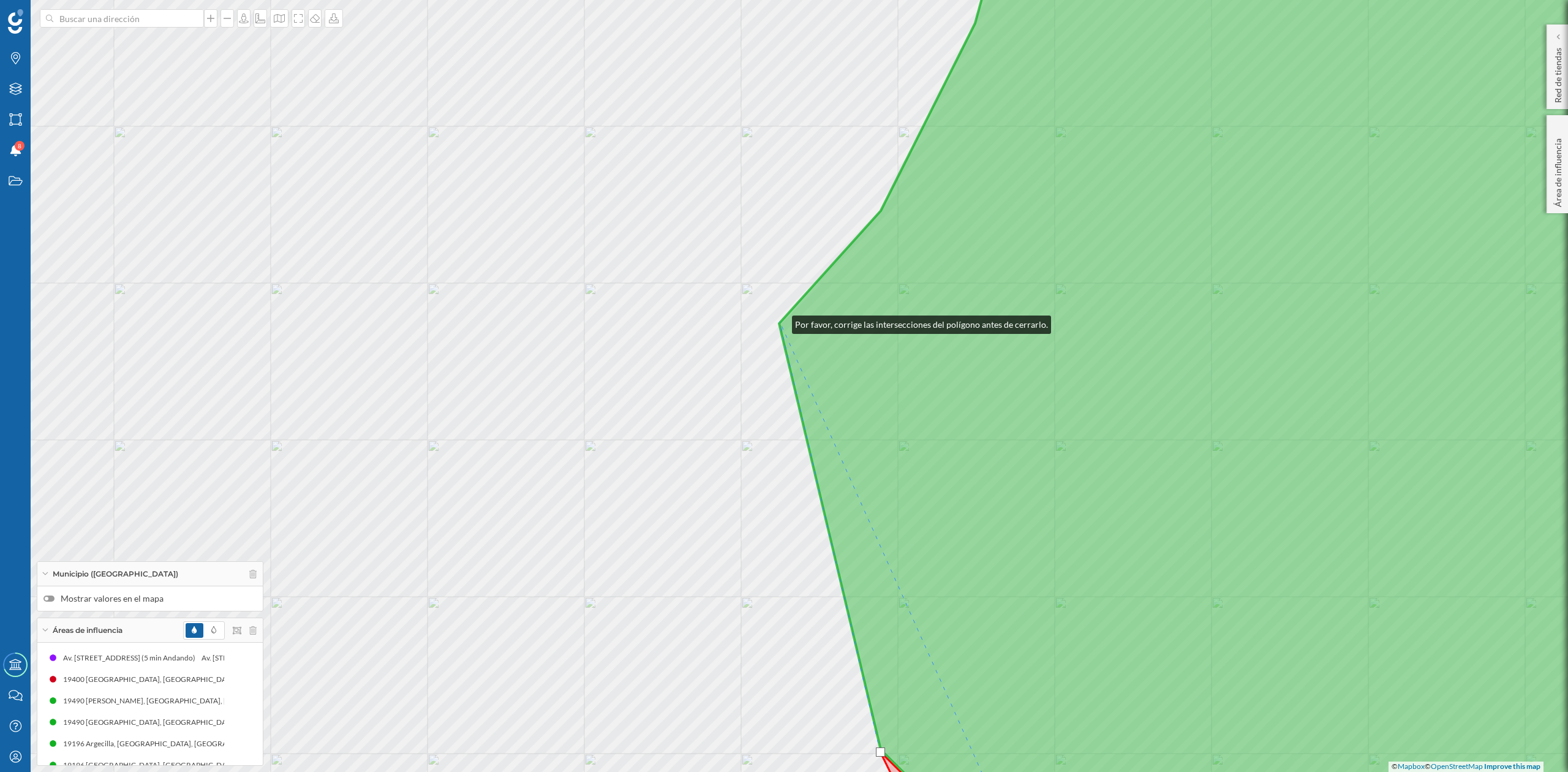
click at [780, 322] on icon at bounding box center [1253, 386] width 948 height 932
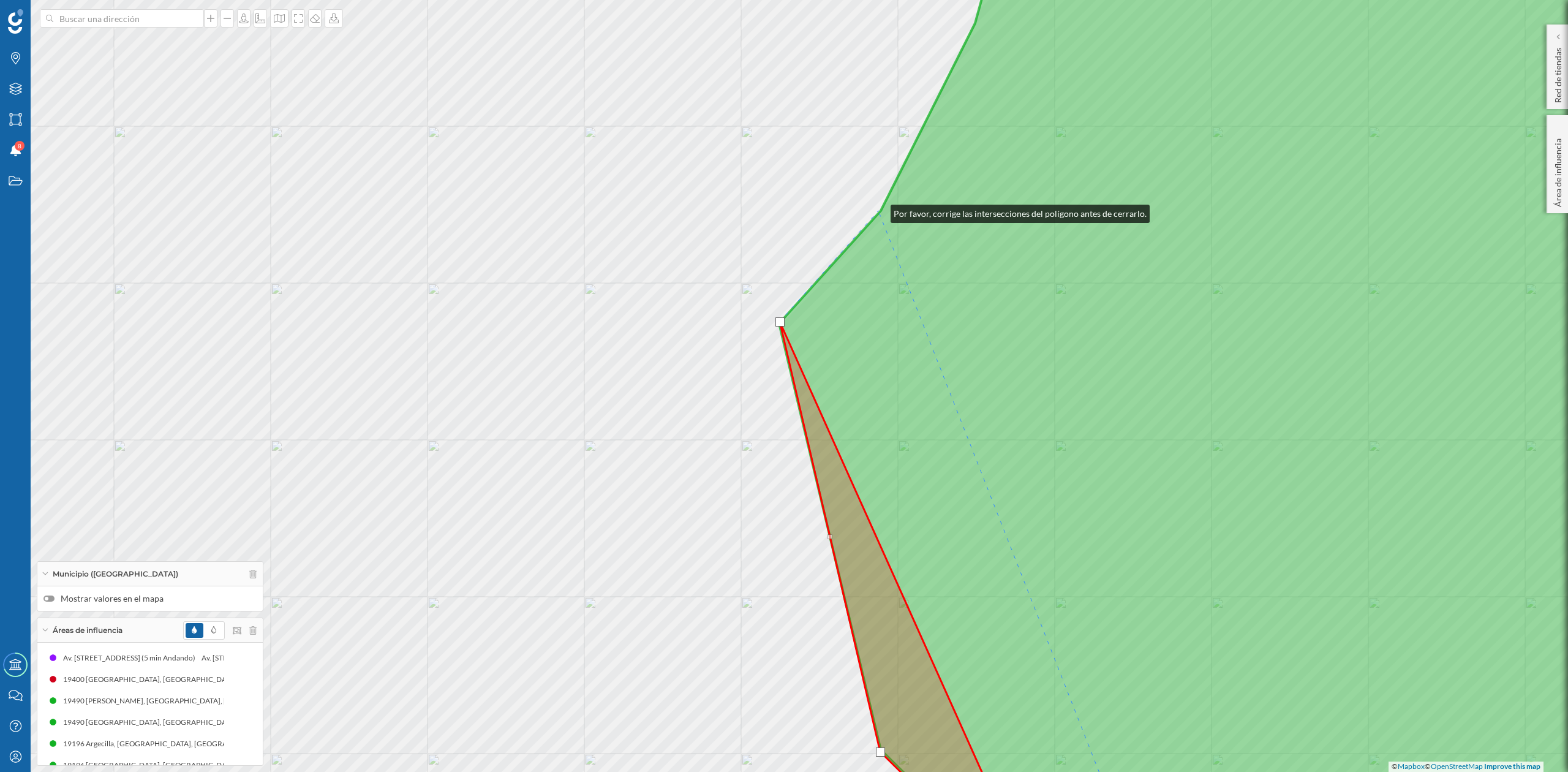
click at [878, 211] on div "© Mapbox © OpenStreetMap Improve this map" at bounding box center [784, 386] width 1568 height 772
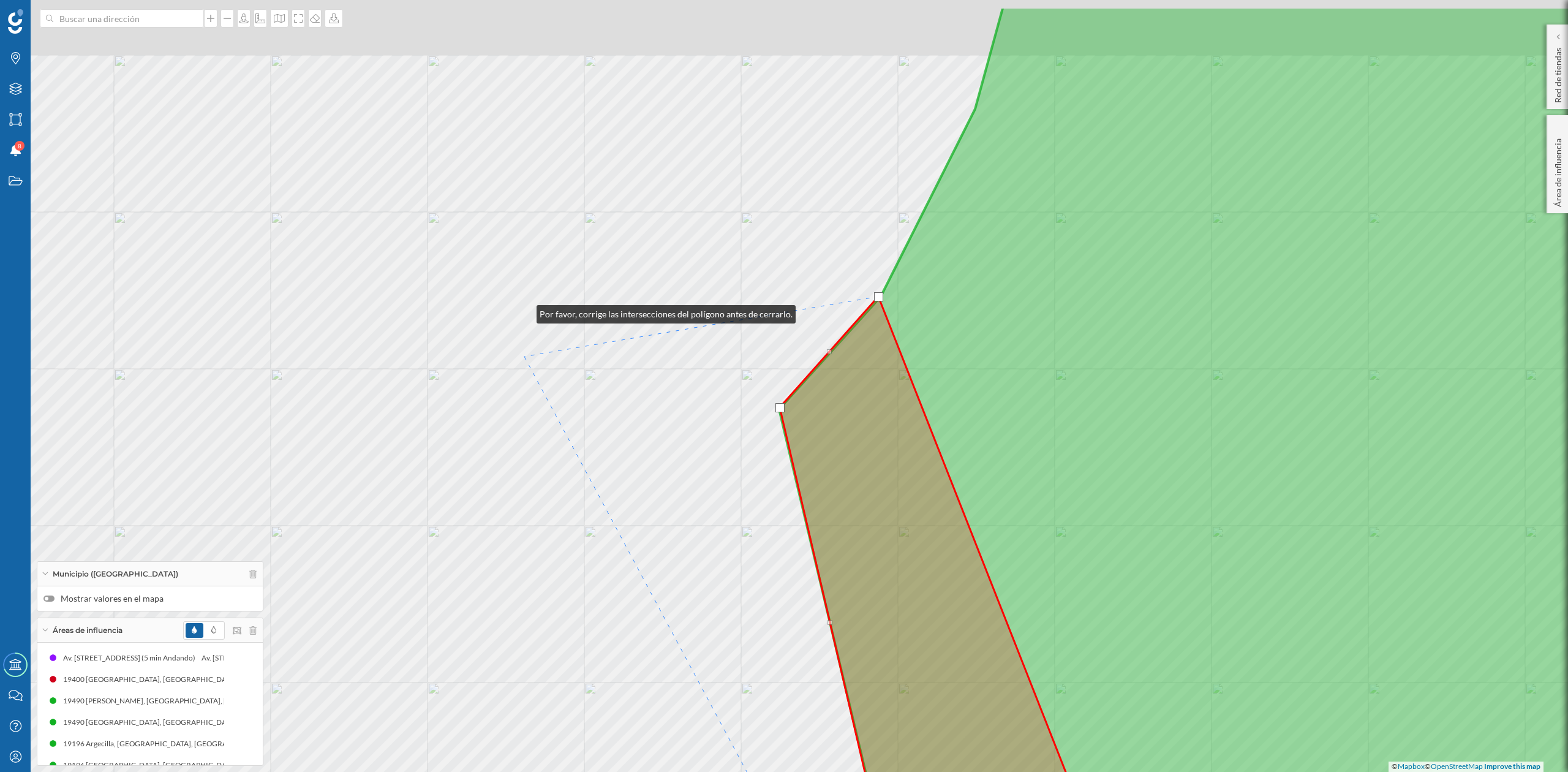
drag, startPoint x: 525, startPoint y: 226, endPoint x: 499, endPoint y: 633, distance: 407.8
click at [489, 634] on div "© Mapbox © OpenStreetMap Improve this map" at bounding box center [784, 386] width 1568 height 772
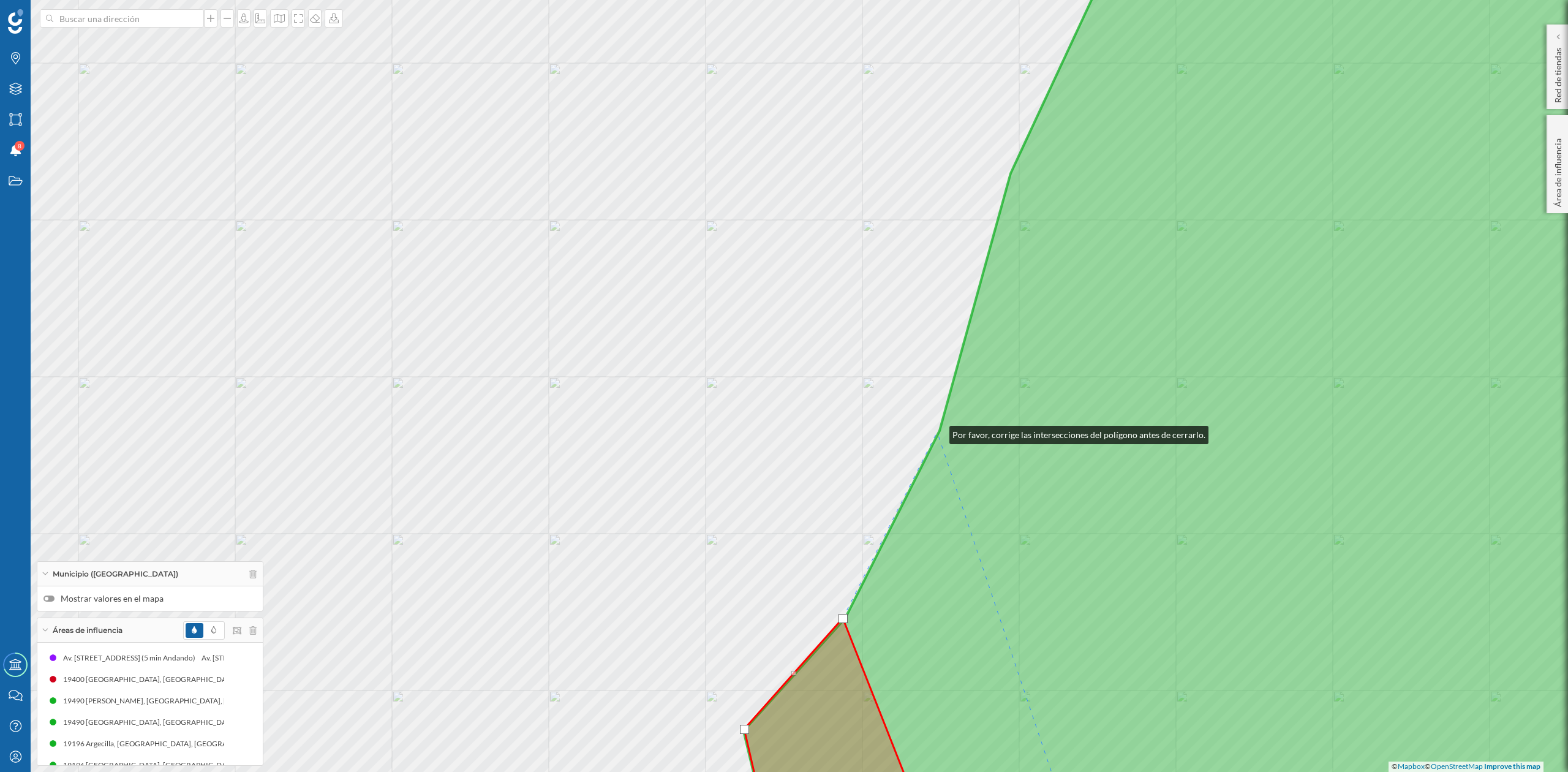
click at [937, 432] on icon at bounding box center [1235, 386] width 984 height 932
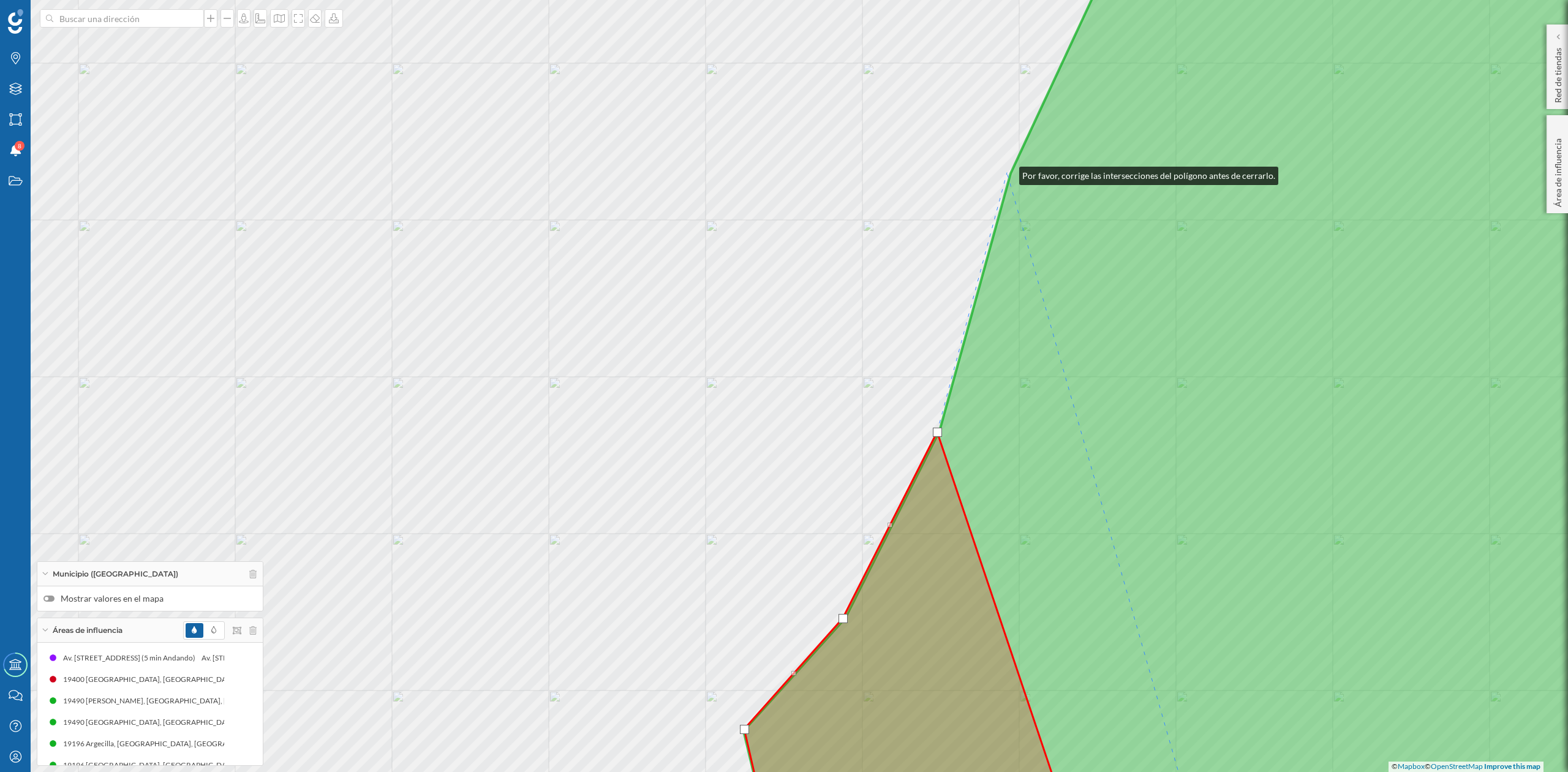
click at [1007, 172] on div "© Mapbox © OpenStreetMap Improve this map" at bounding box center [784, 386] width 1568 height 772
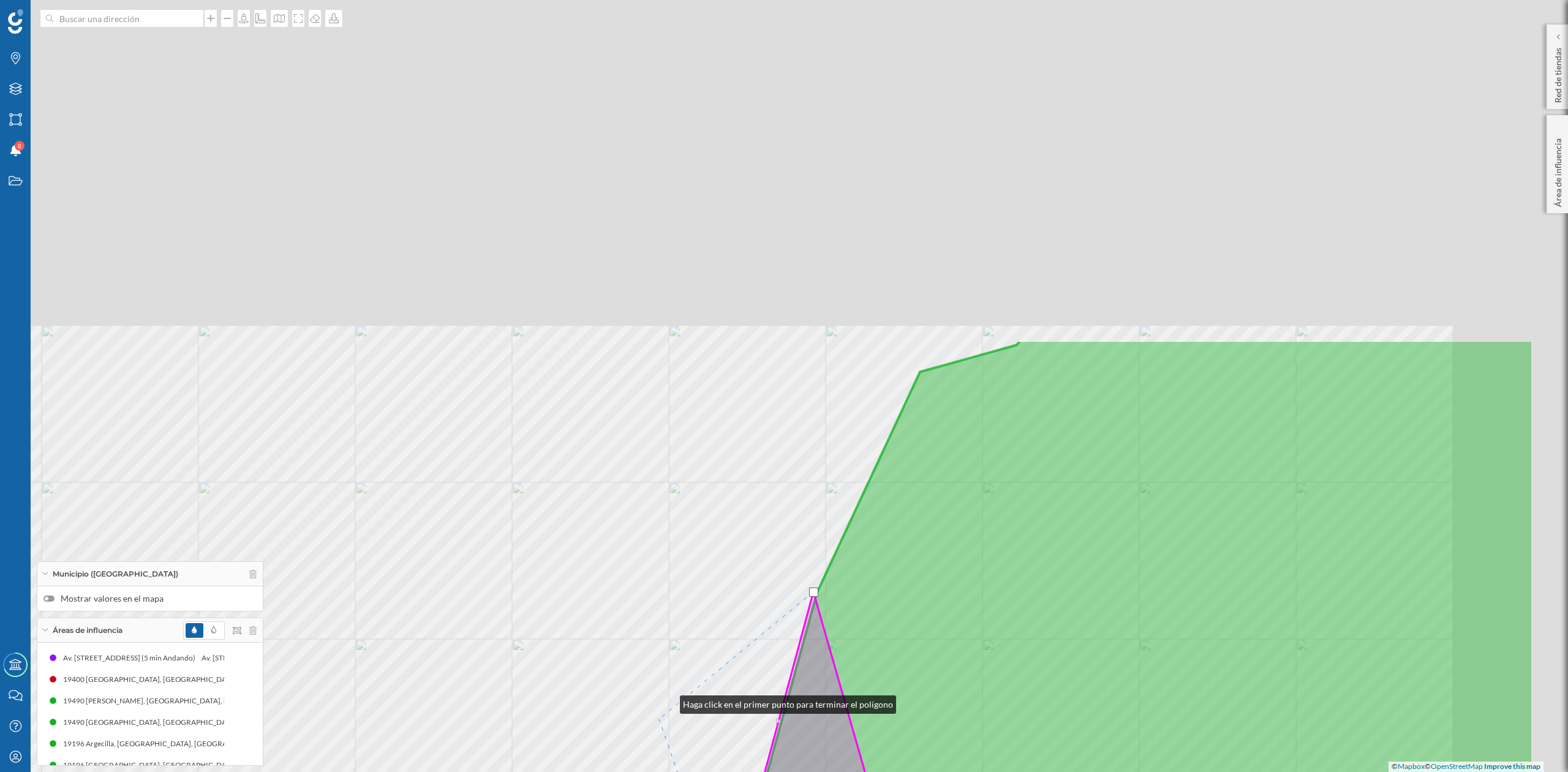
drag, startPoint x: 676, startPoint y: 684, endPoint x: 665, endPoint y: 712, distance: 30.1
click at [666, 711] on div "© Mapbox © OpenStreetMap Improve this map" at bounding box center [784, 386] width 1568 height 772
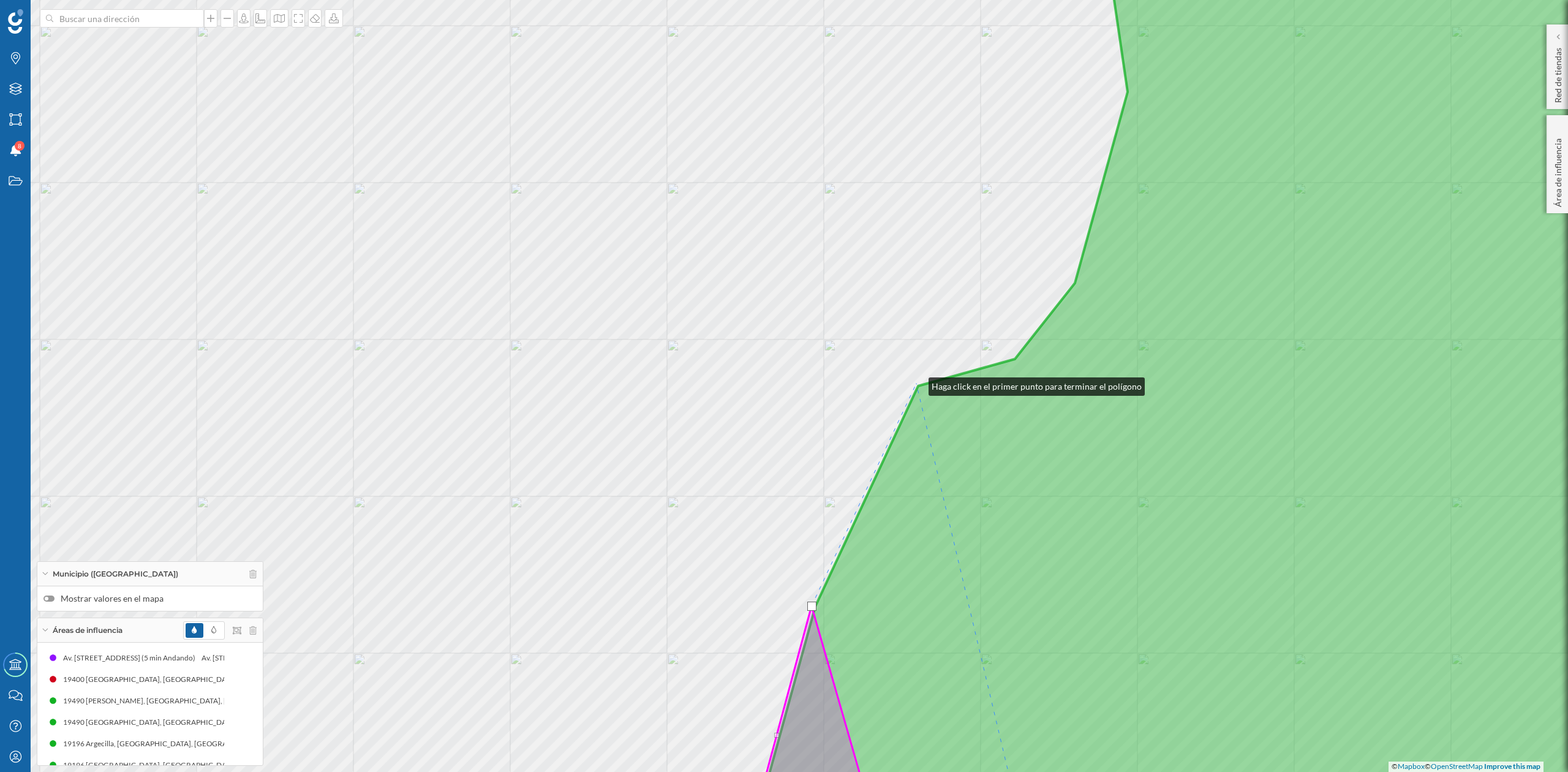
click at [917, 384] on div "© Mapbox © OpenStreetMap Improve this map" at bounding box center [784, 386] width 1568 height 772
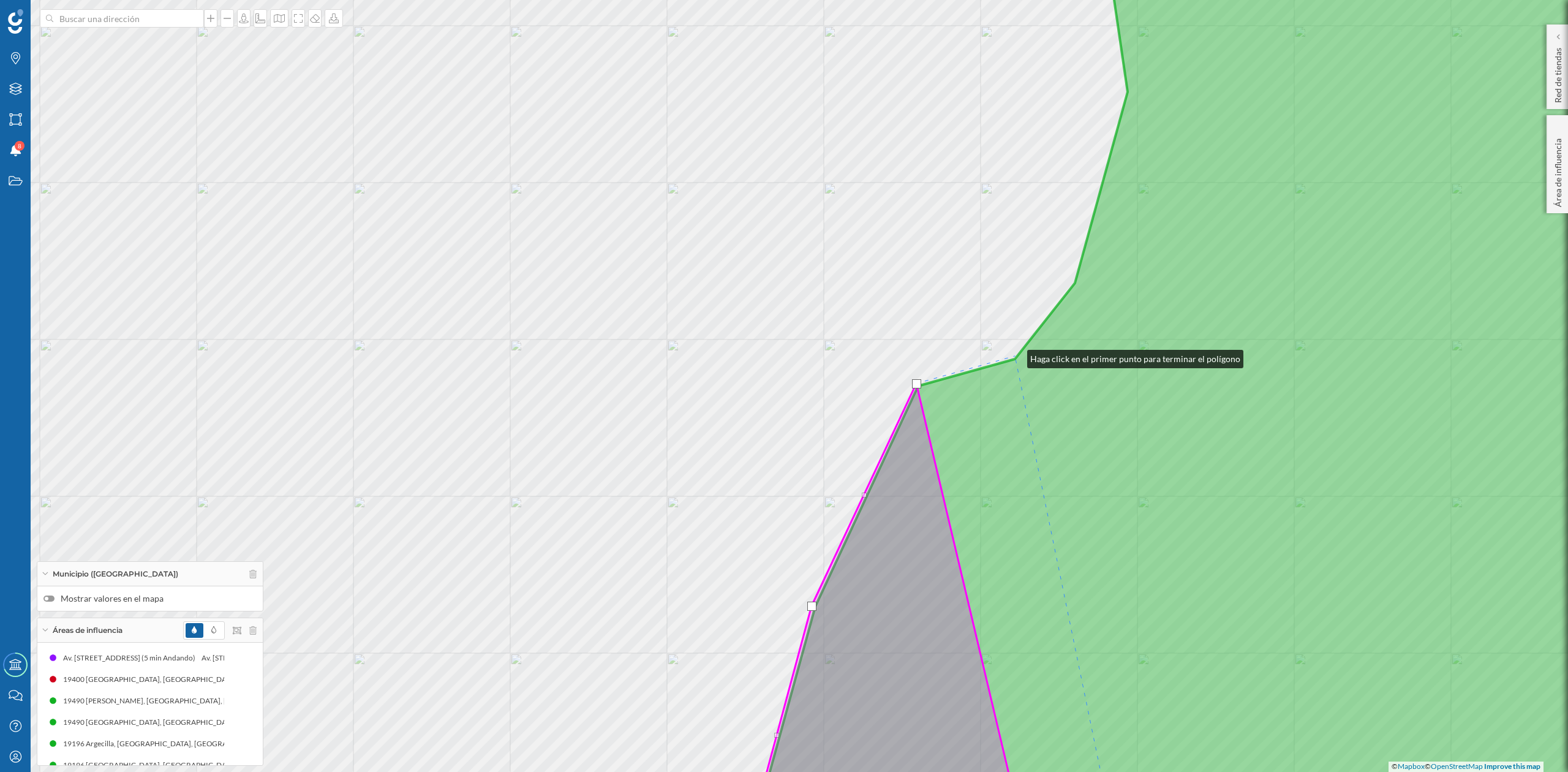
click at [1015, 356] on div "© Mapbox © OpenStreetMap Improve this map" at bounding box center [784, 386] width 1568 height 772
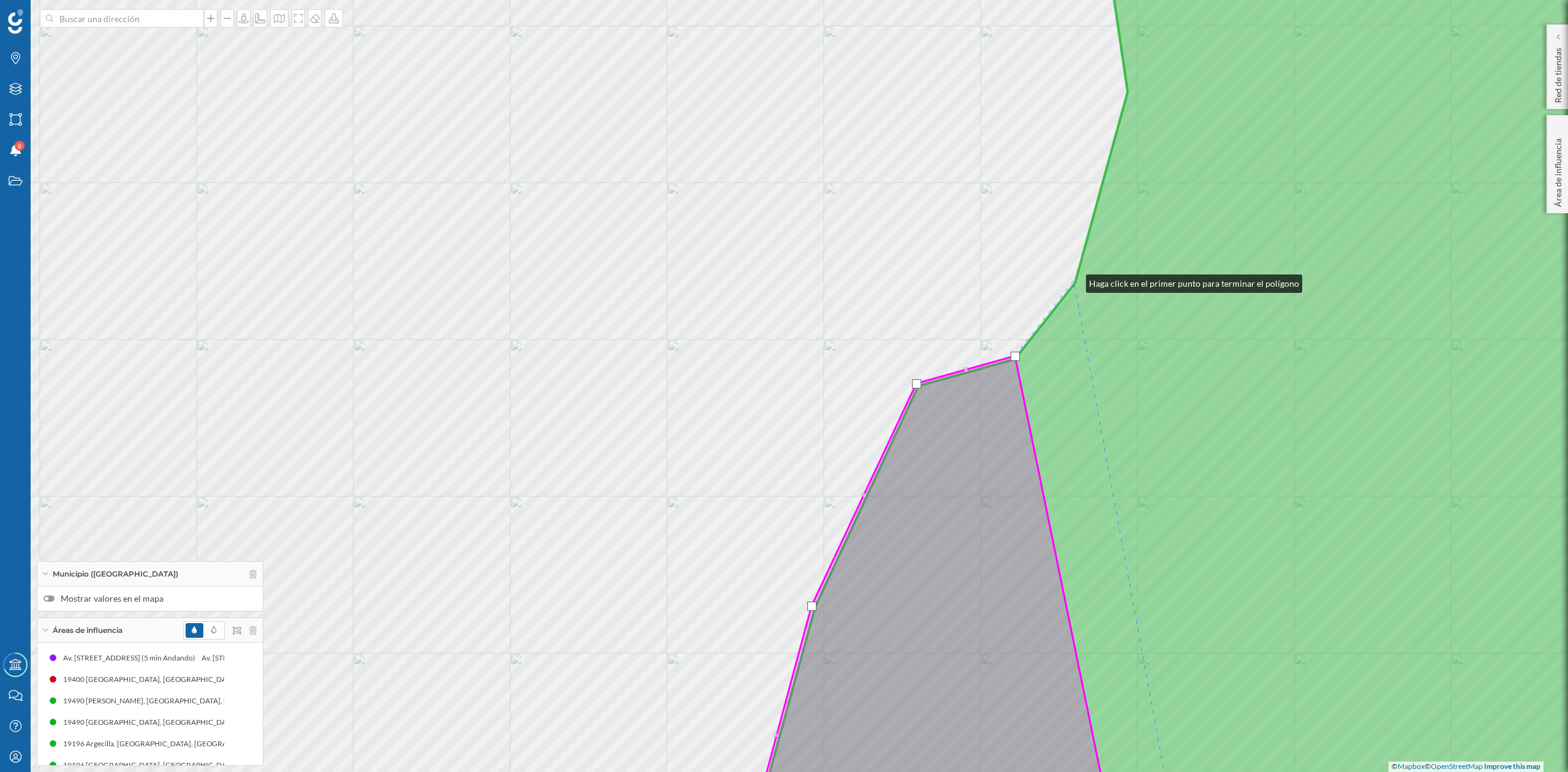
click at [1074, 281] on div "© Mapbox © OpenStreetMap Improve this map" at bounding box center [784, 386] width 1568 height 772
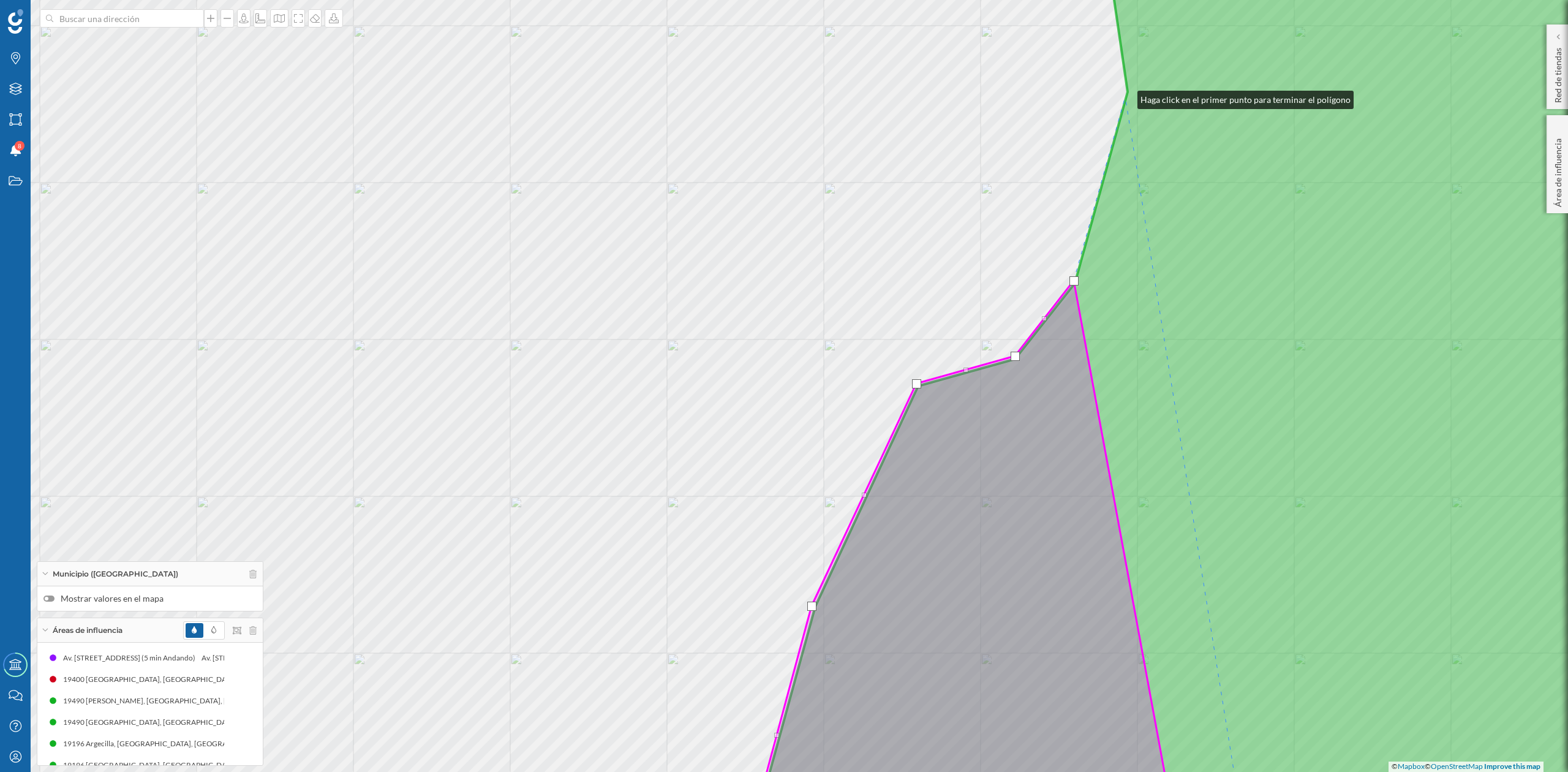
click at [1125, 97] on icon at bounding box center [1238, 386] width 980 height 932
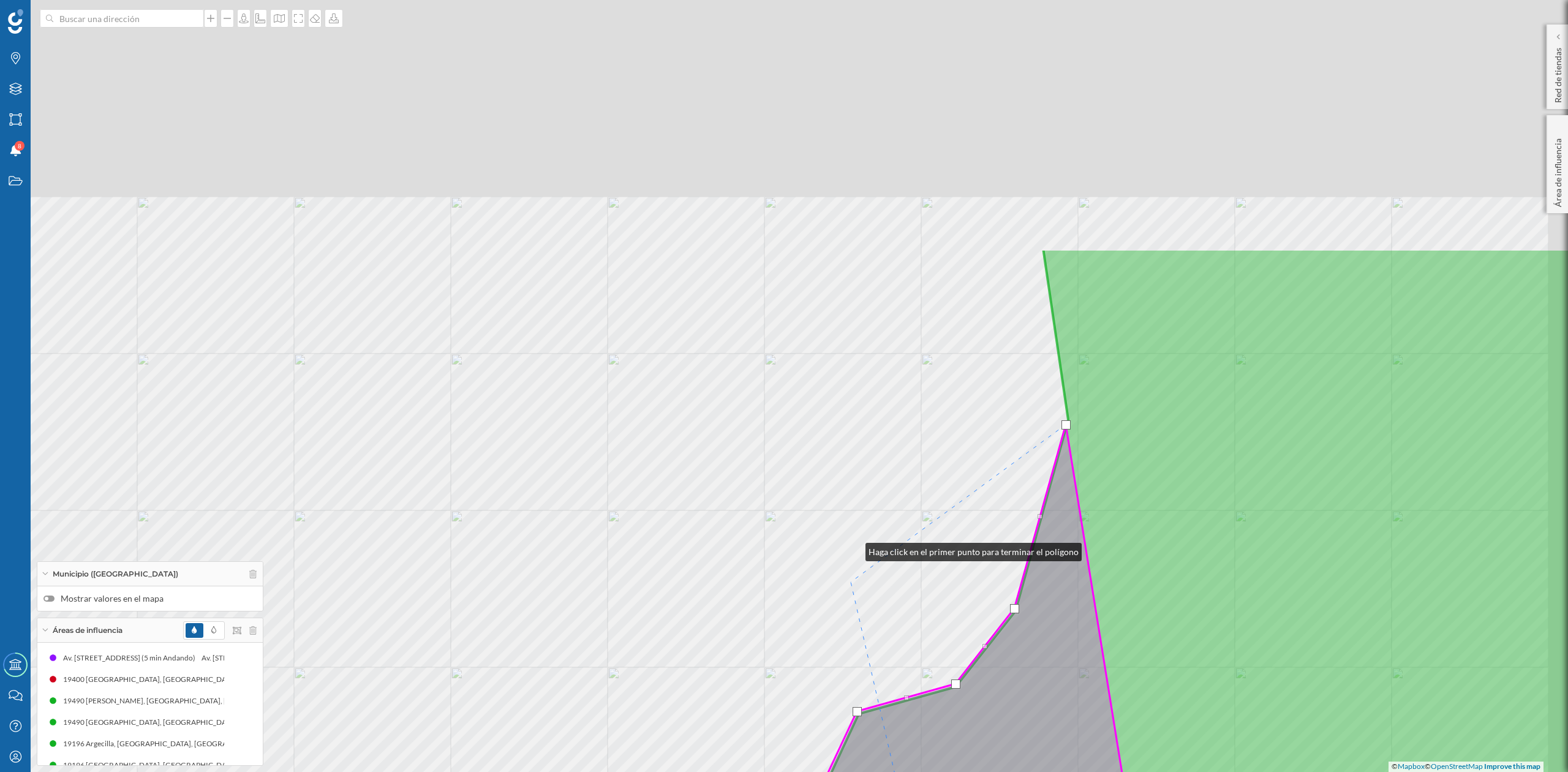
drag, startPoint x: 904, startPoint y: 279, endPoint x: 852, endPoint y: 574, distance: 299.5
click at [852, 574] on div "© Mapbox © OpenStreetMap Improve this map" at bounding box center [784, 386] width 1568 height 772
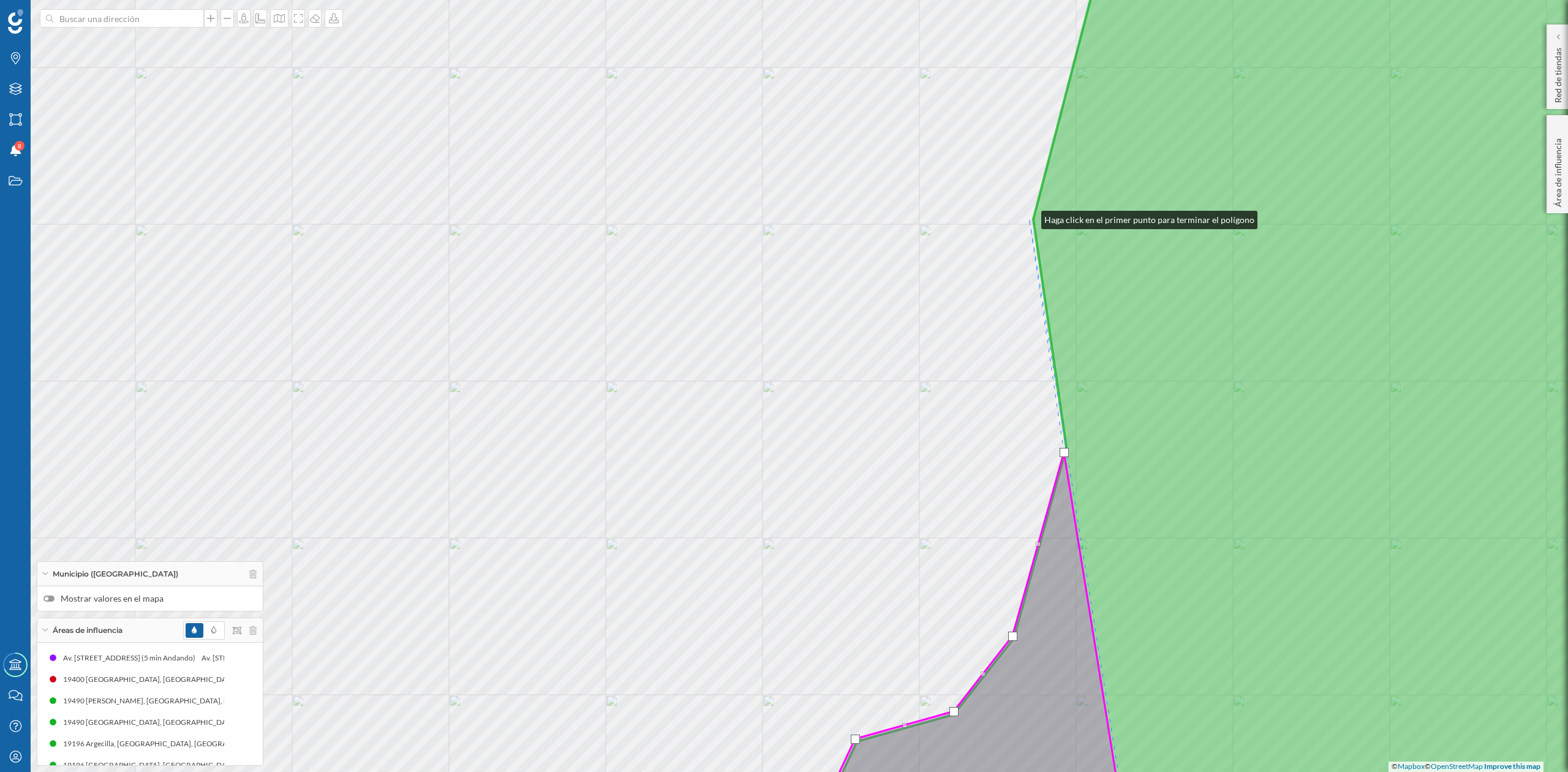
click at [1030, 216] on div "© Mapbox © OpenStreetMap Improve this map" at bounding box center [784, 386] width 1568 height 772
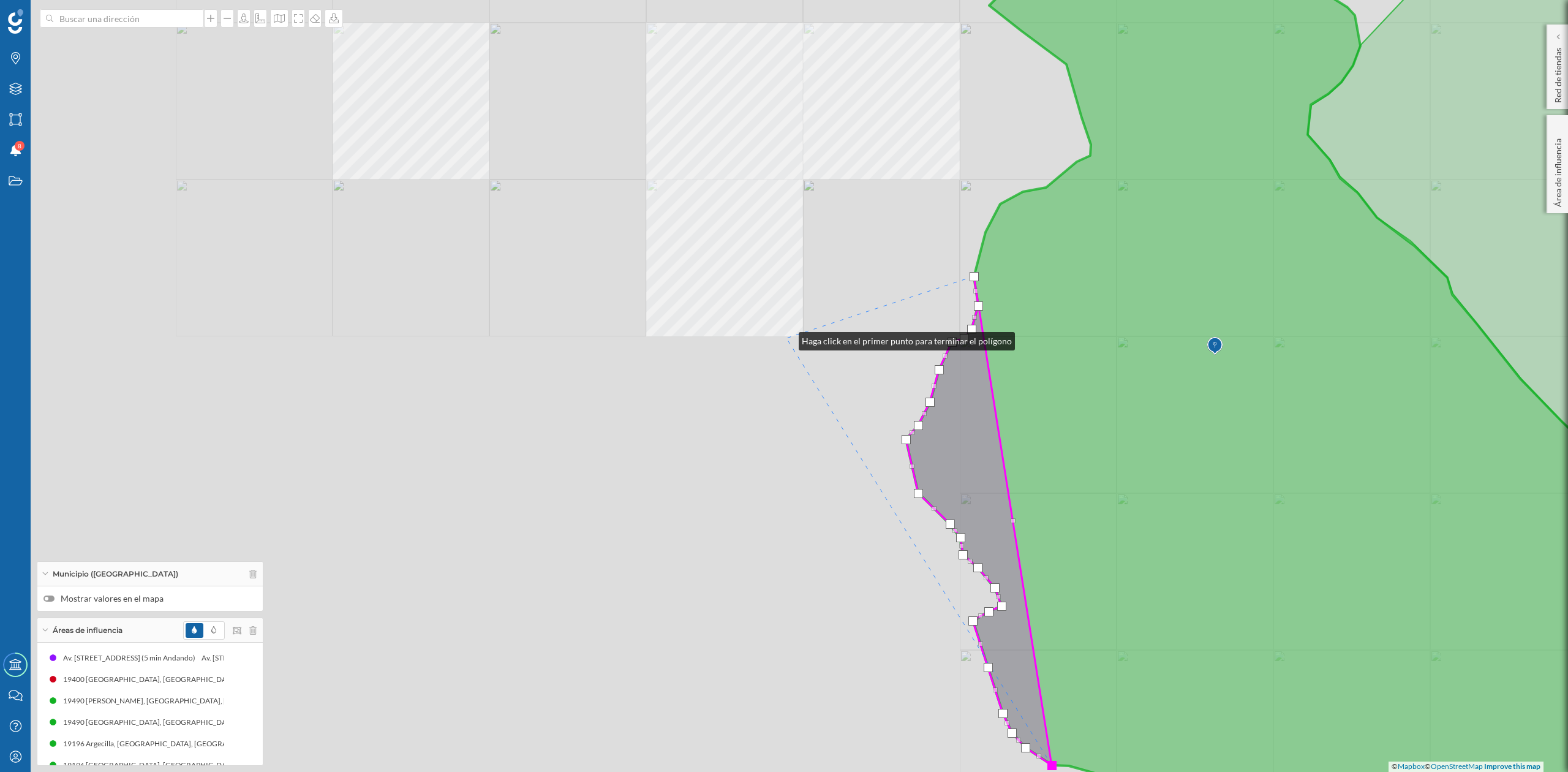
drag, startPoint x: 786, startPoint y: 338, endPoint x: 745, endPoint y: 464, distance: 132.5
click at [745, 464] on div "© Mapbox © OpenStreetMap Improve this map" at bounding box center [784, 386] width 1568 height 772
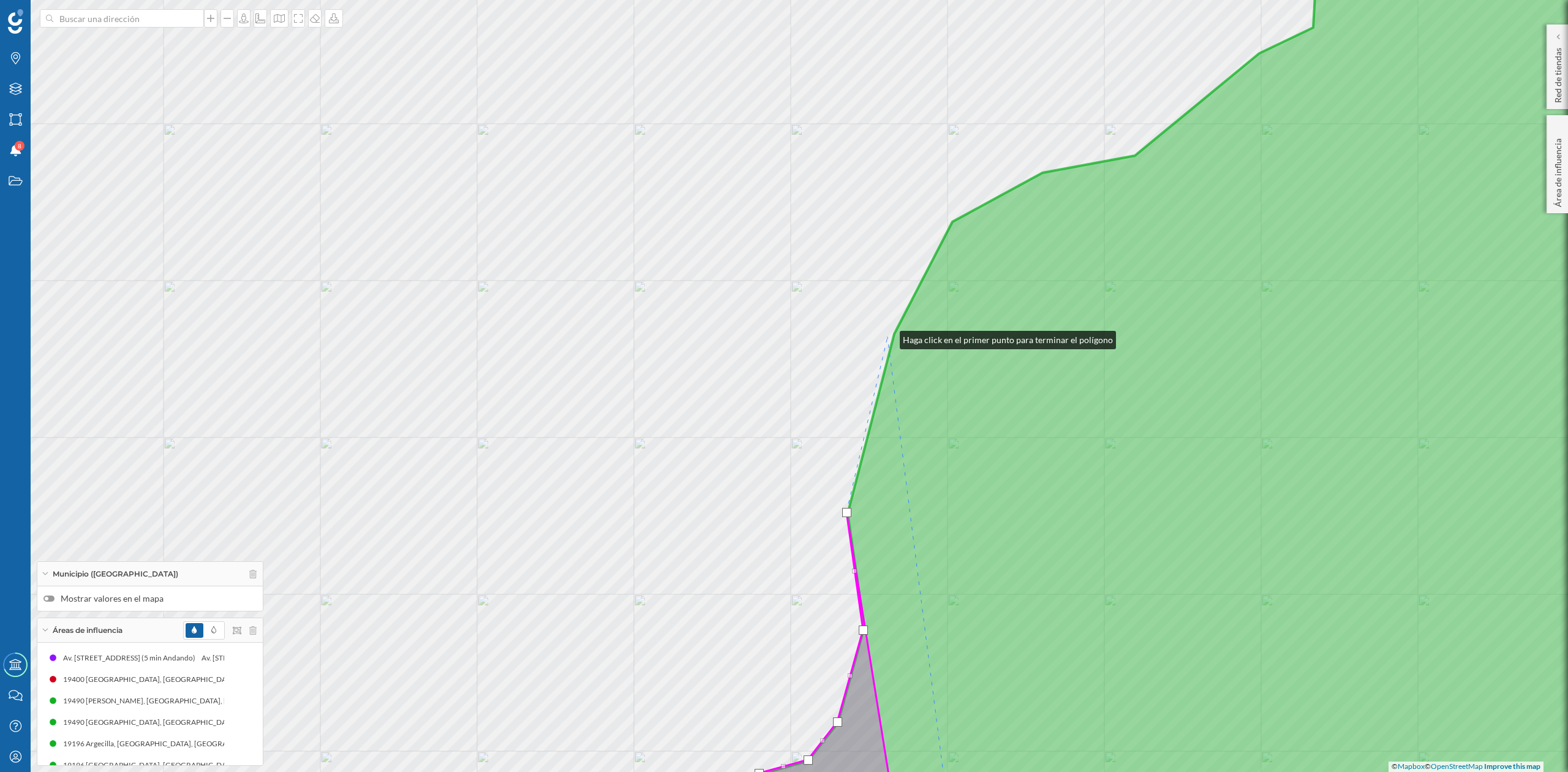
click at [888, 337] on div "© Mapbox © OpenStreetMap Improve this map" at bounding box center [784, 386] width 1568 height 772
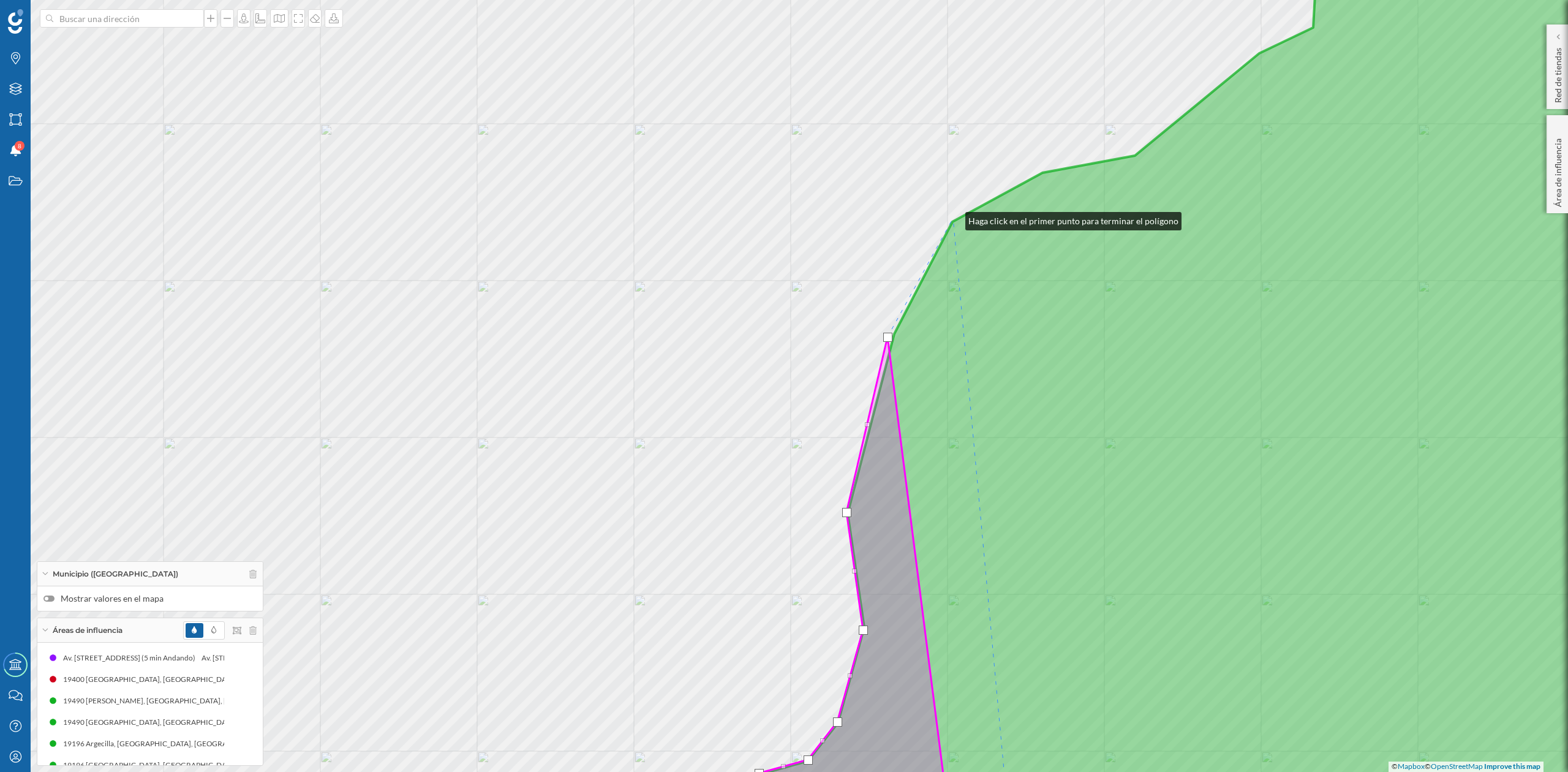
click at [953, 218] on div "© Mapbox © OpenStreetMap Improve this map" at bounding box center [784, 386] width 1568 height 772
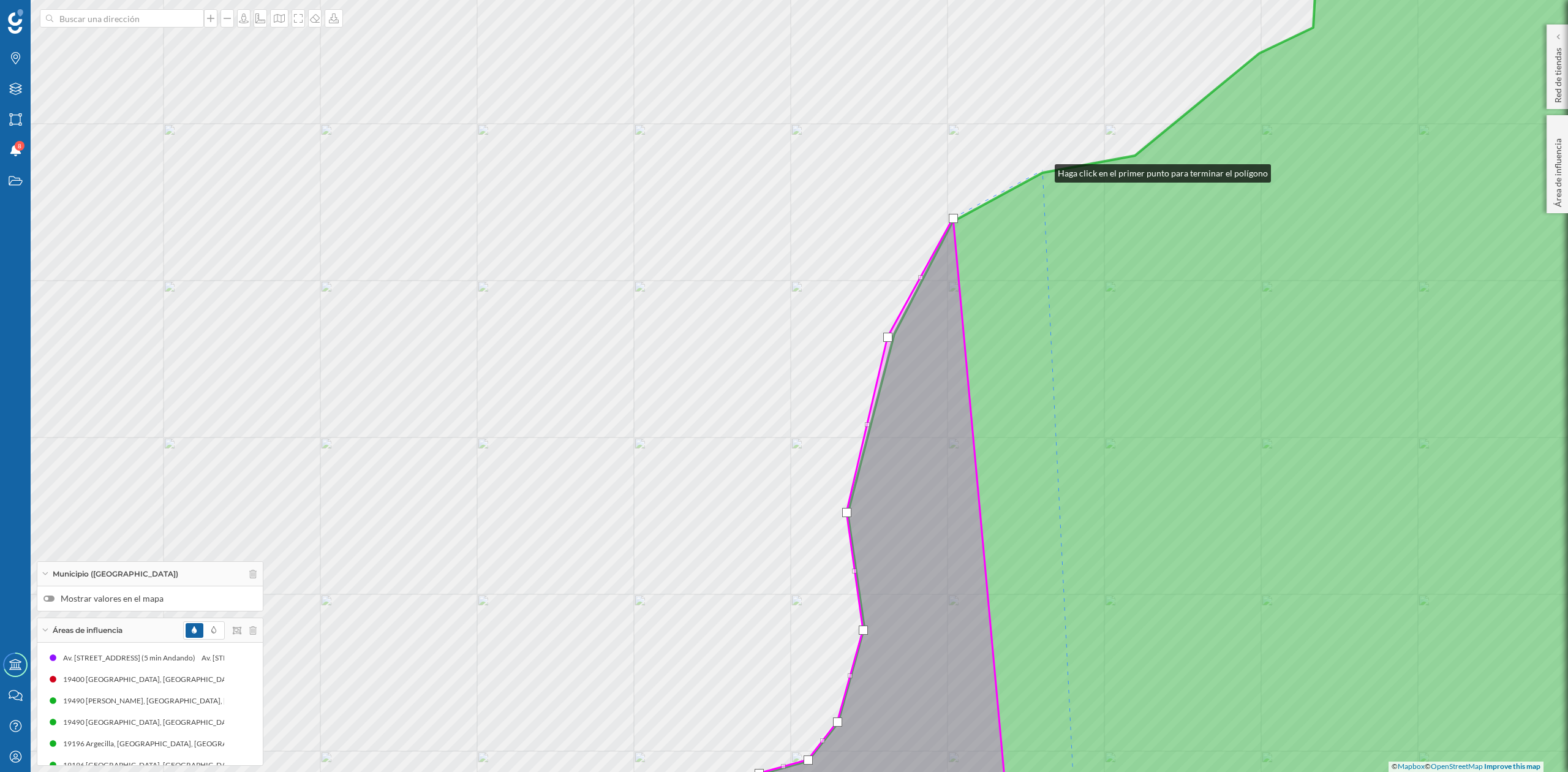
click at [1043, 171] on div "© Mapbox © OpenStreetMap Improve this map" at bounding box center [784, 386] width 1568 height 772
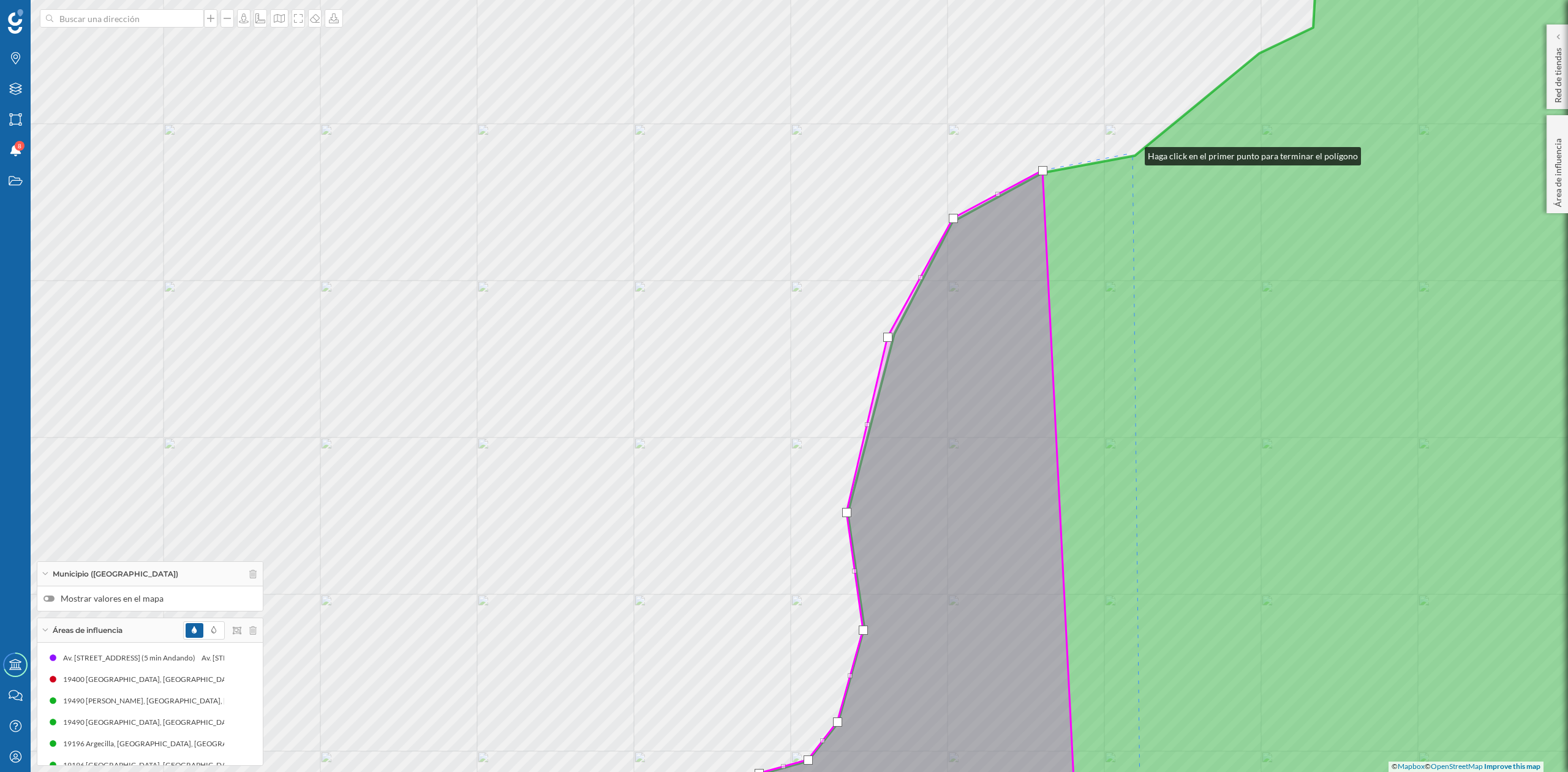
click at [1133, 153] on div "© Mapbox © OpenStreetMap Improve this map" at bounding box center [784, 386] width 1568 height 772
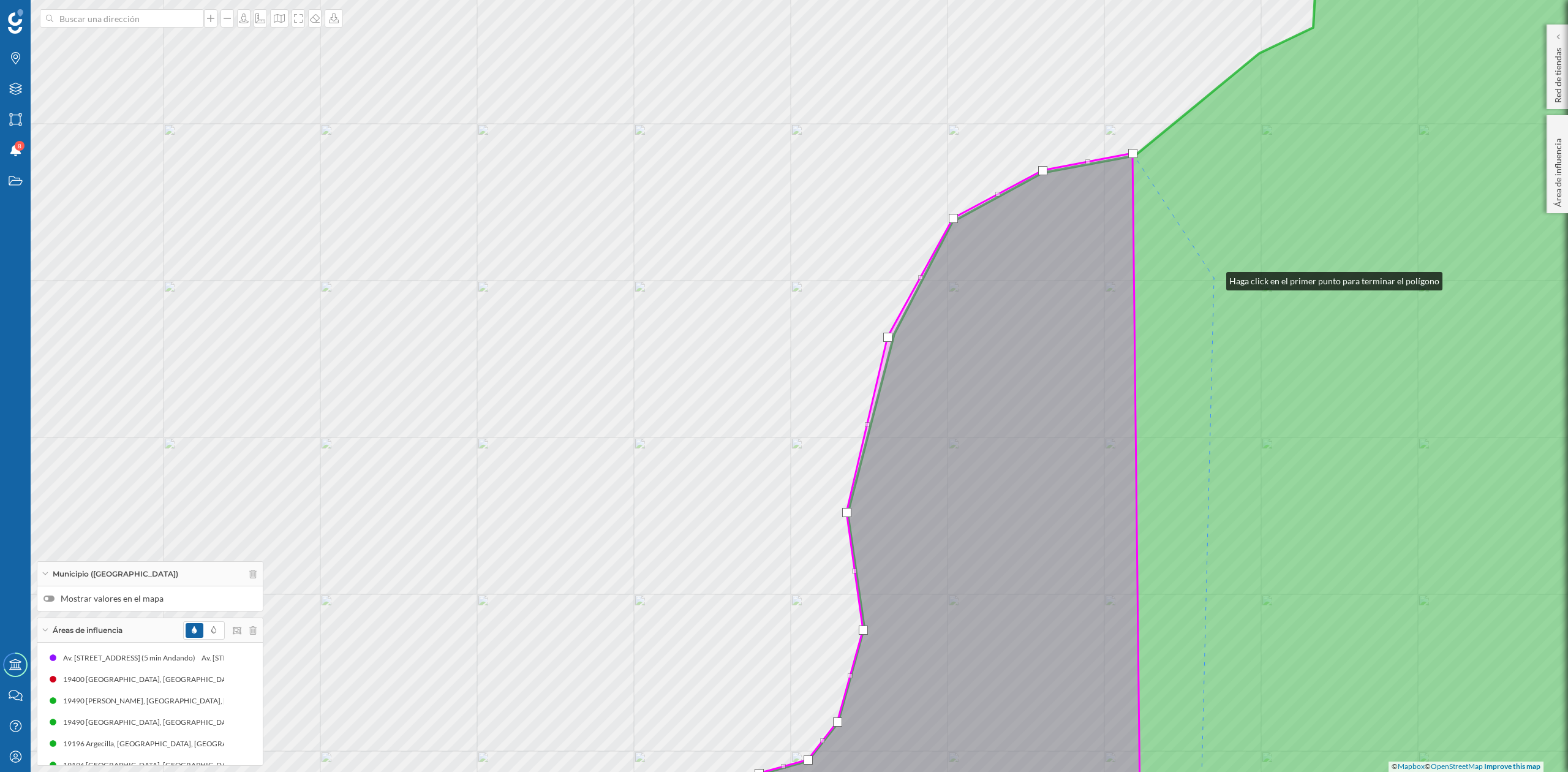
drag, startPoint x: 1214, startPoint y: 279, endPoint x: 990, endPoint y: 472, distance: 295.7
click at [990, 472] on icon at bounding box center [1226, 386] width 1004 height 932
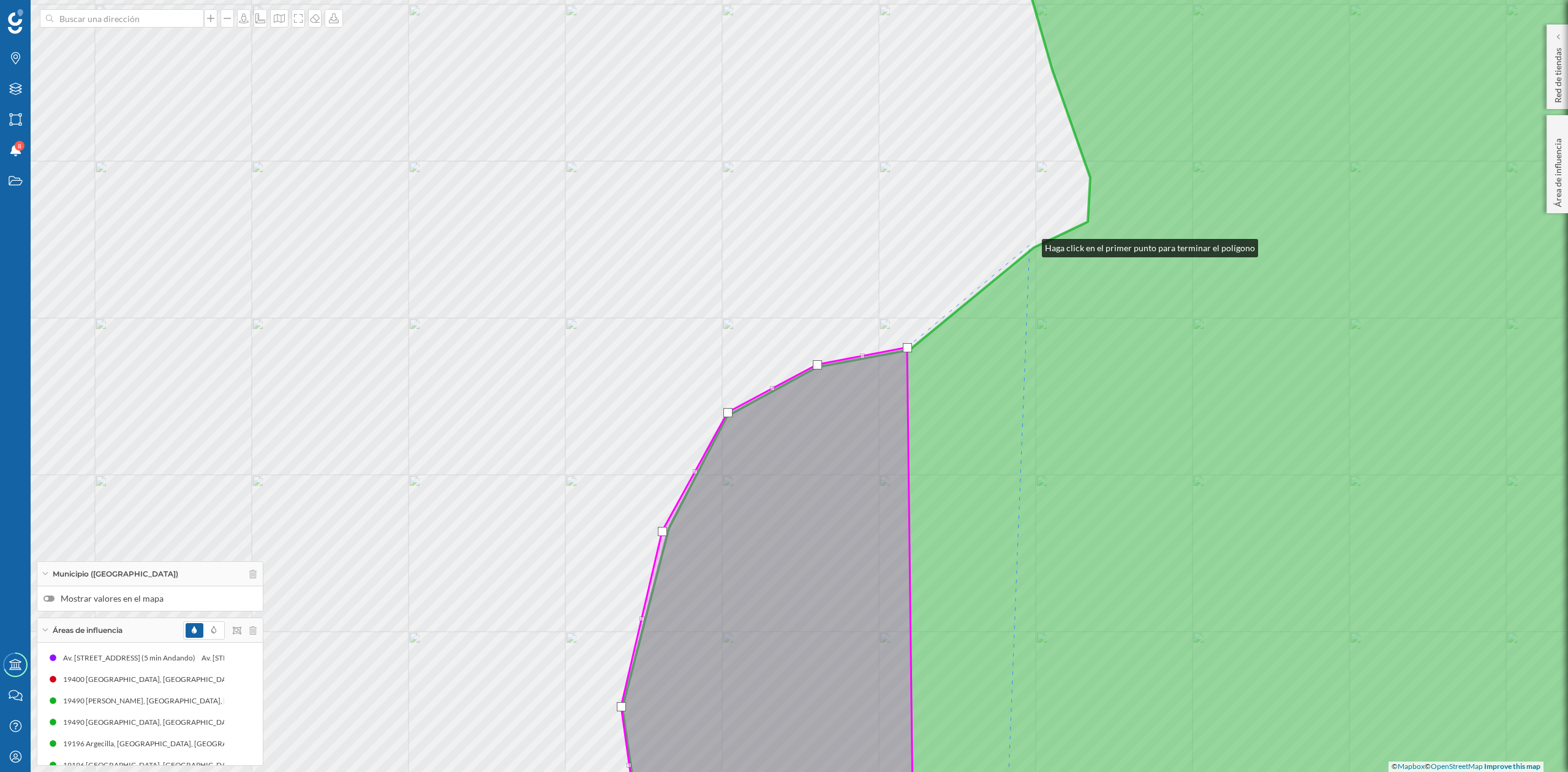
click at [1030, 245] on div "© Mapbox © OpenStreetMap Improve this map" at bounding box center [784, 386] width 1568 height 772
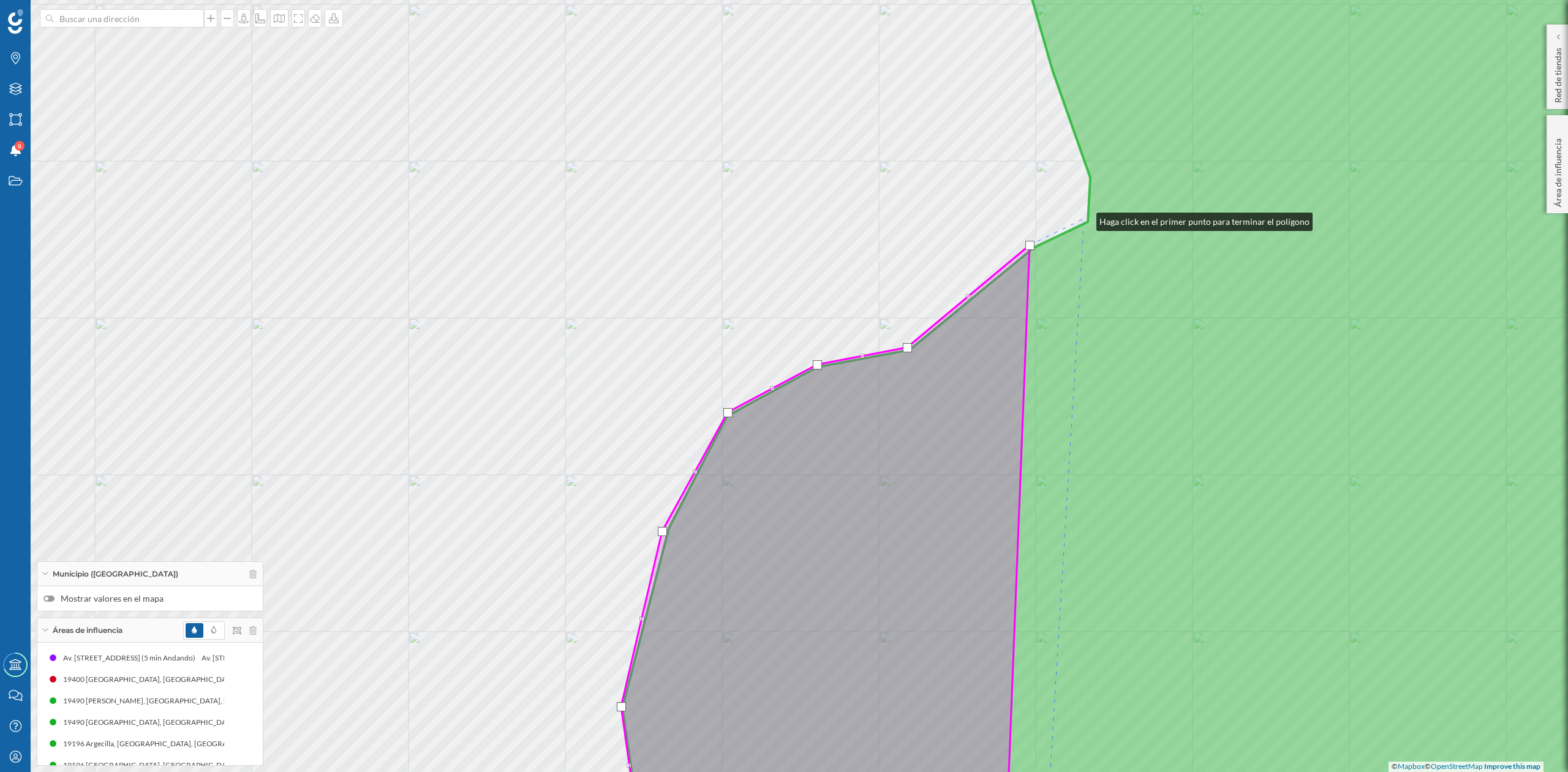
click at [1084, 219] on div "© Mapbox © OpenStreetMap Improve this map" at bounding box center [784, 386] width 1568 height 772
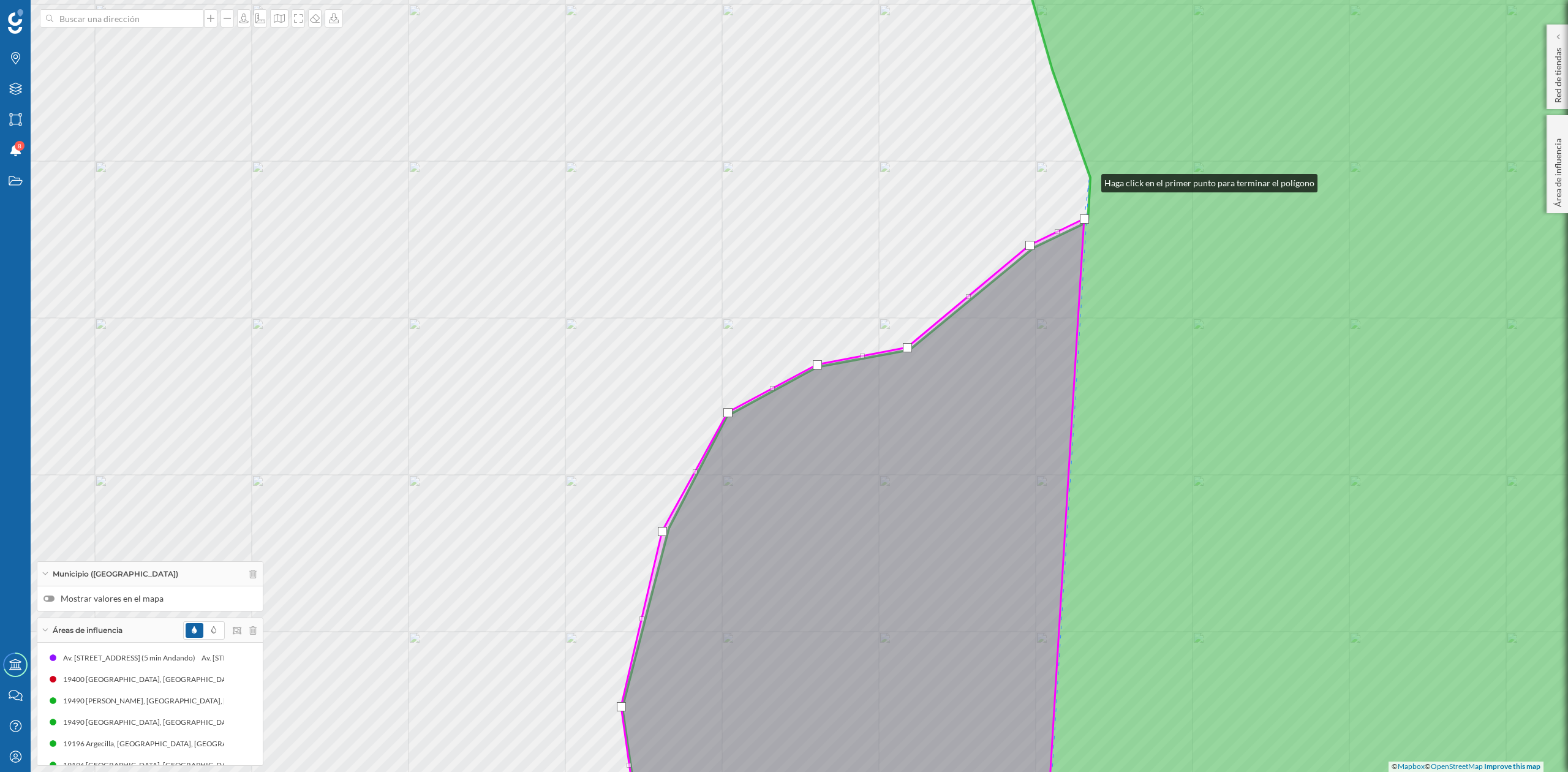
click at [1089, 180] on icon at bounding box center [1175, 386] width 1106 height 932
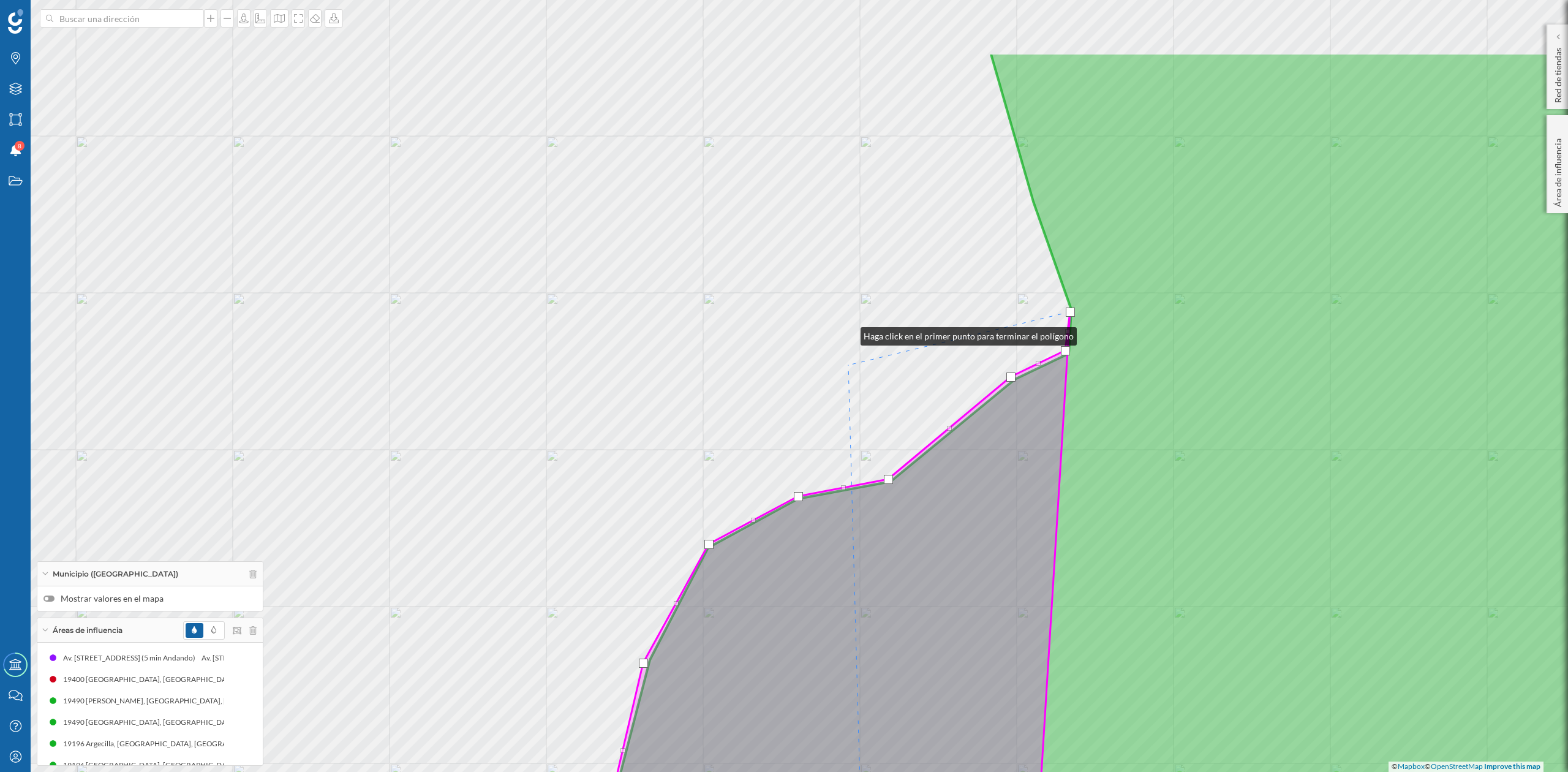
drag, startPoint x: 863, startPoint y: 215, endPoint x: 881, endPoint y: 473, distance: 258.6
click at [849, 467] on div "© Mapbox © OpenStreetMap Improve this map" at bounding box center [784, 386] width 1568 height 772
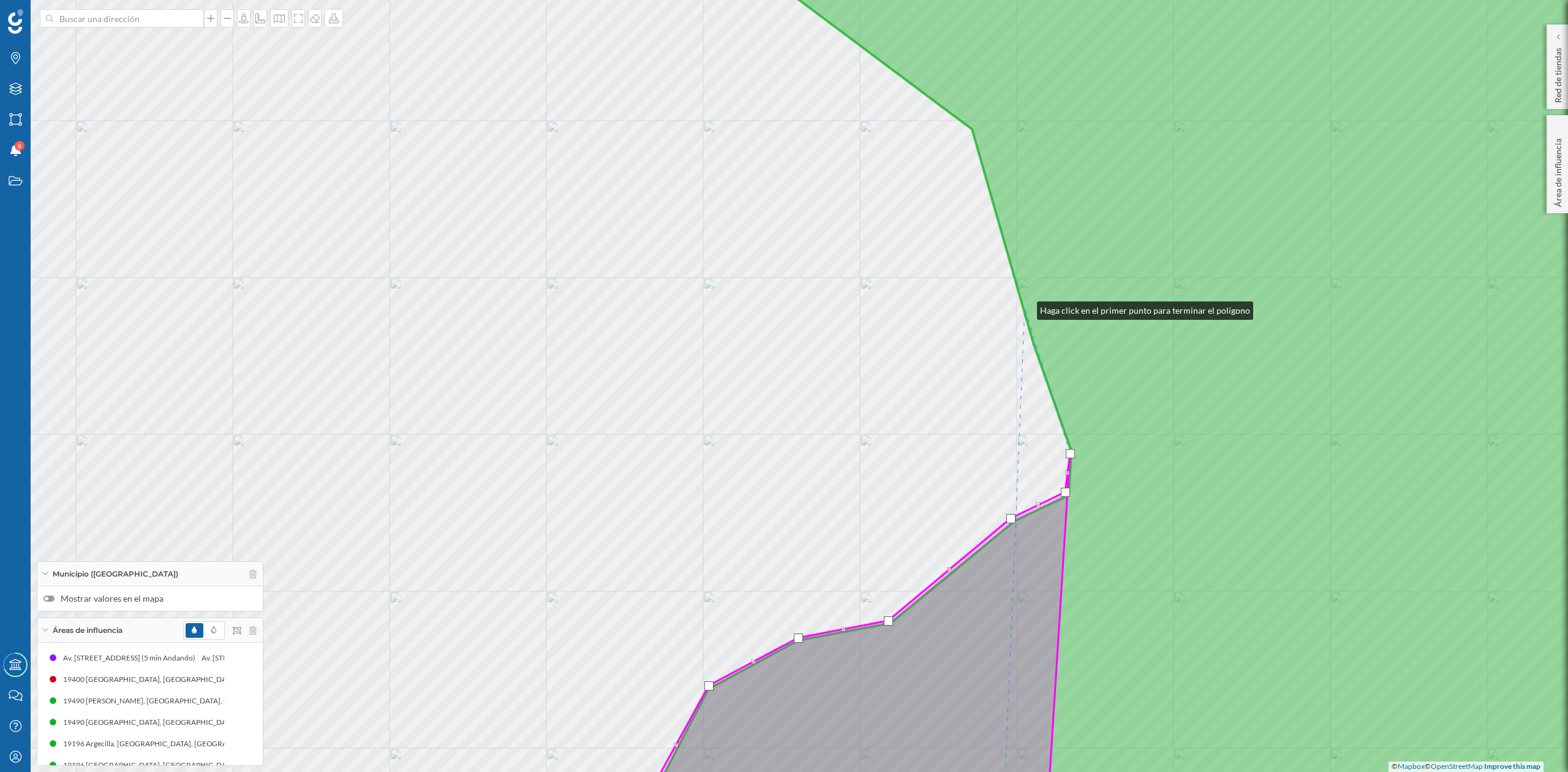
click at [1025, 308] on icon at bounding box center [1183, 386] width 1091 height 932
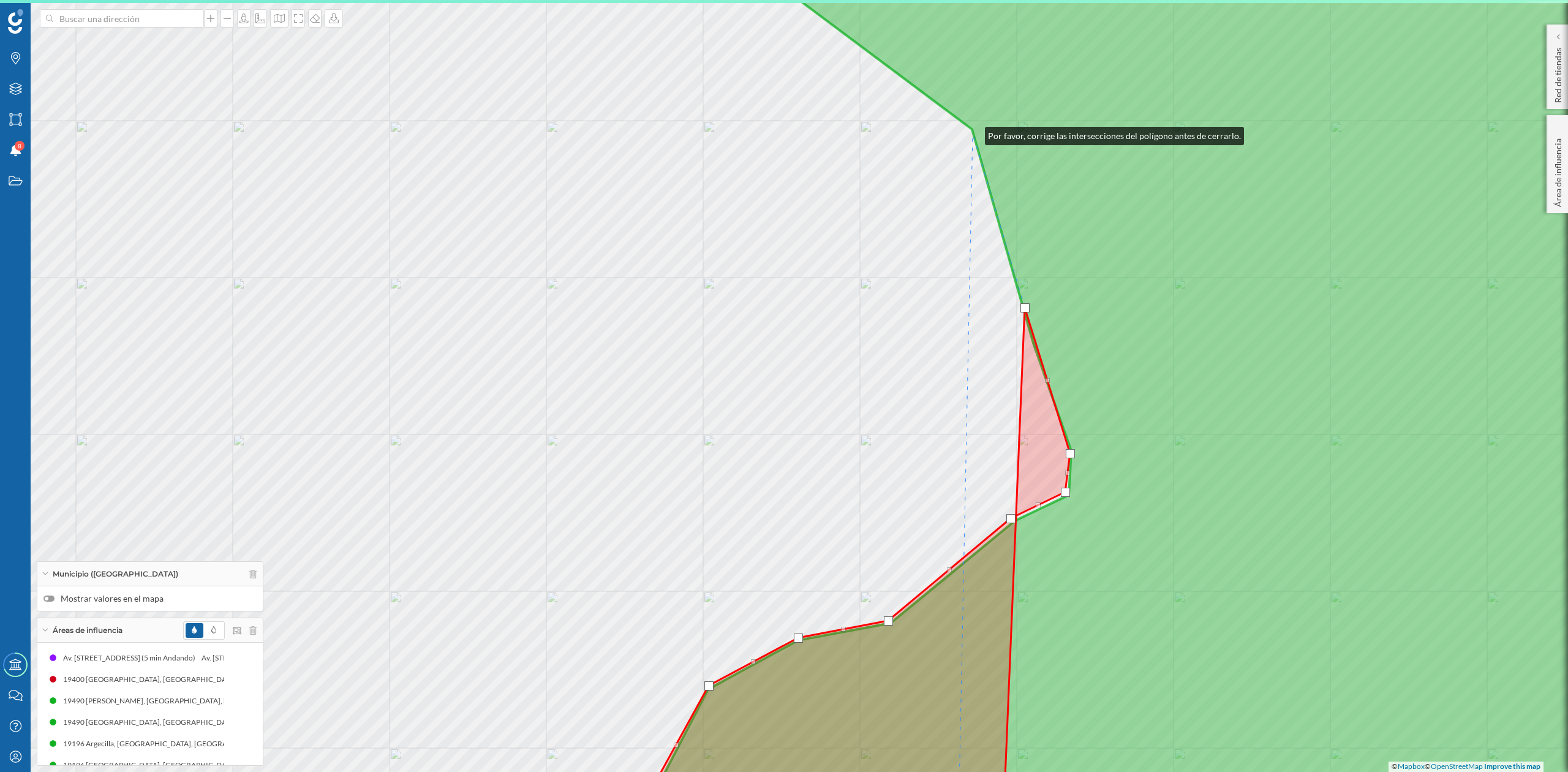
click at [973, 133] on icon at bounding box center [1183, 386] width 1091 height 932
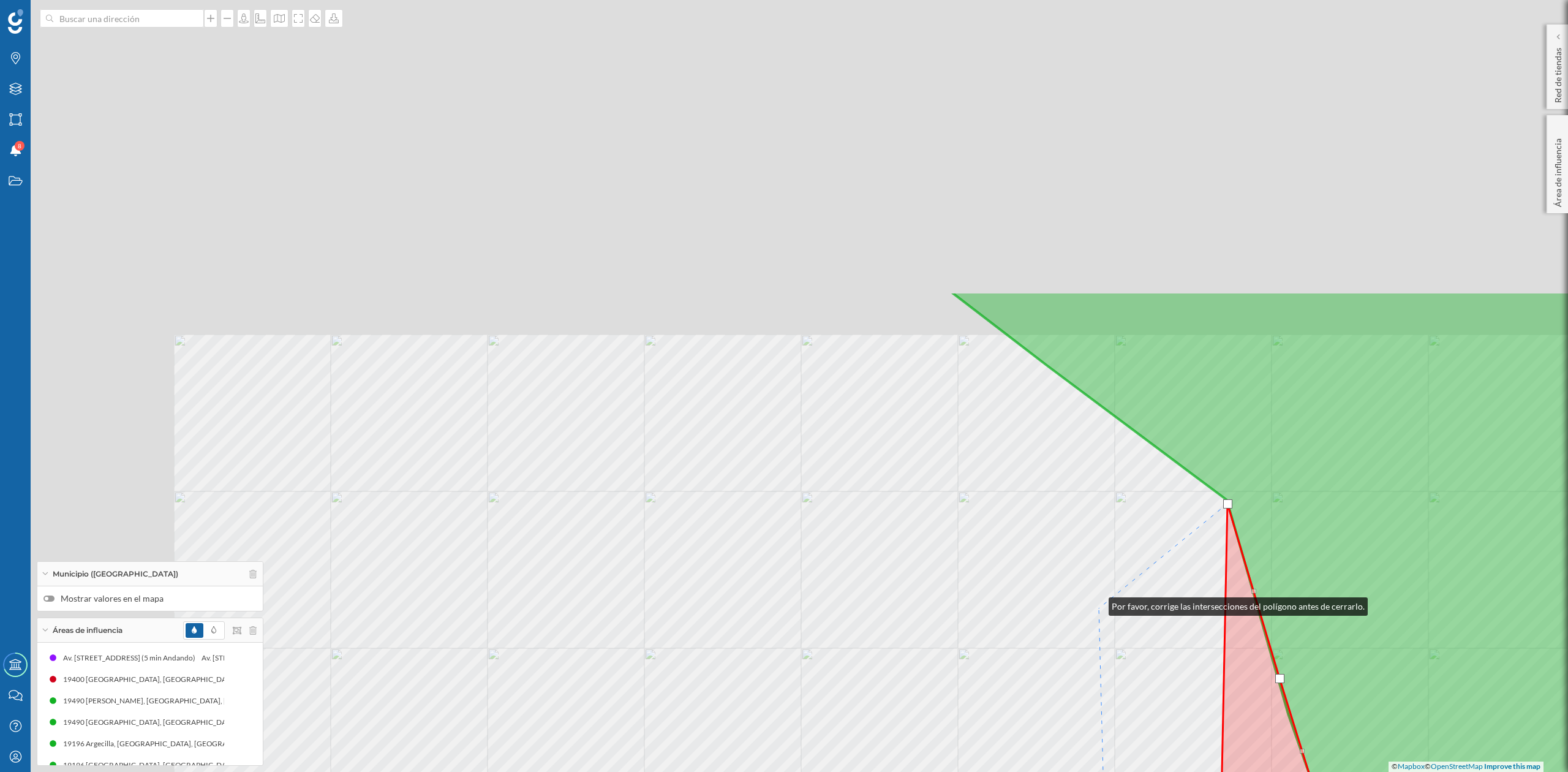
drag, startPoint x: 999, startPoint y: 487, endPoint x: 1096, endPoint y: 604, distance: 152.0
click at [1096, 604] on div "© Mapbox © OpenStreetMap Improve this map" at bounding box center [784, 386] width 1568 height 772
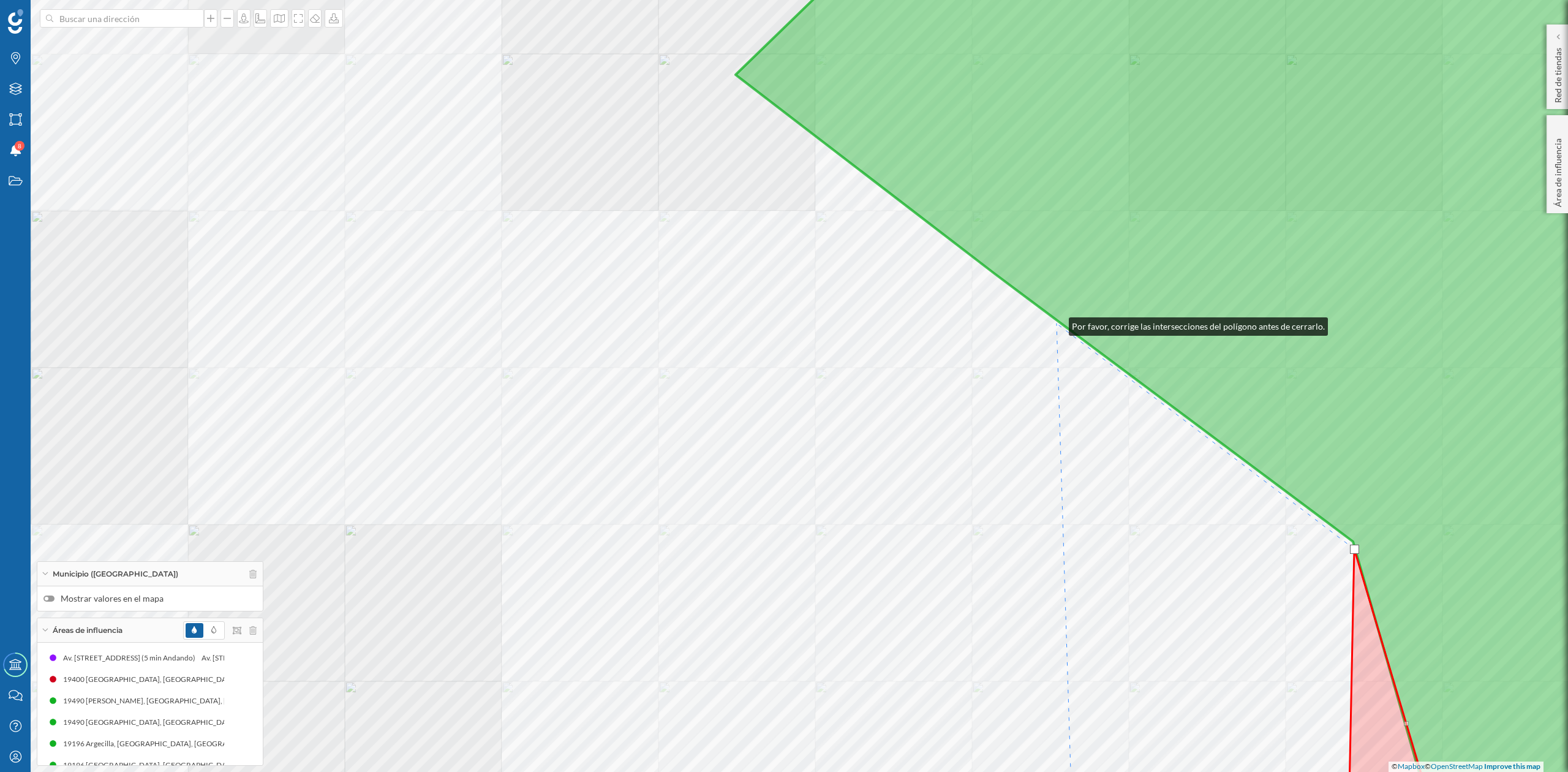
click at [1057, 323] on div "© Mapbox © OpenStreetMap Improve this map" at bounding box center [784, 386] width 1568 height 772
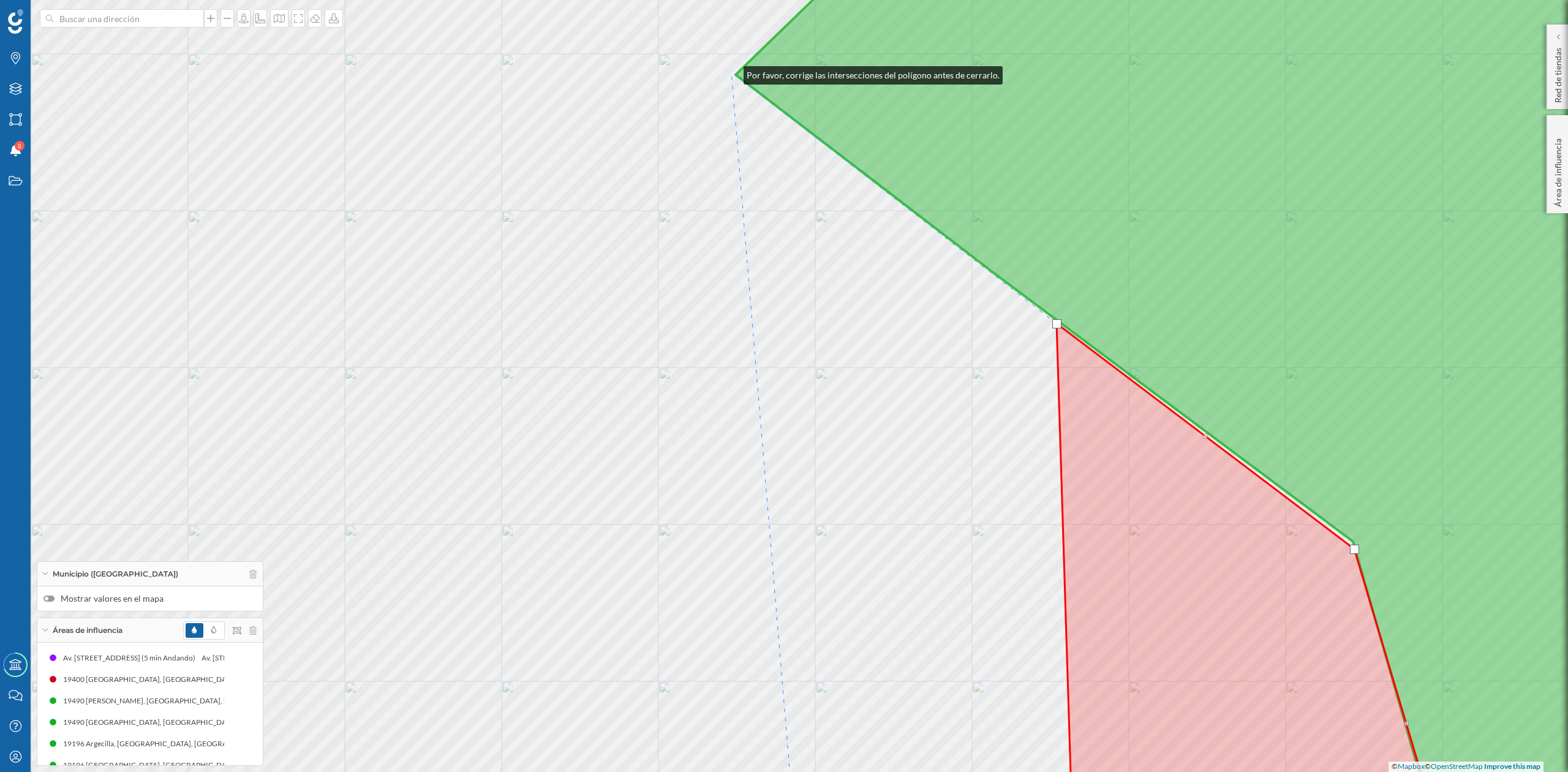
click at [732, 72] on div "© Mapbox © OpenStreetMap Improve this map" at bounding box center [784, 386] width 1568 height 772
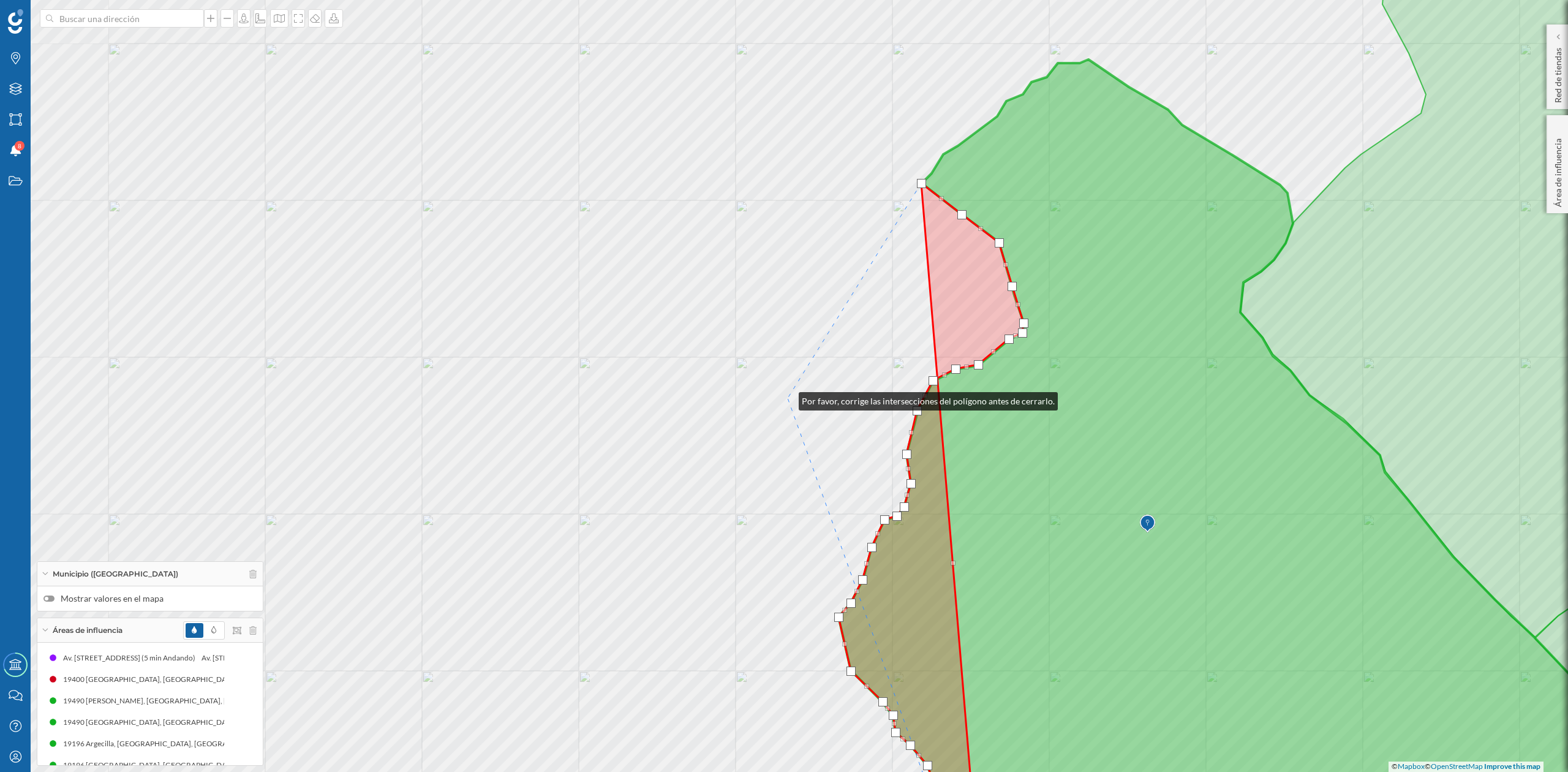
drag, startPoint x: 571, startPoint y: 387, endPoint x: 786, endPoint y: 398, distance: 215.3
click at [786, 398] on div "© Mapbox © OpenStreetMap Improve this map" at bounding box center [784, 386] width 1568 height 772
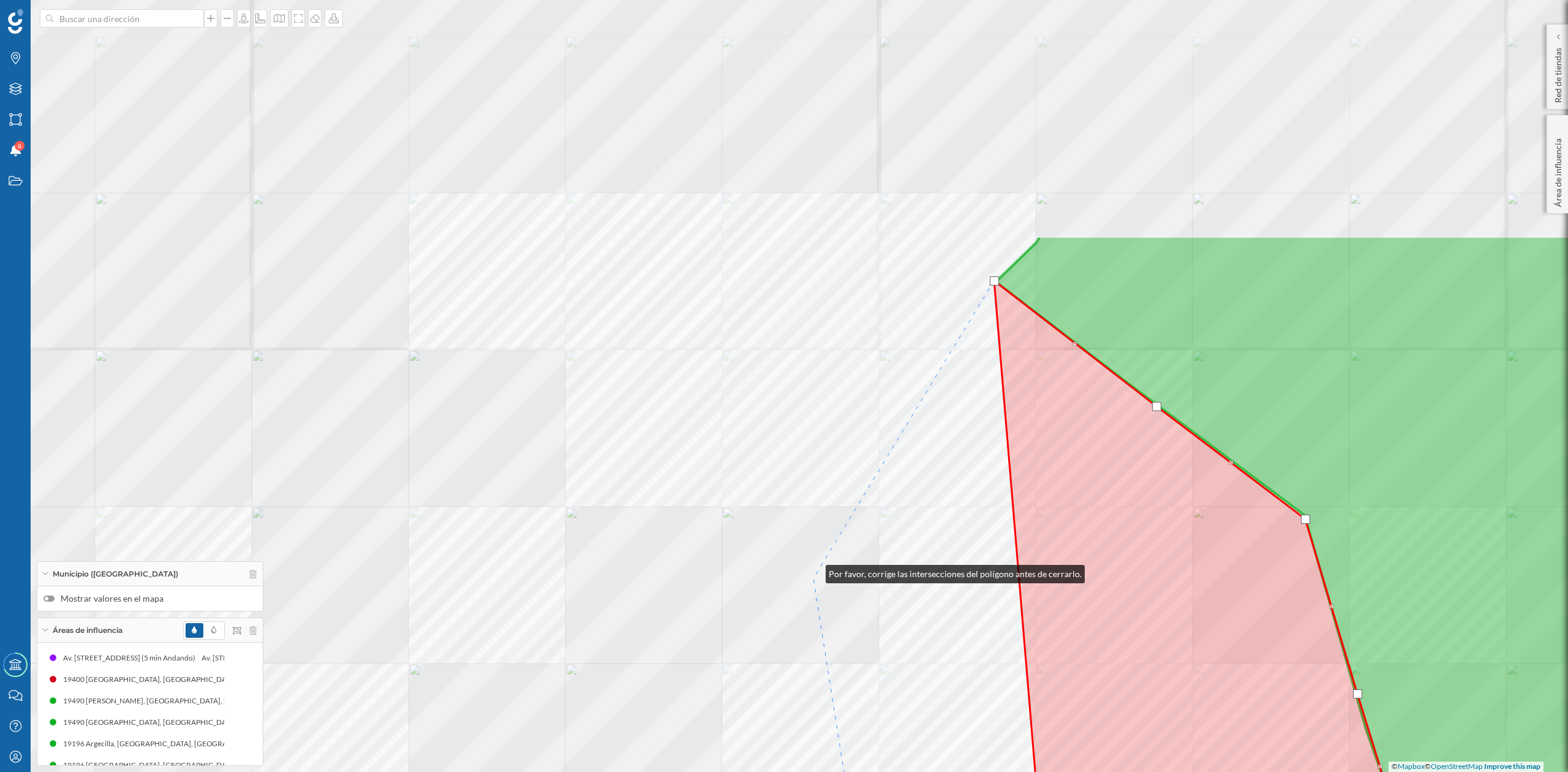
drag, startPoint x: 816, startPoint y: 513, endPoint x: 811, endPoint y: 582, distance: 69.2
click at [814, 577] on div "© Mapbox © OpenStreetMap Improve this map" at bounding box center [784, 386] width 1568 height 772
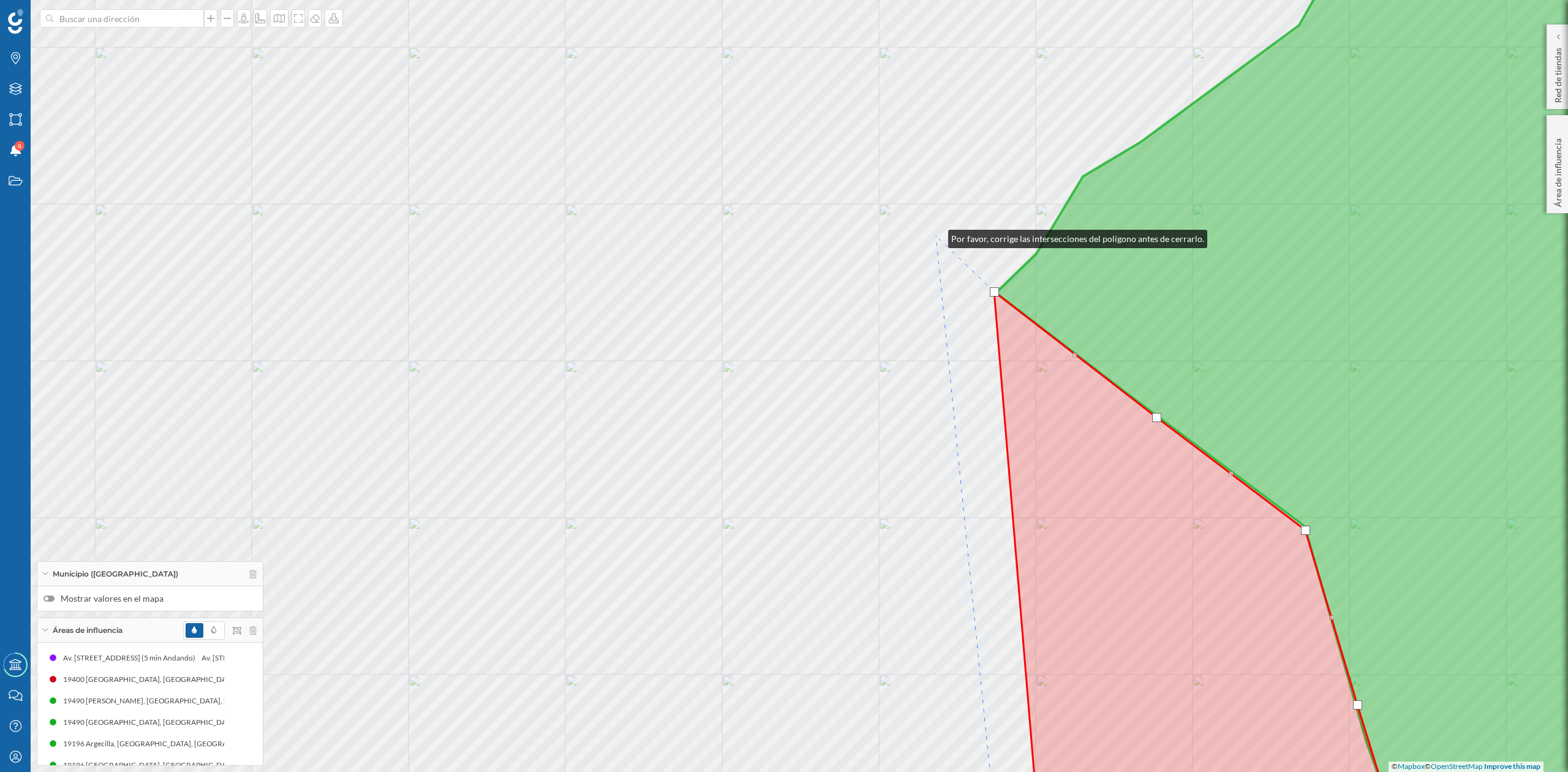
click at [934, 236] on div "© Mapbox © OpenStreetMap Improve this map" at bounding box center [784, 386] width 1568 height 772
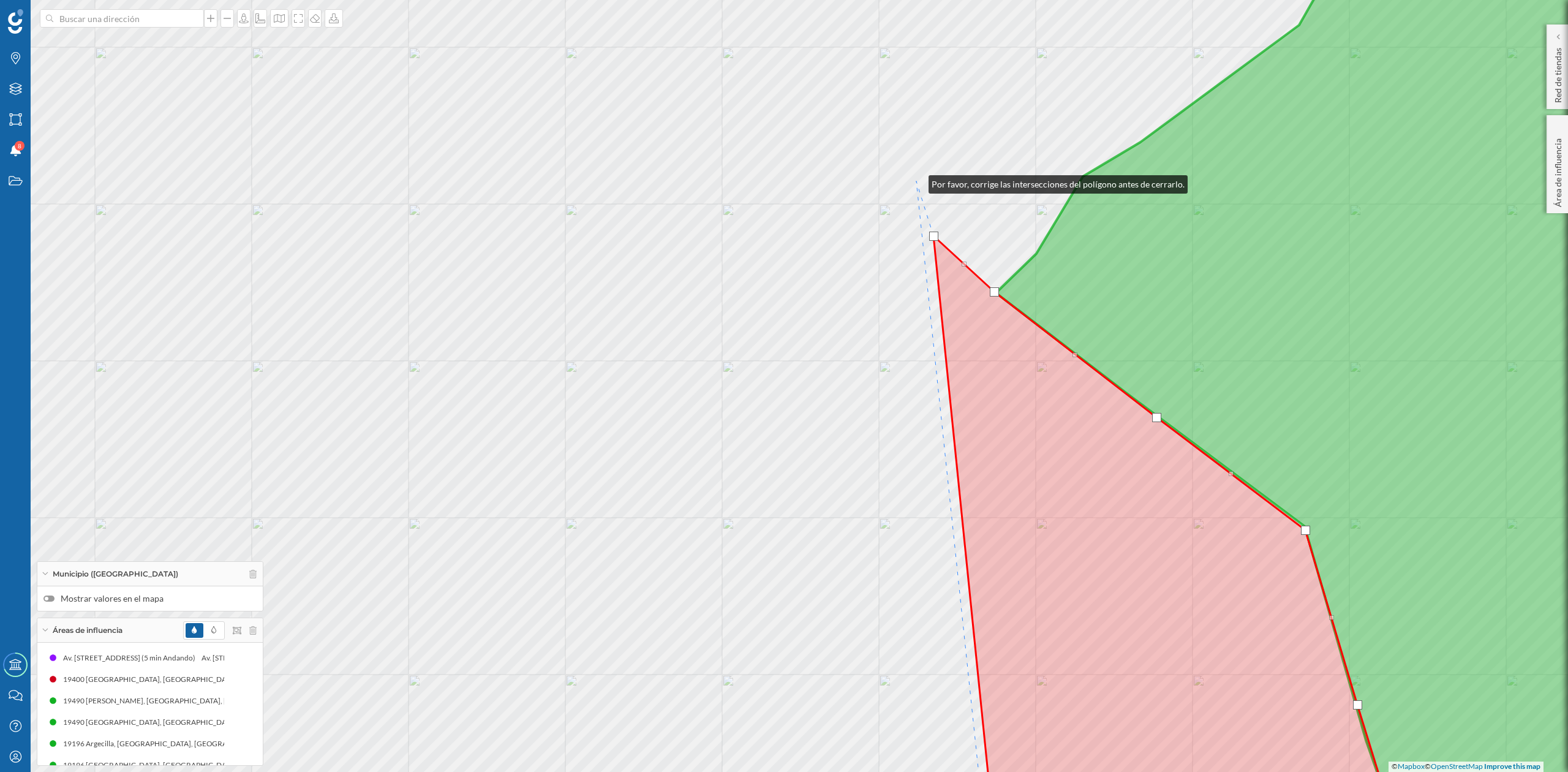
click at [917, 182] on div "© Mapbox © OpenStreetMap Improve this map" at bounding box center [784, 386] width 1568 height 772
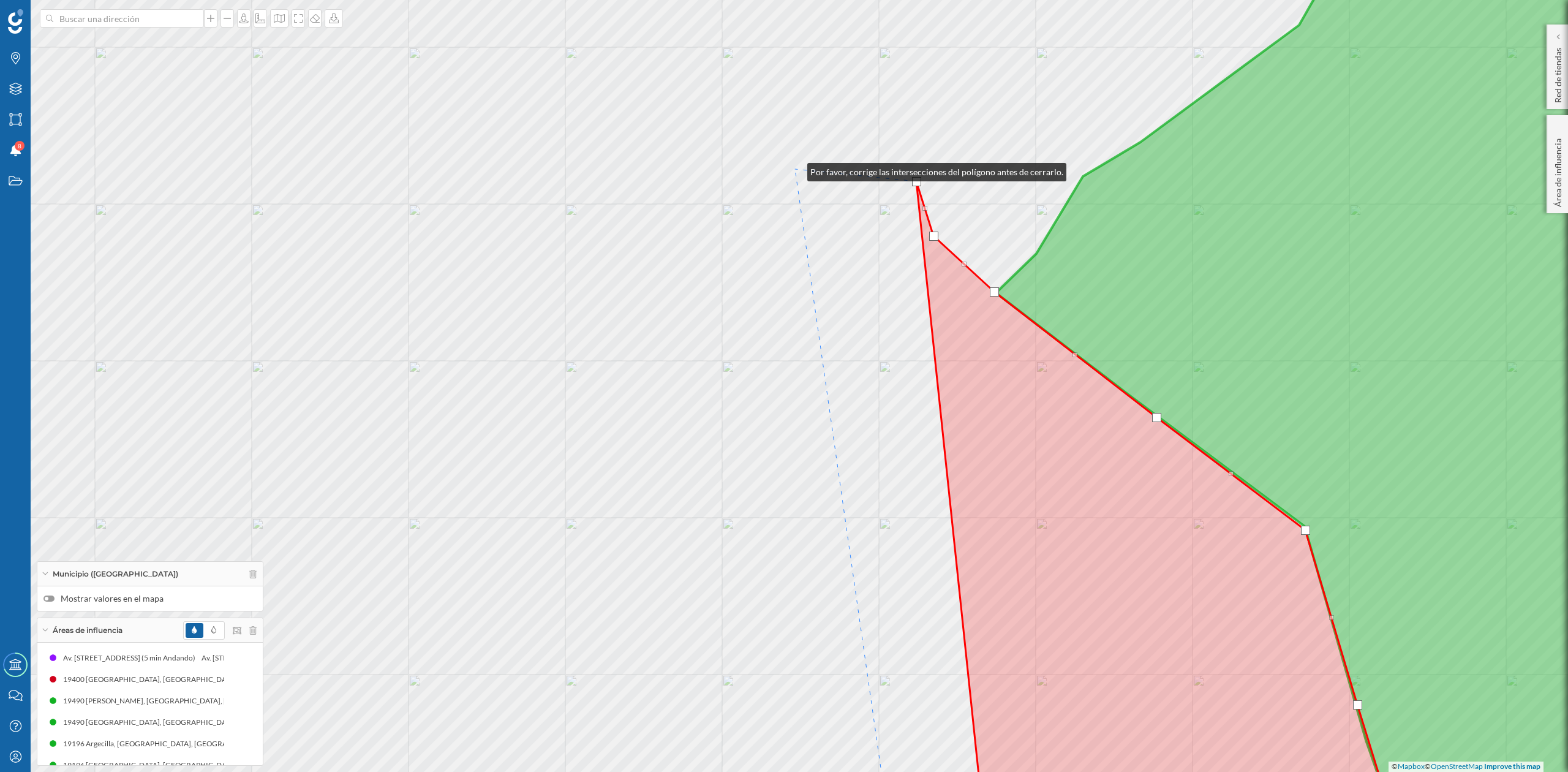
click at [796, 169] on div "© Mapbox © OpenStreetMap Improve this map" at bounding box center [784, 386] width 1568 height 772
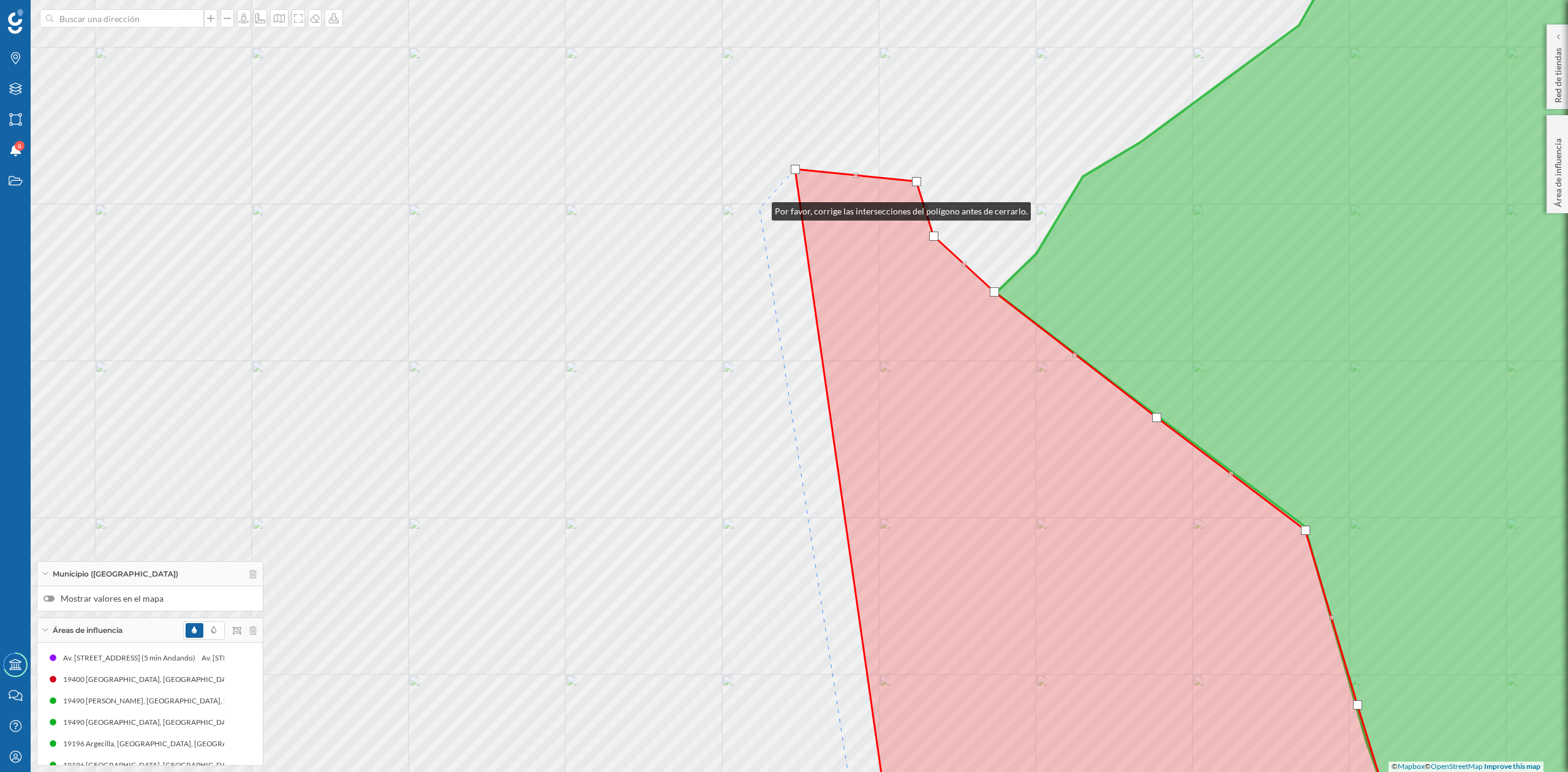
click at [760, 208] on div "© Mapbox © OpenStreetMap Improve this map" at bounding box center [784, 386] width 1568 height 772
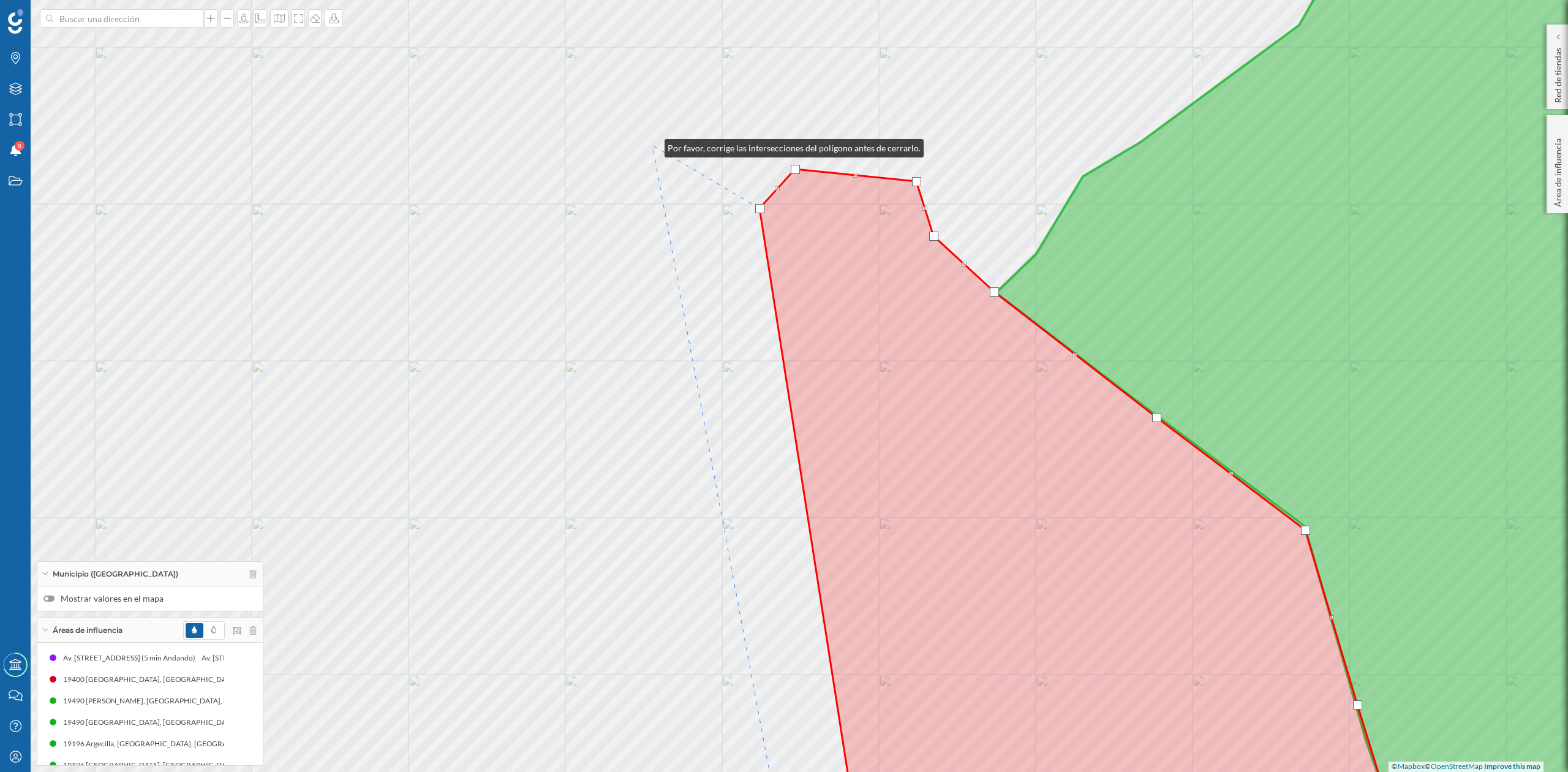
click at [652, 145] on div "© Mapbox © OpenStreetMap Improve this map" at bounding box center [784, 386] width 1568 height 772
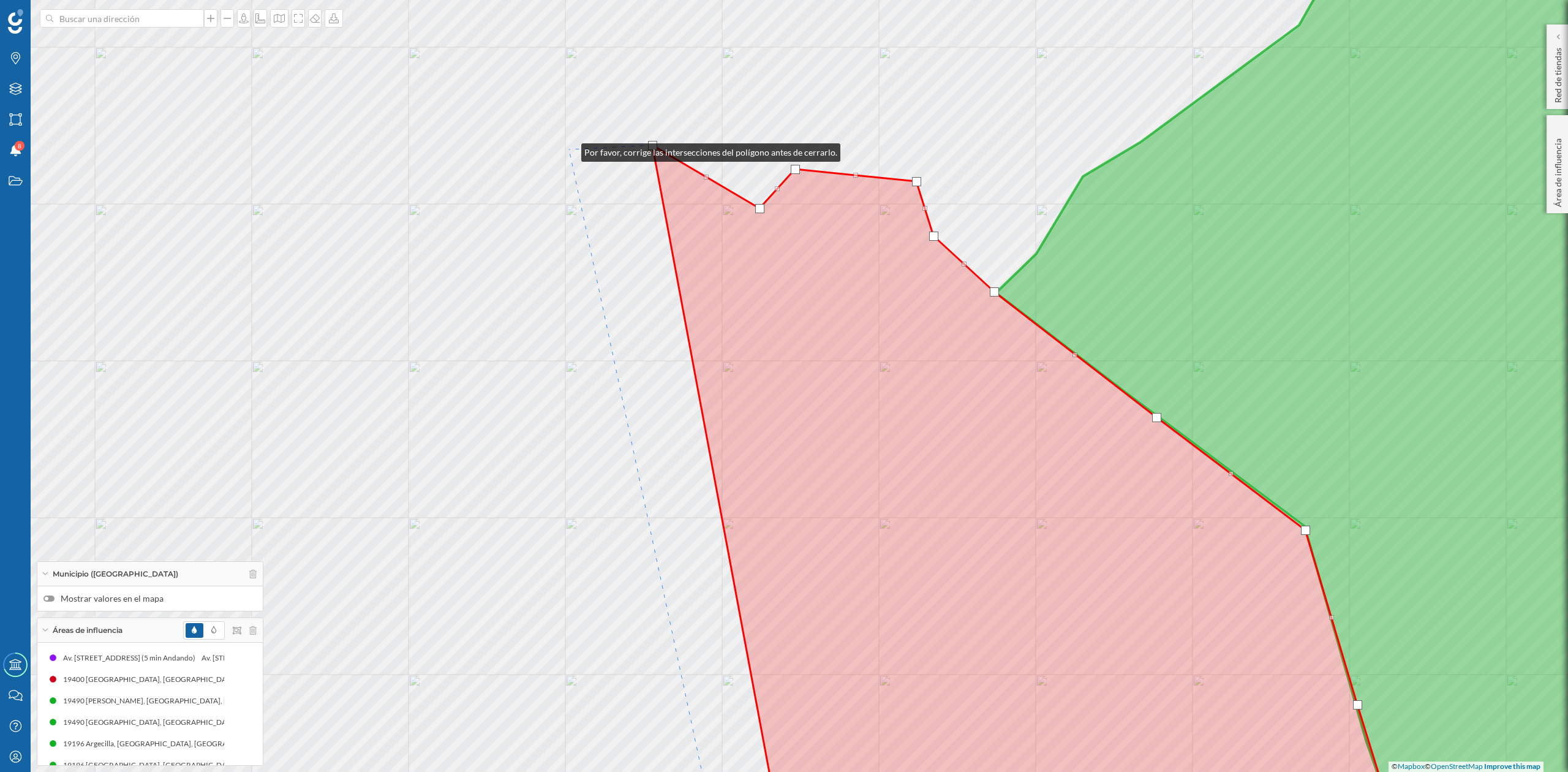
drag, startPoint x: 569, startPoint y: 149, endPoint x: 535, endPoint y: 163, distance: 36.8
click at [571, 149] on div "© Mapbox © OpenStreetMap Improve this map" at bounding box center [784, 386] width 1568 height 772
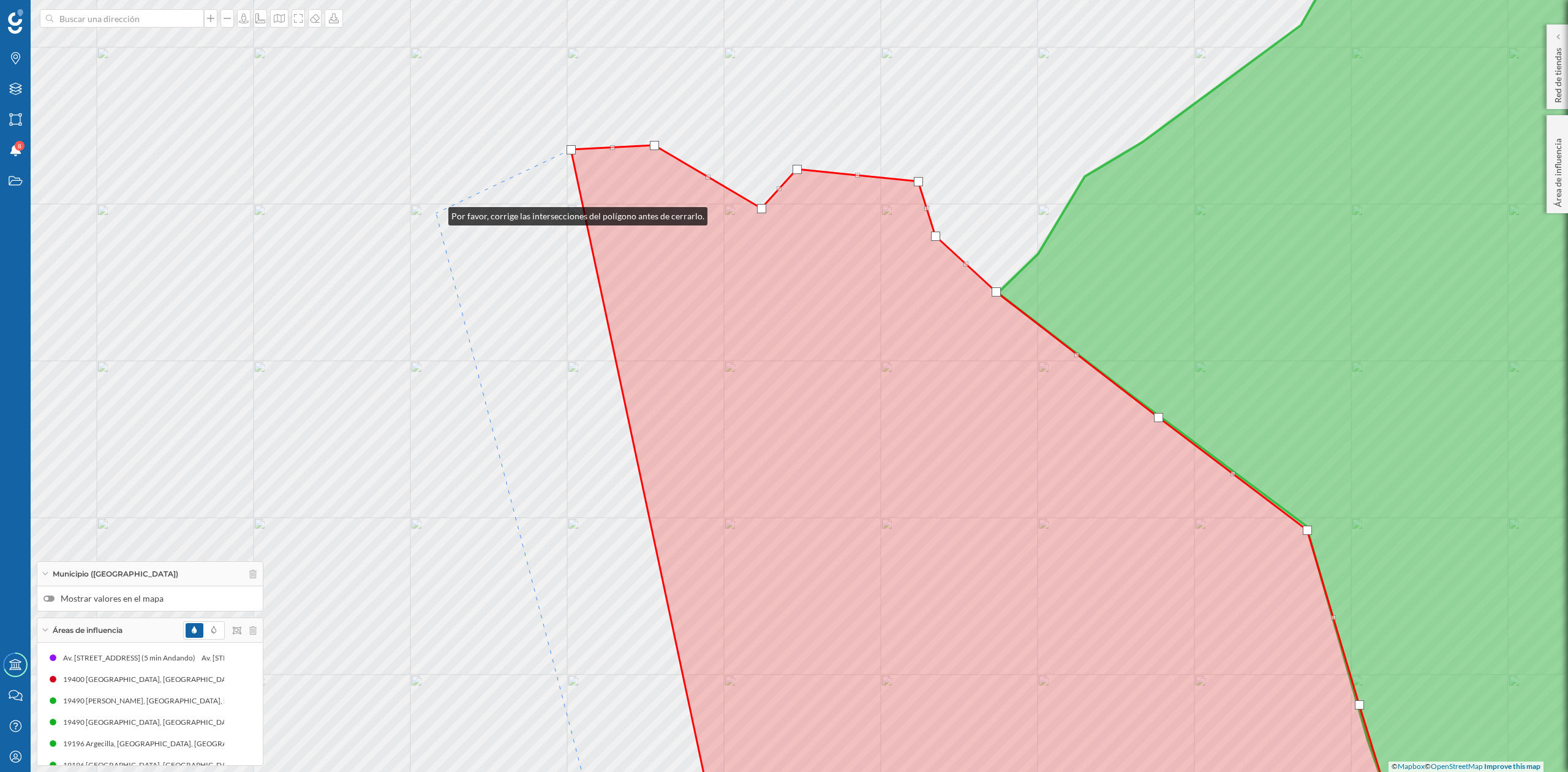
click at [436, 213] on div "© Mapbox © OpenStreetMap Improve this map" at bounding box center [784, 386] width 1568 height 772
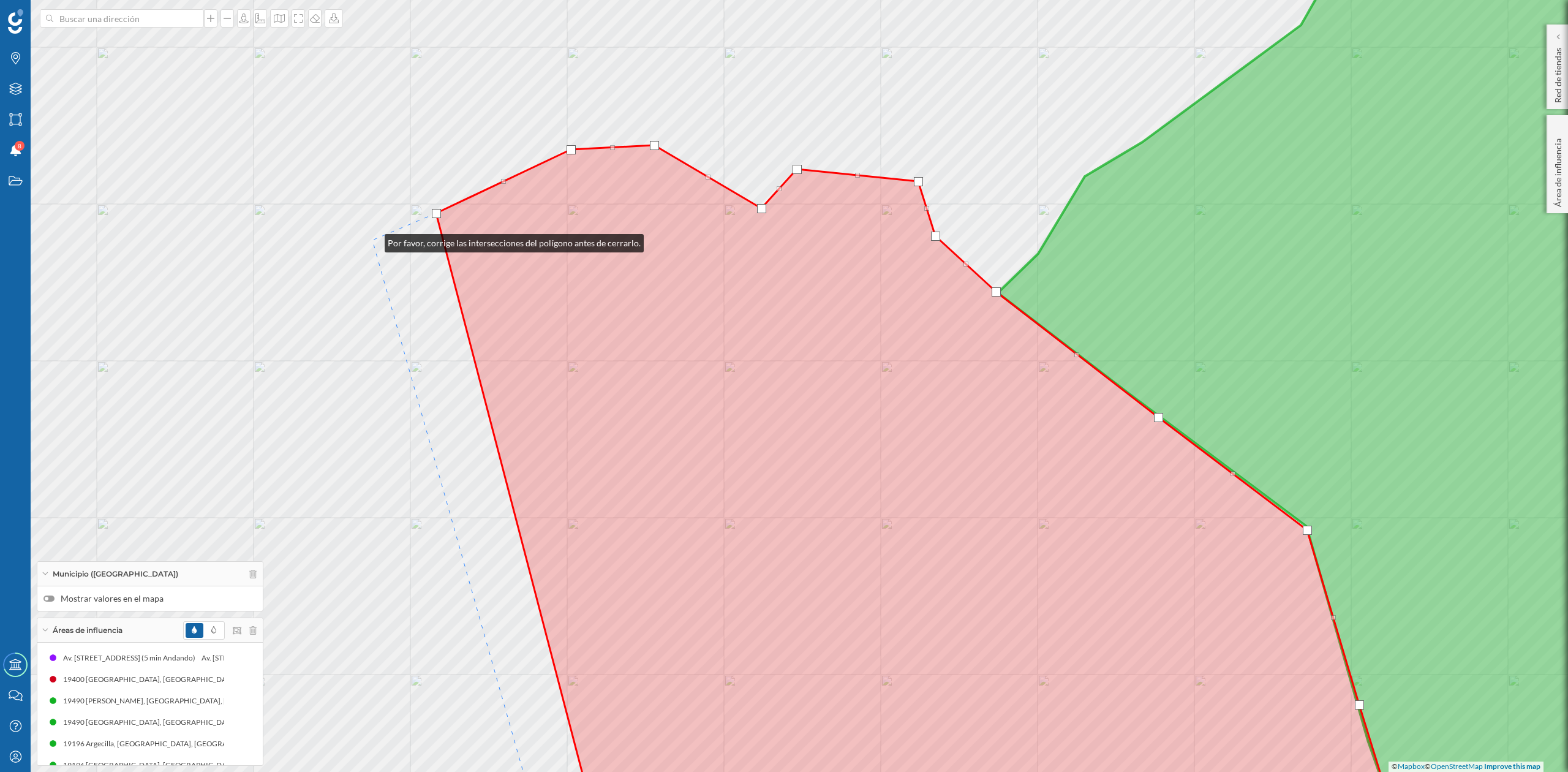
click at [372, 240] on div "© Mapbox © OpenStreetMap Improve this map" at bounding box center [784, 386] width 1568 height 772
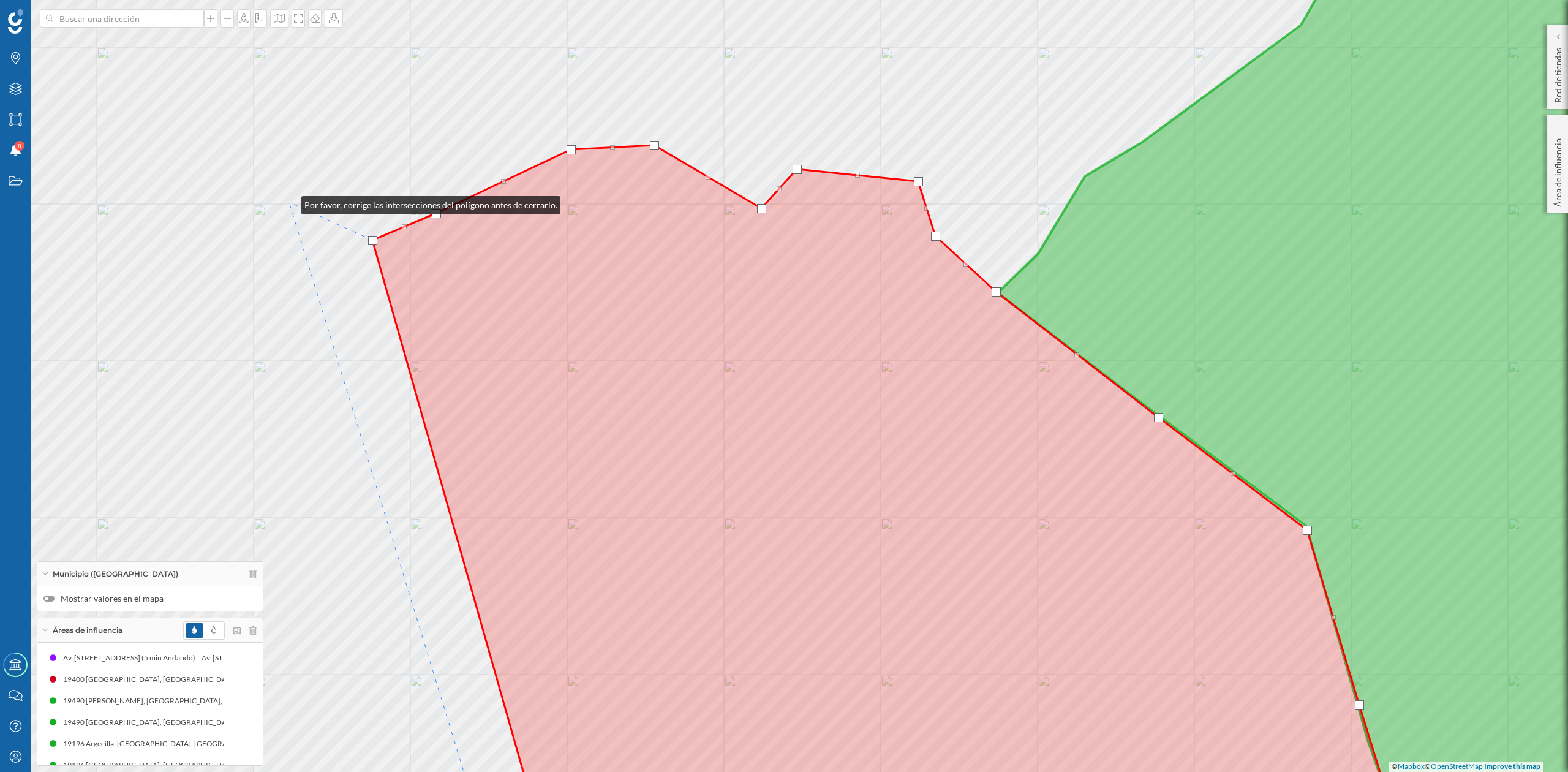
click at [289, 202] on div "© Mapbox © OpenStreetMap Improve this map" at bounding box center [784, 386] width 1568 height 772
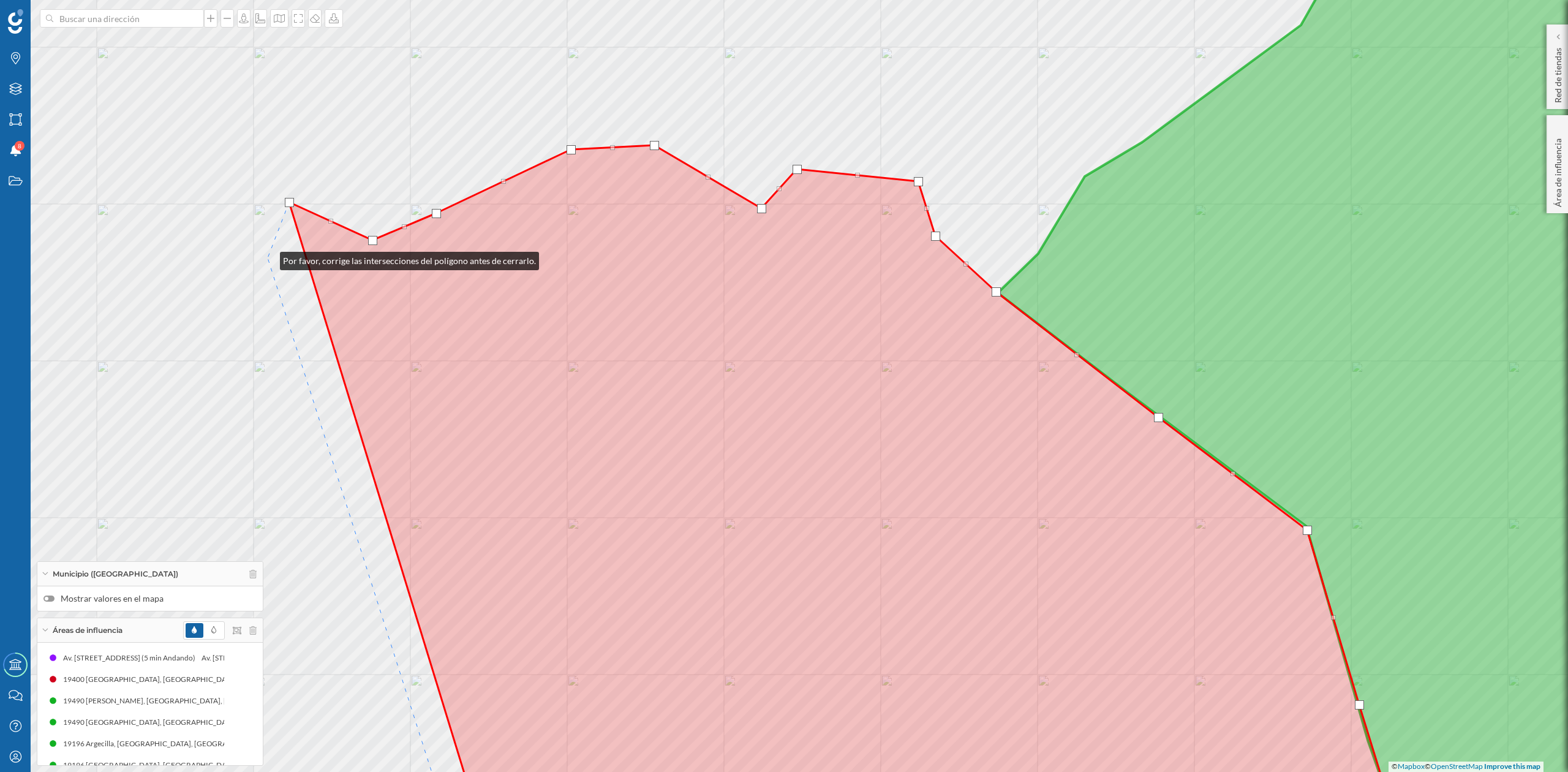
click at [268, 258] on div "© Mapbox © OpenStreetMap Improve this map" at bounding box center [784, 386] width 1568 height 772
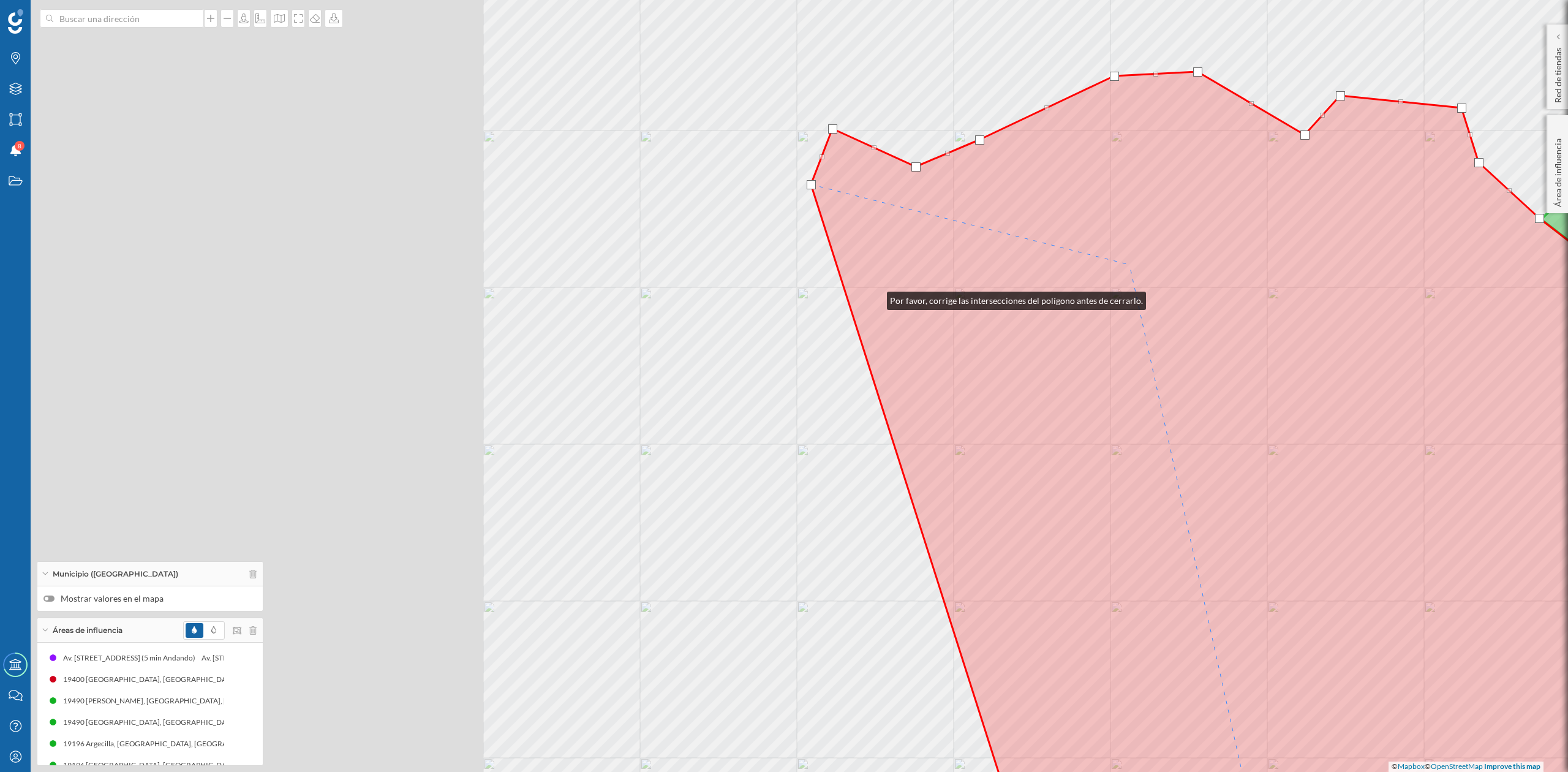
drag, startPoint x: 875, startPoint y: 298, endPoint x: 1001, endPoint y: 279, distance: 127.4
click at [1001, 279] on icon at bounding box center [1380, 425] width 1137 height 706
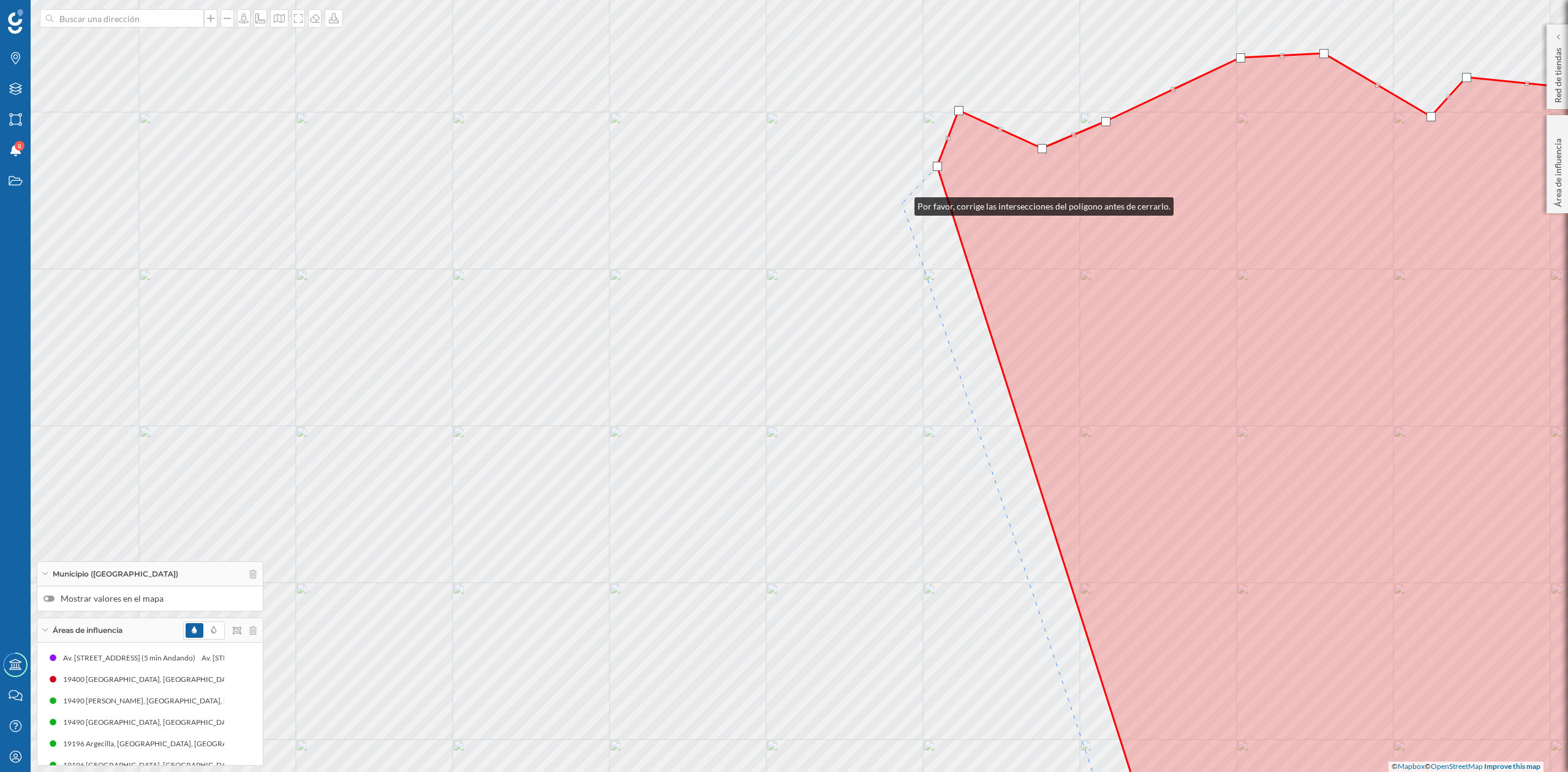
click at [903, 203] on div "© Mapbox © OpenStreetMap Improve this map" at bounding box center [784, 386] width 1568 height 772
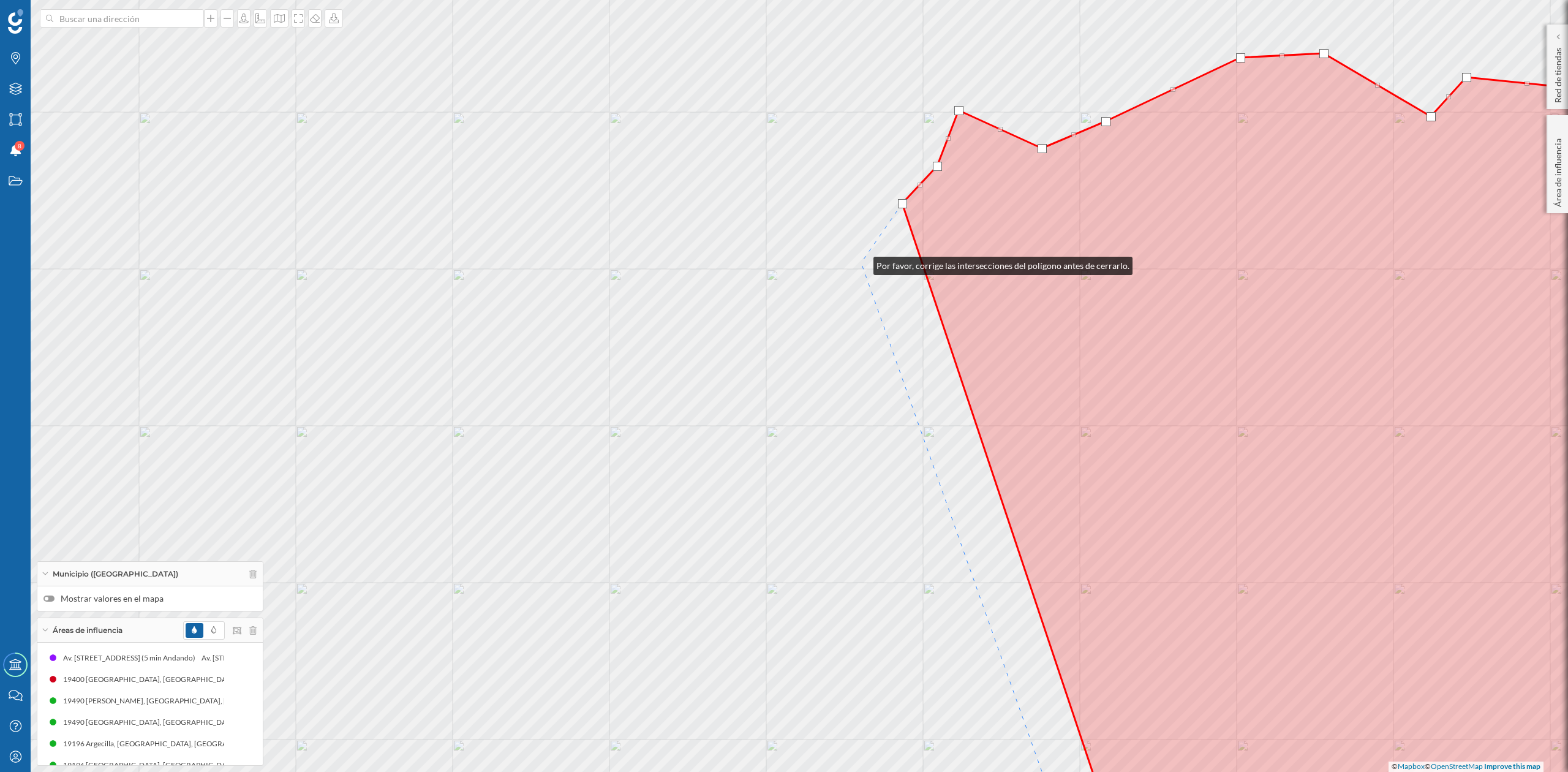
click at [861, 264] on div "© Mapbox © OpenStreetMap Improve this map" at bounding box center [784, 386] width 1568 height 772
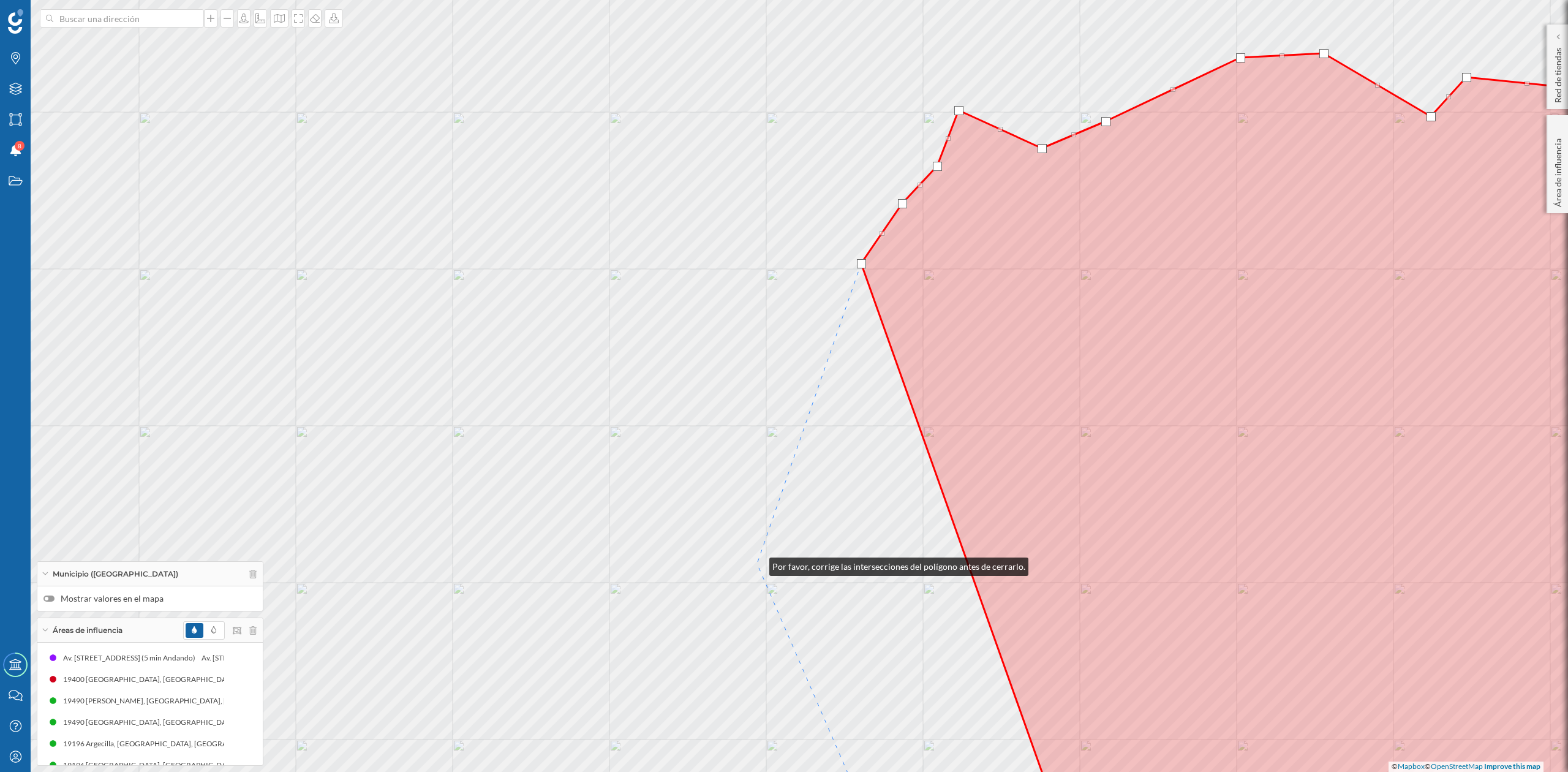
click at [757, 564] on div "© Mapbox © OpenStreetMap Improve this map" at bounding box center [784, 386] width 1568 height 772
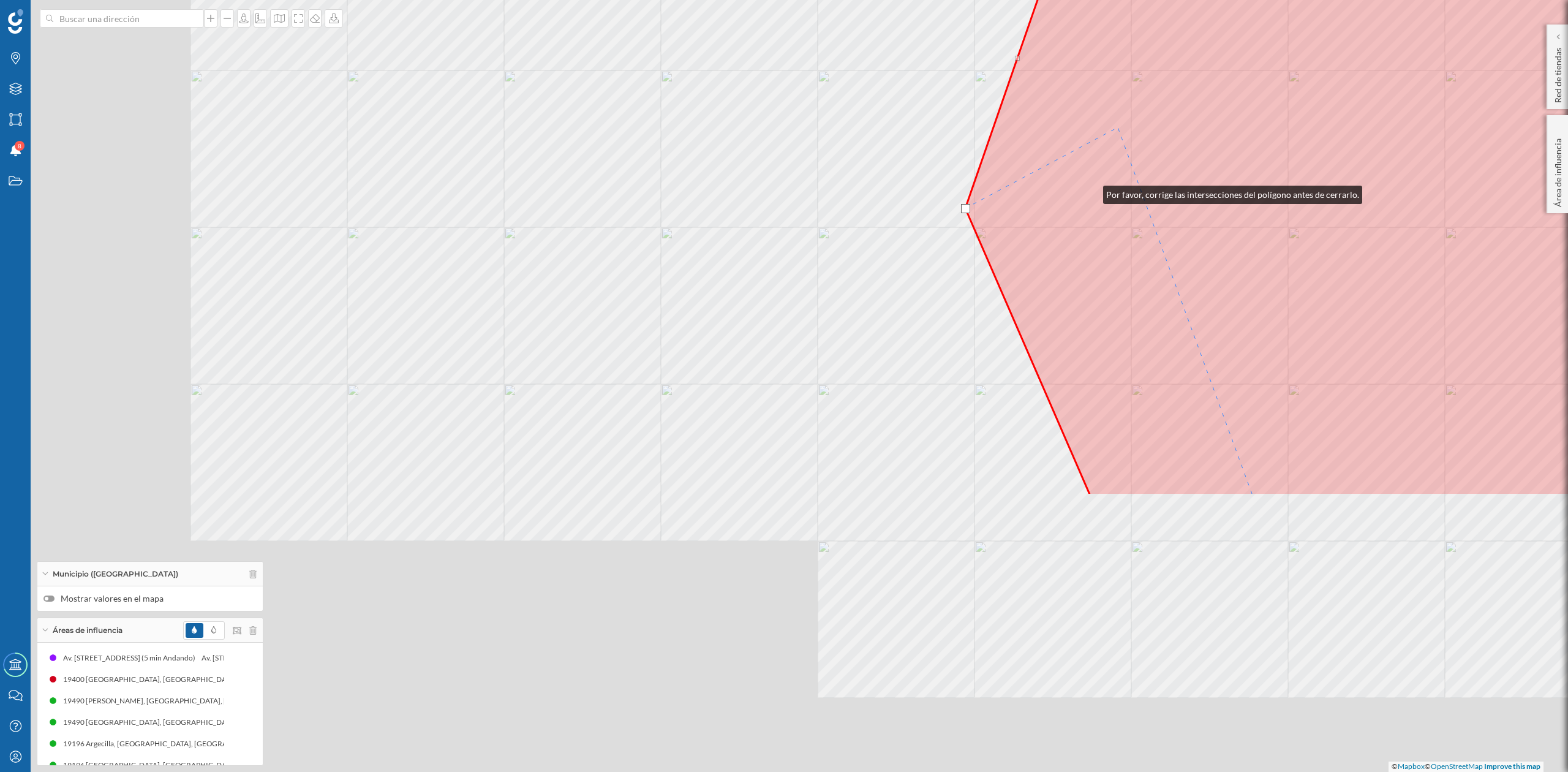
drag, startPoint x: 1064, startPoint y: 256, endPoint x: 1101, endPoint y: 150, distance: 112.3
click at [1101, 150] on icon at bounding box center [1450, 97] width 970 height 798
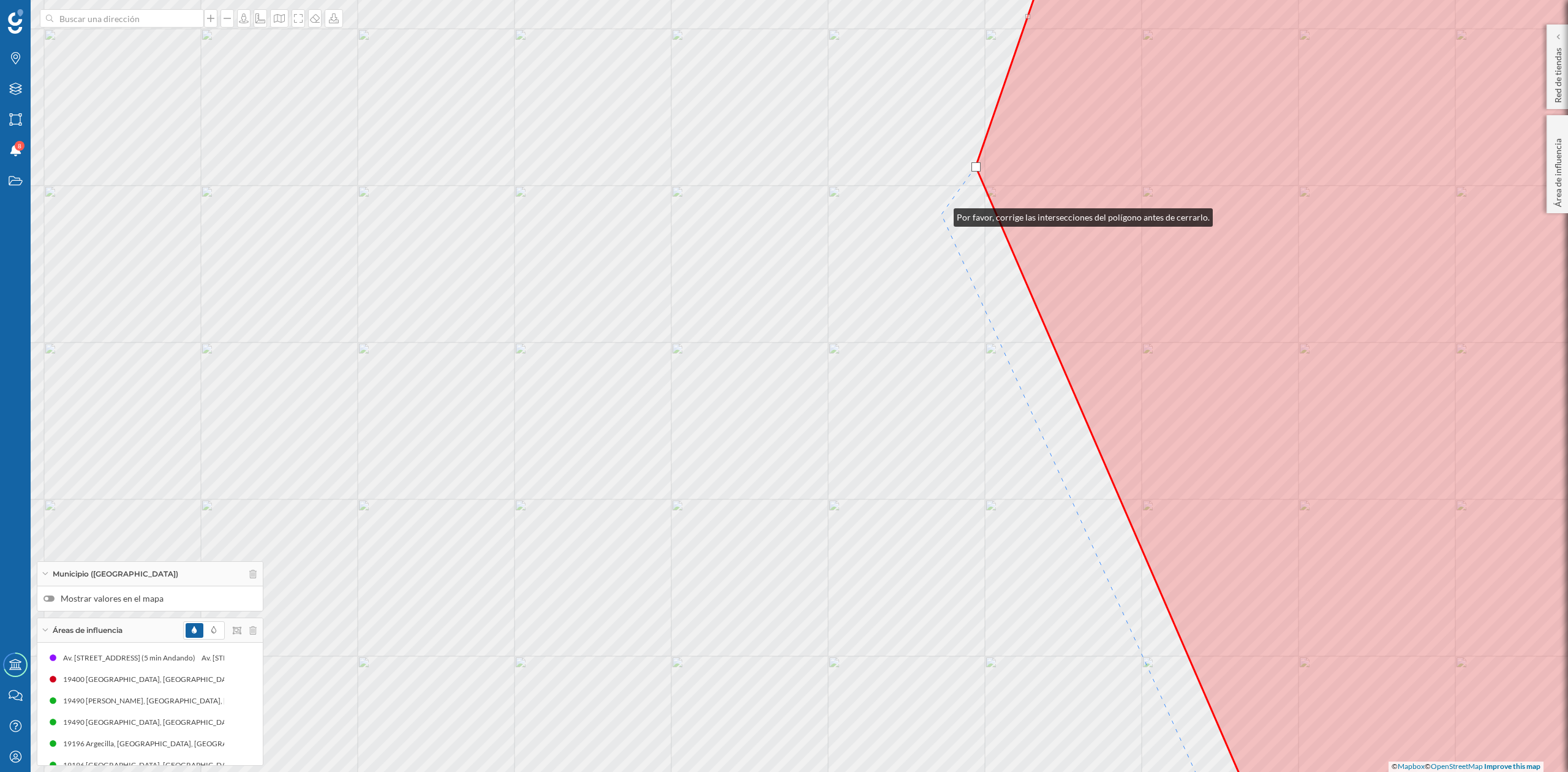
click at [942, 215] on div "© Mapbox © OpenStreetMap Improve this map" at bounding box center [784, 386] width 1568 height 772
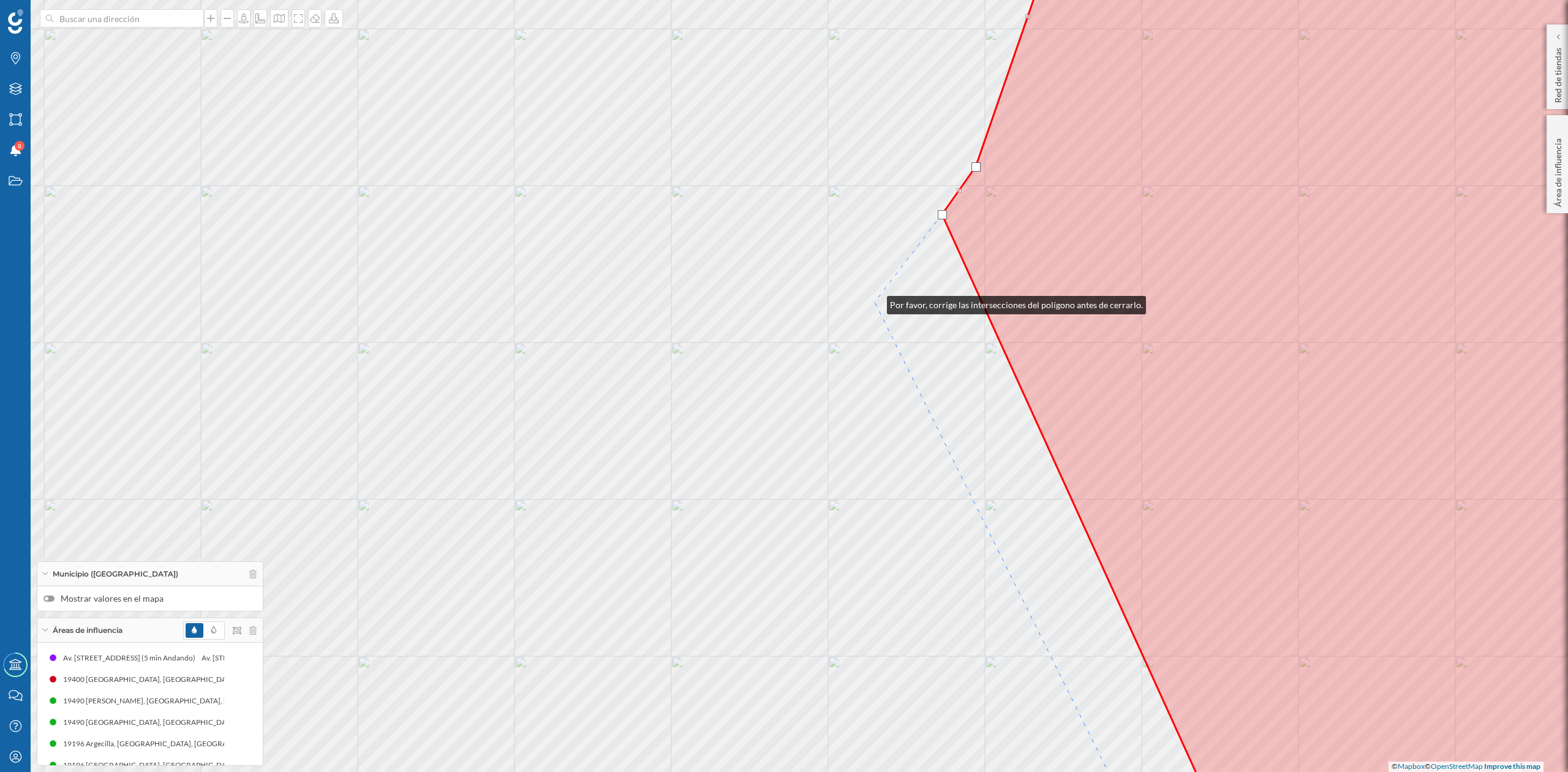
click at [875, 302] on div "© Mapbox © OpenStreetMap Improve this map" at bounding box center [784, 386] width 1568 height 772
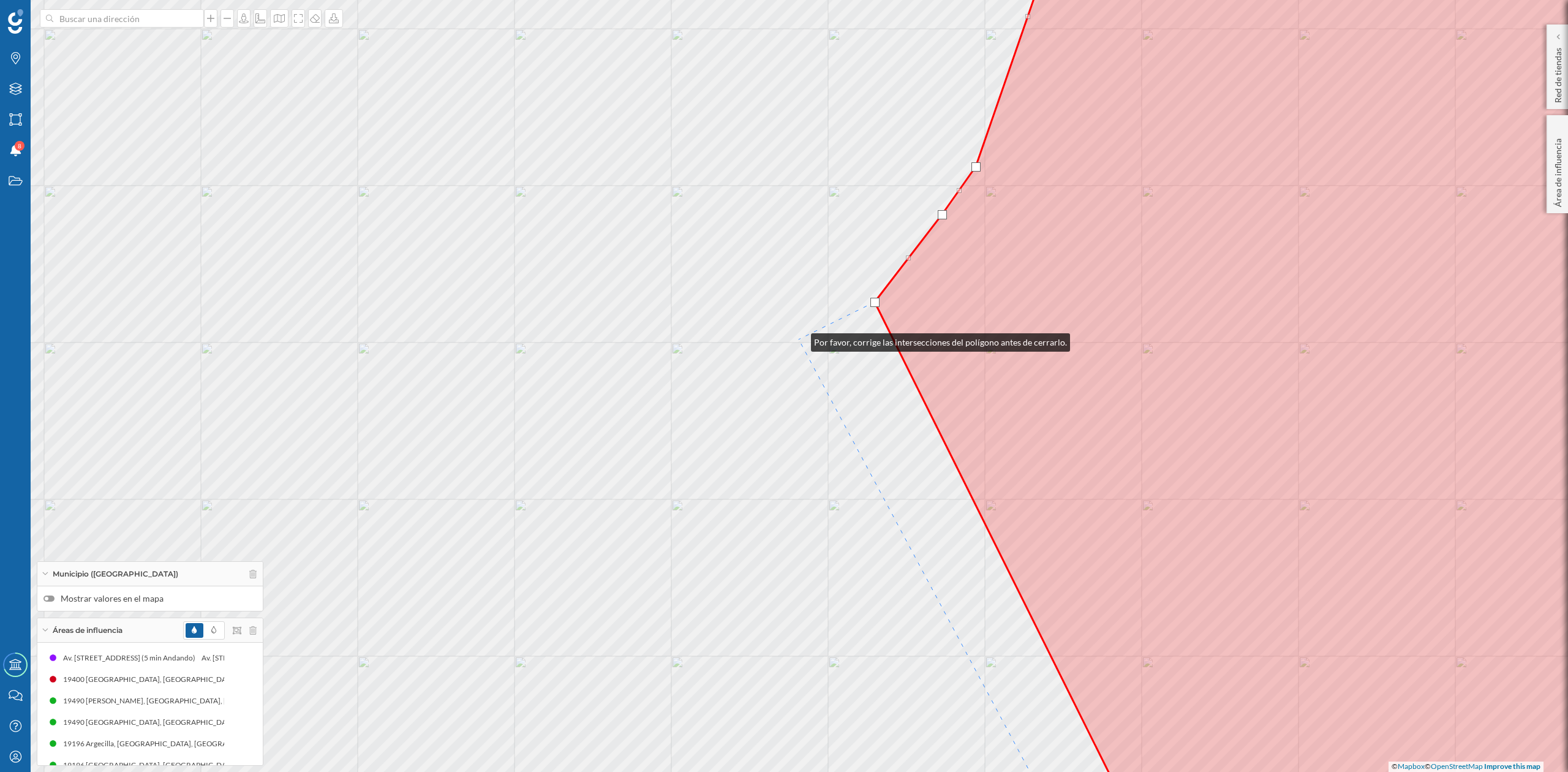
click at [800, 340] on div "© Mapbox © OpenStreetMap Improve this map" at bounding box center [784, 386] width 1568 height 772
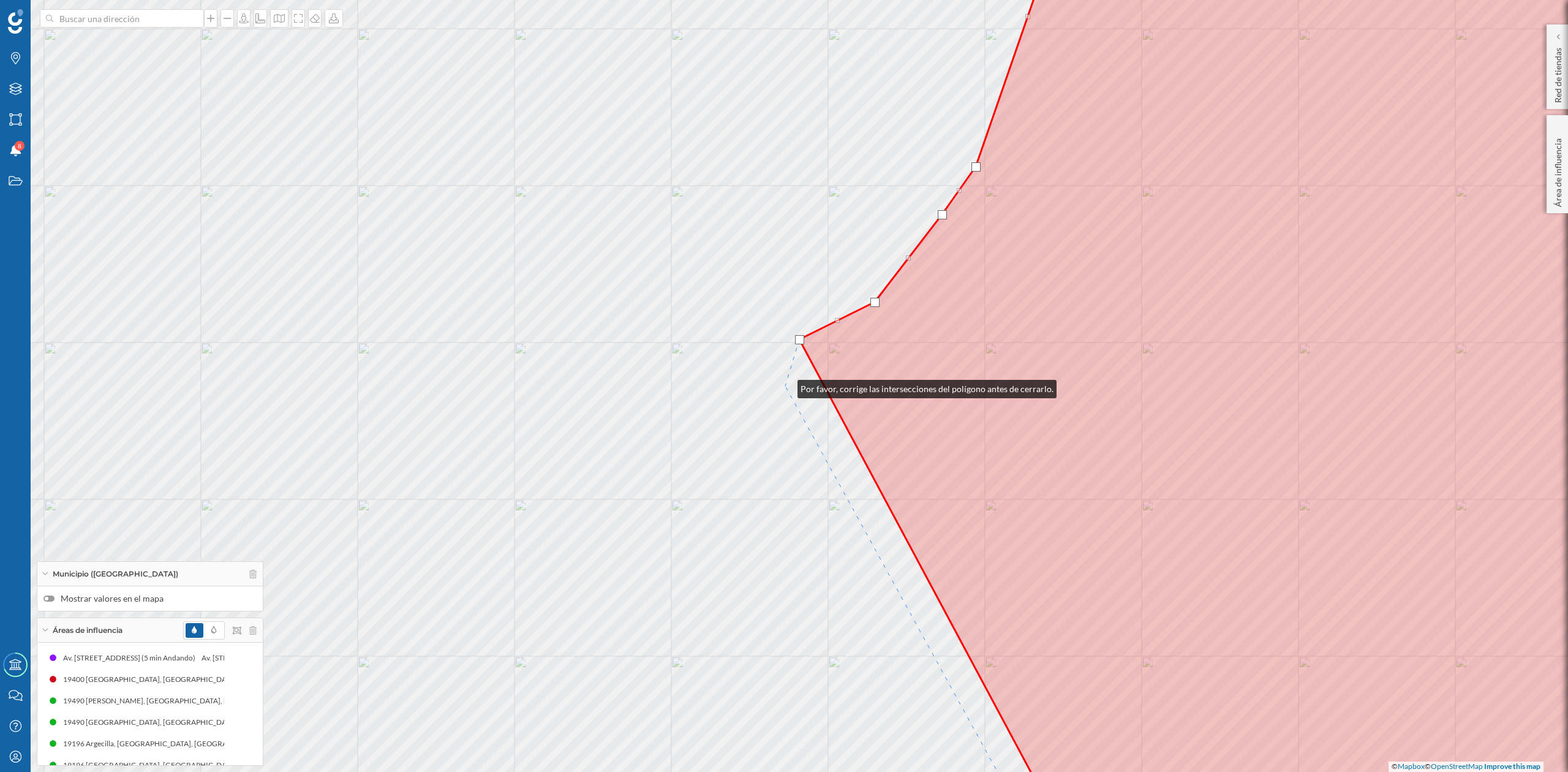
click at [786, 386] on div "© Mapbox © OpenStreetMap Improve this map" at bounding box center [784, 386] width 1568 height 772
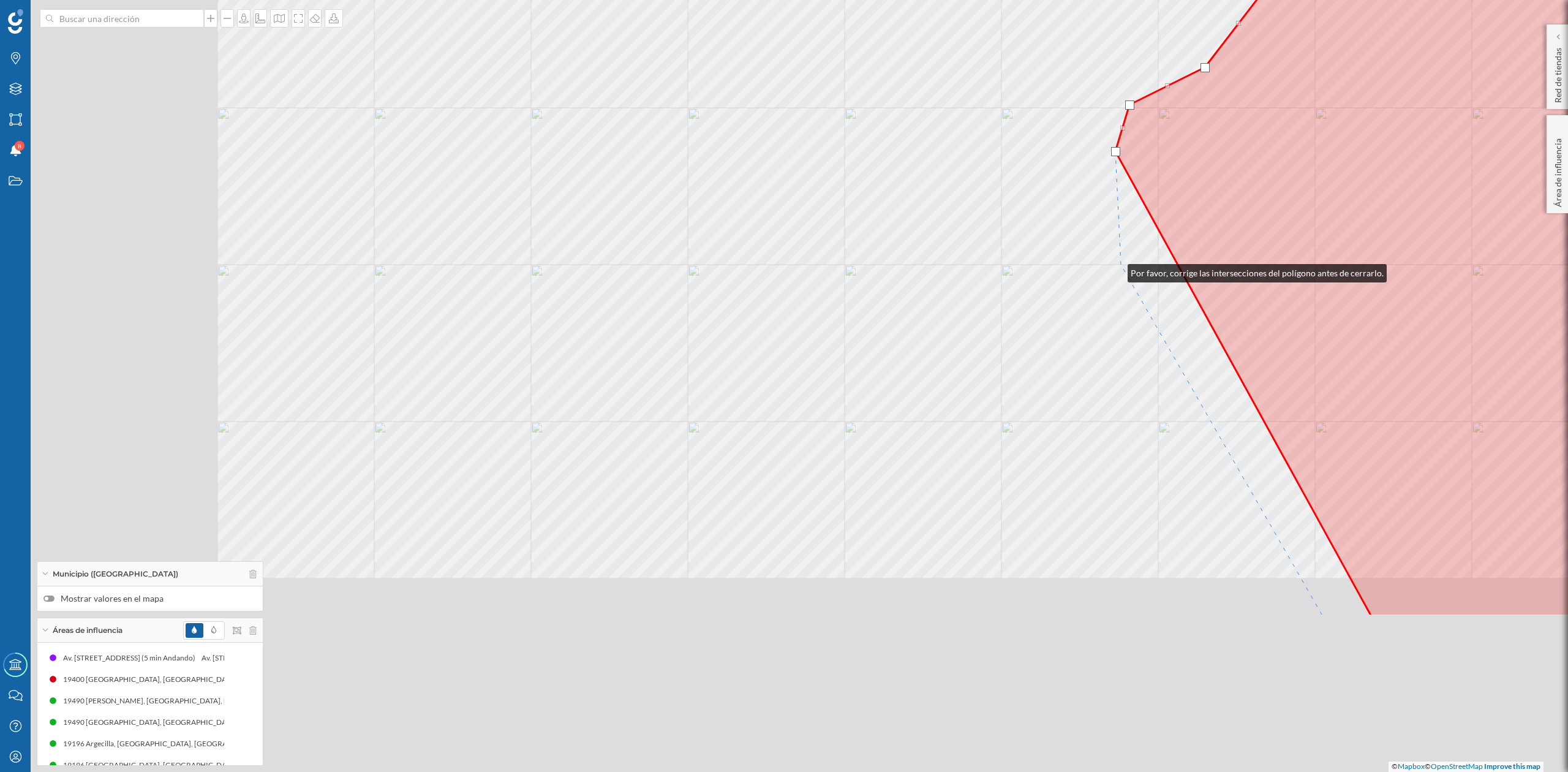
drag, startPoint x: 786, startPoint y: 505, endPoint x: 1116, endPoint y: 270, distance: 405.1
click at [1116, 270] on div "© Mapbox © OpenStreetMap Improve this map" at bounding box center [784, 386] width 1568 height 772
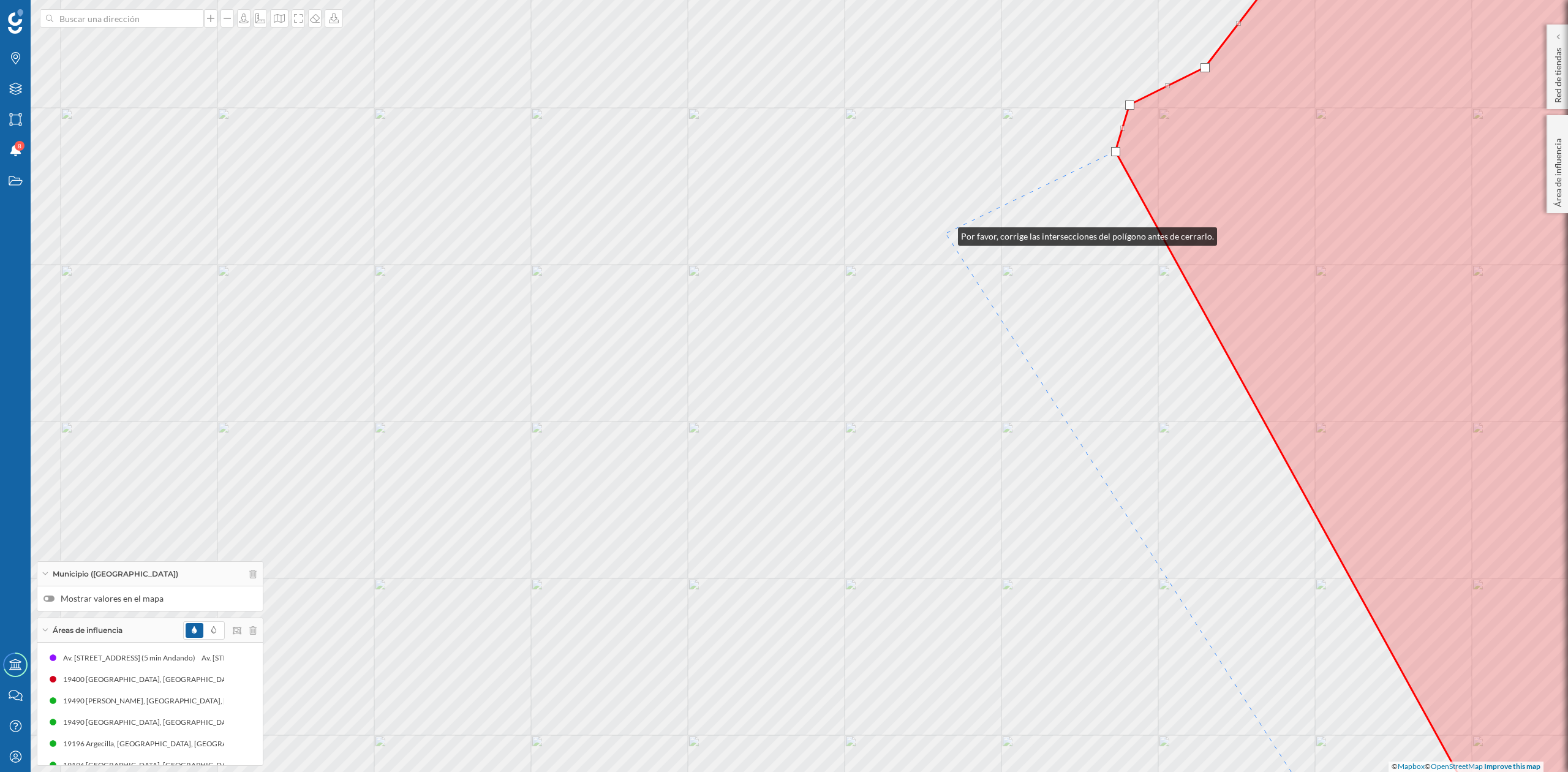
click at [946, 234] on div "© Mapbox © OpenStreetMap Improve this map" at bounding box center [784, 386] width 1568 height 772
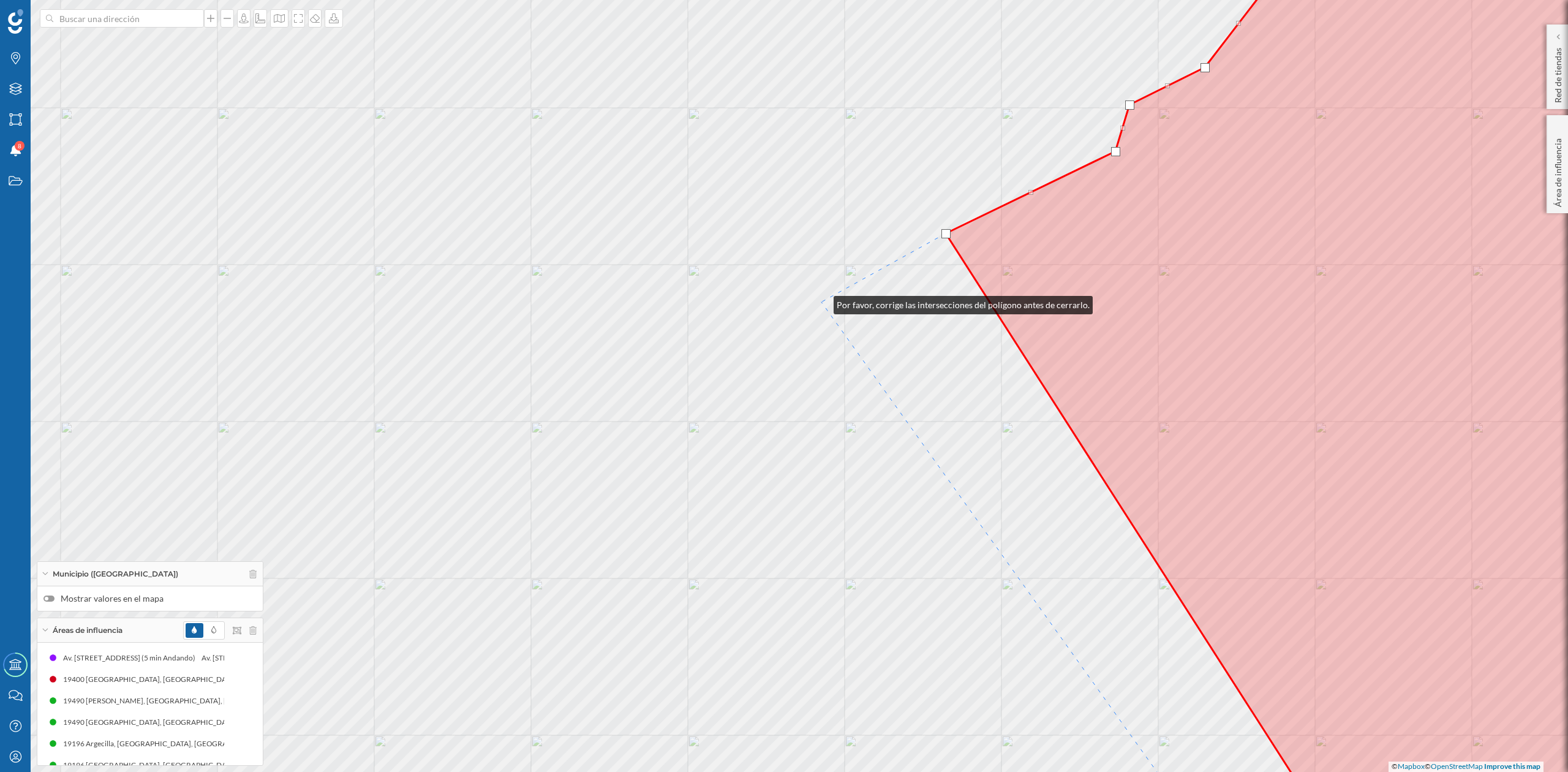
click at [821, 302] on div "© Mapbox © OpenStreetMap Improve this map" at bounding box center [784, 386] width 1568 height 772
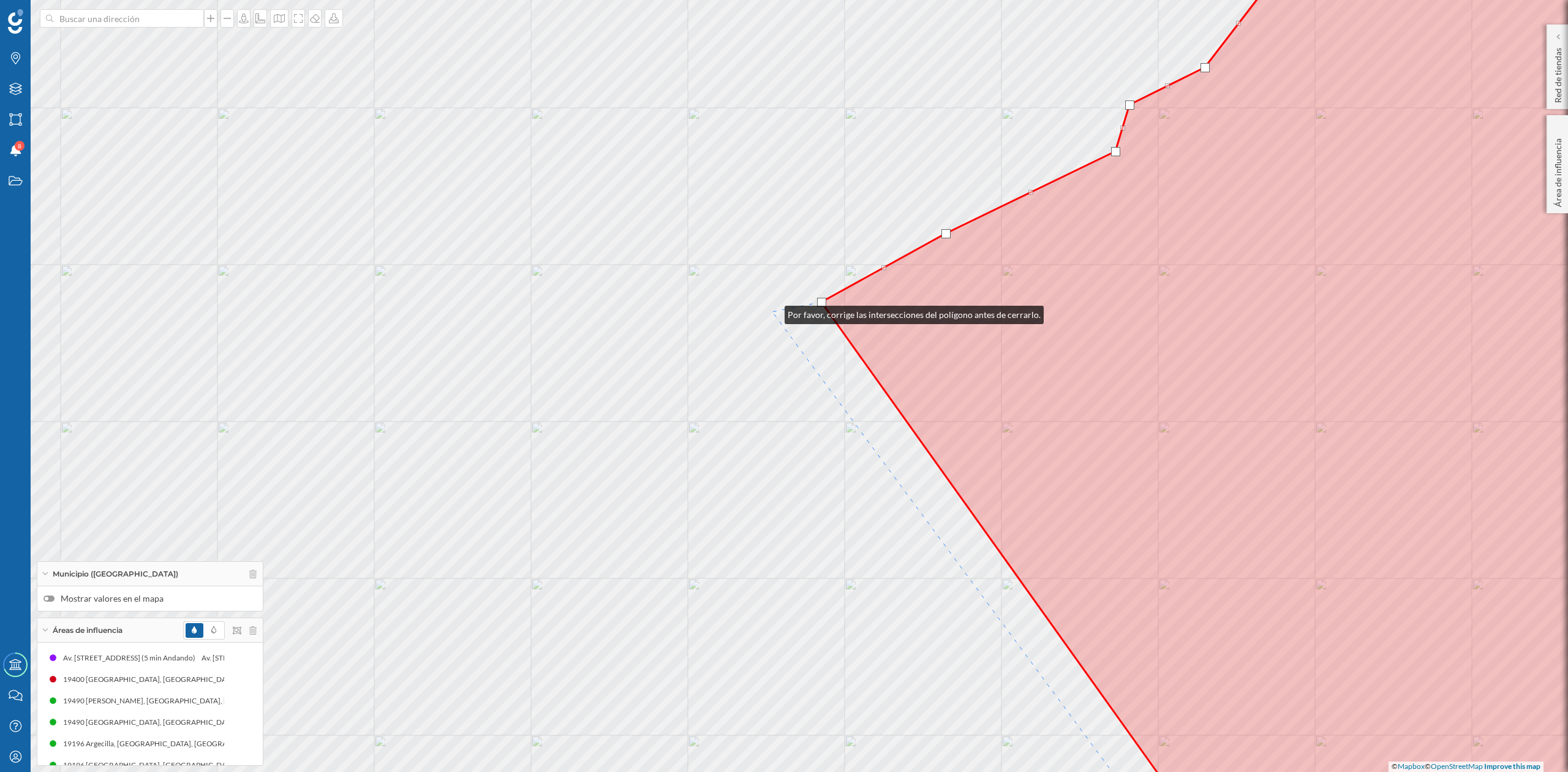
click at [773, 312] on div "© Mapbox © OpenStreetMap Improve this map" at bounding box center [784, 386] width 1568 height 772
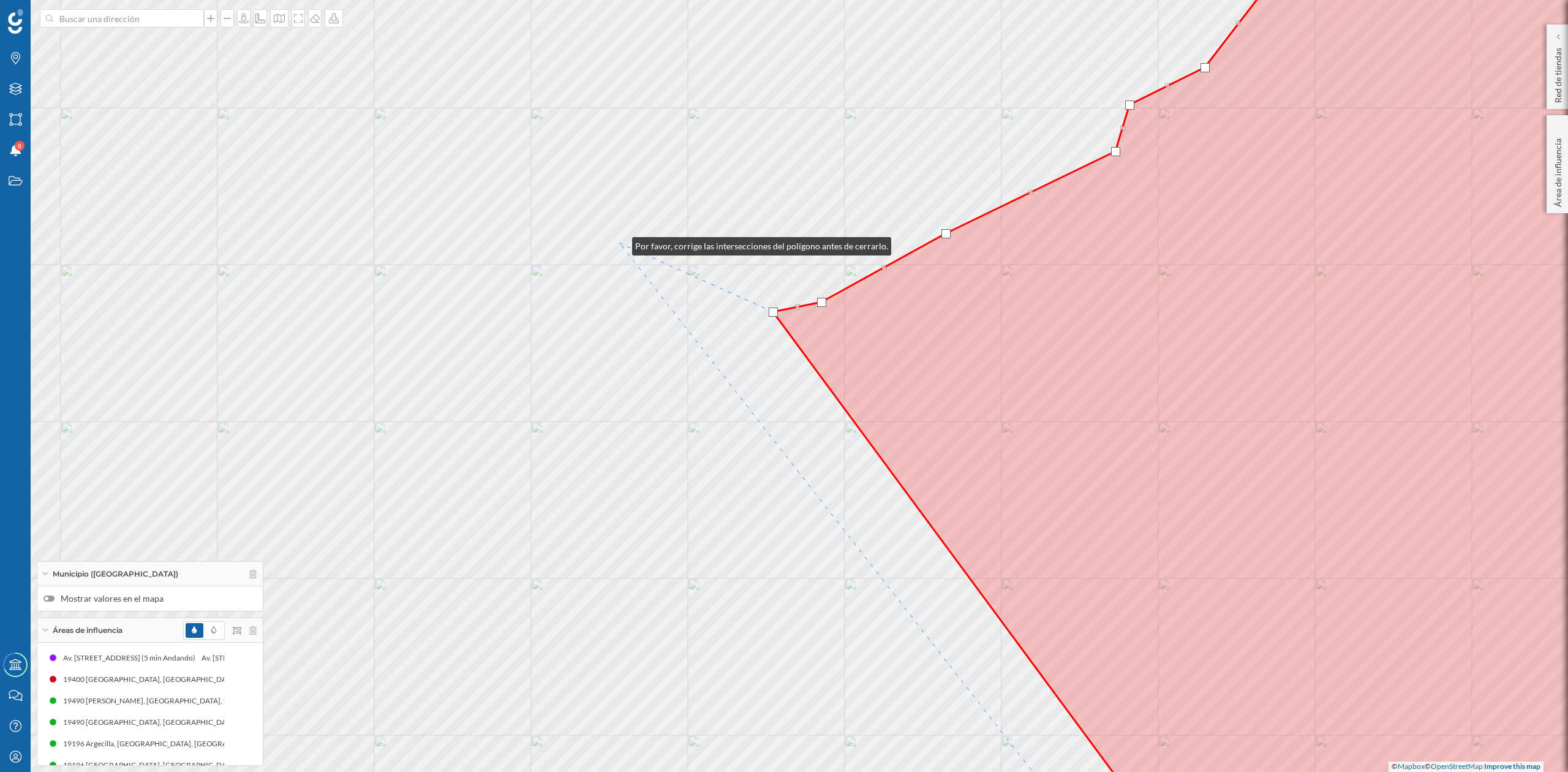
click at [620, 243] on div "© Mapbox © OpenStreetMap Improve this map" at bounding box center [784, 386] width 1568 height 772
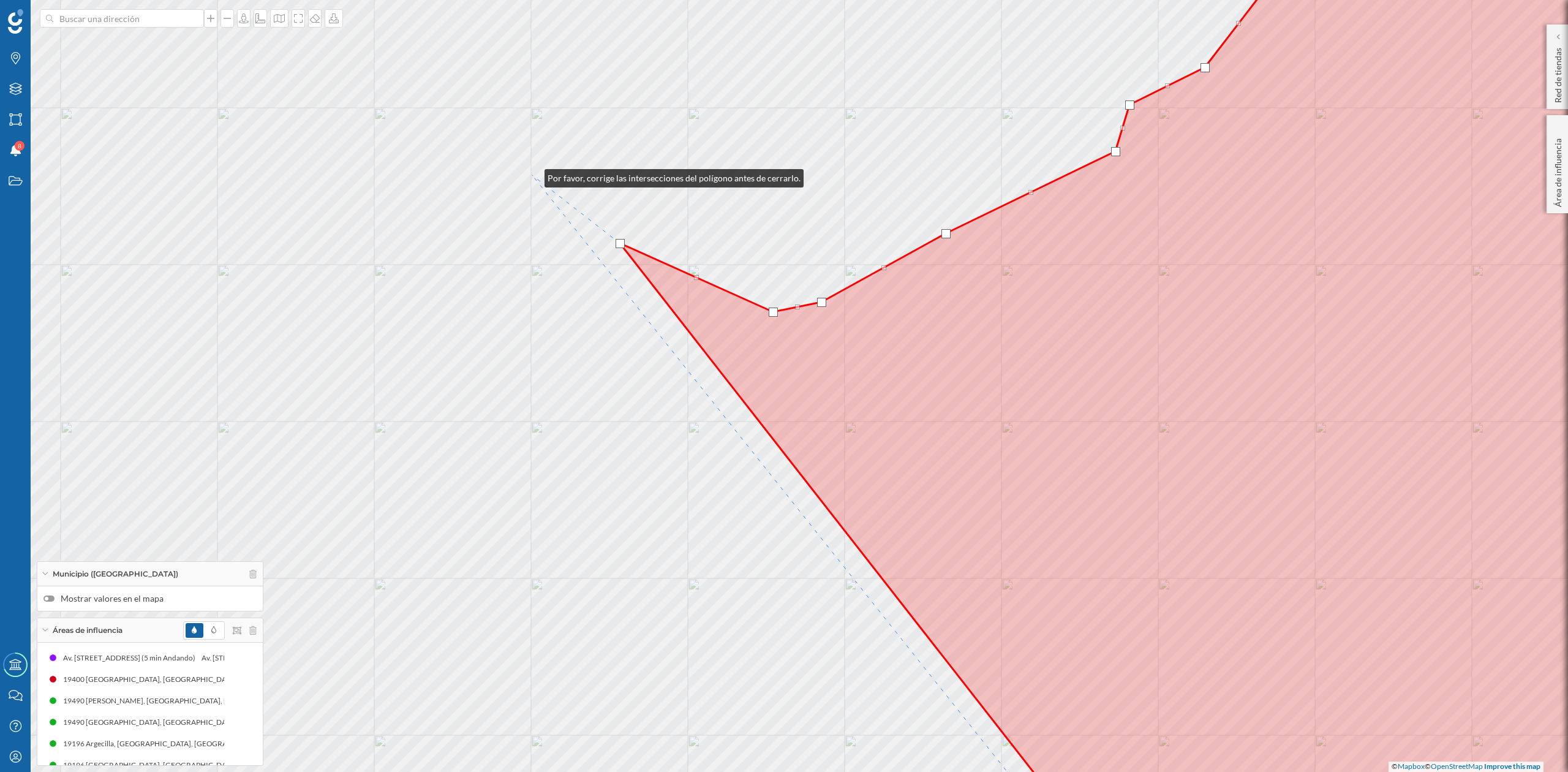
click at [532, 175] on div "© Mapbox © OpenStreetMap Improve this map" at bounding box center [784, 386] width 1568 height 772
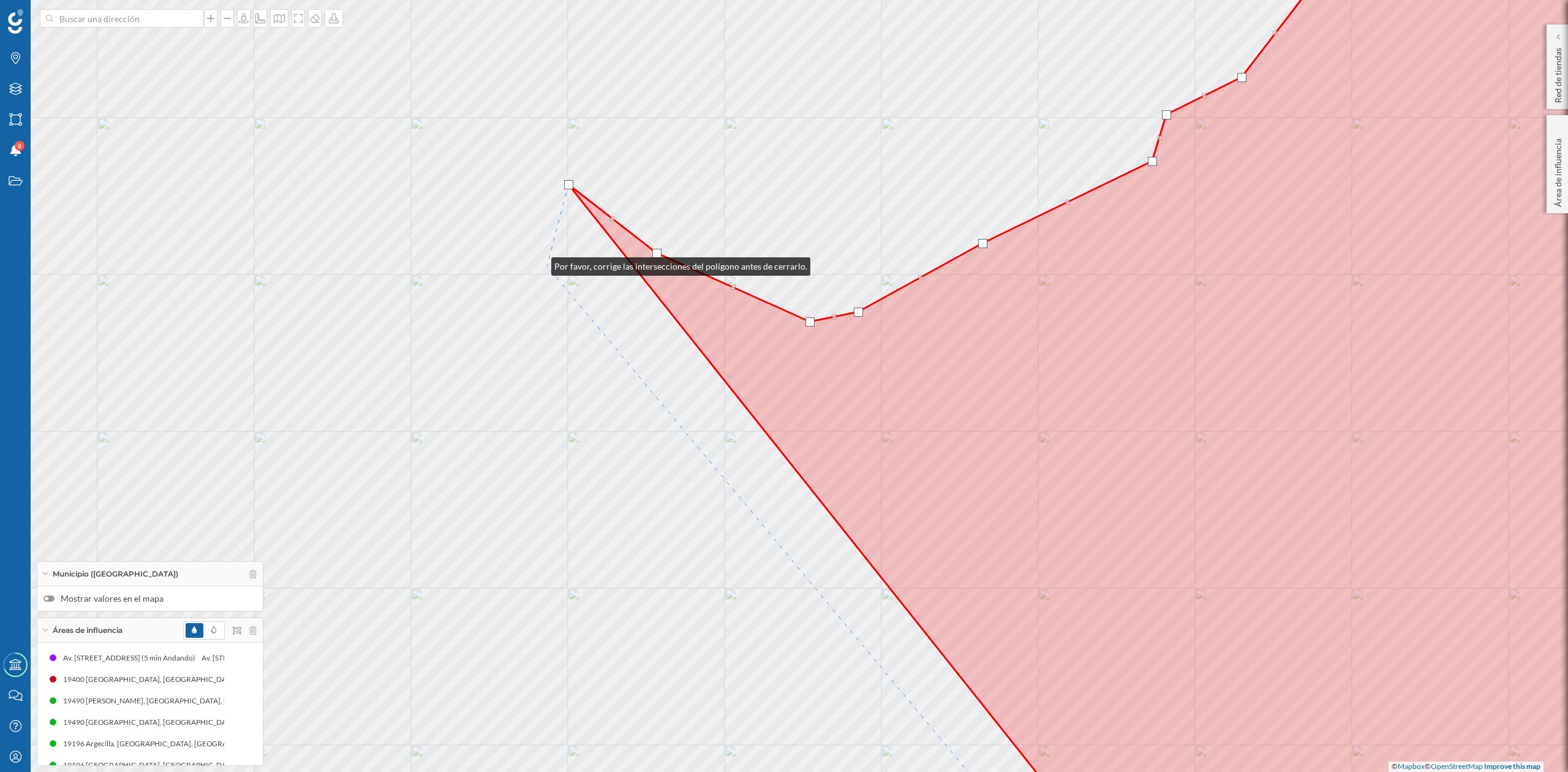
drag, startPoint x: 502, startPoint y: 254, endPoint x: 961, endPoint y: 320, distance: 463.7
click at [961, 320] on div "© Mapbox © OpenStreetMap Improve this map" at bounding box center [784, 386] width 1568 height 772
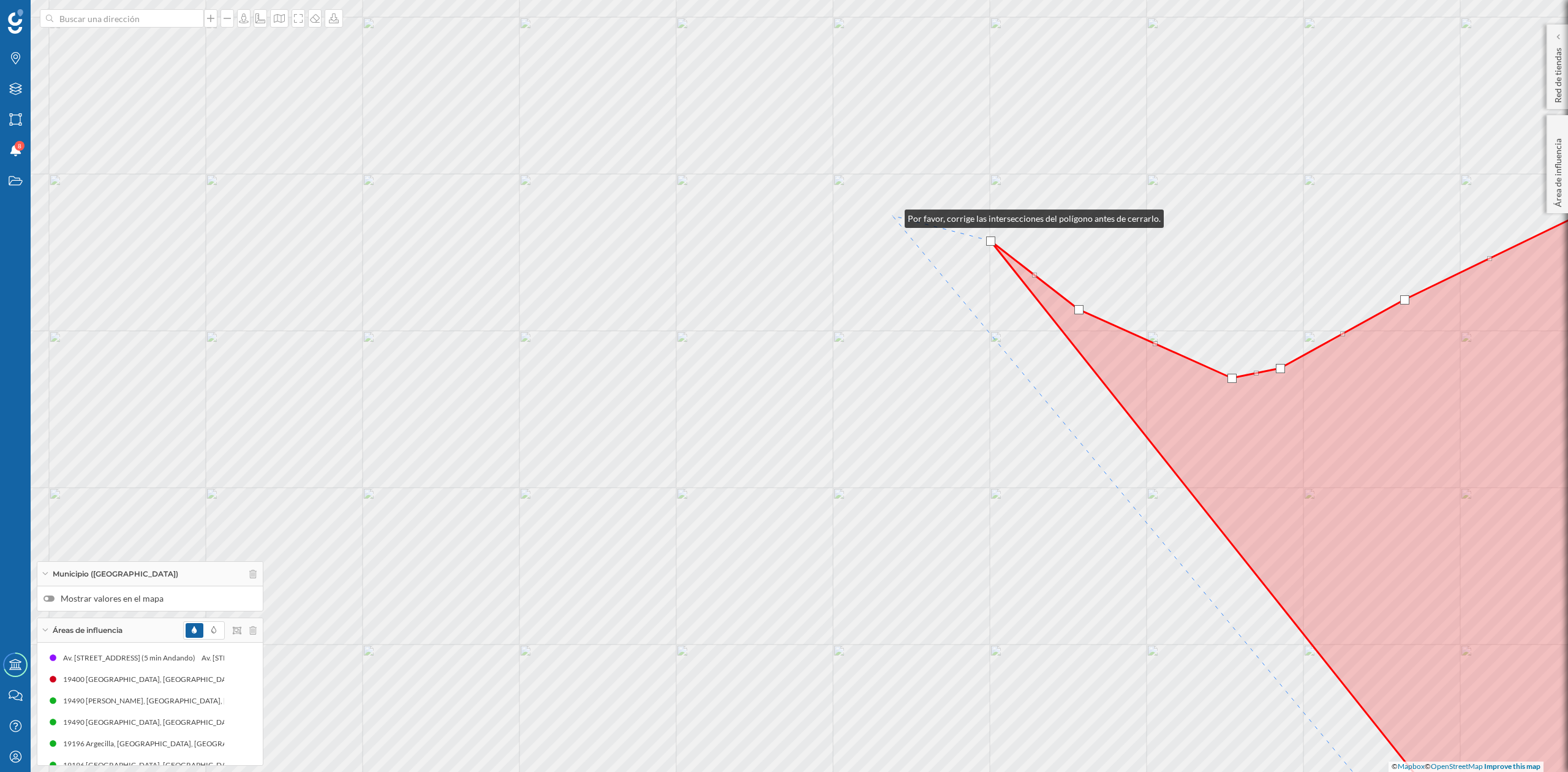
click at [893, 216] on div "© Mapbox © OpenStreetMap Improve this map" at bounding box center [784, 386] width 1568 height 772
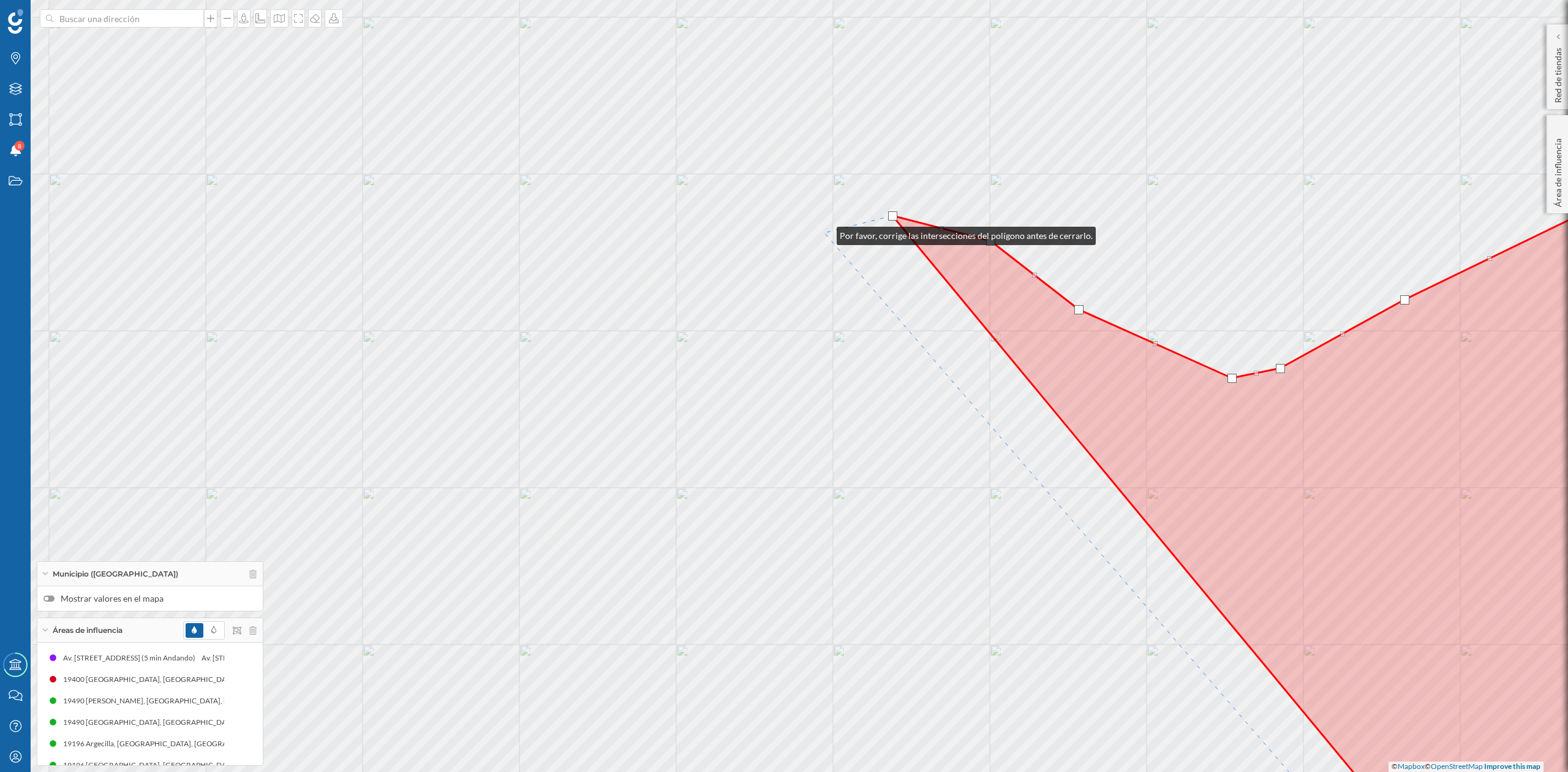
click at [825, 233] on div "© Mapbox © OpenStreetMap Improve this map" at bounding box center [784, 386] width 1568 height 772
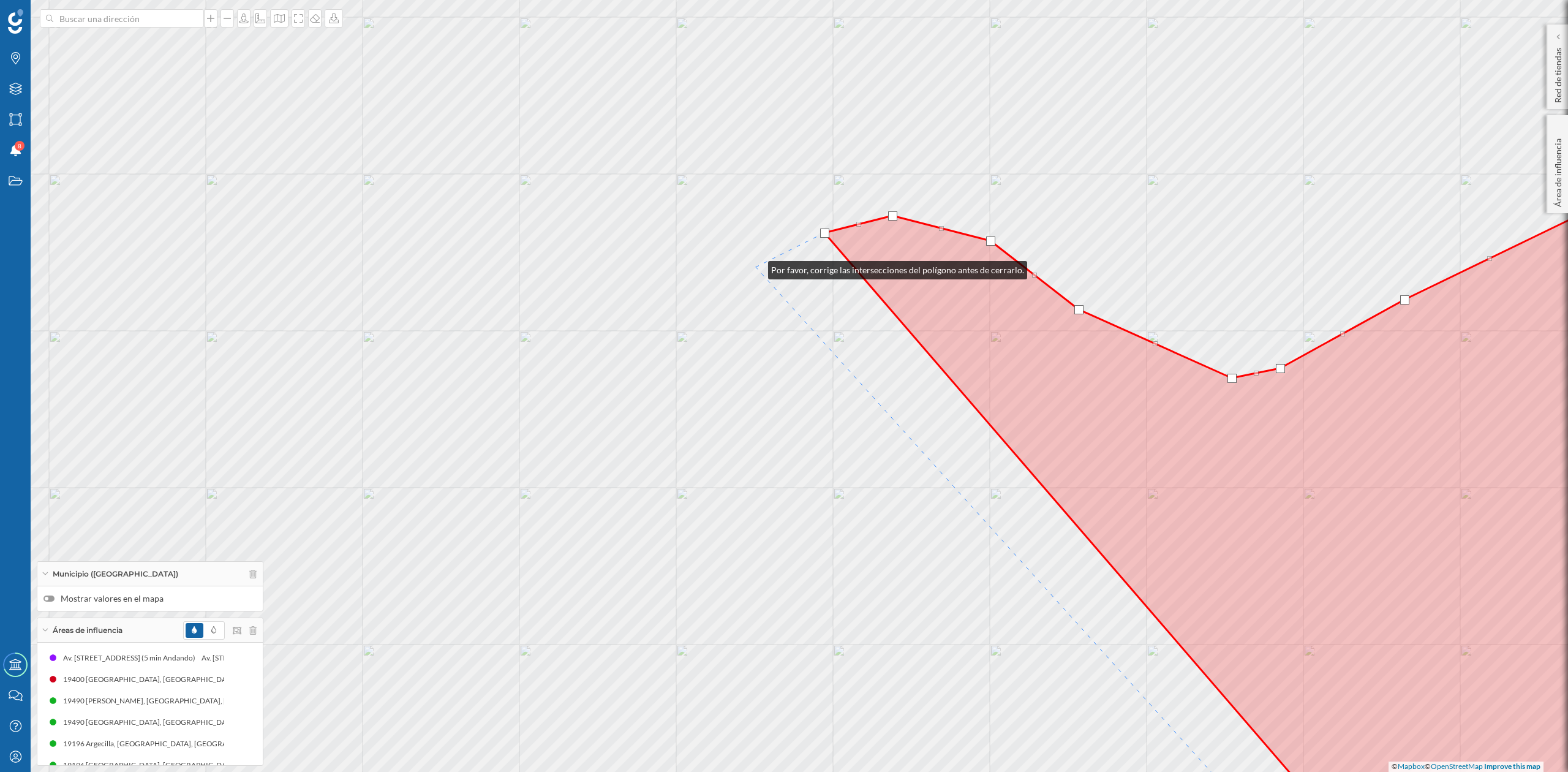
click at [756, 267] on div "© Mapbox © OpenStreetMap Improve this map" at bounding box center [784, 386] width 1568 height 772
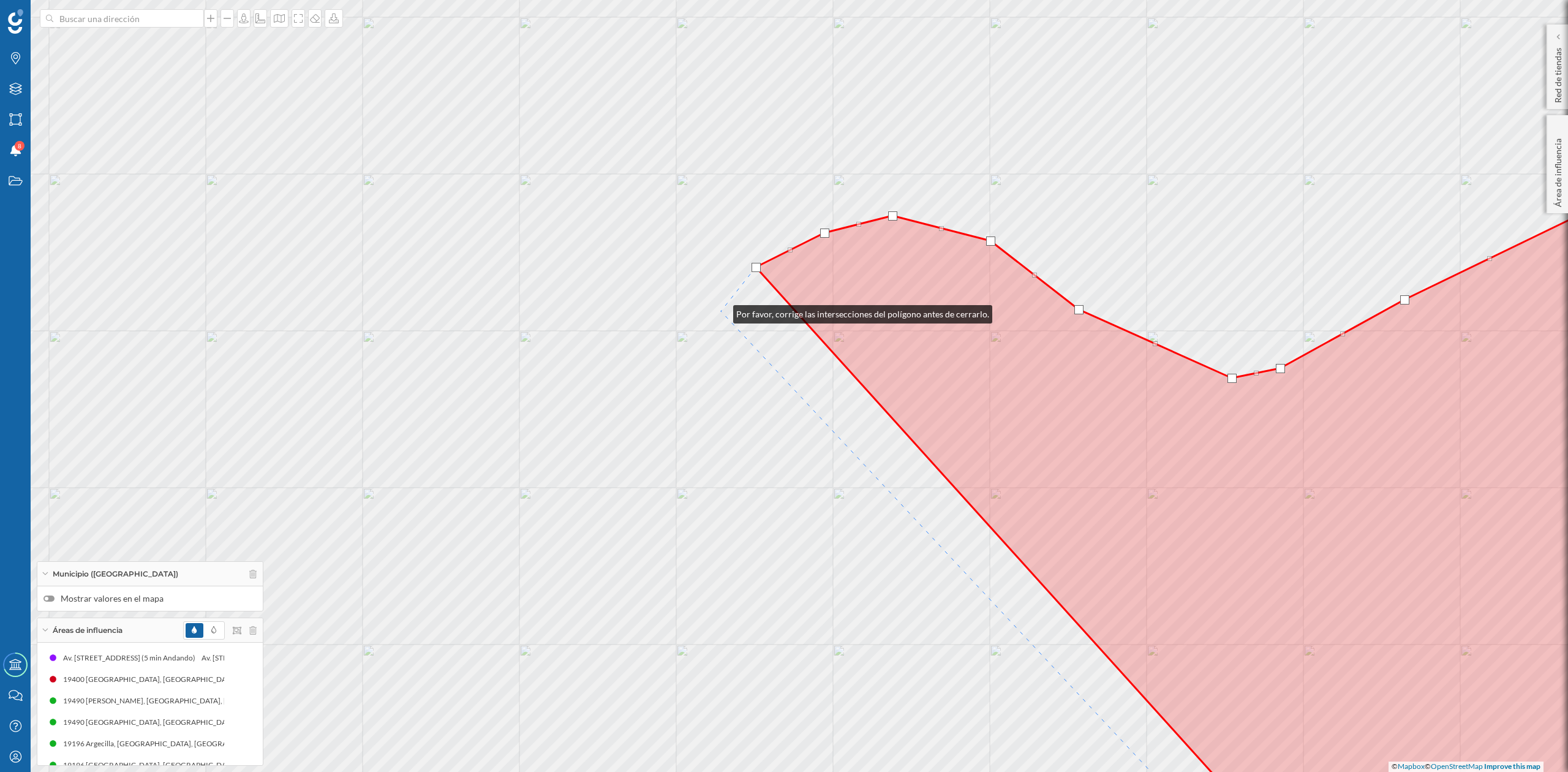
click at [721, 312] on div "© Mapbox © OpenStreetMap Improve this map" at bounding box center [784, 386] width 1568 height 772
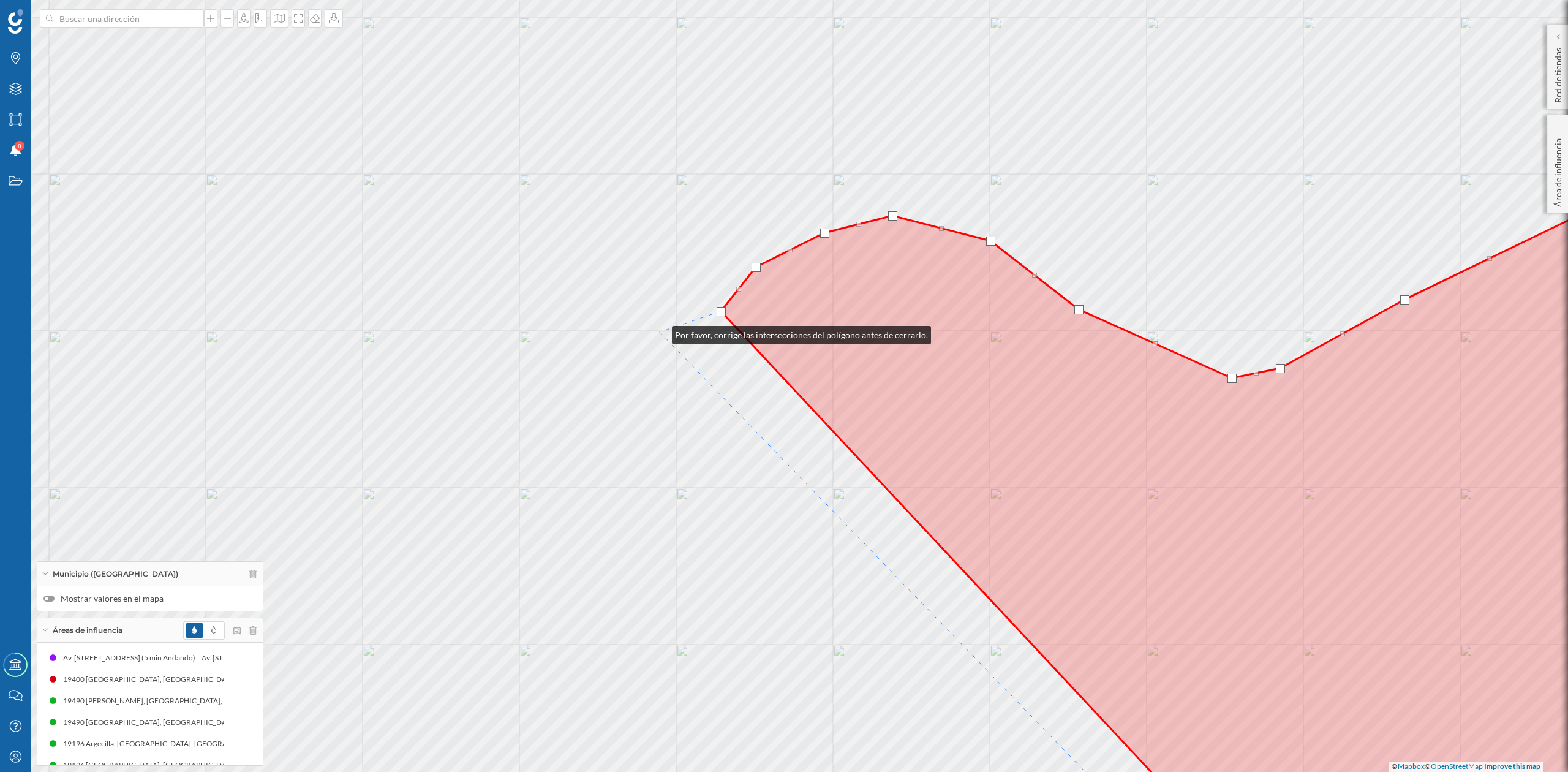
click at [660, 333] on div "© Mapbox © OpenStreetMap Improve this map" at bounding box center [784, 386] width 1568 height 772
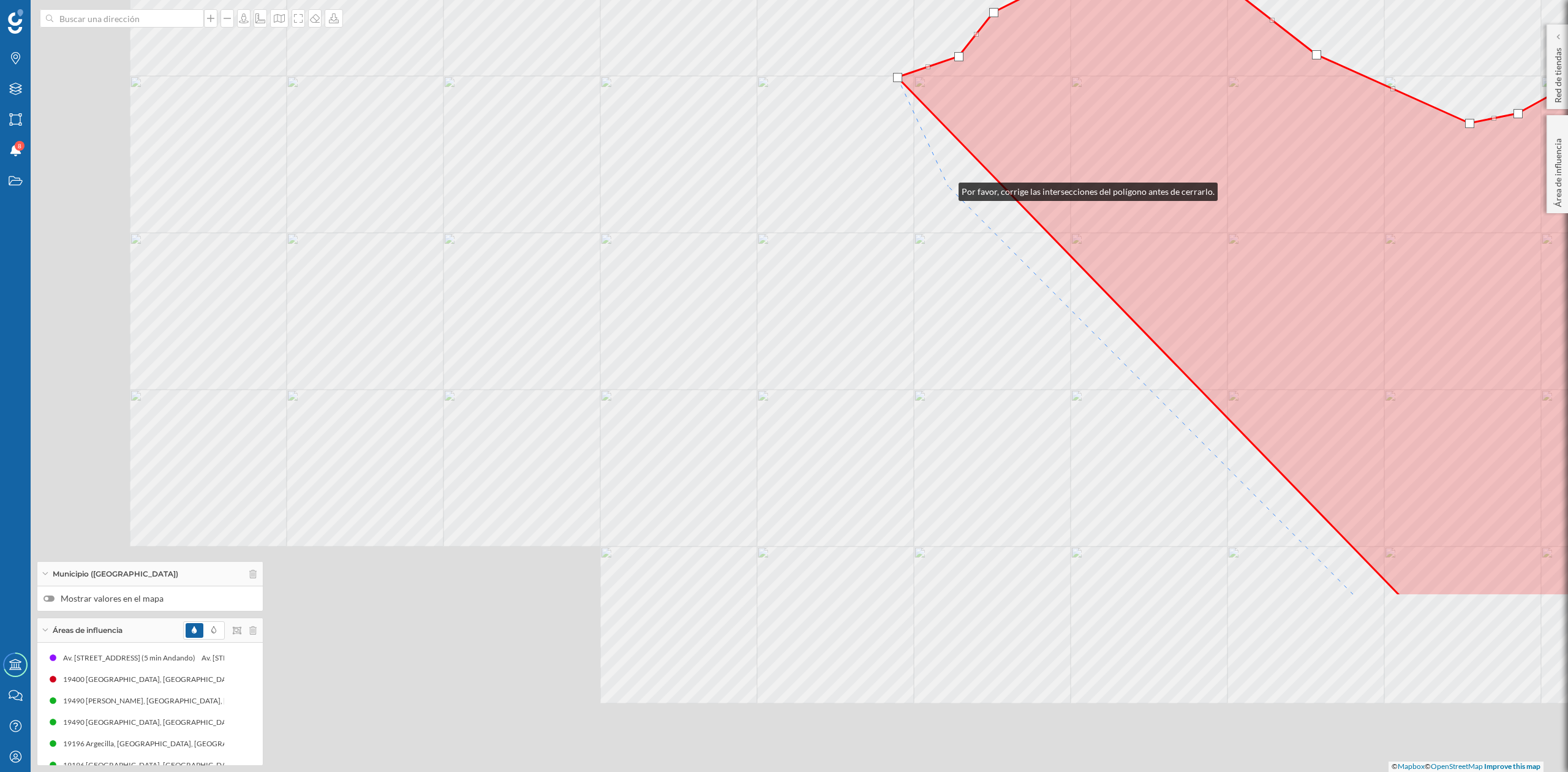
drag, startPoint x: 709, startPoint y: 444, endPoint x: 930, endPoint y: 182, distance: 342.8
click at [946, 187] on div "© Mapbox © OpenStreetMap Improve this map" at bounding box center [784, 386] width 1568 height 772
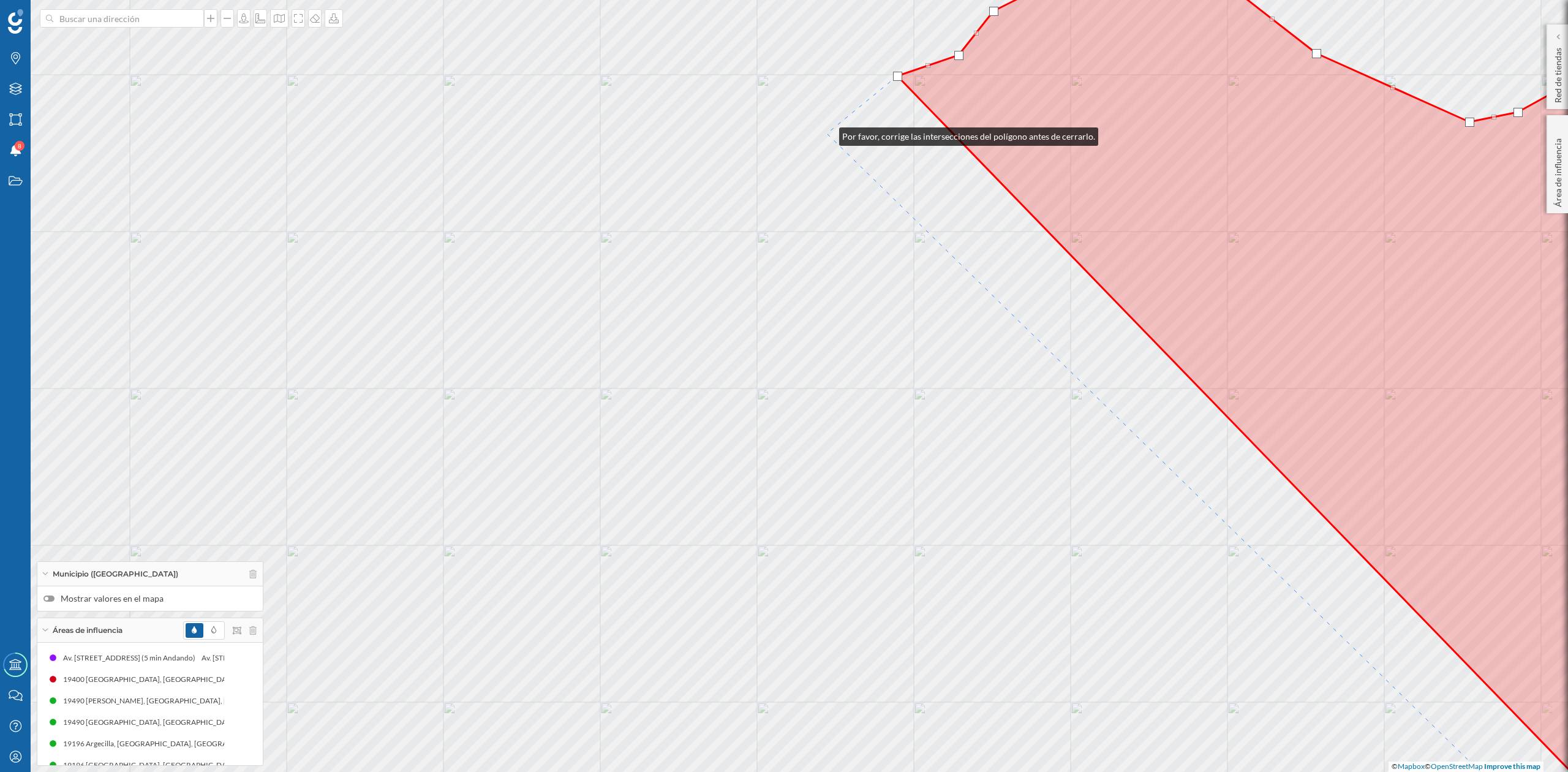
click at [827, 134] on div "© Mapbox © OpenStreetMap Improve this map" at bounding box center [784, 386] width 1568 height 772
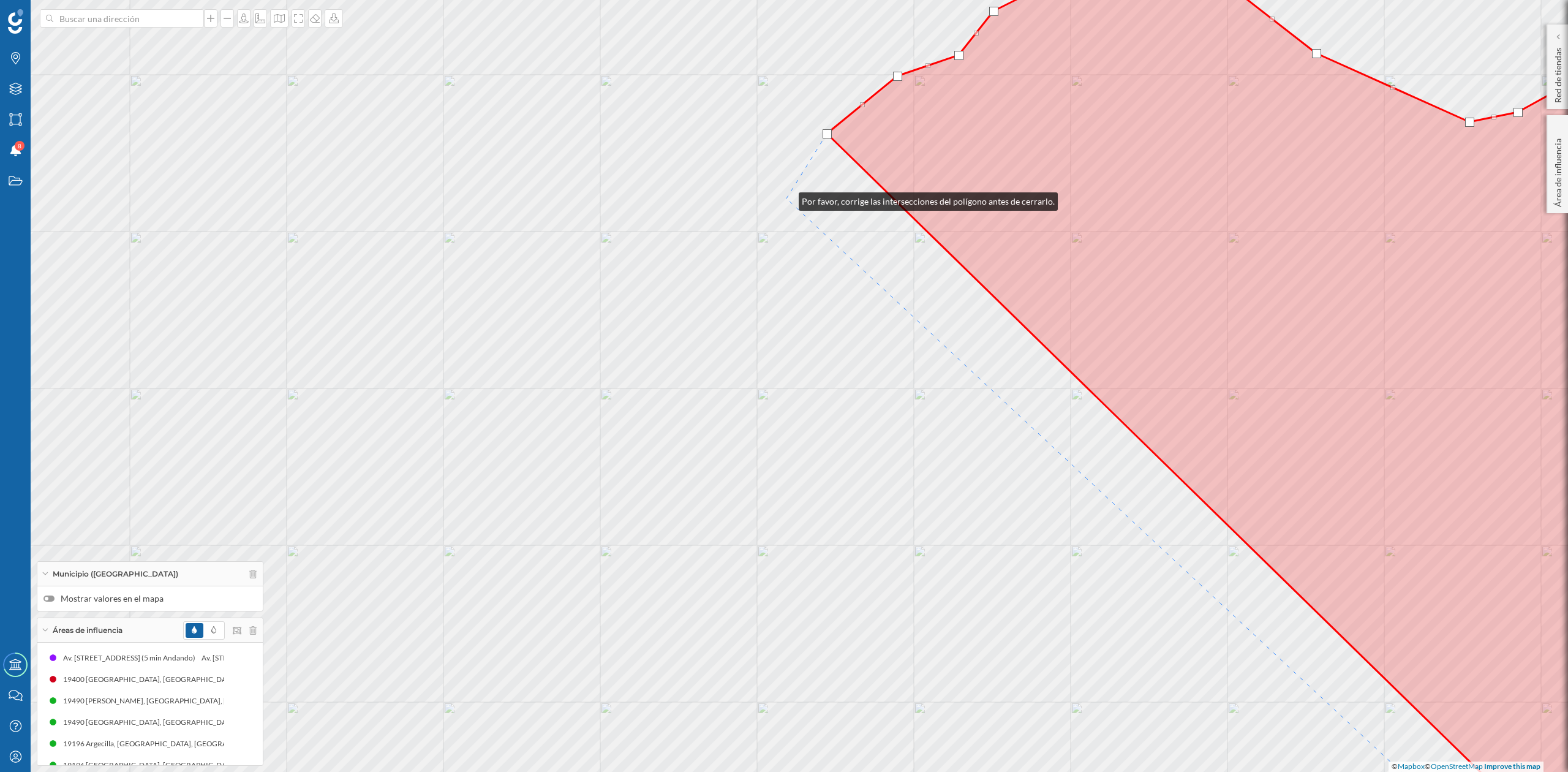
click at [786, 199] on div "© Mapbox © OpenStreetMap Improve this map" at bounding box center [784, 386] width 1568 height 772
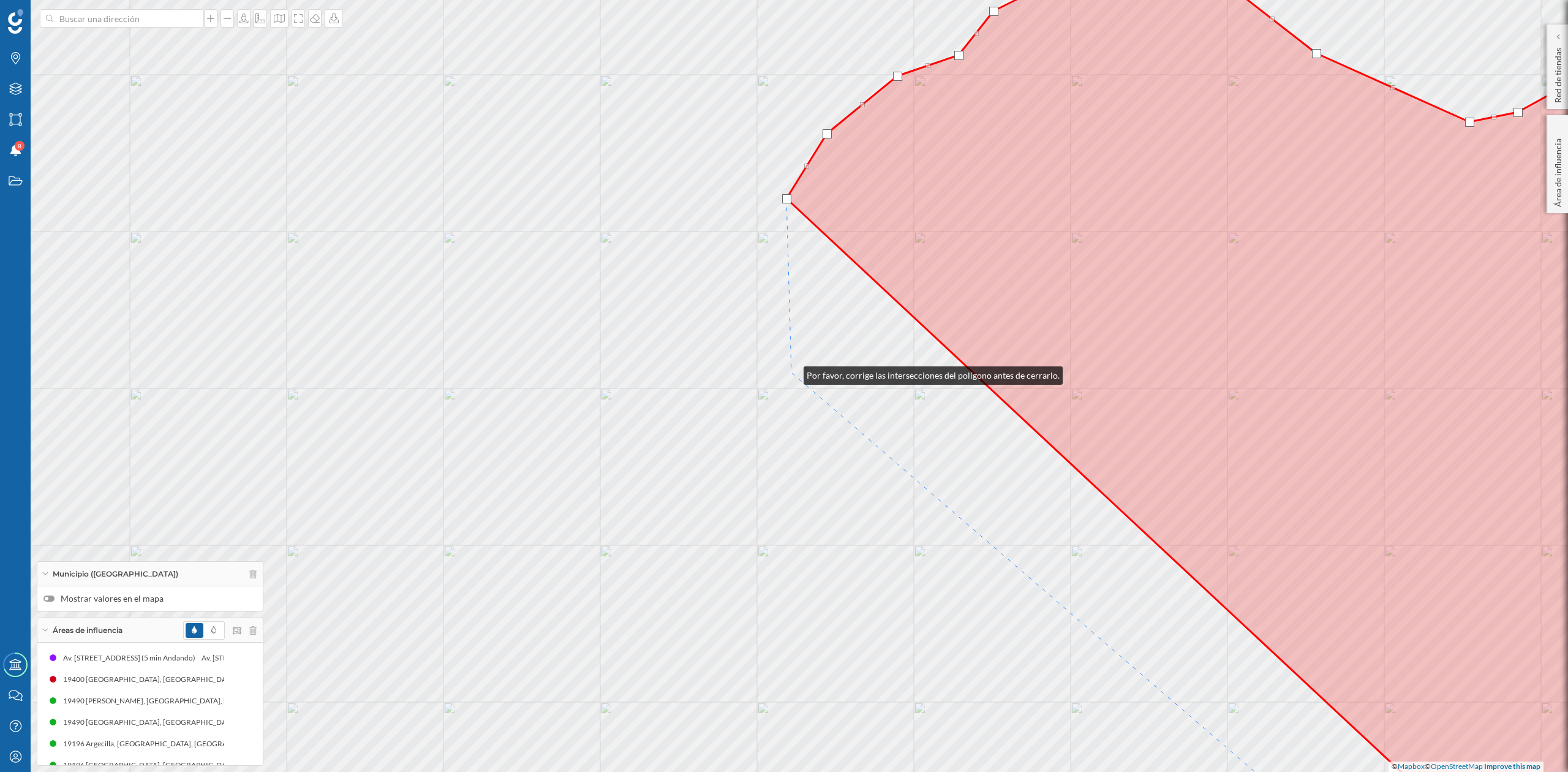
click at [791, 372] on div "© Mapbox © OpenStreetMap Improve this map" at bounding box center [784, 386] width 1568 height 772
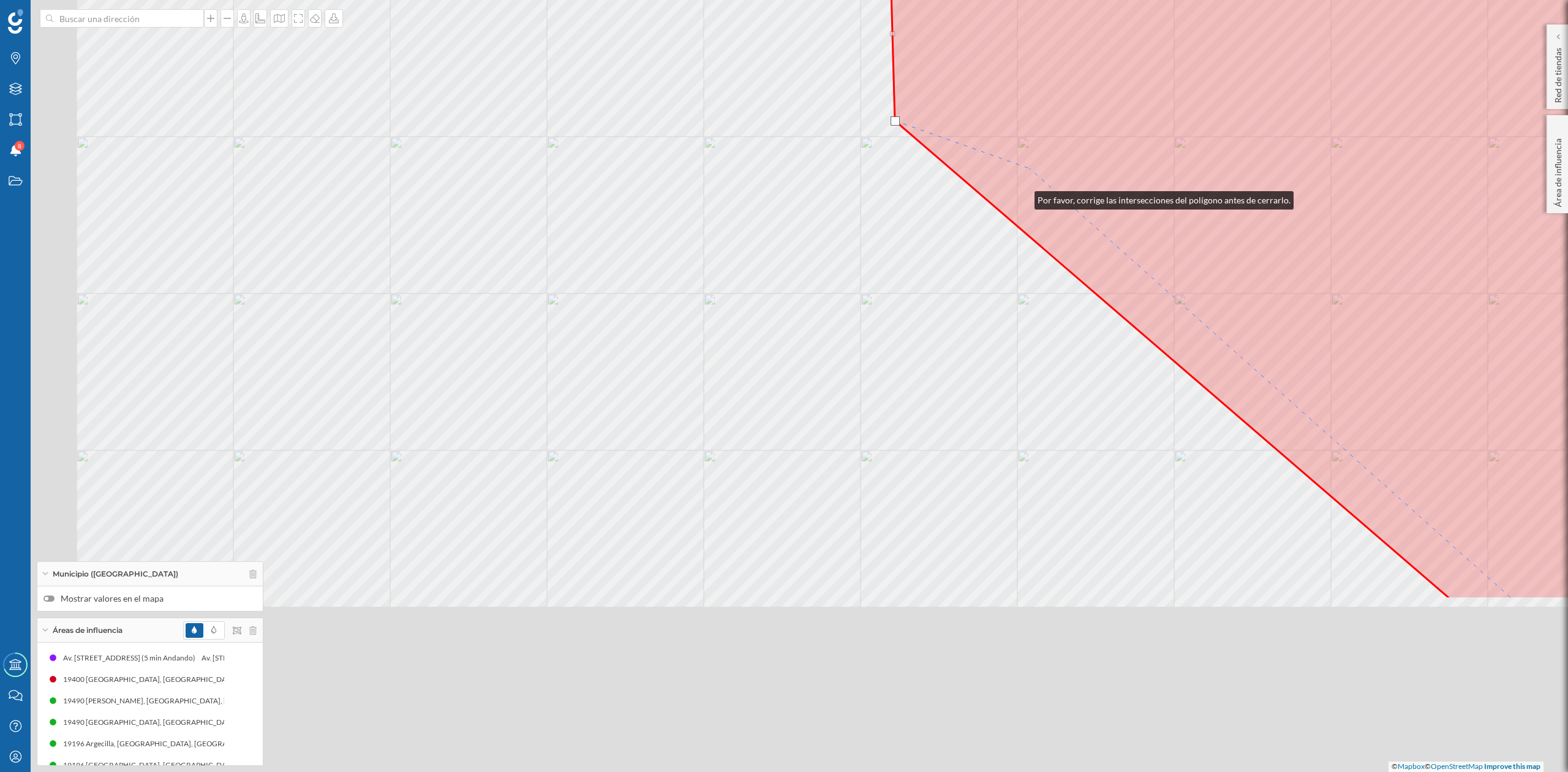
drag, startPoint x: 1023, startPoint y: 197, endPoint x: 1028, endPoint y: 168, distance: 29.4
click at [1028, 168] on icon at bounding box center [1360, 153] width 941 height 892
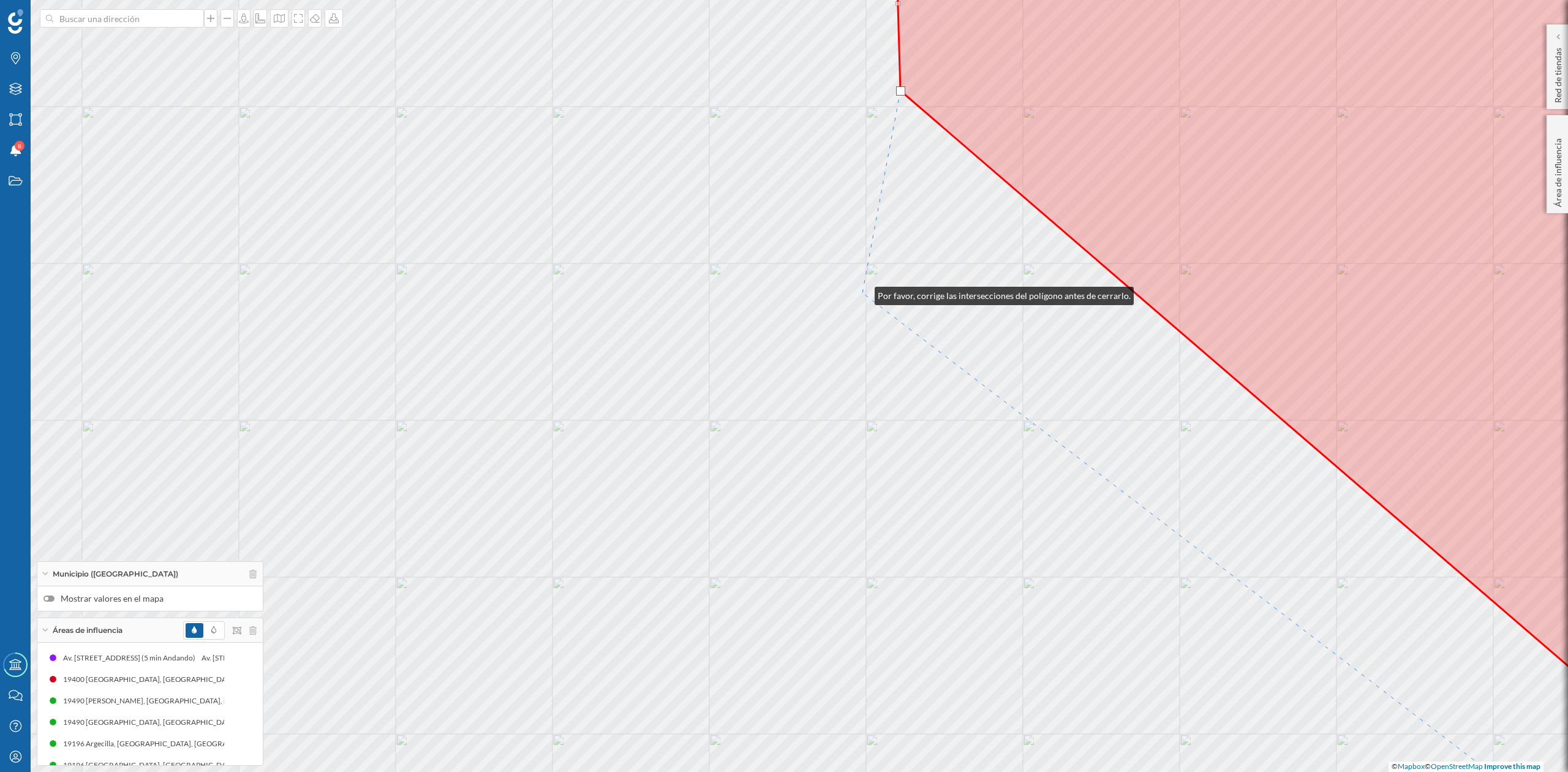
click at [863, 293] on div "© Mapbox © OpenStreetMap Improve this map" at bounding box center [784, 386] width 1568 height 772
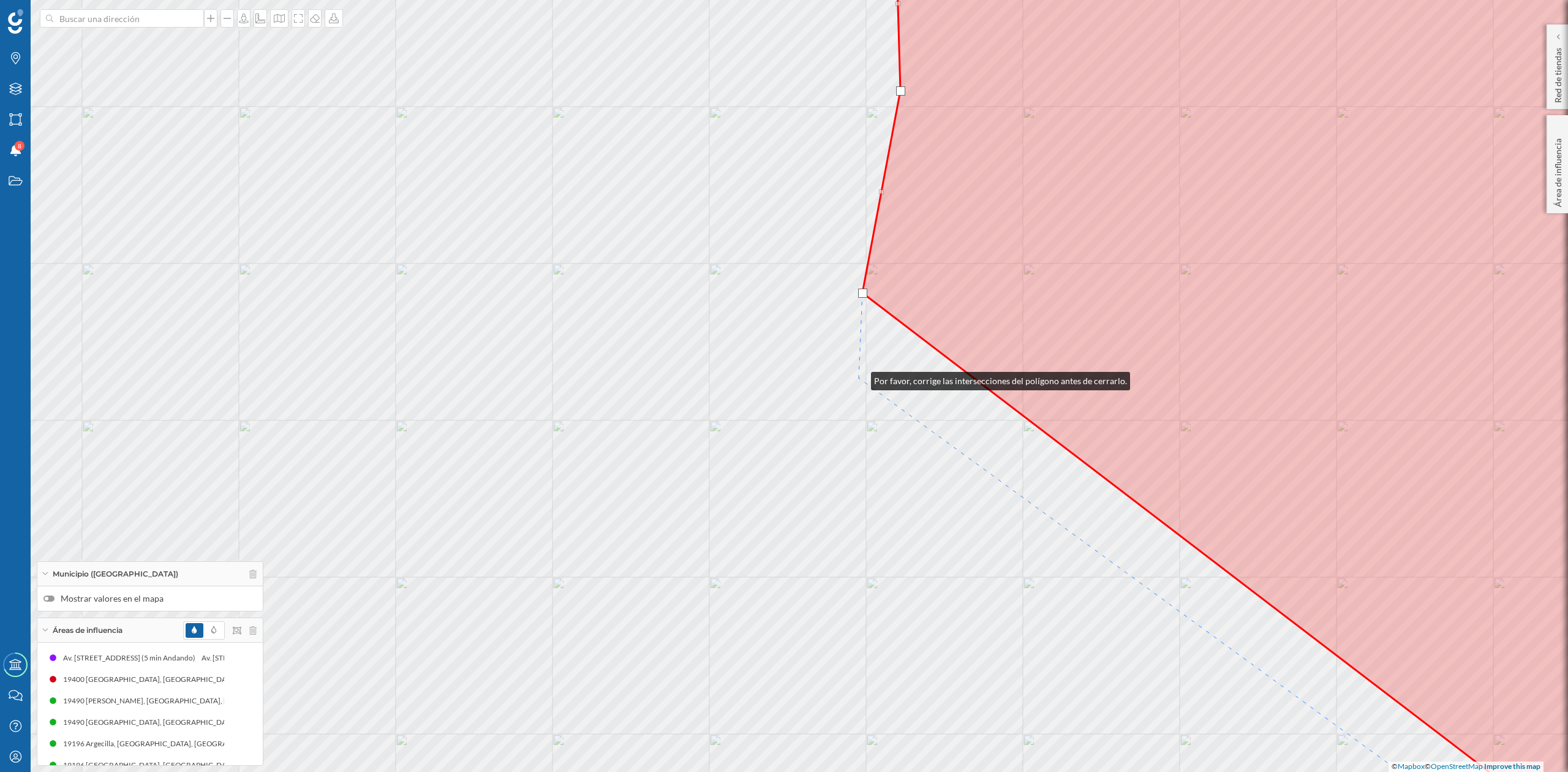
click at [859, 378] on div "© Mapbox © OpenStreetMap Improve this map" at bounding box center [784, 386] width 1568 height 772
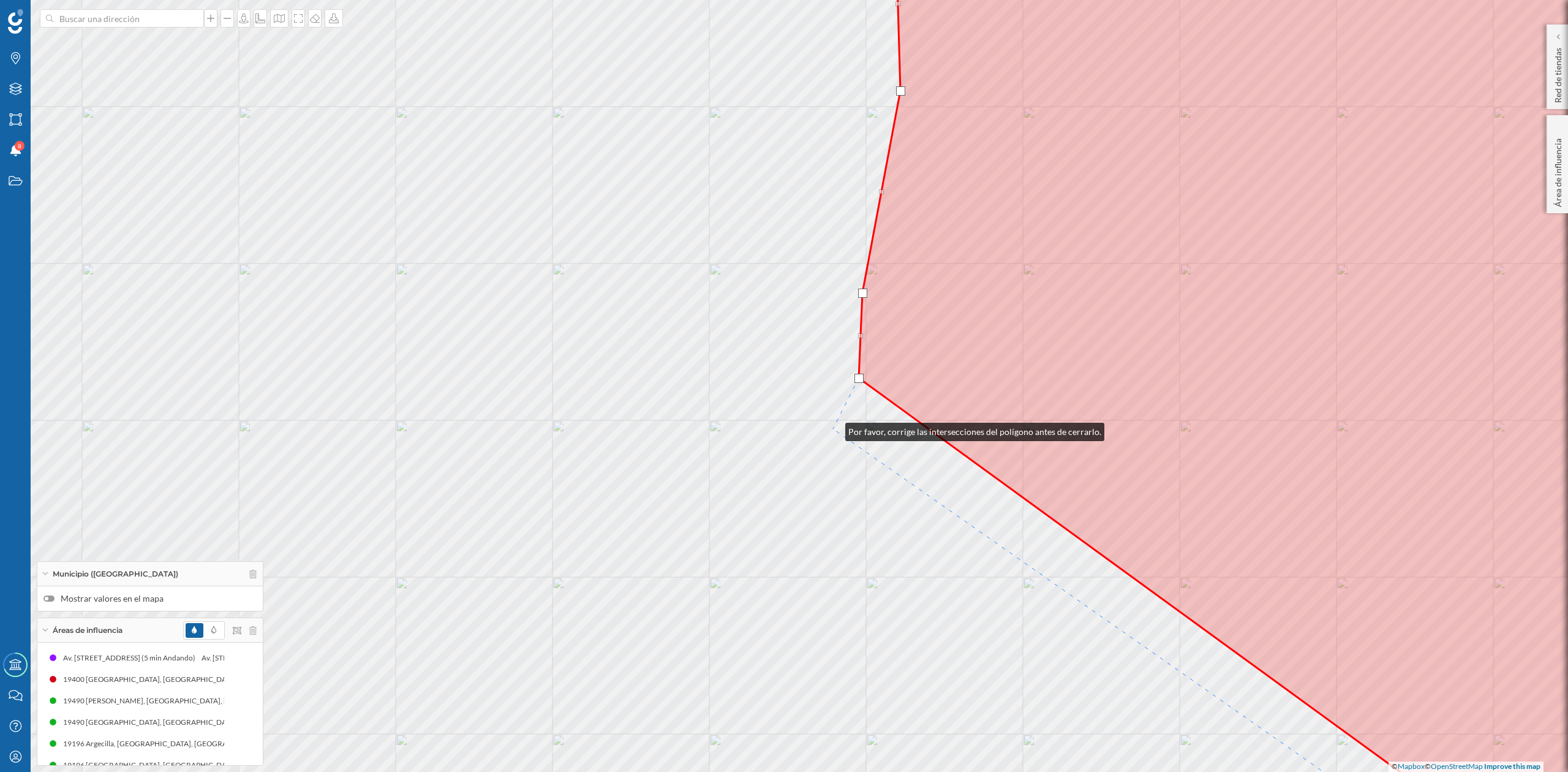
click at [833, 429] on div "© Mapbox © OpenStreetMap Improve this map" at bounding box center [784, 386] width 1568 height 772
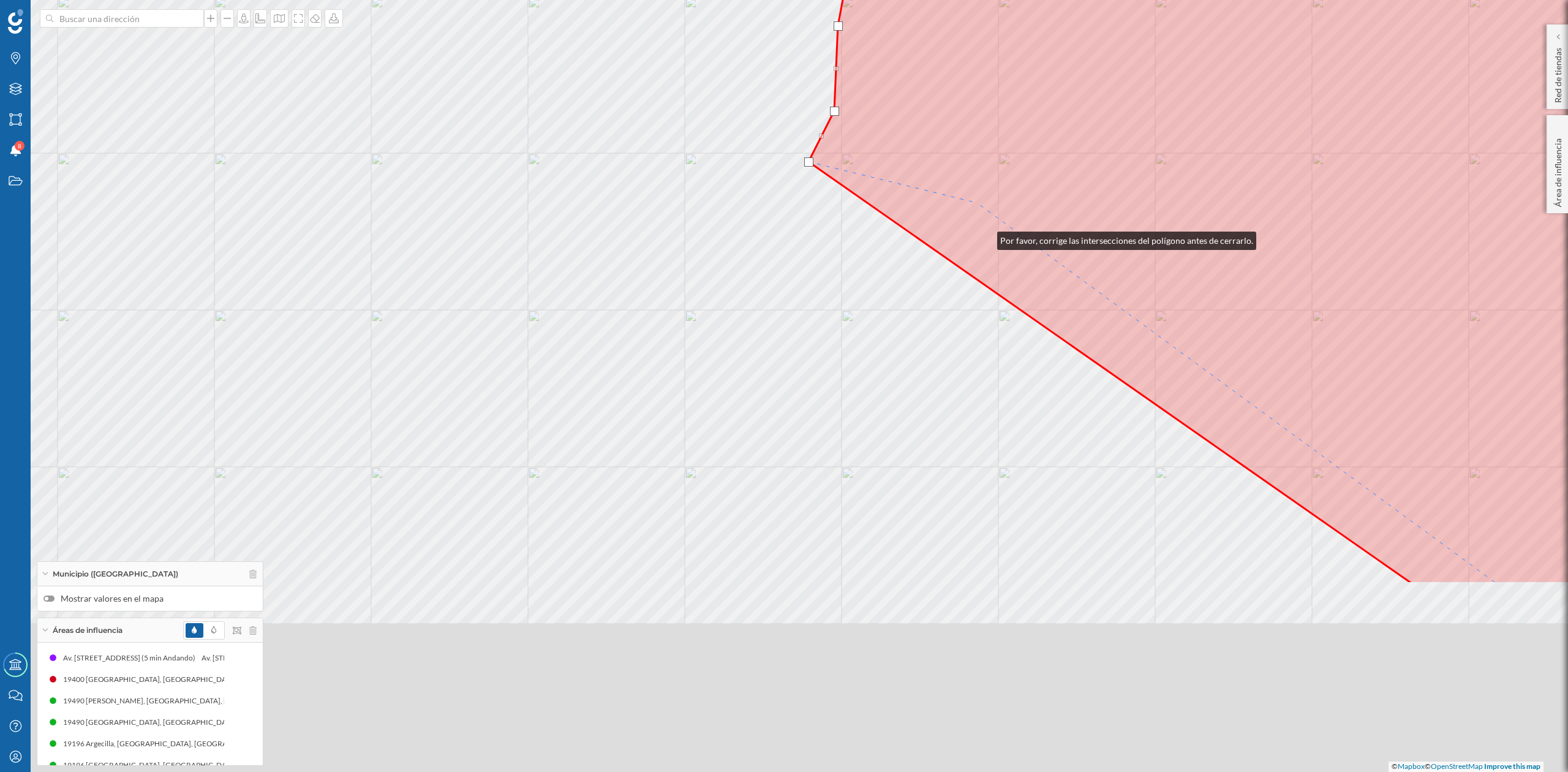
drag, startPoint x: 985, startPoint y: 238, endPoint x: 971, endPoint y: 180, distance: 59.7
click at [971, 180] on icon at bounding box center [1256, 119] width 894 height 930
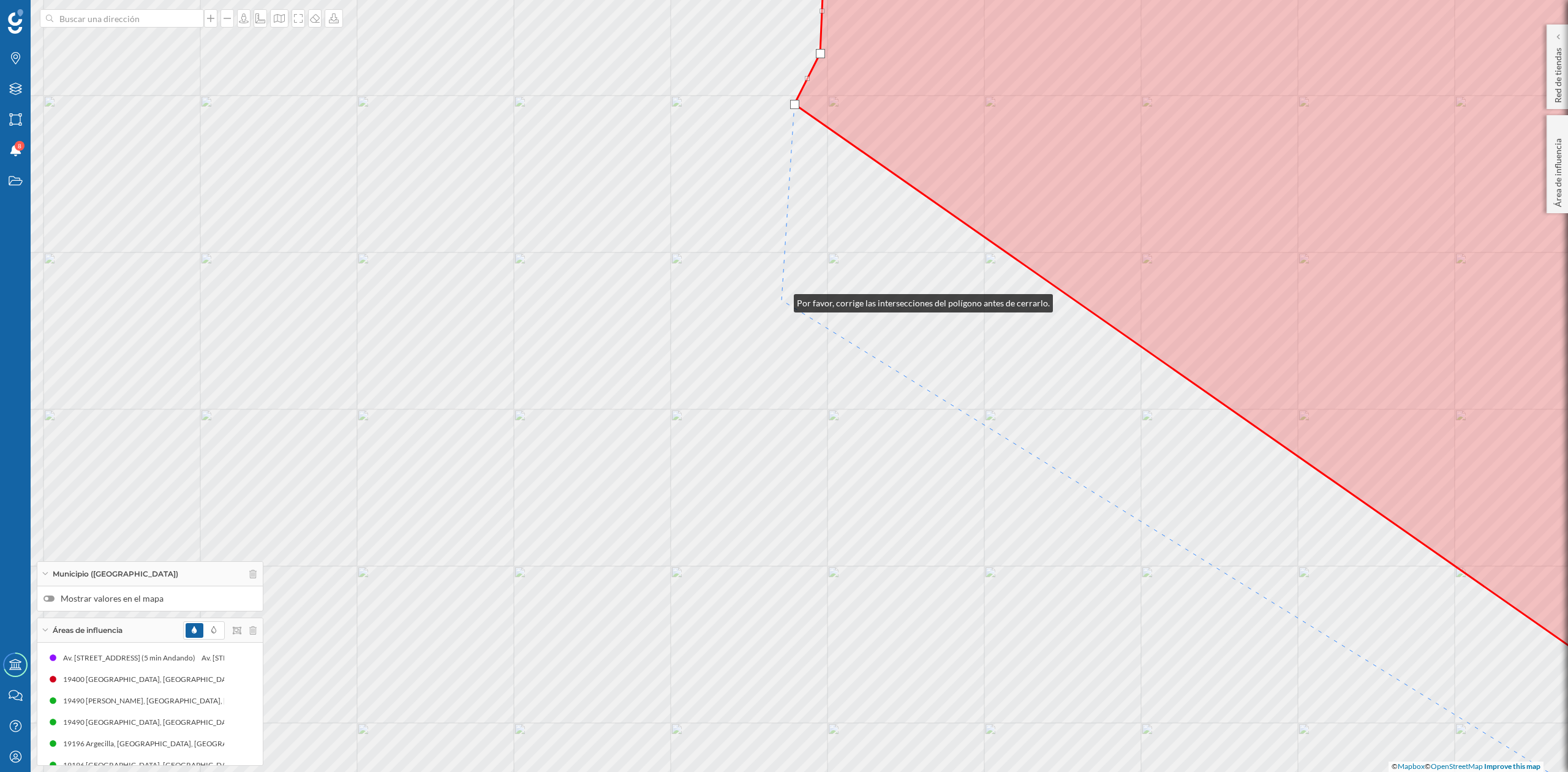
click at [782, 300] on div "© Mapbox © OpenStreetMap Improve this map" at bounding box center [784, 386] width 1568 height 772
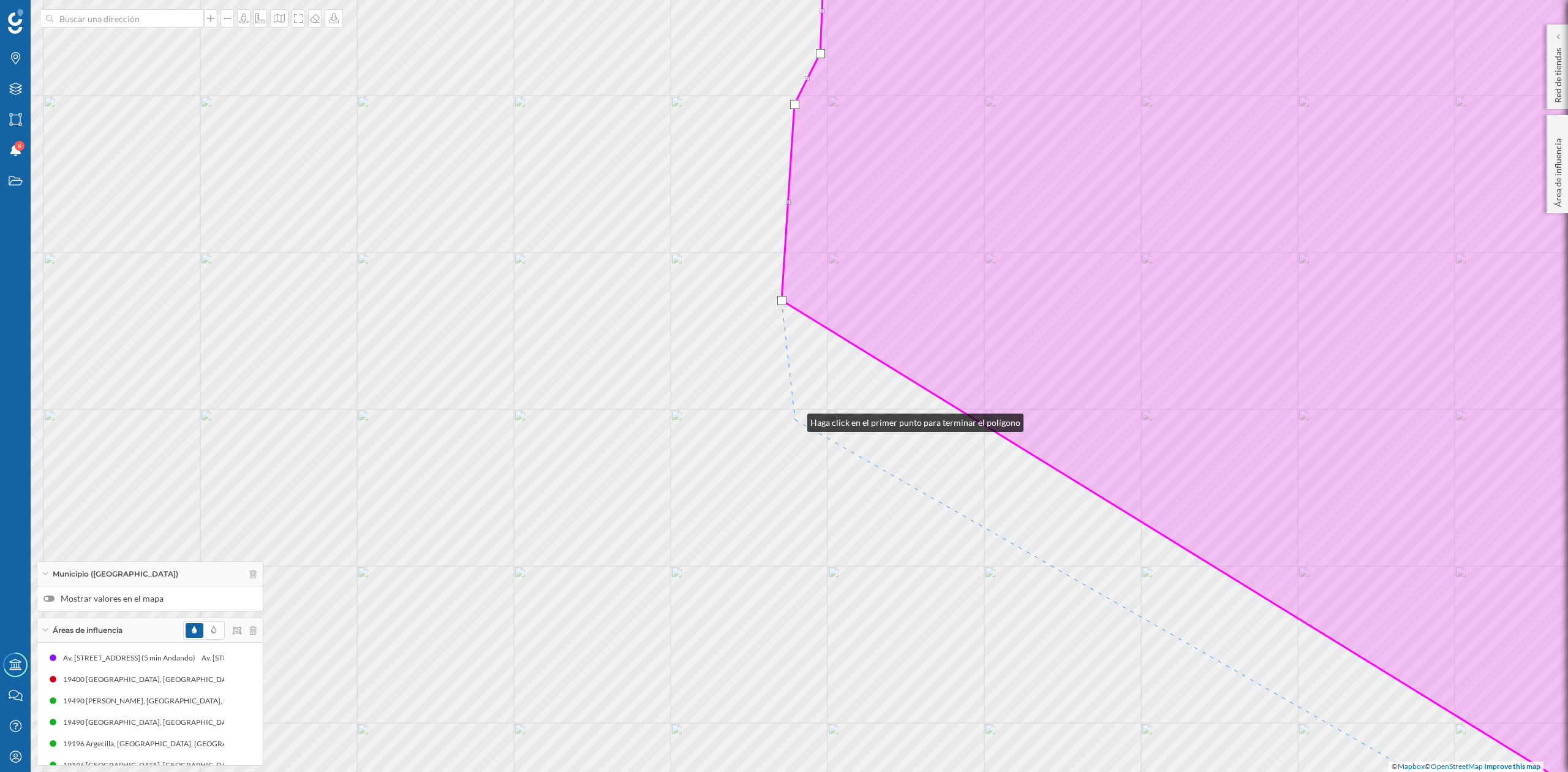
click at [796, 418] on div "© Mapbox © OpenStreetMap Improve this map" at bounding box center [784, 386] width 1568 height 772
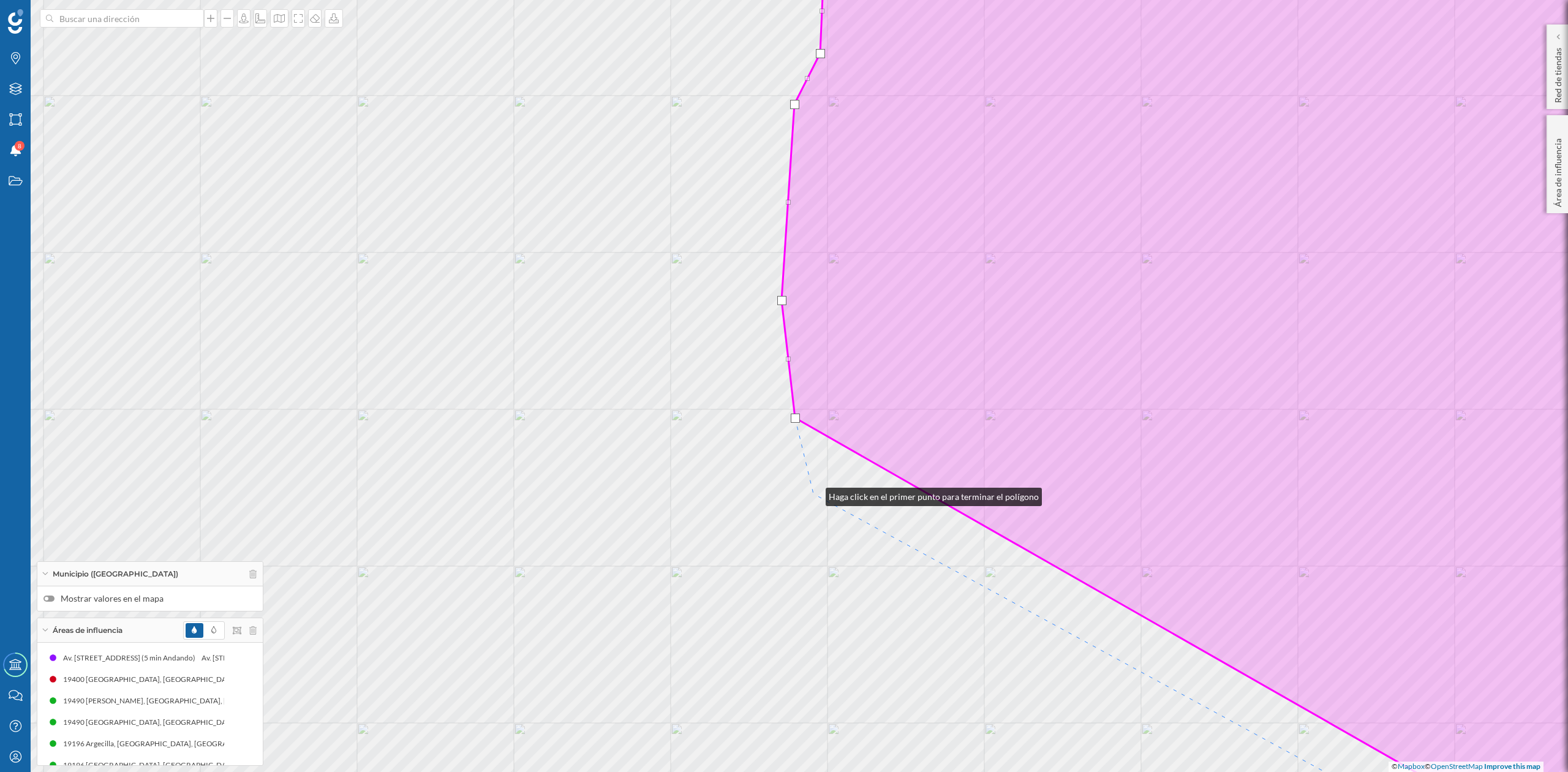
click at [814, 494] on div "© Mapbox © OpenStreetMap Improve this map" at bounding box center [784, 386] width 1568 height 772
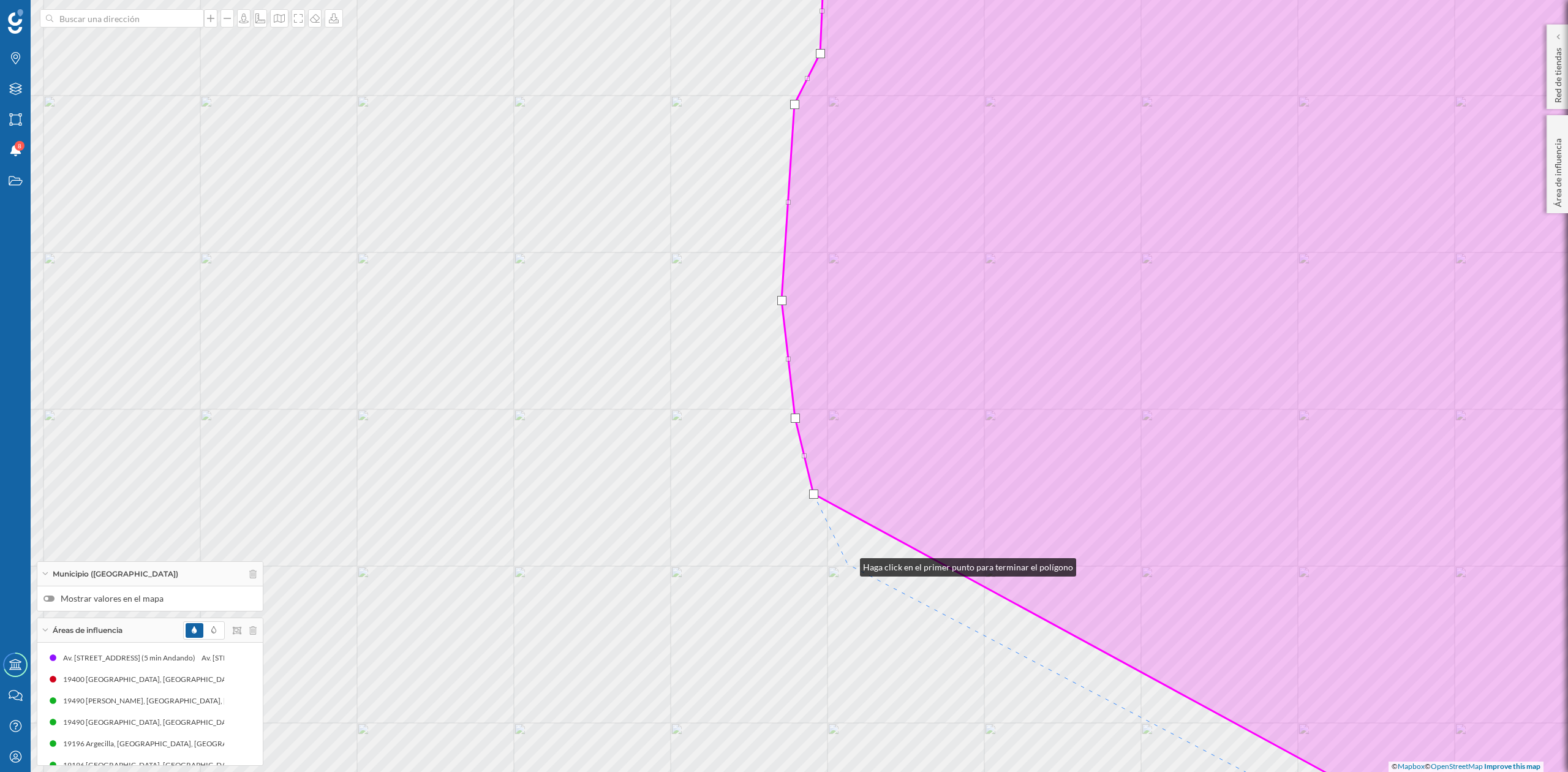
click at [848, 565] on div "© Mapbox © OpenStreetMap Improve this map" at bounding box center [784, 386] width 1568 height 772
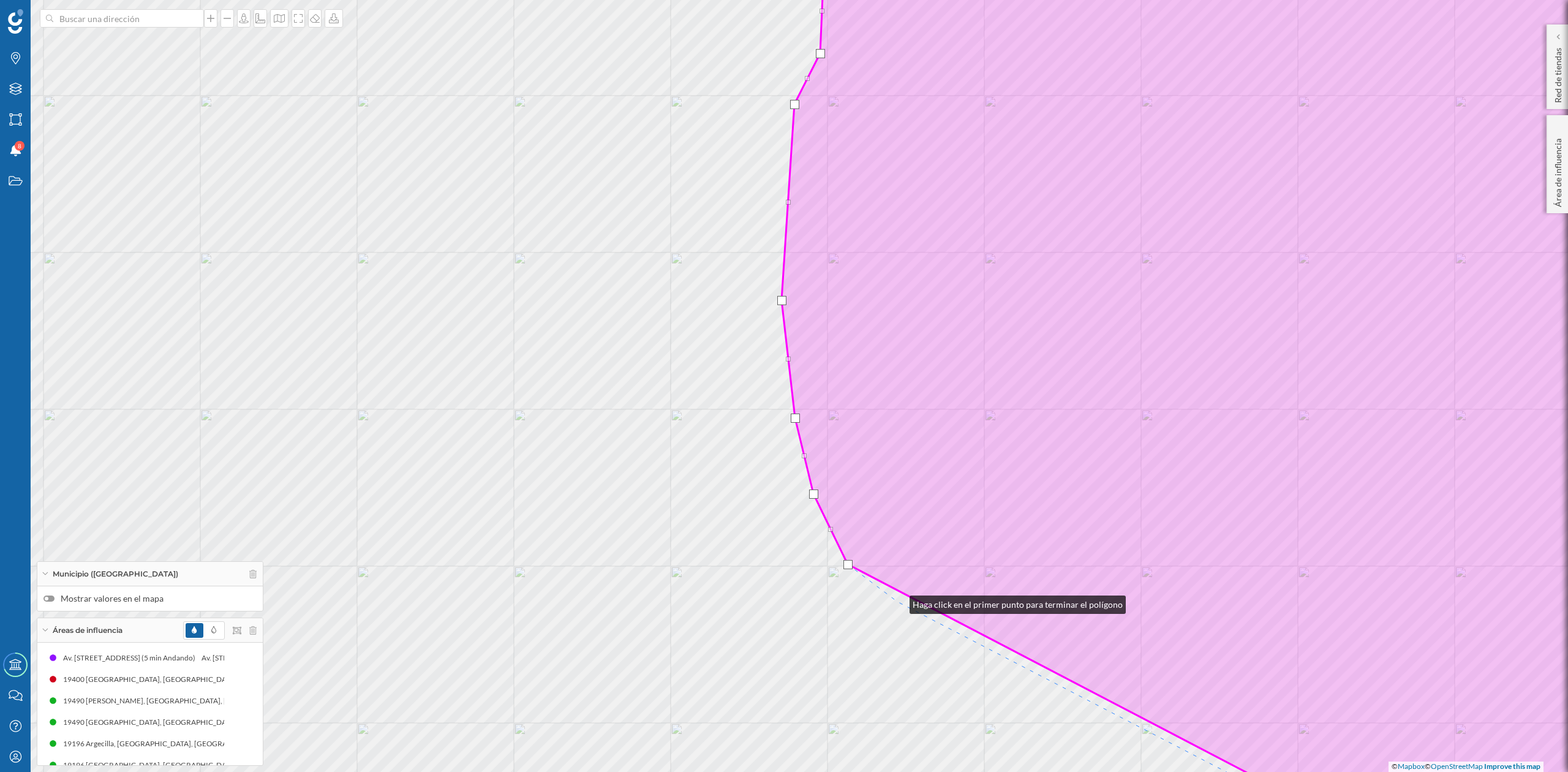
click at [898, 602] on div "© Mapbox © OpenStreetMap Improve this map" at bounding box center [784, 386] width 1568 height 772
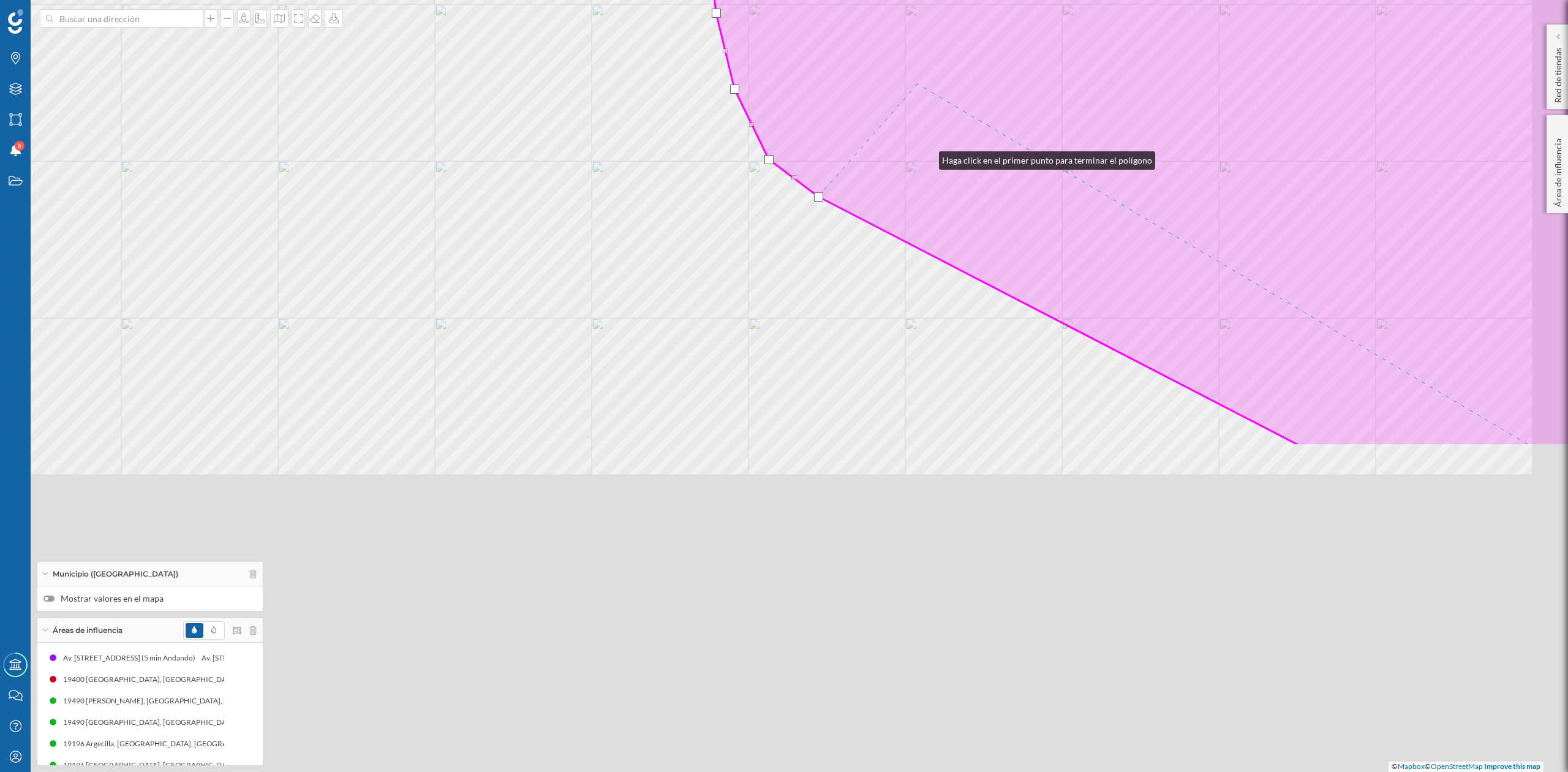
drag, startPoint x: 965, startPoint y: 439, endPoint x: 920, endPoint y: 61, distance: 380.7
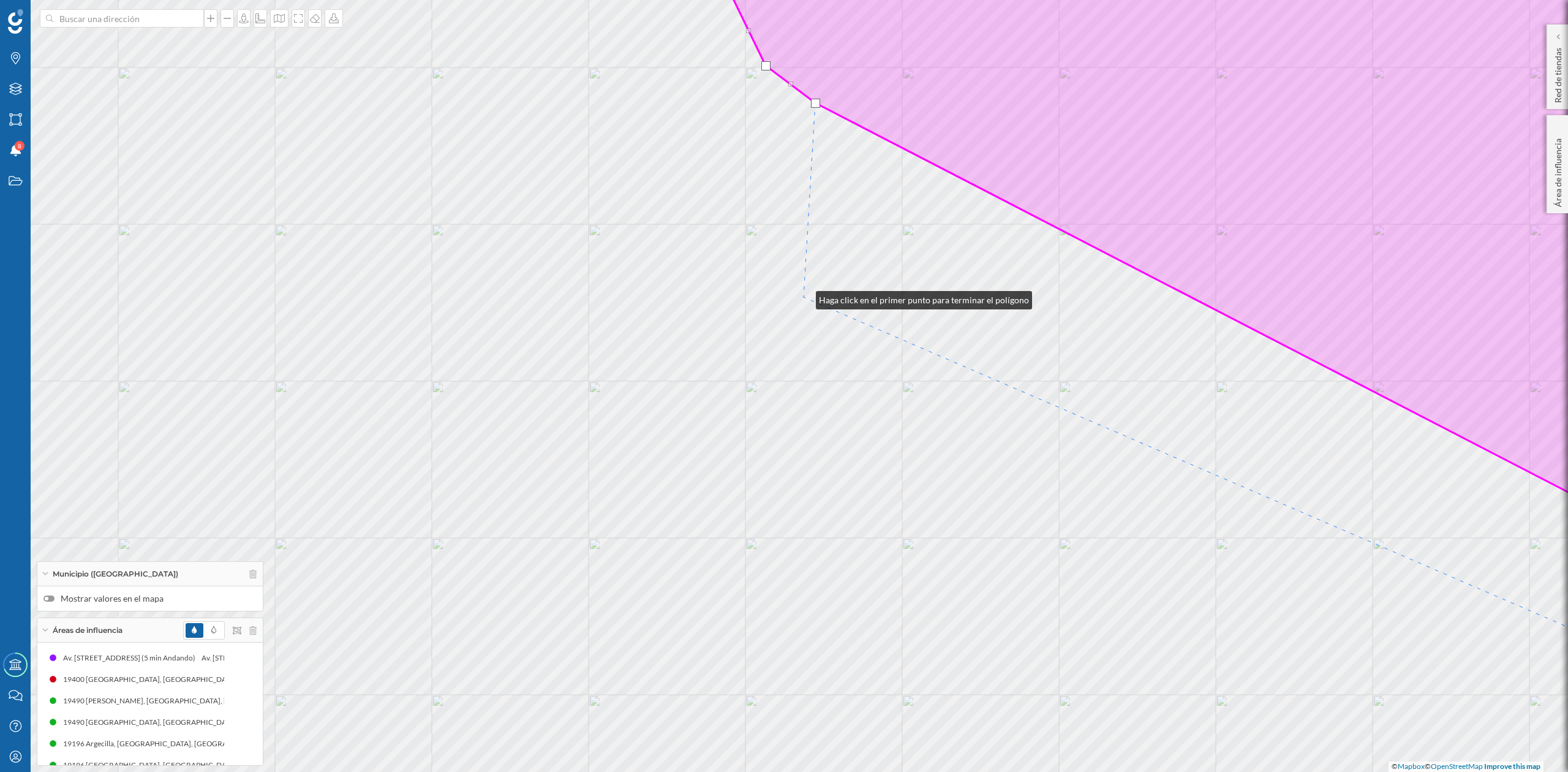
click at [805, 295] on div "© Mapbox © OpenStreetMap Improve this map" at bounding box center [784, 386] width 1568 height 772
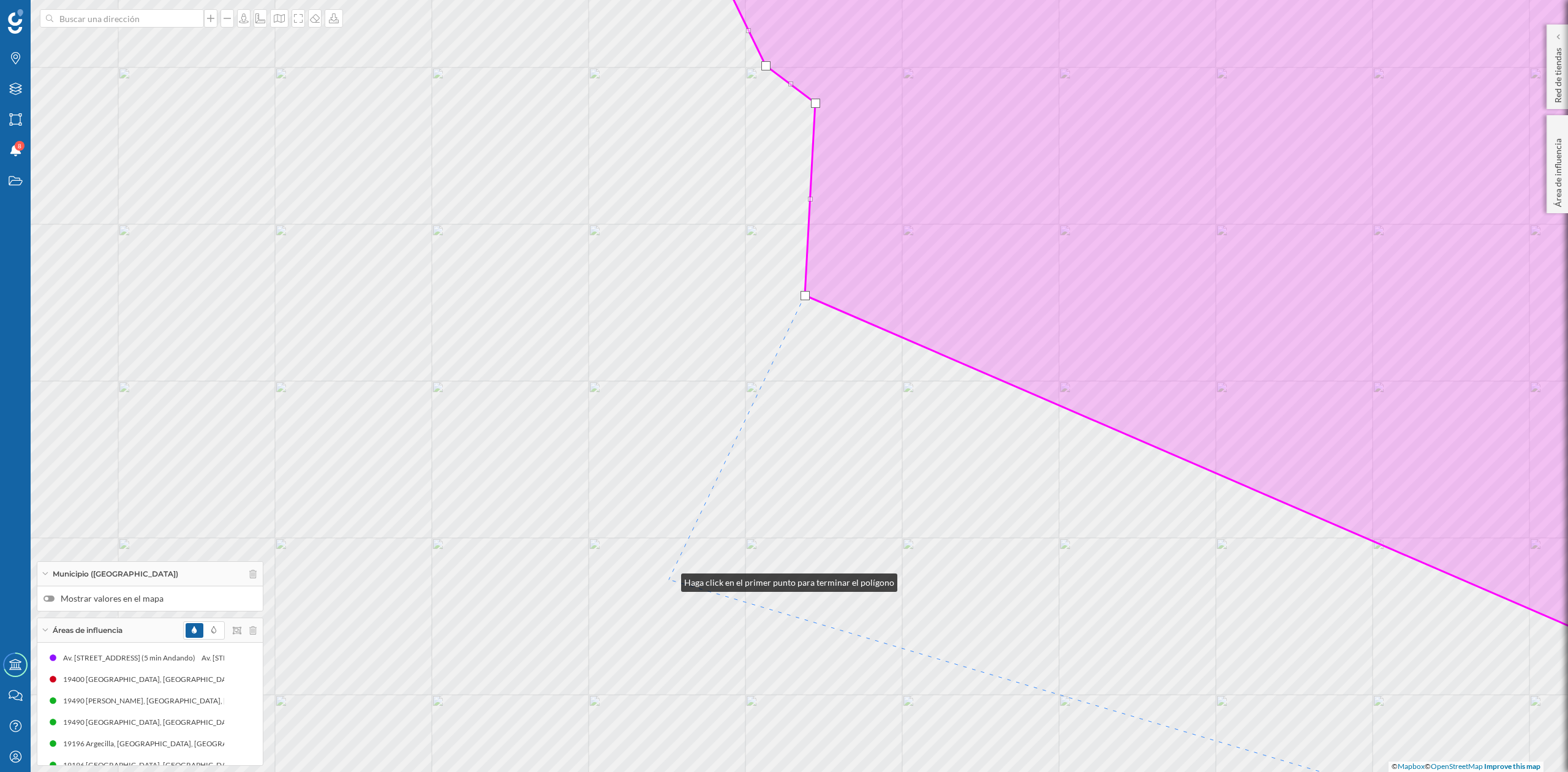
click at [669, 580] on div "© Mapbox © OpenStreetMap Improve this map" at bounding box center [784, 386] width 1568 height 772
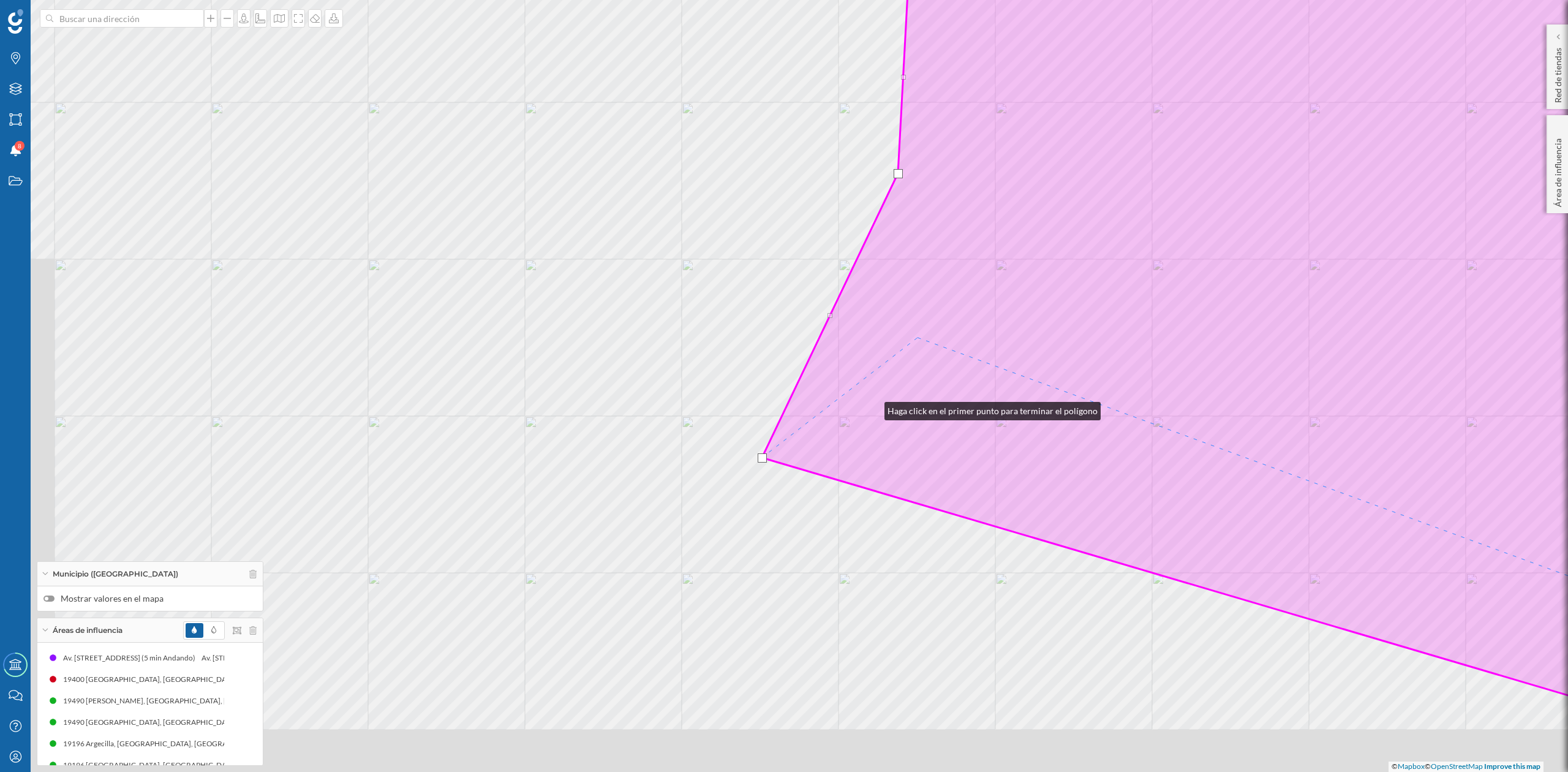
drag, startPoint x: 873, startPoint y: 408, endPoint x: 1058, endPoint y: 22, distance: 428.0
click at [1058, 22] on icon at bounding box center [1291, 265] width 1058 height 930
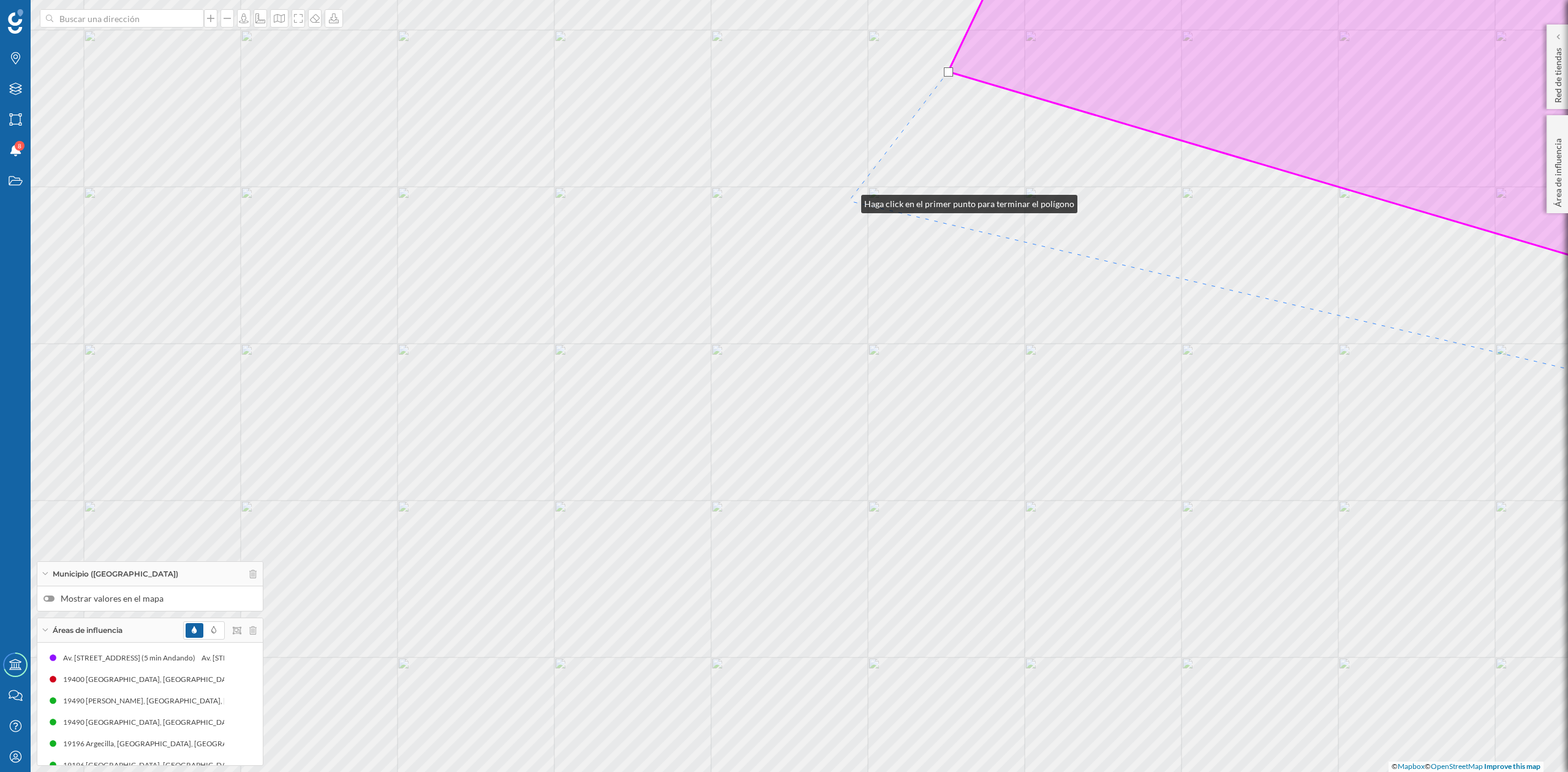
click at [849, 201] on div "© Mapbox © OpenStreetMap Improve this map" at bounding box center [784, 386] width 1568 height 772
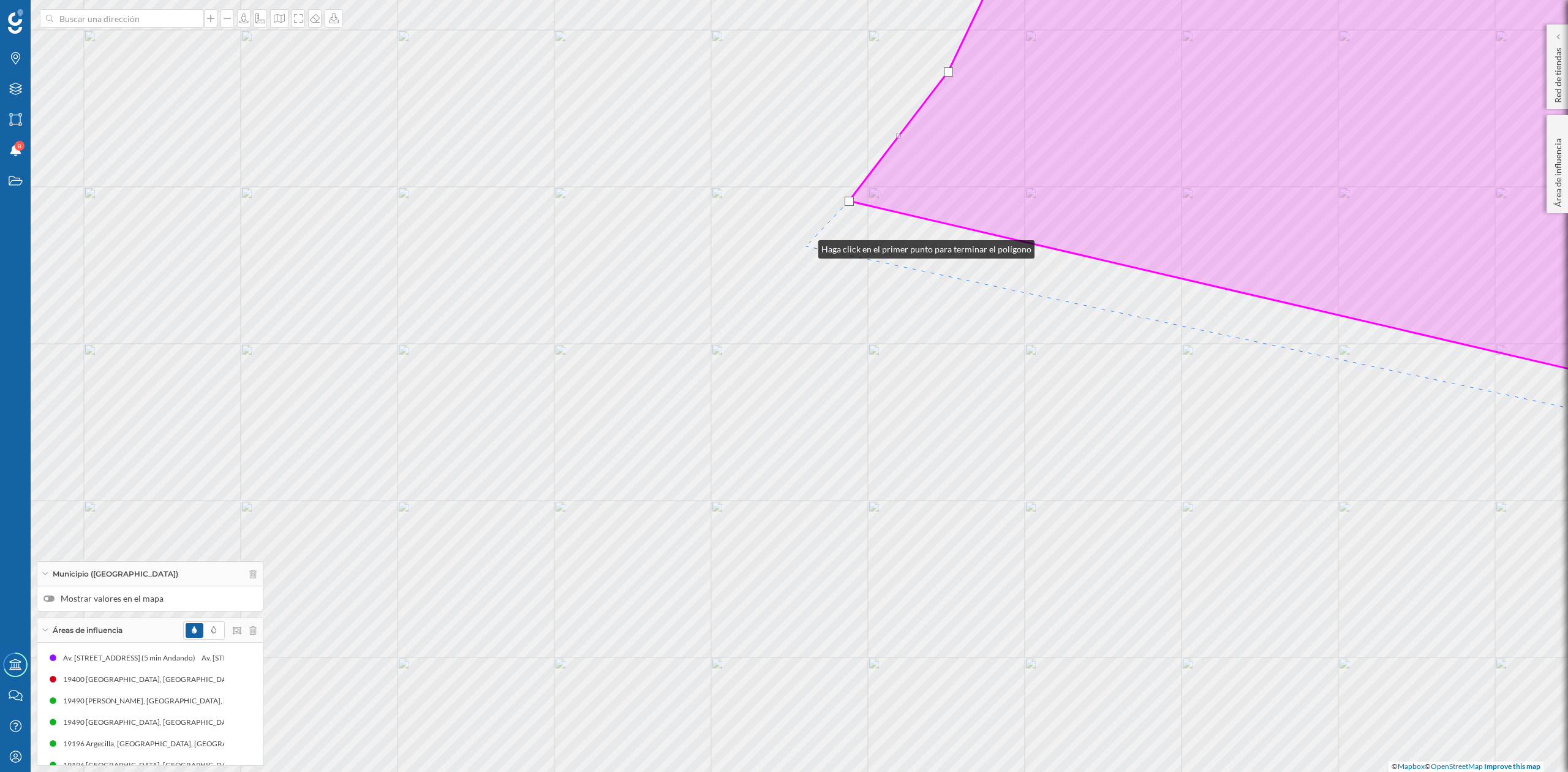
click at [806, 246] on div "© Mapbox © OpenStreetMap Improve this map" at bounding box center [784, 386] width 1568 height 772
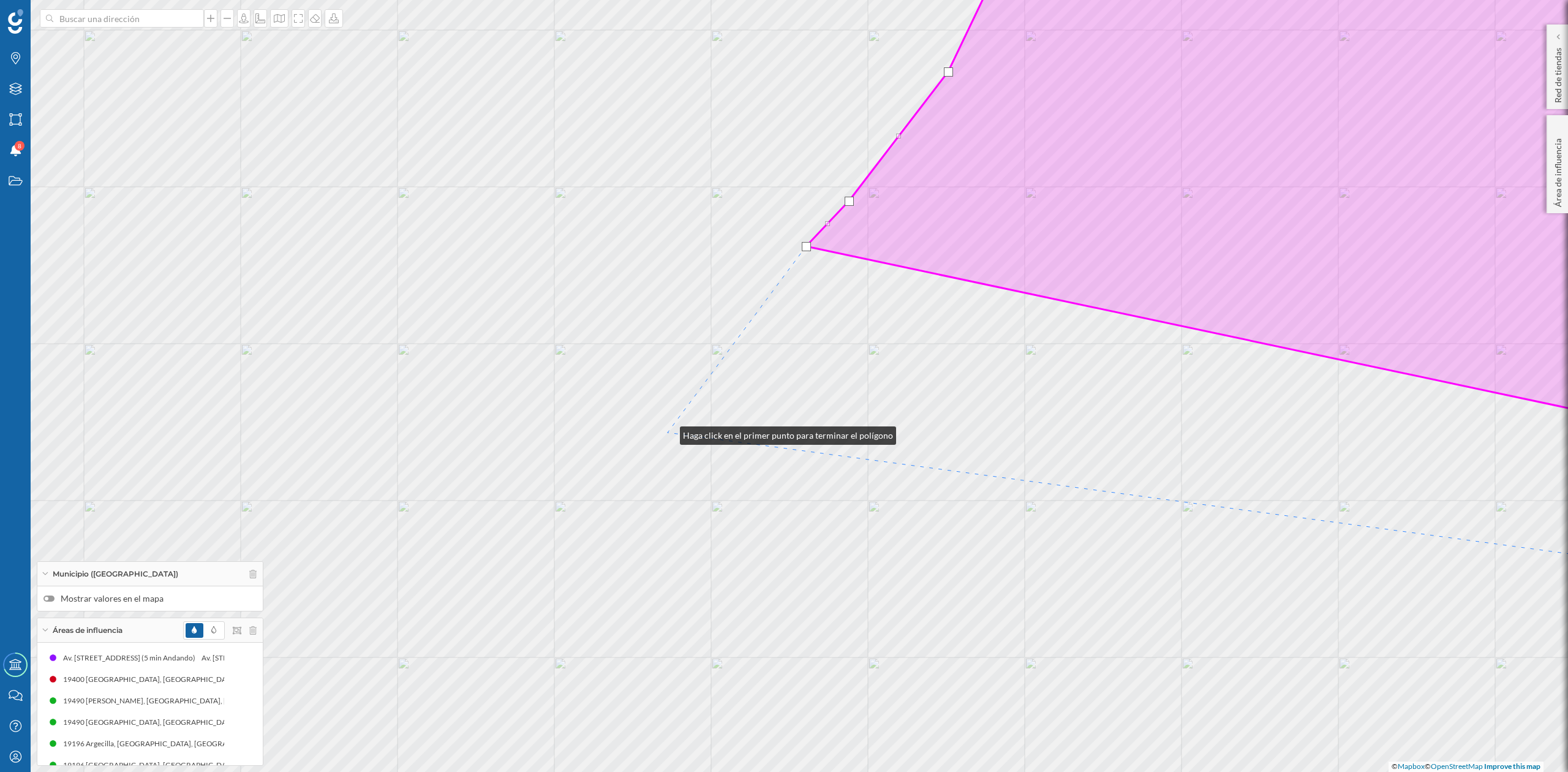
click at [668, 433] on div "© Mapbox © OpenStreetMap Improve this map" at bounding box center [784, 386] width 1568 height 772
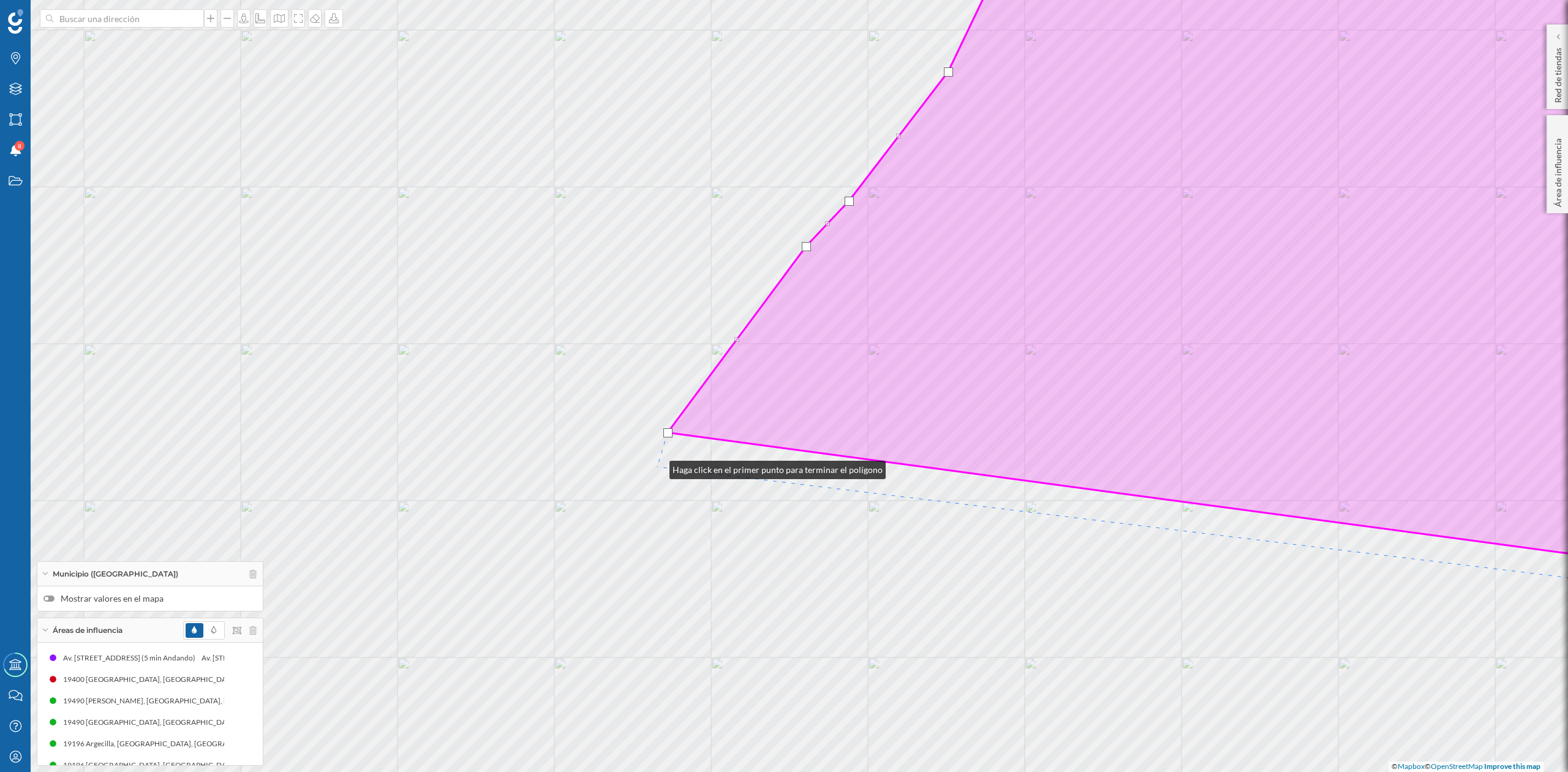
click at [656, 467] on div "© Mapbox © OpenStreetMap Improve this map" at bounding box center [784, 386] width 1568 height 772
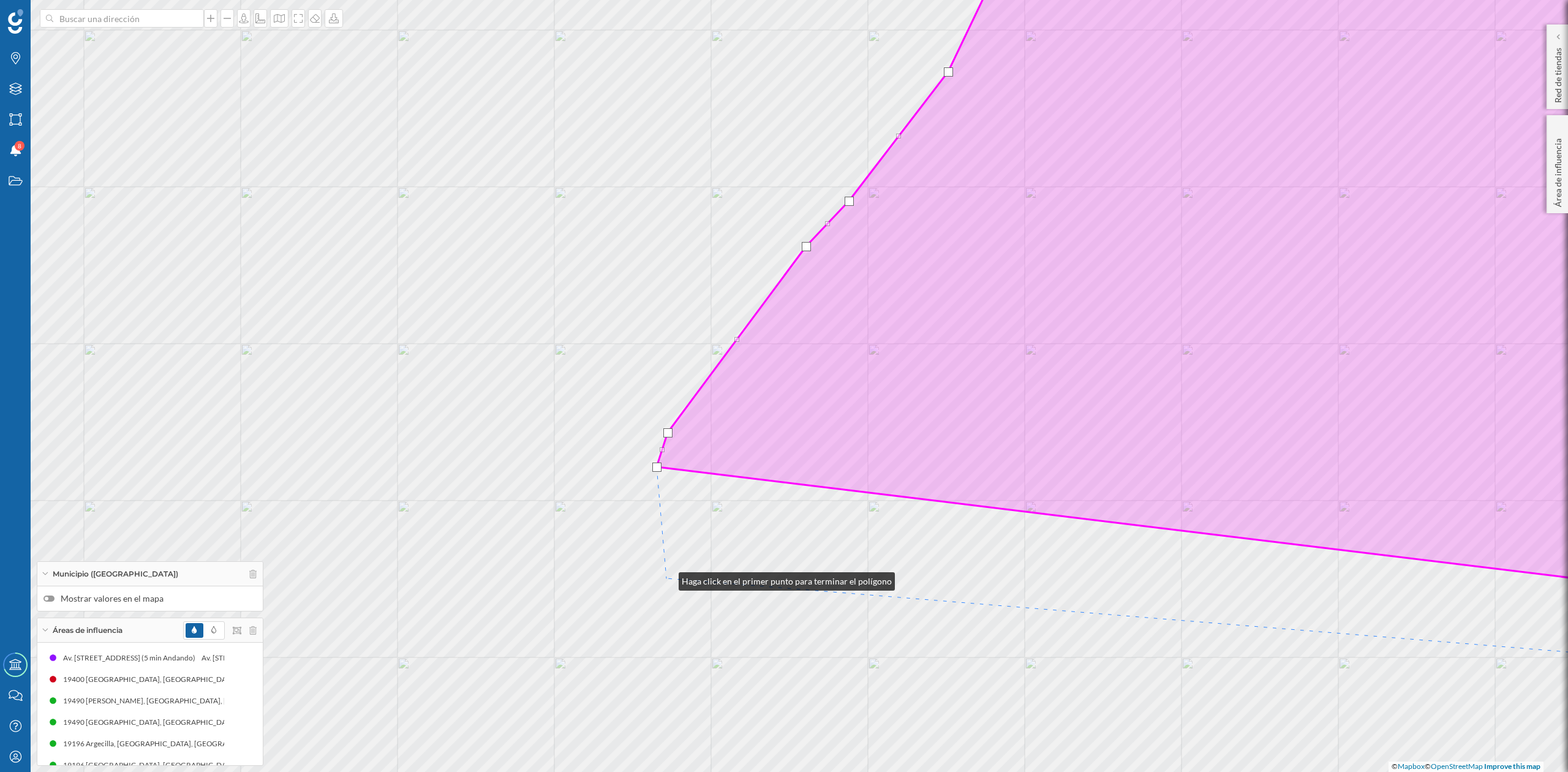
click at [666, 579] on div "© Mapbox © OpenStreetMap Improve this map" at bounding box center [784, 386] width 1568 height 772
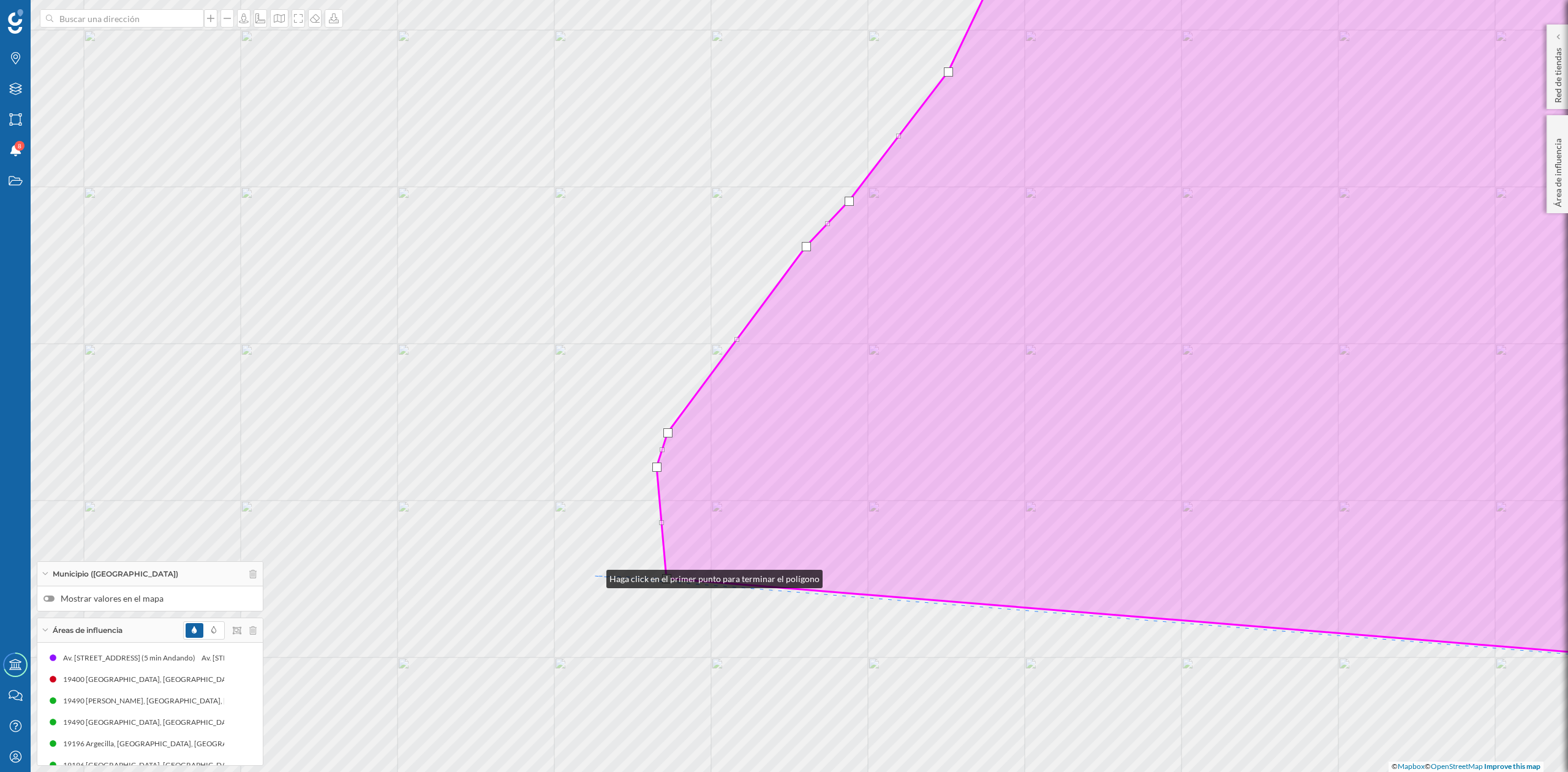
click at [594, 576] on div "© Mapbox © OpenStreetMap Improve this map" at bounding box center [784, 386] width 1568 height 772
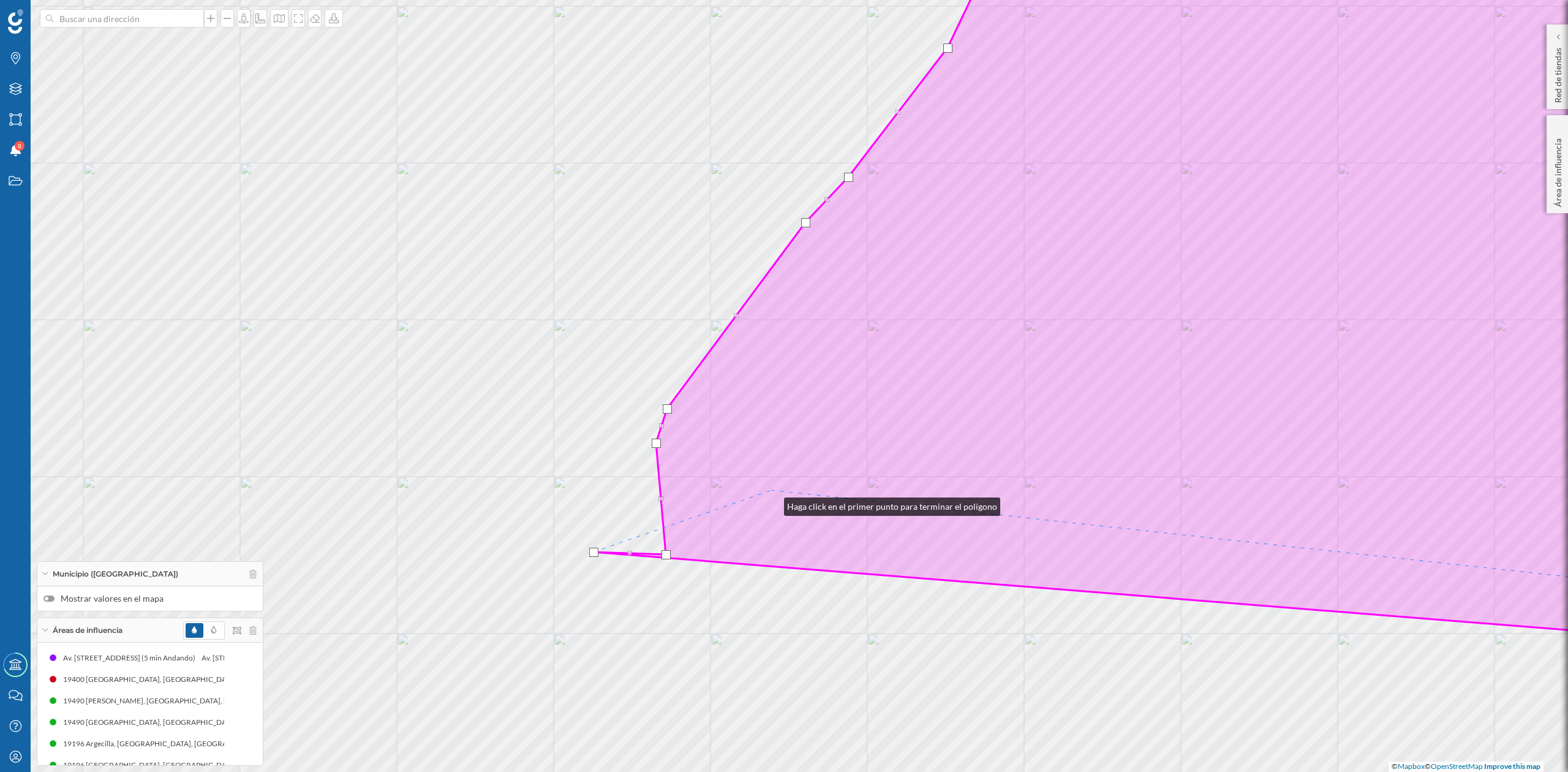
drag, startPoint x: 772, startPoint y: 504, endPoint x: 753, endPoint y: 143, distance: 361.5
click at [753, 143] on icon at bounding box center [1159, 270] width 1133 height 746
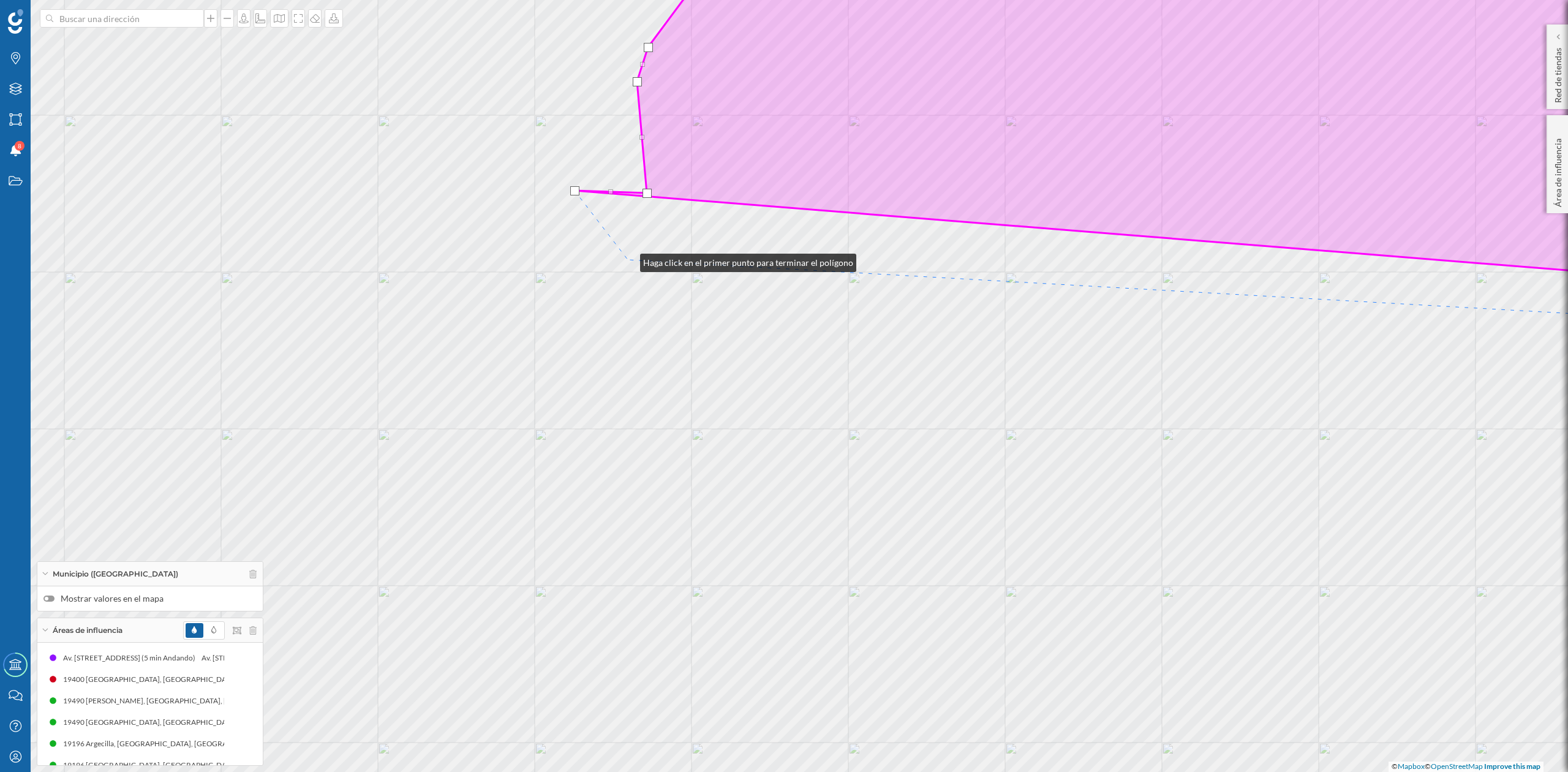
click at [628, 260] on div "© Mapbox © OpenStreetMap Improve this map" at bounding box center [784, 386] width 1568 height 772
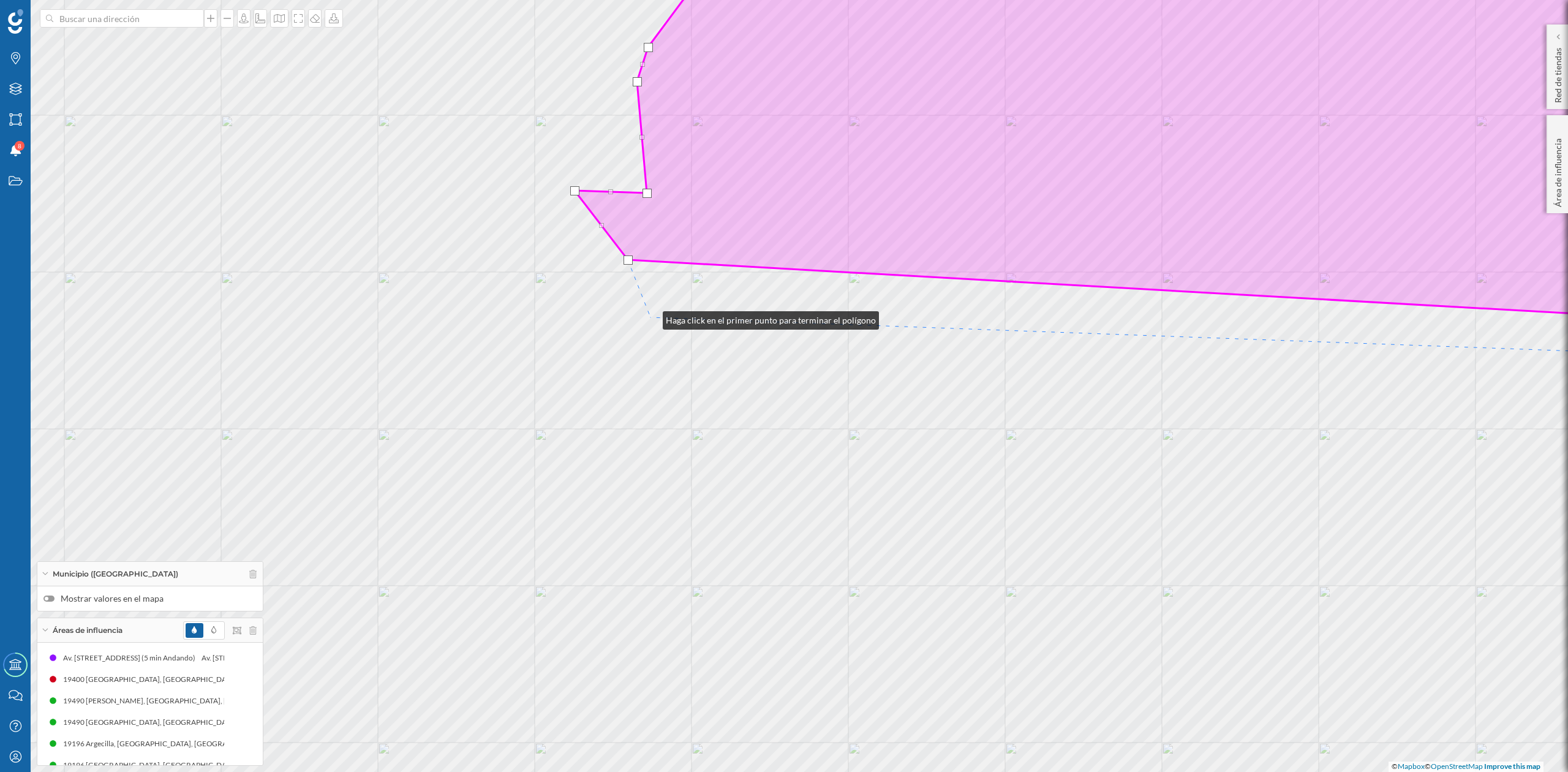
click at [651, 318] on div "© Mapbox © OpenStreetMap Improve this map" at bounding box center [784, 386] width 1568 height 772
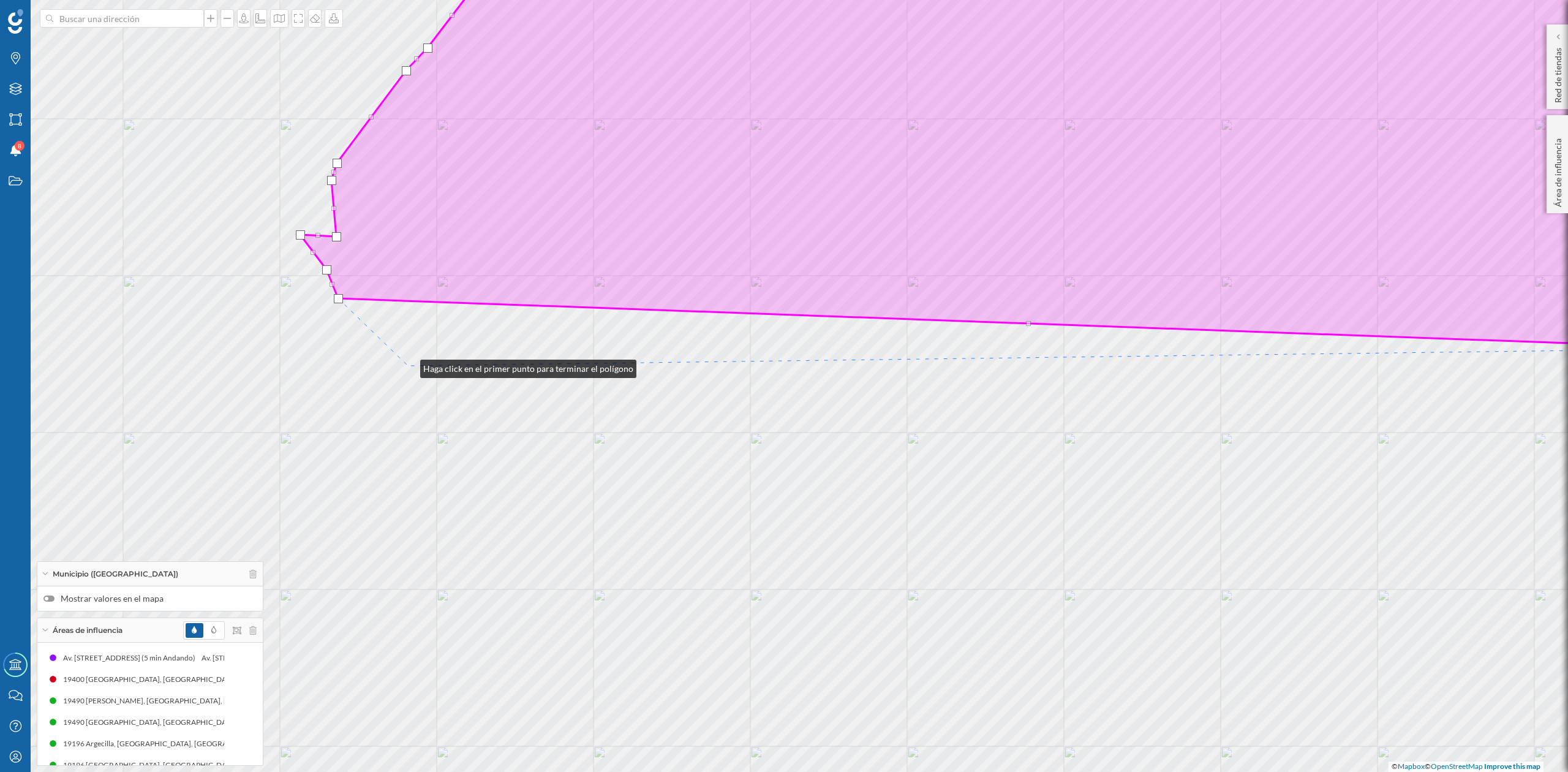
click at [408, 366] on div "© Mapbox © OpenStreetMap Improve this map" at bounding box center [784, 386] width 1568 height 772
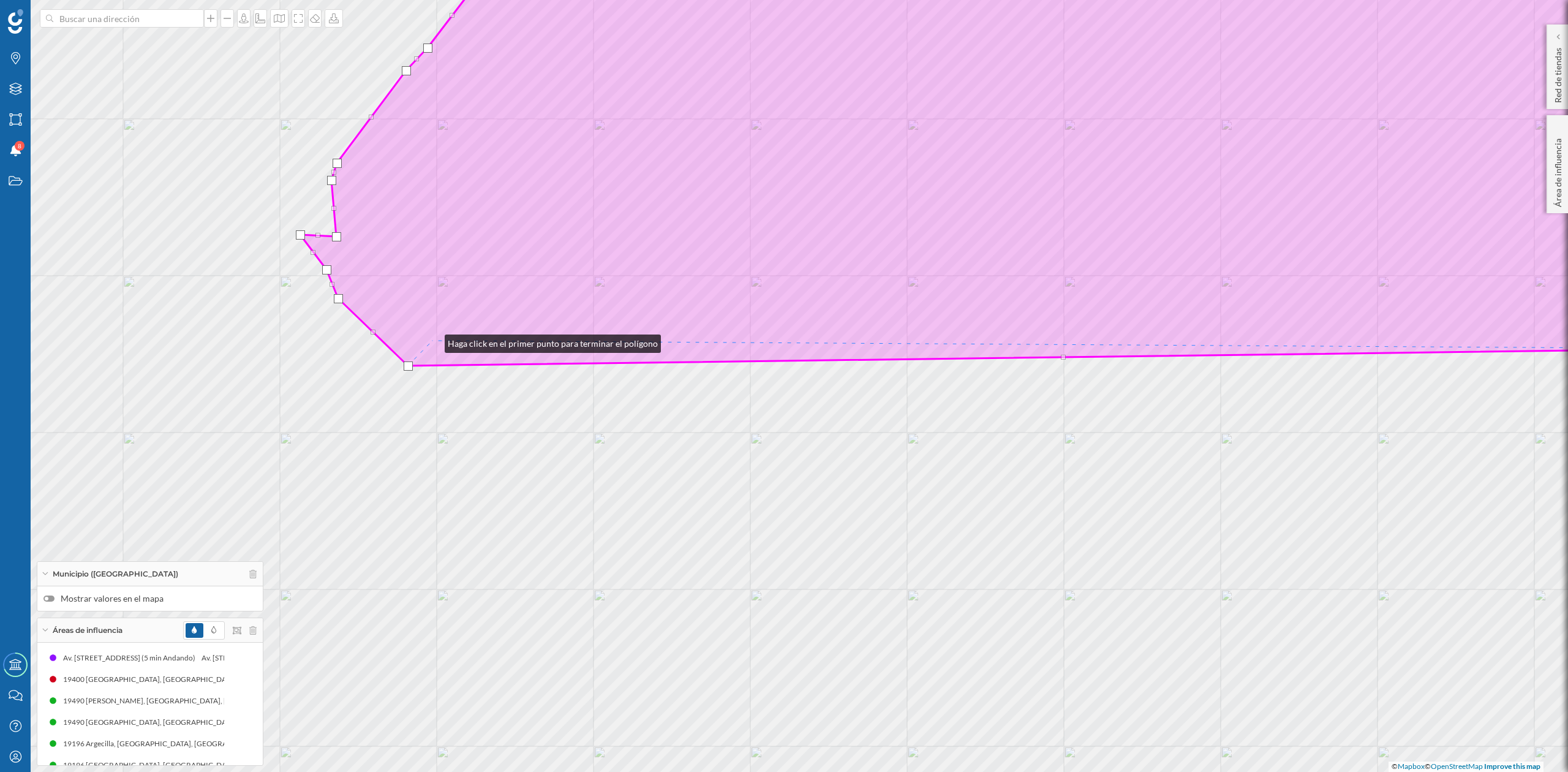
click at [433, 338] on icon at bounding box center [1009, 143] width 1419 height 445
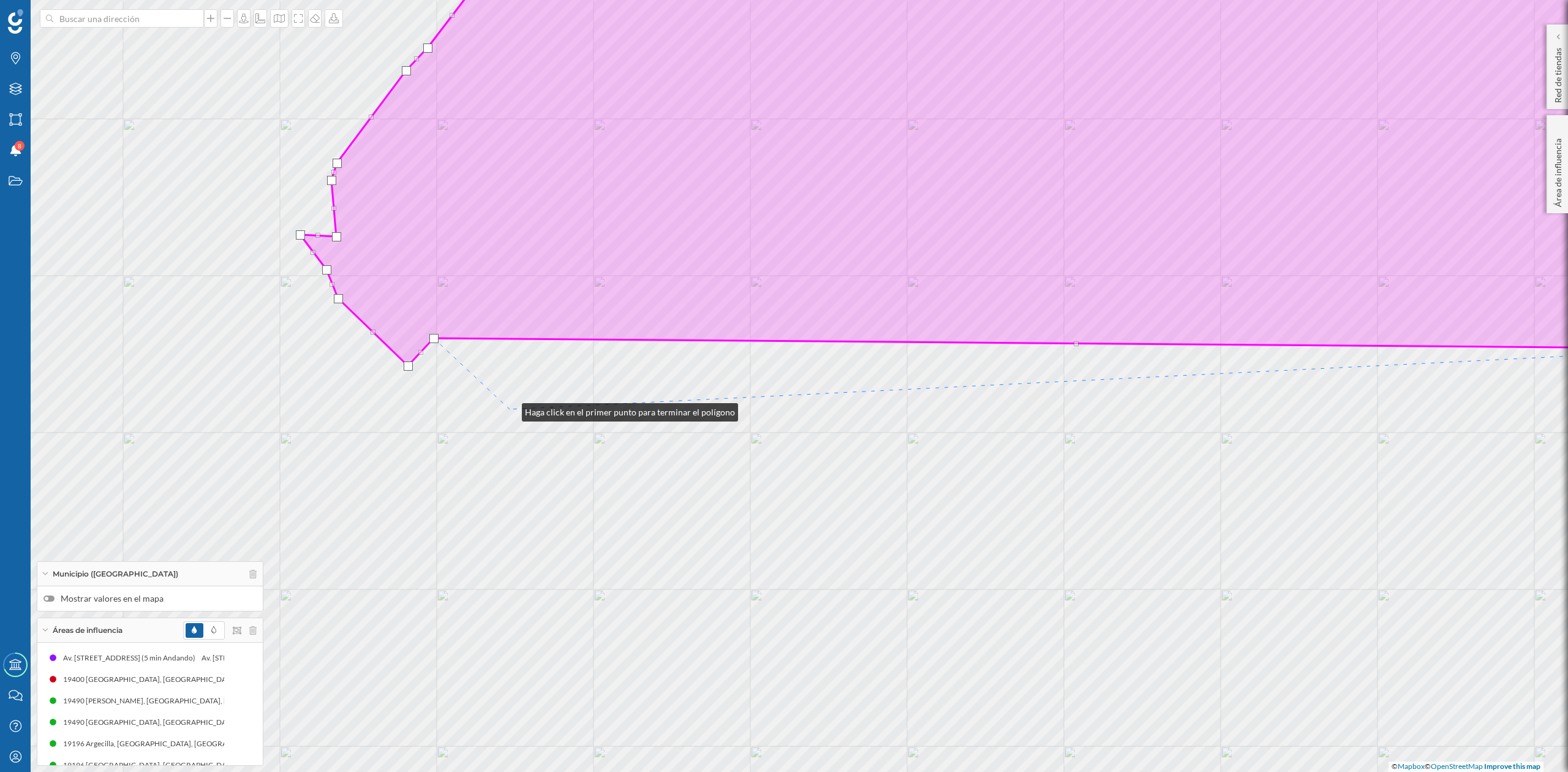
click at [510, 410] on div "© Mapbox © OpenStreetMap Improve this map" at bounding box center [784, 386] width 1568 height 772
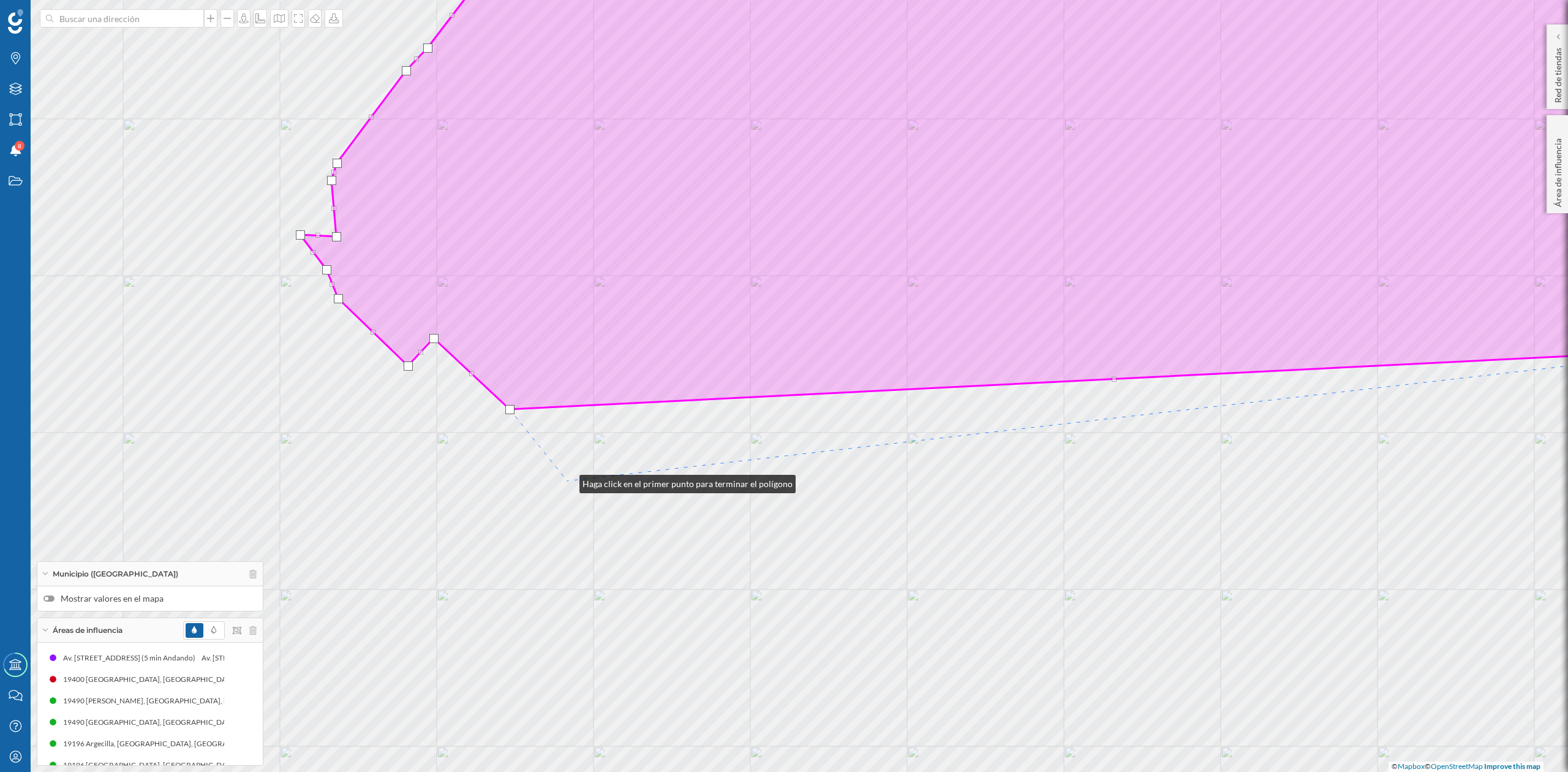
click at [568, 481] on div "© Mapbox © OpenStreetMap Improve this map" at bounding box center [784, 386] width 1568 height 772
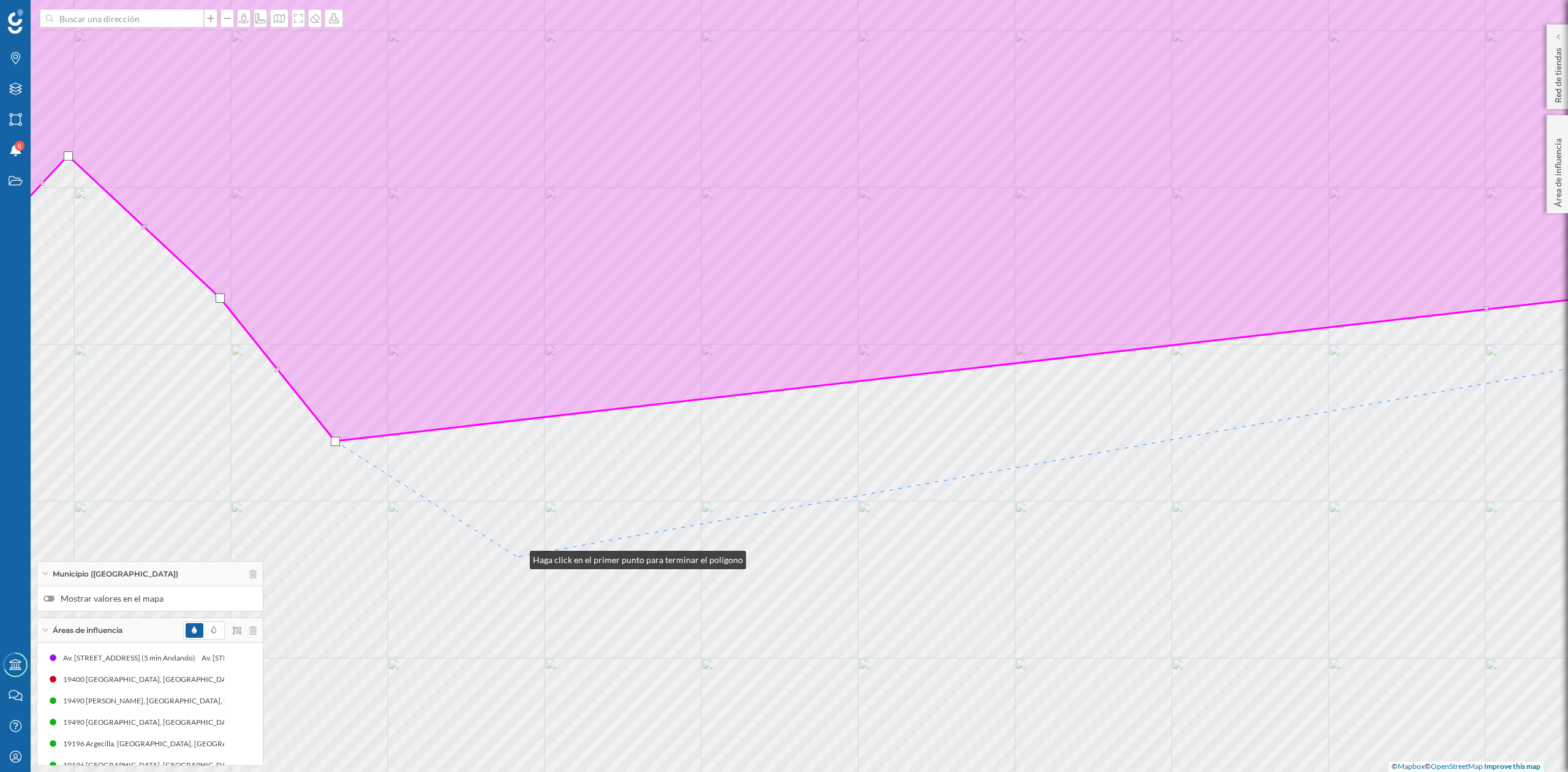
drag, startPoint x: 518, startPoint y: 557, endPoint x: 796, endPoint y: 697, distance: 311.3
click at [520, 557] on div "© Mapbox © OpenStreetMap Improve this map" at bounding box center [784, 386] width 1568 height 772
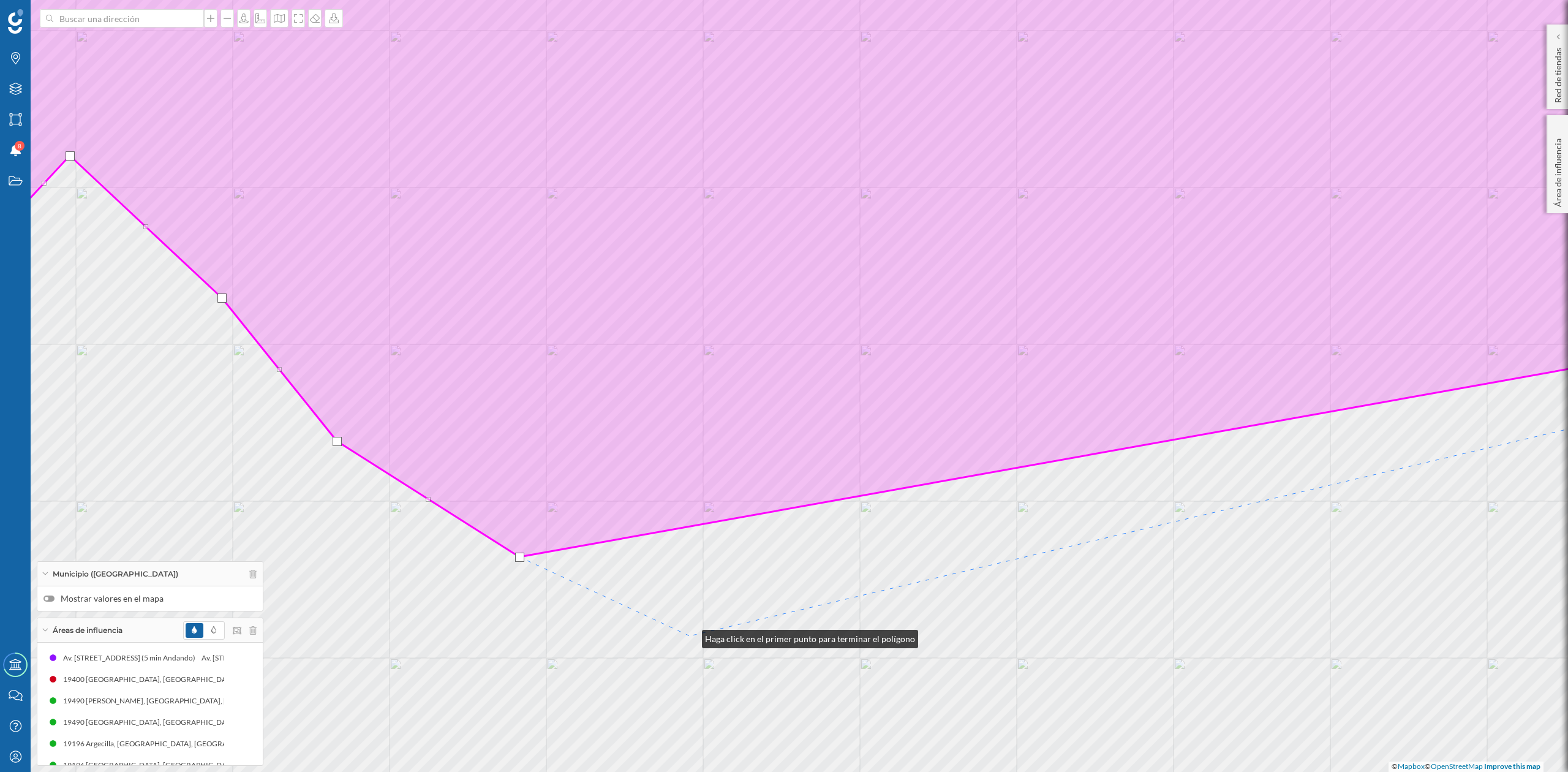
click at [691, 636] on div "© Mapbox © OpenStreetMap Improve this map" at bounding box center [784, 386] width 1568 height 772
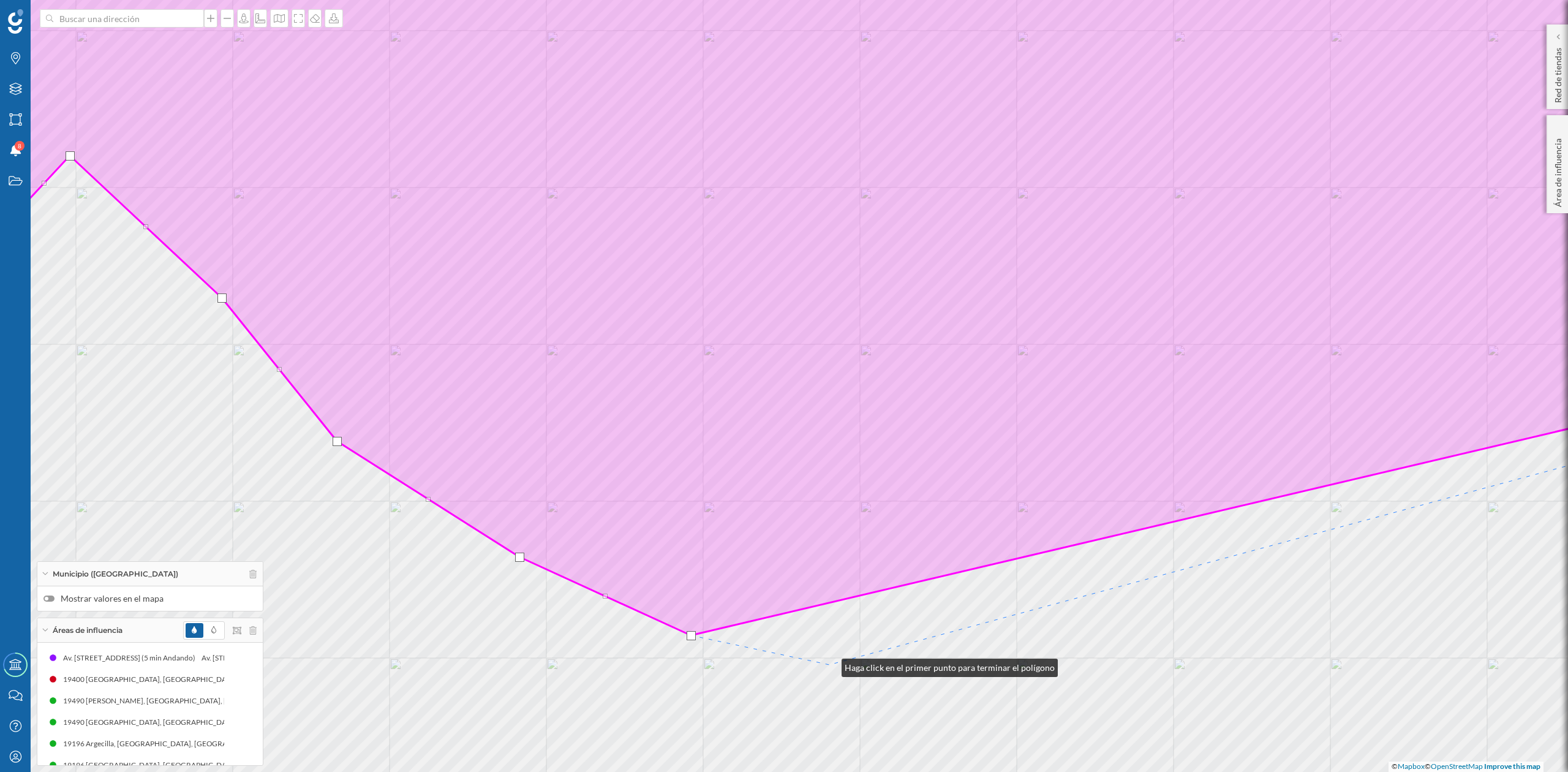
click at [830, 665] on div "© Mapbox © OpenStreetMap Improve this map" at bounding box center [784, 386] width 1568 height 772
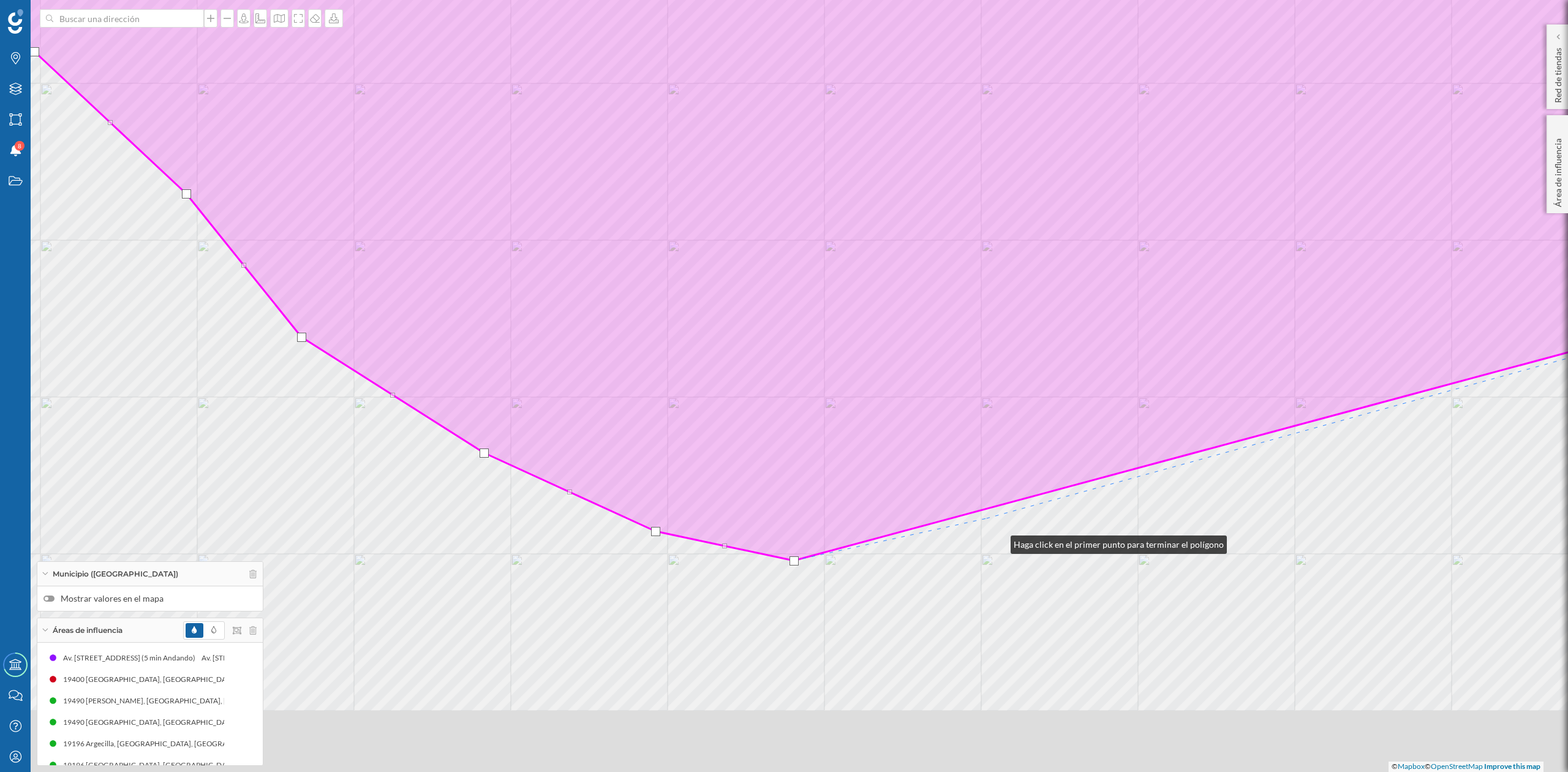
drag, startPoint x: 1034, startPoint y: 646, endPoint x: 893, endPoint y: 337, distance: 339.6
click at [893, 337] on div "© Mapbox © OpenStreetMap Improve this map" at bounding box center [784, 386] width 1568 height 772
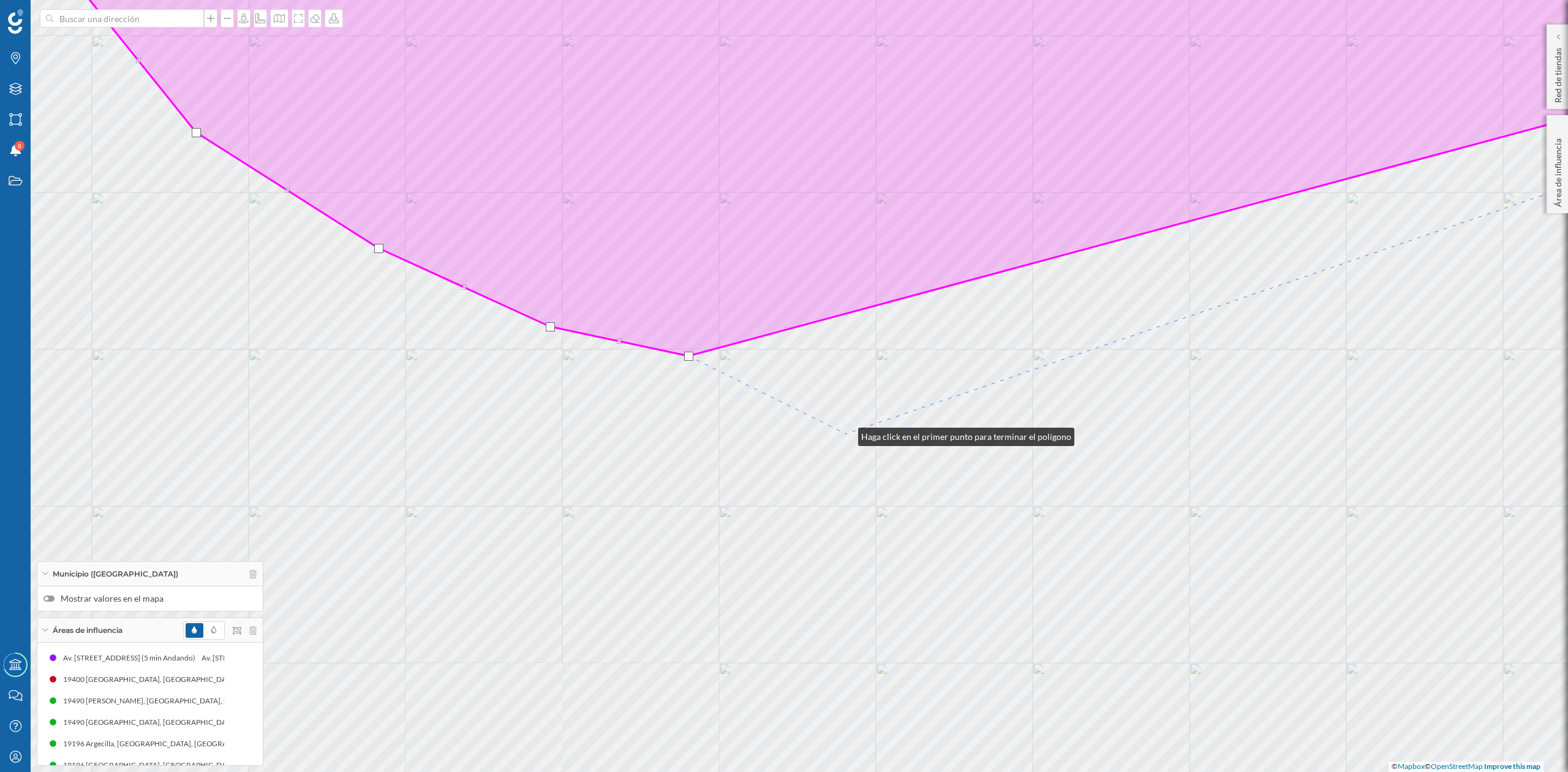
click at [841, 434] on div "© Mapbox © OpenStreetMap Improve this map" at bounding box center [784, 386] width 1568 height 772
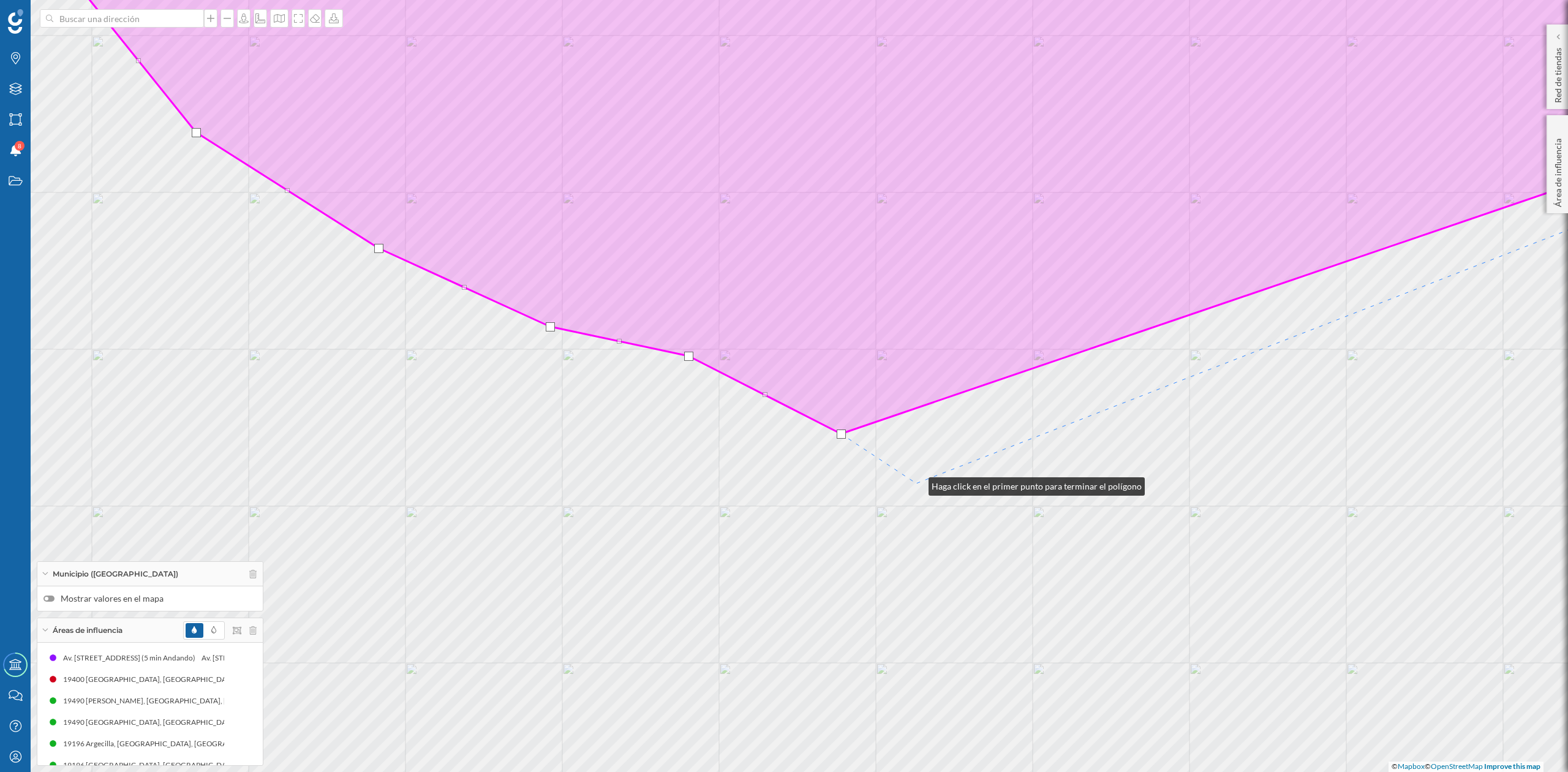
click at [917, 483] on div "© Mapbox © OpenStreetMap Improve this map" at bounding box center [784, 386] width 1568 height 772
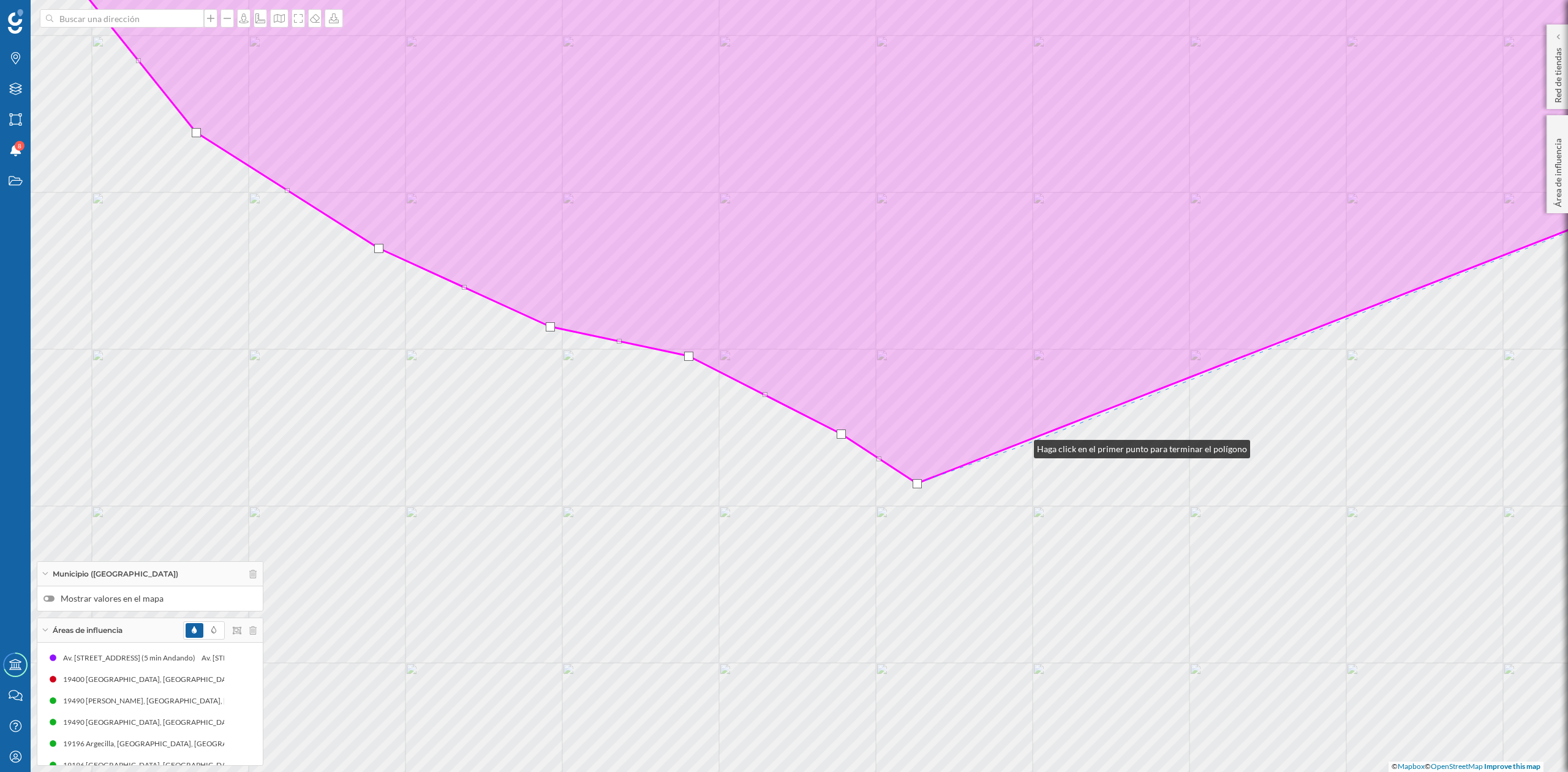
click at [1022, 444] on div "© Mapbox © OpenStreetMap Improve this map" at bounding box center [784, 386] width 1568 height 772
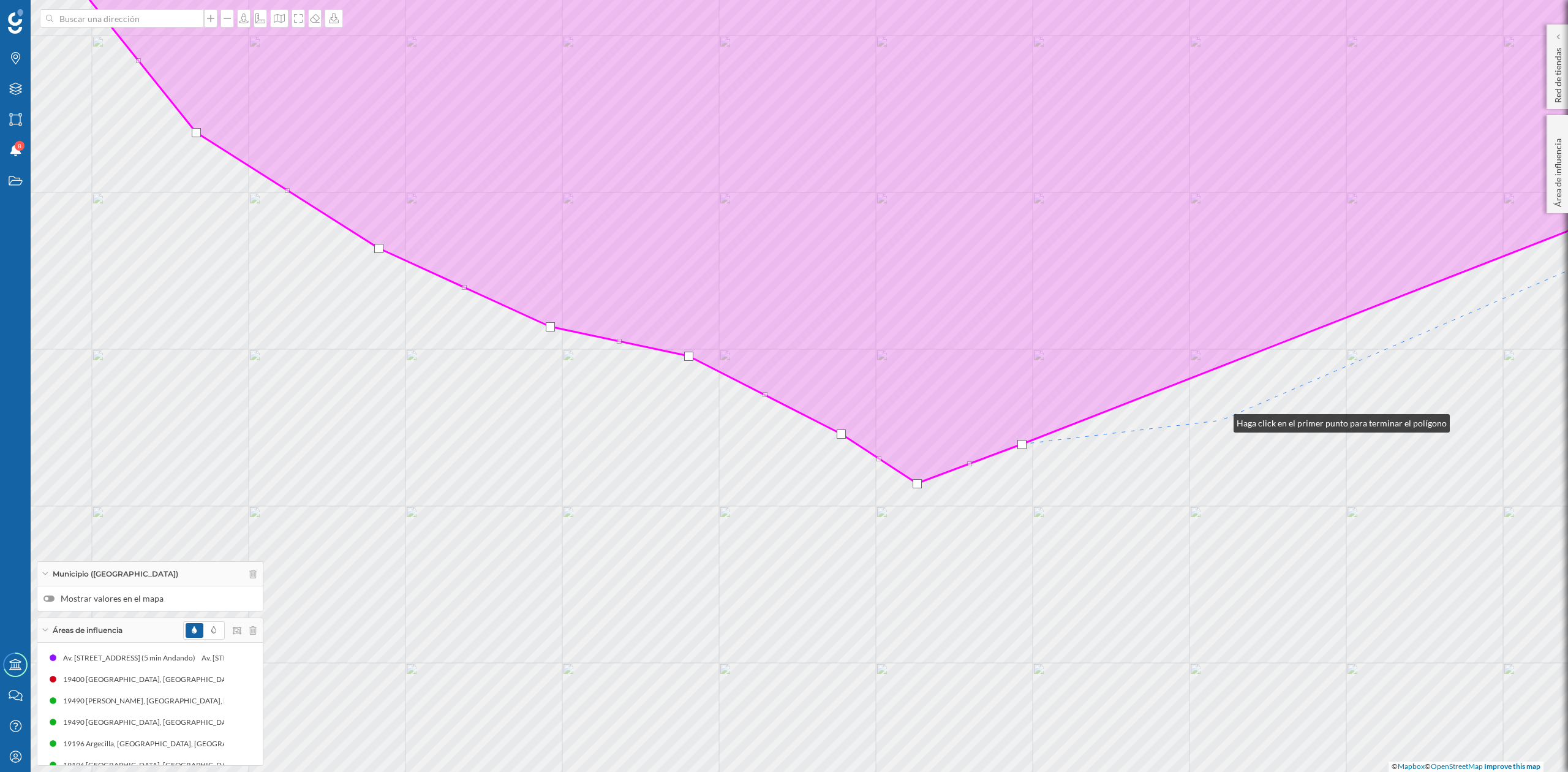
click at [1222, 420] on div "© Mapbox © OpenStreetMap Improve this map" at bounding box center [784, 386] width 1568 height 772
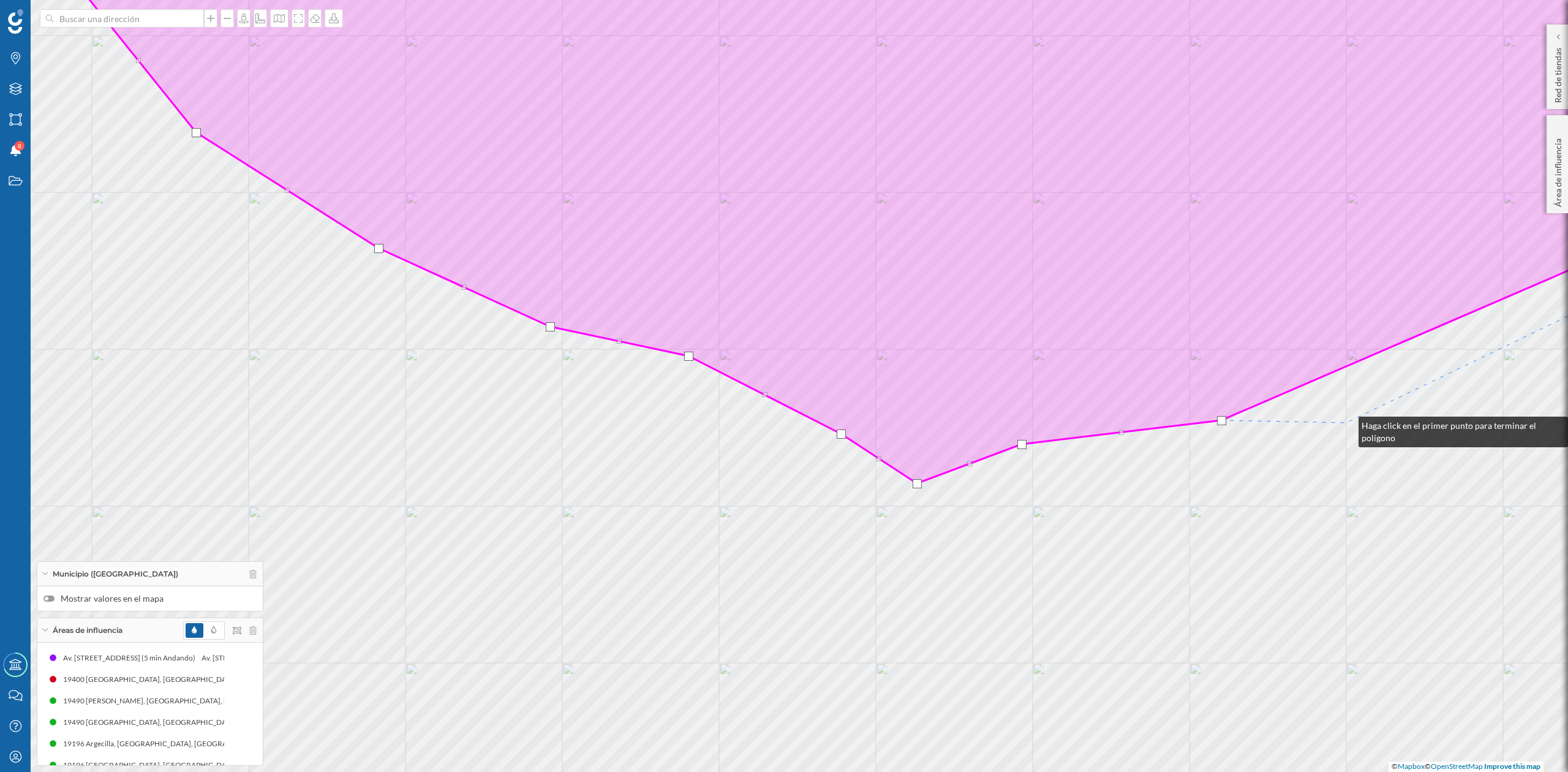
click at [1347, 423] on div "© Mapbox © OpenStreetMap Improve this map" at bounding box center [784, 386] width 1568 height 772
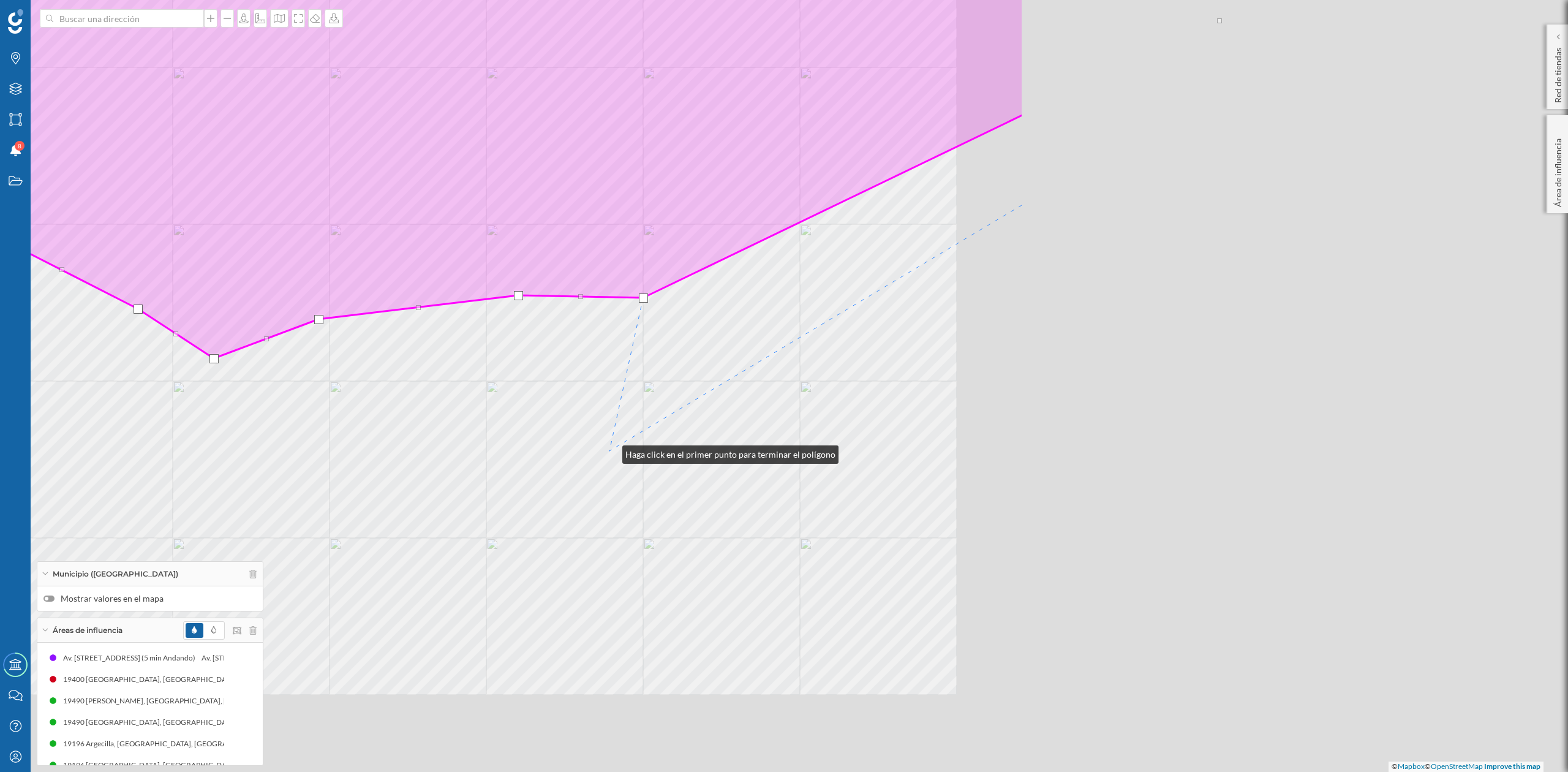
drag, startPoint x: 1314, startPoint y: 577, endPoint x: 610, endPoint y: 452, distance: 715.0
click at [610, 452] on div "© Mapbox © OpenStreetMap Improve this map" at bounding box center [784, 386] width 1568 height 772
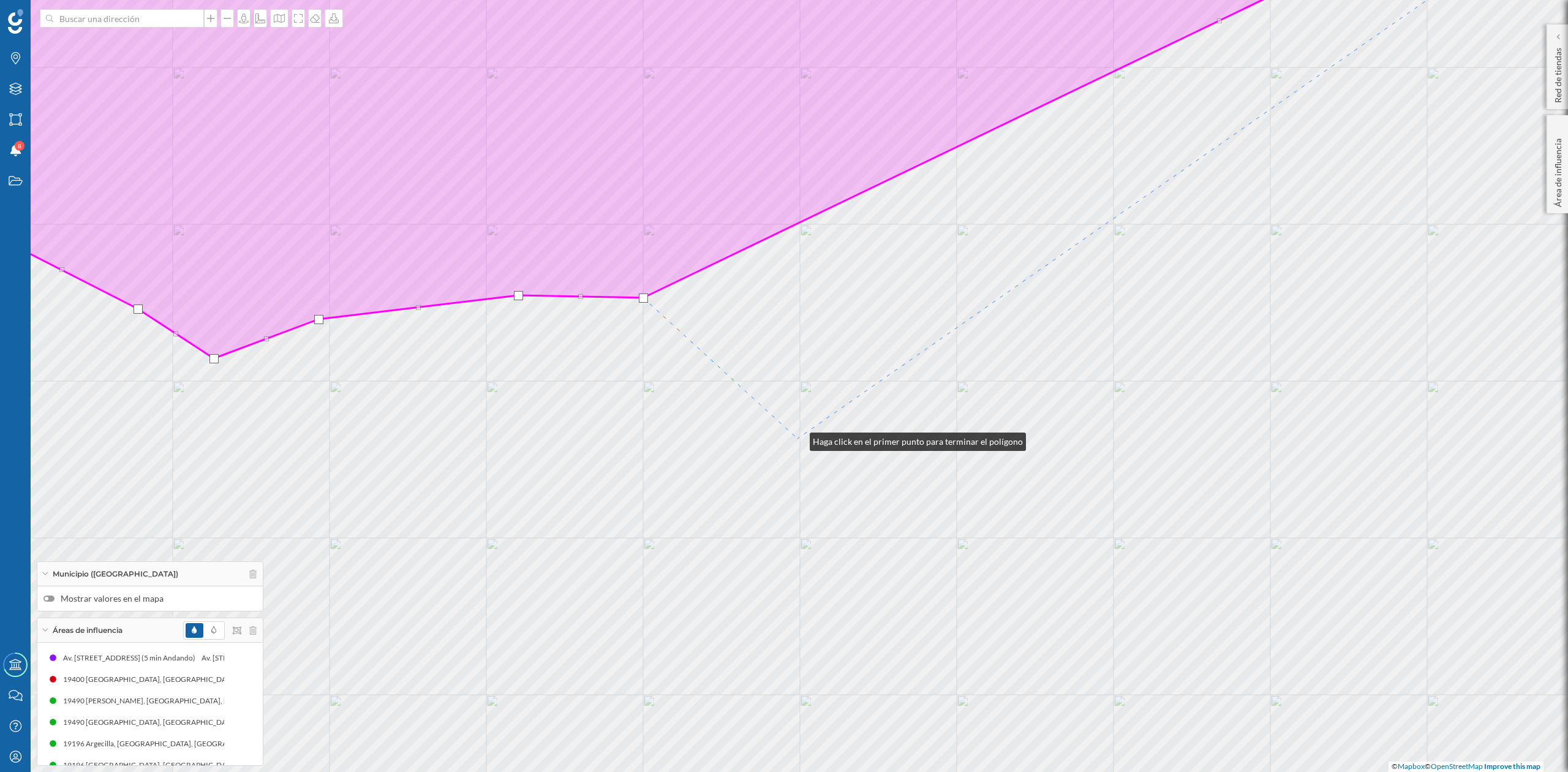
click at [797, 439] on div "© Mapbox © OpenStreetMap Improve this map" at bounding box center [784, 386] width 1568 height 772
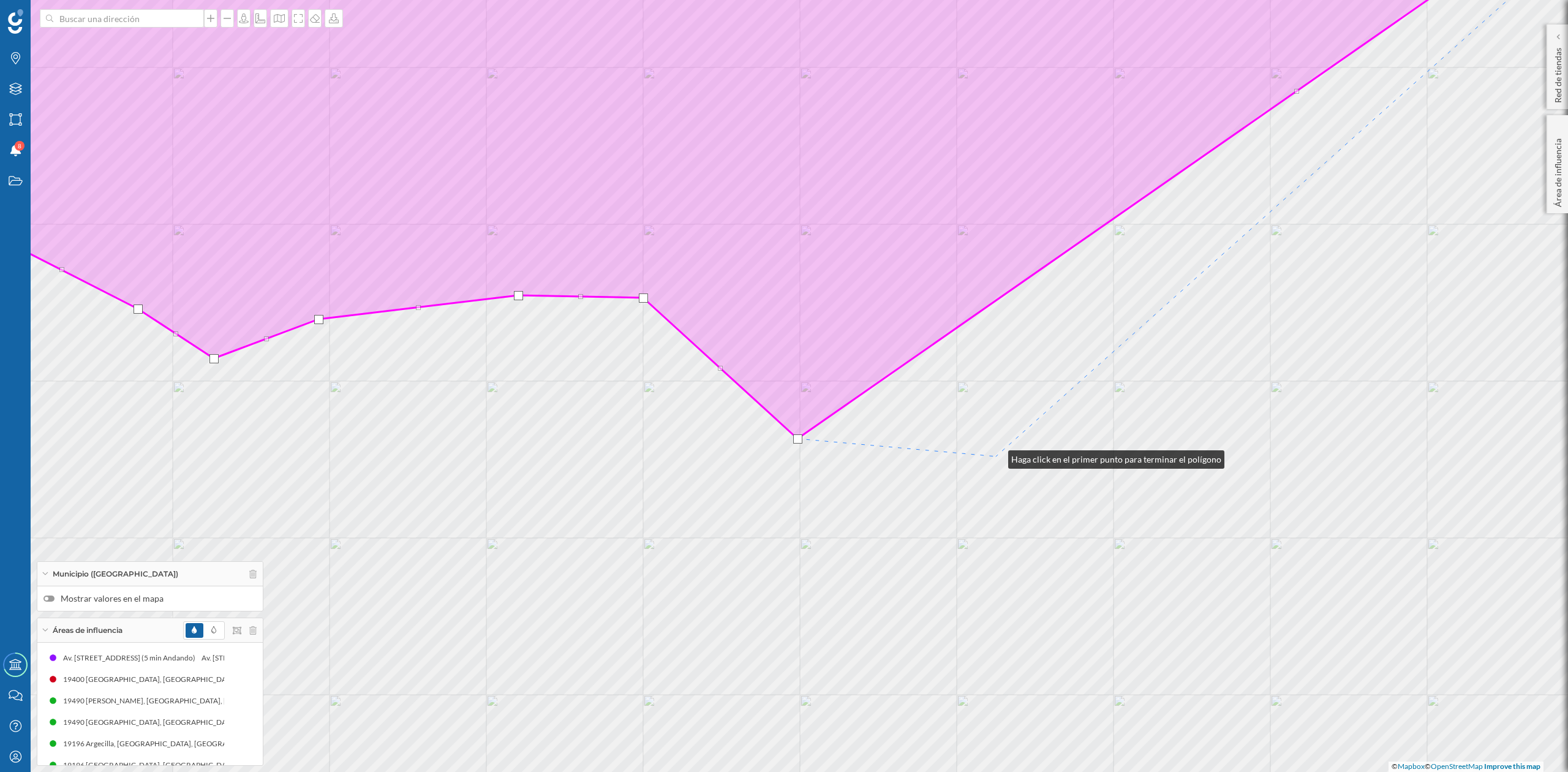
click at [997, 457] on div "© Mapbox © OpenStreetMap Improve this map" at bounding box center [784, 386] width 1568 height 772
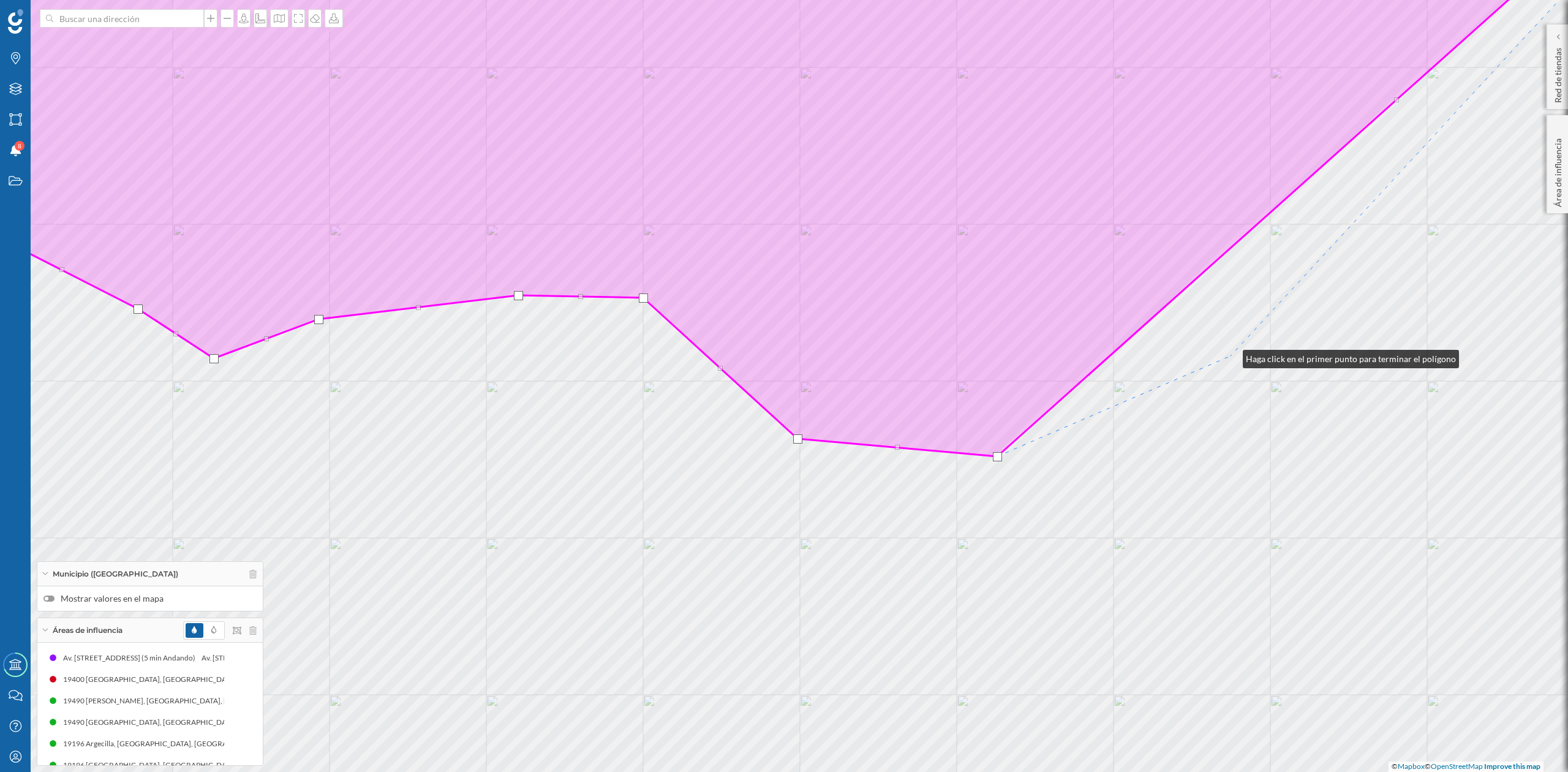
click at [1231, 356] on div "© Mapbox © OpenStreetMap Improve this map" at bounding box center [784, 386] width 1568 height 772
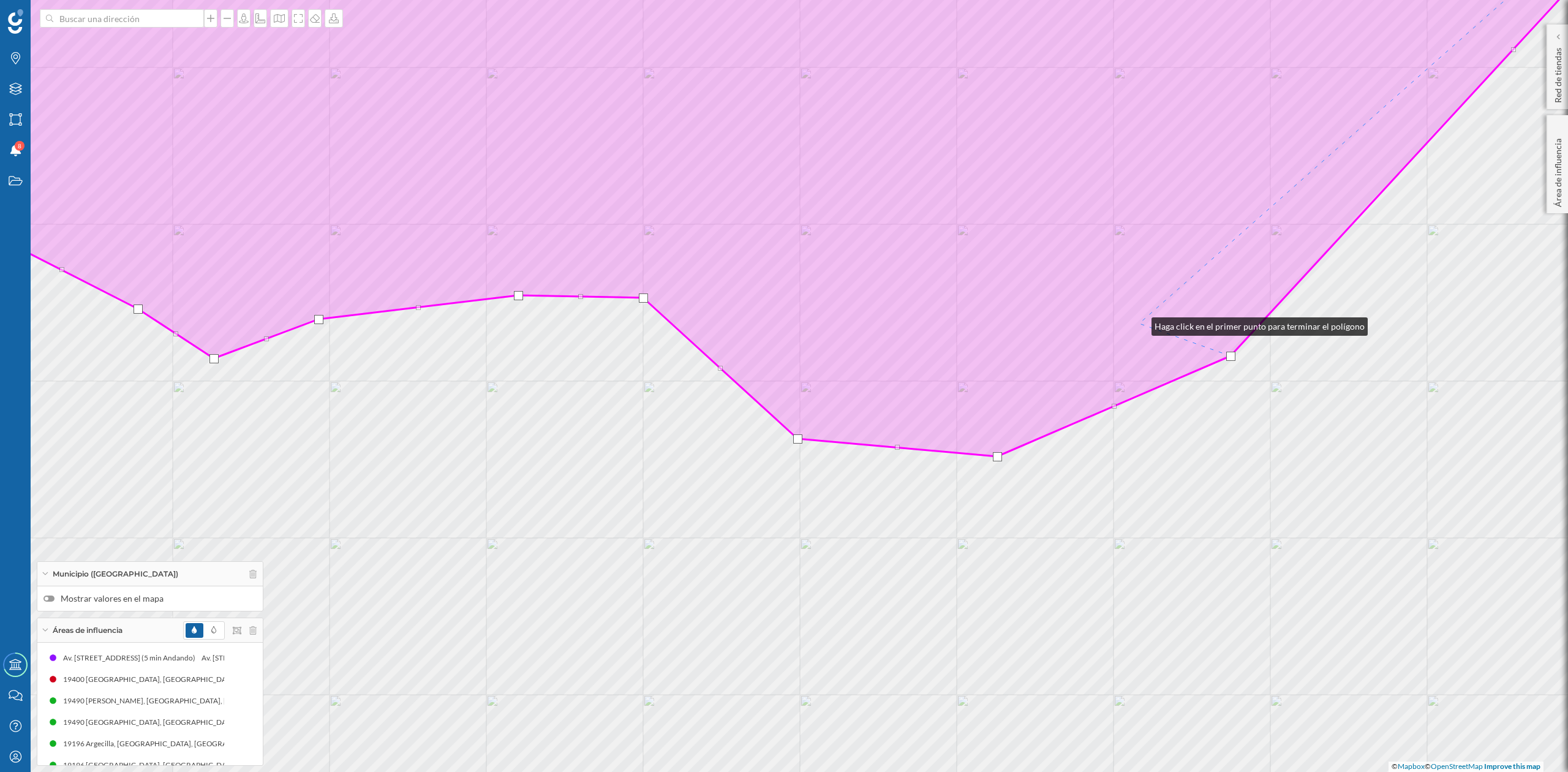
click at [1140, 323] on icon at bounding box center [737, 189] width 1791 height 536
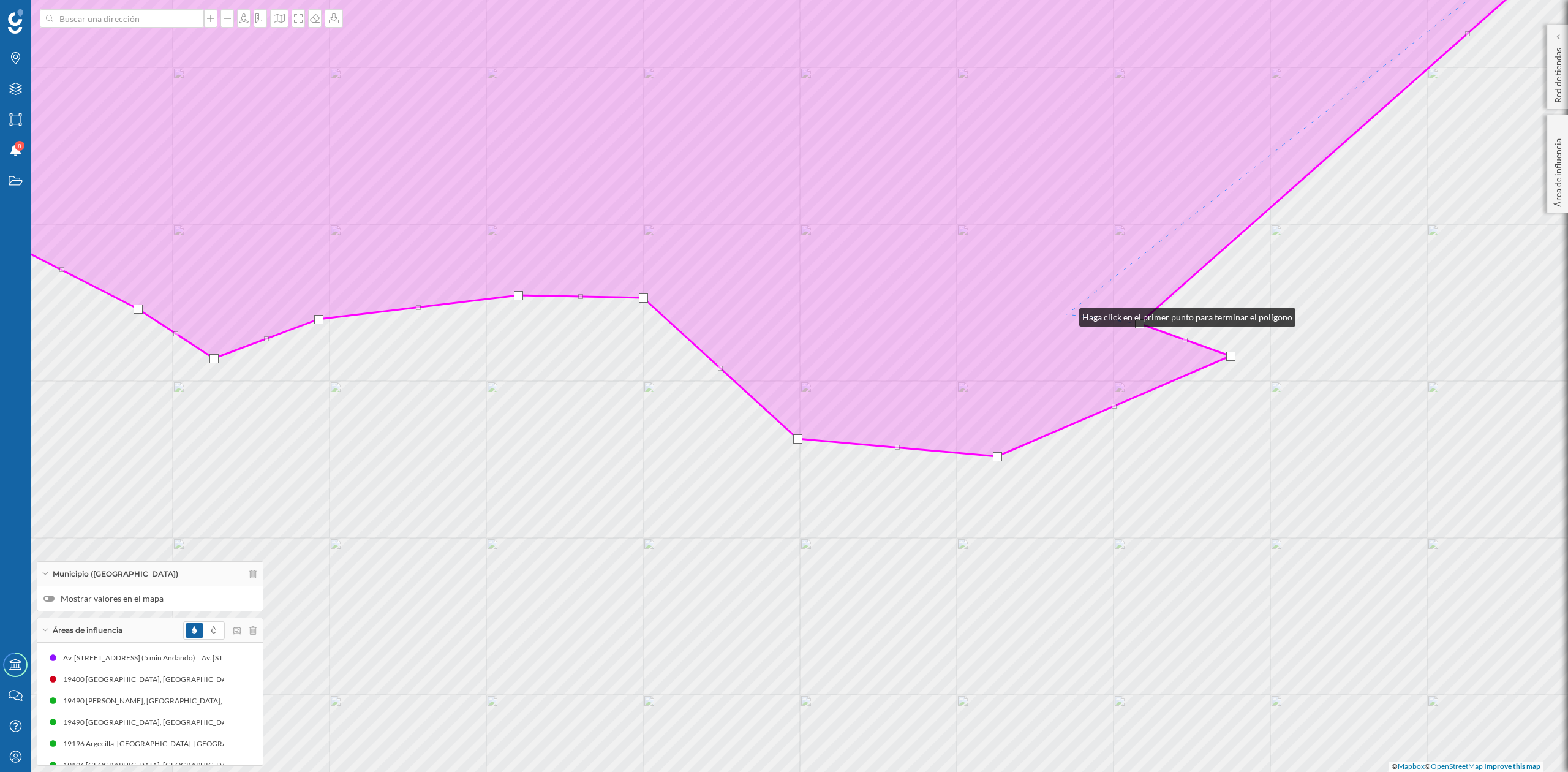
click at [1067, 314] on icon at bounding box center [719, 189] width 1754 height 536
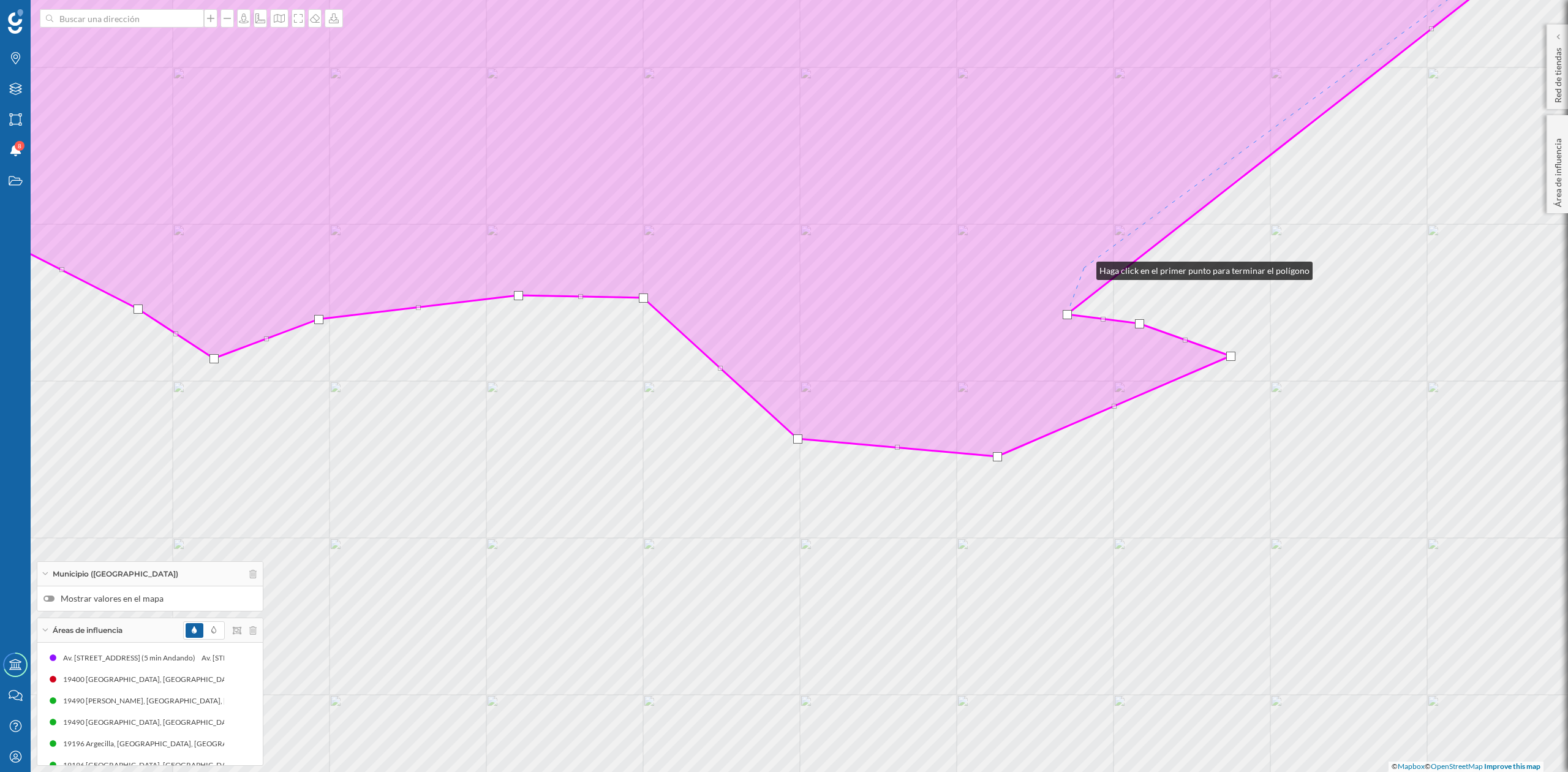
click at [1086, 268] on icon at bounding box center [705, 189] width 1728 height 536
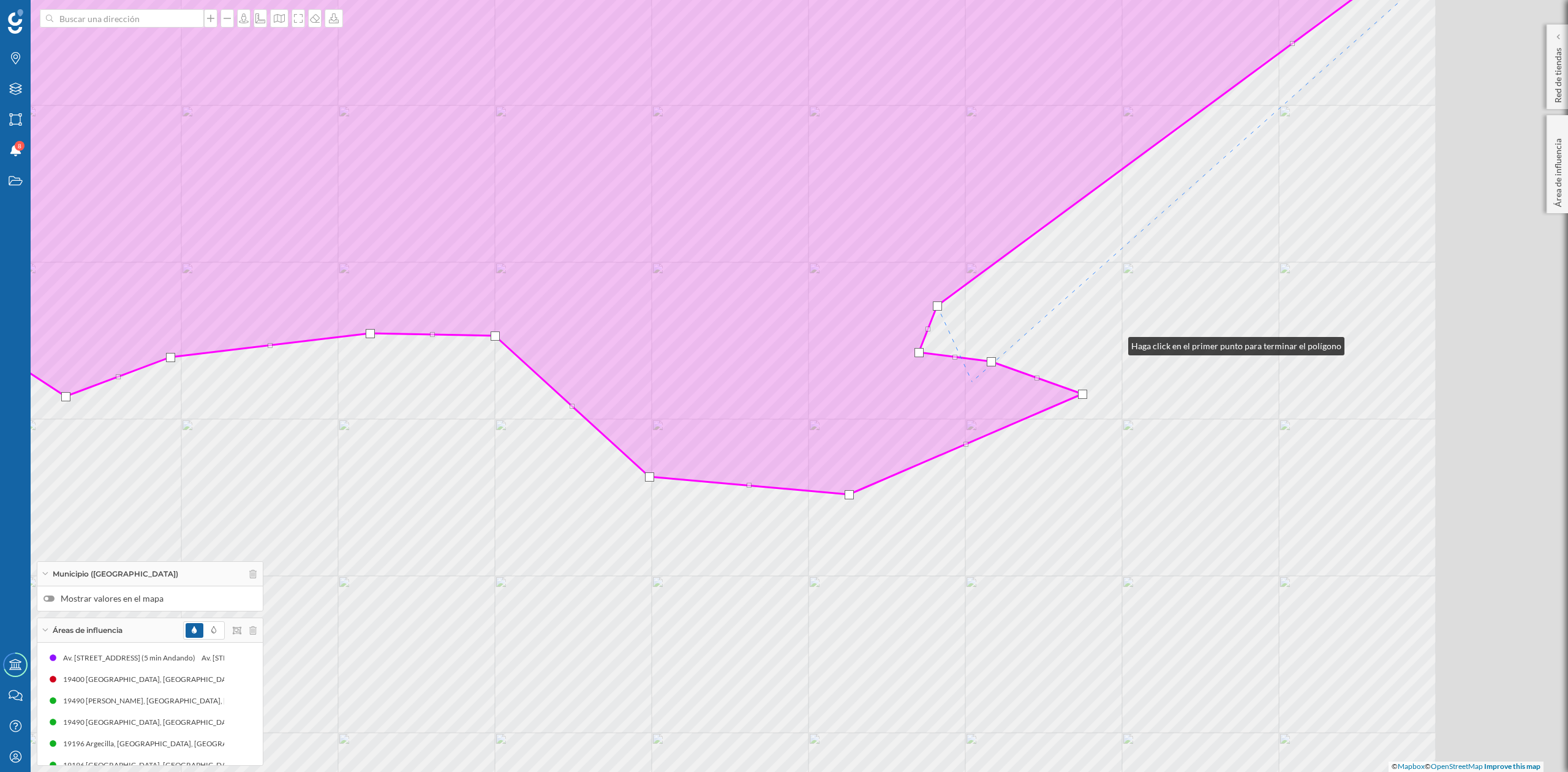
drag, startPoint x: 1265, startPoint y: 305, endPoint x: 830, endPoint y: 450, distance: 458.5
click at [833, 448] on div "© Mapbox © OpenStreetMap Improve this map" at bounding box center [784, 386] width 1568 height 772
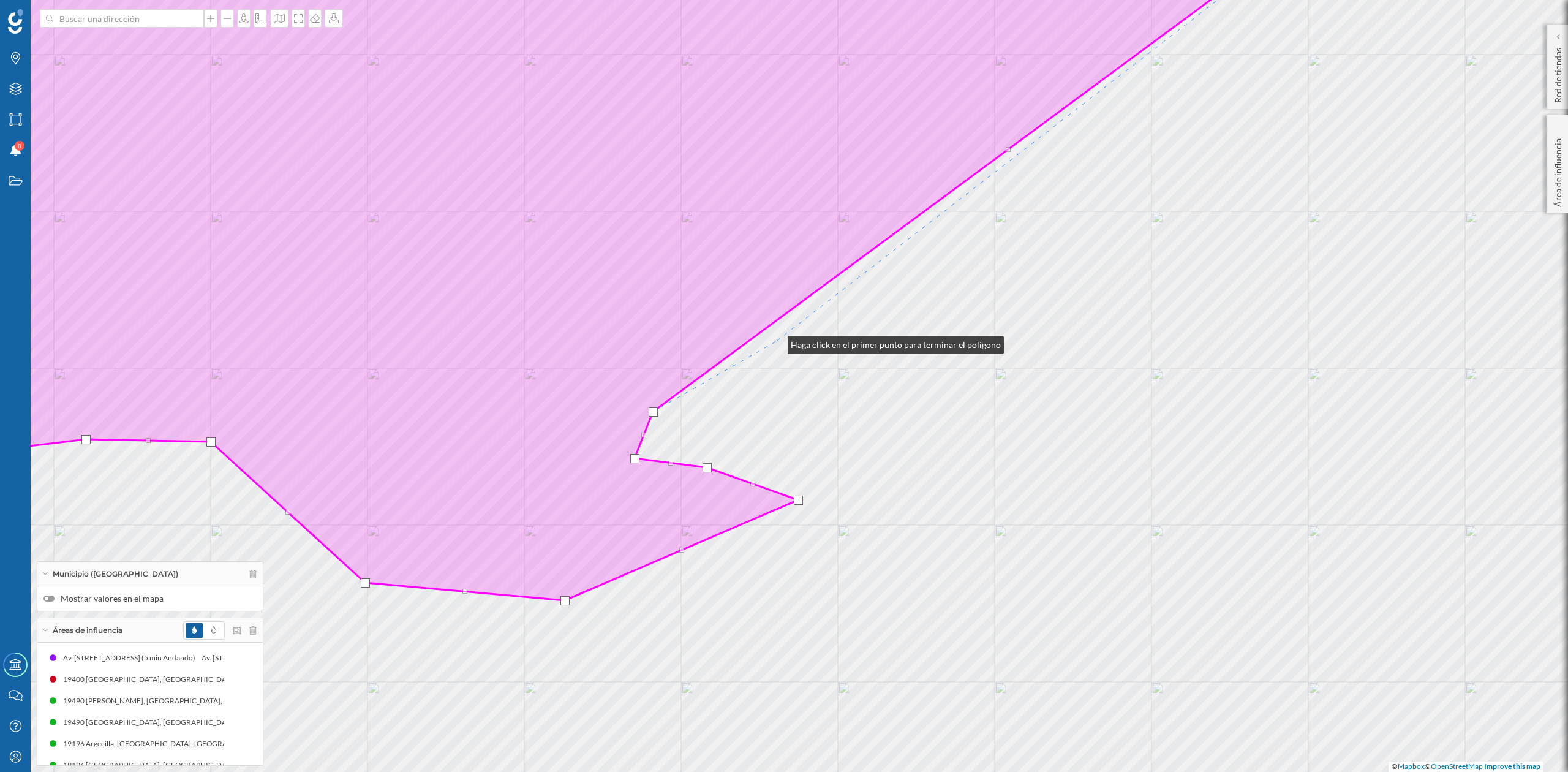
click at [776, 342] on div "© Mapbox © OpenStreetMap Improve this map" at bounding box center [784, 386] width 1568 height 772
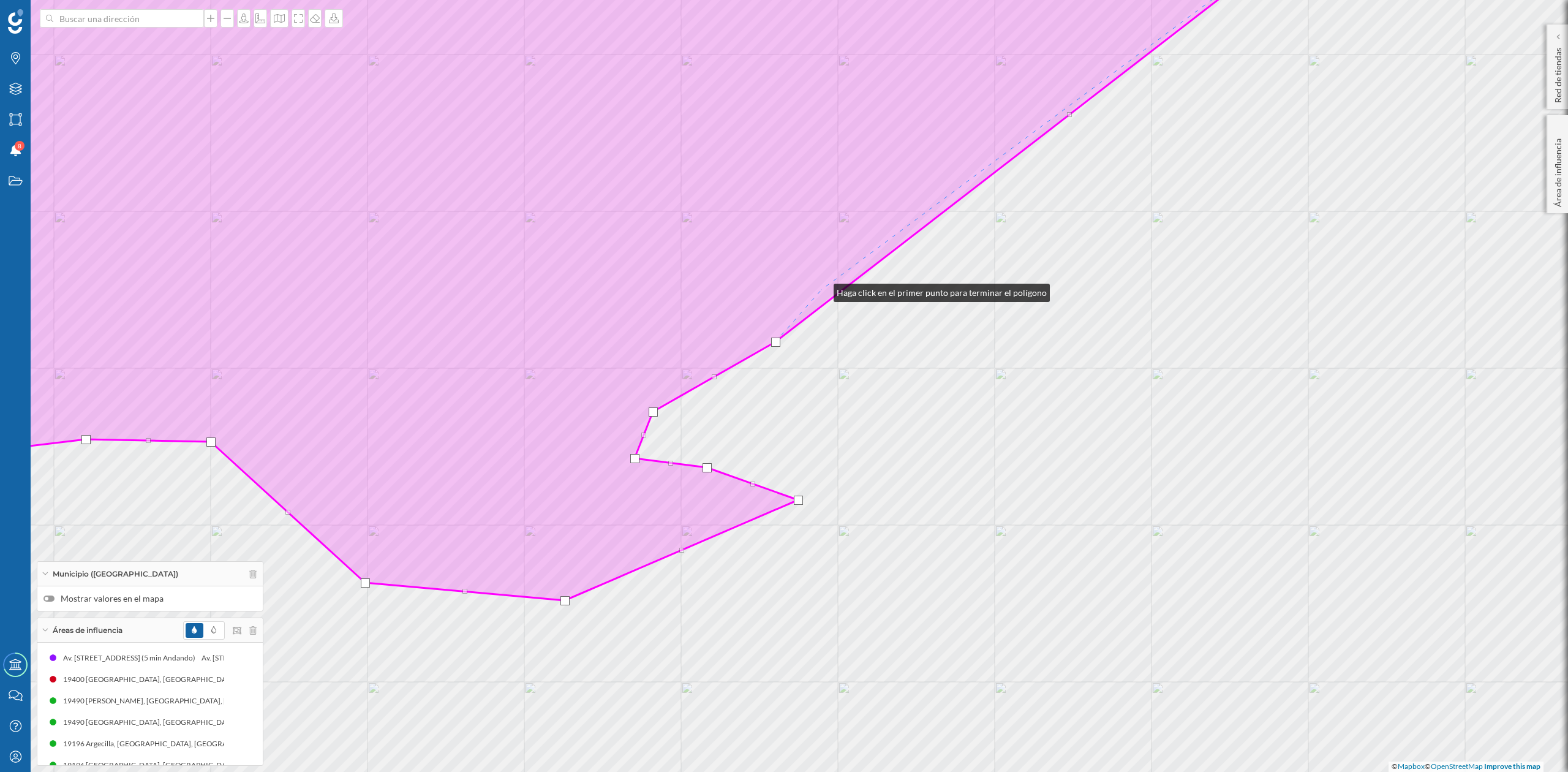
click at [821, 290] on icon at bounding box center [581, 261] width 1478 height 680
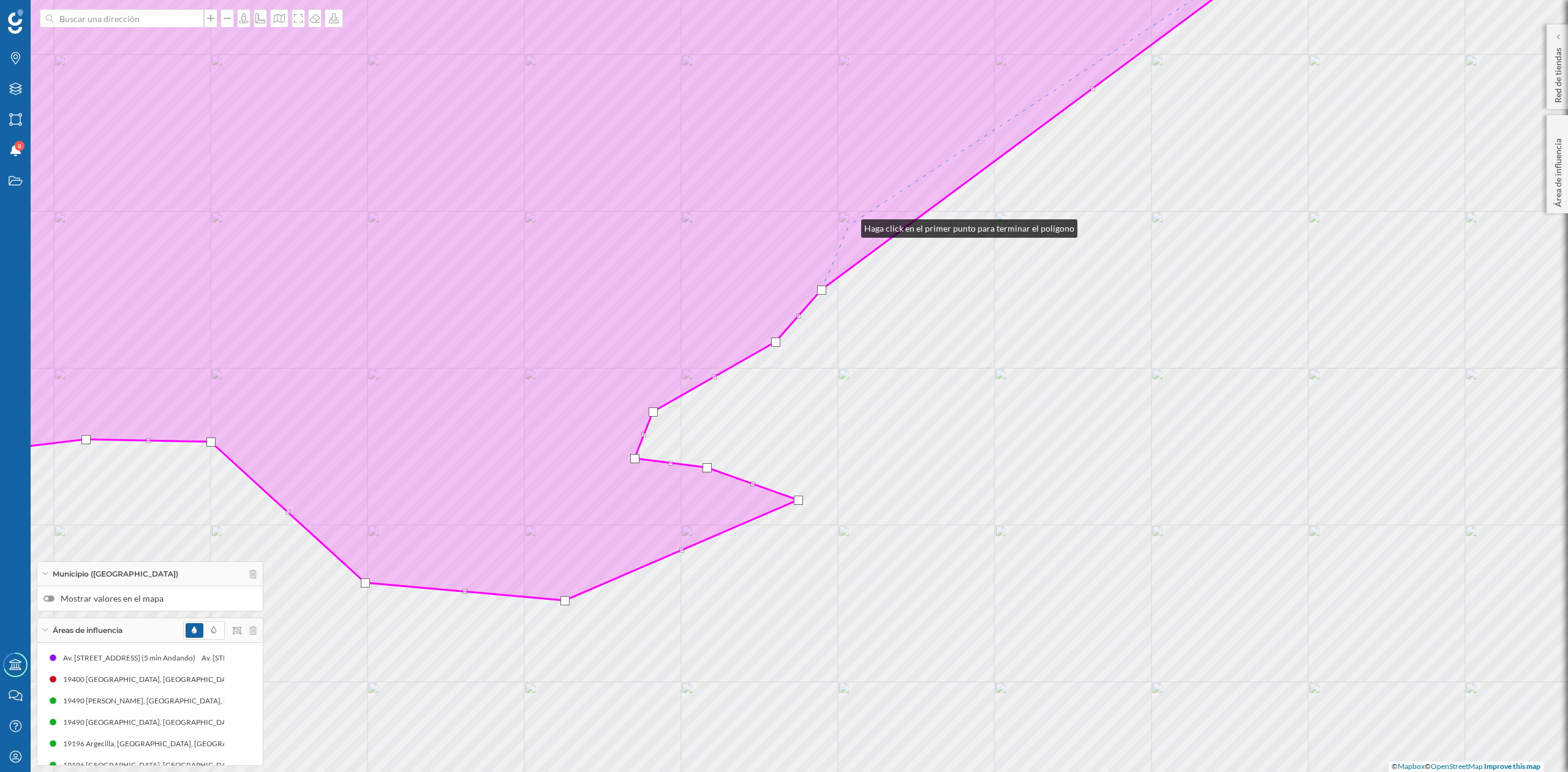
click at [849, 226] on icon at bounding box center [580, 261] width 1477 height 680
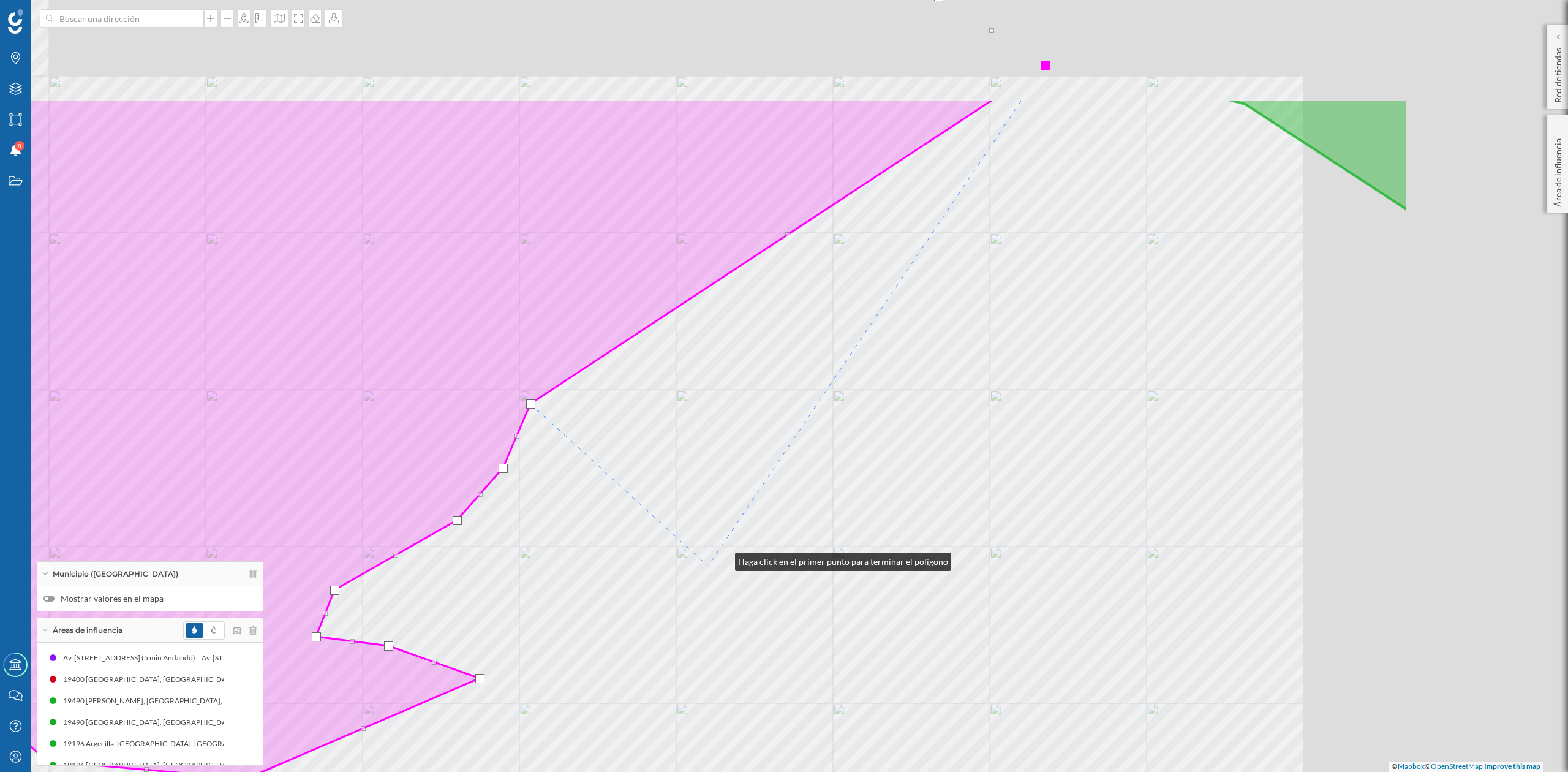
drag, startPoint x: 1042, startPoint y: 381, endPoint x: 697, endPoint y: 580, distance: 398.3
click at [697, 580] on div "© Mapbox © OpenStreetMap Improve this map" at bounding box center [784, 386] width 1568 height 772
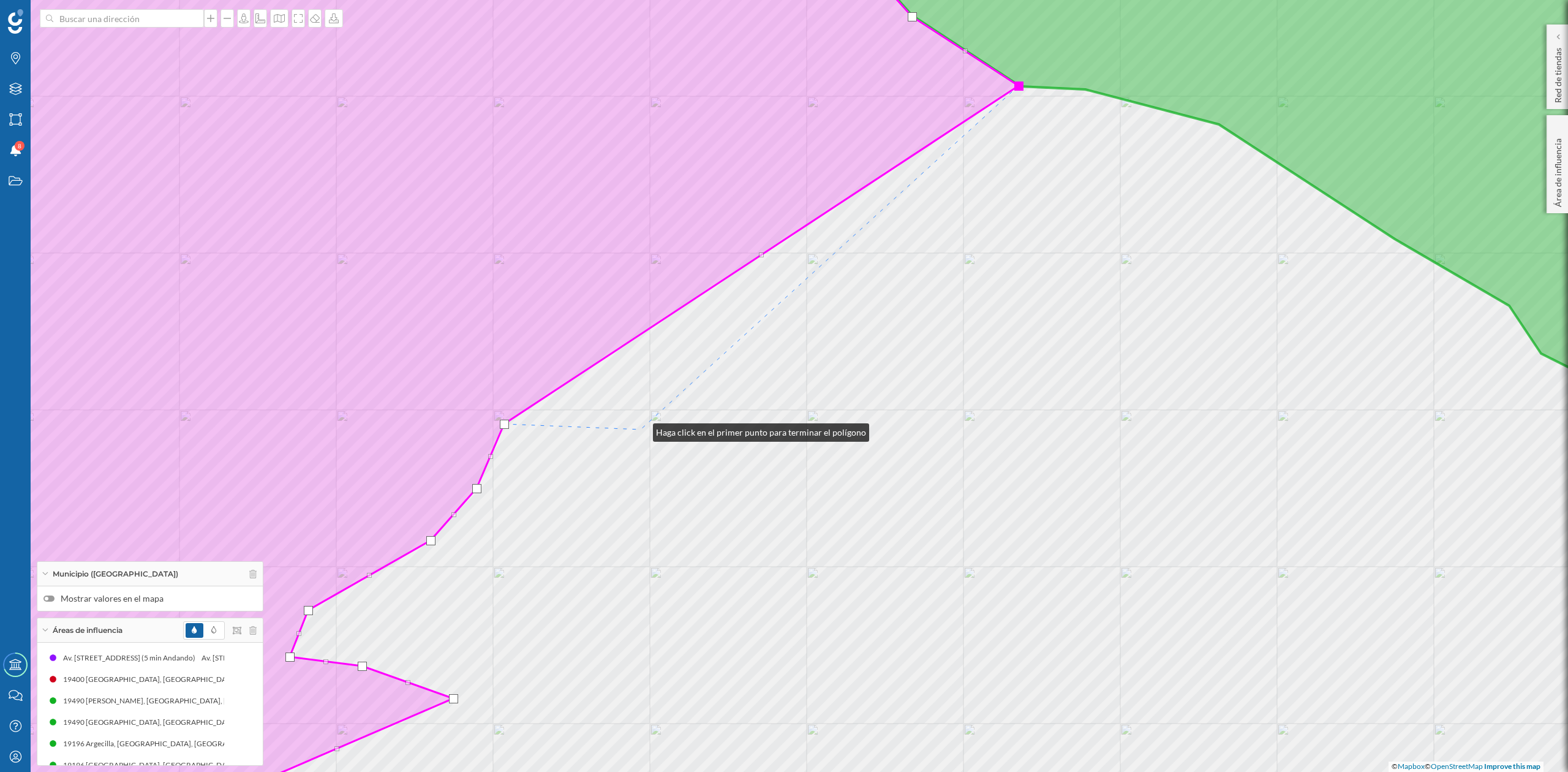
click at [641, 430] on div "© Mapbox © OpenStreetMap Improve this map" at bounding box center [784, 386] width 1568 height 772
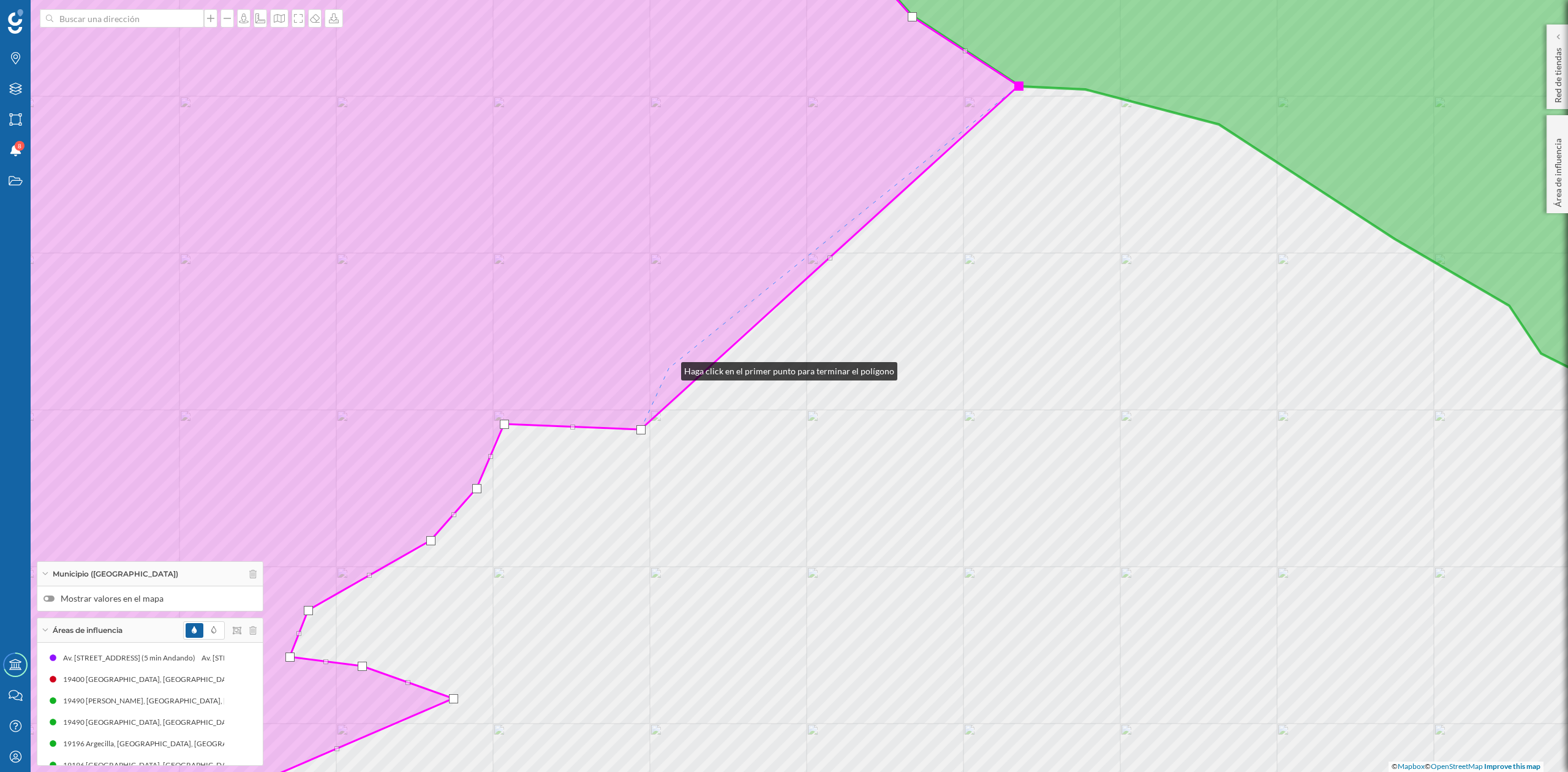
click at [669, 368] on icon at bounding box center [430, 360] width 1178 height 878
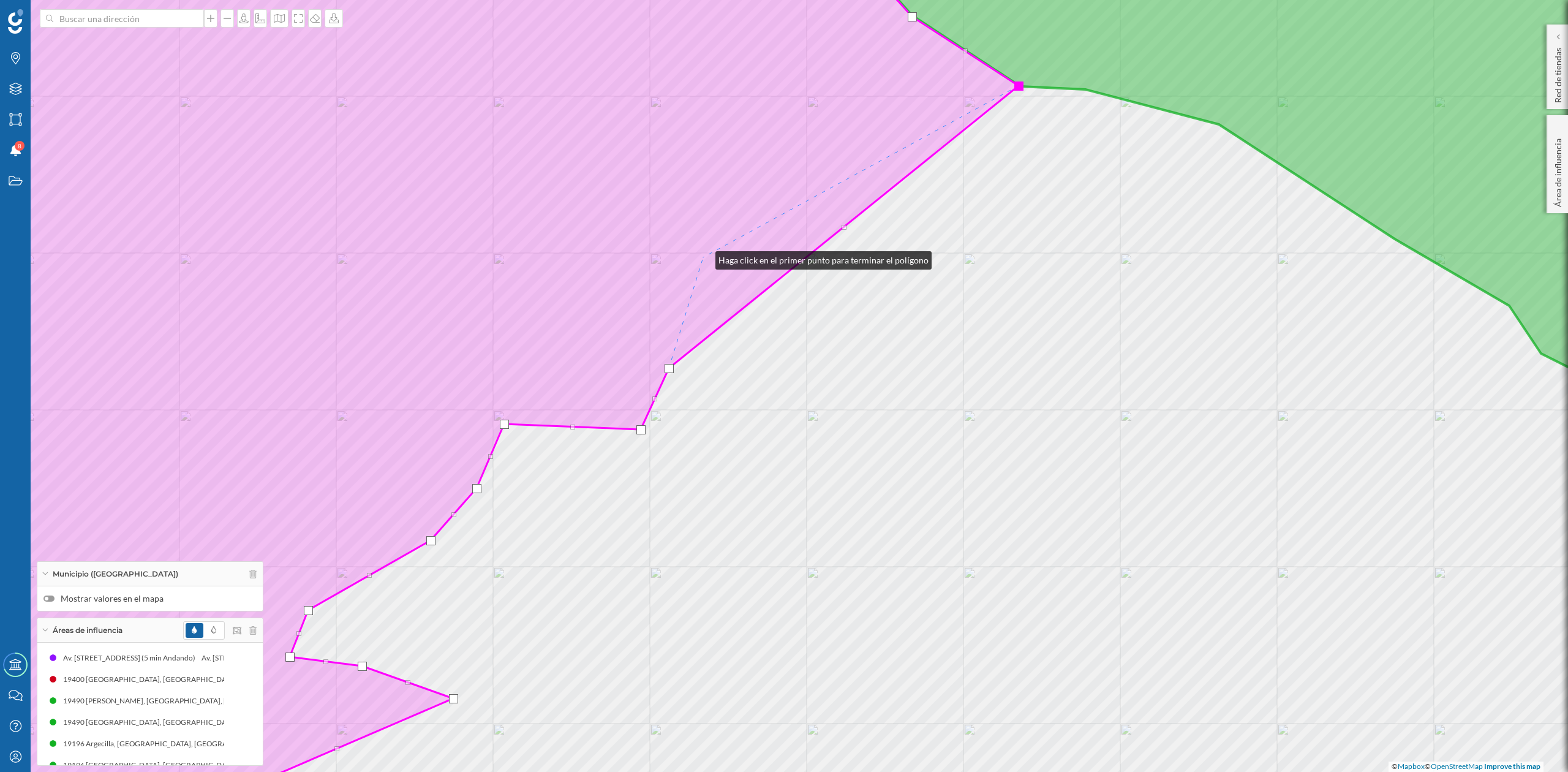
click at [704, 257] on icon at bounding box center [430, 360] width 1178 height 878
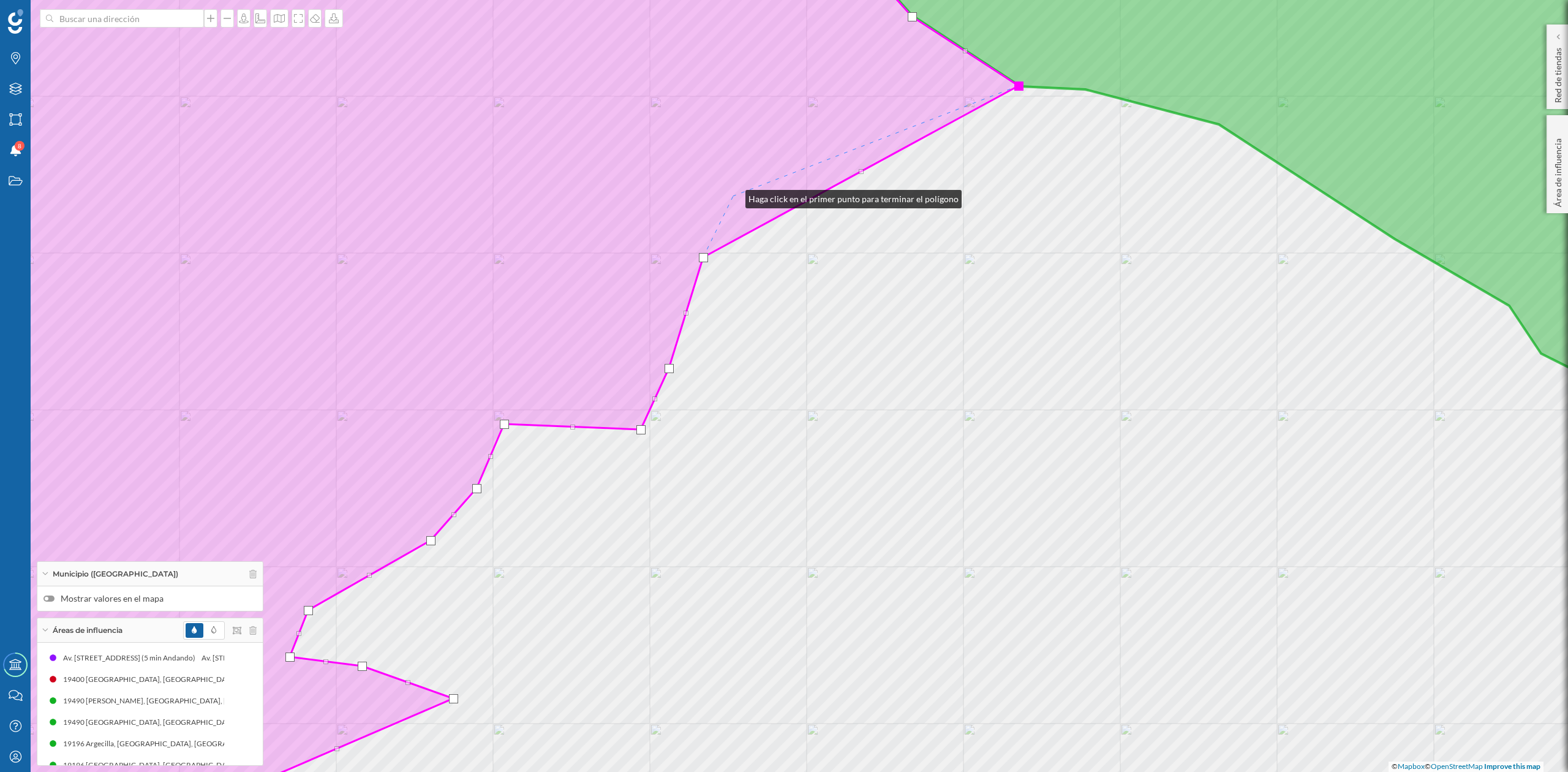
click at [734, 197] on icon at bounding box center [430, 360] width 1178 height 878
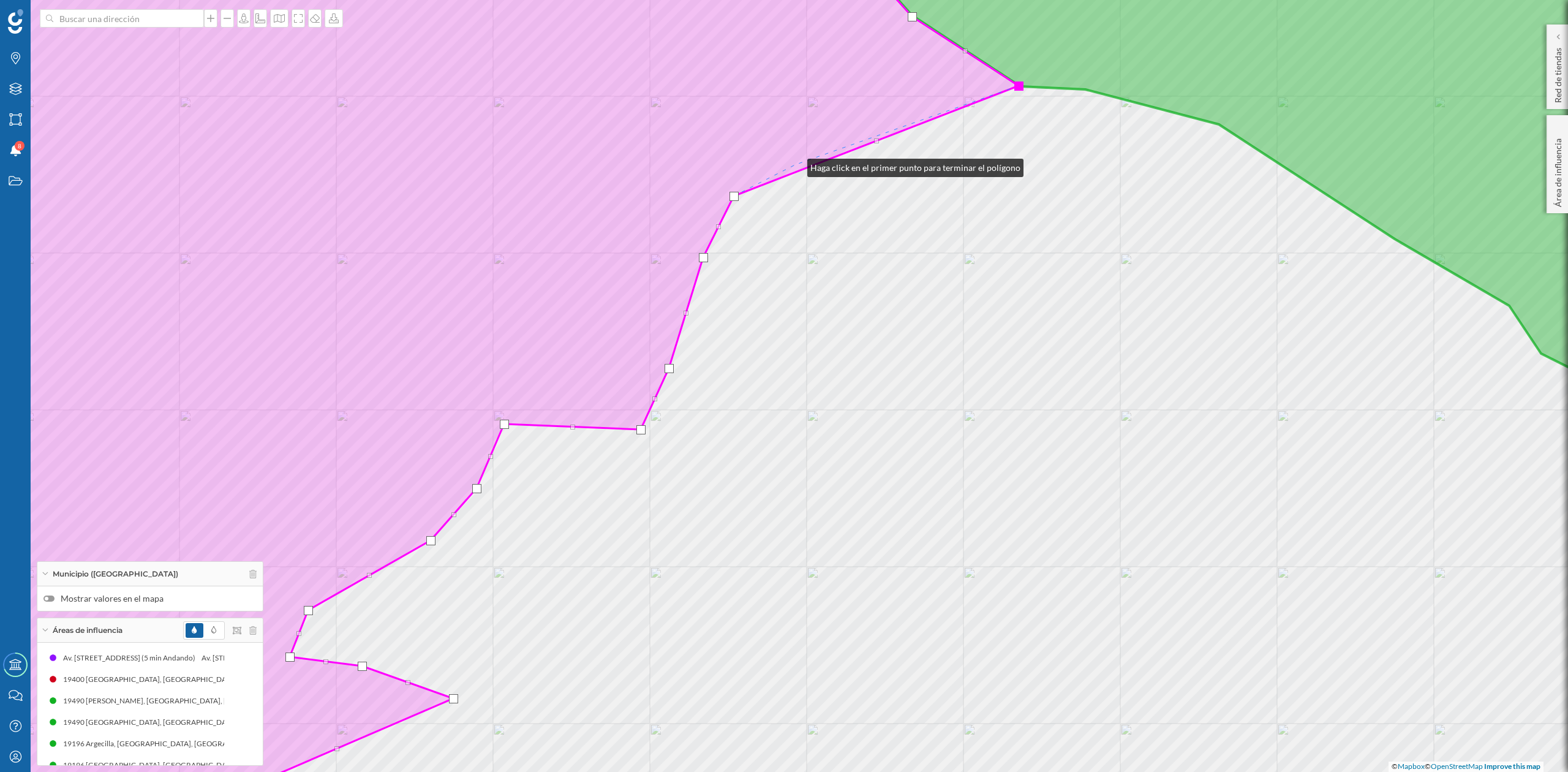
click at [796, 164] on icon at bounding box center [430, 360] width 1178 height 878
click at [861, 153] on div "© Mapbox © OpenStreetMap Improve this map" at bounding box center [784, 386] width 1568 height 772
click at [1020, 84] on div at bounding box center [1019, 85] width 9 height 9
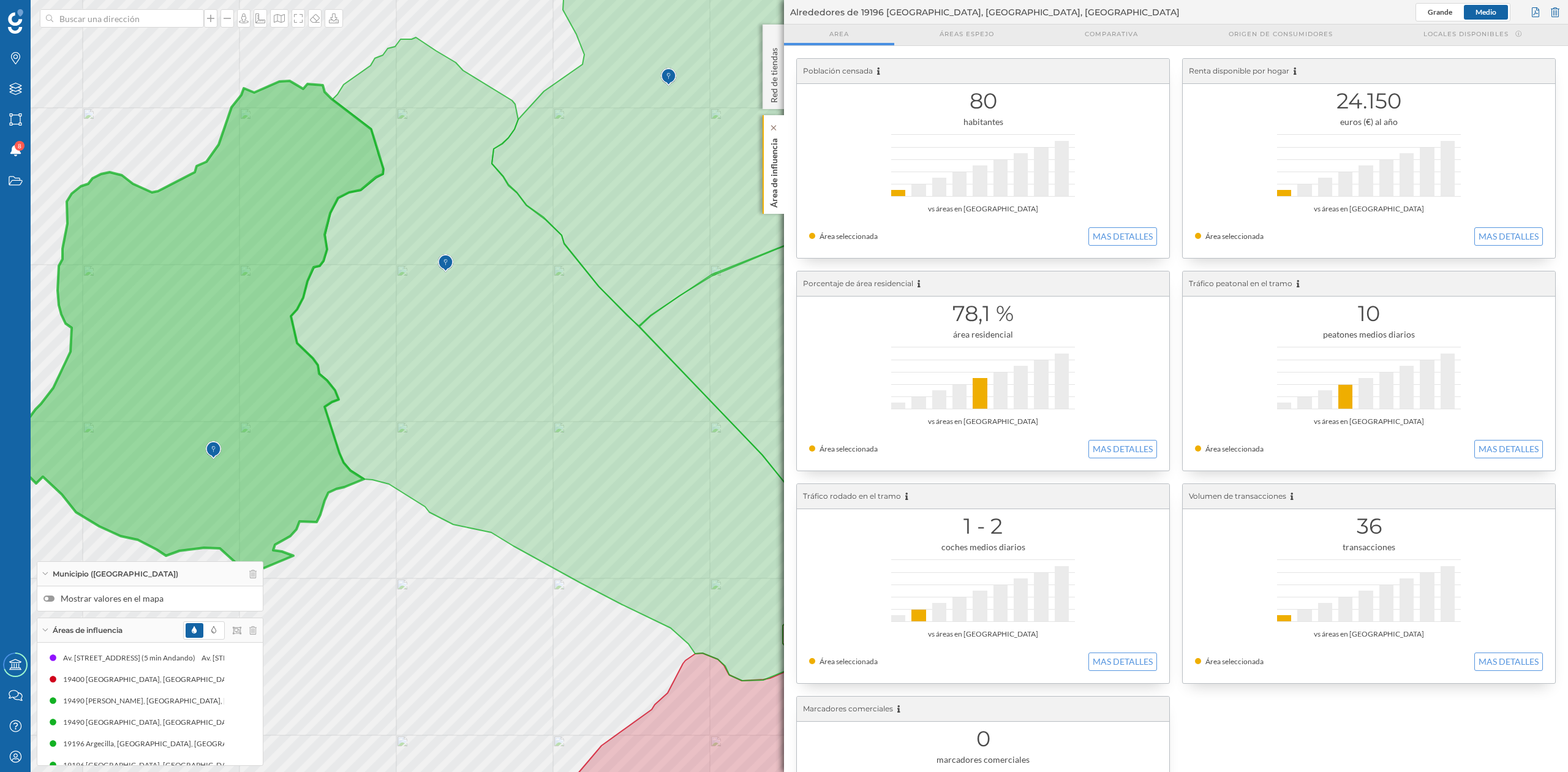
click at [762, 168] on div "Área de influencia" at bounding box center [773, 164] width 22 height 99
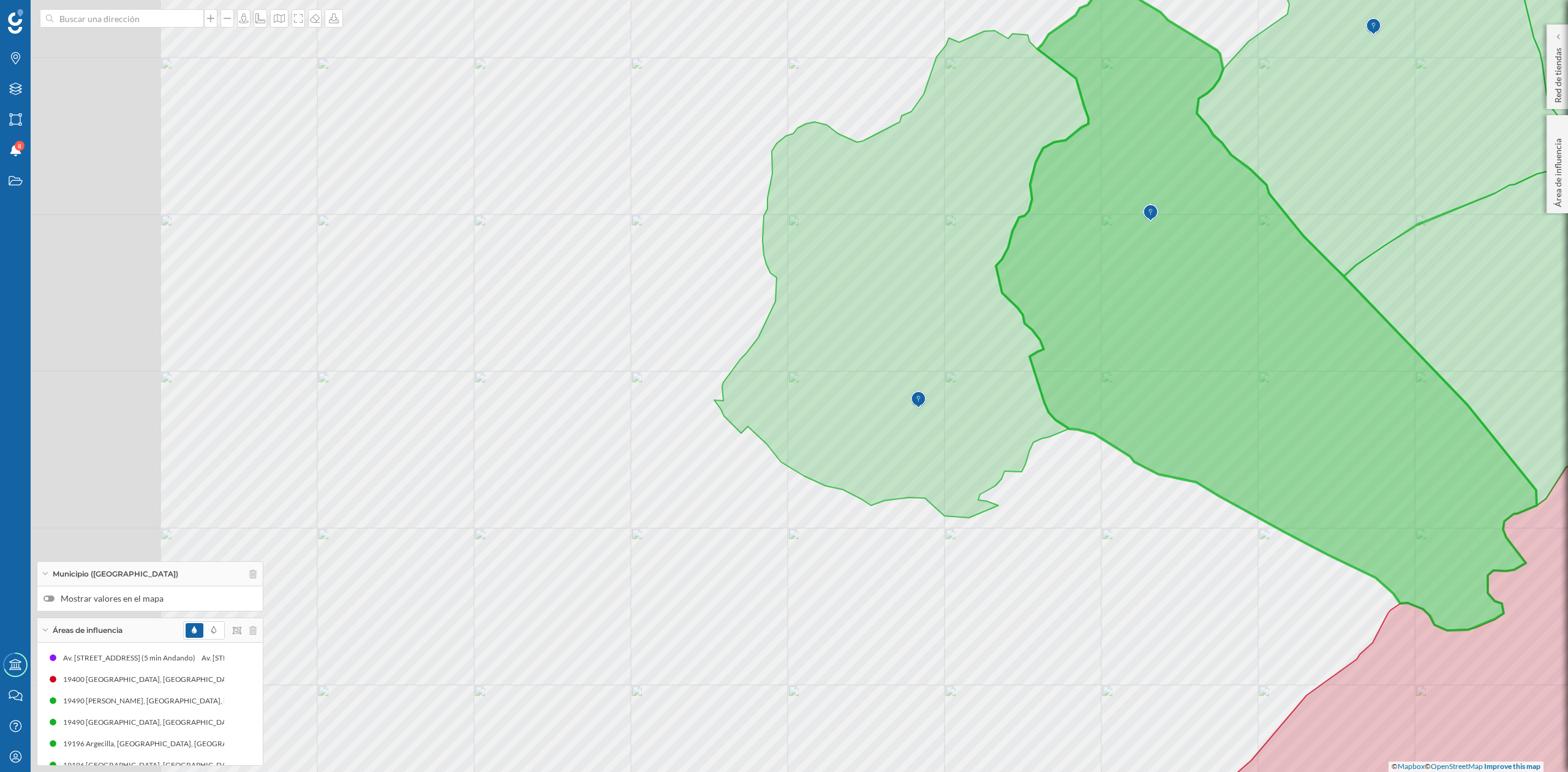
drag, startPoint x: 852, startPoint y: 410, endPoint x: 1375, endPoint y: 390, distance: 523.4
click at [1375, 390] on icon at bounding box center [1266, 308] width 541 height 643
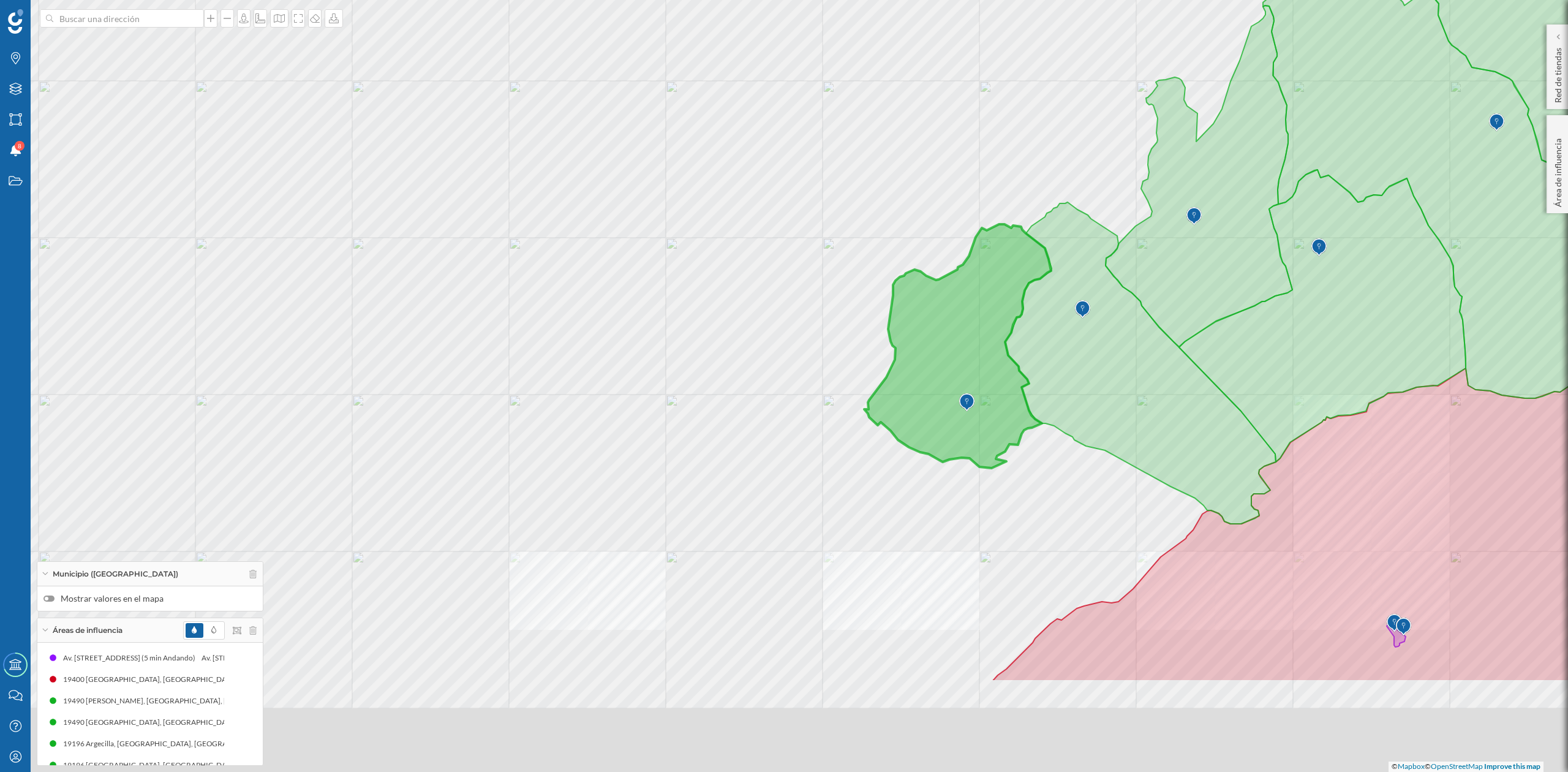
drag, startPoint x: 1106, startPoint y: 682, endPoint x: 1078, endPoint y: 513, distance: 171.3
click at [1078, 513] on div "© Mapbox © OpenStreetMap Improve this map" at bounding box center [784, 386] width 1568 height 772
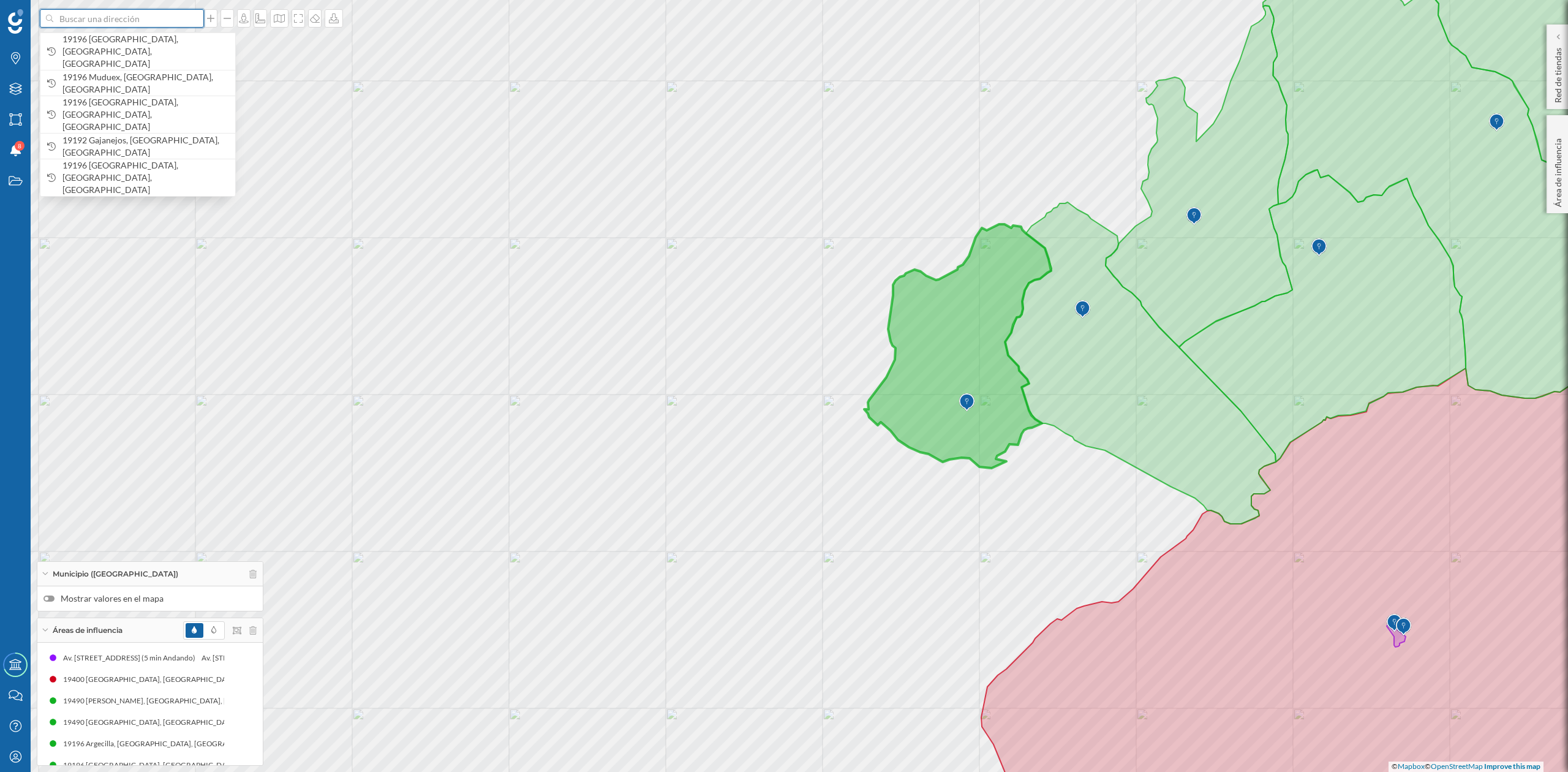
click at [85, 22] on input at bounding box center [122, 18] width 138 height 18
type input "trijueque"
click at [75, 49] on b "Trijueque" at bounding box center [81, 46] width 39 height 11
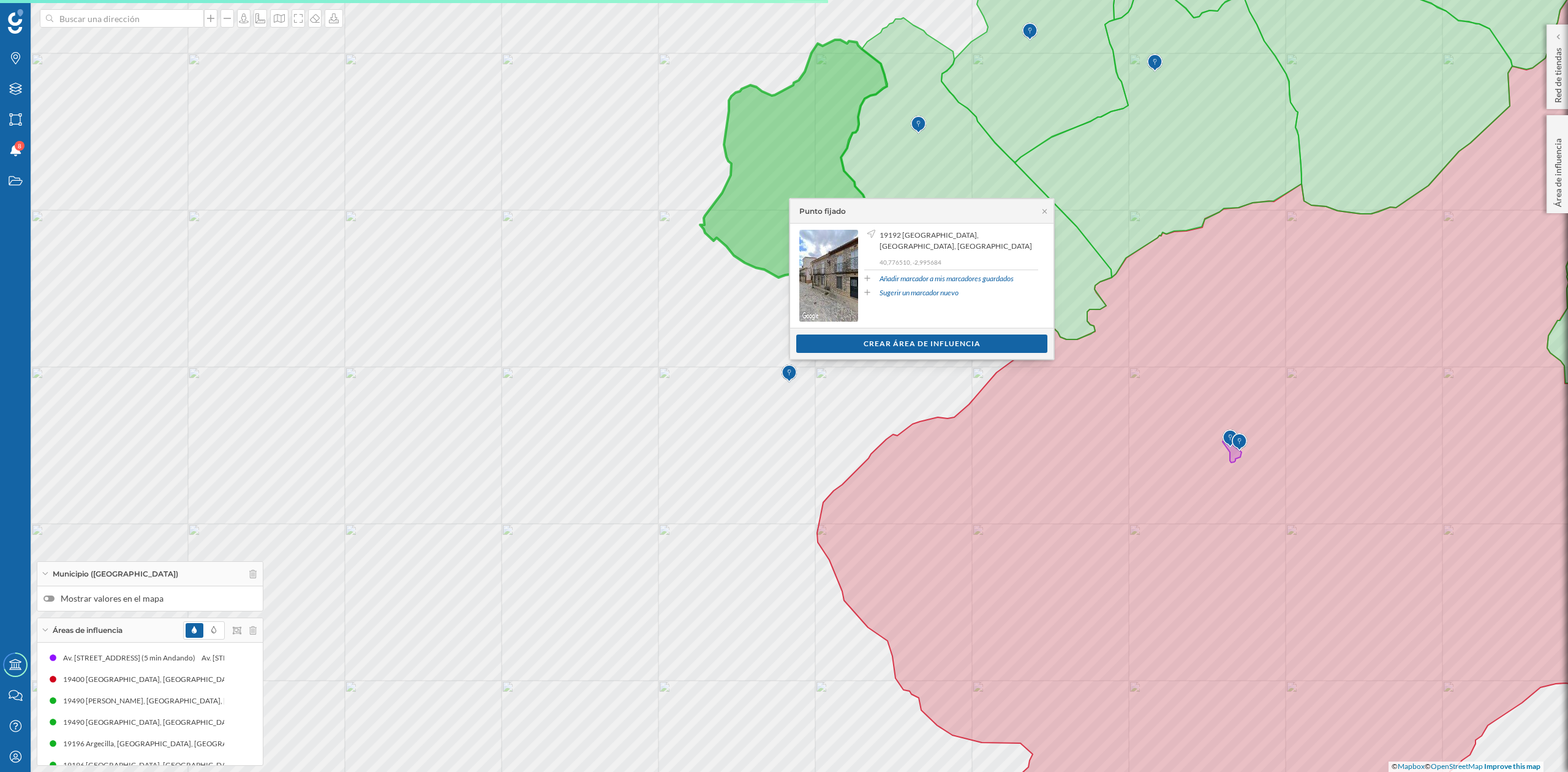
click at [955, 337] on div "Crear área de influencia" at bounding box center [922, 344] width 251 height 18
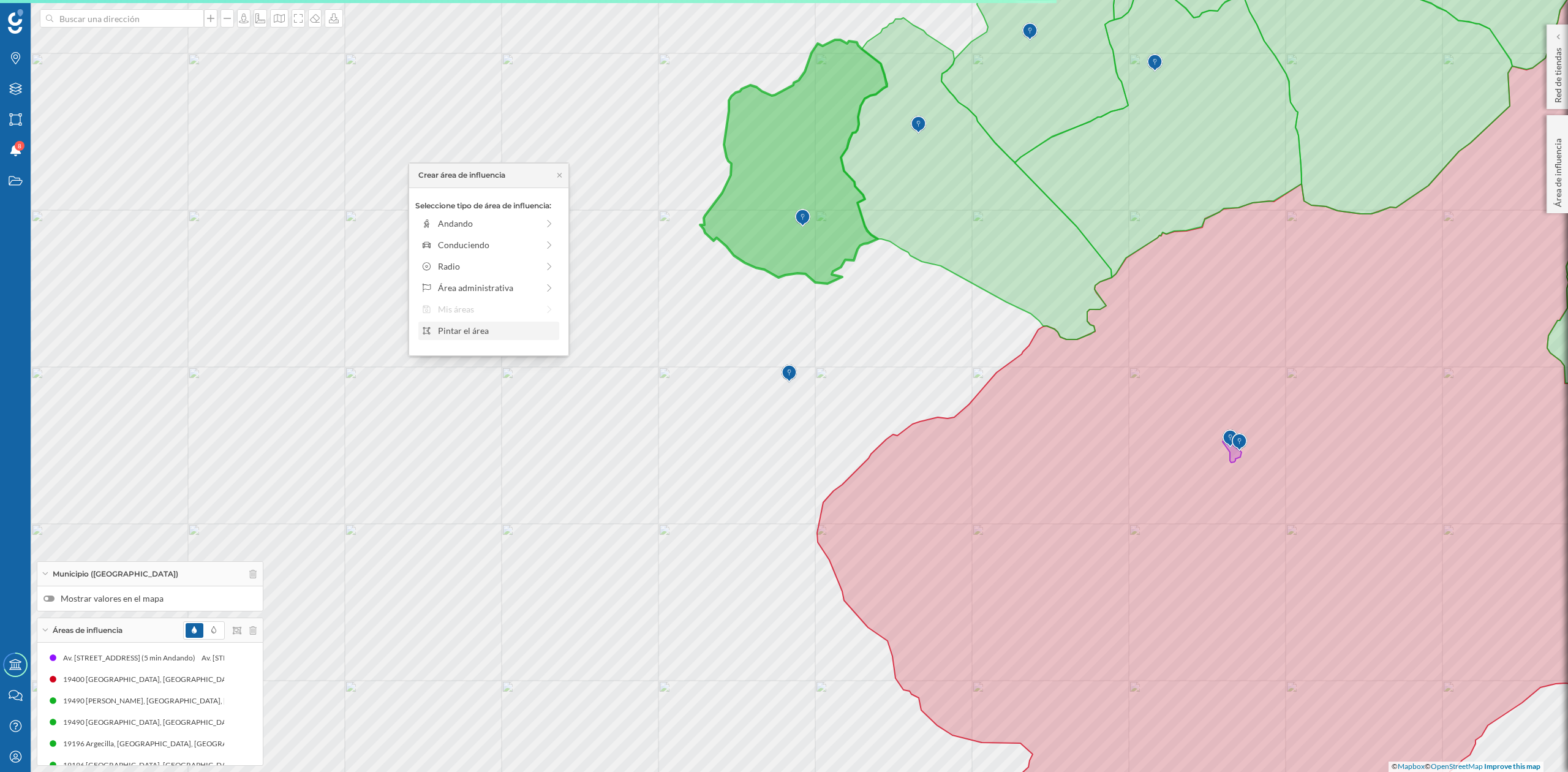
click at [506, 338] on div "Pintar el área" at bounding box center [489, 331] width 141 height 18
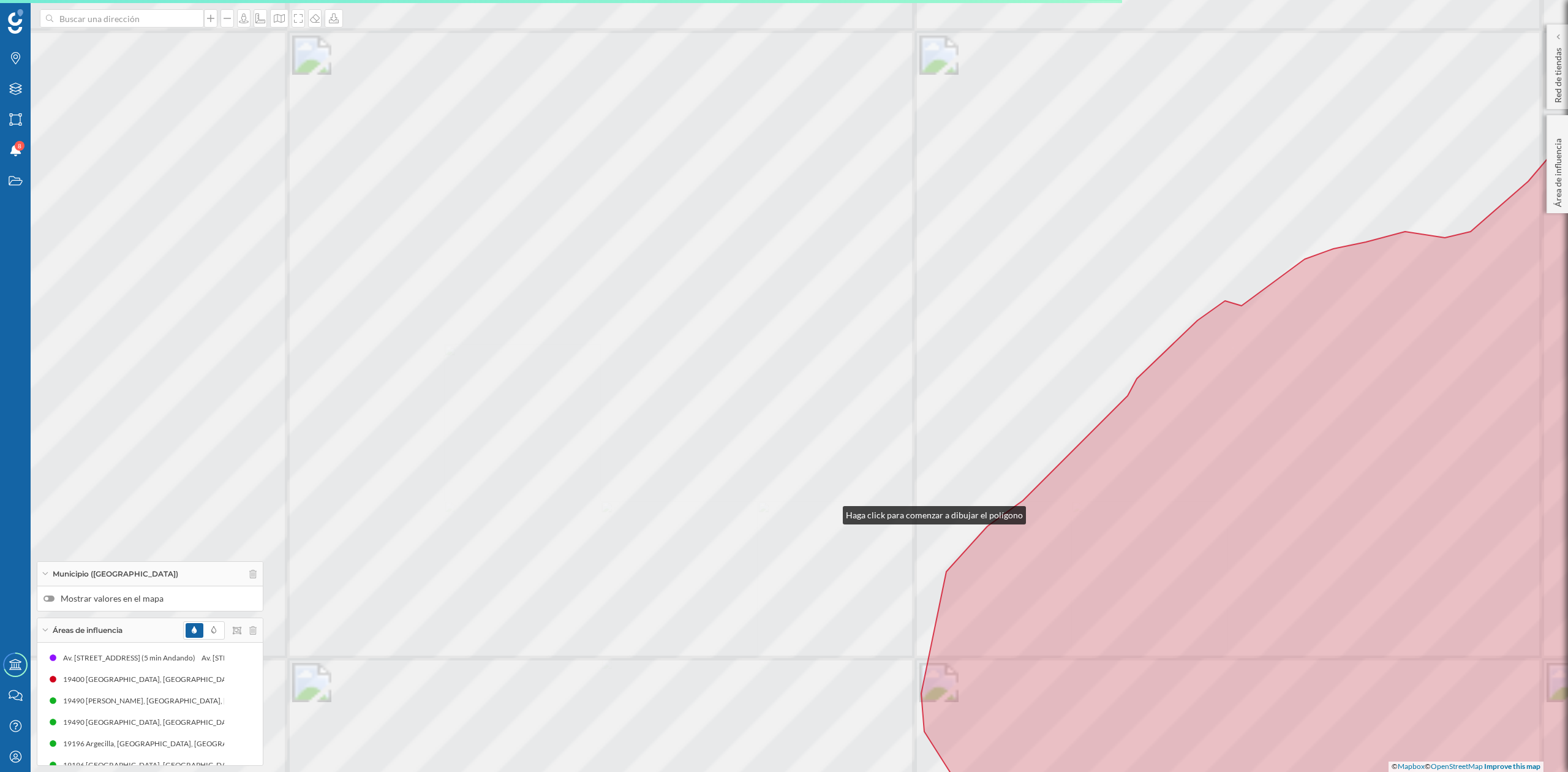
drag, startPoint x: 830, startPoint y: 512, endPoint x: 551, endPoint y: 305, distance: 347.4
click at [551, 305] on div "© Mapbox © OpenStreetMap Improve this map" at bounding box center [784, 386] width 1568 height 772
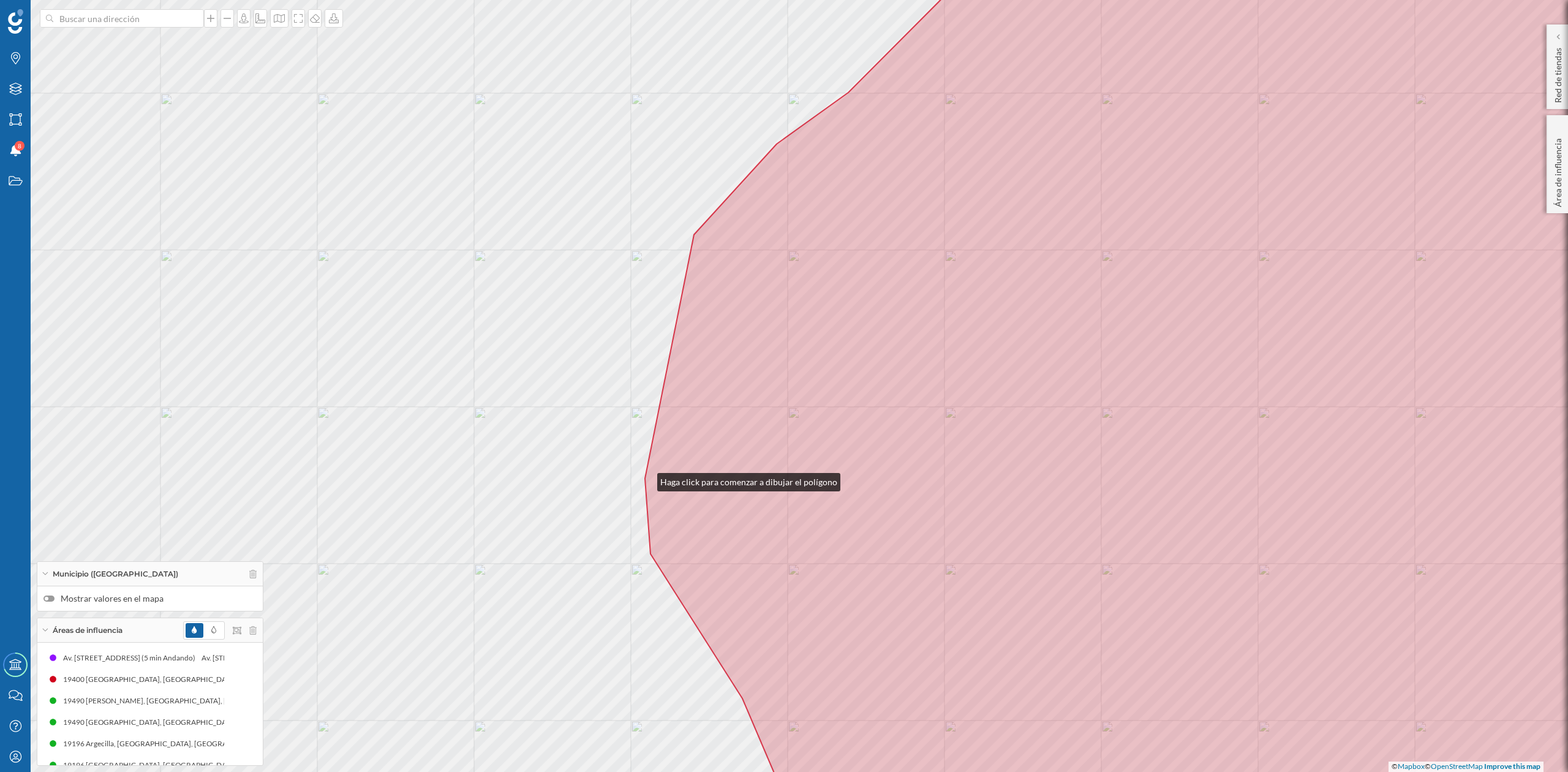
click at [645, 479] on icon at bounding box center [1185, 386] width 1082 height 930
click at [692, 235] on div "© Mapbox © OpenStreetMap Improve this map" at bounding box center [784, 386] width 1568 height 772
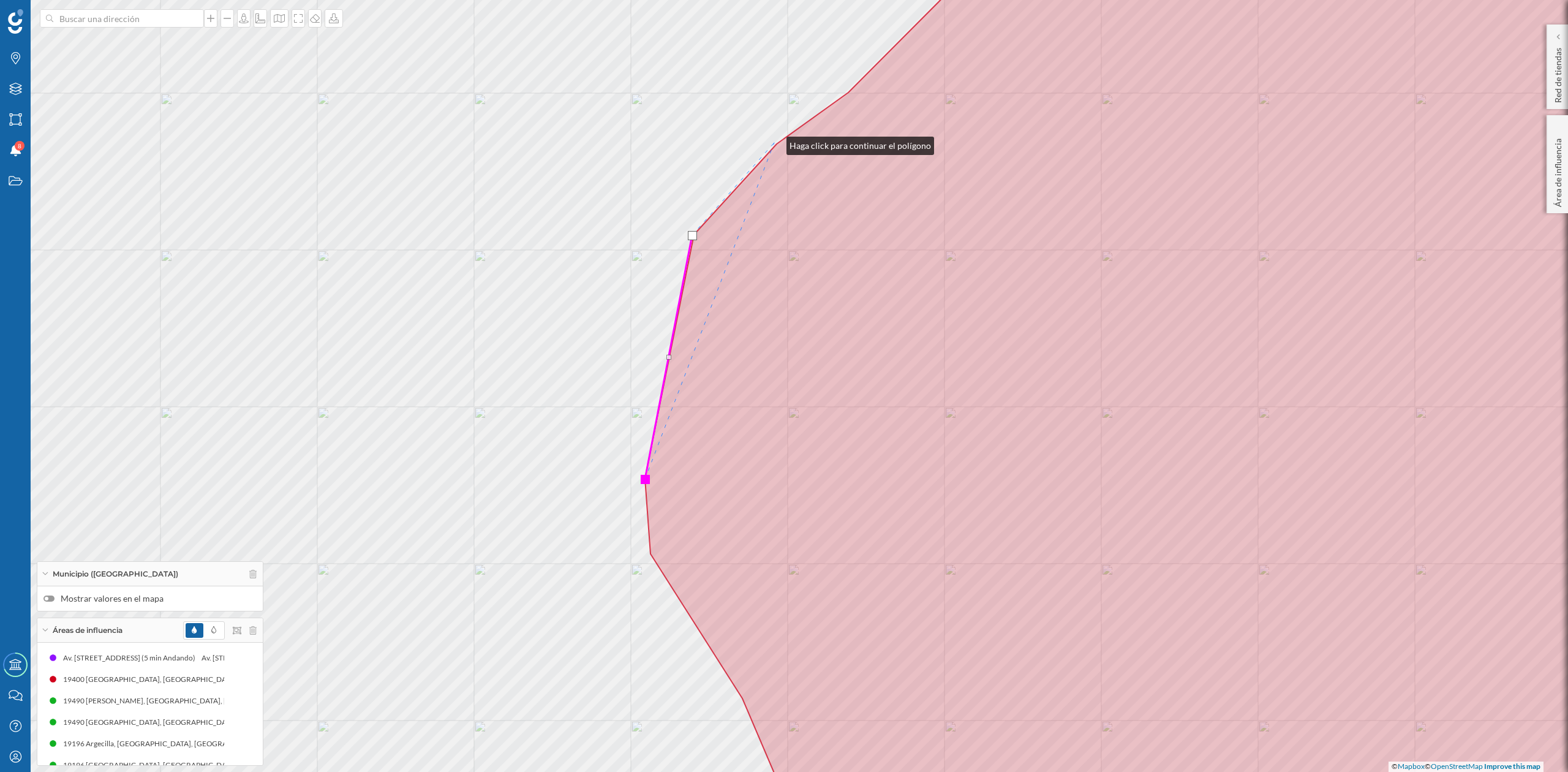
click at [774, 143] on div "© Mapbox © OpenStreetMap Improve this map" at bounding box center [784, 386] width 1568 height 772
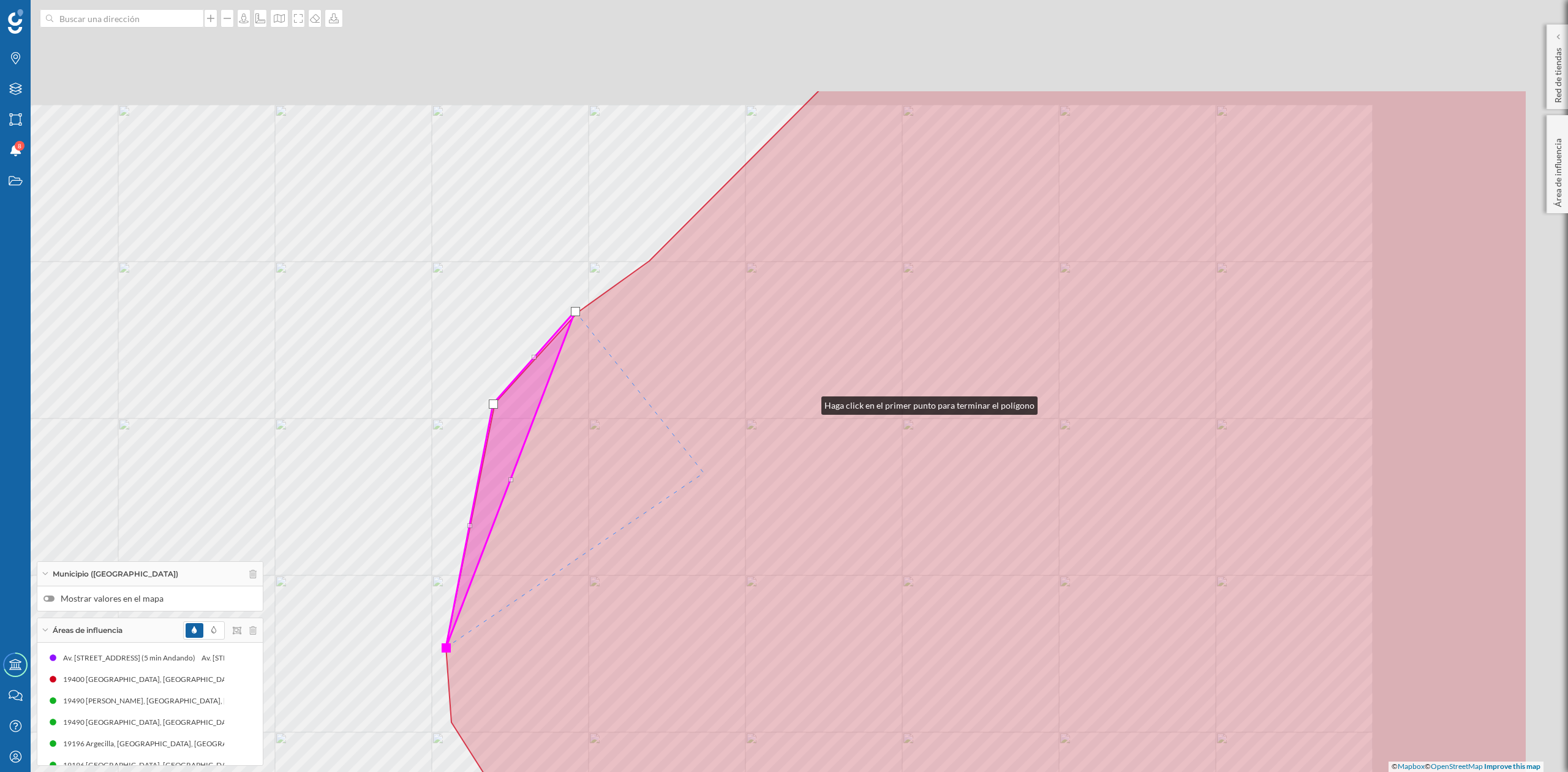
drag, startPoint x: 1009, startPoint y: 234, endPoint x: 567, endPoint y: 577, distance: 559.5
click at [568, 576] on icon at bounding box center [986, 555] width 1082 height 930
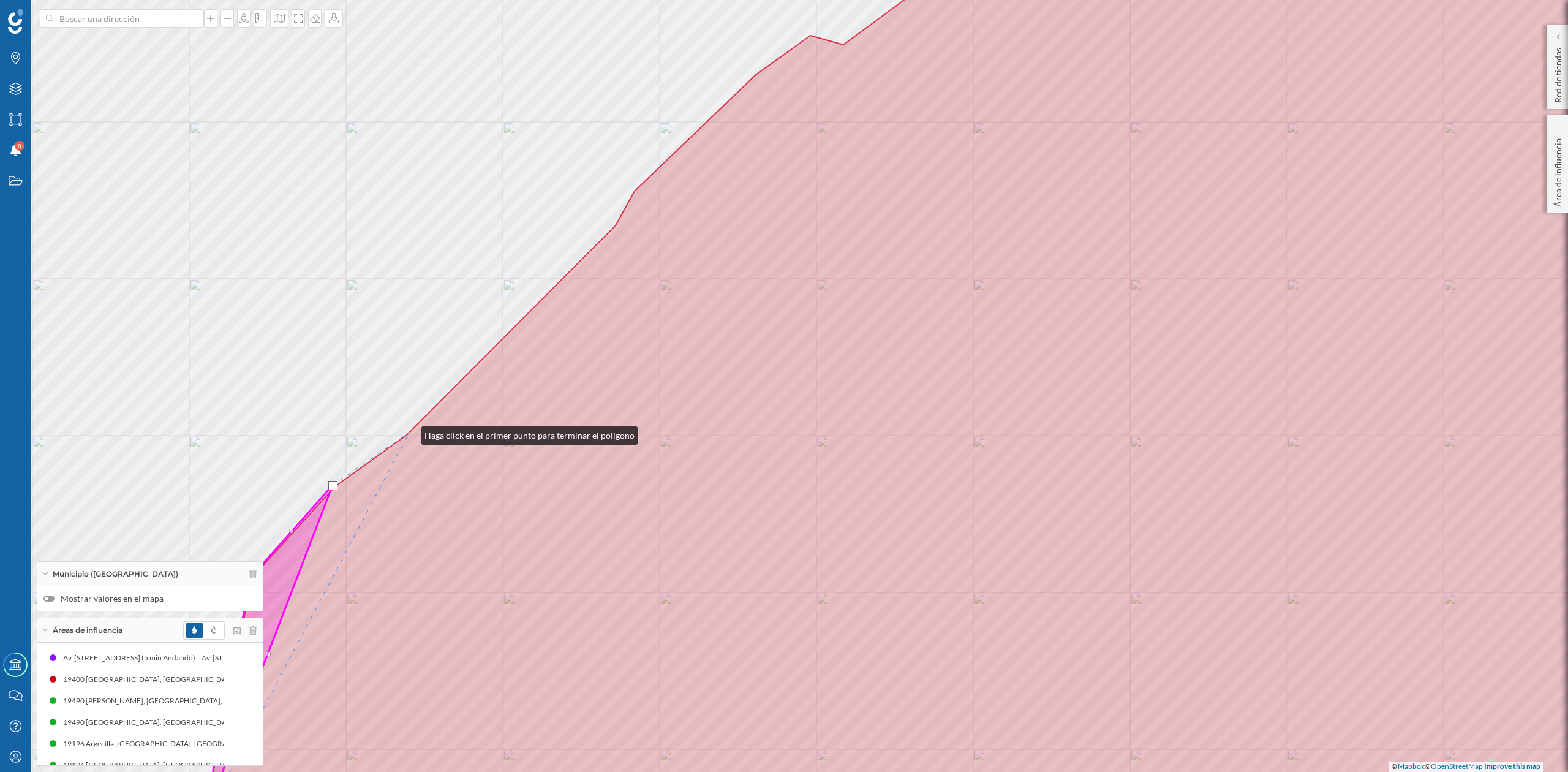
click at [409, 433] on icon at bounding box center [965, 386] width 1523 height 930
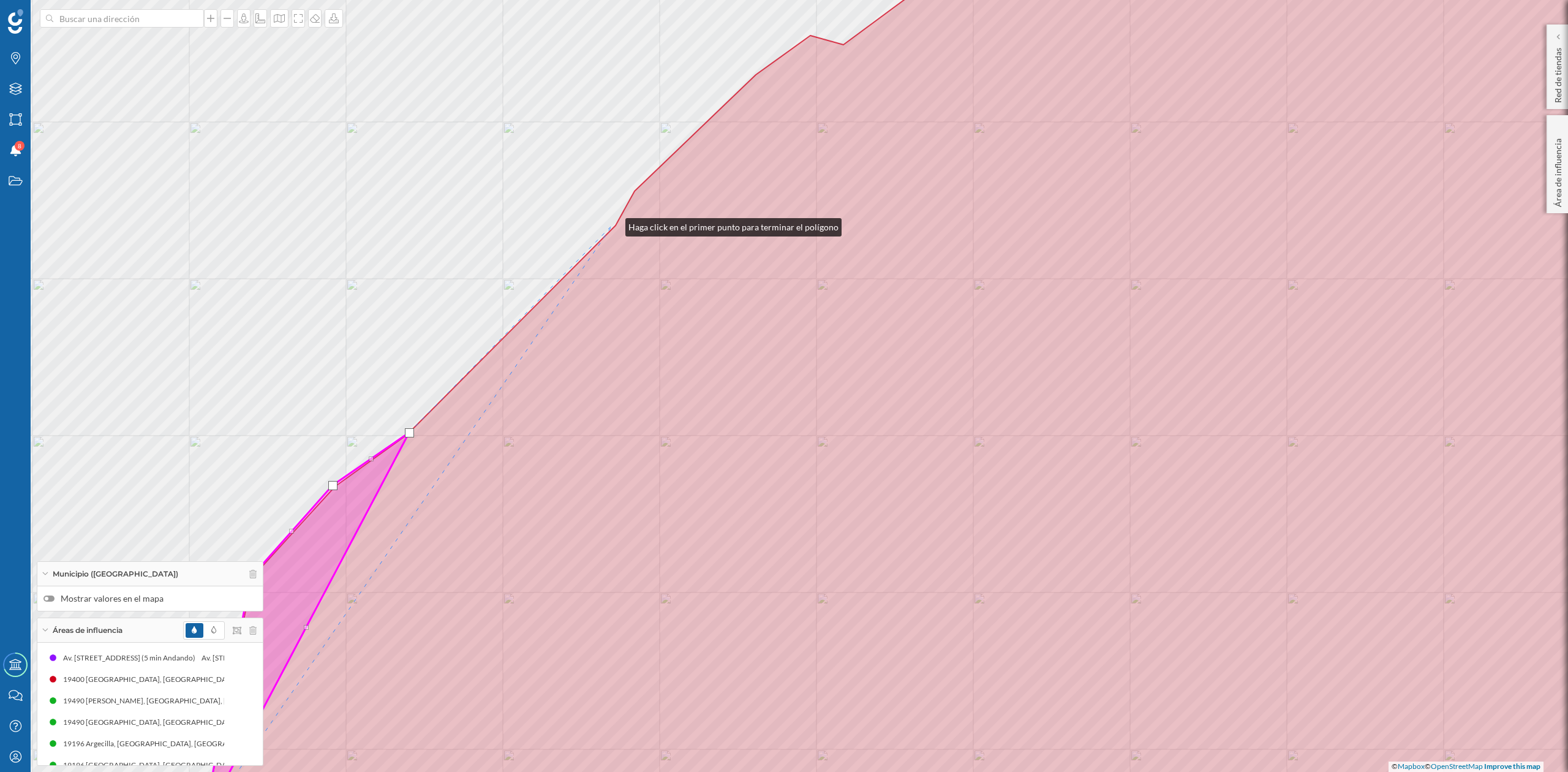
click at [614, 226] on div "© Mapbox © OpenStreetMap Improve this map" at bounding box center [784, 386] width 1568 height 772
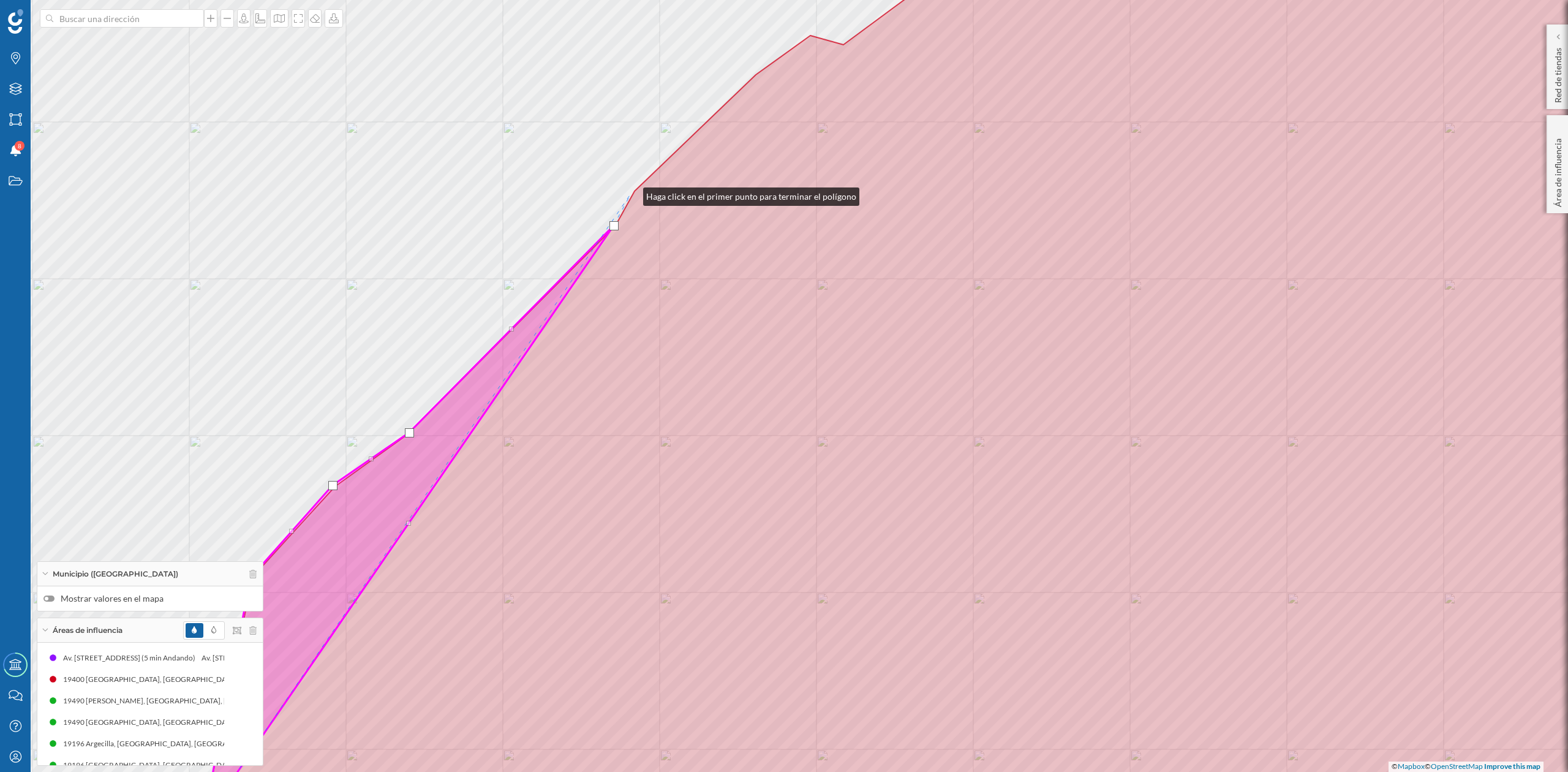
click at [631, 194] on div "© Mapbox © OpenStreetMap Improve this map" at bounding box center [784, 386] width 1568 height 772
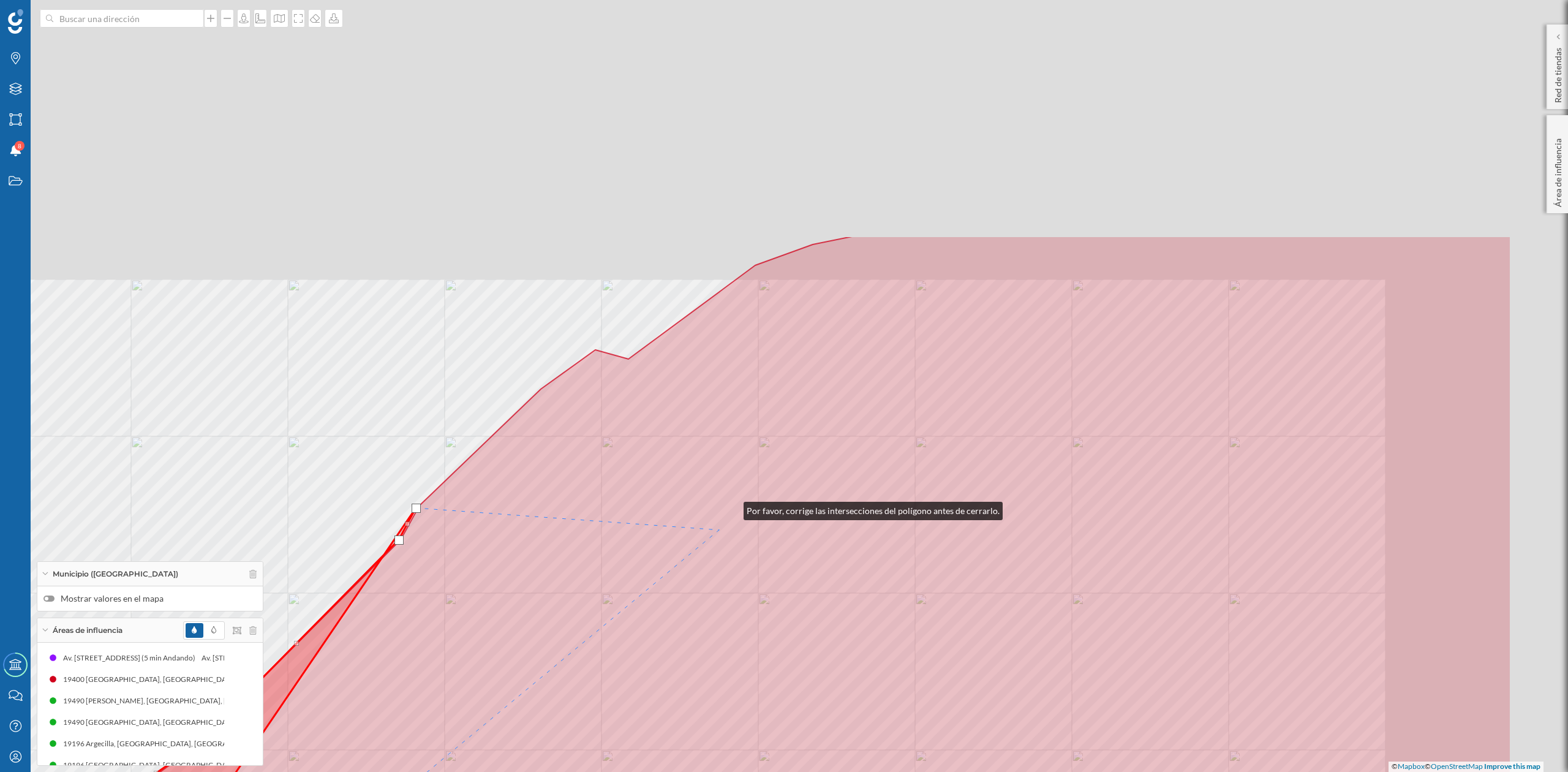
drag, startPoint x: 907, startPoint y: 260, endPoint x: 704, endPoint y: 527, distance: 335.4
click at [720, 540] on icon at bounding box center [750, 701] width 1523 height 930
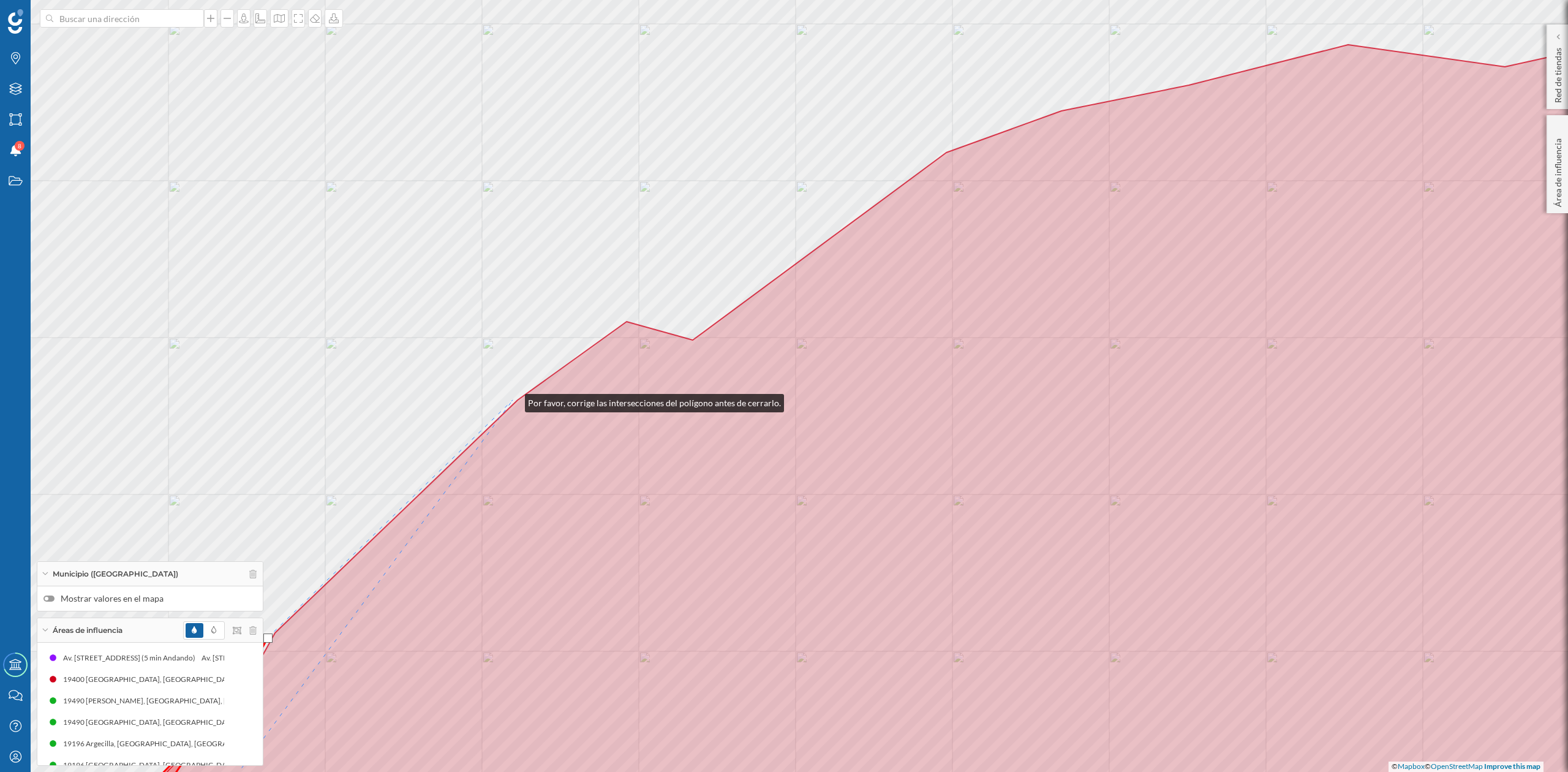
click at [513, 401] on div "© Mapbox © OpenStreetMap Improve this map" at bounding box center [784, 386] width 1568 height 772
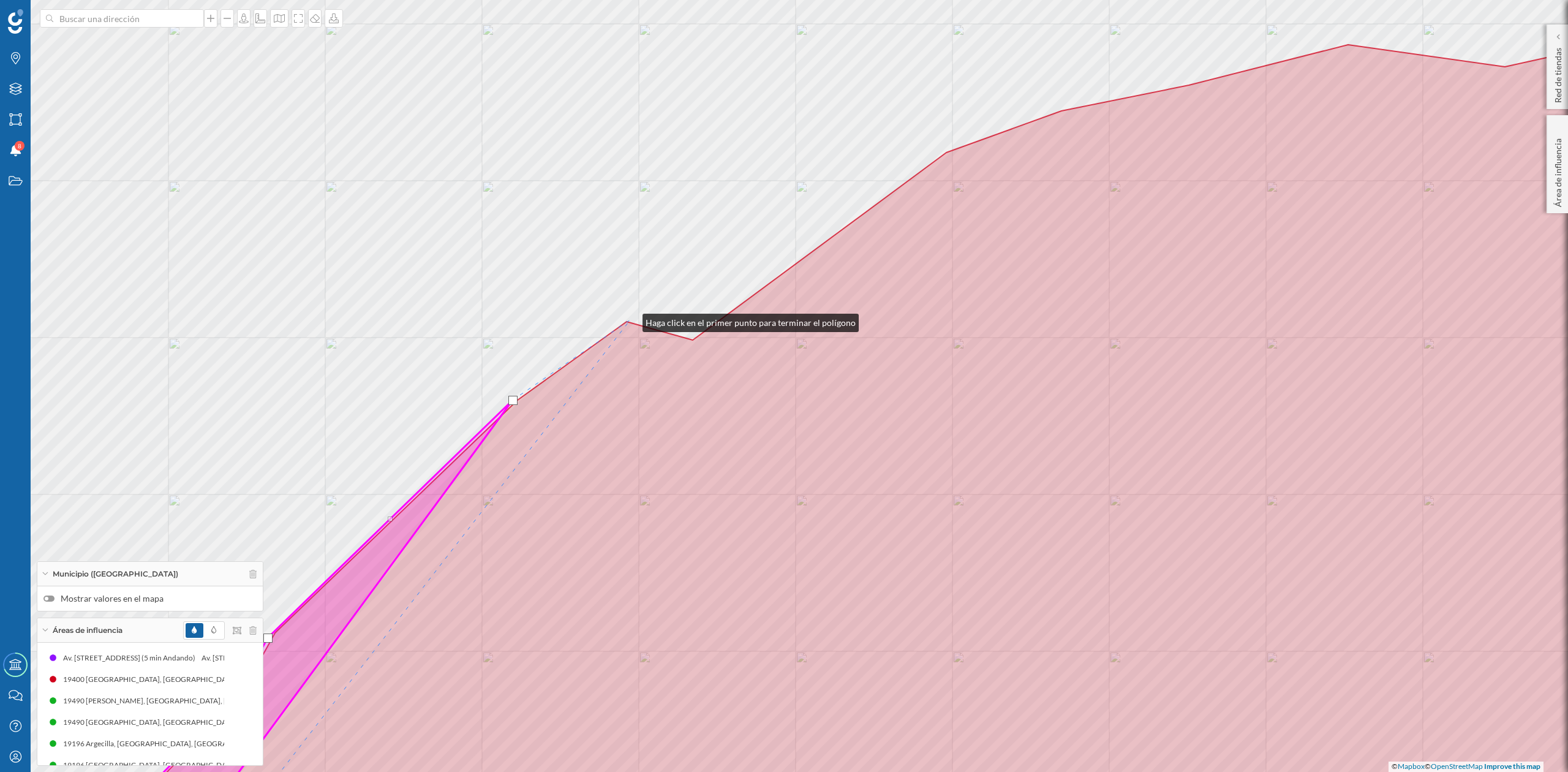
click at [631, 320] on div "© Mapbox © OpenStreetMap Improve this map" at bounding box center [784, 386] width 1568 height 772
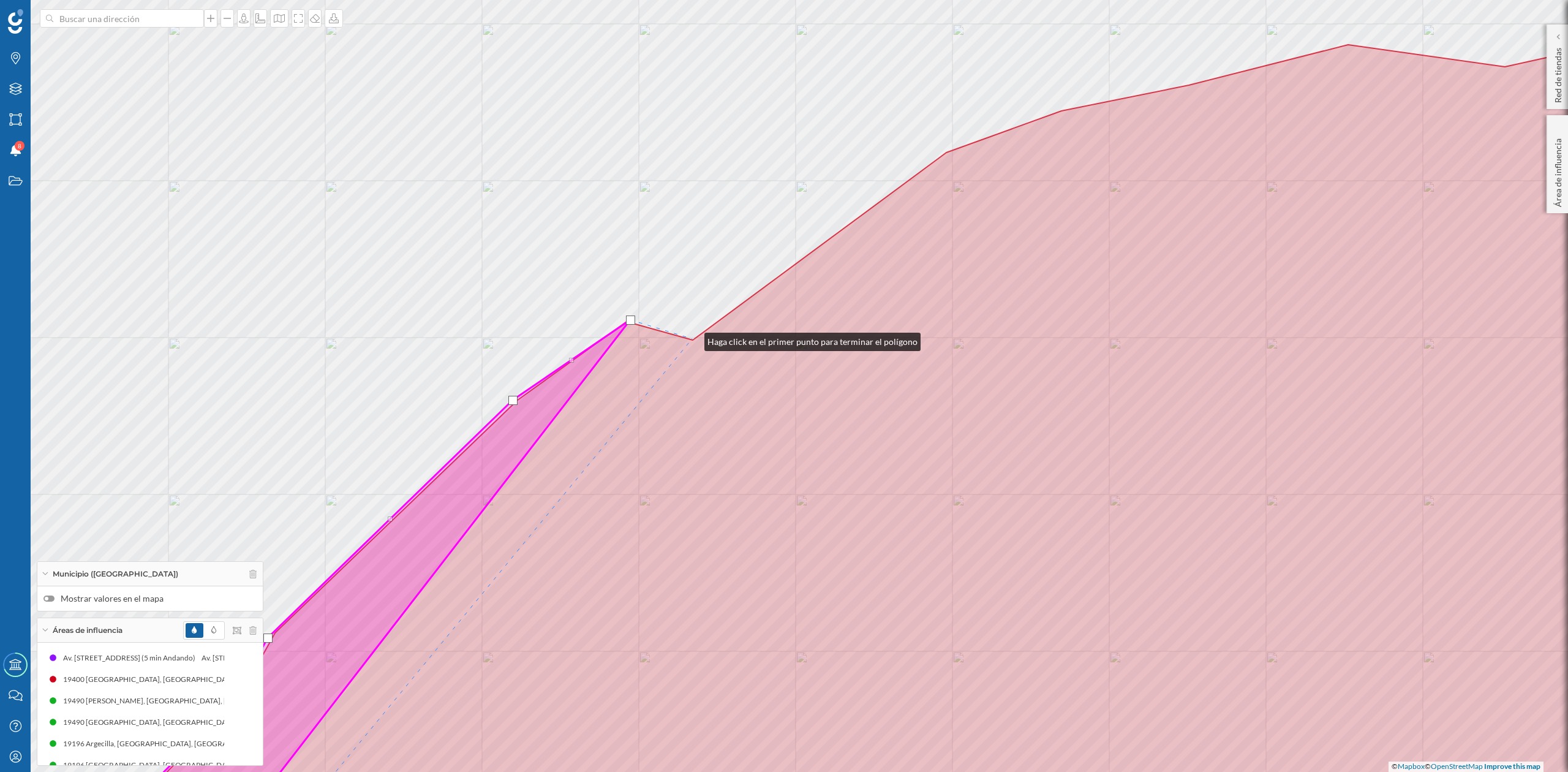
click at [692, 339] on div "© Mapbox © OpenStreetMap Improve this map" at bounding box center [784, 386] width 1568 height 772
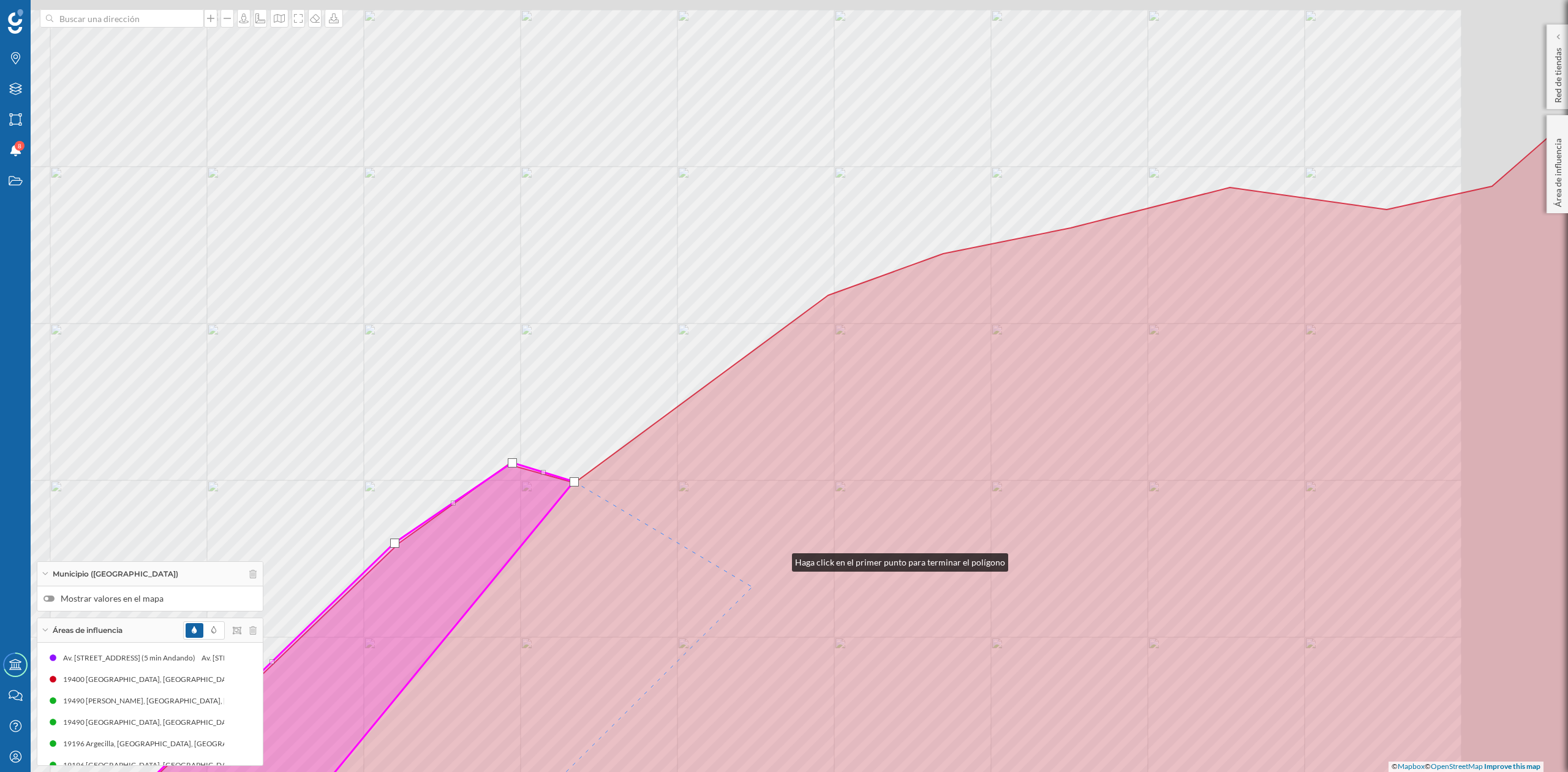
drag, startPoint x: 837, startPoint y: 500, endPoint x: 717, endPoint y: 619, distance: 169.0
click at [717, 619] on icon at bounding box center [790, 540] width 1638 height 909
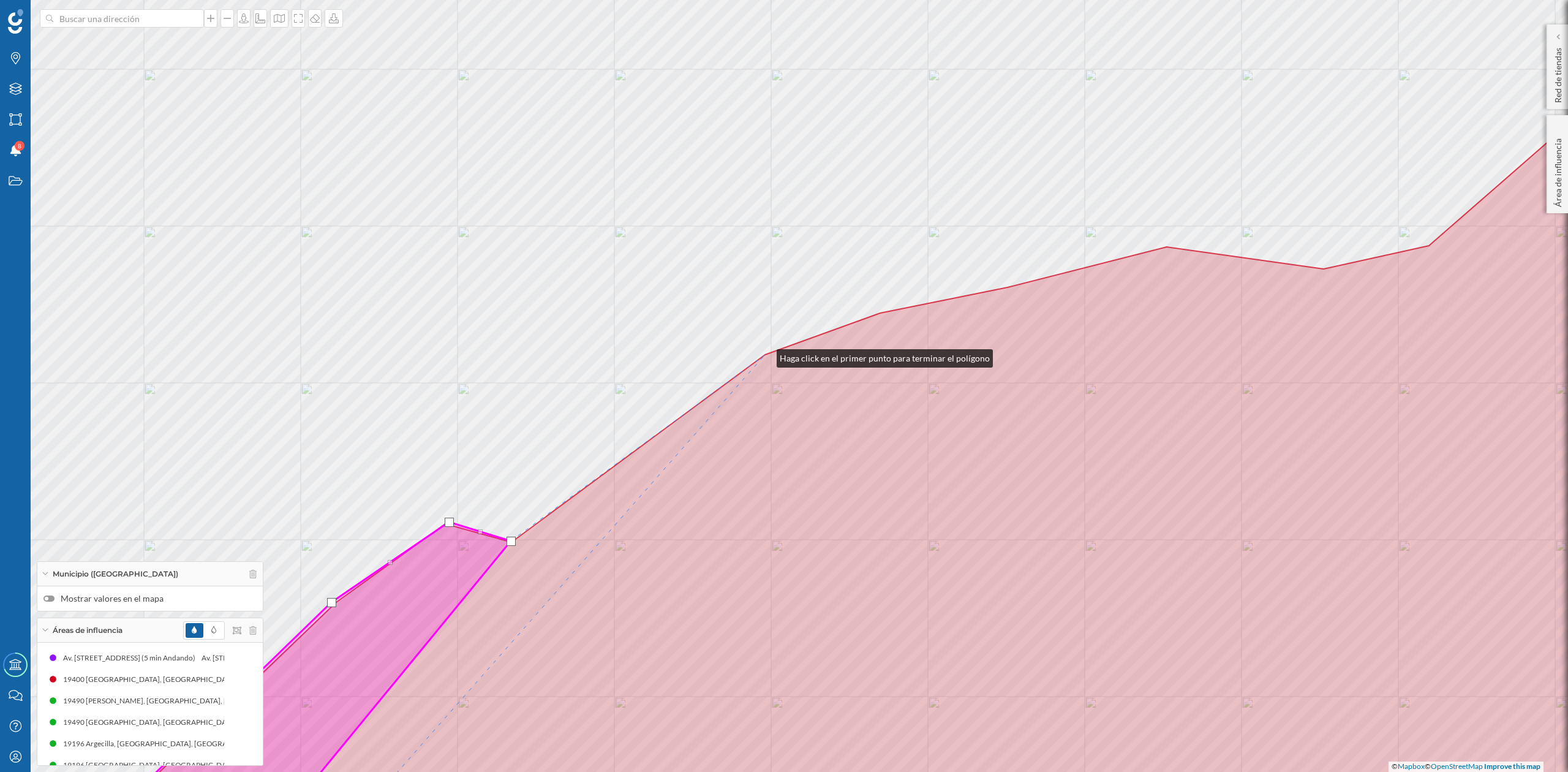
click at [765, 354] on div "© Mapbox © OpenStreetMap Improve this map" at bounding box center [784, 386] width 1568 height 772
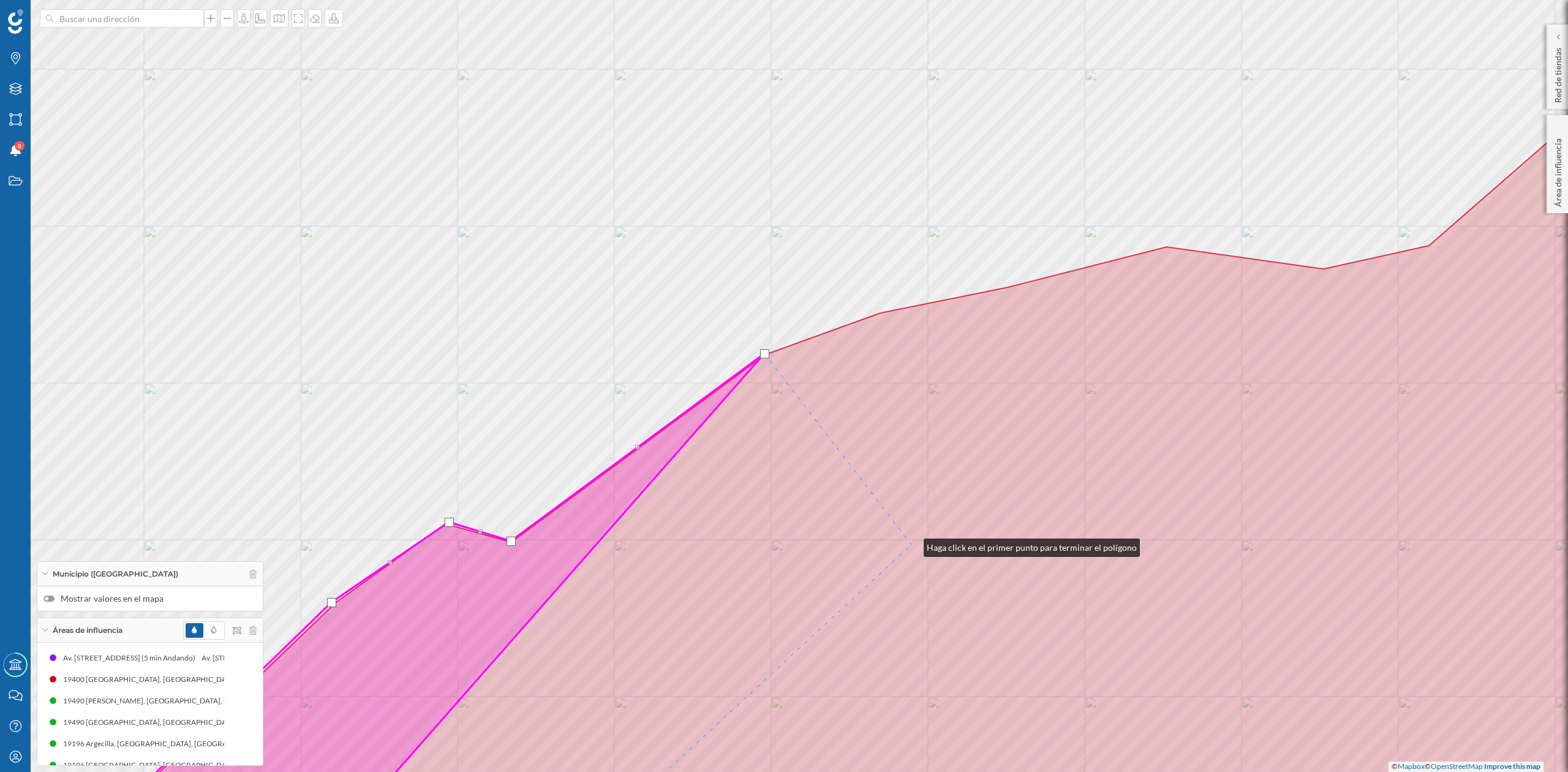
drag, startPoint x: 912, startPoint y: 545, endPoint x: 829, endPoint y: 575, distance: 88.3
click at [829, 575] on icon at bounding box center [906, 408] width 1641 height 885
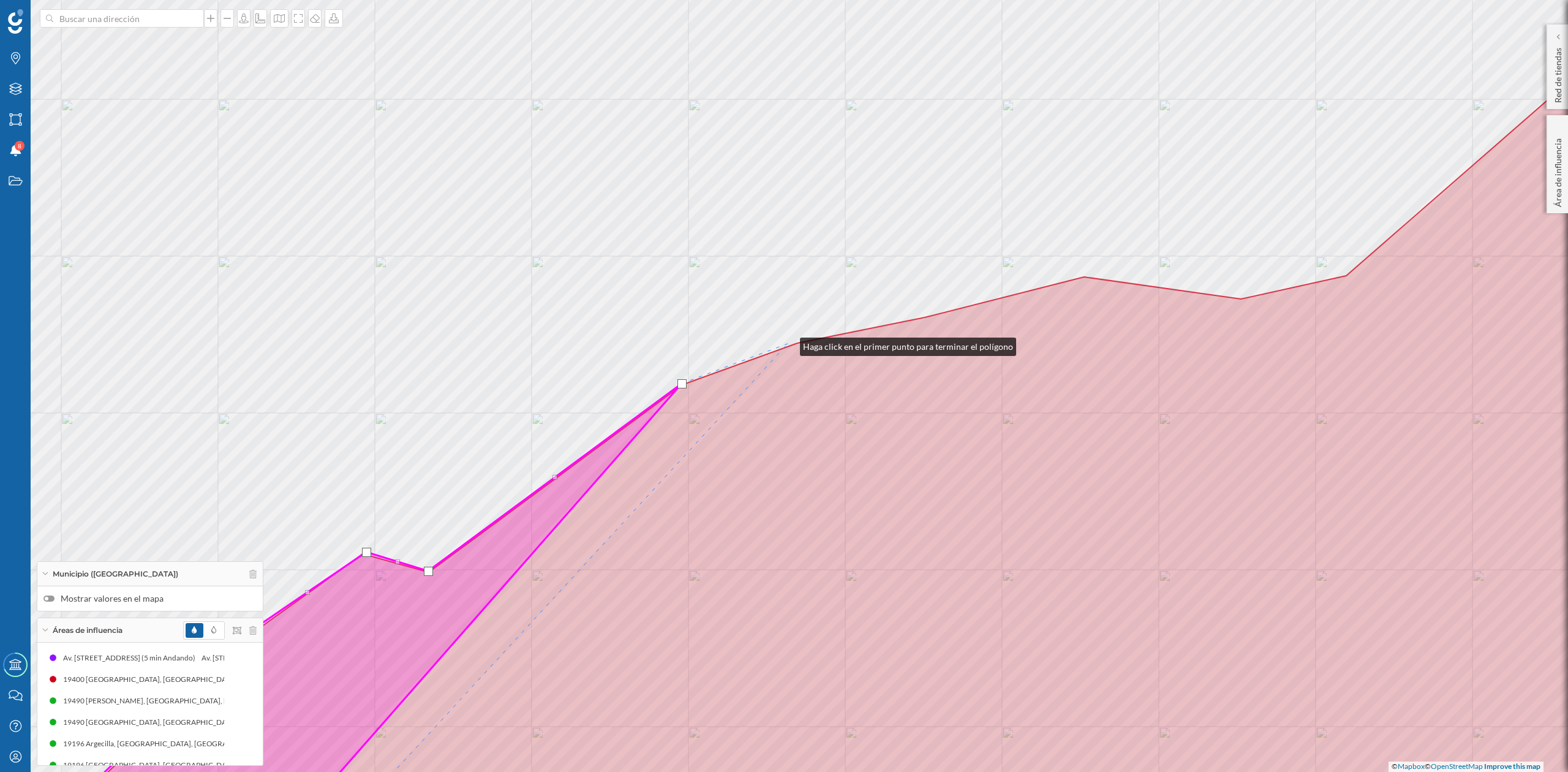
click at [791, 344] on div "© Mapbox © OpenStreetMap Improve this map" at bounding box center [784, 386] width 1568 height 772
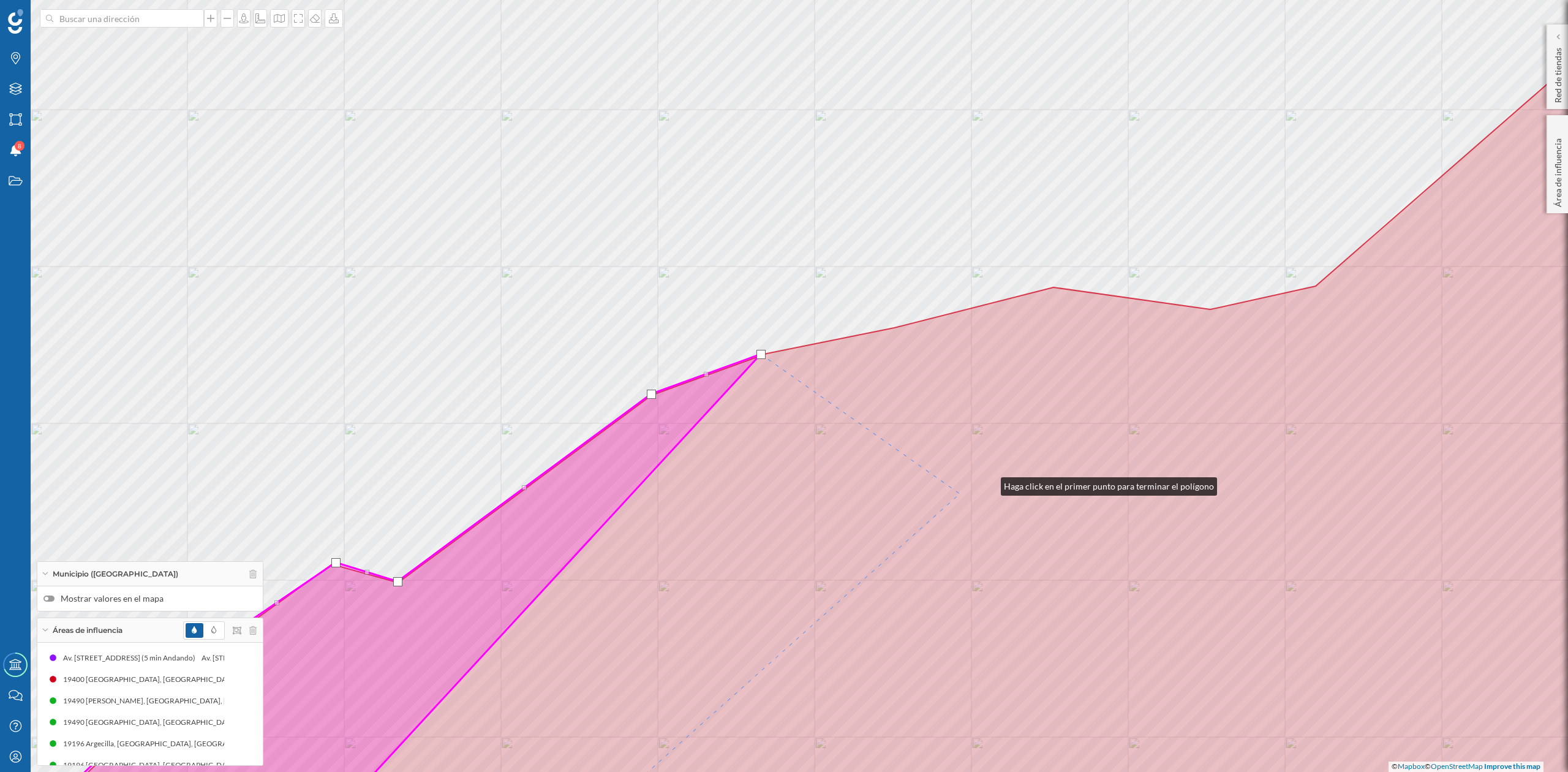
drag, startPoint x: 1019, startPoint y: 473, endPoint x: 640, endPoint y: 532, distance: 383.6
click at [640, 532] on icon at bounding box center [845, 396] width 1700 height 930
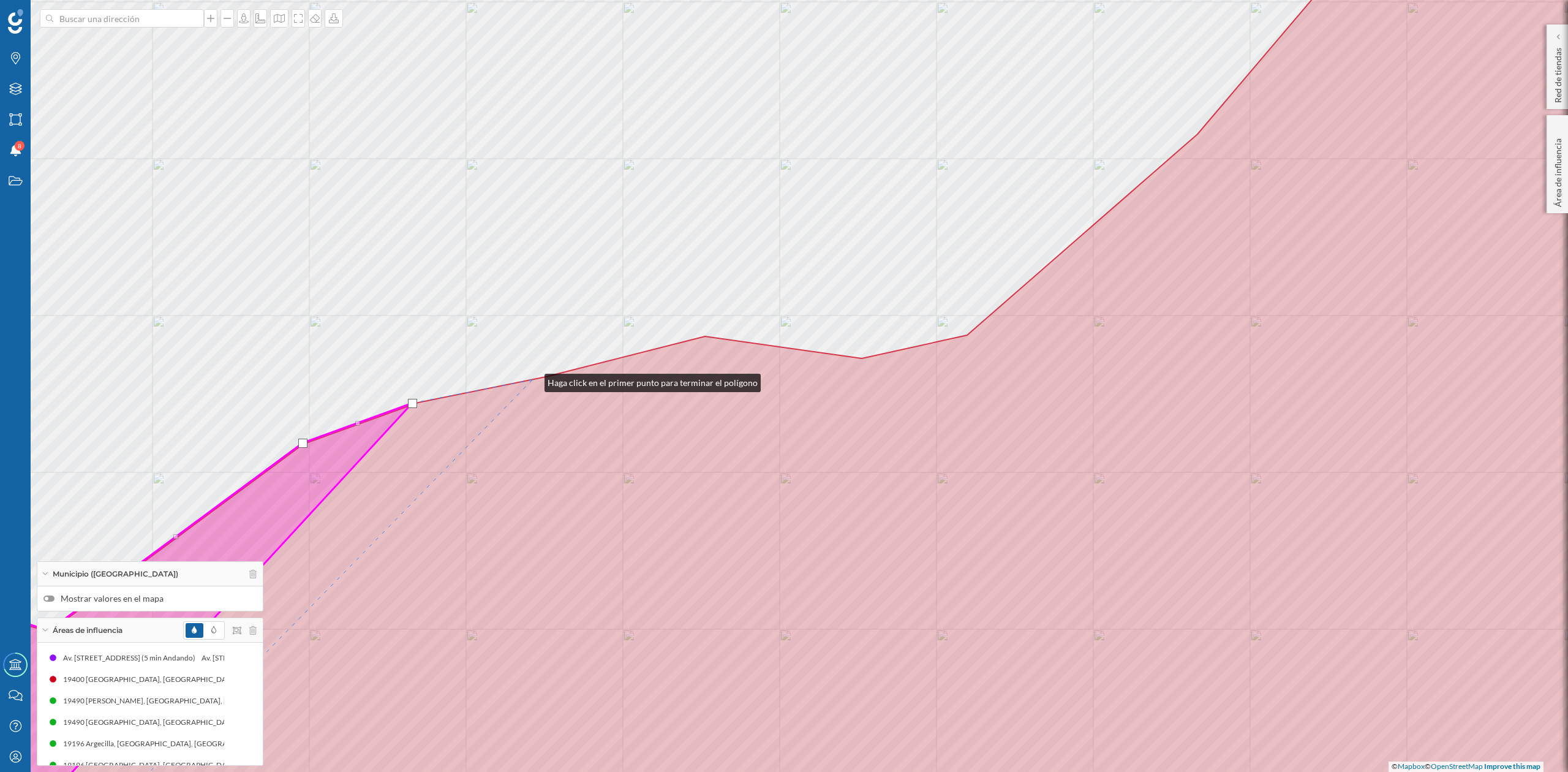
click at [532, 380] on icon at bounding box center [784, 386] width 1885 height 930
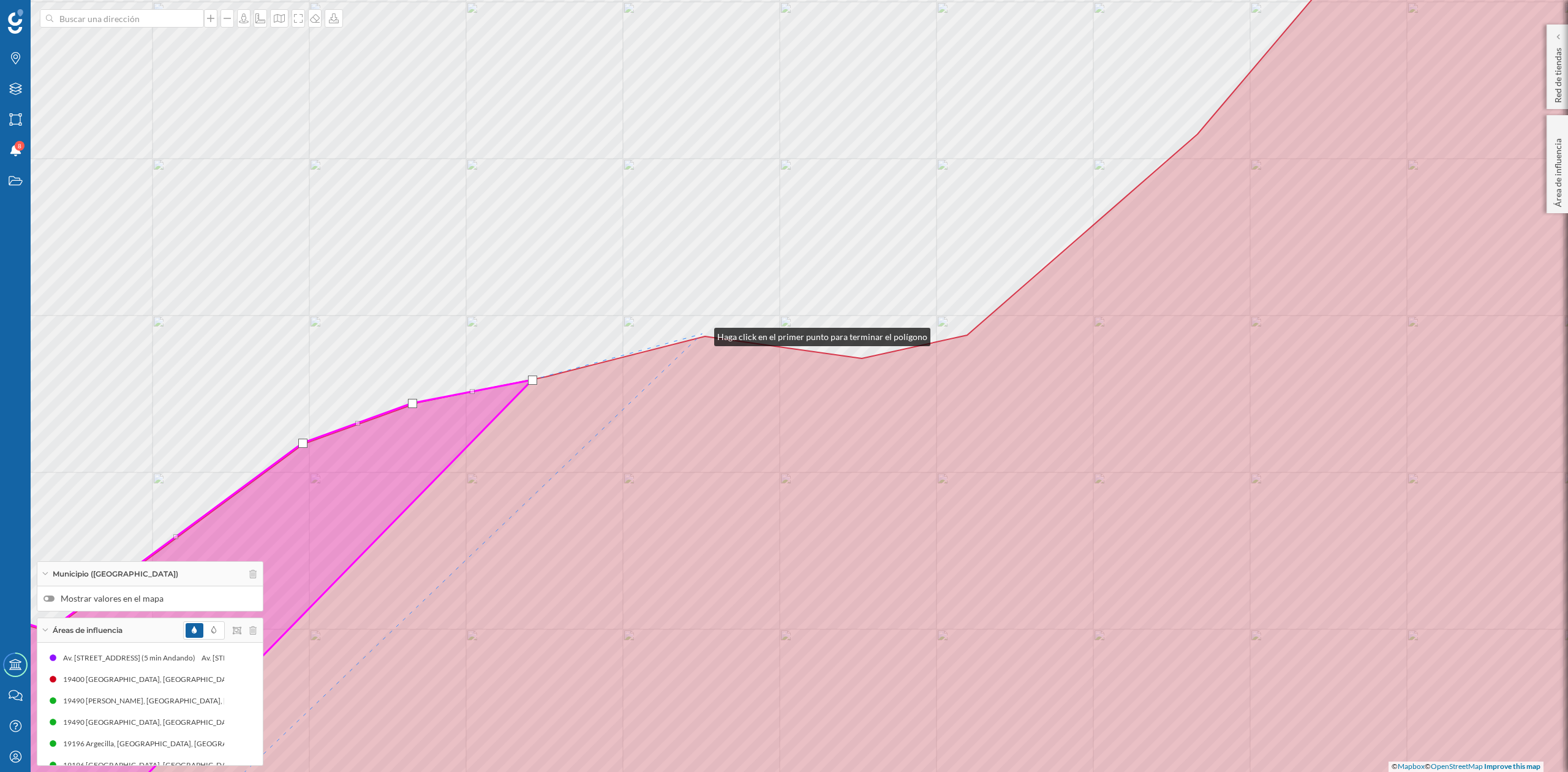
click at [702, 334] on div "© Mapbox © OpenStreetMap Improve this map" at bounding box center [784, 386] width 1568 height 772
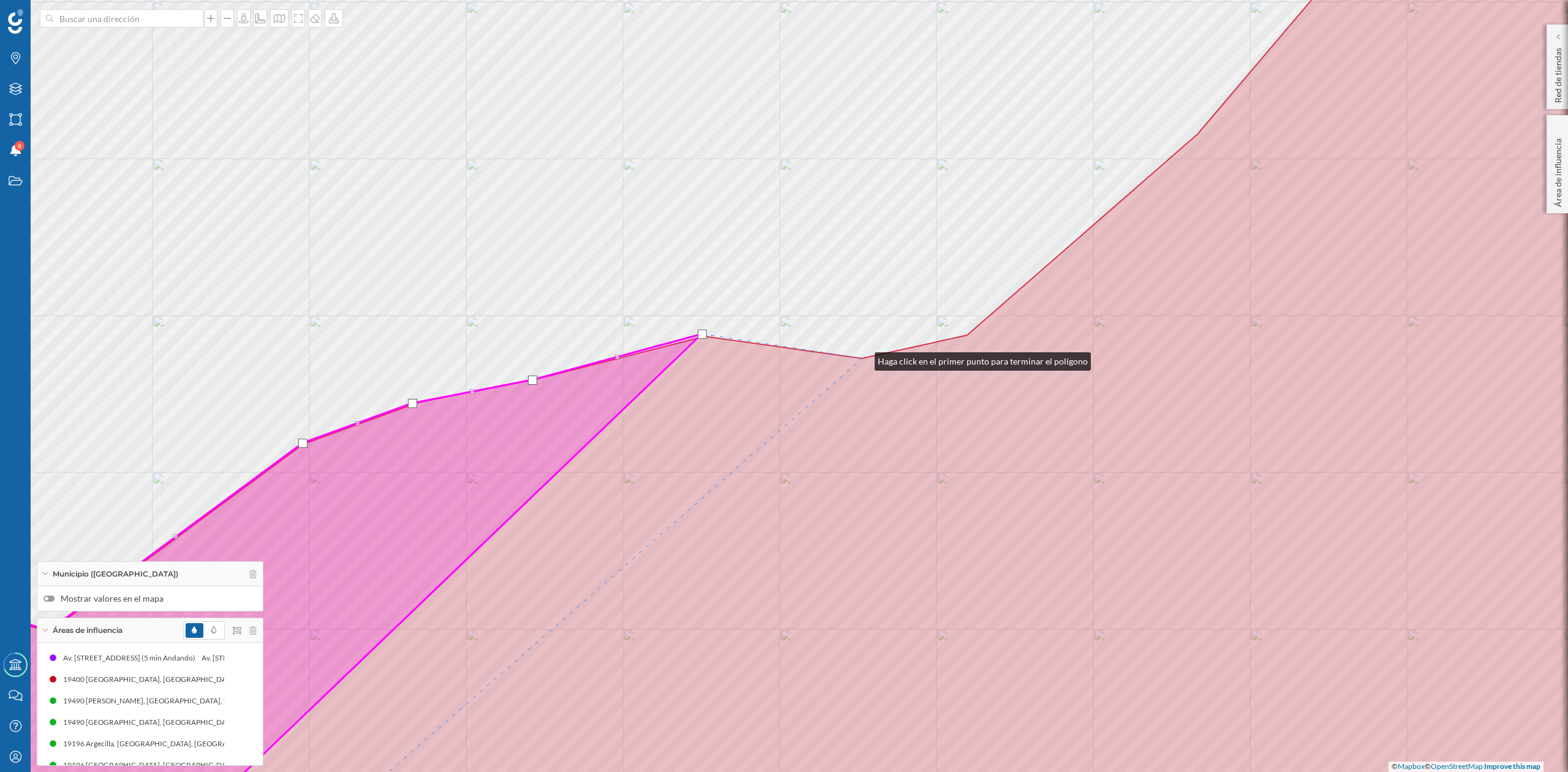
click at [864, 358] on icon at bounding box center [784, 386] width 1885 height 930
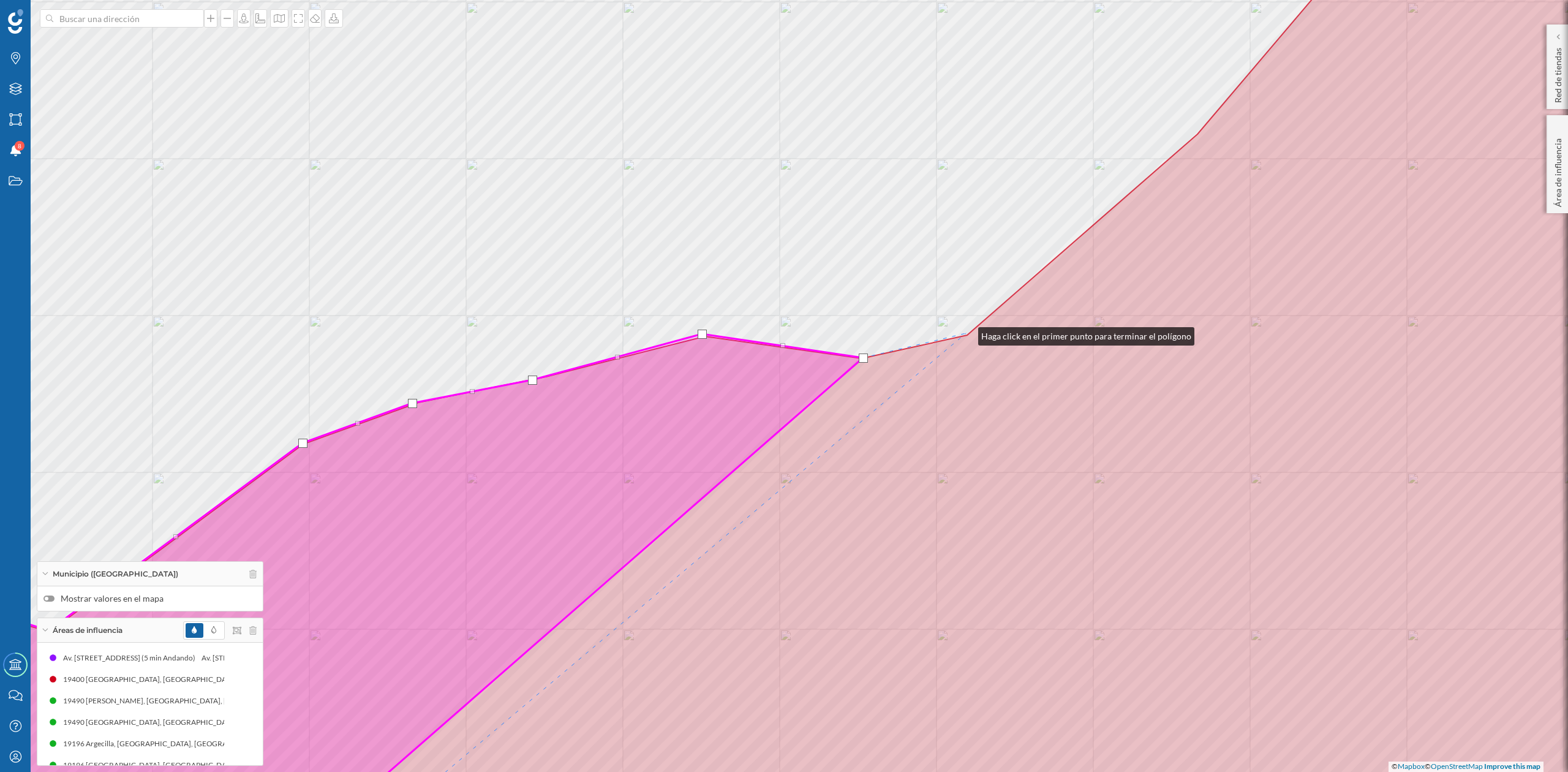
click at [966, 333] on div "© Mapbox © OpenStreetMap Improve this map" at bounding box center [784, 386] width 1568 height 772
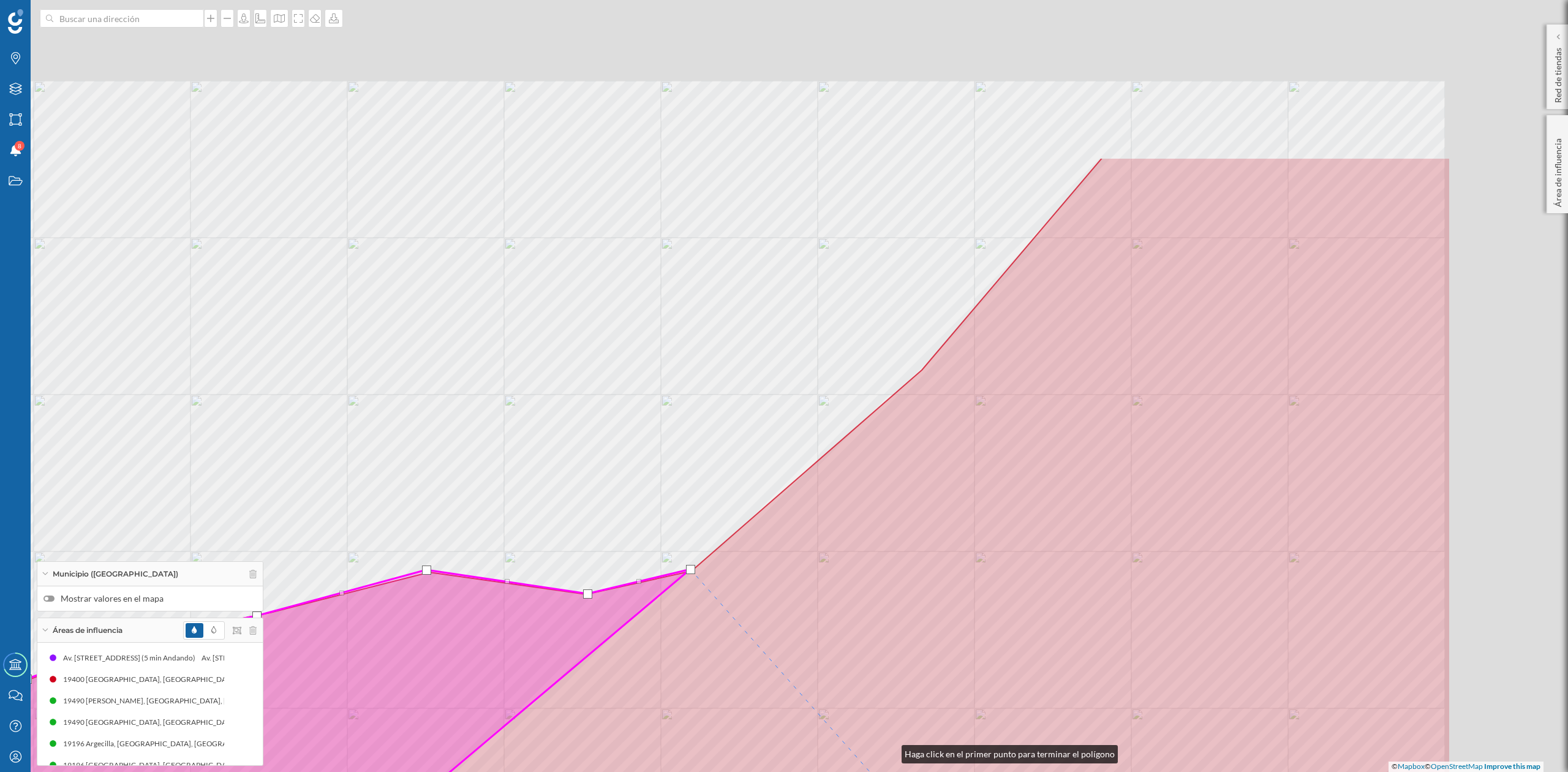
drag, startPoint x: 1165, startPoint y: 516, endPoint x: 870, endPoint y: 641, distance: 320.4
click at [859, 772] on html "Marcas Capas Áreas Notificaciones 8 Estados Academy Contacta con nosotros Centr…" at bounding box center [784, 386] width 1568 height 772
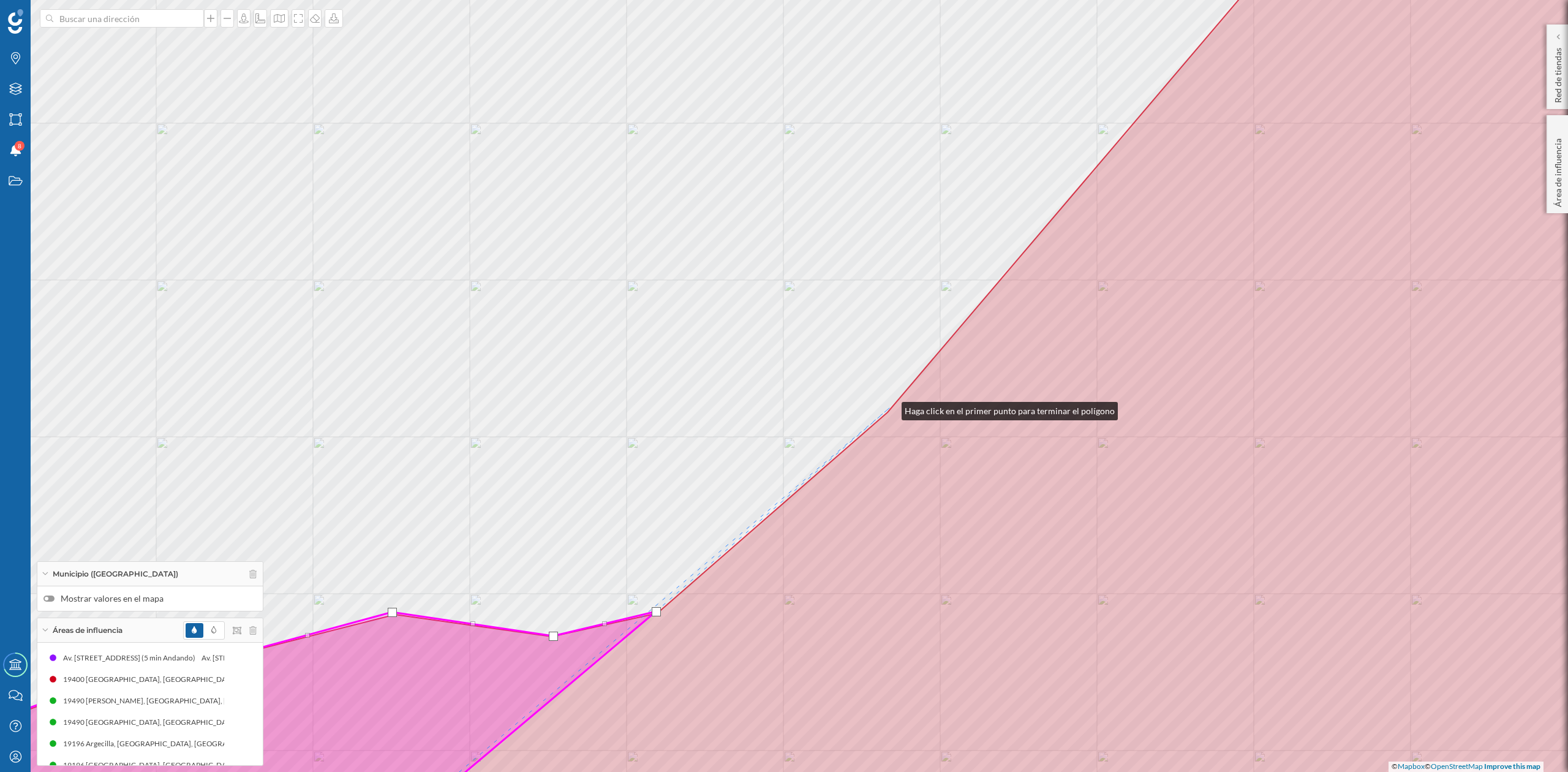
click at [889, 408] on div "© Mapbox © OpenStreetMap Improve this map" at bounding box center [784, 386] width 1568 height 772
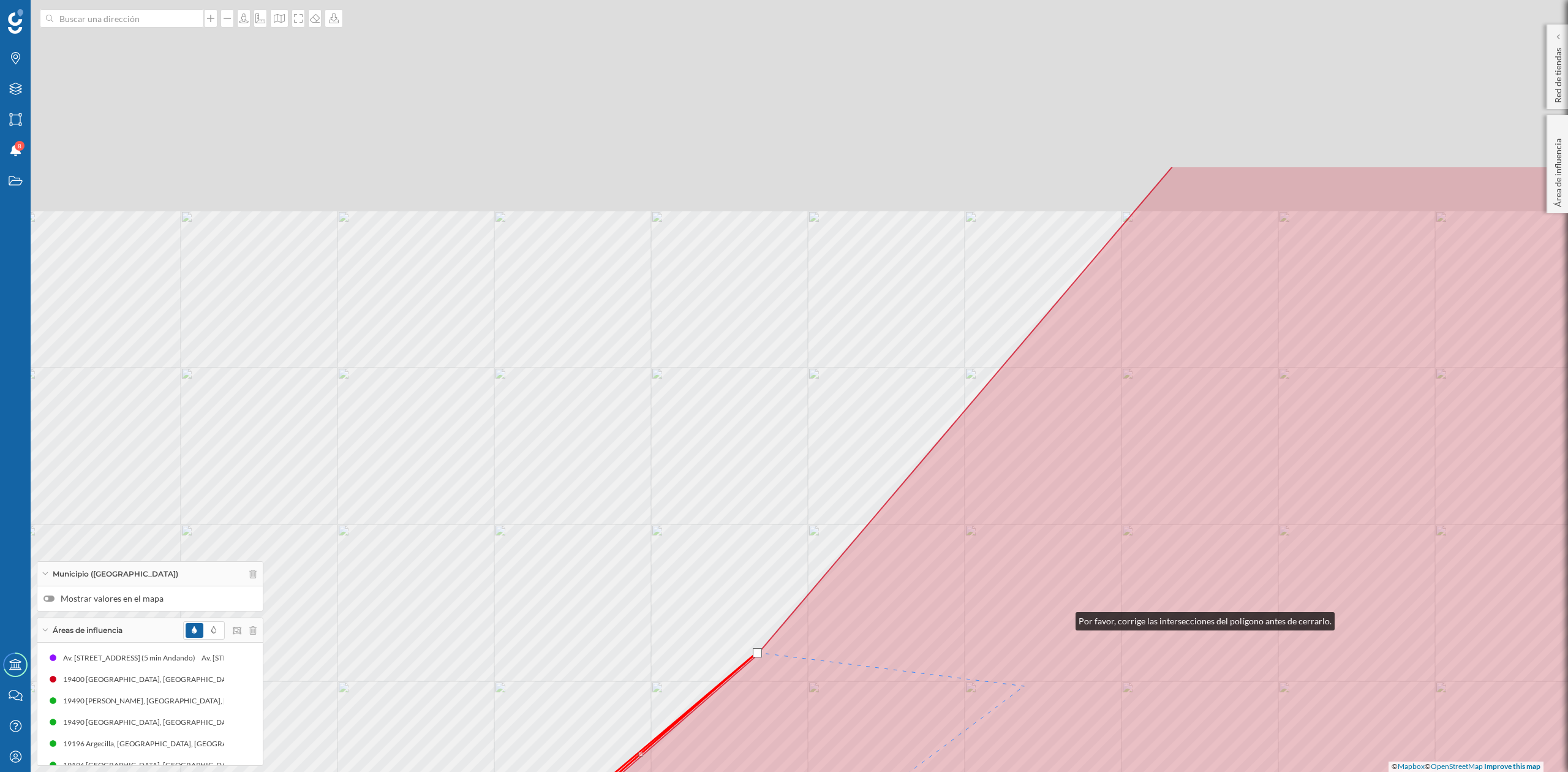
drag, startPoint x: 1196, startPoint y: 374, endPoint x: 1033, endPoint y: 597, distance: 276.2
click at [991, 739] on icon at bounding box center [652, 630] width 1885 height 930
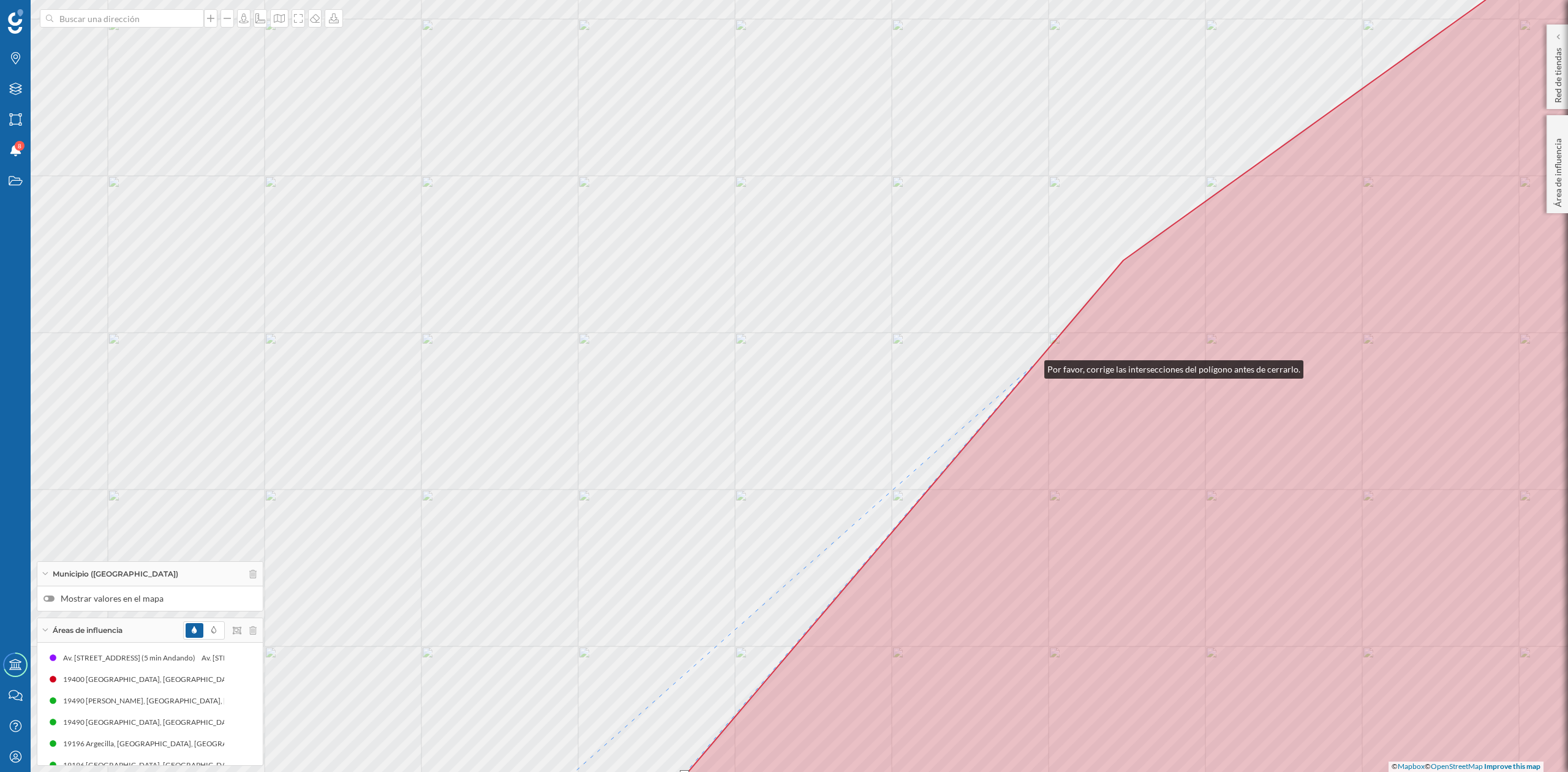
click at [1033, 367] on icon at bounding box center [1163, 386] width 1126 height 930
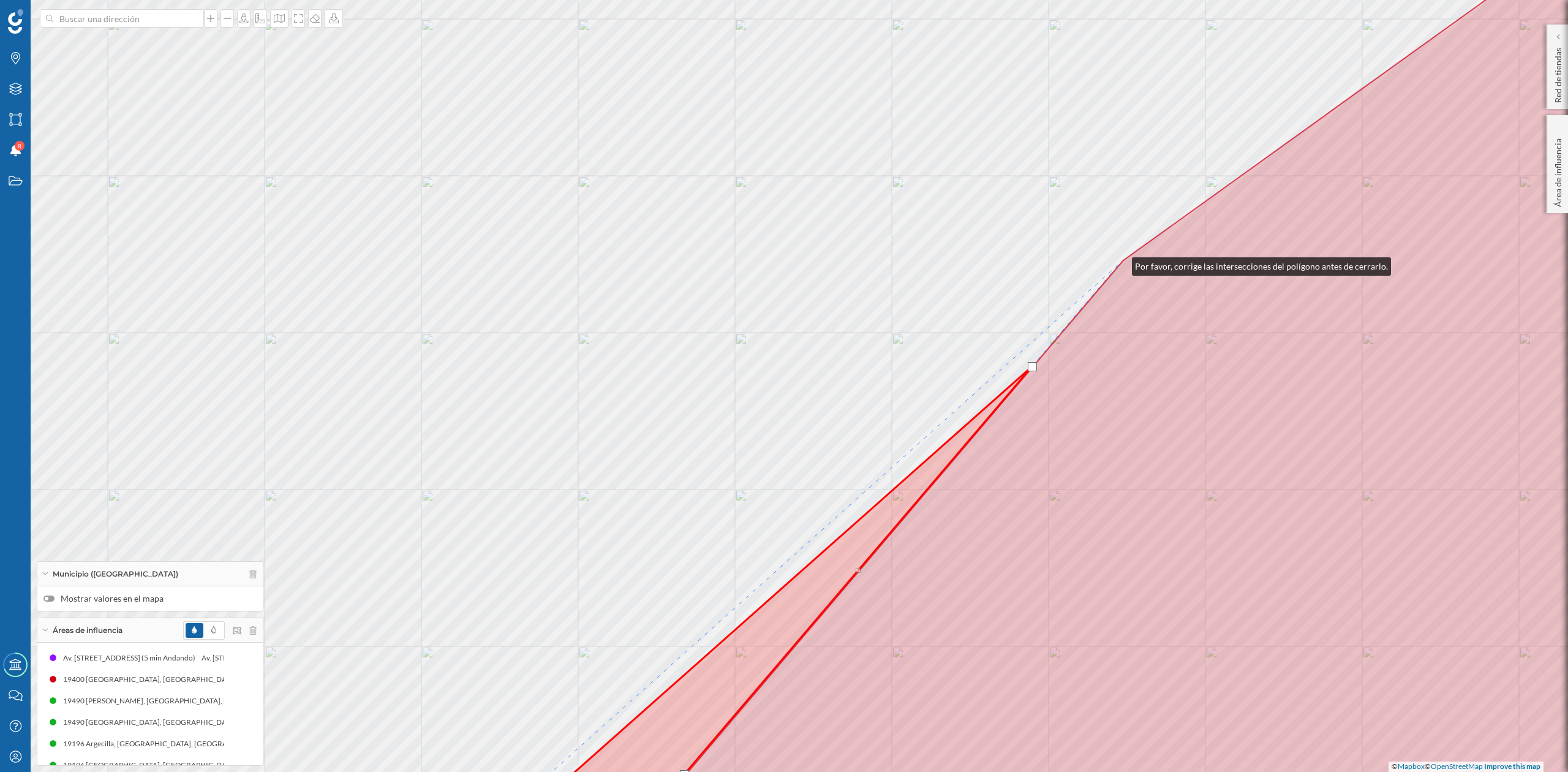
drag, startPoint x: 1120, startPoint y: 264, endPoint x: 1411, endPoint y: 358, distance: 305.8
click at [1120, 263] on icon at bounding box center [1163, 386] width 1126 height 930
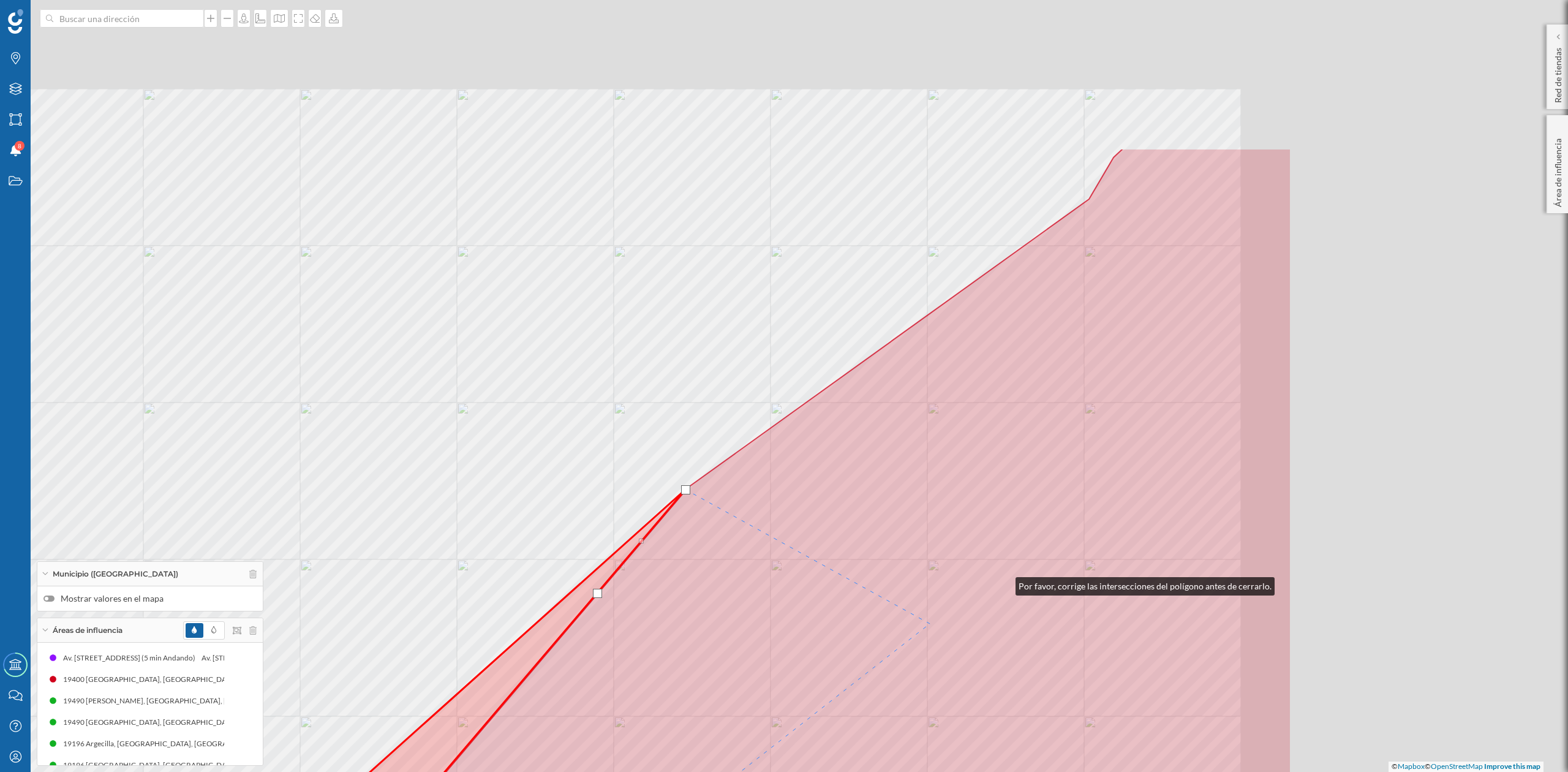
drag, startPoint x: 1439, startPoint y: 357, endPoint x: 878, endPoint y: 677, distance: 645.8
click at [878, 677] on icon at bounding box center [728, 613] width 1126 height 930
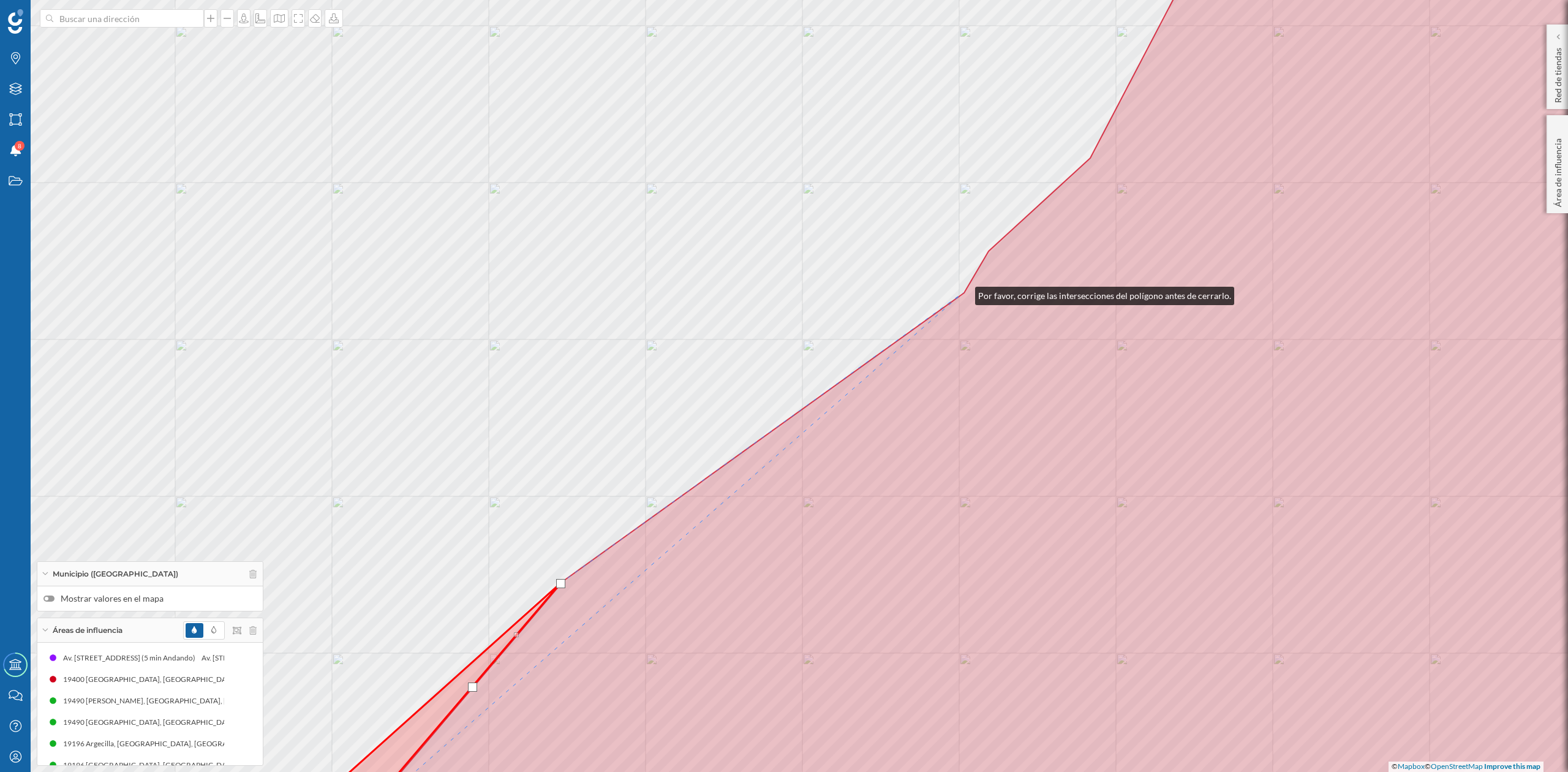
click at [963, 293] on icon at bounding box center [1031, 386] width 1392 height 930
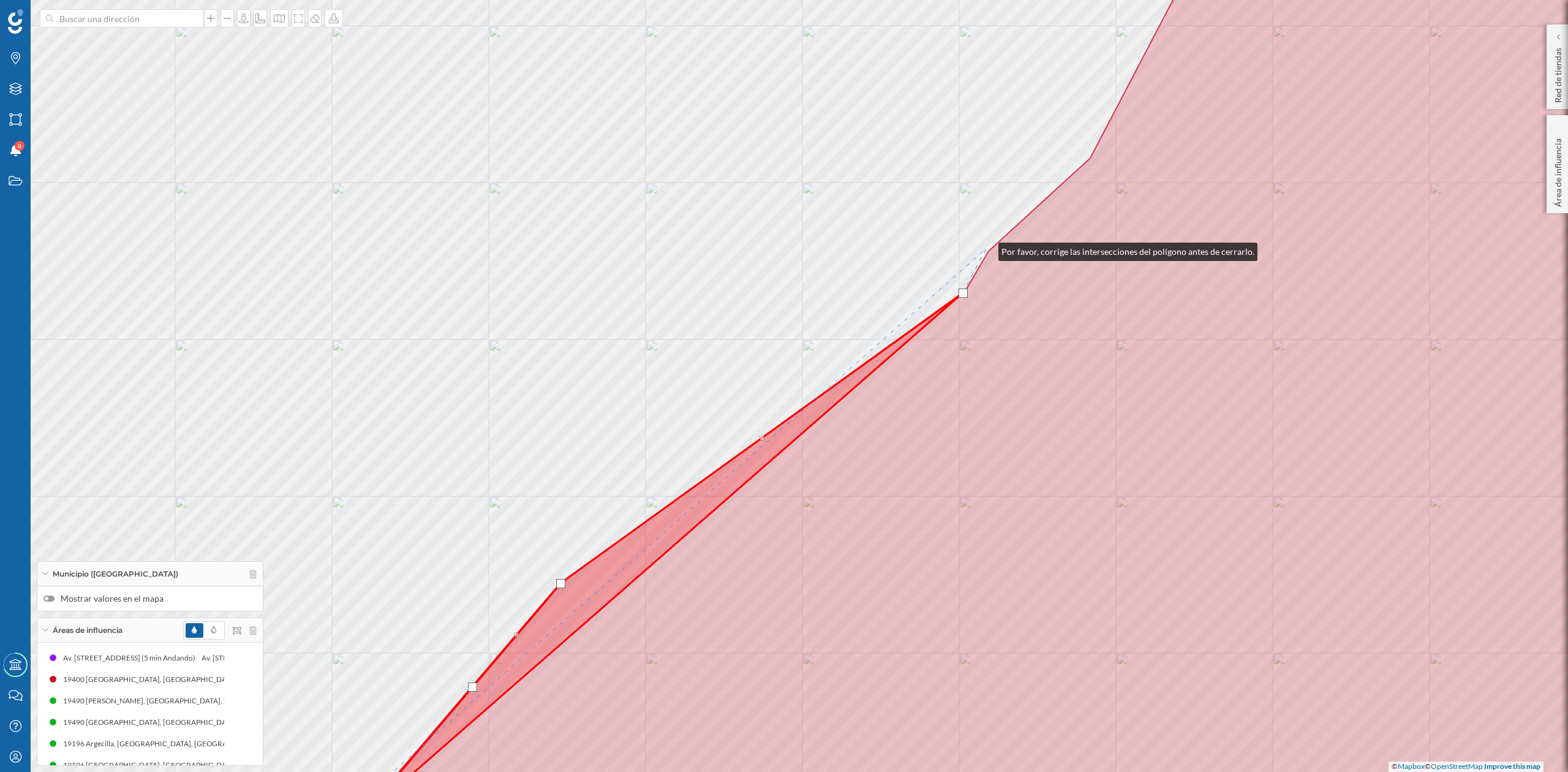
click at [986, 249] on div "© Mapbox © OpenStreetMap Improve this map" at bounding box center [784, 386] width 1568 height 772
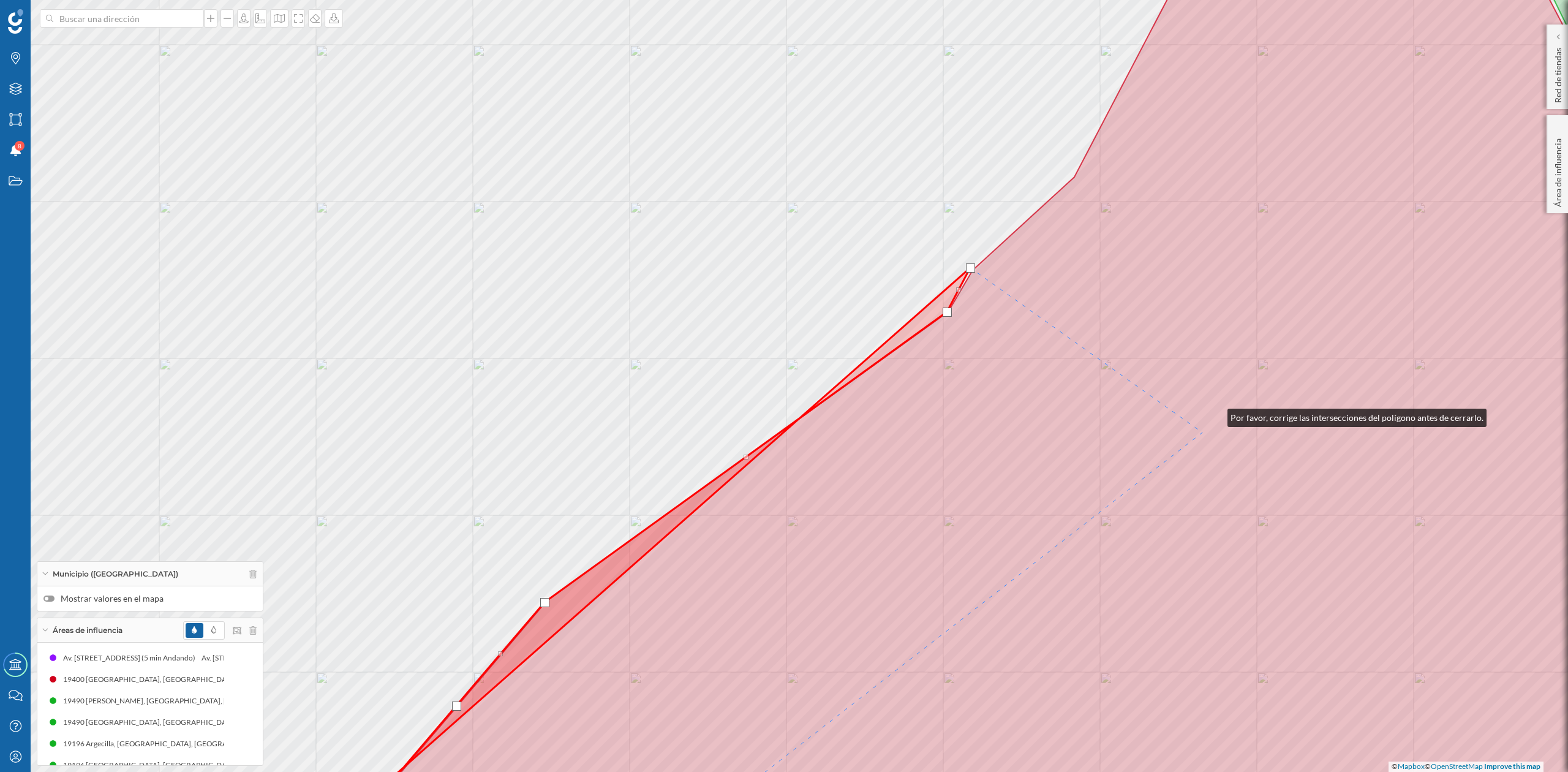
drag, startPoint x: 1216, startPoint y: 415, endPoint x: 1038, endPoint y: 654, distance: 298.0
click at [1038, 654] on icon at bounding box center [1014, 405] width 1392 height 930
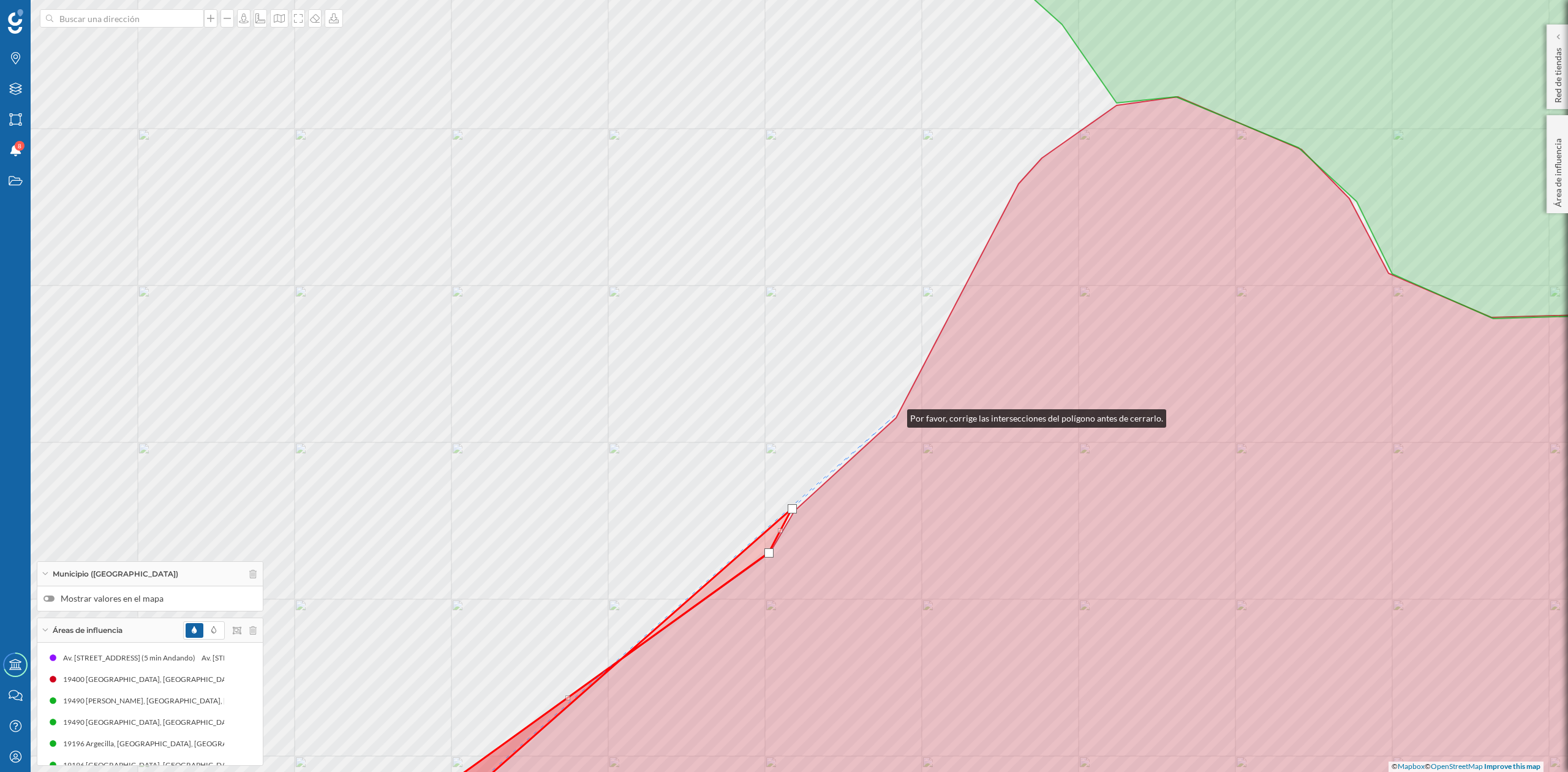
click at [895, 415] on div "© Mapbox © OpenStreetMap Improve this map" at bounding box center [784, 386] width 1568 height 772
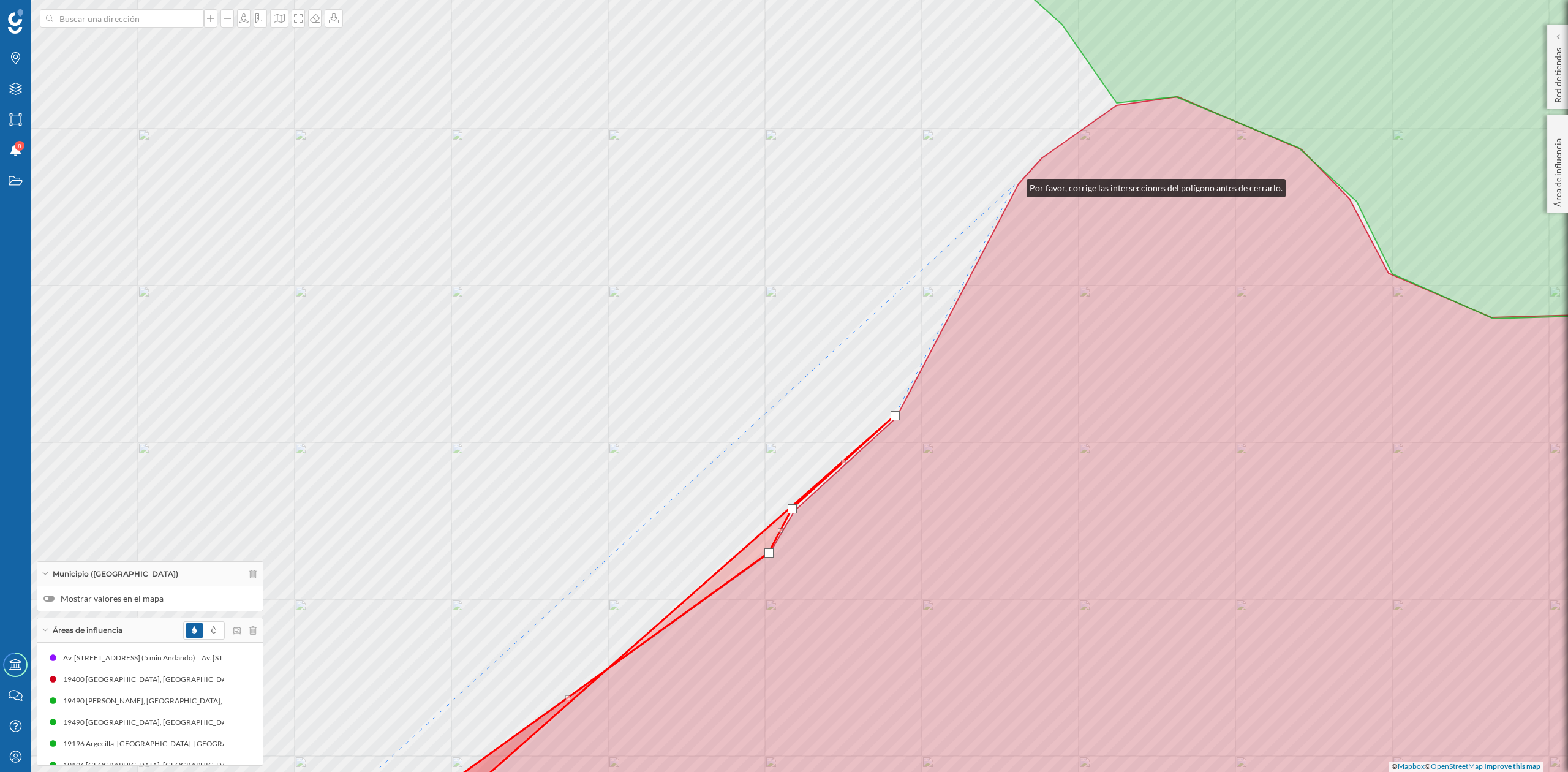
click at [1014, 185] on div "© Mapbox © OpenStreetMap Improve this map" at bounding box center [784, 386] width 1568 height 772
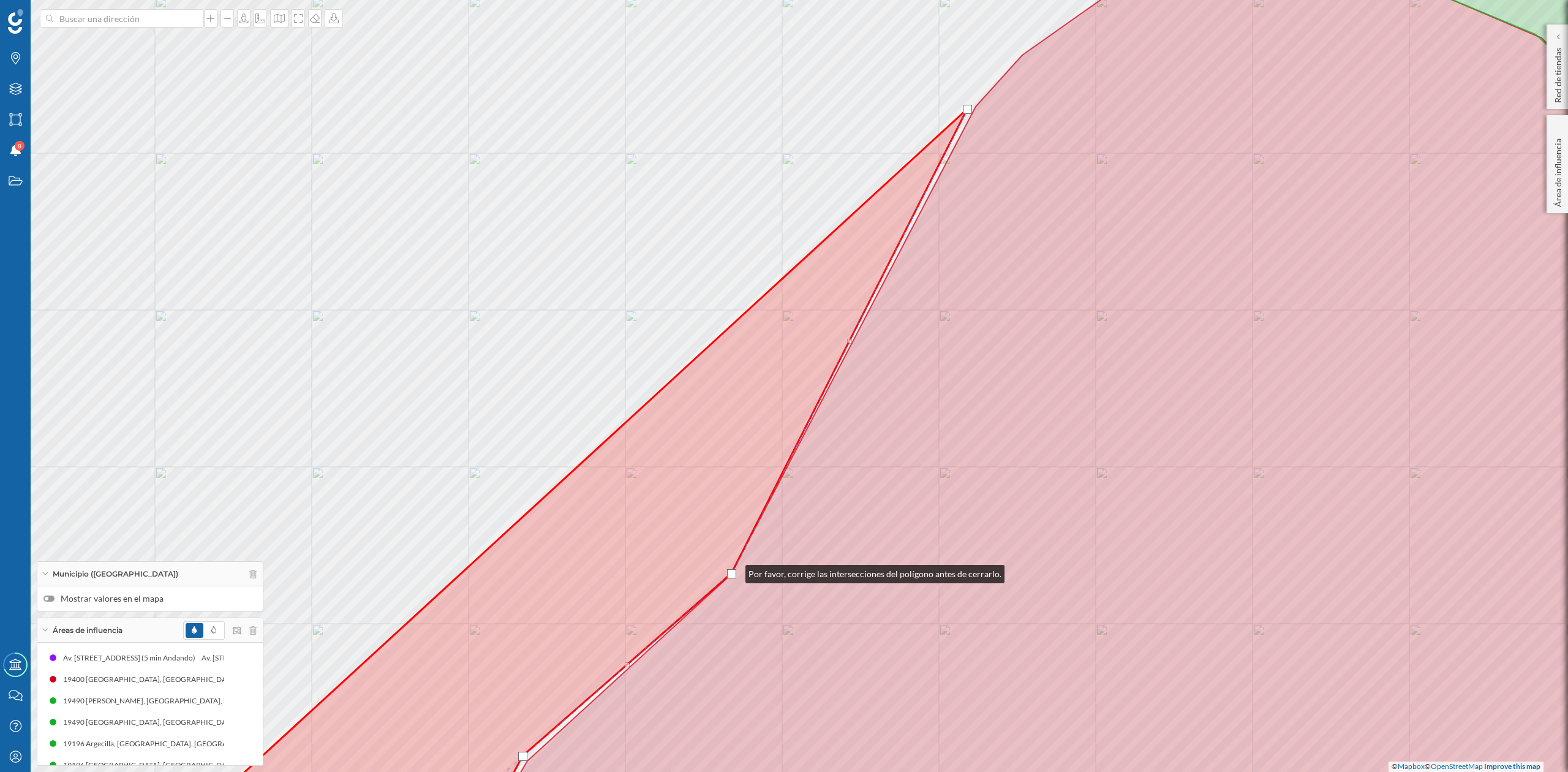
click at [733, 571] on div at bounding box center [731, 574] width 9 height 9
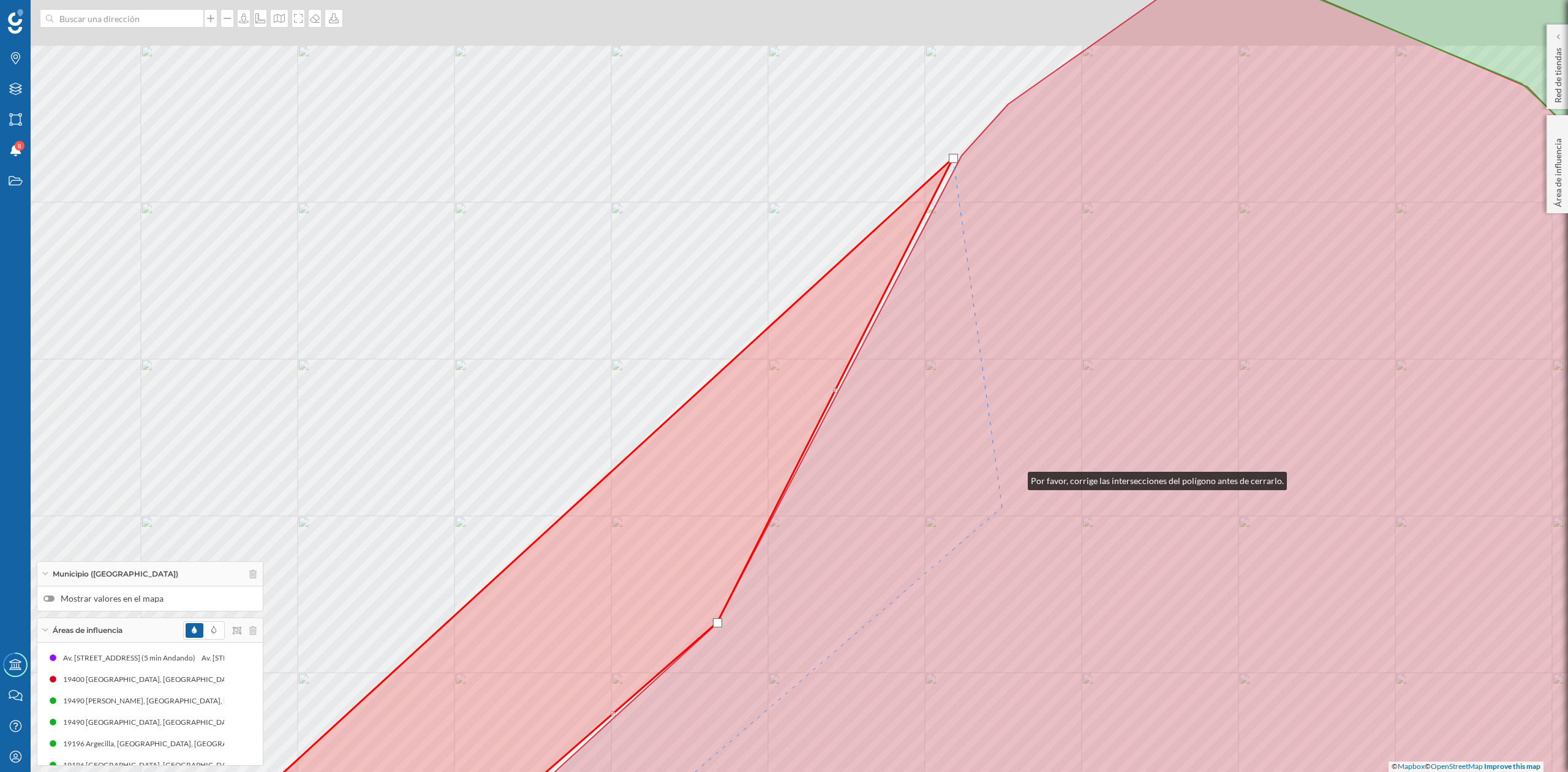
drag, startPoint x: 1030, startPoint y: 429, endPoint x: 934, endPoint y: 547, distance: 152.1
click at [938, 590] on icon at bounding box center [1084, 440] width 1256 height 918
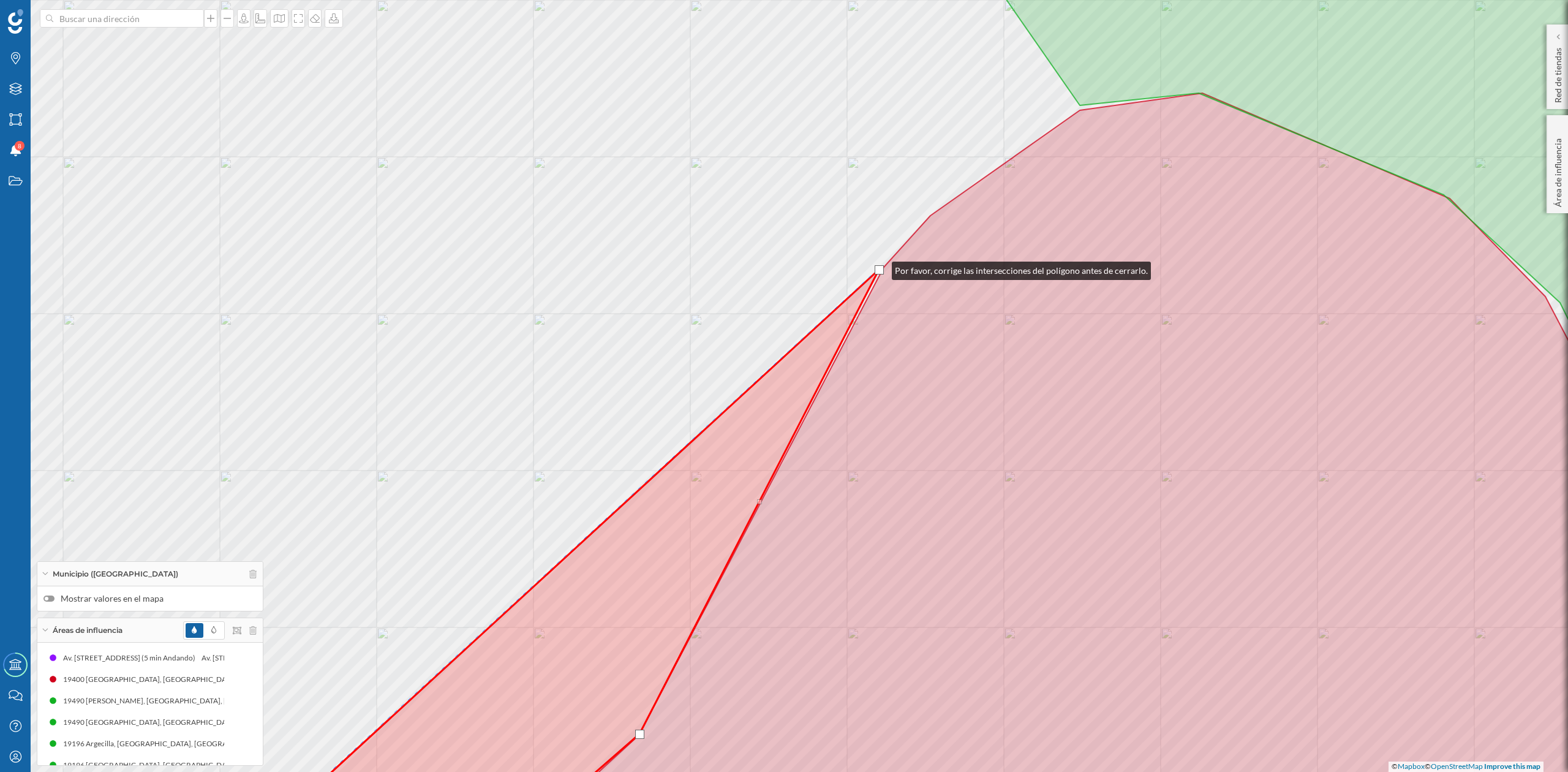
click at [880, 268] on div at bounding box center [879, 269] width 9 height 9
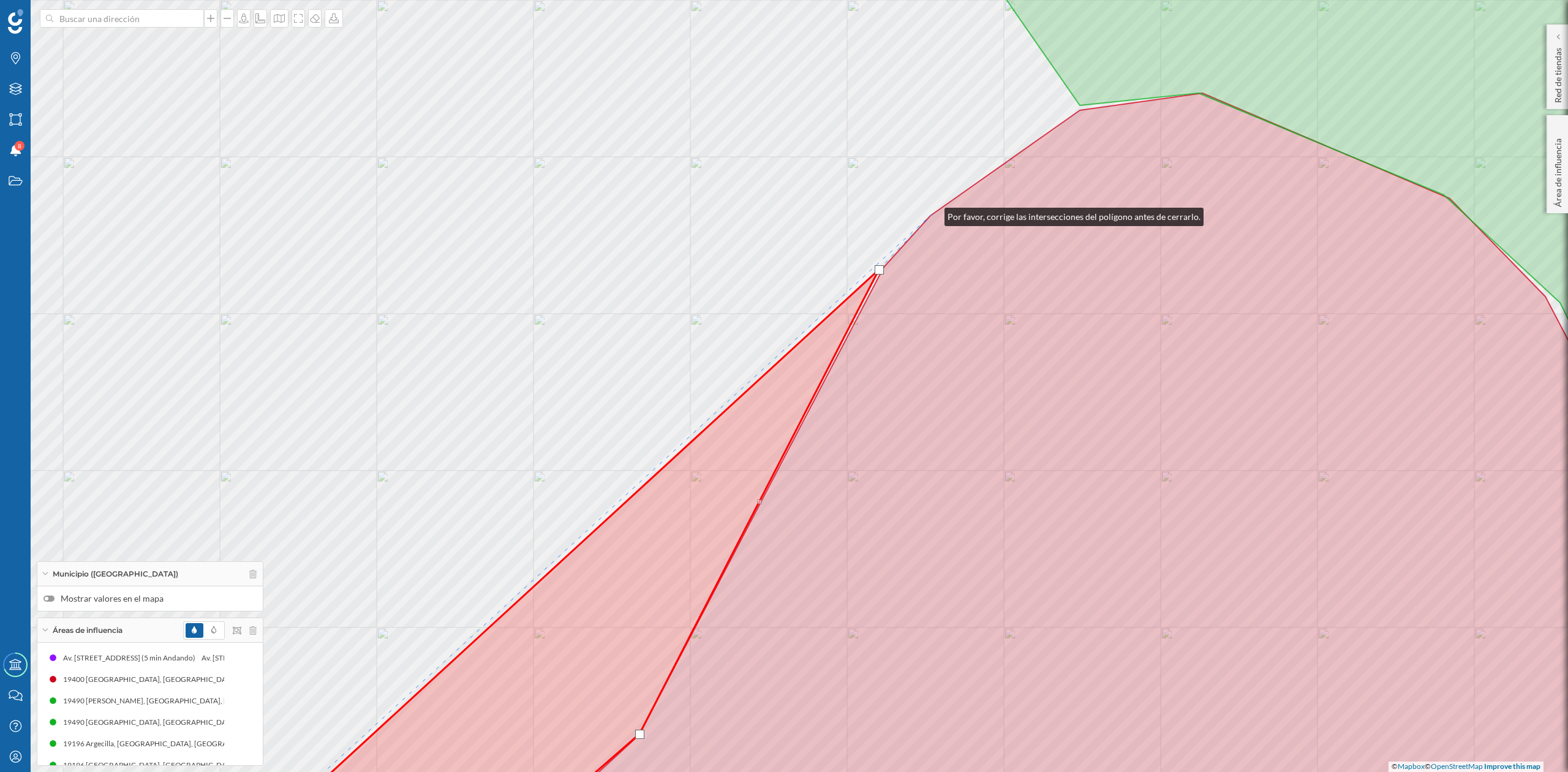
click at [932, 213] on div "© Mapbox © OpenStreetMap Improve this map" at bounding box center [784, 386] width 1568 height 772
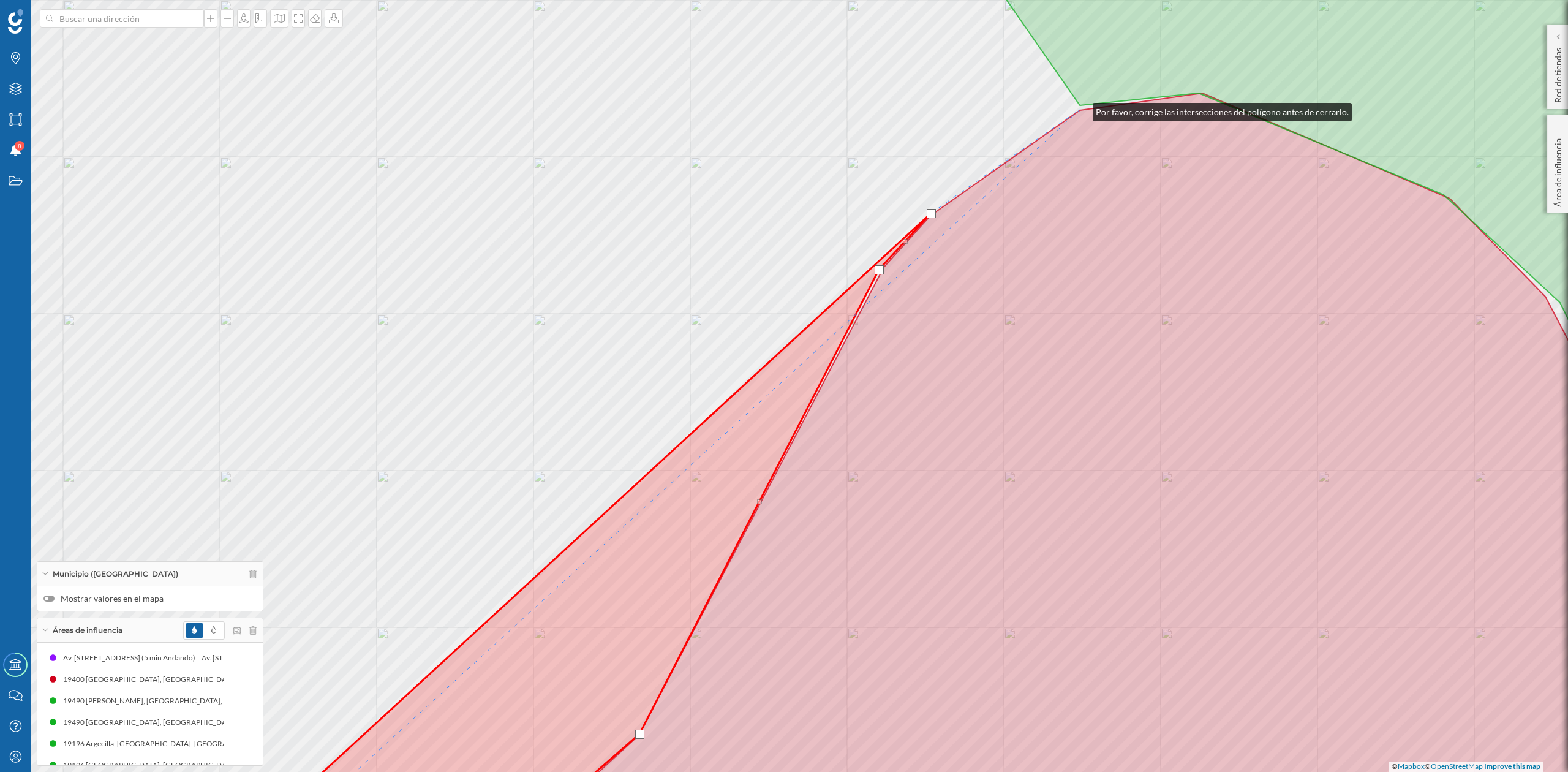
click at [1082, 108] on div "© Mapbox © OpenStreetMap Improve this map" at bounding box center [784, 386] width 1568 height 772
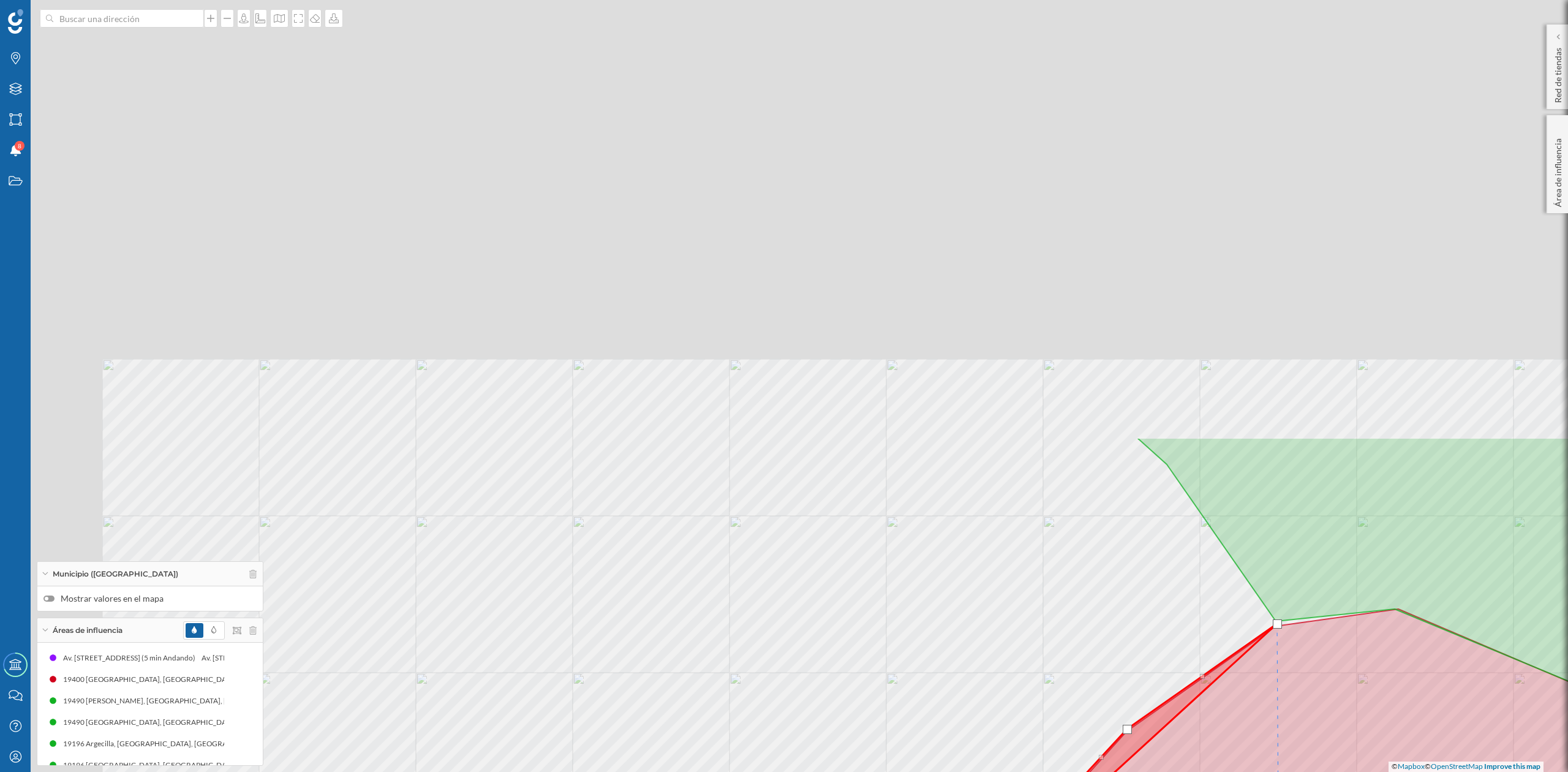
drag, startPoint x: 1042, startPoint y: 294, endPoint x: 1239, endPoint y: 810, distance: 552.3
click at [1239, 772] on html "Marcas Capas Áreas Notificaciones 8 Estados Academy Contacta con nosotros Centr…" at bounding box center [784, 386] width 1568 height 772
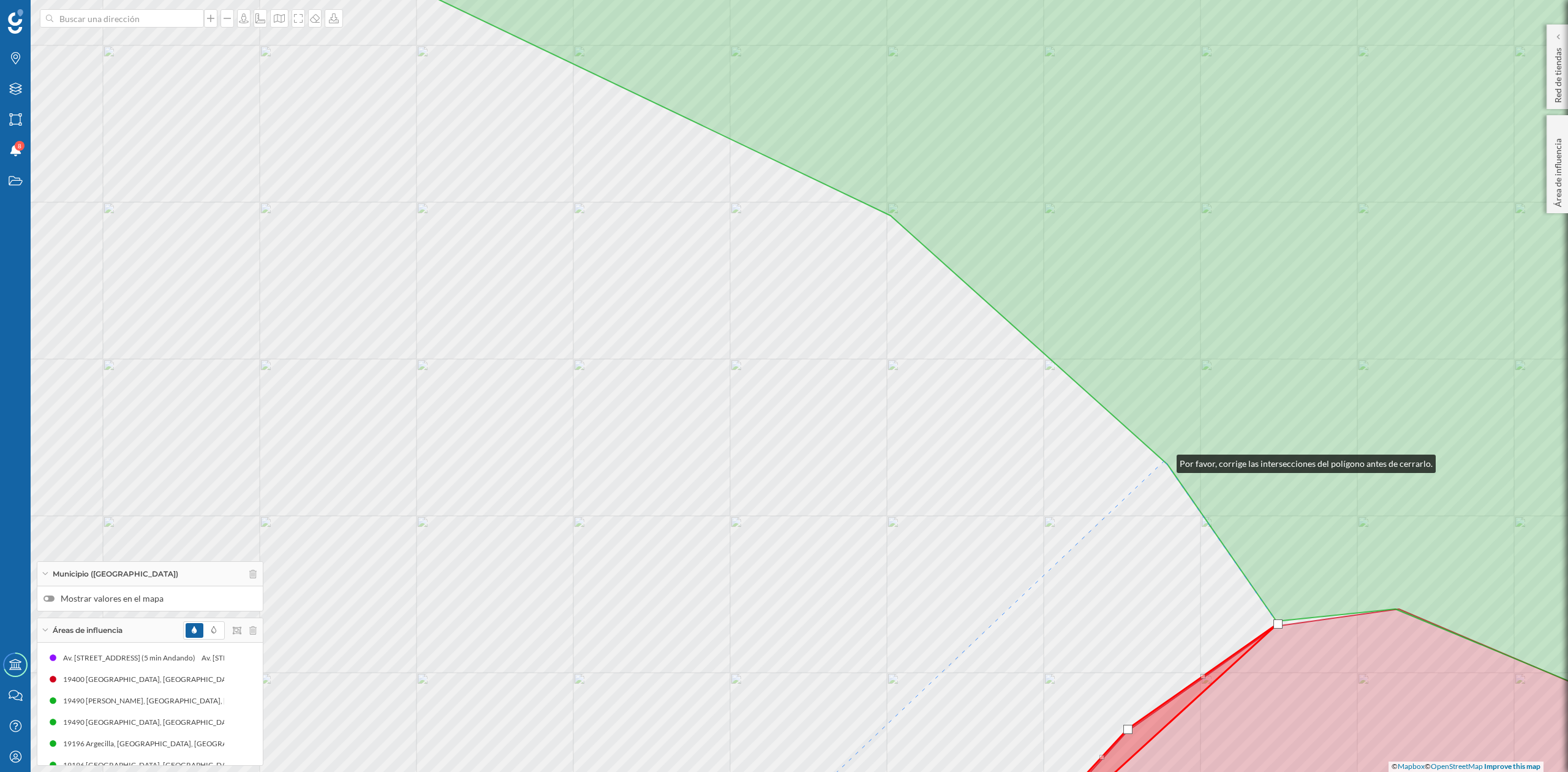
click at [1164, 461] on icon at bounding box center [1001, 356] width 1450 height 869
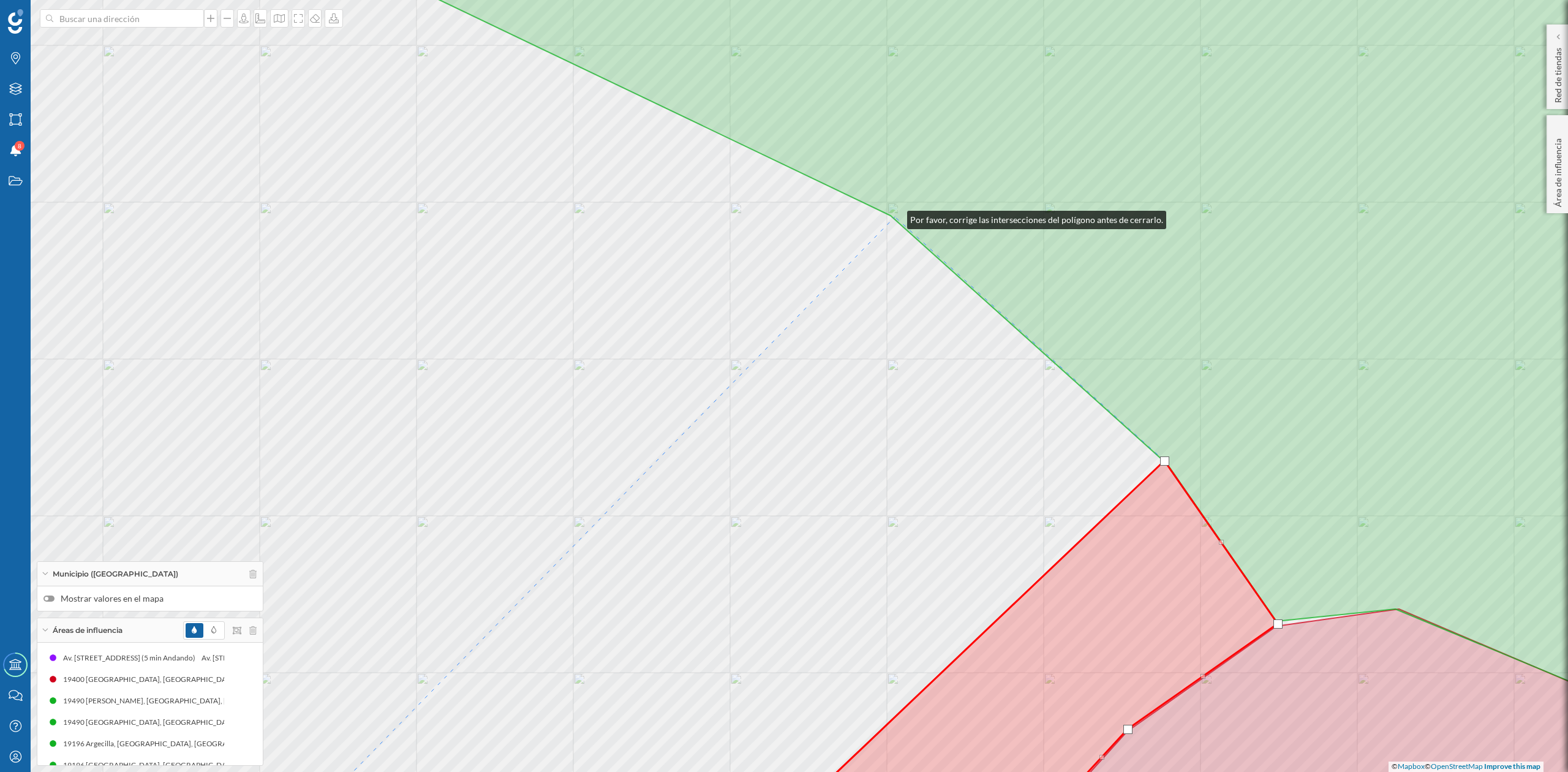
click at [893, 216] on icon at bounding box center [1001, 356] width 1450 height 869
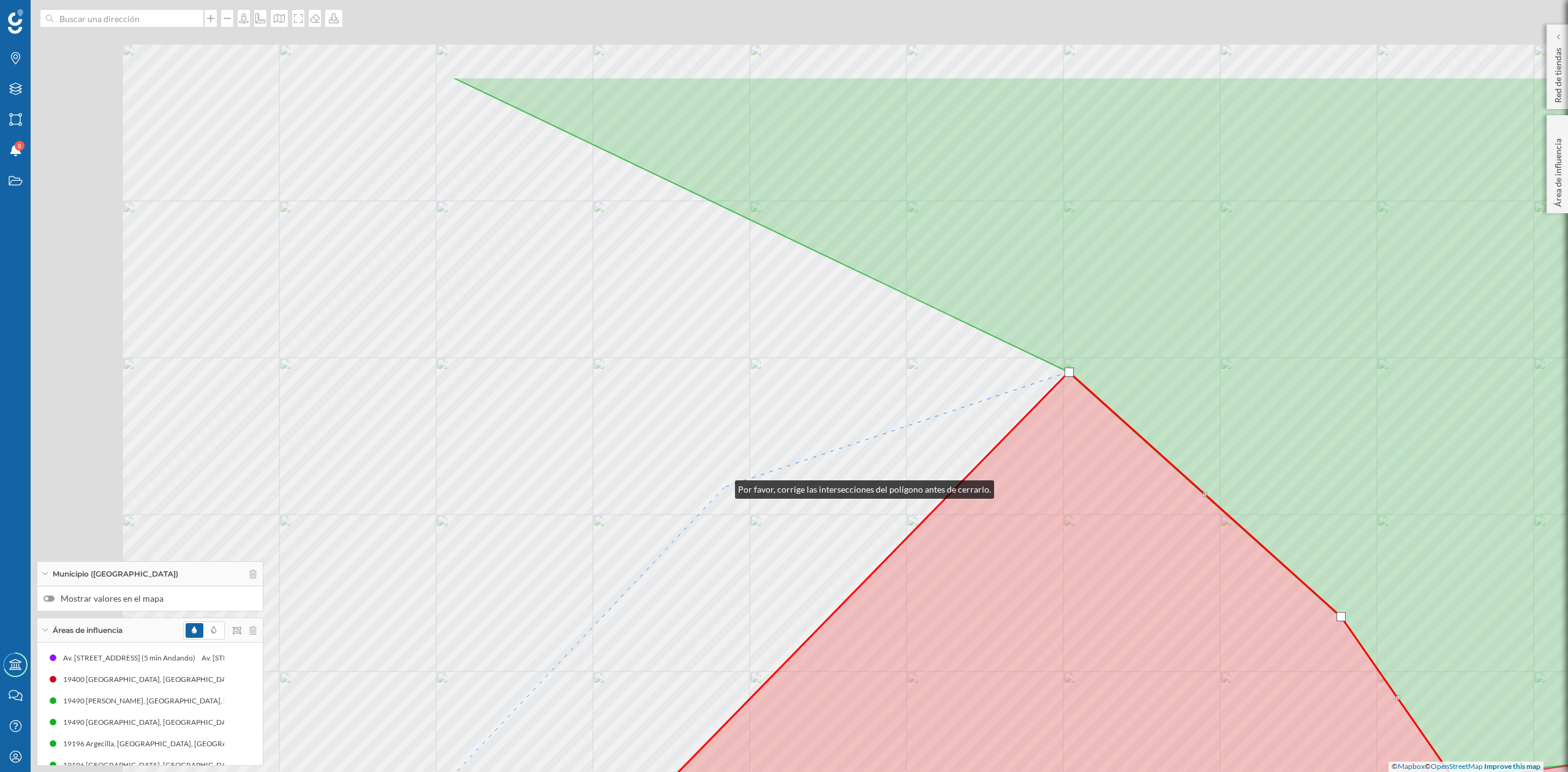
drag, startPoint x: 713, startPoint y: 481, endPoint x: 706, endPoint y: 377, distance: 104.2
click at [728, 500] on div "© Mapbox © OpenStreetMap Improve this map" at bounding box center [784, 386] width 1568 height 772
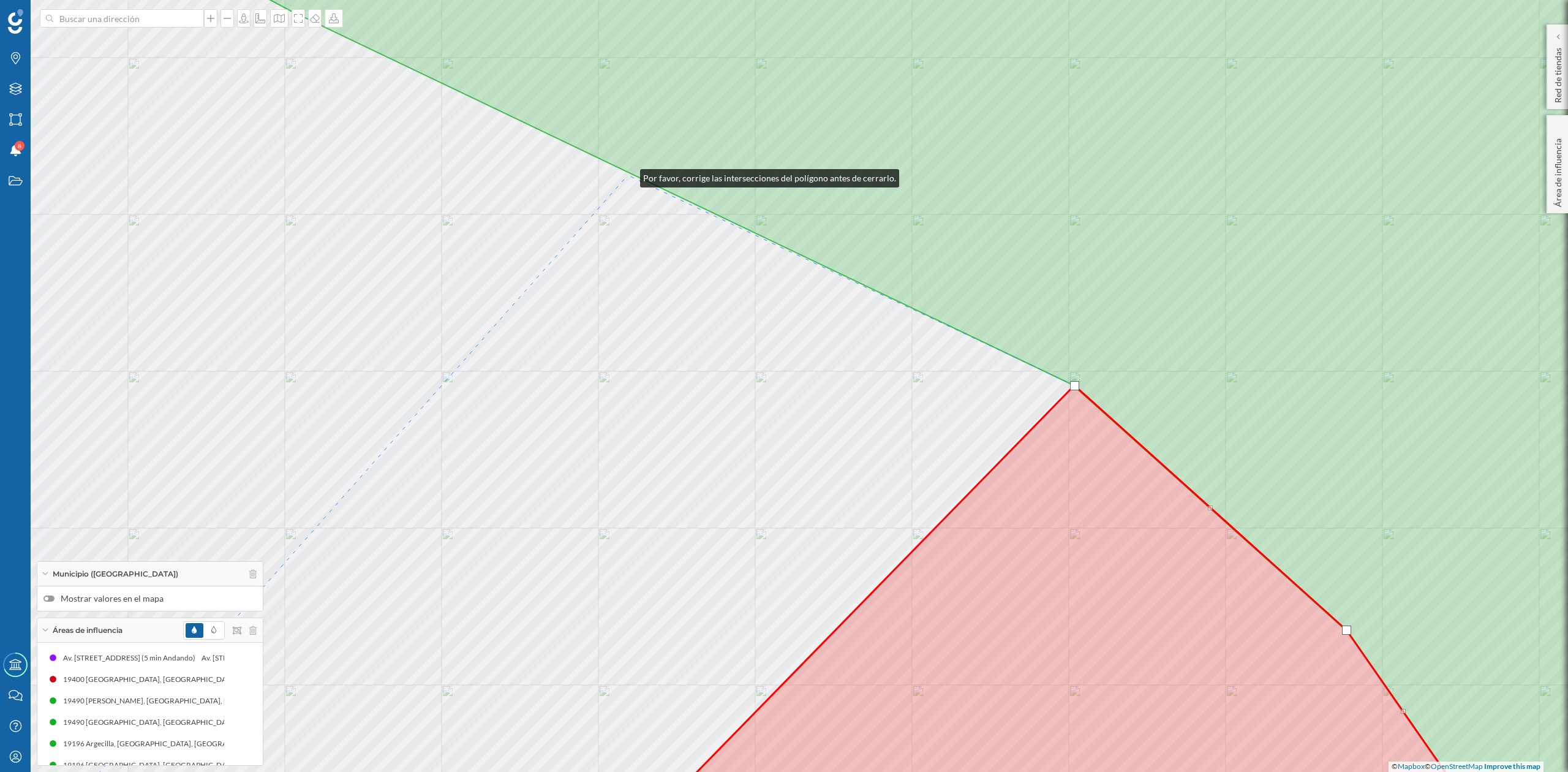
click at [628, 175] on div "© Mapbox © OpenStreetMap Improve this map" at bounding box center [784, 386] width 1568 height 772
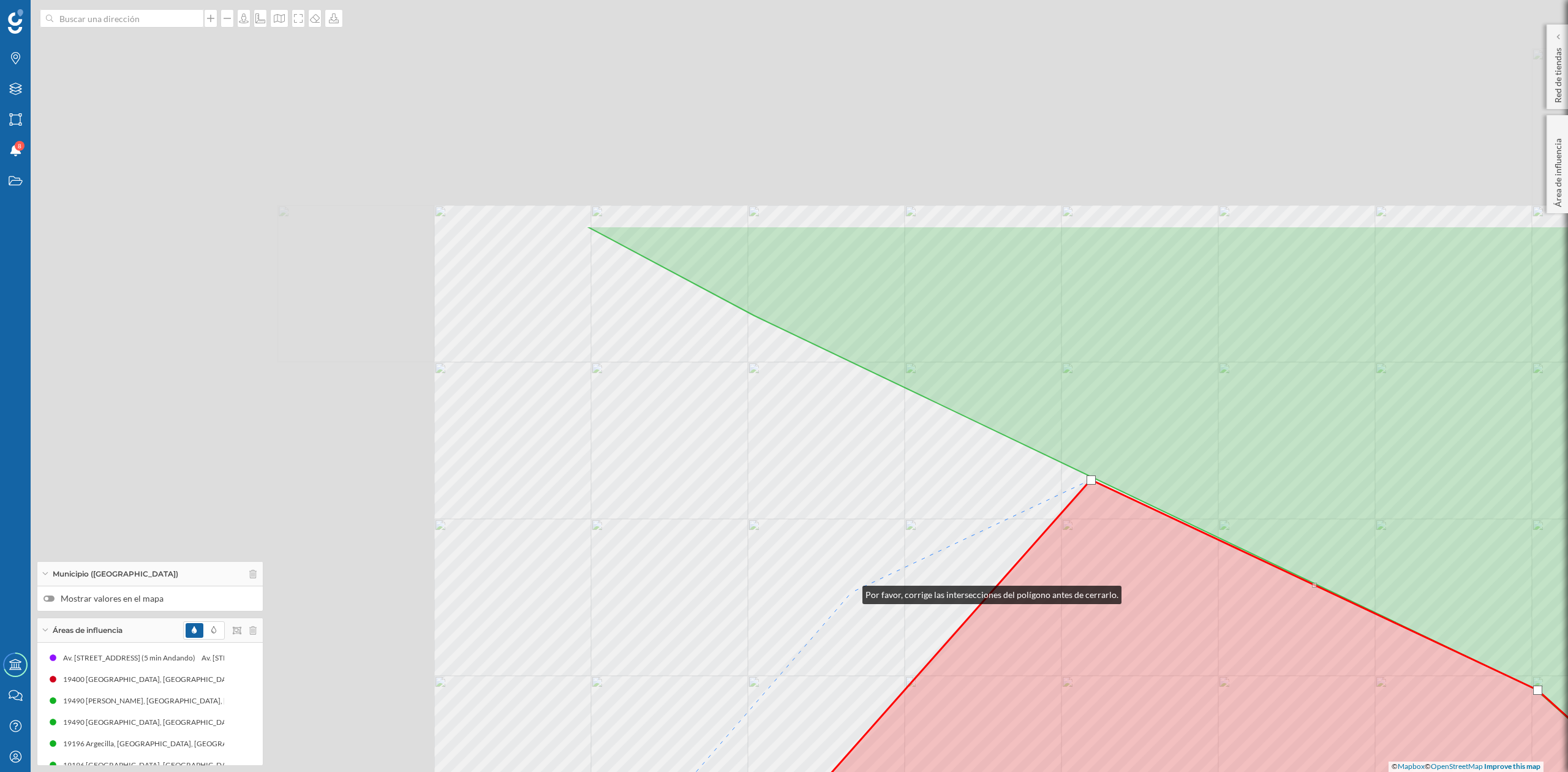
drag, startPoint x: 387, startPoint y: 288, endPoint x: 850, endPoint y: 592, distance: 553.9
click at [850, 592] on div "© Mapbox © OpenStreetMap Improve this map" at bounding box center [784, 386] width 1568 height 772
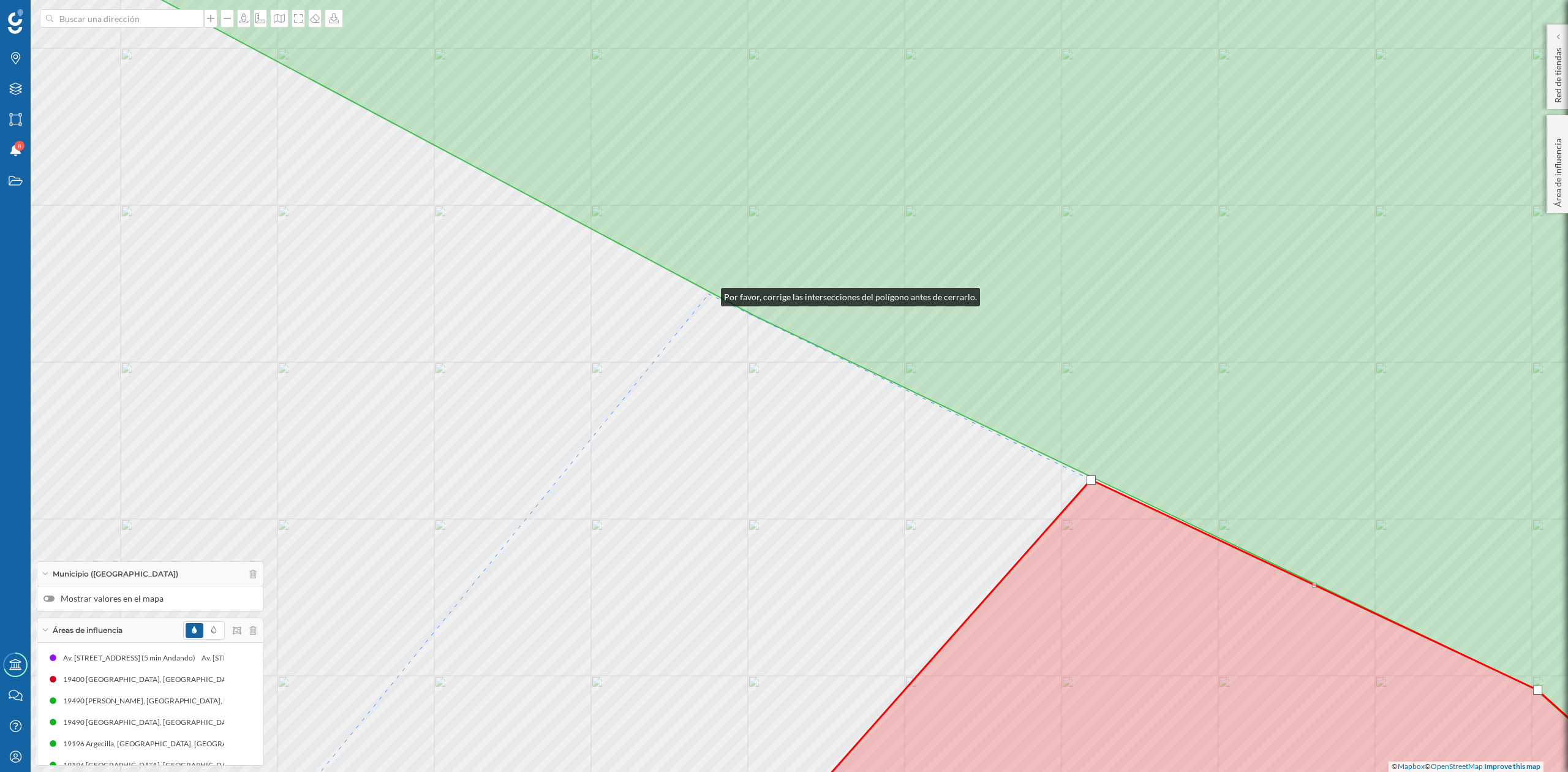
click at [709, 294] on div "© Mapbox © OpenStreetMap Improve this map" at bounding box center [784, 386] width 1568 height 772
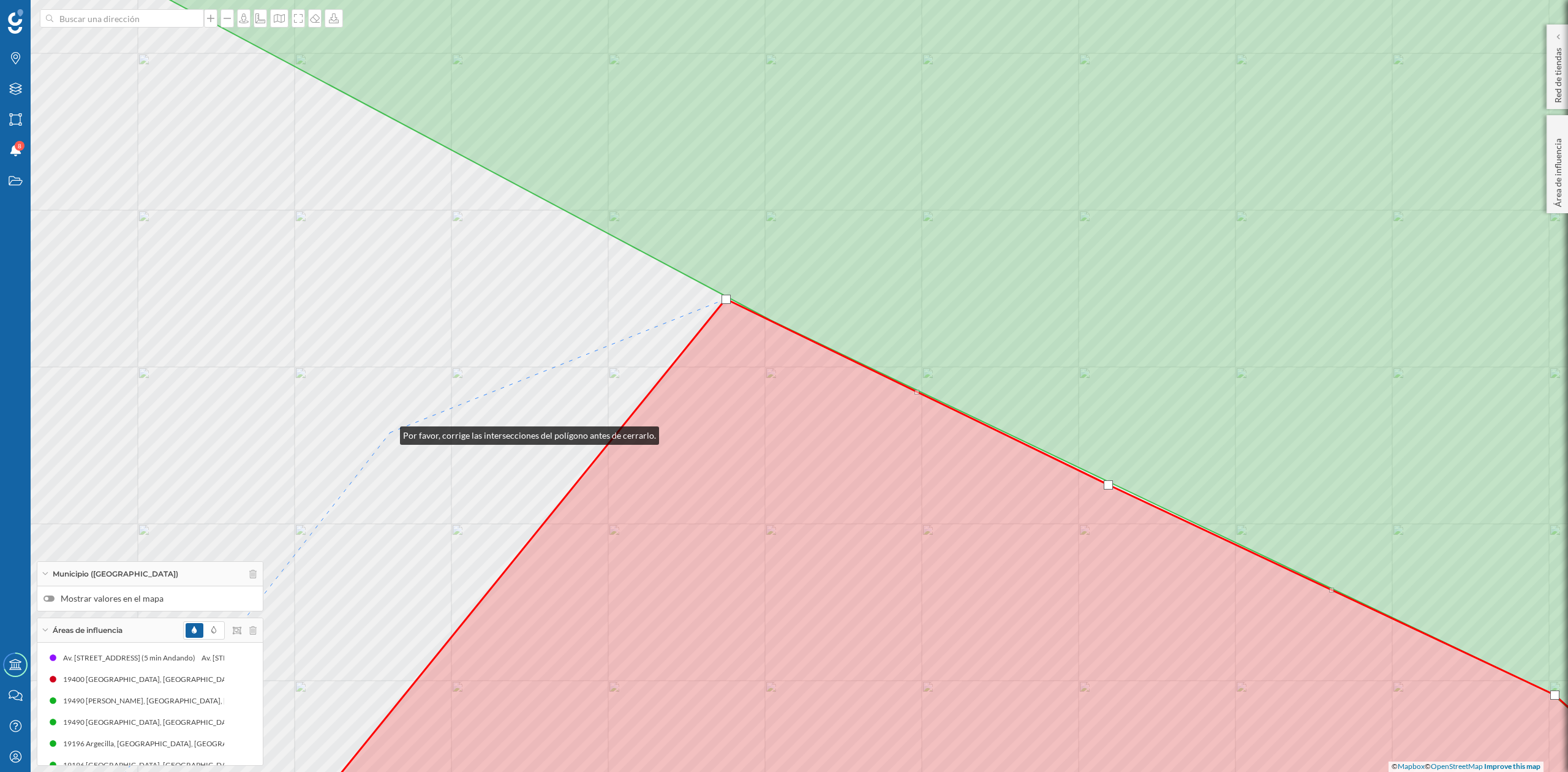
drag, startPoint x: 370, startPoint y: 428, endPoint x: 800, endPoint y: 626, distance: 473.4
click at [800, 626] on div "© Mapbox © OpenStreetMap Improve this map" at bounding box center [784, 386] width 1568 height 772
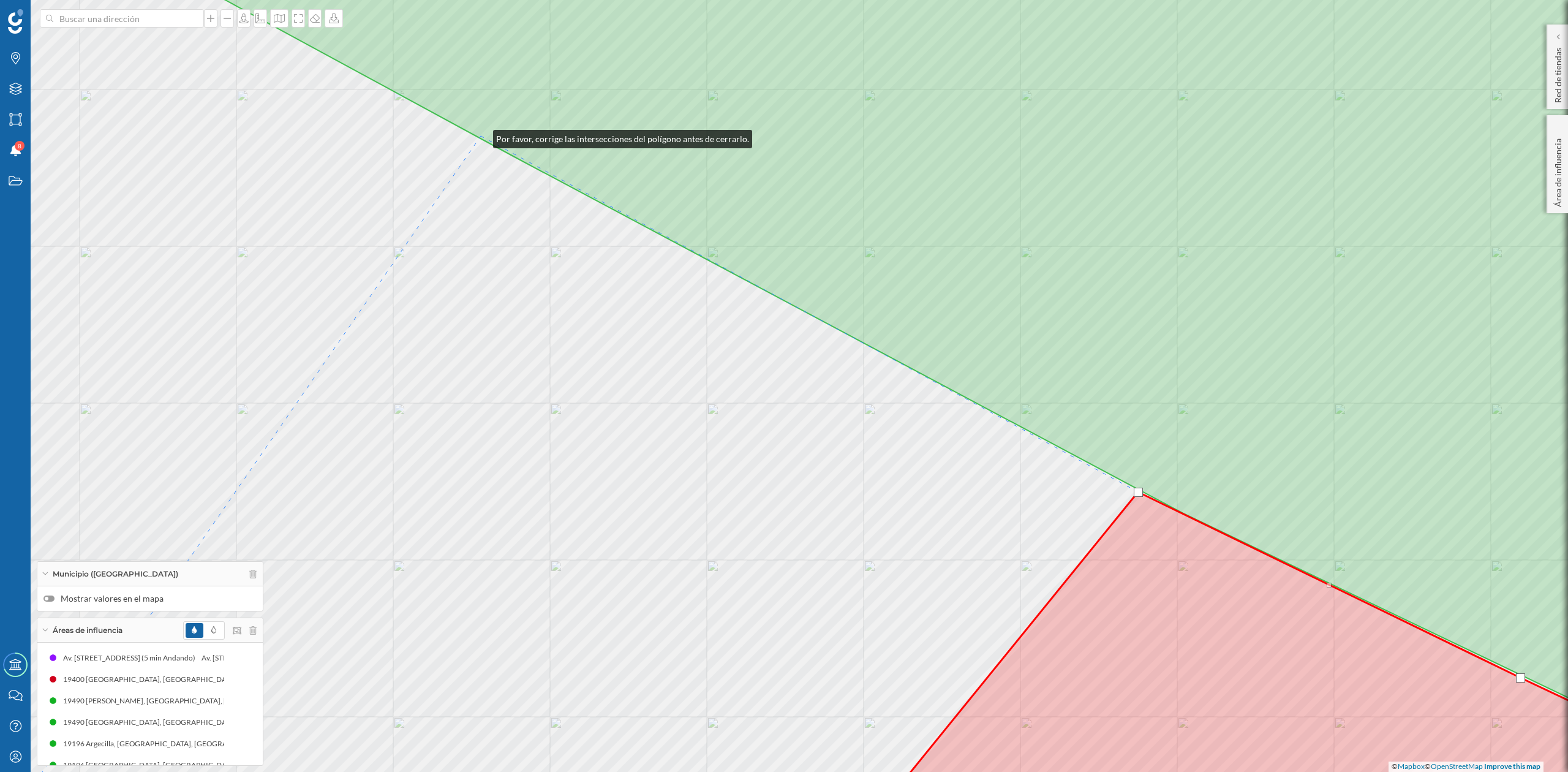
click at [481, 136] on icon at bounding box center [904, 347] width 1646 height 852
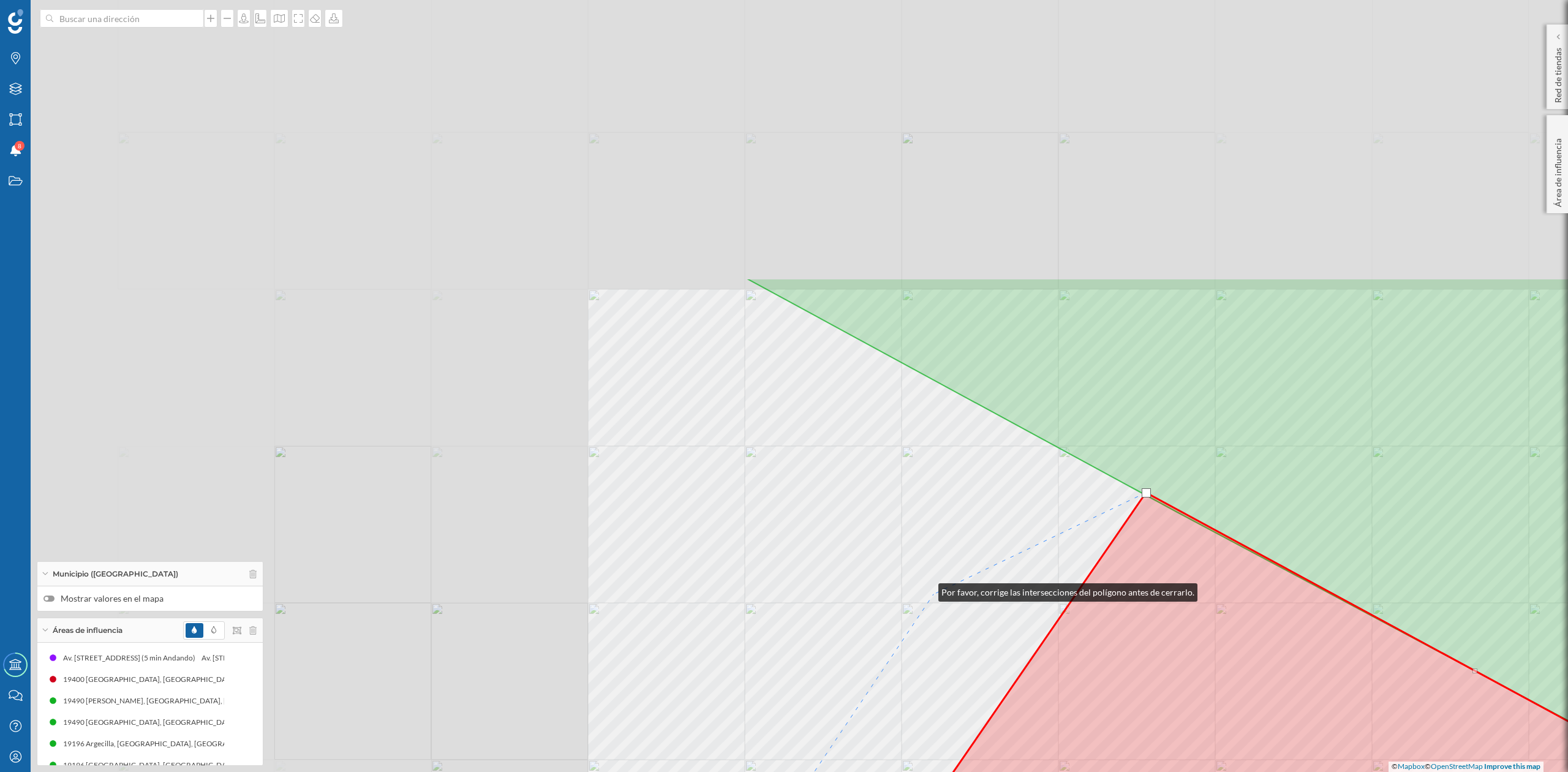
drag, startPoint x: 261, startPoint y: 233, endPoint x: 927, endPoint y: 590, distance: 755.6
click at [927, 590] on div "© Mapbox © OpenStreetMap Improve this map" at bounding box center [784, 386] width 1568 height 772
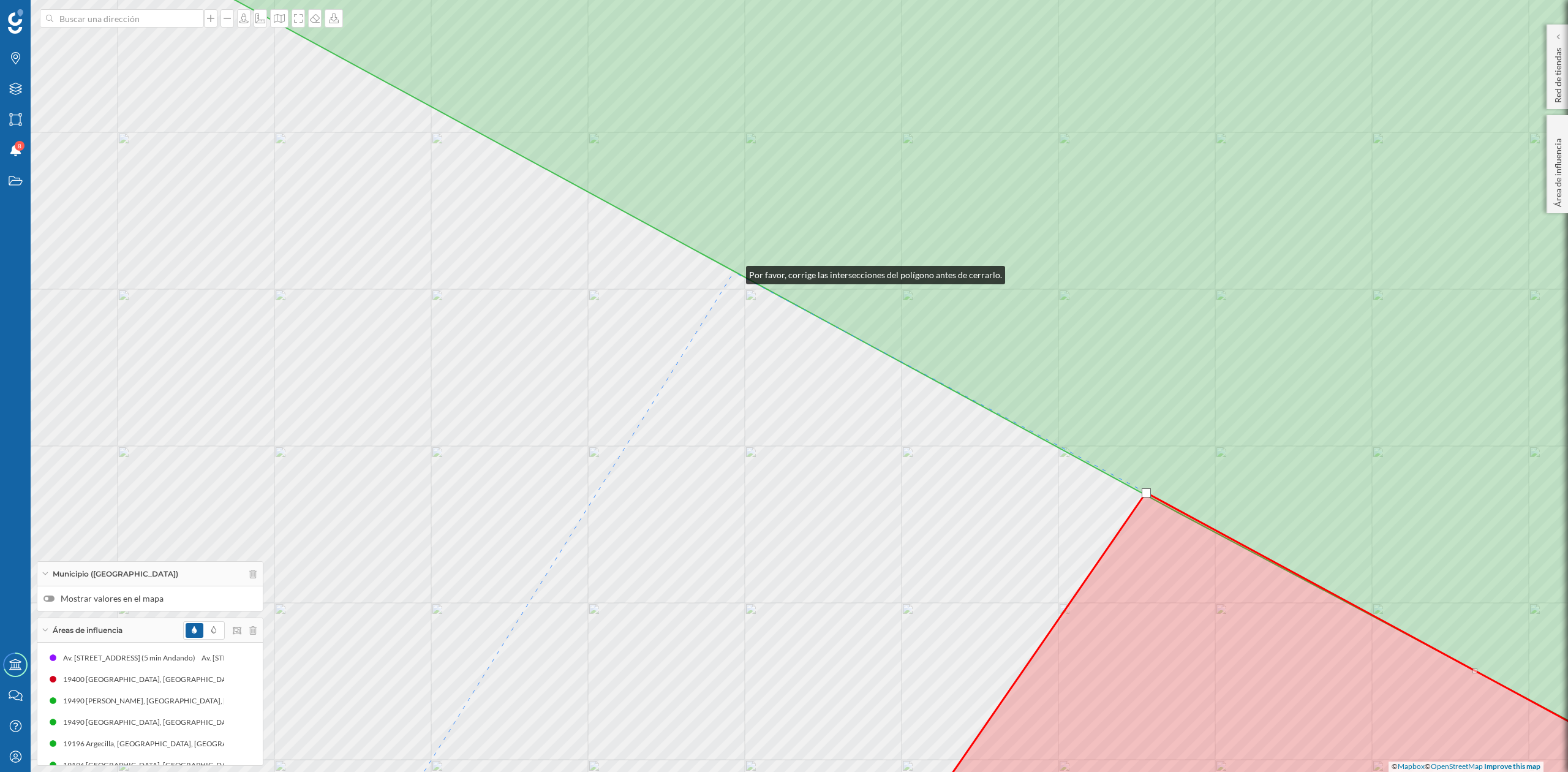
click at [734, 272] on icon at bounding box center [910, 362] width 1634 height 883
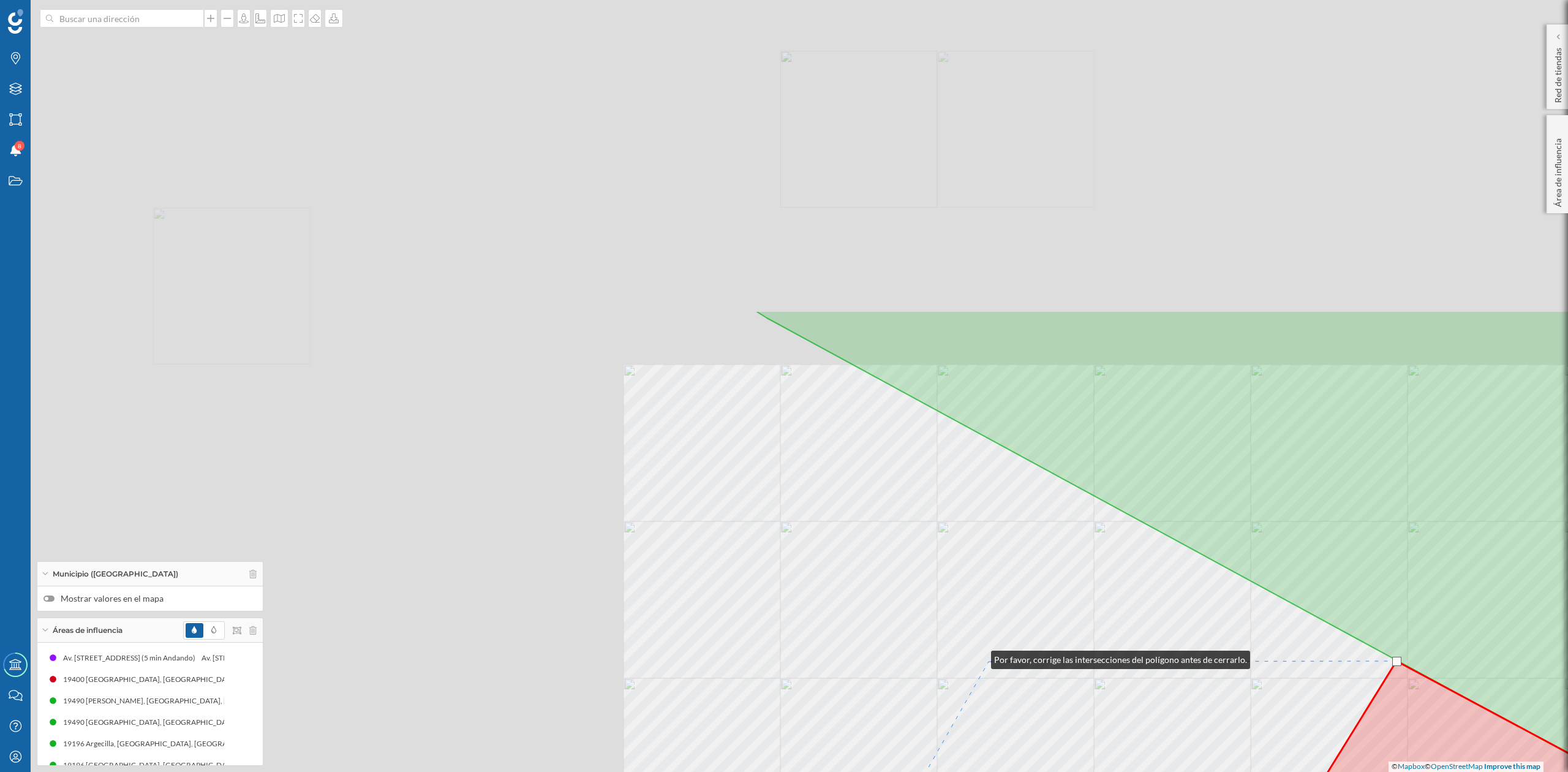
drag, startPoint x: 316, startPoint y: 268, endPoint x: 979, endPoint y: 657, distance: 768.7
click at [979, 657] on div "© Mapbox © OpenStreetMap Improve this map" at bounding box center [784, 386] width 1568 height 772
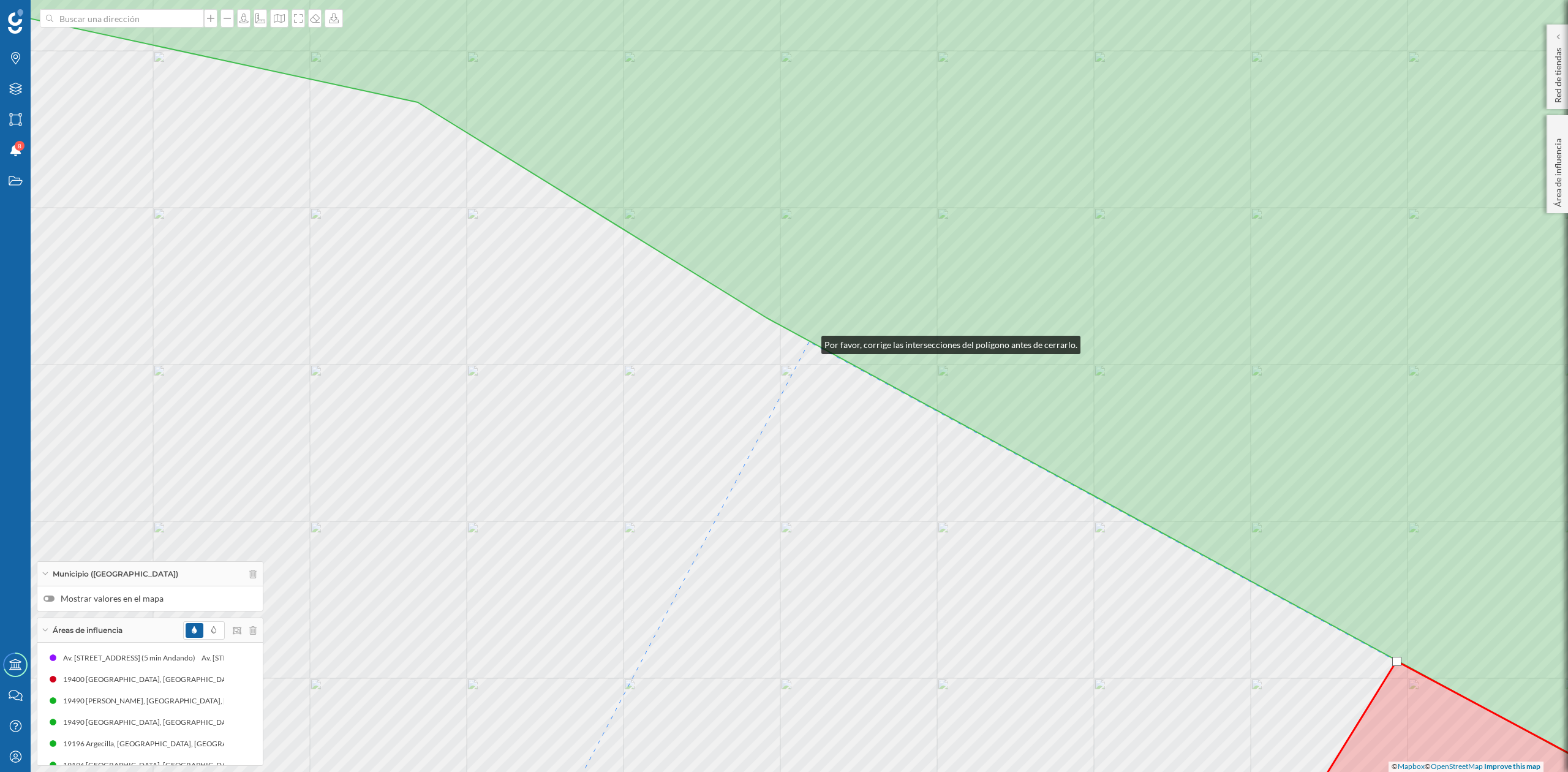
click at [810, 342] on div "© Mapbox © OpenStreetMap Improve this map" at bounding box center [784, 386] width 1568 height 772
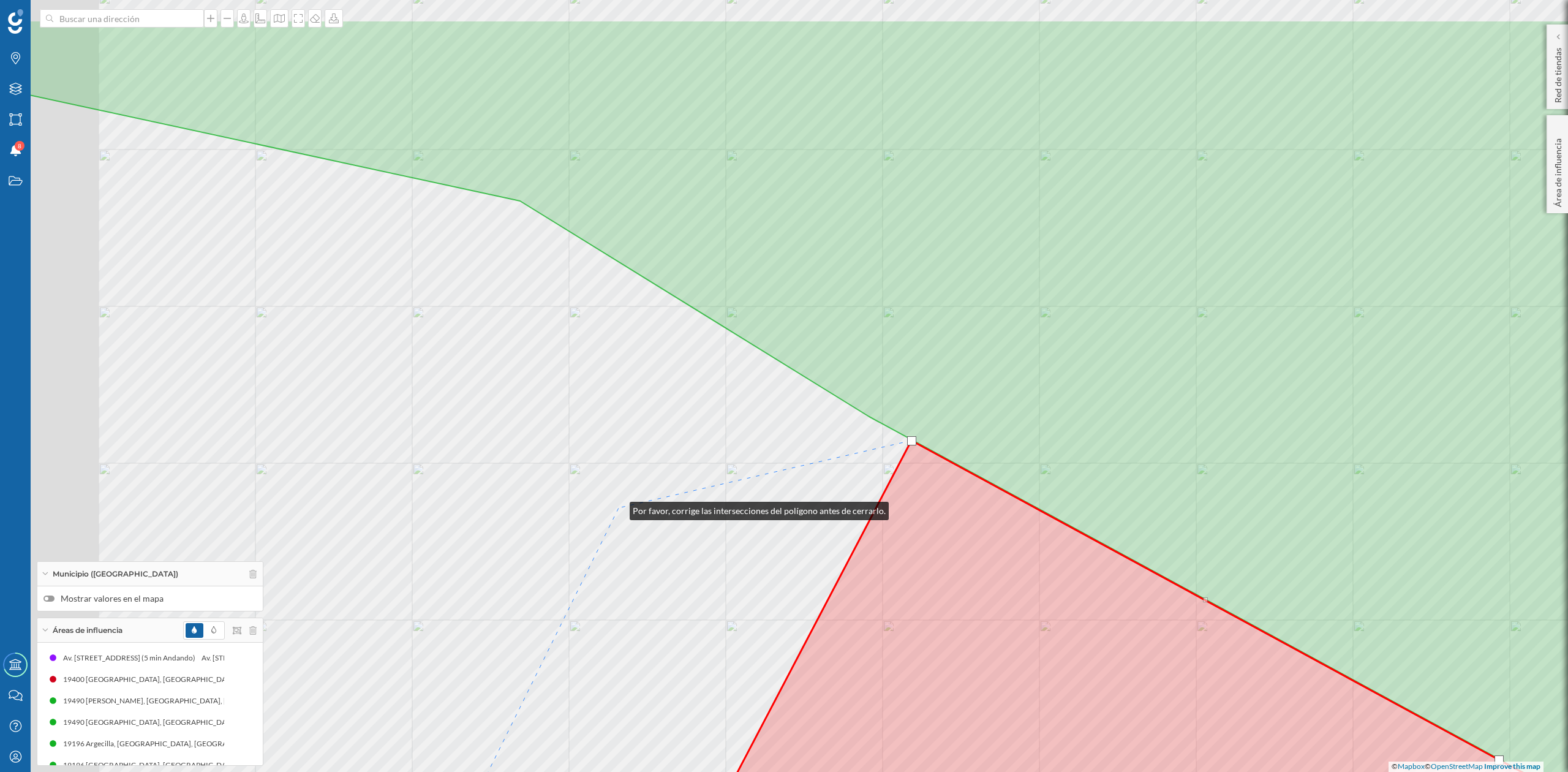
drag, startPoint x: 515, startPoint y: 410, endPoint x: 617, endPoint y: 508, distance: 141.4
click at [617, 508] on div "© Mapbox © OpenStreetMap Improve this map" at bounding box center [784, 386] width 1568 height 772
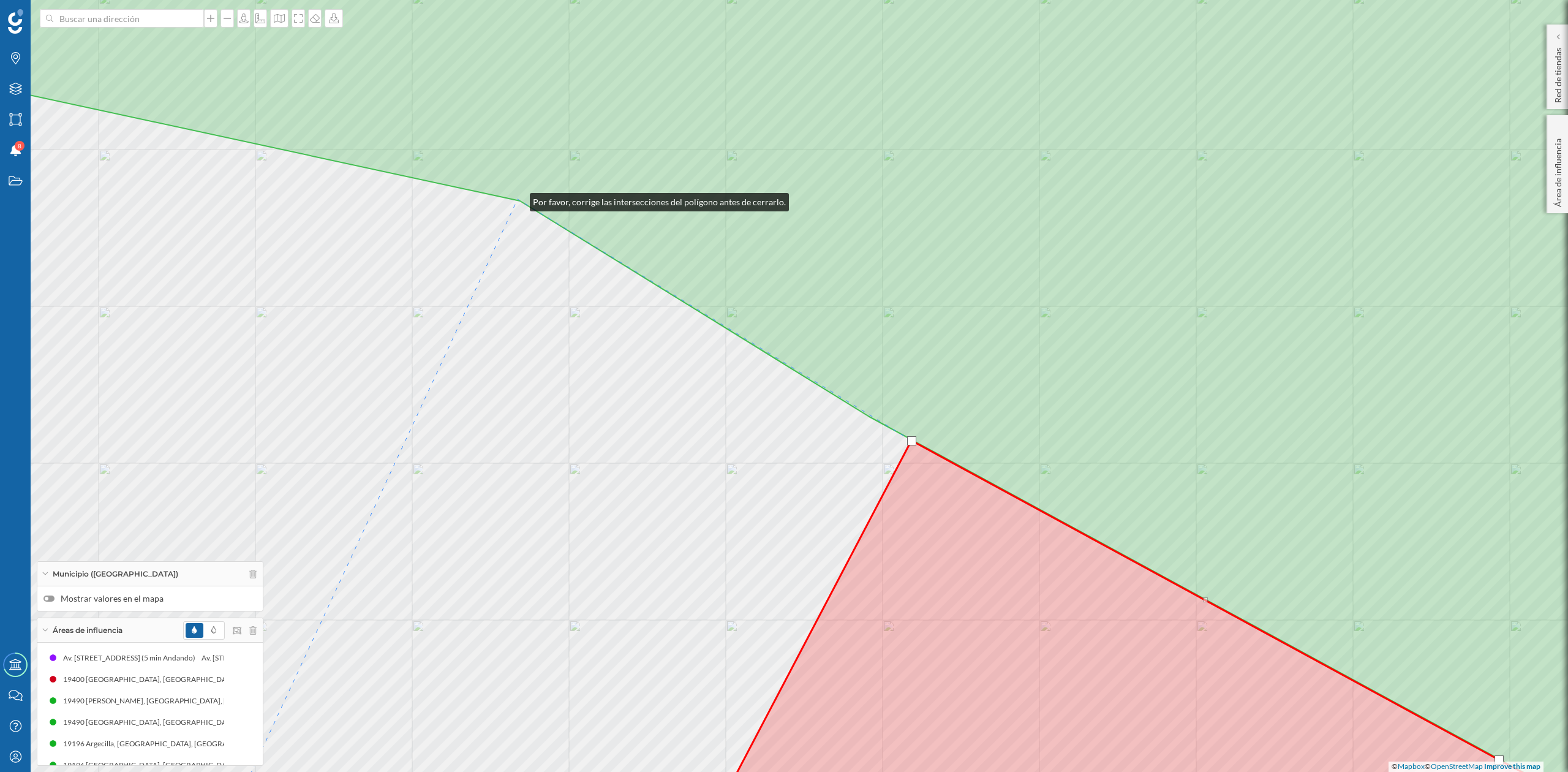
click at [518, 199] on icon at bounding box center [784, 386] width 1885 height 930
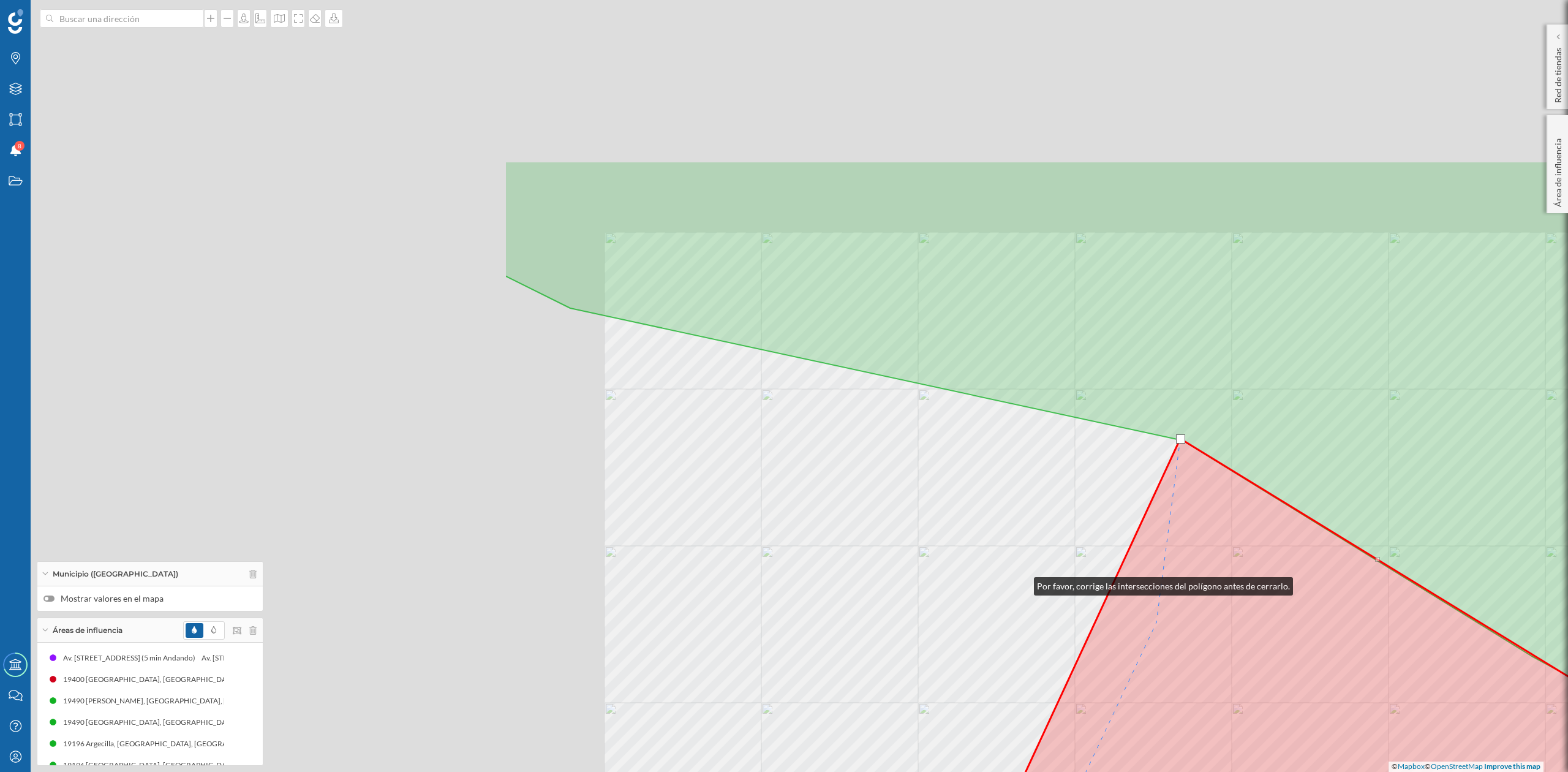
drag, startPoint x: 359, startPoint y: 344, endPoint x: 1047, endPoint y: 591, distance: 731.0
click at [1047, 591] on div "© Mapbox © OpenStreetMap Improve this map" at bounding box center [784, 386] width 1568 height 772
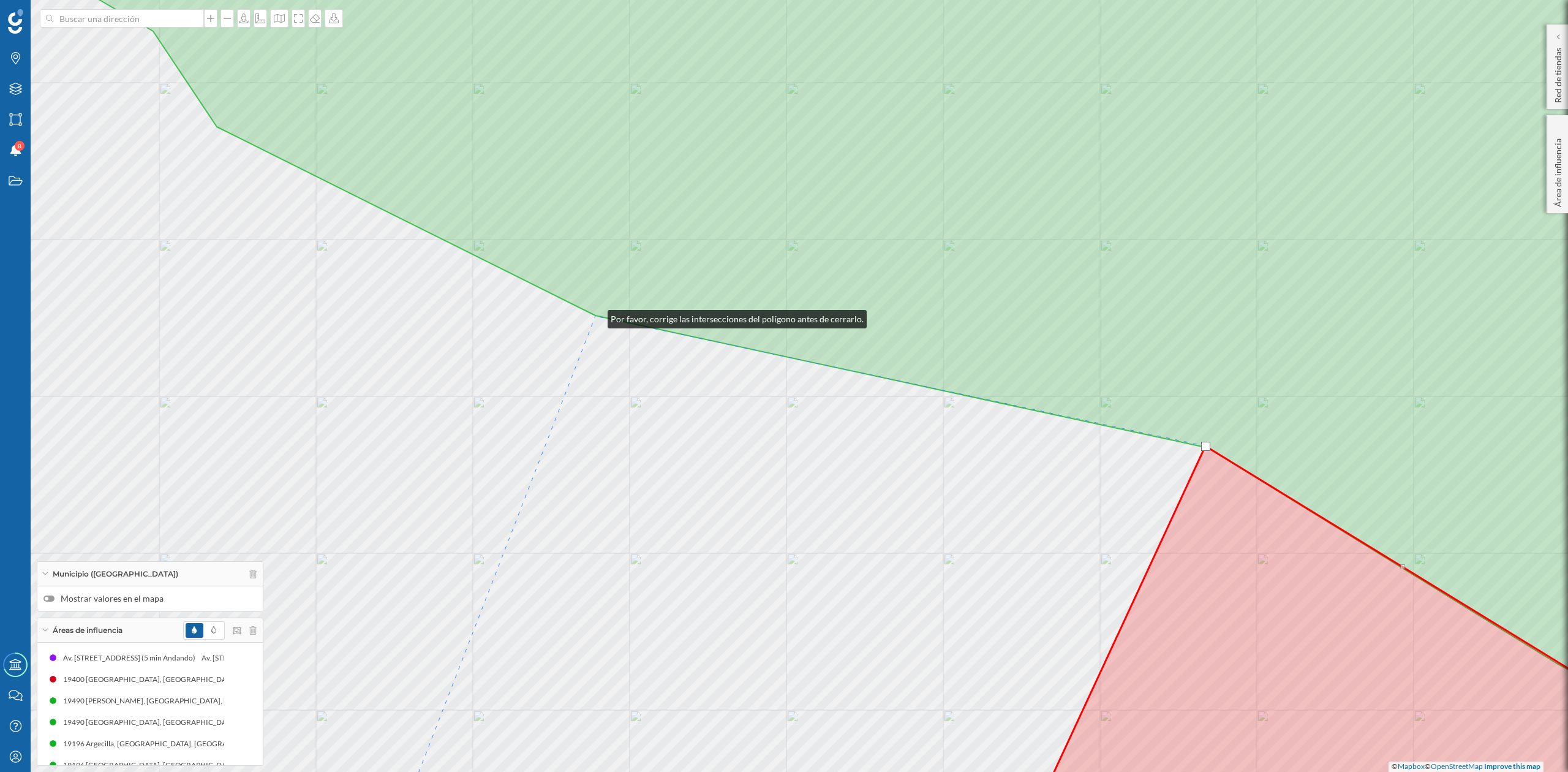
click at [596, 316] on icon at bounding box center [845, 338] width 1761 height 834
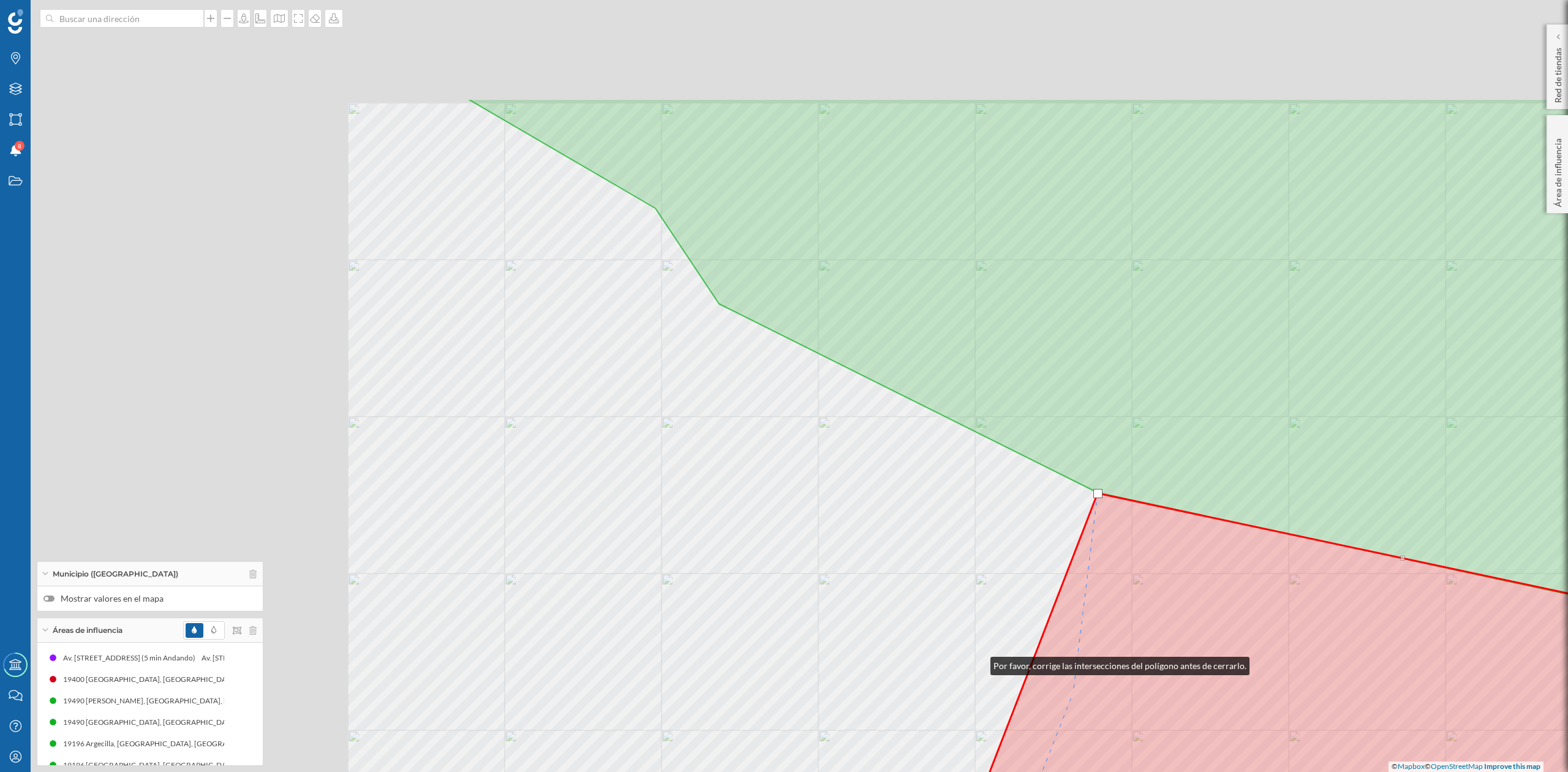
drag, startPoint x: 476, startPoint y: 486, endPoint x: 980, endPoint y: 664, distance: 534.5
click at [980, 664] on div "© Mapbox © OpenStreetMap Improve this map" at bounding box center [784, 386] width 1568 height 772
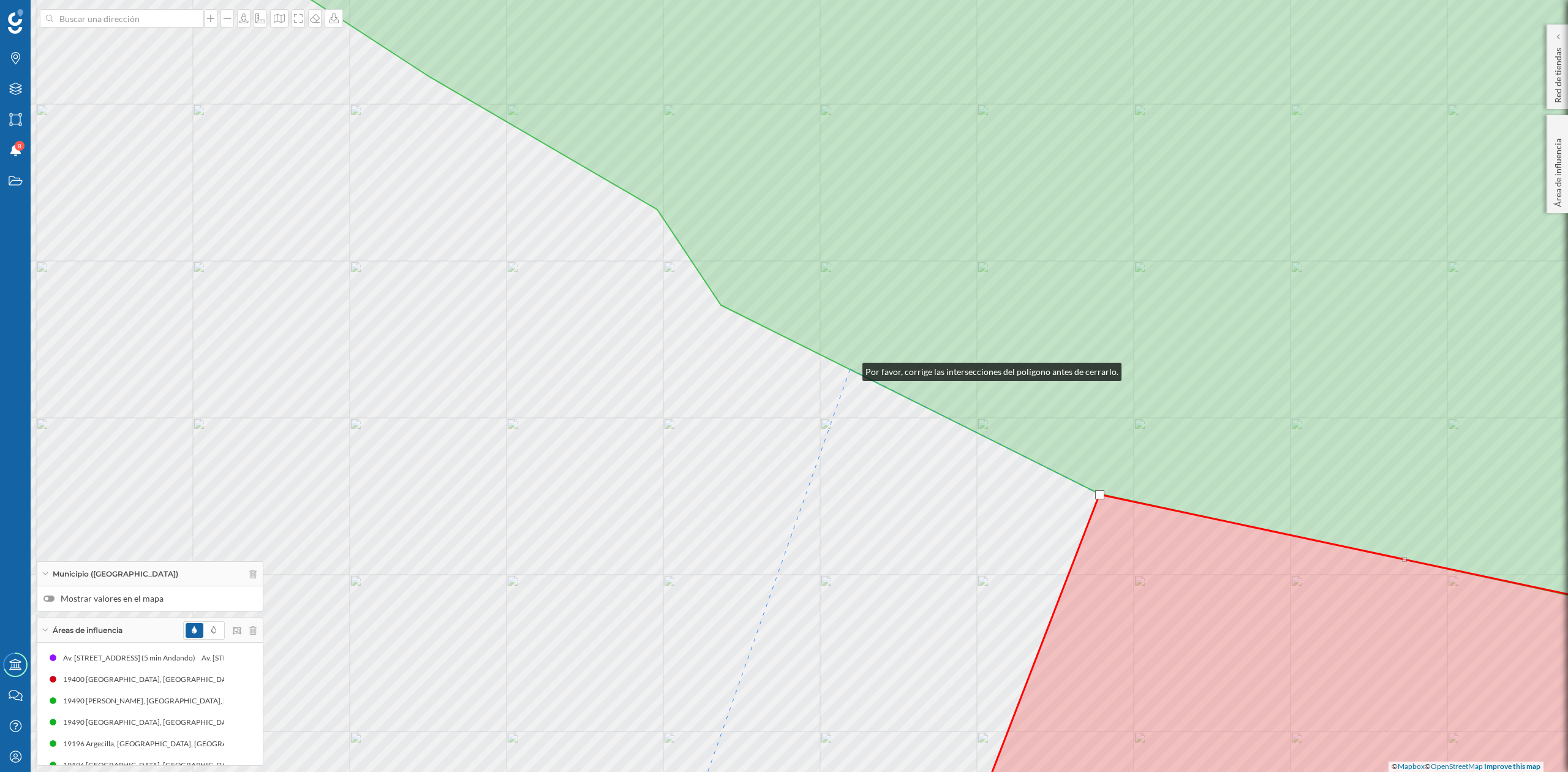
click at [850, 369] on icon at bounding box center [959, 278] width 1536 height 713
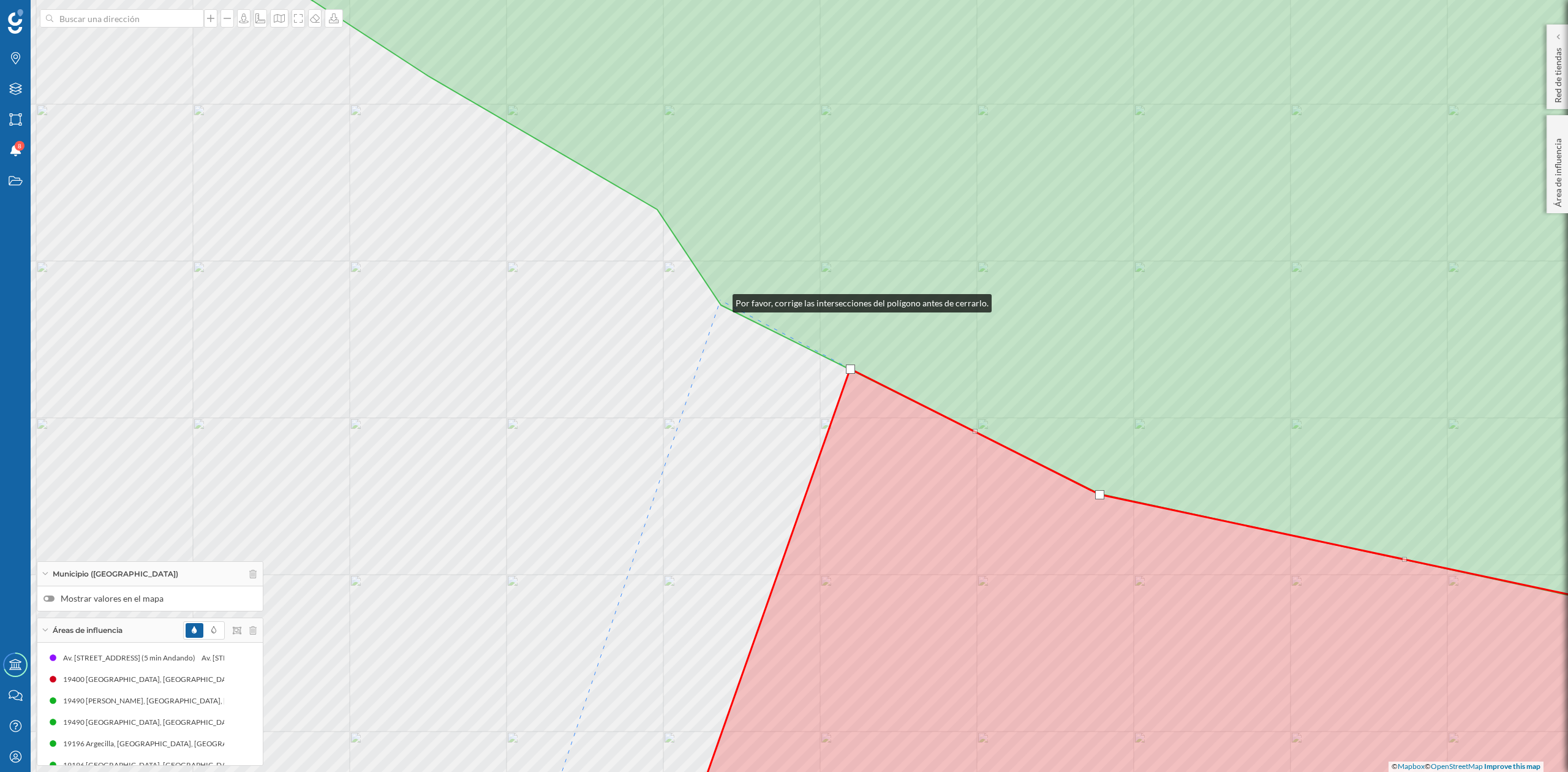
click at [720, 300] on icon at bounding box center [959, 278] width 1536 height 713
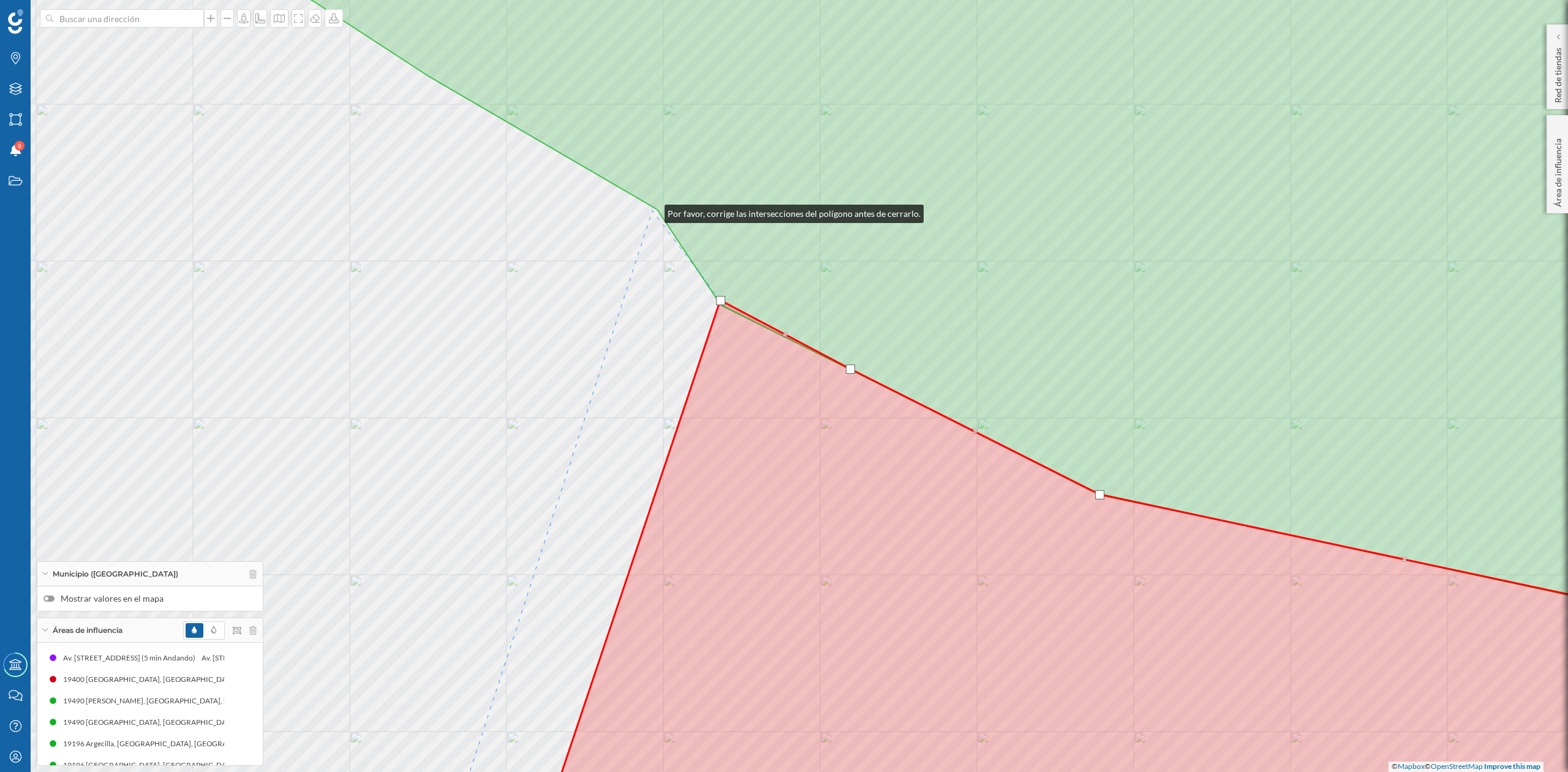
click at [652, 211] on div "© Mapbox © OpenStreetMap Improve this map" at bounding box center [784, 386] width 1568 height 772
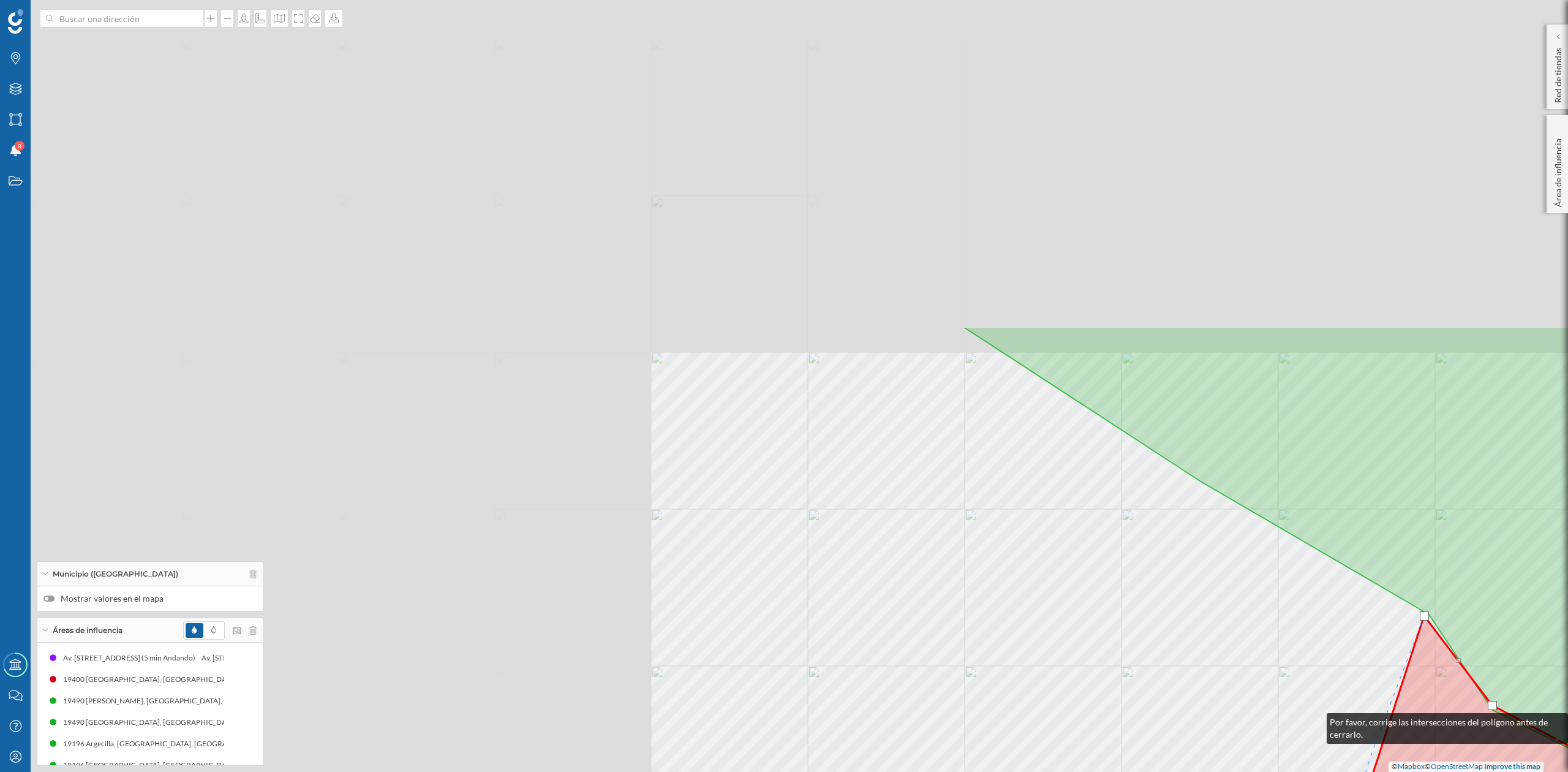
drag, startPoint x: 543, startPoint y: 314, endPoint x: 1314, endPoint y: 720, distance: 871.4
click at [1314, 720] on div "© Mapbox © OpenStreetMap Improve this map" at bounding box center [784, 386] width 1568 height 772
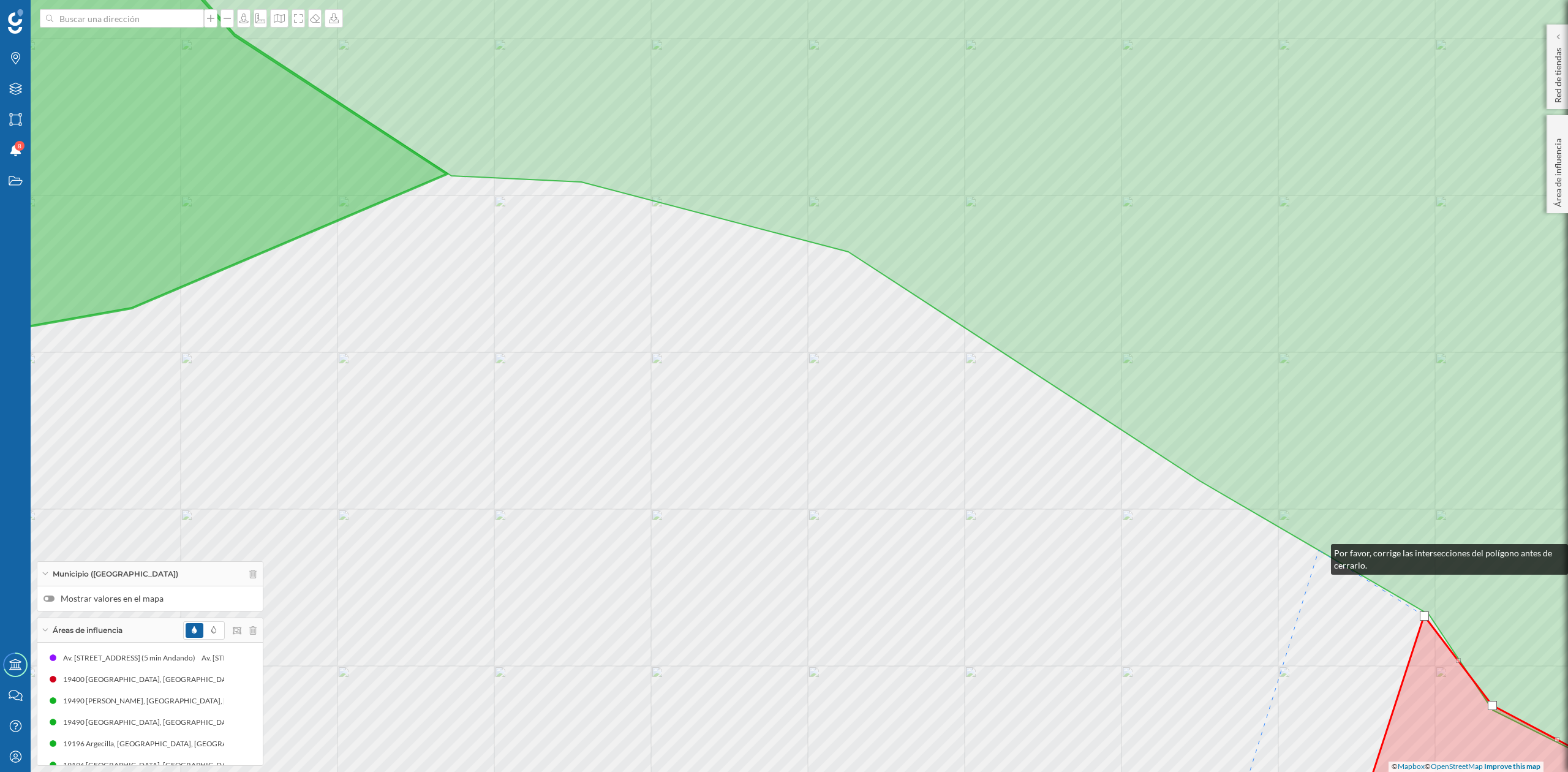
click at [1319, 550] on icon at bounding box center [931, 374] width 1592 height 906
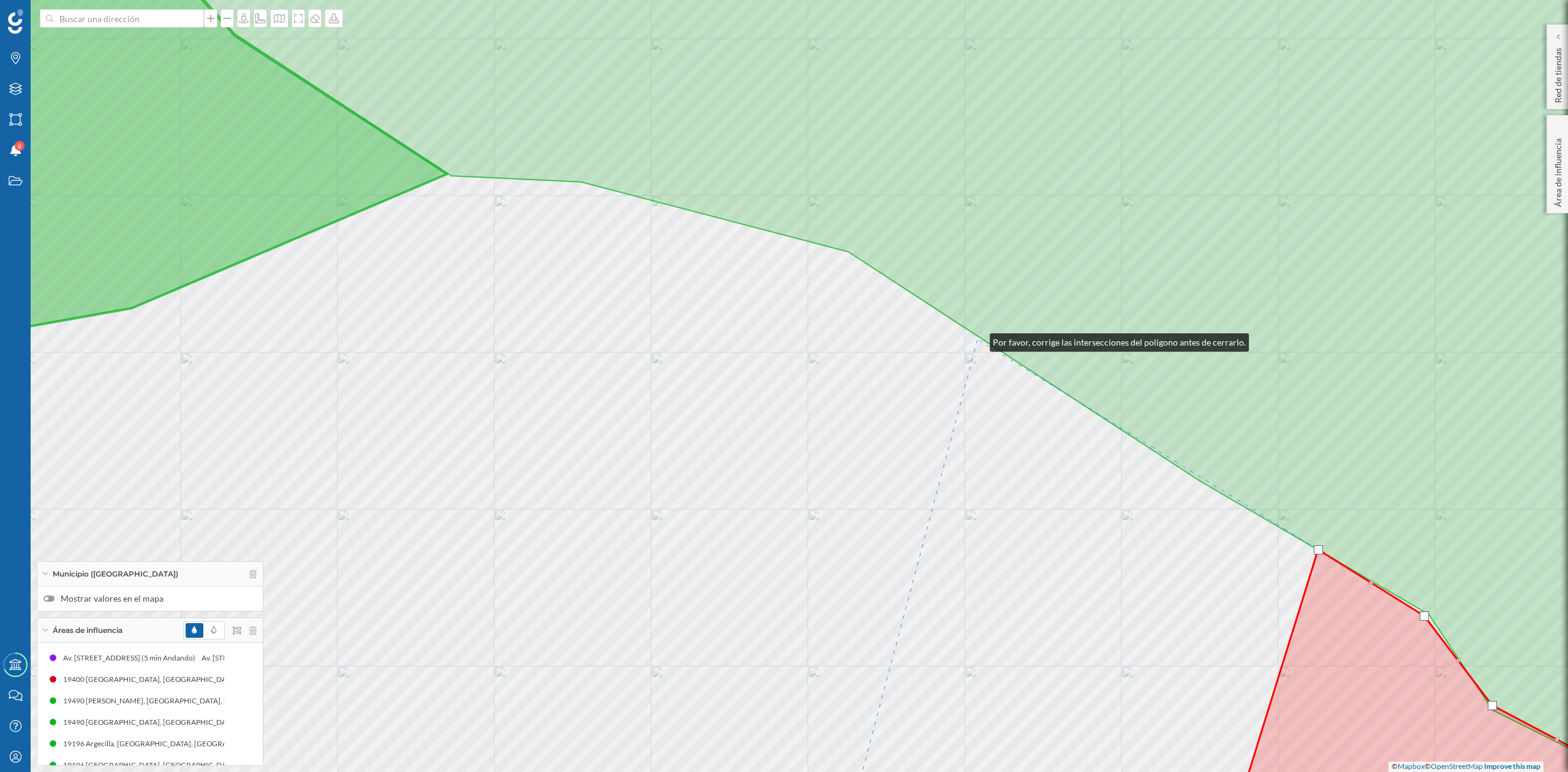
click at [978, 340] on div "© Mapbox © OpenStreetMap Improve this map" at bounding box center [784, 386] width 1568 height 772
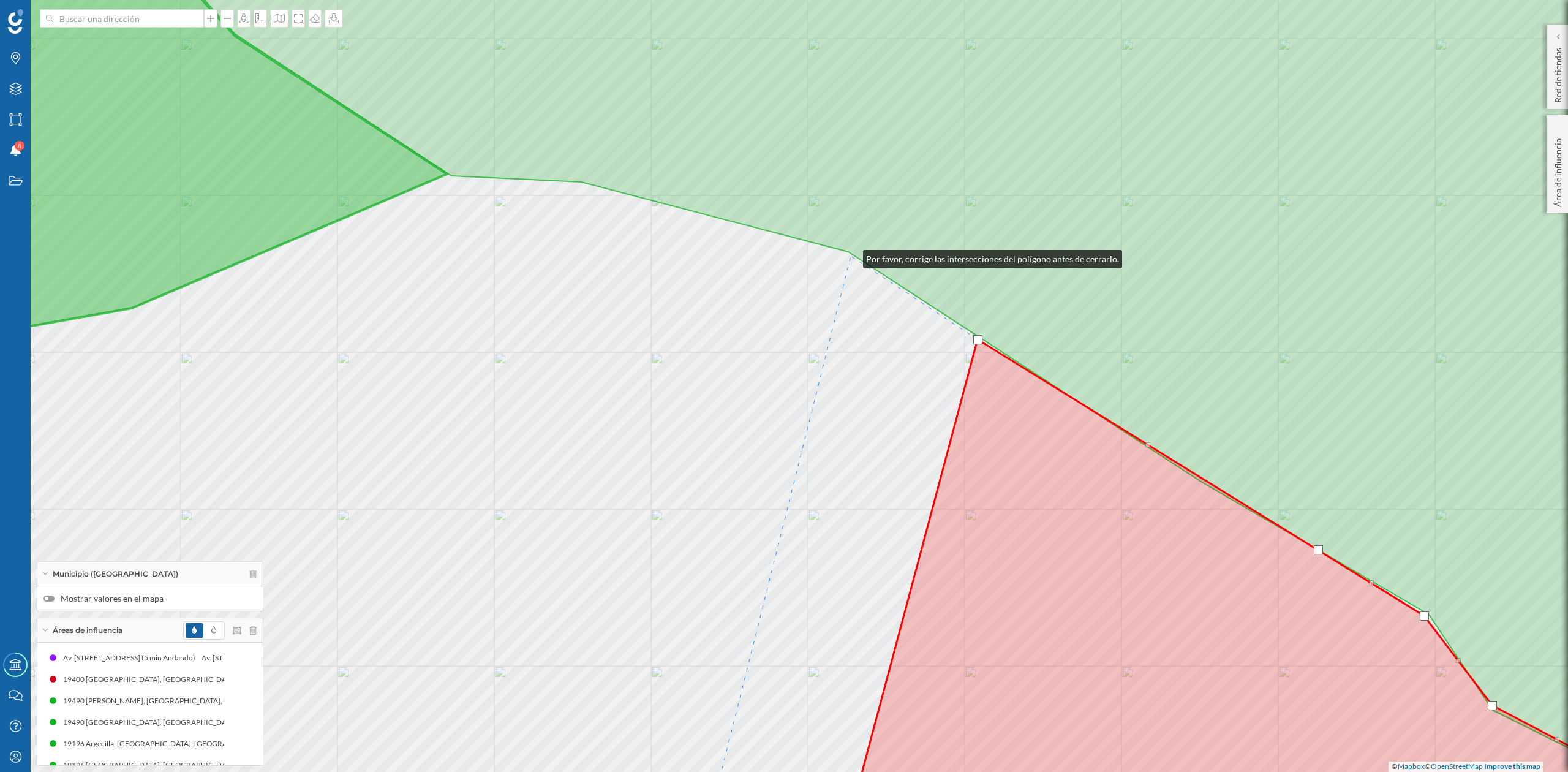
click at [851, 256] on div "© Mapbox © OpenStreetMap Improve this map" at bounding box center [784, 386] width 1568 height 772
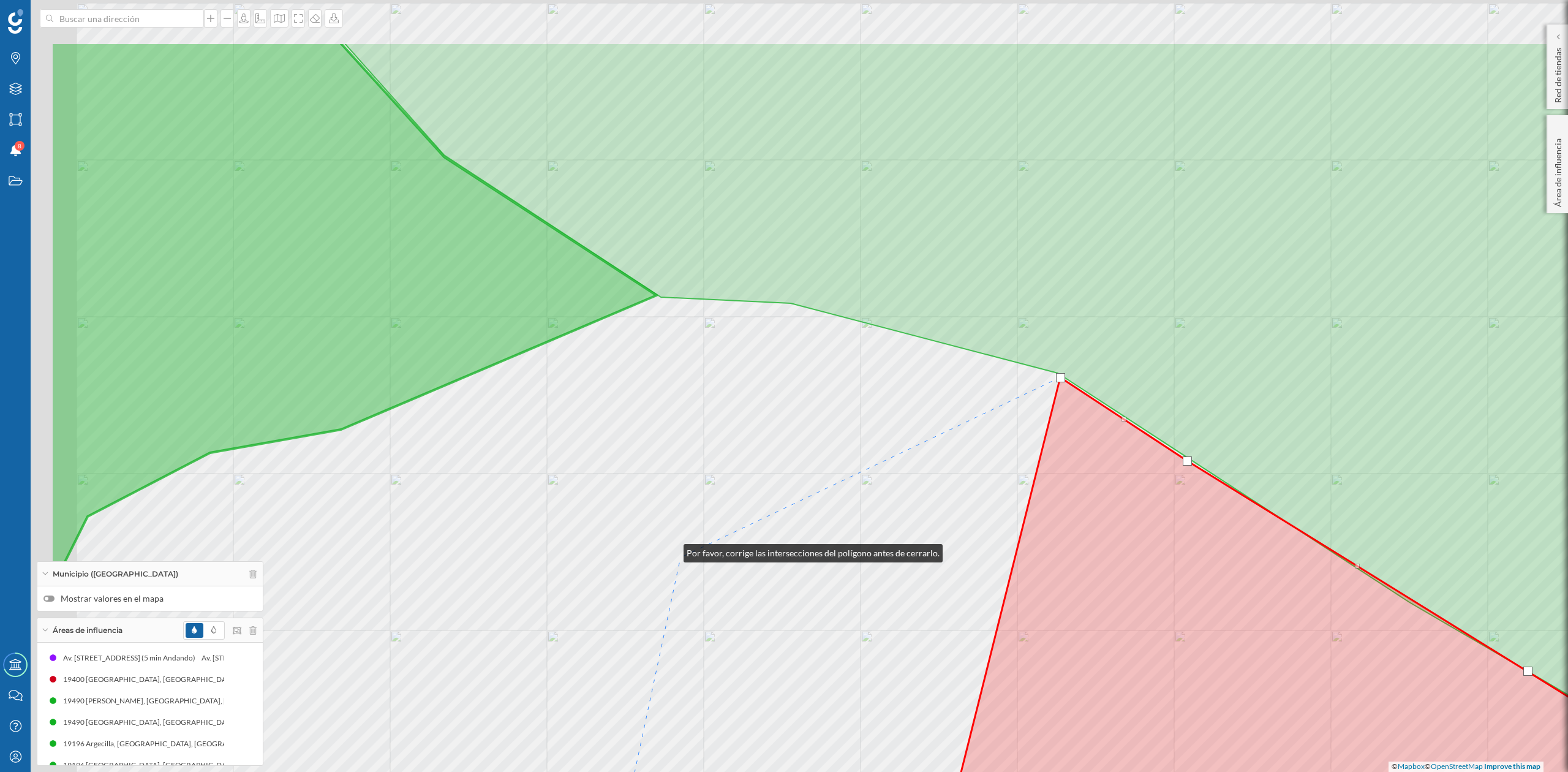
drag, startPoint x: 462, startPoint y: 429, endPoint x: 679, endPoint y: 556, distance: 251.4
click at [679, 556] on div "© Mapbox © OpenStreetMap Improve this map" at bounding box center [784, 386] width 1568 height 772
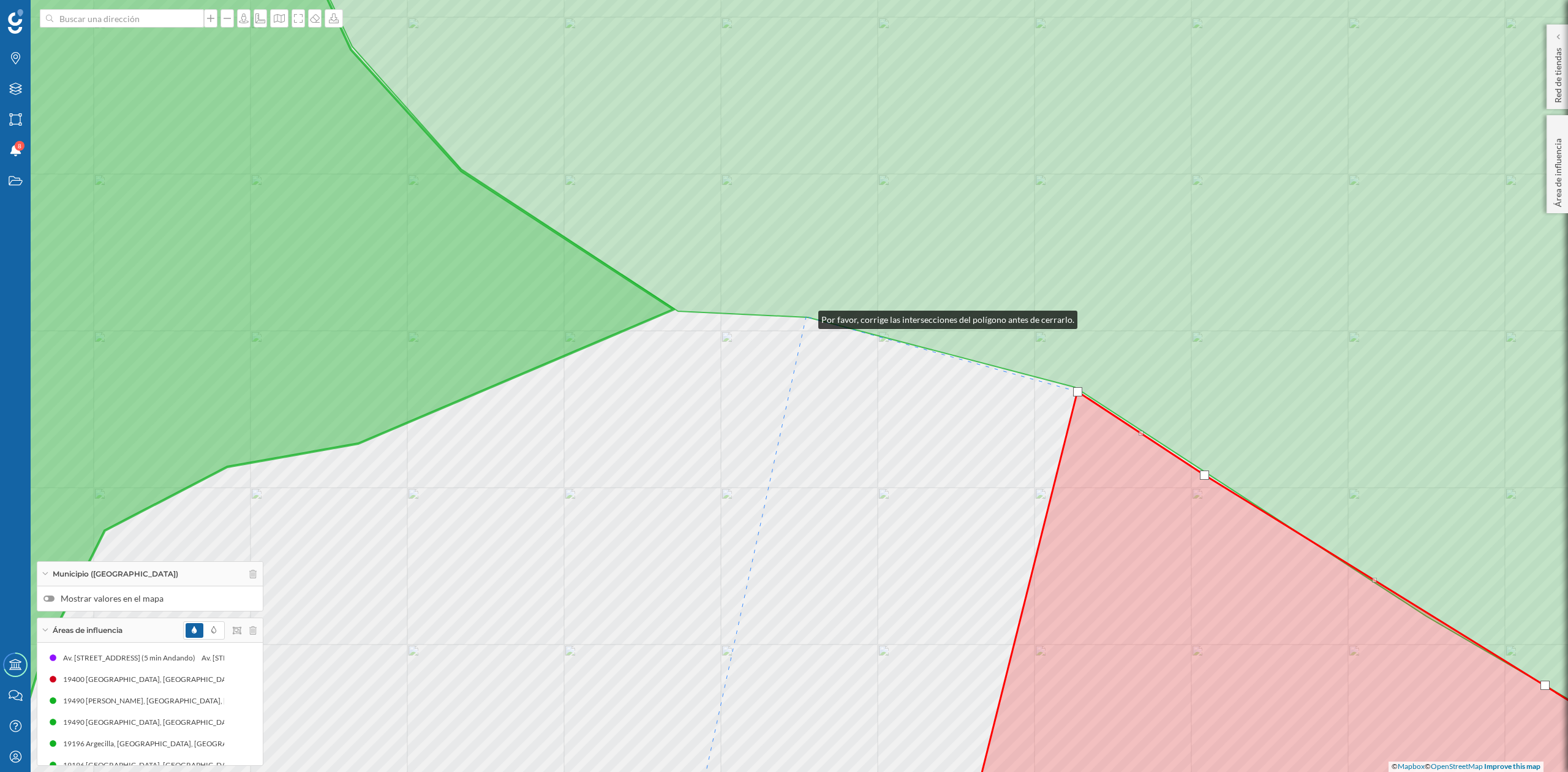
click at [806, 317] on icon at bounding box center [1009, 385] width 1433 height 927
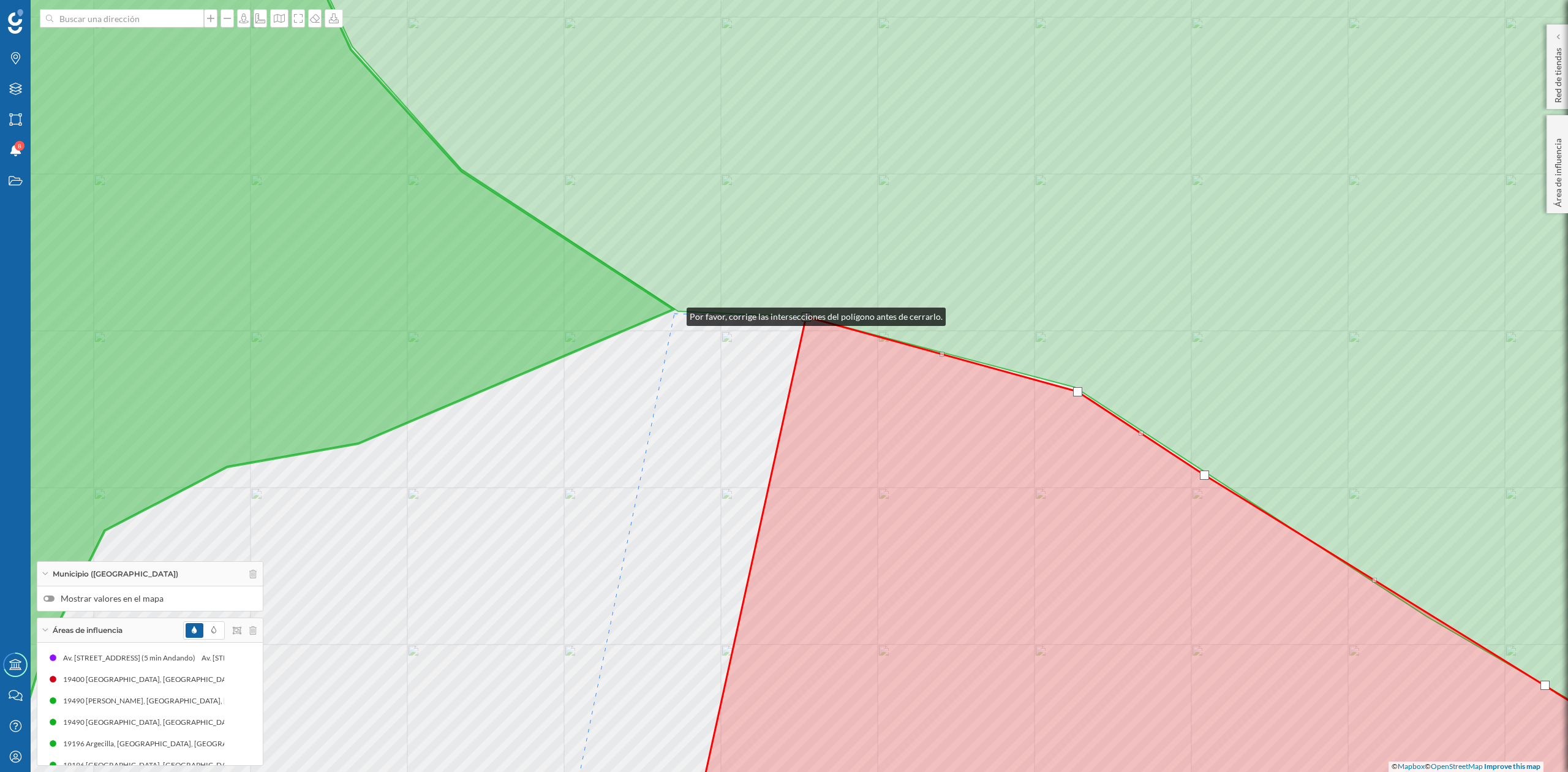
click at [675, 313] on div "© Mapbox © OpenStreetMap Improve this map" at bounding box center [784, 386] width 1568 height 772
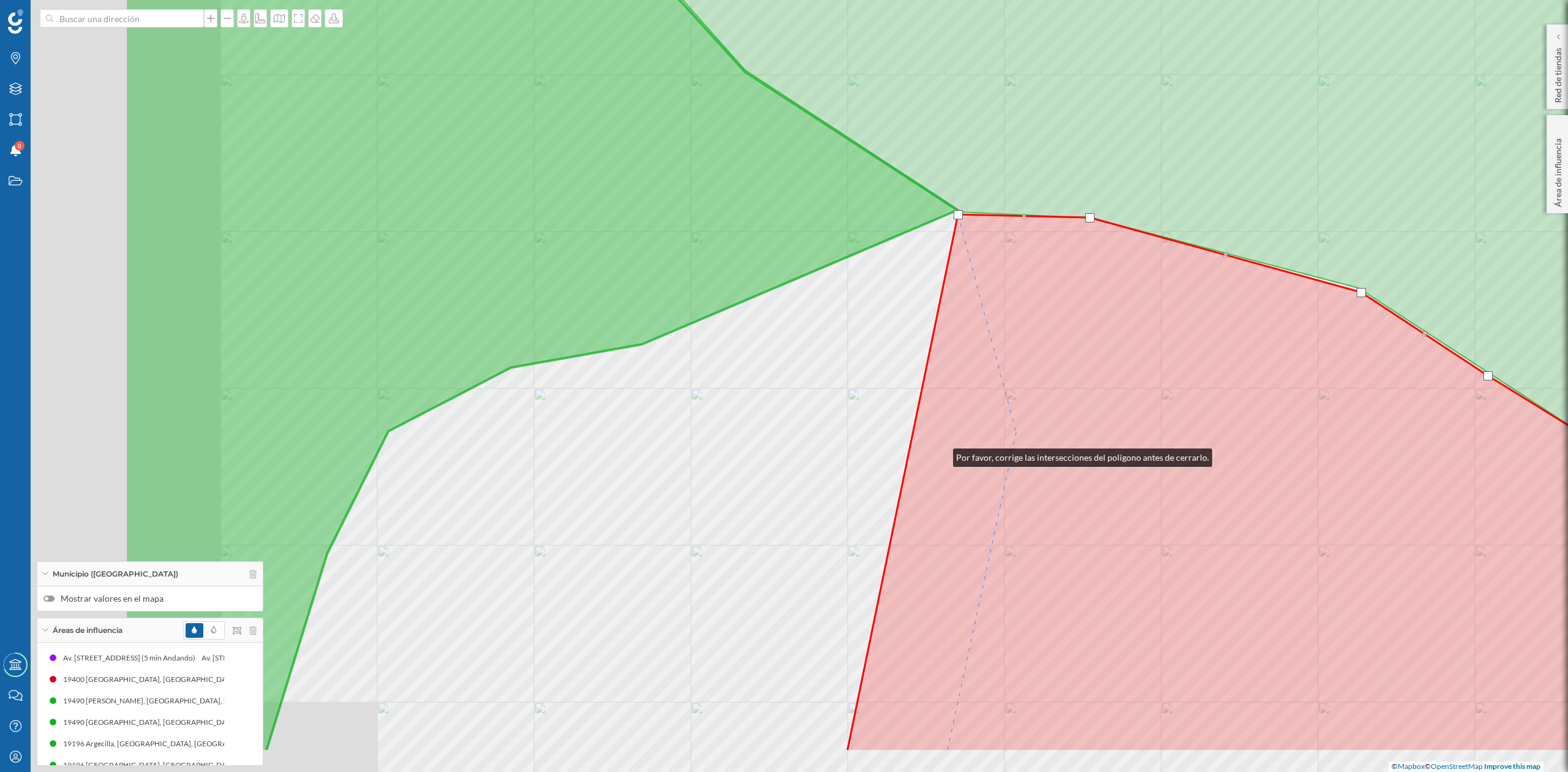
drag, startPoint x: 791, startPoint y: 499, endPoint x: 1019, endPoint y: 431, distance: 237.9
click at [1019, 431] on icon at bounding box center [1429, 483] width 1164 height 537
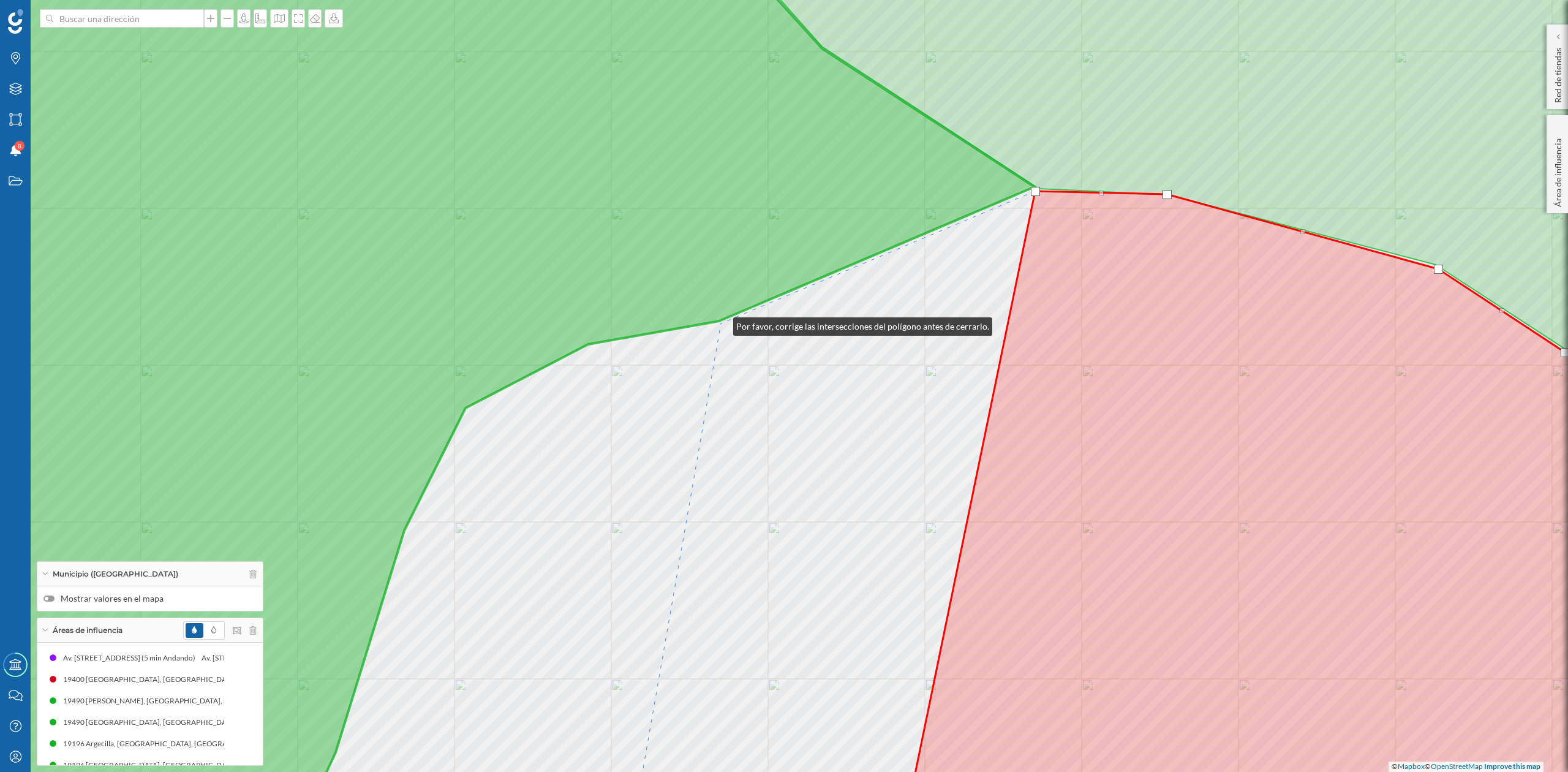
click at [721, 323] on div "© Mapbox © OpenStreetMap Improve this map" at bounding box center [784, 386] width 1568 height 772
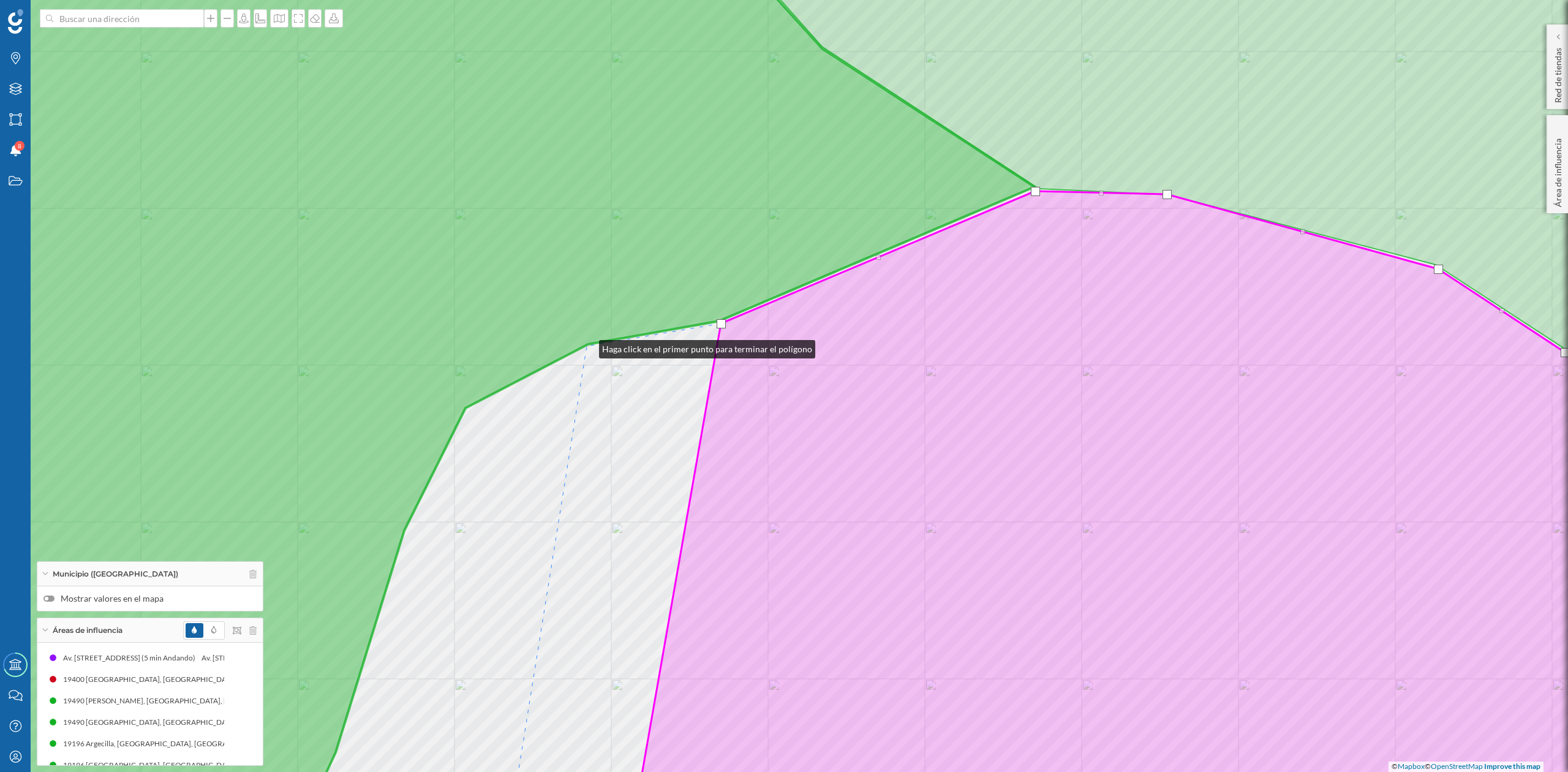
click at [587, 347] on div "© Mapbox © OpenStreetMap Improve this map" at bounding box center [784, 386] width 1568 height 772
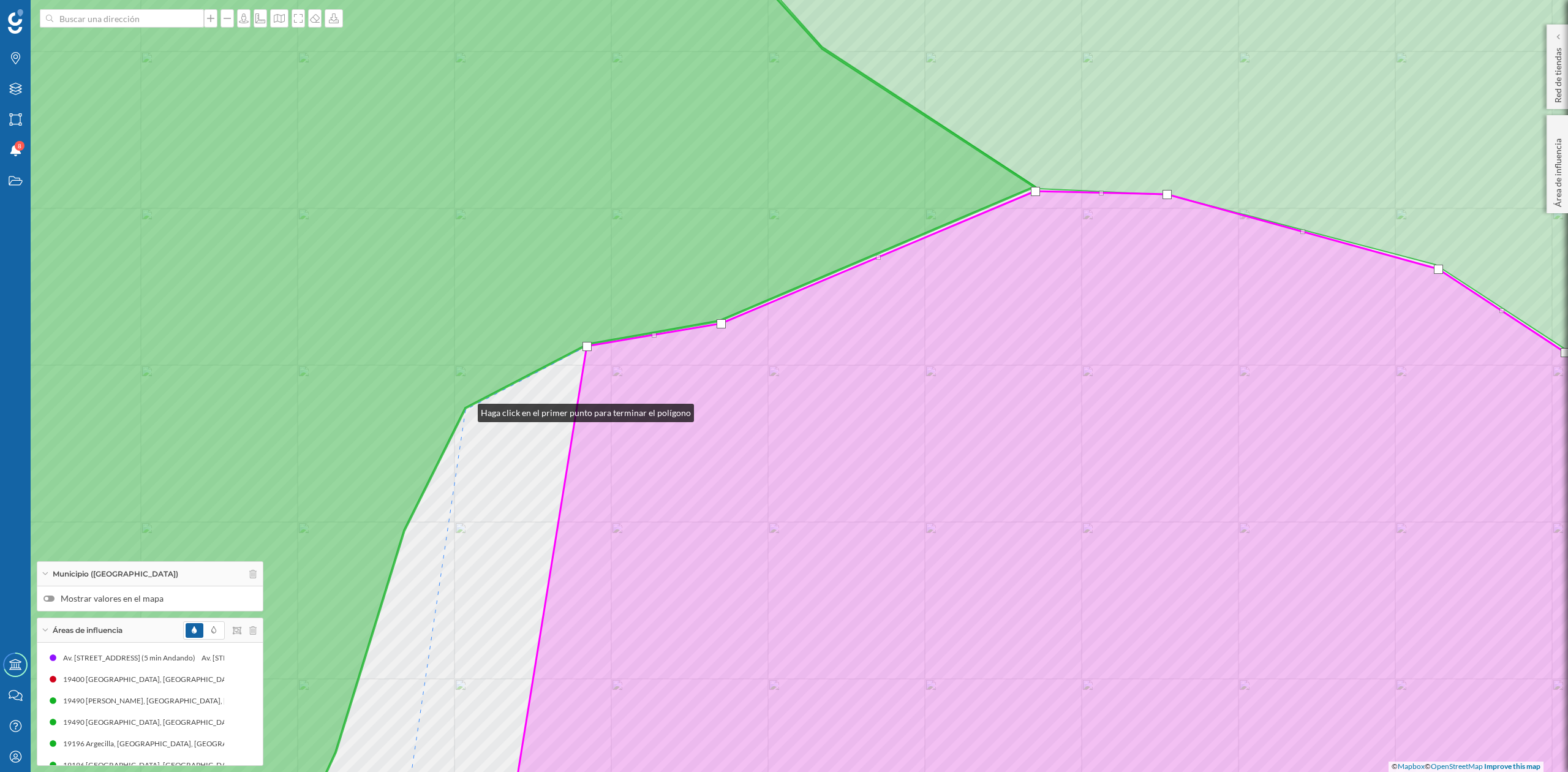
click at [466, 410] on icon at bounding box center [438, 386] width 1194 height 932
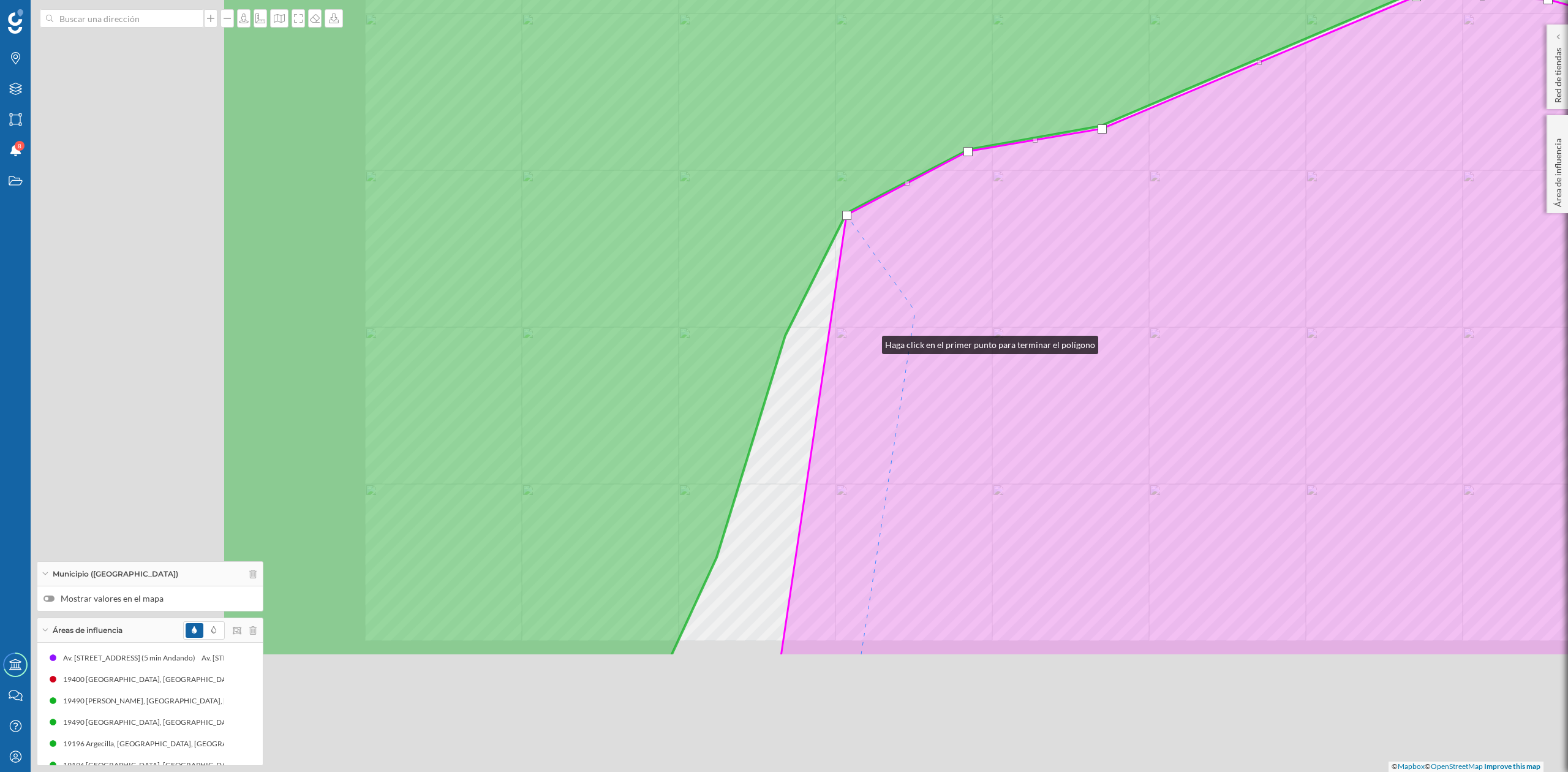
drag, startPoint x: 762, startPoint y: 408, endPoint x: 908, endPoint y: 302, distance: 180.4
click at [908, 302] on icon at bounding box center [1445, 327] width 1327 height 660
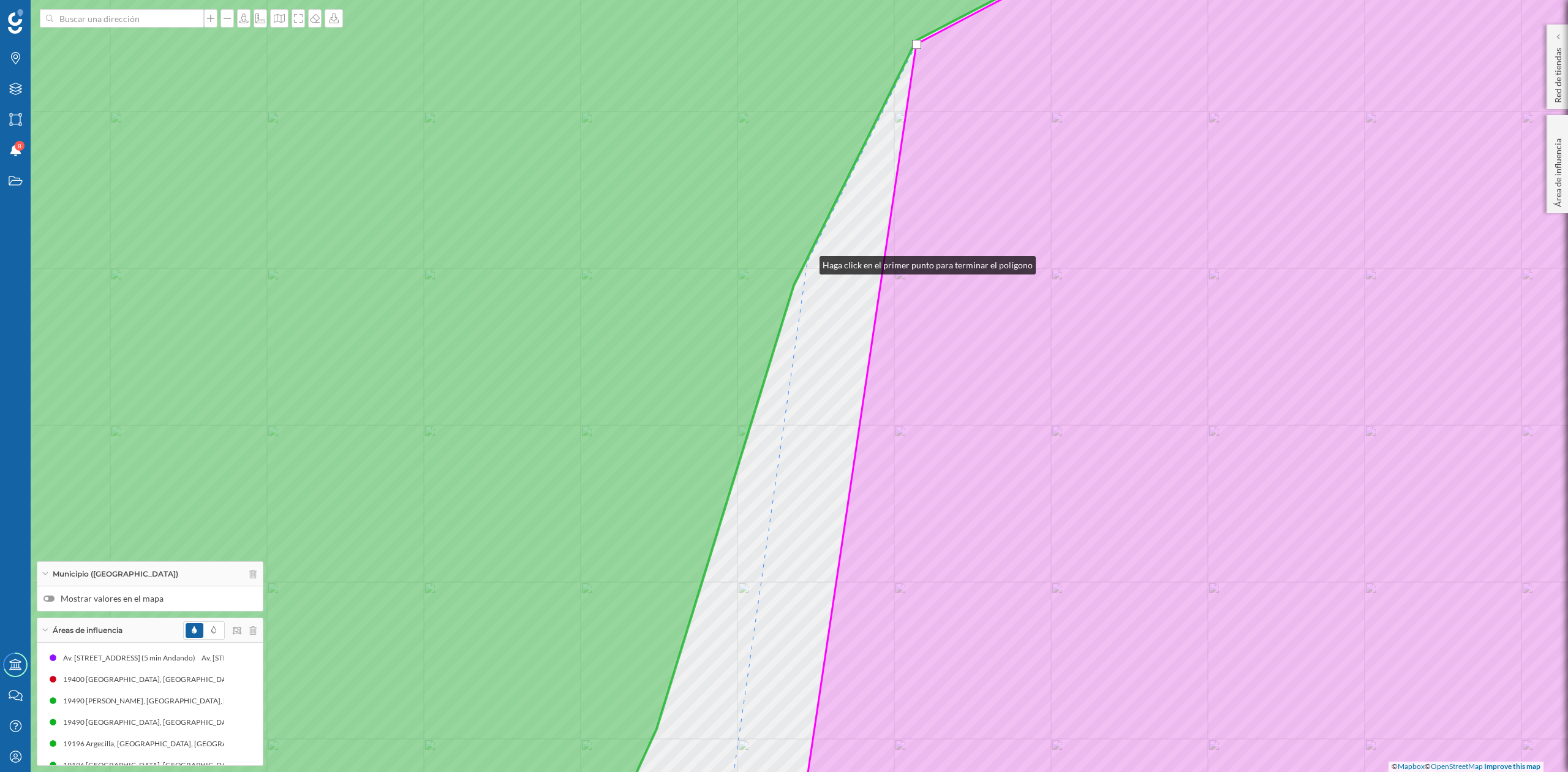
click at [807, 262] on div "© Mapbox © OpenStreetMap Improve this map" at bounding box center [784, 386] width 1568 height 772
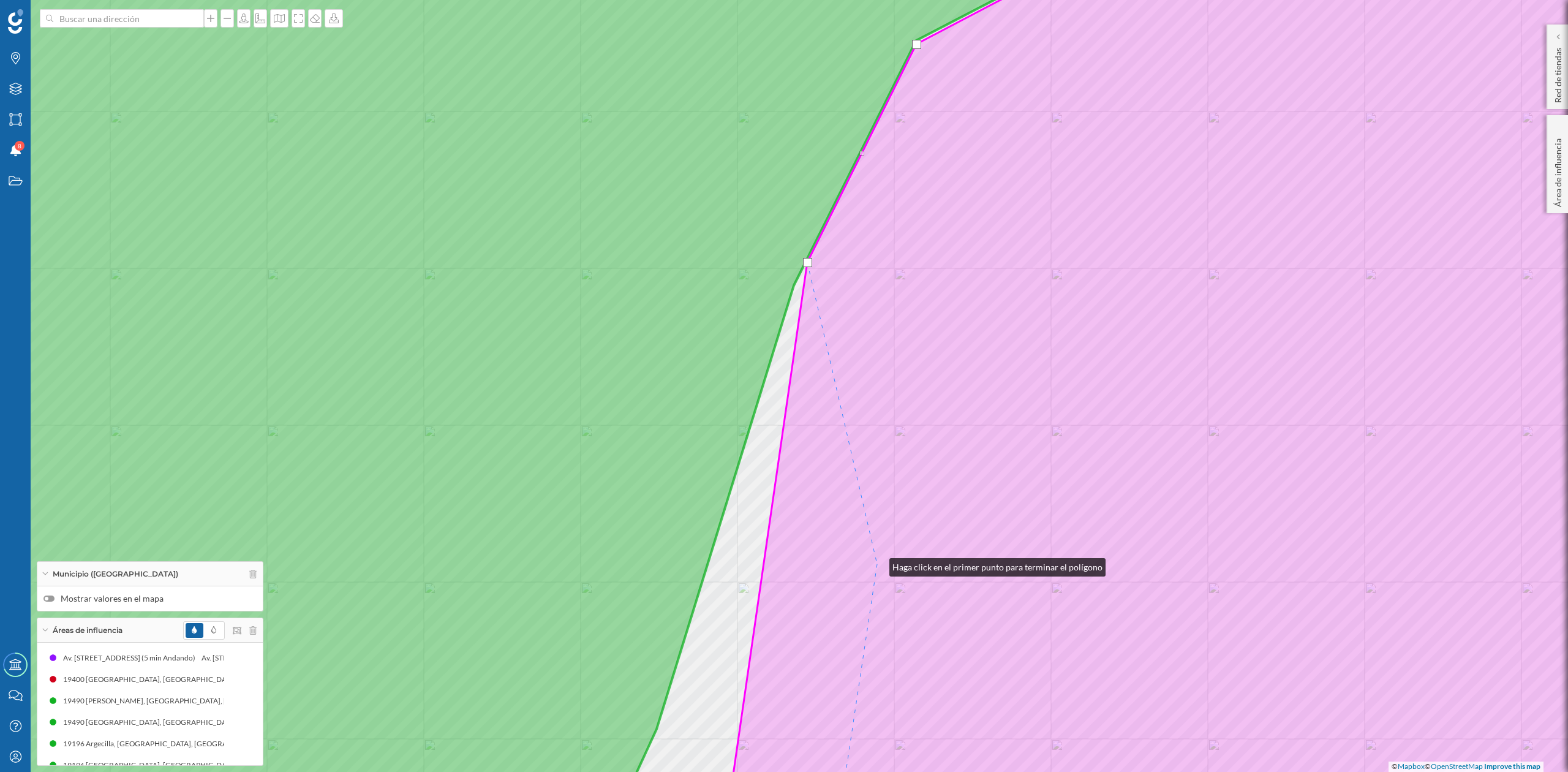
drag, startPoint x: 878, startPoint y: 565, endPoint x: 1013, endPoint y: 221, distance: 369.5
click at [1013, 221] on icon at bounding box center [1225, 386] width 1004 height 930
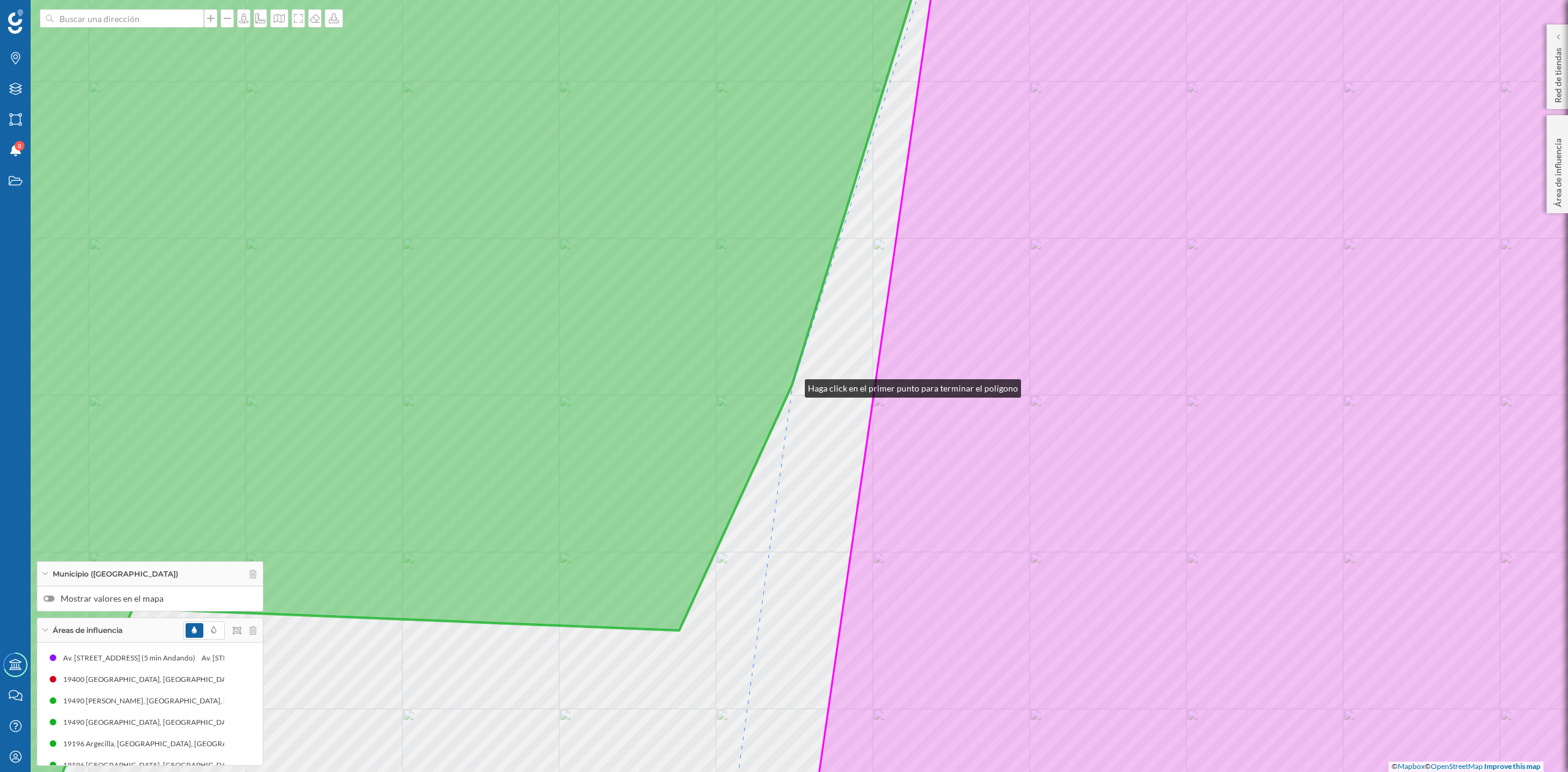
click at [793, 386] on icon at bounding box center [390, 386] width 1100 height 932
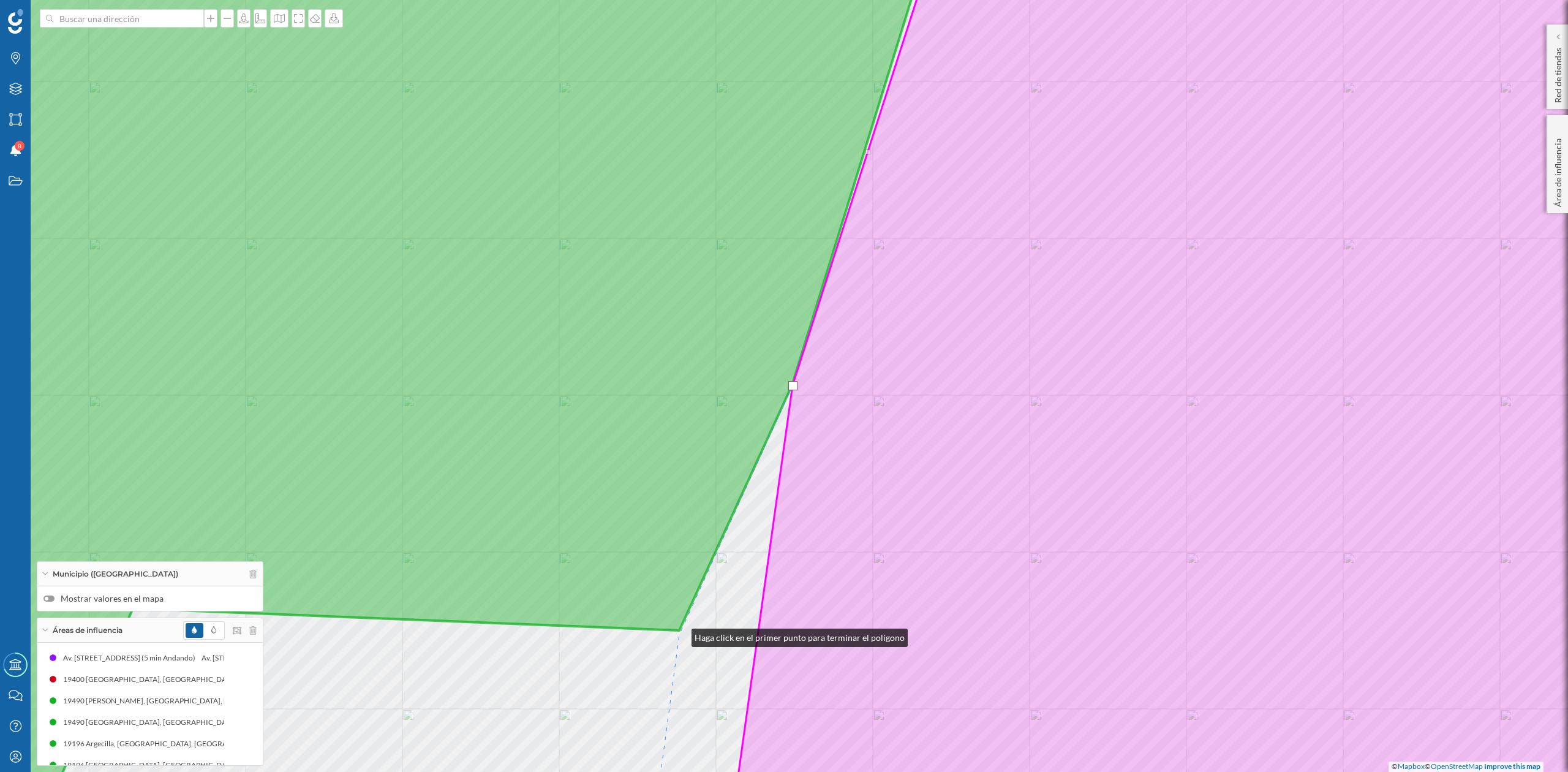
click at [680, 635] on div "© Mapbox © OpenStreetMap Improve this map" at bounding box center [784, 386] width 1568 height 772
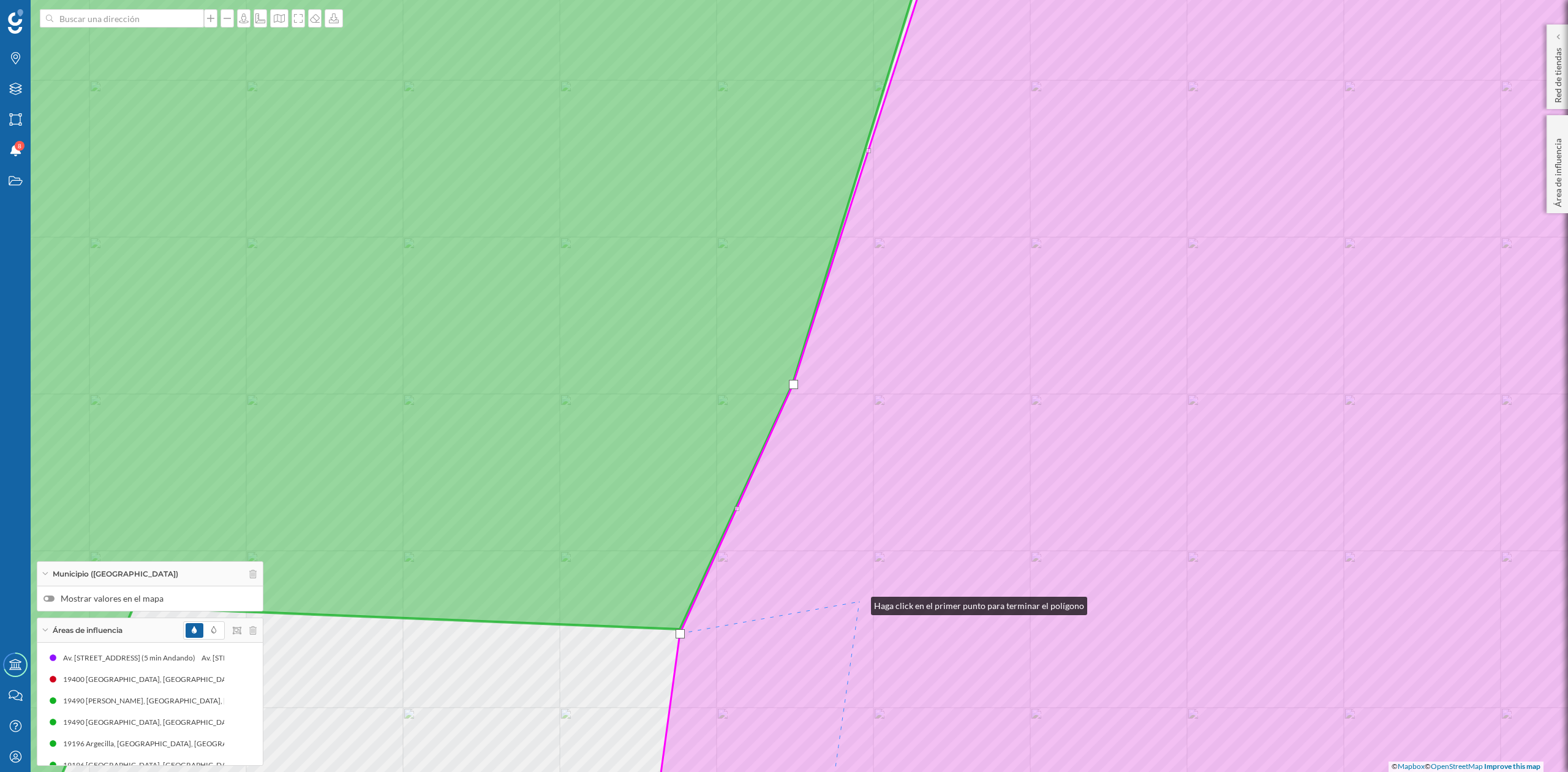
drag, startPoint x: 859, startPoint y: 604, endPoint x: 1364, endPoint y: 358, distance: 561.7
click at [1364, 358] on icon at bounding box center [1189, 385] width 1077 height 930
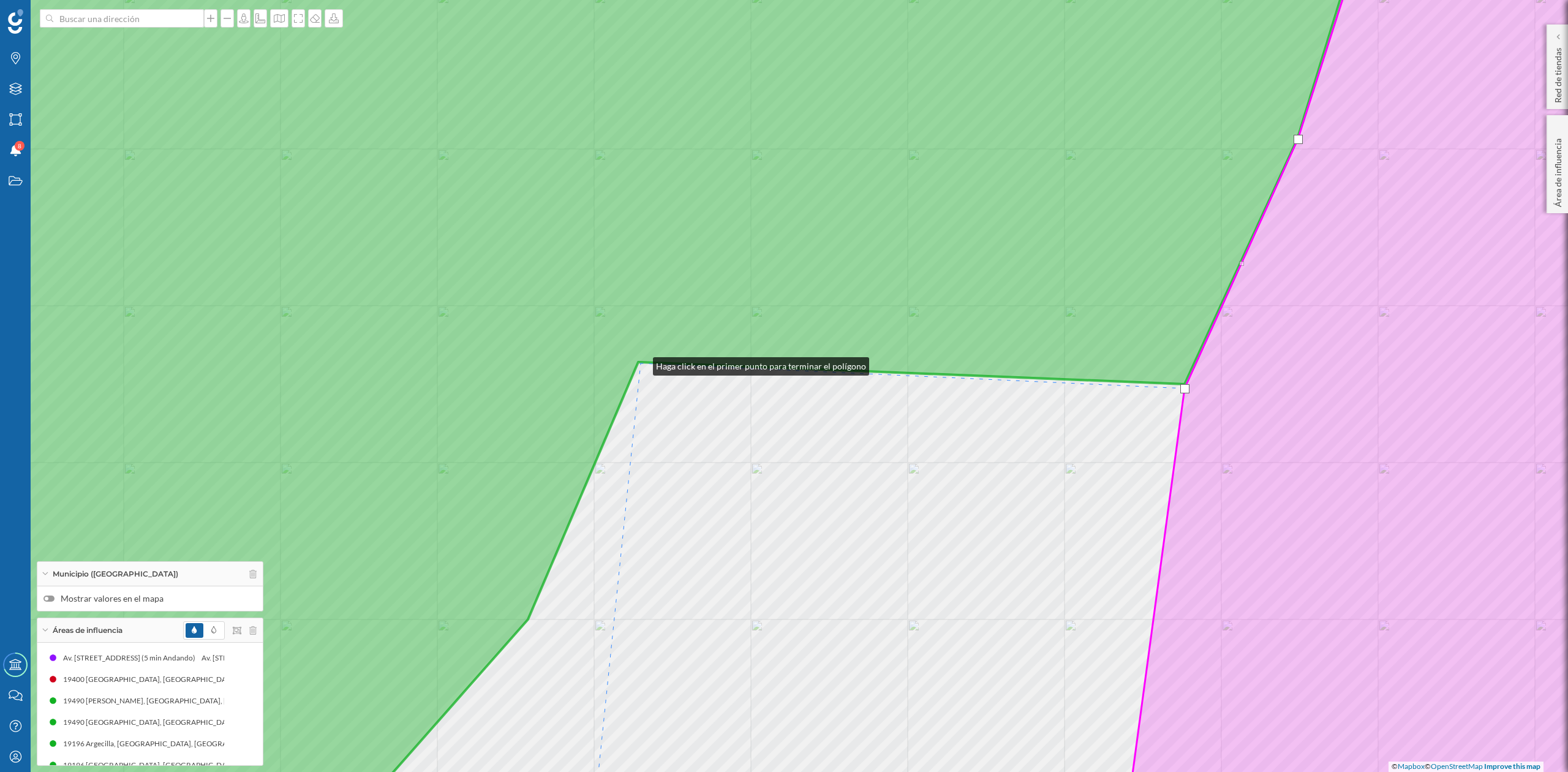
click at [641, 363] on div "© Mapbox © OpenStreetMap Improve this map" at bounding box center [784, 386] width 1568 height 772
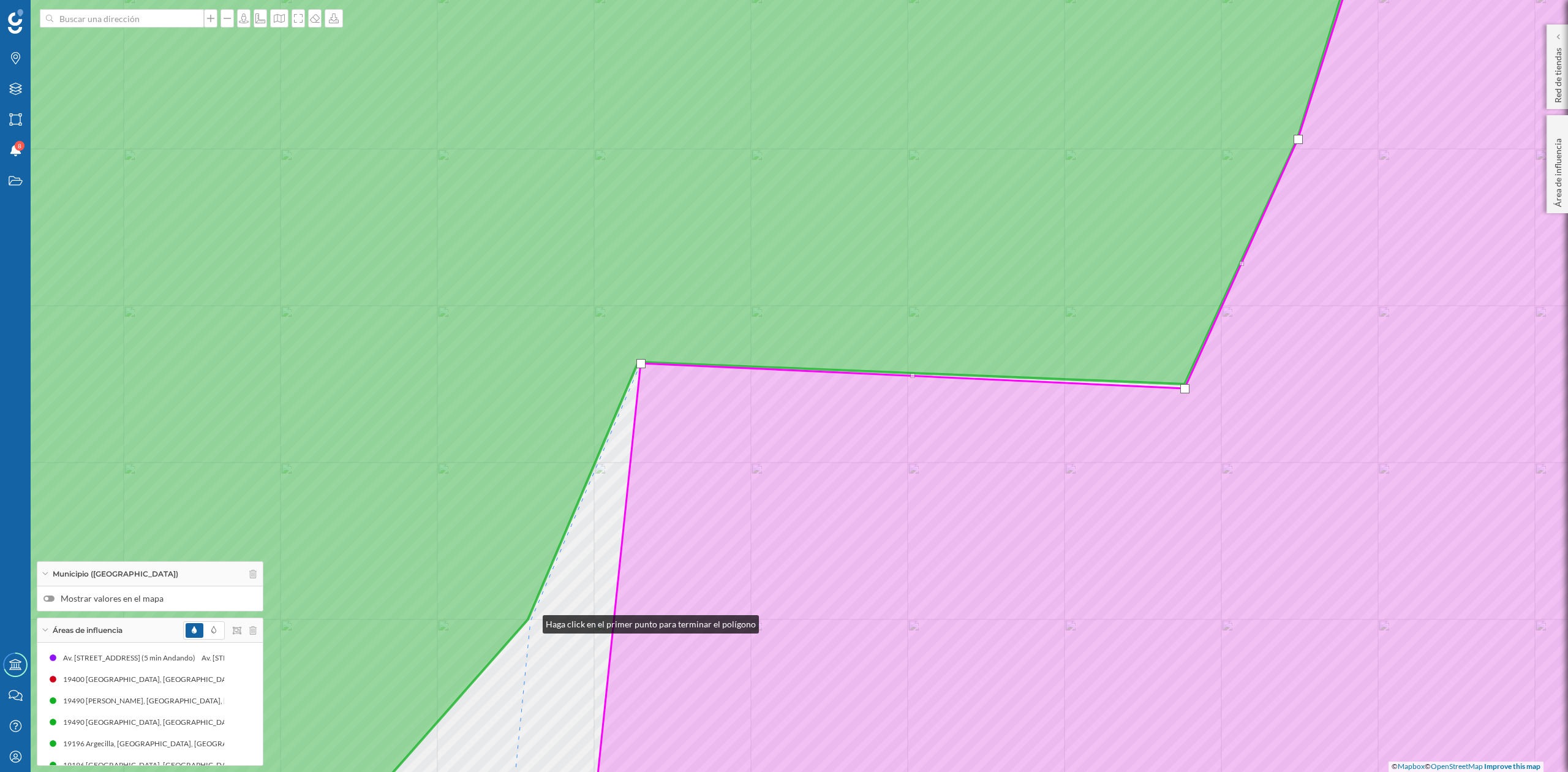
click at [530, 622] on div "© Mapbox © OpenStreetMap Improve this map" at bounding box center [784, 386] width 1568 height 772
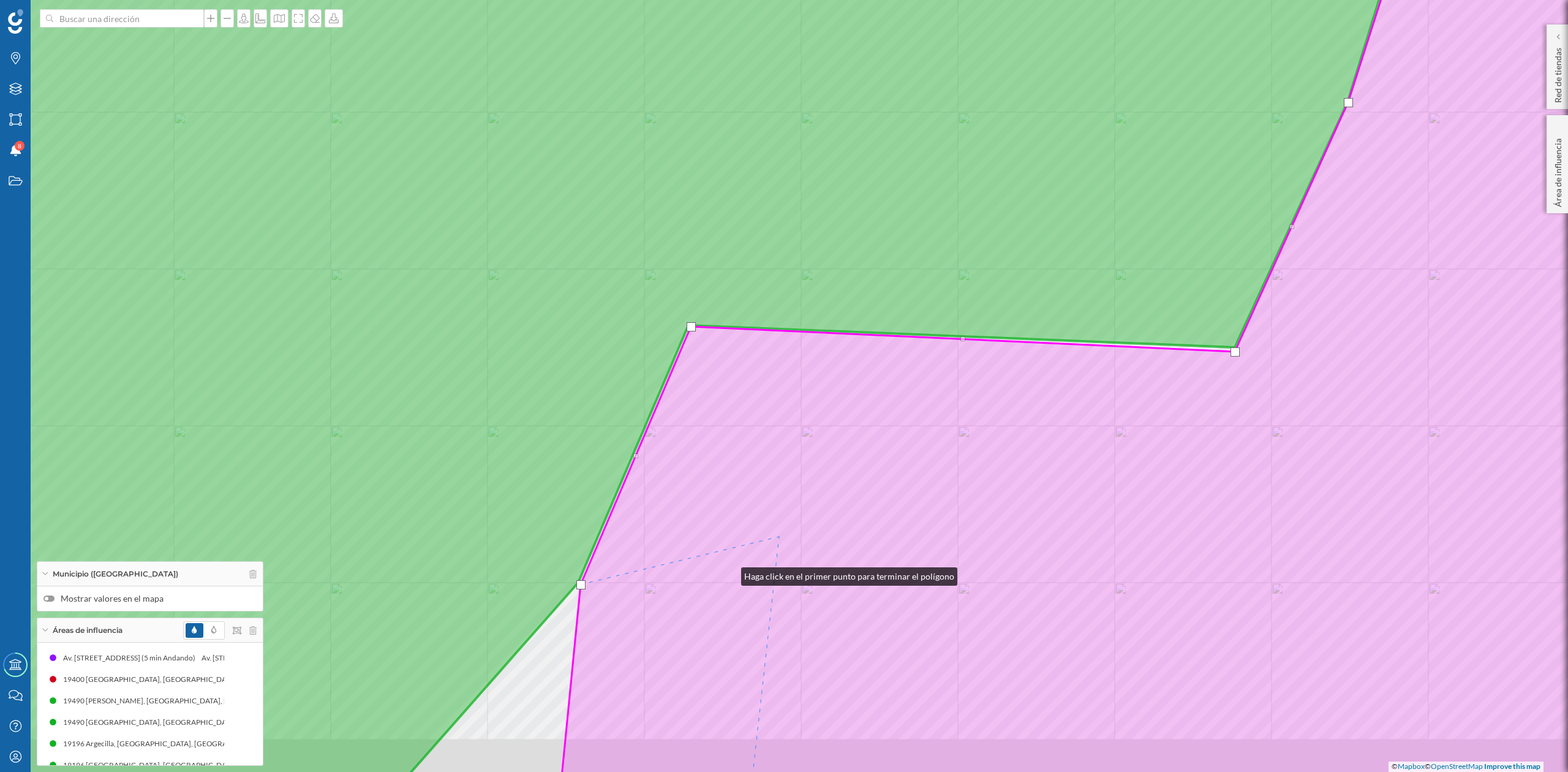
drag, startPoint x: 729, startPoint y: 574, endPoint x: 1301, endPoint y: 258, distance: 653.5
click at [1301, 258] on icon at bounding box center [1167, 349] width 1219 height 930
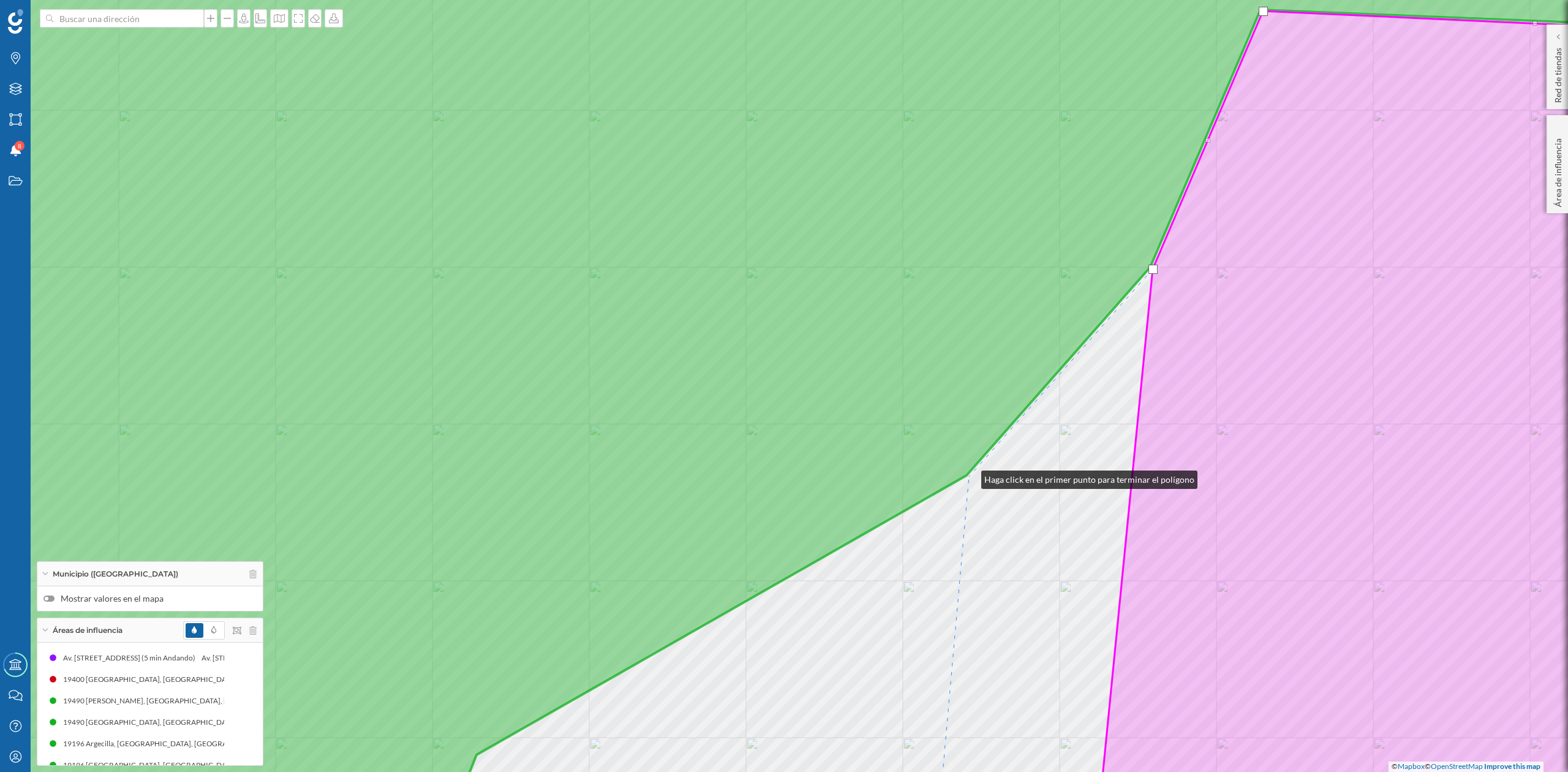
click at [969, 477] on div "© Mapbox © OpenStreetMap Improve this map" at bounding box center [784, 386] width 1568 height 772
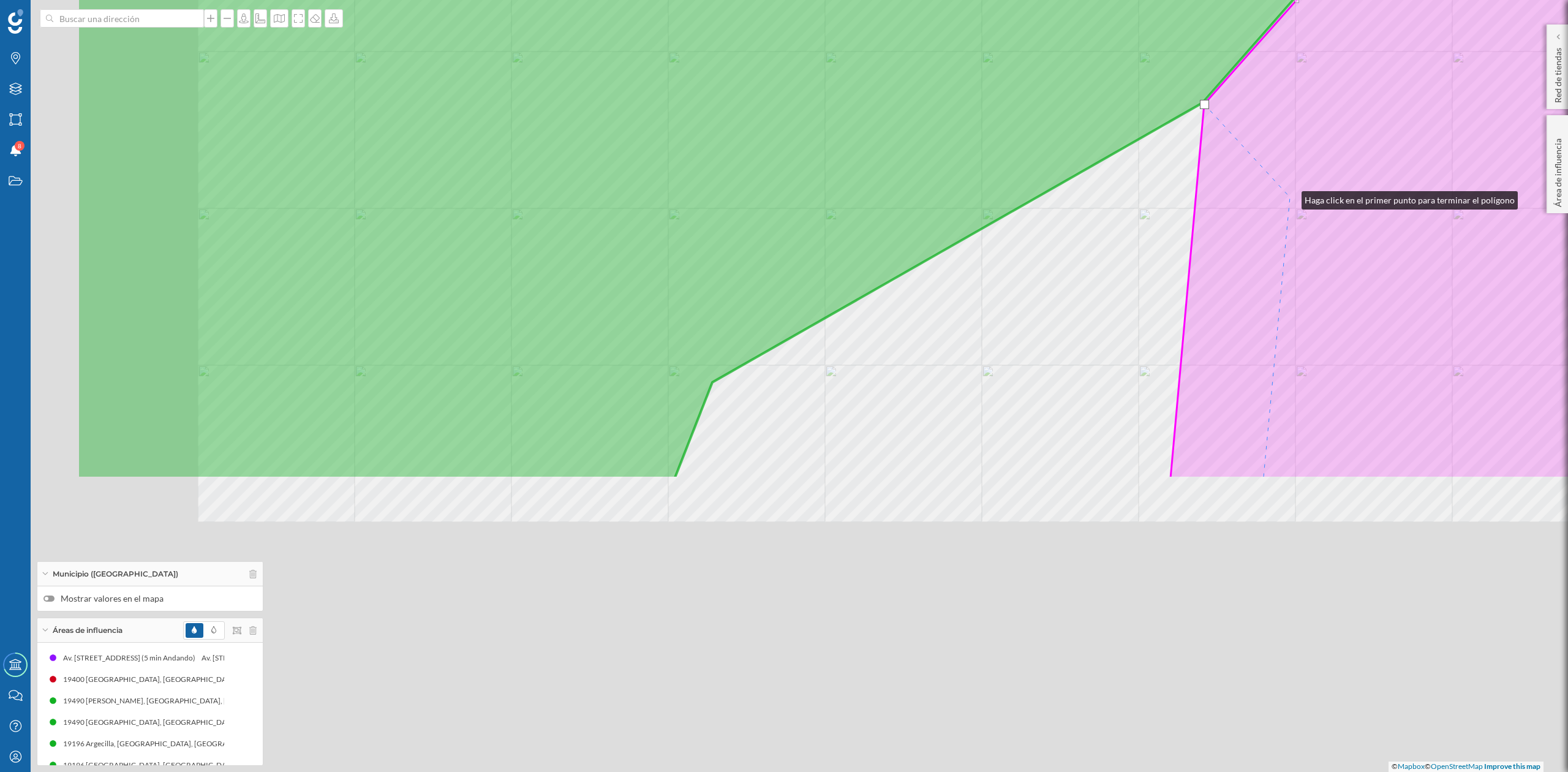
drag, startPoint x: 1053, startPoint y: 570, endPoint x: 1290, endPoint y: 197, distance: 441.9
click at [1290, 197] on icon at bounding box center [1567, 58] width 792 height 840
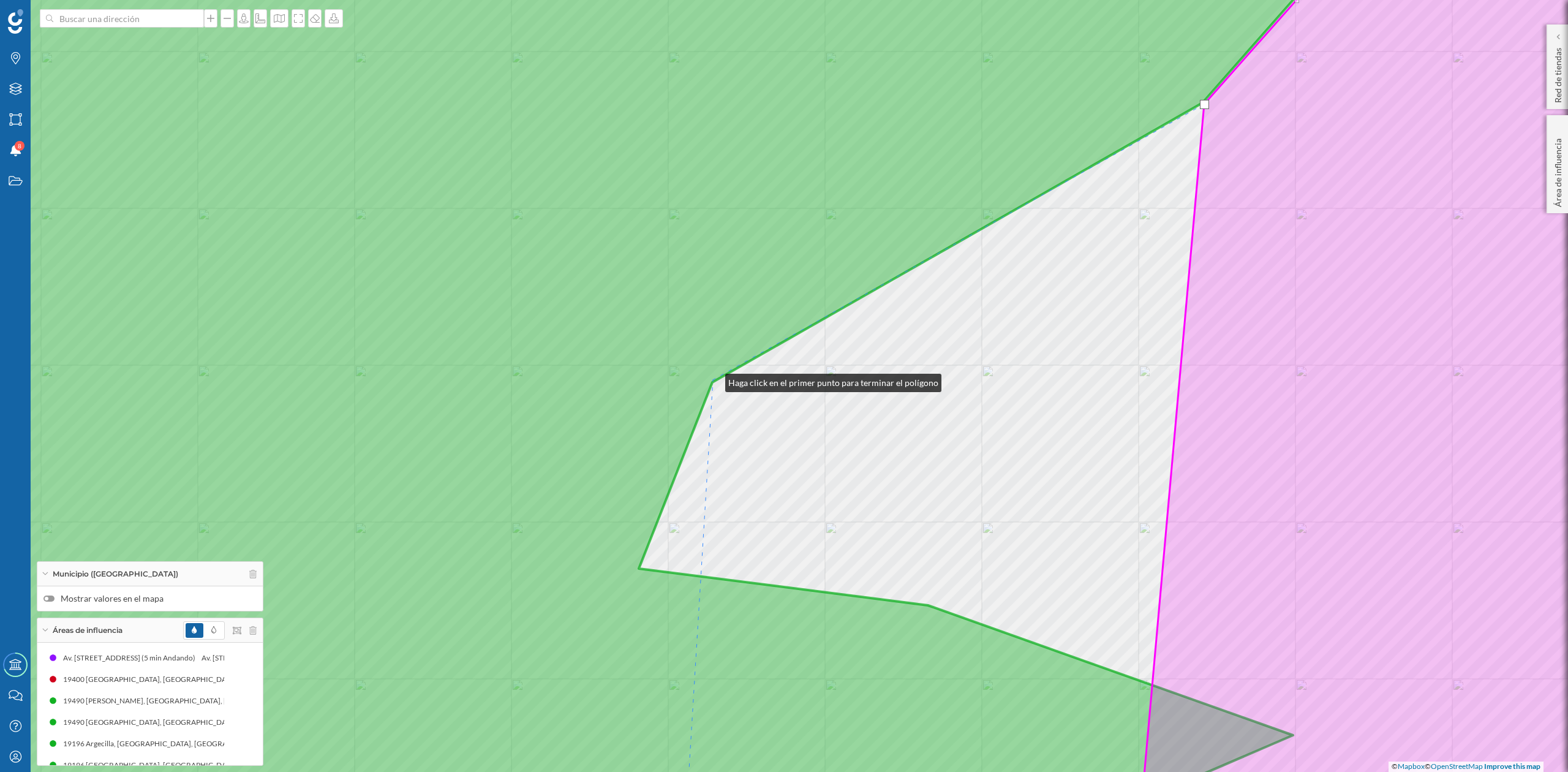
click at [713, 380] on icon at bounding box center [603, 386] width 1523 height 932
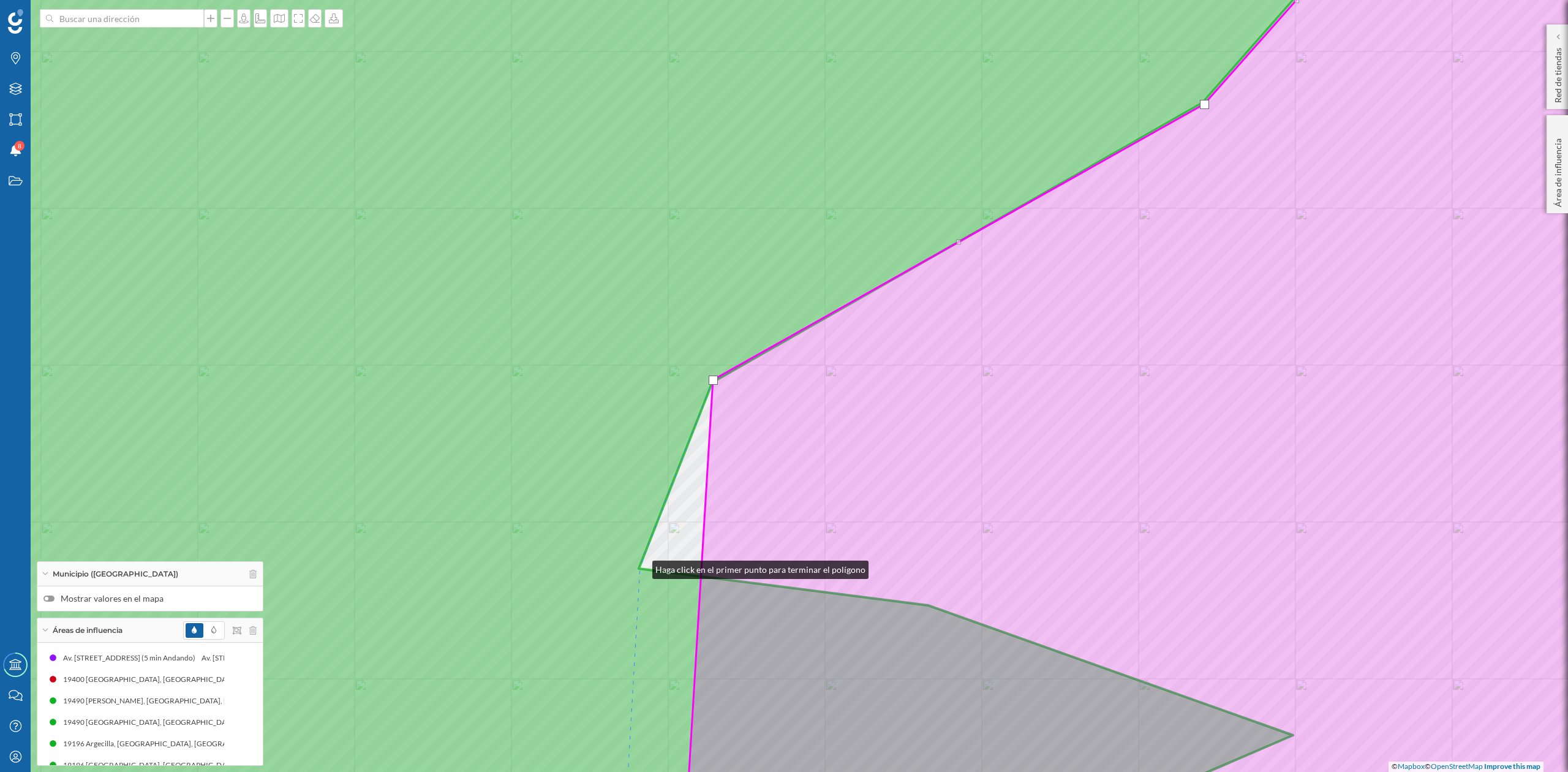
click at [640, 567] on icon at bounding box center [603, 386] width 1523 height 932
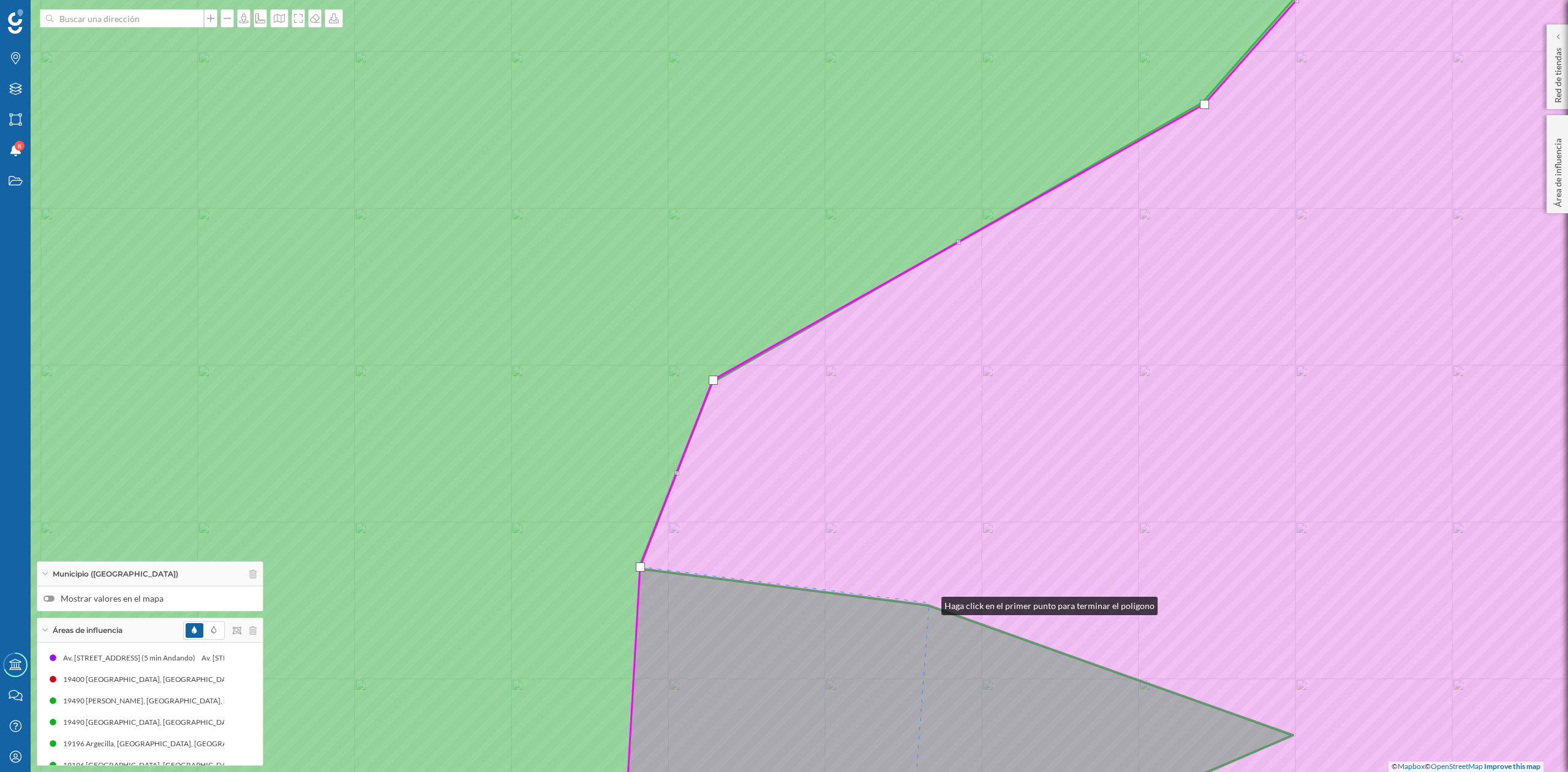
click at [929, 603] on icon at bounding box center [1175, 386] width 1103 height 930
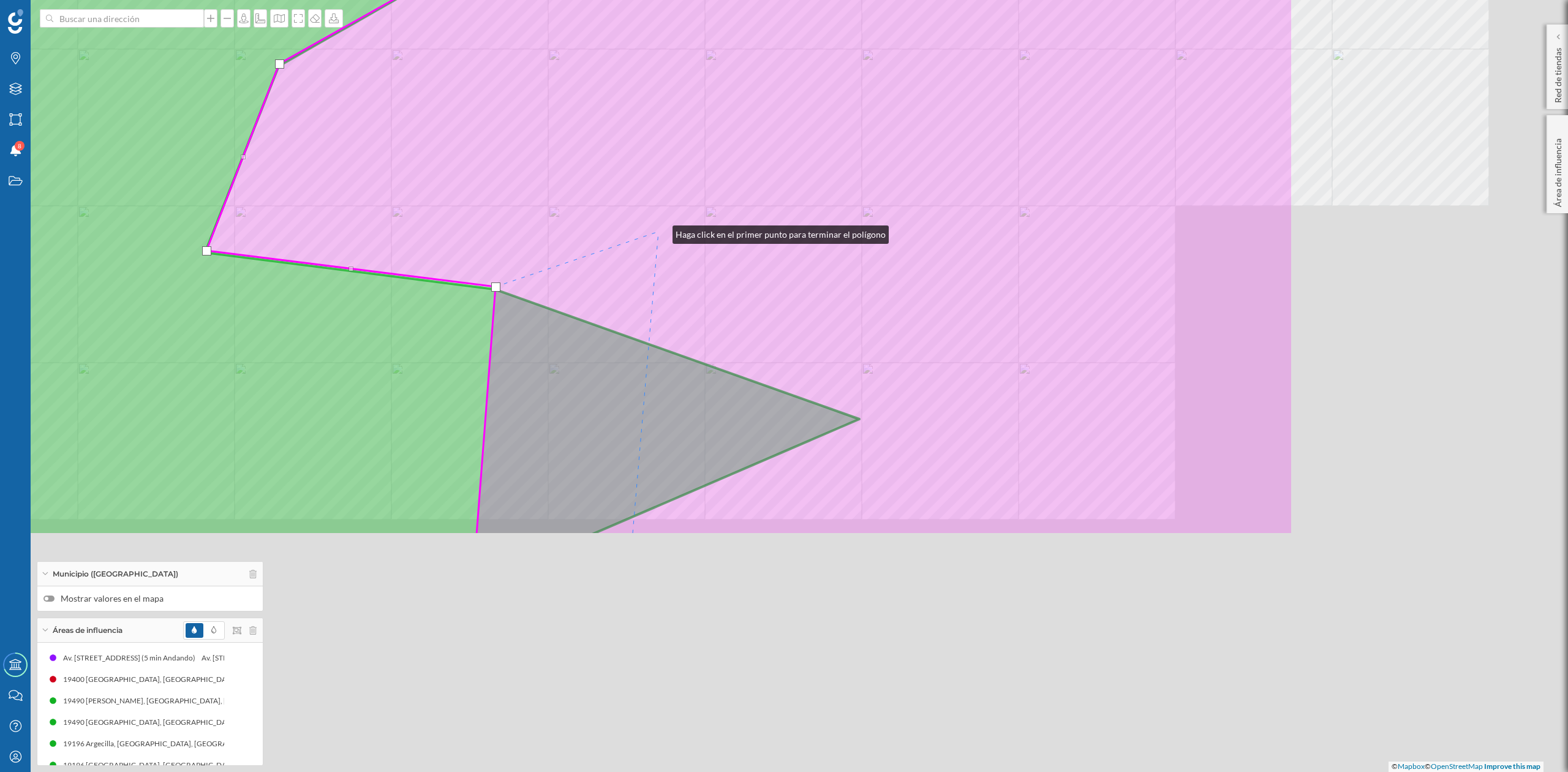
drag, startPoint x: 1094, startPoint y: 548, endPoint x: 661, endPoint y: 231, distance: 536.6
click at [661, 231] on icon at bounding box center [749, 70] width 1086 height 930
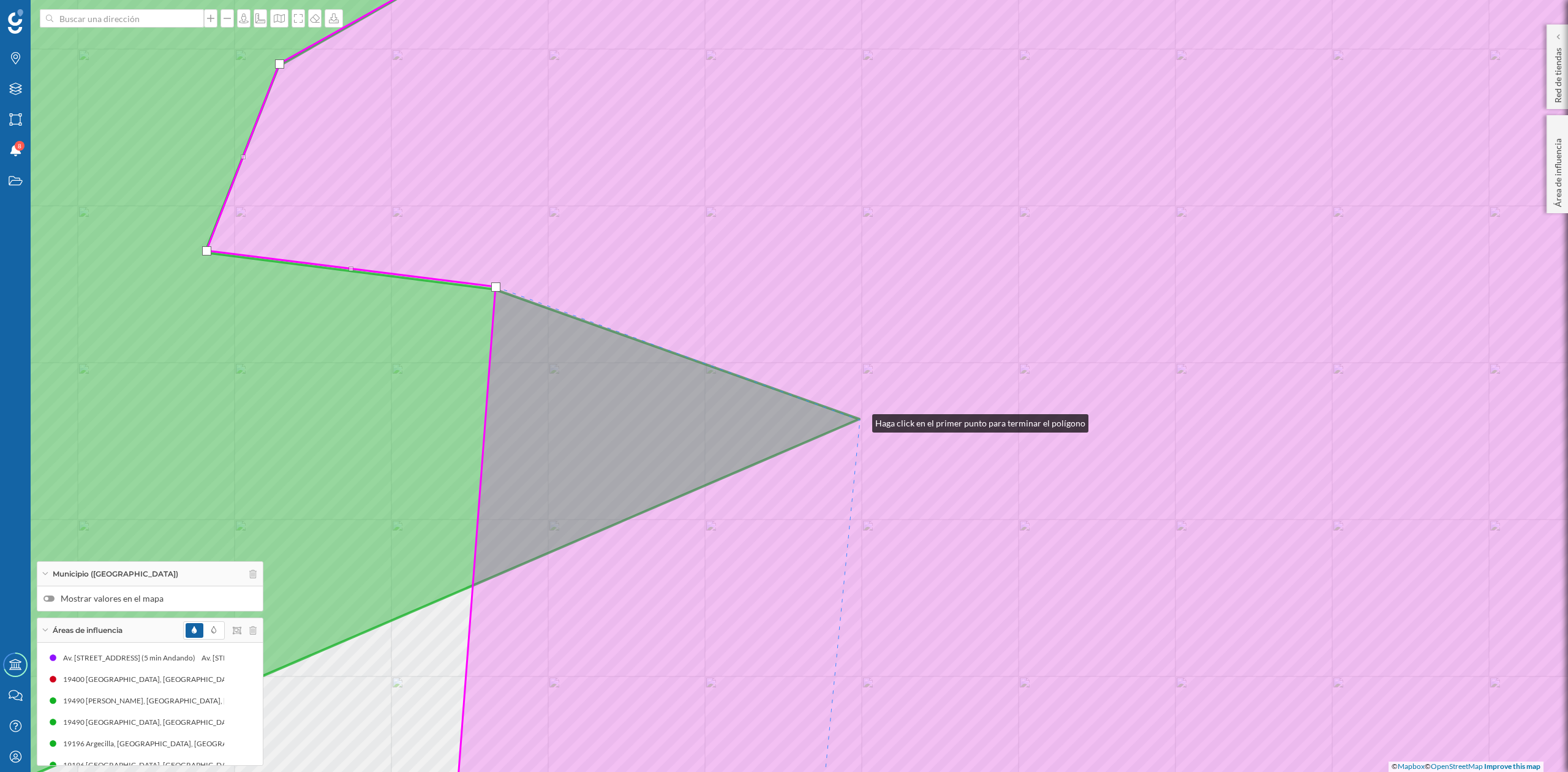
click at [860, 420] on icon at bounding box center [966, 386] width 1521 height 930
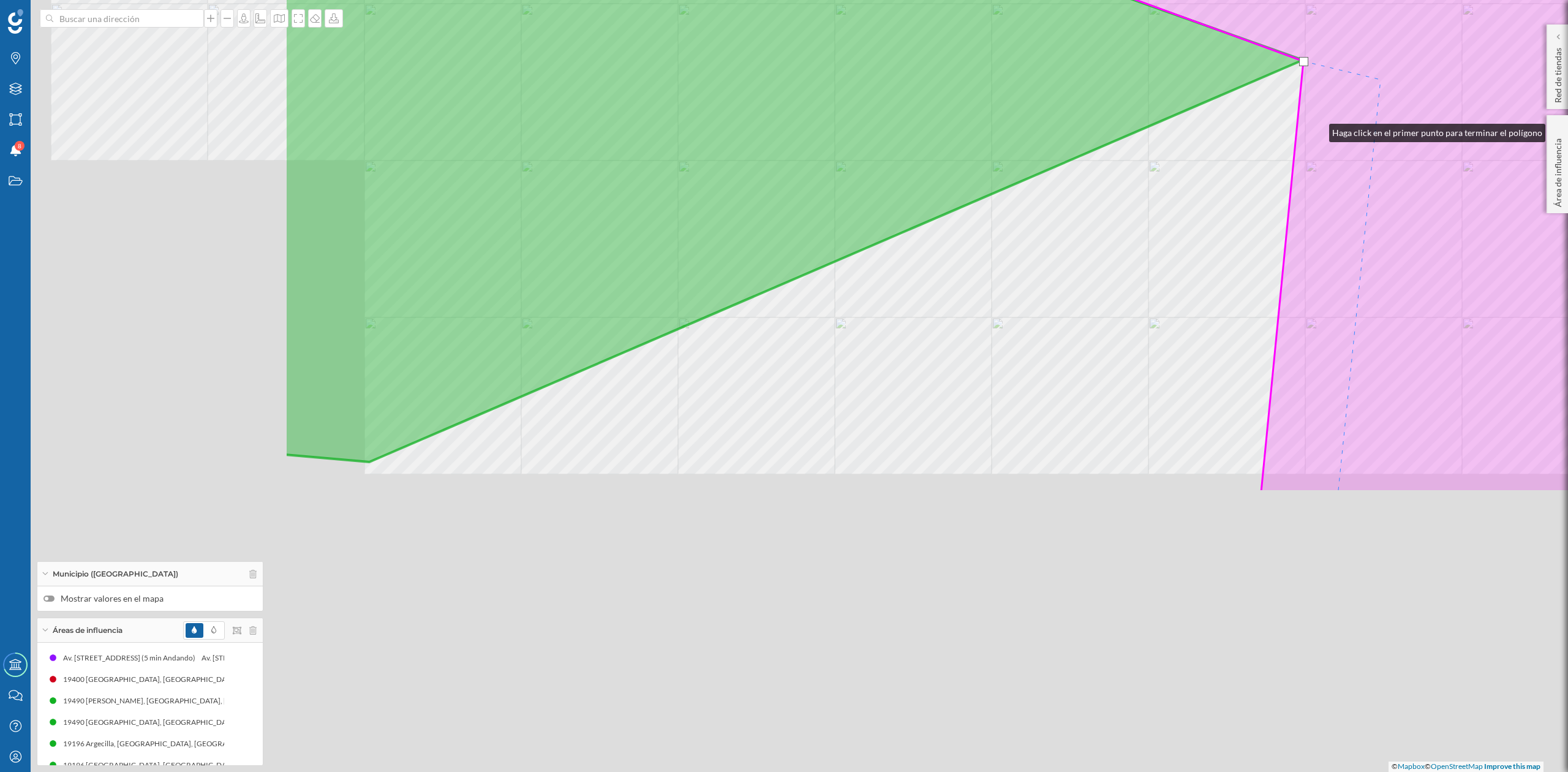
drag, startPoint x: 874, startPoint y: 489, endPoint x: 1344, endPoint y: 99, distance: 610.7
click at [1344, 99] on icon at bounding box center [1410, 27] width 1521 height 930
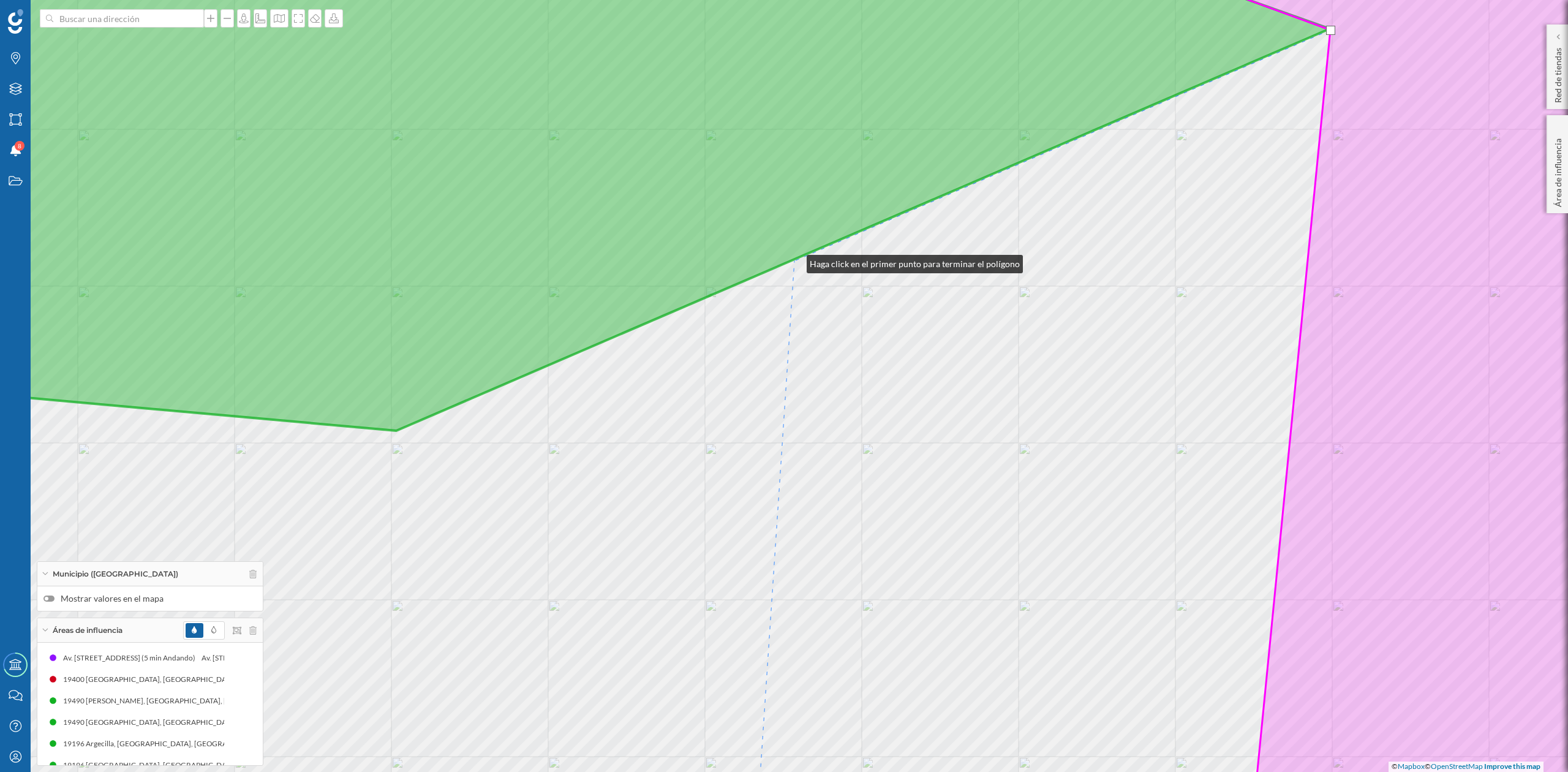
click at [795, 261] on div "© Mapbox © OpenStreetMap Improve this map" at bounding box center [784, 386] width 1568 height 772
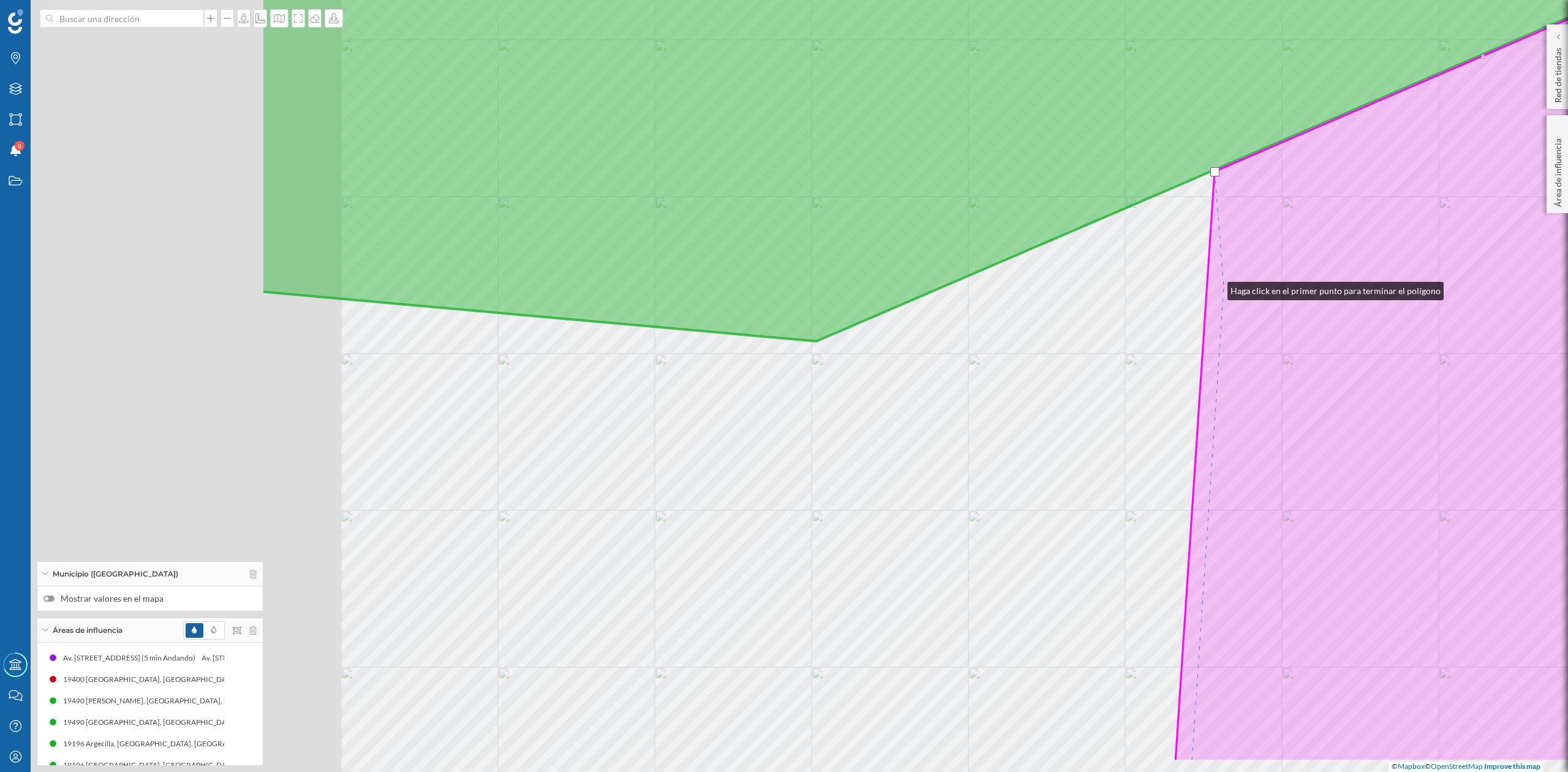
drag, startPoint x: 796, startPoint y: 377, endPoint x: 1216, endPoint y: 288, distance: 429.3
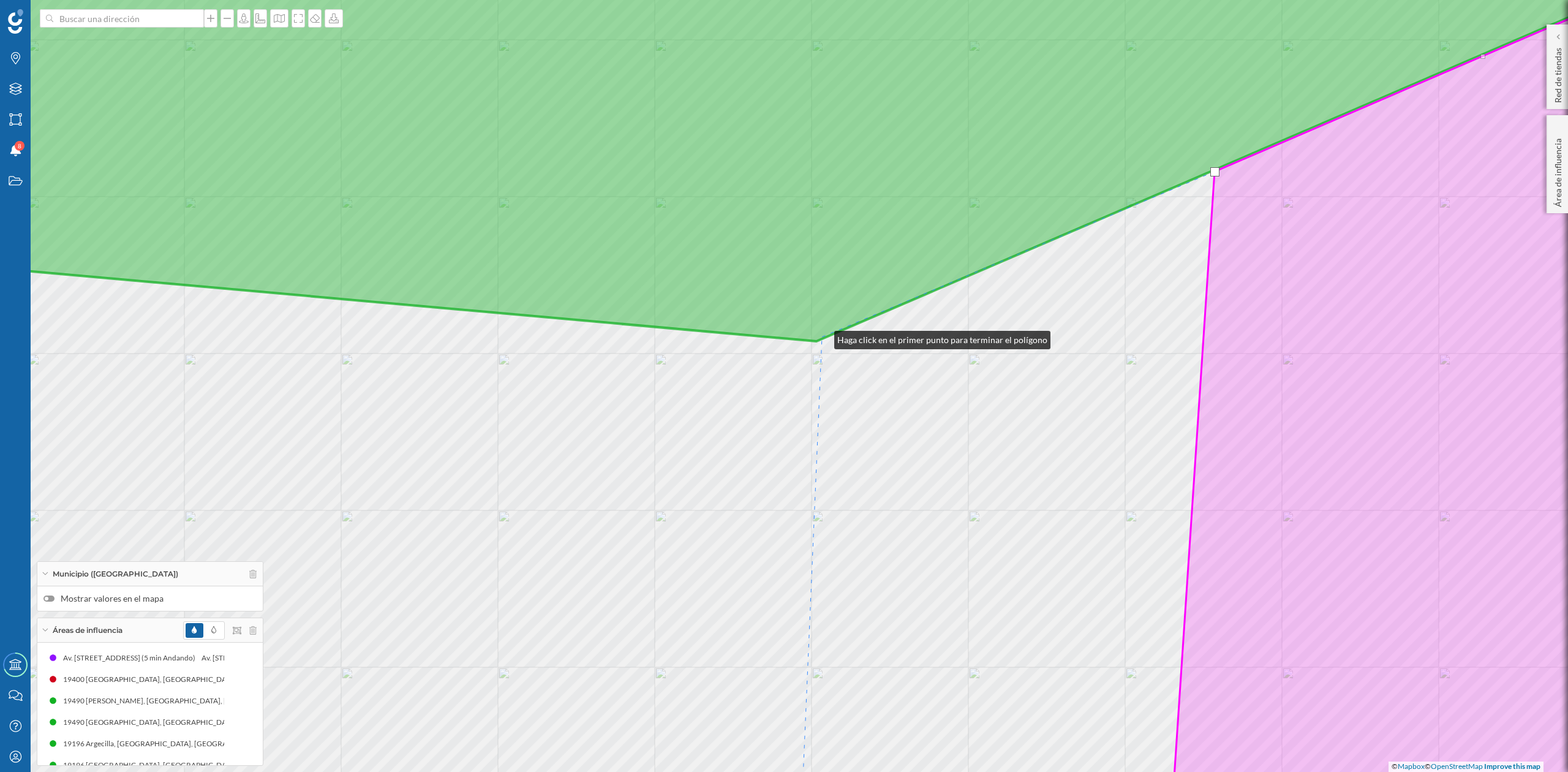
click at [822, 337] on icon at bounding box center [784, 131] width 1887 height 421
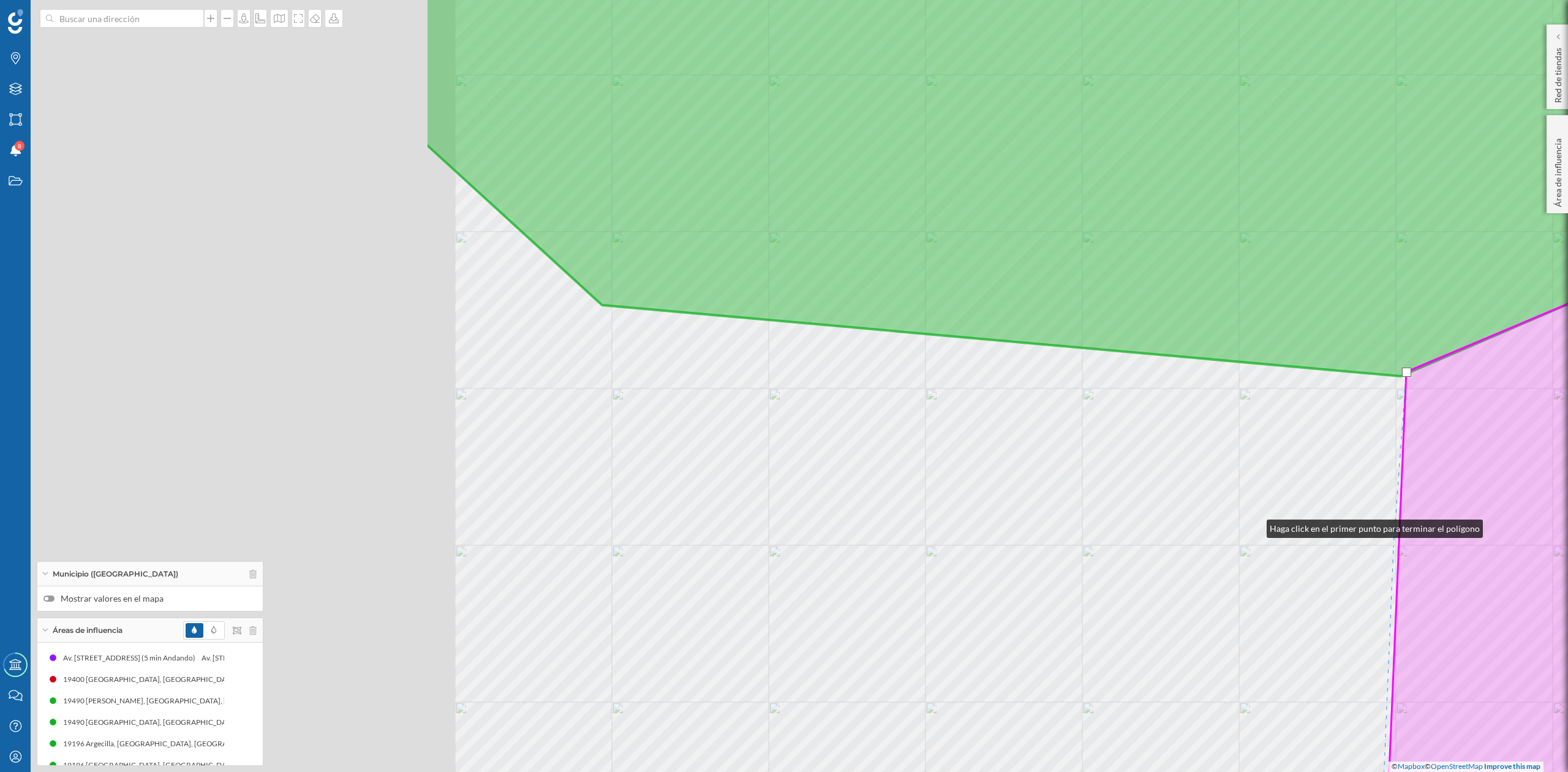
drag, startPoint x: 670, startPoint y: 491, endPoint x: 981, endPoint y: 447, distance: 314.1
click at [1258, 526] on div "© Mapbox © OpenStreetMap Improve this map" at bounding box center [784, 386] width 1568 height 772
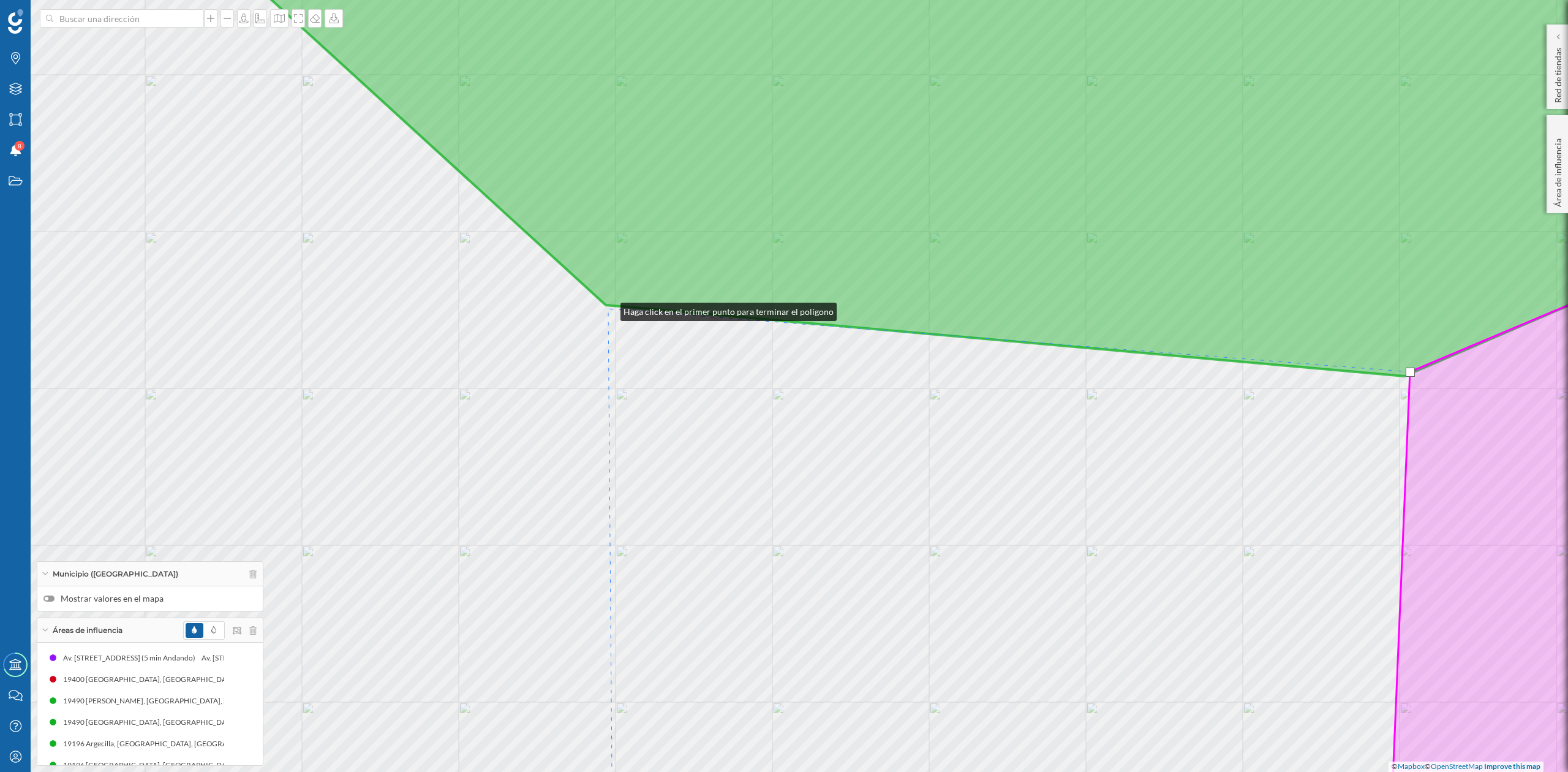
click at [608, 309] on div "© Mapbox © OpenStreetMap Improve this map" at bounding box center [784, 386] width 1568 height 772
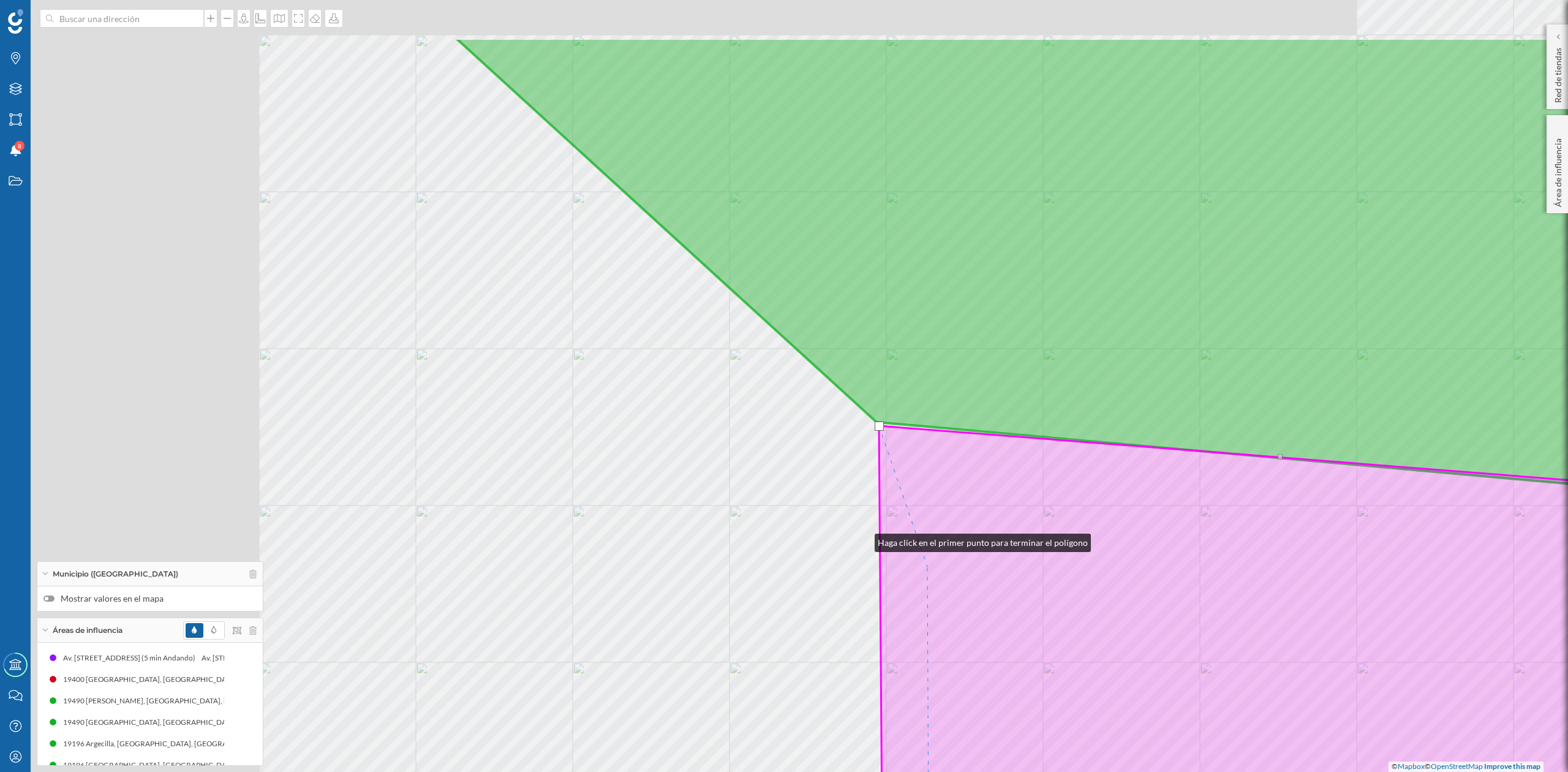
drag, startPoint x: 592, startPoint y: 423, endPoint x: 875, endPoint y: 544, distance: 307.8
click at [870, 541] on div "© Mapbox © OpenStreetMap Improve this map" at bounding box center [784, 386] width 1568 height 772
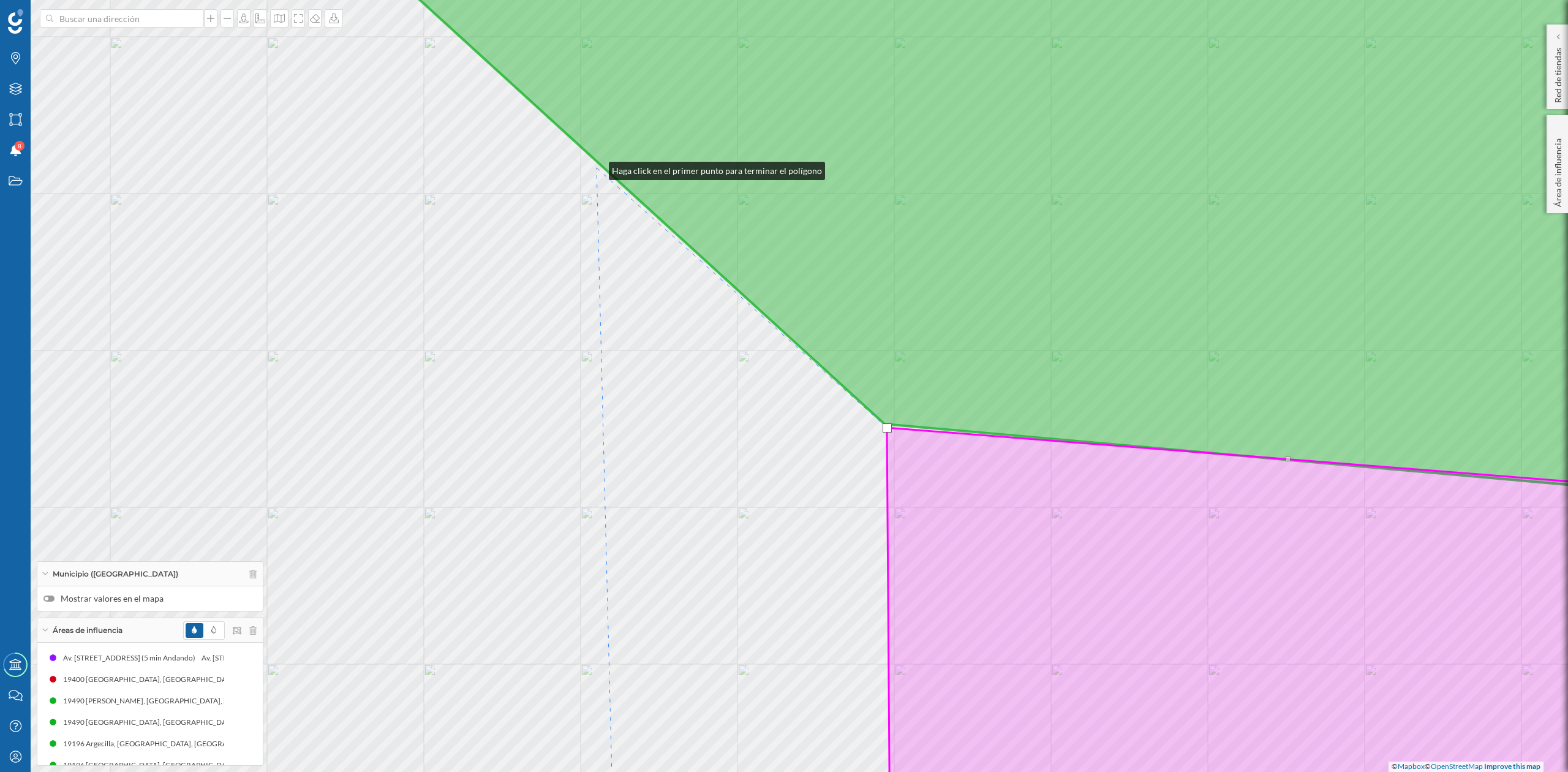
drag, startPoint x: 597, startPoint y: 168, endPoint x: 533, endPoint y: 222, distance: 83.7
click at [596, 168] on div "© Mapbox © OpenStreetMap Improve this map" at bounding box center [784, 386] width 1568 height 772
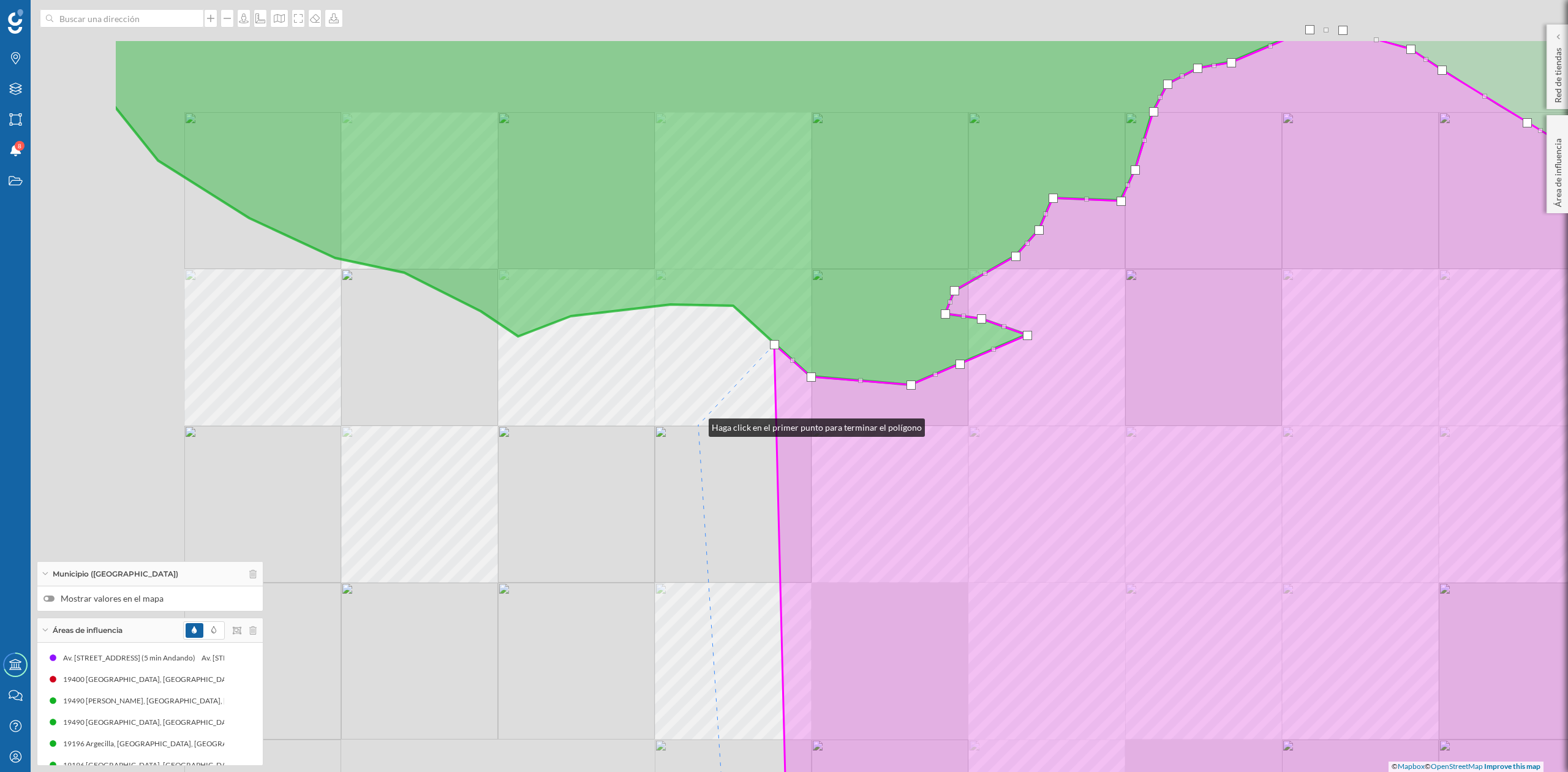
drag, startPoint x: 424, startPoint y: 307, endPoint x: 720, endPoint y: 398, distance: 309.7
click at [697, 425] on div "© Mapbox © OpenStreetMap Improve this map" at bounding box center [784, 386] width 1568 height 772
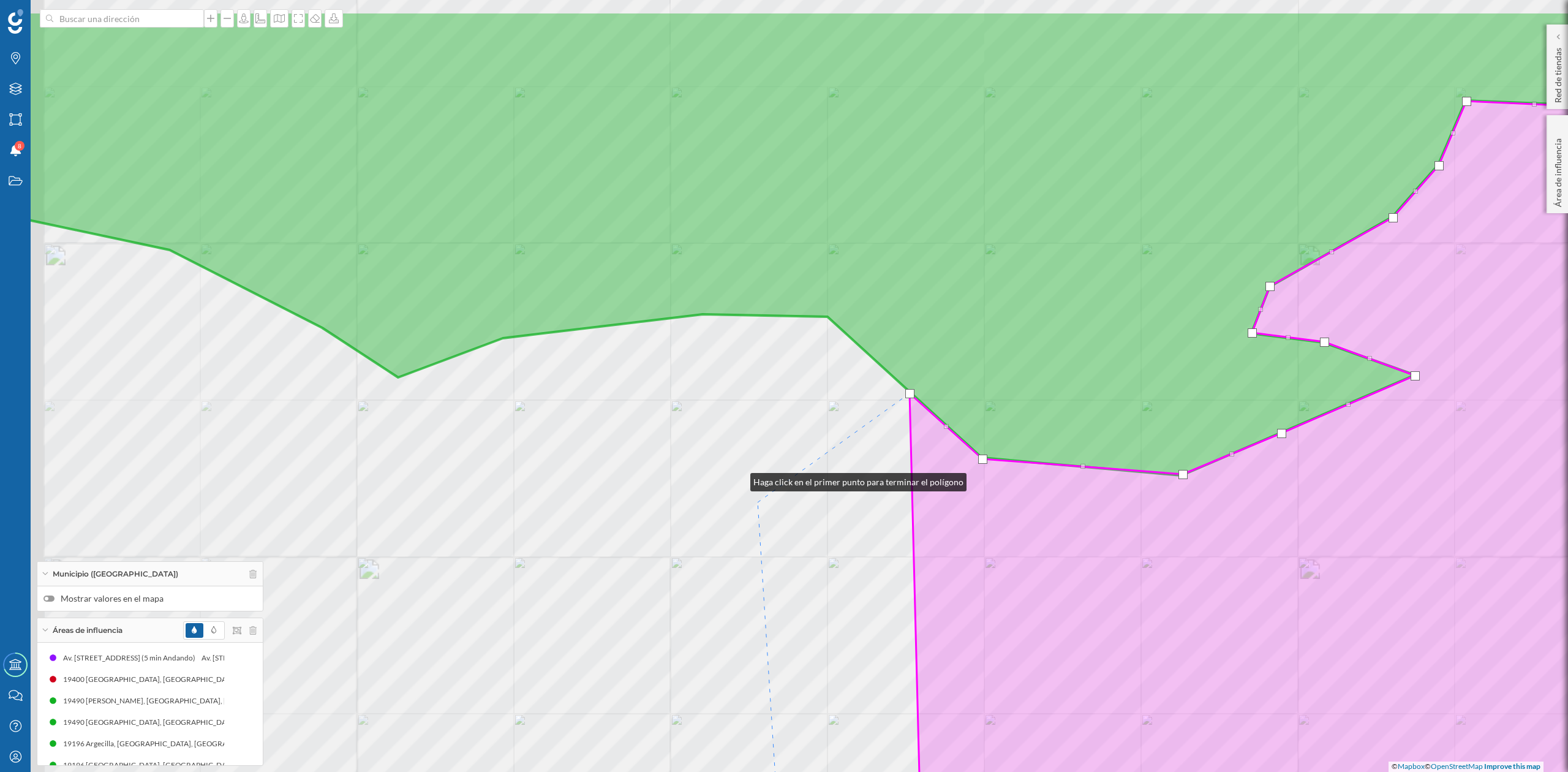
drag, startPoint x: 738, startPoint y: 479, endPoint x: 762, endPoint y: 507, distance: 36.9
click at [762, 507] on div "© Mapbox © OpenStreetMap Improve this map" at bounding box center [784, 386] width 1568 height 772
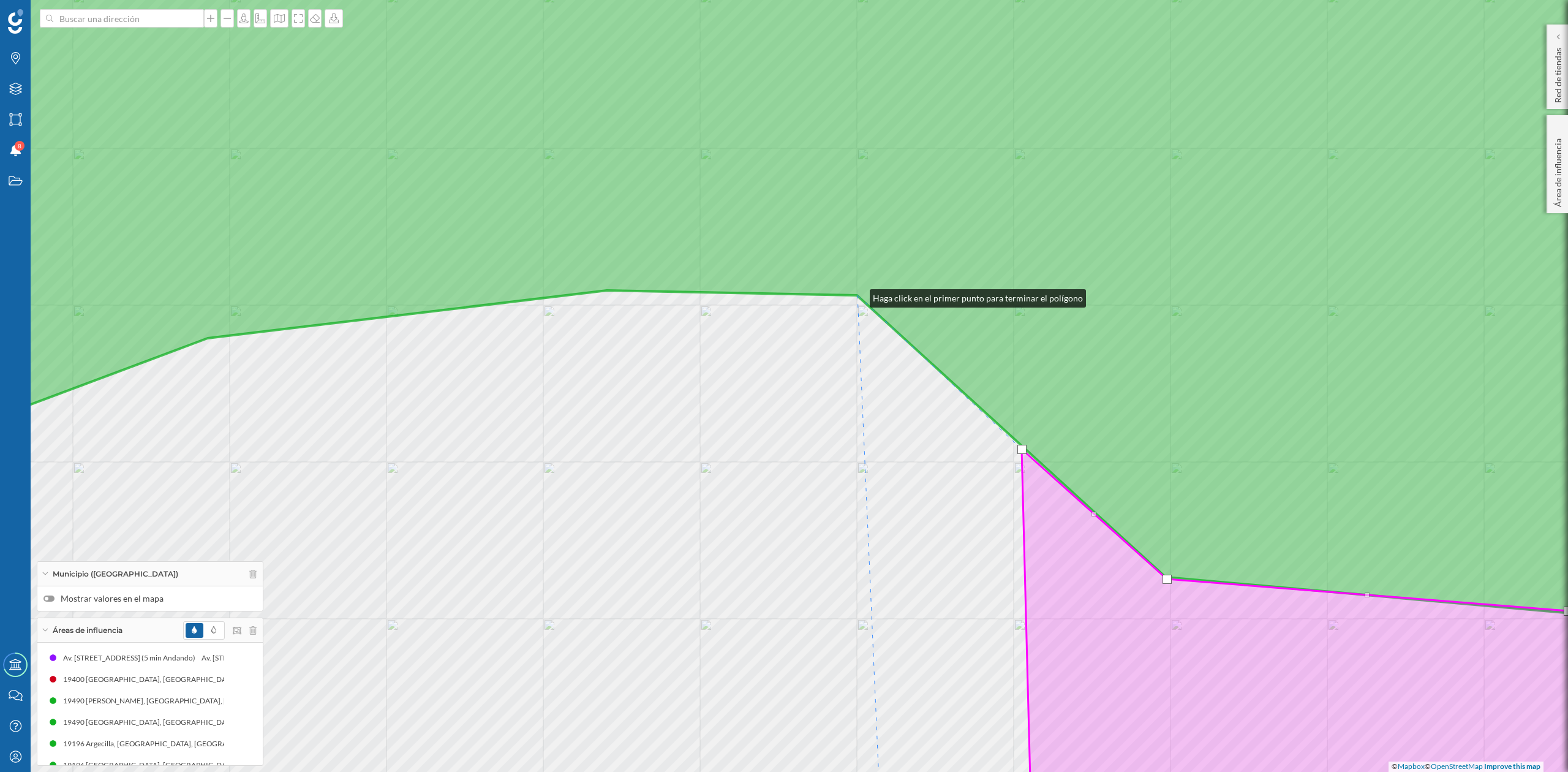
click at [859, 295] on icon at bounding box center [784, 266] width 1887 height 692
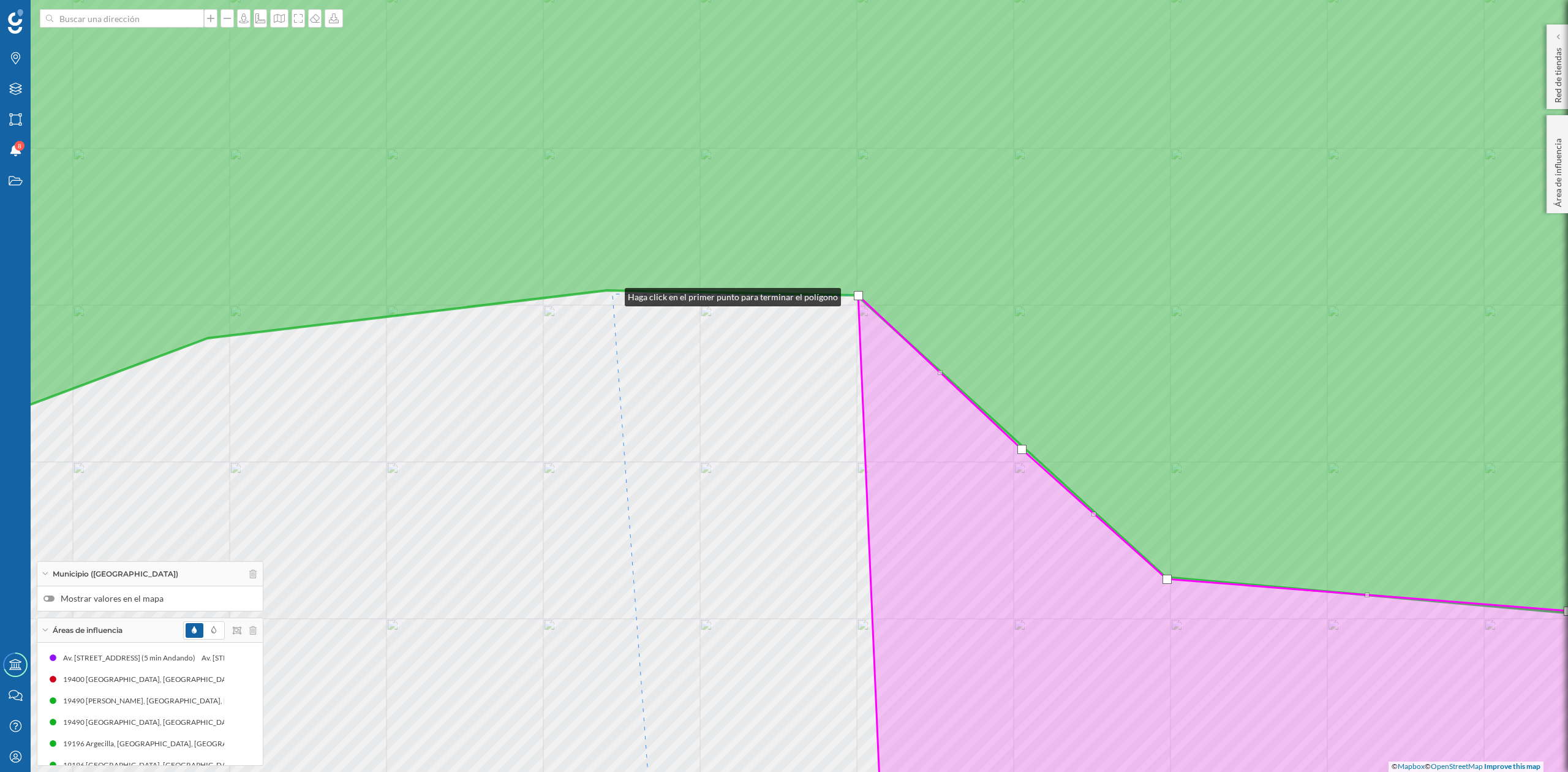
click at [612, 294] on div "© Mapbox © OpenStreetMap Improve this map" at bounding box center [784, 386] width 1568 height 772
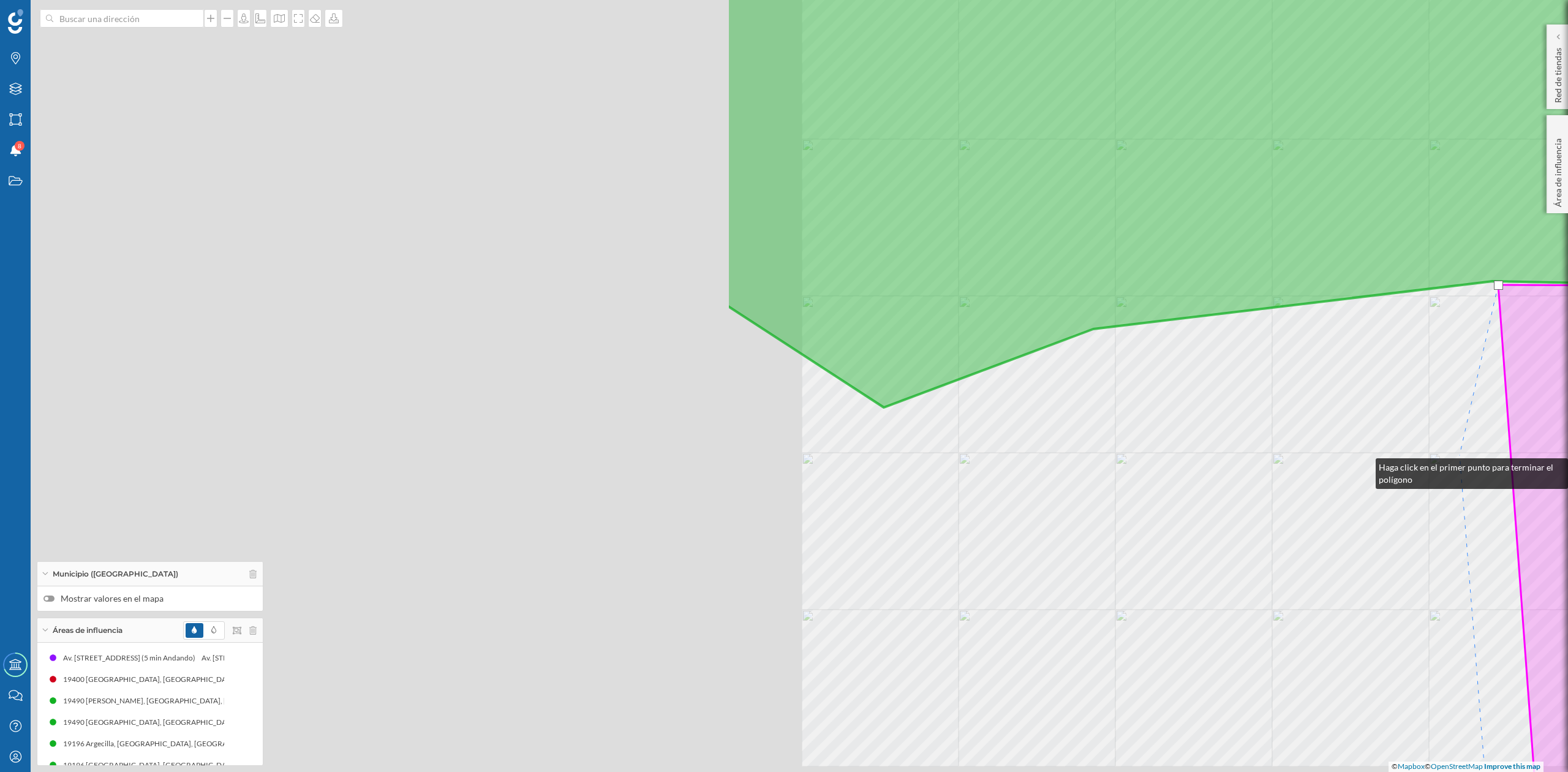
drag, startPoint x: 478, startPoint y: 473, endPoint x: 1253, endPoint y: 461, distance: 775.1
click at [1366, 464] on div "© Mapbox © OpenStreetMap Improve this map" at bounding box center [784, 386] width 1568 height 772
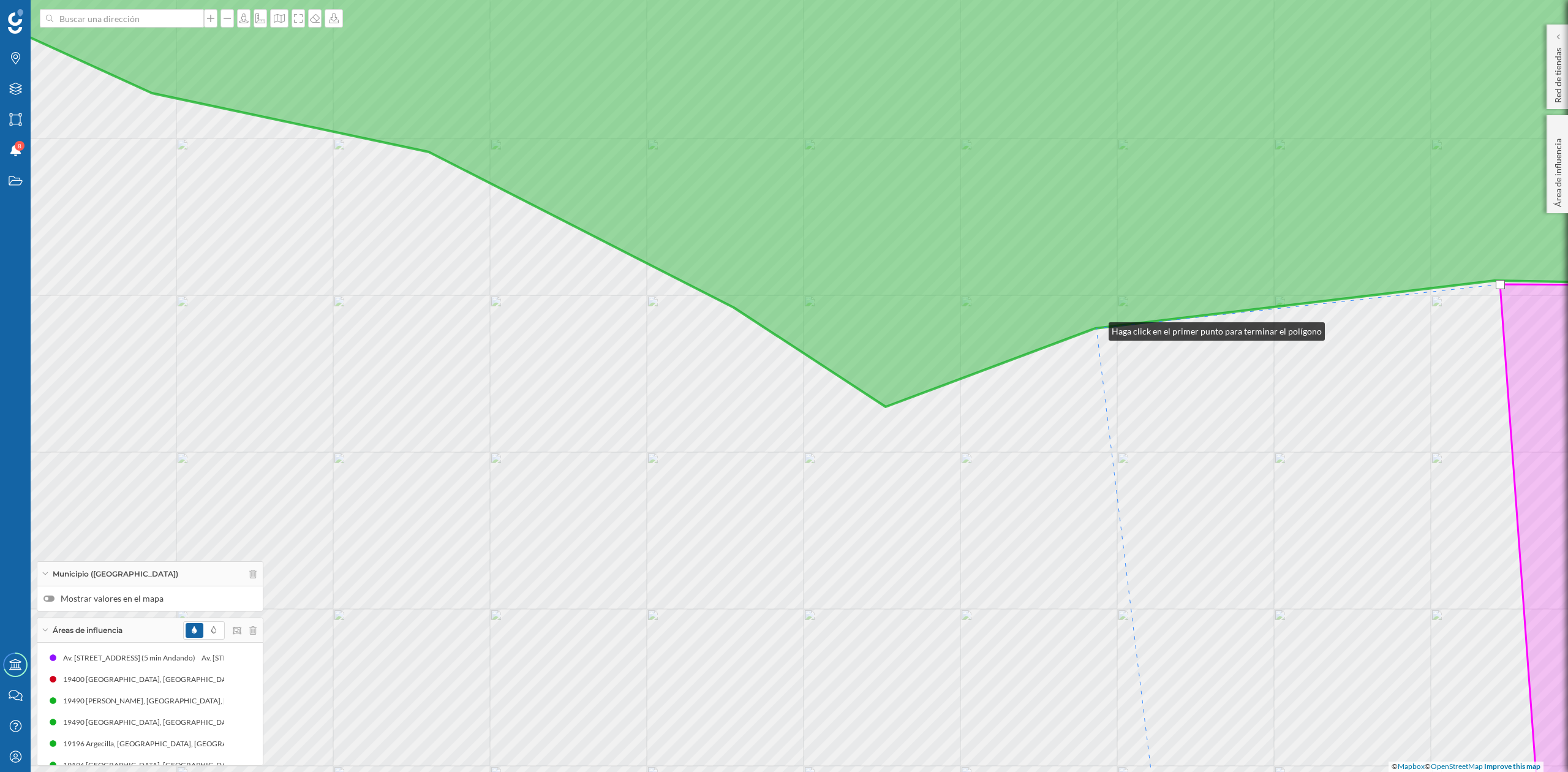
click at [1096, 328] on icon at bounding box center [784, 163] width 1887 height 487
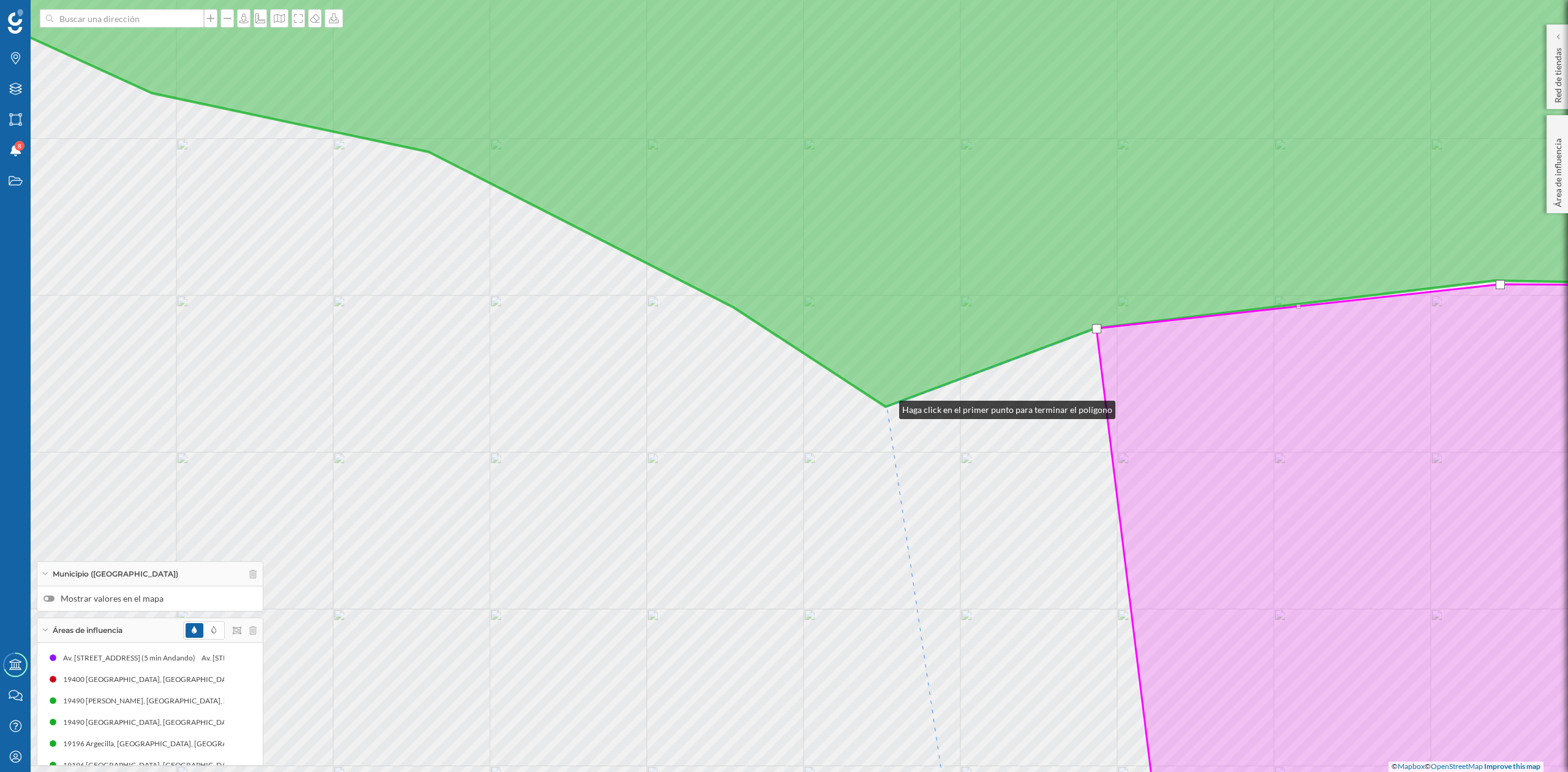
click at [887, 407] on icon at bounding box center [784, 163] width 1887 height 487
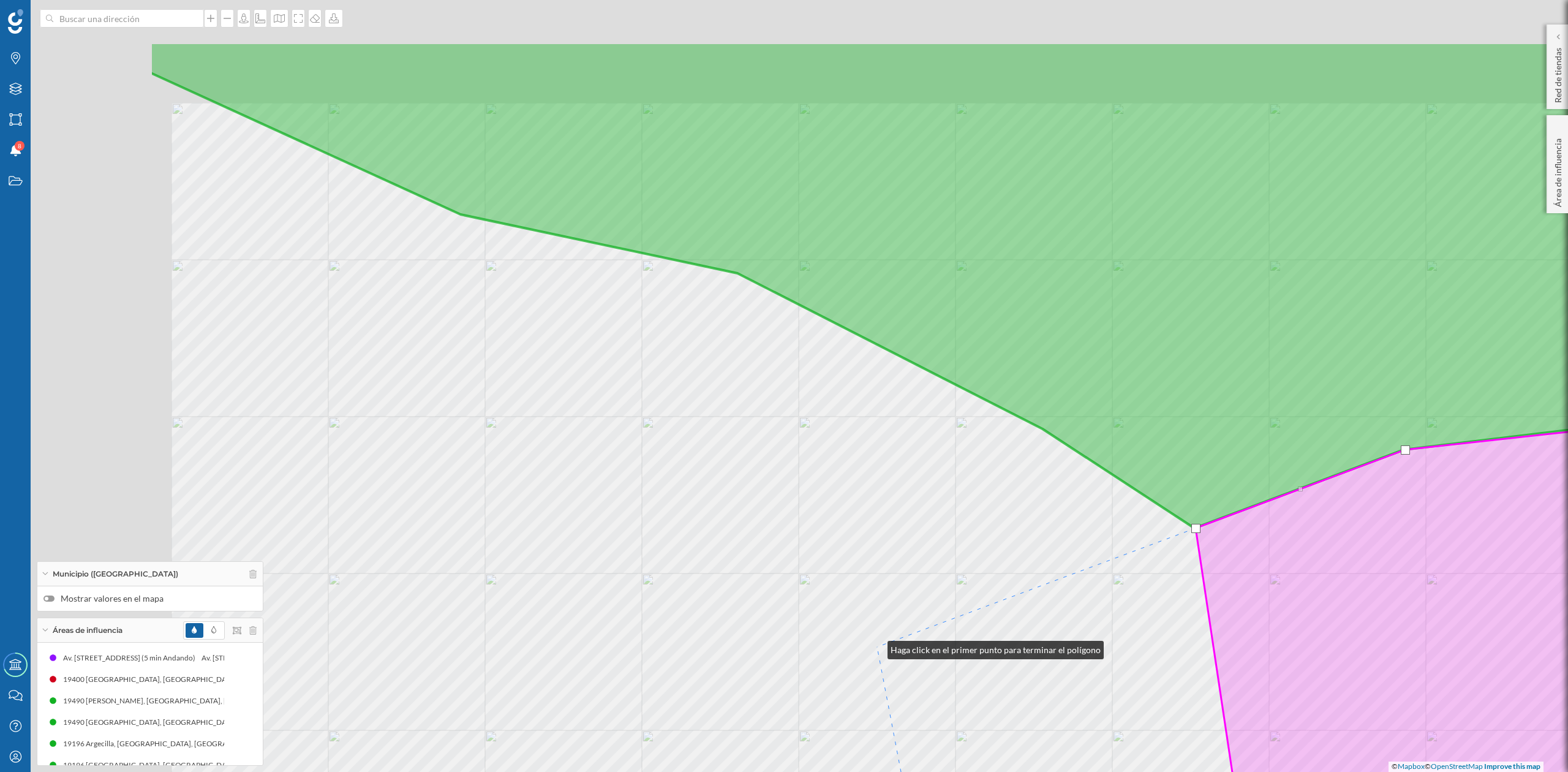
drag, startPoint x: 567, startPoint y: 526, endPoint x: 893, endPoint y: 538, distance: 326.2
click at [878, 648] on div "© Mapbox © OpenStreetMap Improve this map" at bounding box center [784, 386] width 1568 height 772
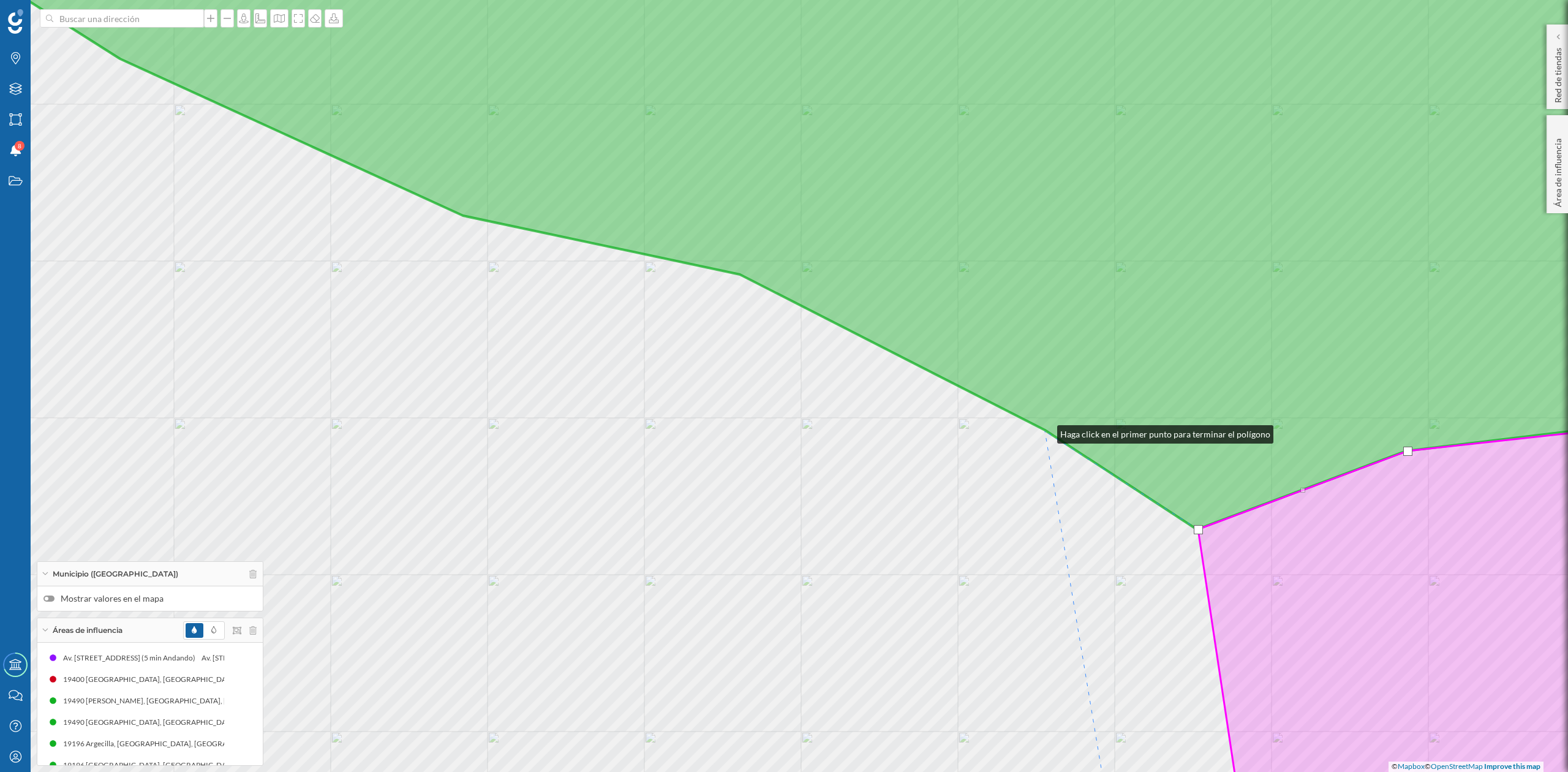
click at [1045, 431] on icon at bounding box center [815, 225] width 1827 height 609
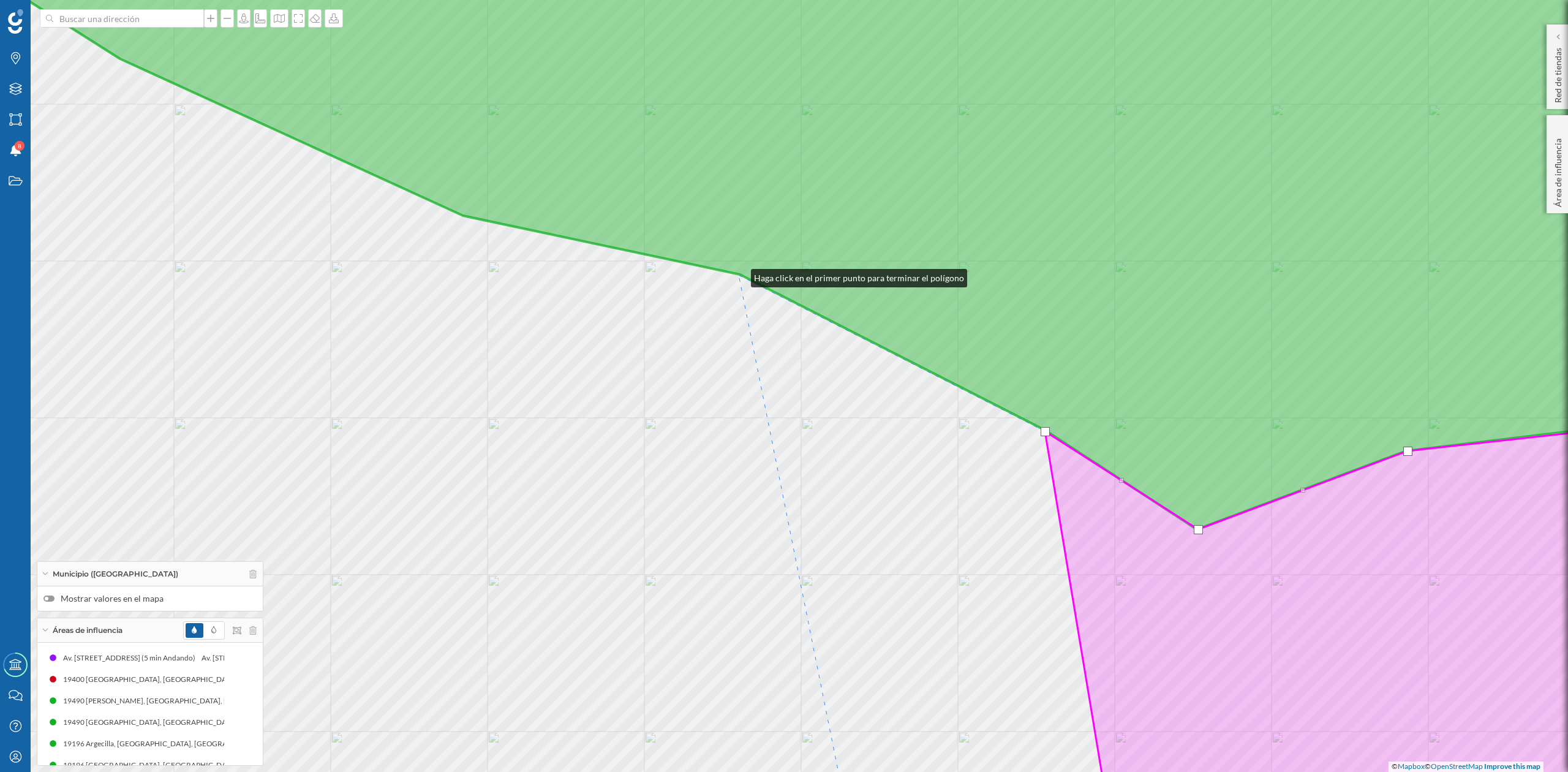
click at [739, 275] on icon at bounding box center [815, 225] width 1827 height 609
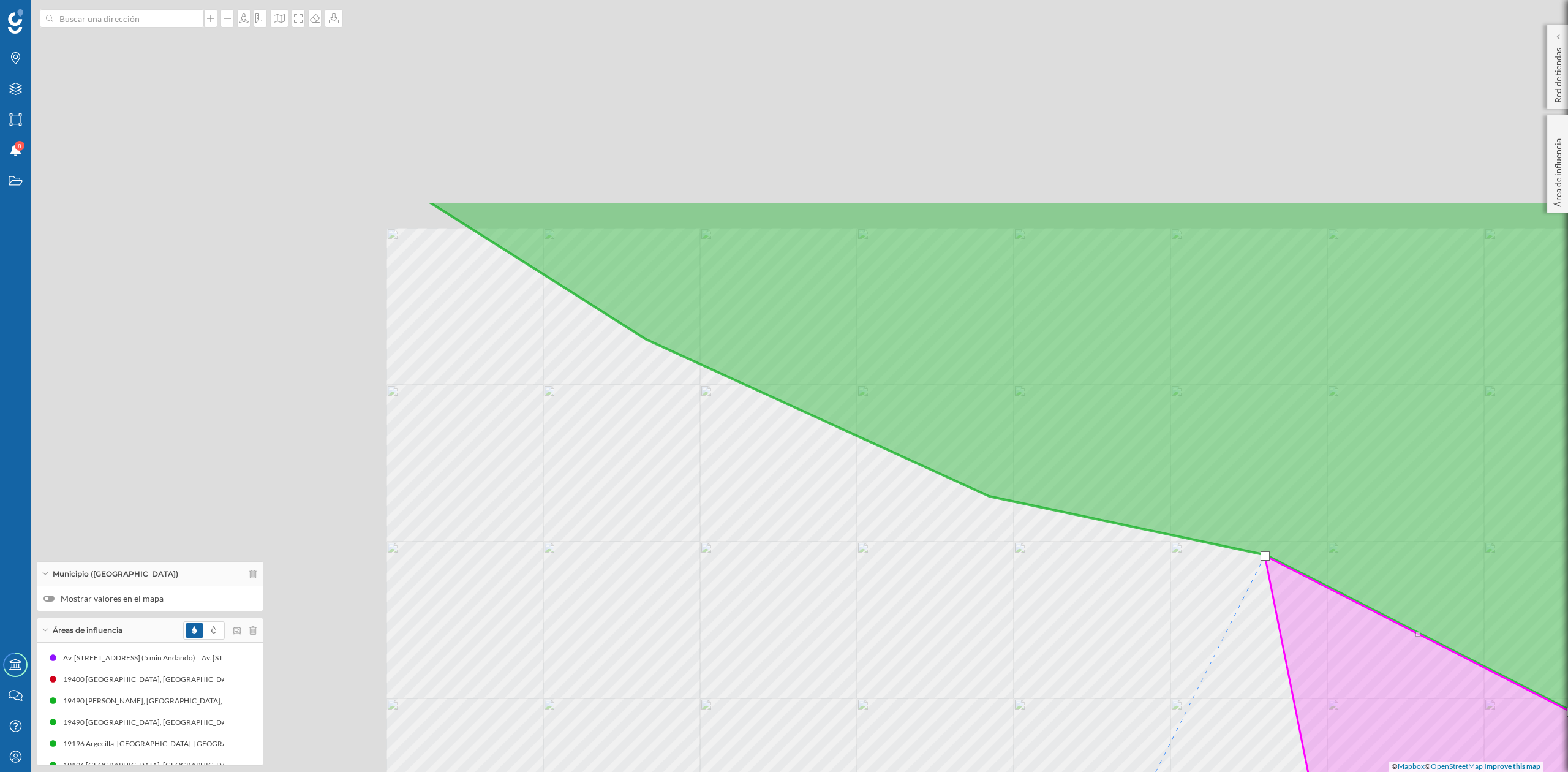
drag, startPoint x: 417, startPoint y: 530, endPoint x: 943, endPoint y: 810, distance: 595.9
click at [943, 772] on html "Marcas Capas Áreas Notificaciones 8 Estados Academy Contacta con nosotros Centr…" at bounding box center [784, 386] width 1568 height 772
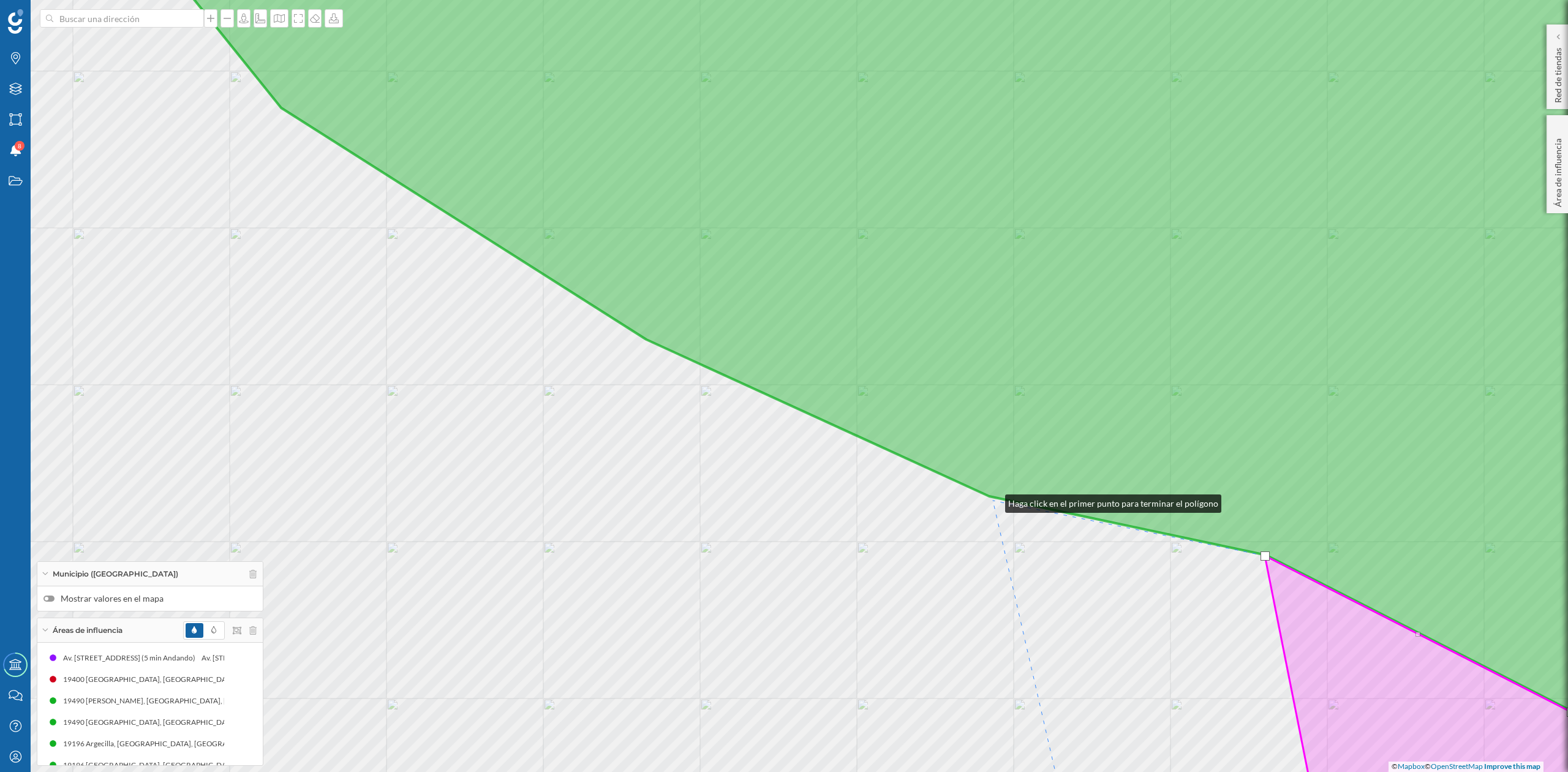
click at [993, 501] on div "© Mapbox © OpenStreetMap Improve this map" at bounding box center [784, 386] width 1568 height 772
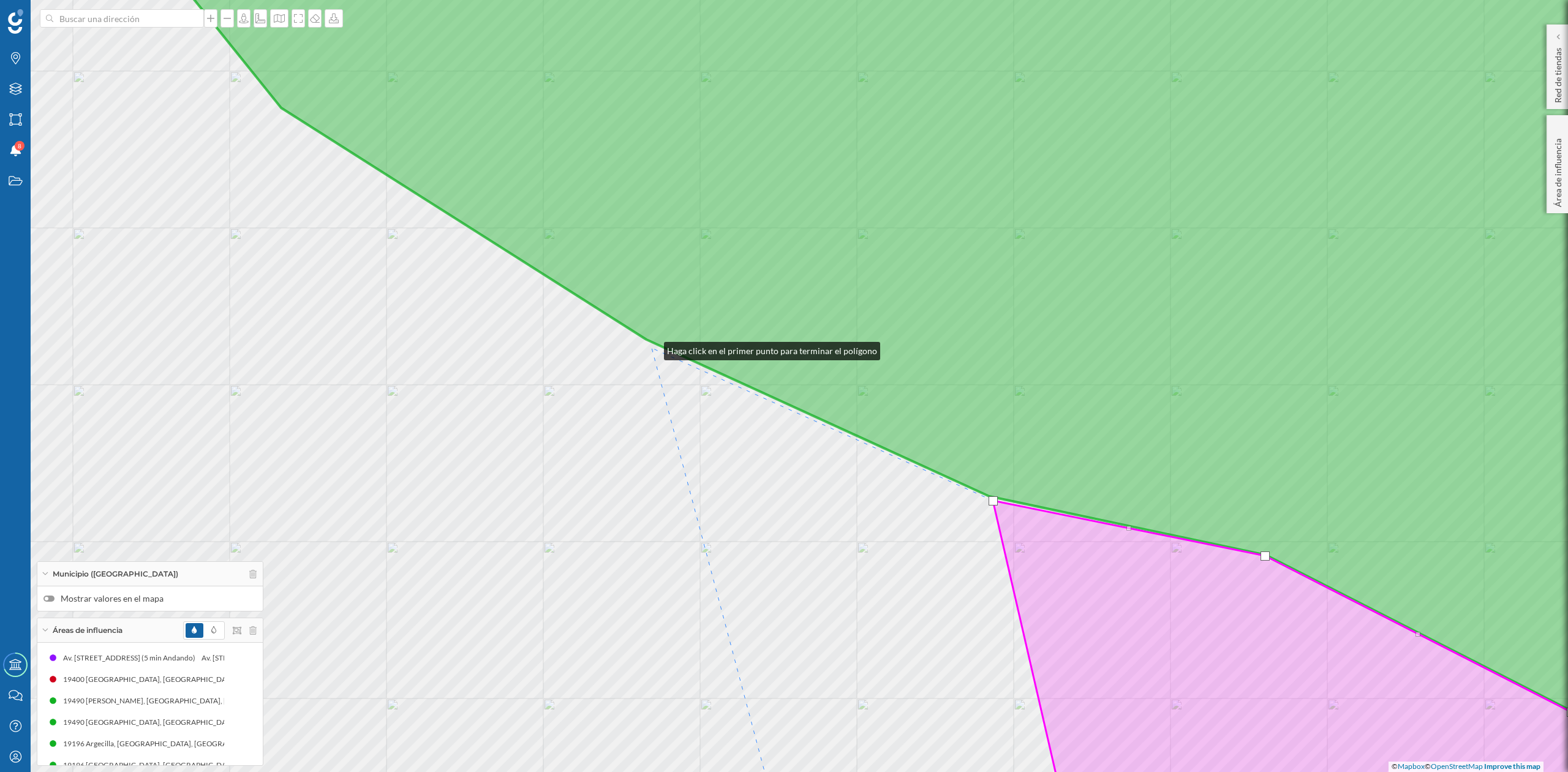
click at [652, 348] on div "© Mapbox © OpenStreetMap Improve this map" at bounding box center [784, 386] width 1568 height 772
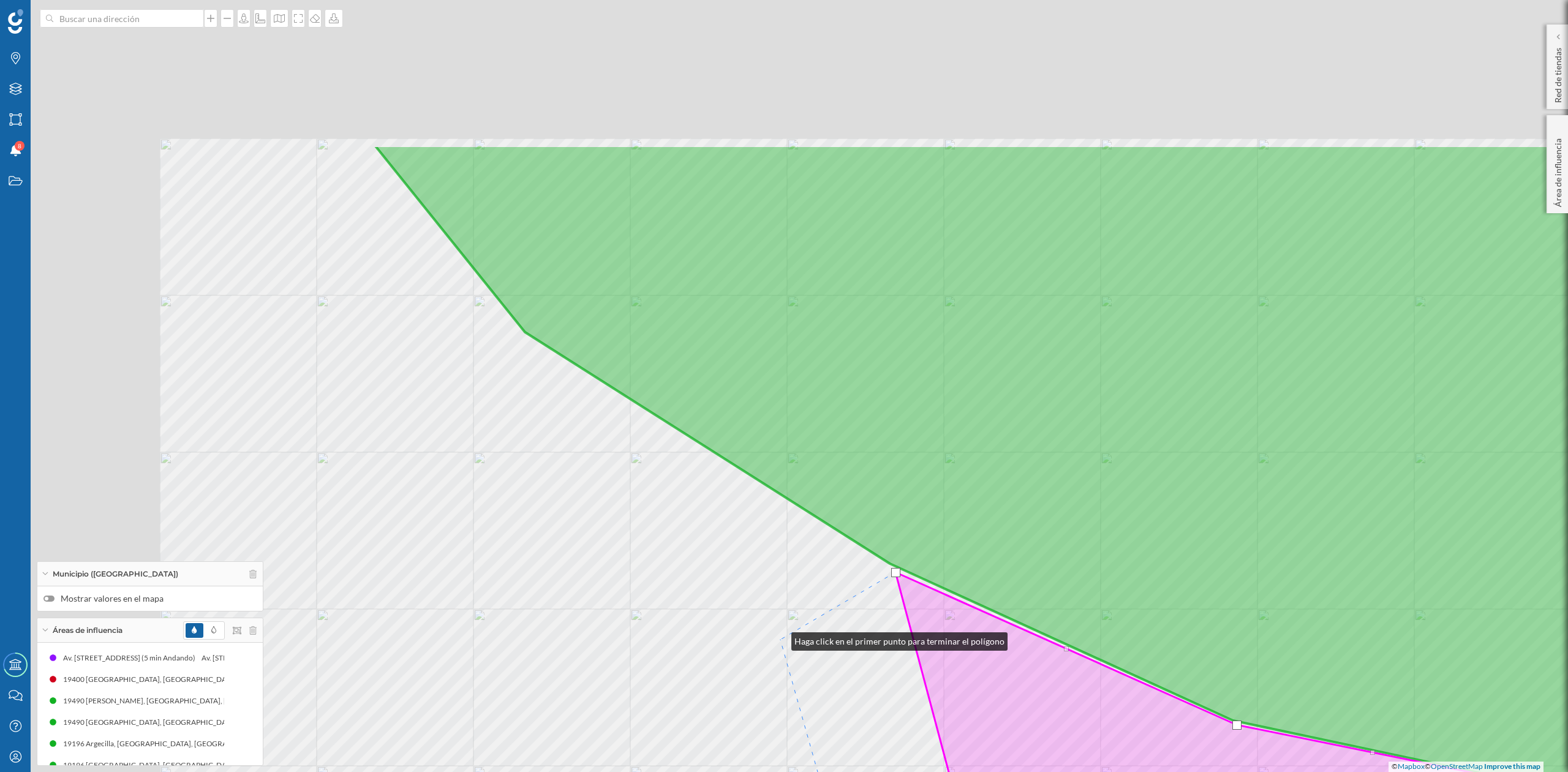
drag, startPoint x: 535, startPoint y: 415, endPoint x: 779, endPoint y: 638, distance: 330.6
click at [779, 638] on div "© Mapbox © OpenStreetMap Improve this map" at bounding box center [784, 386] width 1568 height 772
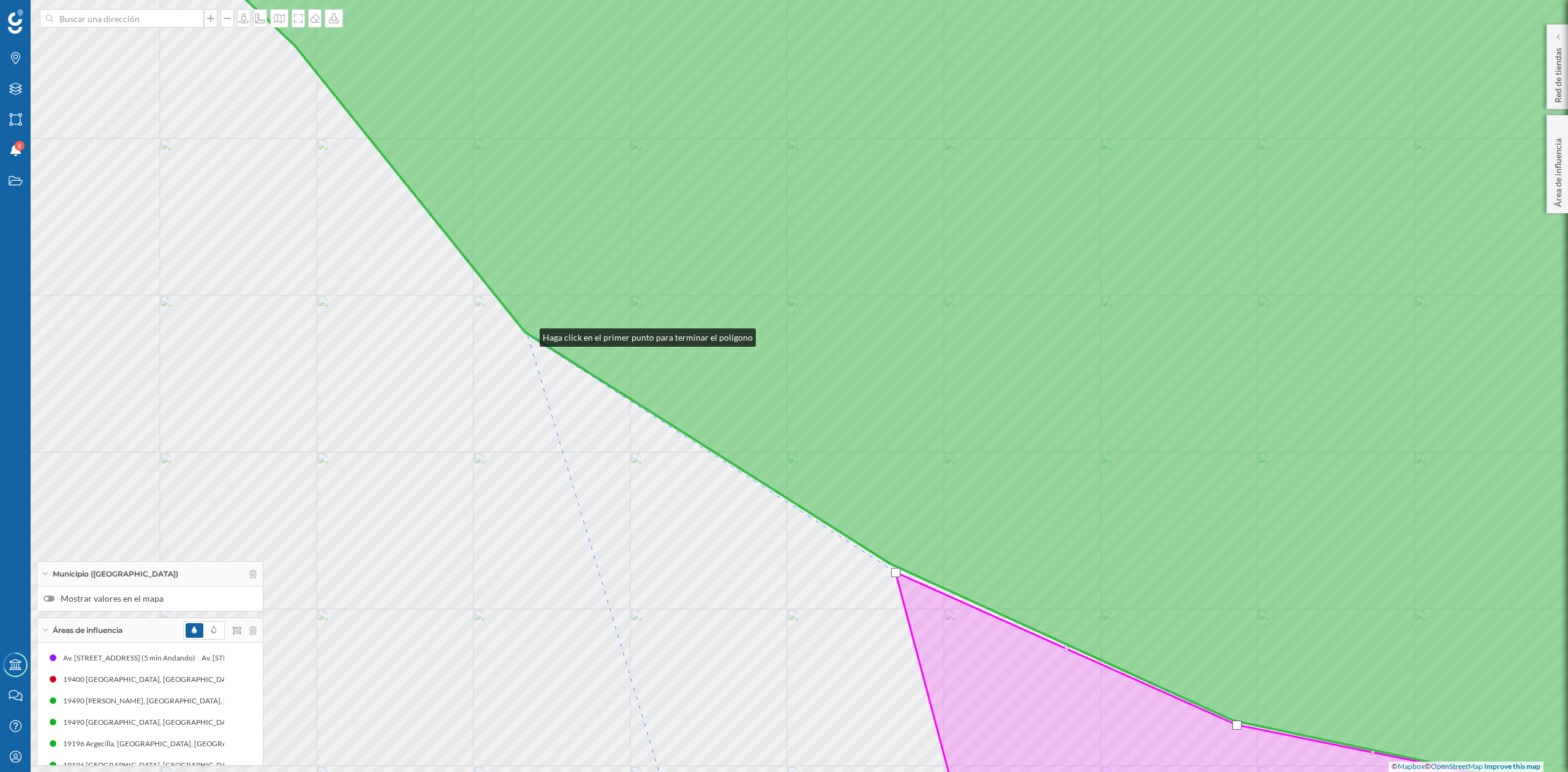
click at [527, 335] on icon at bounding box center [944, 386] width 1566 height 932
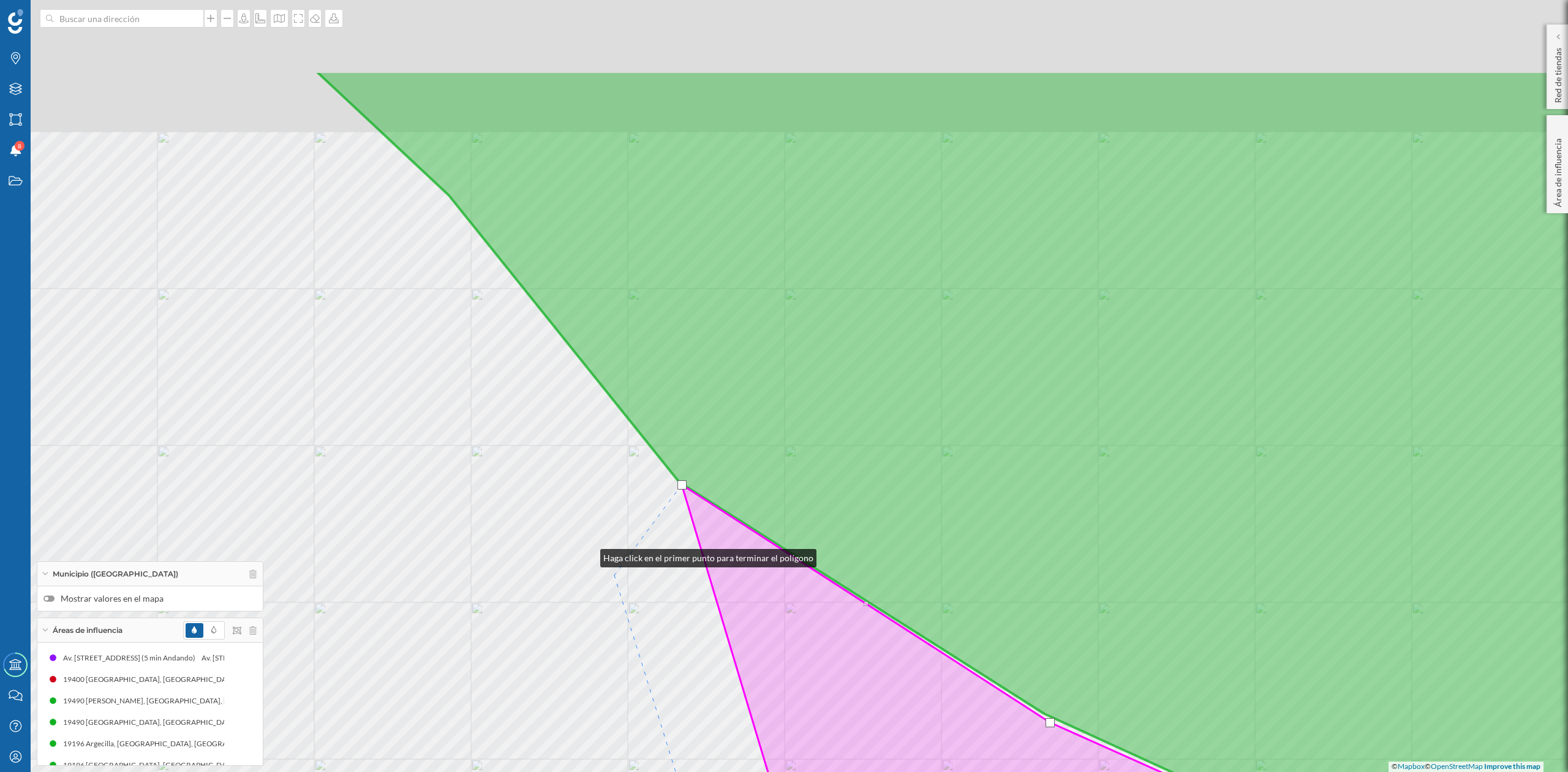
drag, startPoint x: 433, startPoint y: 405, endPoint x: 622, endPoint y: 592, distance: 265.9
click at [616, 584] on div "© Mapbox © OpenStreetMap Improve this map" at bounding box center [784, 386] width 1568 height 772
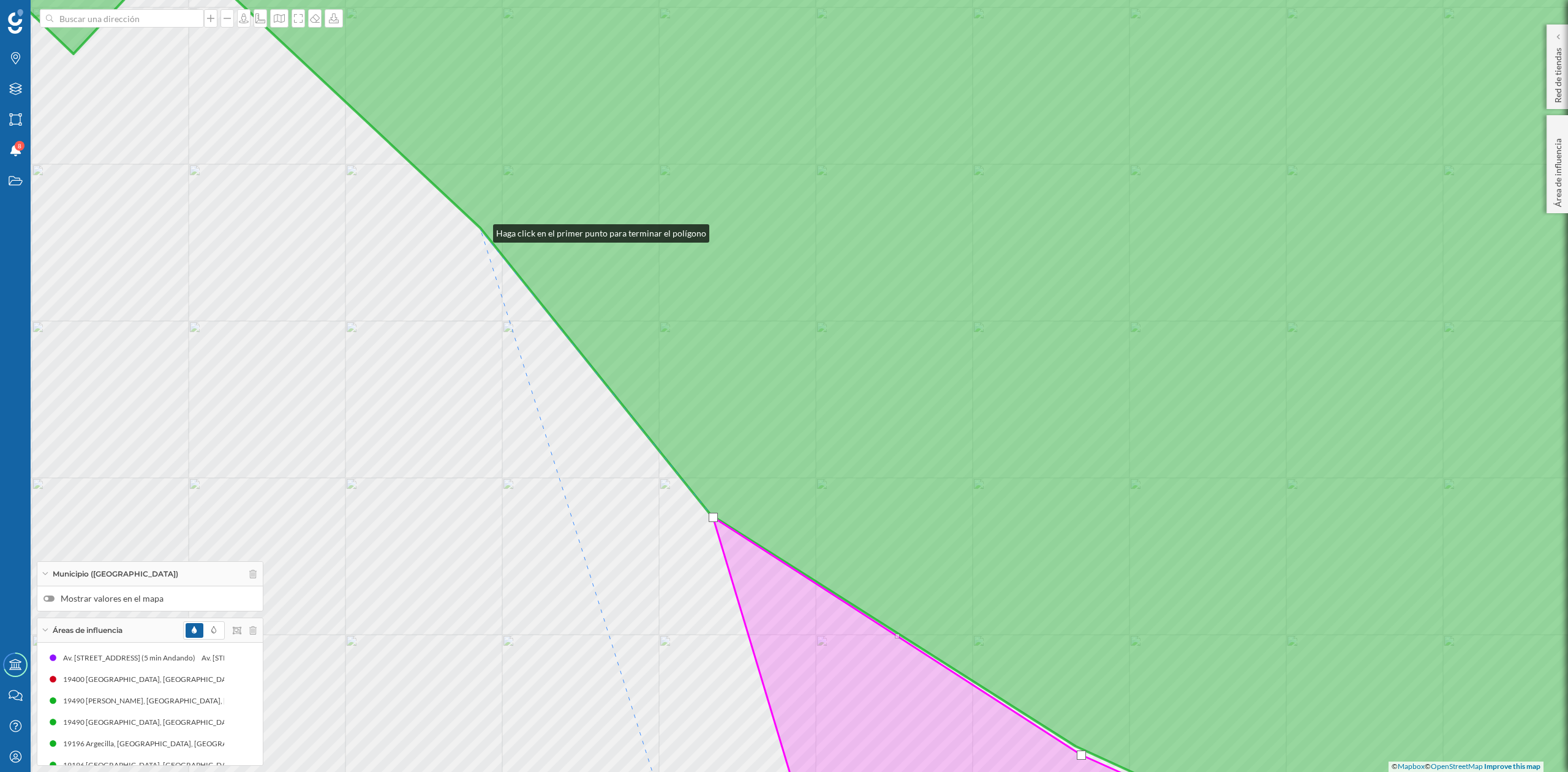
click at [481, 229] on icon at bounding box center [831, 386] width 1793 height 932
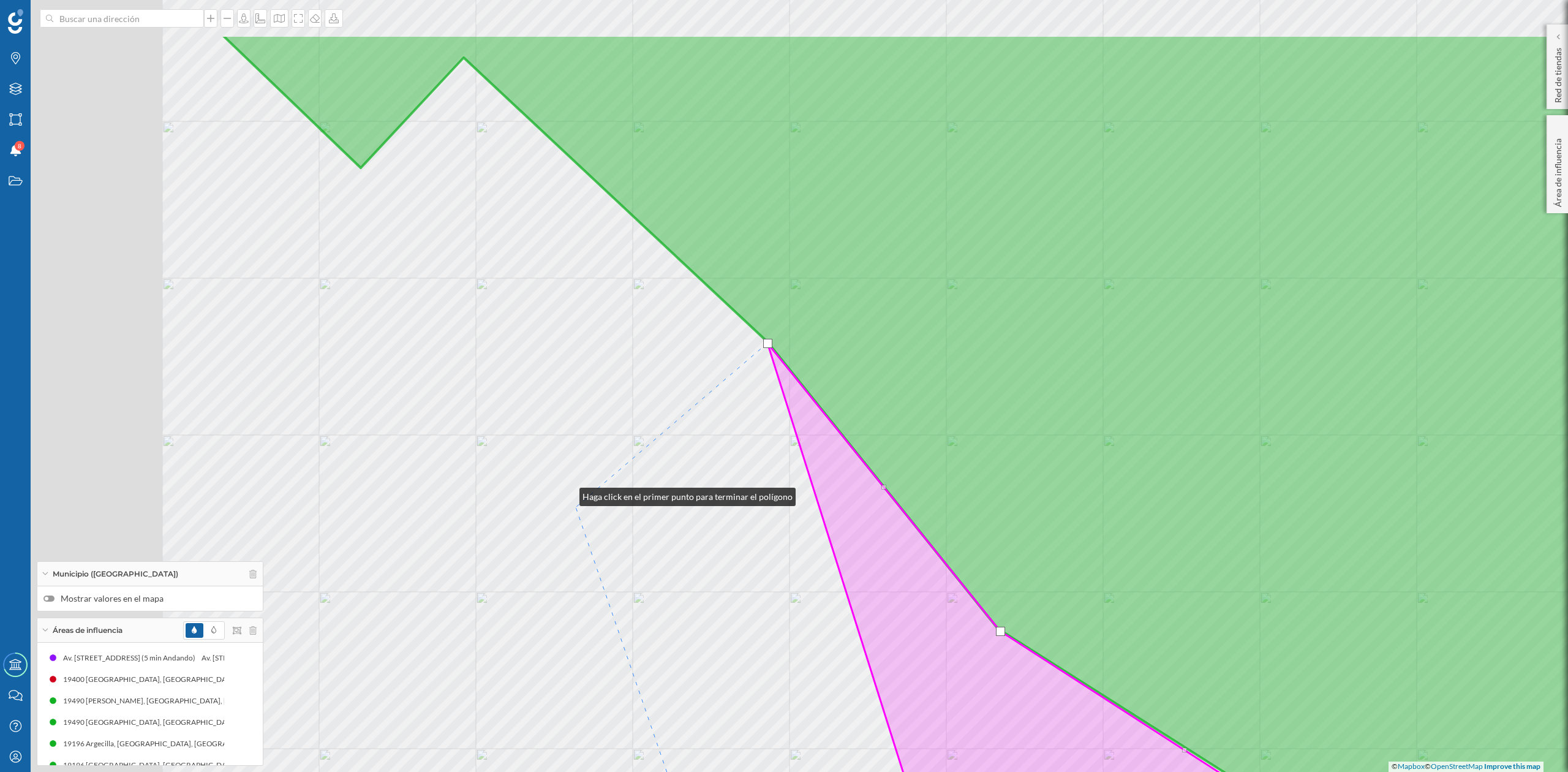
drag, startPoint x: 543, startPoint y: 464, endPoint x: 653, endPoint y: 599, distance: 174.1
click at [636, 620] on div "© Mapbox © OpenStreetMap Improve this map" at bounding box center [784, 386] width 1568 height 772
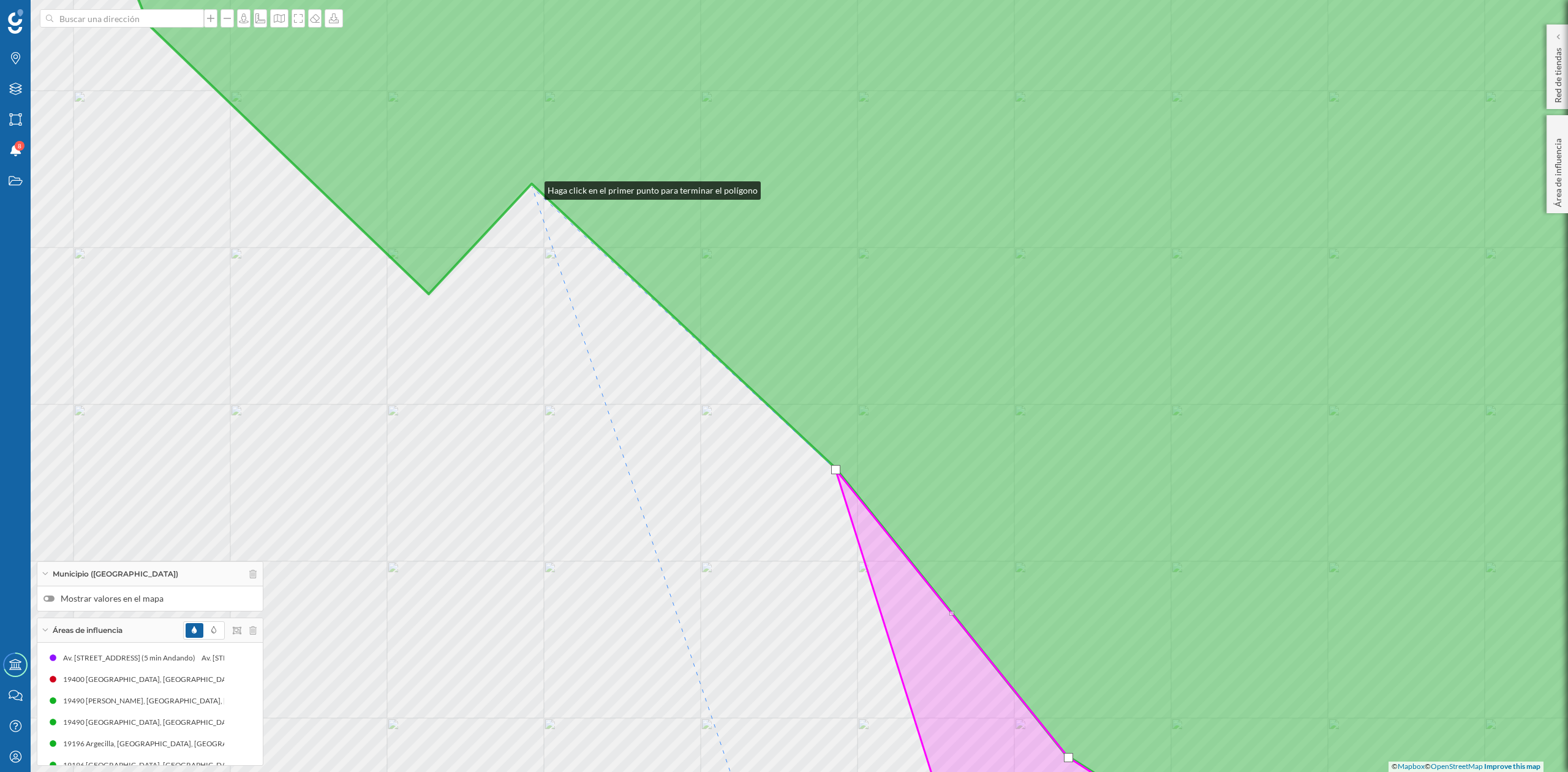
click at [532, 187] on div "© Mapbox © OpenStreetMap Improve this map" at bounding box center [784, 386] width 1568 height 772
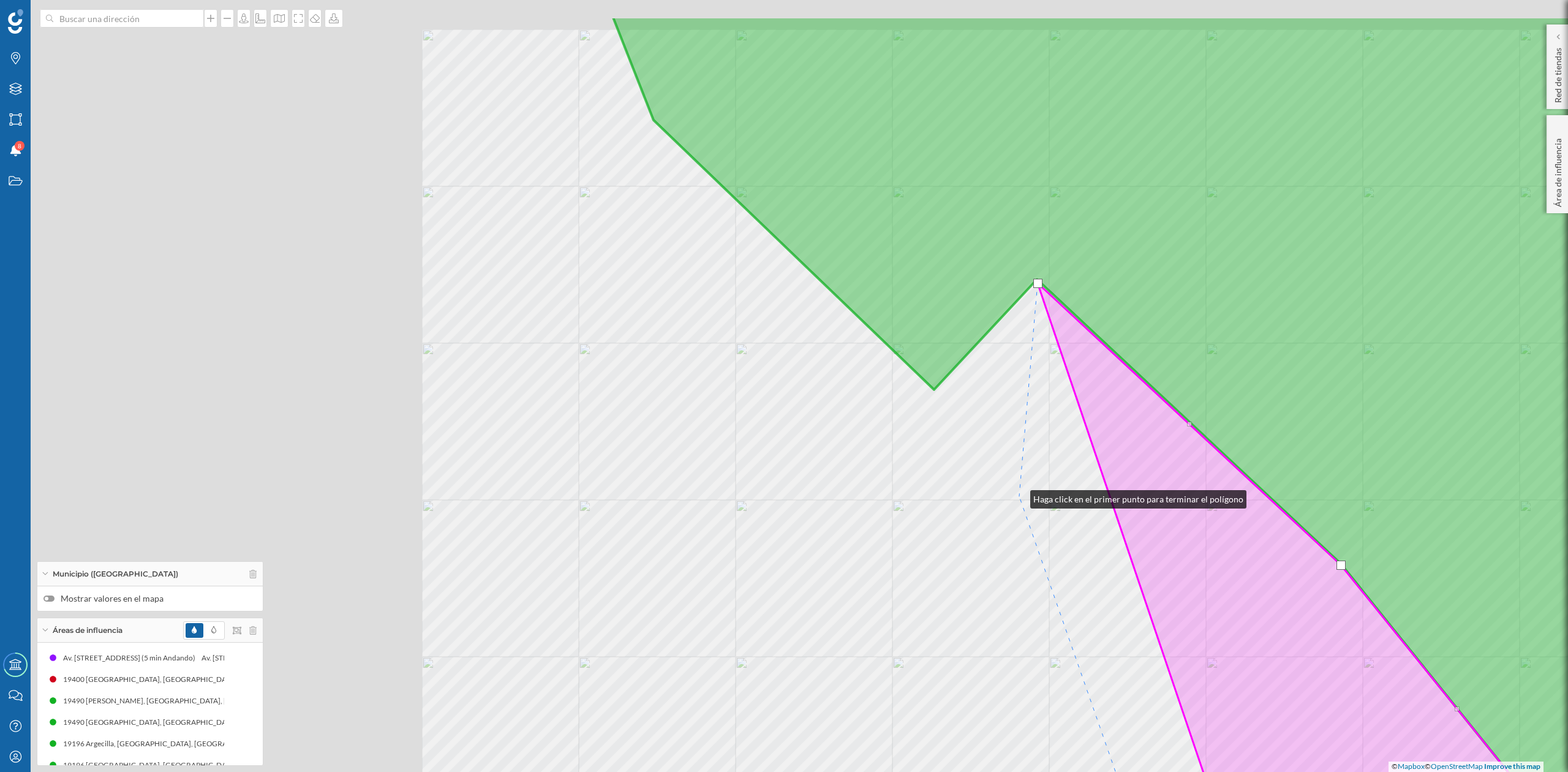
drag, startPoint x: 513, startPoint y: 401, endPoint x: 1019, endPoint y: 497, distance: 515.0
click at [1019, 497] on div "© Mapbox © OpenStreetMap Improve this map" at bounding box center [784, 386] width 1568 height 772
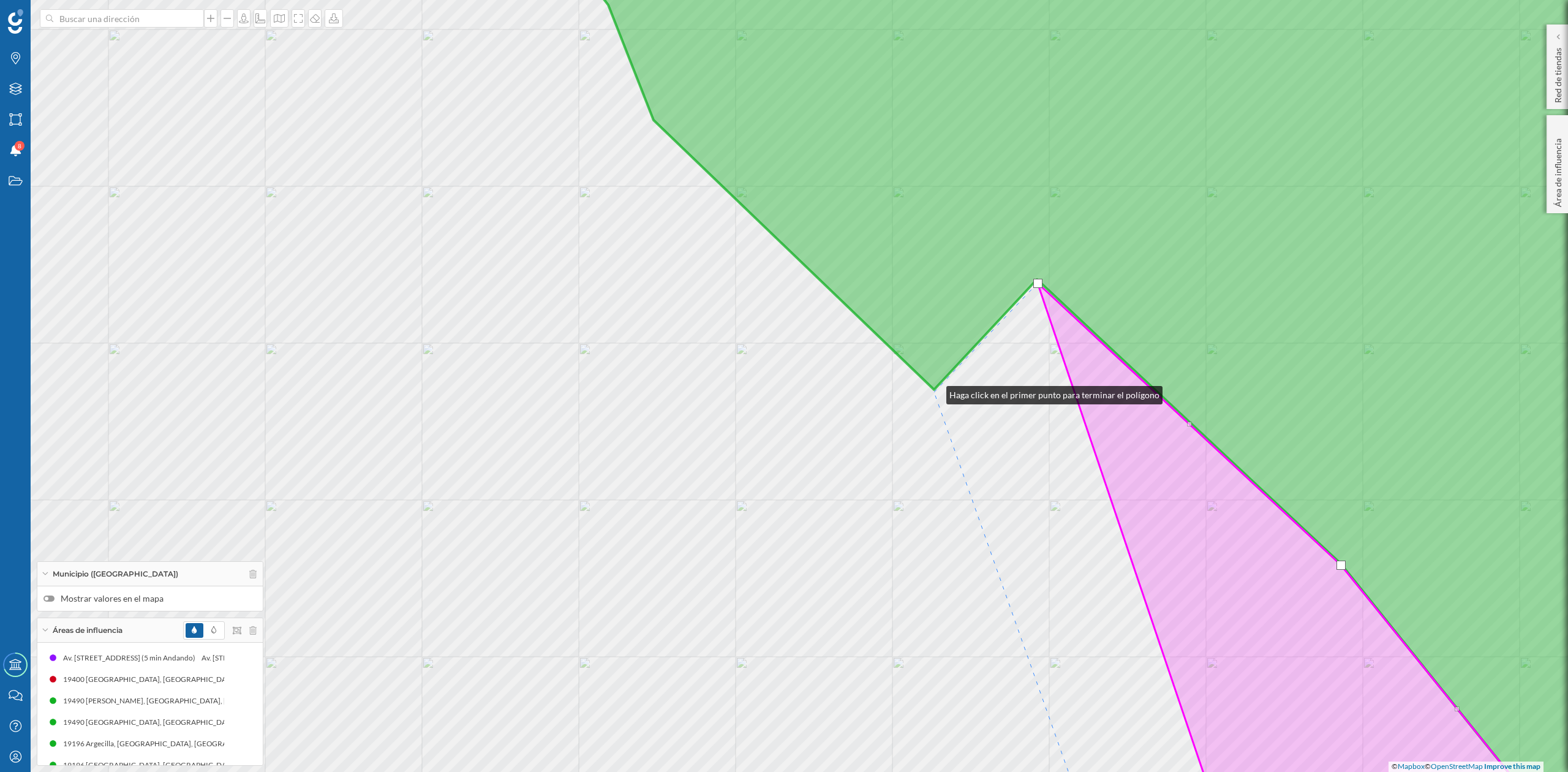
click at [934, 391] on div "© Mapbox © OpenStreetMap Improve this map" at bounding box center [784, 386] width 1568 height 772
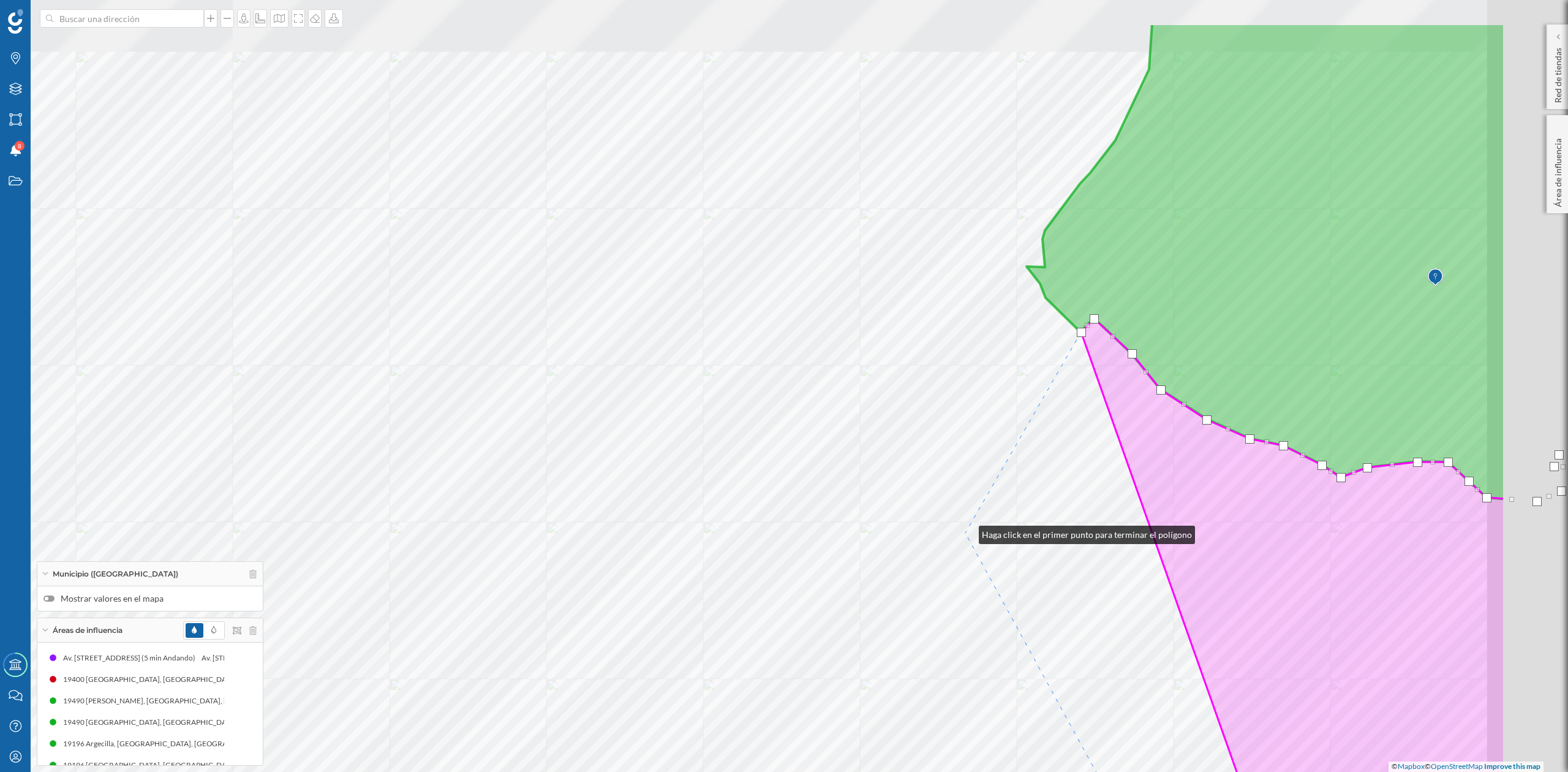
drag, startPoint x: 1188, startPoint y: 430, endPoint x: 974, endPoint y: 464, distance: 216.7
click at [966, 532] on div "© Mapbox © OpenStreetMap Improve this map" at bounding box center [784, 386] width 1568 height 772
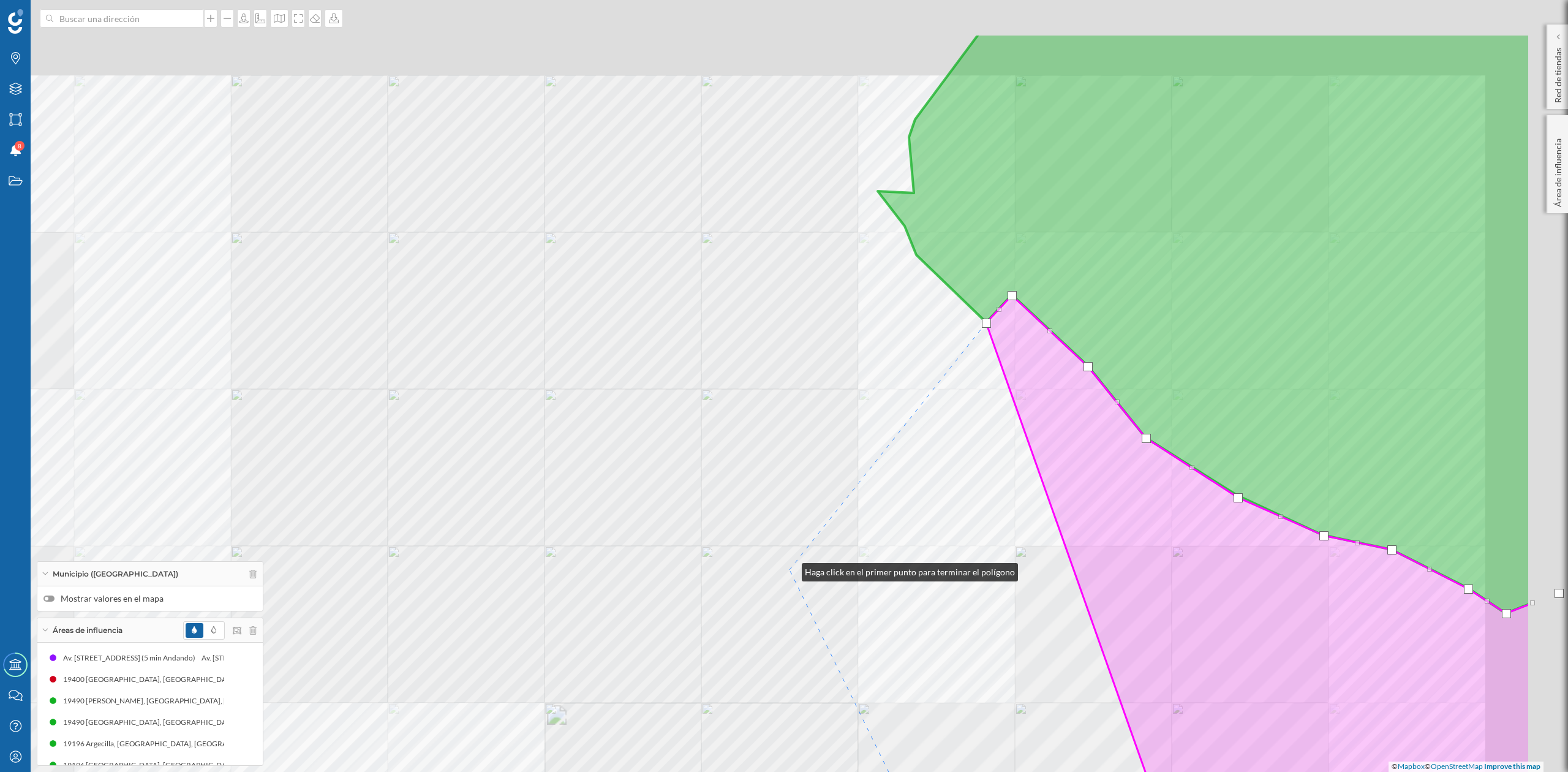
drag, startPoint x: 838, startPoint y: 547, endPoint x: 790, endPoint y: 571, distance: 53.7
click at [790, 571] on div "© Mapbox © OpenStreetMap Improve this map" at bounding box center [784, 386] width 1568 height 772
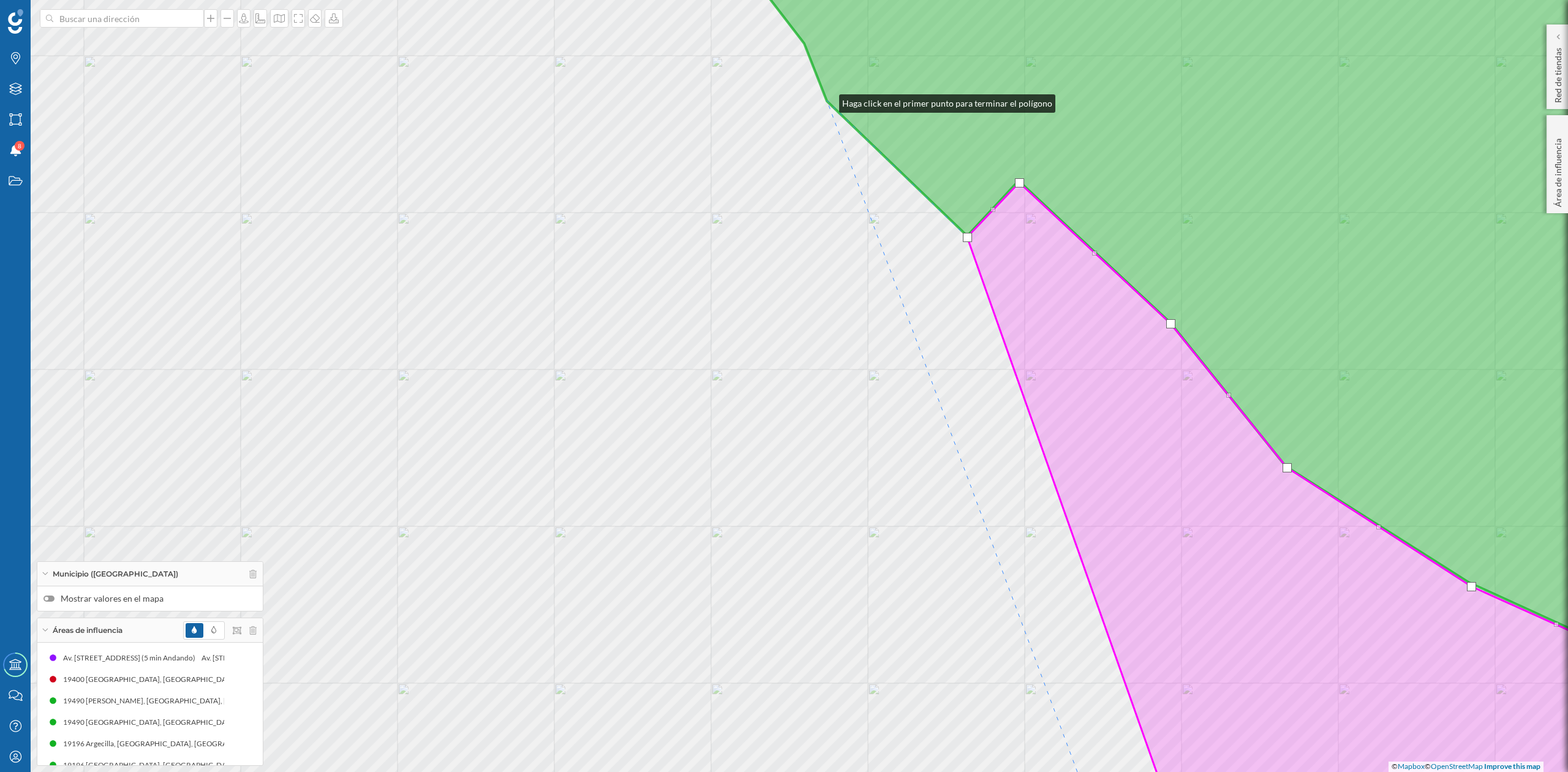
click at [827, 100] on icon at bounding box center [1239, 299] width 976 height 759
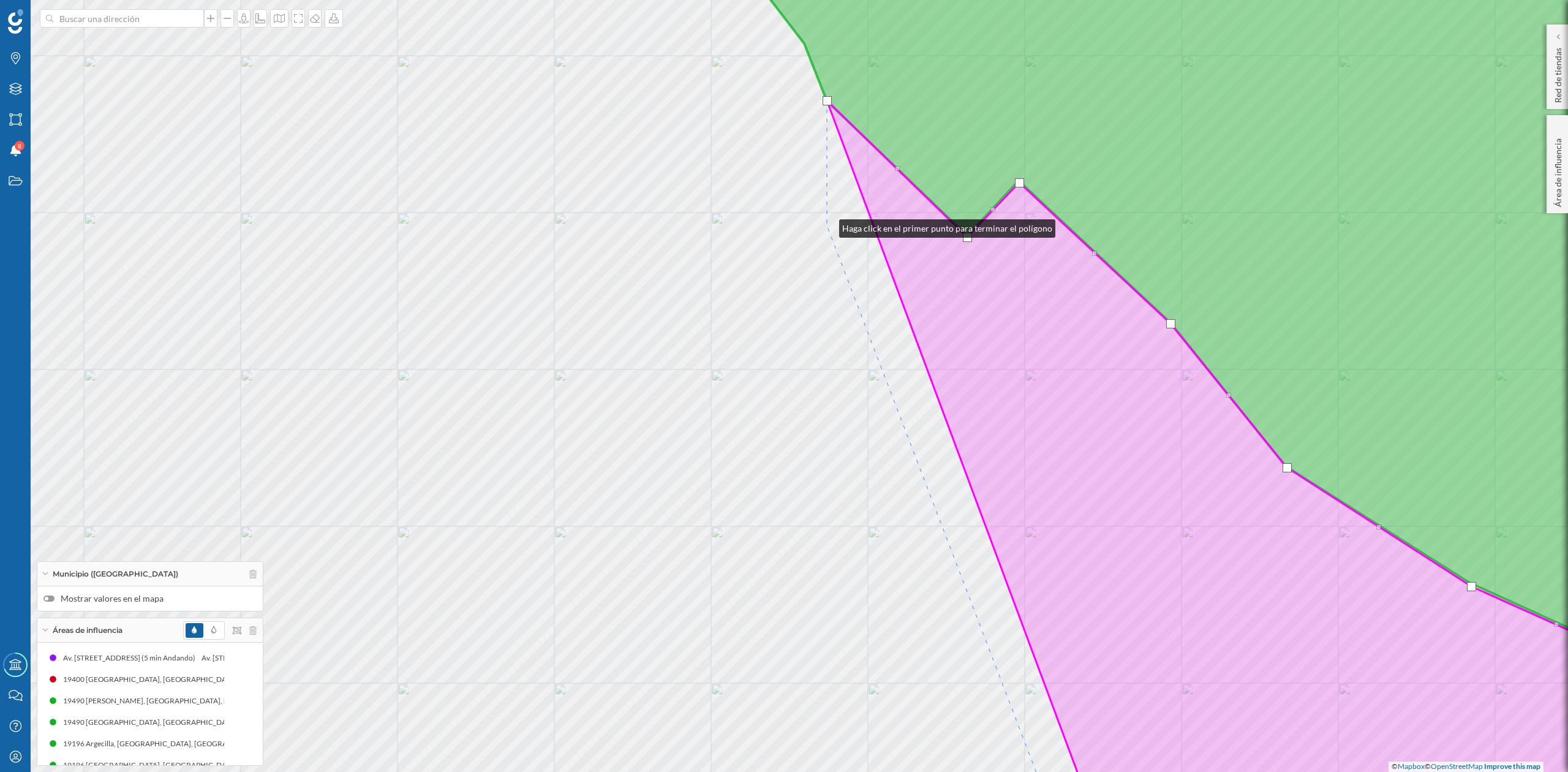
click at [827, 226] on div "© Mapbox © OpenStreetMap Improve this map" at bounding box center [784, 386] width 1568 height 772
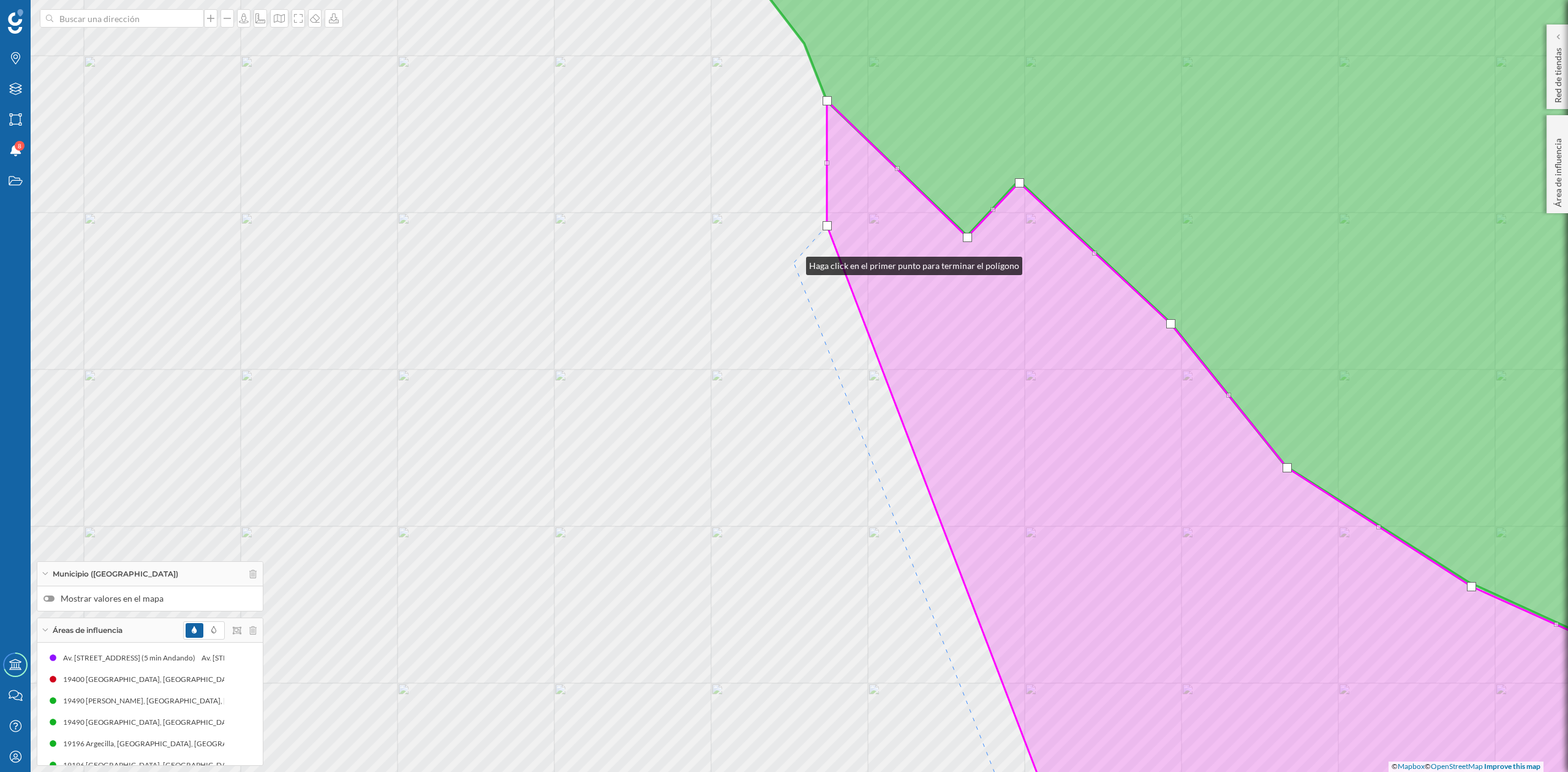
click at [794, 263] on div "© Mapbox © OpenStreetMap Improve this map" at bounding box center [784, 386] width 1568 height 772
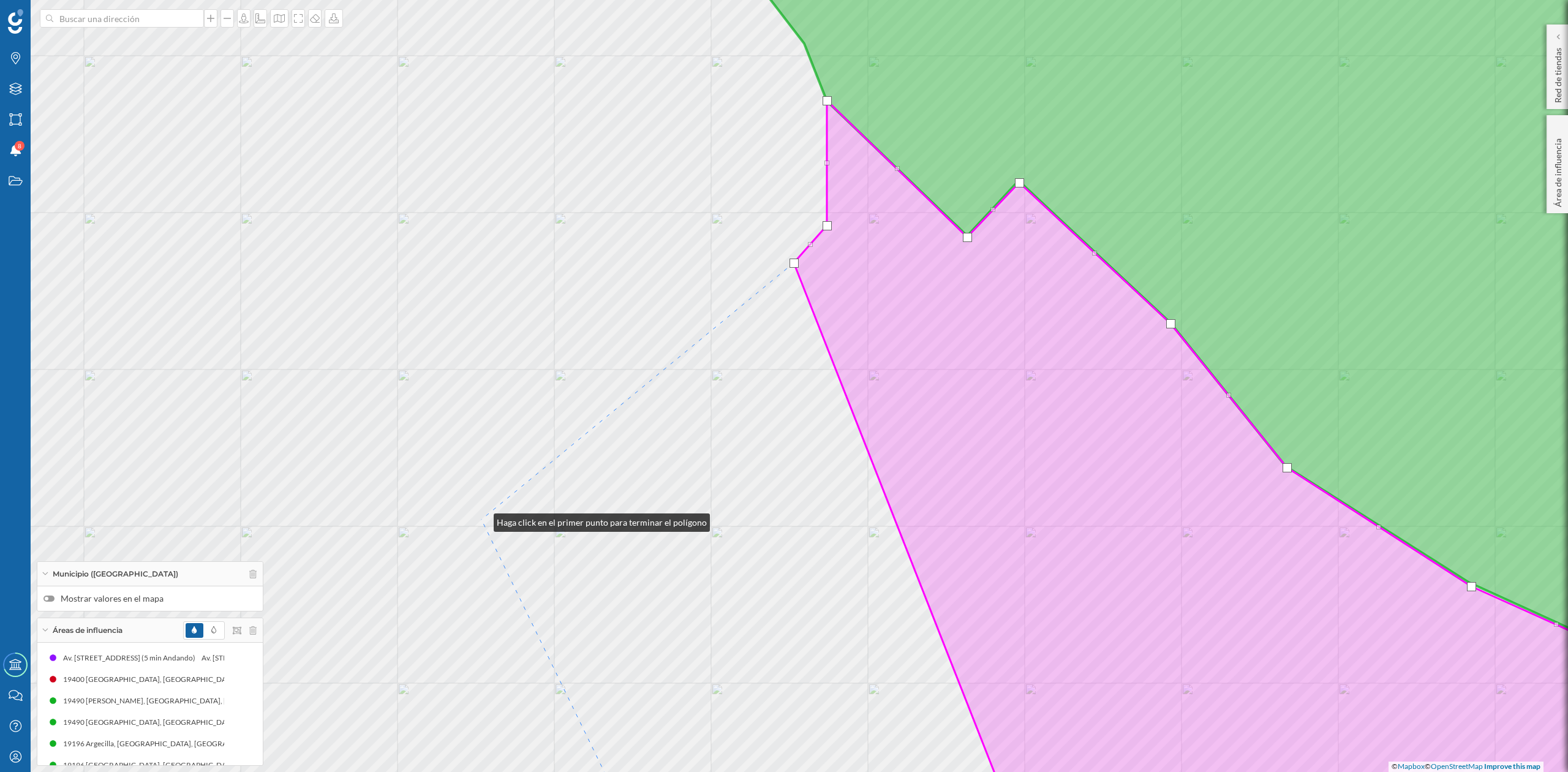
click at [482, 520] on div "© Mapbox © OpenStreetMap Improve this map" at bounding box center [784, 386] width 1568 height 772
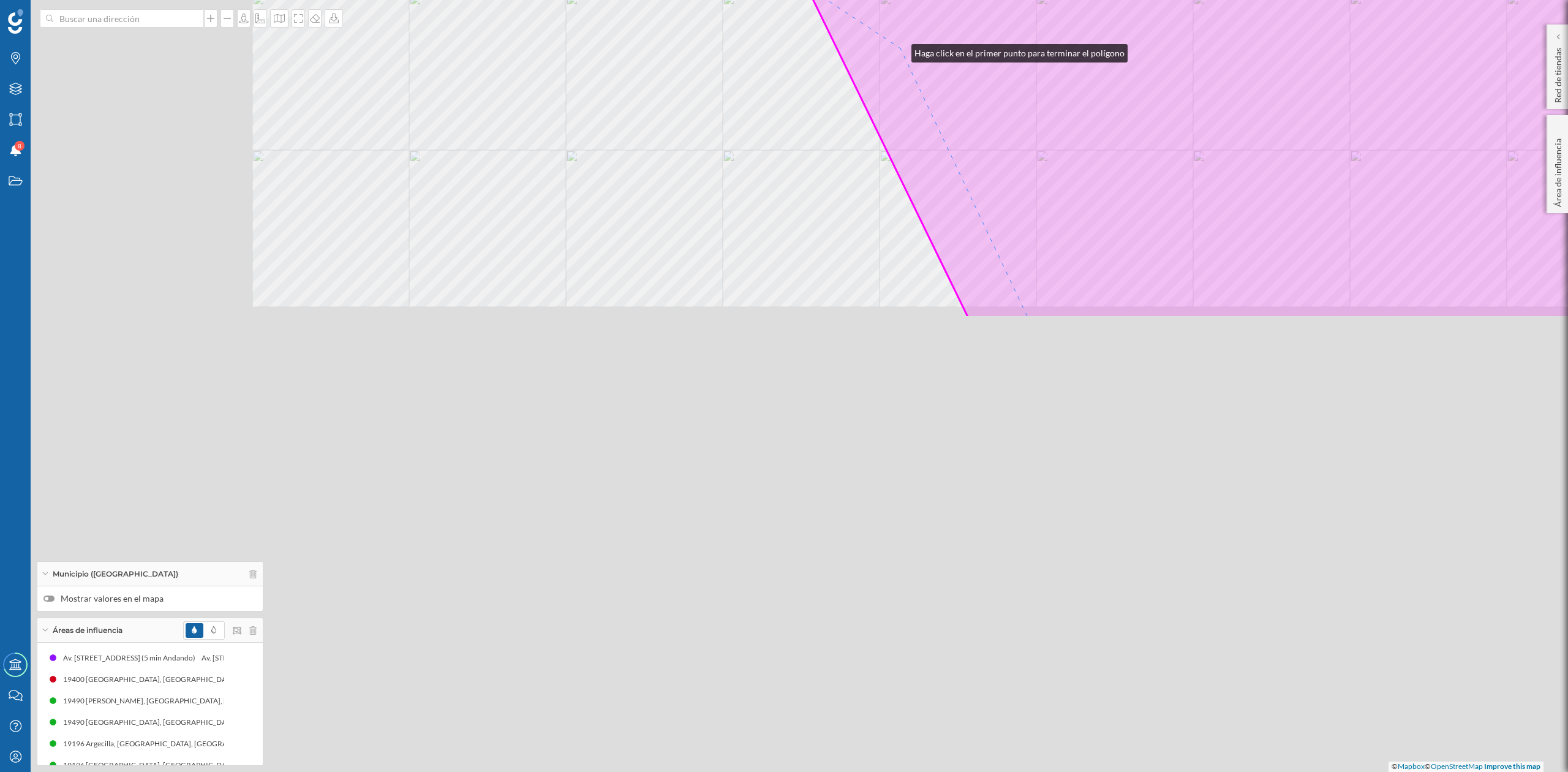
drag, startPoint x: 574, startPoint y: 584, endPoint x: 899, endPoint y: 51, distance: 624.3
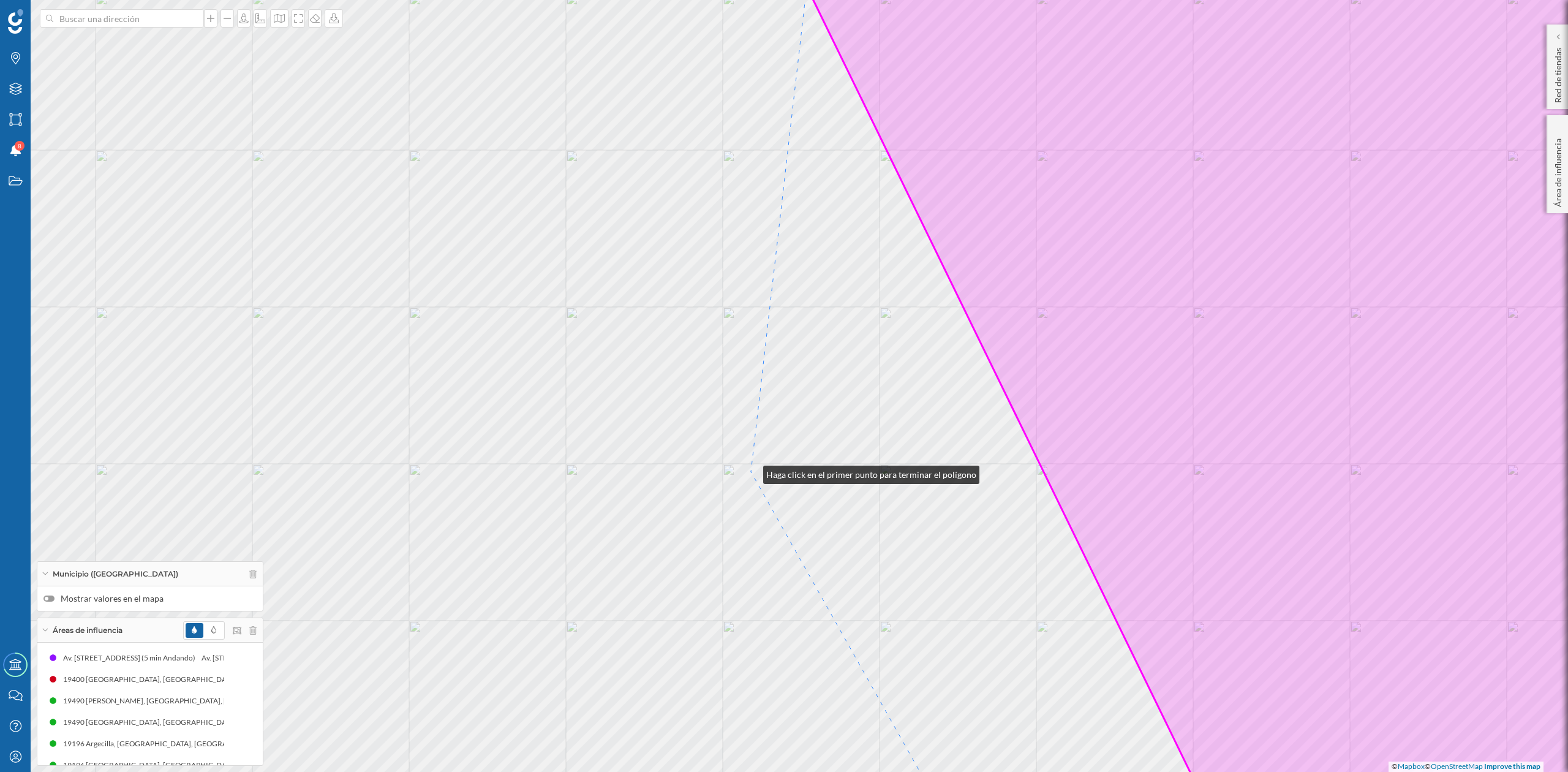
click at [751, 474] on div "© Mapbox © OpenStreetMap Improve this map" at bounding box center [784, 386] width 1568 height 772
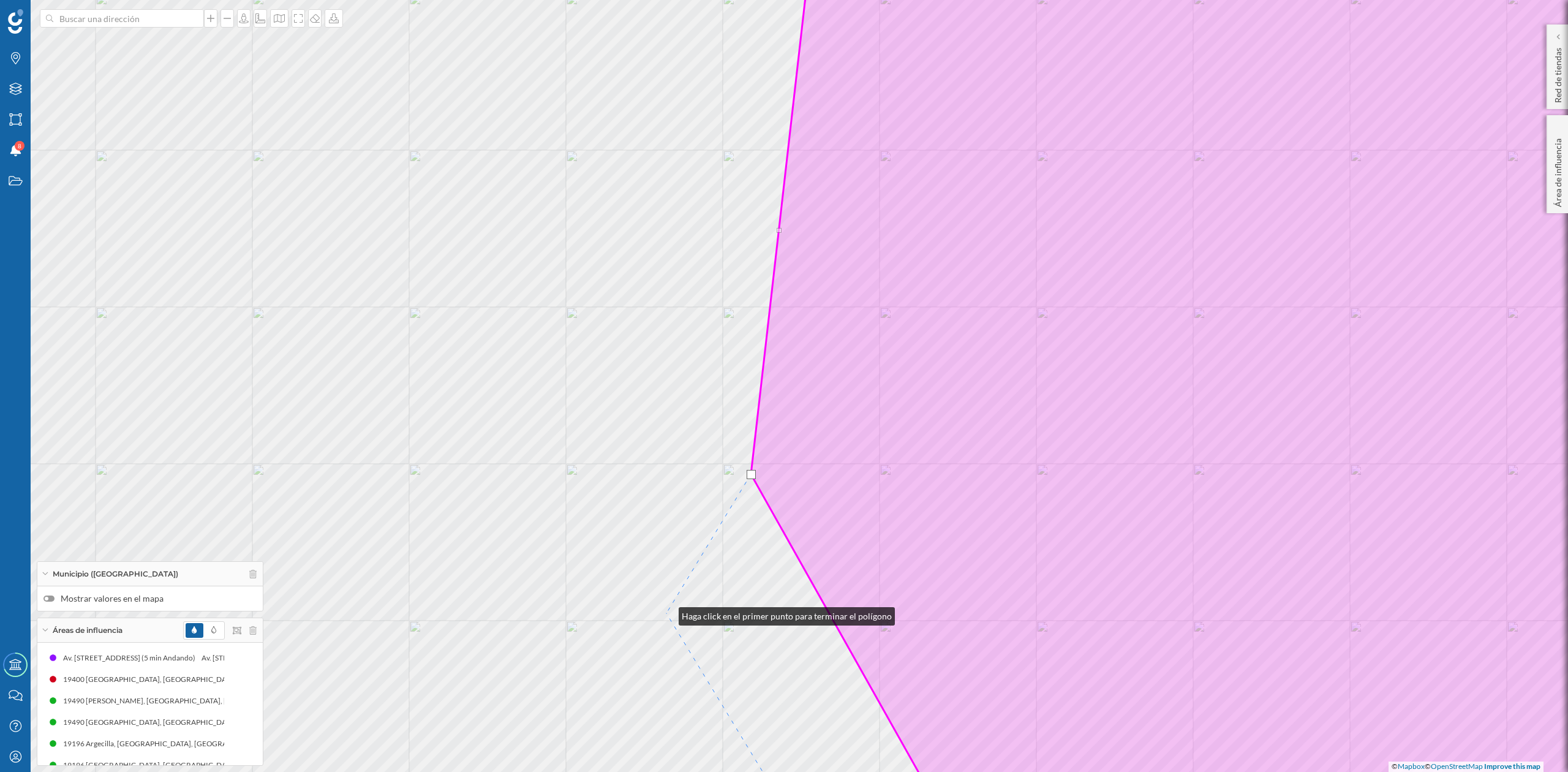
click at [666, 614] on div "© Mapbox © OpenStreetMap Improve this map" at bounding box center [784, 386] width 1568 height 772
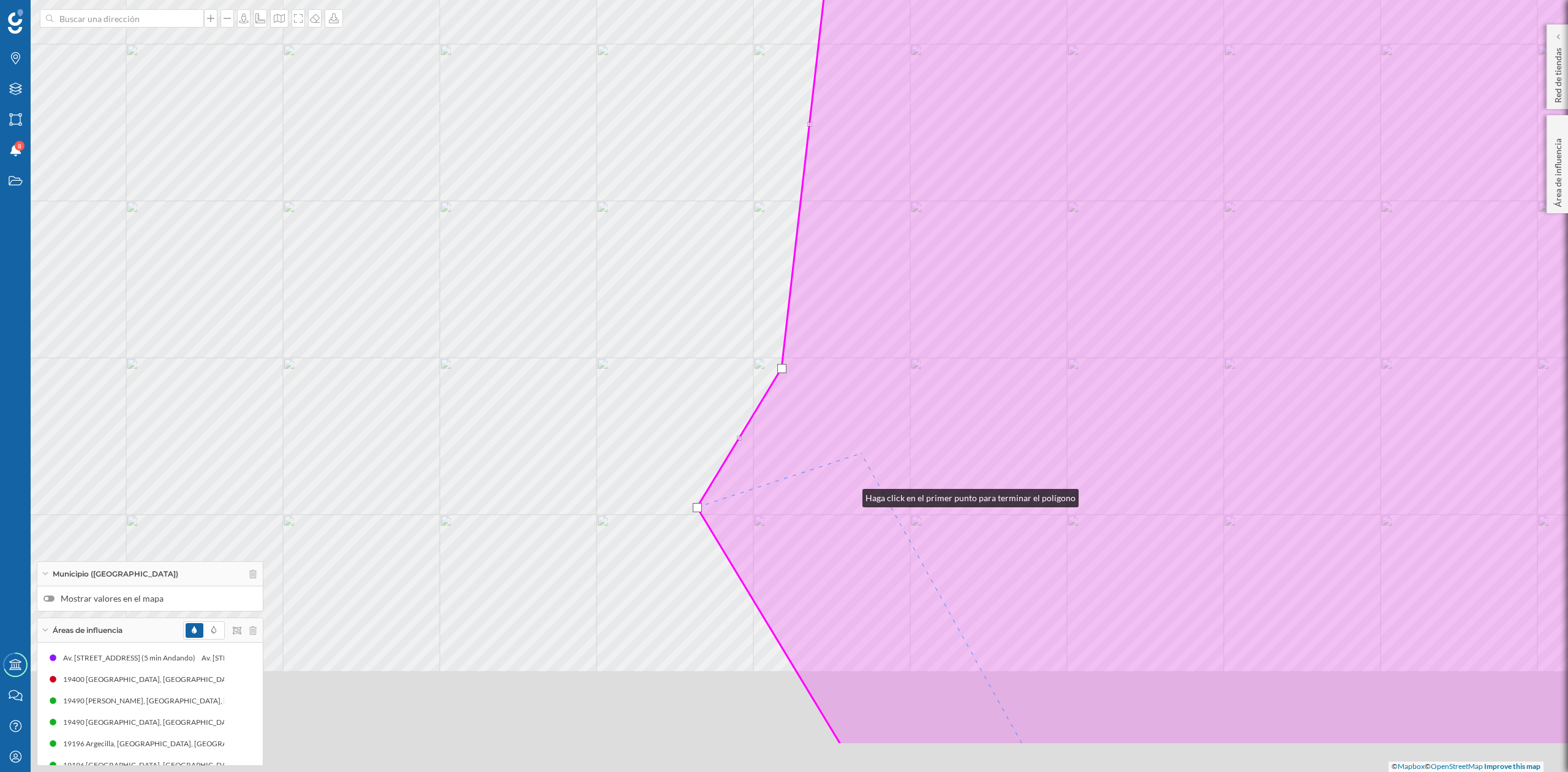
drag, startPoint x: 850, startPoint y: 495, endPoint x: 1021, endPoint y: 43, distance: 483.3
click at [1021, 43] on icon at bounding box center [1227, 280] width 1061 height 930
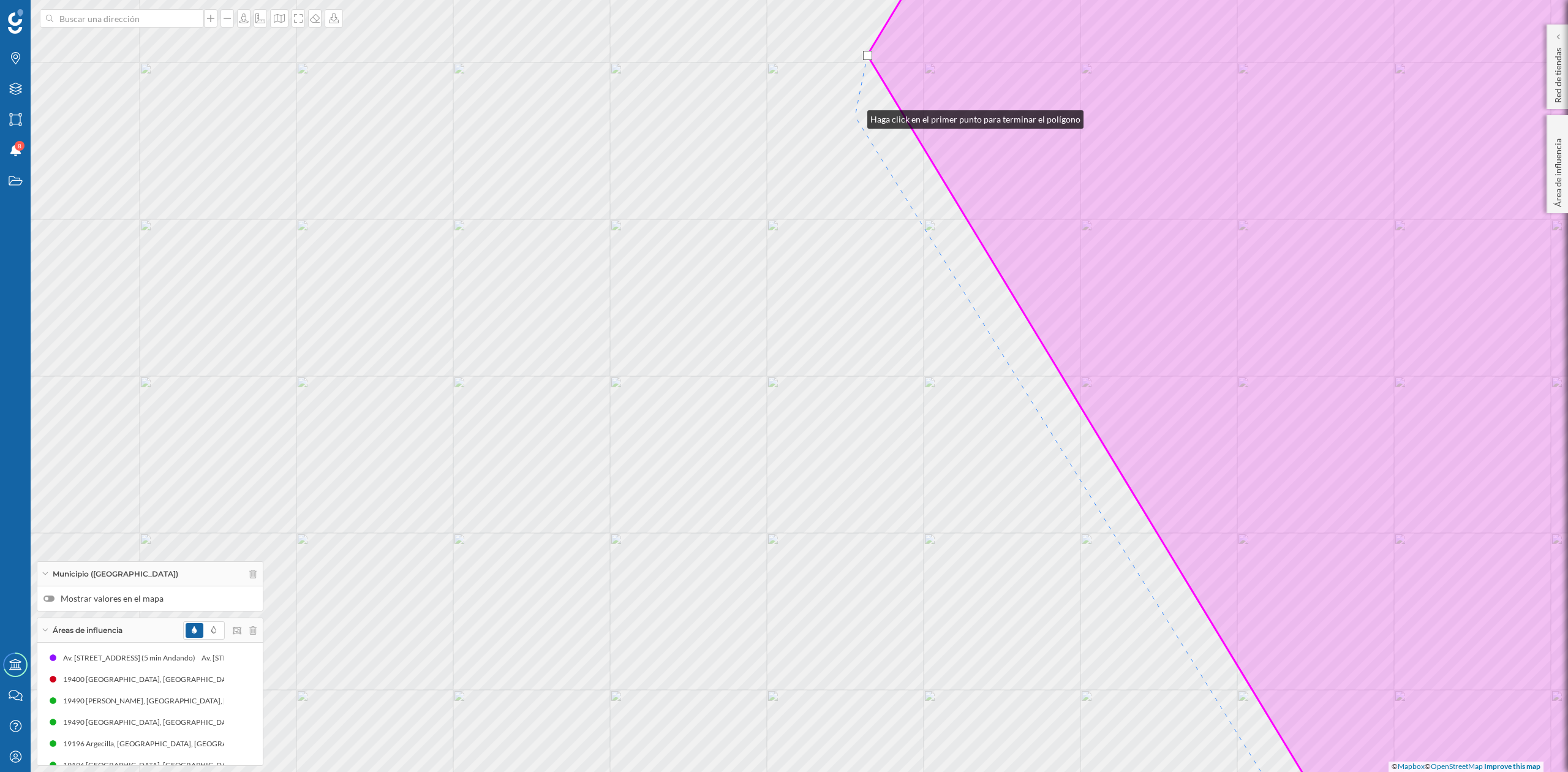
click at [855, 116] on div "© Mapbox © OpenStreetMap Improve this map" at bounding box center [784, 386] width 1568 height 772
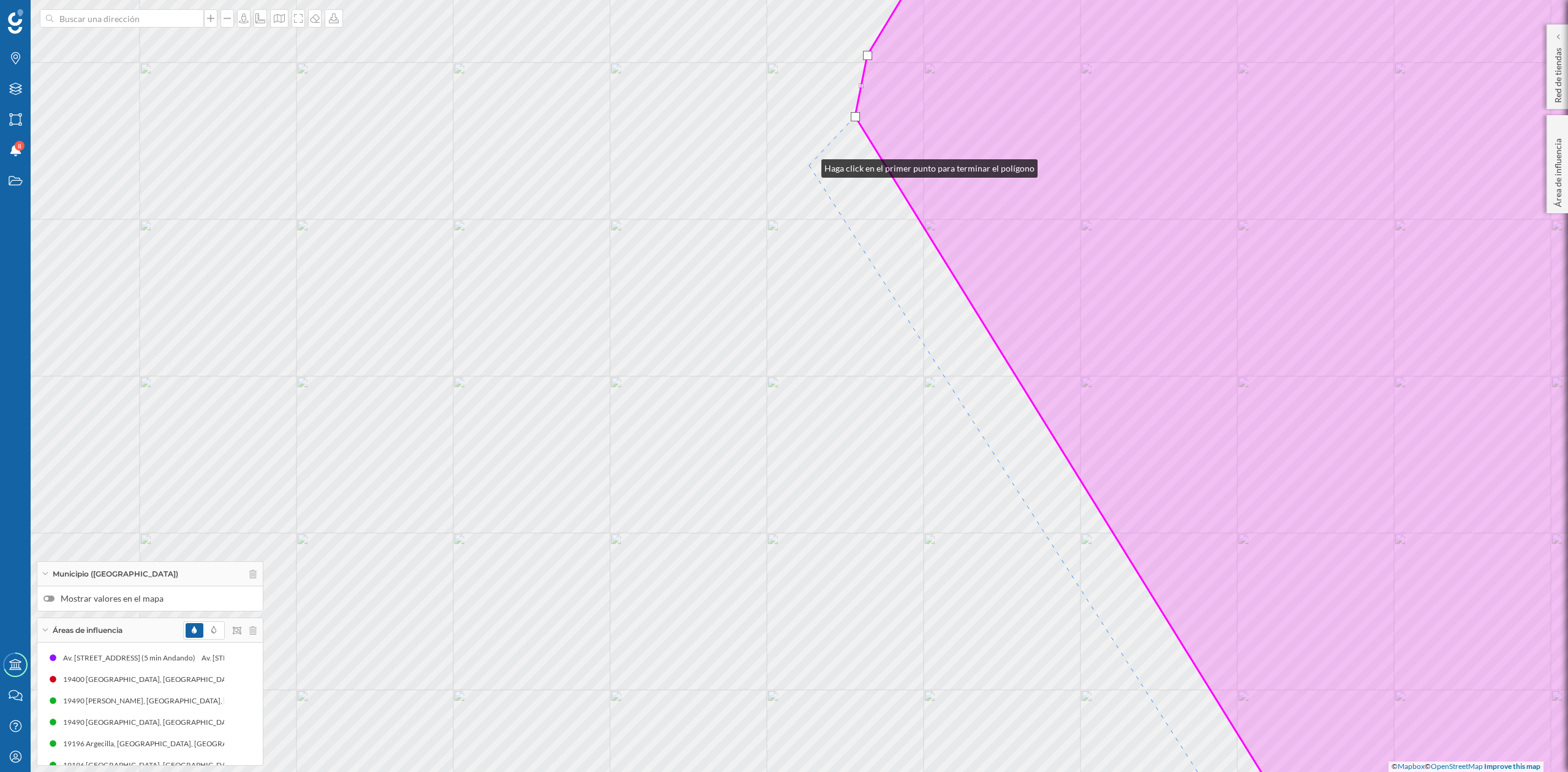
click at [810, 166] on div "© Mapbox © OpenStreetMap Improve this map" at bounding box center [784, 386] width 1568 height 772
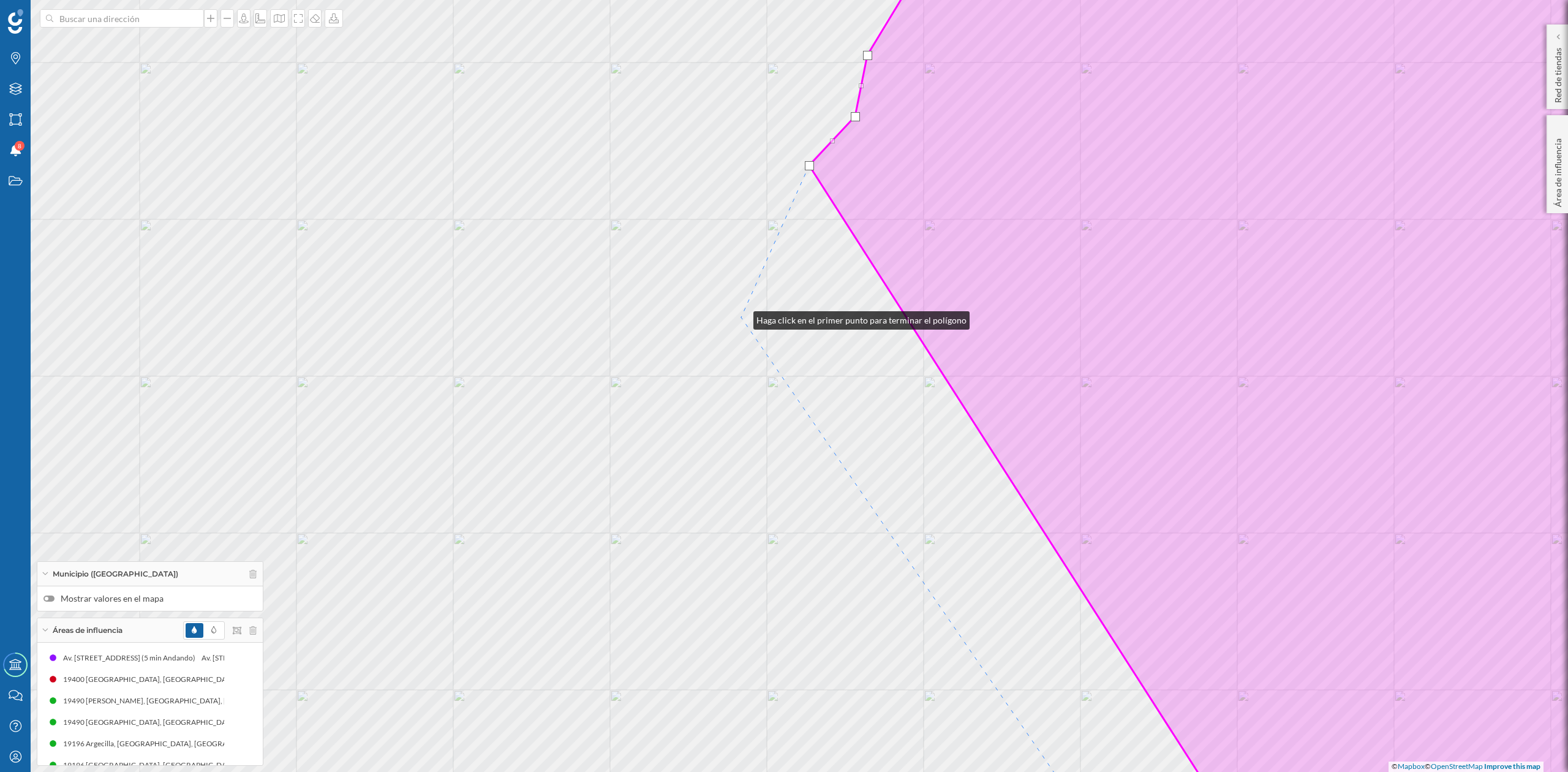
click at [741, 318] on div "© Mapbox © OpenStreetMap Improve this map" at bounding box center [784, 386] width 1568 height 772
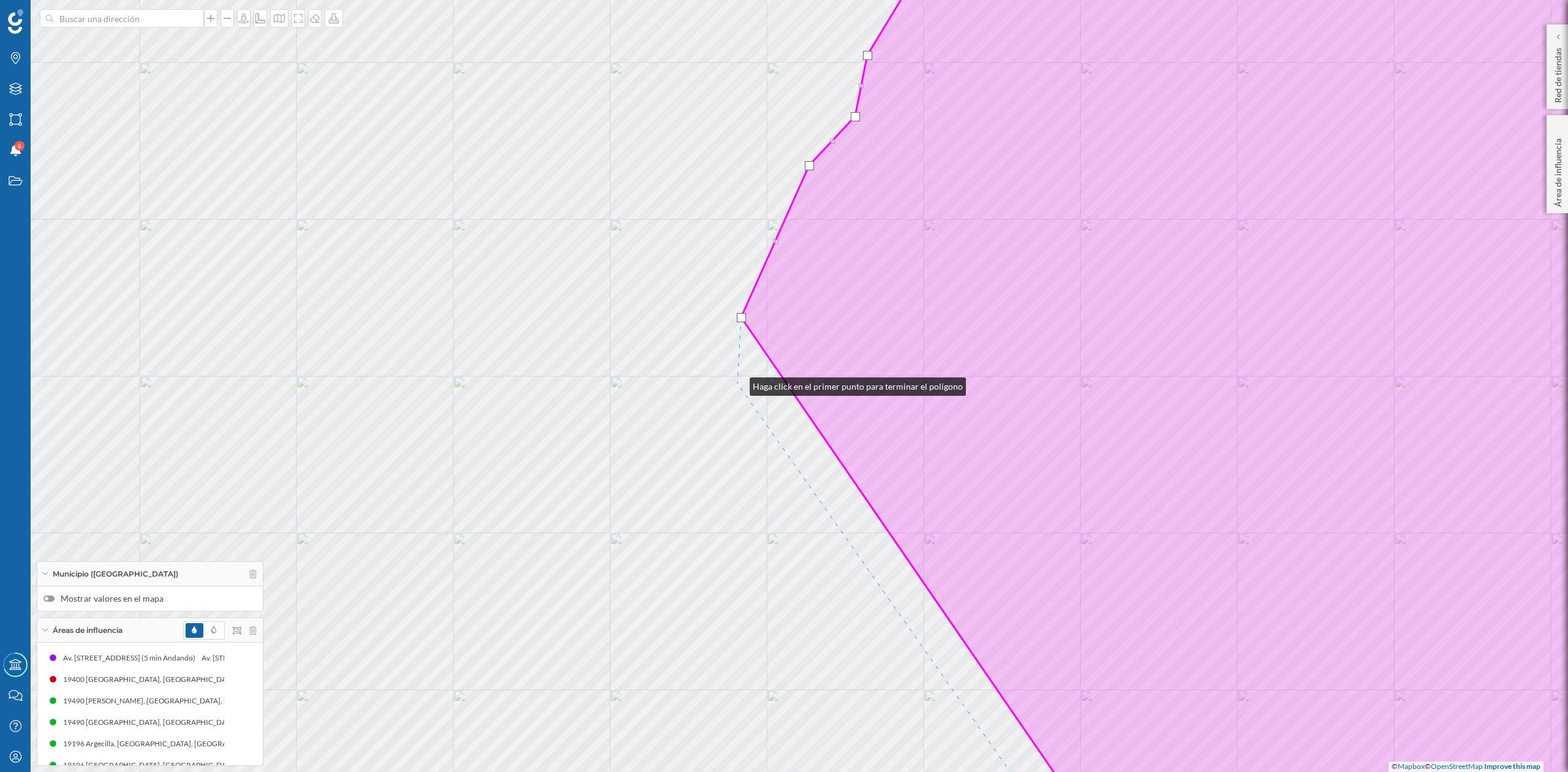
click at [738, 384] on div "© Mapbox © OpenStreetMap Improve this map" at bounding box center [784, 386] width 1568 height 772
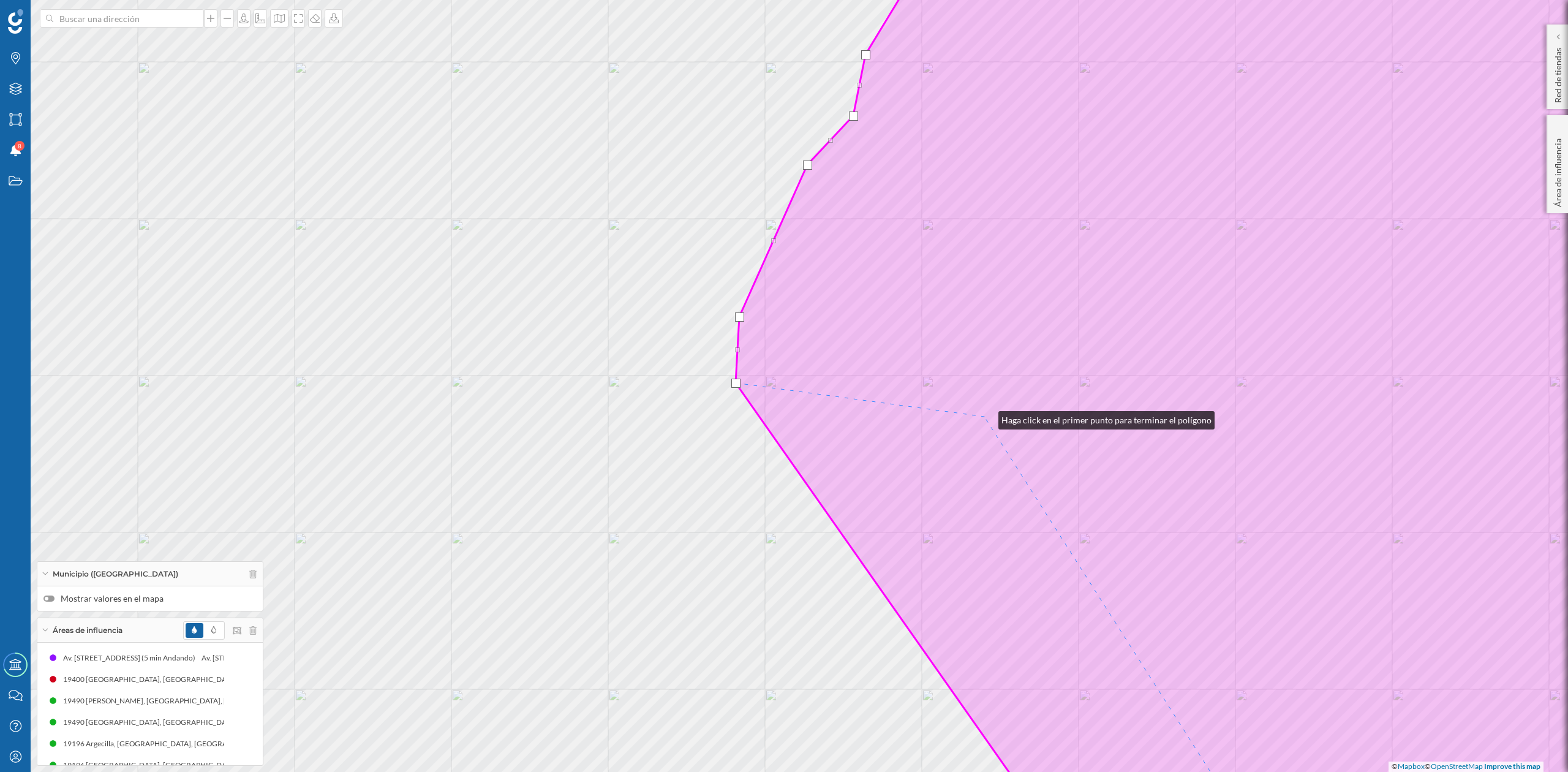
drag, startPoint x: 988, startPoint y: 418, endPoint x: 637, endPoint y: 172, distance: 428.6
click at [736, 172] on icon at bounding box center [1231, 386] width 990 height 930
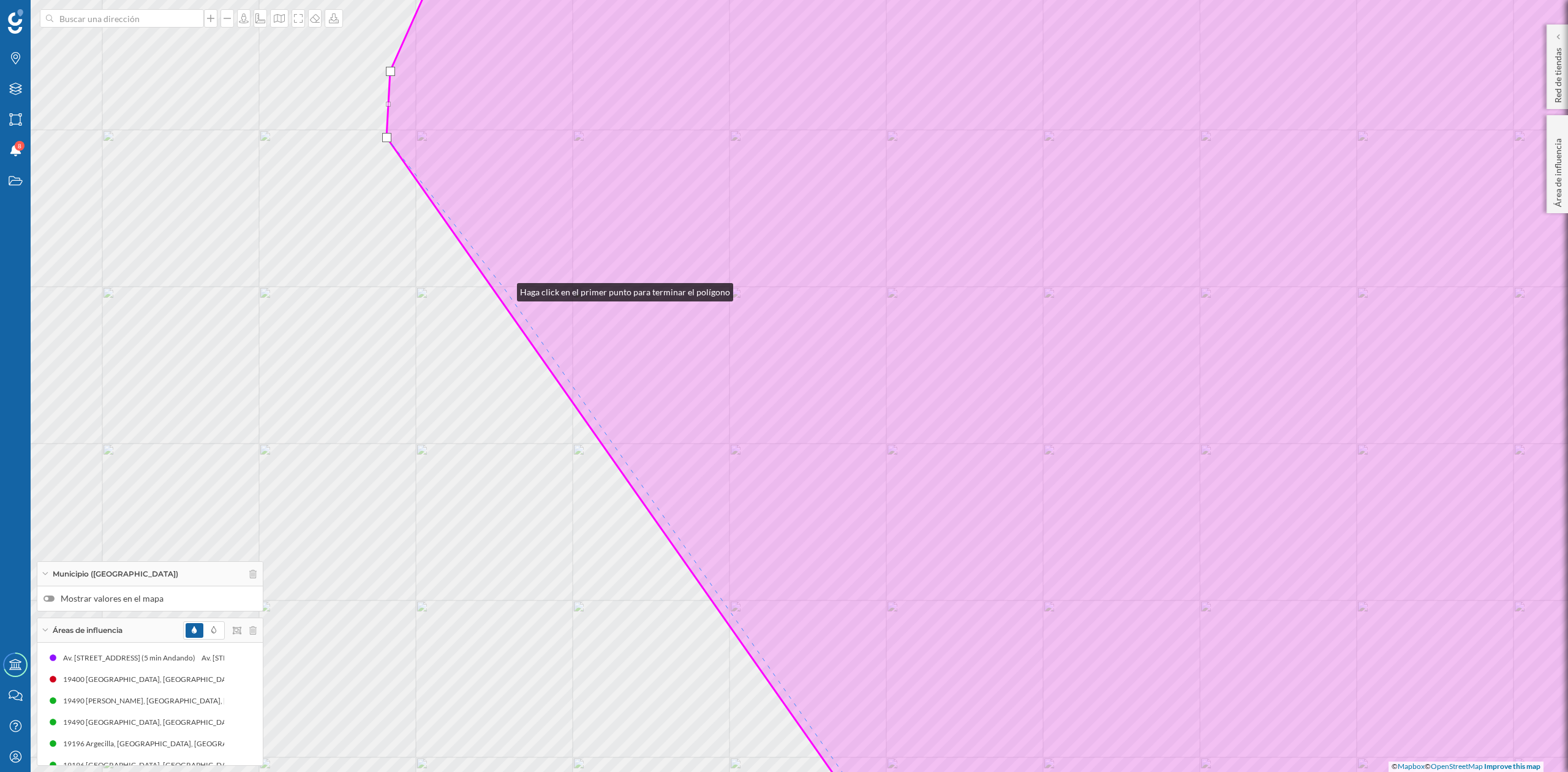
click at [505, 289] on icon at bounding box center [1056, 386] width 1340 height 930
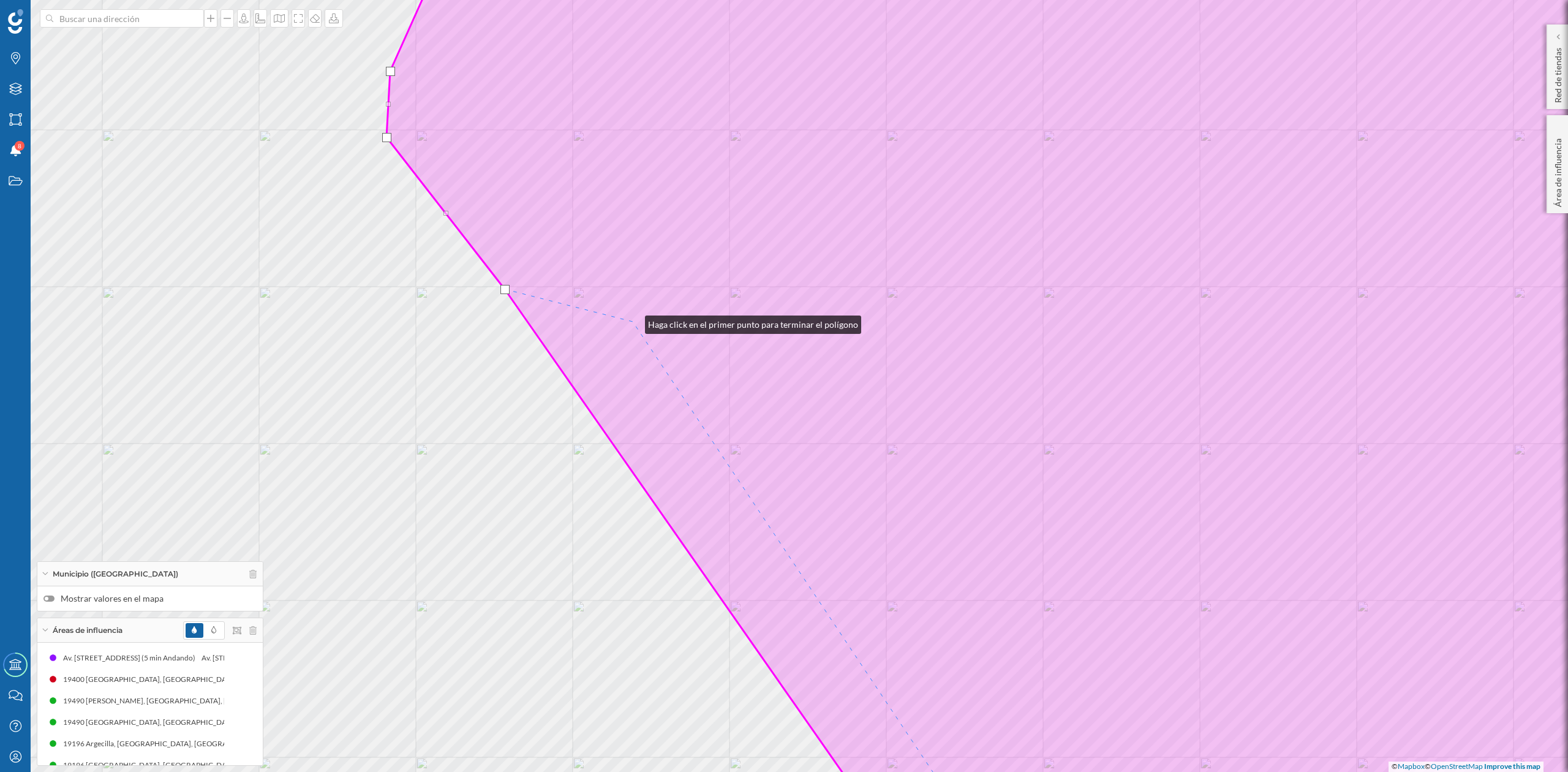
click at [633, 322] on icon at bounding box center [1056, 386] width 1340 height 930
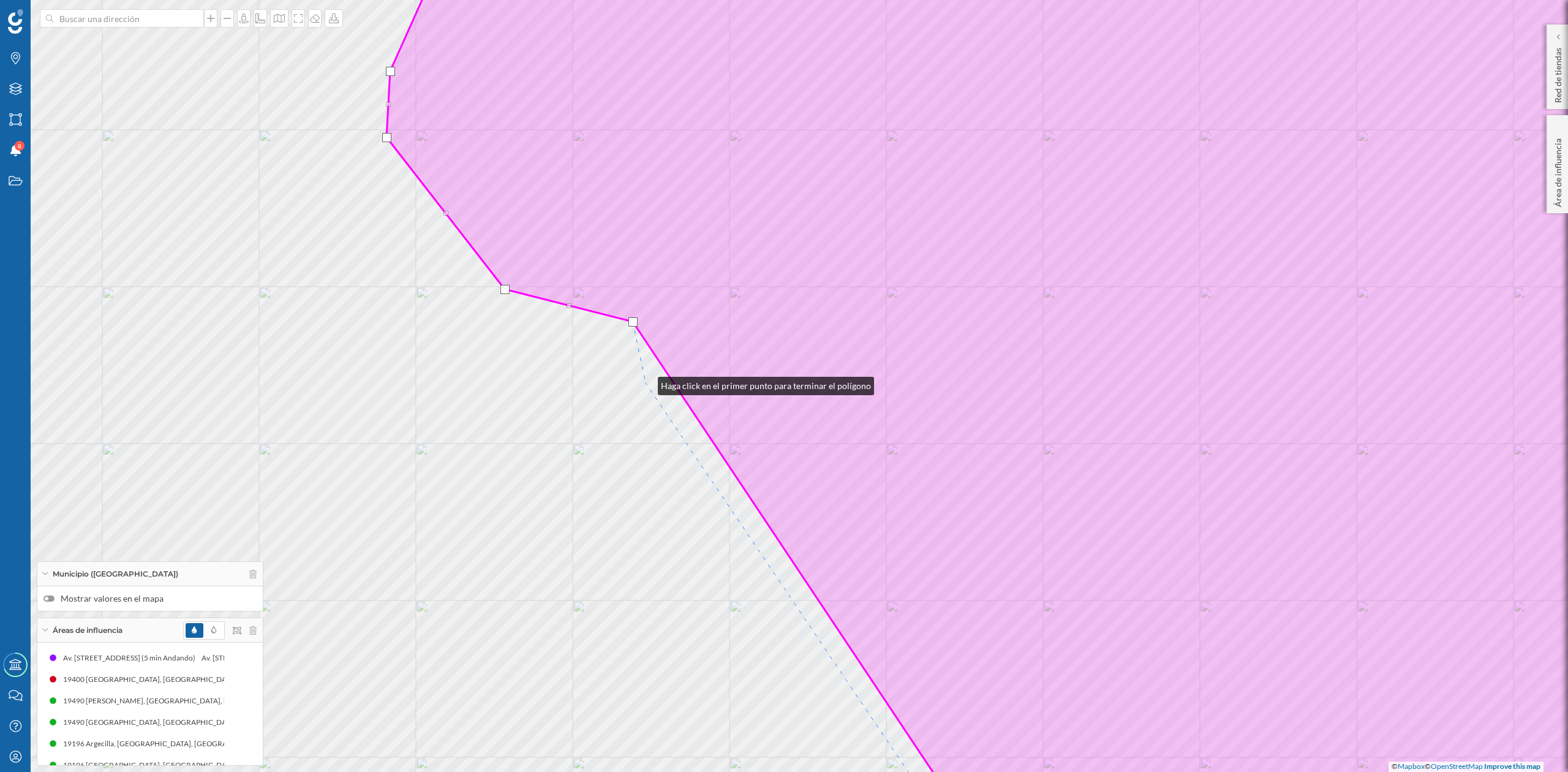
click at [646, 383] on div "© Mapbox © OpenStreetMap Improve this map" at bounding box center [784, 386] width 1568 height 772
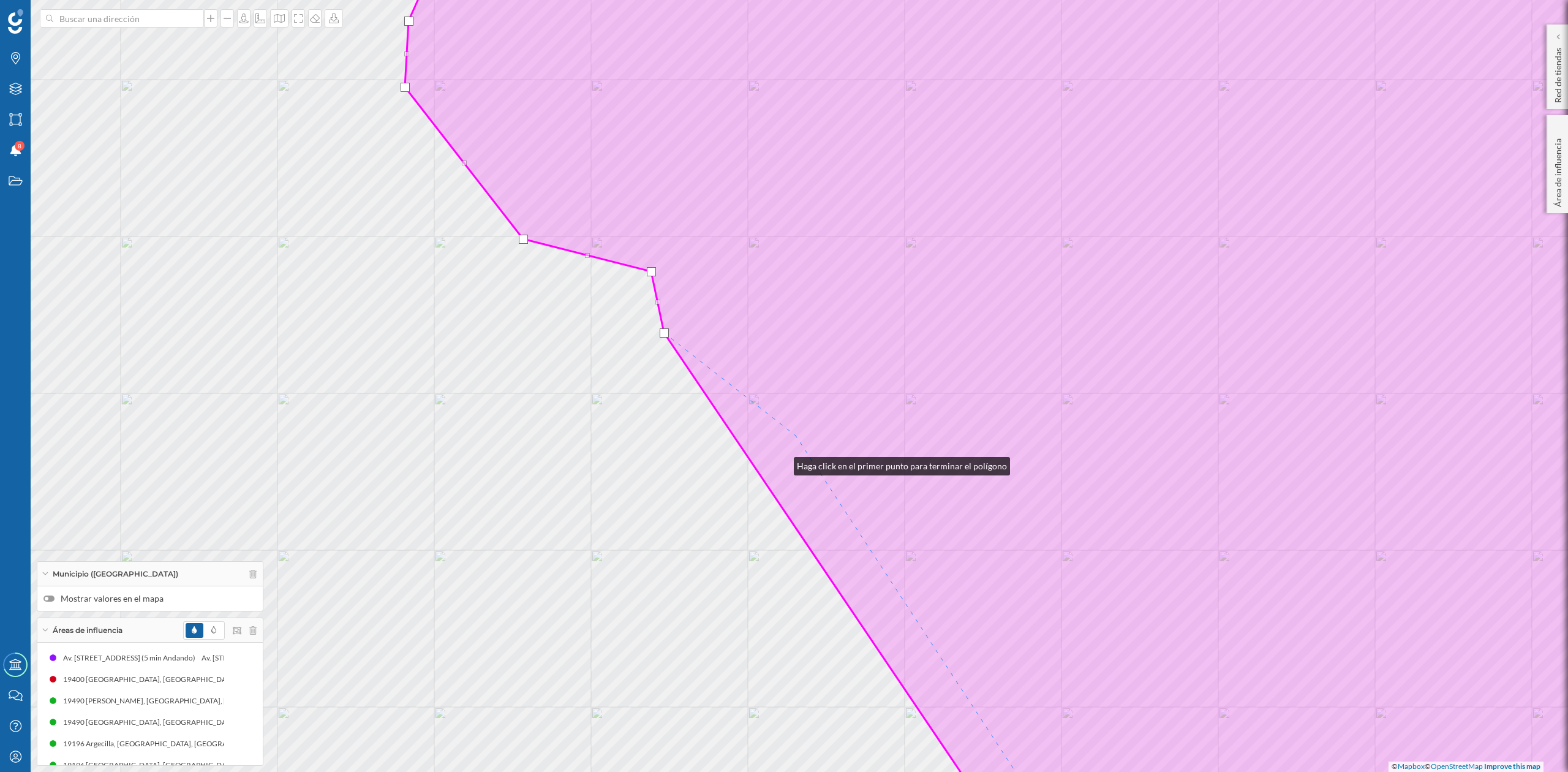
drag, startPoint x: 763, startPoint y: 513, endPoint x: 1035, endPoint y: 170, distance: 437.8
click at [1035, 170] on icon at bounding box center [1075, 336] width 1340 height 930
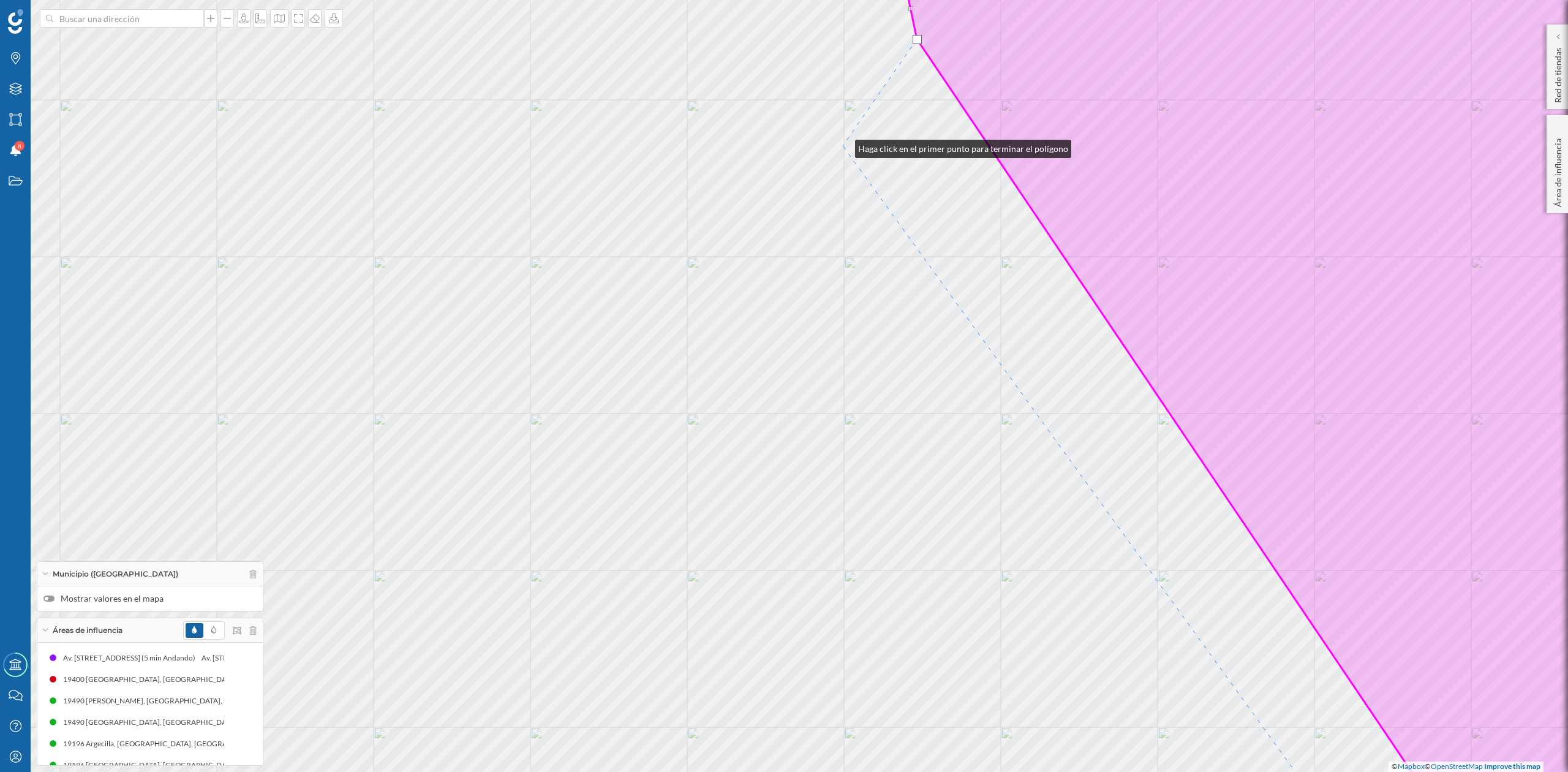
click at [843, 145] on div "© Mapbox © OpenStreetMap Improve this map" at bounding box center [784, 386] width 1568 height 772
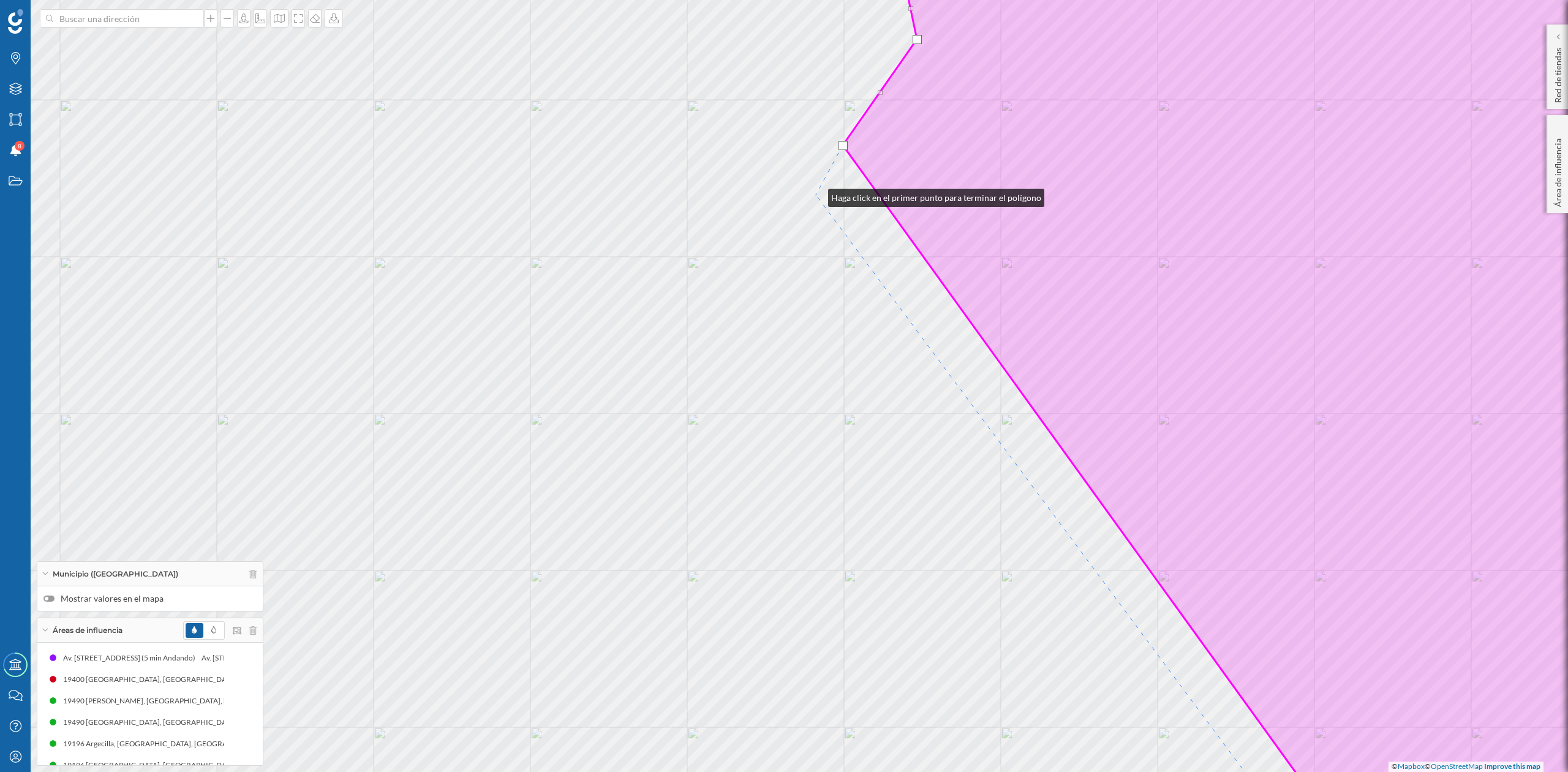
click at [816, 195] on div "© Mapbox © OpenStreetMap Improve this map" at bounding box center [784, 386] width 1568 height 772
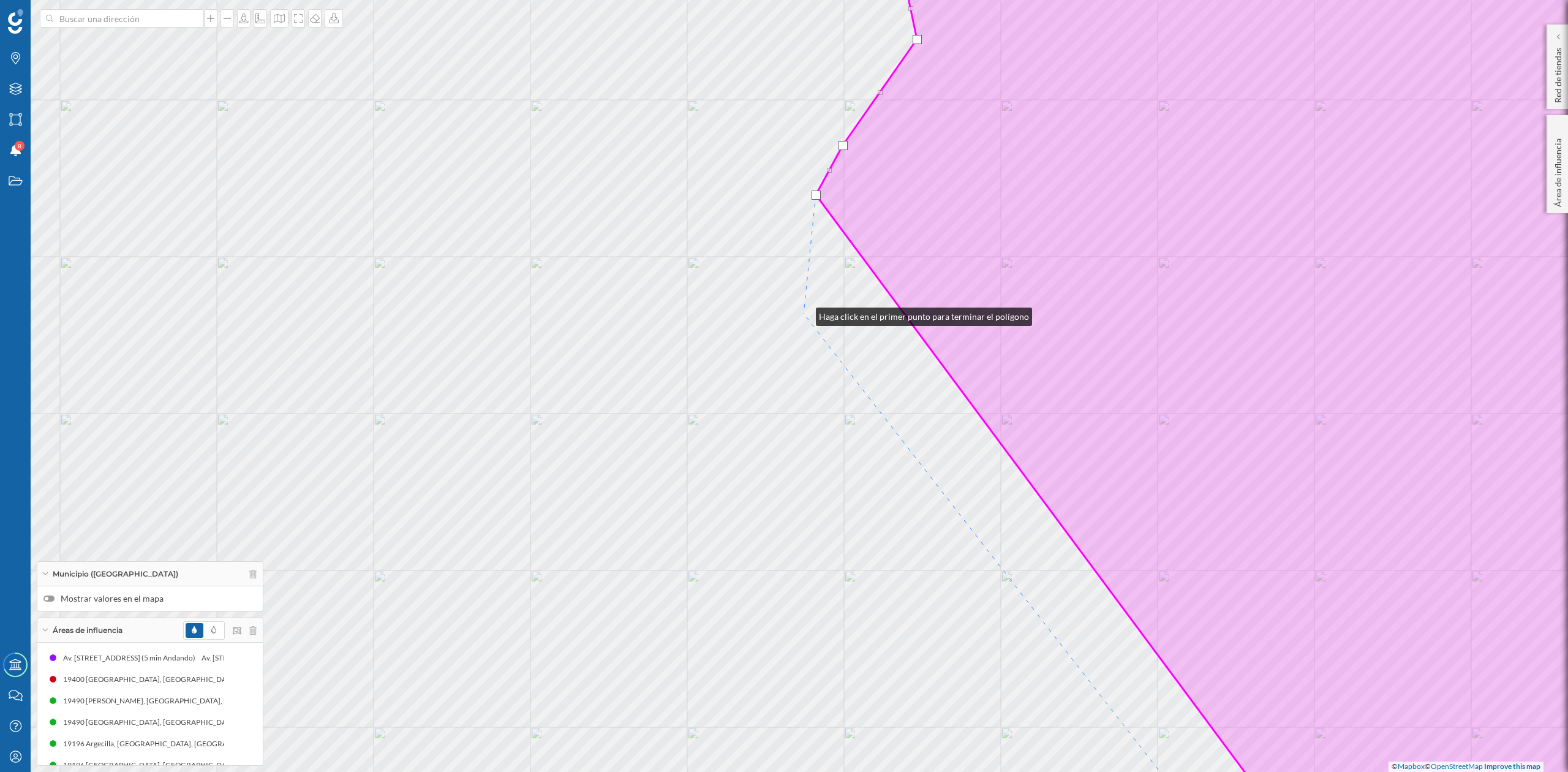
drag, startPoint x: 804, startPoint y: 313, endPoint x: 777, endPoint y: 405, distance: 95.9
click at [805, 314] on div "© Mapbox © OpenStreetMap Improve this map" at bounding box center [784, 386] width 1568 height 772
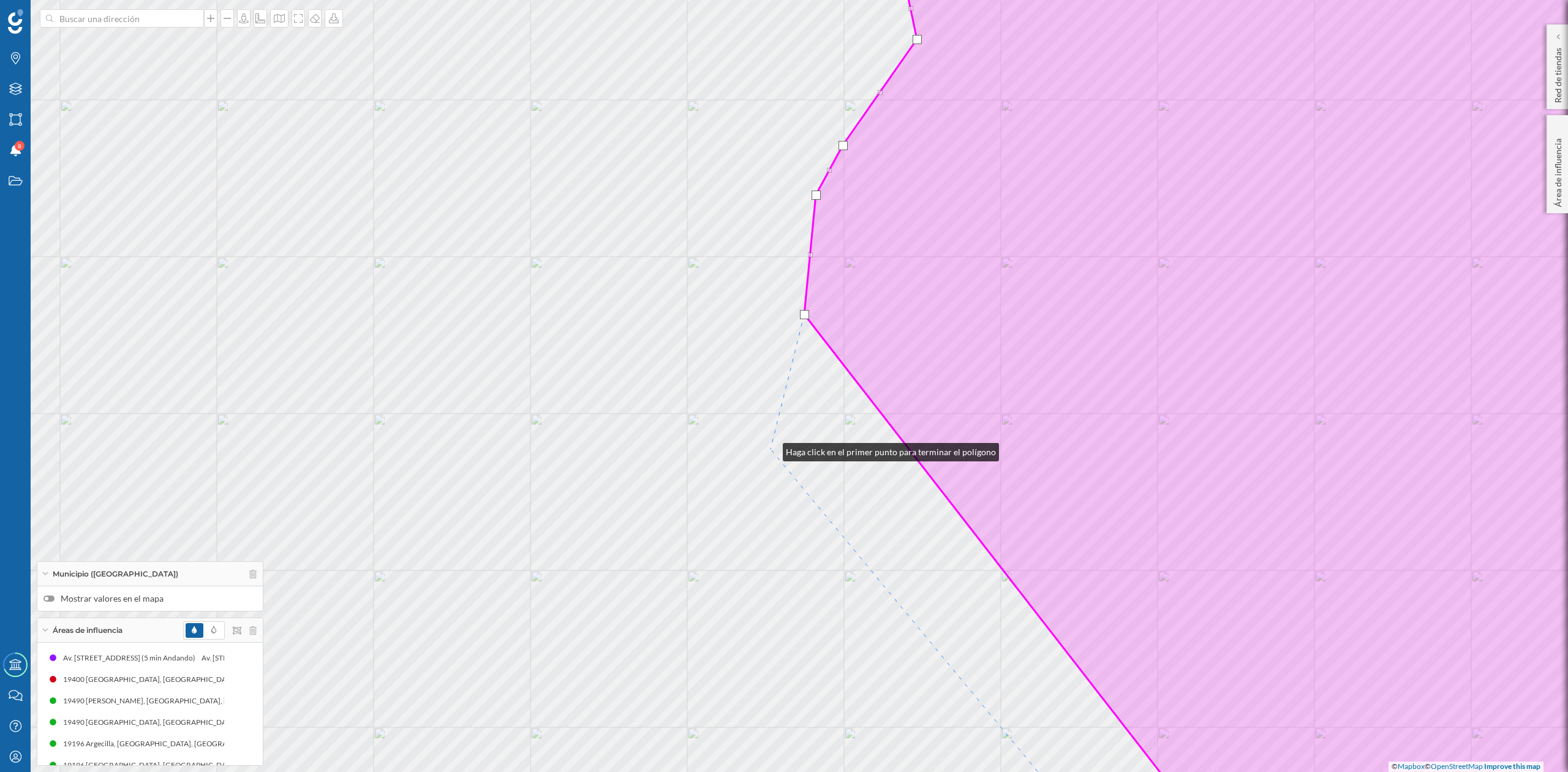
click at [771, 449] on div "© Mapbox © OpenStreetMap Improve this map" at bounding box center [784, 386] width 1568 height 772
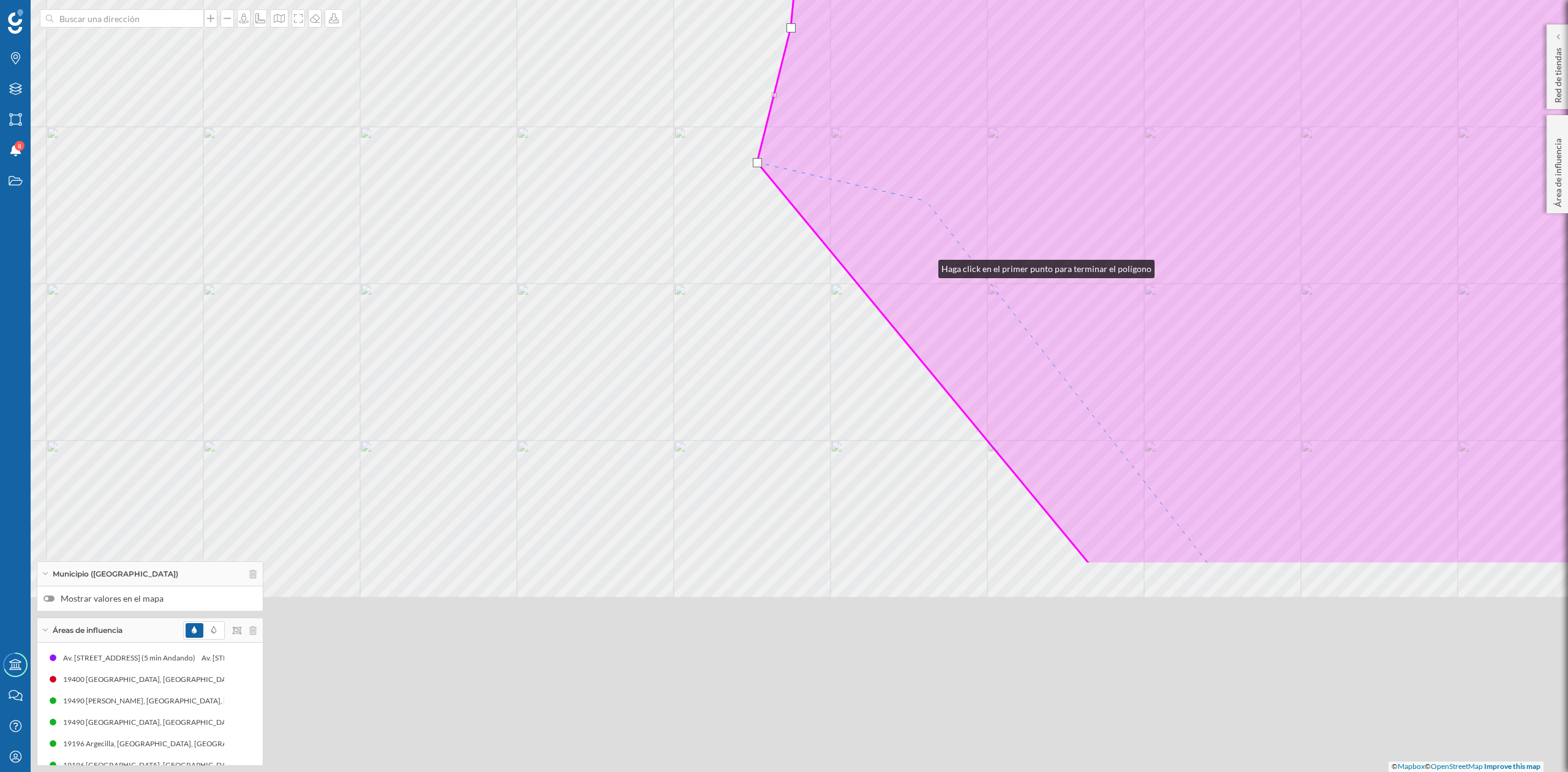
drag, startPoint x: 927, startPoint y: 266, endPoint x: 922, endPoint y: 145, distance: 121.1
click at [922, 145] on icon at bounding box center [1228, 100] width 970 height 930
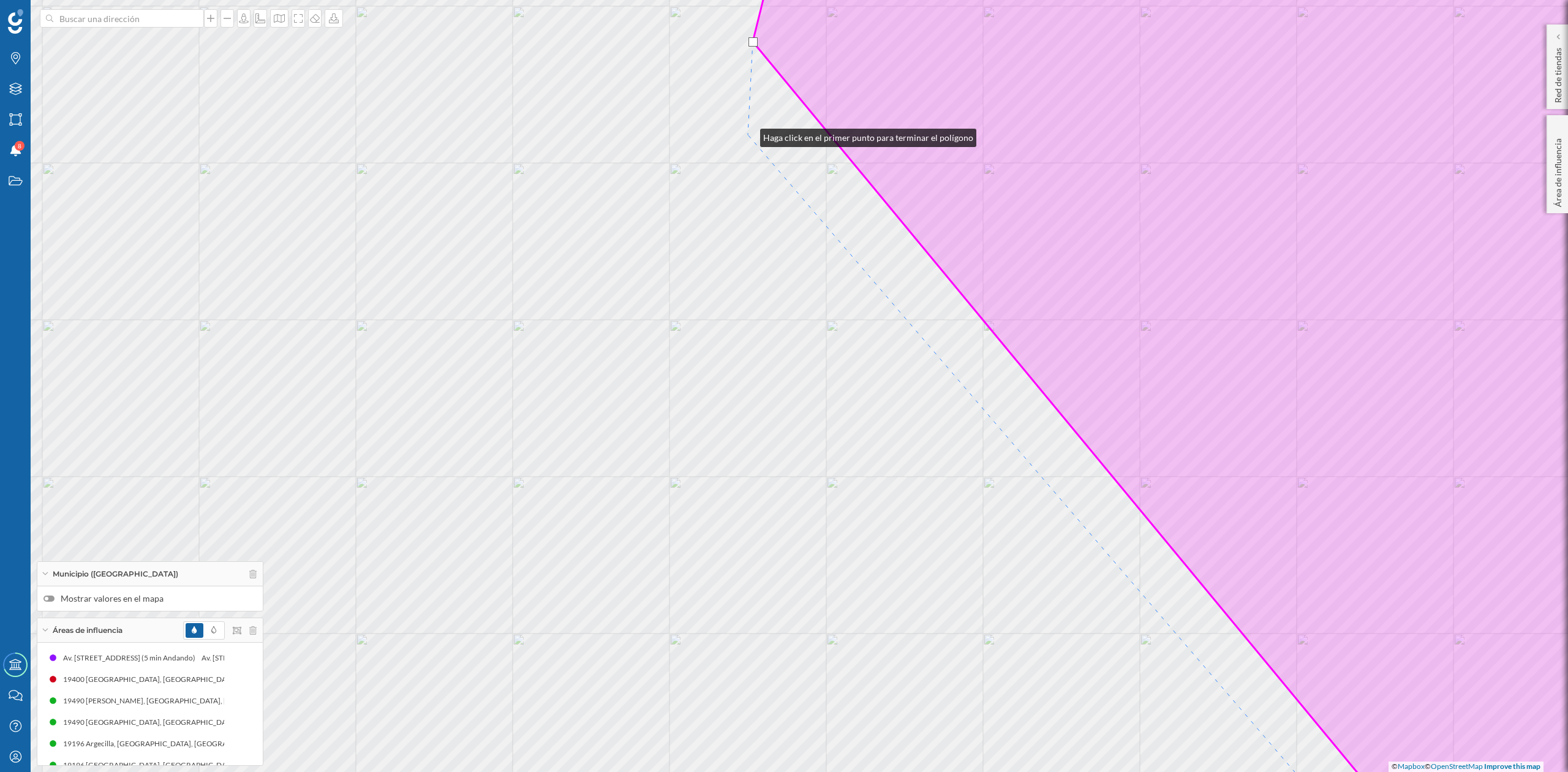
click at [748, 135] on div "© Mapbox © OpenStreetMap Improve this map" at bounding box center [784, 386] width 1568 height 772
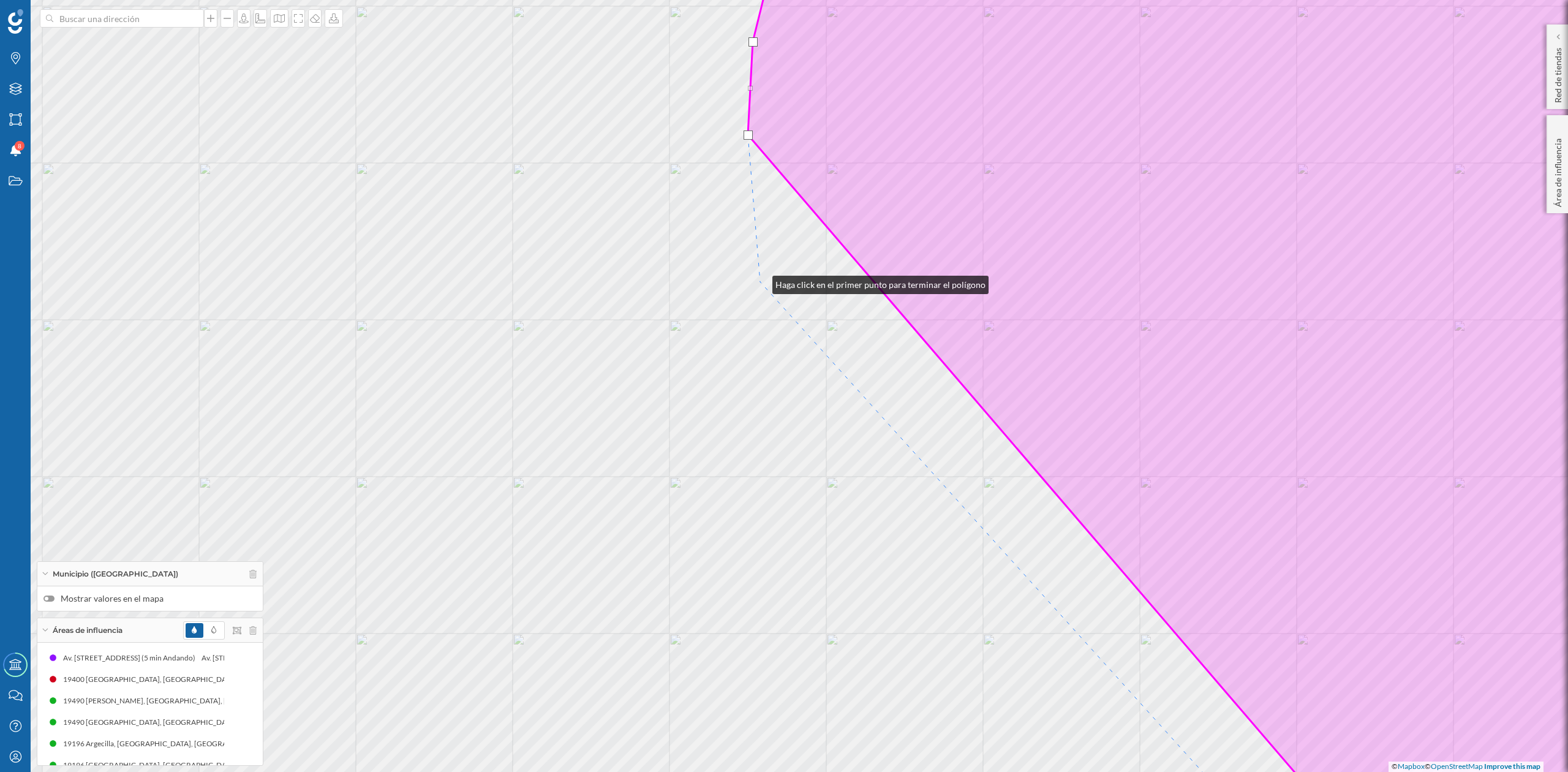
click at [760, 281] on div "© Mapbox © OpenStreetMap Improve this map" at bounding box center [784, 386] width 1568 height 772
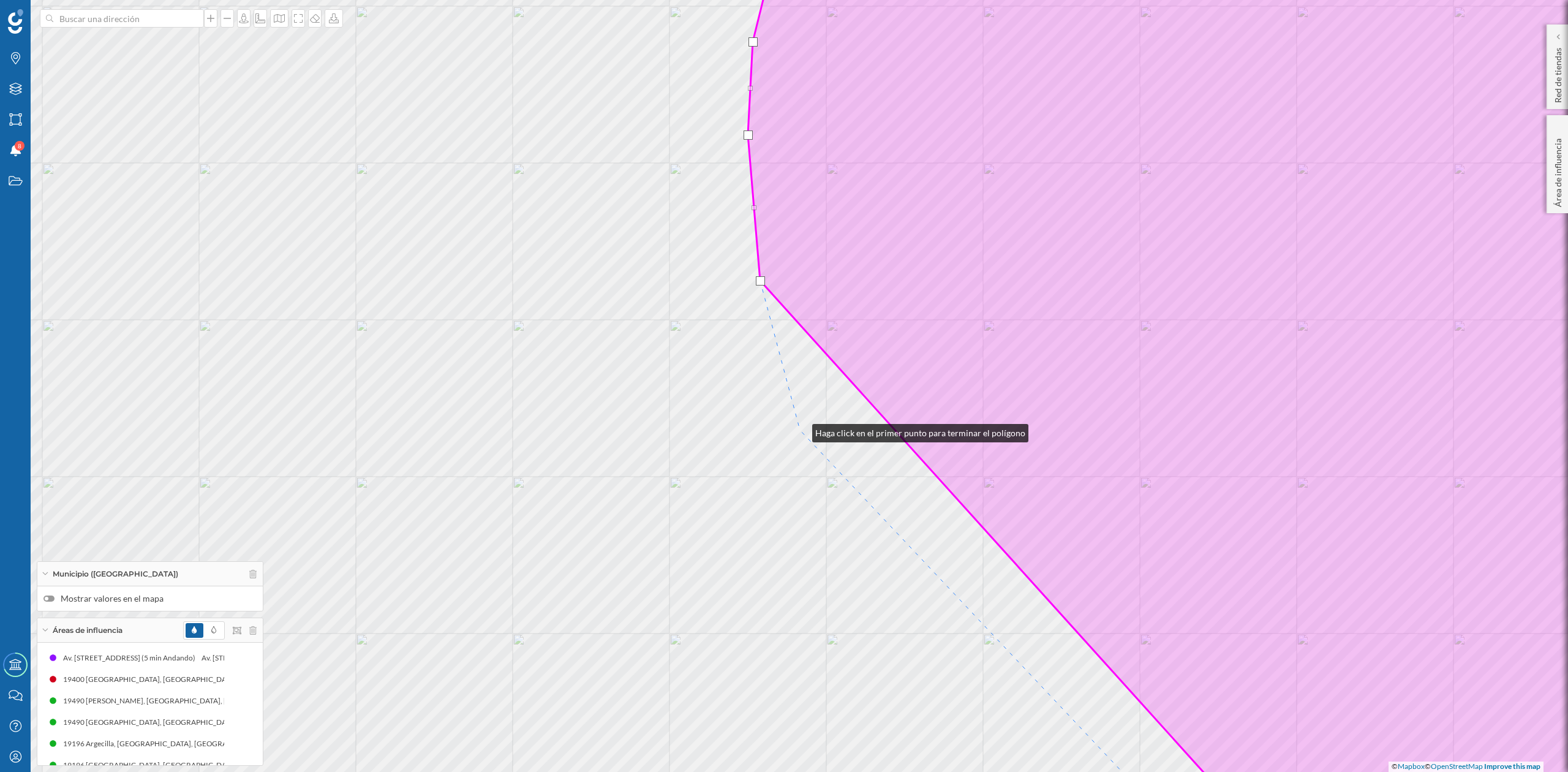
click at [800, 430] on div "© Mapbox © OpenStreetMap Improve this map" at bounding box center [784, 386] width 1568 height 772
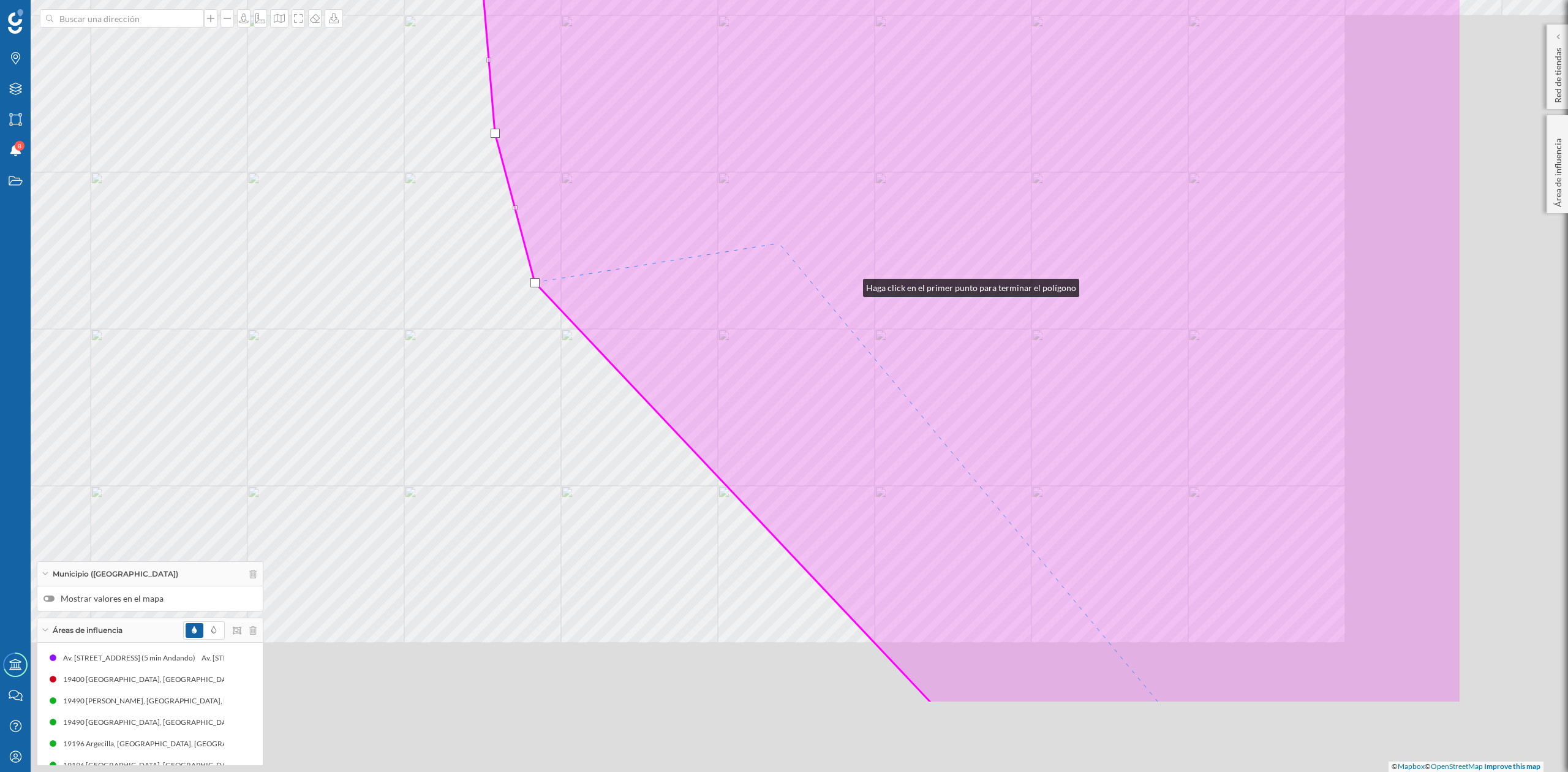
drag, startPoint x: 1116, startPoint y: 433, endPoint x: 745, endPoint y: 346, distance: 381.1
click at [769, 236] on icon at bounding box center [972, 238] width 979 height 930
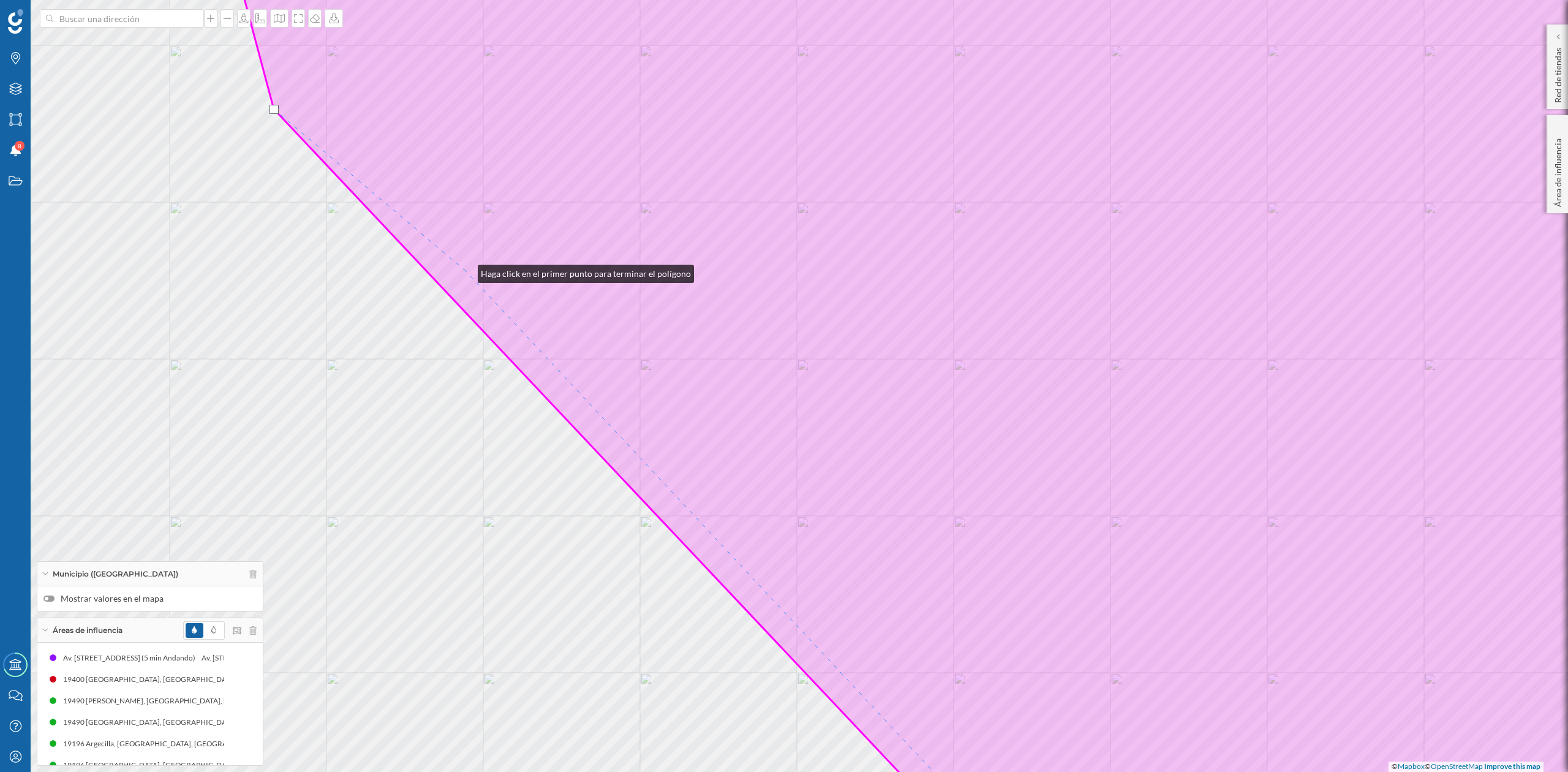
click at [466, 271] on icon at bounding box center [975, 386] width 1503 height 930
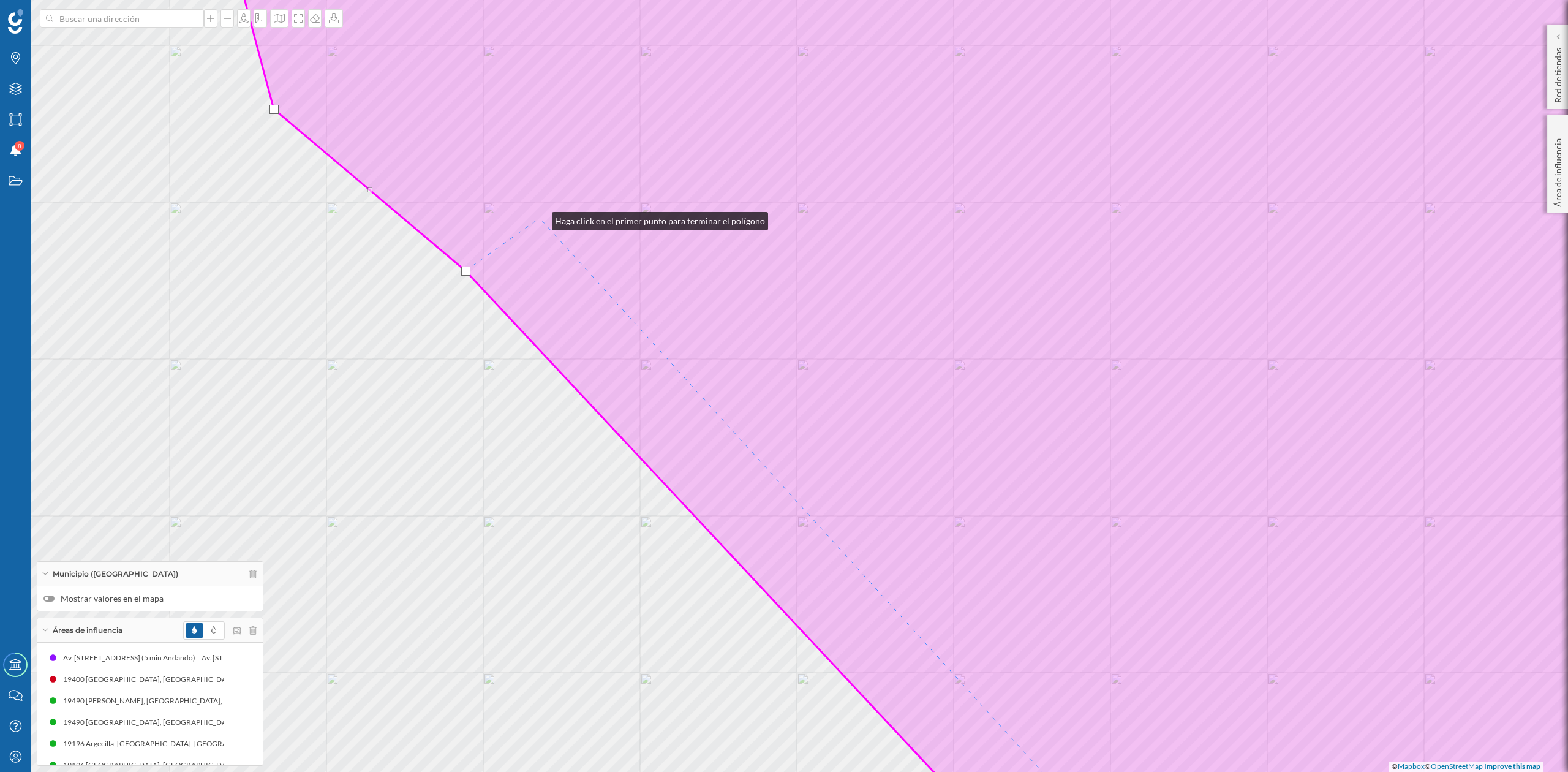
click at [540, 218] on icon at bounding box center [975, 386] width 1503 height 930
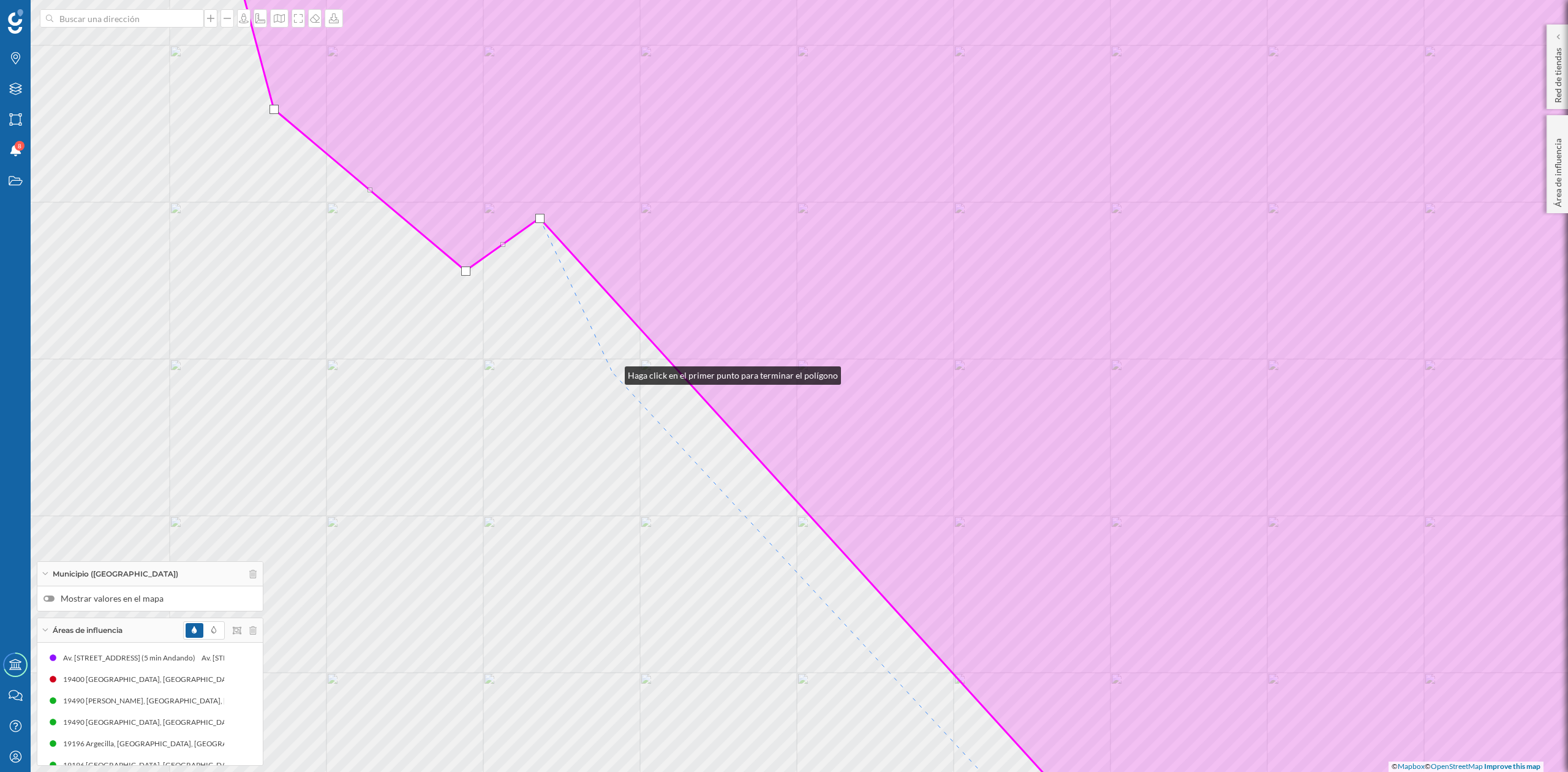
click at [612, 372] on div "© Mapbox © OpenStreetMap Improve this map" at bounding box center [784, 386] width 1568 height 772
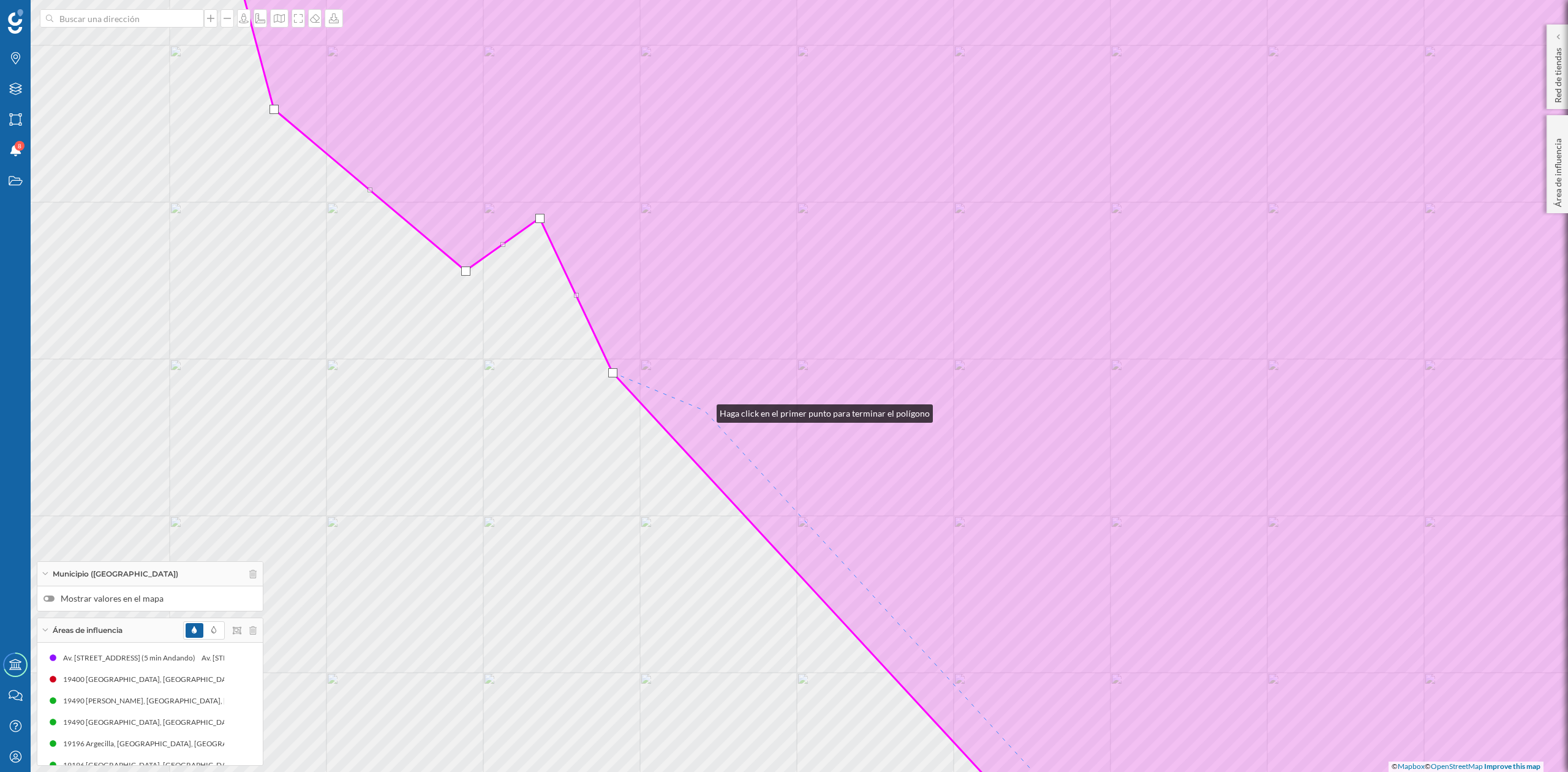
click at [704, 410] on icon at bounding box center [975, 386] width 1503 height 930
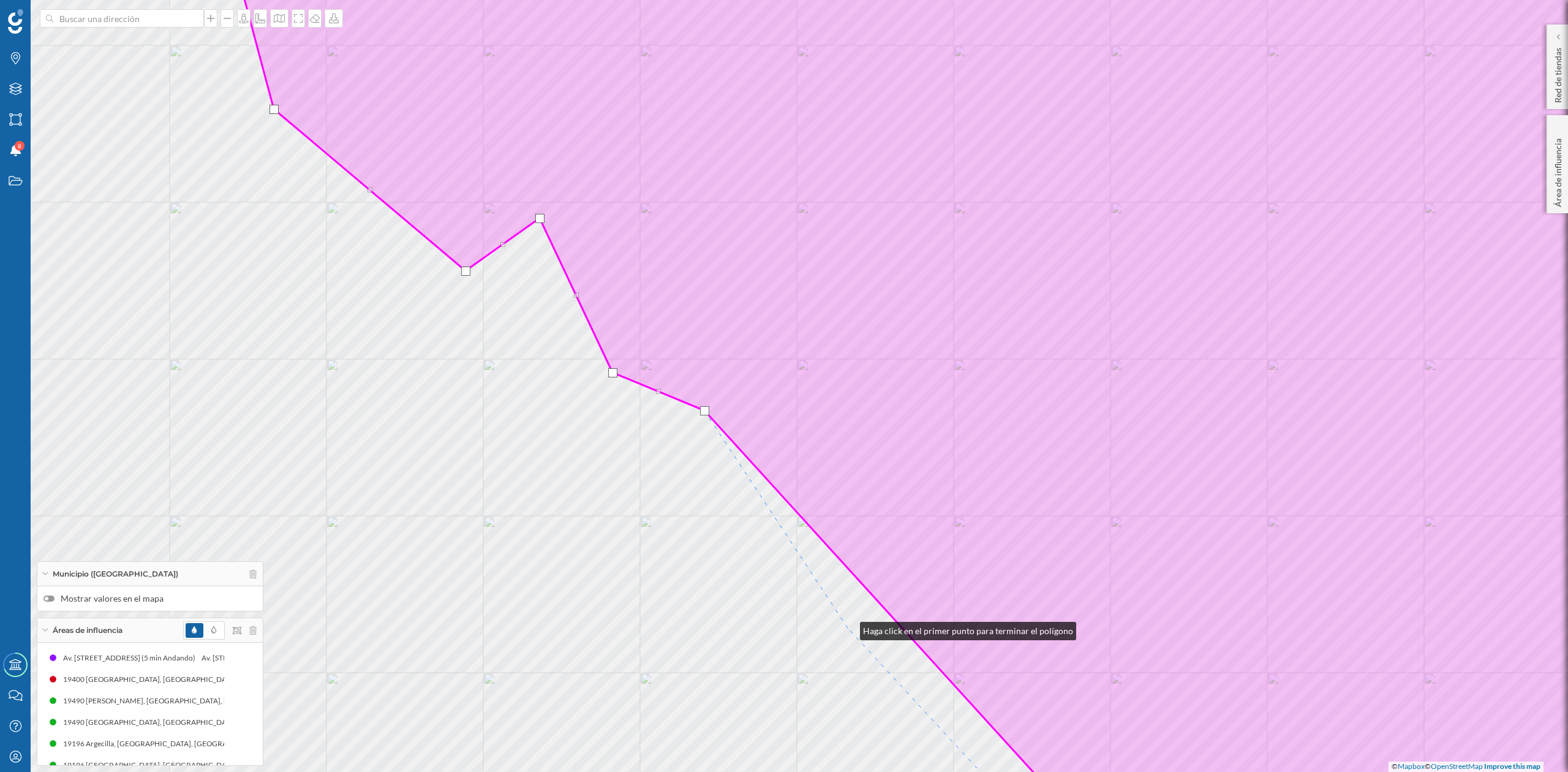
click at [848, 629] on div "© Mapbox © OpenStreetMap Improve this map" at bounding box center [784, 386] width 1568 height 772
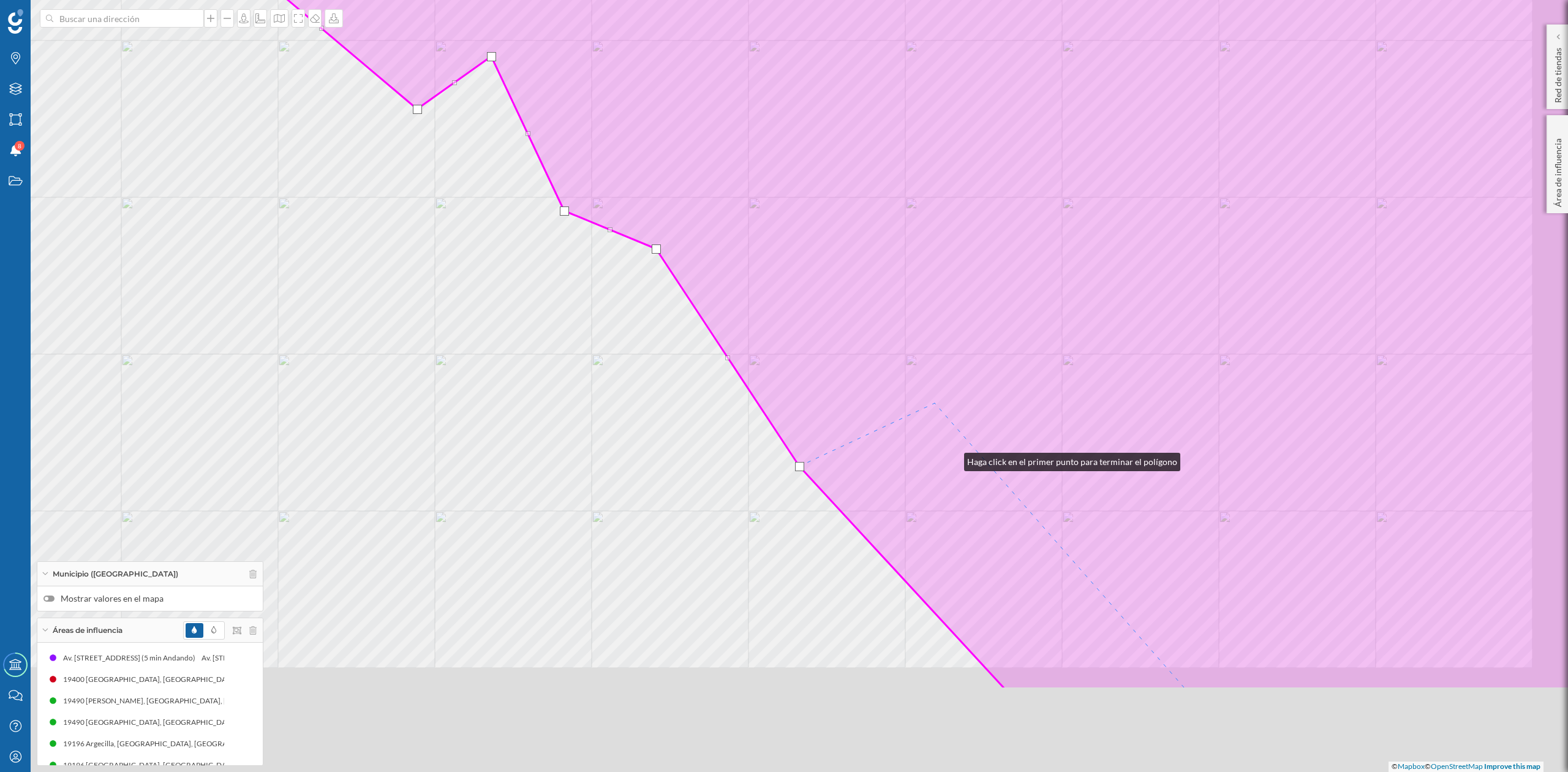
drag, startPoint x: 996, startPoint y: 618, endPoint x: 885, endPoint y: 163, distance: 468.3
click at [885, 179] on icon at bounding box center [927, 224] width 1503 height 930
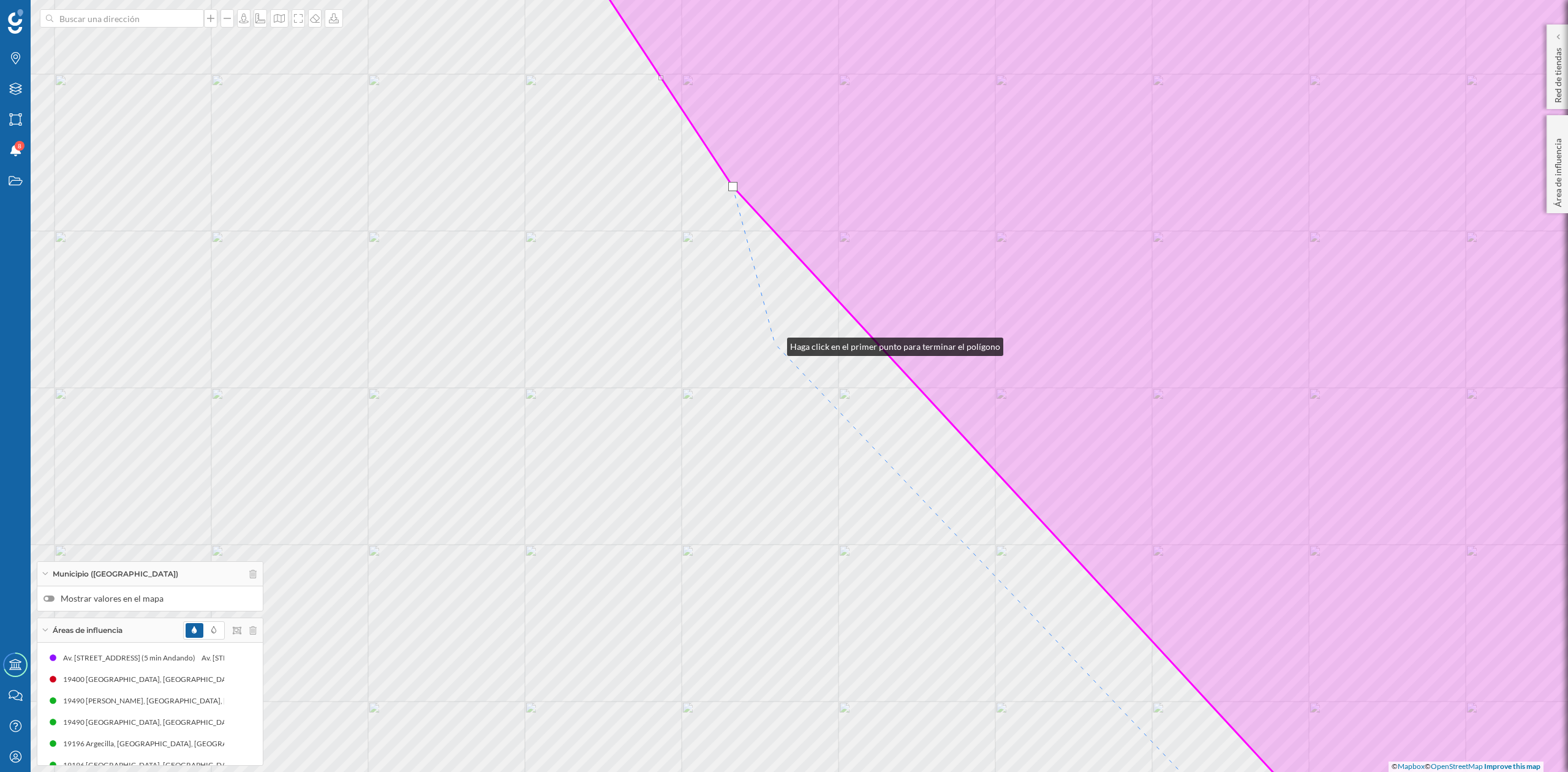
click at [775, 344] on div "© Mapbox © OpenStreetMap Improve this map" at bounding box center [784, 386] width 1568 height 772
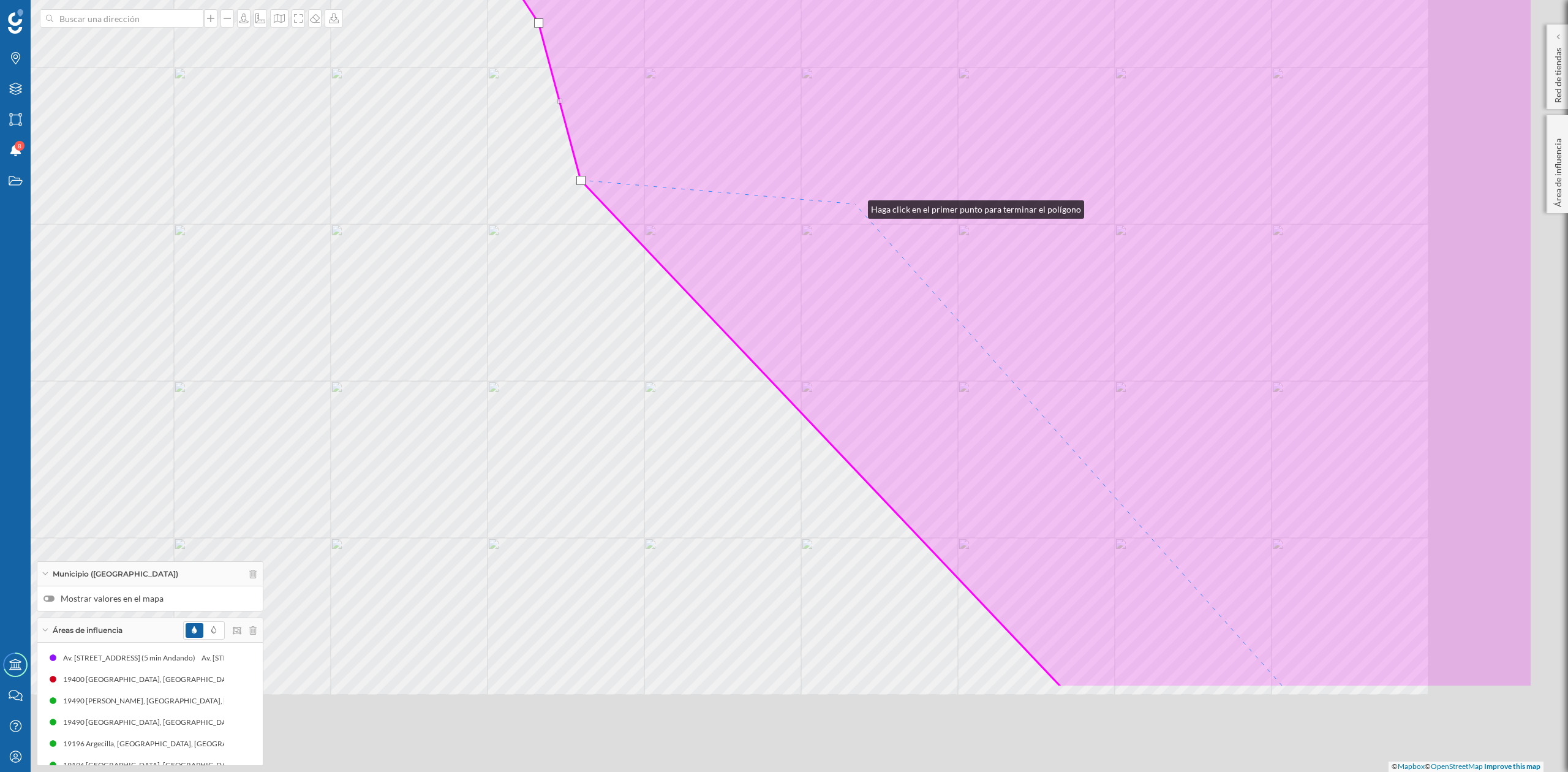
drag, startPoint x: 1050, startPoint y: 370, endPoint x: 856, endPoint y: 206, distance: 254.0
click at [856, 206] on icon at bounding box center [916, 222] width 1235 height 930
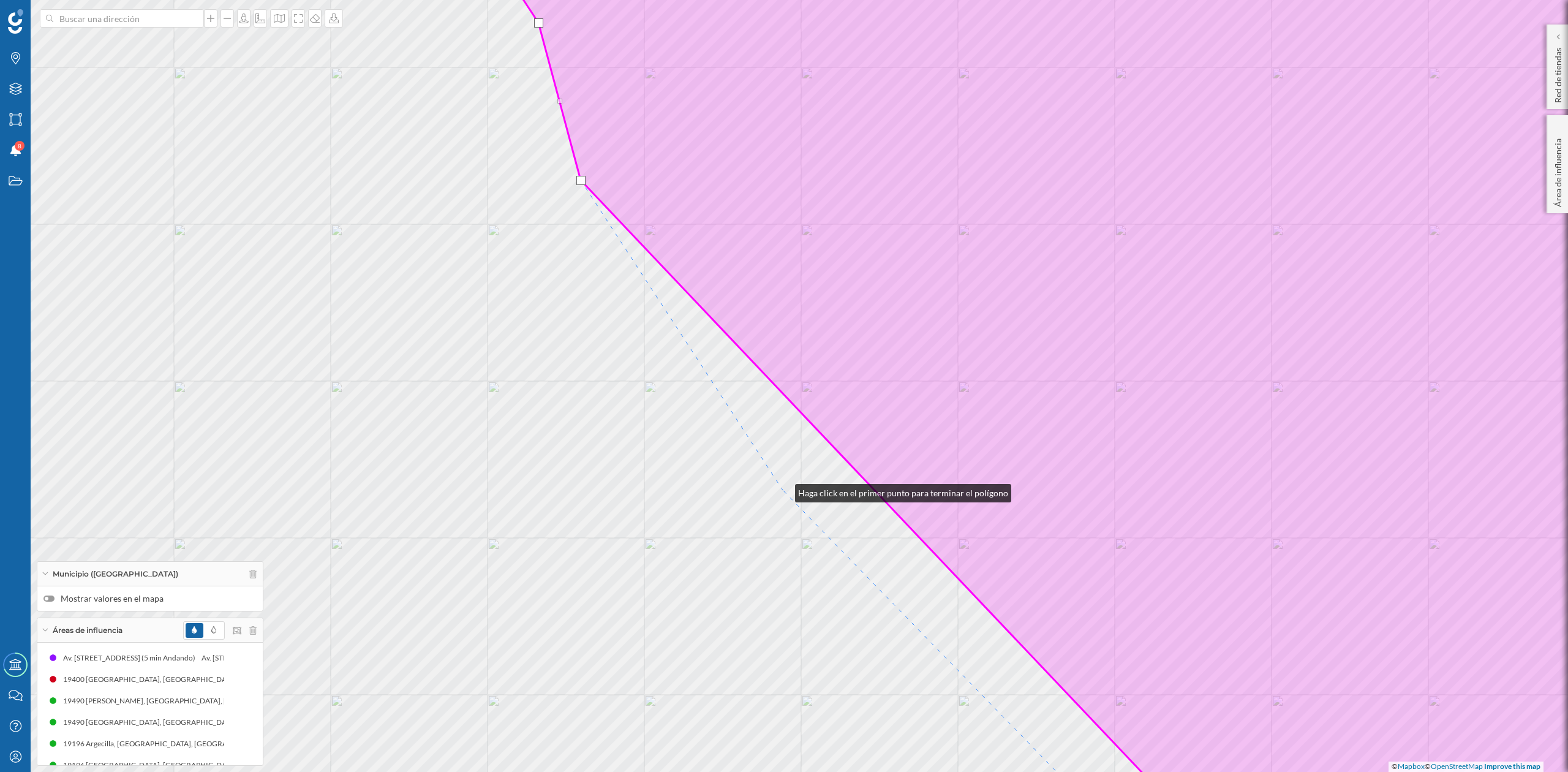
click at [783, 488] on div "© Mapbox © OpenStreetMap Improve this map" at bounding box center [784, 386] width 1568 height 772
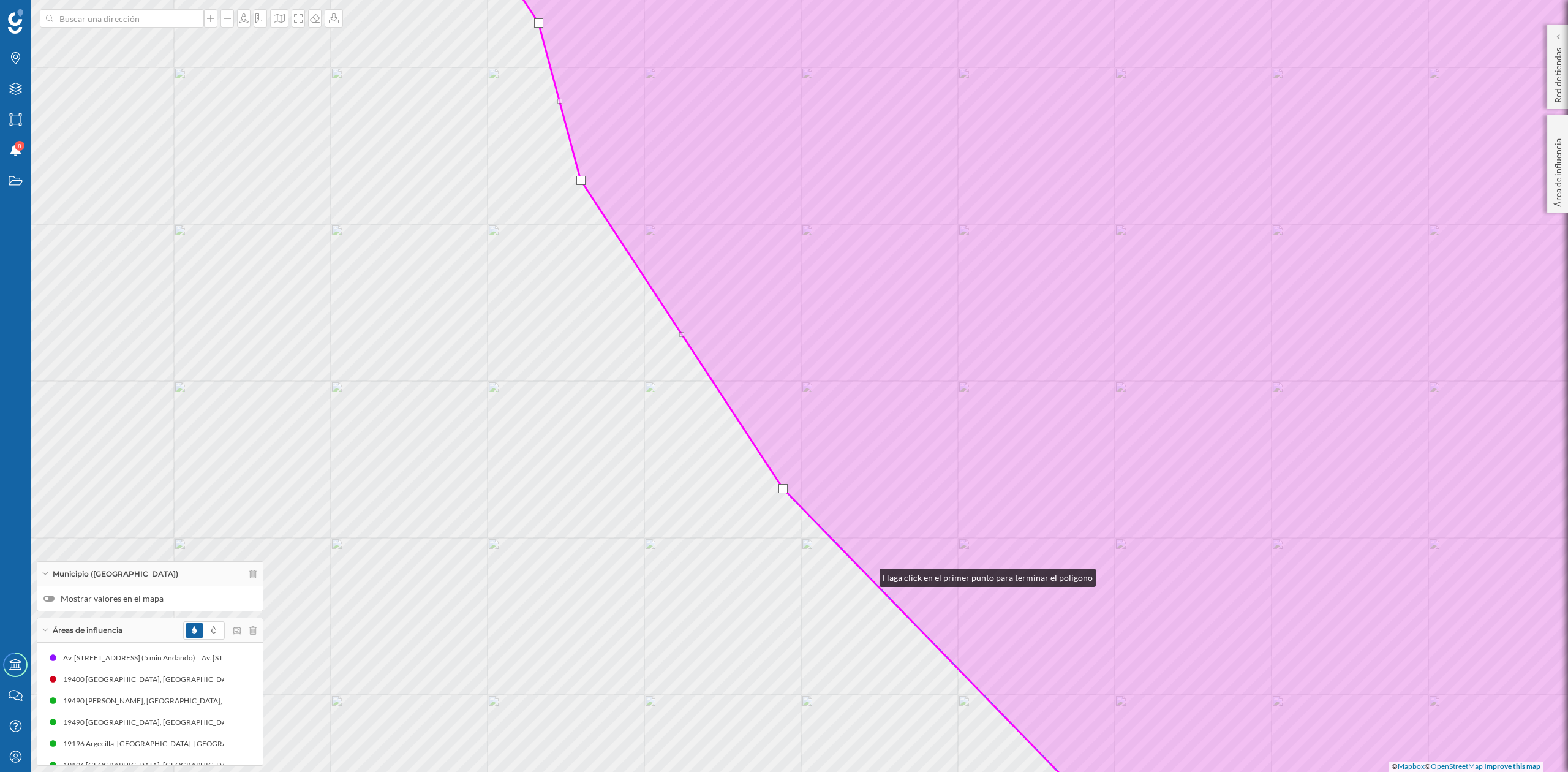
click at [868, 575] on icon at bounding box center [1099, 386] width 1256 height 930
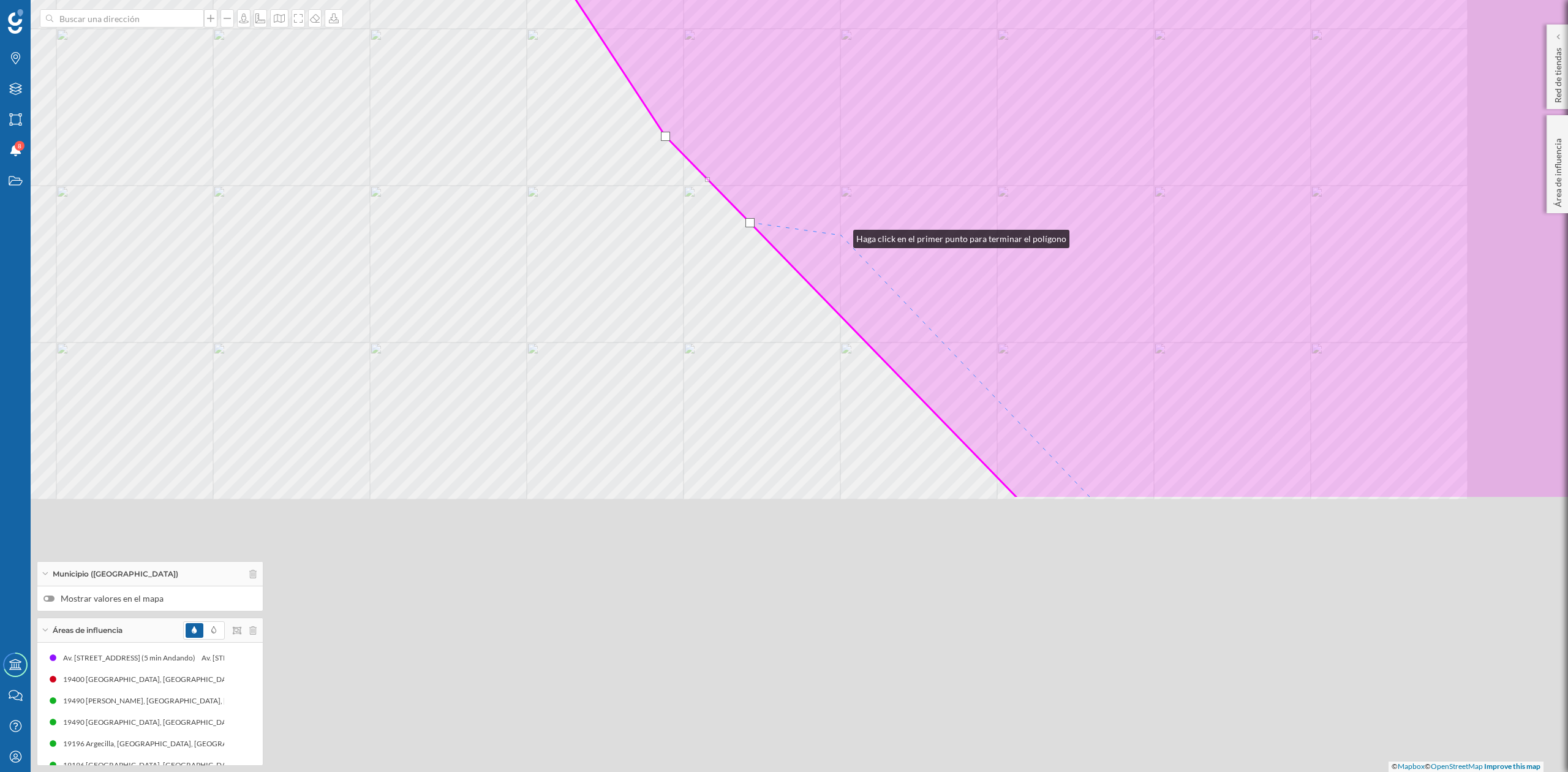
drag, startPoint x: 959, startPoint y: 589, endPoint x: 841, endPoint y: 136, distance: 468.1
click at [840, 192] on icon at bounding box center [981, 34] width 1256 height 930
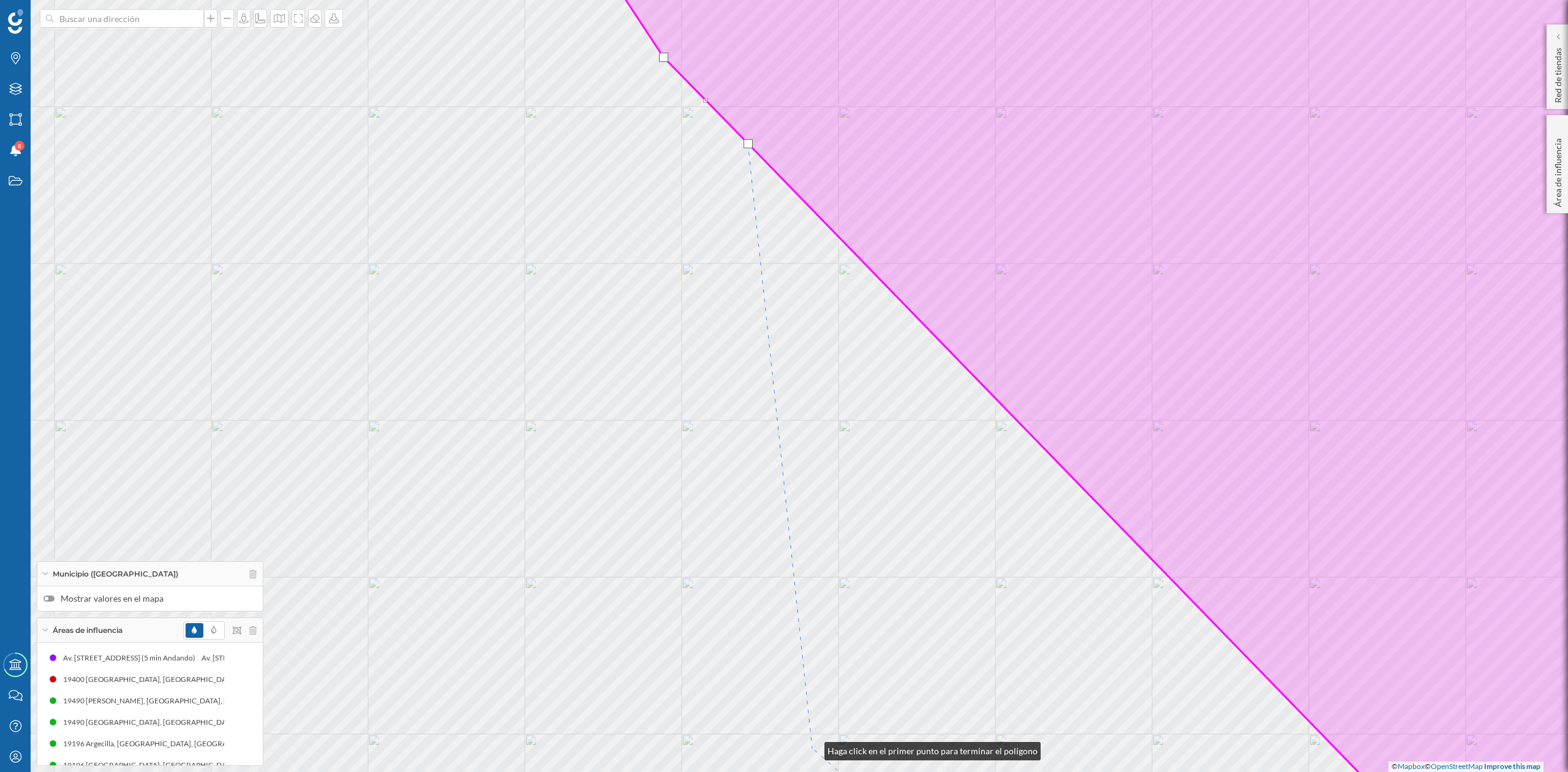
click at [812, 749] on div "© Mapbox © OpenStreetMap Improve this map" at bounding box center [784, 386] width 1568 height 772
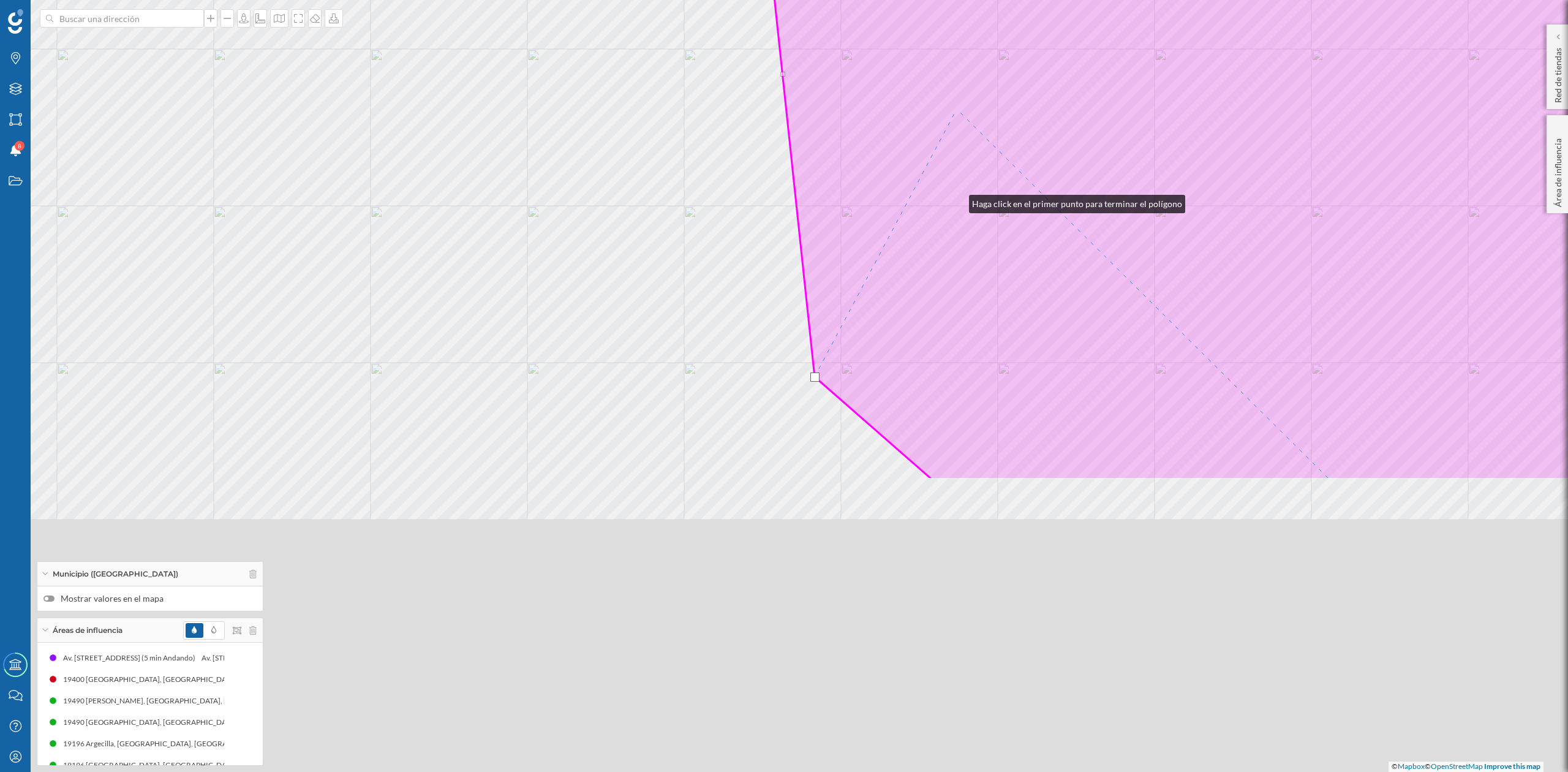
drag, startPoint x: 957, startPoint y: 293, endPoint x: 974, endPoint y: -71, distance: 364.4
click at [974, 0] on html "Marcas Capas Áreas Notificaciones 8 Estados Academy Contacta con nosotros Centr…" at bounding box center [784, 386] width 1568 height 772
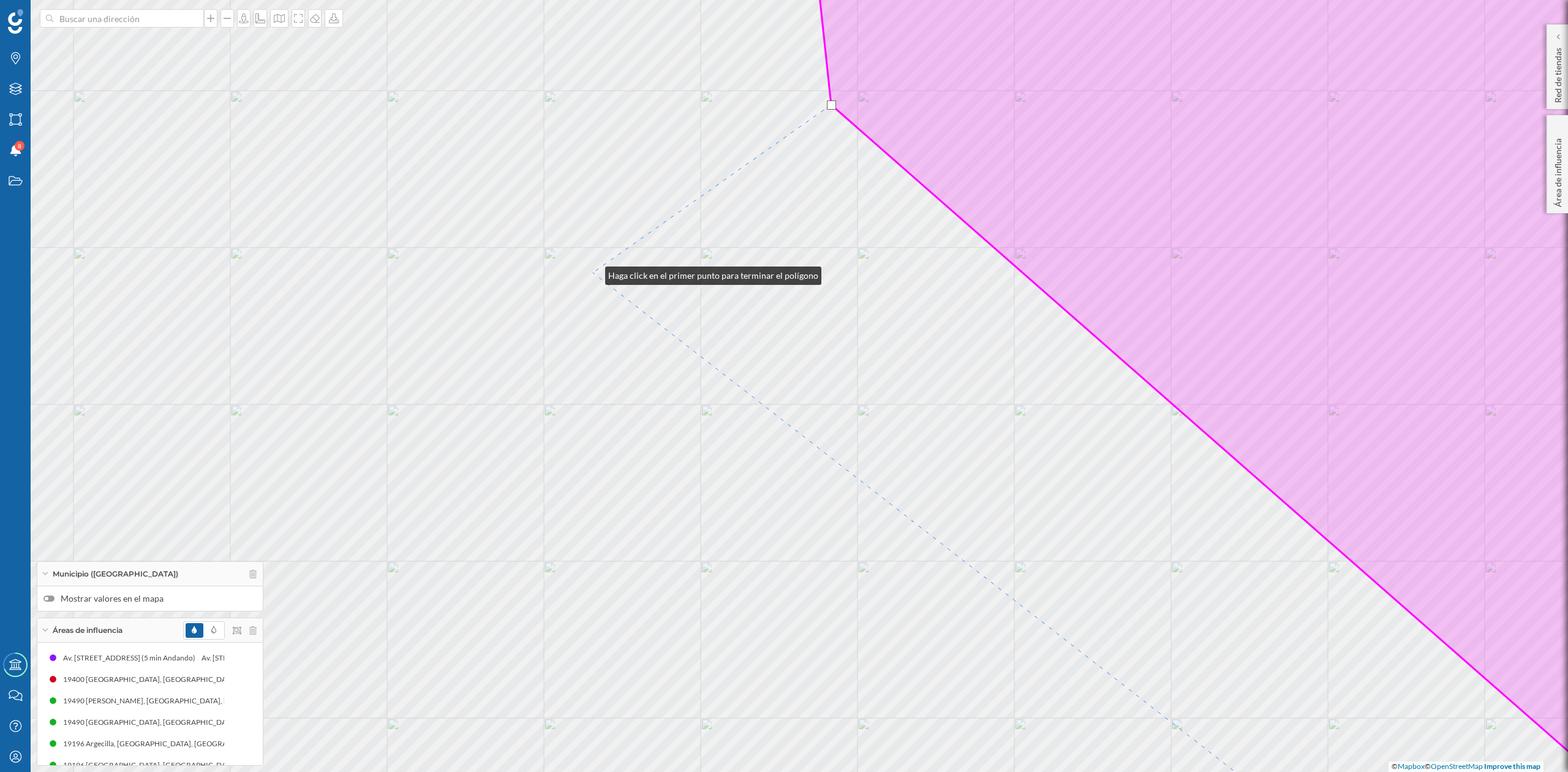
click at [593, 273] on div "© Mapbox © OpenStreetMap Improve this map" at bounding box center [784, 386] width 1568 height 772
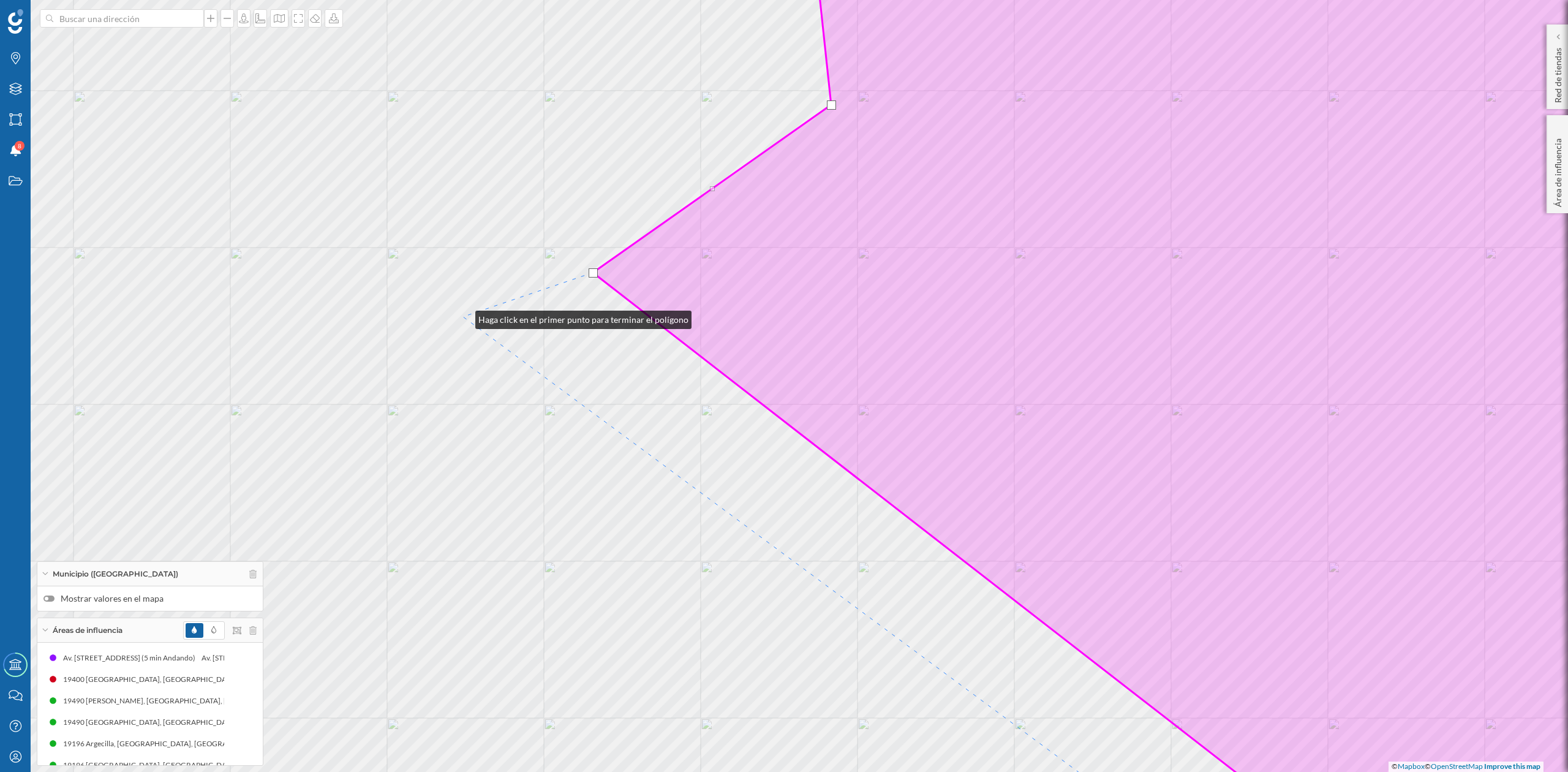
click at [463, 317] on div "© Mapbox © OpenStreetMap Improve this map" at bounding box center [784, 386] width 1568 height 772
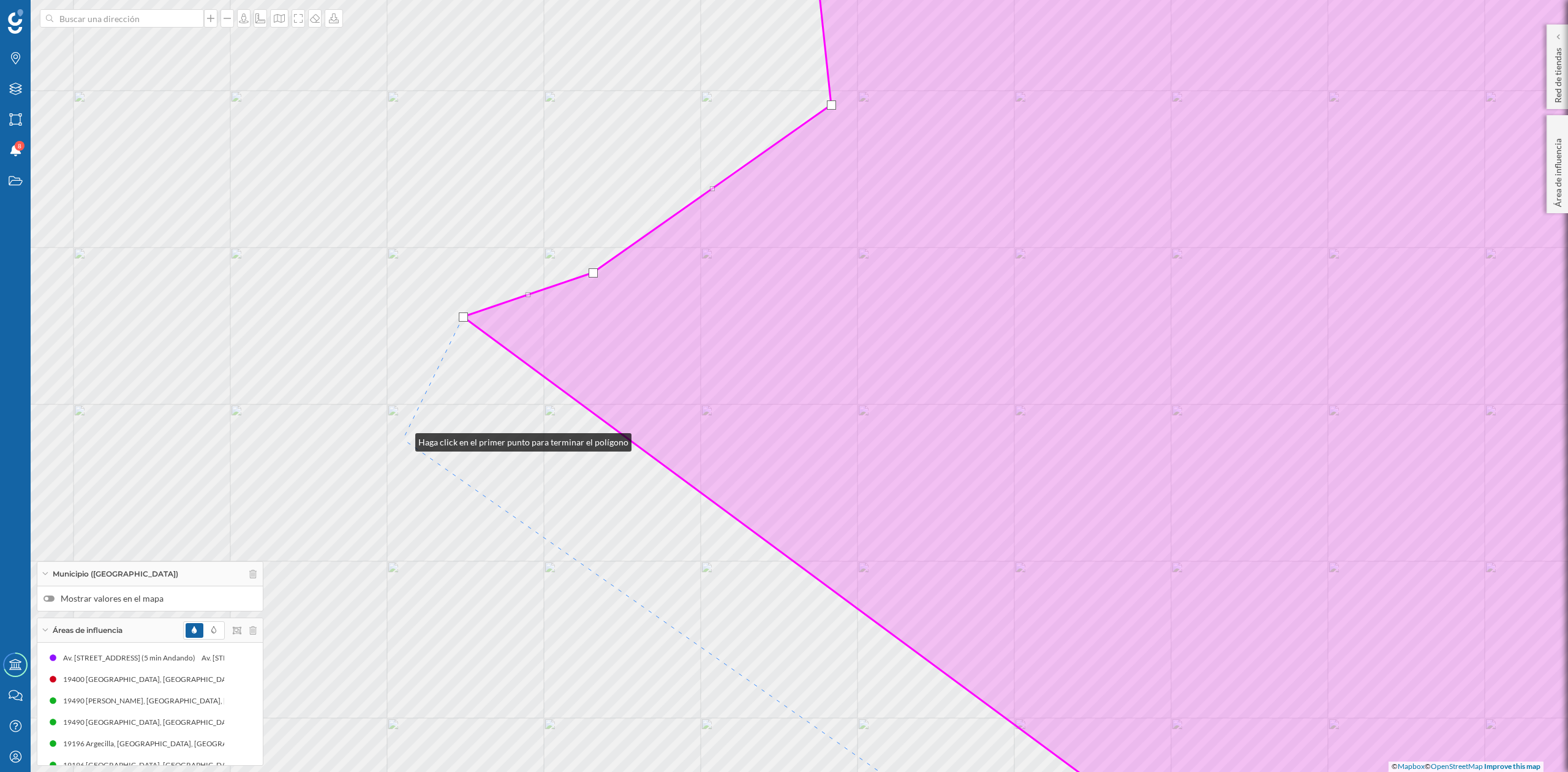
click at [403, 439] on div "© Mapbox © OpenStreetMap Improve this map" at bounding box center [784, 386] width 1568 height 772
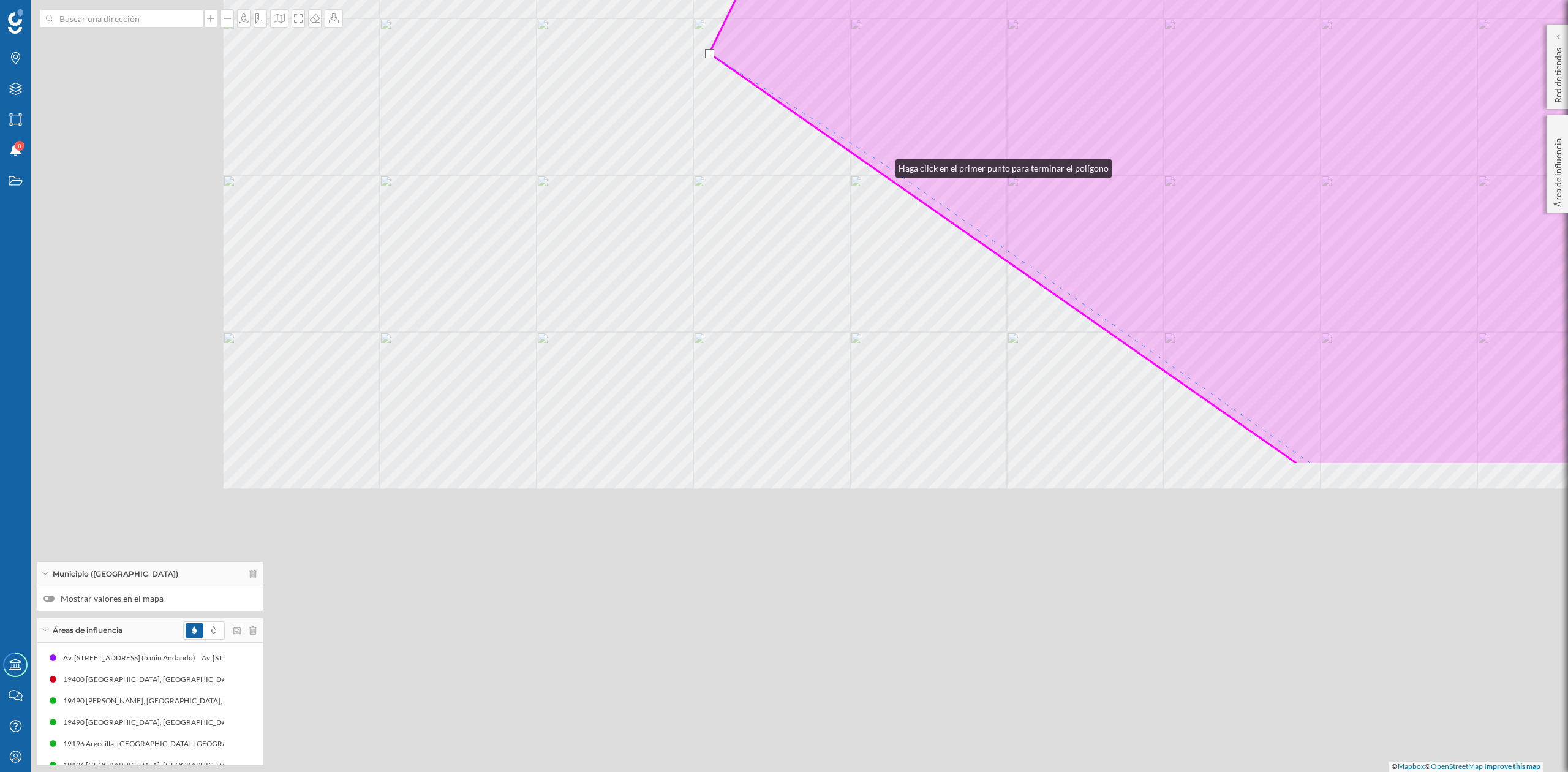
drag, startPoint x: 577, startPoint y: 551, endPoint x: 883, endPoint y: 166, distance: 491.8
click at [883, 166] on icon at bounding box center [1371, 0] width 1324 height 930
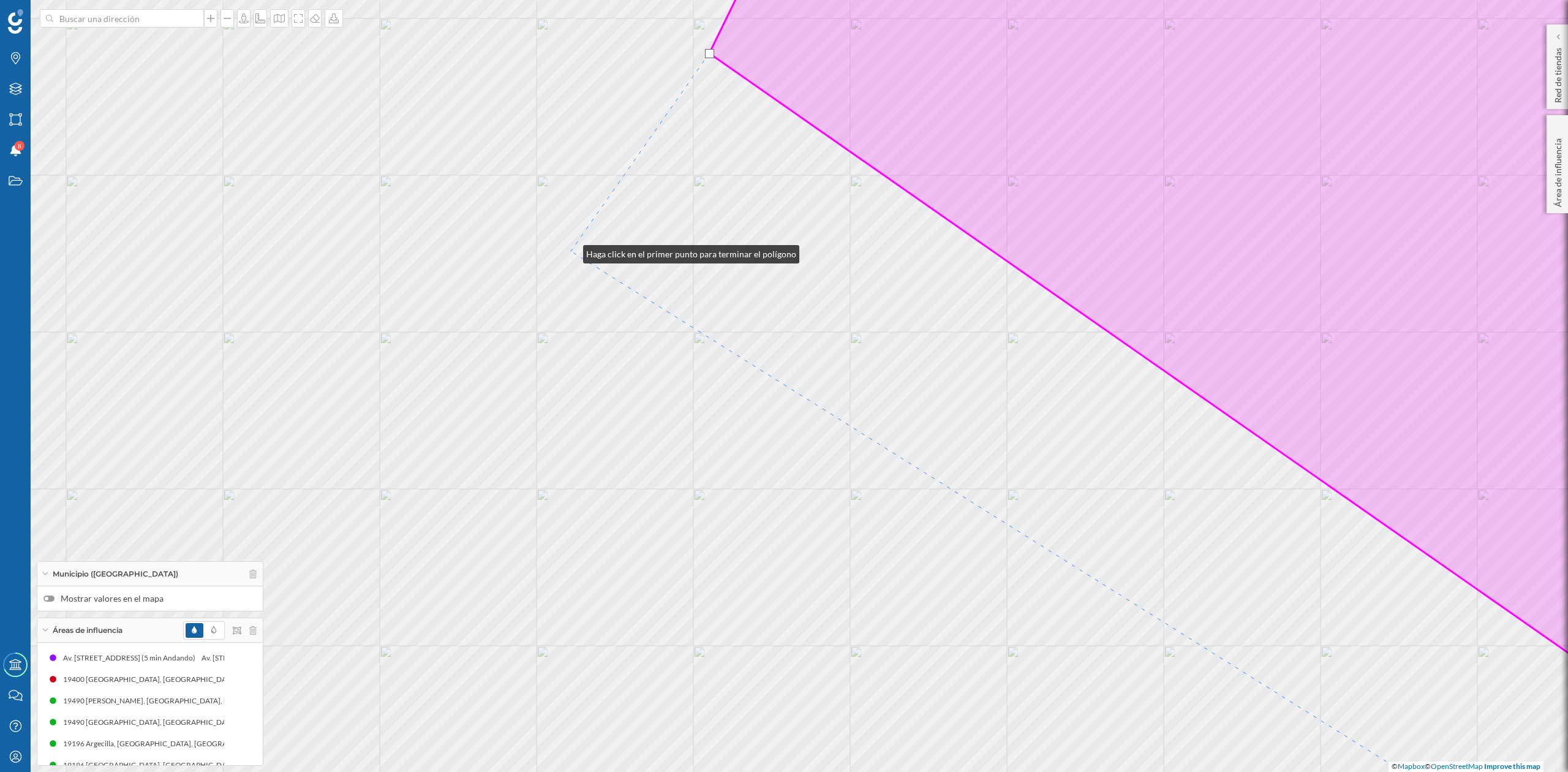
click at [571, 251] on div "© Mapbox © OpenStreetMap Improve this map" at bounding box center [784, 386] width 1568 height 772
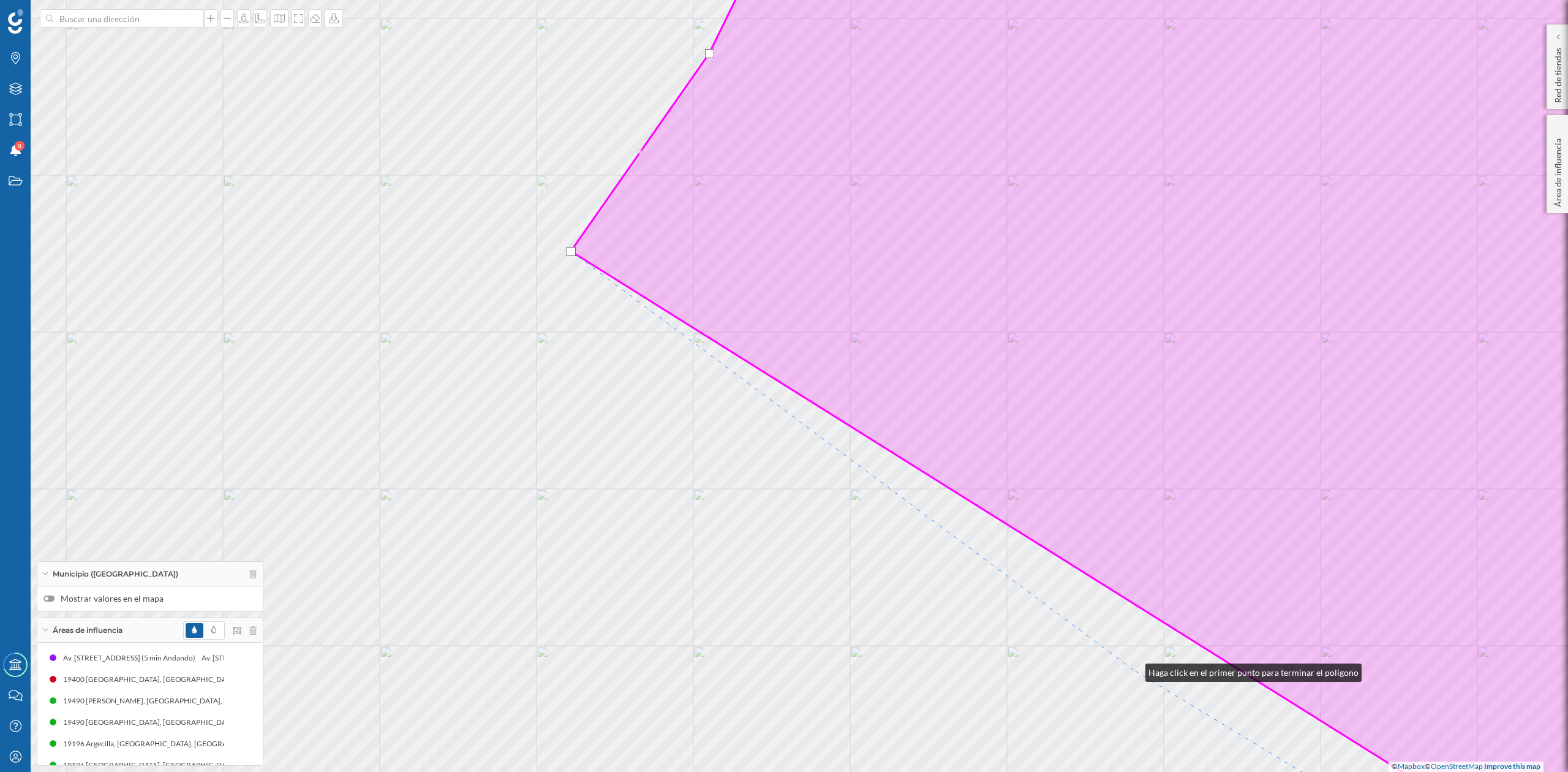
click at [1134, 670] on div "© Mapbox © OpenStreetMap Improve this map" at bounding box center [784, 386] width 1568 height 772
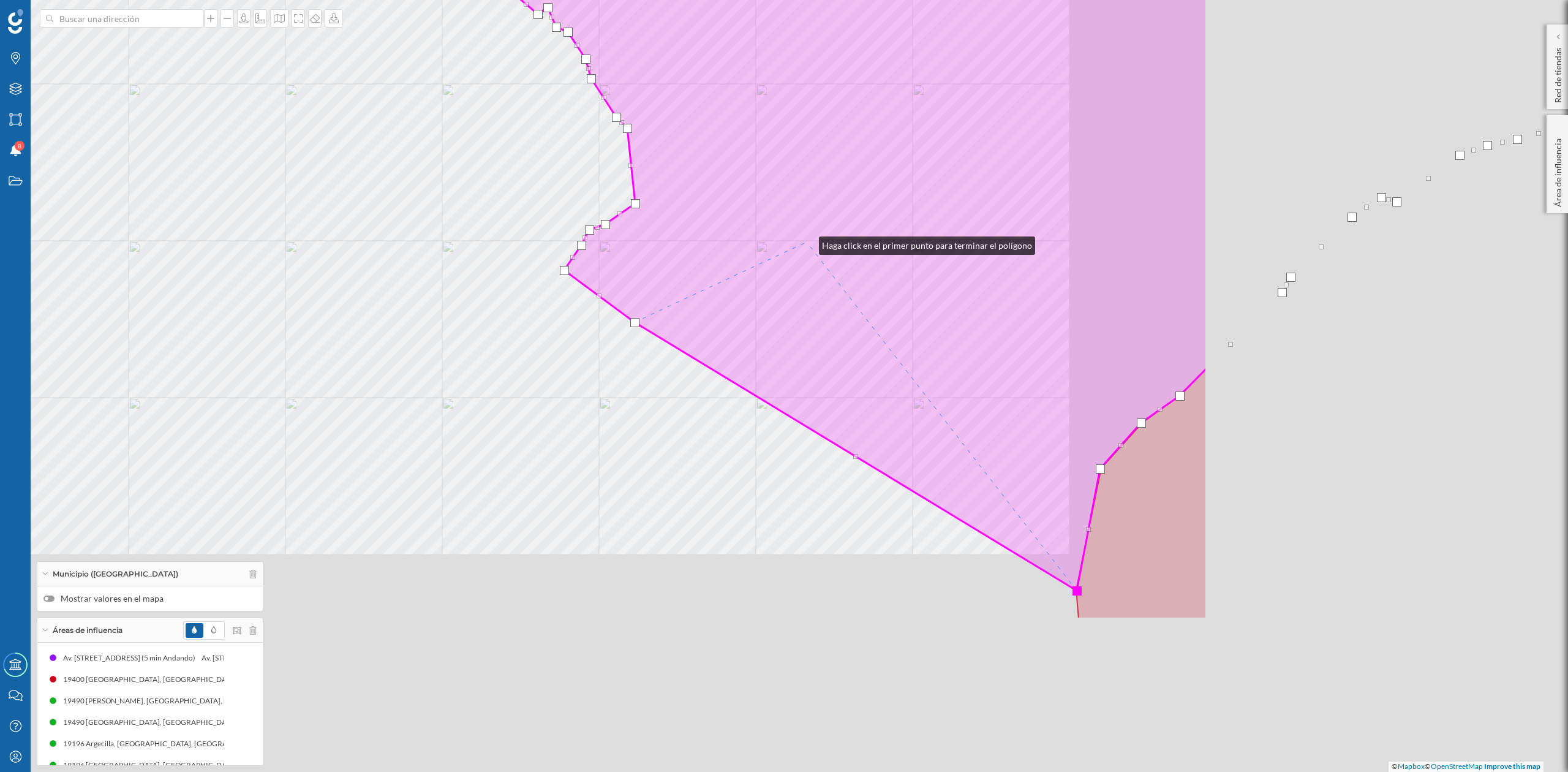
drag, startPoint x: 1326, startPoint y: 474, endPoint x: 786, endPoint y: 212, distance: 600.2
click at [786, 216] on icon at bounding box center [840, 139] width 733 height 901
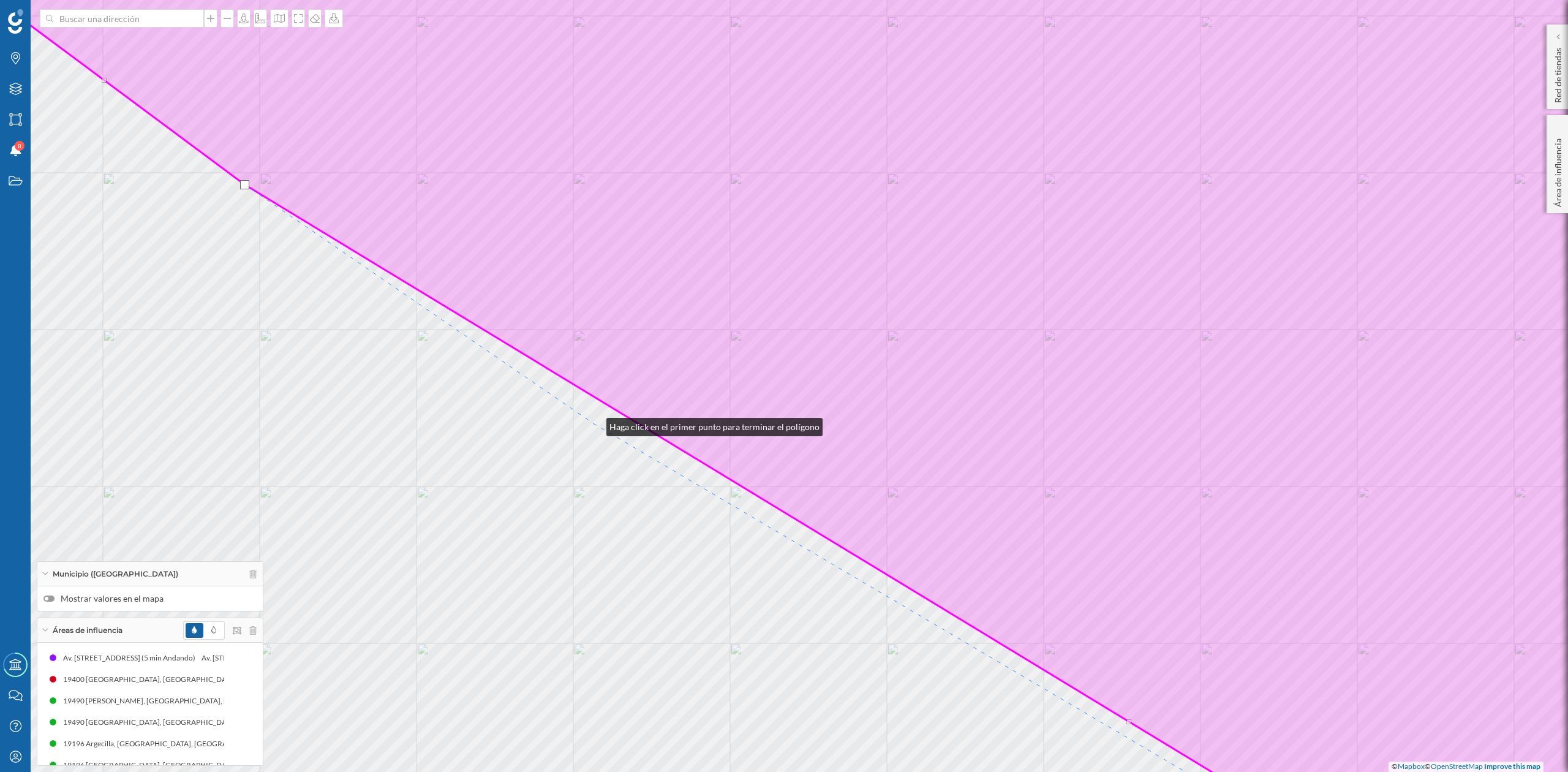
click at [594, 425] on div "© Mapbox © OpenStreetMap Improve this map" at bounding box center [784, 386] width 1568 height 772
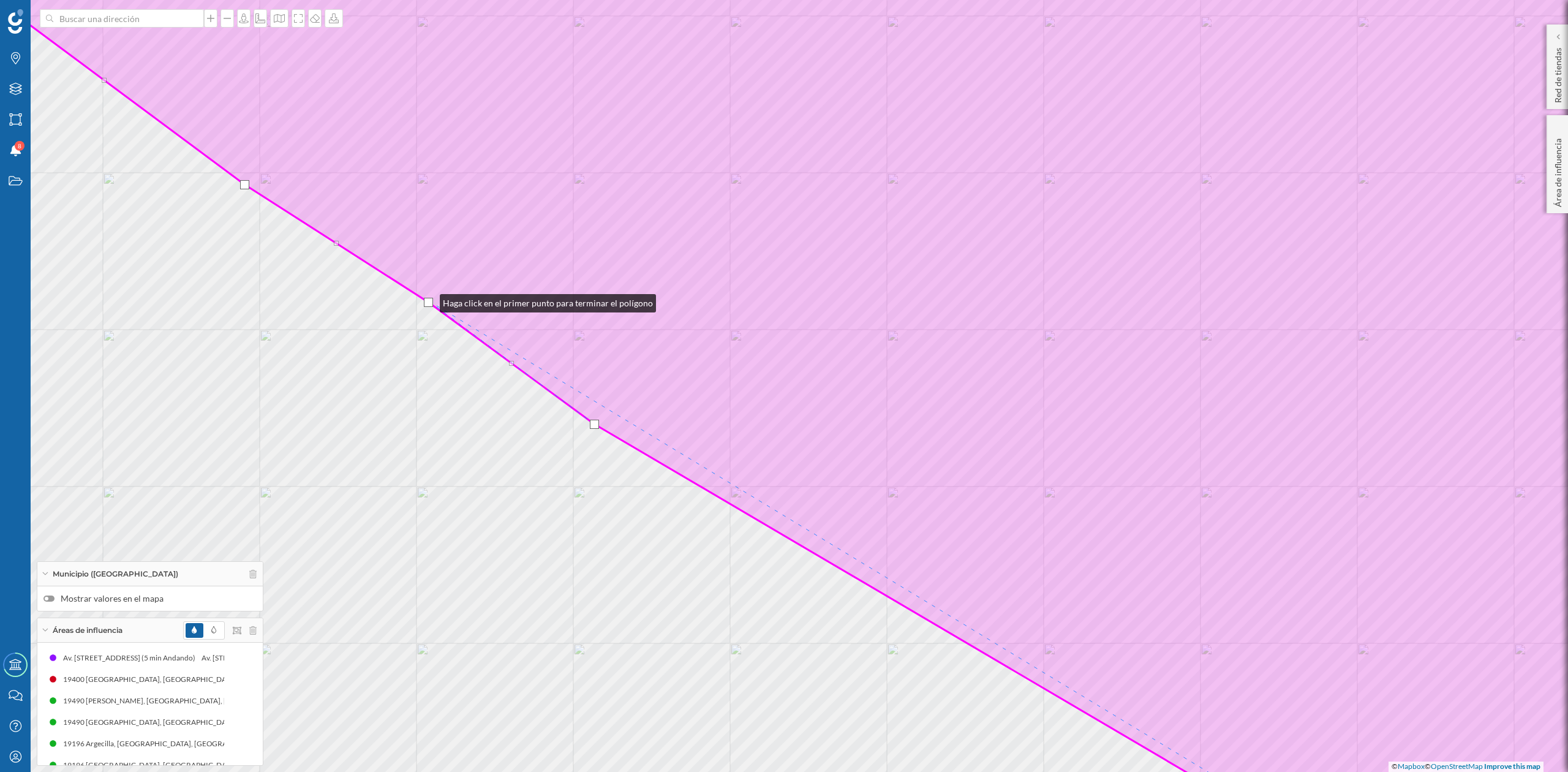
drag, startPoint x: 419, startPoint y: 303, endPoint x: 430, endPoint y: 299, distance: 11.7
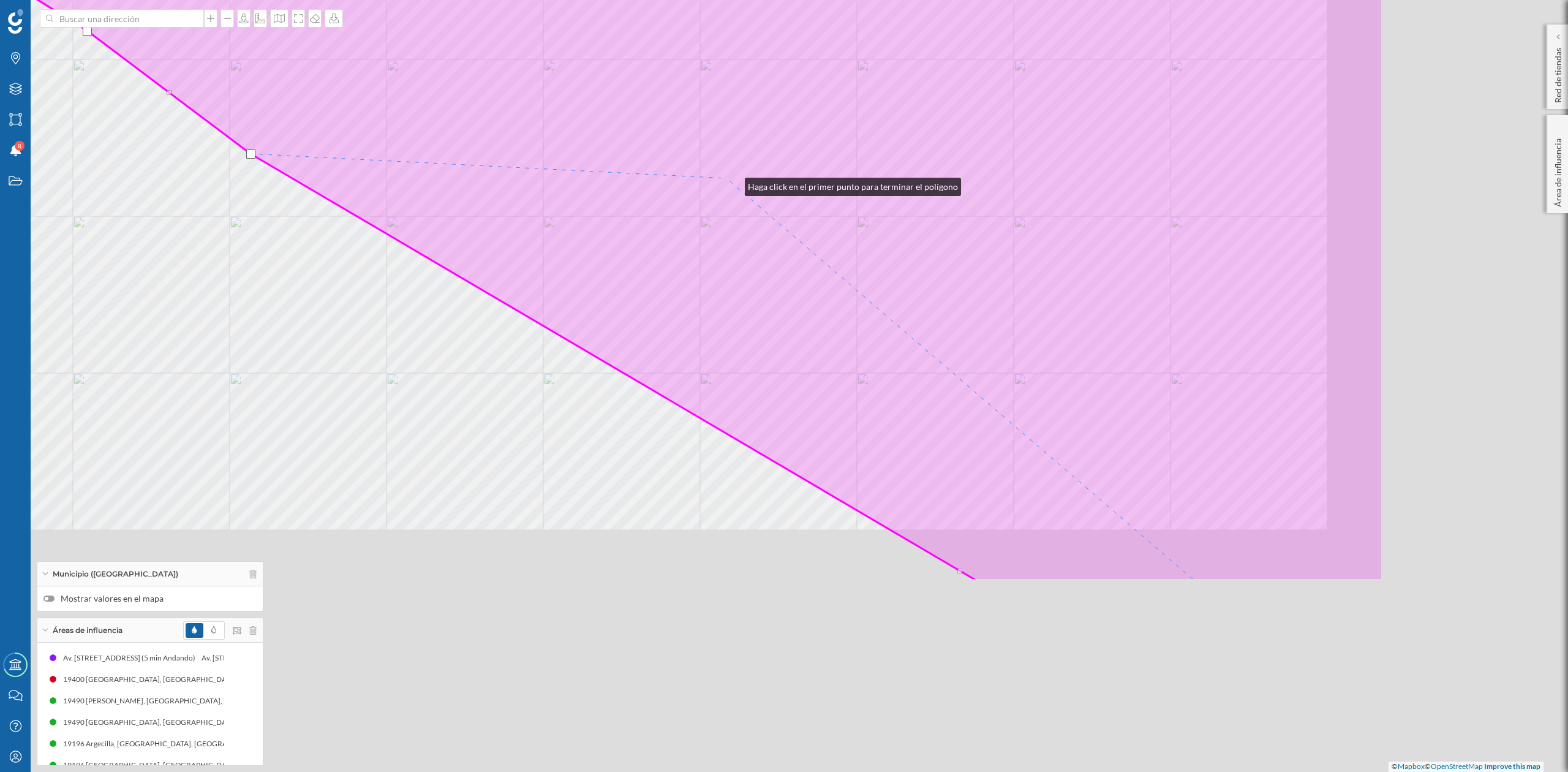
drag, startPoint x: 1077, startPoint y: 454, endPoint x: 732, endPoint y: 194, distance: 432.0
click at [732, 182] on icon at bounding box center [501, 116] width 1764 height 930
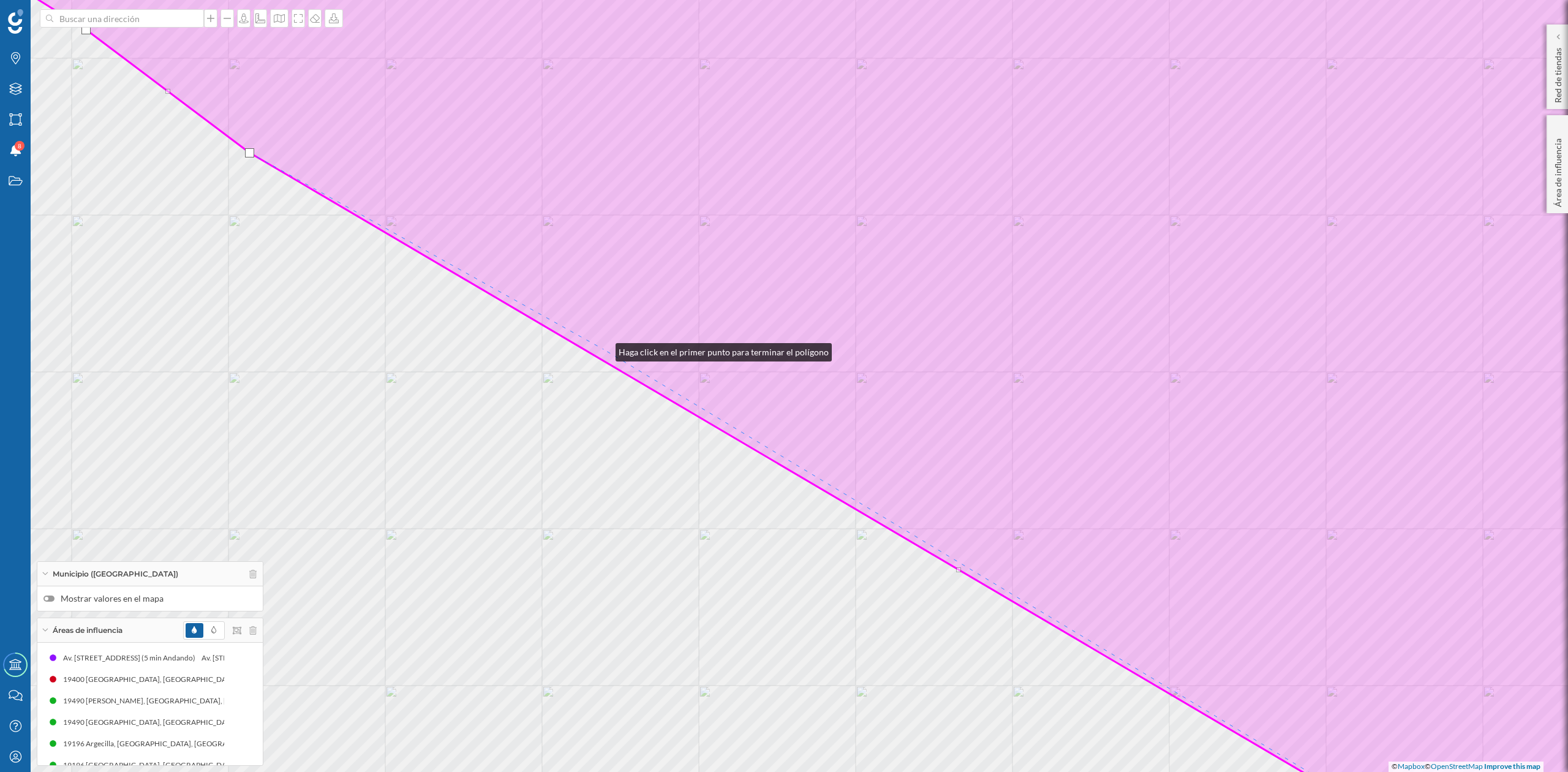
click at [603, 349] on icon at bounding box center [820, 386] width 1815 height 930
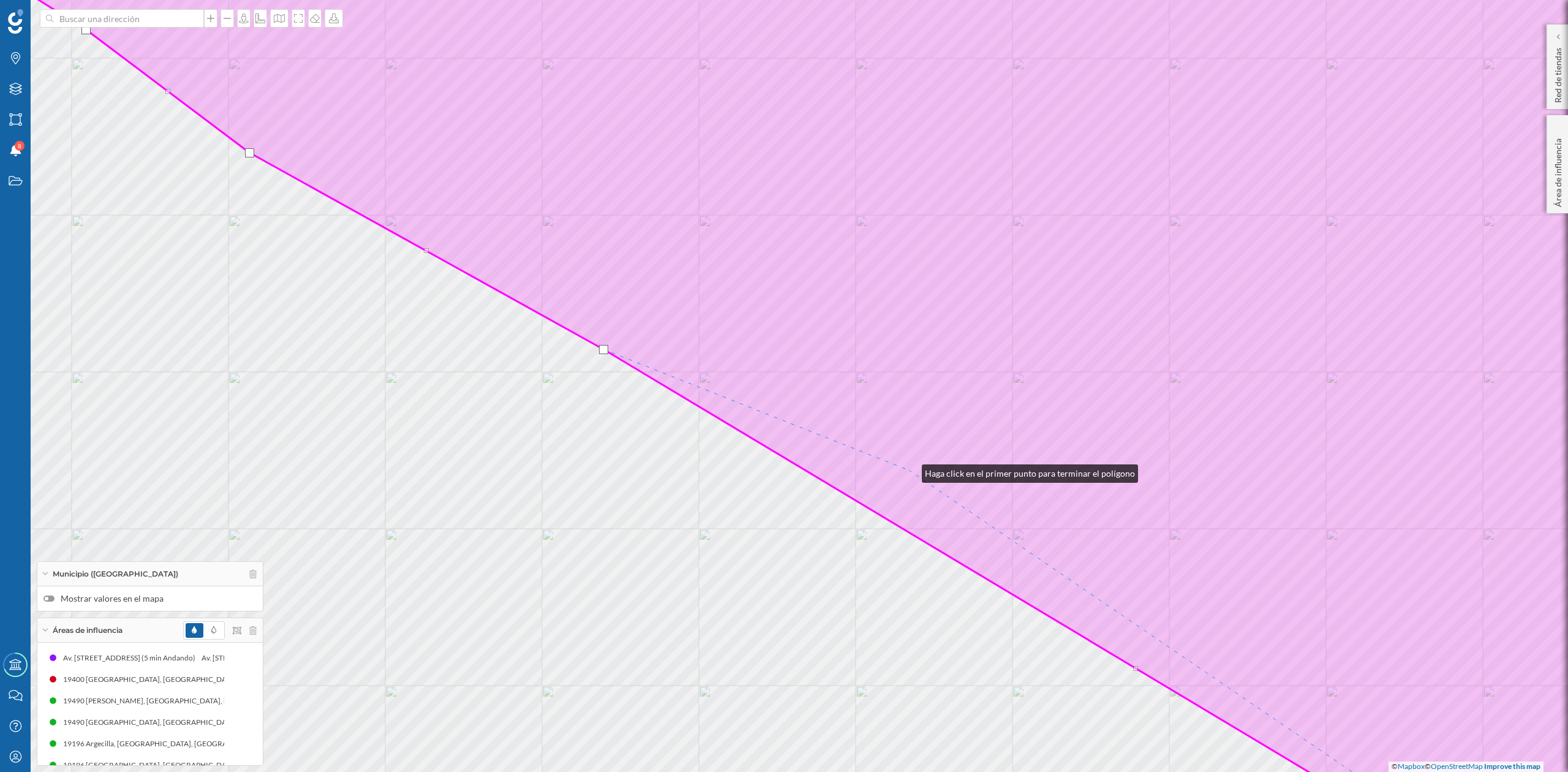
click at [910, 471] on icon at bounding box center [820, 386] width 1815 height 930
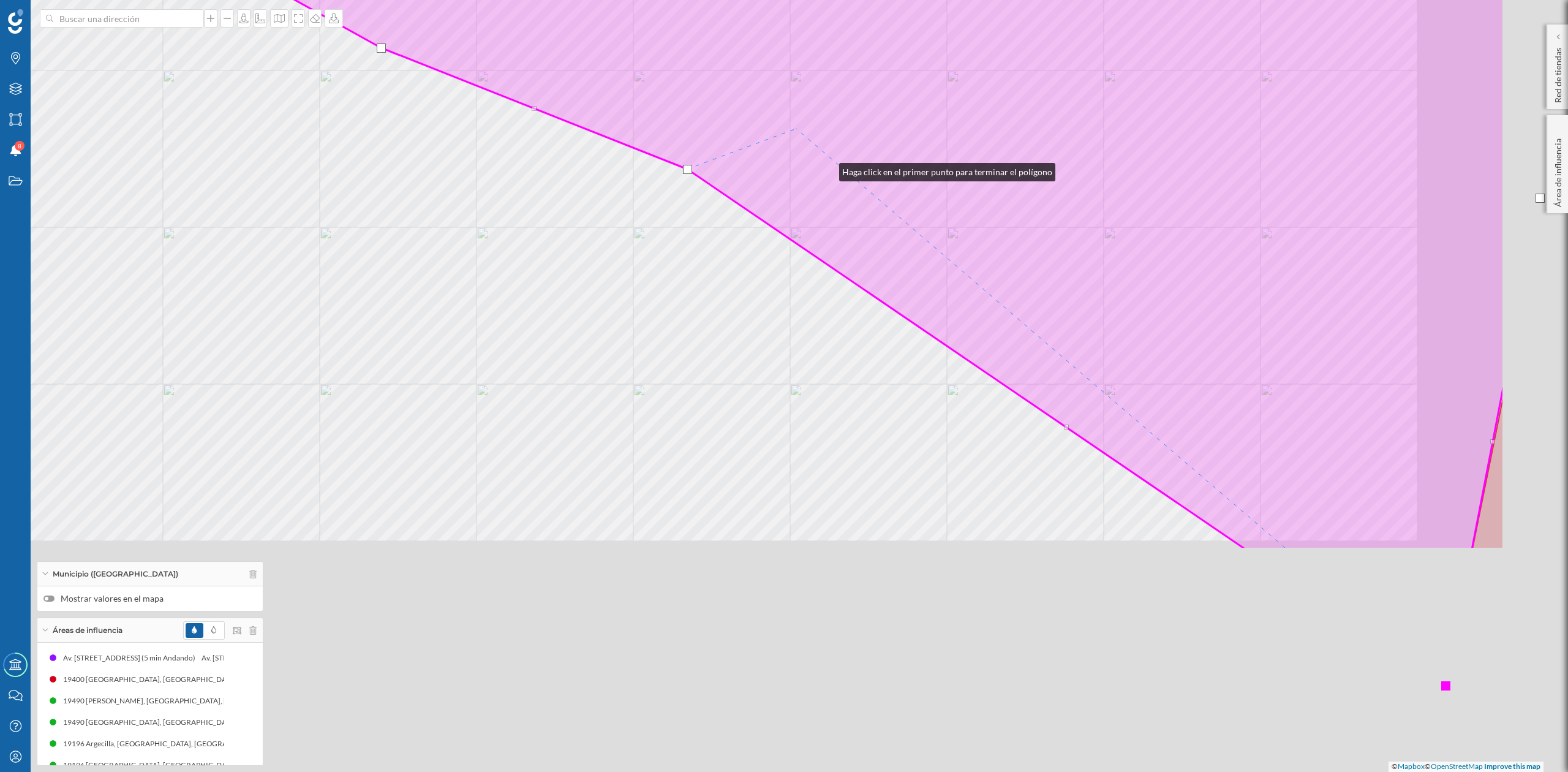
drag, startPoint x: 1049, startPoint y: 471, endPoint x: 807, endPoint y: 134, distance: 414.9
click at [807, 134] on icon at bounding box center [598, 85] width 1815 height 930
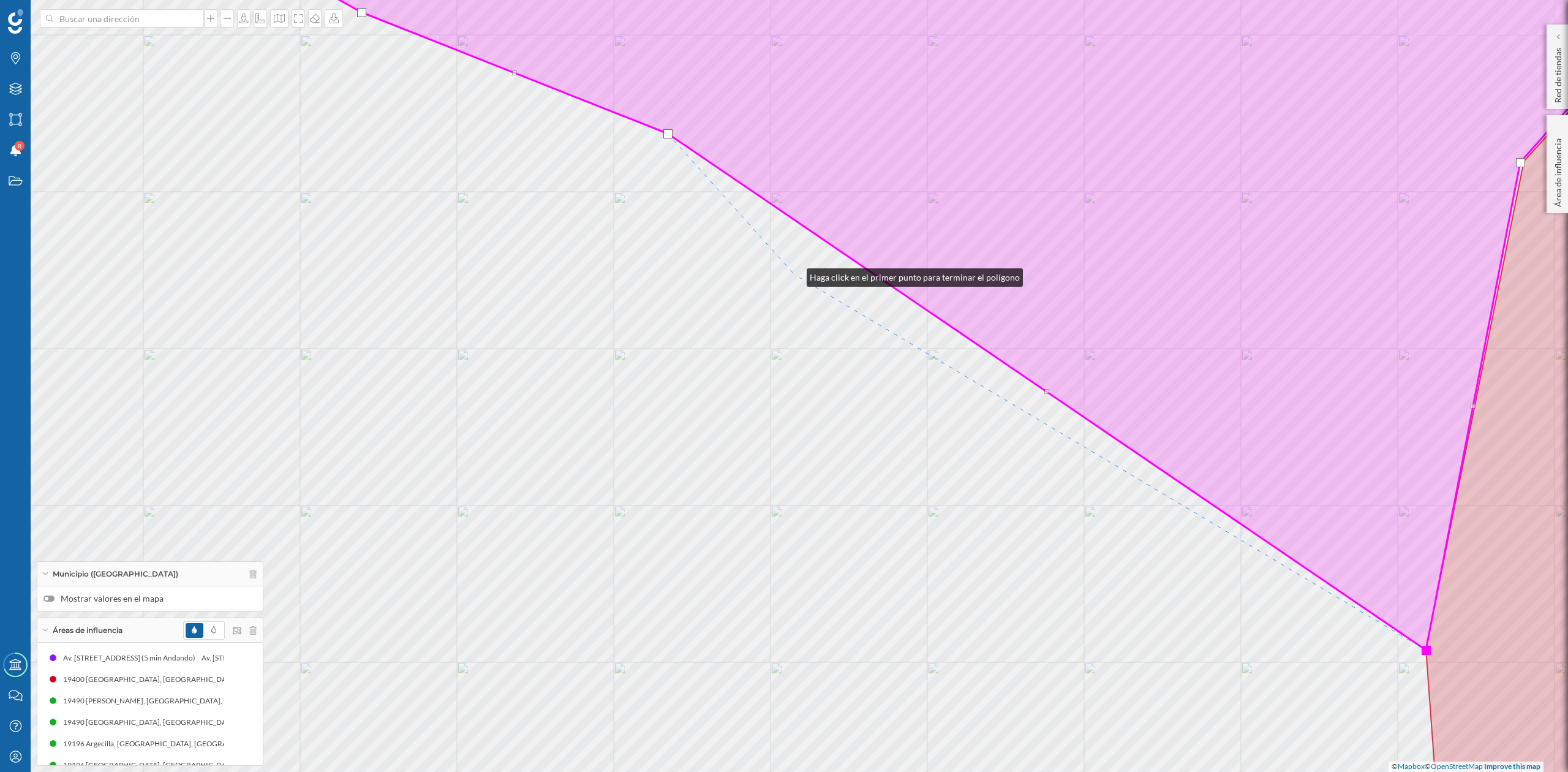
click at [795, 274] on div "© Mapbox © OpenStreetMap Improve this map" at bounding box center [784, 386] width 1568 height 772
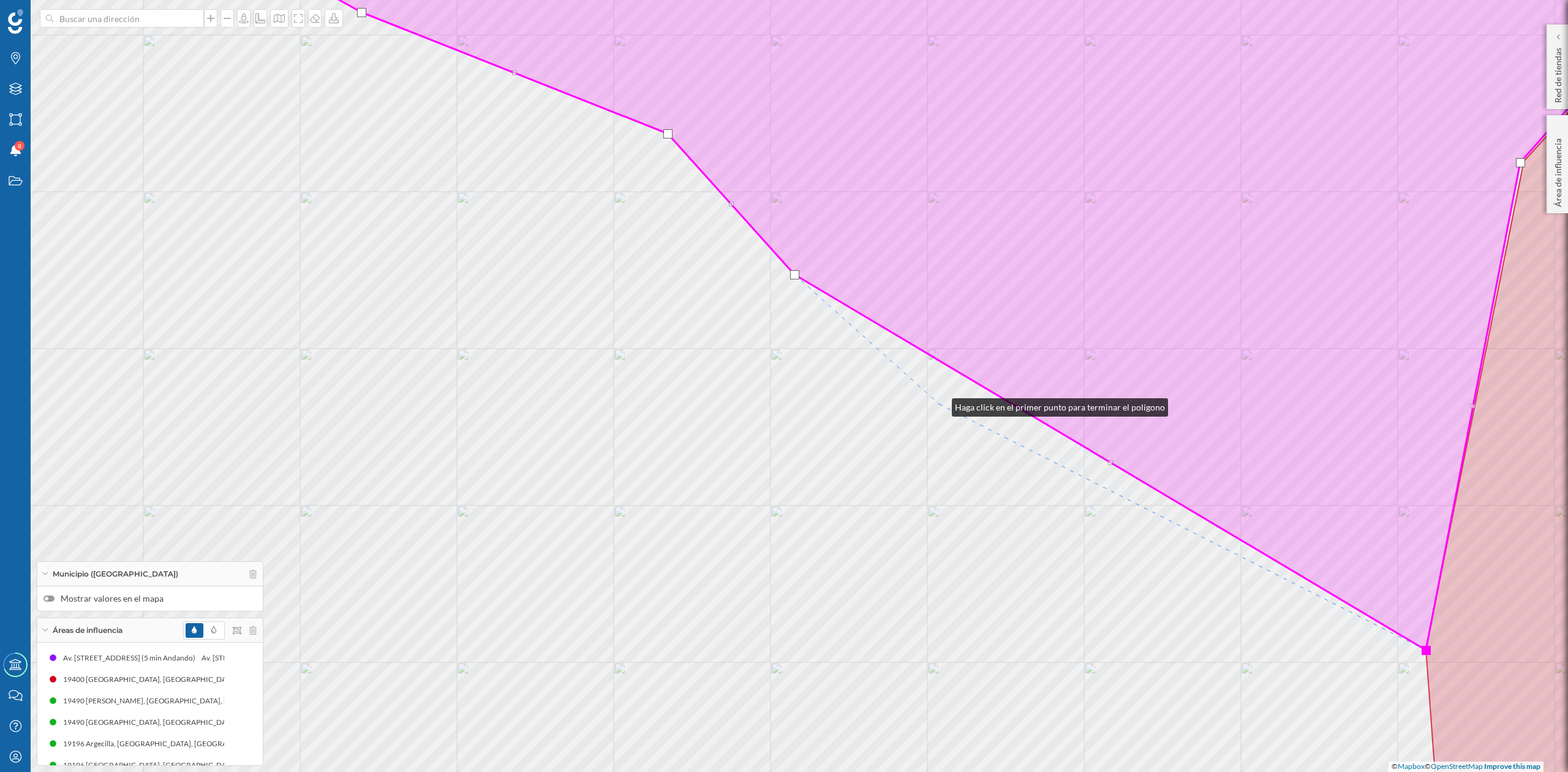
click at [940, 405] on div "© Mapbox © OpenStreetMap Improve this map" at bounding box center [784, 386] width 1568 height 772
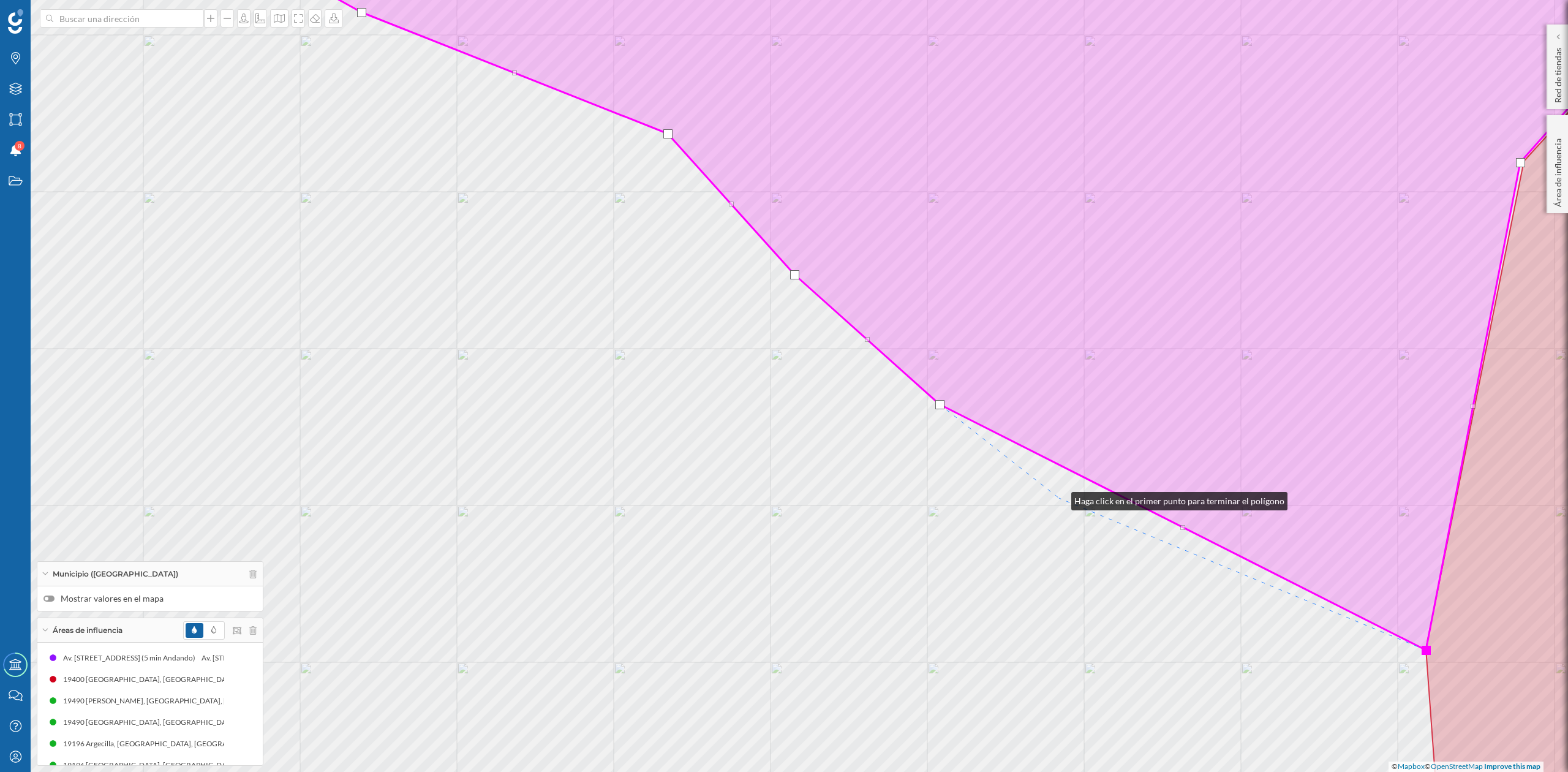
click at [1059, 498] on div "© Mapbox © OpenStreetMap Improve this map" at bounding box center [784, 386] width 1568 height 772
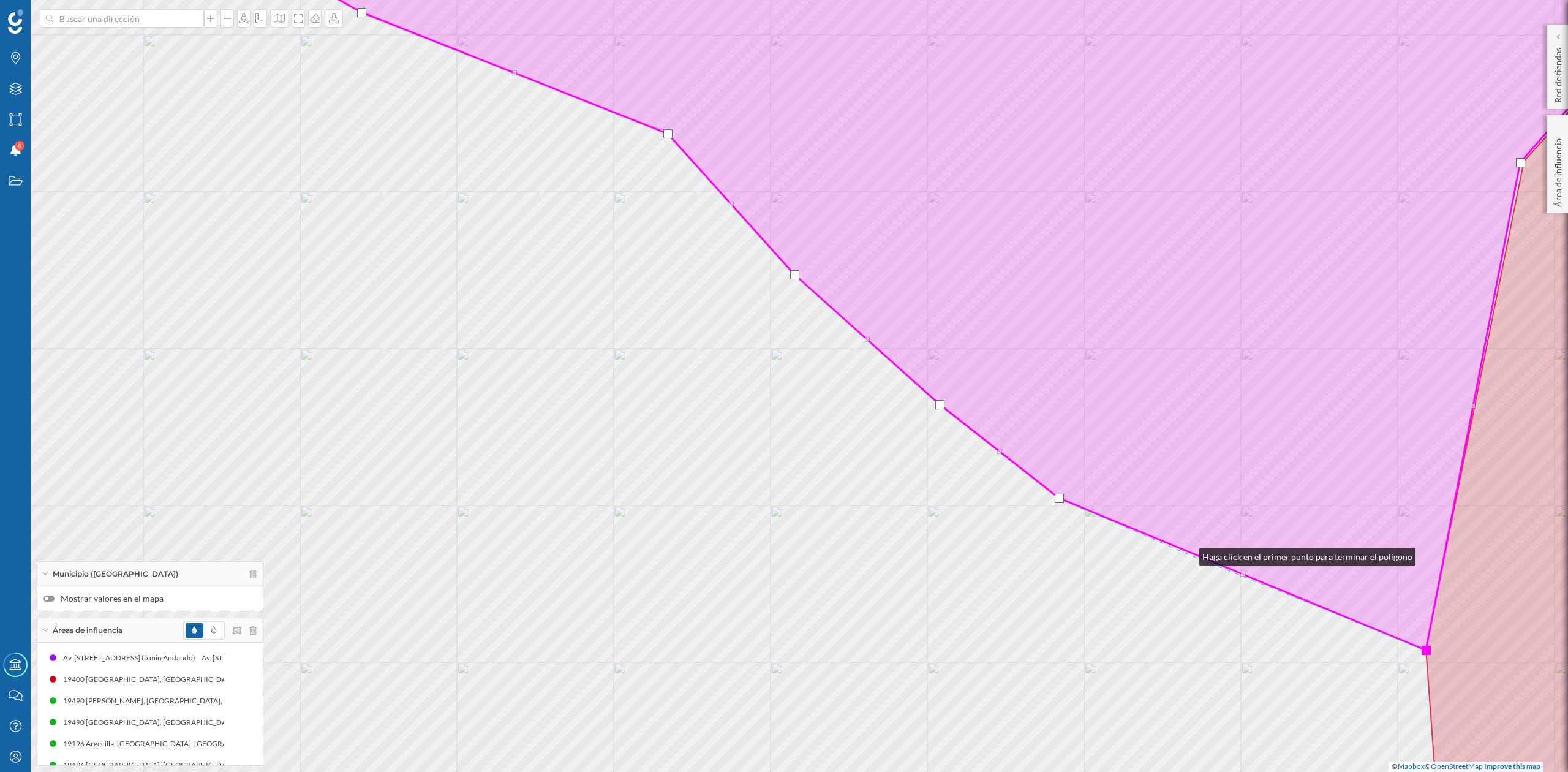
click at [1188, 553] on div "© Mapbox © OpenStreetMap Improve this map" at bounding box center [784, 386] width 1568 height 772
click at [1250, 591] on div "© Mapbox © OpenStreetMap Improve this map" at bounding box center [784, 386] width 1568 height 772
drag, startPoint x: 1277, startPoint y: 548, endPoint x: 665, endPoint y: 302, distance: 659.6
click at [669, 307] on icon at bounding box center [962, 286] width 1530 height 730
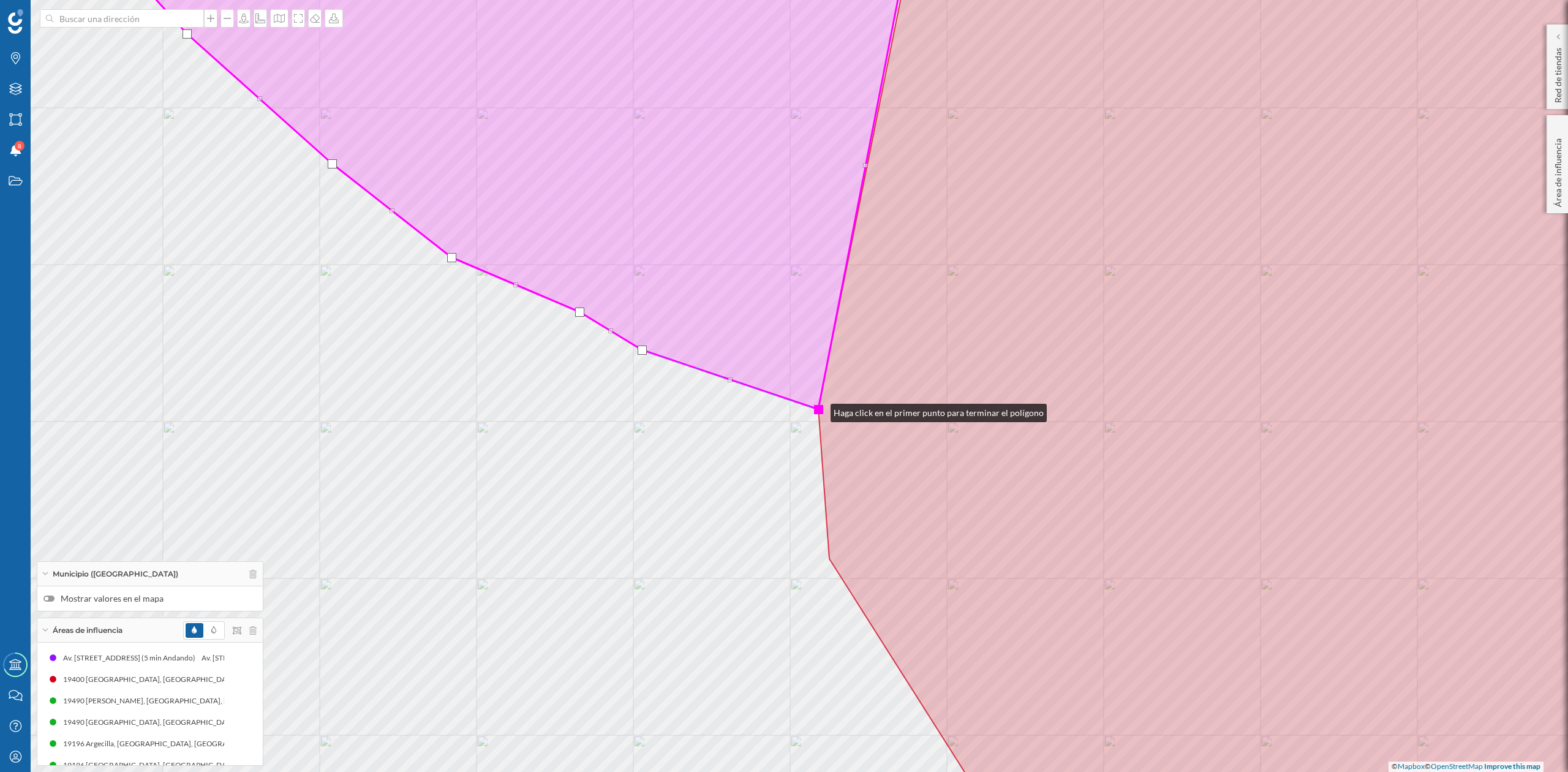
click at [819, 410] on div at bounding box center [818, 410] width 9 height 9
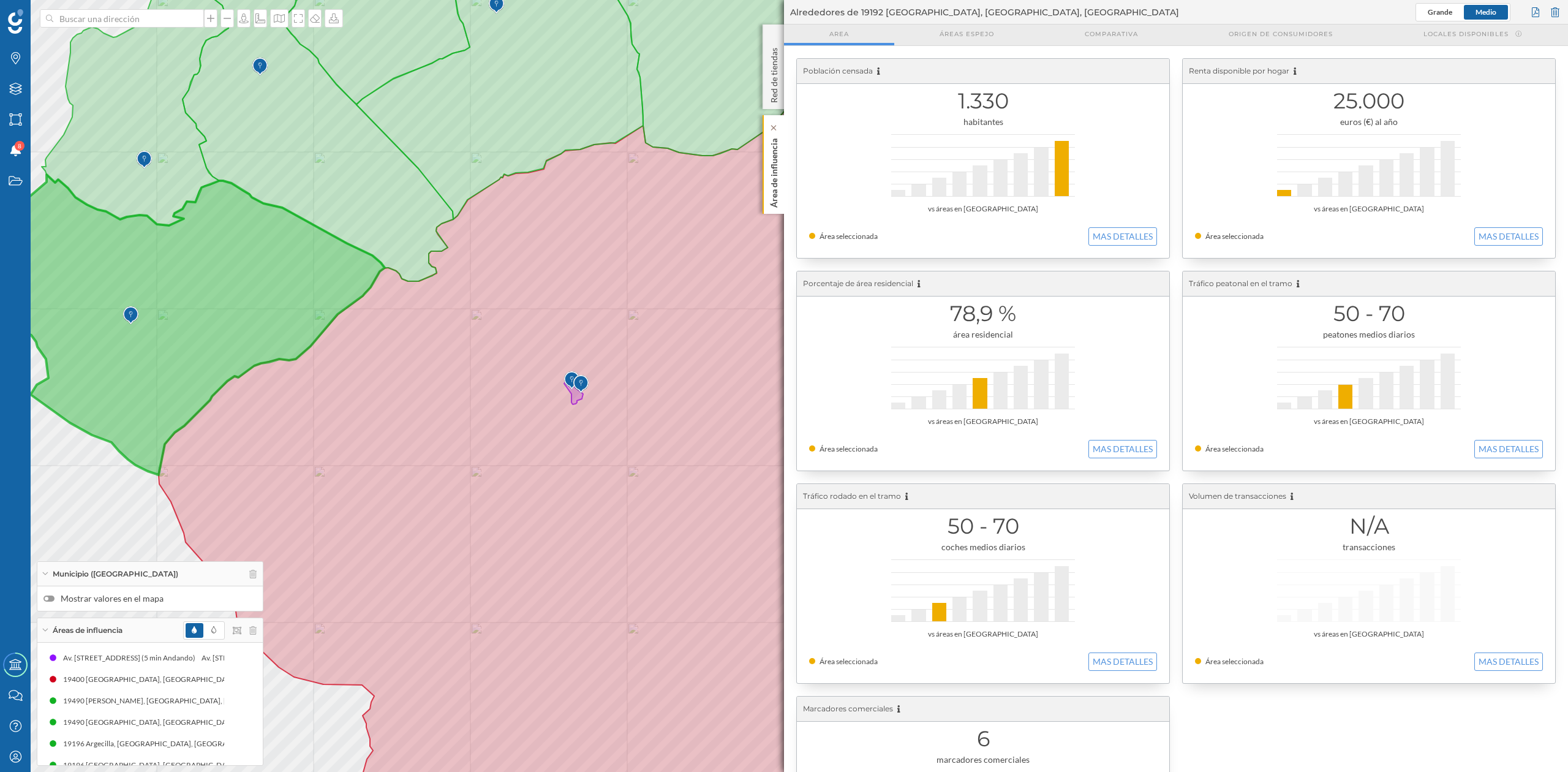
click at [769, 155] on p "Área de influencia" at bounding box center [774, 170] width 12 height 74
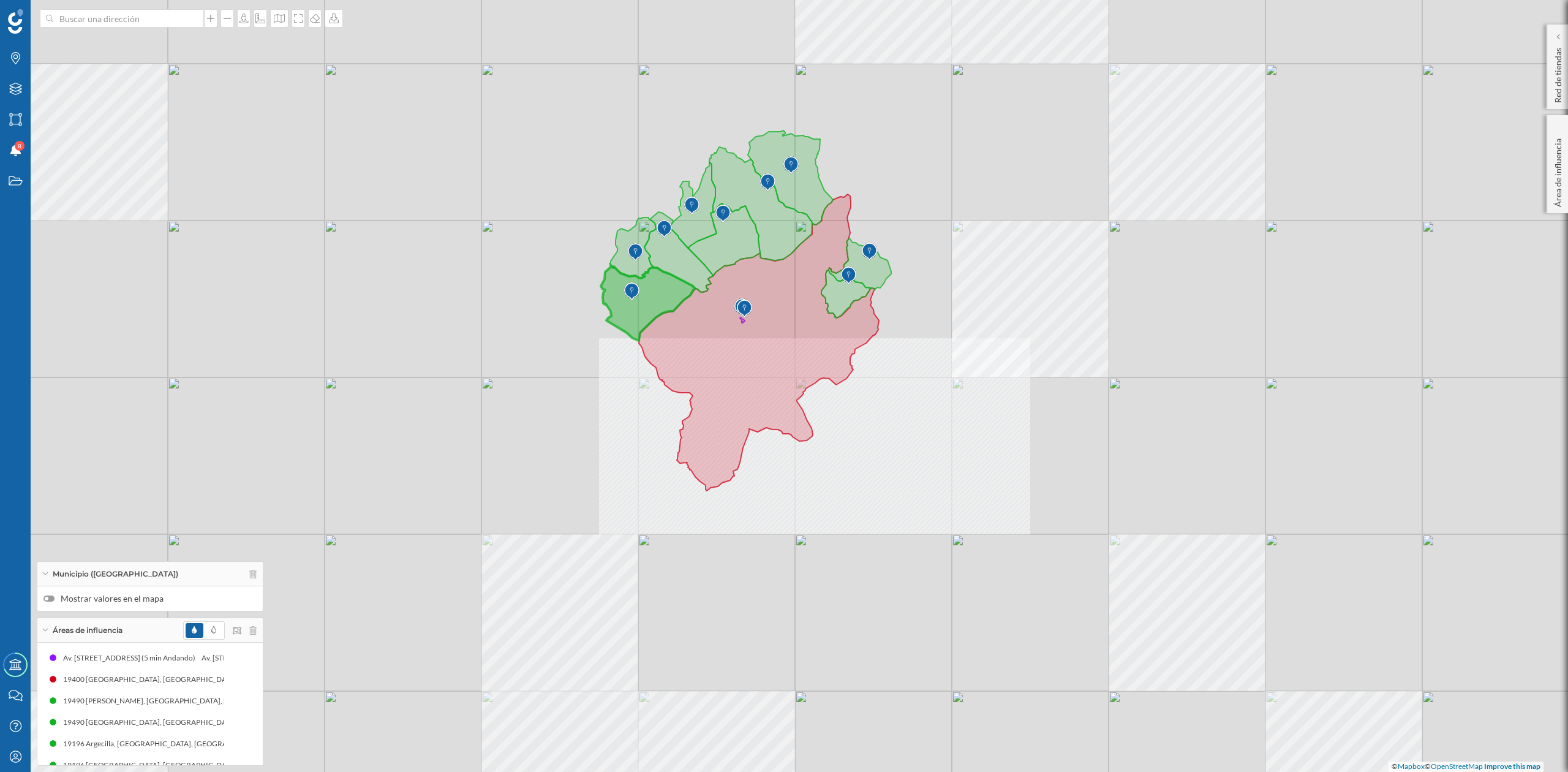
drag, startPoint x: 864, startPoint y: 454, endPoint x: 893, endPoint y: 500, distance: 54.4
click at [893, 500] on div "© Mapbox © OpenStreetMap Improve this map" at bounding box center [784, 386] width 1568 height 772
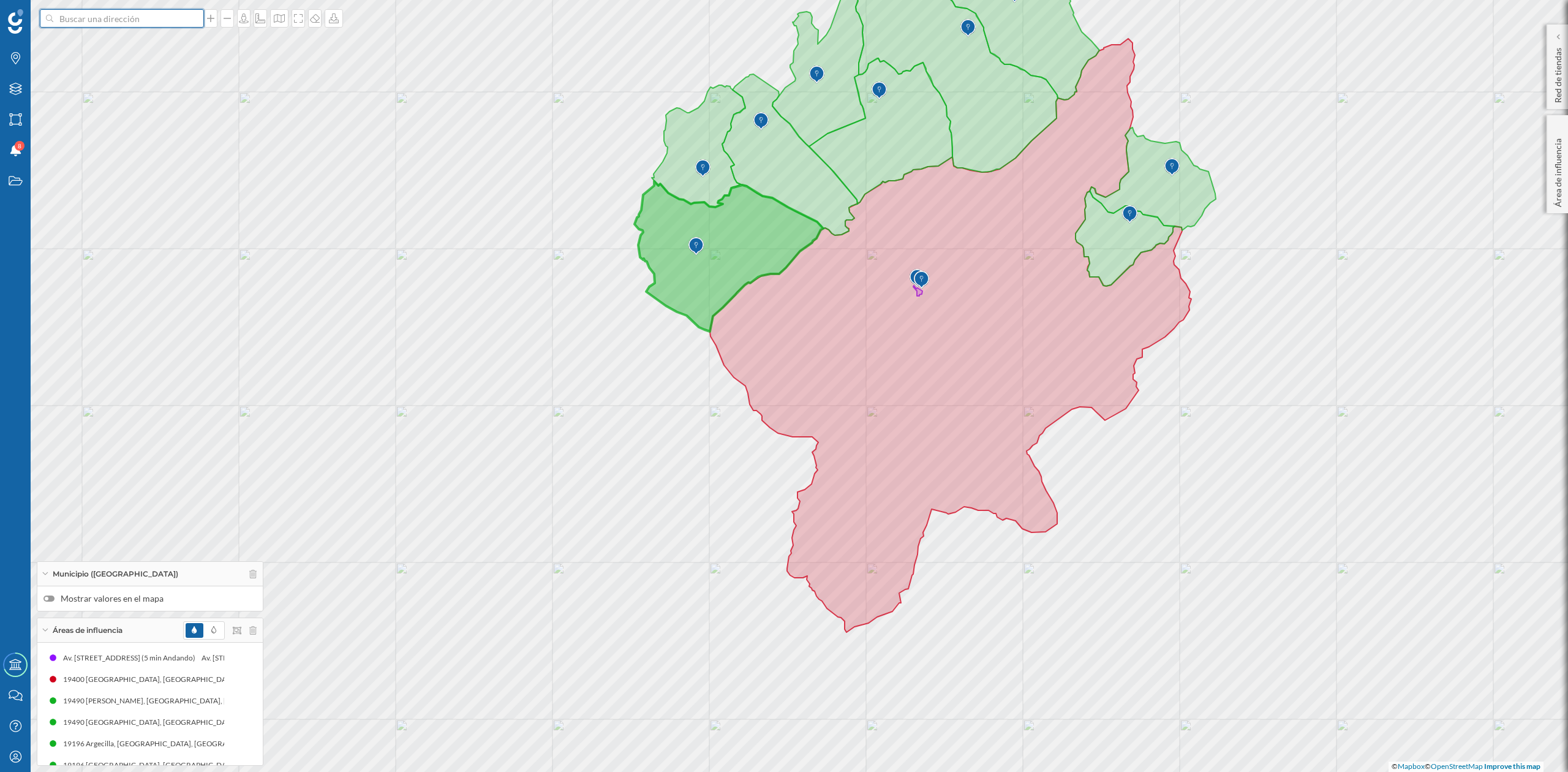
click at [155, 17] on input at bounding box center [122, 18] width 138 height 18
type input "[PERSON_NAME]"
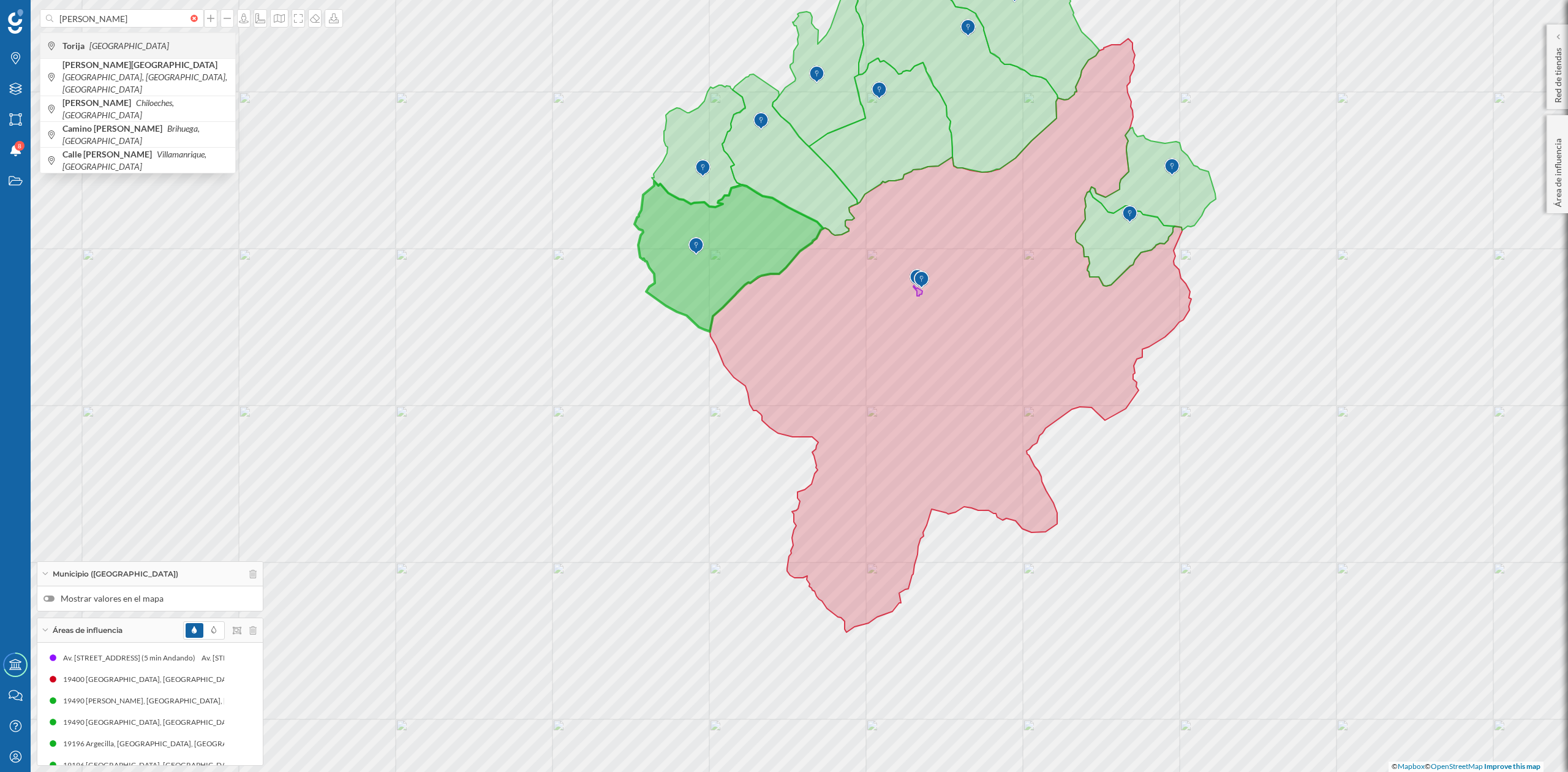
click at [106, 56] on div "[DEMOGRAPHIC_DATA] [GEOGRAPHIC_DATA]" at bounding box center [138, 45] width 195 height 26
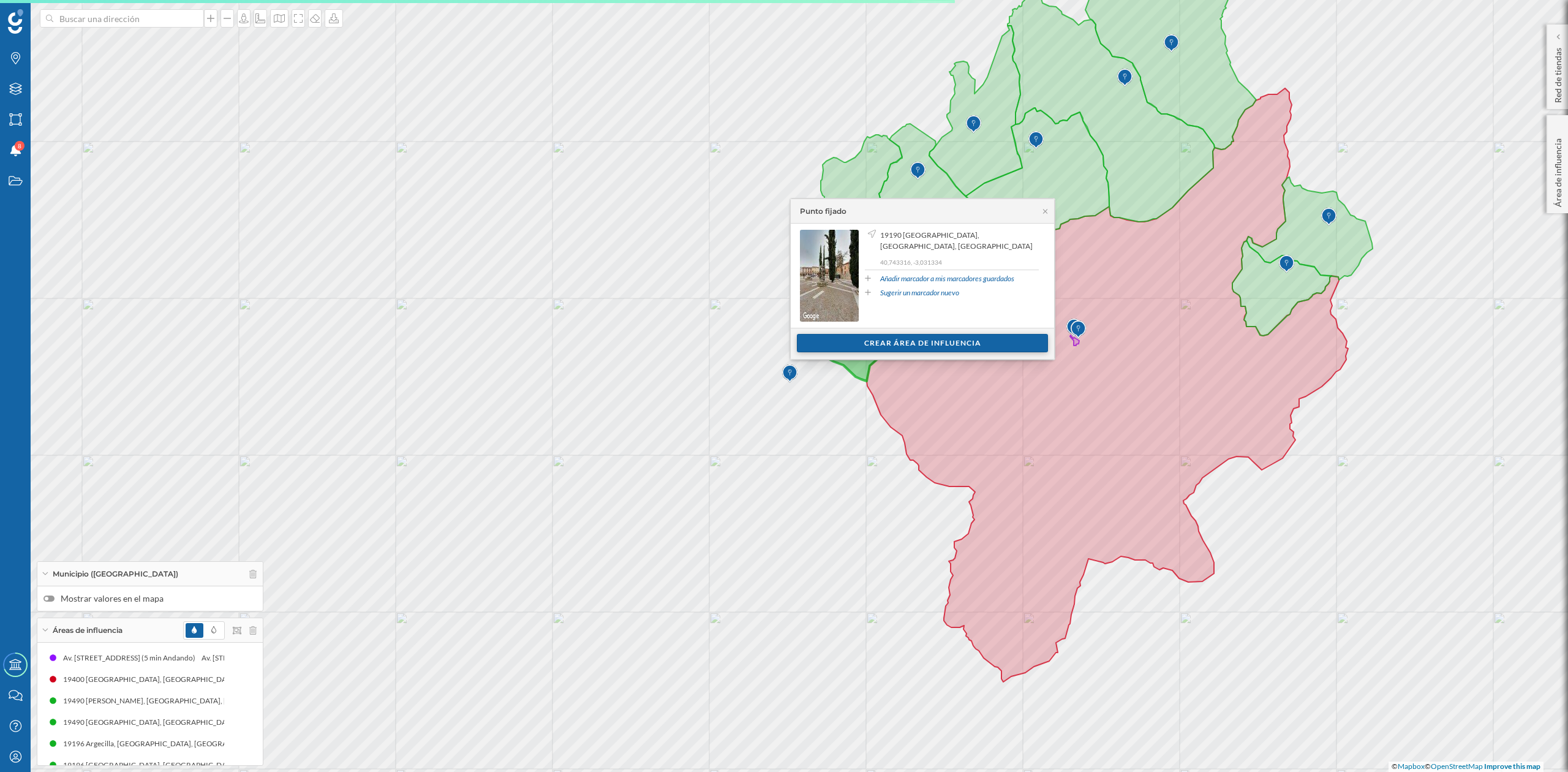
click at [944, 349] on div "Crear área de influencia" at bounding box center [922, 343] width 251 height 18
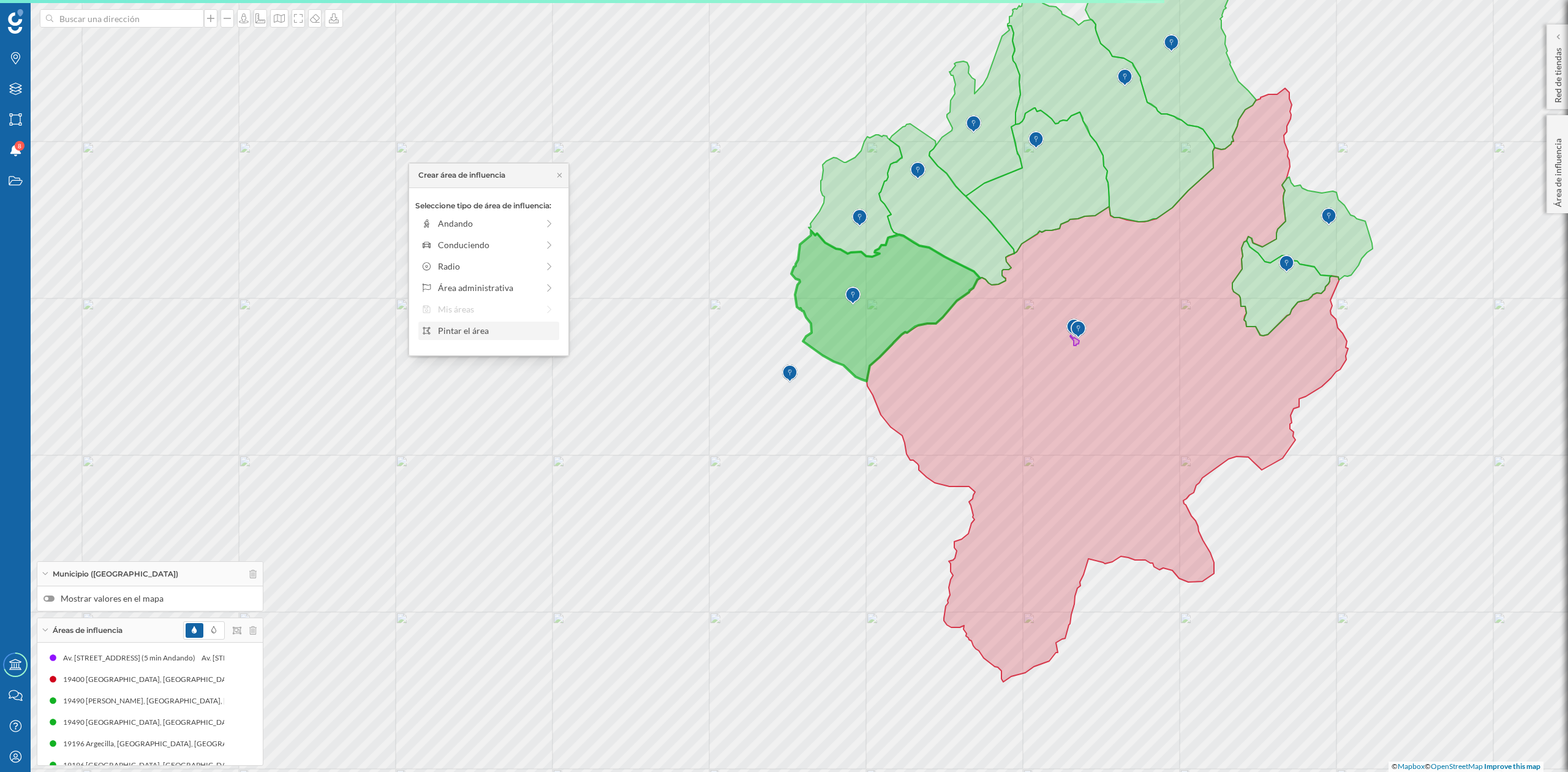
click at [462, 328] on div "Pintar el área" at bounding box center [496, 331] width 117 height 13
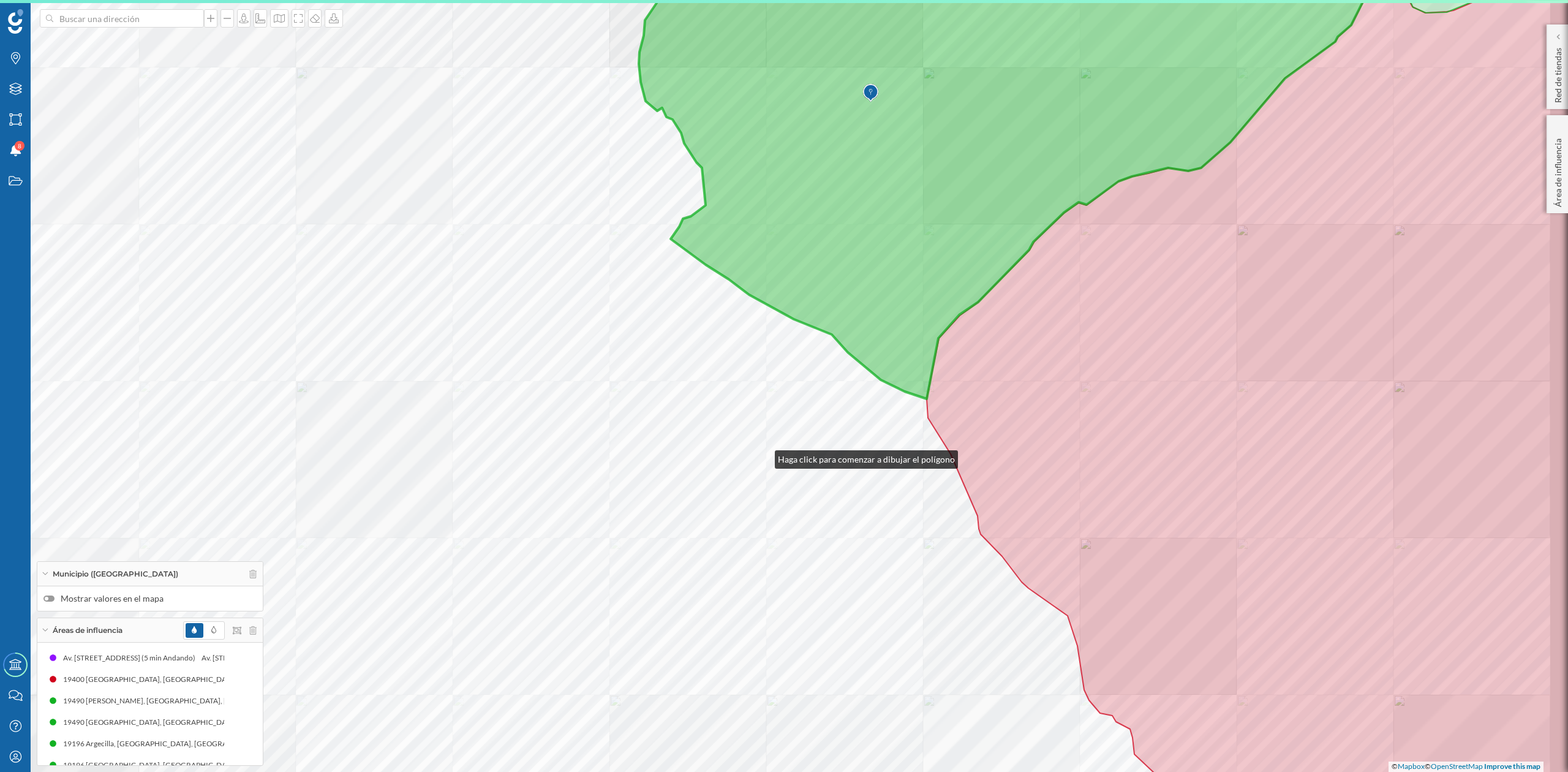
drag, startPoint x: 793, startPoint y: 420, endPoint x: 801, endPoint y: 425, distance: 9.4
click at [753, 464] on div "© Mapbox © OpenStreetMap Improve this map" at bounding box center [784, 386] width 1568 height 772
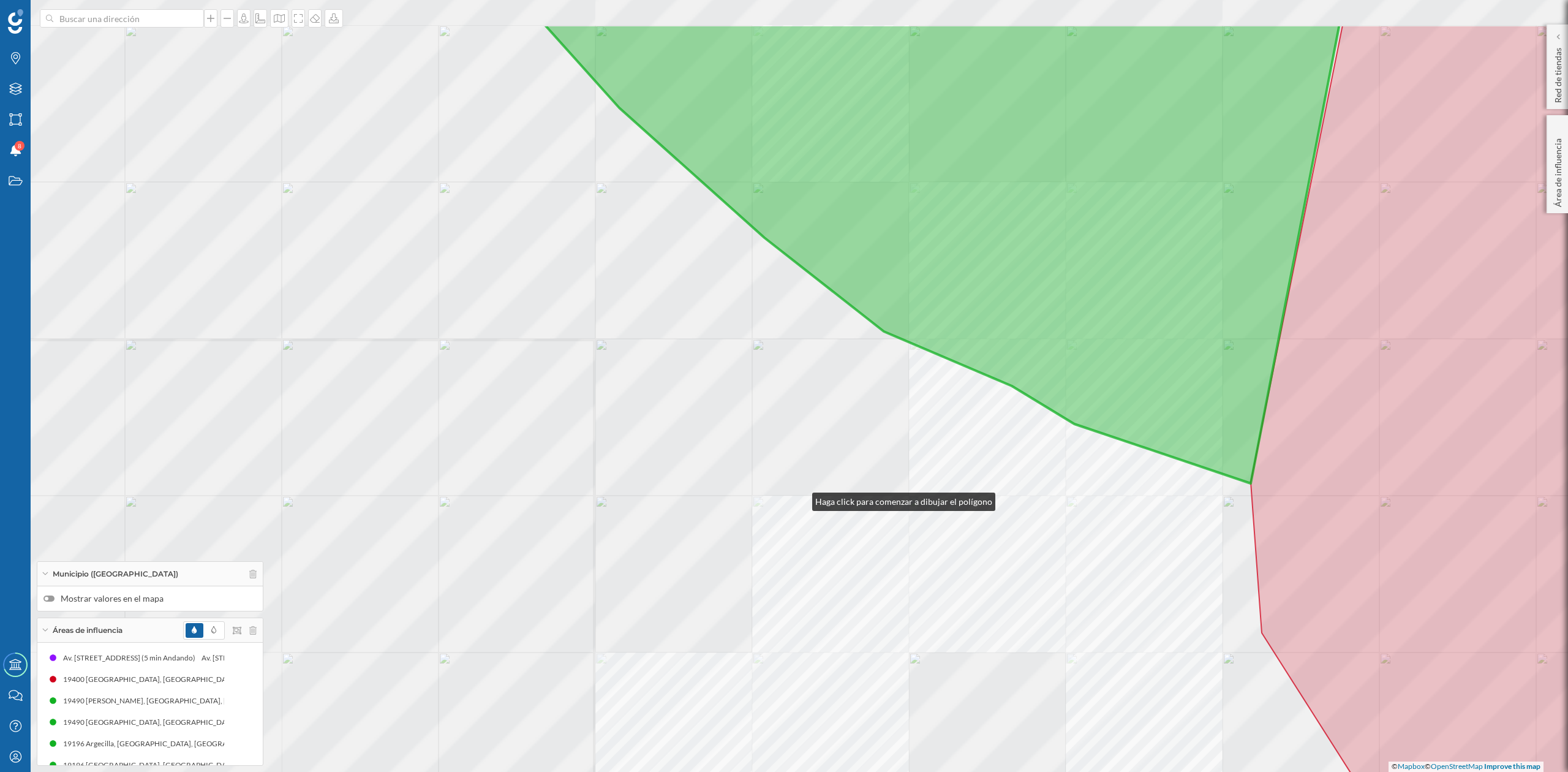
drag, startPoint x: 750, startPoint y: 400, endPoint x: 948, endPoint y: 474, distance: 211.4
click at [802, 504] on div "© Mapbox © OpenStreetMap Improve this map" at bounding box center [784, 386] width 1568 height 772
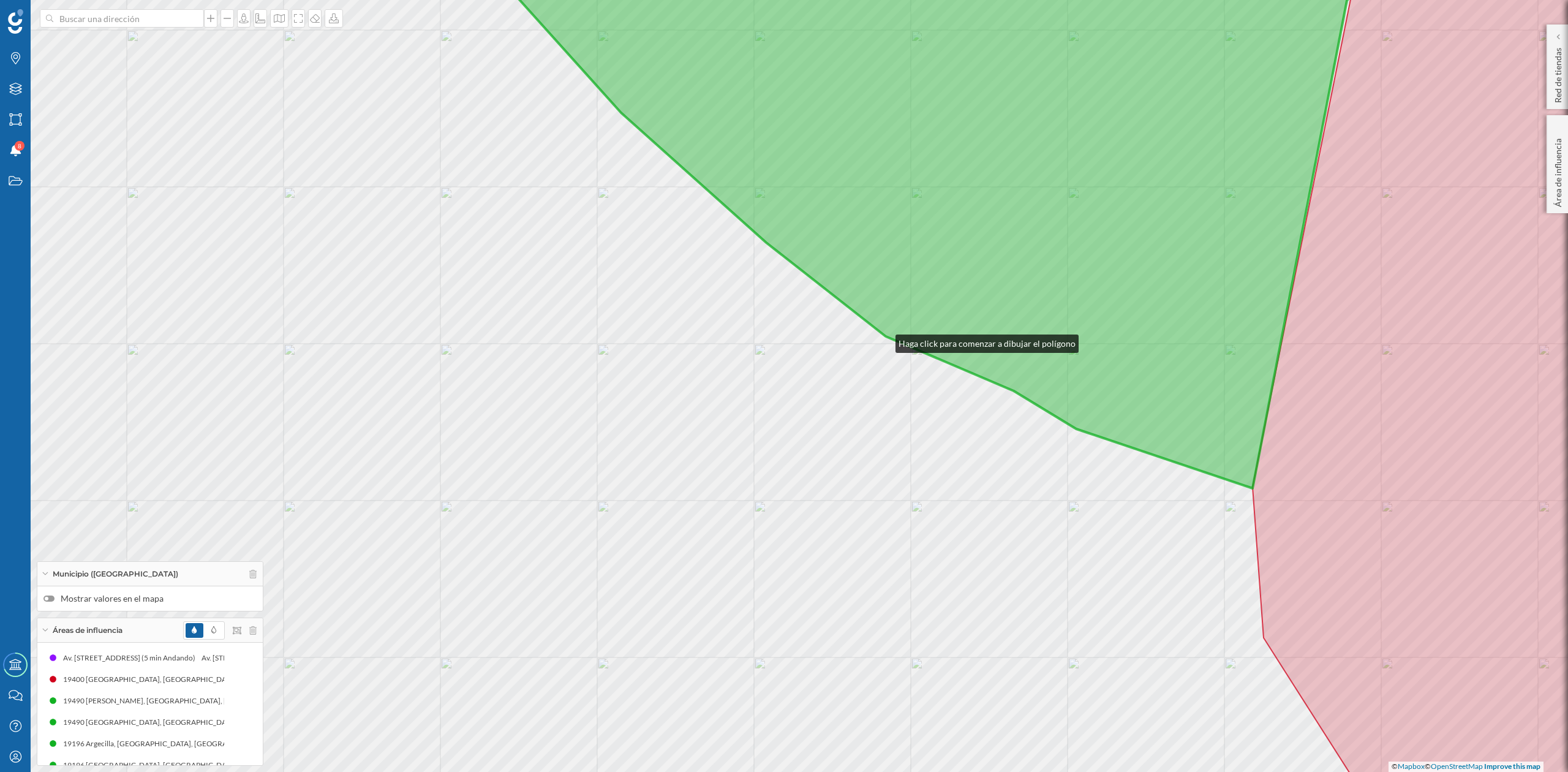
click at [883, 341] on div "© Mapbox © OpenStreetMap Improve this map" at bounding box center [784, 386] width 1568 height 772
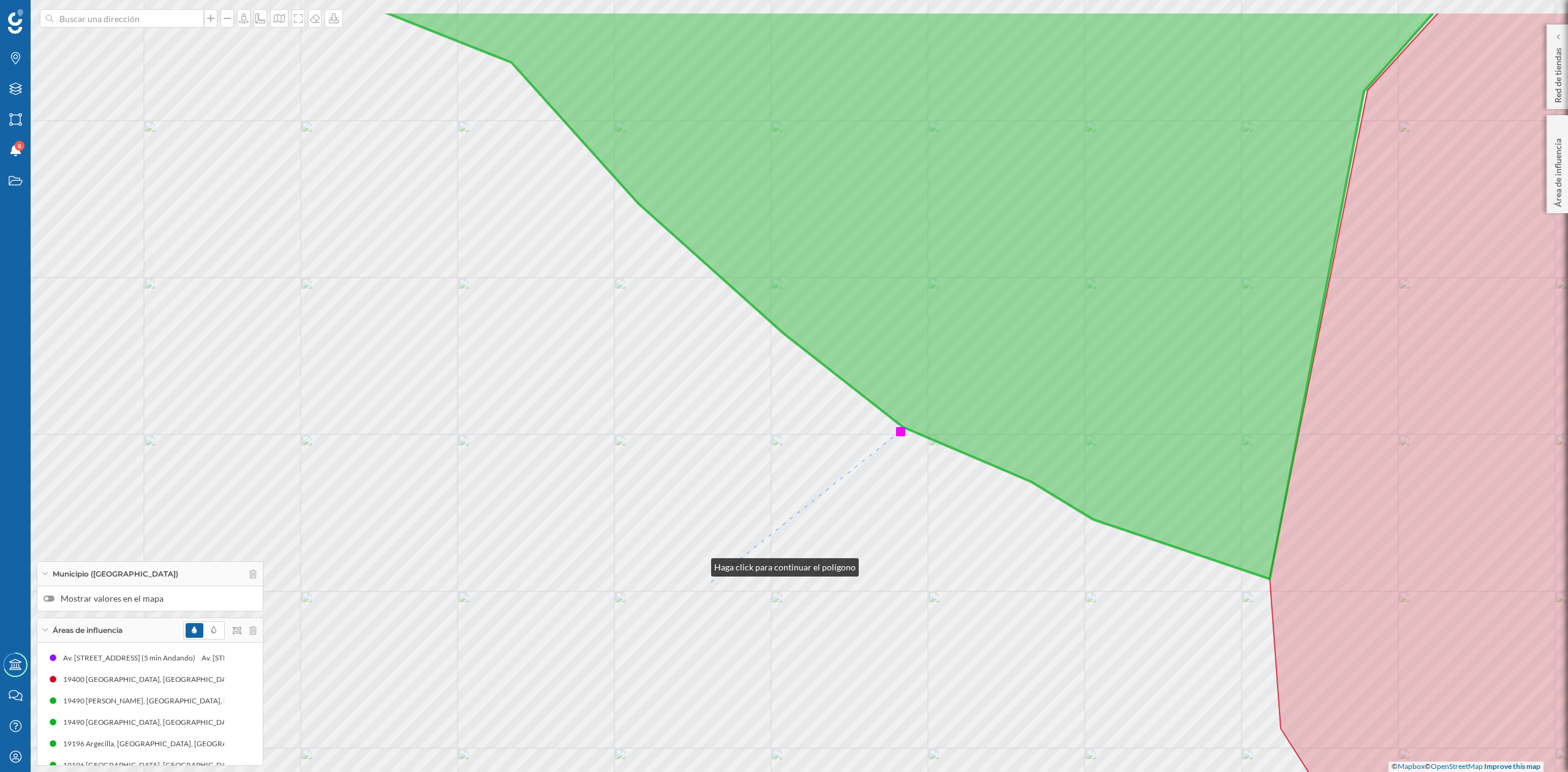
drag, startPoint x: 699, startPoint y: 565, endPoint x: 718, endPoint y: 577, distance: 22.5
click at [718, 591] on div "© Mapbox © OpenStreetMap Improve this map" at bounding box center [784, 386] width 1568 height 772
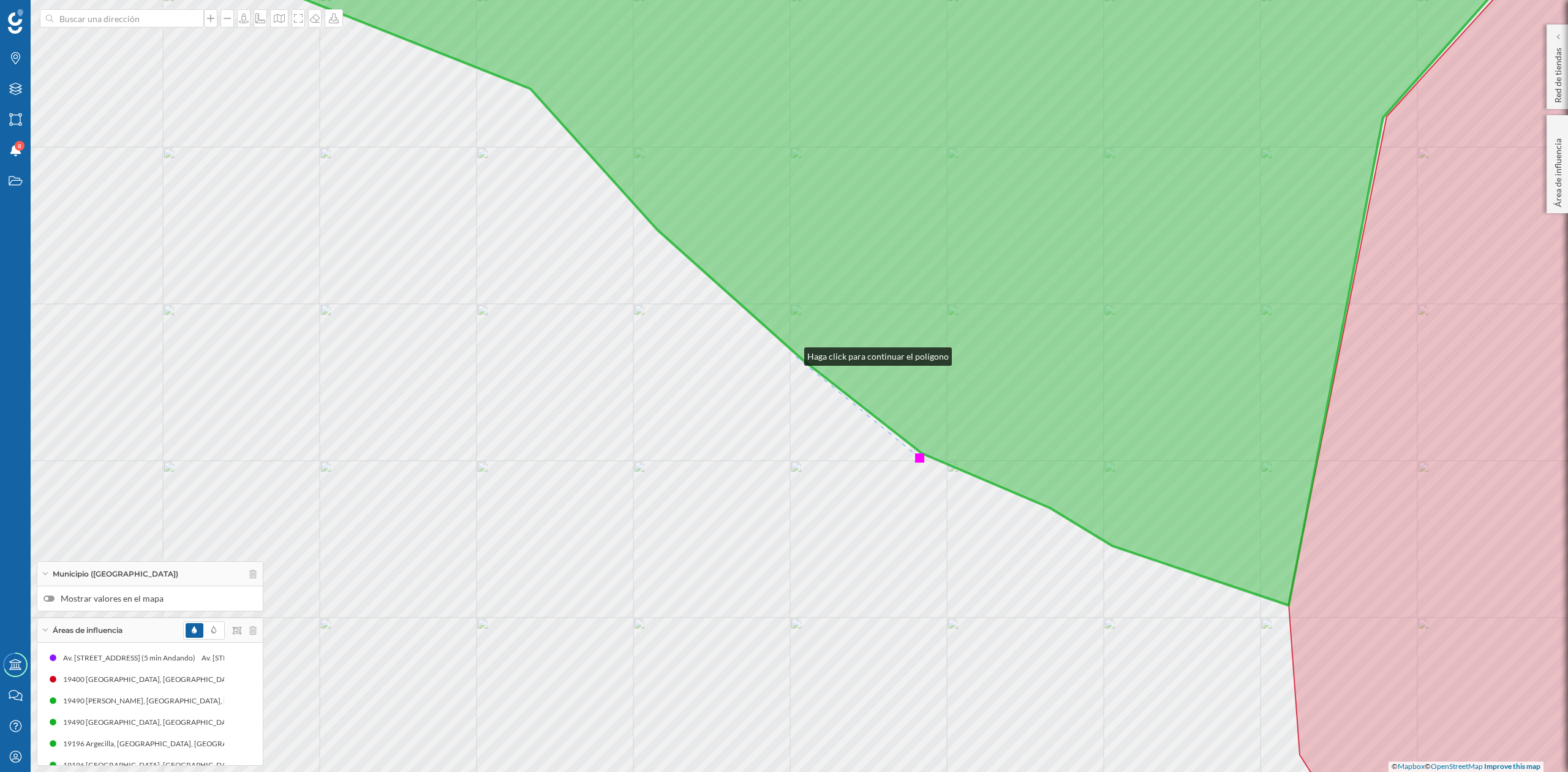
click at [792, 354] on div "© Mapbox © OpenStreetMap Improve this map" at bounding box center [784, 386] width 1568 height 772
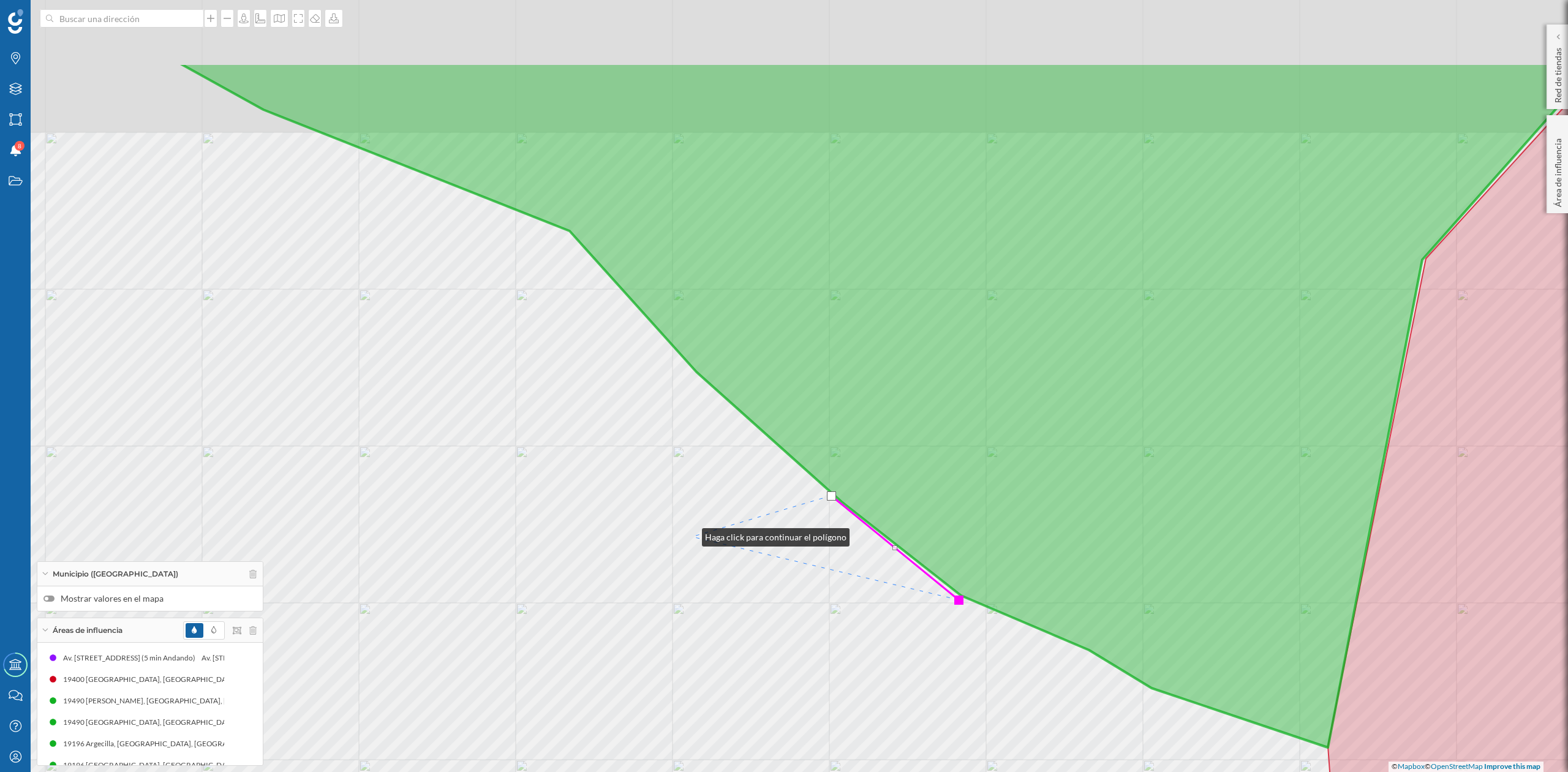
drag, startPoint x: 651, startPoint y: 392, endPoint x: 690, endPoint y: 535, distance: 148.2
click at [690, 535] on div "© Mapbox © OpenStreetMap Improve this map" at bounding box center [784, 386] width 1568 height 772
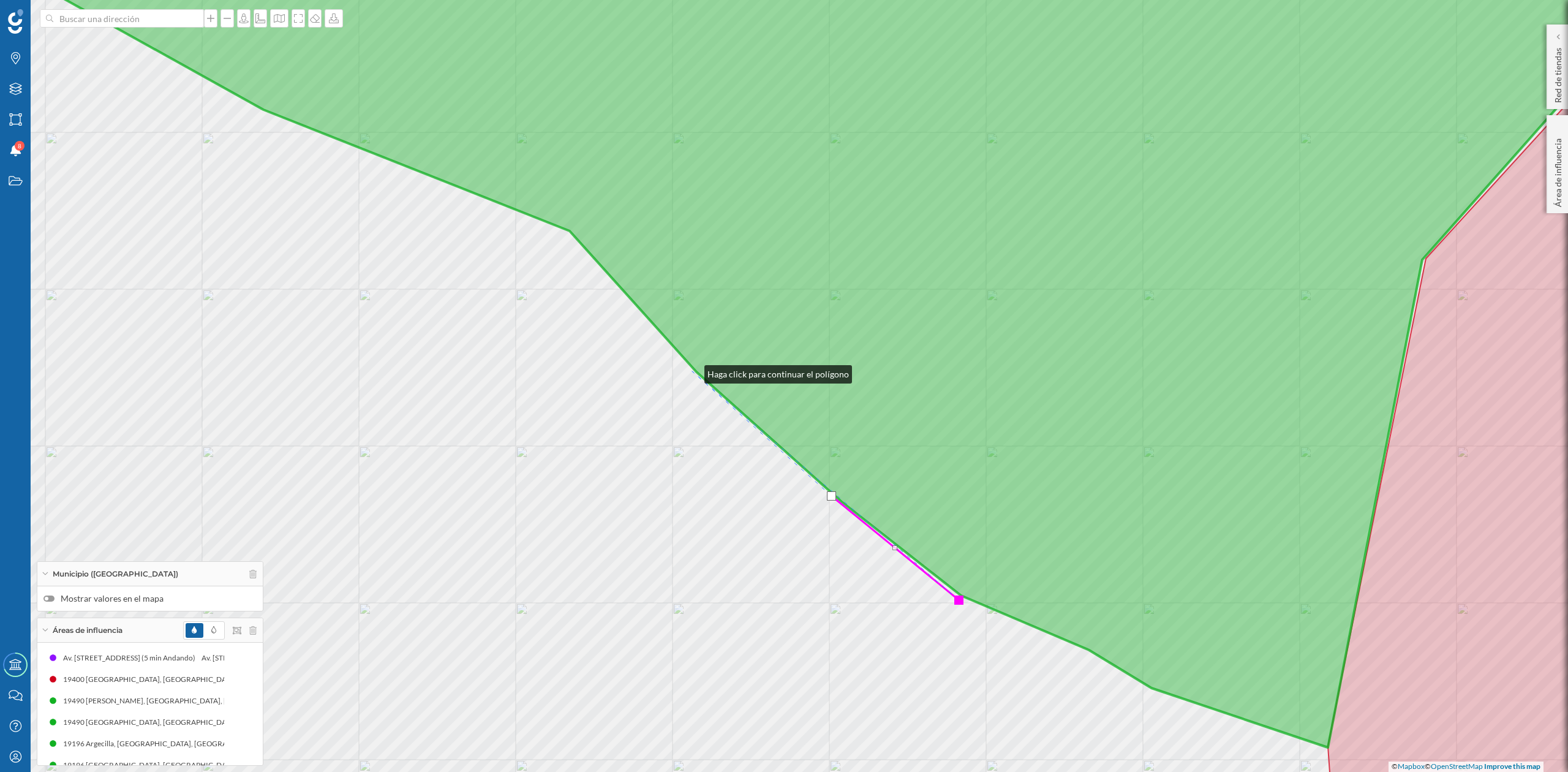
click at [694, 371] on div "© Mapbox © OpenStreetMap Improve this map" at bounding box center [784, 386] width 1568 height 772
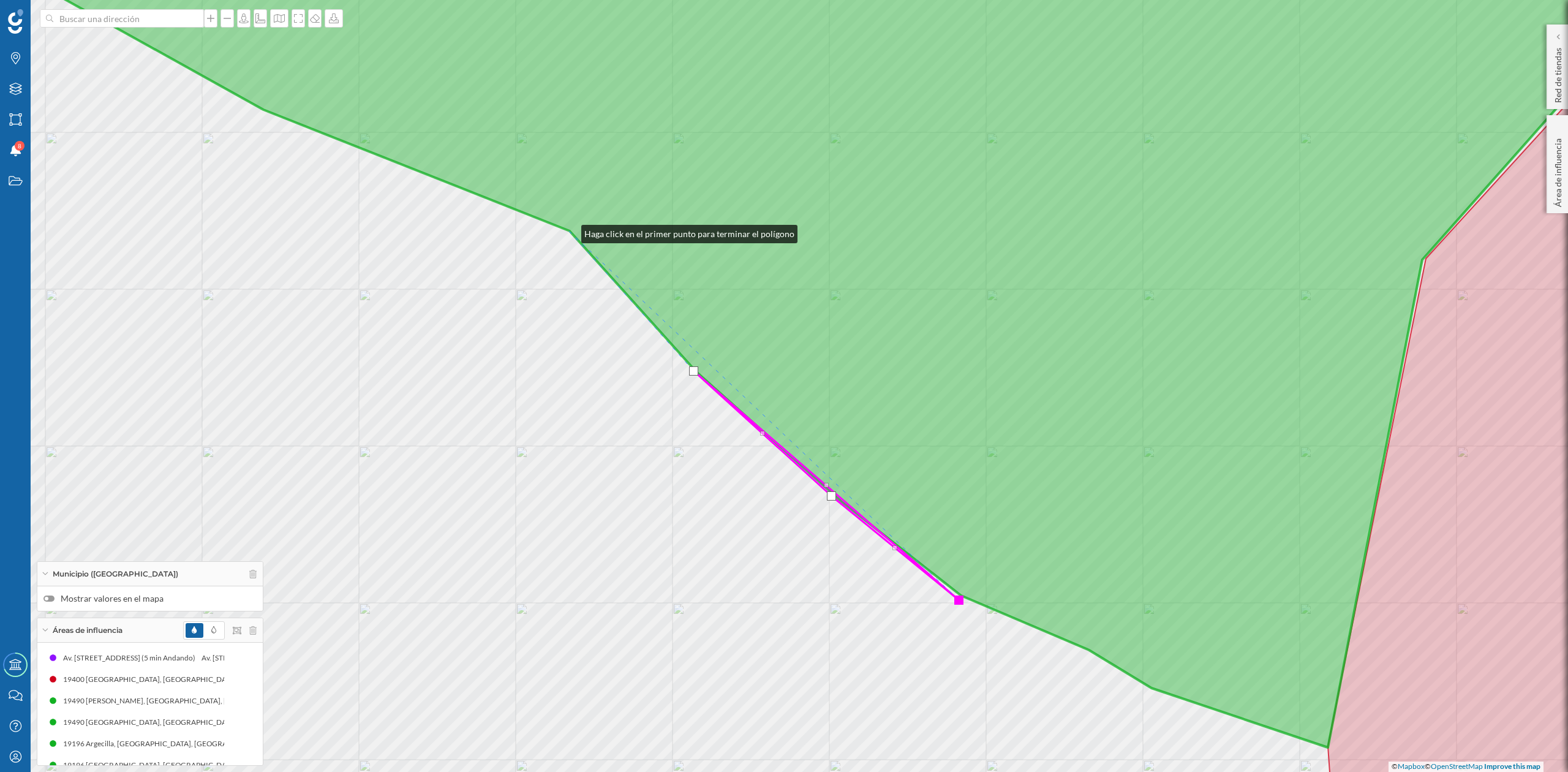
drag, startPoint x: 569, startPoint y: 231, endPoint x: 314, endPoint y: 330, distance: 273.5
click at [569, 231] on icon at bounding box center [825, 334] width 1805 height 828
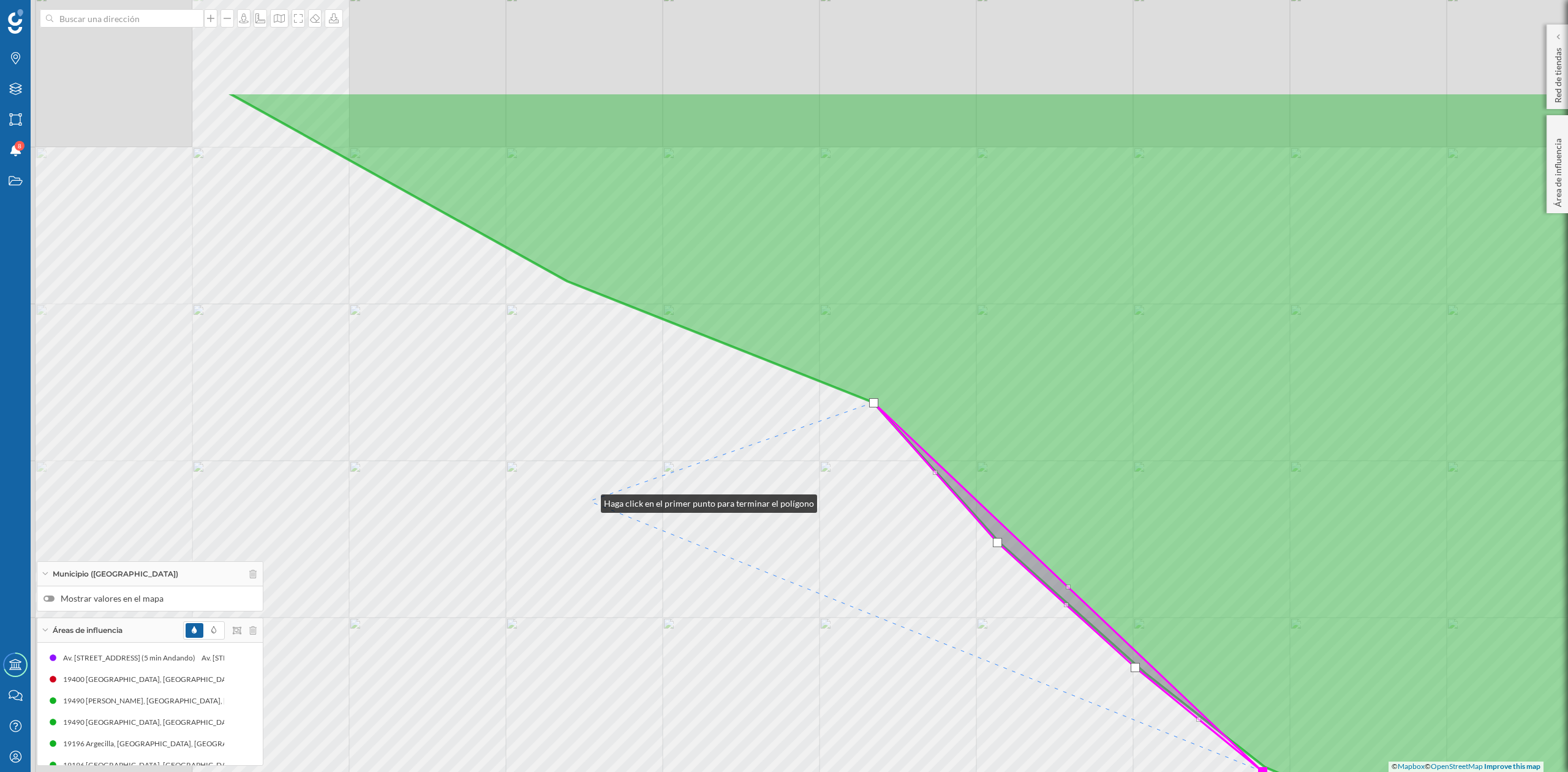
drag, startPoint x: 299, startPoint y: 342, endPoint x: 588, endPoint y: 501, distance: 329.9
click at [588, 501] on div "© Mapbox © OpenStreetMap Improve this map" at bounding box center [784, 386] width 1568 height 772
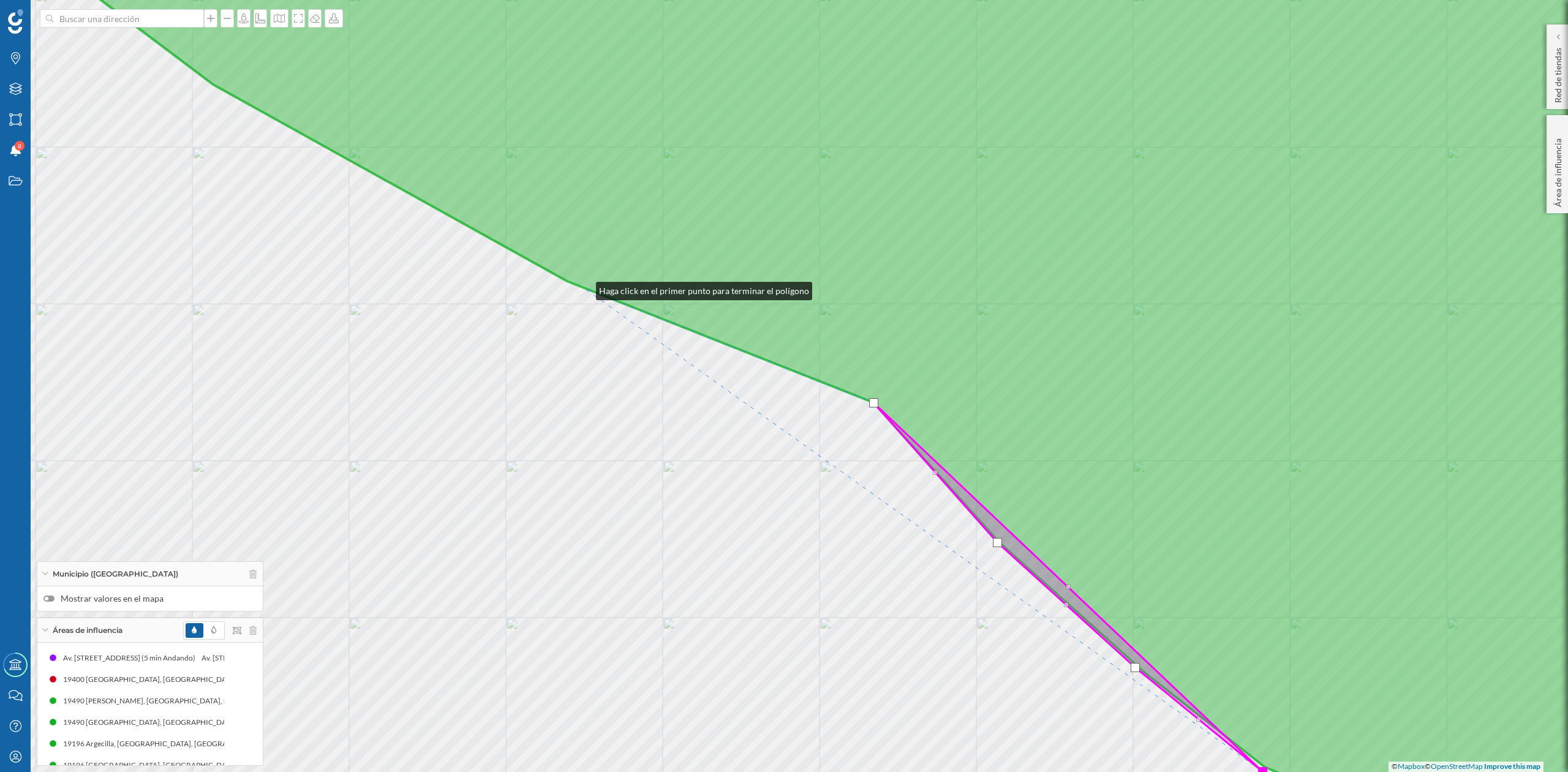
click at [583, 288] on icon at bounding box center [855, 386] width 1745 height 932
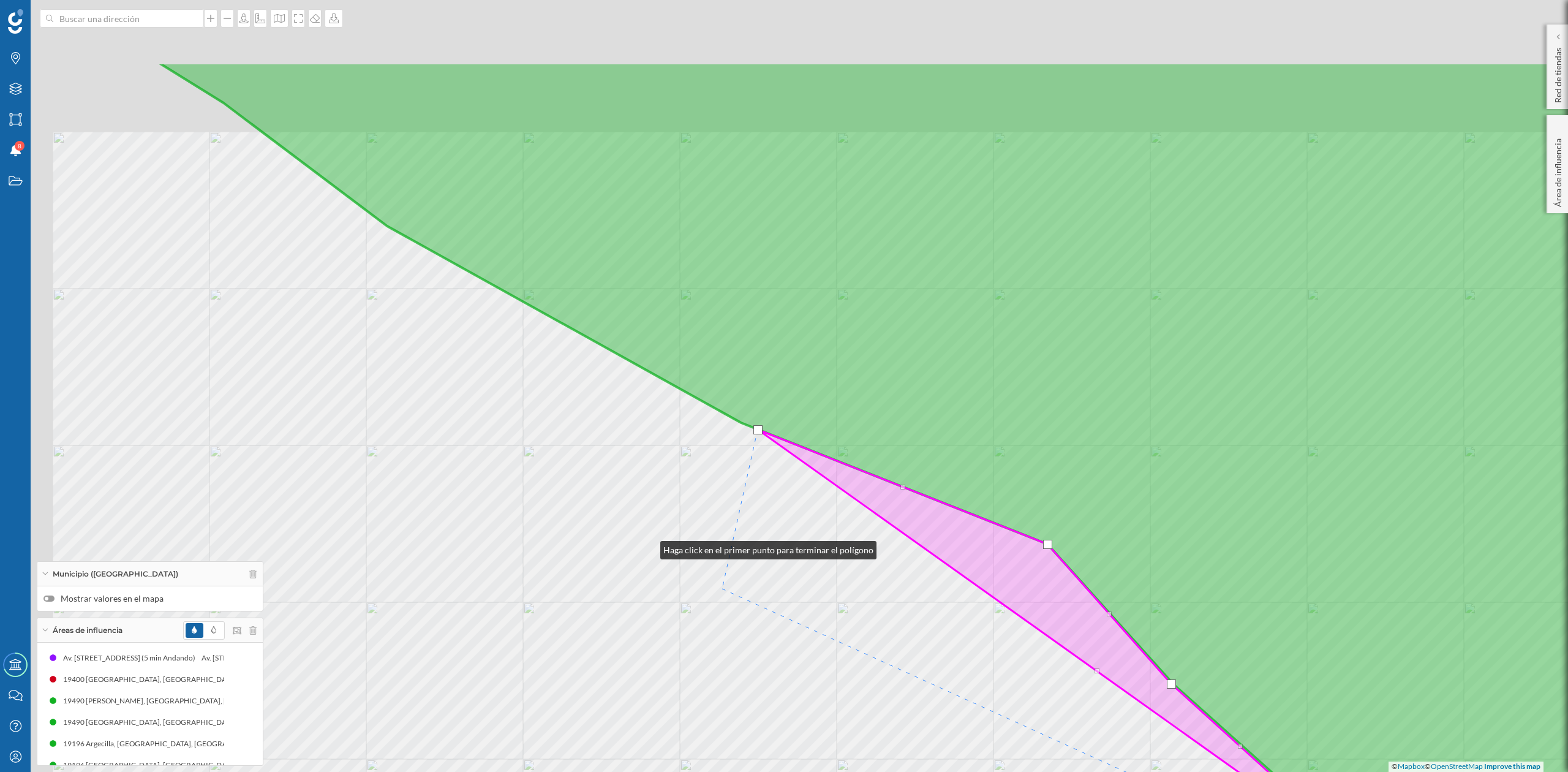
drag, startPoint x: 648, startPoint y: 547, endPoint x: 805, endPoint y: 640, distance: 182.5
click at [788, 633] on div "© Mapbox © OpenStreetMap Improve this map" at bounding box center [784, 386] width 1568 height 772
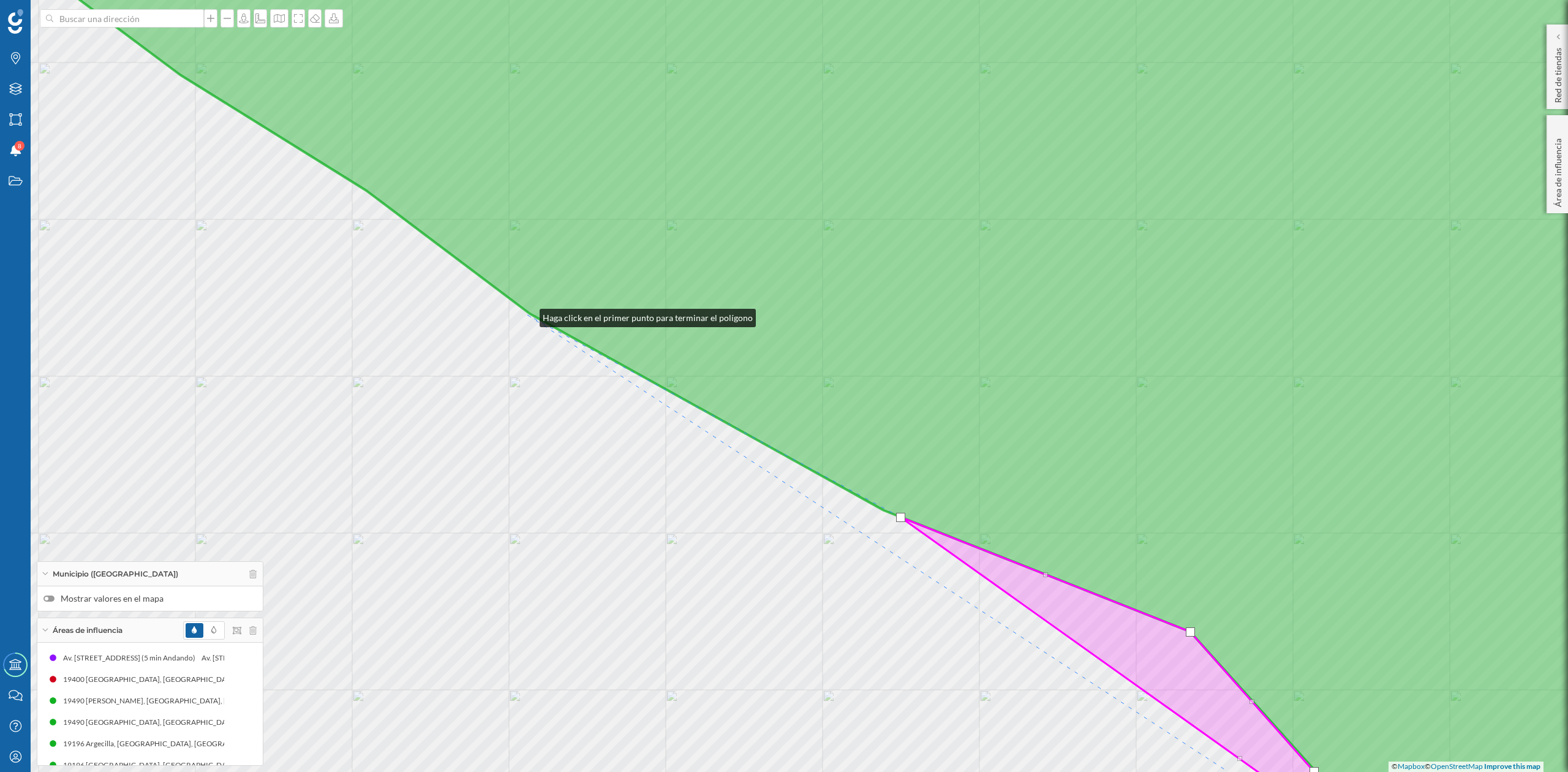
click at [528, 315] on div "© Mapbox © OpenStreetMap Improve this map" at bounding box center [784, 386] width 1568 height 772
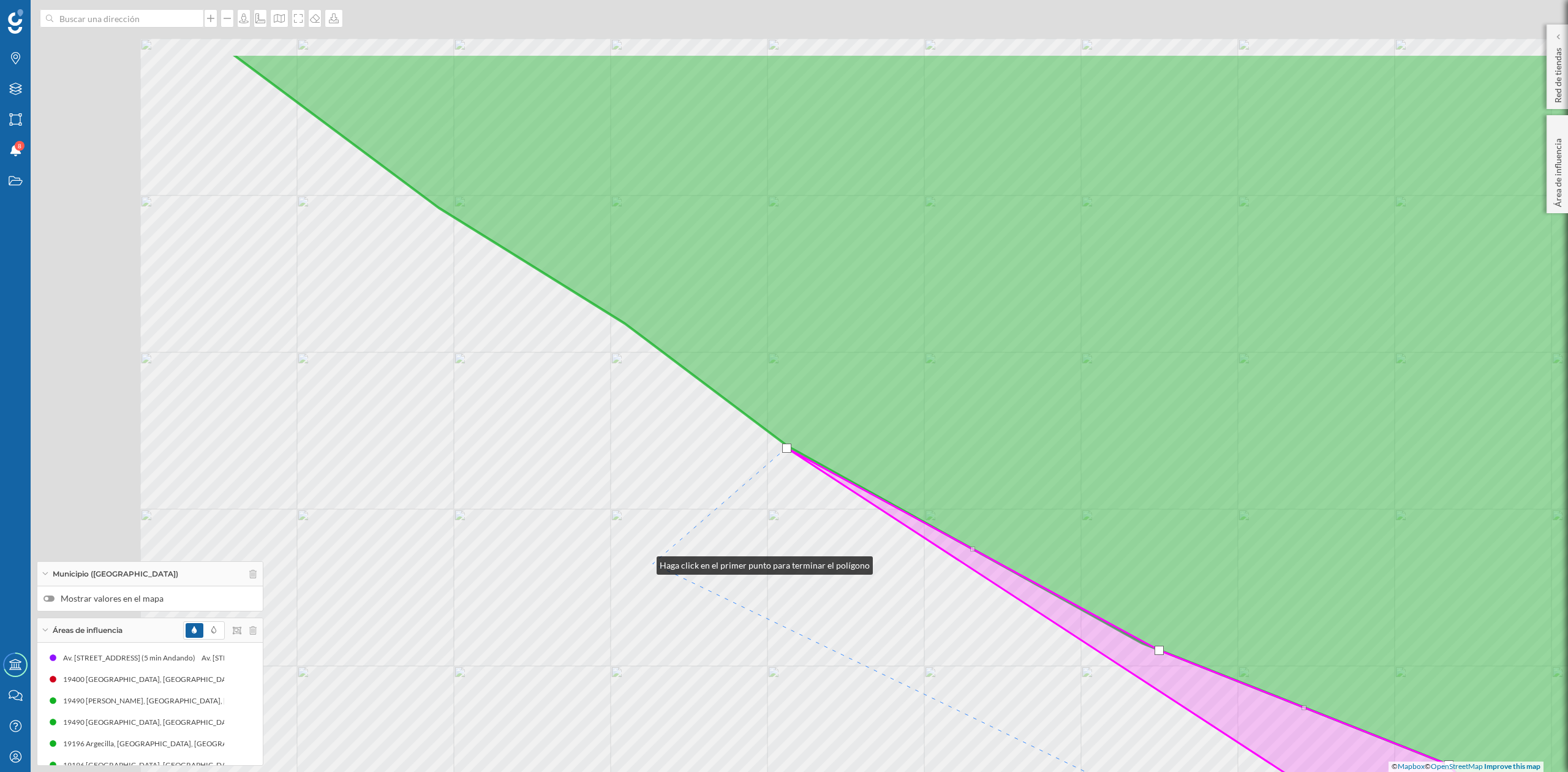
drag, startPoint x: 601, startPoint y: 551, endPoint x: 888, endPoint y: 653, distance: 304.6
click at [886, 663] on div "© Mapbox © OpenStreetMap Improve this map" at bounding box center [784, 386] width 1568 height 772
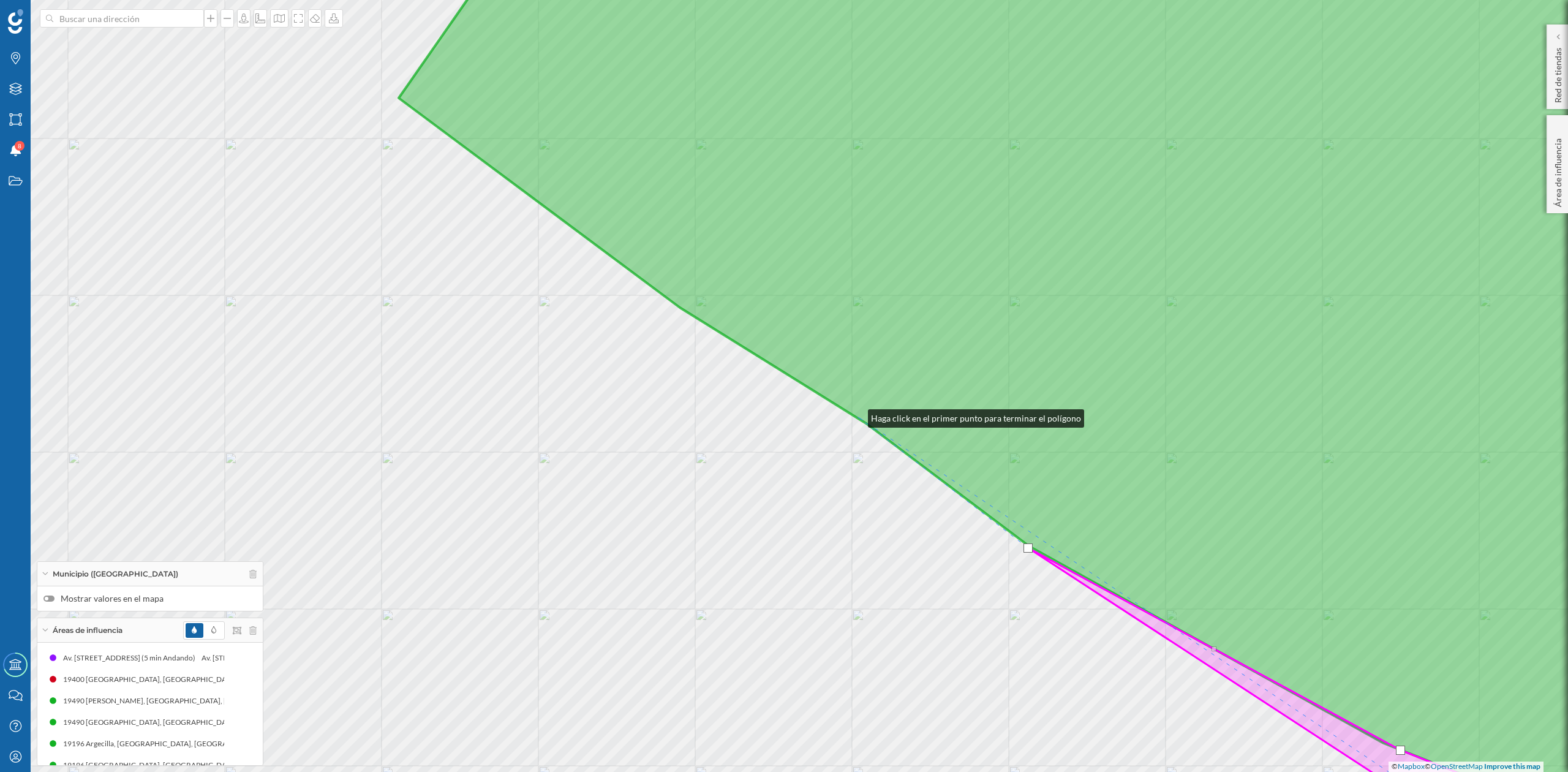
click at [856, 415] on icon at bounding box center [1062, 386] width 1328 height 932
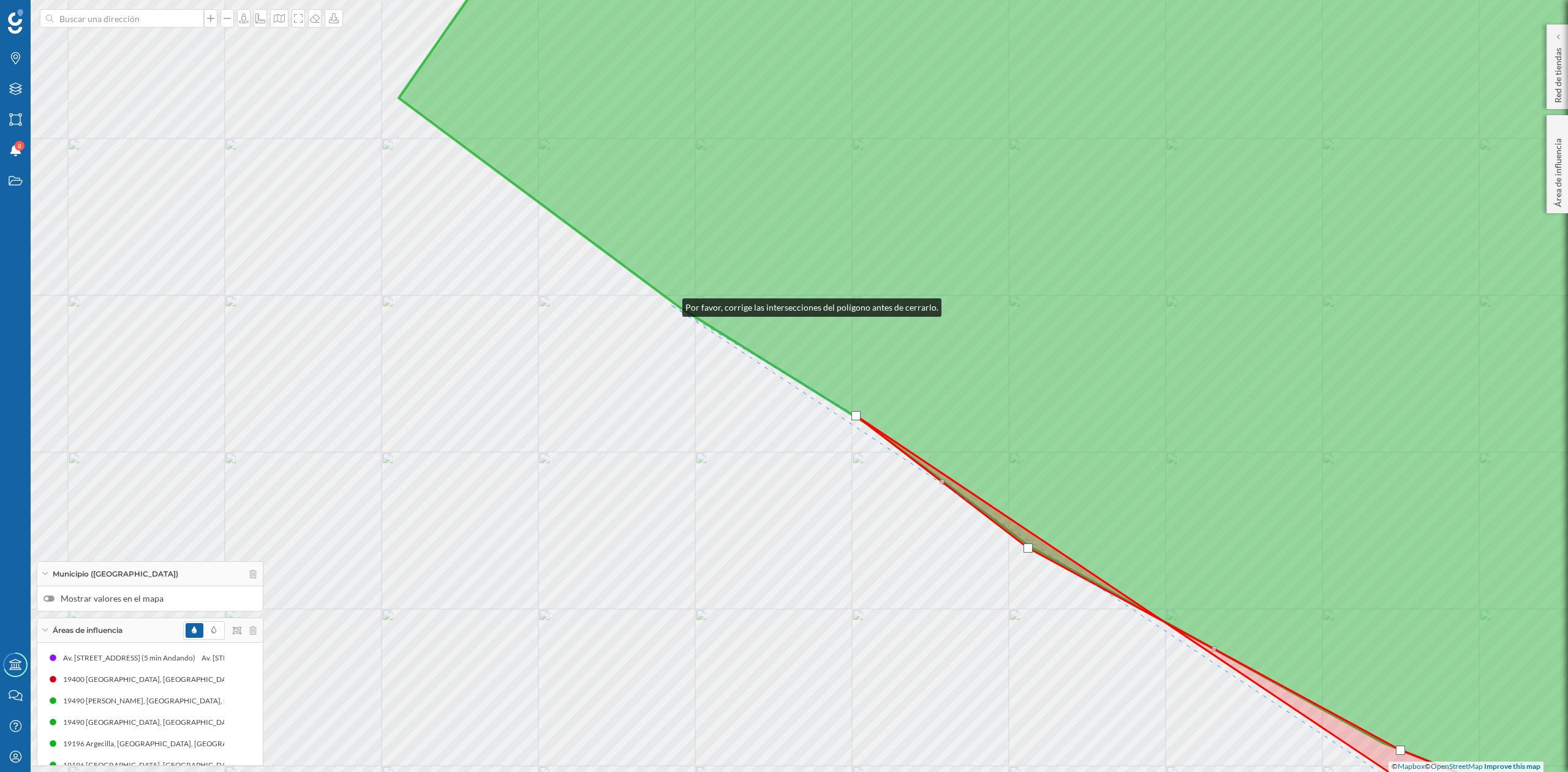
click at [670, 304] on div "© Mapbox © OpenStreetMap Improve this map" at bounding box center [784, 386] width 1568 height 772
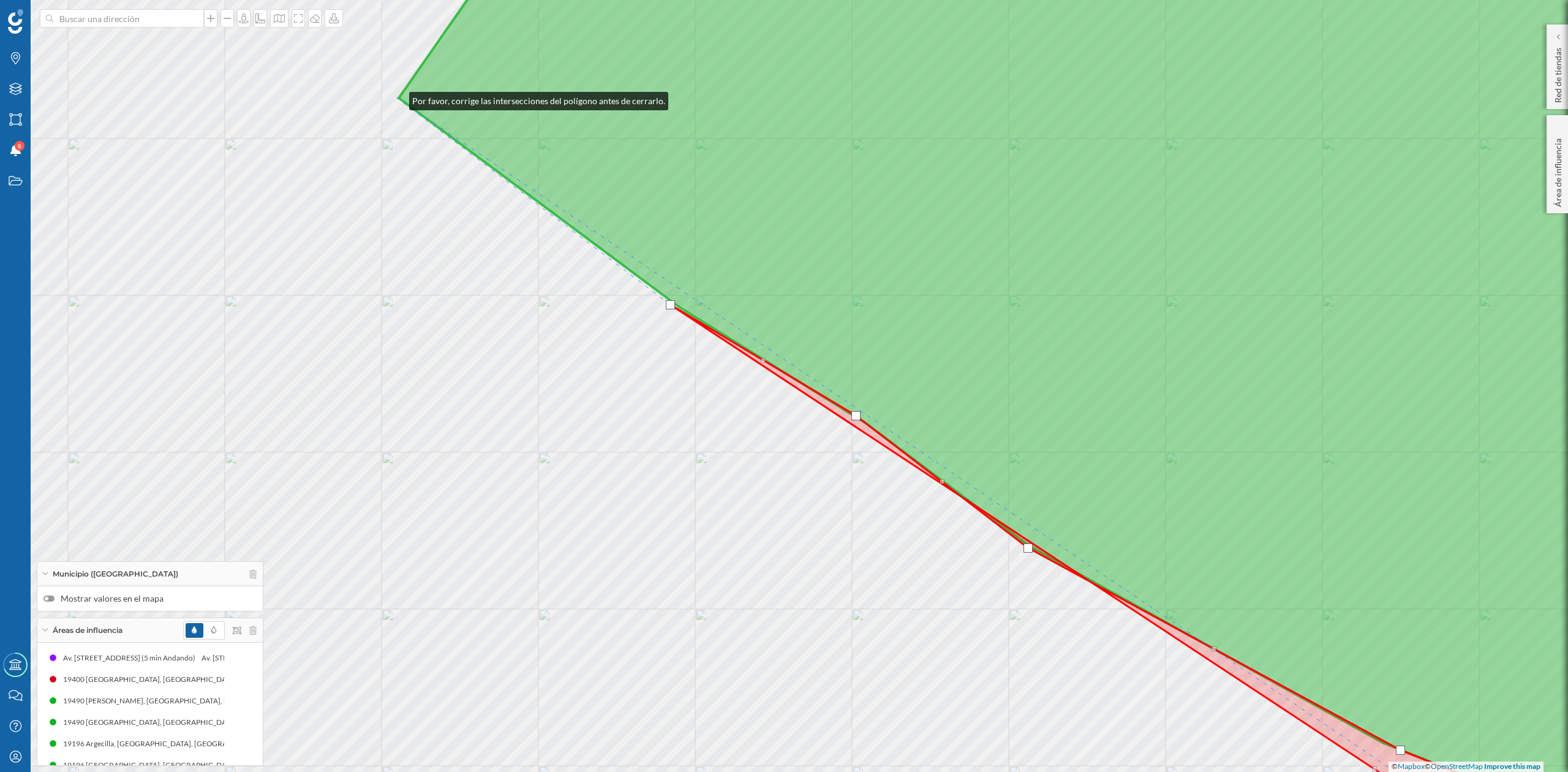
click at [397, 98] on div "© Mapbox © OpenStreetMap Improve this map" at bounding box center [784, 386] width 1568 height 772
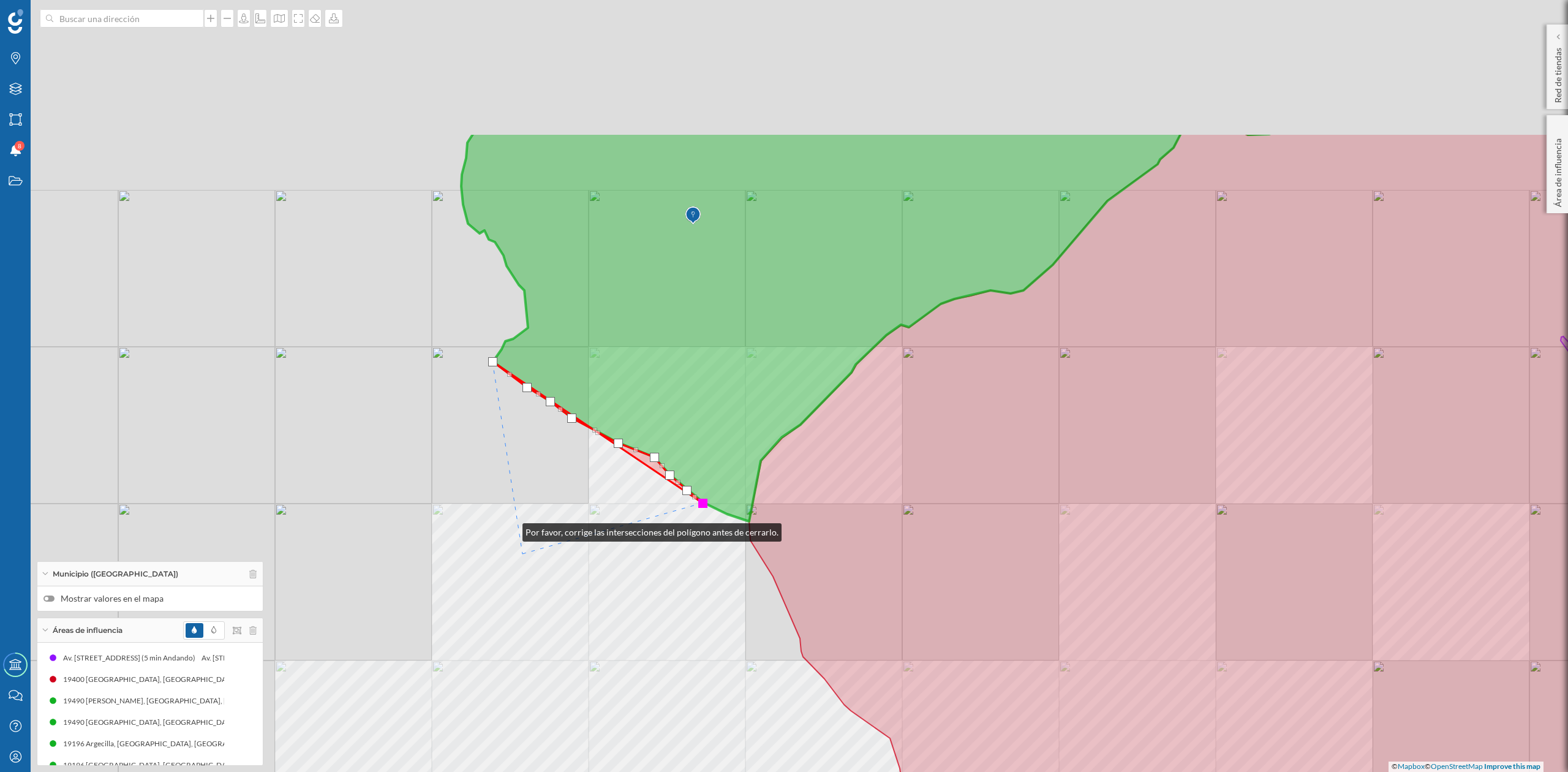
drag, startPoint x: 420, startPoint y: 337, endPoint x: 571, endPoint y: 469, distance: 200.6
click at [572, 622] on div "© Mapbox © OpenStreetMap Improve this map" at bounding box center [784, 386] width 1568 height 772
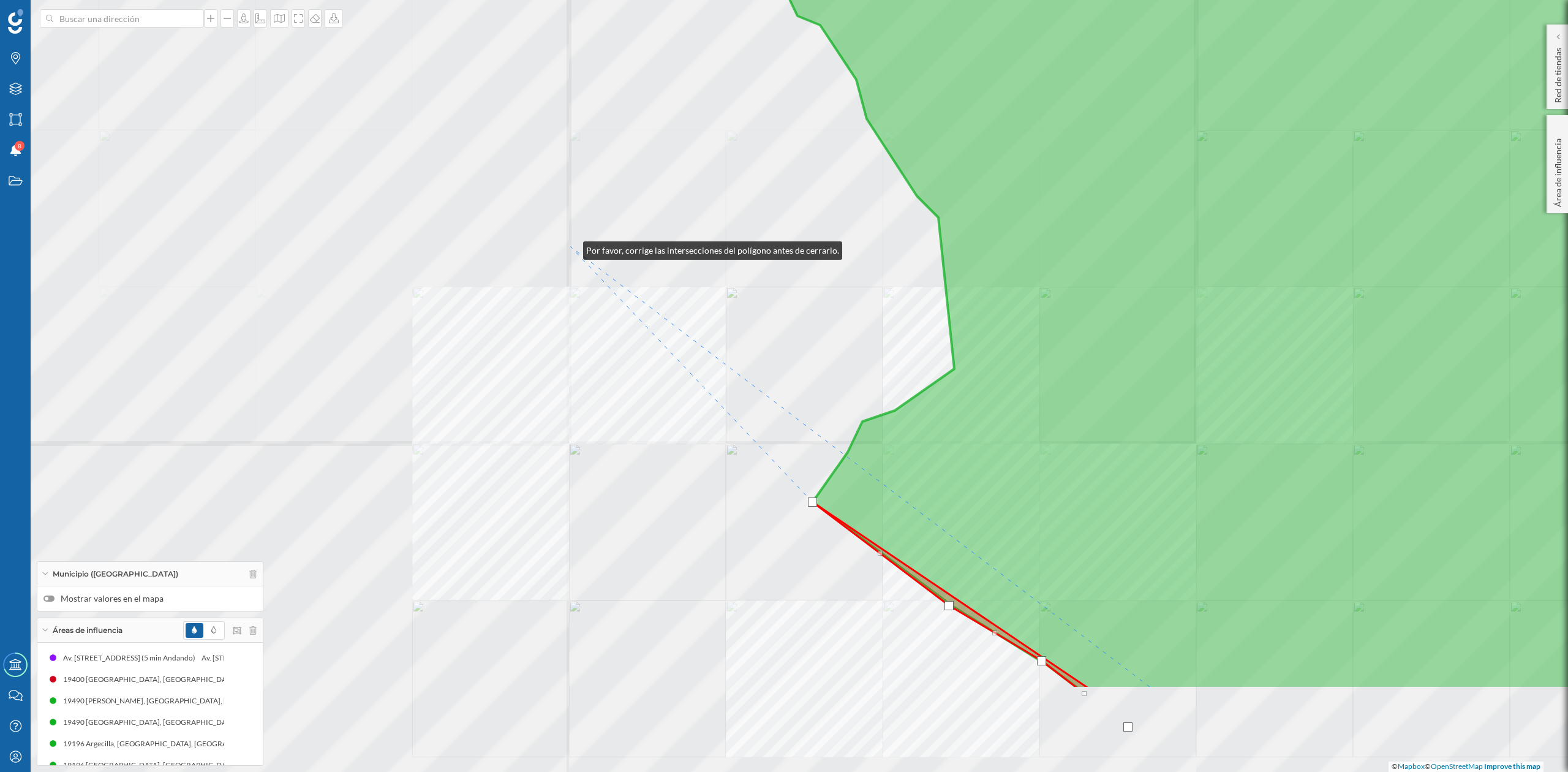
drag, startPoint x: 517, startPoint y: 410, endPoint x: 571, endPoint y: 248, distance: 170.8
click at [571, 248] on div "© Mapbox © OpenStreetMap Improve this map" at bounding box center [784, 386] width 1568 height 772
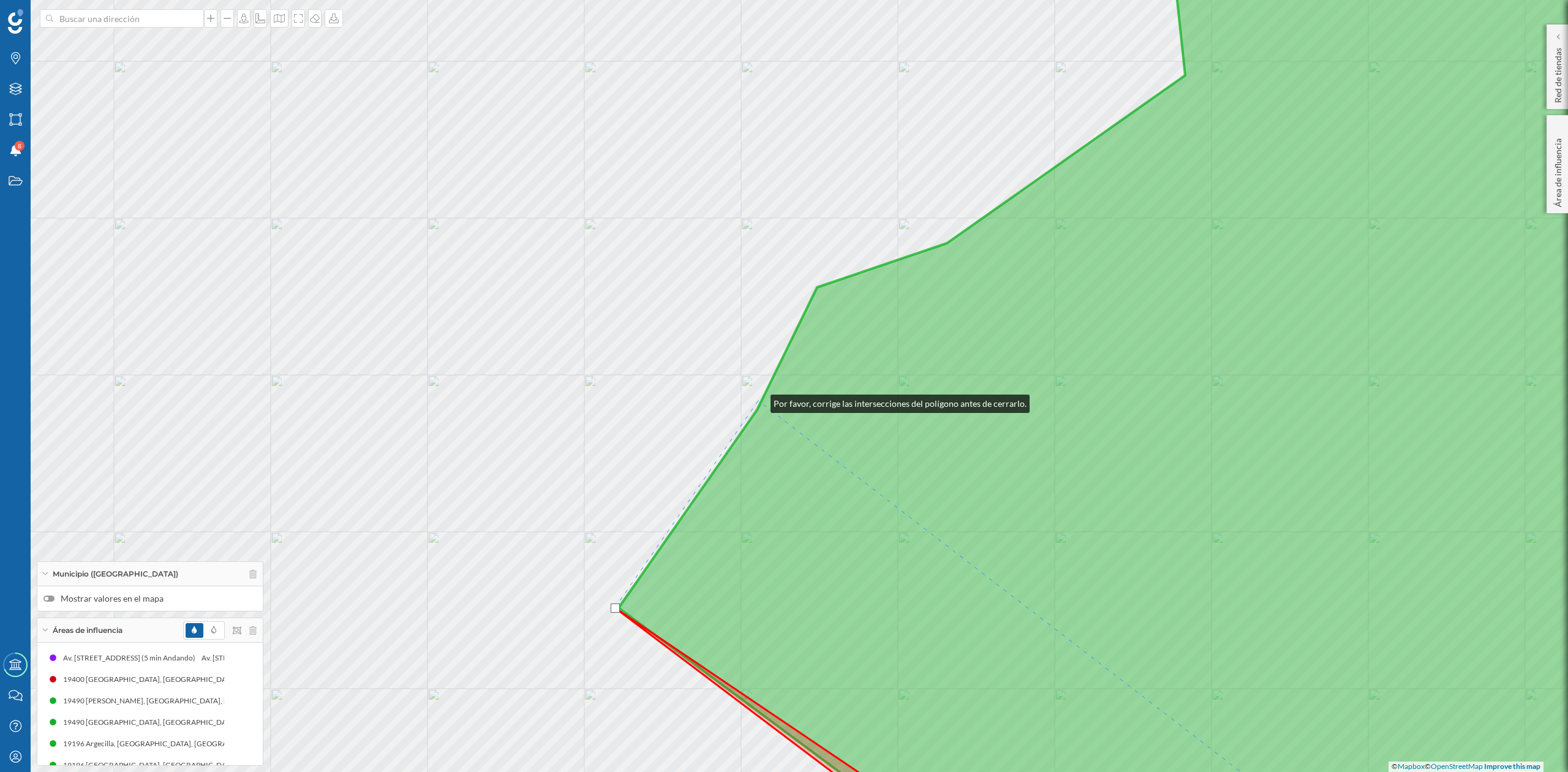
click at [758, 401] on div "© Mapbox © OpenStreetMap Improve this map" at bounding box center [784, 386] width 1568 height 772
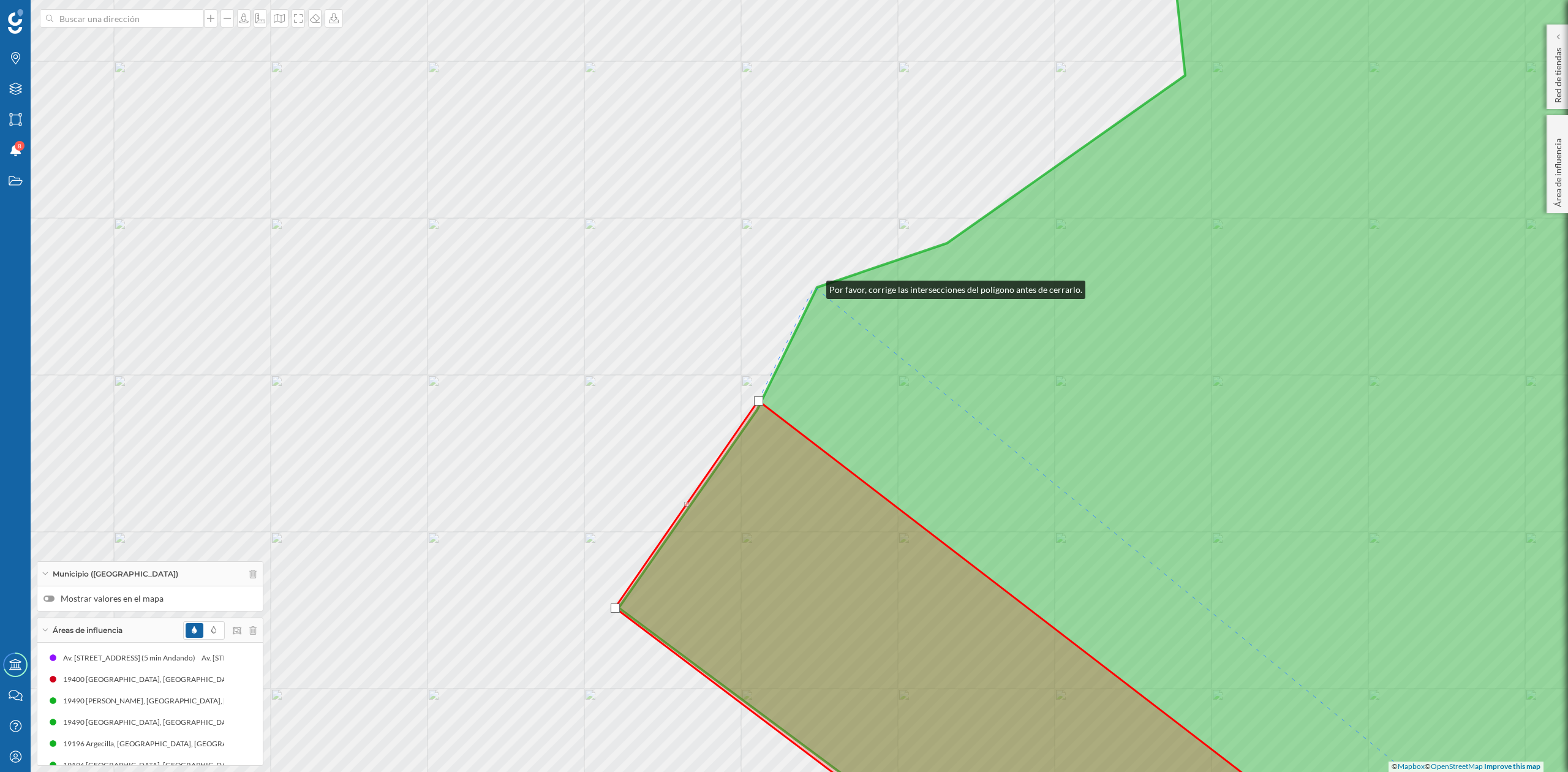
click at [814, 287] on div "© Mapbox © OpenStreetMap Improve this map" at bounding box center [784, 386] width 1568 height 772
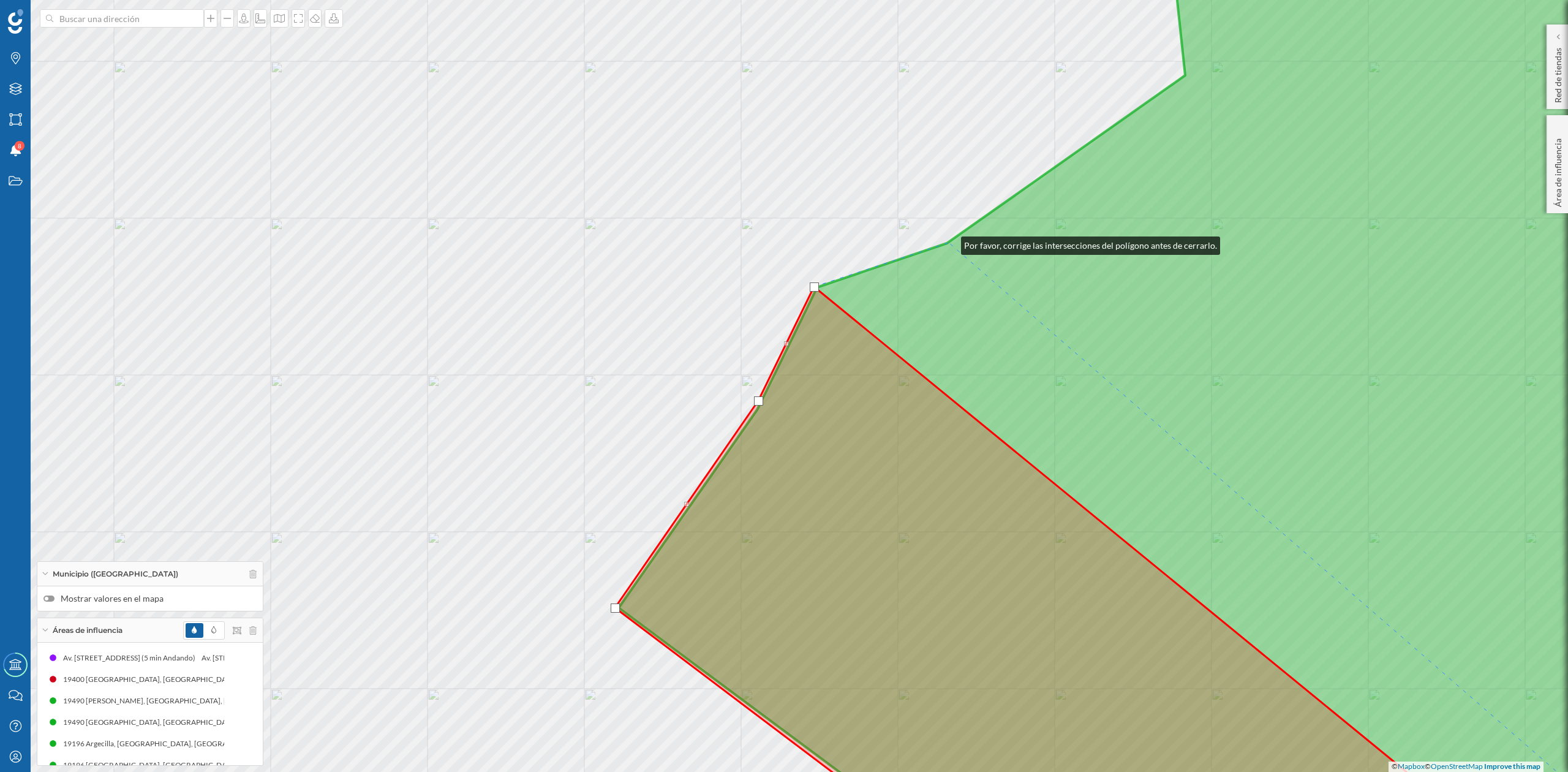
click at [947, 241] on icon at bounding box center [1174, 386] width 1109 height 932
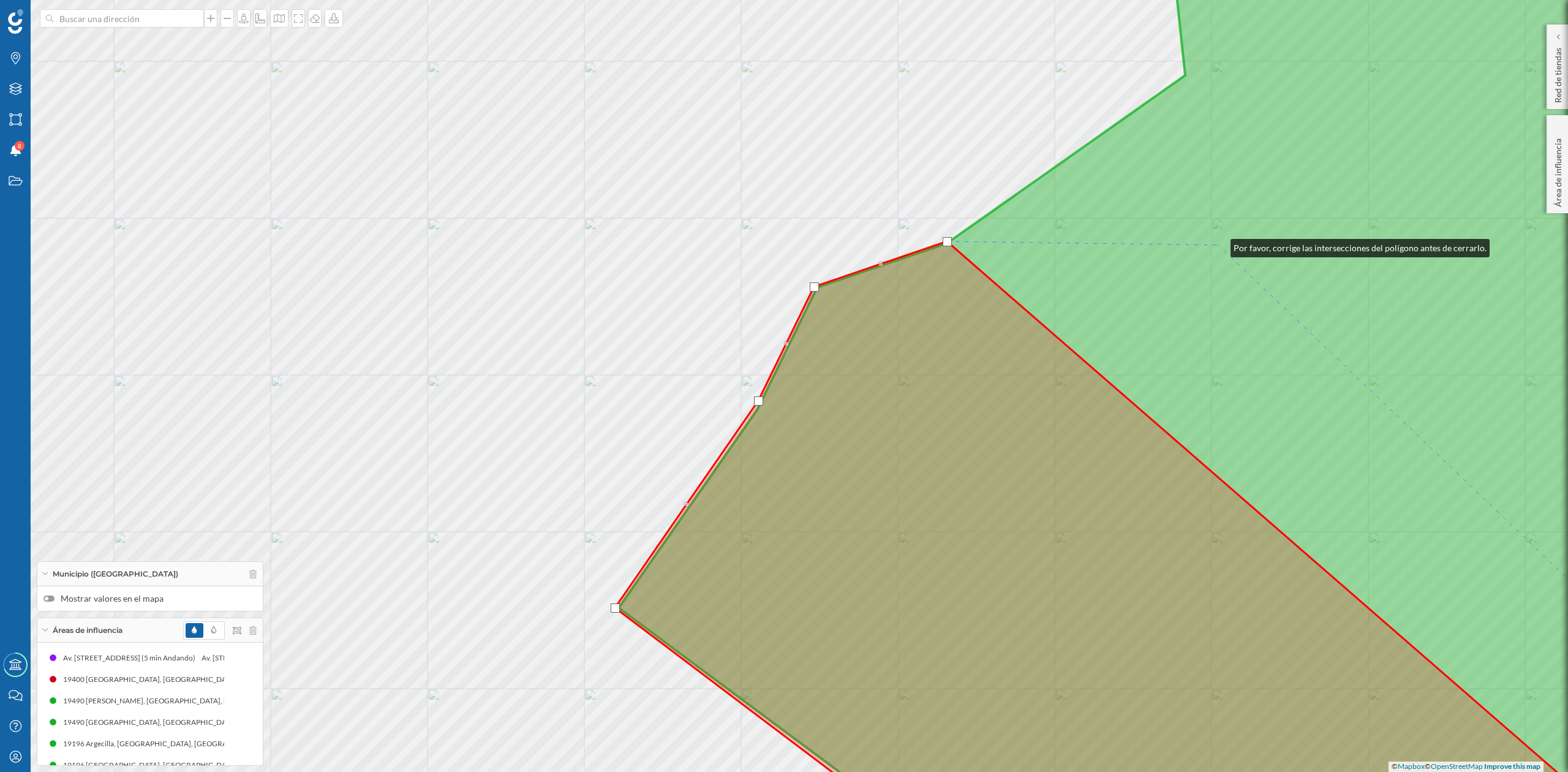
drag, startPoint x: 1218, startPoint y: 245, endPoint x: 910, endPoint y: 535, distance: 423.0
click at [915, 531] on icon at bounding box center [1174, 386] width 1109 height 932
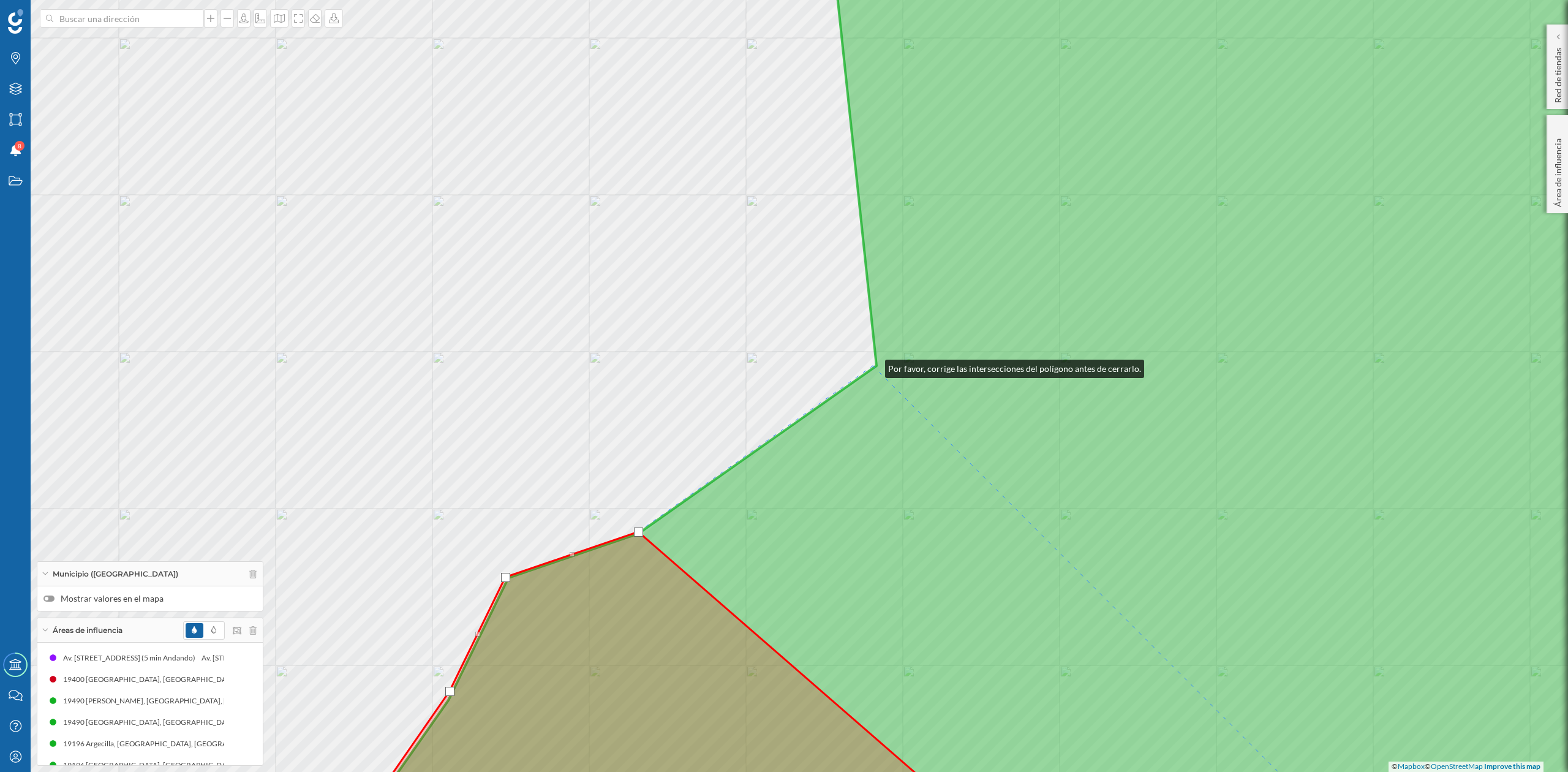
click at [873, 366] on div "© Mapbox © OpenStreetMap Improve this map" at bounding box center [784, 386] width 1568 height 772
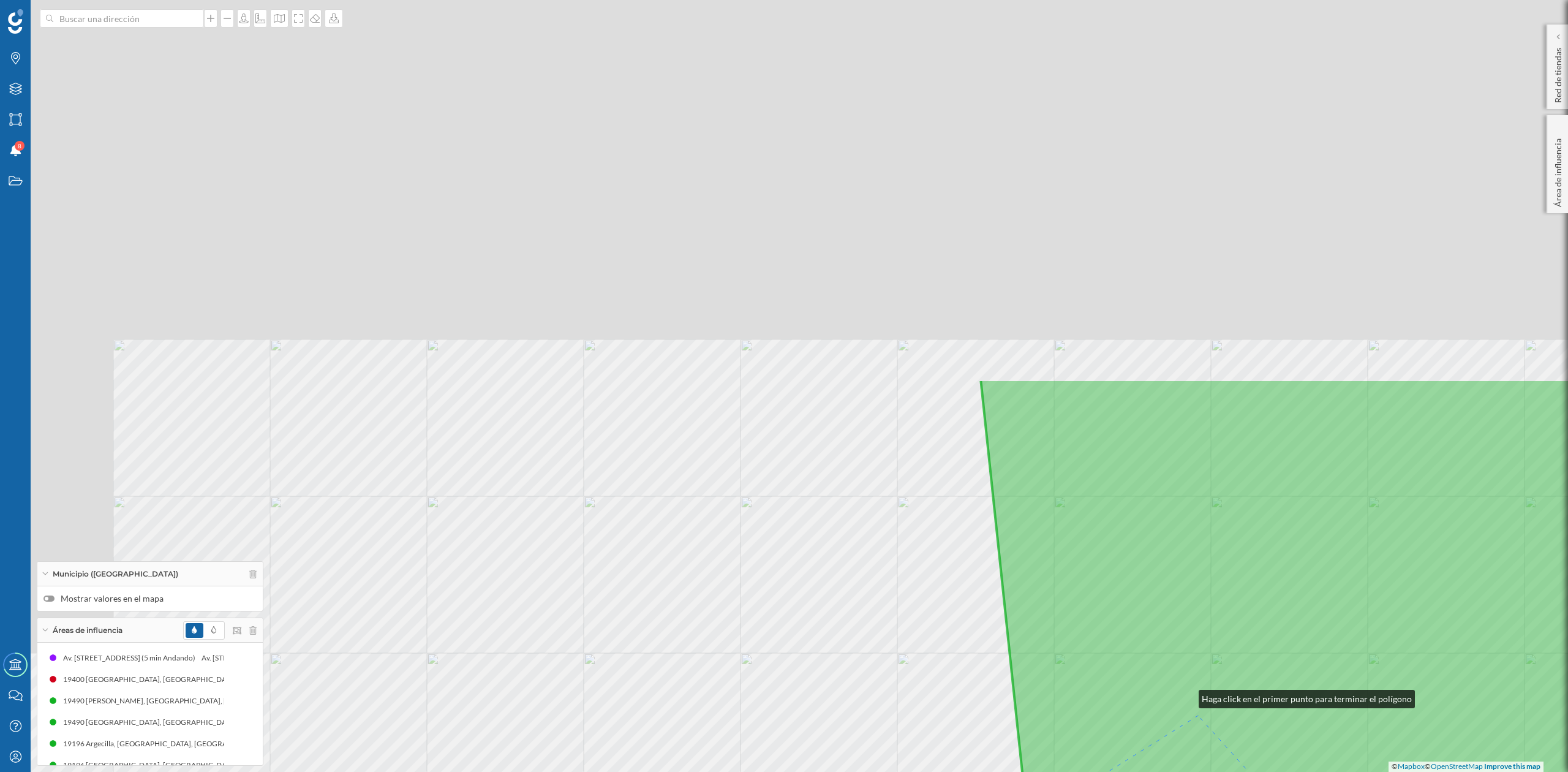
drag, startPoint x: 1035, startPoint y: 238, endPoint x: 1191, endPoint y: 700, distance: 487.6
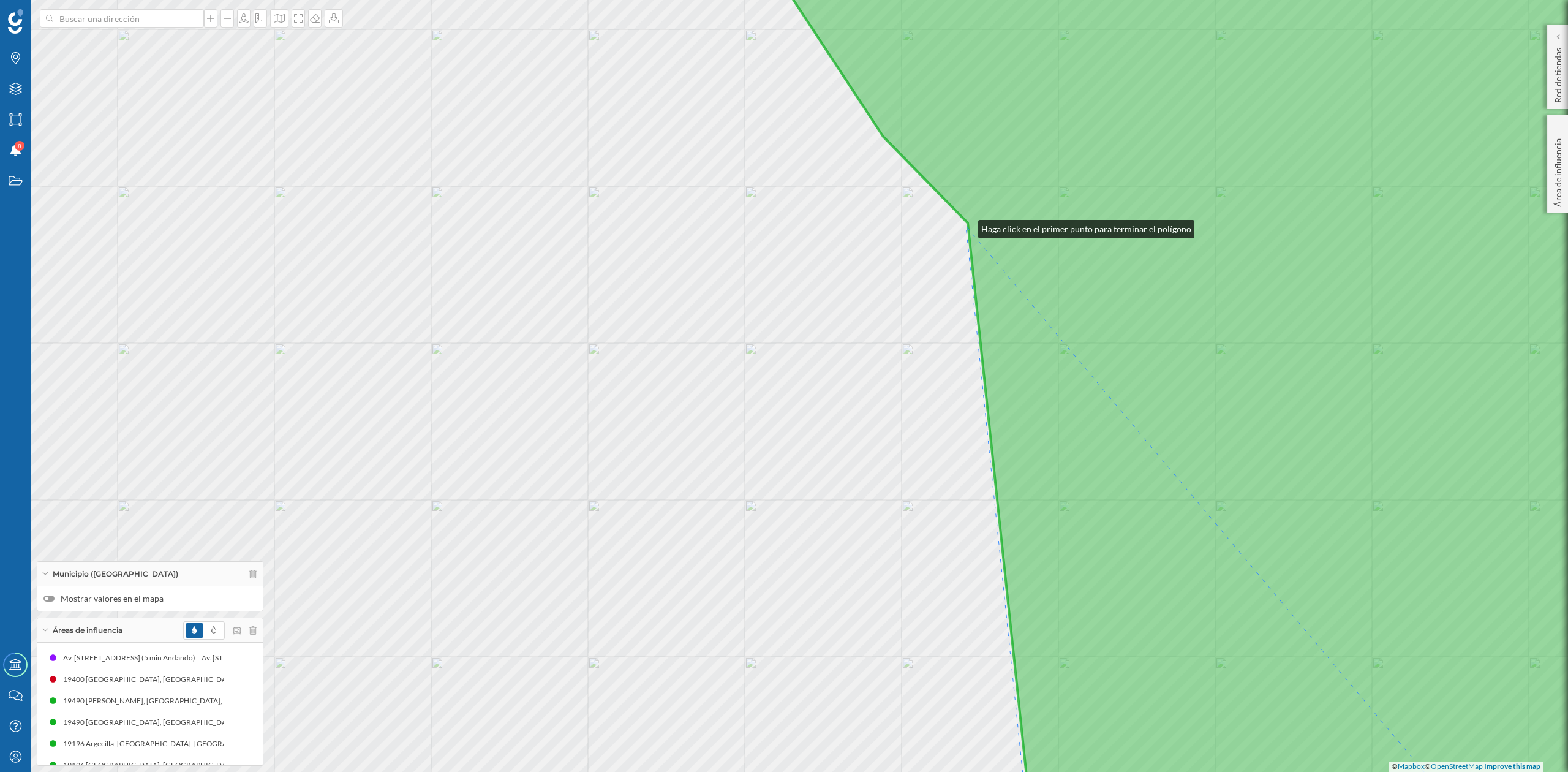
click at [966, 226] on div "© Mapbox © OpenStreetMap Improve this map" at bounding box center [784, 386] width 1568 height 772
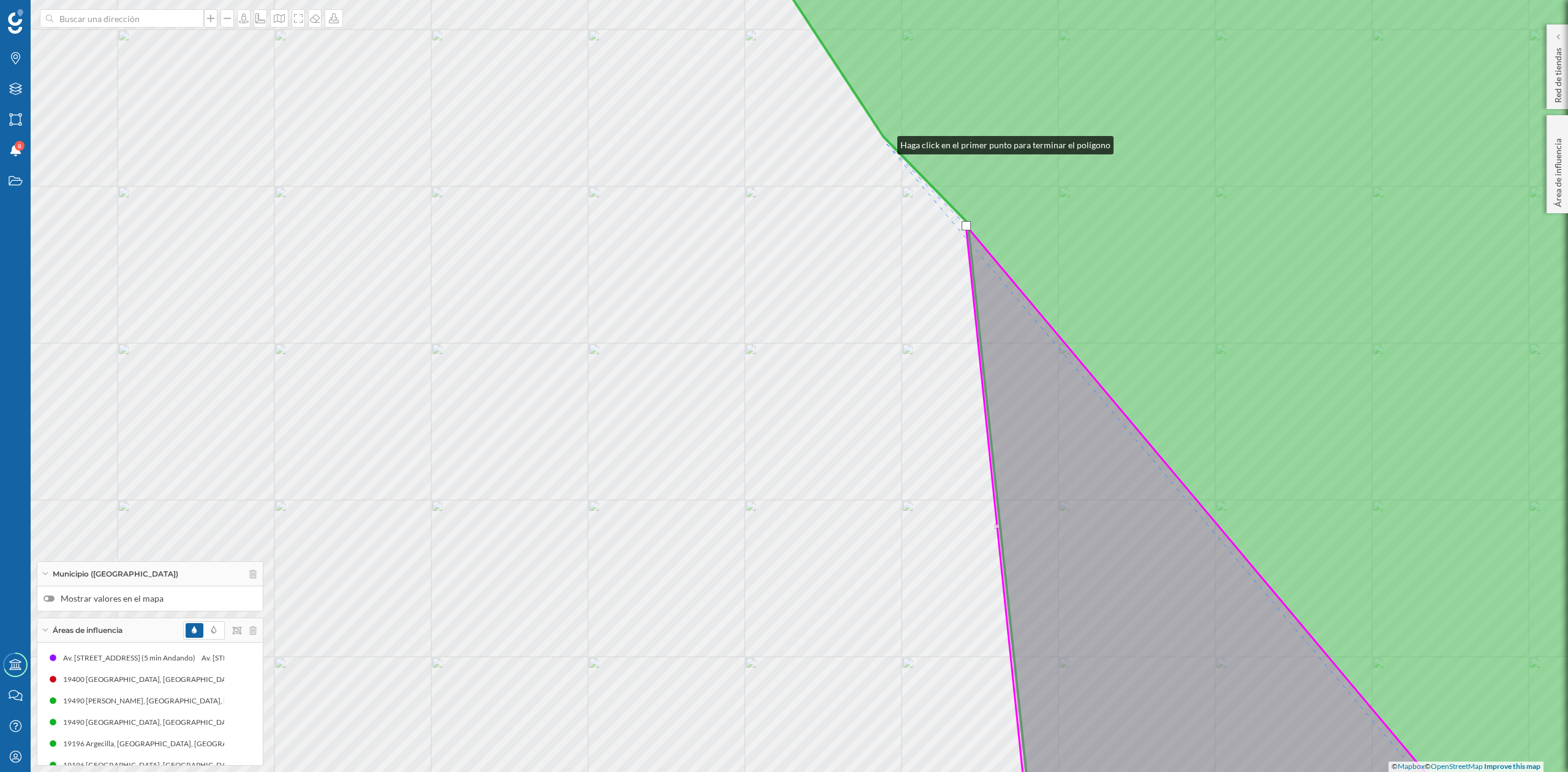
click at [885, 143] on div "© Mapbox © OpenStreetMap Improve this map" at bounding box center [784, 386] width 1568 height 772
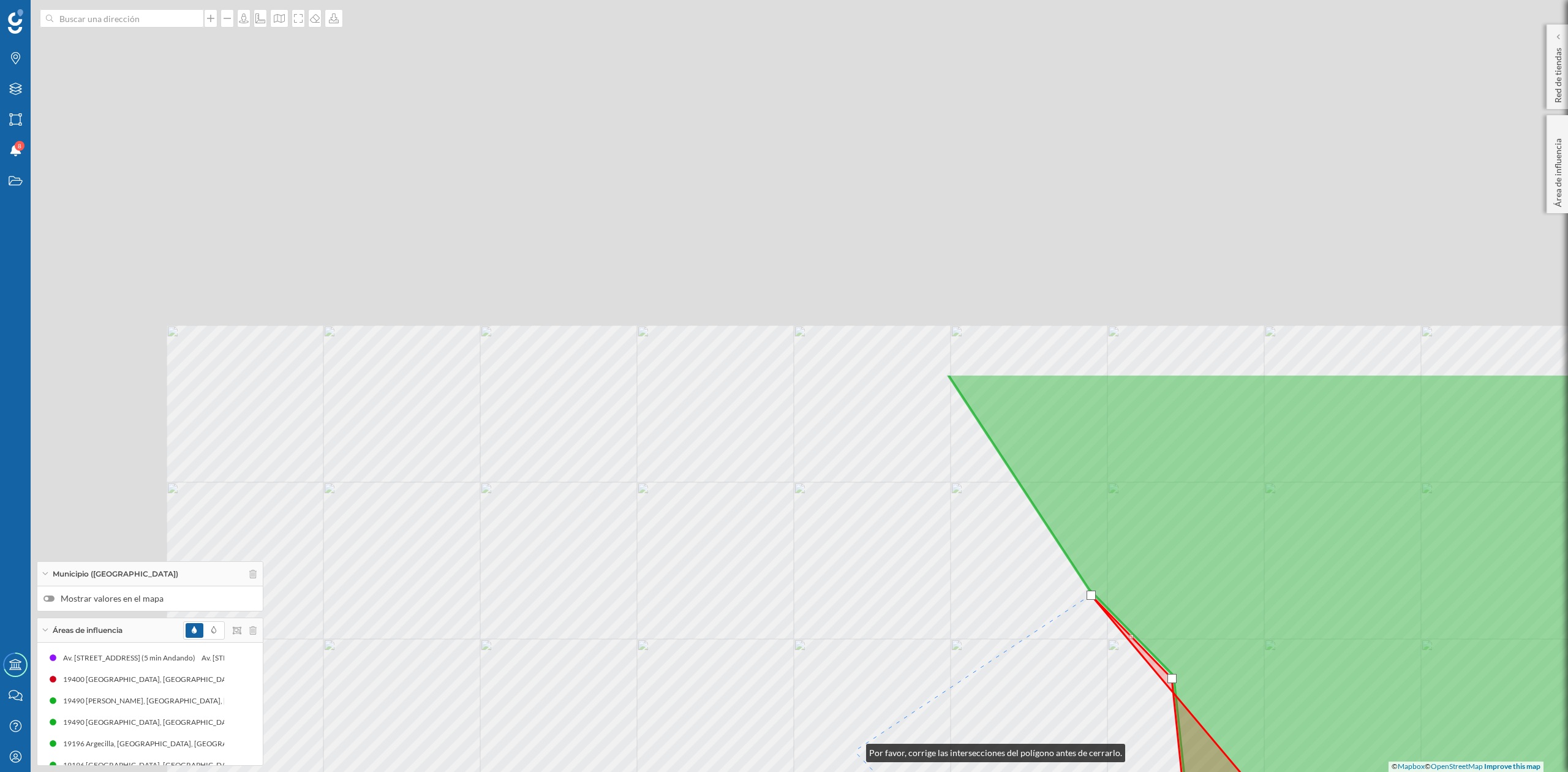
drag, startPoint x: 648, startPoint y: 298, endPoint x: 854, endPoint y: 750, distance: 496.7
click at [854, 750] on div "© Mapbox © OpenStreetMap Improve this map" at bounding box center [784, 386] width 1568 height 772
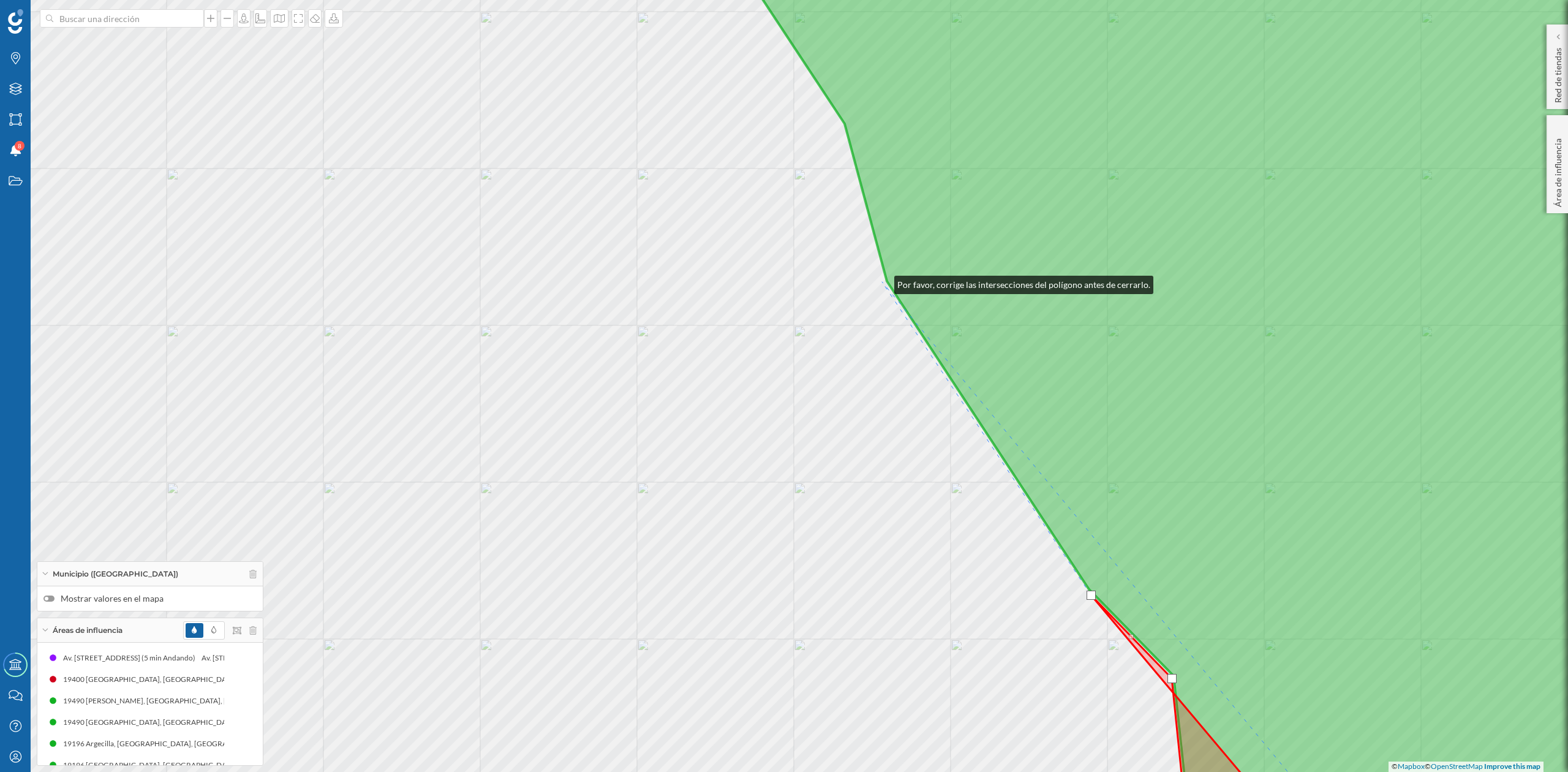
click at [881, 282] on div "© Mapbox © OpenStreetMap Improve this map" at bounding box center [784, 386] width 1568 height 772
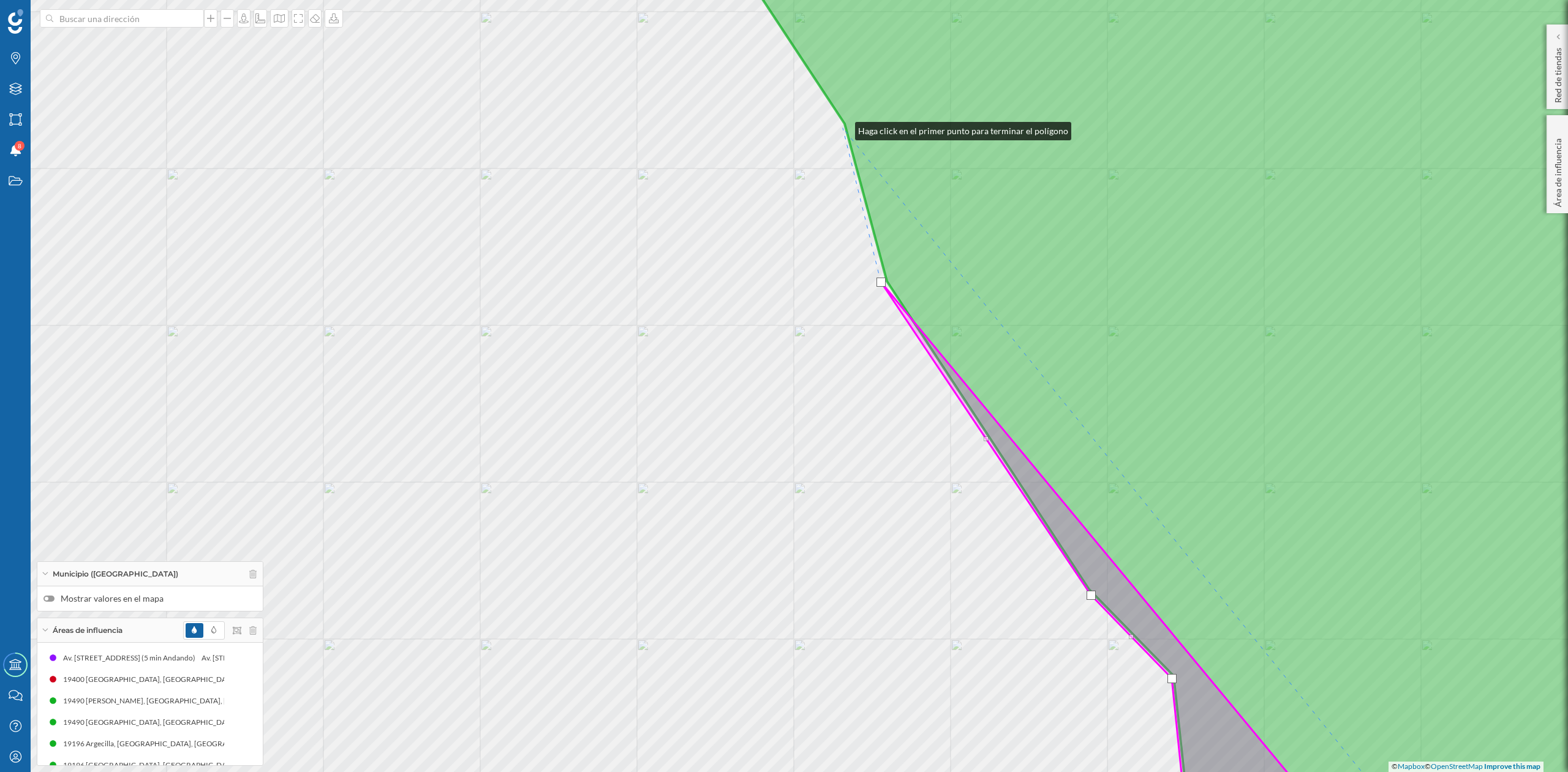
click at [843, 128] on div "© Mapbox © OpenStreetMap Improve this map" at bounding box center [784, 386] width 1568 height 772
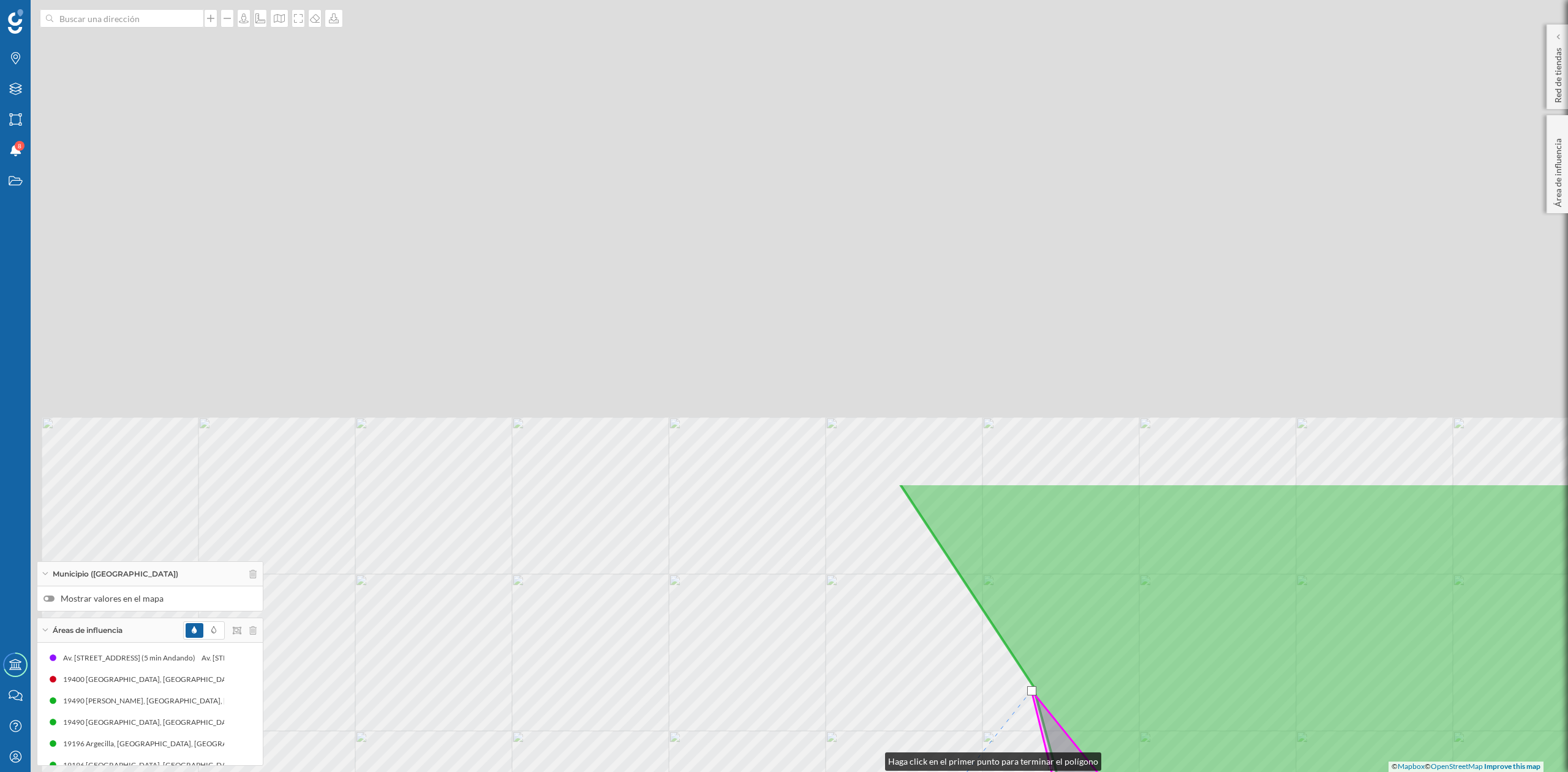
drag, startPoint x: 685, startPoint y: 197, endPoint x: 890, endPoint y: 808, distance: 644.5
click at [890, 772] on html "Marcas Capas Áreas Notificaciones 8 Estados Academy Contacta con nosotros Centr…" at bounding box center [784, 386] width 1568 height 772
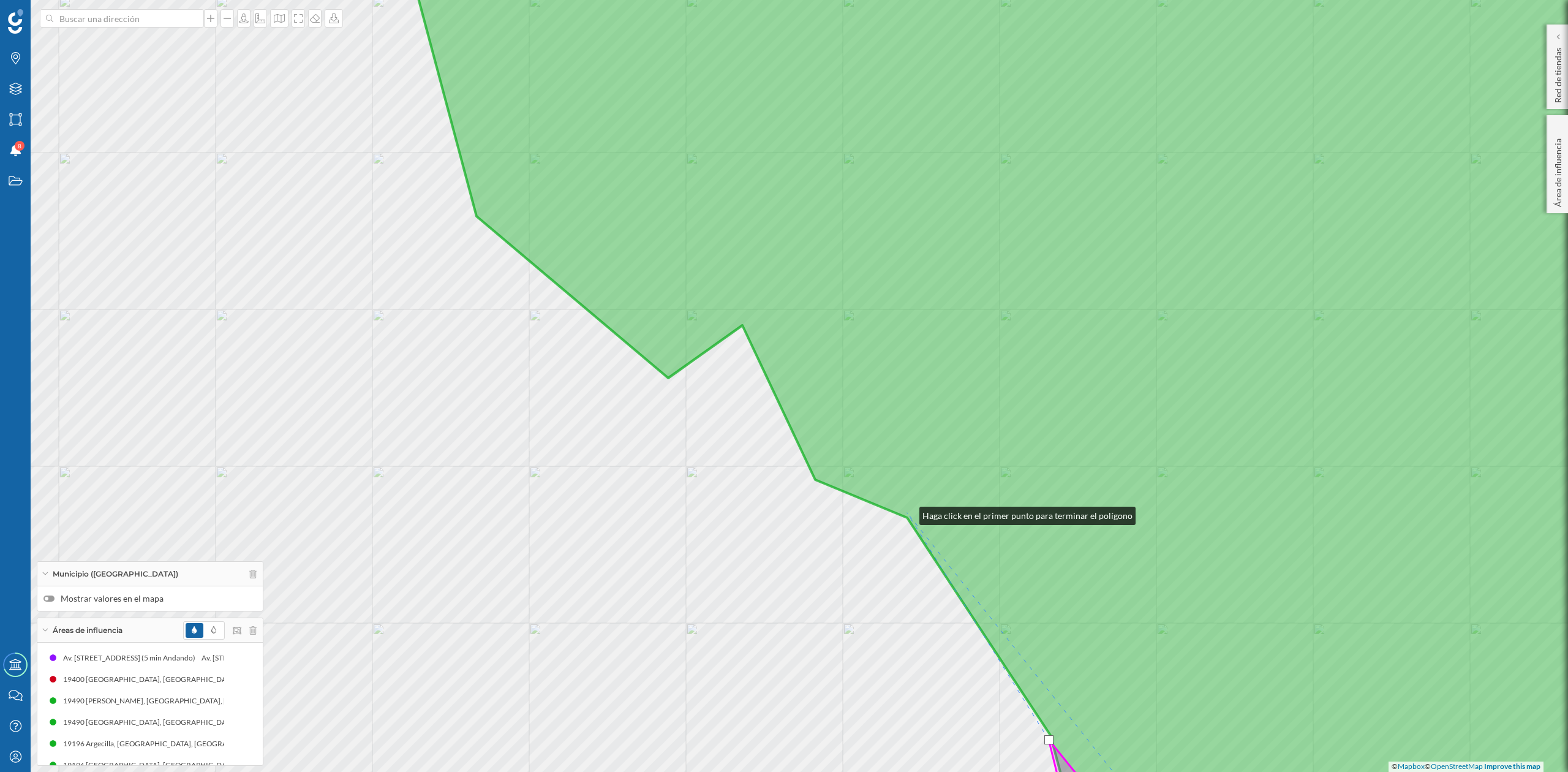
click at [907, 513] on icon at bounding box center [1062, 386] width 1330 height 932
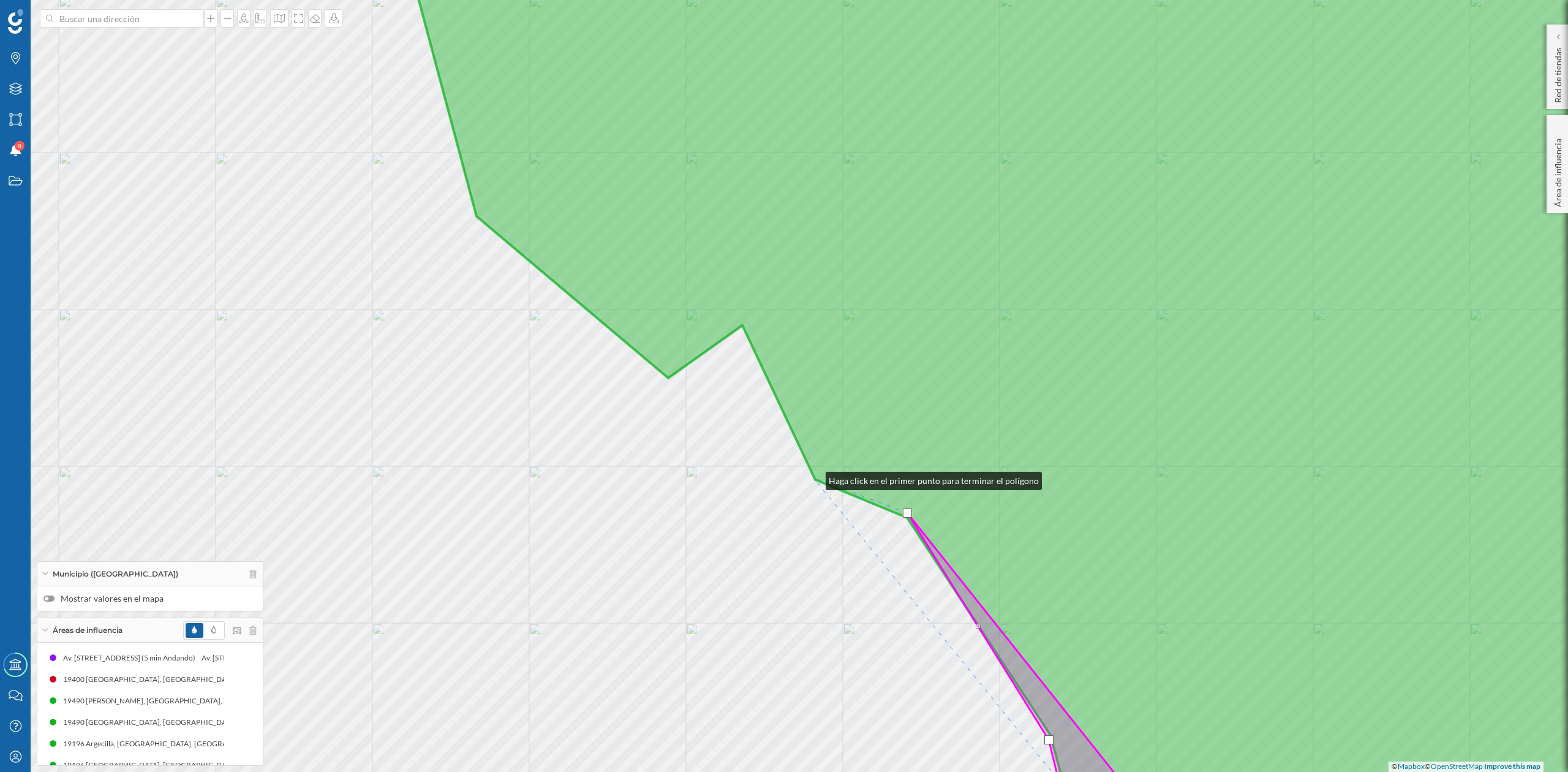
click at [814, 478] on icon at bounding box center [1062, 386] width 1330 height 932
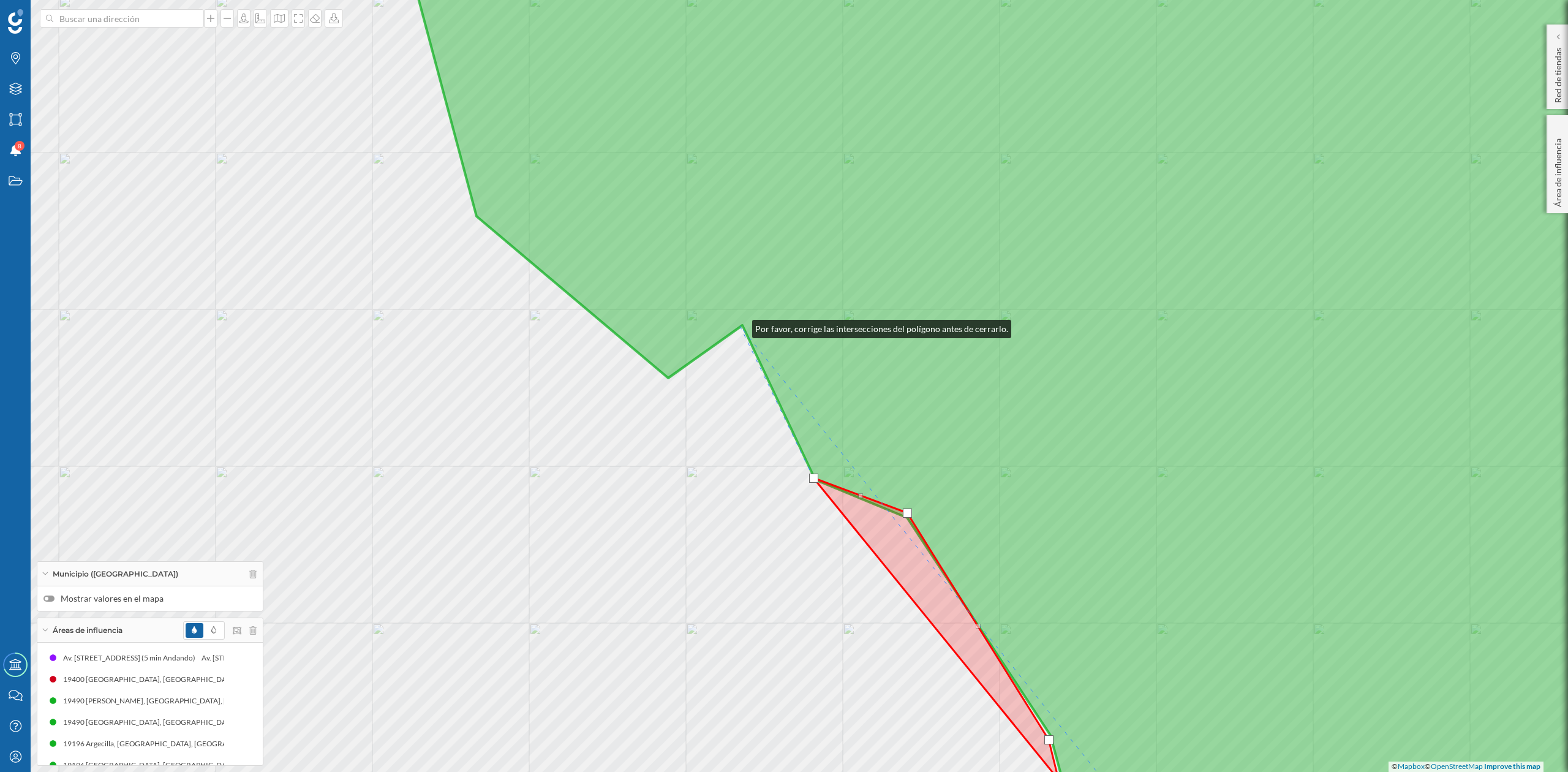
click at [740, 326] on icon at bounding box center [1062, 386] width 1330 height 932
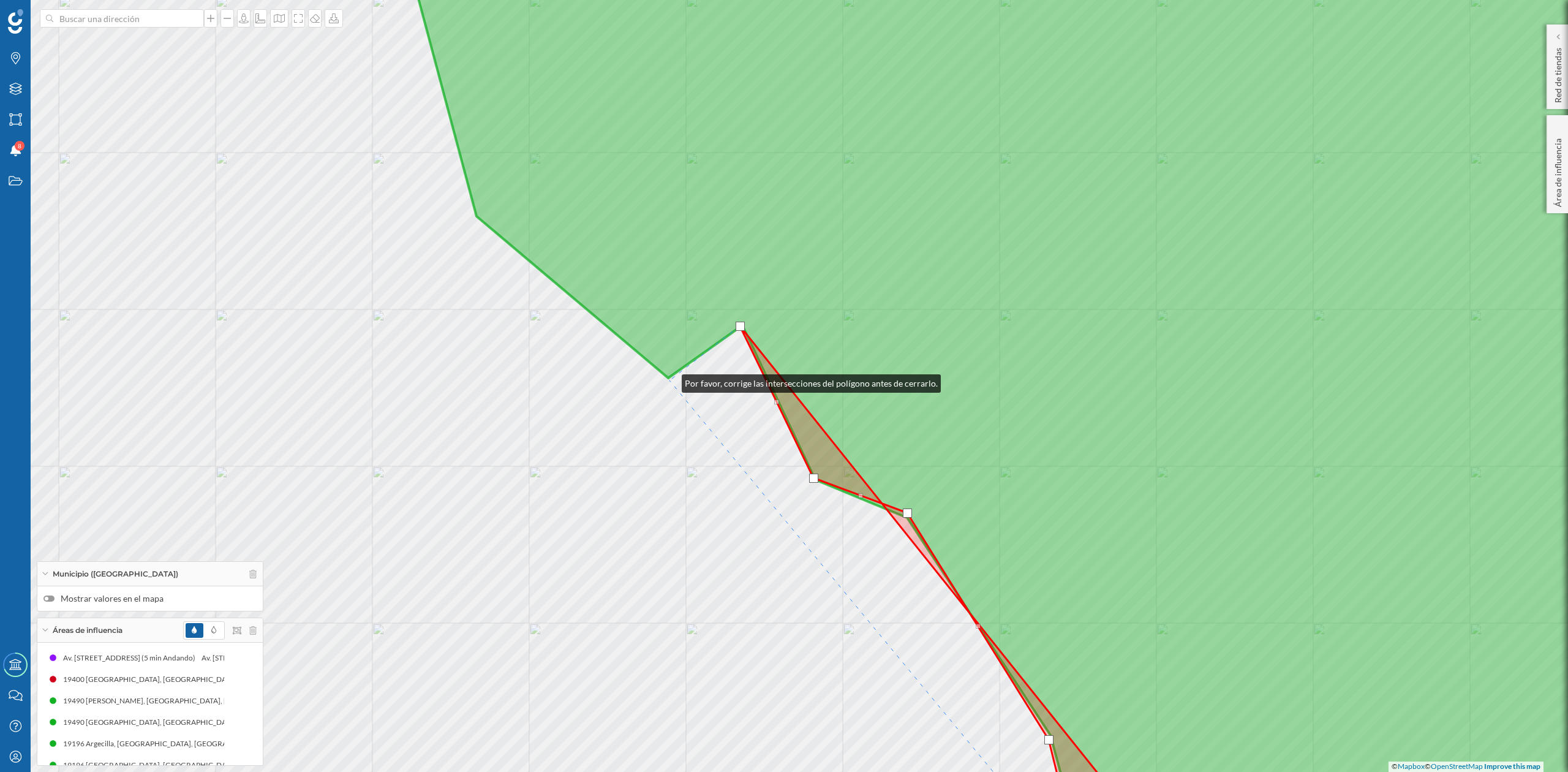
click at [670, 381] on div "© Mapbox © OpenStreetMap Improve this map" at bounding box center [784, 386] width 1568 height 772
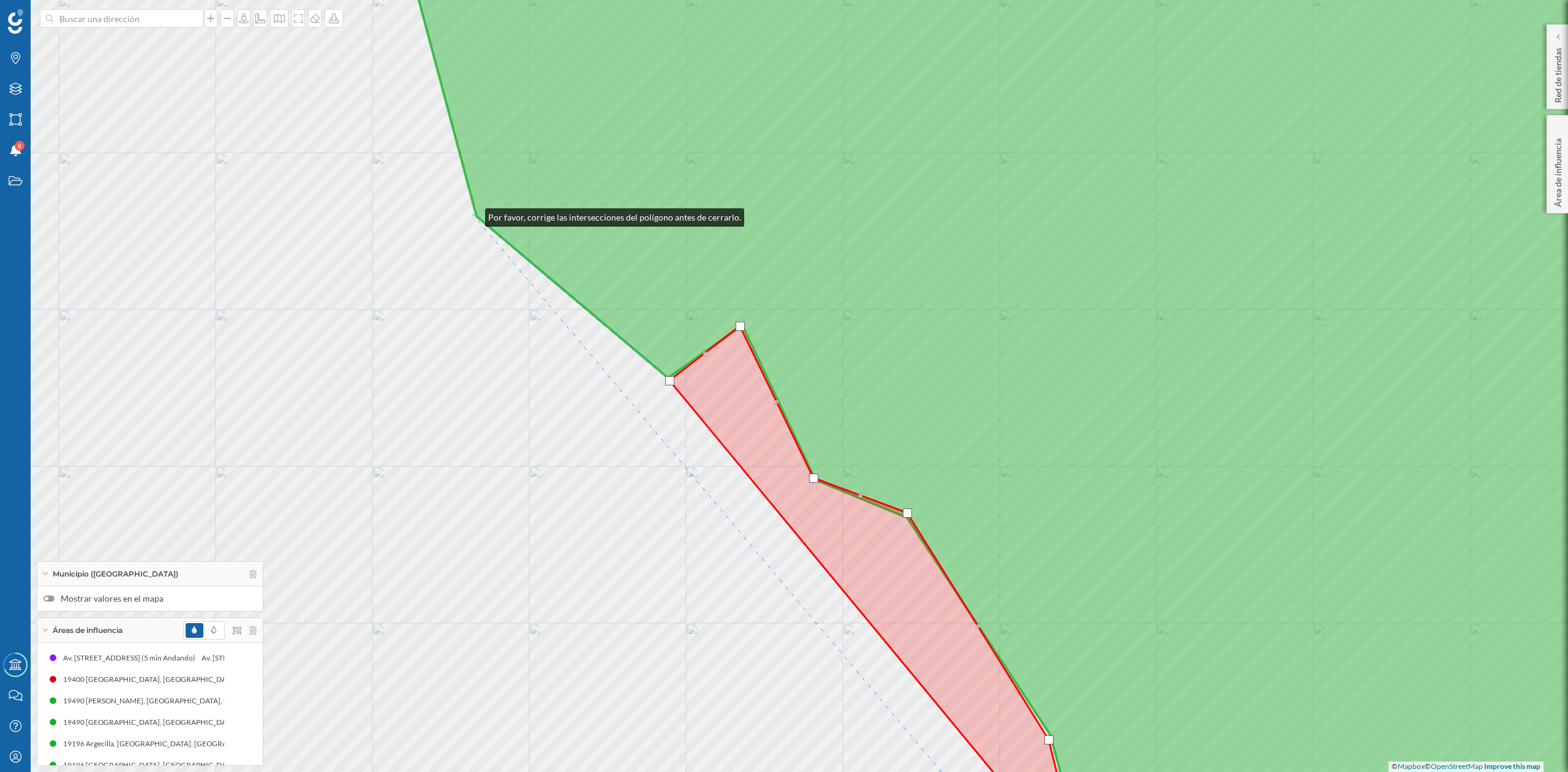
click at [473, 215] on div "© Mapbox © OpenStreetMap Improve this map" at bounding box center [784, 386] width 1568 height 772
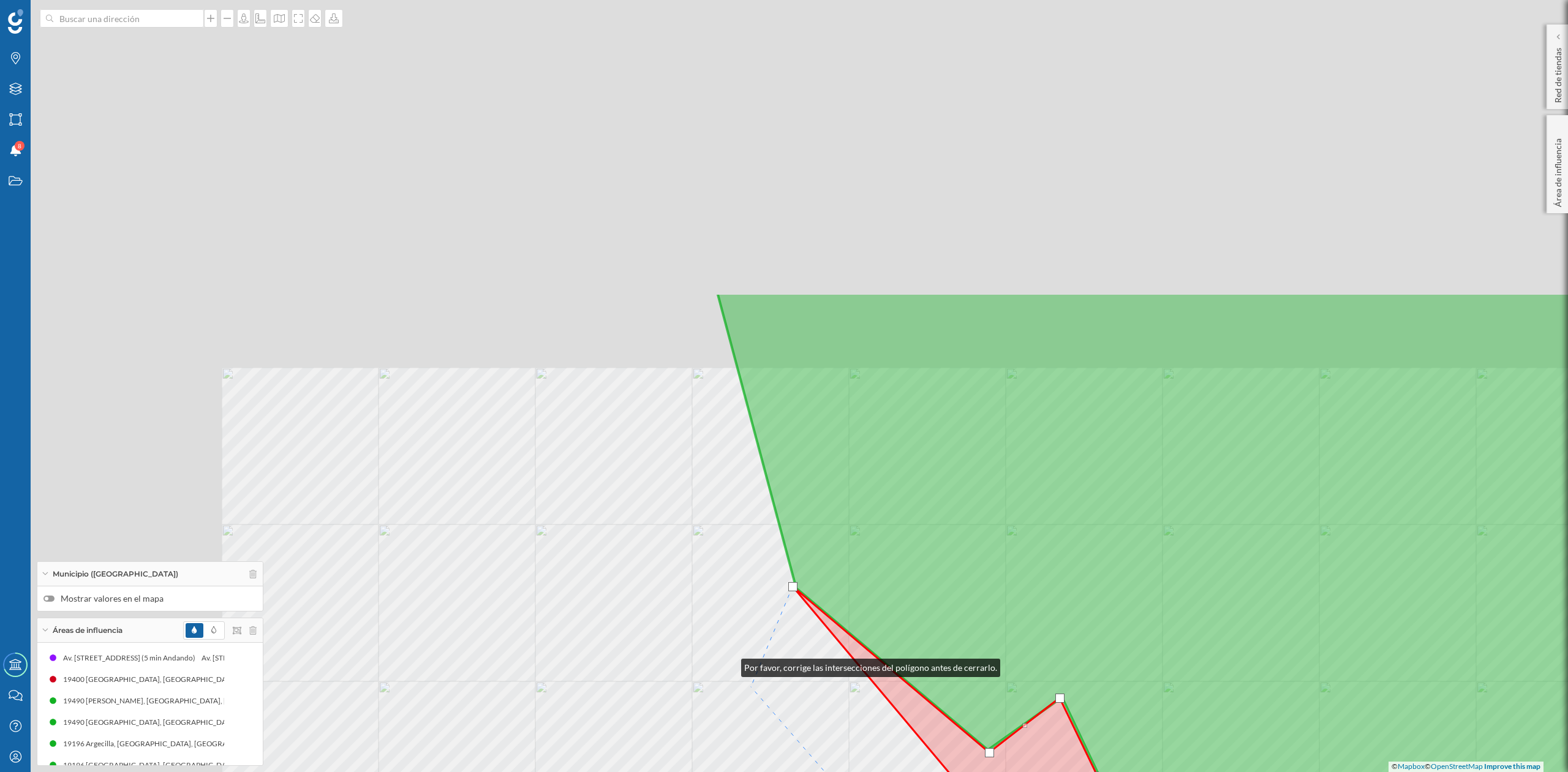
drag, startPoint x: 591, startPoint y: 546, endPoint x: 769, endPoint y: 729, distance: 255.3
click at [769, 728] on div "© Mapbox © OpenStreetMap Improve this map" at bounding box center [784, 386] width 1568 height 772
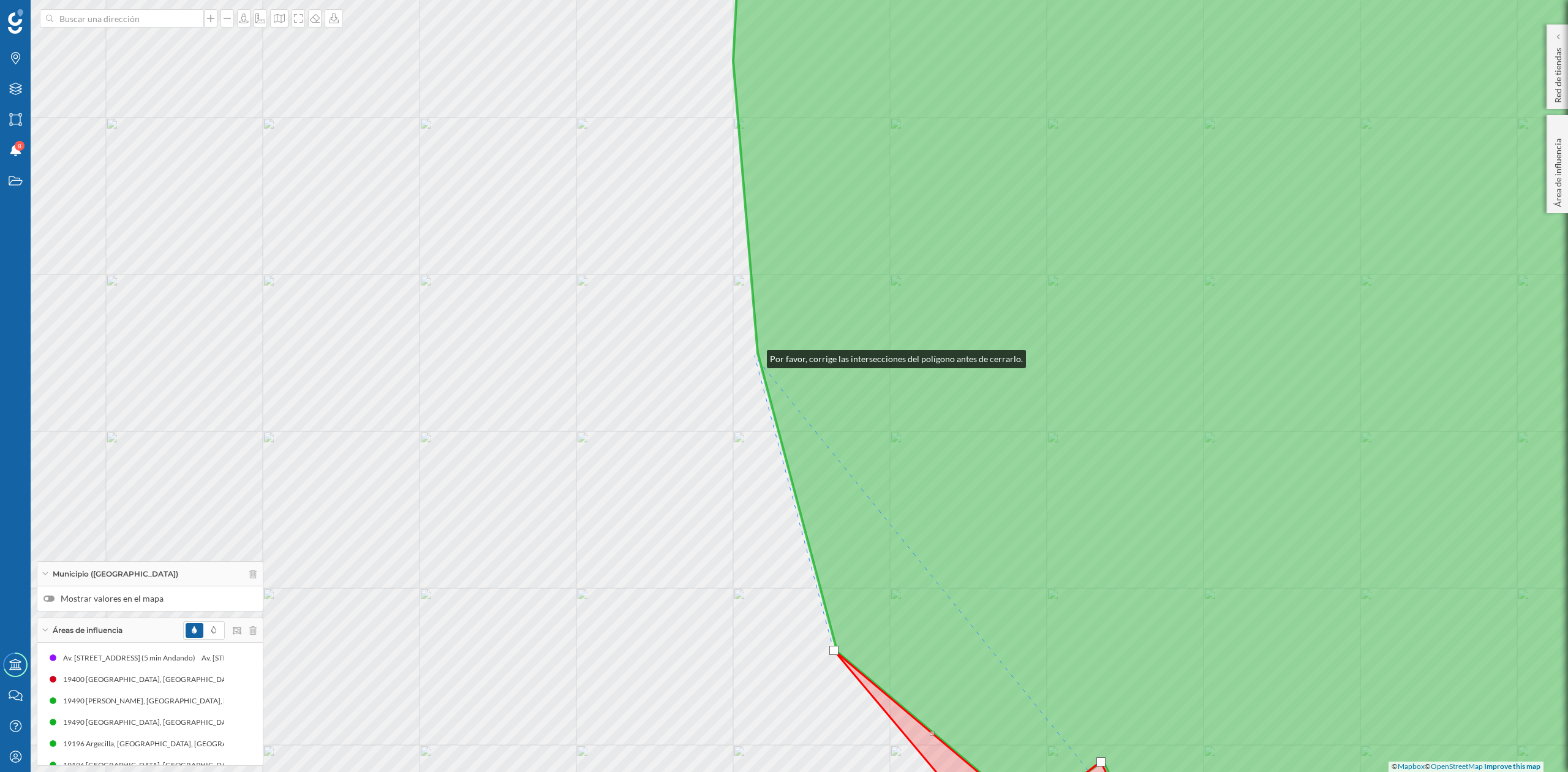
click at [755, 356] on div "© Mapbox © OpenStreetMap Improve this map" at bounding box center [784, 386] width 1568 height 772
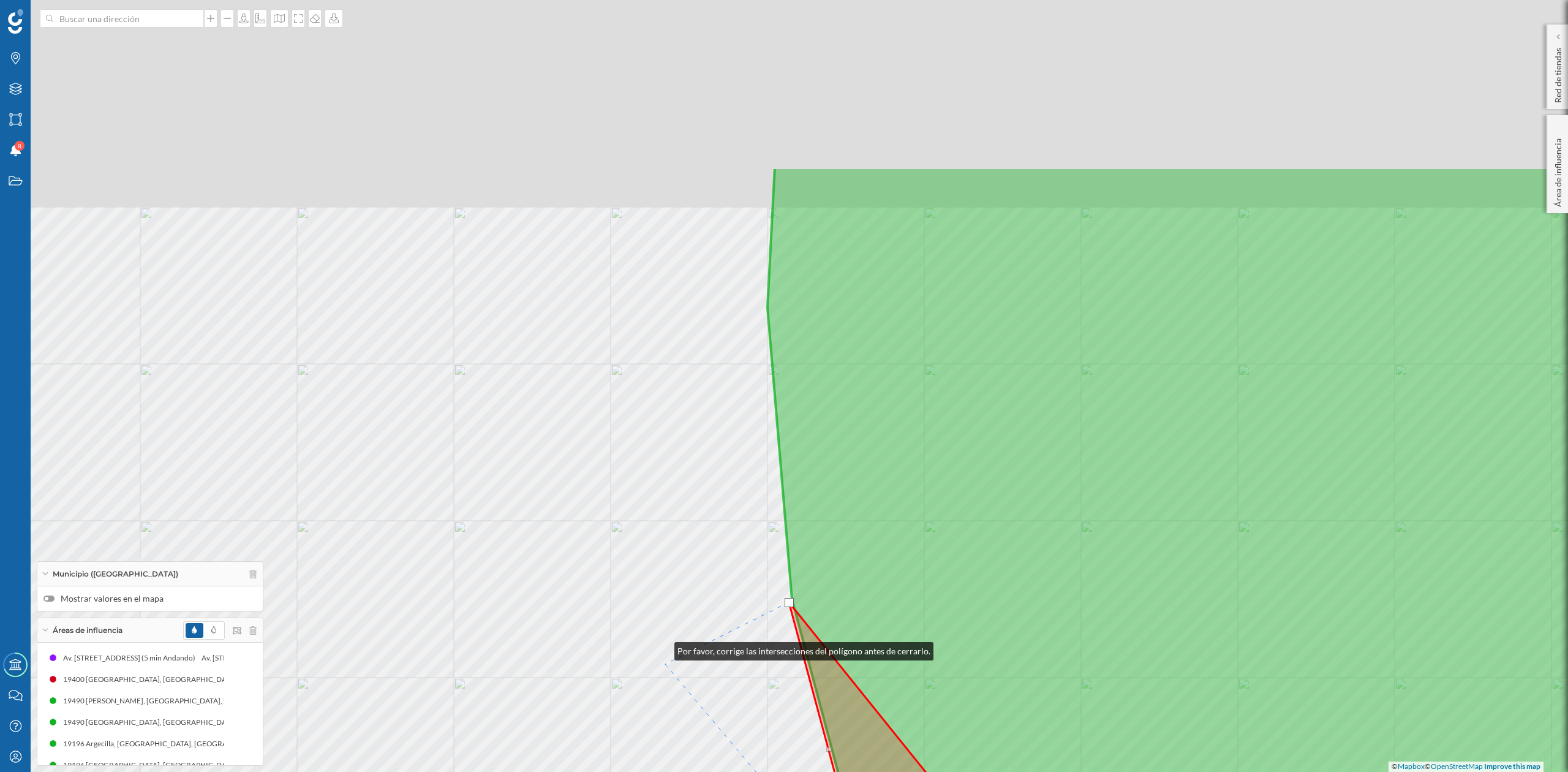
drag, startPoint x: 659, startPoint y: 633, endPoint x: 665, endPoint y: 666, distance: 33.5
click at [664, 664] on div "© Mapbox © OpenStreetMap Improve this map" at bounding box center [784, 386] width 1568 height 772
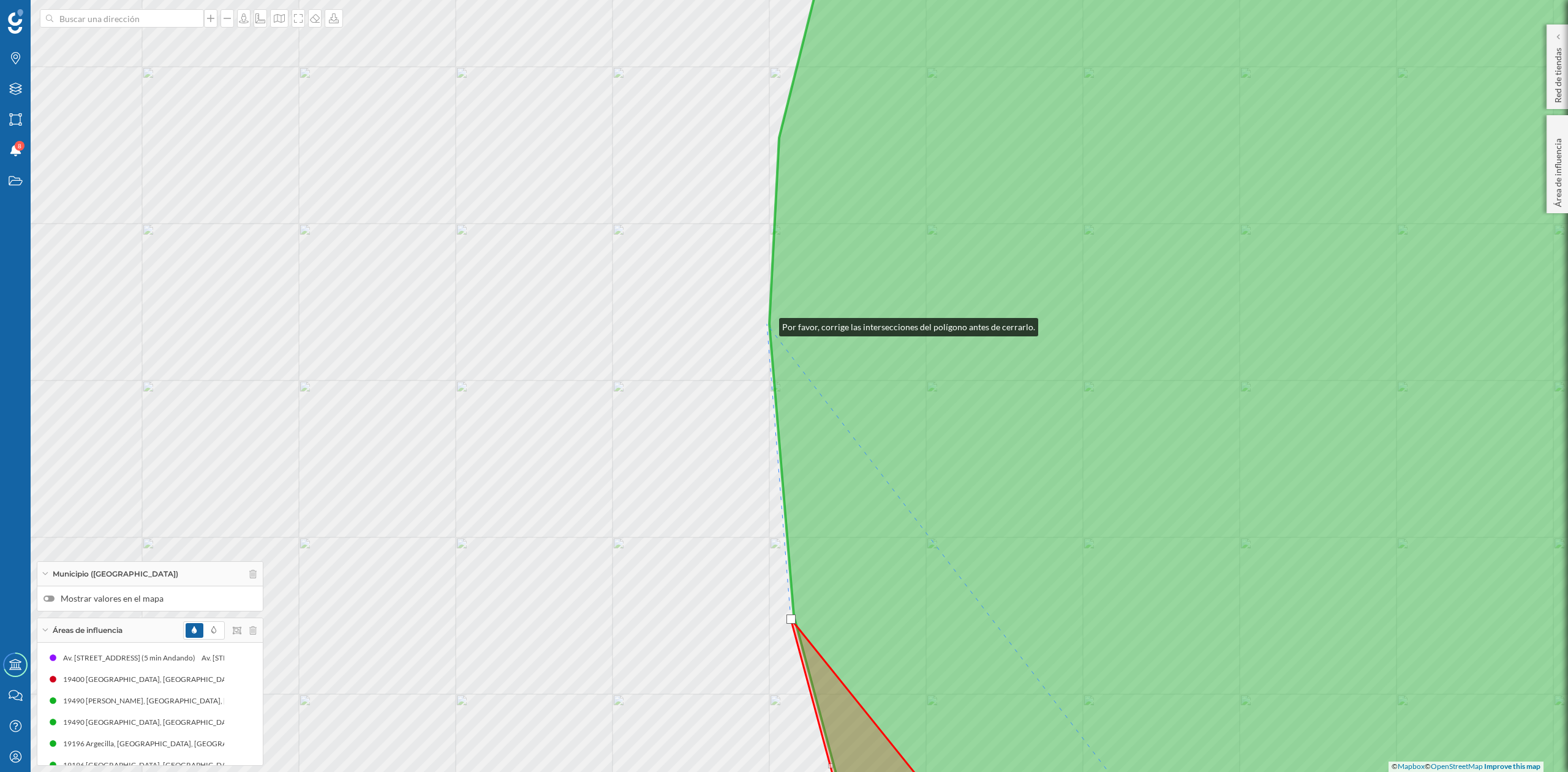
click at [767, 324] on div "© Mapbox © OpenStreetMap Improve this map" at bounding box center [784, 386] width 1568 height 772
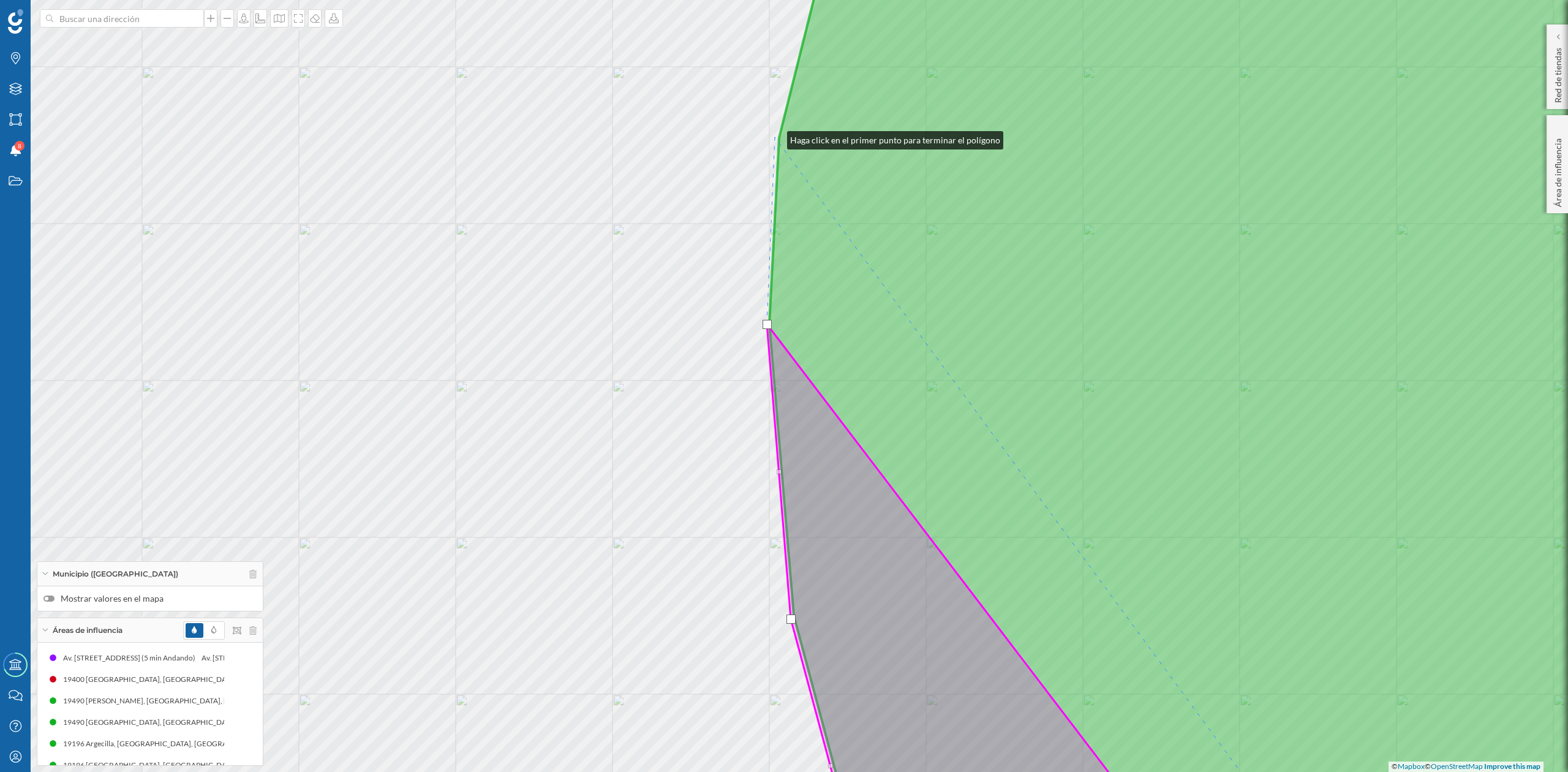
click at [775, 138] on div "© Mapbox © OpenStreetMap Improve this map" at bounding box center [784, 386] width 1568 height 772
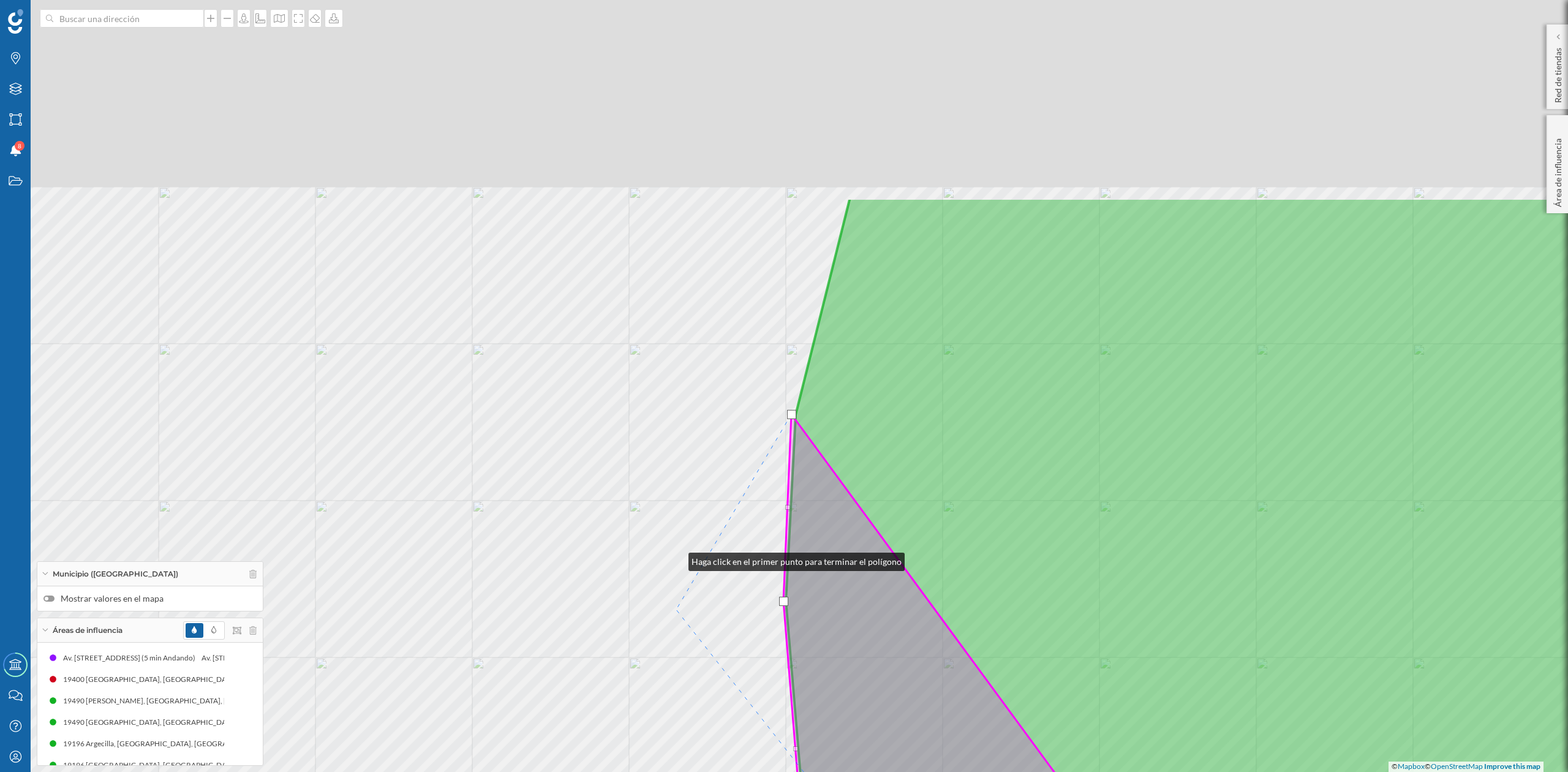
drag, startPoint x: 676, startPoint y: 508, endPoint x: 678, endPoint y: 749, distance: 241.0
click at [677, 744] on div "© Mapbox © OpenStreetMap Improve this map" at bounding box center [784, 386] width 1568 height 772
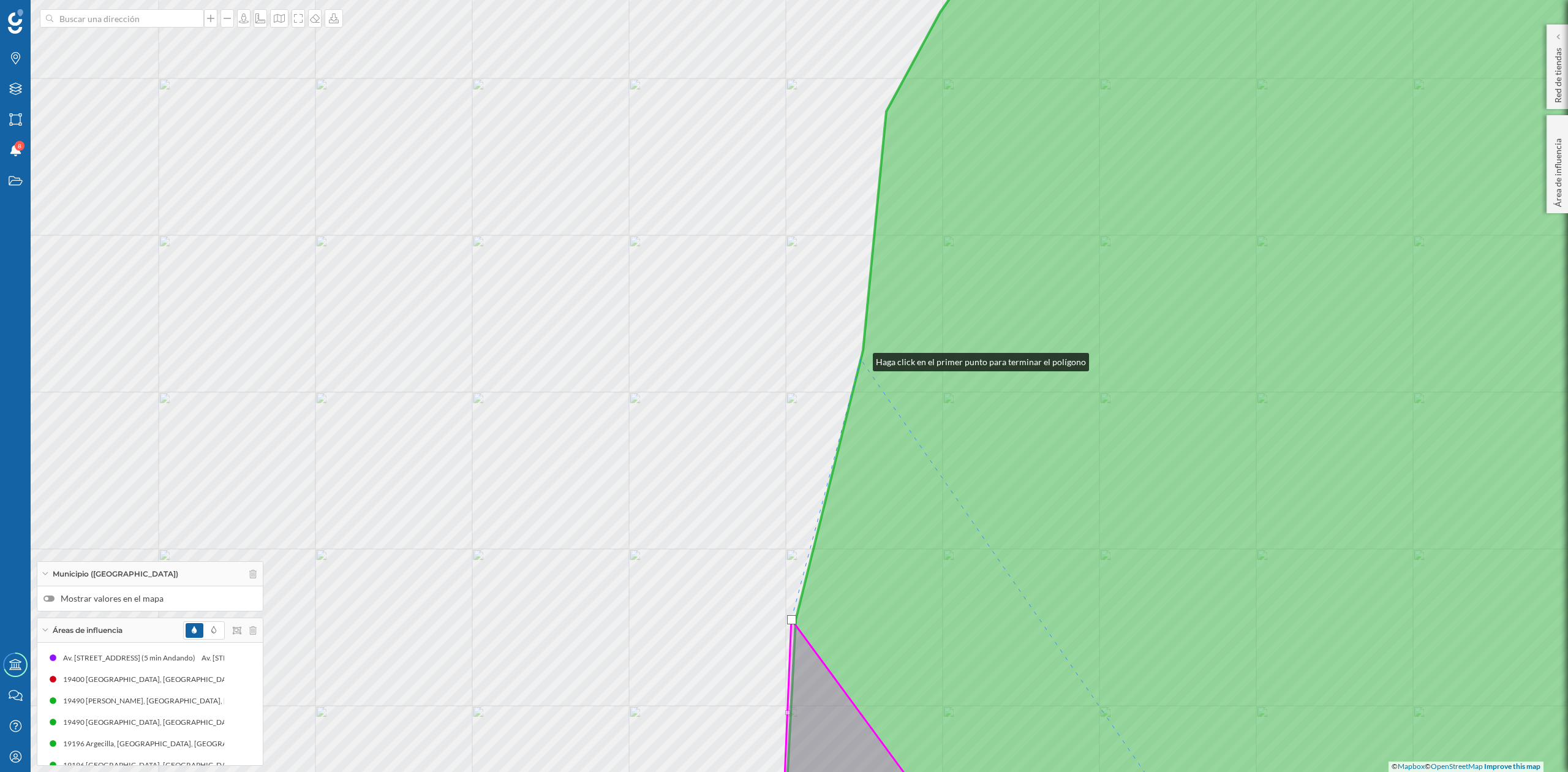
click at [861, 358] on icon at bounding box center [1256, 386] width 941 height 932
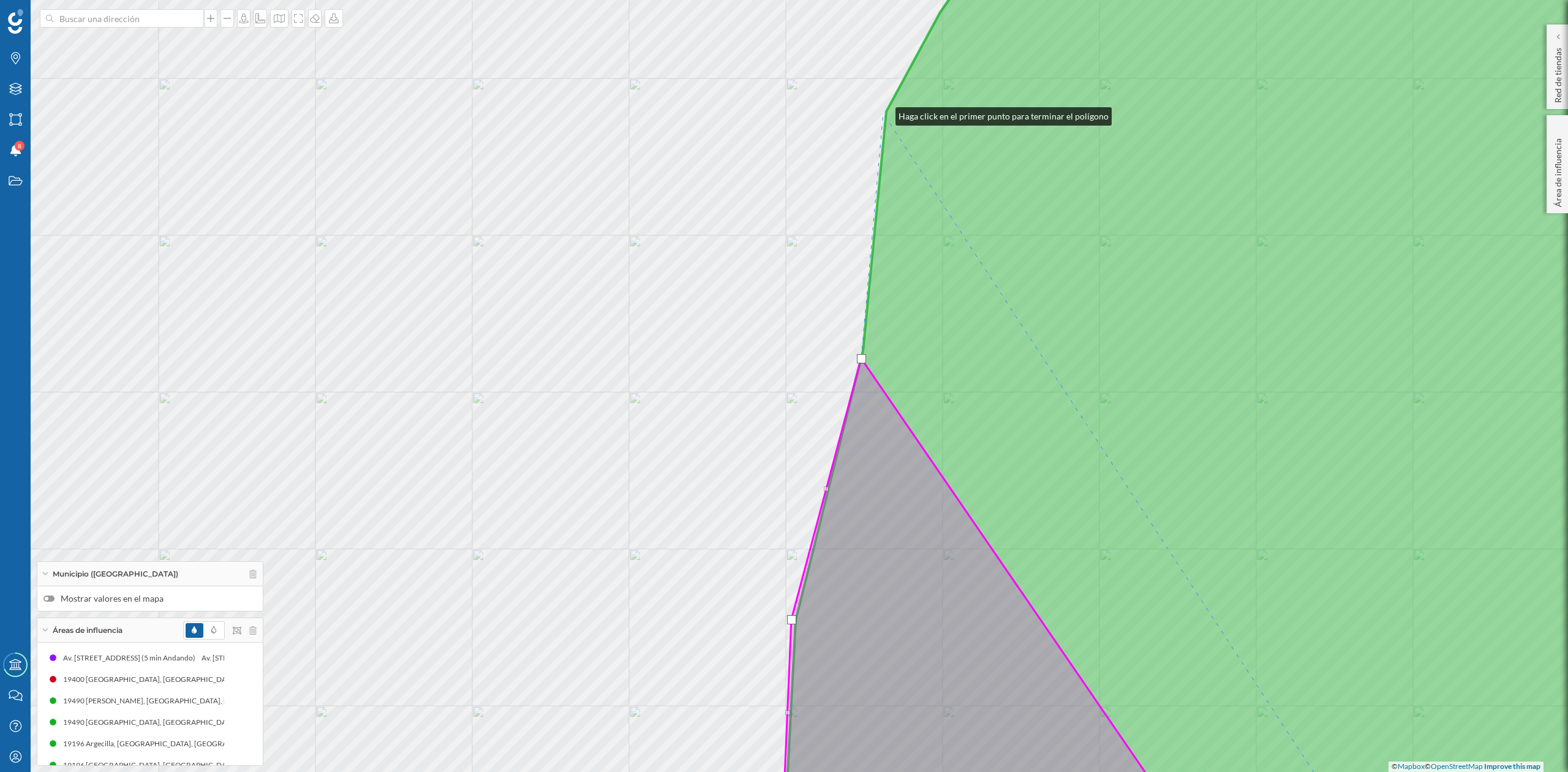
click at [883, 114] on div "© Mapbox © OpenStreetMap Improve this map" at bounding box center [784, 386] width 1568 height 772
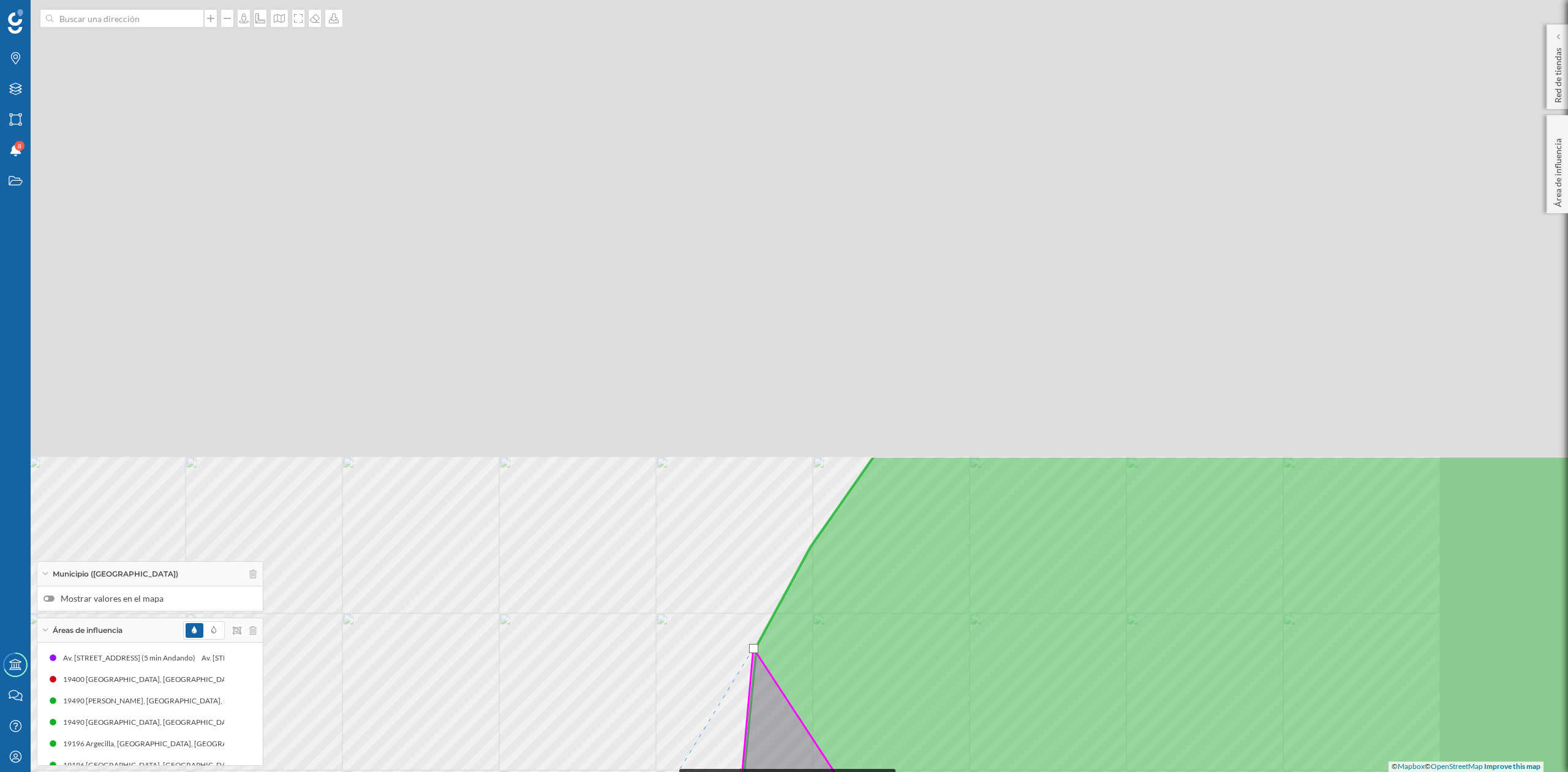
drag, startPoint x: 719, startPoint y: 601, endPoint x: 664, endPoint y: 786, distance: 193.0
click at [664, 772] on html "Marcas Capas Áreas Notificaciones 8 Estados Academy Contacta con nosotros Centr…" at bounding box center [784, 386] width 1568 height 772
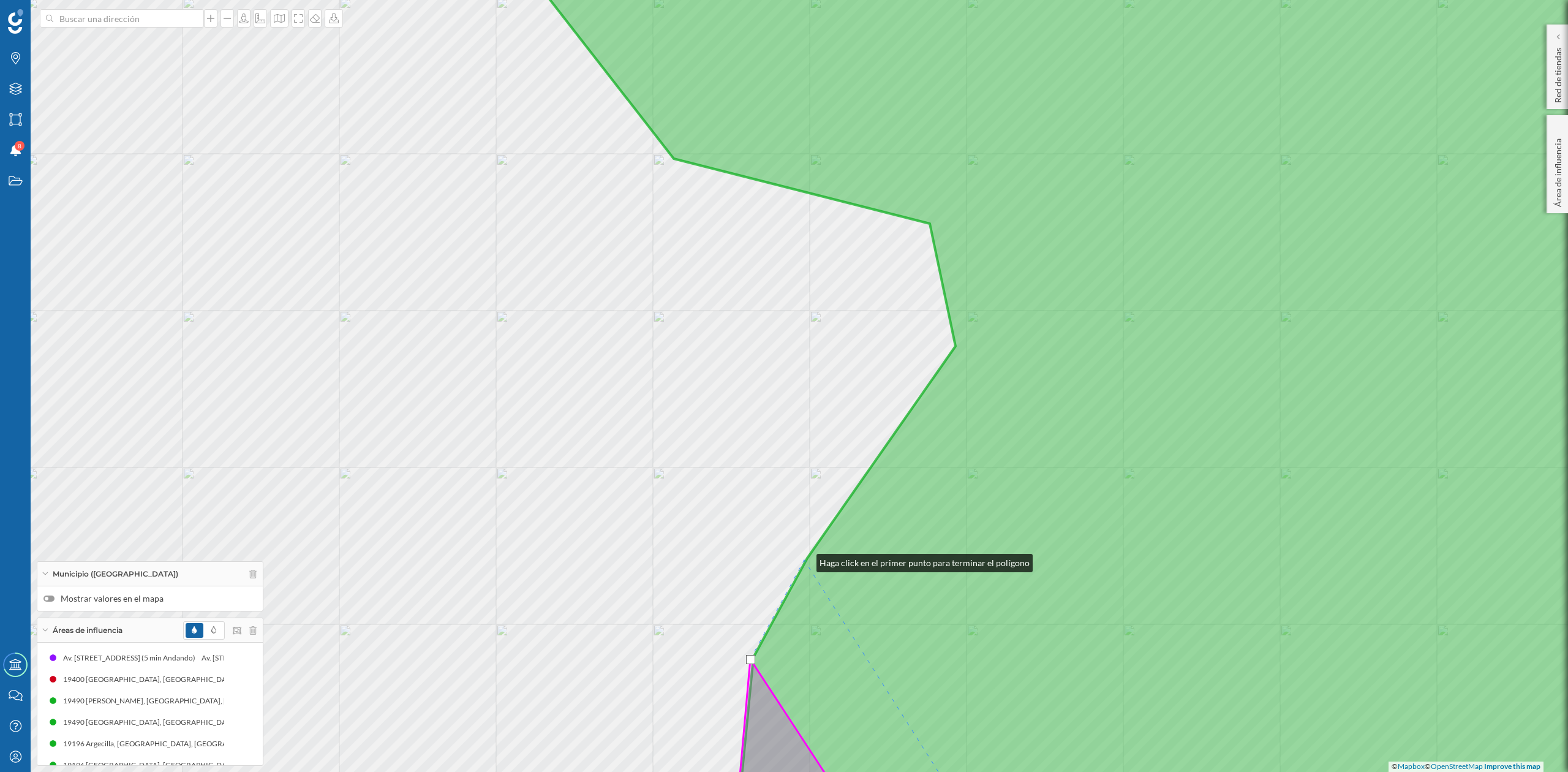
click at [805, 561] on div "© Mapbox © OpenStreetMap Improve this map" at bounding box center [784, 386] width 1568 height 772
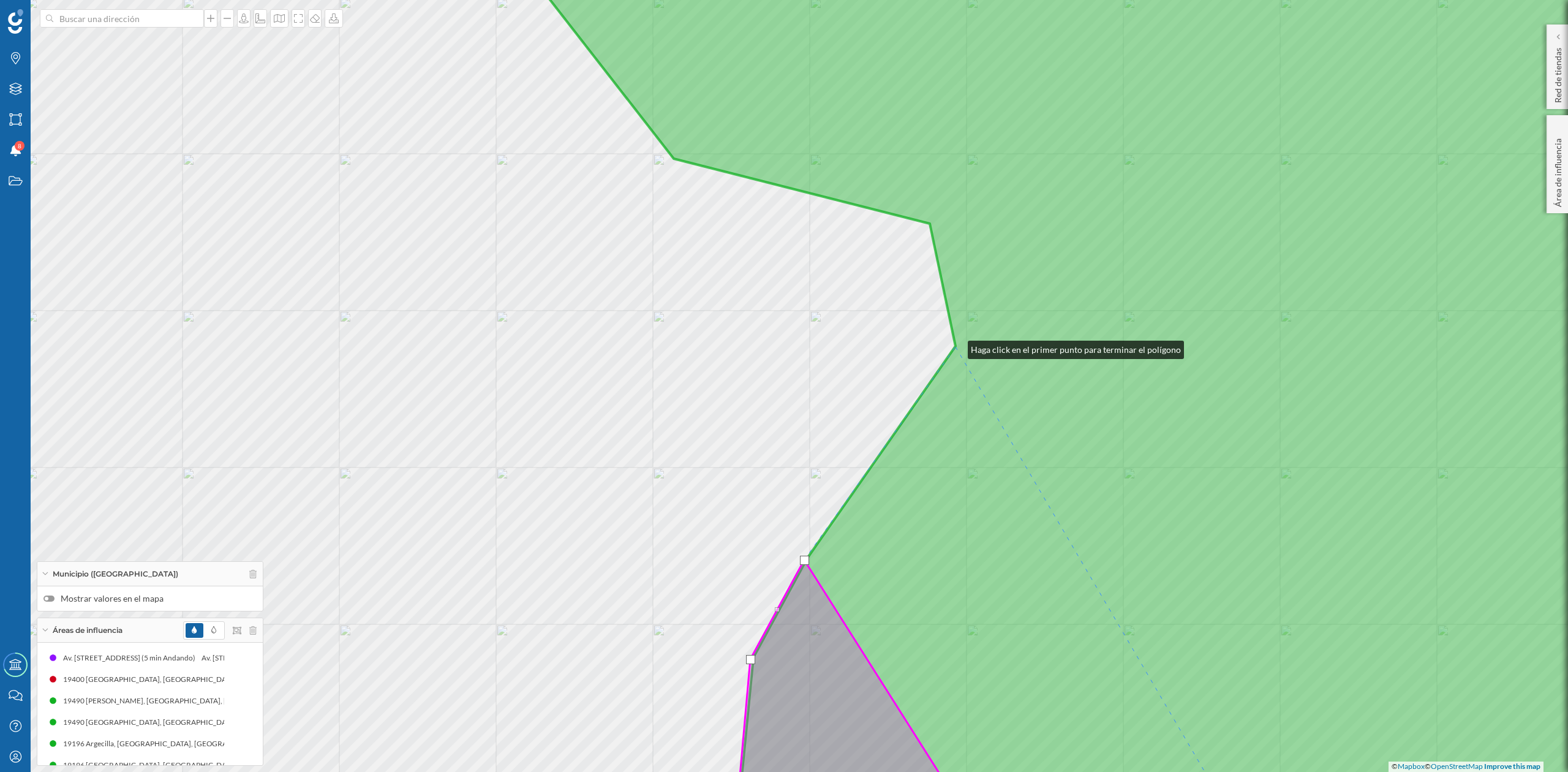
click at [956, 347] on icon at bounding box center [1107, 386] width 1239 height 932
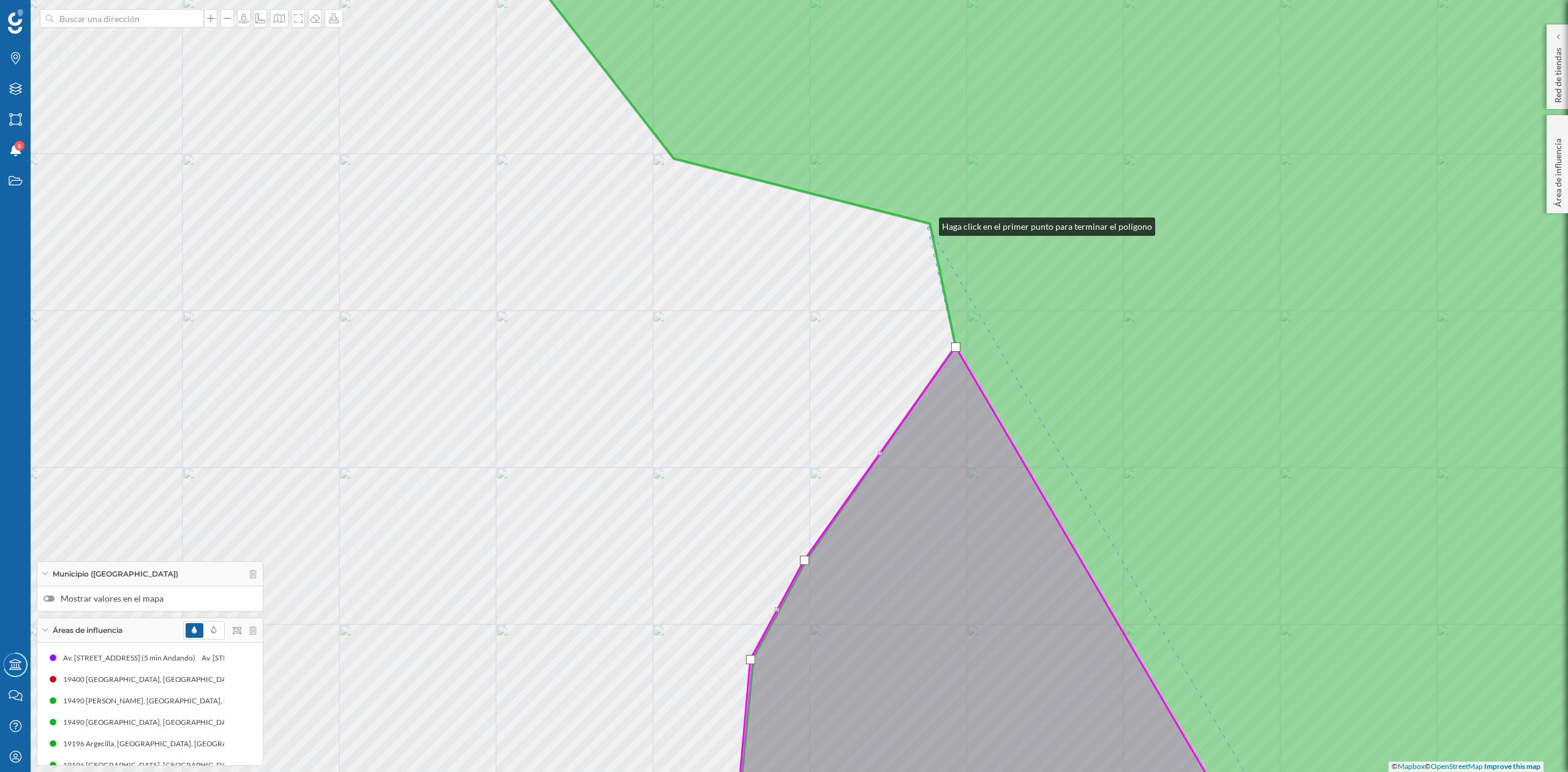
click at [927, 224] on icon at bounding box center [1107, 386] width 1239 height 932
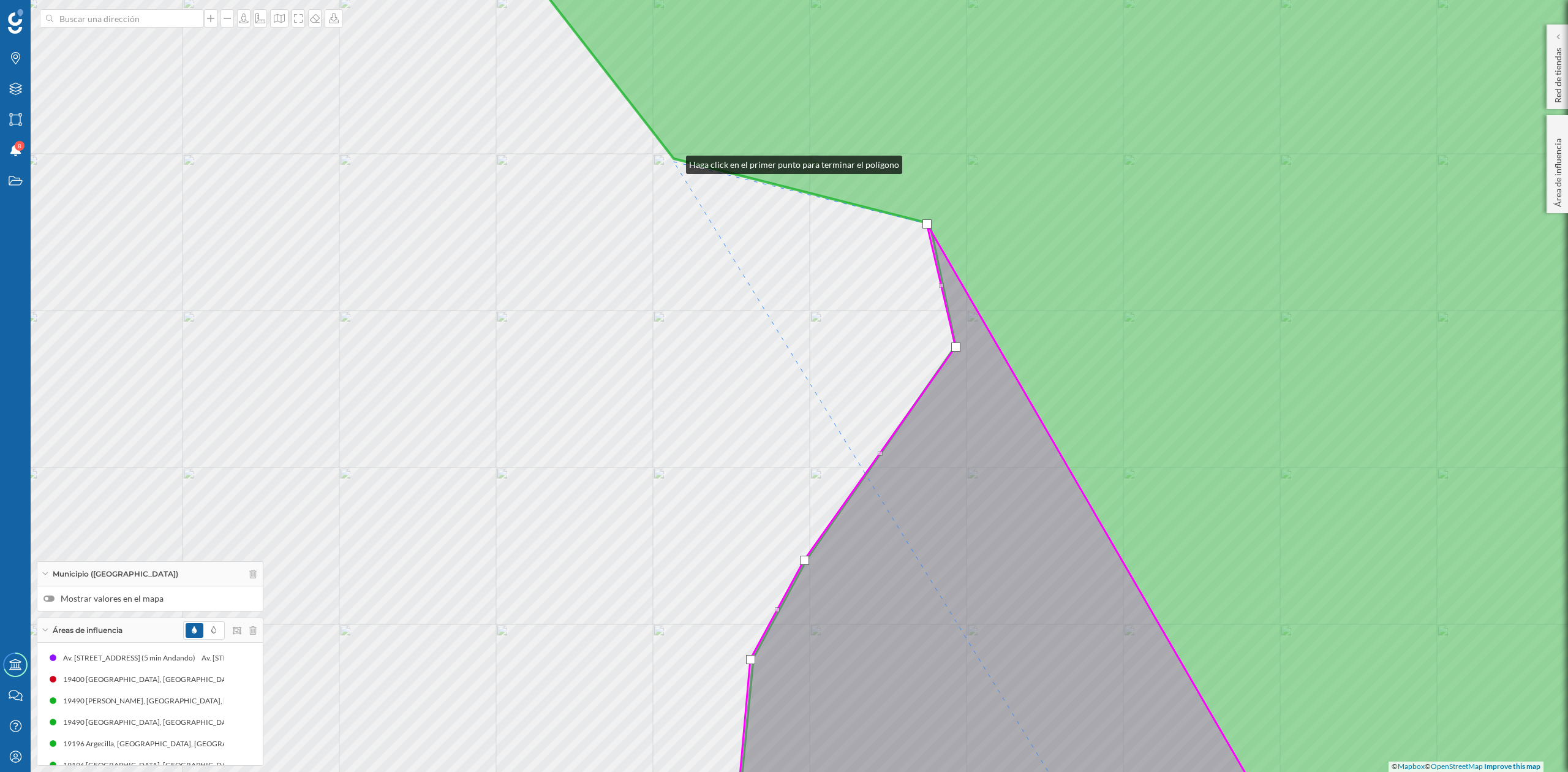
click at [674, 162] on div "© Mapbox © OpenStreetMap Improve this map" at bounding box center [784, 386] width 1568 height 772
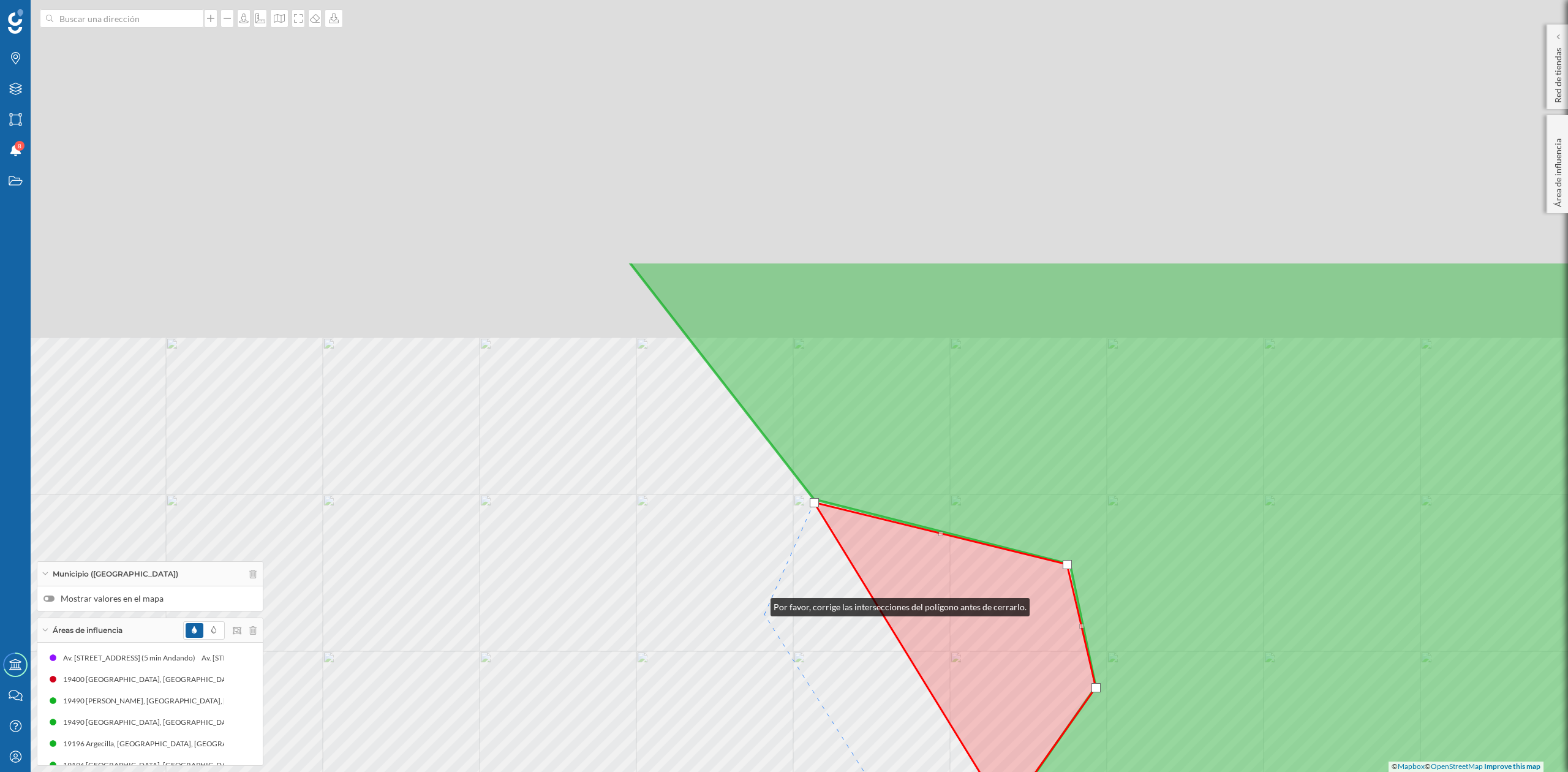
drag, startPoint x: 743, startPoint y: 575, endPoint x: 833, endPoint y: 726, distance: 175.8
click at [833, 726] on div "© Mapbox © OpenStreetMap Improve this map" at bounding box center [784, 386] width 1568 height 772
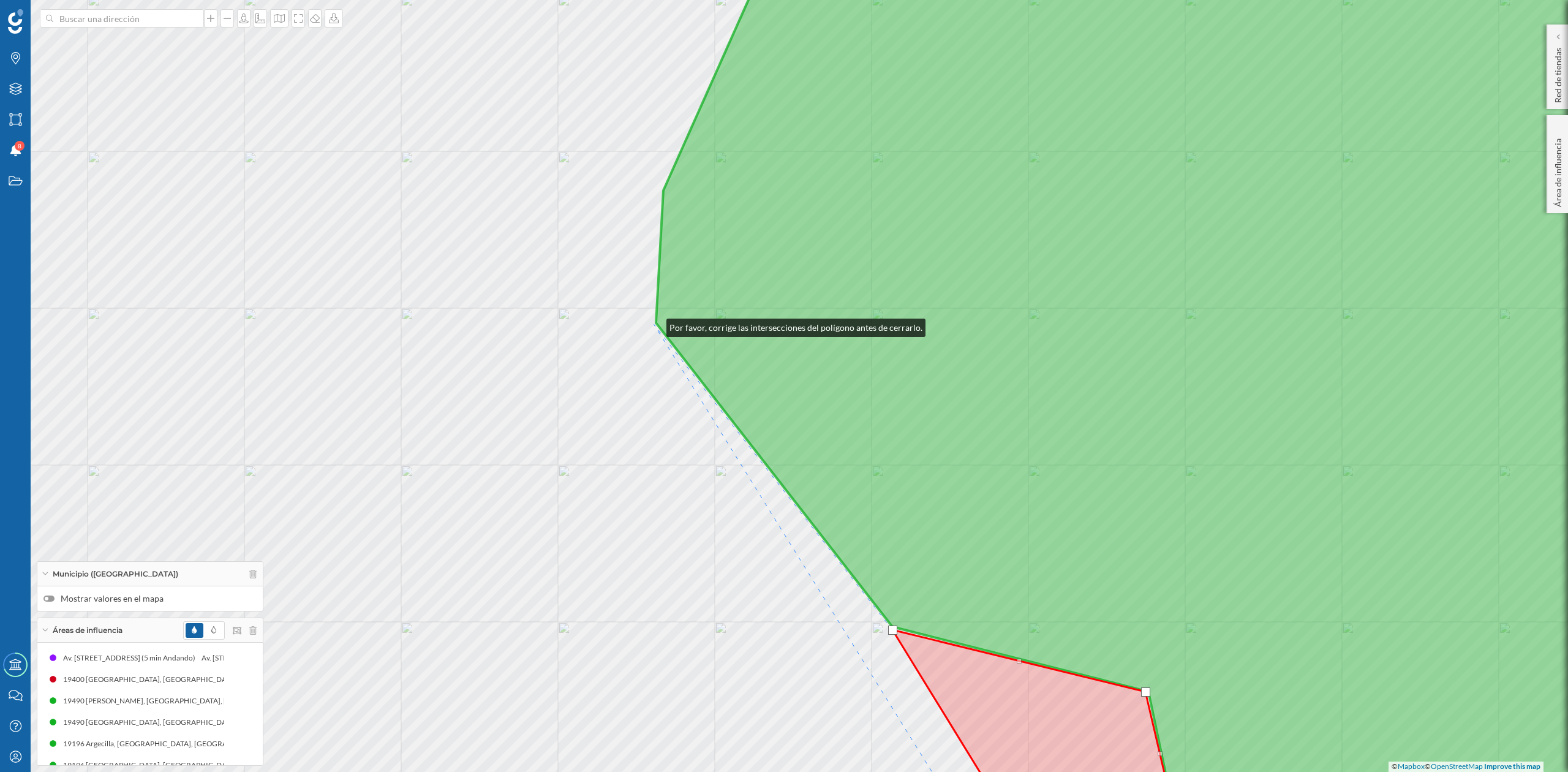
click at [654, 325] on div "© Mapbox © OpenStreetMap Improve this map" at bounding box center [784, 386] width 1568 height 772
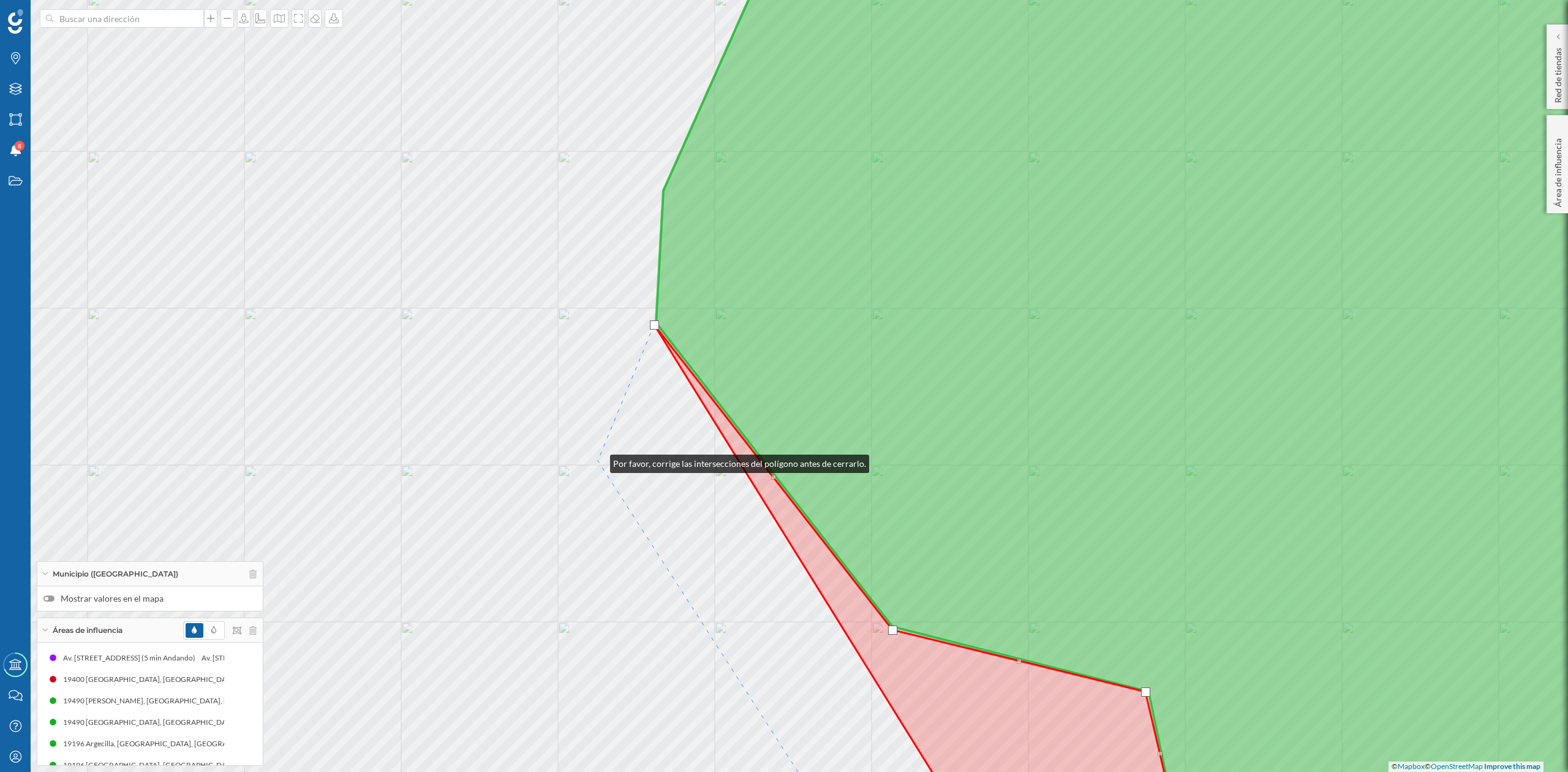
click at [598, 461] on div "© Mapbox © OpenStreetMap Improve this map" at bounding box center [784, 386] width 1568 height 772
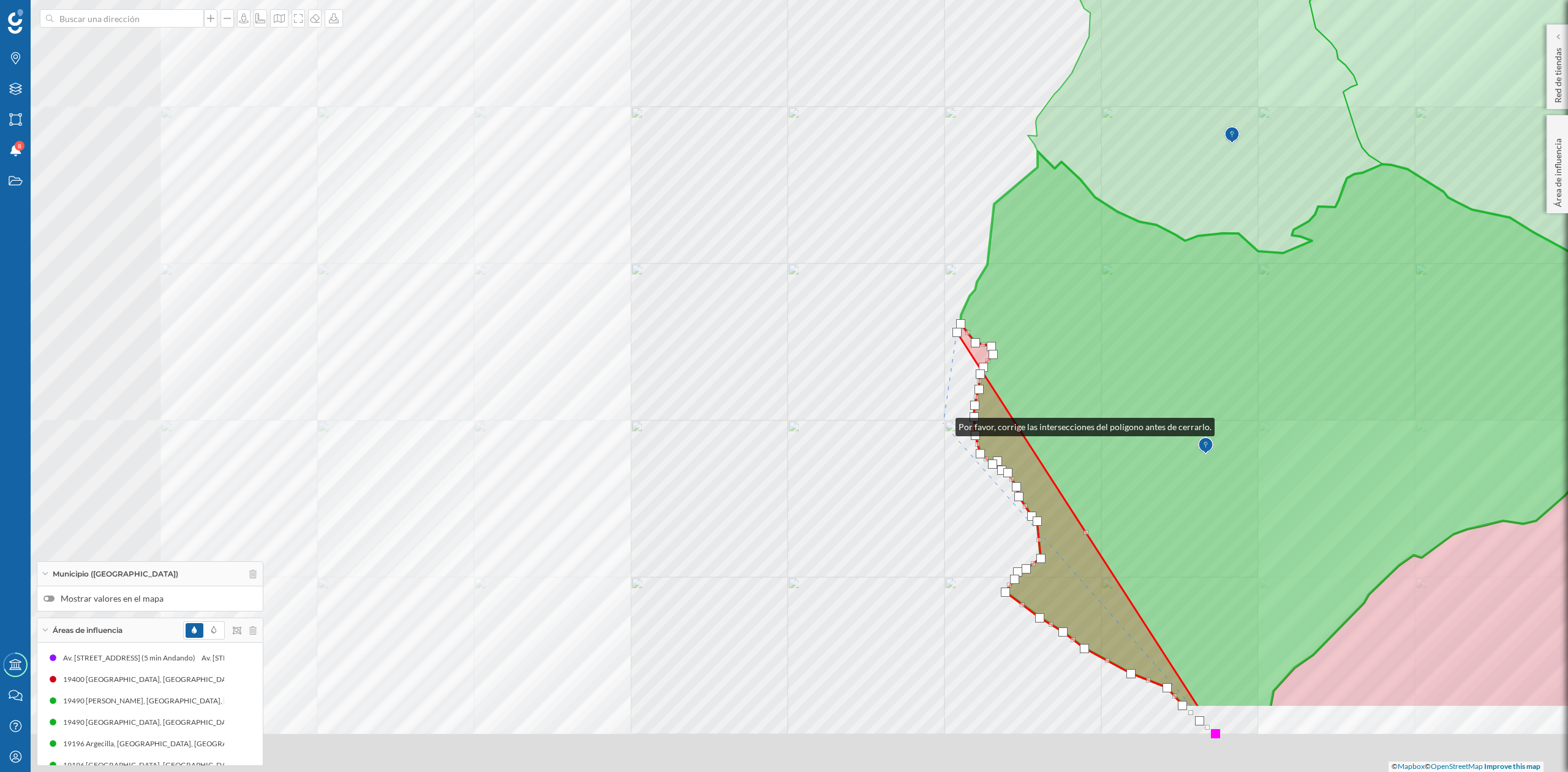
drag, startPoint x: 653, startPoint y: 568, endPoint x: 951, endPoint y: 397, distance: 343.6
click at [946, 420] on div "© Mapbox © OpenStreetMap Improve this map" at bounding box center [784, 386] width 1568 height 772
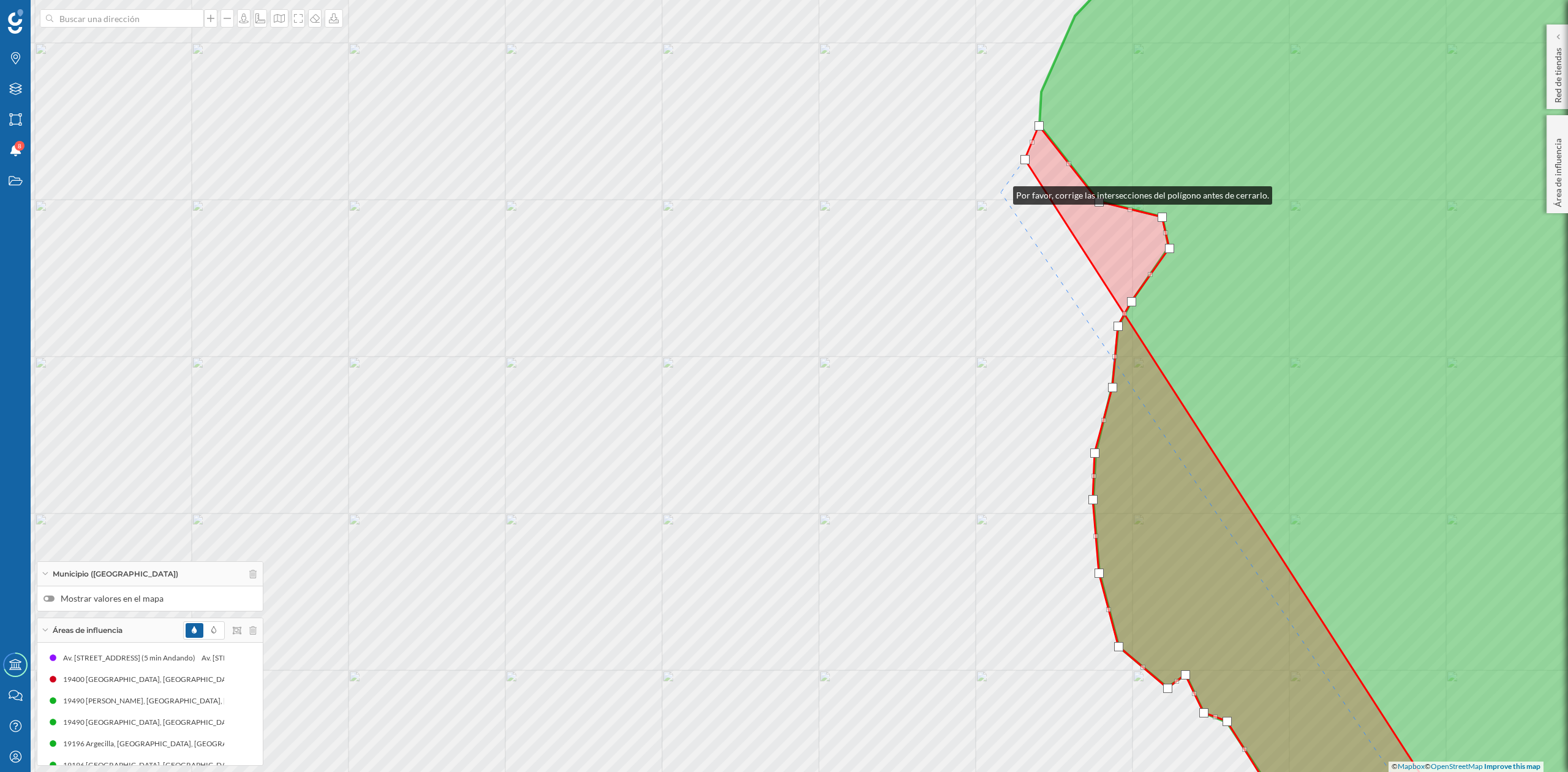
click at [1001, 192] on div "© Mapbox © OpenStreetMap Improve this map" at bounding box center [784, 386] width 1568 height 772
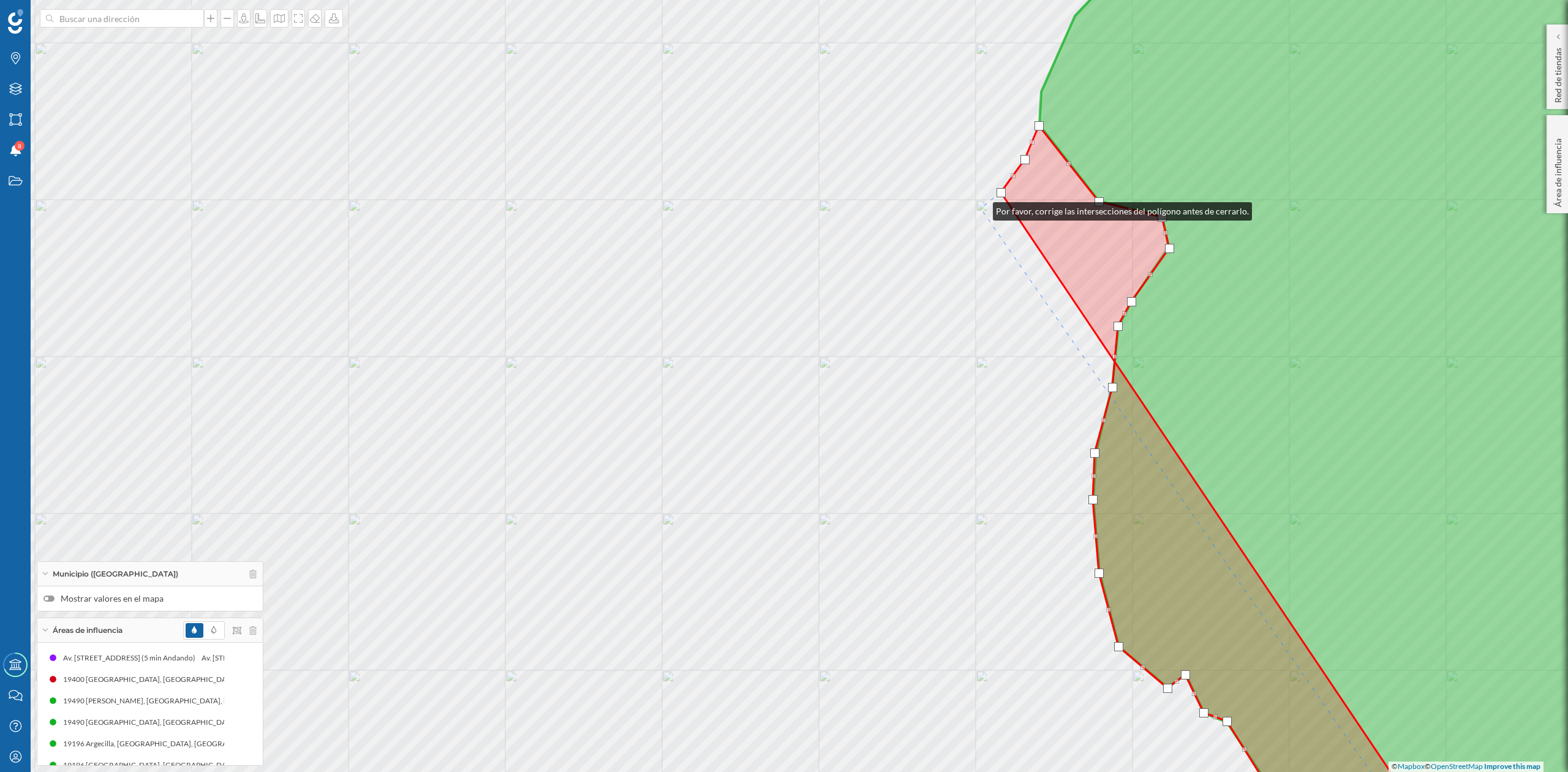
click at [980, 210] on div "© Mapbox © OpenStreetMap Improve this map" at bounding box center [784, 386] width 1568 height 772
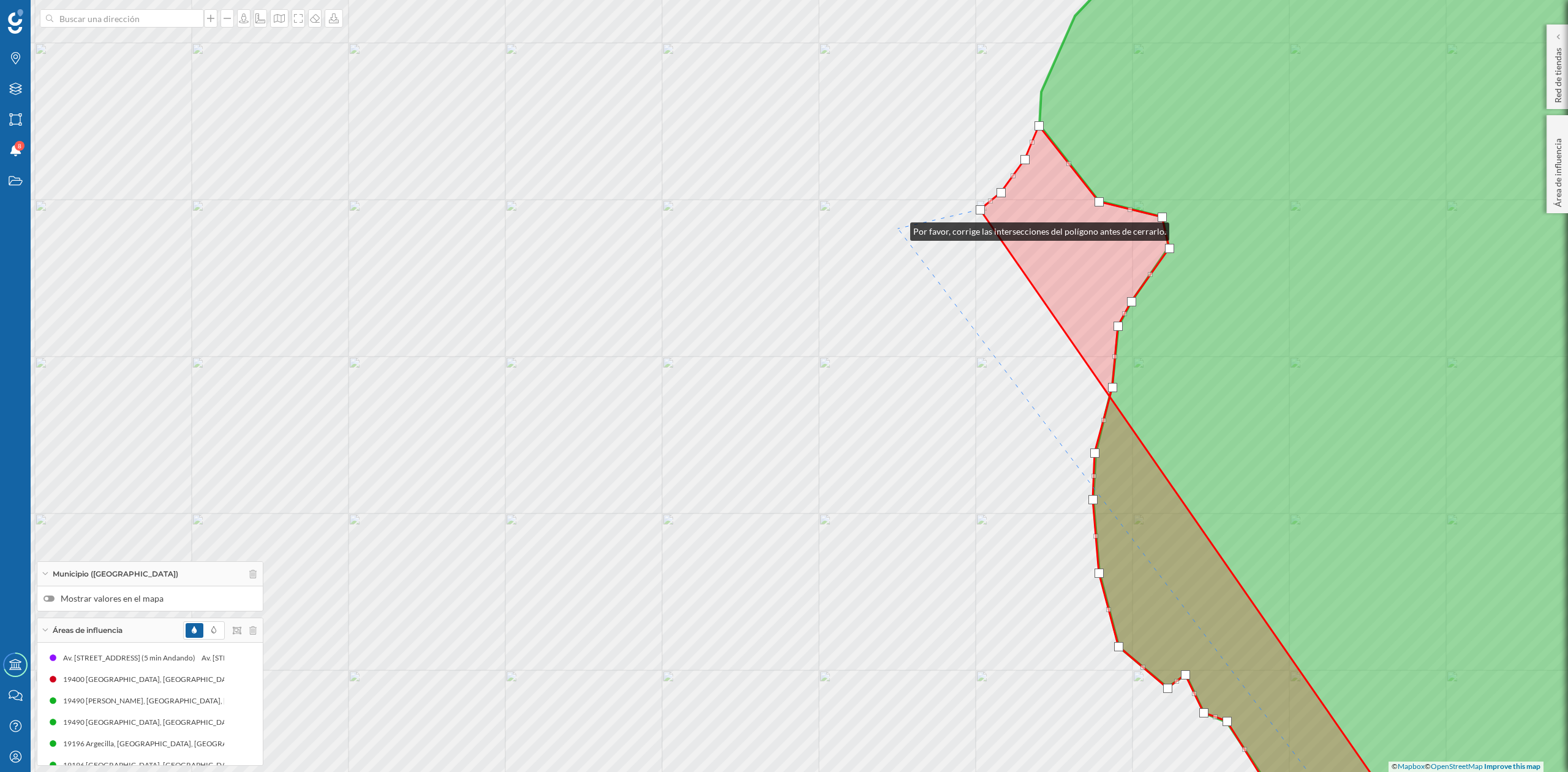
click at [898, 229] on div "© Mapbox © OpenStreetMap Improve this map" at bounding box center [784, 386] width 1568 height 772
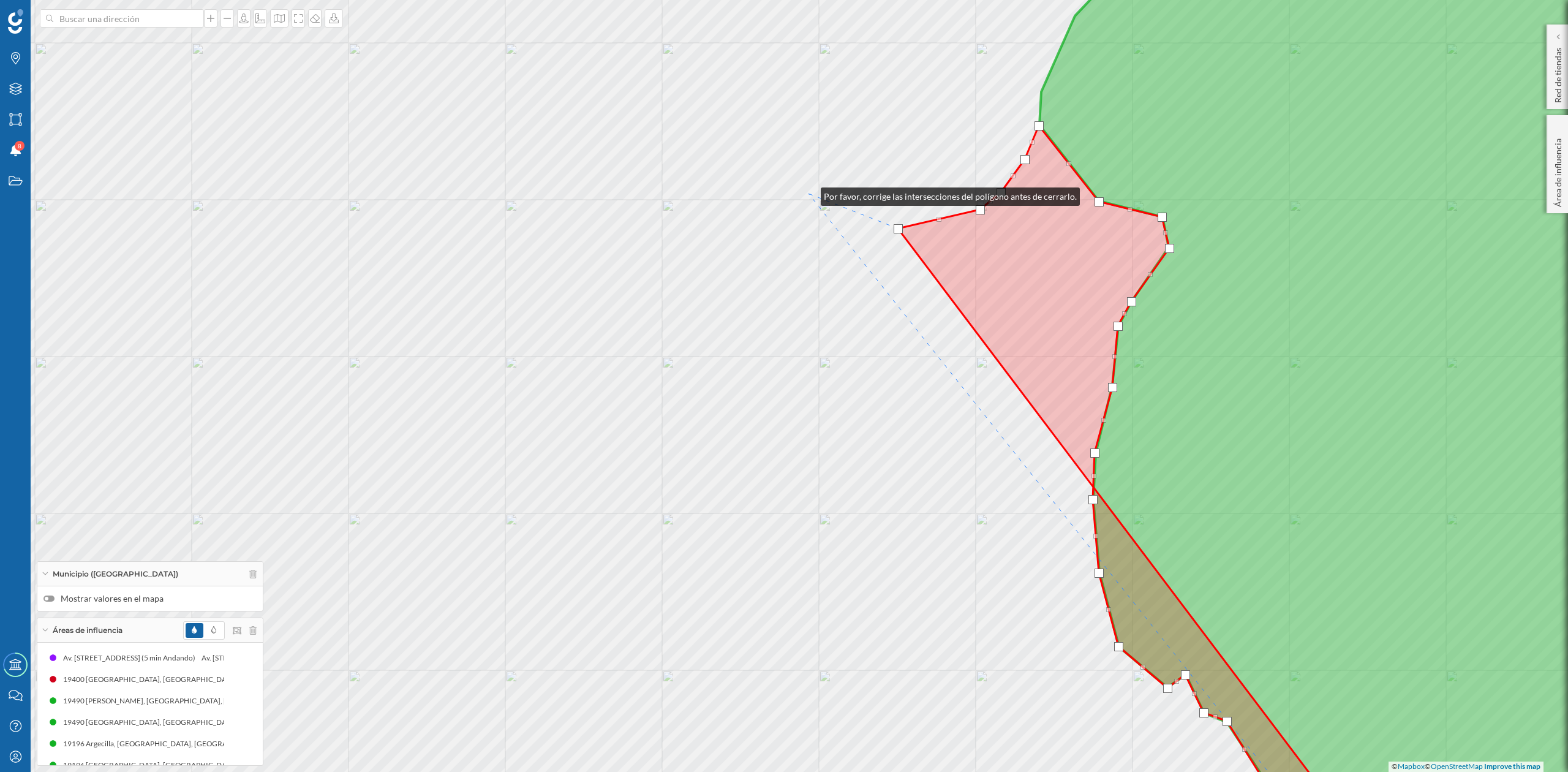
click at [809, 194] on div "© Mapbox © OpenStreetMap Improve this map" at bounding box center [784, 386] width 1568 height 772
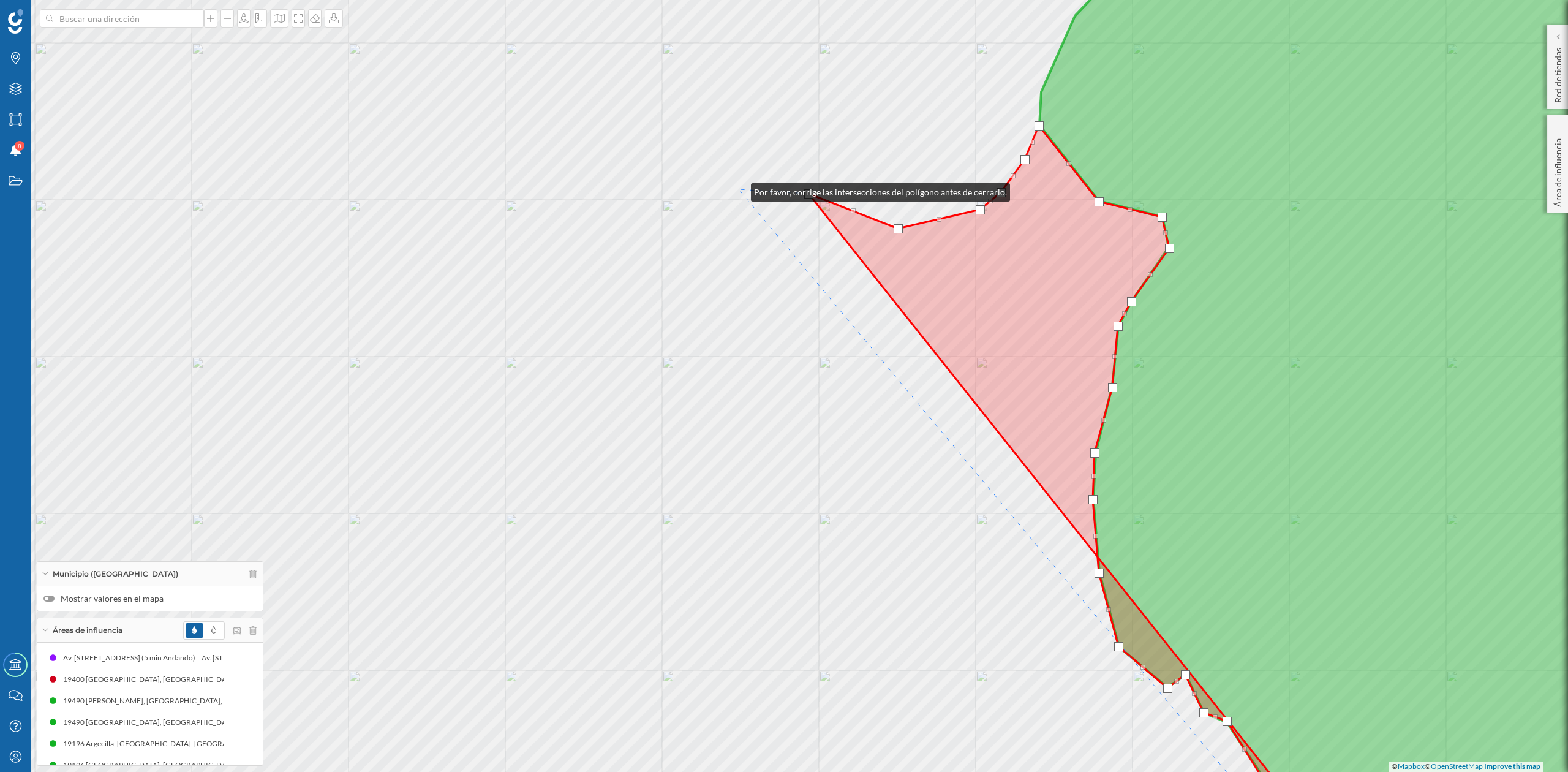
click at [739, 190] on div "© Mapbox © OpenStreetMap Improve this map" at bounding box center [784, 386] width 1568 height 772
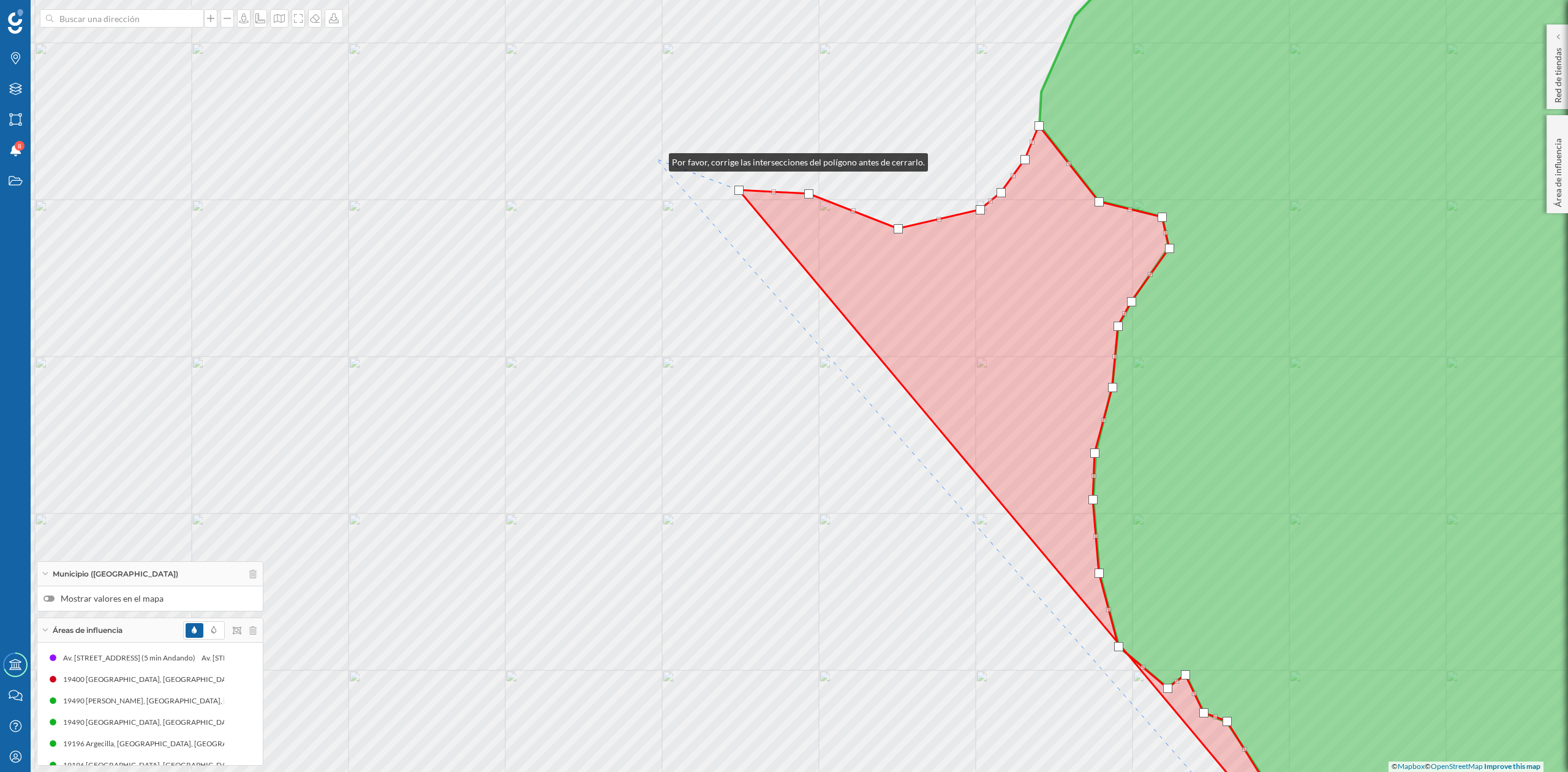
click at [656, 159] on div "© Mapbox © OpenStreetMap Improve this map" at bounding box center [784, 386] width 1568 height 772
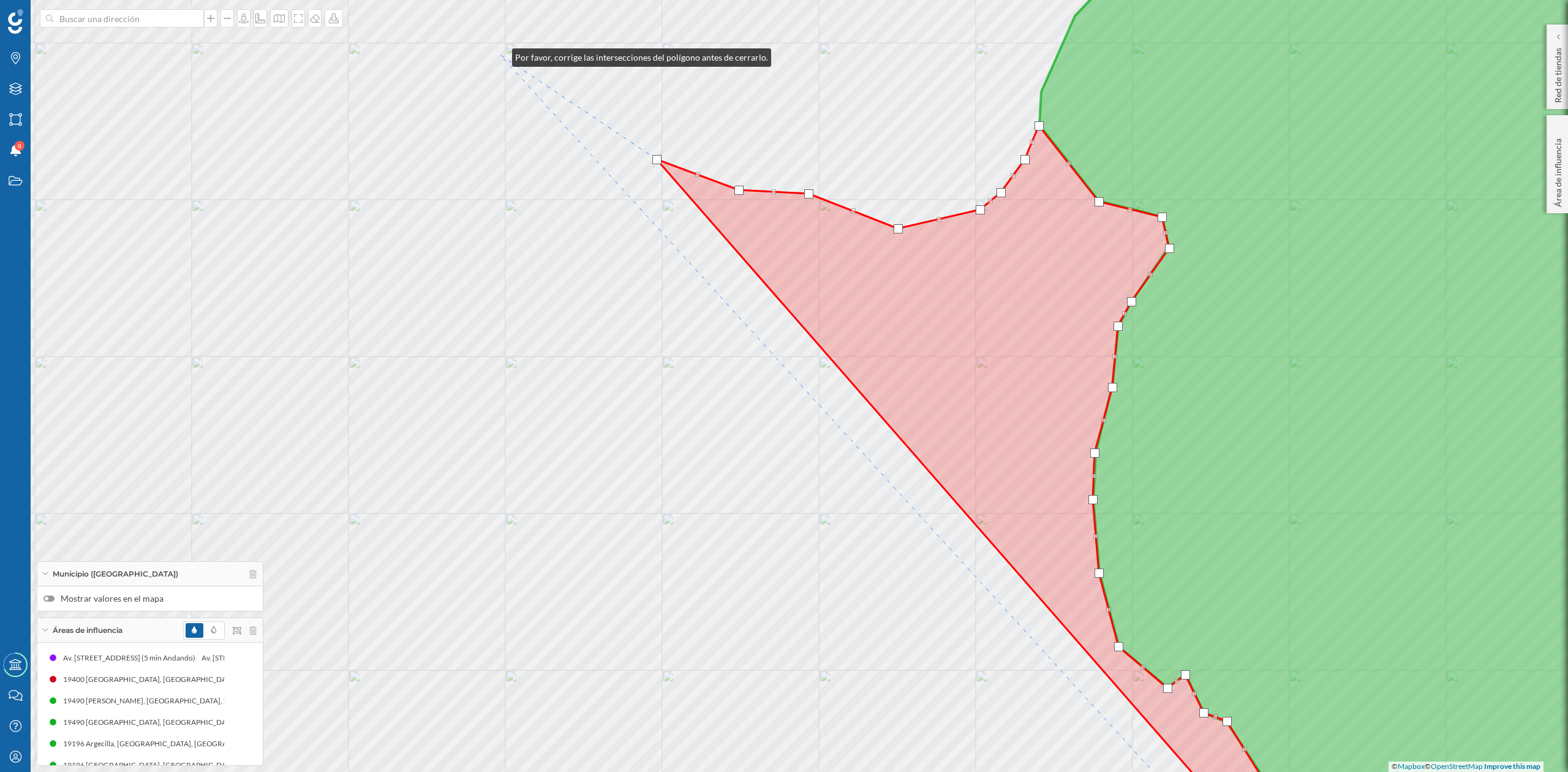
click at [500, 55] on div "© Mapbox © OpenStreetMap Improve this map" at bounding box center [784, 386] width 1568 height 772
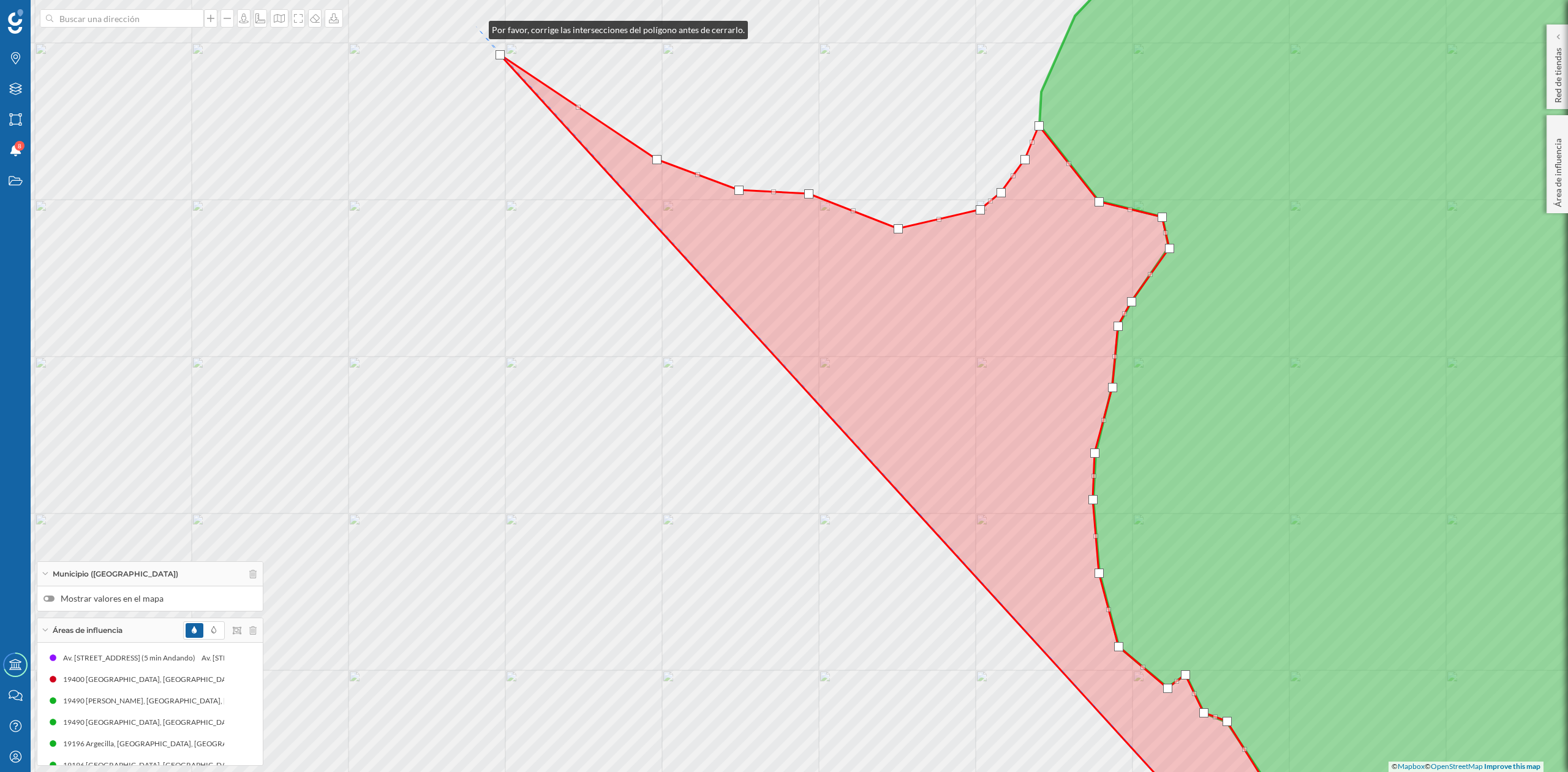
click at [477, 27] on div "© Mapbox © OpenStreetMap Improve this map" at bounding box center [784, 386] width 1568 height 772
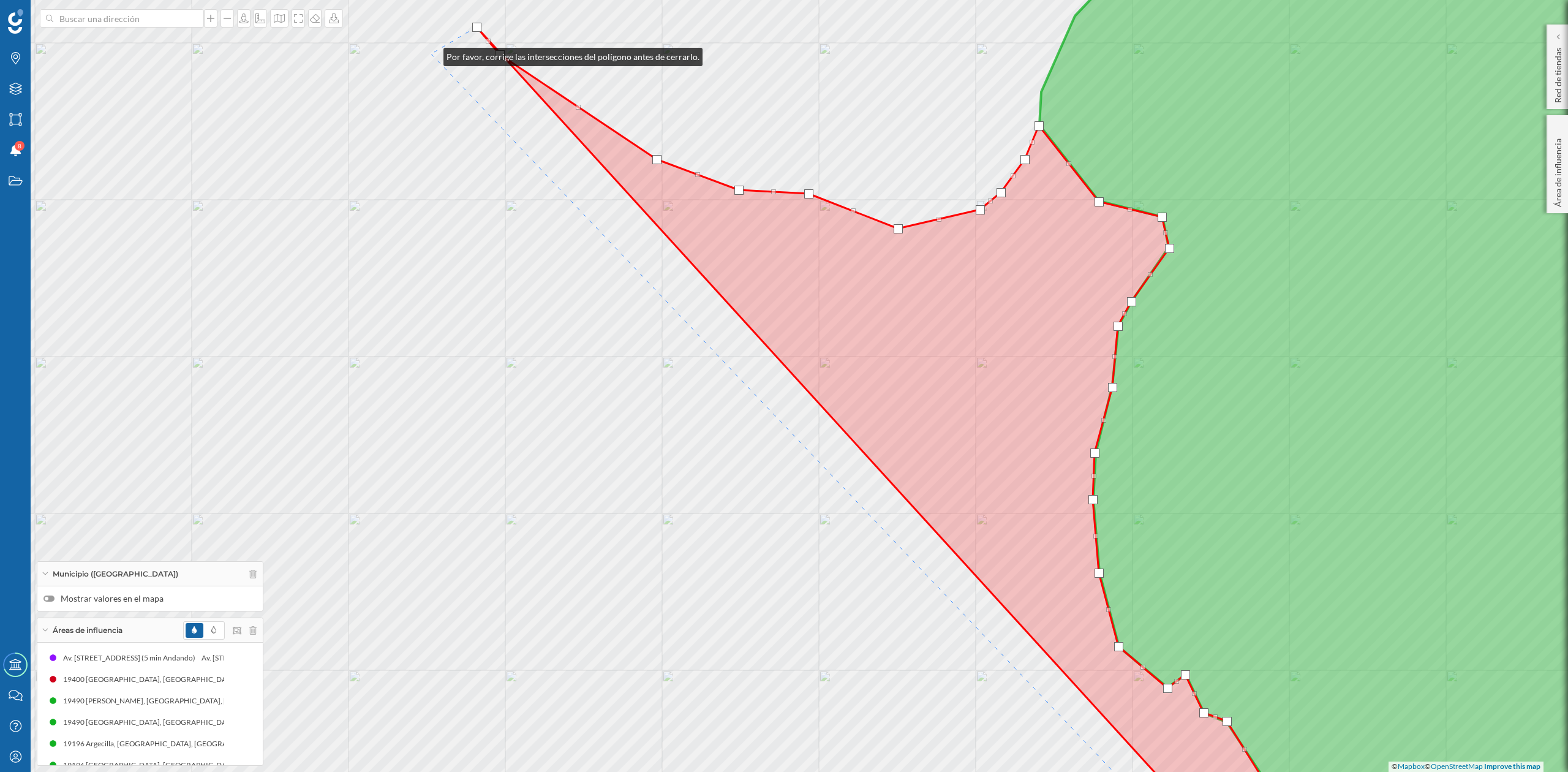
click at [431, 54] on div "© Mapbox © OpenStreetMap Improve this map" at bounding box center [784, 386] width 1568 height 772
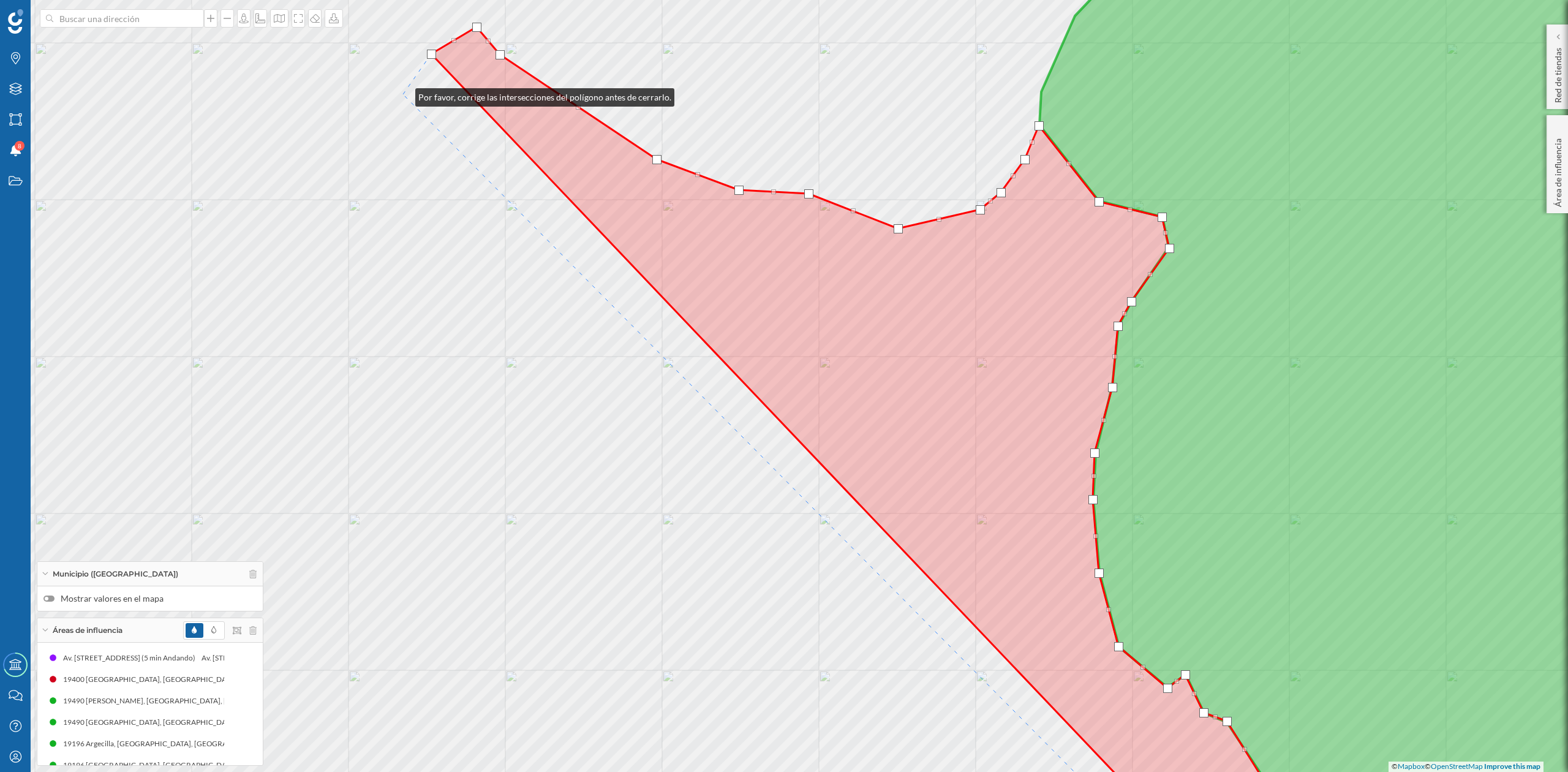
click at [403, 95] on div "© Mapbox © OpenStreetMap Improve this map" at bounding box center [784, 386] width 1568 height 772
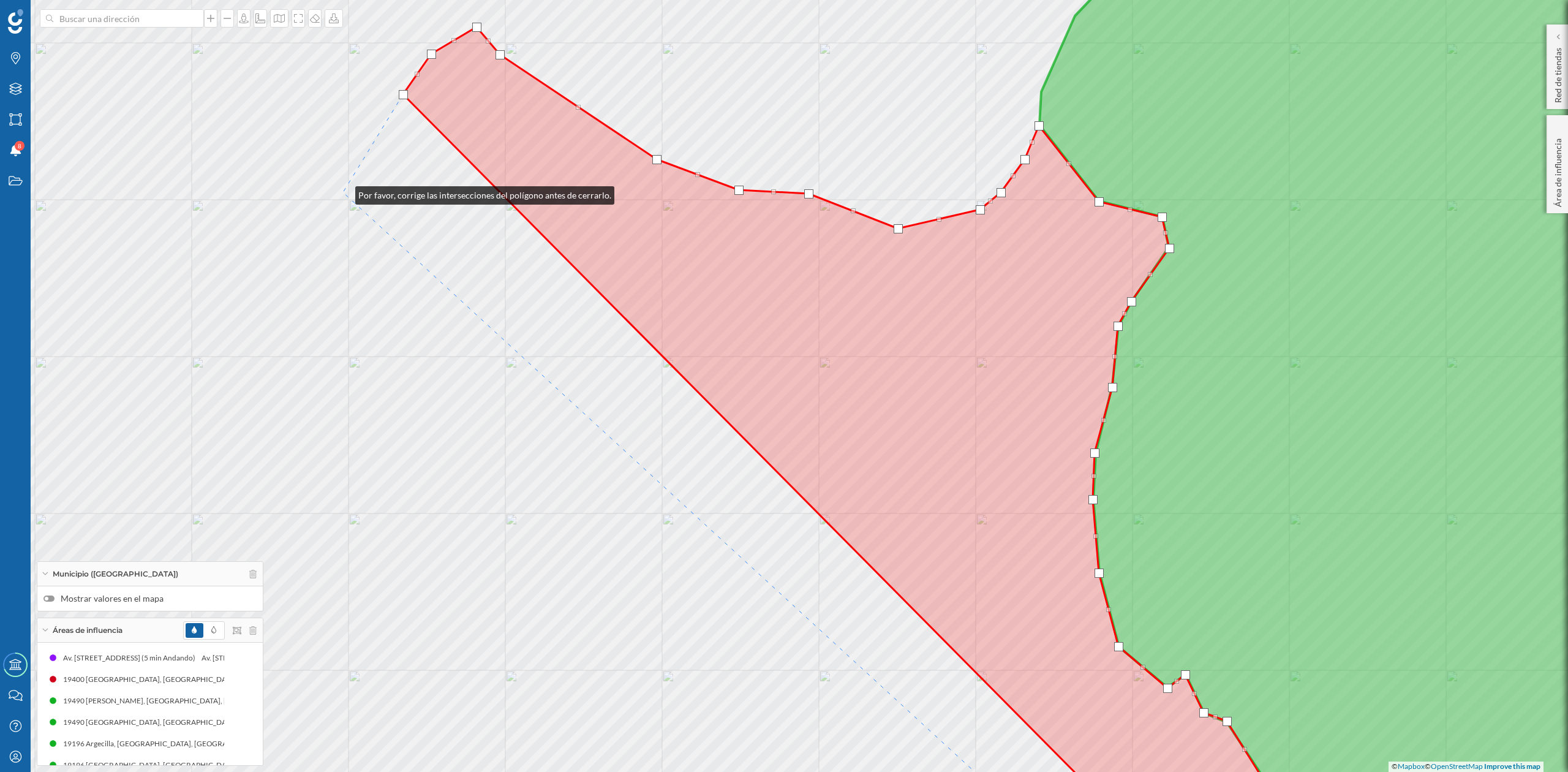
click at [343, 192] on div "© Mapbox © OpenStreetMap Improve this map" at bounding box center [784, 386] width 1568 height 772
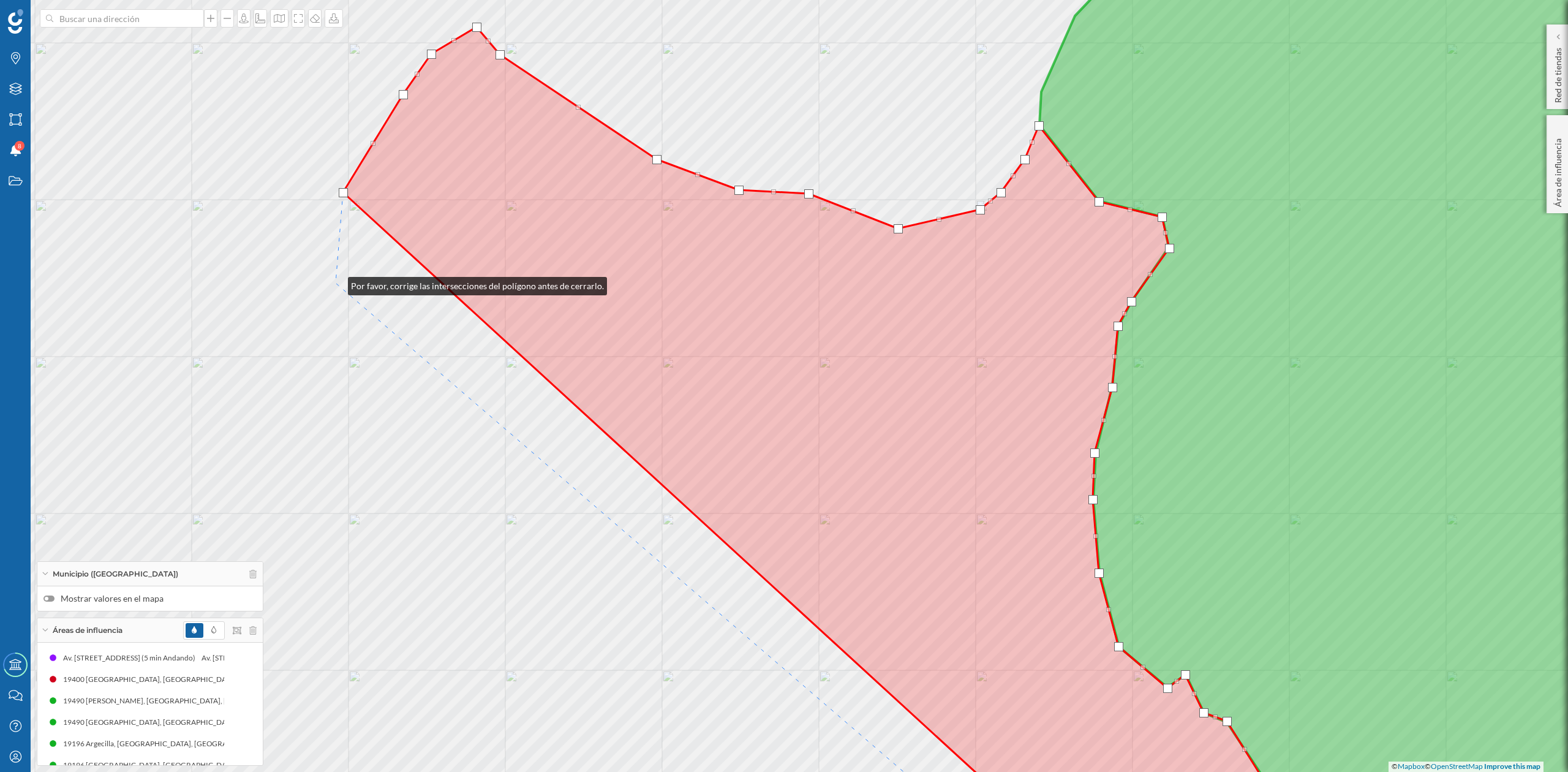
click at [336, 284] on div "© Mapbox © OpenStreetMap Improve this map" at bounding box center [784, 386] width 1568 height 772
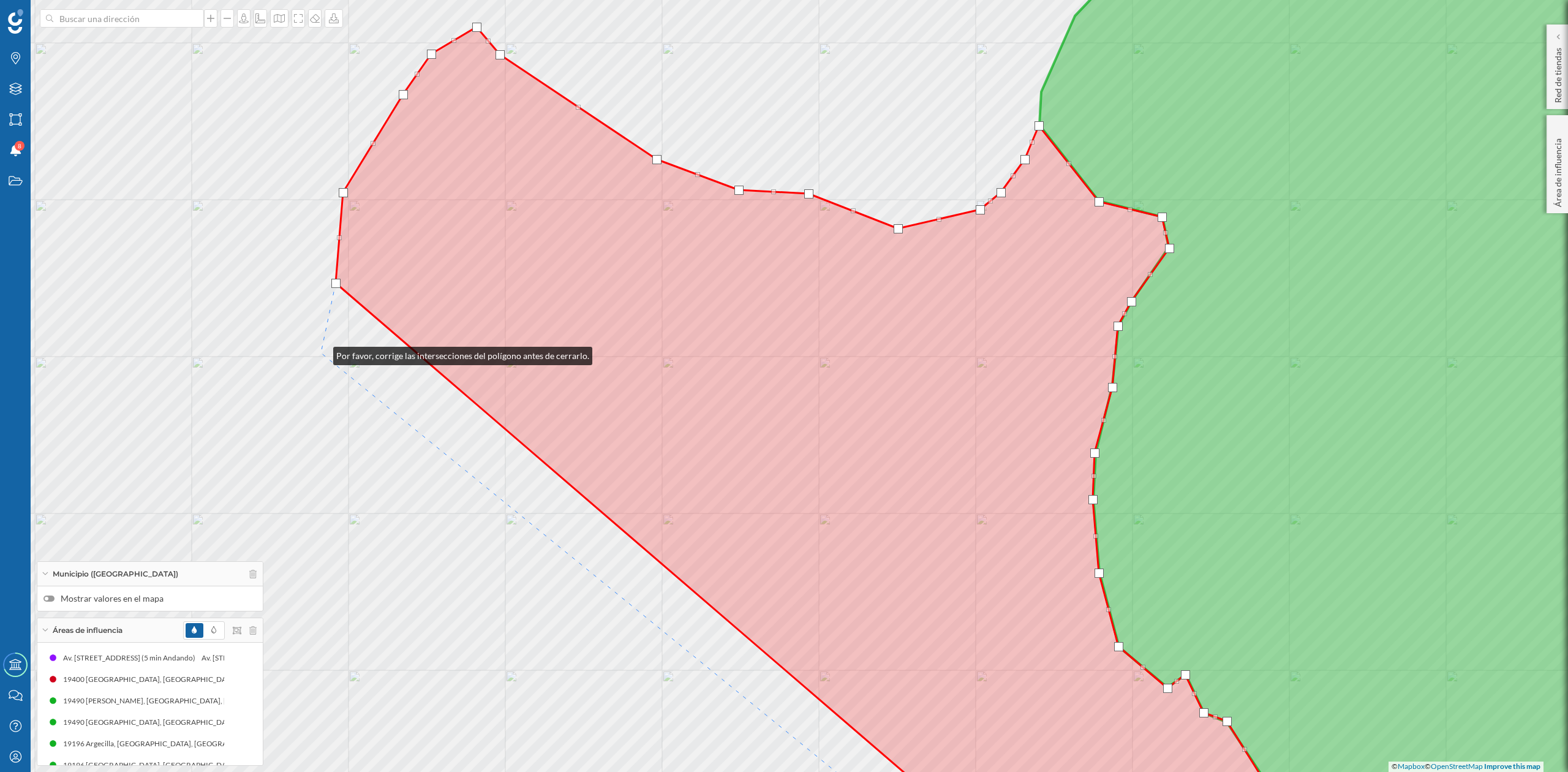
click at [321, 353] on div "© Mapbox © OpenStreetMap Improve this map" at bounding box center [784, 386] width 1568 height 772
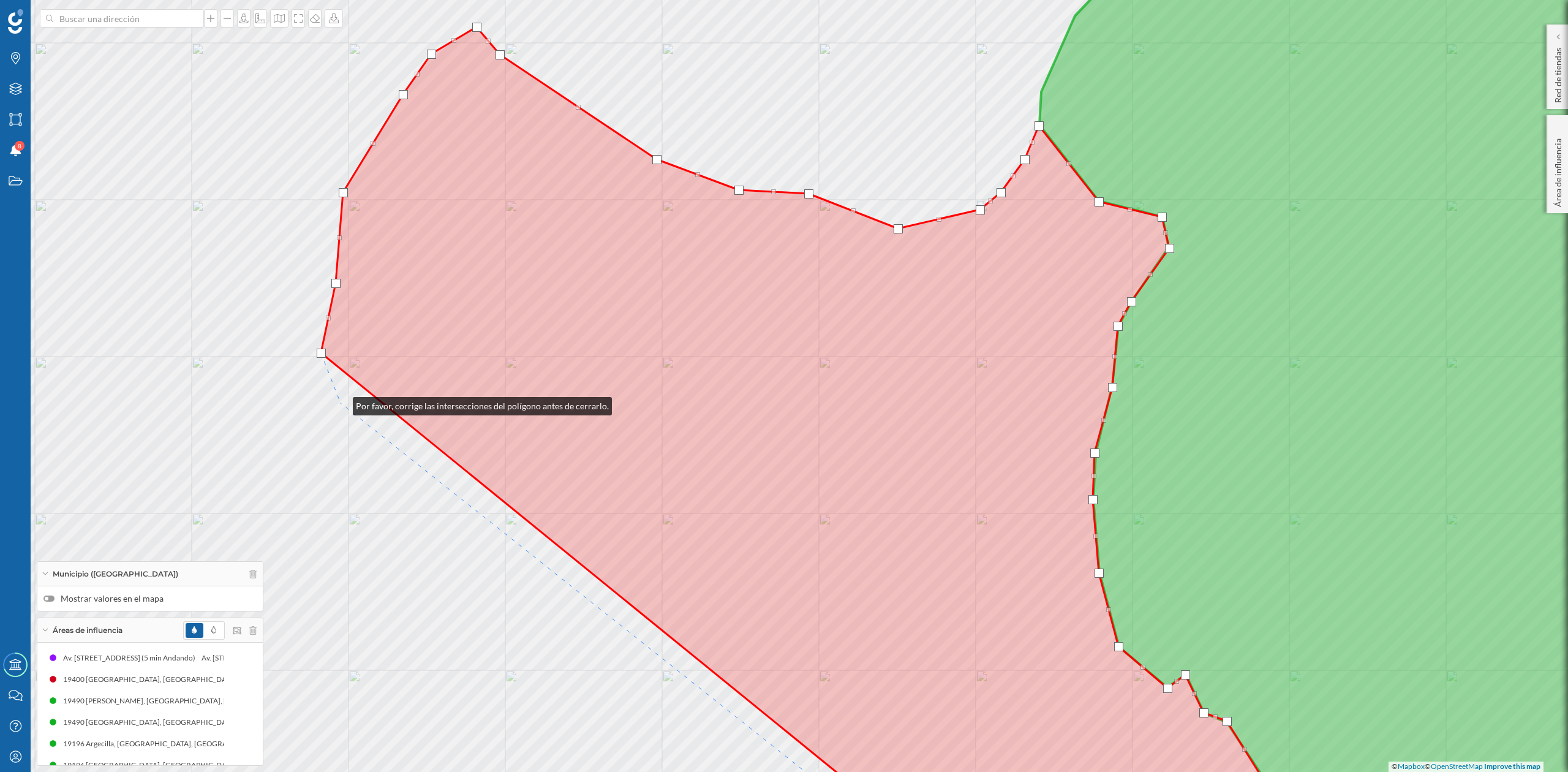
click at [341, 403] on div "© Mapbox © OpenStreetMap Improve this map" at bounding box center [784, 386] width 1568 height 772
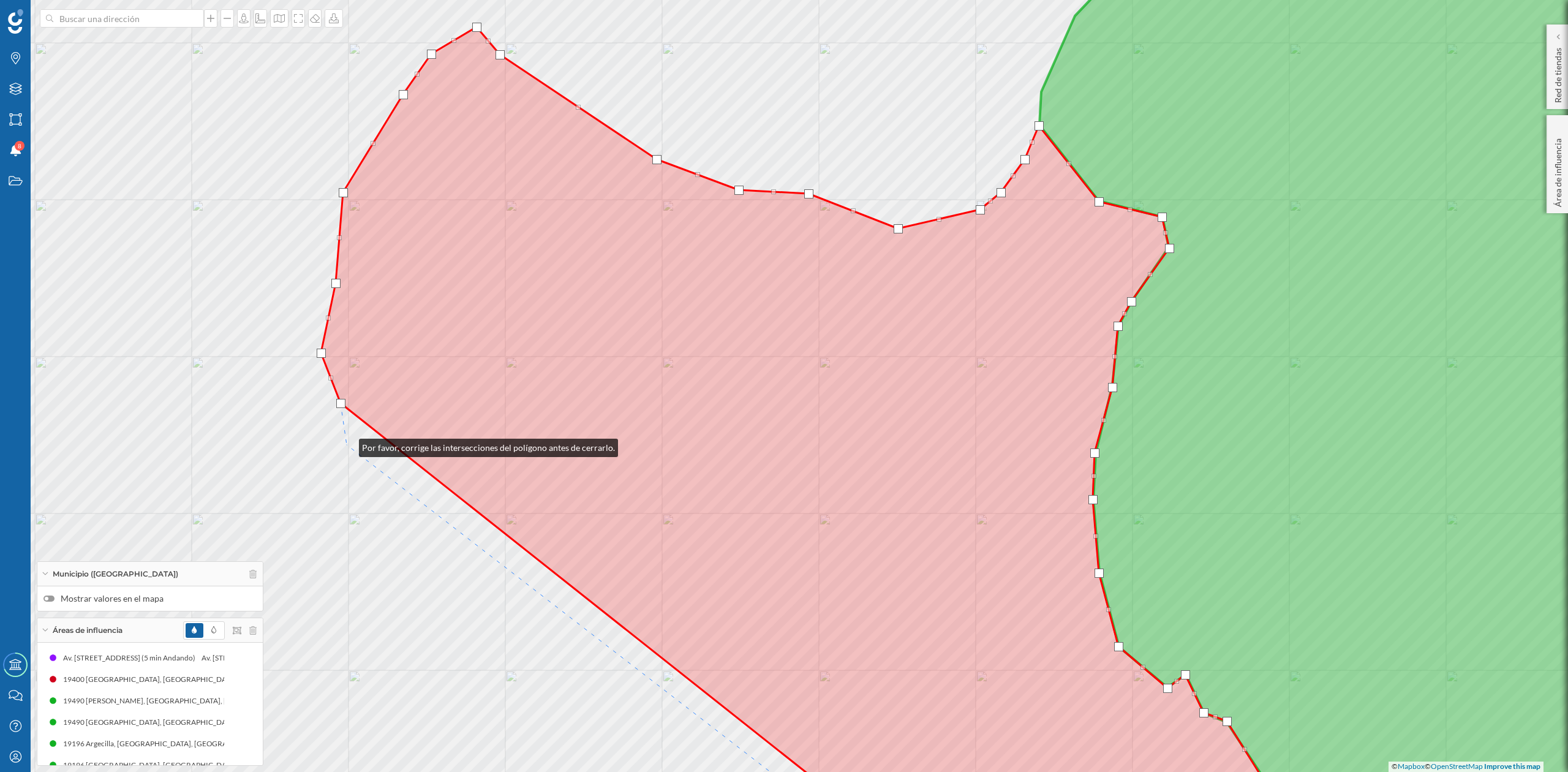
click at [348, 444] on div "© Mapbox © OpenStreetMap Improve this map" at bounding box center [784, 386] width 1568 height 772
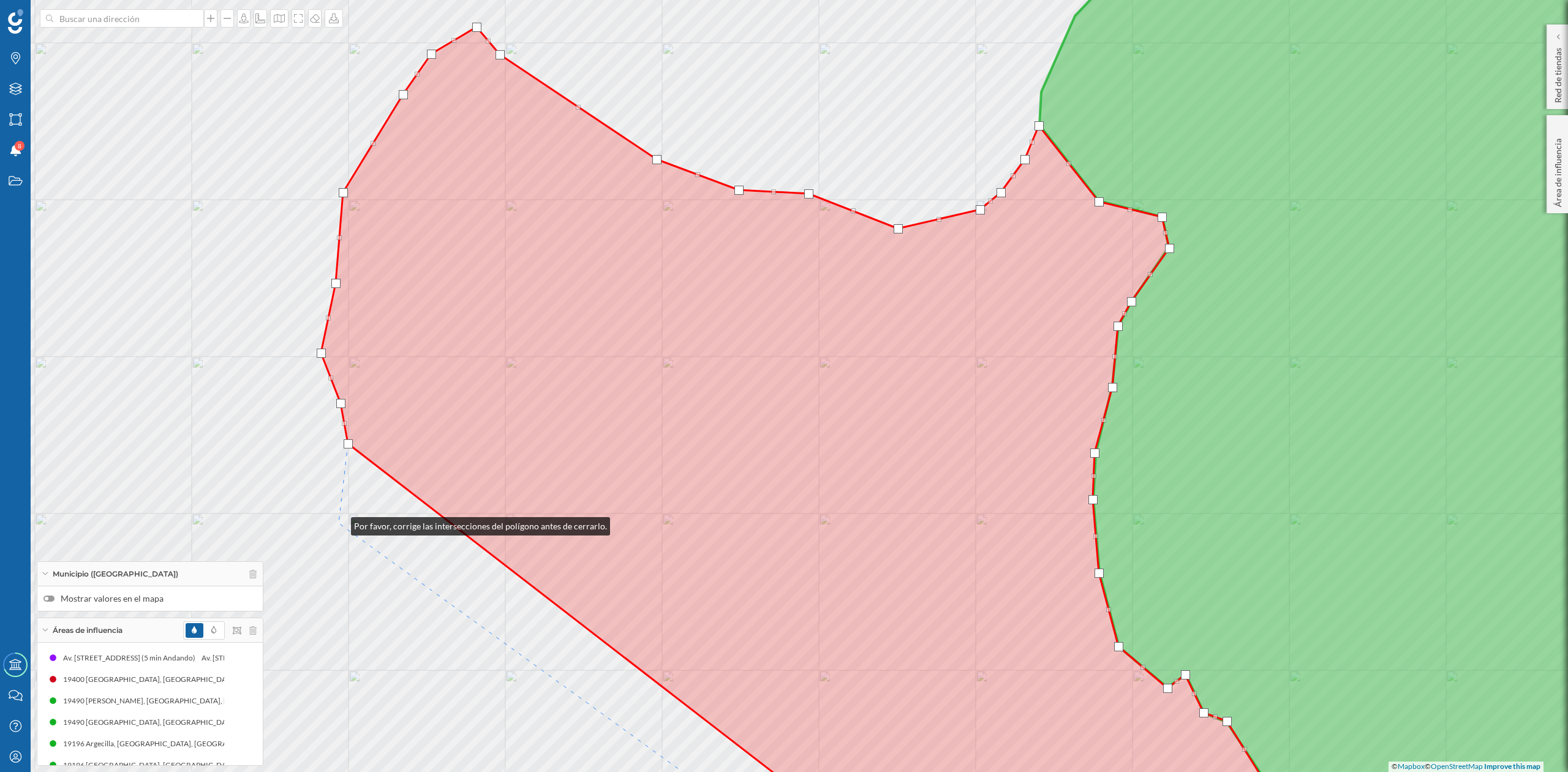
click at [339, 523] on div "© Mapbox © OpenStreetMap Improve this map" at bounding box center [784, 386] width 1568 height 772
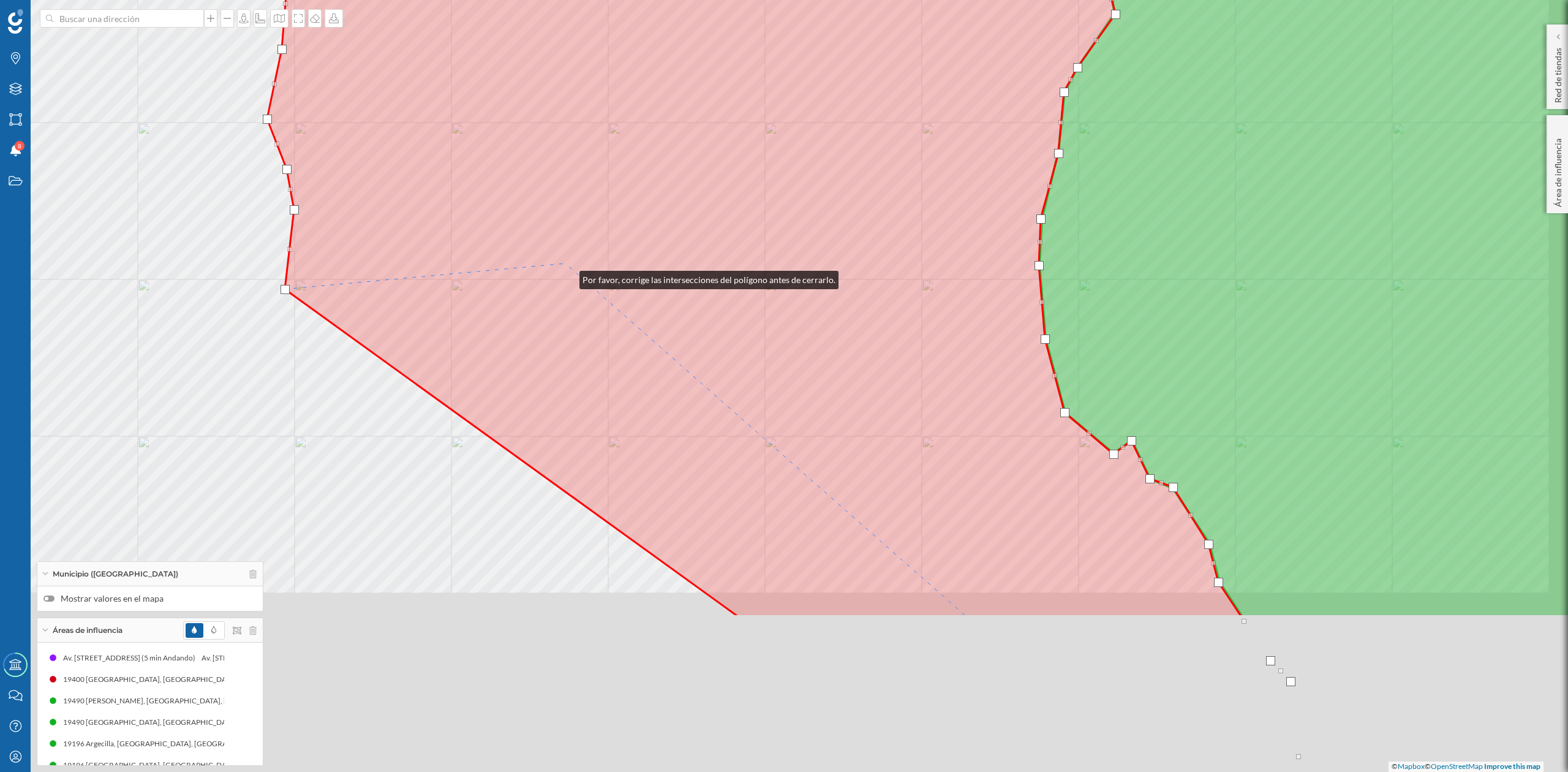
drag, startPoint x: 622, startPoint y: 503, endPoint x: 559, endPoint y: 221, distance: 289.0
click at [559, 224] on icon at bounding box center [754, 205] width 975 height 824
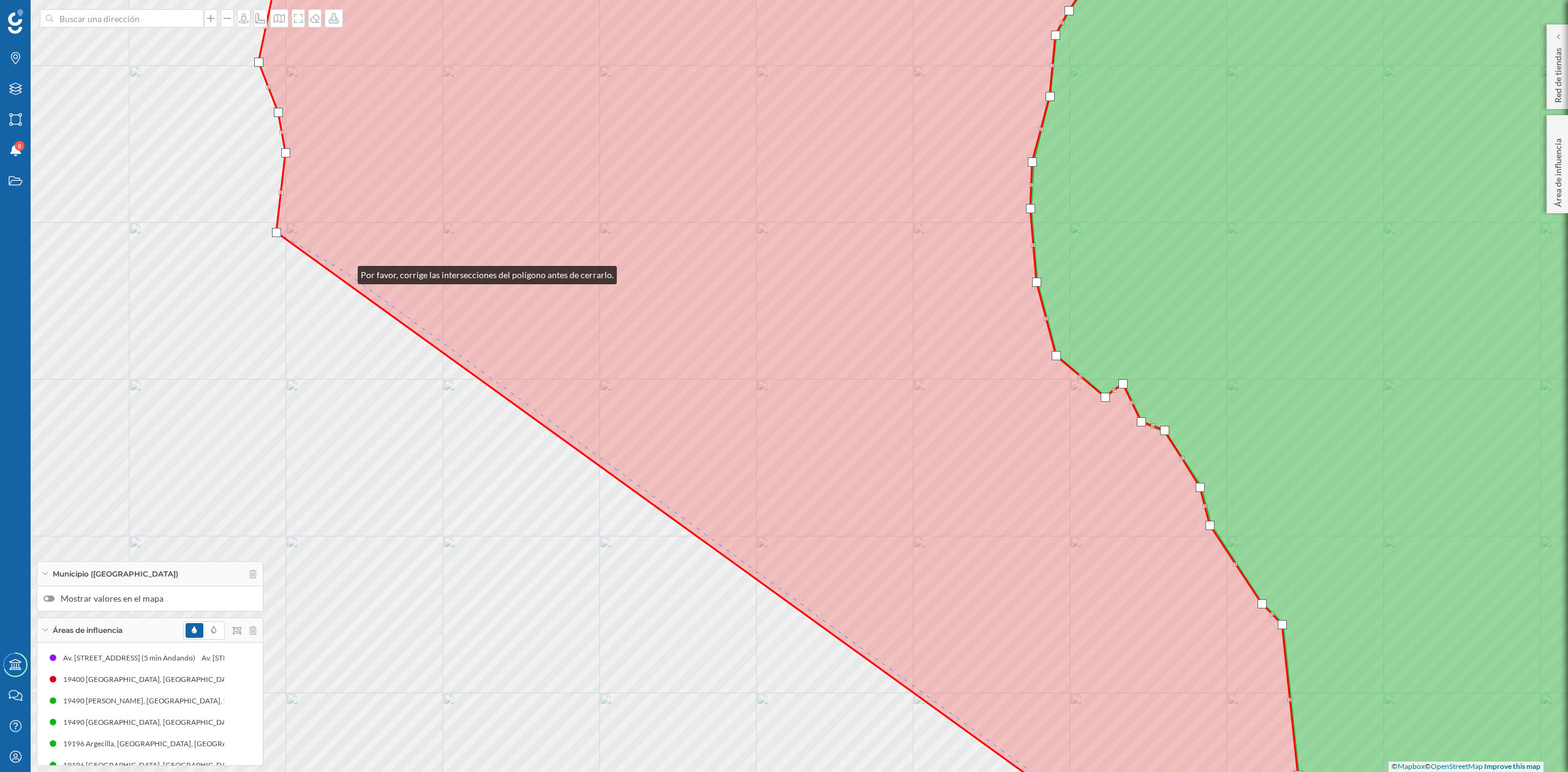
click at [346, 272] on icon at bounding box center [778, 386] width 1039 height 930
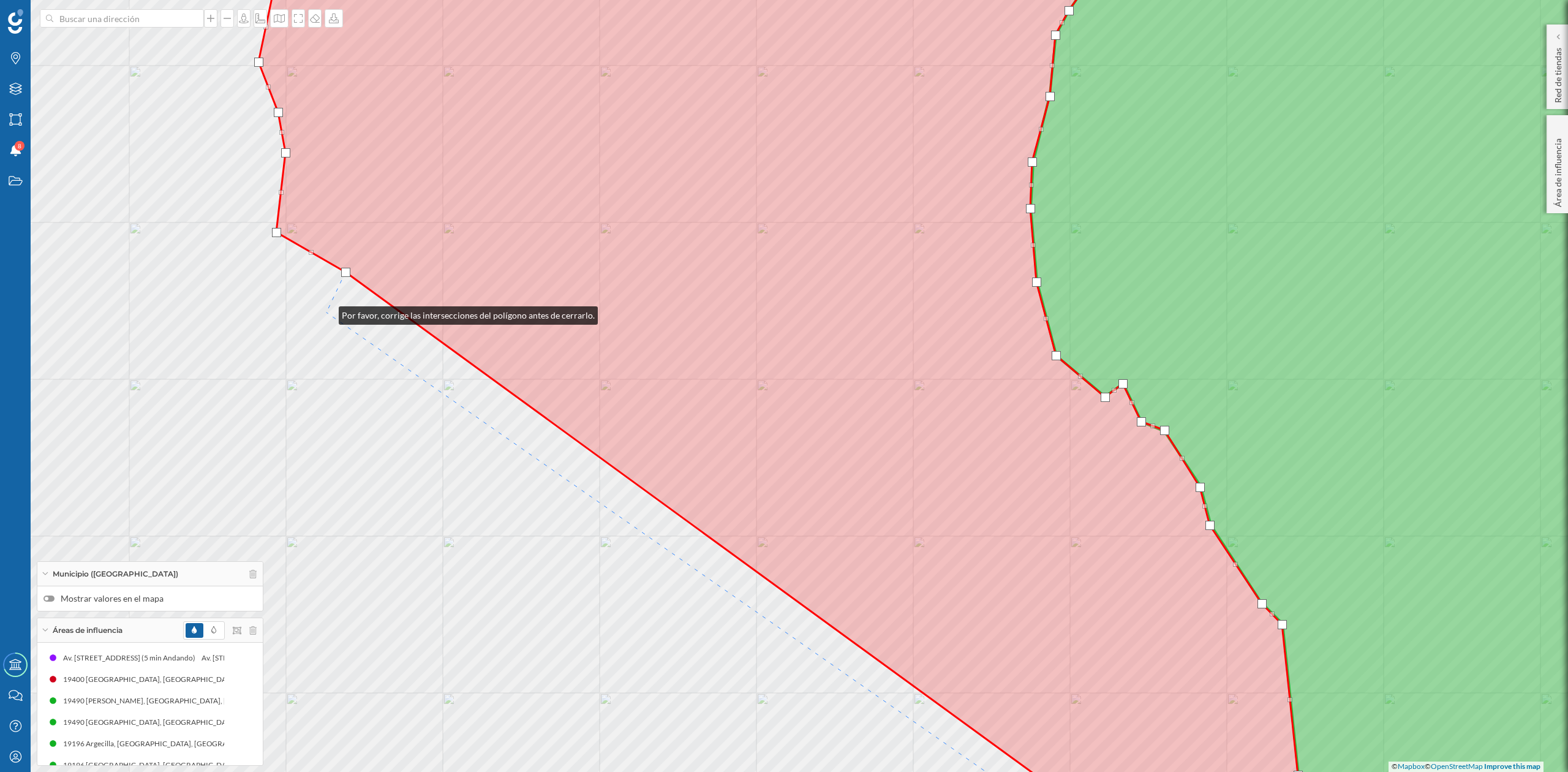
click at [328, 313] on div "© Mapbox © OpenStreetMap Improve this map" at bounding box center [784, 386] width 1568 height 772
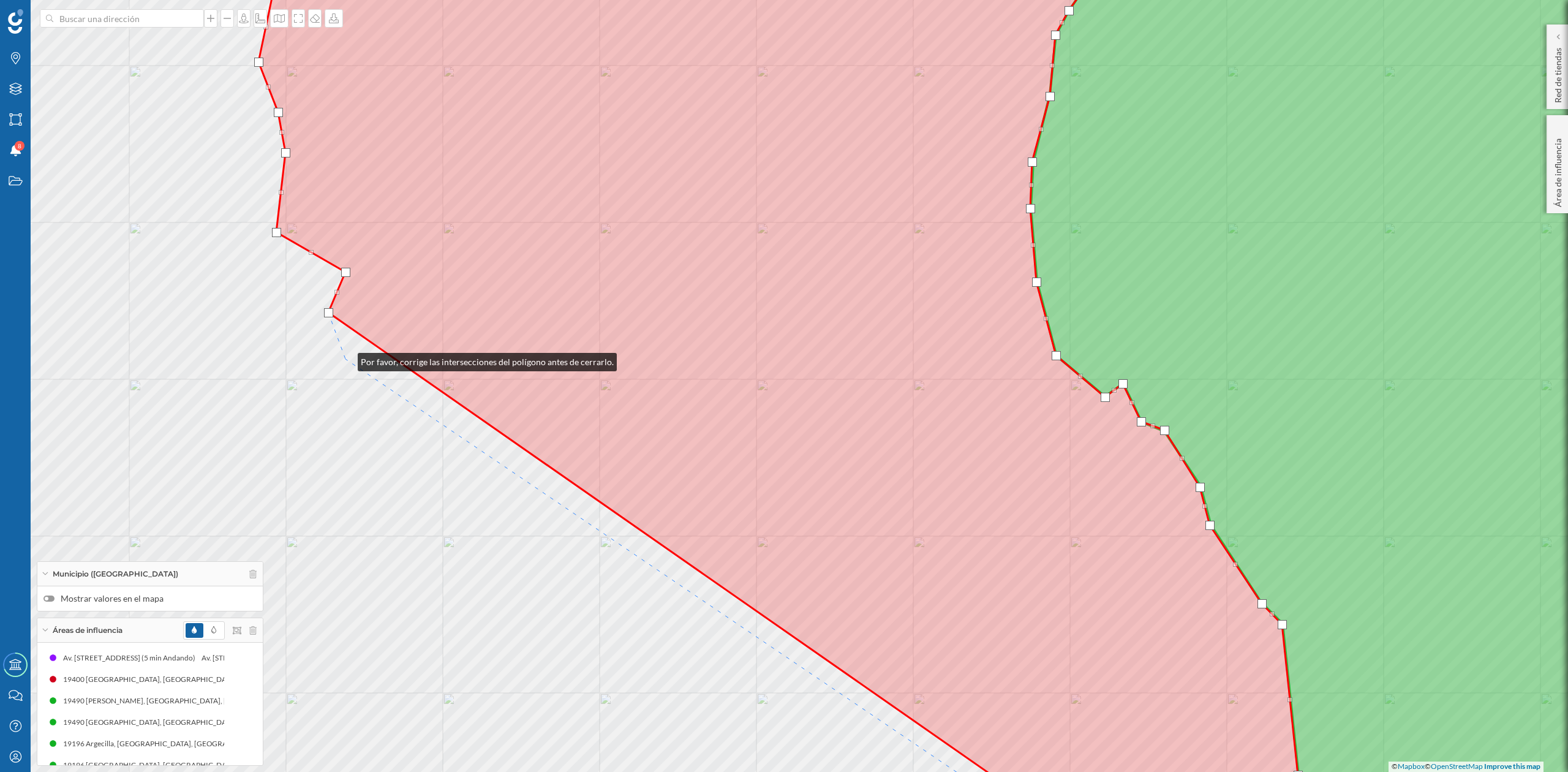
click at [346, 359] on div "© Mapbox © OpenStreetMap Improve this map" at bounding box center [784, 386] width 1568 height 772
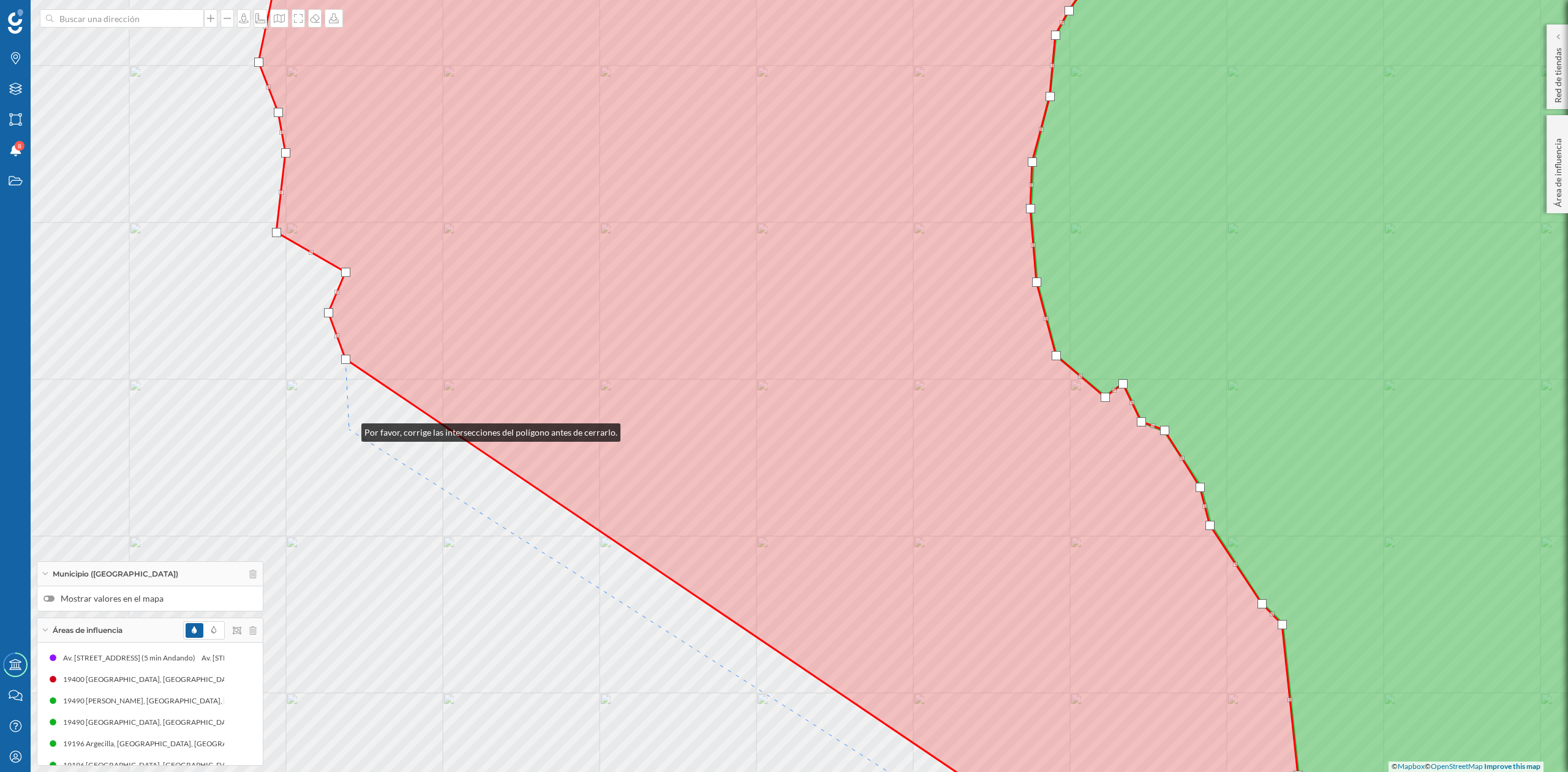
click at [349, 430] on div "© Mapbox © OpenStreetMap Improve this map" at bounding box center [784, 386] width 1568 height 772
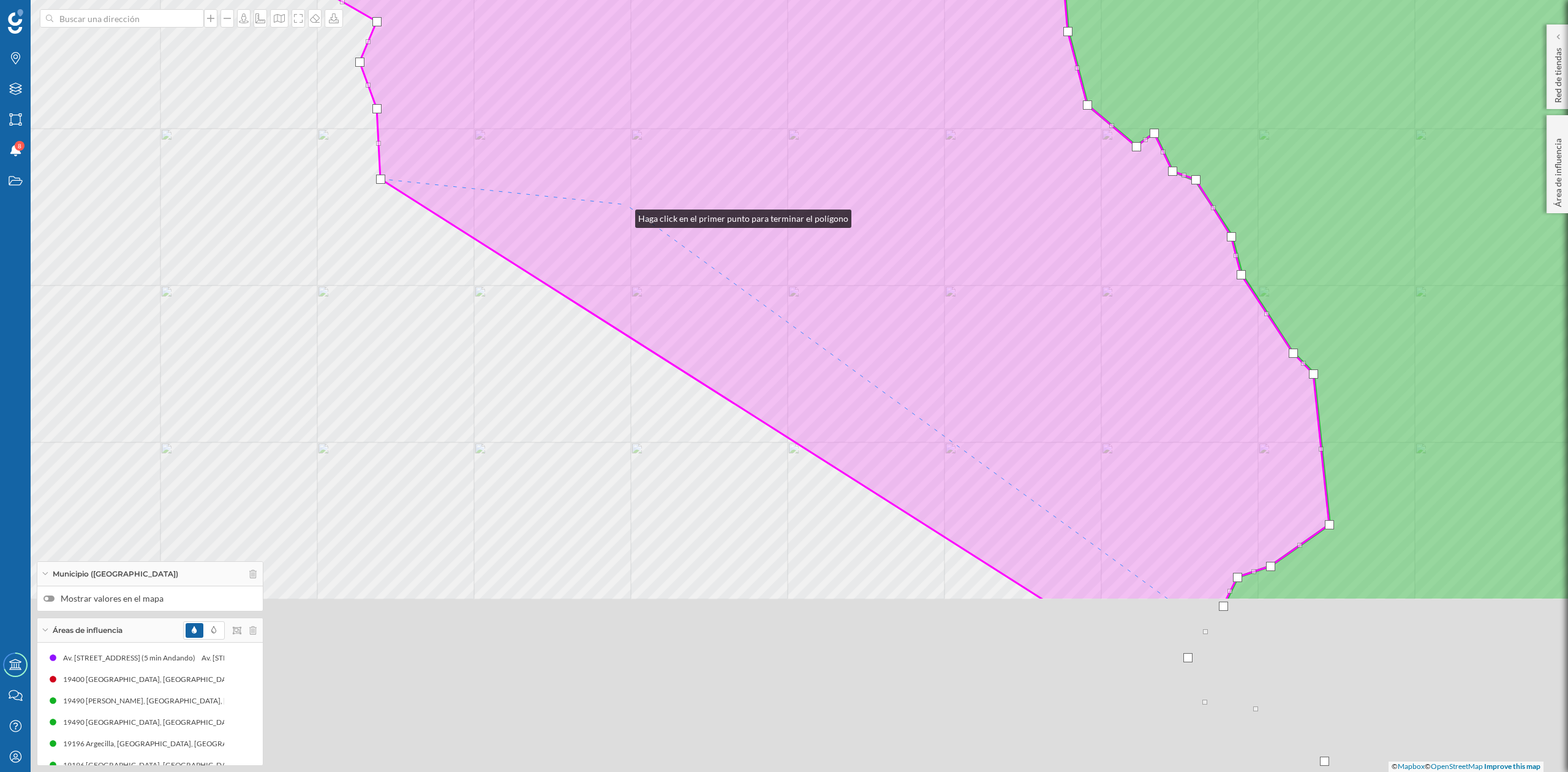
drag, startPoint x: 609, startPoint y: 323, endPoint x: 623, endPoint y: 209, distance: 114.9
click at [623, 209] on icon at bounding box center [810, 135] width 1039 height 930
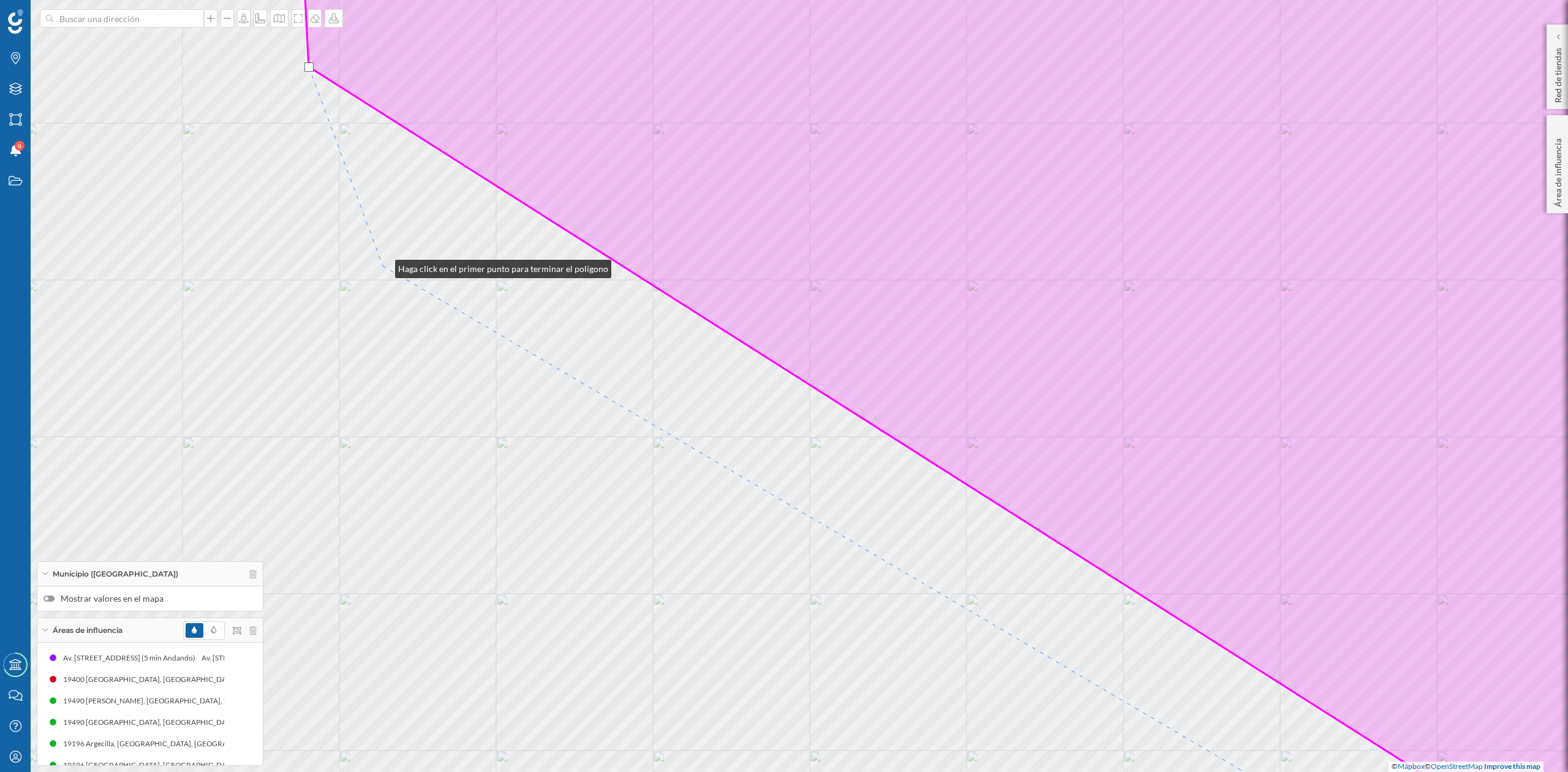
click at [383, 266] on div "© Mapbox © OpenStreetMap Improve this map" at bounding box center [784, 386] width 1568 height 772
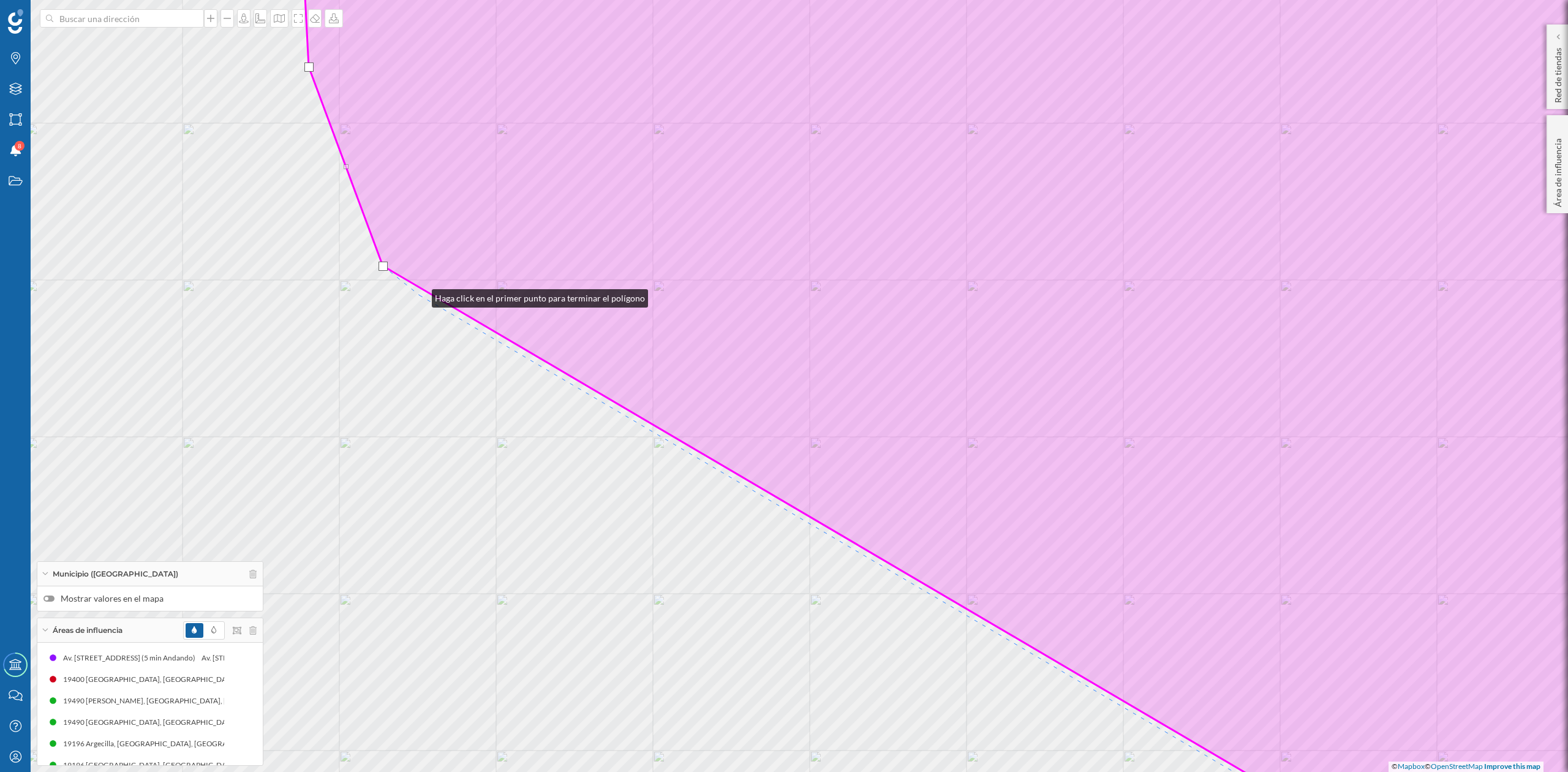
click at [419, 295] on div "© Mapbox © OpenStreetMap Improve this map" at bounding box center [784, 386] width 1568 height 772
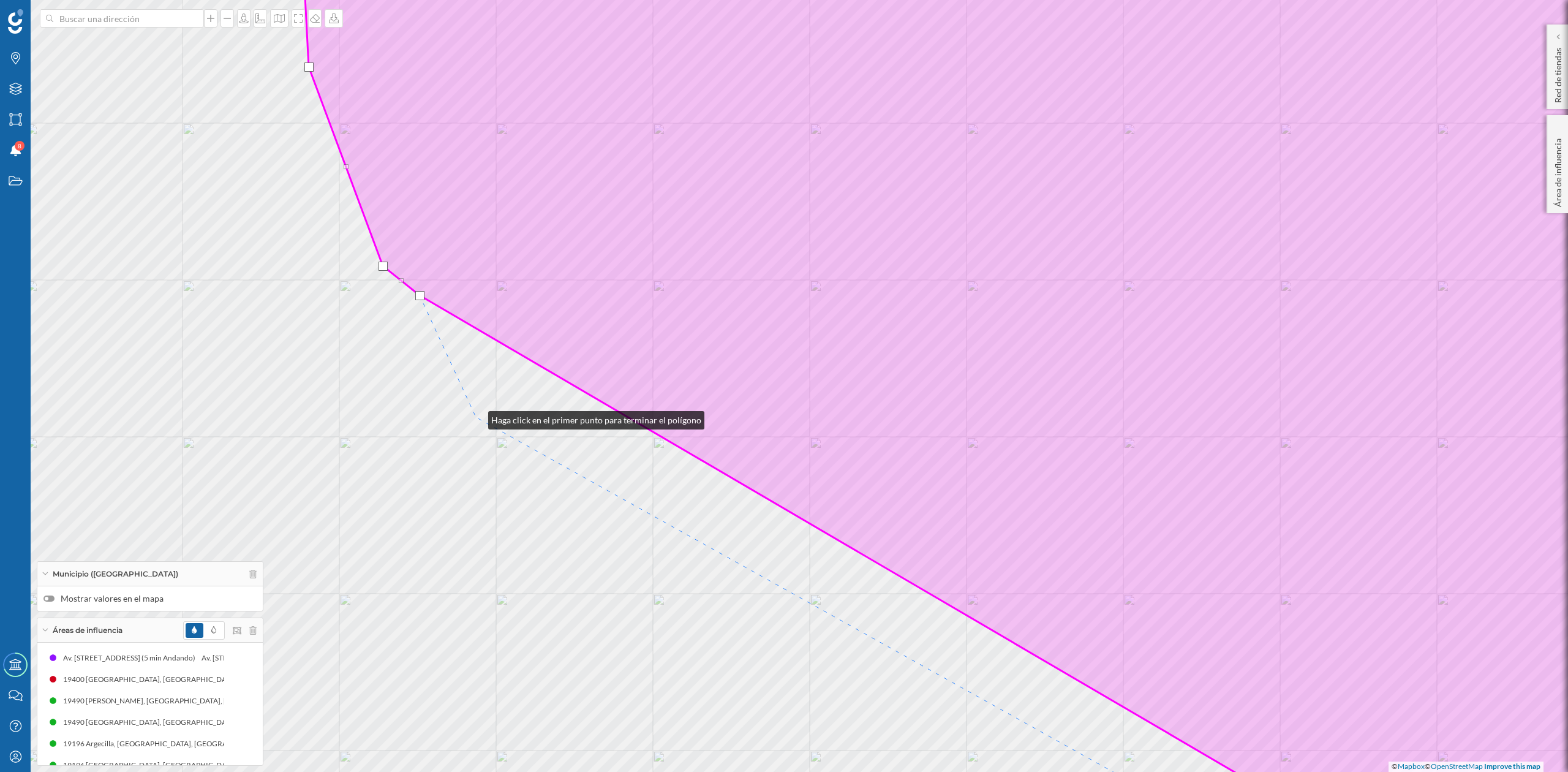
click at [478, 417] on div "© Mapbox © OpenStreetMap Improve this map" at bounding box center [784, 386] width 1568 height 772
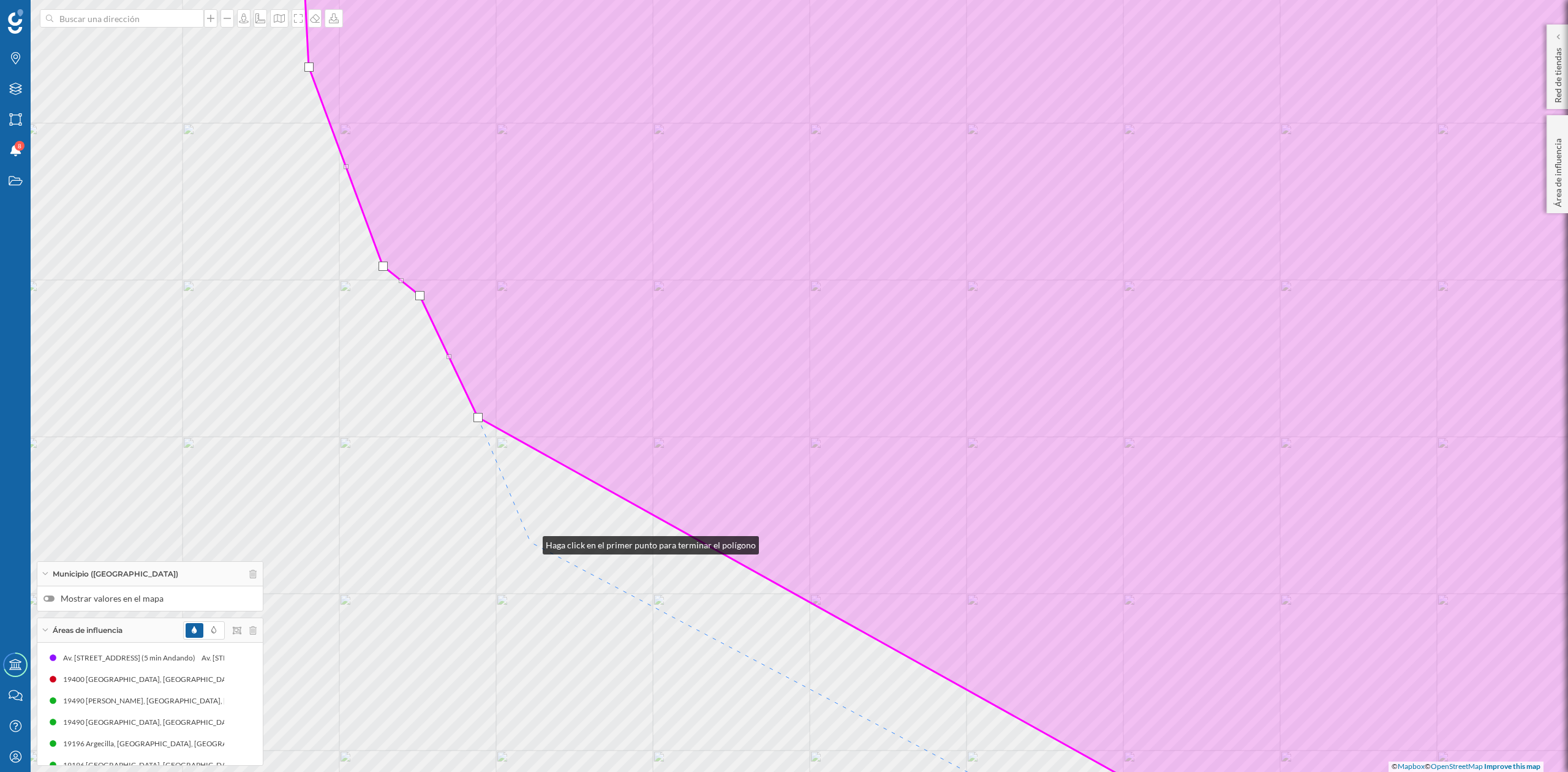
click at [532, 542] on div "© Mapbox © OpenStreetMap Improve this map" at bounding box center [784, 386] width 1568 height 772
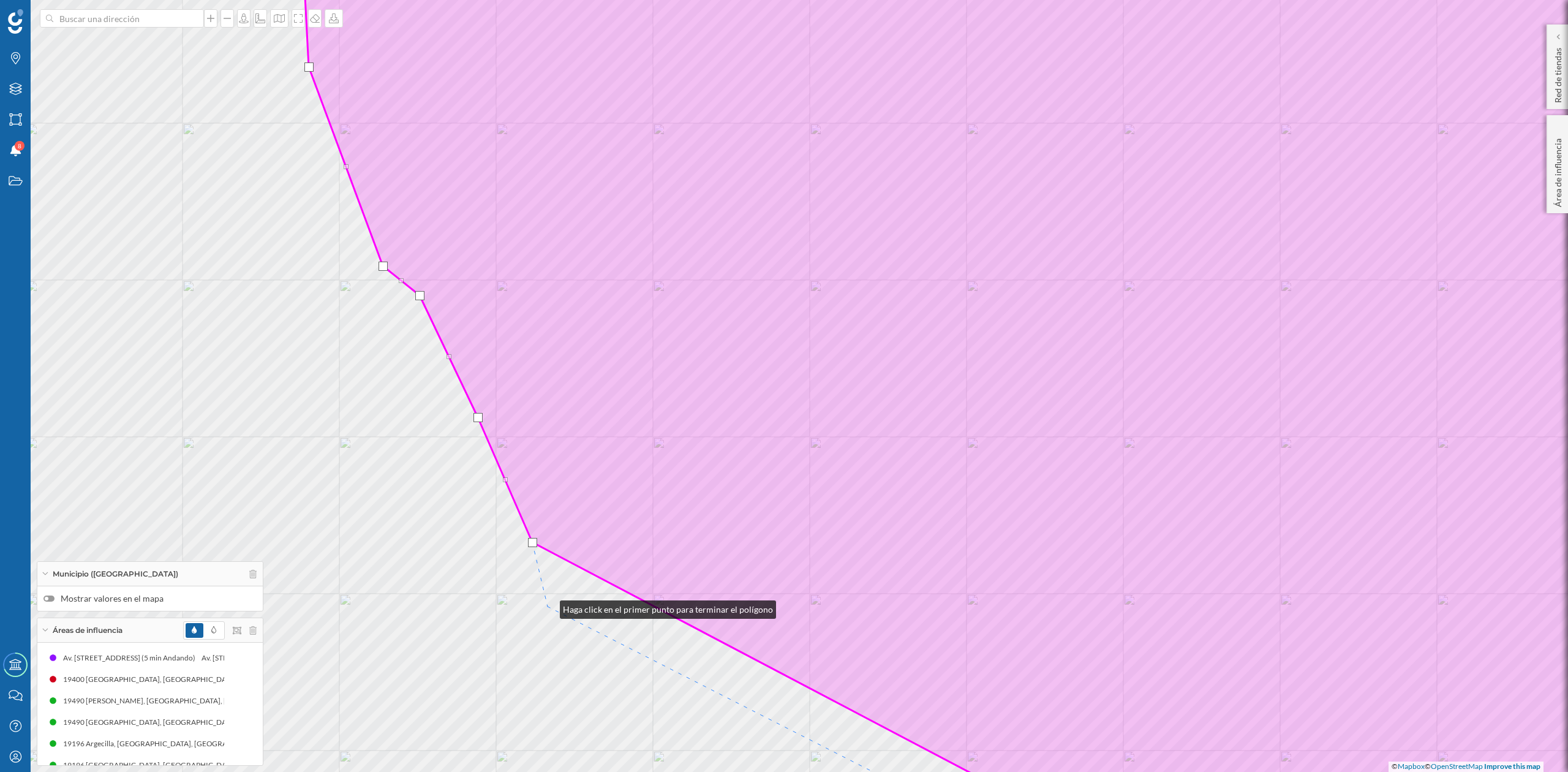
click at [548, 607] on div "© Mapbox © OpenStreetMap Improve this map" at bounding box center [784, 386] width 1568 height 772
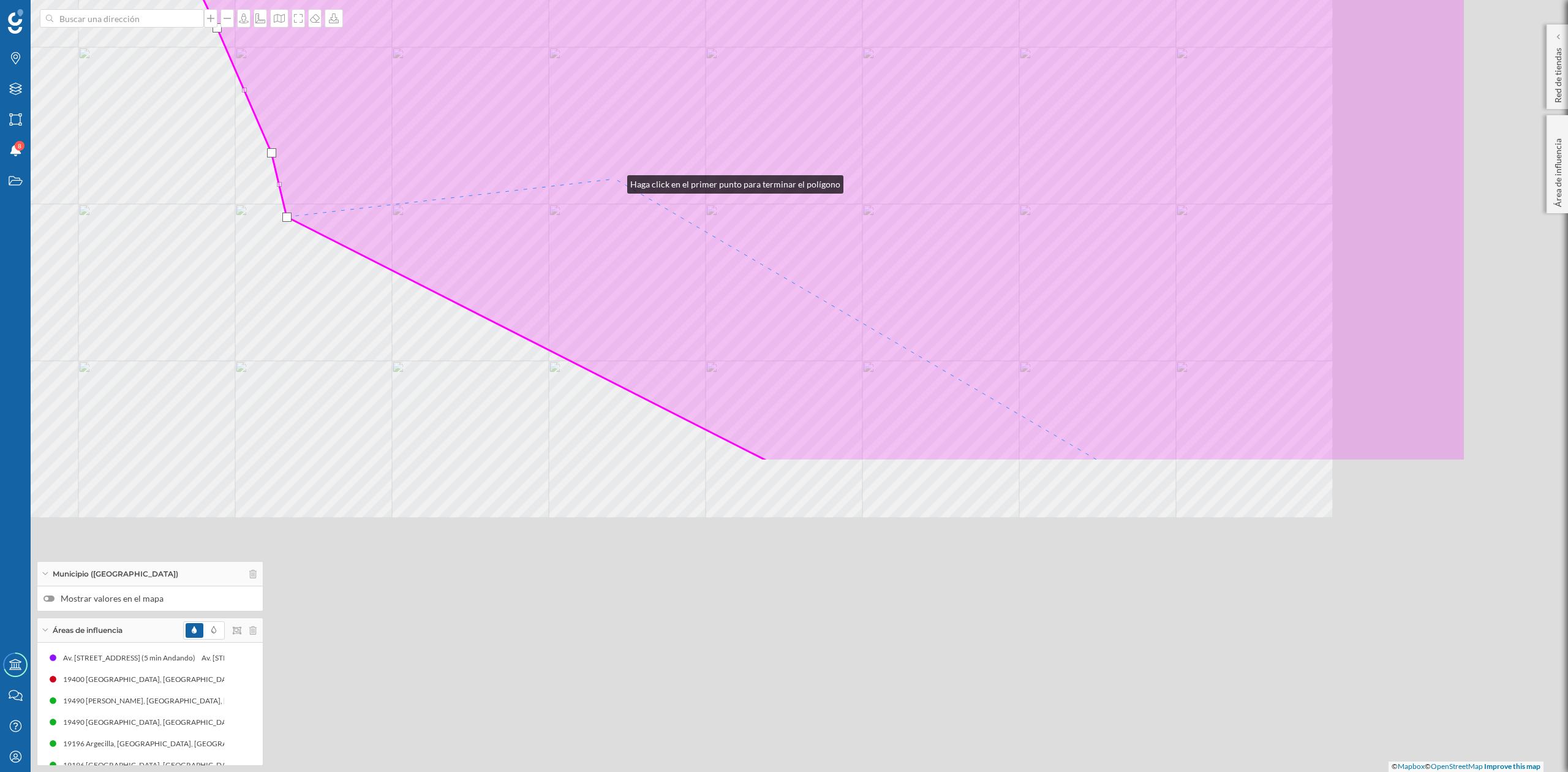
drag, startPoint x: 876, startPoint y: 571, endPoint x: 614, endPoint y: 177, distance: 473.2
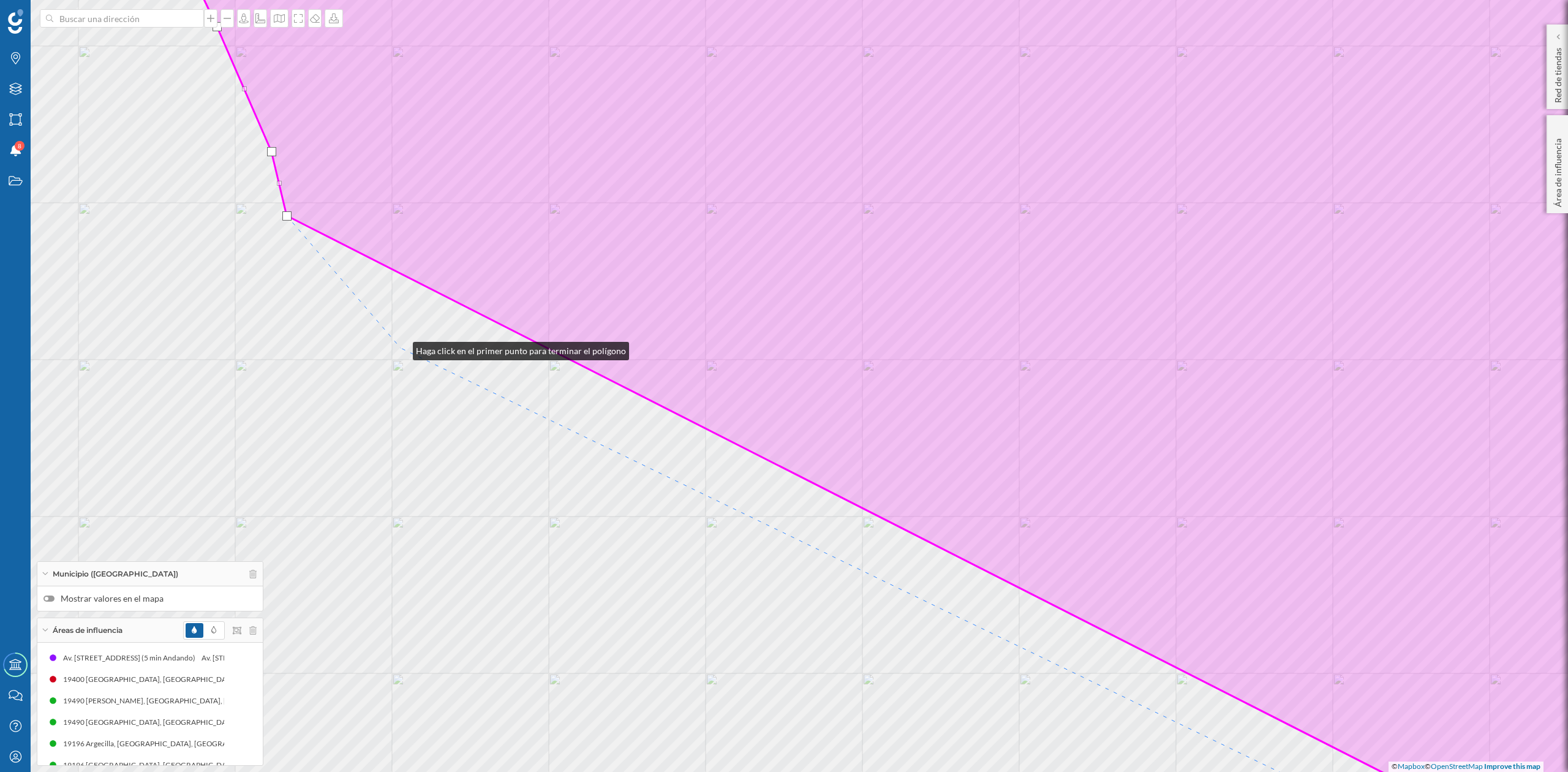
click at [400, 348] on div "© Mapbox © OpenStreetMap Improve this map" at bounding box center [784, 386] width 1568 height 772
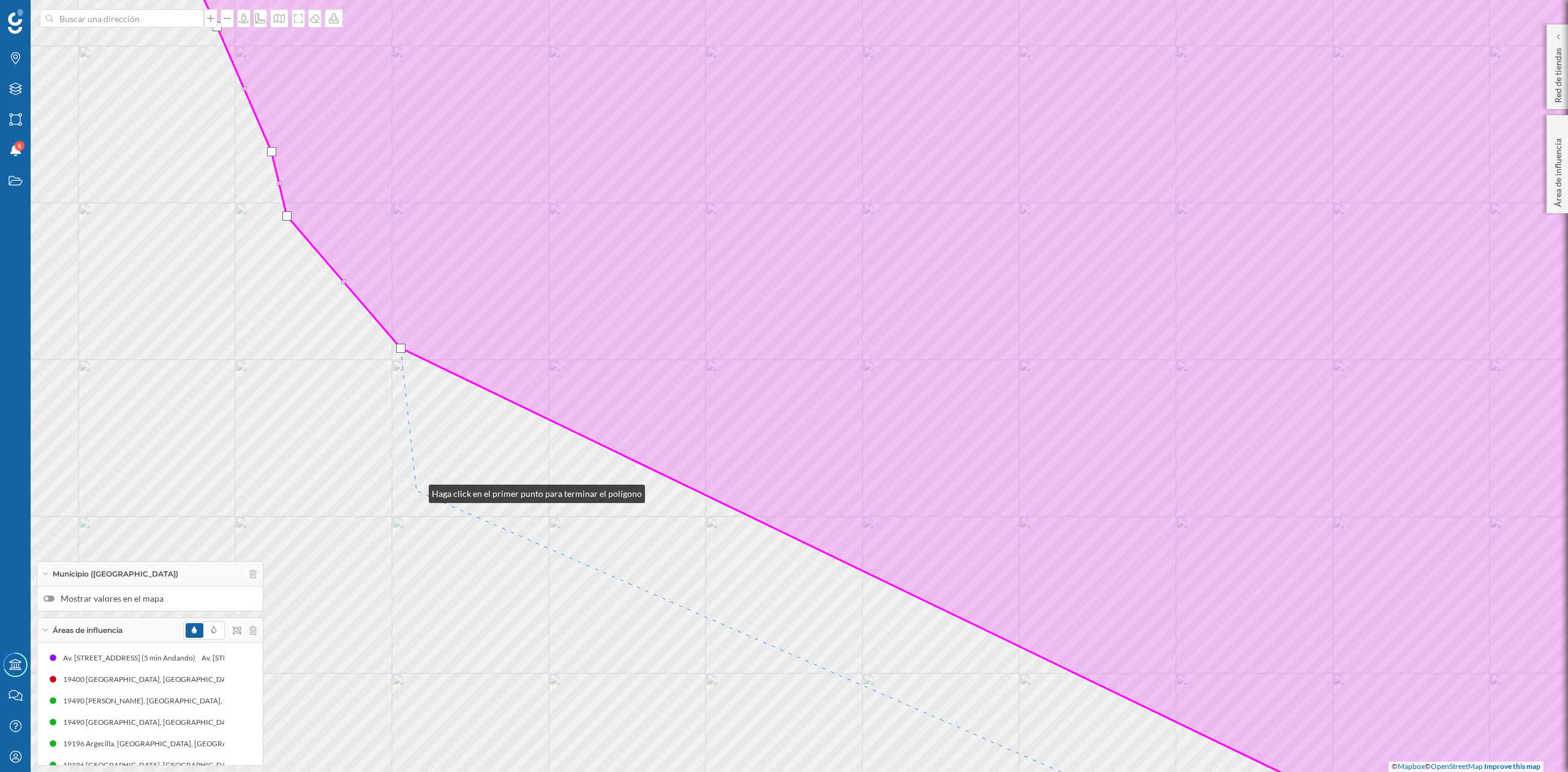
click at [417, 491] on div "© Mapbox © OpenStreetMap Improve this map" at bounding box center [784, 386] width 1568 height 772
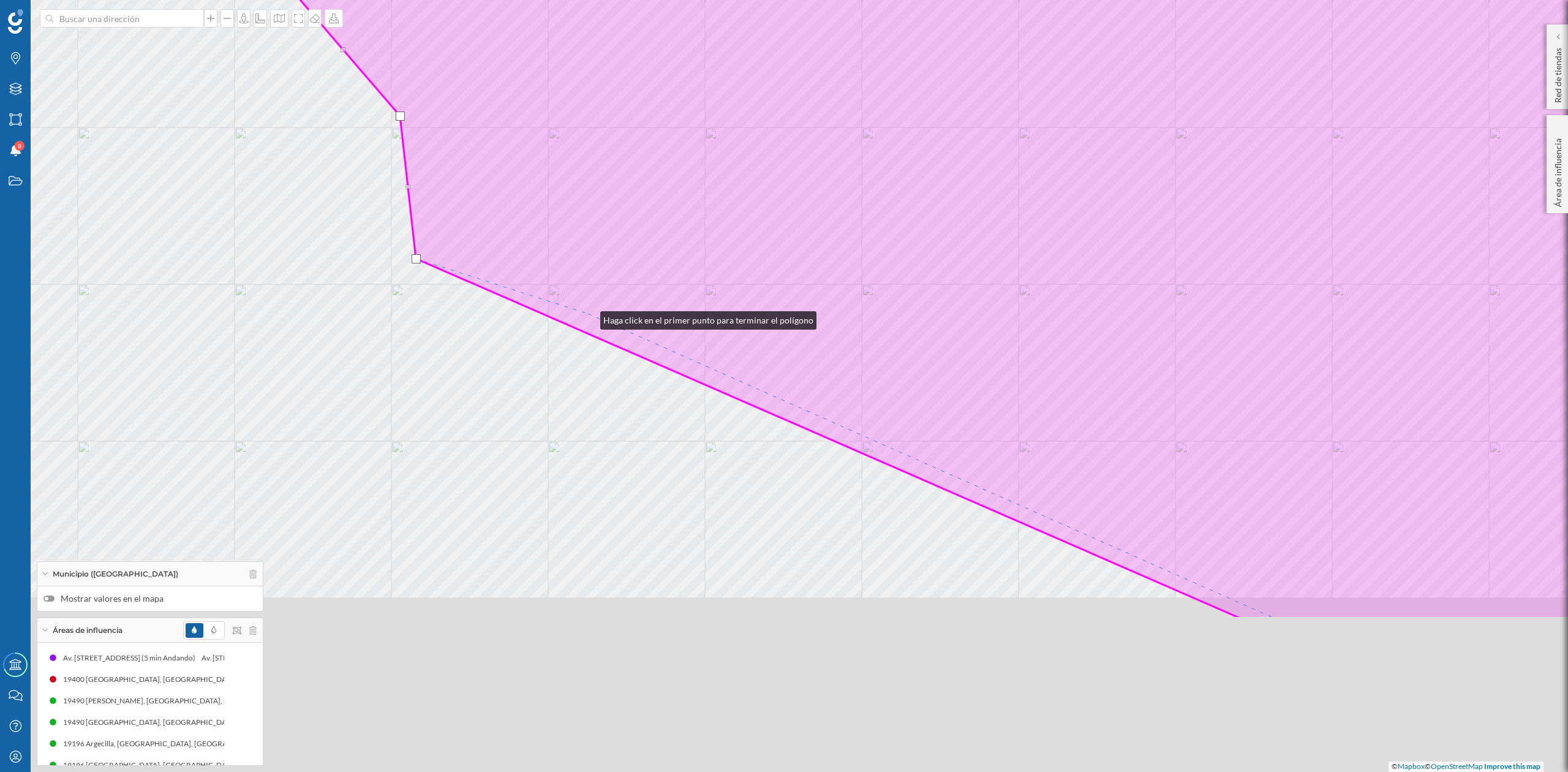
drag, startPoint x: 588, startPoint y: 522, endPoint x: 588, endPoint y: 308, distance: 214.0
click at [588, 312] on icon at bounding box center [946, 153] width 1561 height 930
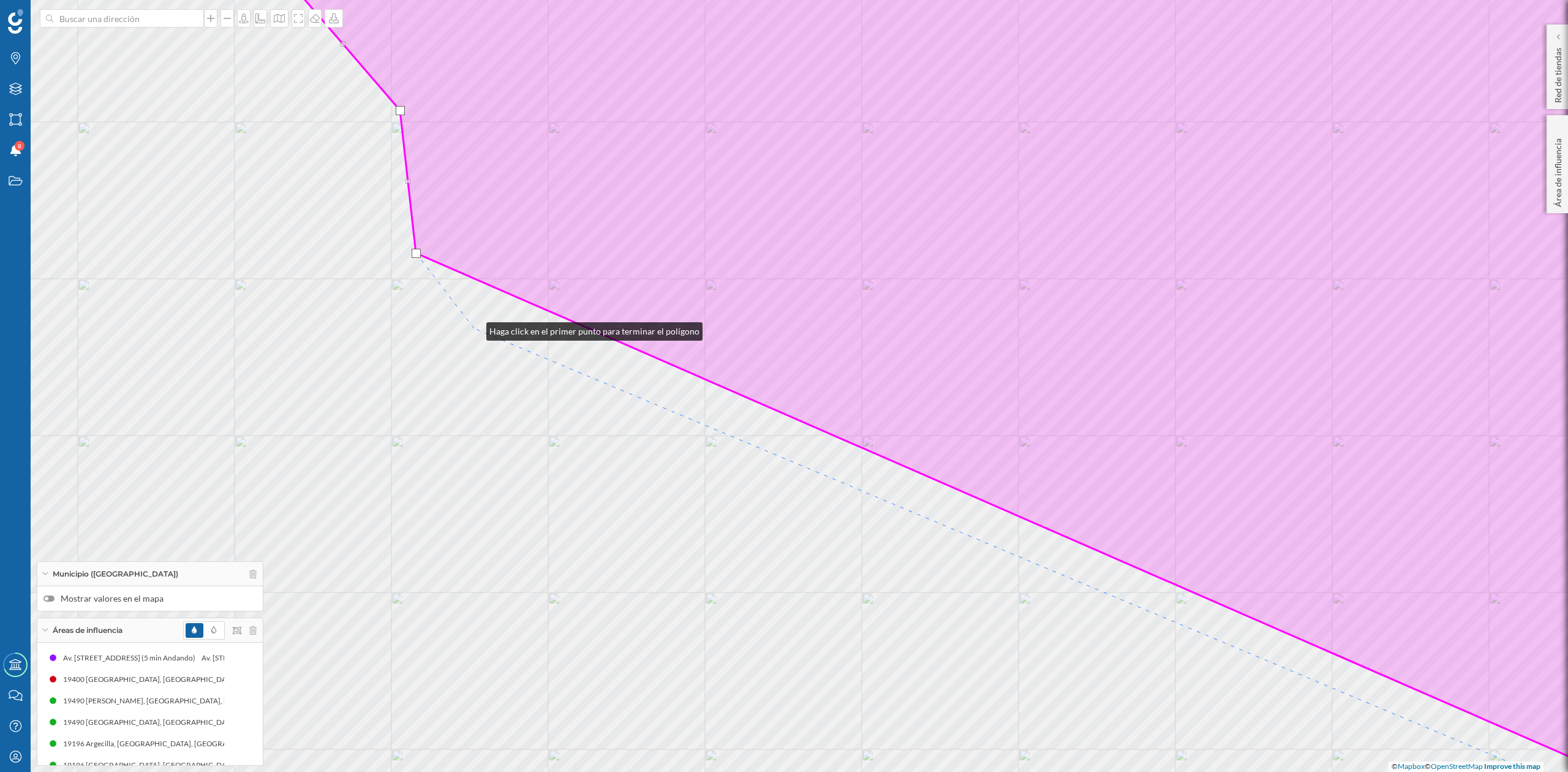
click at [474, 328] on div "© Mapbox © OpenStreetMap Improve this map" at bounding box center [784, 386] width 1568 height 772
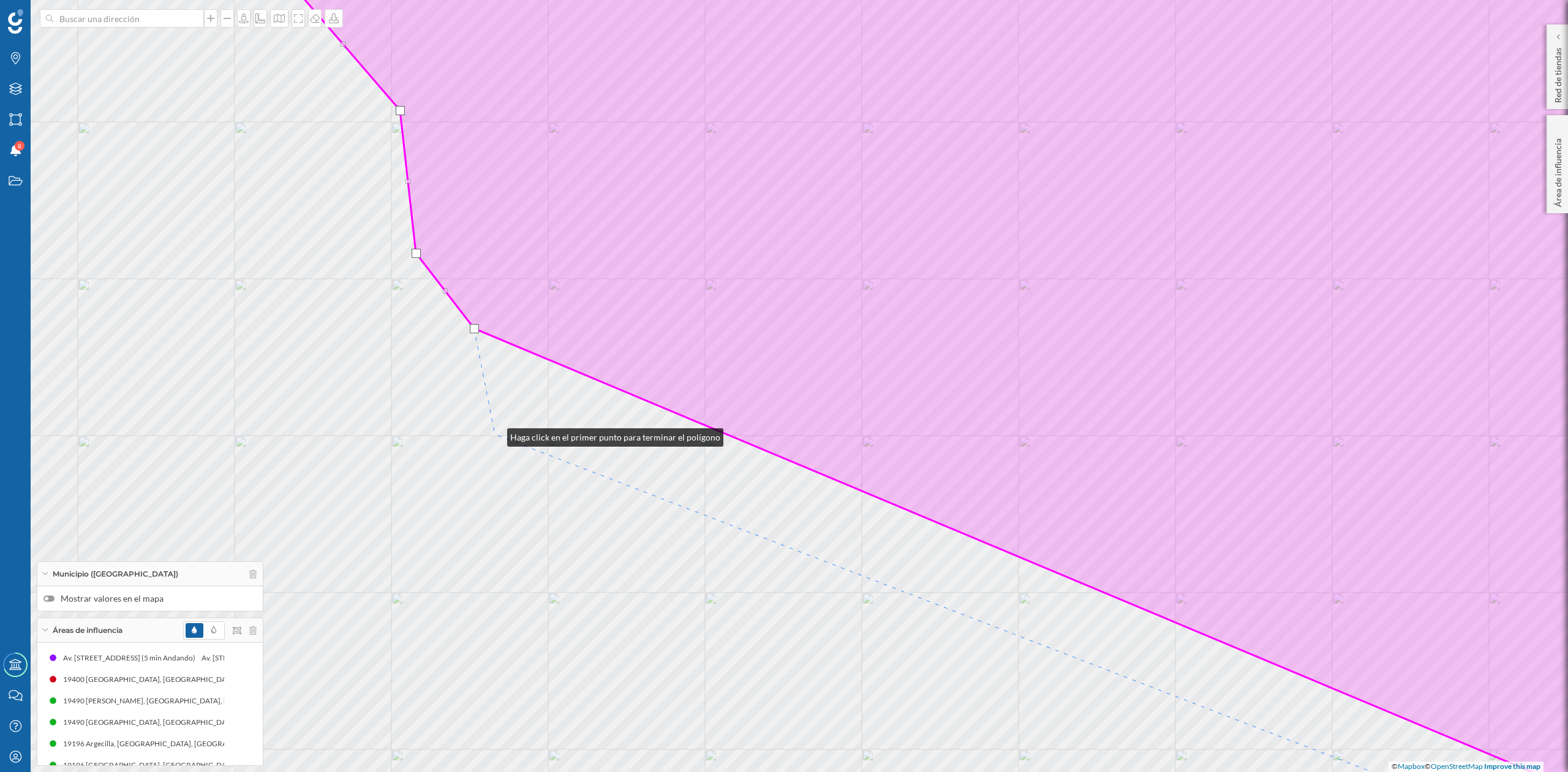
click at [495, 435] on div "© Mapbox © OpenStreetMap Improve this map" at bounding box center [784, 386] width 1568 height 772
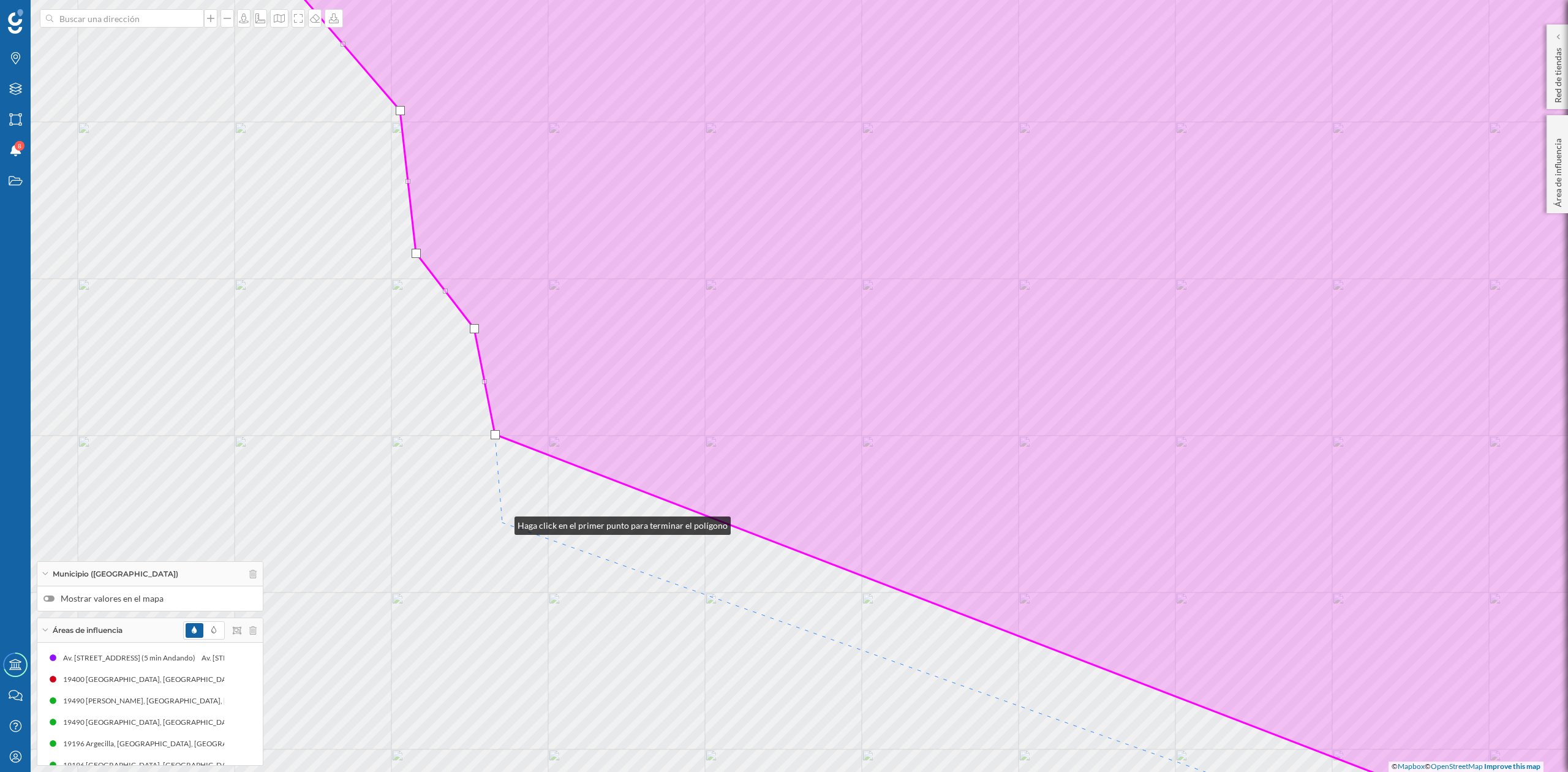
click at [502, 523] on div "© Mapbox © OpenStreetMap Improve this map" at bounding box center [784, 386] width 1568 height 772
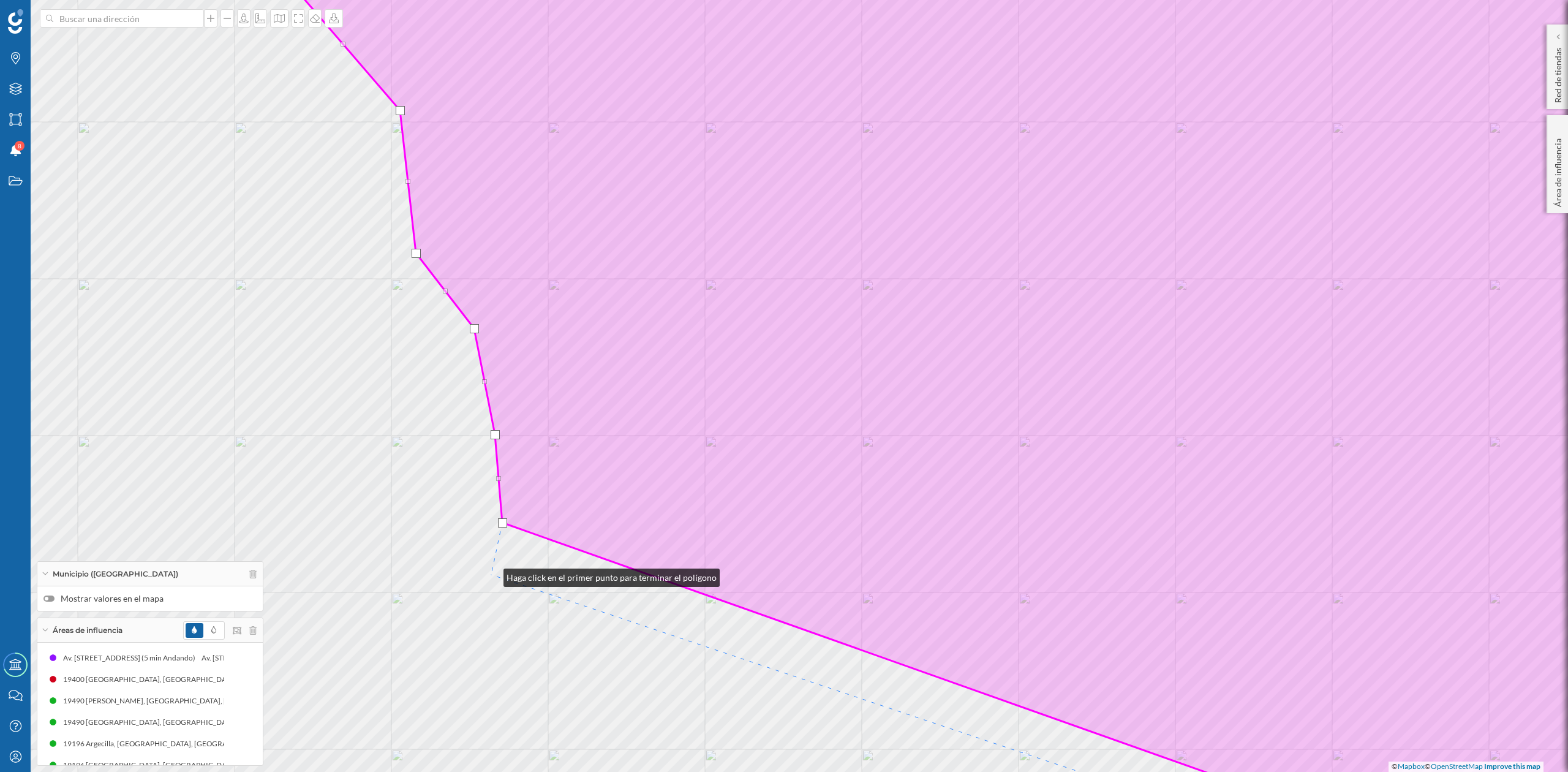
drag, startPoint x: 491, startPoint y: 575, endPoint x: 625, endPoint y: 580, distance: 134.1
click at [491, 574] on div "© Mapbox © OpenStreetMap Improve this map" at bounding box center [784, 386] width 1568 height 772
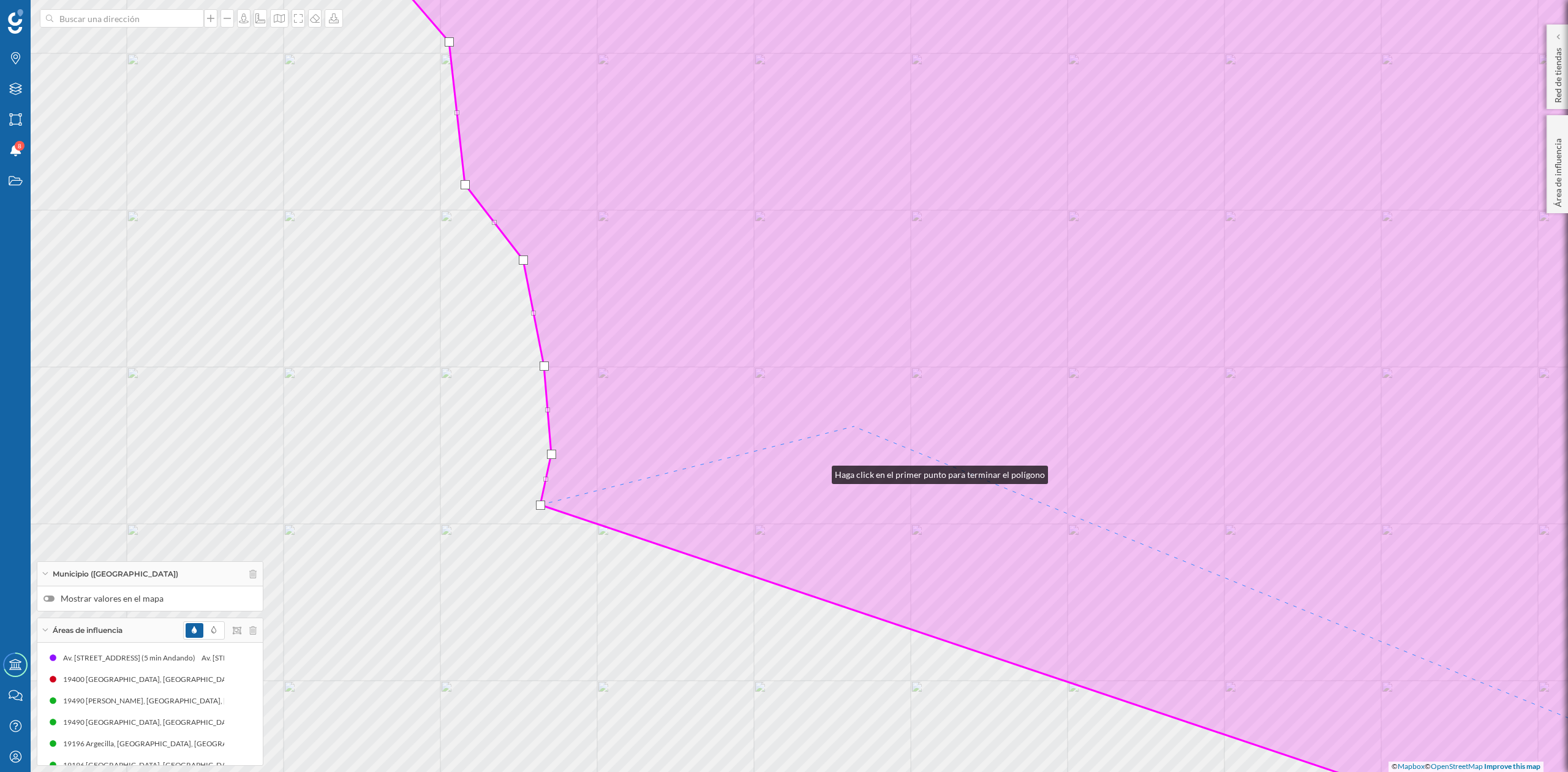
drag, startPoint x: 820, startPoint y: 472, endPoint x: 1021, endPoint y: 298, distance: 265.9
click at [1020, 298] on icon at bounding box center [1048, 318] width 1454 height 930
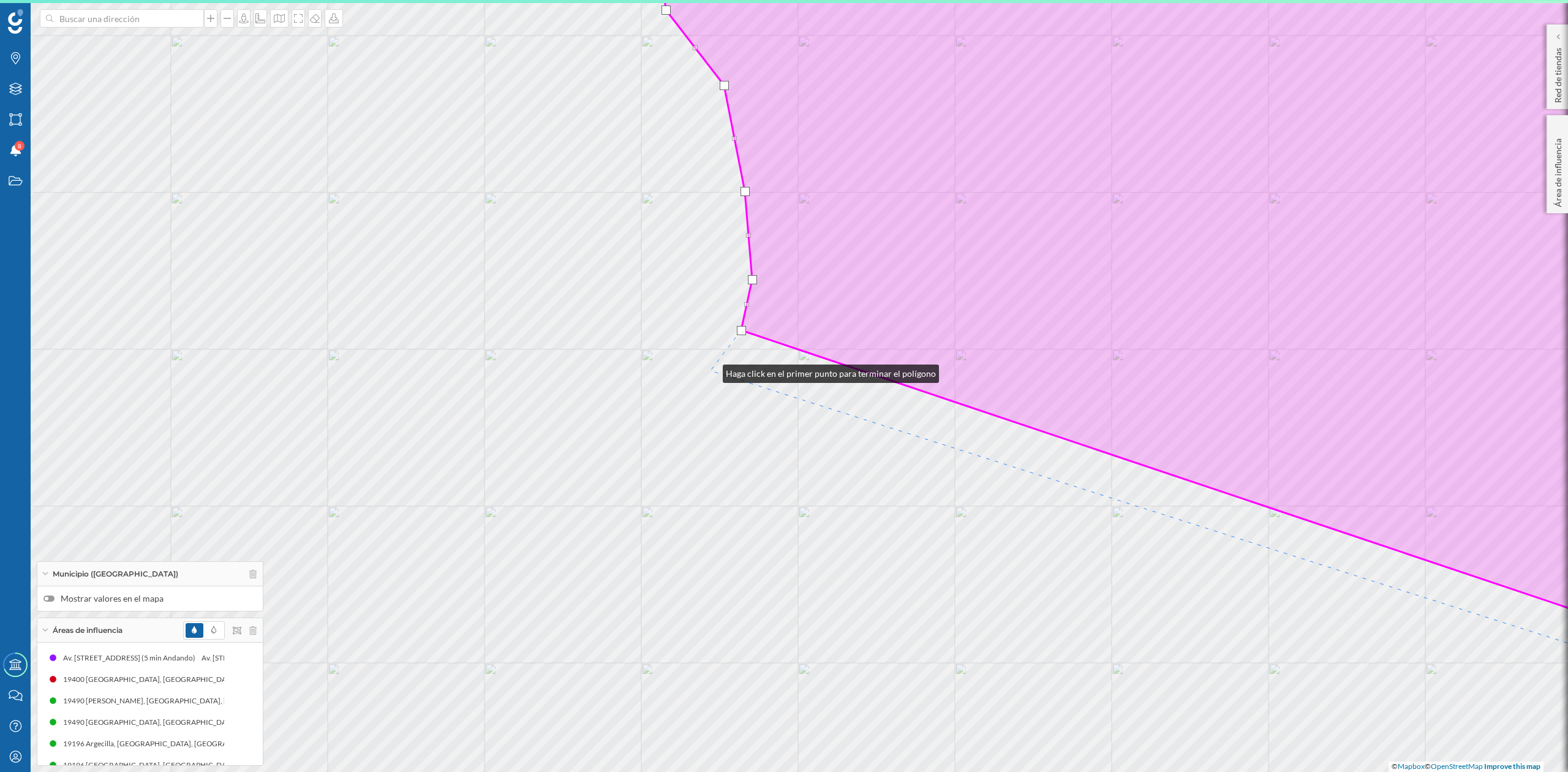
click at [711, 371] on div "© Mapbox © OpenStreetMap Improve this map" at bounding box center [784, 386] width 1568 height 772
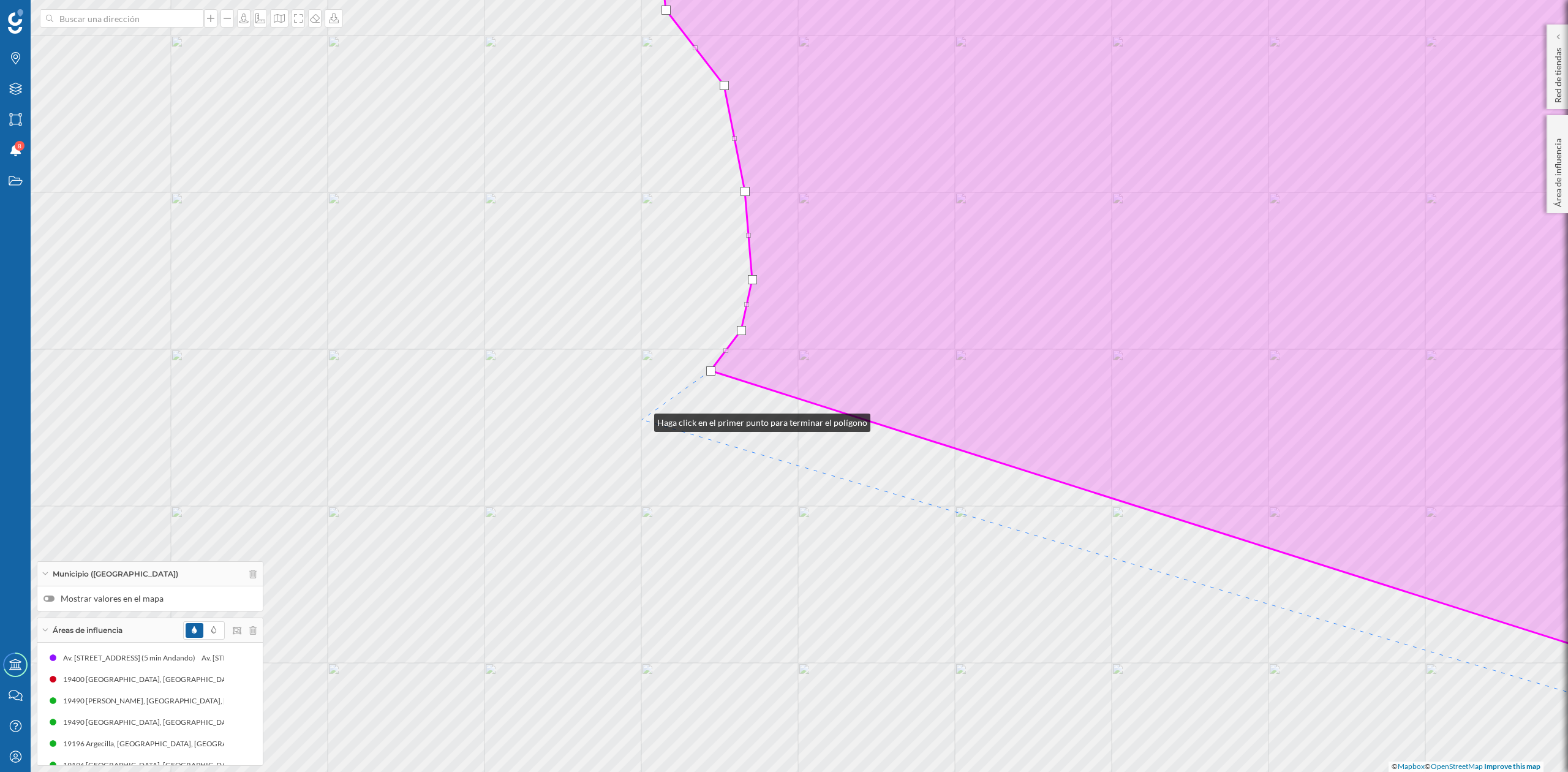
click at [642, 420] on div "© Mapbox © OpenStreetMap Improve this map" at bounding box center [784, 386] width 1568 height 772
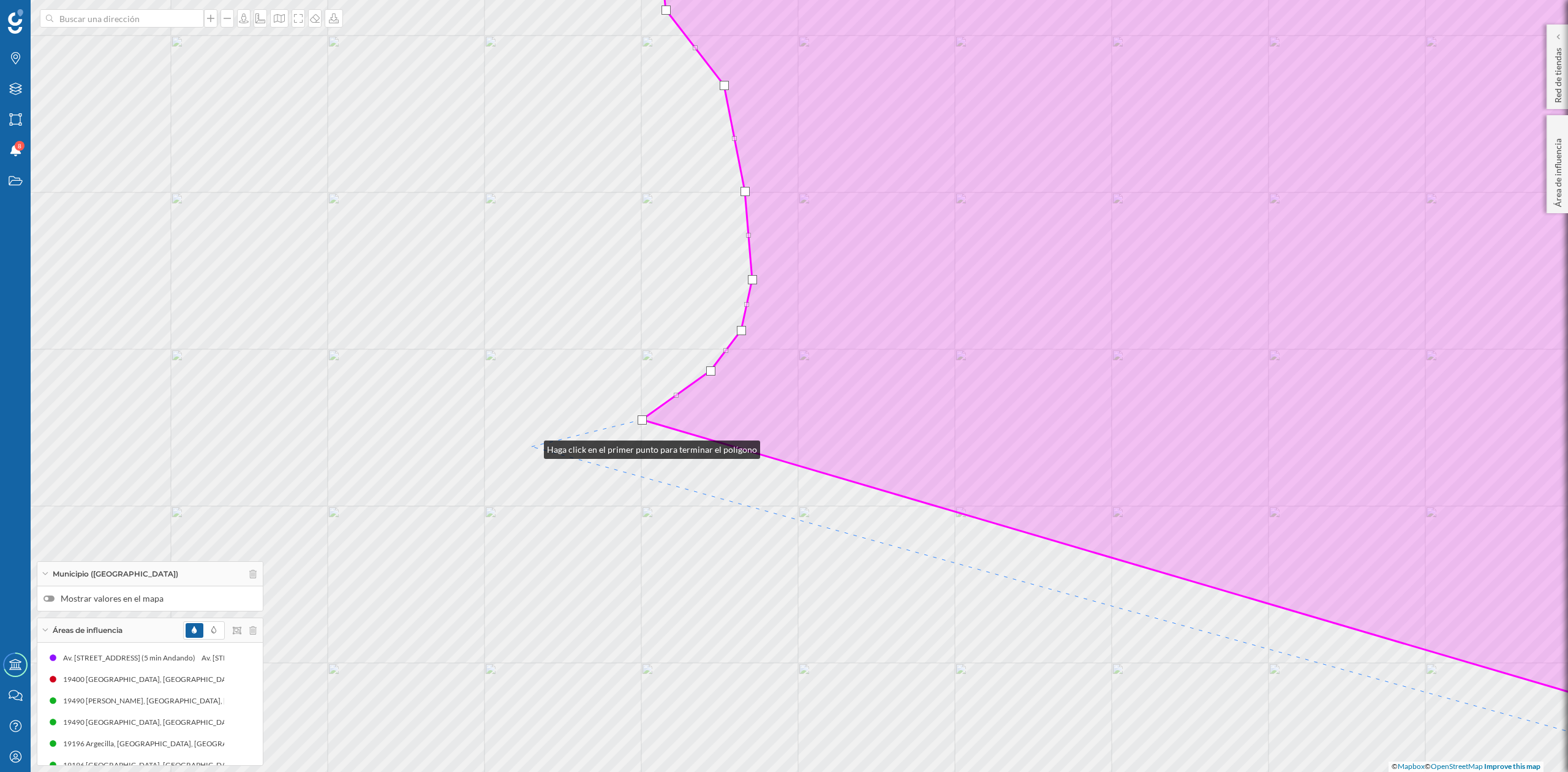
click at [532, 447] on div "© Mapbox © OpenStreetMap Improve this map" at bounding box center [784, 386] width 1568 height 772
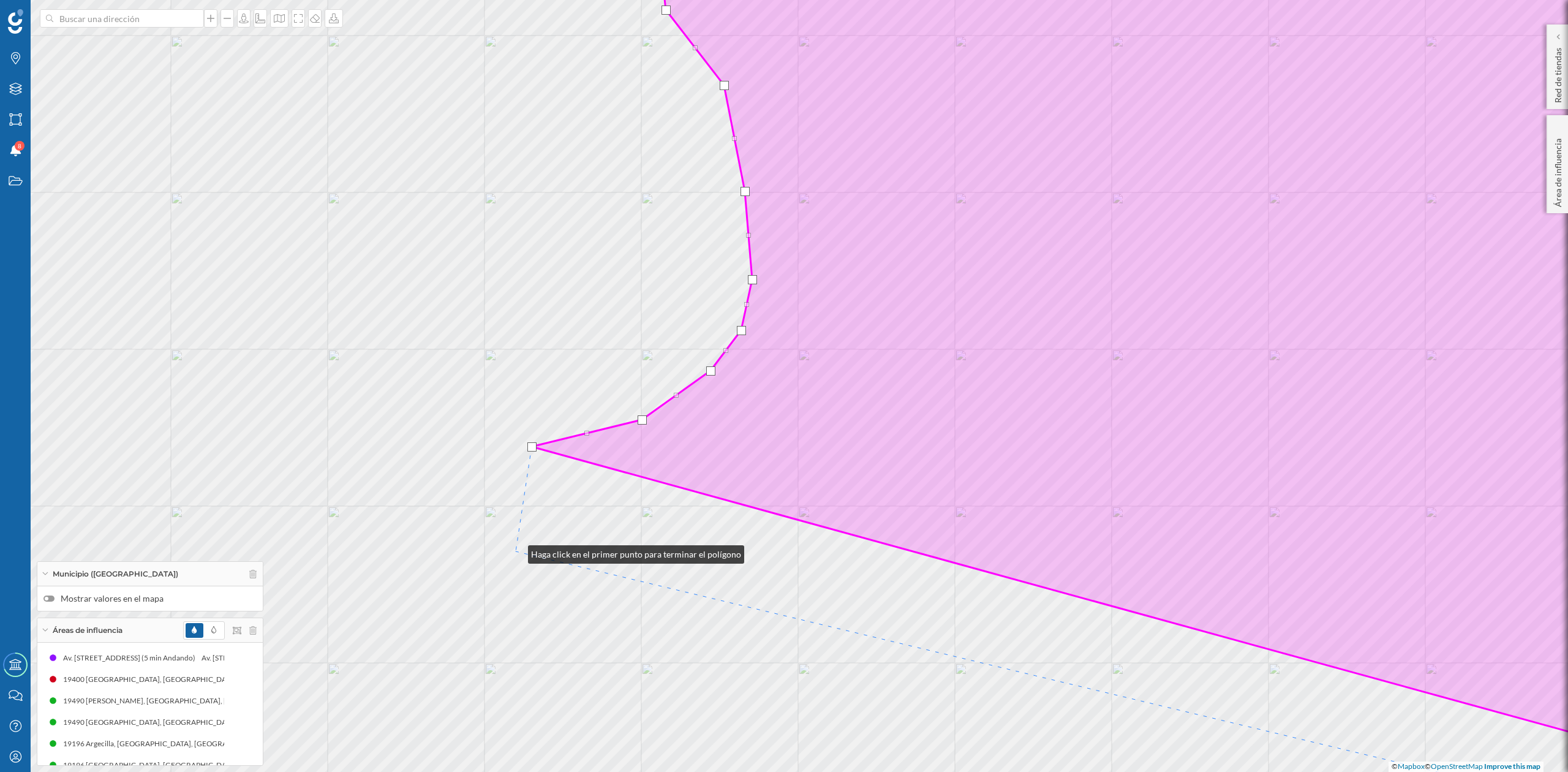
click at [515, 551] on div "© Mapbox © OpenStreetMap Improve this map" at bounding box center [784, 386] width 1568 height 772
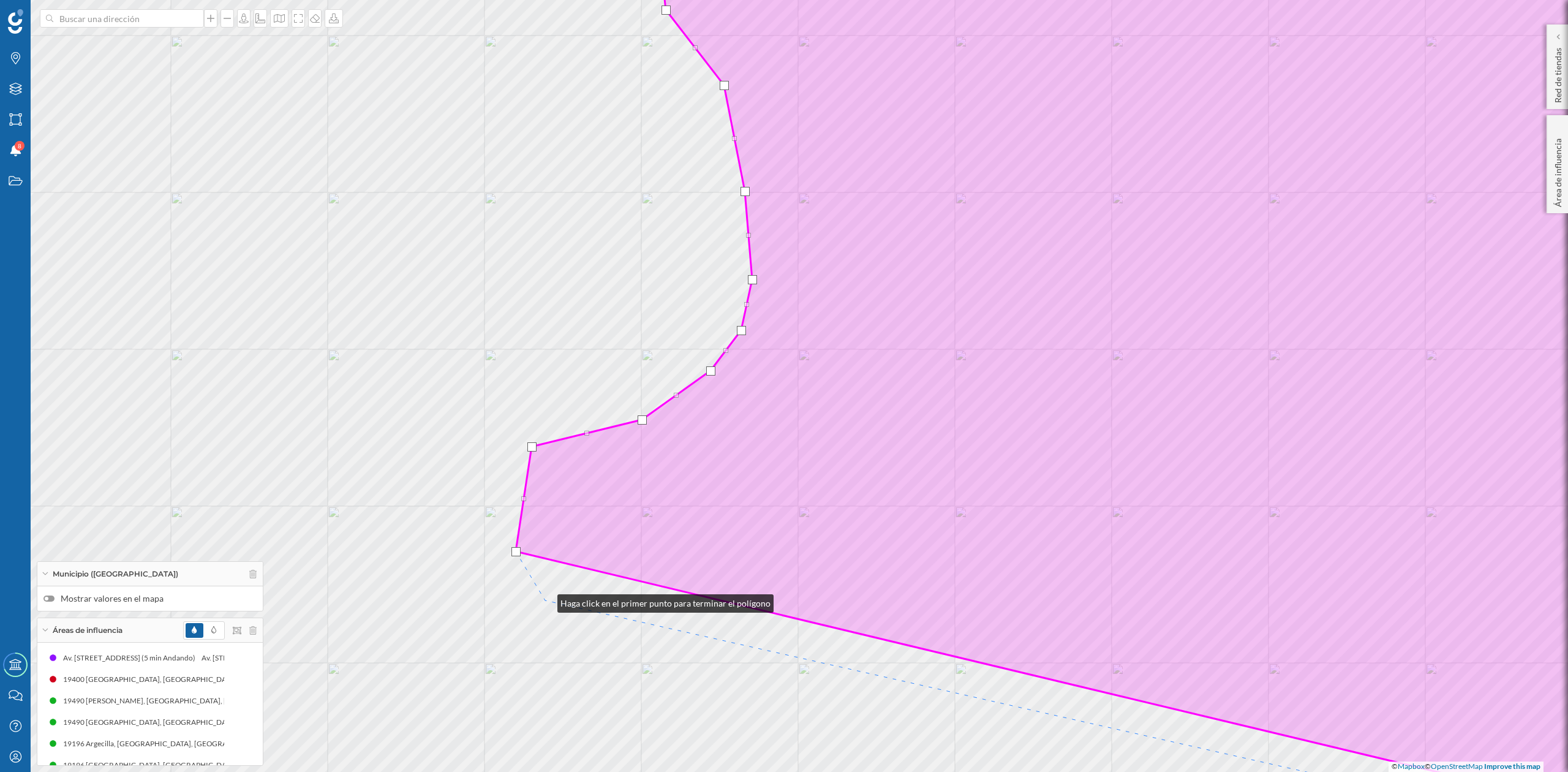
click at [545, 600] on div "© Mapbox © OpenStreetMap Improve this map" at bounding box center [784, 386] width 1568 height 772
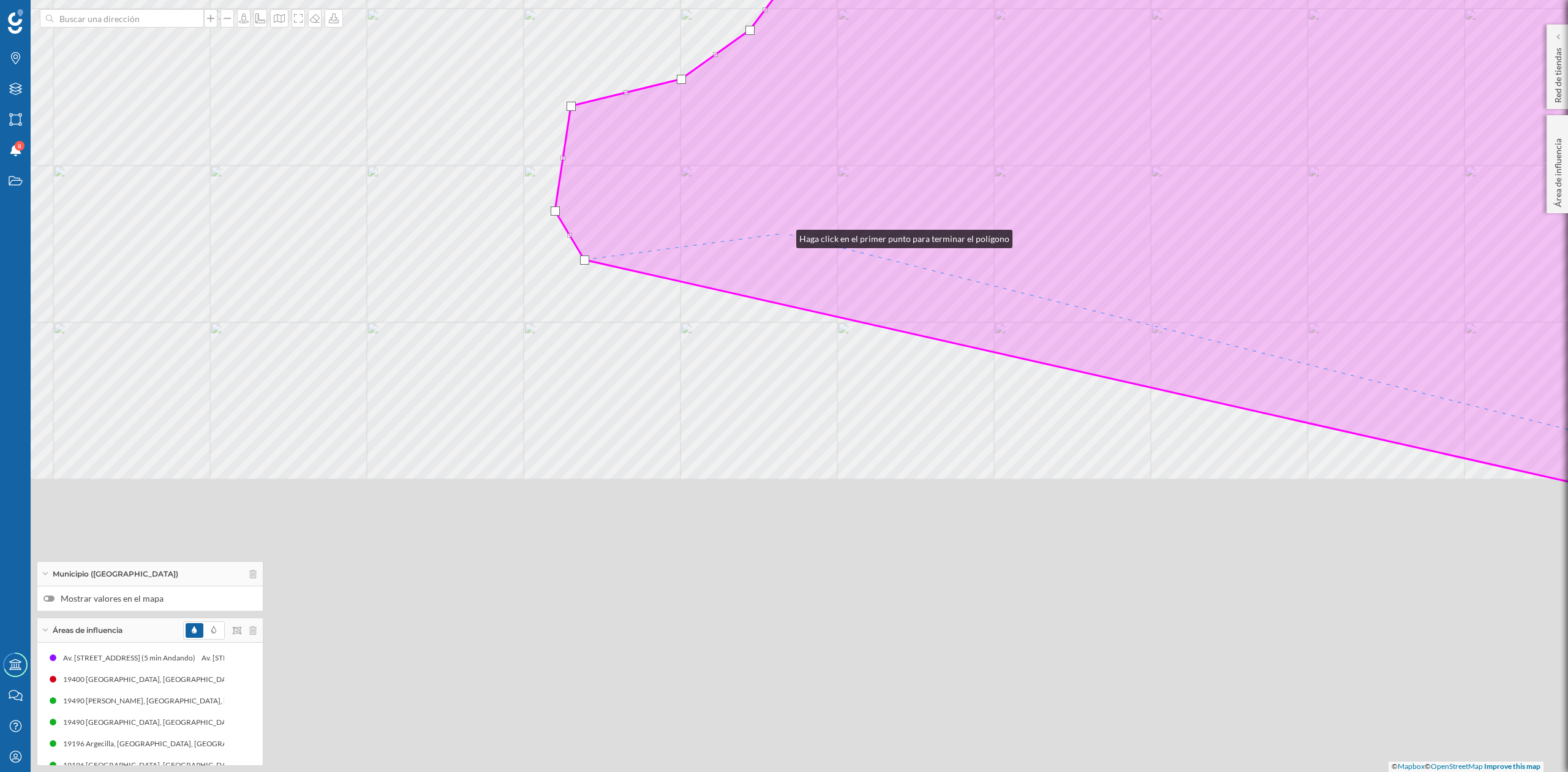
drag, startPoint x: 777, startPoint y: 319, endPoint x: 784, endPoint y: 235, distance: 84.3
click at [784, 235] on icon at bounding box center [1160, 46] width 1211 height 930
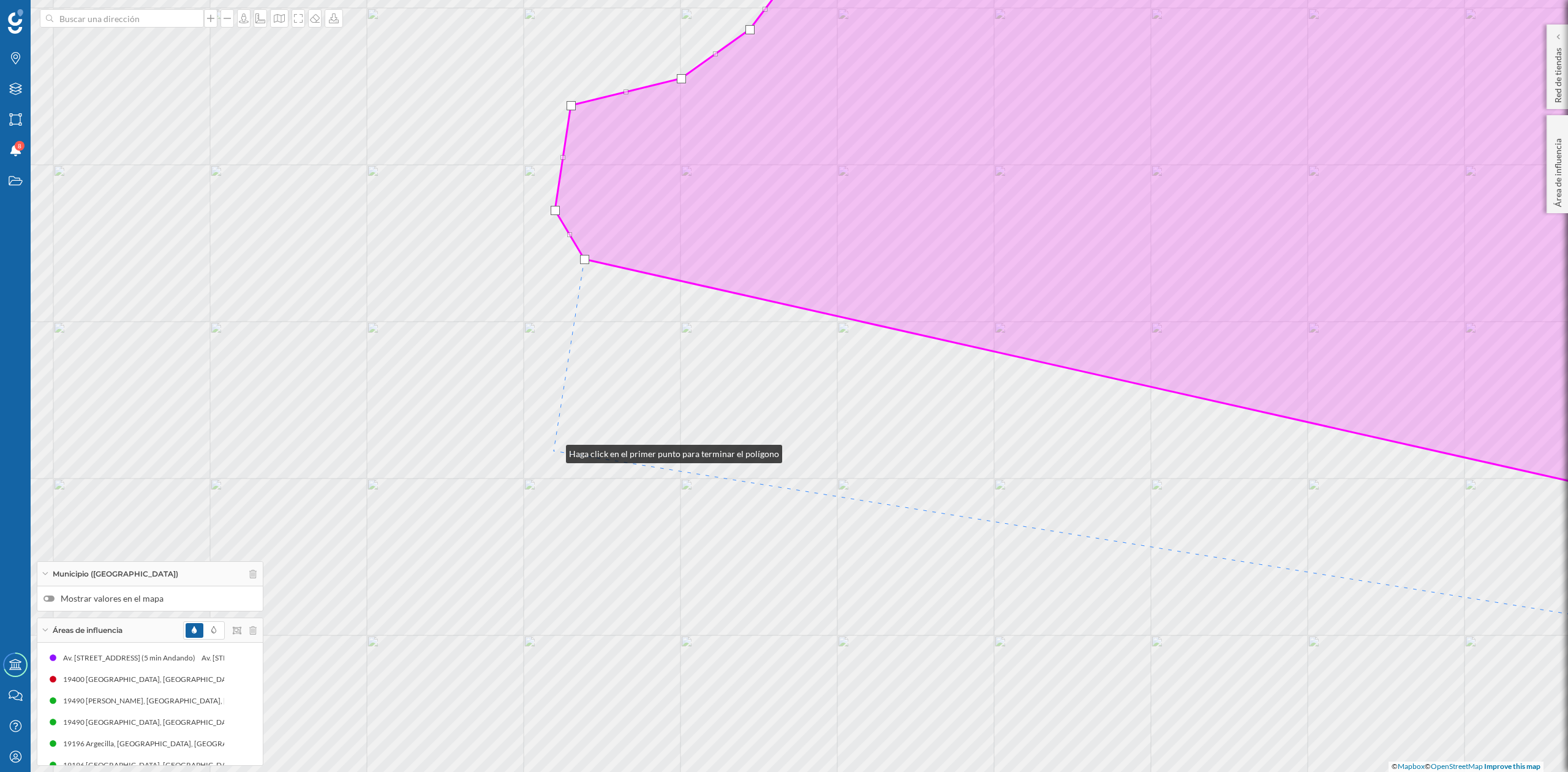
click at [554, 451] on div "© Mapbox © OpenStreetMap Improve this map" at bounding box center [784, 386] width 1568 height 772
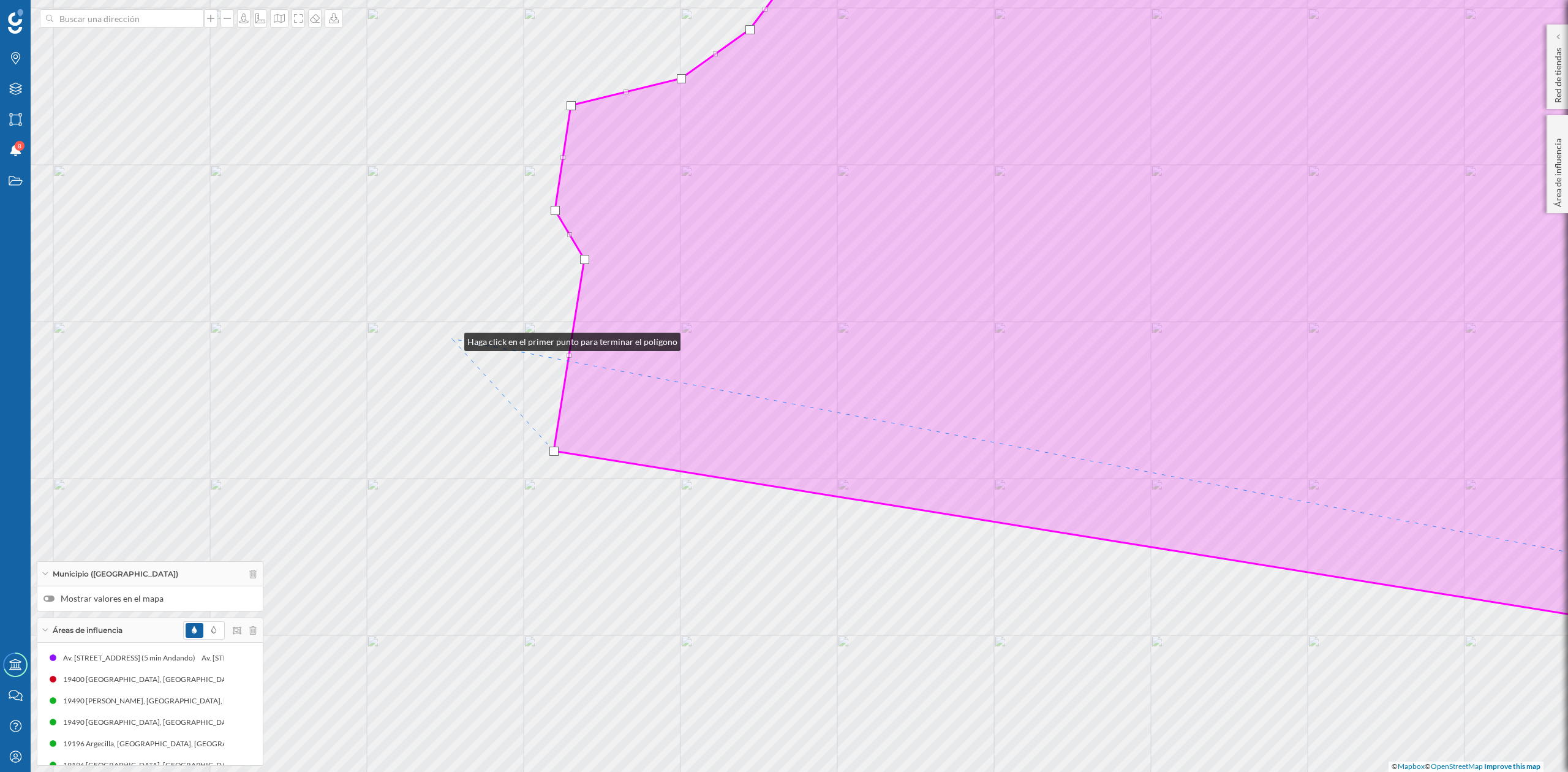
click at [452, 339] on div "© Mapbox © OpenStreetMap Improve this map" at bounding box center [784, 386] width 1568 height 772
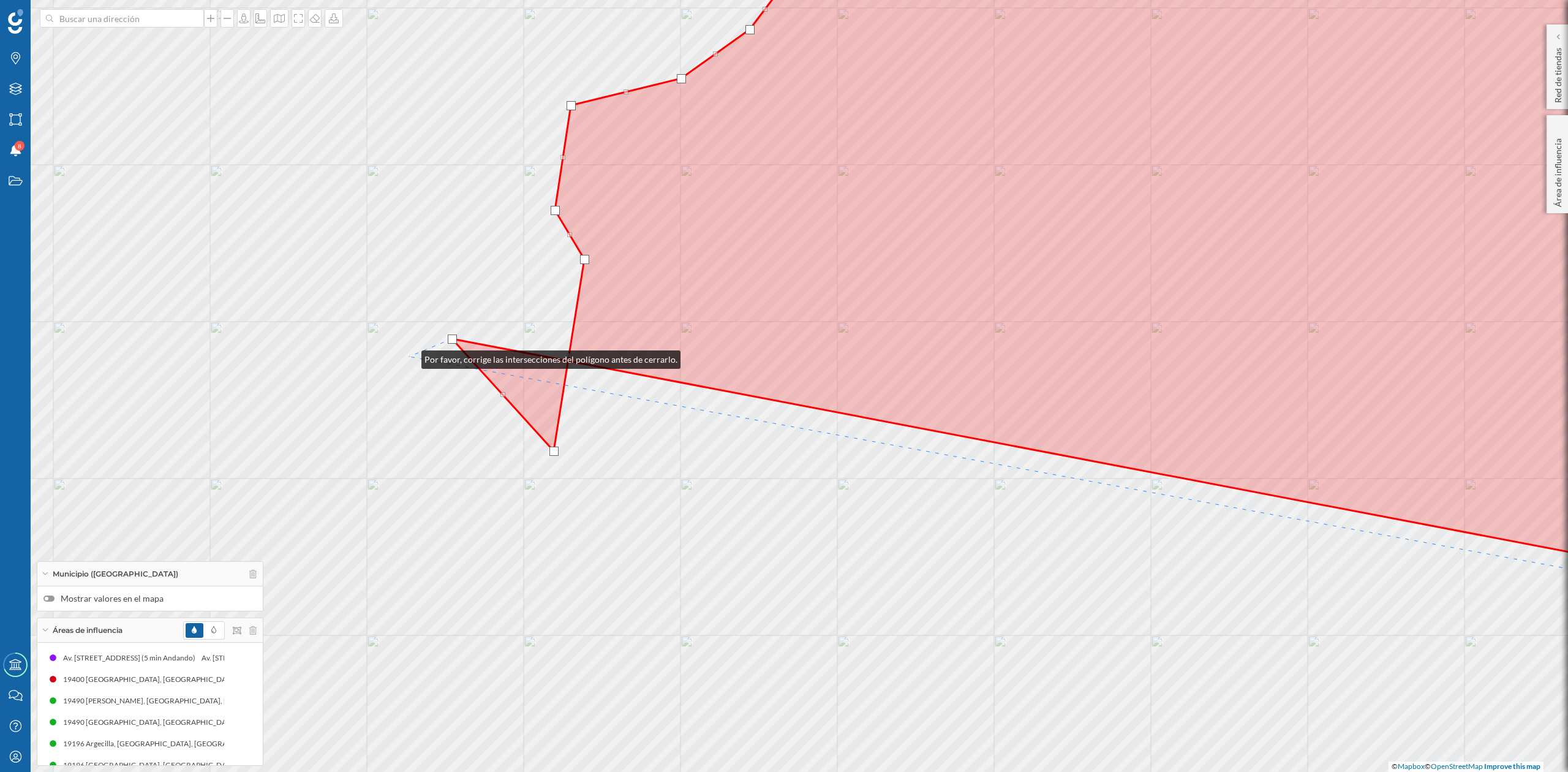
click at [409, 357] on div "© Mapbox © OpenStreetMap Improve this map" at bounding box center [784, 386] width 1568 height 772
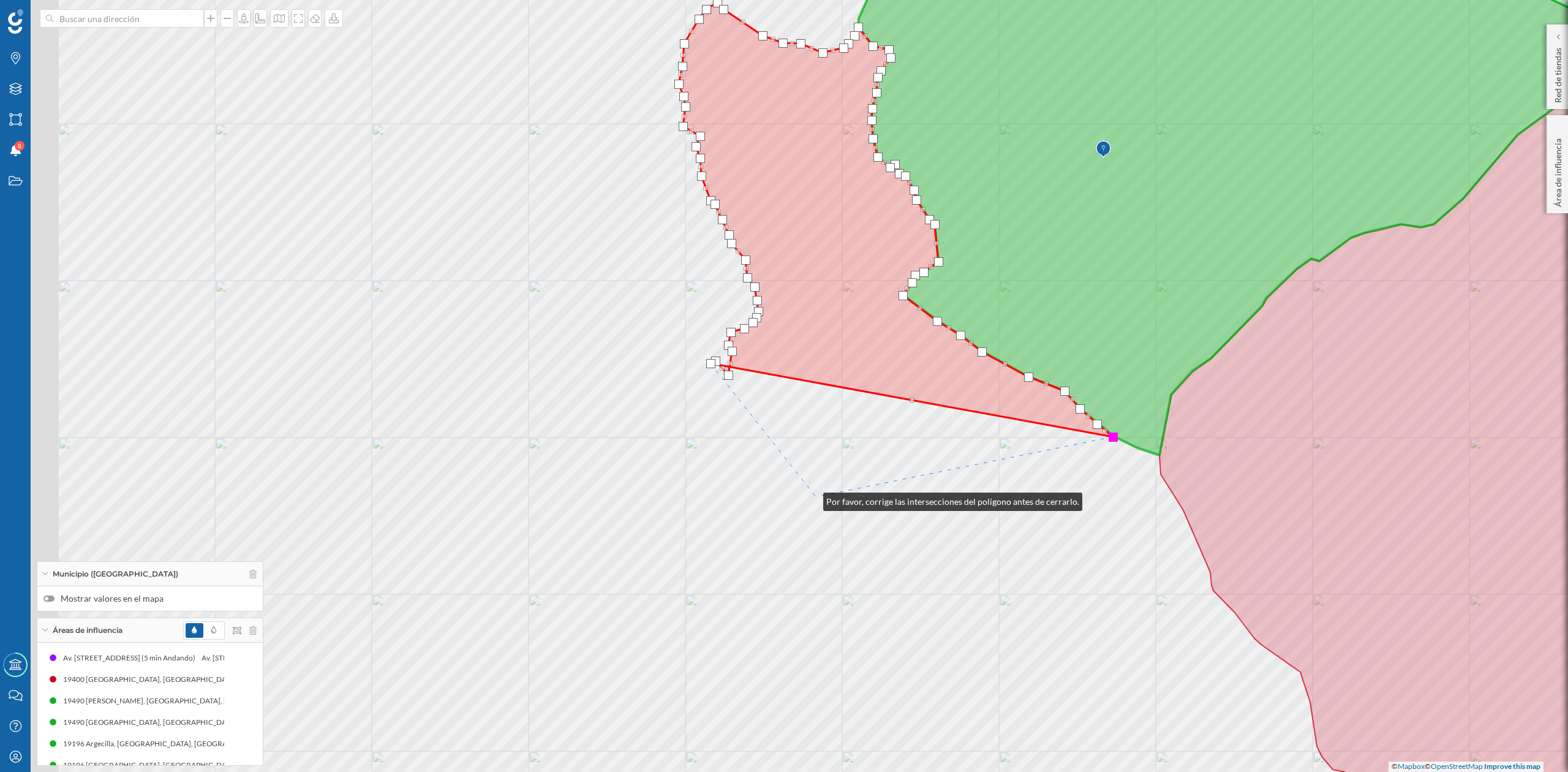
drag, startPoint x: 715, startPoint y: 518, endPoint x: 940, endPoint y: 469, distance: 230.3
click at [940, 469] on div "© Mapbox © OpenStreetMap Improve this map" at bounding box center [784, 386] width 1568 height 772
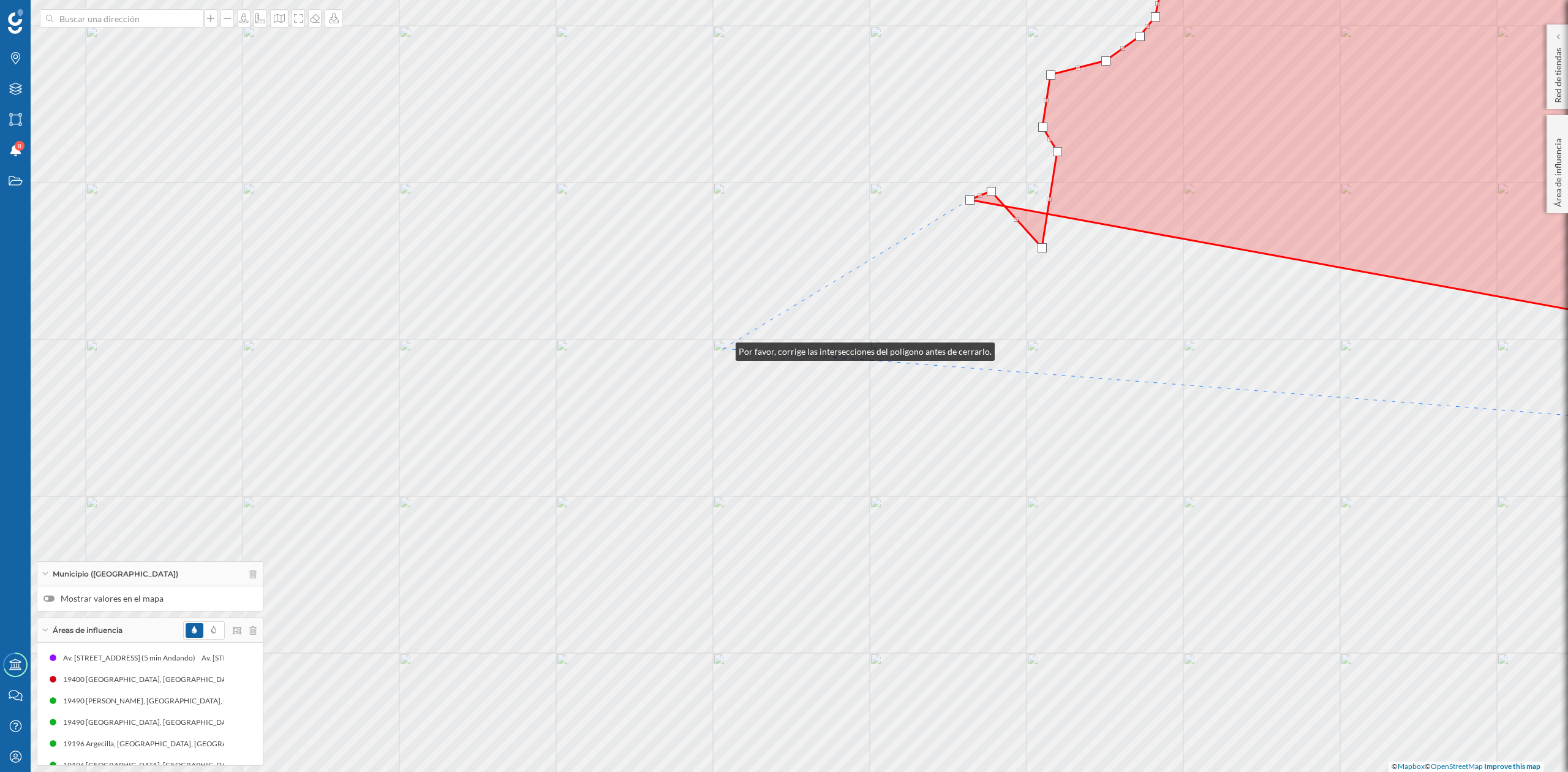
click at [724, 349] on div "© Mapbox © OpenStreetMap Improve this map" at bounding box center [784, 386] width 1568 height 772
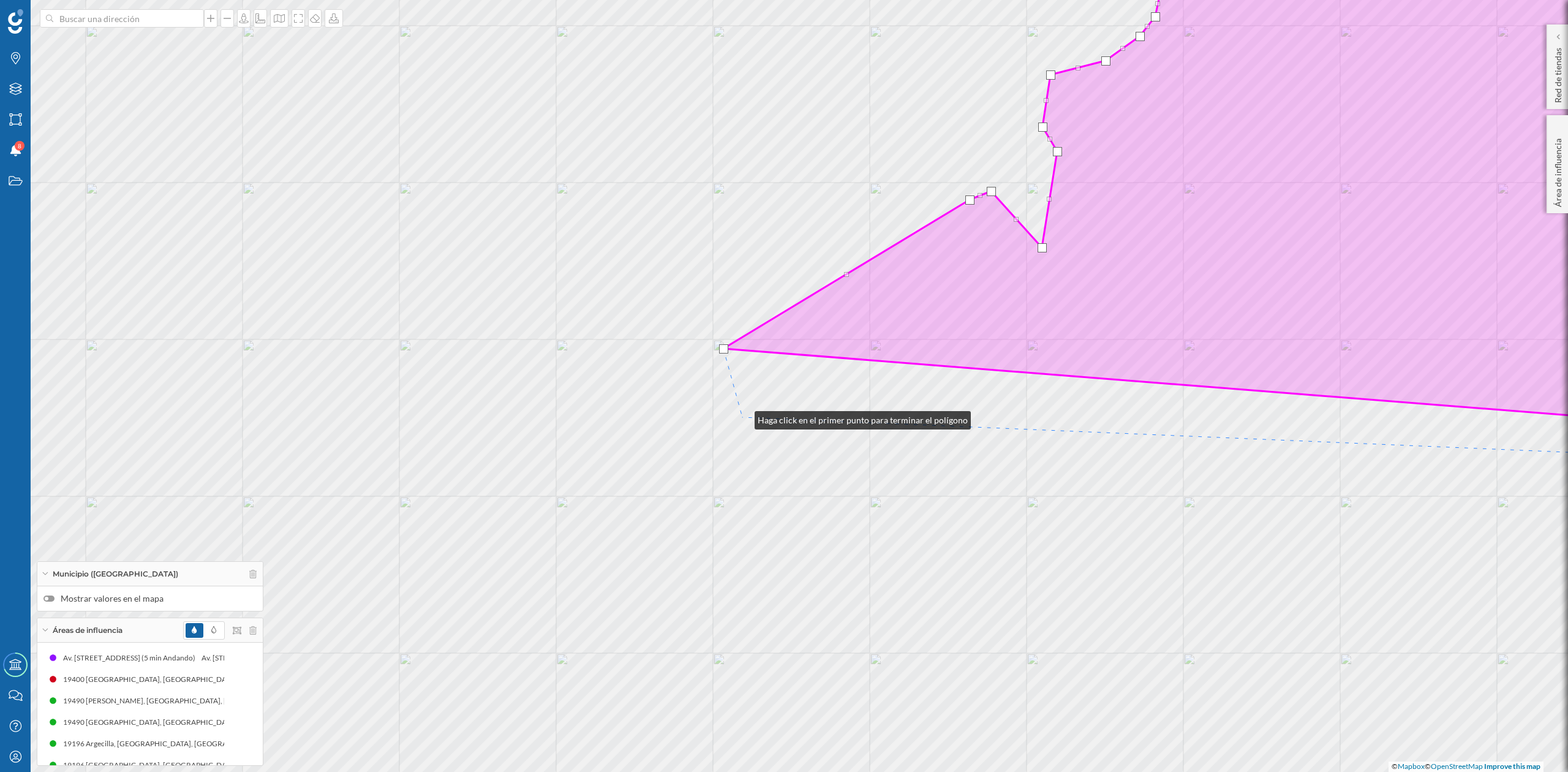
click at [743, 417] on div "© Mapbox © OpenStreetMap Improve this map" at bounding box center [784, 386] width 1568 height 772
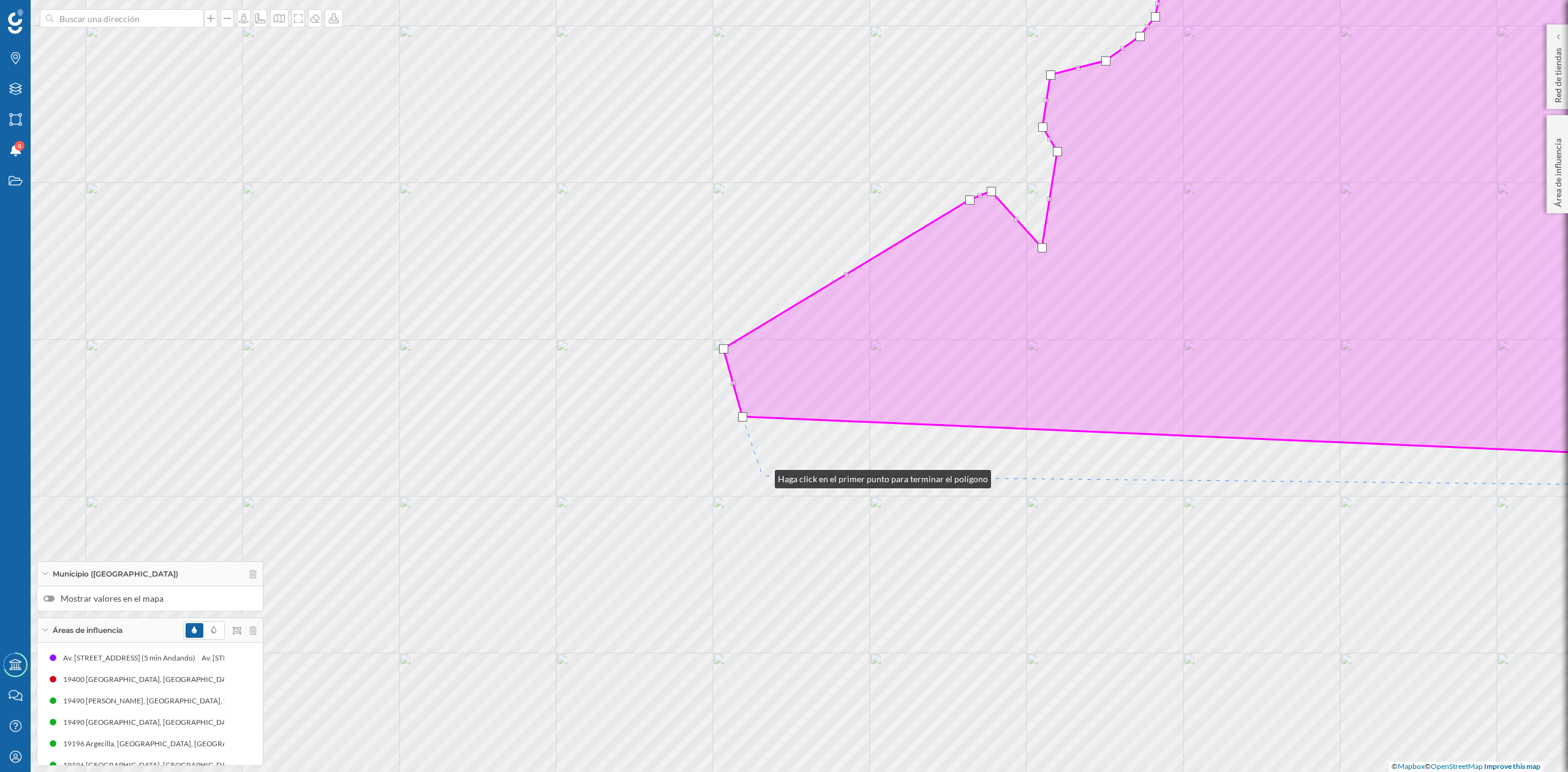
click at [765, 476] on div "© Mapbox © OpenStreetMap Improve this map" at bounding box center [784, 386] width 1568 height 772
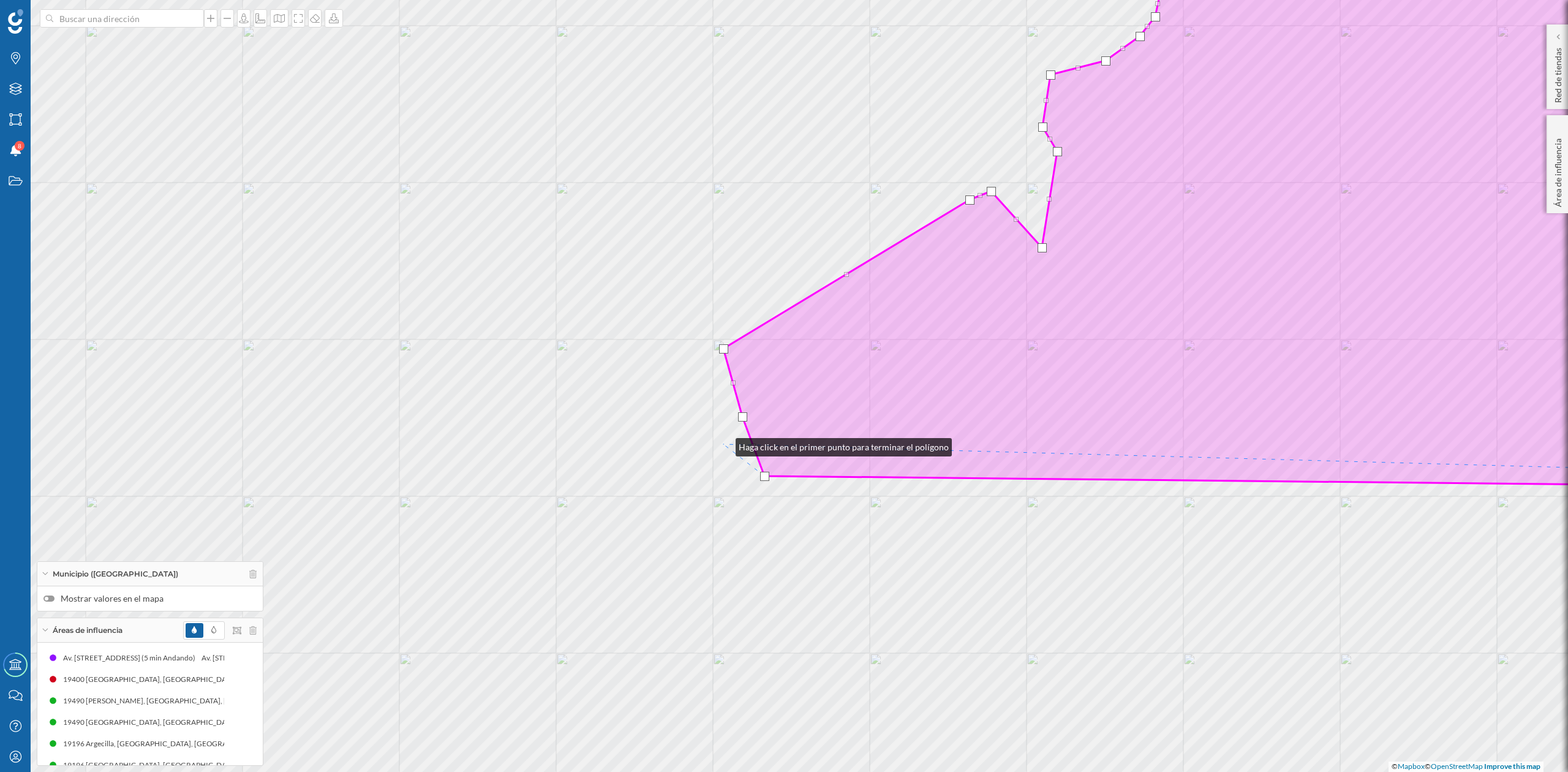
click at [724, 444] on div "© Mapbox © OpenStreetMap Improve this map" at bounding box center [784, 386] width 1568 height 772
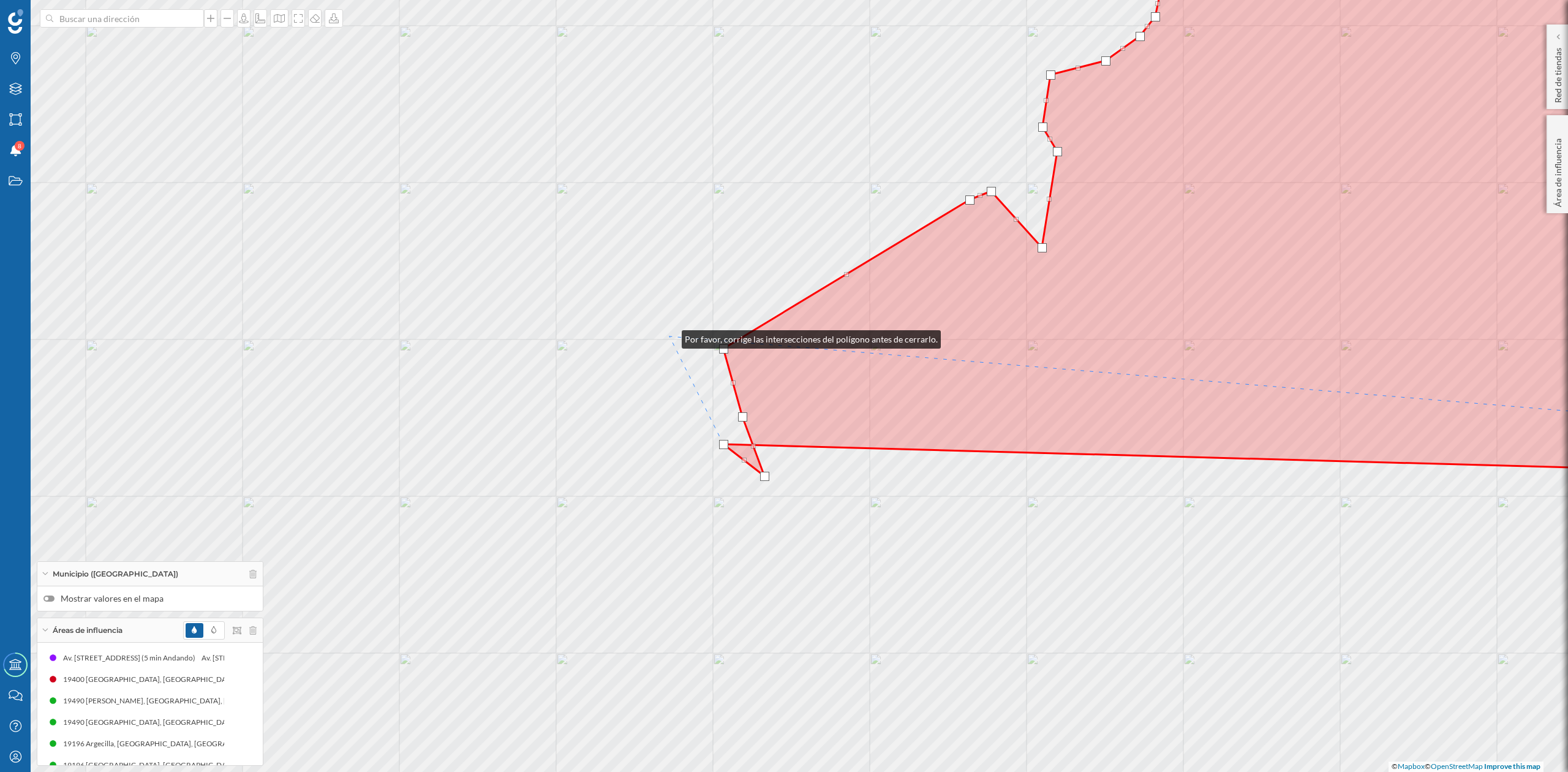
click at [670, 337] on div "© Mapbox © OpenStreetMap Improve this map" at bounding box center [784, 386] width 1568 height 772
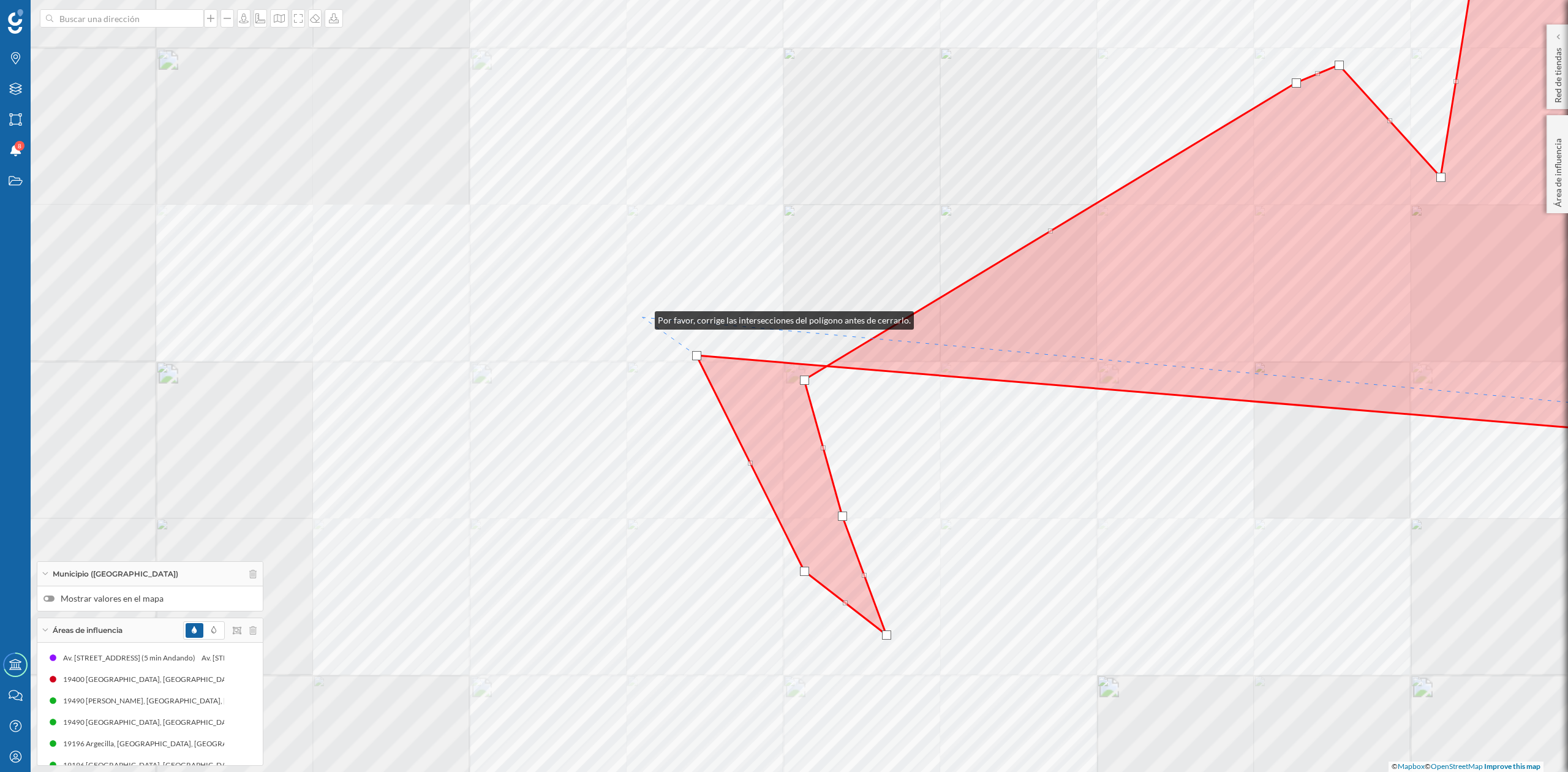
click at [642, 318] on div "© Mapbox © OpenStreetMap Improve this map" at bounding box center [784, 386] width 1568 height 772
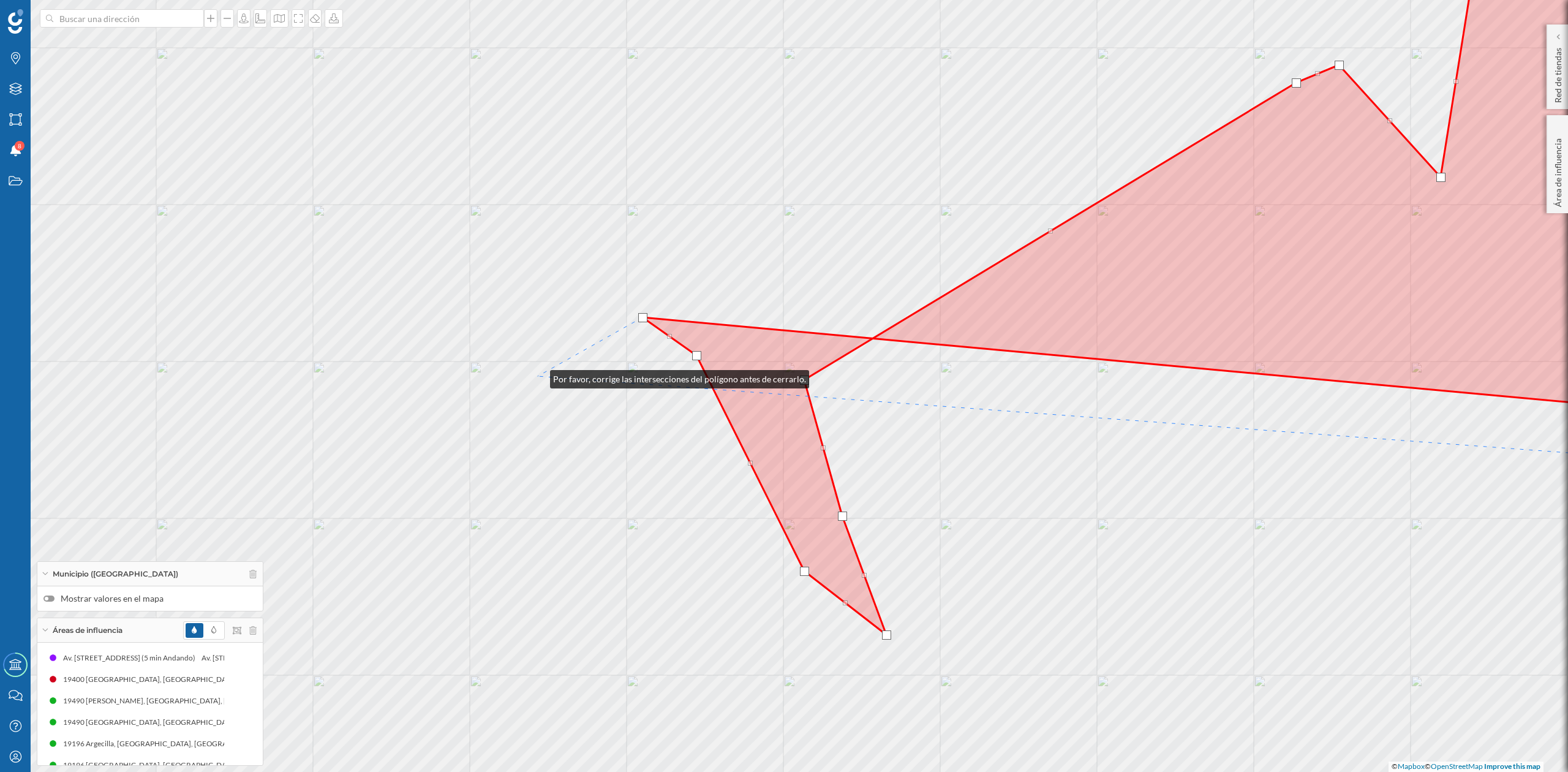
click at [538, 376] on div "© Mapbox © OpenStreetMap Improve this map" at bounding box center [784, 386] width 1568 height 772
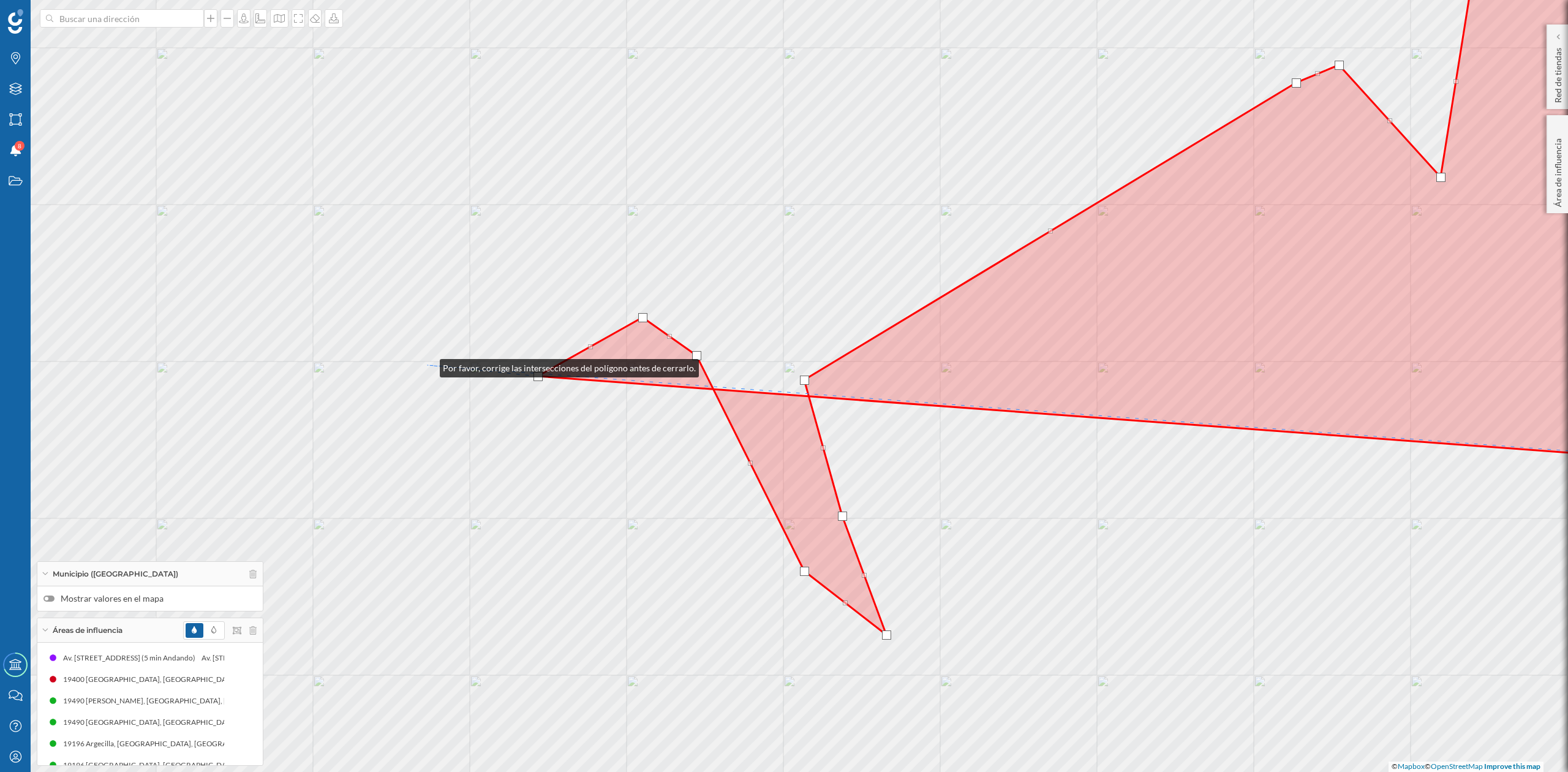
click at [428, 366] on div "© Mapbox © OpenStreetMap Improve this map" at bounding box center [784, 386] width 1568 height 772
click at [398, 371] on div "© Mapbox © OpenStreetMap Improve this map" at bounding box center [784, 386] width 1568 height 772
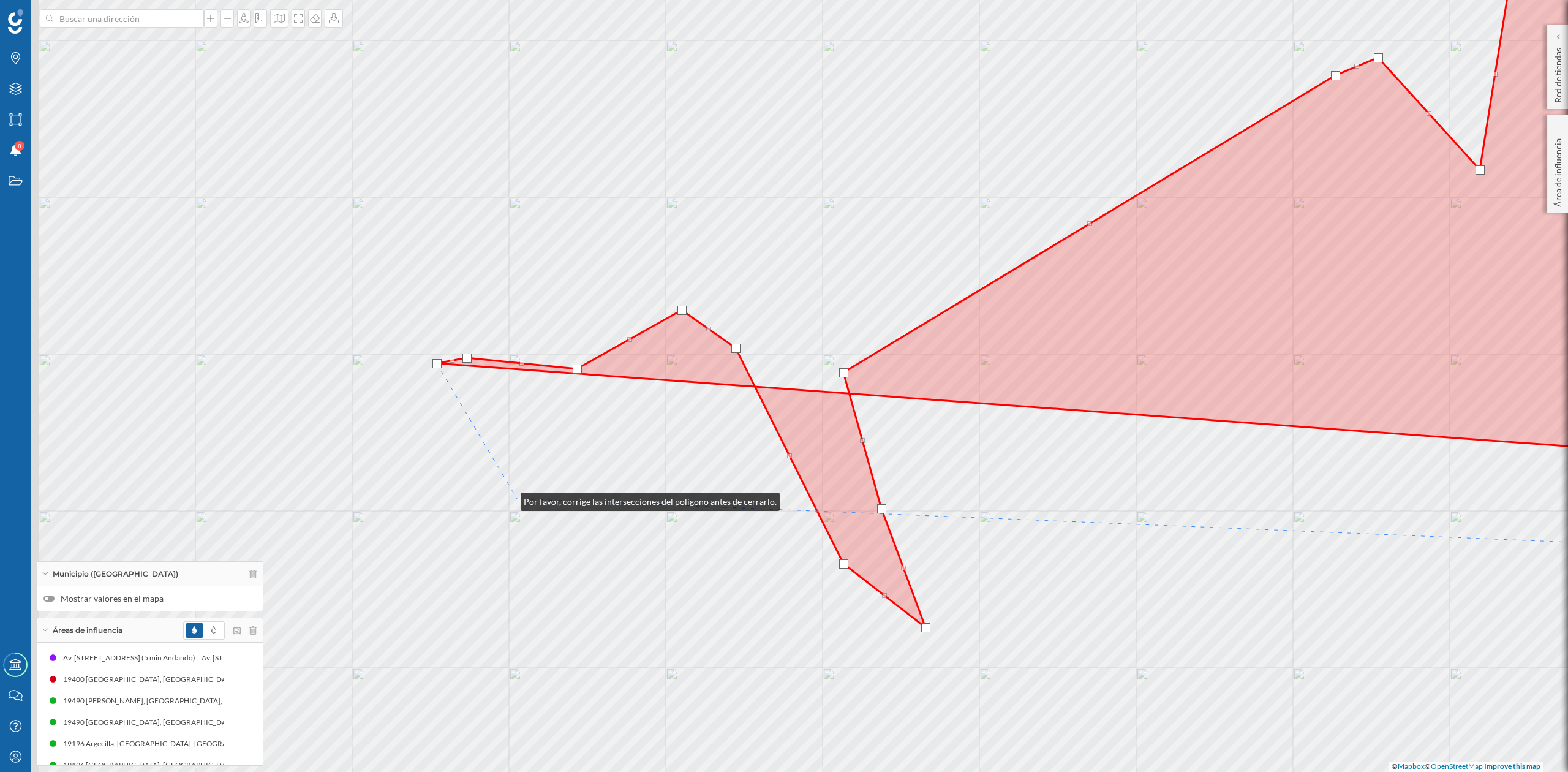
drag, startPoint x: 509, startPoint y: 499, endPoint x: 1032, endPoint y: 378, distance: 536.8
click at [1032, 378] on div "© Mapbox © OpenStreetMap Improve this map" at bounding box center [784, 386] width 1568 height 772
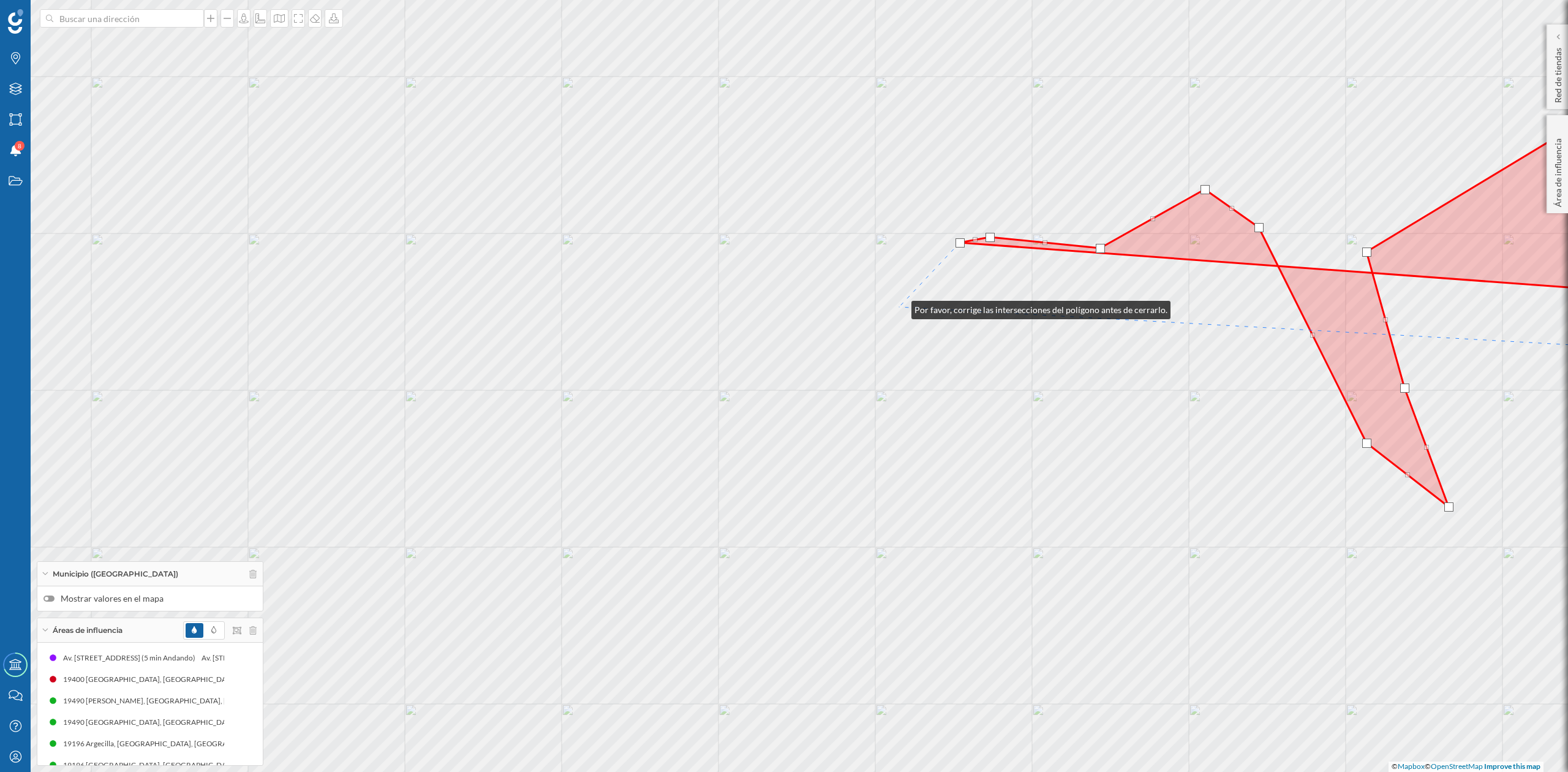
click at [899, 307] on div "© Mapbox © OpenStreetMap Improve this map" at bounding box center [784, 386] width 1568 height 772
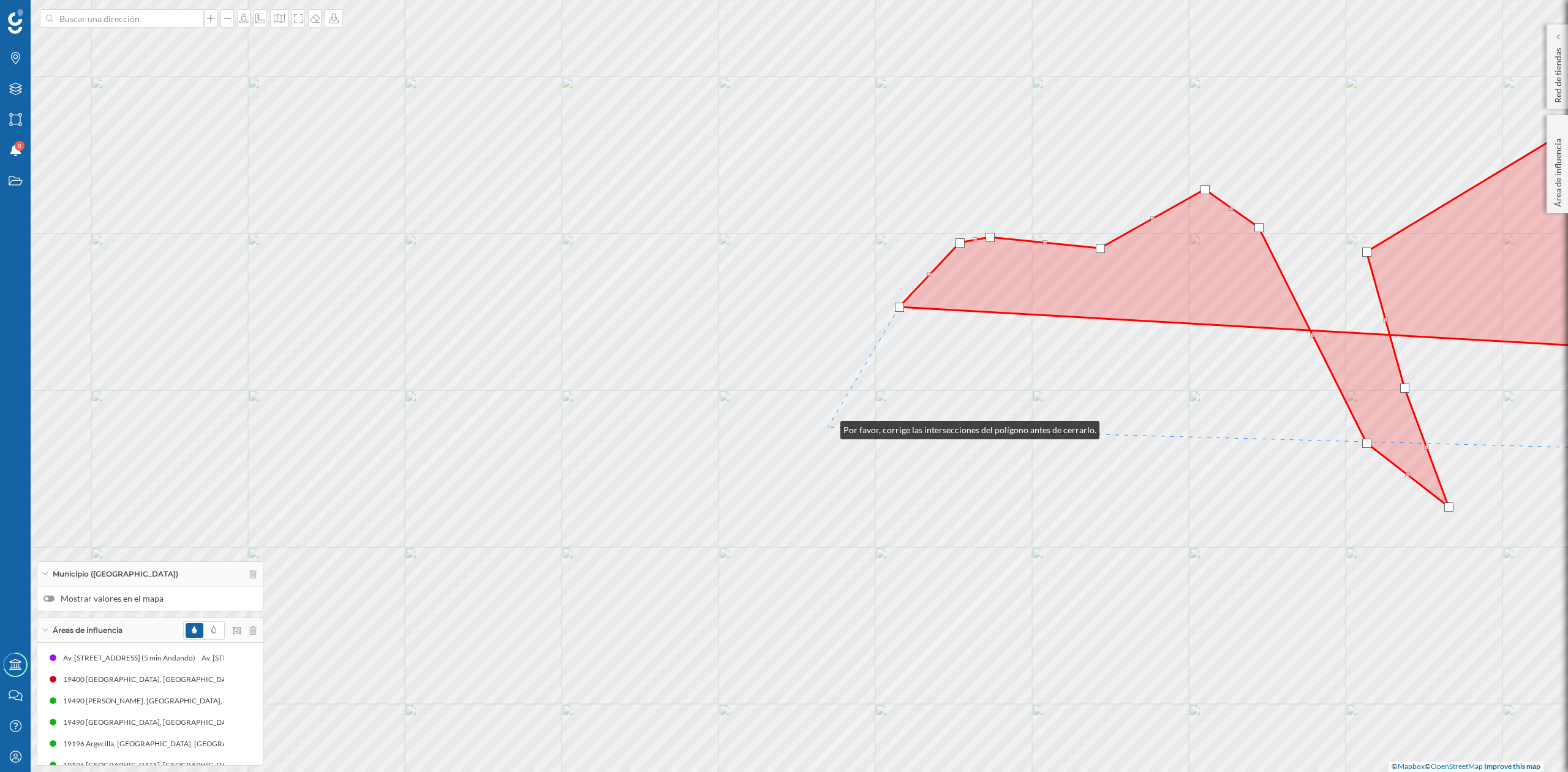
click at [828, 427] on div "© Mapbox © OpenStreetMap Improve this map" at bounding box center [784, 386] width 1568 height 772
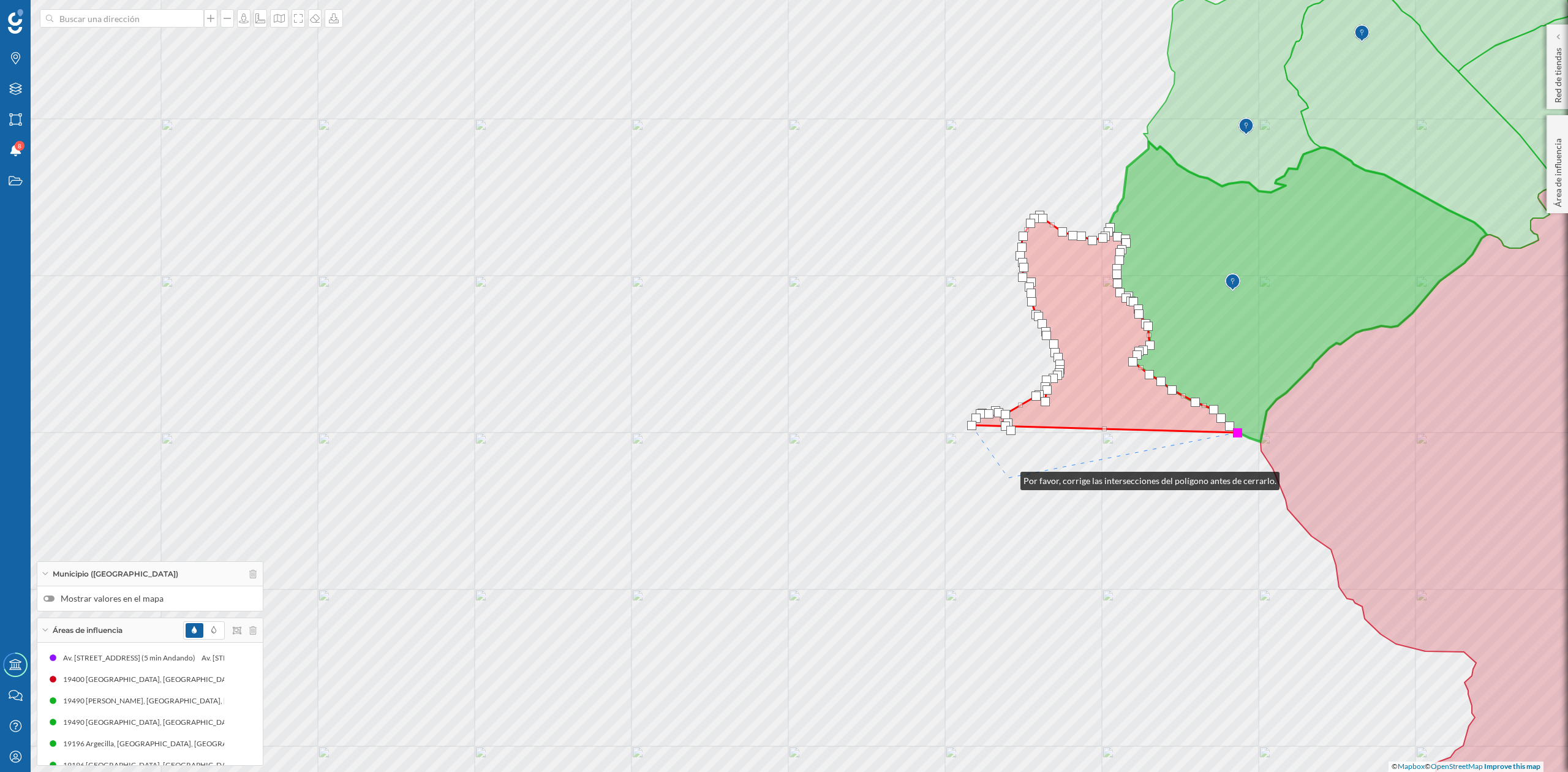
drag, startPoint x: 1009, startPoint y: 478, endPoint x: 828, endPoint y: 577, distance: 206.3
click at [829, 577] on div "© Mapbox © OpenStreetMap Improve this map" at bounding box center [784, 386] width 1568 height 772
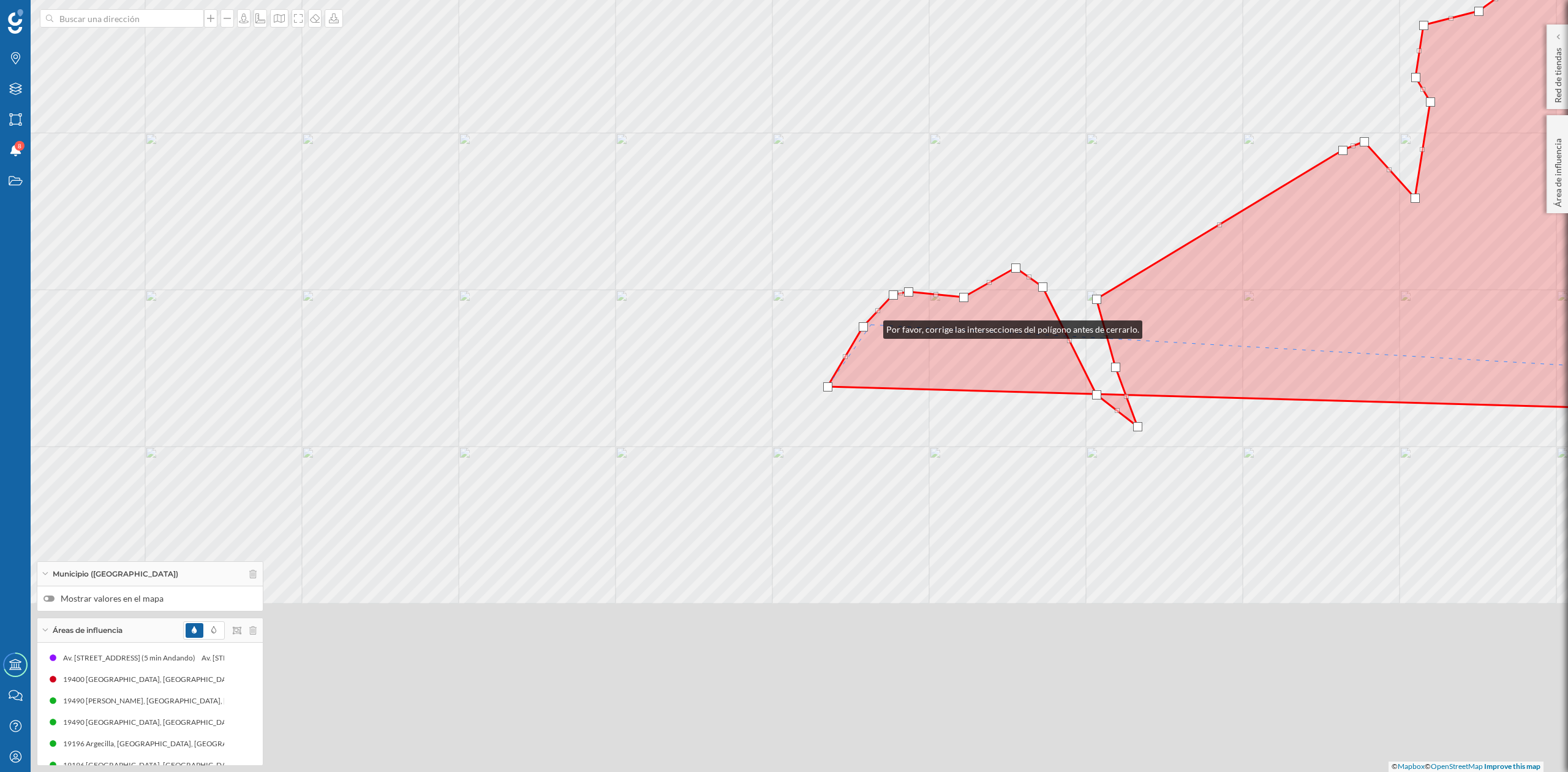
drag, startPoint x: 841, startPoint y: 527, endPoint x: 871, endPoint y: 327, distance: 202.2
click at [871, 327] on icon at bounding box center [1292, 74] width 929 height 706
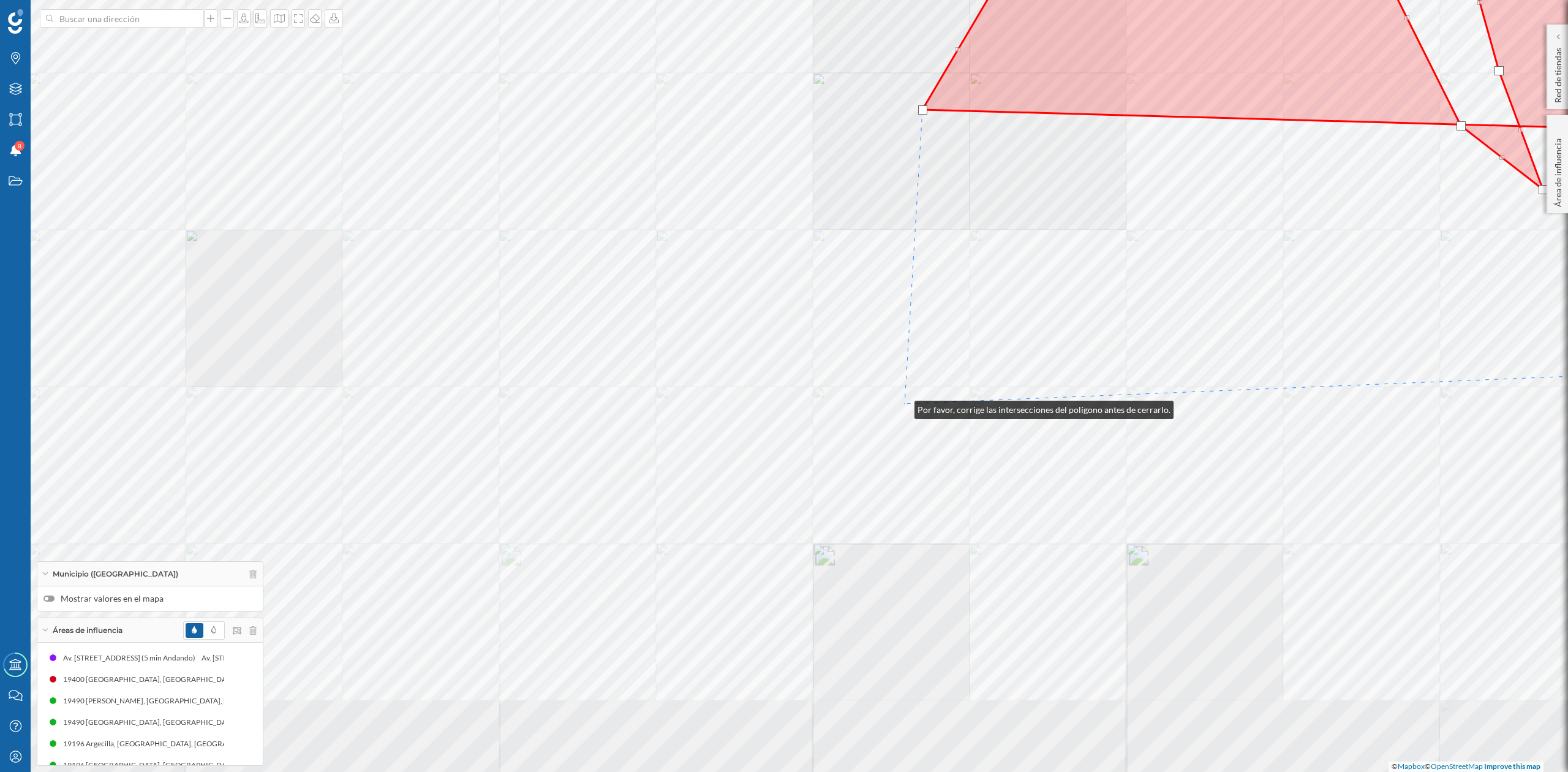
drag, startPoint x: 817, startPoint y: 536, endPoint x: 903, endPoint y: 407, distance: 155.0
click at [903, 407] on div "© Mapbox © OpenStreetMap Improve this map" at bounding box center [784, 386] width 1568 height 772
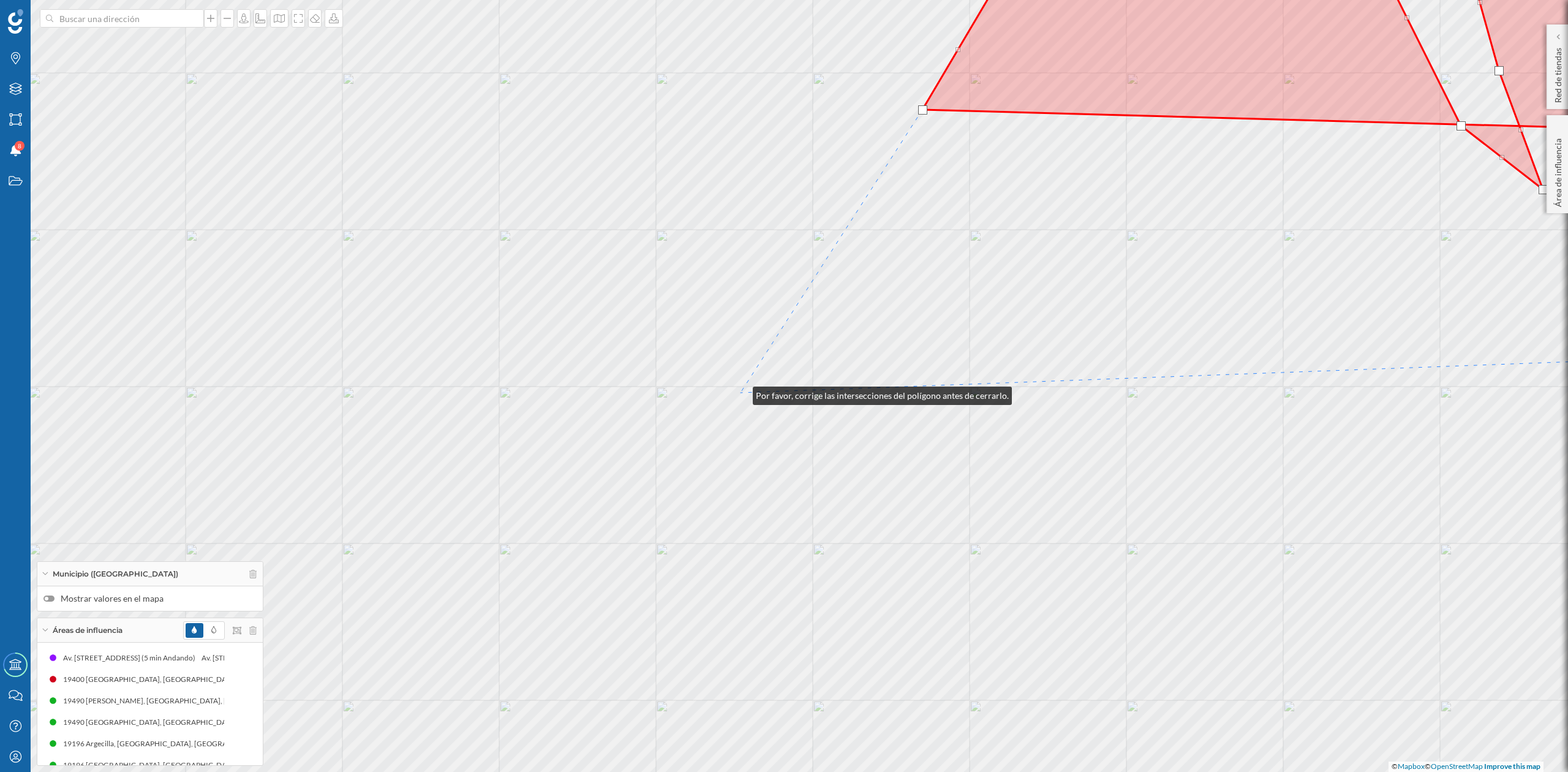
click at [741, 393] on div "© Mapbox © OpenStreetMap Improve this map" at bounding box center [784, 386] width 1568 height 772
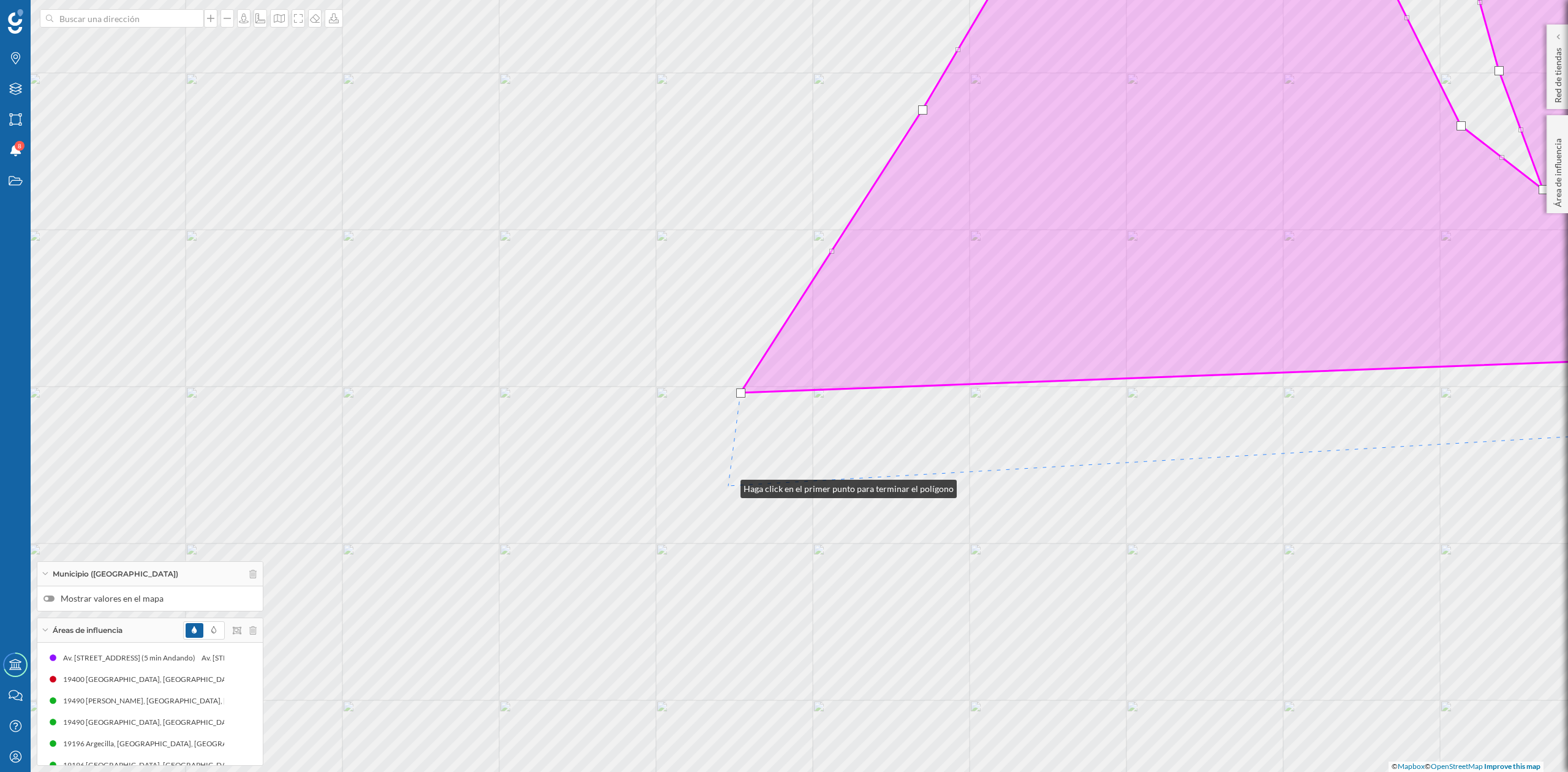
click at [728, 486] on div "© Mapbox © OpenStreetMap Improve this map" at bounding box center [784, 386] width 1568 height 772
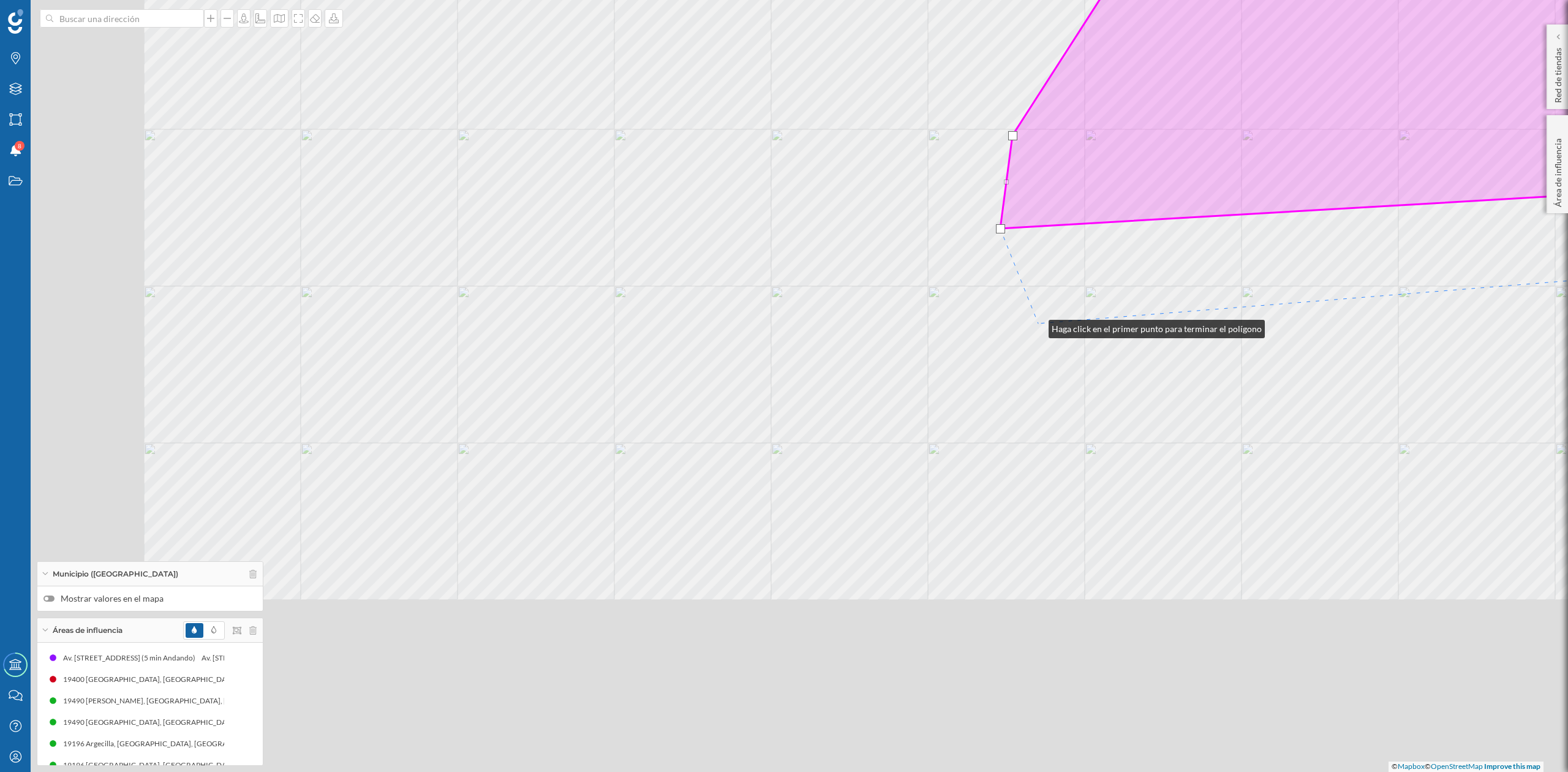
drag, startPoint x: 765, startPoint y: 584, endPoint x: 912, endPoint y: 459, distance: 193.0
click at [1038, 325] on div "© Mapbox © OpenStreetMap Improve this map" at bounding box center [784, 386] width 1568 height 772
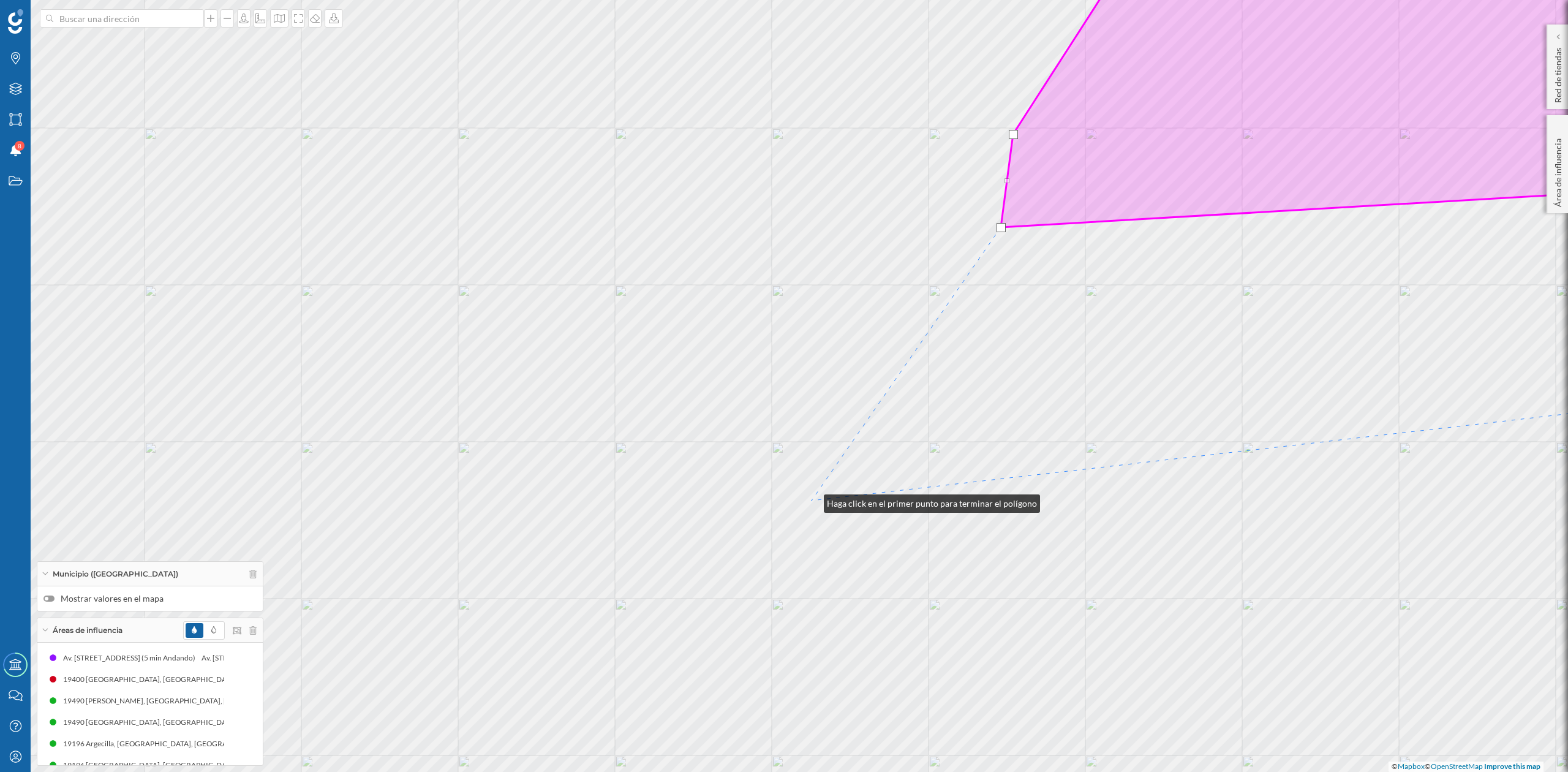
click at [811, 501] on div "© Mapbox © OpenStreetMap Improve this map" at bounding box center [784, 386] width 1568 height 772
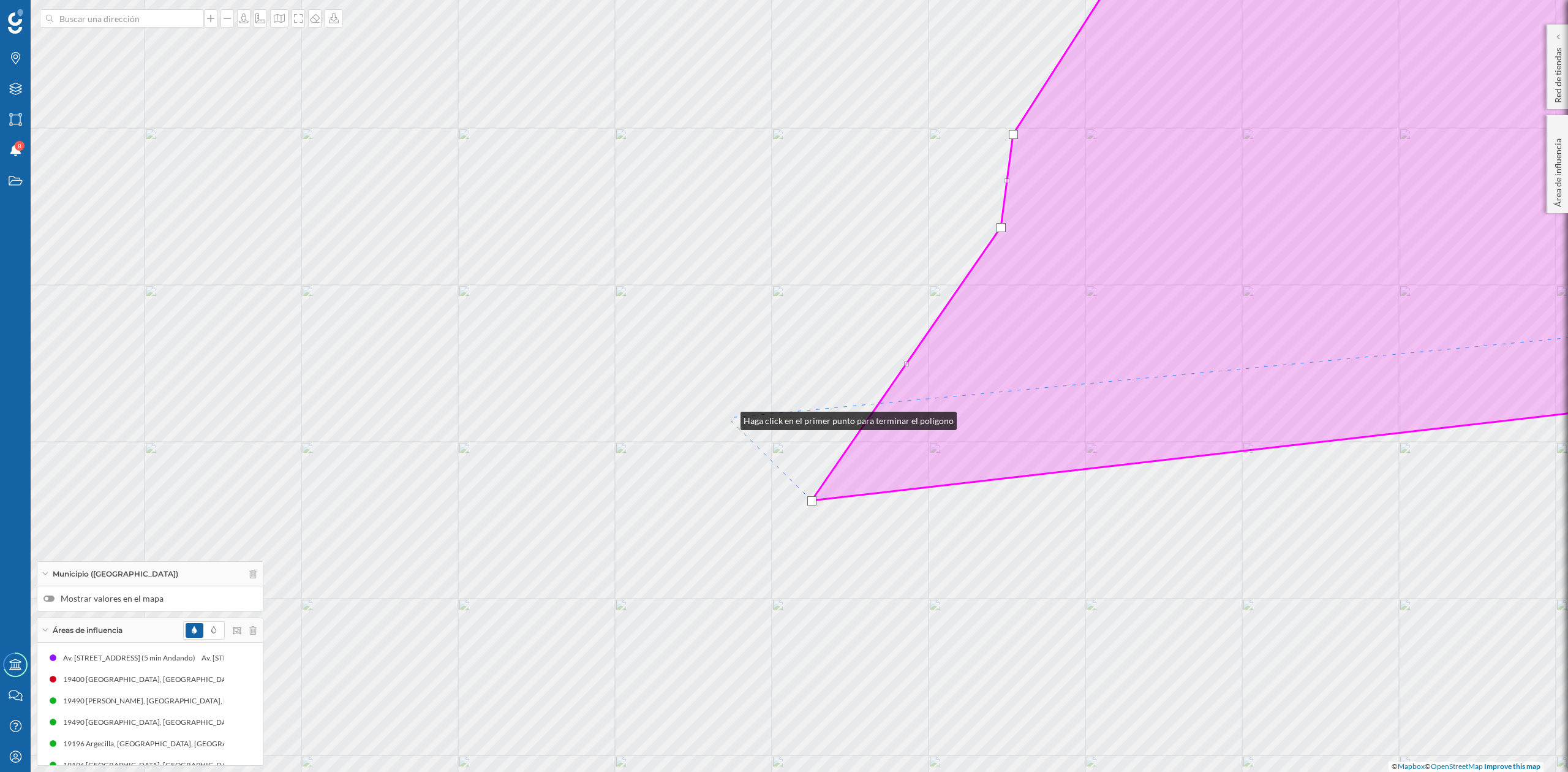
click at [728, 418] on div "© Mapbox © OpenStreetMap Improve this map" at bounding box center [784, 386] width 1568 height 772
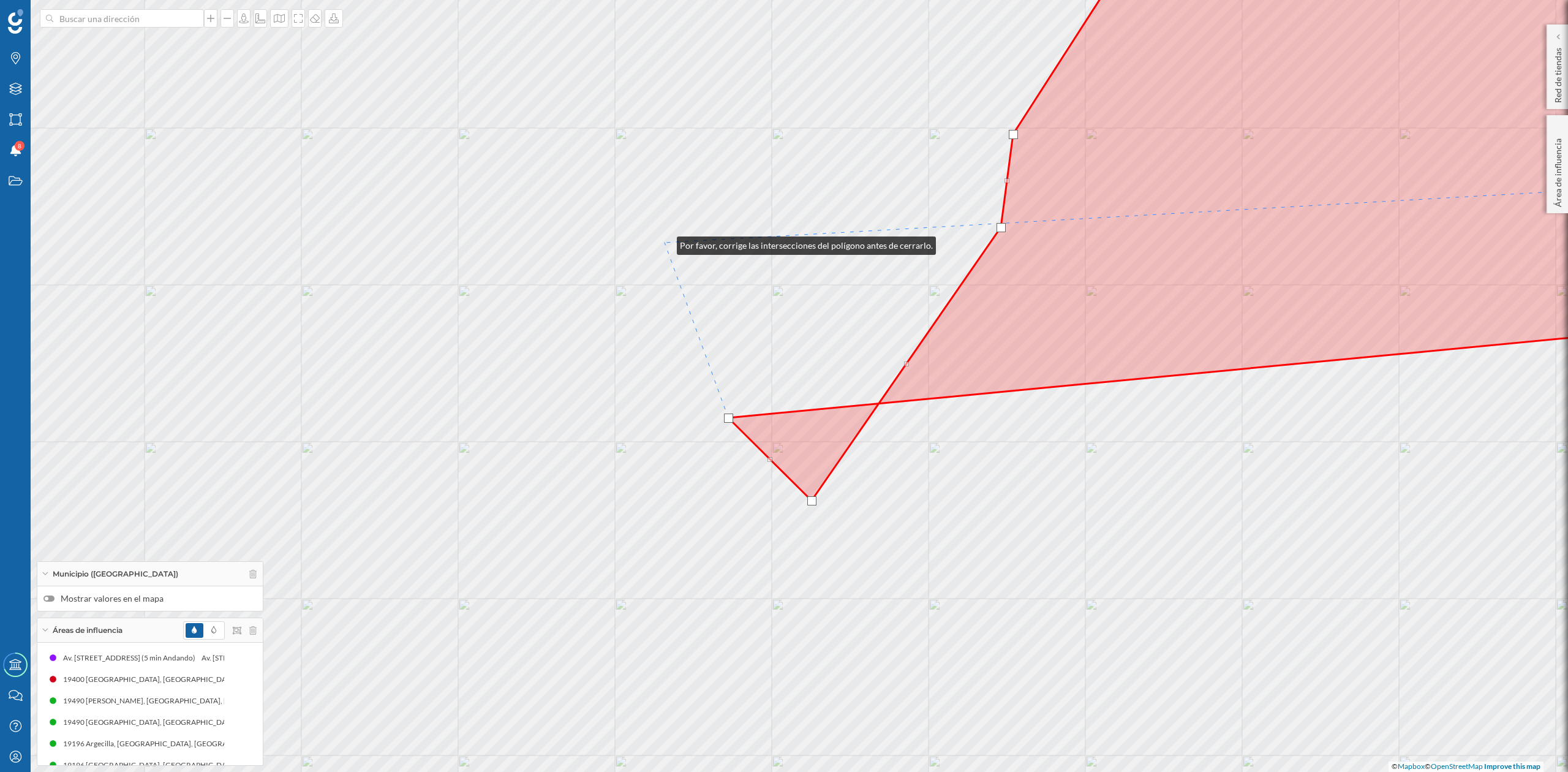
click at [665, 243] on div "© Mapbox © OpenStreetMap Improve this map" at bounding box center [784, 386] width 1568 height 772
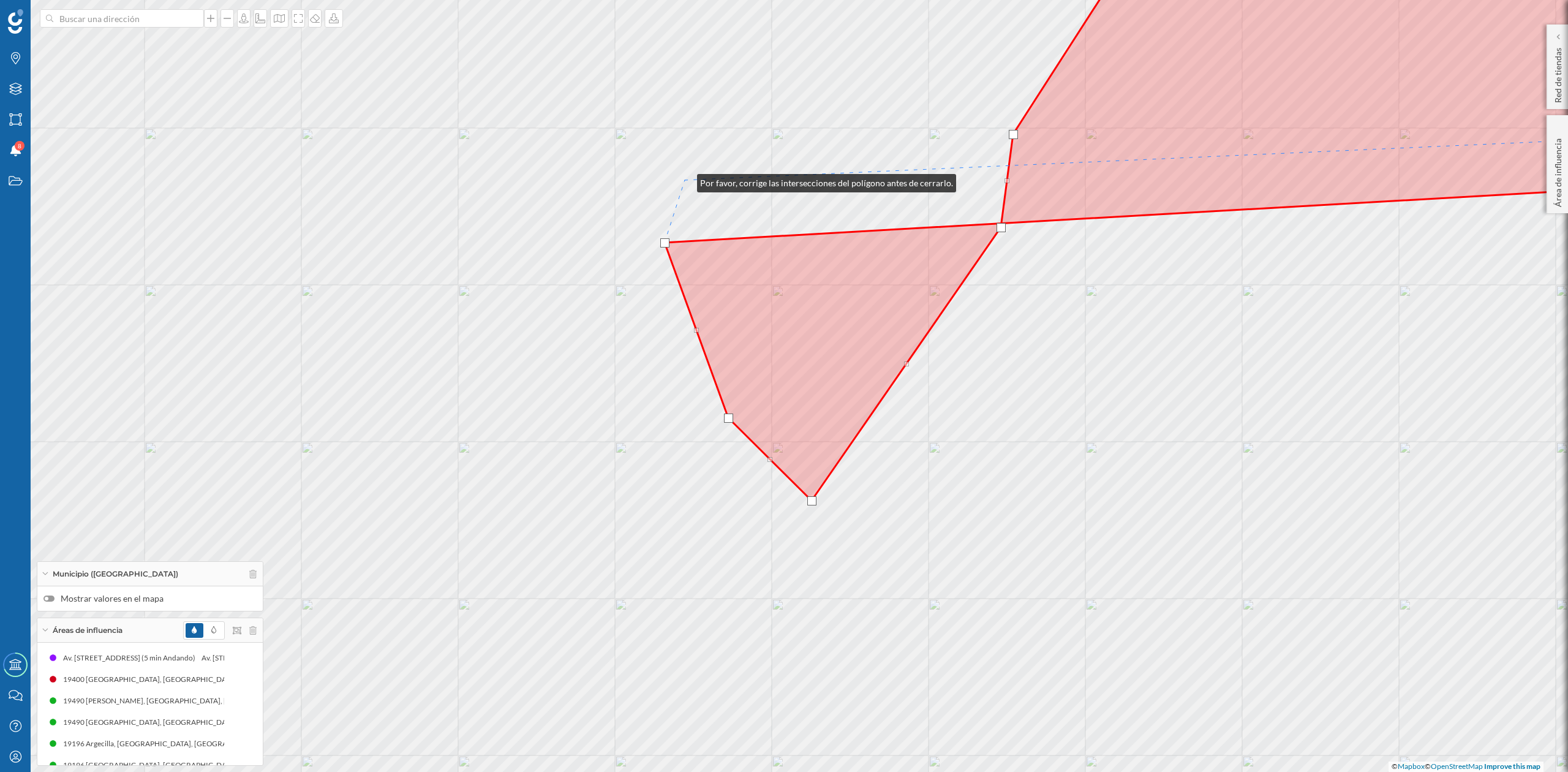
click at [685, 180] on div "© Mapbox © OpenStreetMap Improve this map" at bounding box center [784, 386] width 1568 height 772
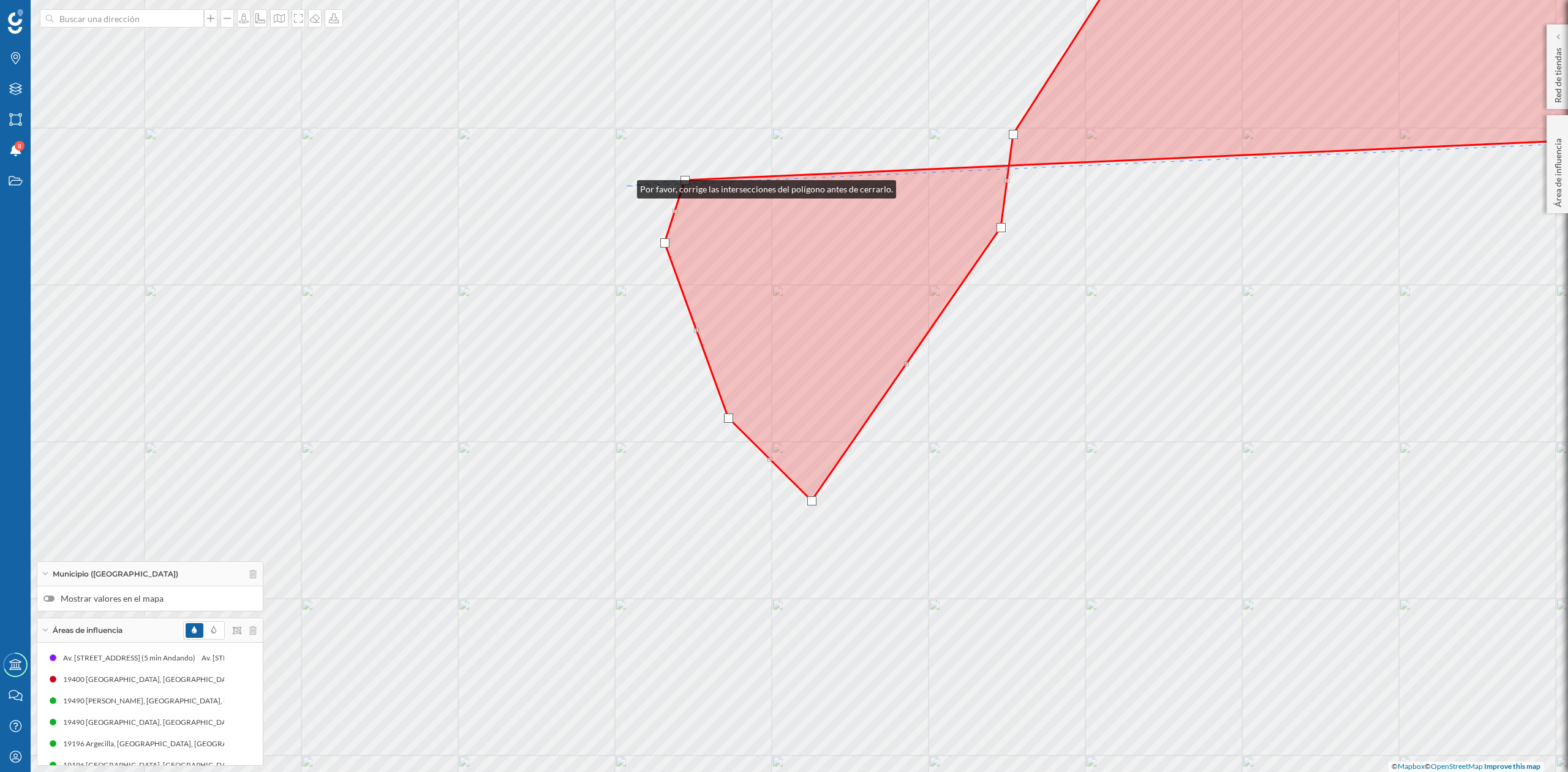
click at [625, 187] on div "© Mapbox © OpenStreetMap Improve this map" at bounding box center [784, 386] width 1568 height 772
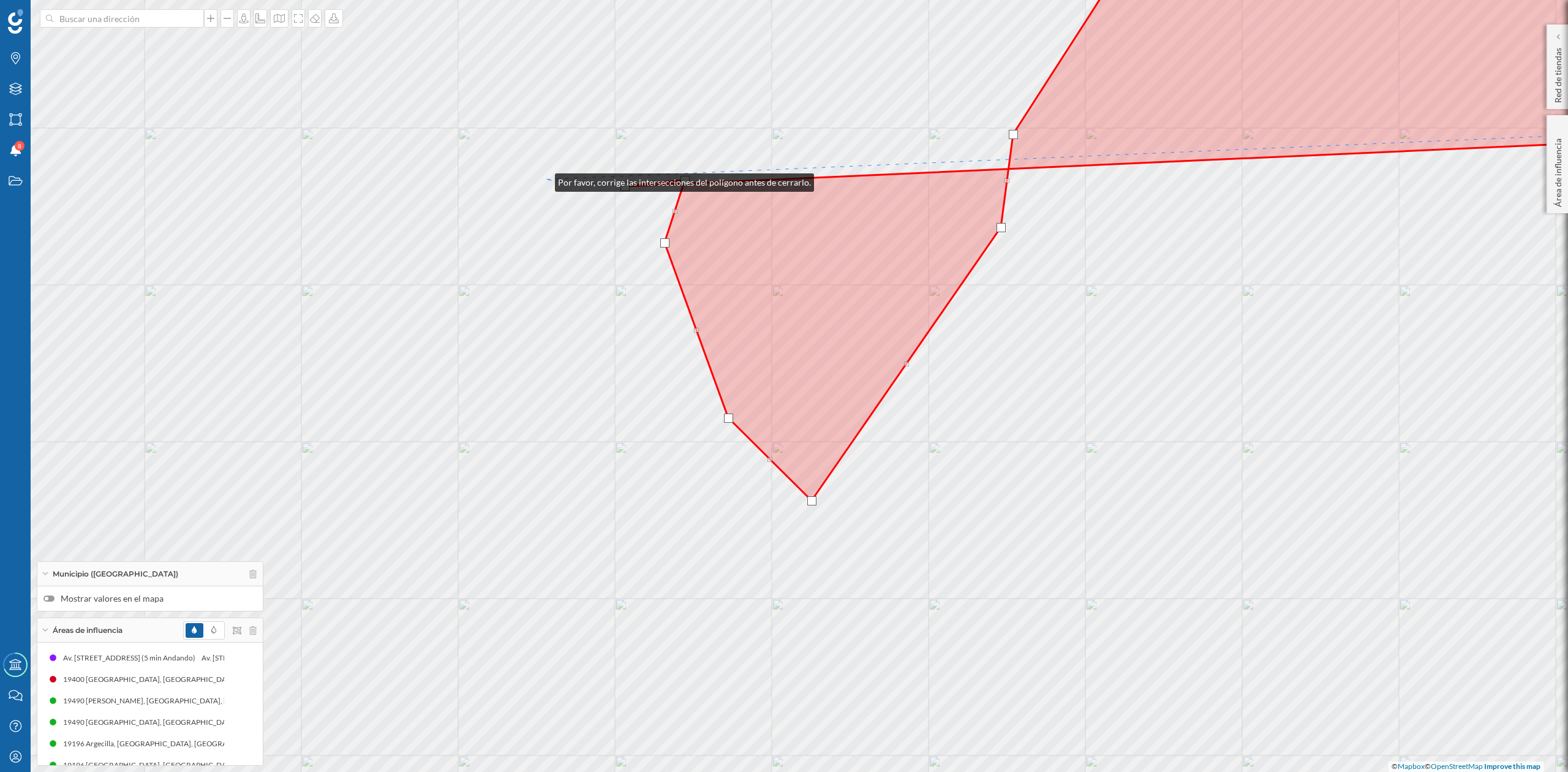
click at [543, 180] on div "© Mapbox © OpenStreetMap Improve this map" at bounding box center [784, 386] width 1568 height 772
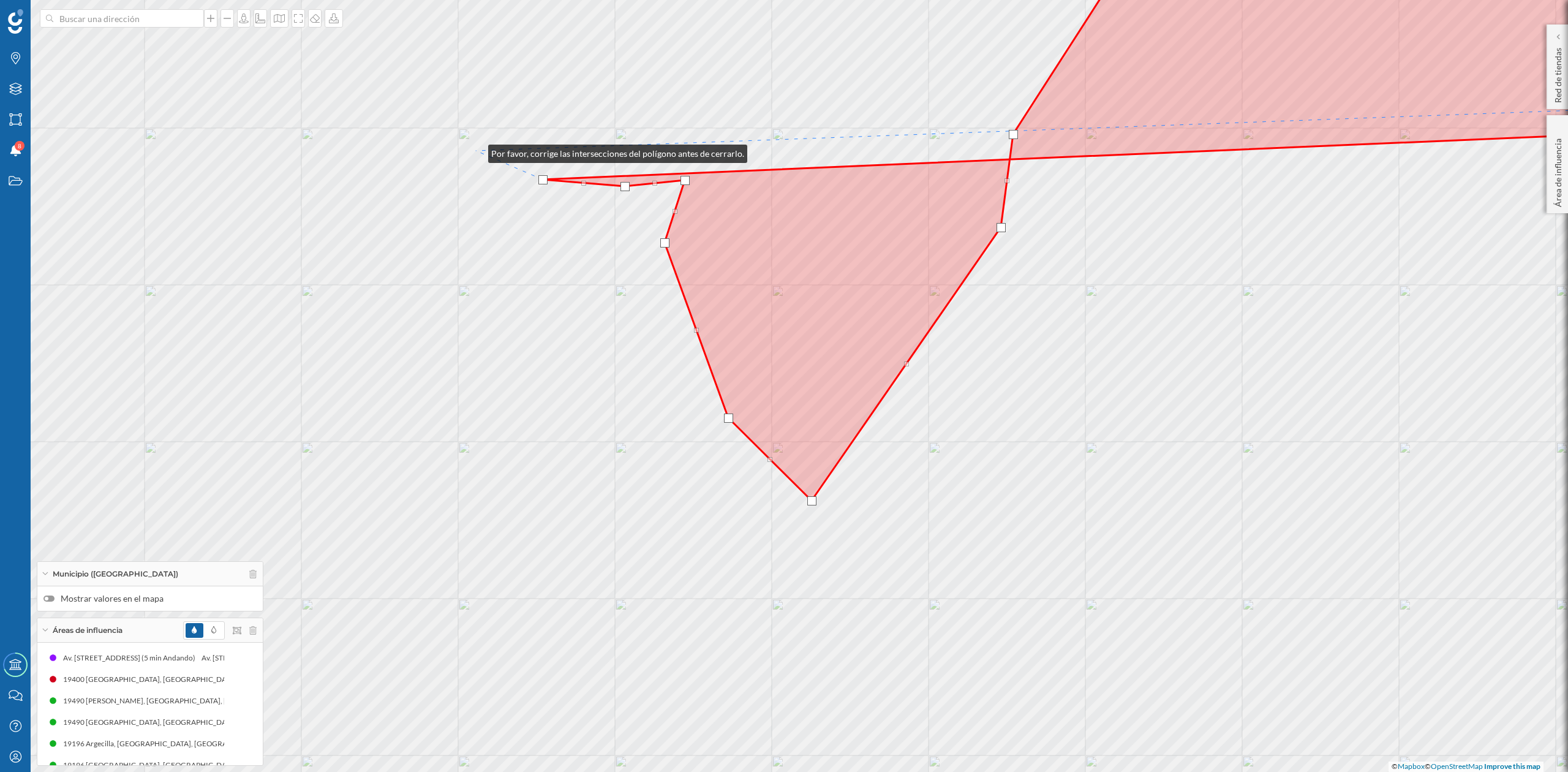
click at [476, 151] on div "© Mapbox © OpenStreetMap Improve this map" at bounding box center [784, 386] width 1568 height 772
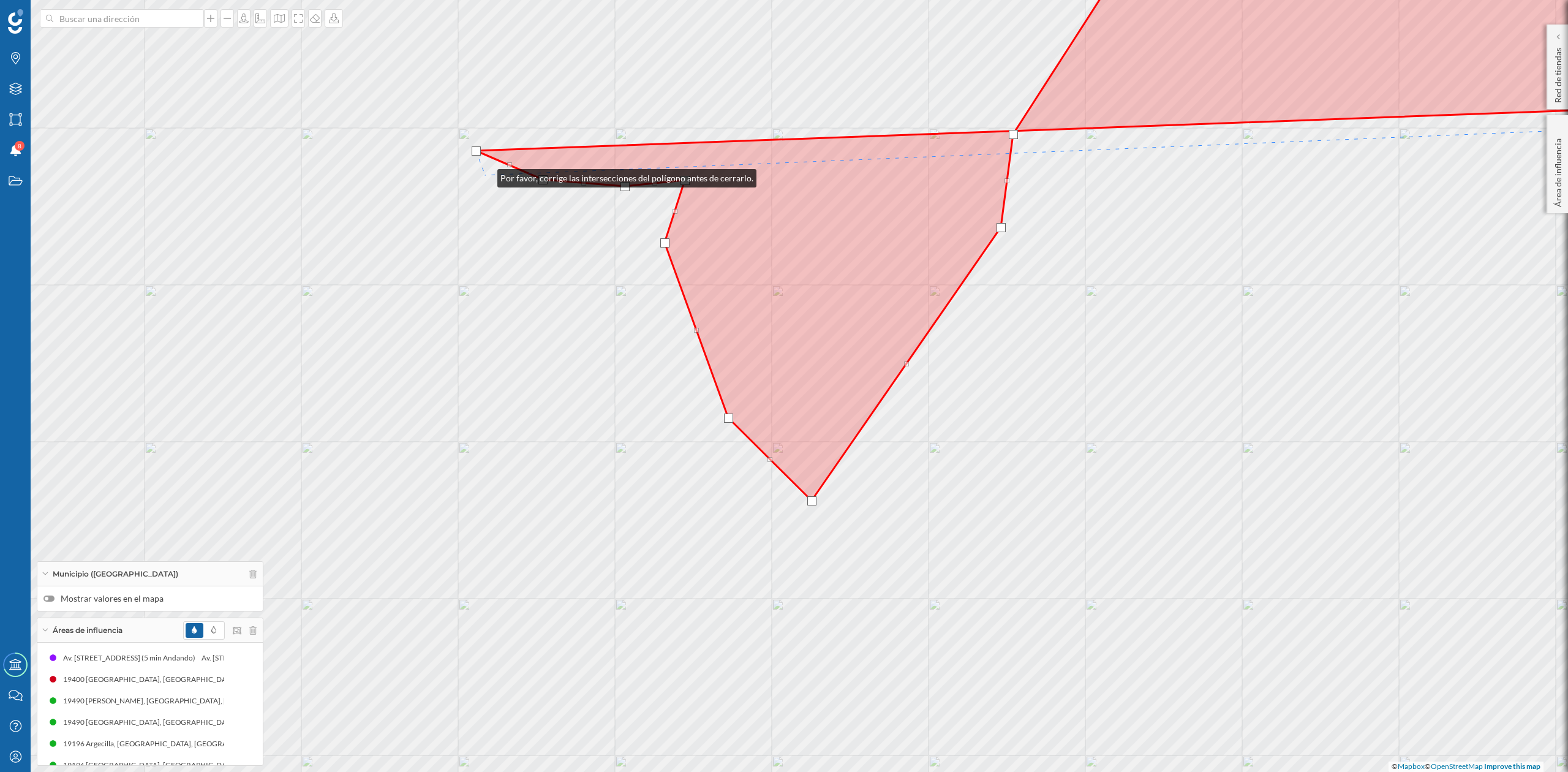
click at [485, 175] on div "© Mapbox © OpenStreetMap Improve this map" at bounding box center [784, 386] width 1568 height 772
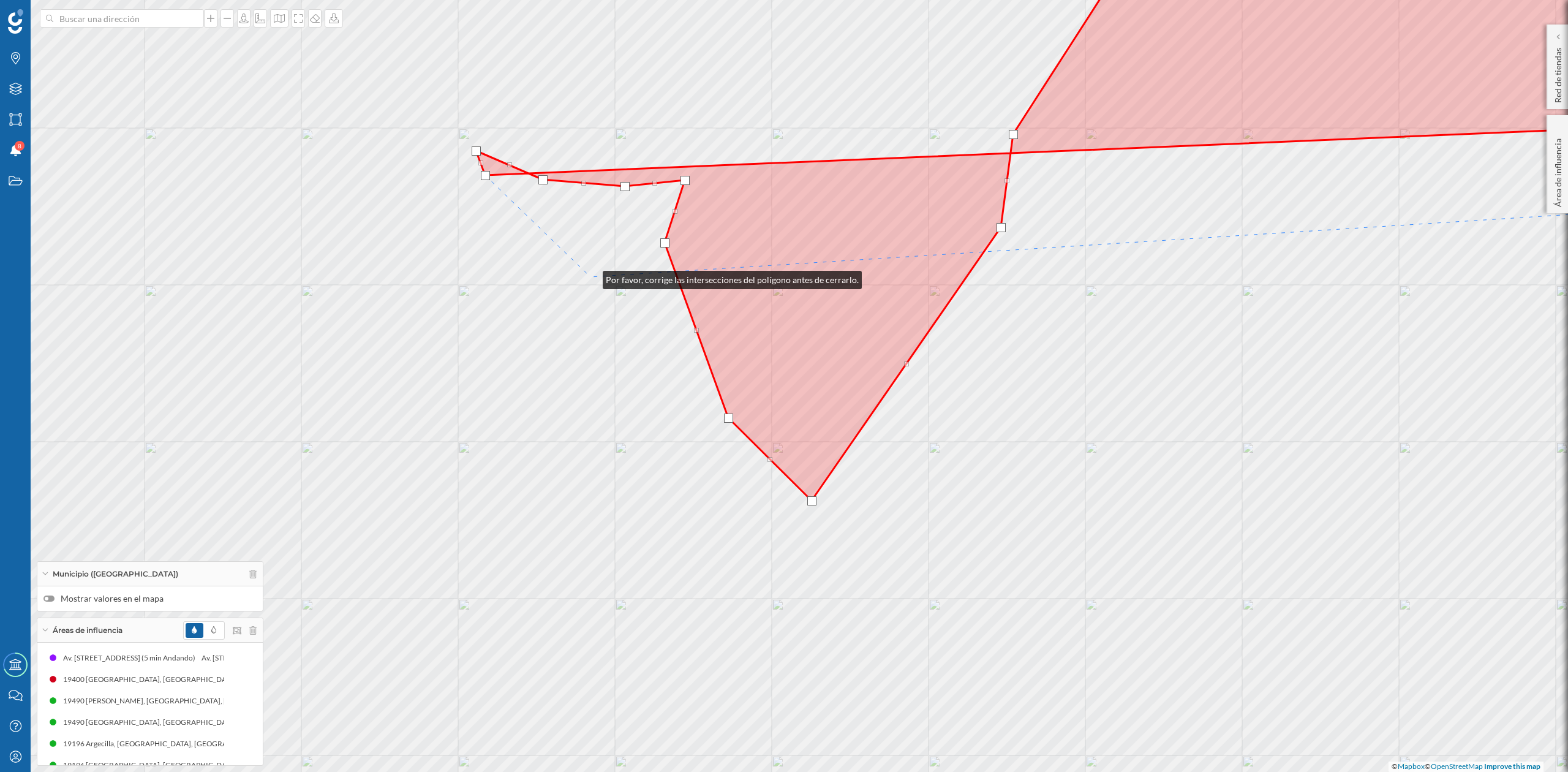
click at [591, 277] on div "© Mapbox © OpenStreetMap Improve this map" at bounding box center [784, 386] width 1568 height 772
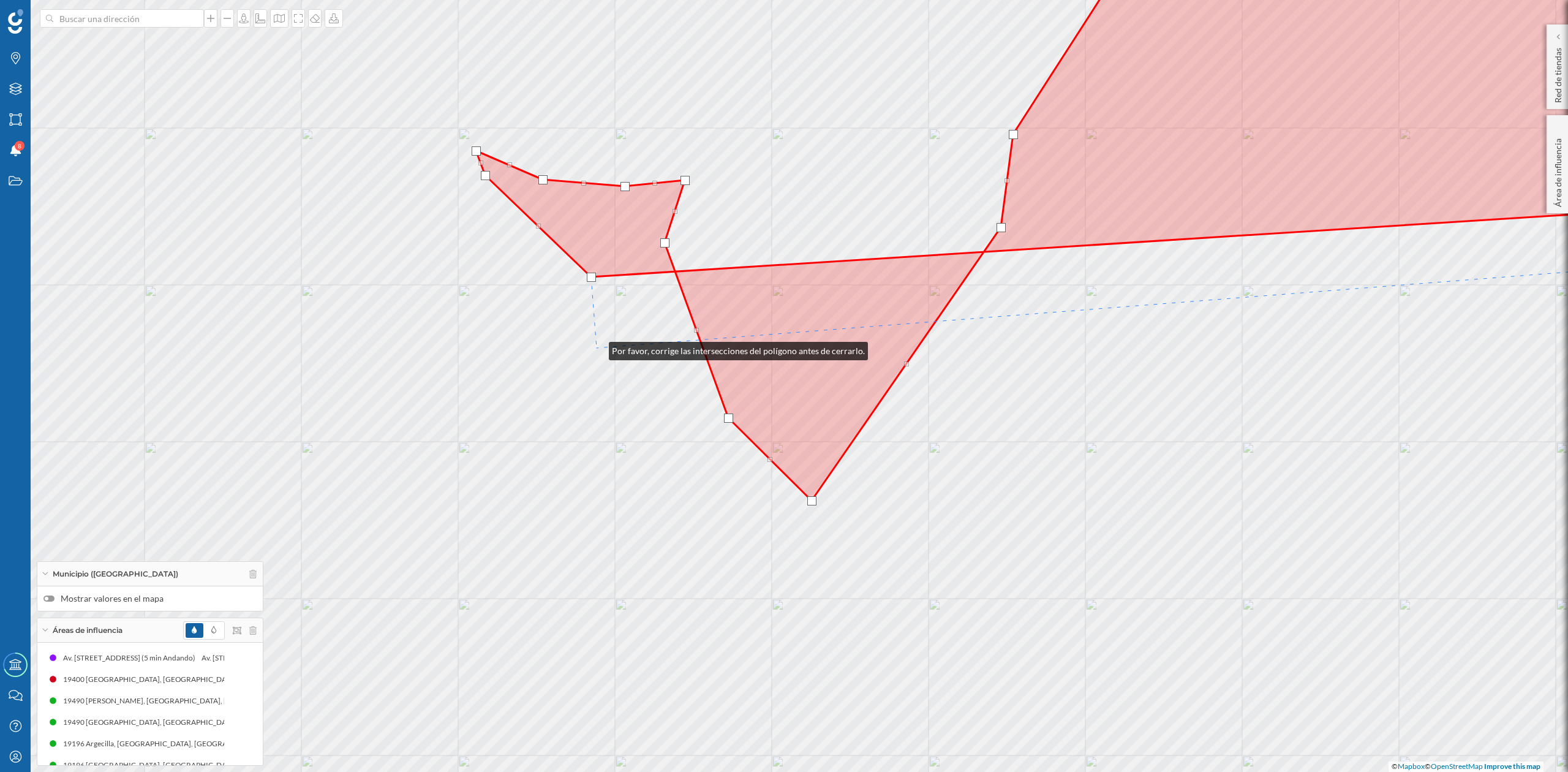
click at [597, 348] on div "© Mapbox © OpenStreetMap Improve this map" at bounding box center [784, 386] width 1568 height 772
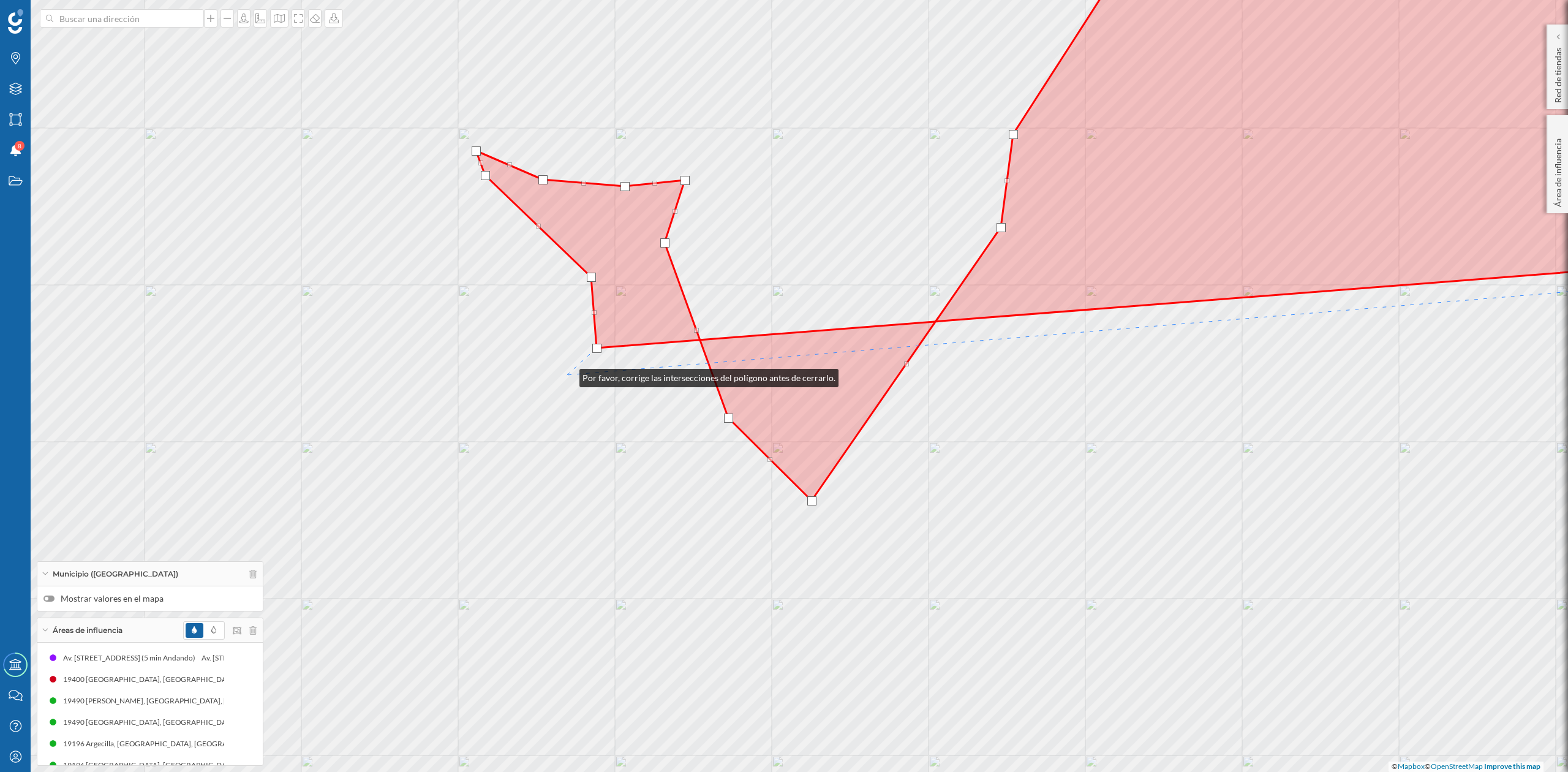
click at [568, 375] on div "© Mapbox © OpenStreetMap Improve this map" at bounding box center [784, 386] width 1568 height 772
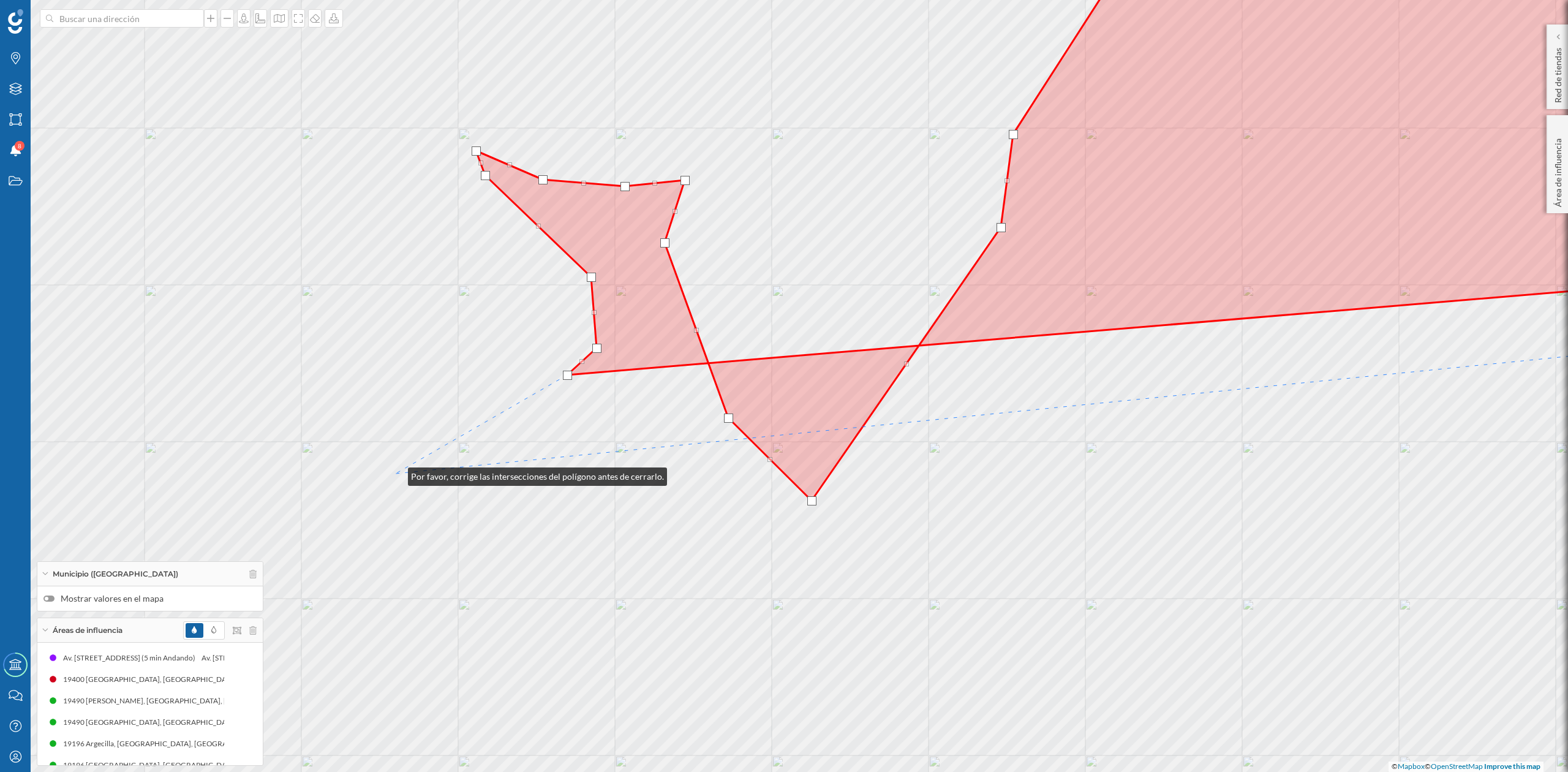
click at [396, 473] on div "© Mapbox © OpenStreetMap Improve this map" at bounding box center [784, 386] width 1568 height 772
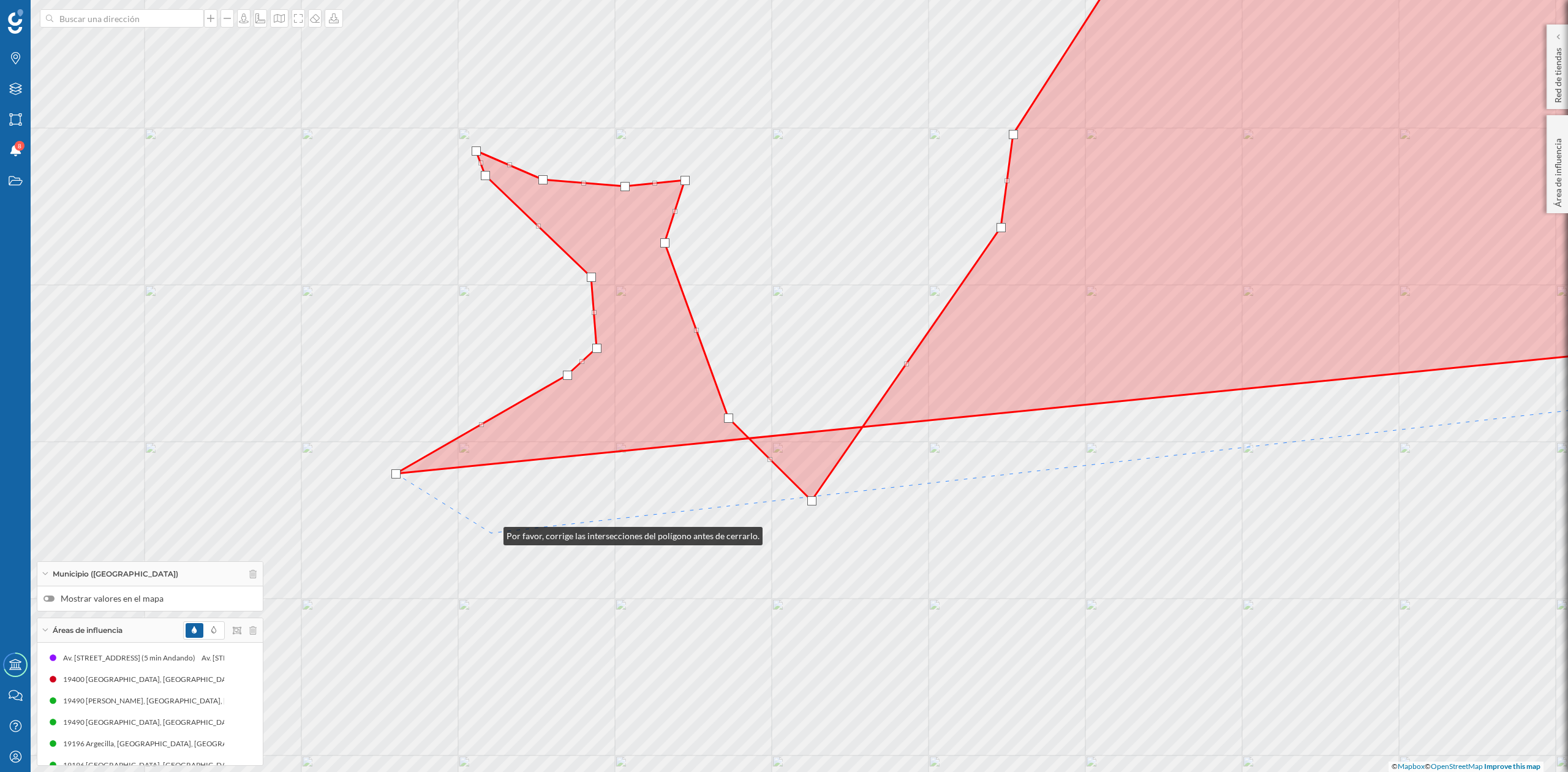
click at [491, 532] on div "© Mapbox © OpenStreetMap Improve this map" at bounding box center [784, 386] width 1568 height 772
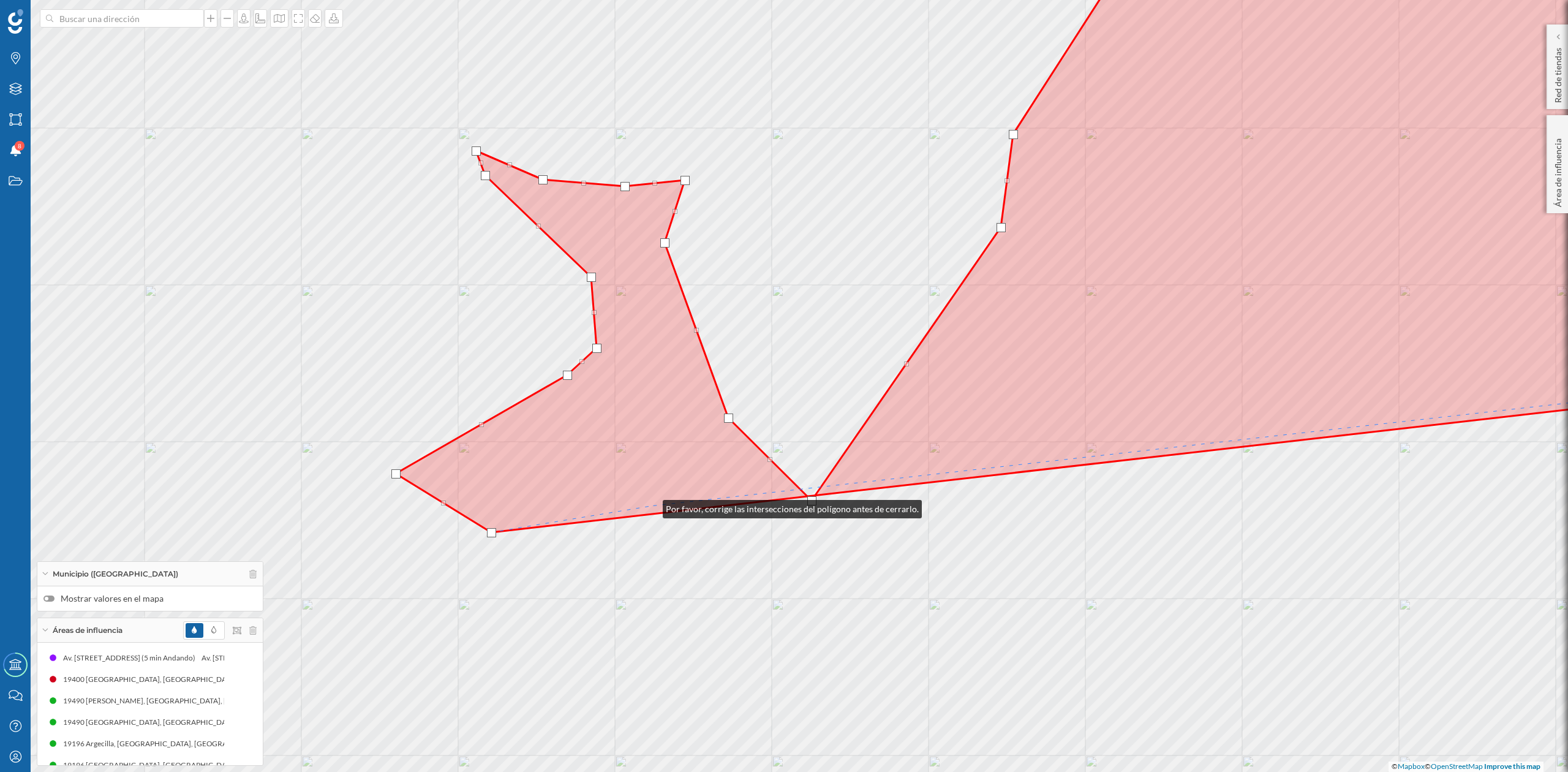
click at [651, 507] on icon at bounding box center [1062, 227] width 1331 height 612
drag, startPoint x: 652, startPoint y: 506, endPoint x: 652, endPoint y: 513, distance: 7.0
click at [652, 513] on div at bounding box center [651, 514] width 9 height 9
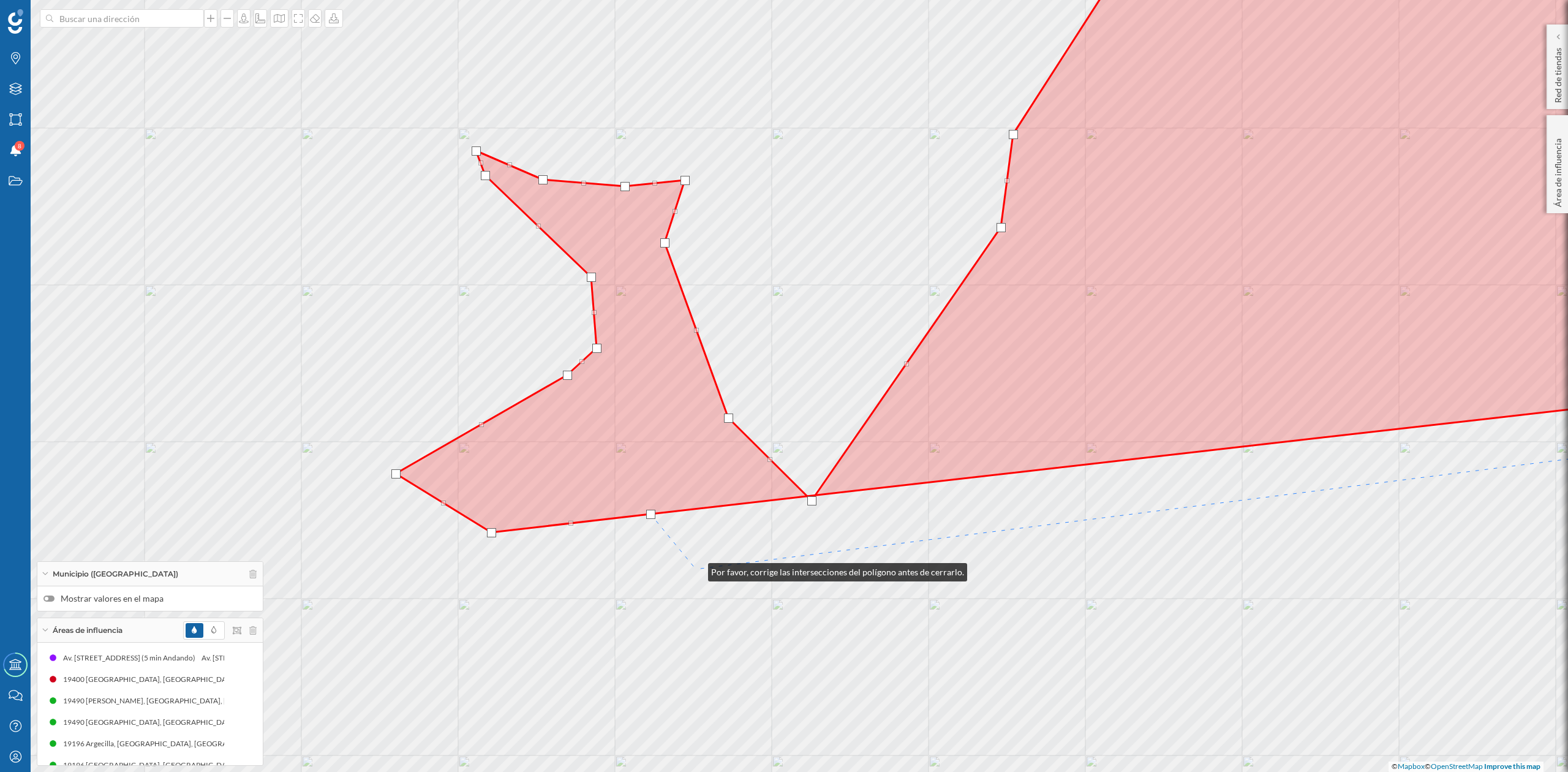
click at [694, 570] on div "© Mapbox © OpenStreetMap Improve this map" at bounding box center [784, 386] width 1568 height 772
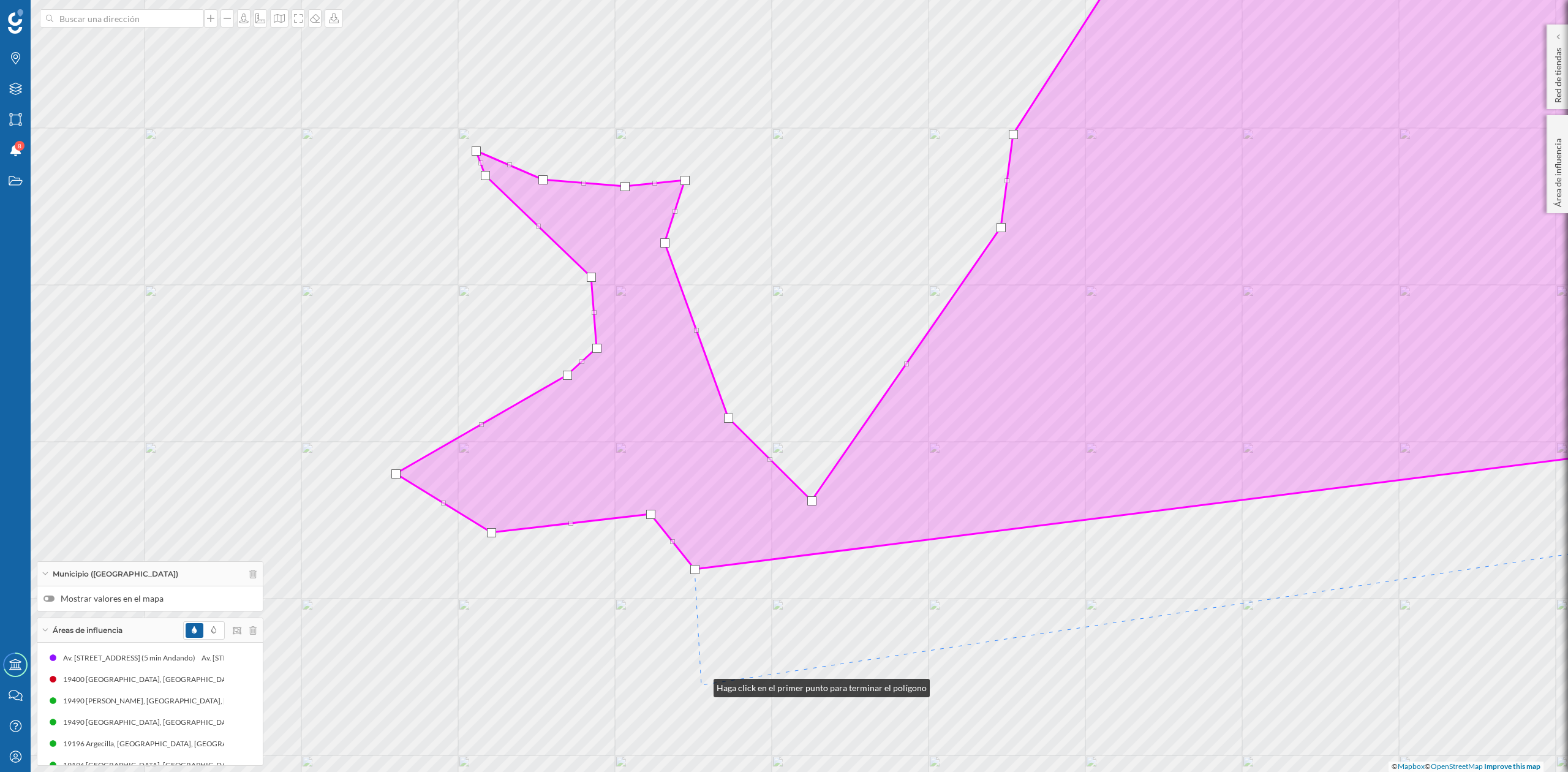
click at [701, 685] on div "© Mapbox © OpenStreetMap Improve this map" at bounding box center [784, 386] width 1568 height 772
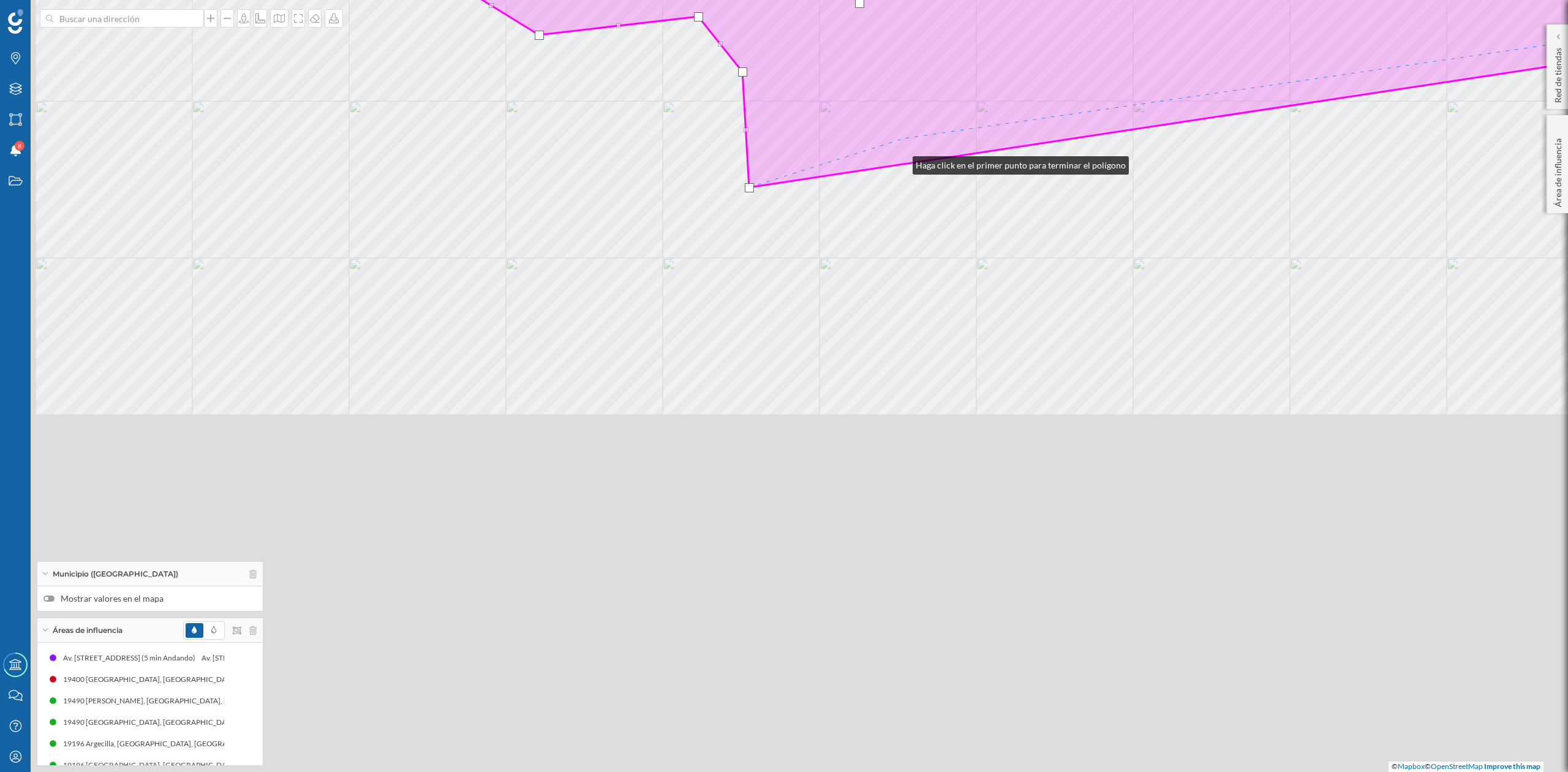
drag, startPoint x: 853, startPoint y: 660, endPoint x: 905, endPoint y: 124, distance: 538.5
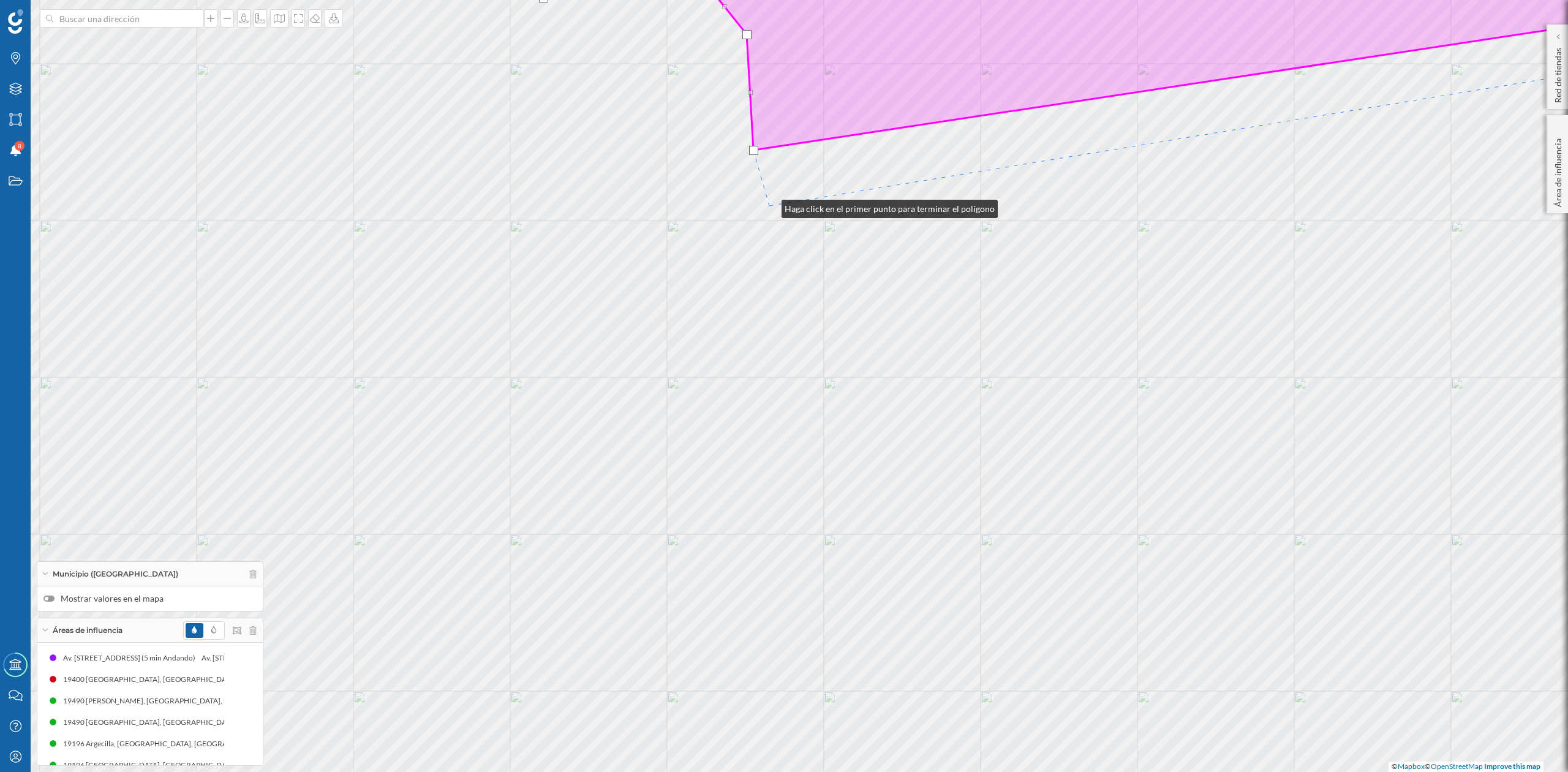
click at [769, 205] on div "© Mapbox © OpenStreetMap Improve this map" at bounding box center [784, 386] width 1568 height 772
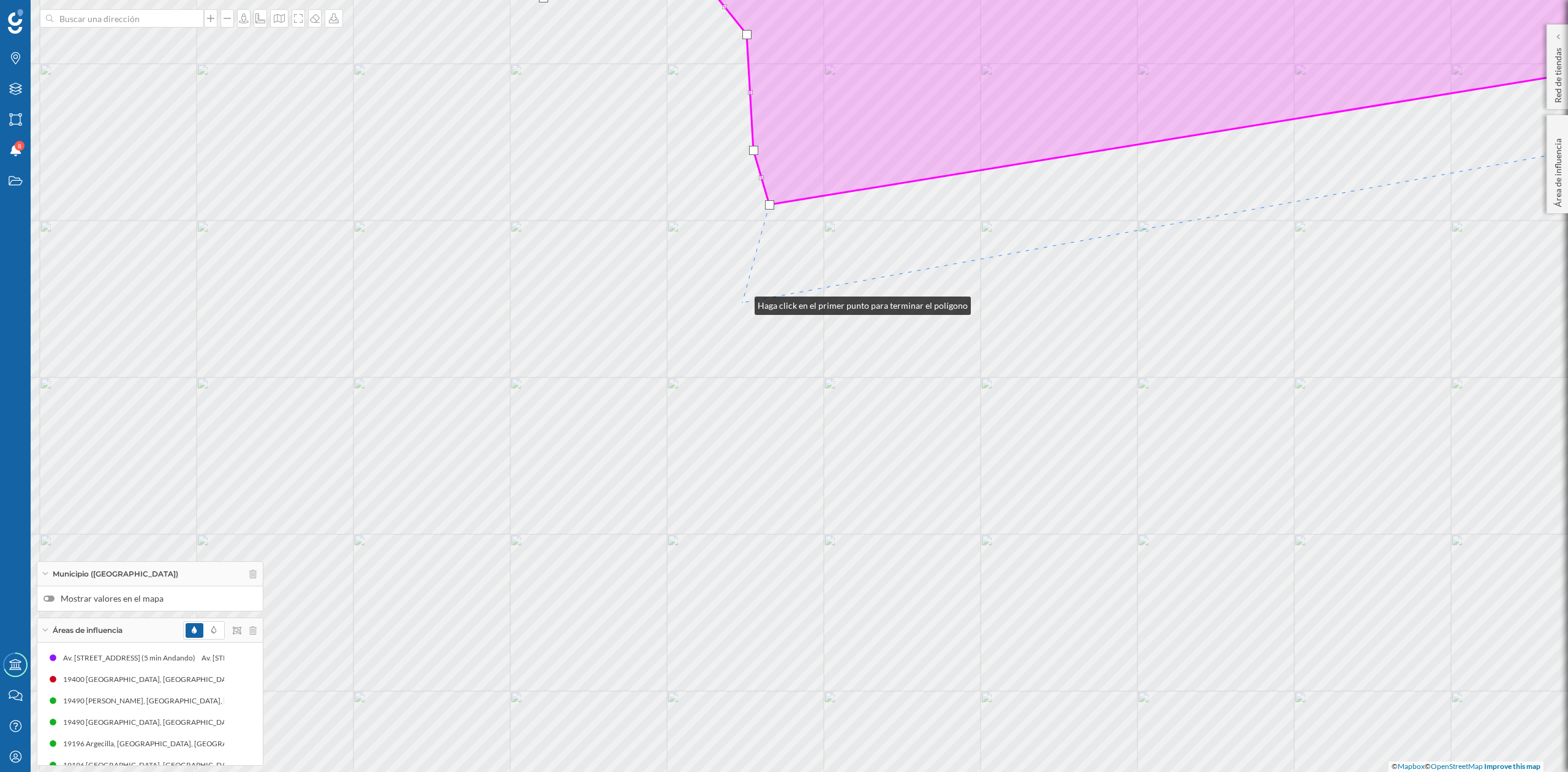
click at [743, 303] on div "© Mapbox © OpenStreetMap Improve this map" at bounding box center [784, 386] width 1568 height 772
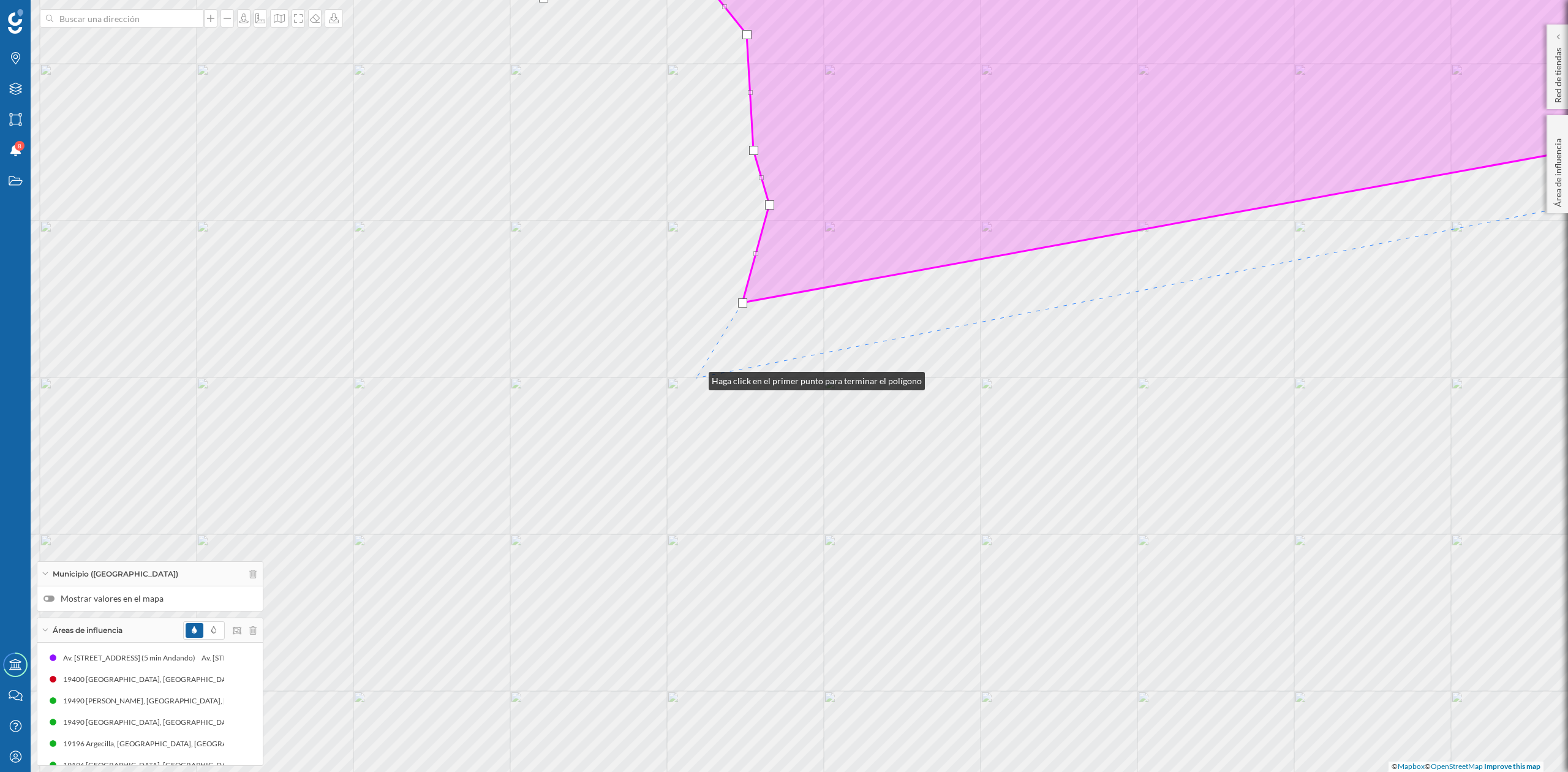
click at [697, 378] on div "© Mapbox © OpenStreetMap Improve this map" at bounding box center [784, 386] width 1568 height 772
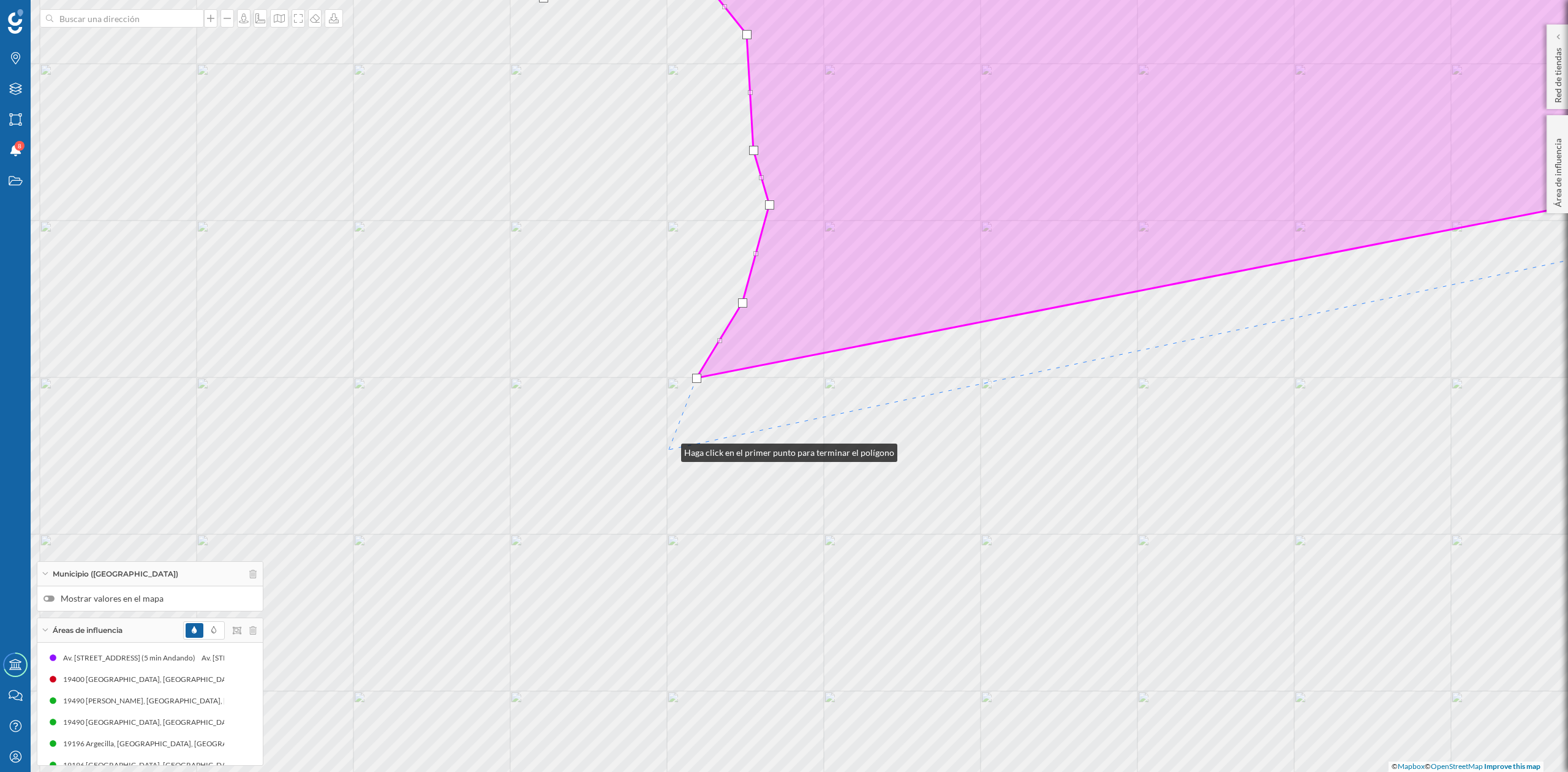
click at [669, 450] on div "© Mapbox © OpenStreetMap Improve this map" at bounding box center [784, 386] width 1568 height 772
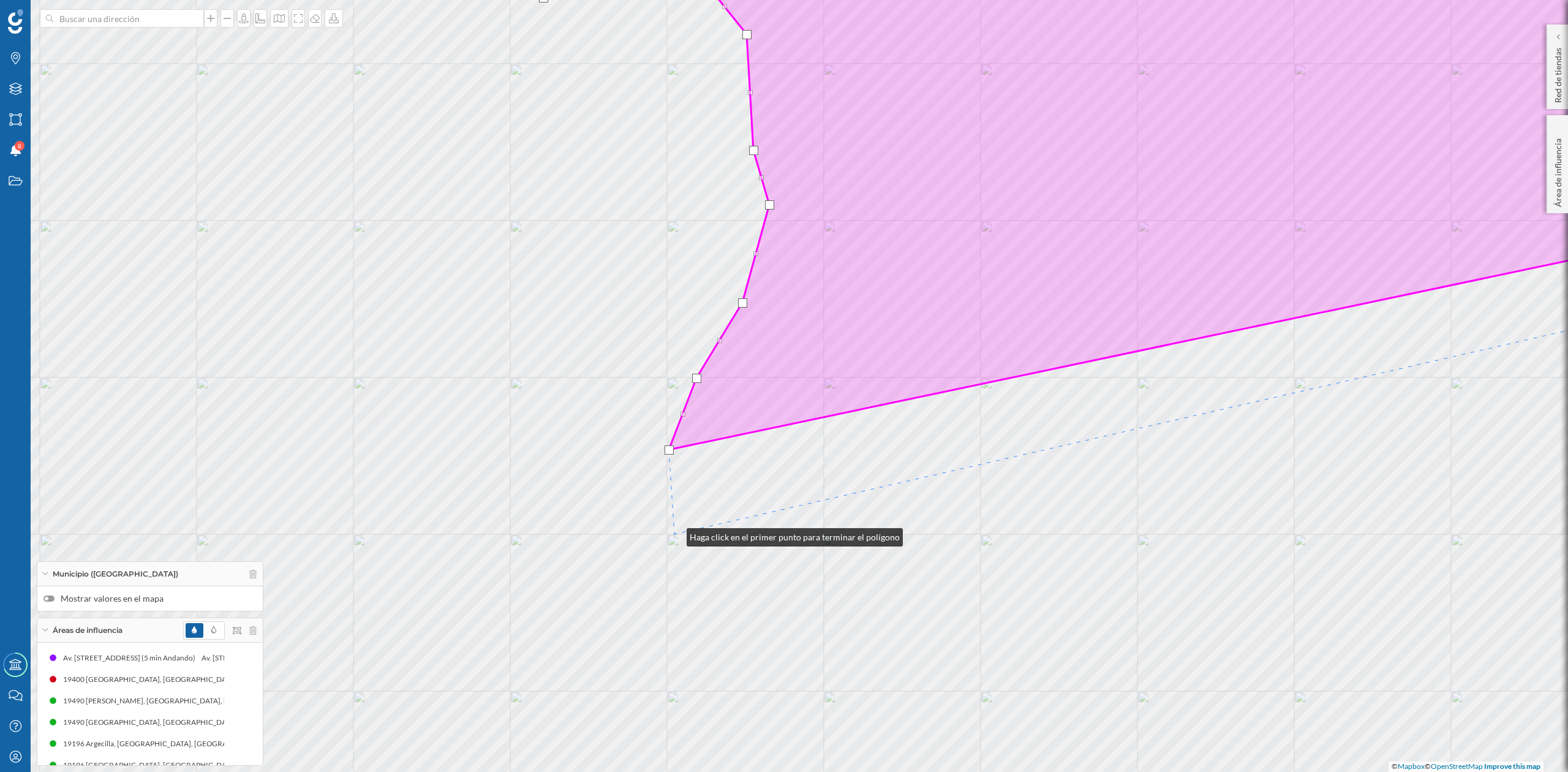
click at [675, 535] on div "© Mapbox © OpenStreetMap Improve this map" at bounding box center [784, 386] width 1568 height 772
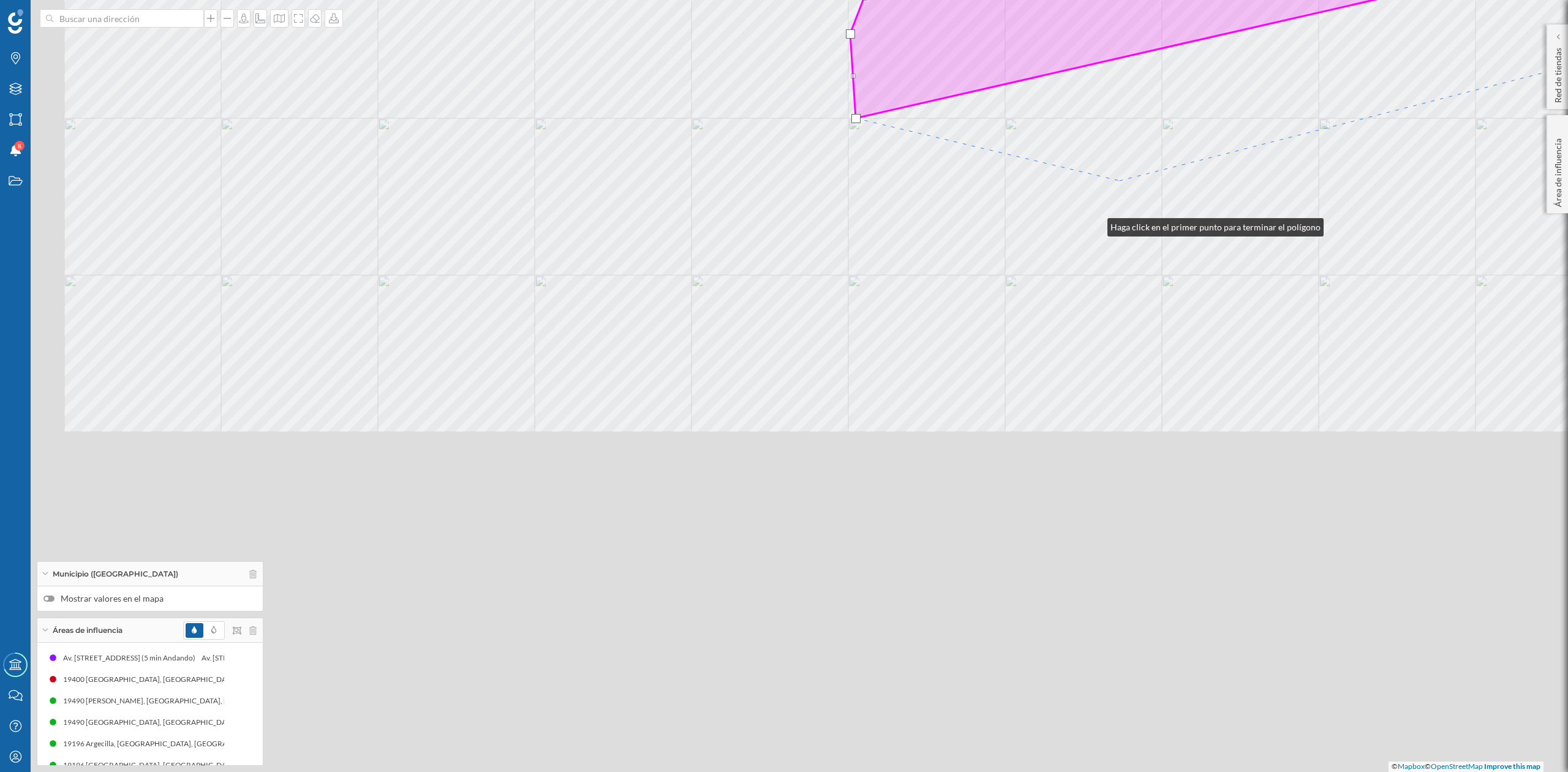
drag, startPoint x: 969, startPoint y: 469, endPoint x: 1125, endPoint y: 156, distance: 349.7
click at [1125, 156] on div "© Mapbox © OpenStreetMap Improve this map" at bounding box center [784, 386] width 1568 height 772
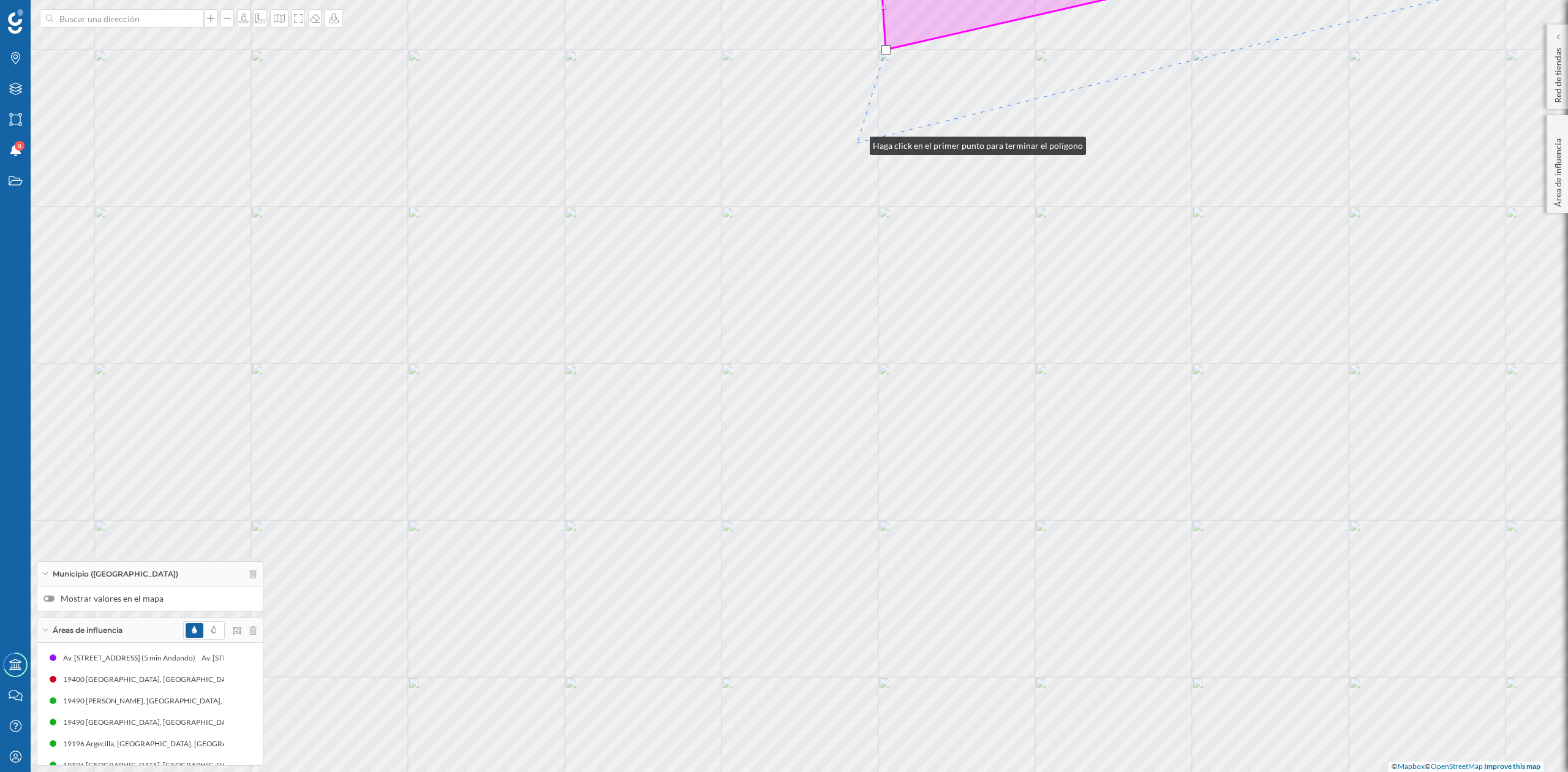
click at [858, 144] on div "© Mapbox © OpenStreetMap Improve this map" at bounding box center [784, 386] width 1568 height 772
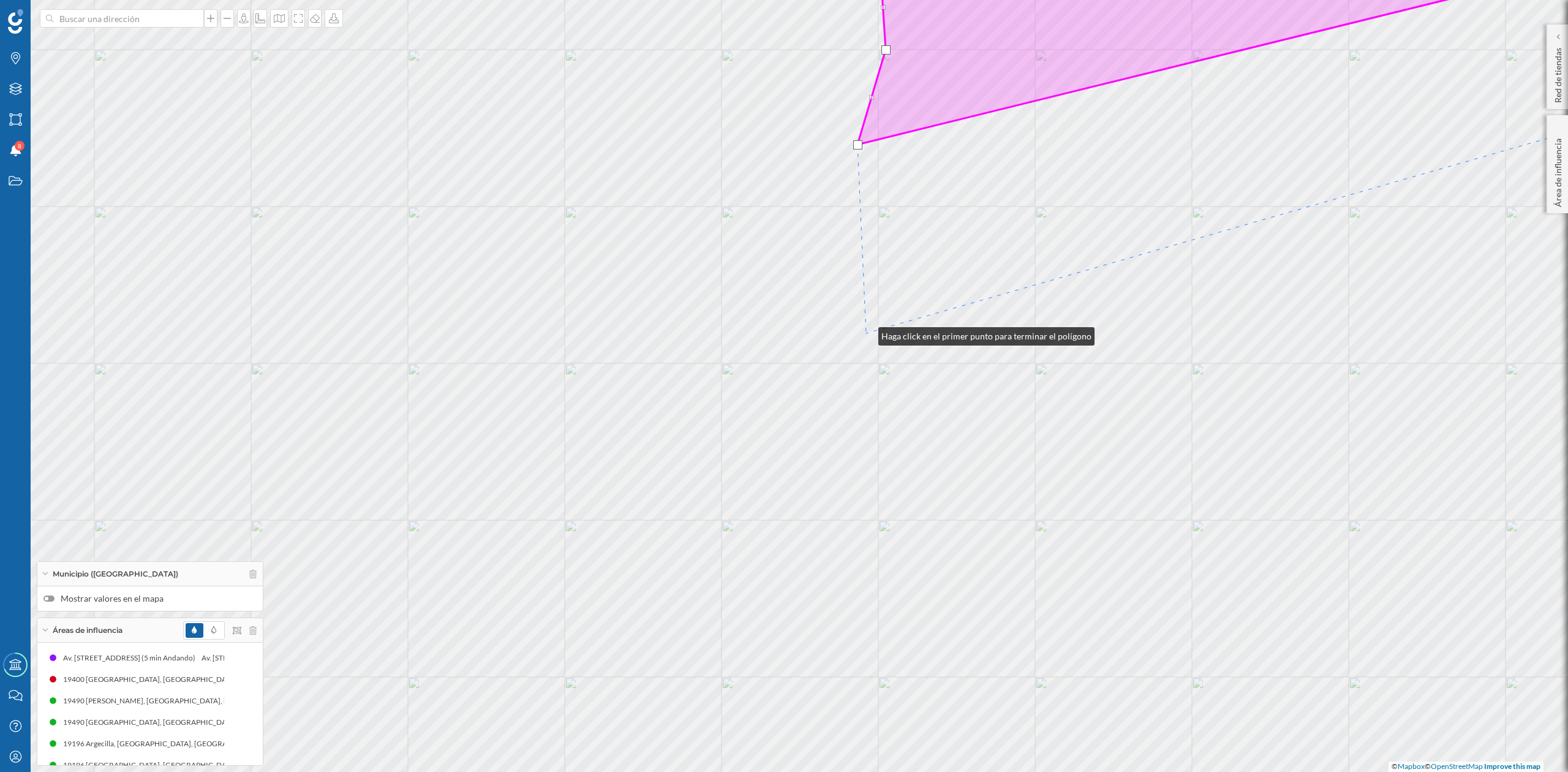
click at [866, 333] on div "© Mapbox © OpenStreetMap Improve this map" at bounding box center [784, 386] width 1568 height 772
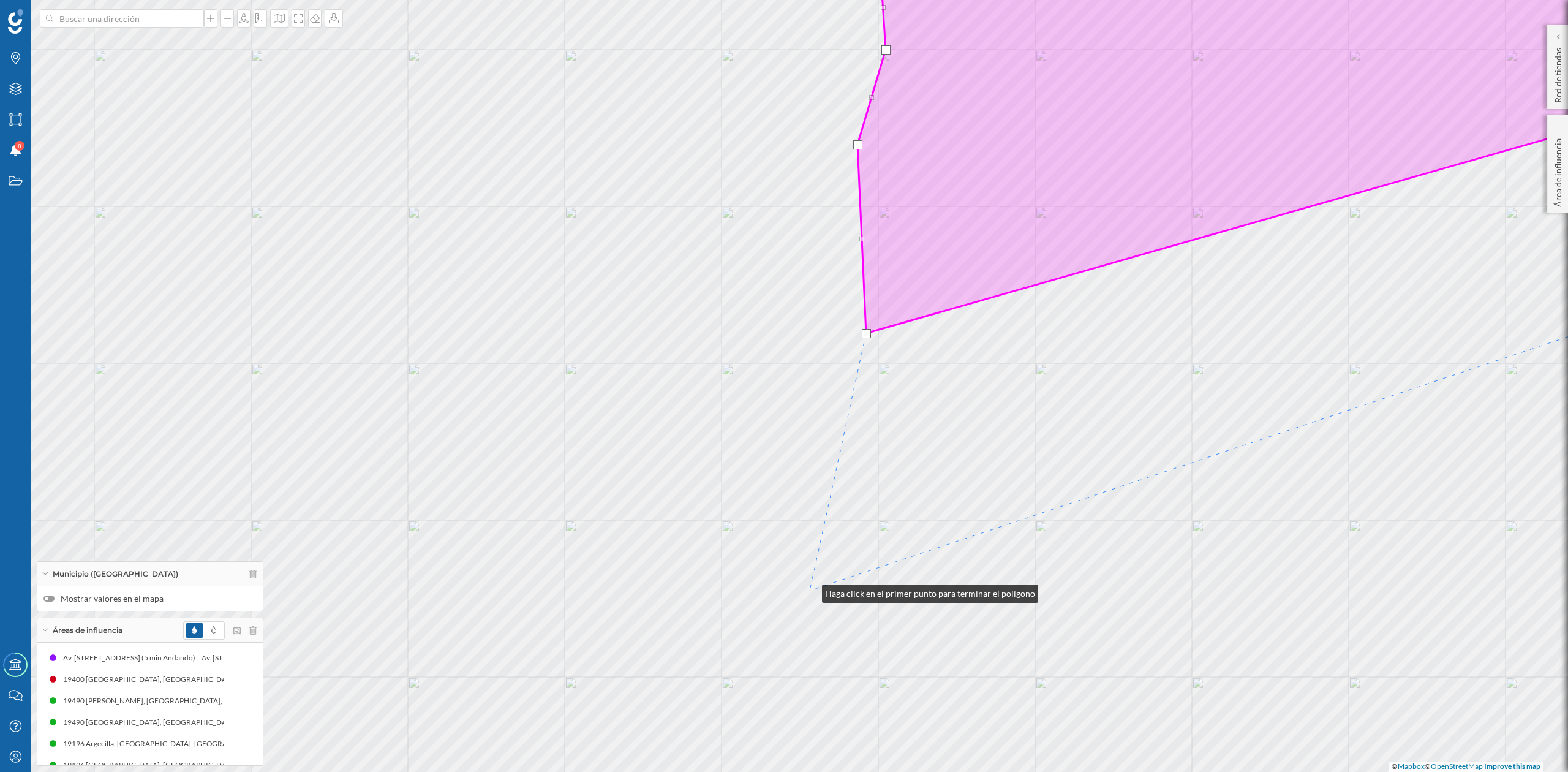
click at [810, 591] on div "© Mapbox © OpenStreetMap Improve this map" at bounding box center [784, 386] width 1568 height 772
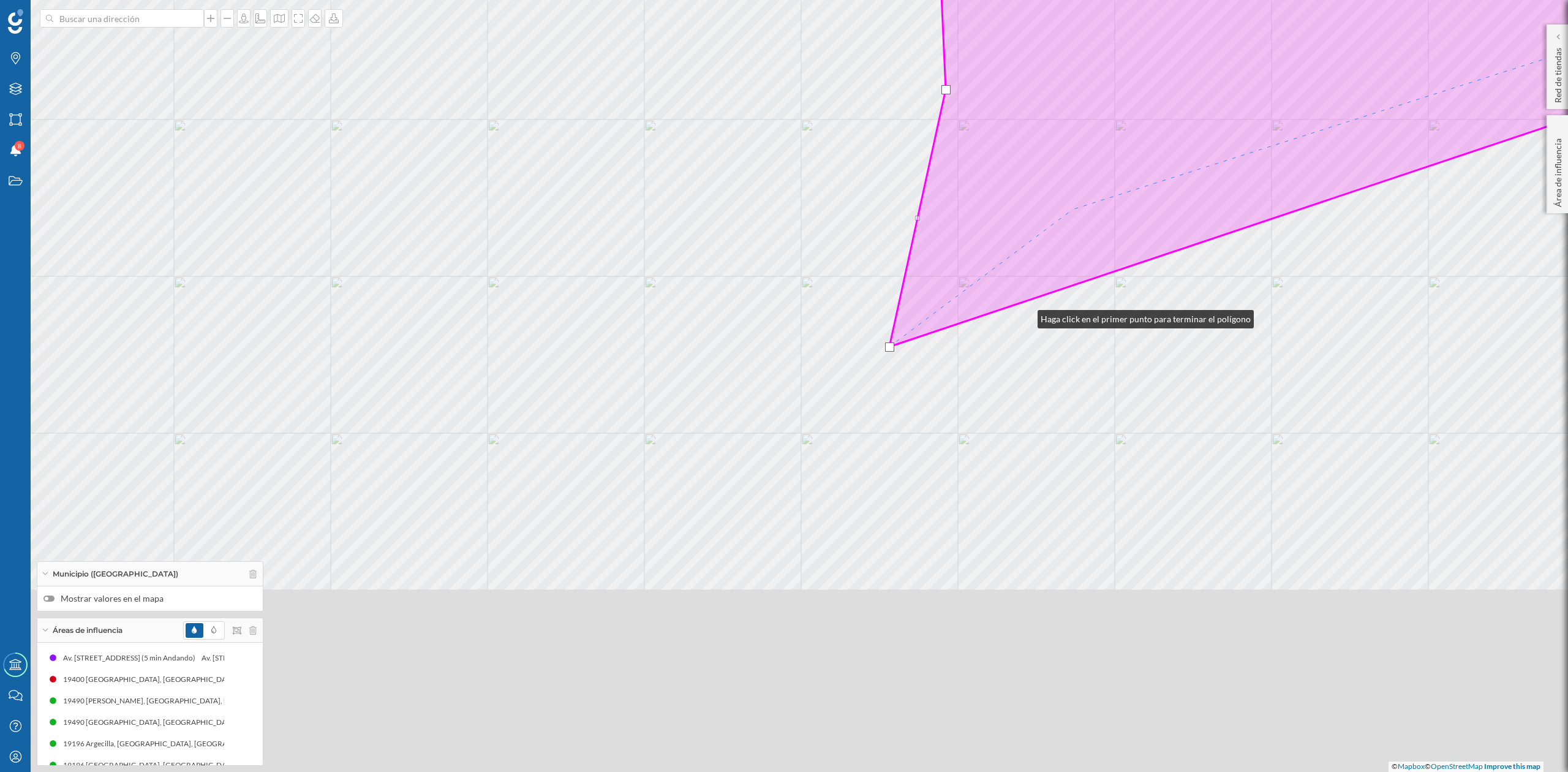
drag, startPoint x: 1025, startPoint y: 316, endPoint x: 1121, endPoint y: 49, distance: 283.7
click at [1121, 49] on div "© Mapbox © OpenStreetMap Improve this map" at bounding box center [784, 386] width 1568 height 772
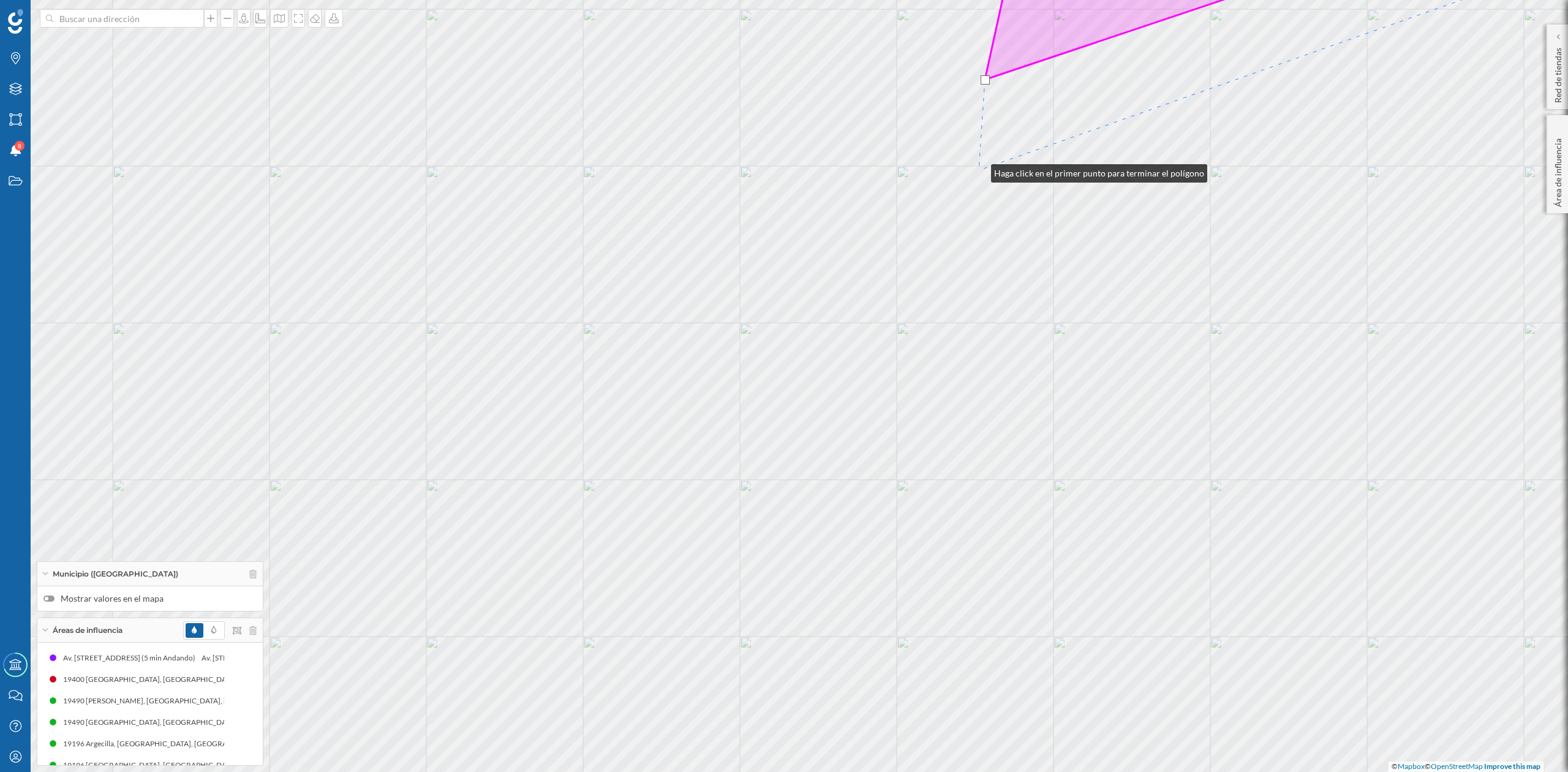
click at [979, 171] on div "© Mapbox © OpenStreetMap Improve this map" at bounding box center [784, 386] width 1568 height 772
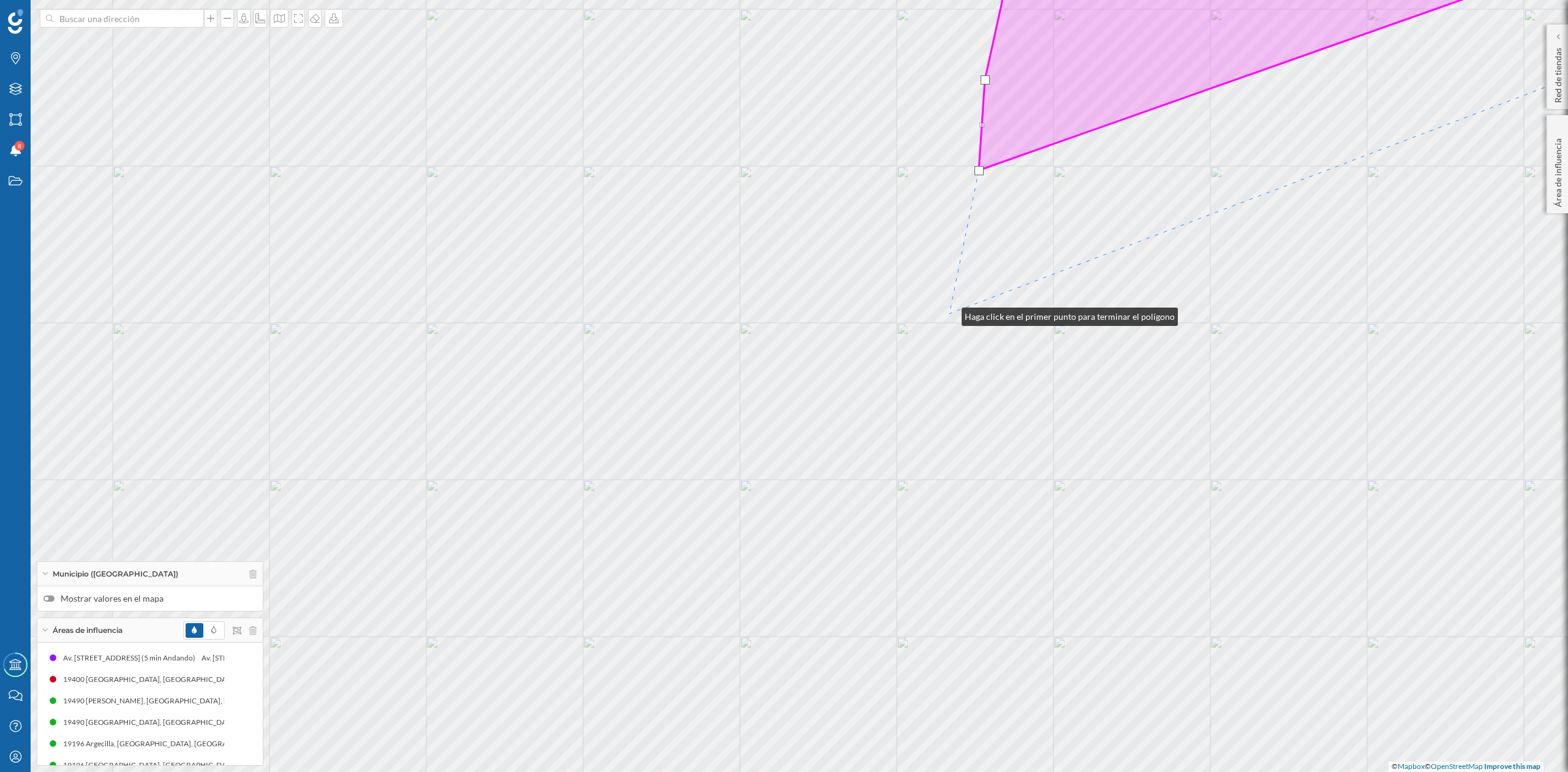
click at [950, 313] on div "© Mapbox © OpenStreetMap Improve this map" at bounding box center [784, 386] width 1568 height 772
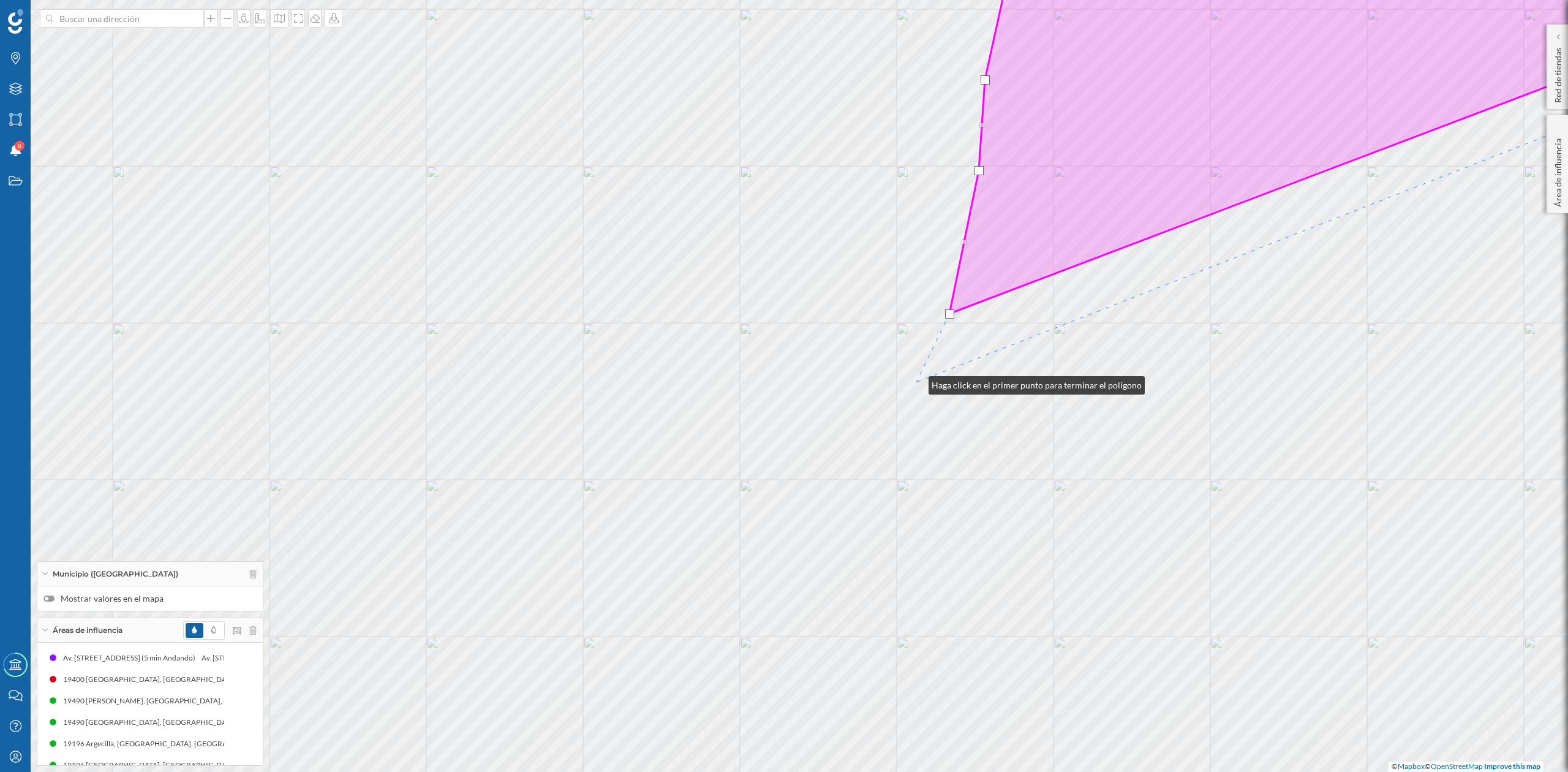
click at [917, 382] on div "© Mapbox © OpenStreetMap Improve this map" at bounding box center [784, 386] width 1568 height 772
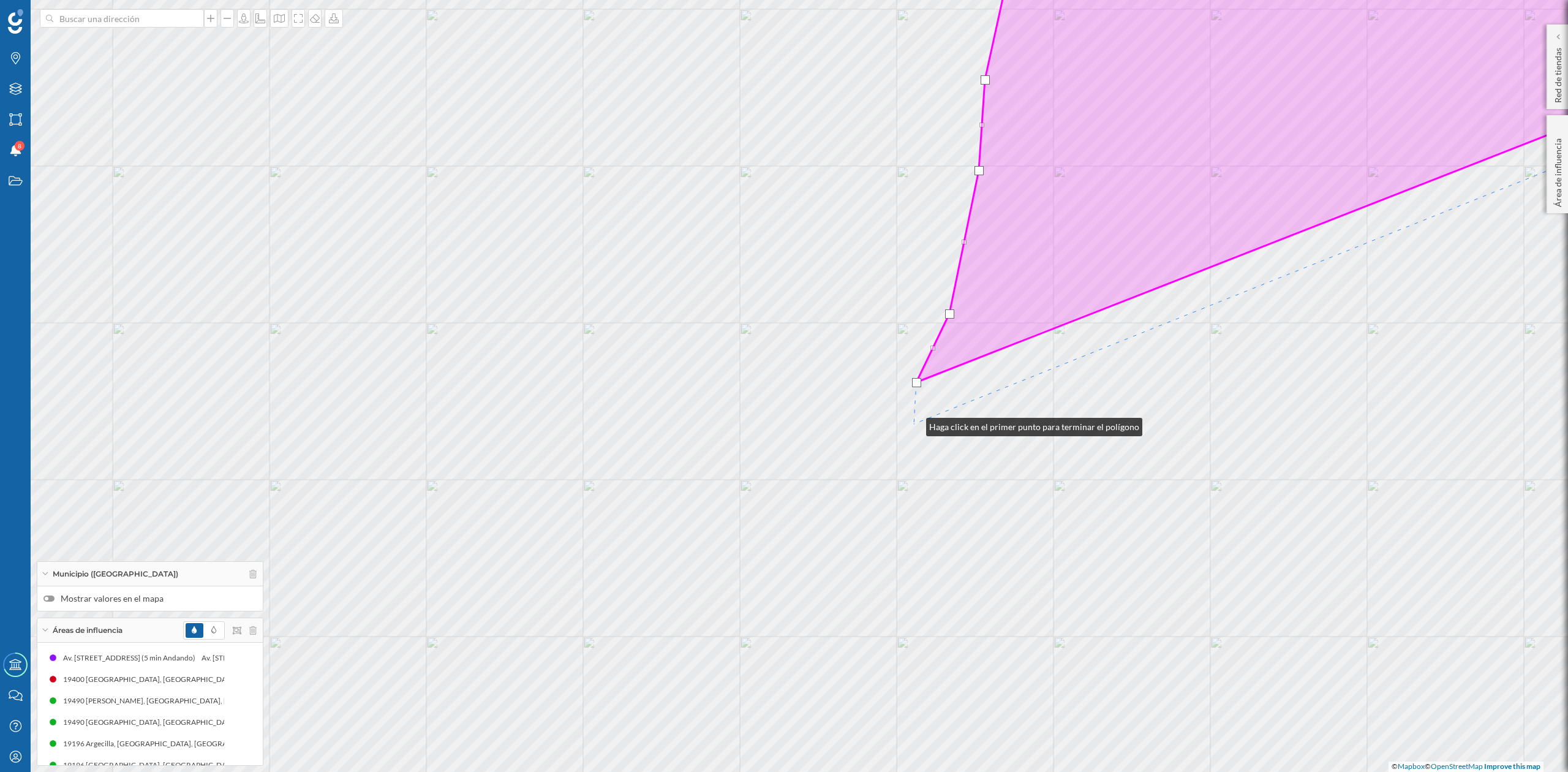
click at [914, 425] on div "© Mapbox © OpenStreetMap Improve this map" at bounding box center [784, 386] width 1568 height 772
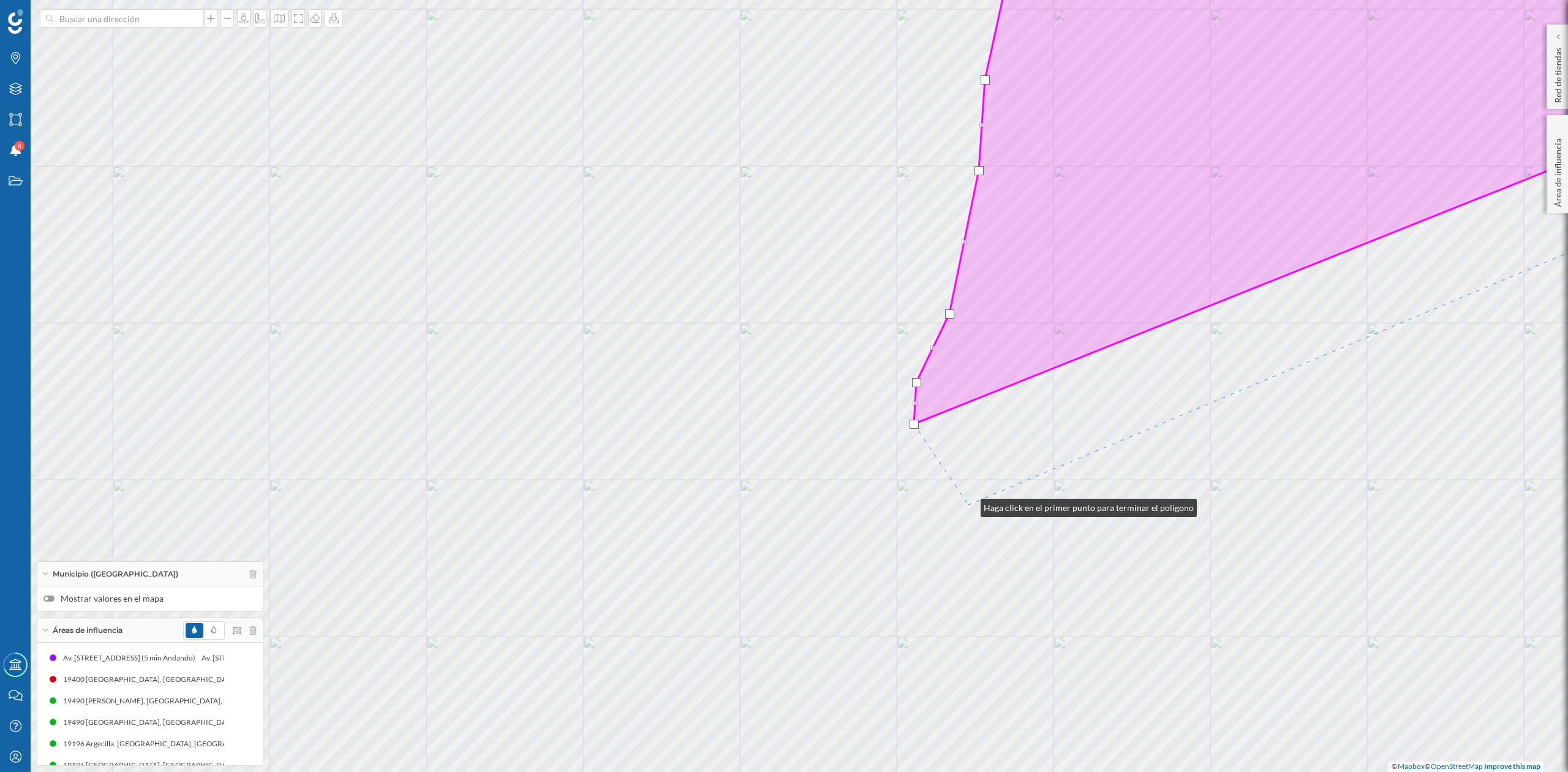
click at [969, 505] on div "© Mapbox © OpenStreetMap Improve this map" at bounding box center [784, 386] width 1568 height 772
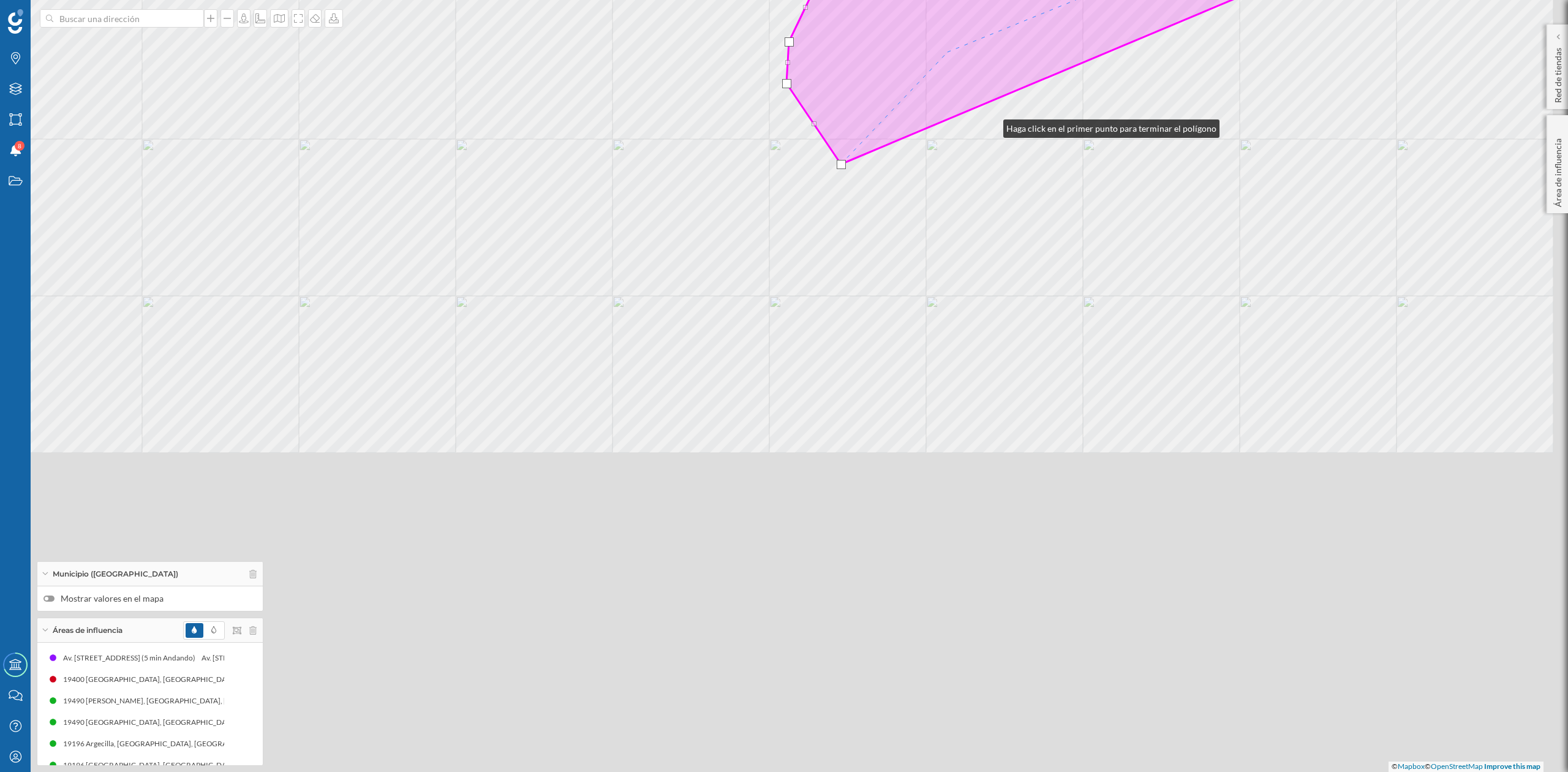
drag, startPoint x: 1119, startPoint y: 466, endPoint x: 969, endPoint y: 82, distance: 412.3
click at [969, 82] on div "© Mapbox © OpenStreetMap Improve this map" at bounding box center [784, 386] width 1568 height 772
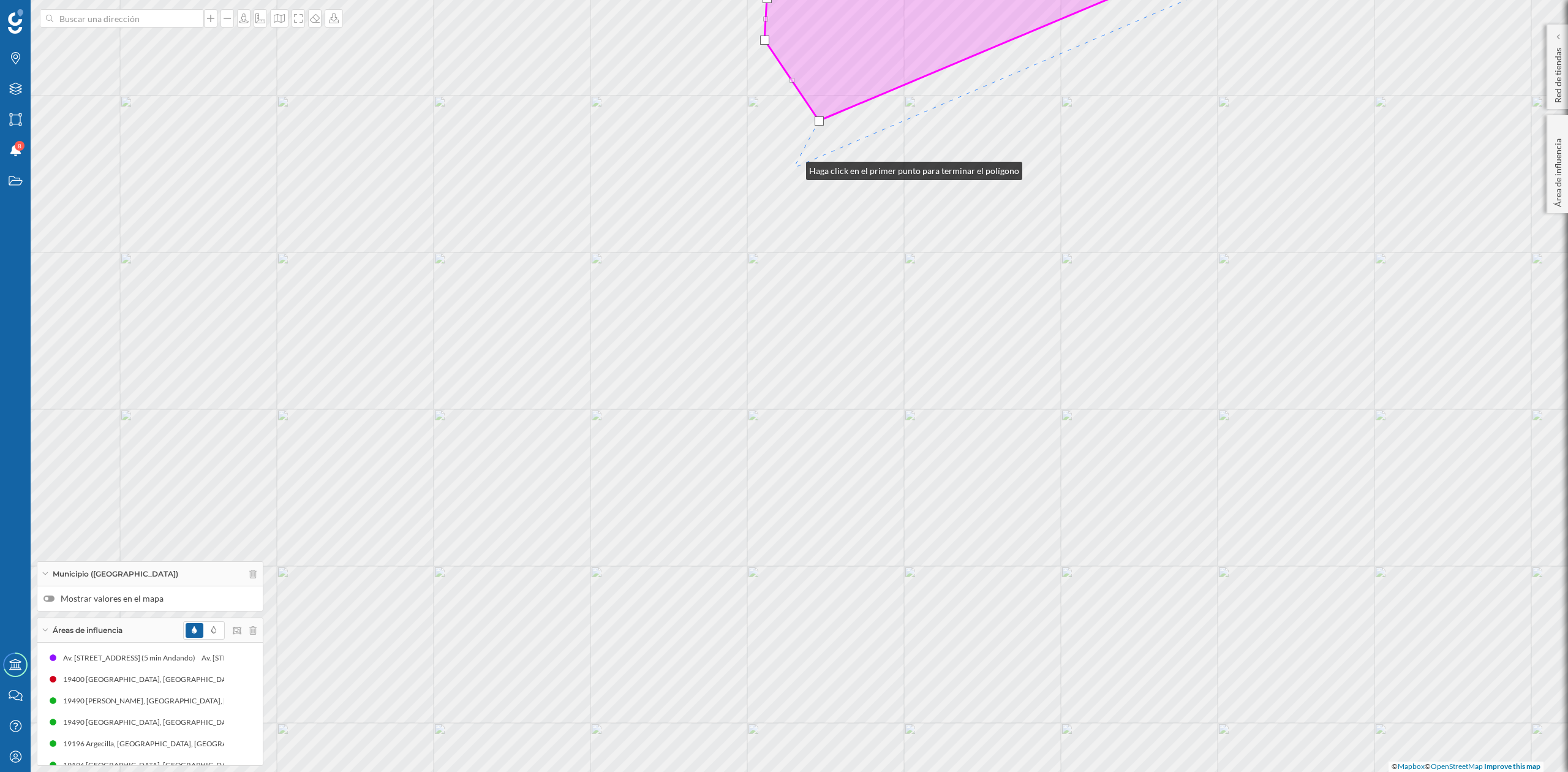
click at [794, 168] on div "© Mapbox © OpenStreetMap Improve this map" at bounding box center [784, 386] width 1568 height 772
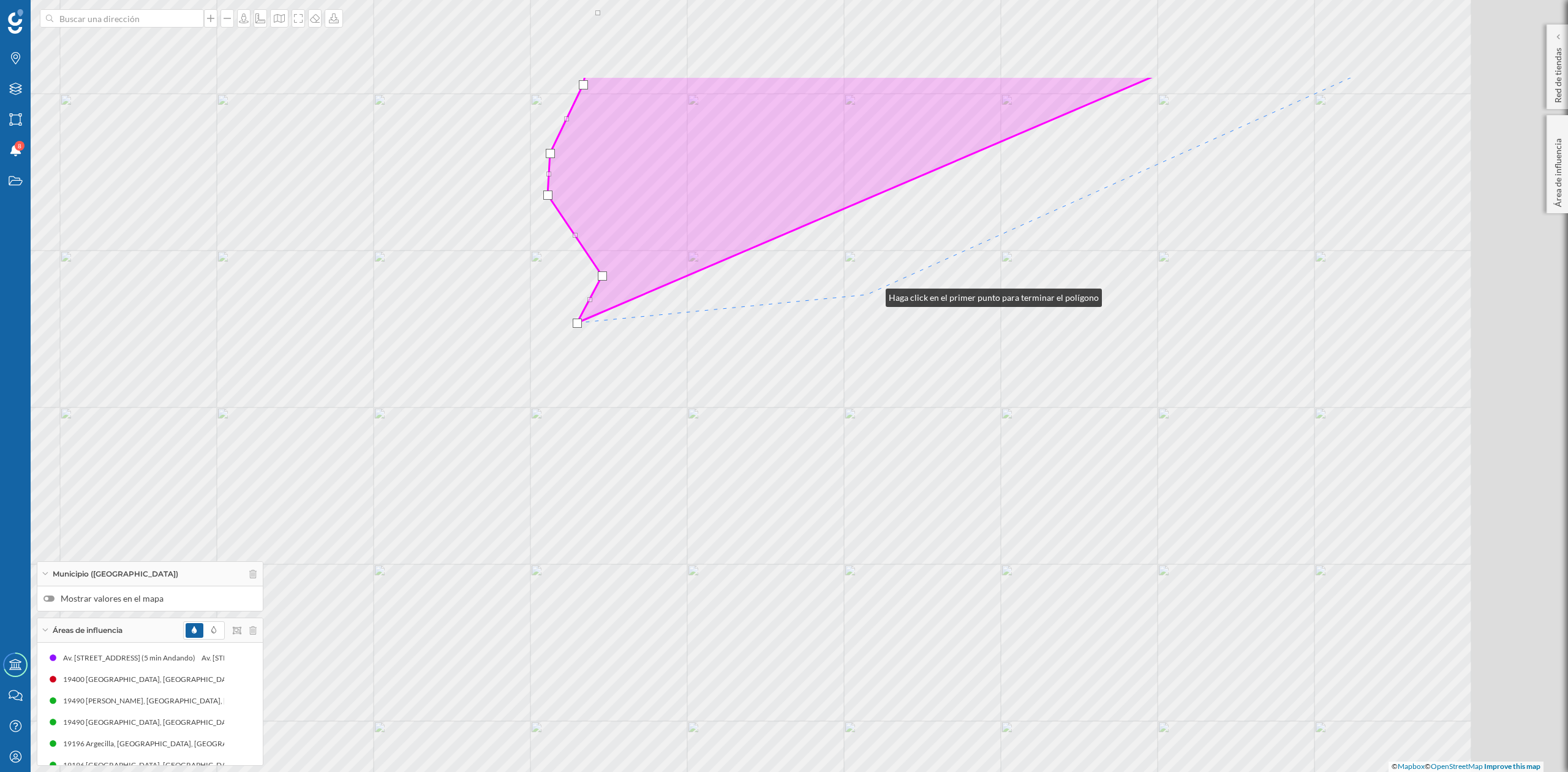
drag, startPoint x: 1091, startPoint y: 140, endPoint x: 805, endPoint y: 300, distance: 327.7
click at [866, 295] on div "© Mapbox © OpenStreetMap Improve this map" at bounding box center [784, 386] width 1568 height 772
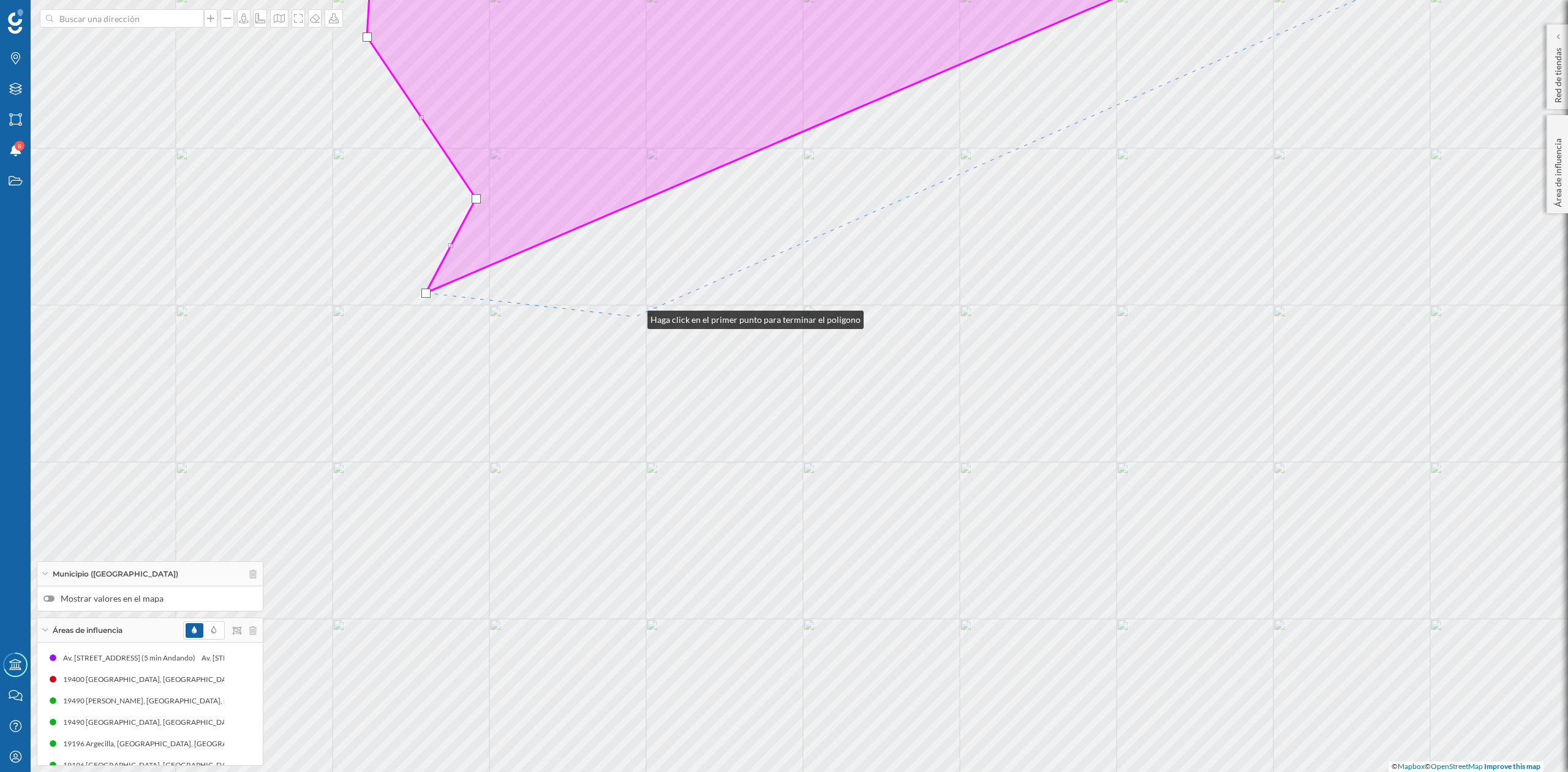
click at [636, 317] on div "© Mapbox © OpenStreetMap Improve this map" at bounding box center [784, 386] width 1568 height 772
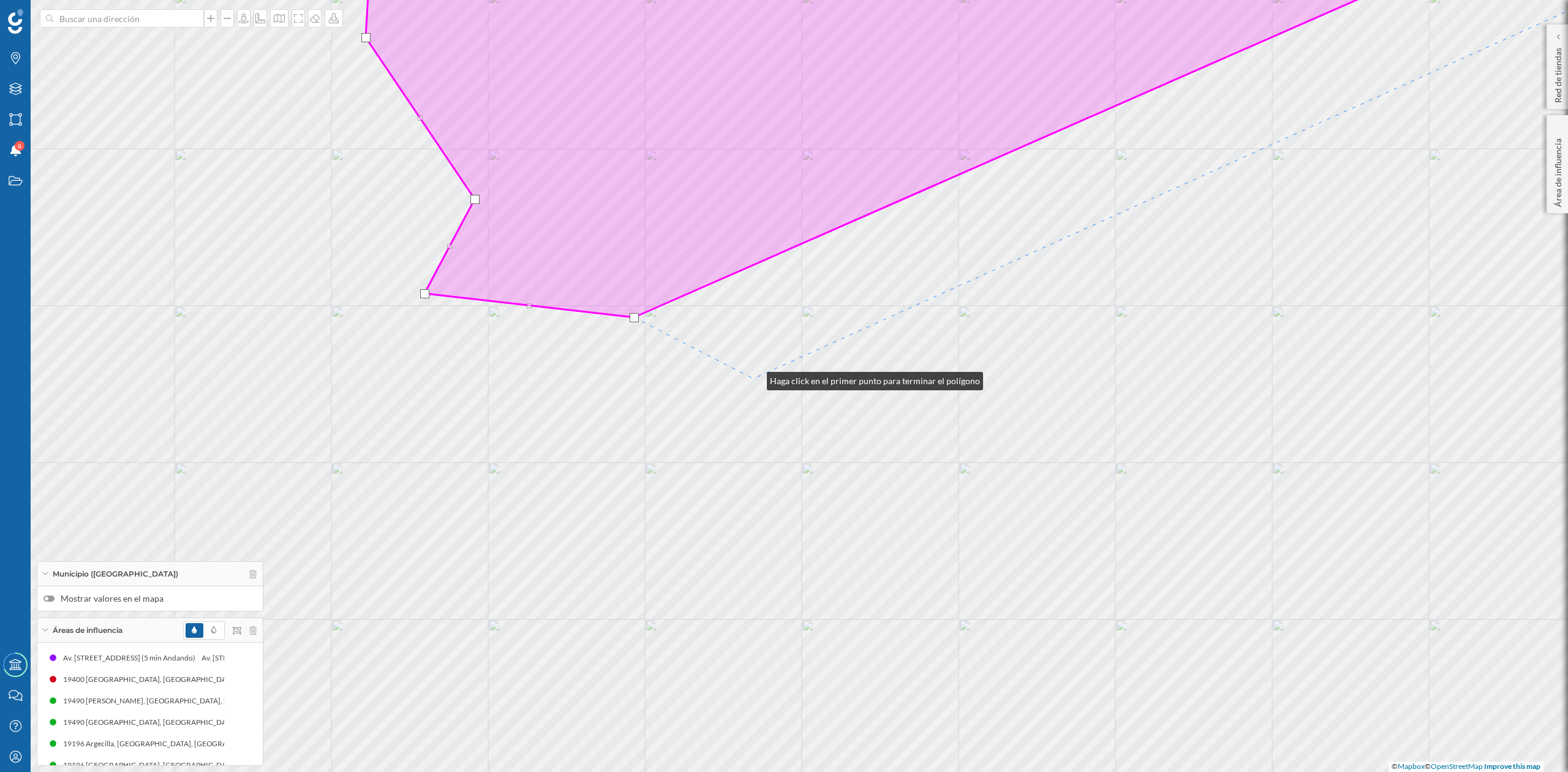
click at [755, 378] on div "© Mapbox © OpenStreetMap Improve this map" at bounding box center [784, 386] width 1568 height 772
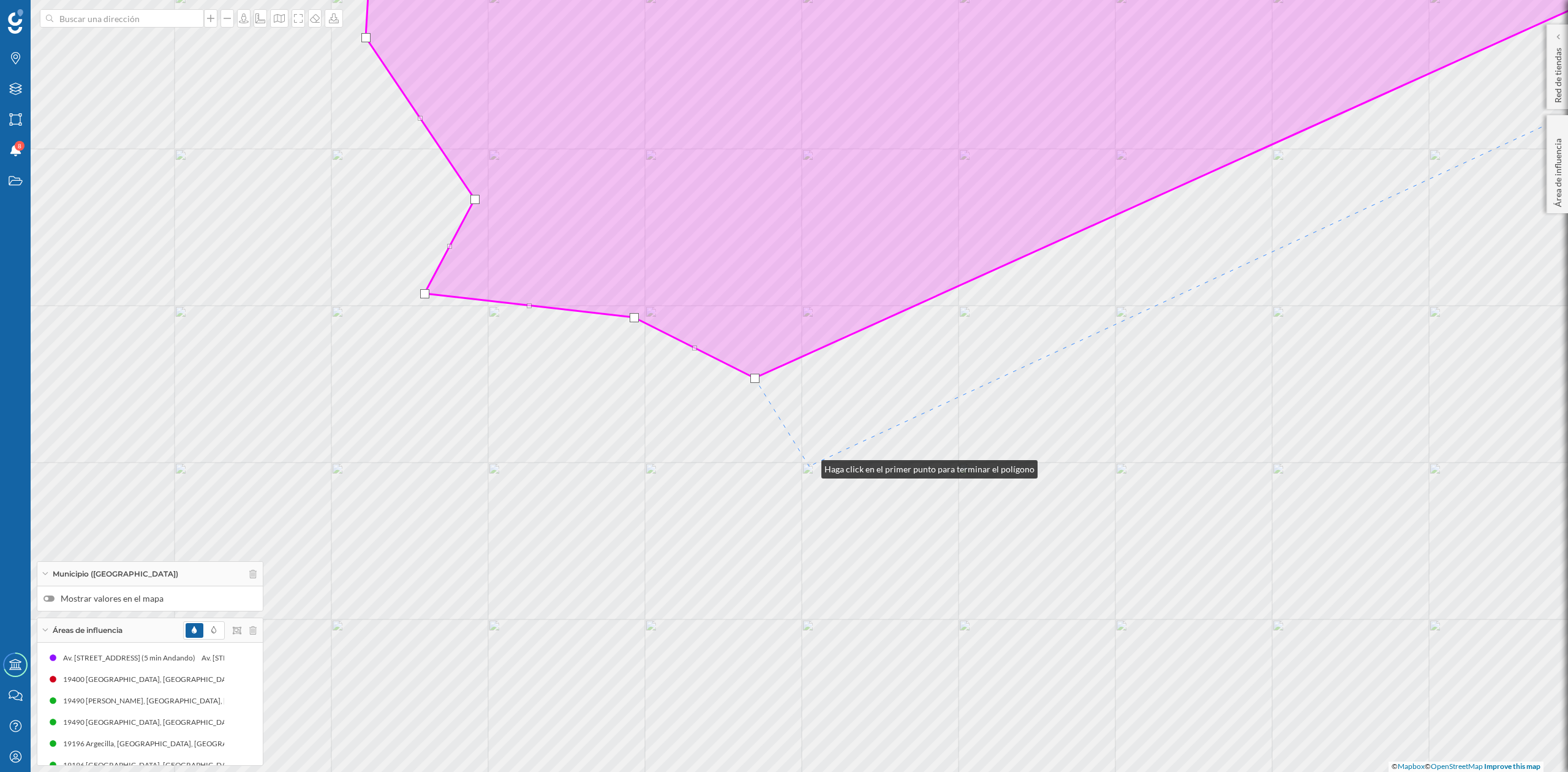
click at [810, 467] on div "© Mapbox © OpenStreetMap Improve this map" at bounding box center [784, 386] width 1568 height 772
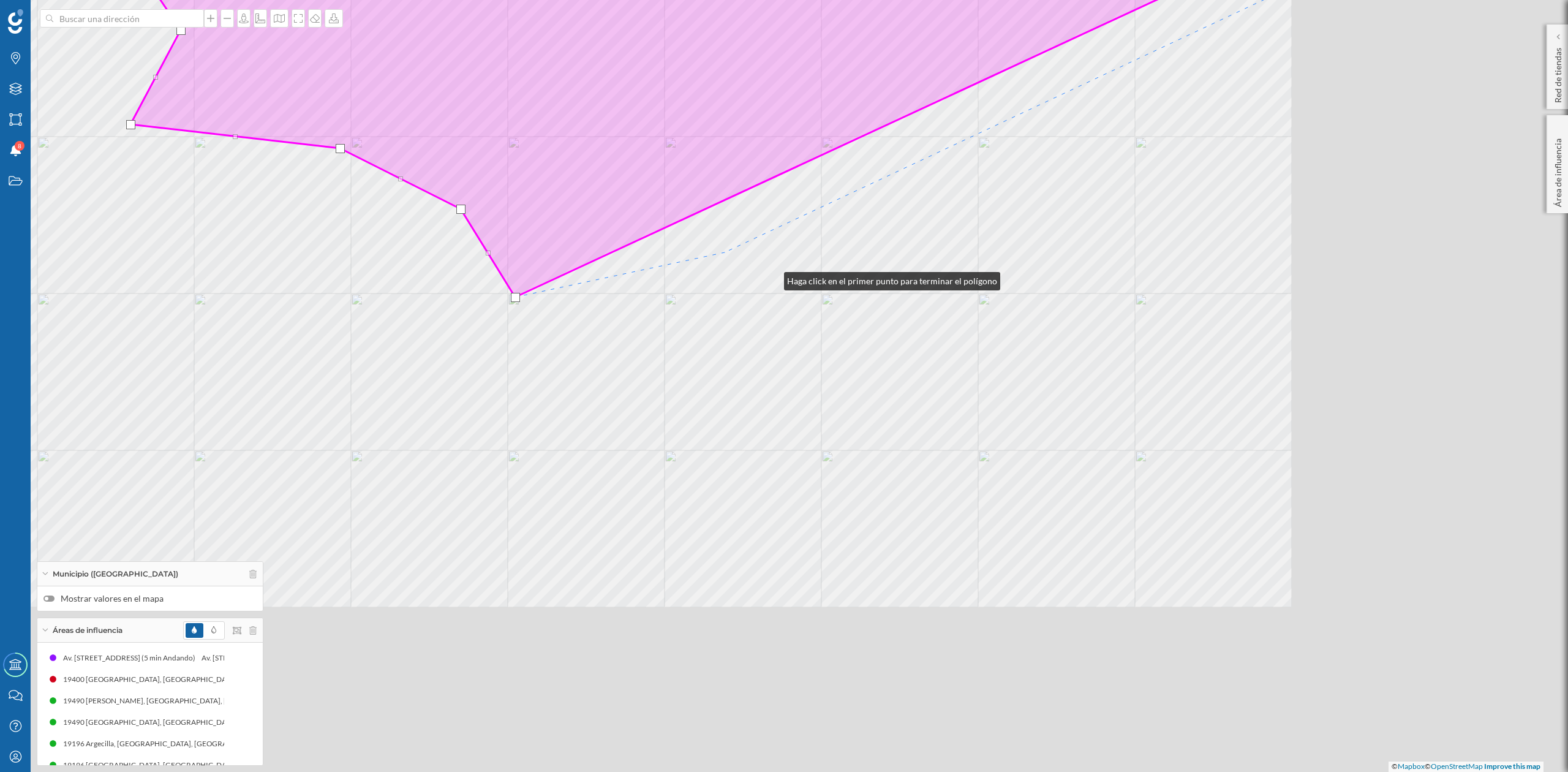
drag, startPoint x: 1066, startPoint y: 448, endPoint x: 721, endPoint y: 244, distance: 400.8
click at [721, 244] on div "© Mapbox © OpenStreetMap Improve this map" at bounding box center [784, 386] width 1568 height 772
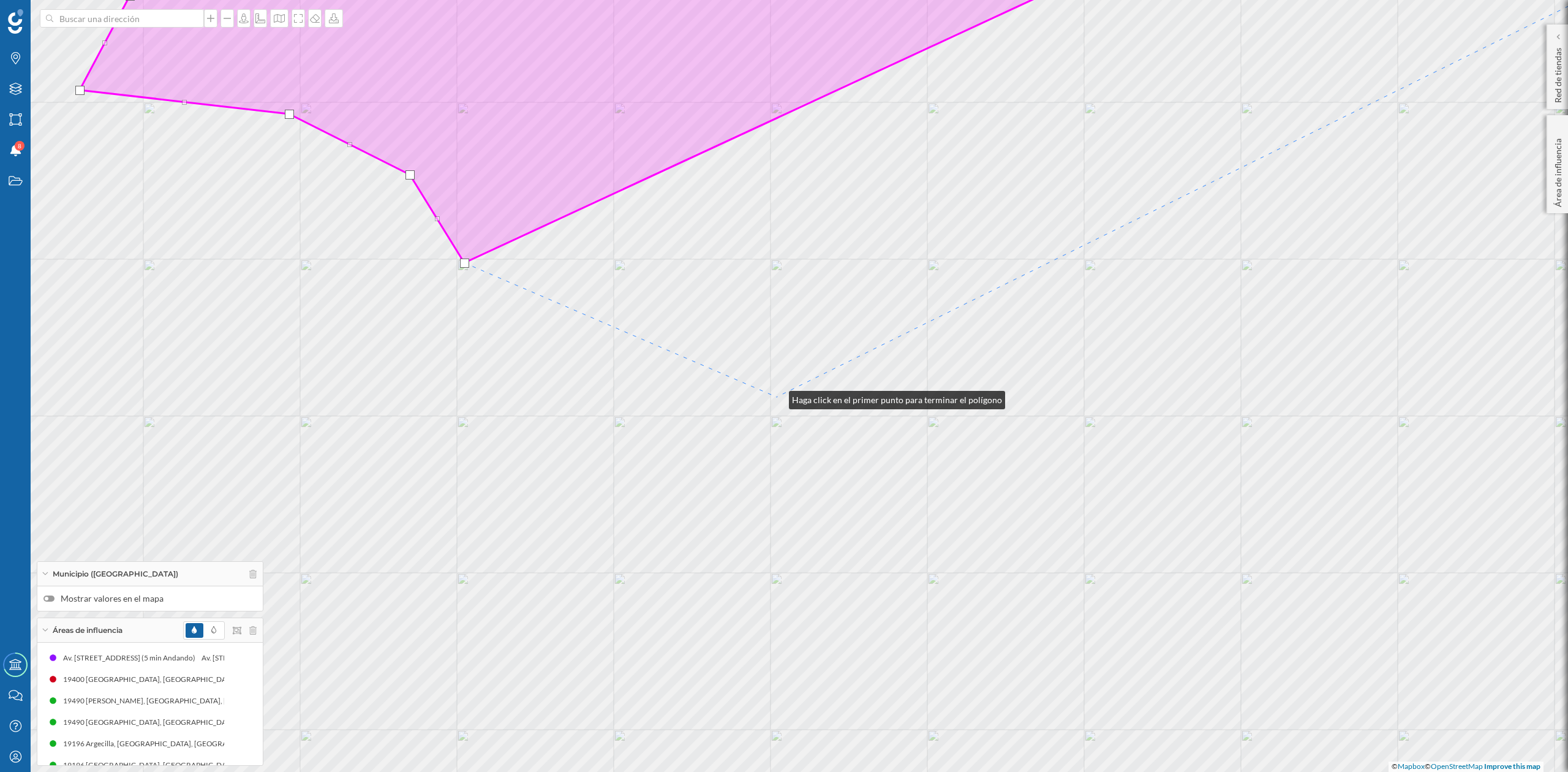
click at [777, 397] on div "© Mapbox © OpenStreetMap Improve this map" at bounding box center [784, 386] width 1568 height 772
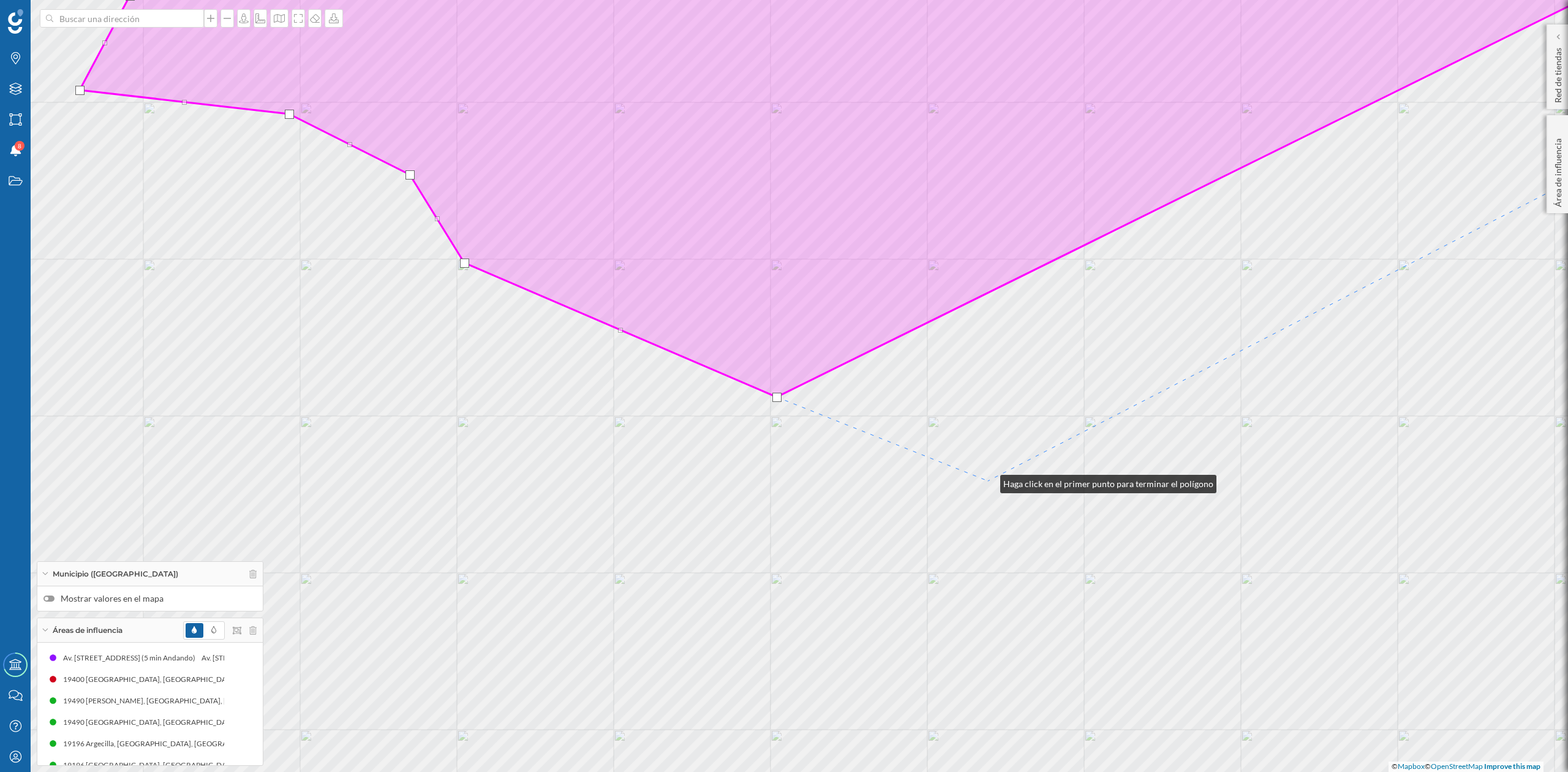
drag, startPoint x: 988, startPoint y: 481, endPoint x: 990, endPoint y: 548, distance: 67.0
click at [989, 481] on div "© Mapbox © OpenStreetMap Improve this map" at bounding box center [784, 386] width 1568 height 772
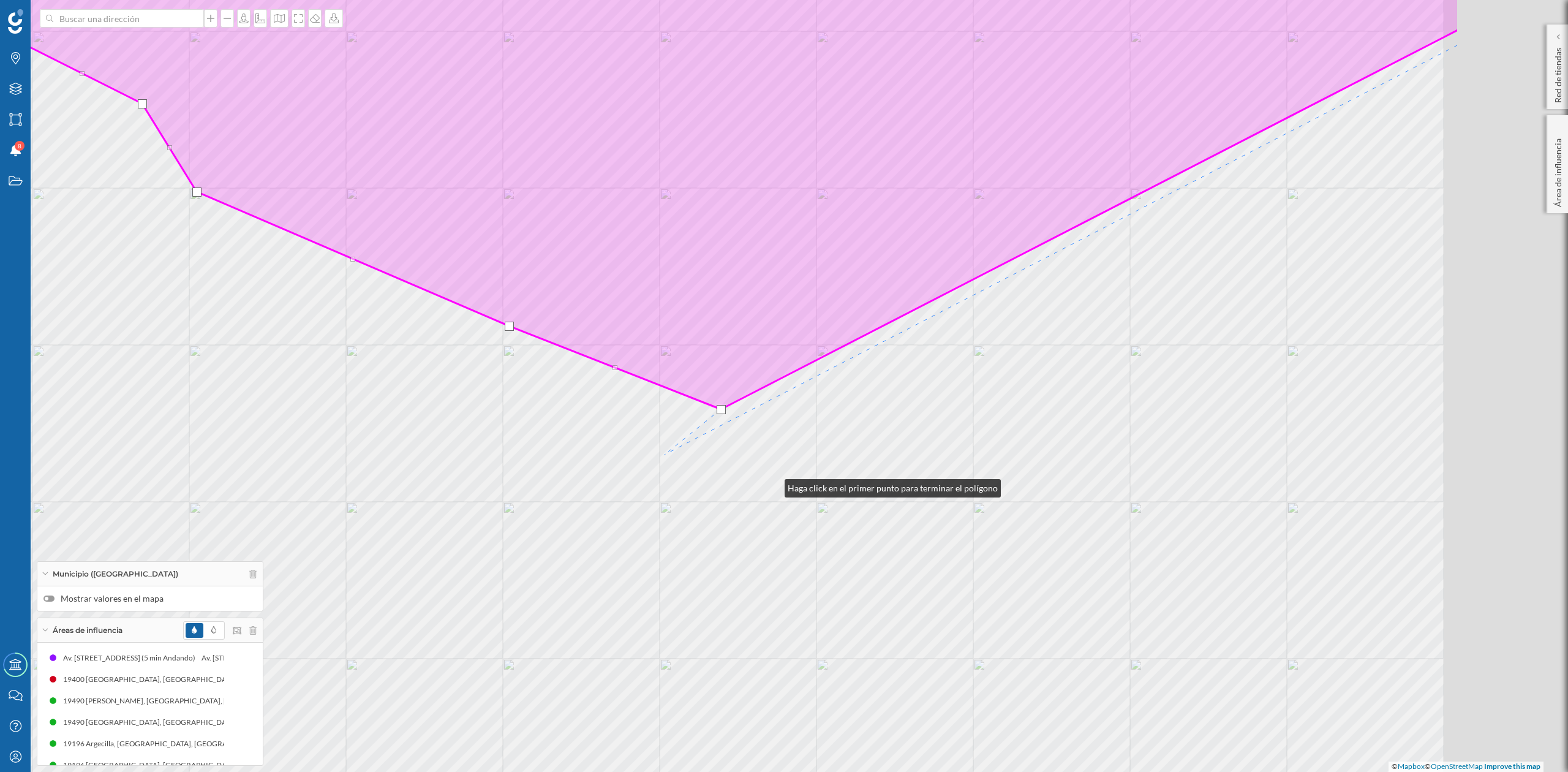
drag, startPoint x: 1040, startPoint y: 556, endPoint x: 481, endPoint y: 405, distance: 579.0
click at [481, 405] on div "© Mapbox © OpenStreetMap Improve this map" at bounding box center [784, 386] width 1568 height 772
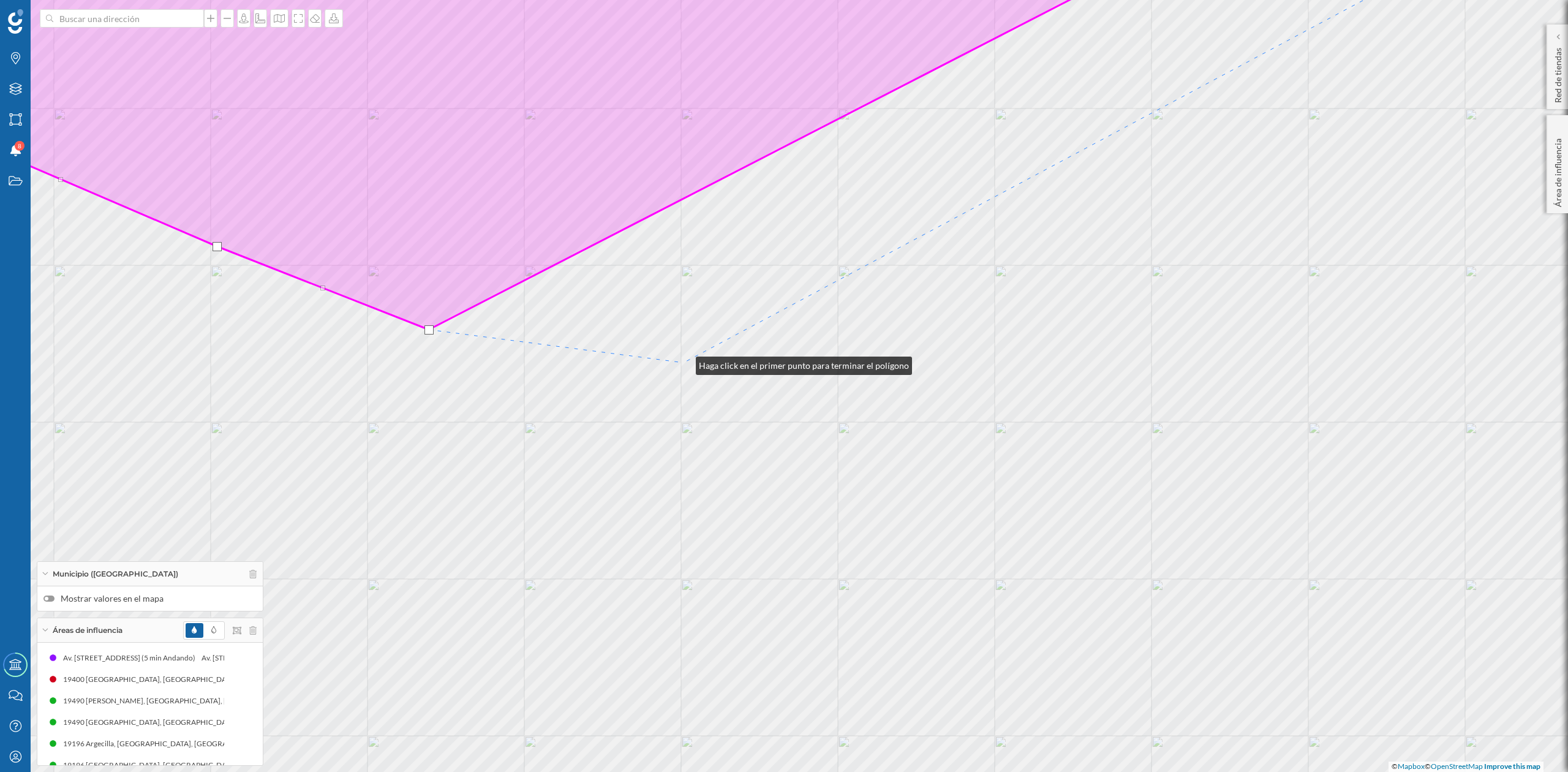
click at [684, 363] on div "© Mapbox © OpenStreetMap Improve this map" at bounding box center [784, 386] width 1568 height 772
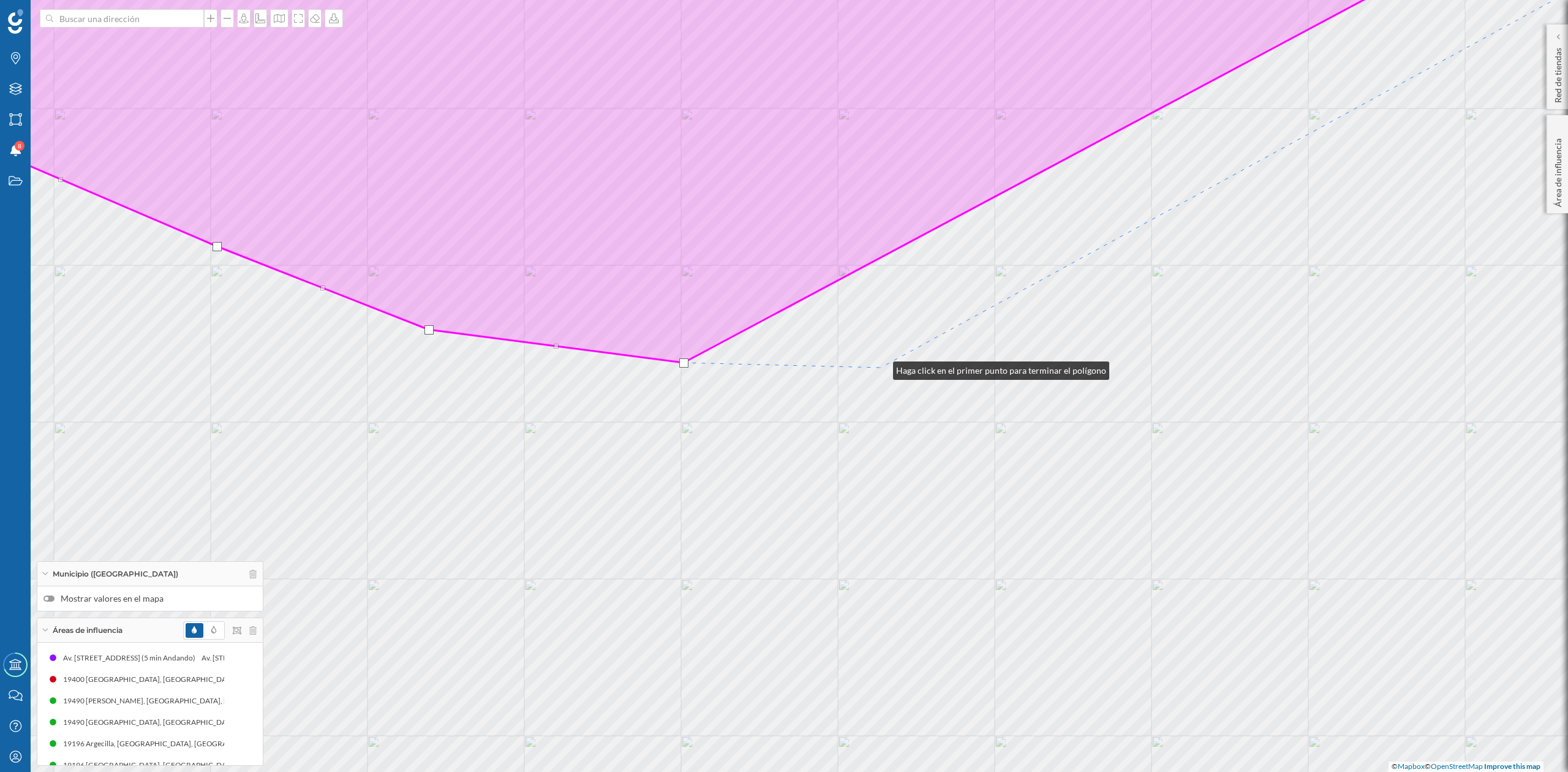
click at [881, 368] on div "© Mapbox © OpenStreetMap Improve this map" at bounding box center [784, 386] width 1568 height 772
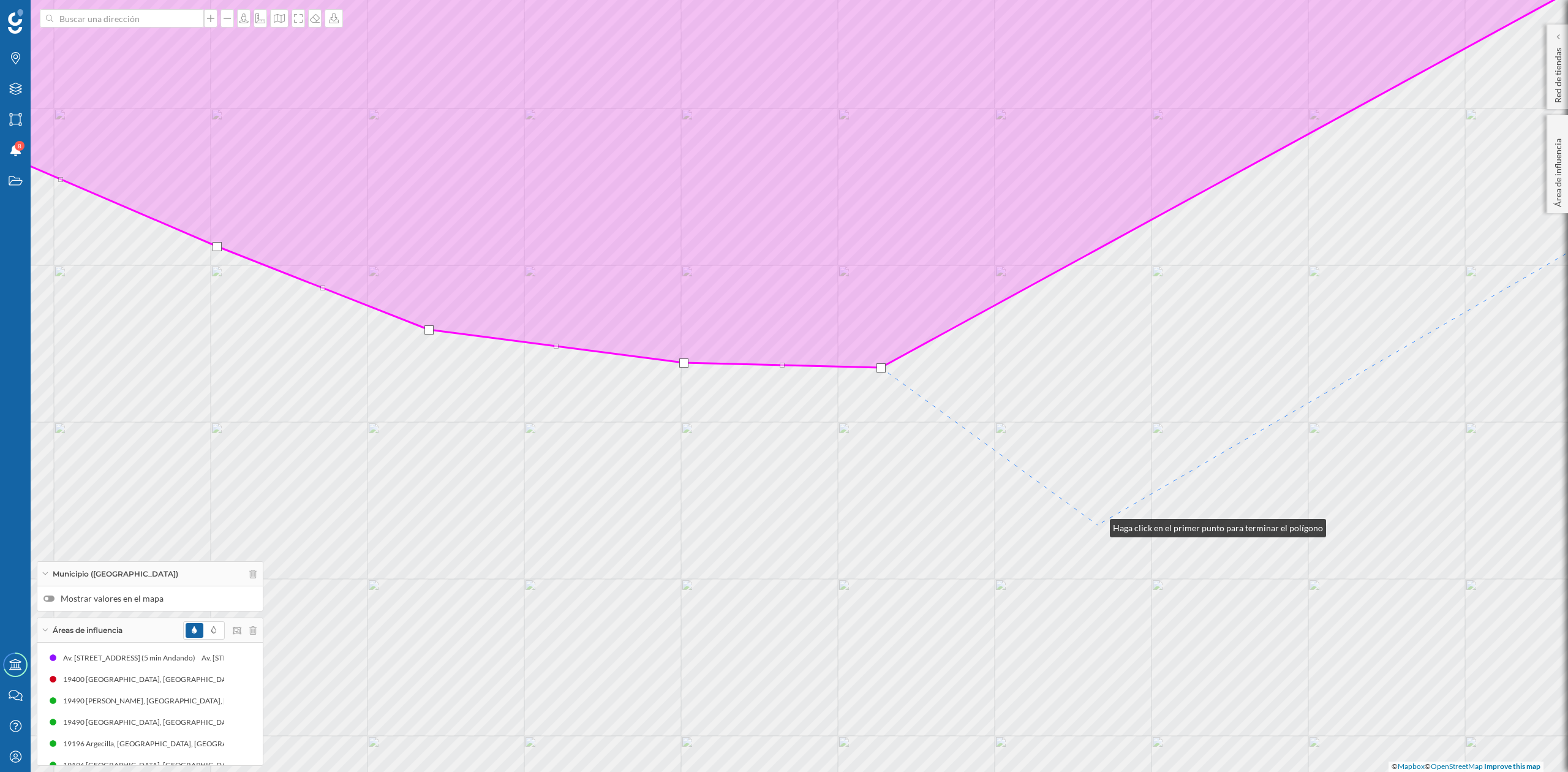
click at [1098, 526] on div "© Mapbox © OpenStreetMap Improve this map" at bounding box center [784, 386] width 1568 height 772
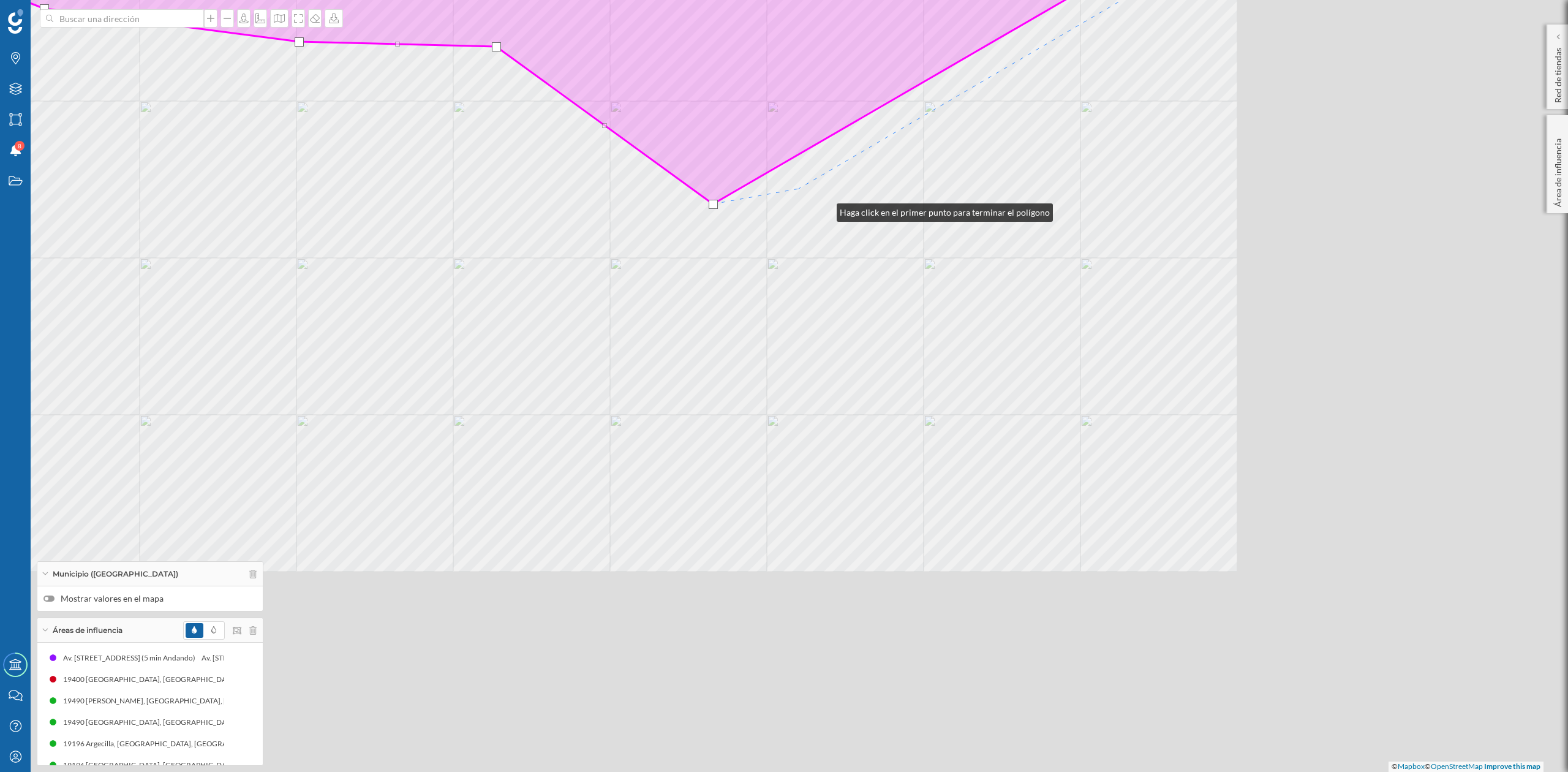
drag, startPoint x: 1209, startPoint y: 531, endPoint x: 821, endPoint y: 204, distance: 507.4
click at [821, 204] on div "© Mapbox © OpenStreetMap Improve this map" at bounding box center [784, 386] width 1568 height 772
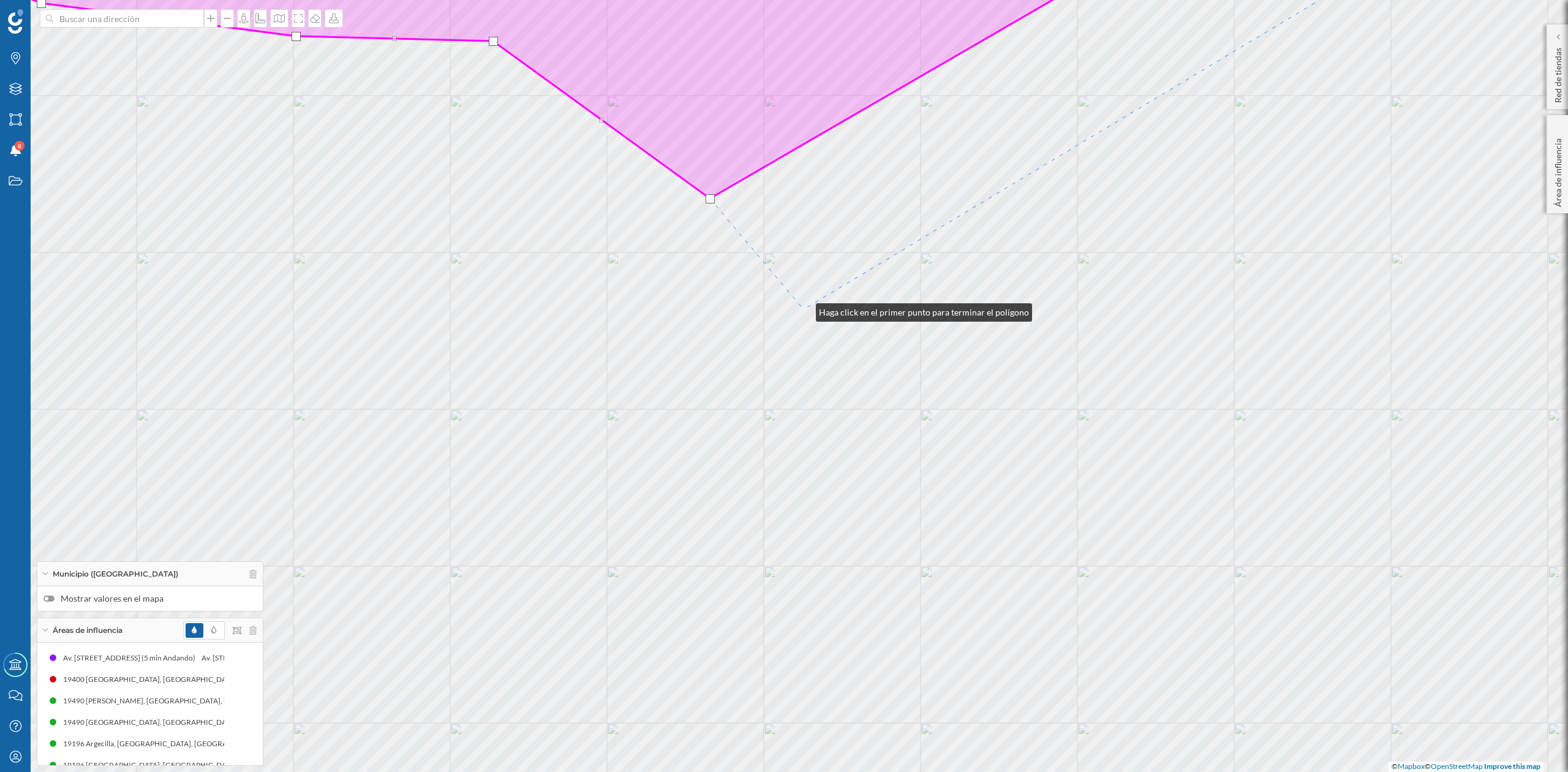
click at [804, 309] on div "© Mapbox © OpenStreetMap Improve this map" at bounding box center [784, 386] width 1568 height 772
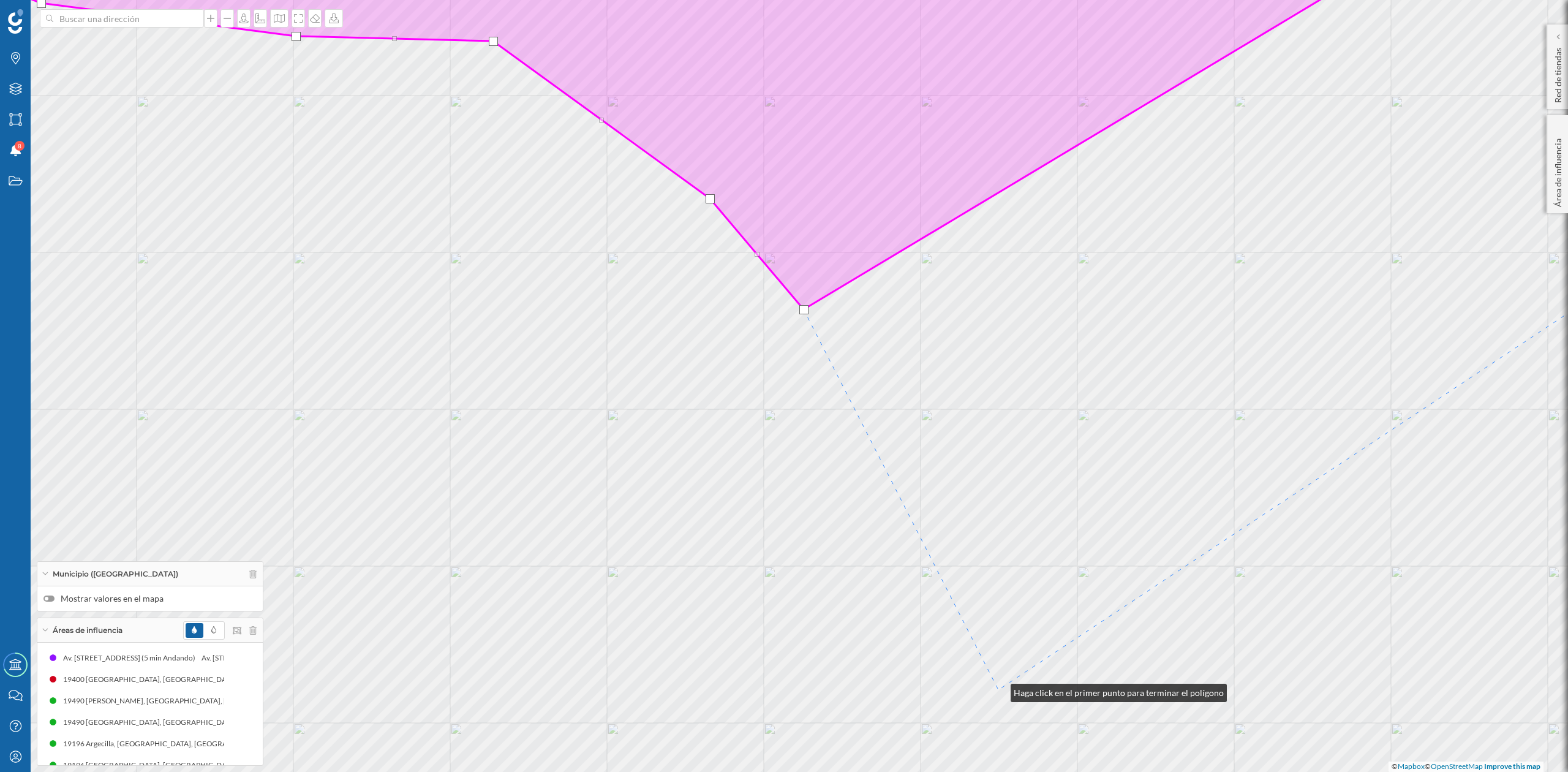
click at [999, 690] on div "© Mapbox © OpenStreetMap Improve this map" at bounding box center [784, 386] width 1568 height 772
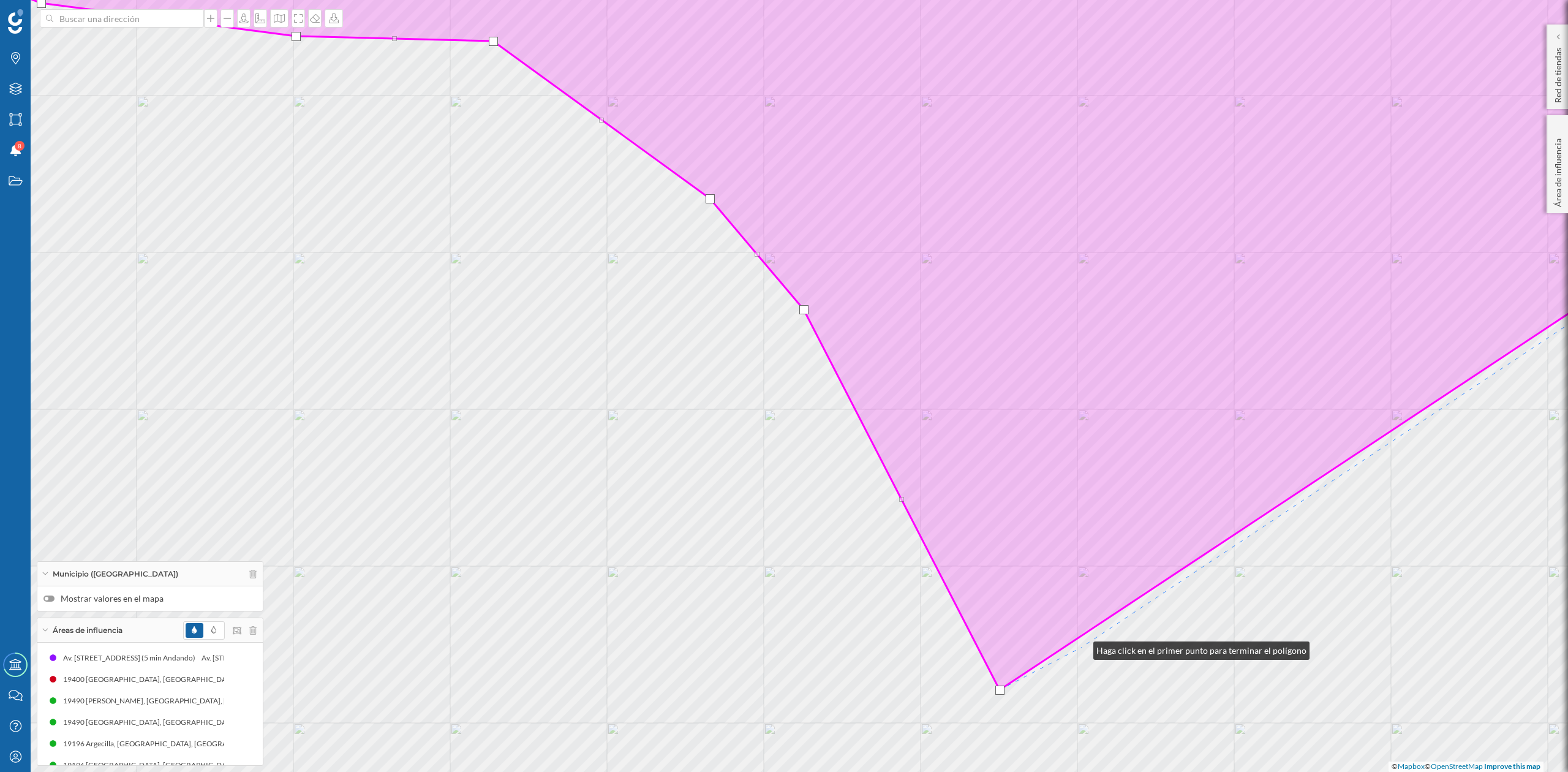
click at [1082, 648] on div "© Mapbox © OpenStreetMap Improve this map" at bounding box center [784, 386] width 1568 height 772
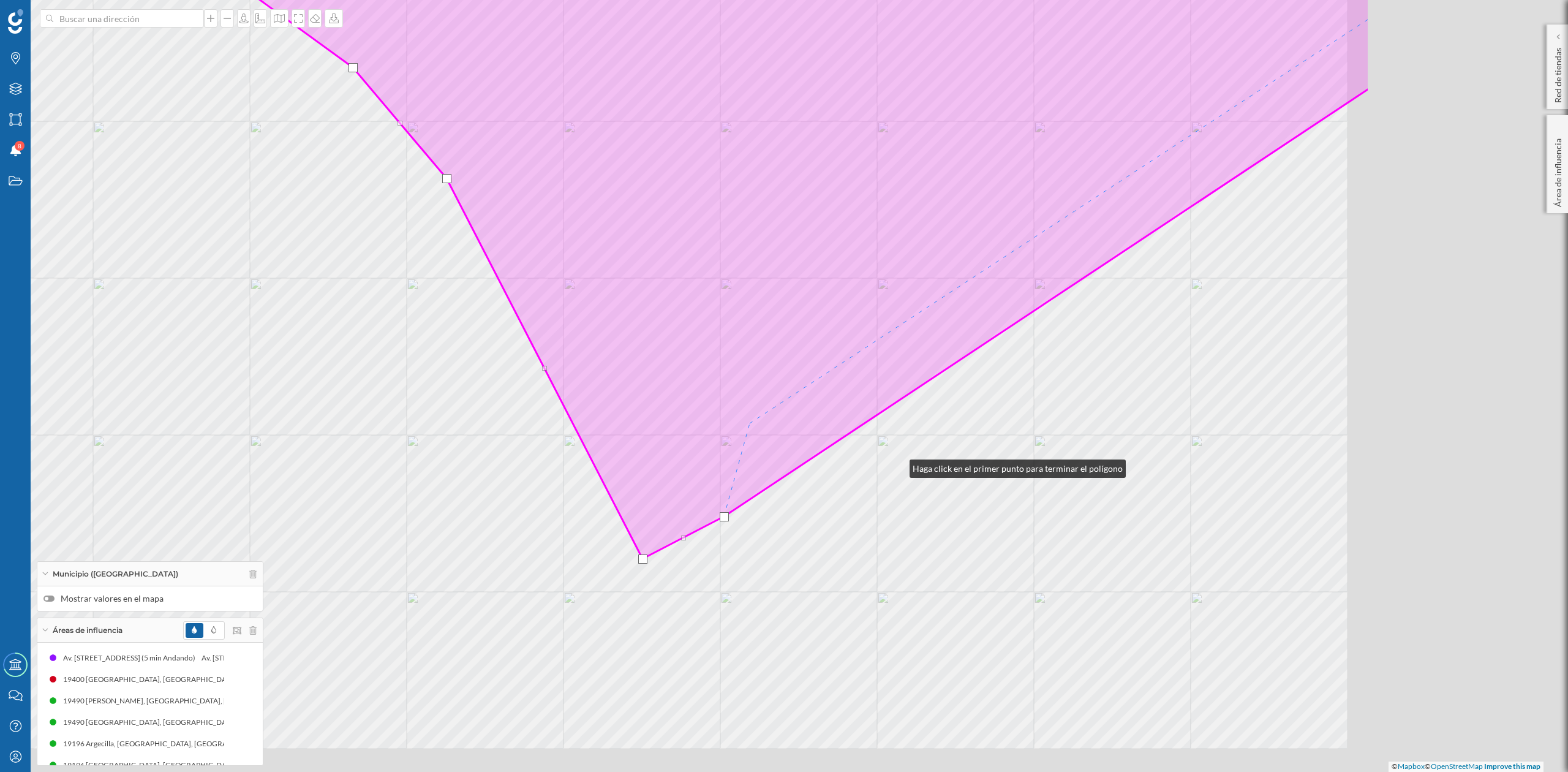
drag, startPoint x: 1255, startPoint y: 597, endPoint x: 796, endPoint y: 438, distance: 485.8
click at [796, 438] on div "© Mapbox © OpenStreetMap Improve this map" at bounding box center [784, 386] width 1568 height 772
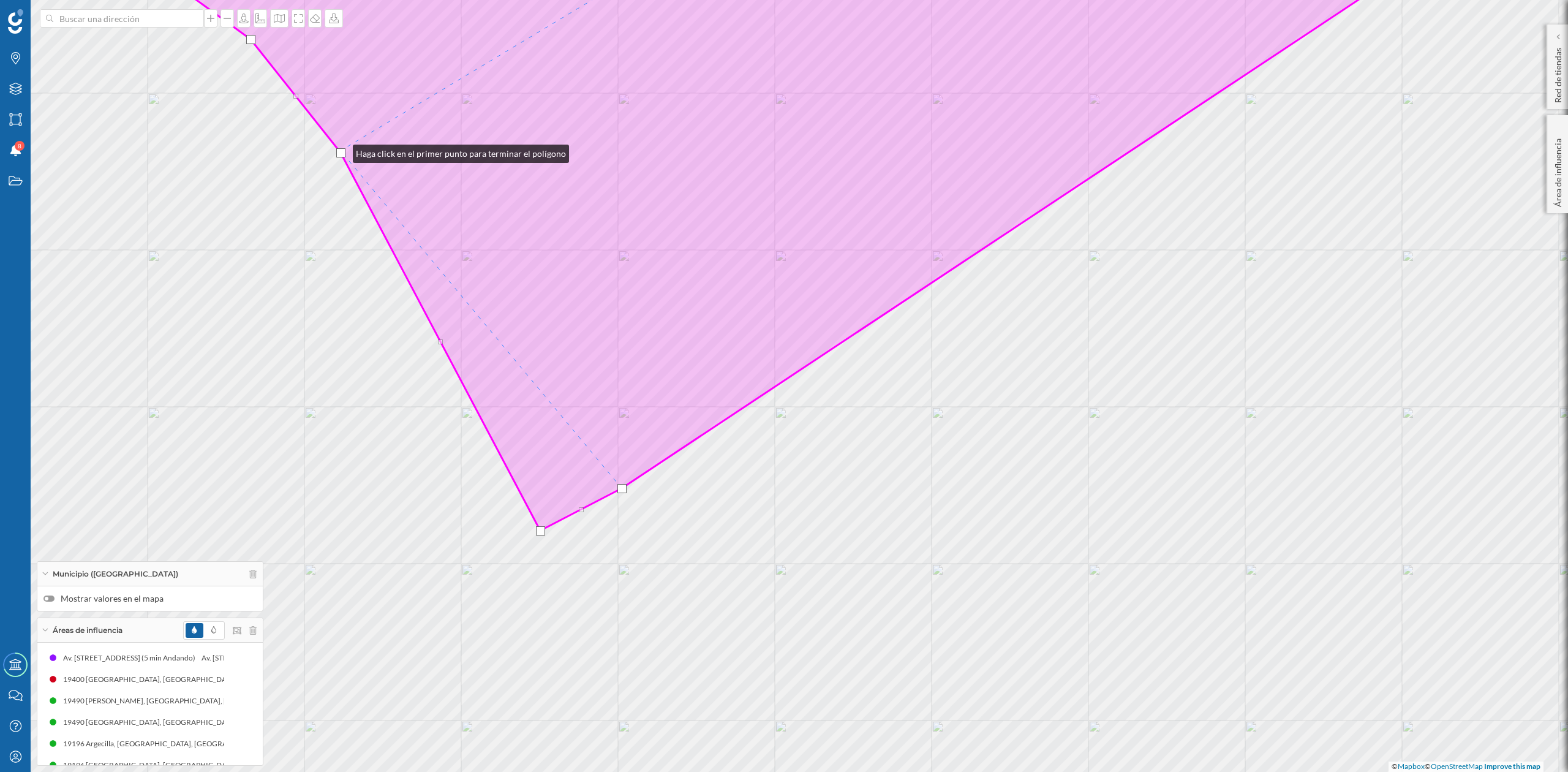
click at [341, 151] on div at bounding box center [341, 153] width 9 height 9
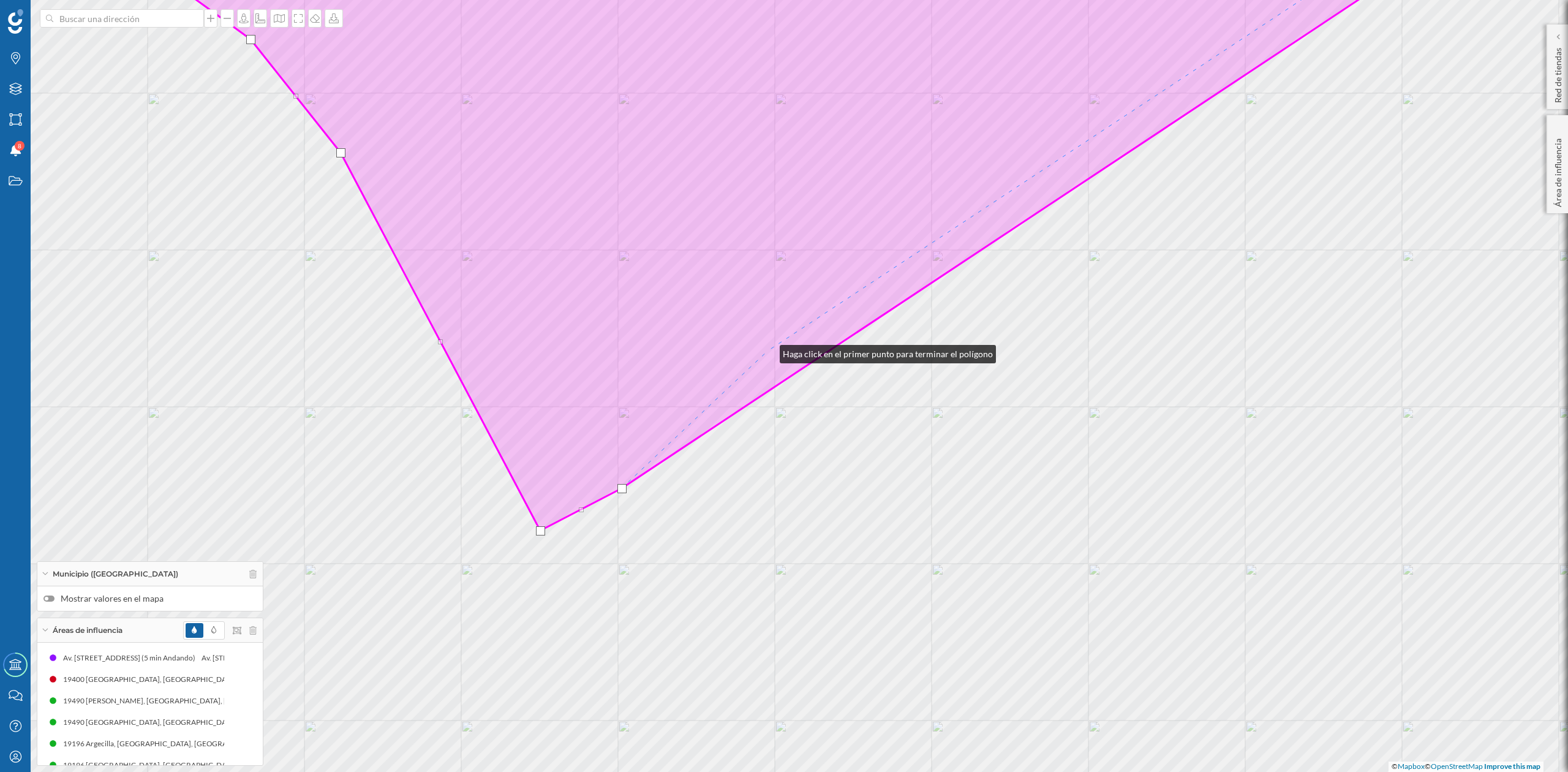
click at [767, 352] on icon at bounding box center [782, 226] width 1390 height 610
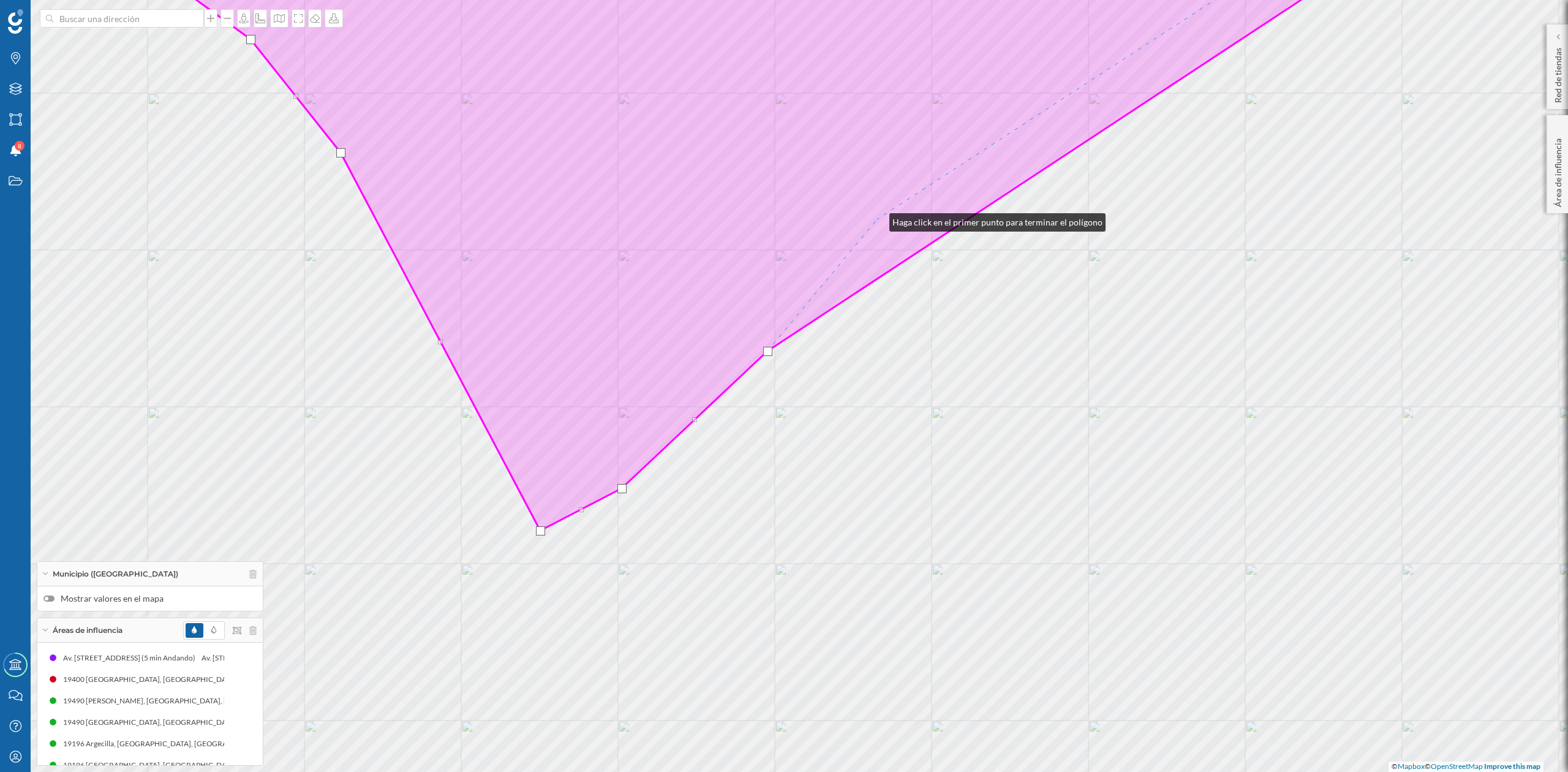
click at [878, 220] on icon at bounding box center [754, 226] width 1333 height 610
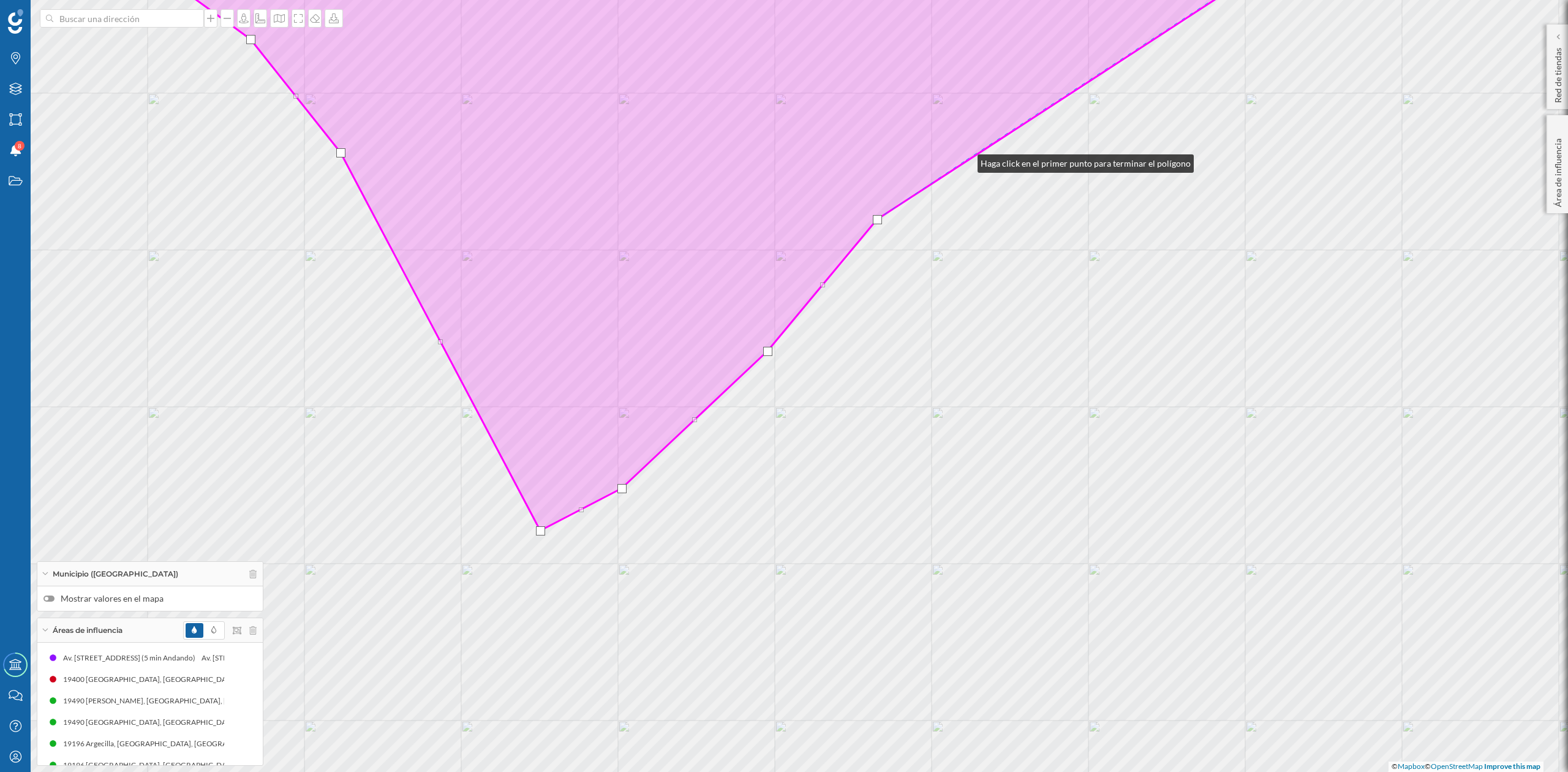
click at [965, 161] on icon at bounding box center [712, 226] width 1249 height 610
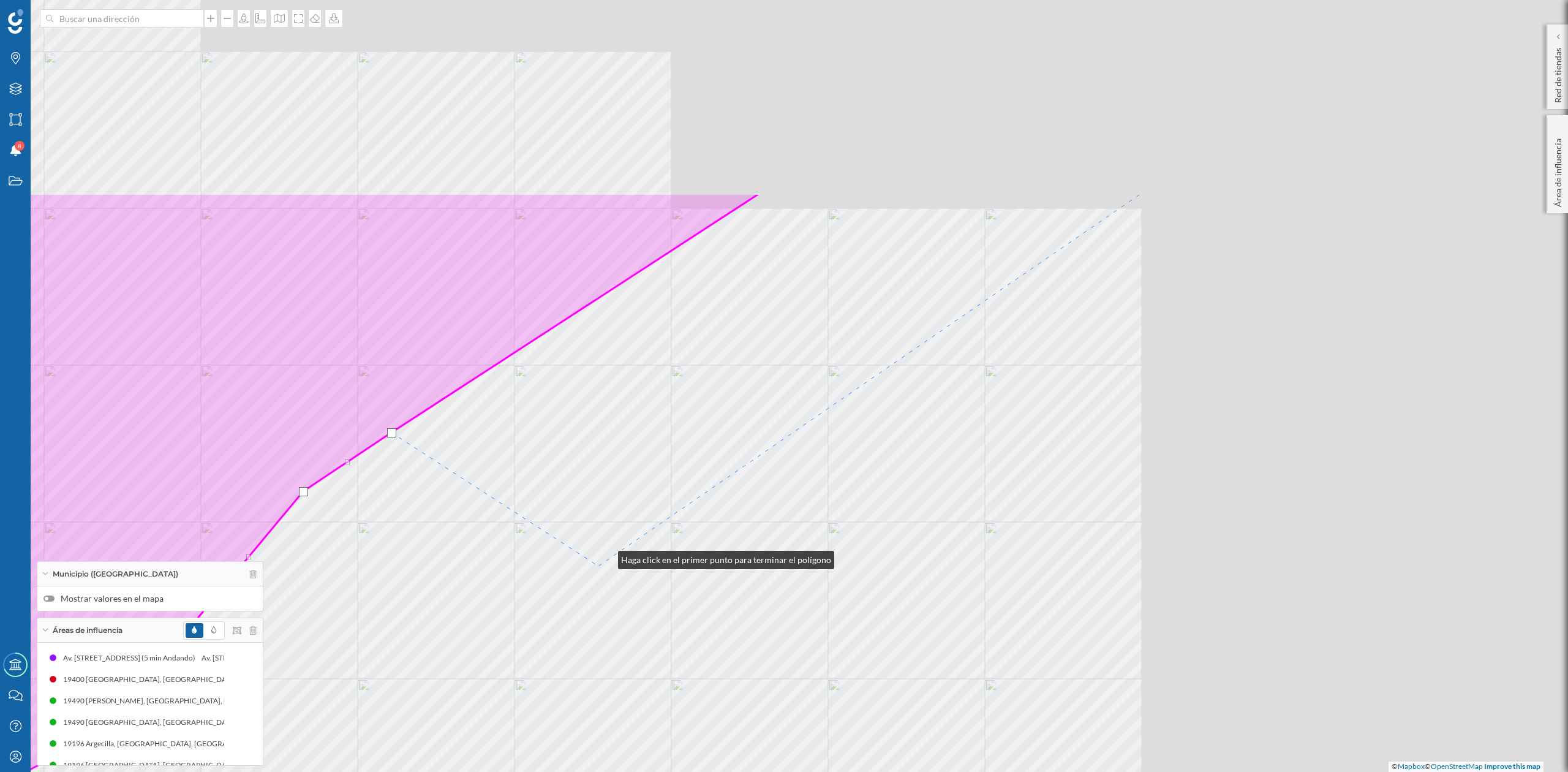
drag, startPoint x: 1180, startPoint y: 285, endPoint x: 600, endPoint y: 564, distance: 643.6
click at [602, 563] on div "© Mapbox © OpenStreetMap Improve this map" at bounding box center [784, 386] width 1568 height 772
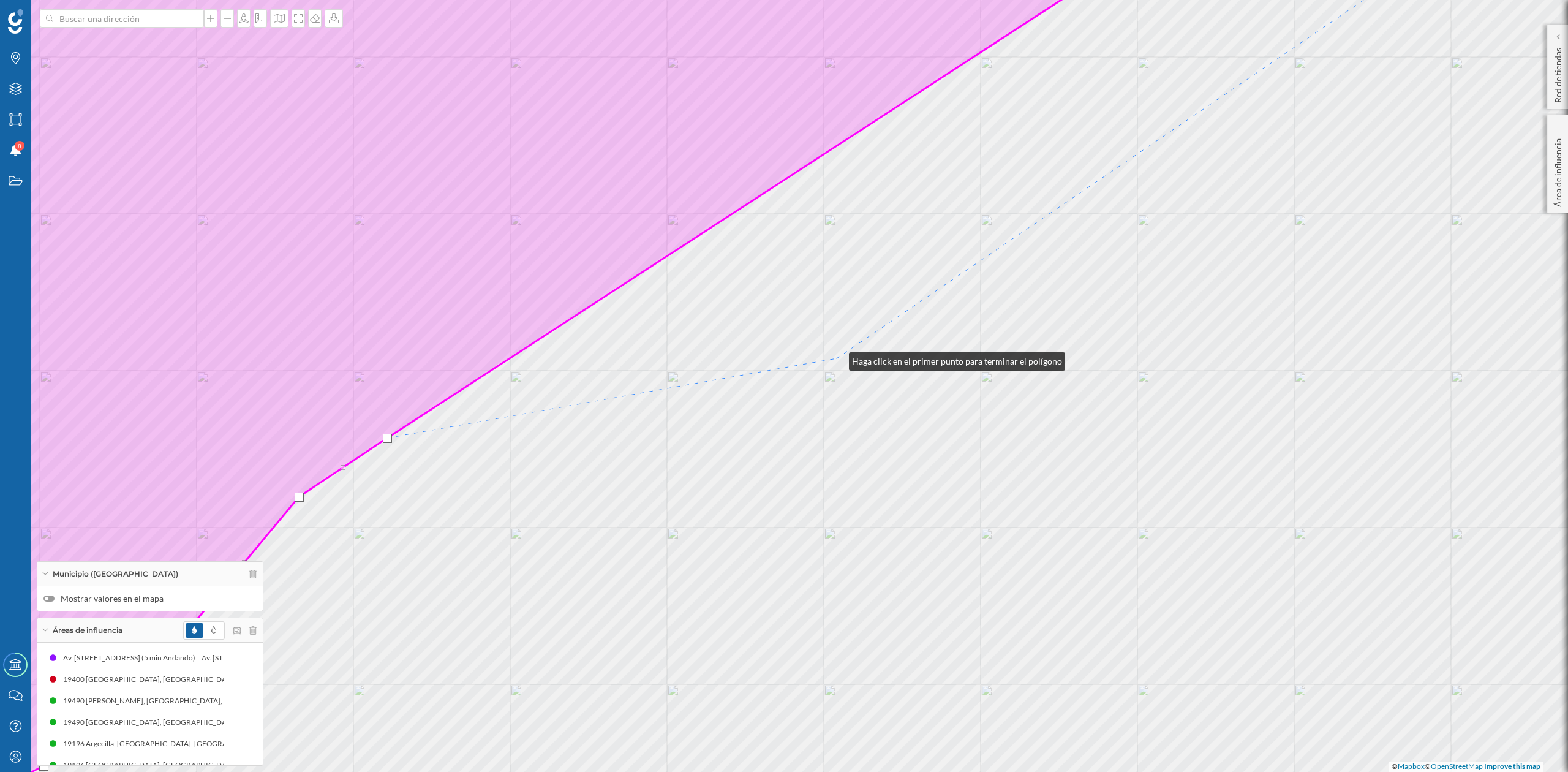
click at [837, 358] on div "© Mapbox © OpenStreetMap Improve this map" at bounding box center [784, 386] width 1568 height 772
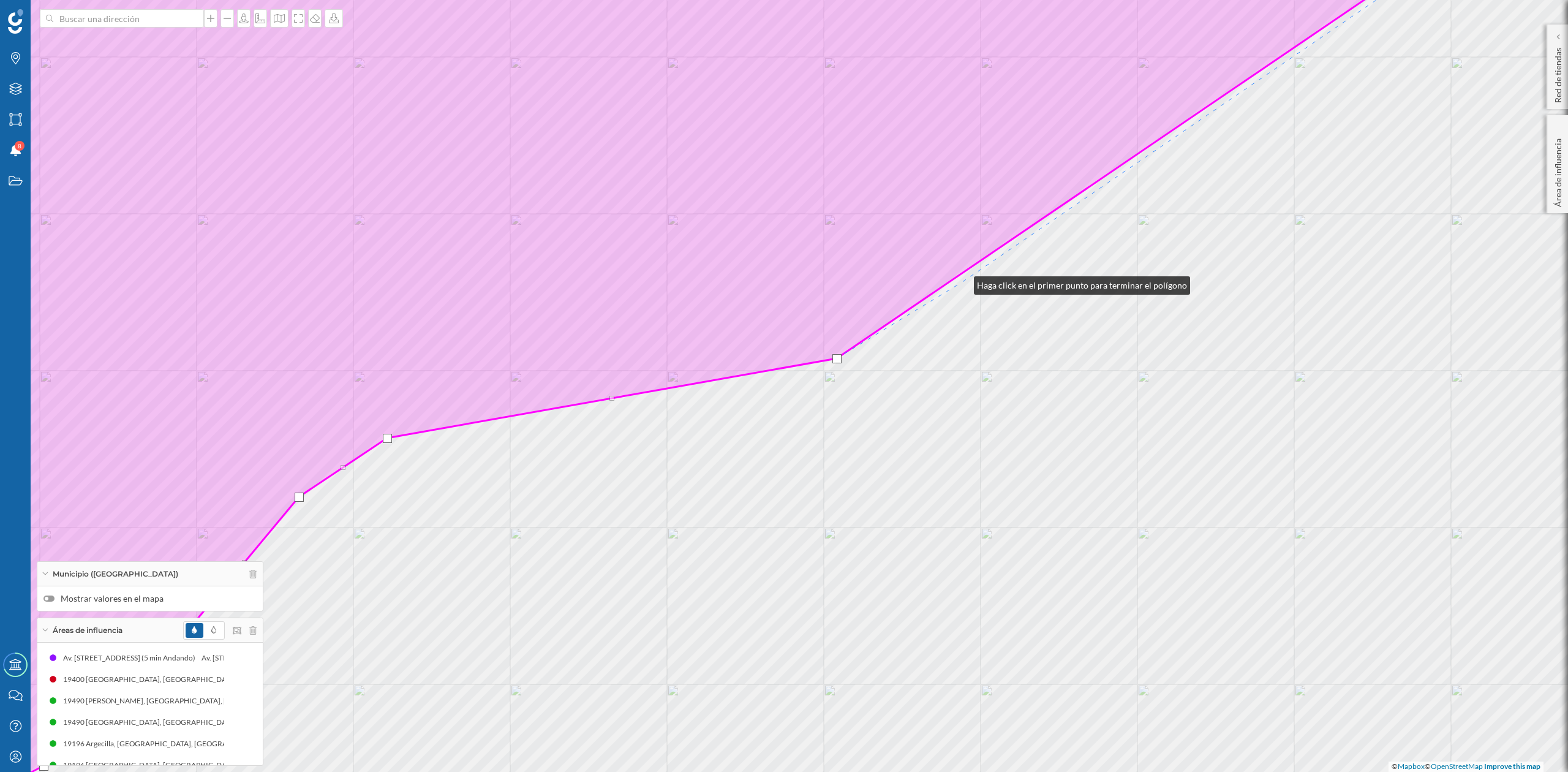
click at [962, 283] on div "© Mapbox © OpenStreetMap Improve this map" at bounding box center [784, 386] width 1568 height 772
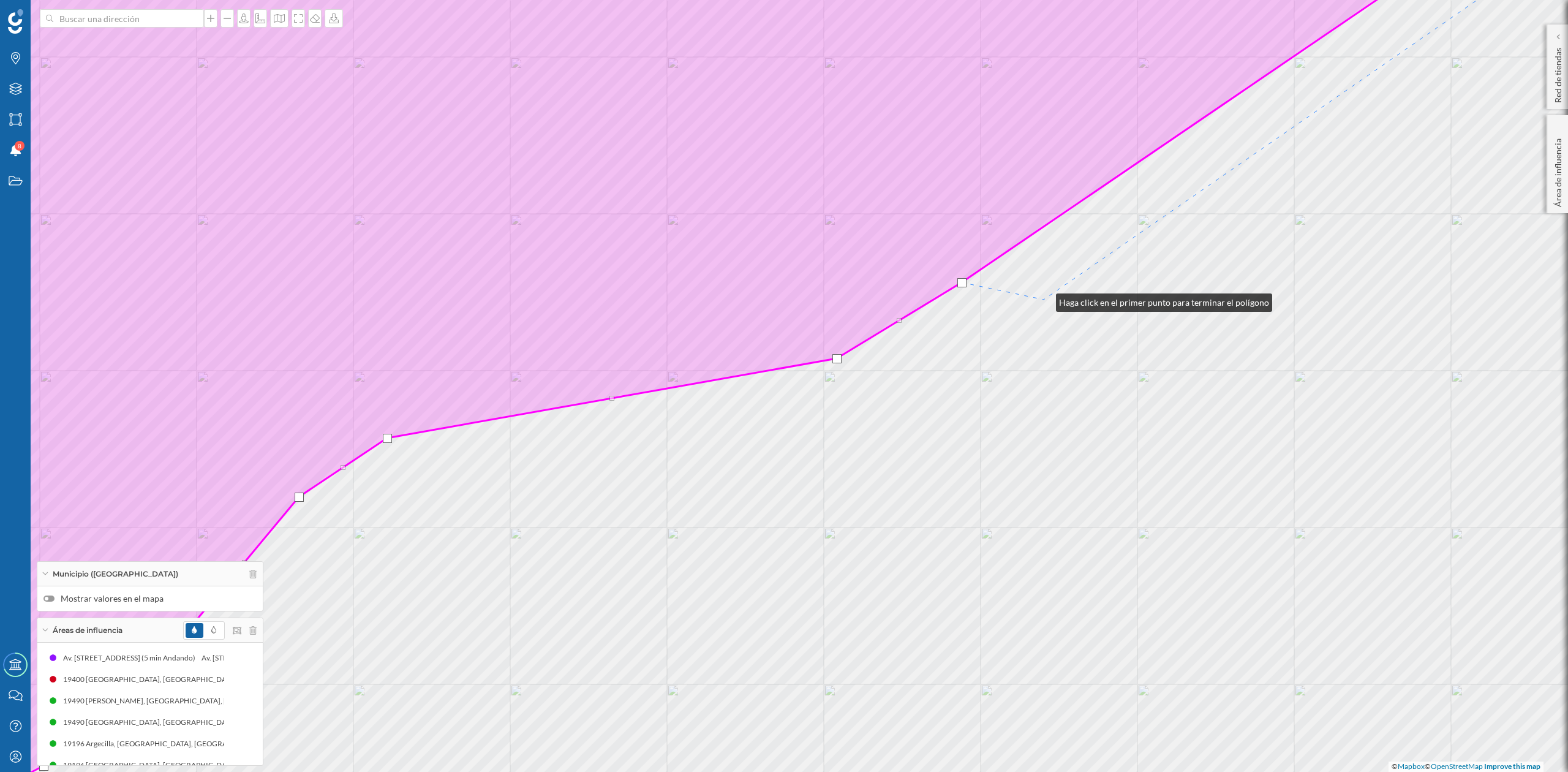
click at [1044, 299] on div "© Mapbox © OpenStreetMap Improve this map" at bounding box center [784, 386] width 1568 height 772
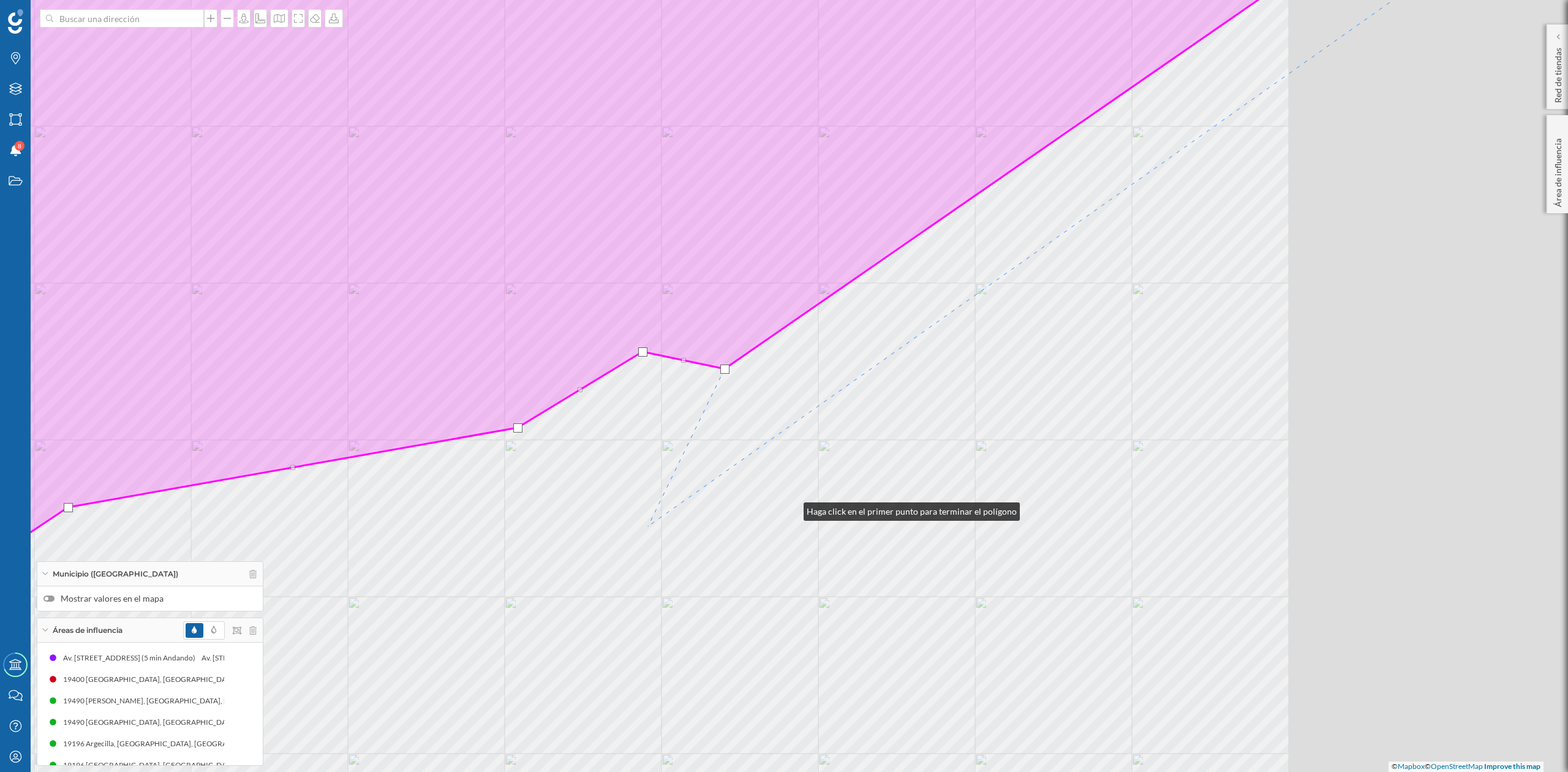
drag, startPoint x: 791, startPoint y: 509, endPoint x: 427, endPoint y: 509, distance: 364.0
click at [427, 509] on div "© Mapbox © OpenStreetMap Improve this map" at bounding box center [784, 386] width 1568 height 772
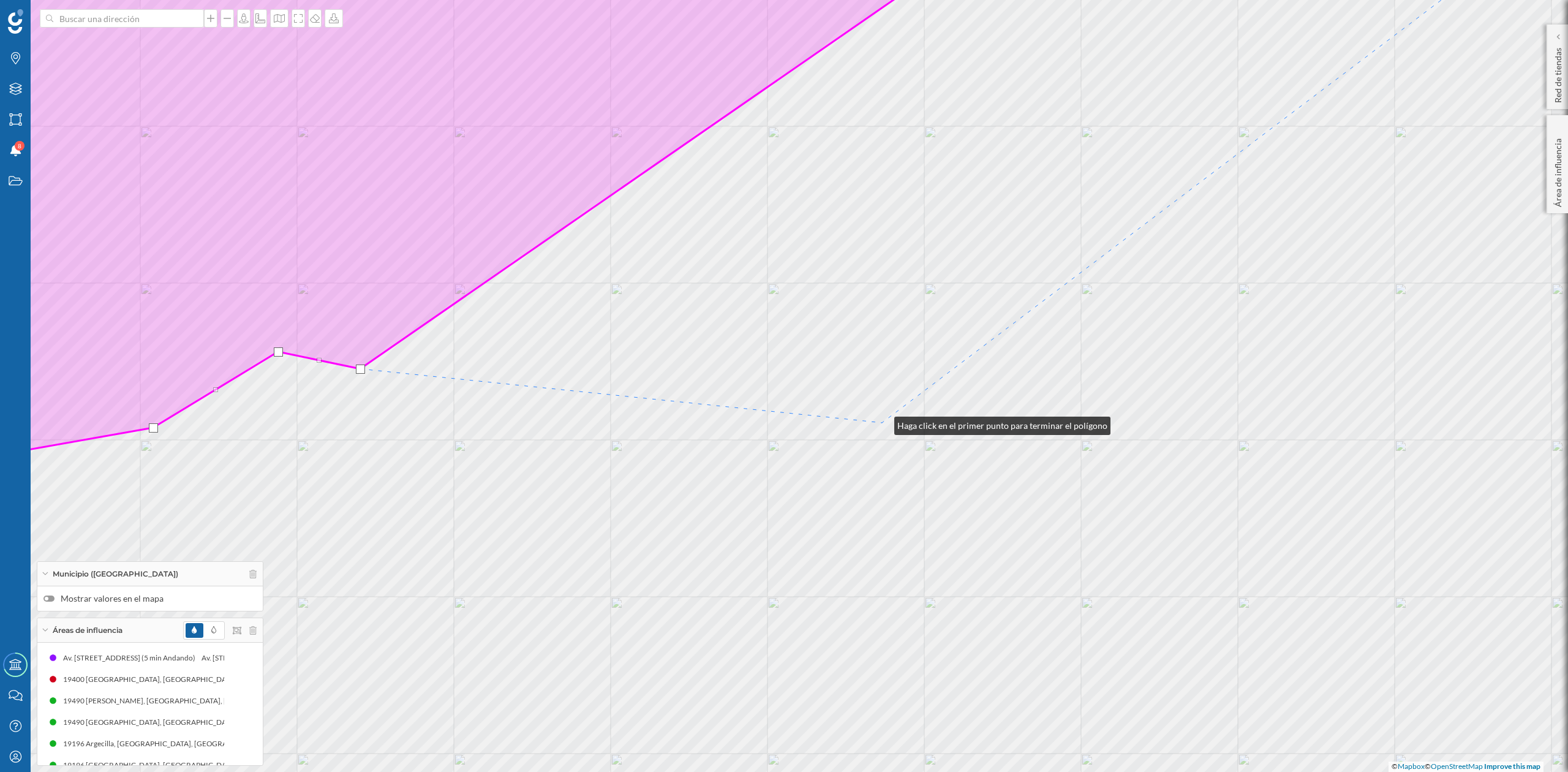
click at [882, 423] on div "© Mapbox © OpenStreetMap Improve this map" at bounding box center [784, 386] width 1568 height 772
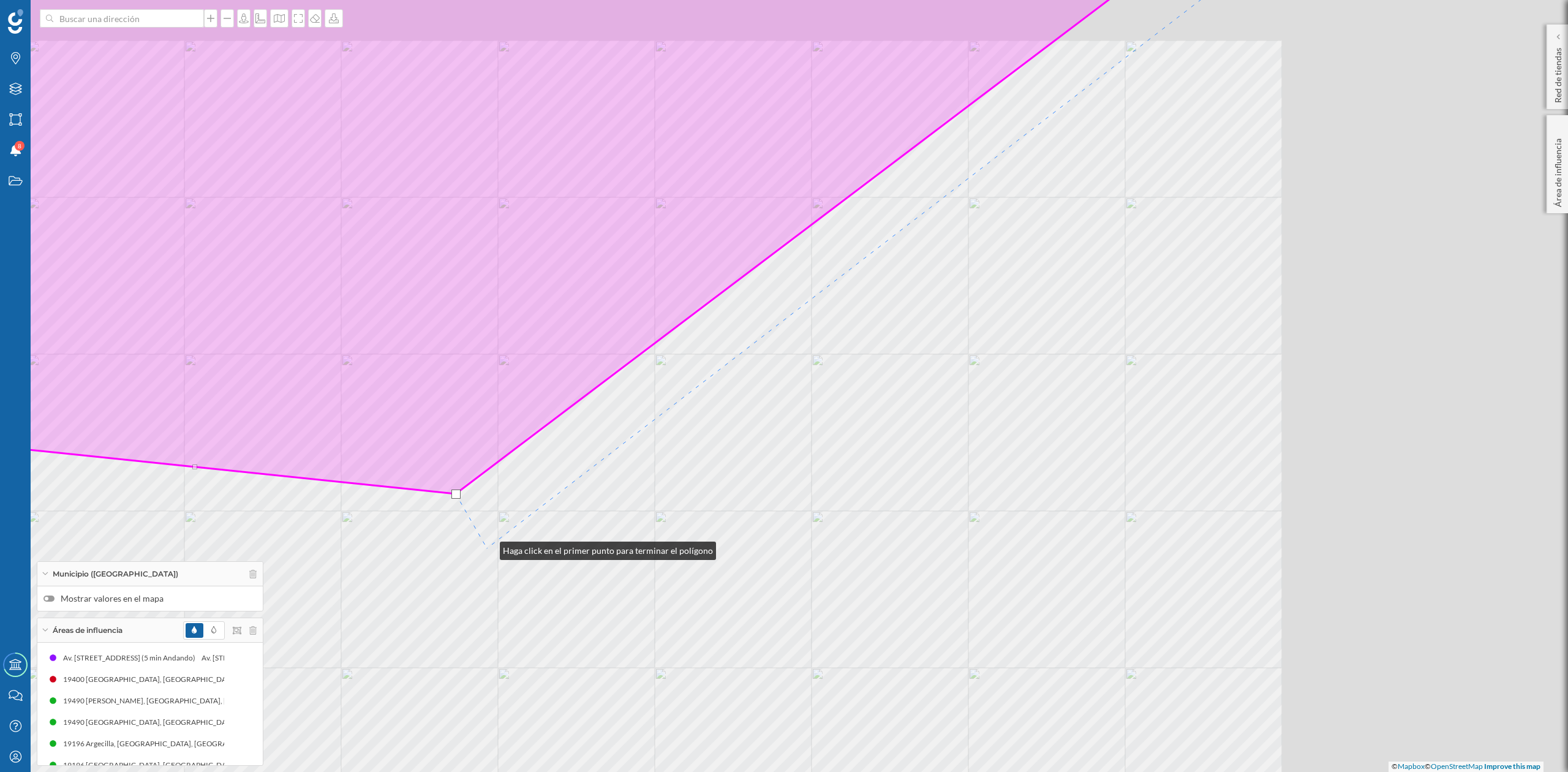
drag, startPoint x: 914, startPoint y: 477, endPoint x: 487, endPoint y: 548, distance: 432.9
click at [487, 548] on div "© Mapbox © OpenStreetMap Improve this map" at bounding box center [784, 386] width 1568 height 772
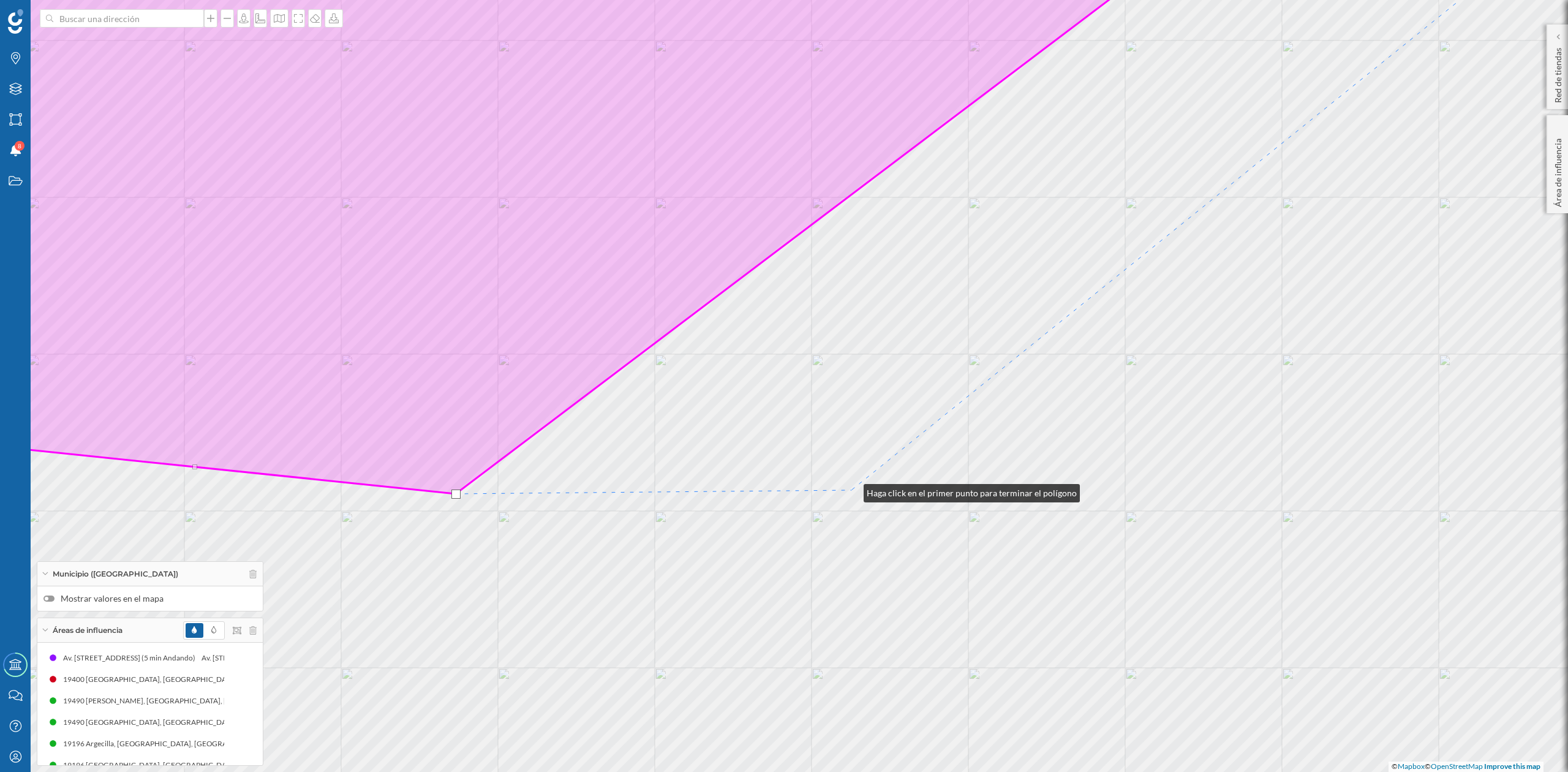
click at [852, 490] on div "© Mapbox © OpenStreetMap Improve this map" at bounding box center [784, 386] width 1568 height 772
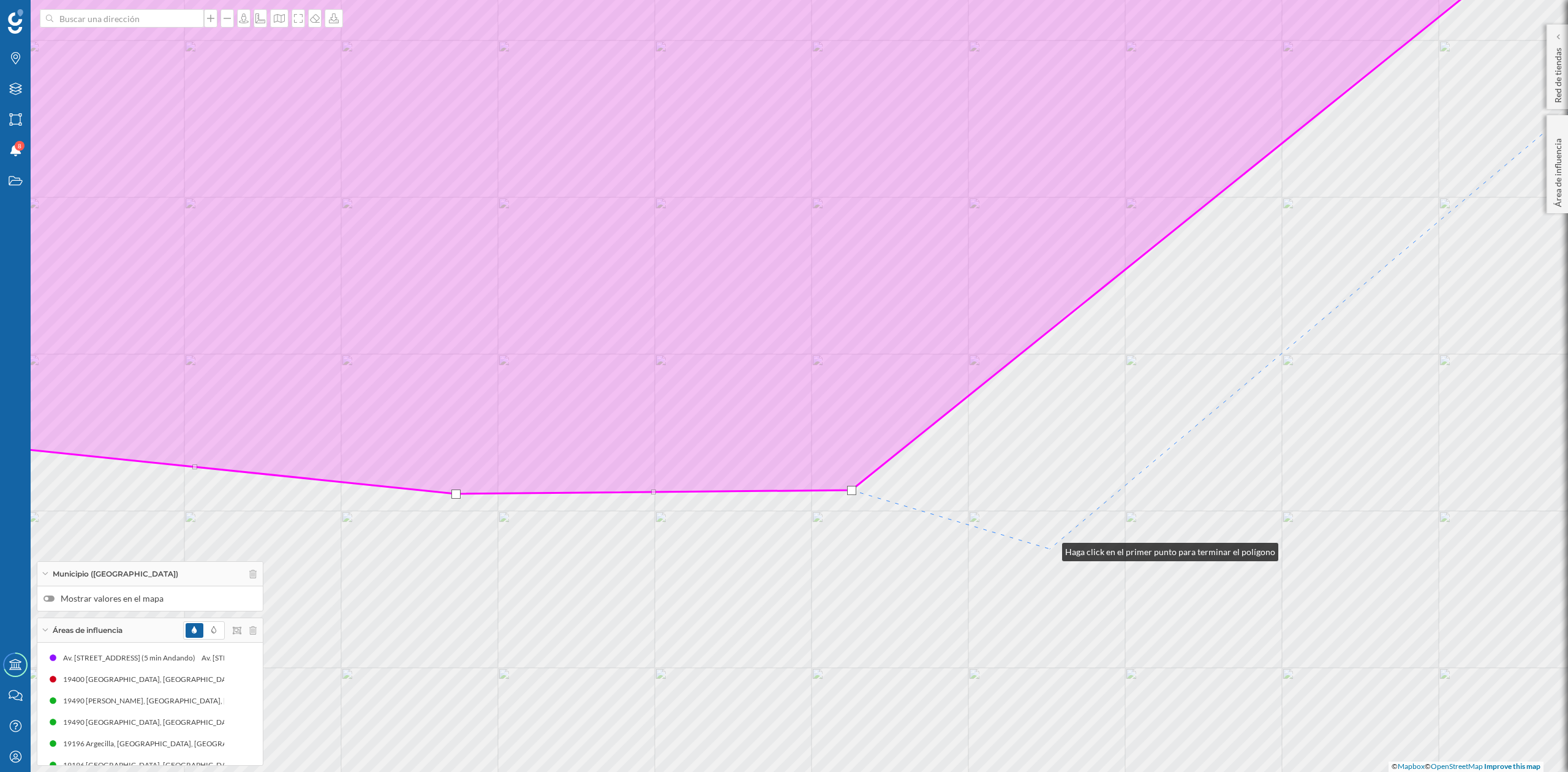
click at [1050, 549] on div "© Mapbox © OpenStreetMap Improve this map" at bounding box center [784, 386] width 1568 height 772
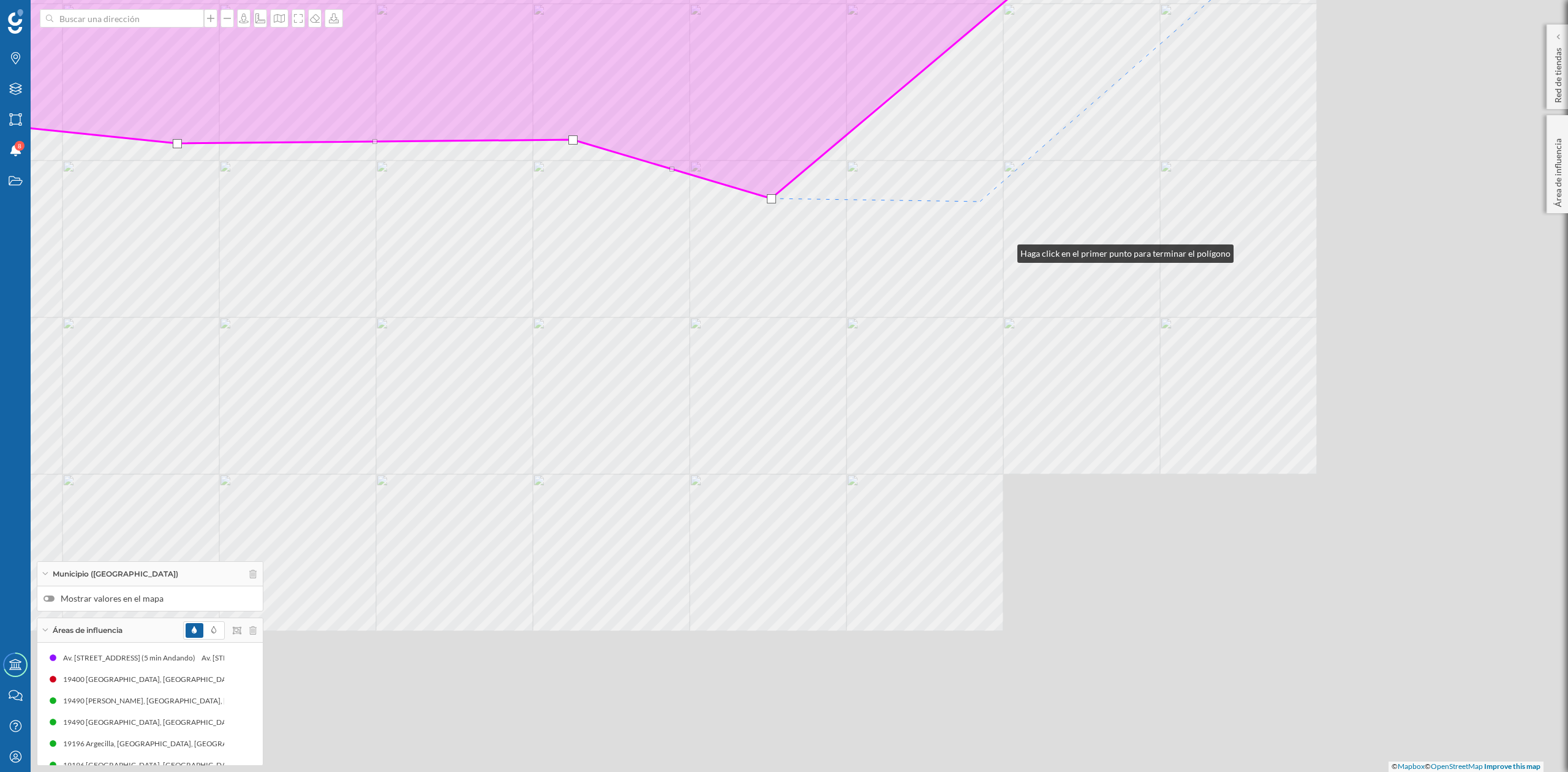
drag, startPoint x: 1284, startPoint y: 601, endPoint x: 934, endPoint y: 251, distance: 495.0
click at [973, 197] on div "© Mapbox © OpenStreetMap Improve this map" at bounding box center [784, 386] width 1568 height 772
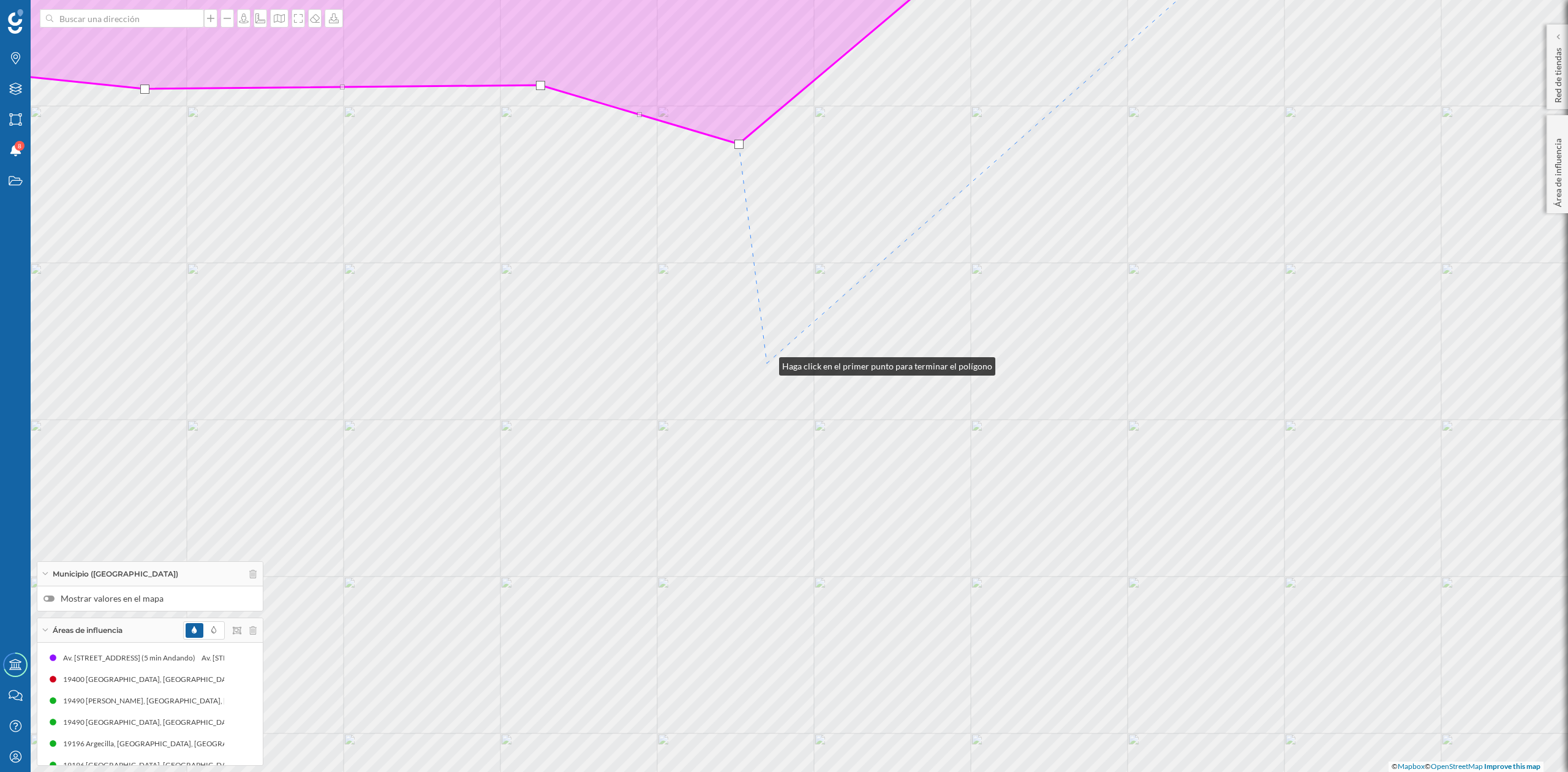
click at [767, 363] on div "© Mapbox © OpenStreetMap Improve this map" at bounding box center [784, 386] width 1568 height 772
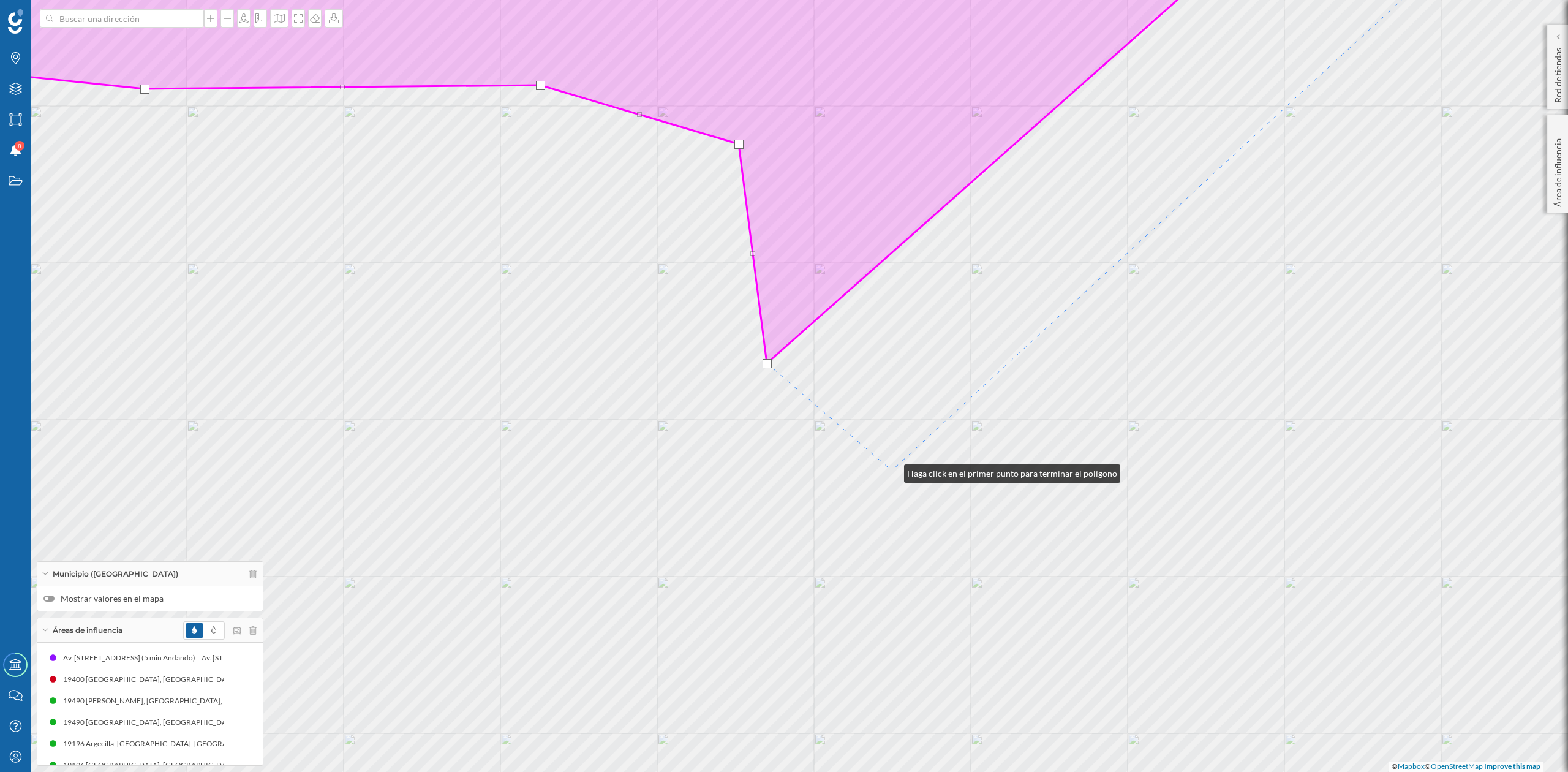
click at [892, 471] on div "© Mapbox © OpenStreetMap Improve this map" at bounding box center [784, 386] width 1568 height 772
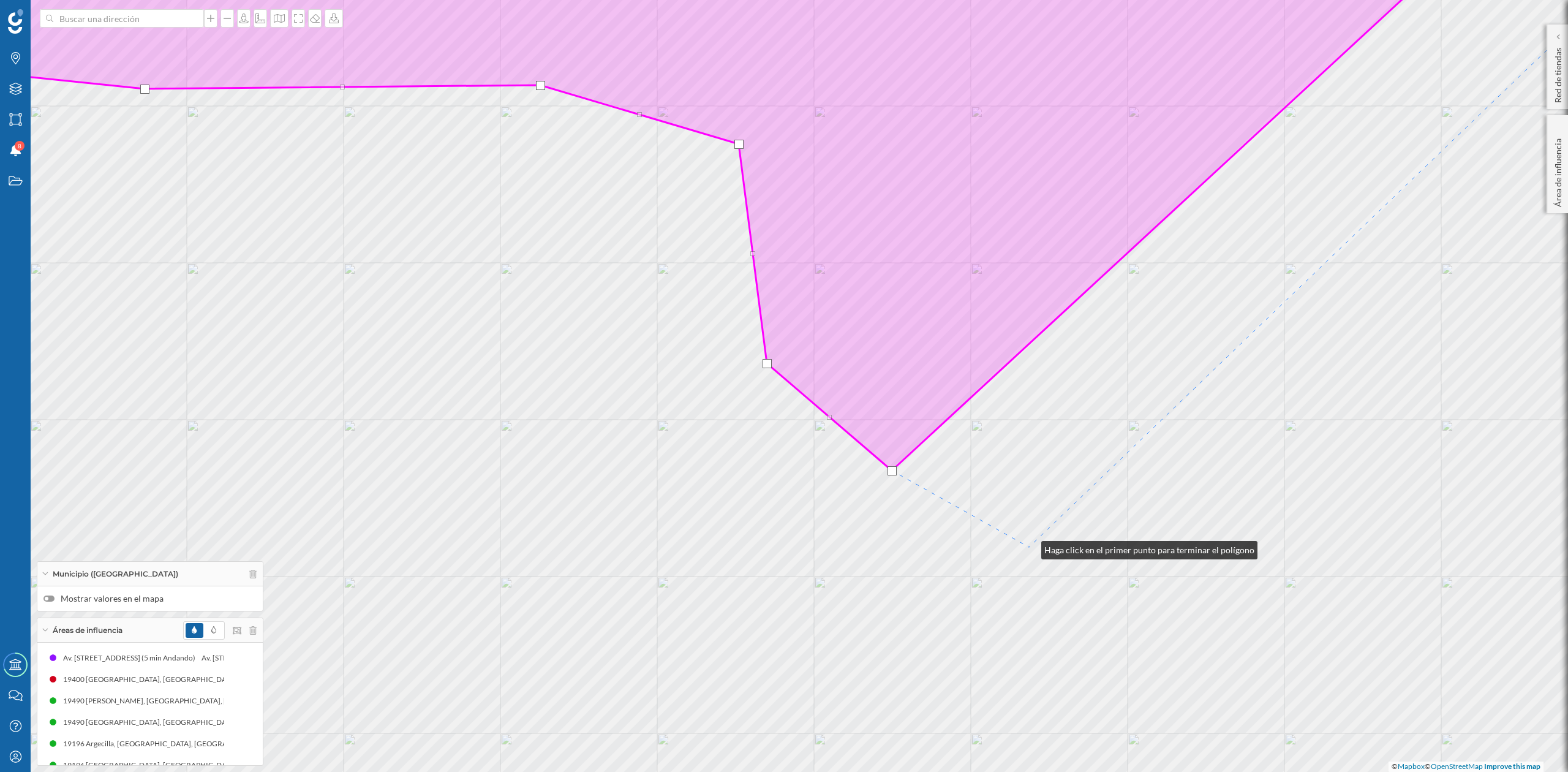
drag, startPoint x: 1029, startPoint y: 547, endPoint x: 767, endPoint y: 207, distance: 429.2
click at [767, 207] on div "© Mapbox © OpenStreetMap Improve this map" at bounding box center [784, 386] width 1568 height 772
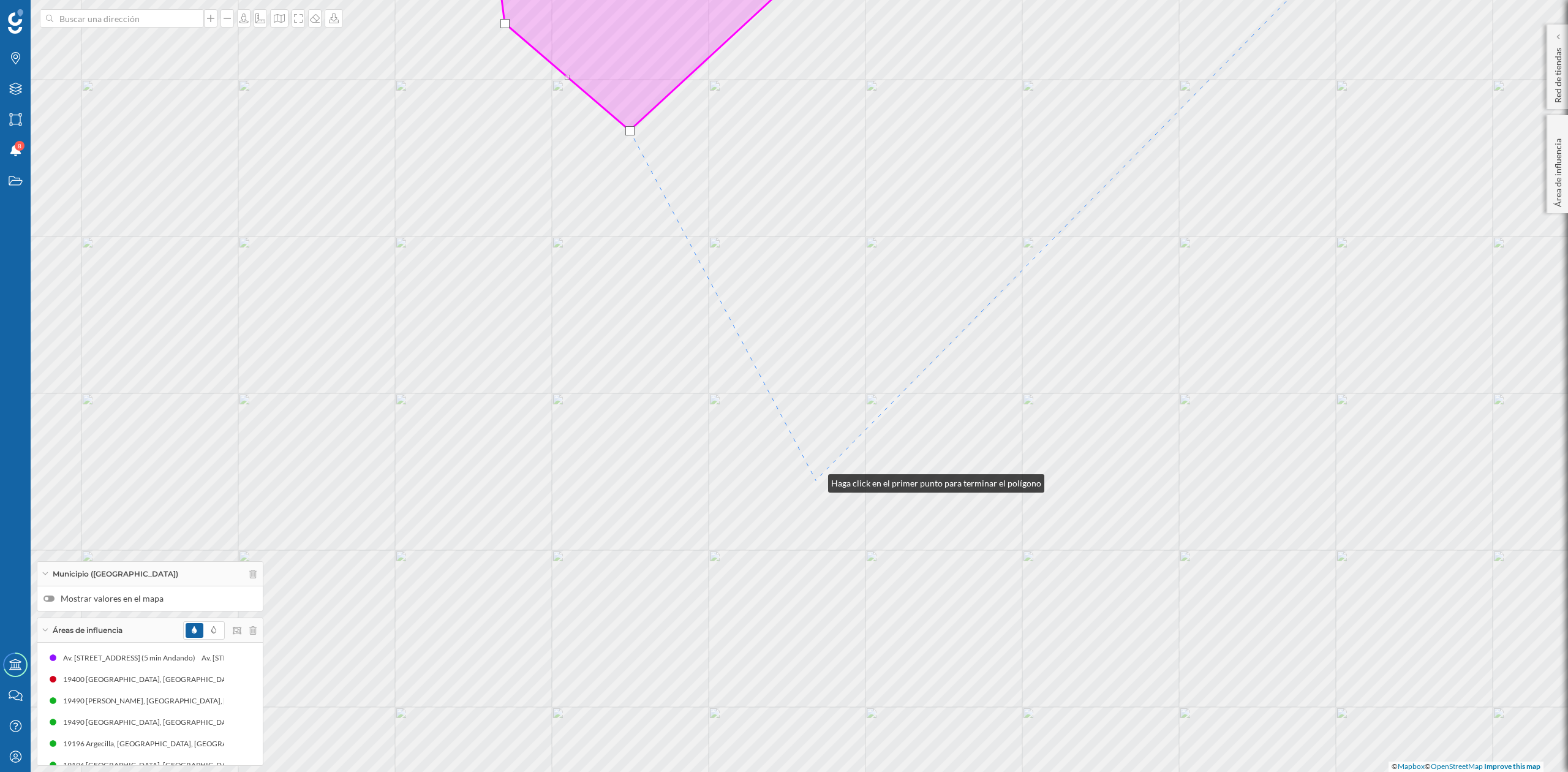
click at [815, 481] on div "© Mapbox © OpenStreetMap Improve this map" at bounding box center [784, 386] width 1568 height 772
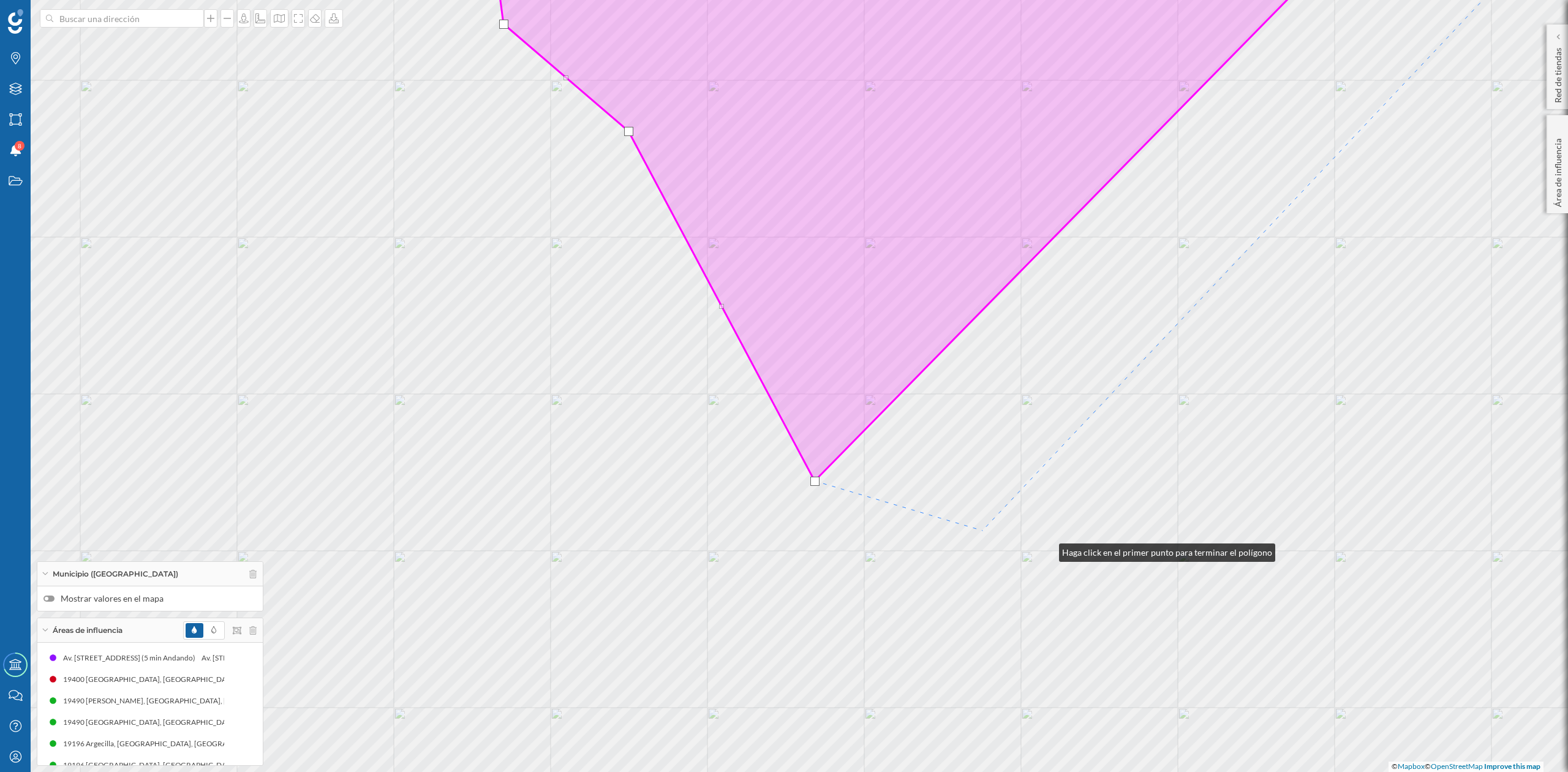
drag, startPoint x: 1047, startPoint y: 550, endPoint x: 815, endPoint y: 115, distance: 493.0
click at [815, 115] on div "© Mapbox © OpenStreetMap Improve this map" at bounding box center [784, 386] width 1568 height 772
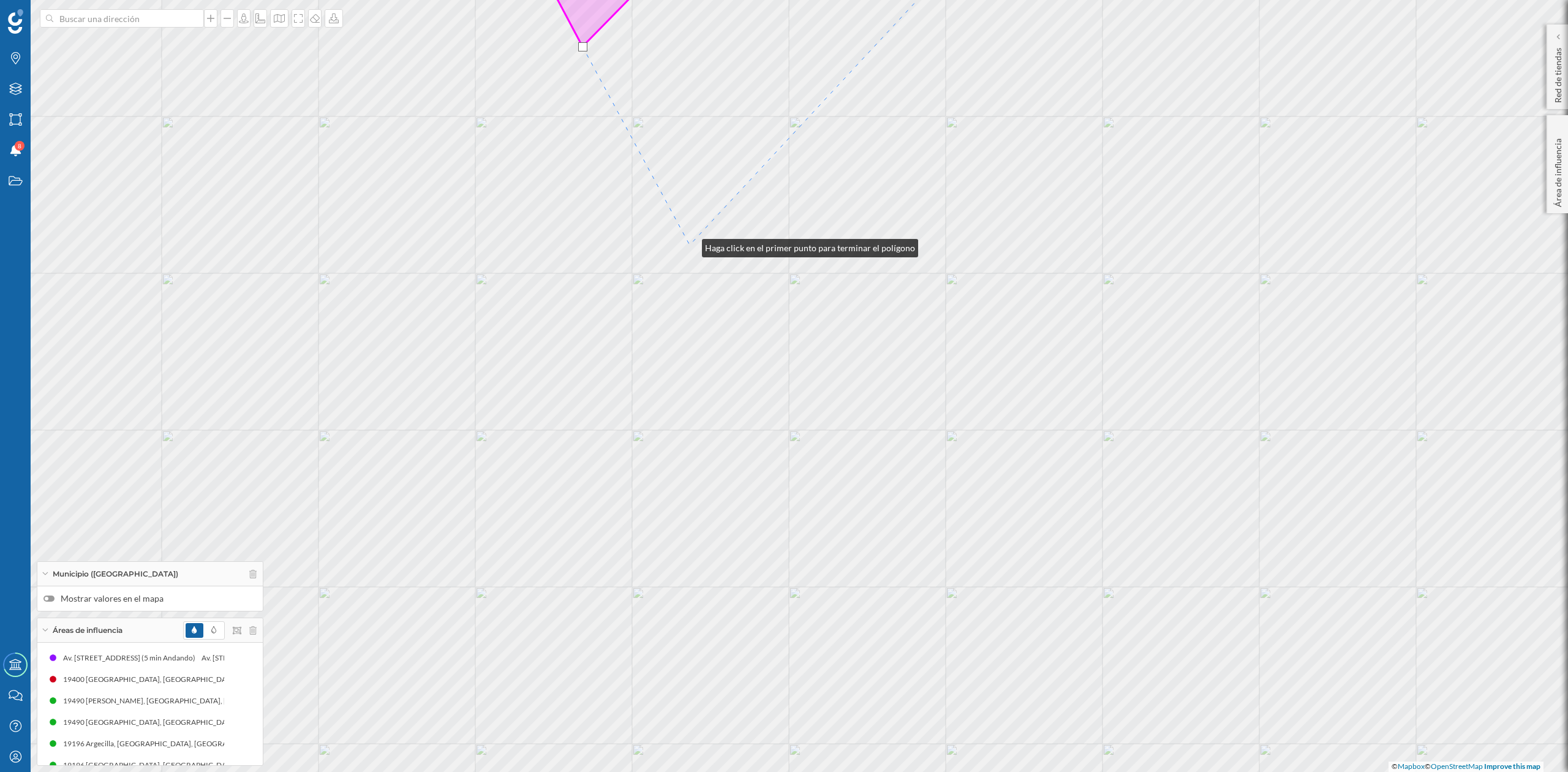
click at [690, 245] on div "© Mapbox © OpenStreetMap Improve this map" at bounding box center [784, 386] width 1568 height 772
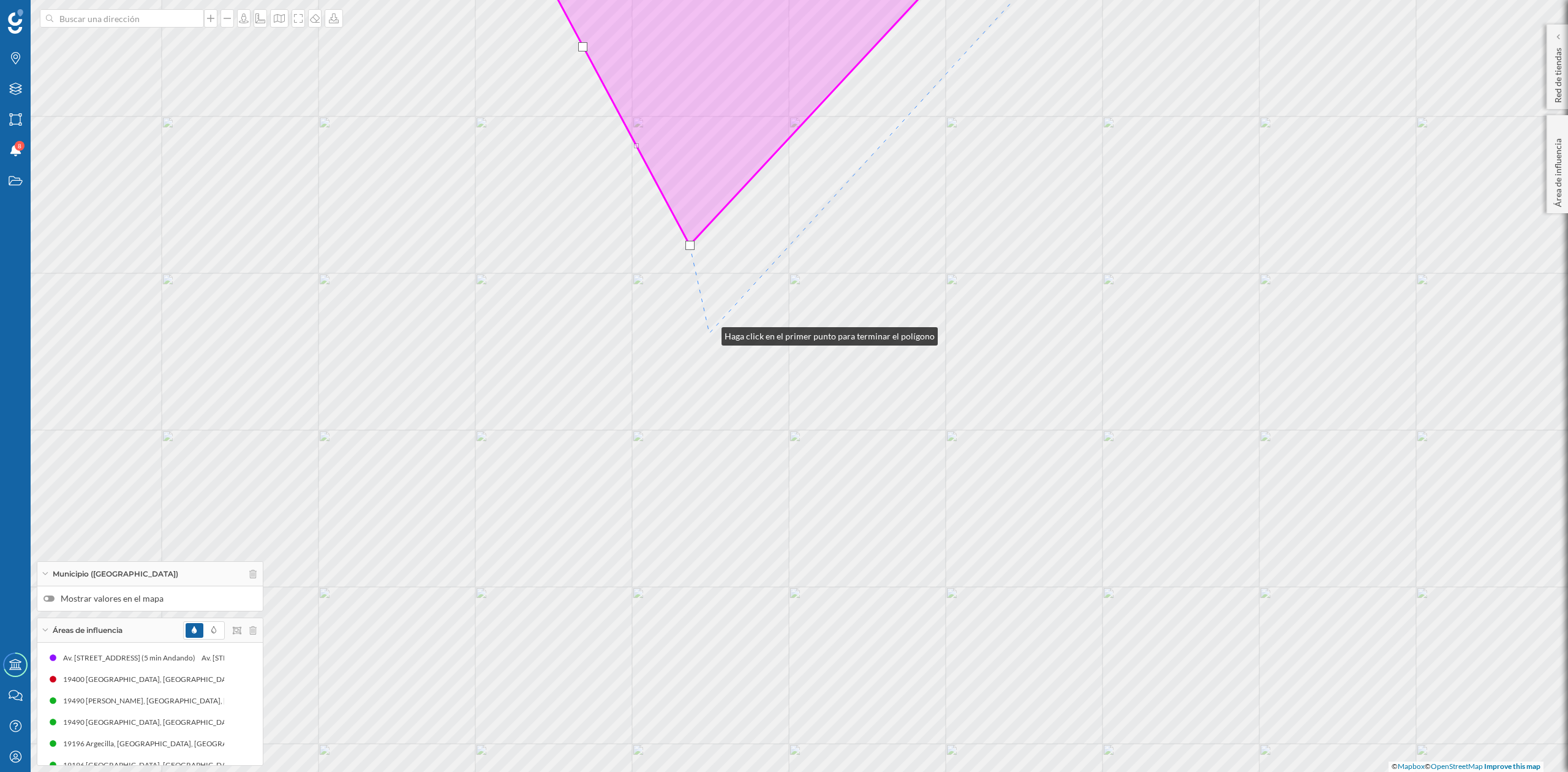
click at [709, 333] on div "© Mapbox © OpenStreetMap Improve this map" at bounding box center [784, 386] width 1568 height 772
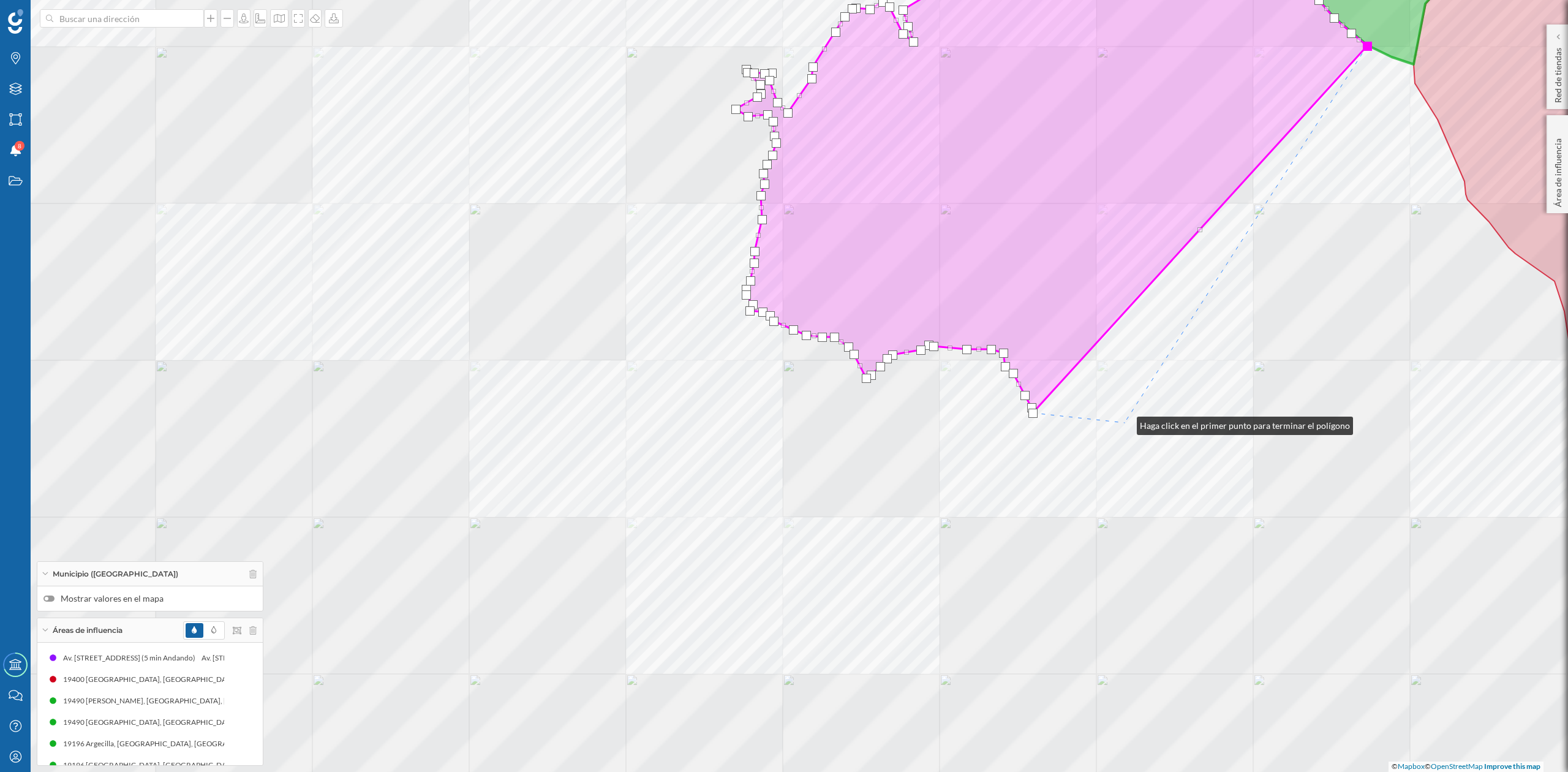
drag, startPoint x: 1125, startPoint y: 423, endPoint x: 781, endPoint y: 430, distance: 344.1
click at [805, 457] on div "© Mapbox © OpenStreetMap Improve this map" at bounding box center [784, 386] width 1568 height 772
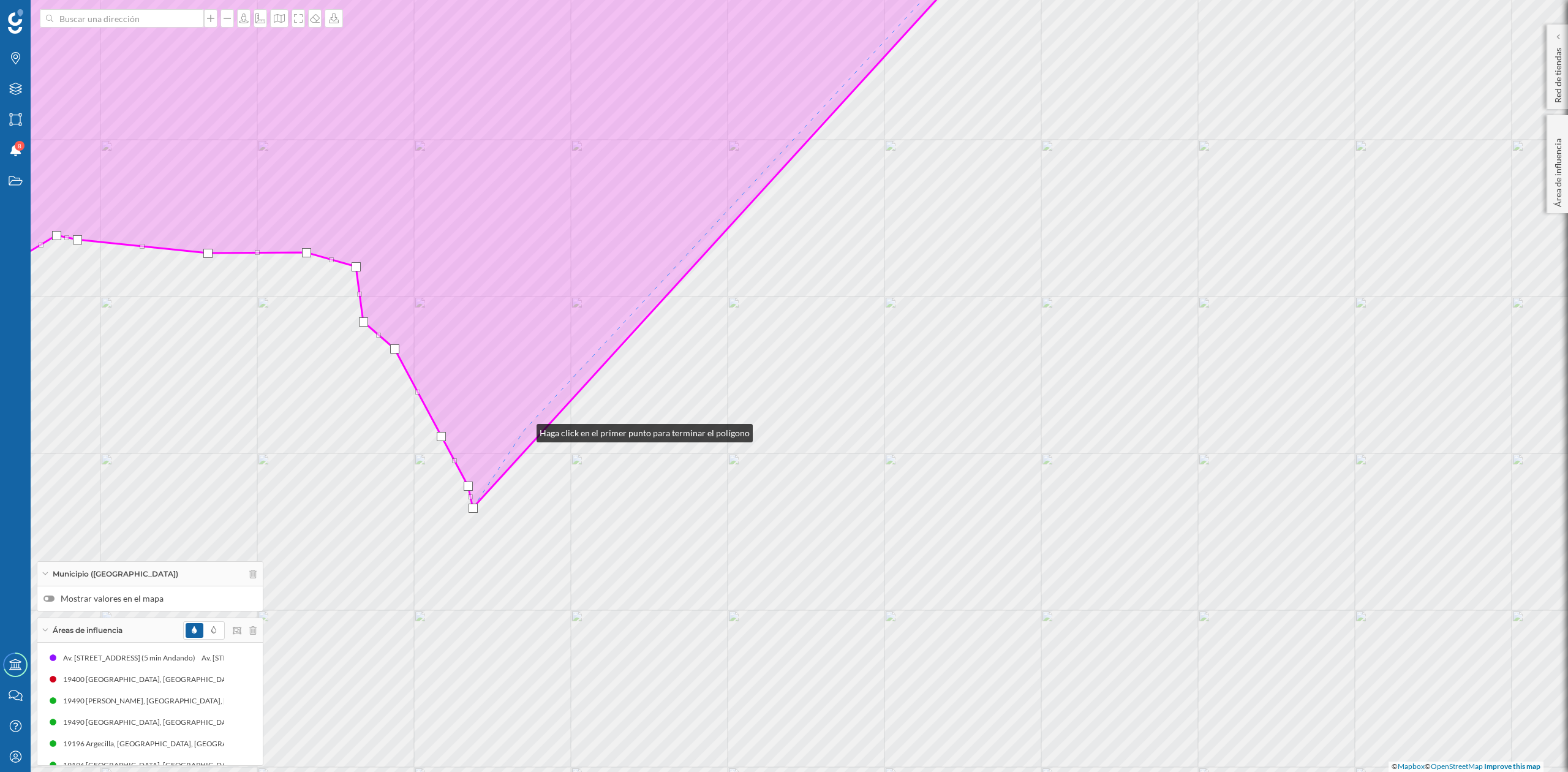
click at [525, 429] on icon at bounding box center [425, 215] width 1167 height 587
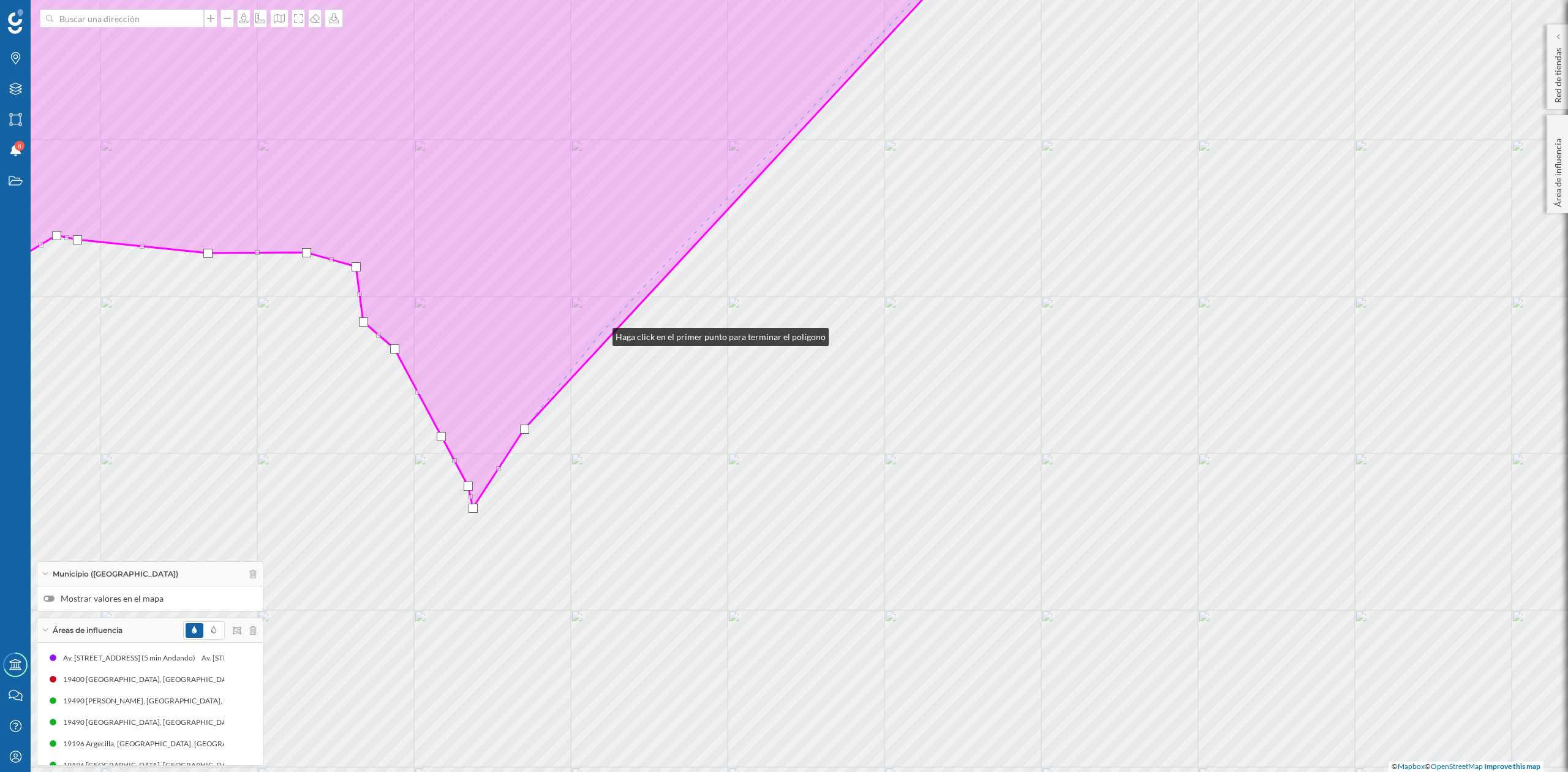
click at [602, 333] on icon at bounding box center [419, 215] width 1154 height 587
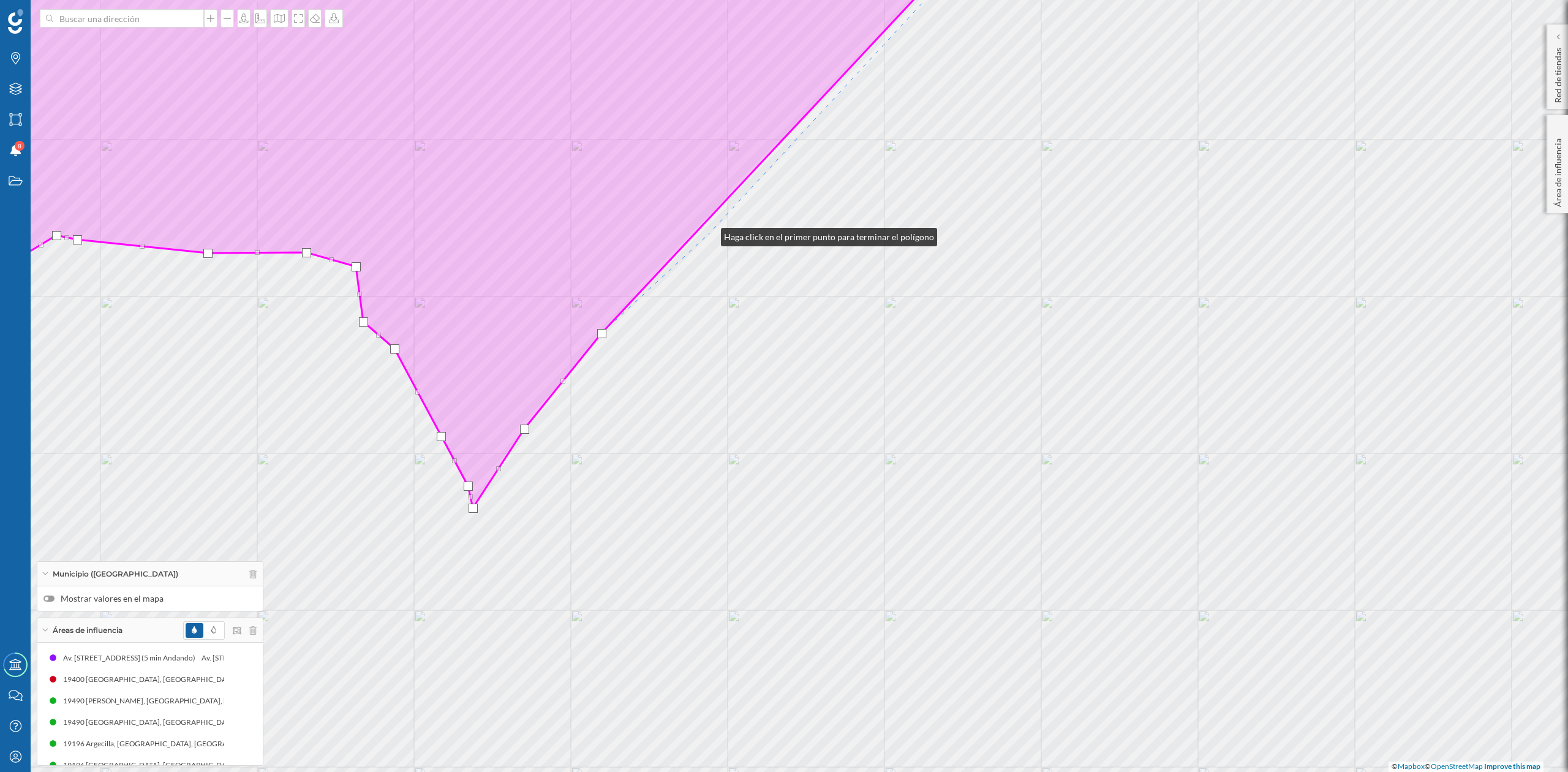
click at [709, 234] on div "© Mapbox © OpenStreetMap Improve this map" at bounding box center [784, 386] width 1568 height 772
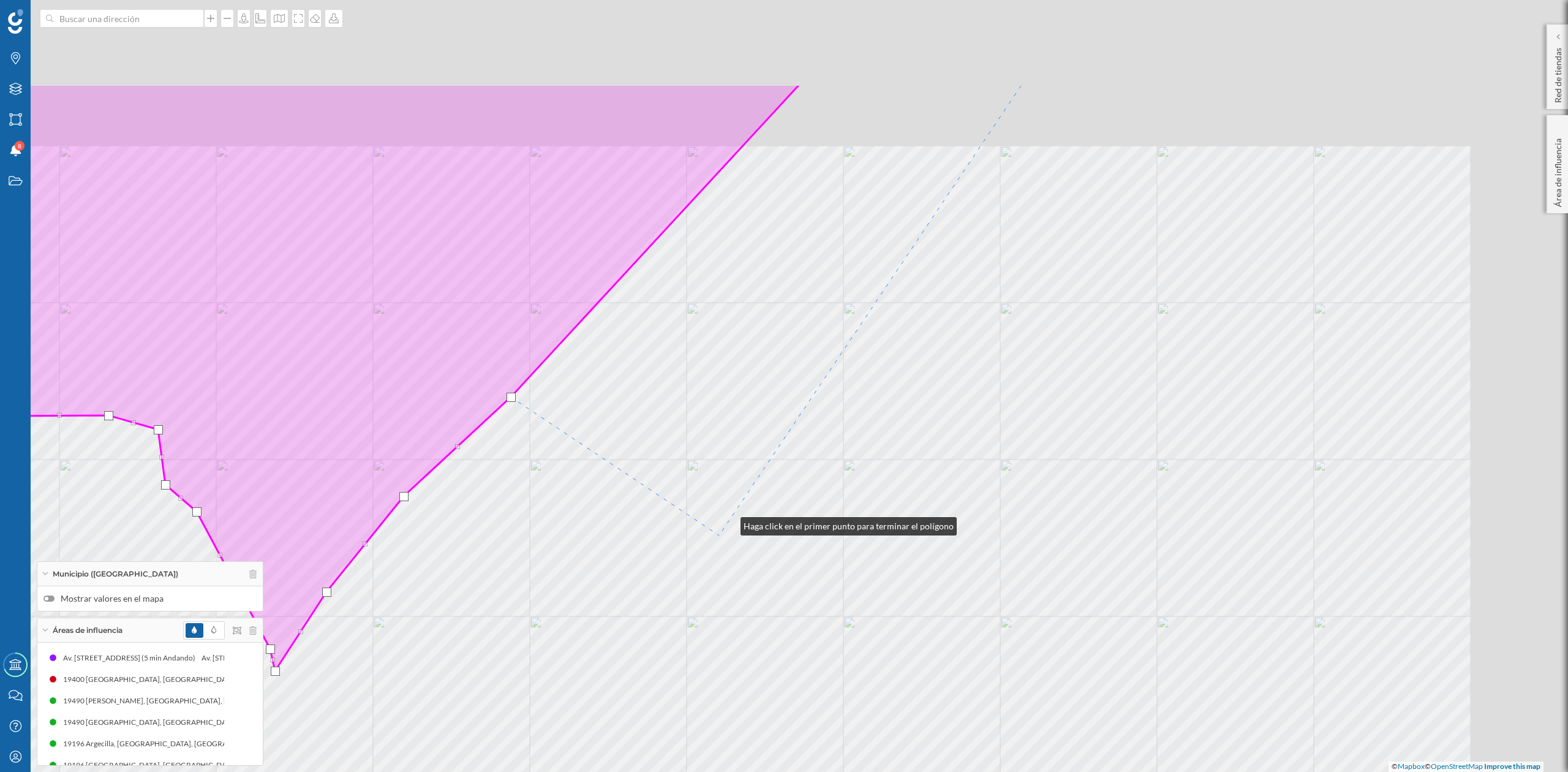
drag, startPoint x: 927, startPoint y: 361, endPoint x: 699, endPoint y: 528, distance: 282.6
click at [712, 541] on div "© Mapbox © OpenStreetMap Improve this map" at bounding box center [784, 386] width 1568 height 772
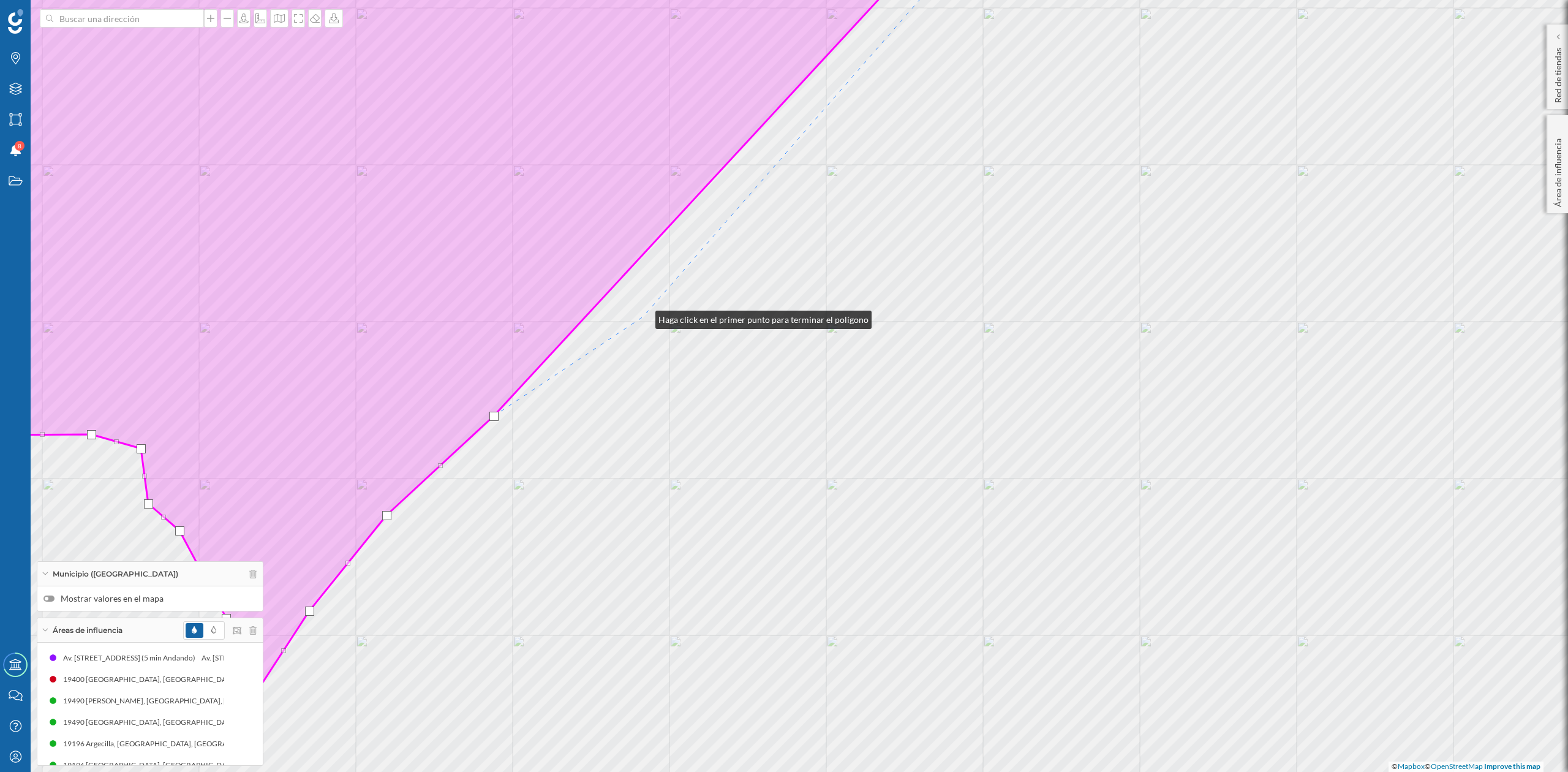
click at [643, 317] on div "© Mapbox © OpenStreetMap Improve this map" at bounding box center [784, 386] width 1568 height 772
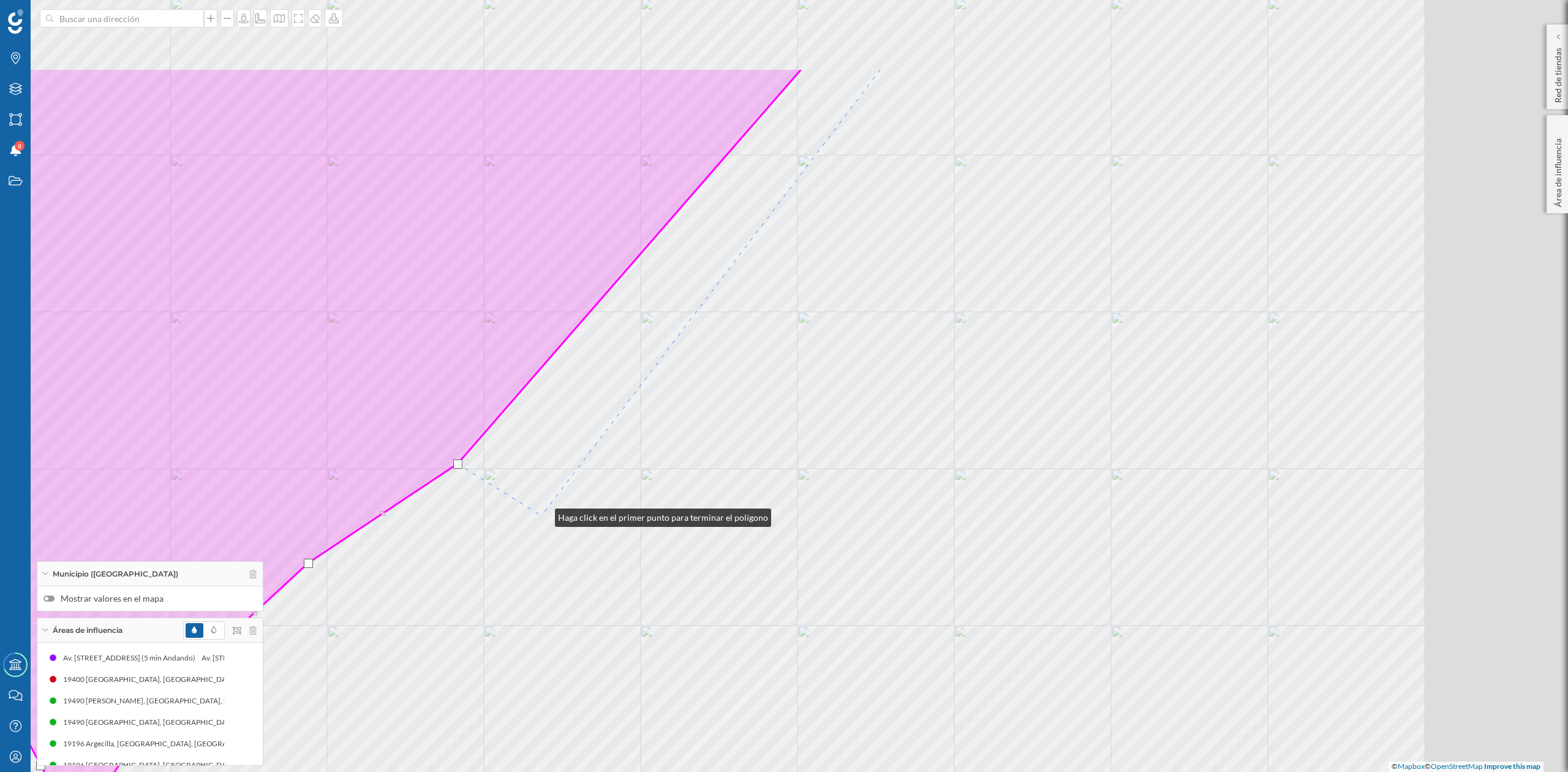
drag, startPoint x: 728, startPoint y: 368, endPoint x: 543, endPoint y: 515, distance: 236.3
click at [543, 515] on div "© Mapbox © OpenStreetMap Improve this map" at bounding box center [784, 386] width 1568 height 772
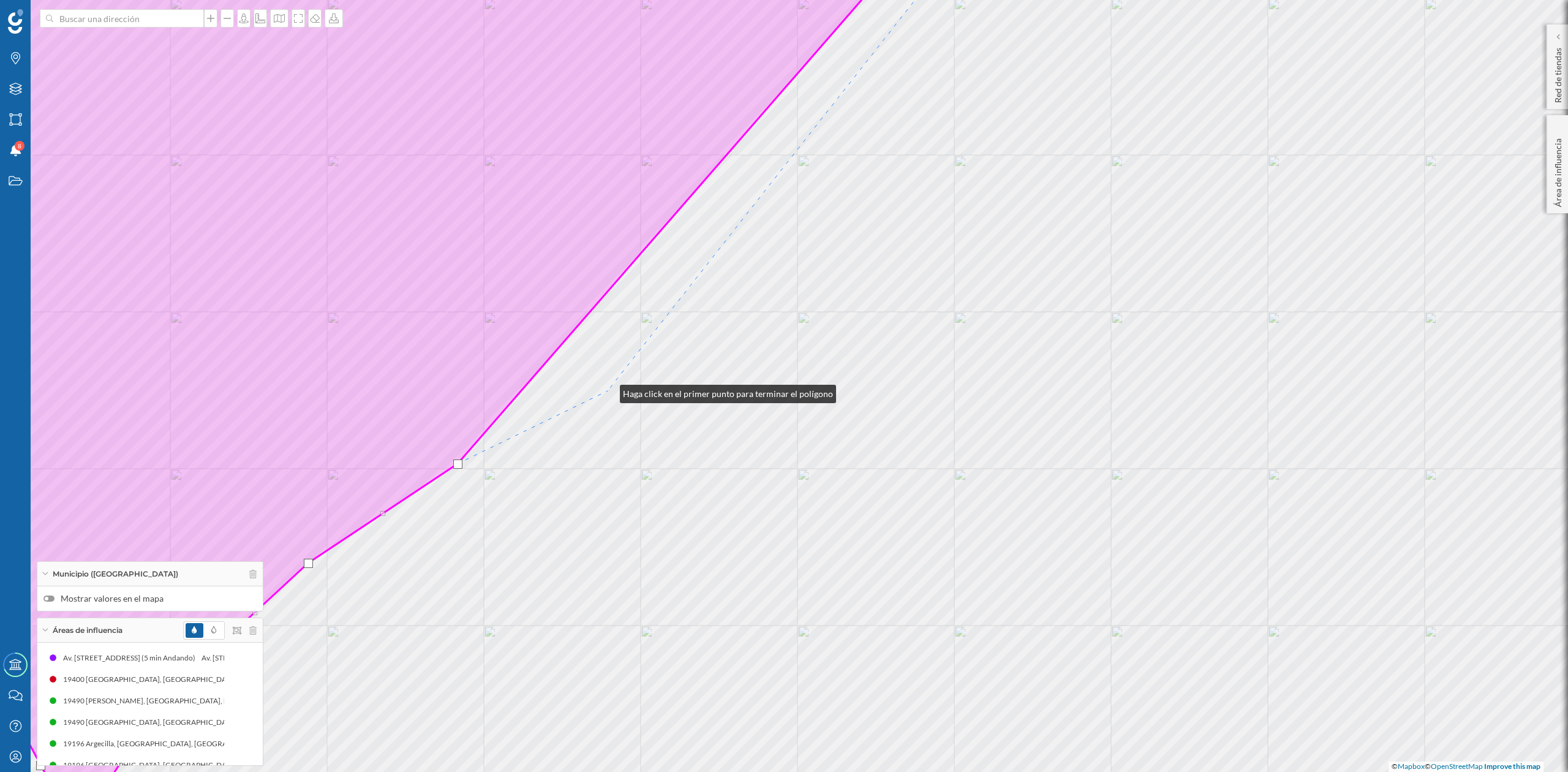
click at [607, 391] on div "© Mapbox © OpenStreetMap Improve this map" at bounding box center [784, 386] width 1568 height 772
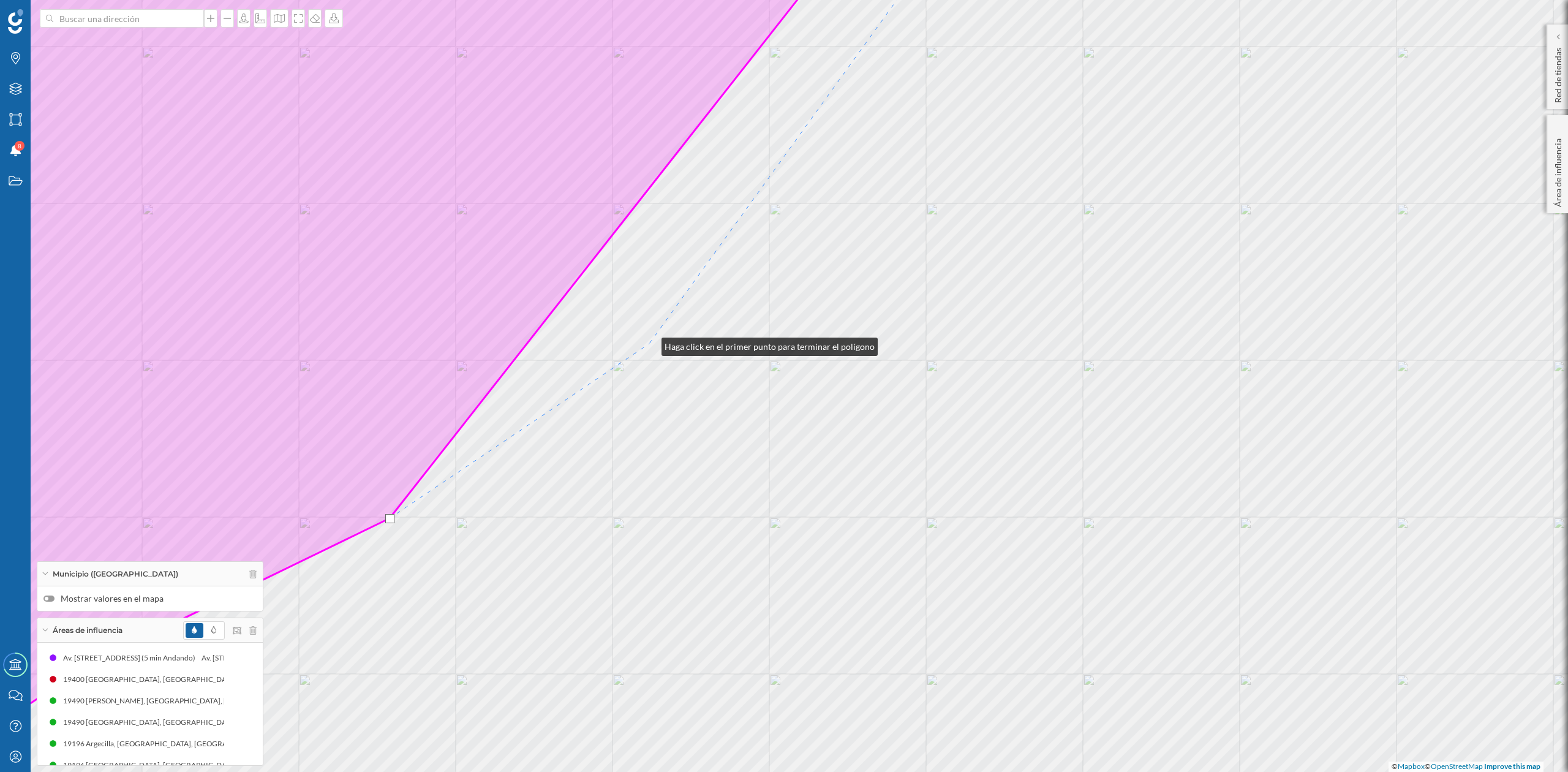
click at [650, 344] on div "© Mapbox © OpenStreetMap Improve this map" at bounding box center [784, 386] width 1568 height 772
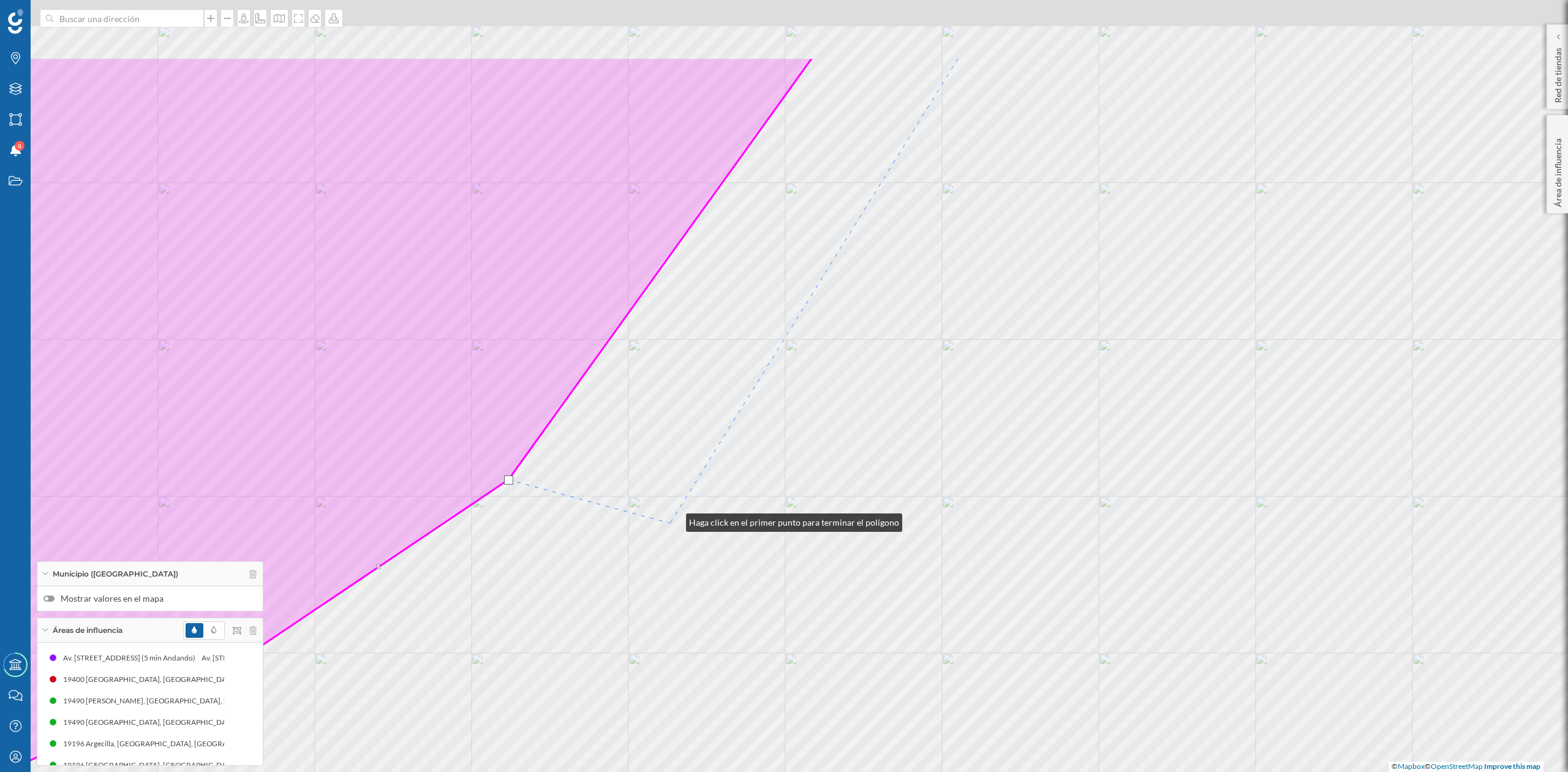
drag, startPoint x: 815, startPoint y: 384, endPoint x: 669, endPoint y: 525, distance: 203.0
click at [670, 525] on div "© Mapbox © OpenStreetMap Improve this map" at bounding box center [784, 386] width 1568 height 772
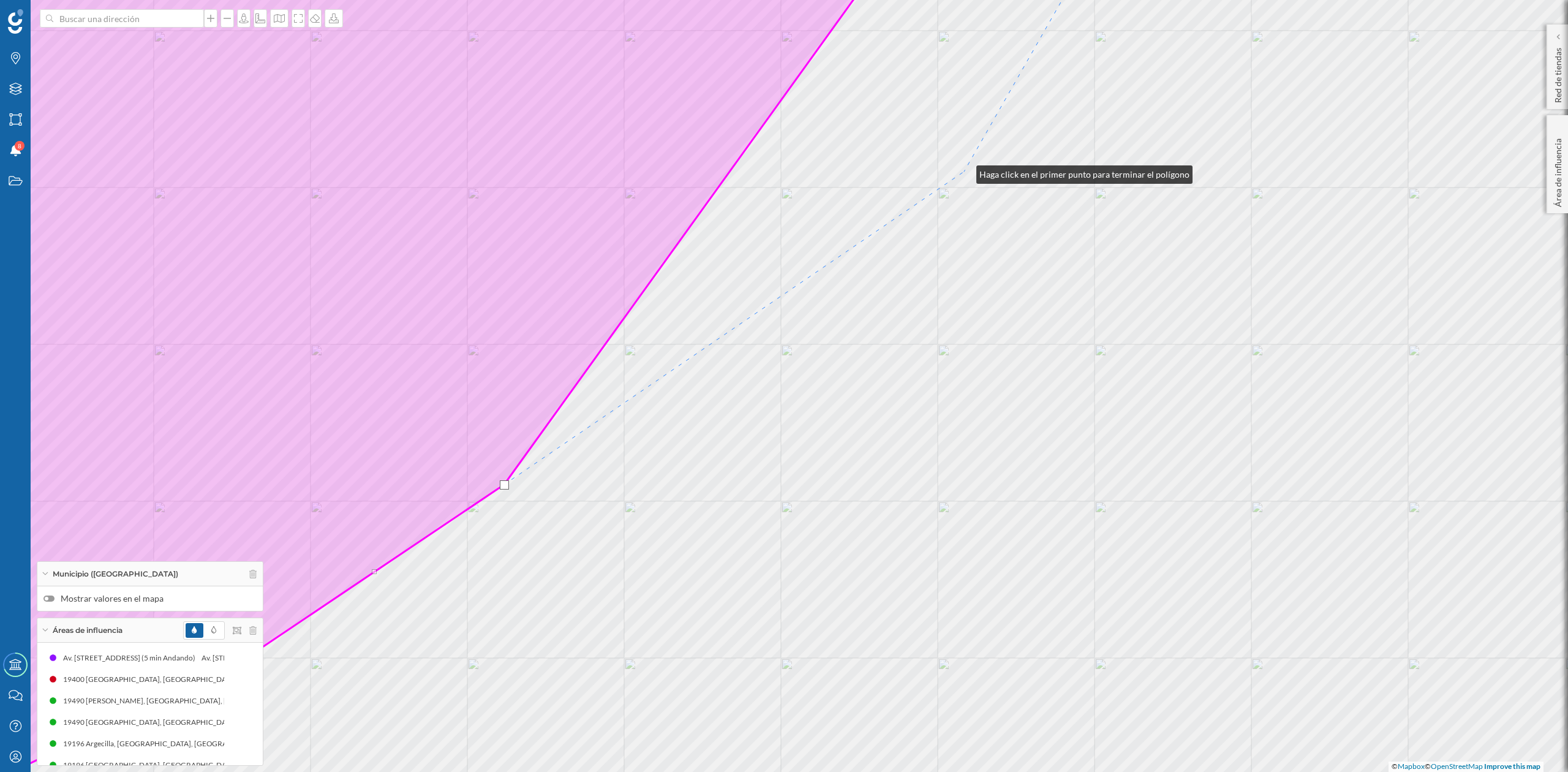
click at [965, 172] on div "© Mapbox © OpenStreetMap Improve this map" at bounding box center [784, 386] width 1568 height 772
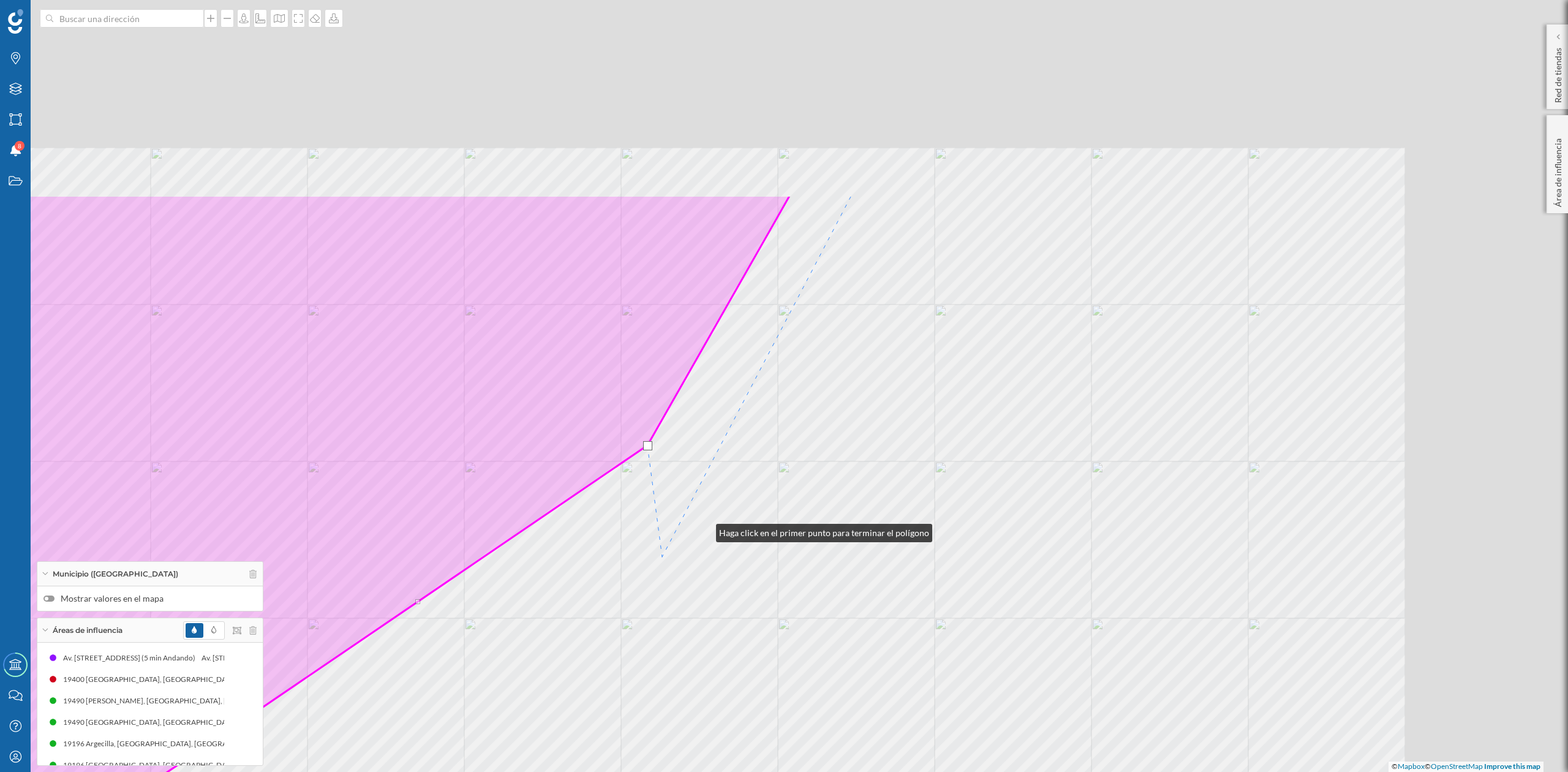
drag, startPoint x: 1021, startPoint y: 256, endPoint x: 646, endPoint y: 571, distance: 489.7
click at [646, 571] on div "© Mapbox © OpenStreetMap Improve this map" at bounding box center [784, 386] width 1568 height 772
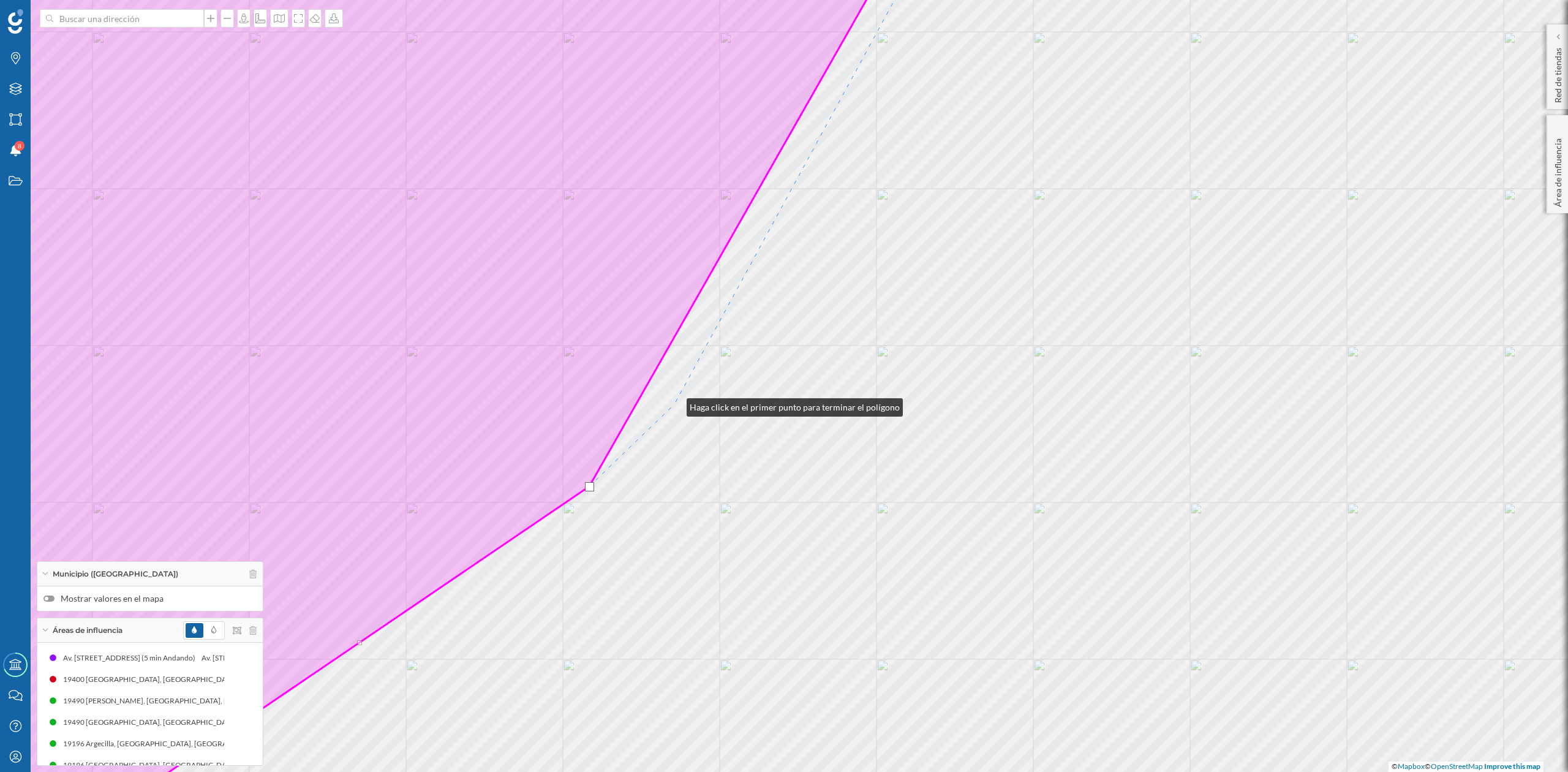
click at [675, 405] on div "© Mapbox © OpenStreetMap Improve this map" at bounding box center [784, 386] width 1568 height 772
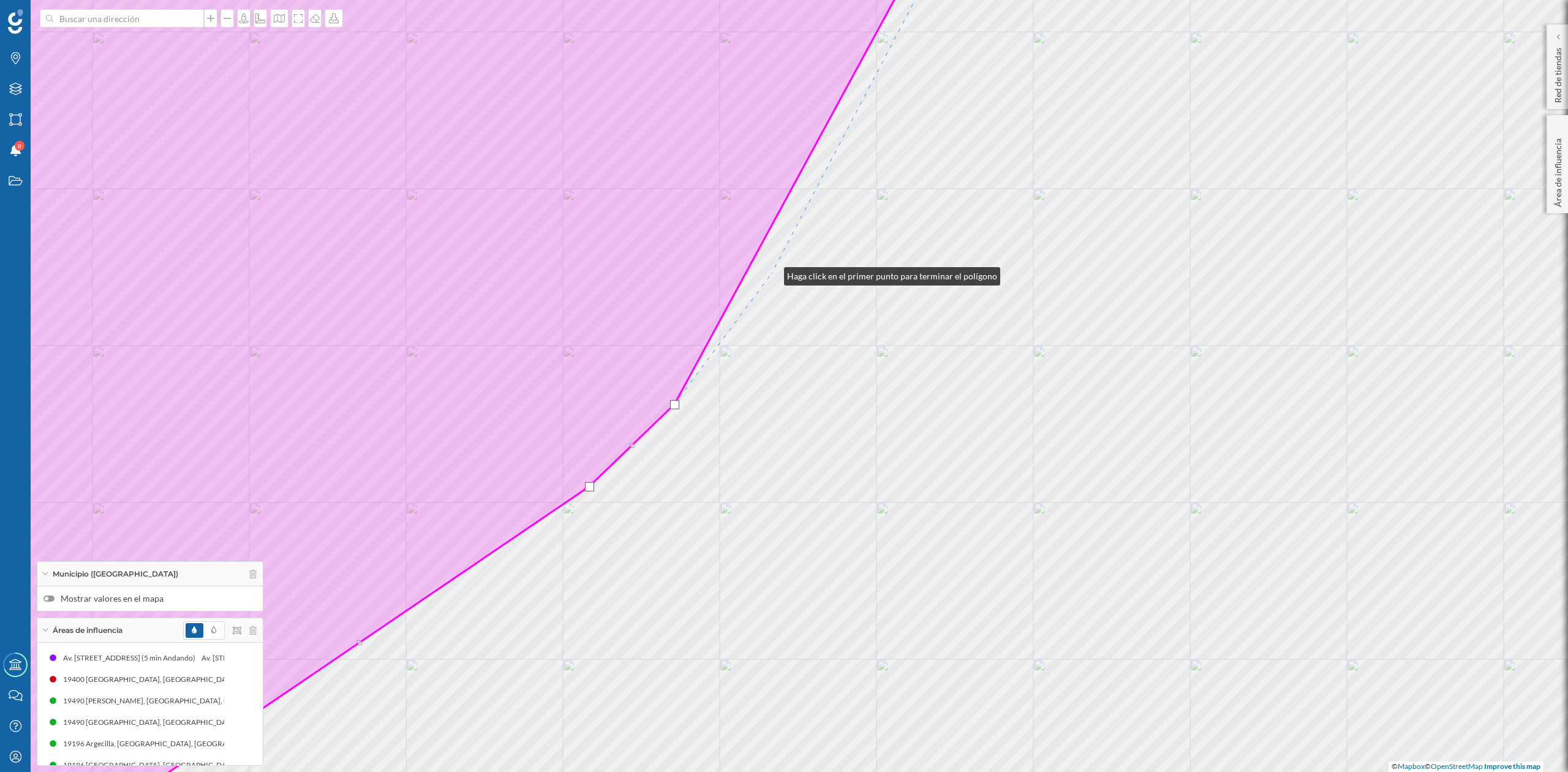
click at [772, 274] on div "© Mapbox © OpenStreetMap Improve this map" at bounding box center [784, 386] width 1568 height 772
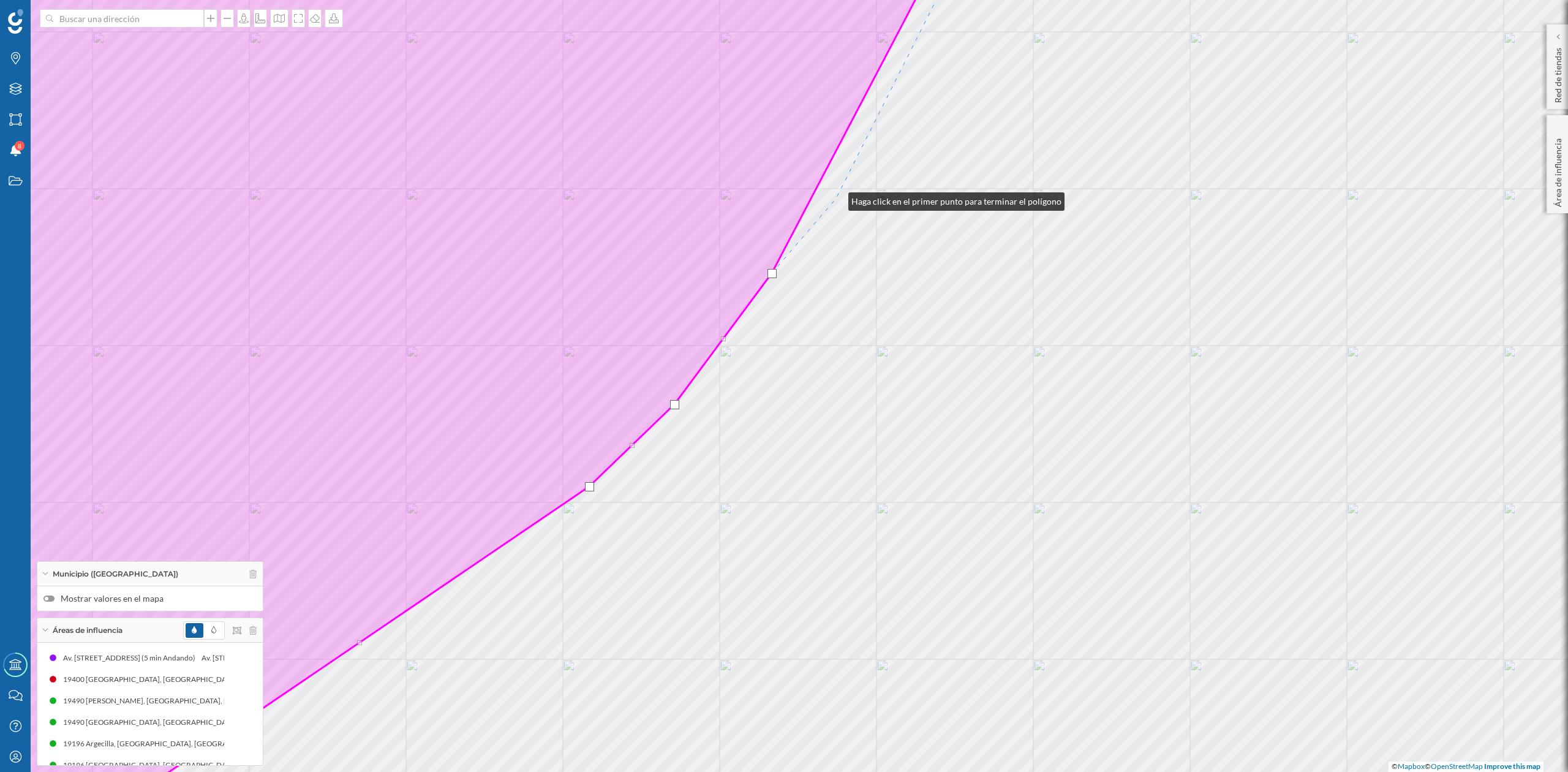
click at [836, 199] on div "© Mapbox © OpenStreetMap Improve this map" at bounding box center [784, 386] width 1568 height 772
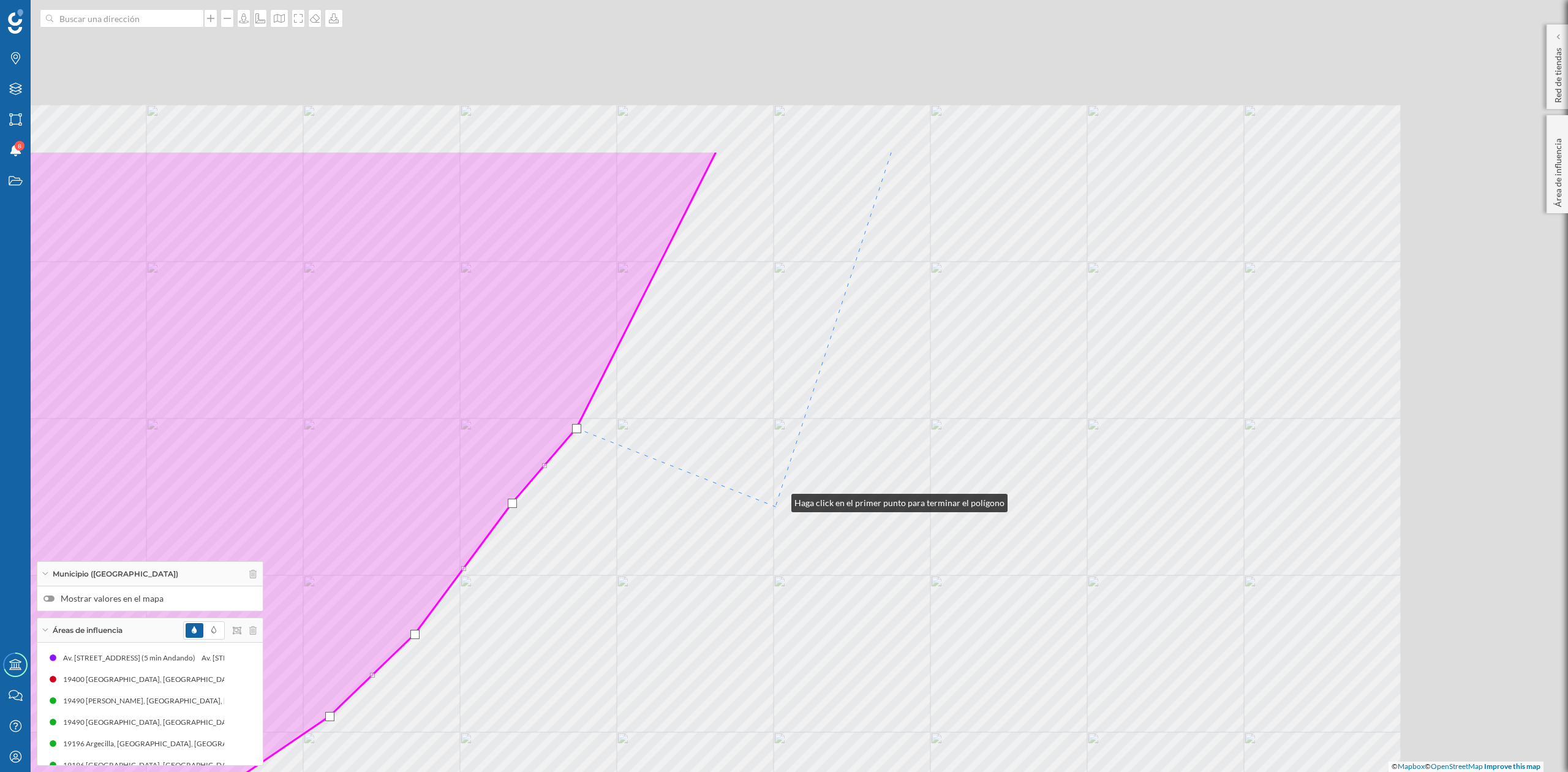
drag, startPoint x: 1039, startPoint y: 270, endPoint x: 776, endPoint y: 509, distance: 355.4
click at [776, 504] on div "© Mapbox © OpenStreetMap Improve this map" at bounding box center [784, 386] width 1568 height 772
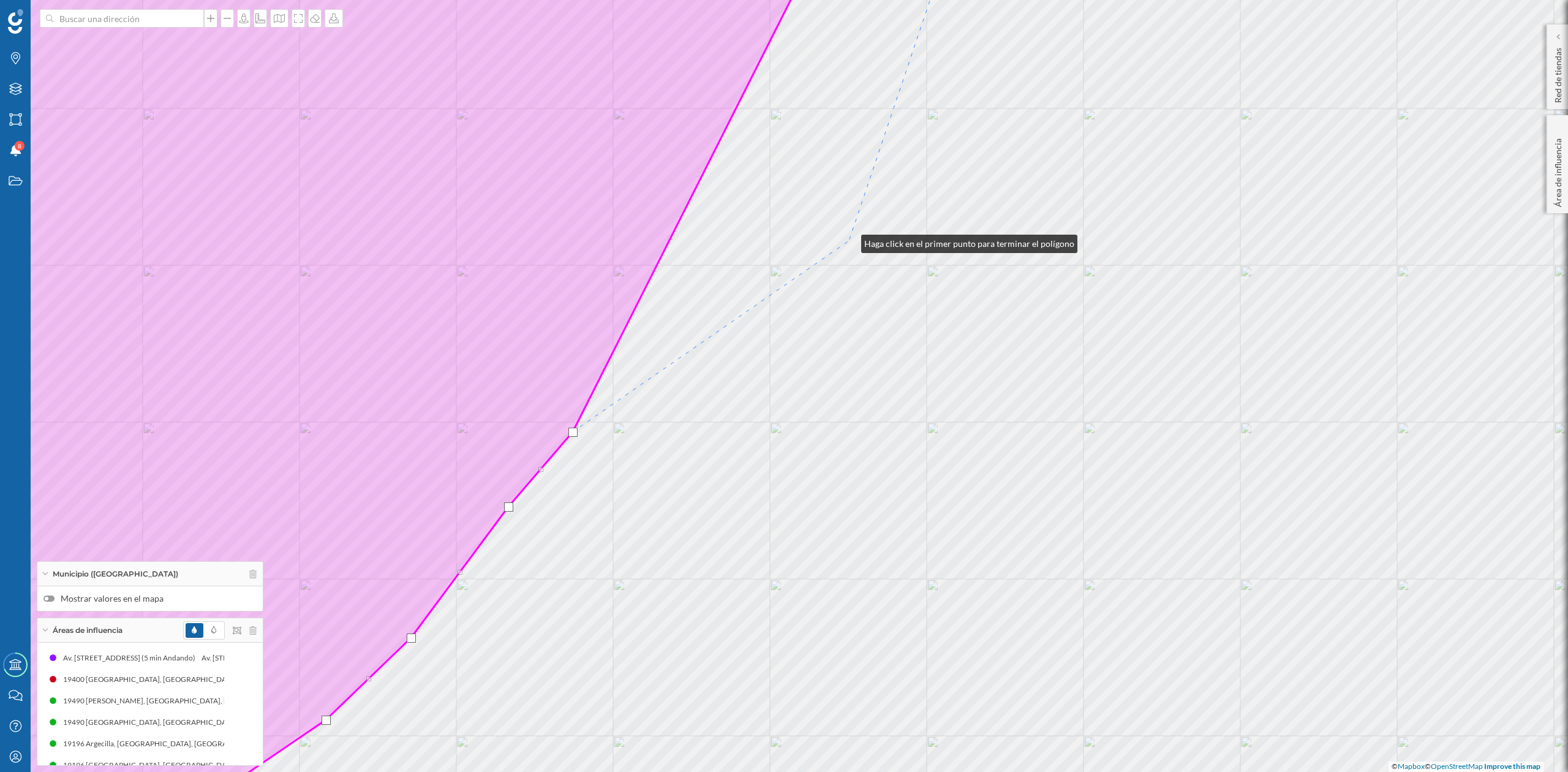
click at [849, 241] on div "© Mapbox © OpenStreetMap Improve this map" at bounding box center [784, 386] width 1568 height 772
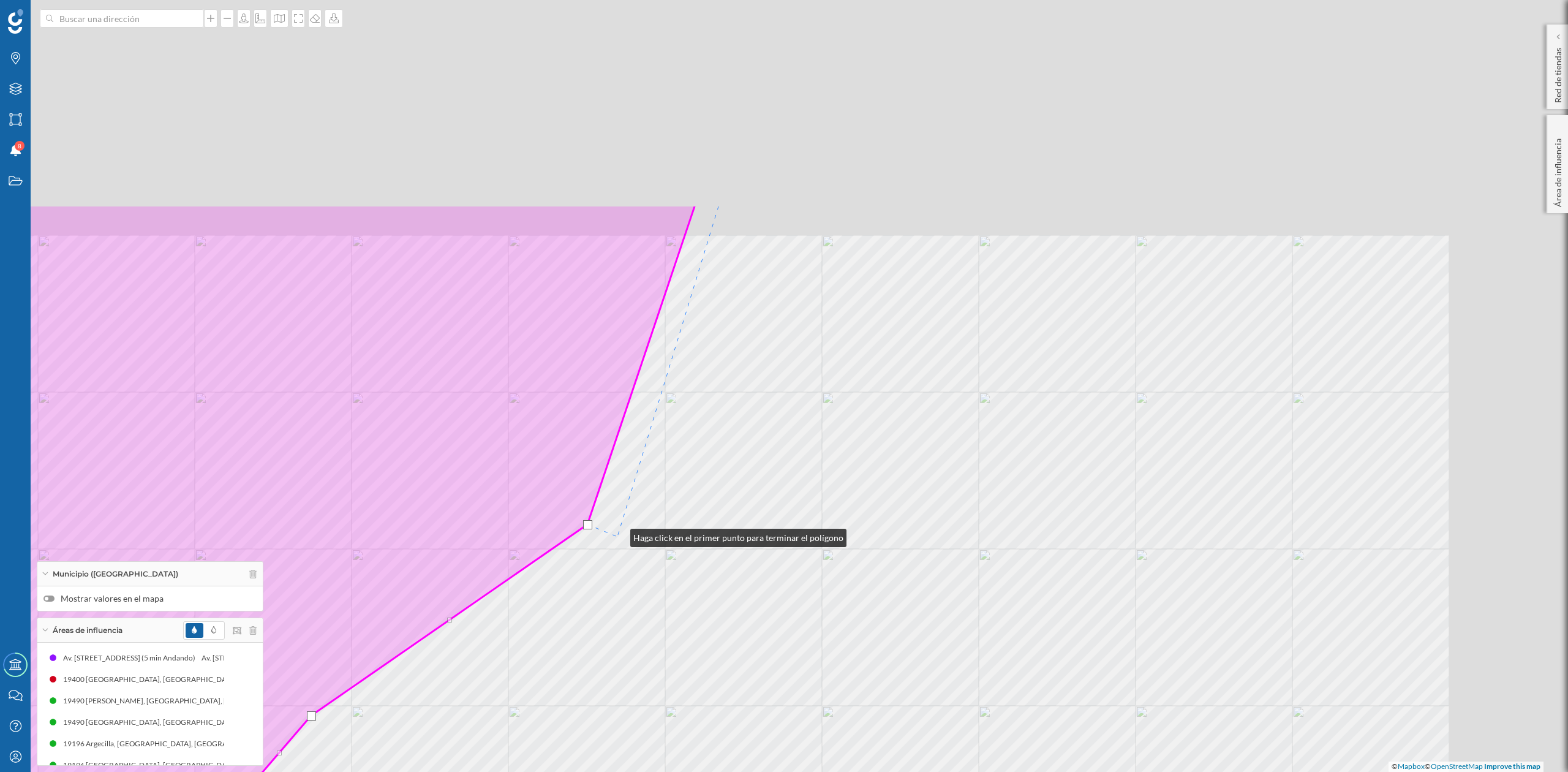
drag, startPoint x: 880, startPoint y: 251, endPoint x: 623, endPoint y: 543, distance: 389.0
click at [618, 536] on div "© Mapbox © OpenStreetMap Improve this map" at bounding box center [784, 386] width 1568 height 772
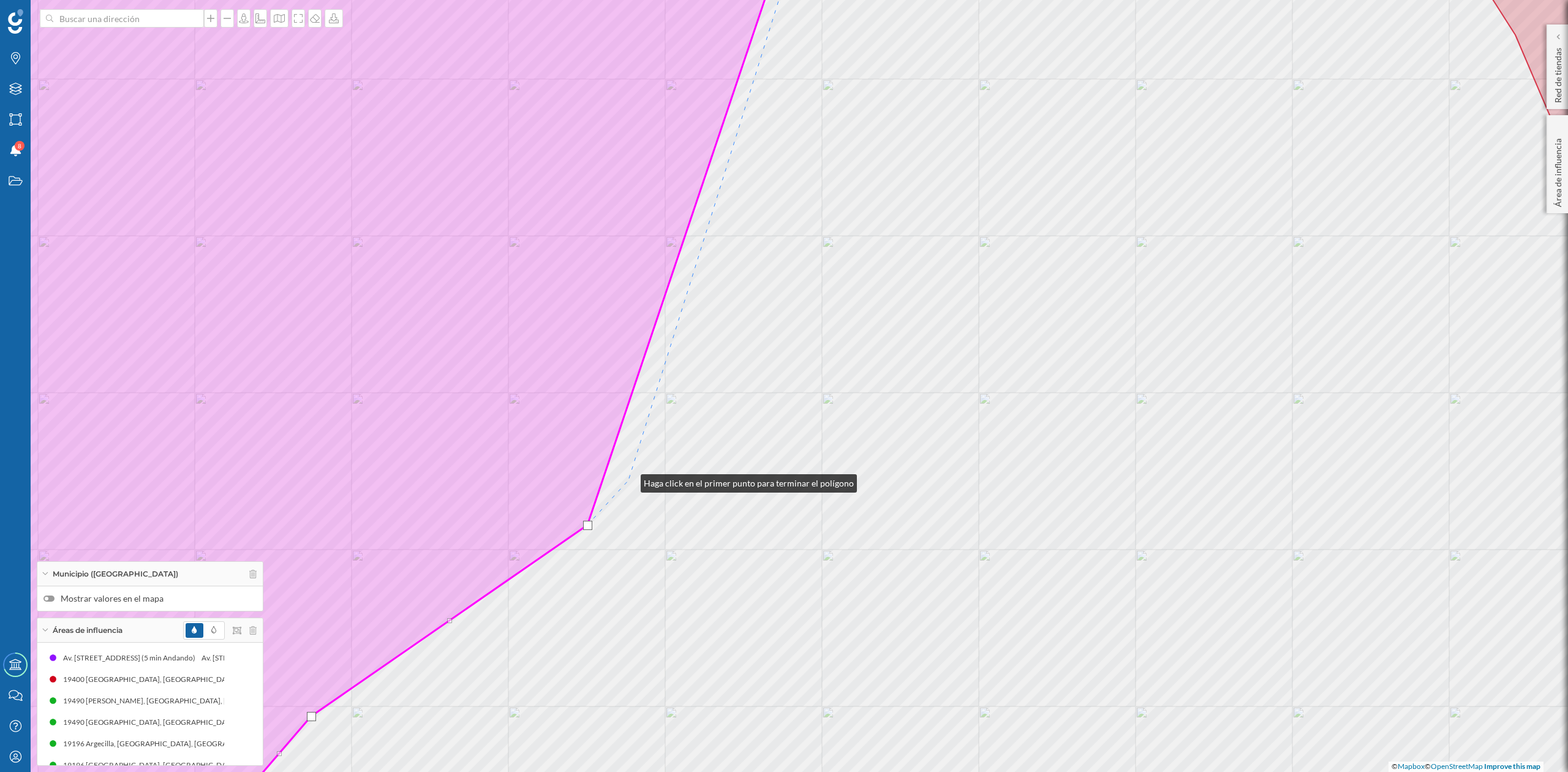
click at [628, 478] on div "© Mapbox © OpenStreetMap Improve this map" at bounding box center [784, 386] width 1568 height 772
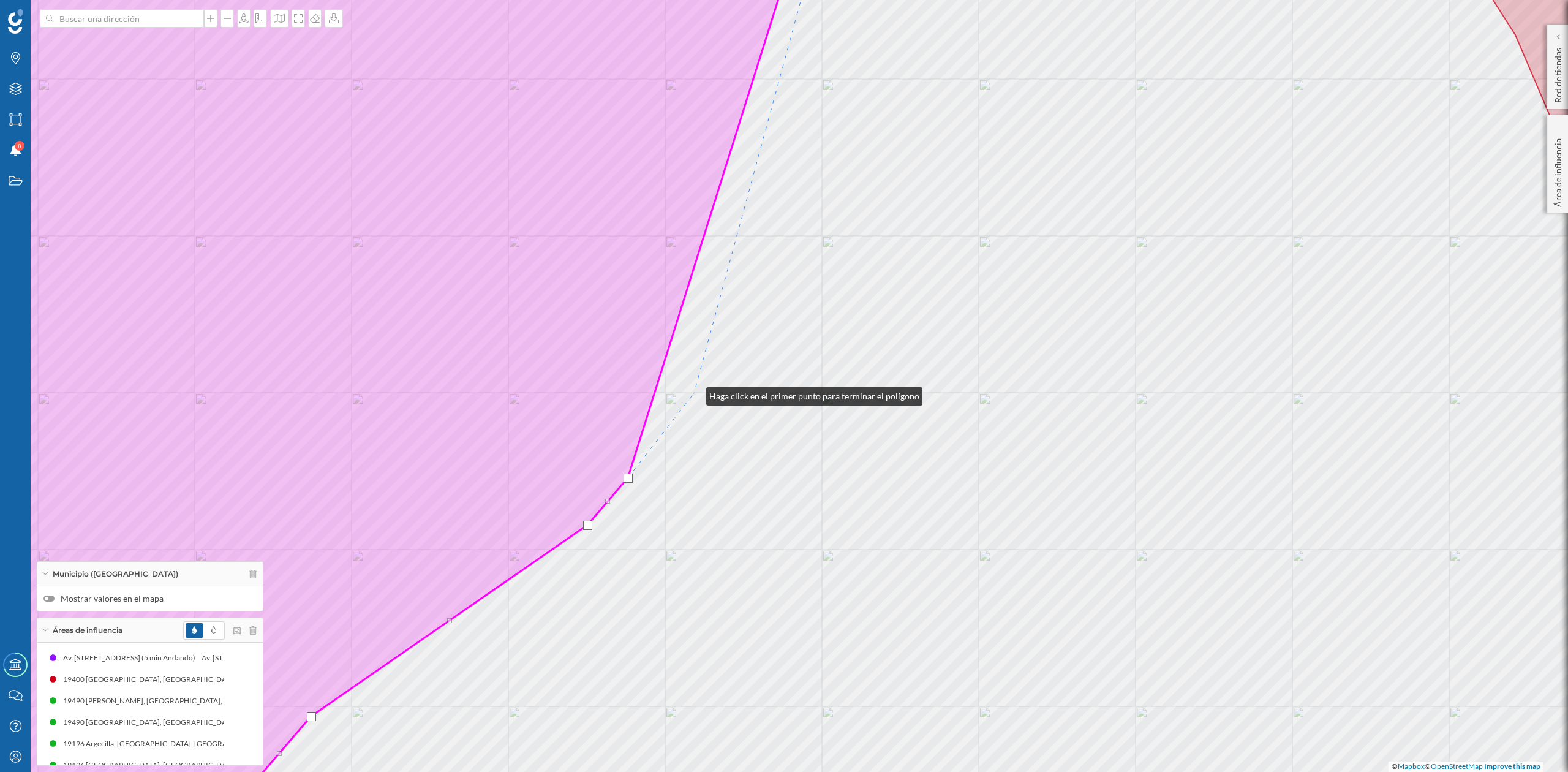
click at [694, 394] on div "© Mapbox © OpenStreetMap Improve this map" at bounding box center [784, 386] width 1568 height 772
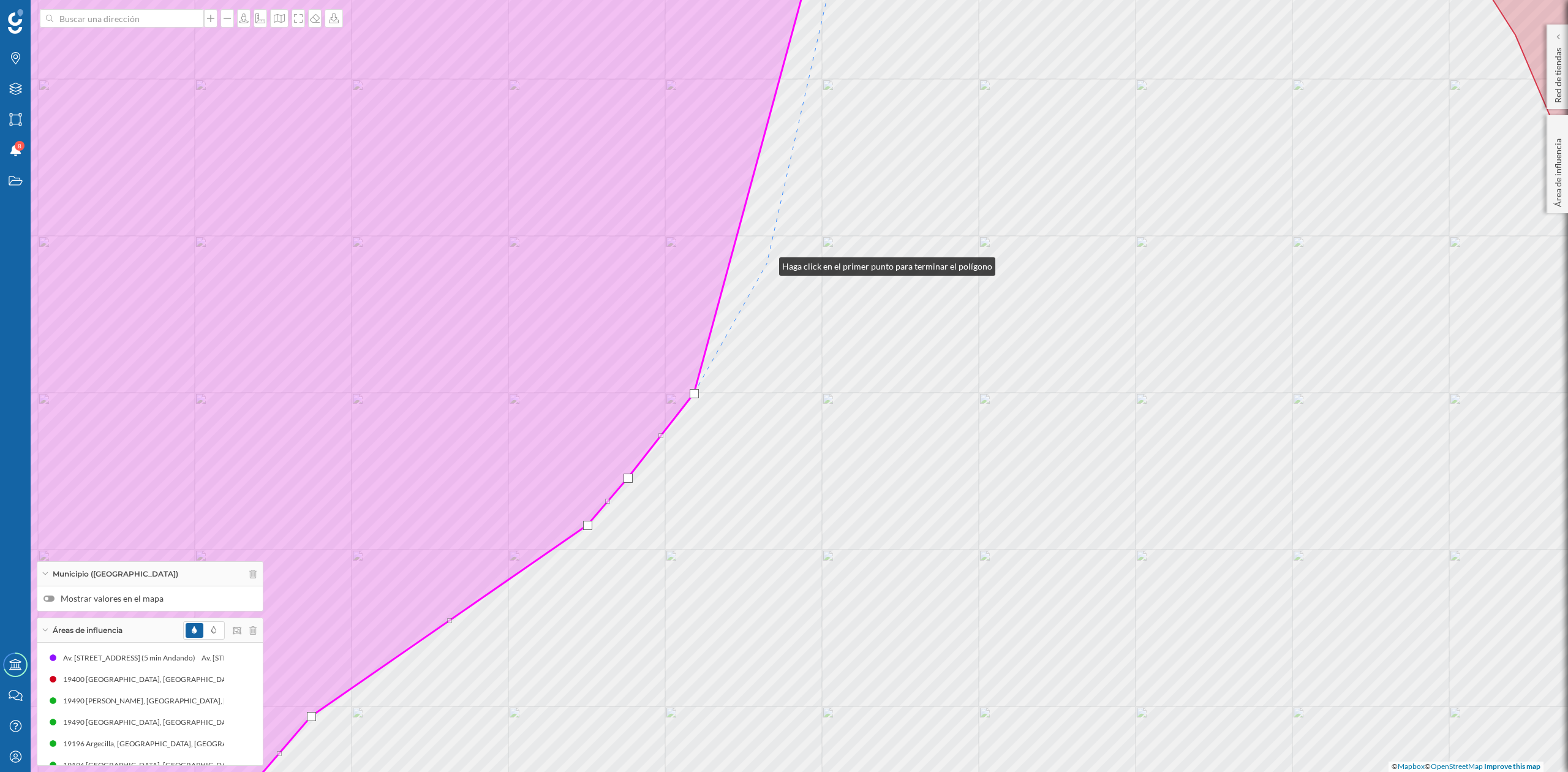
click at [765, 263] on div "© Mapbox © OpenStreetMap Improve this map" at bounding box center [784, 386] width 1568 height 772
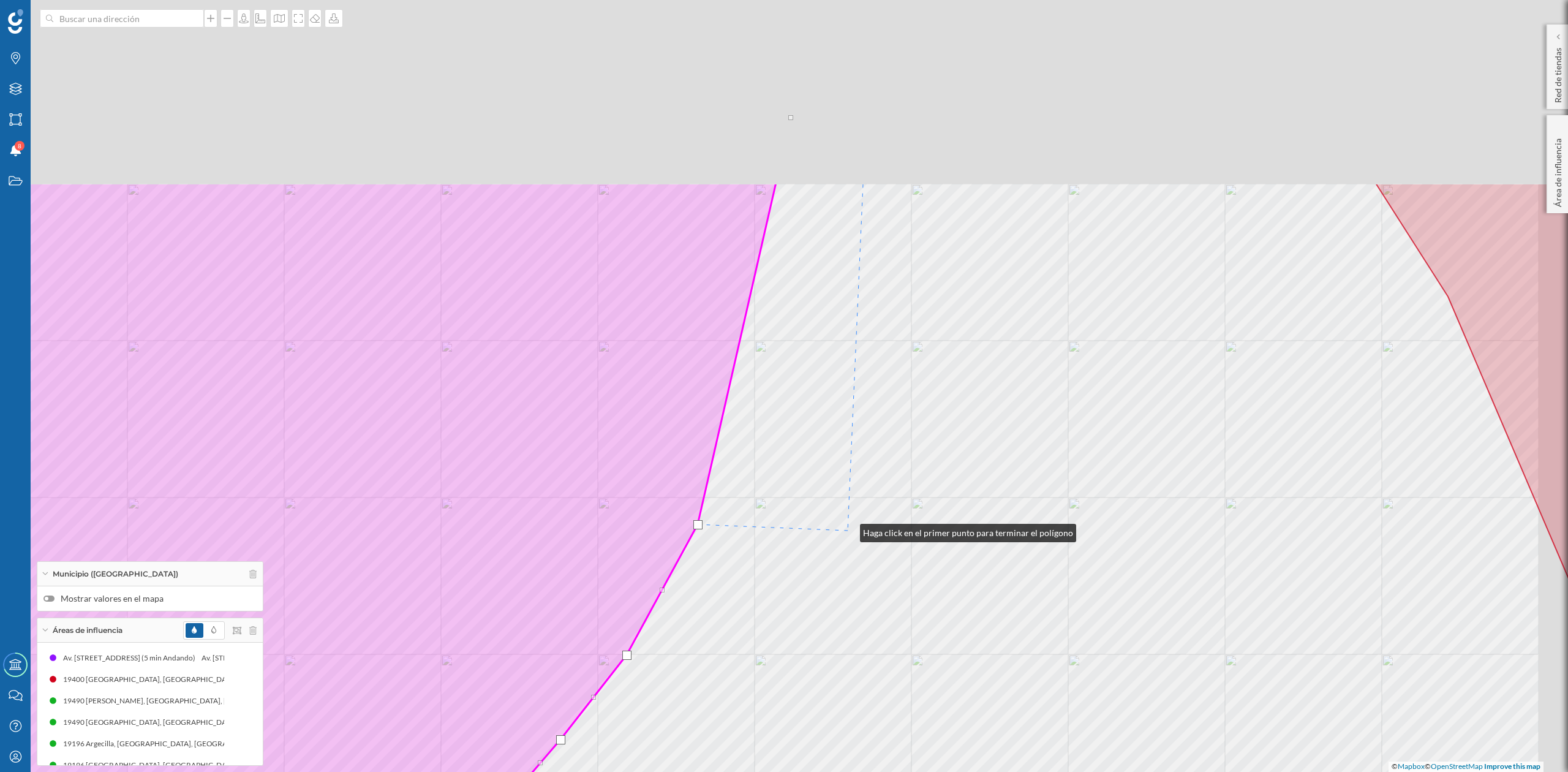
drag, startPoint x: 915, startPoint y: 269, endPoint x: 847, endPoint y: 540, distance: 279.4
click at [848, 540] on div "© Mapbox © OpenStreetMap Improve this map" at bounding box center [784, 386] width 1568 height 772
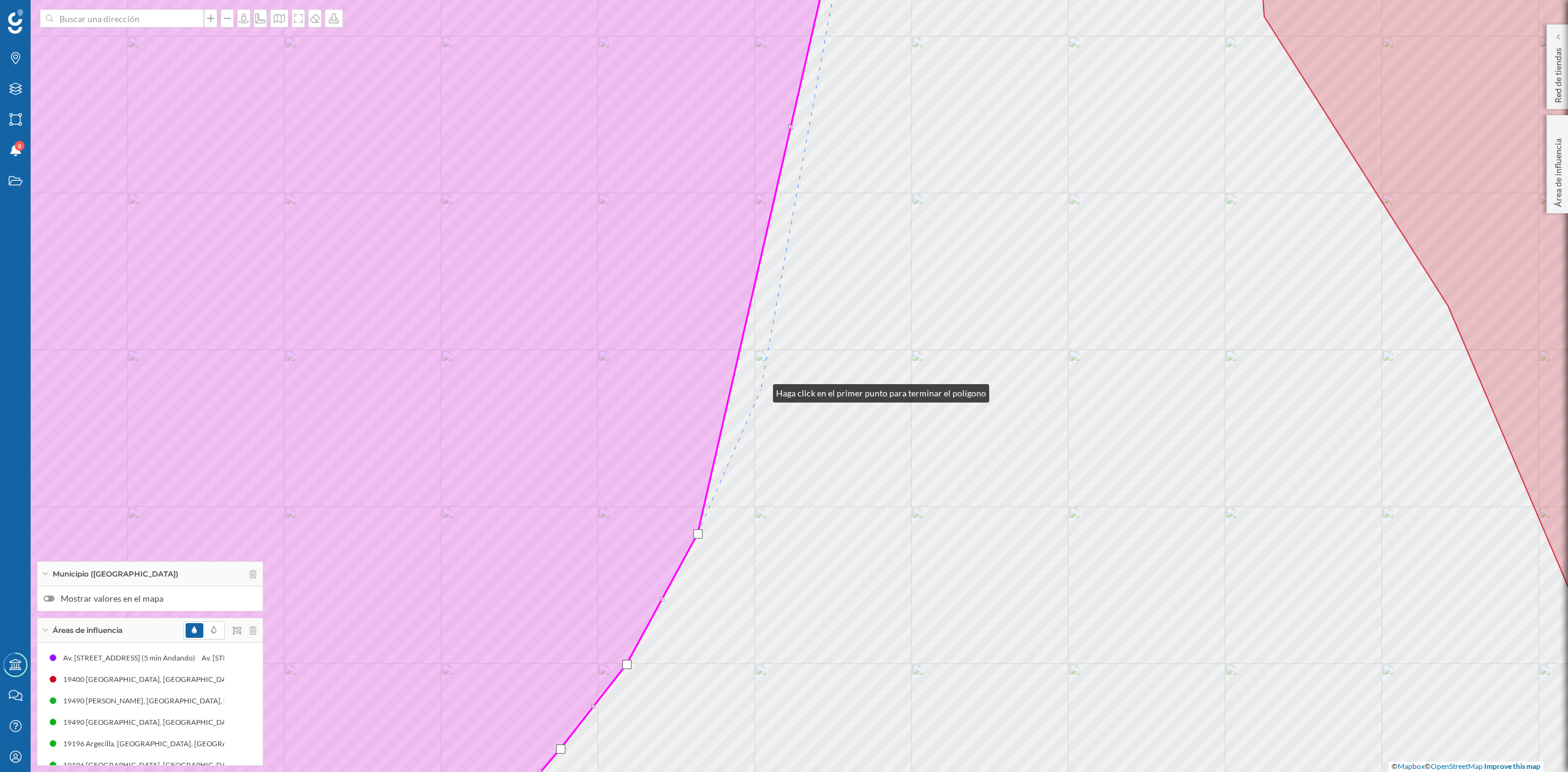
click at [761, 391] on div "© Mapbox © OpenStreetMap Improve this map" at bounding box center [784, 386] width 1568 height 772
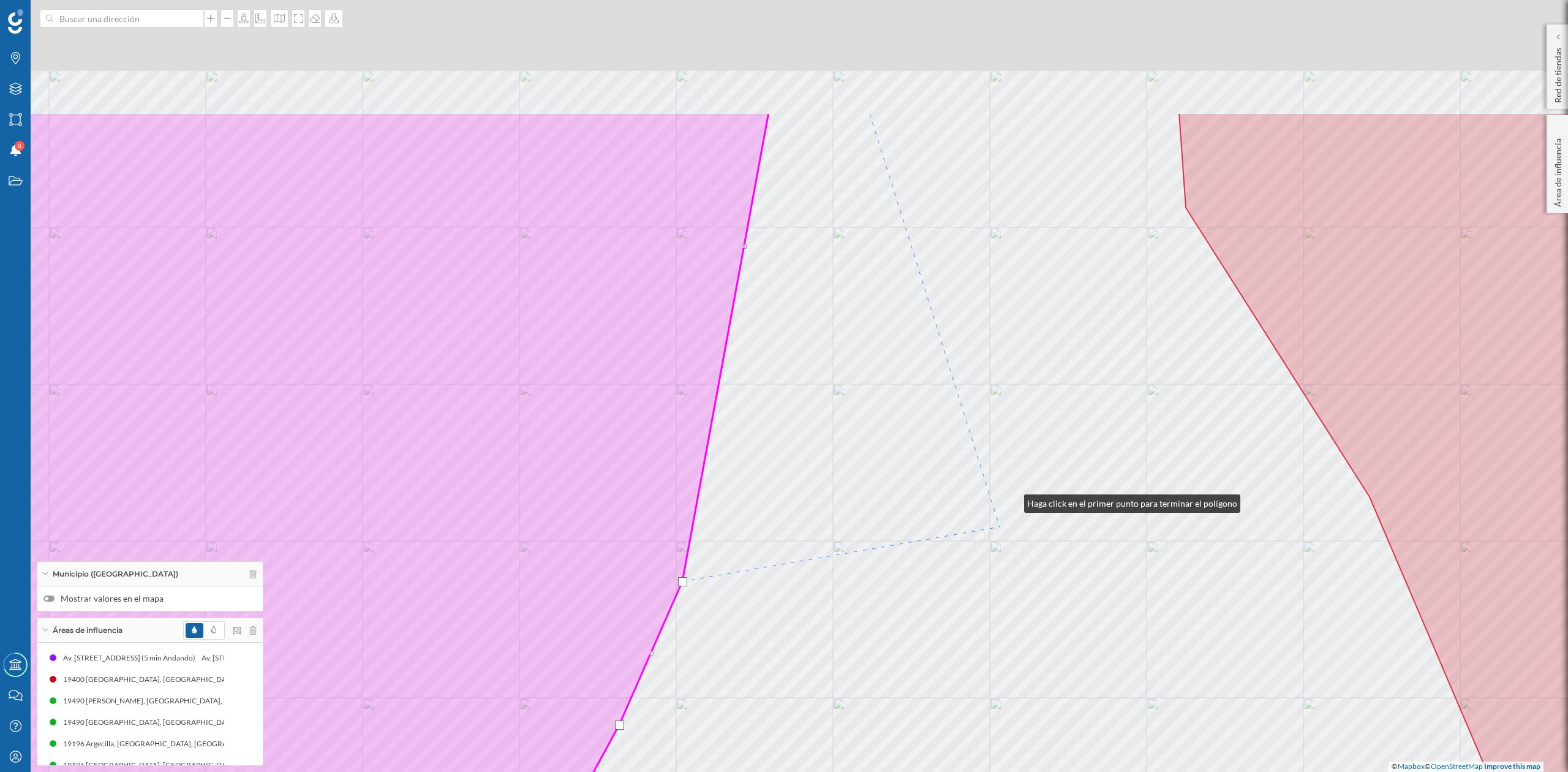
drag, startPoint x: 1091, startPoint y: 309, endPoint x: 940, endPoint y: 623, distance: 348.4
click at [952, 614] on div "© Mapbox © OpenStreetMap Improve this map" at bounding box center [784, 386] width 1568 height 772
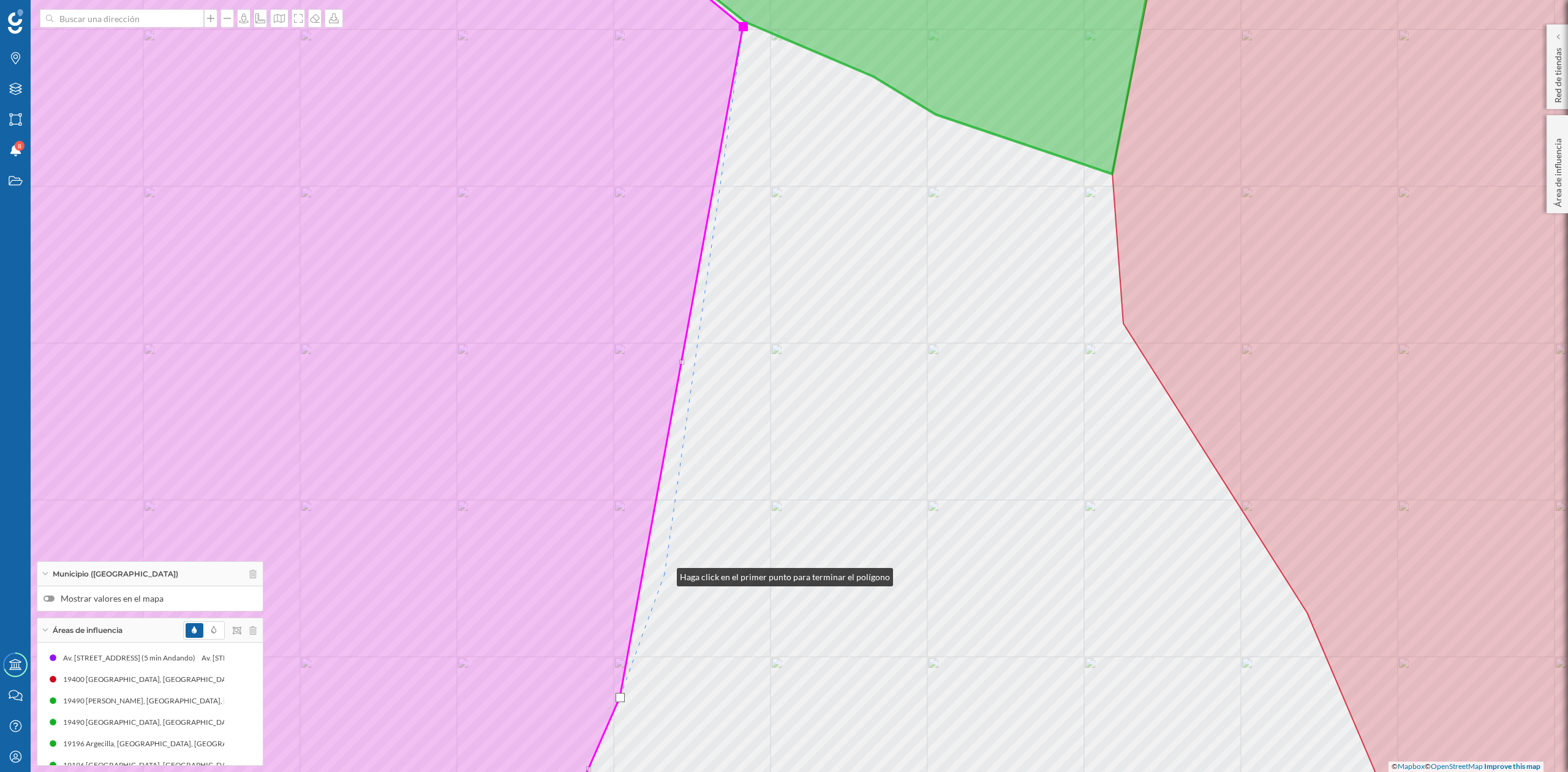
click at [665, 575] on div "© Mapbox © OpenStreetMap Improve this map" at bounding box center [784, 386] width 1568 height 772
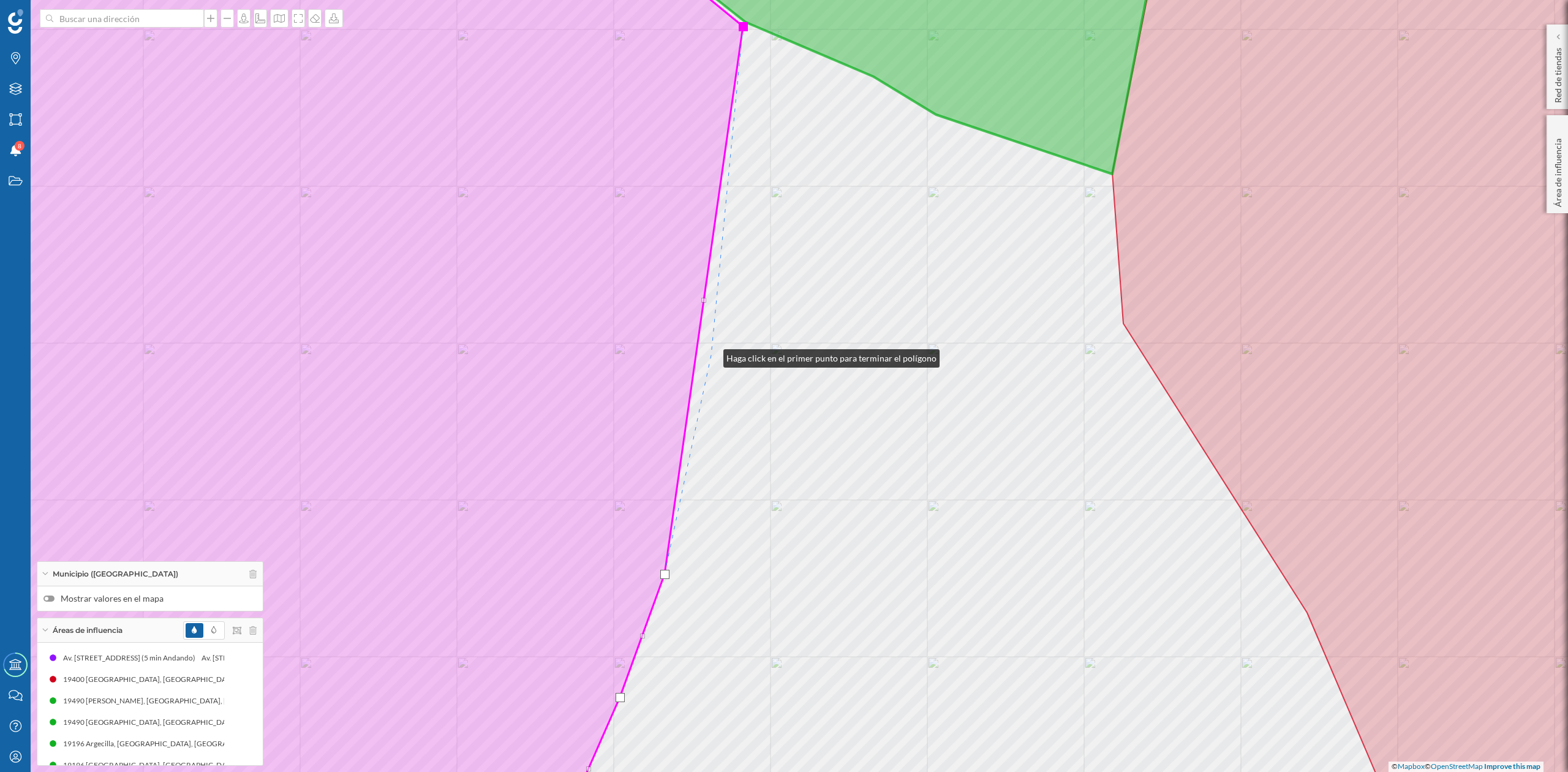
click at [711, 356] on div "© Mapbox © OpenStreetMap Improve this map" at bounding box center [784, 386] width 1568 height 772
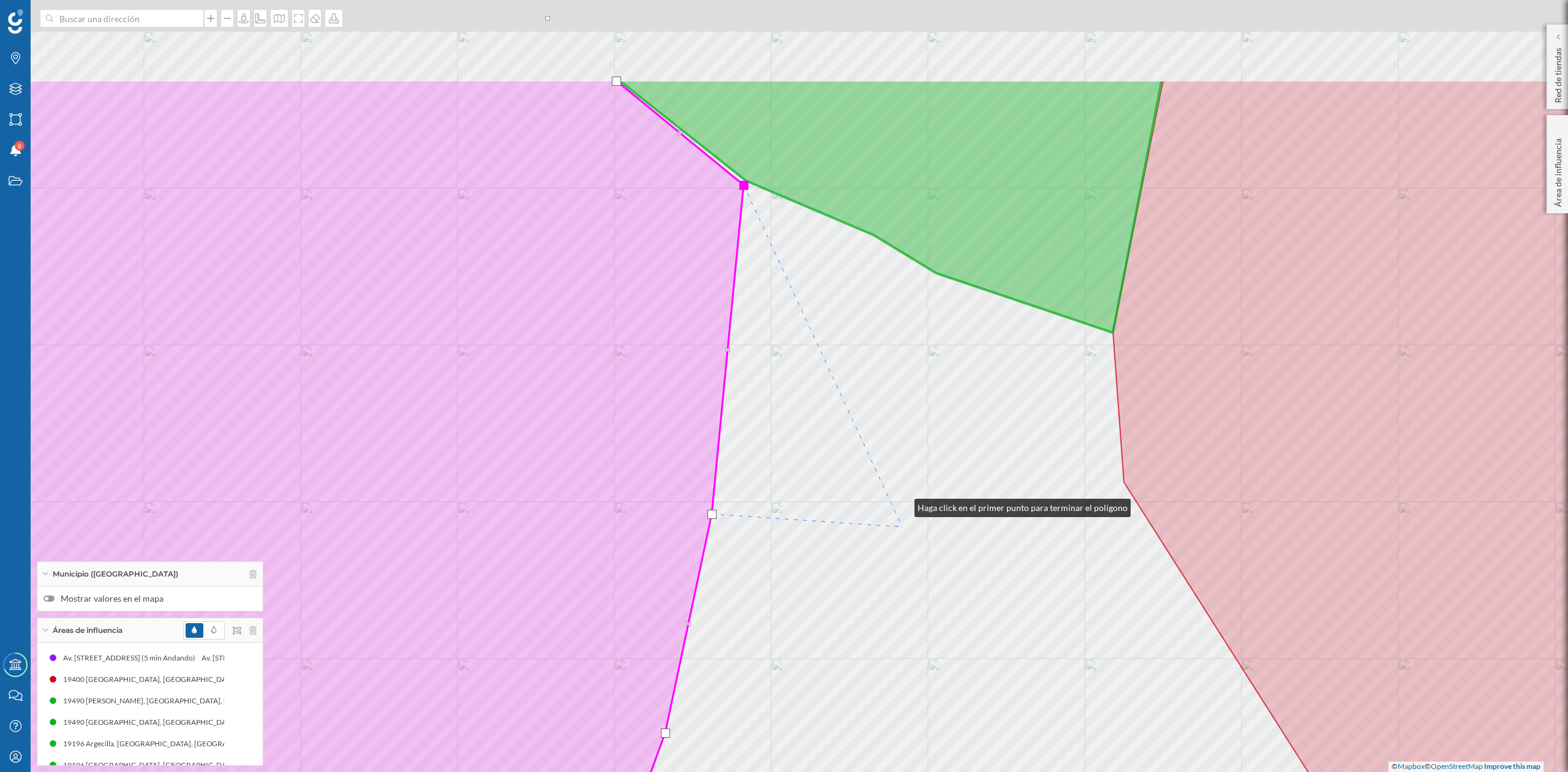
drag, startPoint x: 902, startPoint y: 347, endPoint x: 880, endPoint y: 533, distance: 187.3
click at [903, 560] on div "© Mapbox © OpenStreetMap Improve this map" at bounding box center [784, 386] width 1568 height 772
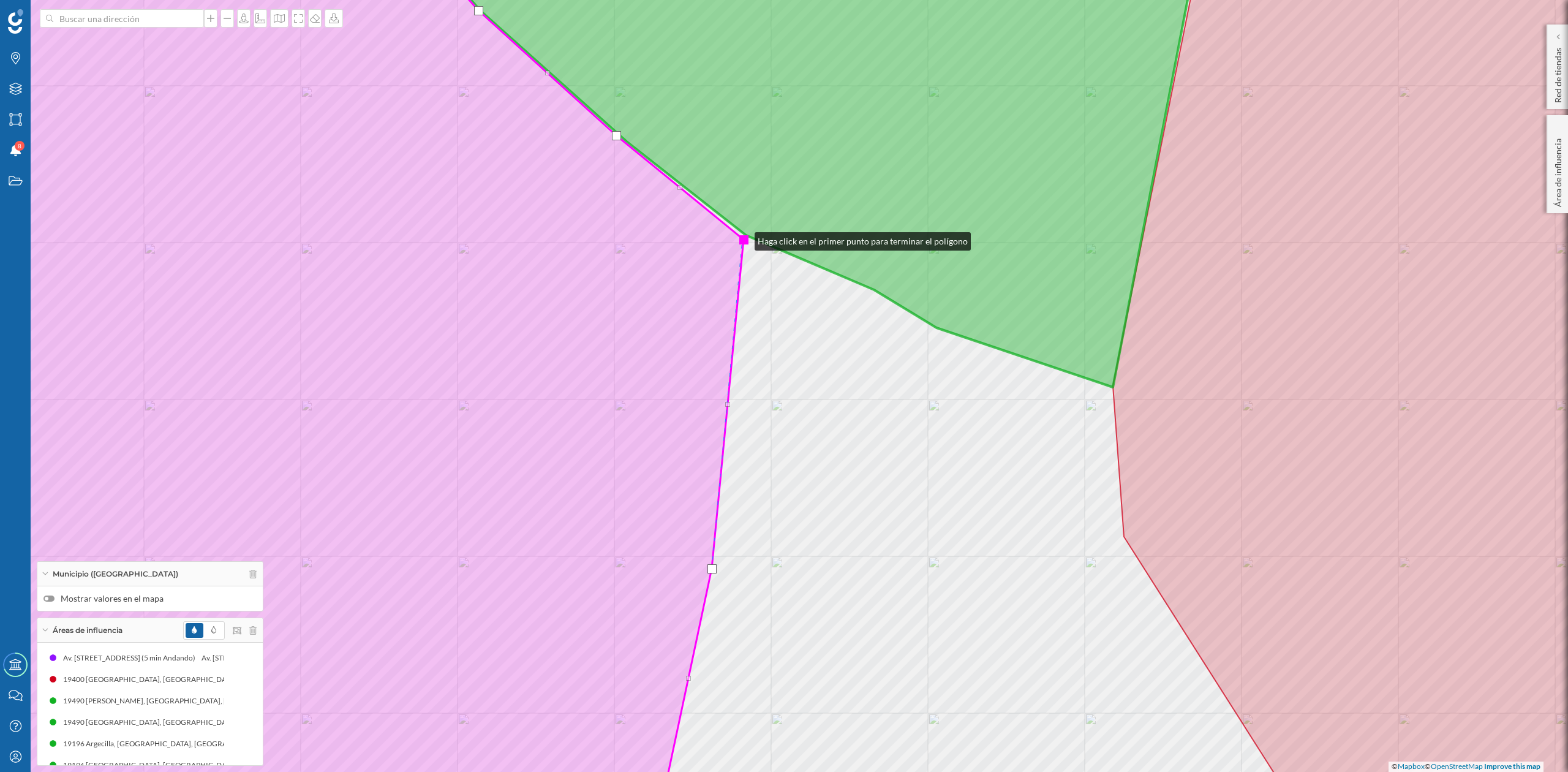
click at [743, 239] on div at bounding box center [743, 240] width 9 height 9
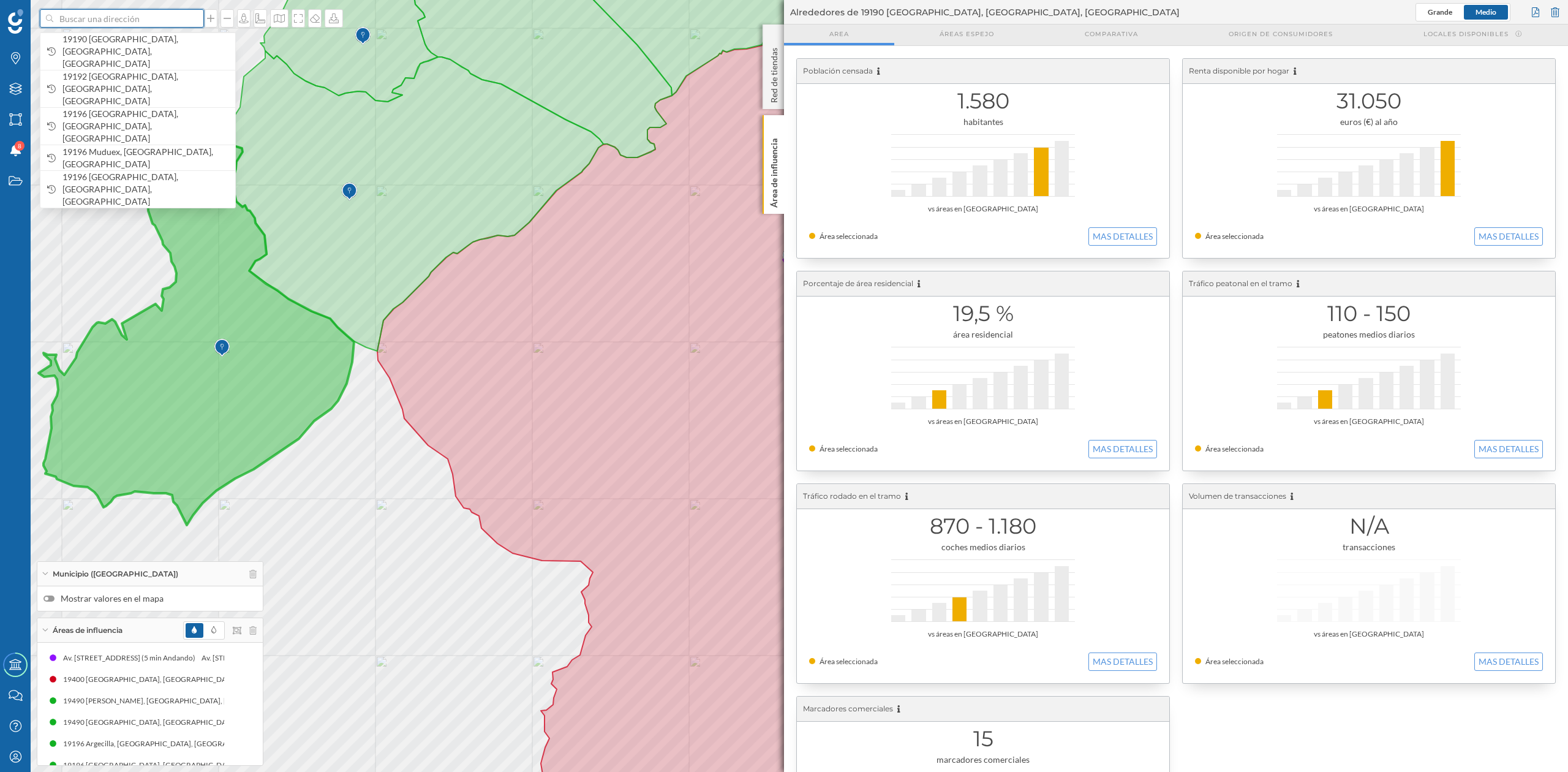
click at [70, 15] on input at bounding box center [122, 18] width 138 height 18
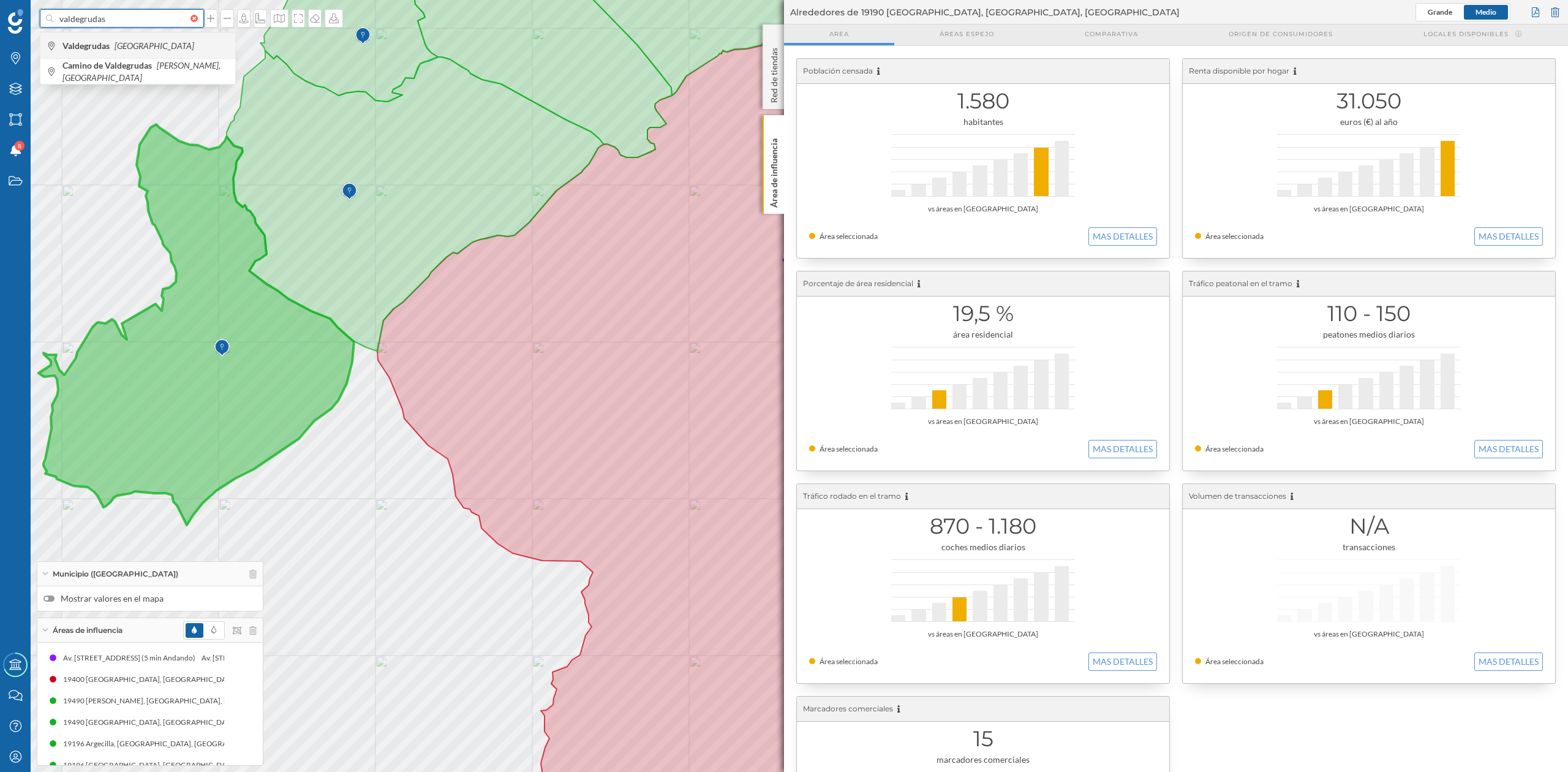
type input "valdegrudas"
click at [84, 51] on span "Valdegrudas España" at bounding box center [145, 46] width 167 height 12
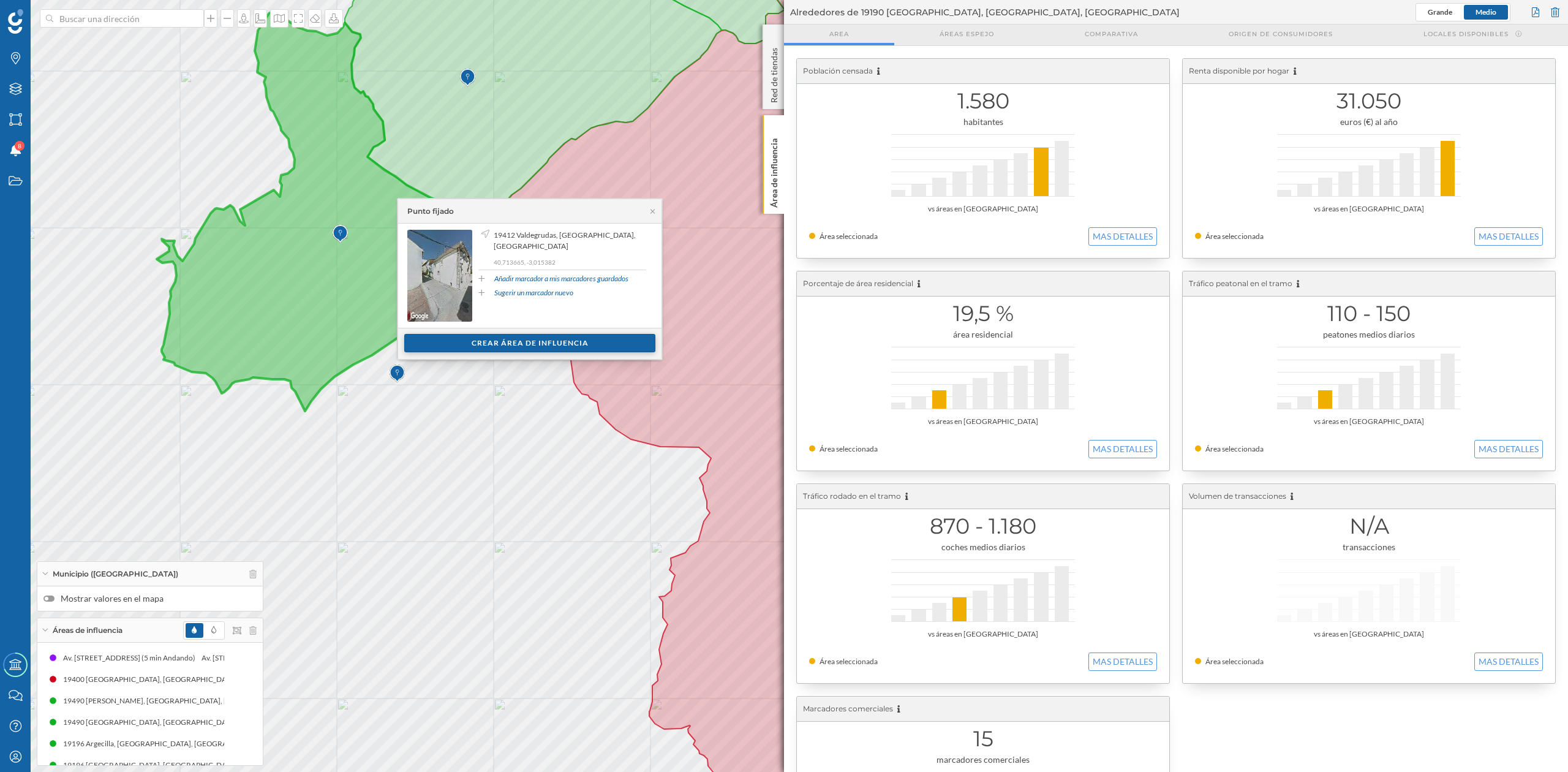
click at [500, 337] on div "Crear área de influencia" at bounding box center [530, 343] width 251 height 18
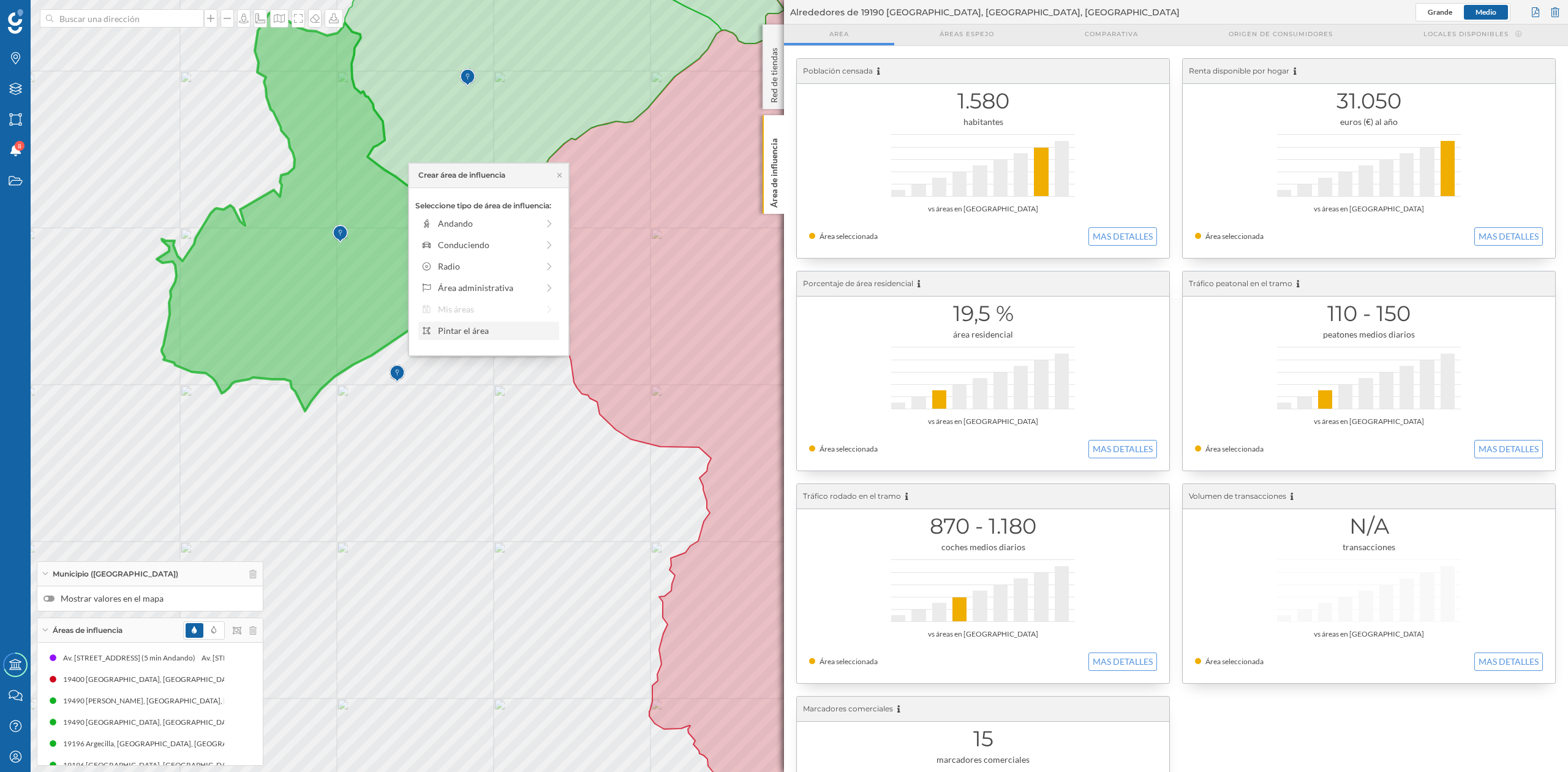
click at [443, 328] on div "Pintar el área" at bounding box center [496, 331] width 117 height 13
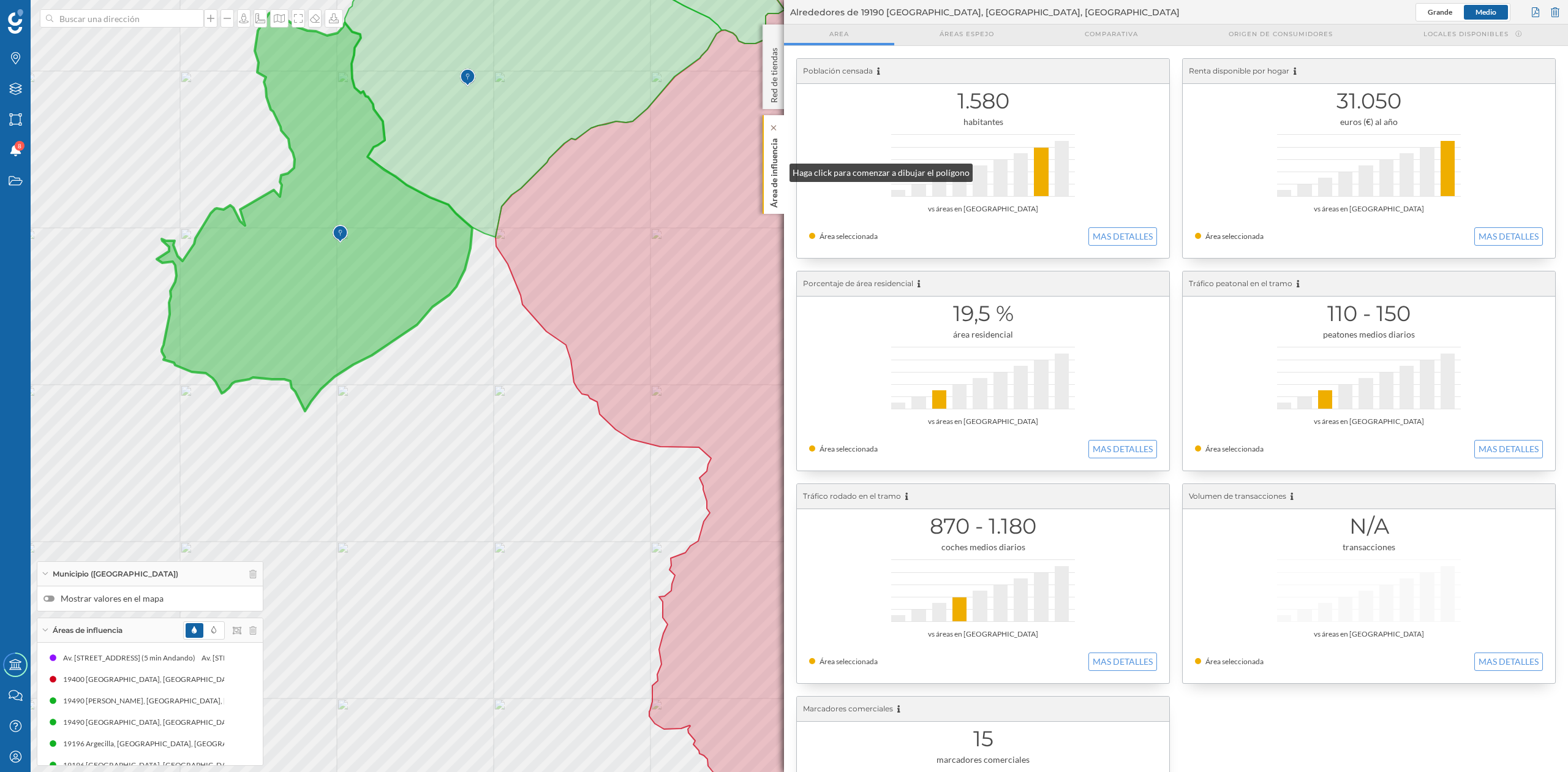
click at [777, 170] on p "Área de influencia" at bounding box center [774, 170] width 12 height 74
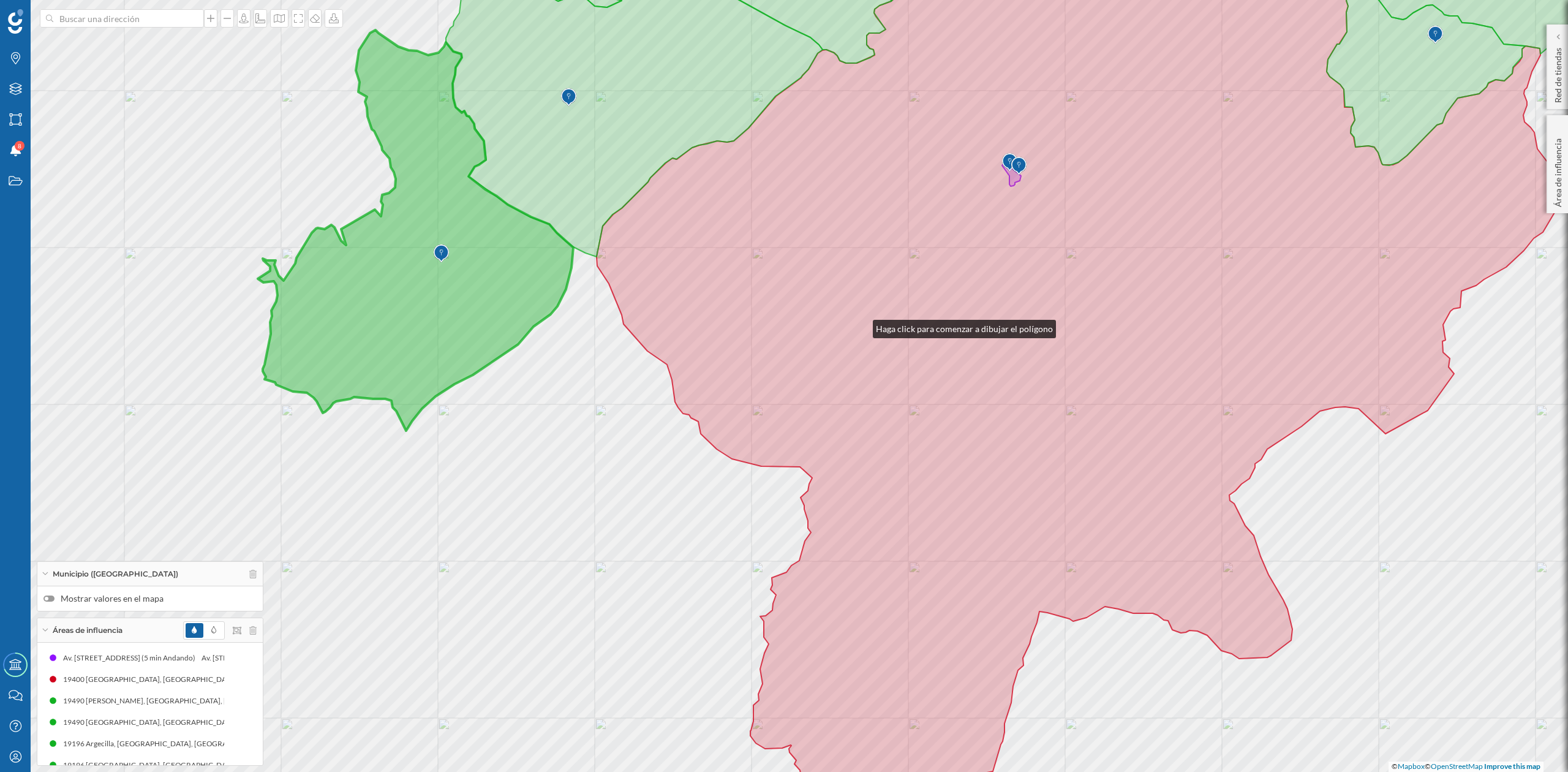
drag, startPoint x: 760, startPoint y: 307, endPoint x: 861, endPoint y: 326, distance: 102.8
click at [861, 326] on icon at bounding box center [1077, 399] width 962 height 916
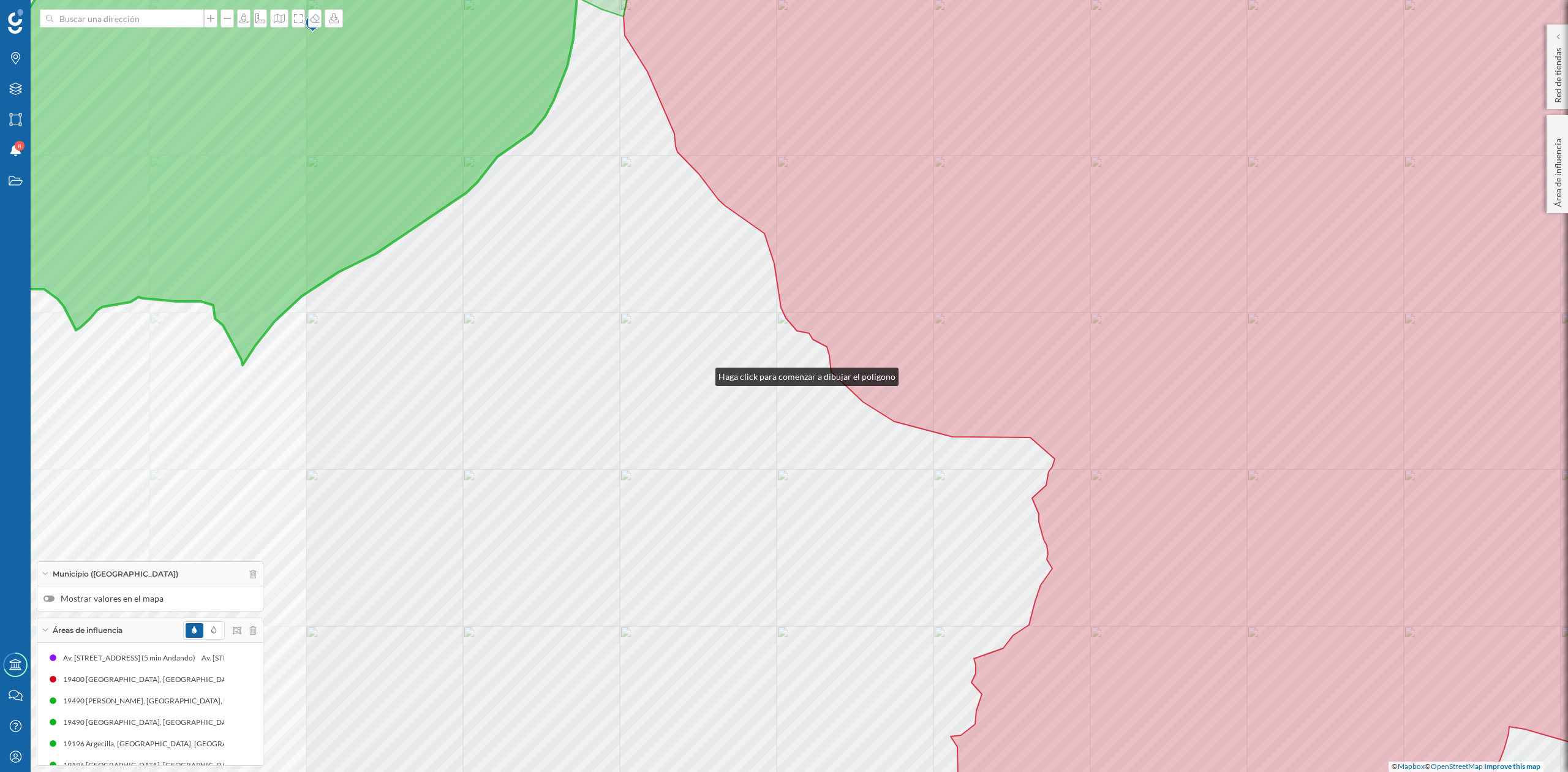
drag, startPoint x: 704, startPoint y: 374, endPoint x: 724, endPoint y: 557, distance: 184.1
click at [724, 557] on div "© Mapbox © OpenStreetMap Improve this map" at bounding box center [784, 386] width 1568 height 772
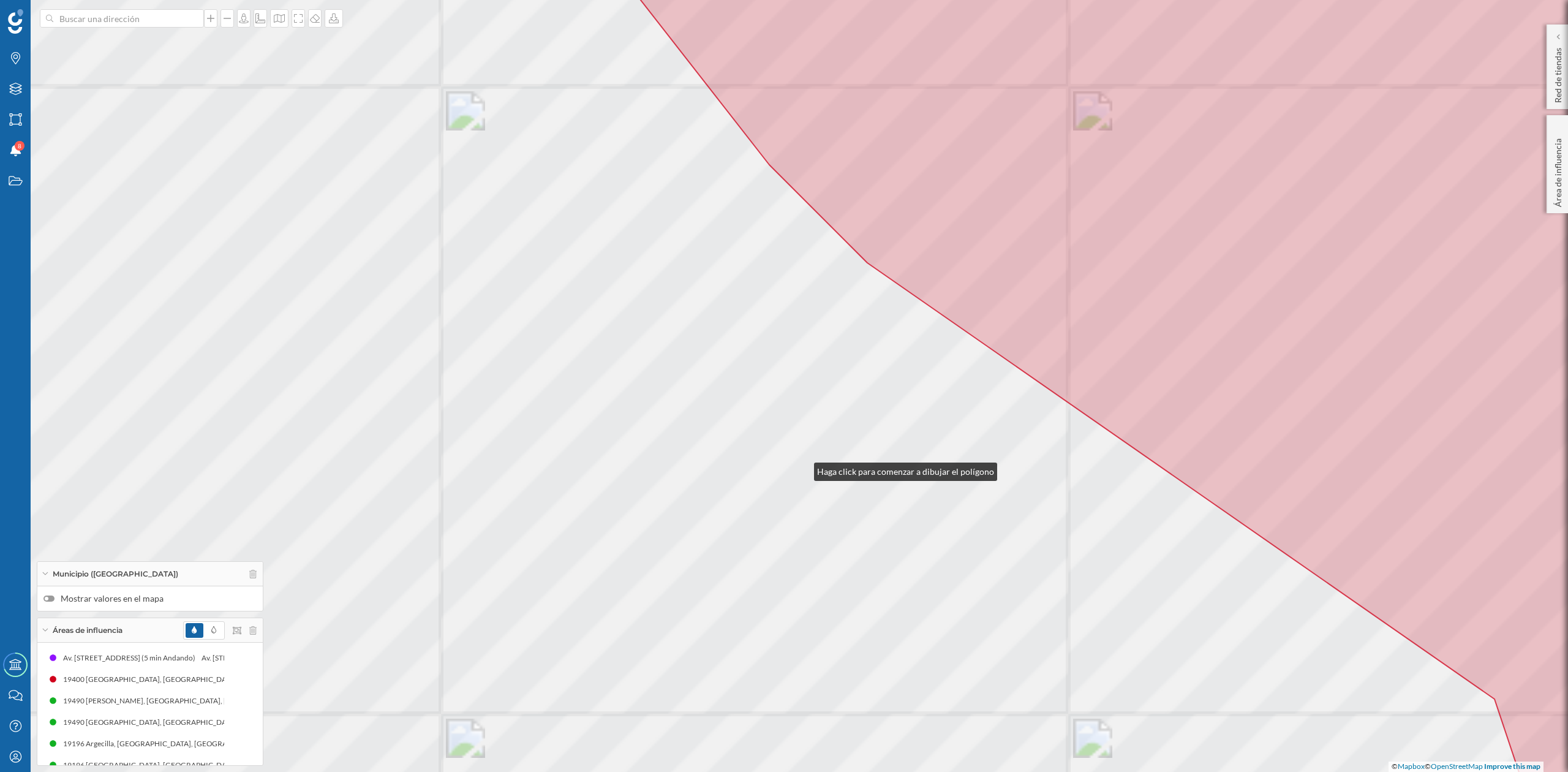
drag, startPoint x: 802, startPoint y: 469, endPoint x: 802, endPoint y: 512, distance: 43.0
click at [802, 512] on div "© Mapbox © OpenStreetMap Improve this map" at bounding box center [784, 386] width 1568 height 772
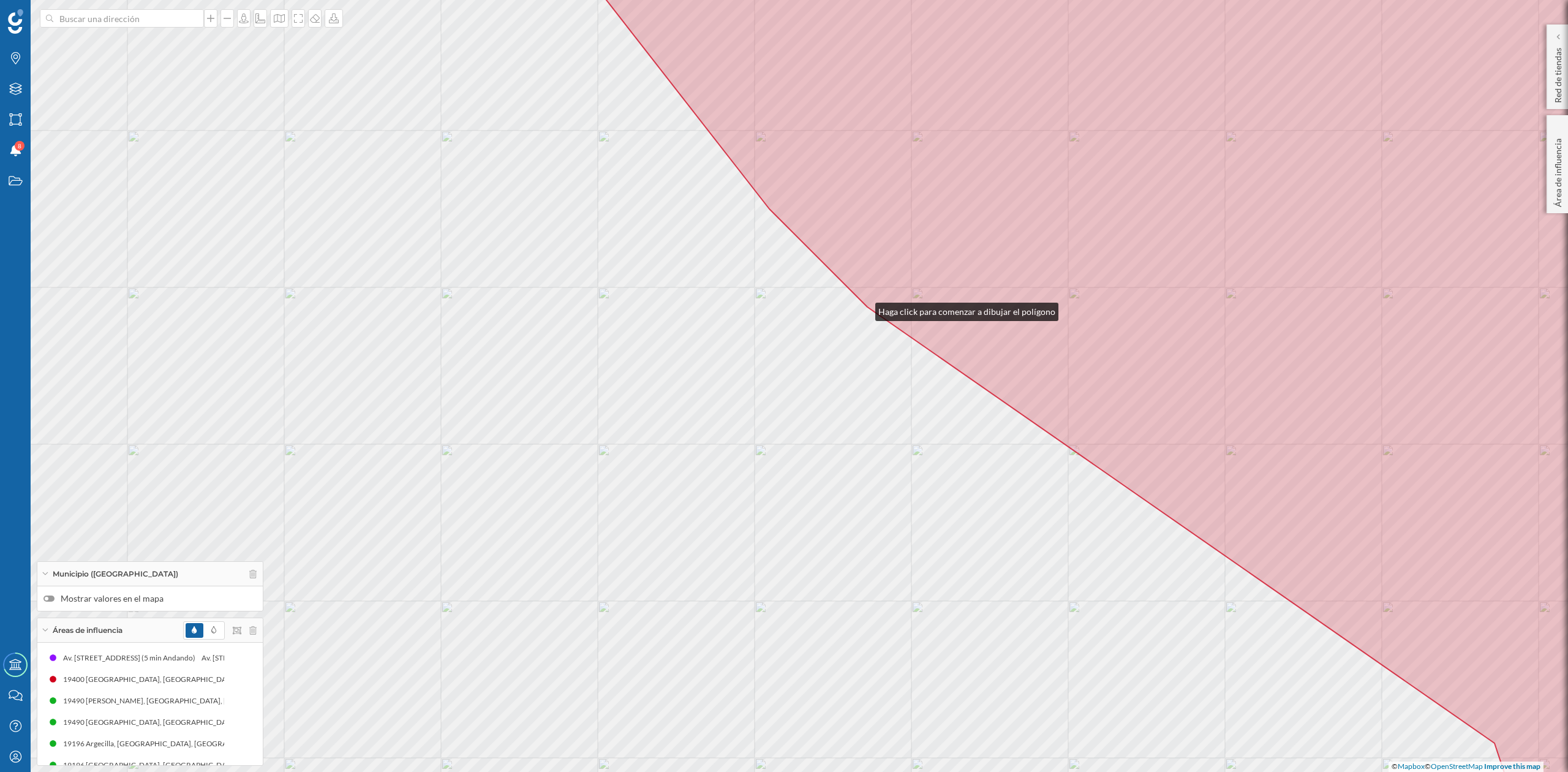
click at [864, 309] on div "© Mapbox © OpenStreetMap Improve this map" at bounding box center [784, 386] width 1568 height 772
click at [763, 203] on div "© Mapbox © OpenStreetMap Improve this map" at bounding box center [784, 386] width 1568 height 772
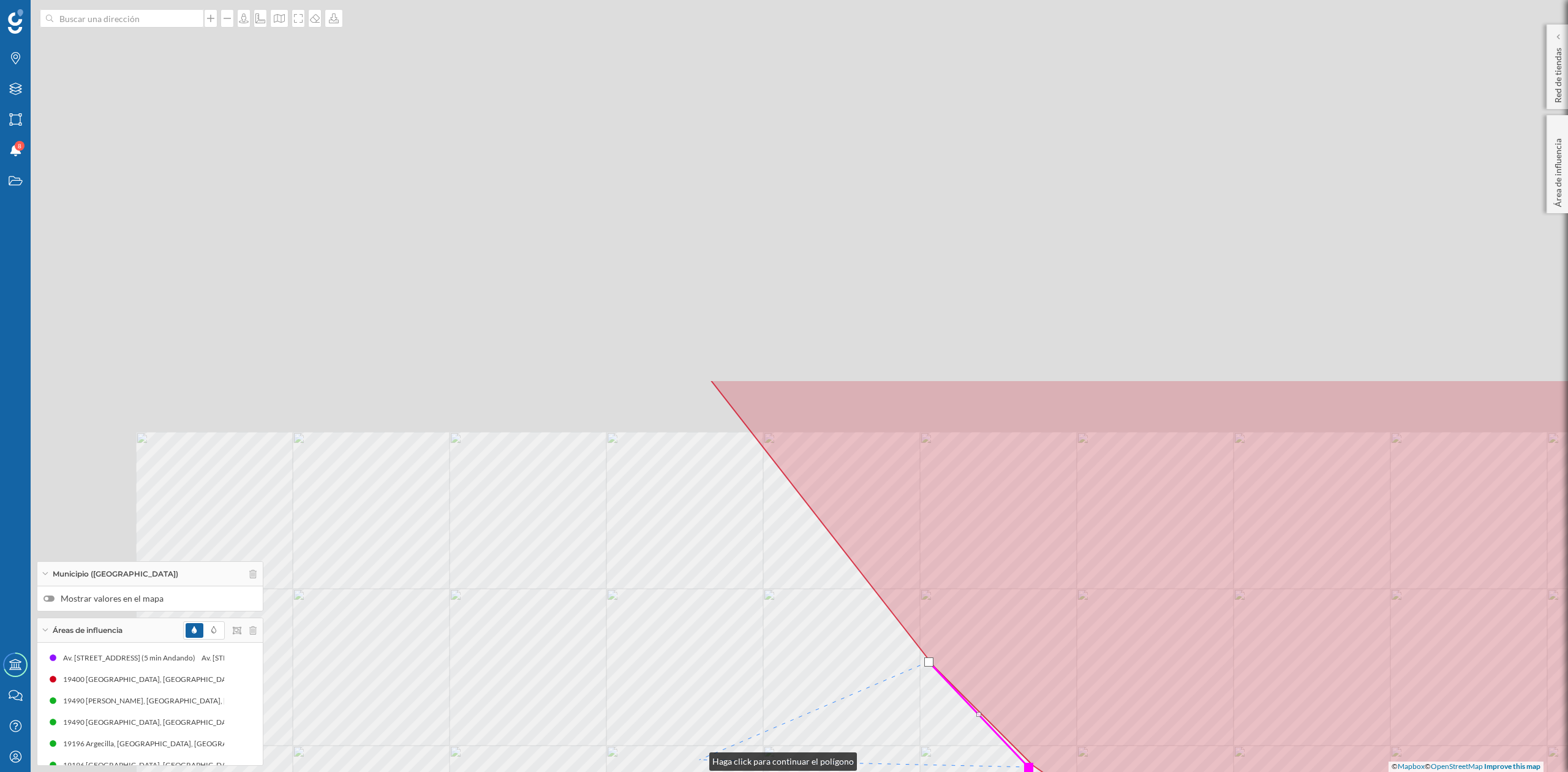
drag, startPoint x: 532, startPoint y: 300, endPoint x: 699, endPoint y: 760, distance: 489.4
click at [699, 760] on div "© Mapbox © OpenStreetMap Improve this map" at bounding box center [784, 386] width 1568 height 772
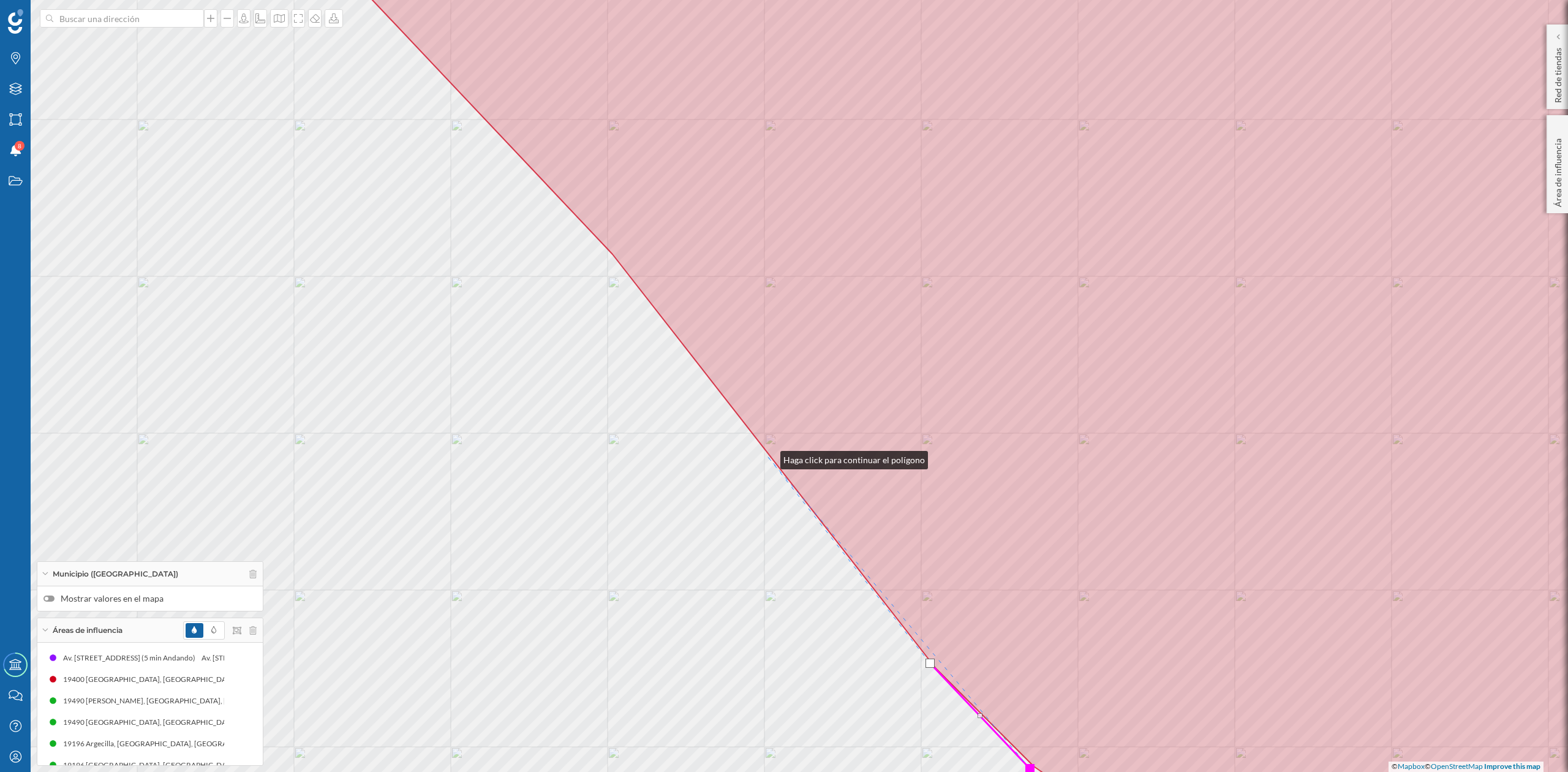
click at [768, 457] on div "© Mapbox © OpenStreetMap Improve this map" at bounding box center [784, 386] width 1568 height 772
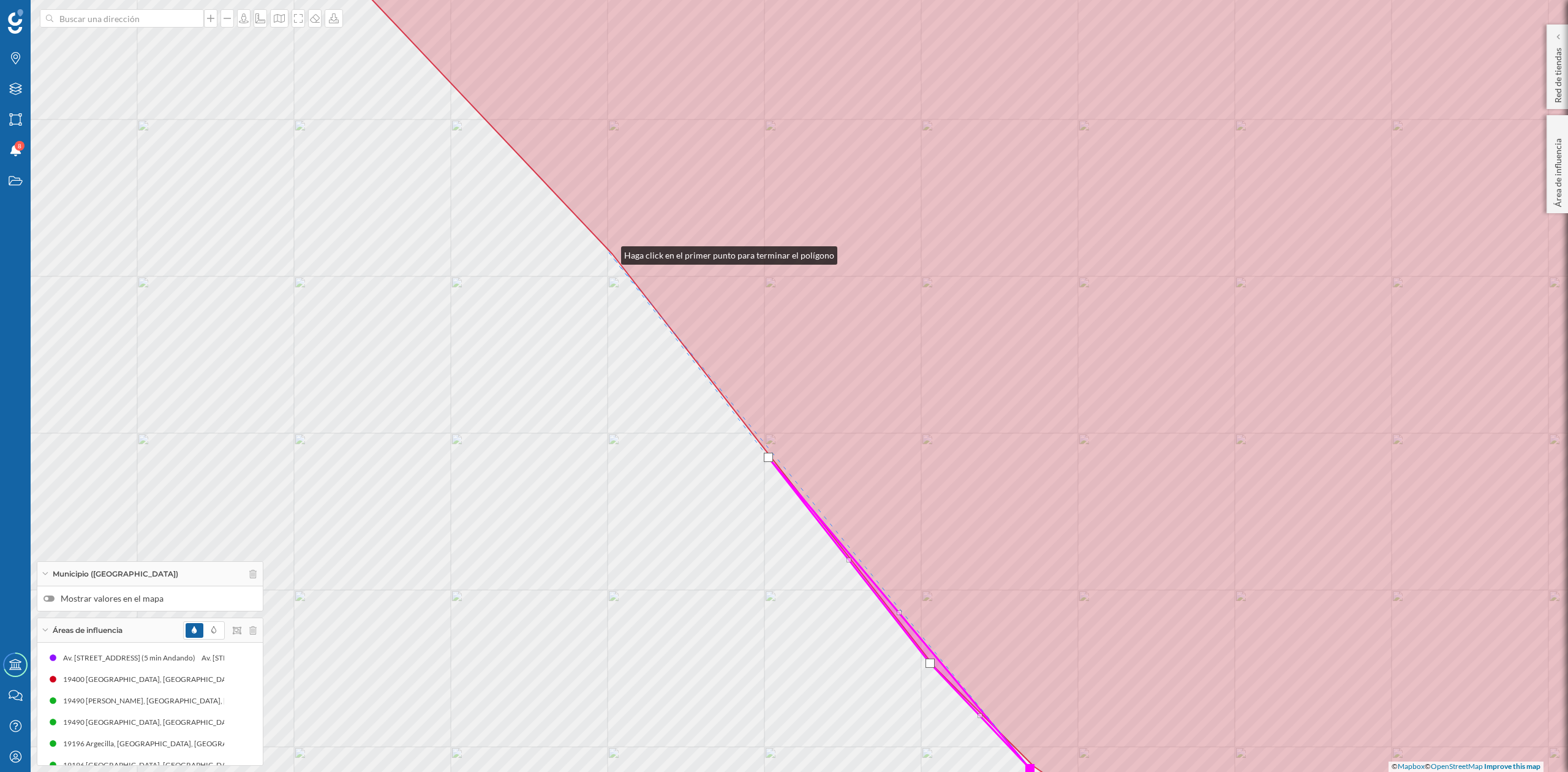
click at [609, 253] on div "© Mapbox © OpenStreetMap Improve this map" at bounding box center [784, 386] width 1568 height 772
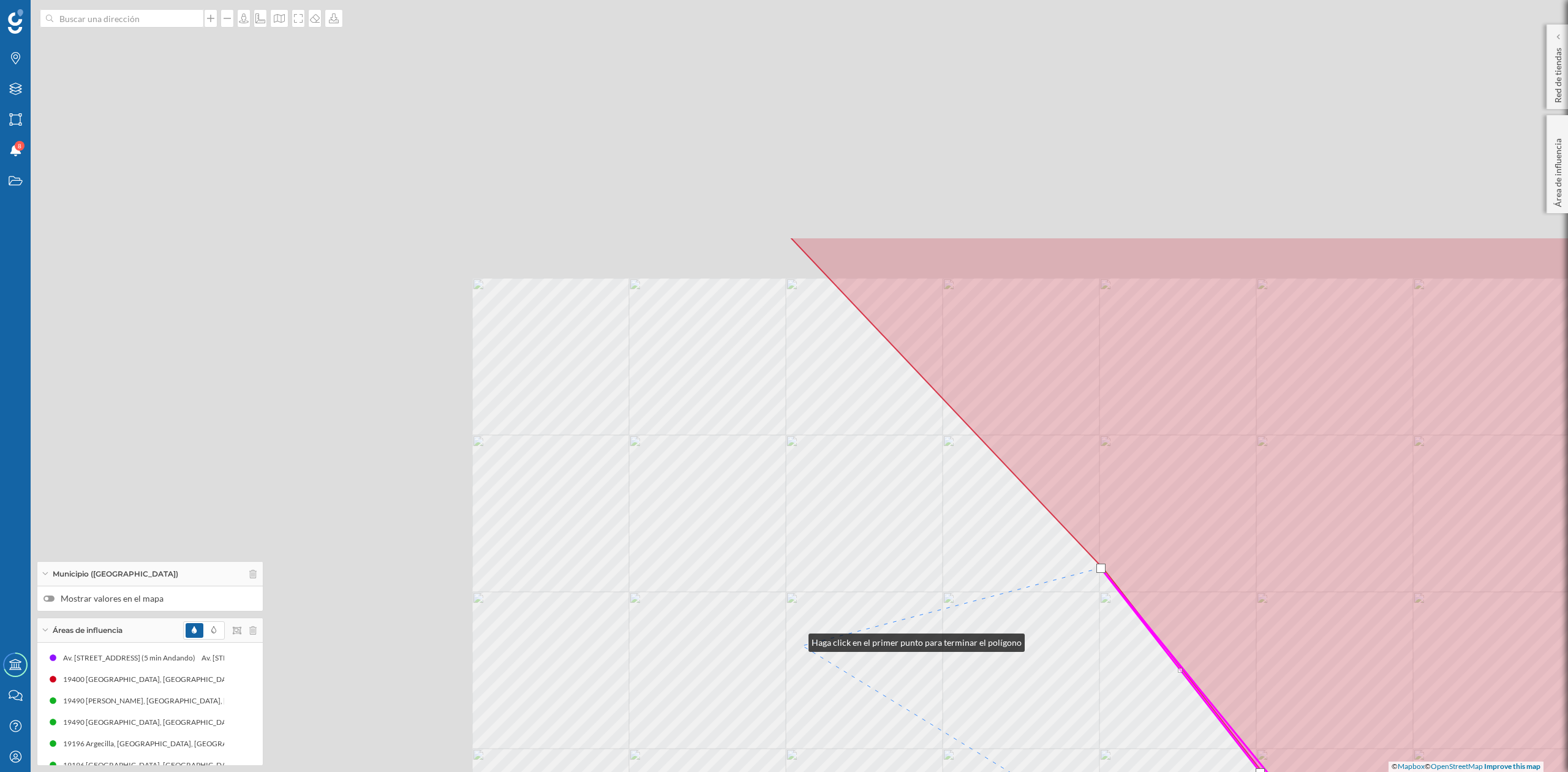
drag, startPoint x: 304, startPoint y: 324, endPoint x: 802, endPoint y: 648, distance: 594.1
click at [802, 648] on div "© Mapbox © OpenStreetMap Improve this map" at bounding box center [784, 386] width 1568 height 772
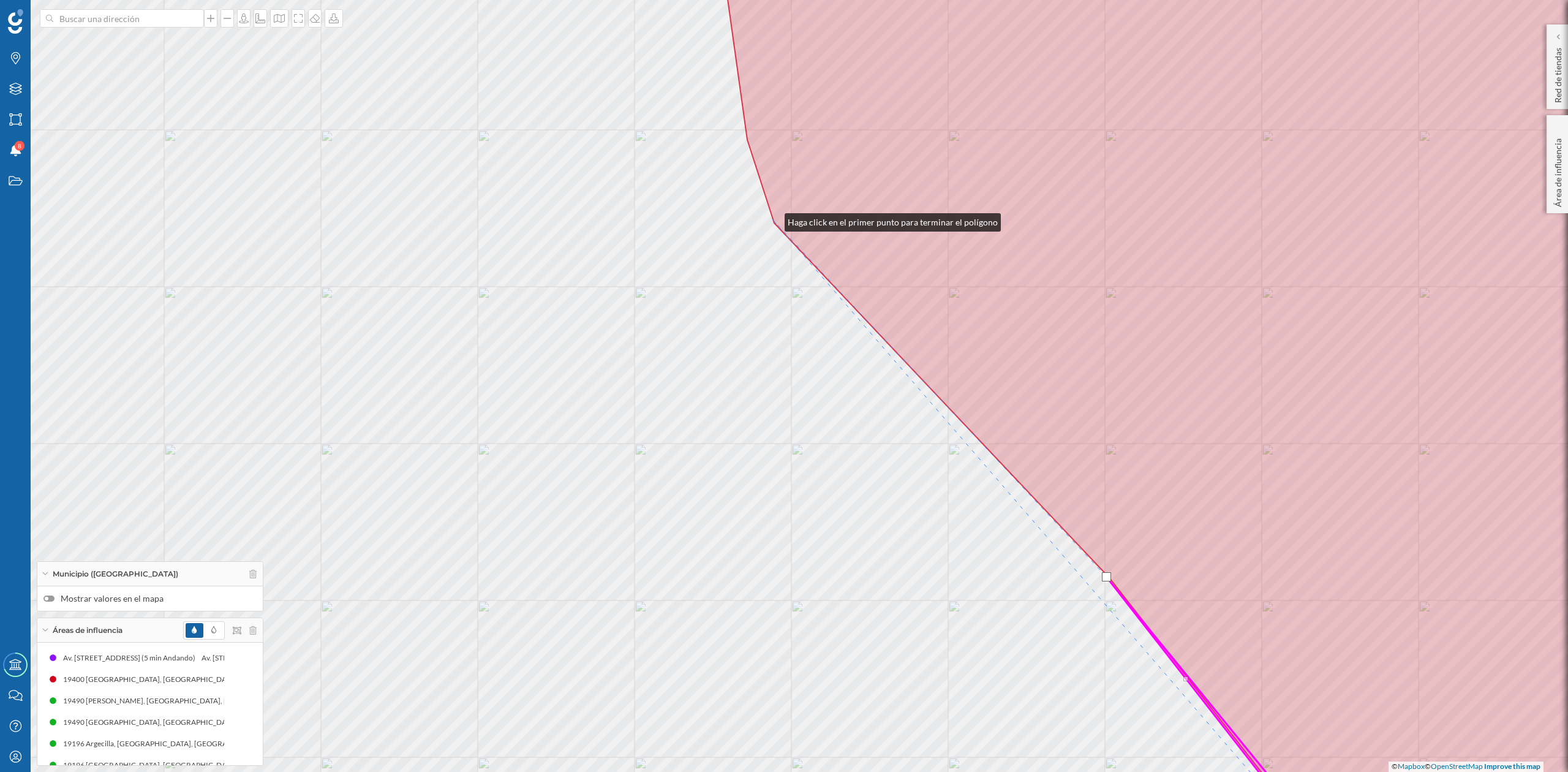
click at [772, 220] on icon at bounding box center [1221, 386] width 1011 height 930
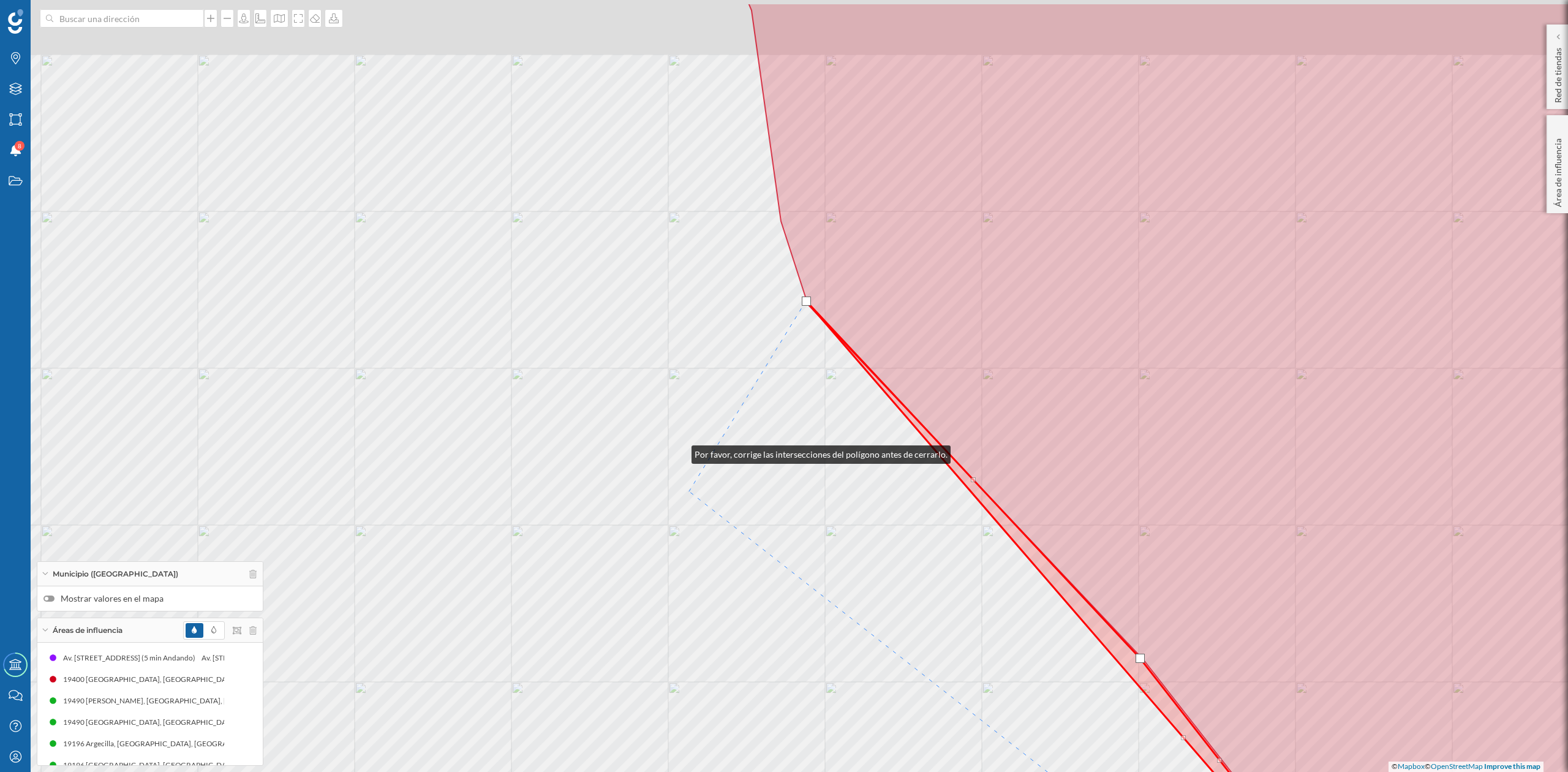
drag, startPoint x: 646, startPoint y: 370, endPoint x: 748, endPoint y: 681, distance: 327.3
click at [748, 681] on div "© Mapbox © OpenStreetMap Improve this map" at bounding box center [784, 386] width 1568 height 772
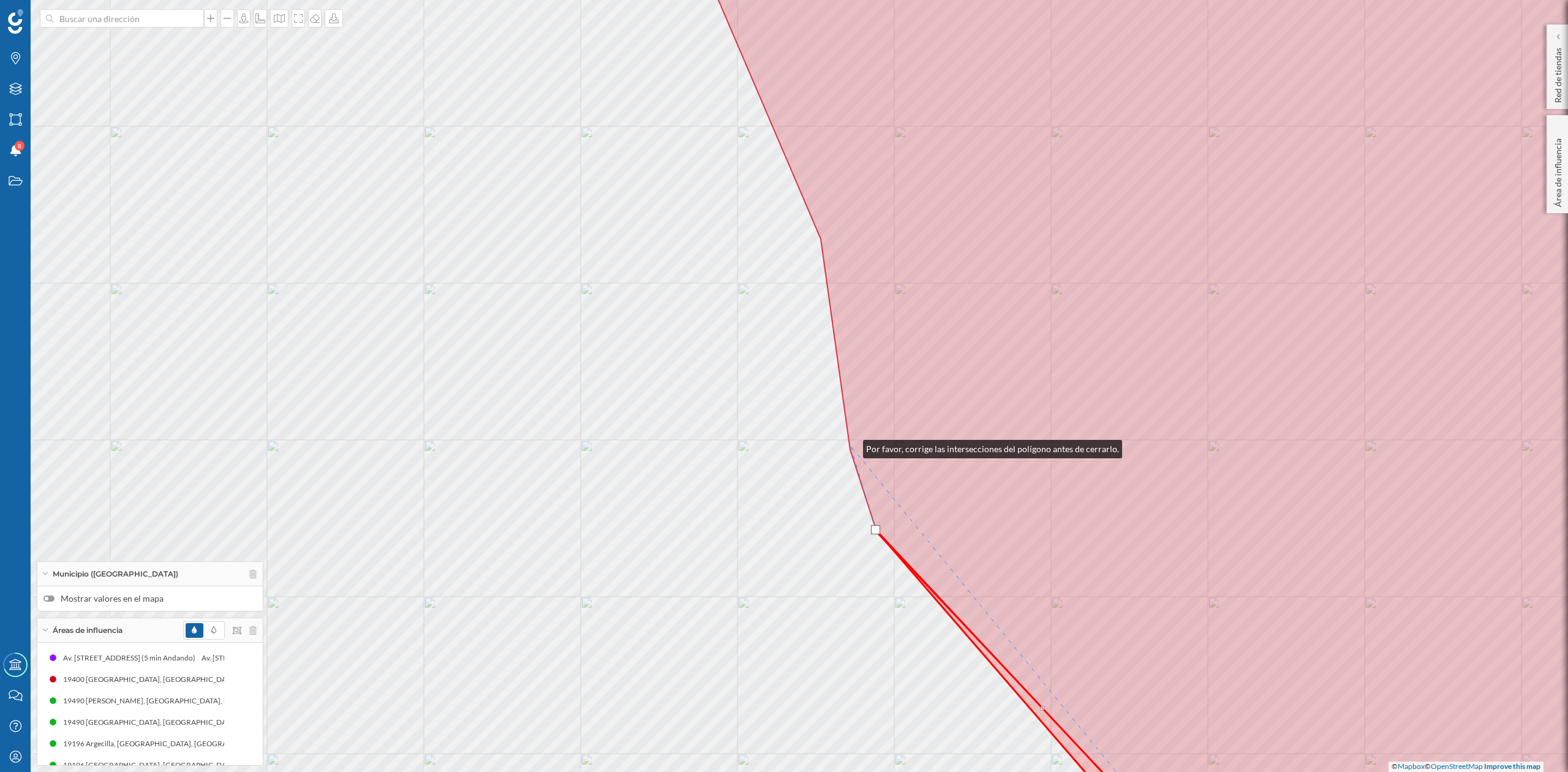
click at [851, 444] on icon at bounding box center [1205, 386] width 1042 height 930
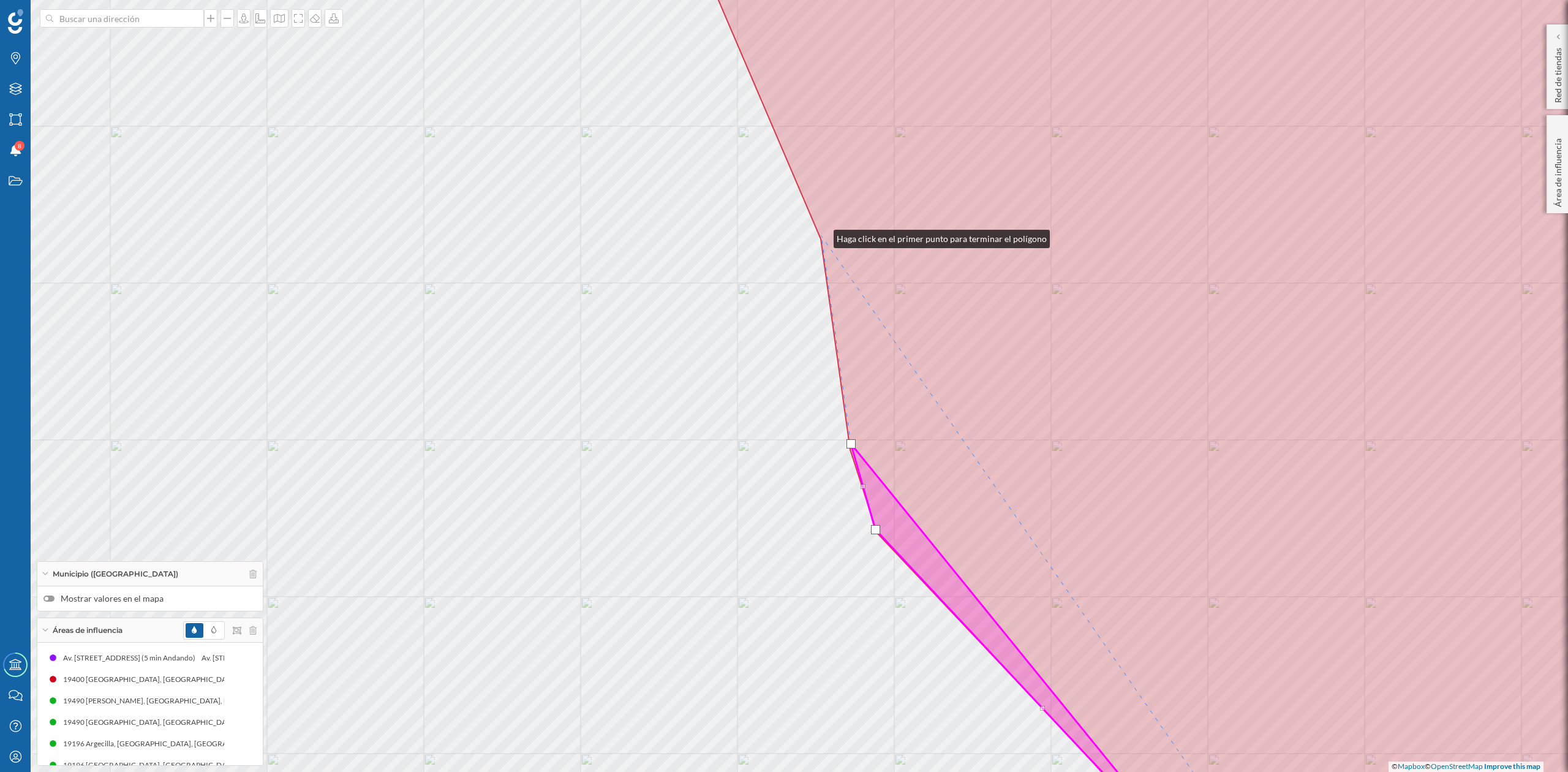
click at [821, 236] on icon at bounding box center [1205, 386] width 1042 height 930
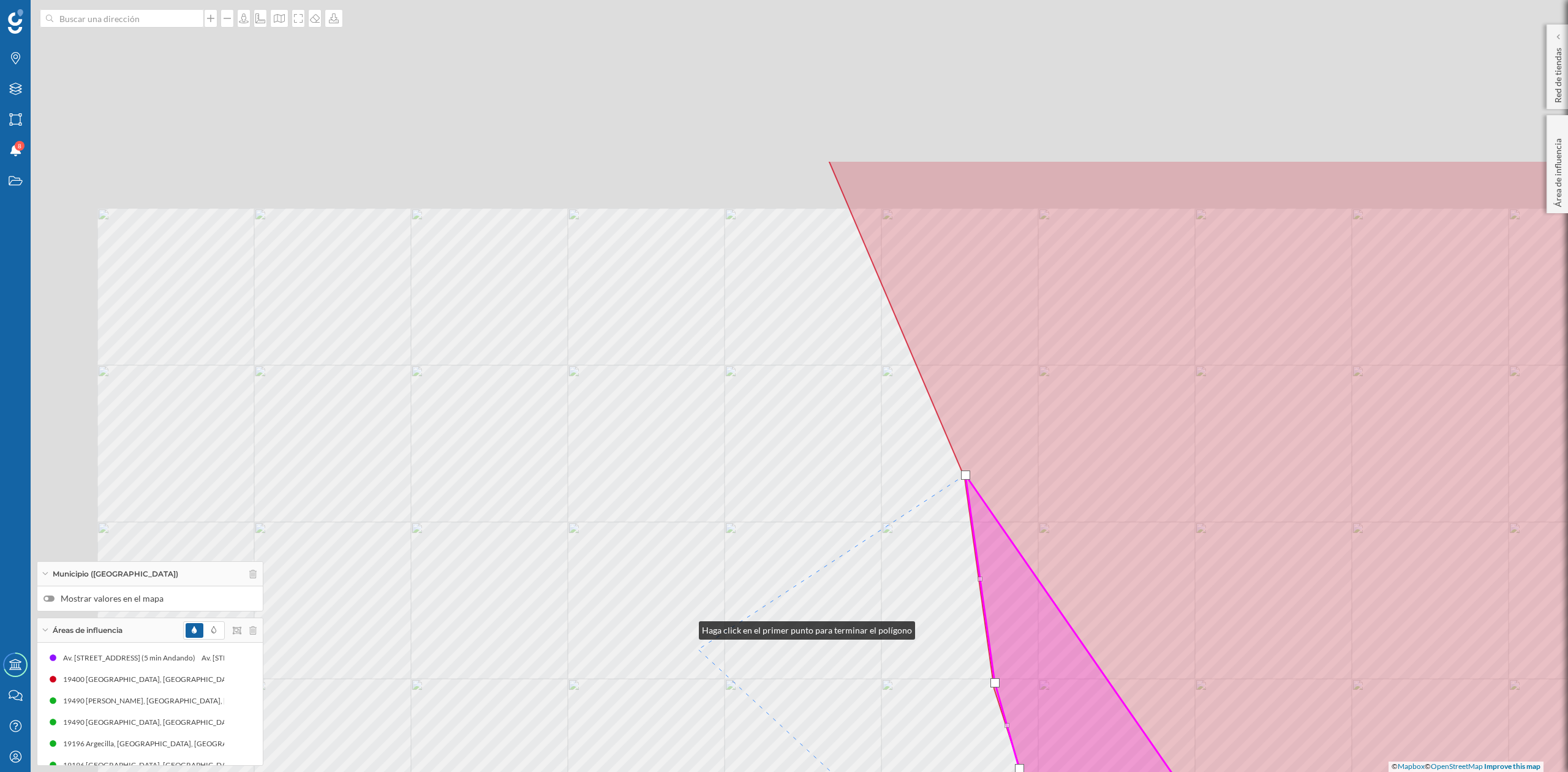
drag, startPoint x: 587, startPoint y: 449, endPoint x: 731, endPoint y: 794, distance: 373.8
click at [731, 772] on html "Marcas Capas Áreas Notificaciones 8 Estados Academy Contacta con nosotros Centr…" at bounding box center [784, 386] width 1568 height 772
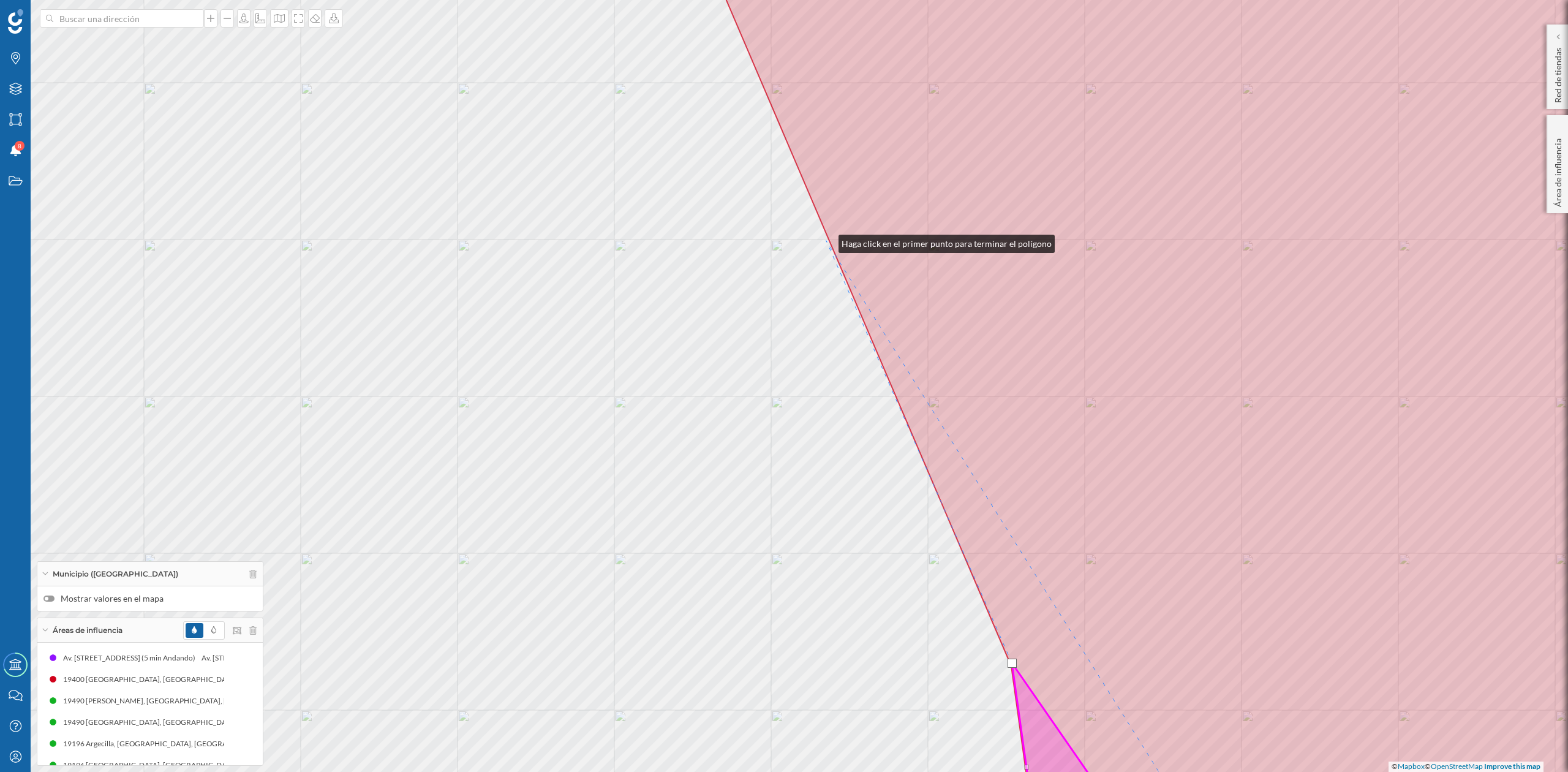
click at [826, 241] on div "© Mapbox © OpenStreetMap Improve this map" at bounding box center [784, 386] width 1568 height 772
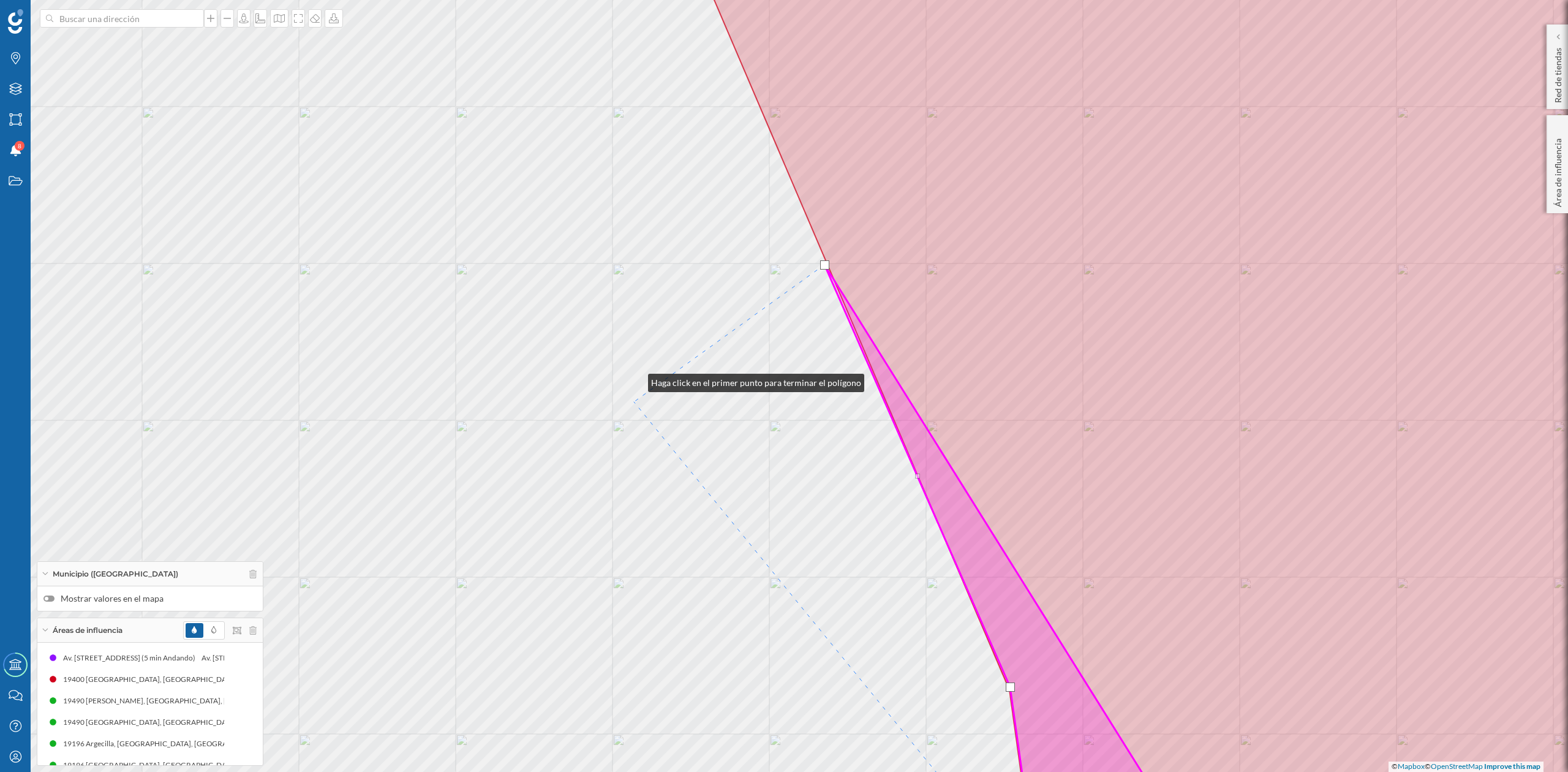
drag, startPoint x: 638, startPoint y: 356, endPoint x: 692, endPoint y: 740, distance: 387.8
click at [692, 734] on div "© Mapbox © OpenStreetMap Improve this map" at bounding box center [784, 386] width 1568 height 772
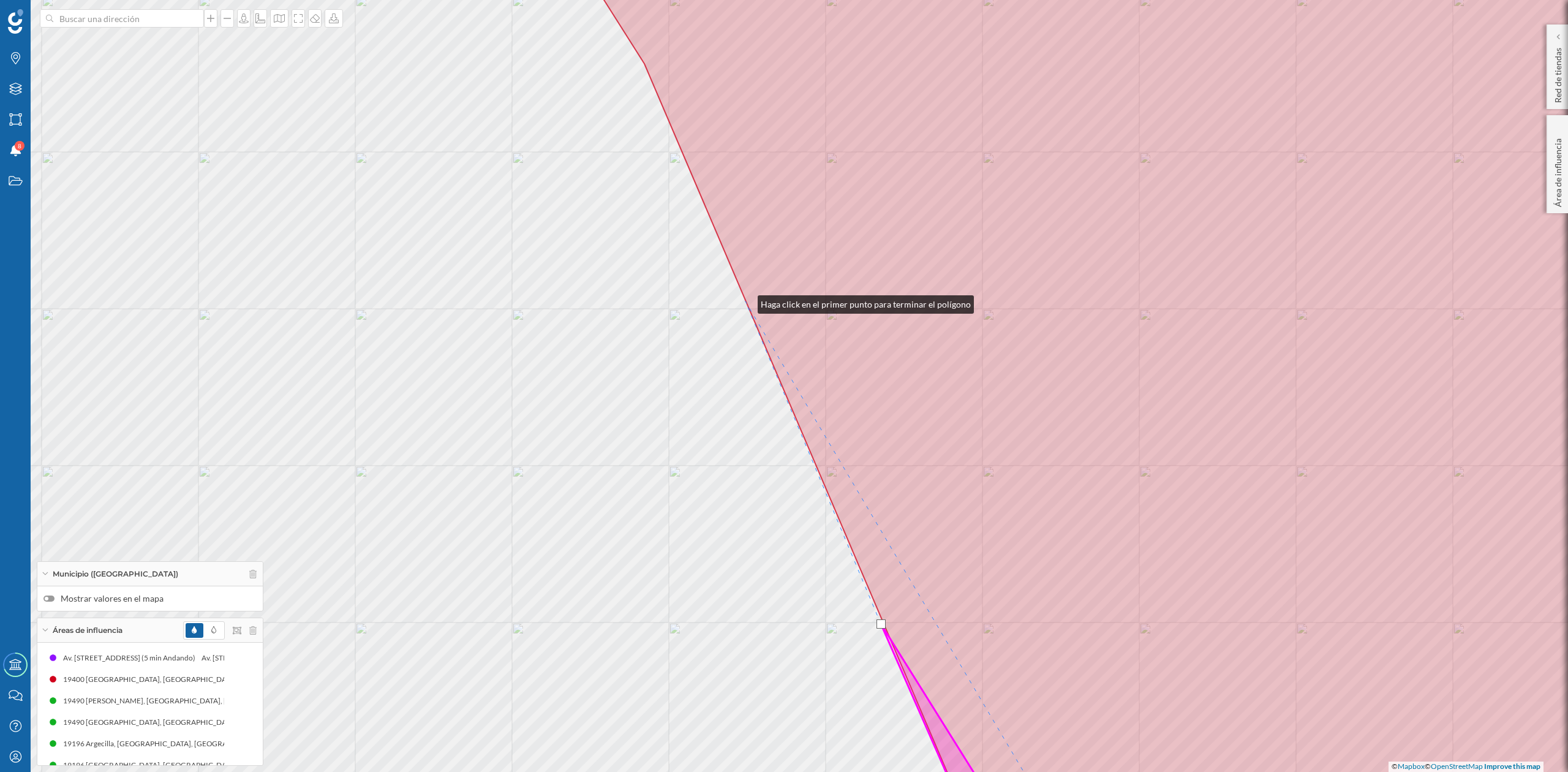
click at [746, 302] on icon at bounding box center [1140, 386] width 1172 height 930
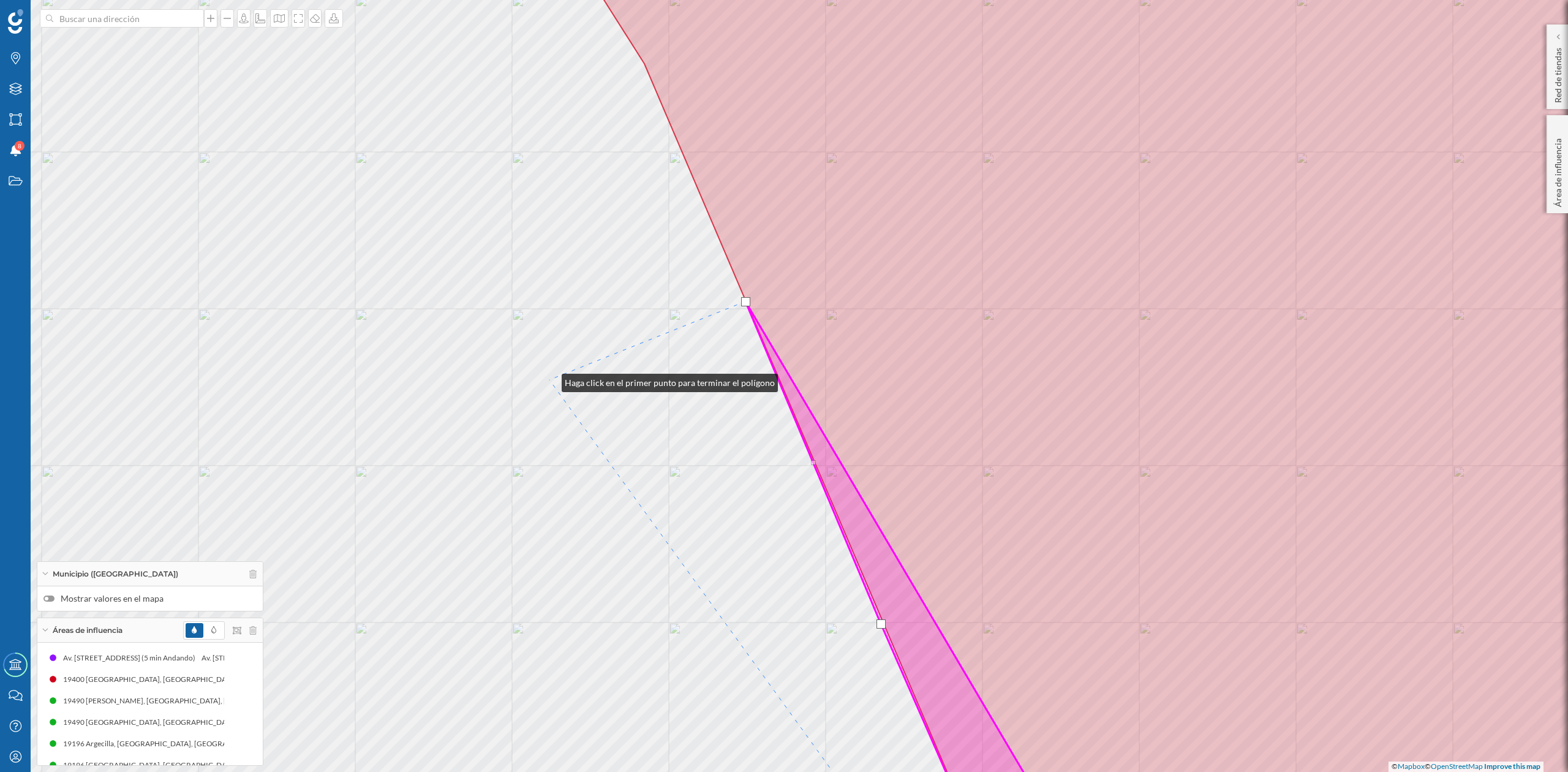
drag, startPoint x: 628, startPoint y: 687, endPoint x: 633, endPoint y: 721, distance: 34.4
click at [633, 721] on div "© Mapbox © OpenStreetMap Improve this map" at bounding box center [784, 386] width 1568 height 772
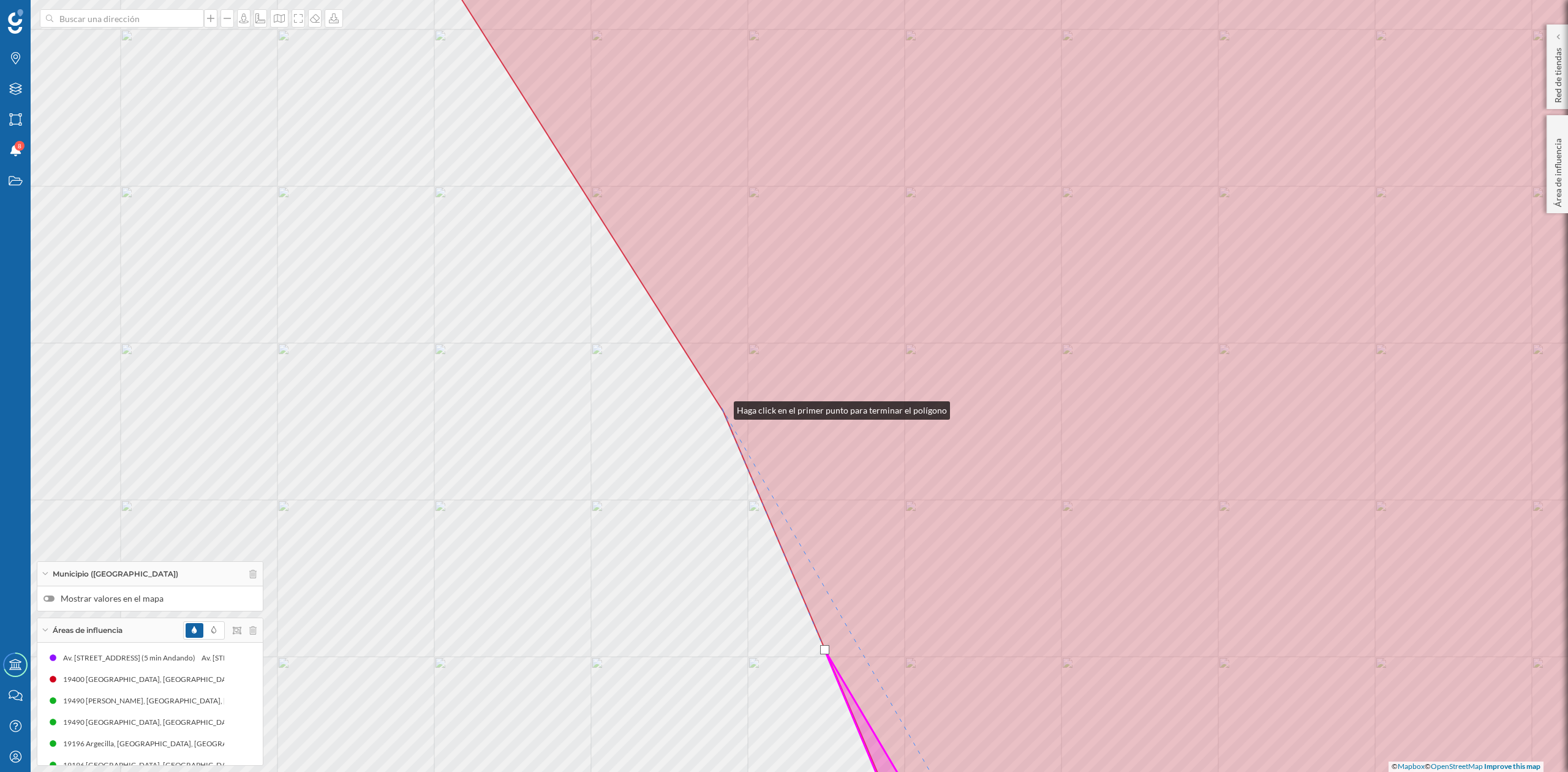
click at [722, 408] on icon at bounding box center [1069, 386] width 1314 height 930
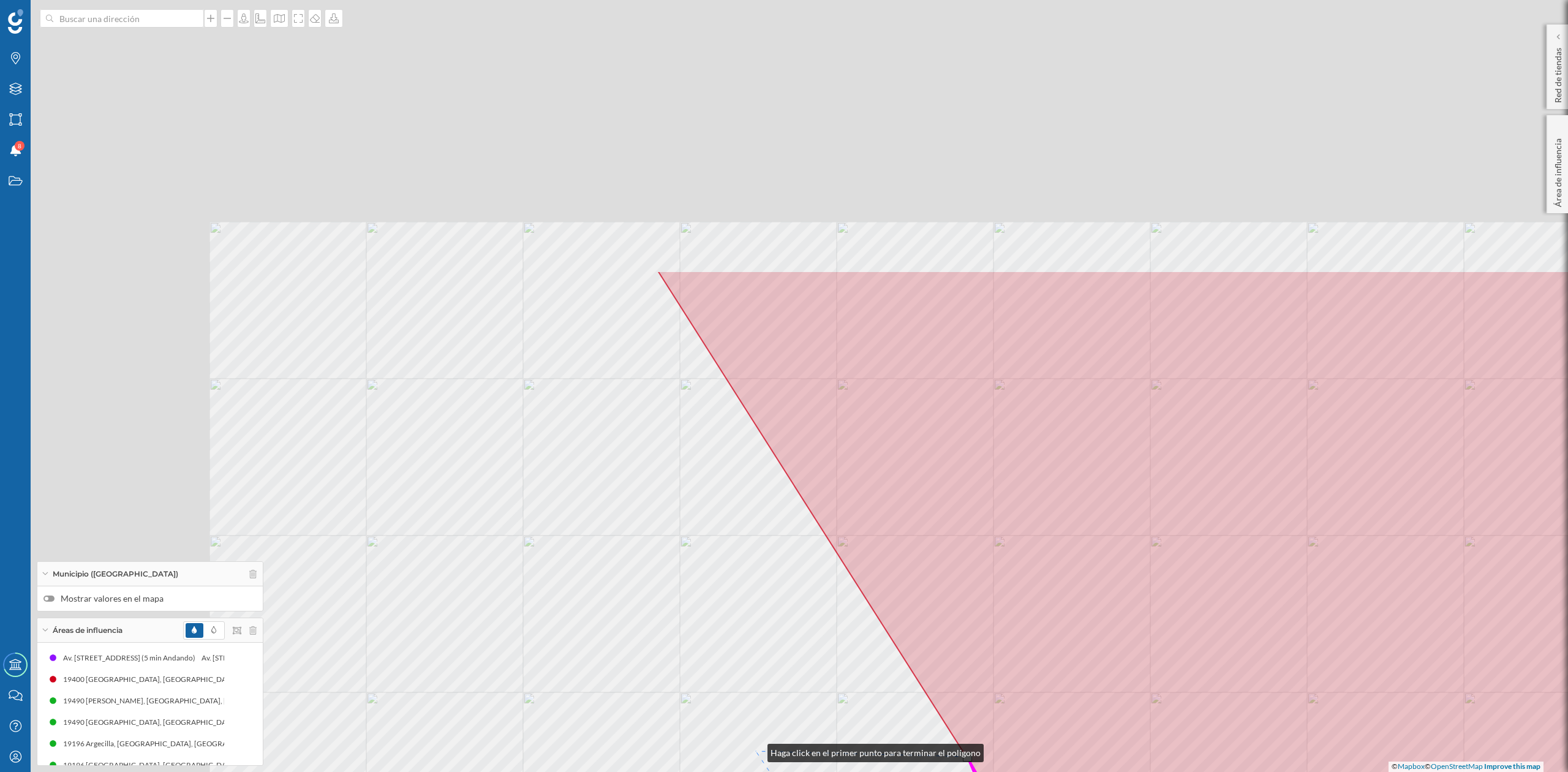
drag, startPoint x: 510, startPoint y: 401, endPoint x: 755, endPoint y: 750, distance: 426.4
click at [755, 750] on div "© Mapbox © OpenStreetMap Improve this map" at bounding box center [784, 386] width 1568 height 772
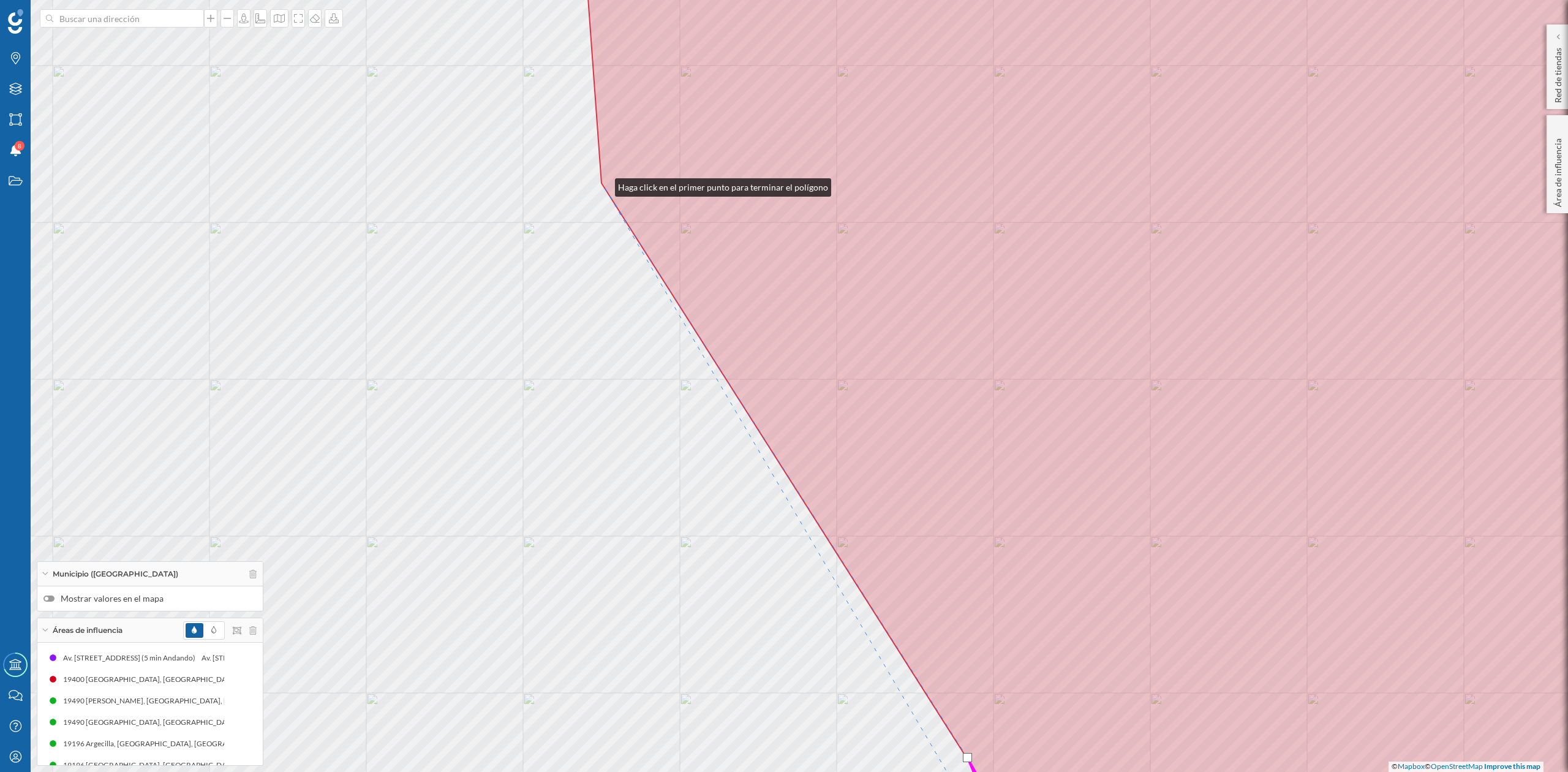
click at [603, 185] on icon at bounding box center [1154, 386] width 1144 height 930
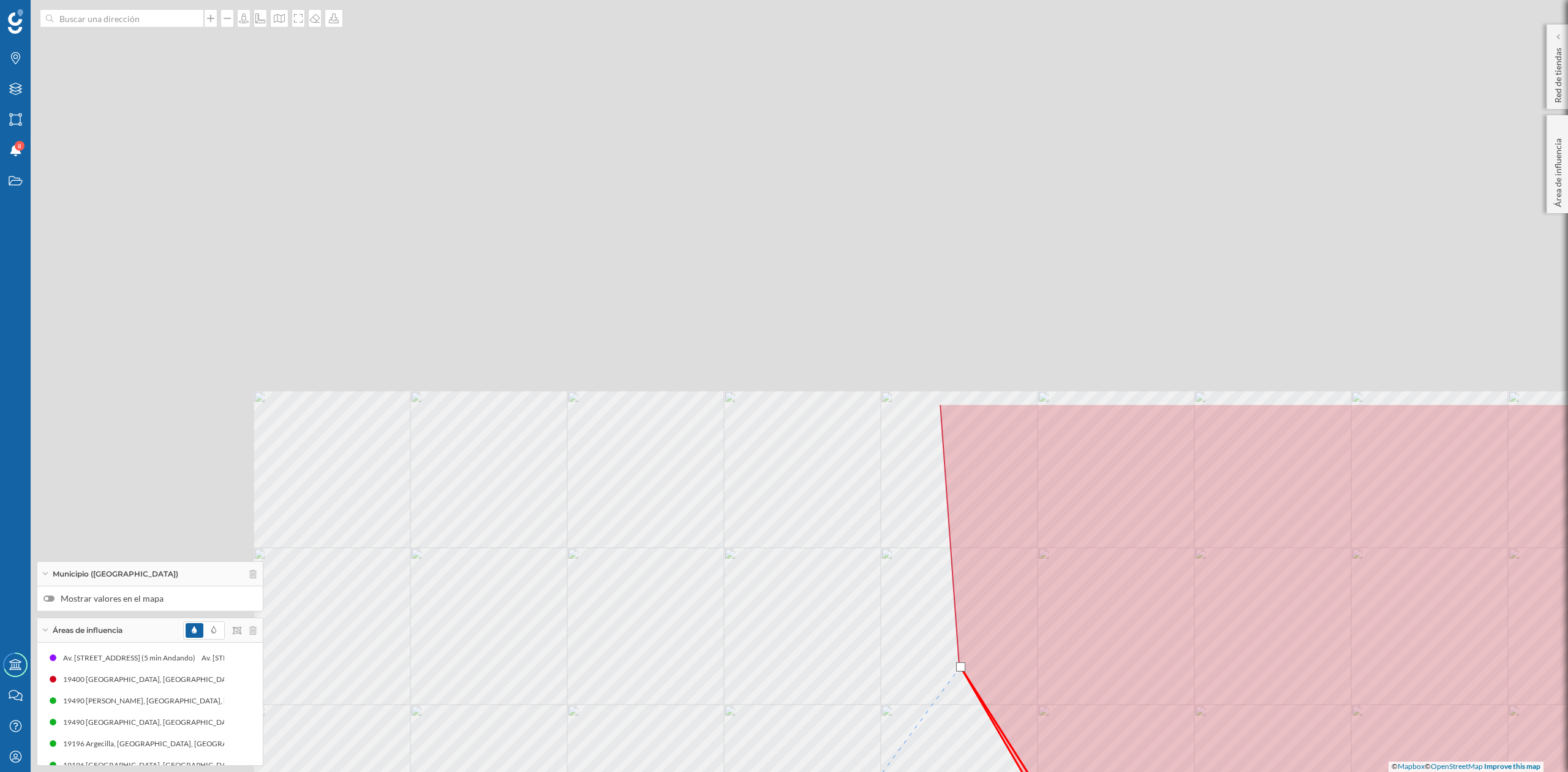
drag, startPoint x: 472, startPoint y: 314, endPoint x: 835, endPoint y: 810, distance: 614.6
click at [835, 772] on html "Marcas Capas Áreas Notificaciones 8 Estados Academy Contacta con nosotros Centr…" at bounding box center [784, 386] width 1568 height 772
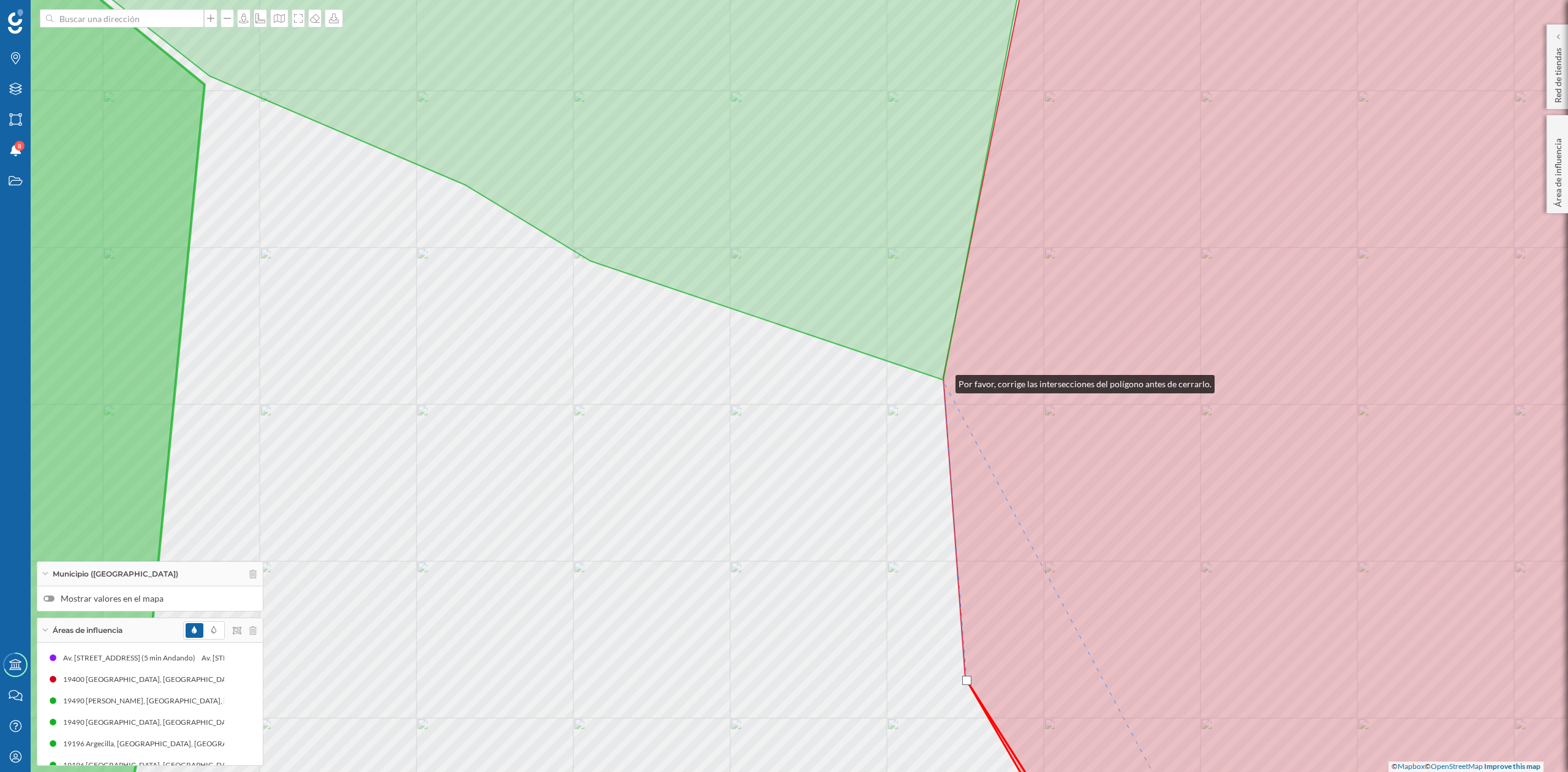
click at [943, 381] on icon at bounding box center [1334, 386] width 783 height 930
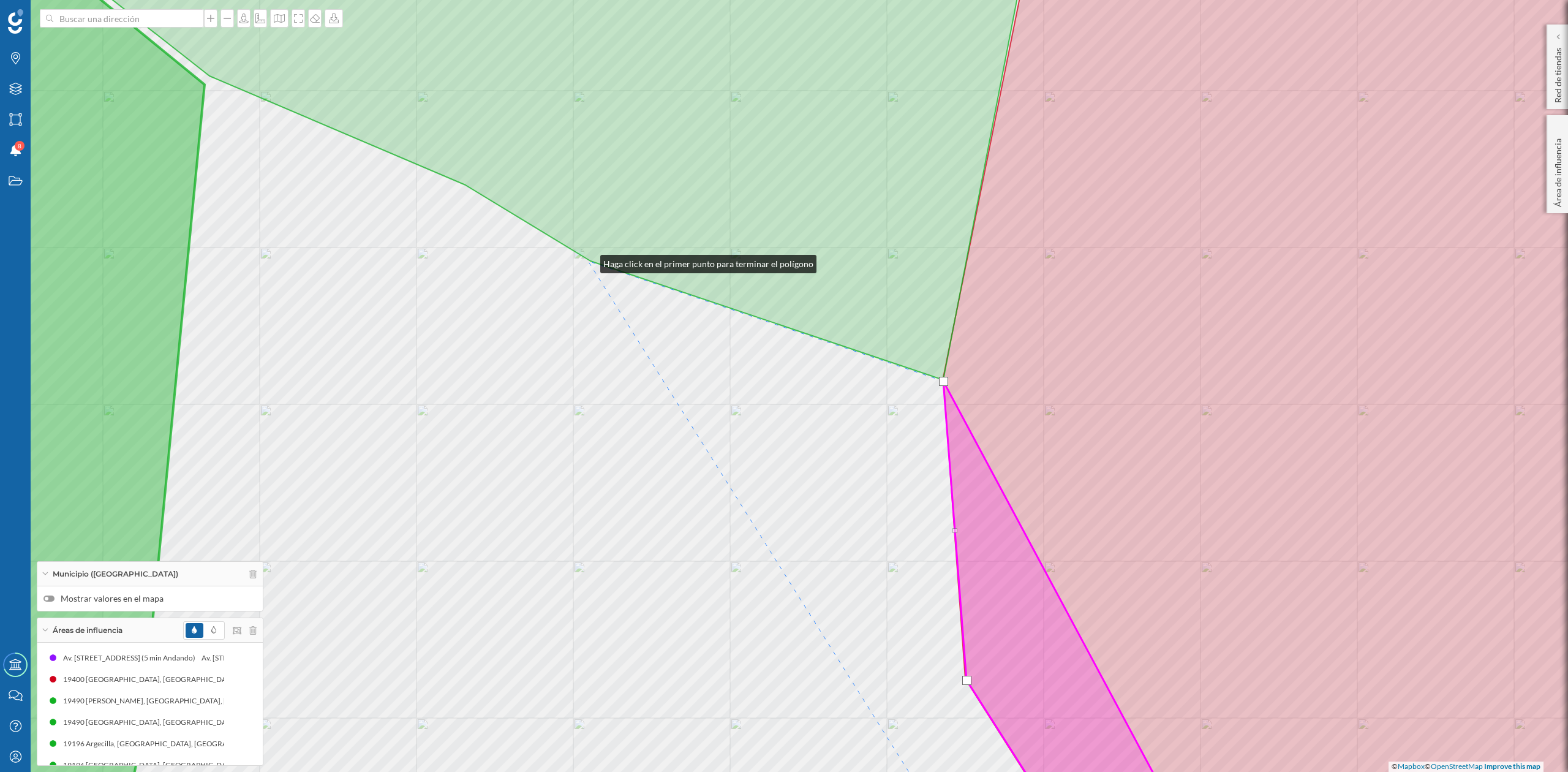
click at [588, 261] on div "© Mapbox © OpenStreetMap Improve this map" at bounding box center [784, 386] width 1568 height 772
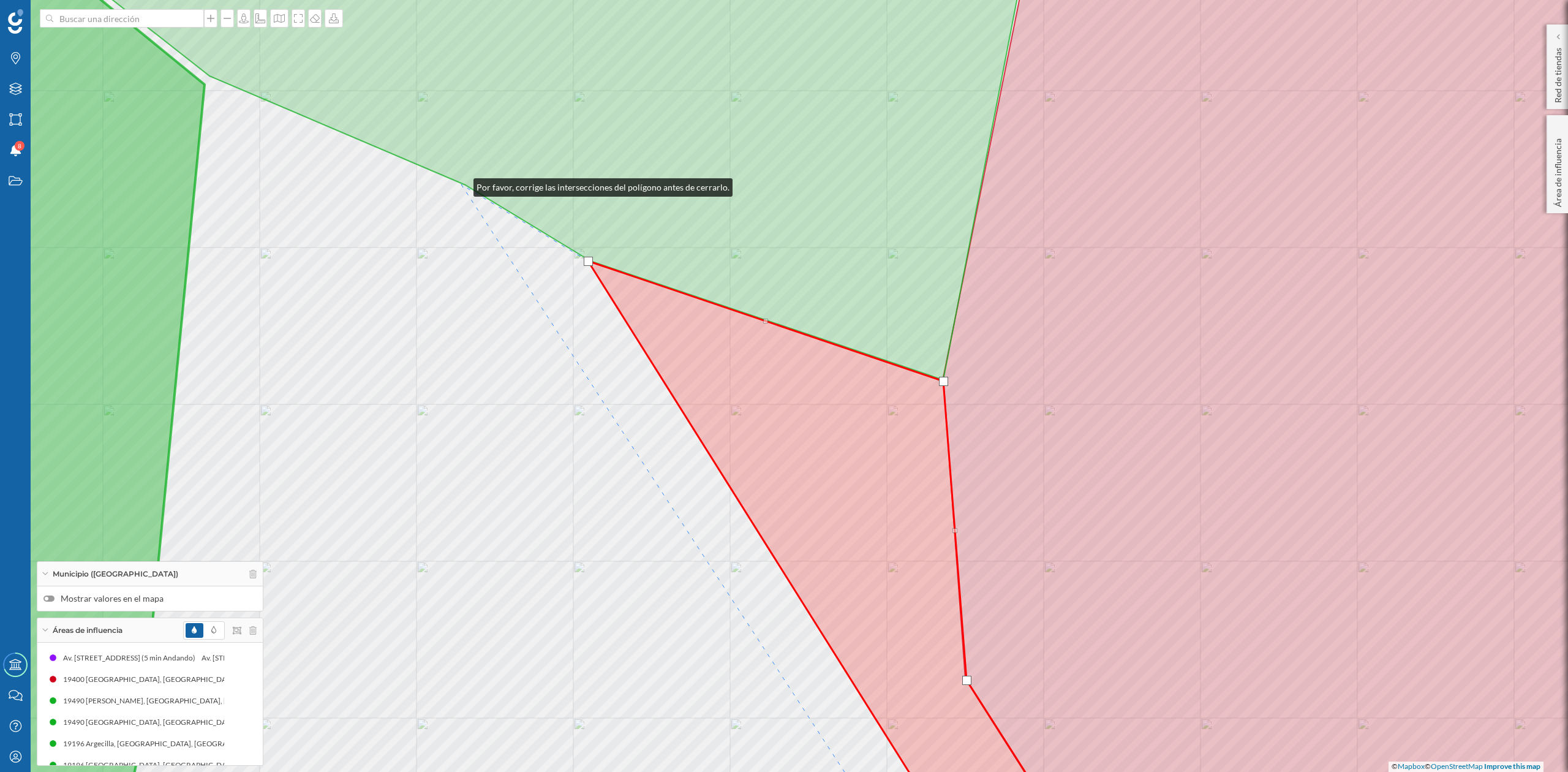
click at [462, 185] on div "© Mapbox © OpenStreetMap Improve this map" at bounding box center [784, 386] width 1568 height 772
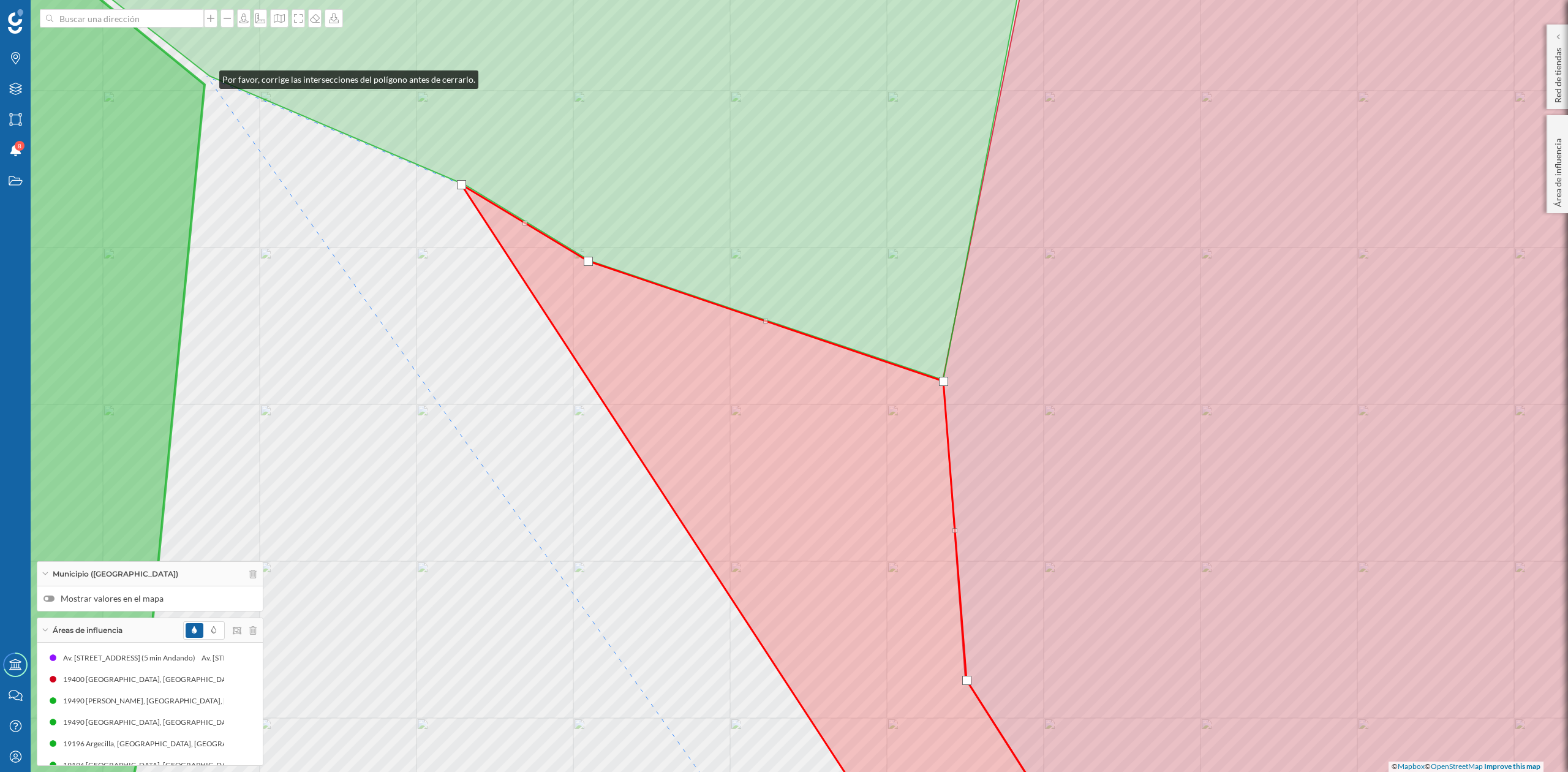
click at [207, 76] on div "© Mapbox © OpenStreetMap Improve this map" at bounding box center [784, 386] width 1568 height 772
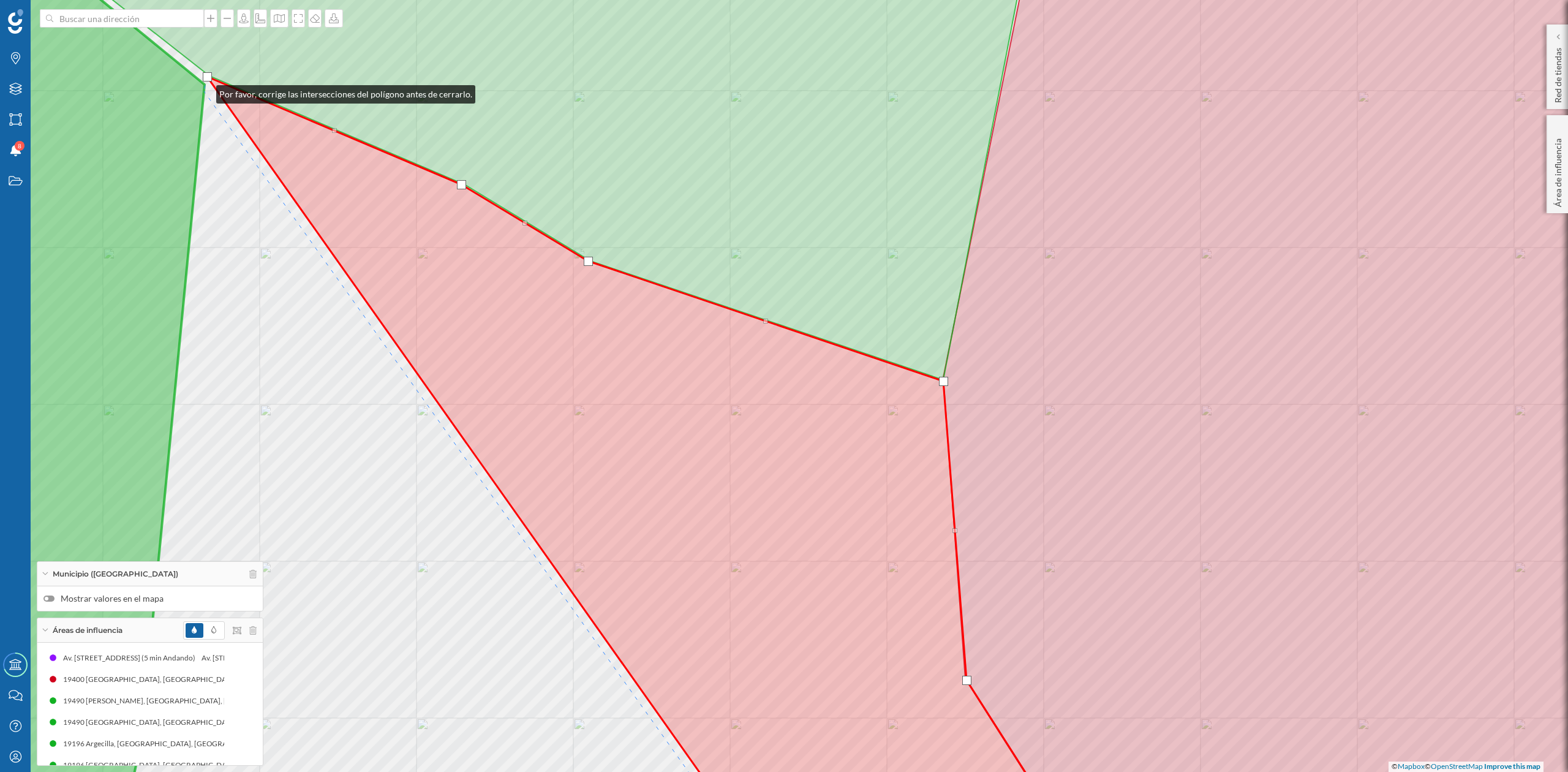
click at [204, 91] on icon at bounding box center [22, 386] width 364 height 932
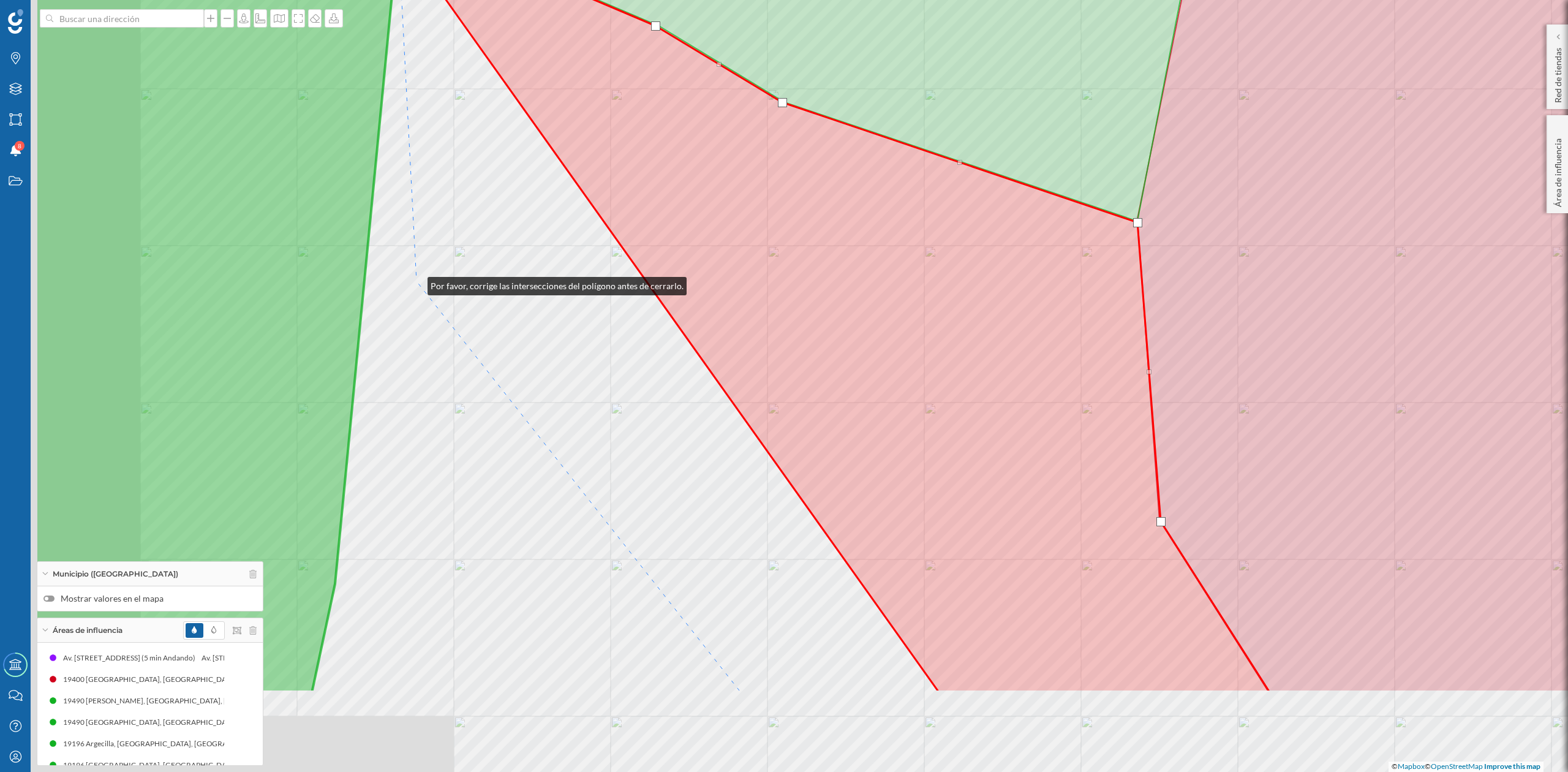
drag, startPoint x: 279, startPoint y: 394, endPoint x: 417, endPoint y: 284, distance: 176.5
click at [417, 284] on div "© Mapbox © OpenStreetMap Improve this map" at bounding box center [784, 386] width 1568 height 772
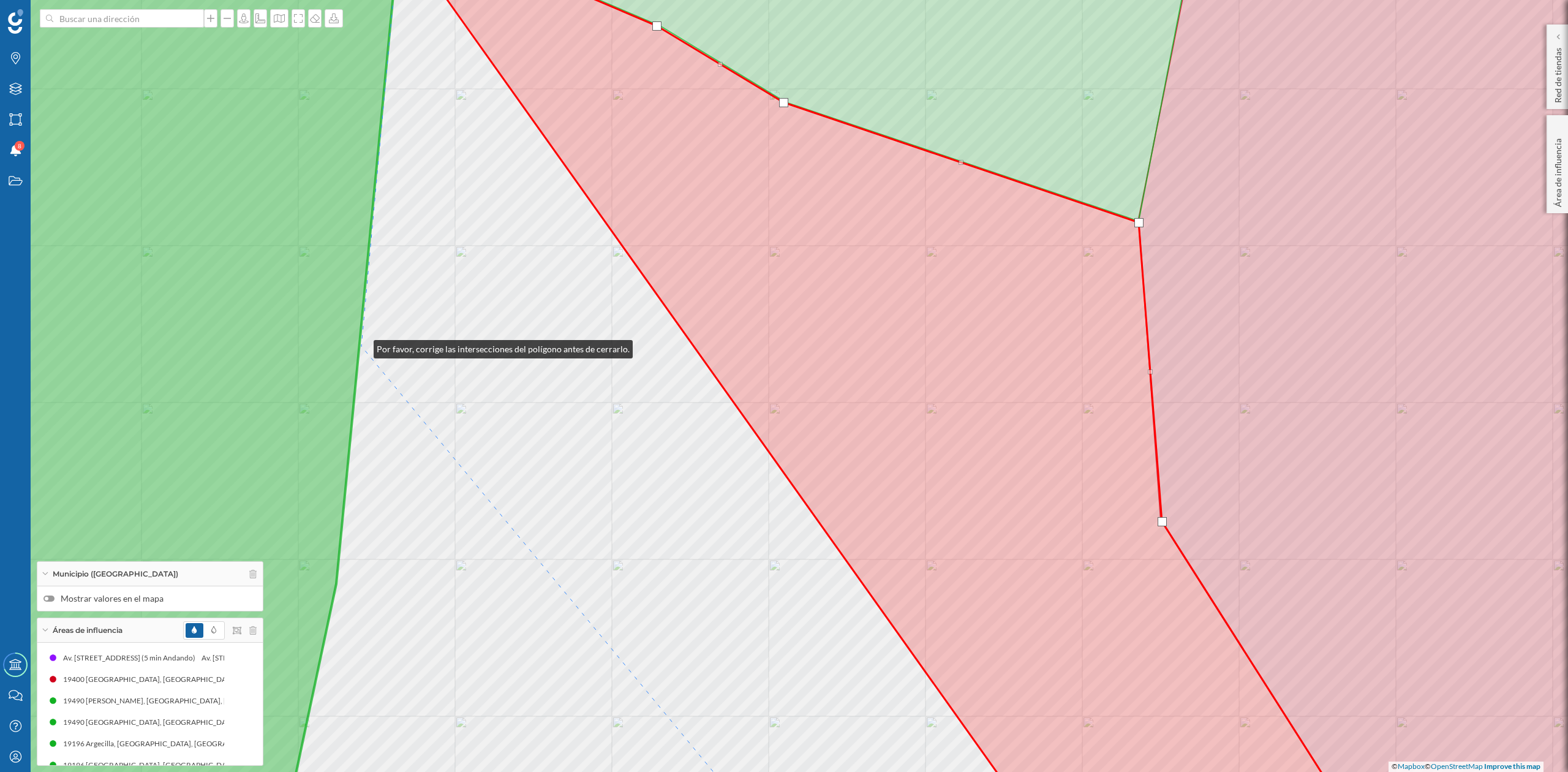
click at [361, 347] on div "© Mapbox © OpenStreetMap Improve this map" at bounding box center [784, 386] width 1568 height 772
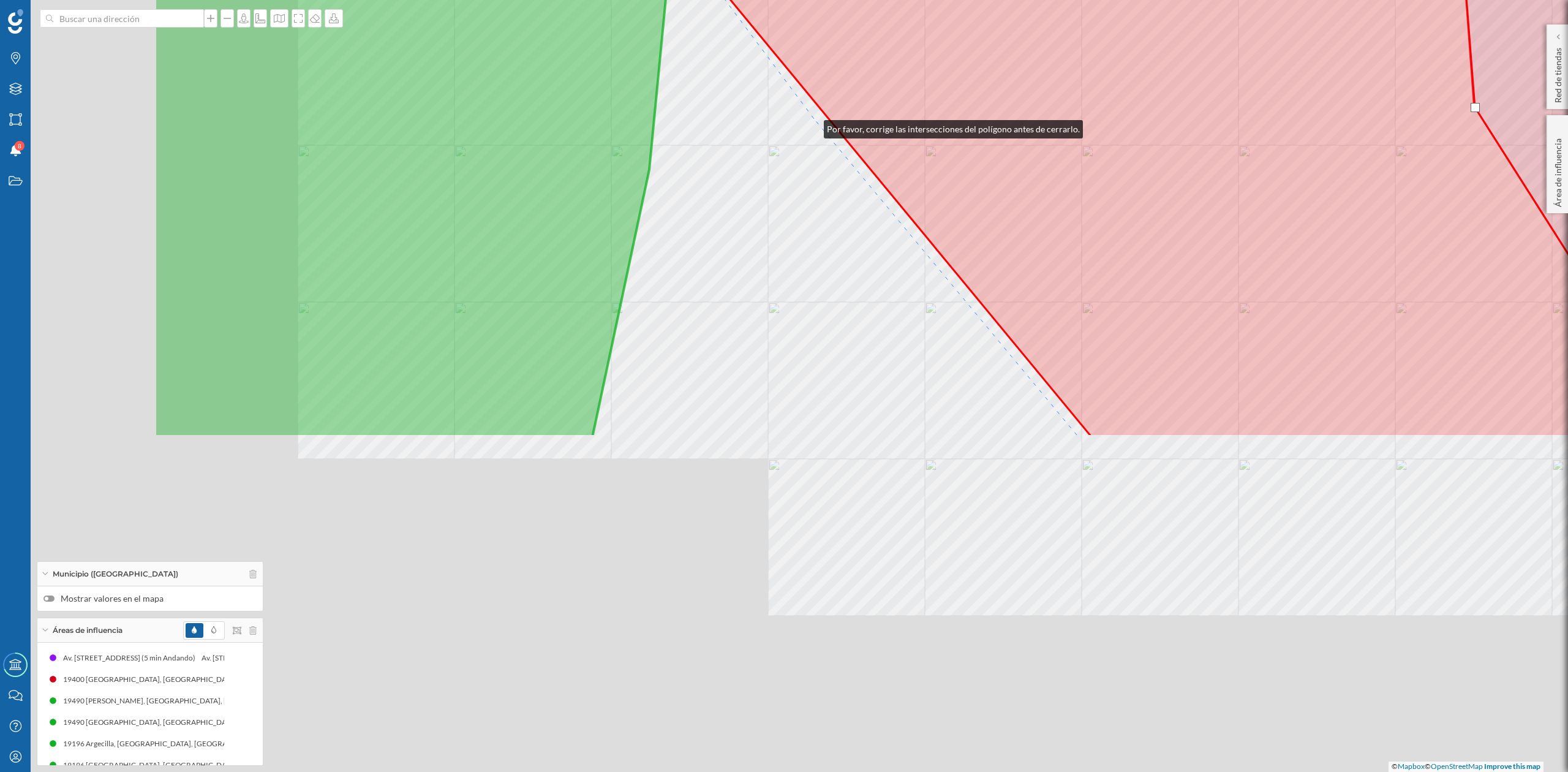
drag, startPoint x: 499, startPoint y: 541, endPoint x: 811, endPoint y: 126, distance: 519.2
click at [811, 126] on div "© Mapbox © OpenStreetMap Improve this map" at bounding box center [784, 386] width 1568 height 772
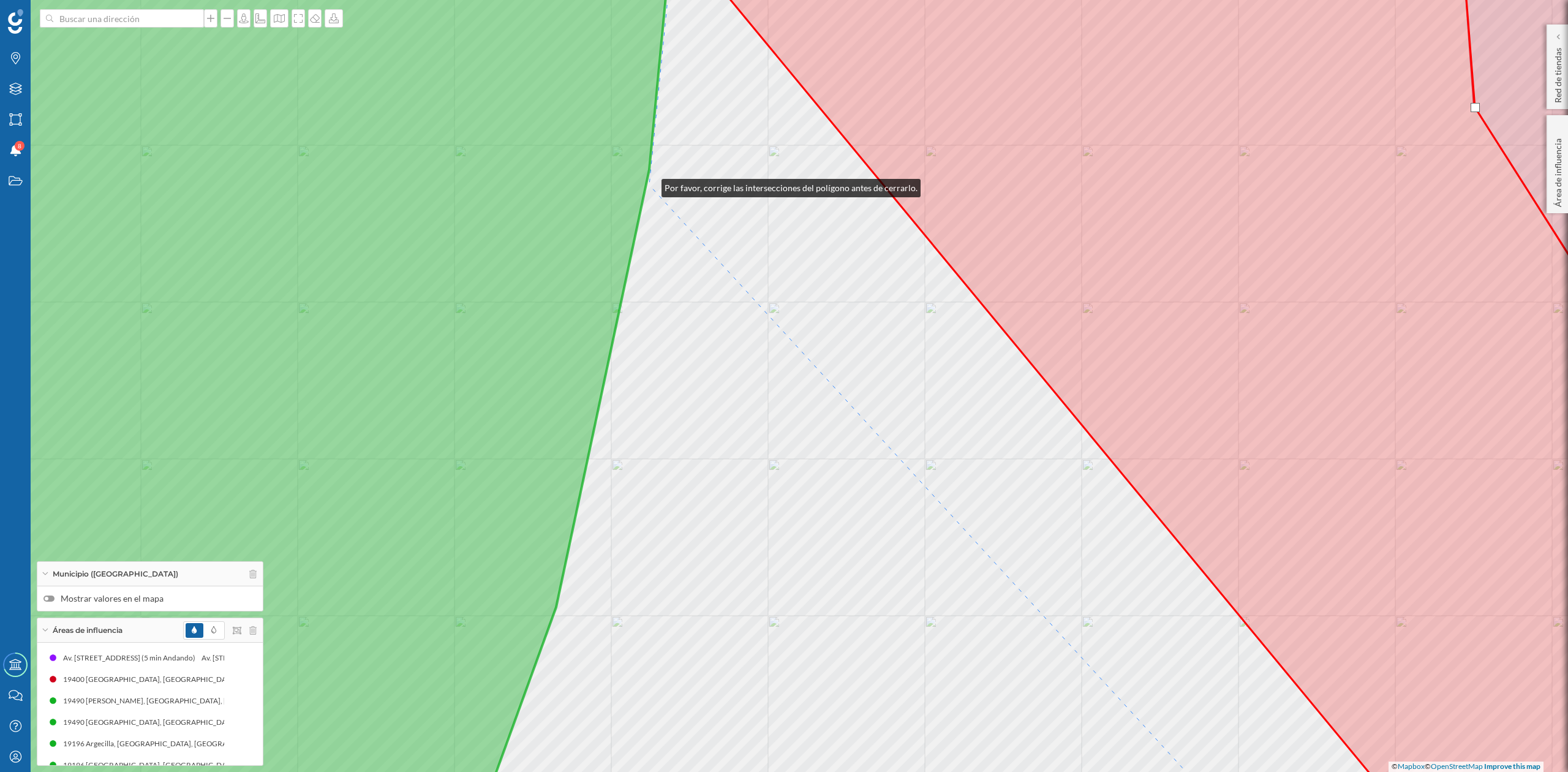
click at [650, 185] on div "© Mapbox © OpenStreetMap Improve this map" at bounding box center [784, 386] width 1568 height 772
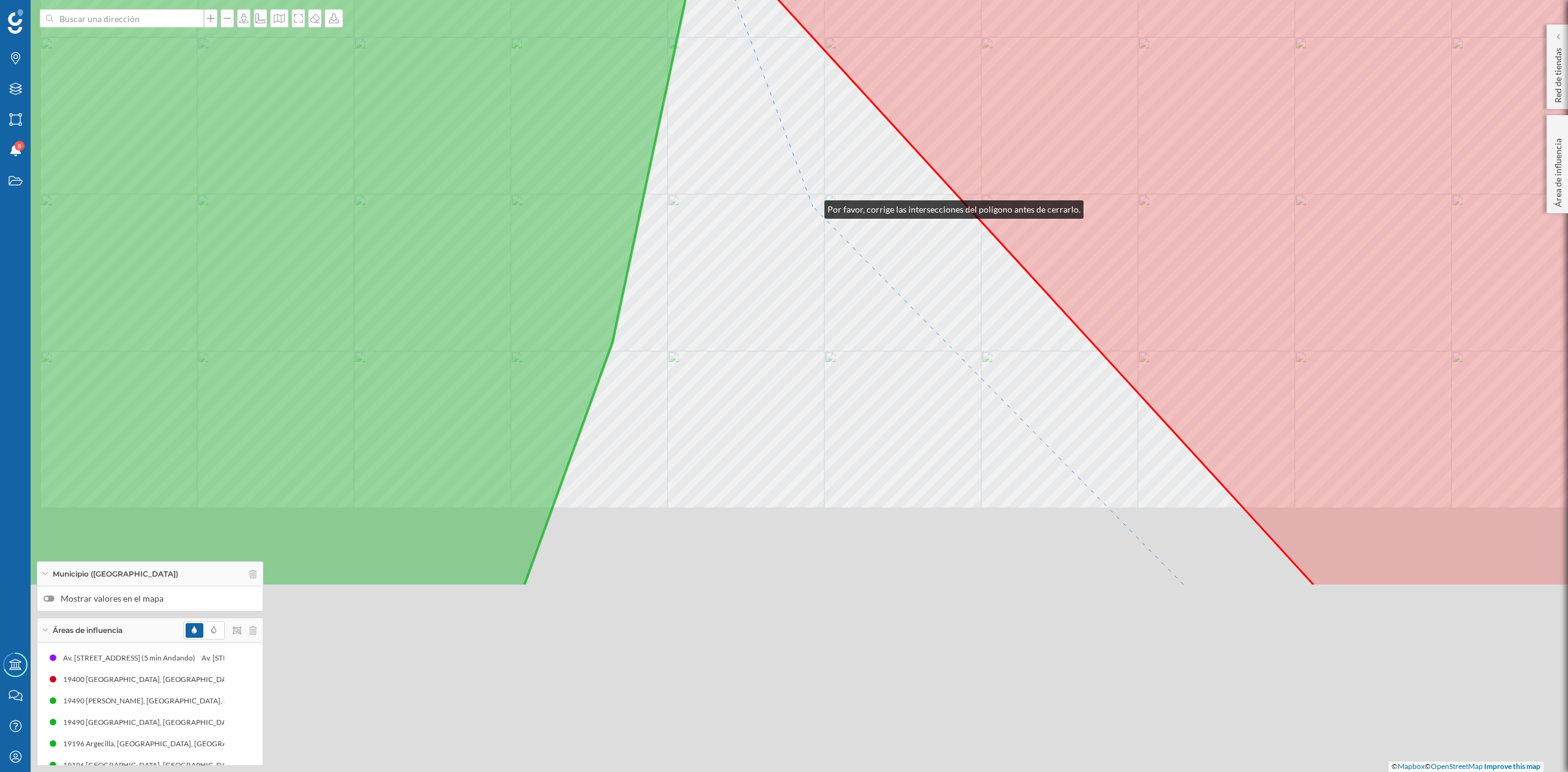
drag, startPoint x: 810, startPoint y: 234, endPoint x: 812, endPoint y: 206, distance: 28.1
click at [812, 206] on div "© Mapbox © OpenStreetMap Improve this map" at bounding box center [784, 386] width 1568 height 772
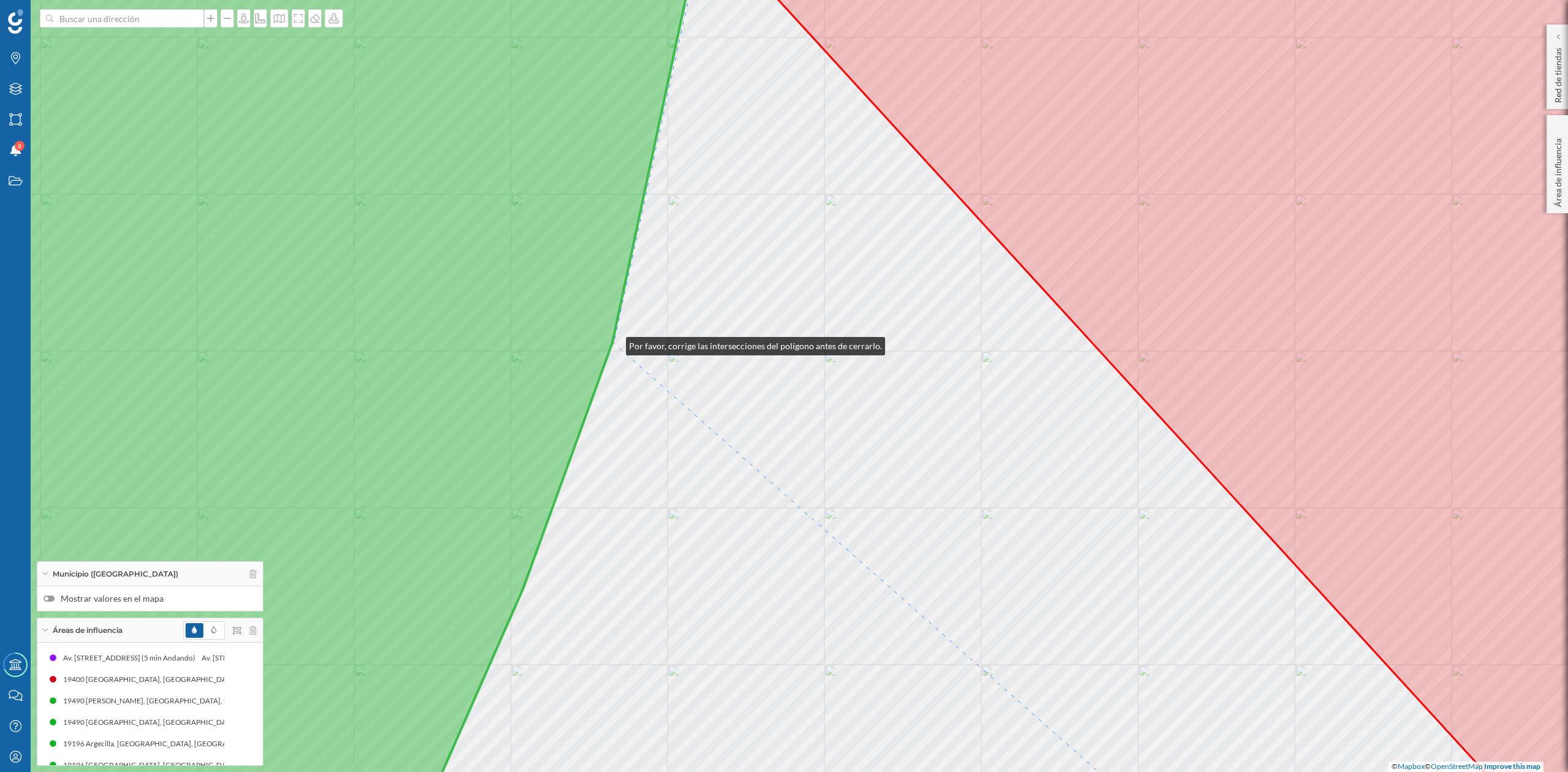
click at [614, 343] on div "© Mapbox © OpenStreetMap Improve this map" at bounding box center [784, 386] width 1568 height 772
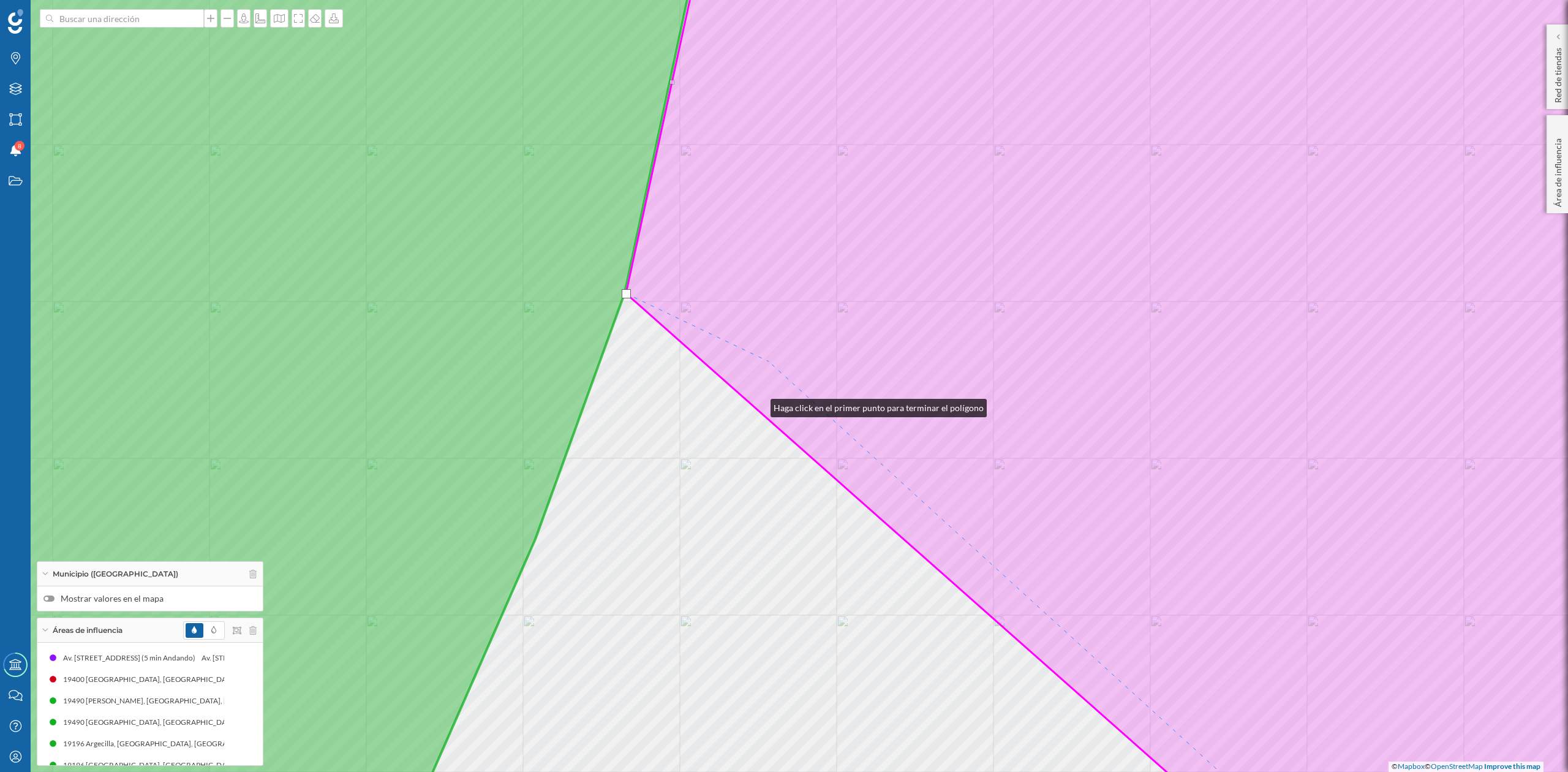
drag, startPoint x: 748, startPoint y: 455, endPoint x: 927, endPoint y: 50, distance: 442.8
click at [927, 50] on icon at bounding box center [1182, 337] width 1113 height 930
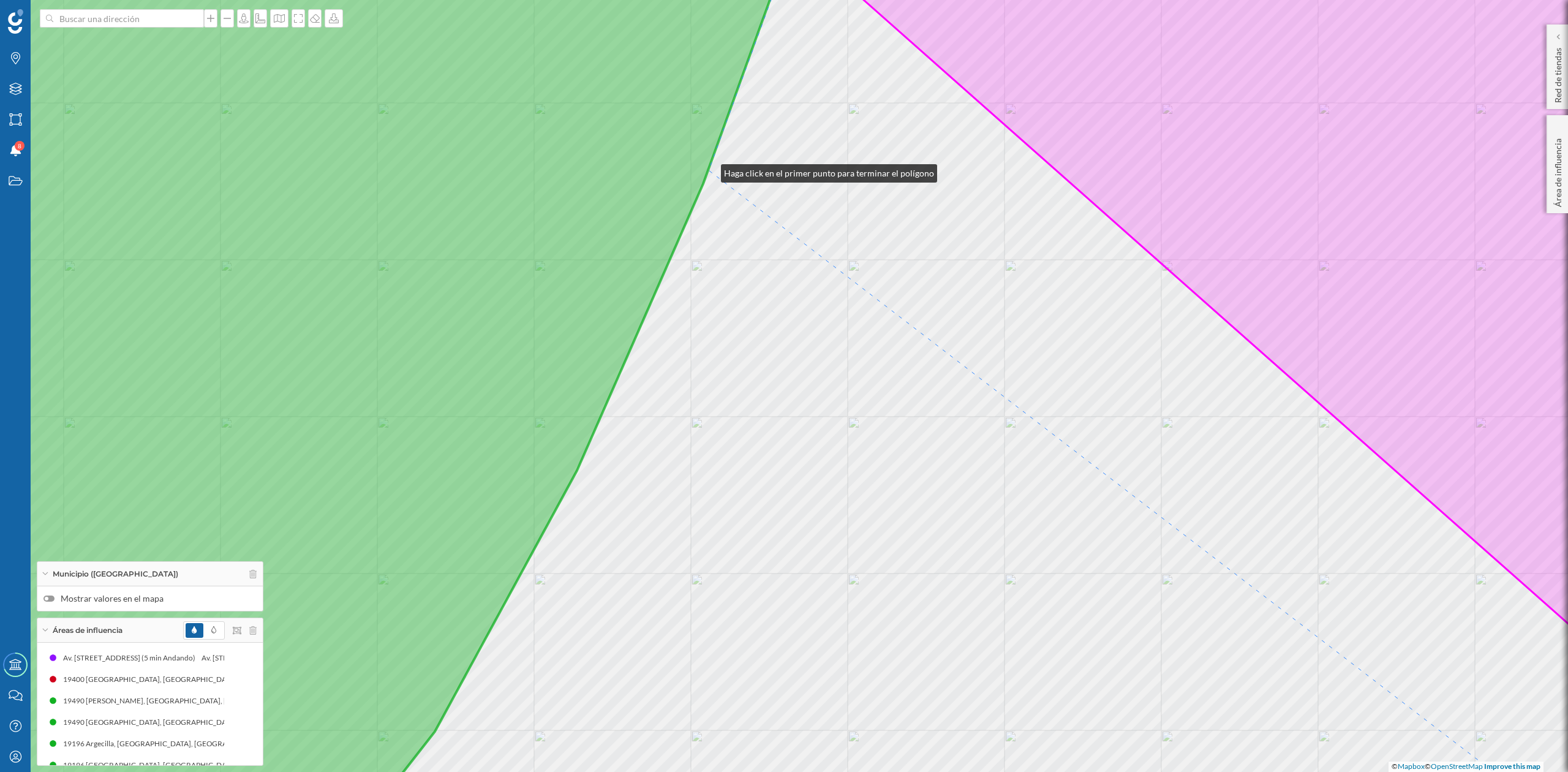
click at [709, 171] on div "© Mapbox © OpenStreetMap Improve this map" at bounding box center [784, 386] width 1568 height 772
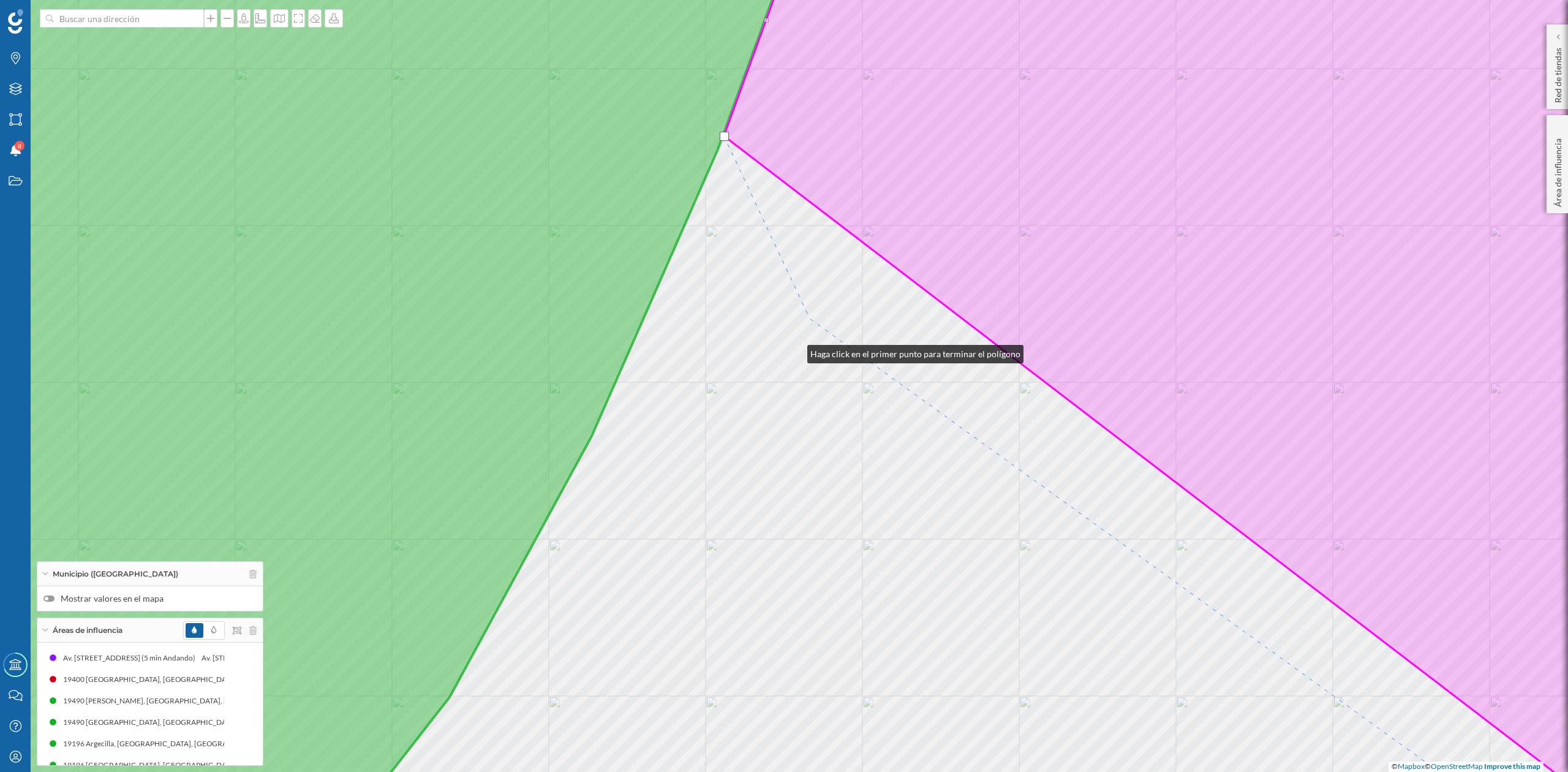
drag, startPoint x: 781, startPoint y: 386, endPoint x: 1007, endPoint y: 70, distance: 388.5
click at [1007, 70] on div "© Mapbox © OpenStreetMap Improve this map" at bounding box center [784, 386] width 1568 height 772
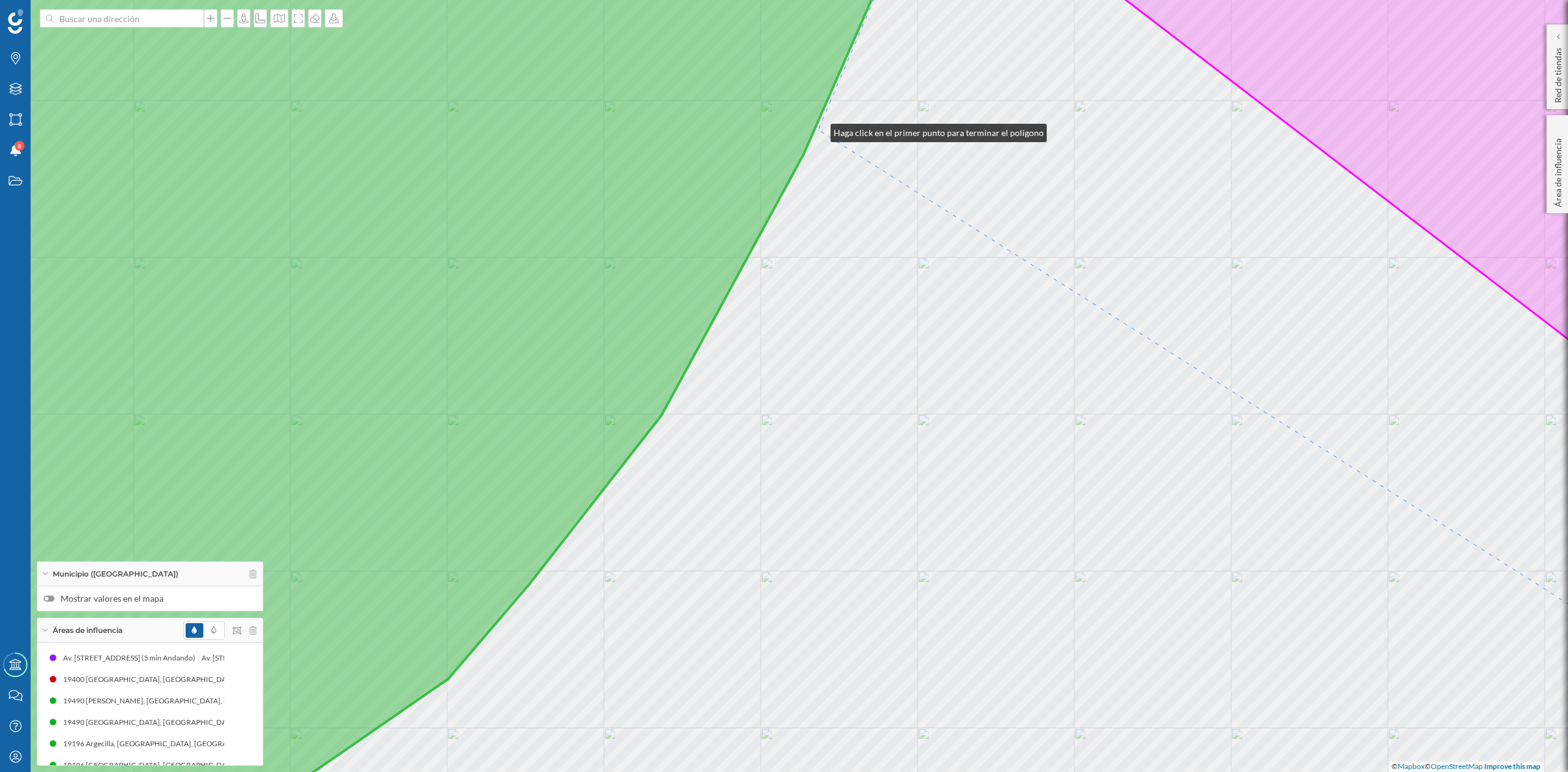
click at [819, 130] on div "© Mapbox © OpenStreetMap Improve this map" at bounding box center [784, 386] width 1568 height 772
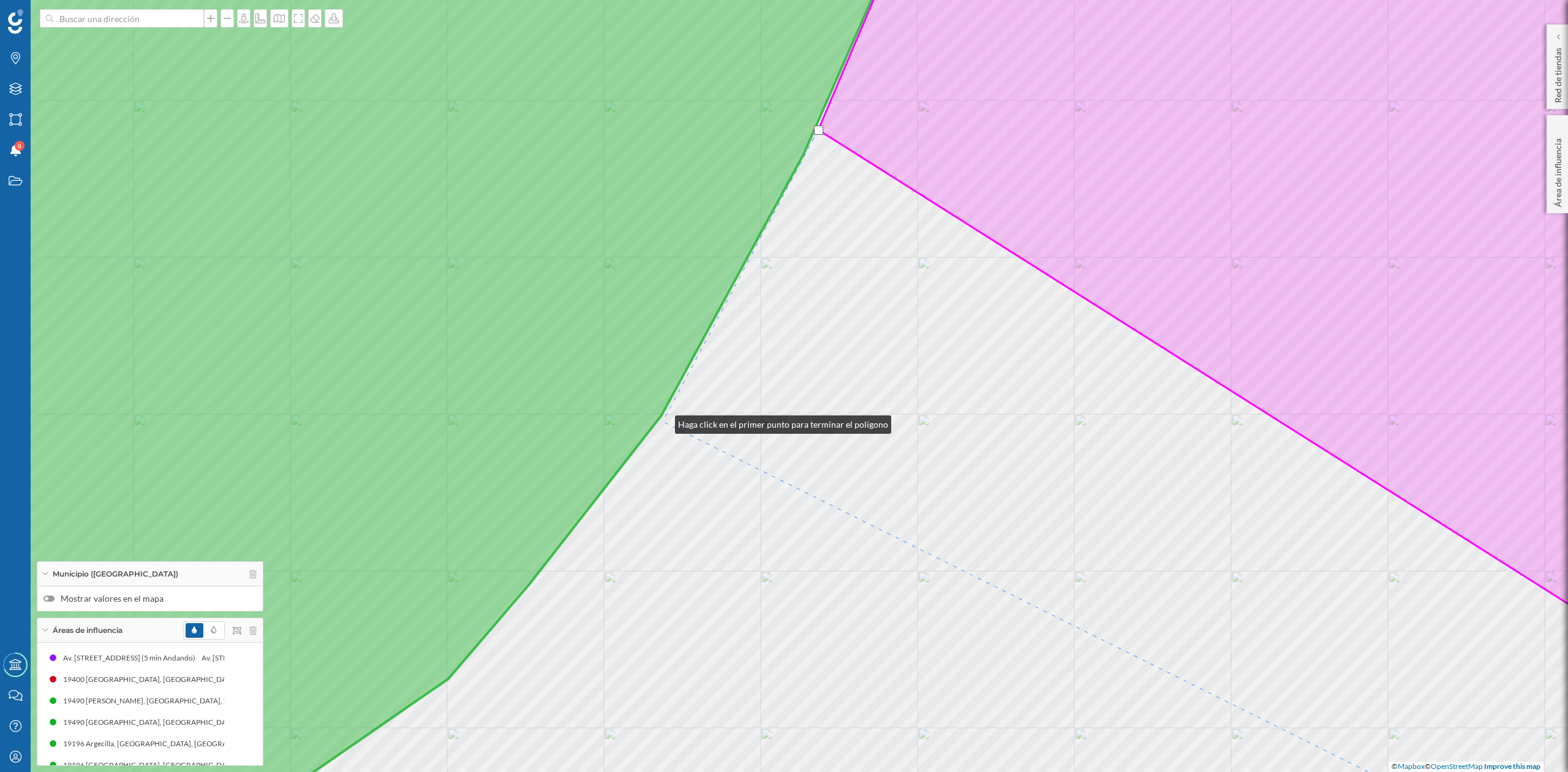
click at [663, 422] on div "© Mapbox © OpenStreetMap Improve this map" at bounding box center [784, 386] width 1568 height 772
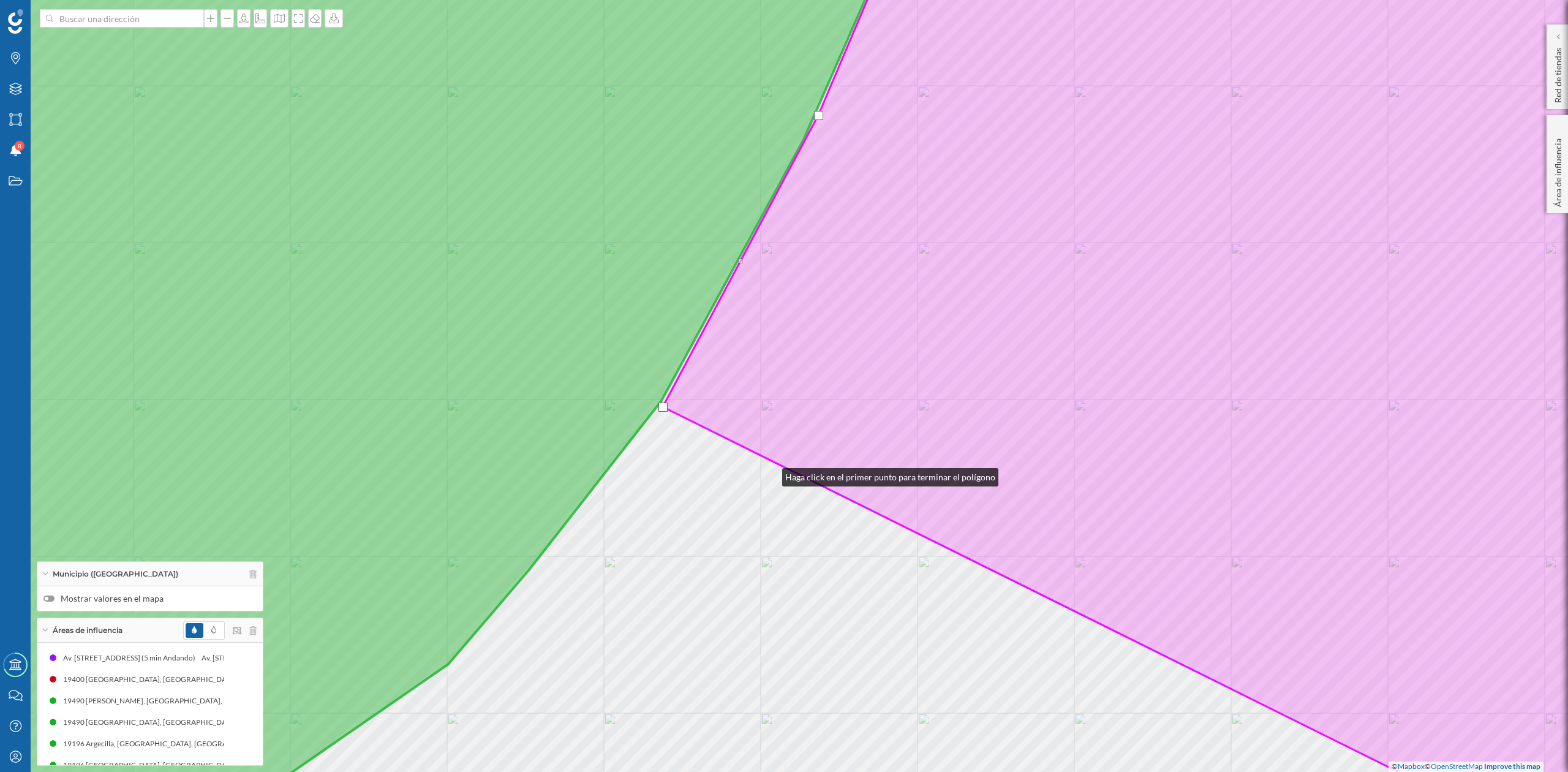
drag, startPoint x: 770, startPoint y: 489, endPoint x: 940, endPoint y: 207, distance: 329.3
click at [940, 207] on div "© Mapbox © OpenStreetMap Improve this map" at bounding box center [784, 386] width 1568 height 772
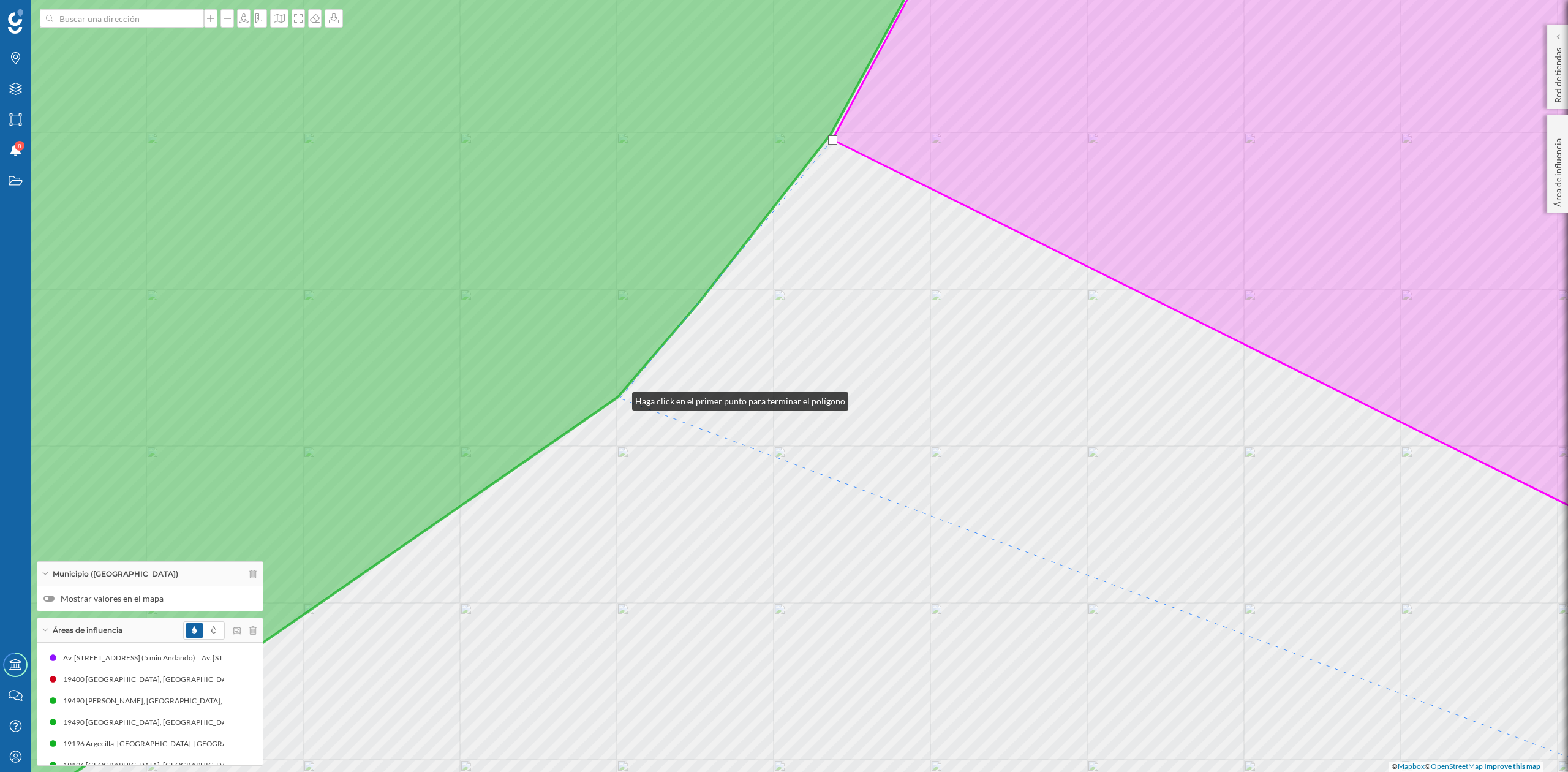
click at [620, 398] on div "© Mapbox © OpenStreetMap Improve this map" at bounding box center [784, 386] width 1568 height 772
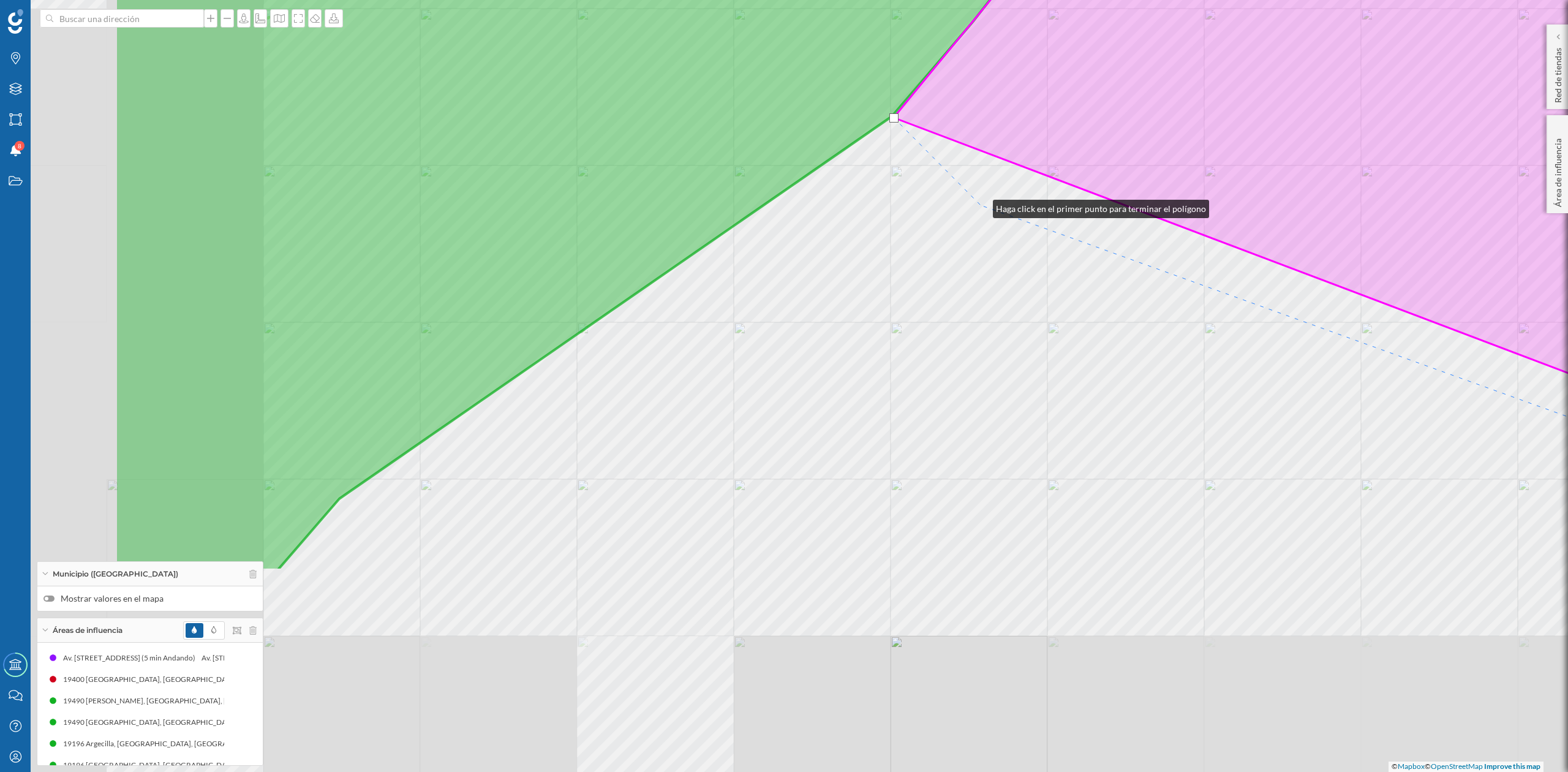
drag, startPoint x: 707, startPoint y: 487, endPoint x: 981, endPoint y: 206, distance: 392.5
click at [981, 206] on div "© Mapbox © OpenStreetMap Improve this map" at bounding box center [784, 386] width 1568 height 772
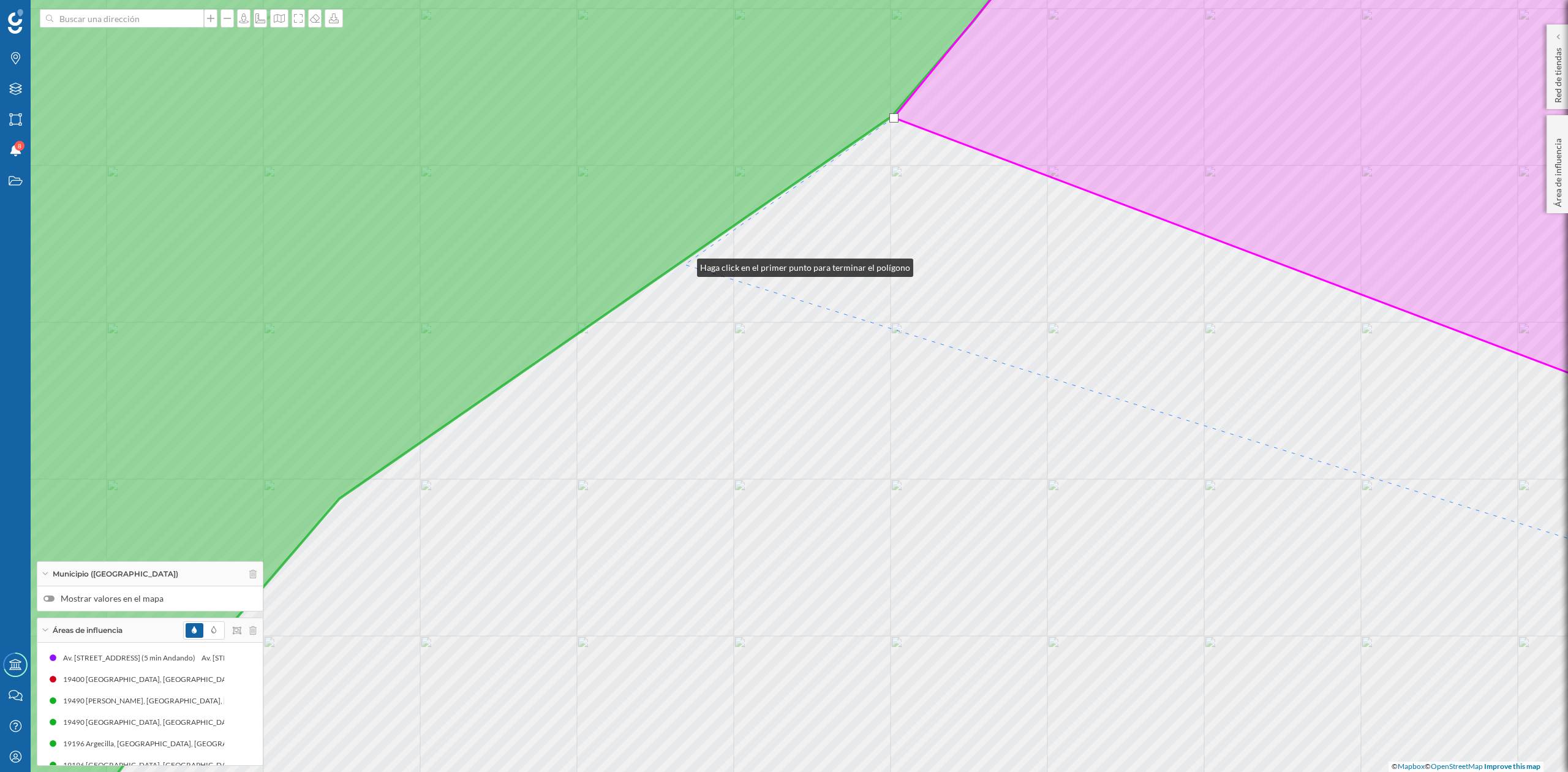
click at [685, 265] on div "© Mapbox © OpenStreetMap Improve this map" at bounding box center [784, 386] width 1568 height 772
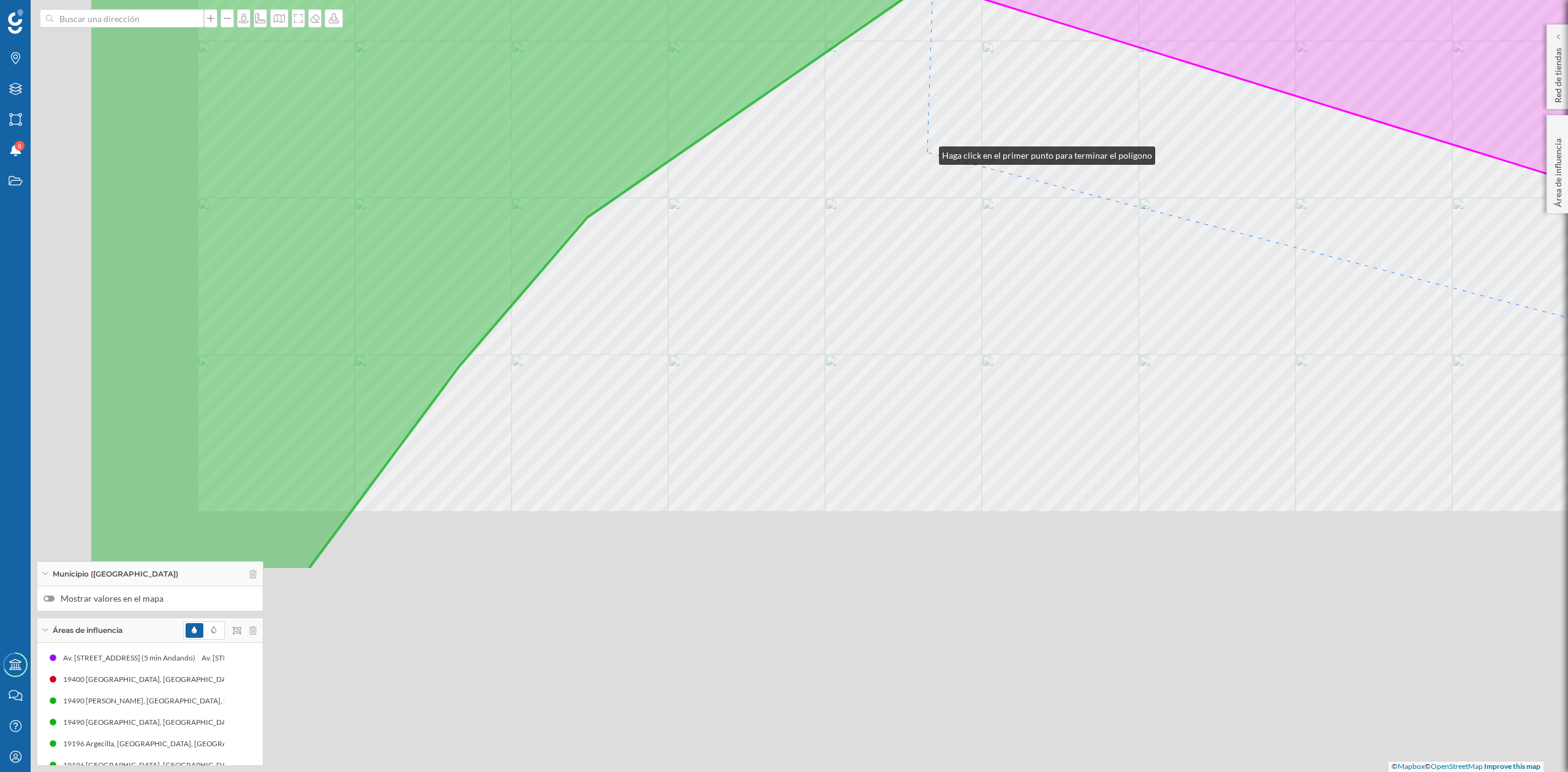
drag, startPoint x: 679, startPoint y: 434, endPoint x: 927, endPoint y: 153, distance: 374.8
click at [927, 153] on div "© Mapbox © OpenStreetMap Improve this map" at bounding box center [784, 386] width 1568 height 772
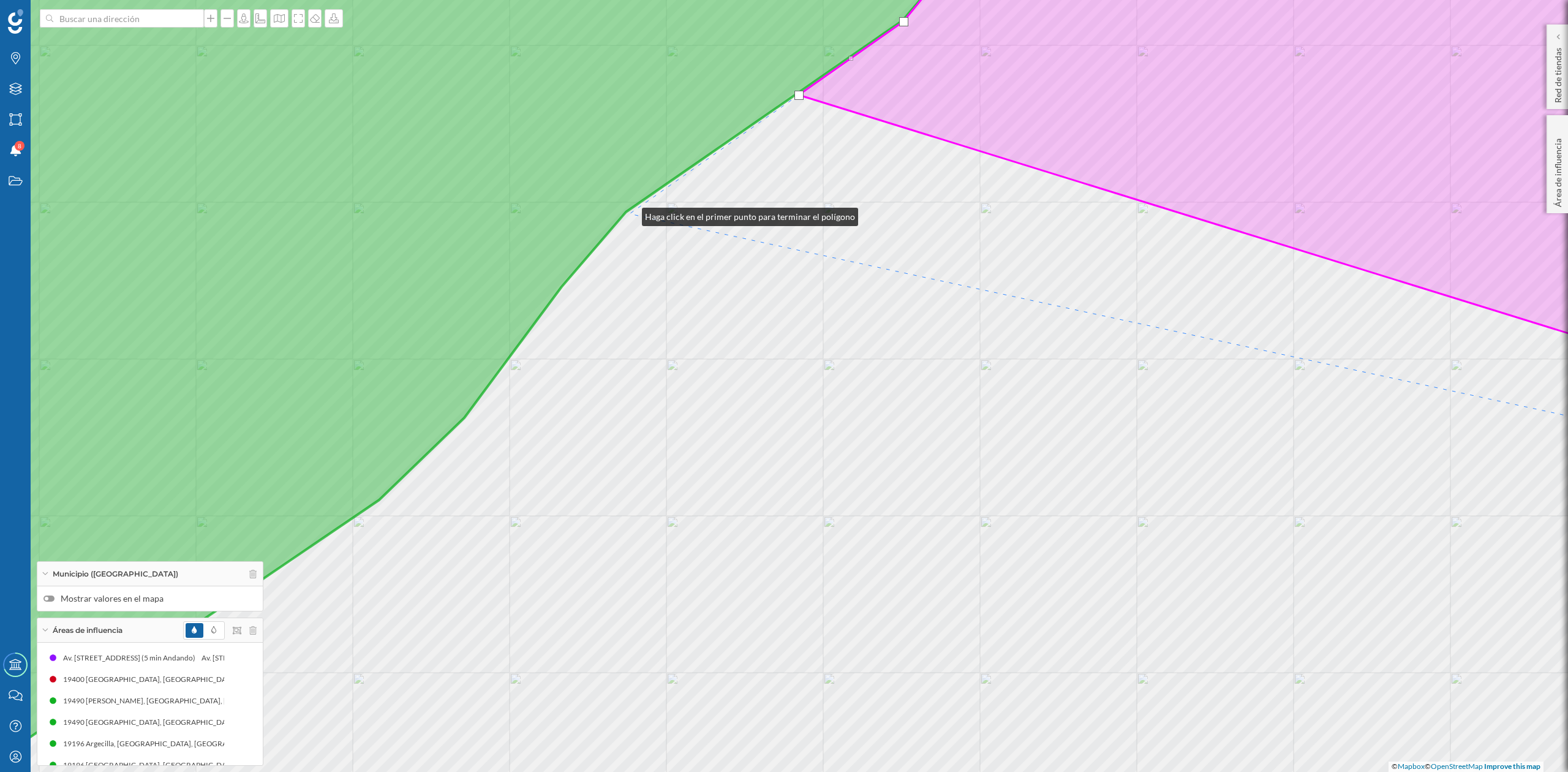
click at [630, 214] on div "© Mapbox © OpenStreetMap Improve this map" at bounding box center [784, 386] width 1568 height 772
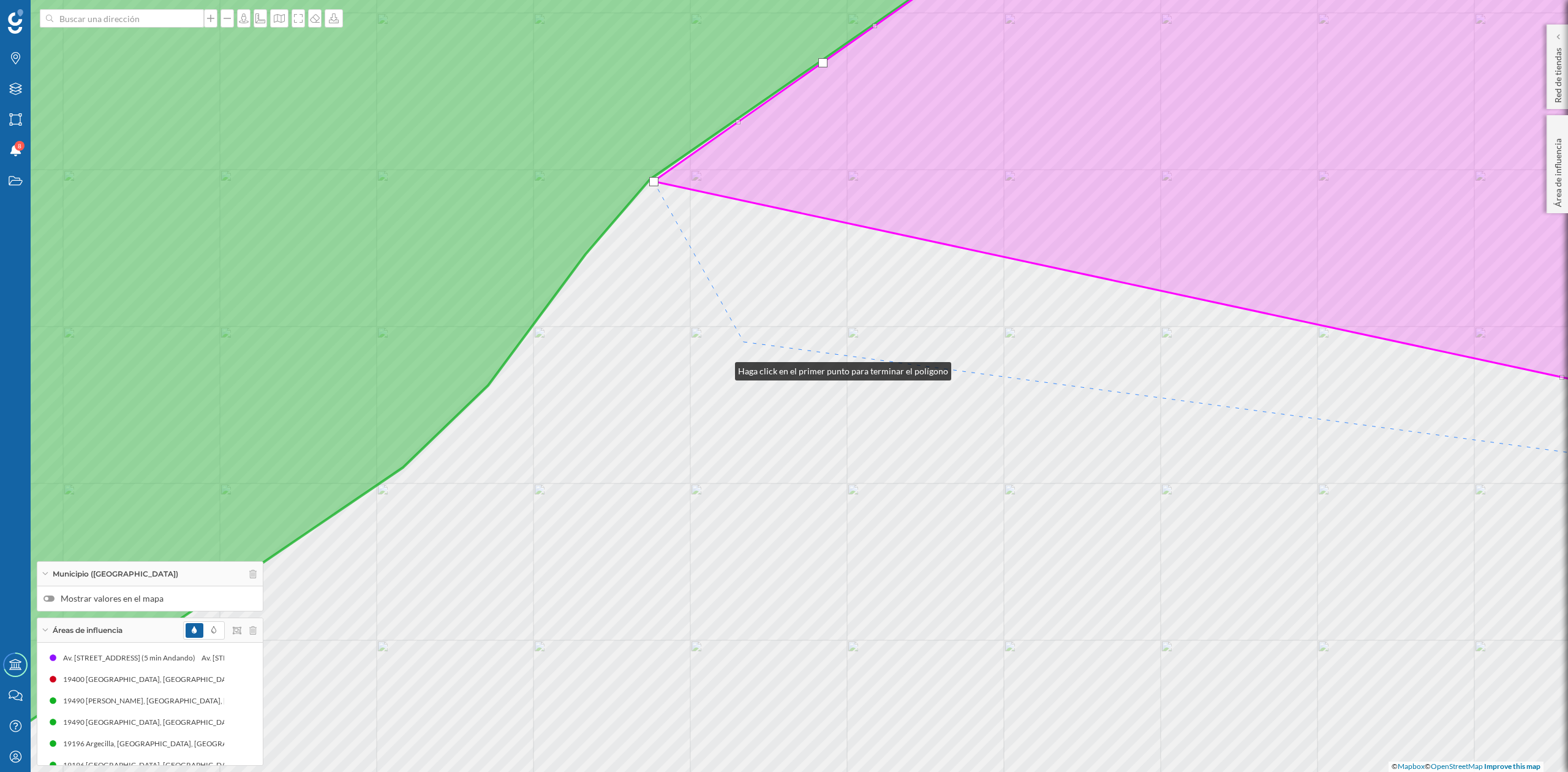
drag, startPoint x: 723, startPoint y: 368, endPoint x: 932, endPoint y: 207, distance: 263.8
click at [932, 207] on div "© Mapbox © OpenStreetMap Improve this map" at bounding box center [784, 386] width 1568 height 772
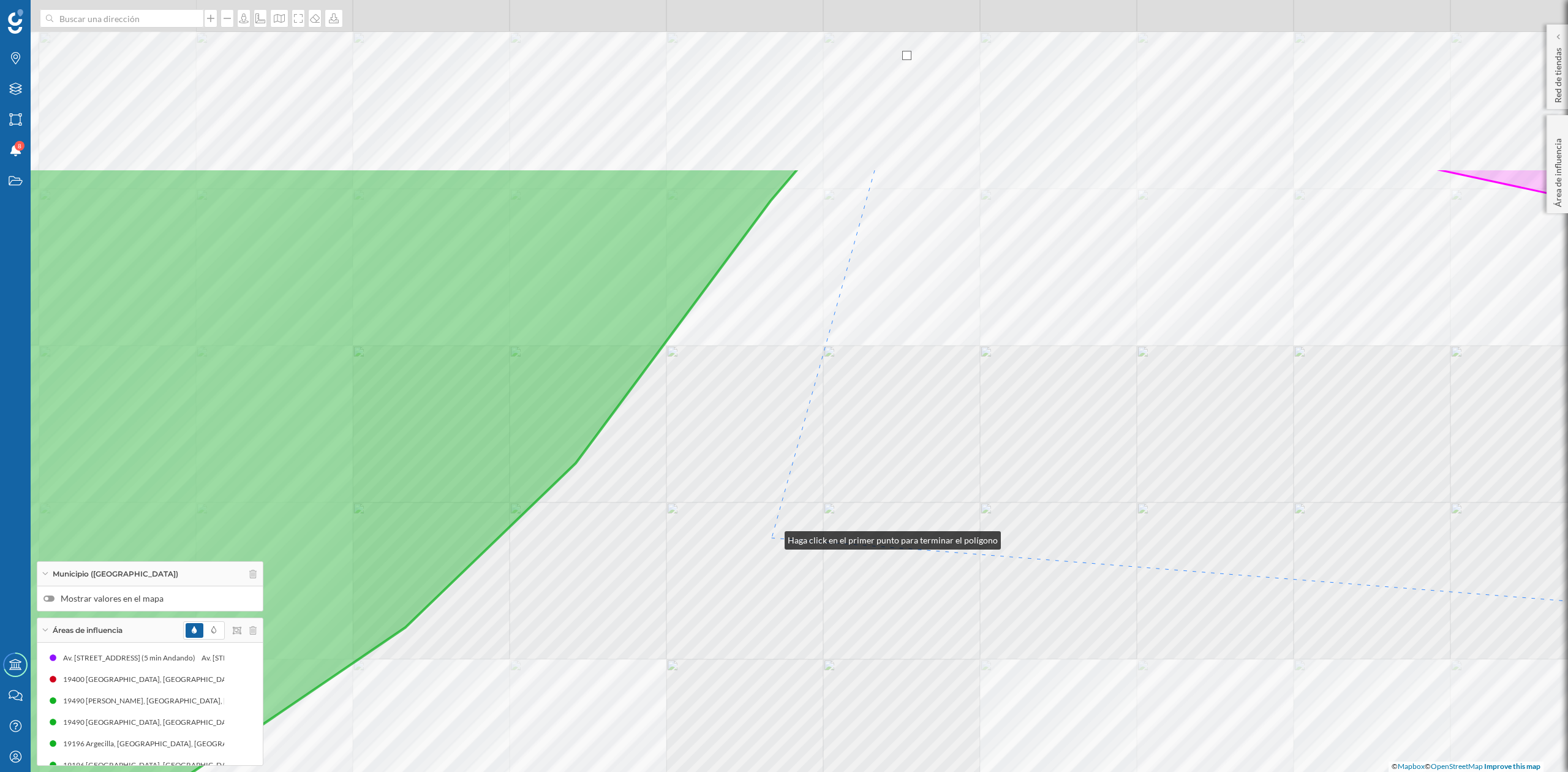
drag, startPoint x: 807, startPoint y: 290, endPoint x: 772, endPoint y: 537, distance: 249.5
click at [772, 537] on div "© Mapbox © OpenStreetMap Improve this map" at bounding box center [784, 386] width 1568 height 772
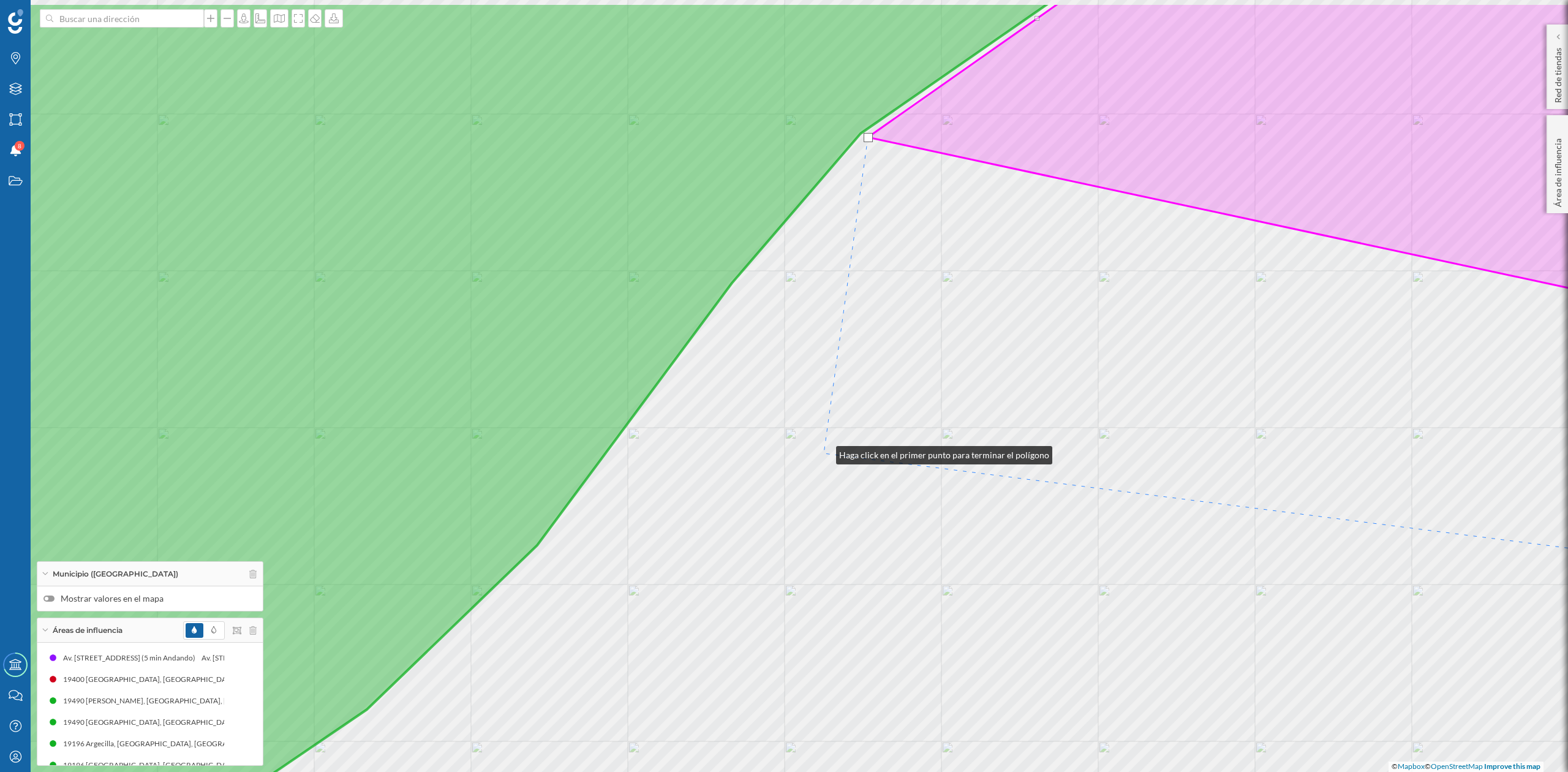
drag, startPoint x: 863, startPoint y: 370, endPoint x: 865, endPoint y: 410, distance: 40.0
click at [821, 486] on div "© Mapbox © OpenStreetMap Improve this map" at bounding box center [784, 386] width 1568 height 772
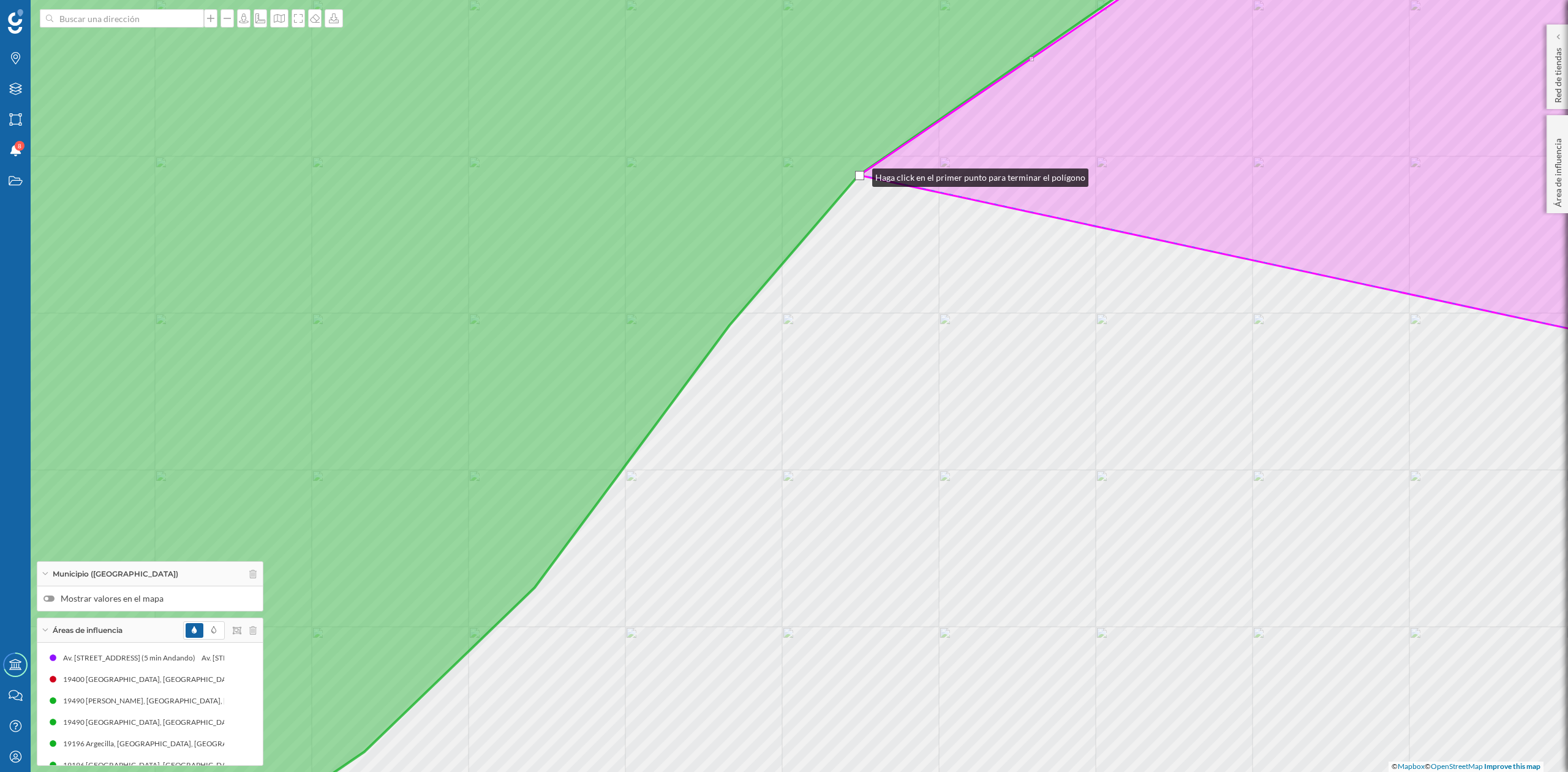
drag, startPoint x: 866, startPoint y: 179, endPoint x: 860, endPoint y: 175, distance: 7.2
click at [860, 175] on div at bounding box center [859, 175] width 9 height 9
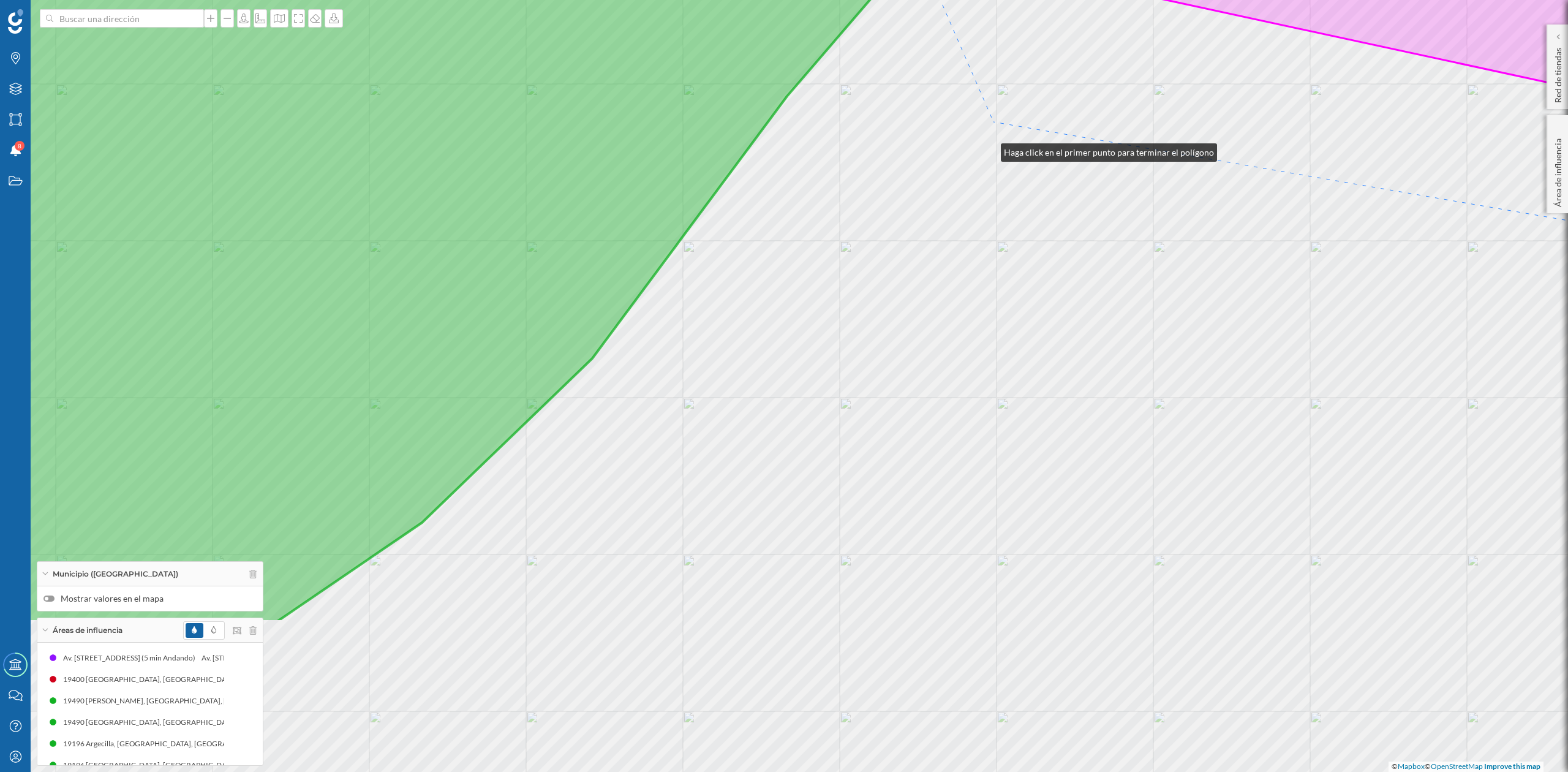
drag, startPoint x: 989, startPoint y: 149, endPoint x: 993, endPoint y: 133, distance: 16.5
click at [993, 133] on div "© Mapbox © OpenStreetMap Improve this map" at bounding box center [784, 386] width 1568 height 772
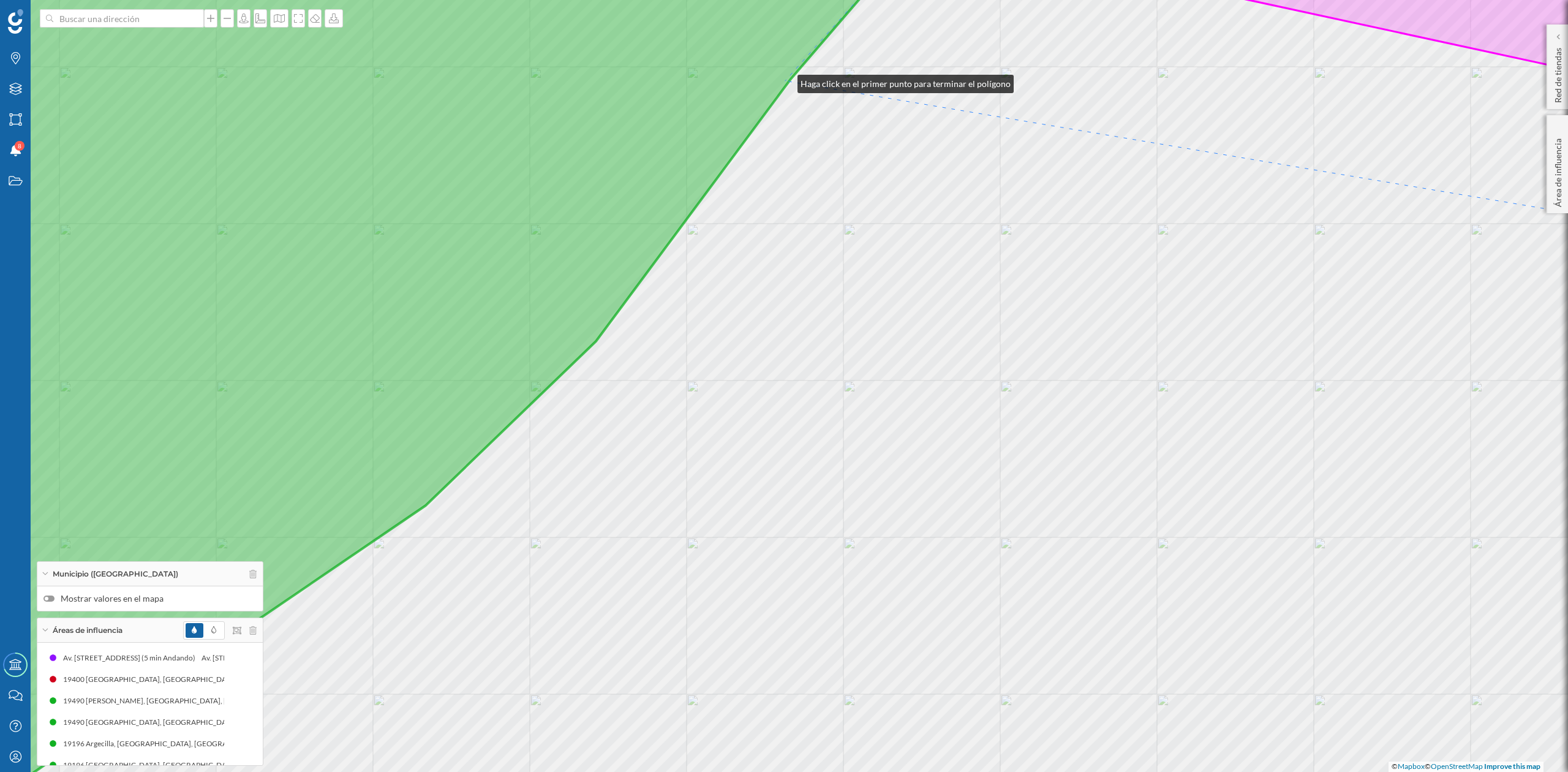
click at [786, 81] on icon at bounding box center [387, 386] width 1092 height 932
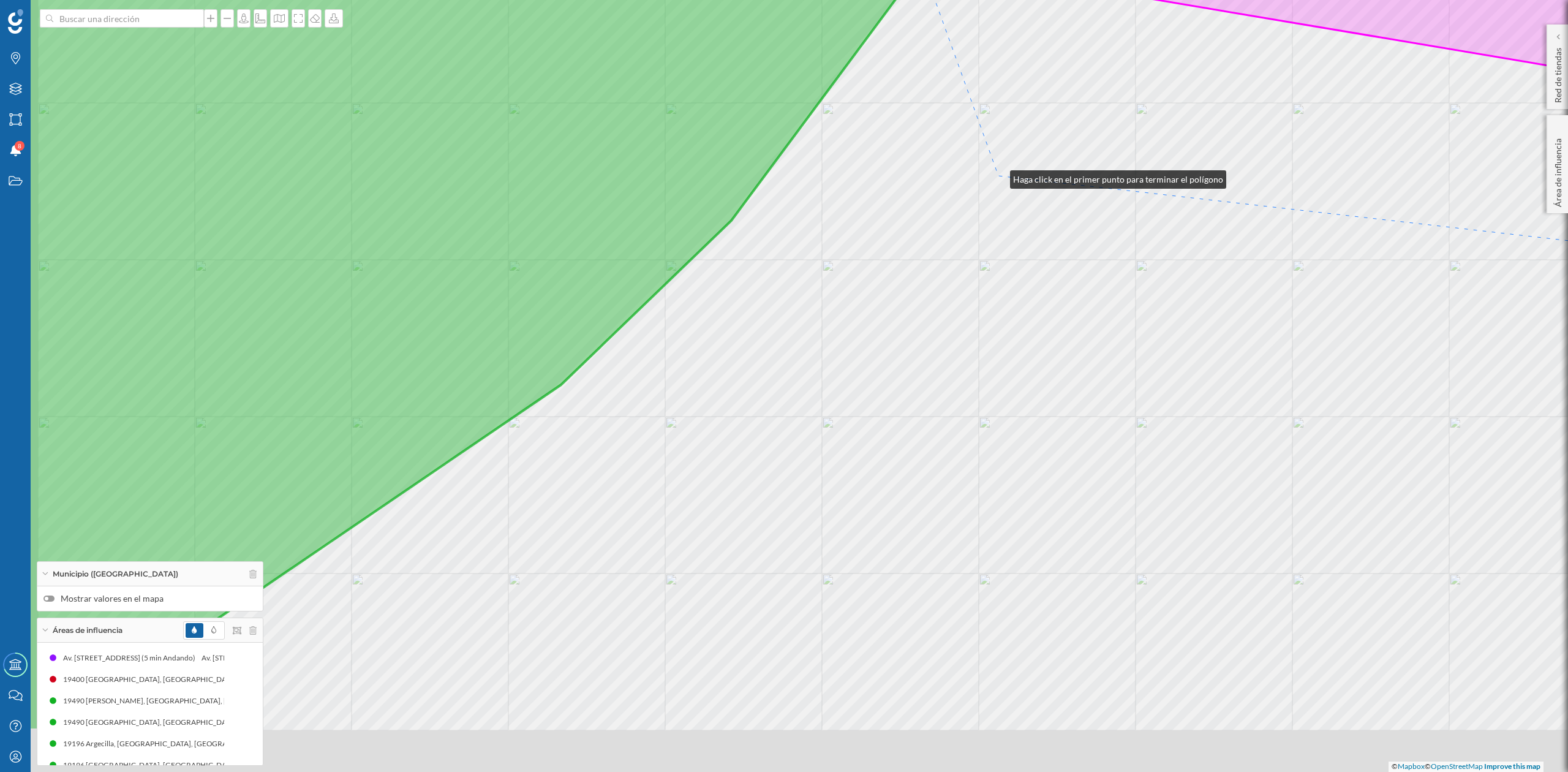
drag, startPoint x: 863, startPoint y: 298, endPoint x: 998, endPoint y: 177, distance: 181.3
click at [998, 177] on div "© Mapbox © OpenStreetMap Improve this map" at bounding box center [784, 386] width 1568 height 772
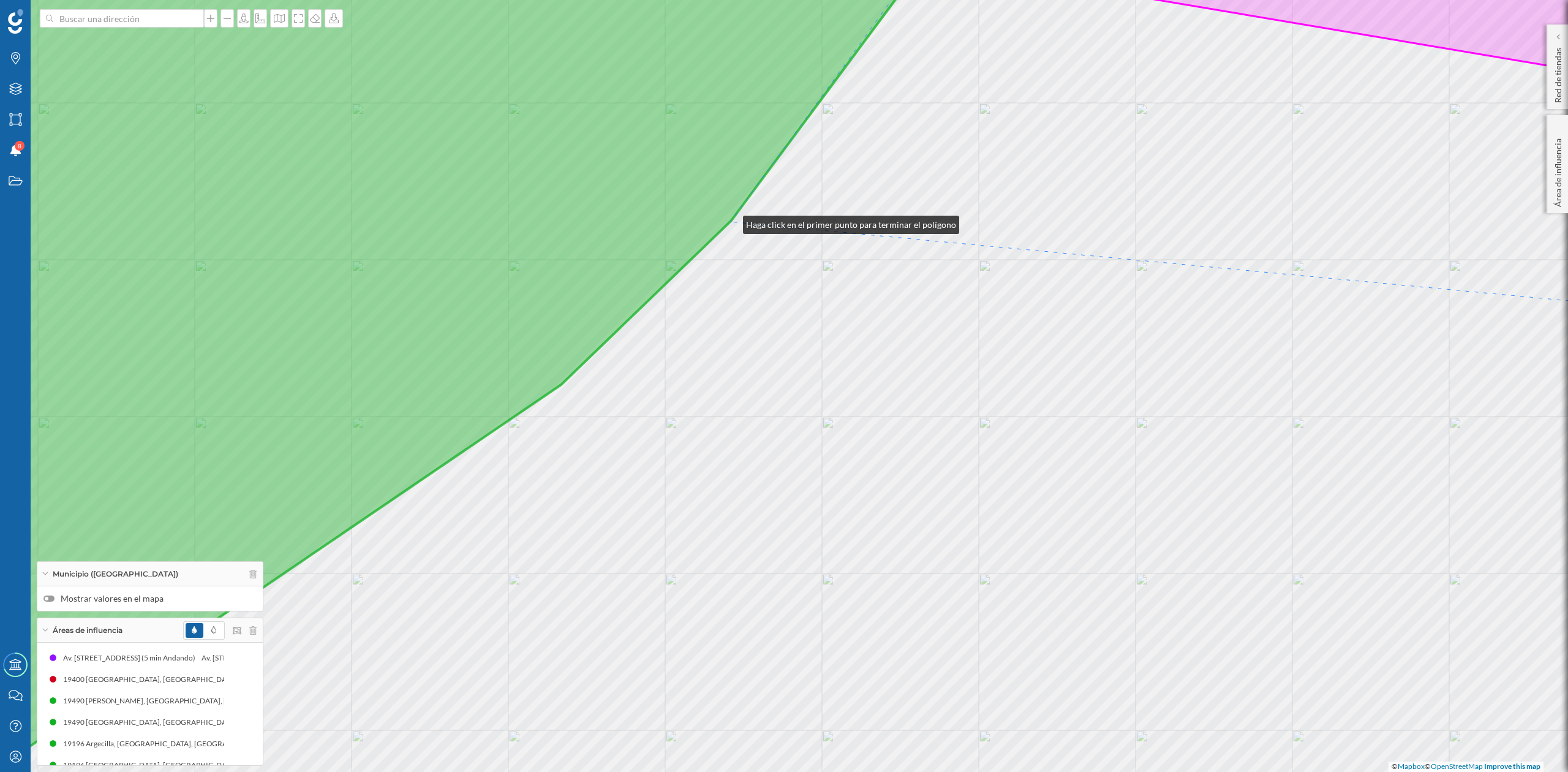
click at [731, 222] on icon at bounding box center [399, 386] width 1118 height 932
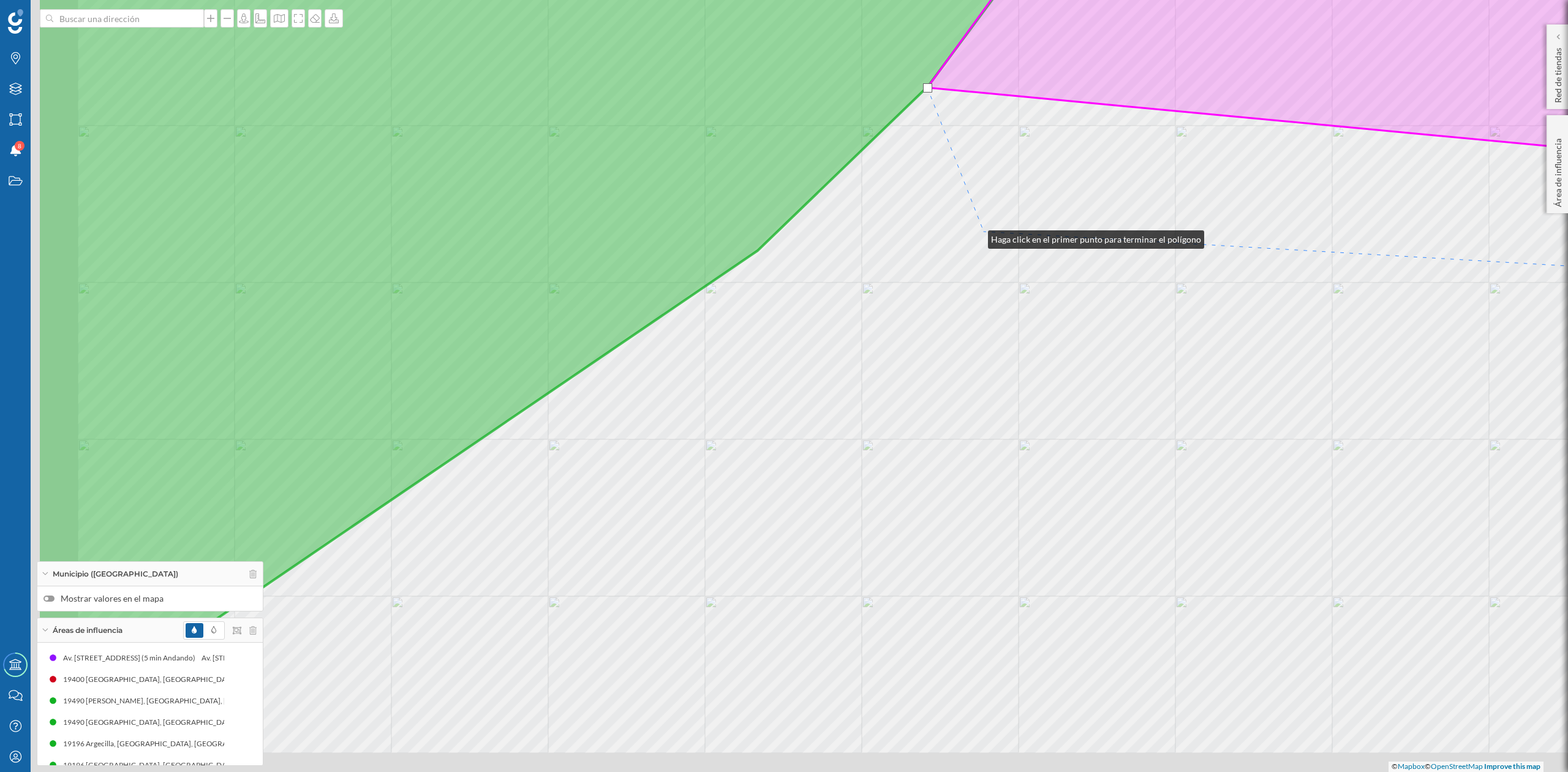
drag, startPoint x: 779, startPoint y: 371, endPoint x: 976, endPoint y: 236, distance: 238.8
click at [976, 236] on div "© Mapbox © OpenStreetMap Improve this map" at bounding box center [784, 386] width 1568 height 772
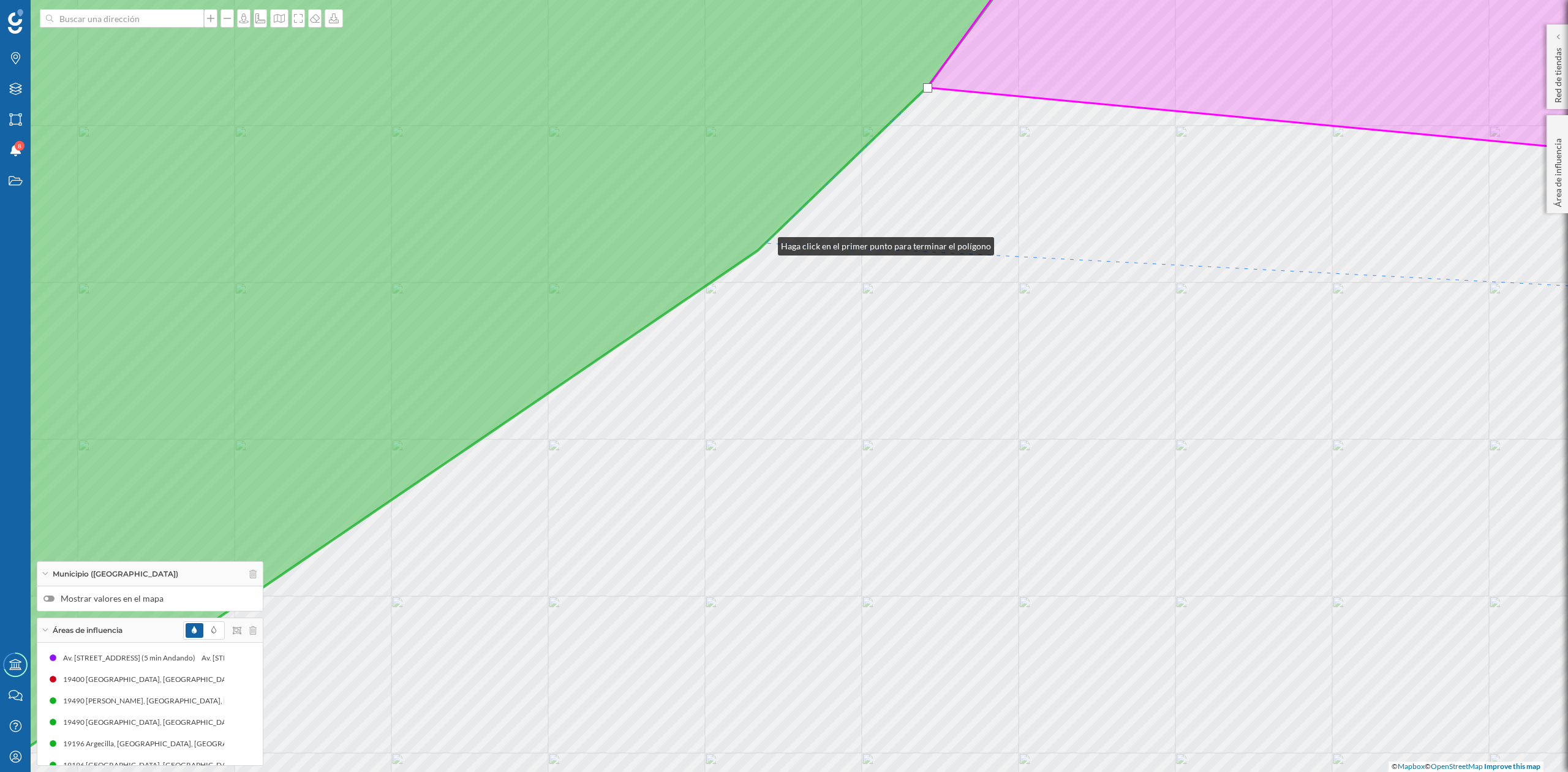
click at [766, 243] on icon at bounding box center [446, 386] width 1211 height 932
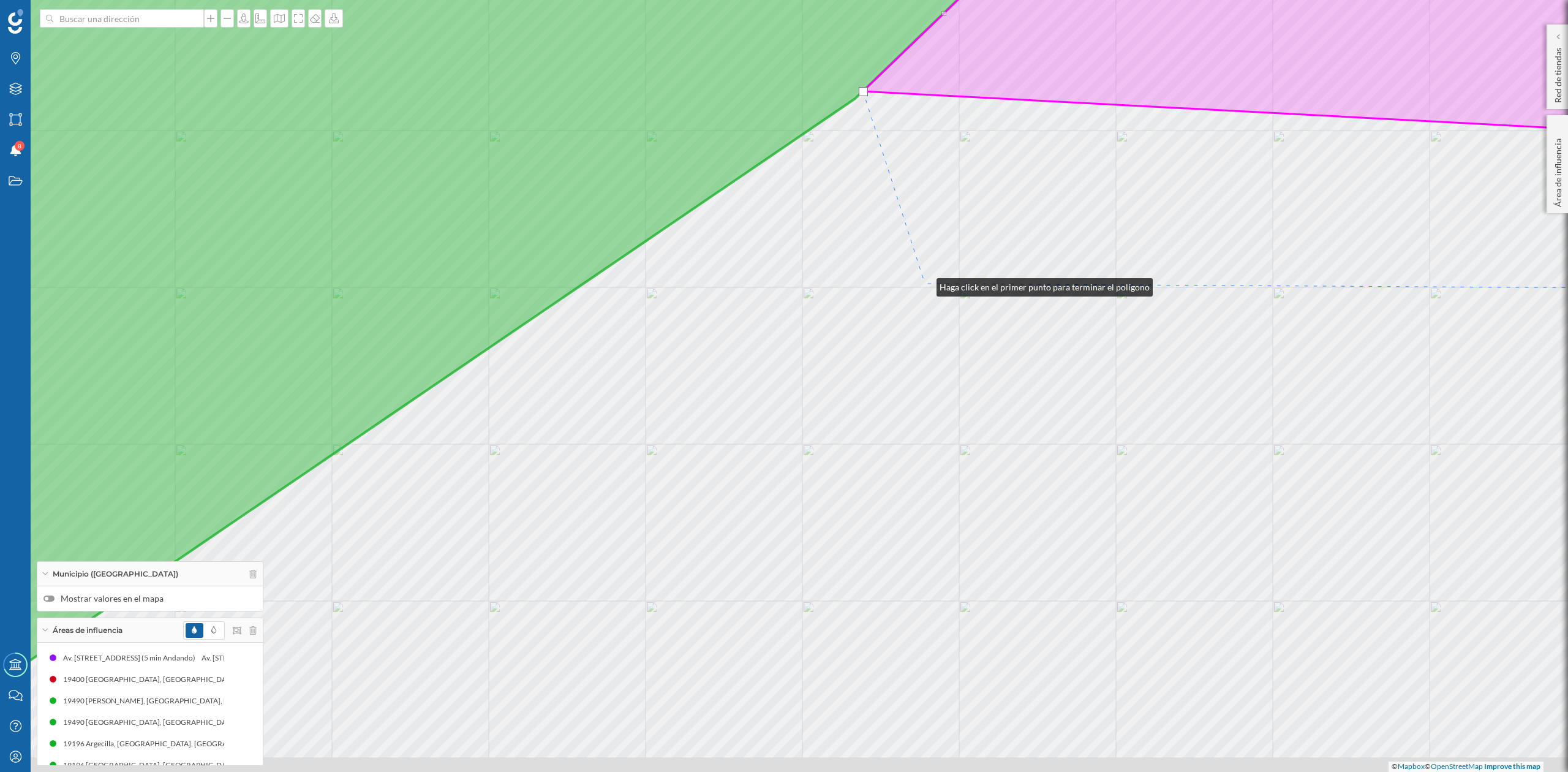
drag, startPoint x: 827, startPoint y: 436, endPoint x: 924, endPoint y: 284, distance: 180.3
click at [924, 284] on div "© Mapbox © OpenStreetMap Improve this map" at bounding box center [784, 386] width 1568 height 772
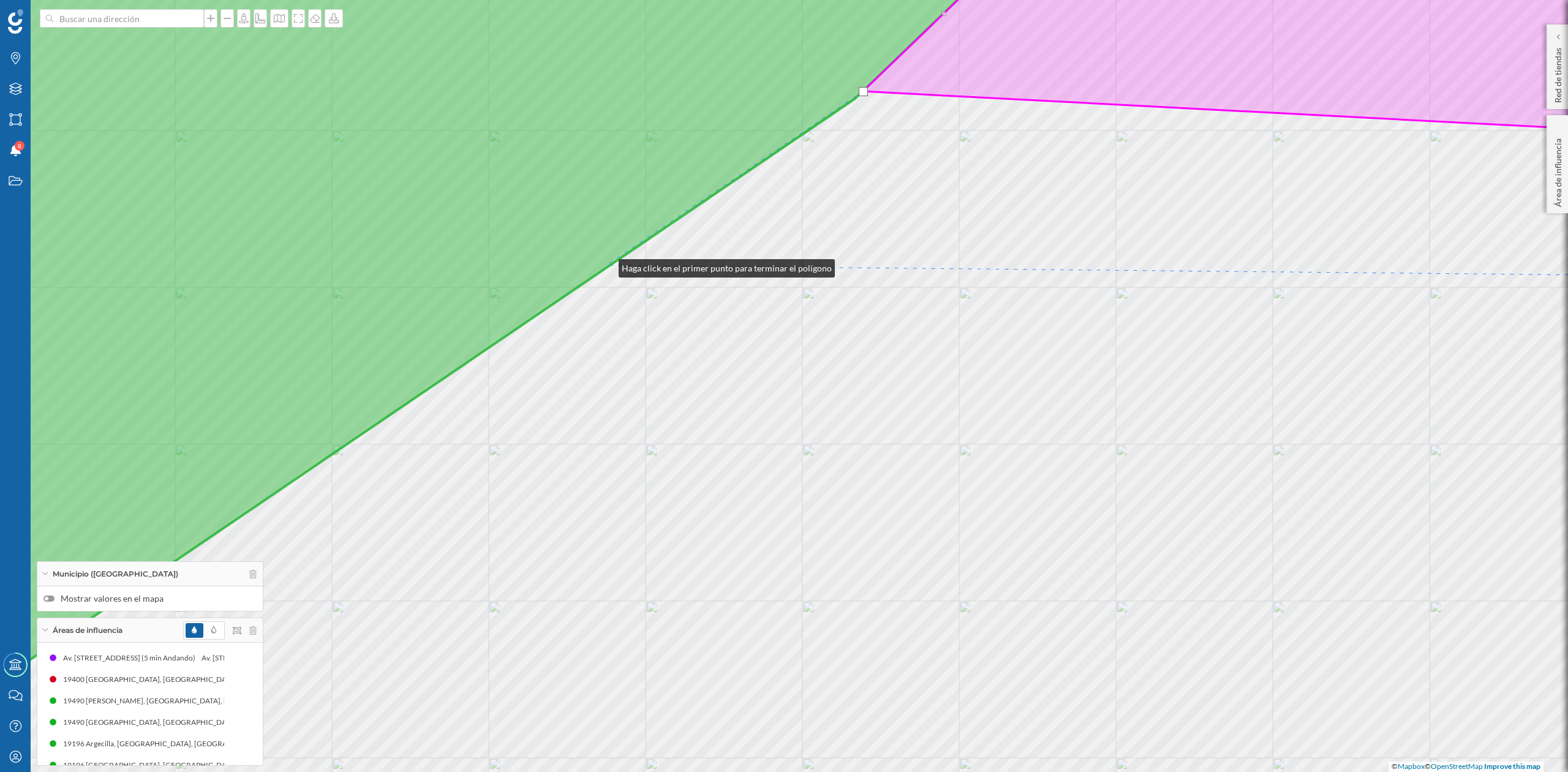
click at [607, 265] on icon at bounding box center [438, 354] width 1195 height 868
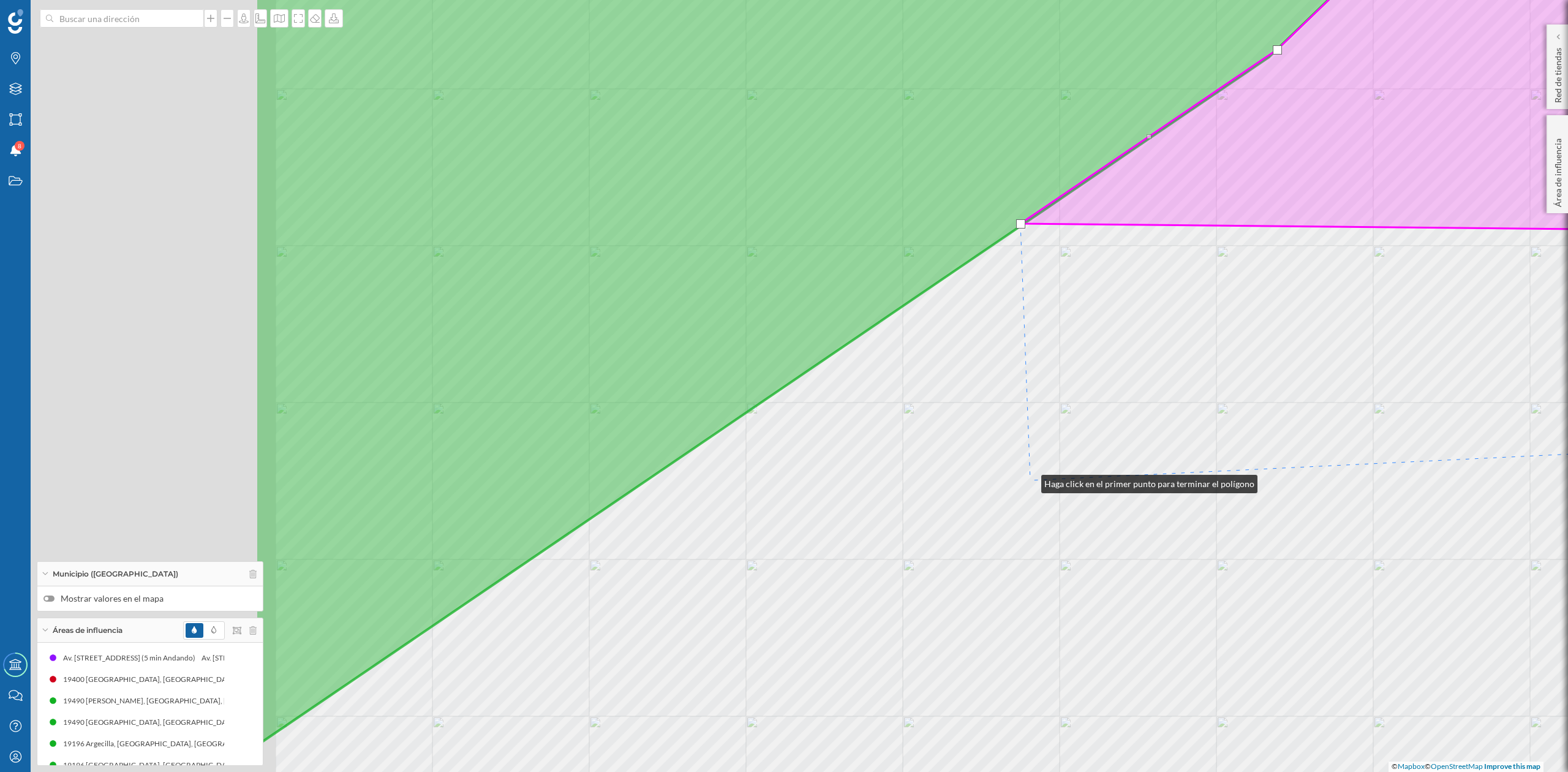
drag, startPoint x: 615, startPoint y: 523, endPoint x: 1029, endPoint y: 481, distance: 416.1
click at [1029, 481] on div "© Mapbox © OpenStreetMap Improve this map" at bounding box center [784, 386] width 1568 height 772
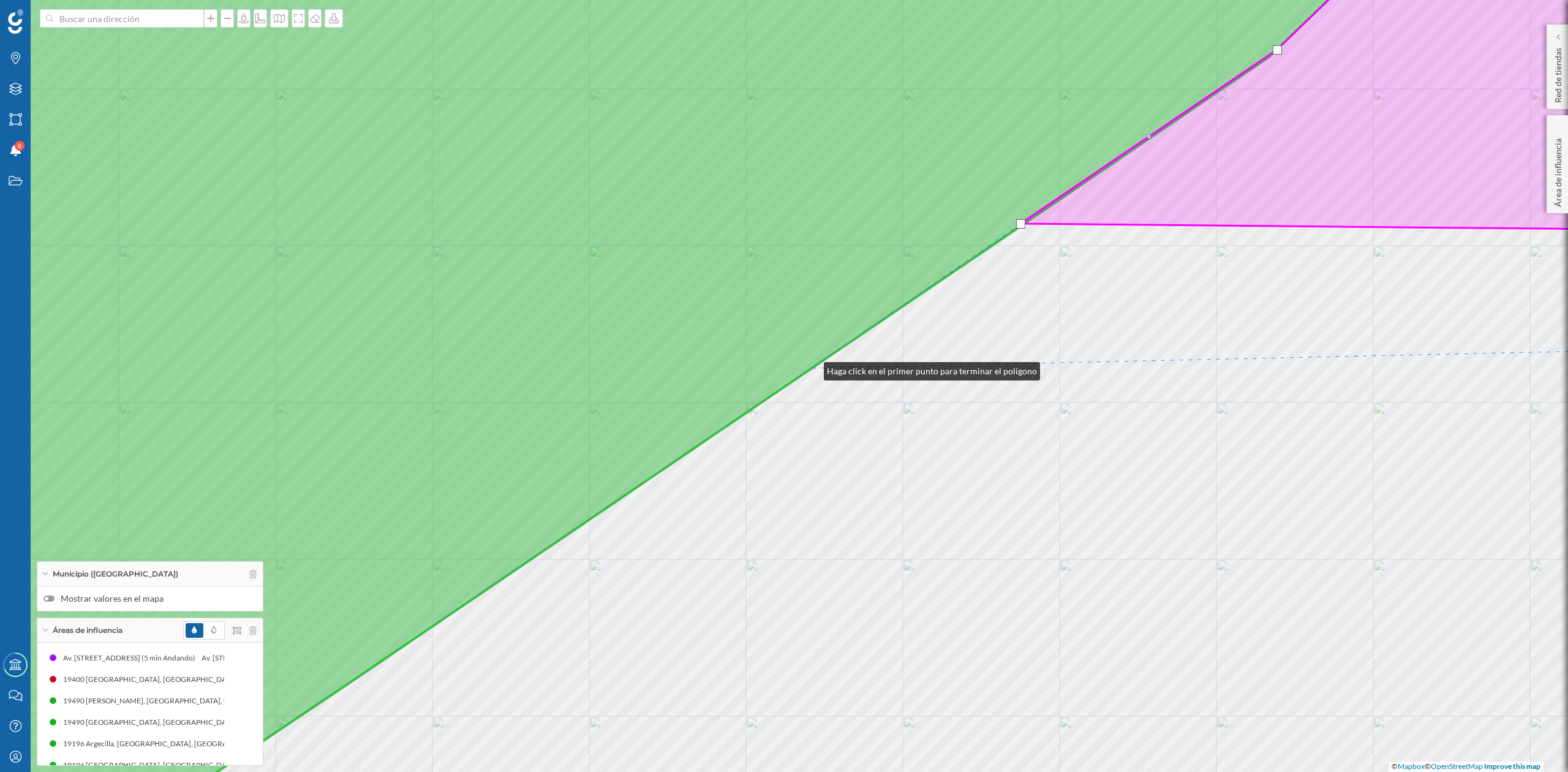
click at [811, 368] on icon at bounding box center [626, 386] width 1570 height 932
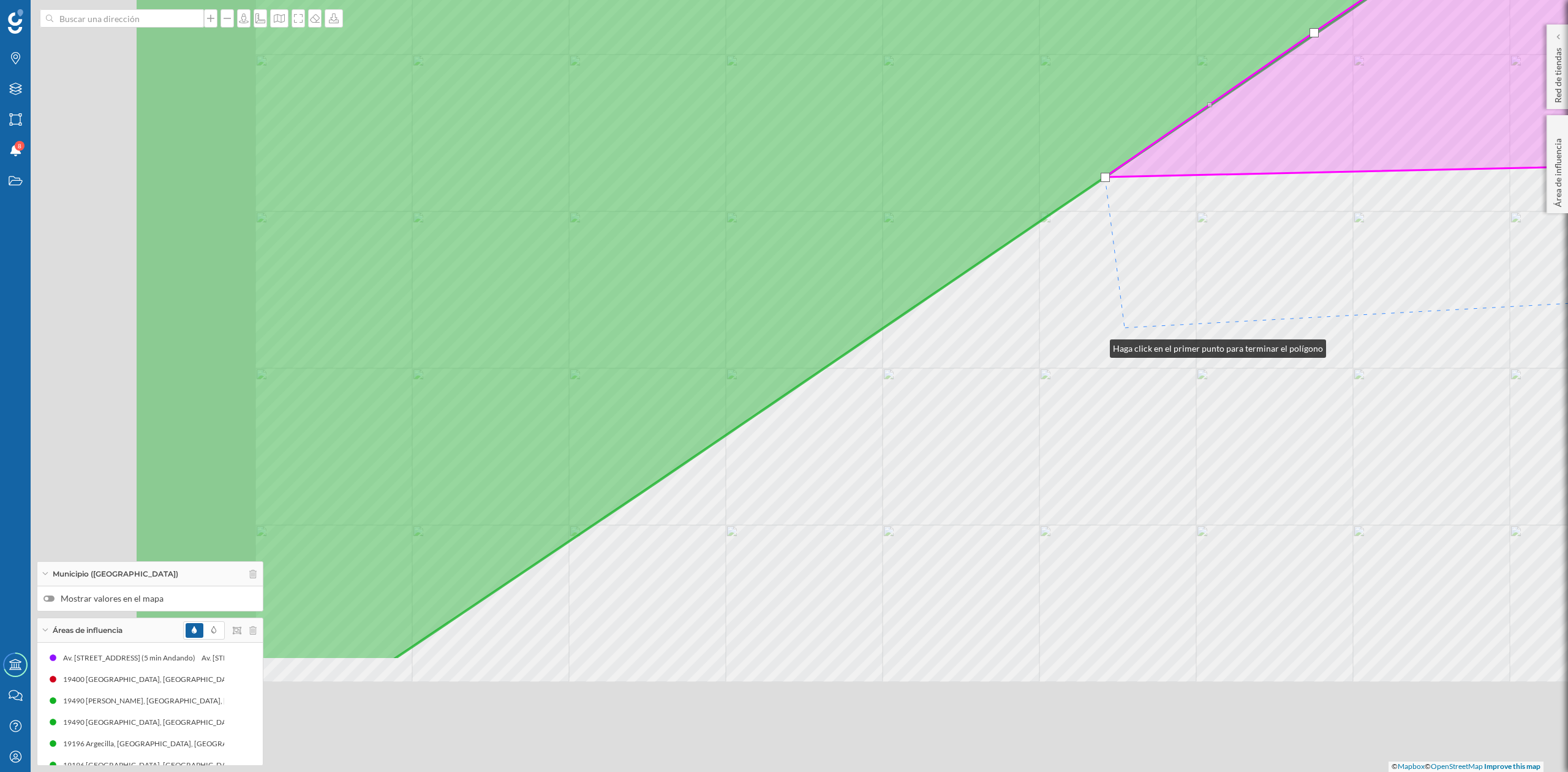
drag, startPoint x: 805, startPoint y: 537, endPoint x: 1106, endPoint y: 340, distance: 359.7
click at [1106, 340] on div "© Mapbox © OpenStreetMap Improve this map" at bounding box center [784, 386] width 1568 height 772
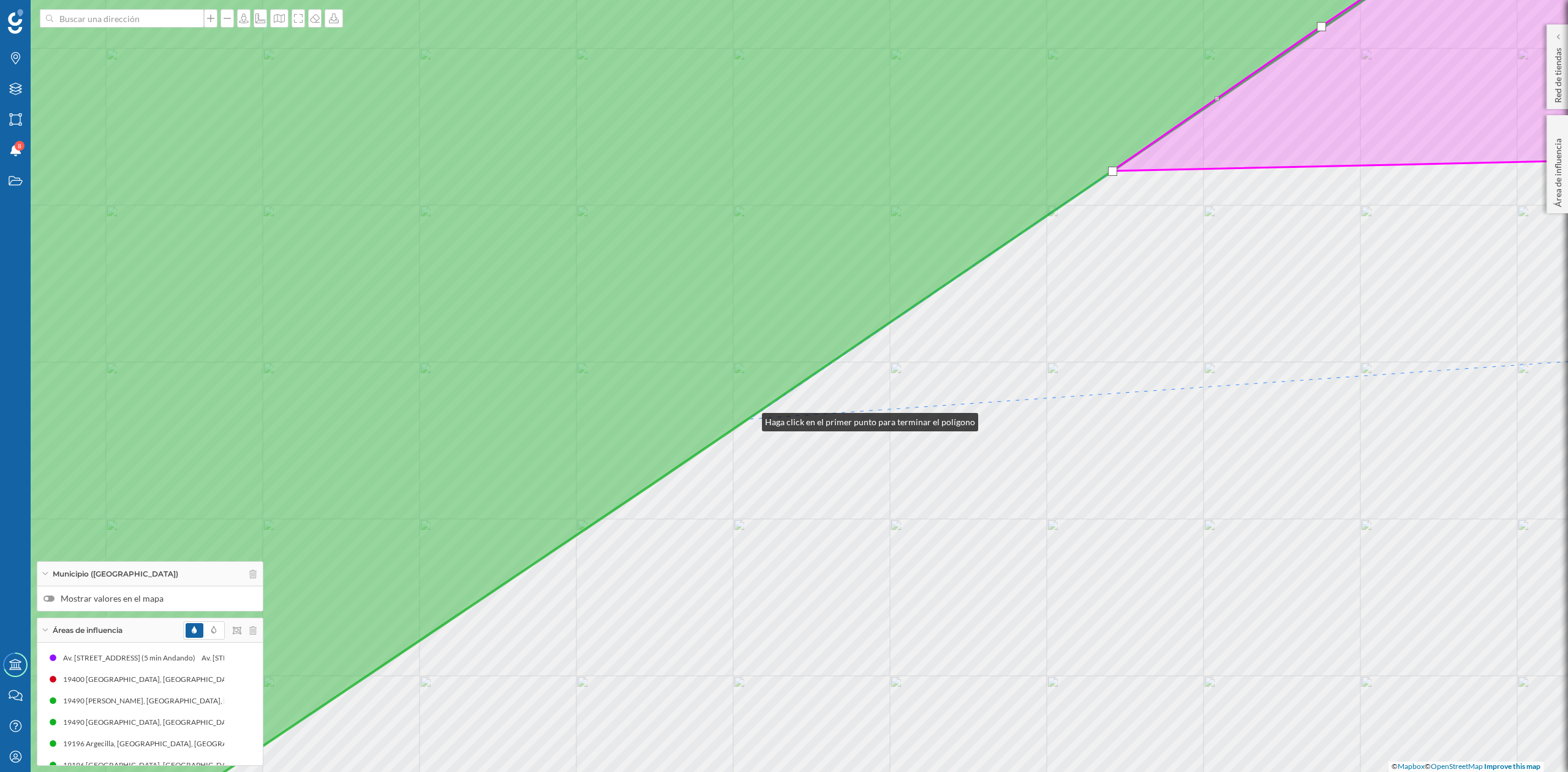
click at [750, 420] on icon at bounding box center [661, 386] width 1641 height 932
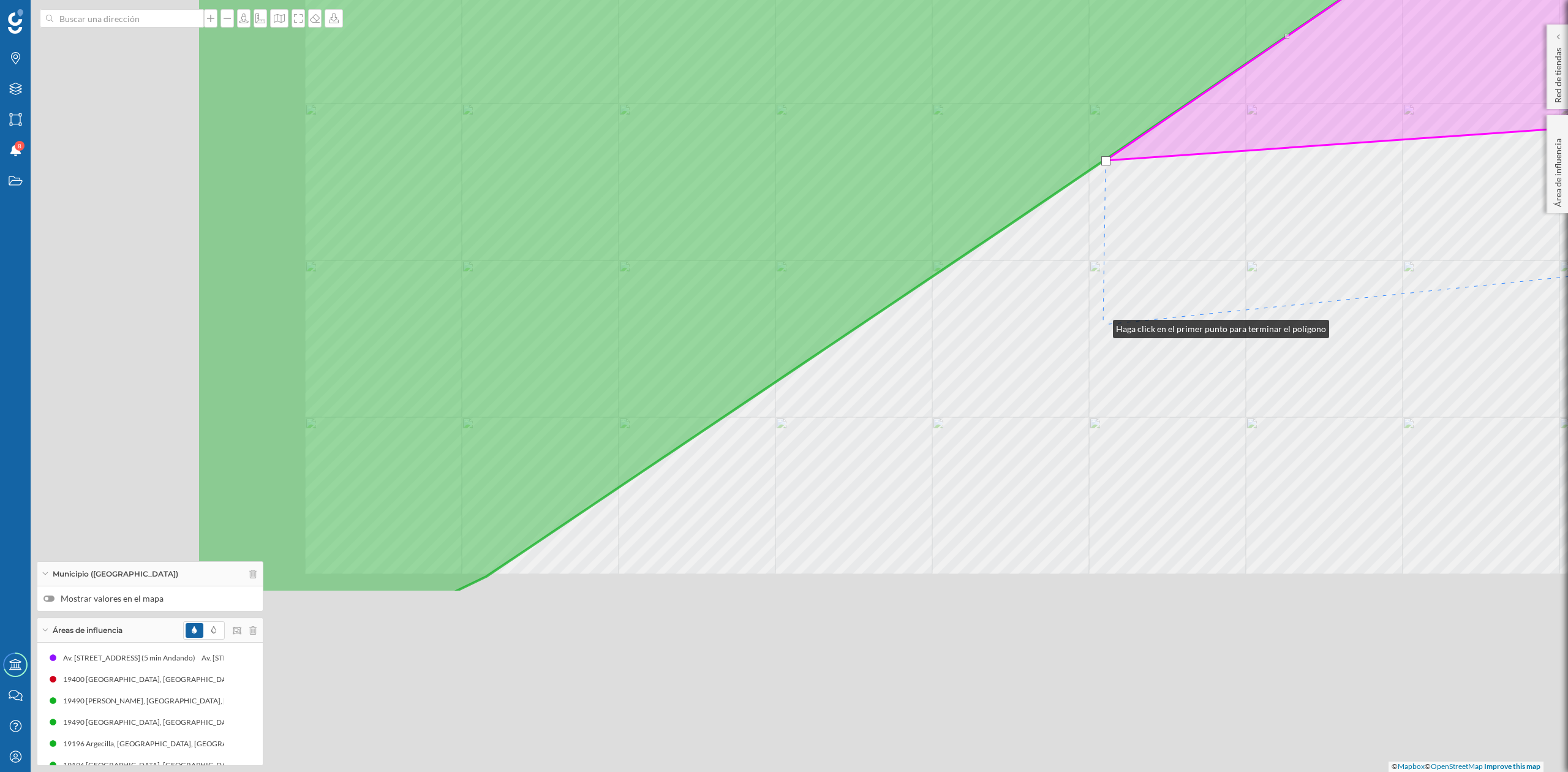
drag, startPoint x: 750, startPoint y: 582, endPoint x: 1101, endPoint y: 325, distance: 435.0
click at [1101, 325] on div "© Mapbox © OpenStreetMap Improve this map" at bounding box center [784, 386] width 1568 height 772
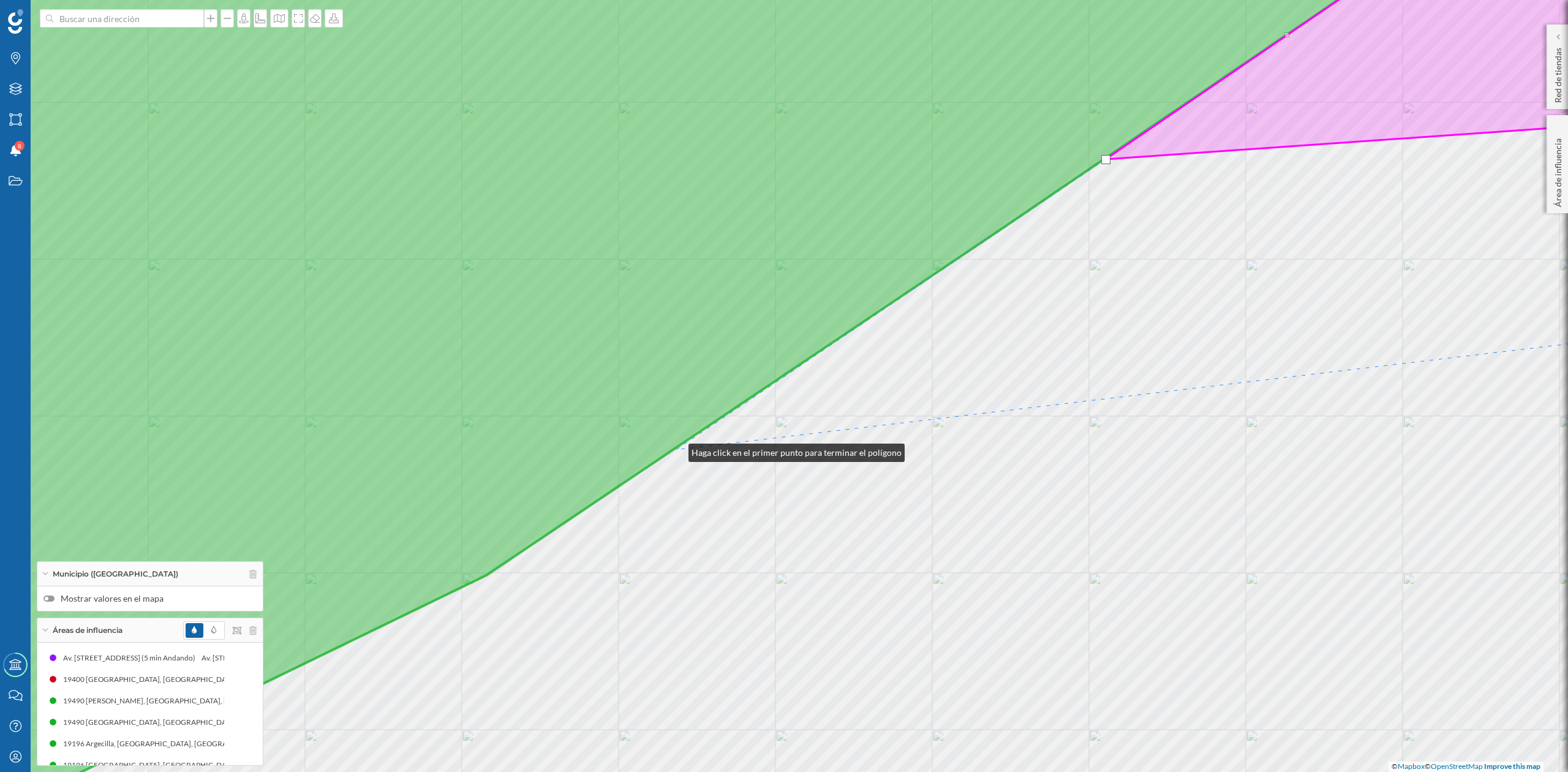
click at [676, 450] on div "© Mapbox © OpenStreetMap Improve this map" at bounding box center [784, 386] width 1568 height 772
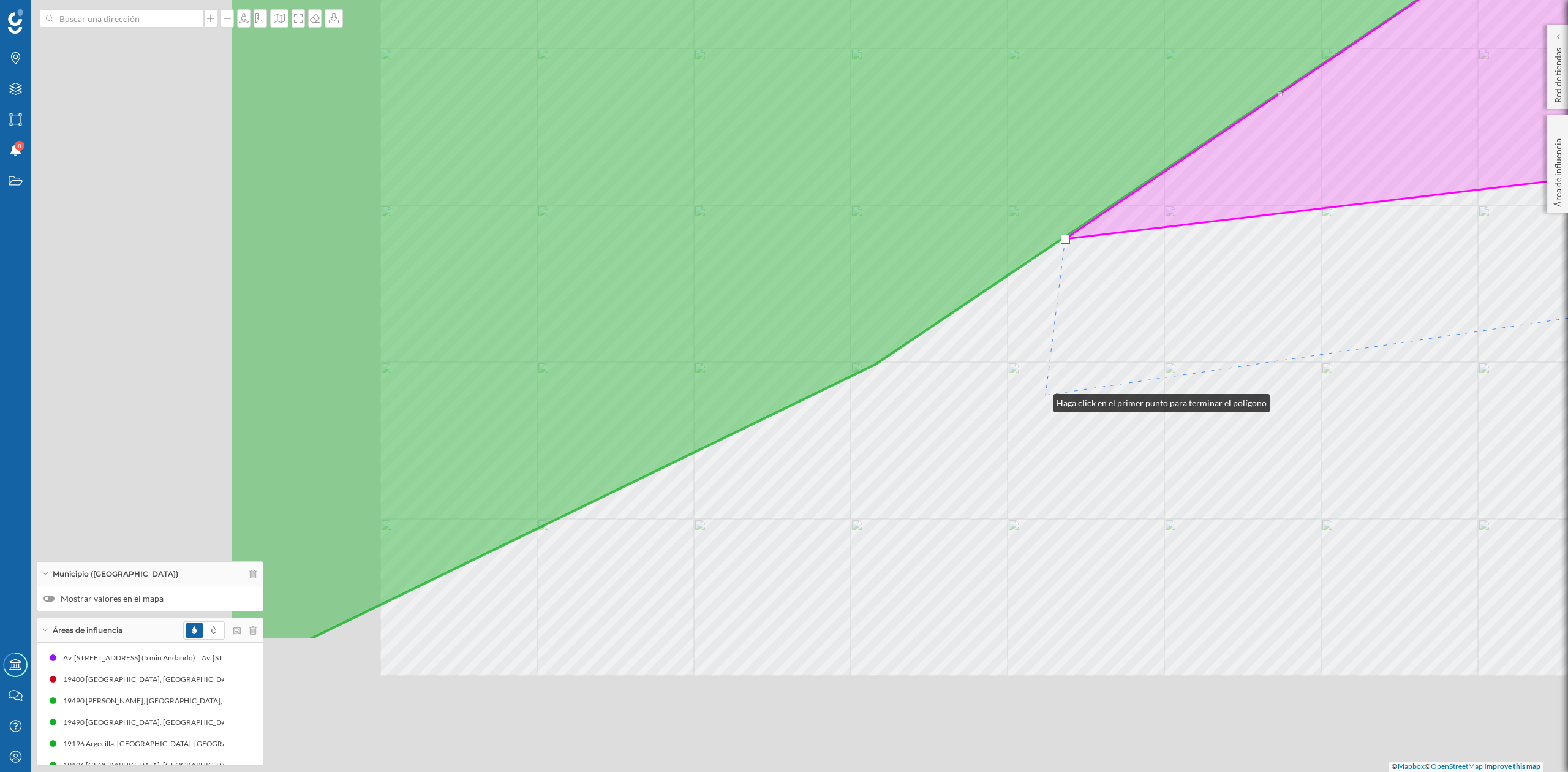
drag, startPoint x: 652, startPoint y: 611, endPoint x: 1042, endPoint y: 401, distance: 442.9
click at [1042, 401] on div "© Mapbox © OpenStreetMap Improve this map" at bounding box center [784, 386] width 1568 height 772
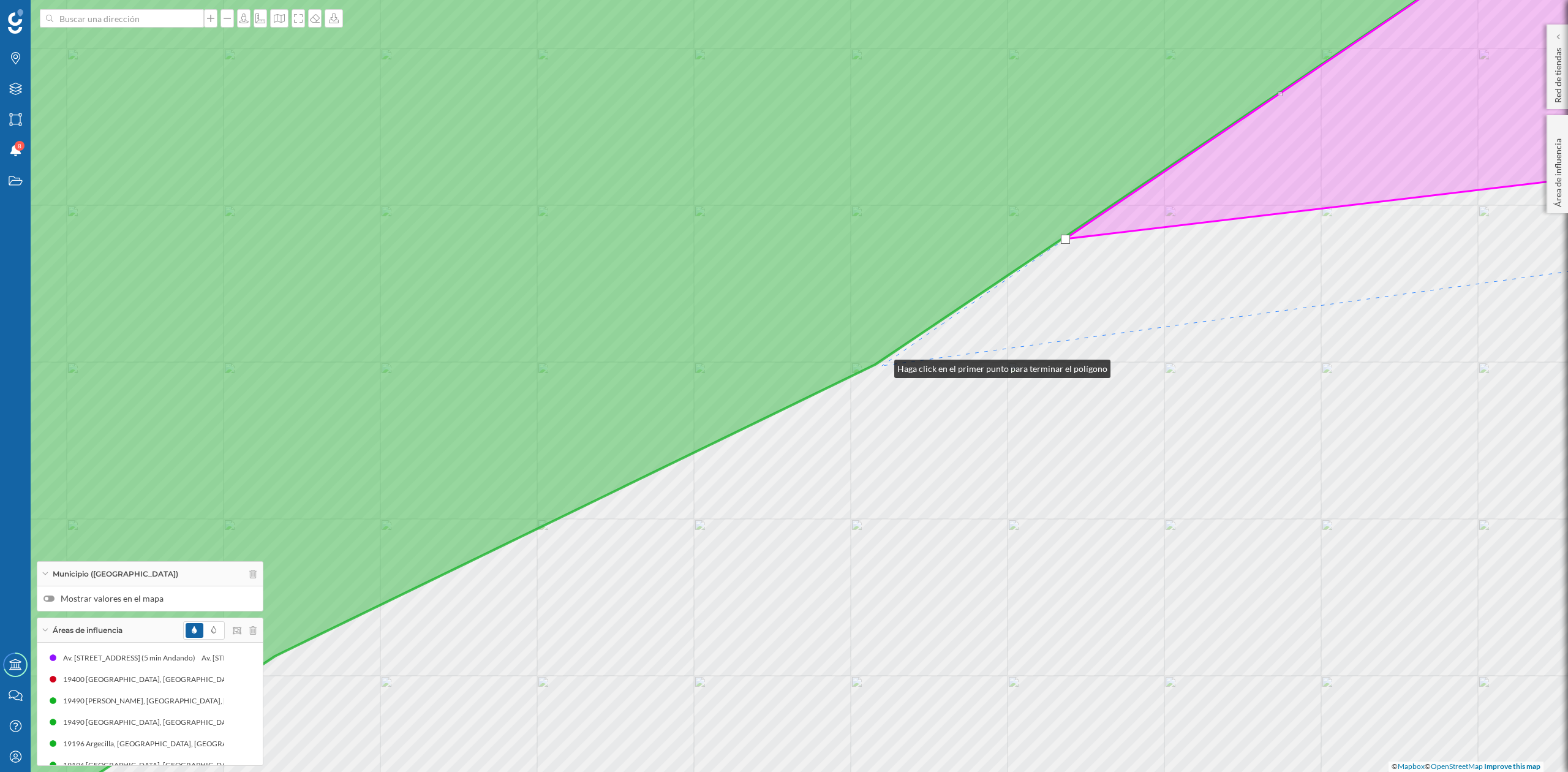
click at [882, 366] on div "© Mapbox © OpenStreetMap Improve this map" at bounding box center [784, 386] width 1568 height 772
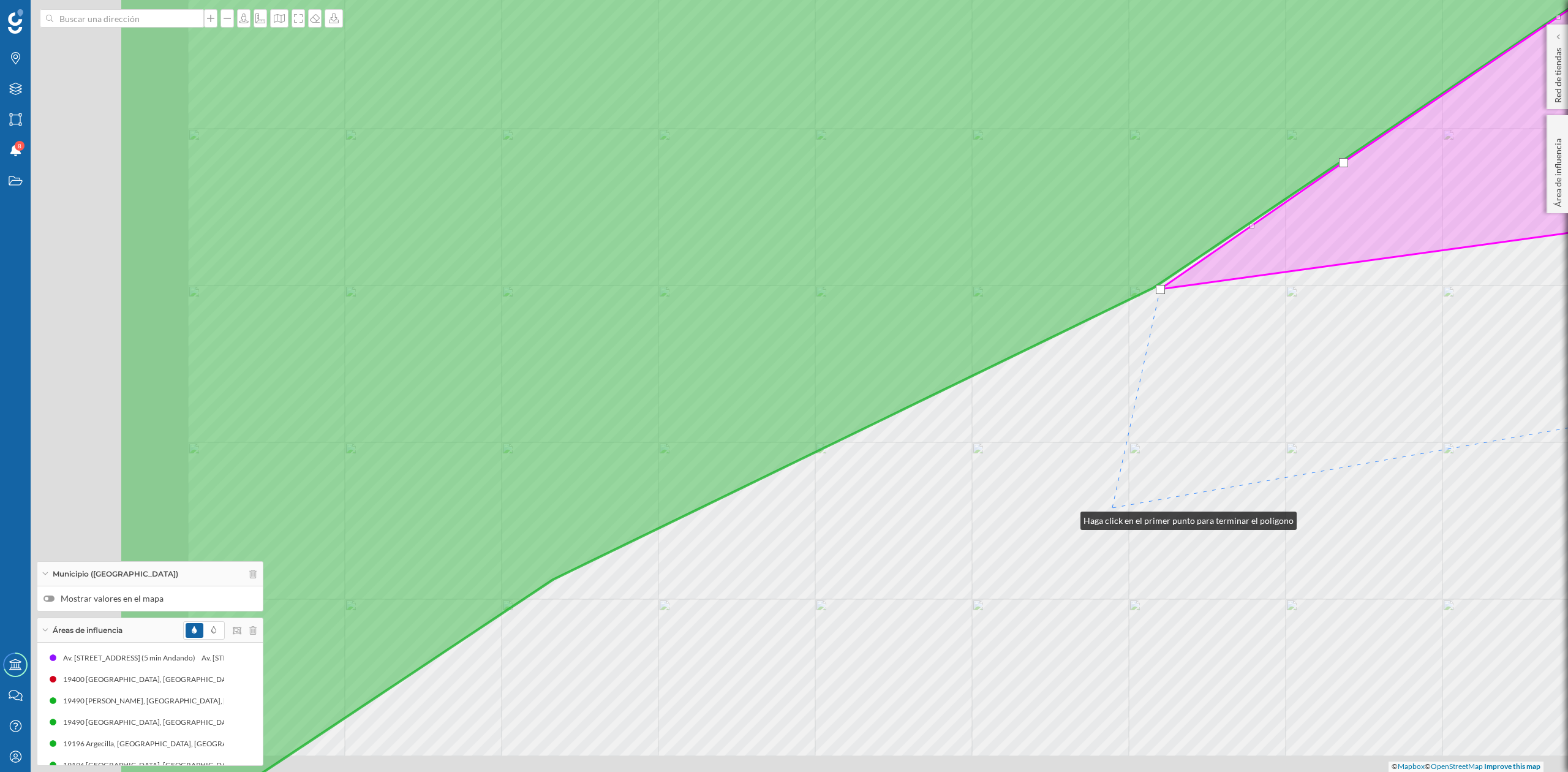
drag, startPoint x: 791, startPoint y: 595, endPoint x: 1084, endPoint y: 505, distance: 306.5
click at [1084, 511] on div "© Mapbox © OpenStreetMap Improve this map" at bounding box center [784, 386] width 1568 height 772
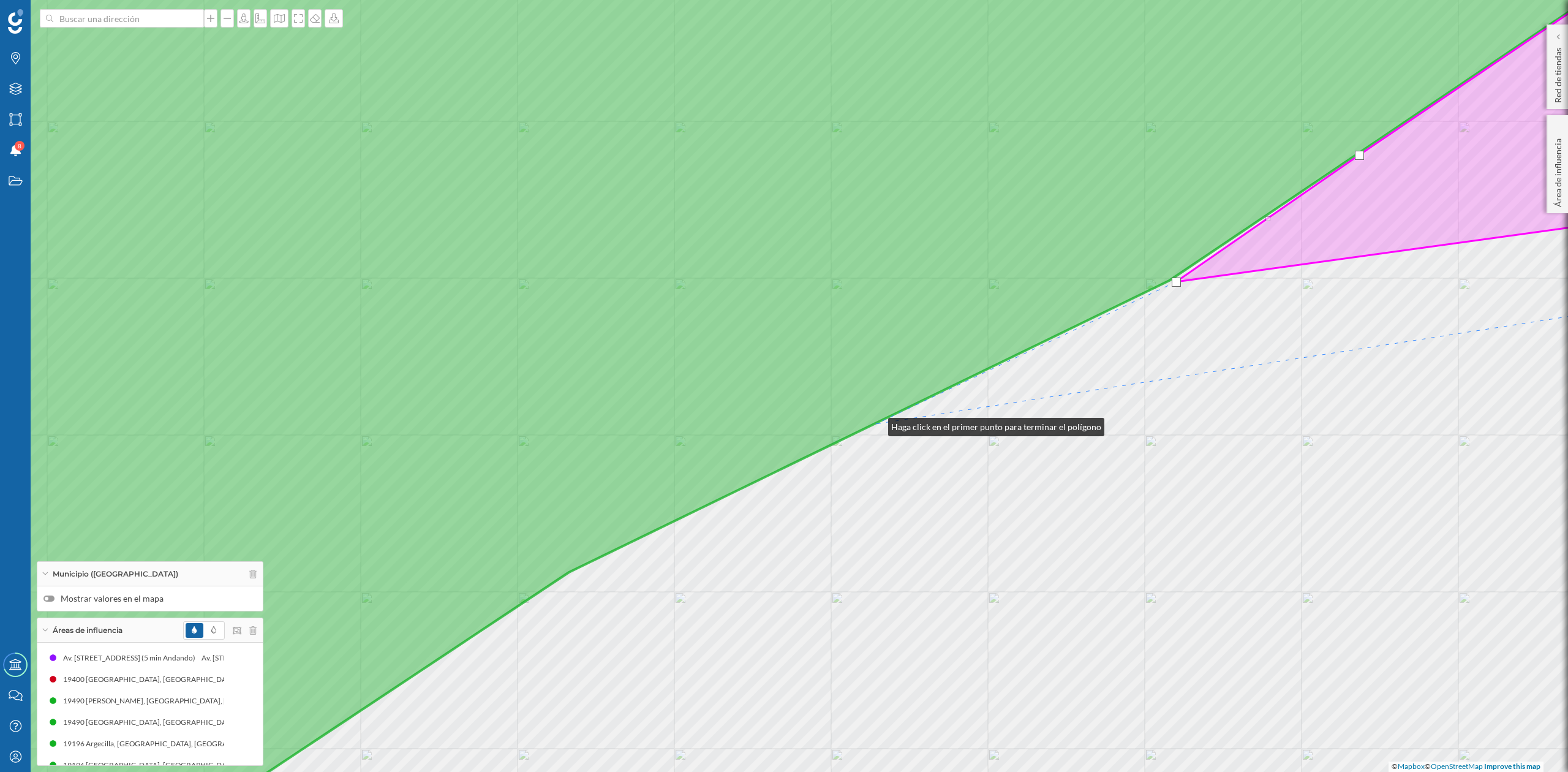
click at [876, 425] on icon at bounding box center [772, 386] width 1864 height 932
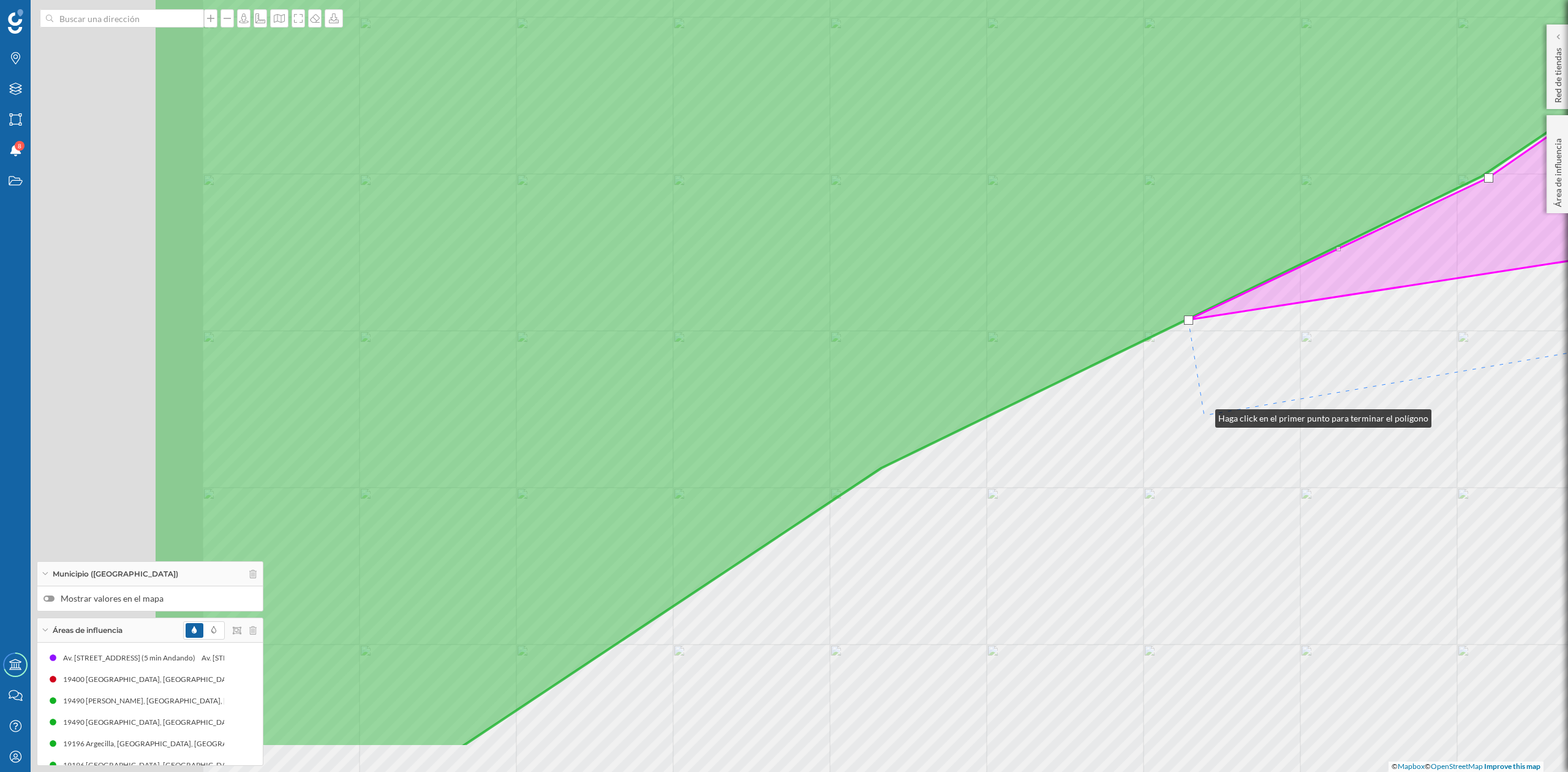
drag, startPoint x: 891, startPoint y: 520, endPoint x: 1203, endPoint y: 415, distance: 329.2
click at [1203, 415] on div "© Mapbox © OpenStreetMap Improve this map" at bounding box center [784, 386] width 1568 height 772
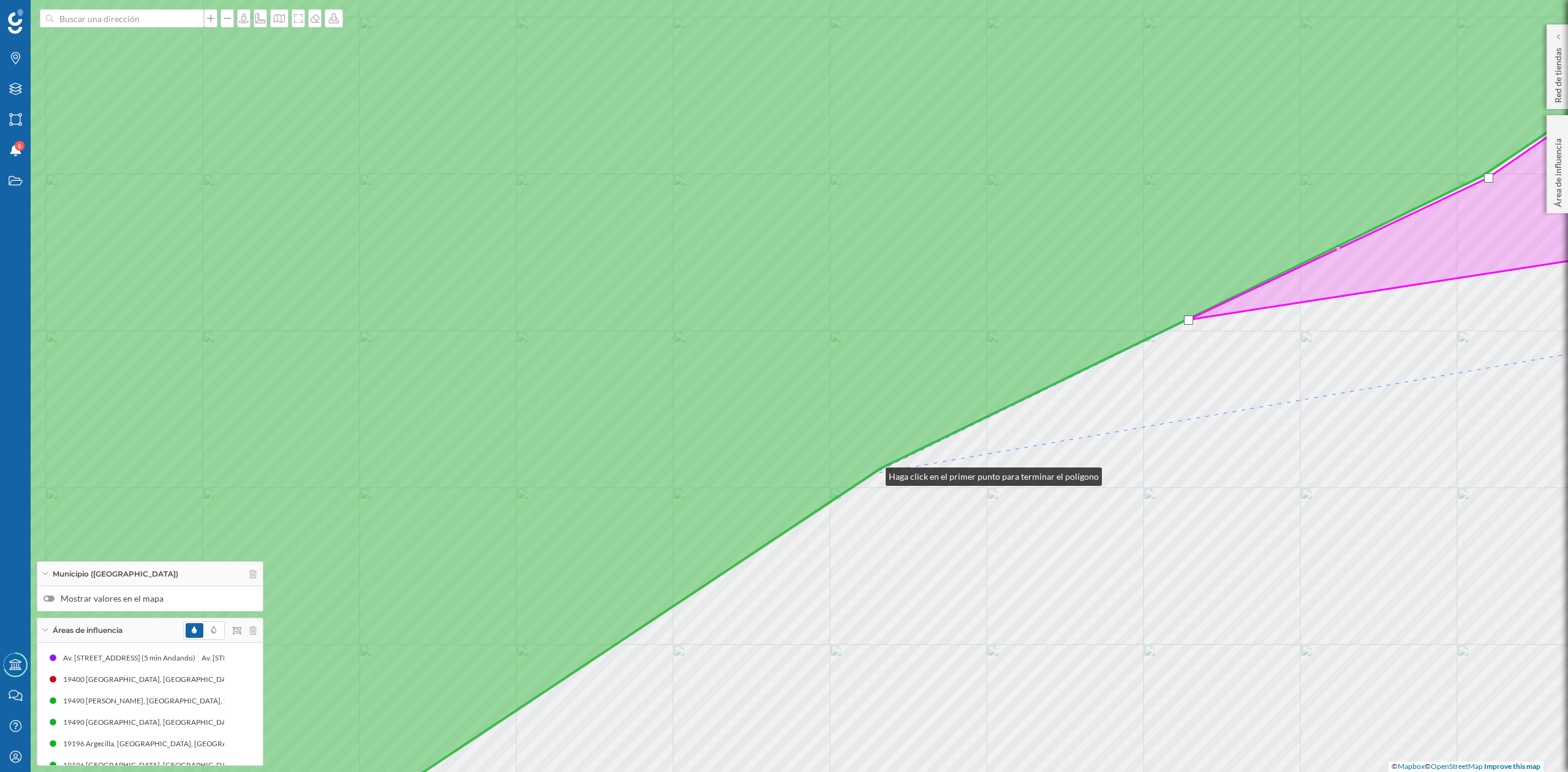
click at [874, 473] on icon at bounding box center [784, 386] width 1887 height 932
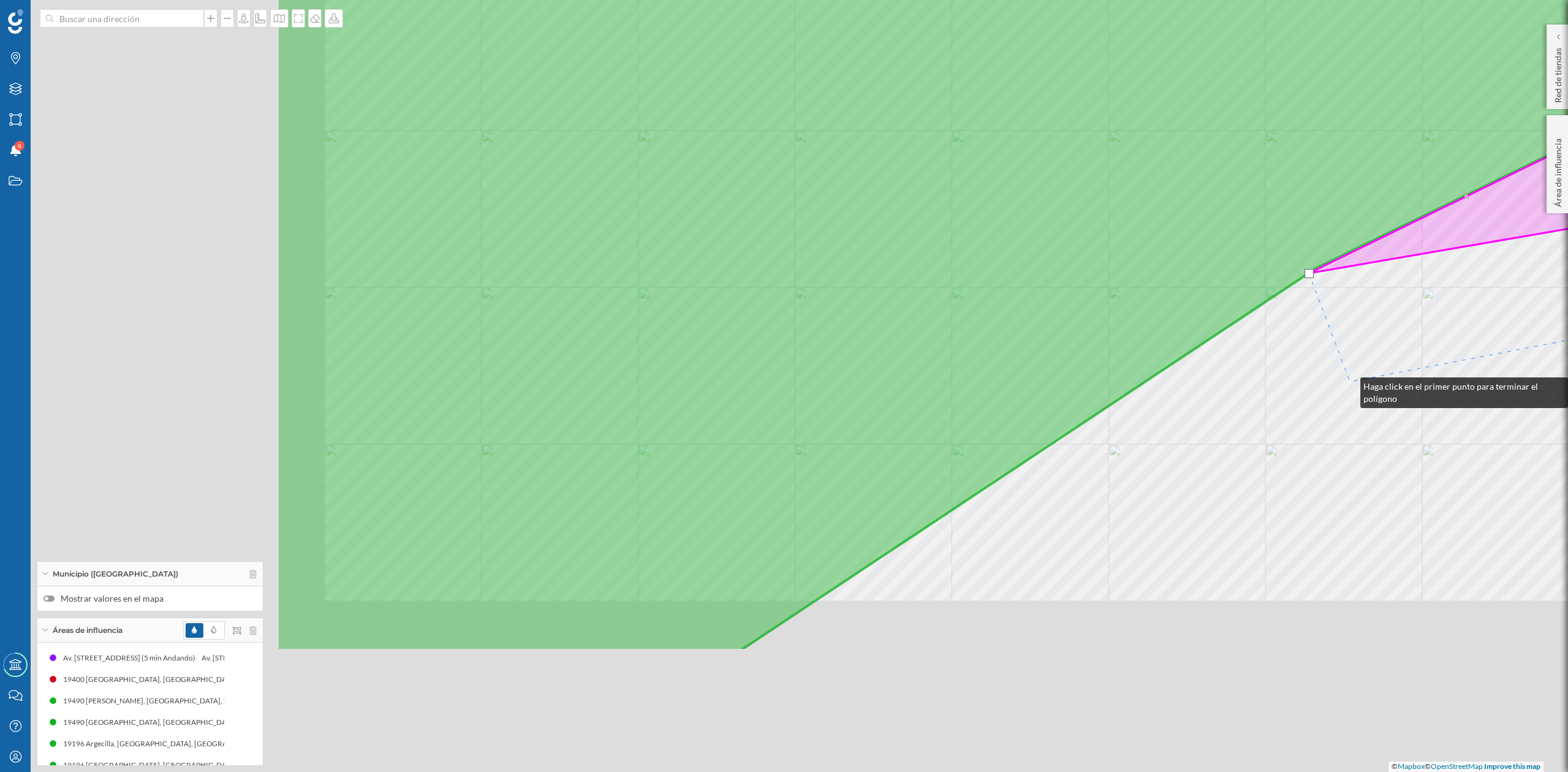
drag, startPoint x: 912, startPoint y: 584, endPoint x: 1348, endPoint y: 384, distance: 479.7
click at [1348, 384] on div "© Mapbox © OpenStreetMap Improve this map" at bounding box center [784, 386] width 1568 height 772
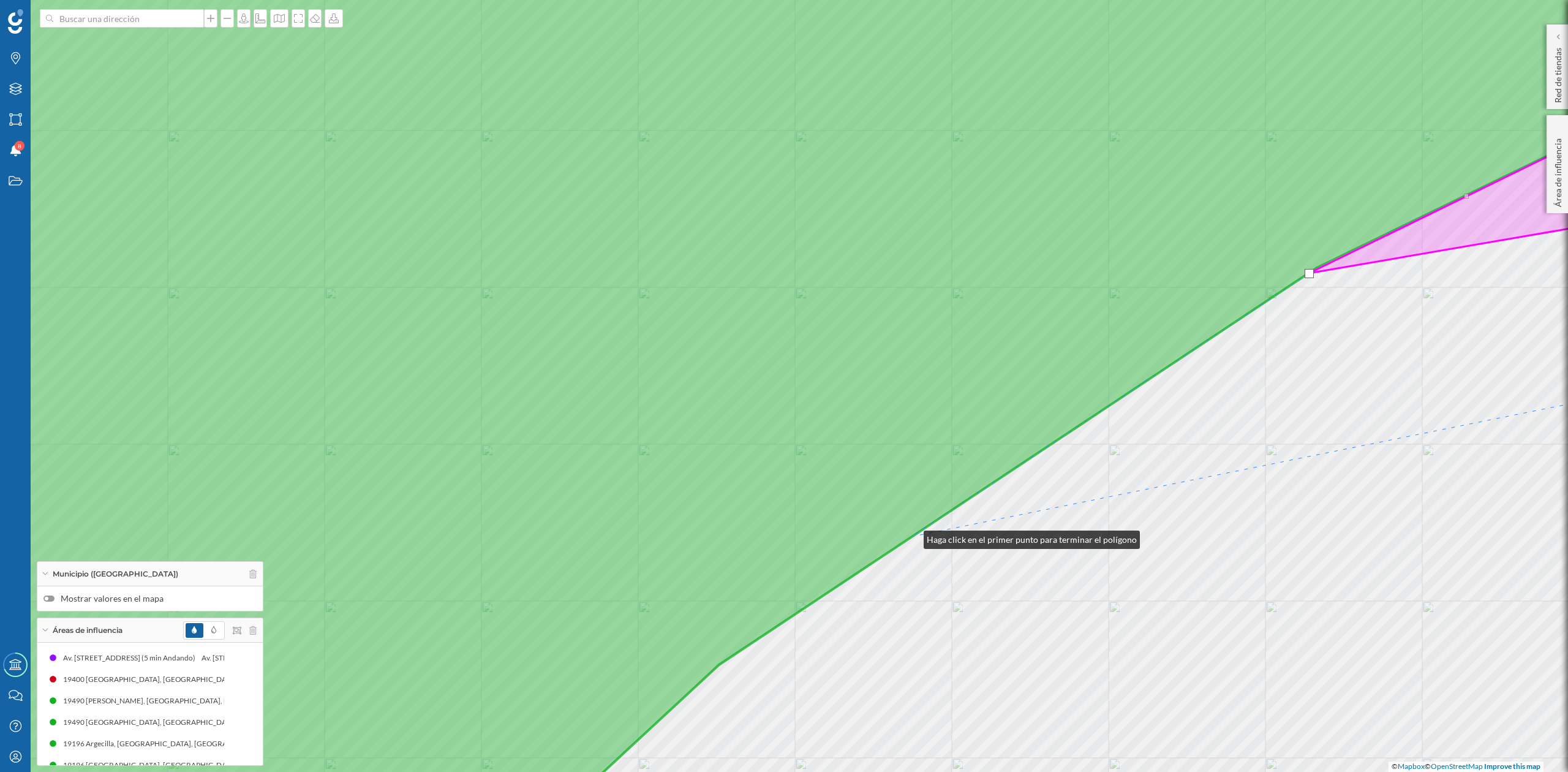
click at [912, 537] on icon at bounding box center [784, 386] width 1887 height 932
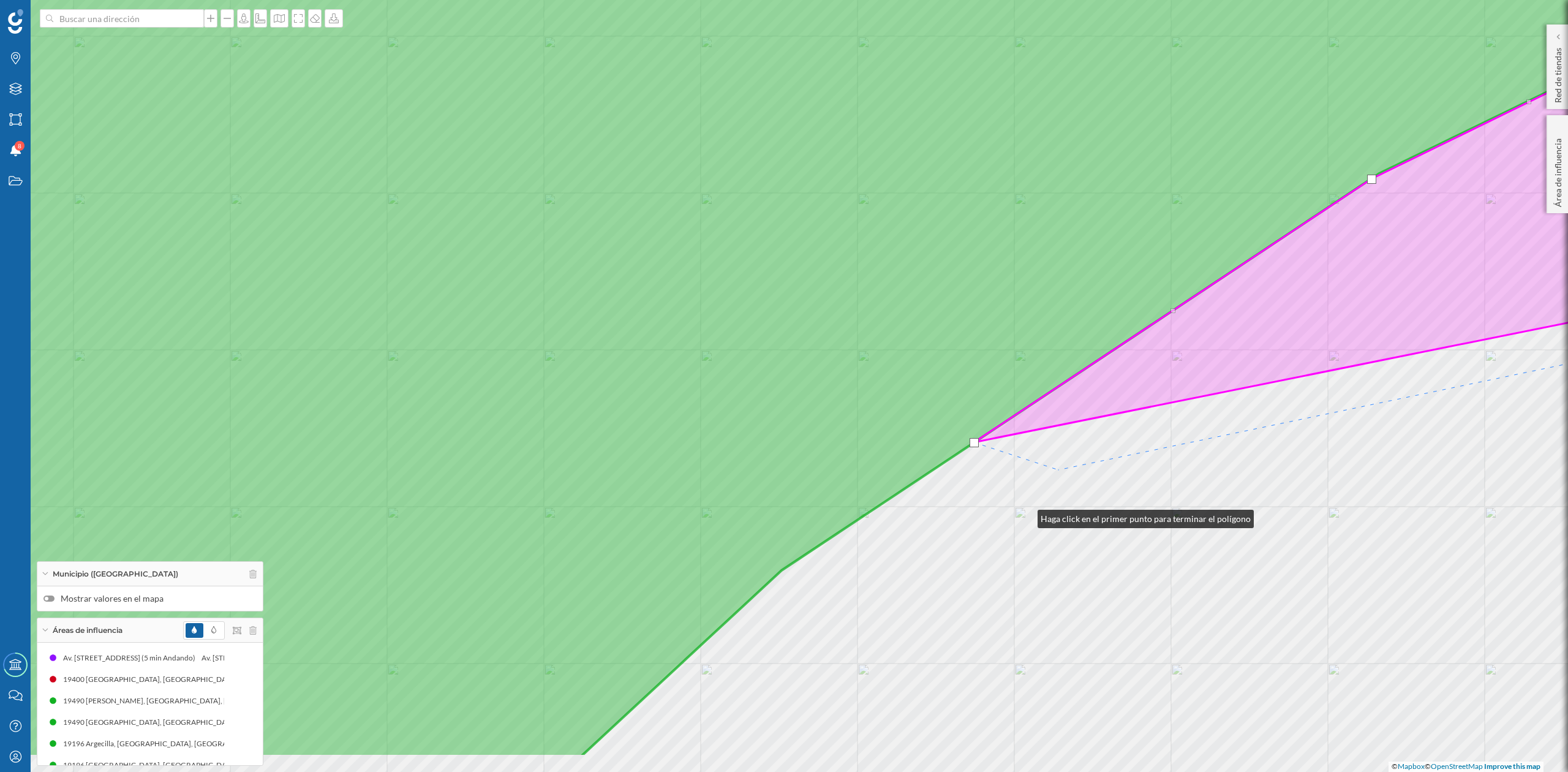
drag, startPoint x: 1025, startPoint y: 516, endPoint x: 1202, endPoint y: 277, distance: 297.4
click at [1202, 277] on div "© Mapbox © OpenStreetMap Improve this map" at bounding box center [784, 386] width 1568 height 772
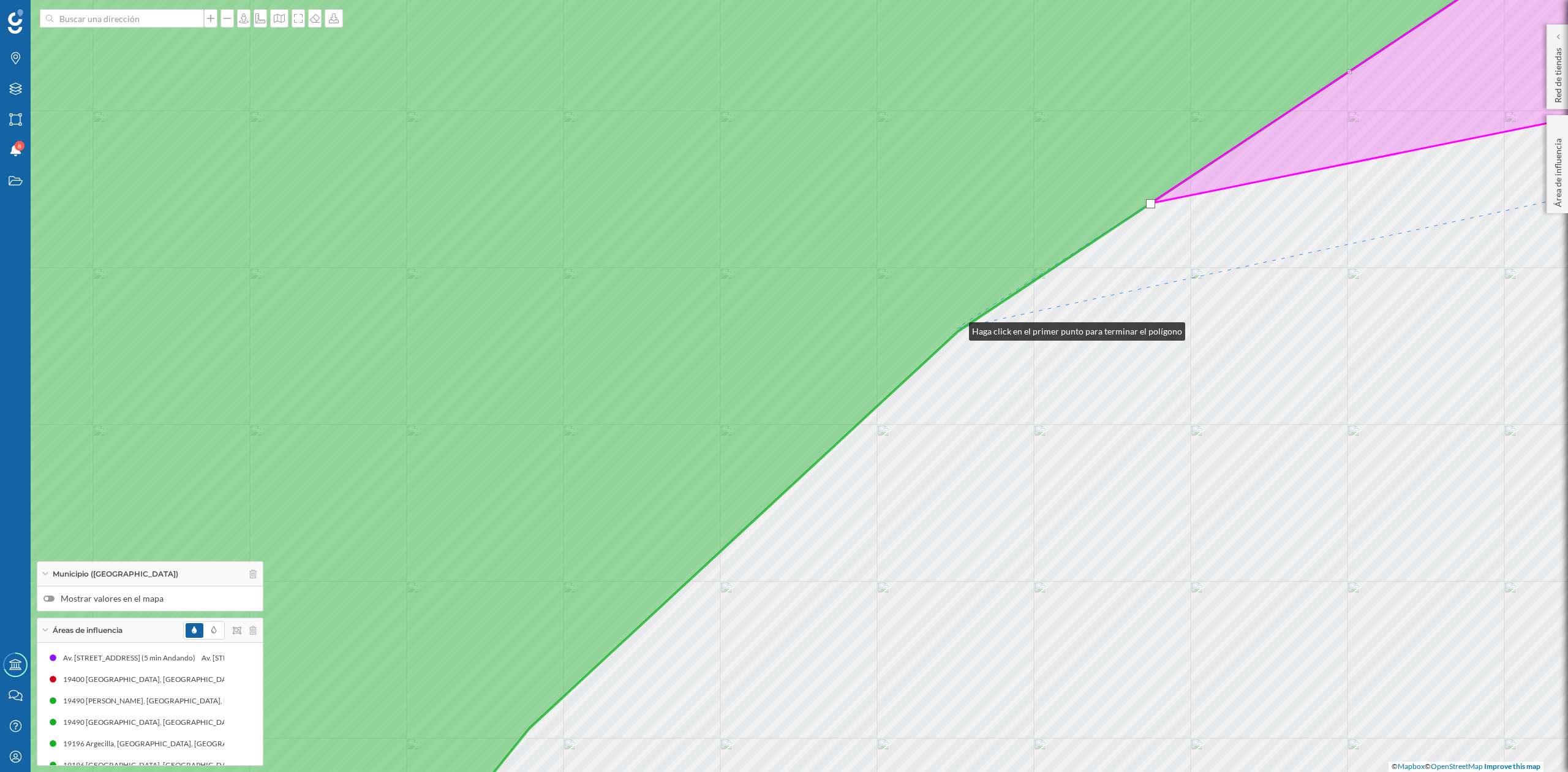
click at [958, 330] on icon at bounding box center [713, 386] width 1745 height 932
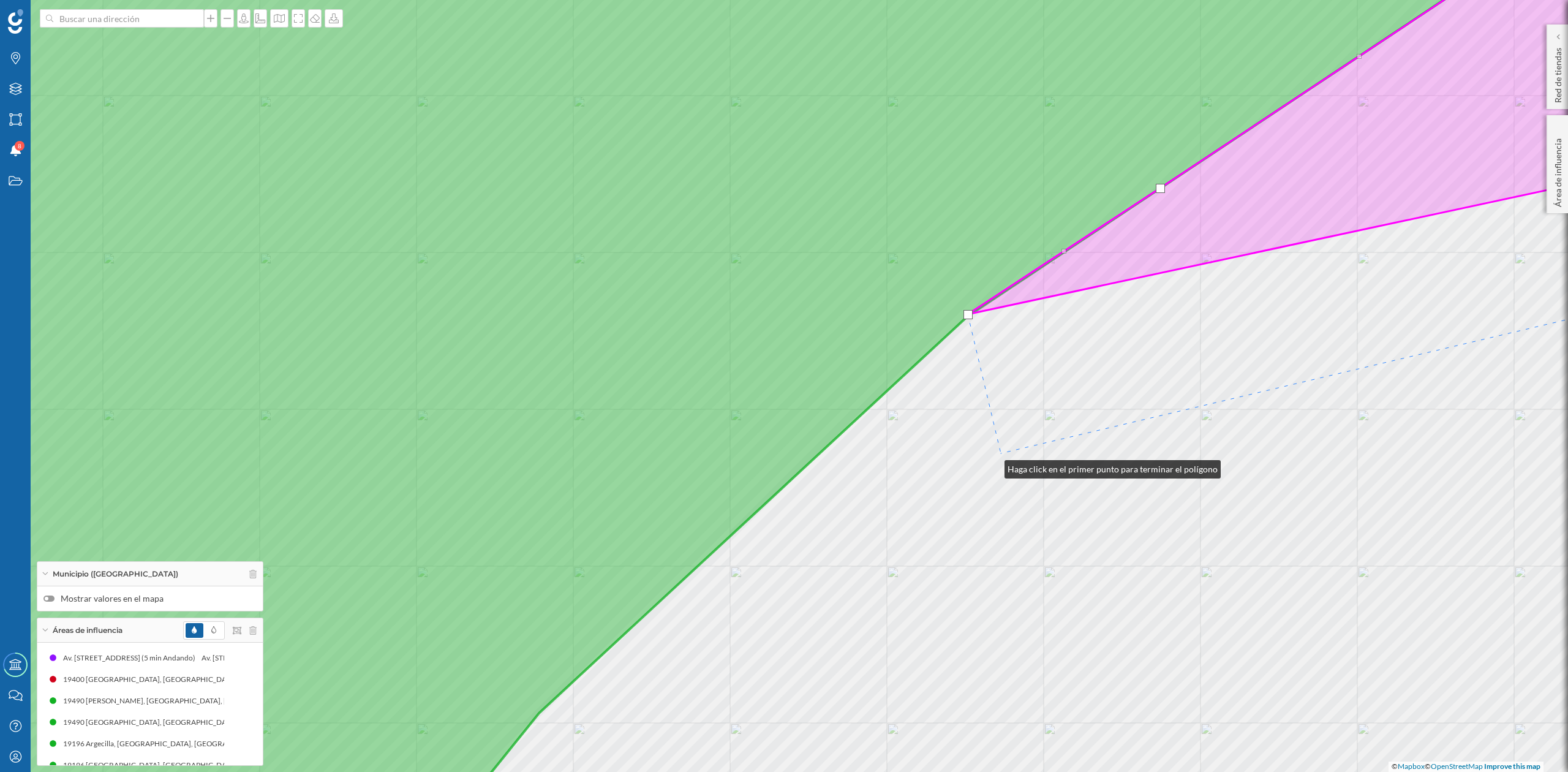
drag, startPoint x: 983, startPoint y: 482, endPoint x: 1240, endPoint y: 124, distance: 440.7
click at [1240, 124] on div "© Mapbox © OpenStreetMap Improve this map" at bounding box center [784, 386] width 1568 height 772
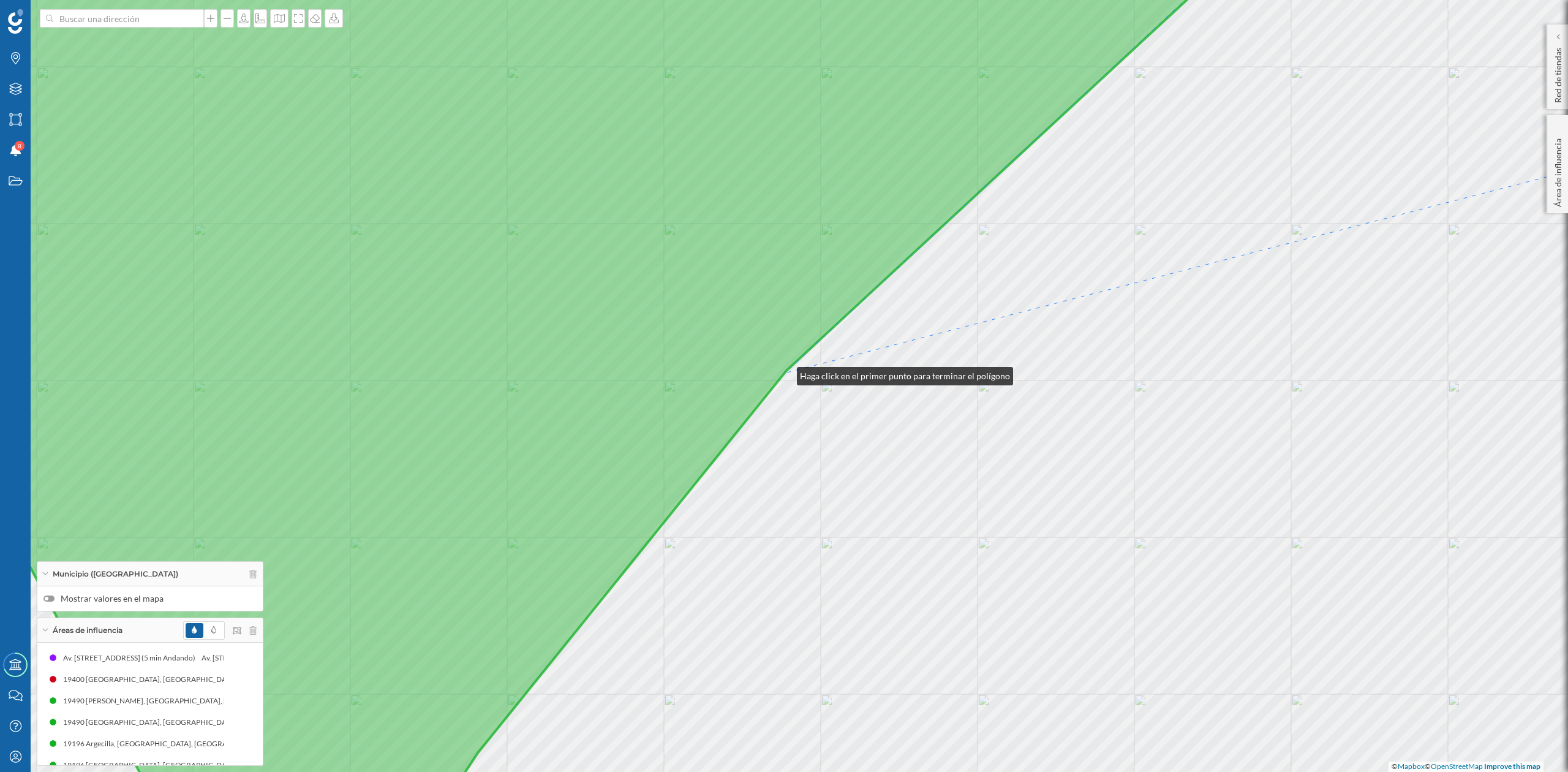
click at [786, 371] on icon at bounding box center [569, 386] width 1455 height 932
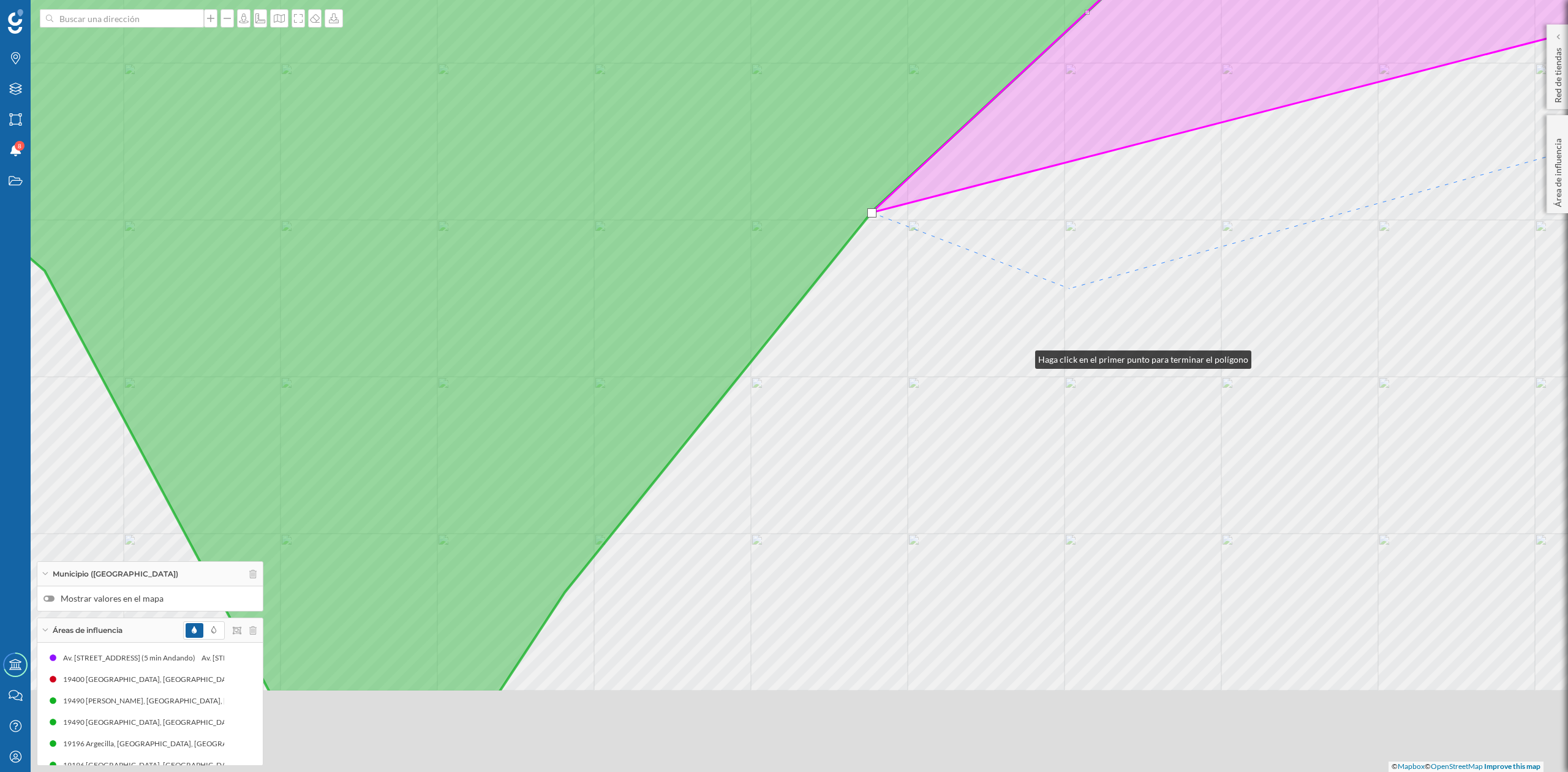
drag, startPoint x: 937, startPoint y: 512, endPoint x: 1255, endPoint y: 95, distance: 524.4
click at [1255, 97] on div "© Mapbox © OpenStreetMap Improve this map" at bounding box center [784, 386] width 1568 height 772
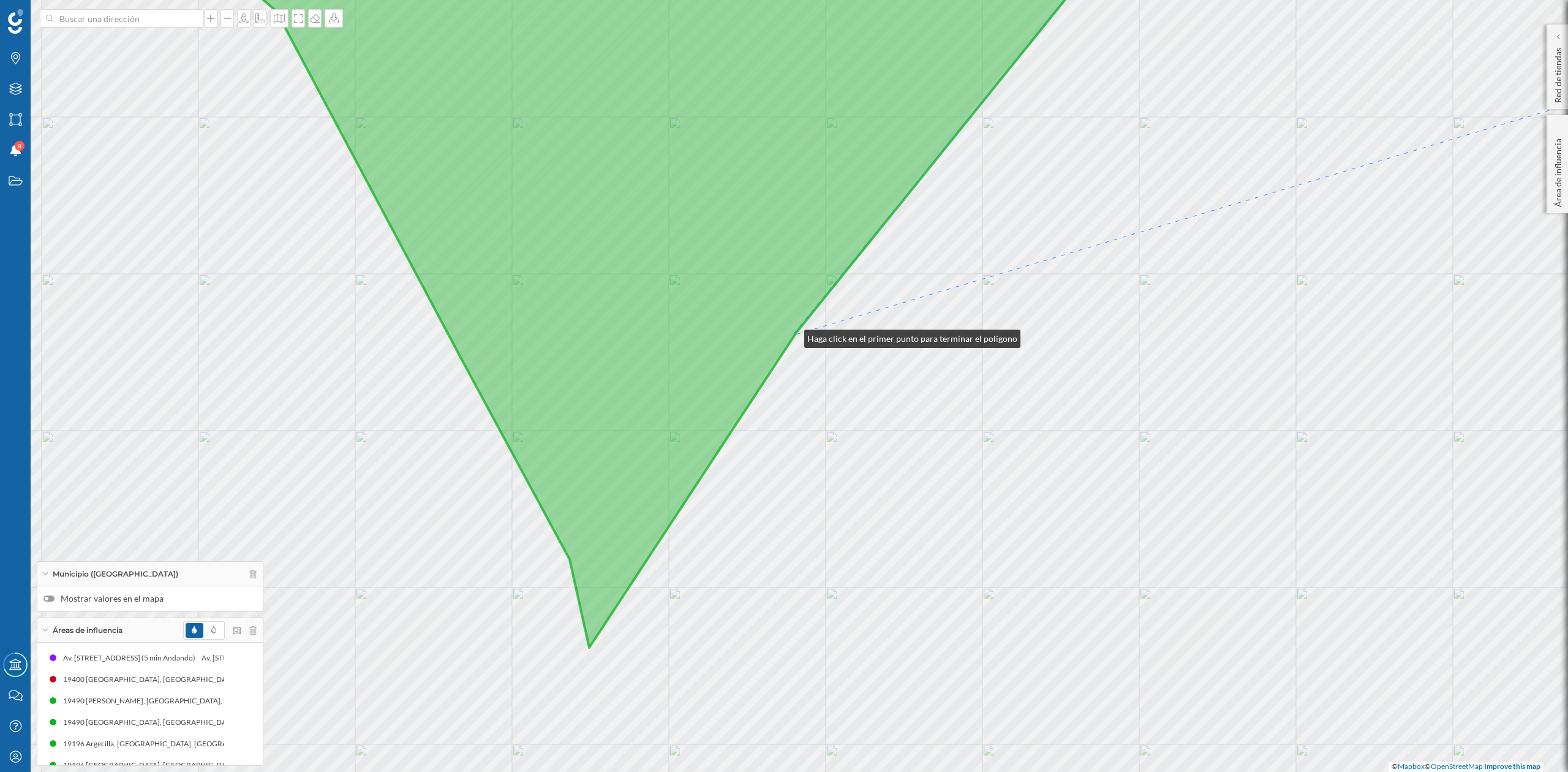
drag, startPoint x: 792, startPoint y: 336, endPoint x: 868, endPoint y: 585, distance: 260.3
click at [793, 336] on icon at bounding box center [654, 284] width 967 height 727
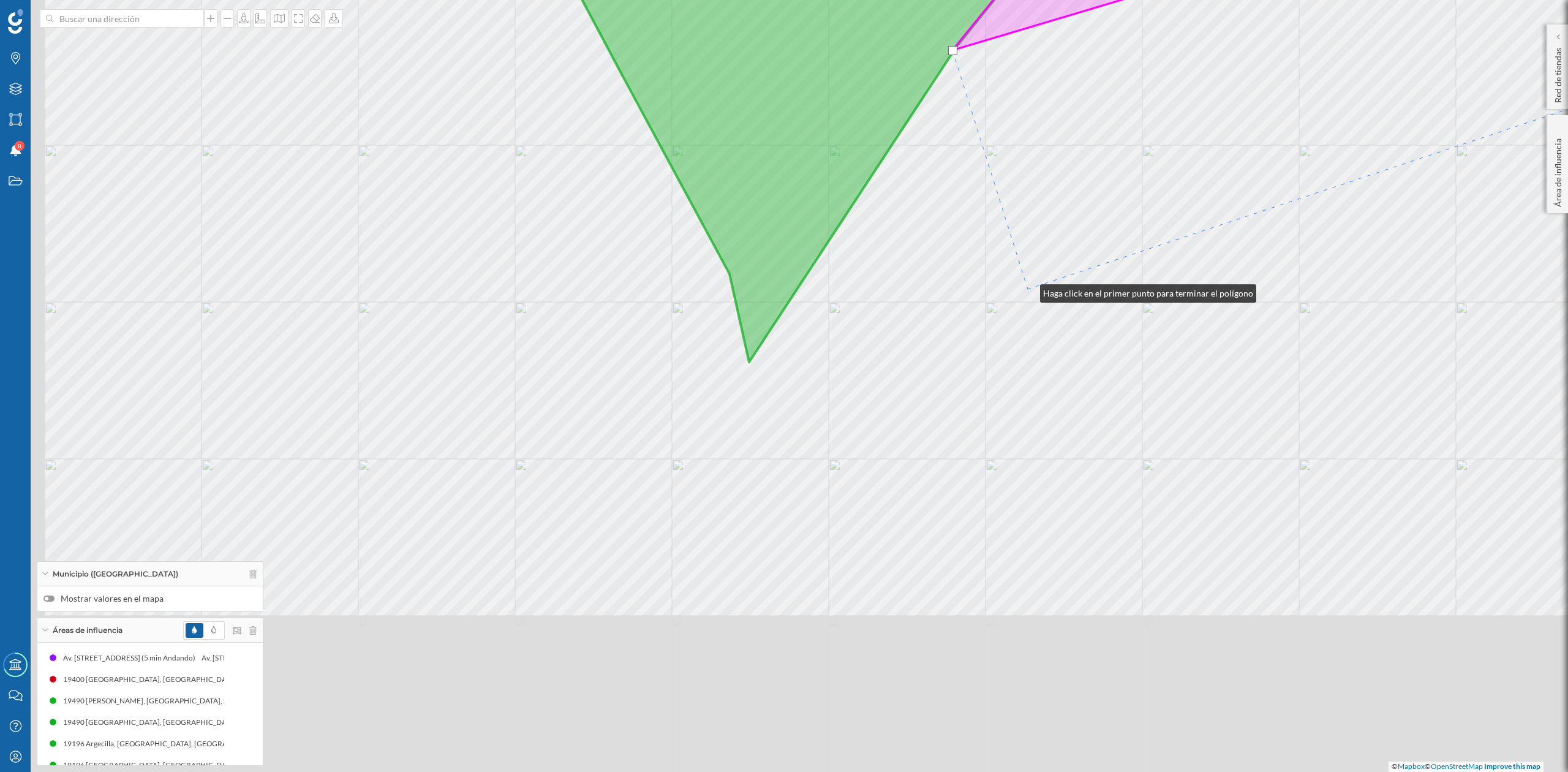
drag, startPoint x: 868, startPoint y: 576, endPoint x: 1028, endPoint y: 290, distance: 327.7
click at [1028, 290] on div "© Mapbox © OpenStreetMap Improve this map" at bounding box center [784, 386] width 1568 height 772
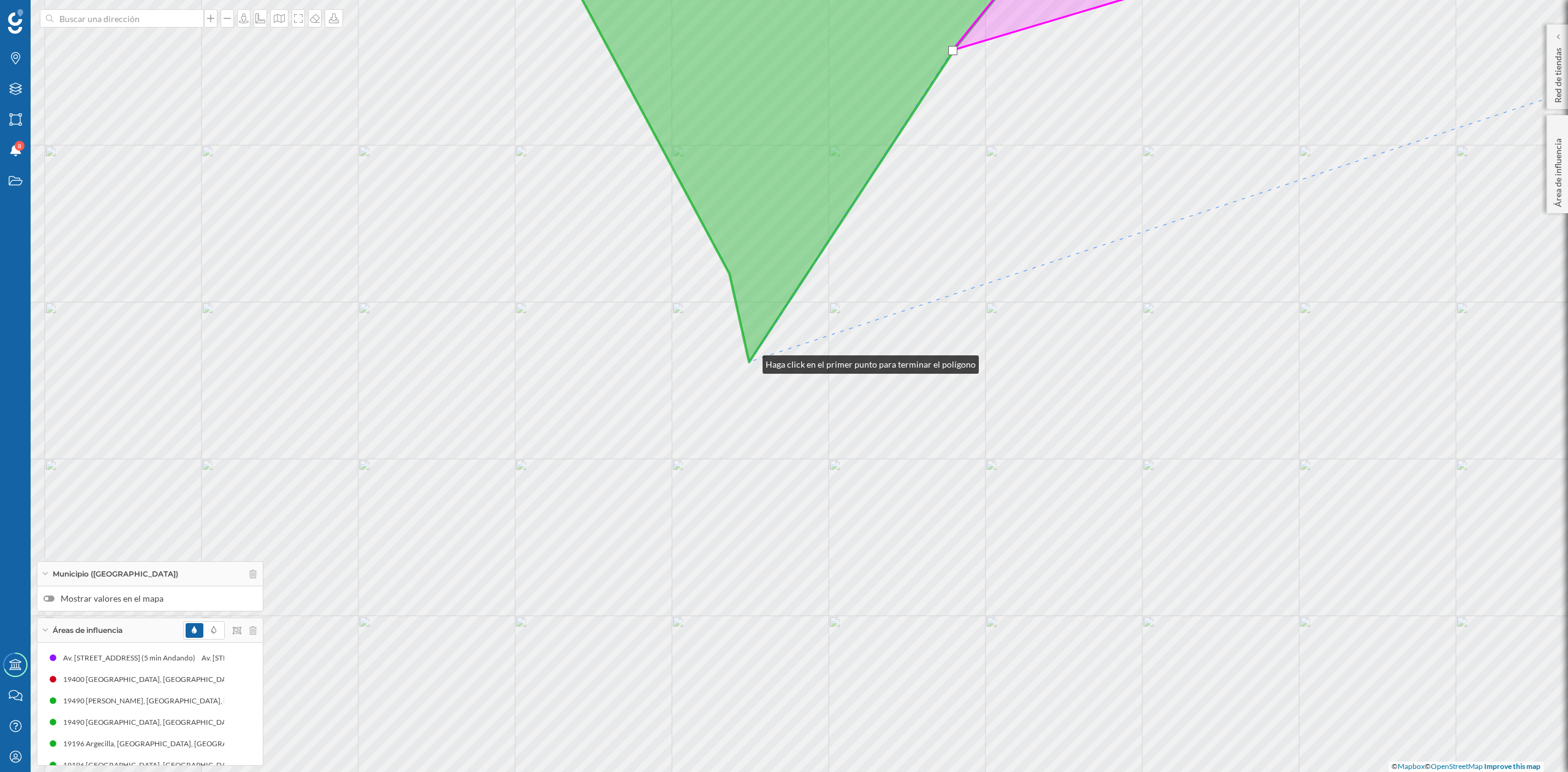
click at [751, 362] on icon at bounding box center [799, 141] width 519 height 442
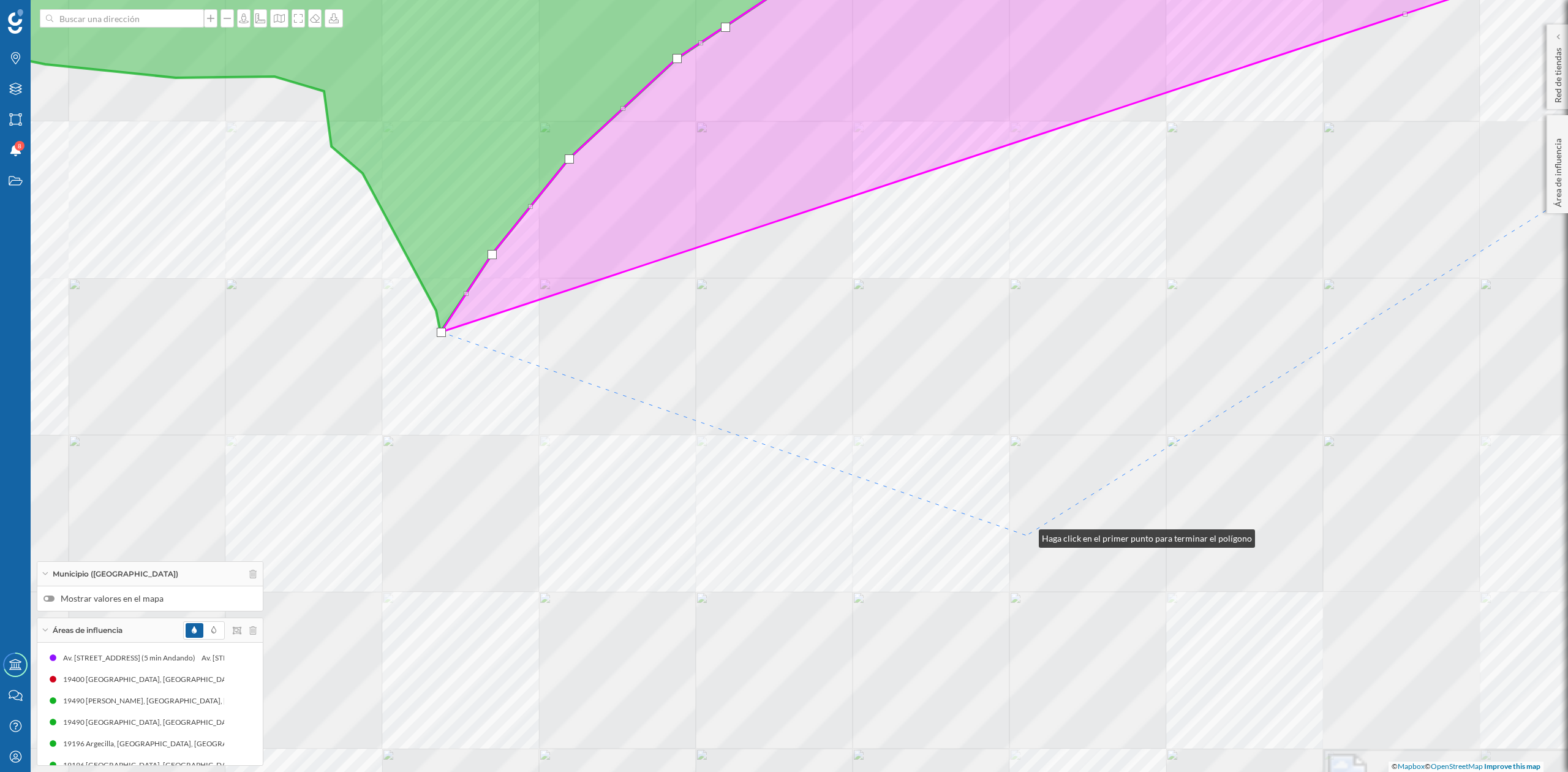
drag, startPoint x: 1027, startPoint y: 536, endPoint x: 946, endPoint y: 503, distance: 87.5
click at [946, 503] on div "© Mapbox © OpenStreetMap Improve this map" at bounding box center [784, 386] width 1568 height 772
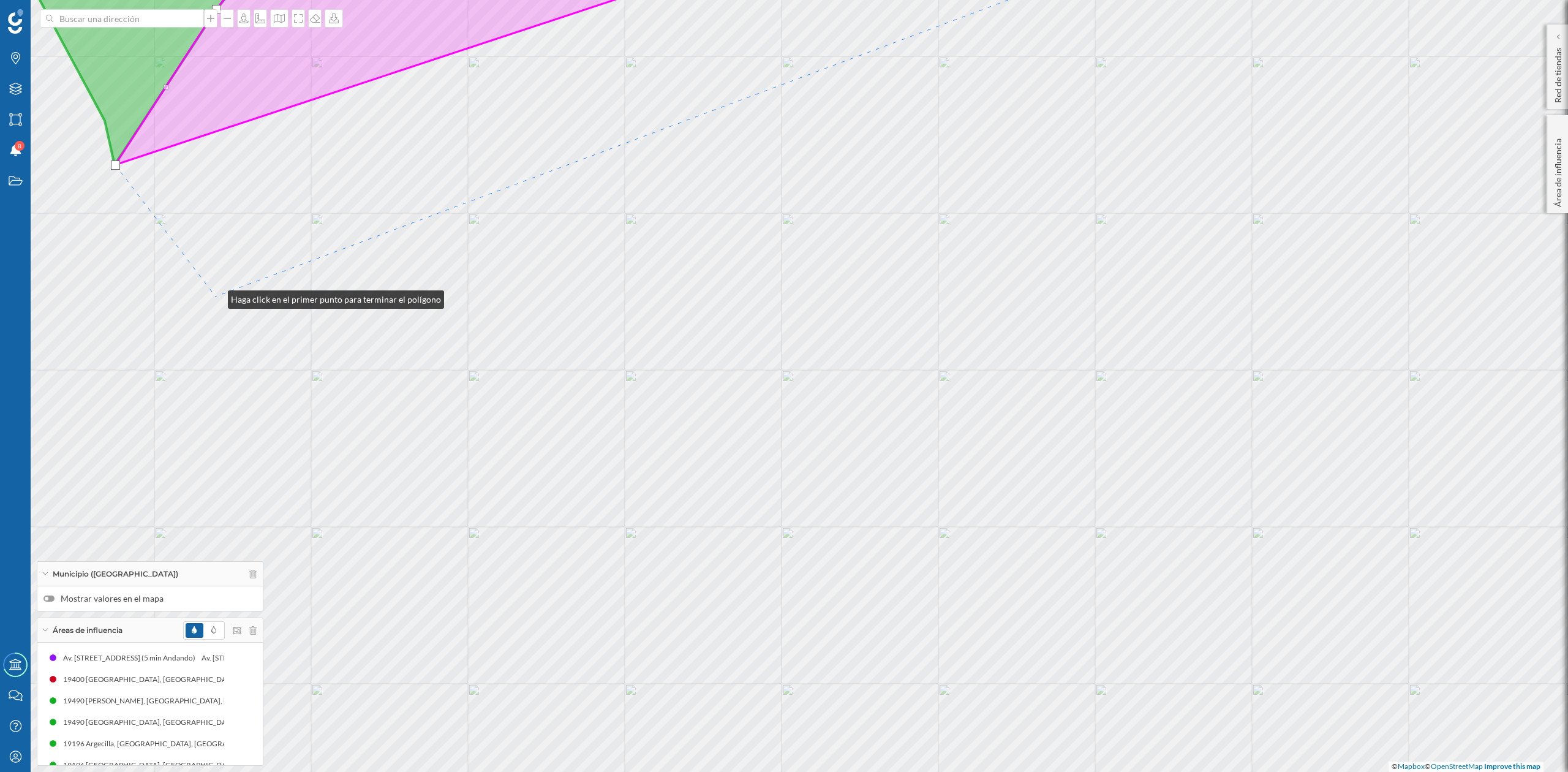
click at [215, 297] on div "© Mapbox © OpenStreetMap Improve this map" at bounding box center [784, 386] width 1568 height 772
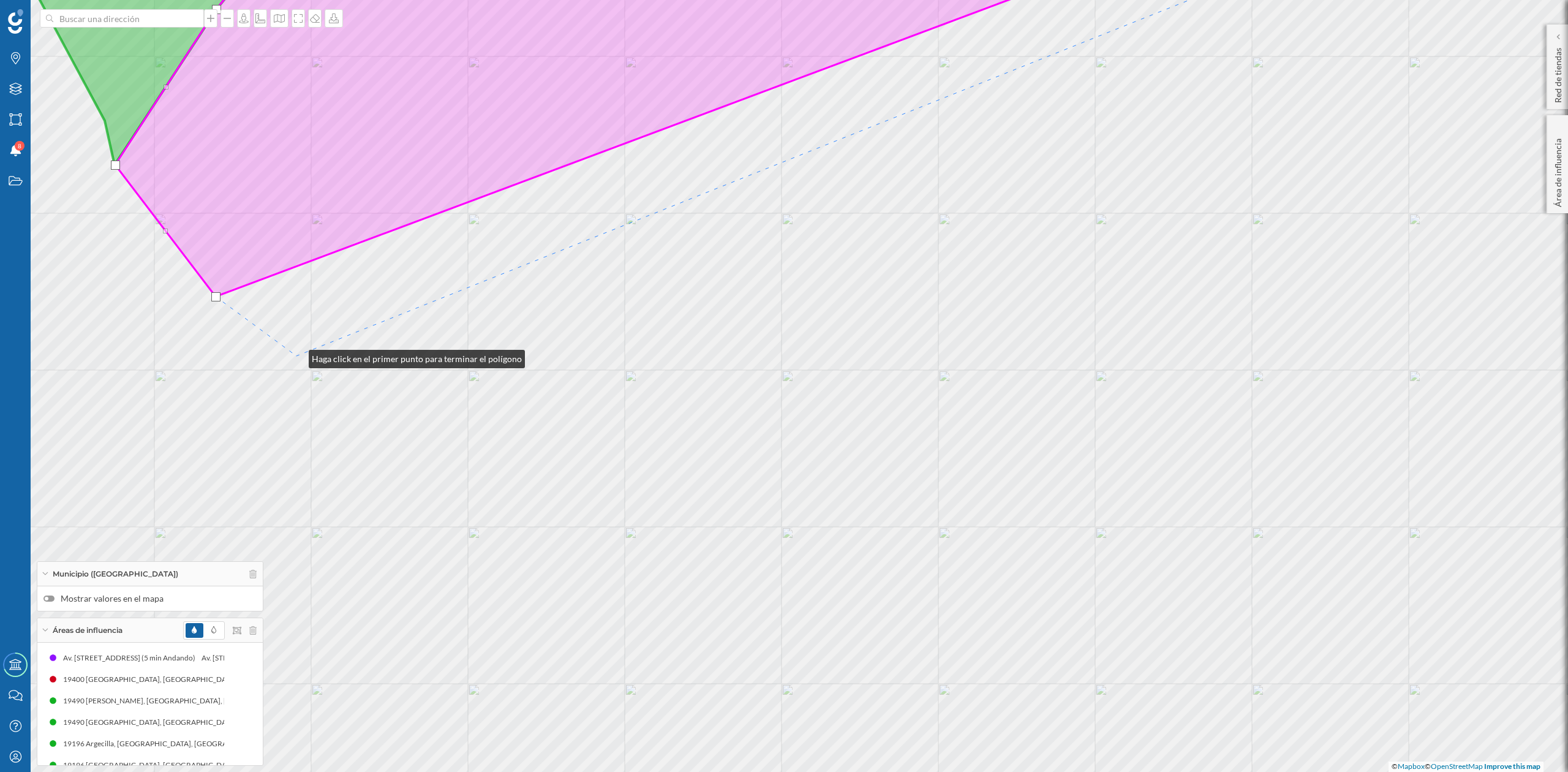
click at [297, 356] on div "© Mapbox © OpenStreetMap Improve this map" at bounding box center [784, 386] width 1568 height 772
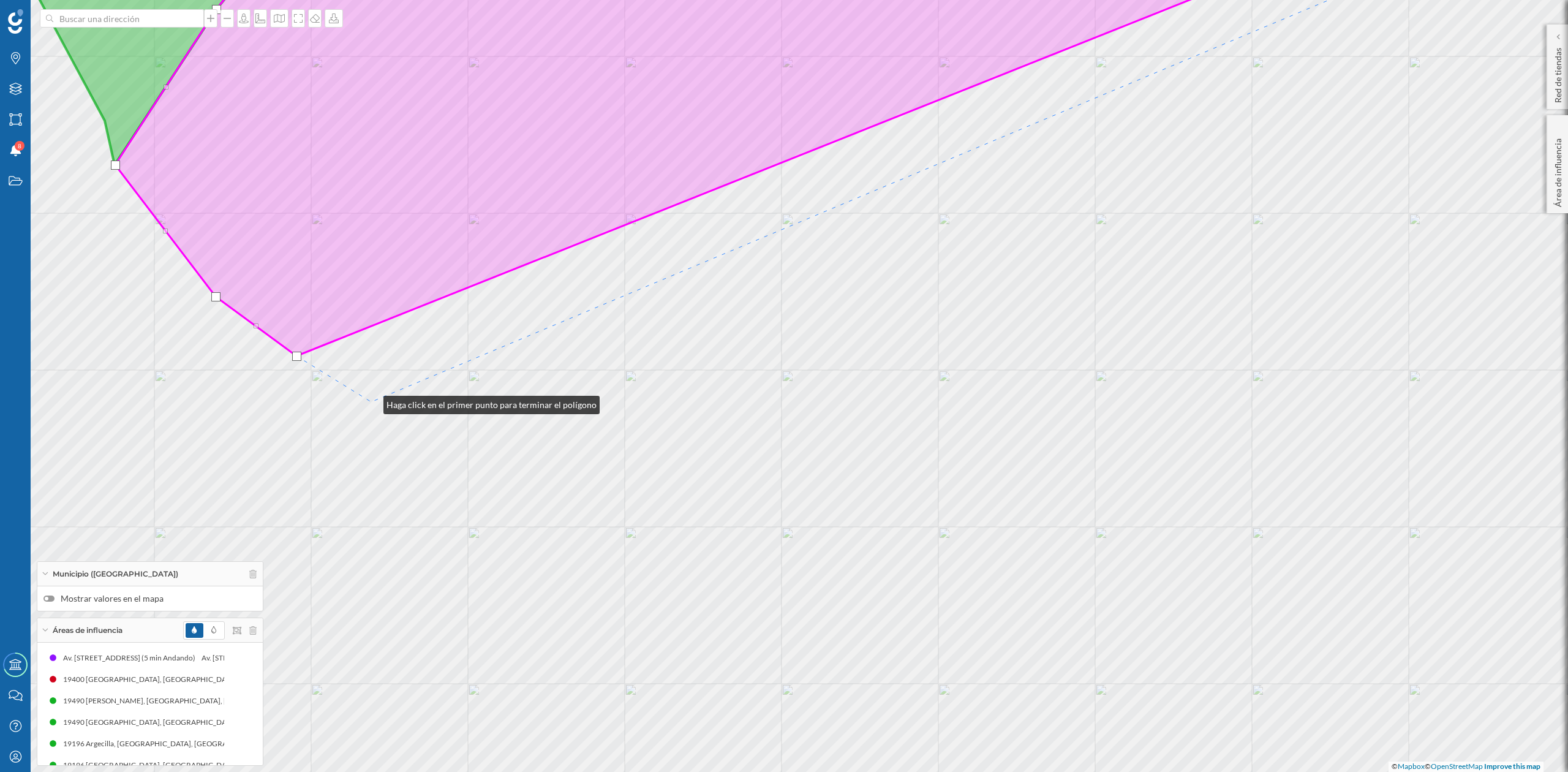
click at [370, 402] on div "© Mapbox © OpenStreetMap Improve this map" at bounding box center [784, 386] width 1568 height 772
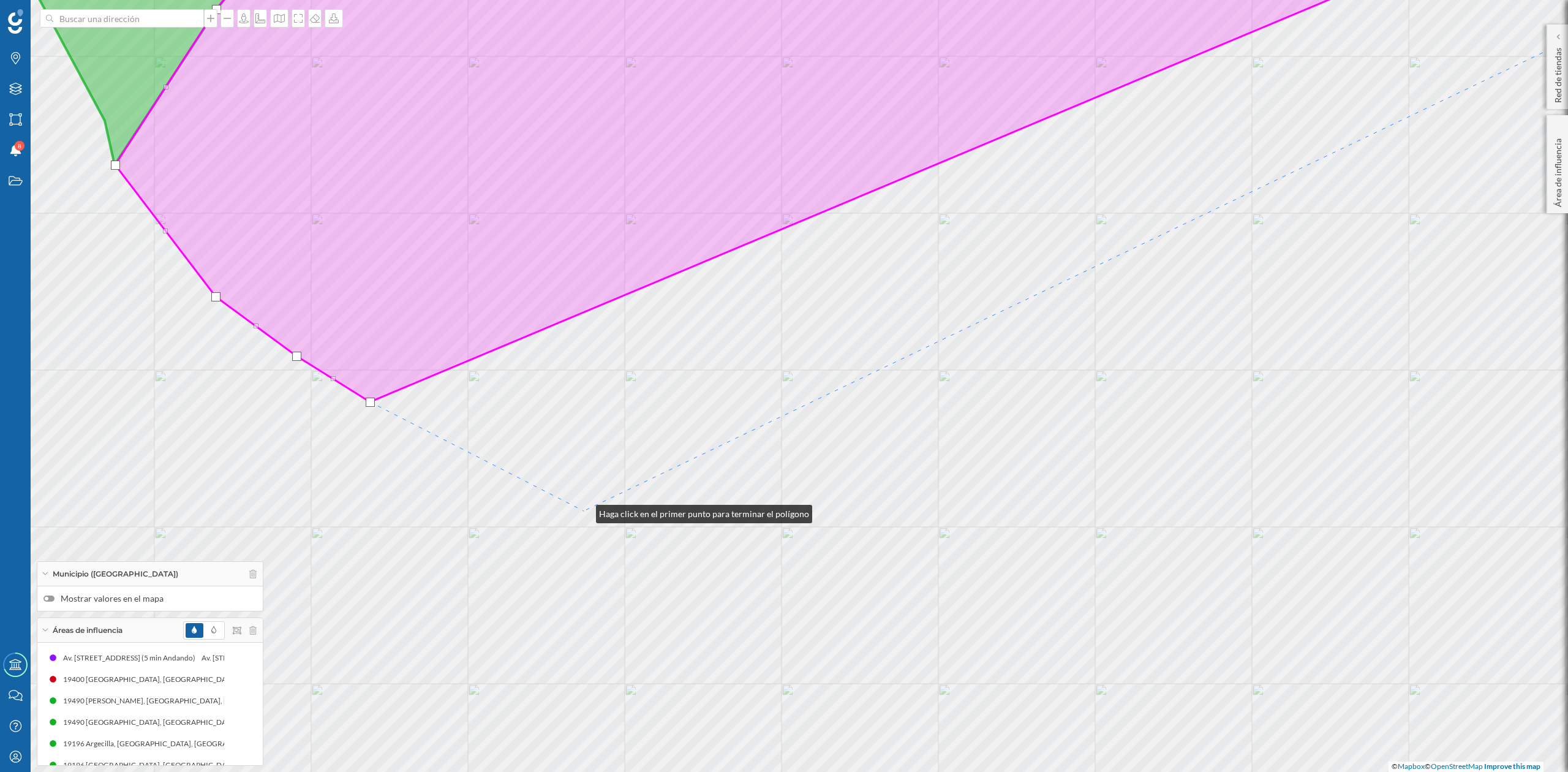
click at [583, 512] on div "© Mapbox © OpenStreetMap Improve this map" at bounding box center [784, 386] width 1568 height 772
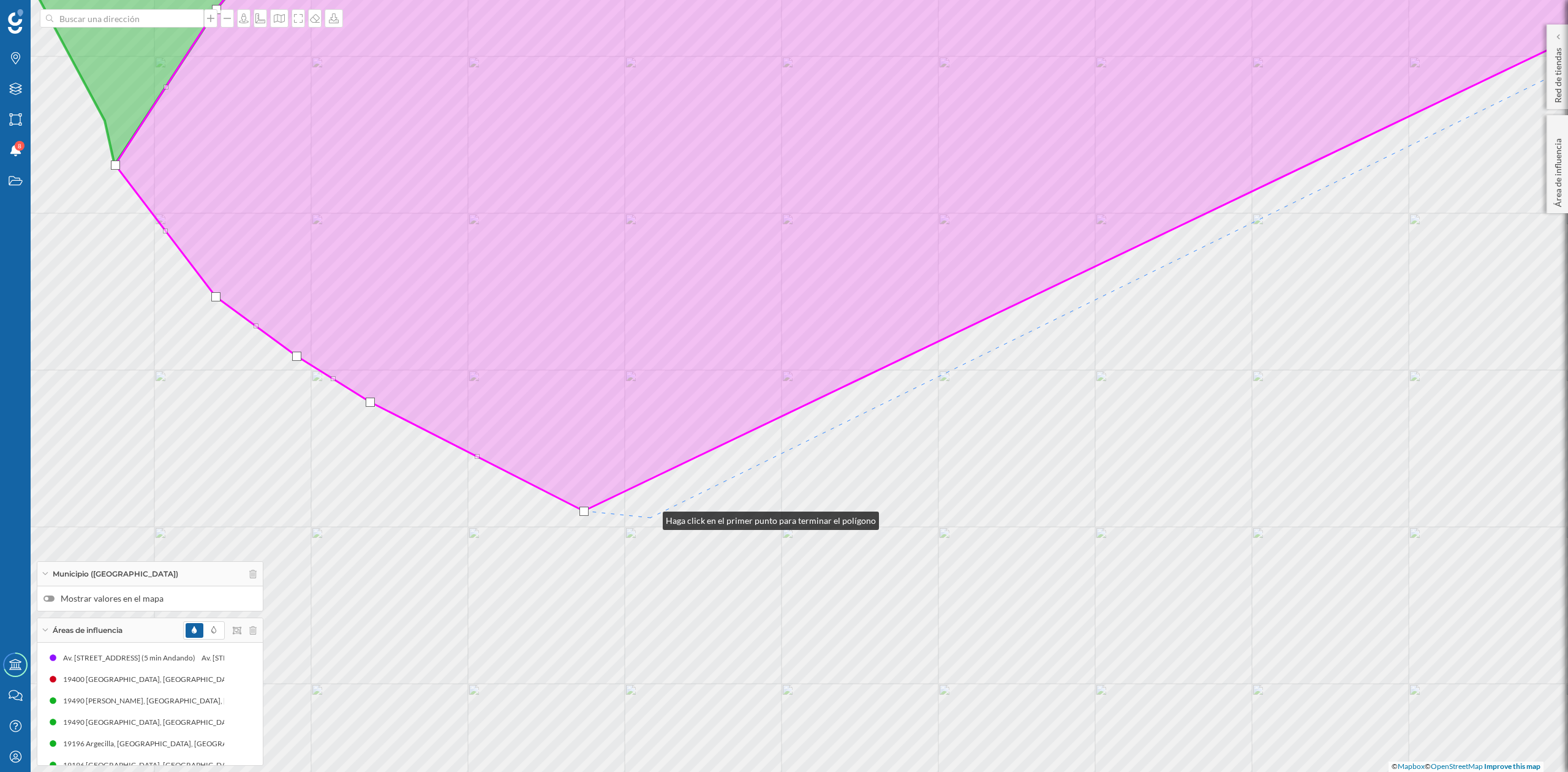
click at [651, 518] on div "© Mapbox © OpenStreetMap Improve this map" at bounding box center [784, 386] width 1568 height 772
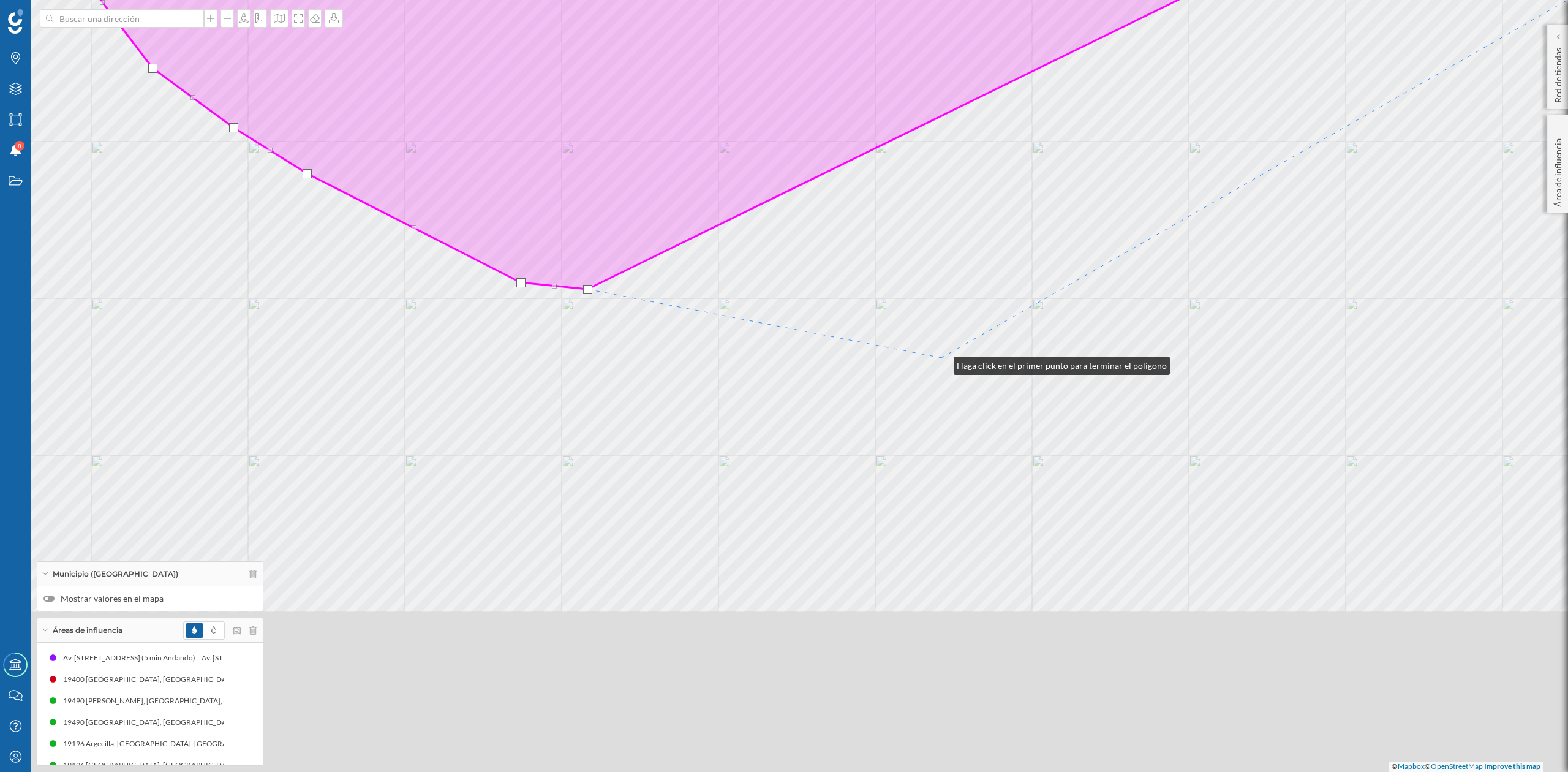
drag, startPoint x: 1004, startPoint y: 591, endPoint x: 941, endPoint y: 363, distance: 236.5
click at [941, 363] on div "© Mapbox © OpenStreetMap Improve this map" at bounding box center [784, 386] width 1568 height 772
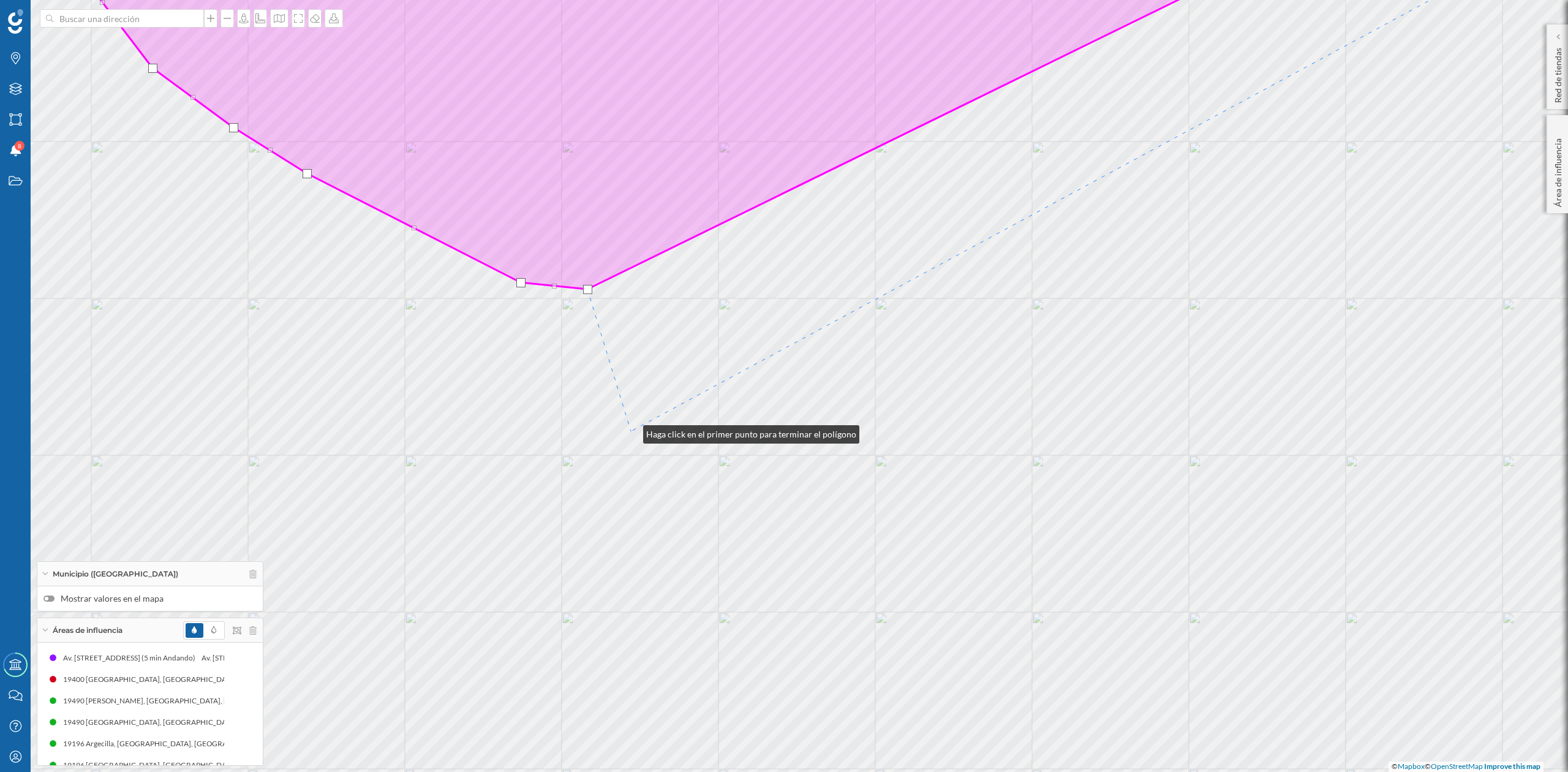
click at [631, 431] on div "© Mapbox © OpenStreetMap Improve this map" at bounding box center [784, 386] width 1568 height 772
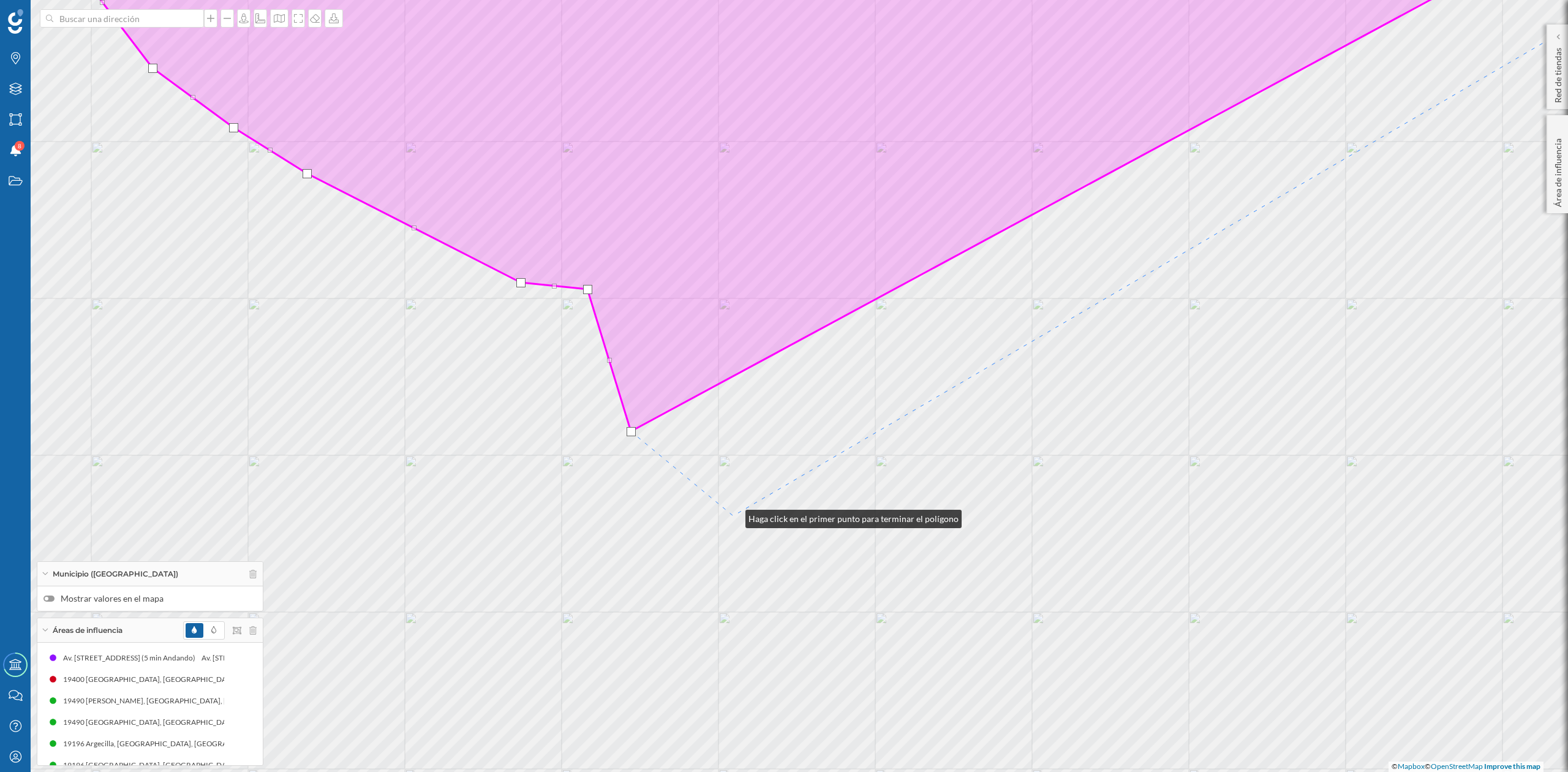
click at [733, 516] on div "© Mapbox © OpenStreetMap Improve this map" at bounding box center [784, 386] width 1568 height 772
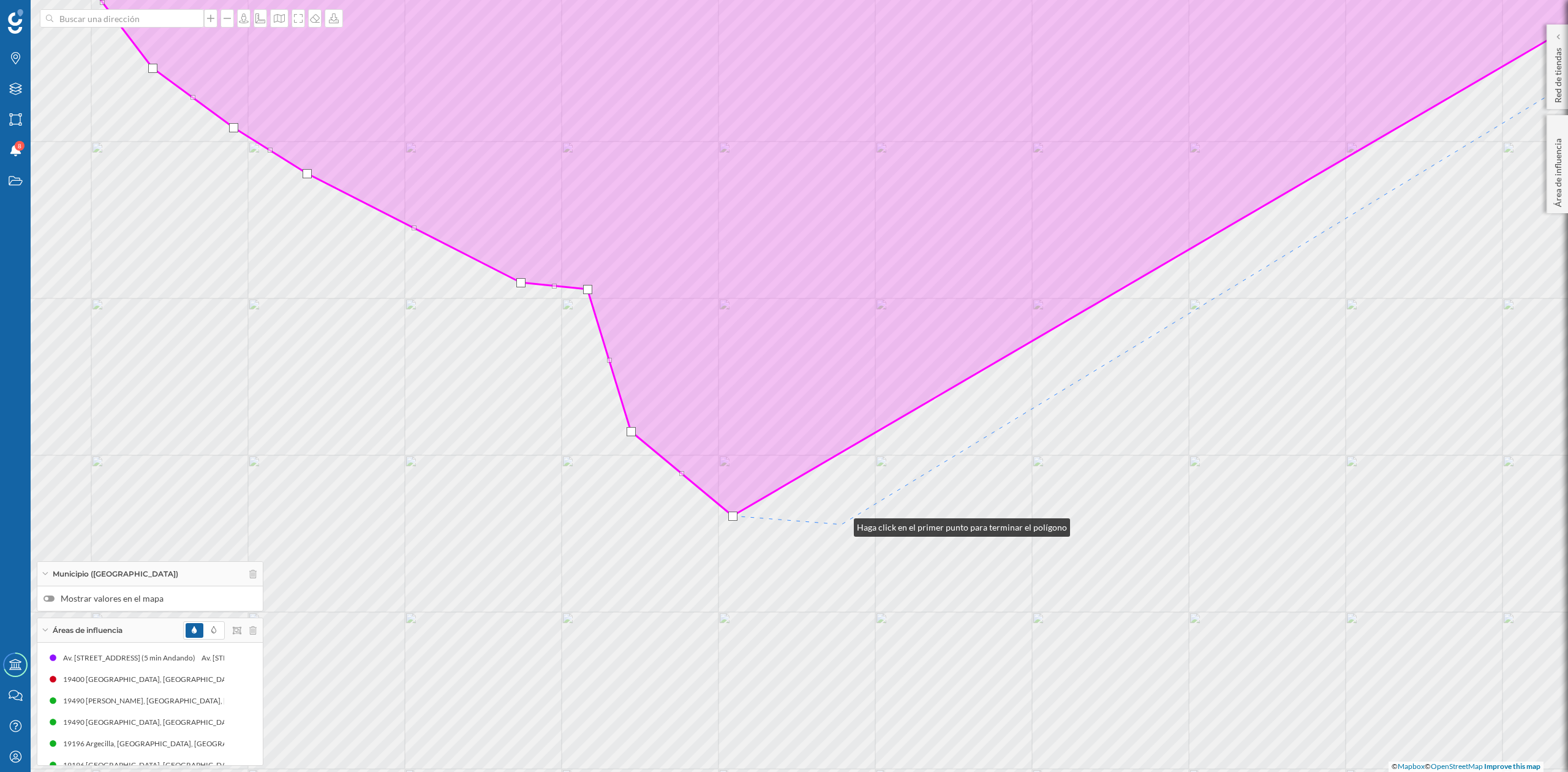
click at [842, 525] on div "© Mapbox © OpenStreetMap Improve this map" at bounding box center [784, 386] width 1568 height 772
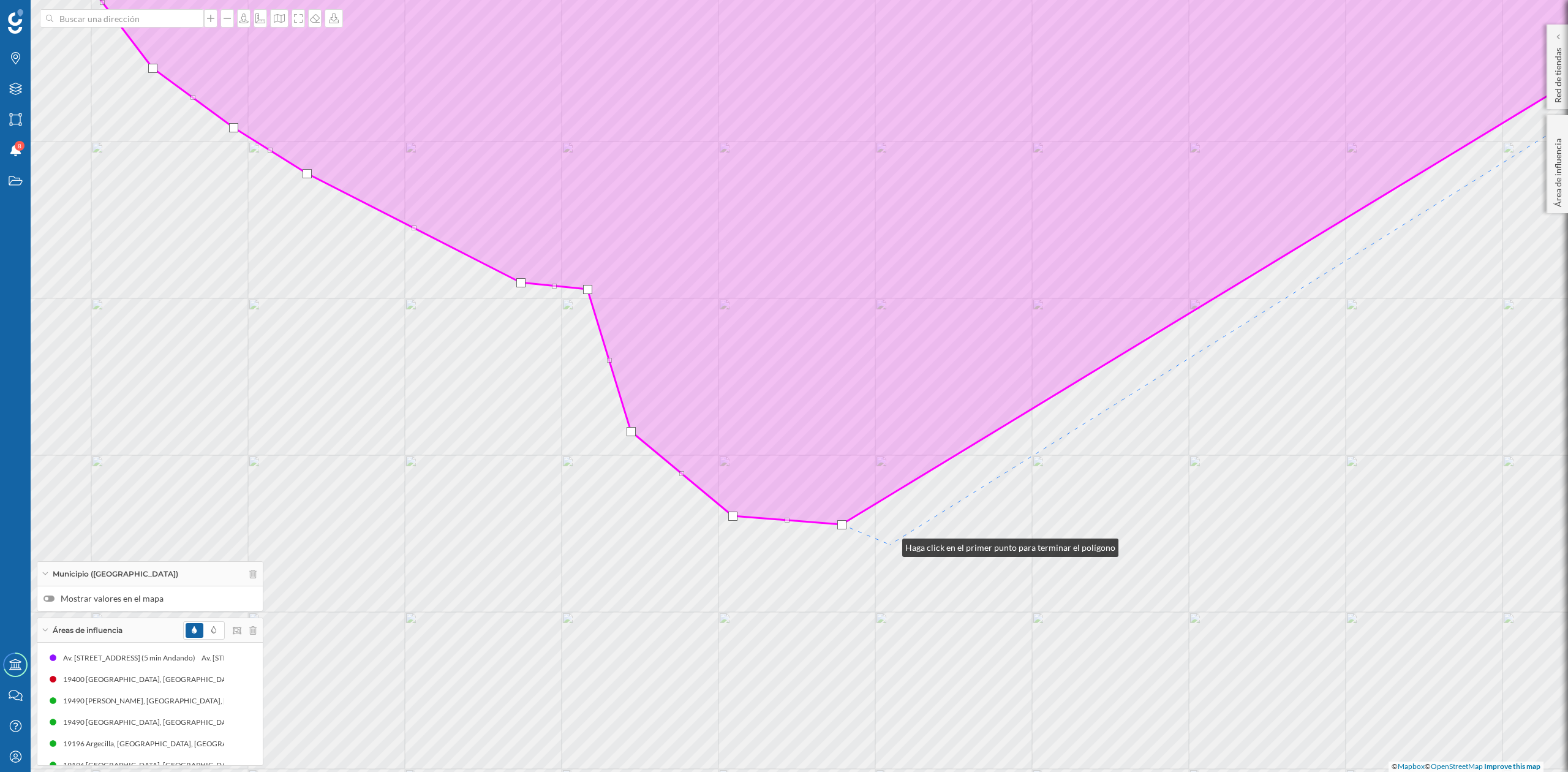
click at [891, 544] on div "© Mapbox © OpenStreetMap Improve this map" at bounding box center [784, 386] width 1568 height 772
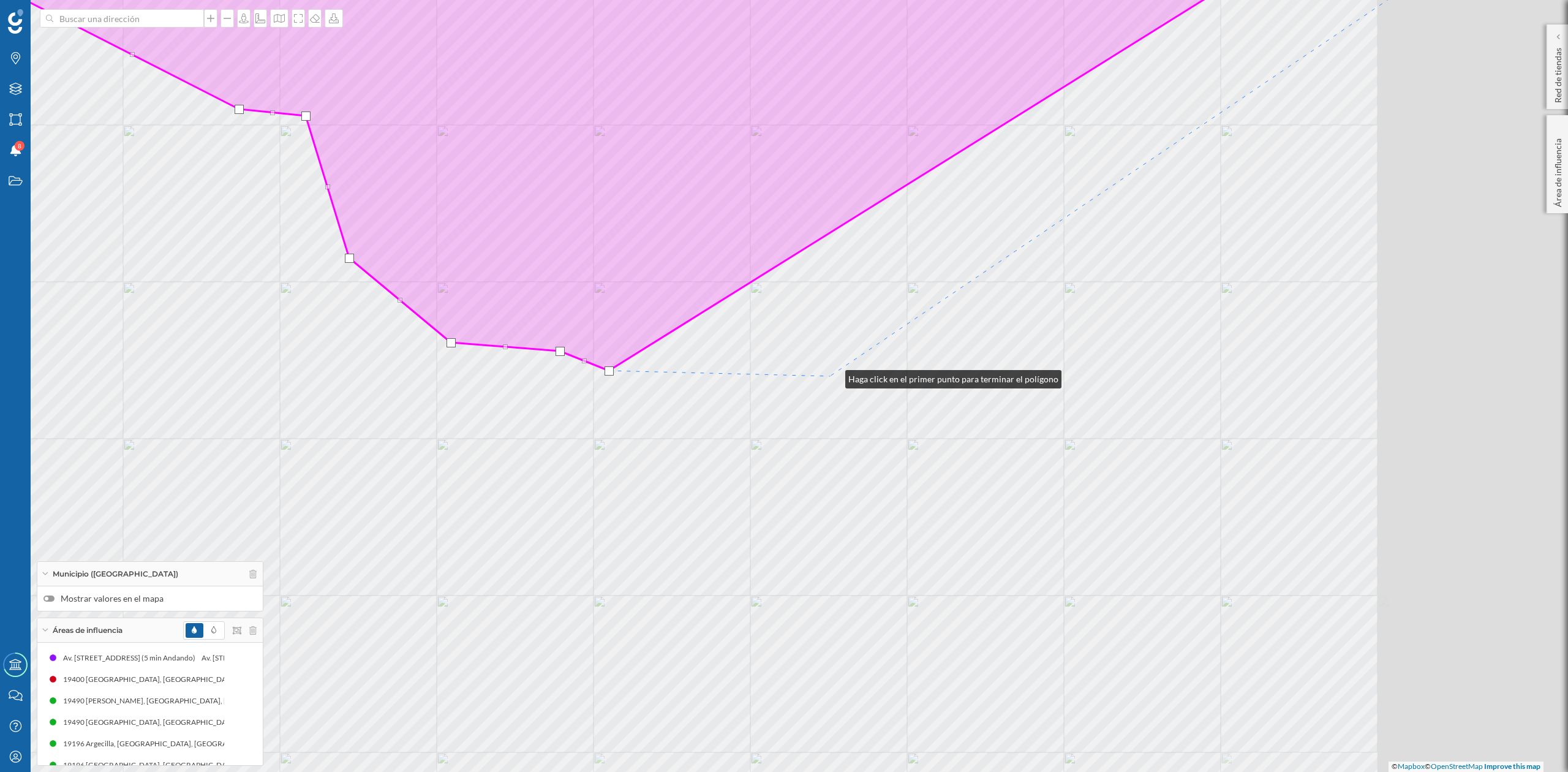
drag, startPoint x: 1115, startPoint y: 550, endPoint x: 833, endPoint y: 376, distance: 331.4
click at [833, 376] on div "© Mapbox © OpenStreetMap Improve this map" at bounding box center [784, 386] width 1568 height 772
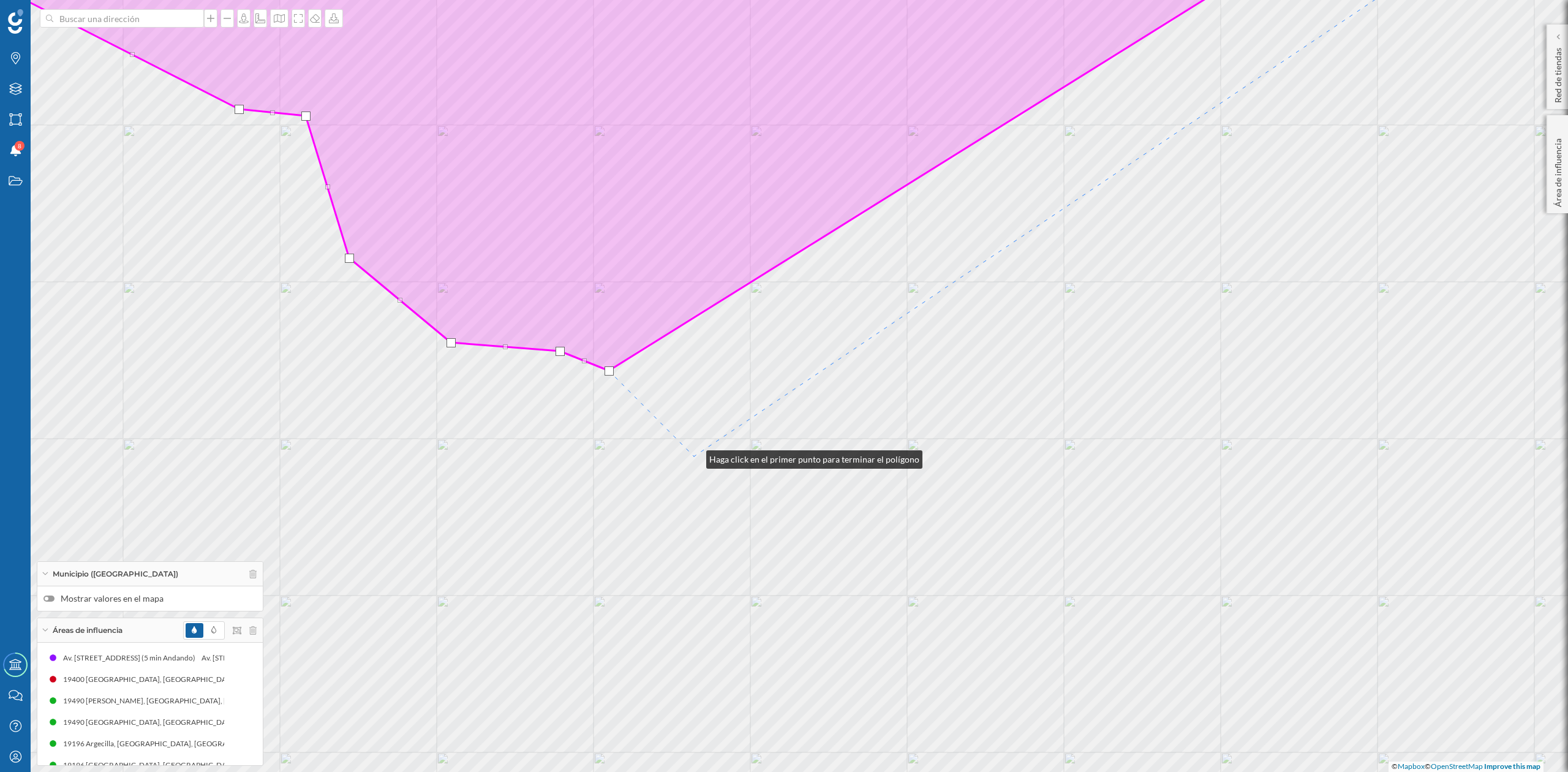
click at [694, 457] on div "© Mapbox © OpenStreetMap Improve this map" at bounding box center [784, 386] width 1568 height 772
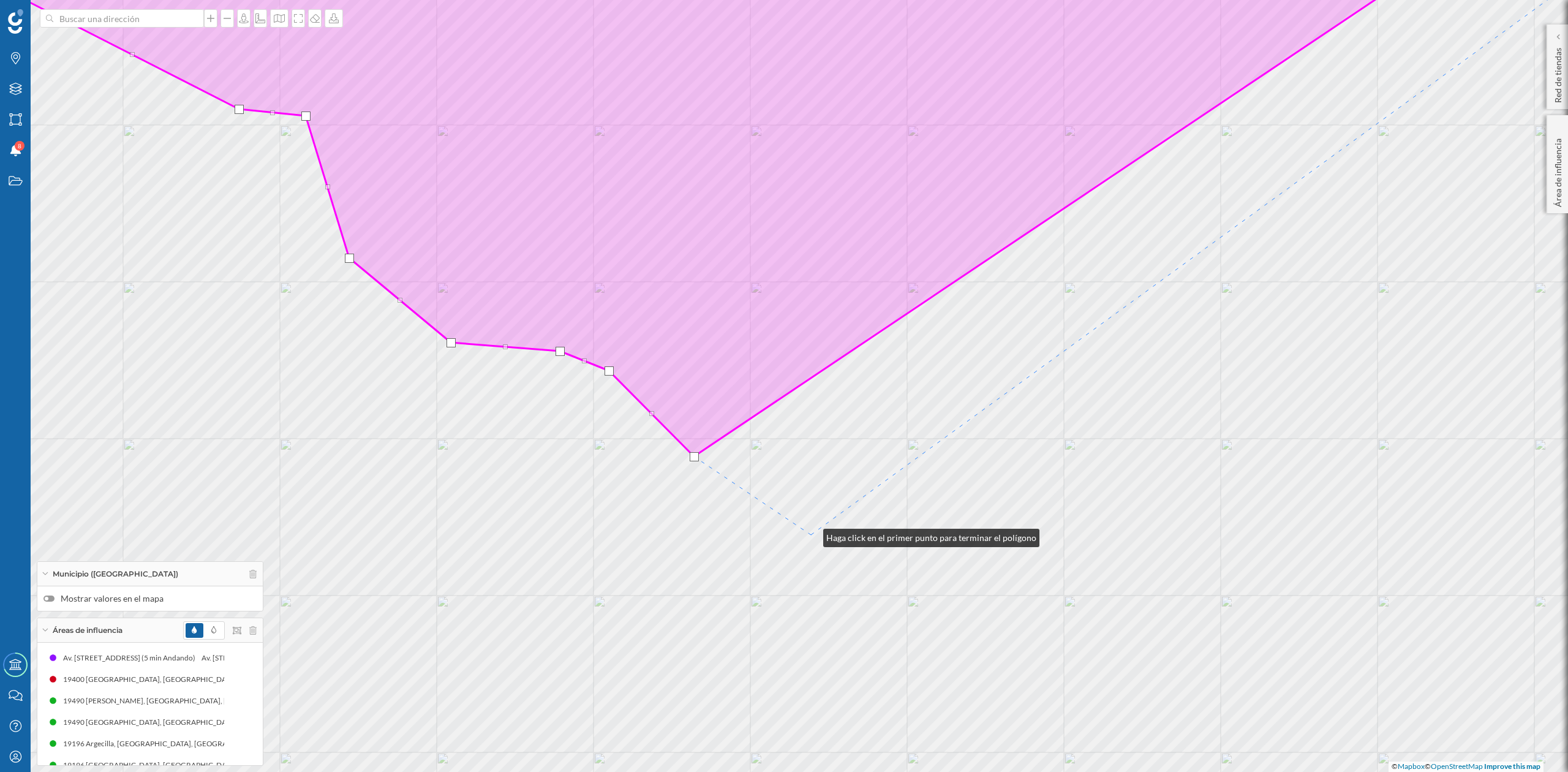
click at [811, 535] on div "© Mapbox © OpenStreetMap Improve this map" at bounding box center [784, 386] width 1568 height 772
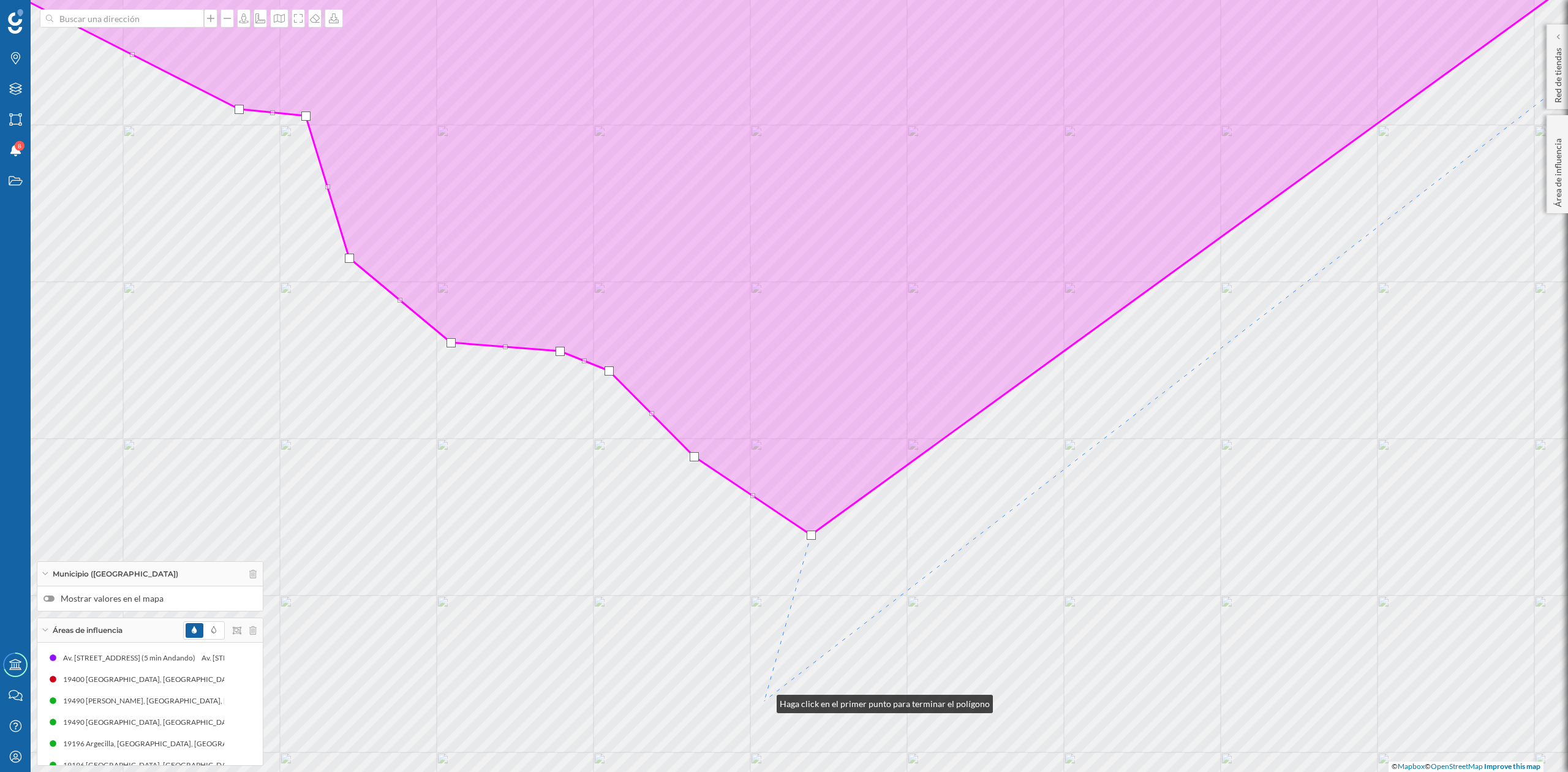
click at [765, 702] on div "© Mapbox © OpenStreetMap Improve this map" at bounding box center [784, 386] width 1568 height 772
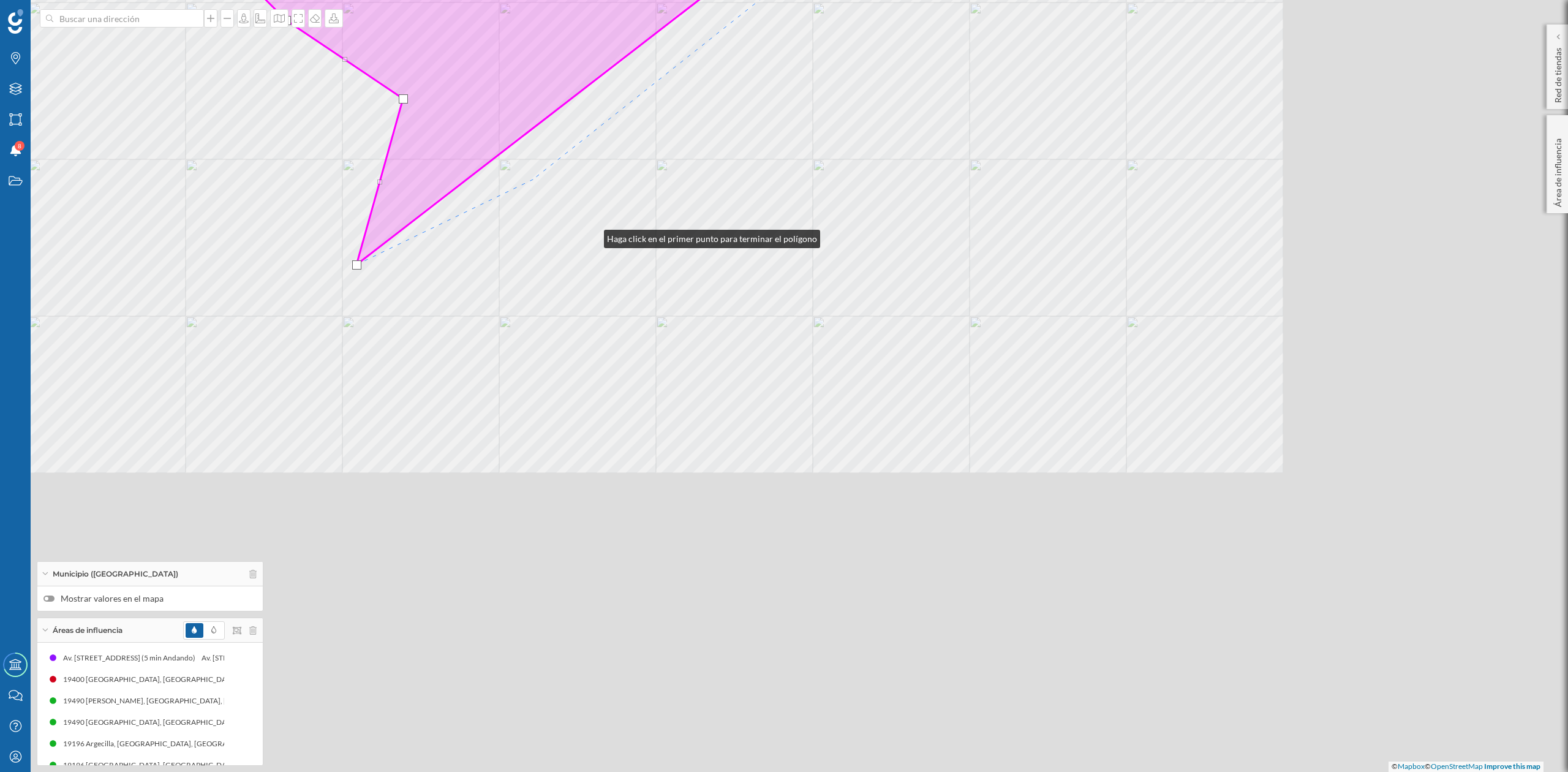
drag, startPoint x: 999, startPoint y: 672, endPoint x: 592, endPoint y: 235, distance: 597.2
click at [592, 235] on div "© Mapbox © OpenStreetMap Improve this map" at bounding box center [784, 386] width 1568 height 772
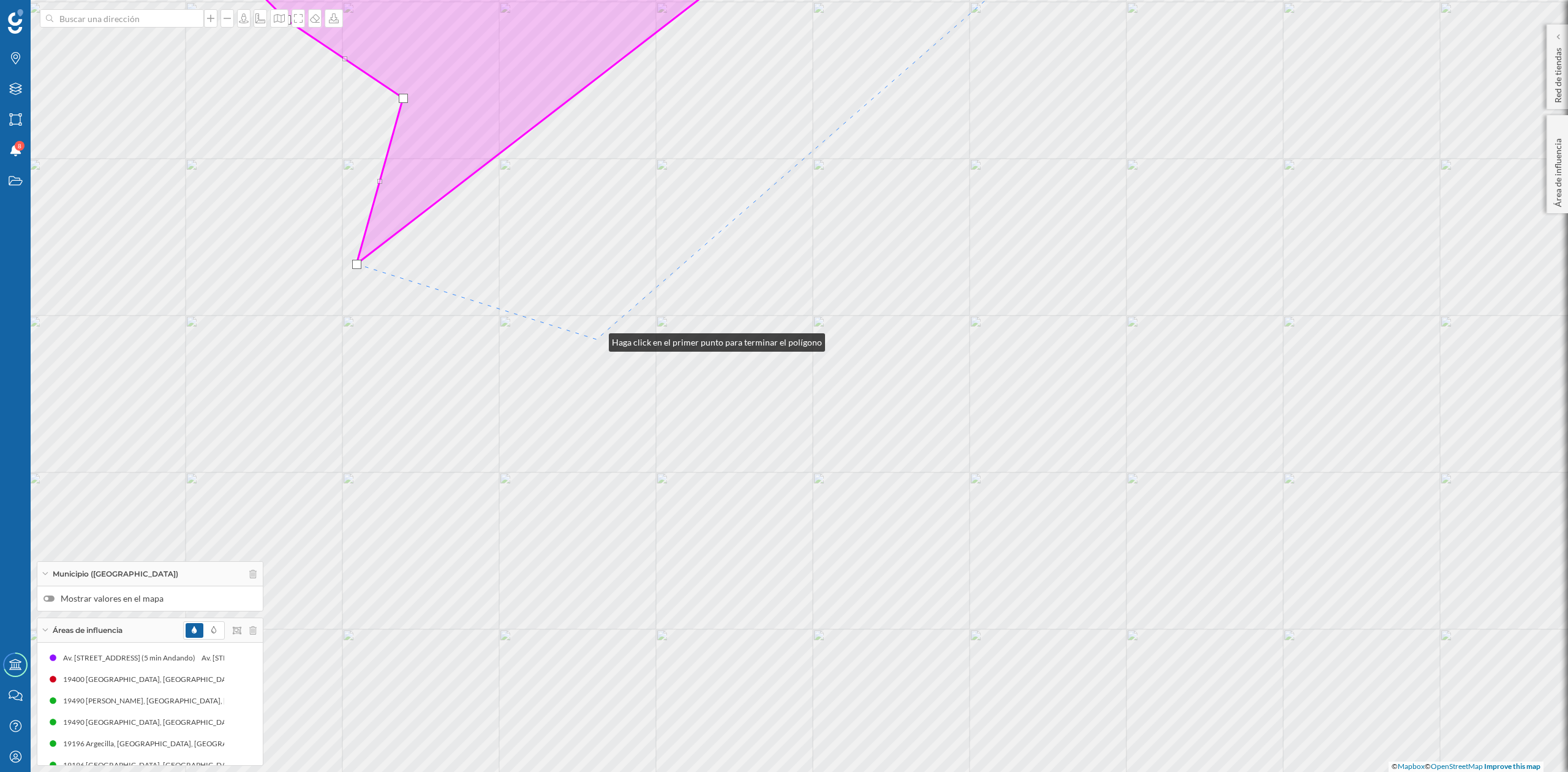
click at [597, 340] on div "© Mapbox © OpenStreetMap Improve this map" at bounding box center [784, 386] width 1568 height 772
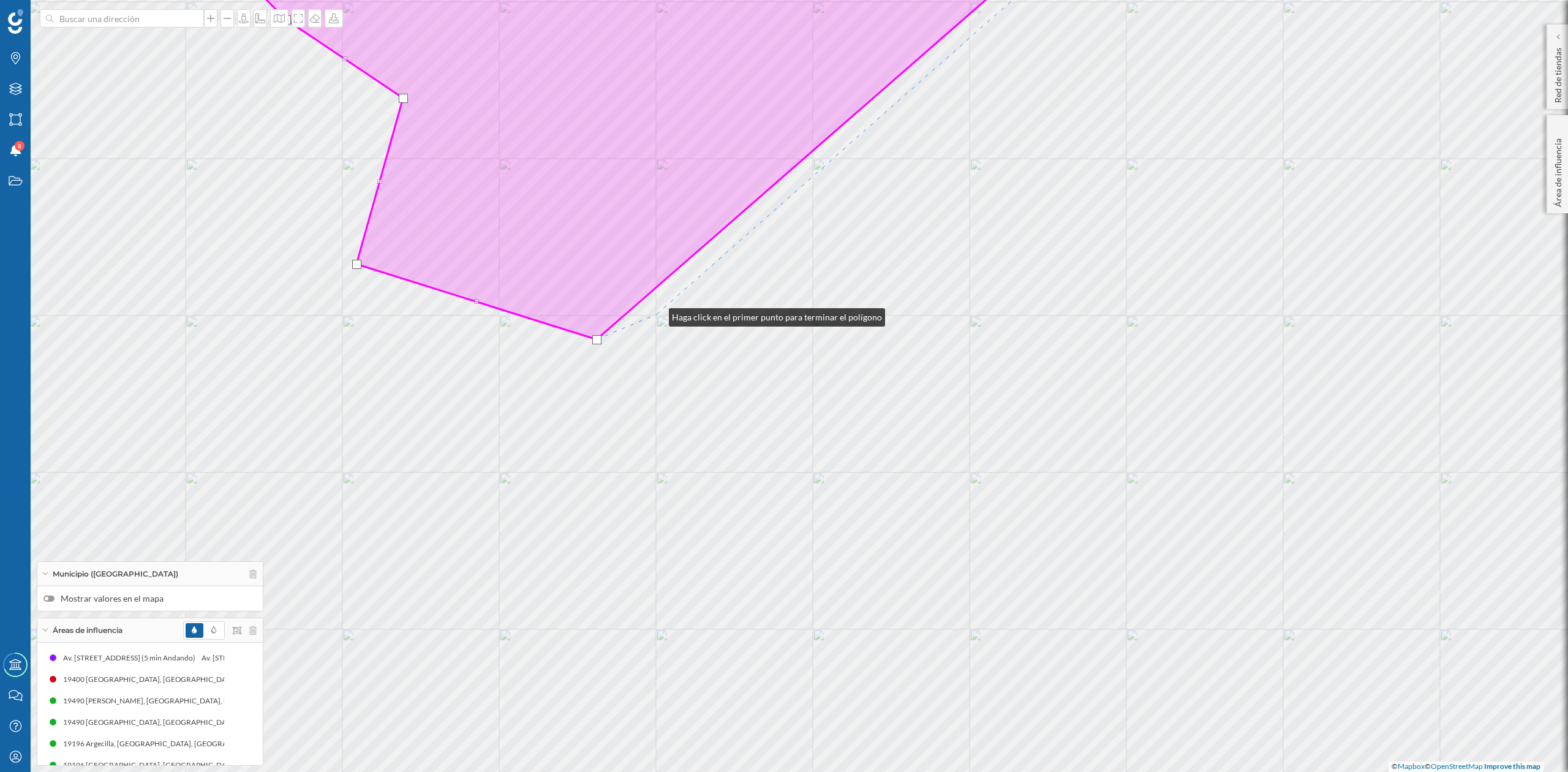
click at [656, 314] on div "© Mapbox © OpenStreetMap Improve this map" at bounding box center [784, 386] width 1568 height 772
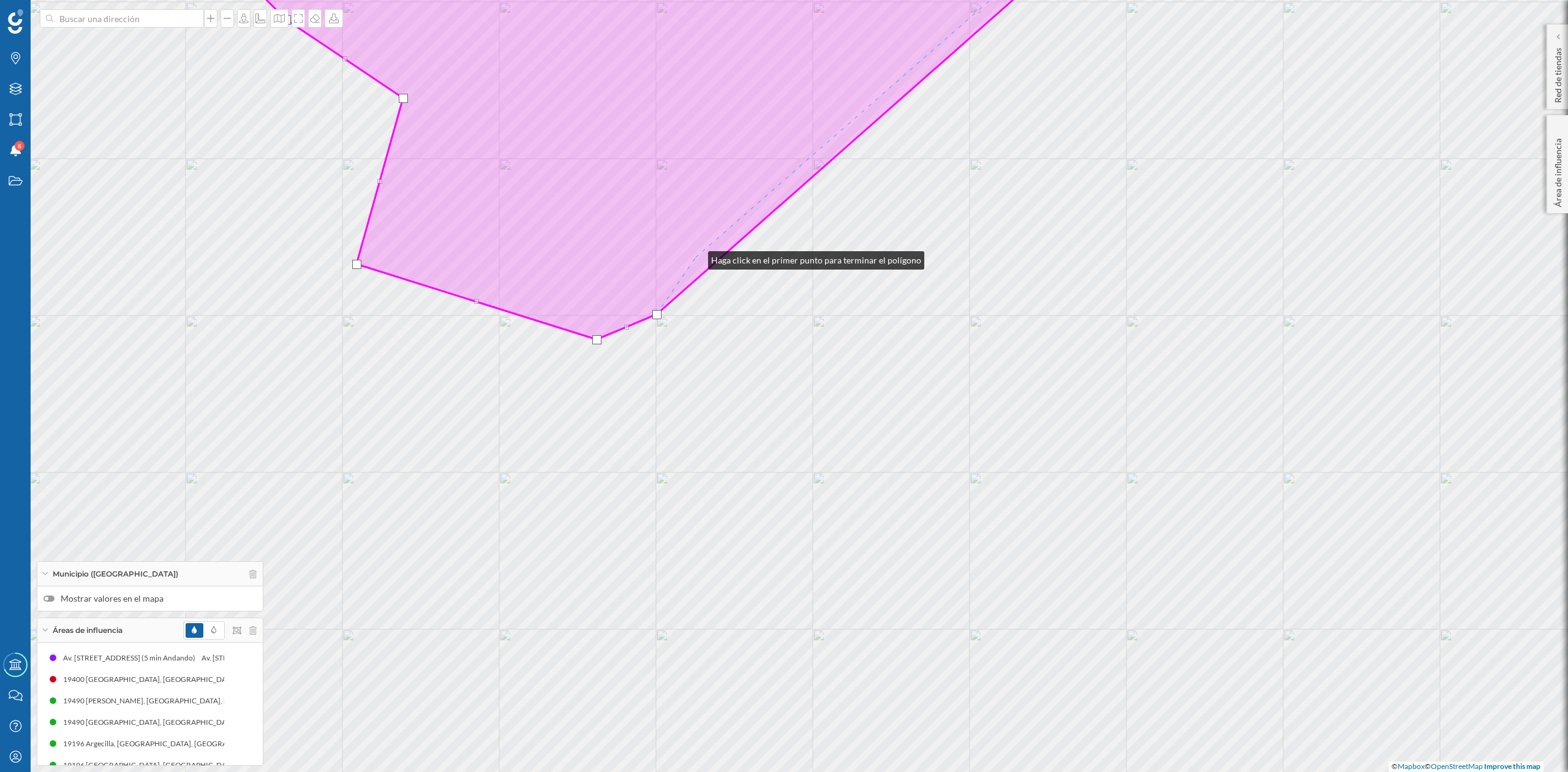
click at [696, 257] on icon at bounding box center [636, 130] width 934 height 419
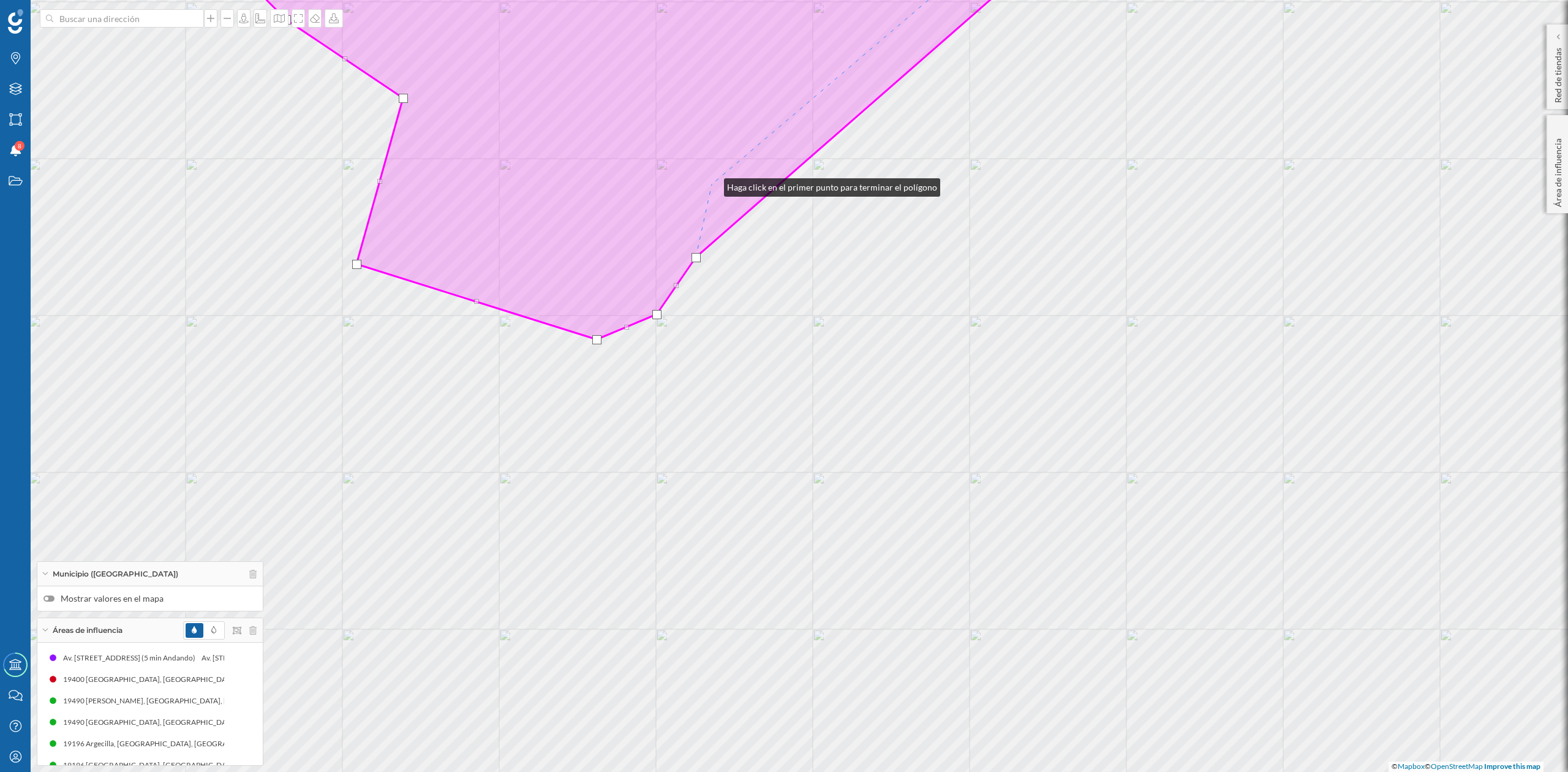
click at [712, 185] on icon at bounding box center [625, 130] width 912 height 419
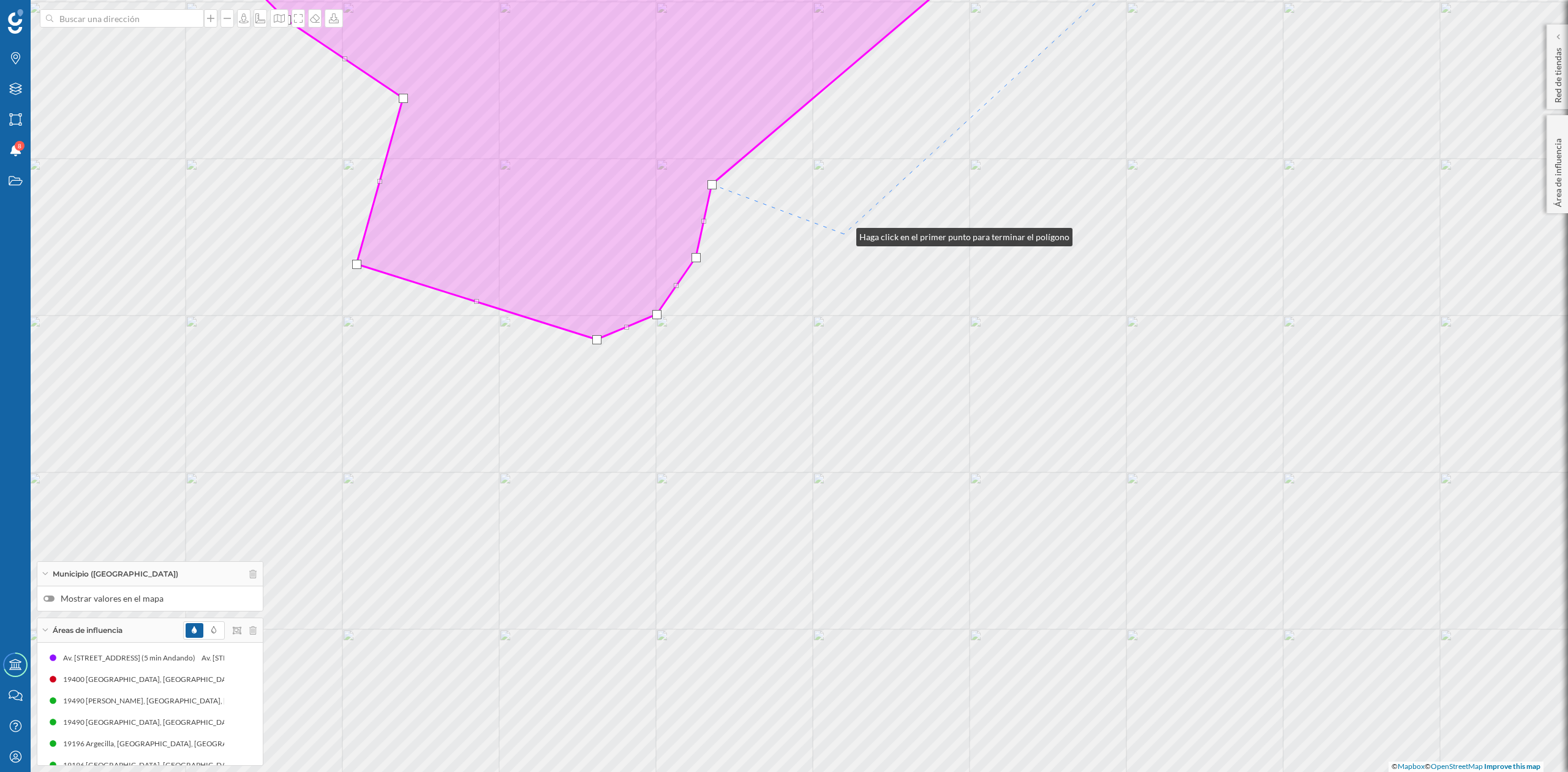
click at [844, 234] on div "© Mapbox © OpenStreetMap Improve this map" at bounding box center [784, 386] width 1568 height 772
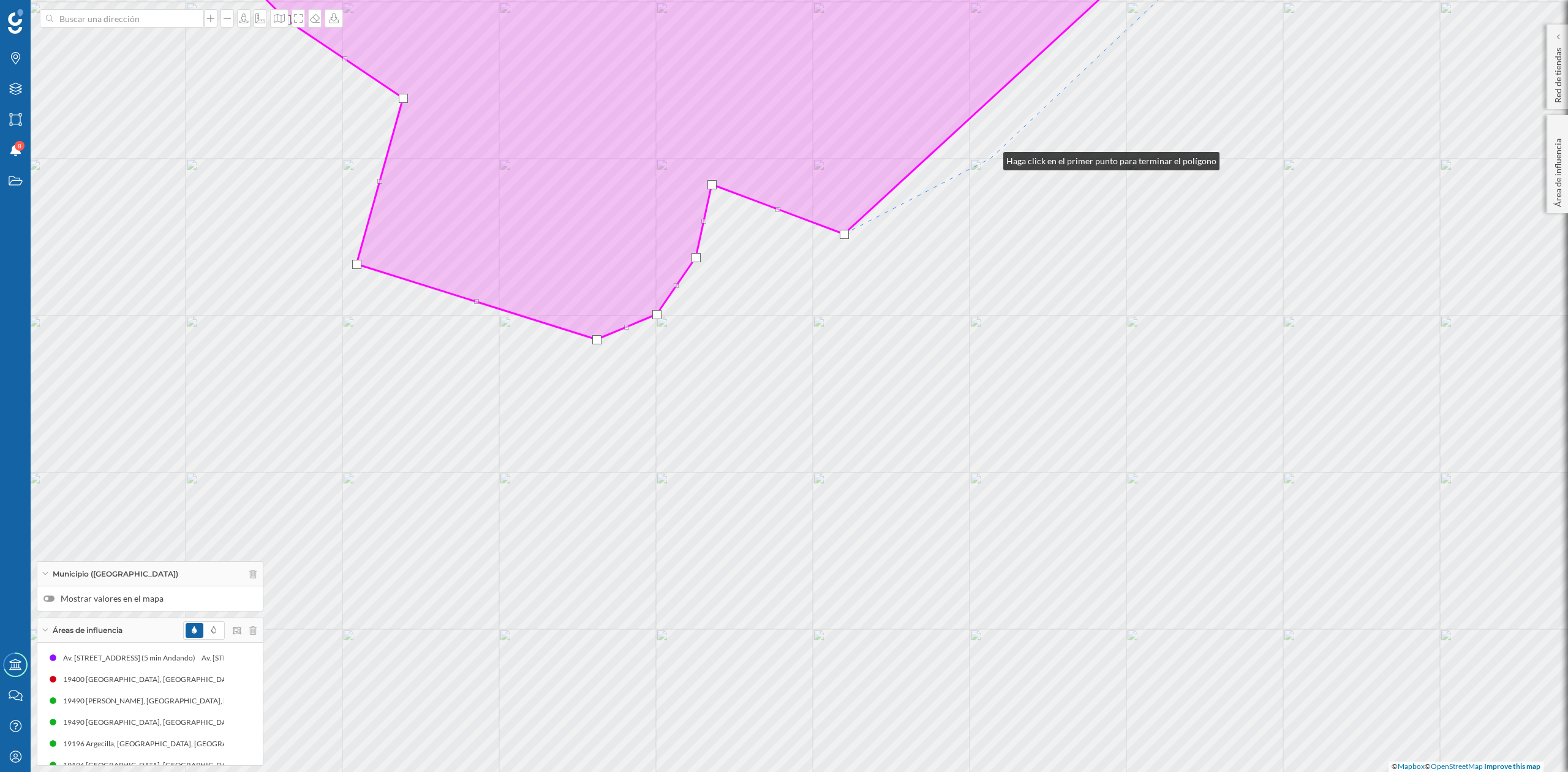
click at [991, 158] on div "© Mapbox © OpenStreetMap Improve this map" at bounding box center [784, 386] width 1568 height 772
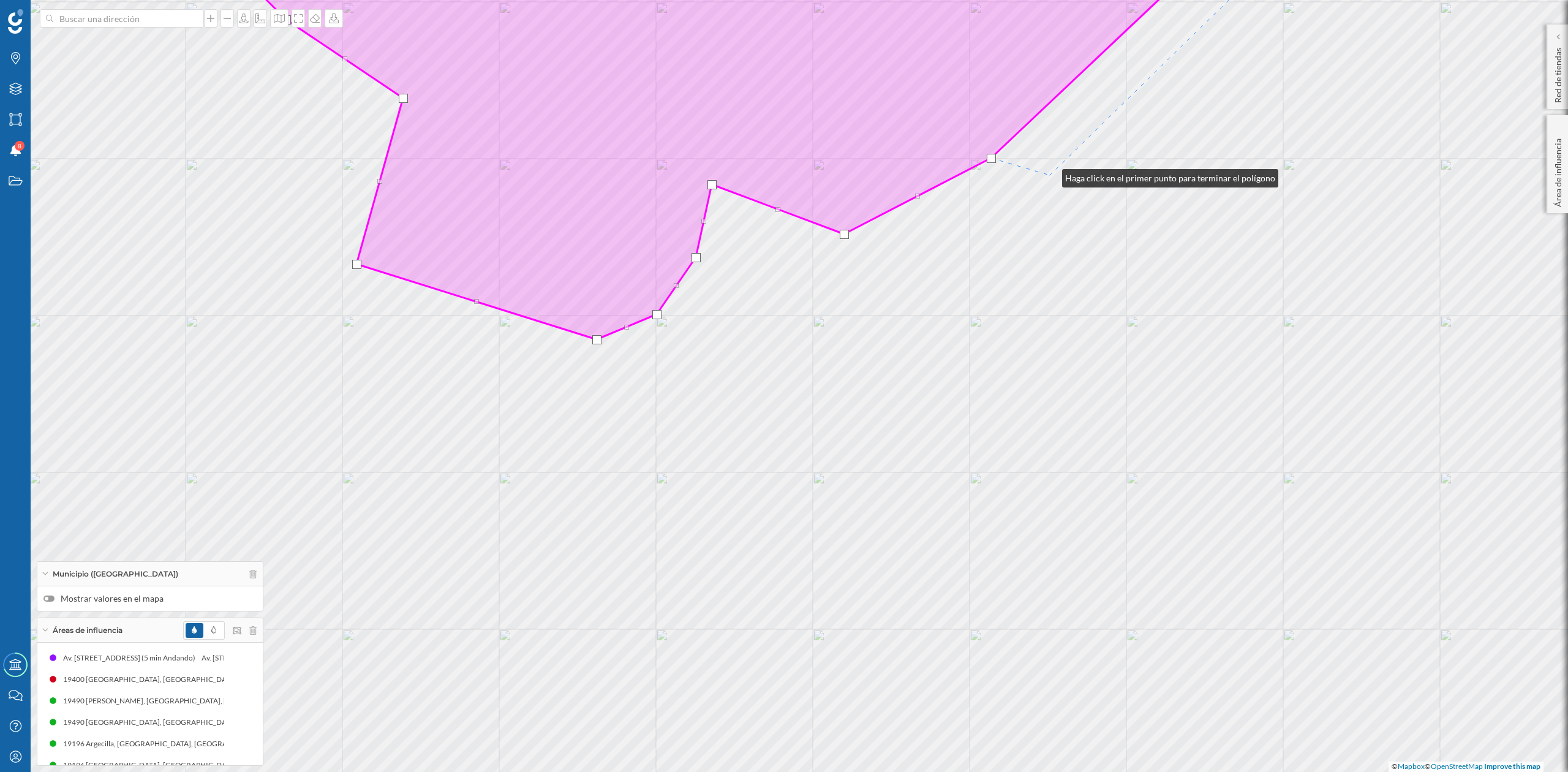
click at [1050, 175] on div "© Mapbox © OpenStreetMap Improve this map" at bounding box center [784, 386] width 1568 height 772
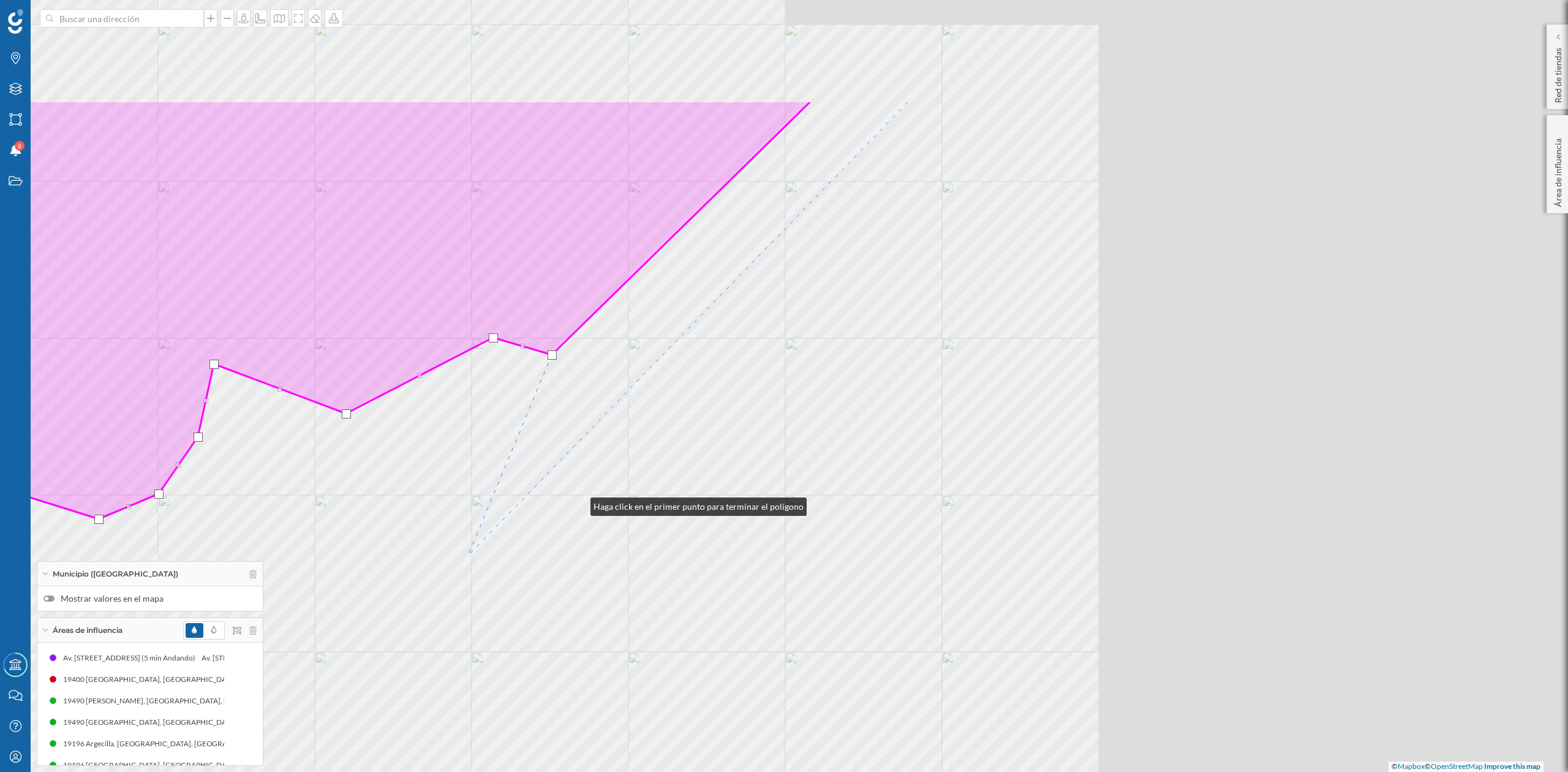
drag, startPoint x: 1077, startPoint y: 324, endPoint x: 368, endPoint y: 716, distance: 810.2
click at [368, 716] on div "© Mapbox © OpenStreetMap Improve this map" at bounding box center [784, 386] width 1568 height 772
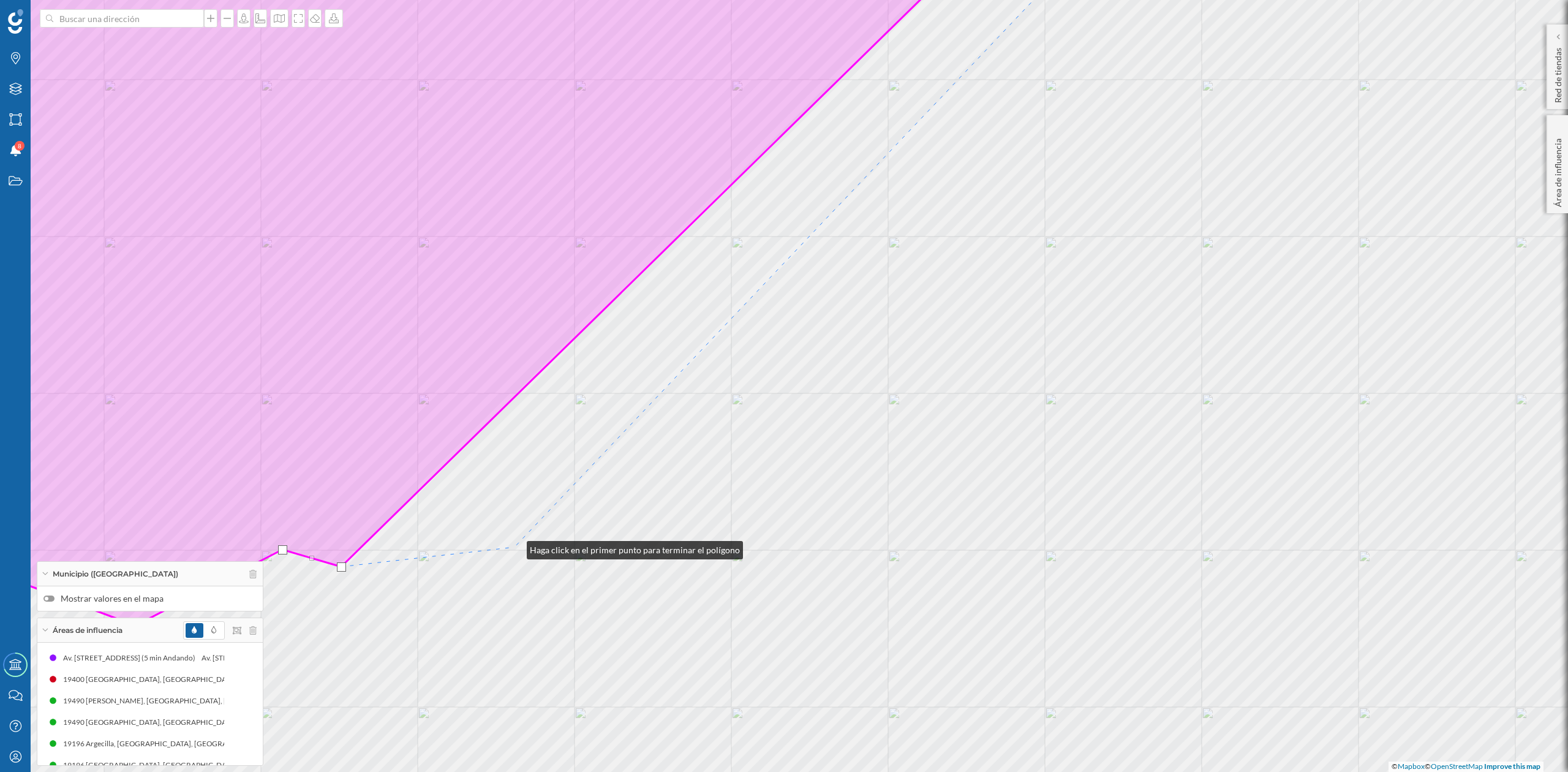
click at [515, 546] on div "© Mapbox © OpenStreetMap Improve this map" at bounding box center [784, 386] width 1568 height 772
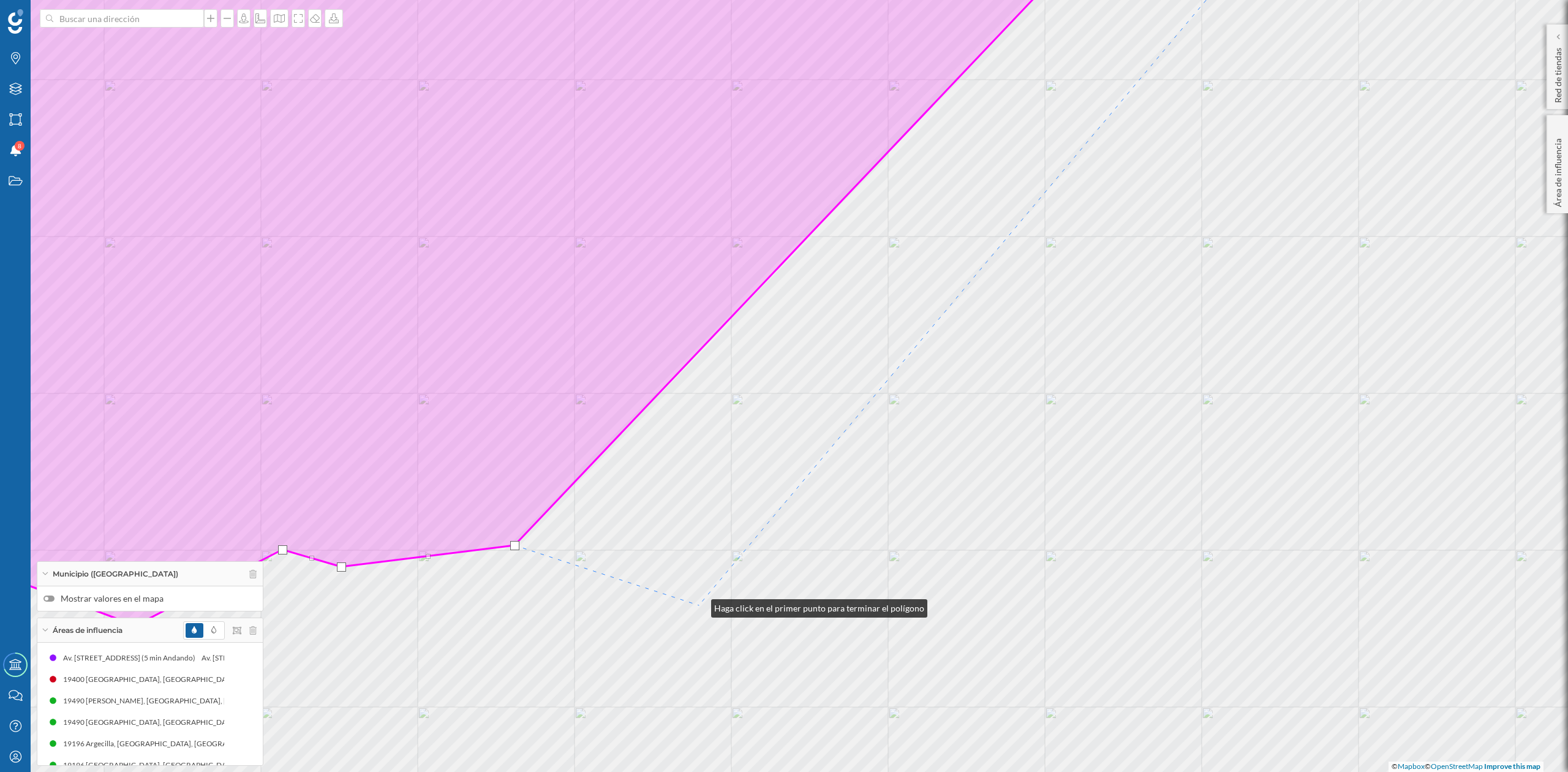
click at [699, 605] on div "© Mapbox © OpenStreetMap Improve this map" at bounding box center [784, 386] width 1568 height 772
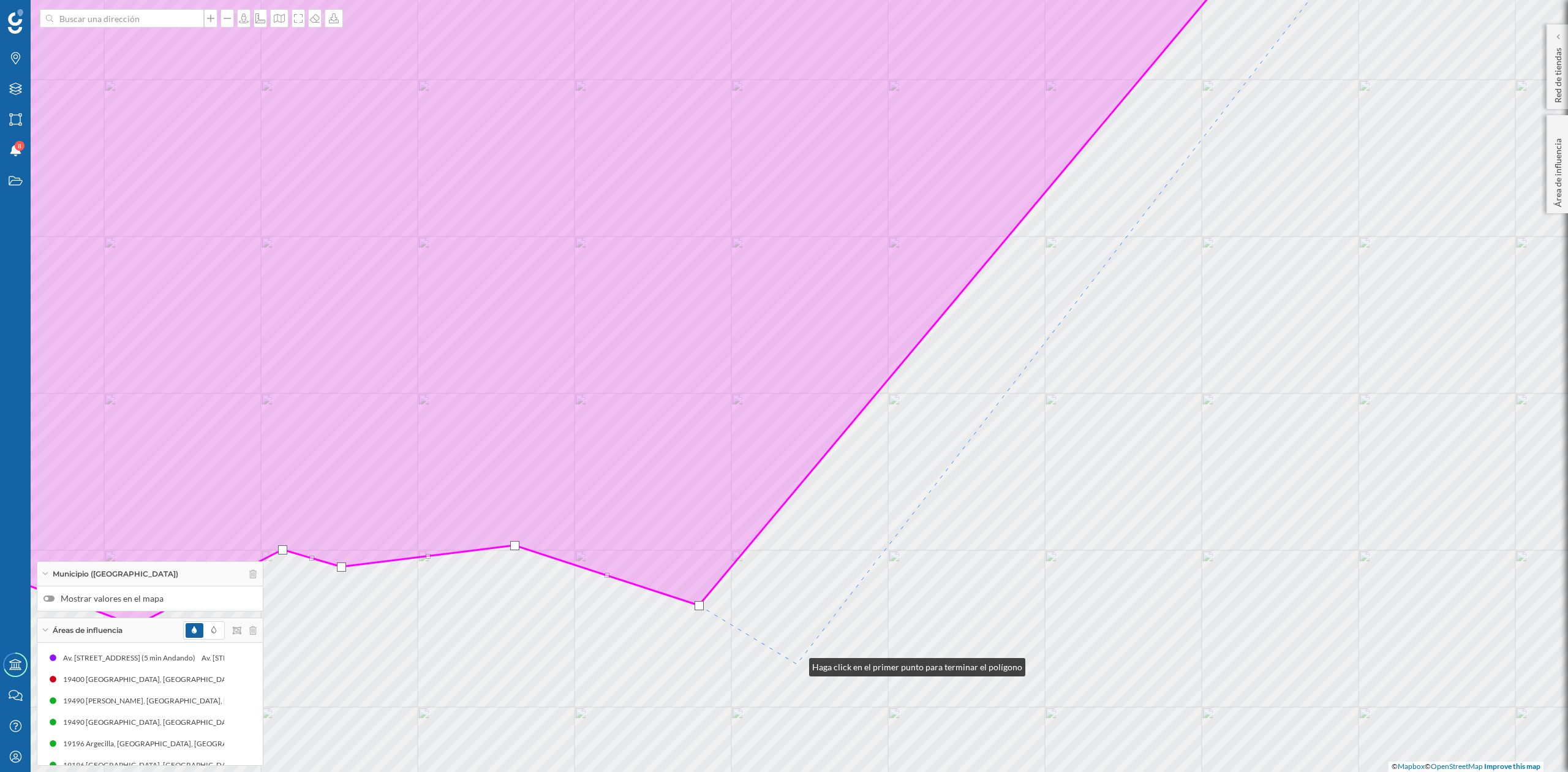
click at [797, 664] on div "© Mapbox © OpenStreetMap Improve this map" at bounding box center [784, 386] width 1568 height 772
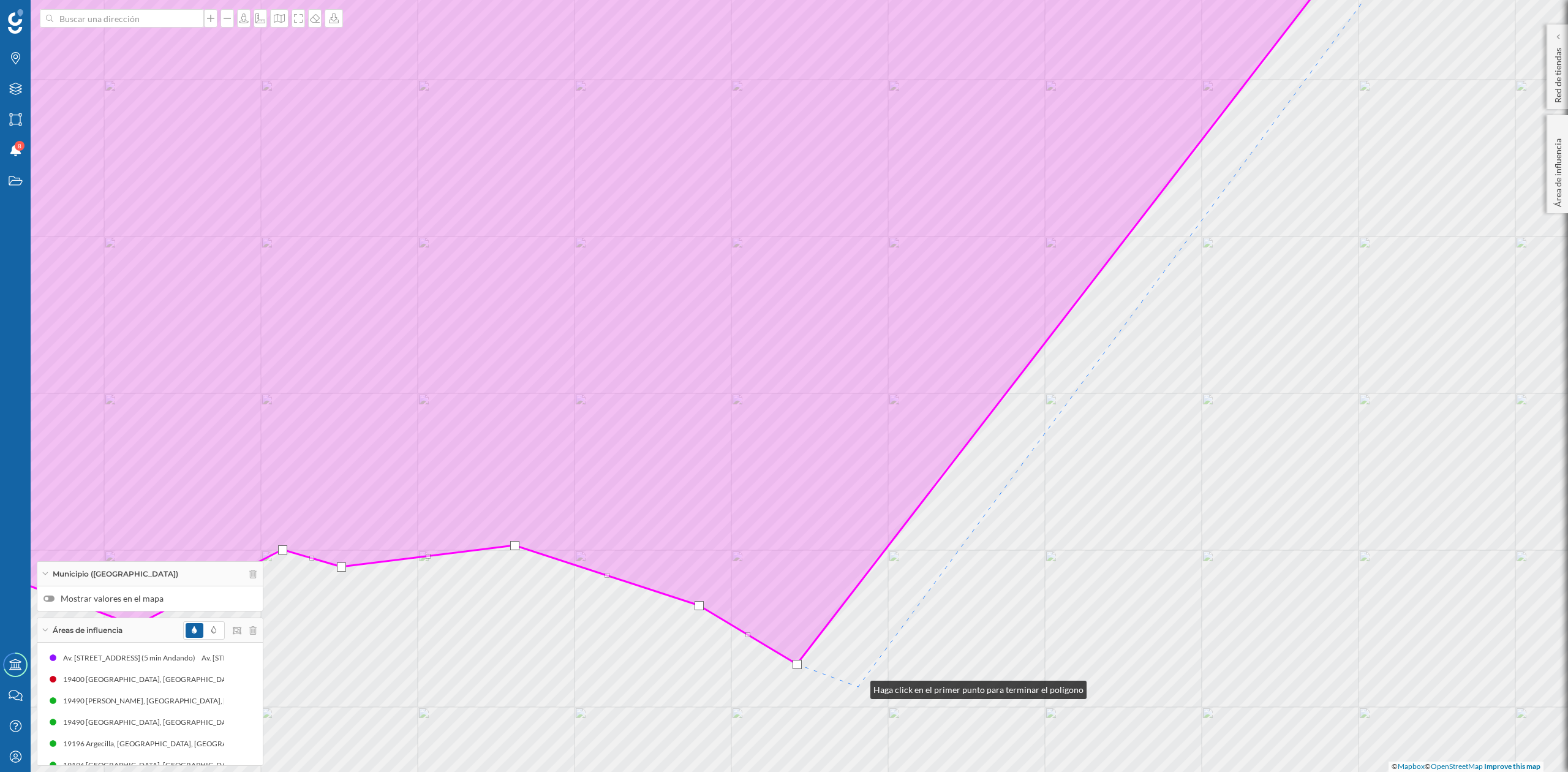
click at [859, 687] on div "© Mapbox © OpenStreetMap Improve this map" at bounding box center [784, 386] width 1568 height 772
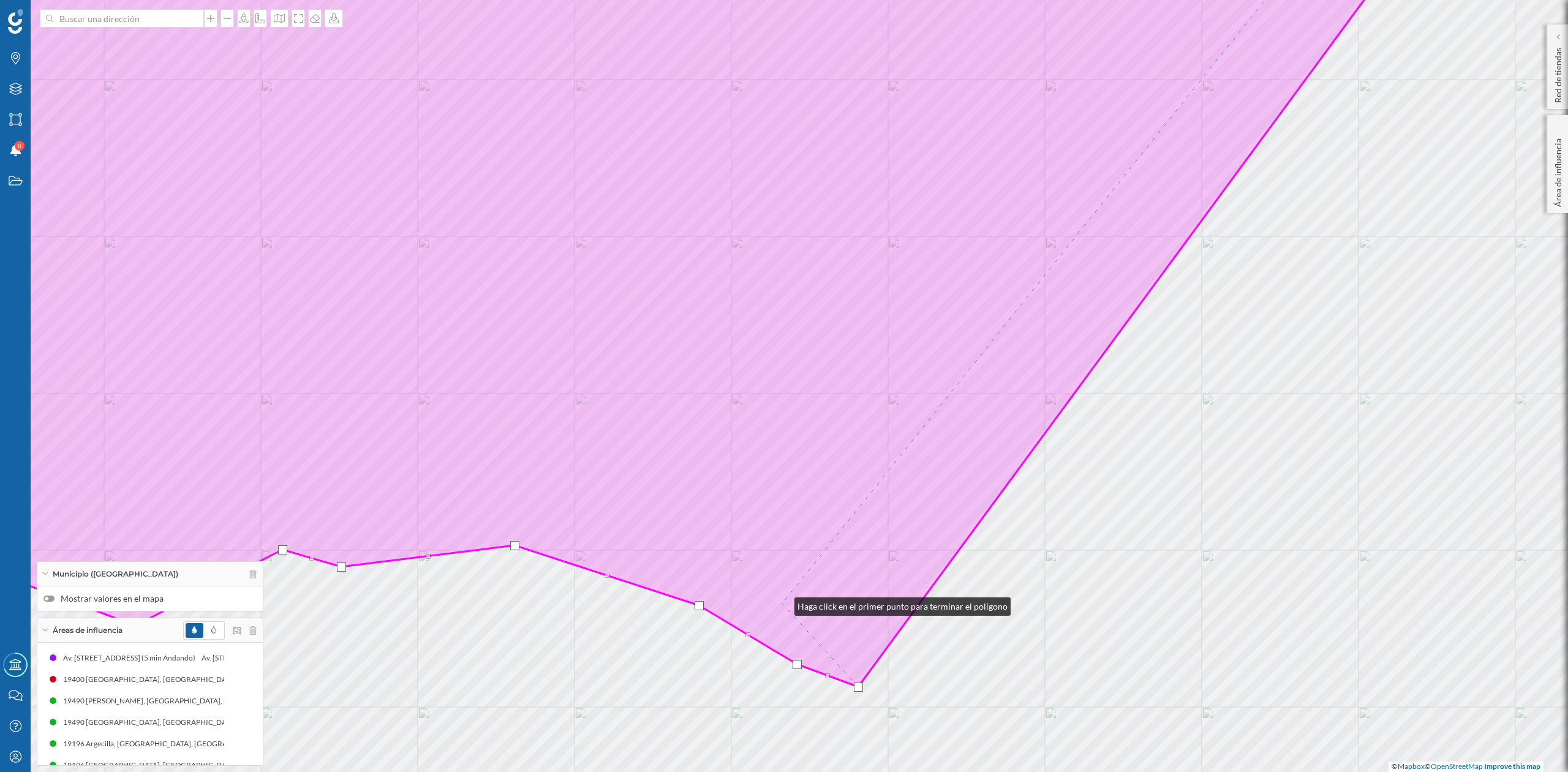
click at [782, 604] on icon at bounding box center [632, 326] width 1581 height 810
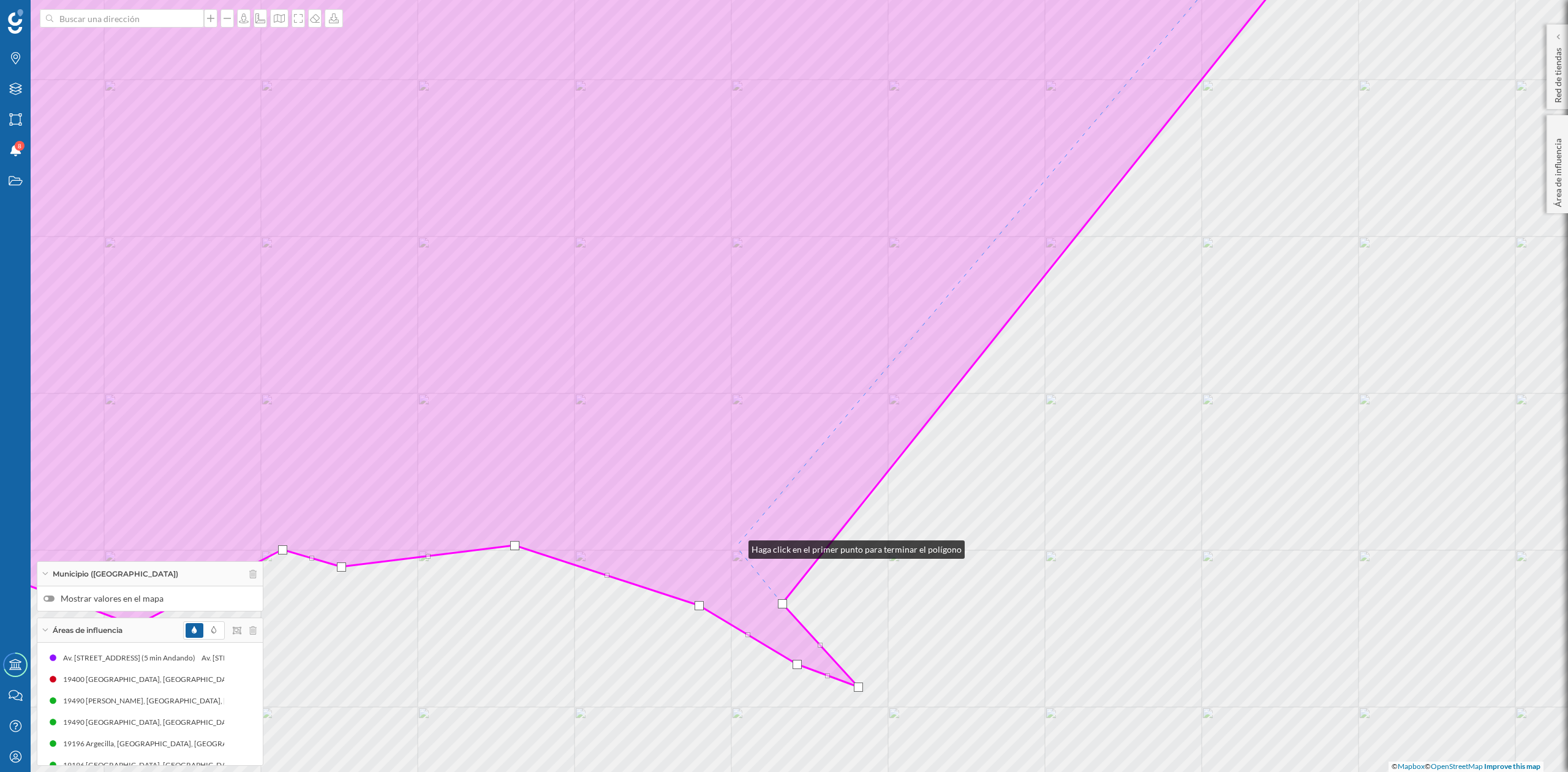
click at [737, 546] on icon at bounding box center [585, 326] width 1488 height 810
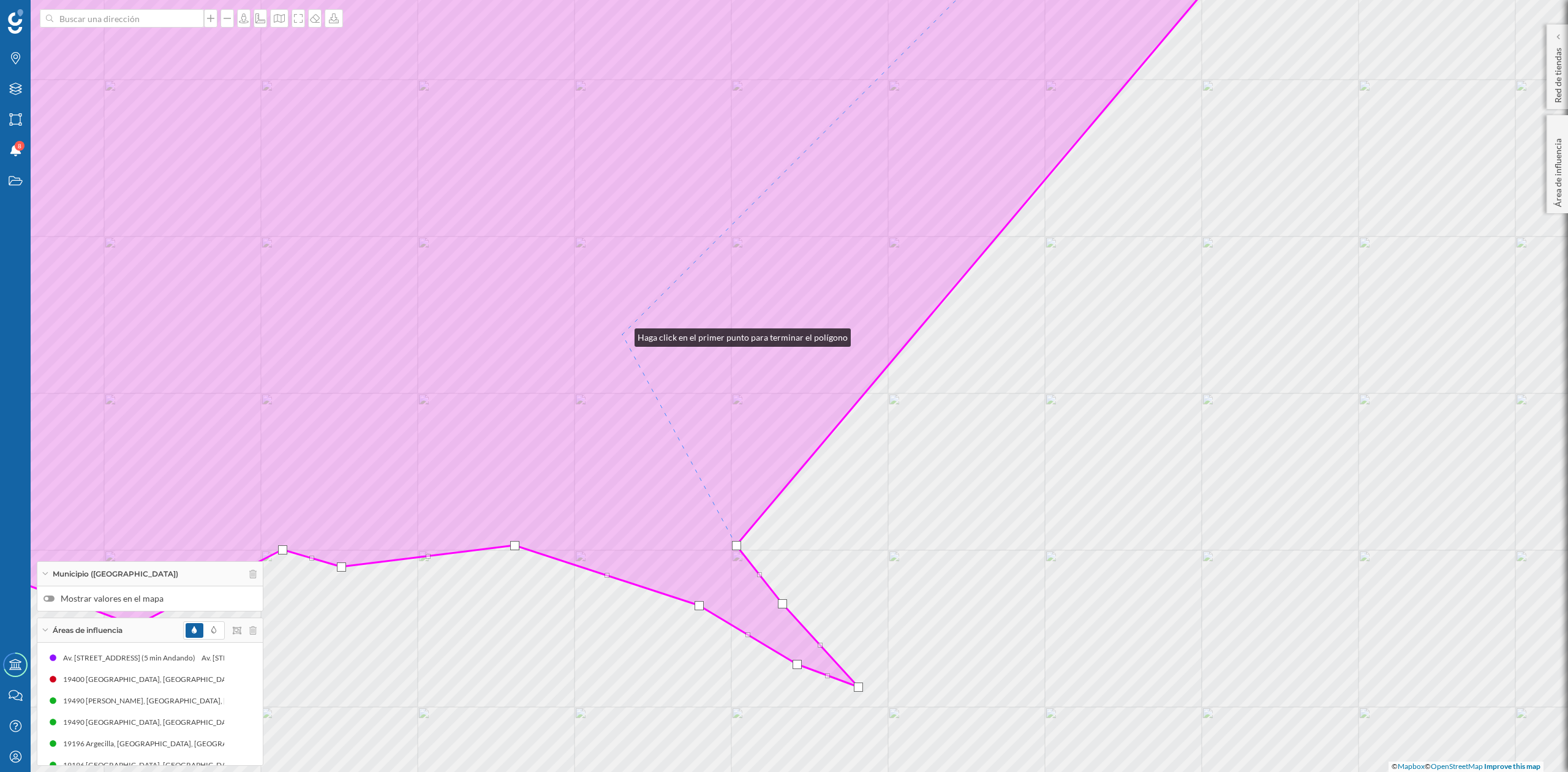
click at [622, 335] on icon at bounding box center [553, 326] width 1422 height 810
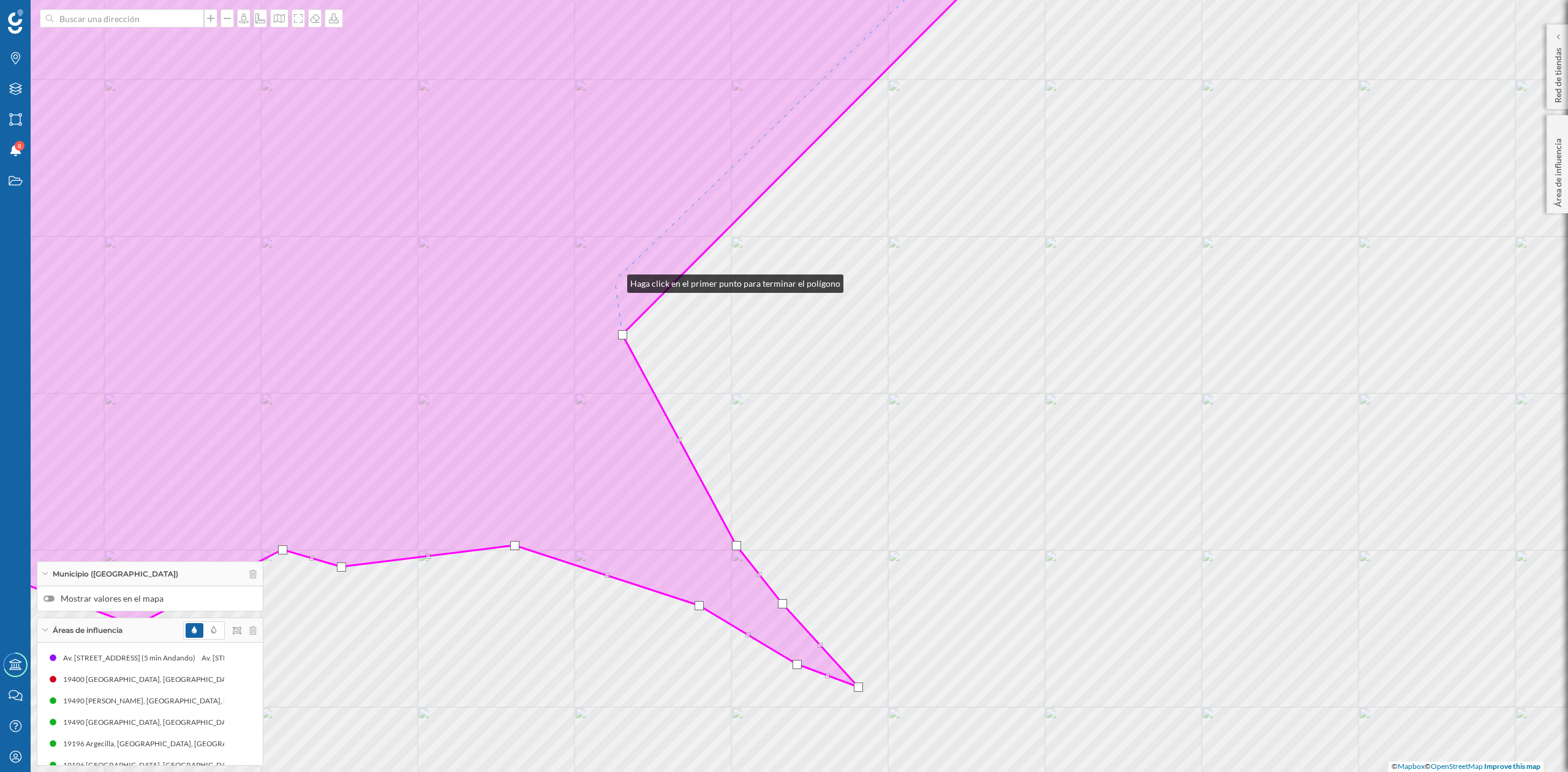
click at [615, 281] on icon at bounding box center [438, 326] width 1194 height 810
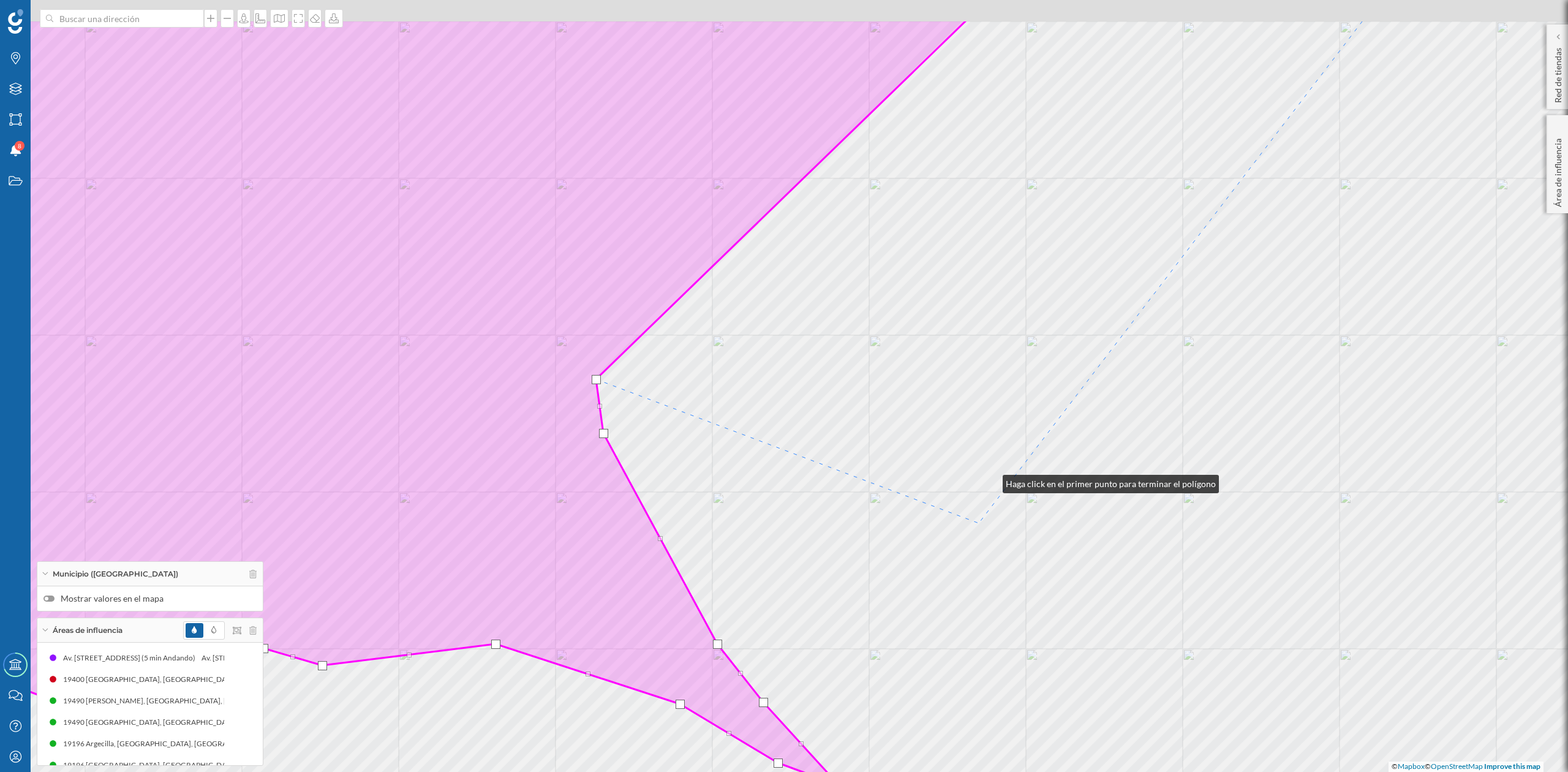
drag, startPoint x: 1009, startPoint y: 382, endPoint x: 955, endPoint y: 597, distance: 221.7
click at [961, 600] on div "© Mapbox © OpenStreetMap Improve this map" at bounding box center [784, 386] width 1568 height 772
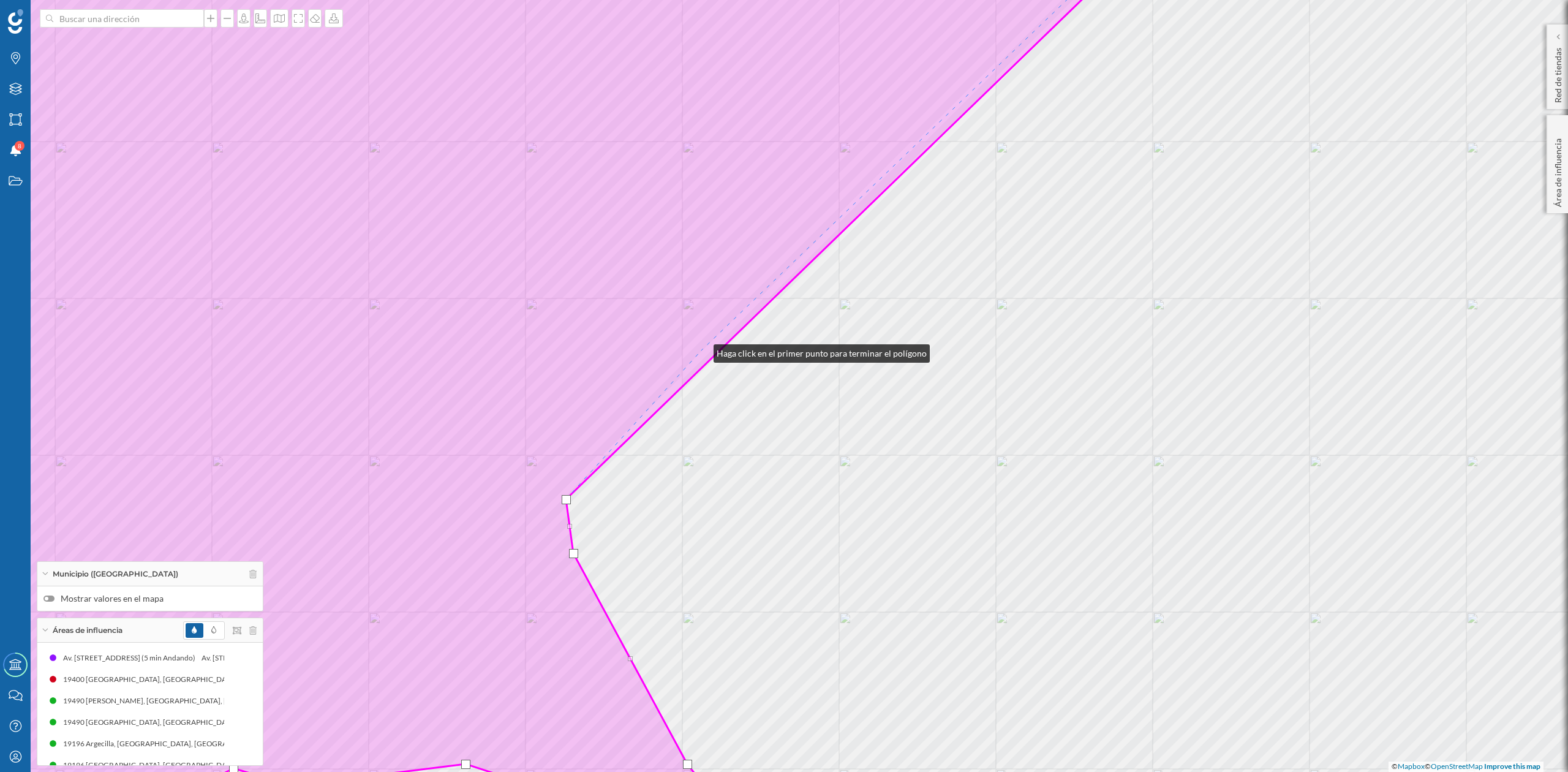
click at [701, 349] on icon at bounding box center [502, 386] width 1322 height 930
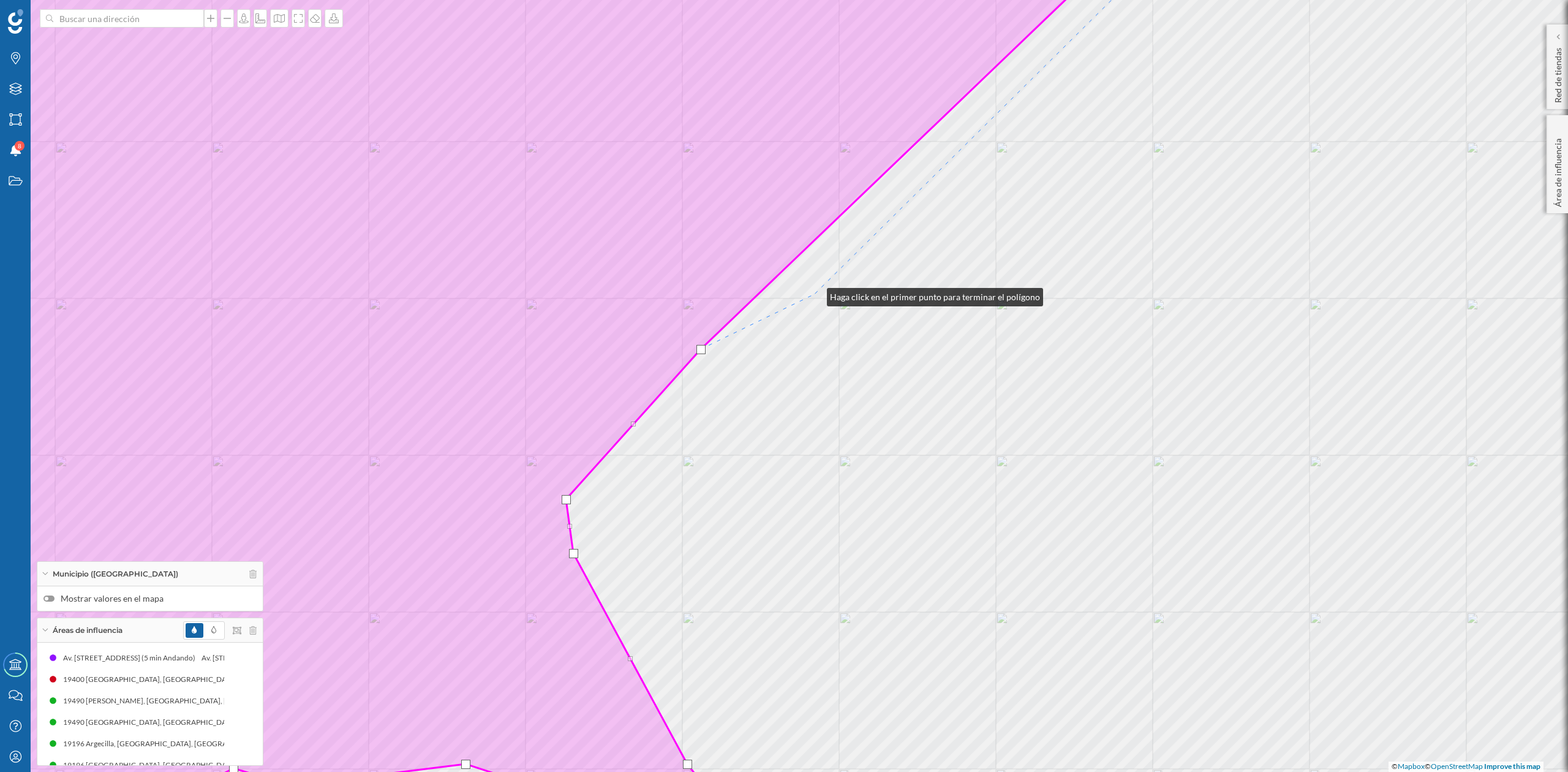
click at [815, 294] on div "© Mapbox © OpenStreetMap Improve this map" at bounding box center [784, 386] width 1568 height 772
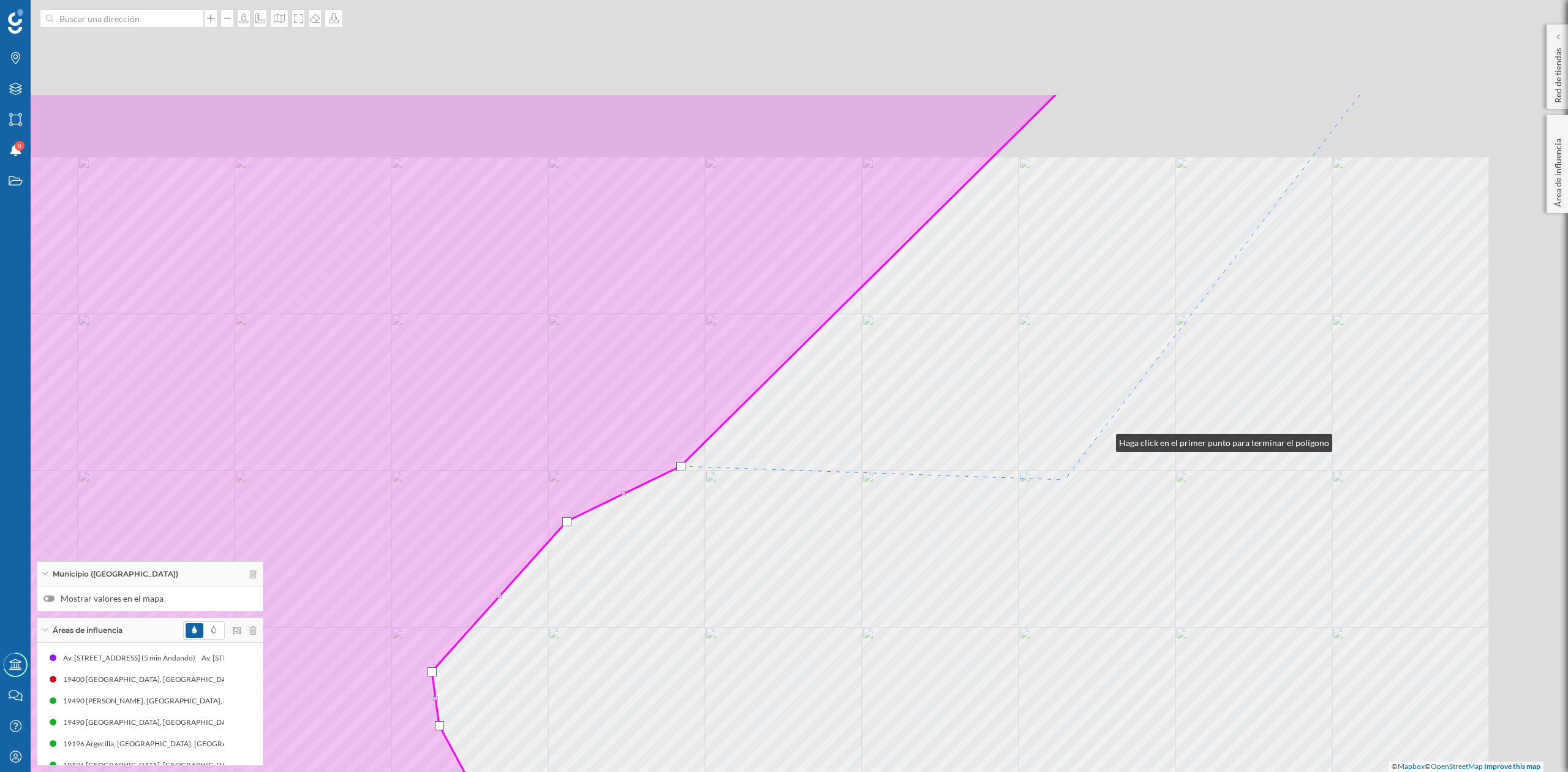
drag, startPoint x: 1238, startPoint y: 268, endPoint x: 998, endPoint y: 549, distance: 369.5
click at [1000, 546] on div "© Mapbox © OpenStreetMap Improve this map" at bounding box center [784, 386] width 1568 height 772
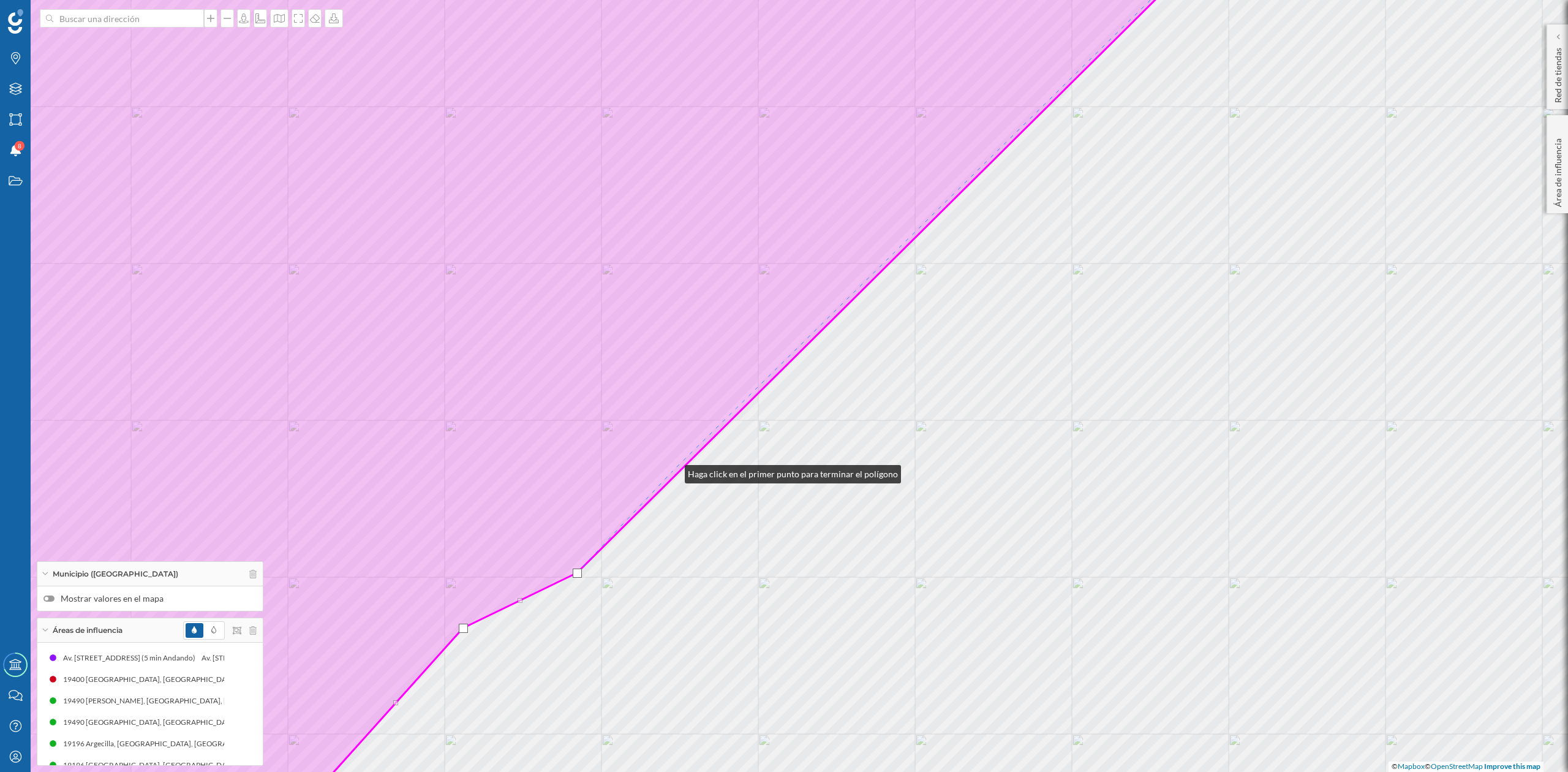
click at [672, 471] on icon at bounding box center [539, 386] width 1394 height 930
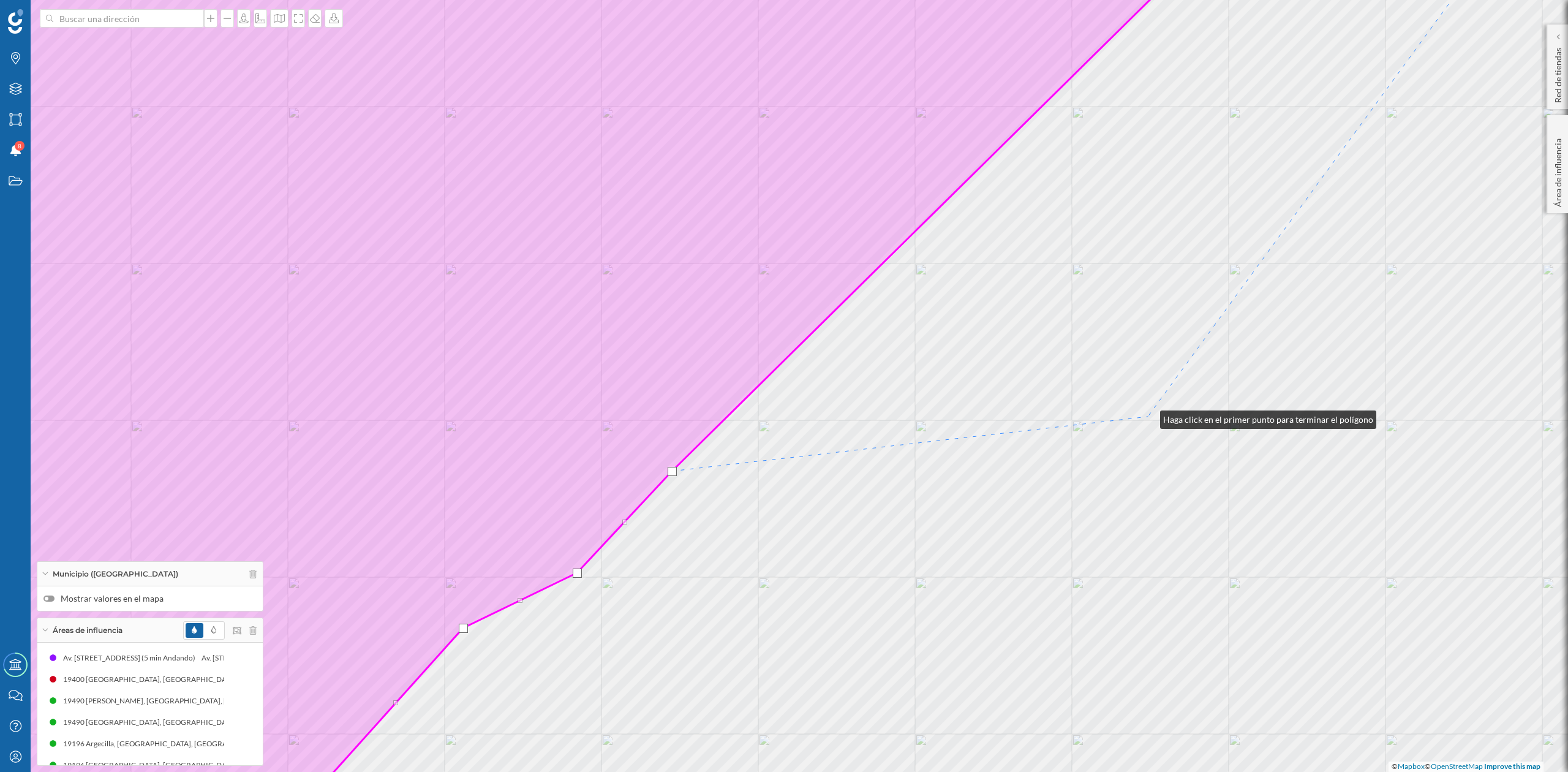
drag, startPoint x: 1148, startPoint y: 417, endPoint x: 871, endPoint y: 602, distance: 333.1
click at [871, 602] on div "© Mapbox © OpenStreetMap Improve this map" at bounding box center [784, 386] width 1568 height 772
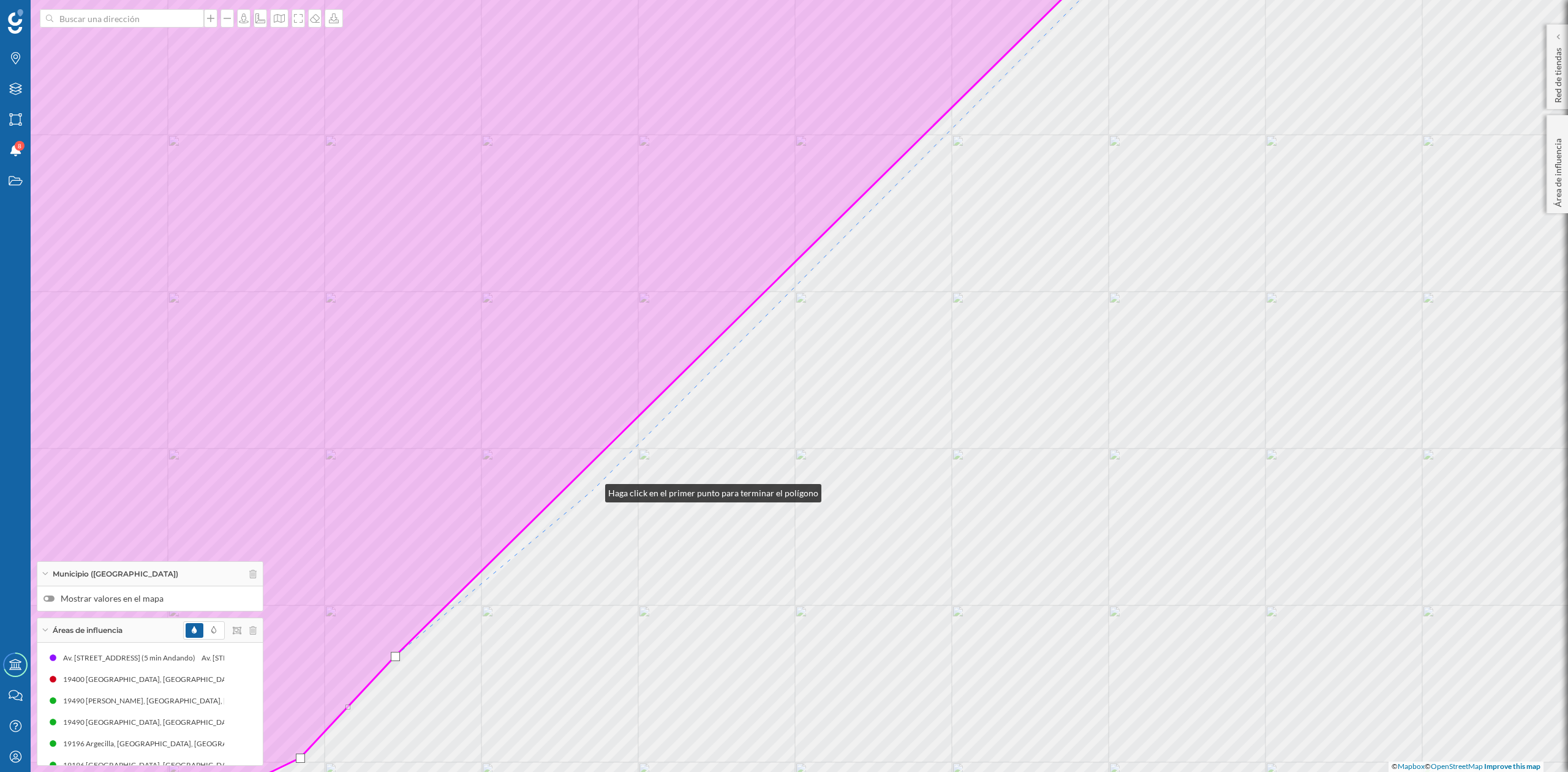
click at [593, 490] on div "© Mapbox © OpenStreetMap Improve this map" at bounding box center [784, 386] width 1568 height 772
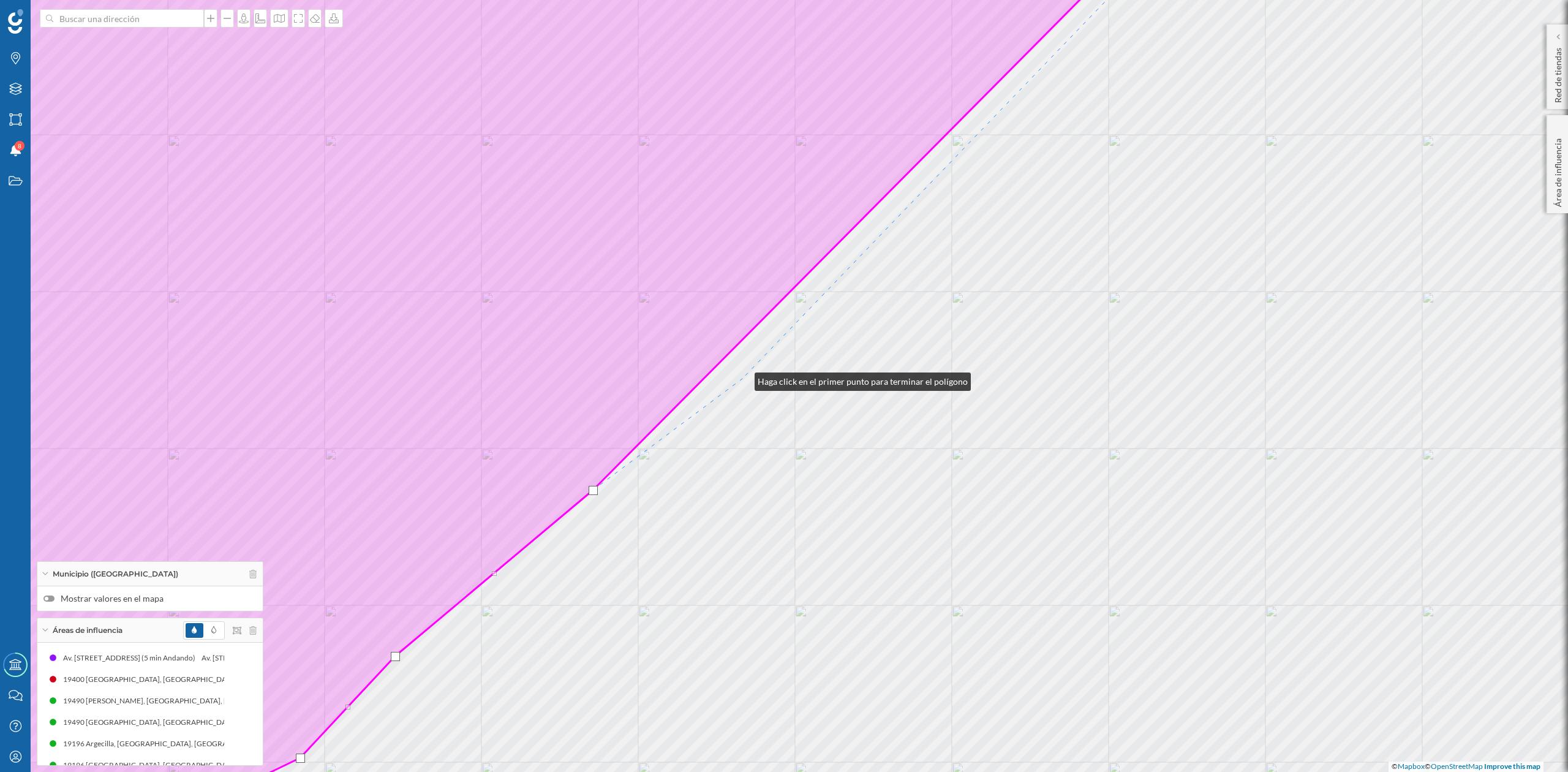
click at [743, 379] on div "© Mapbox © OpenStreetMap Improve this map" at bounding box center [784, 386] width 1568 height 772
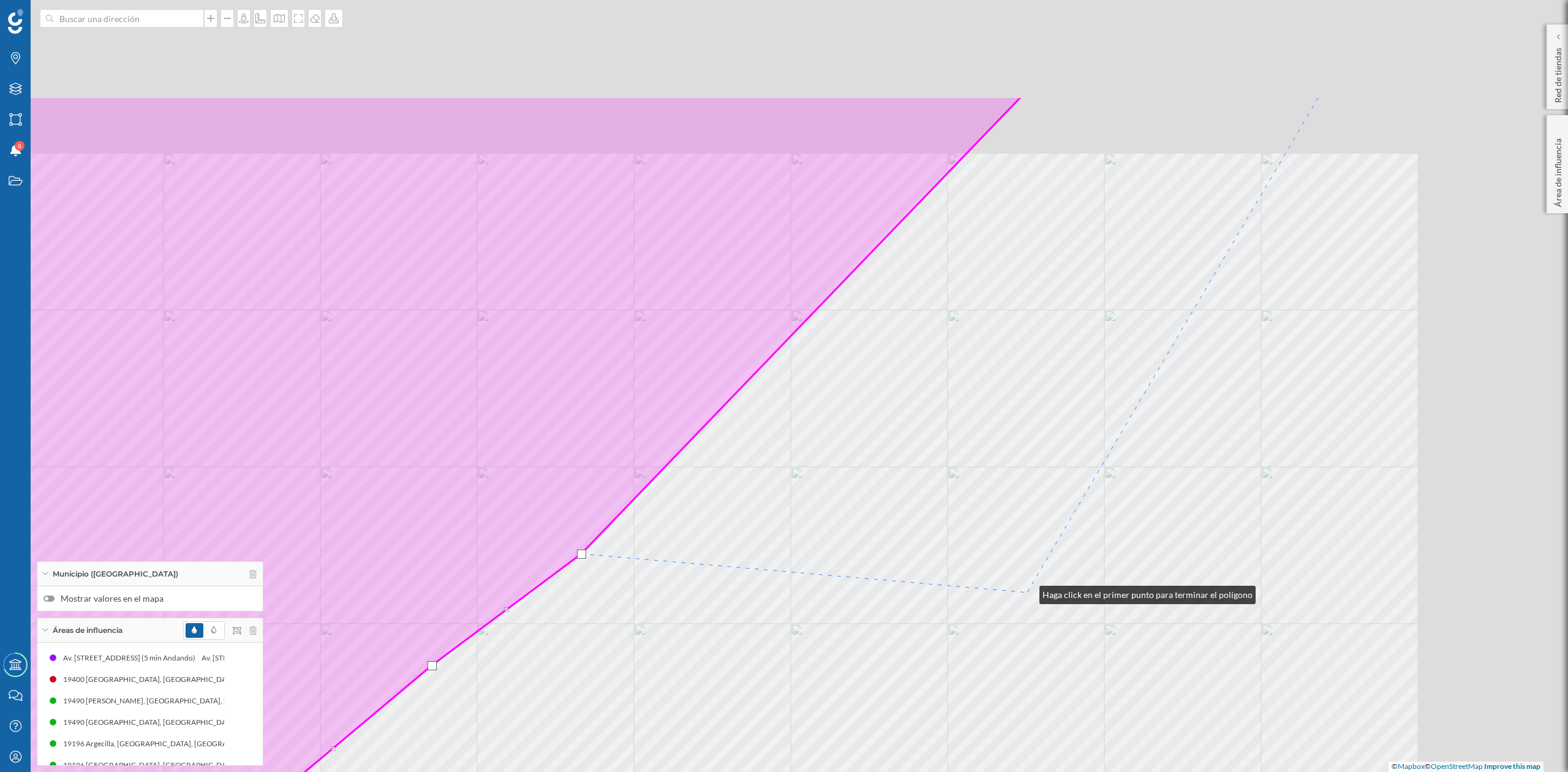
drag, startPoint x: 1188, startPoint y: 417, endPoint x: 1028, endPoint y: 592, distance: 237.1
click at [1028, 592] on div "© Mapbox © OpenStreetMap Improve this map" at bounding box center [784, 386] width 1568 height 772
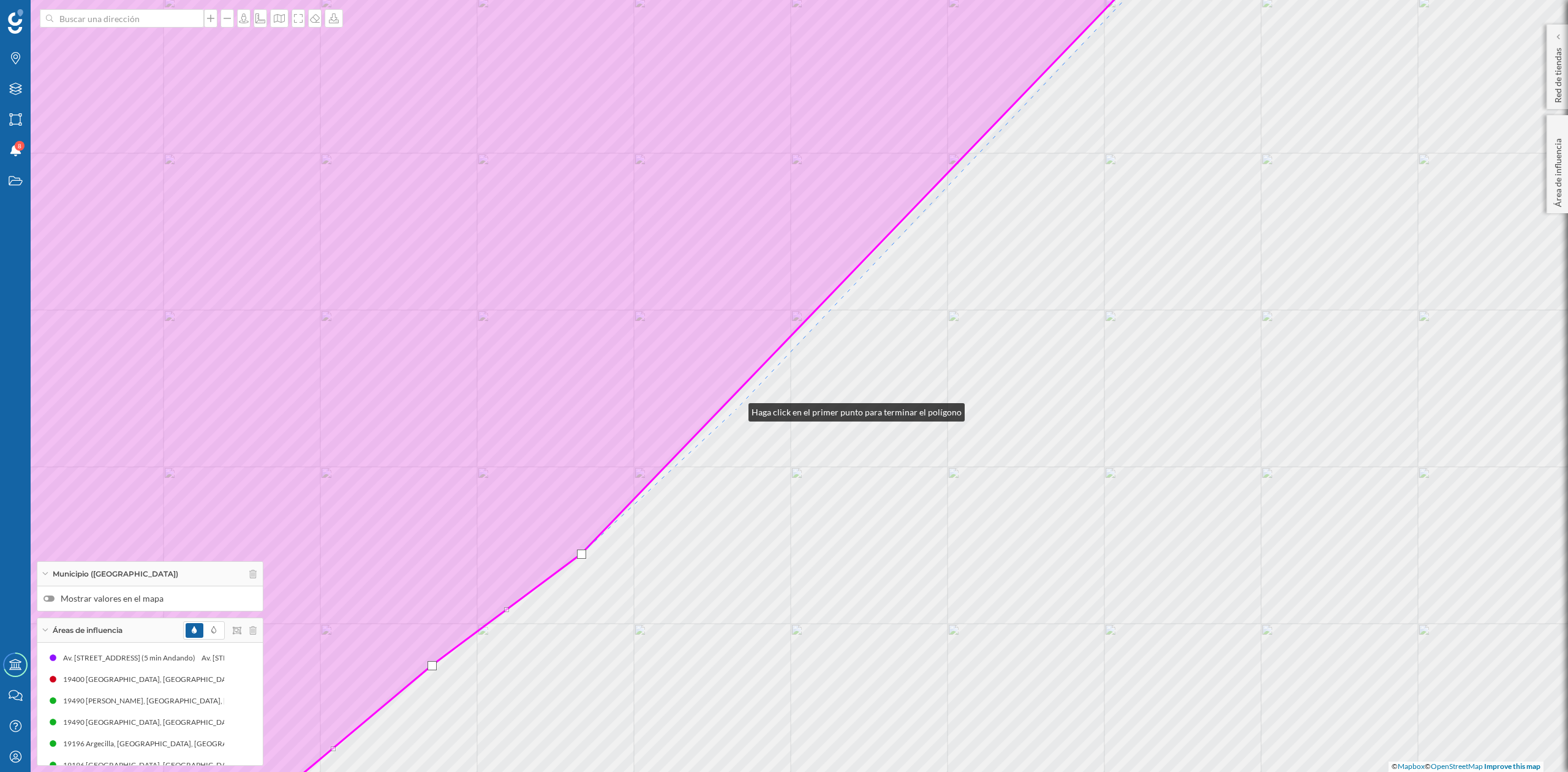
click at [737, 410] on div "© Mapbox © OpenStreetMap Improve this map" at bounding box center [784, 386] width 1568 height 772
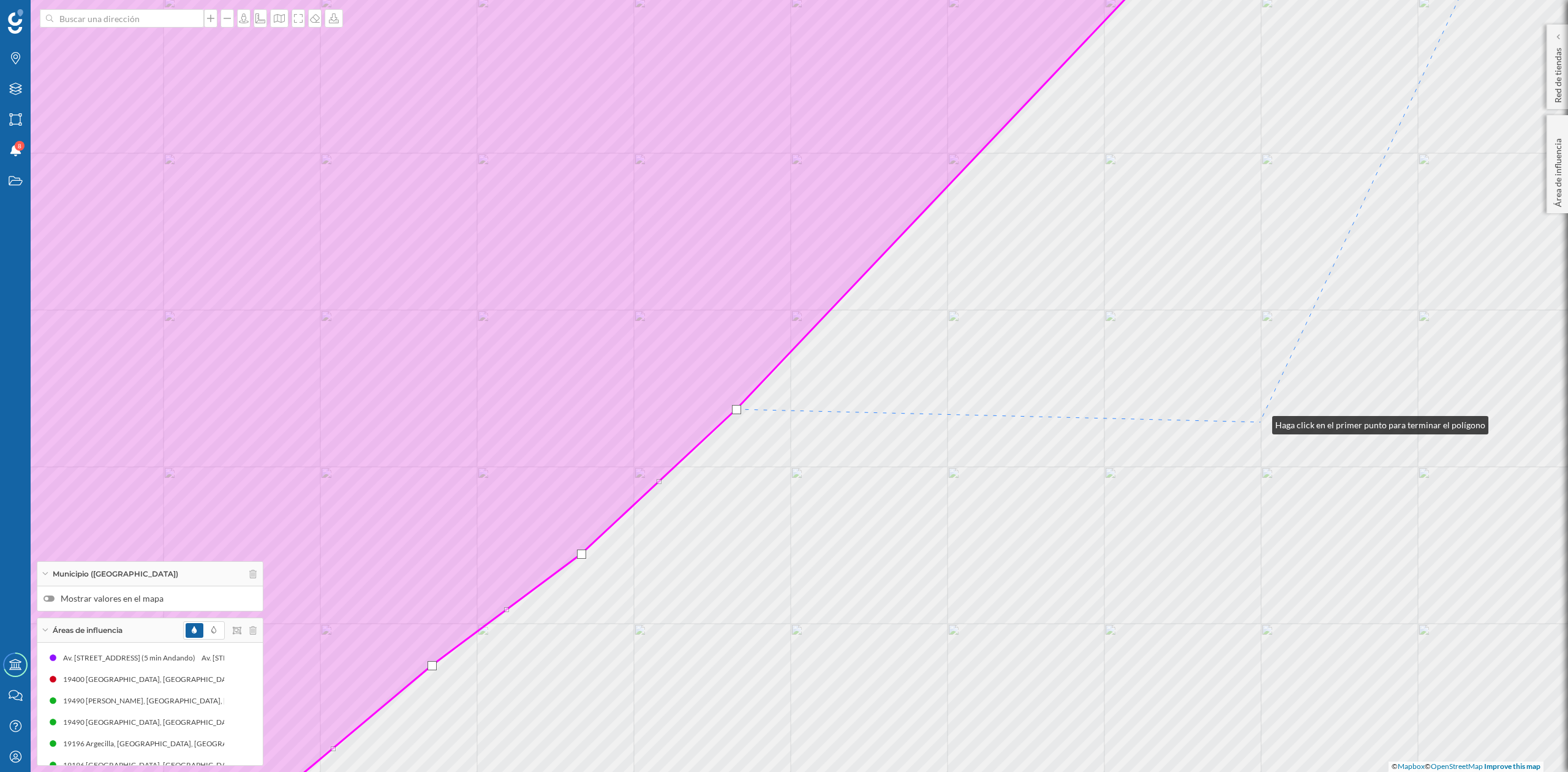
drag, startPoint x: 1261, startPoint y: 422, endPoint x: 1128, endPoint y: 563, distance: 193.8
click at [1128, 563] on div "© Mapbox © OpenStreetMap Improve this map" at bounding box center [784, 386] width 1568 height 772
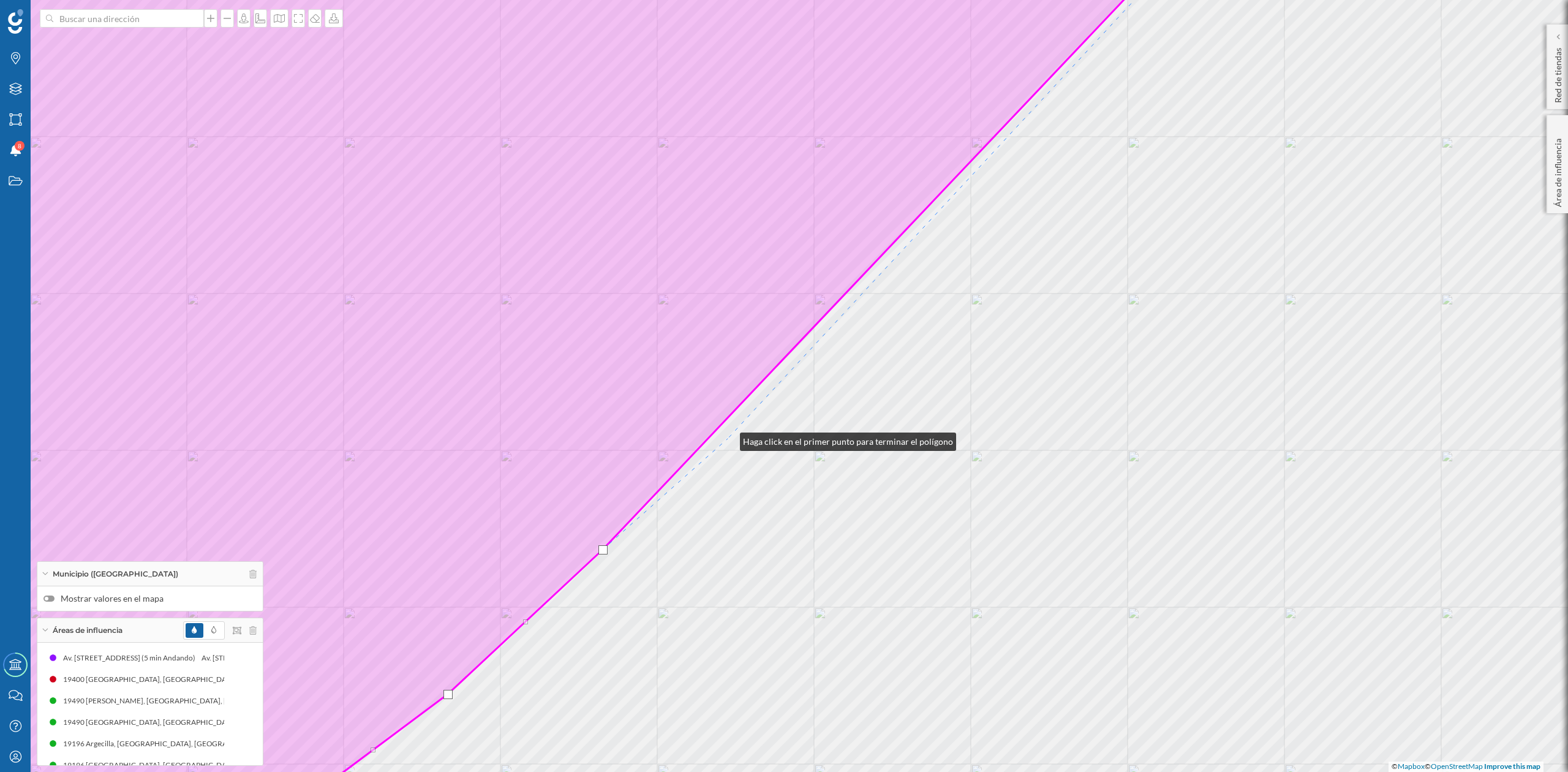
click at [728, 439] on div "© Mapbox © OpenStreetMap Improve this map" at bounding box center [784, 386] width 1568 height 772
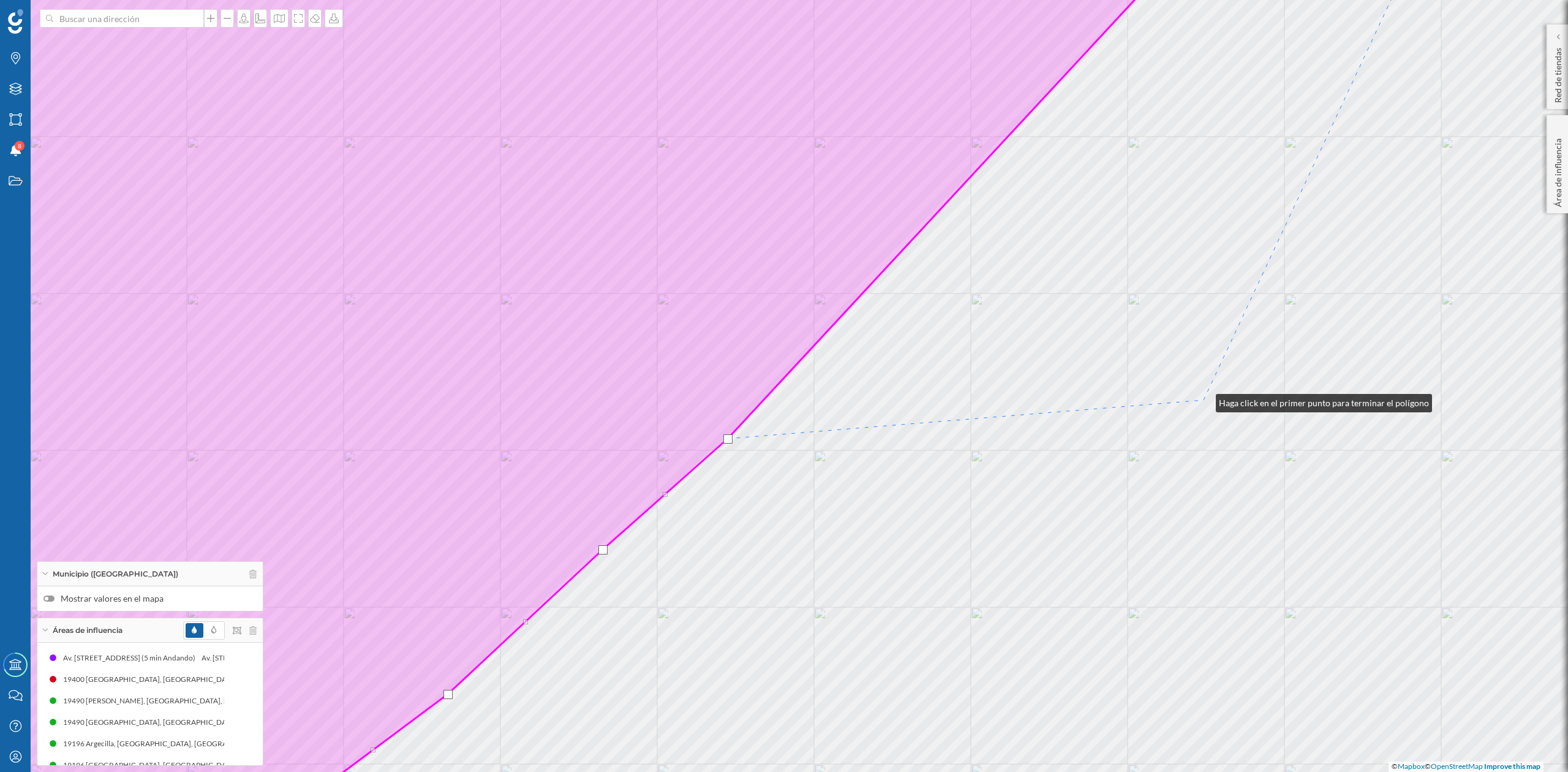
drag, startPoint x: 1204, startPoint y: 401, endPoint x: 1059, endPoint y: 563, distance: 217.4
click at [1059, 563] on div "© Mapbox © OpenStreetMap Improve this map" at bounding box center [784, 386] width 1568 height 772
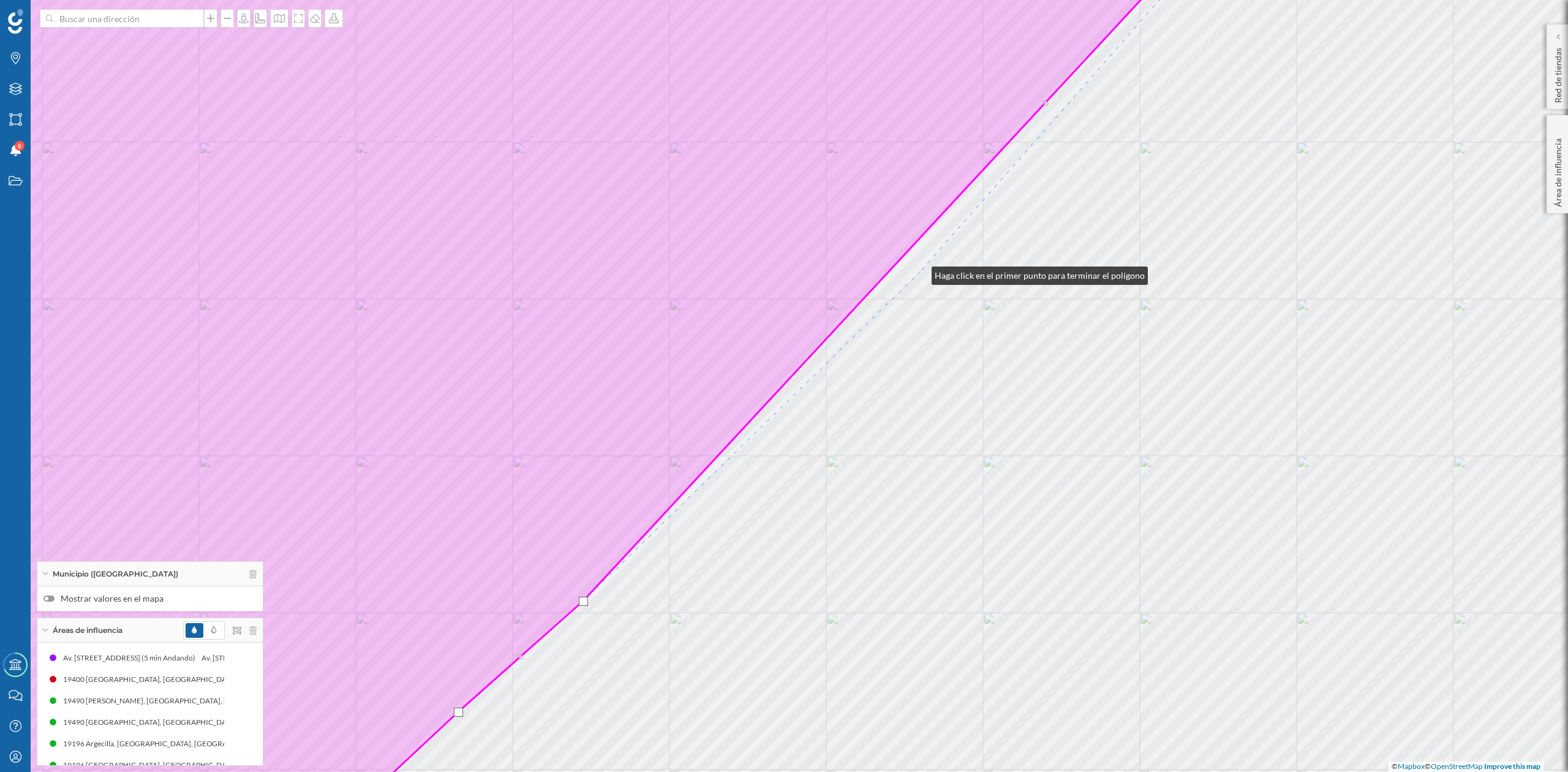
click at [920, 273] on div "© Mapbox © OpenStreetMap Improve this map" at bounding box center [784, 386] width 1568 height 772
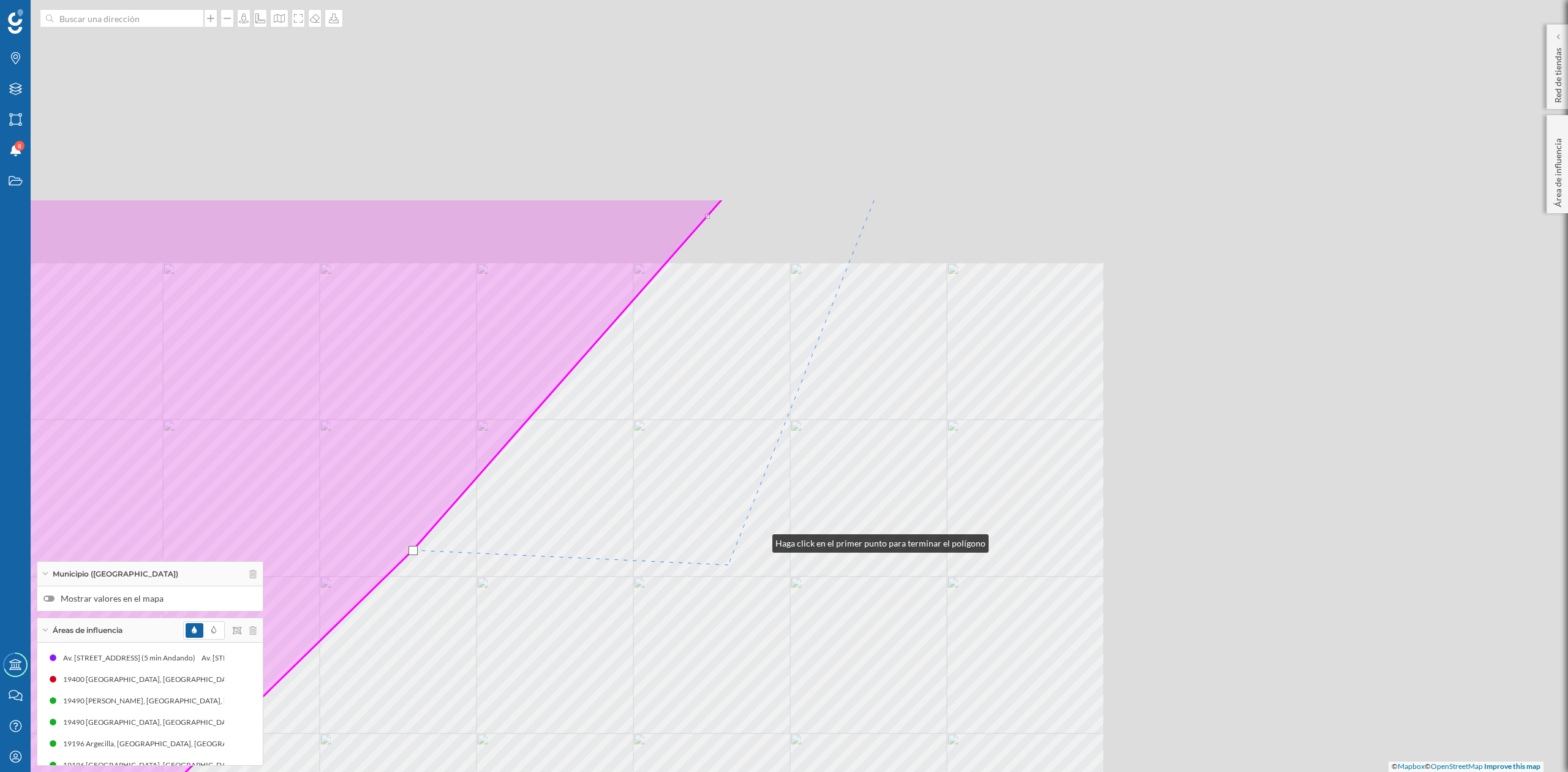
drag, startPoint x: 1267, startPoint y: 263, endPoint x: 732, endPoint y: 575, distance: 619.3
click at [732, 575] on div "© Mapbox © OpenStreetMap Improve this map" at bounding box center [784, 386] width 1568 height 772
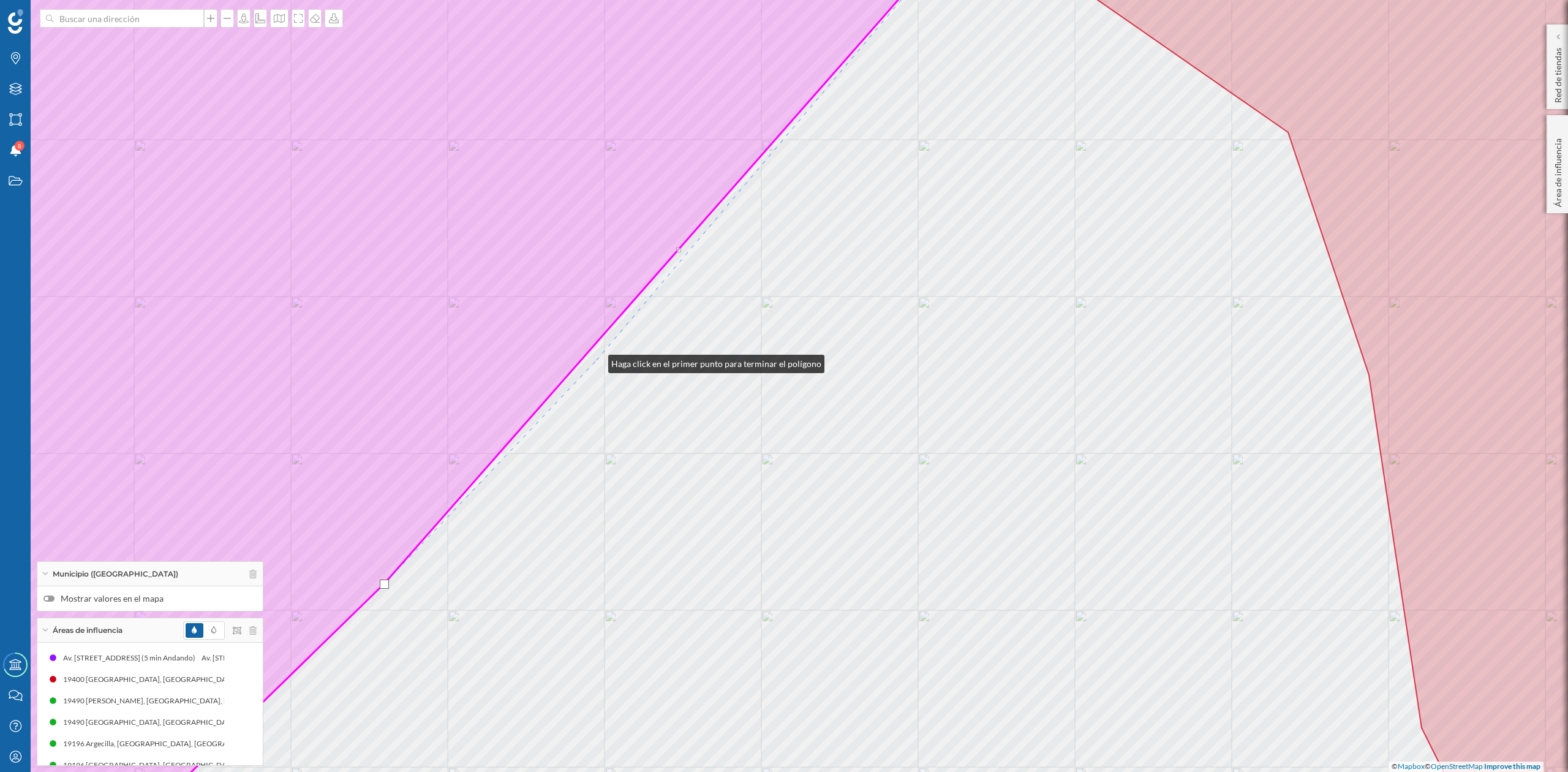
click at [596, 361] on div "© Mapbox © OpenStreetMap Improve this map" at bounding box center [784, 386] width 1568 height 772
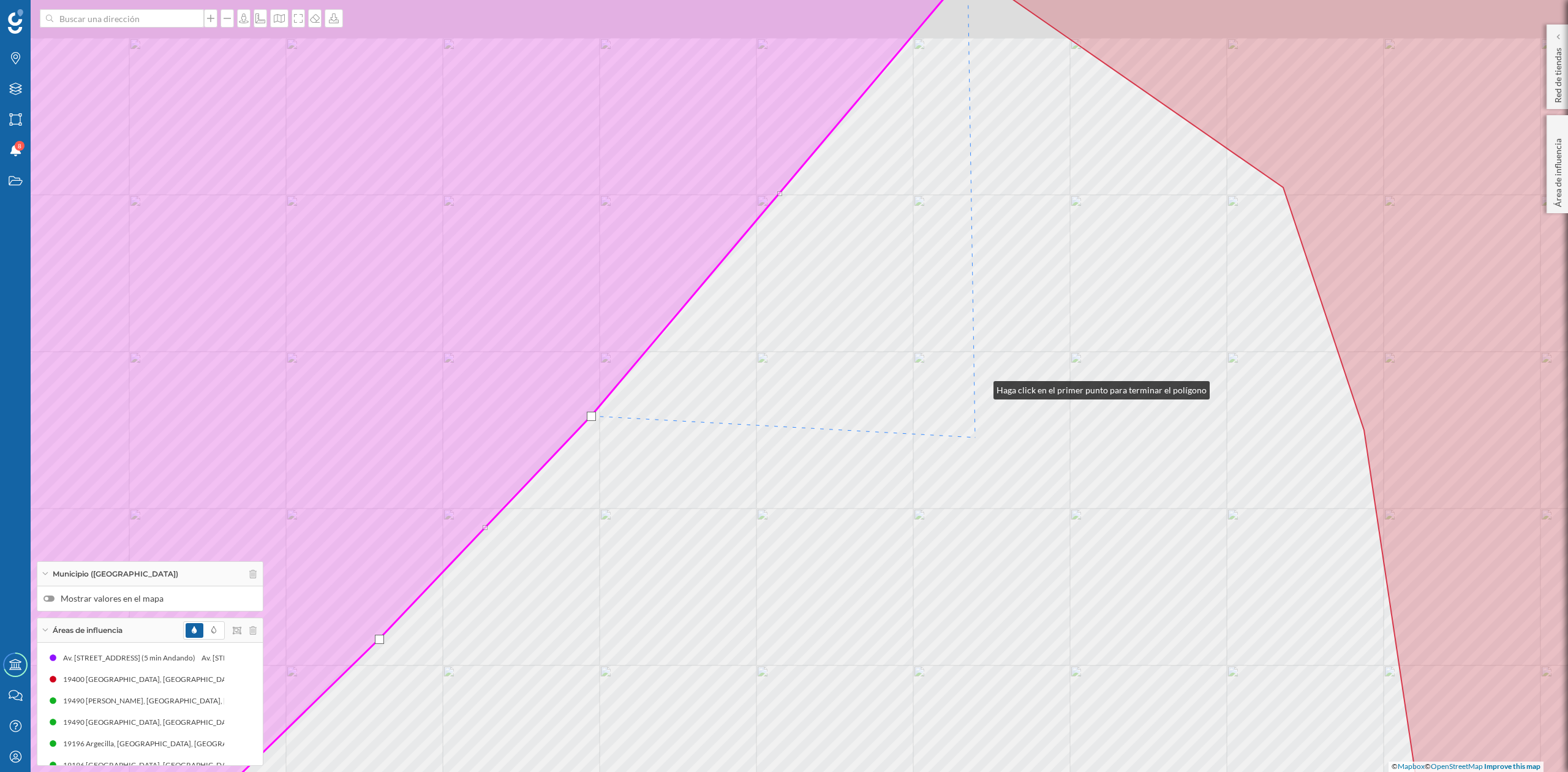
drag, startPoint x: 986, startPoint y: 333, endPoint x: 949, endPoint y: 546, distance: 216.2
click at [949, 546] on div "© Mapbox © OpenStreetMap Improve this map" at bounding box center [784, 386] width 1568 height 772
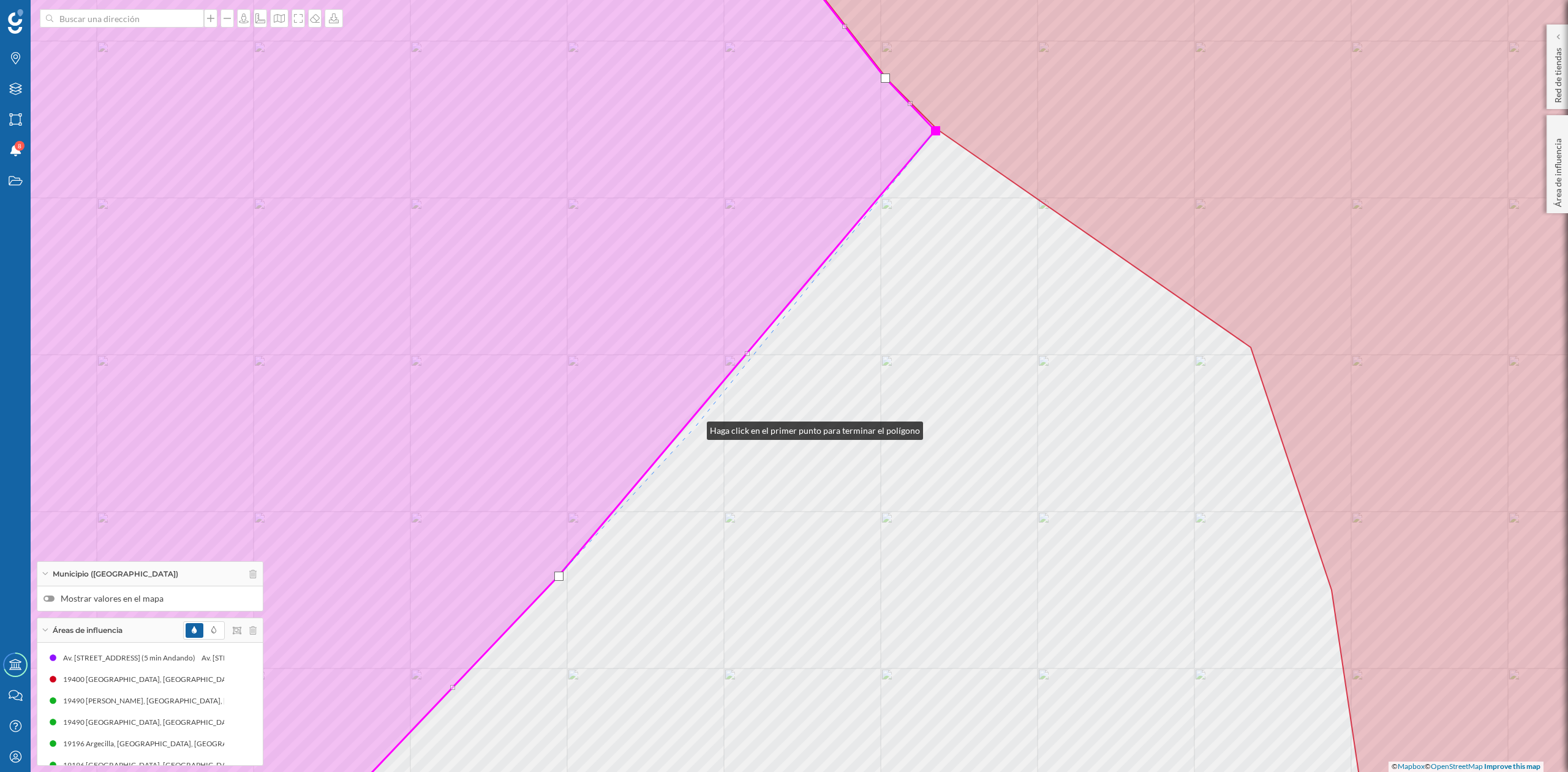
click at [694, 428] on div "© Mapbox © OpenStreetMap Improve this map" at bounding box center [784, 386] width 1568 height 772
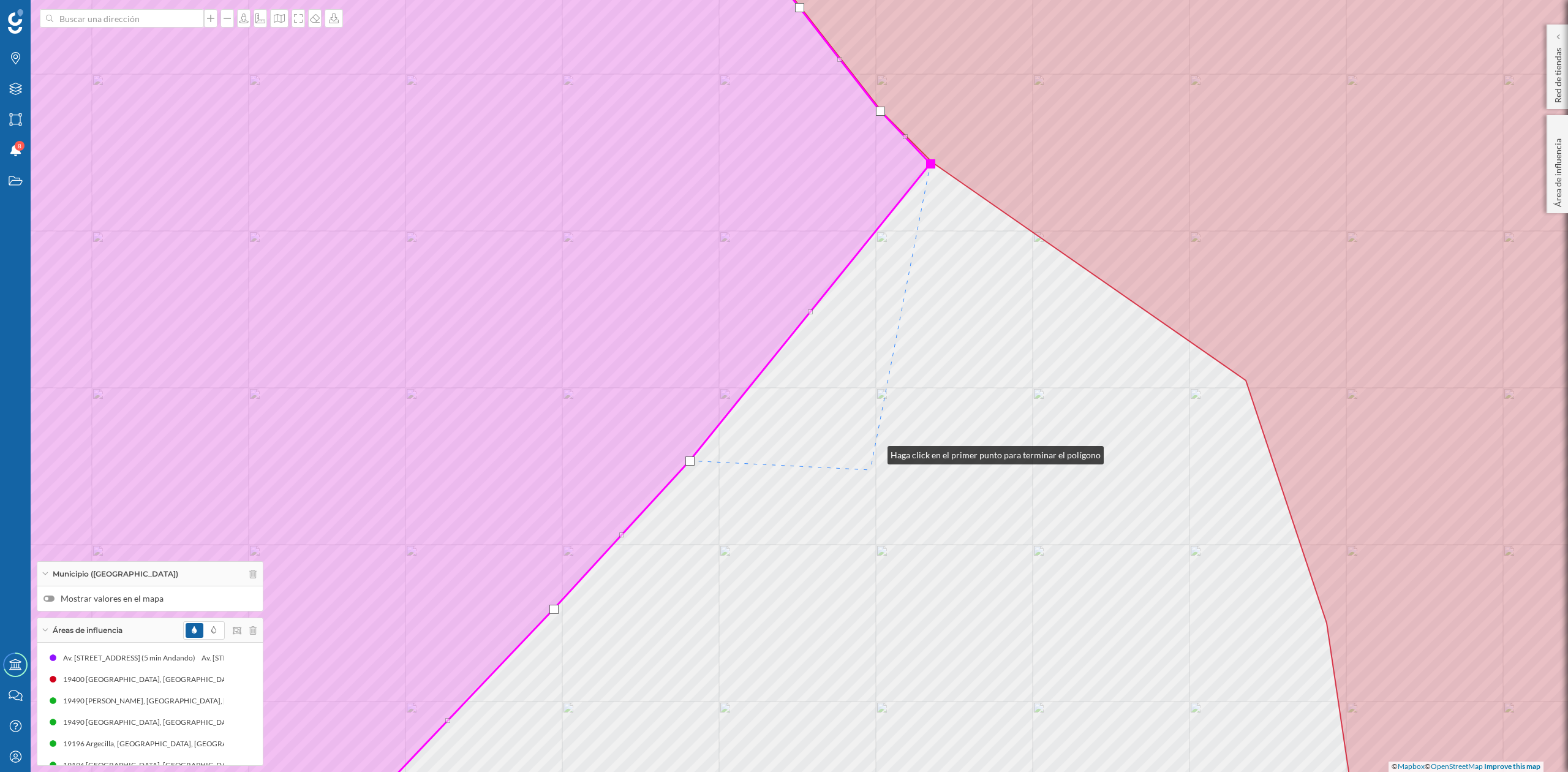
drag, startPoint x: 875, startPoint y: 453, endPoint x: 865, endPoint y: 513, distance: 60.8
click at [865, 513] on div "© Mapbox © OpenStreetMap Improve this map" at bounding box center [784, 386] width 1568 height 772
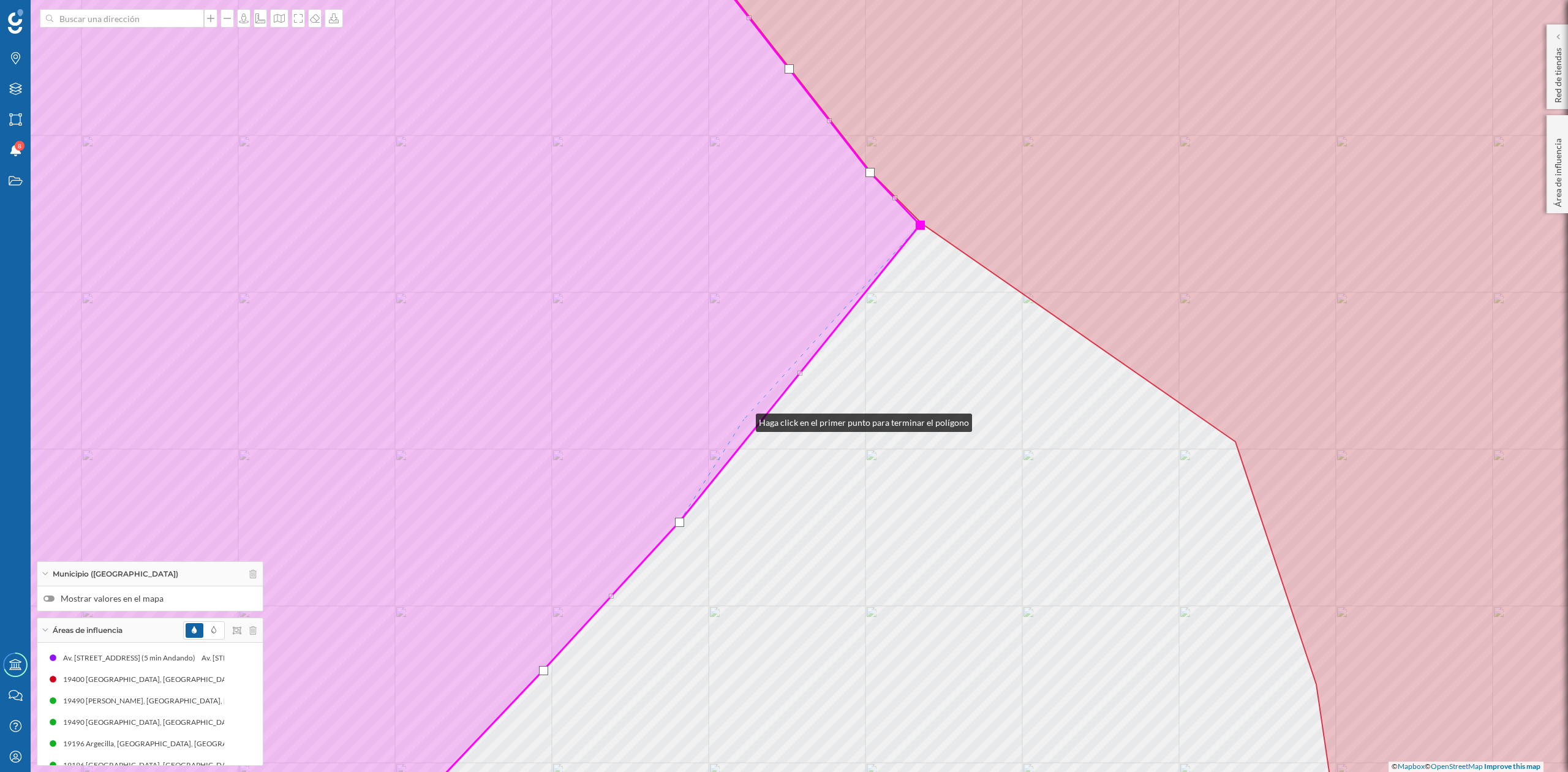
click at [743, 420] on icon at bounding box center [381, 386] width 1079 height 930
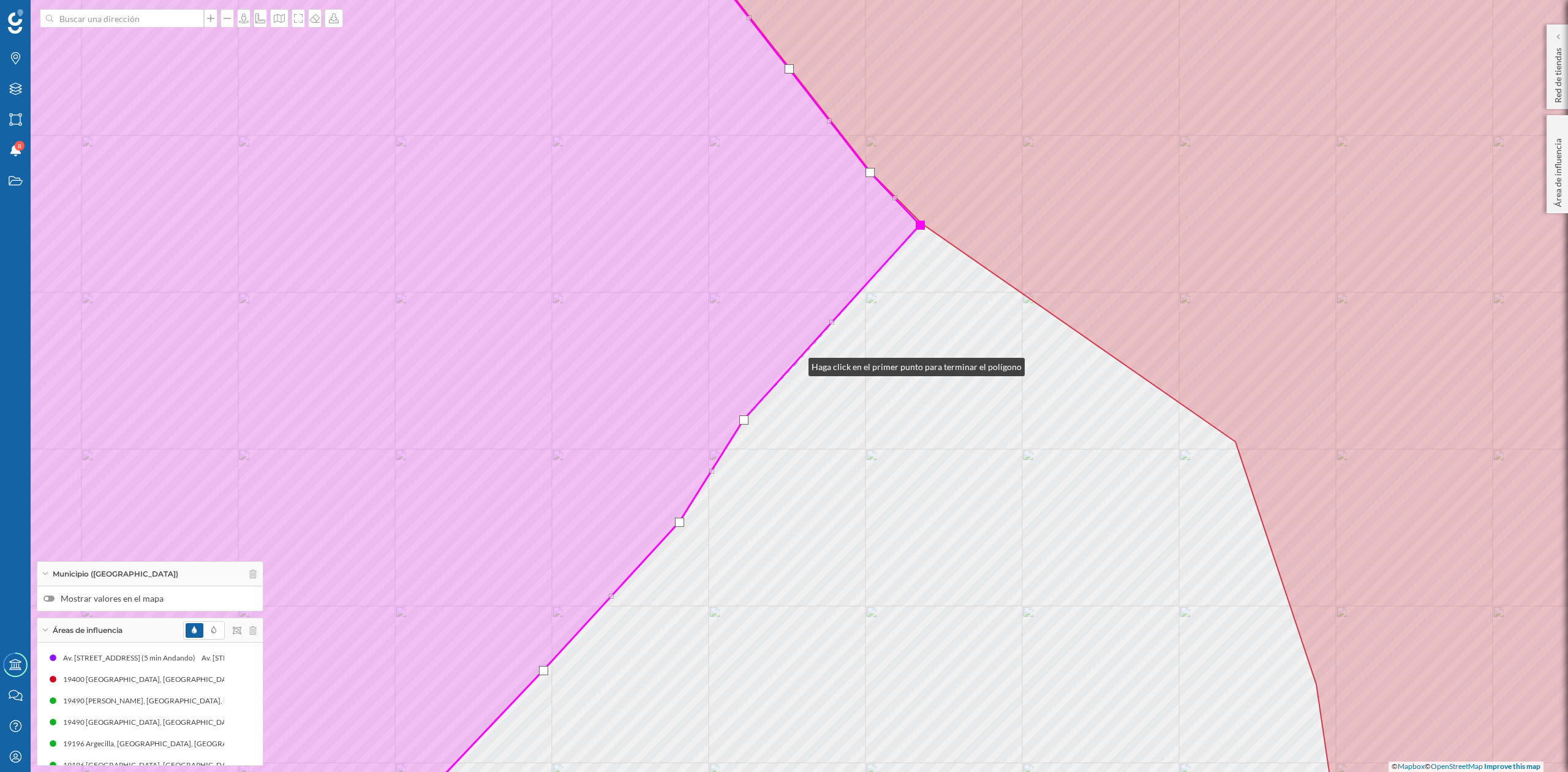
click at [796, 364] on div "© Mapbox © OpenStreetMap Improve this map" at bounding box center [784, 386] width 1568 height 772
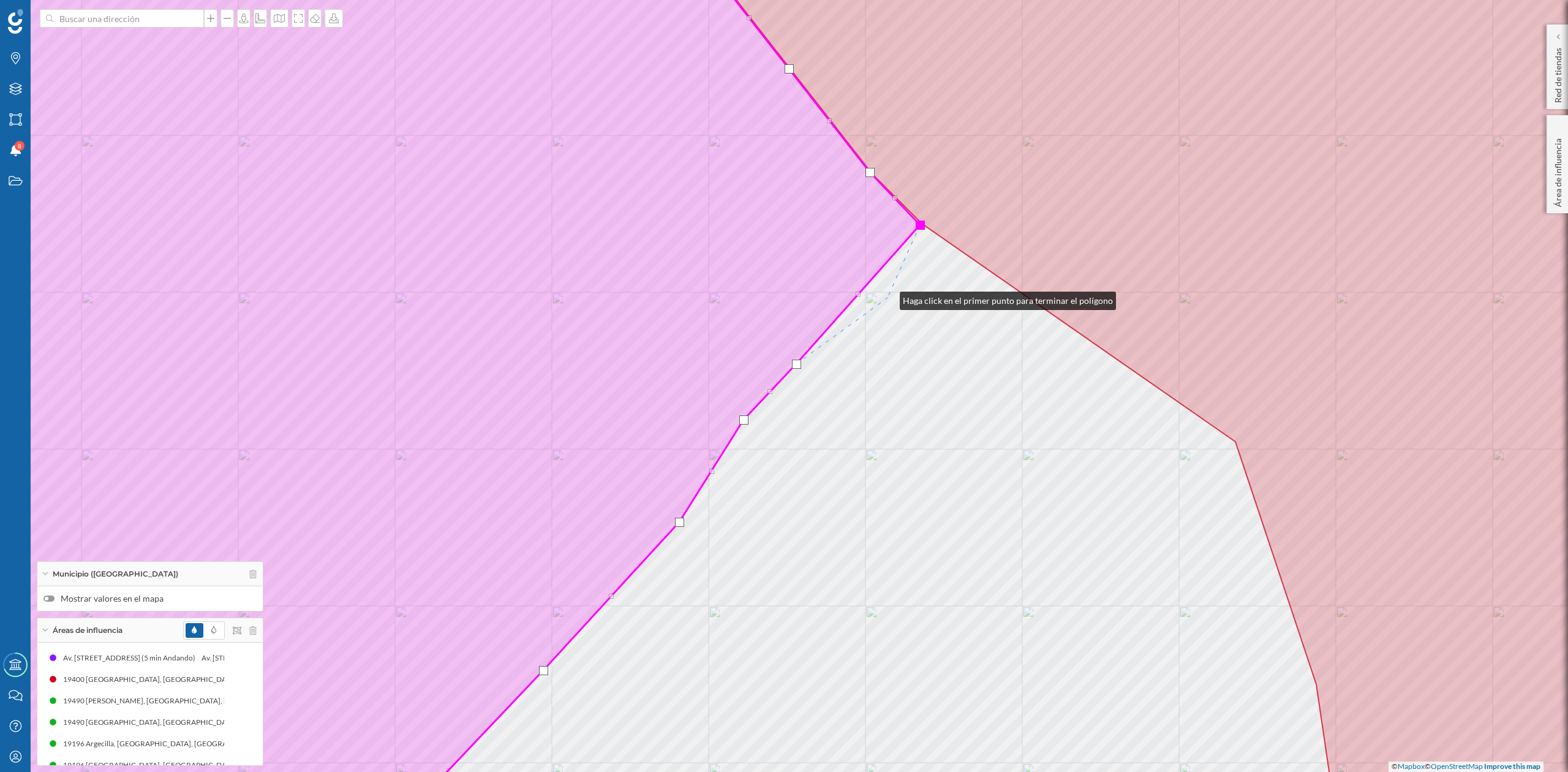
click at [888, 298] on div "© Mapbox © OpenStreetMap Improve this map" at bounding box center [784, 386] width 1568 height 772
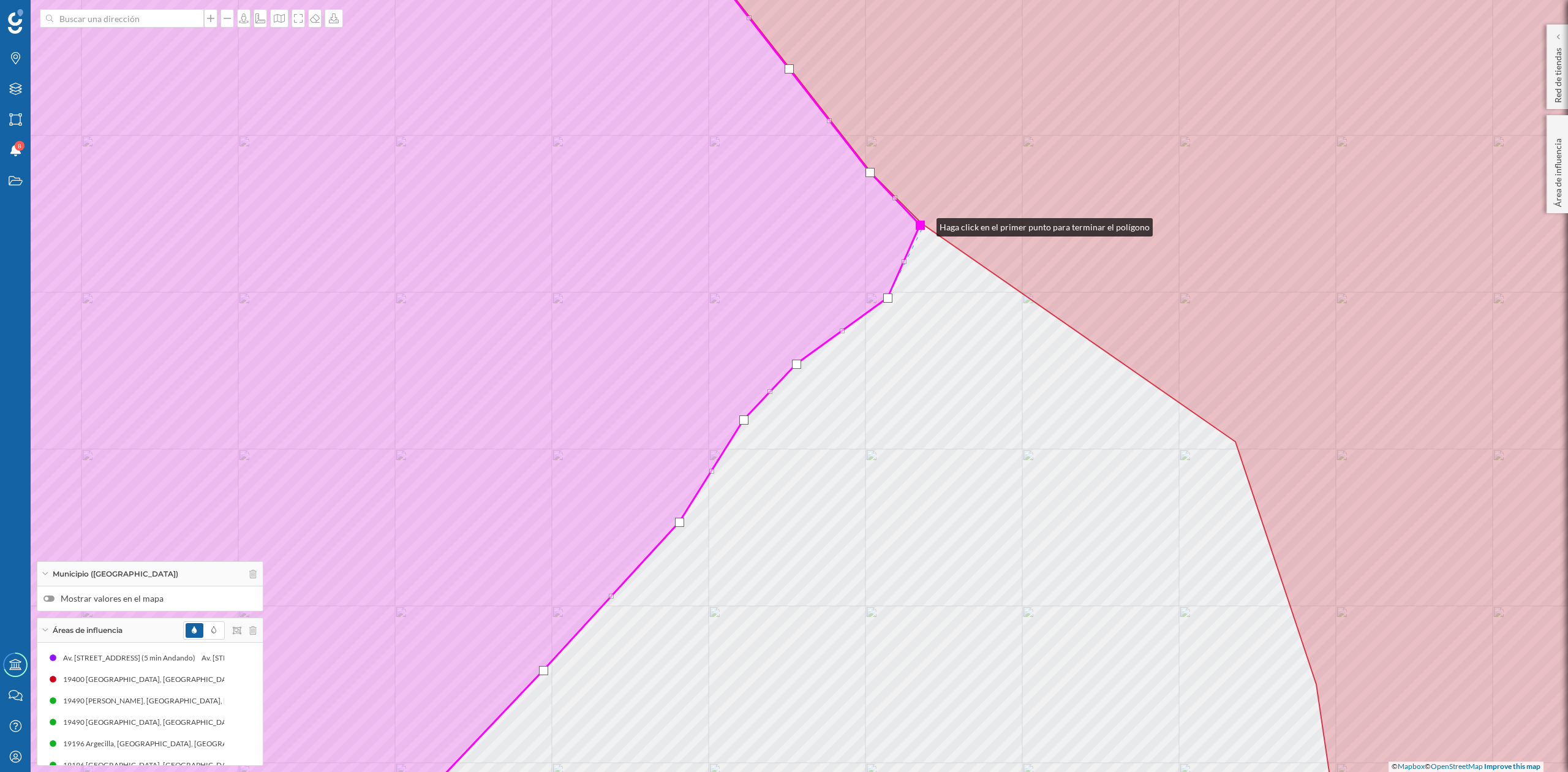
click at [924, 225] on div at bounding box center [920, 225] width 9 height 9
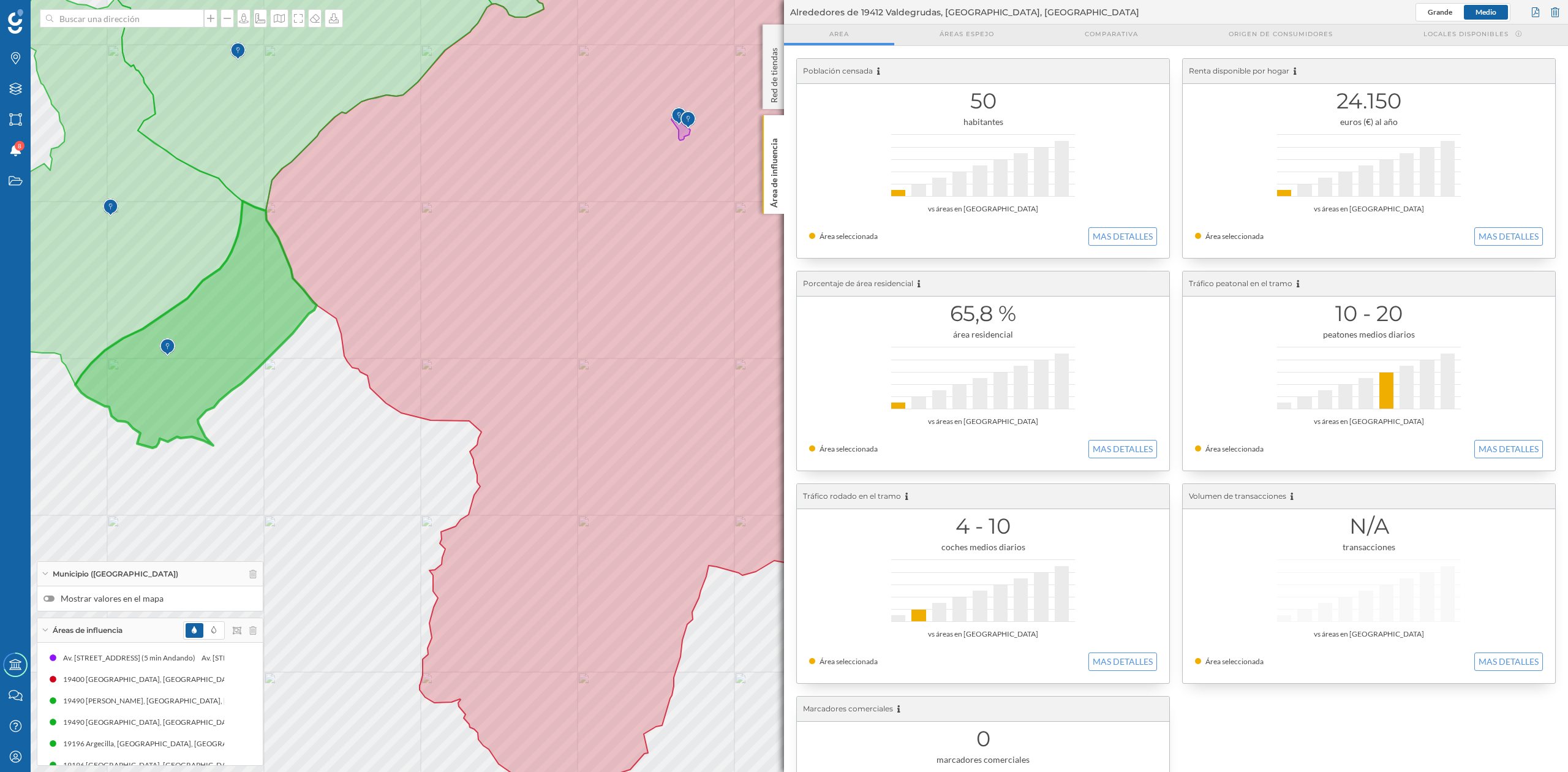
click at [779, 177] on p "Área de influencia" at bounding box center [774, 170] width 12 height 74
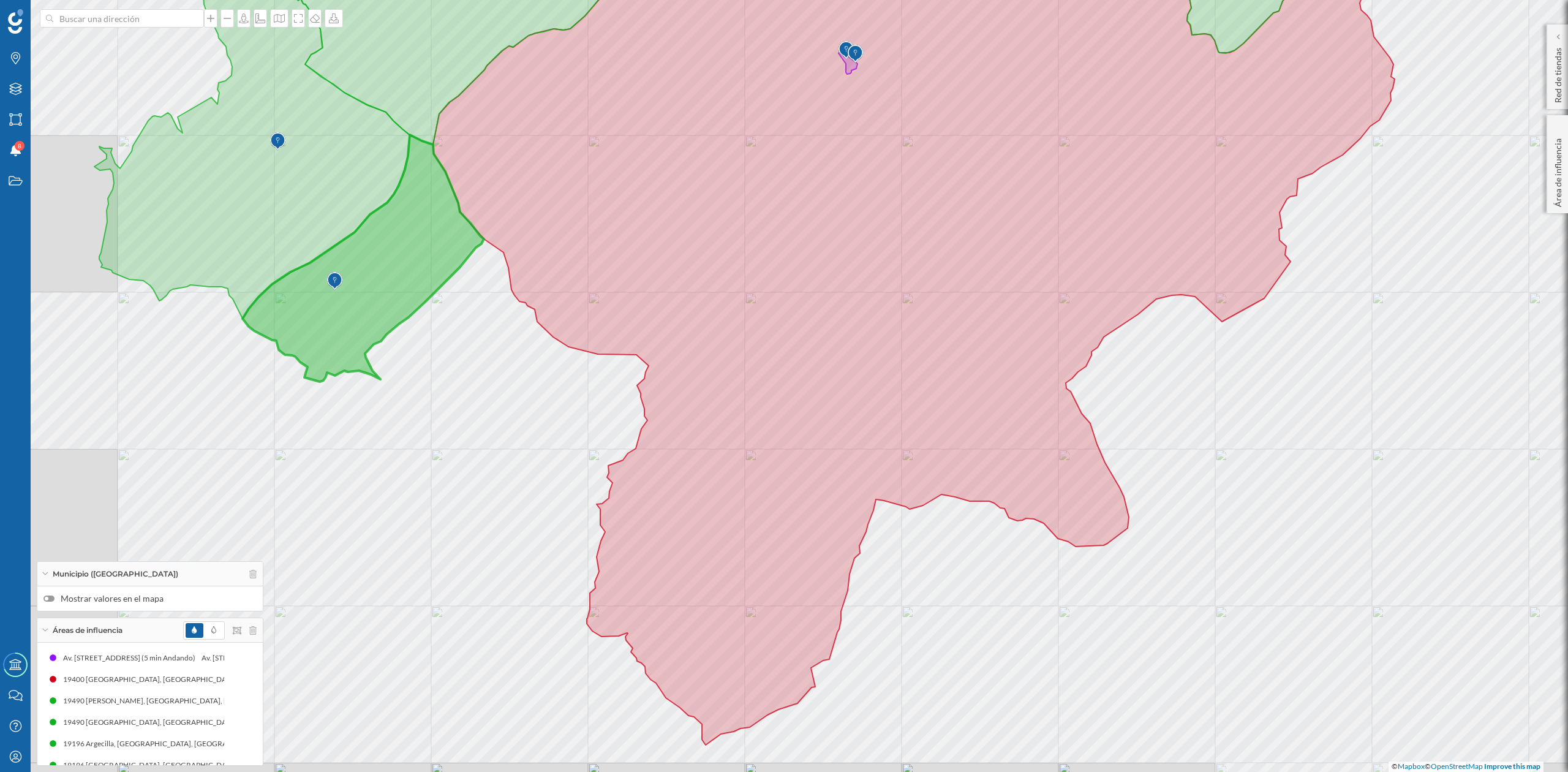
drag, startPoint x: 1302, startPoint y: 580, endPoint x: 1474, endPoint y: 513, distance: 184.6
click at [1474, 513] on div "© Mapbox © OpenStreetMap Improve this map" at bounding box center [784, 386] width 1568 height 772
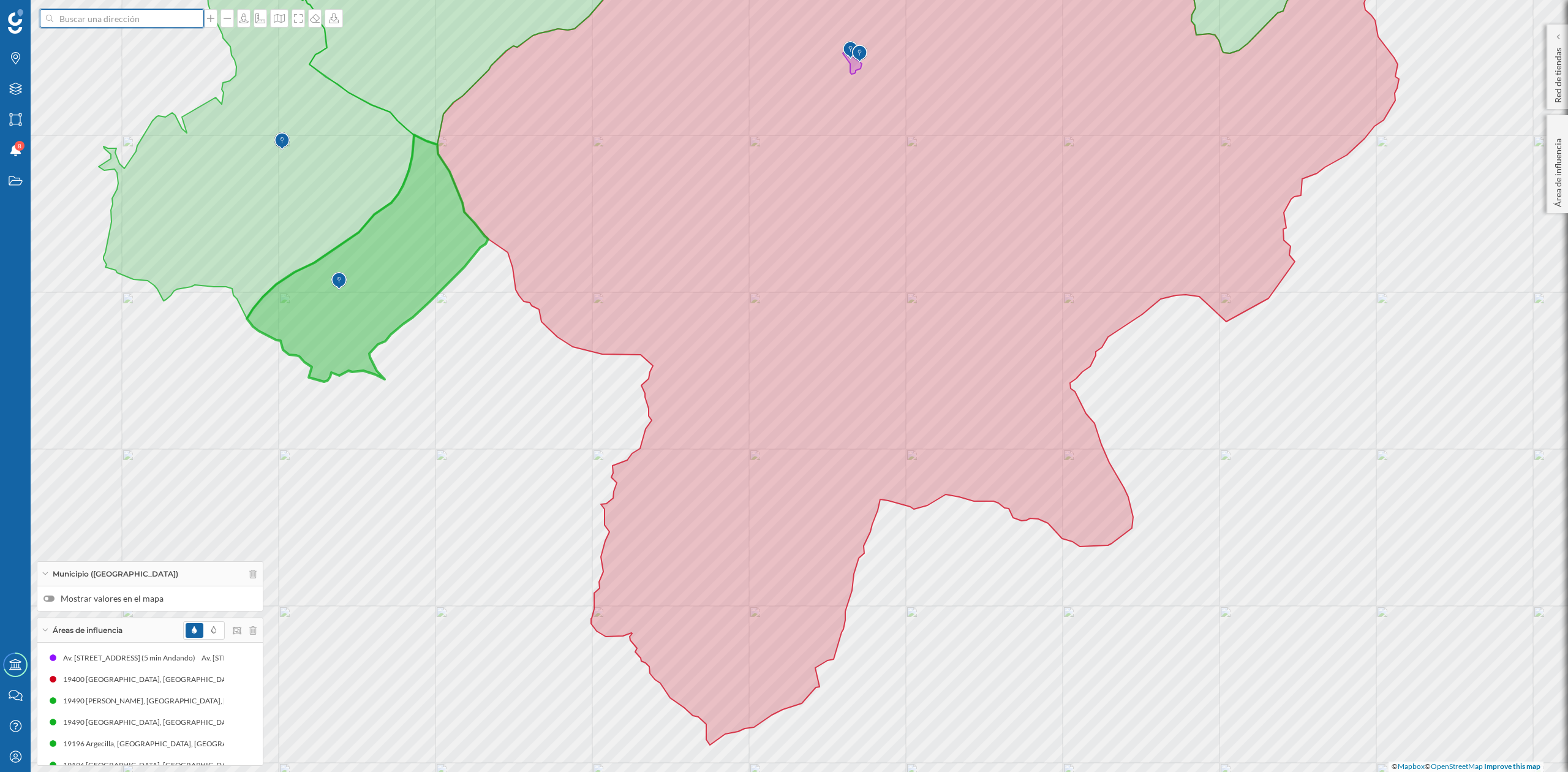
click at [162, 20] on input at bounding box center [122, 18] width 138 height 18
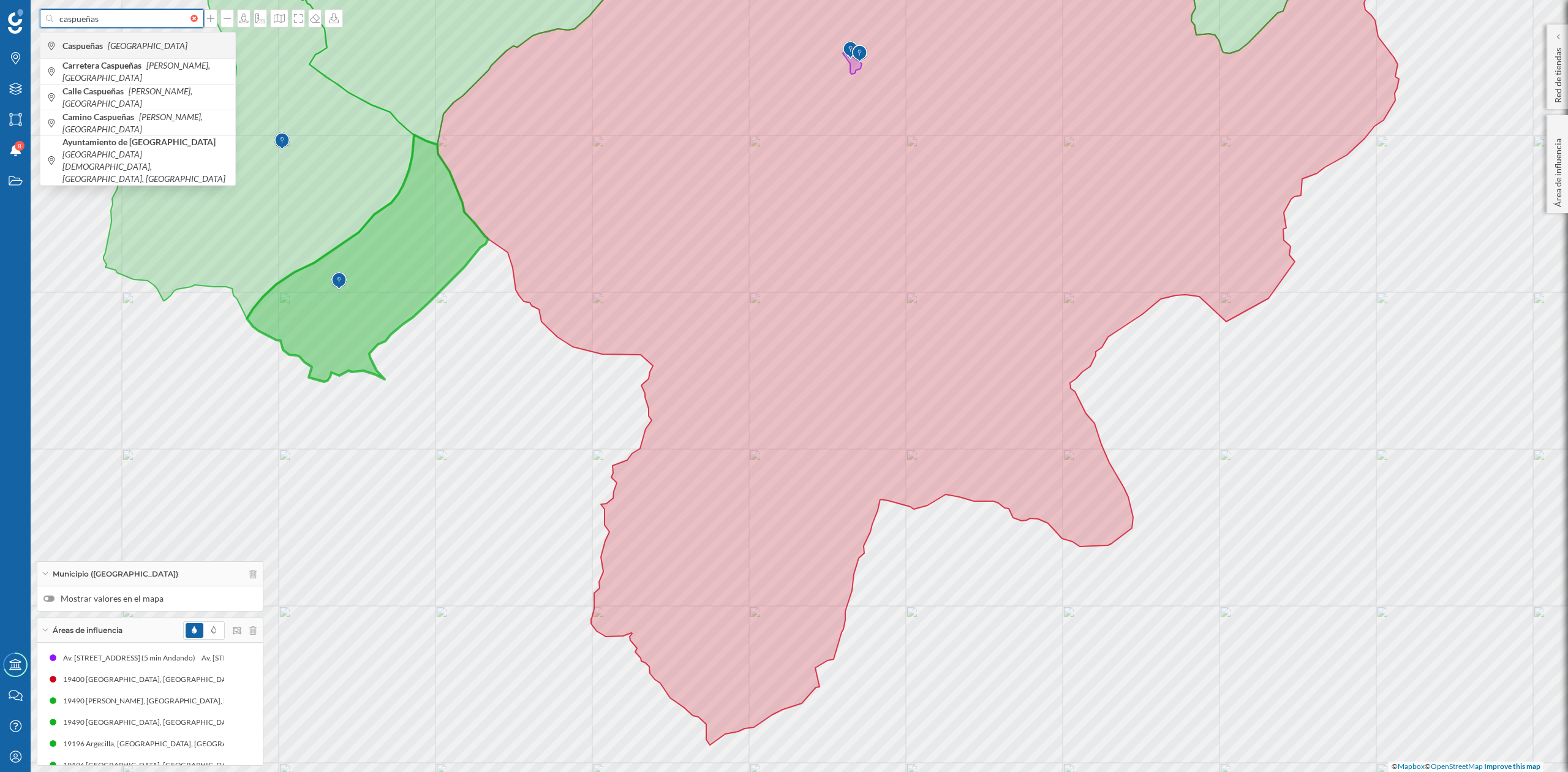
type input "caspueñas"
click at [101, 47] on b "Caspueñas" at bounding box center [84, 46] width 43 height 11
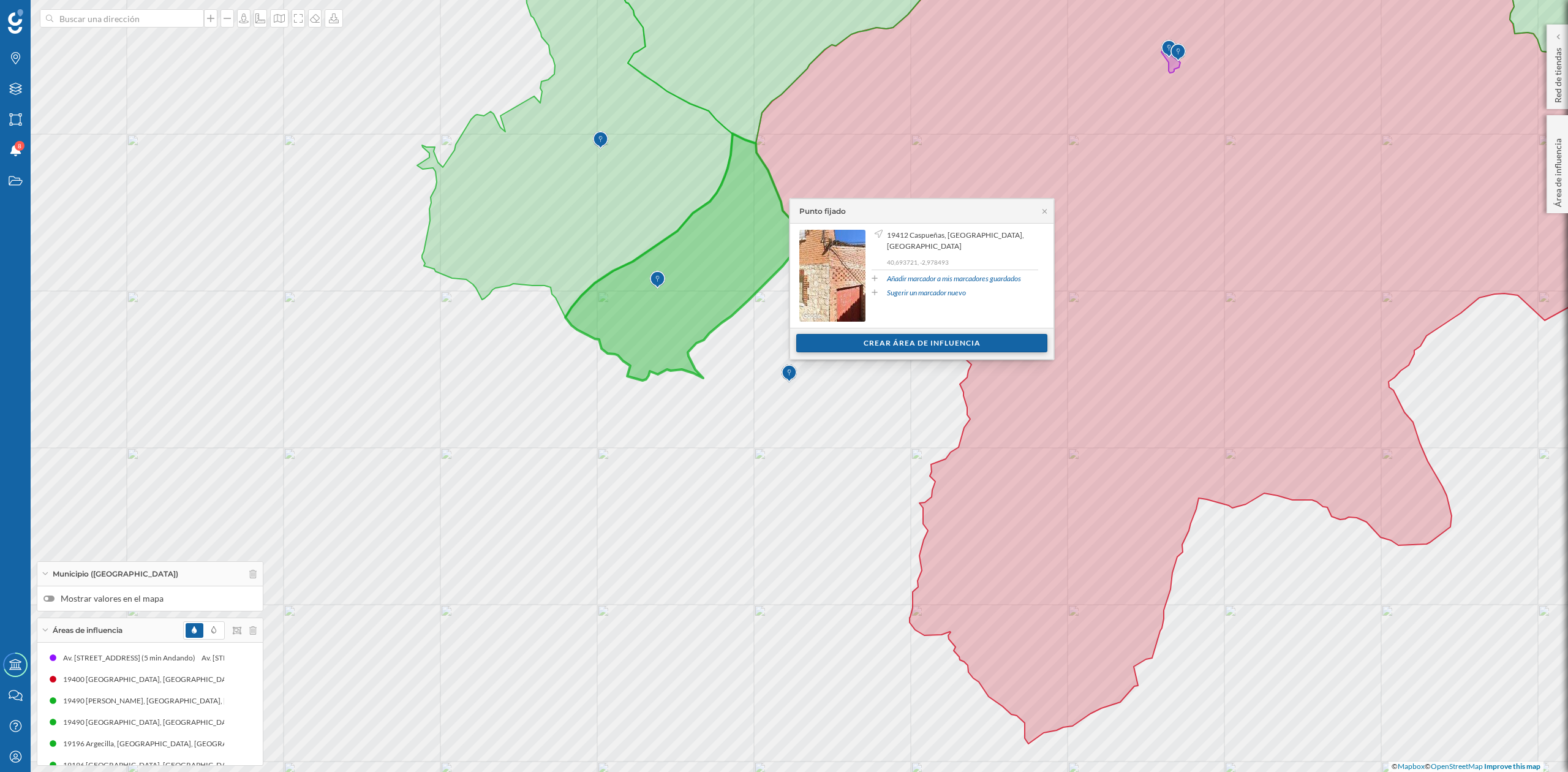
click at [957, 340] on div "Crear área de influencia" at bounding box center [922, 343] width 251 height 18
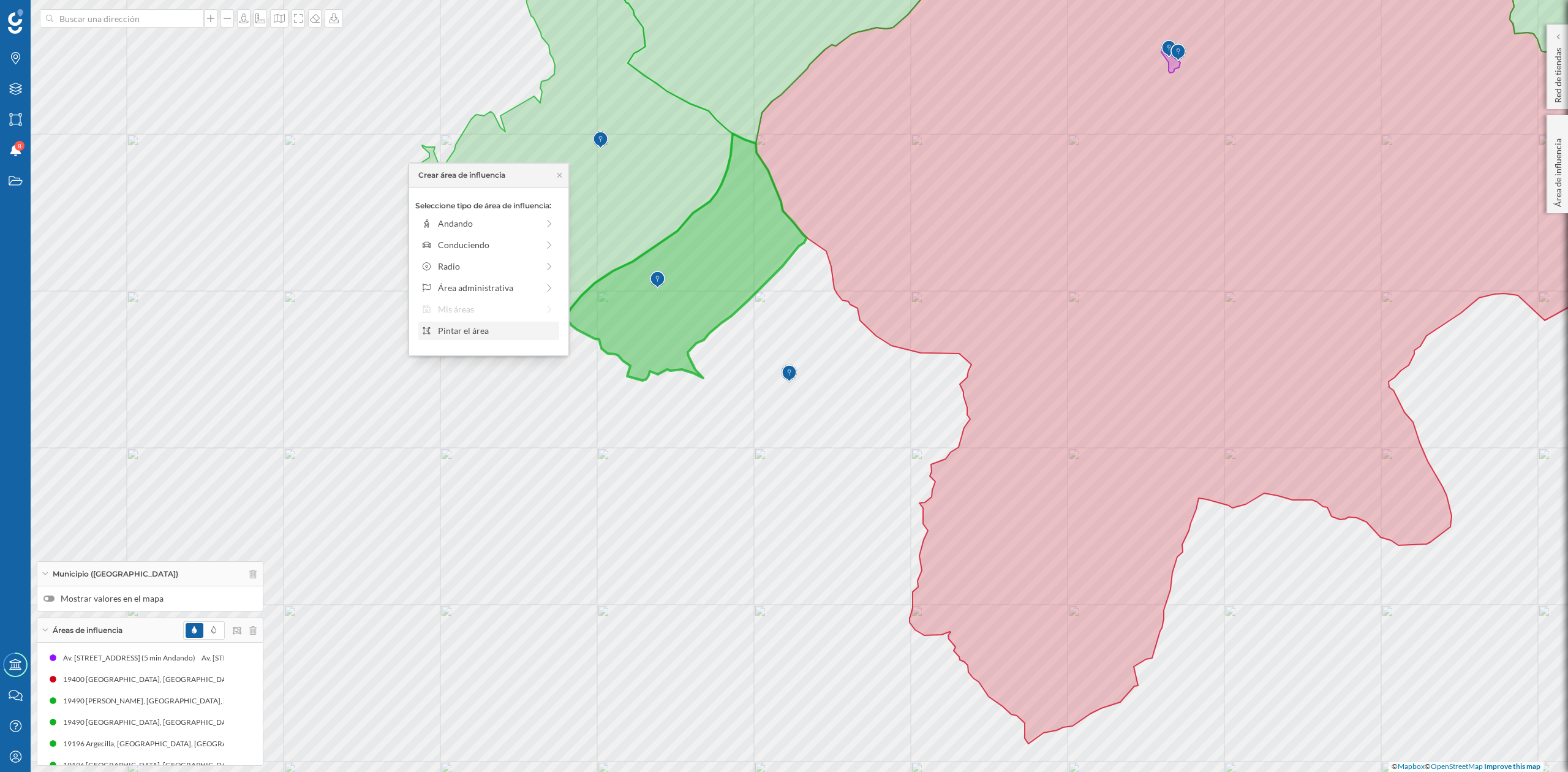
click at [437, 332] on div "Pintar el área" at bounding box center [488, 331] width 133 height 13
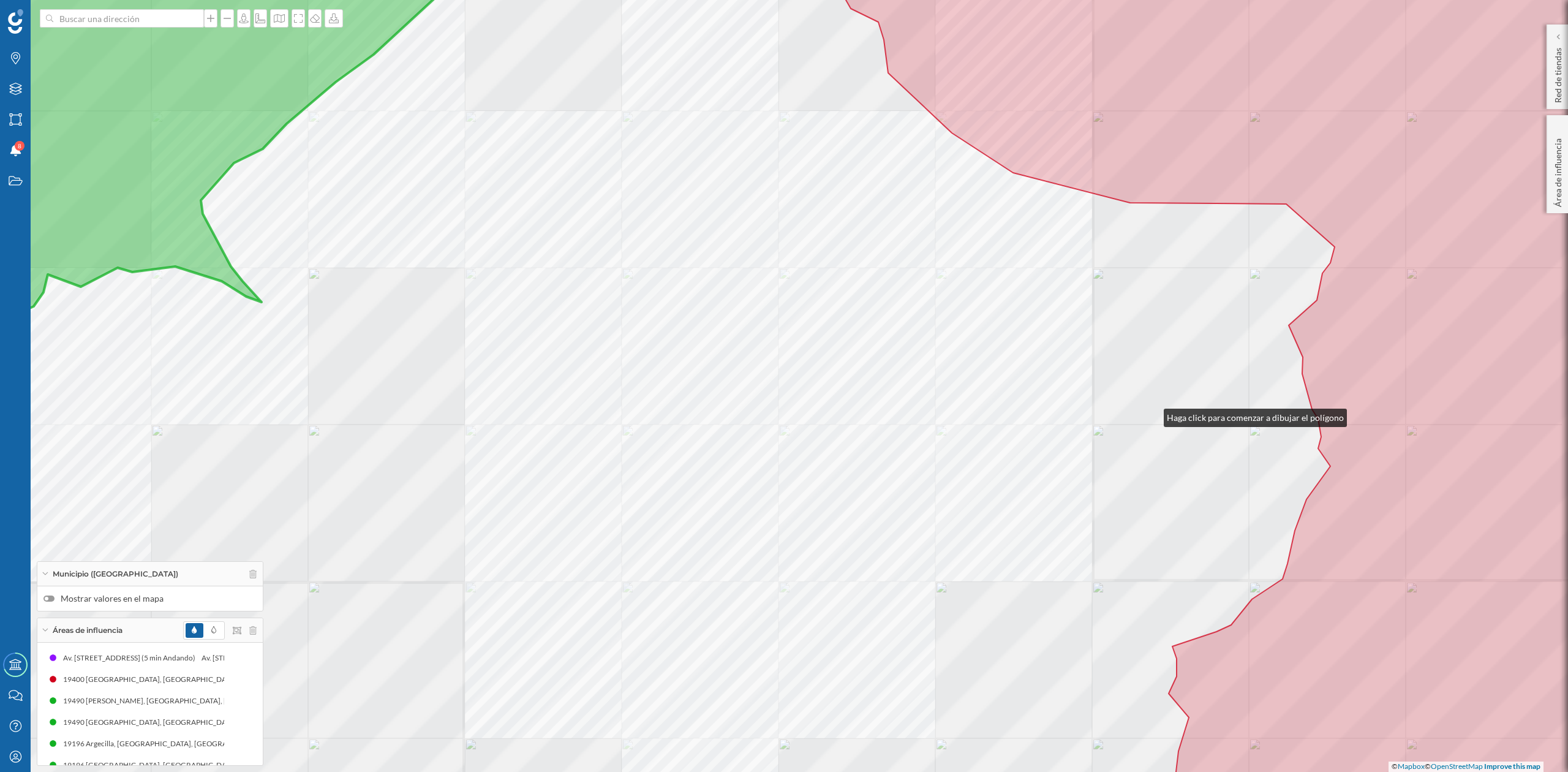
drag, startPoint x: 1159, startPoint y: 401, endPoint x: 989, endPoint y: 511, distance: 202.5
click at [993, 511] on div "© Mapbox © OpenStreetMap Improve this map" at bounding box center [784, 386] width 1568 height 772
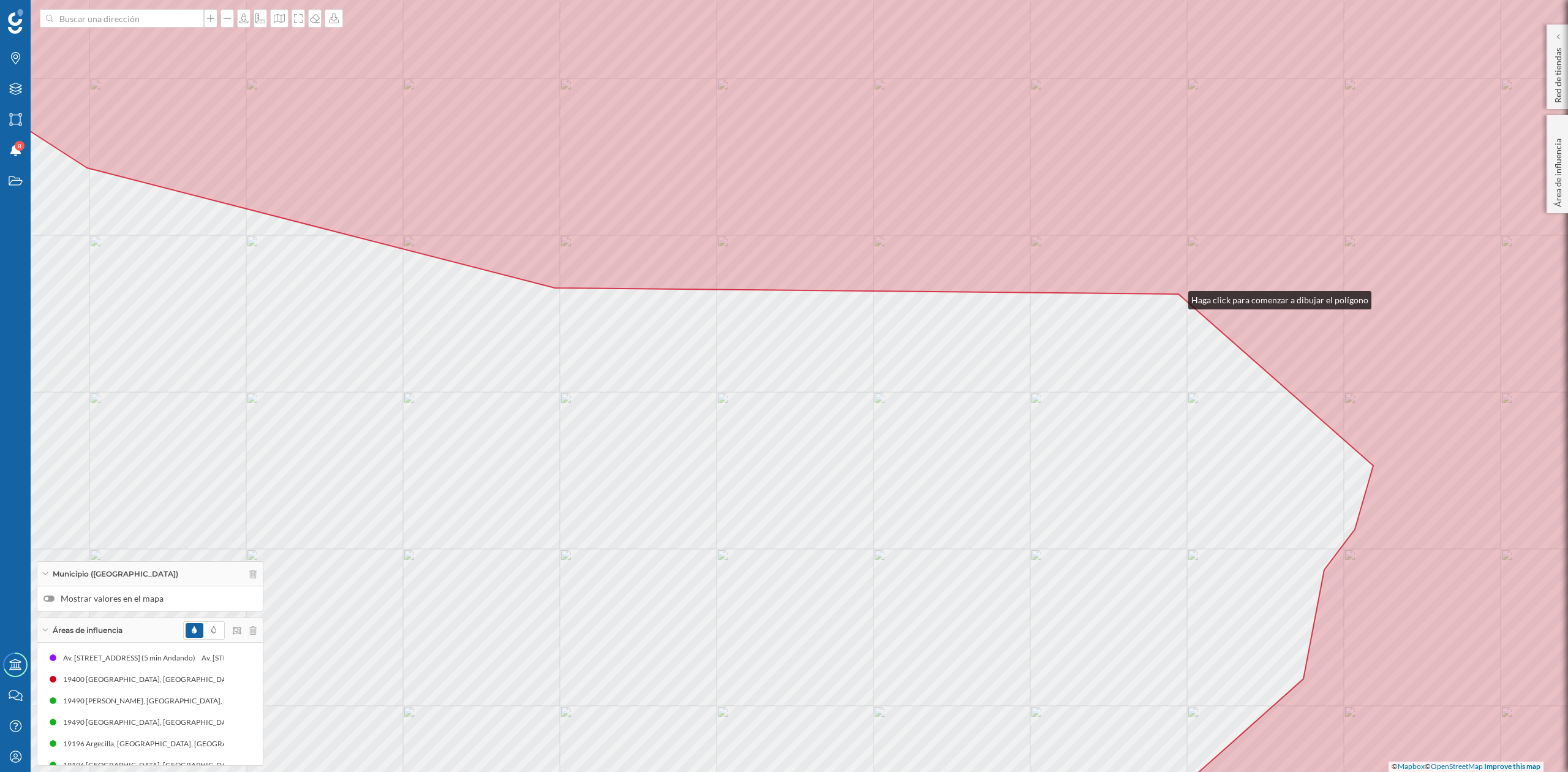
click at [1176, 298] on div "© Mapbox © OpenStreetMap Improve this map" at bounding box center [784, 386] width 1568 height 772
click at [557, 290] on div "© Mapbox © OpenStreetMap Improve this map" at bounding box center [784, 386] width 1568 height 772
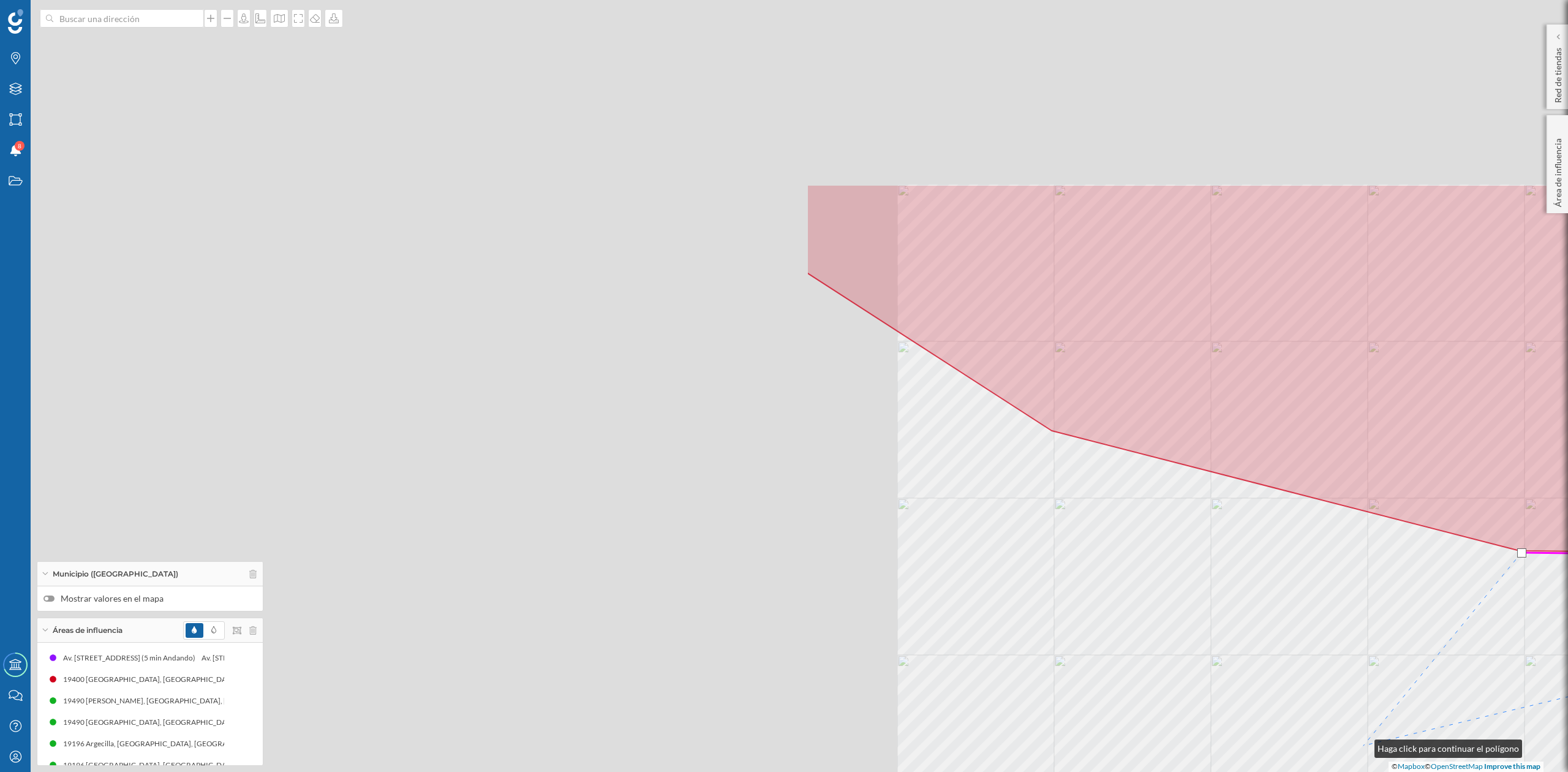
drag, startPoint x: 398, startPoint y: 483, endPoint x: 1362, endPoint y: 746, distance: 999.2
click at [1362, 746] on div "© Mapbox © OpenStreetMap Improve this map" at bounding box center [784, 386] width 1568 height 772
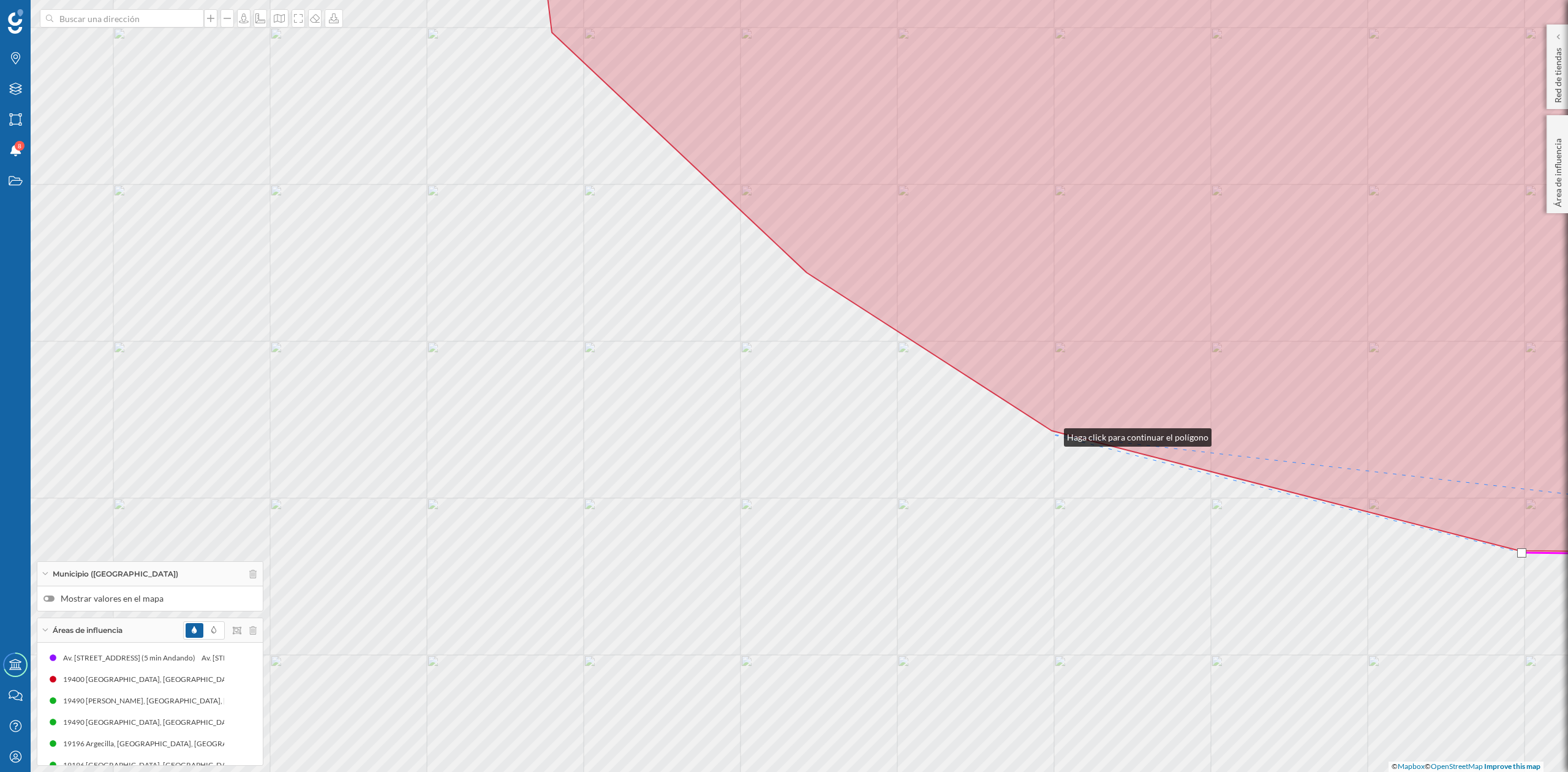
click at [1052, 435] on div "© Mapbox © OpenStreetMap Improve this map" at bounding box center [784, 386] width 1568 height 772
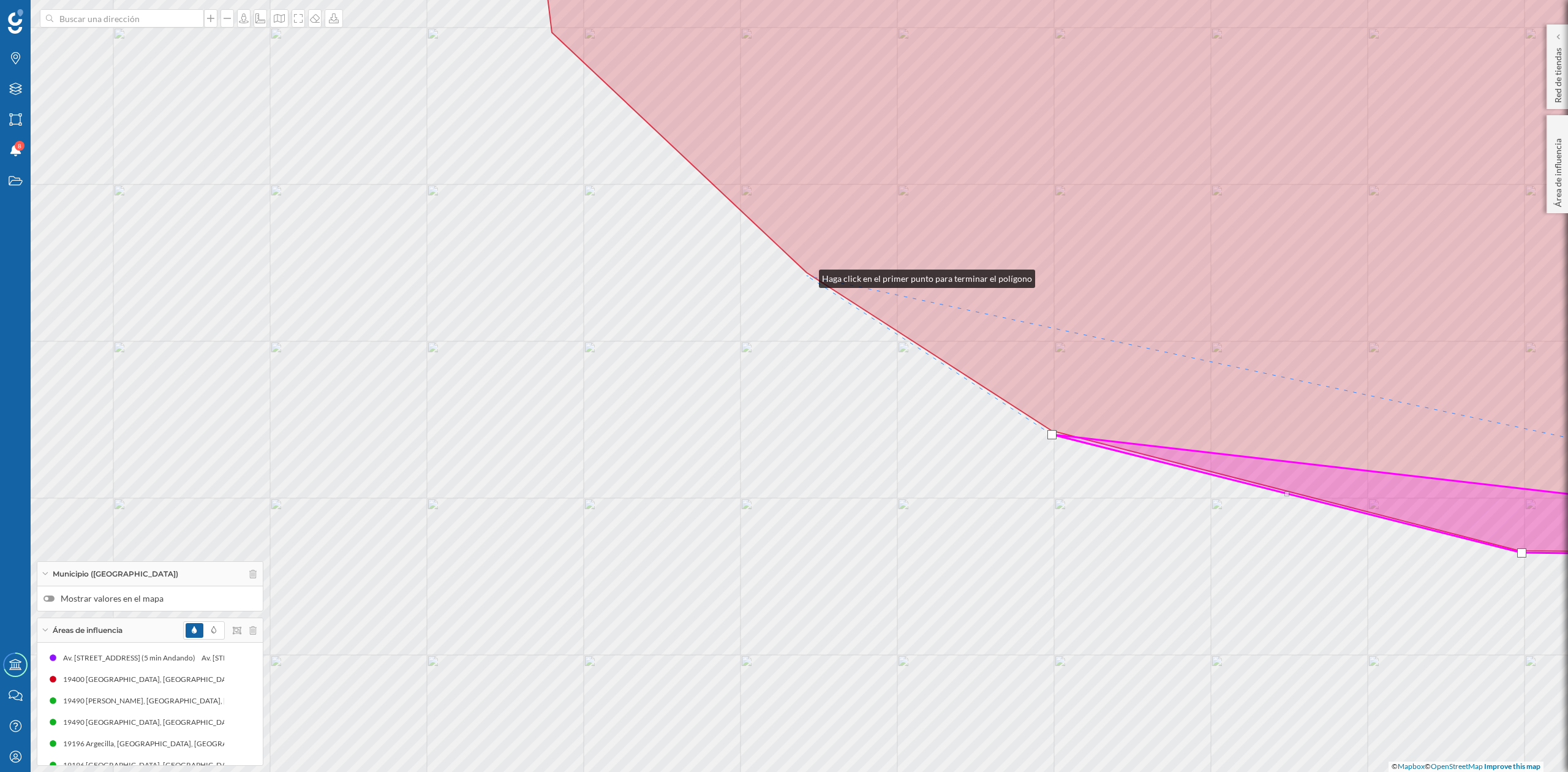
click at [807, 276] on div "© Mapbox © OpenStreetMap Improve this map" at bounding box center [784, 386] width 1568 height 772
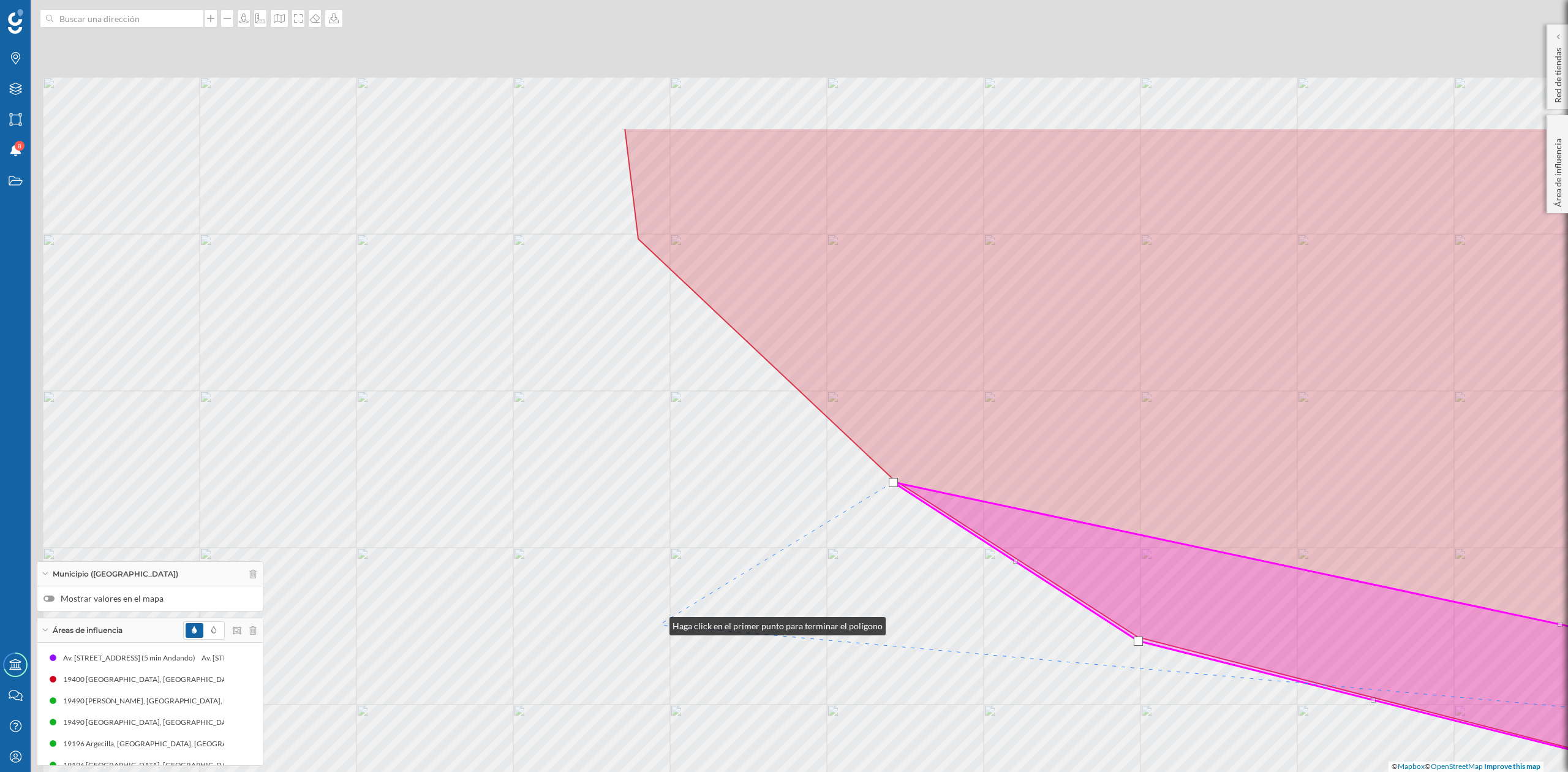
drag, startPoint x: 571, startPoint y: 417, endPoint x: 661, endPoint y: 439, distance: 92.6
click at [659, 624] on div "© Mapbox © OpenStreetMap Improve this map" at bounding box center [784, 386] width 1568 height 772
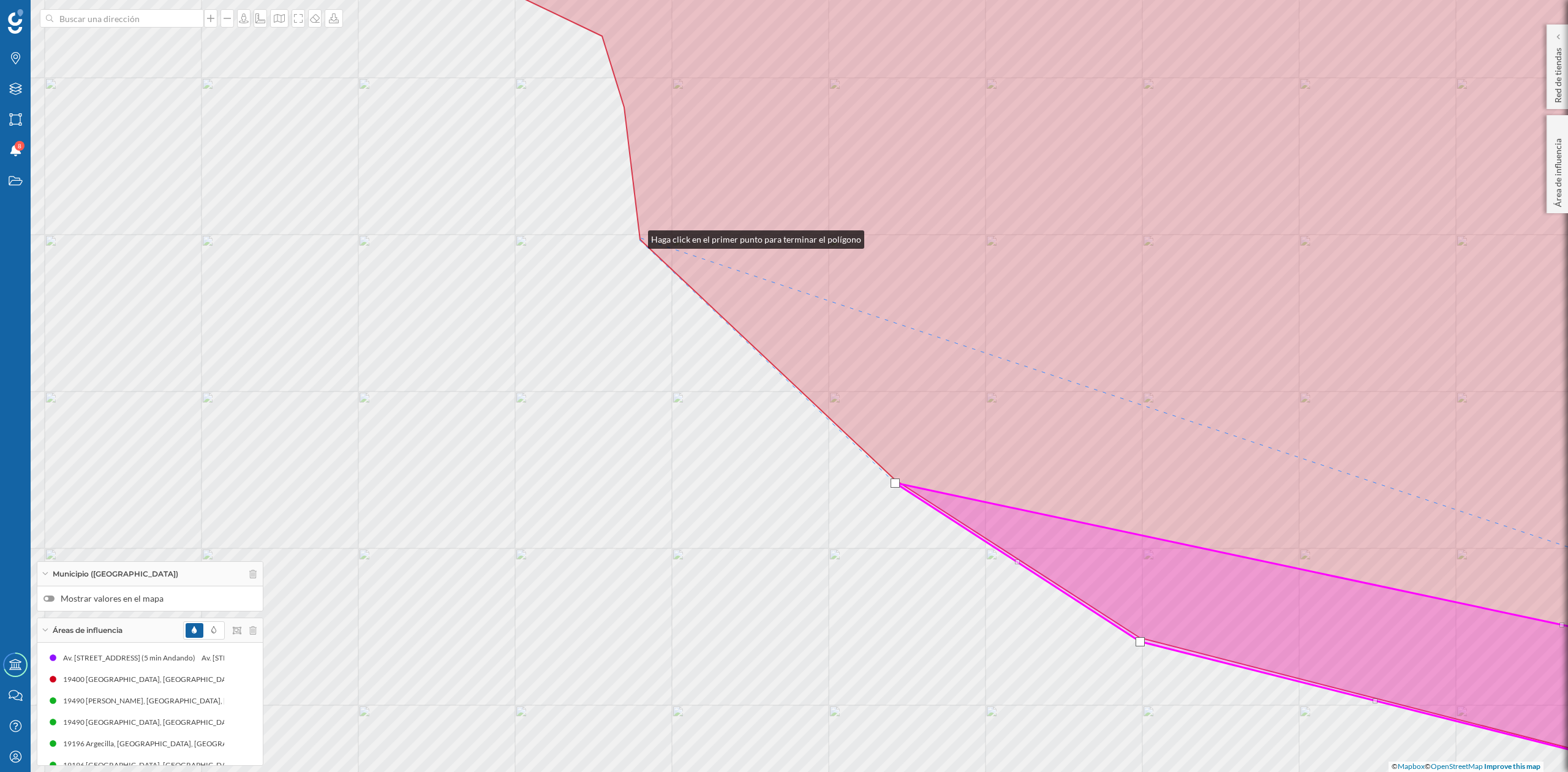
click at [637, 236] on div "© Mapbox © OpenStreetMap Improve this map" at bounding box center [784, 386] width 1568 height 772
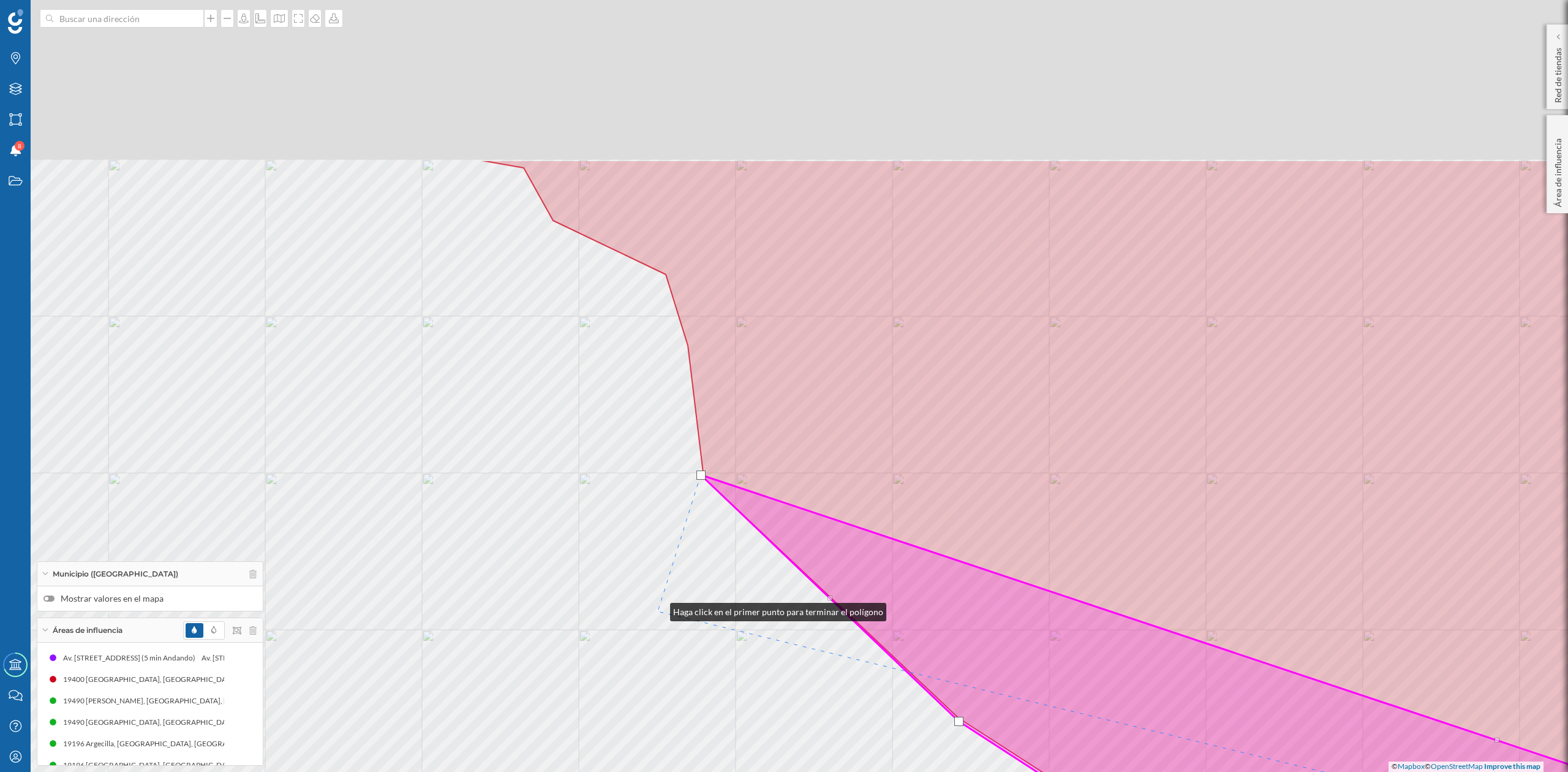
drag, startPoint x: 594, startPoint y: 371, endPoint x: 658, endPoint y: 609, distance: 246.5
click at [658, 609] on div "© Mapbox © OpenStreetMap Improve this map" at bounding box center [784, 386] width 1568 height 772
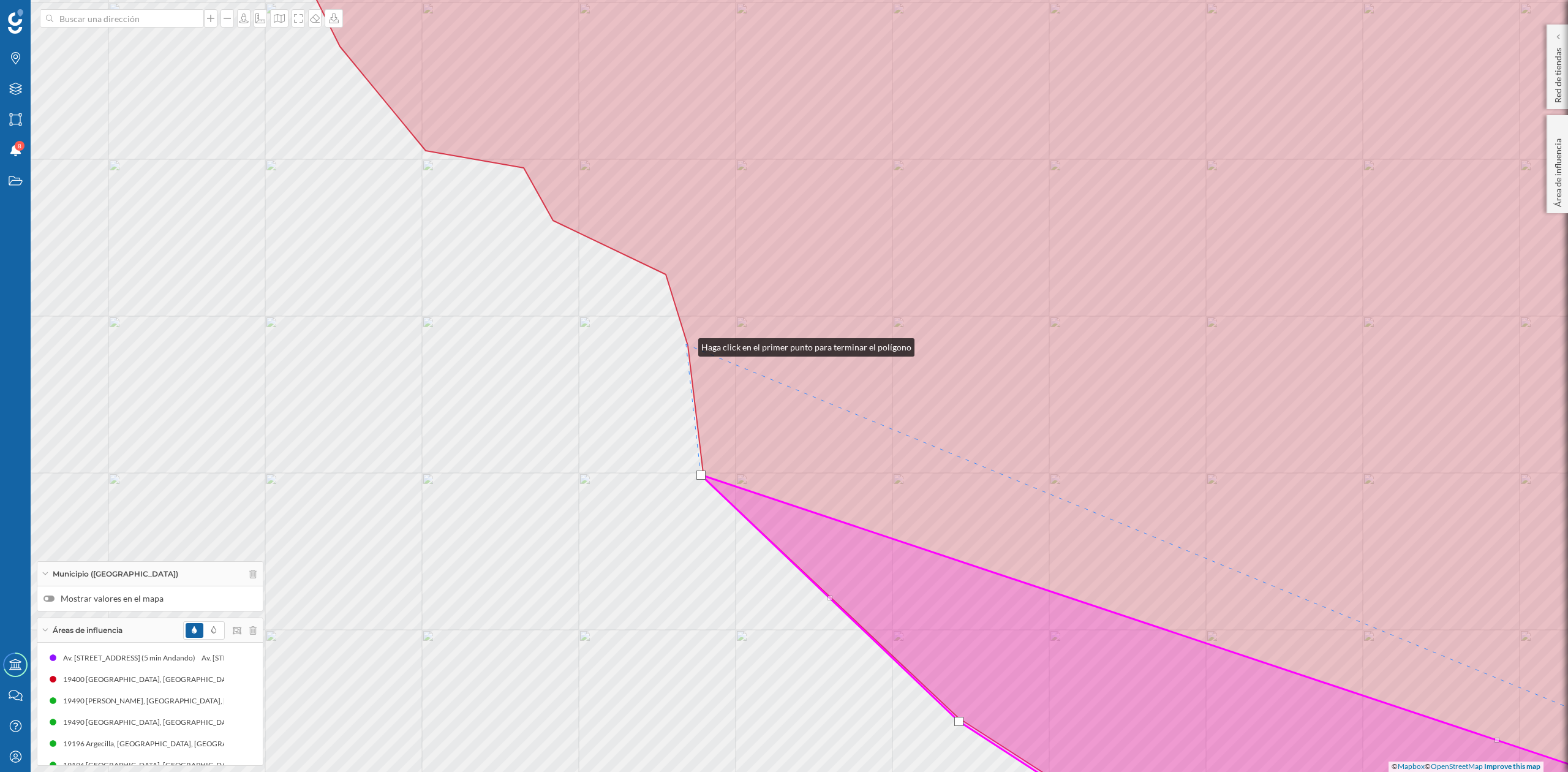
click at [686, 344] on div "© Mapbox © OpenStreetMap Improve this map" at bounding box center [784, 386] width 1568 height 772
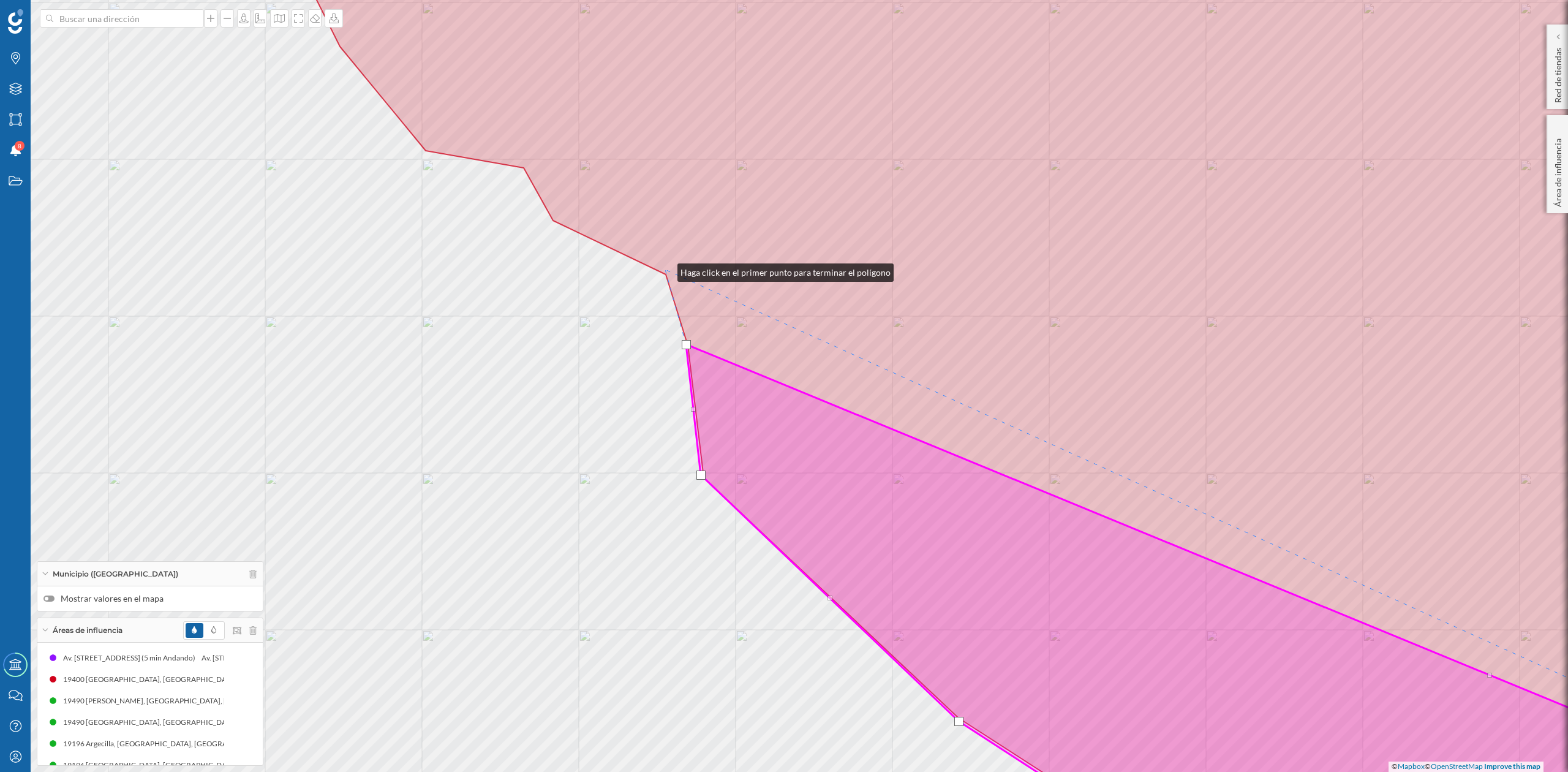
click at [665, 269] on icon at bounding box center [1009, 386] width 1435 height 930
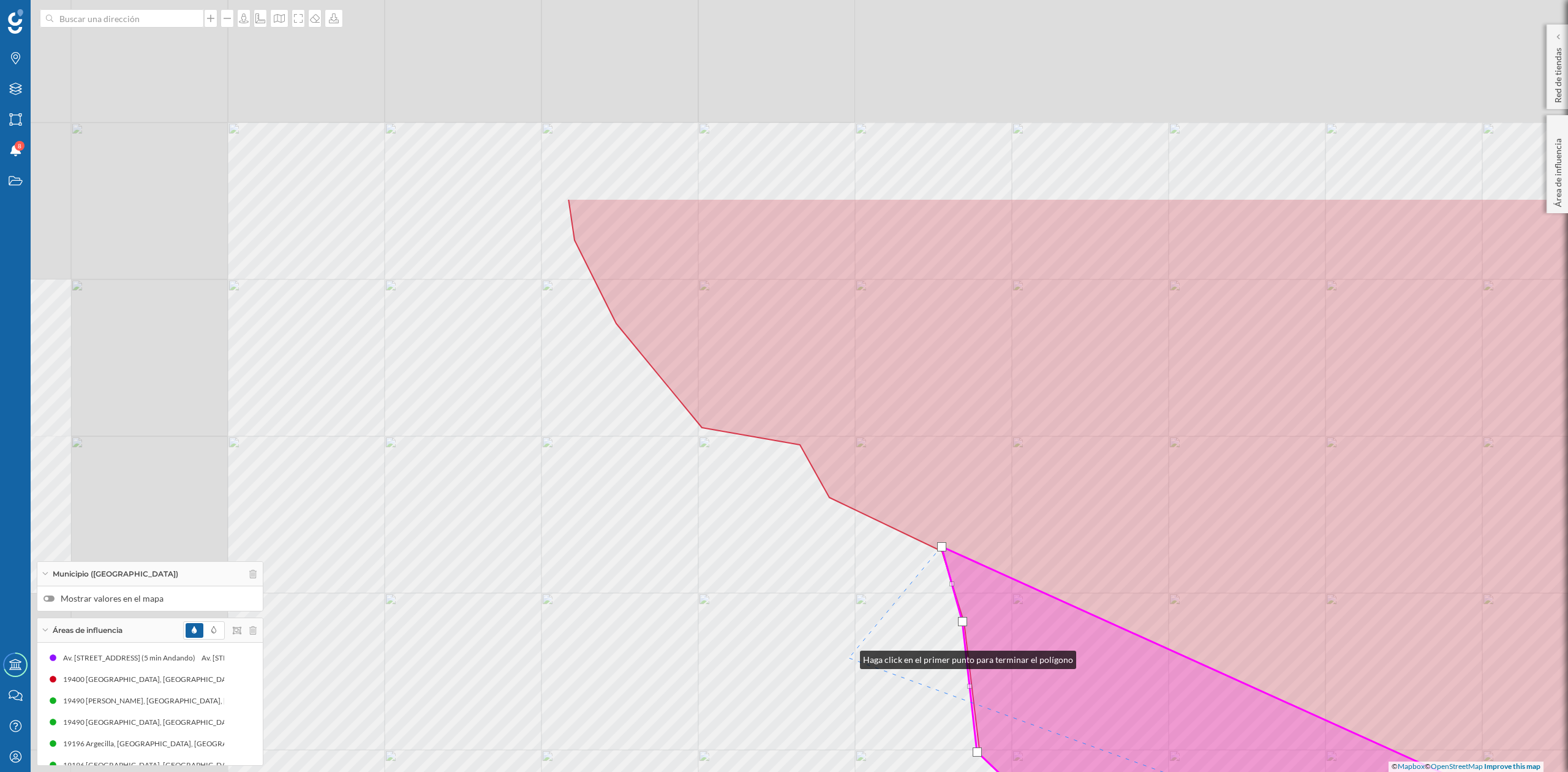
drag, startPoint x: 611, startPoint y: 459, endPoint x: 848, endPoint y: 657, distance: 308.8
click at [848, 657] on div "© Mapbox © OpenStreetMap Improve this map" at bounding box center [784, 386] width 1568 height 772
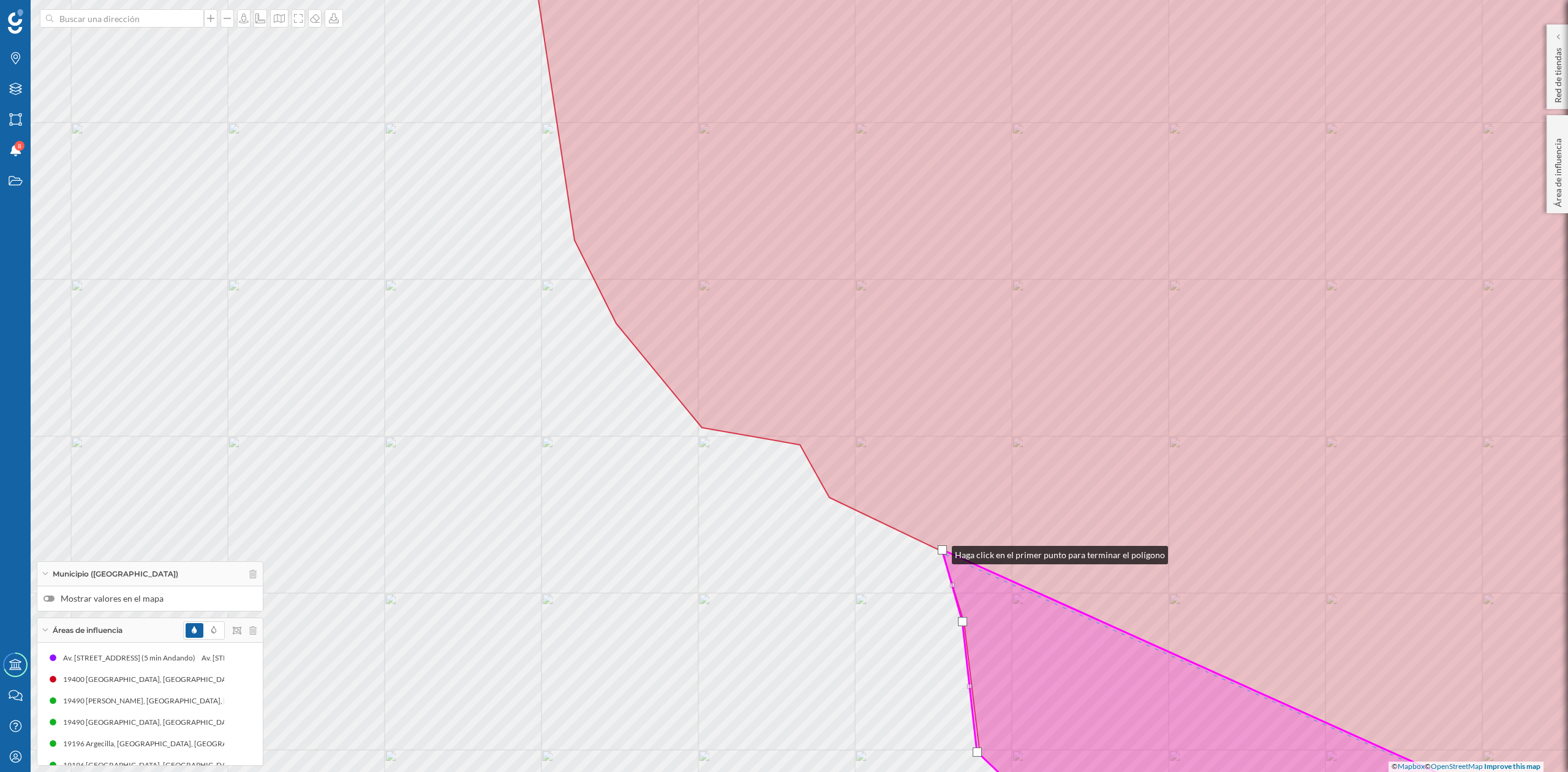
click at [940, 552] on div at bounding box center [942, 550] width 9 height 9
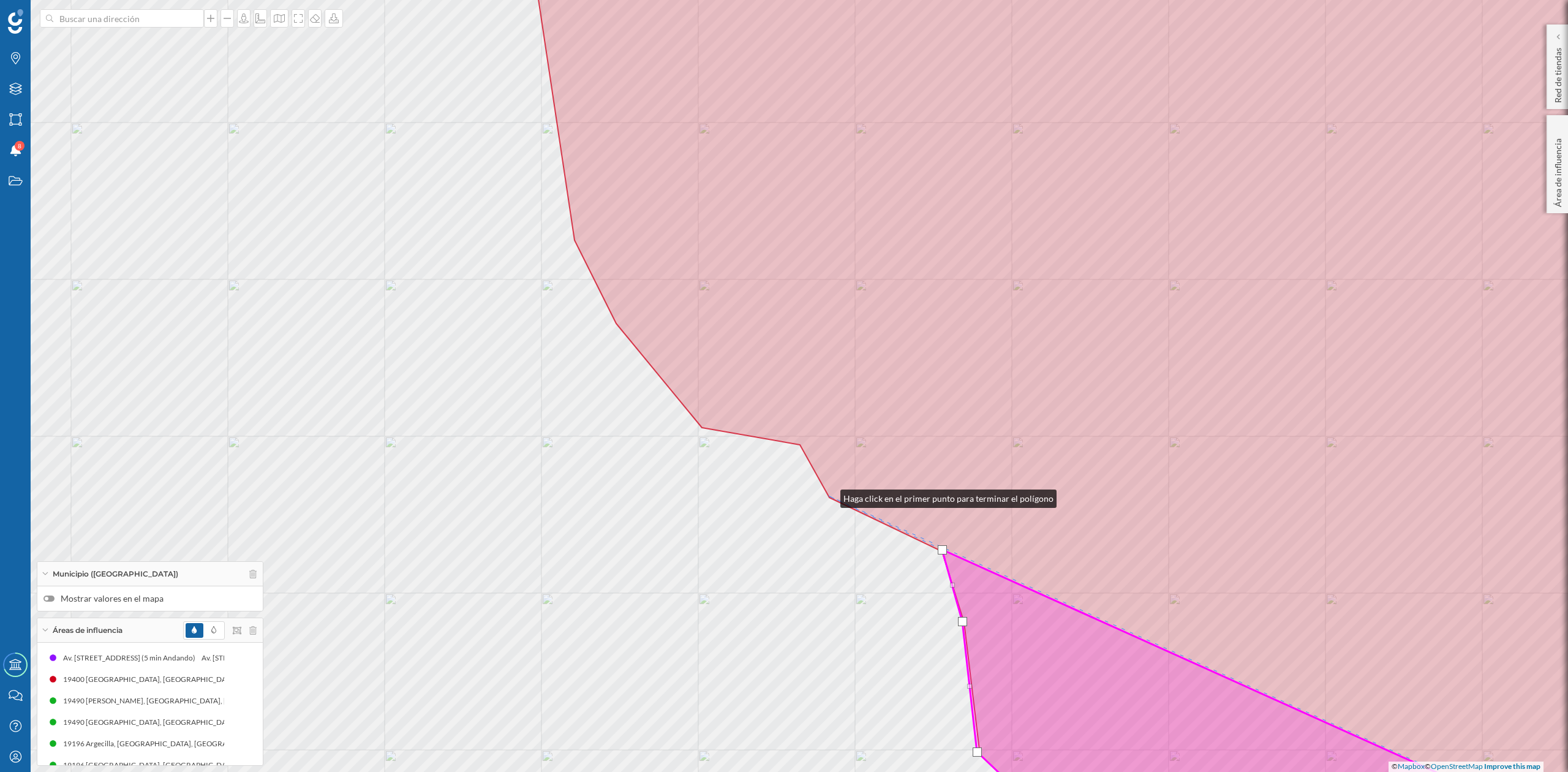
click at [828, 496] on icon at bounding box center [1126, 386] width 1199 height 930
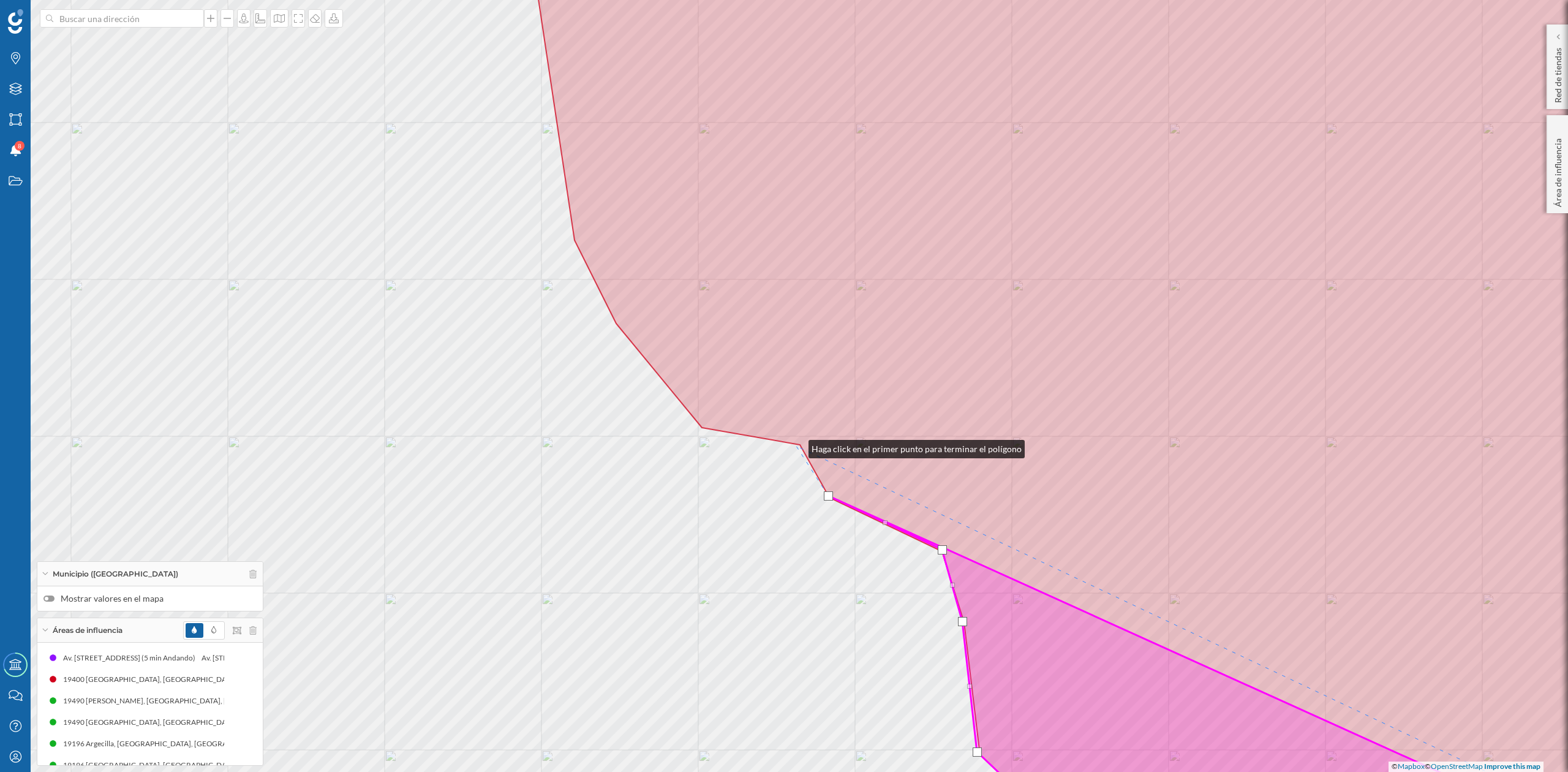
click at [797, 446] on div "© Mapbox © OpenStreetMap Improve this map" at bounding box center [784, 386] width 1568 height 772
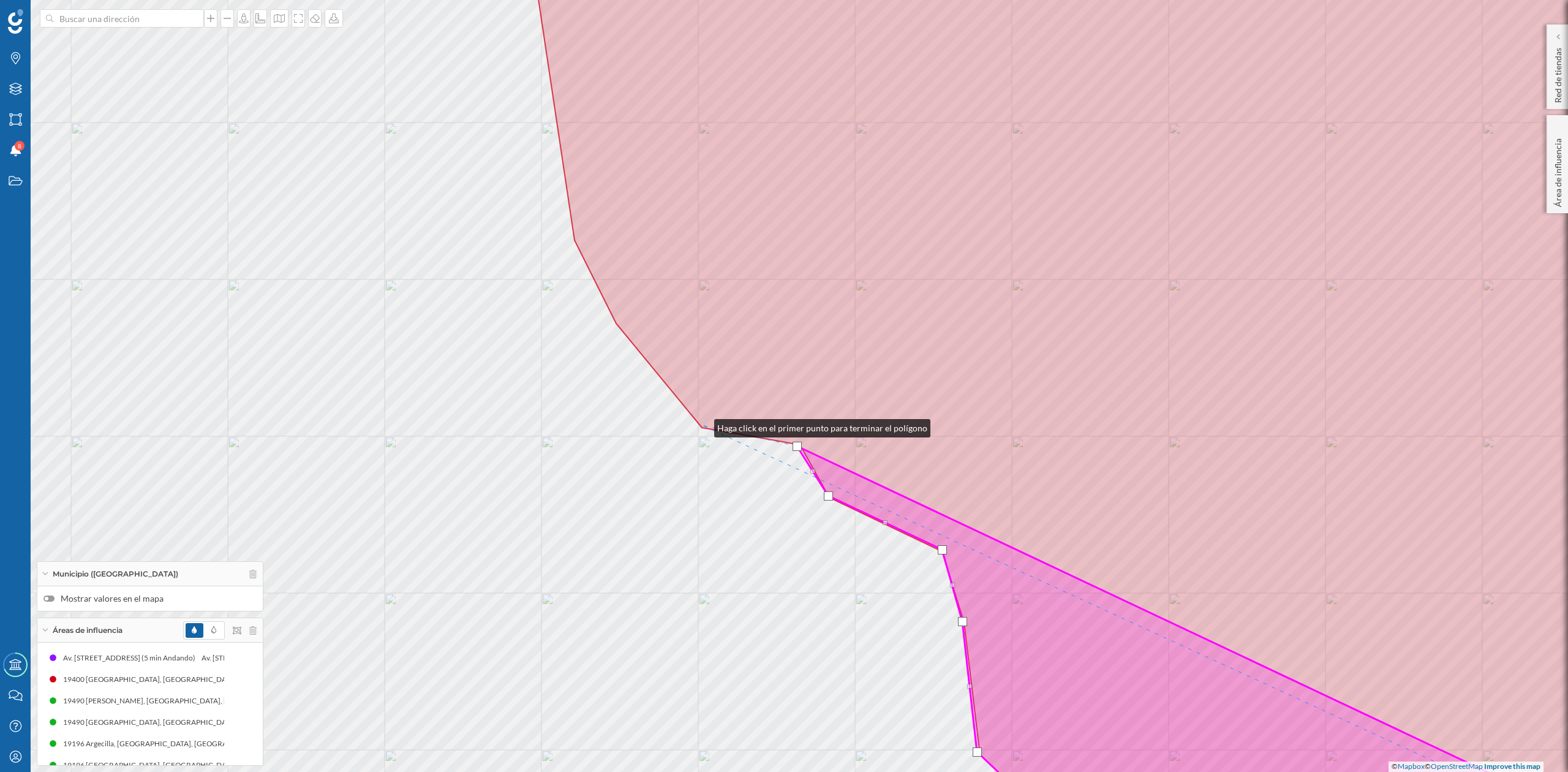
click at [702, 425] on icon at bounding box center [1126, 386] width 1199 height 930
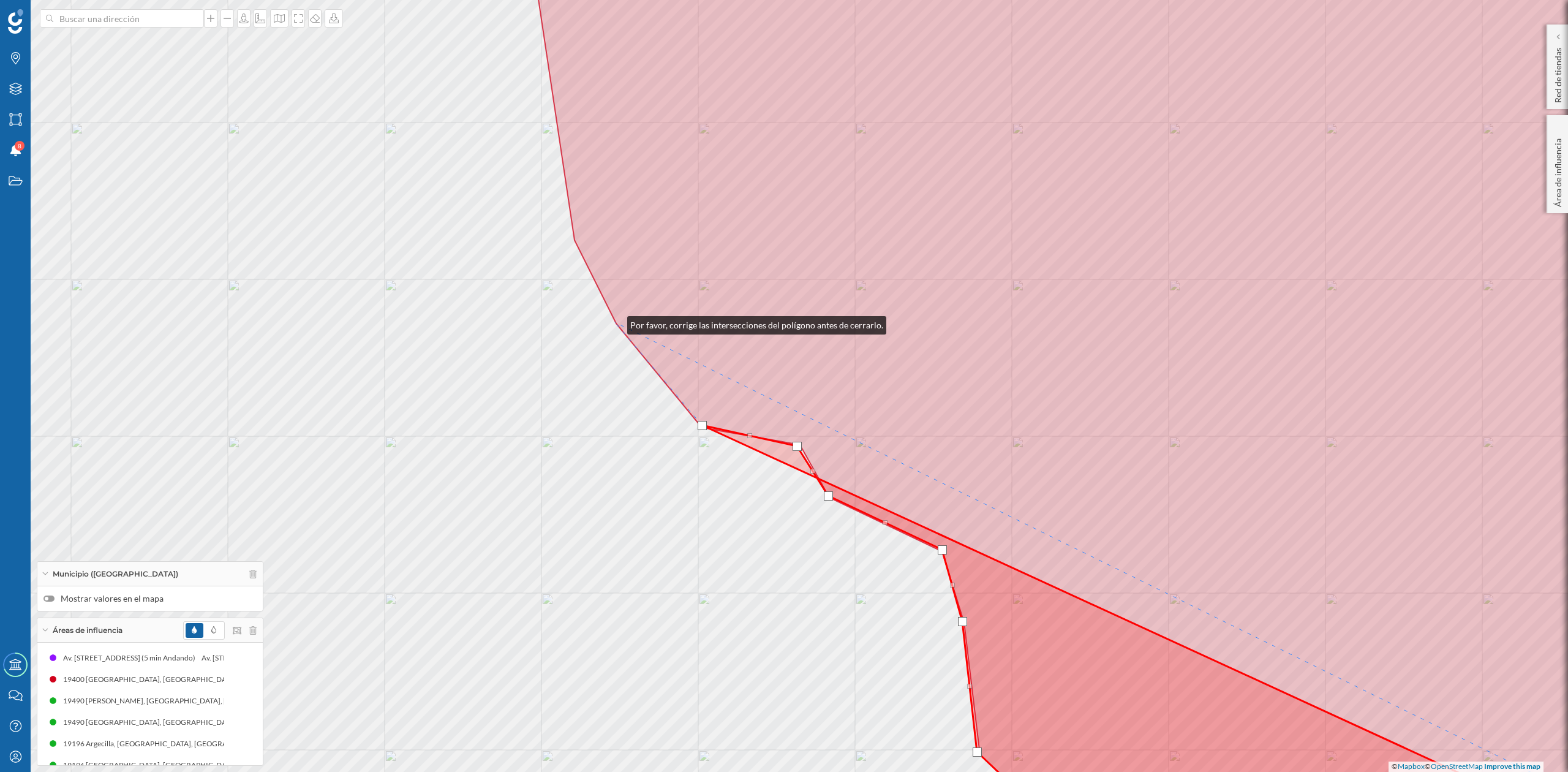
click at [615, 323] on div "© Mapbox © OpenStreetMap Improve this map" at bounding box center [784, 386] width 1568 height 772
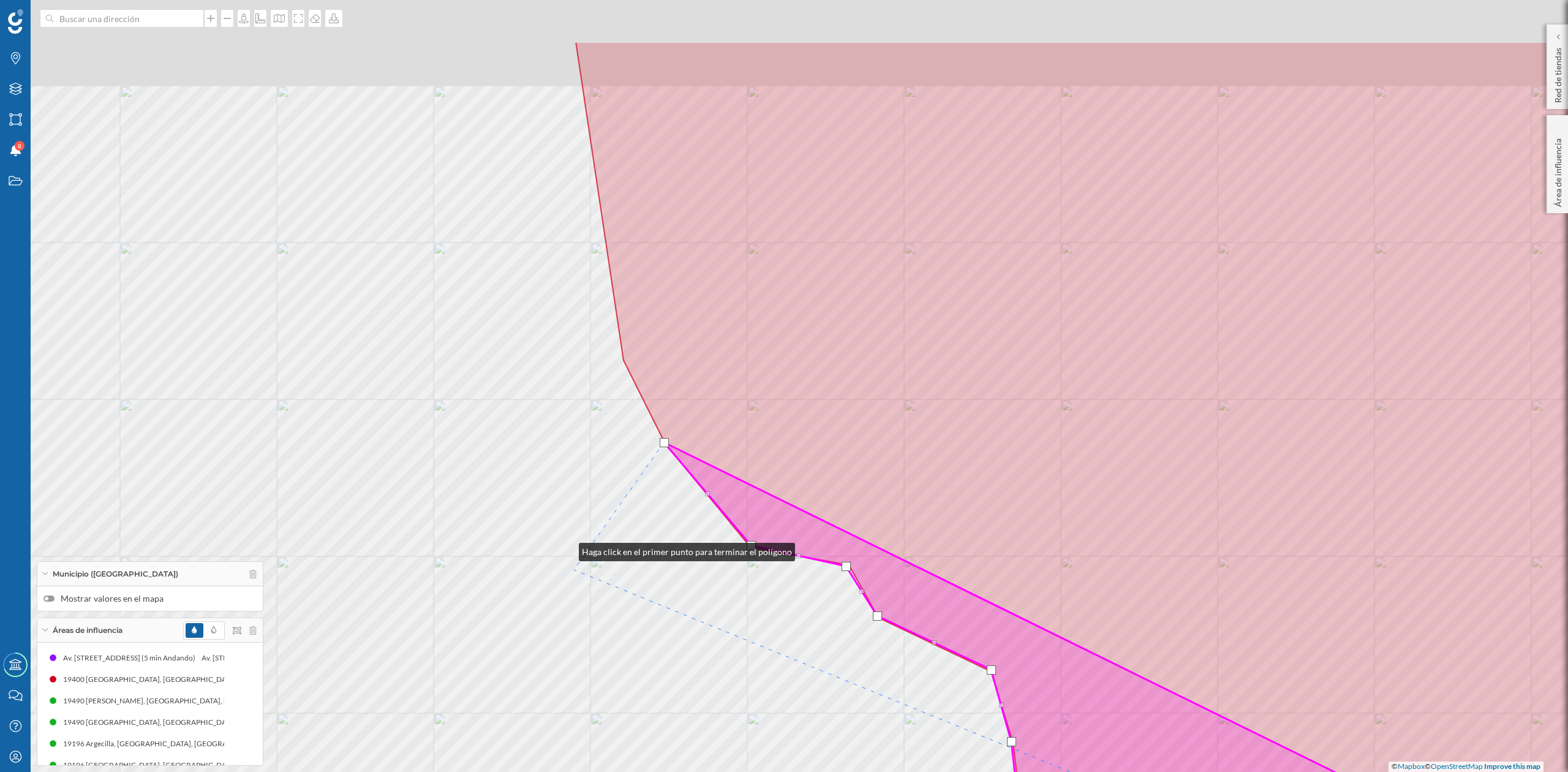
drag, startPoint x: 518, startPoint y: 429, endPoint x: 592, endPoint y: 624, distance: 208.6
click at [592, 624] on div "© Mapbox © OpenStreetMap Improve this map" at bounding box center [784, 386] width 1568 height 772
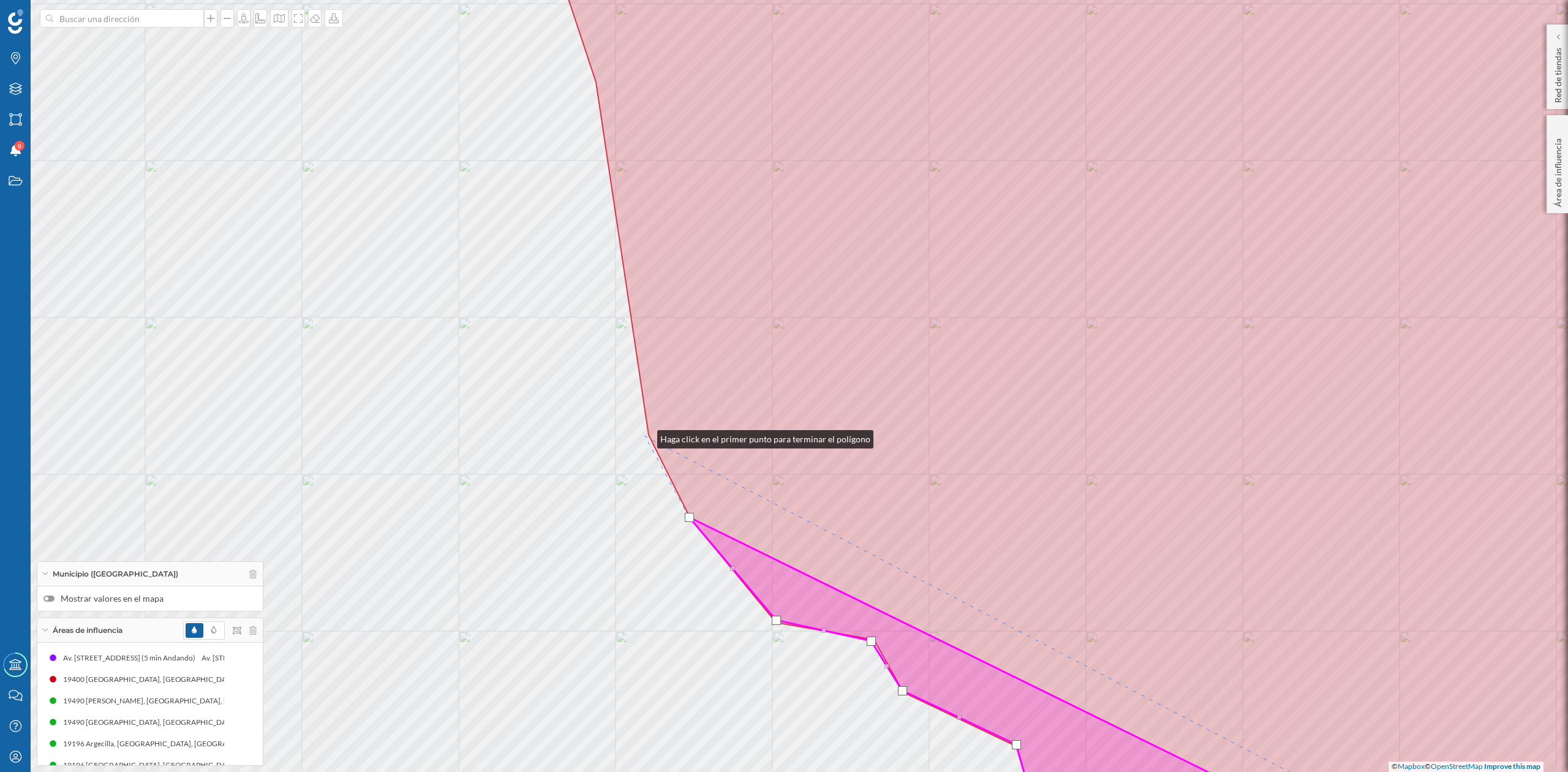
click at [645, 436] on div "© Mapbox © OpenStreetMap Improve this map" at bounding box center [784, 386] width 1568 height 772
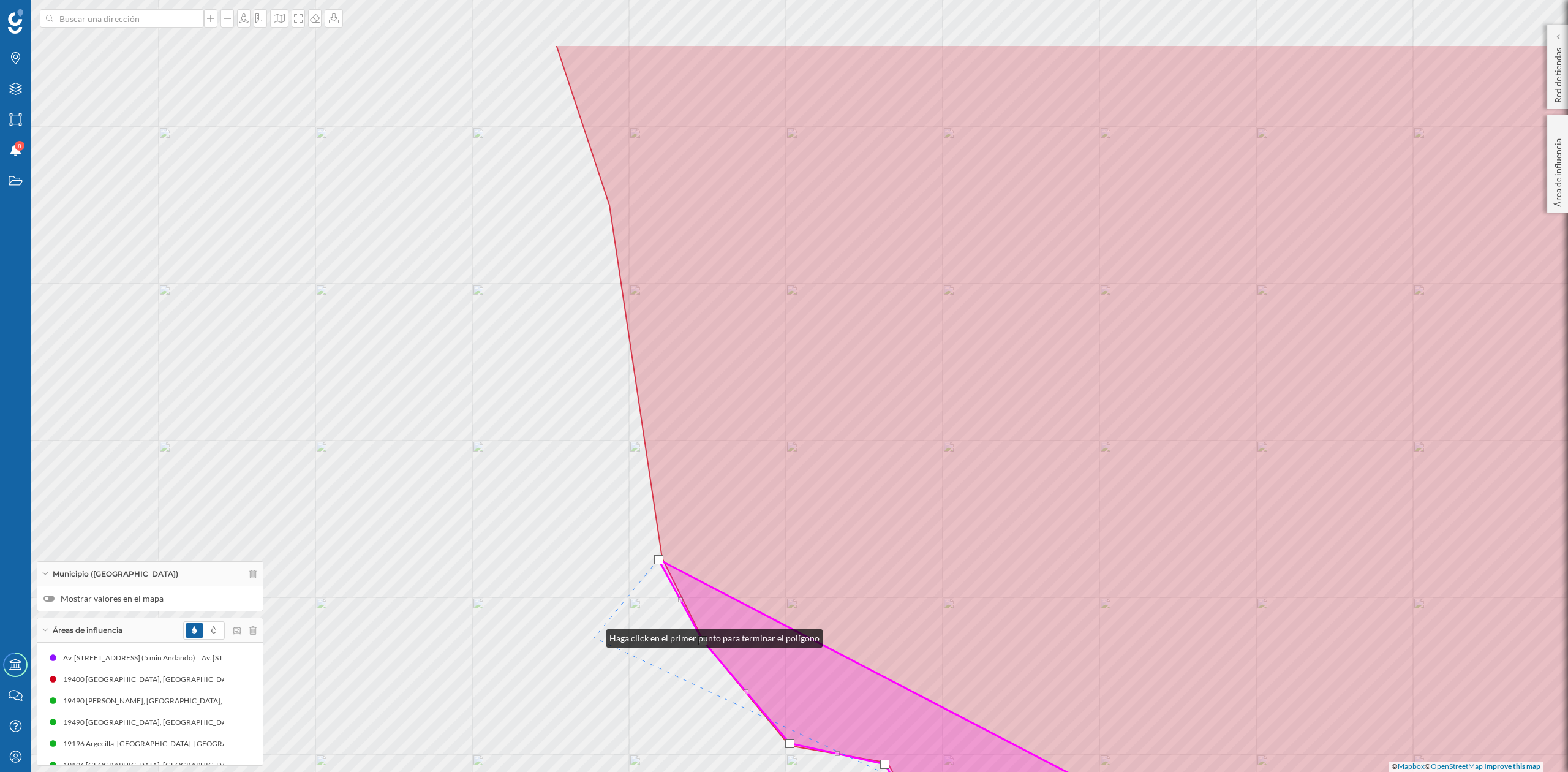
drag, startPoint x: 581, startPoint y: 512, endPoint x: 594, endPoint y: 650, distance: 138.6
click at [594, 643] on div "© Mapbox © OpenStreetMap Improve this map" at bounding box center [784, 386] width 1568 height 772
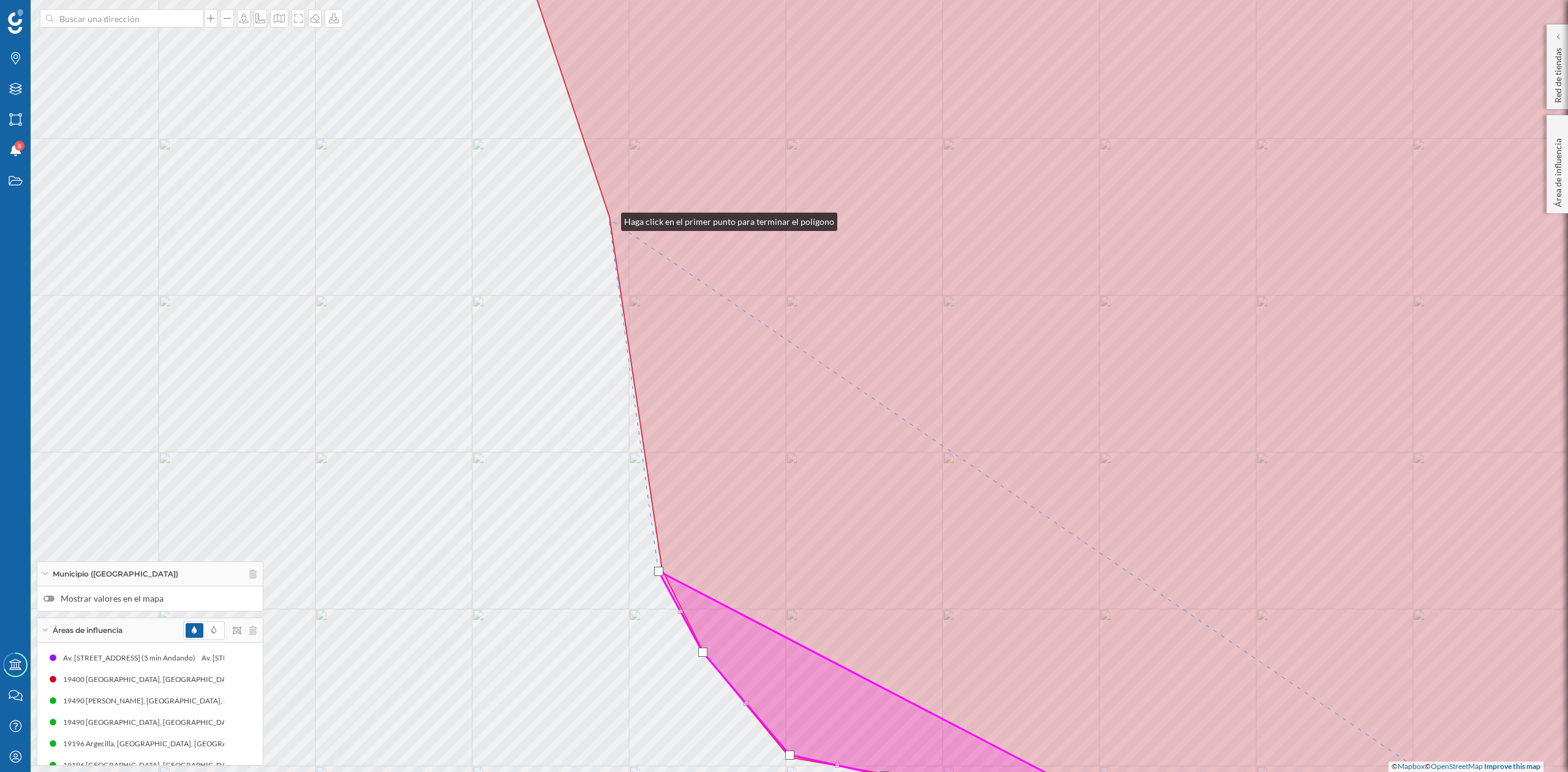
click at [609, 219] on icon at bounding box center [1089, 386] width 1274 height 930
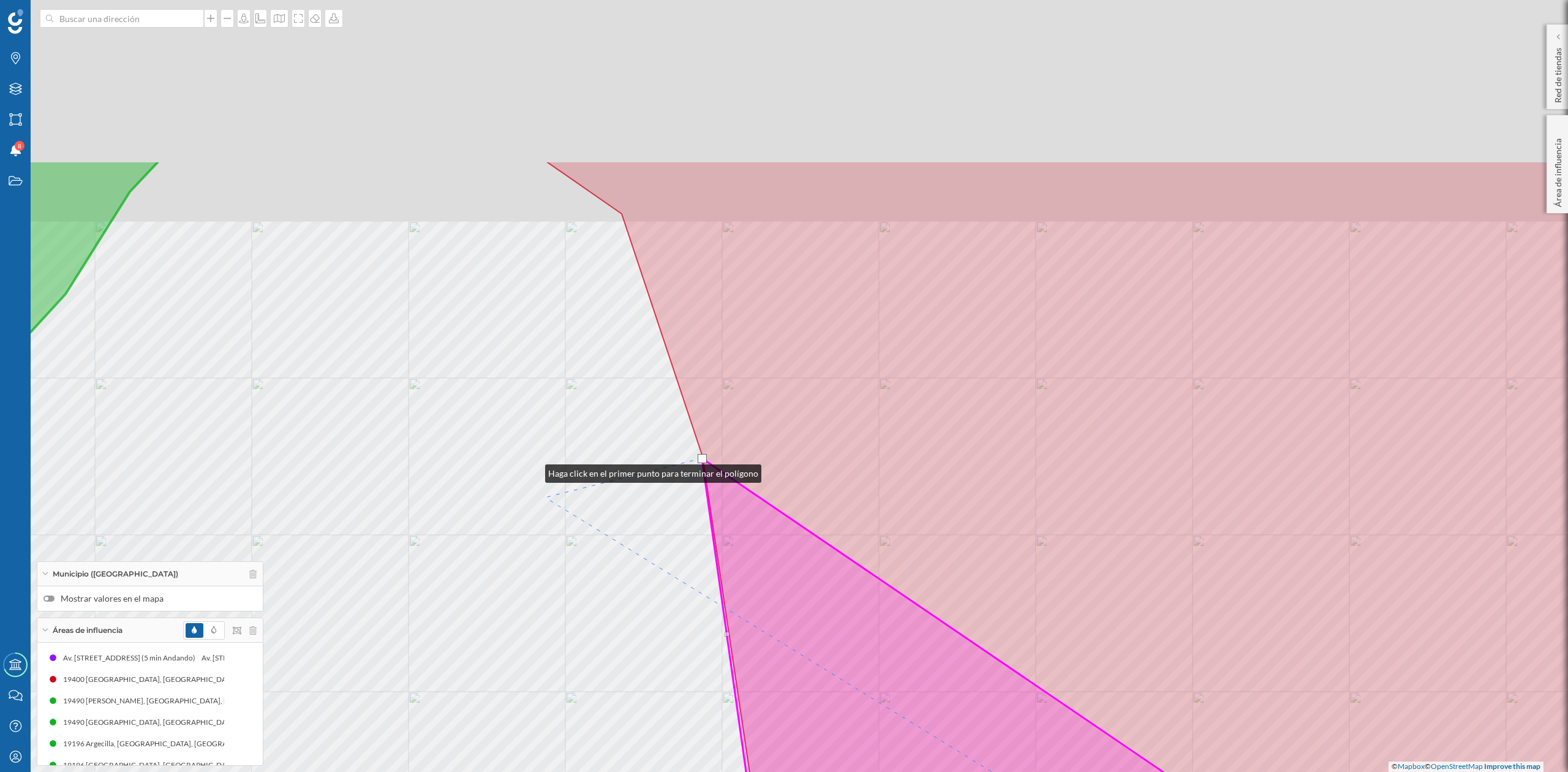
drag, startPoint x: 440, startPoint y: 231, endPoint x: 609, endPoint y: 677, distance: 476.9
click at [609, 677] on div "© Mapbox © OpenStreetMap Improve this map" at bounding box center [784, 386] width 1568 height 772
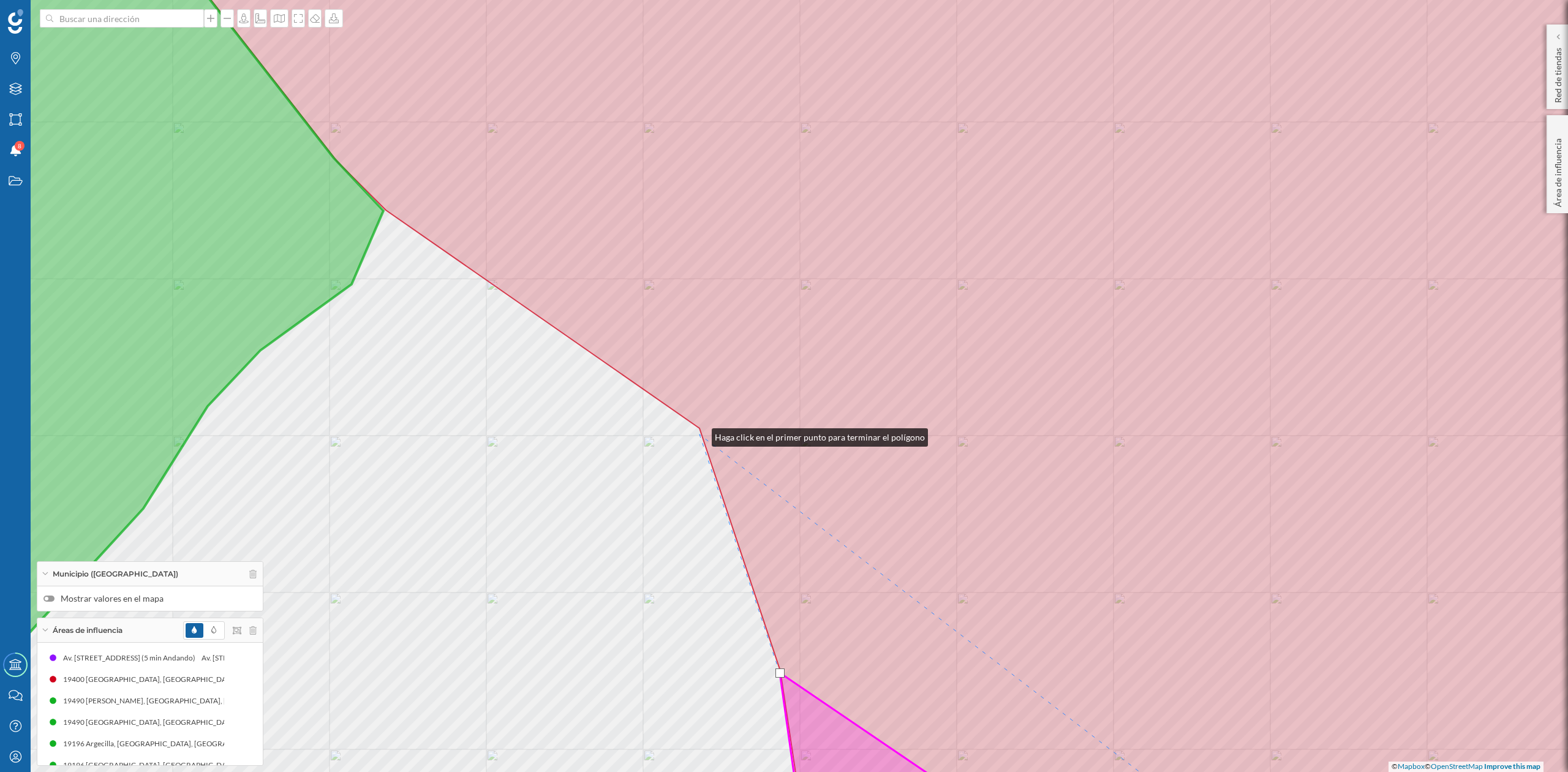
click at [699, 435] on div "© Mapbox © OpenStreetMap Improve this map" at bounding box center [784, 386] width 1568 height 772
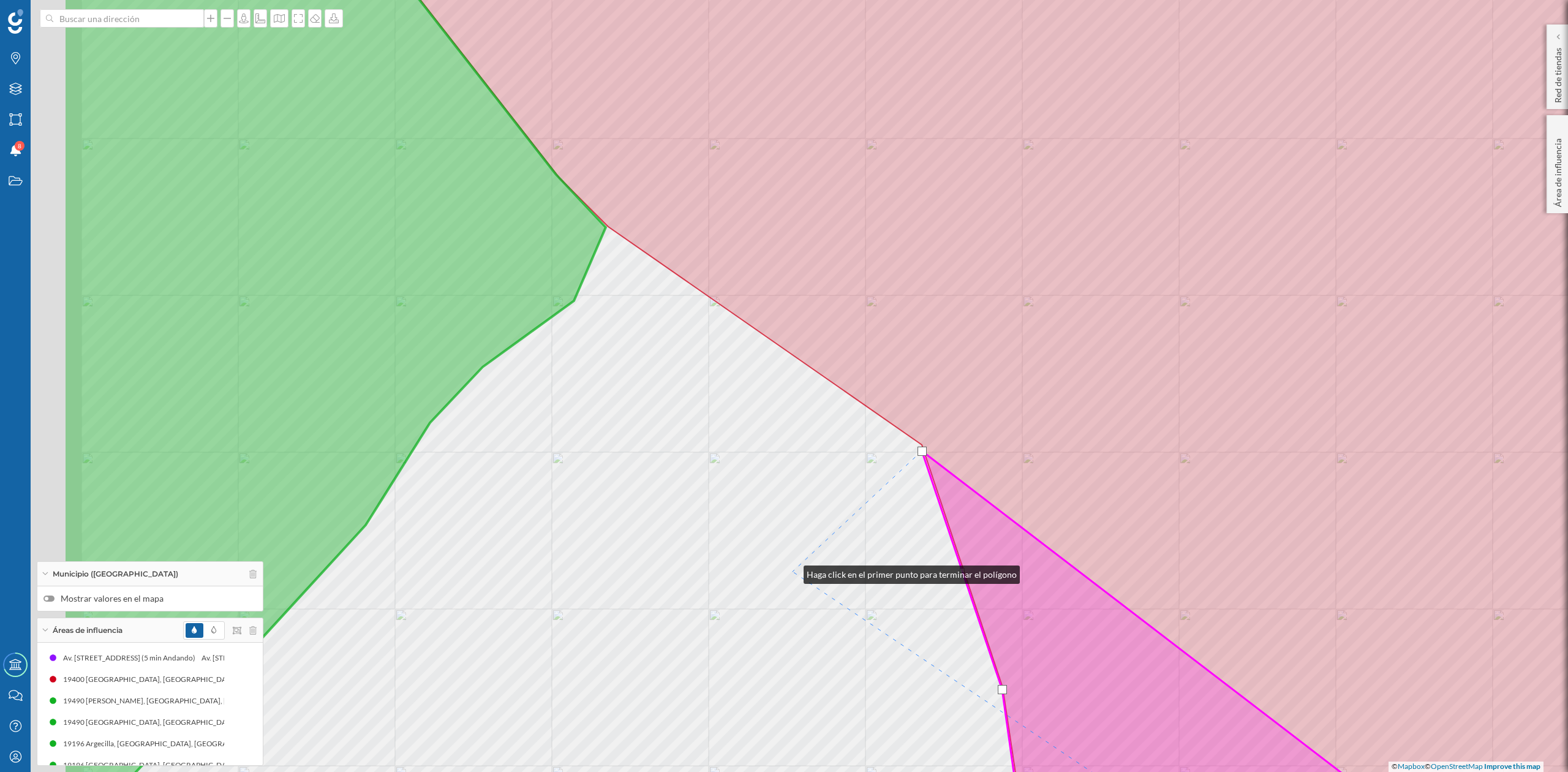
drag, startPoint x: 569, startPoint y: 556, endPoint x: 793, endPoint y: 572, distance: 224.6
click at [793, 572] on div "© Mapbox © OpenStreetMap Improve this map" at bounding box center [784, 386] width 1568 height 772
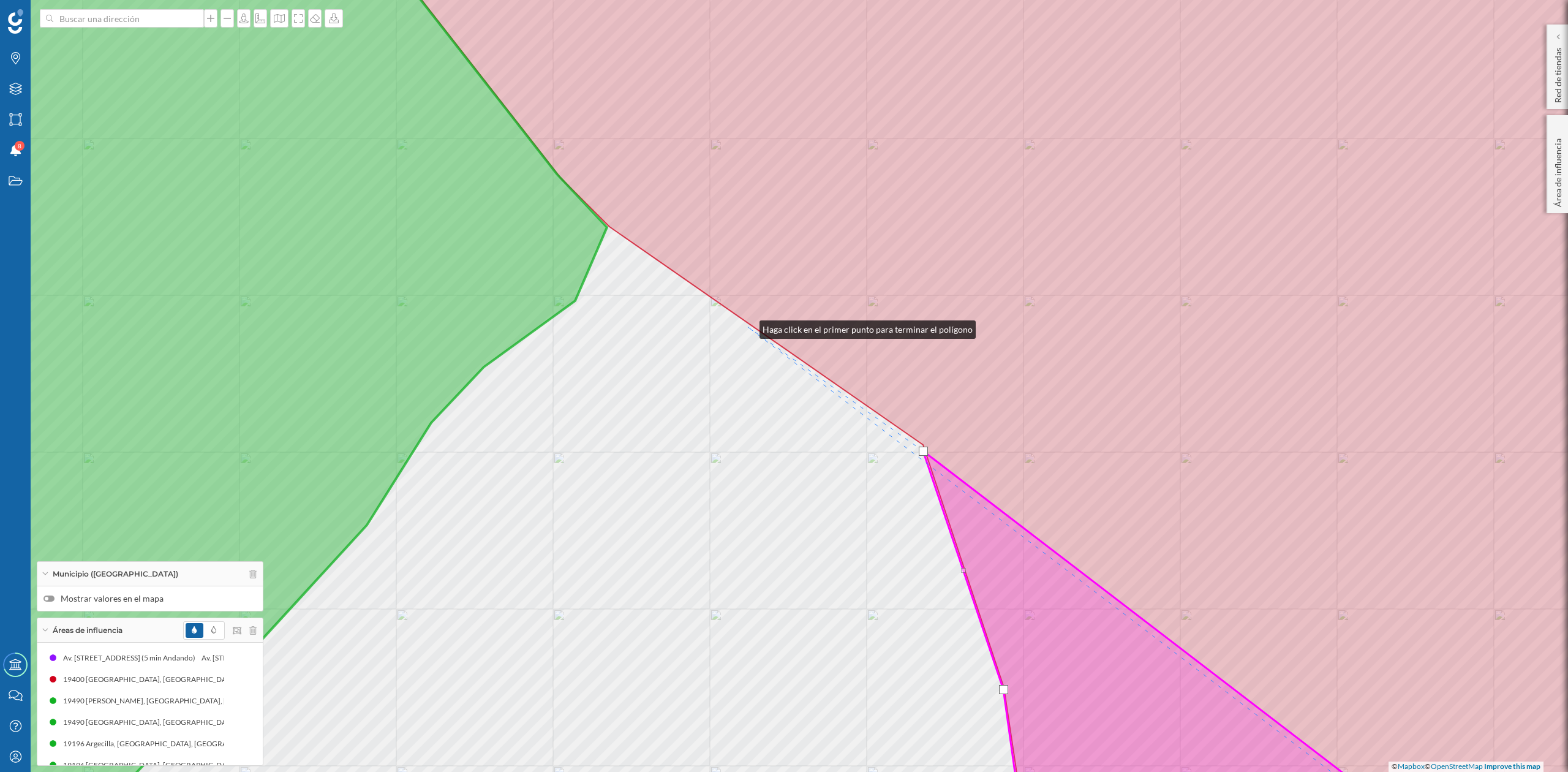
click at [748, 327] on div "© Mapbox © OpenStreetMap Improve this map" at bounding box center [784, 386] width 1568 height 772
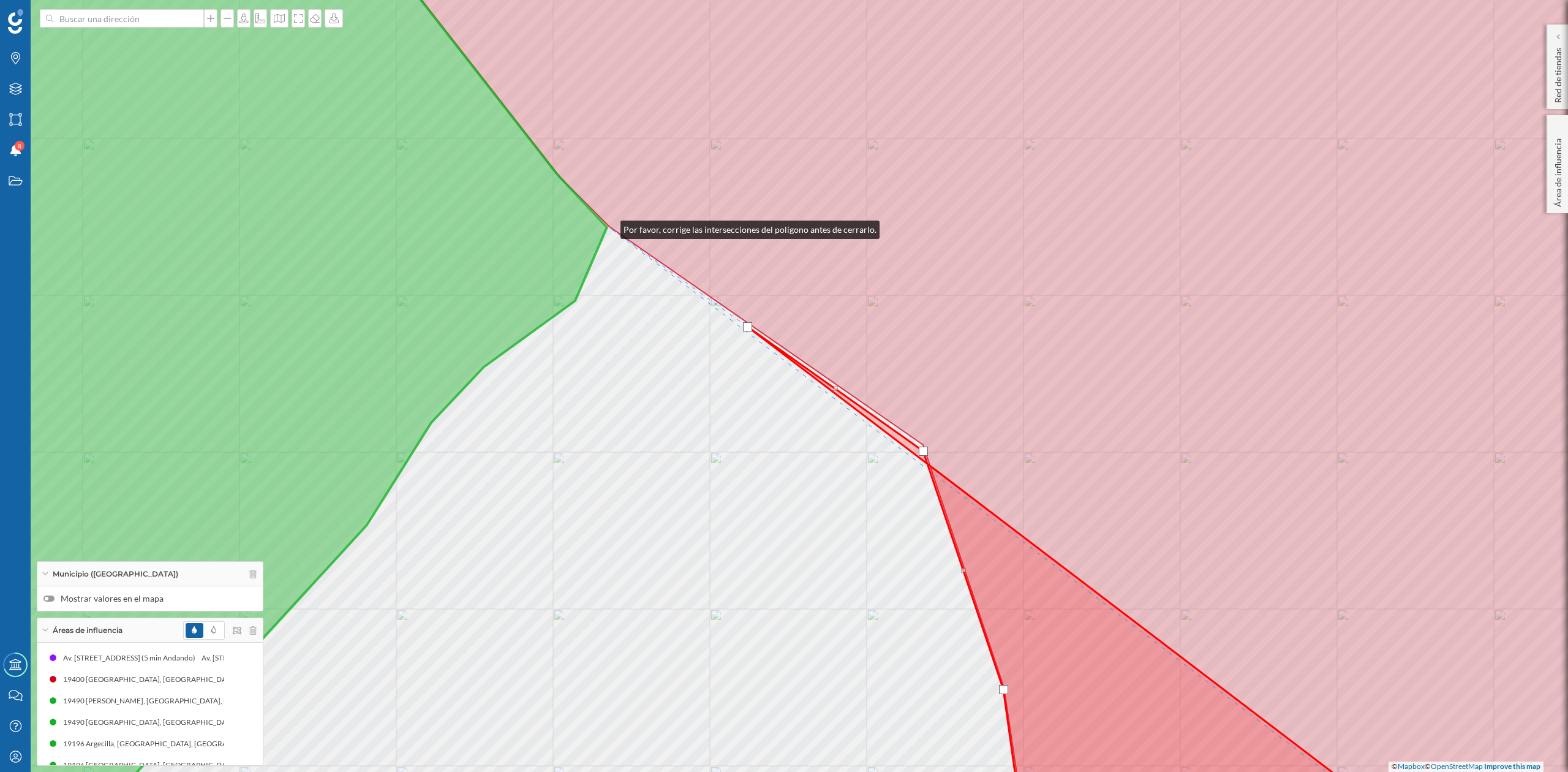
click at [608, 227] on div "© Mapbox © OpenStreetMap Improve this map" at bounding box center [784, 386] width 1568 height 772
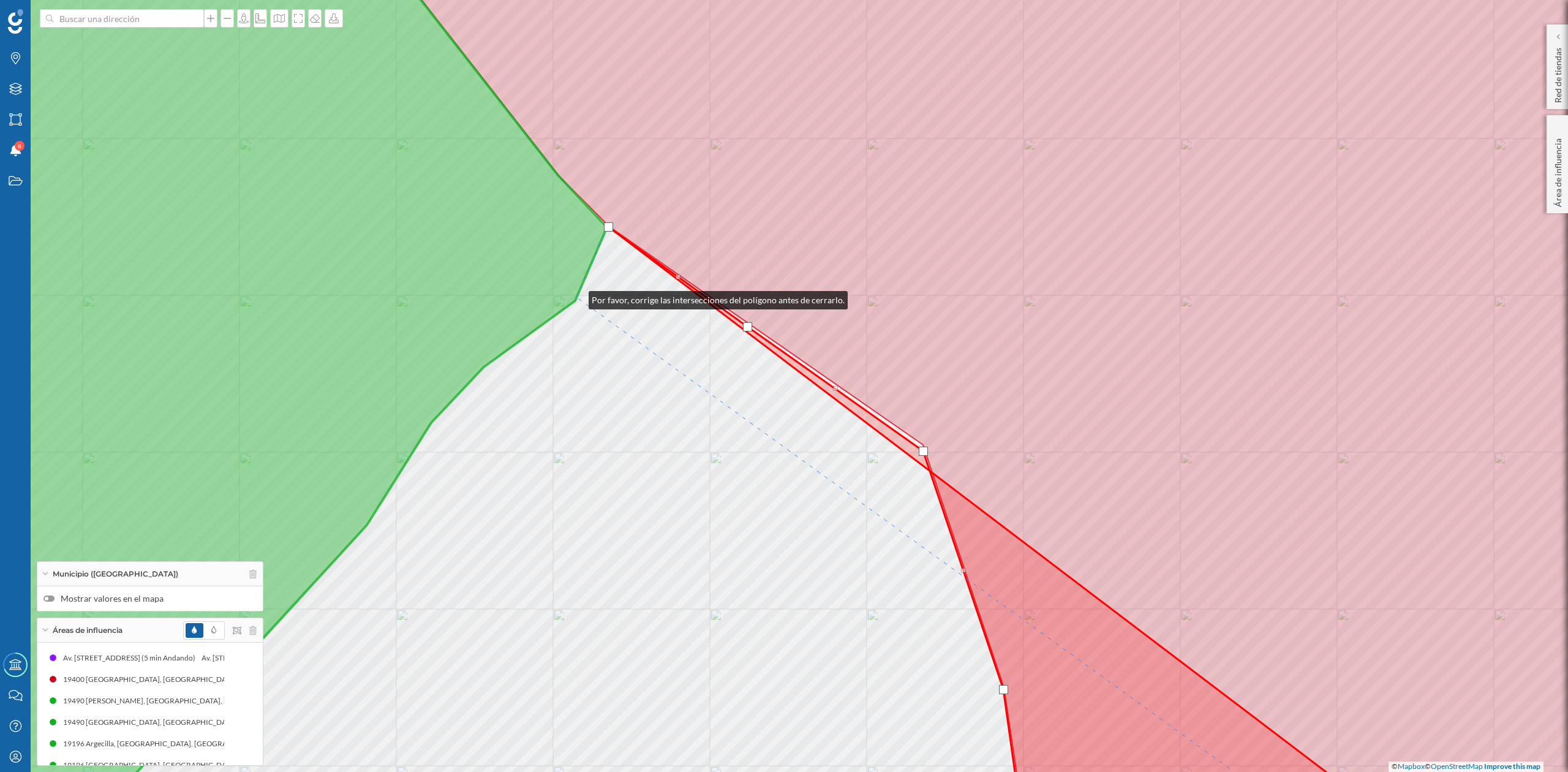
click at [577, 298] on icon at bounding box center [224, 386] width 767 height 932
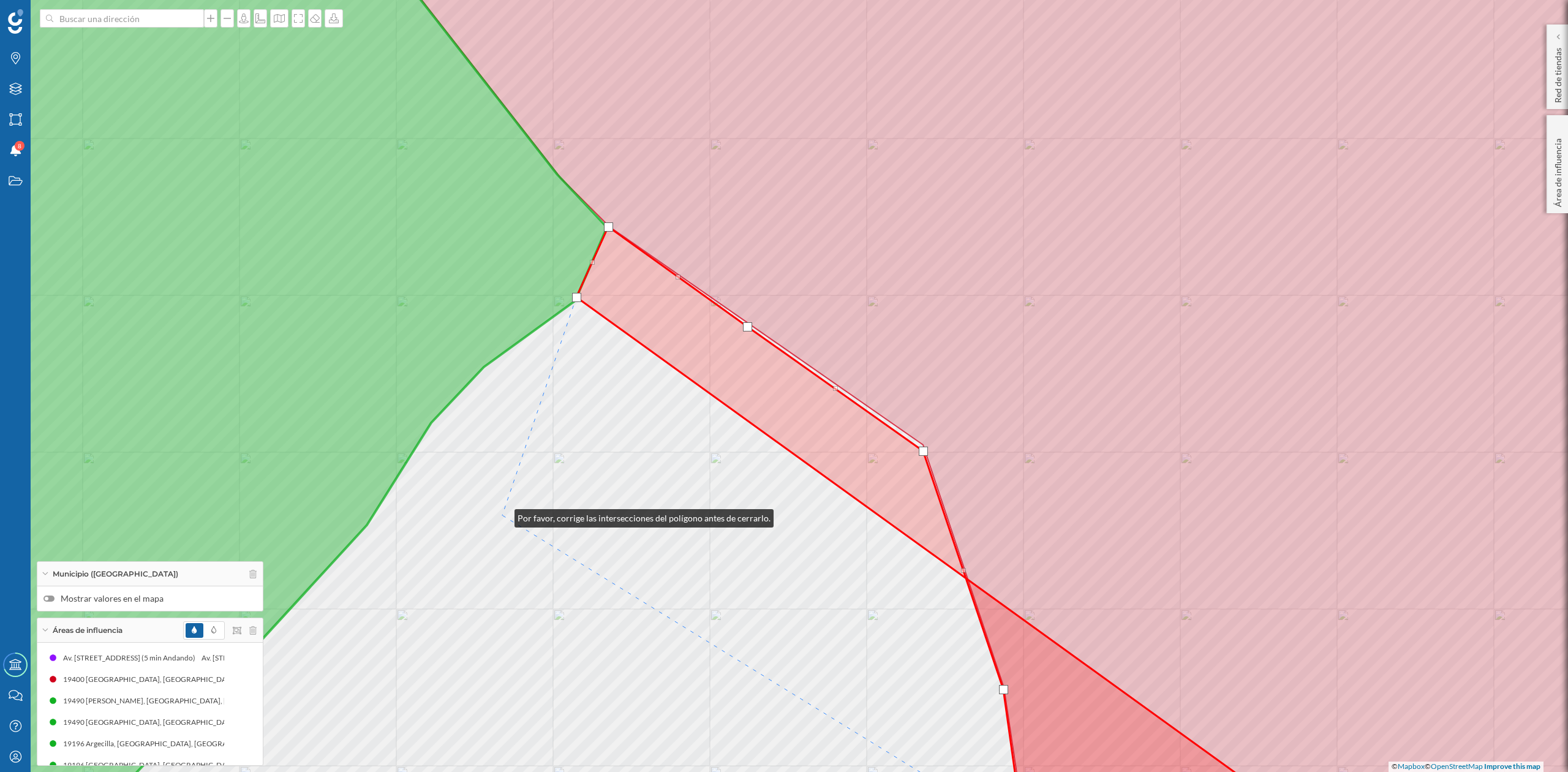
drag, startPoint x: 502, startPoint y: 516, endPoint x: 873, endPoint y: 405, distance: 387.2
click at [873, 405] on div "© Mapbox © OpenStreetMap Improve this map" at bounding box center [784, 386] width 1568 height 772
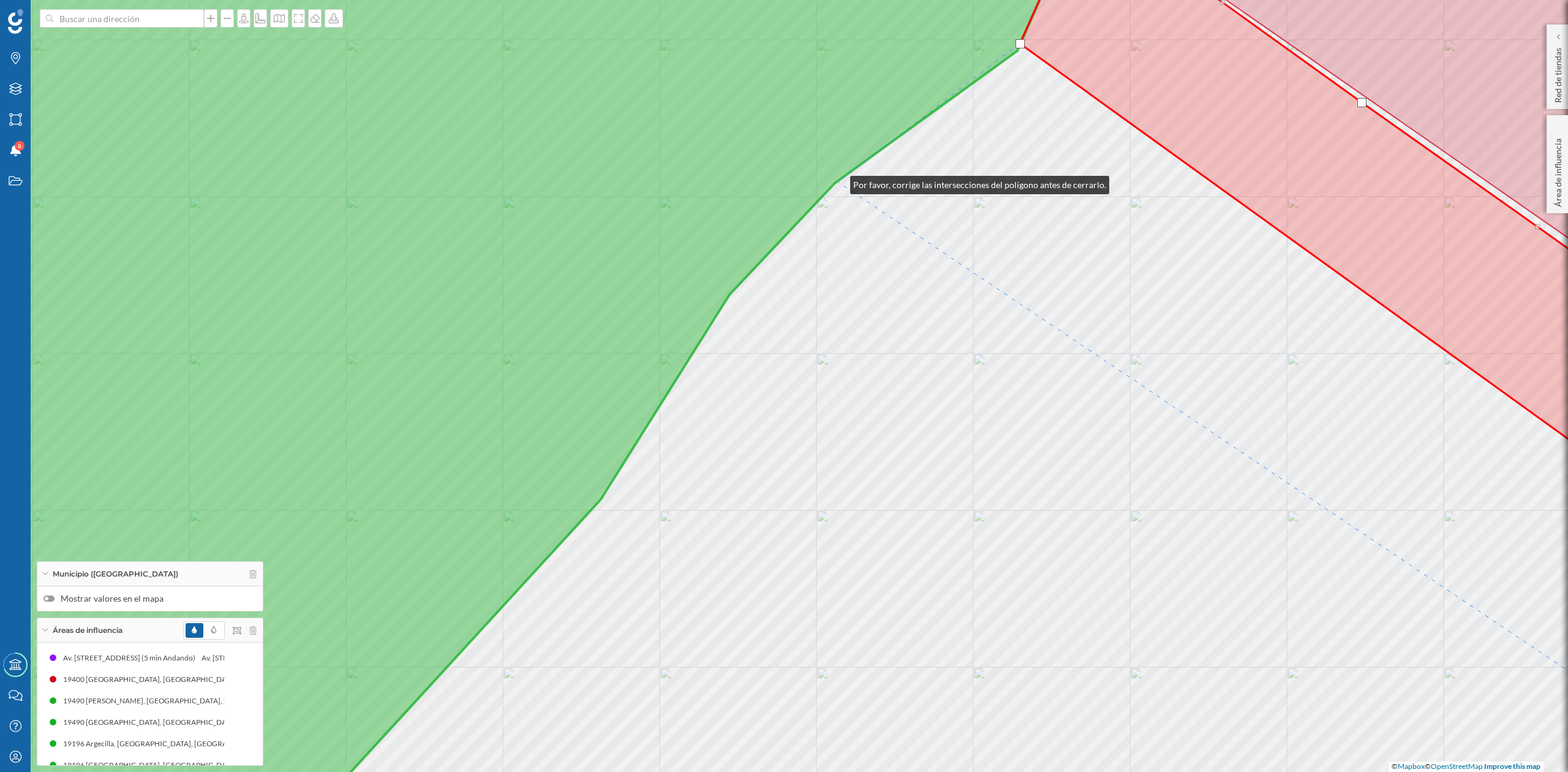
click at [838, 182] on icon at bounding box center [458, 386] width 1235 height 932
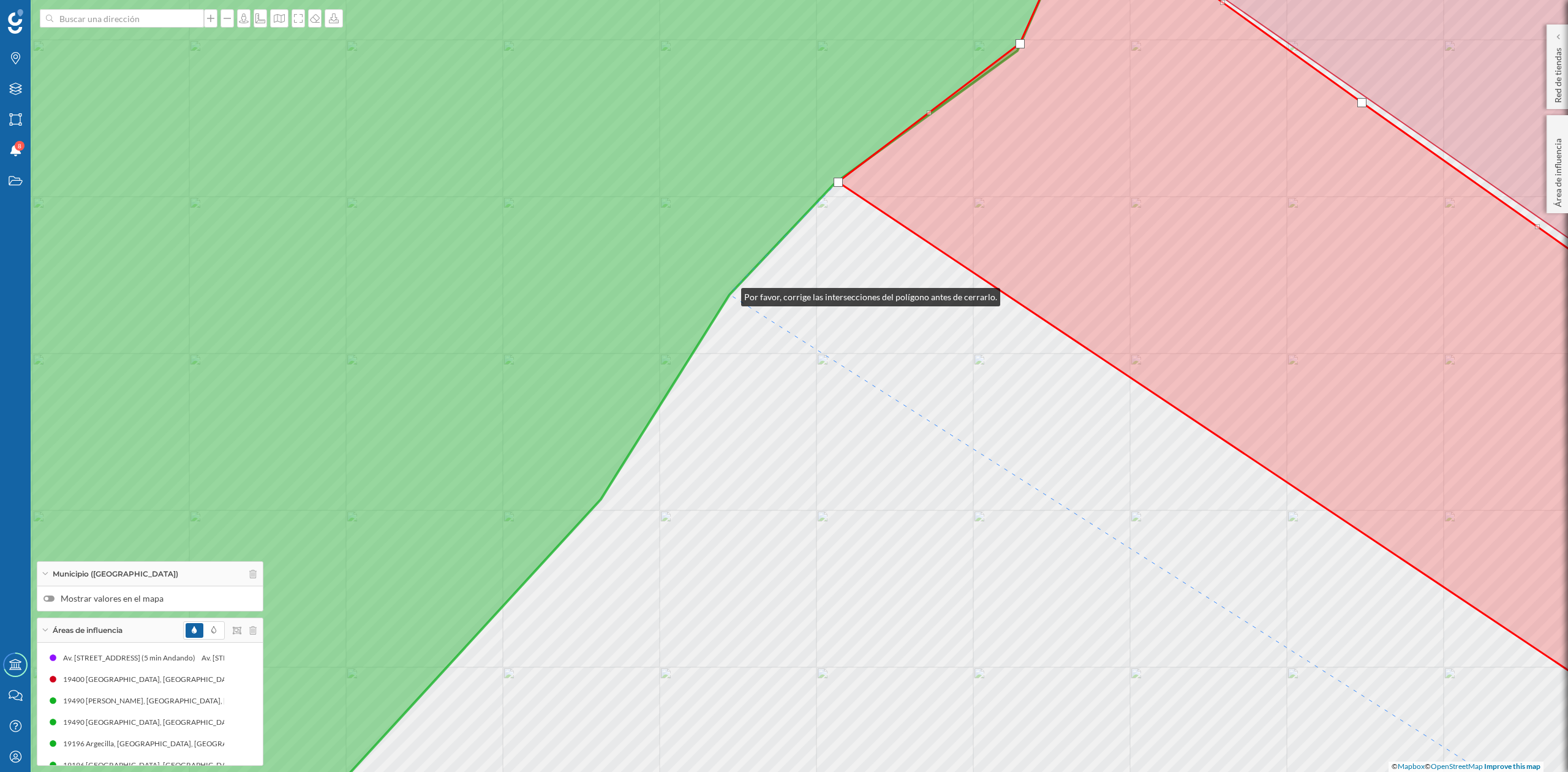
click at [729, 294] on icon at bounding box center [458, 386] width 1235 height 932
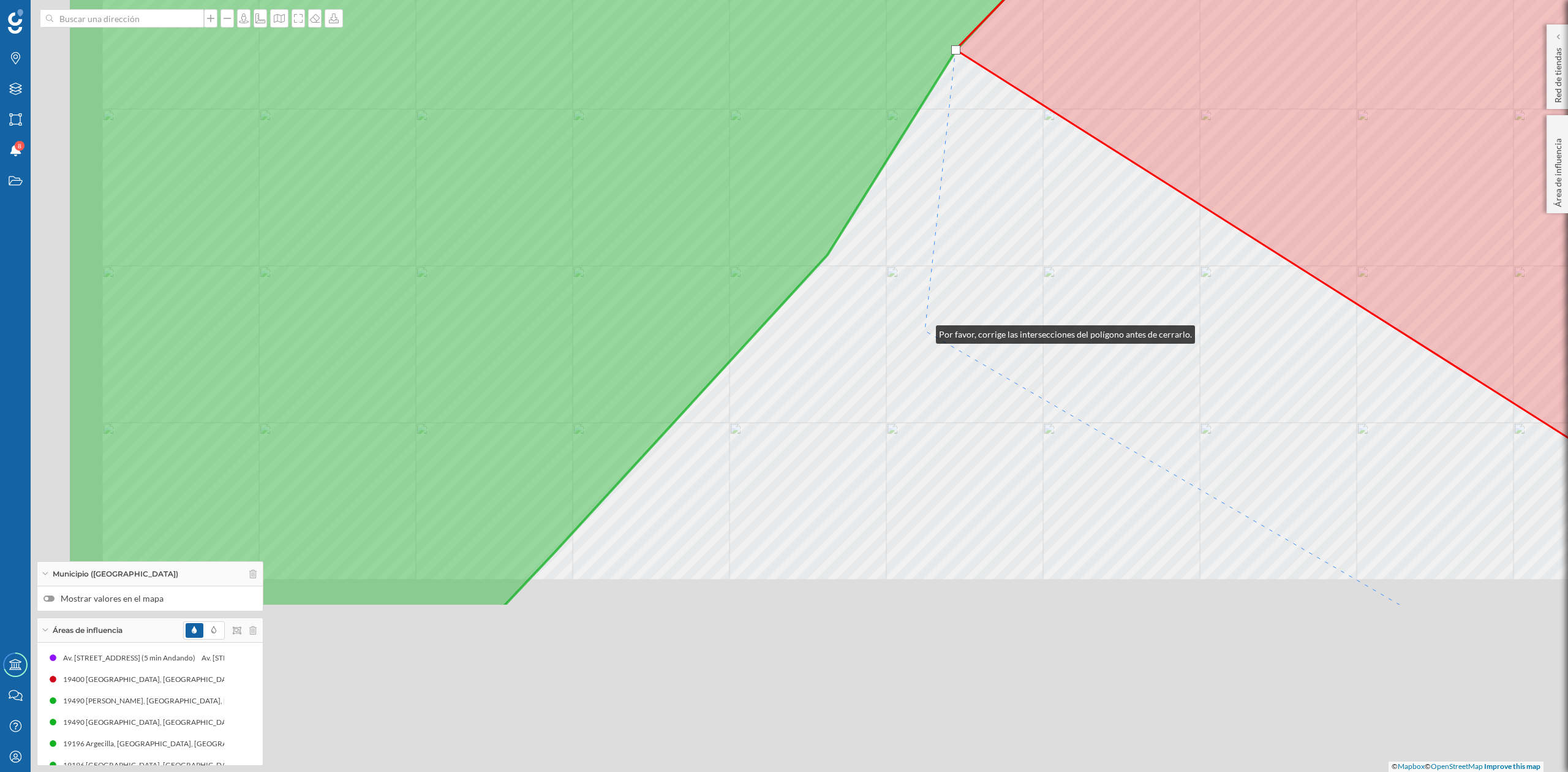
drag, startPoint x: 920, startPoint y: 337, endPoint x: 924, endPoint y: 332, distance: 6.4
click at [924, 332] on div "© Mapbox © OpenStreetMap Improve this map" at bounding box center [784, 386] width 1568 height 772
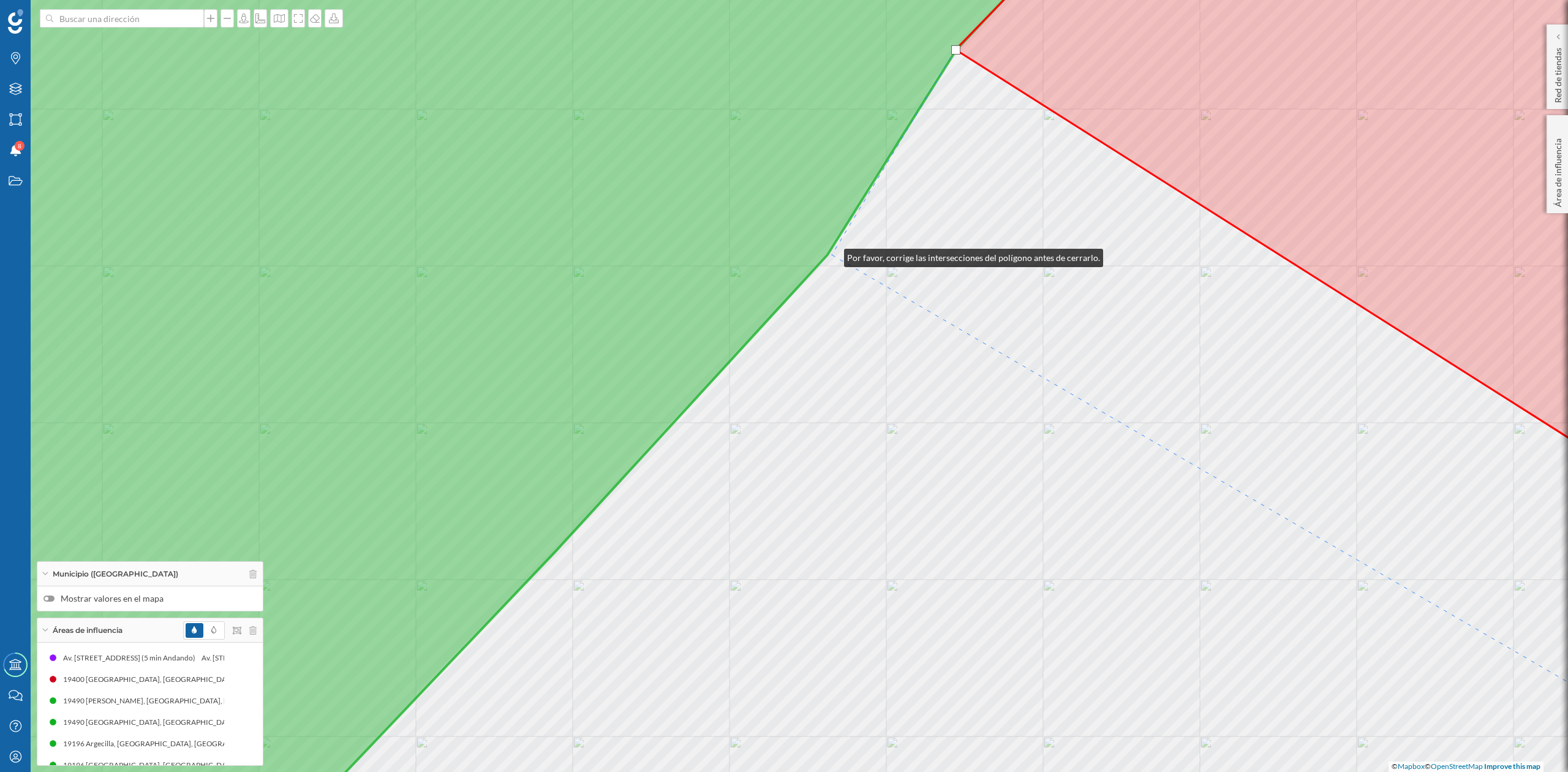
click at [830, 255] on div "© Mapbox © OpenStreetMap Improve this map" at bounding box center [784, 386] width 1568 height 772
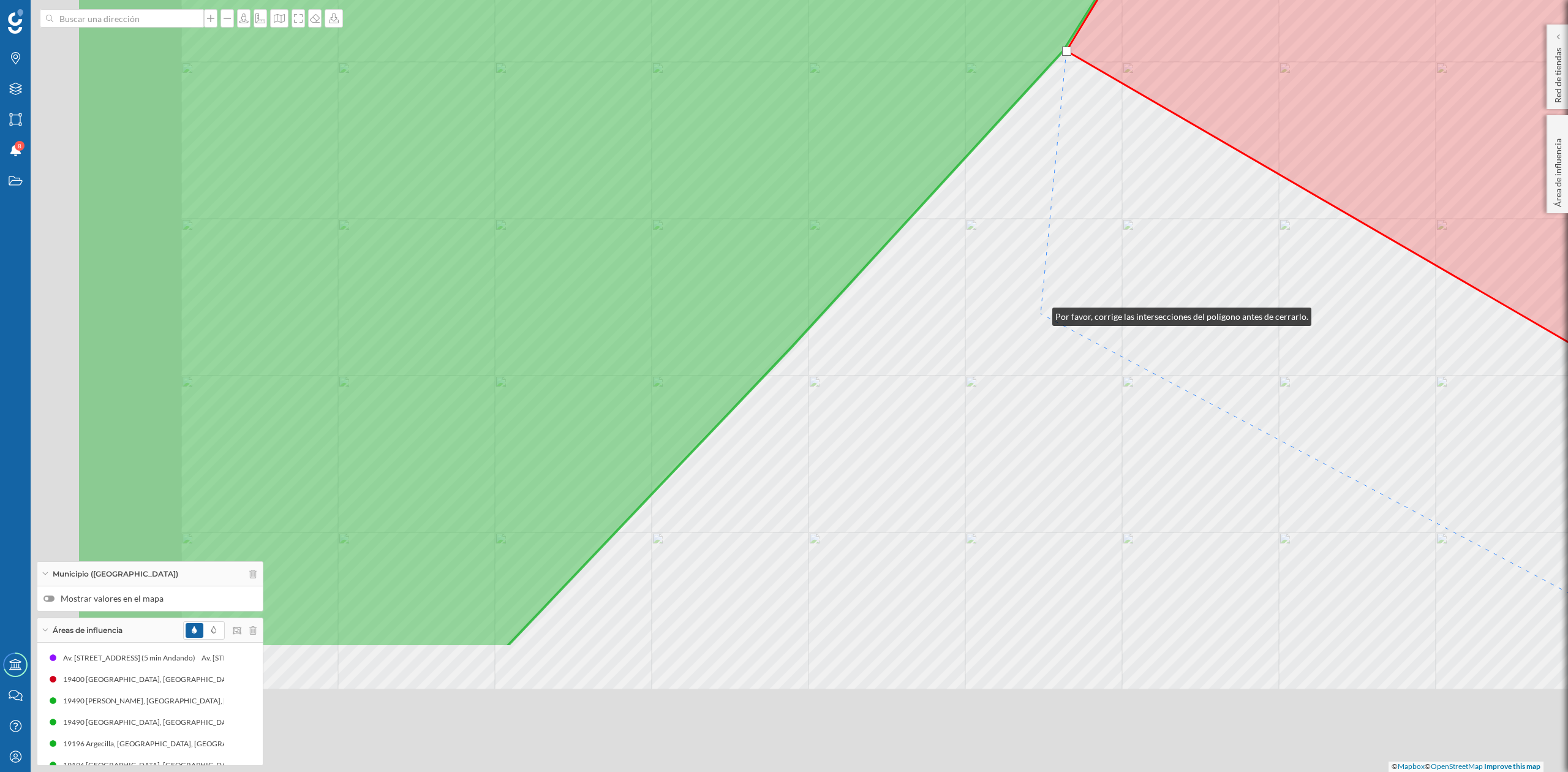
drag, startPoint x: 805, startPoint y: 518, endPoint x: 1040, endPoint y: 313, distance: 311.8
click at [1040, 313] on div "© Mapbox © OpenStreetMap Improve this map" at bounding box center [784, 386] width 1568 height 772
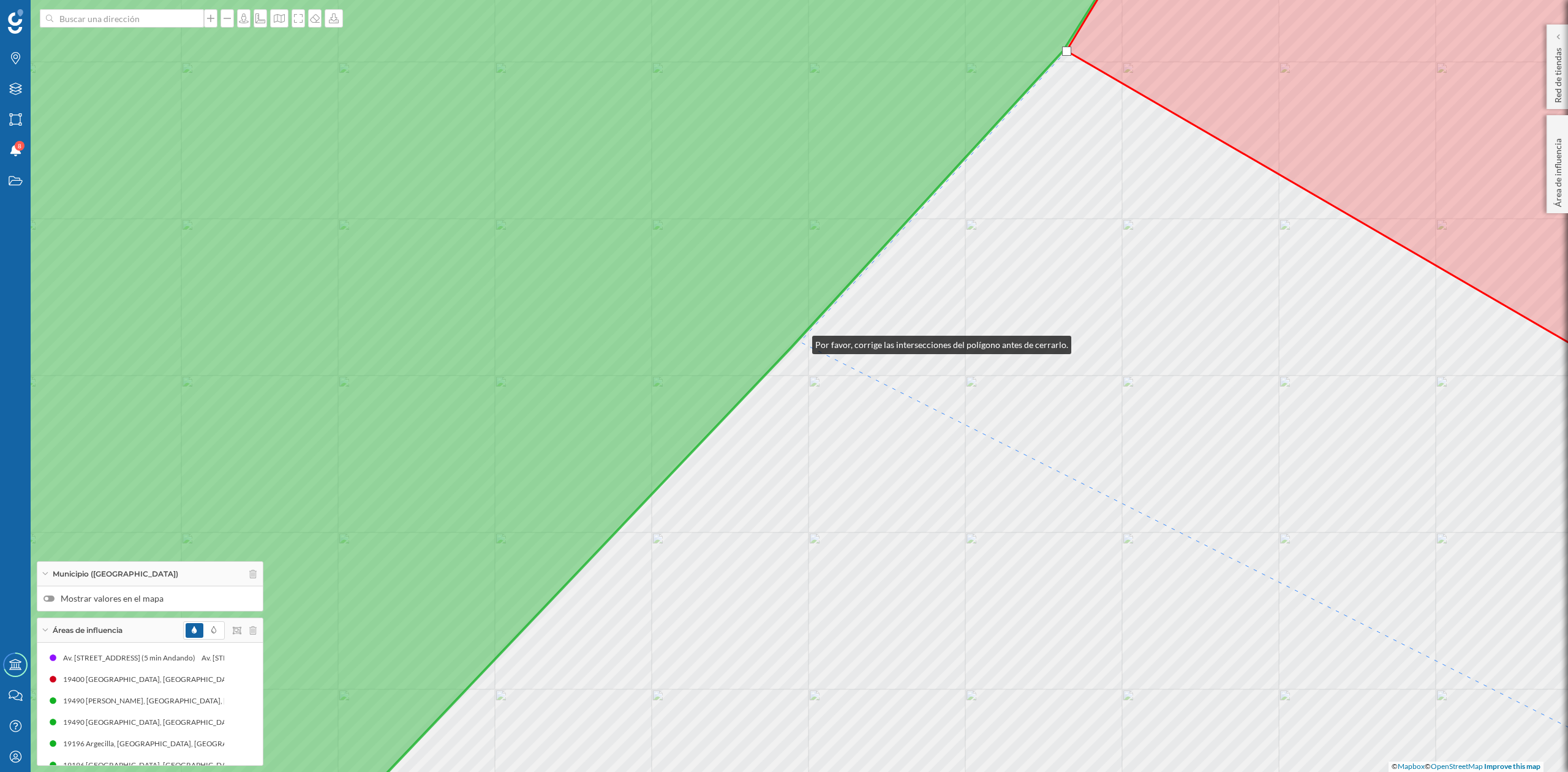
click at [800, 342] on div "© Mapbox © OpenStreetMap Improve this map" at bounding box center [784, 386] width 1568 height 772
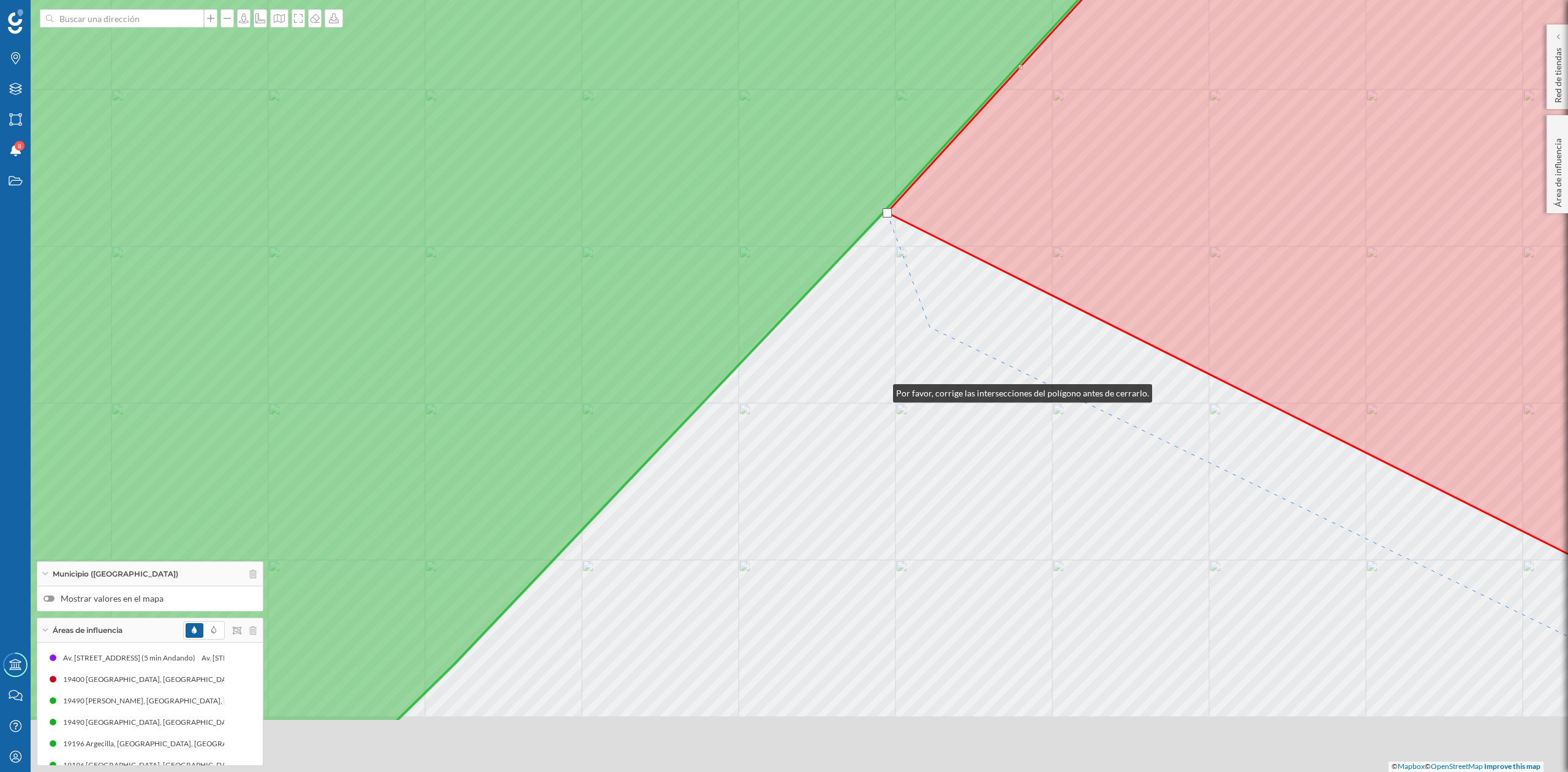
drag, startPoint x: 881, startPoint y: 391, endPoint x: 1045, endPoint y: 205, distance: 248.0
click at [1045, 205] on div "© Mapbox © OpenStreetMap Improve this map" at bounding box center [784, 386] width 1568 height 772
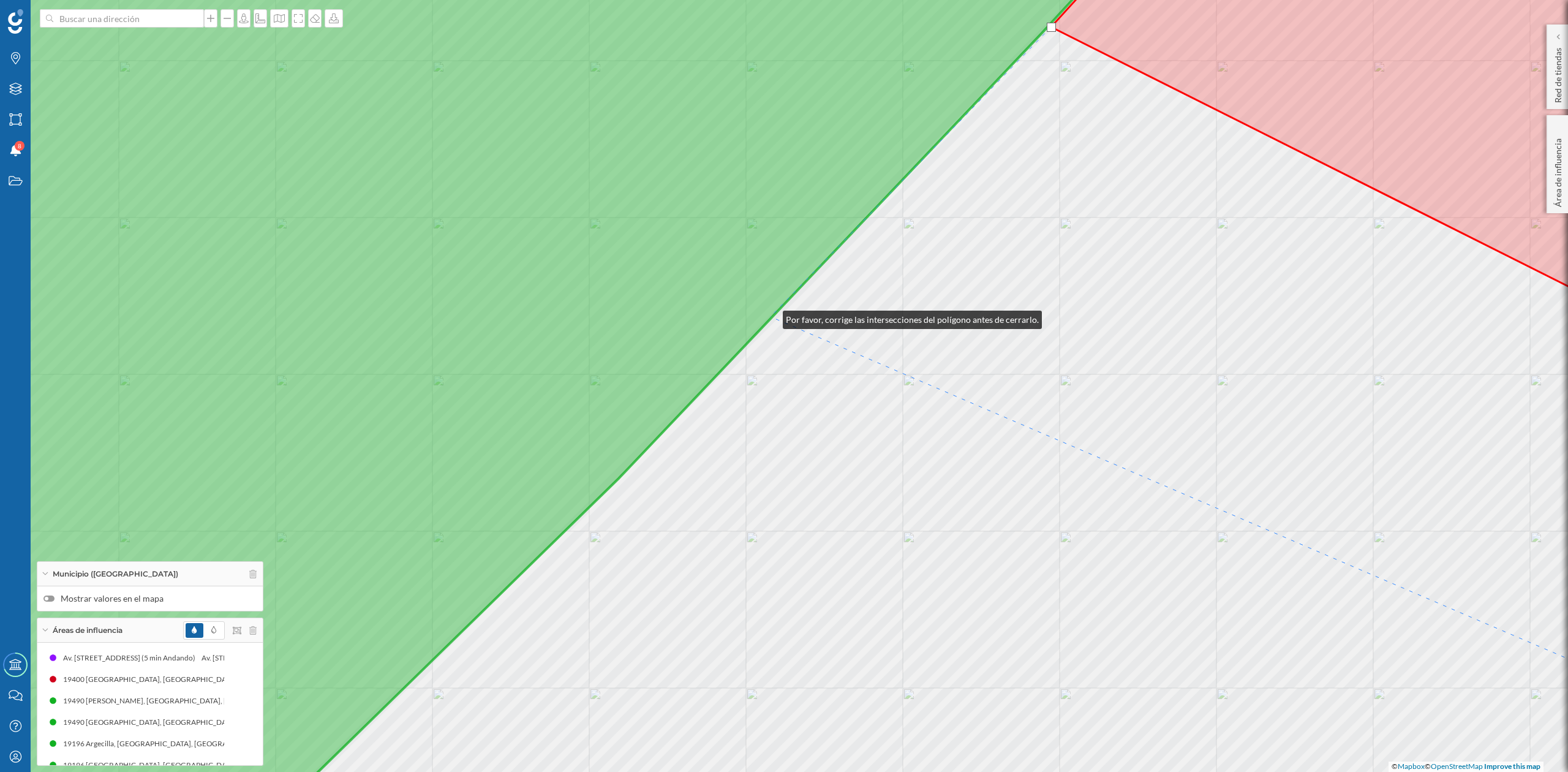
click at [771, 317] on icon at bounding box center [493, 386] width 1305 height 932
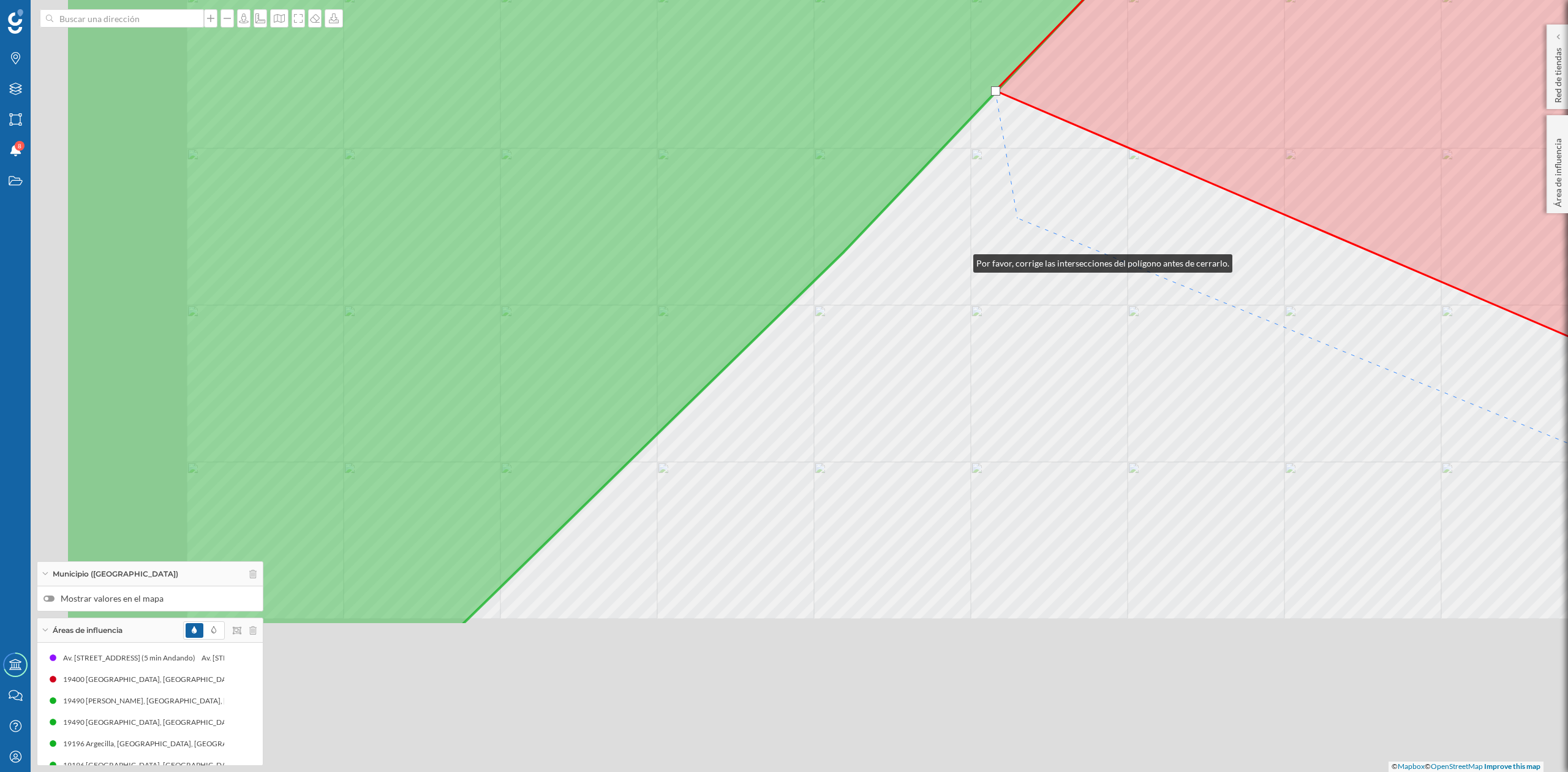
drag, startPoint x: 737, startPoint y: 487, endPoint x: 1010, endPoint y: 217, distance: 384.0
click at [1010, 217] on div "© Mapbox © OpenStreetMap Improve this map" at bounding box center [784, 386] width 1568 height 772
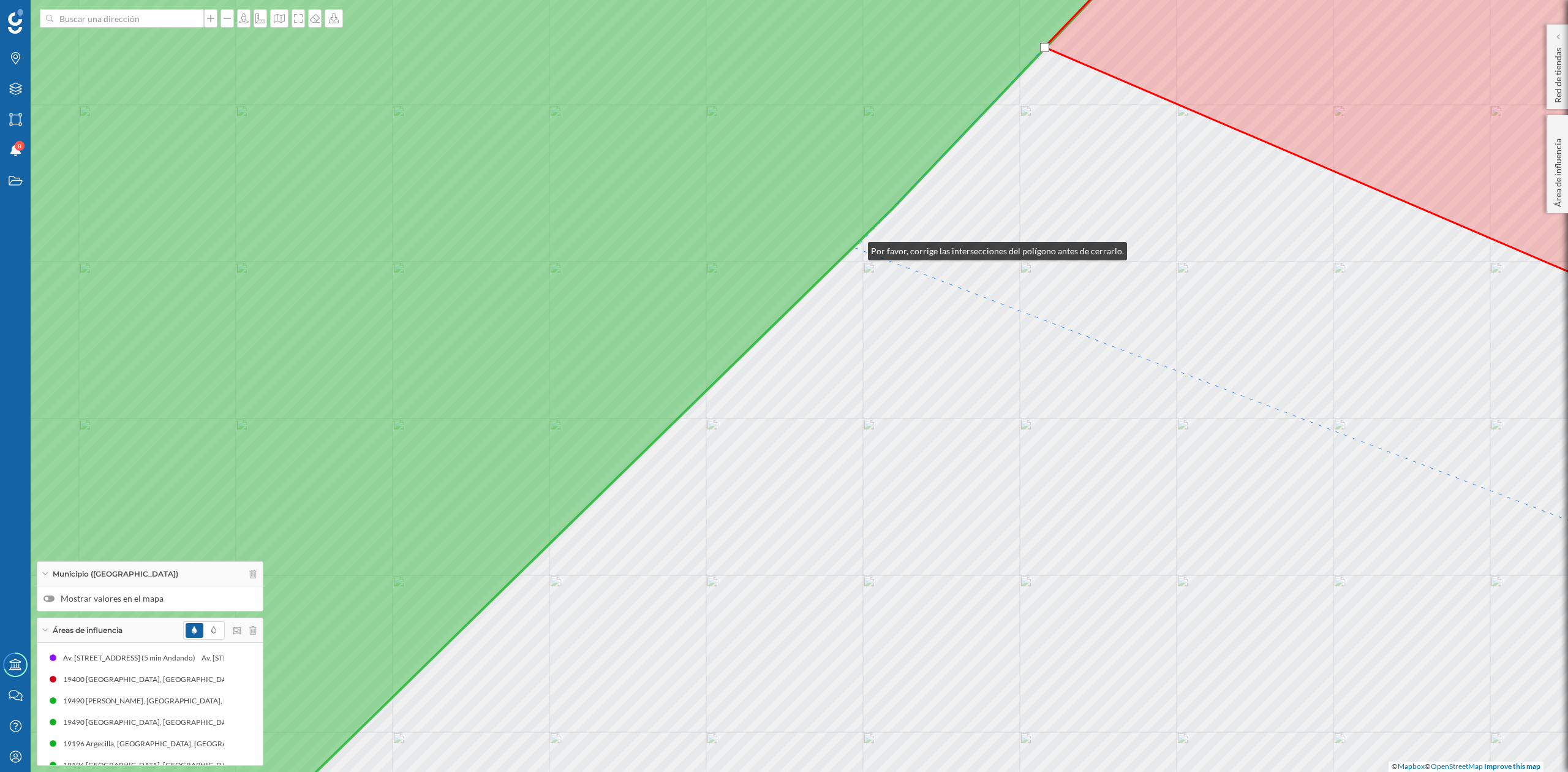
click at [856, 248] on div "© Mapbox © OpenStreetMap Improve this map" at bounding box center [784, 386] width 1568 height 772
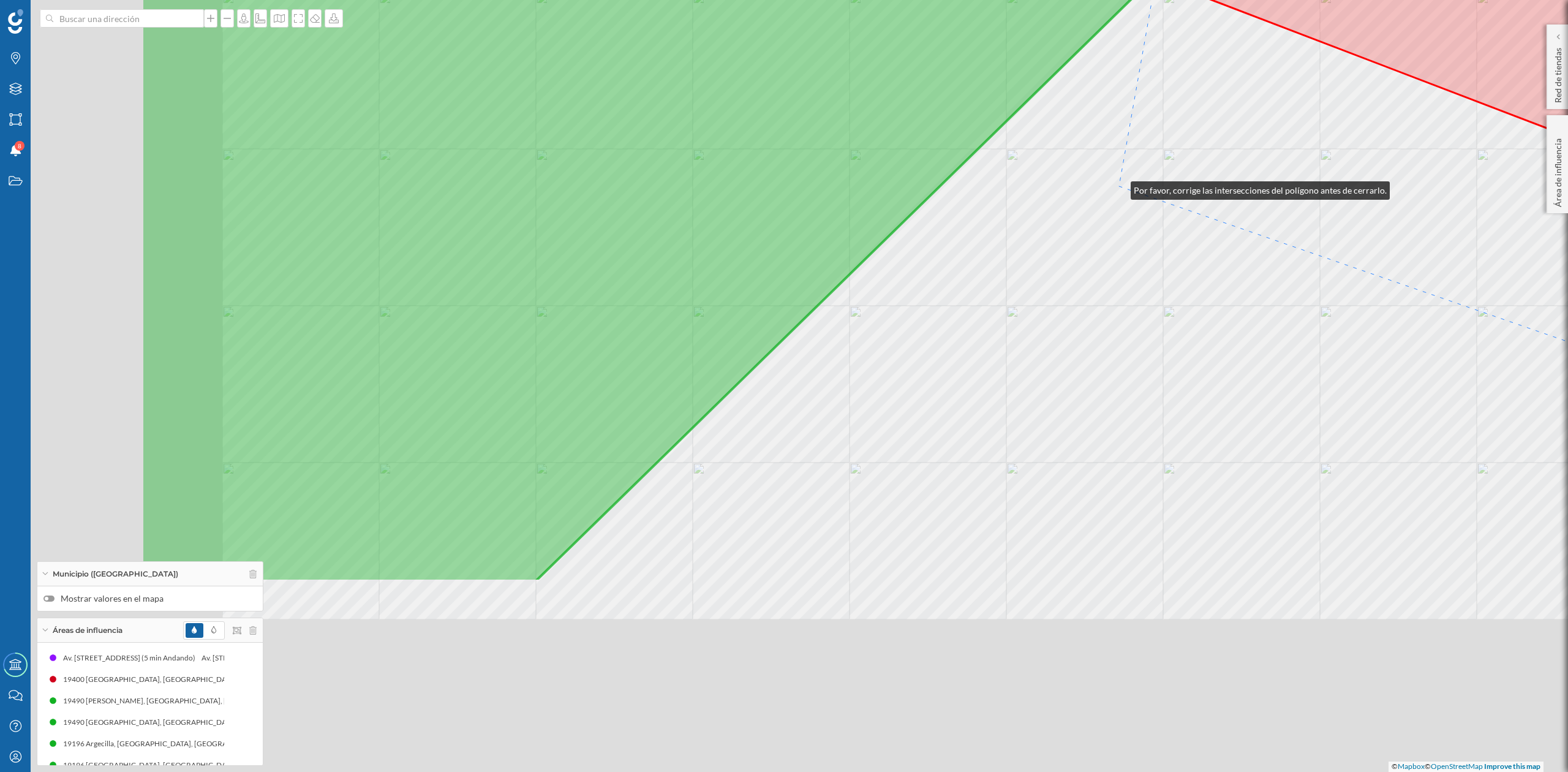
drag, startPoint x: 819, startPoint y: 457, endPoint x: 1119, endPoint y: 187, distance: 403.6
click at [1119, 187] on div "© Mapbox © OpenStreetMap Improve this map" at bounding box center [784, 386] width 1568 height 772
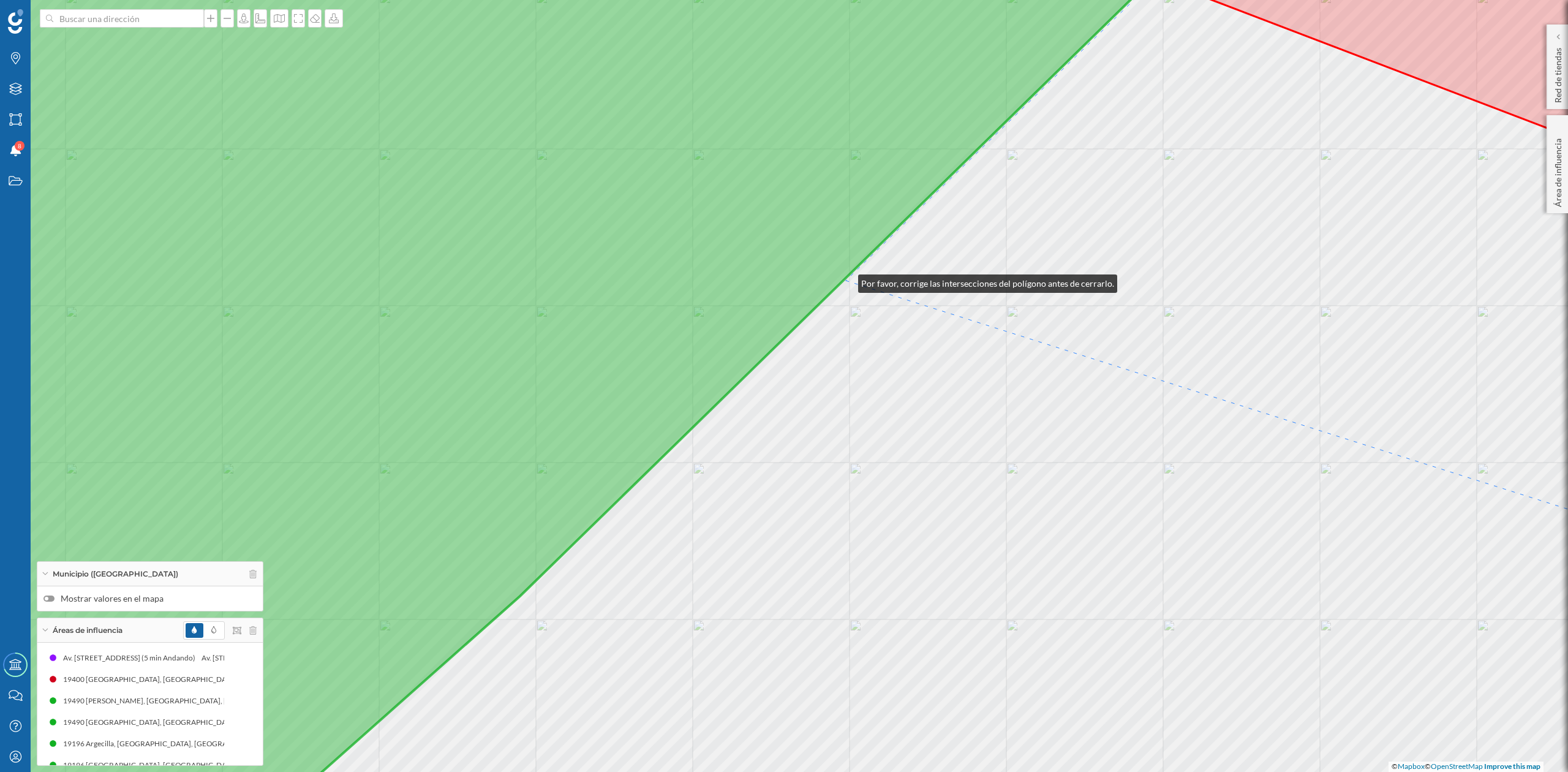
click at [846, 281] on div "© Mapbox © OpenStreetMap Improve this map" at bounding box center [784, 386] width 1568 height 772
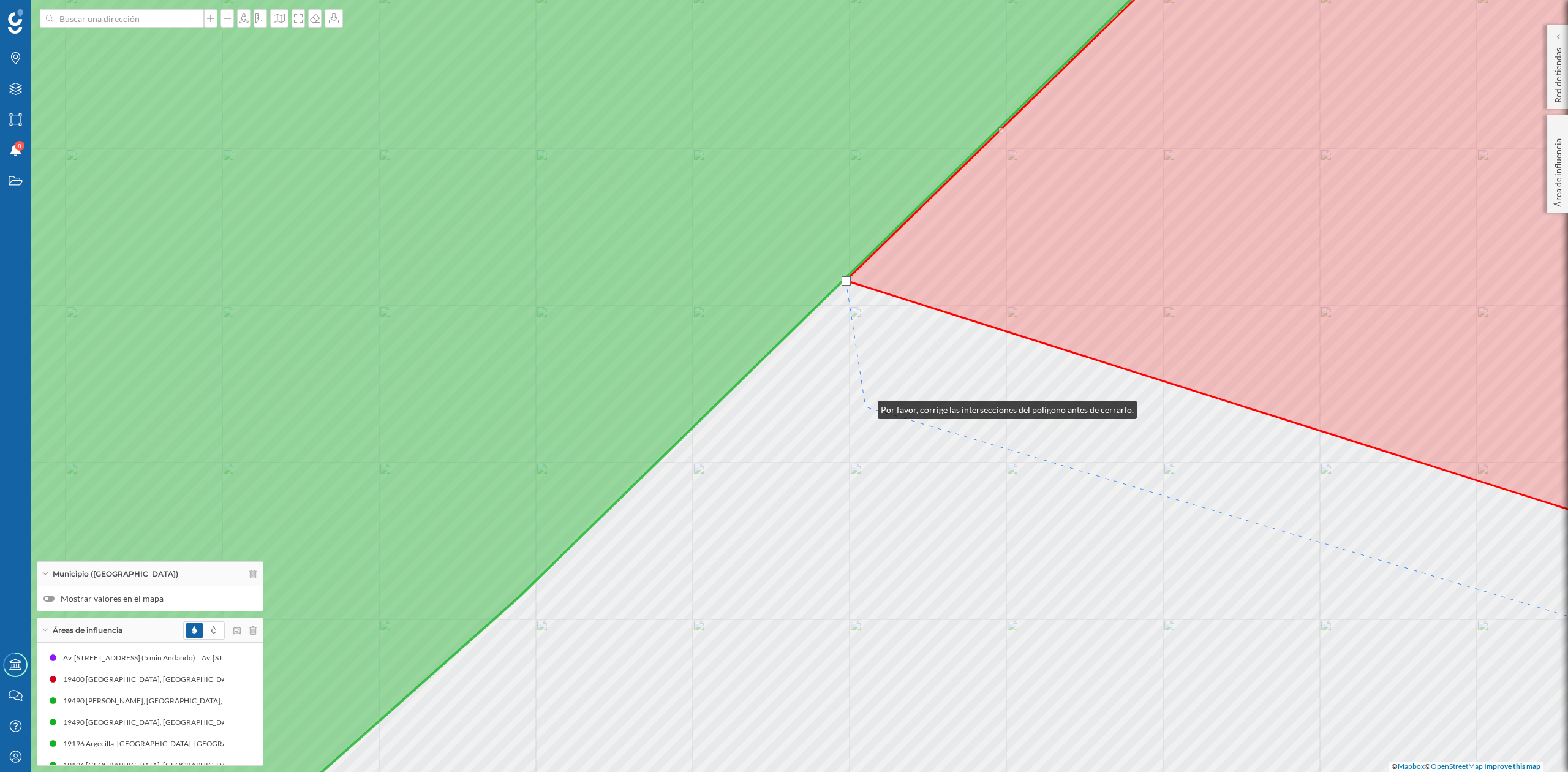
drag, startPoint x: 866, startPoint y: 407, endPoint x: 1140, endPoint y: 199, distance: 344.0
click at [1140, 199] on div "© Mapbox © OpenStreetMap Improve this map" at bounding box center [784, 386] width 1568 height 772
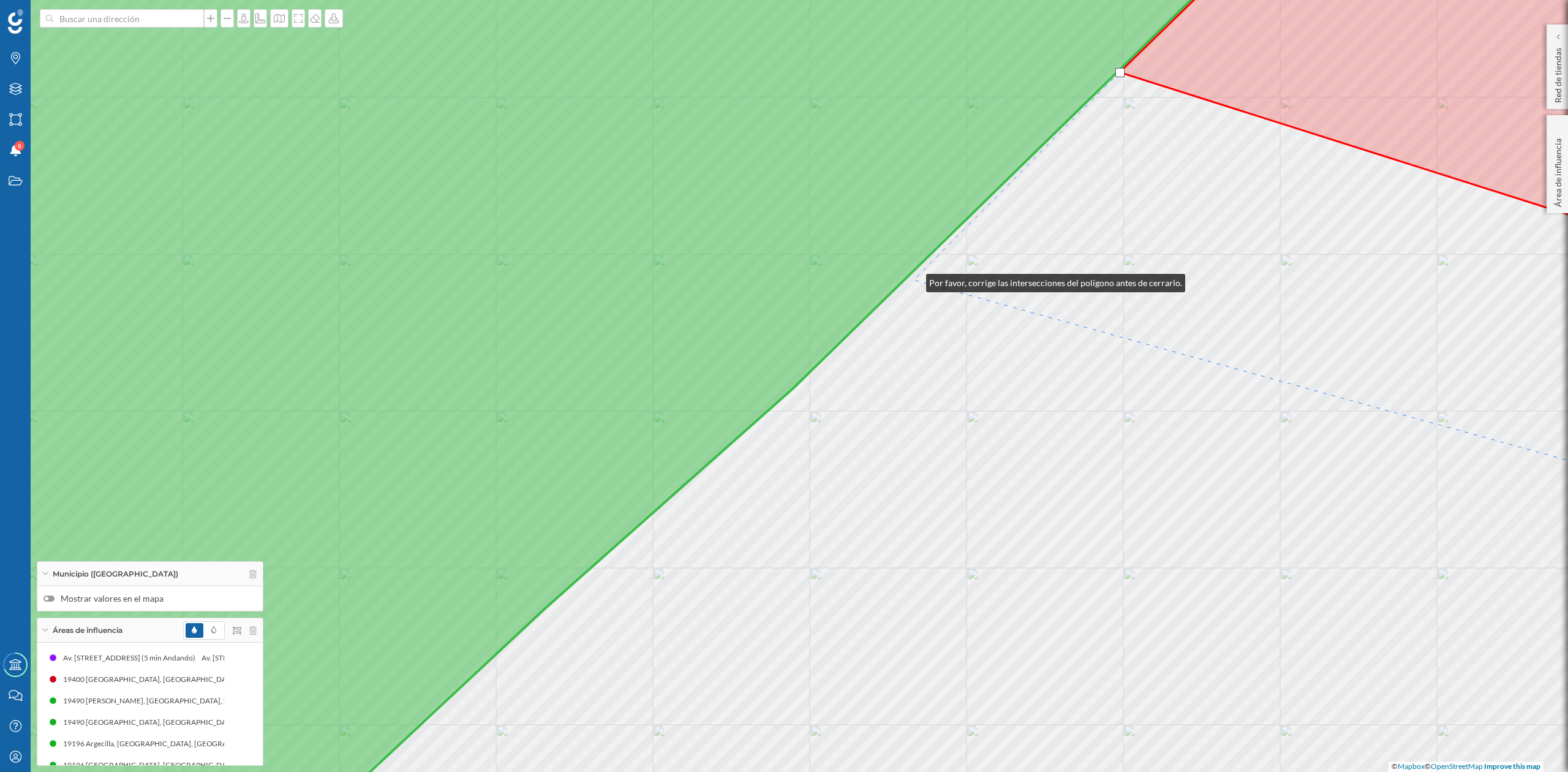
click at [912, 281] on div "© Mapbox © OpenStreetMap Improve this map" at bounding box center [784, 386] width 1568 height 772
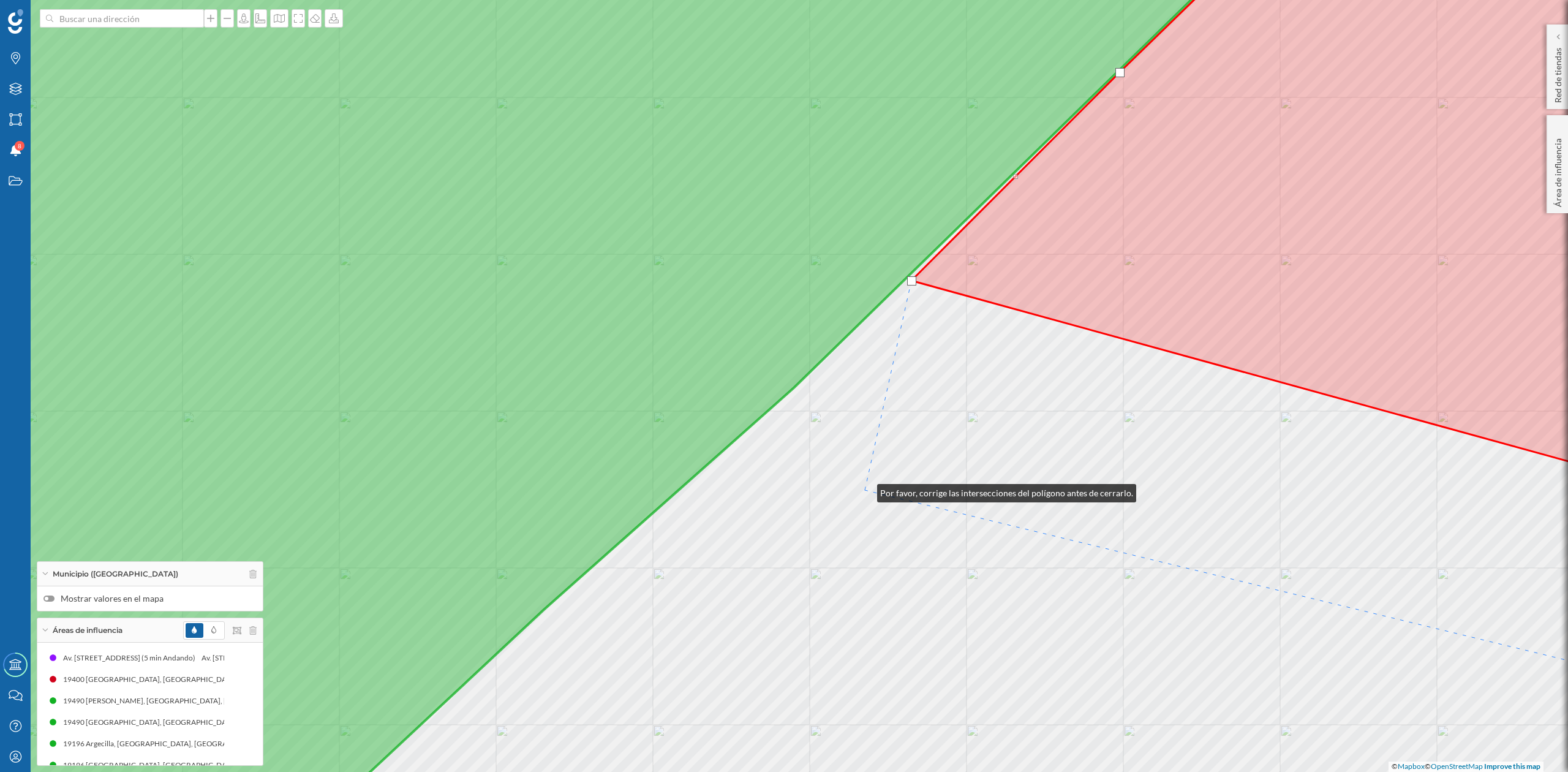
drag, startPoint x: 864, startPoint y: 490, endPoint x: 998, endPoint y: 307, distance: 226.8
click at [998, 307] on div "© Mapbox © OpenStreetMap Improve this map" at bounding box center [784, 386] width 1568 height 772
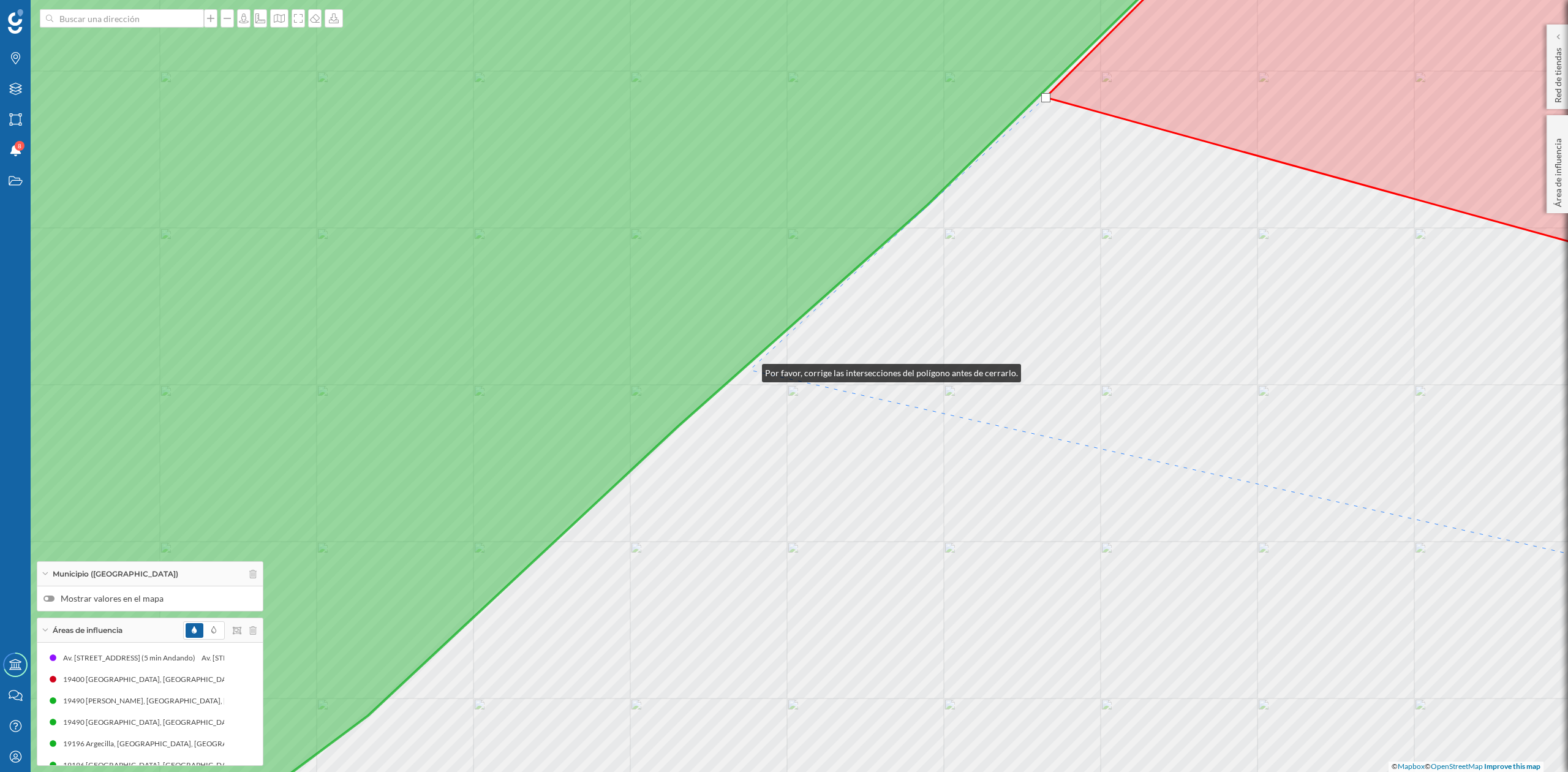
click at [750, 370] on div "© Mapbox © OpenStreetMap Improve this map" at bounding box center [784, 386] width 1568 height 772
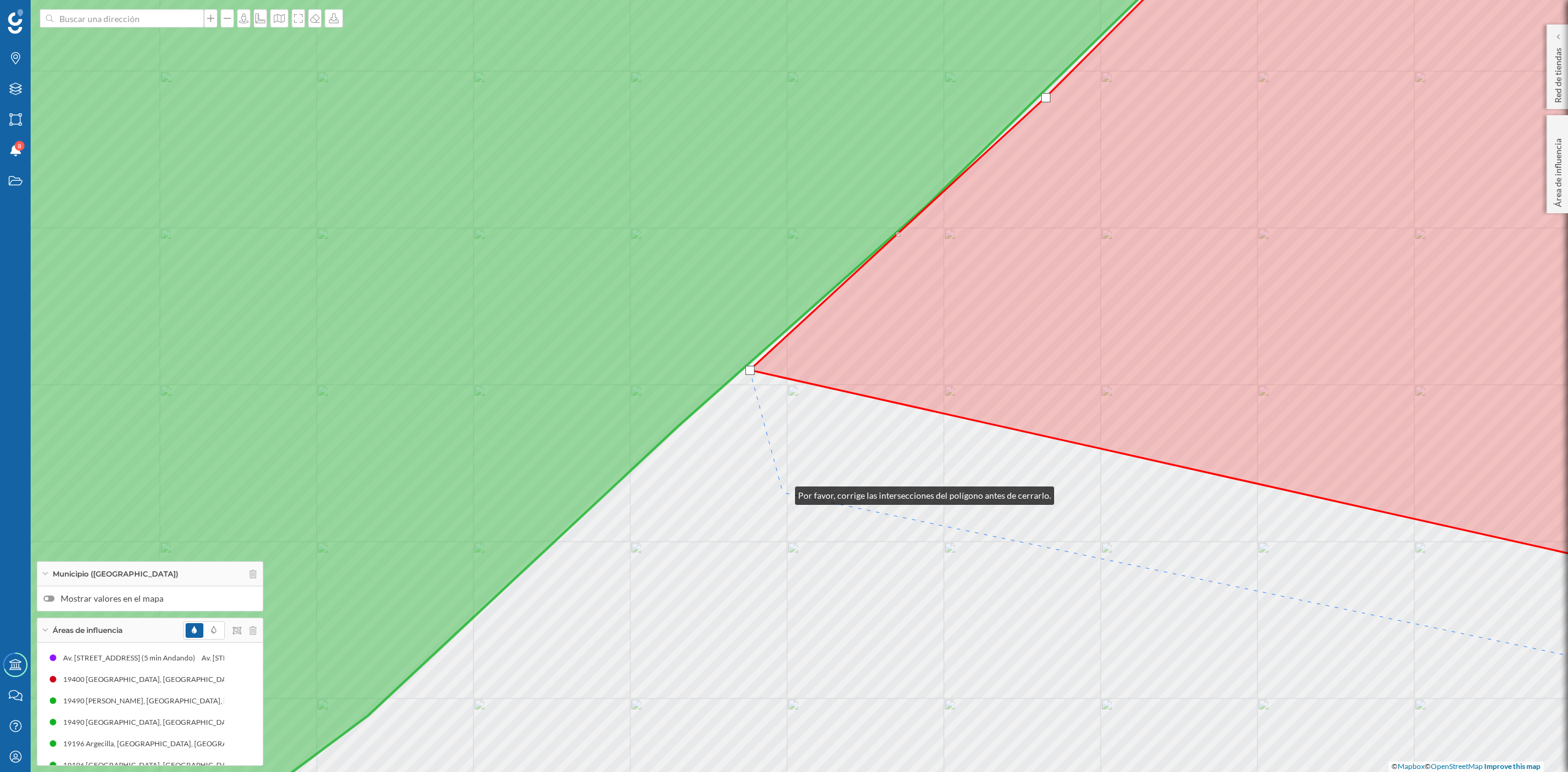
drag, startPoint x: 783, startPoint y: 493, endPoint x: 1112, endPoint y: 231, distance: 420.6
click at [1112, 231] on div "© Mapbox © OpenStreetMap Improve this map" at bounding box center [784, 386] width 1568 height 772
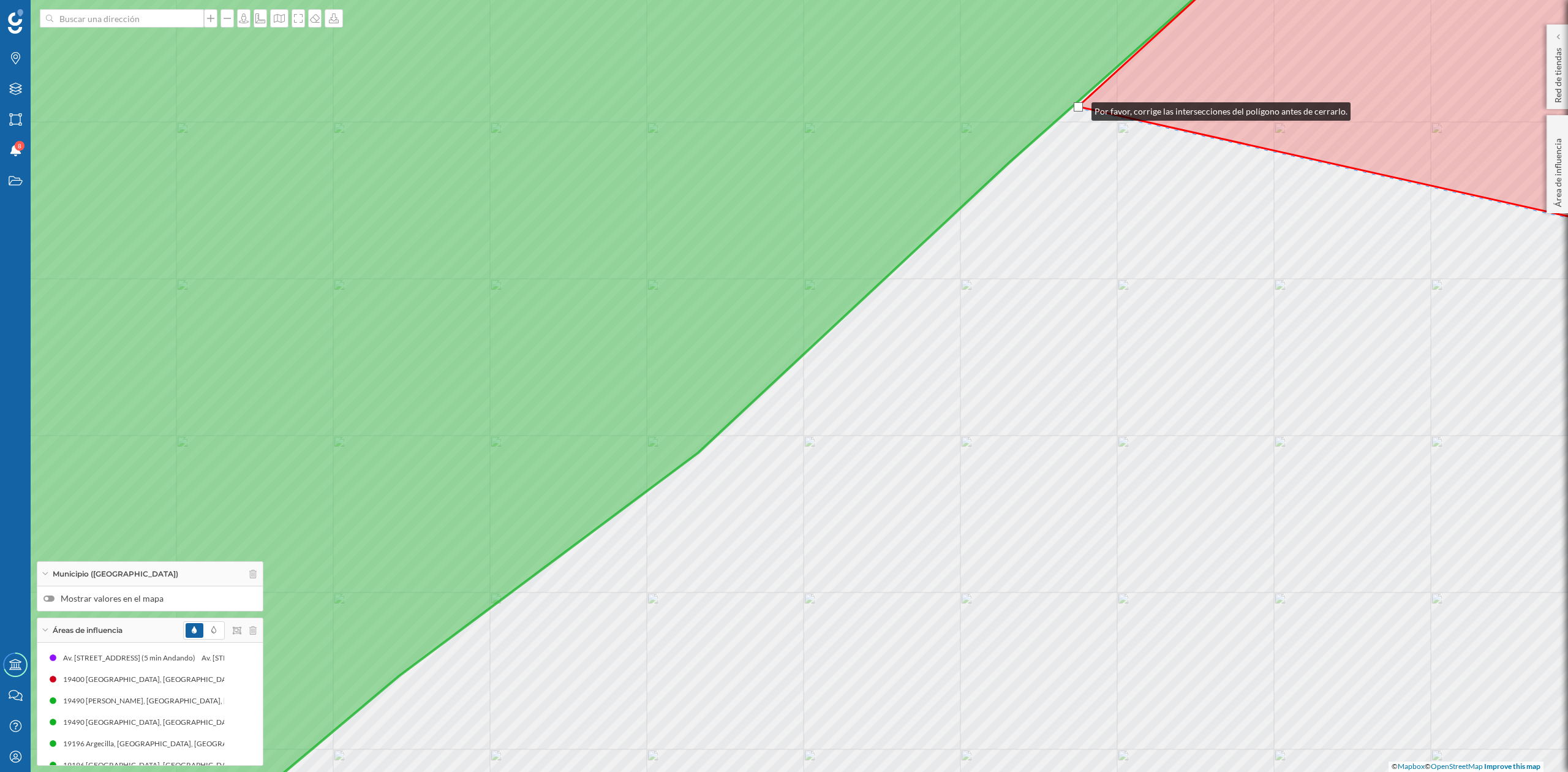
click at [1077, 108] on div at bounding box center [1078, 106] width 9 height 9
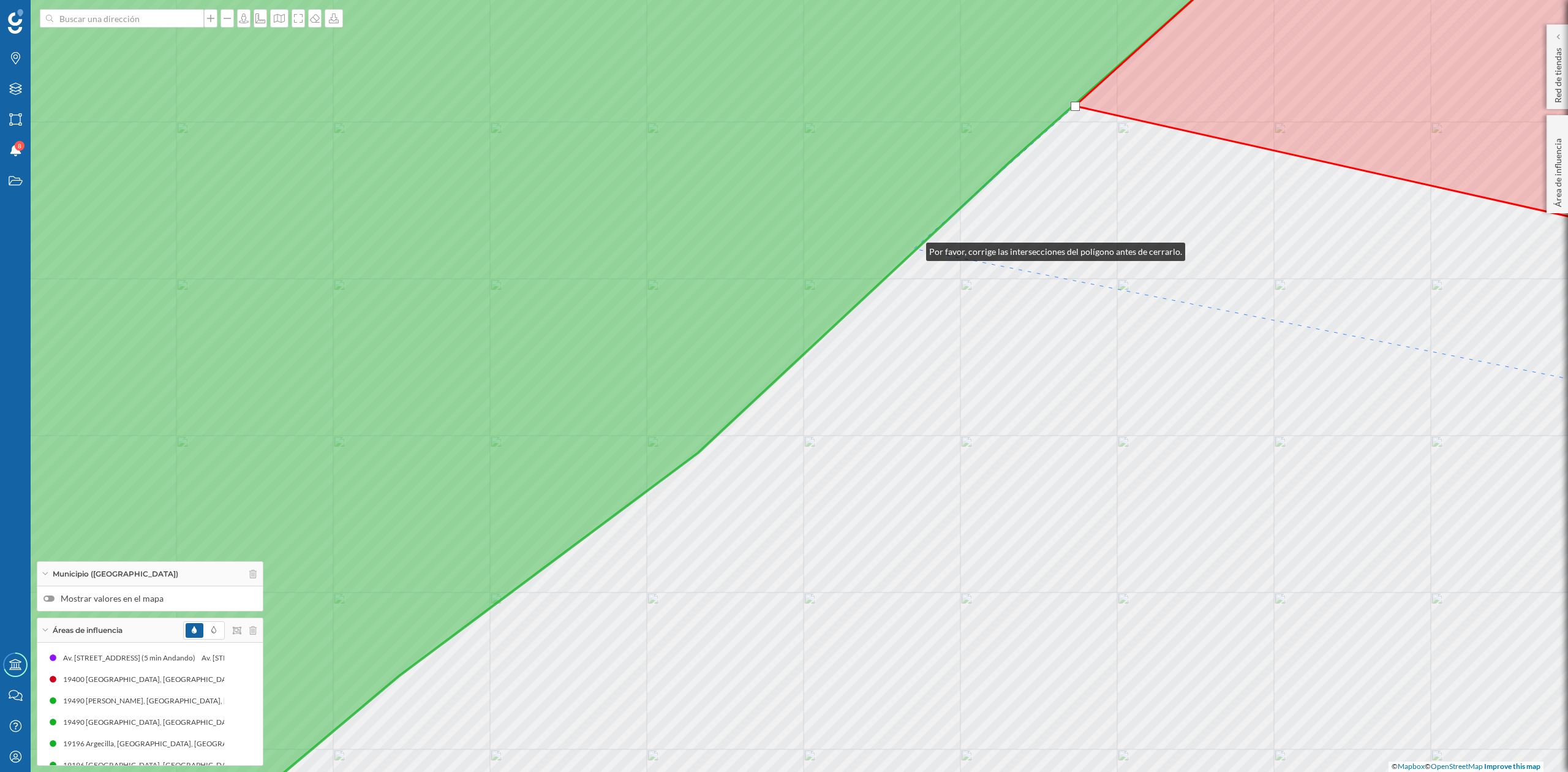
click at [914, 250] on icon at bounding box center [560, 386] width 1440 height 932
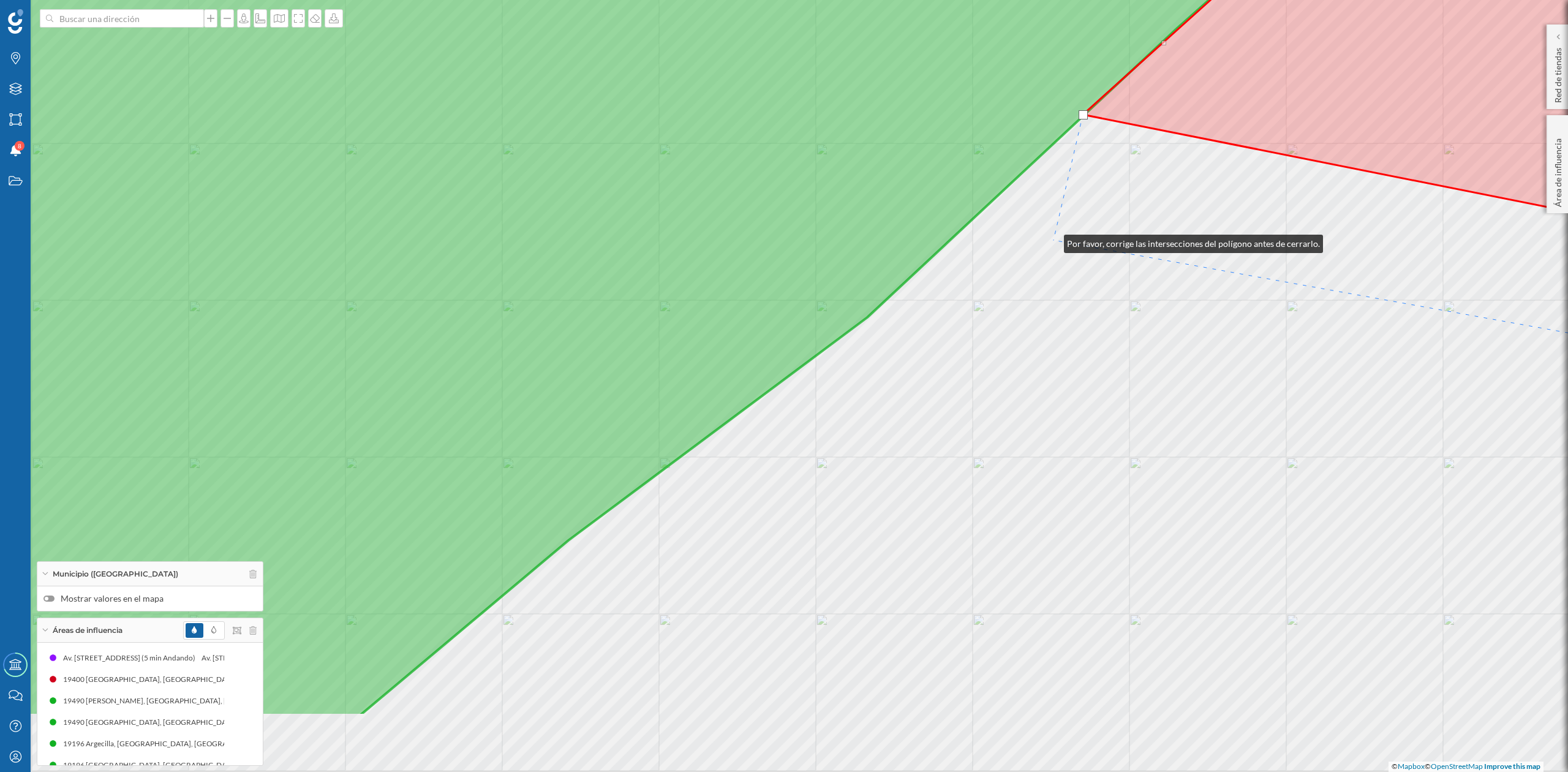
drag, startPoint x: 883, startPoint y: 376, endPoint x: 1052, endPoint y: 241, distance: 216.3
click at [1052, 241] on div "© Mapbox © OpenStreetMap Improve this map" at bounding box center [784, 386] width 1568 height 772
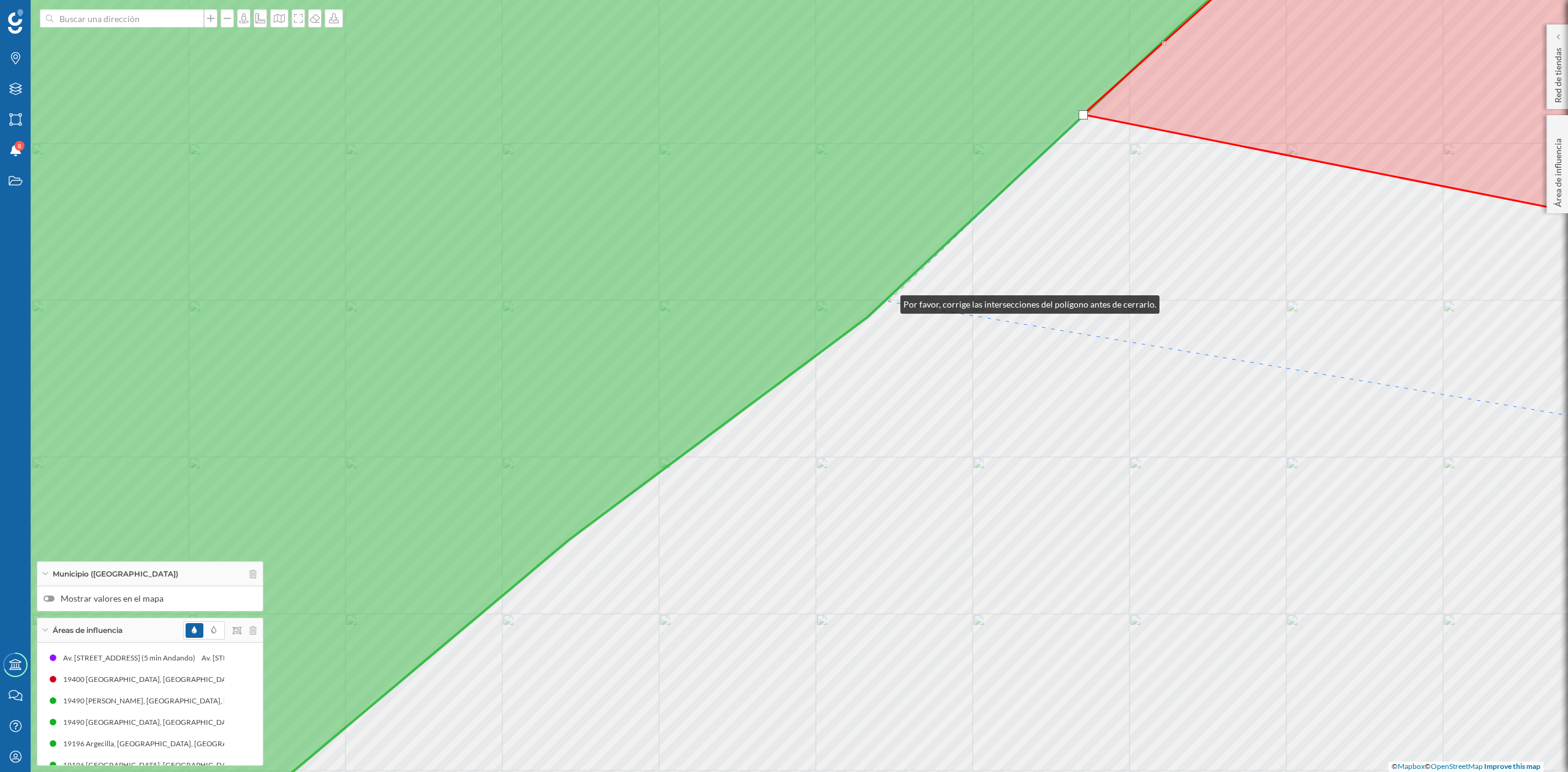
click at [888, 302] on div "© Mapbox © OpenStreetMap Improve this map" at bounding box center [784, 386] width 1568 height 772
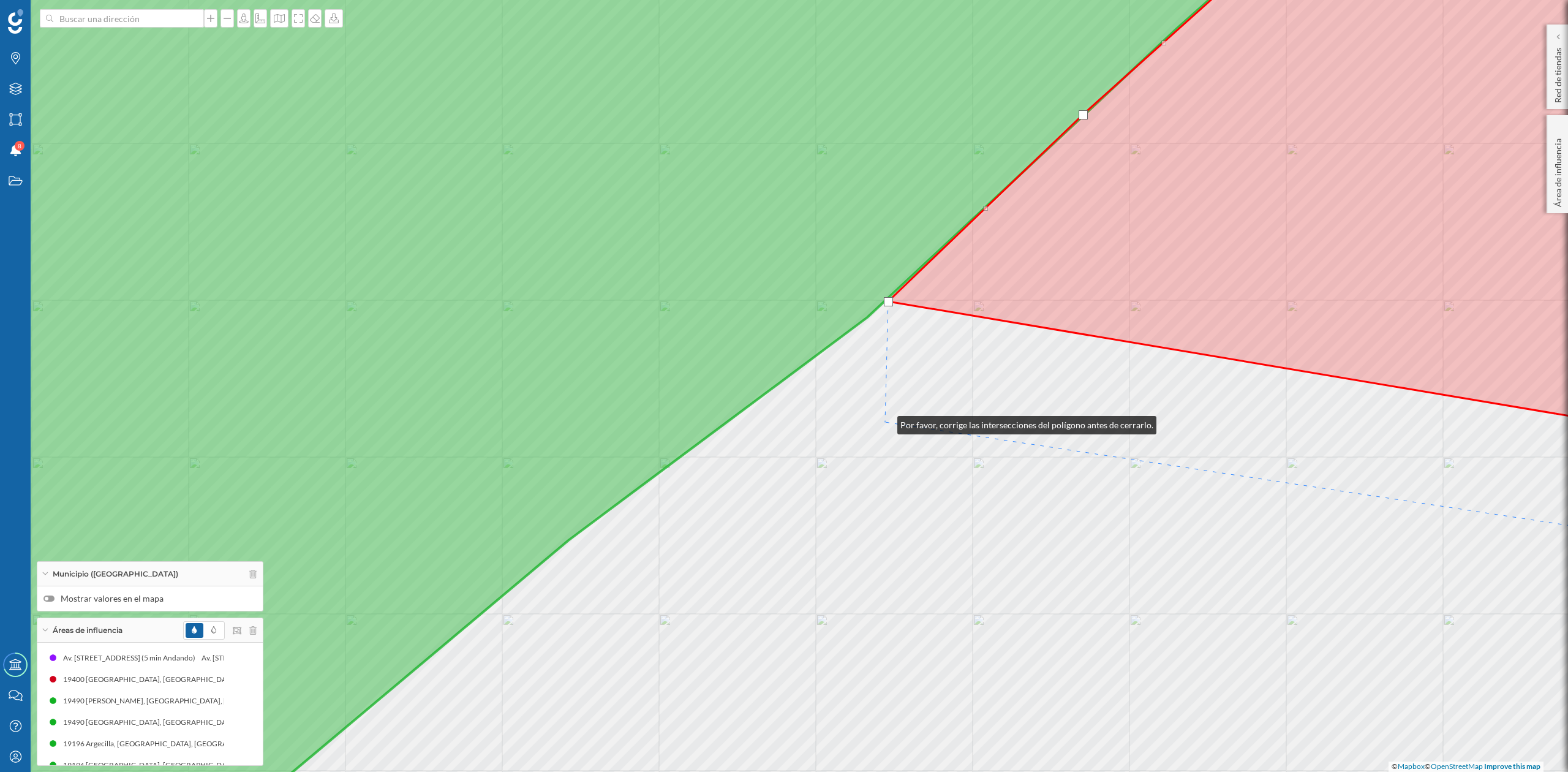
drag, startPoint x: 885, startPoint y: 422, endPoint x: 1130, endPoint y: 249, distance: 299.9
click at [1130, 249] on div "© Mapbox © OpenStreetMap Improve this map" at bounding box center [784, 386] width 1568 height 772
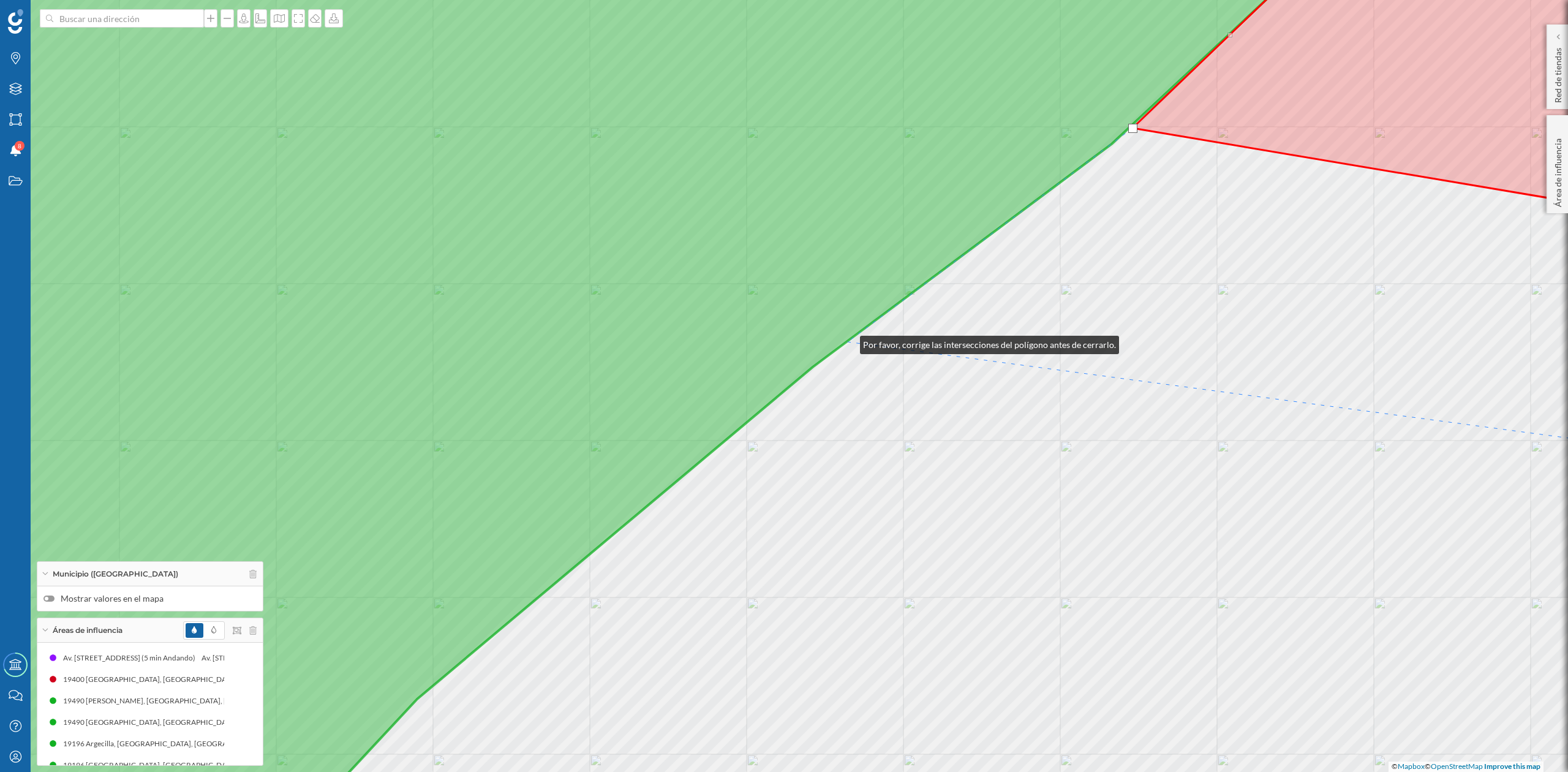
click at [848, 342] on icon at bounding box center [596, 386] width 1511 height 932
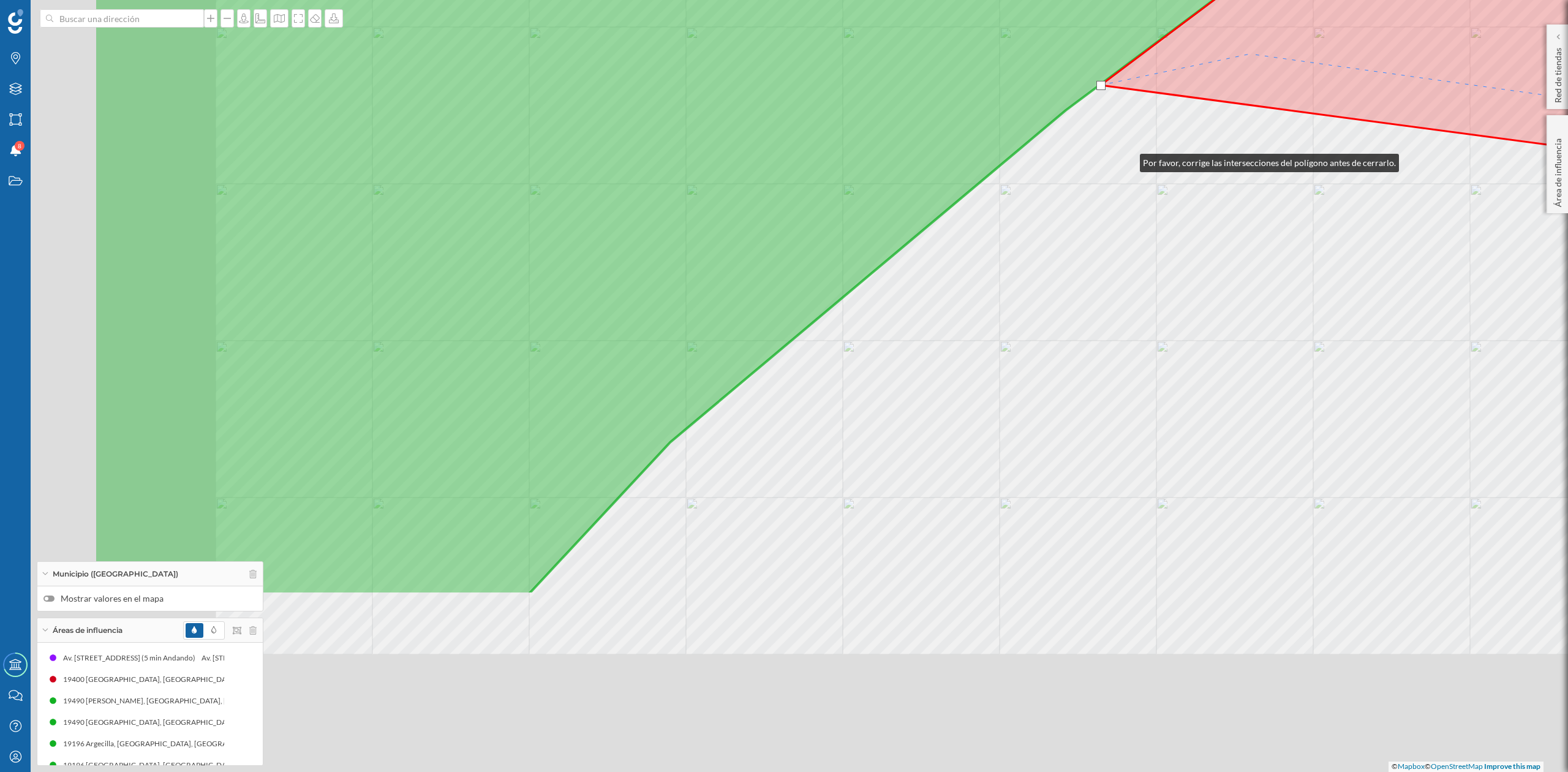
drag, startPoint x: 1128, startPoint y: 160, endPoint x: 1181, endPoint y: 109, distance: 73.6
click at [1181, 109] on div "© Mapbox © OpenStreetMap Improve this map" at bounding box center [784, 386] width 1568 height 772
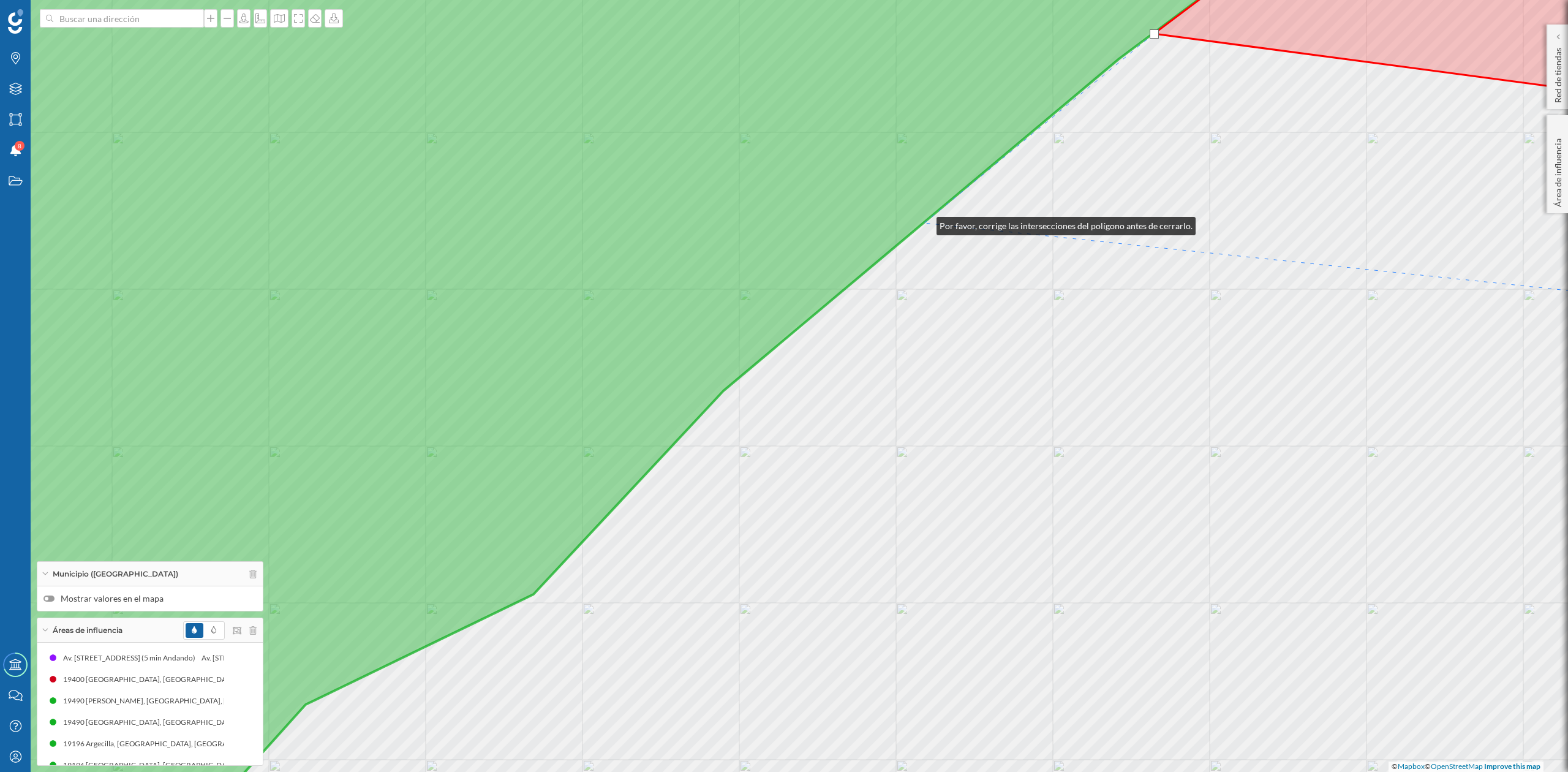
click at [924, 223] on icon at bounding box center [573, 386] width 1464 height 932
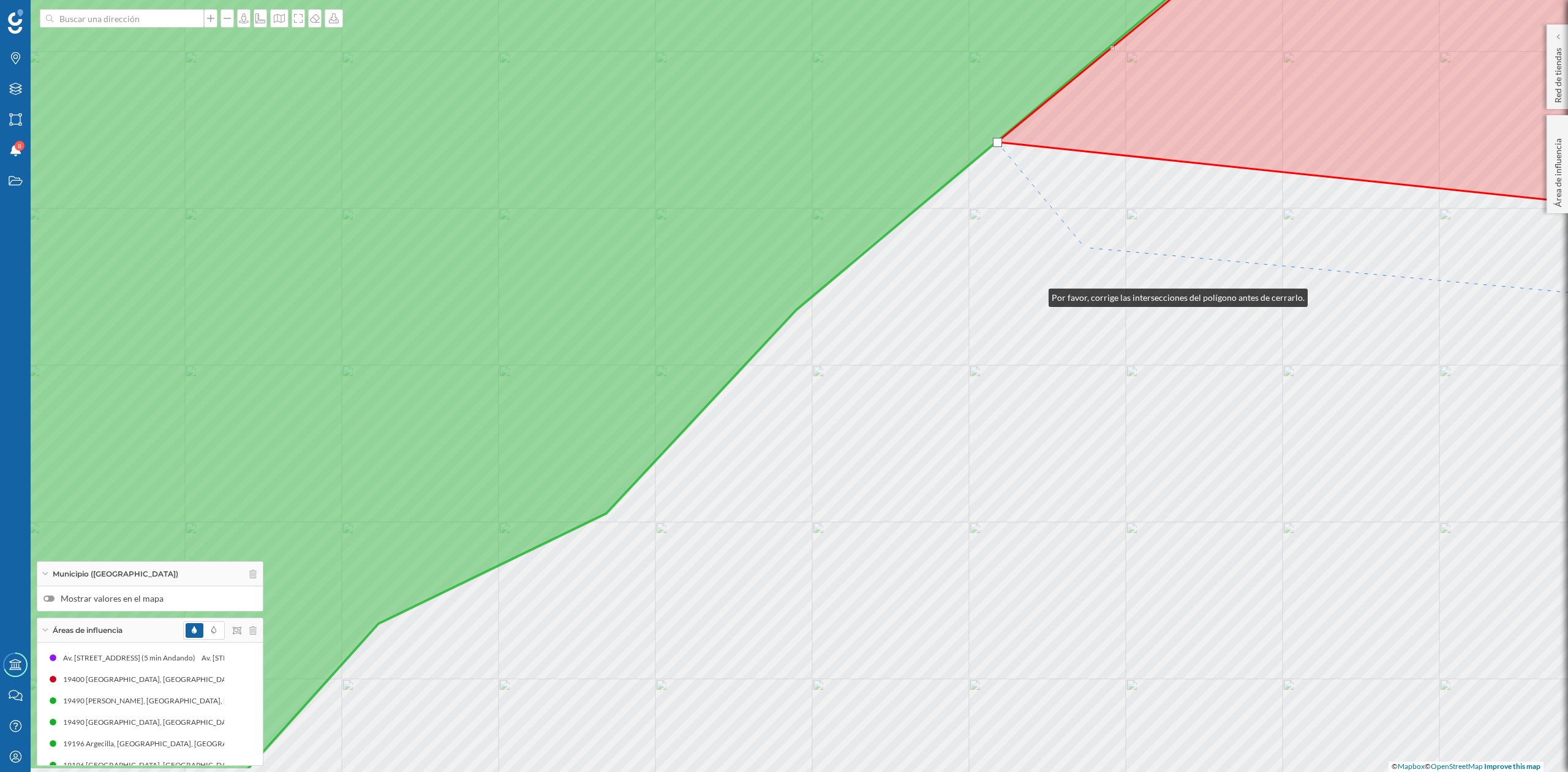
drag, startPoint x: 1037, startPoint y: 295, endPoint x: 1072, endPoint y: 243, distance: 62.7
click at [1094, 244] on div "© Mapbox © OpenStreetMap Improve this map" at bounding box center [784, 386] width 1568 height 772
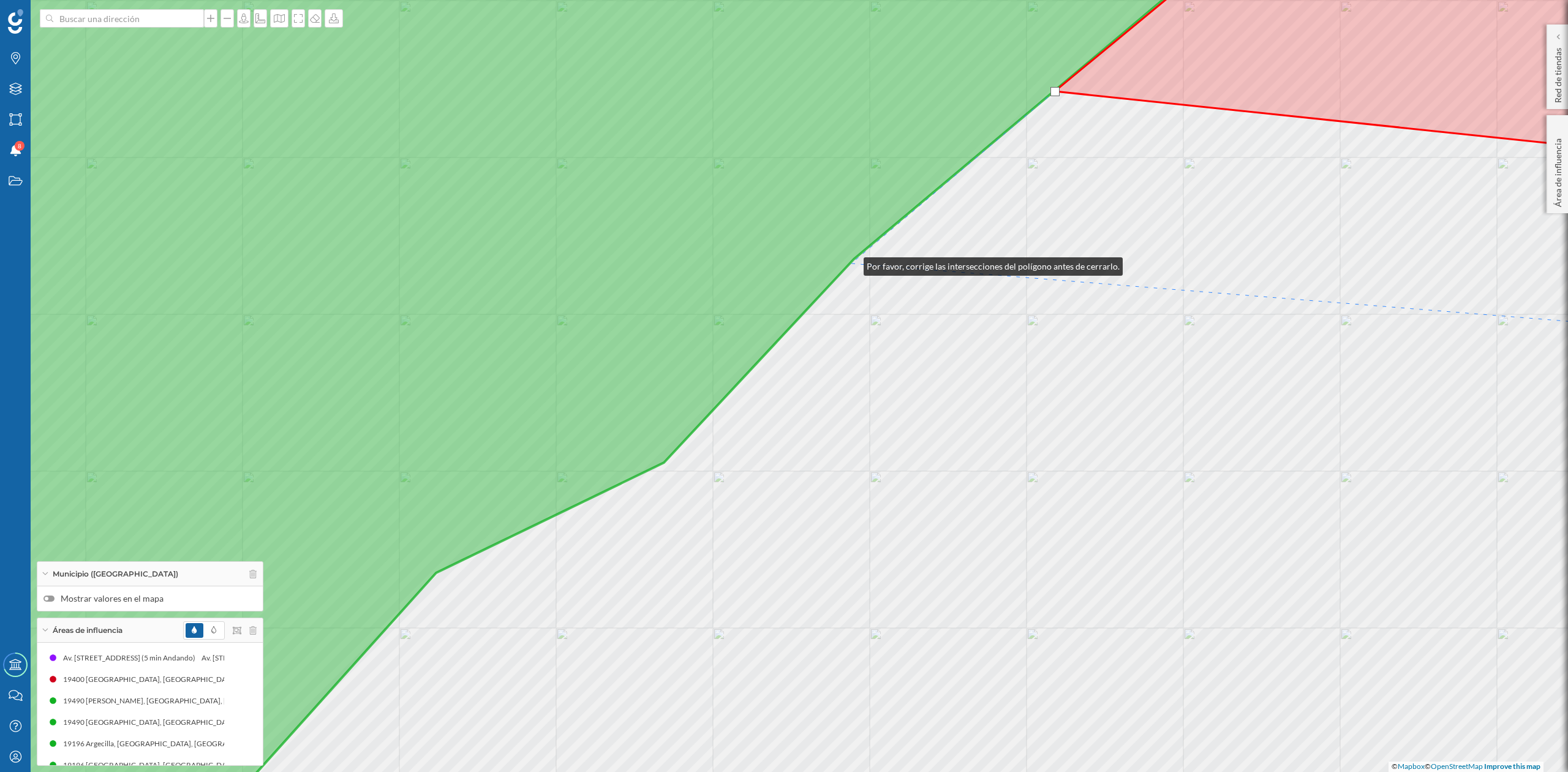
click at [852, 264] on div "© Mapbox © OpenStreetMap Improve this map" at bounding box center [784, 386] width 1568 height 772
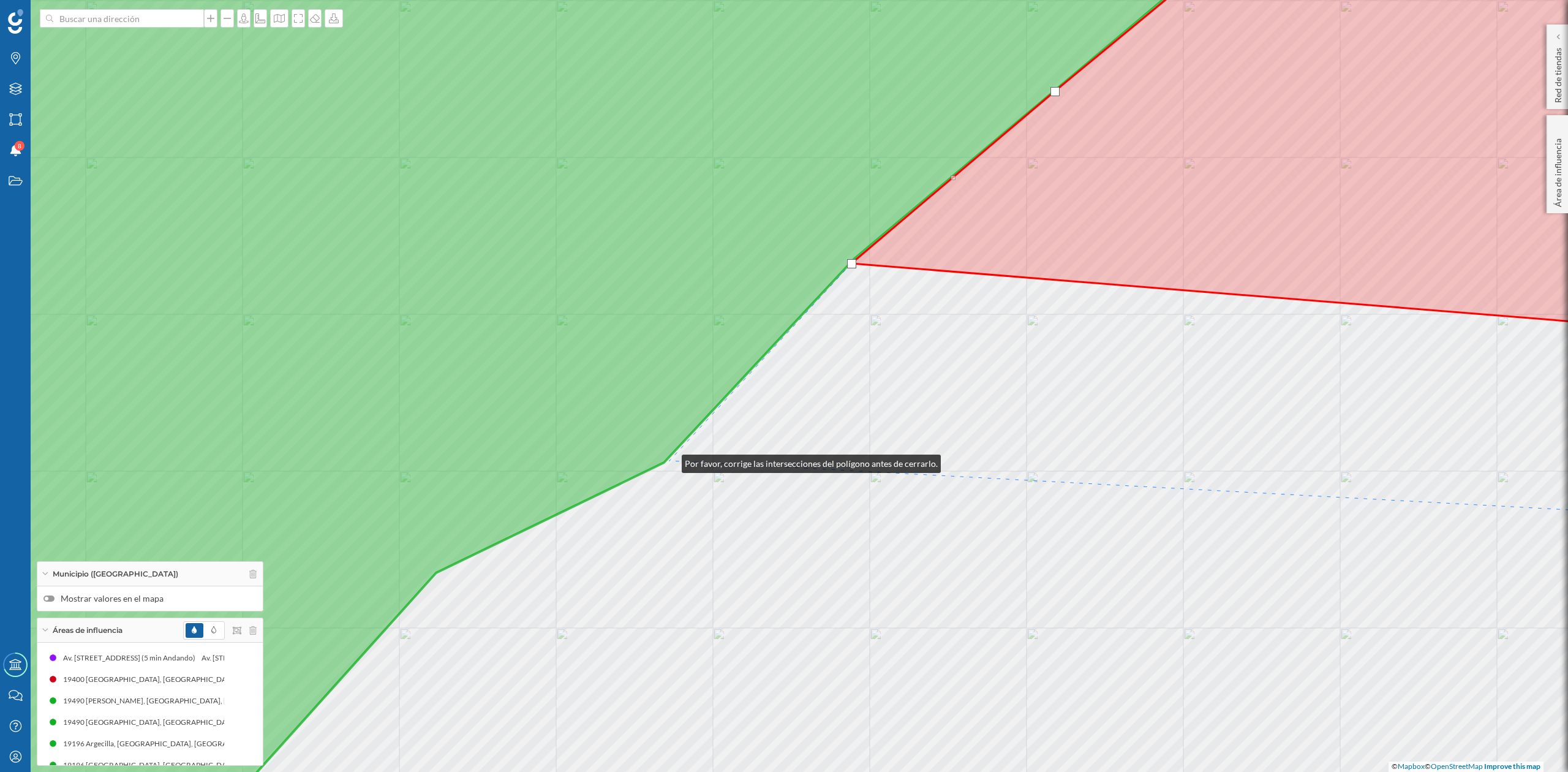
click at [670, 461] on div "© Mapbox © OpenStreetMap Improve this map" at bounding box center [784, 386] width 1568 height 772
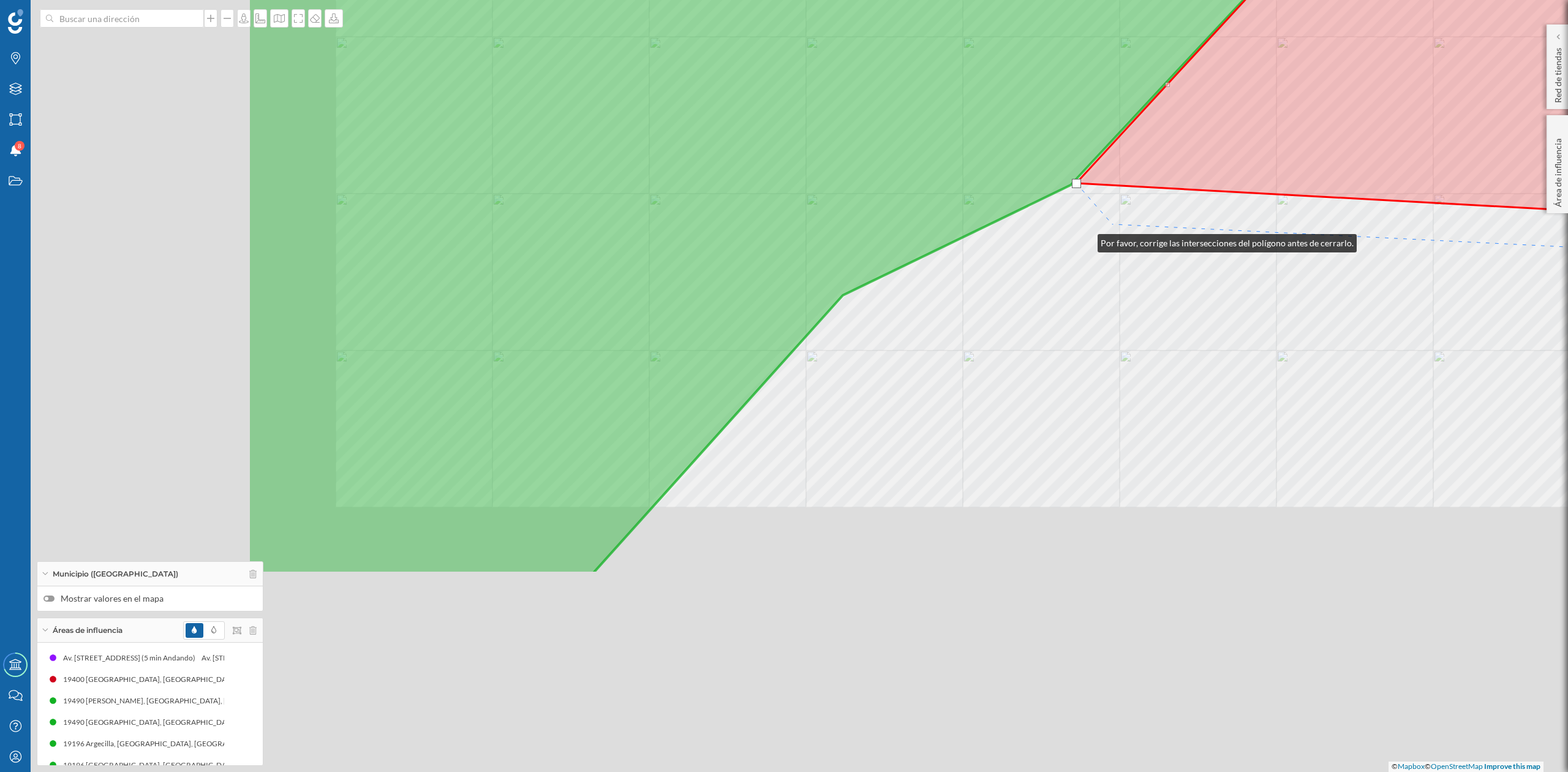
click at [1086, 239] on div "© Mapbox © OpenStreetMap Improve this map" at bounding box center [784, 386] width 1568 height 772
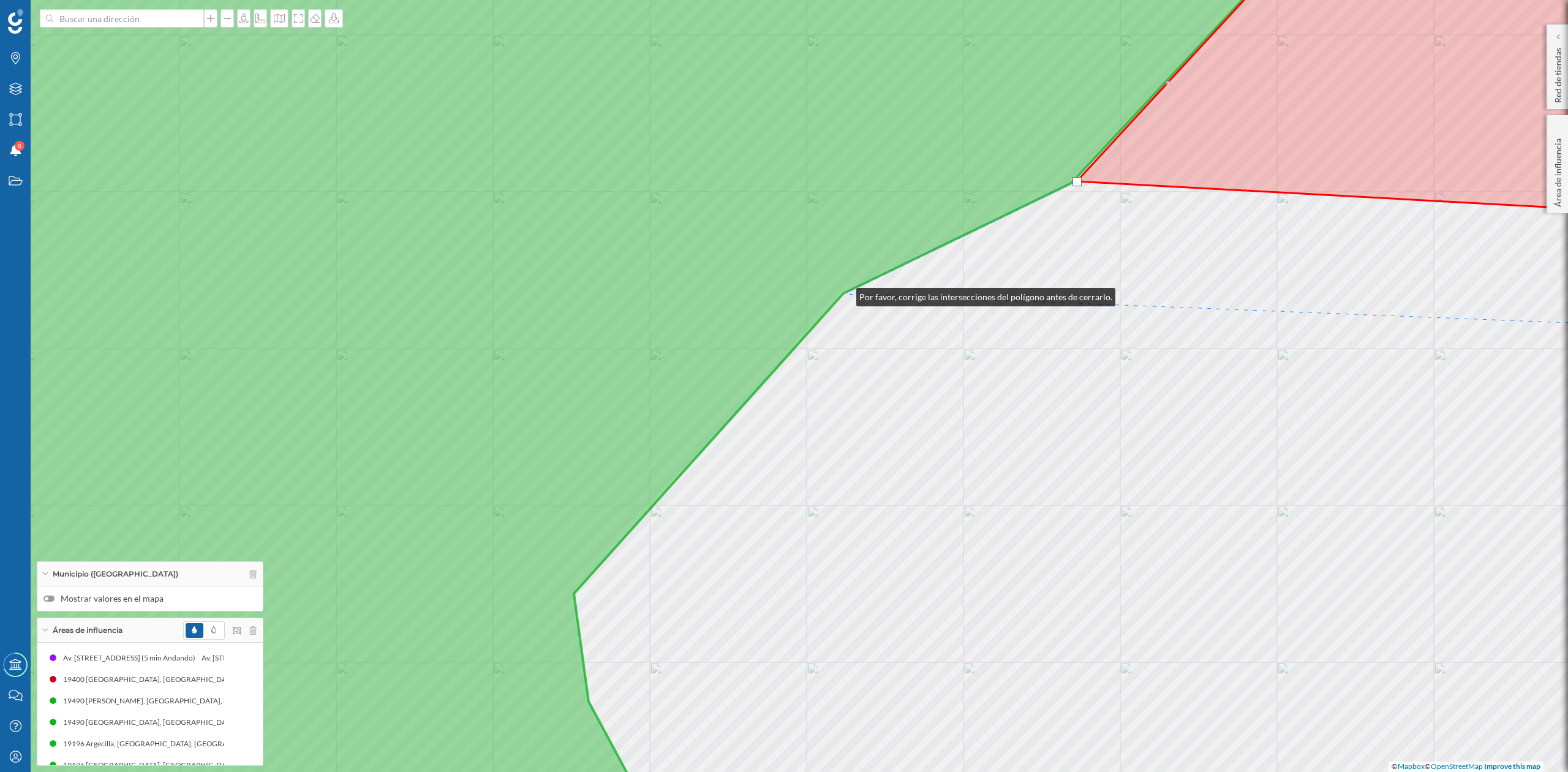
drag, startPoint x: 844, startPoint y: 294, endPoint x: 844, endPoint y: 410, distance: 116.0
click at [844, 293] on icon at bounding box center [587, 386] width 1492 height 932
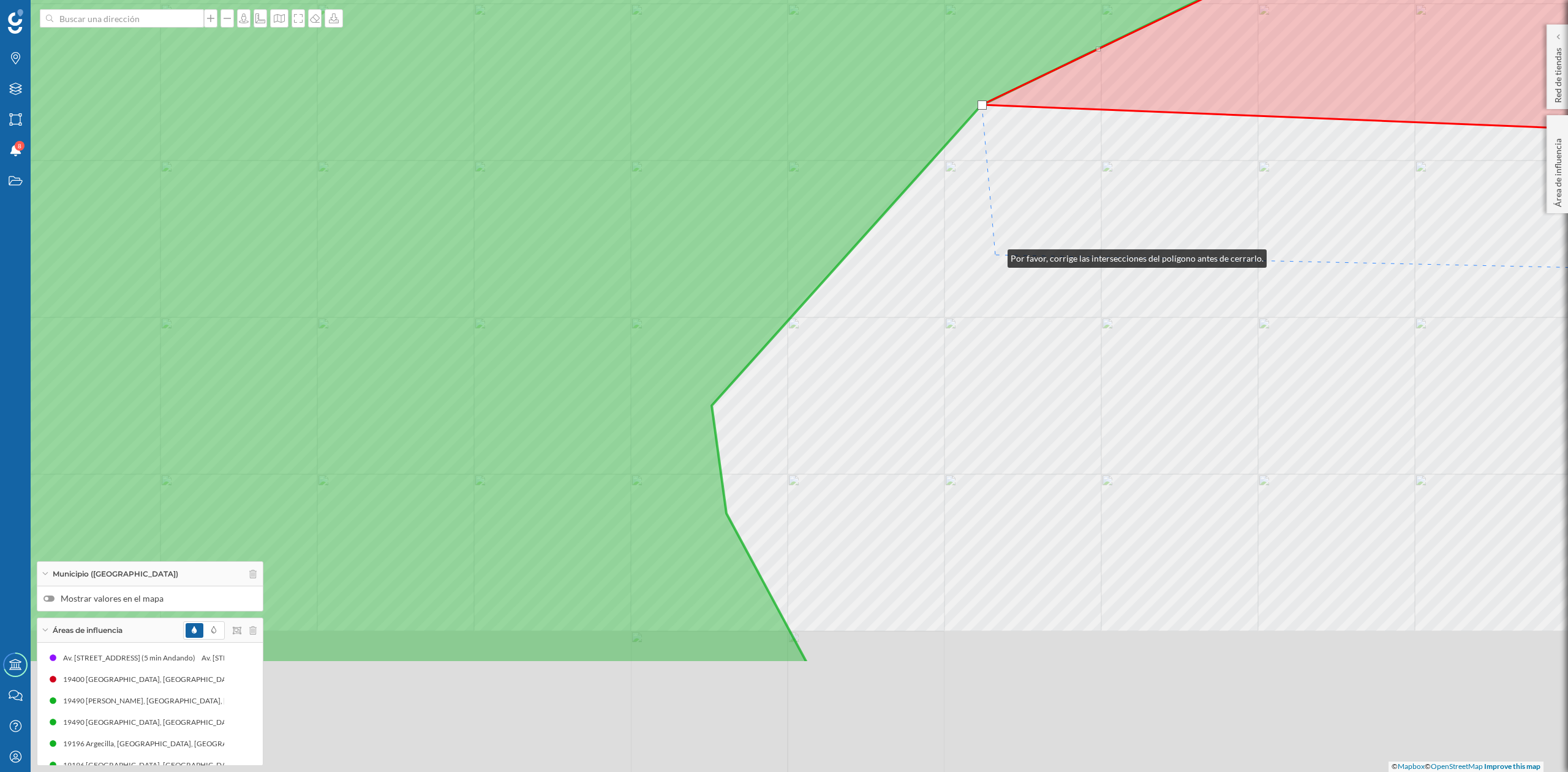
drag, startPoint x: 864, startPoint y: 439, endPoint x: 996, endPoint y: 255, distance: 226.5
click at [996, 255] on div "© Mapbox © OpenStreetMap Improve this map" at bounding box center [784, 386] width 1568 height 772
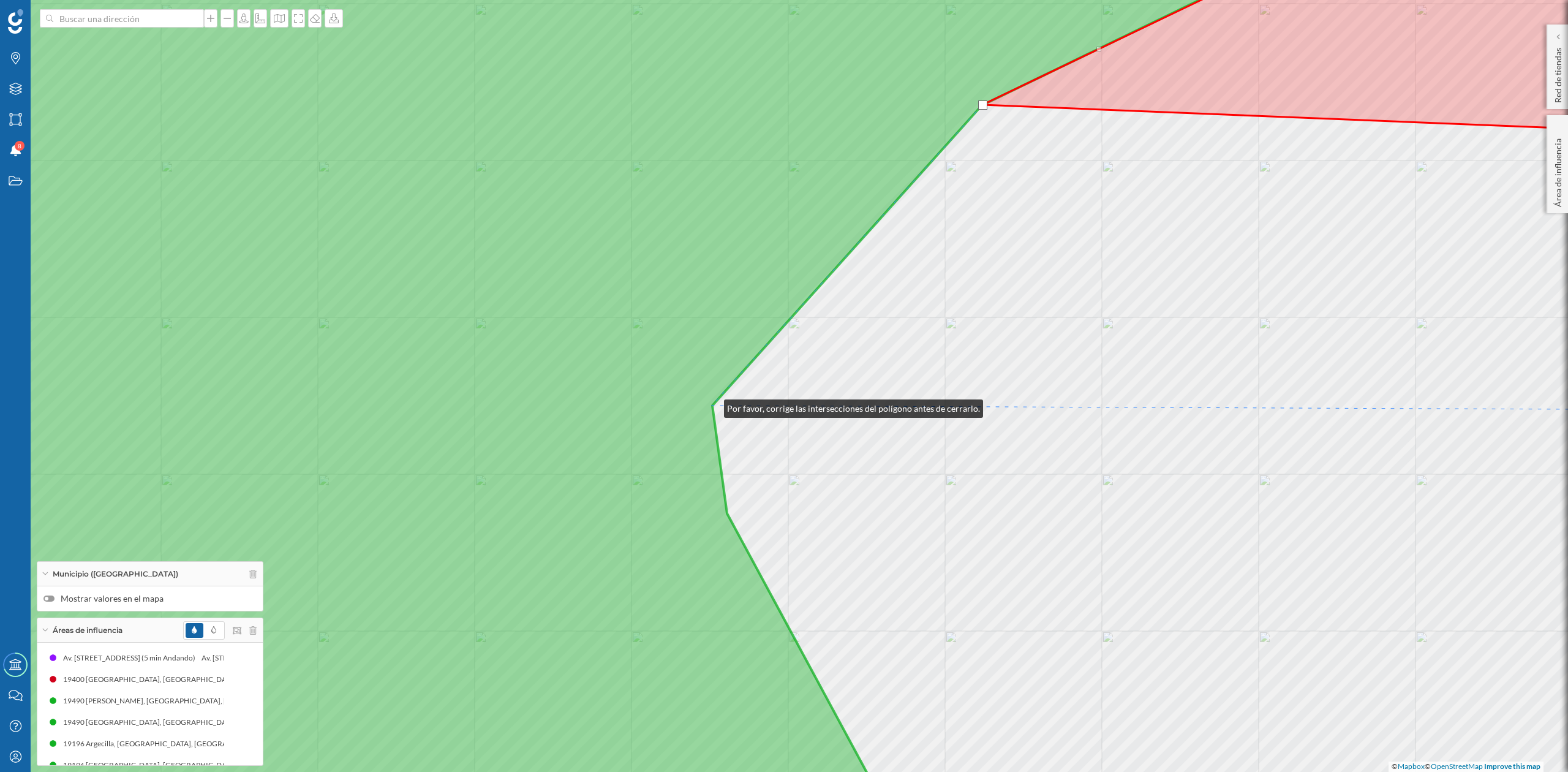
click at [712, 405] on icon at bounding box center [560, 386] width 1439 height 932
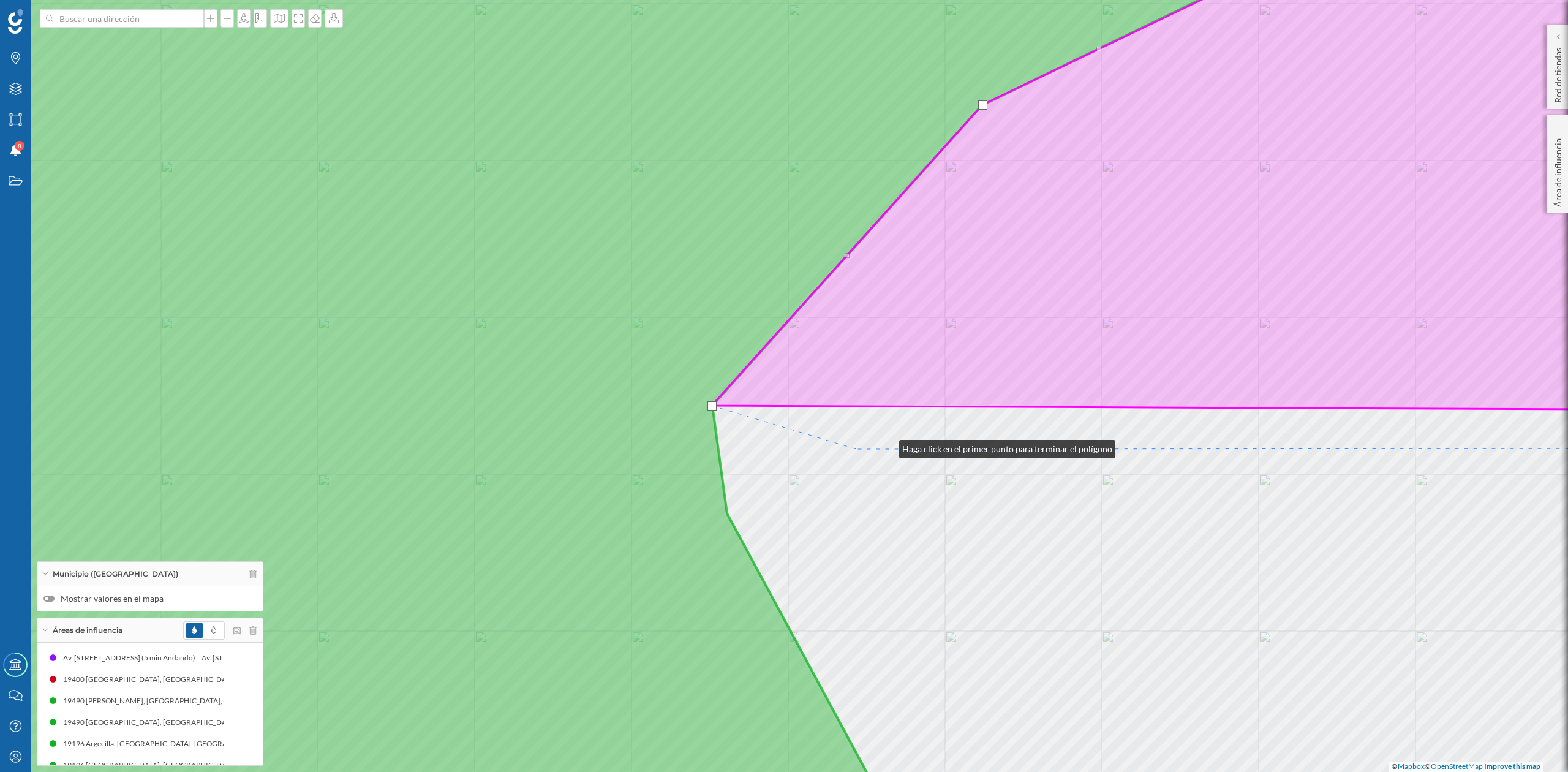
drag, startPoint x: 887, startPoint y: 446, endPoint x: 777, endPoint y: 96, distance: 366.9
click at [777, 96] on div "© Mapbox © OpenStreetMap Improve this map" at bounding box center [784, 386] width 1568 height 772
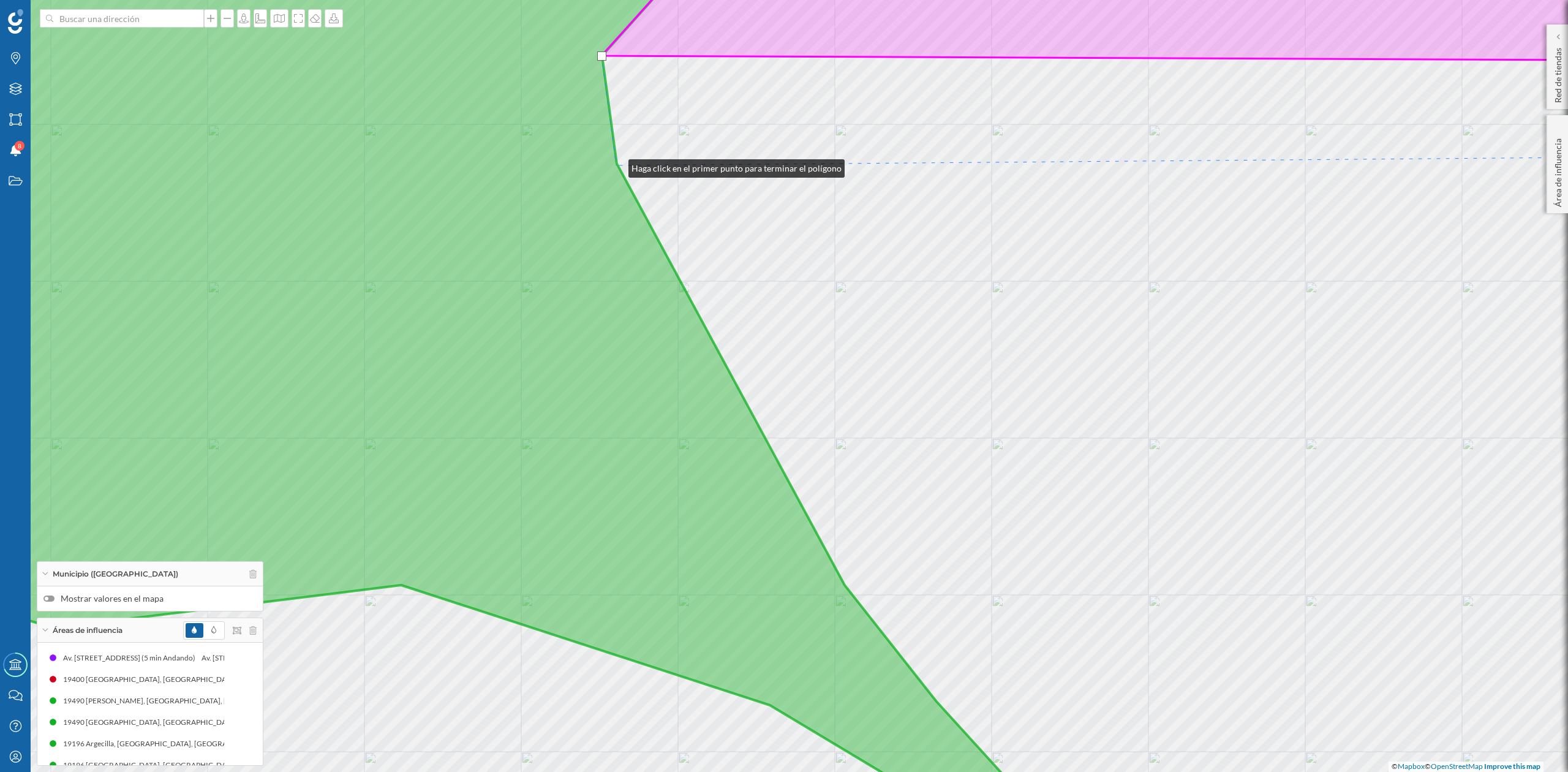
click at [617, 166] on icon at bounding box center [457, 386] width 1232 height 932
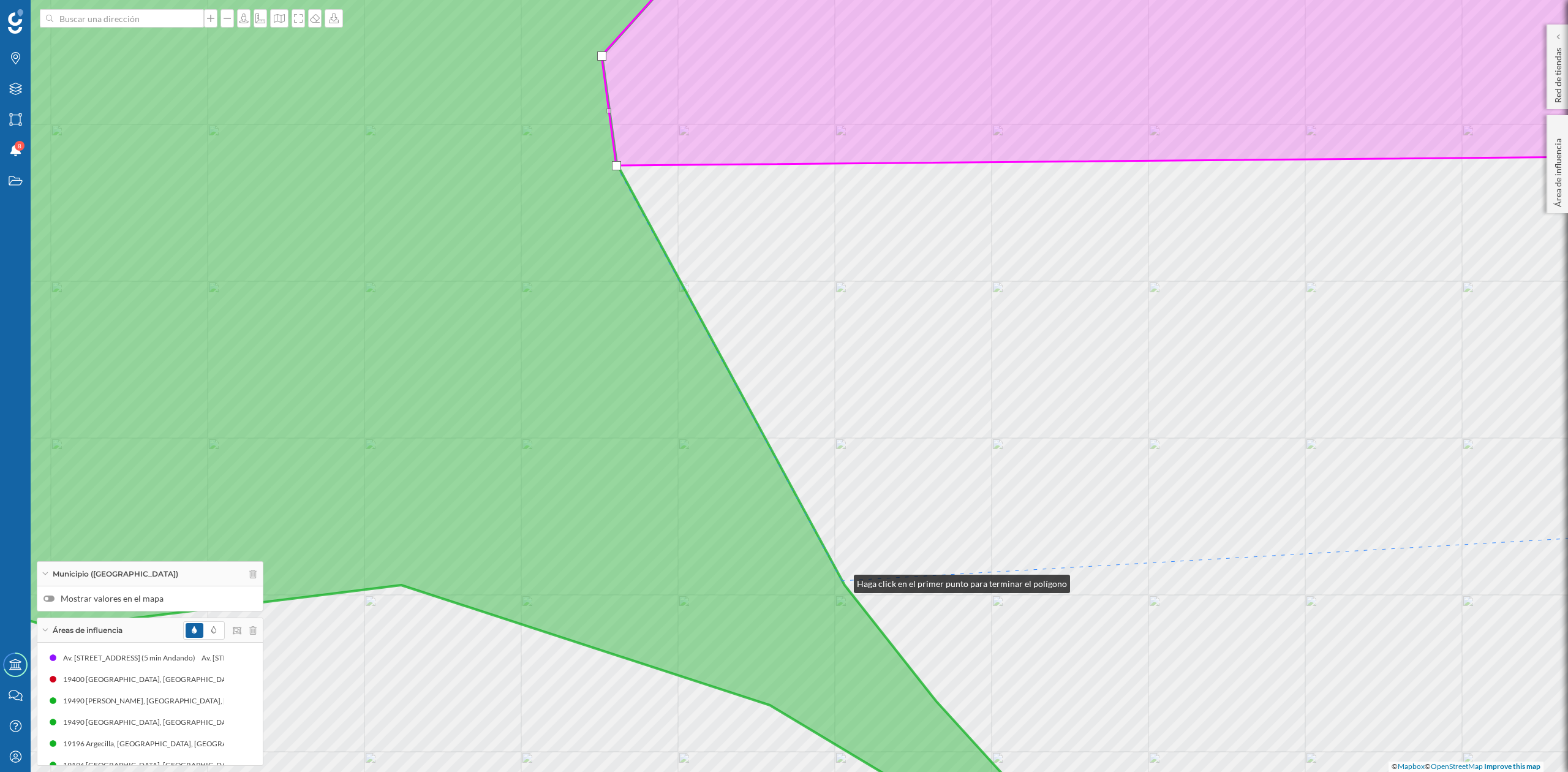
click at [842, 581] on icon at bounding box center [457, 386] width 1232 height 932
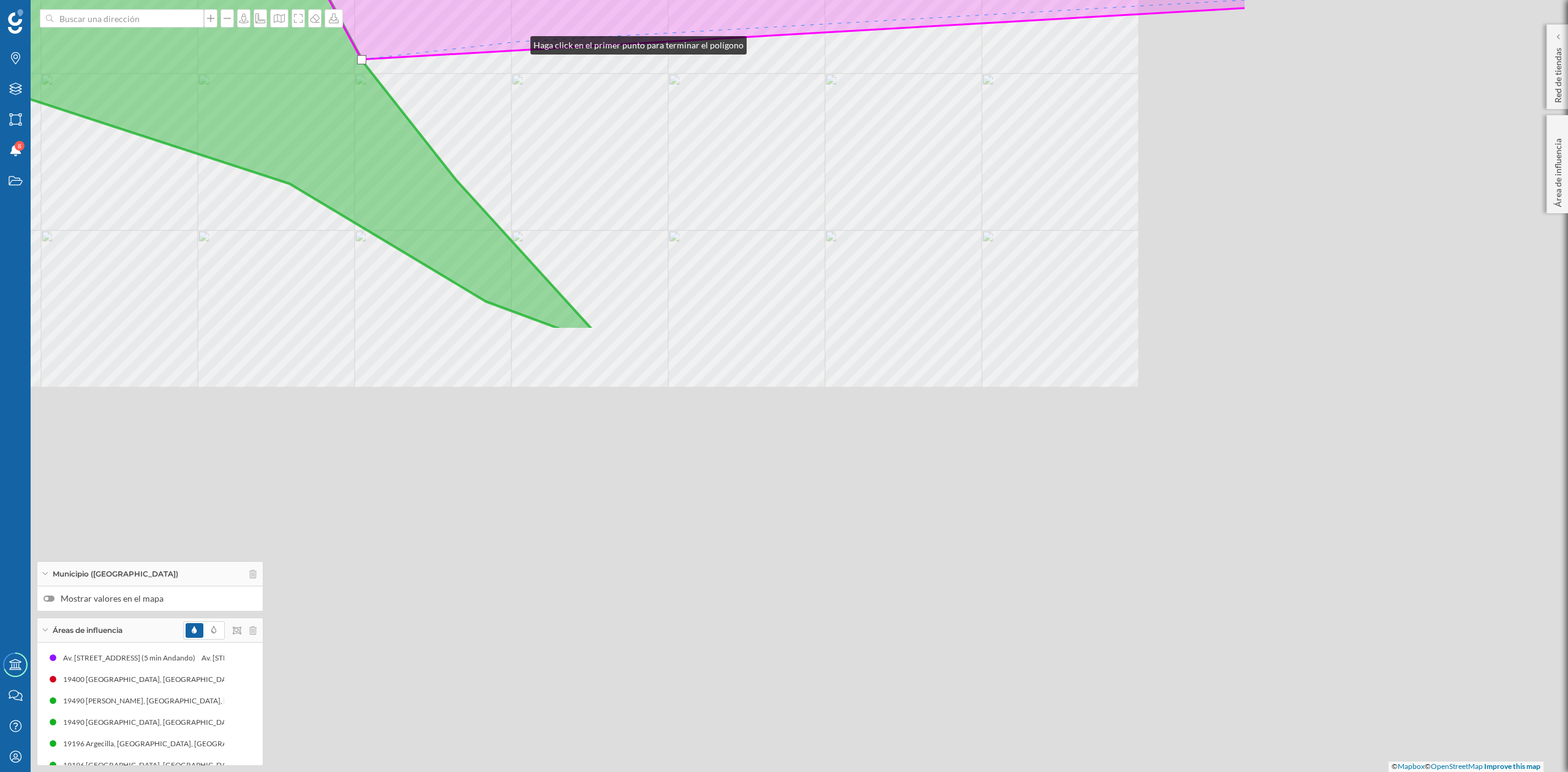
drag, startPoint x: 999, startPoint y: 564, endPoint x: 518, endPoint y: 42, distance: 709.8
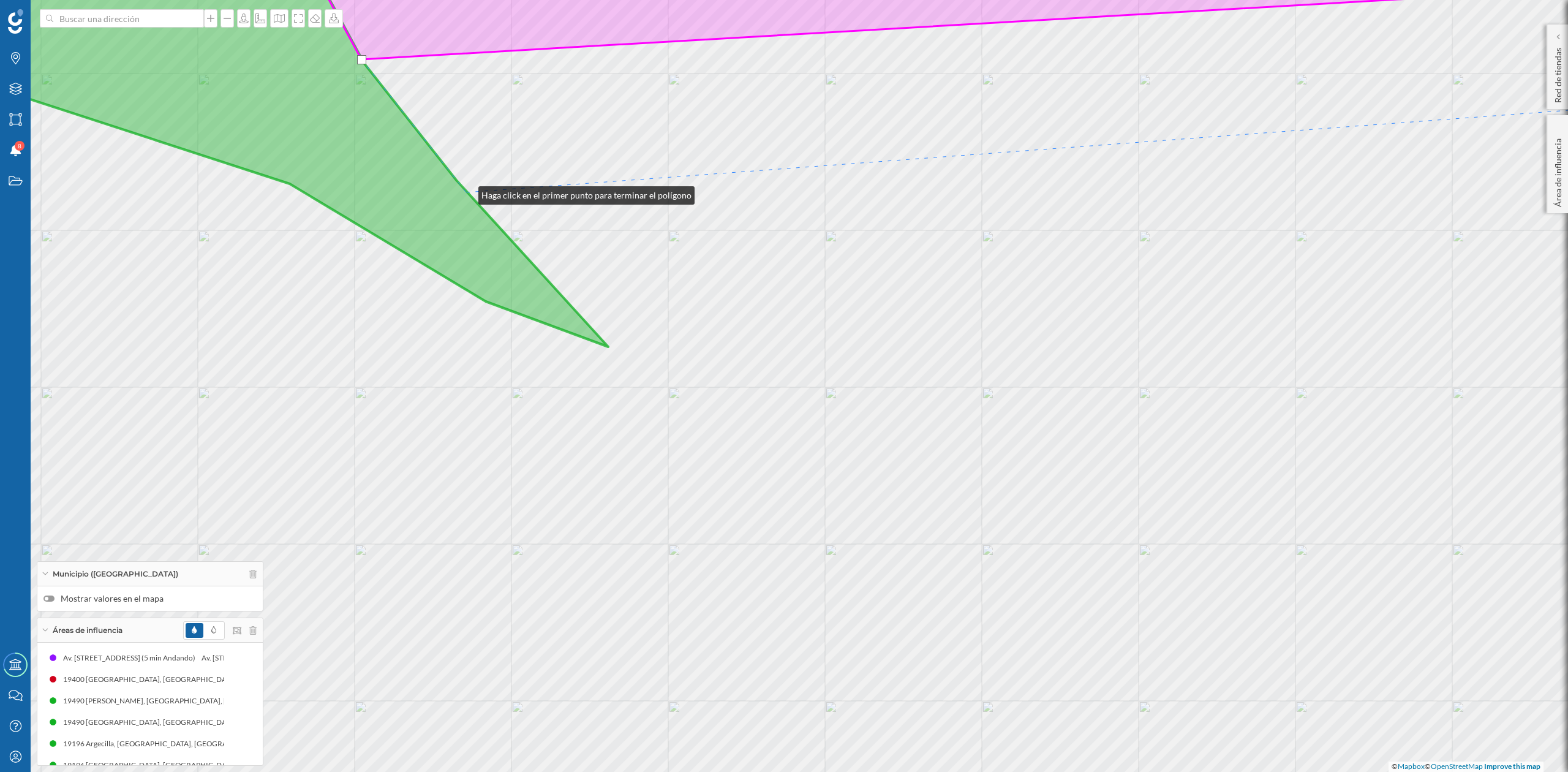
click at [467, 192] on icon at bounding box center [225, 134] width 767 height 427
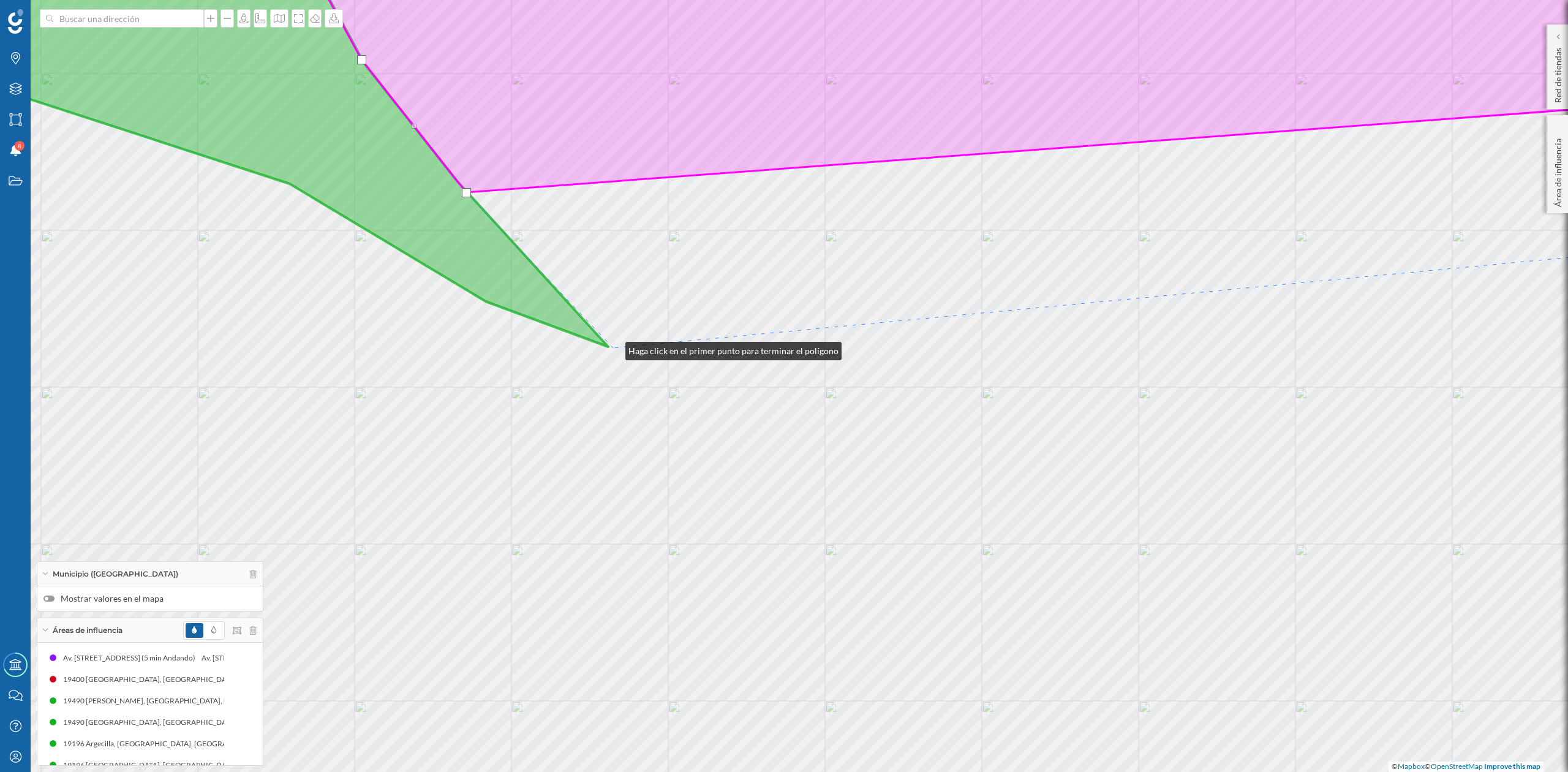
click at [613, 348] on div "© Mapbox © OpenStreetMap Improve this map" at bounding box center [784, 386] width 1568 height 772
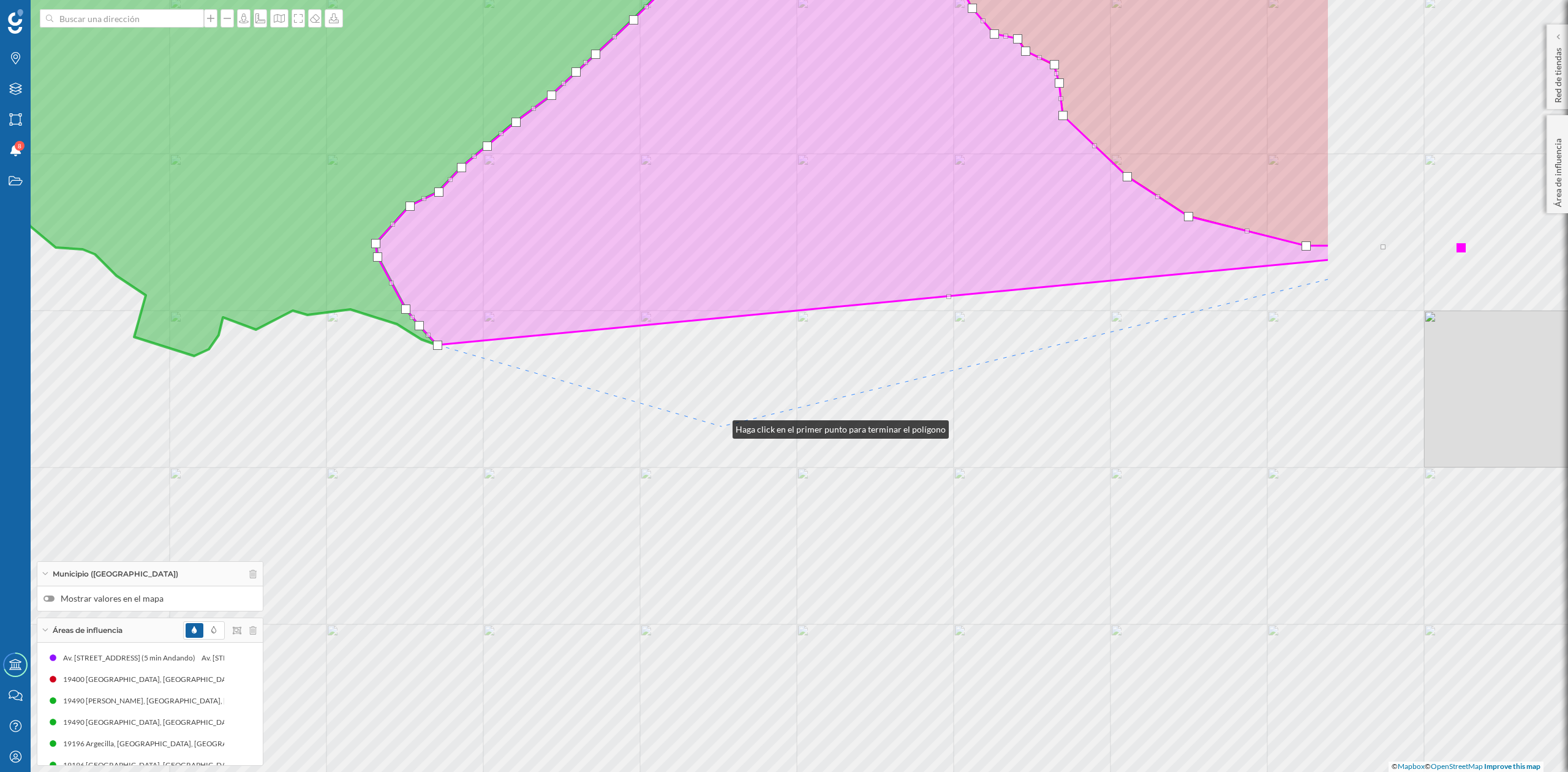
drag, startPoint x: 1117, startPoint y: 420, endPoint x: 722, endPoint y: 427, distance: 395.1
click at [722, 427] on div "© Mapbox © OpenStreetMap Improve this map" at bounding box center [784, 386] width 1568 height 772
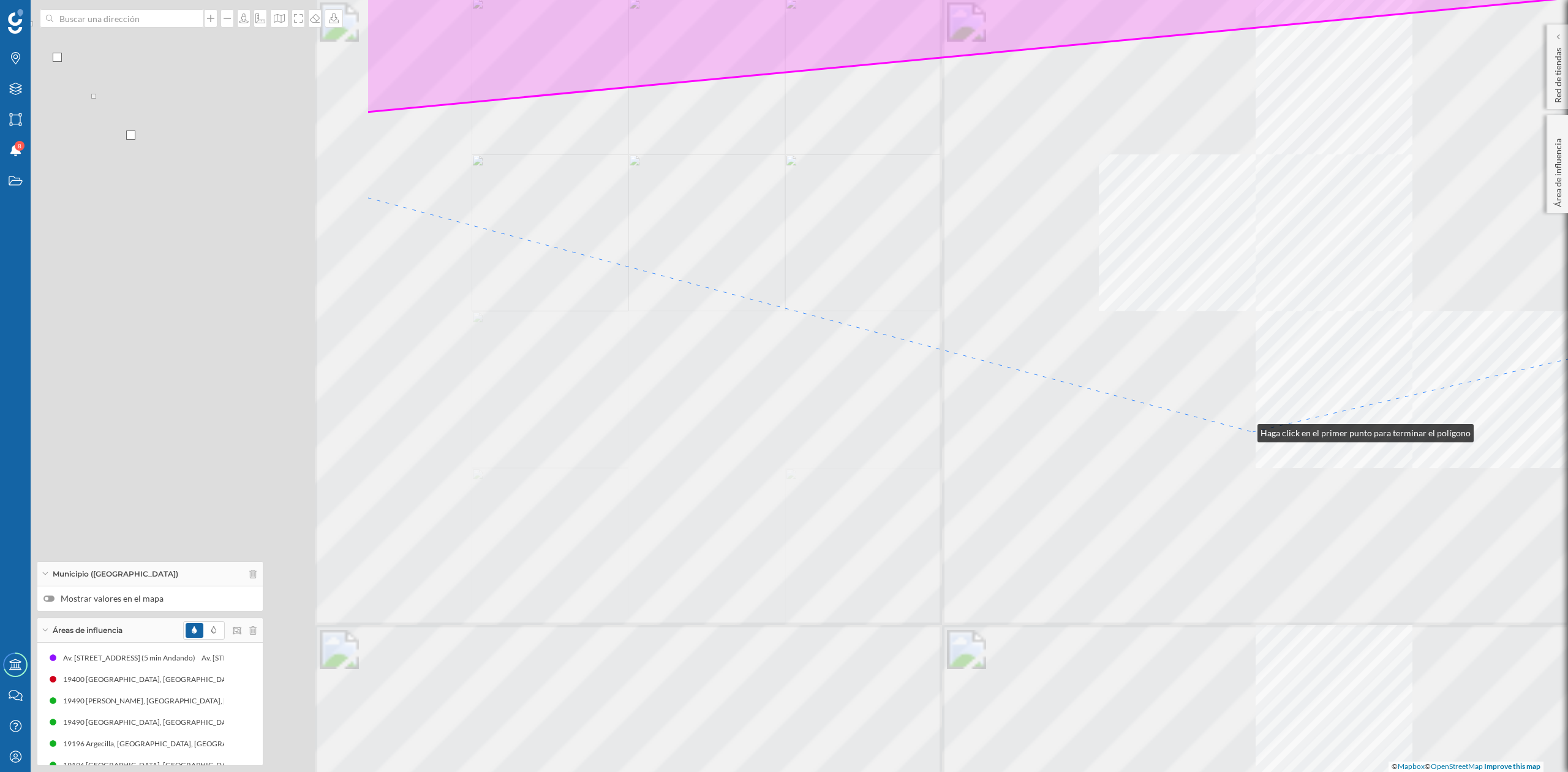
drag, startPoint x: 734, startPoint y: 439, endPoint x: 1246, endPoint y: 430, distance: 512.1
click at [1246, 430] on div "© Mapbox © OpenStreetMap Improve this map" at bounding box center [784, 386] width 1568 height 772
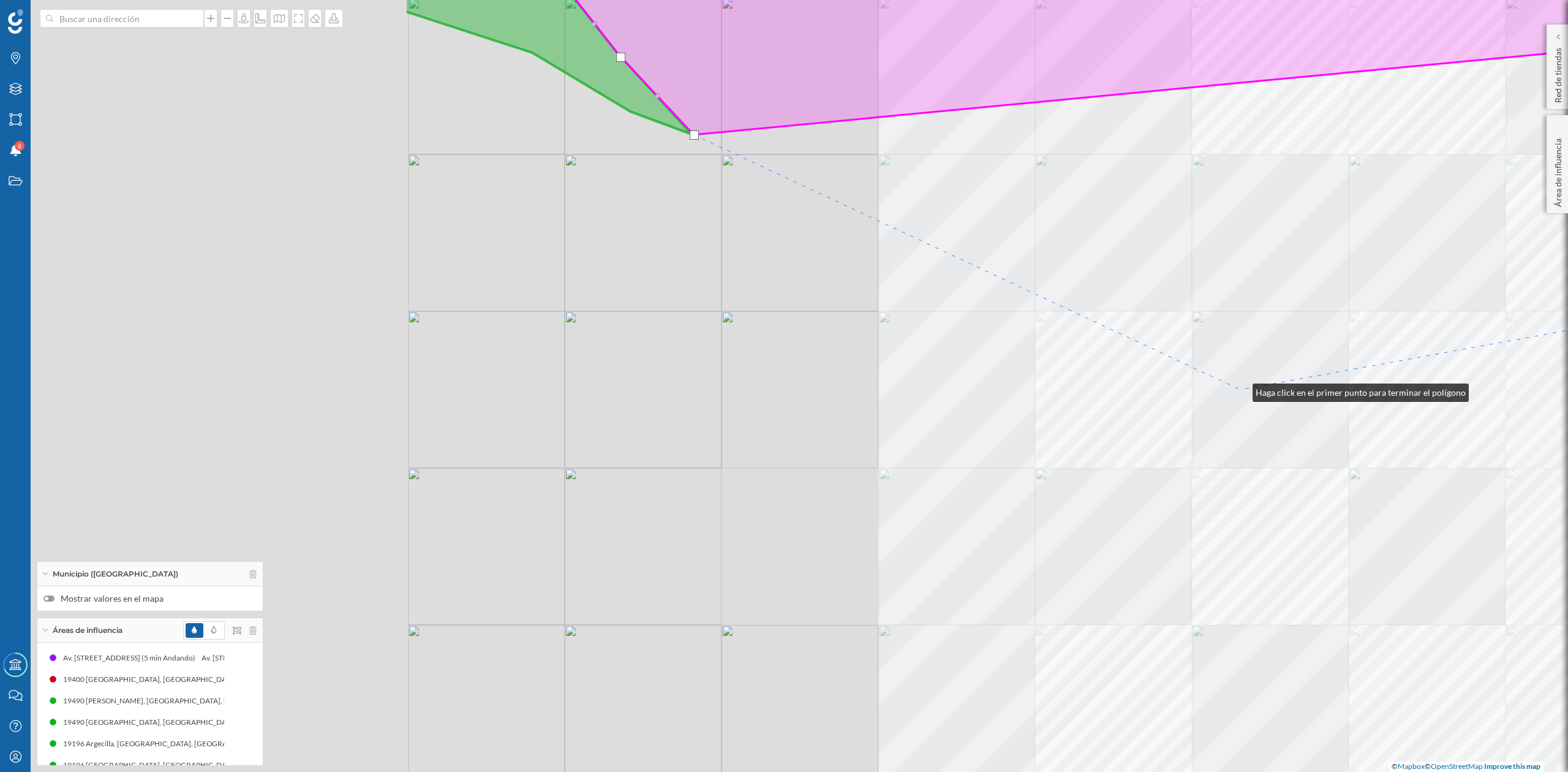
click at [1243, 390] on div "© Mapbox © OpenStreetMap Improve this map" at bounding box center [784, 386] width 1568 height 772
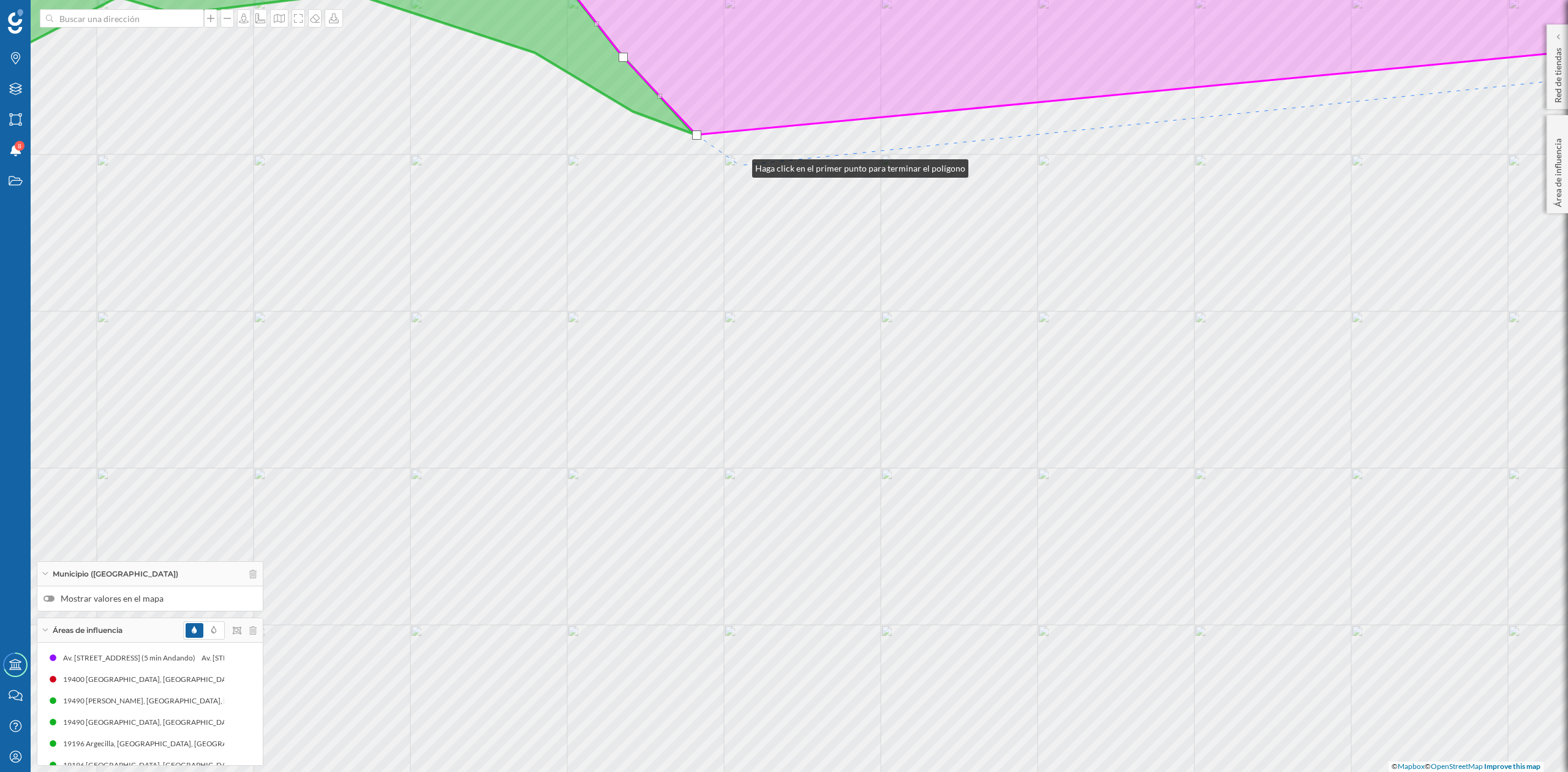
click at [740, 166] on div "© Mapbox © OpenStreetMap Improve this map" at bounding box center [784, 386] width 1568 height 772
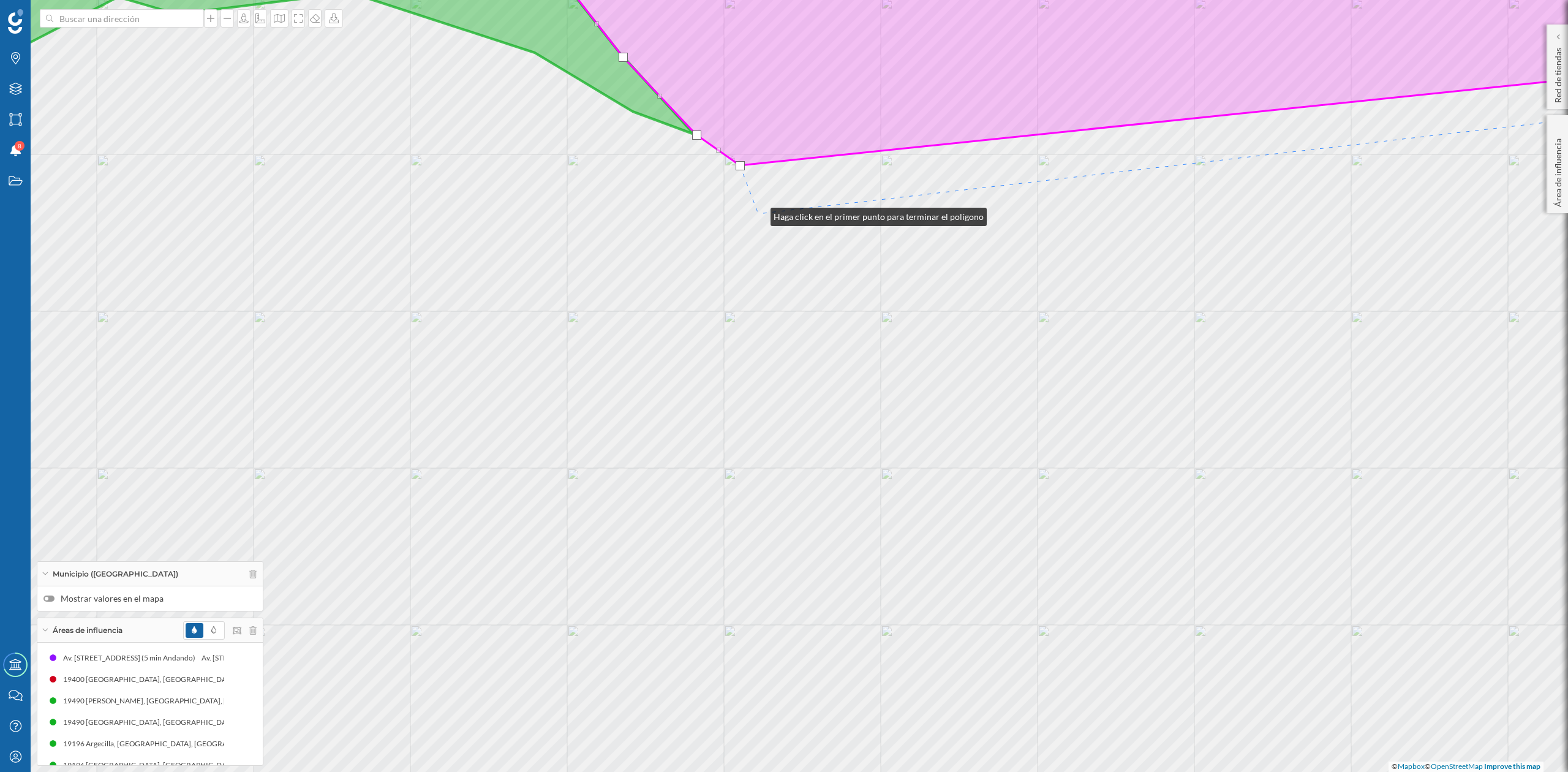
click at [758, 214] on div "© Mapbox © OpenStreetMap Improve this map" at bounding box center [784, 386] width 1568 height 772
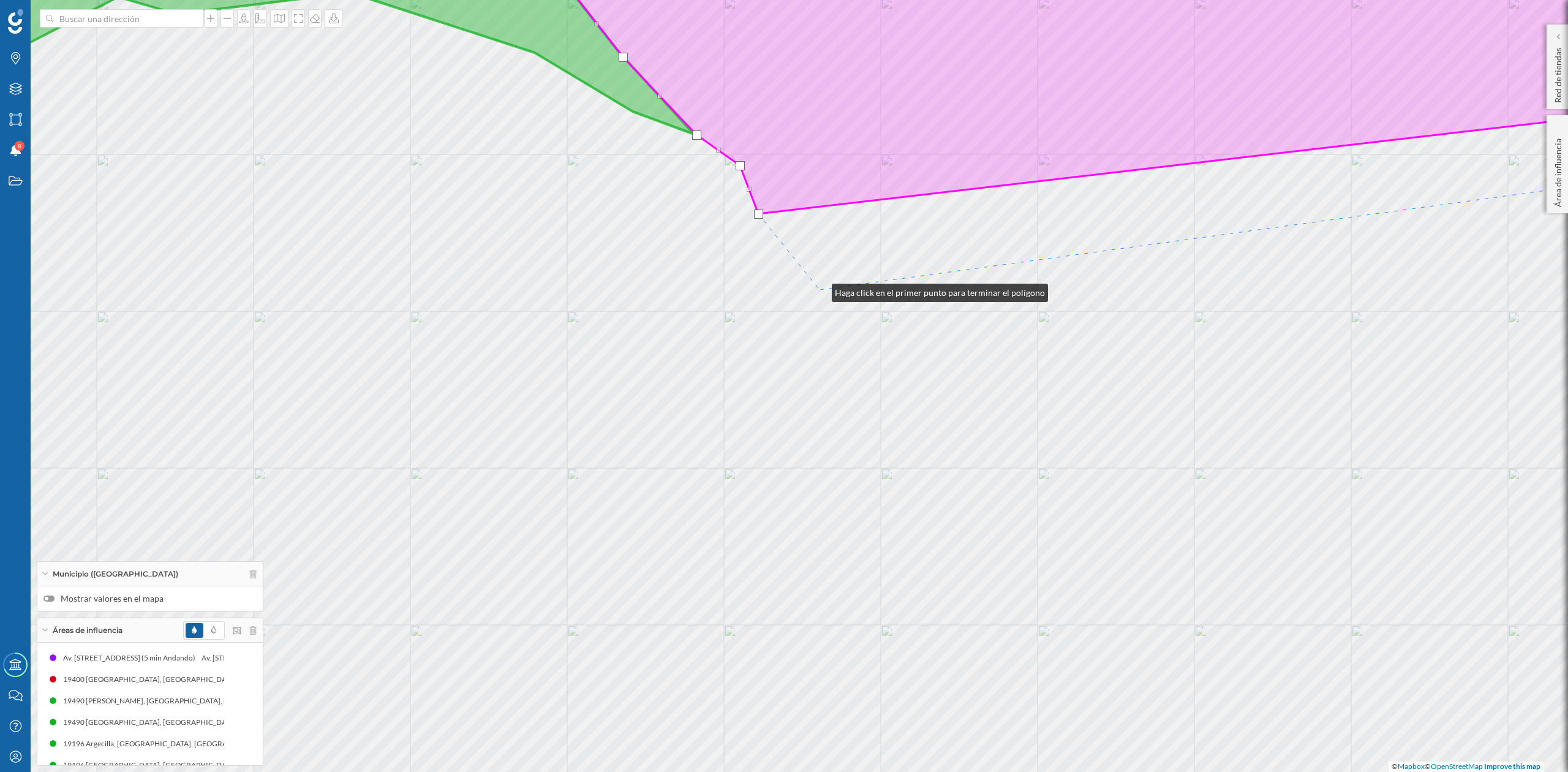
click at [820, 290] on div "© Mapbox © OpenStreetMap Improve this map" at bounding box center [784, 386] width 1568 height 772
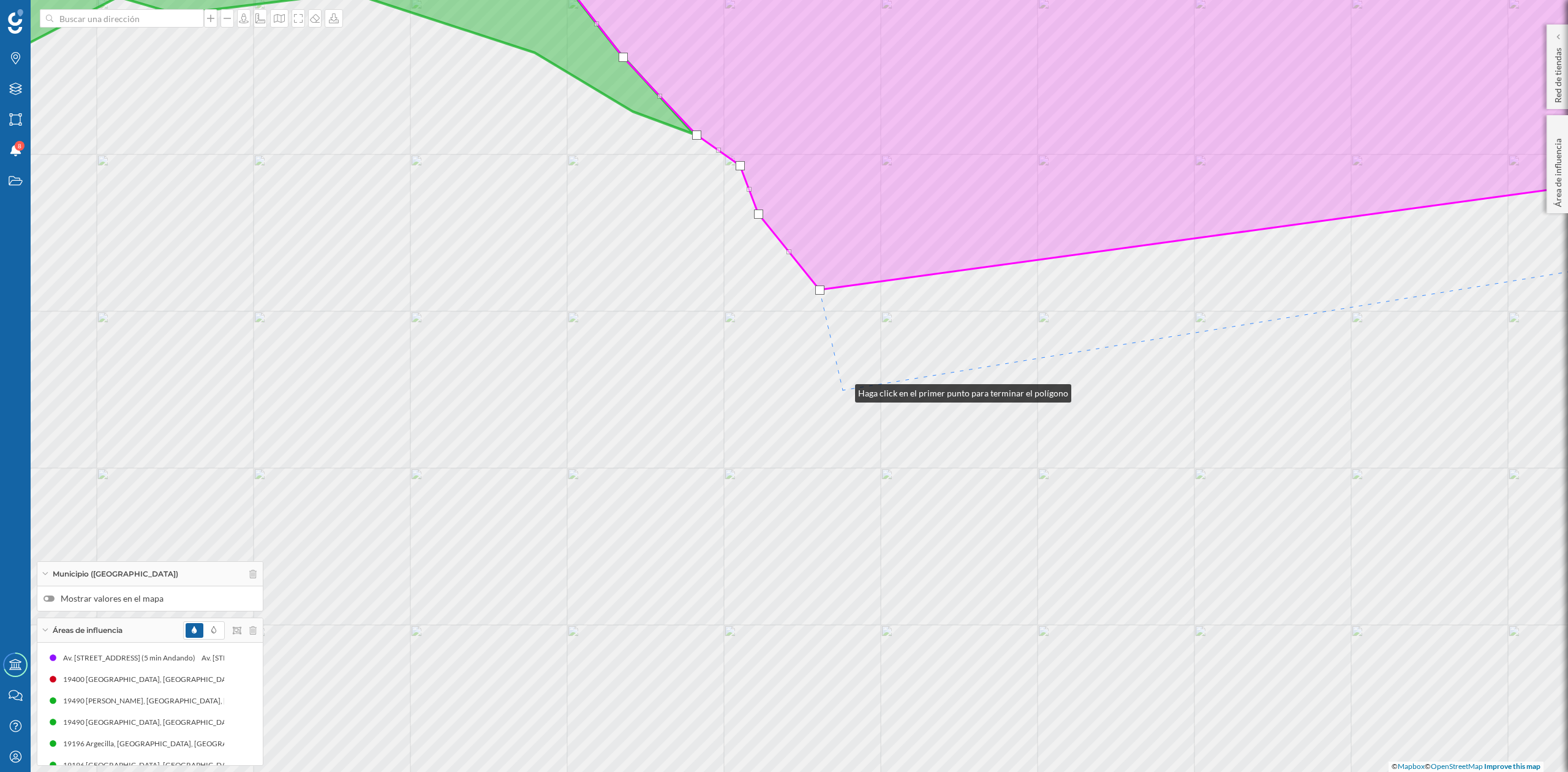
click at [843, 391] on div "© Mapbox © OpenStreetMap Improve this map" at bounding box center [784, 386] width 1568 height 772
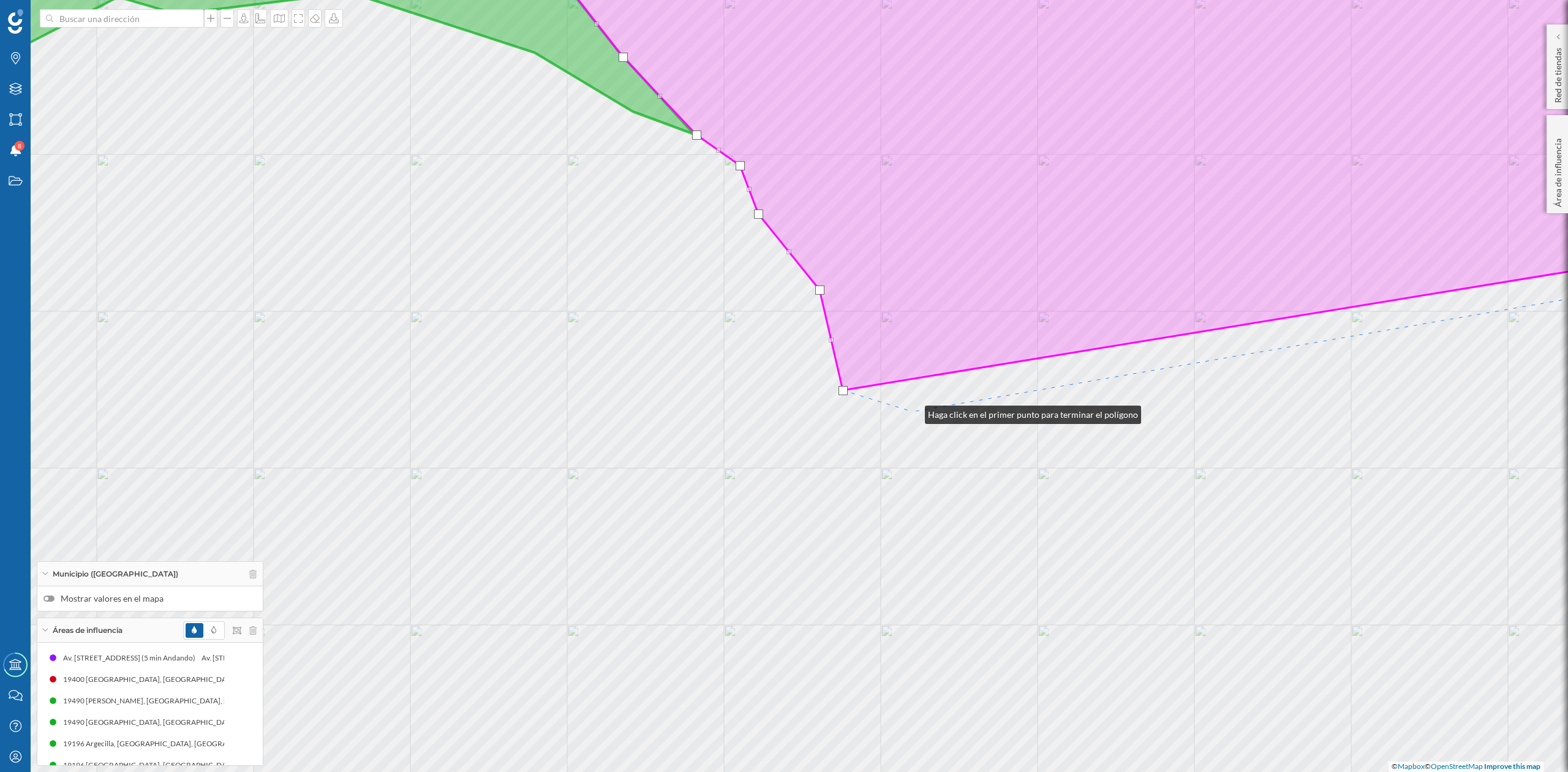
drag, startPoint x: 912, startPoint y: 412, endPoint x: 584, endPoint y: 211, distance: 384.7
click at [584, 211] on div "© Mapbox © OpenStreetMap Improve this map" at bounding box center [784, 386] width 1568 height 772
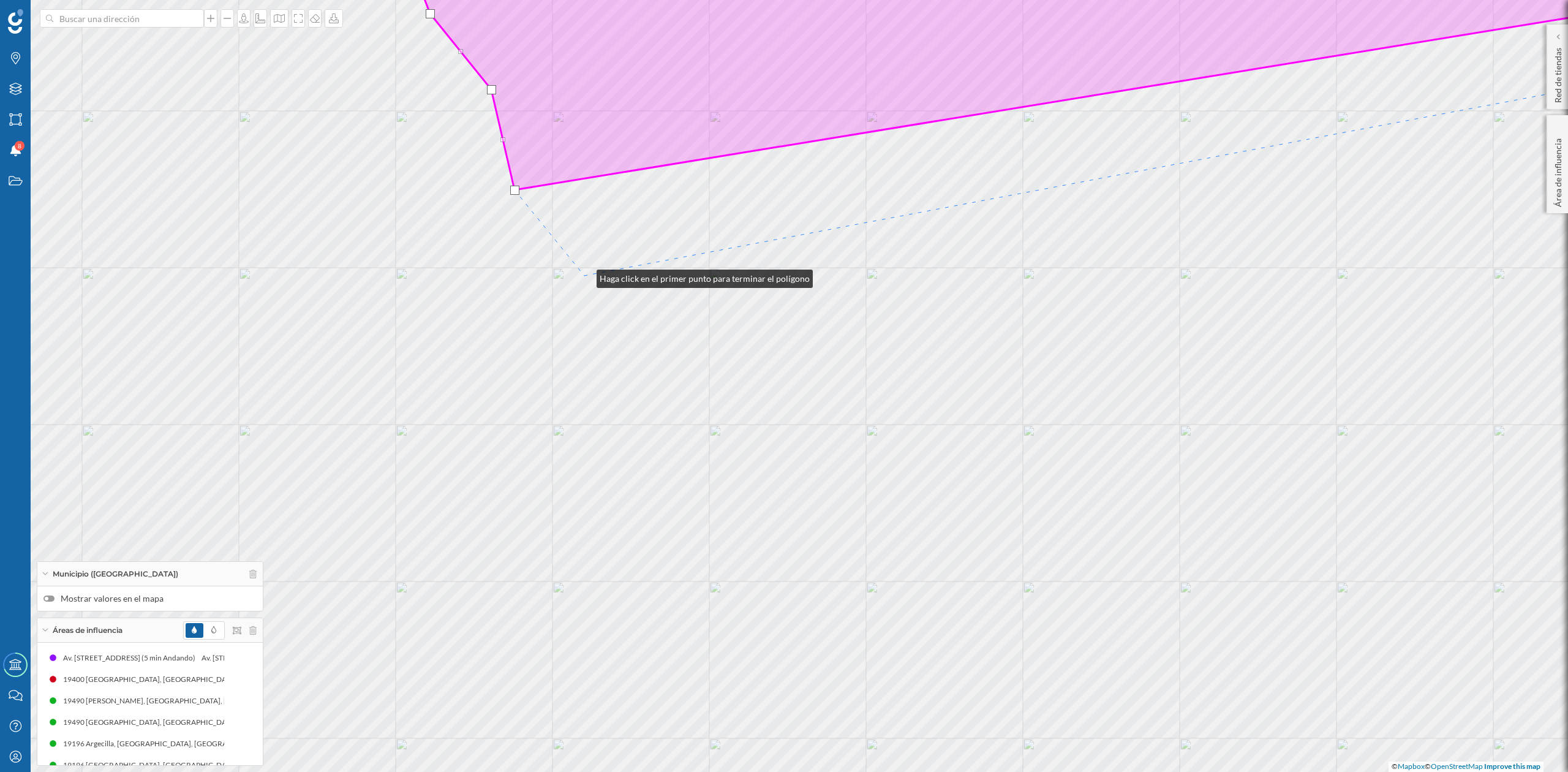
click at [584, 276] on div "© Mapbox © OpenStreetMap Improve this map" at bounding box center [784, 386] width 1568 height 772
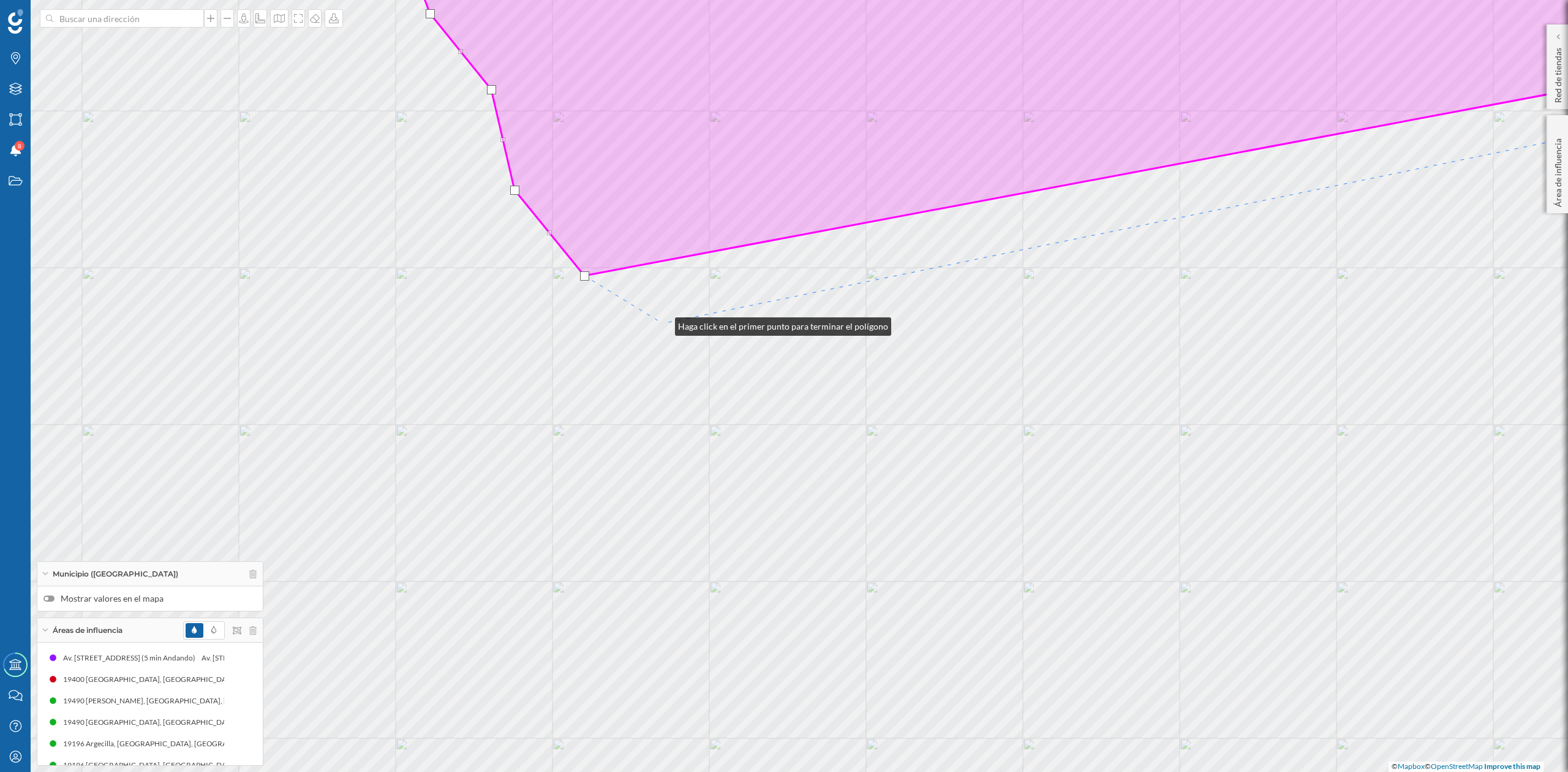
click at [663, 324] on div "© Mapbox © OpenStreetMap Improve this map" at bounding box center [784, 386] width 1568 height 772
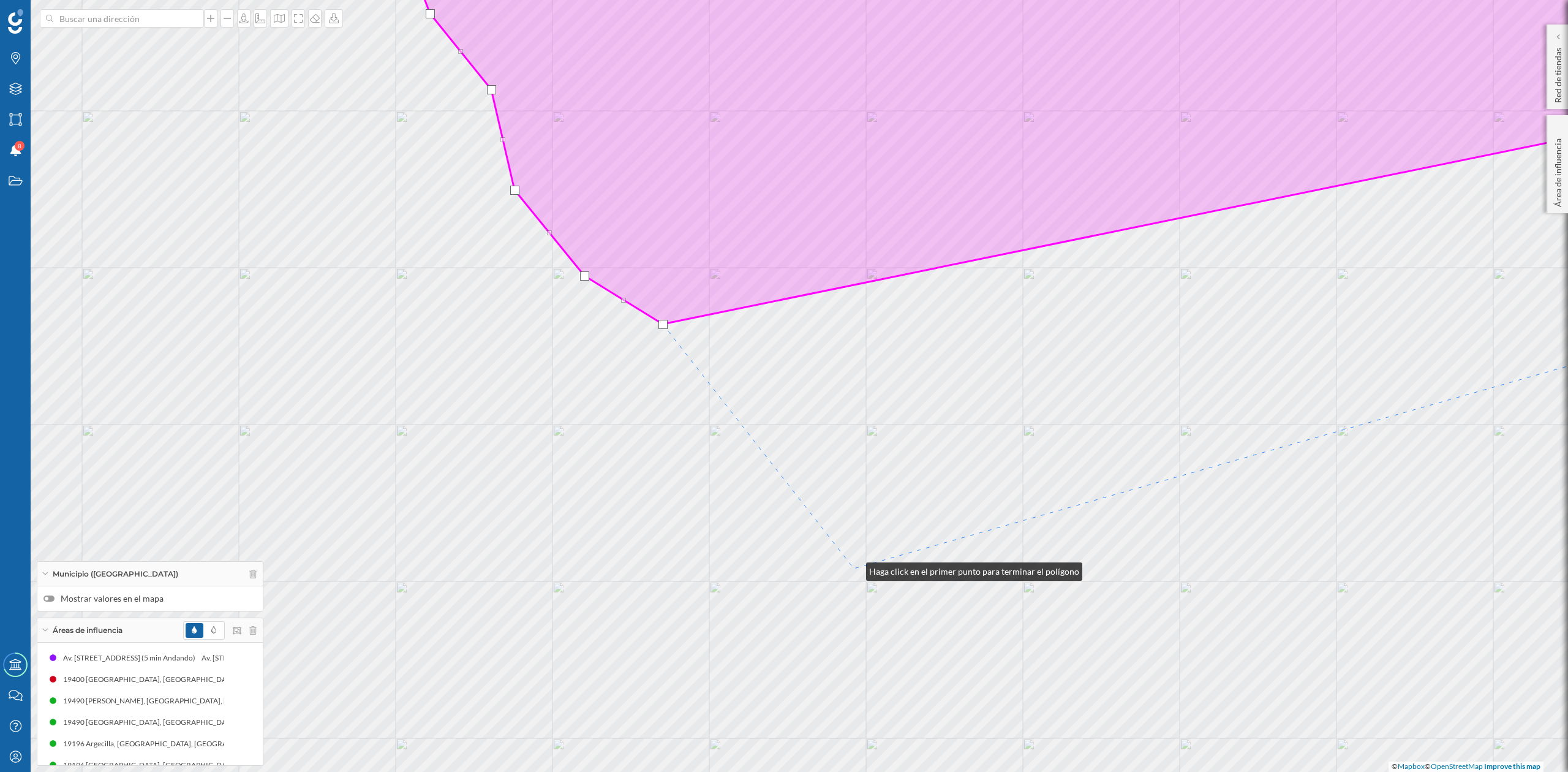
click at [854, 569] on div "© Mapbox © OpenStreetMap Improve this map" at bounding box center [784, 386] width 1568 height 772
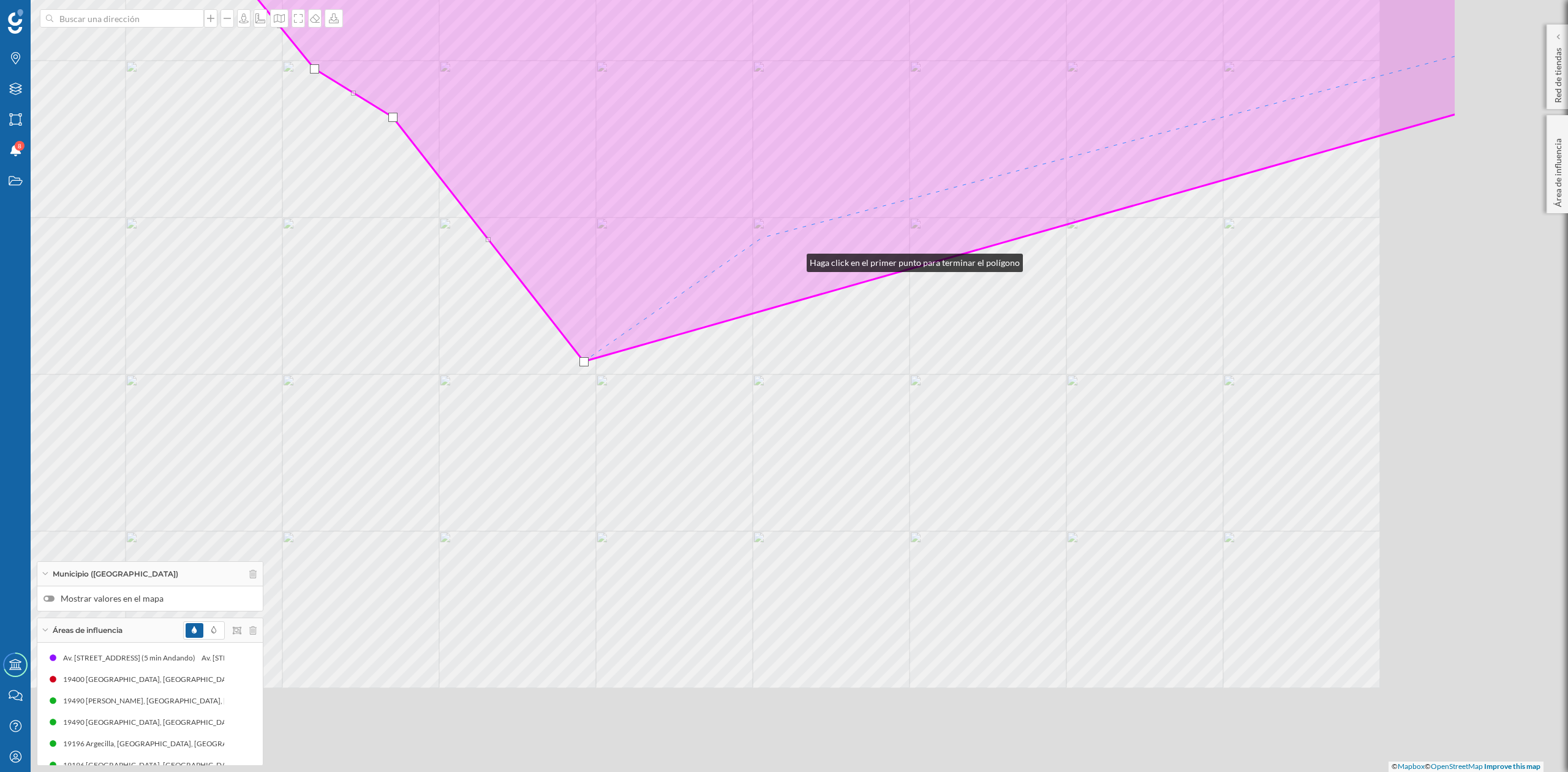
drag, startPoint x: 993, startPoint y: 401, endPoint x: 734, endPoint y: 295, distance: 279.9
click at [778, 246] on icon at bounding box center [771, 37] width 1372 height 648
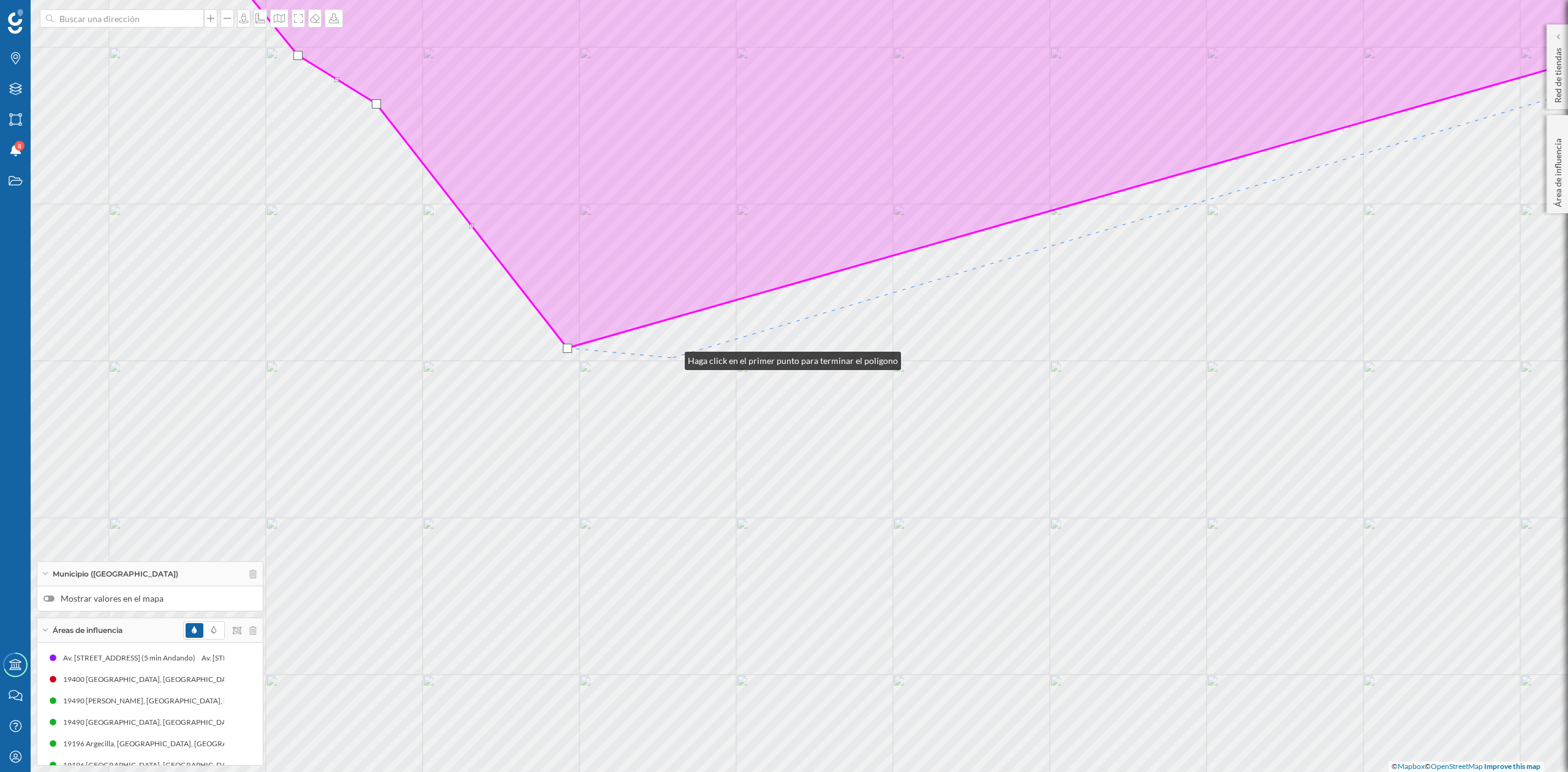
click at [673, 358] on div "© Mapbox © OpenStreetMap Improve this map" at bounding box center [784, 386] width 1568 height 772
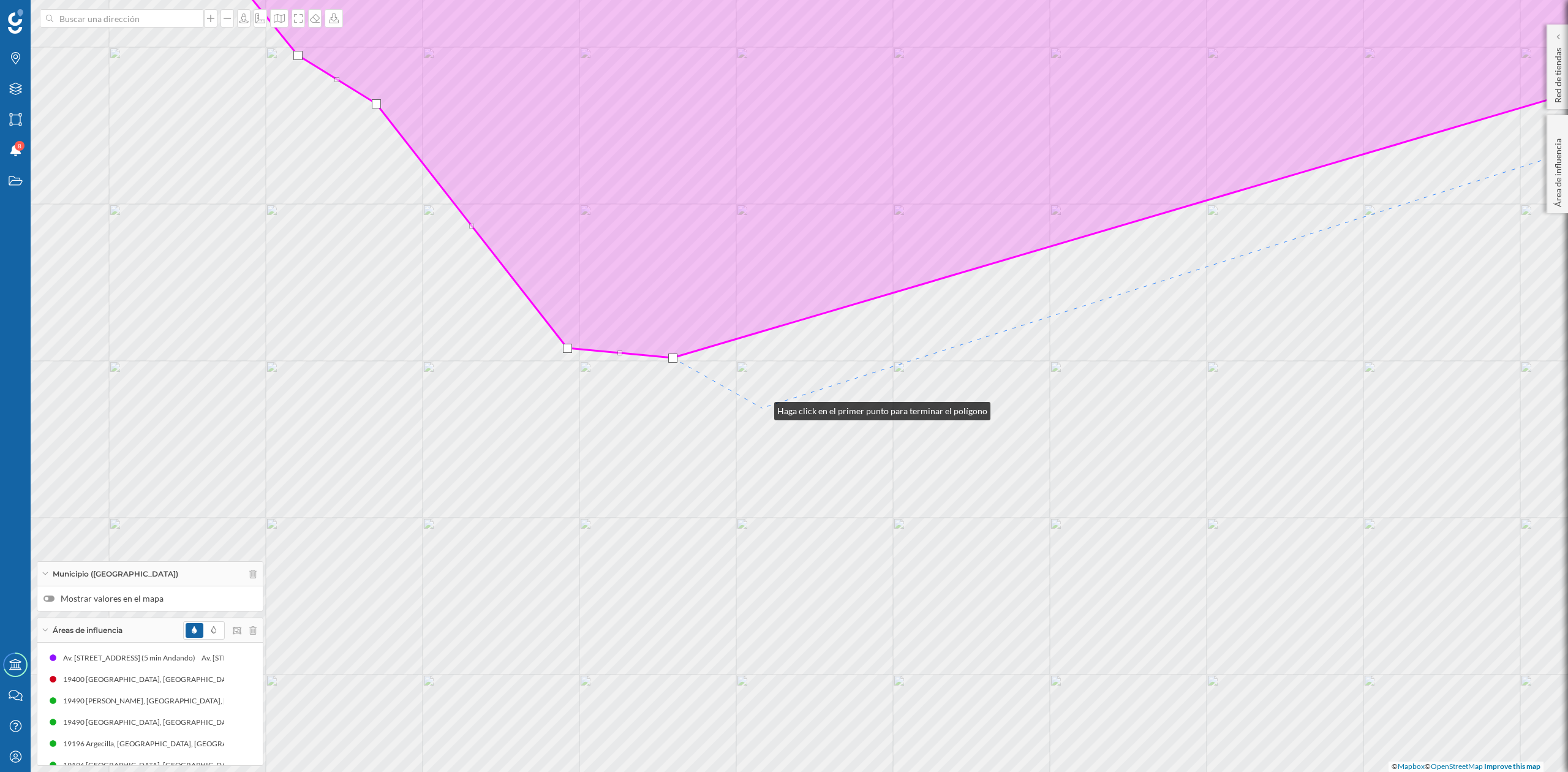
click at [762, 408] on div "© Mapbox © OpenStreetMap Improve this map" at bounding box center [784, 386] width 1568 height 772
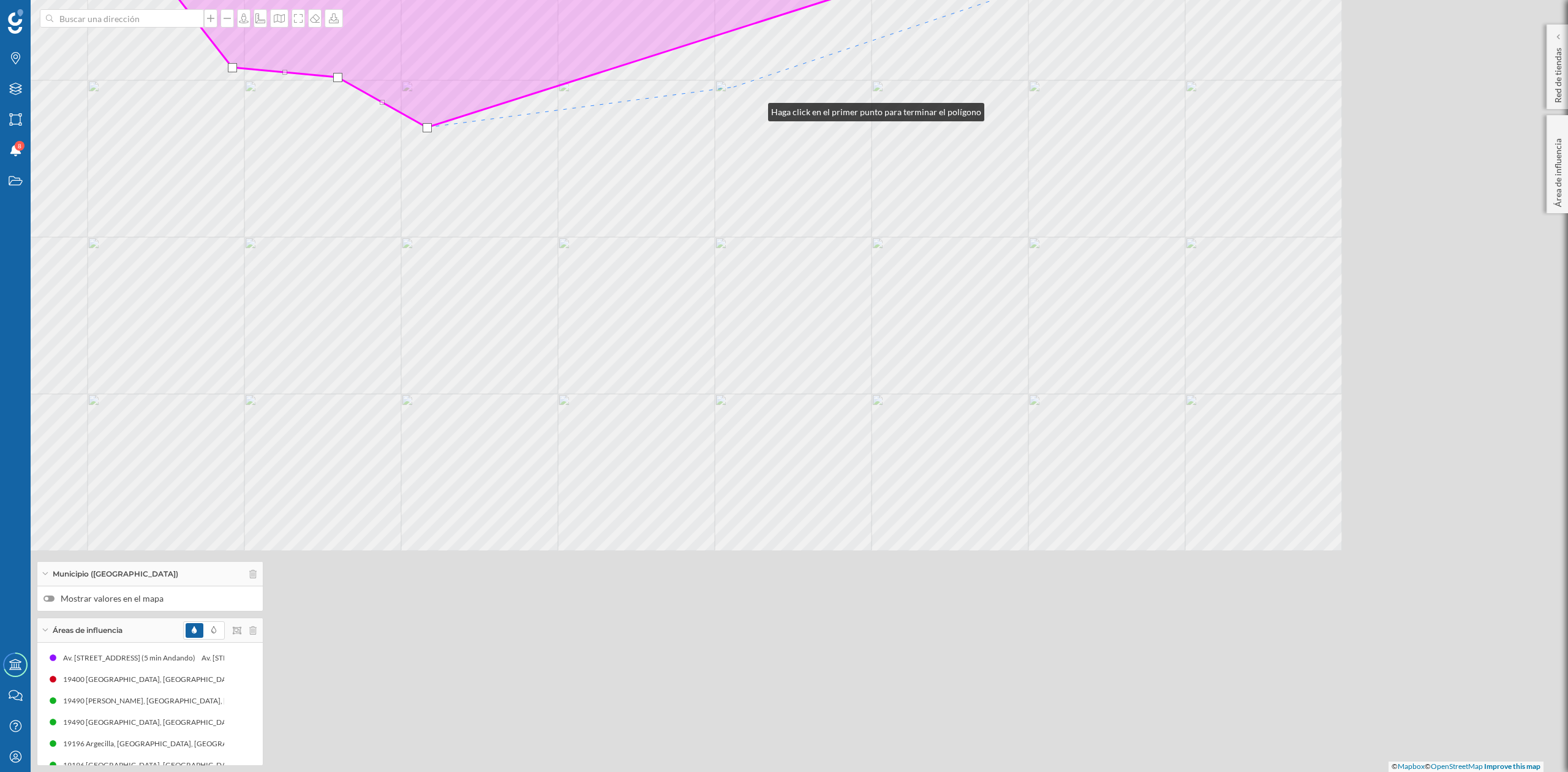
drag, startPoint x: 988, startPoint y: 284, endPoint x: 756, endPoint y: 109, distance: 290.6
click at [756, 109] on div "© Mapbox © OpenStreetMap Improve this map" at bounding box center [784, 386] width 1568 height 772
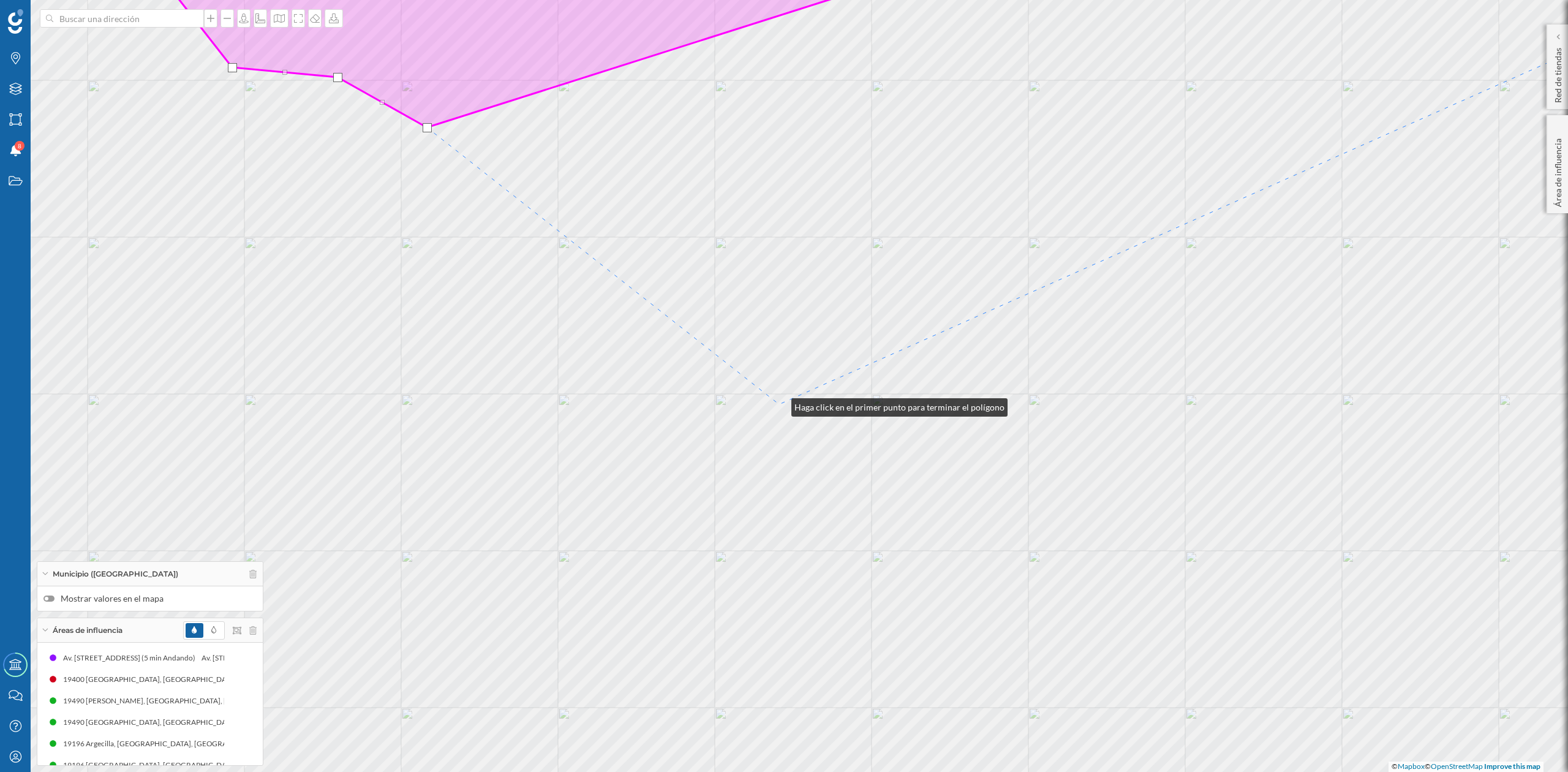
click at [779, 405] on div "© Mapbox © OpenStreetMap Improve this map" at bounding box center [784, 386] width 1568 height 772
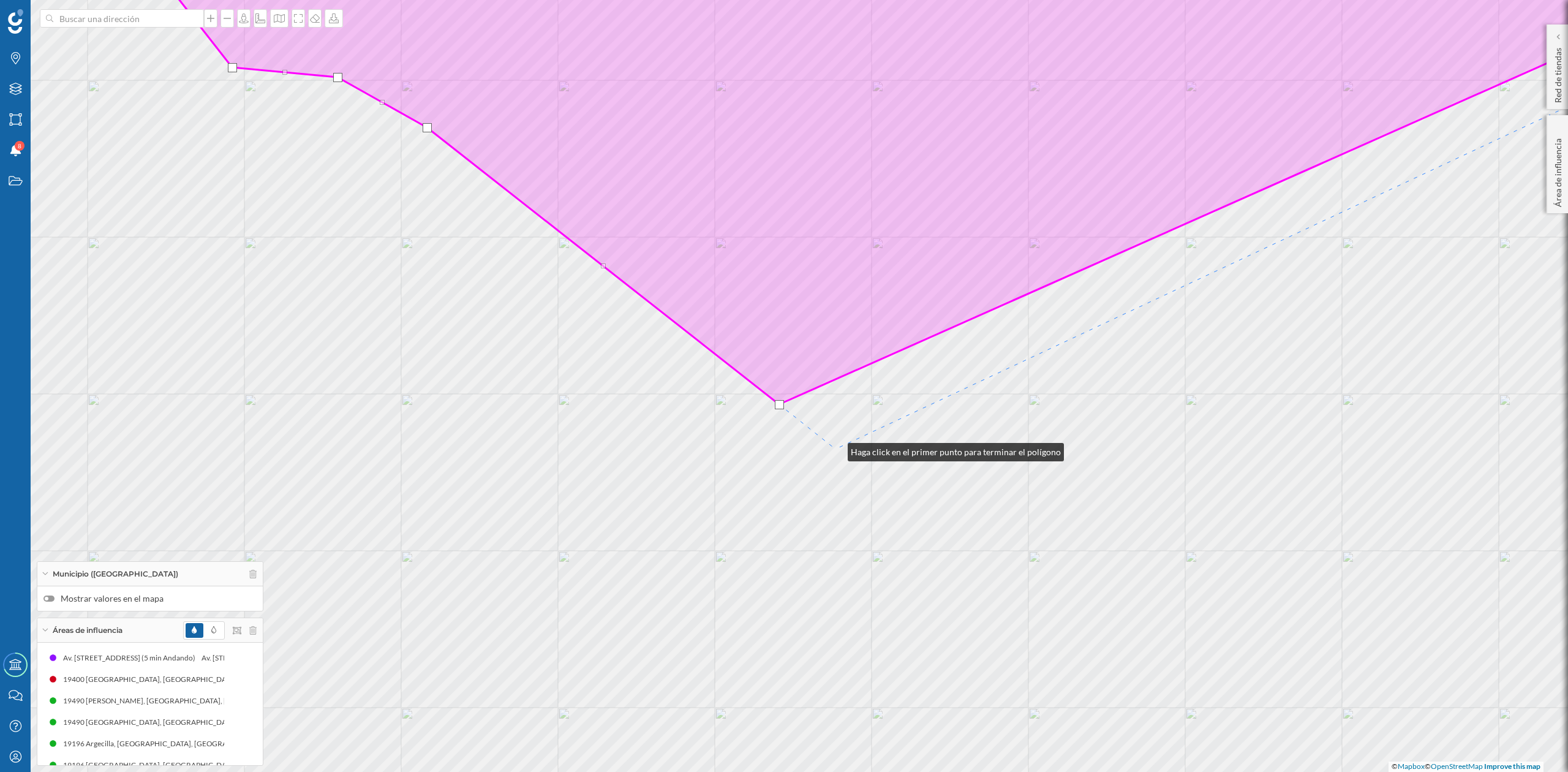
click at [835, 449] on div "© Mapbox © OpenStreetMap Improve this map" at bounding box center [784, 386] width 1568 height 772
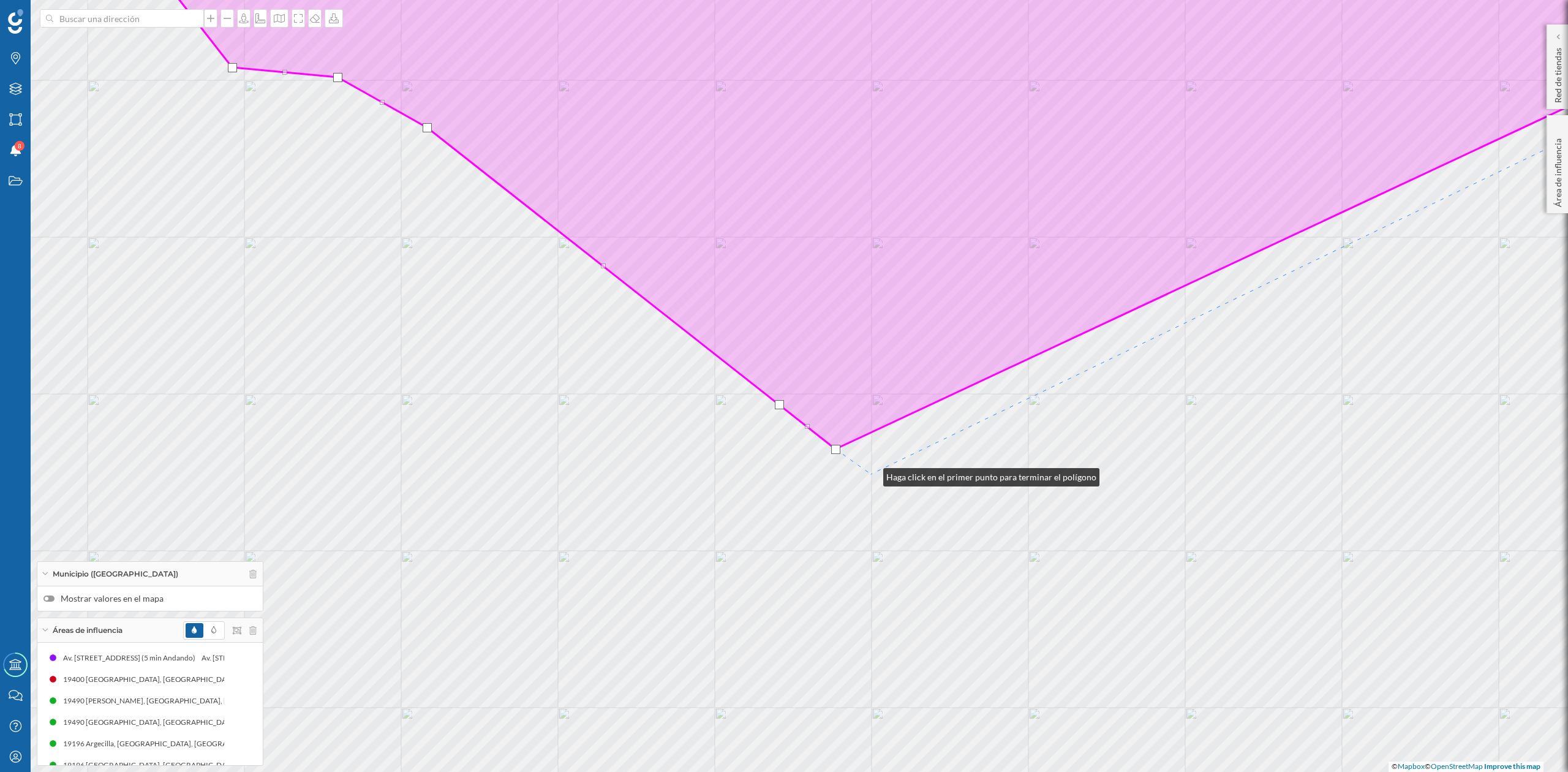
click at [871, 474] on div "© Mapbox © OpenStreetMap Improve this map" at bounding box center [784, 386] width 1568 height 772
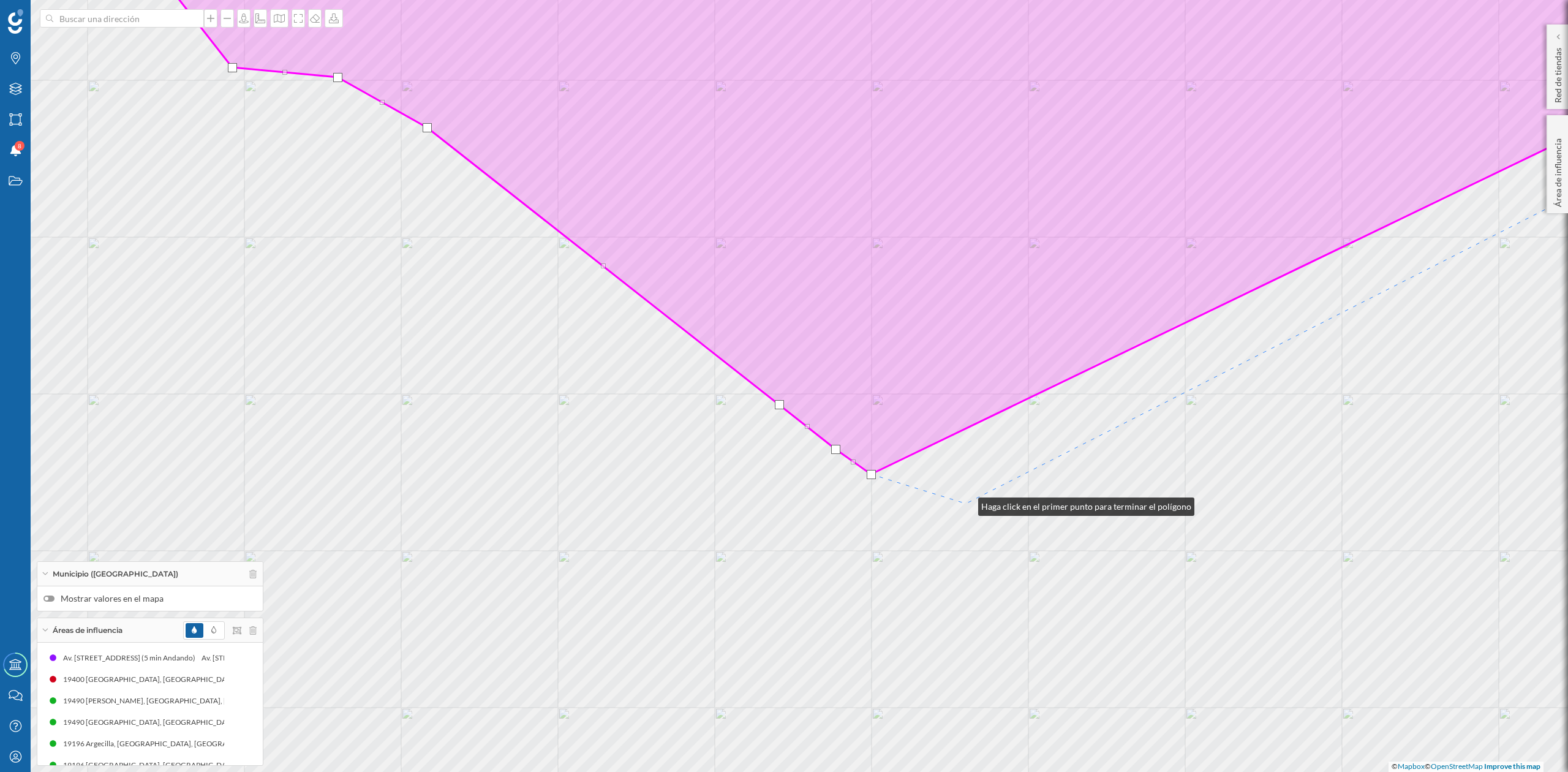
click at [966, 504] on div "© Mapbox © OpenStreetMap Improve this map" at bounding box center [784, 386] width 1568 height 772
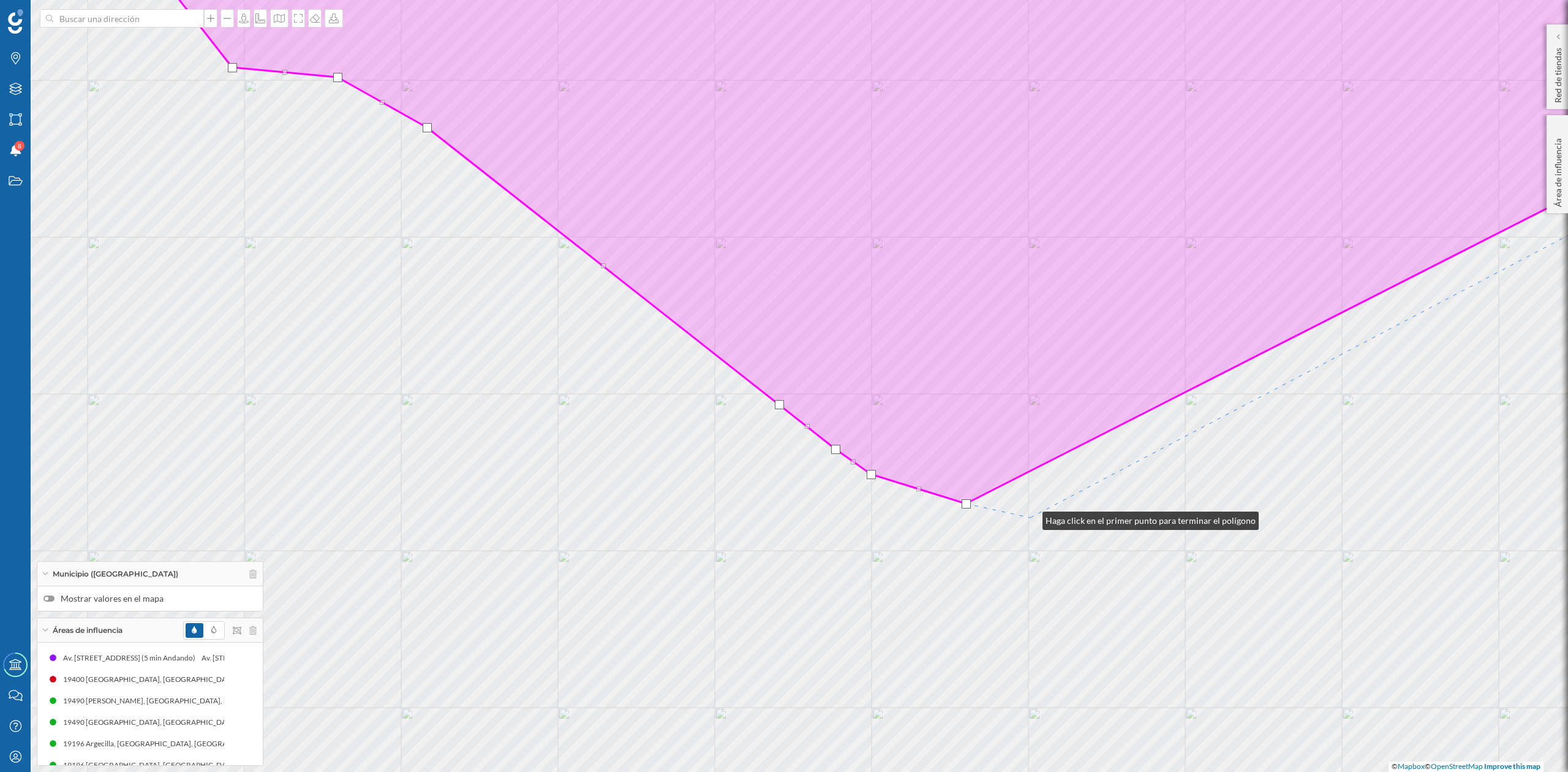
click at [1030, 518] on div "© Mapbox © OpenStreetMap Improve this map" at bounding box center [784, 386] width 1568 height 772
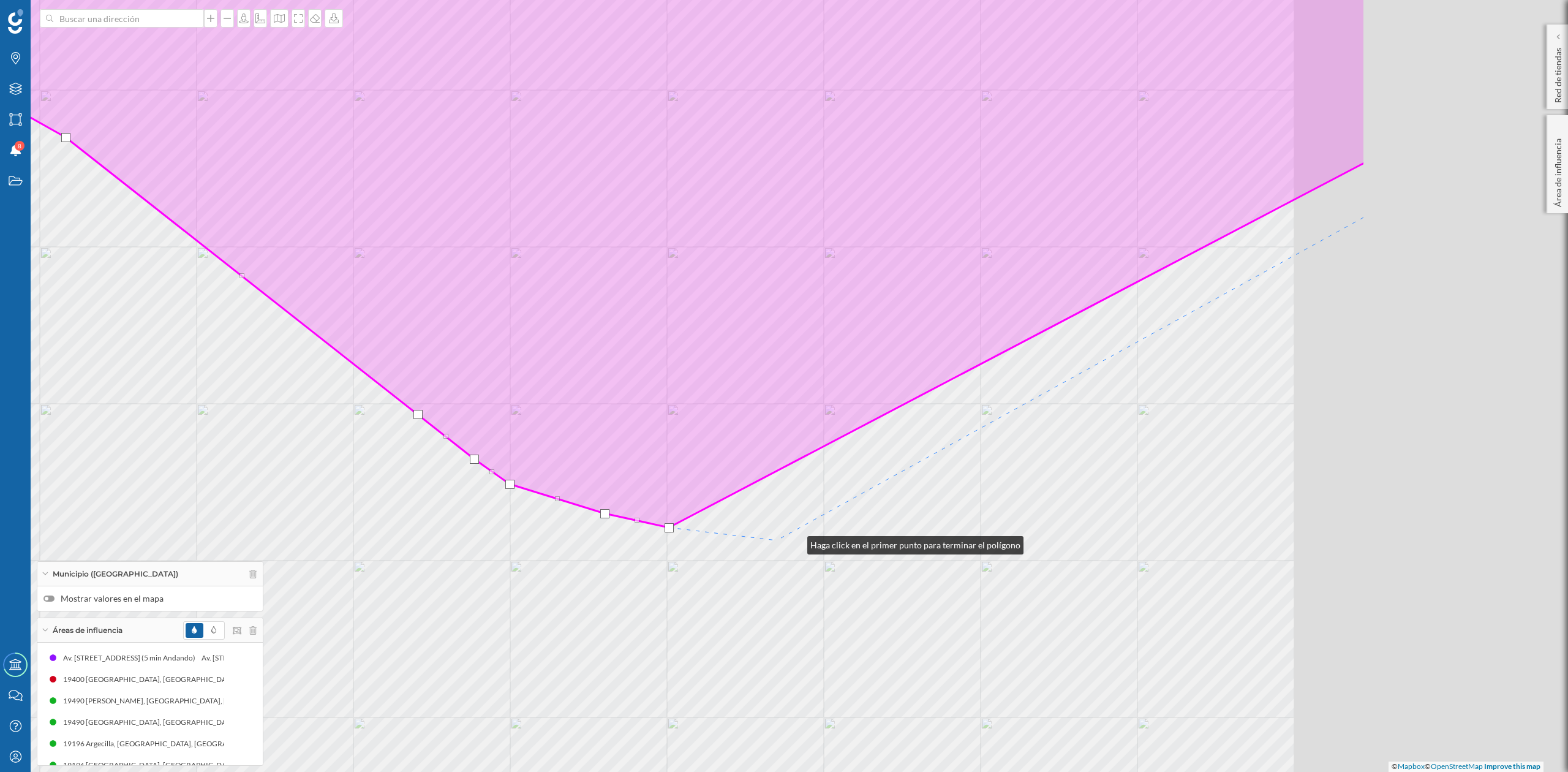
drag, startPoint x: 1157, startPoint y: 532, endPoint x: 795, endPoint y: 542, distance: 362.1
click at [795, 542] on div "© Mapbox © OpenStreetMap Improve this map" at bounding box center [784, 386] width 1568 height 772
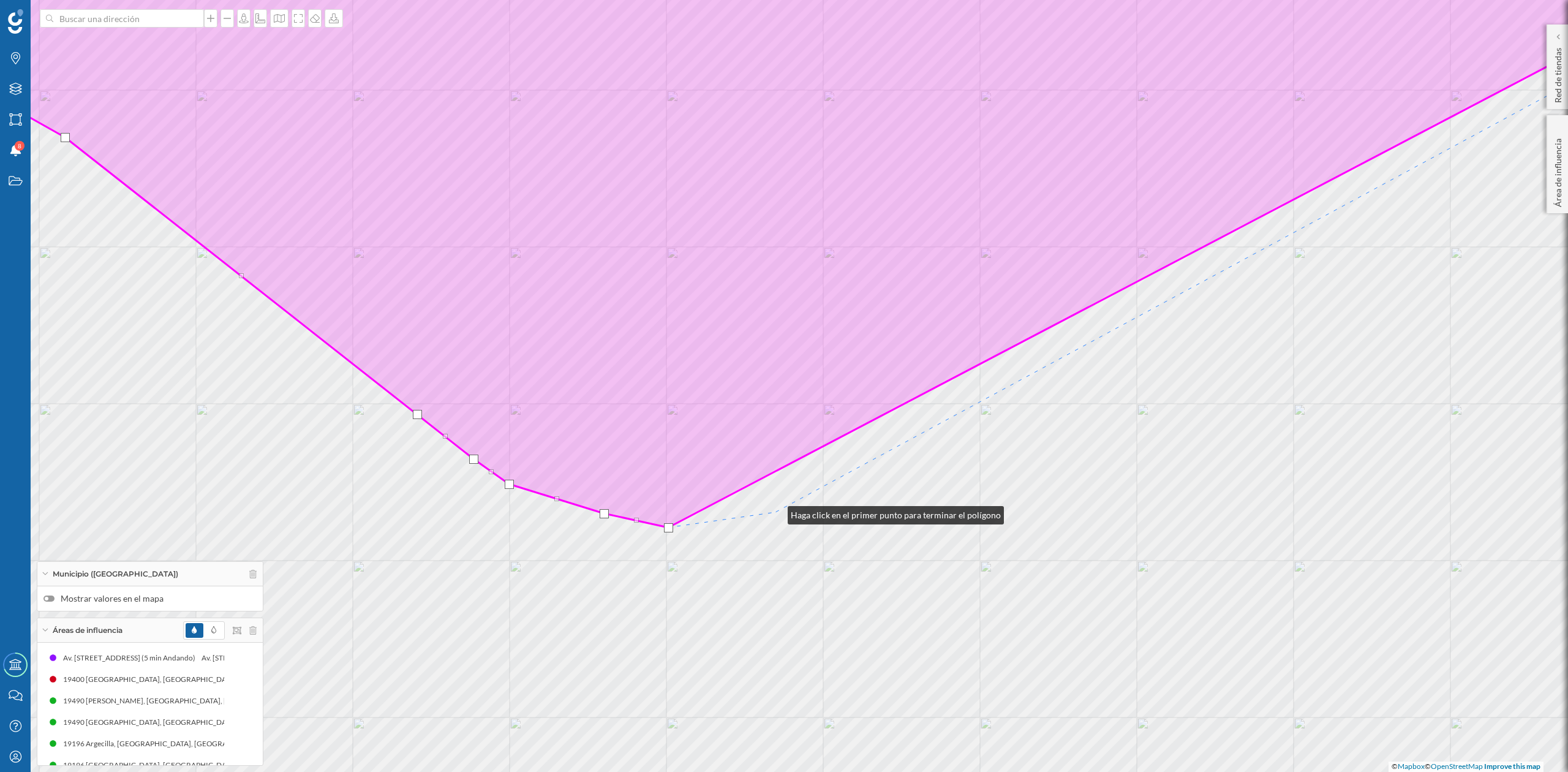
click at [776, 512] on div "© Mapbox © OpenStreetMap Improve this map" at bounding box center [784, 386] width 1568 height 772
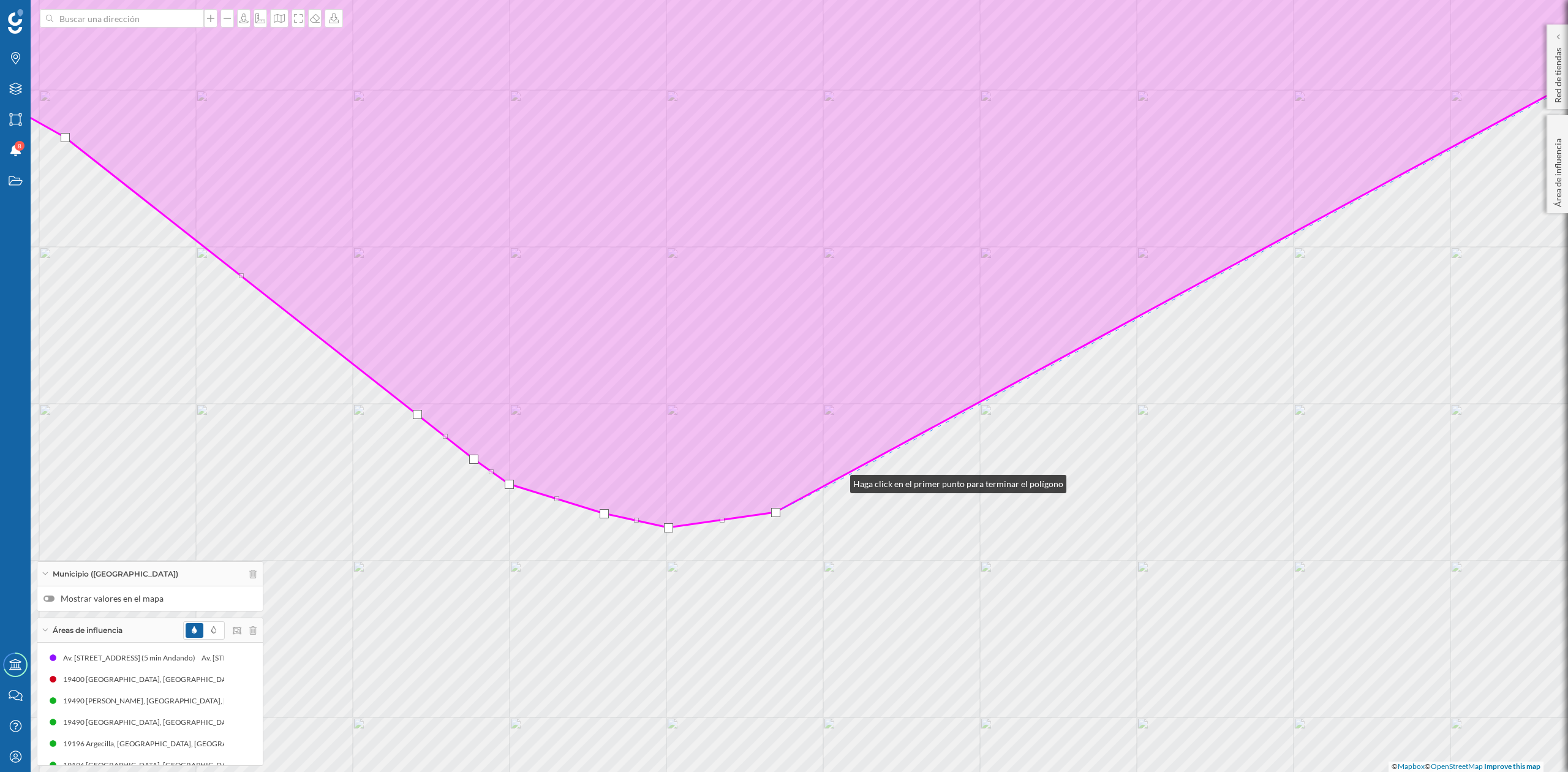
click at [838, 481] on div "© Mapbox © OpenStreetMap Improve this map" at bounding box center [784, 386] width 1568 height 772
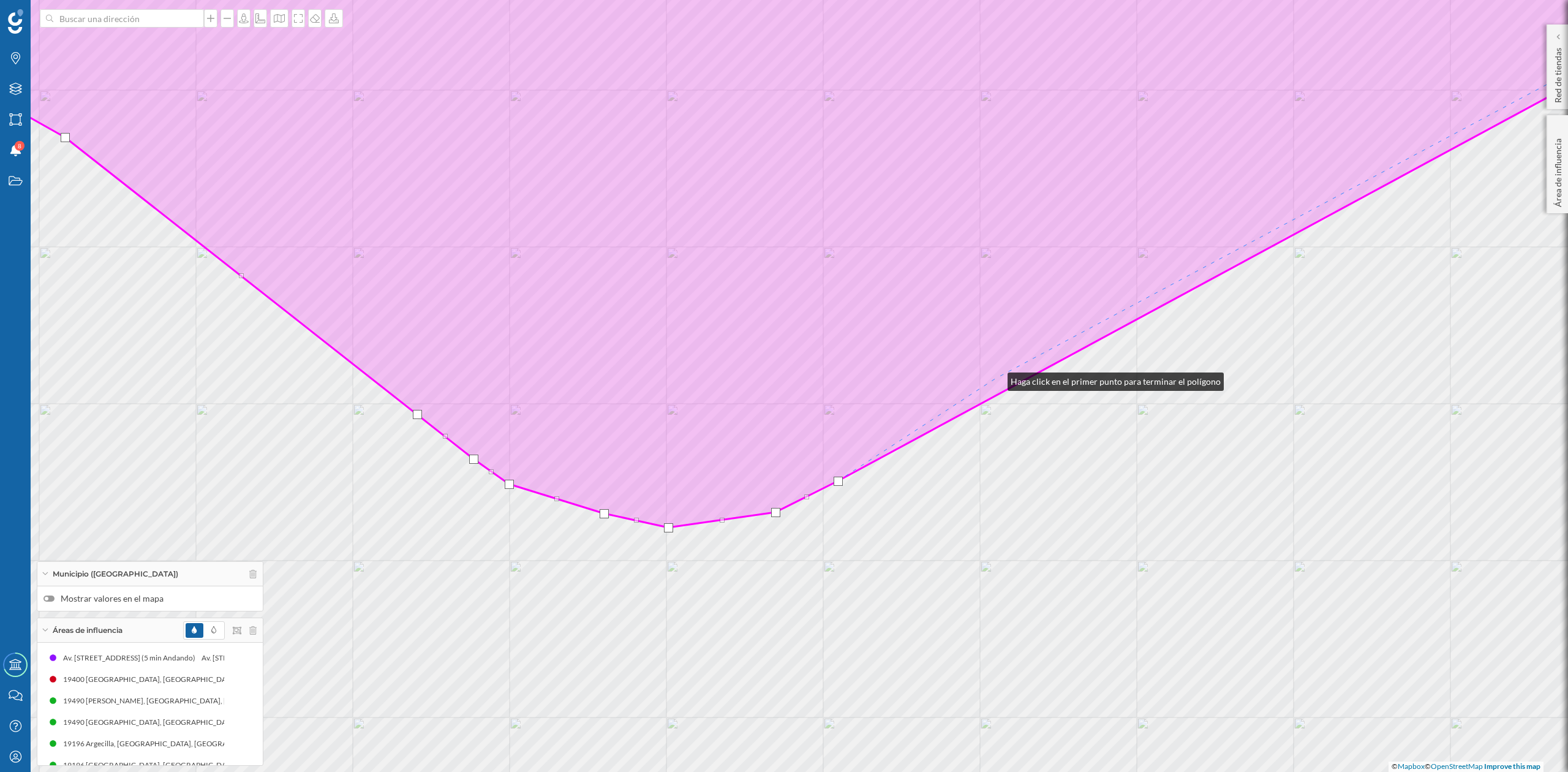
click at [995, 379] on icon at bounding box center [784, 225] width 1885 height 607
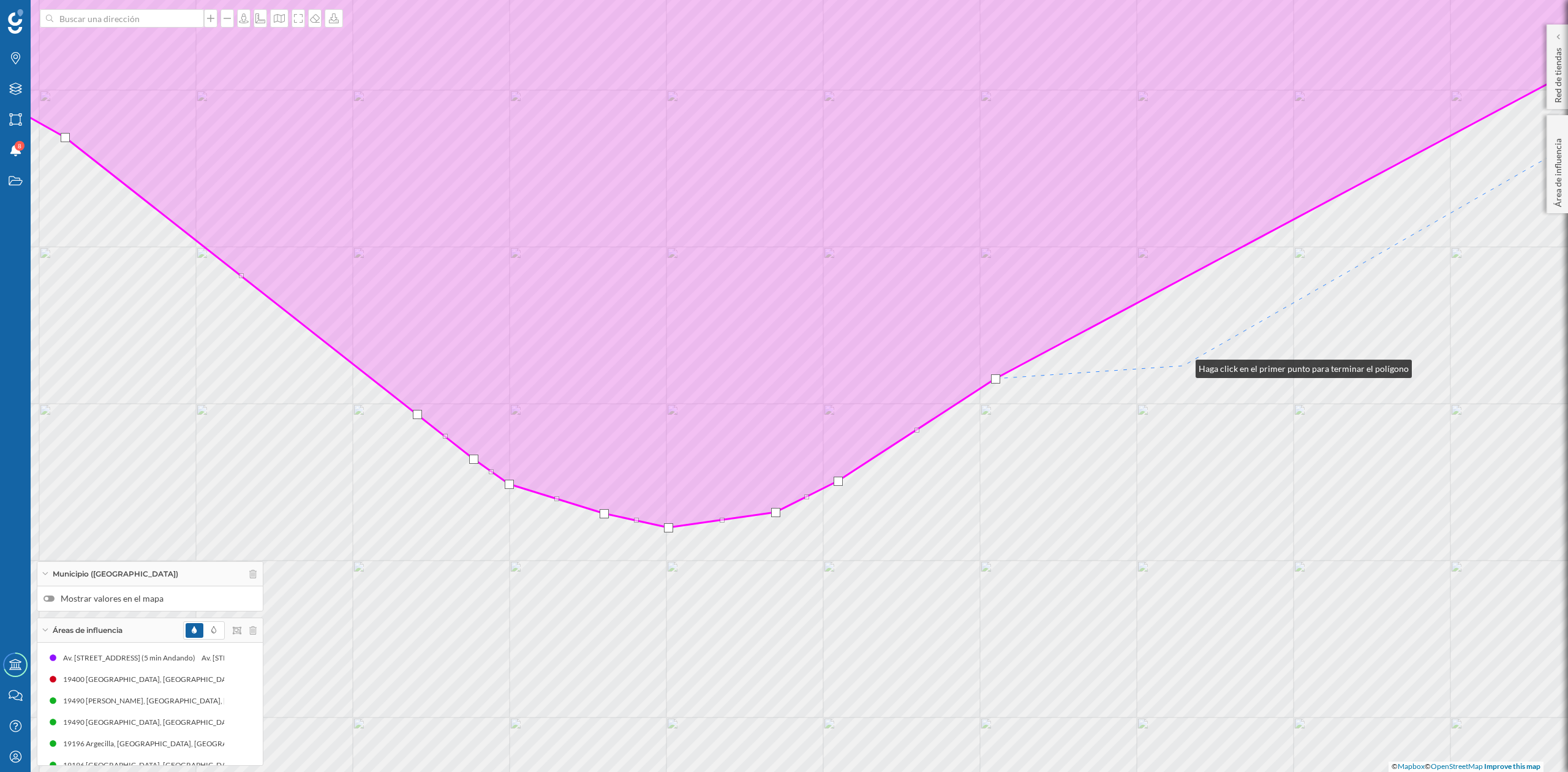
click at [1183, 366] on div "© Mapbox © OpenStreetMap Improve this map" at bounding box center [784, 386] width 1568 height 772
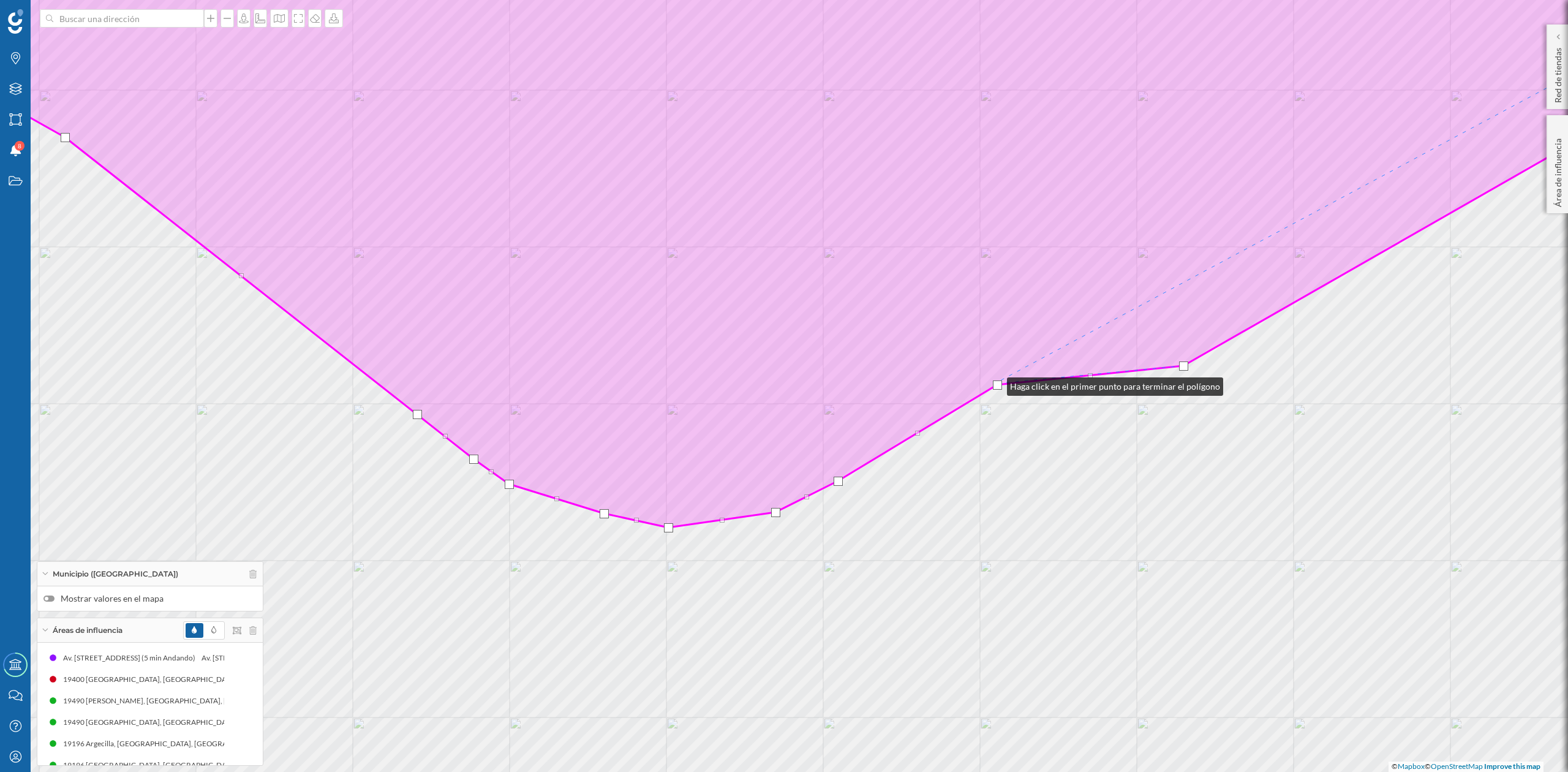
click at [995, 386] on div at bounding box center [997, 385] width 9 height 9
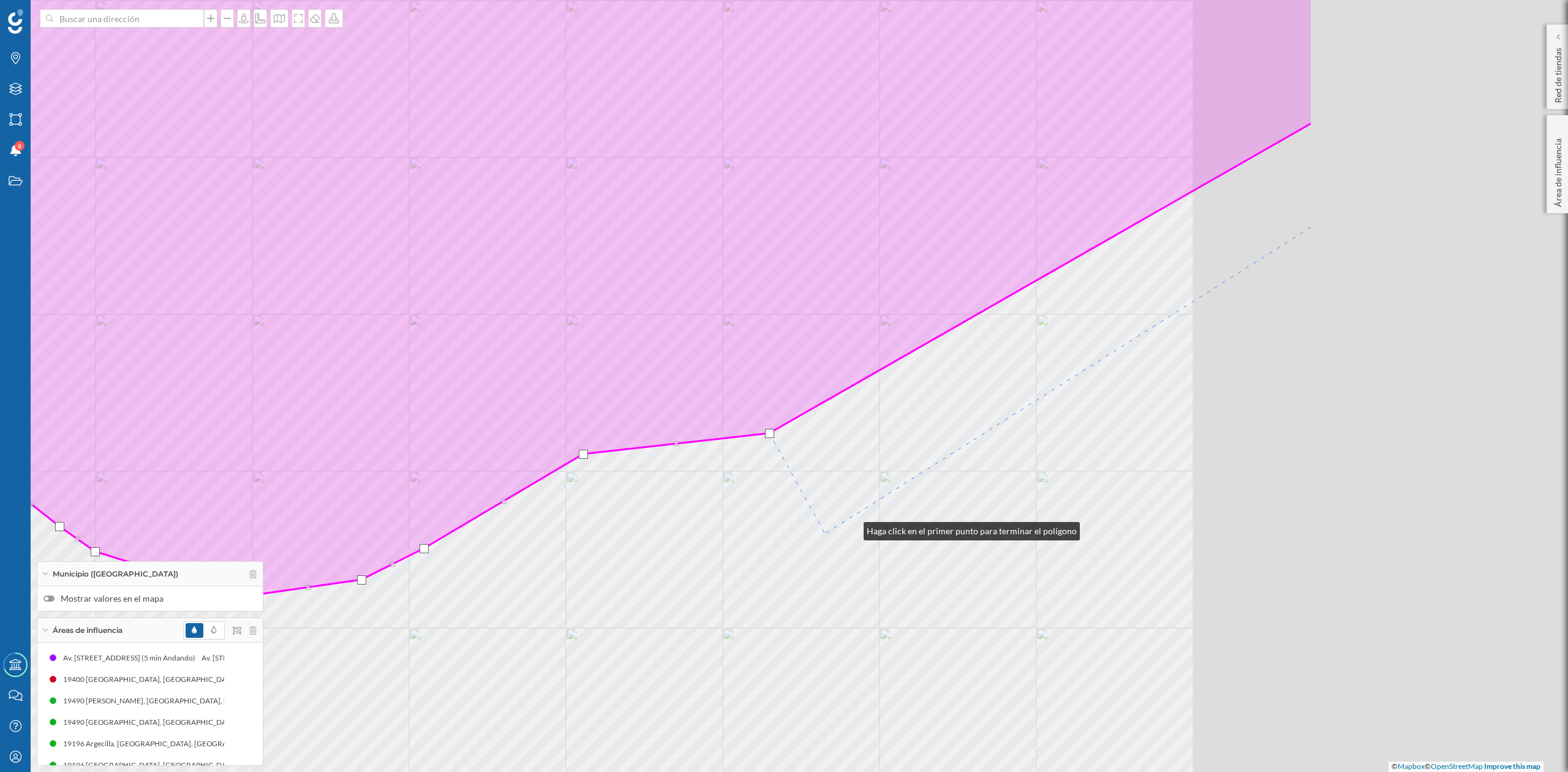
drag, startPoint x: 1266, startPoint y: 461, endPoint x: 753, endPoint y: 544, distance: 519.7
click at [753, 544] on div "© Mapbox © OpenStreetMap Improve this map" at bounding box center [784, 386] width 1568 height 772
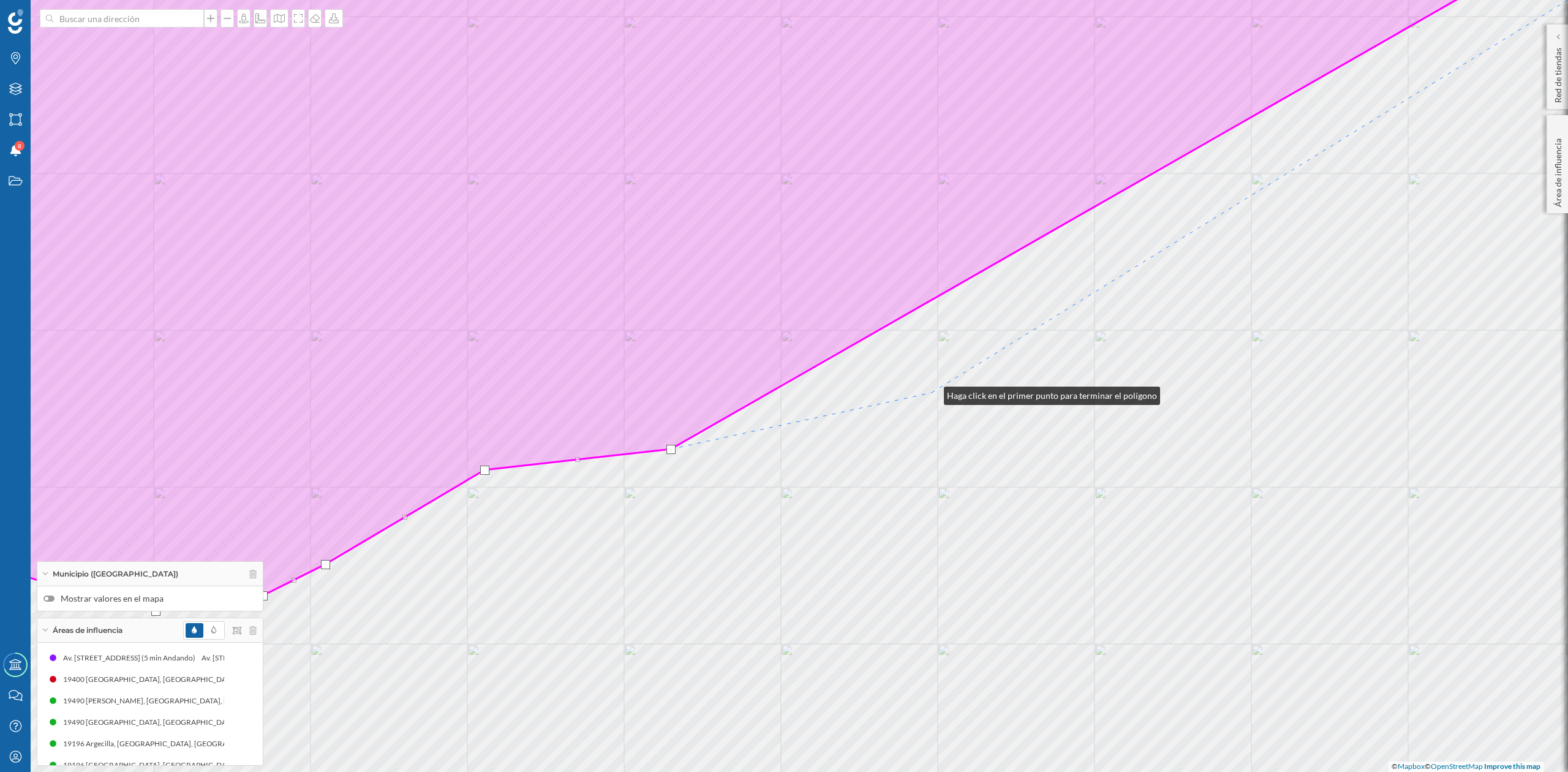
click at [932, 391] on div "© Mapbox © OpenStreetMap Improve this map" at bounding box center [784, 386] width 1568 height 772
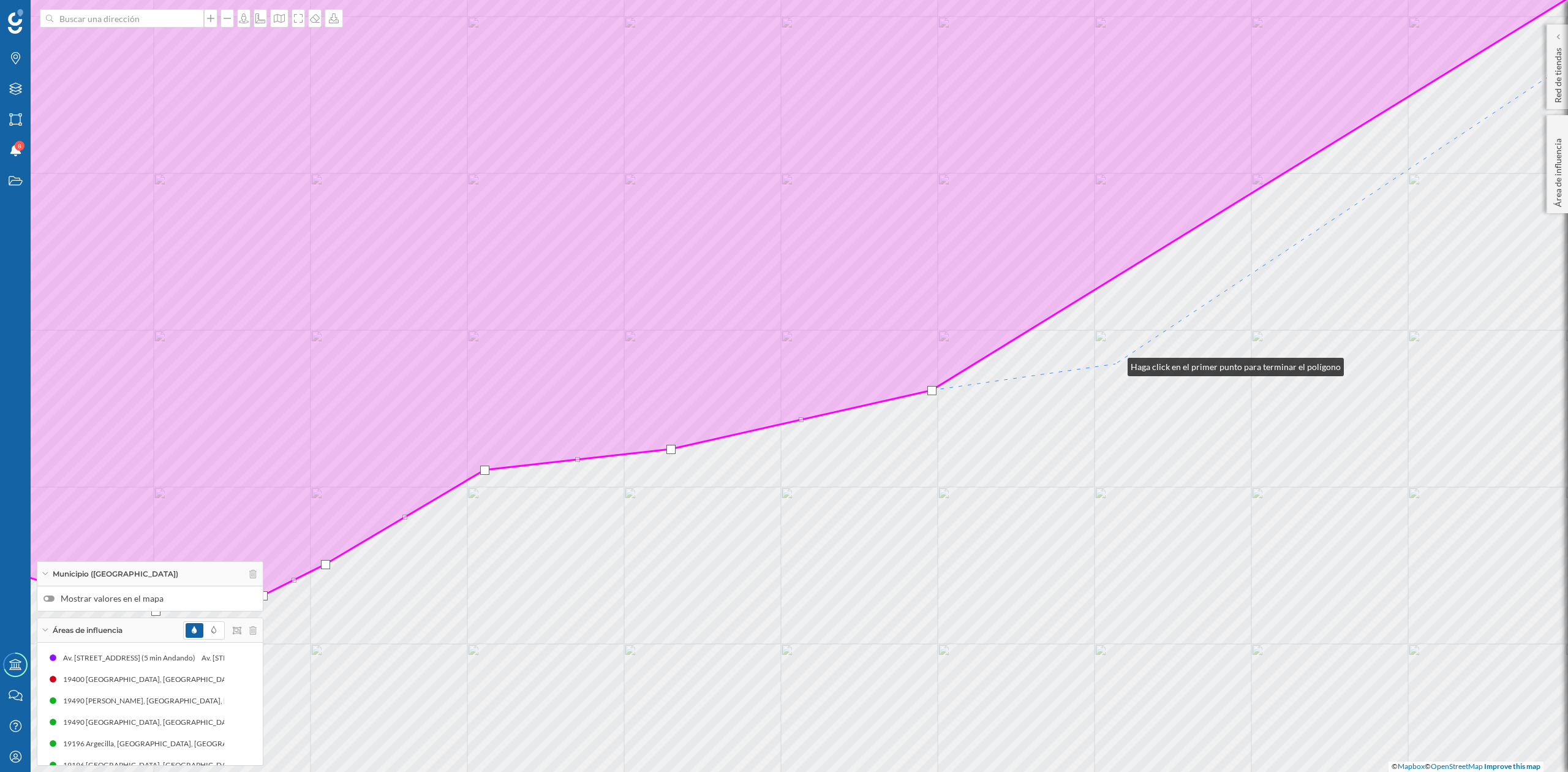
click at [1116, 364] on div "© Mapbox © OpenStreetMap Improve this map" at bounding box center [784, 386] width 1568 height 772
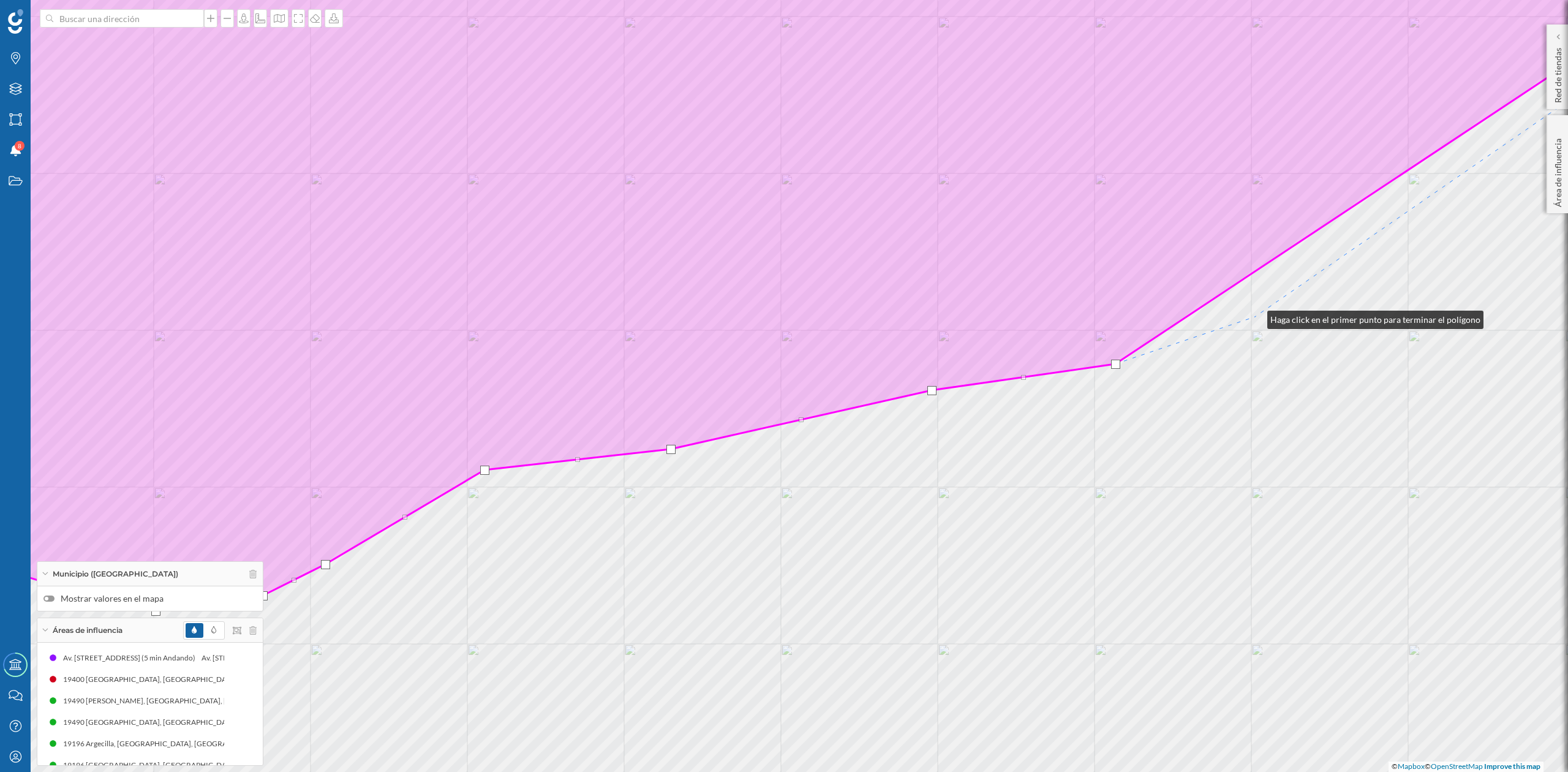
click at [1256, 317] on div "© Mapbox © OpenStreetMap Improve this map" at bounding box center [784, 386] width 1568 height 772
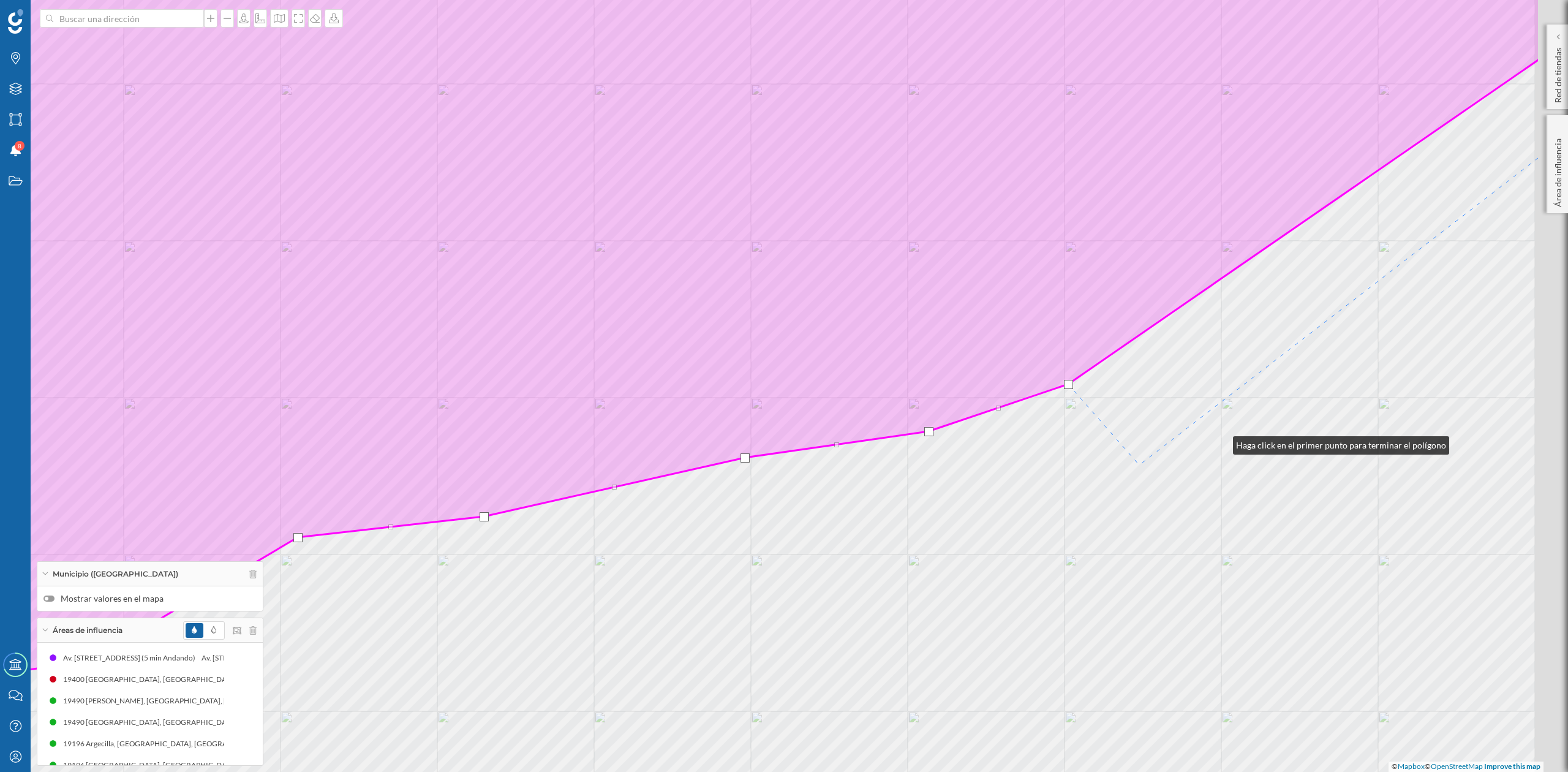
drag, startPoint x: 1408, startPoint y: 375, endPoint x: 814, endPoint y: 560, distance: 622.1
click at [814, 560] on div "© Mapbox © OpenStreetMap Improve this map" at bounding box center [784, 386] width 1568 height 772
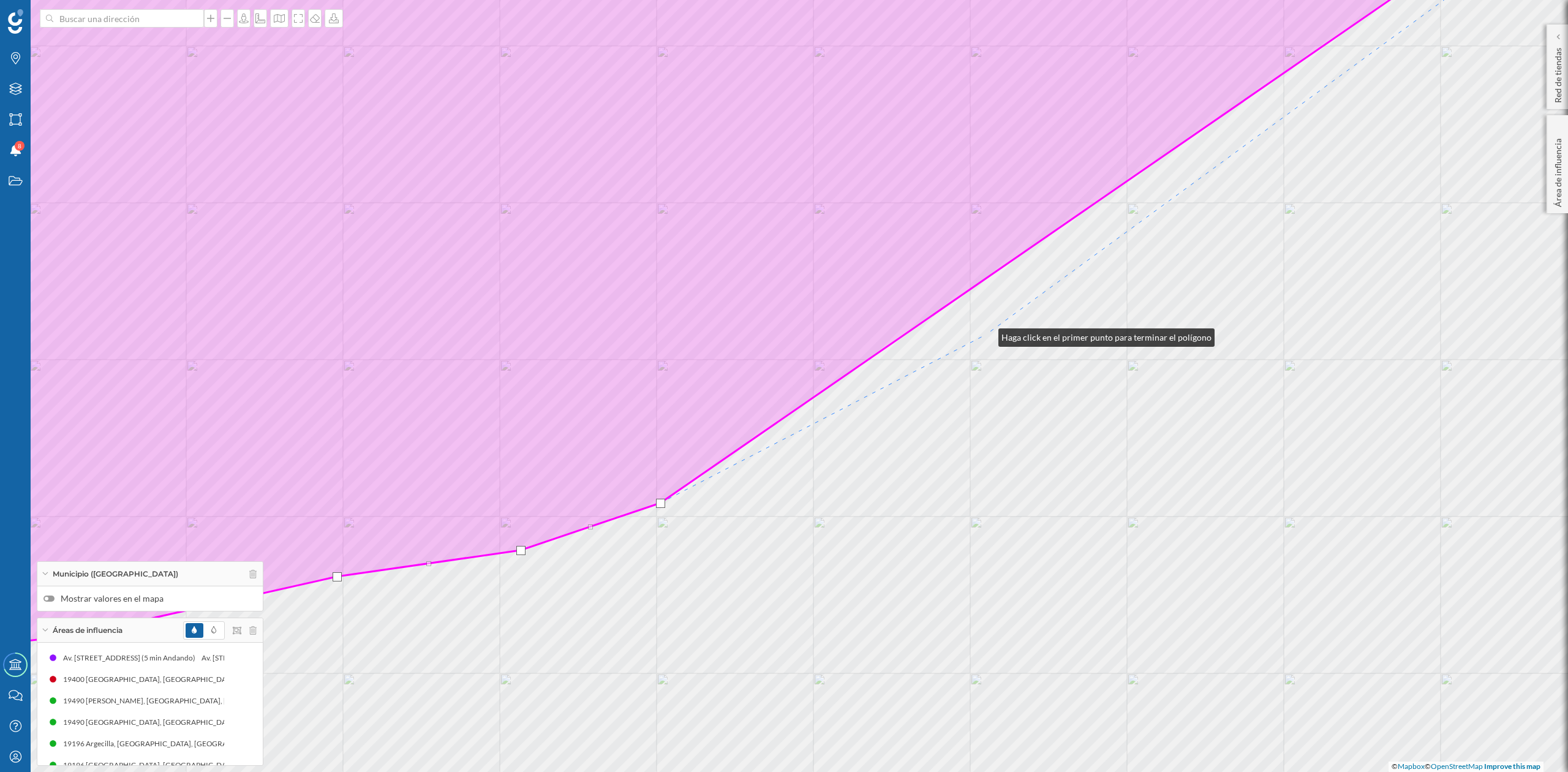
click at [986, 335] on div "© Mapbox © OpenStreetMap Improve this map" at bounding box center [784, 386] width 1568 height 772
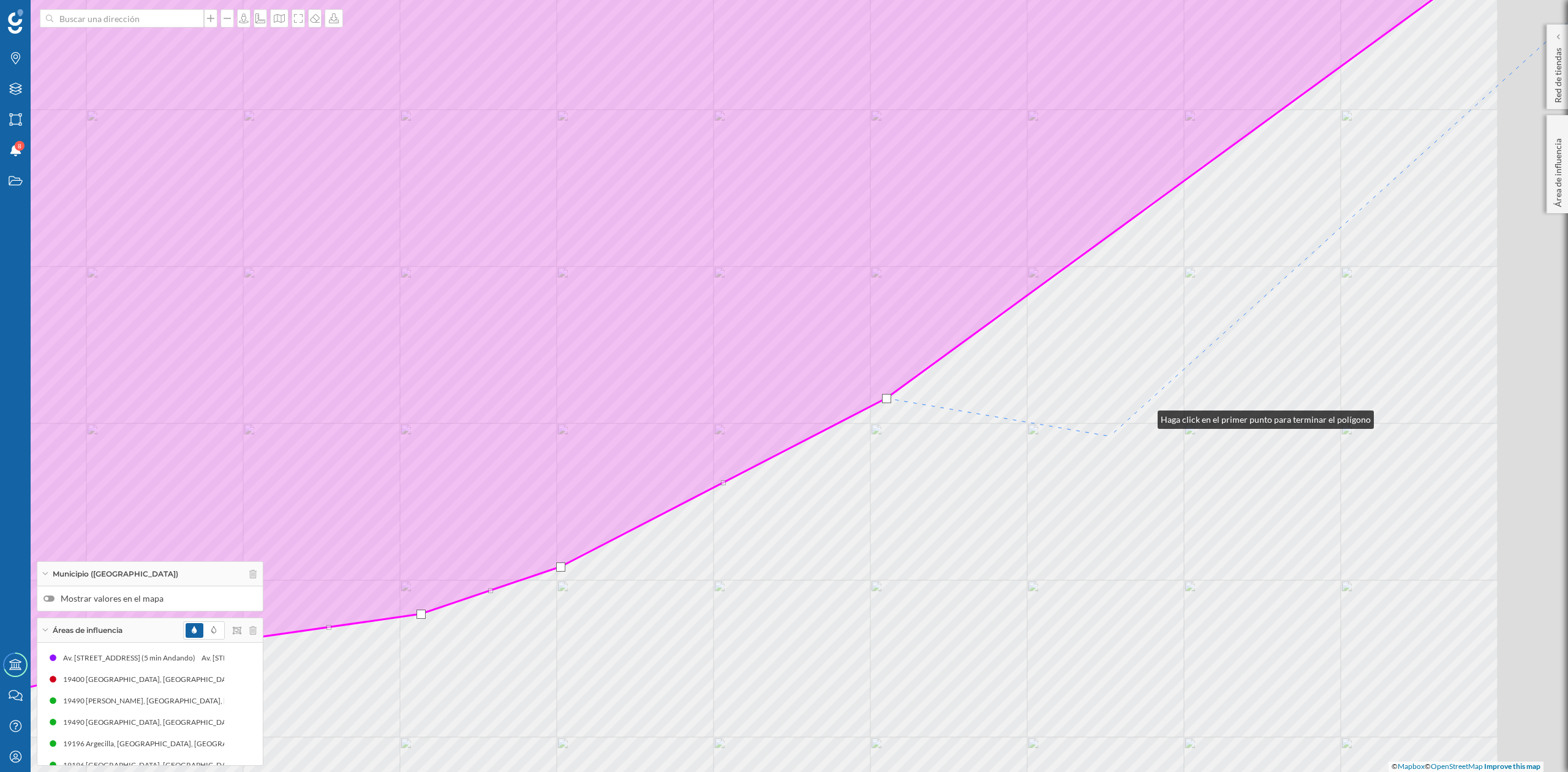
drag, startPoint x: 1246, startPoint y: 353, endPoint x: 974, endPoint y: 518, distance: 318.1
click at [974, 518] on div "© Mapbox © OpenStreetMap Improve this map" at bounding box center [784, 386] width 1568 height 772
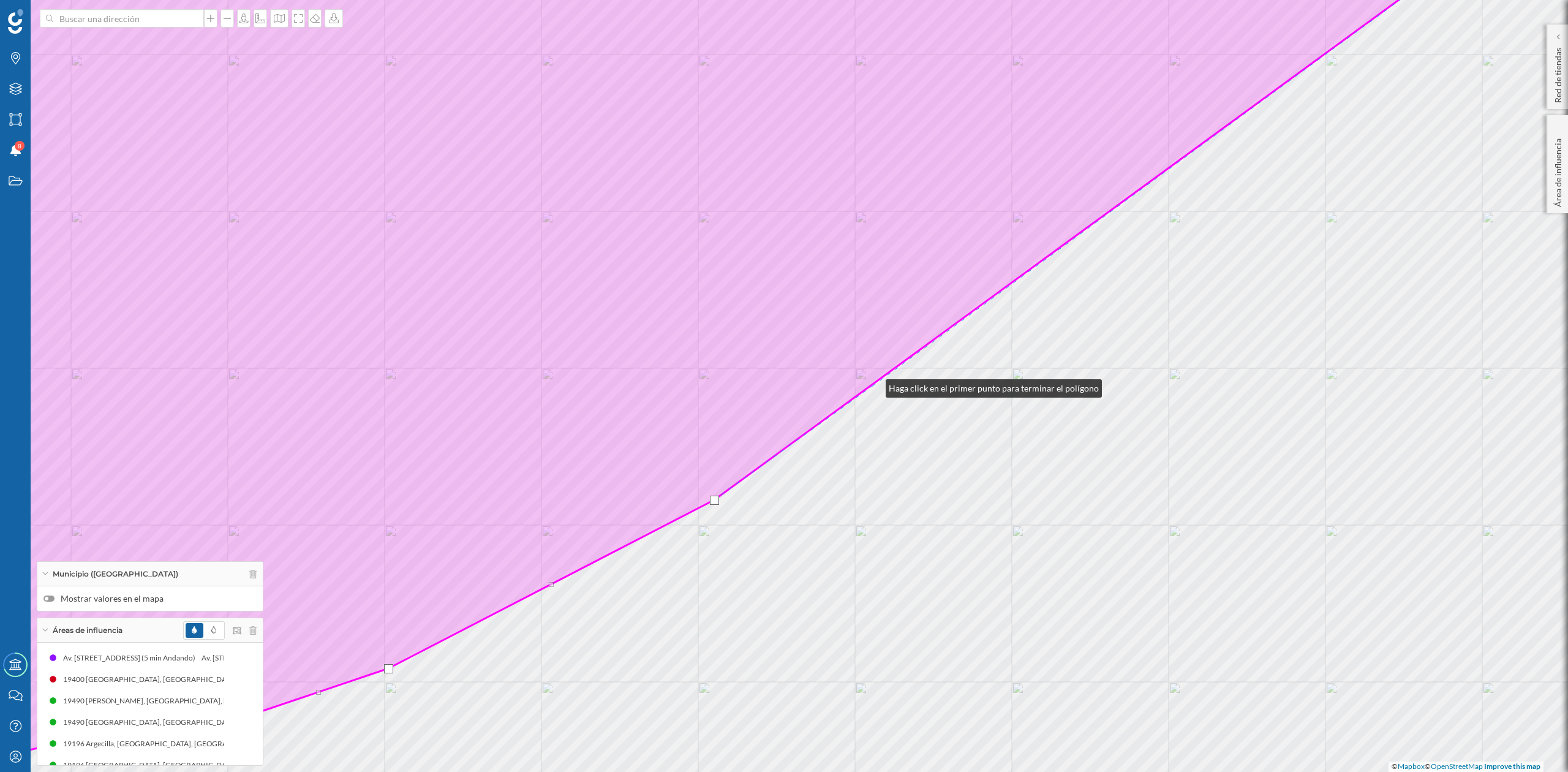
click at [874, 386] on div "© Mapbox © OpenStreetMap Improve this map" at bounding box center [784, 386] width 1568 height 772
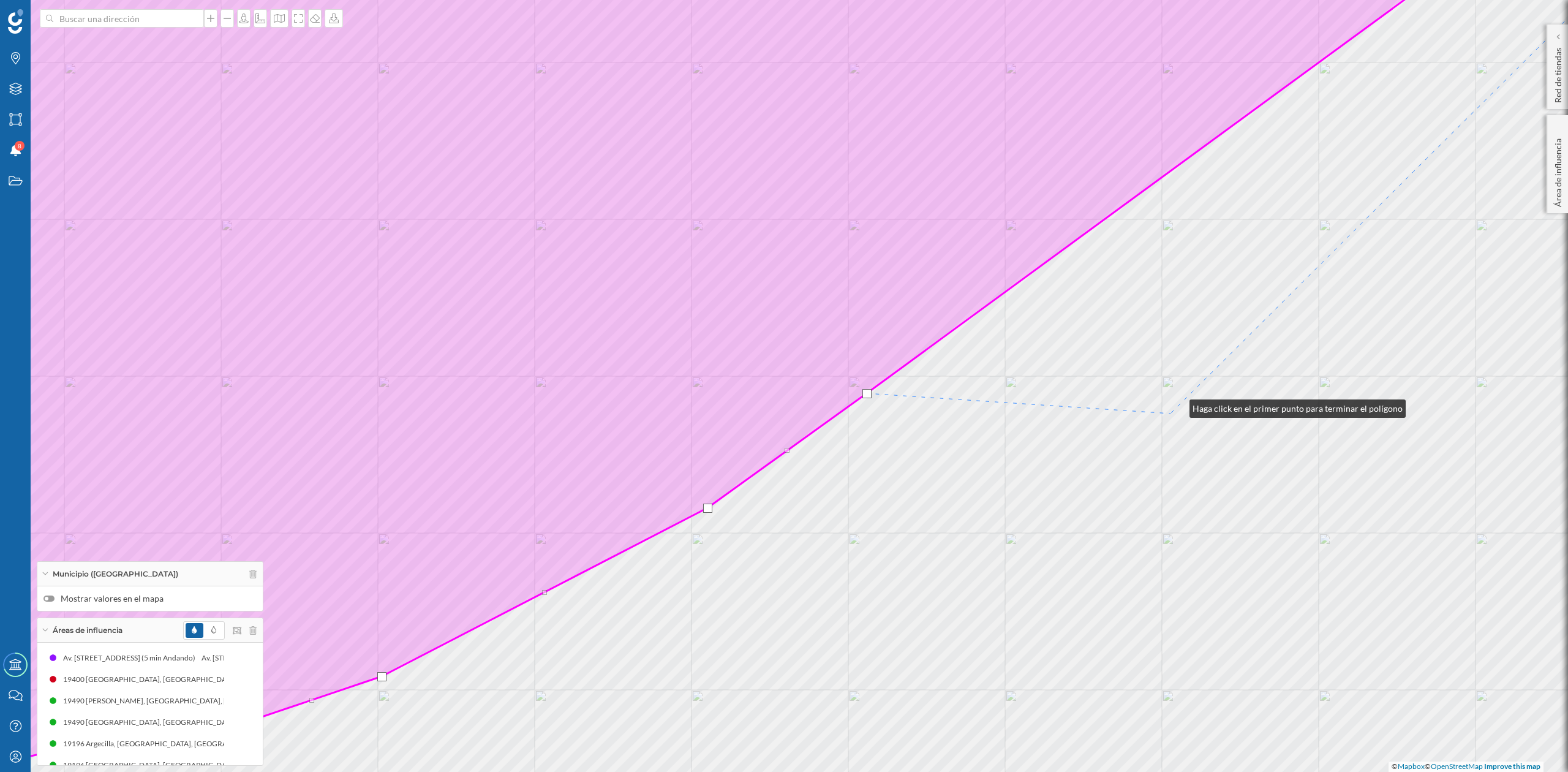
drag, startPoint x: 1184, startPoint y: 398, endPoint x: 914, endPoint y: 580, distance: 325.6
click at [929, 579] on div "© Mapbox © OpenStreetMap Improve this map" at bounding box center [784, 386] width 1568 height 772
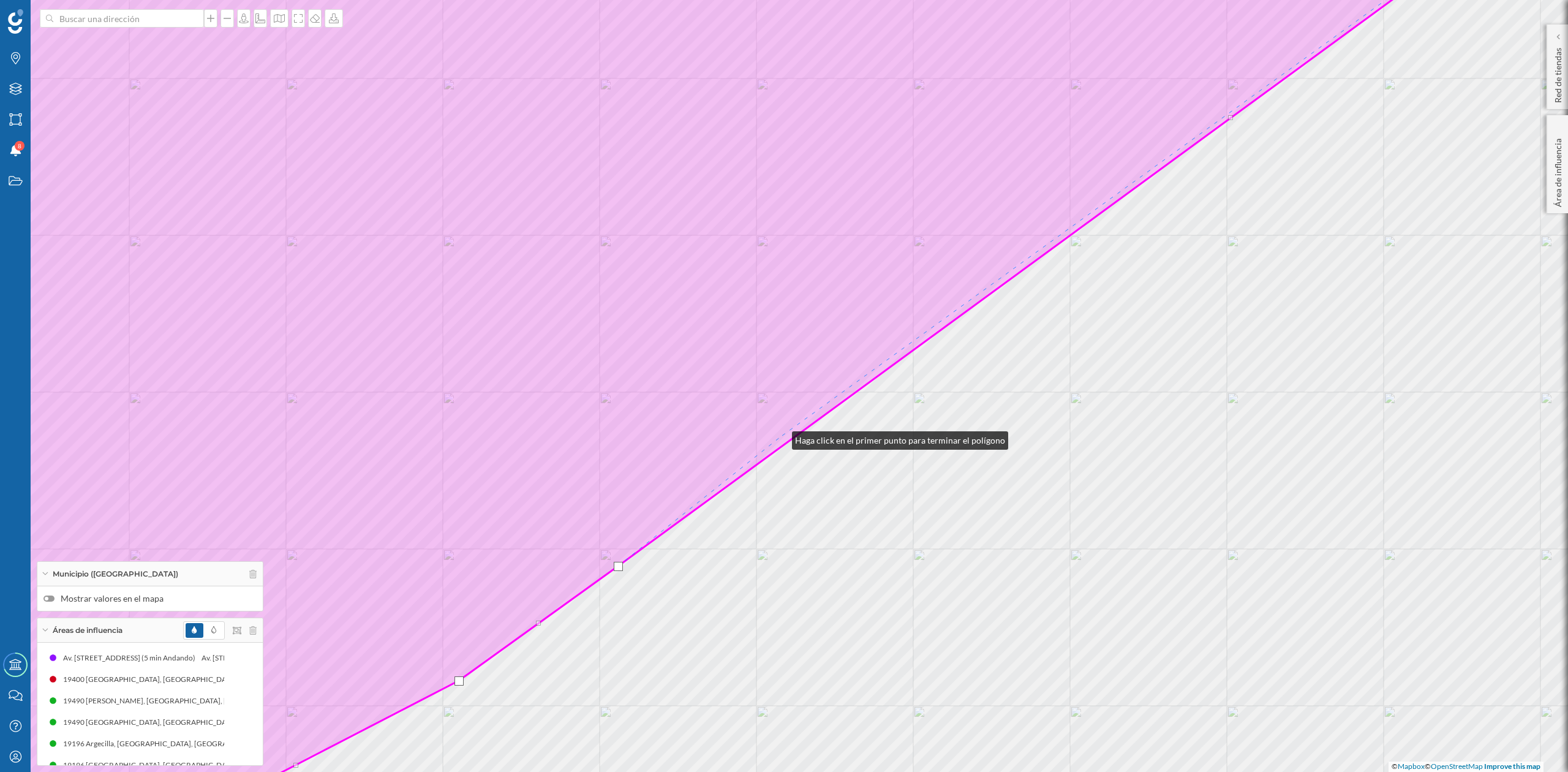
click at [780, 438] on icon at bounding box center [671, 386] width 1659 height 930
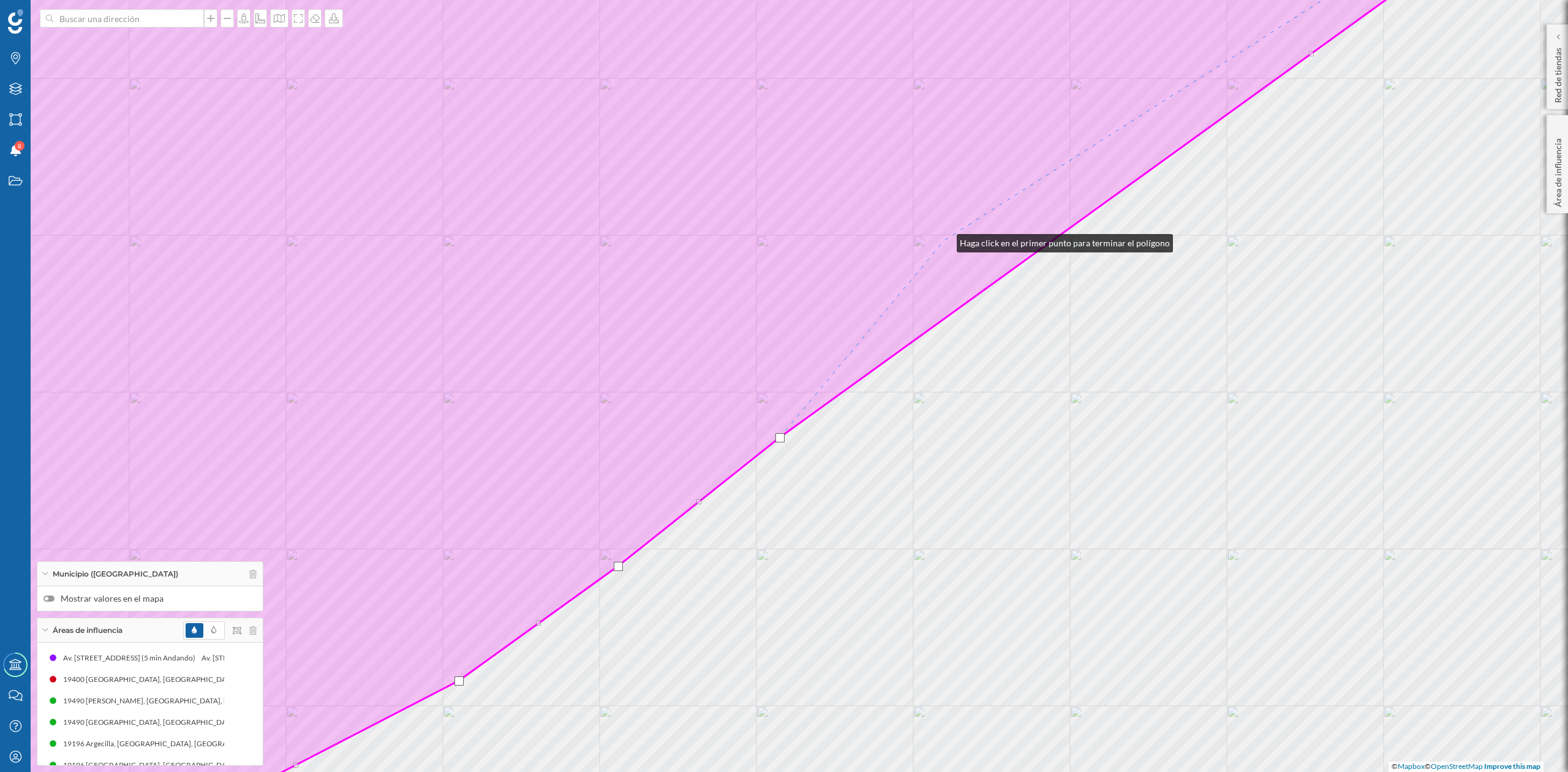
click at [945, 240] on icon at bounding box center [669, 386] width 1654 height 930
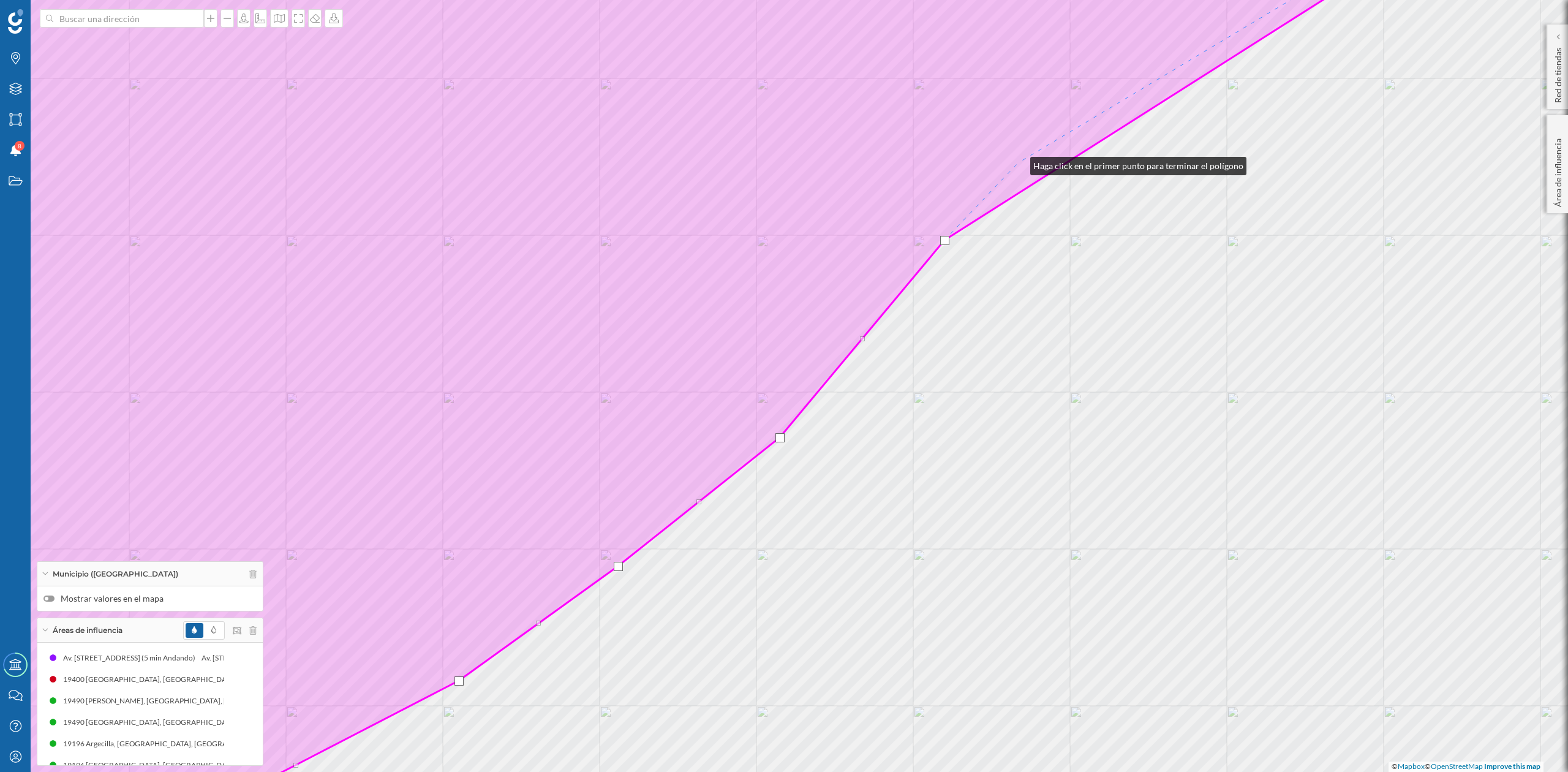
click at [1019, 163] on icon at bounding box center [645, 386] width 1606 height 930
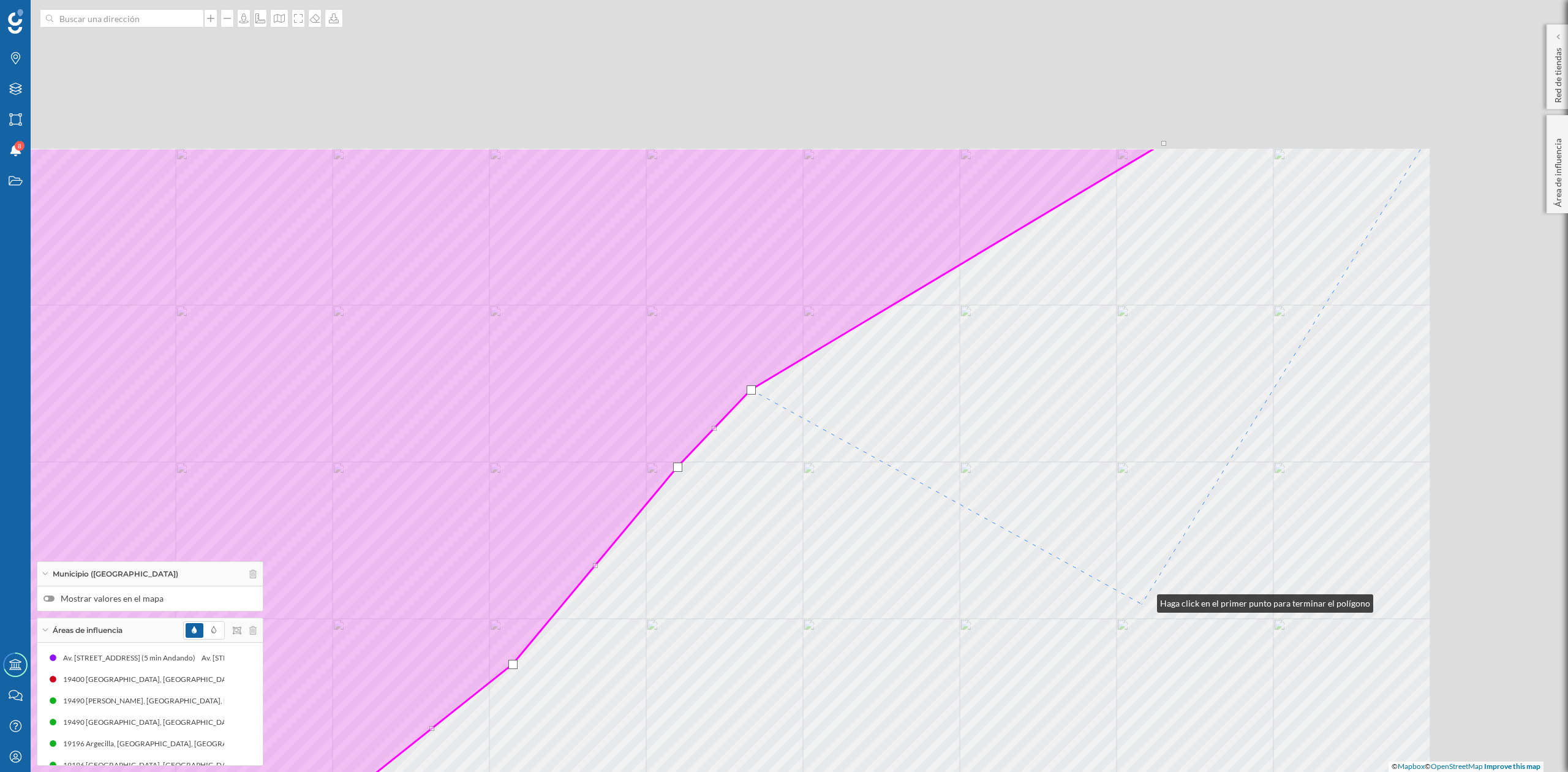
drag, startPoint x: 1159, startPoint y: 585, endPoint x: 1027, endPoint y: 672, distance: 158.1
click at [1035, 672] on div "© Mapbox © OpenStreetMap Improve this map" at bounding box center [784, 386] width 1568 height 772
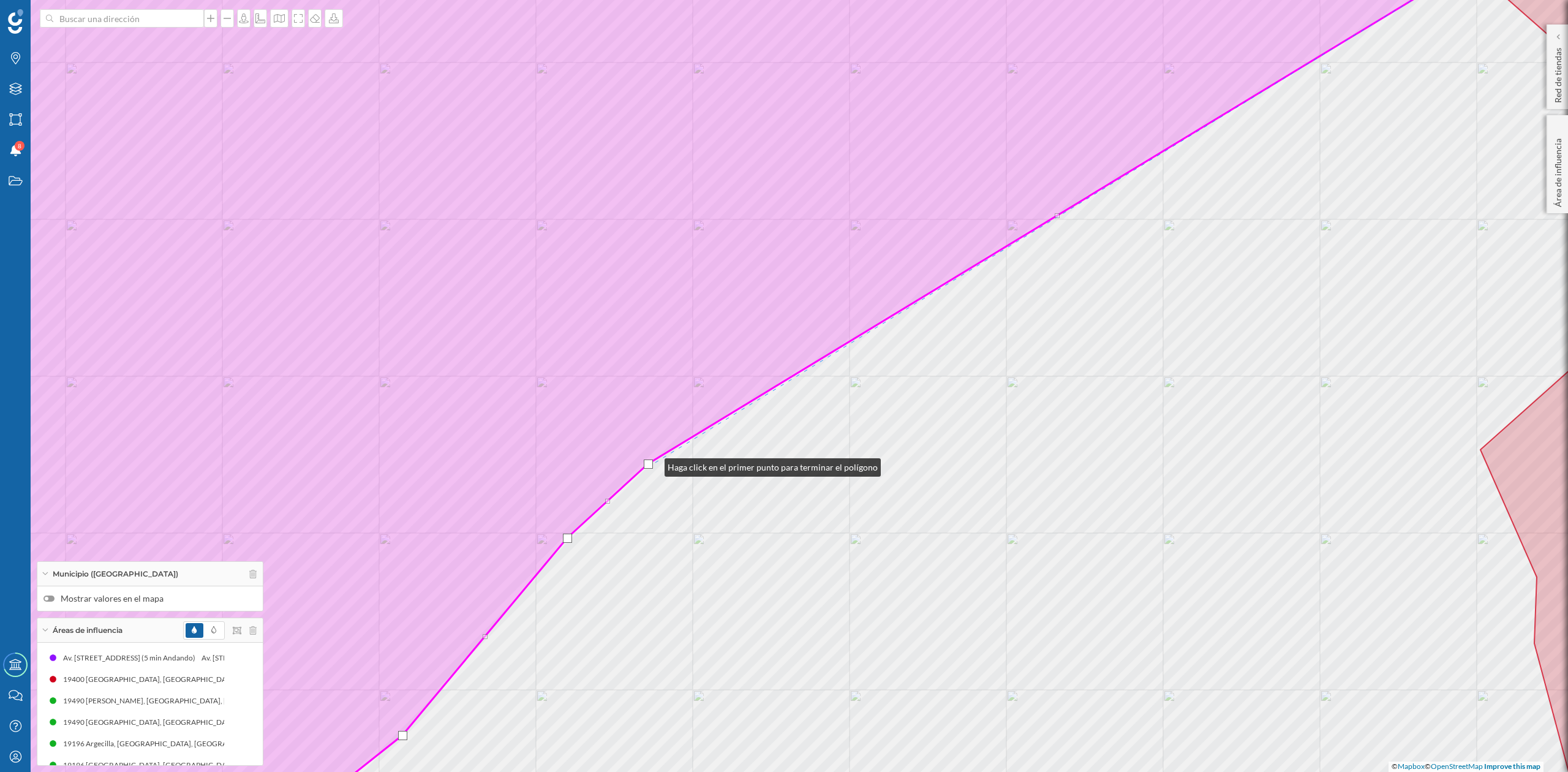
drag, startPoint x: 645, startPoint y: 462, endPoint x: 652, endPoint y: 464, distance: 7.3
click at [652, 464] on div at bounding box center [648, 464] width 9 height 9
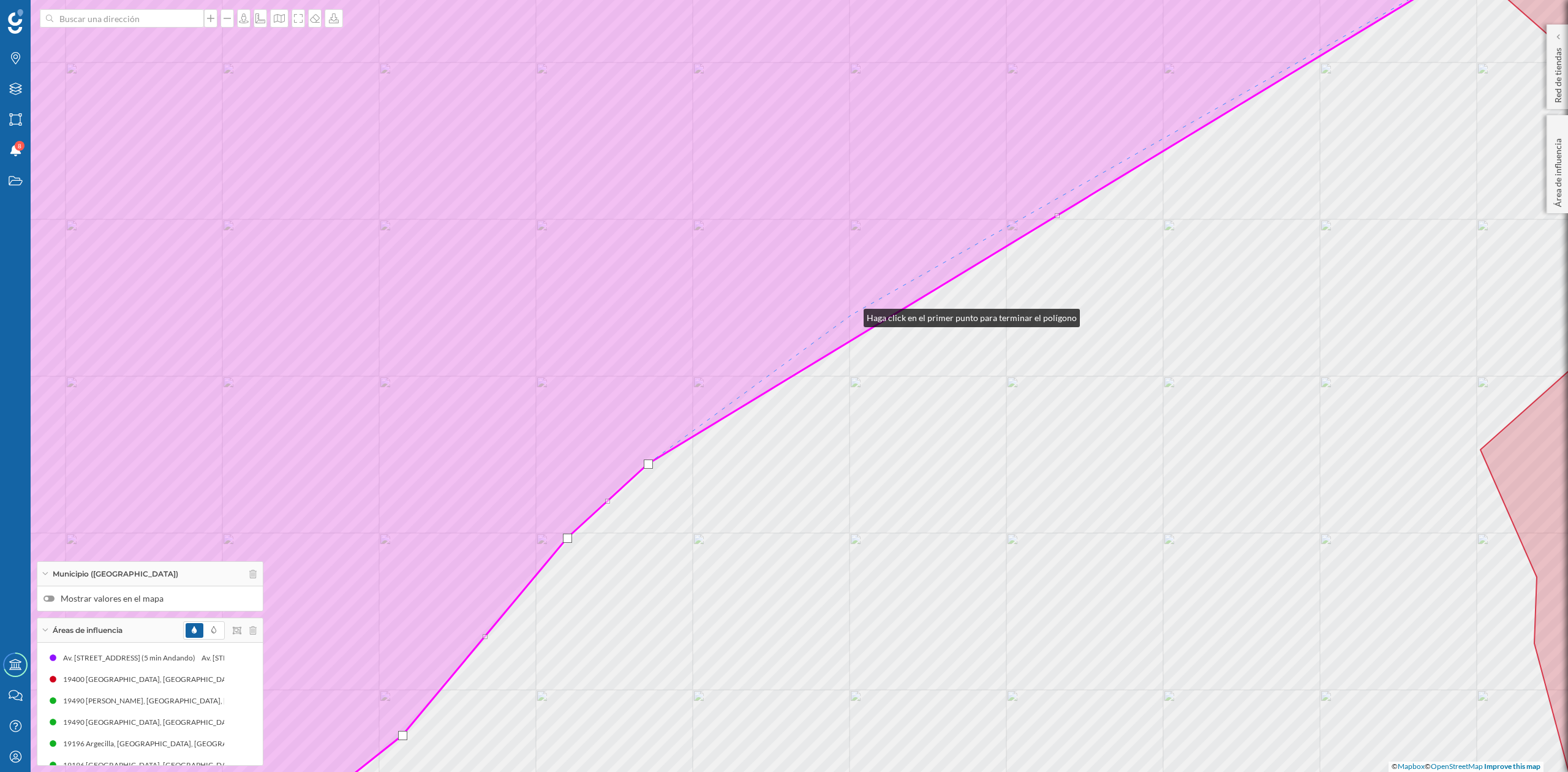
click at [852, 315] on icon at bounding box center [654, 386] width 1624 height 930
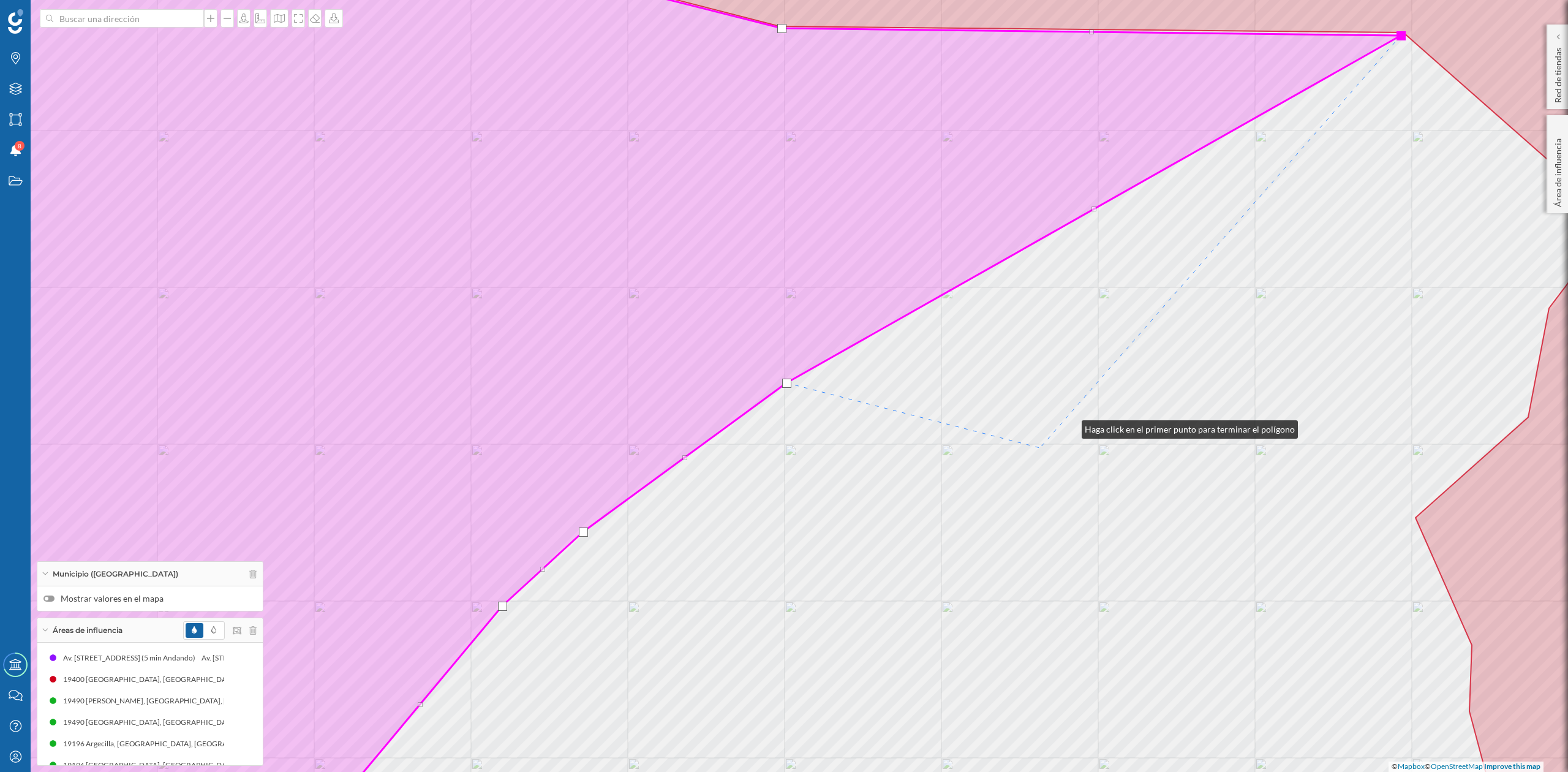
drag, startPoint x: 1135, startPoint y: 358, endPoint x: 907, endPoint y: 505, distance: 271.3
click at [907, 505] on div "© Mapbox © OpenStreetMap Improve this map" at bounding box center [784, 386] width 1568 height 772
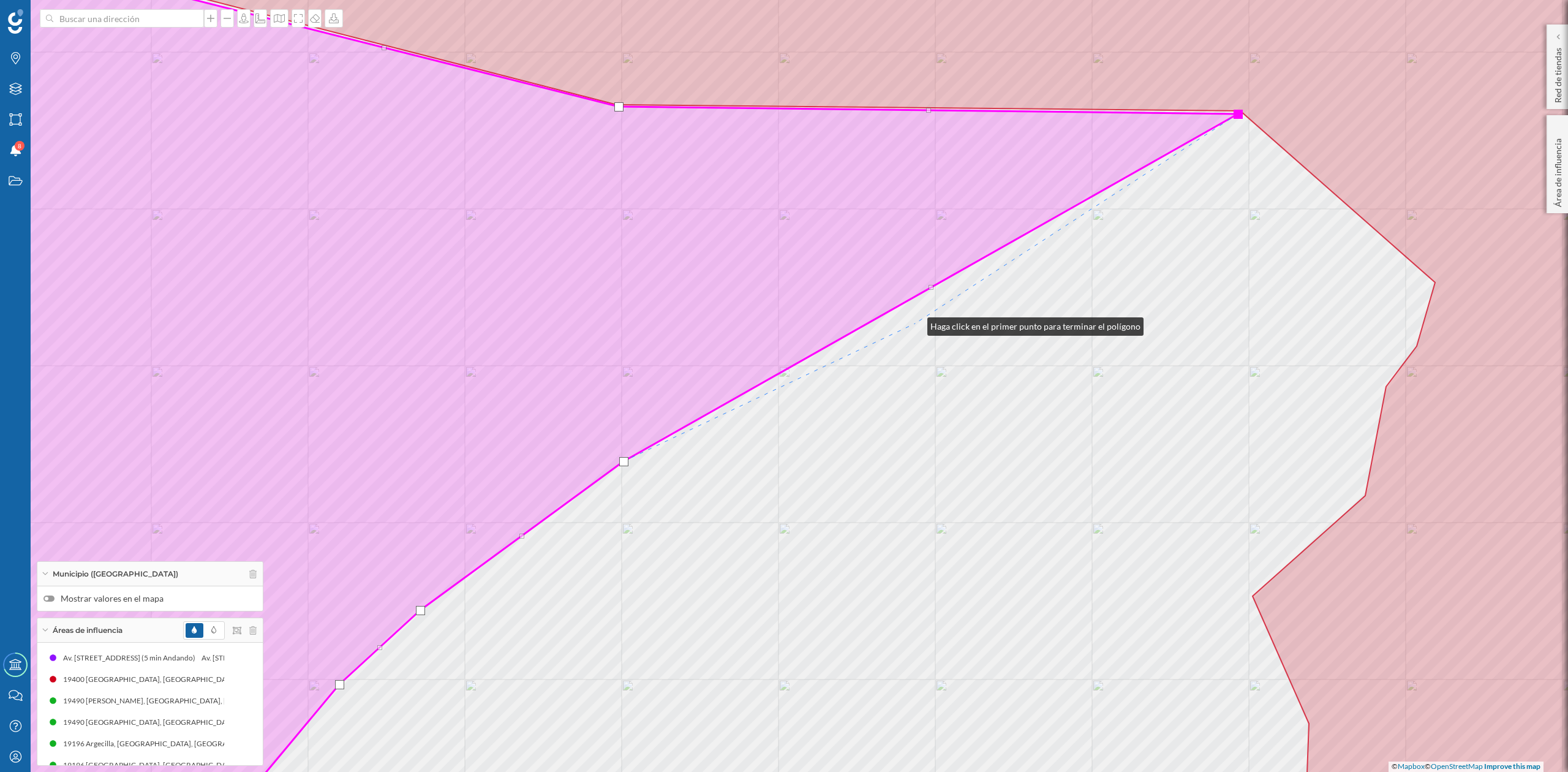
click at [915, 323] on div "© Mapbox © OpenStreetMap Improve this map" at bounding box center [784, 386] width 1568 height 772
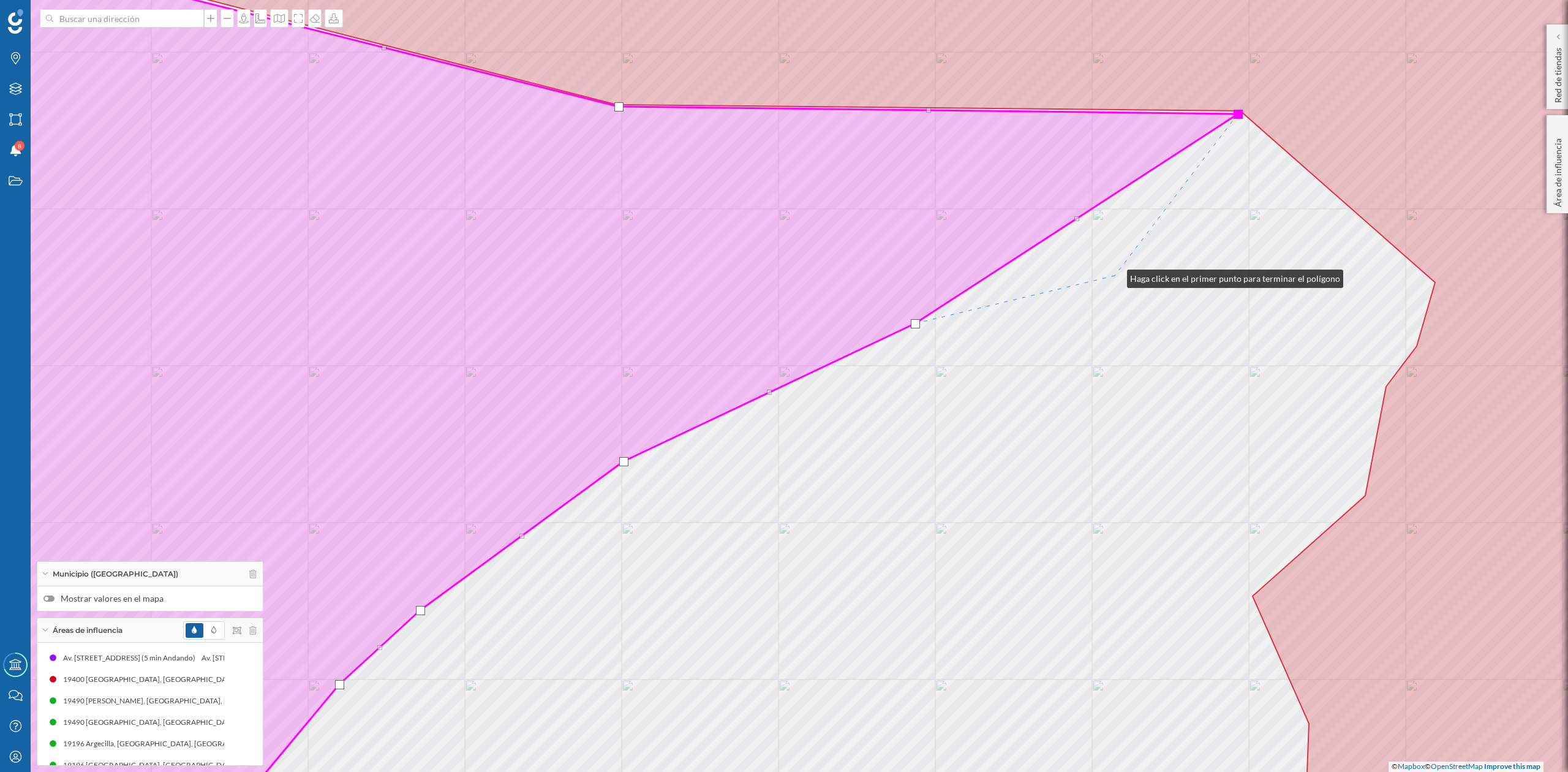
click at [1115, 276] on div "© Mapbox © OpenStreetMap Improve this map" at bounding box center [784, 386] width 1568 height 772
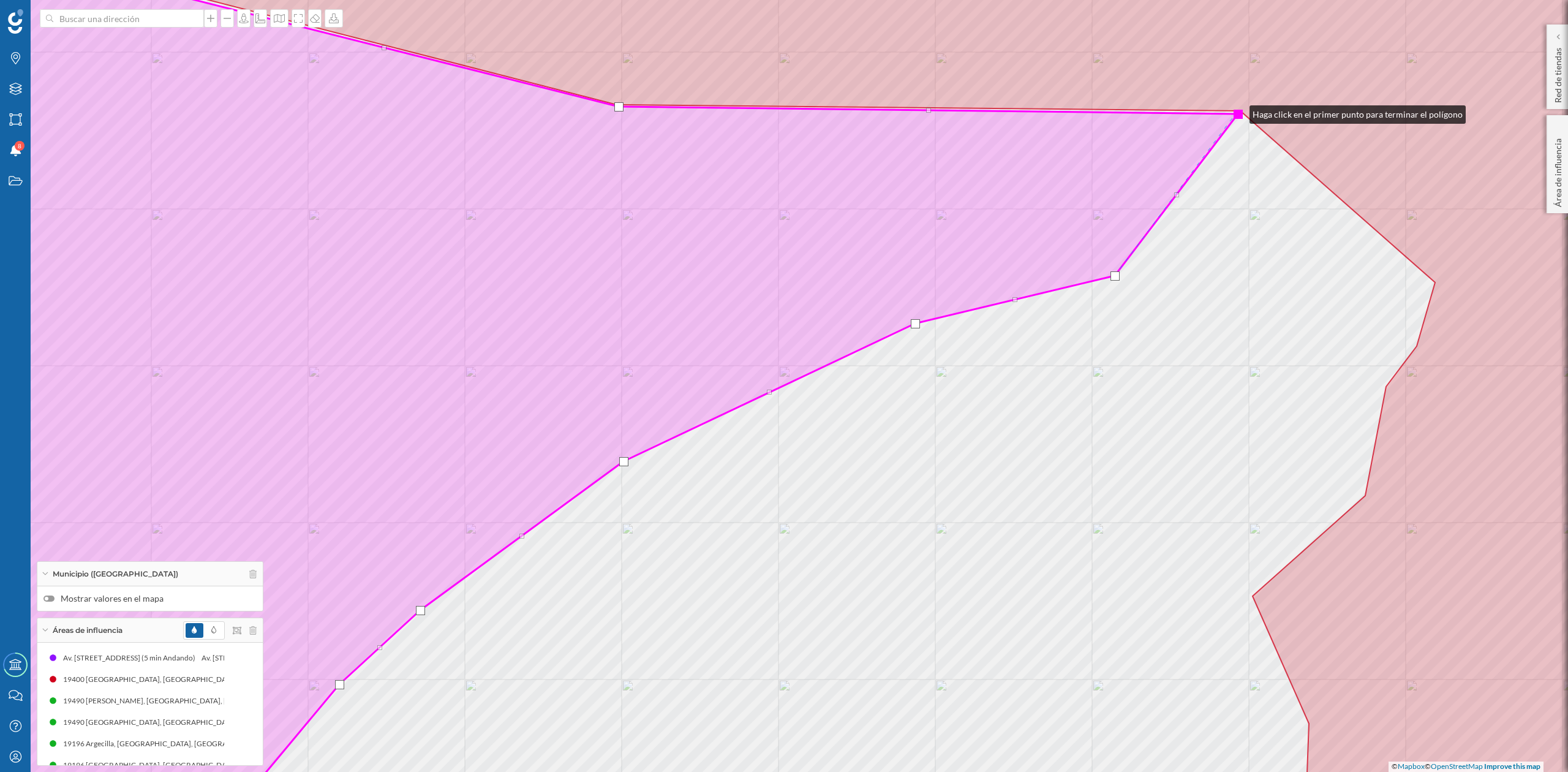
click at [1237, 112] on div at bounding box center [1238, 114] width 9 height 9
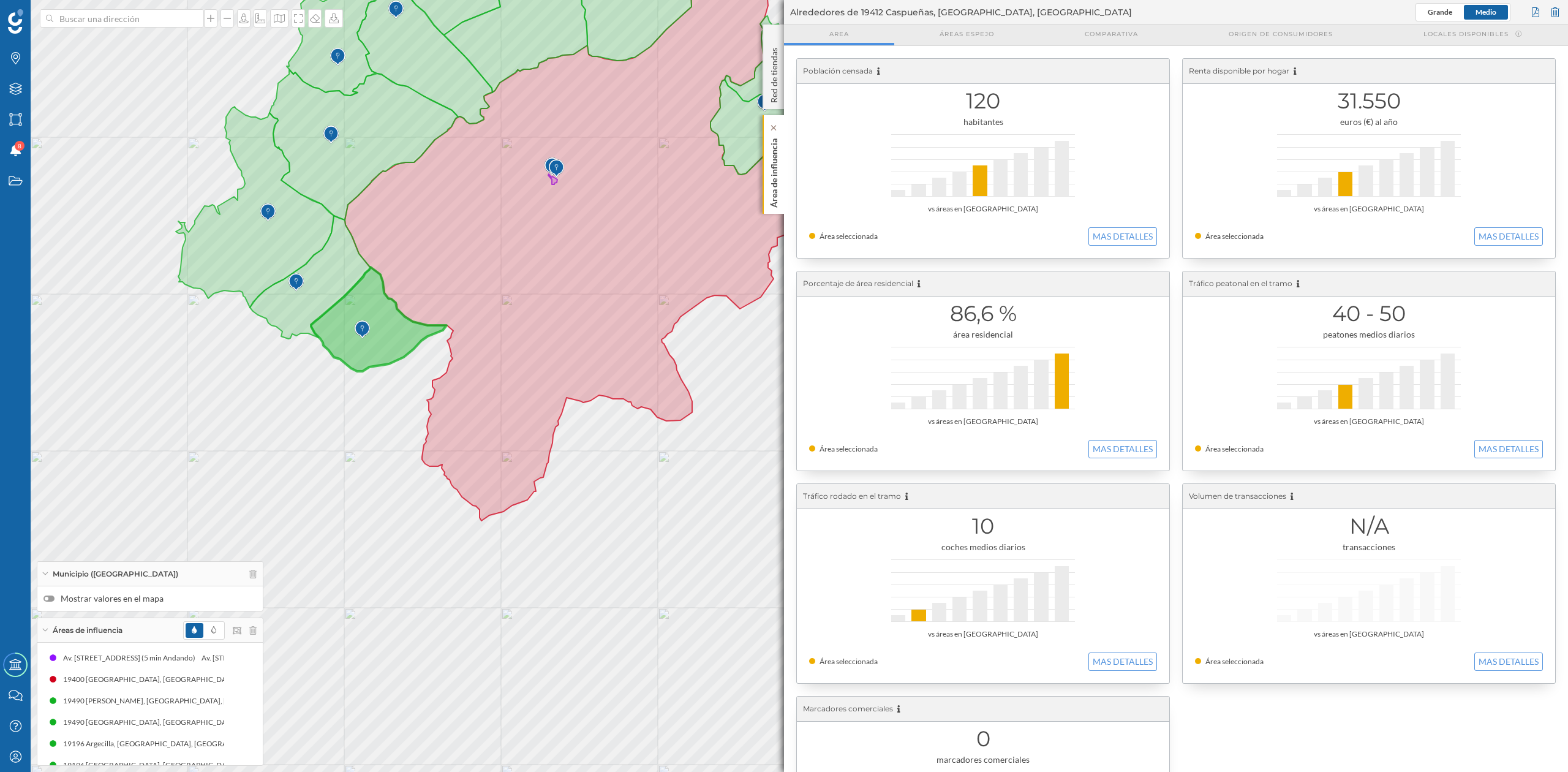
click at [773, 180] on p "Área de influencia" at bounding box center [774, 170] width 12 height 74
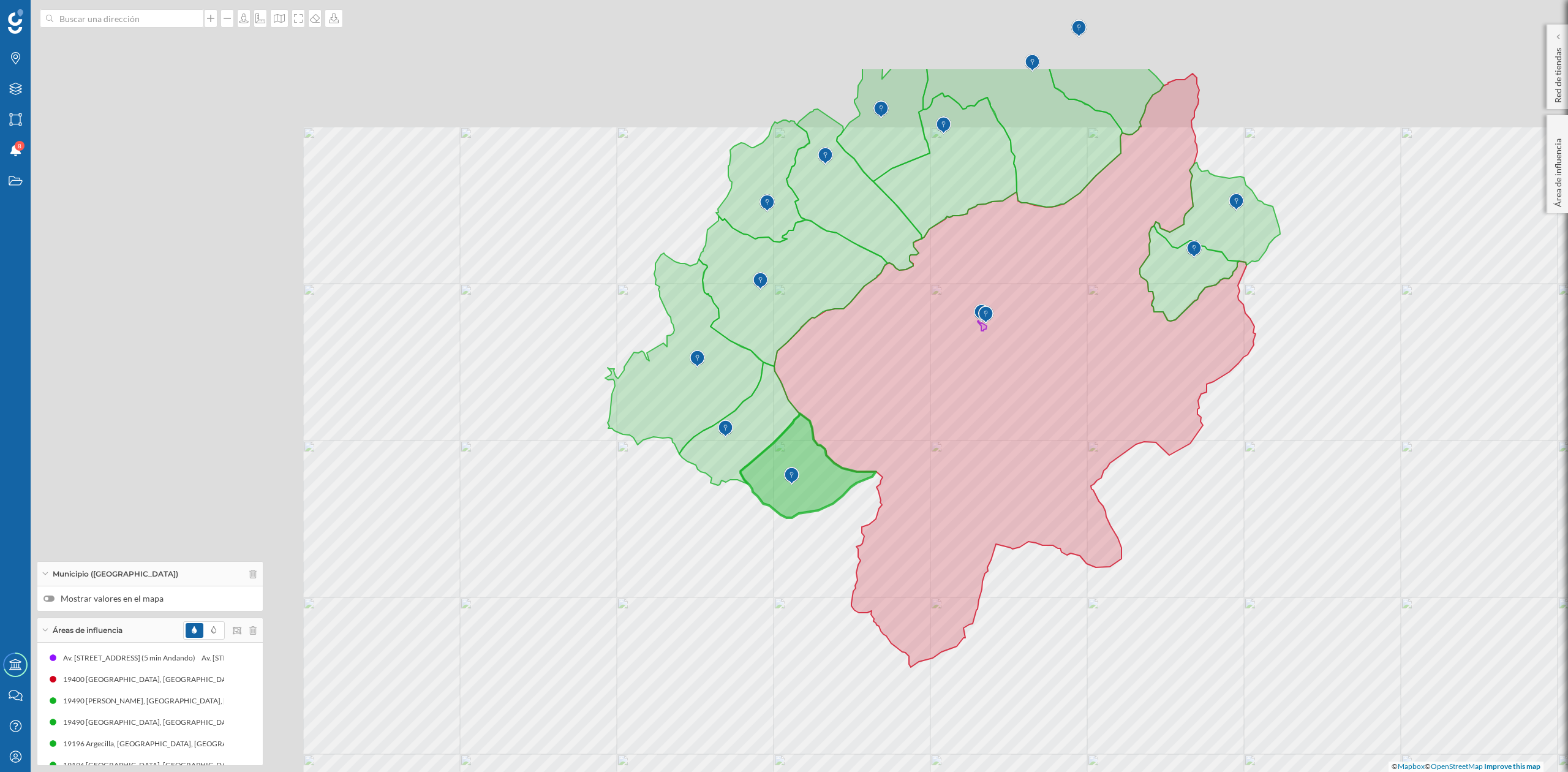
drag, startPoint x: 789, startPoint y: 450, endPoint x: 1230, endPoint y: 594, distance: 463.9
click at [1229, 596] on div "© Mapbox © OpenStreetMap Improve this map" at bounding box center [784, 386] width 1568 height 772
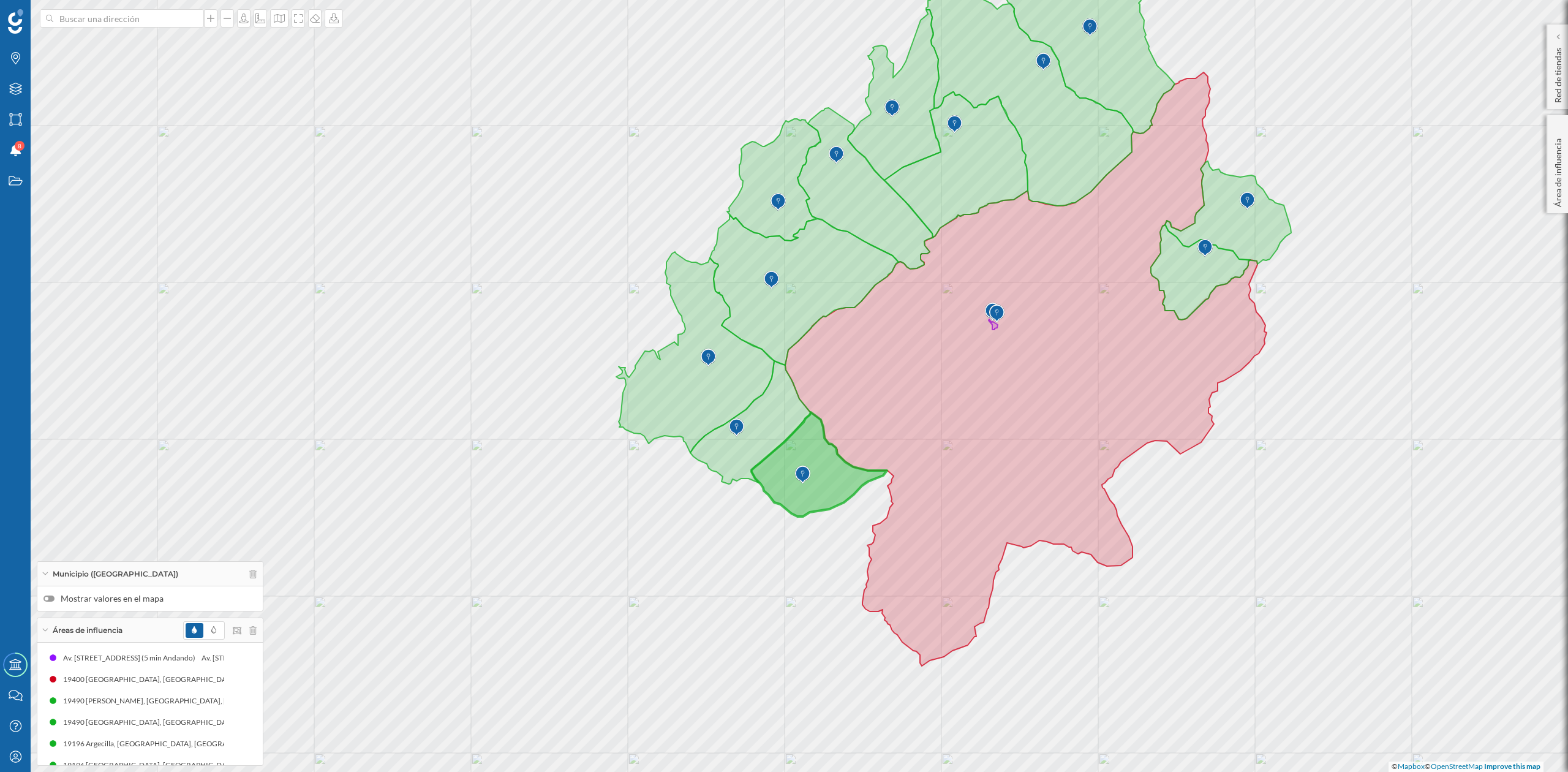
click at [107, 27] on div "© Mapbox © OpenStreetMap Improve this map" at bounding box center [784, 386] width 1568 height 772
click at [107, 17] on input at bounding box center [122, 18] width 138 height 18
type input "valdeavellano"
click at [97, 75] on span "Valdeavellano España" at bounding box center [145, 71] width 167 height 12
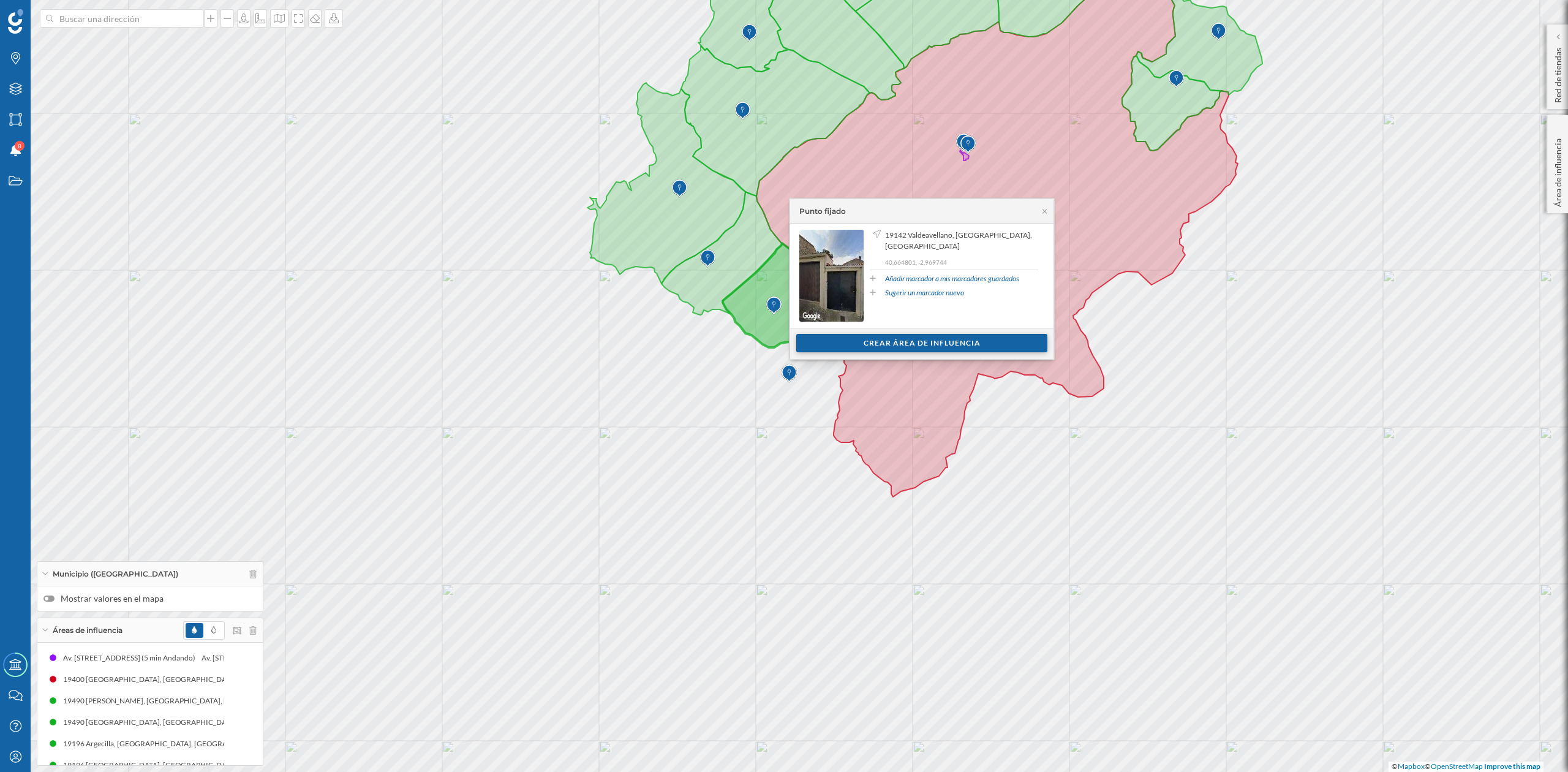
click at [969, 342] on div "Crear área de influencia" at bounding box center [922, 343] width 251 height 18
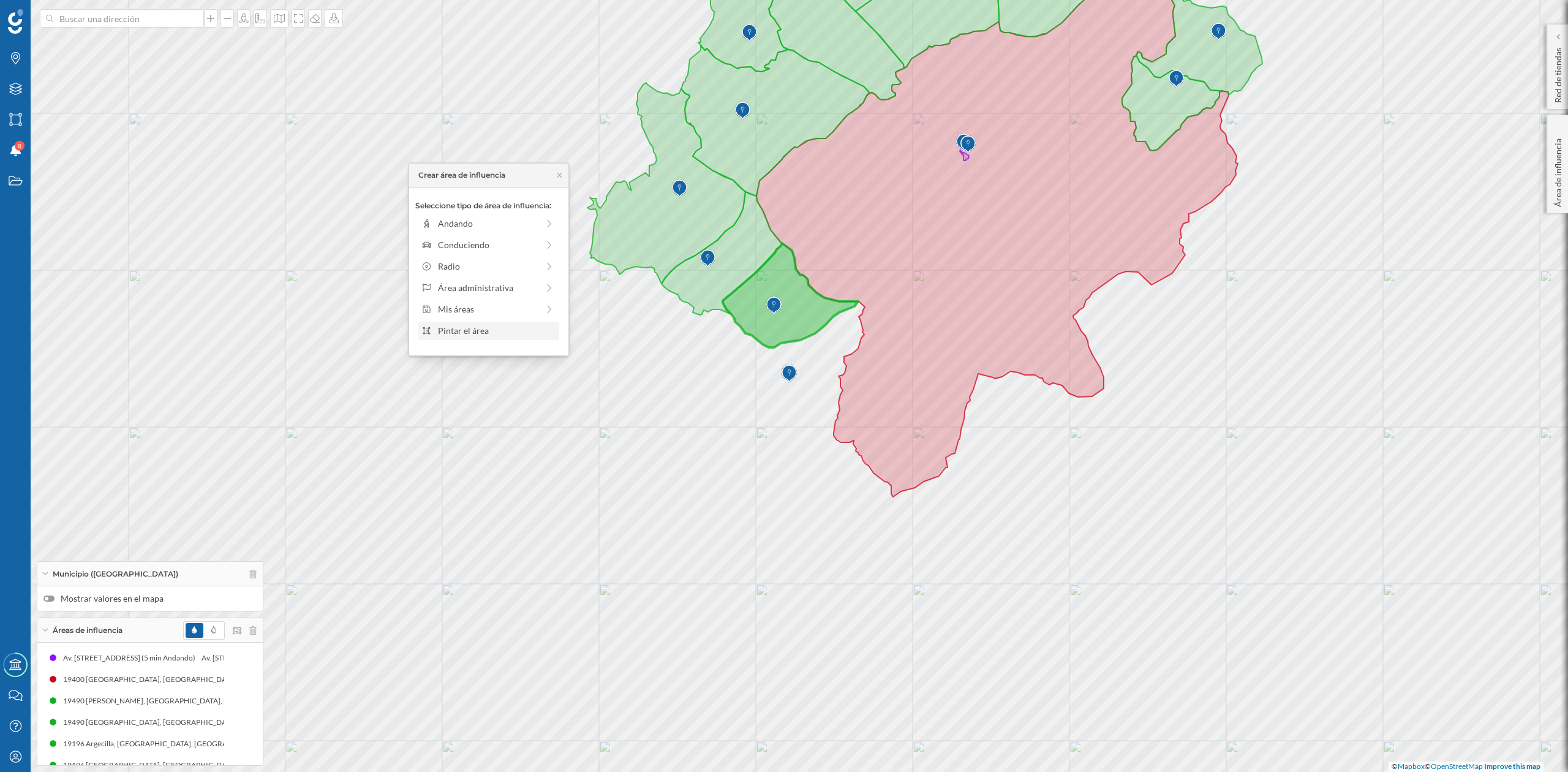
click at [515, 331] on div "Pintar el área" at bounding box center [496, 331] width 117 height 13
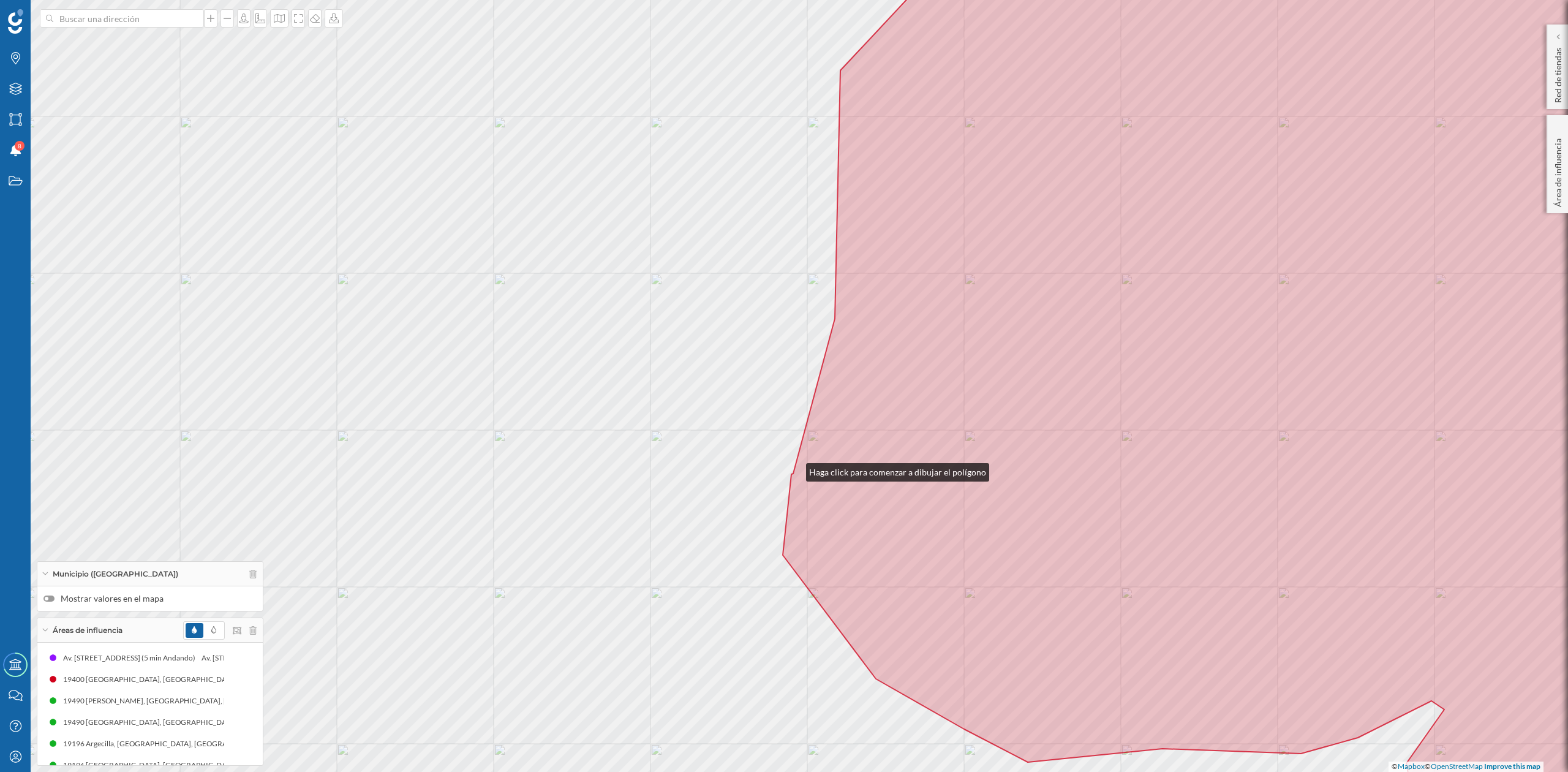
click at [794, 469] on icon at bounding box center [1255, 386] width 943 height 930
click at [834, 317] on div "© Mapbox © OpenStreetMap Improve this map" at bounding box center [784, 386] width 1568 height 772
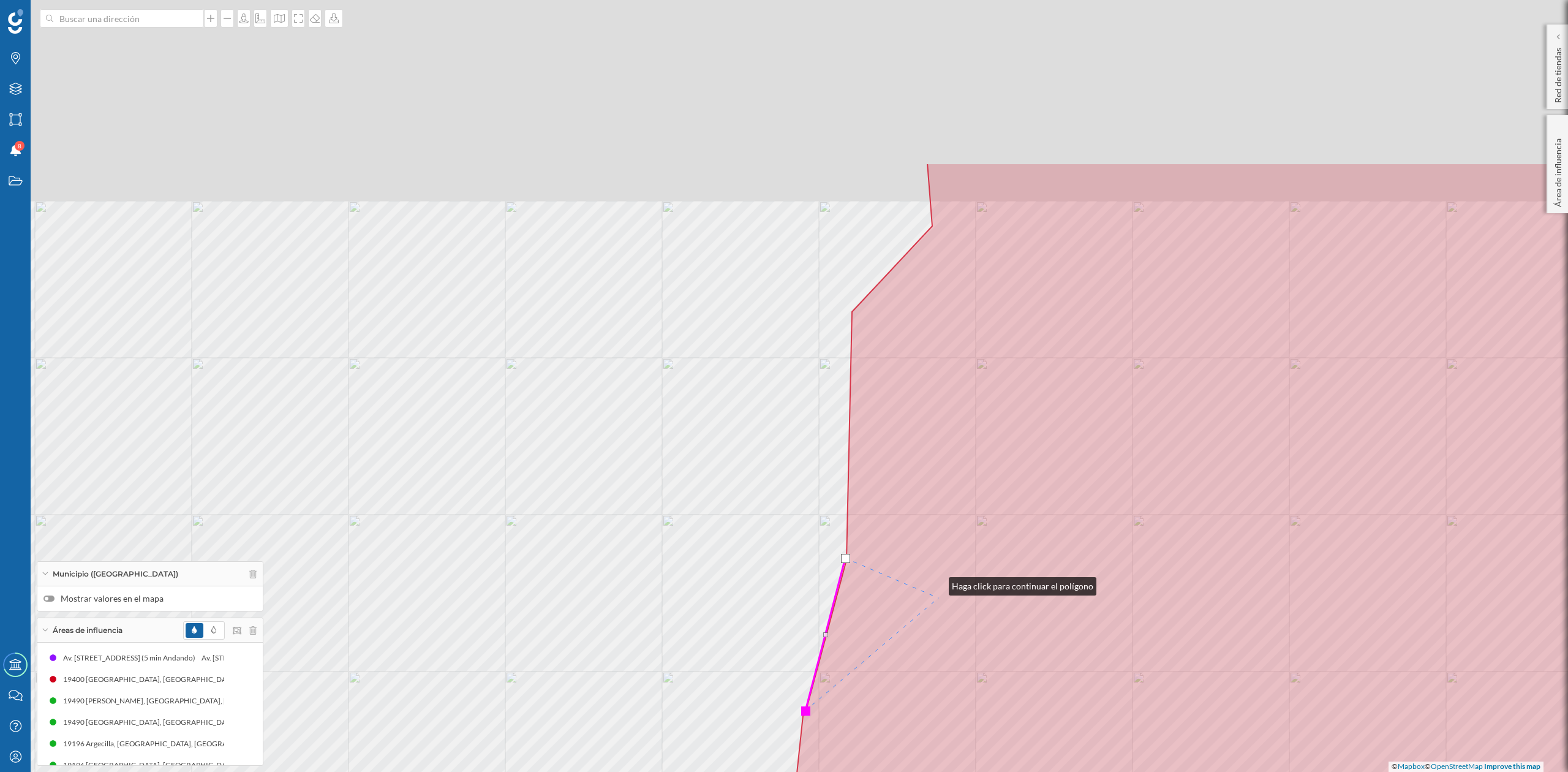
drag, startPoint x: 925, startPoint y: 405, endPoint x: 903, endPoint y: 530, distance: 126.9
click at [939, 596] on icon at bounding box center [1266, 628] width 943 height 930
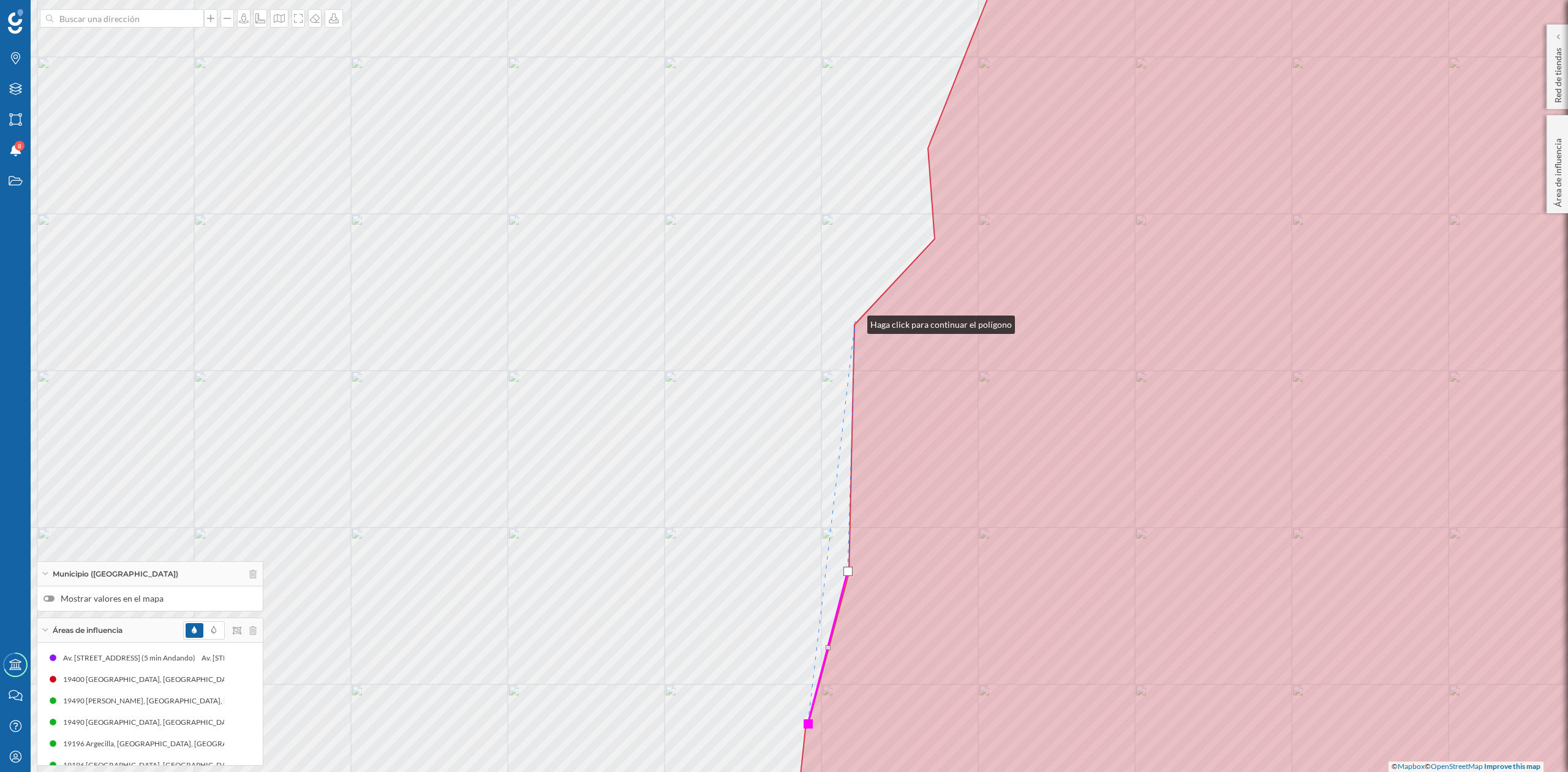
click at [855, 322] on div "© Mapbox © OpenStreetMap Improve this map" at bounding box center [784, 386] width 1568 height 772
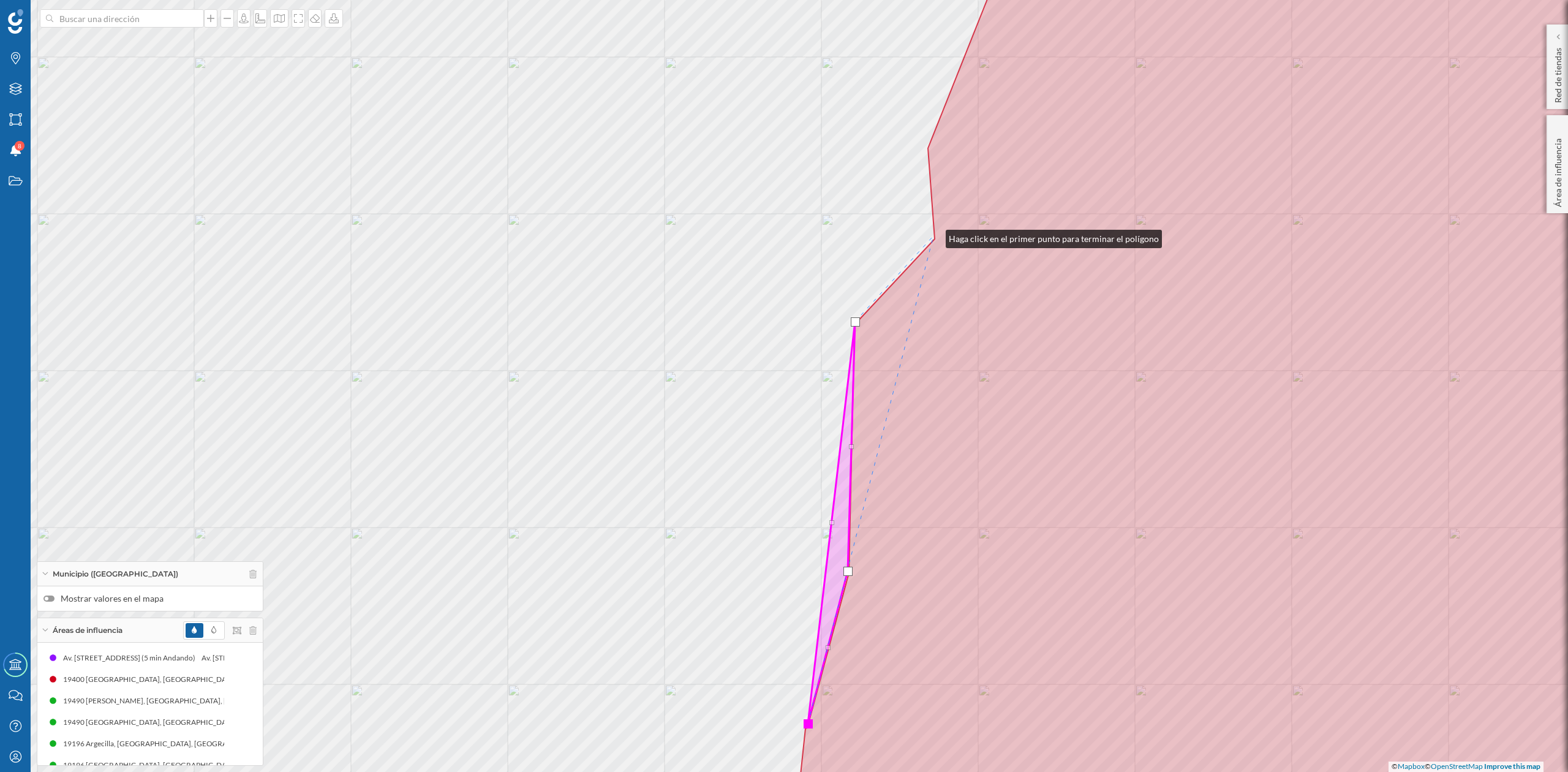
click at [934, 236] on div "© Mapbox © OpenStreetMap Improve this map" at bounding box center [784, 386] width 1568 height 772
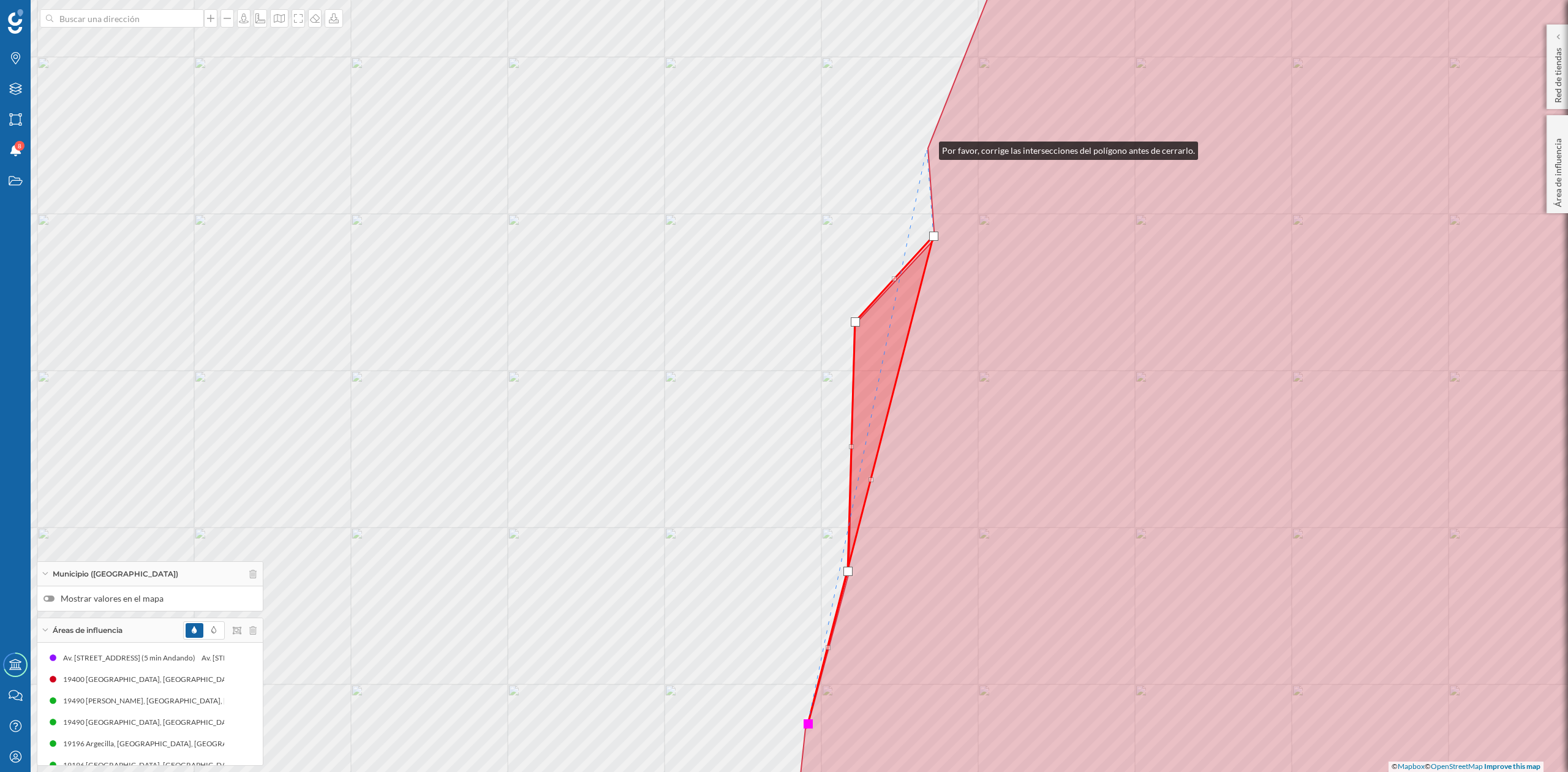
click at [927, 148] on div "© Mapbox © OpenStreetMap Improve this map" at bounding box center [784, 386] width 1568 height 772
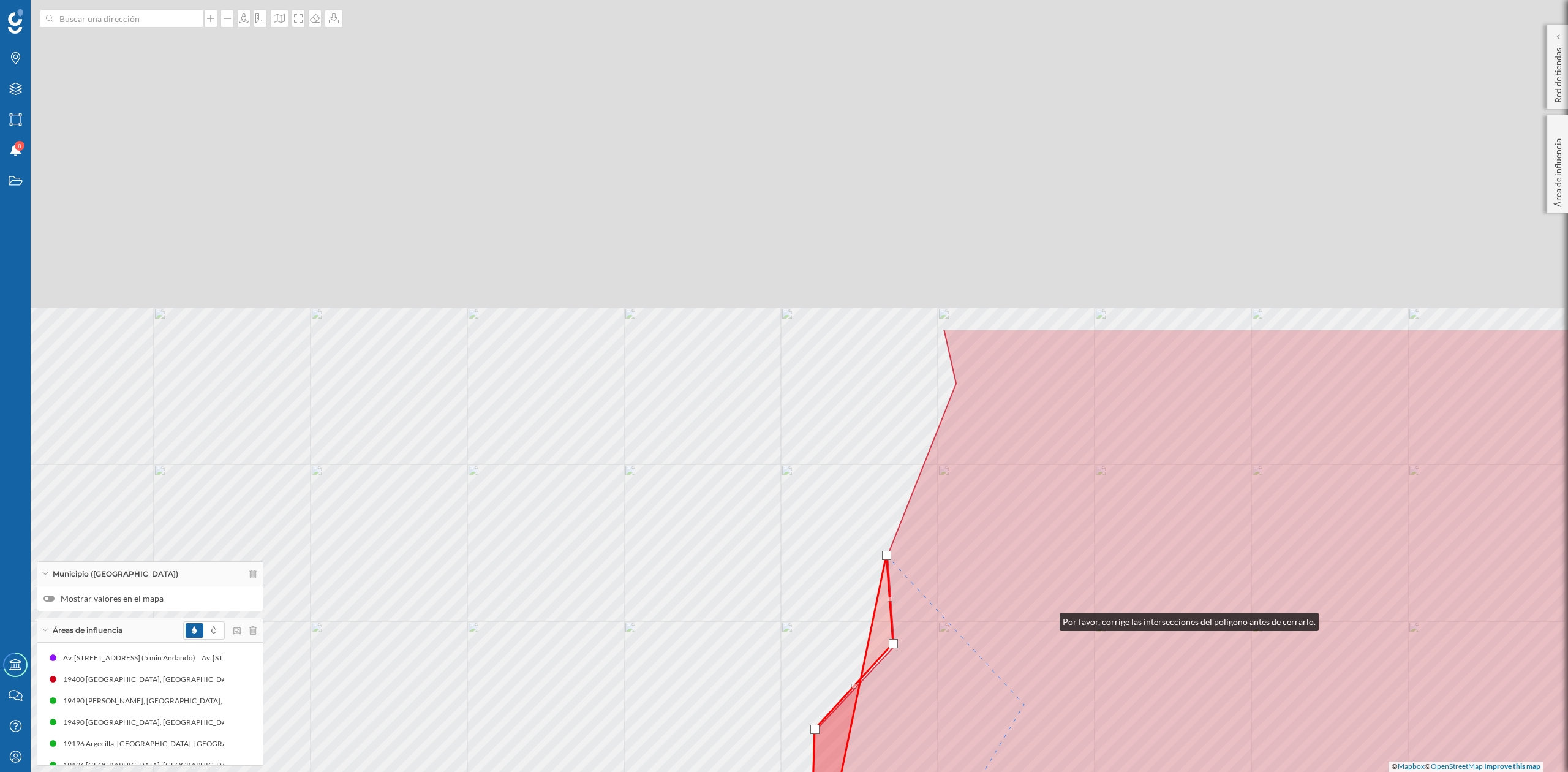
drag, startPoint x: 1088, startPoint y: 228, endPoint x: 1028, endPoint y: 690, distance: 465.9
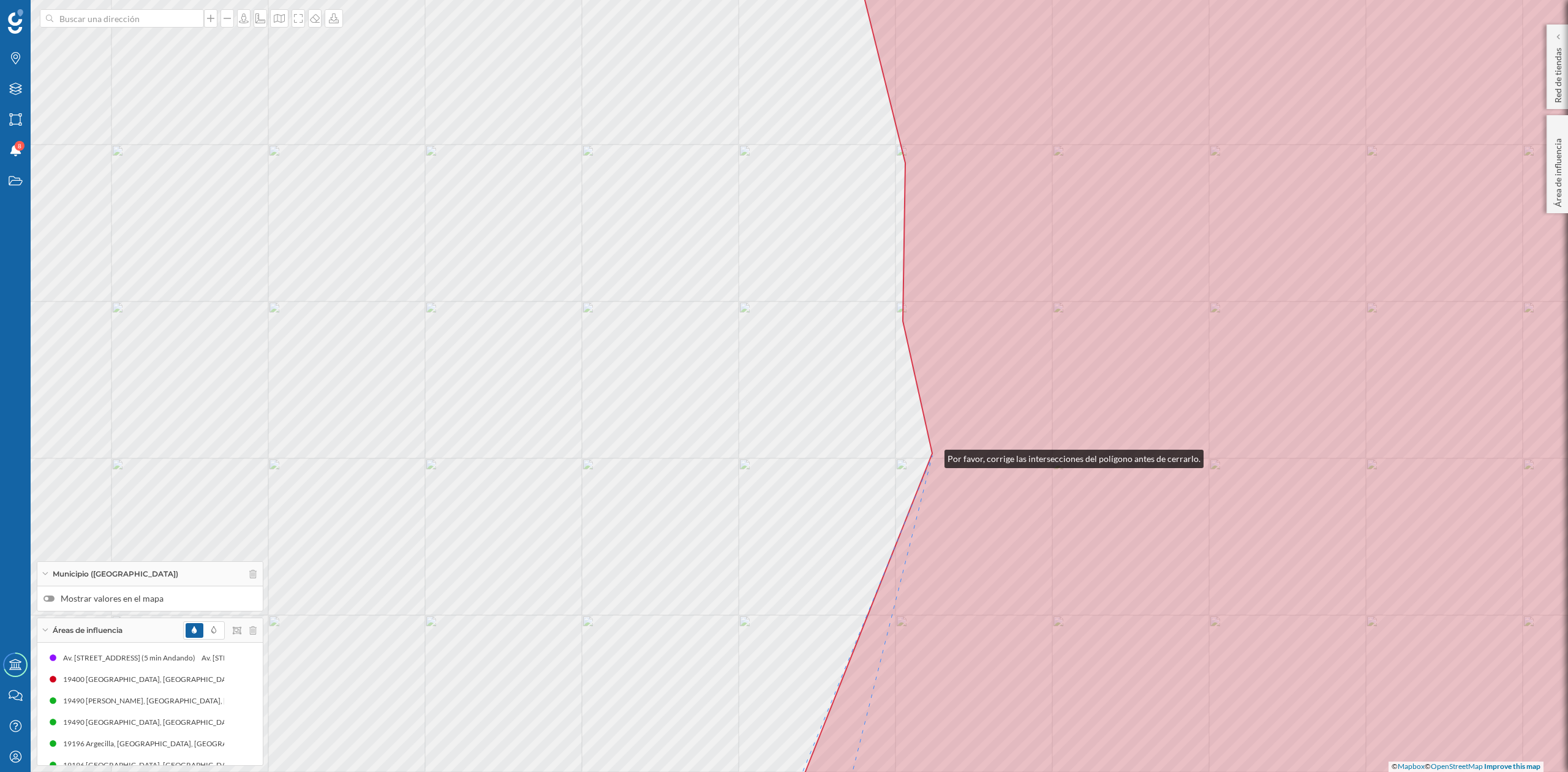
click at [932, 456] on icon at bounding box center [1261, 386] width 932 height 930
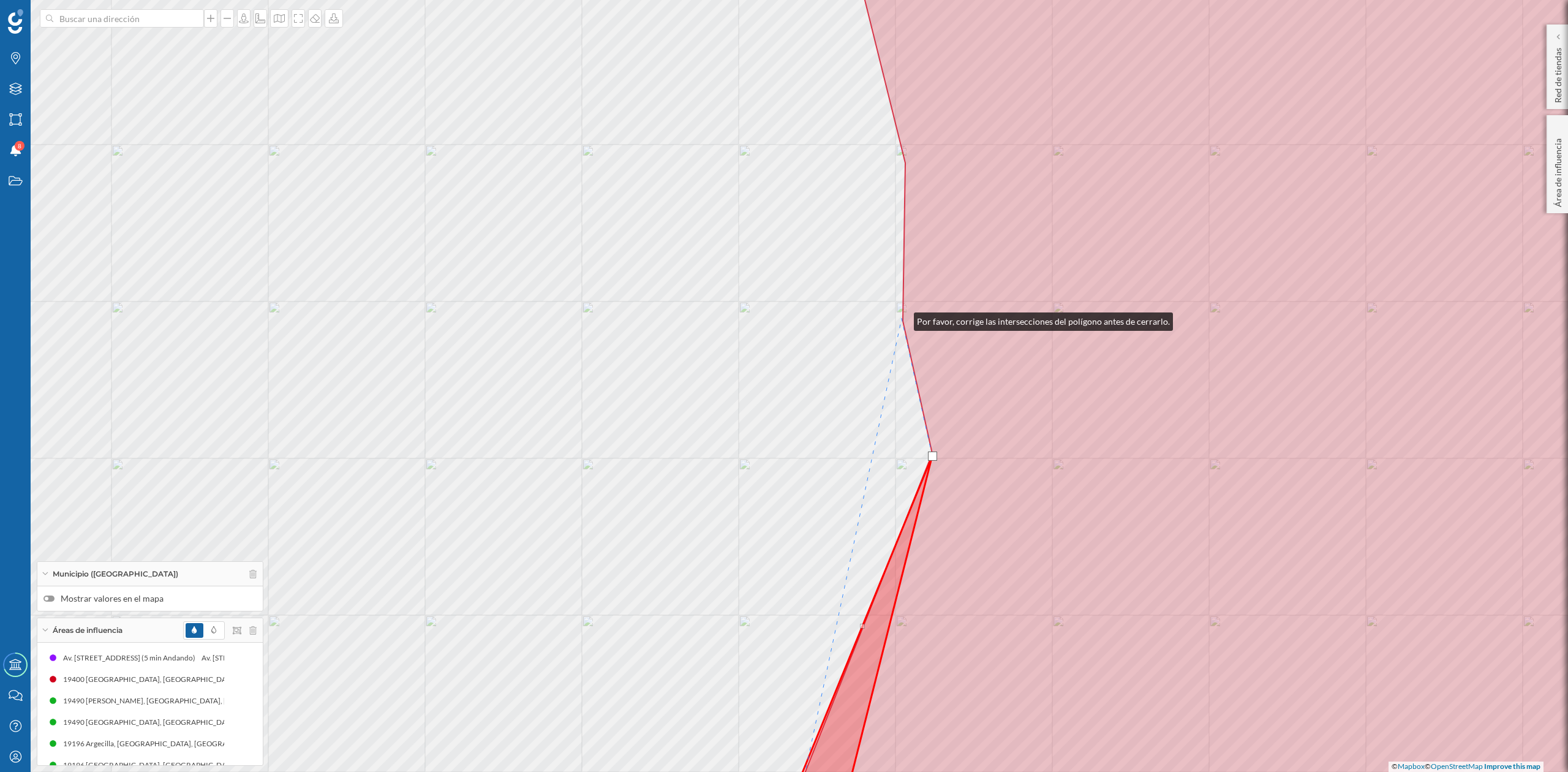
click at [902, 318] on div "© Mapbox © OpenStreetMap Improve this map" at bounding box center [784, 386] width 1568 height 772
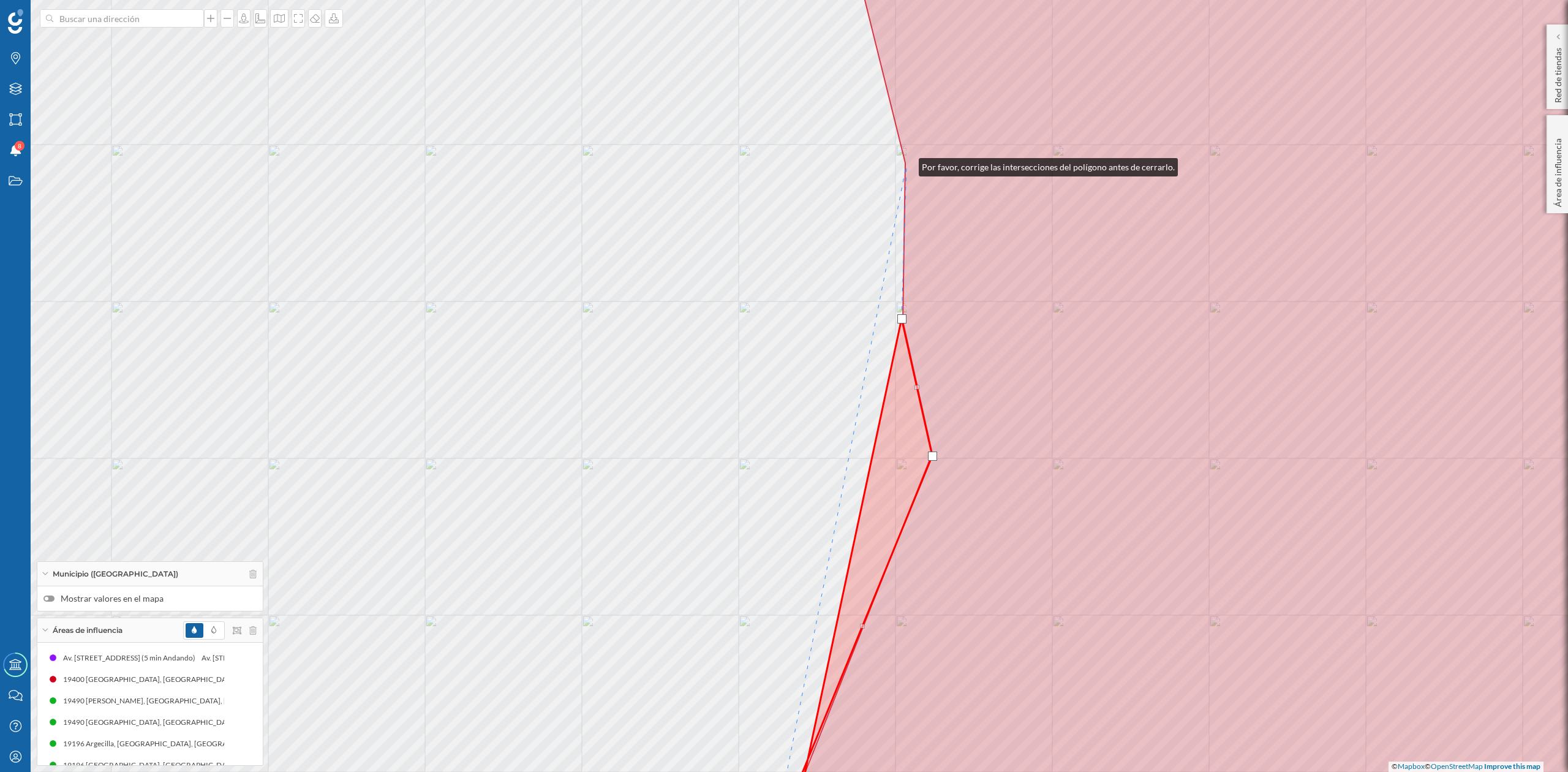
click at [907, 163] on icon at bounding box center [1261, 386] width 932 height 930
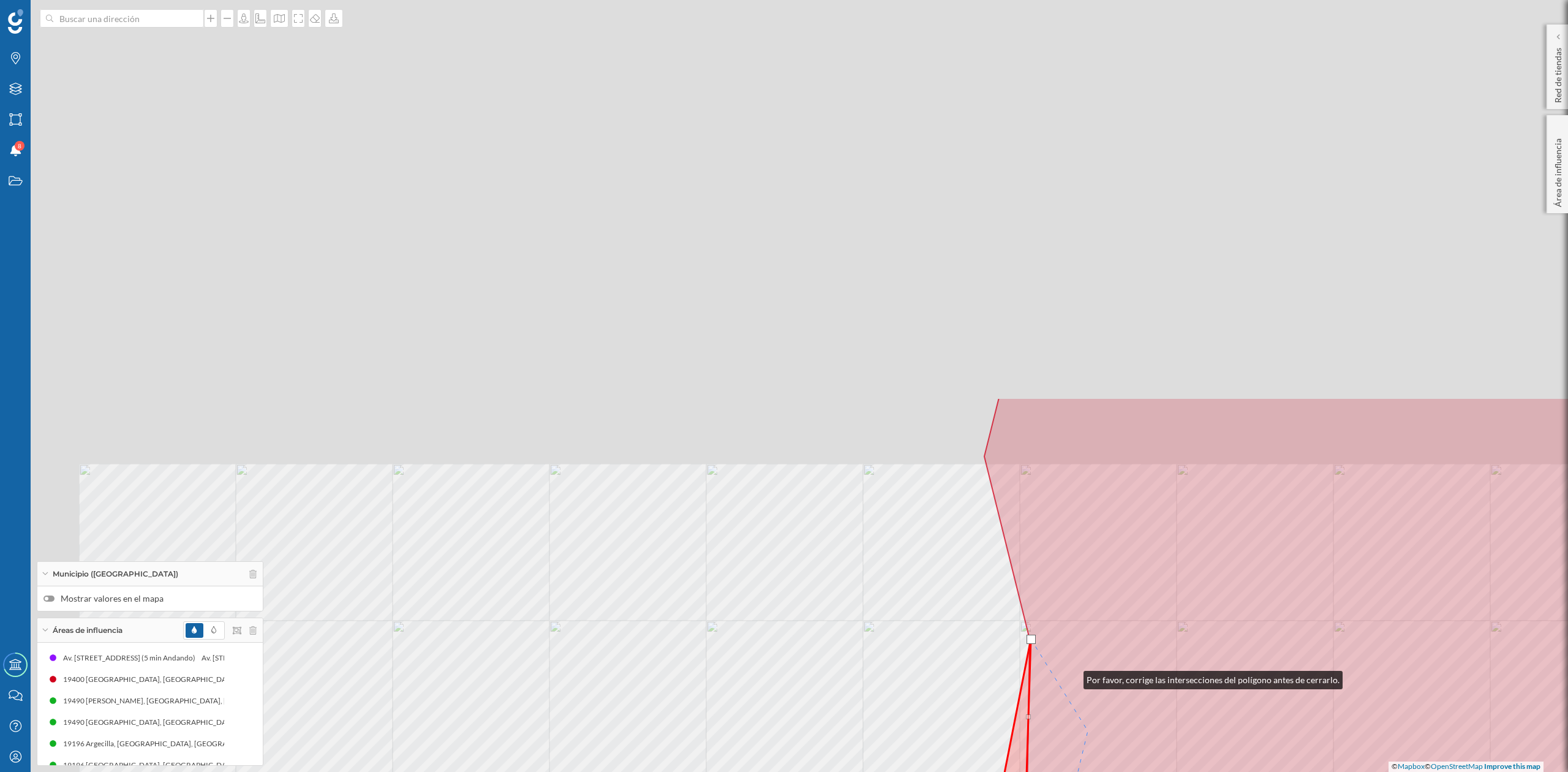
drag, startPoint x: 981, startPoint y: 378, endPoint x: 1084, endPoint y: 717, distance: 354.3
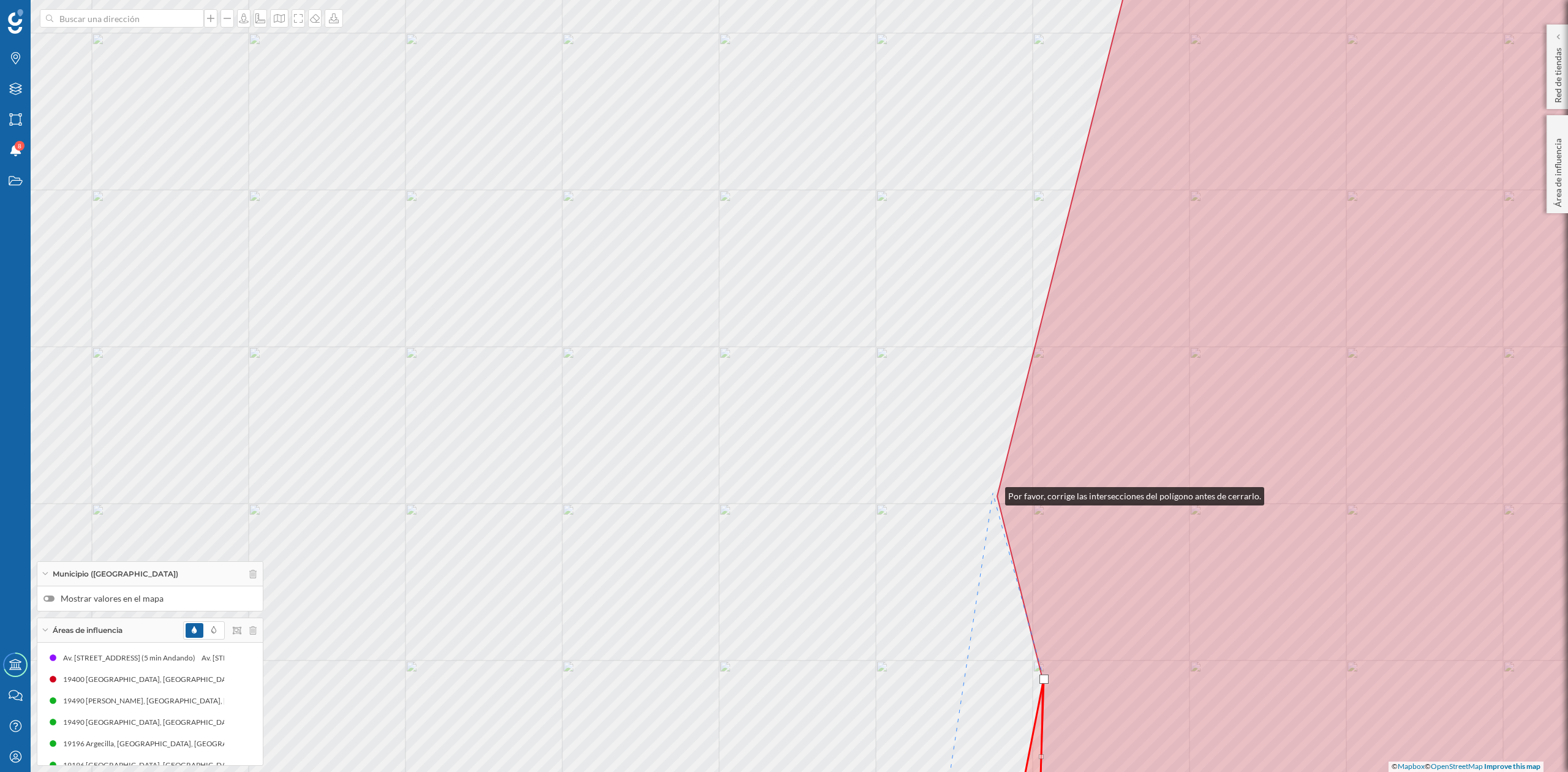
click at [993, 493] on div "© Mapbox © OpenStreetMap Improve this map" at bounding box center [784, 386] width 1568 height 772
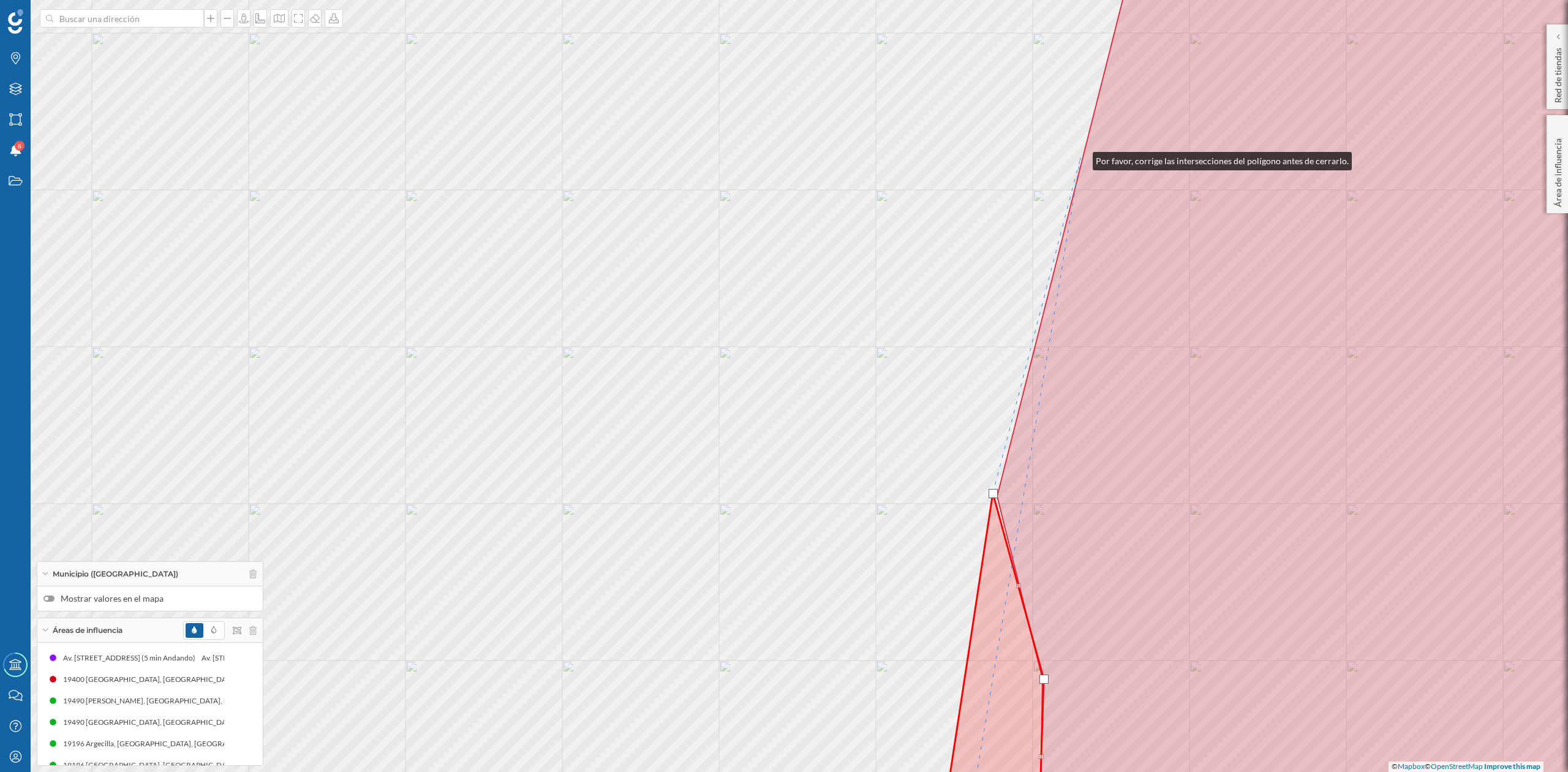
click at [1081, 158] on div "© Mapbox © OpenStreetMap Improve this map" at bounding box center [784, 386] width 1568 height 772
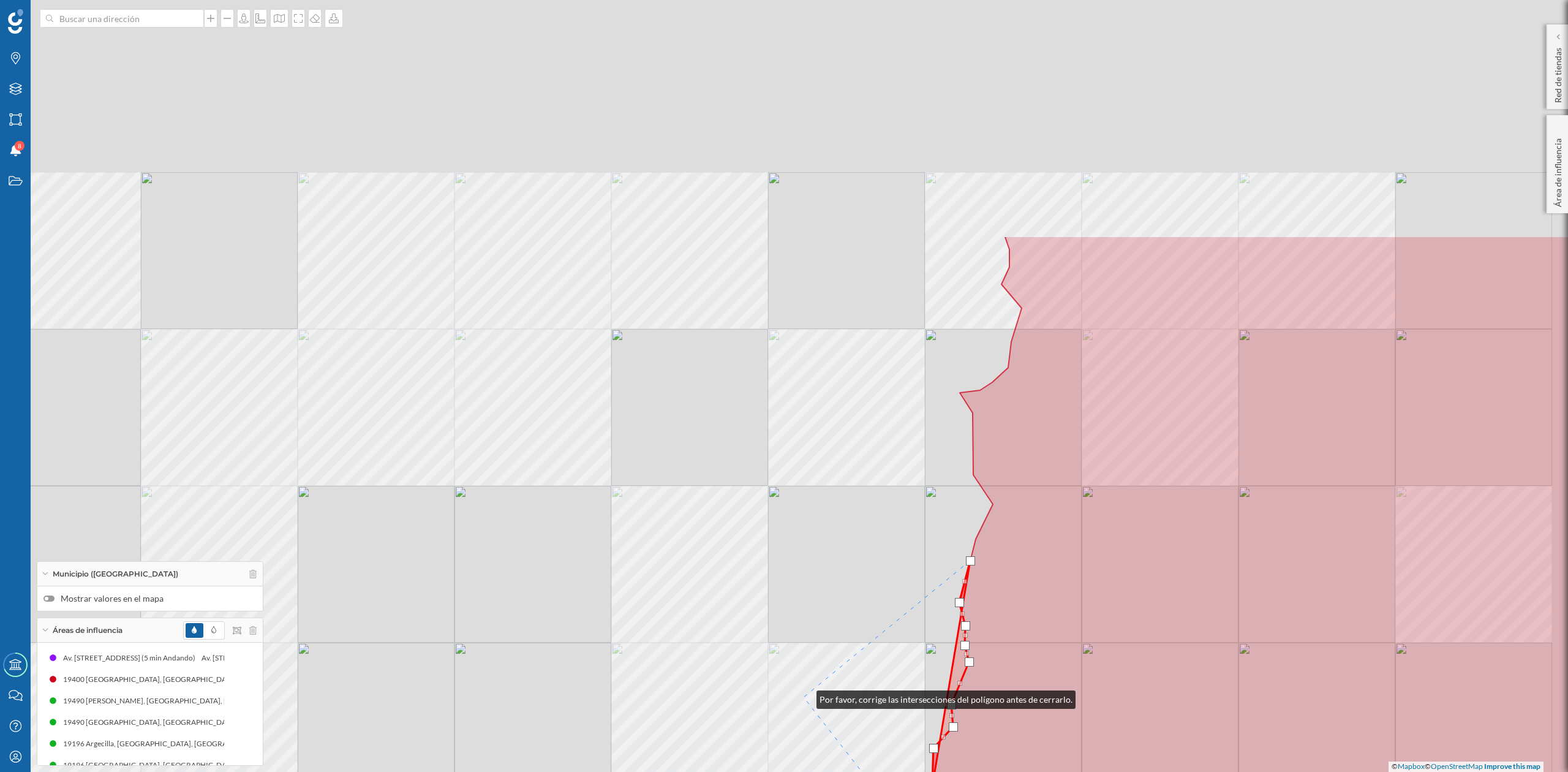
drag, startPoint x: 927, startPoint y: 382, endPoint x: 805, endPoint y: 697, distance: 337.8
click at [805, 697] on div "© Mapbox © OpenStreetMap Improve this map" at bounding box center [784, 386] width 1568 height 772
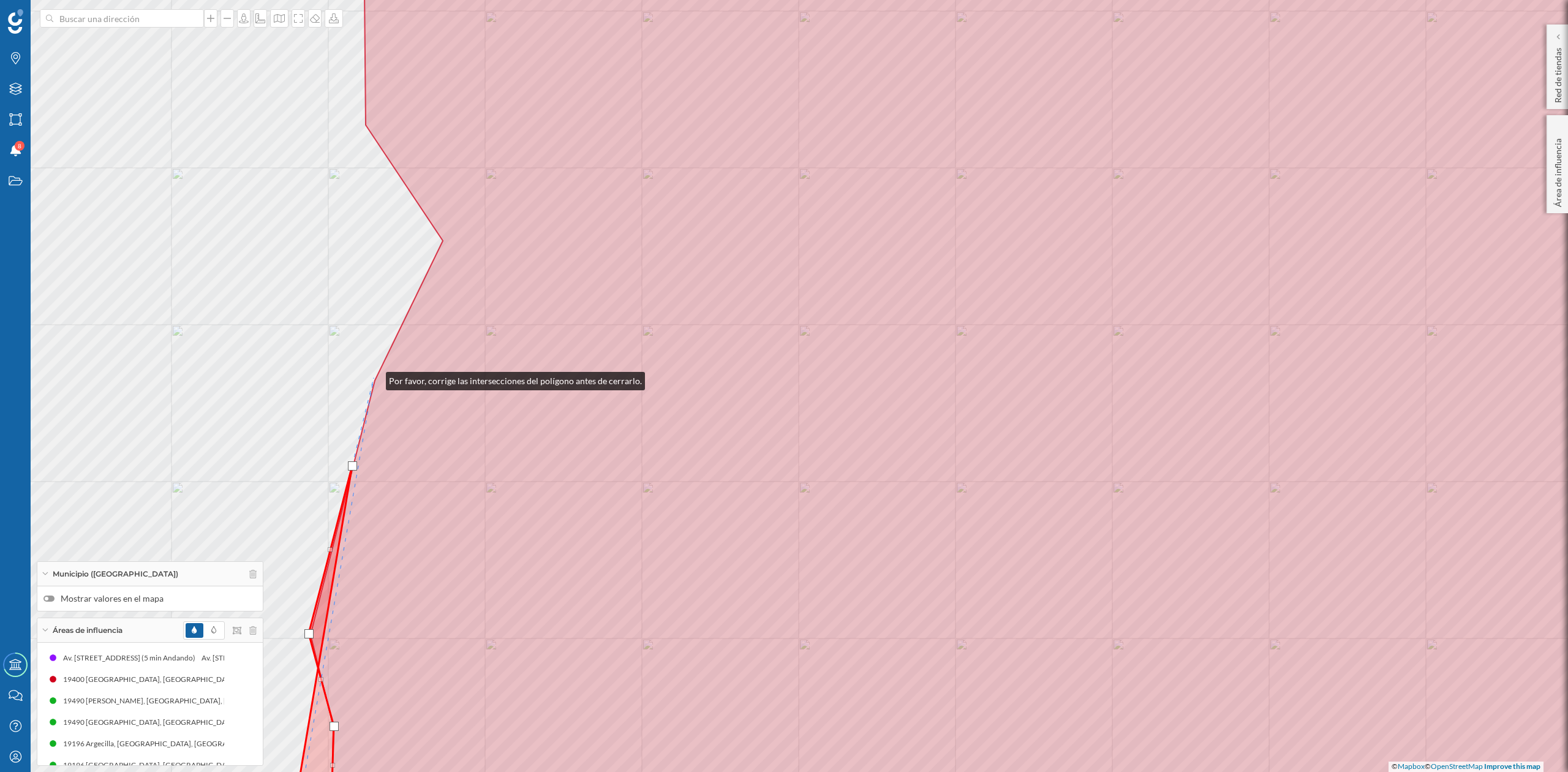
click at [374, 378] on div "© Mapbox © OpenStreetMap Improve this map" at bounding box center [784, 386] width 1568 height 772
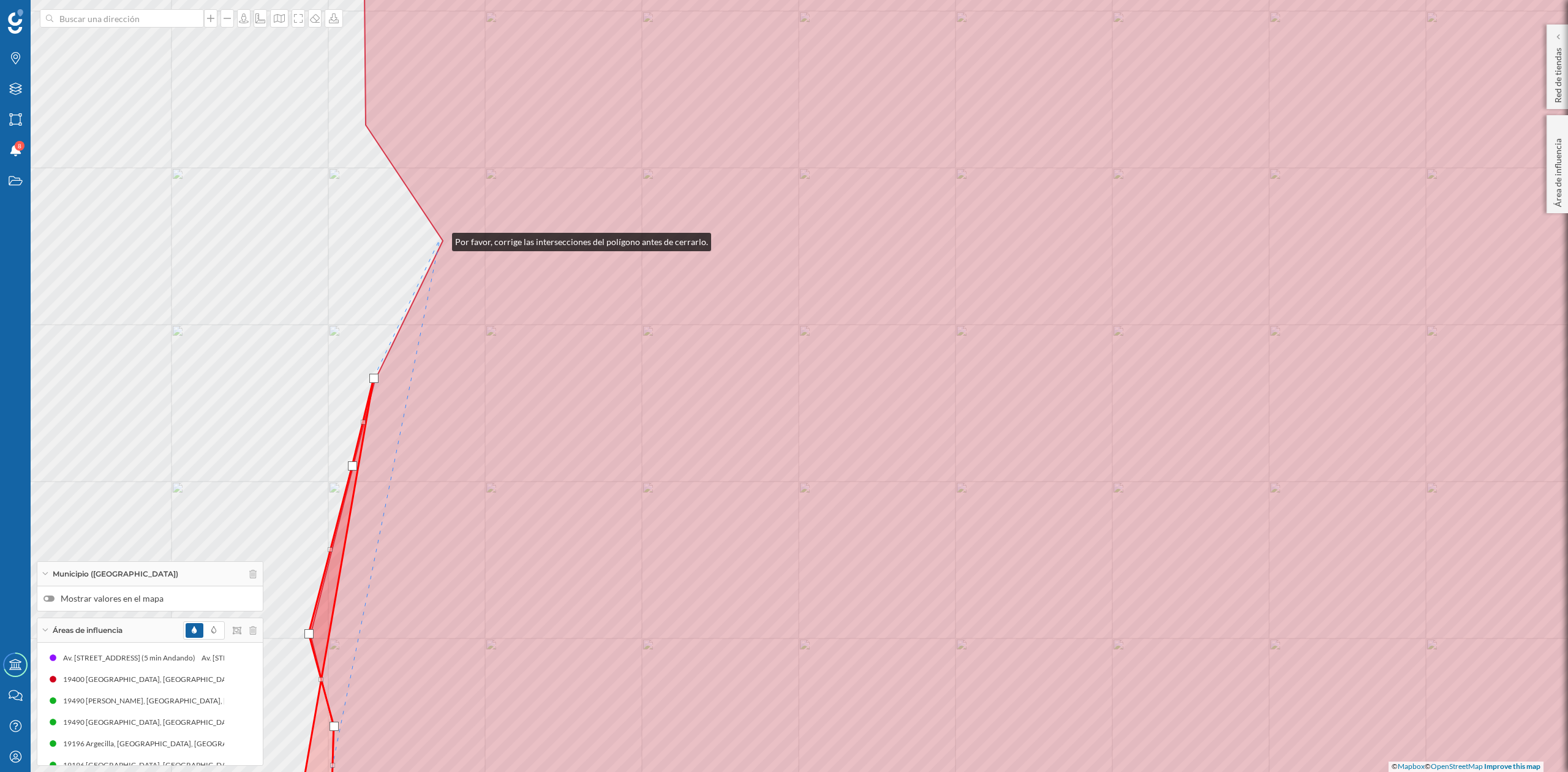
click at [440, 239] on div "© Mapbox © OpenStreetMap Improve this map" at bounding box center [784, 386] width 1568 height 772
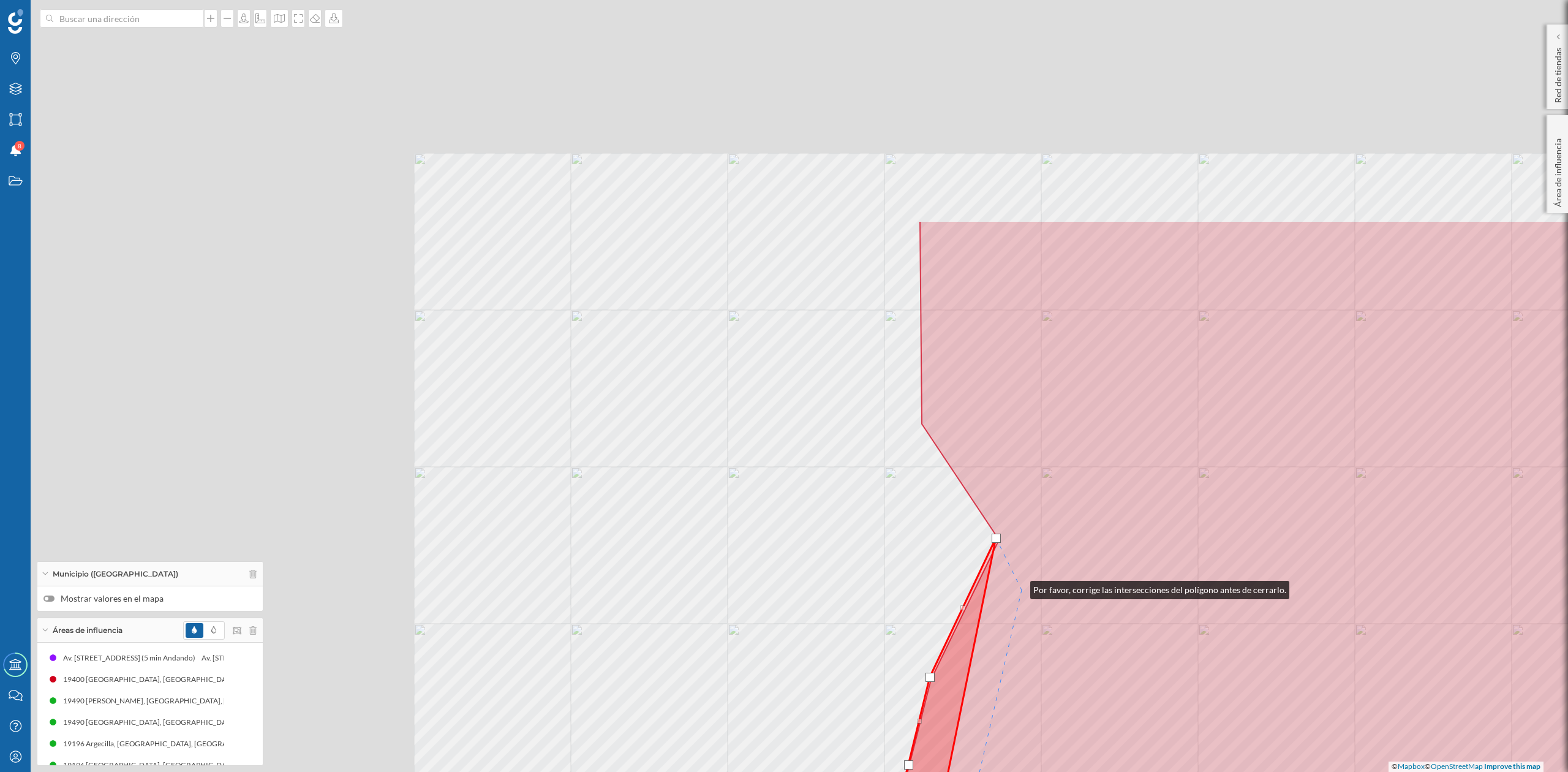
drag, startPoint x: 462, startPoint y: 288, endPoint x: 1019, endPoint y: 587, distance: 632.2
click at [1019, 587] on icon at bounding box center [1575, 685] width 1416 height 930
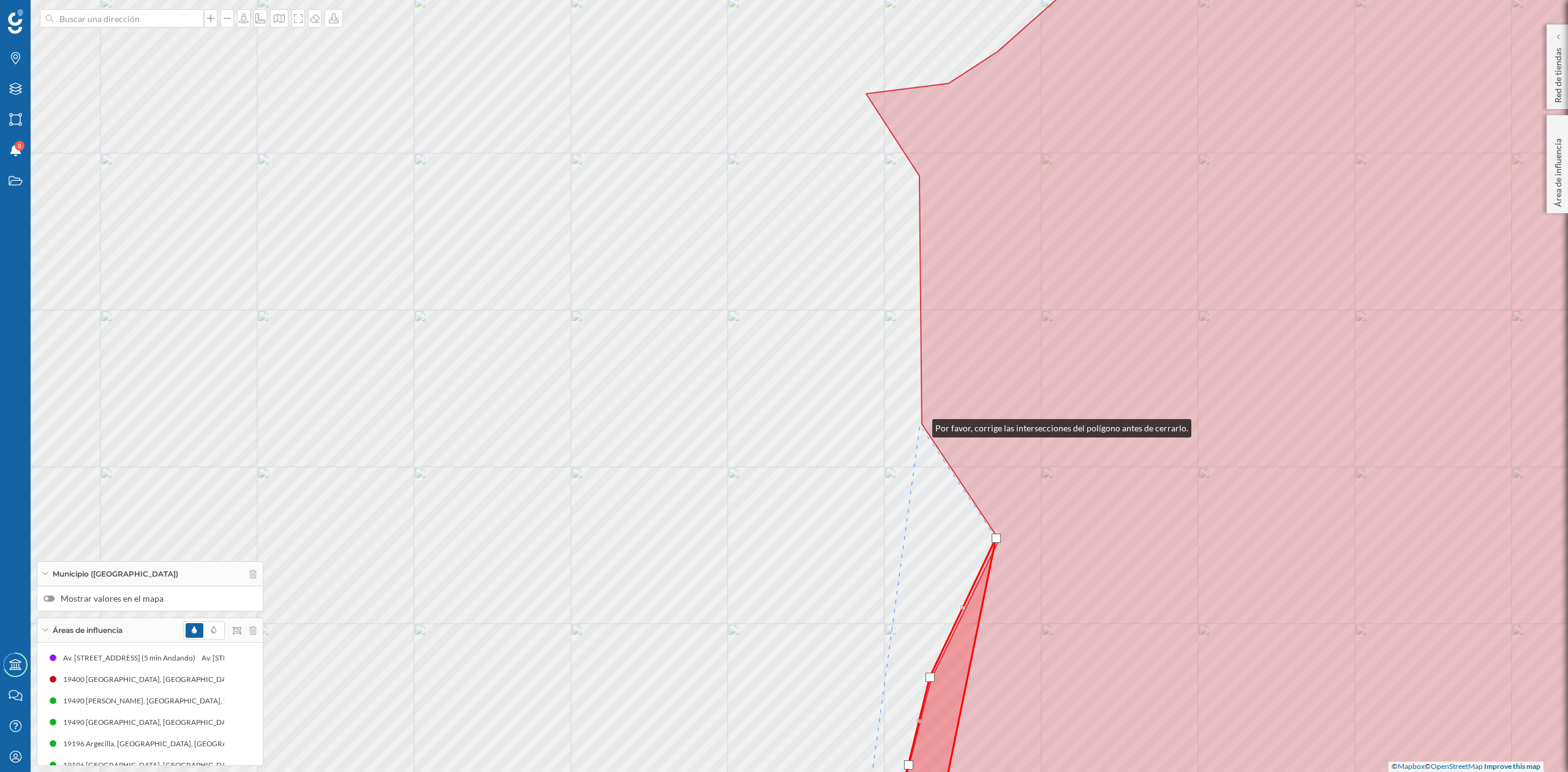
click at [920, 425] on div "© Mapbox © OpenStreetMap Improve this map" at bounding box center [784, 386] width 1568 height 772
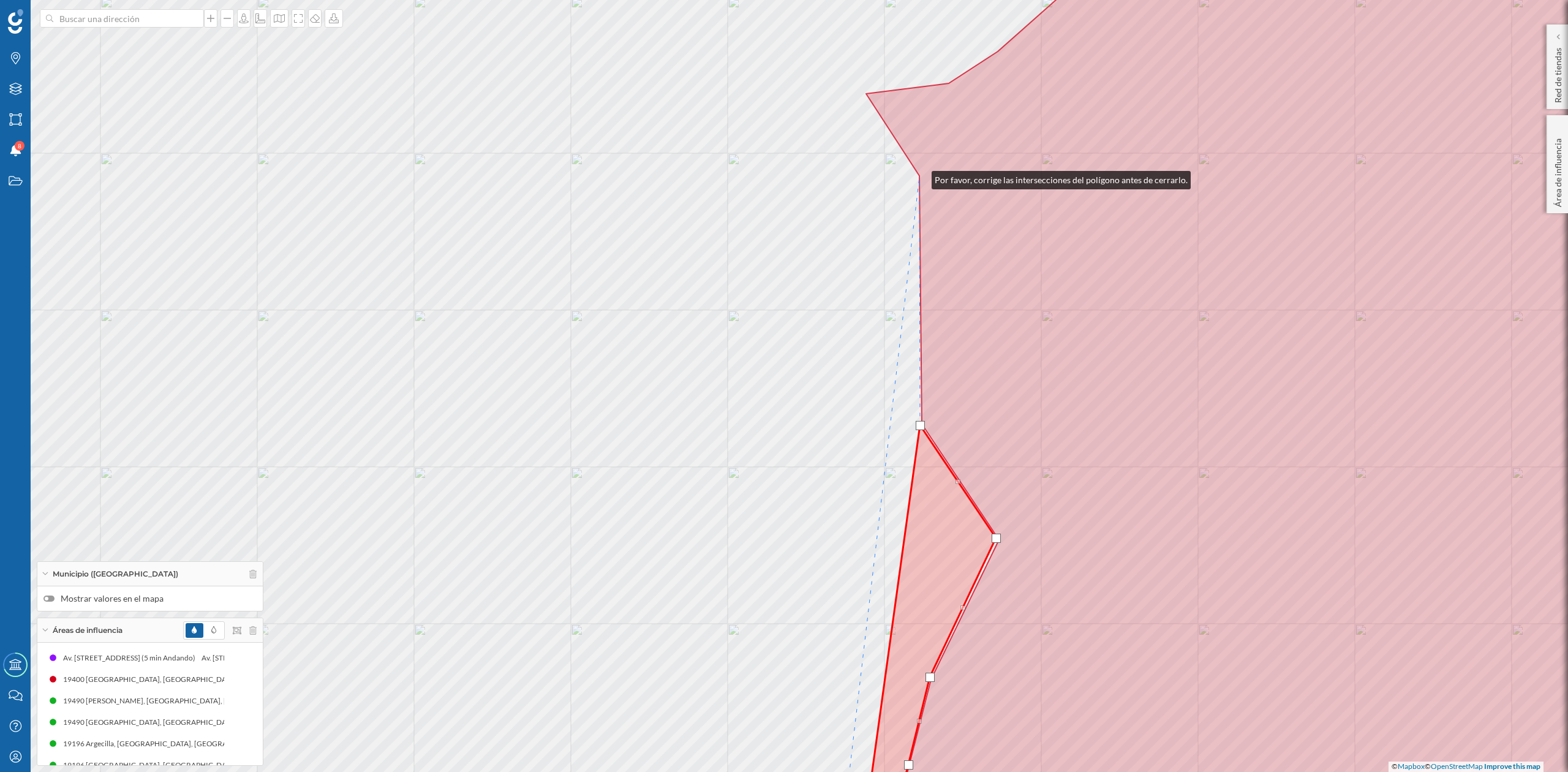
click at [920, 177] on icon at bounding box center [1296, 386] width 860 height 930
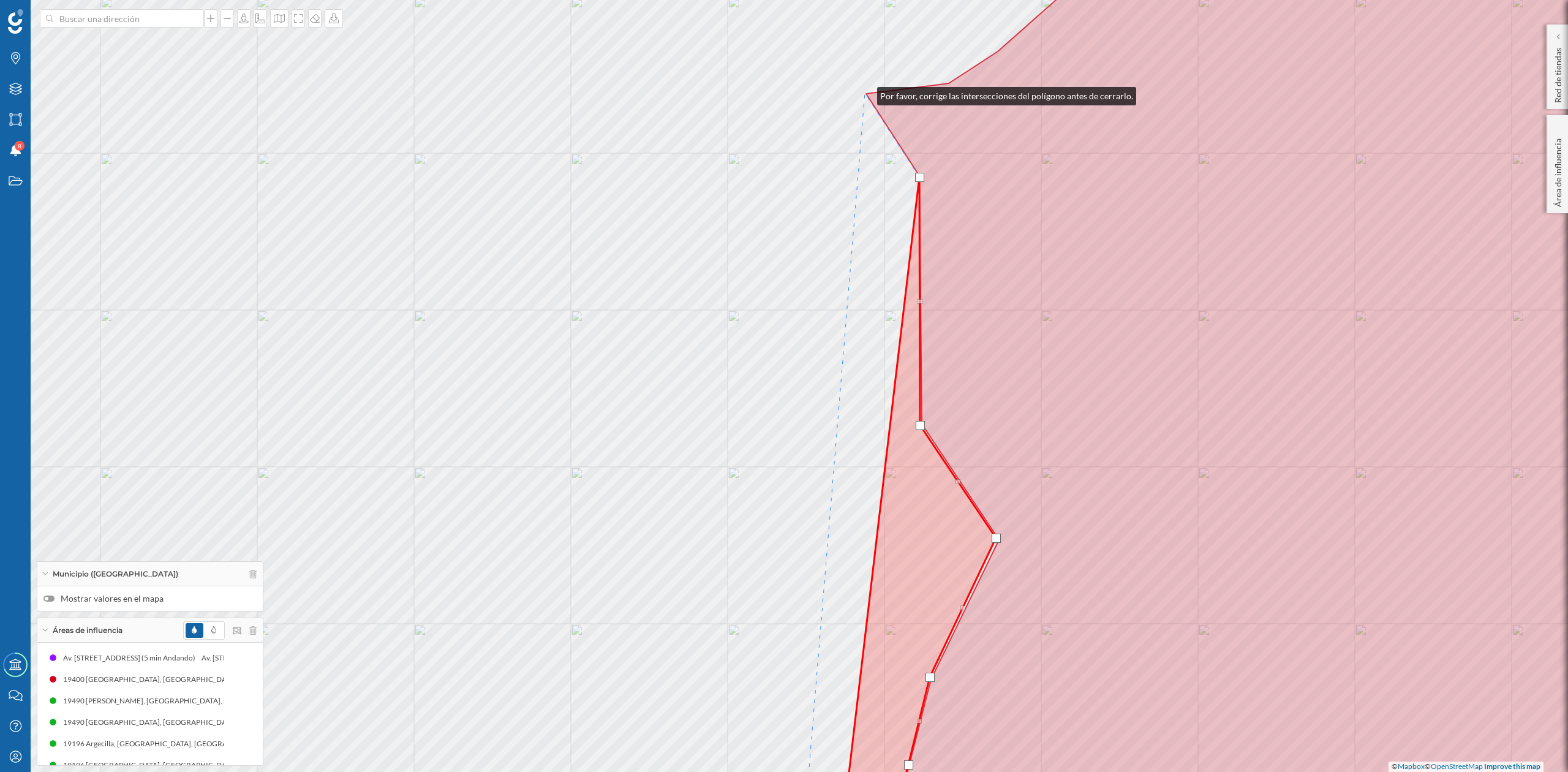
click at [865, 93] on div "© Mapbox © OpenStreetMap Improve this map" at bounding box center [784, 386] width 1568 height 772
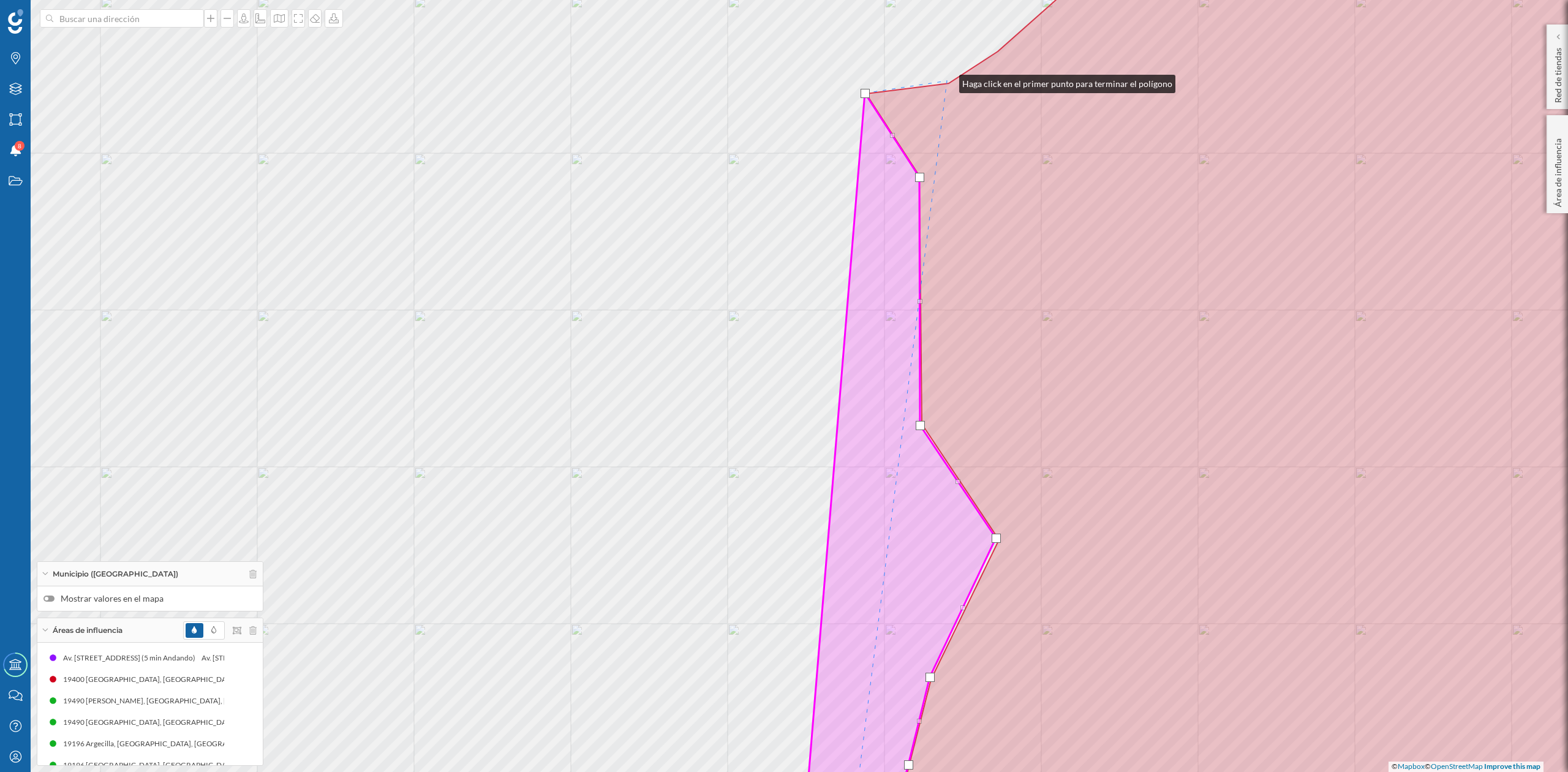
click at [947, 81] on div "© Mapbox © OpenStreetMap Improve this map" at bounding box center [784, 386] width 1568 height 772
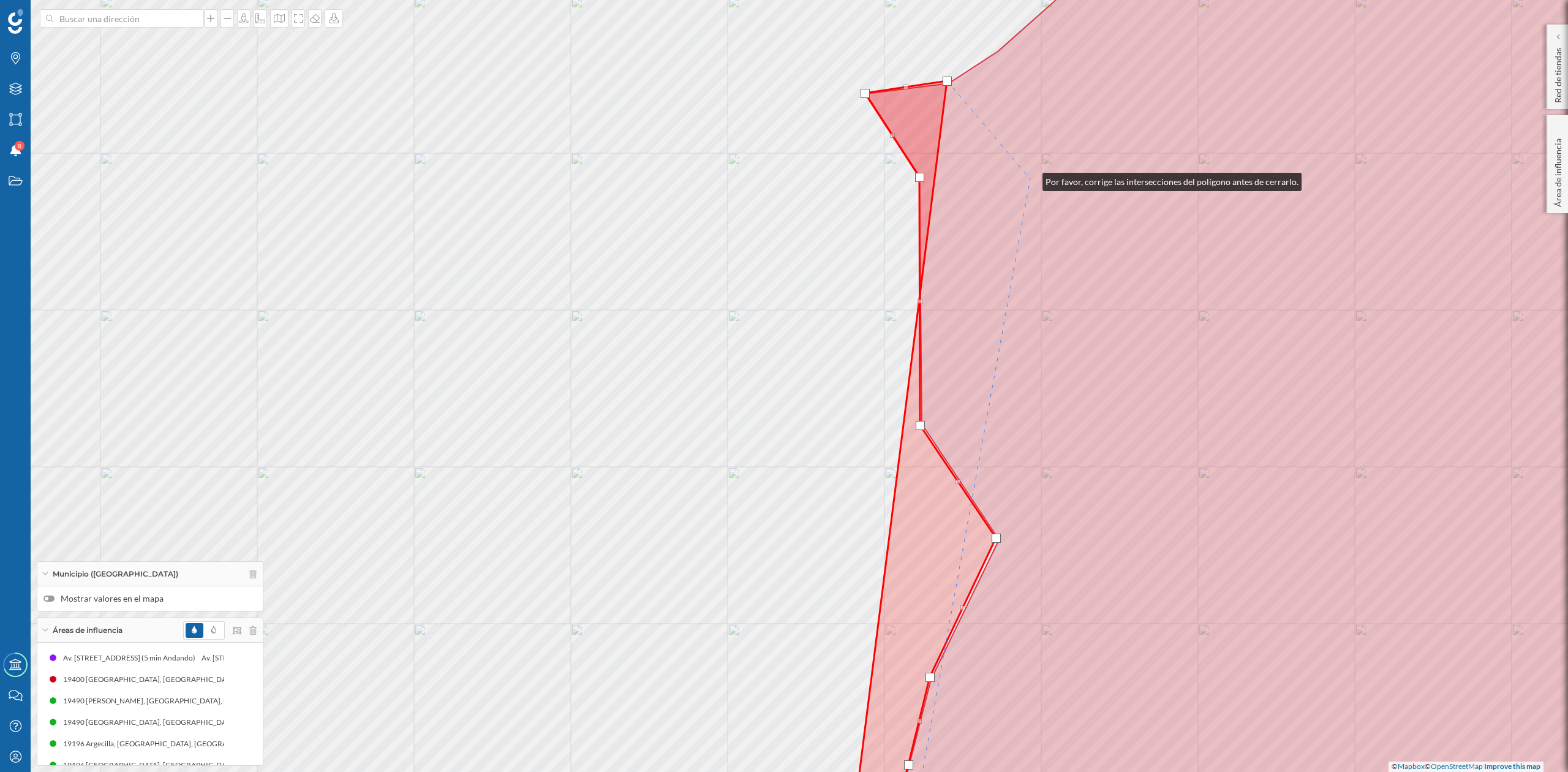
drag, startPoint x: 1030, startPoint y: 179, endPoint x: 645, endPoint y: 504, distance: 503.8
click at [866, 504] on icon at bounding box center [1296, 386] width 860 height 930
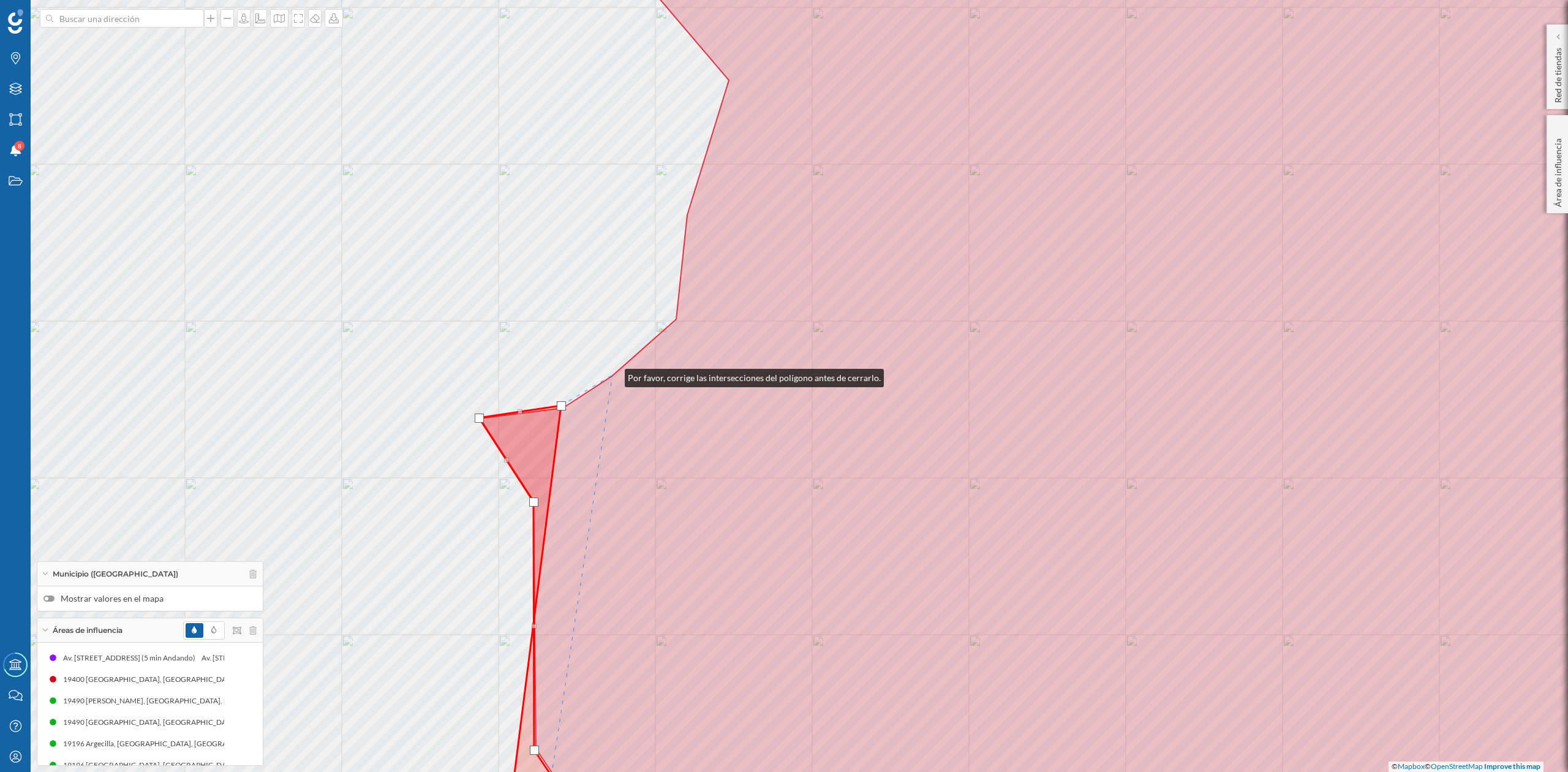
click at [612, 375] on icon at bounding box center [1104, 386] width 1246 height 930
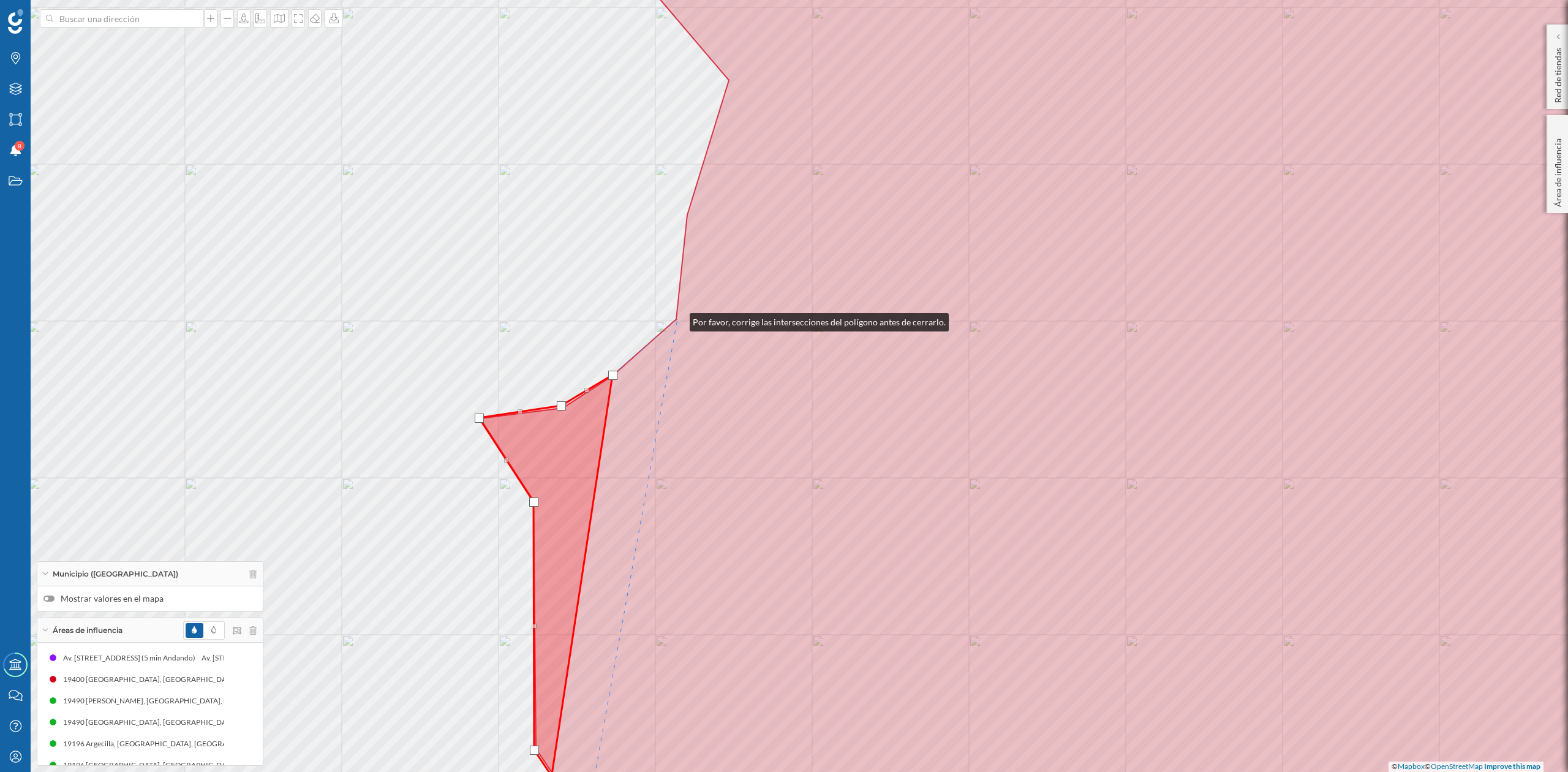
click at [678, 318] on icon at bounding box center [1104, 386] width 1246 height 930
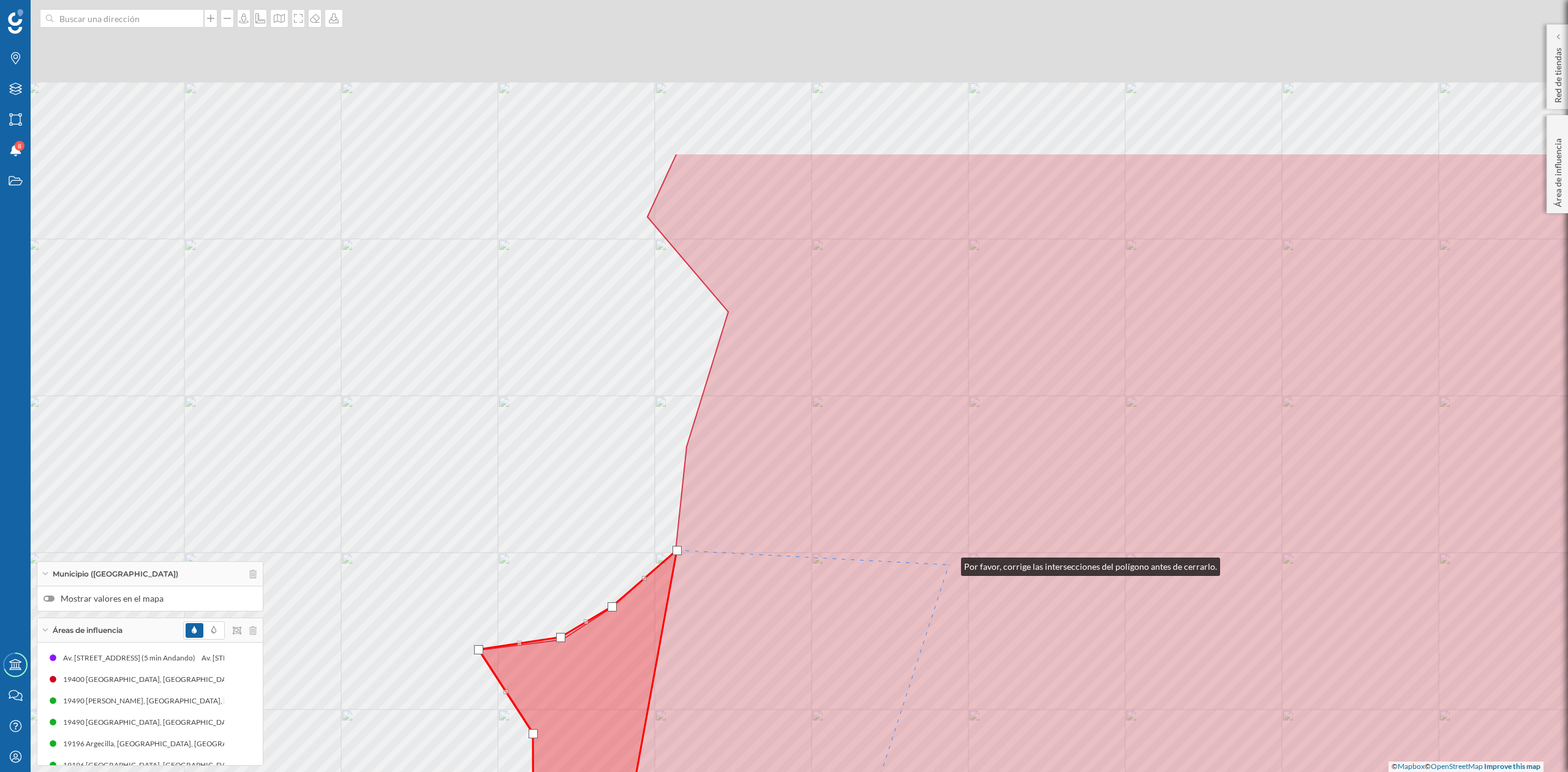
drag, startPoint x: 950, startPoint y: 333, endPoint x: 949, endPoint y: 564, distance: 231.0
click at [949, 564] on icon at bounding box center [1103, 618] width 1246 height 930
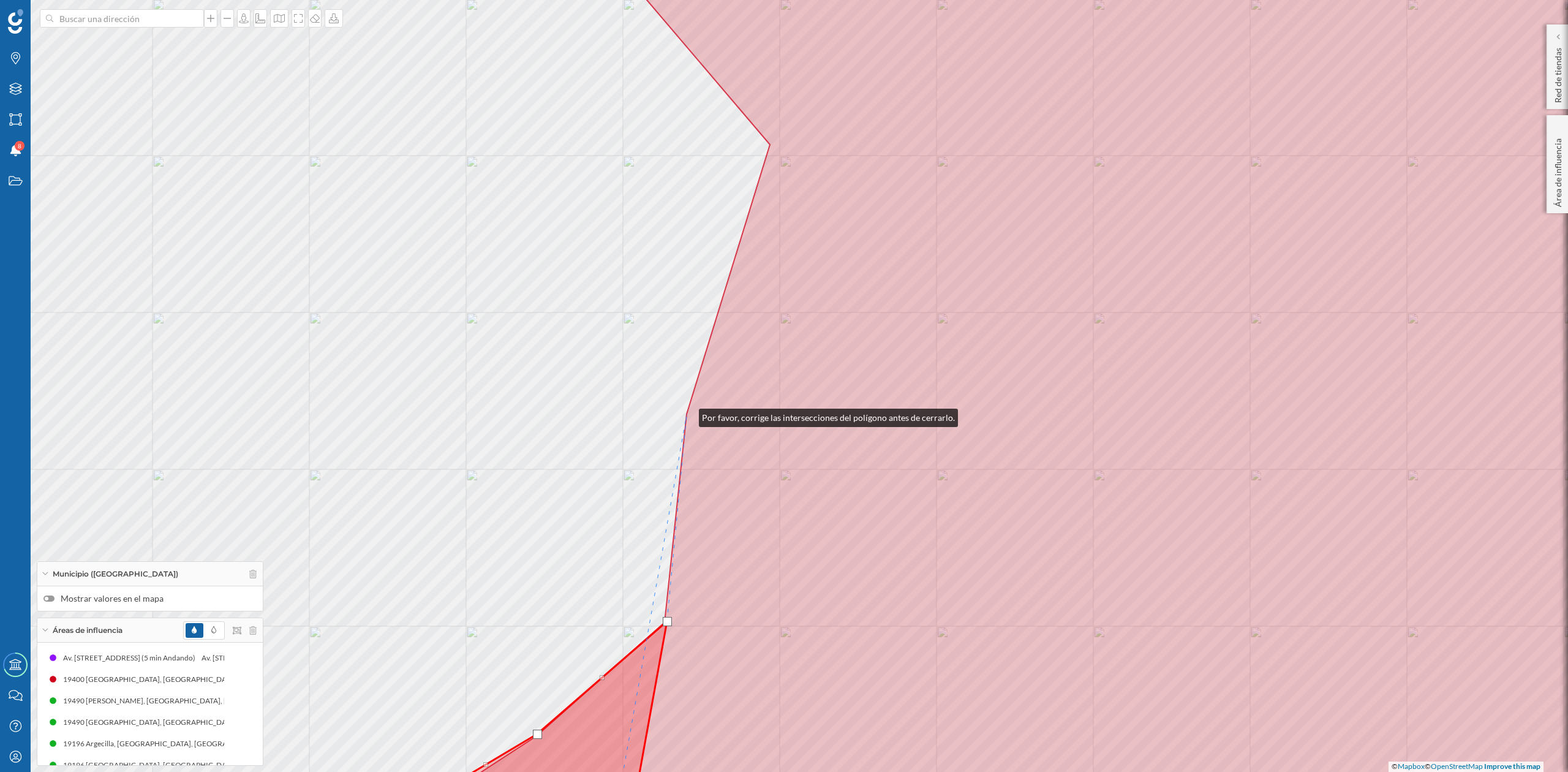
click at [687, 415] on icon at bounding box center [999, 386] width 1454 height 930
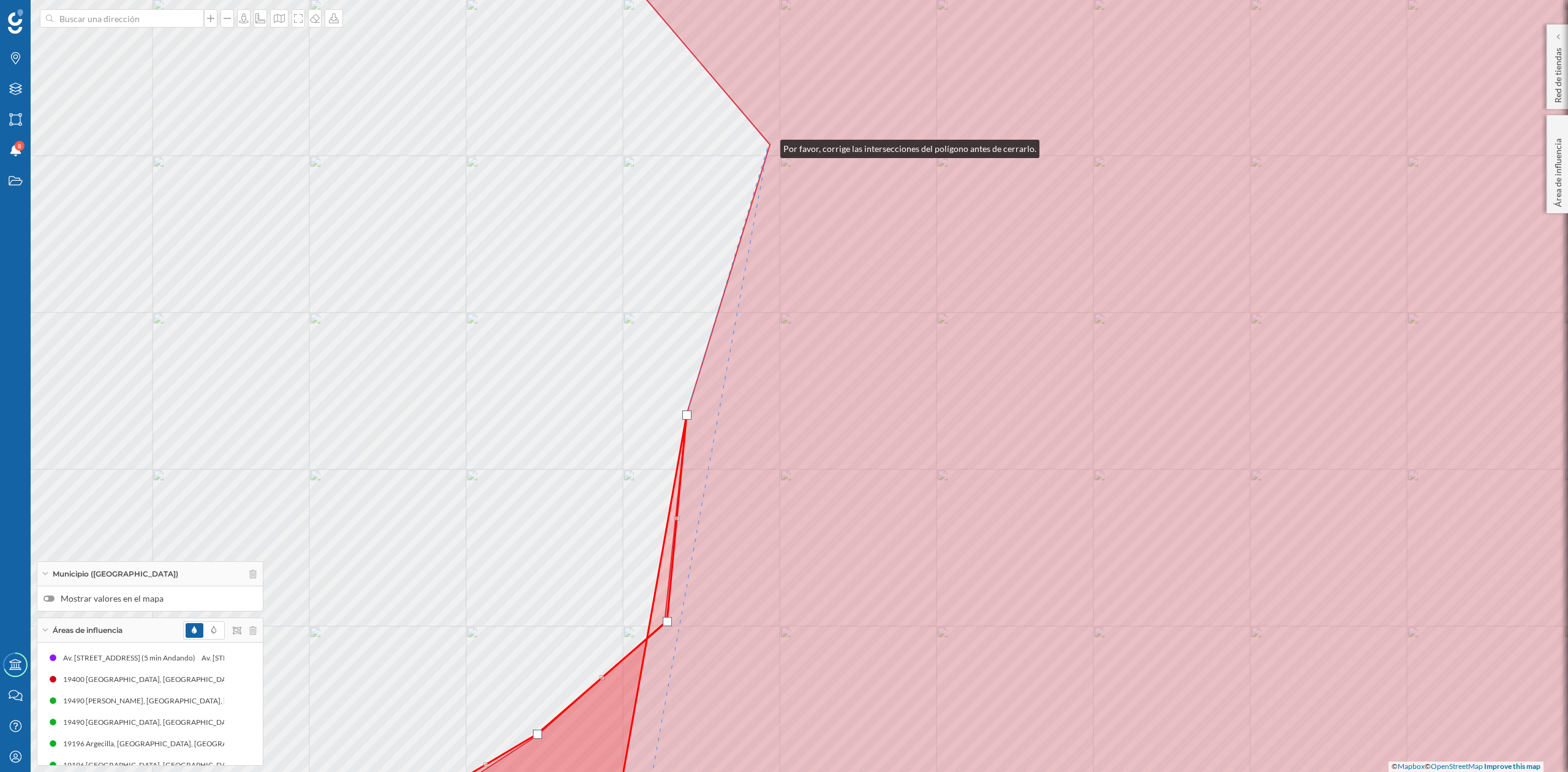
click at [767, 145] on div "© Mapbox © OpenStreetMap Improve this map" at bounding box center [784, 386] width 1568 height 772
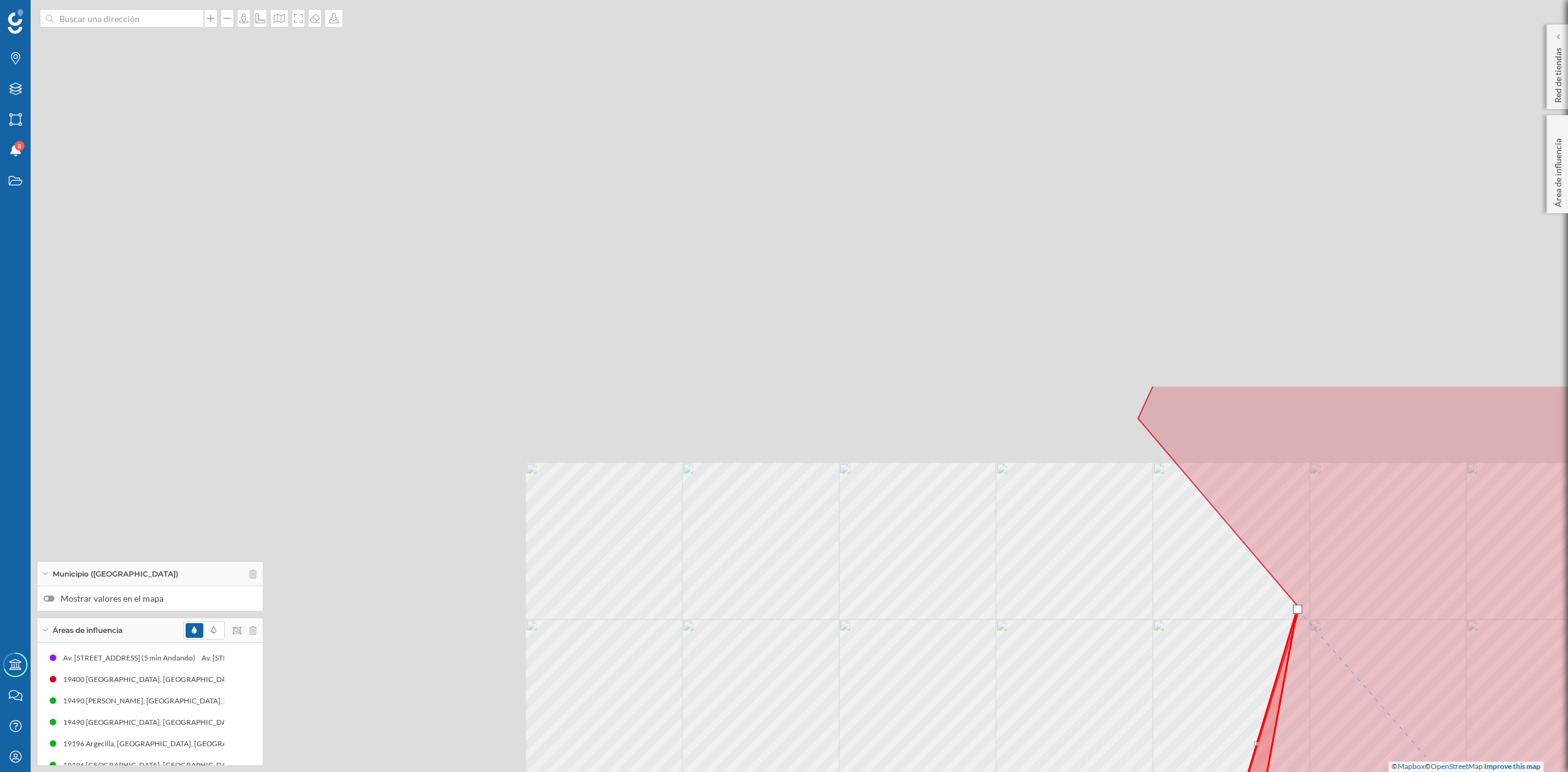
drag, startPoint x: 893, startPoint y: 324, endPoint x: 1422, endPoint y: 789, distance: 704.3
click at [1422, 772] on html "Marcas Capas Áreas Notificaciones 8 Estados Academy Contacta con nosotros Centr…" at bounding box center [784, 386] width 1568 height 772
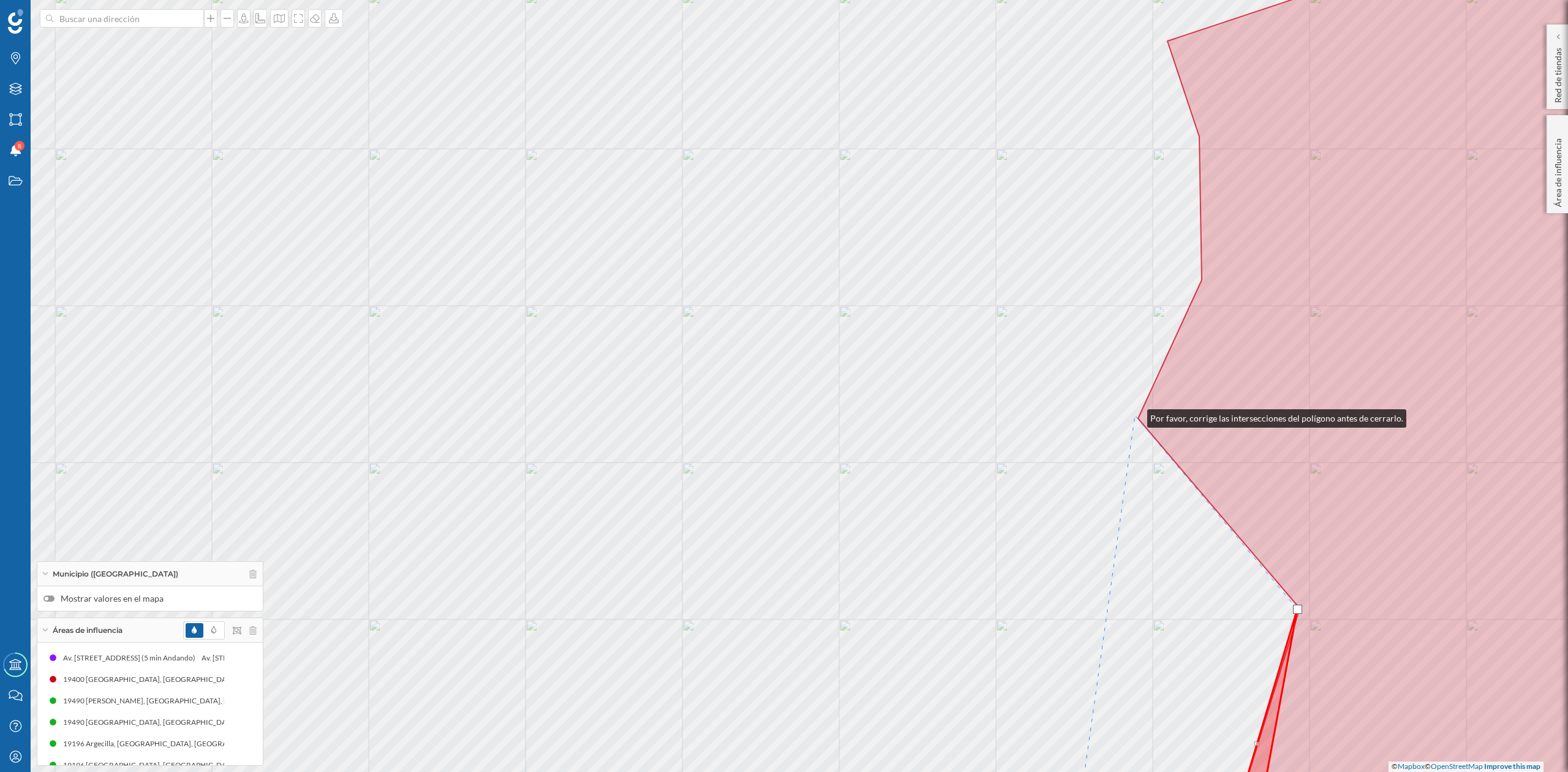
click at [1135, 415] on div "© Mapbox © OpenStreetMap Improve this map" at bounding box center [784, 386] width 1568 height 772
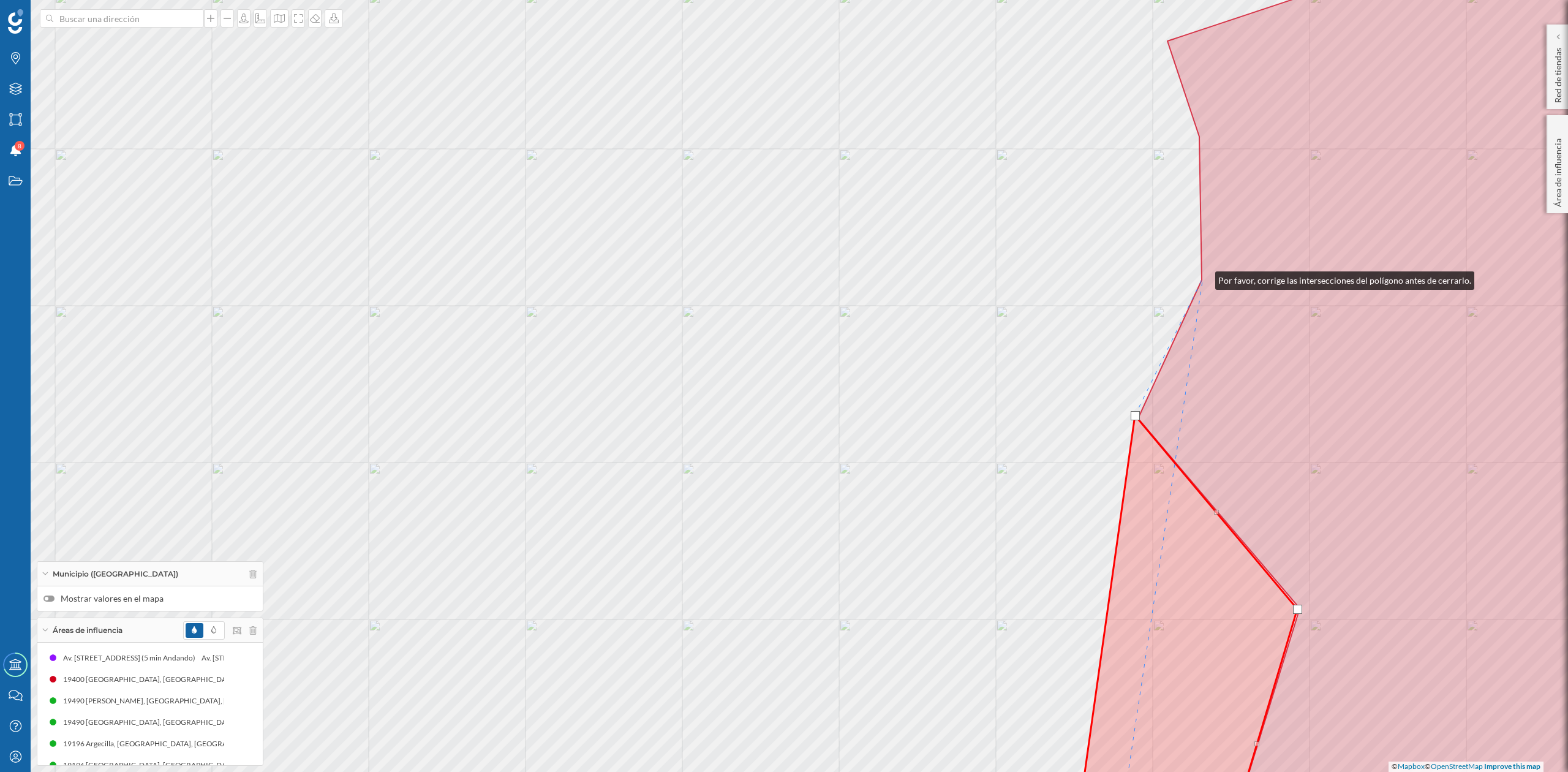
click at [1203, 278] on icon at bounding box center [1432, 386] width 588 height 930
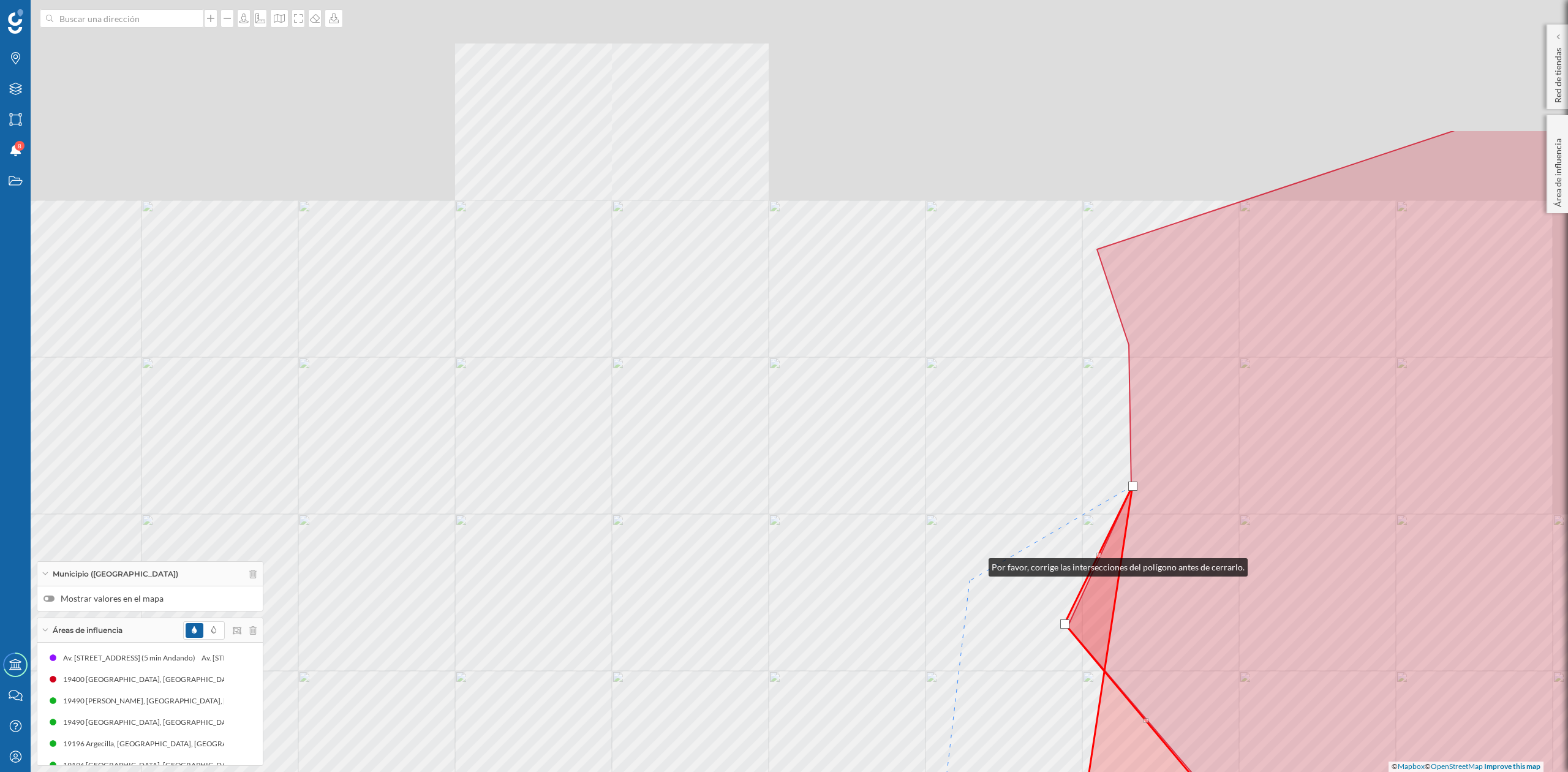
drag, startPoint x: 1047, startPoint y: 356, endPoint x: 962, endPoint y: 596, distance: 254.6
click at [964, 594] on div "© Mapbox © OpenStreetMap Improve this map" at bounding box center [784, 386] width 1568 height 772
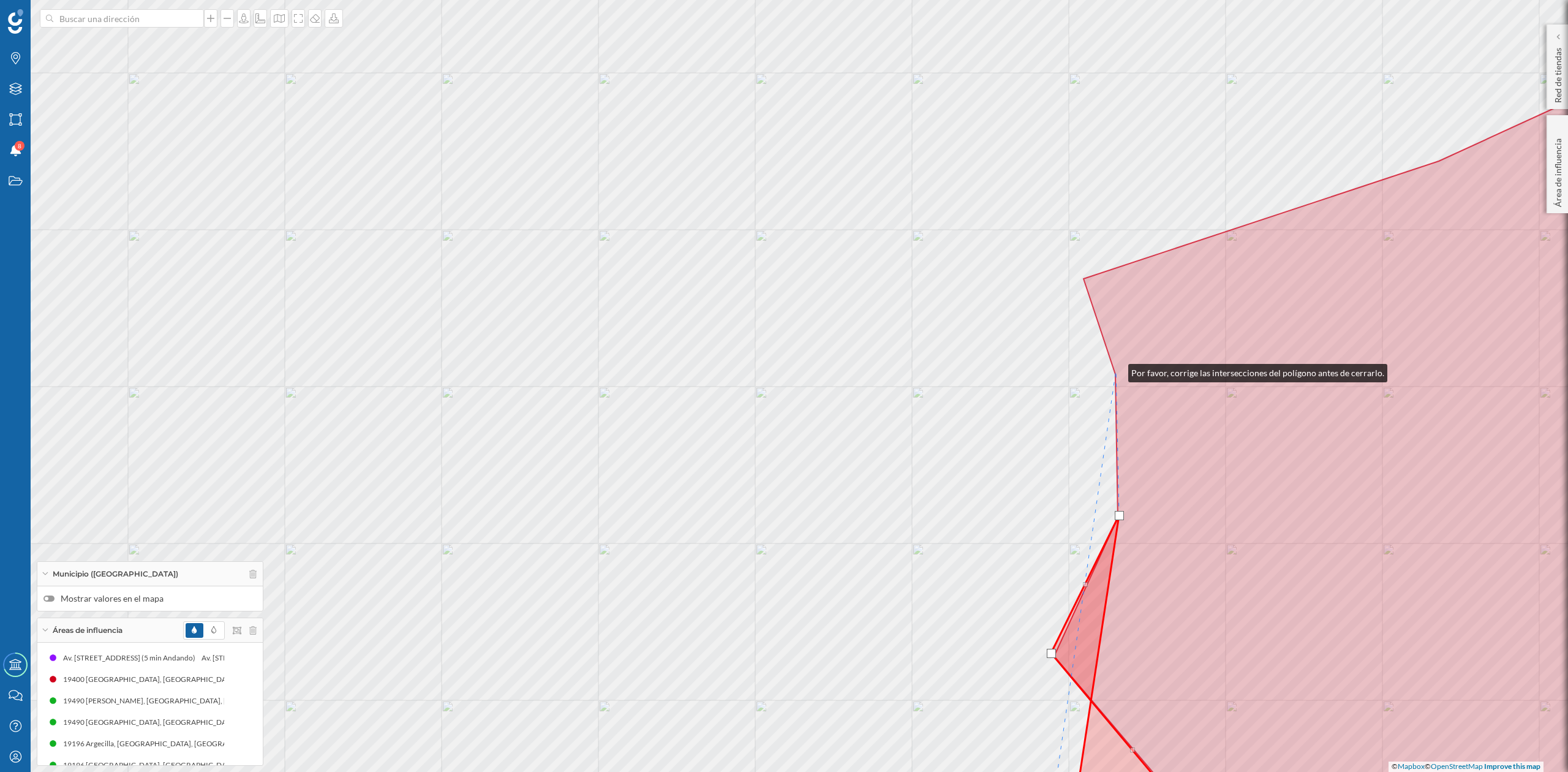
click at [1116, 370] on icon at bounding box center [1390, 386] width 672 height 930
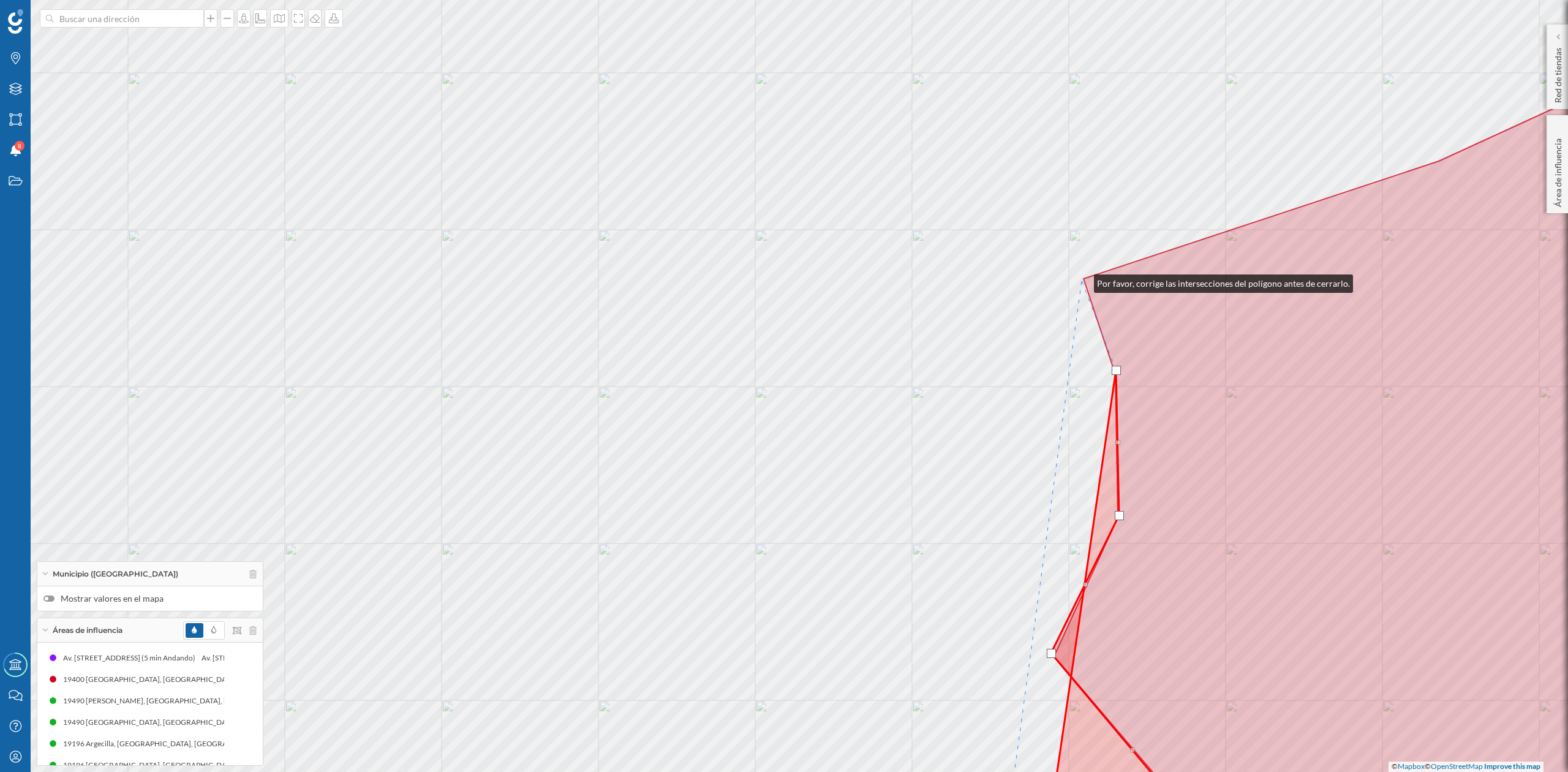
click at [1082, 281] on div "© Mapbox © OpenStreetMap Improve this map" at bounding box center [784, 386] width 1568 height 772
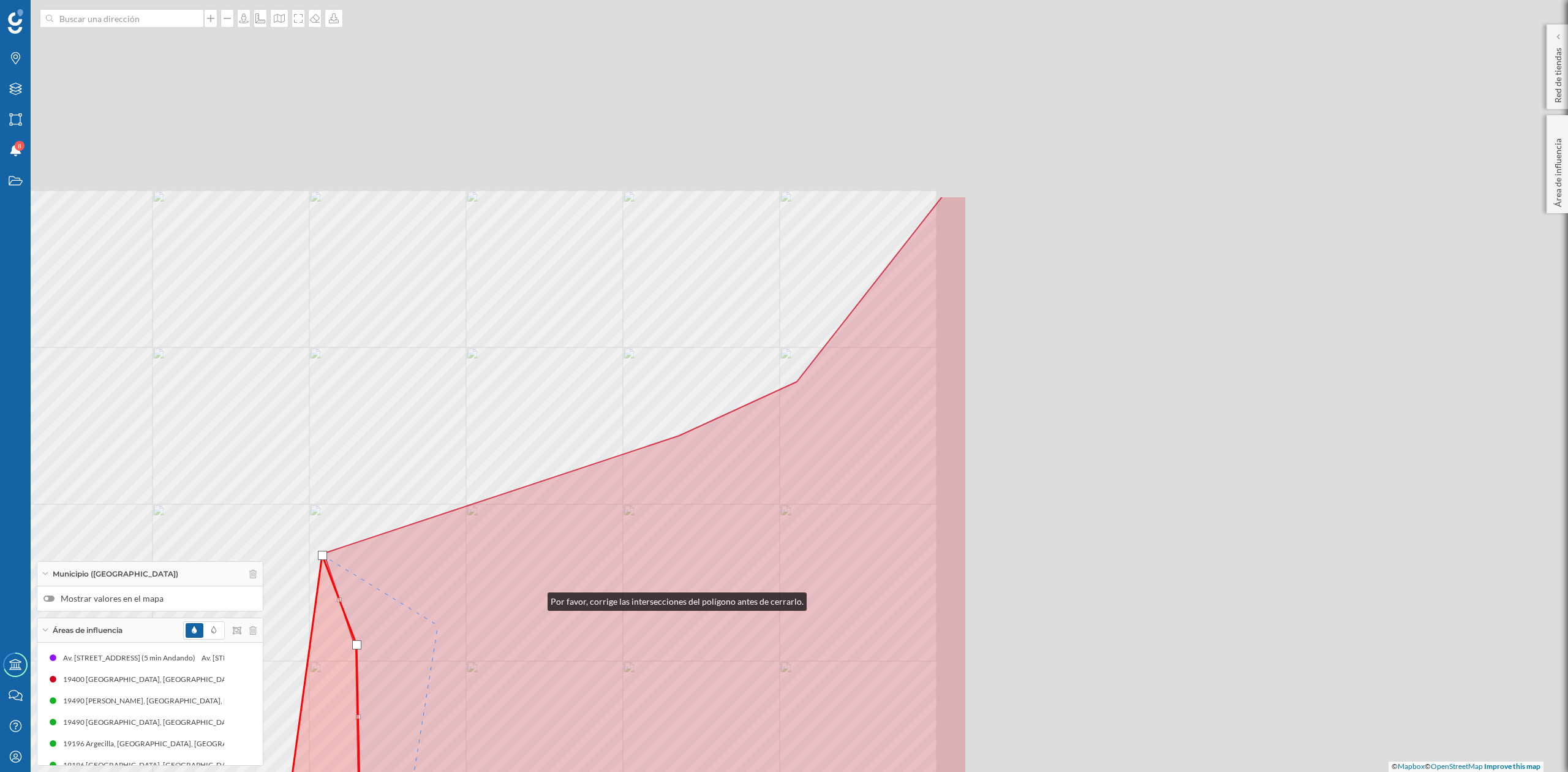
drag, startPoint x: 1296, startPoint y: 327, endPoint x: 461, endPoint y: 629, distance: 887.9
click at [461, 629] on icon at bounding box center [631, 661] width 672 height 930
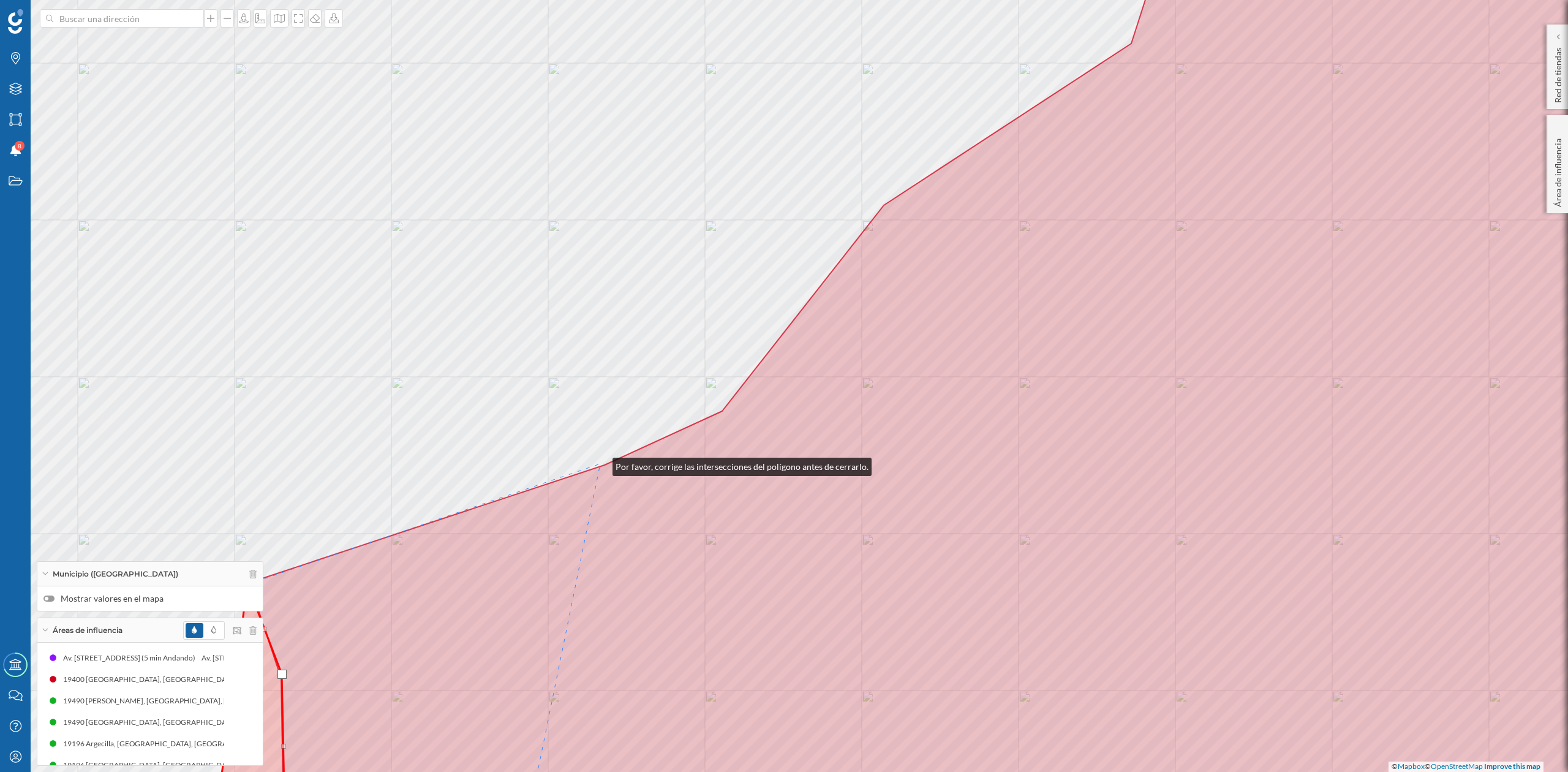
click at [600, 464] on div "© Mapbox © OpenStreetMap Improve this map" at bounding box center [784, 386] width 1568 height 772
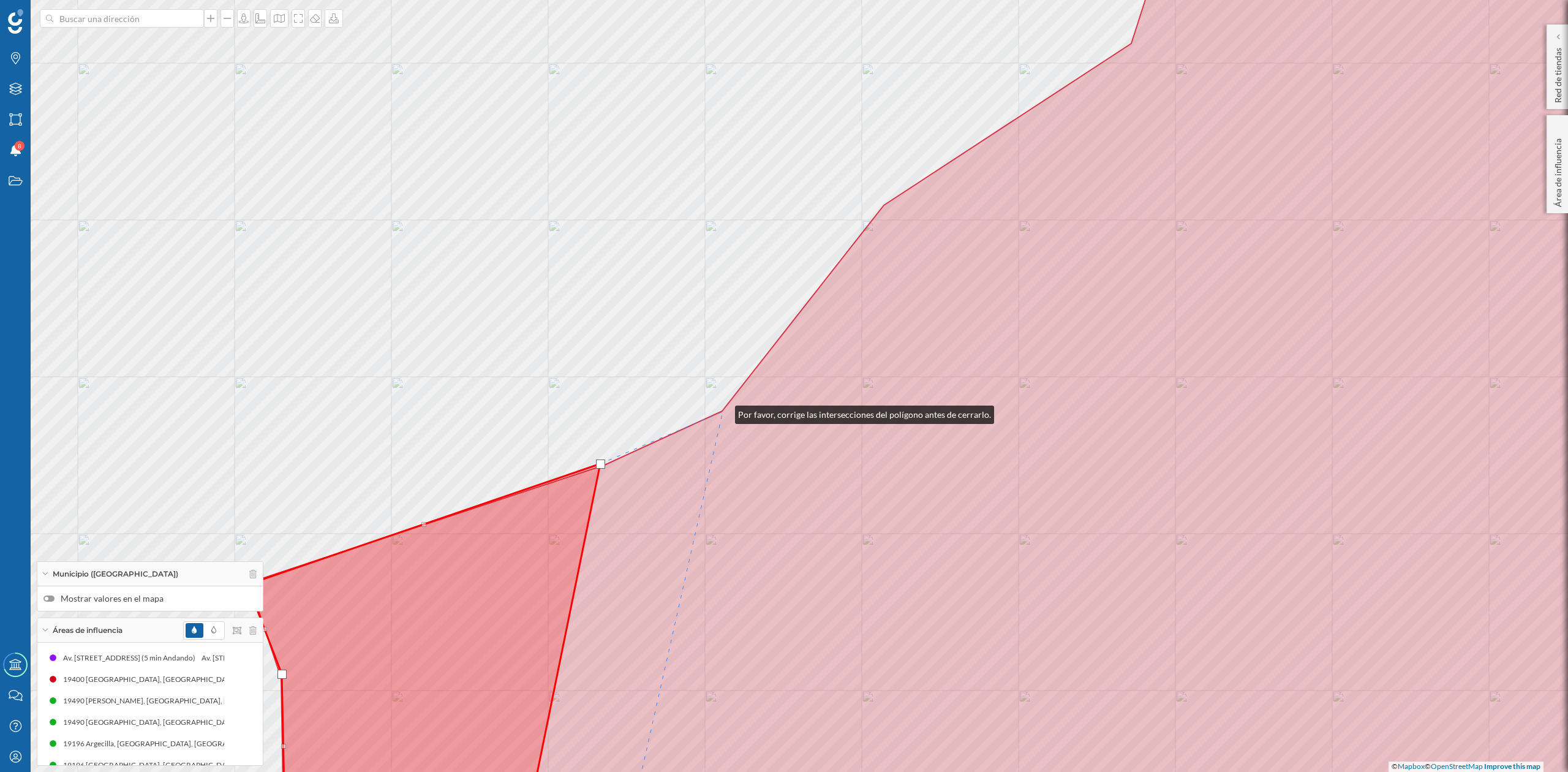
click at [723, 412] on icon at bounding box center [988, 386] width 1477 height 930
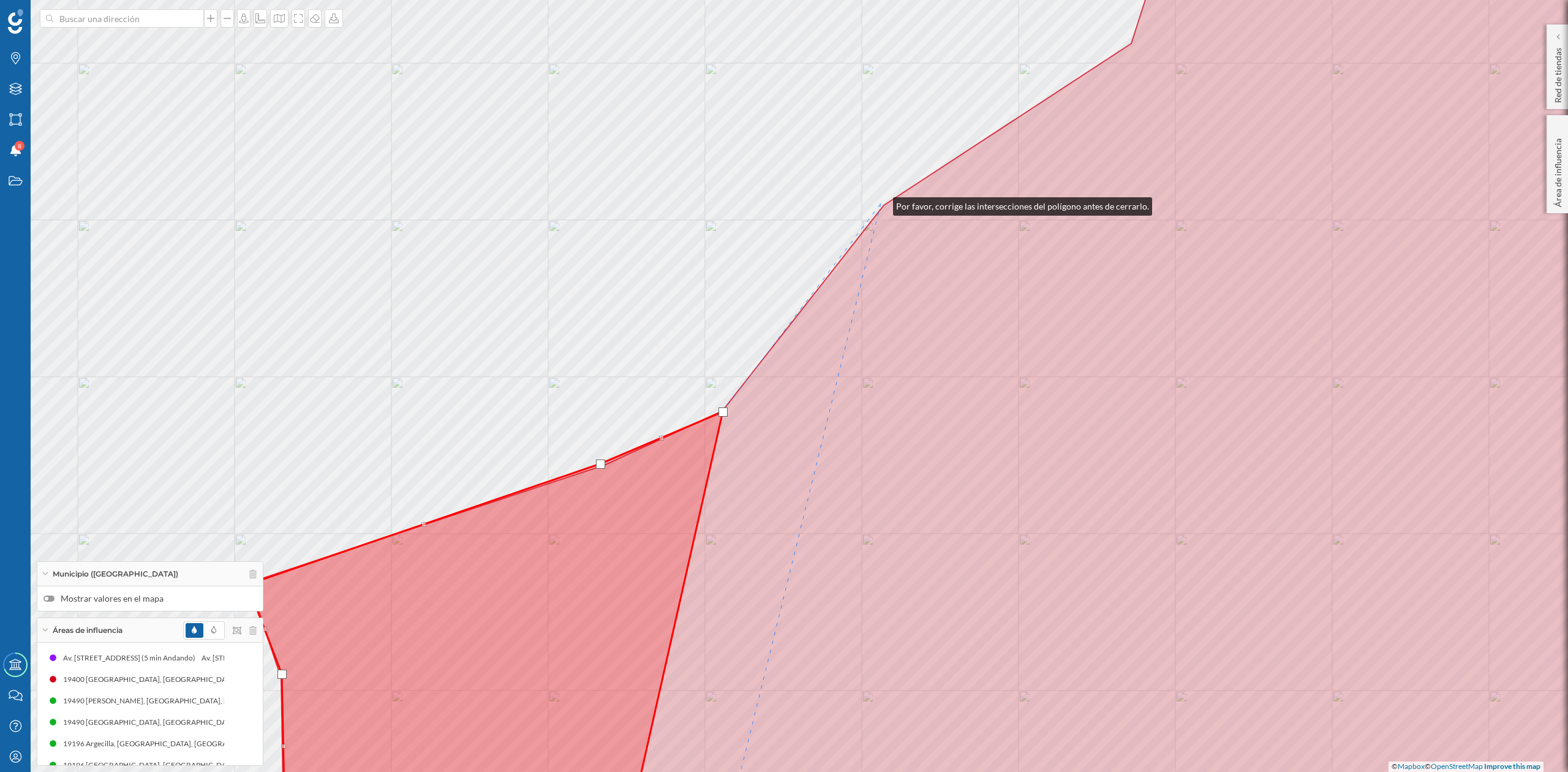
click at [881, 203] on div "© Mapbox © OpenStreetMap Improve this map" at bounding box center [784, 386] width 1568 height 772
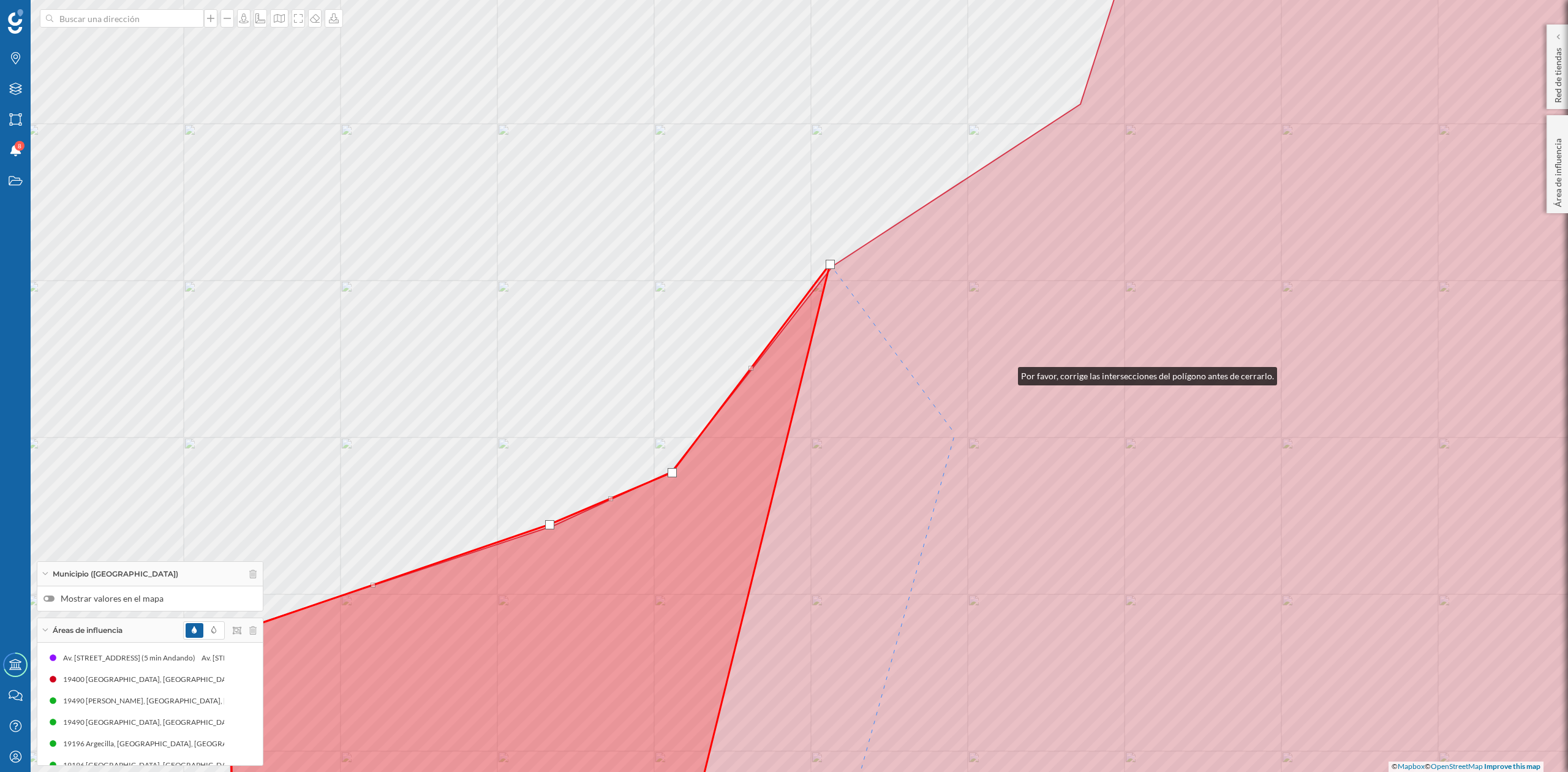
drag, startPoint x: 1006, startPoint y: 373, endPoint x: 704, endPoint y: 600, distance: 377.8
click at [704, 600] on icon at bounding box center [937, 447] width 1477 height 930
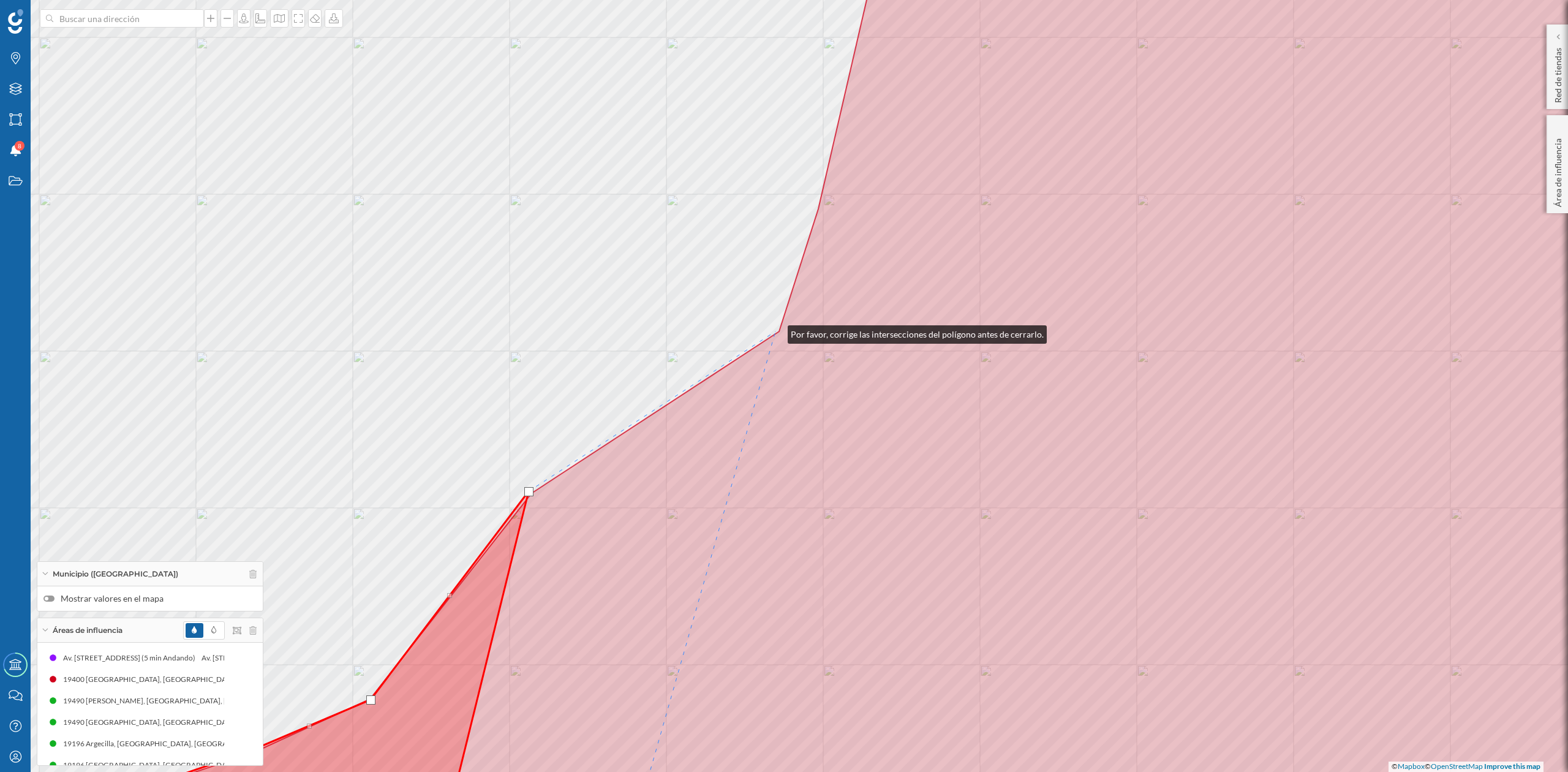
click at [776, 332] on div "© Mapbox © OpenStreetMap Improve this map" at bounding box center [784, 386] width 1568 height 772
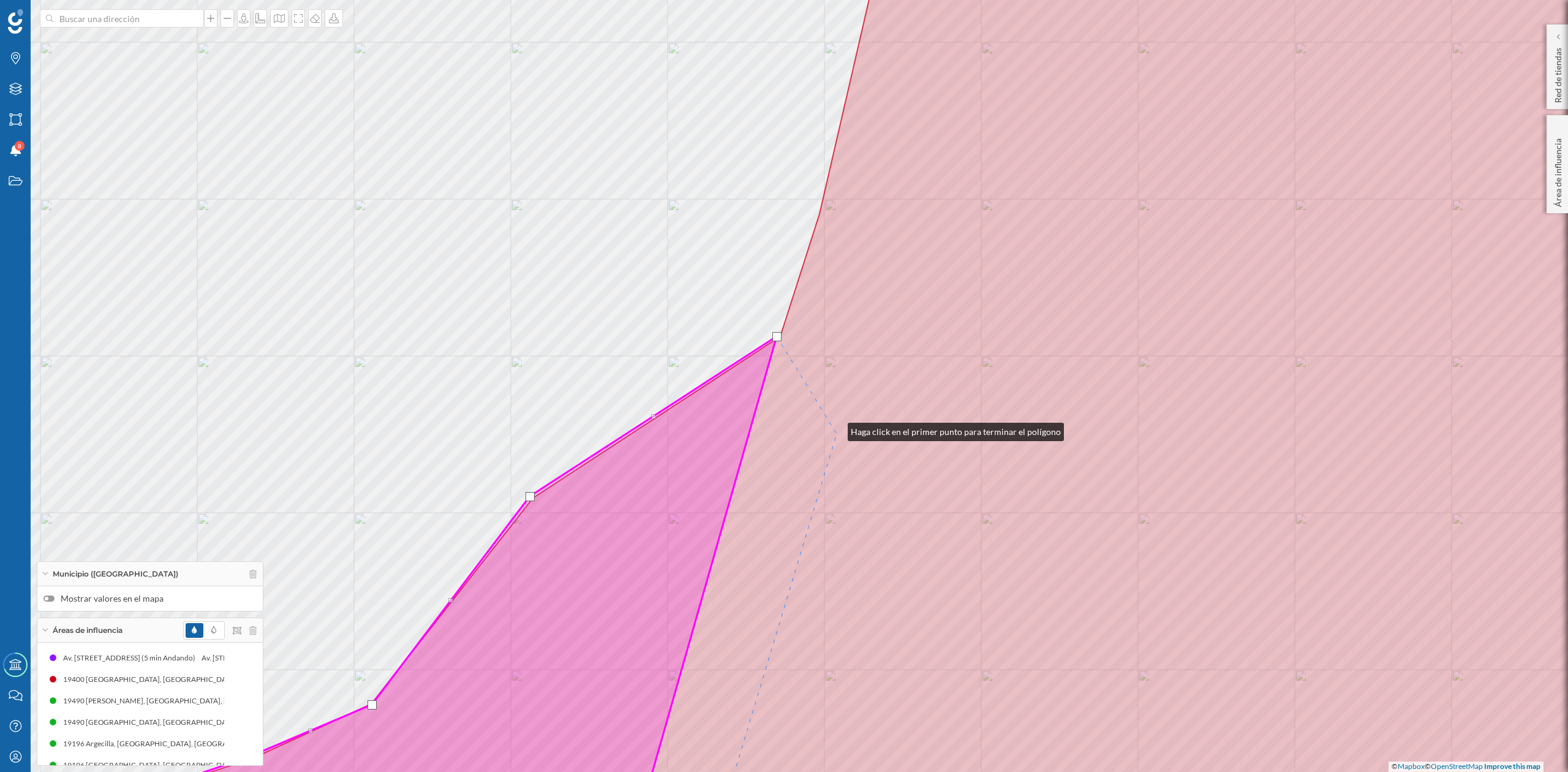
drag, startPoint x: 835, startPoint y: 425, endPoint x: 844, endPoint y: 543, distance: 118.3
click at [844, 543] on icon at bounding box center [843, 391] width 1768 height 930
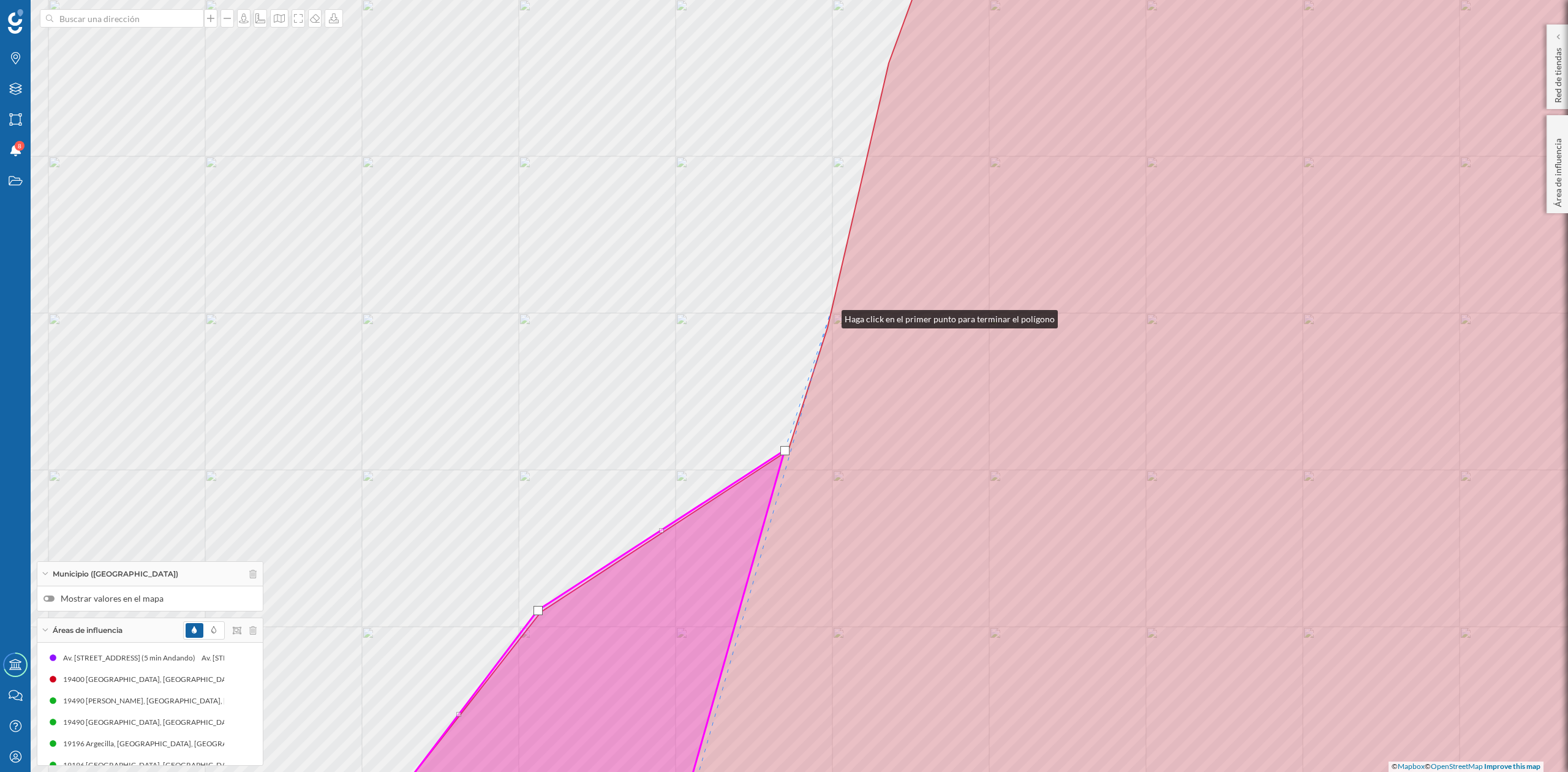
click at [830, 316] on icon at bounding box center [1017, 386] width 1418 height 930
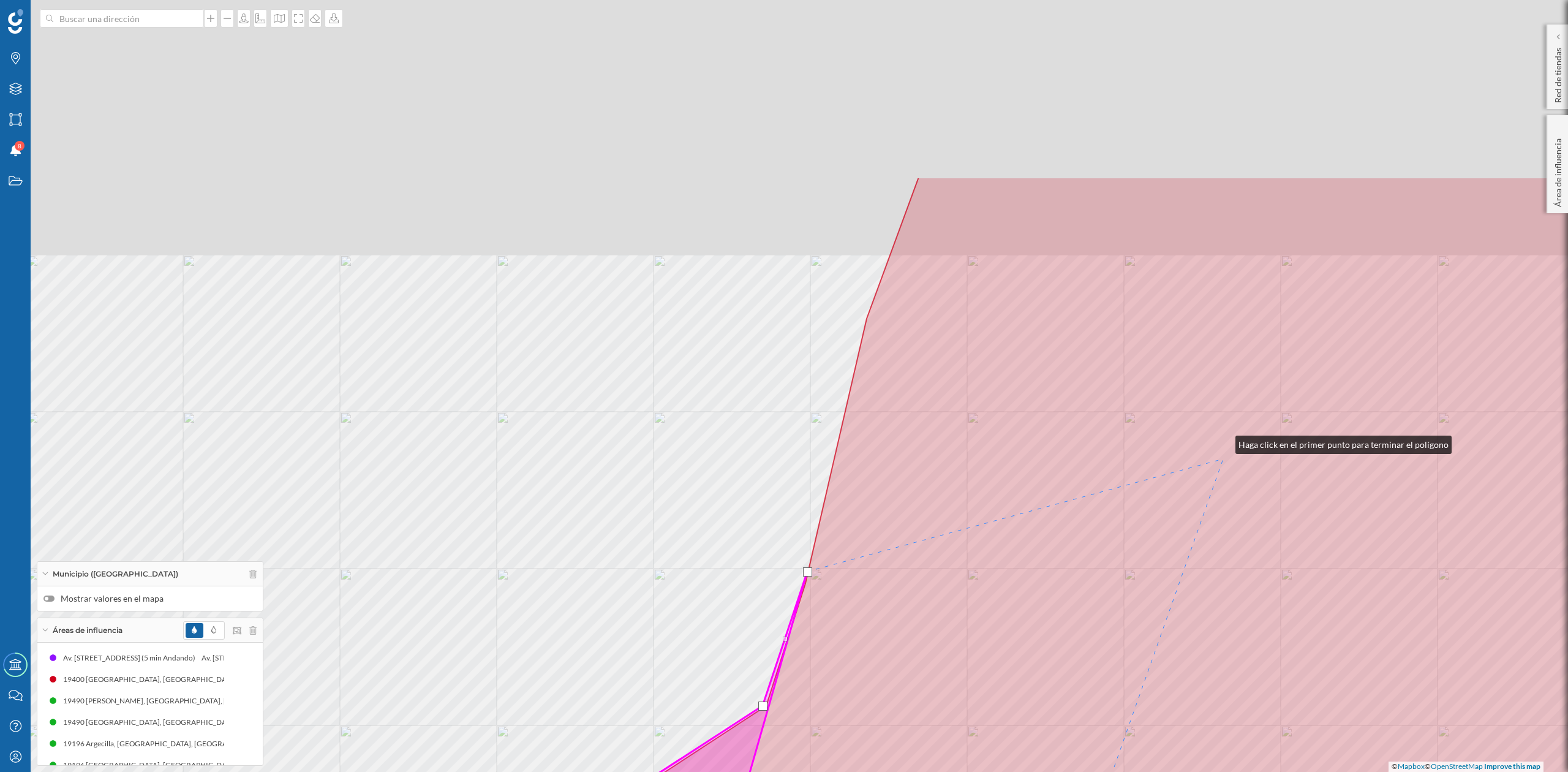
drag, startPoint x: 1245, startPoint y: 217, endPoint x: 1207, endPoint y: 471, distance: 256.8
click at [1223, 464] on icon at bounding box center [995, 642] width 1418 height 930
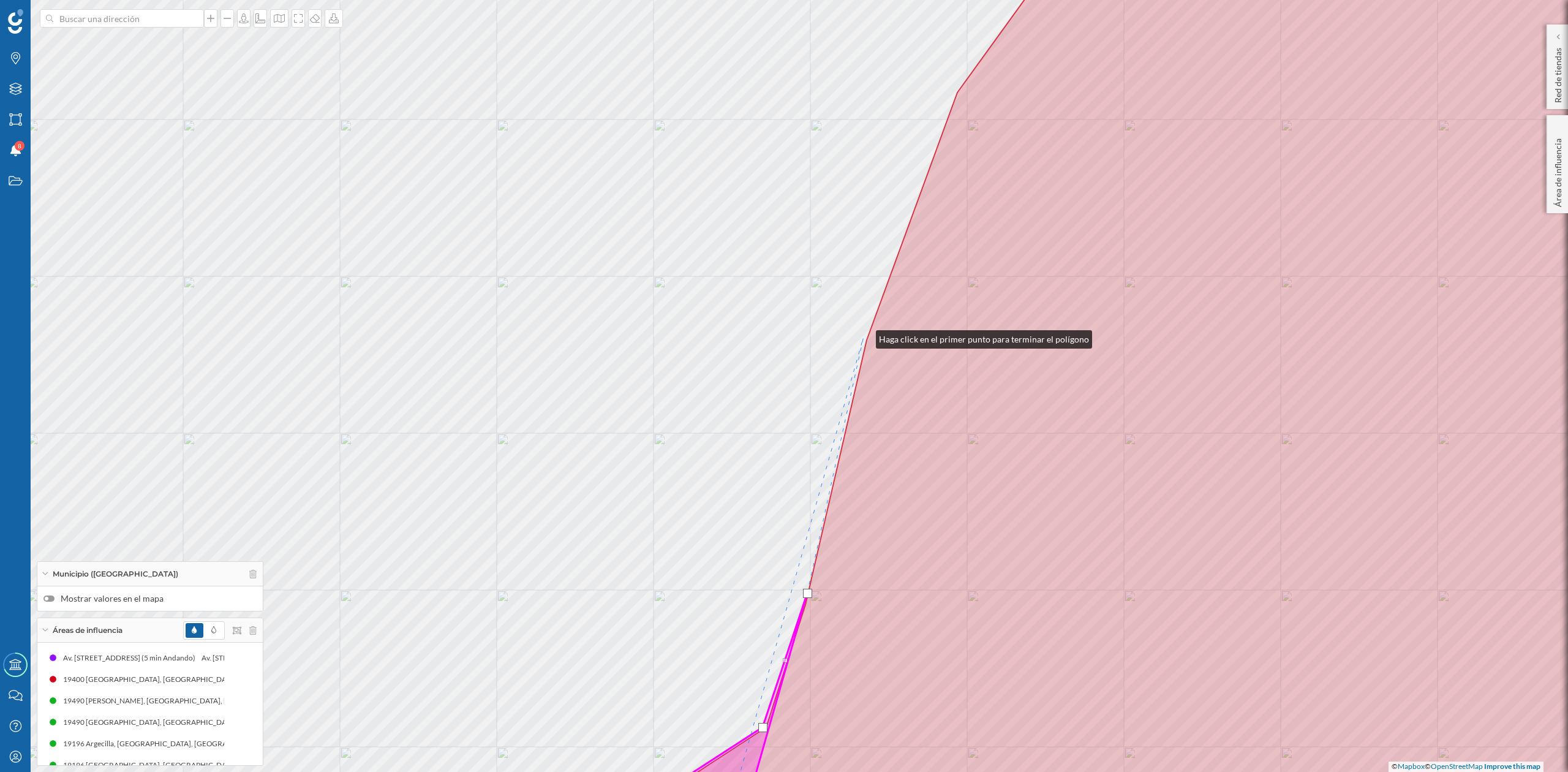
click at [864, 337] on div "© Mapbox © OpenStreetMap Improve this map" at bounding box center [784, 386] width 1568 height 772
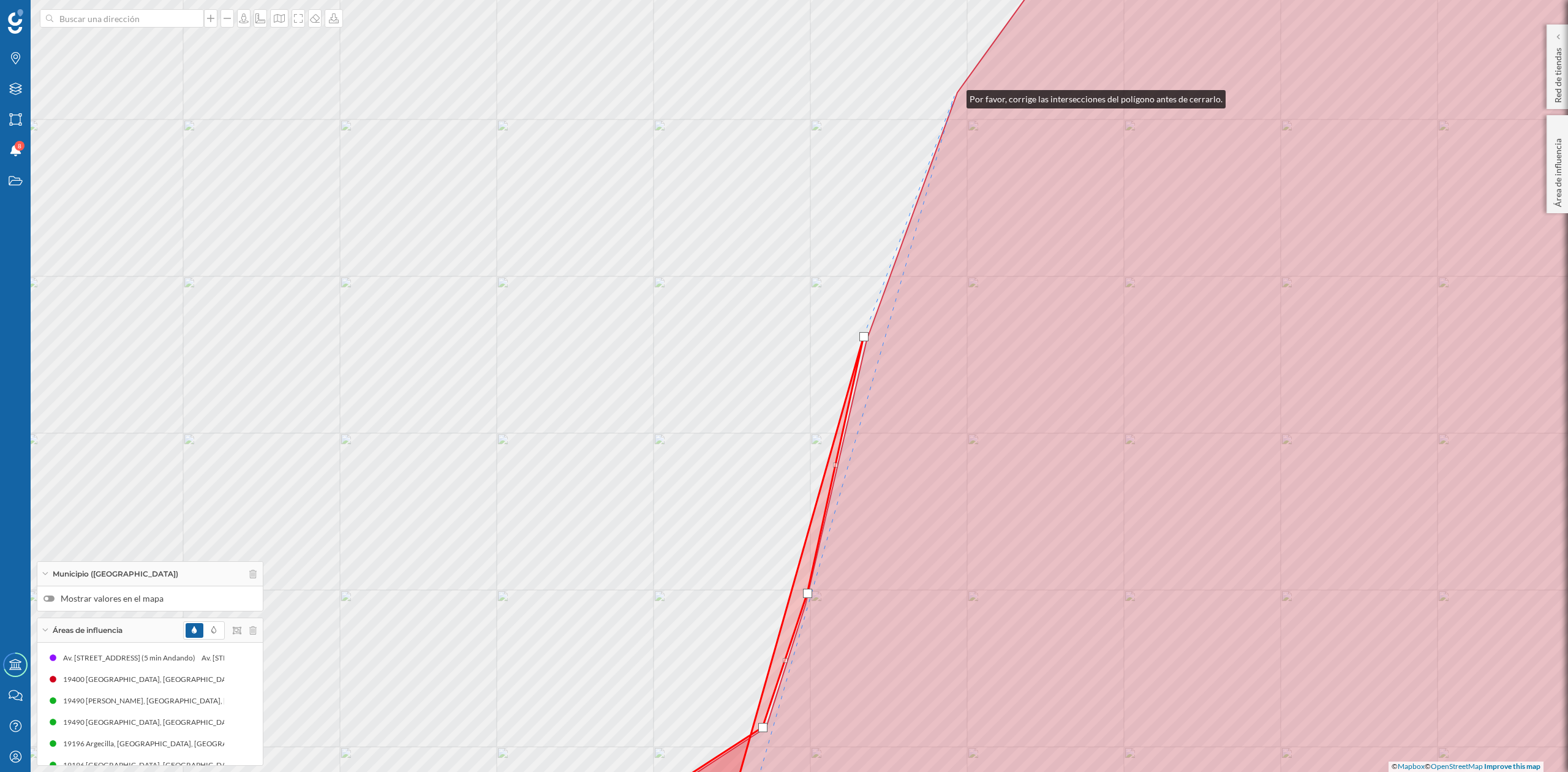
click at [955, 96] on div "© Mapbox © OpenStreetMap Improve this map" at bounding box center [784, 386] width 1568 height 772
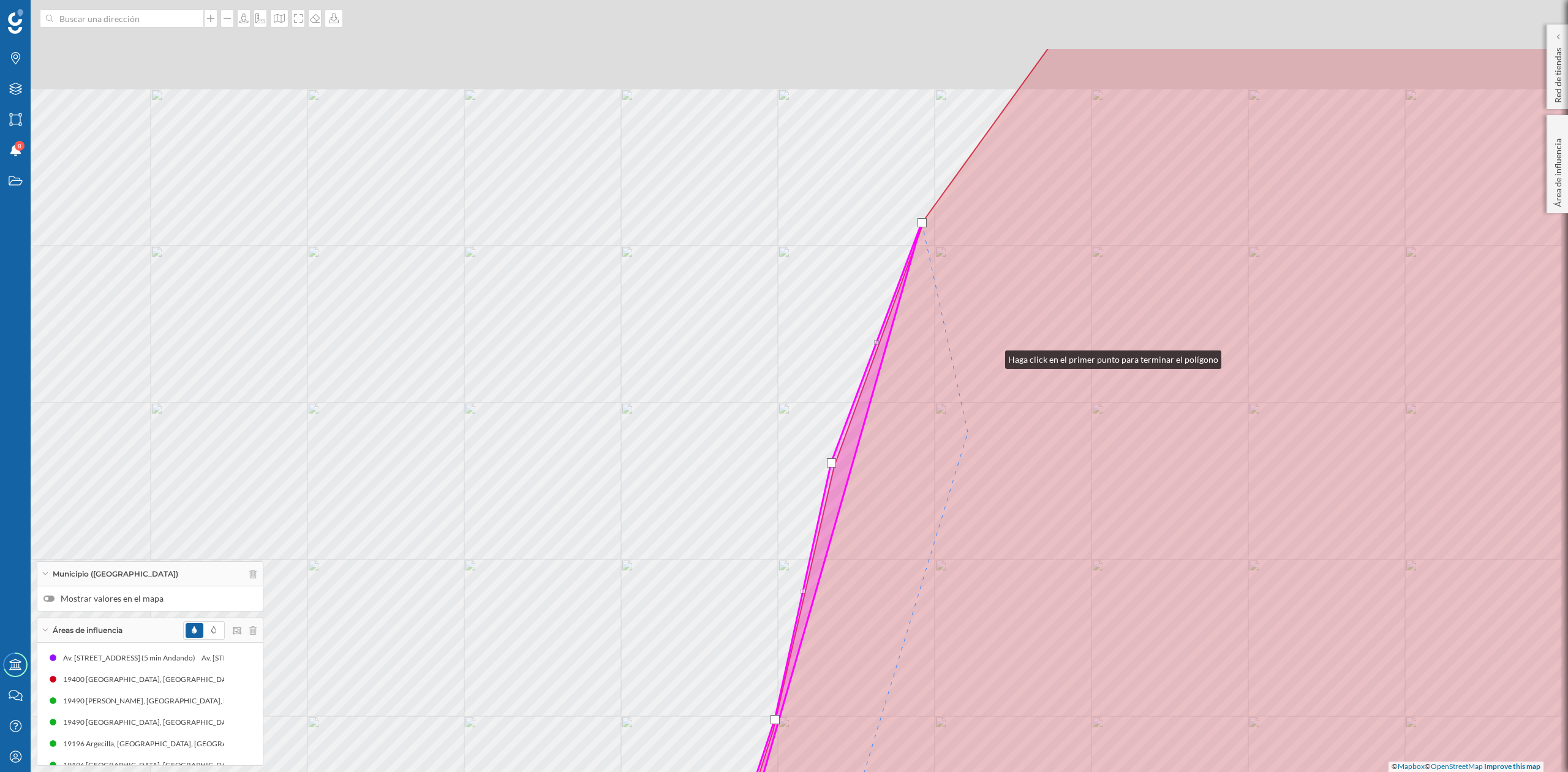
drag, startPoint x: 1025, startPoint y: 231, endPoint x: 830, endPoint y: 722, distance: 528.3
click at [834, 713] on icon at bounding box center [1120, 512] width 1149 height 930
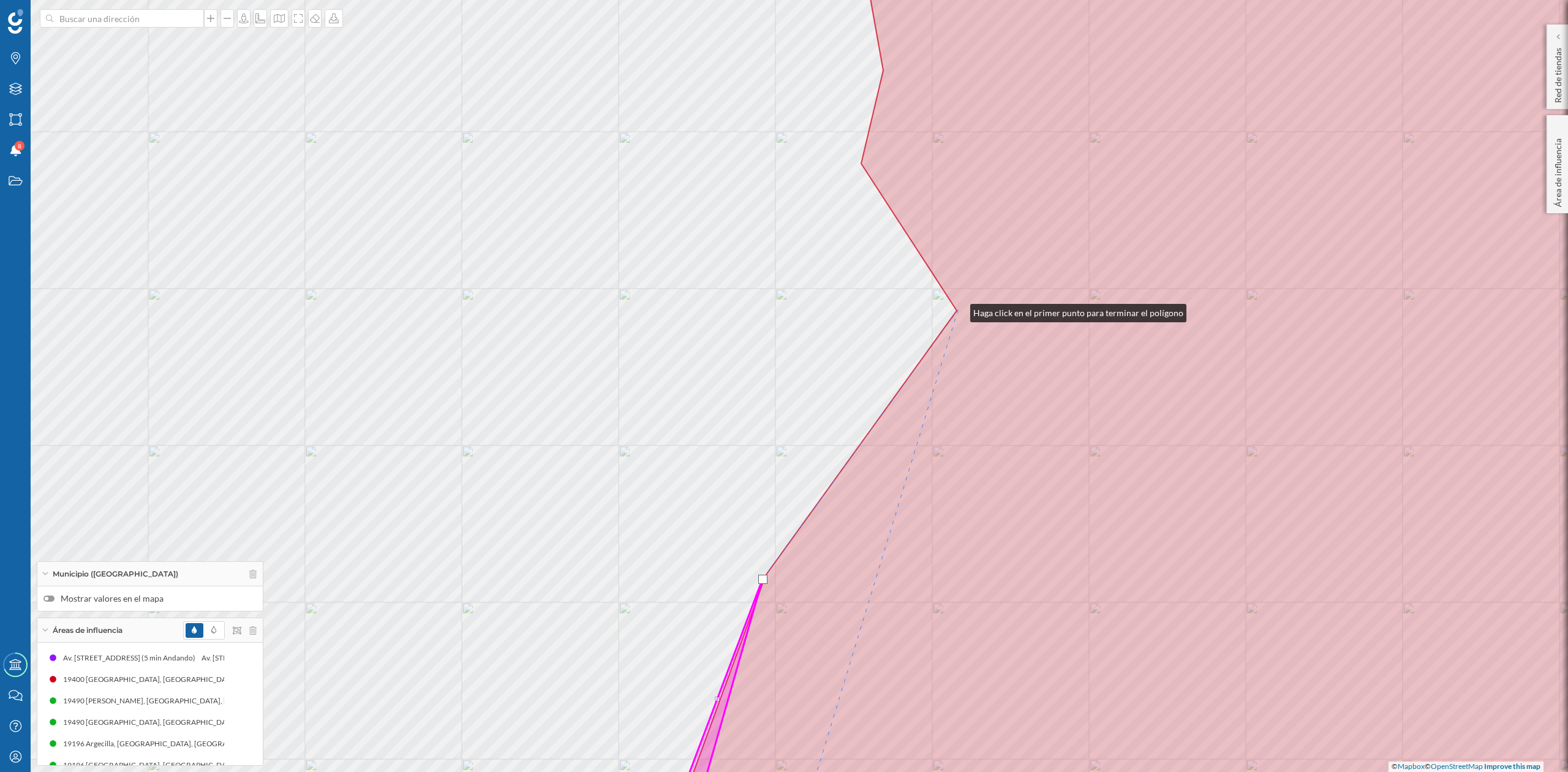
click at [957, 310] on icon at bounding box center [1198, 386] width 1057 height 930
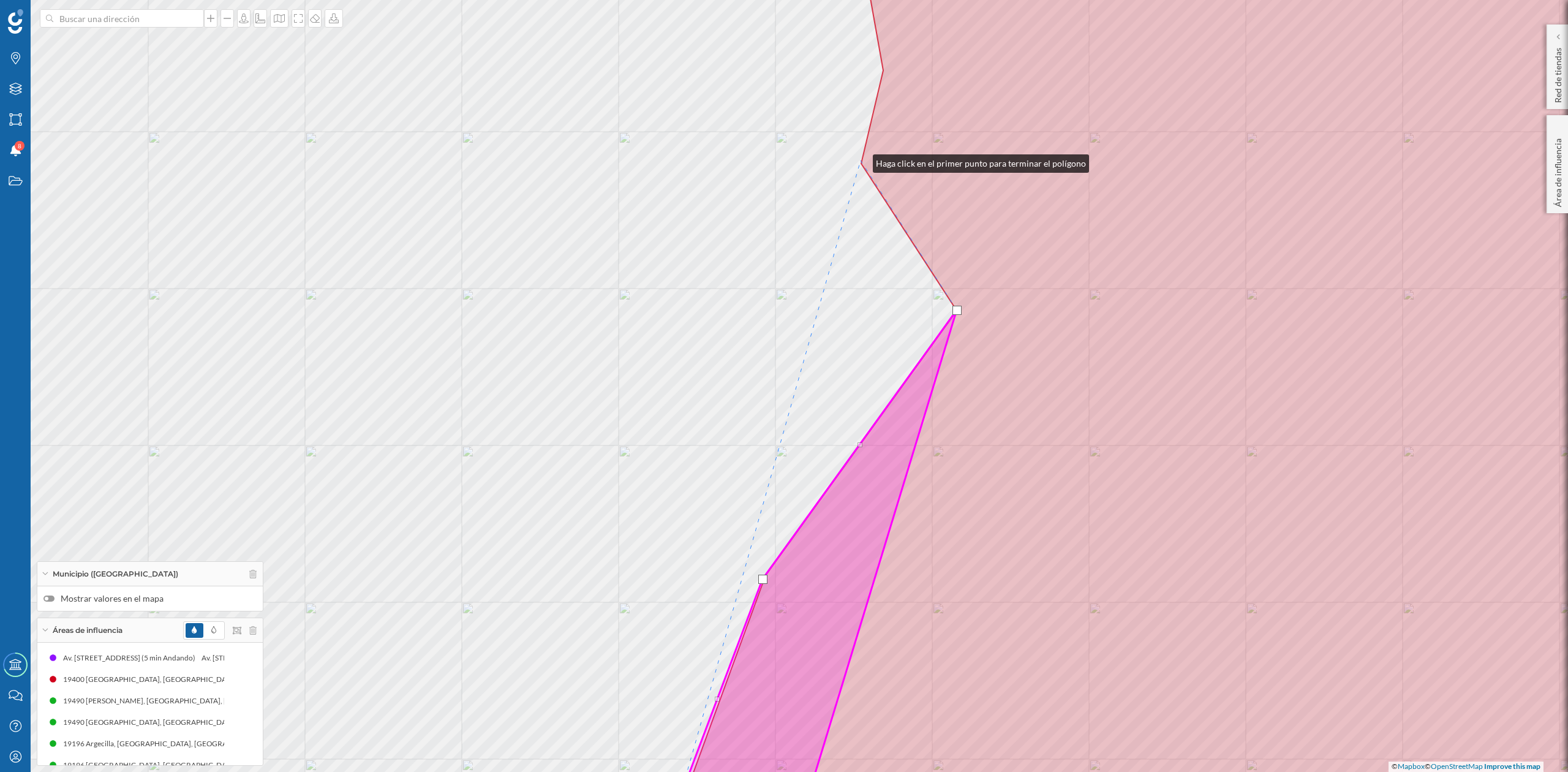
click at [861, 161] on div "© Mapbox © OpenStreetMap Improve this map" at bounding box center [784, 386] width 1568 height 772
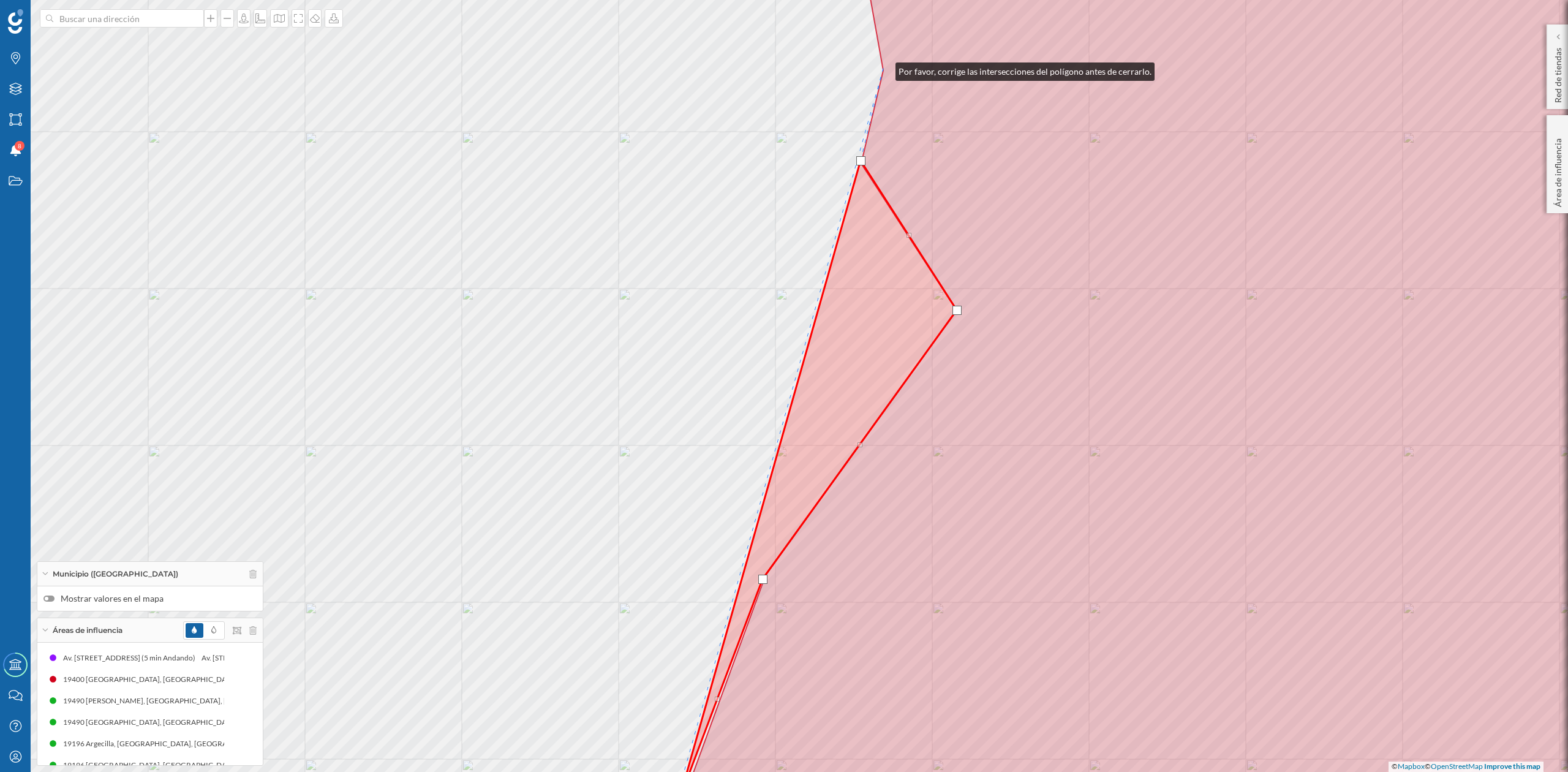
click at [883, 69] on icon at bounding box center [1198, 386] width 1057 height 930
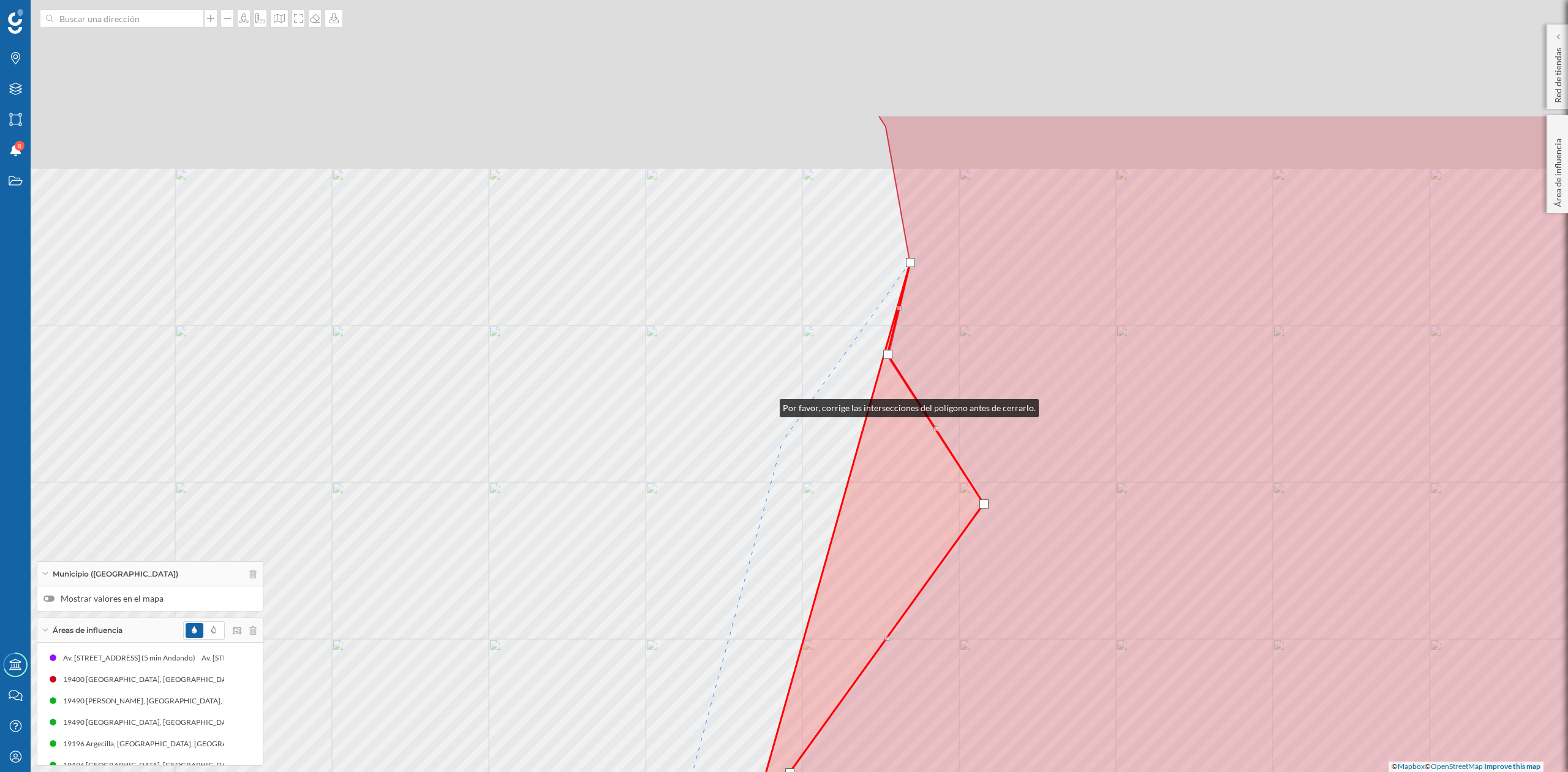
drag, startPoint x: 739, startPoint y: 293, endPoint x: 856, endPoint y: 653, distance: 378.5
click at [847, 643] on div "© Mapbox © OpenStreetMap Improve this map" at bounding box center [784, 386] width 1568 height 772
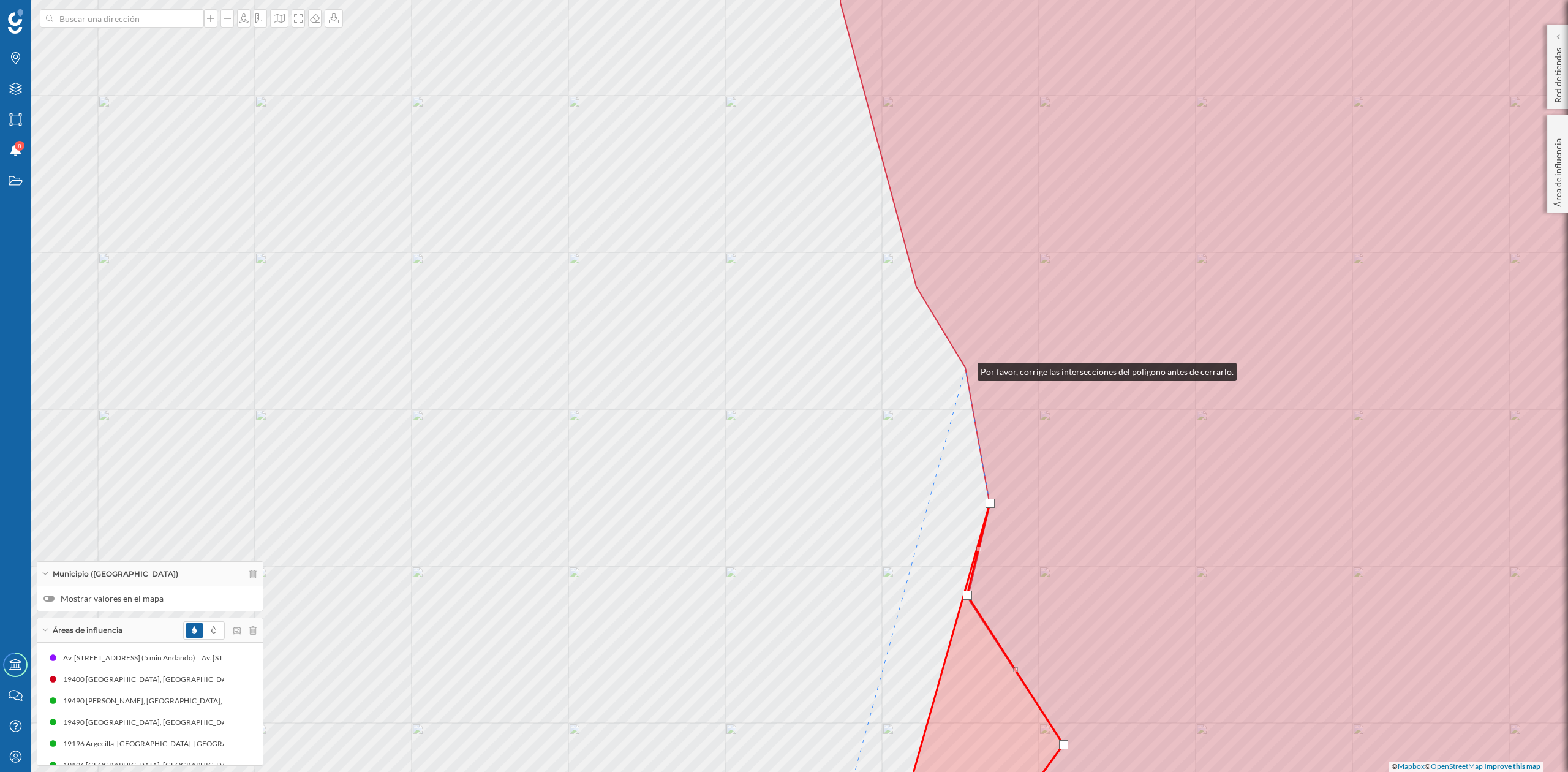
click at [965, 370] on icon at bounding box center [1283, 386] width 886 height 930
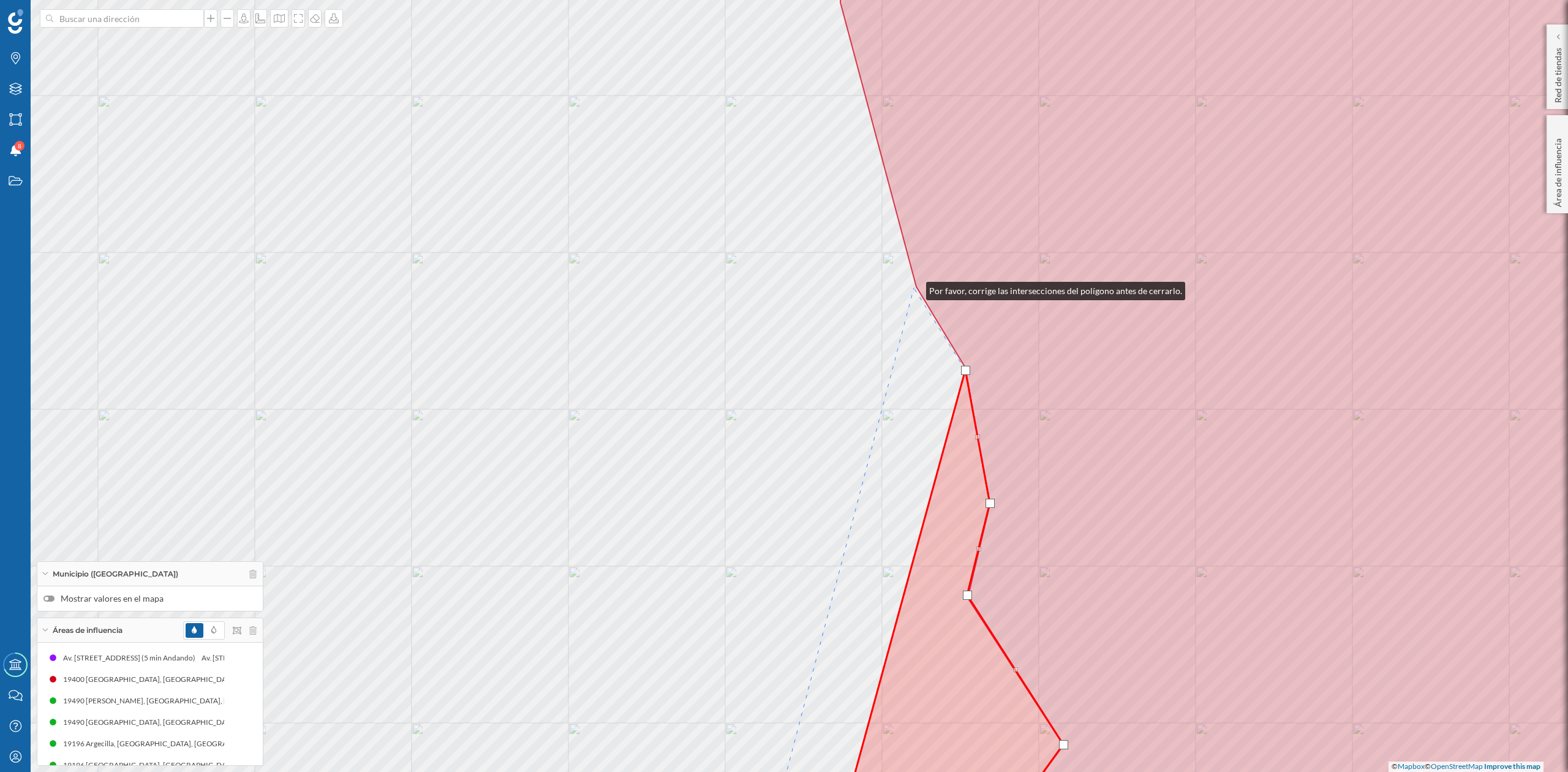
click at [914, 288] on div "© Mapbox © OpenStreetMap Improve this map" at bounding box center [784, 386] width 1568 height 772
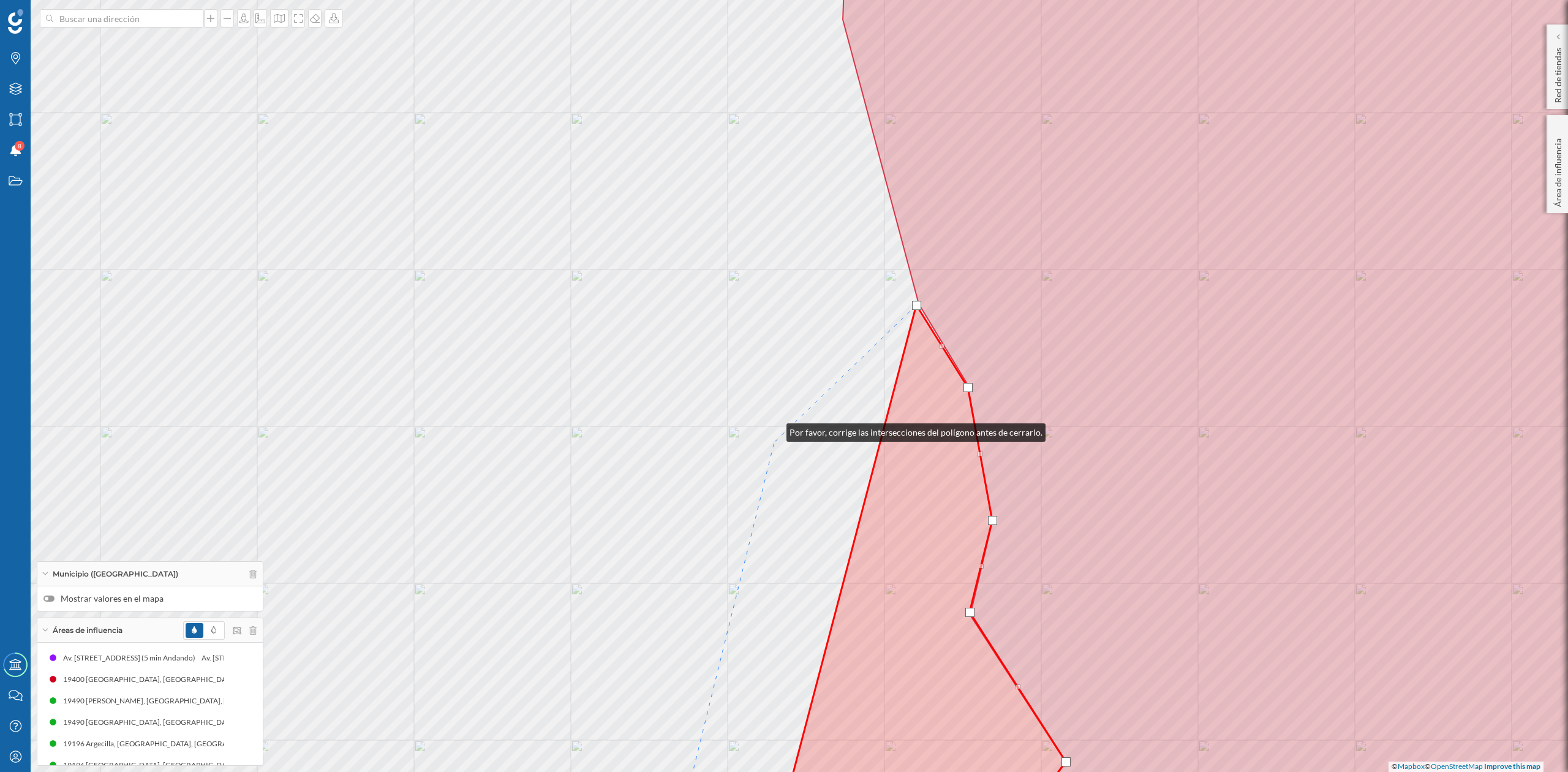
drag, startPoint x: 772, startPoint y: 412, endPoint x: 807, endPoint y: 716, distance: 306.0
click at [807, 702] on div "© Mapbox © OpenStreetMap Improve this map" at bounding box center [784, 386] width 1568 height 772
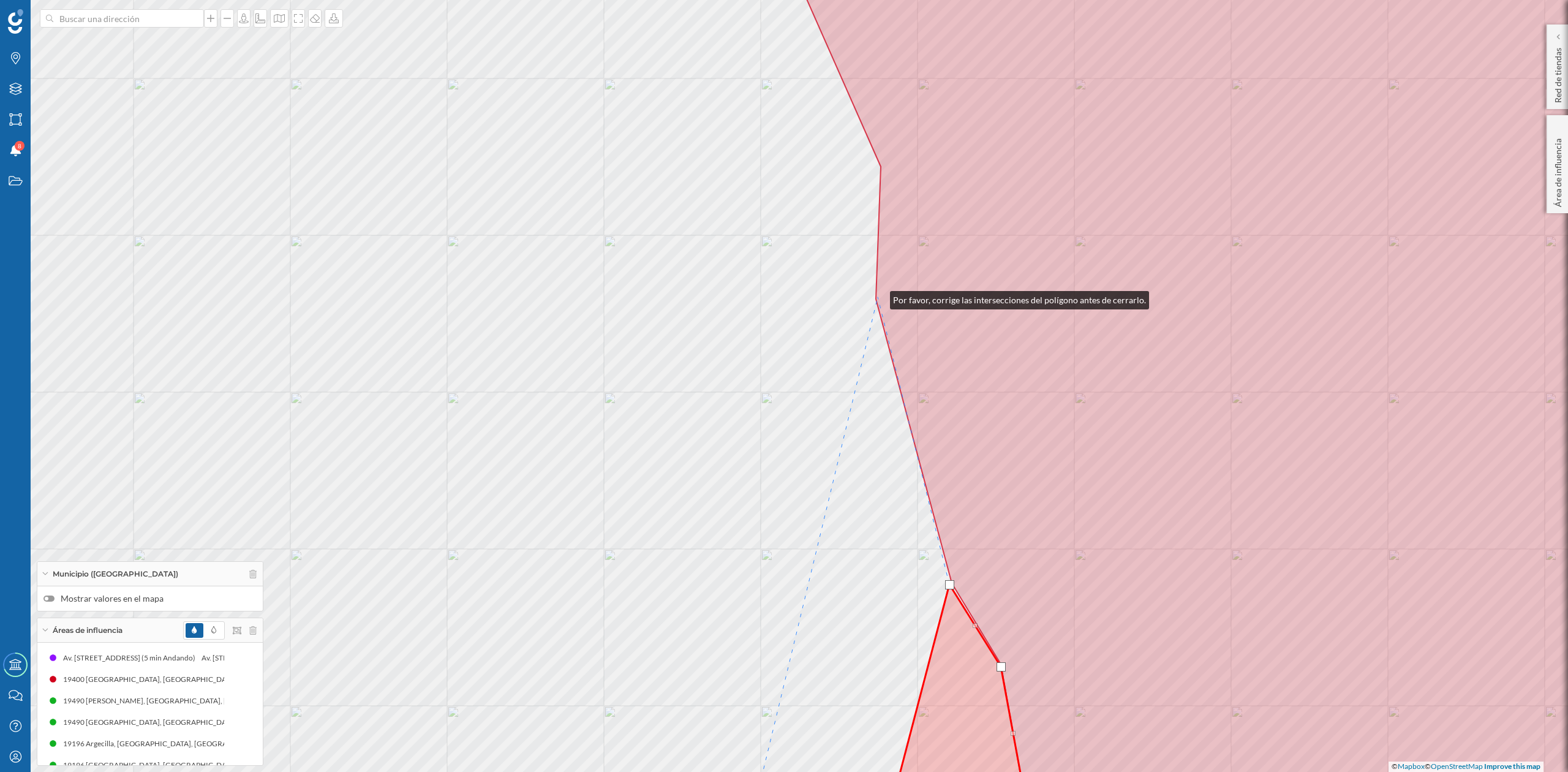
click at [878, 298] on icon at bounding box center [1249, 386] width 954 height 930
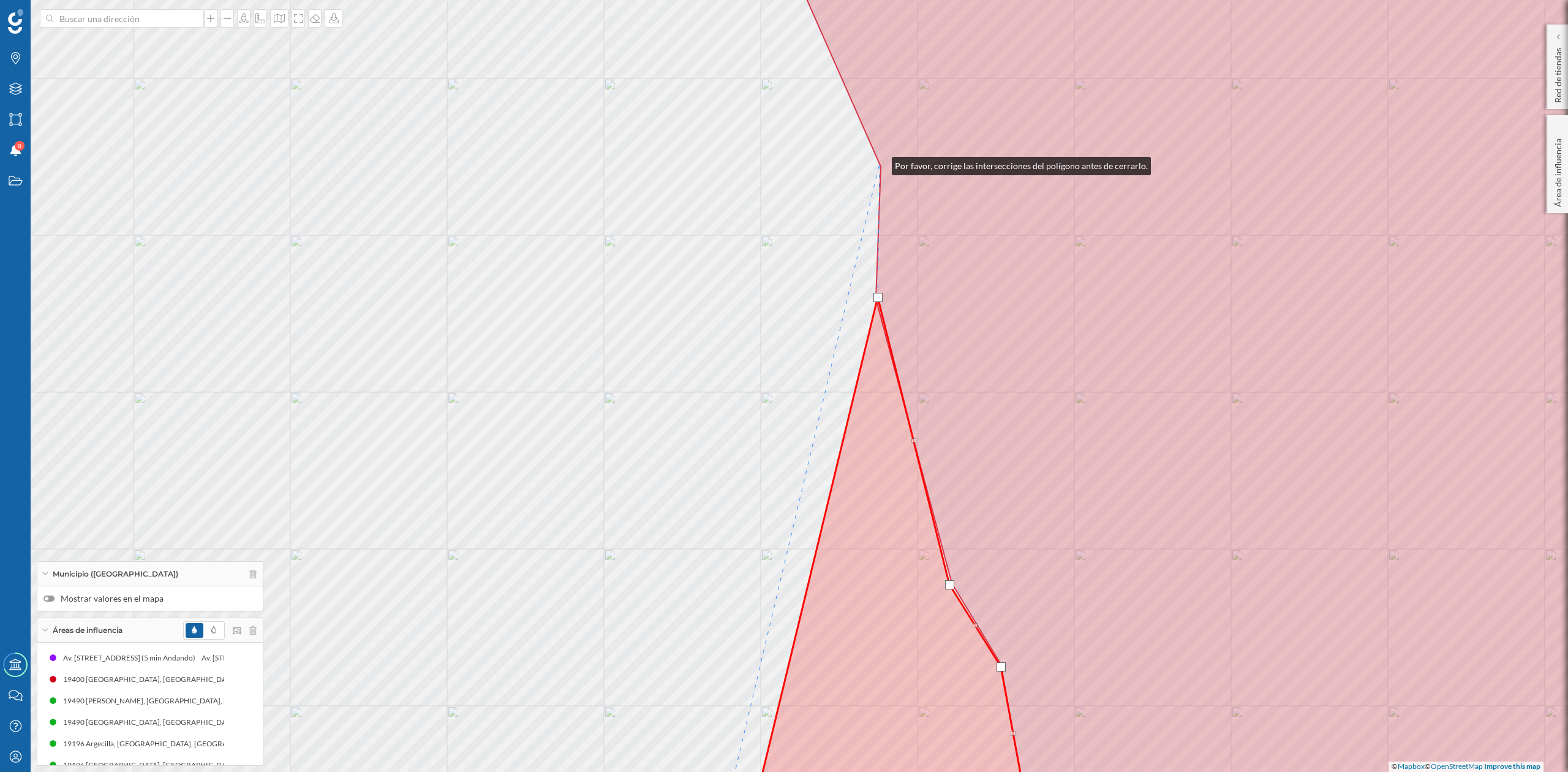
click at [880, 163] on icon at bounding box center [1249, 386] width 954 height 930
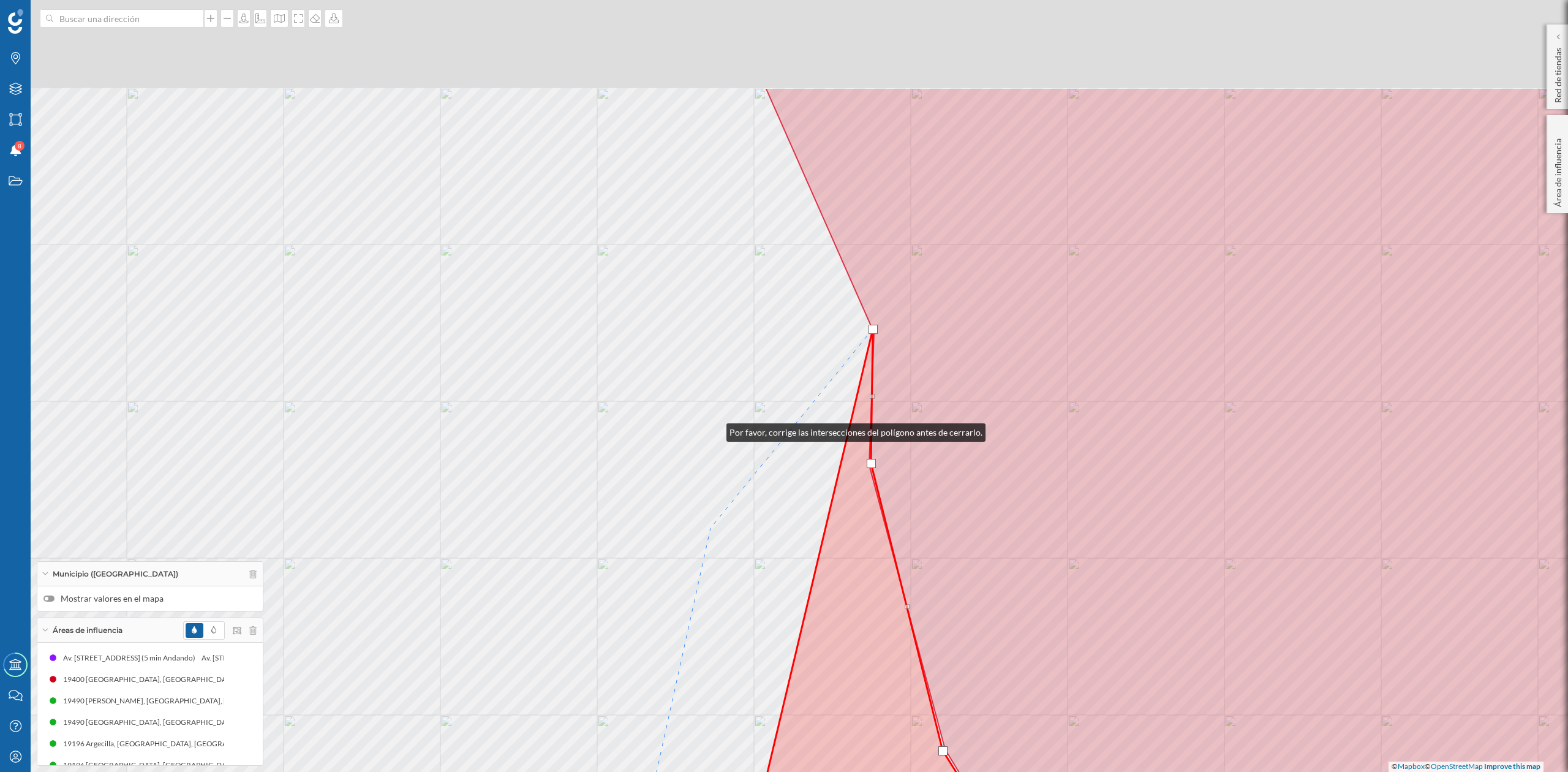
drag, startPoint x: 718, startPoint y: 331, endPoint x: 715, endPoint y: 653, distance: 322.0
click at [715, 653] on div "© Mapbox © OpenStreetMap Improve this map" at bounding box center [784, 386] width 1568 height 772
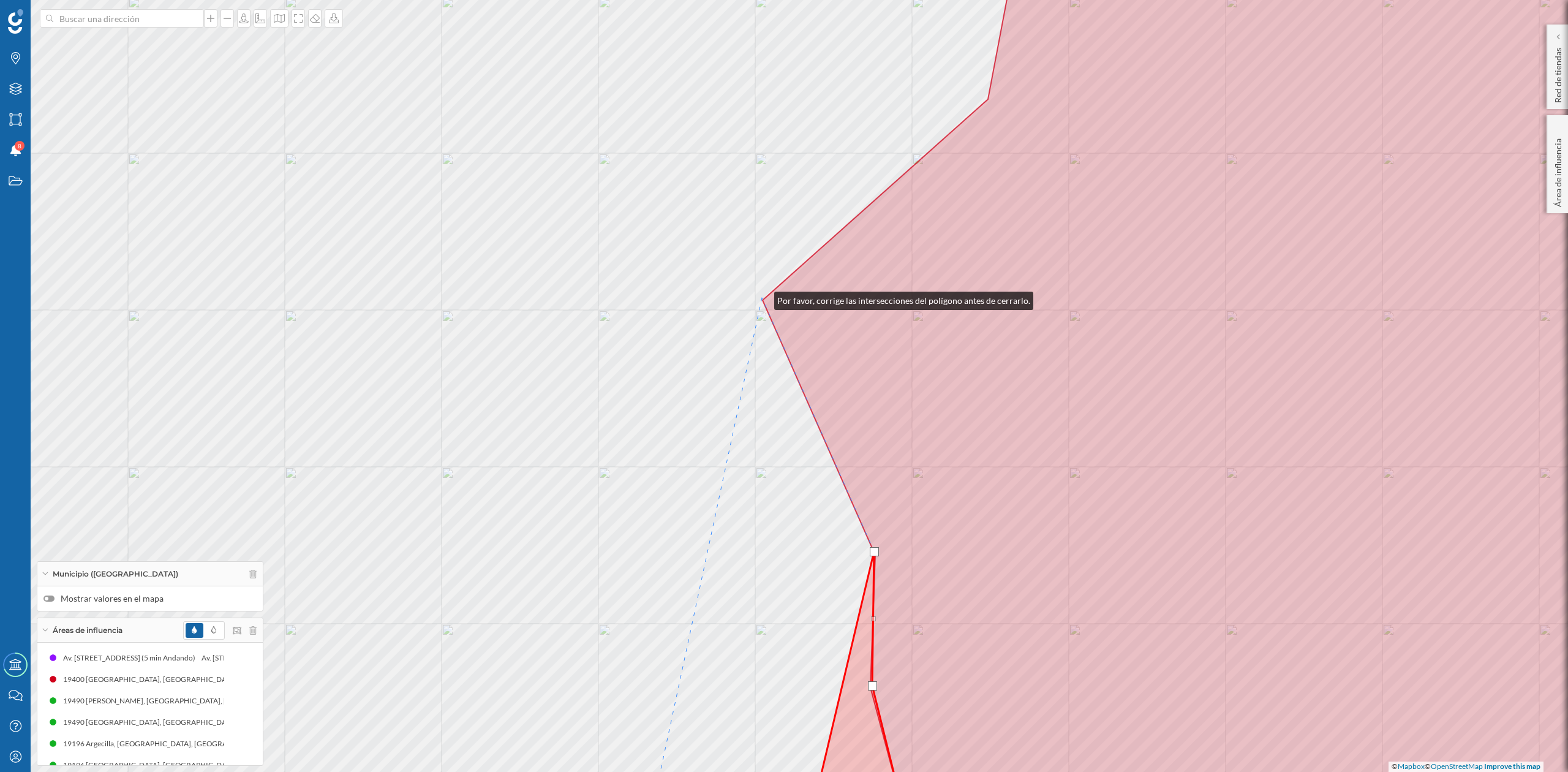
click at [762, 298] on div "© Mapbox © OpenStreetMap Improve this map" at bounding box center [784, 386] width 1568 height 772
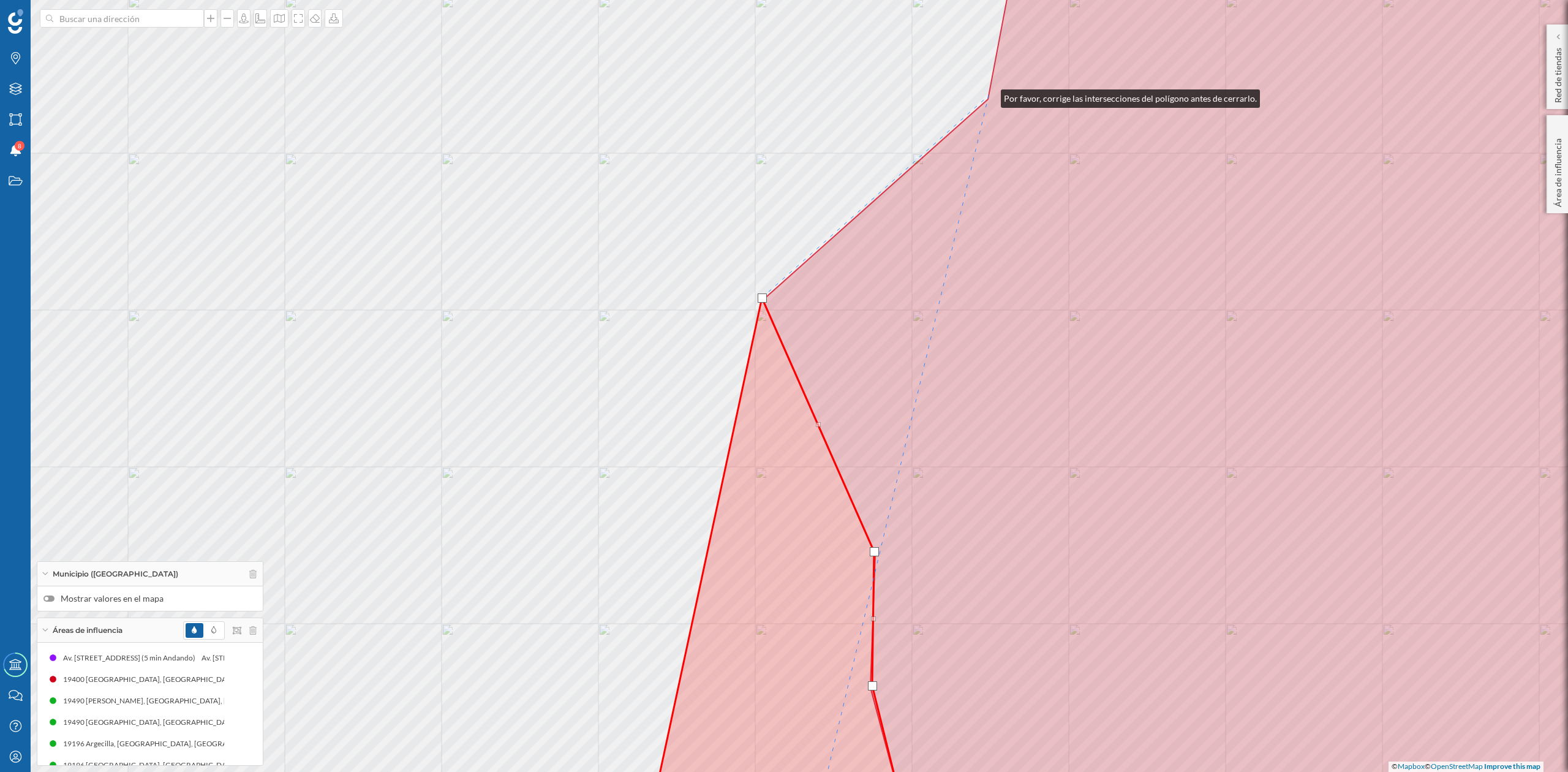
click at [989, 95] on icon at bounding box center [1244, 386] width 964 height 930
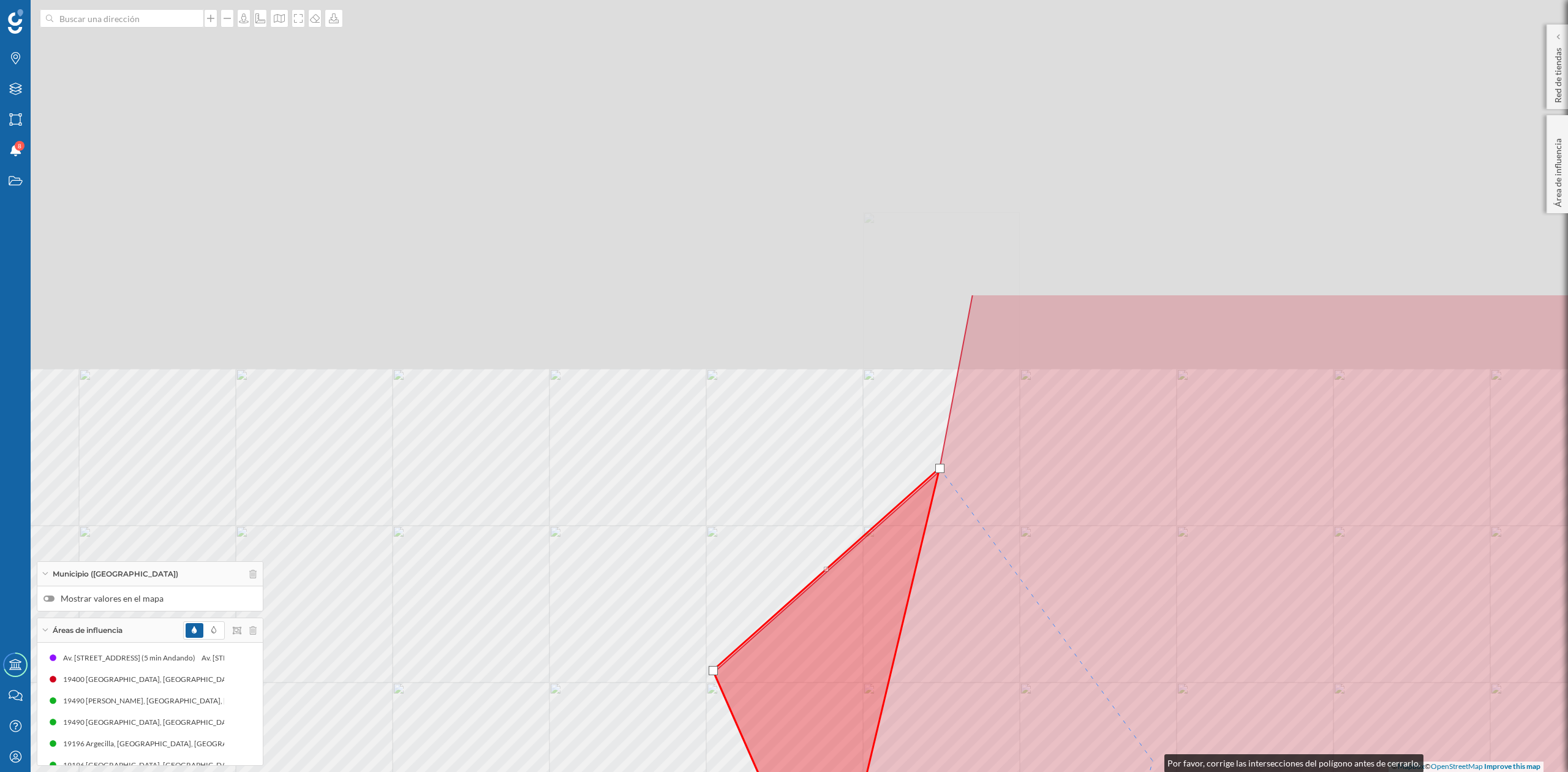
drag, startPoint x: 1152, startPoint y: 736, endPoint x: 1152, endPoint y: 760, distance: 24.0
click at [1152, 760] on icon at bounding box center [1195, 759] width 964 height 930
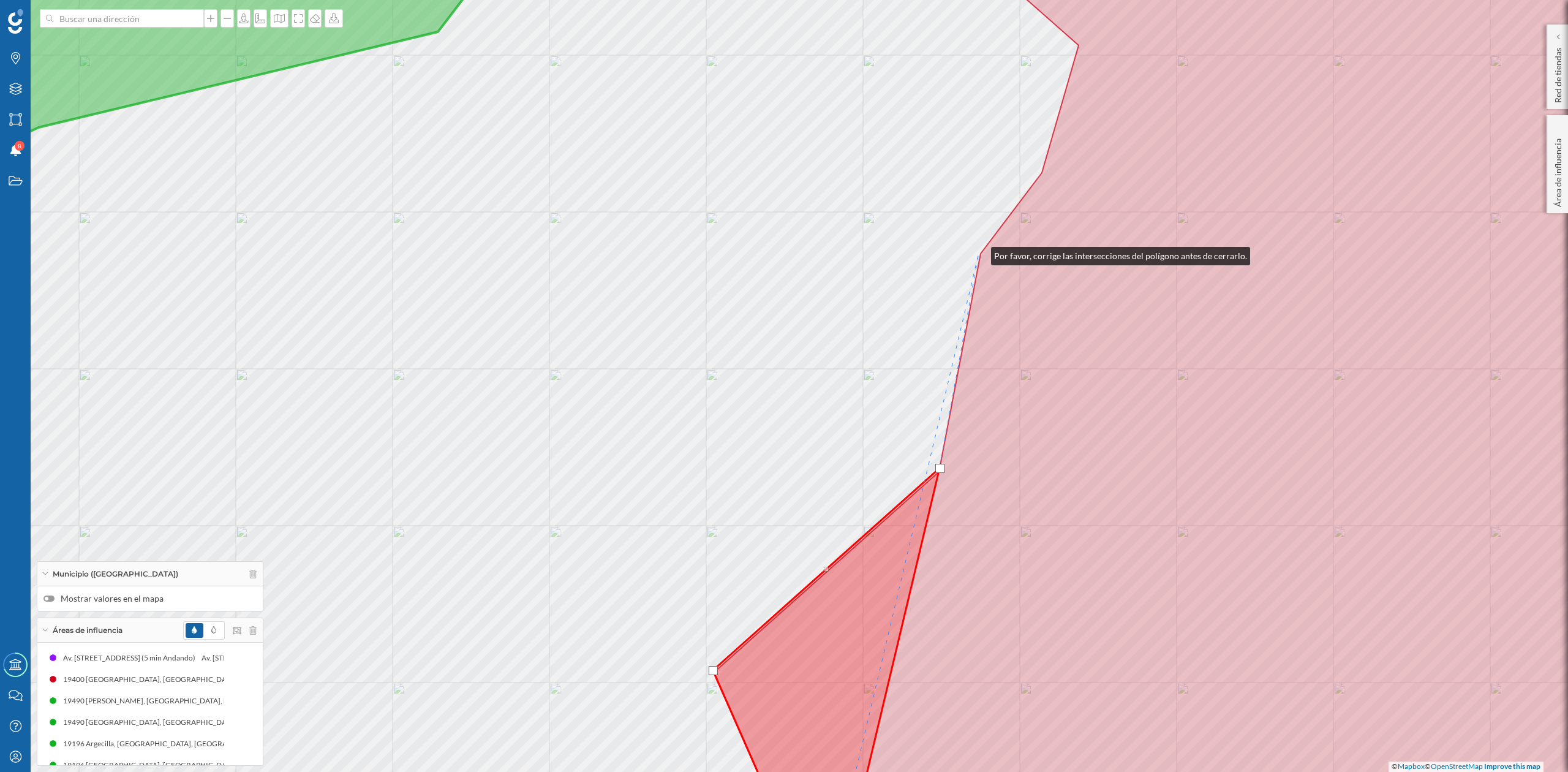
click at [979, 253] on div "© Mapbox © OpenStreetMap Improve this map" at bounding box center [784, 386] width 1568 height 772
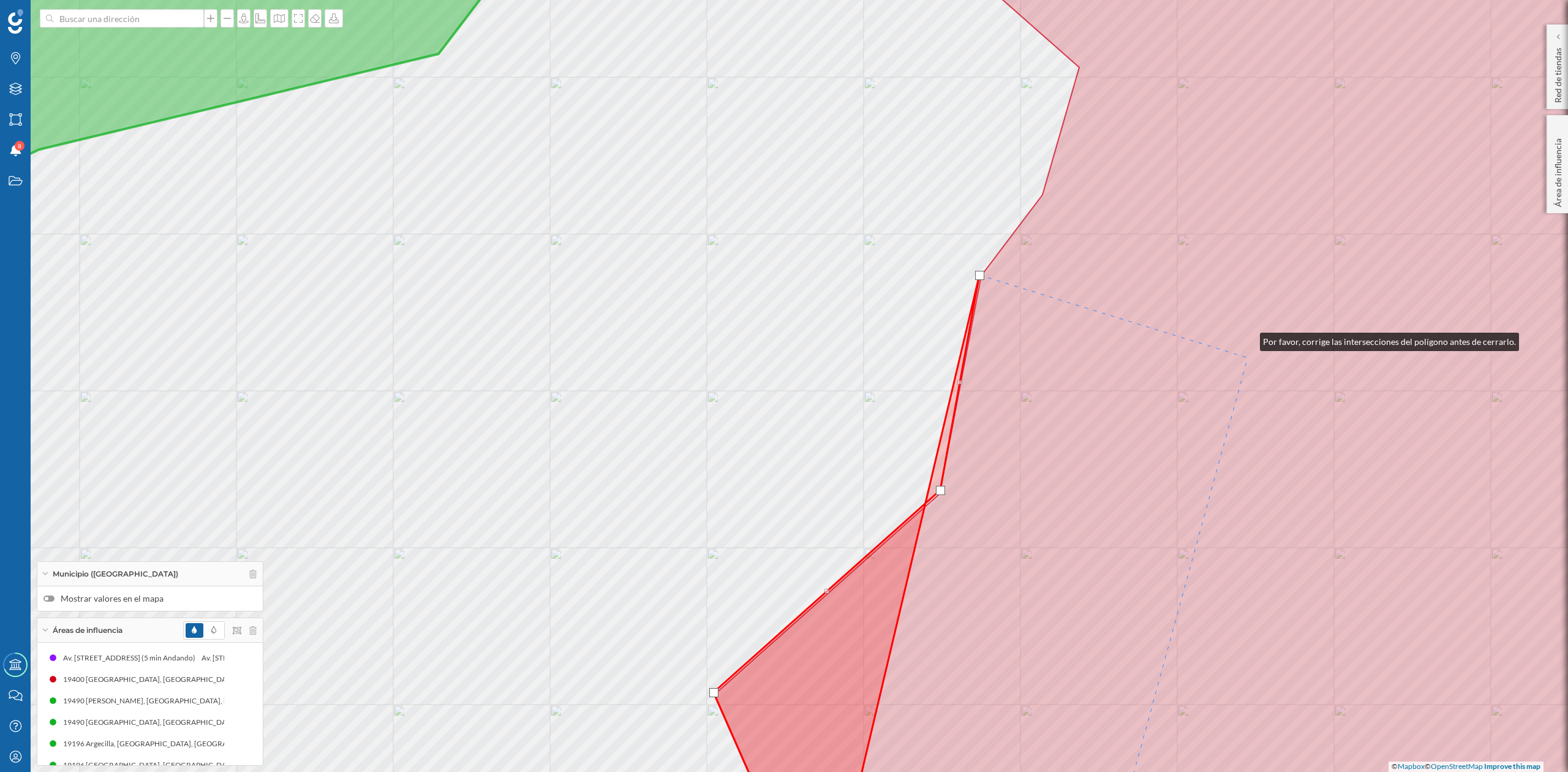
drag, startPoint x: 1248, startPoint y: 320, endPoint x: 1226, endPoint y: 560, distance: 241.0
click at [1226, 560] on icon at bounding box center [1221, 408] width 1013 height 930
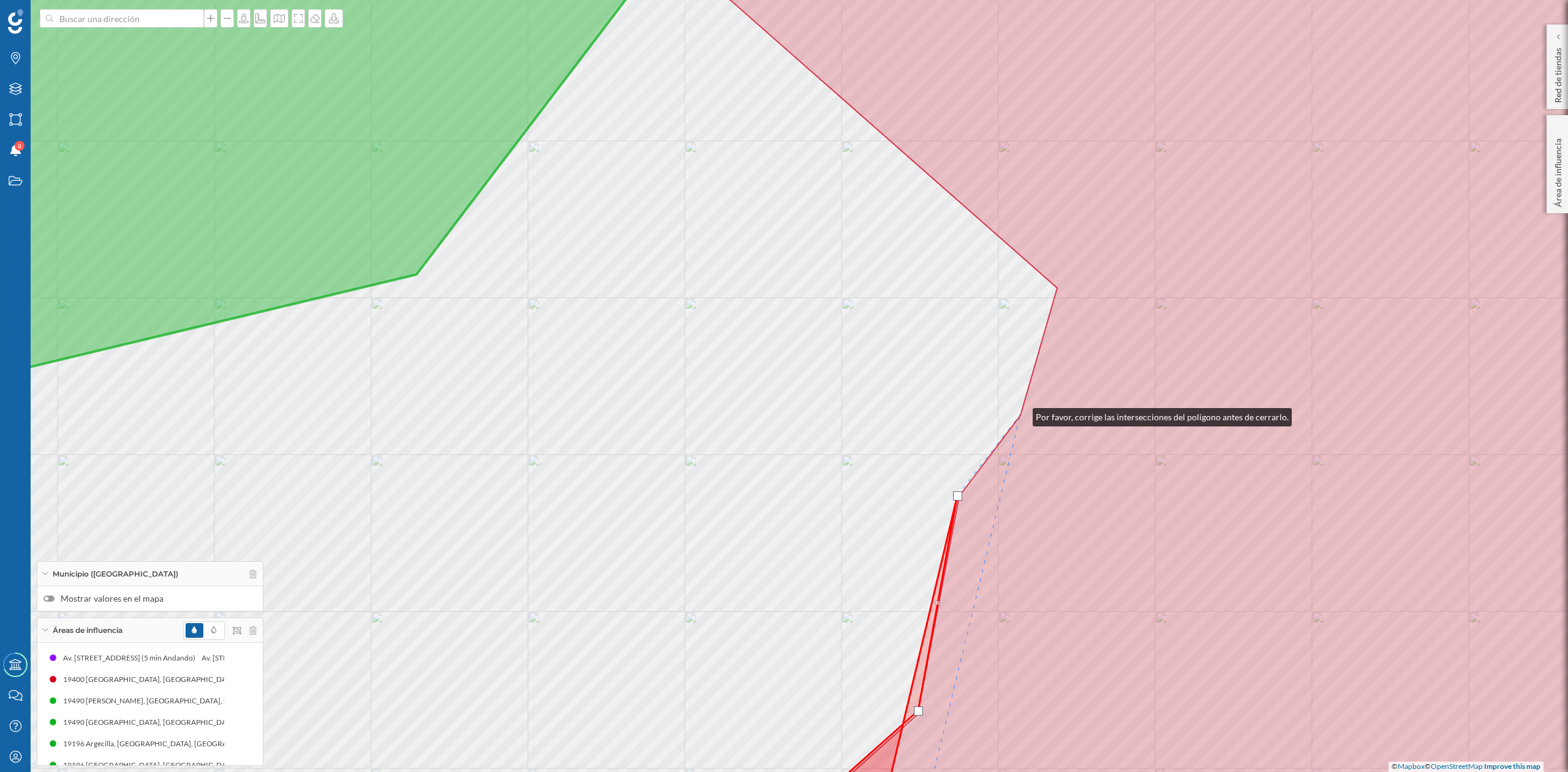
click at [1021, 415] on icon at bounding box center [784, 386] width 1885 height 930
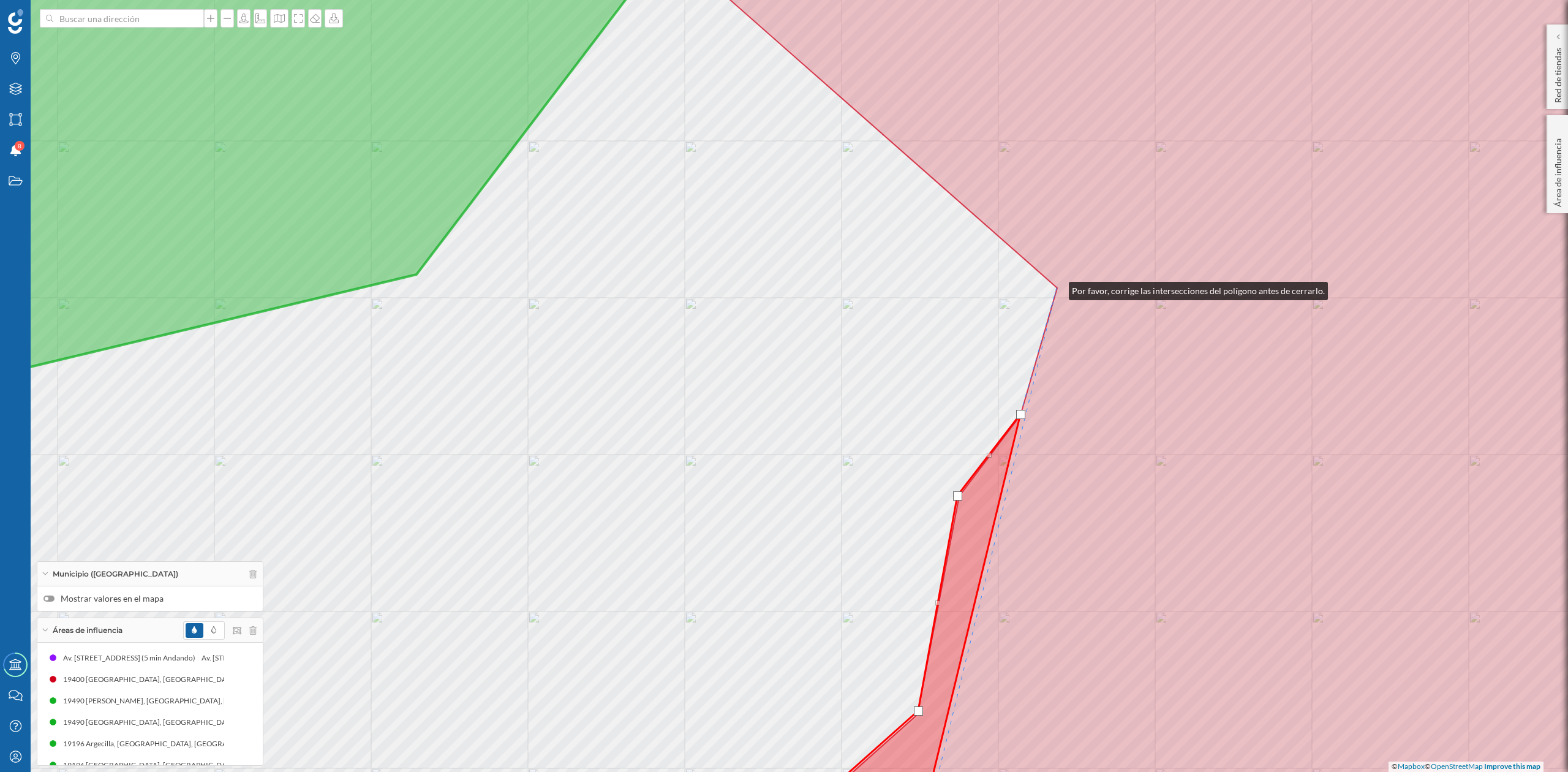
click at [1057, 288] on icon at bounding box center [784, 386] width 1885 height 930
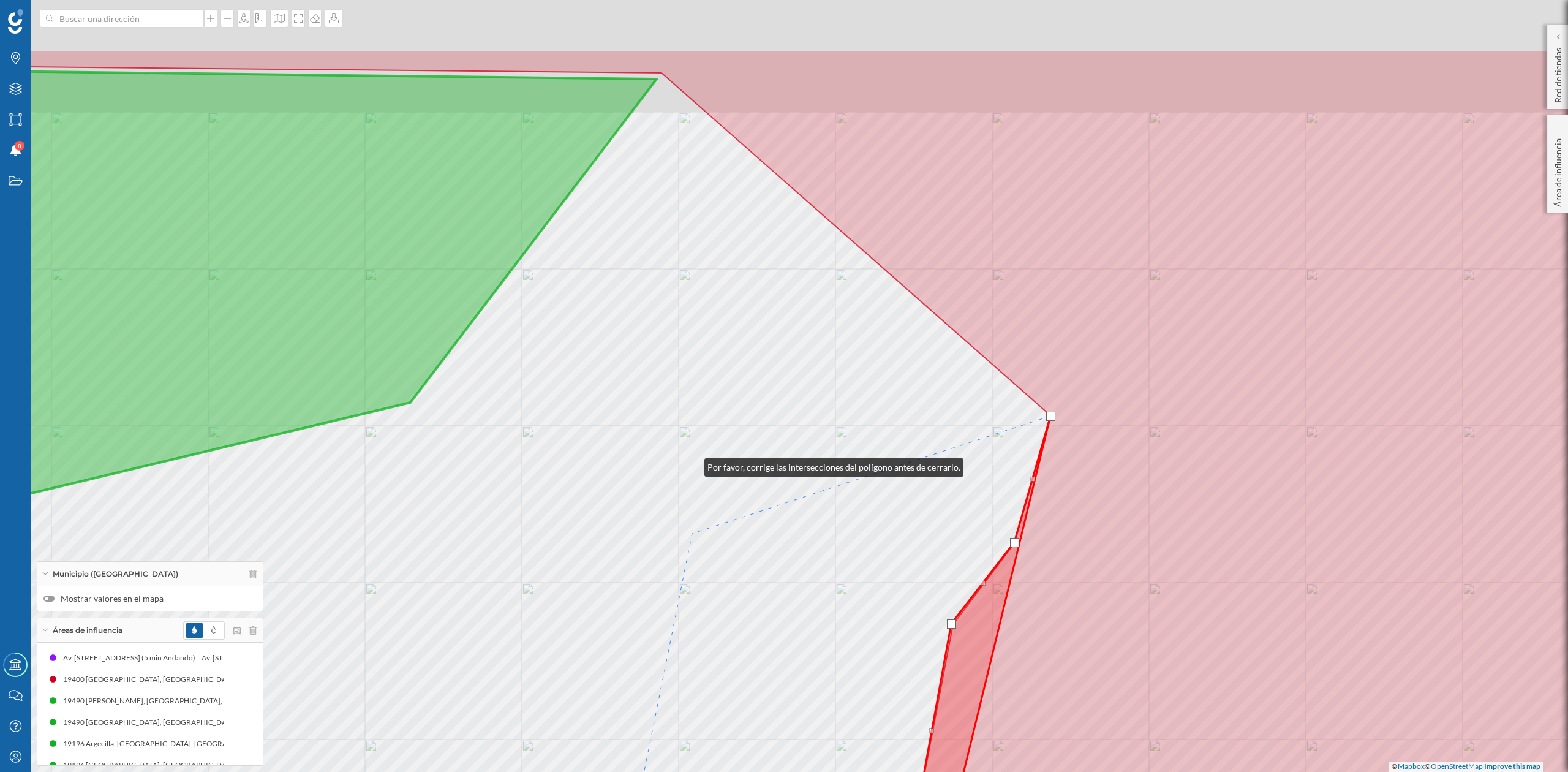
drag, startPoint x: 699, startPoint y: 337, endPoint x: 728, endPoint y: 612, distance: 276.5
click at [728, 612] on div "© Mapbox © OpenStreetMap Improve this map" at bounding box center [784, 386] width 1568 height 772
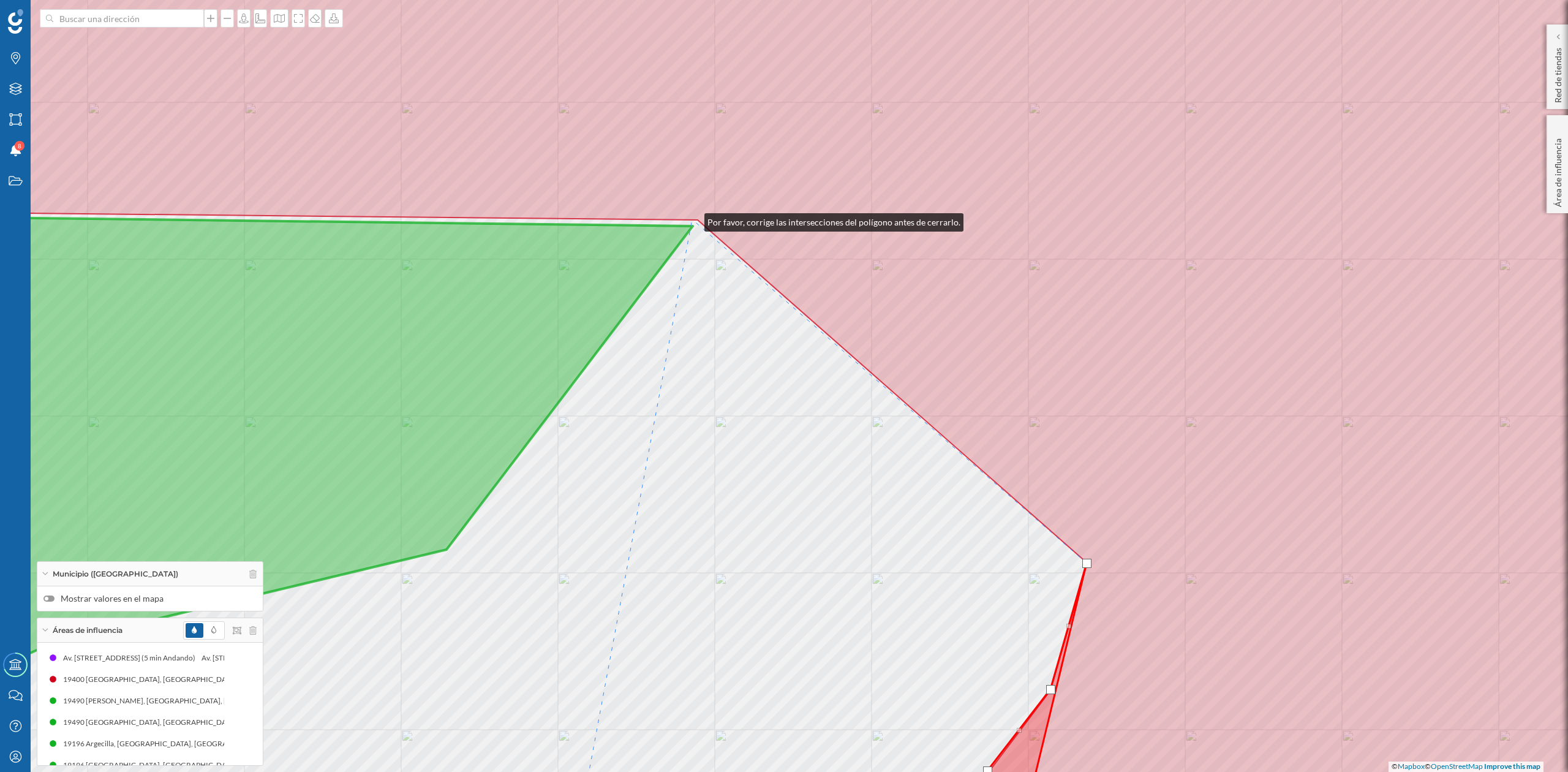
click at [694, 220] on icon at bounding box center [784, 386] width 1885 height 930
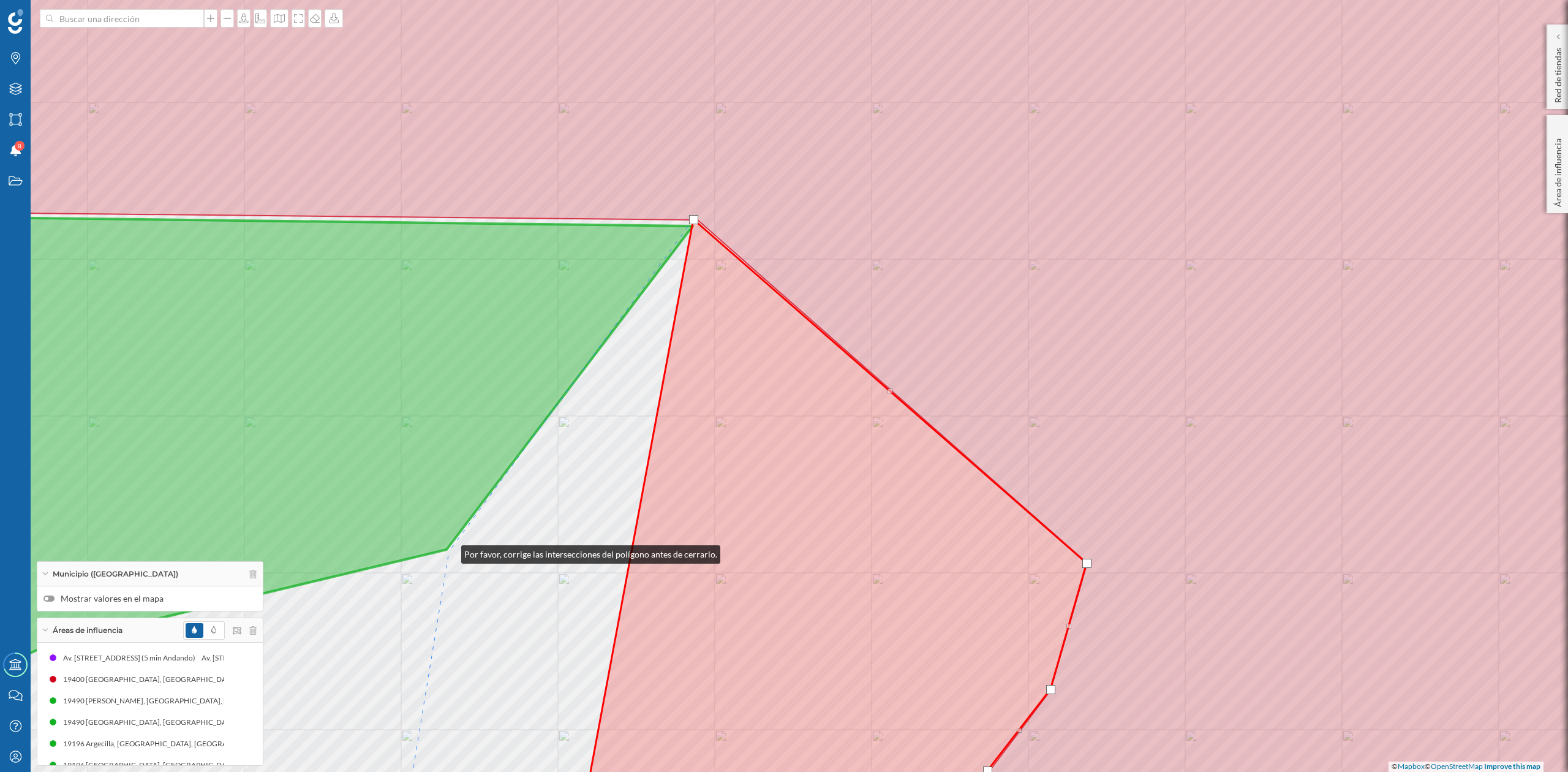
click at [449, 551] on div "© Mapbox © OpenStreetMap Improve this map" at bounding box center [784, 386] width 1568 height 772
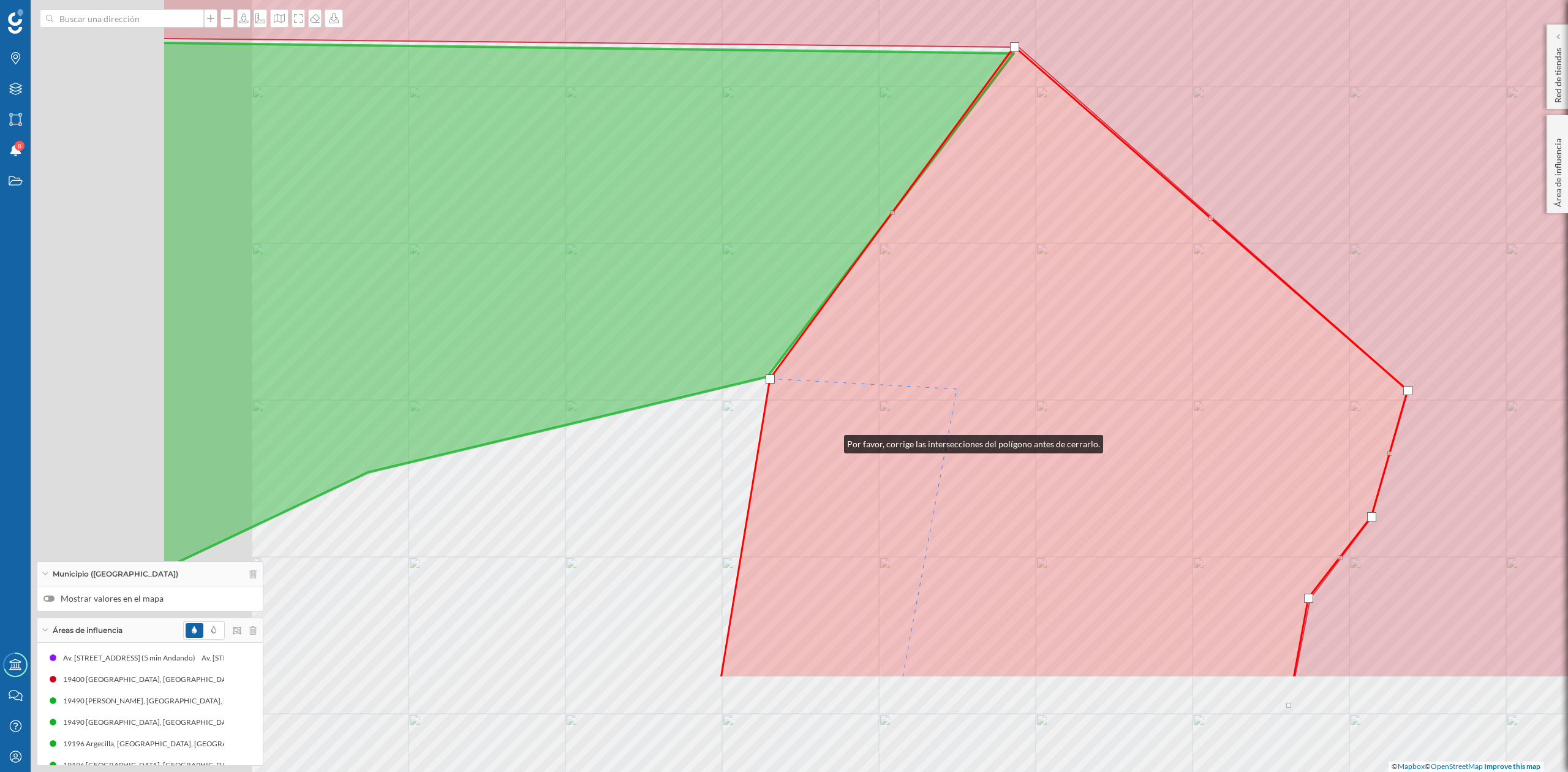
drag, startPoint x: 707, startPoint y: 493, endPoint x: 1130, endPoint y: 295, distance: 467.0
click at [1130, 295] on icon at bounding box center [1064, 362] width 687 height 632
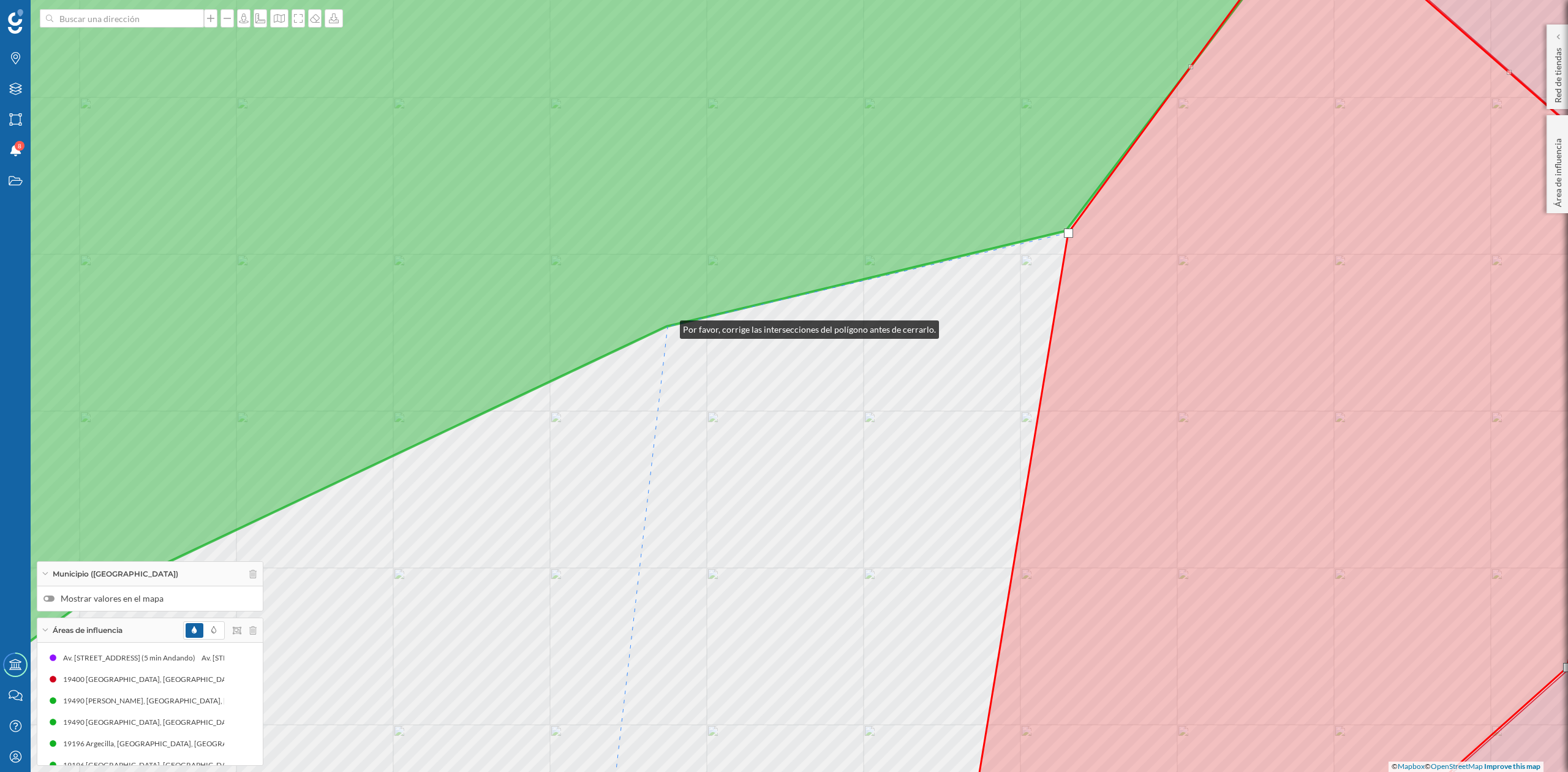
click at [668, 327] on icon at bounding box center [572, 350] width 1462 height 860
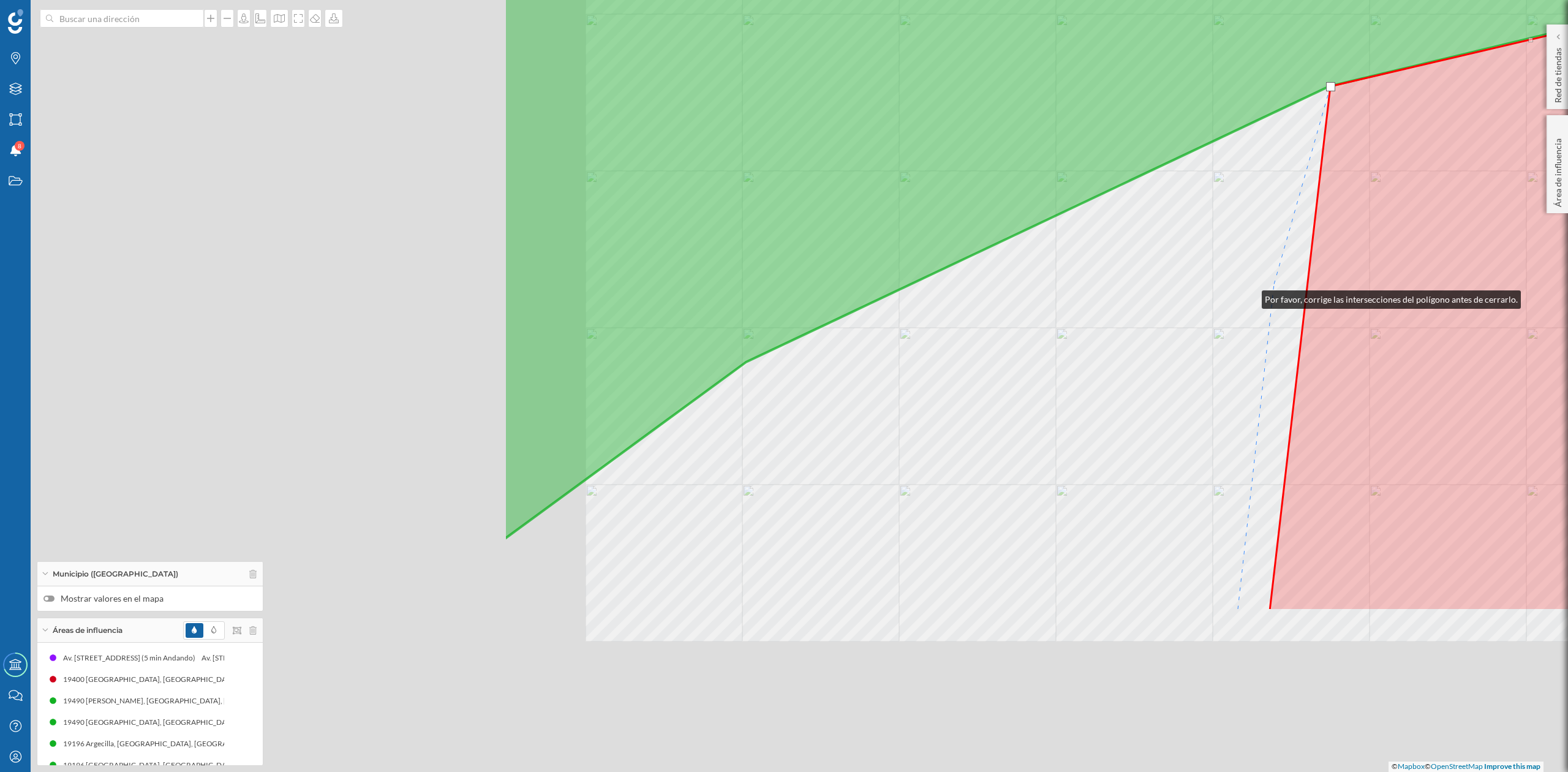
drag, startPoint x: 587, startPoint y: 537, endPoint x: 1252, endPoint y: 294, distance: 708.0
click at [1252, 294] on div "© Mapbox © OpenStreetMap Improve this map" at bounding box center [784, 386] width 1568 height 772
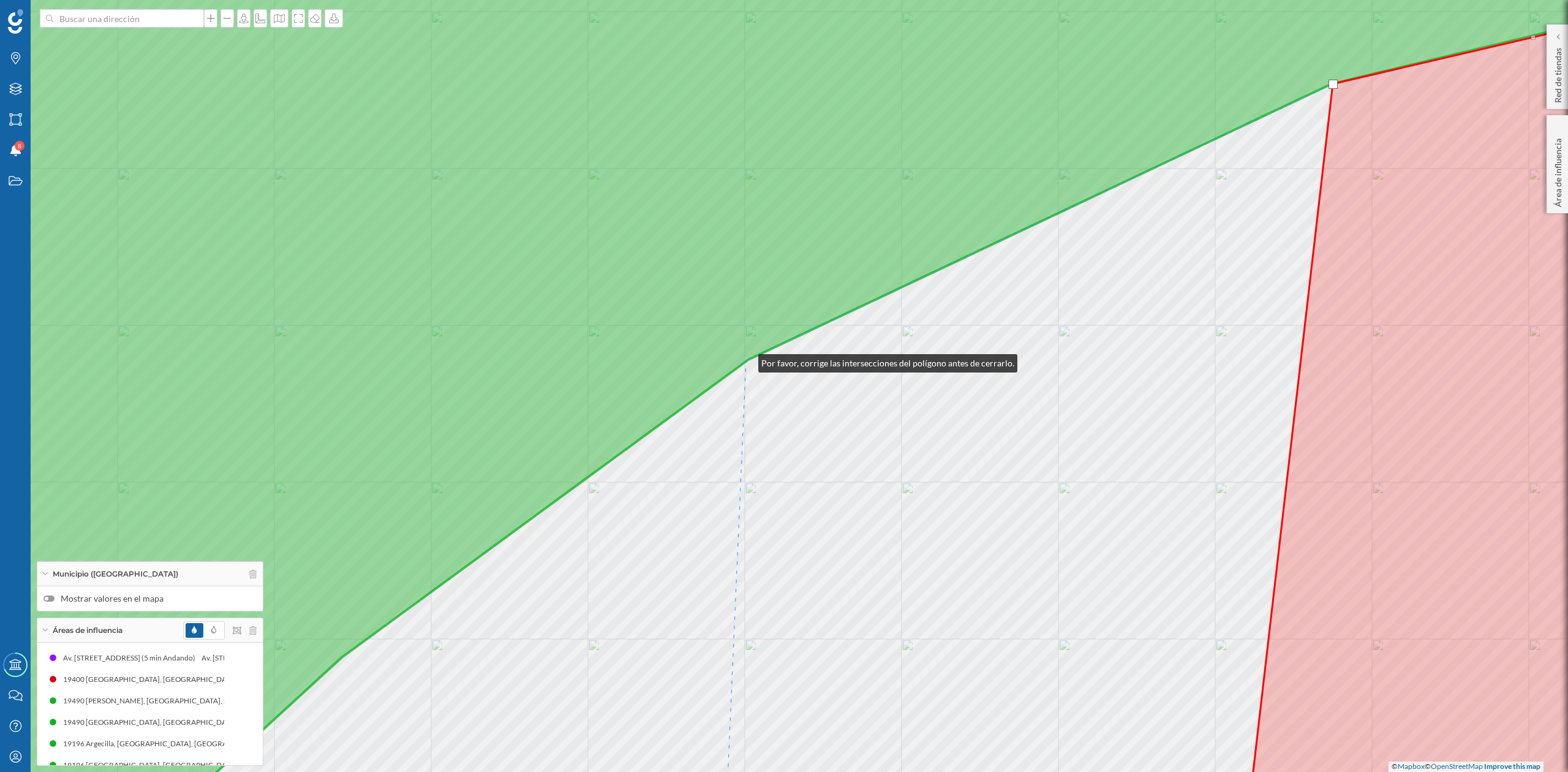
click at [746, 361] on icon at bounding box center [784, 386] width 1887 height 932
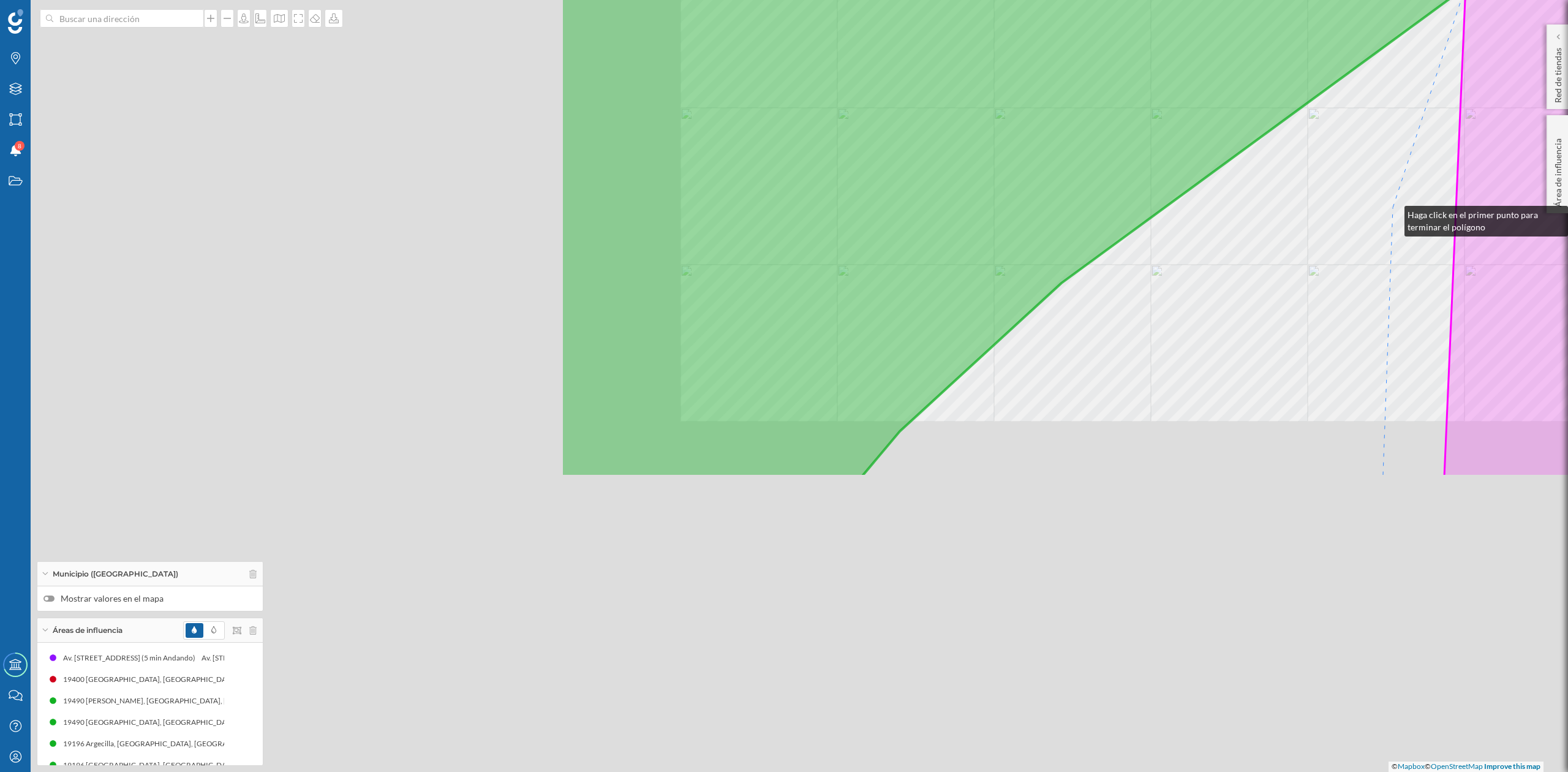
drag, startPoint x: 673, startPoint y: 586, endPoint x: 1392, endPoint y: 212, distance: 810.5
click at [1392, 212] on div "© Mapbox © OpenStreetMap Improve this map" at bounding box center [784, 386] width 1568 height 772
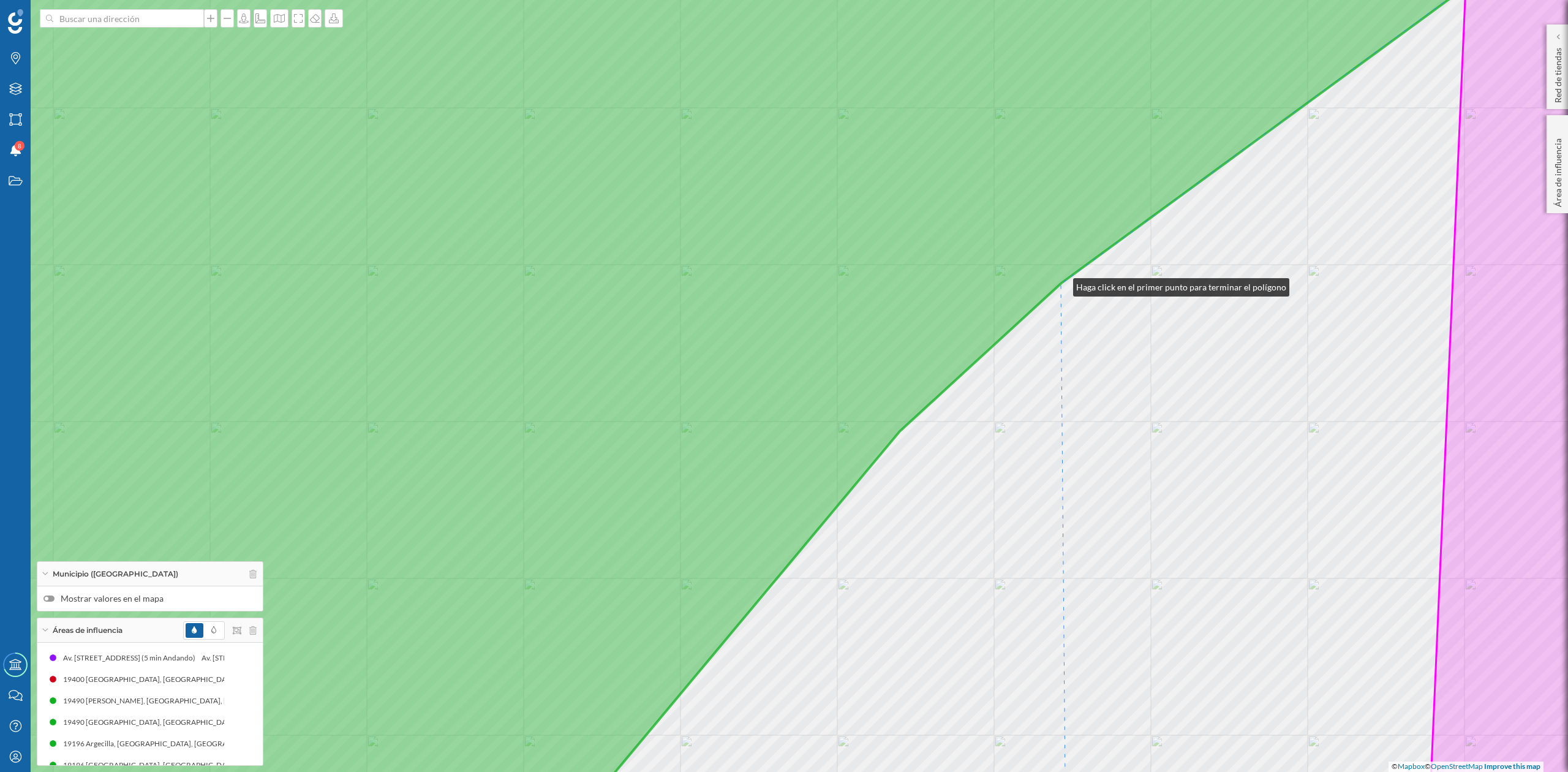
click at [1061, 284] on icon at bounding box center [724, 386] width 1765 height 932
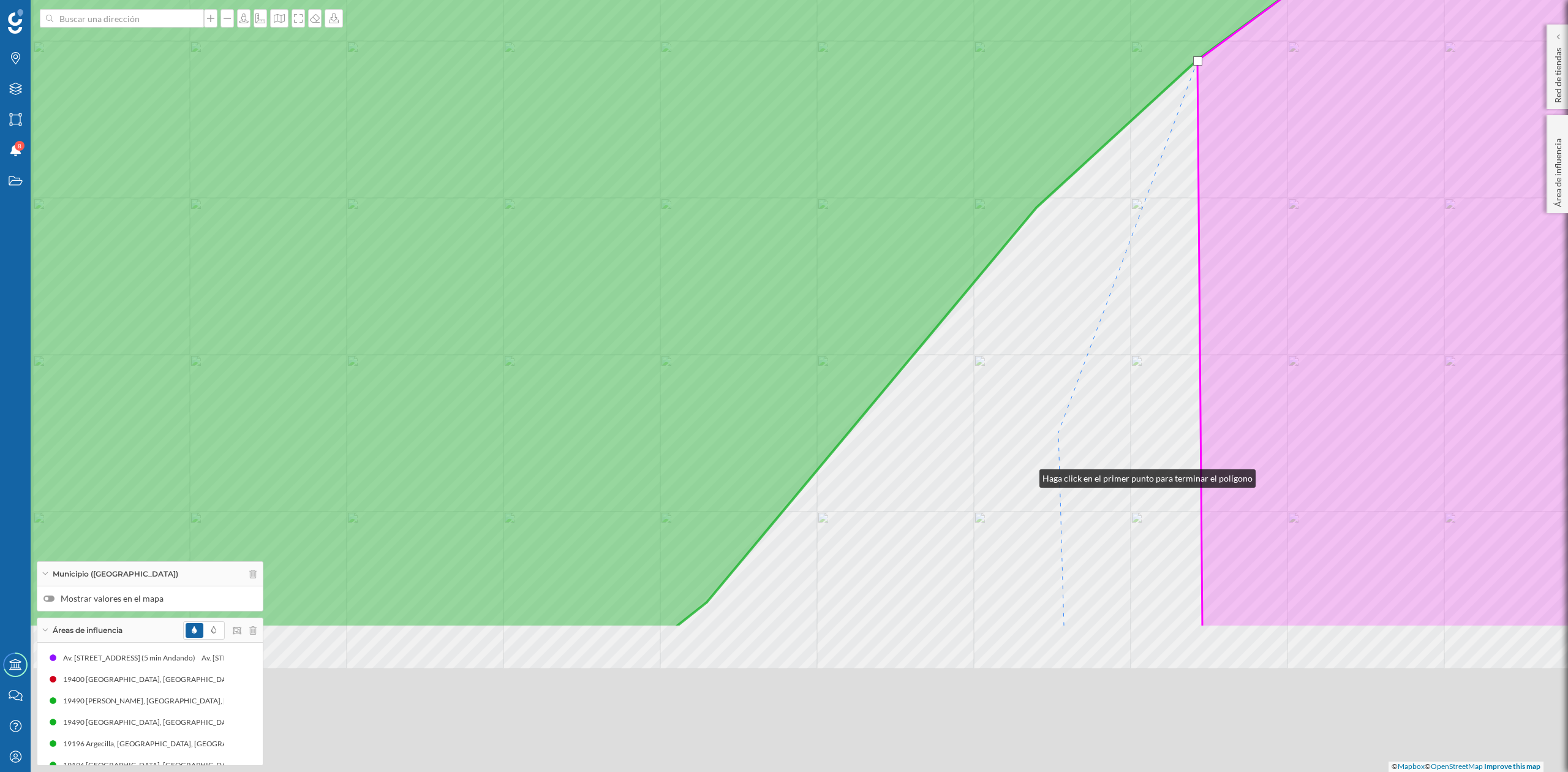
drag, startPoint x: 891, startPoint y: 699, endPoint x: 1062, endPoint y: 401, distance: 343.6
click at [1062, 401] on div "© Mapbox © OpenStreetMap Improve this map" at bounding box center [784, 386] width 1568 height 772
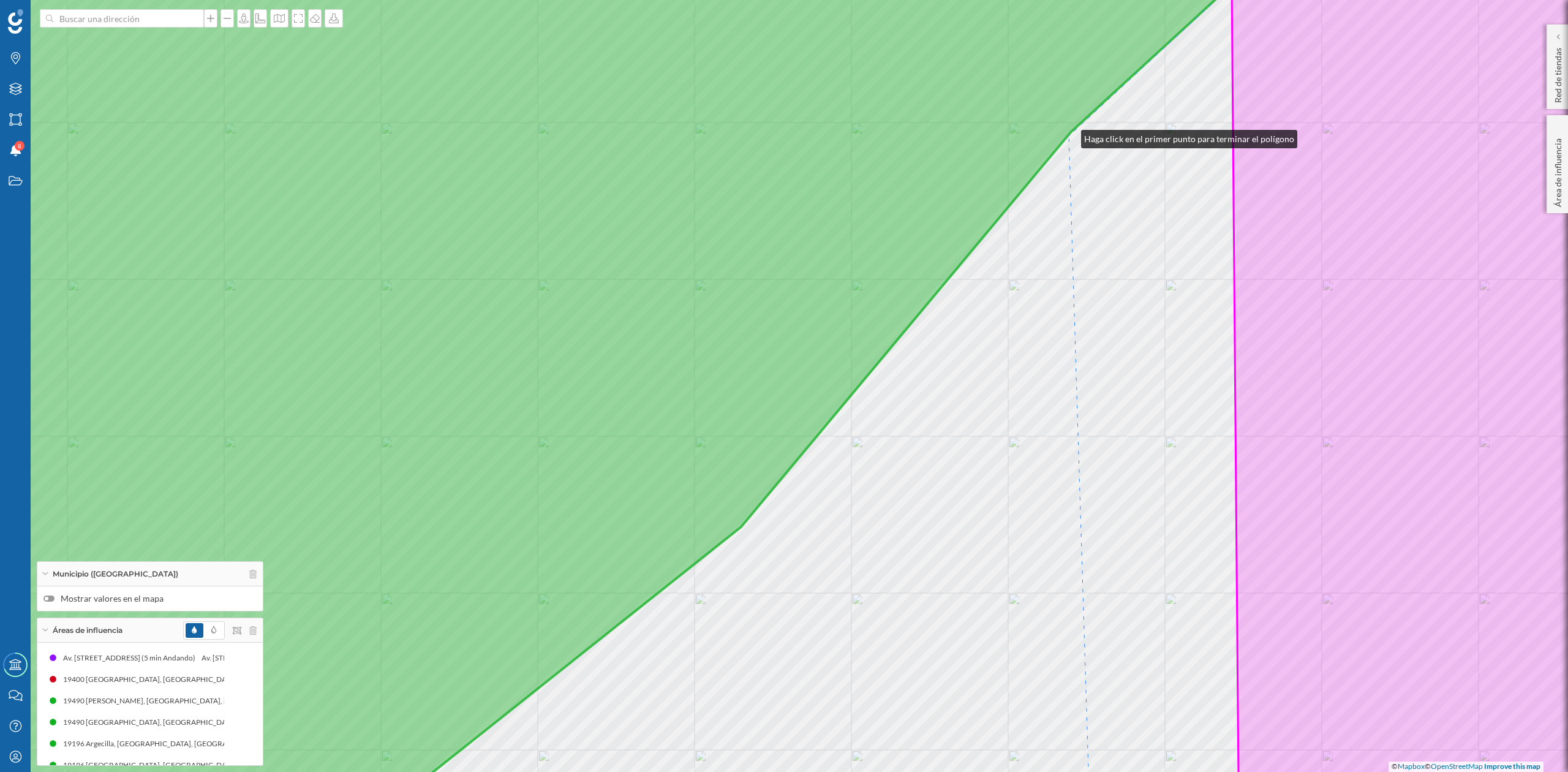
click at [1069, 135] on div "© Mapbox © OpenStreetMap Improve this map" at bounding box center [784, 386] width 1568 height 772
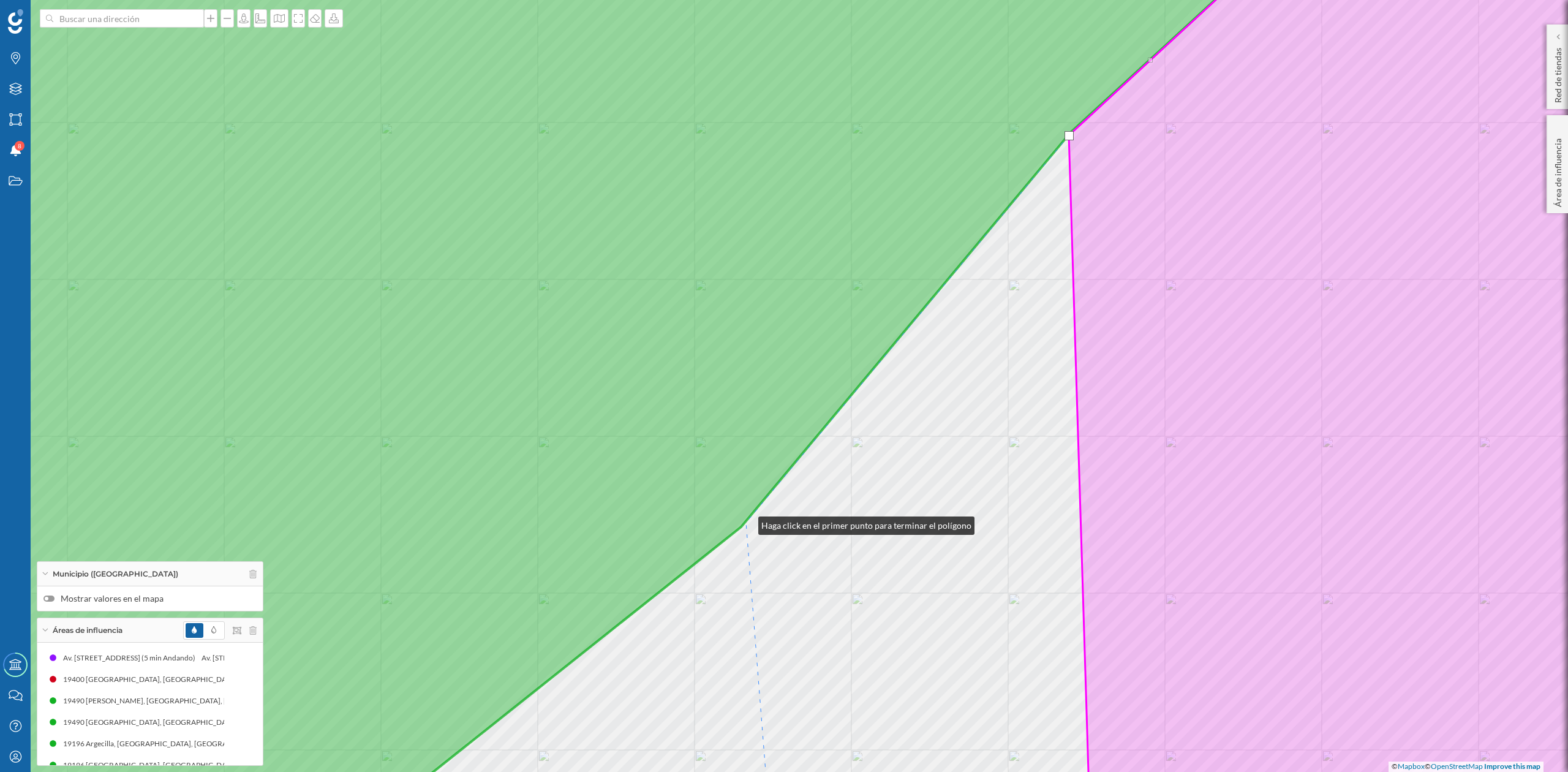
click at [746, 523] on div "© Mapbox © OpenStreetMap Improve this map" at bounding box center [784, 386] width 1568 height 772
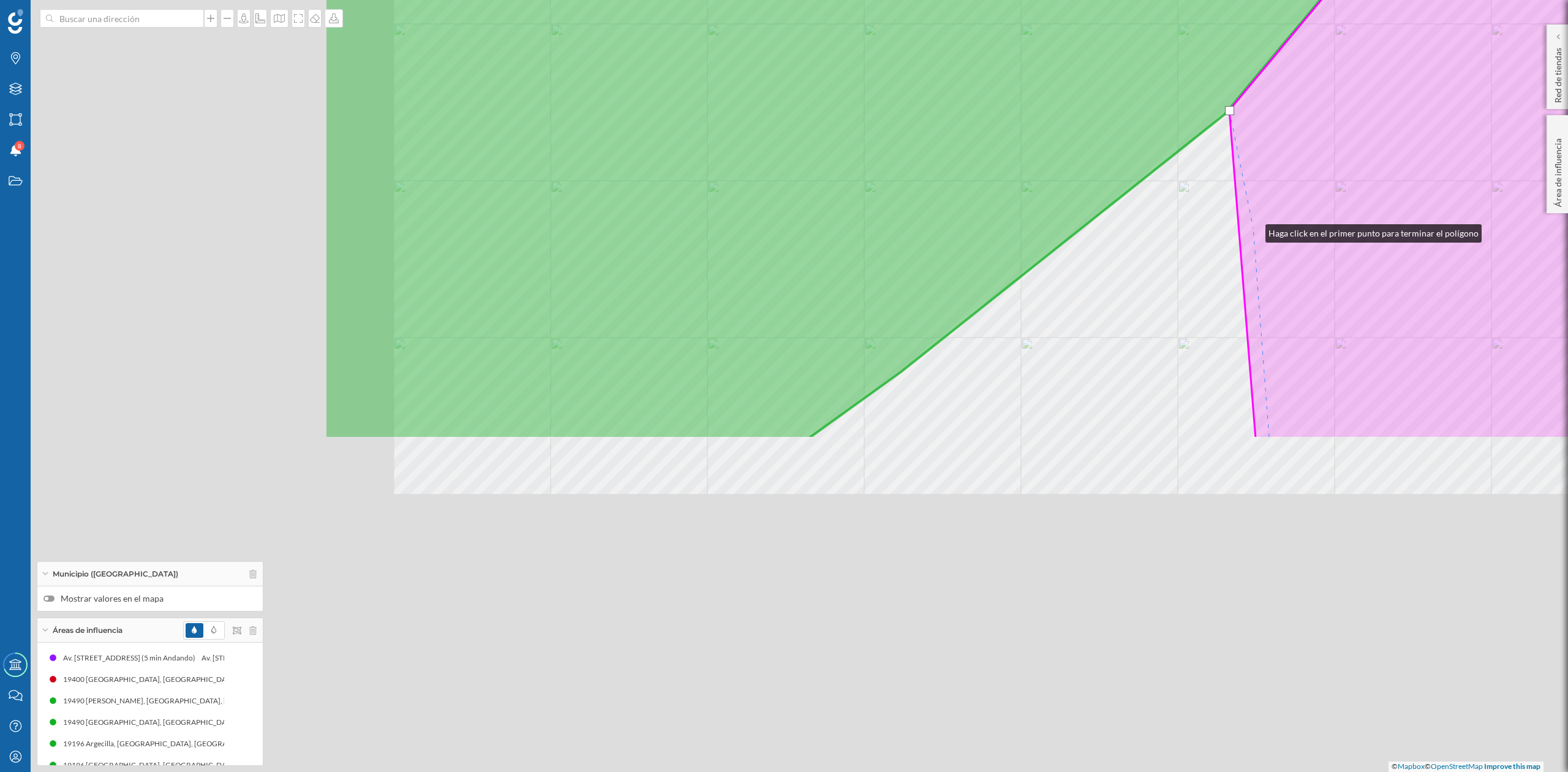
drag, startPoint x: 770, startPoint y: 643, endPoint x: 1253, endPoint y: 231, distance: 634.8
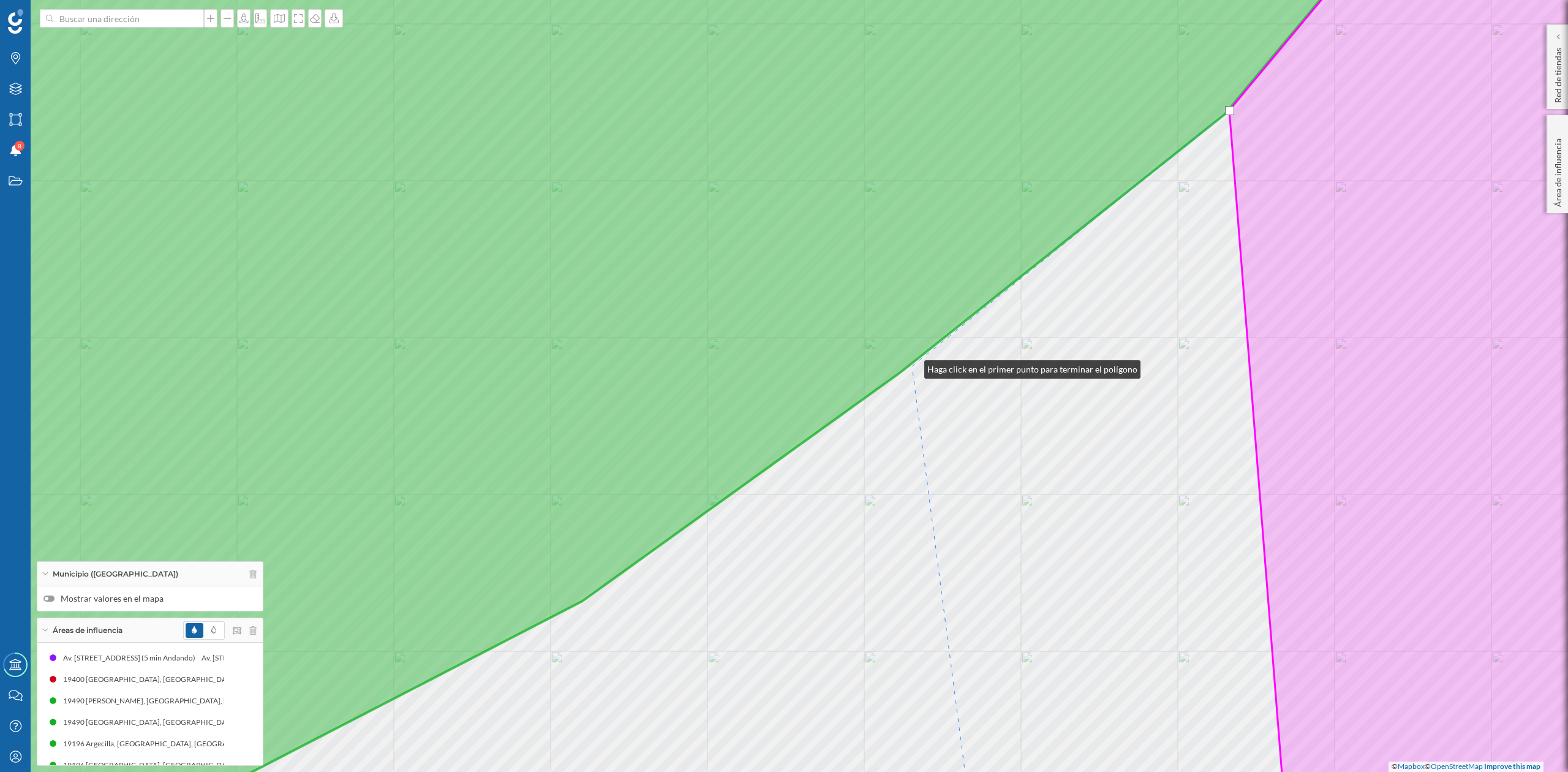
click at [912, 367] on div "© Mapbox © OpenStreetMap Improve this map" at bounding box center [784, 386] width 1568 height 772
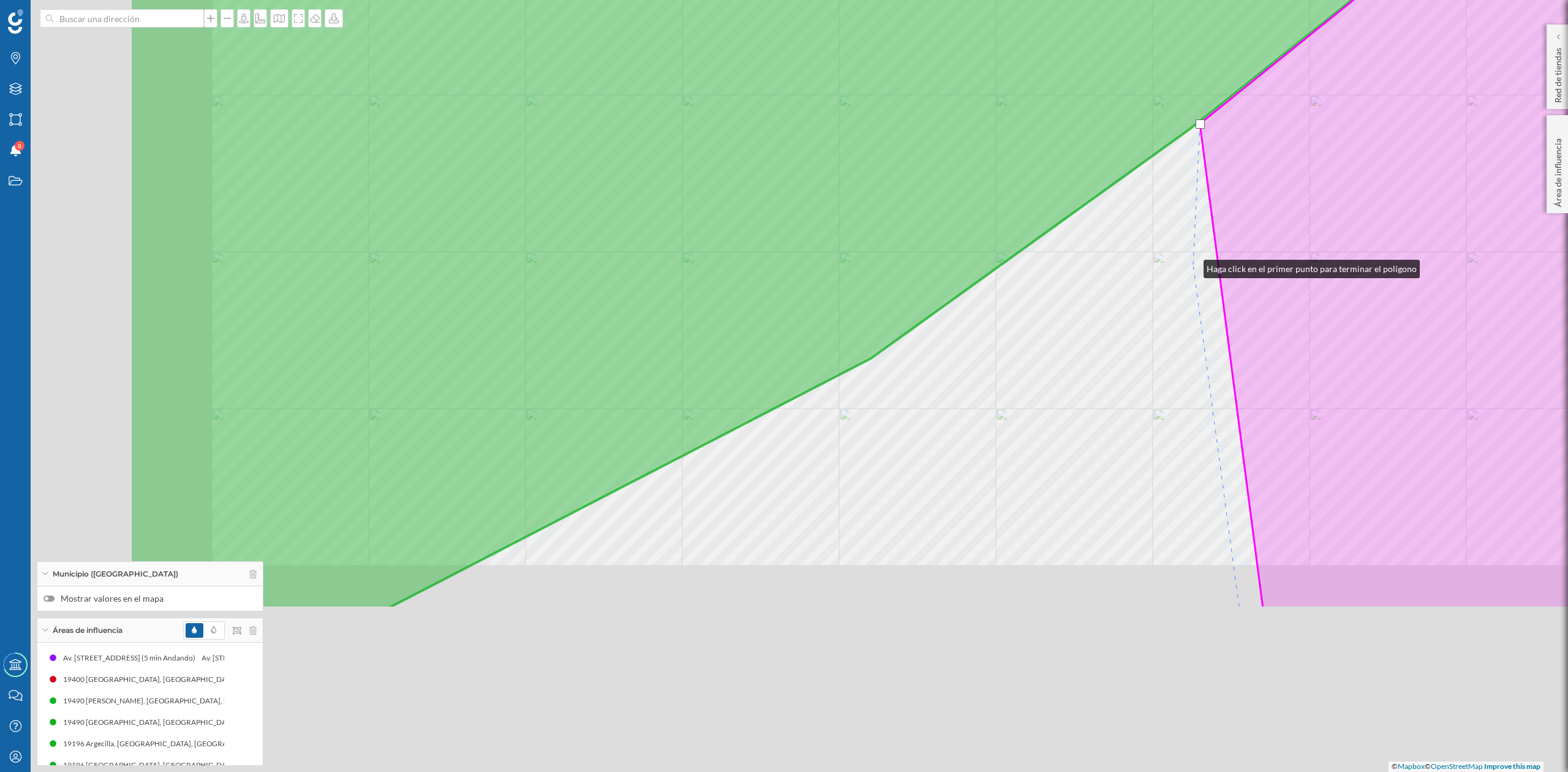
drag, startPoint x: 903, startPoint y: 509, endPoint x: 1192, endPoint y: 266, distance: 377.6
click at [1192, 266] on div "© Mapbox © OpenStreetMap Improve this map" at bounding box center [784, 386] width 1568 height 772
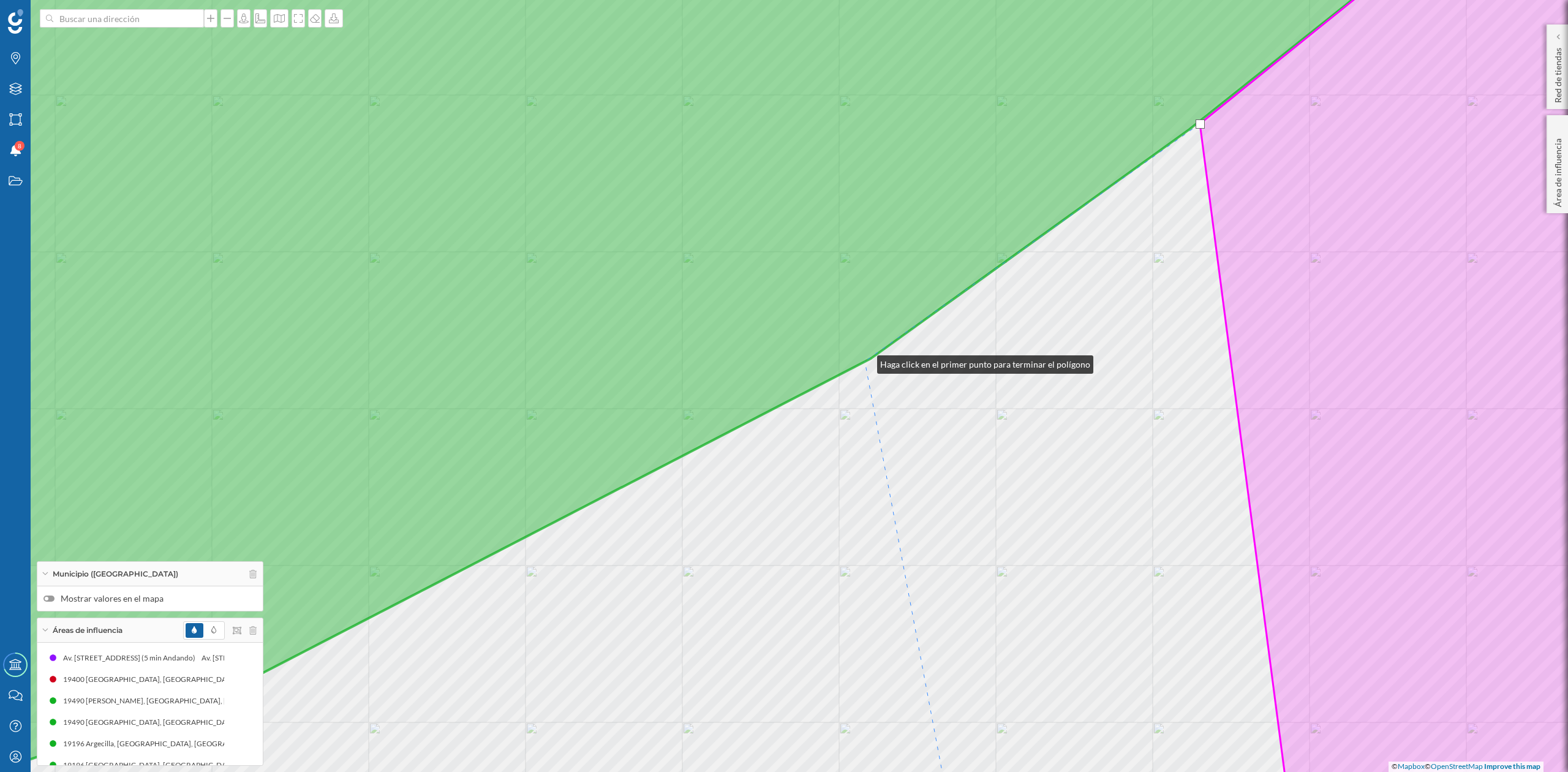
click at [865, 362] on icon at bounding box center [646, 362] width 1612 height 884
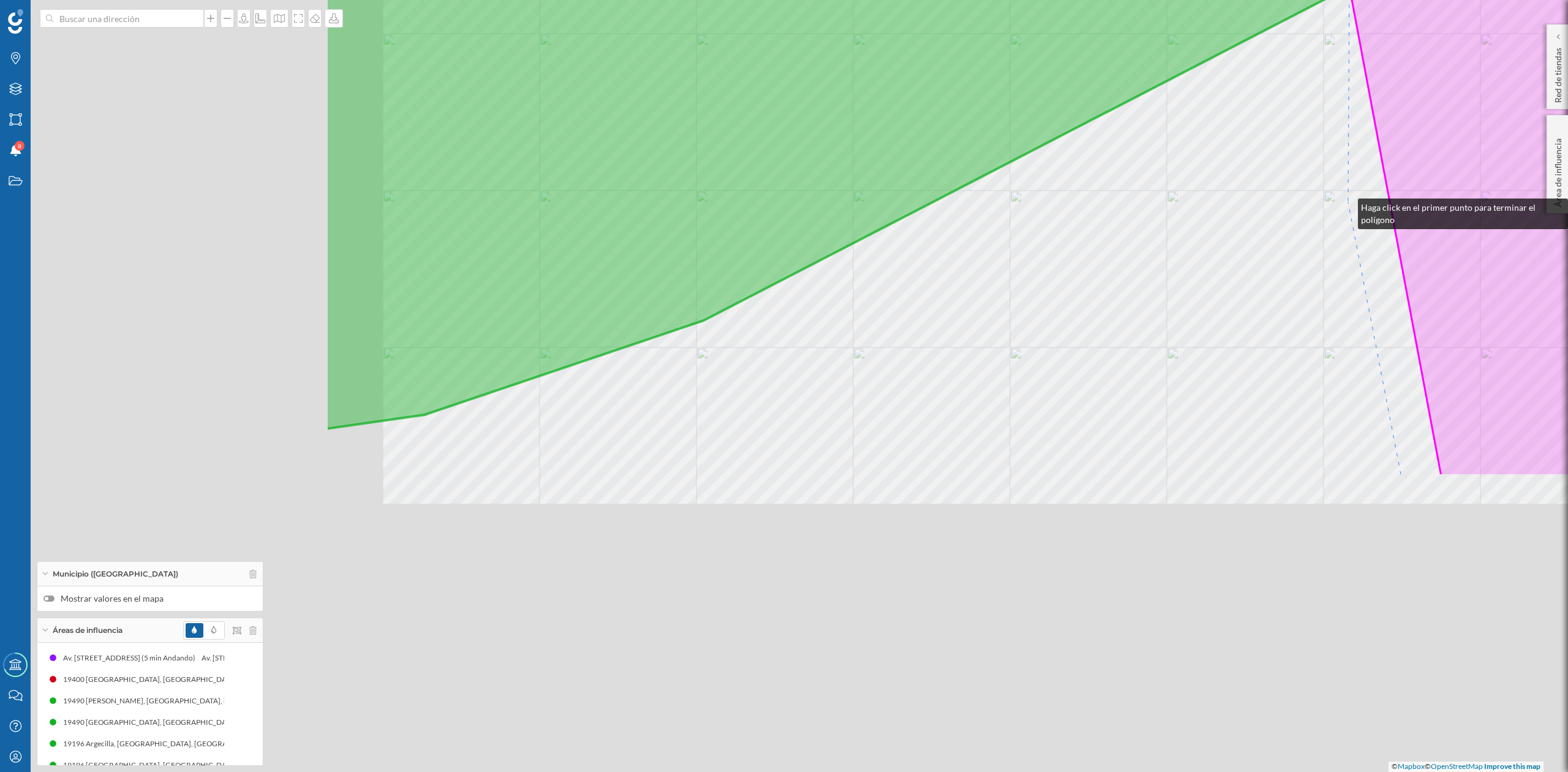
drag, startPoint x: 1222, startPoint y: 283, endPoint x: 1348, endPoint y: 202, distance: 149.8
click at [1348, 202] on div "© Mapbox © OpenStreetMap Improve this map" at bounding box center [784, 386] width 1568 height 772
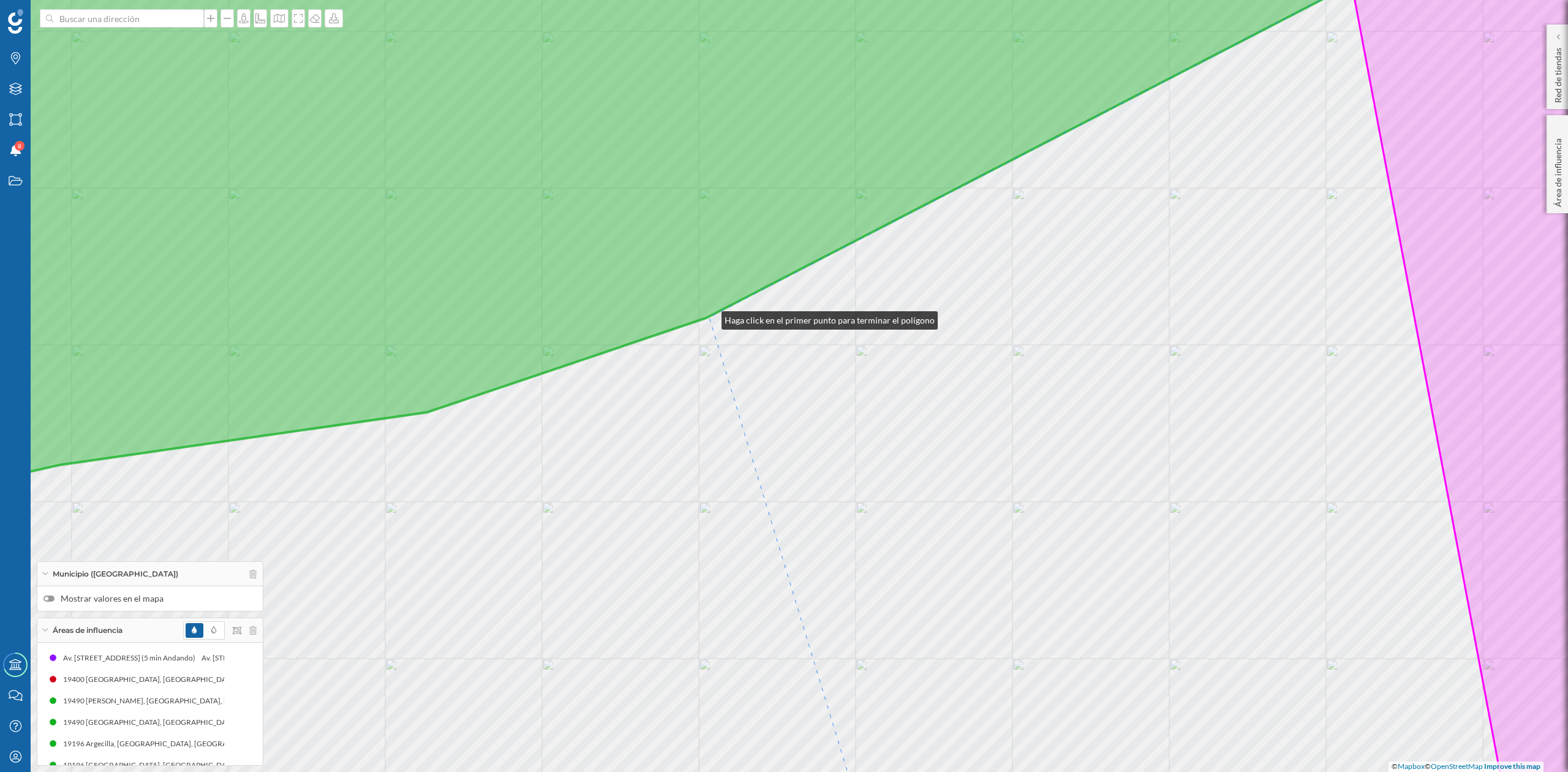
click at [709, 318] on div "© Mapbox © OpenStreetMap Improve this map" at bounding box center [784, 386] width 1568 height 772
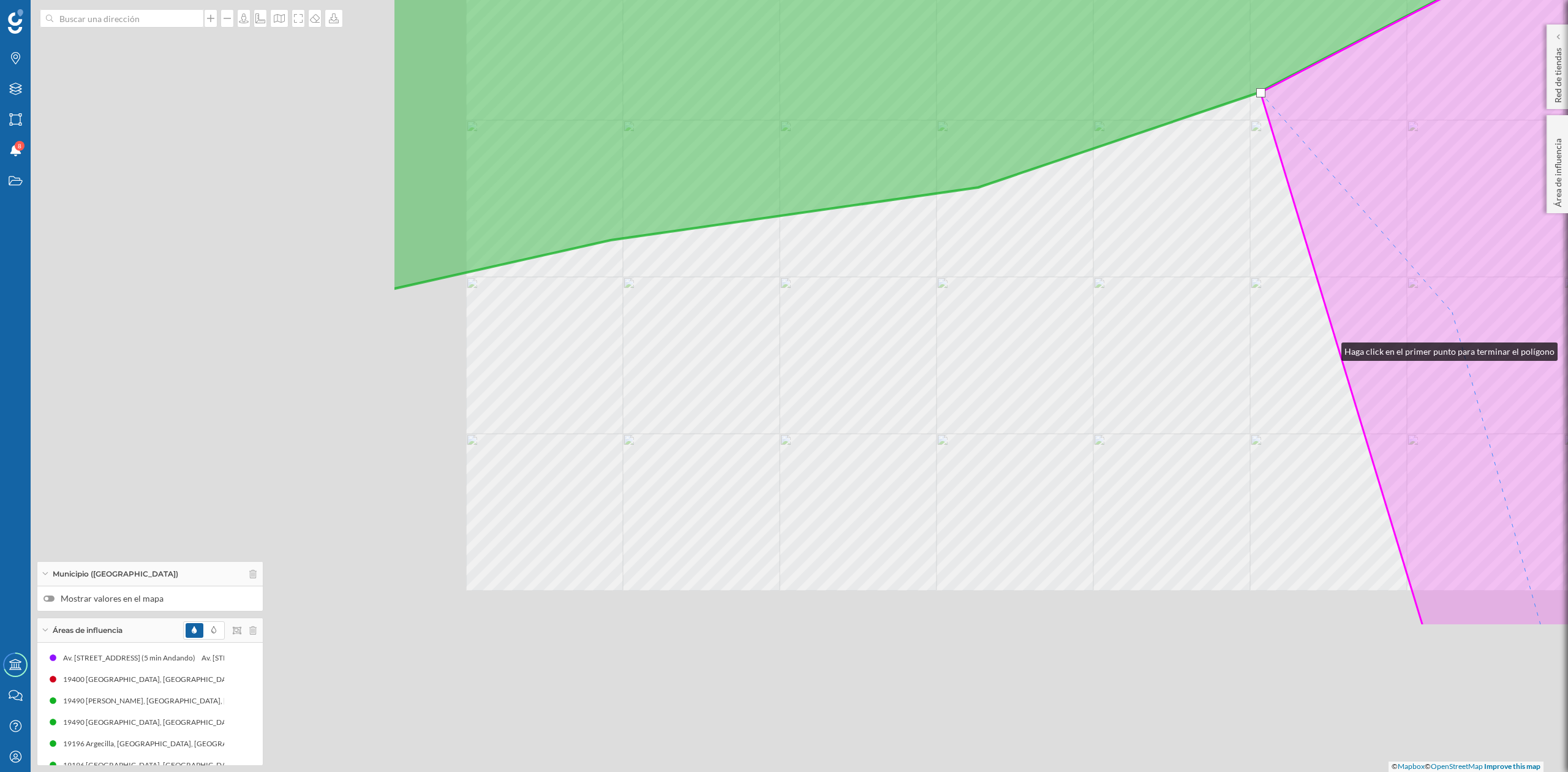
drag, startPoint x: 878, startPoint y: 513, endPoint x: 1426, endPoint y: 318, distance: 581.7
click at [1426, 318] on div "© Mapbox © OpenStreetMap Improve this map" at bounding box center [784, 386] width 1568 height 772
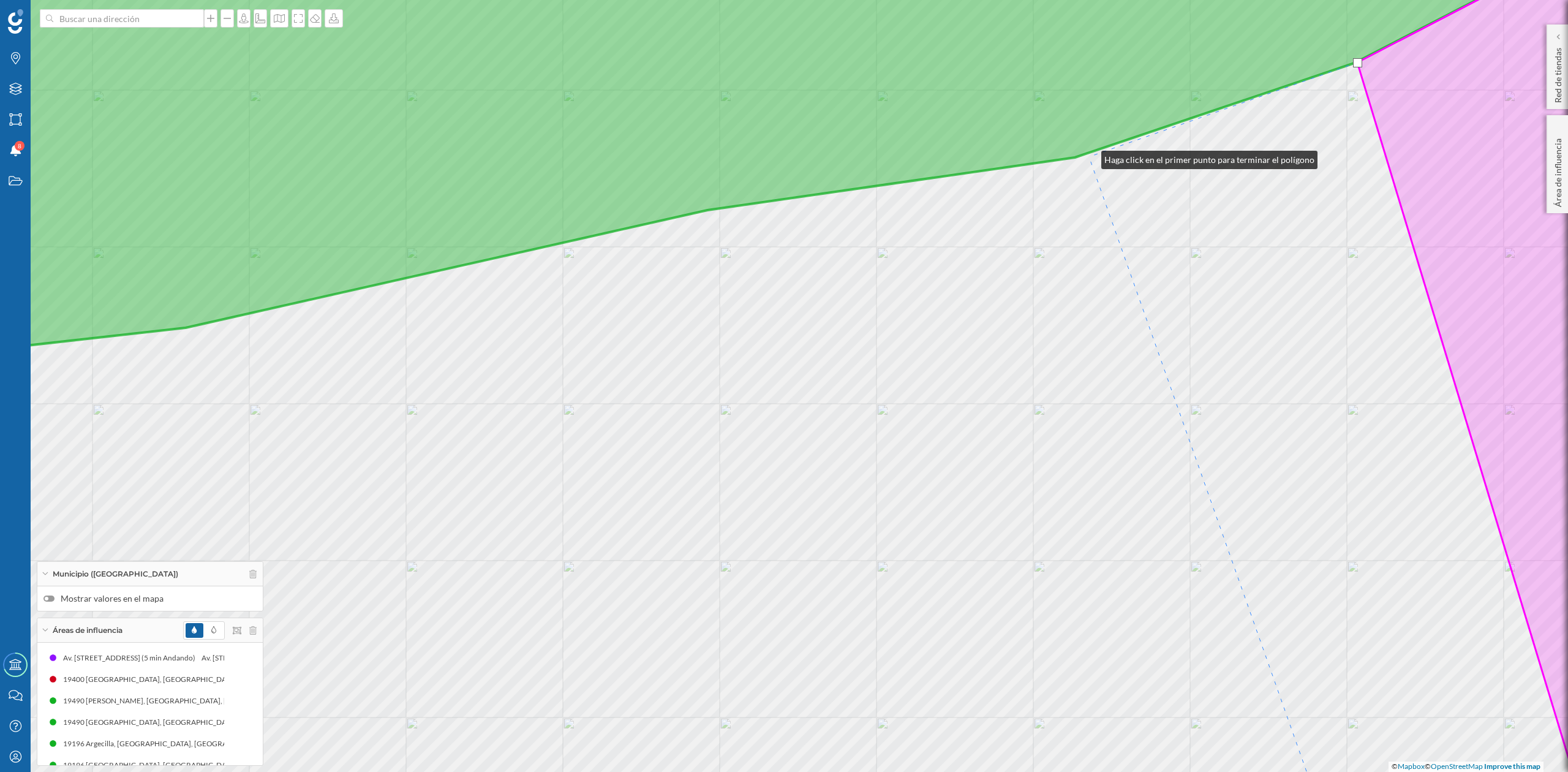
click at [1089, 157] on div "© Mapbox © OpenStreetMap Improve this map" at bounding box center [784, 386] width 1568 height 772
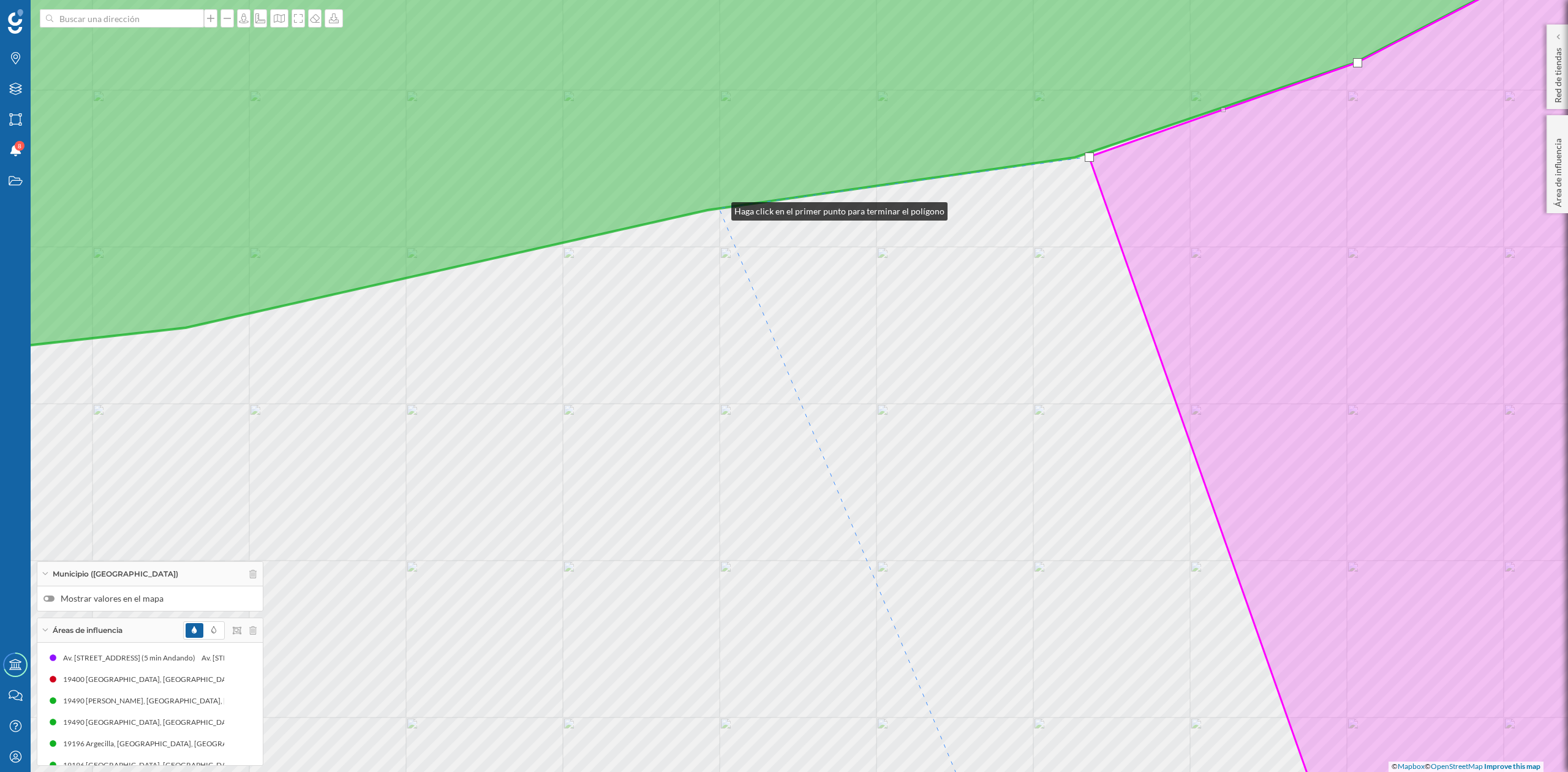
click at [719, 208] on icon at bounding box center [736, 143] width 1790 height 446
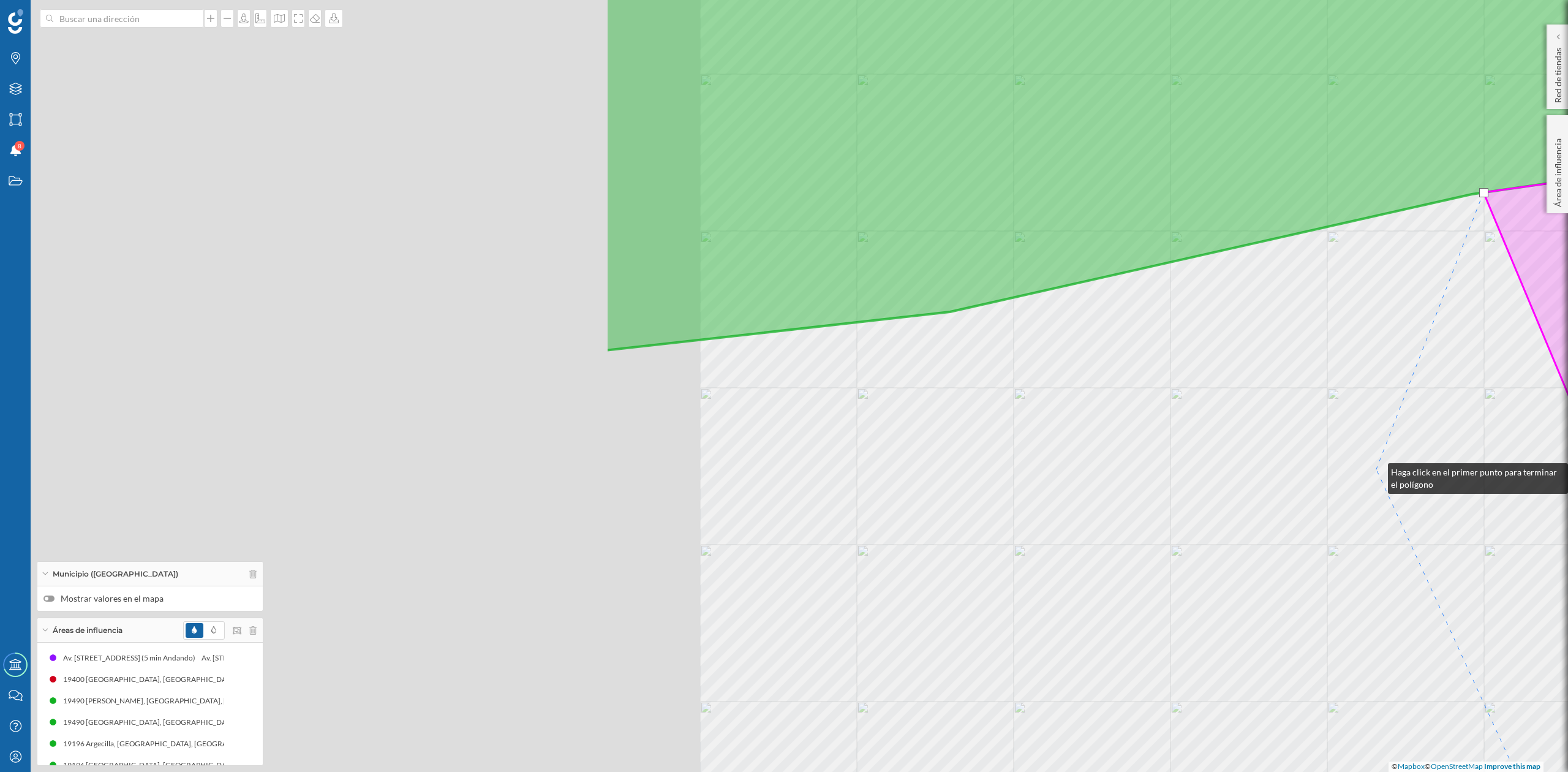
drag, startPoint x: 612, startPoint y: 485, endPoint x: 1376, endPoint y: 469, distance: 764.2
click at [1376, 469] on div "© Mapbox © OpenStreetMap Improve this map" at bounding box center [784, 386] width 1568 height 772
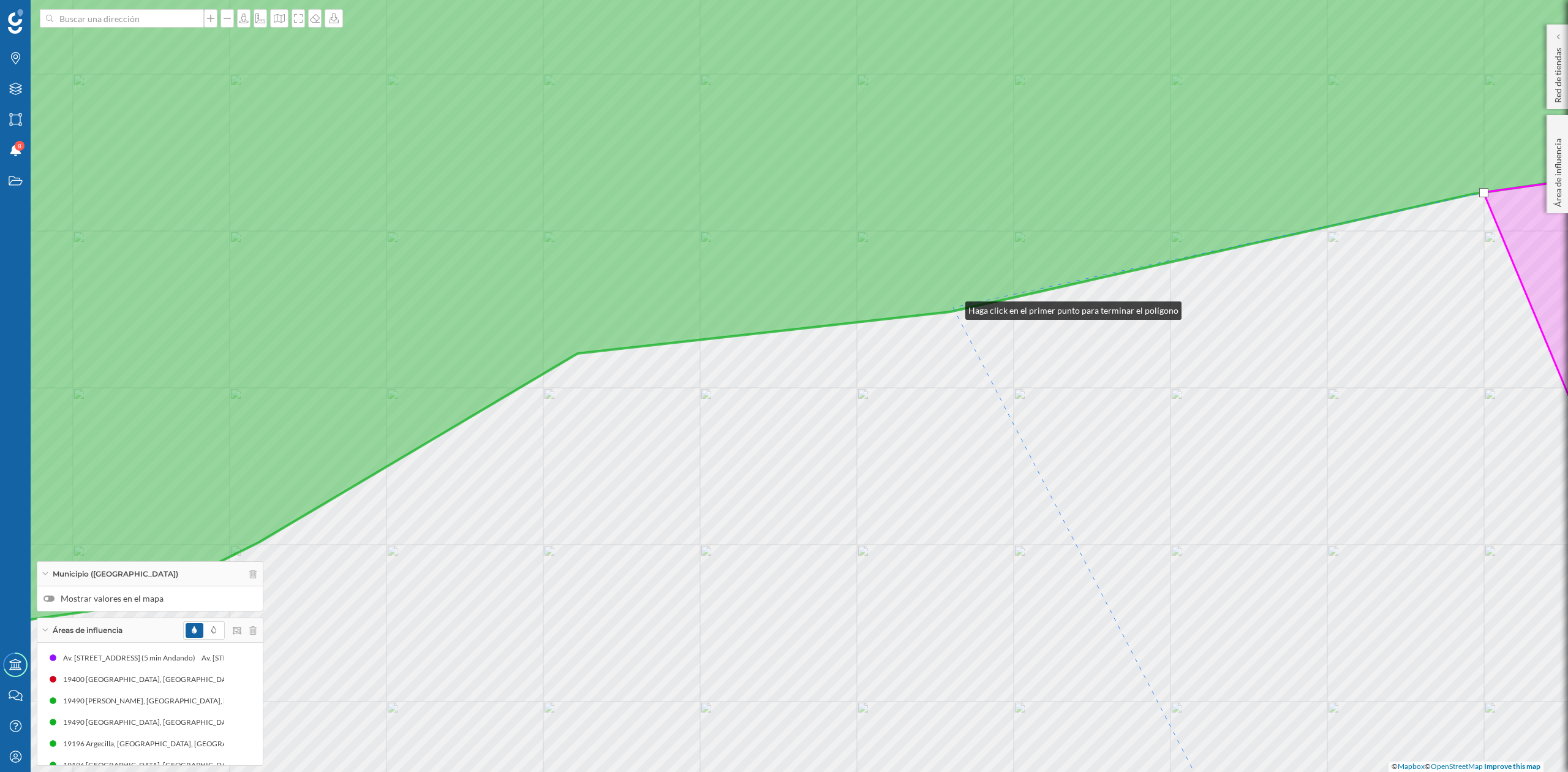
click at [953, 308] on icon at bounding box center [784, 278] width 1887 height 716
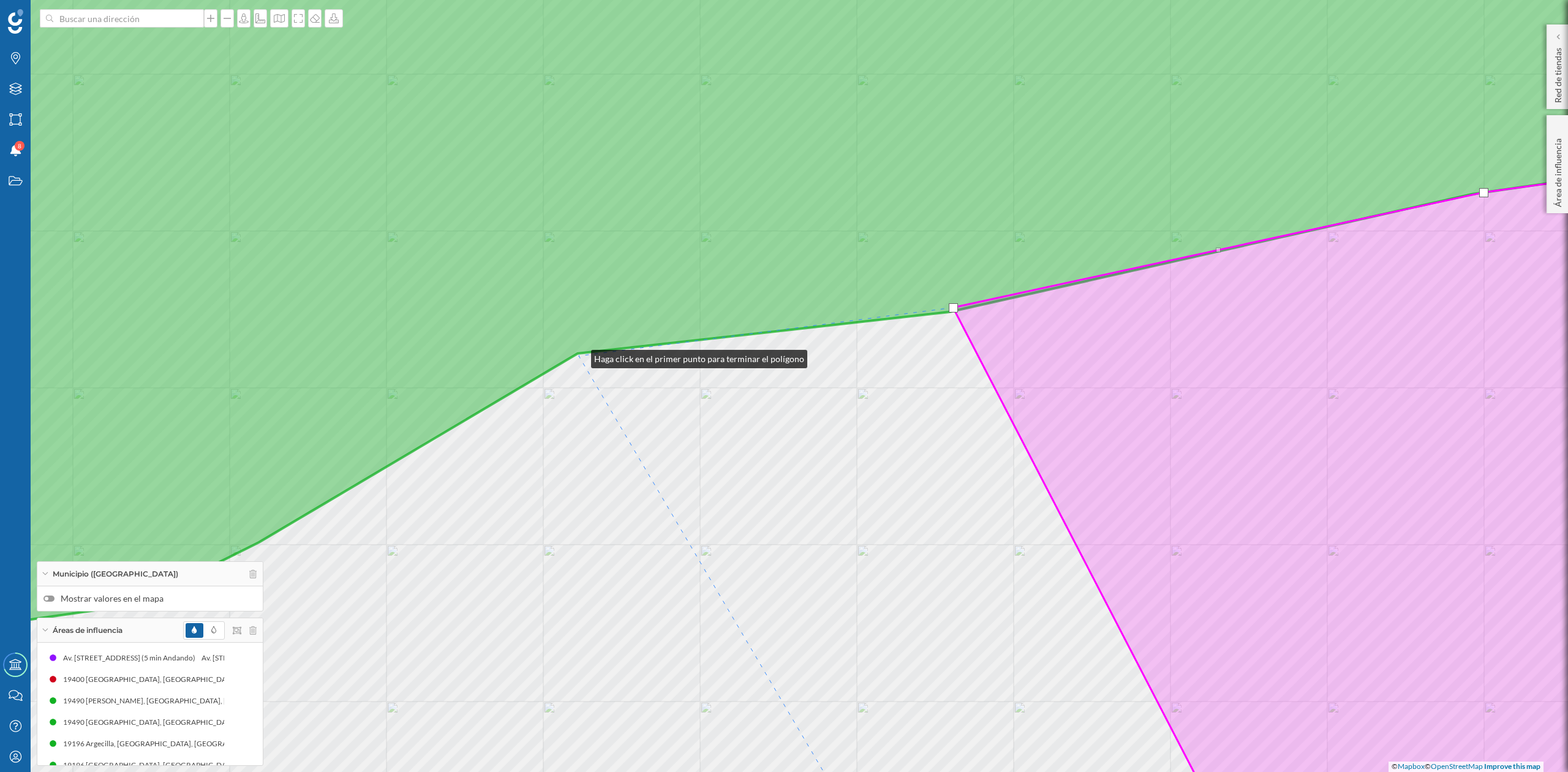
click at [579, 356] on div "© Mapbox © OpenStreetMap Improve this map" at bounding box center [784, 386] width 1568 height 772
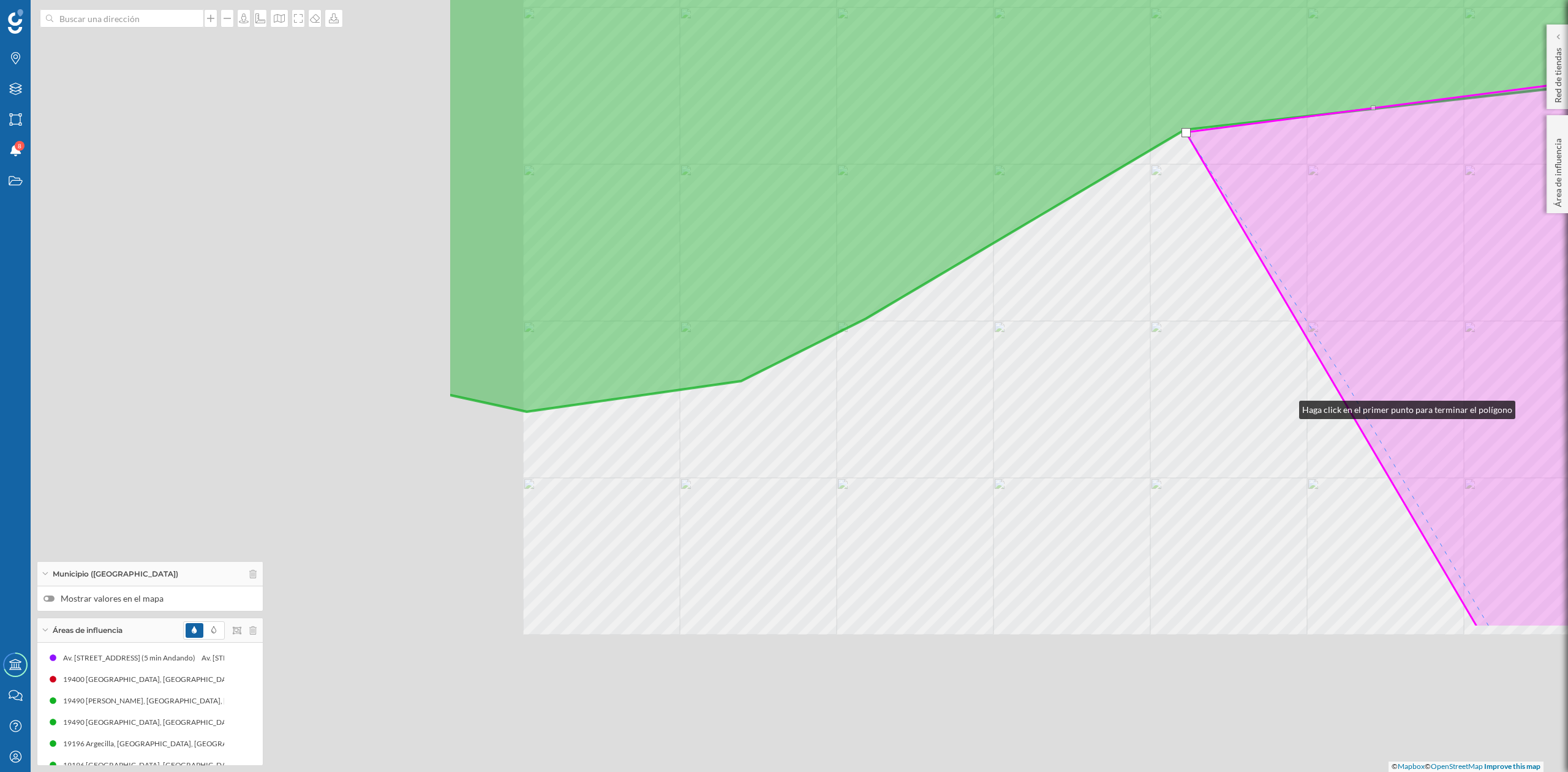
drag, startPoint x: 680, startPoint y: 631, endPoint x: 1299, endPoint y: 398, distance: 661.4
click at [1299, 398] on div "© Mapbox © OpenStreetMap Improve this map" at bounding box center [784, 386] width 1568 height 772
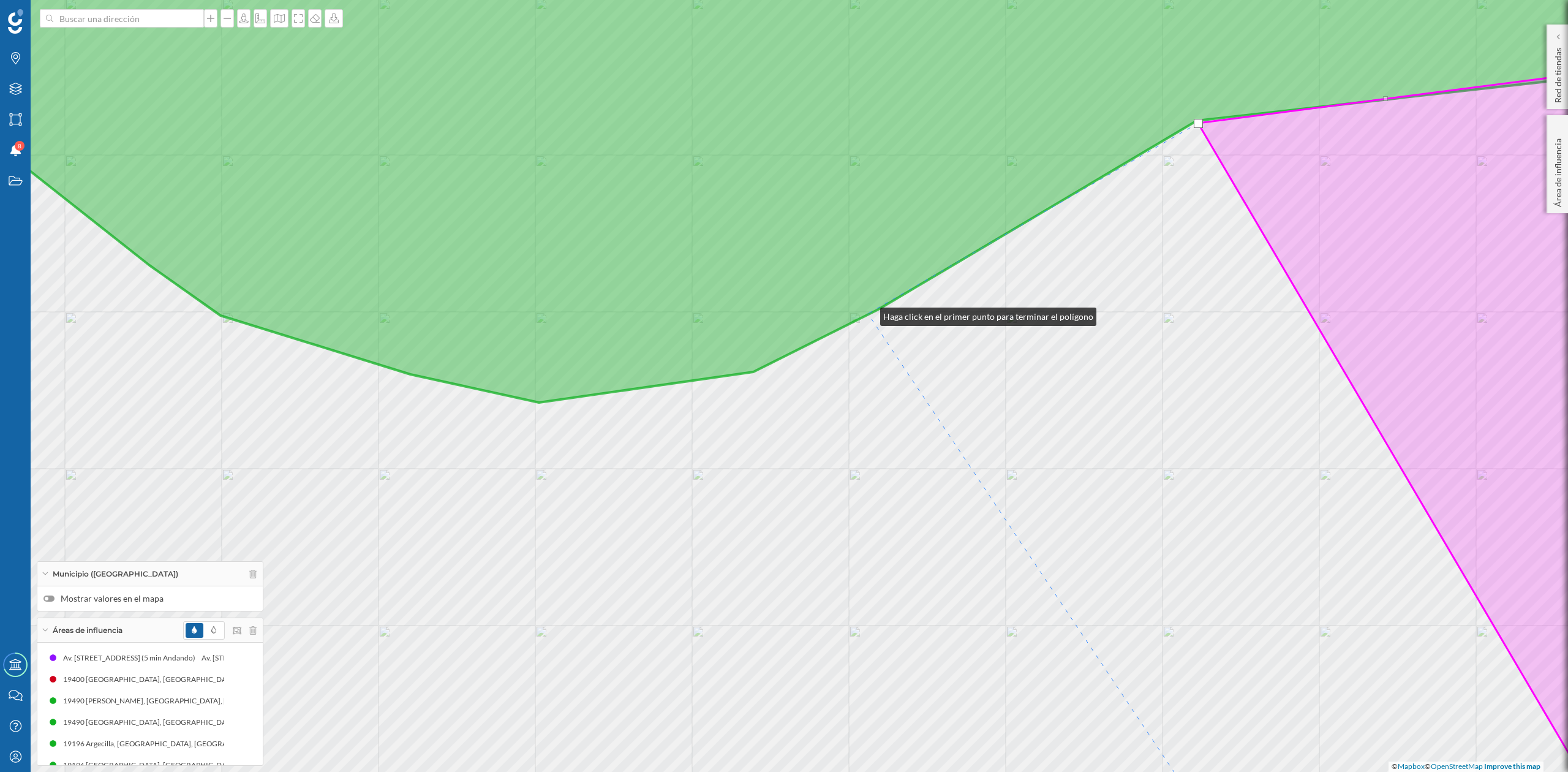
click at [869, 313] on icon at bounding box center [784, 162] width 1887 height 483
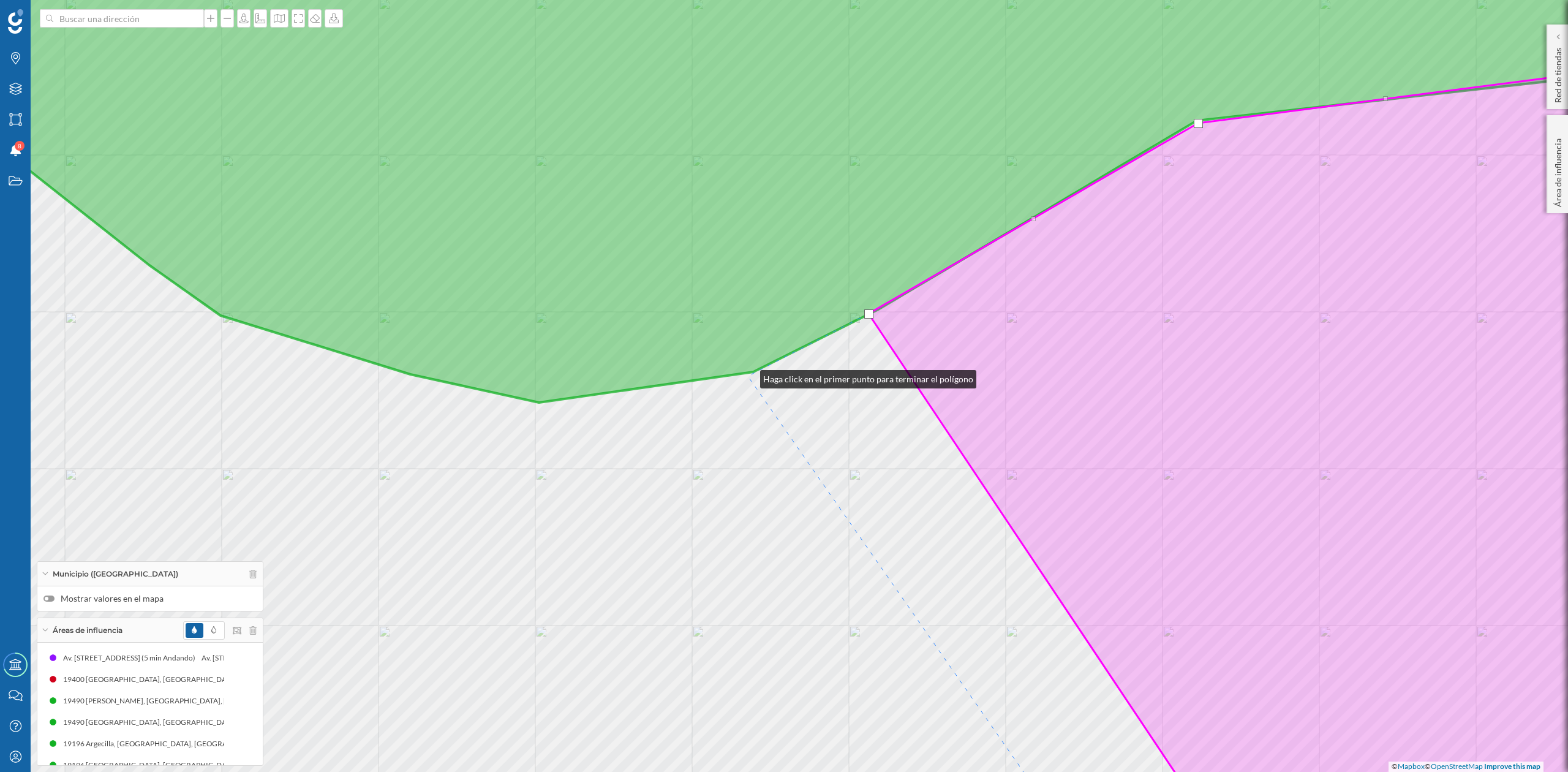
click at [748, 376] on div "© Mapbox © OpenStreetMap Improve this map" at bounding box center [784, 386] width 1568 height 772
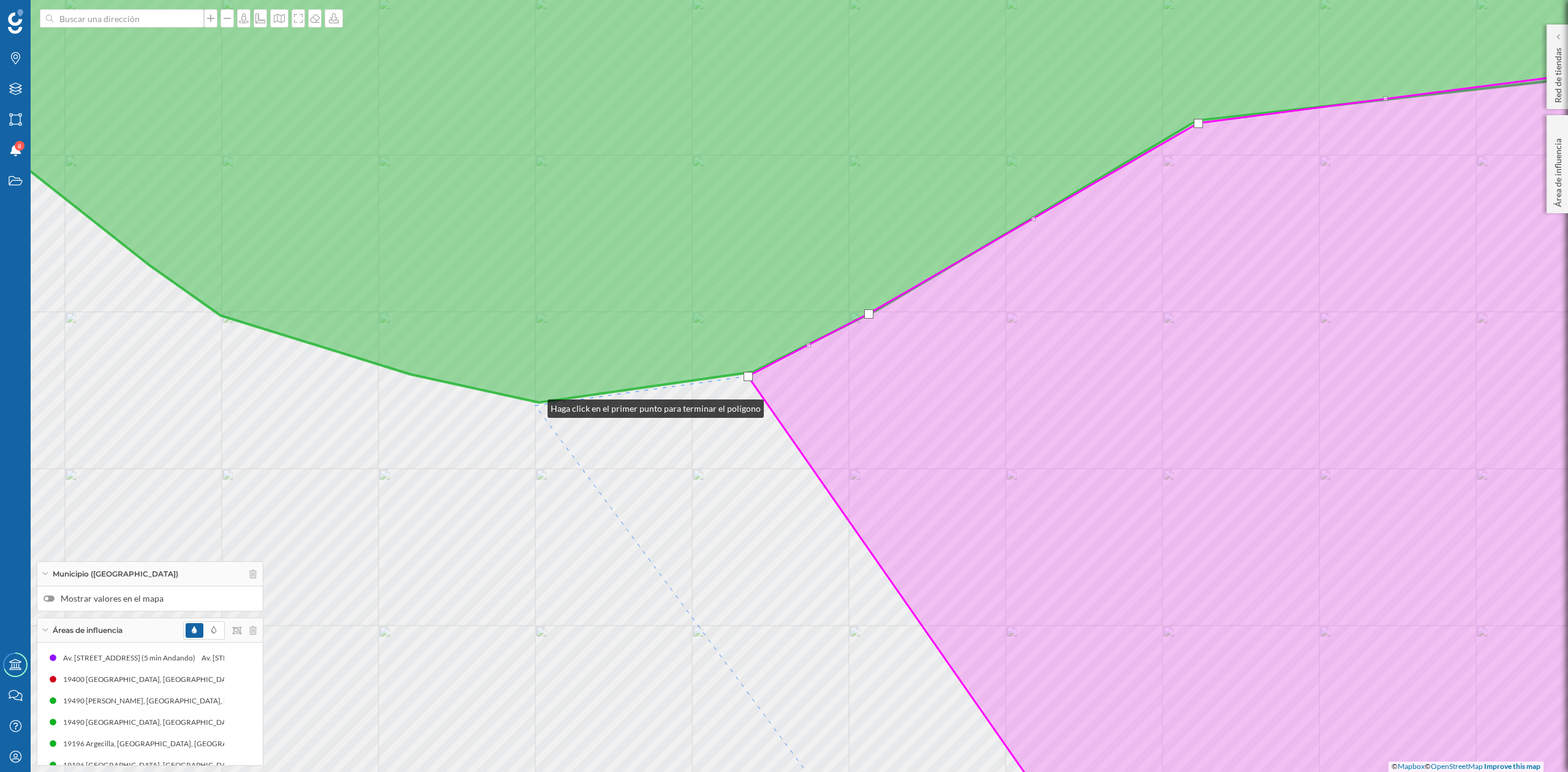
click at [535, 405] on div "© Mapbox © OpenStreetMap Improve this map" at bounding box center [784, 386] width 1568 height 772
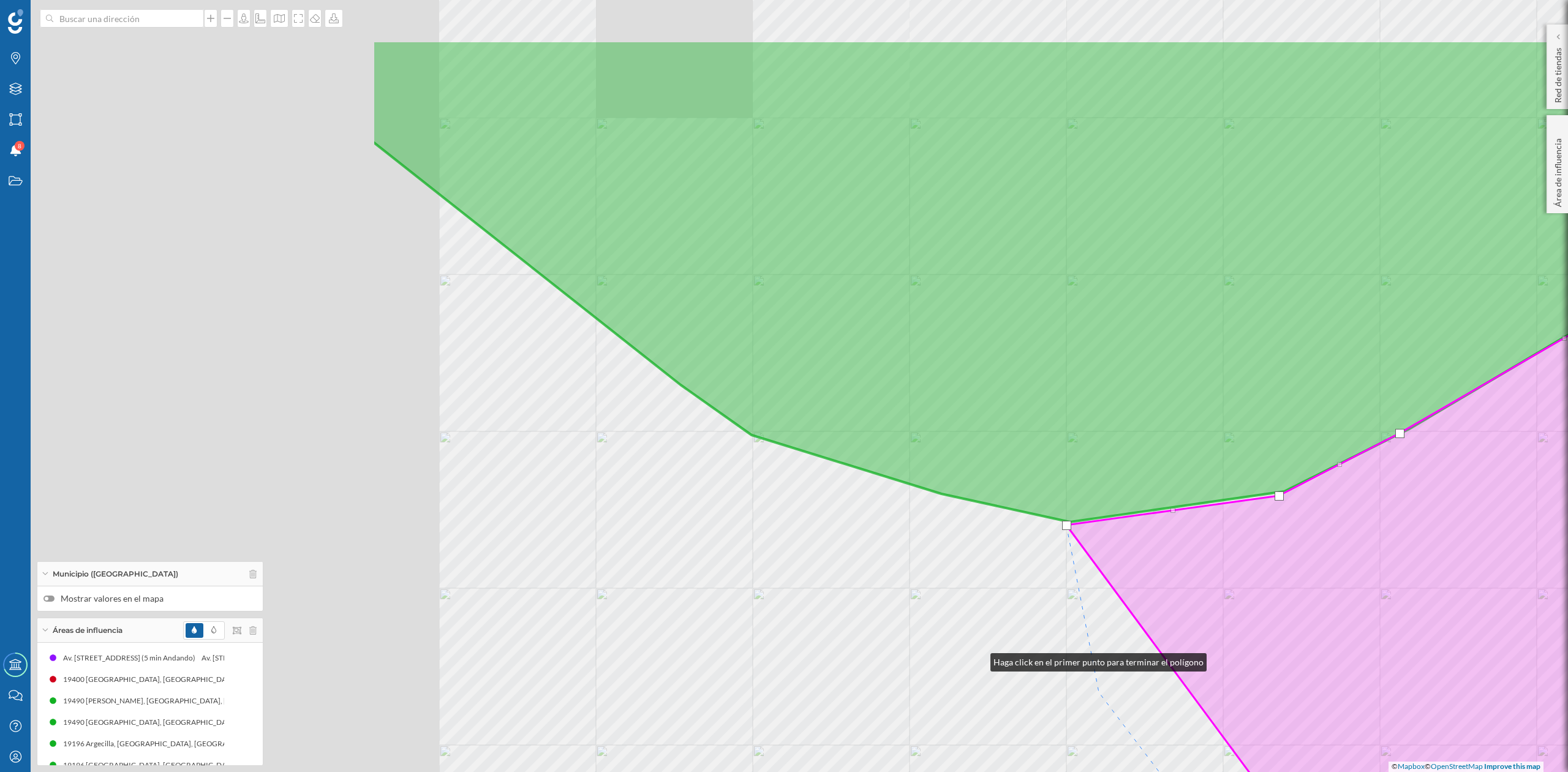
drag, startPoint x: 448, startPoint y: 540, endPoint x: 979, endPoint y: 659, distance: 544.2
click at [979, 659] on div "© Mapbox © OpenStreetMap Improve this map" at bounding box center [784, 386] width 1568 height 772
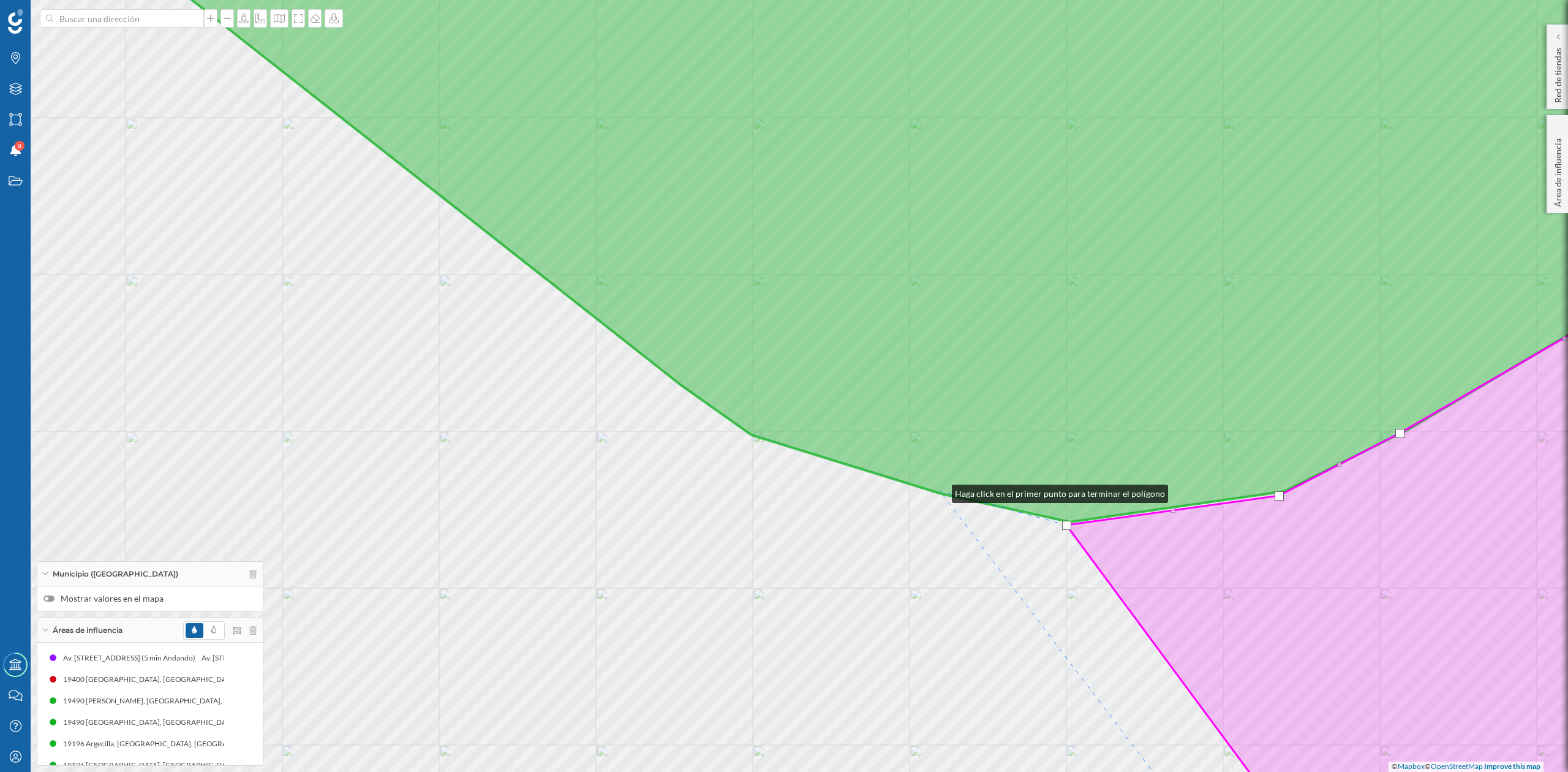
click at [940, 491] on icon at bounding box center [908, 221] width 1637 height 602
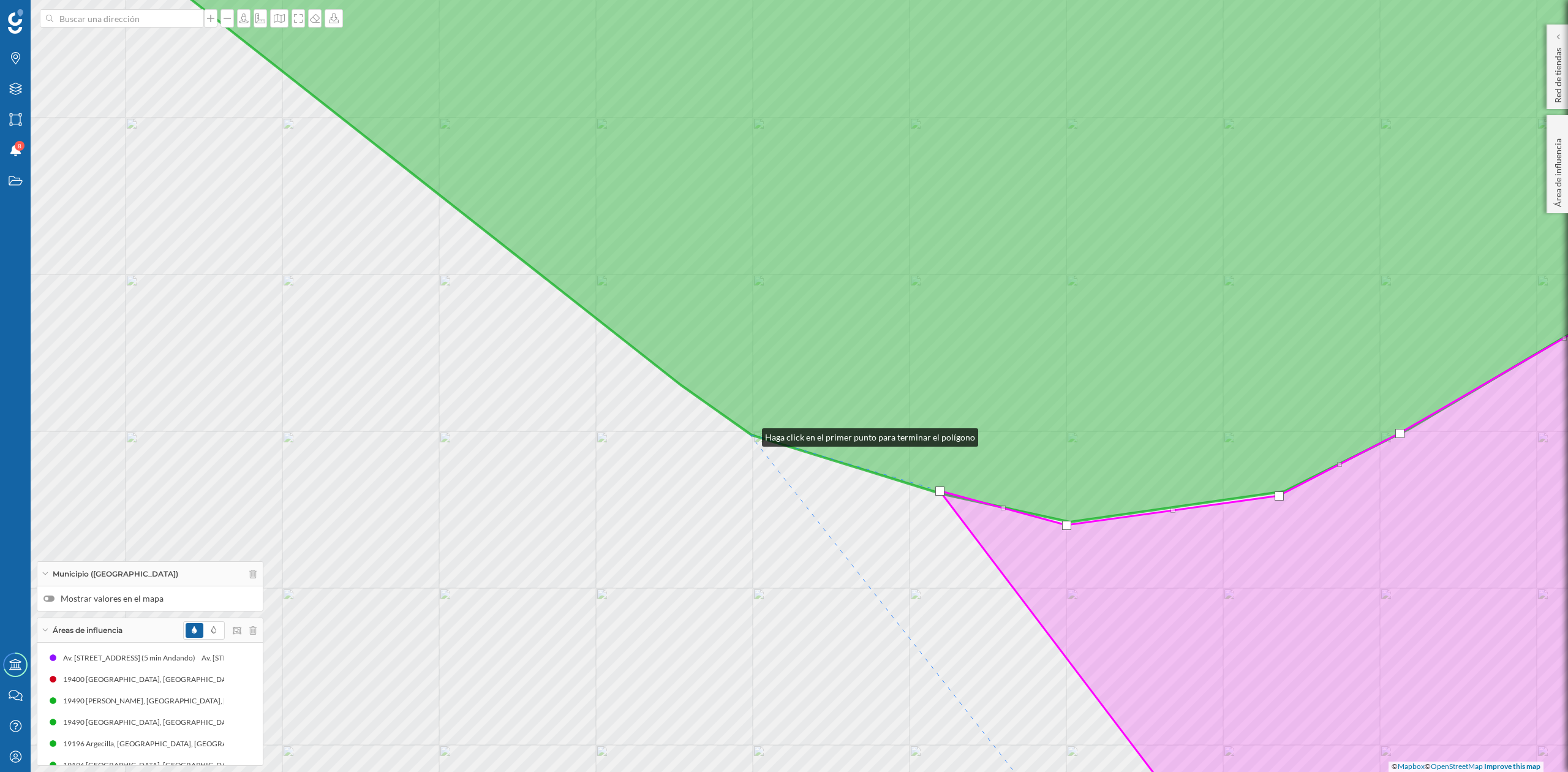
click at [750, 435] on icon at bounding box center [908, 221] width 1637 height 602
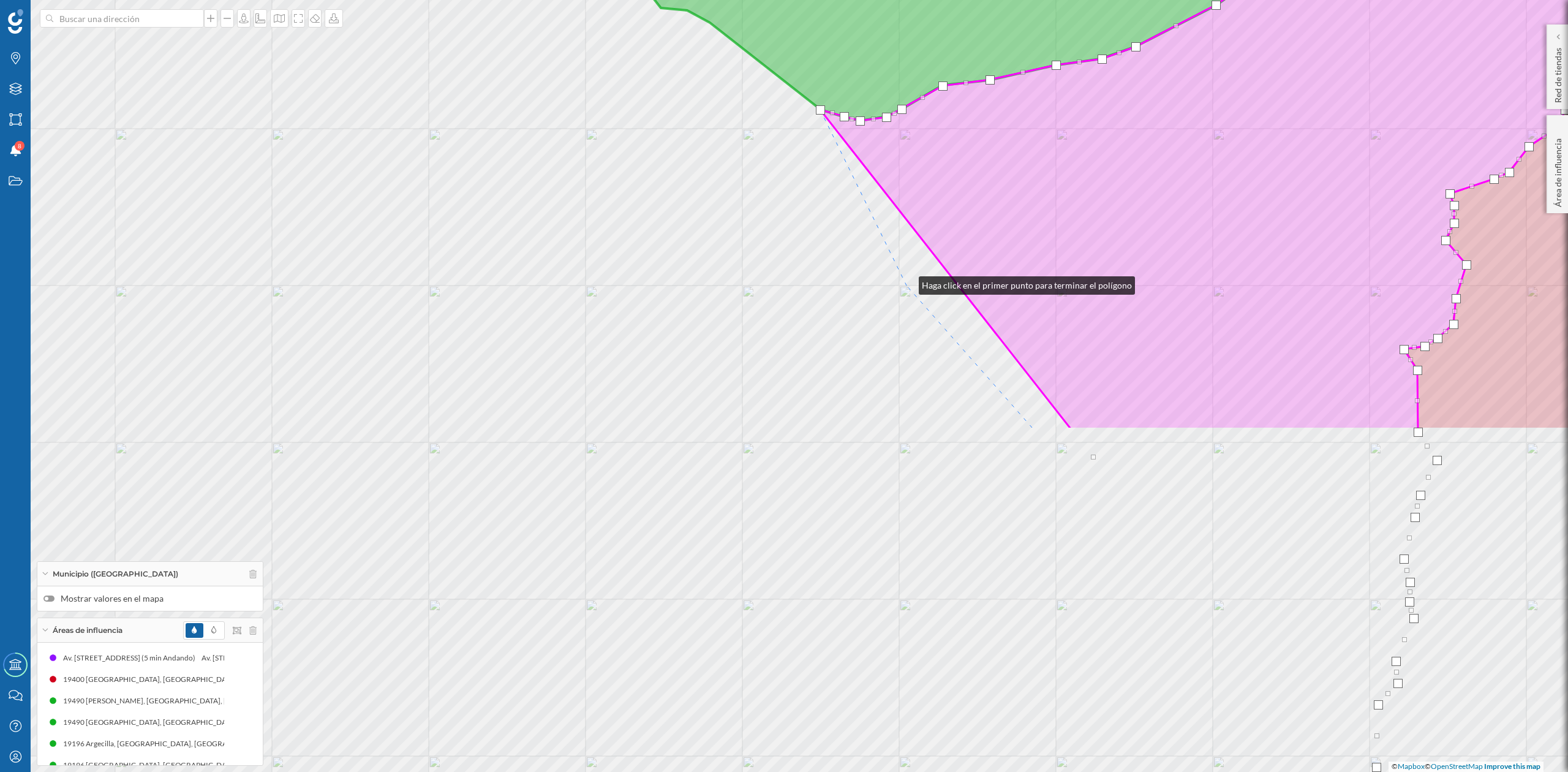
drag, startPoint x: 706, startPoint y: 648, endPoint x: 906, endPoint y: 284, distance: 415.3
click at [906, 284] on div "© Mapbox © OpenStreetMap Improve this map" at bounding box center [784, 386] width 1568 height 772
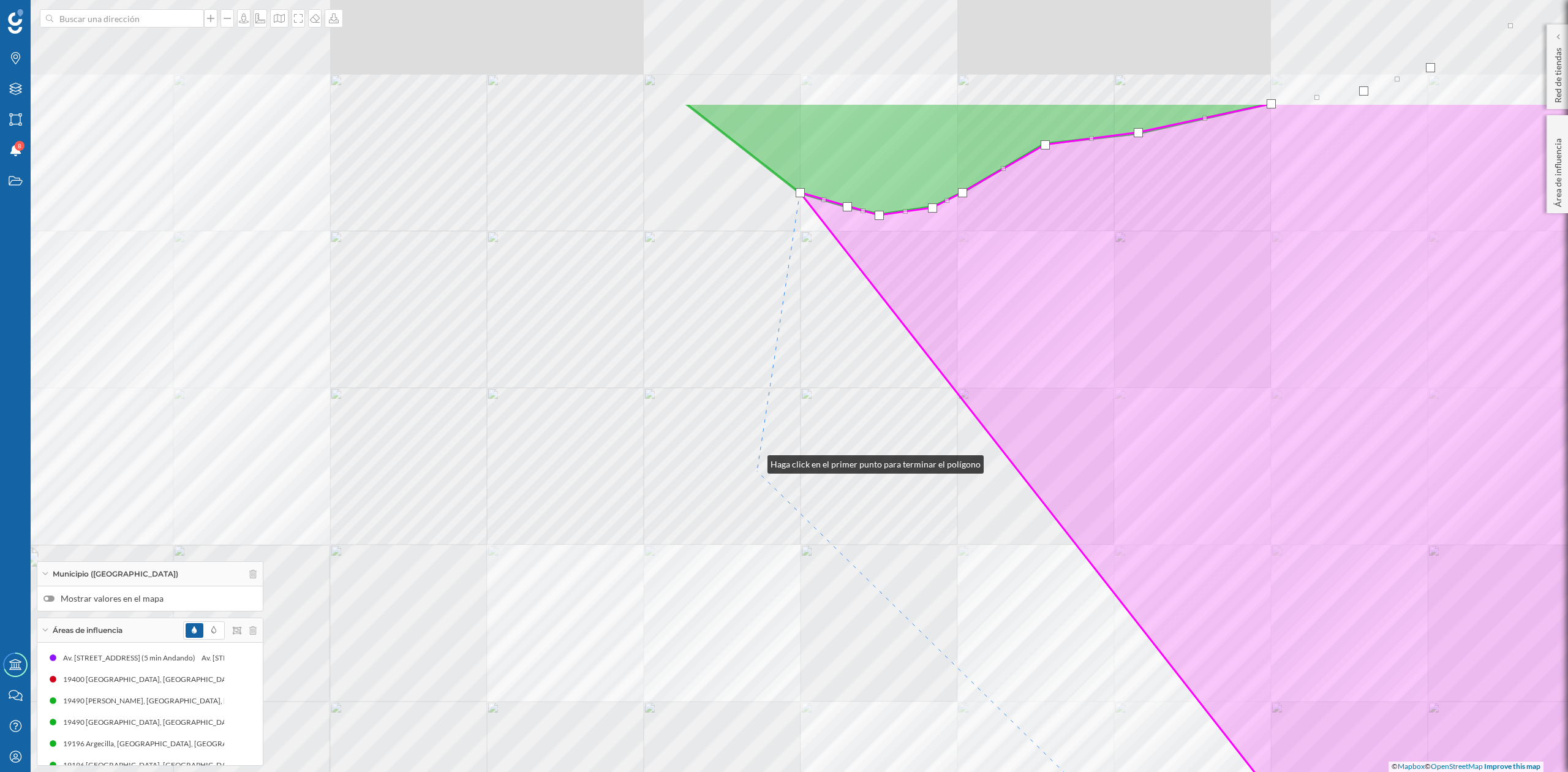
drag, startPoint x: 694, startPoint y: 279, endPoint x: 758, endPoint y: 473, distance: 204.3
click at [758, 473] on div "© Mapbox © OpenStreetMap Improve this map" at bounding box center [784, 386] width 1568 height 772
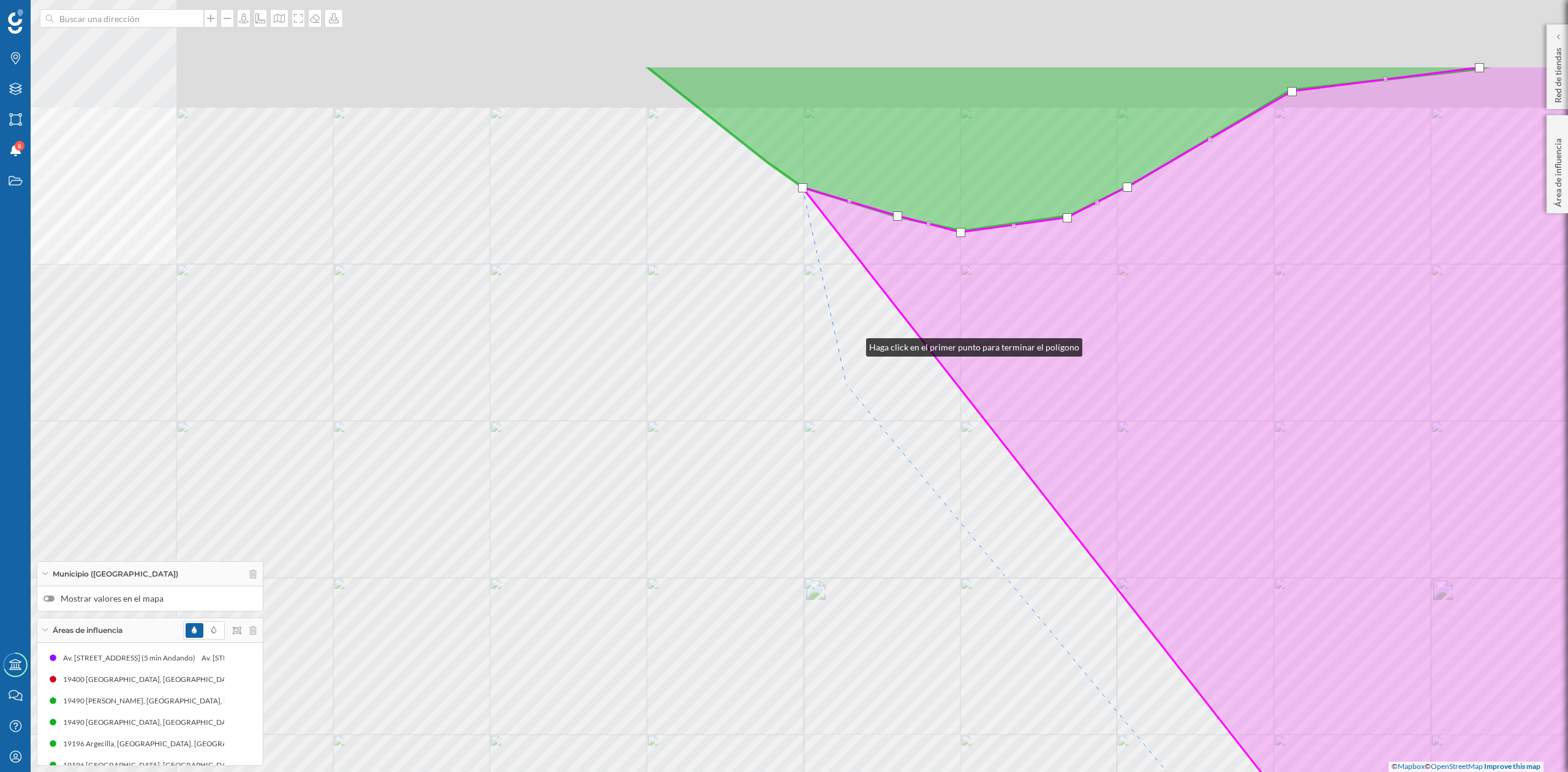
drag, startPoint x: 878, startPoint y: 200, endPoint x: 840, endPoint y: 442, distance: 245.0
click at [840, 441] on div "© Mapbox © OpenStreetMap Improve this map" at bounding box center [784, 386] width 1568 height 772
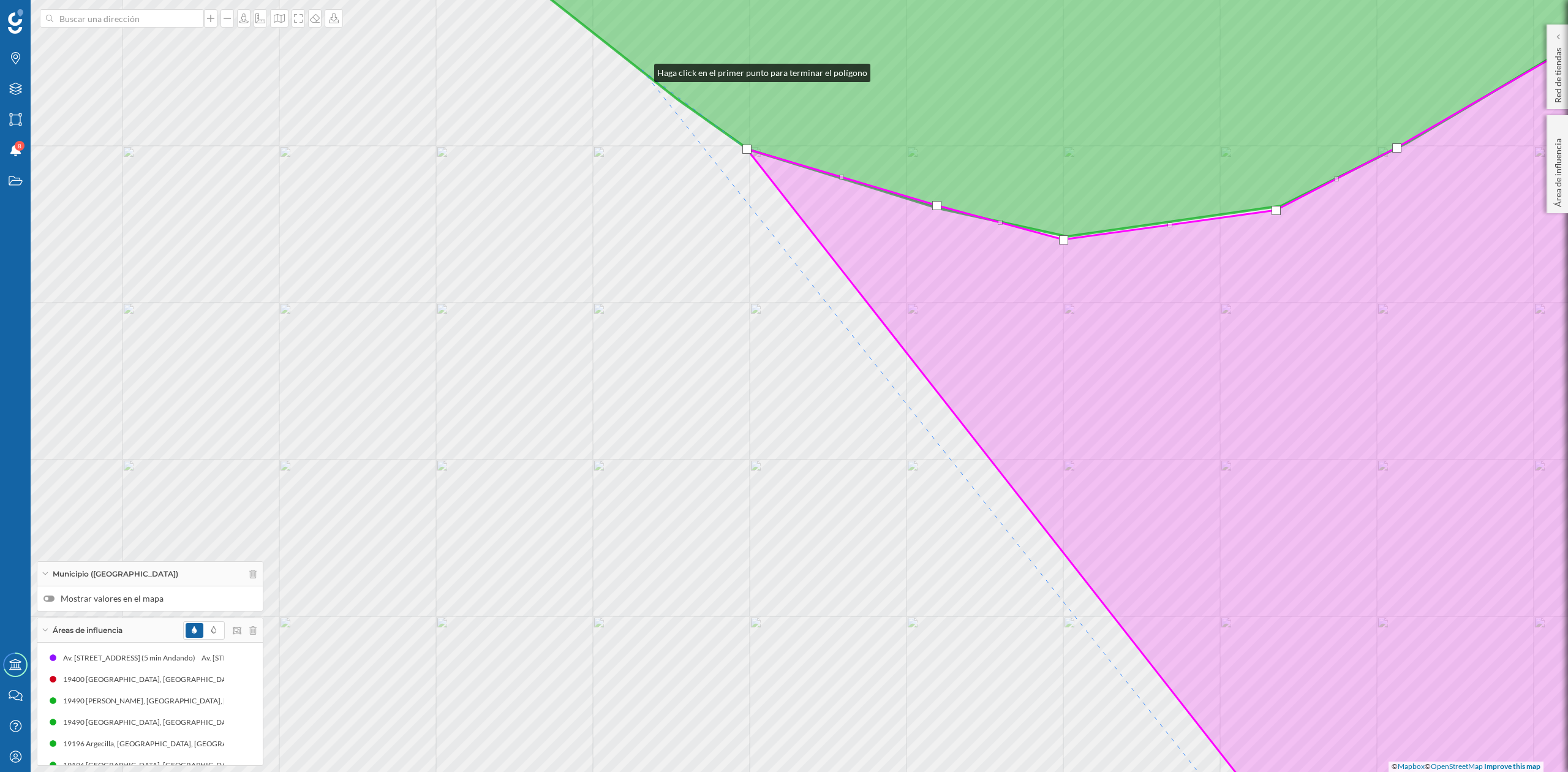
click at [642, 70] on icon at bounding box center [1089, 78] width 1277 height 316
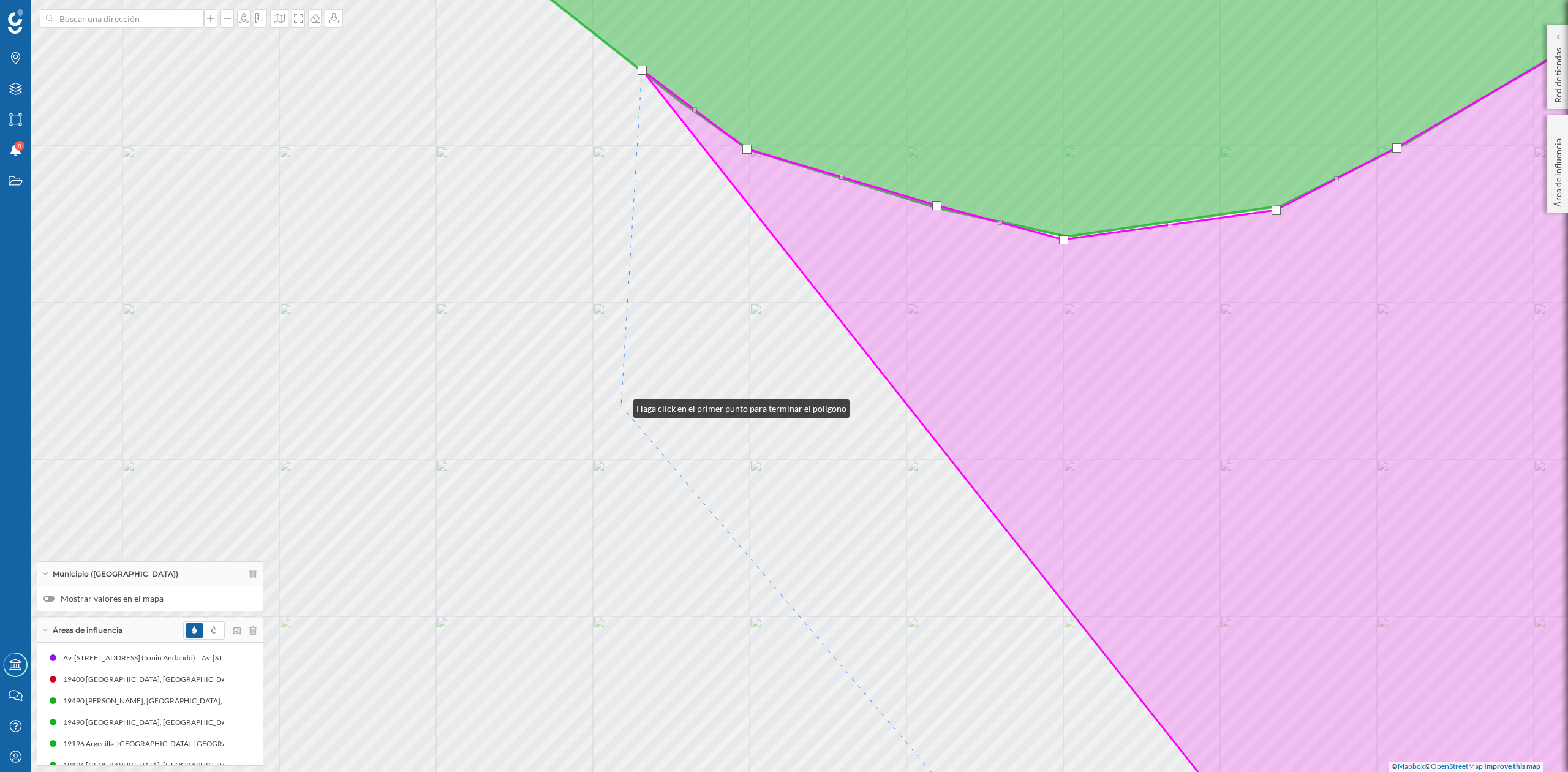
click at [622, 405] on div "© Mapbox © OpenStreetMap Improve this map" at bounding box center [784, 386] width 1568 height 772
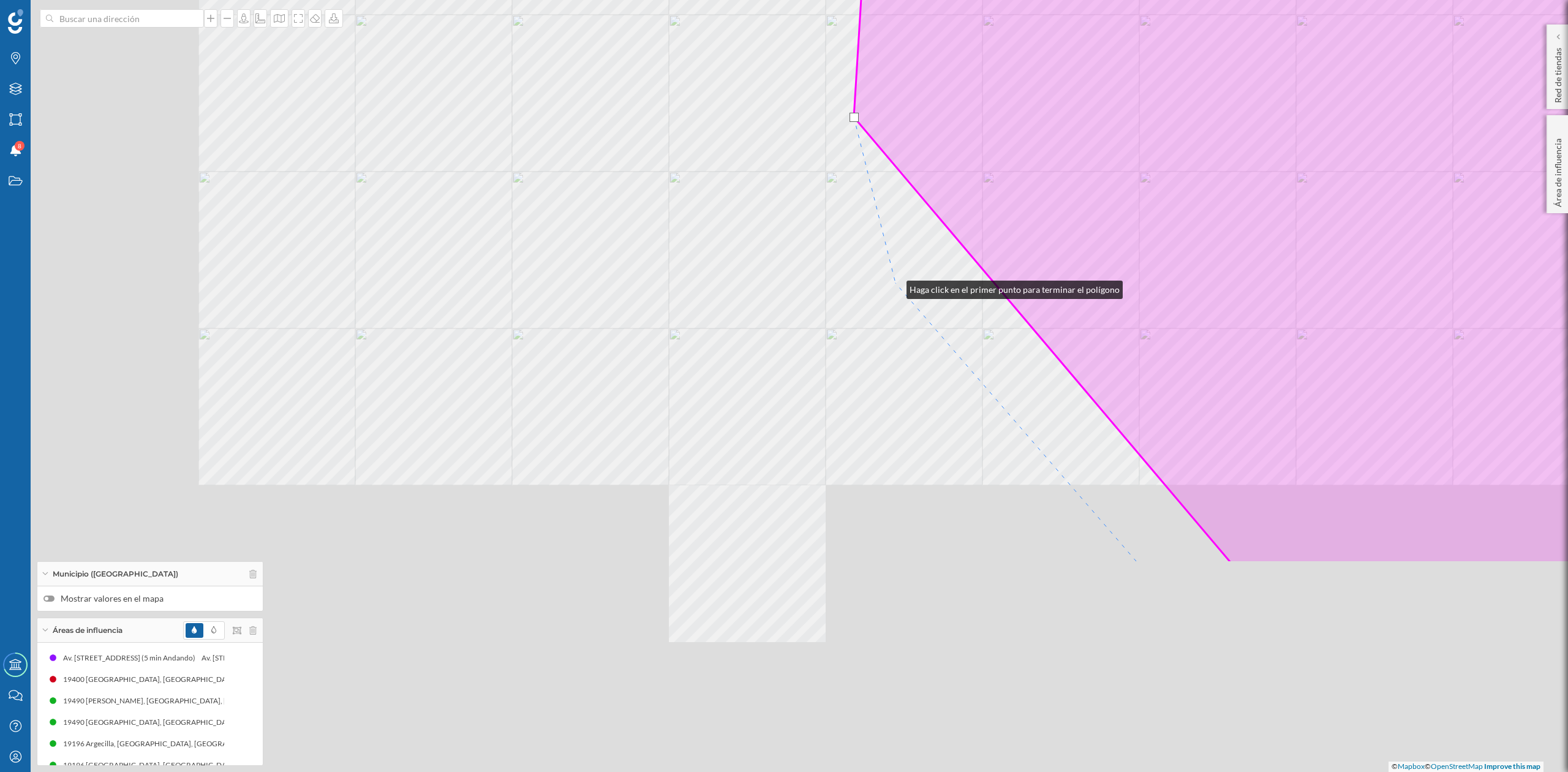
drag, startPoint x: 661, startPoint y: 575, endPoint x: 894, endPoint y: 285, distance: 372.0
click at [894, 285] on div "© Mapbox © OpenStreetMap Improve this map" at bounding box center [784, 386] width 1568 height 772
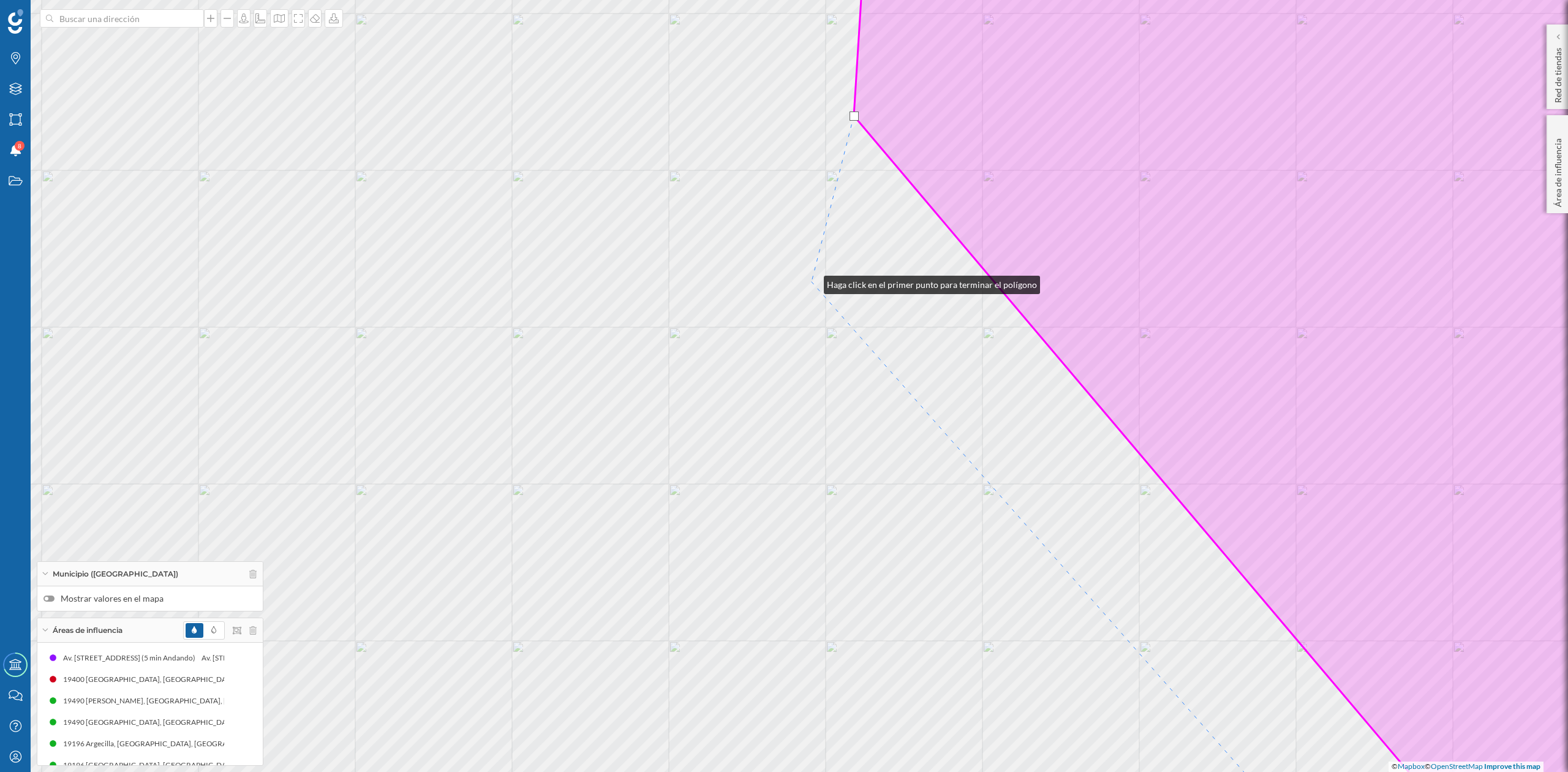
click at [811, 282] on div "© Mapbox © OpenStreetMap Improve this map" at bounding box center [784, 386] width 1568 height 772
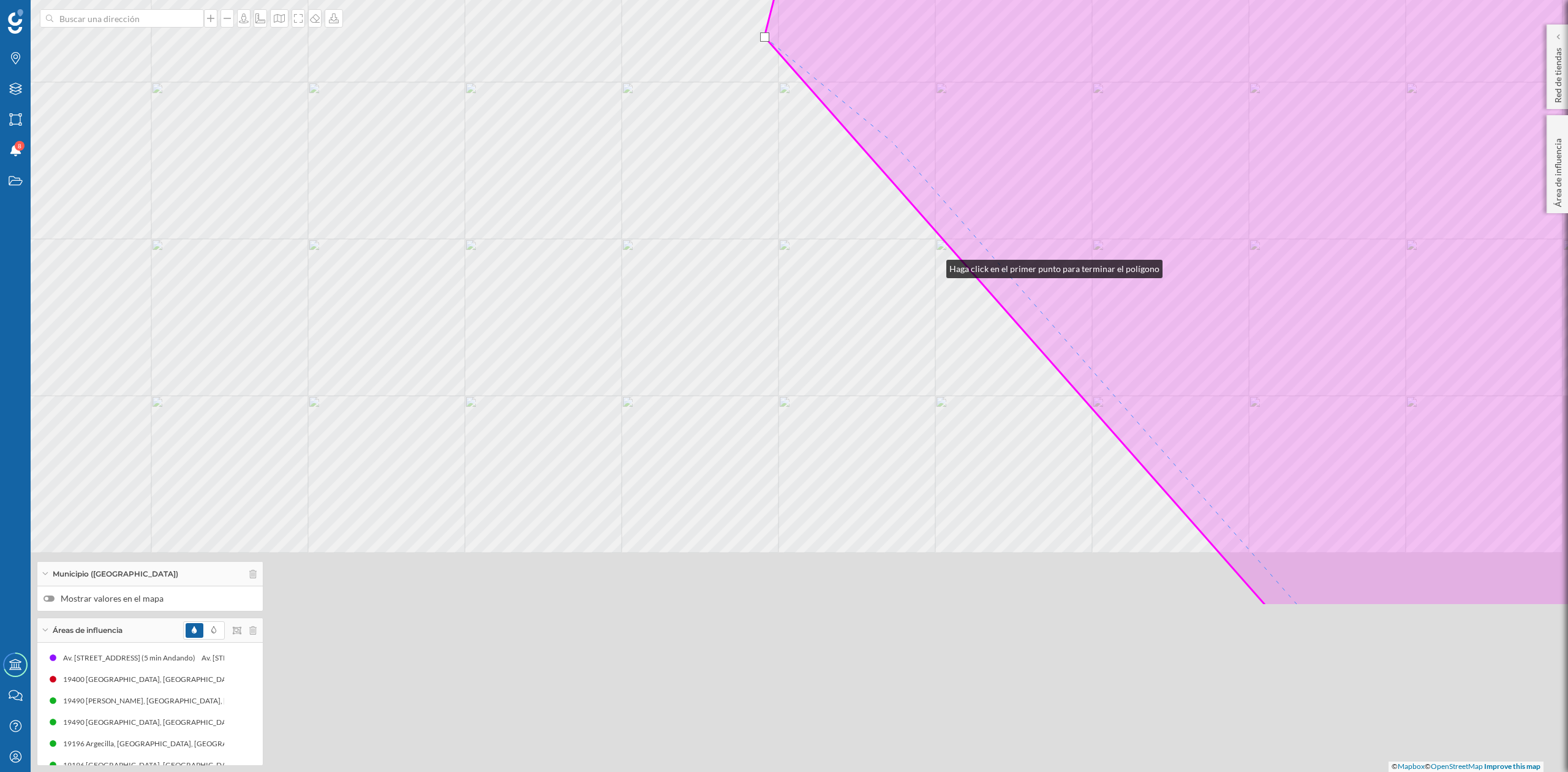
drag, startPoint x: 981, startPoint y: 512, endPoint x: 869, endPoint y: 95, distance: 431.8
click at [869, 95] on div "© Mapbox © OpenStreetMap Improve this map" at bounding box center [784, 386] width 1568 height 772
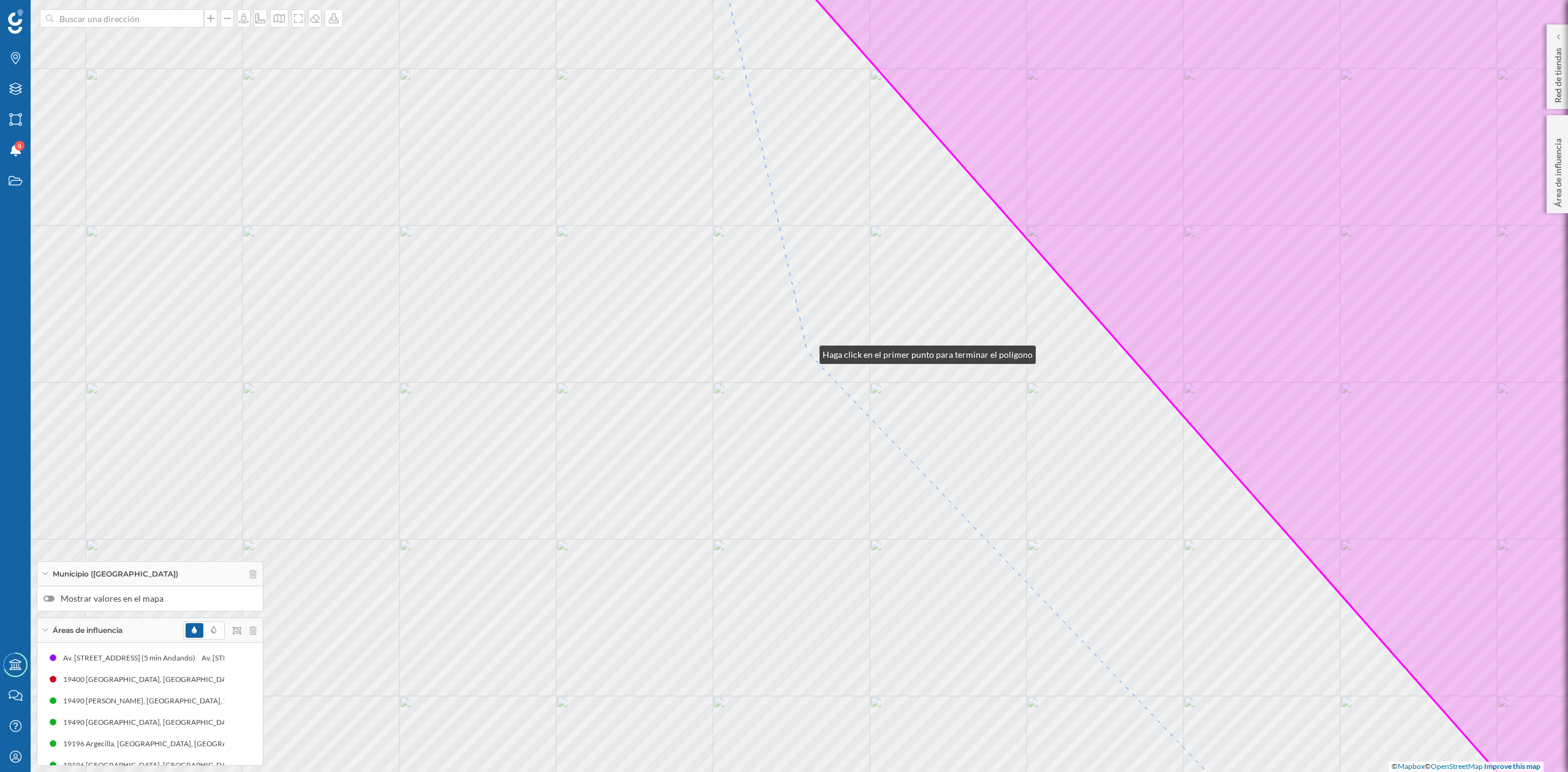
drag, startPoint x: 807, startPoint y: 352, endPoint x: 884, endPoint y: 810, distance: 464.4
click at [884, 772] on html "Marcas Capas Áreas Notificaciones 8 Estados Academy Contacta con nosotros Centr…" at bounding box center [784, 386] width 1568 height 772
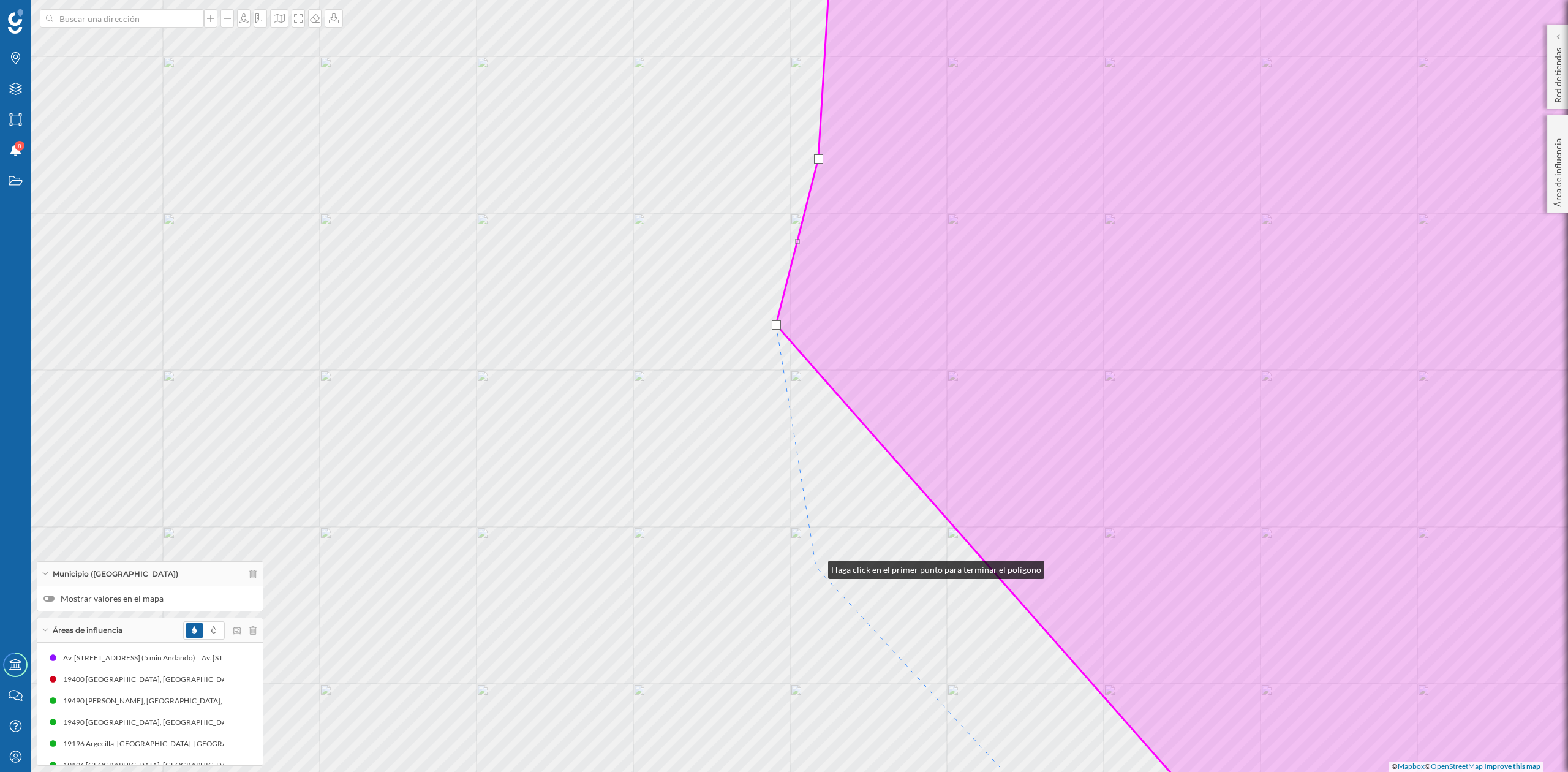
click at [816, 567] on div "© Mapbox © OpenStreetMap Improve this map" at bounding box center [784, 386] width 1568 height 772
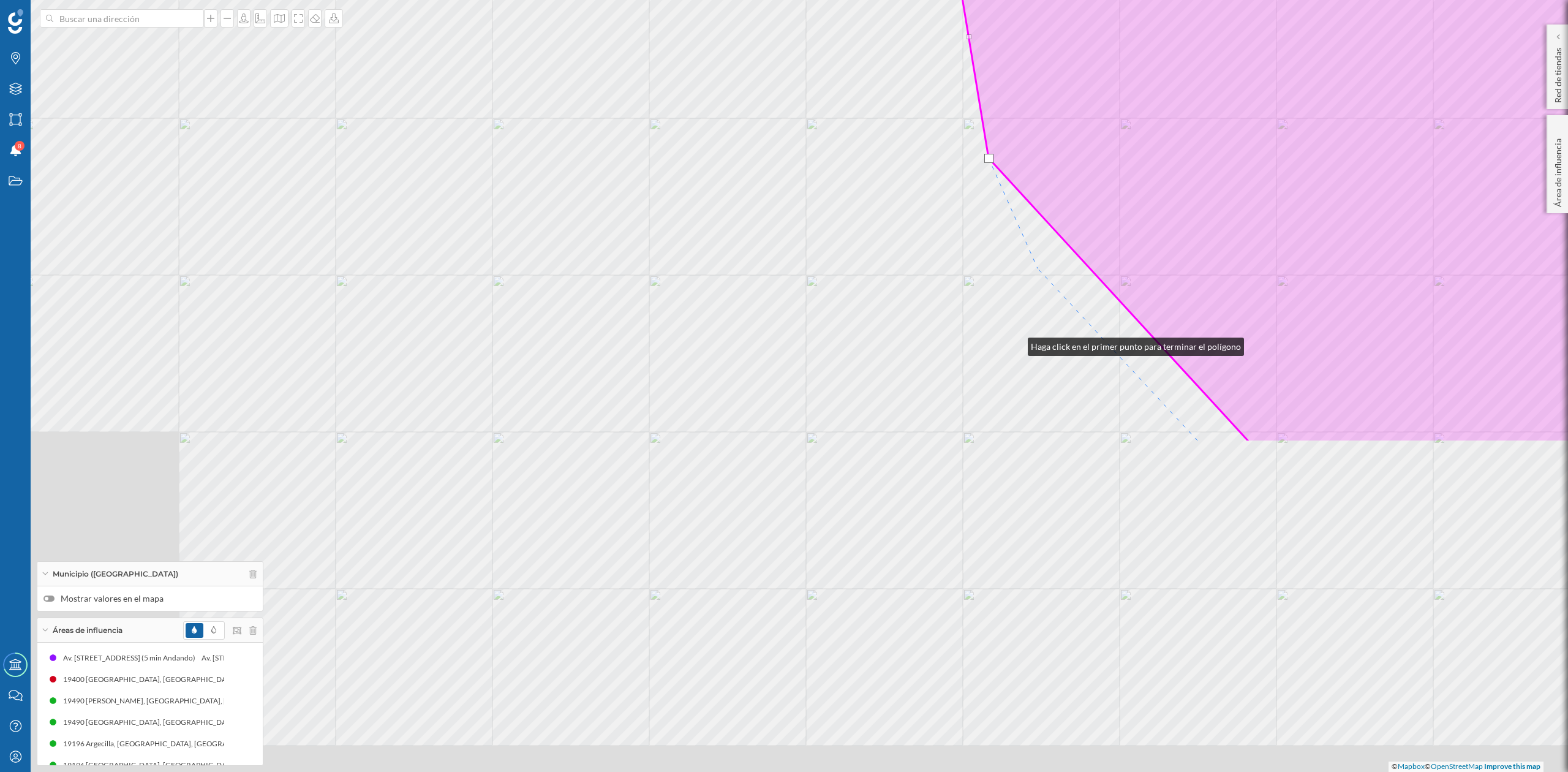
drag, startPoint x: 883, startPoint y: 681, endPoint x: 1063, endPoint y: 187, distance: 525.8
click at [1063, 187] on div "© Mapbox © OpenStreetMap Improve this map" at bounding box center [784, 386] width 1568 height 772
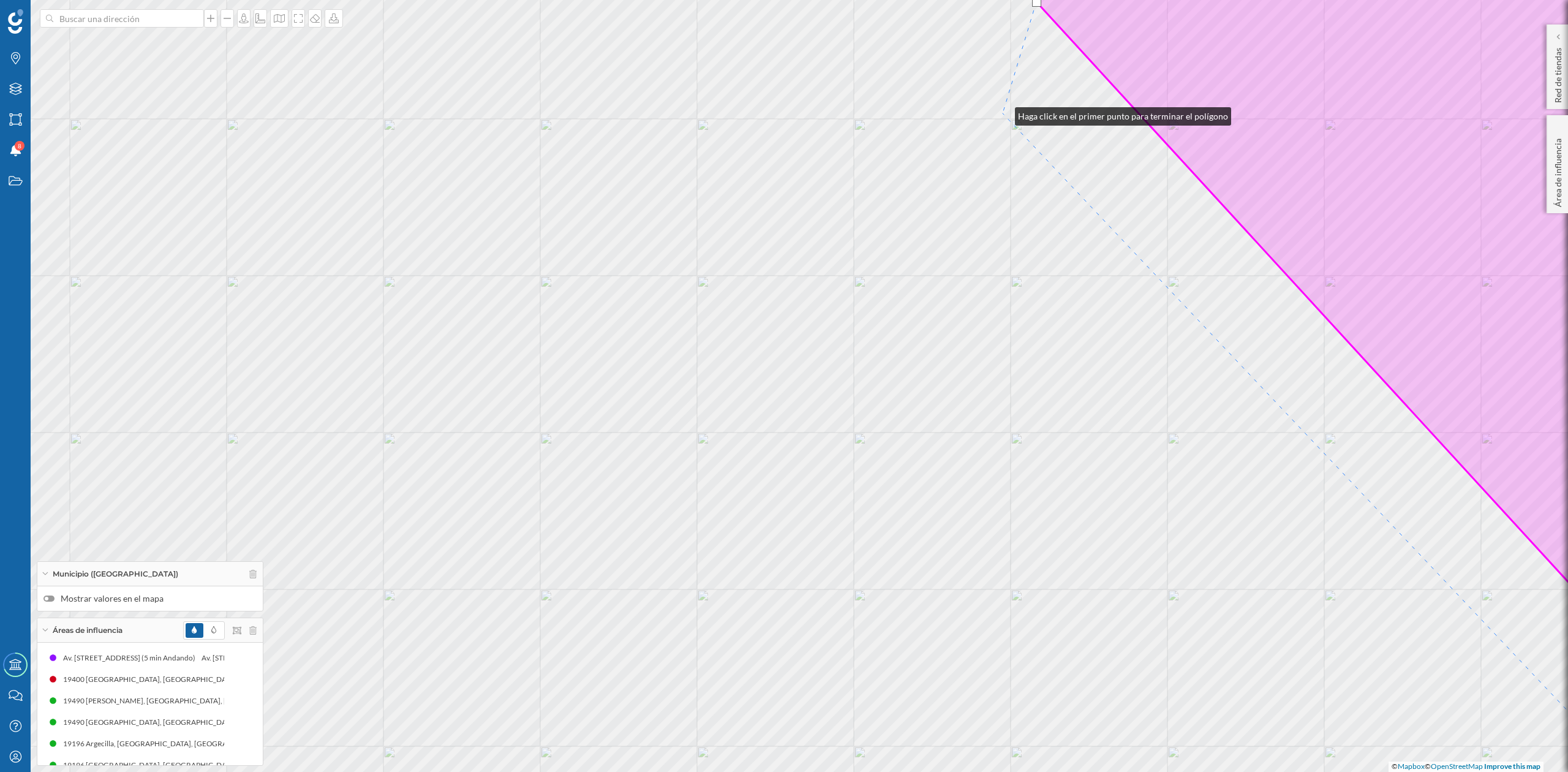
click at [1003, 114] on div "© Mapbox © OpenStreetMap Improve this map" at bounding box center [784, 386] width 1568 height 772
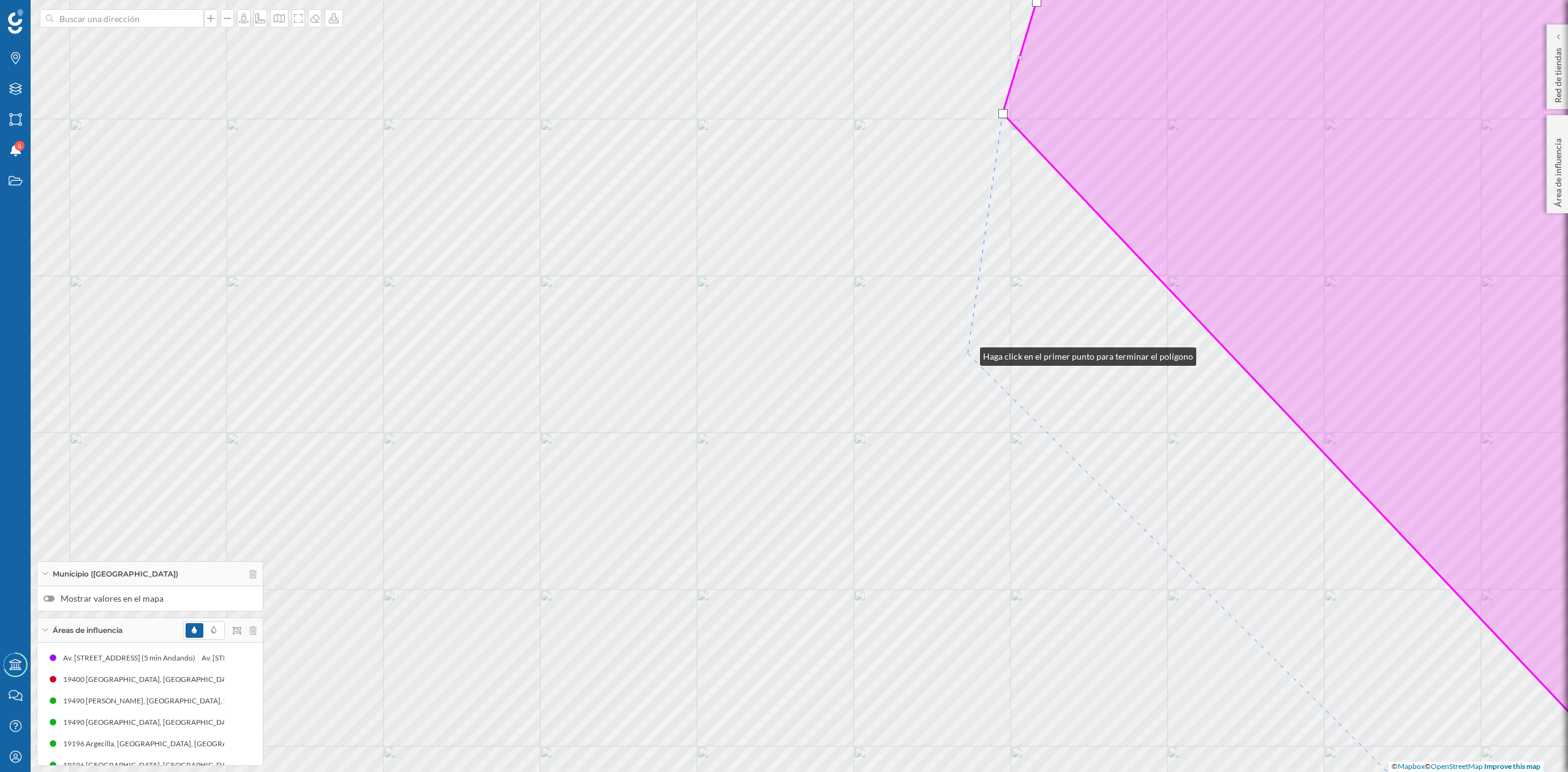
click at [968, 352] on div "© Mapbox © OpenStreetMap Improve this map" at bounding box center [784, 386] width 1568 height 772
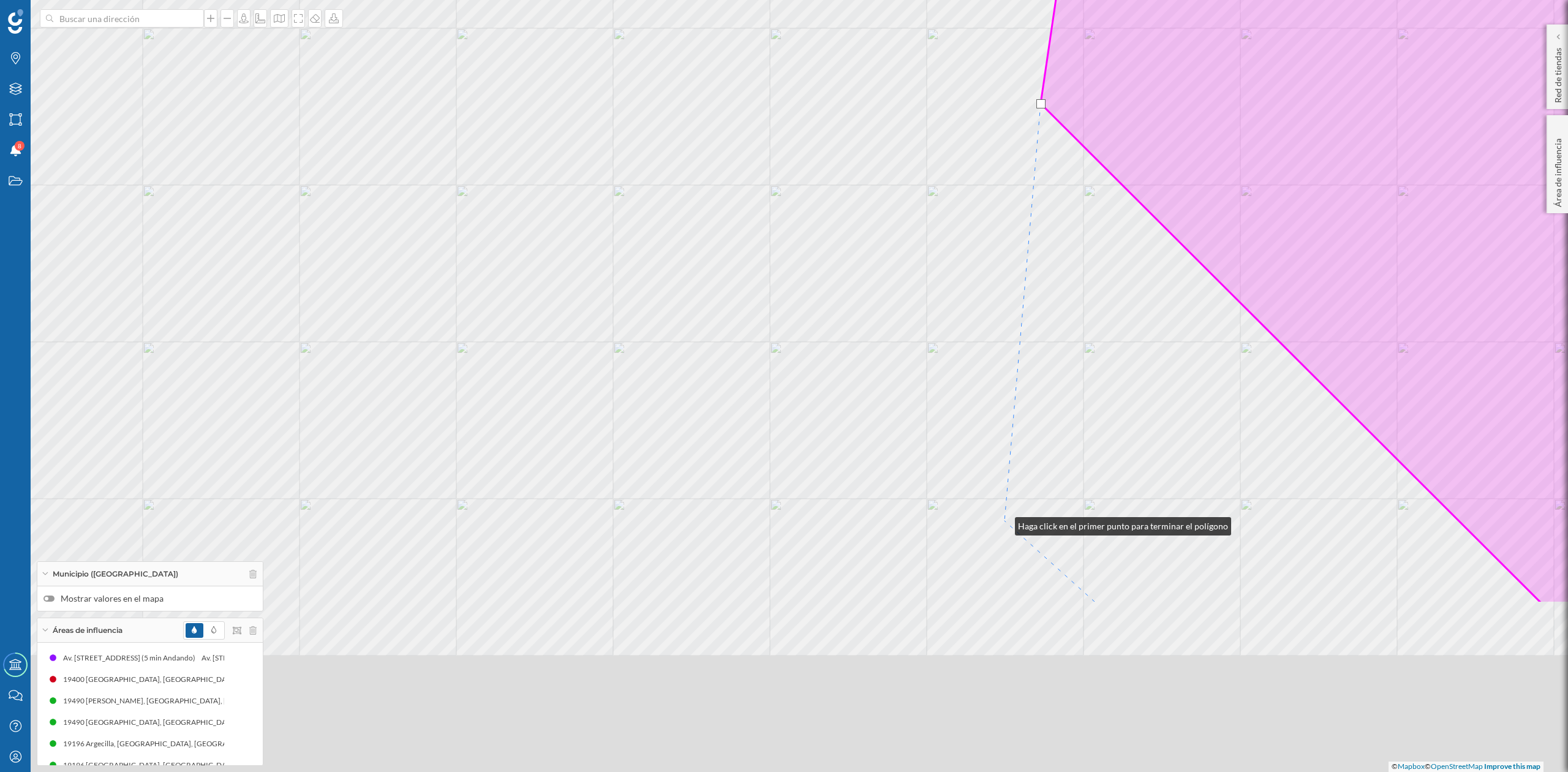
drag, startPoint x: 930, startPoint y: 771, endPoint x: 1003, endPoint y: 523, distance: 258.5
click at [1003, 523] on div "© Mapbox © OpenStreetMap Improve this map" at bounding box center [784, 386] width 1568 height 772
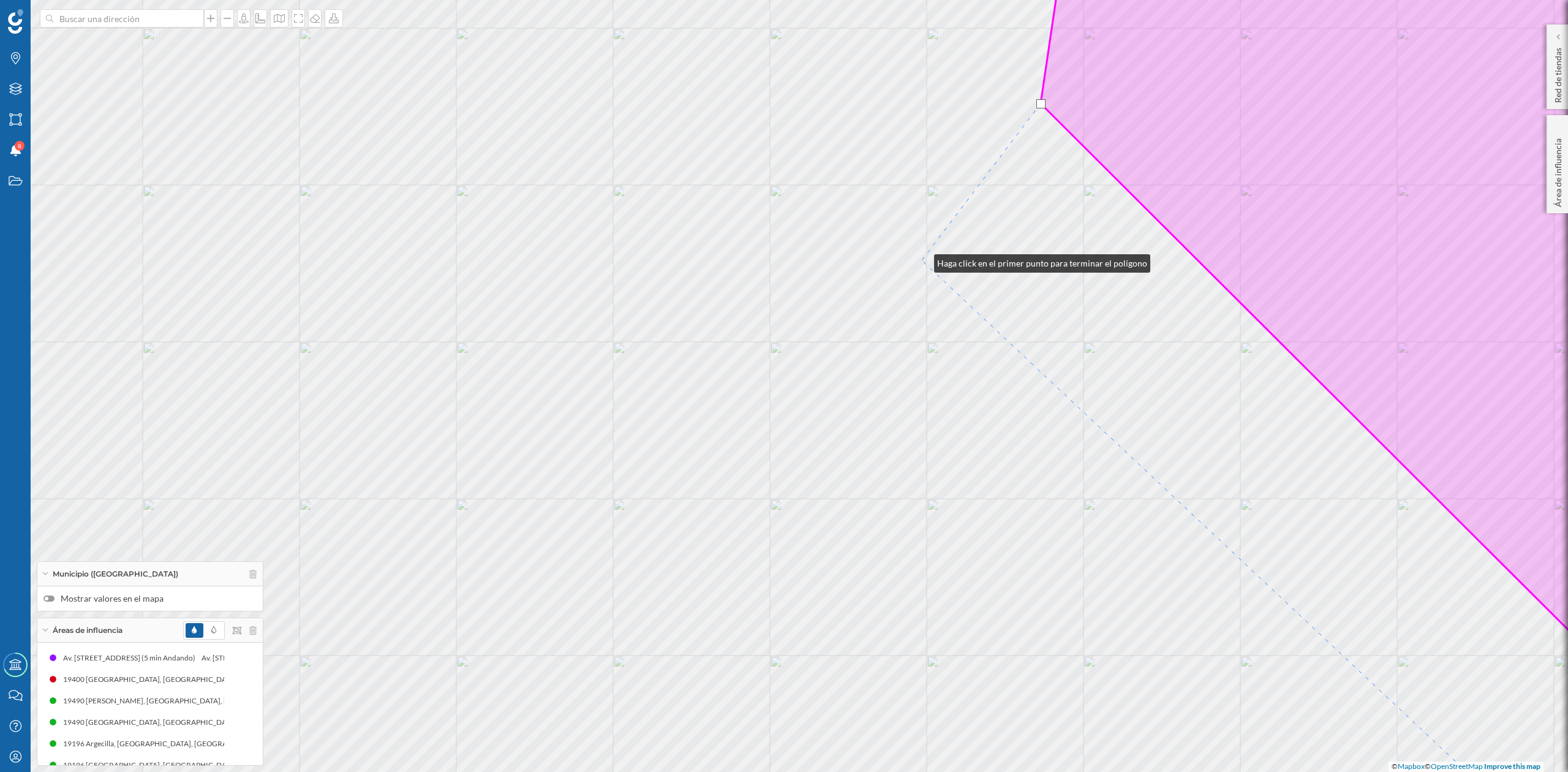
click at [922, 260] on div "© Mapbox © OpenStreetMap Improve this map" at bounding box center [784, 386] width 1568 height 772
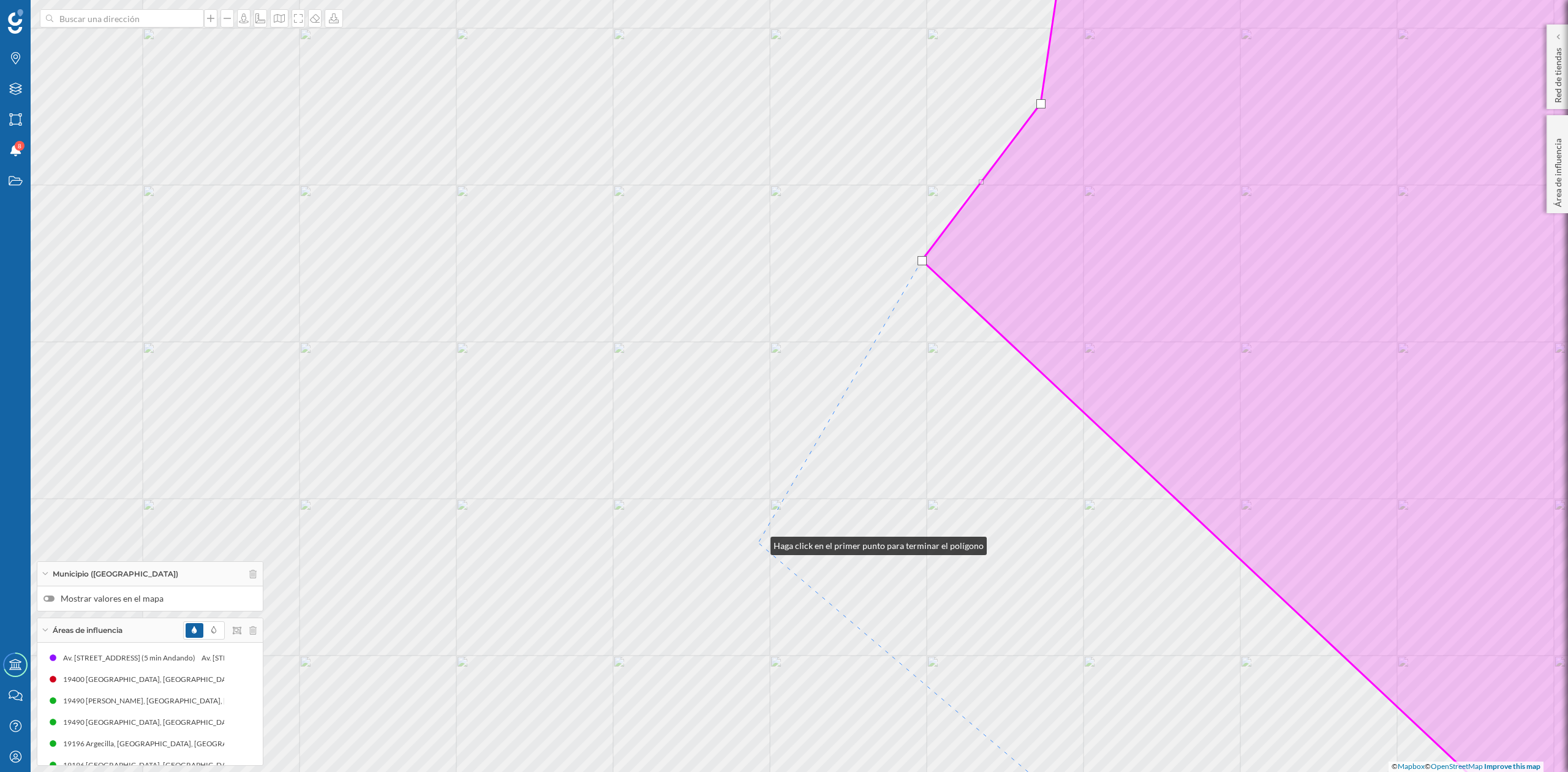
click at [758, 543] on div "© Mapbox © OpenStreetMap Improve this map" at bounding box center [784, 386] width 1568 height 772
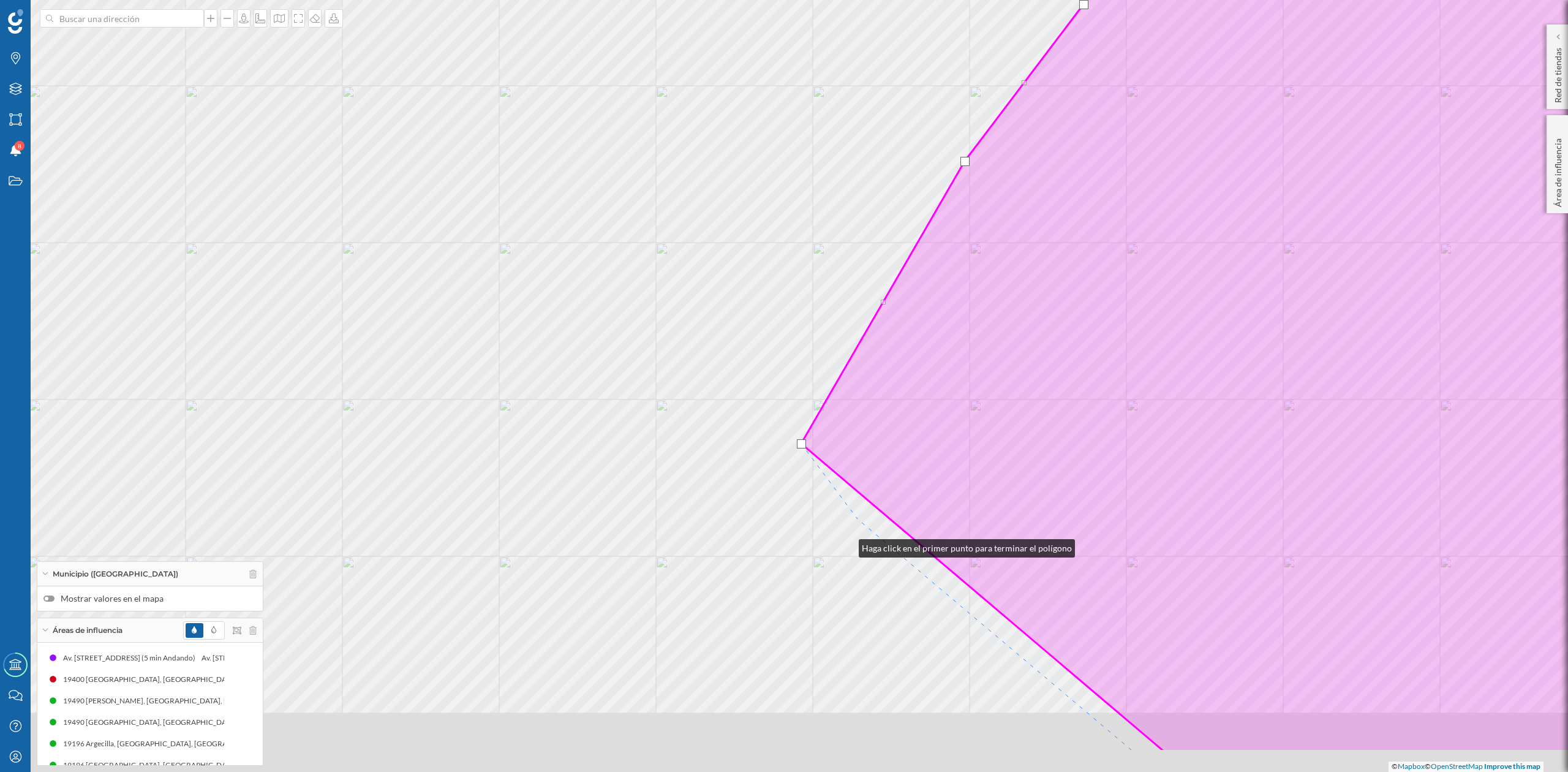
drag, startPoint x: 819, startPoint y: 610, endPoint x: 969, endPoint y: 265, distance: 376.2
click at [969, 265] on div "© Mapbox © OpenStreetMap Improve this map" at bounding box center [784, 386] width 1568 height 772
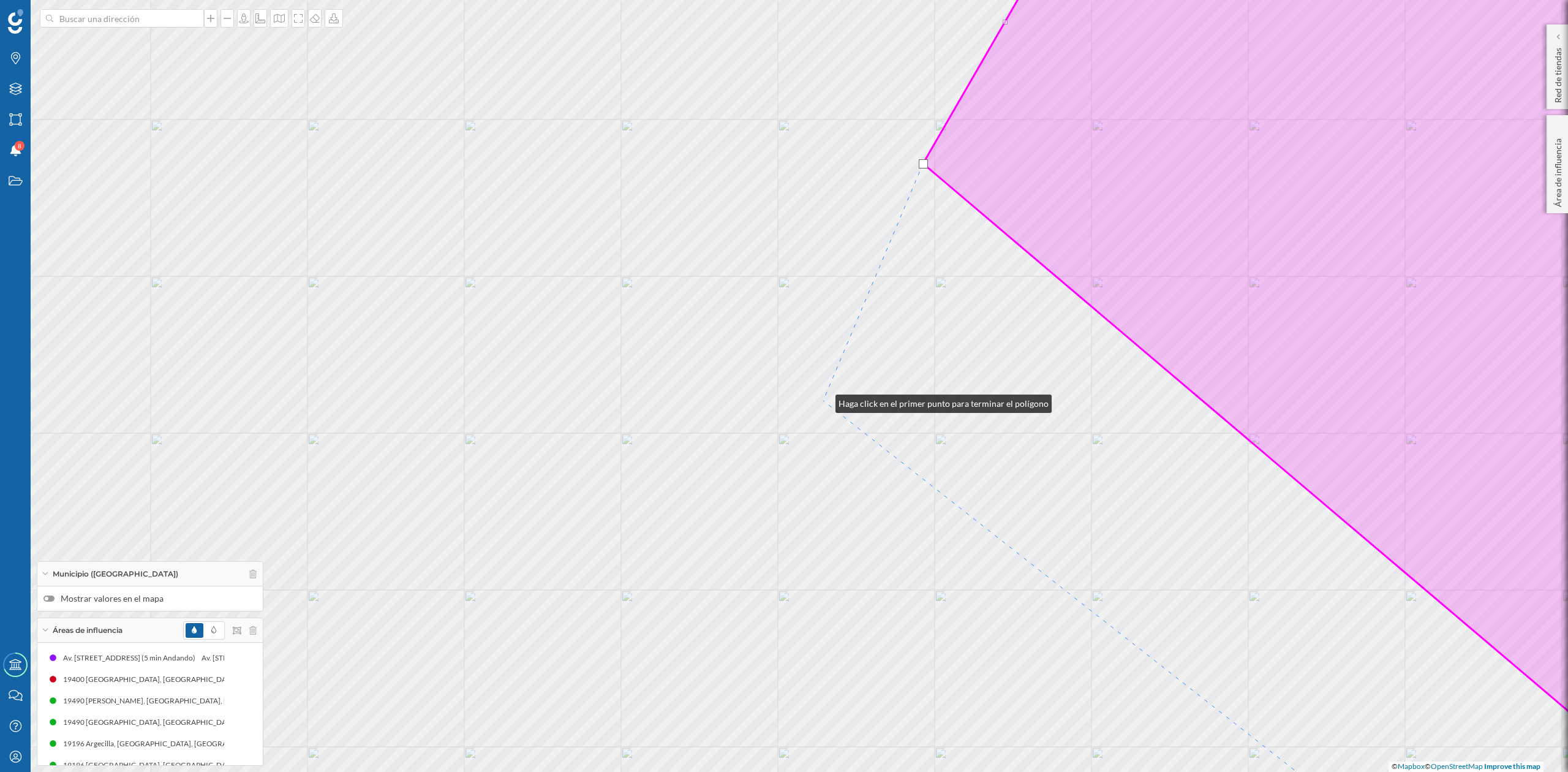
click at [824, 401] on div "© Mapbox © OpenStreetMap Improve this map" at bounding box center [784, 386] width 1568 height 772
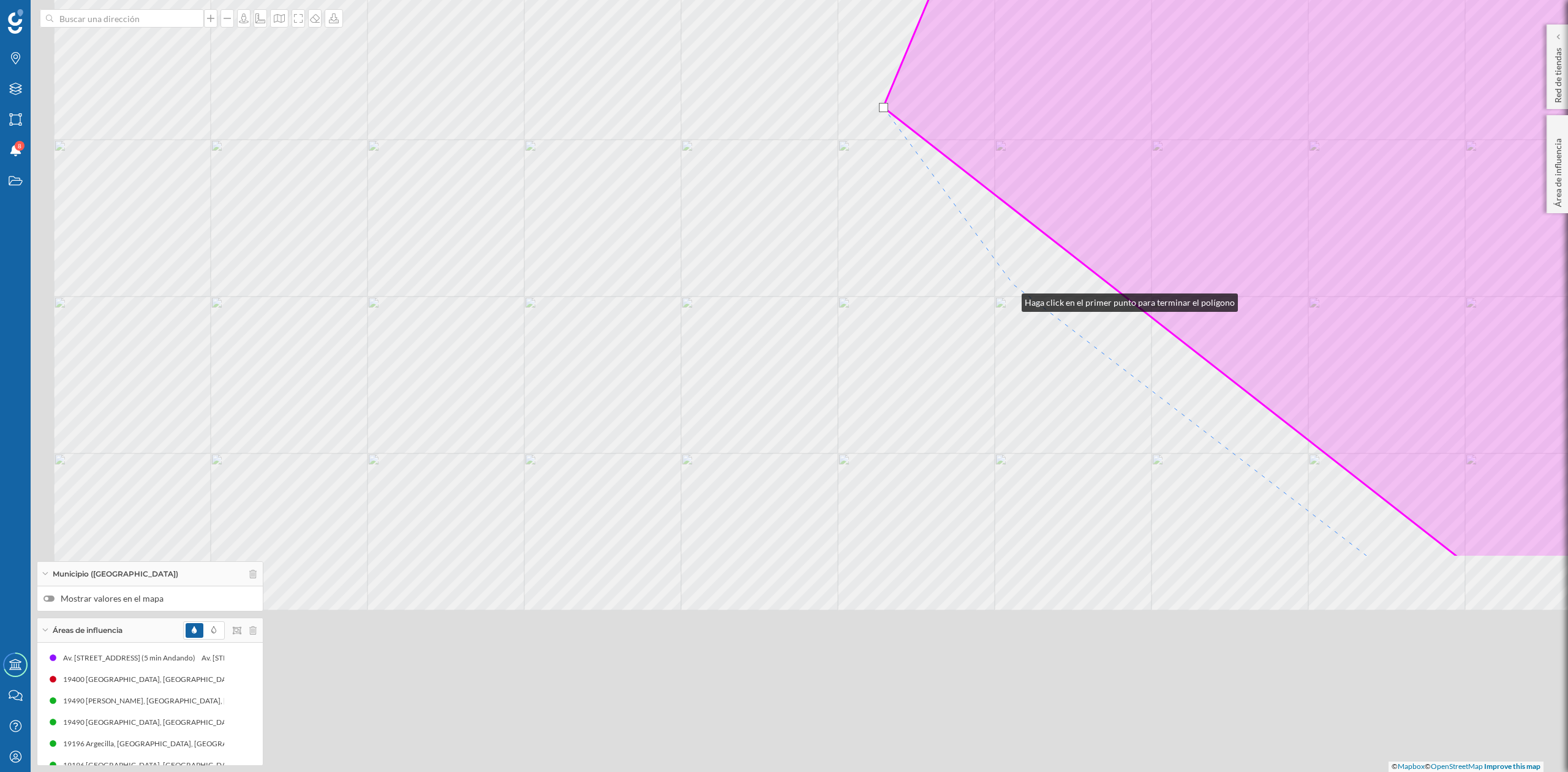
drag, startPoint x: 1006, startPoint y: 315, endPoint x: 1010, endPoint y: 294, distance: 21.4
click at [1010, 294] on div "© Mapbox © OpenStreetMap Improve this map" at bounding box center [784, 386] width 1568 height 772
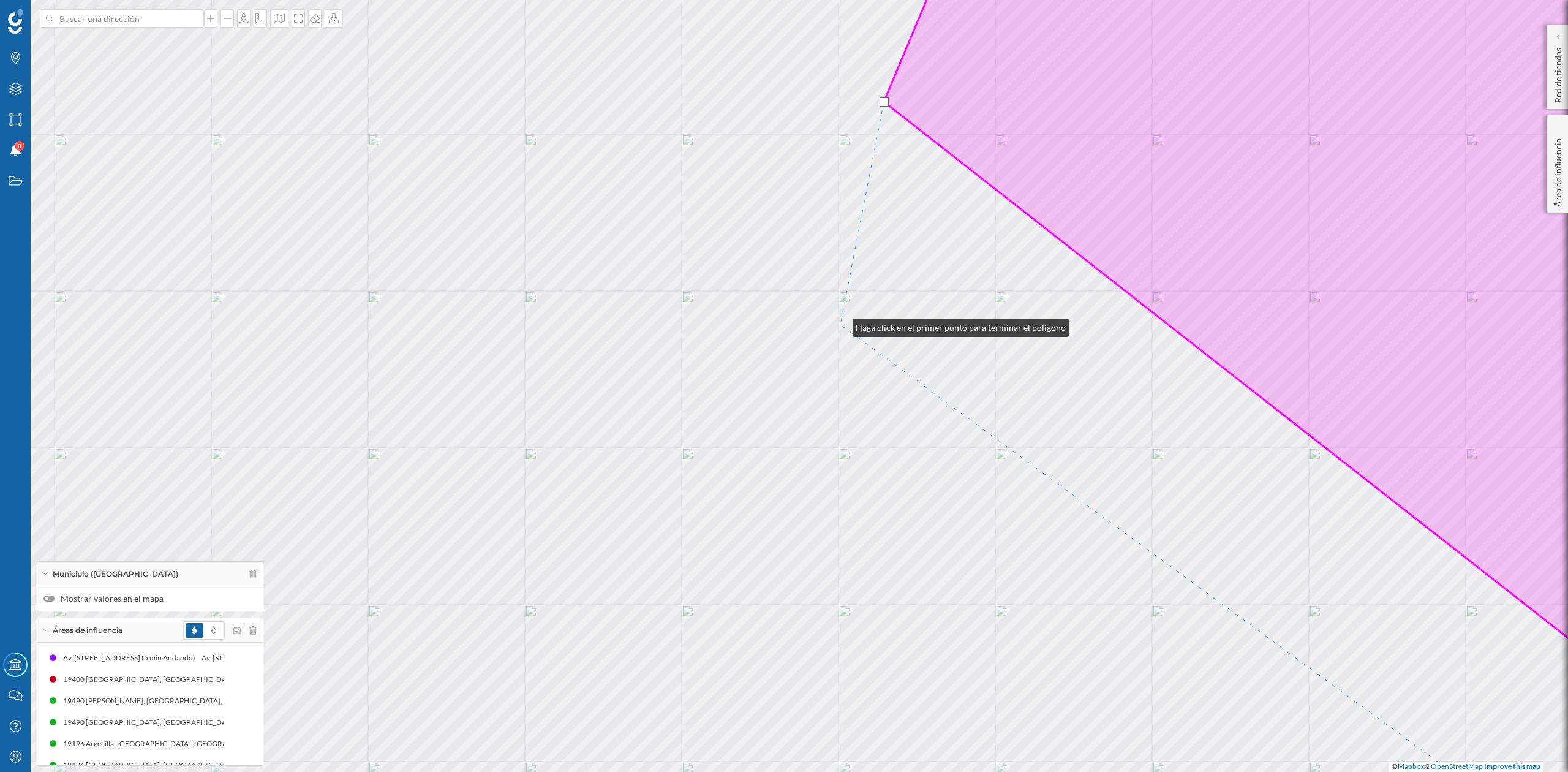
click at [840, 325] on div "© Mapbox © OpenStreetMap Improve this map" at bounding box center [784, 386] width 1568 height 772
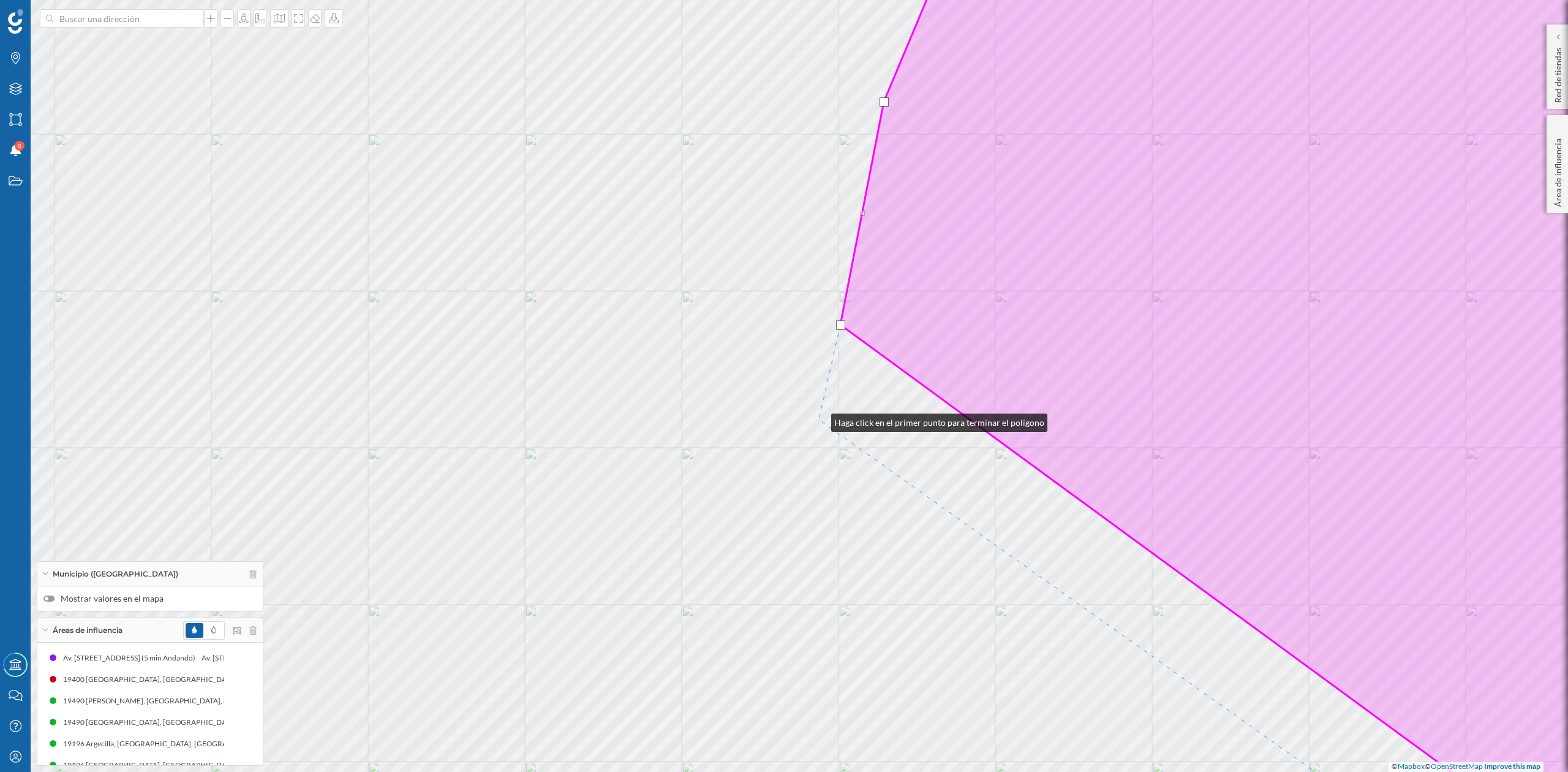
click at [822, 410] on div "© Mapbox © OpenStreetMap Improve this map" at bounding box center [784, 386] width 1568 height 772
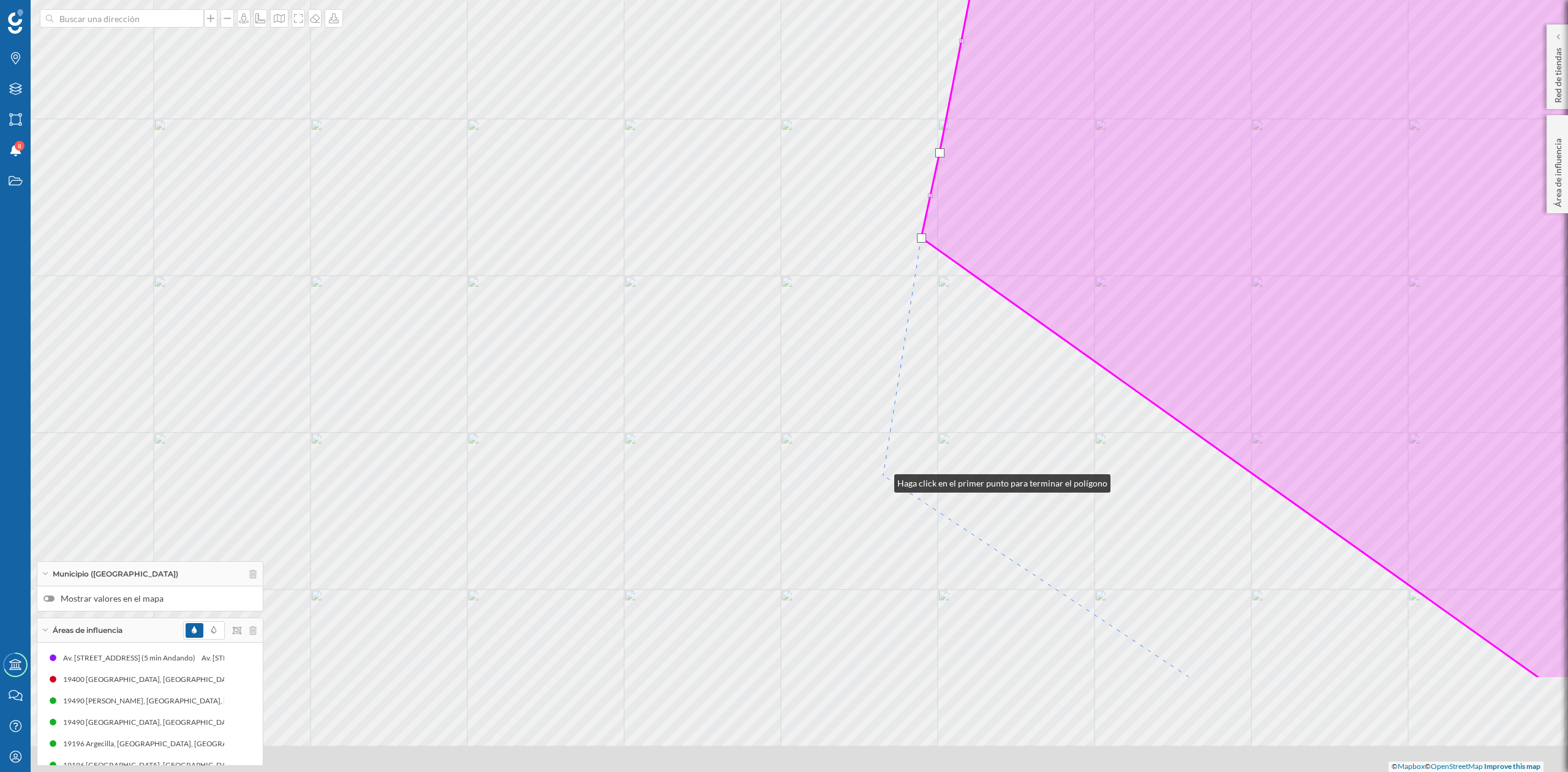
drag, startPoint x: 783, startPoint y: 653, endPoint x: 882, endPoint y: 481, distance: 198.5
click at [882, 481] on div "© Mapbox © OpenStreetMap Improve this map" at bounding box center [784, 386] width 1568 height 772
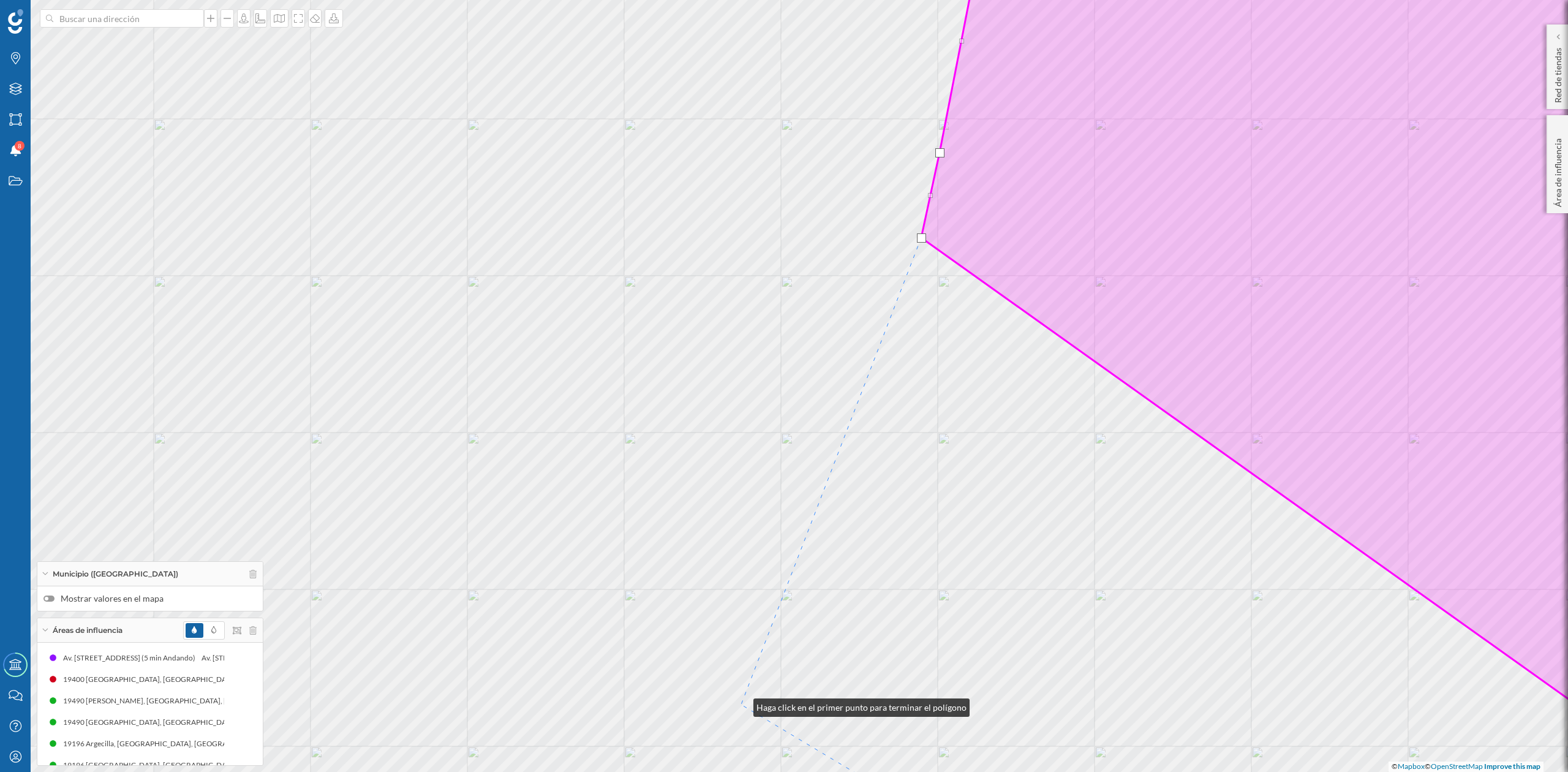
click at [741, 705] on div "© Mapbox © OpenStreetMap Improve this map" at bounding box center [784, 386] width 1568 height 772
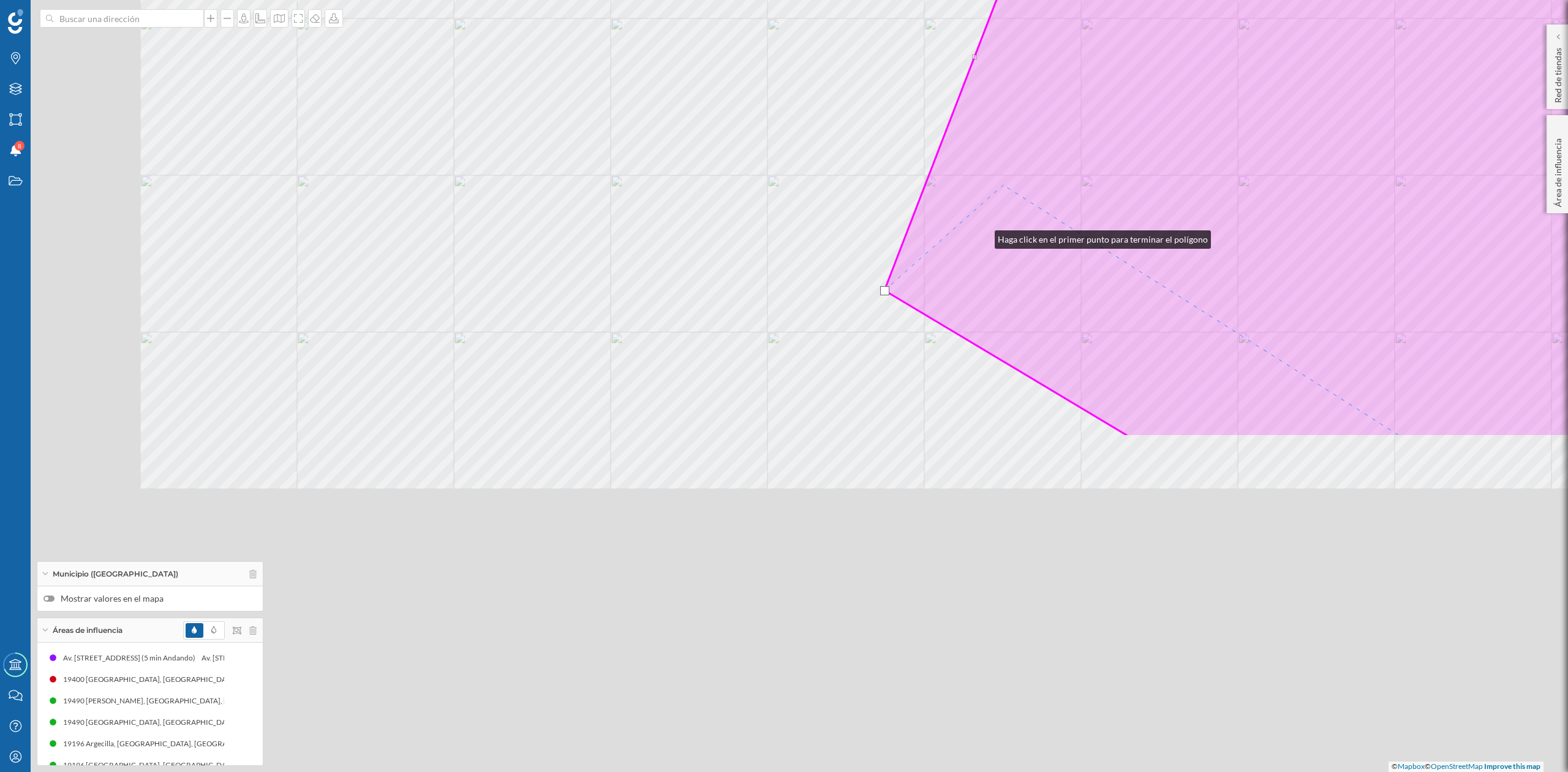
drag, startPoint x: 844, startPoint y: 636, endPoint x: 996, endPoint y: 199, distance: 462.7
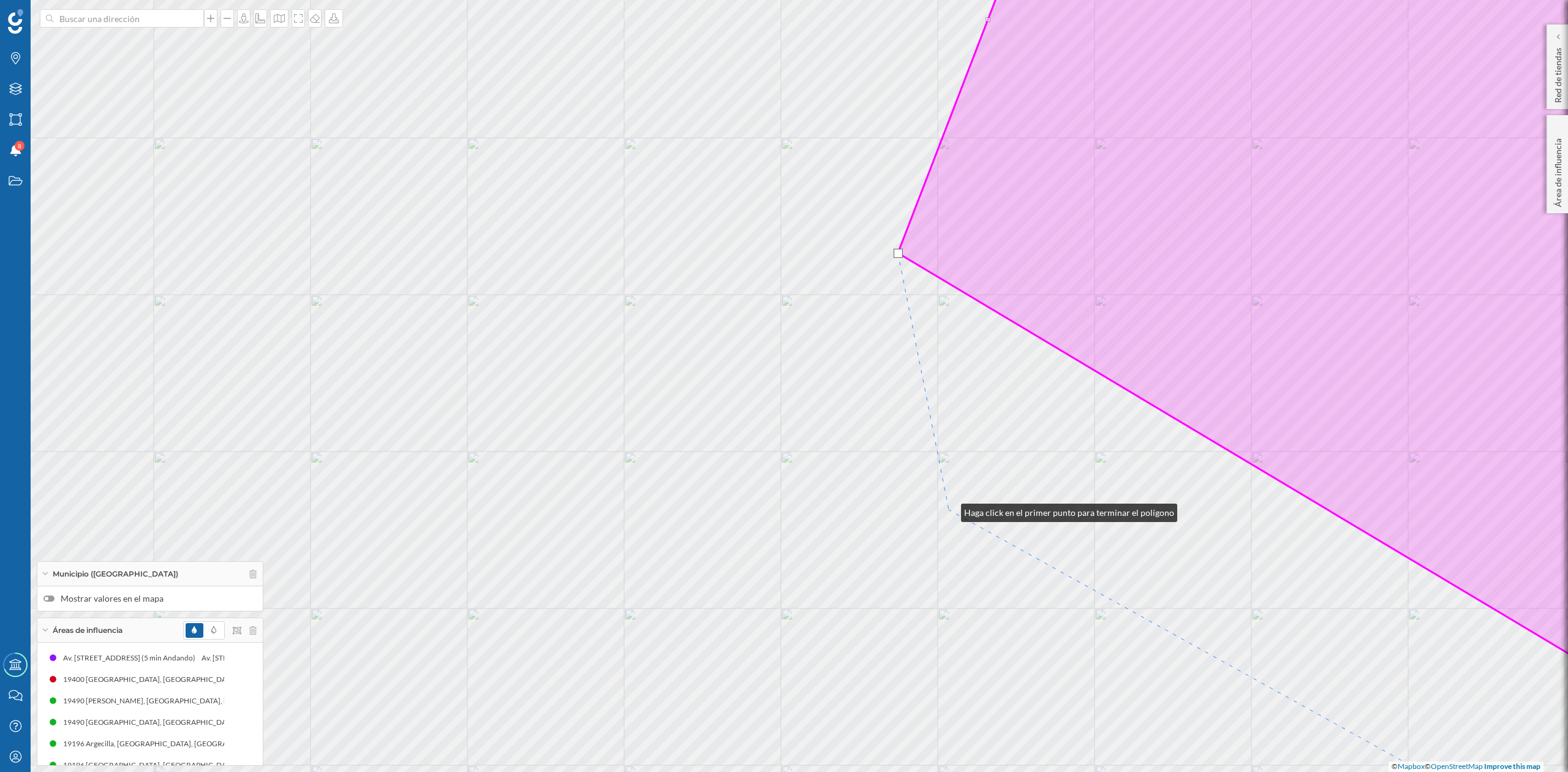
click at [949, 510] on div "© Mapbox © OpenStreetMap Improve this map" at bounding box center [784, 386] width 1568 height 772
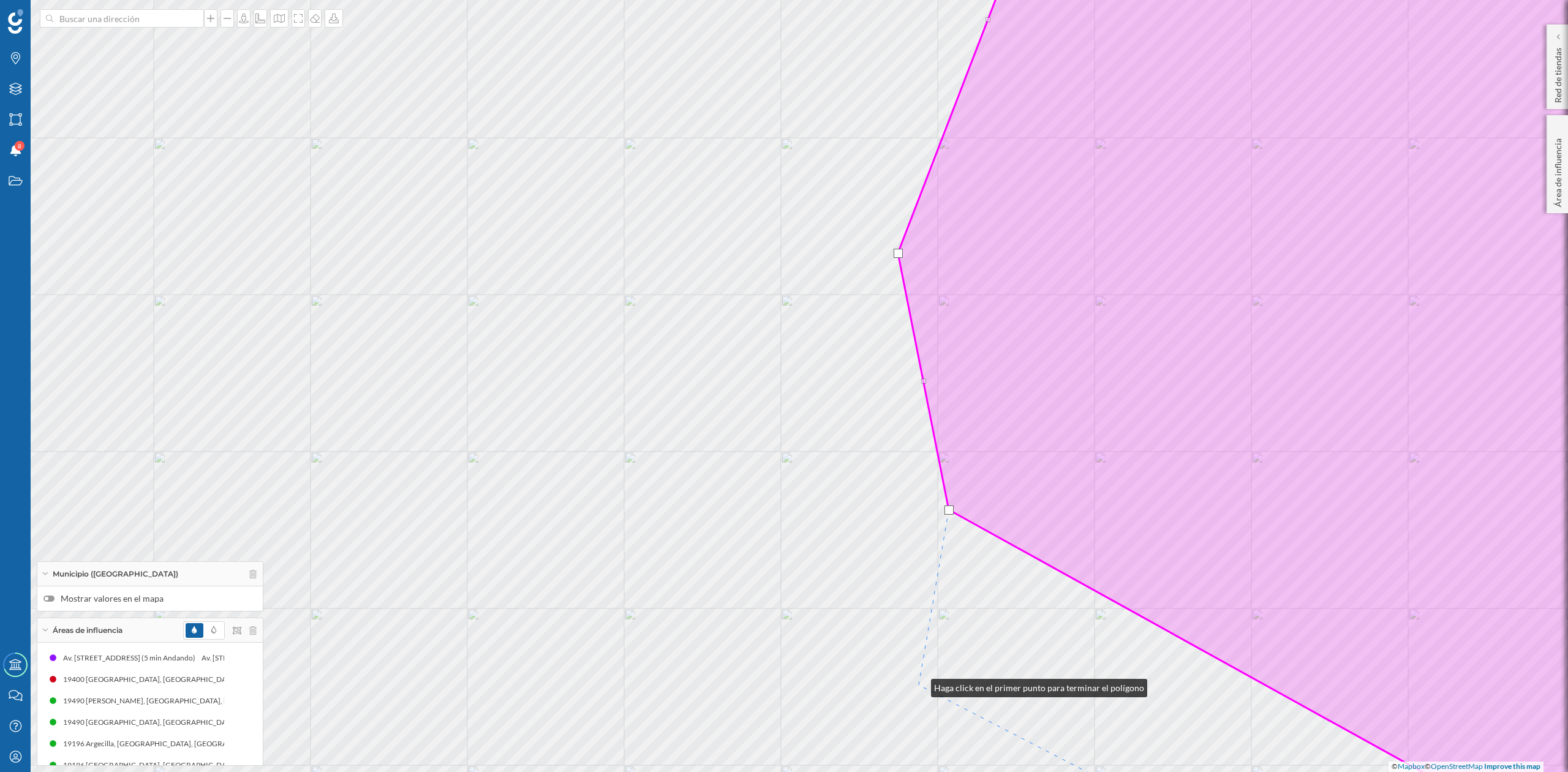
click at [920, 685] on div "© Mapbox © OpenStreetMap Improve this map" at bounding box center [784, 386] width 1568 height 772
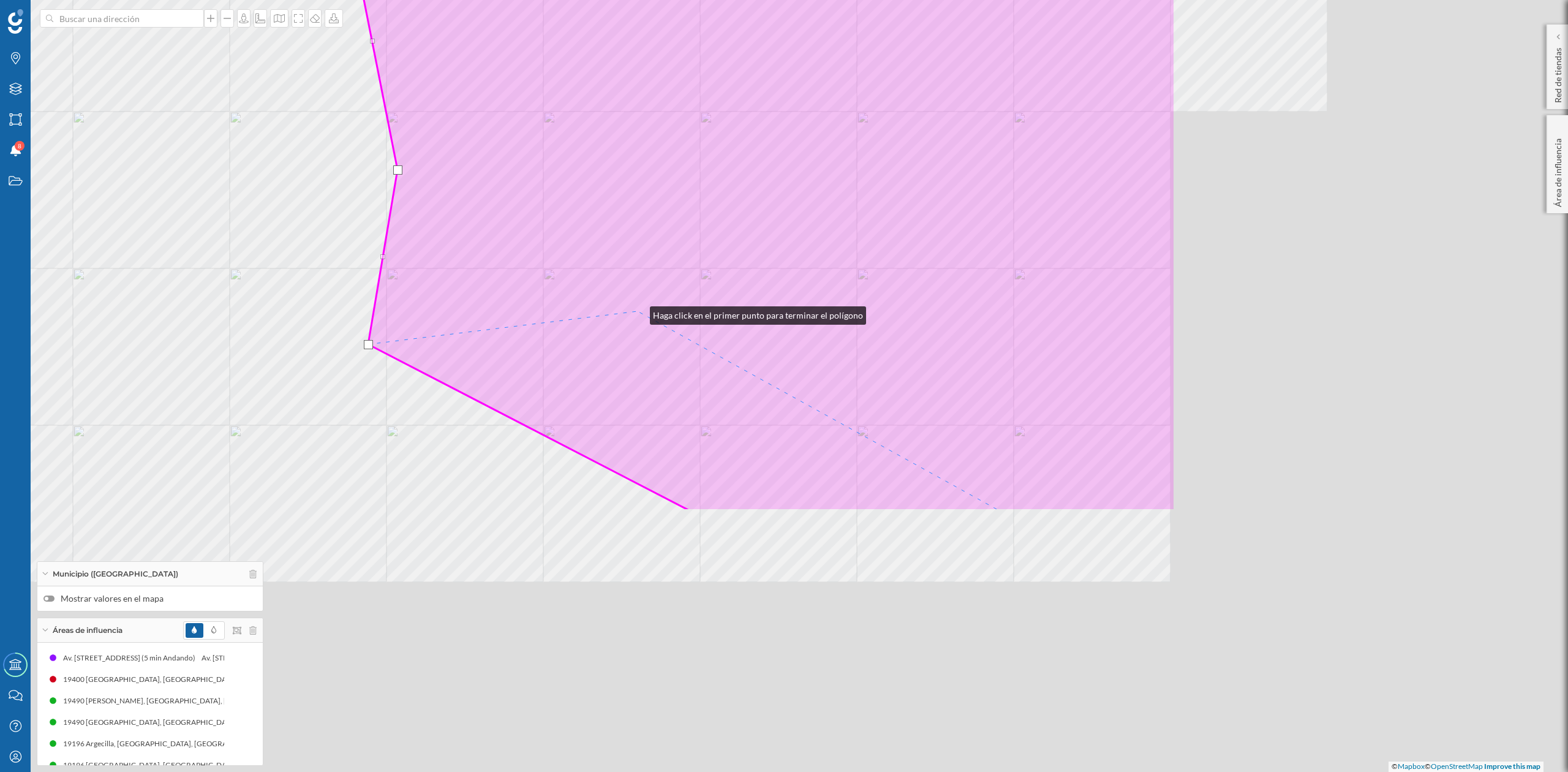
drag, startPoint x: 1189, startPoint y: 653, endPoint x: 638, endPoint y: 313, distance: 647.5
click at [638, 313] on icon at bounding box center [761, 46] width 829 height 930
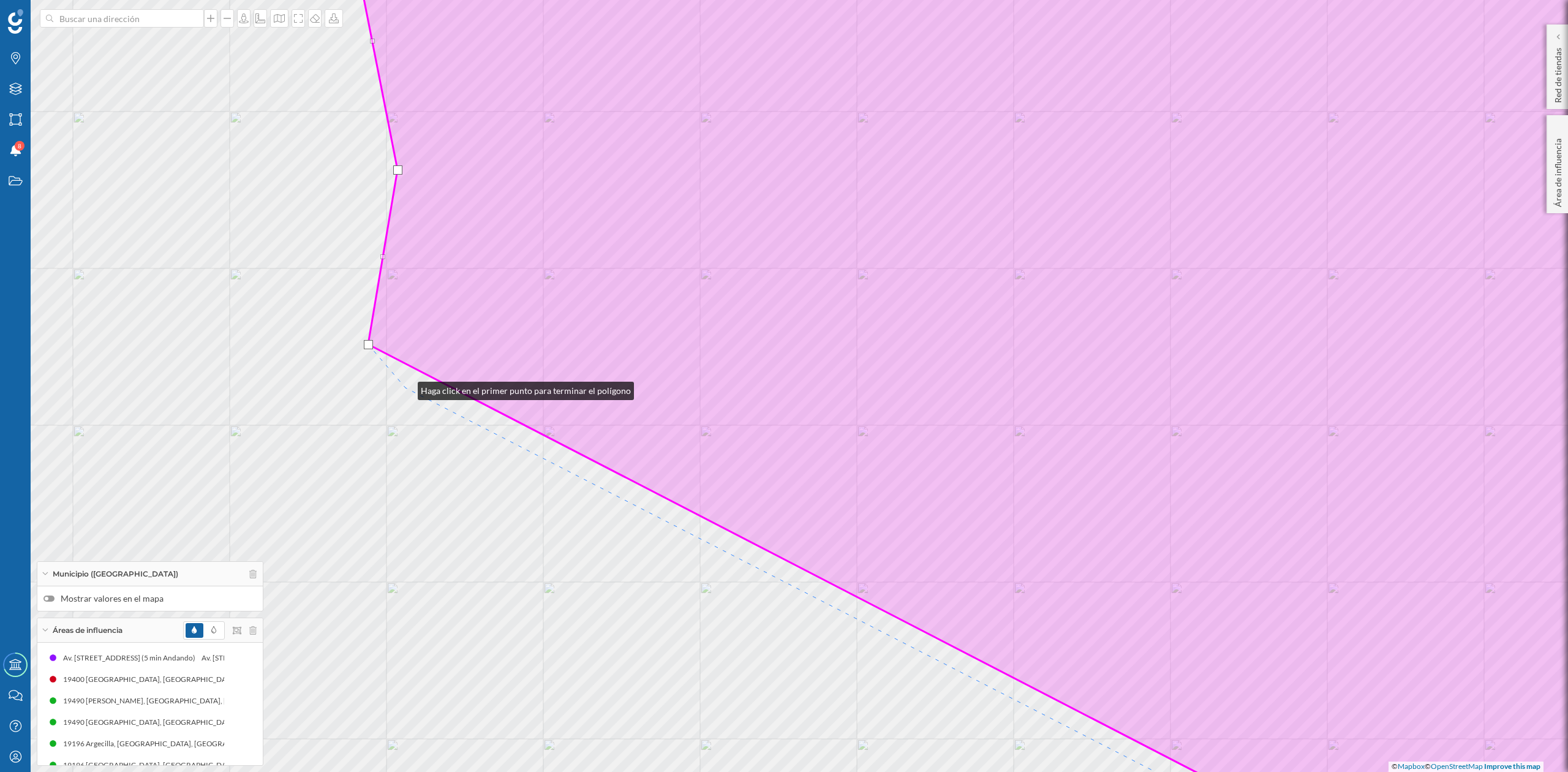
click at [407, 390] on div "© Mapbox © OpenStreetMap Improve this map" at bounding box center [784, 386] width 1568 height 772
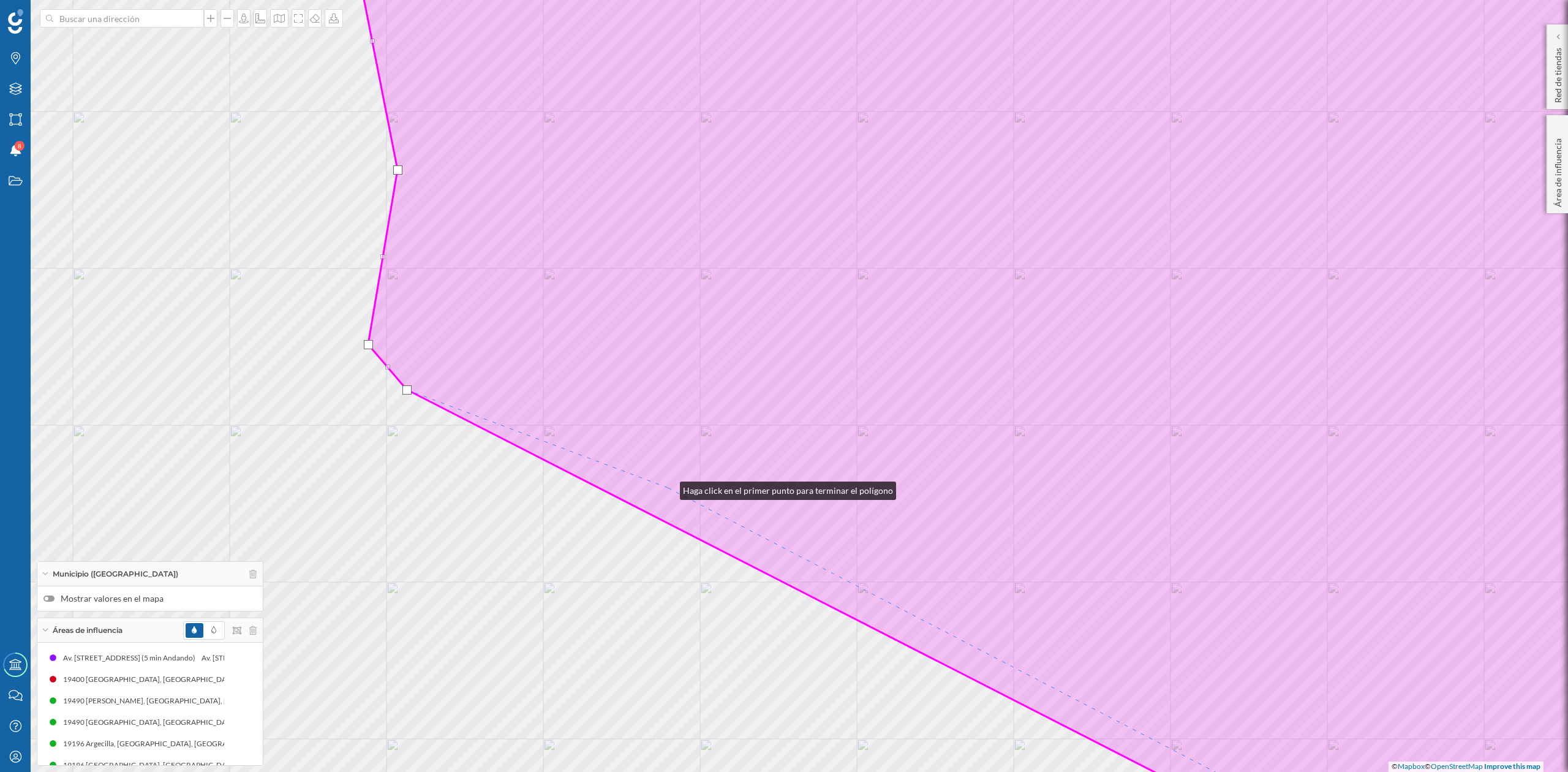
click at [668, 488] on icon at bounding box center [1038, 386] width 1378 height 930
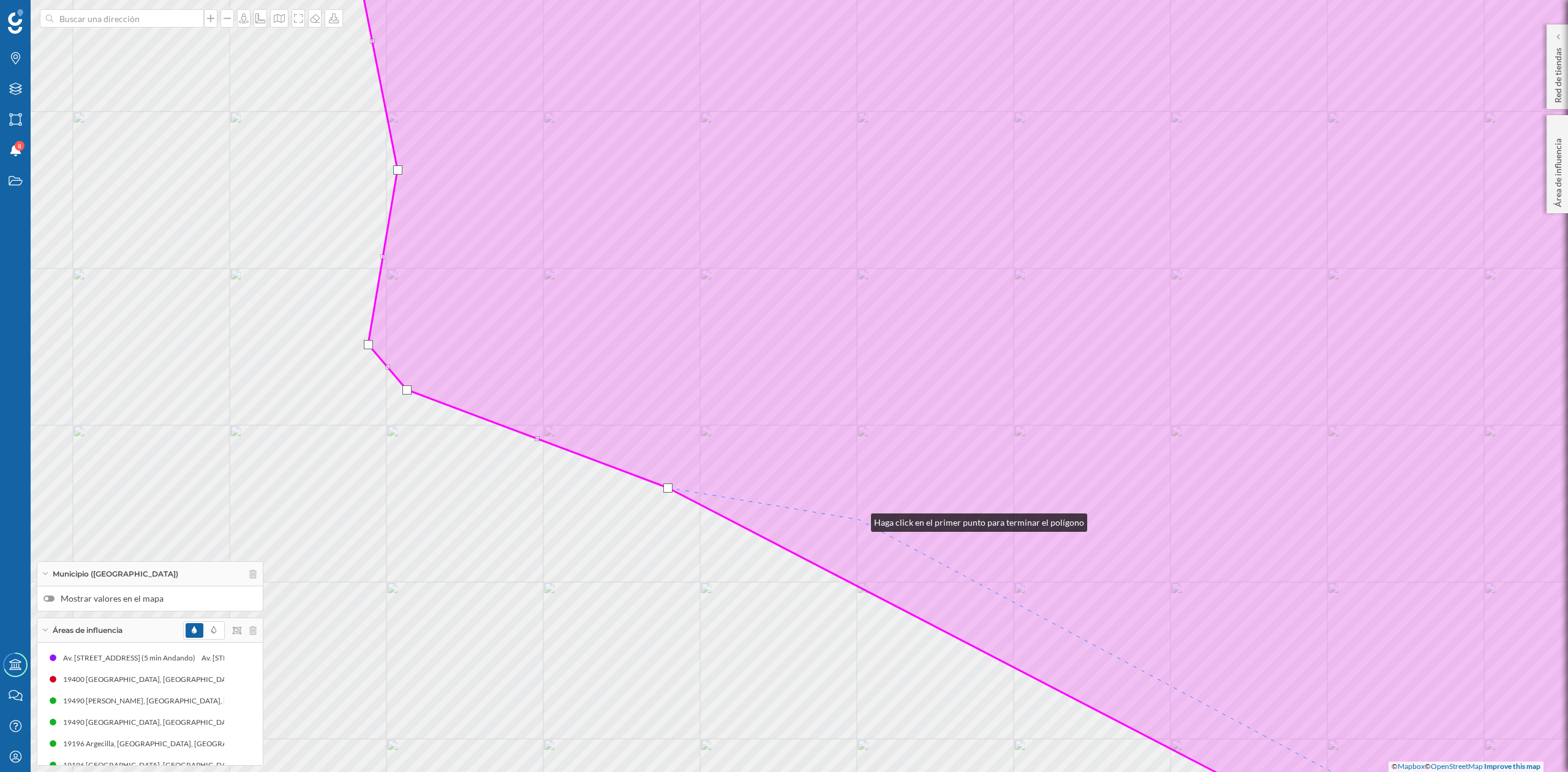
drag, startPoint x: 859, startPoint y: 520, endPoint x: 936, endPoint y: 96, distance: 430.9
click at [935, 97] on icon at bounding box center [1038, 386] width 1378 height 930
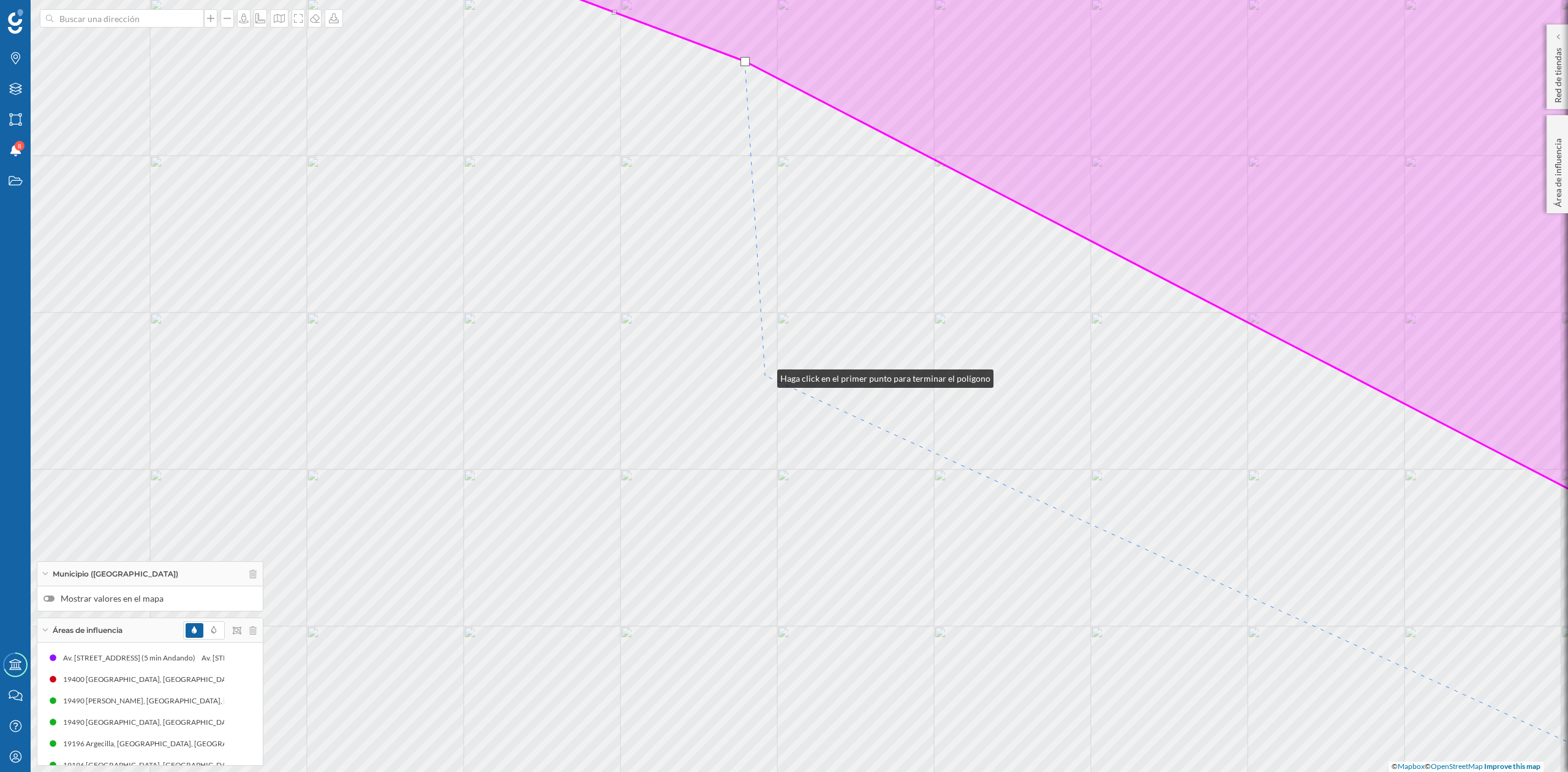
click at [765, 376] on div "© Mapbox © OpenStreetMap Improve this map" at bounding box center [784, 386] width 1568 height 772
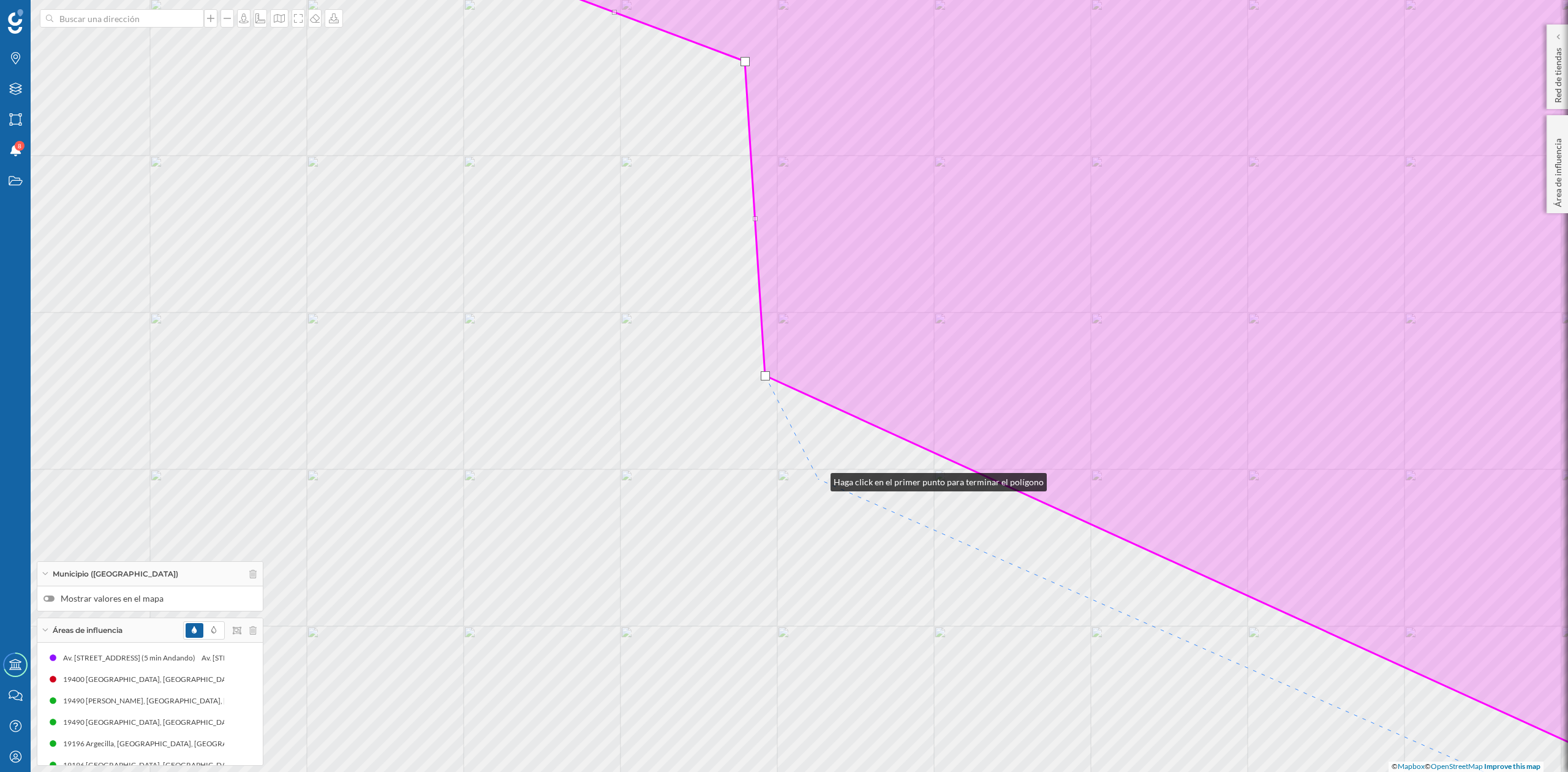
click at [819, 479] on div "© Mapbox © OpenStreetMap Improve this map" at bounding box center [784, 386] width 1568 height 772
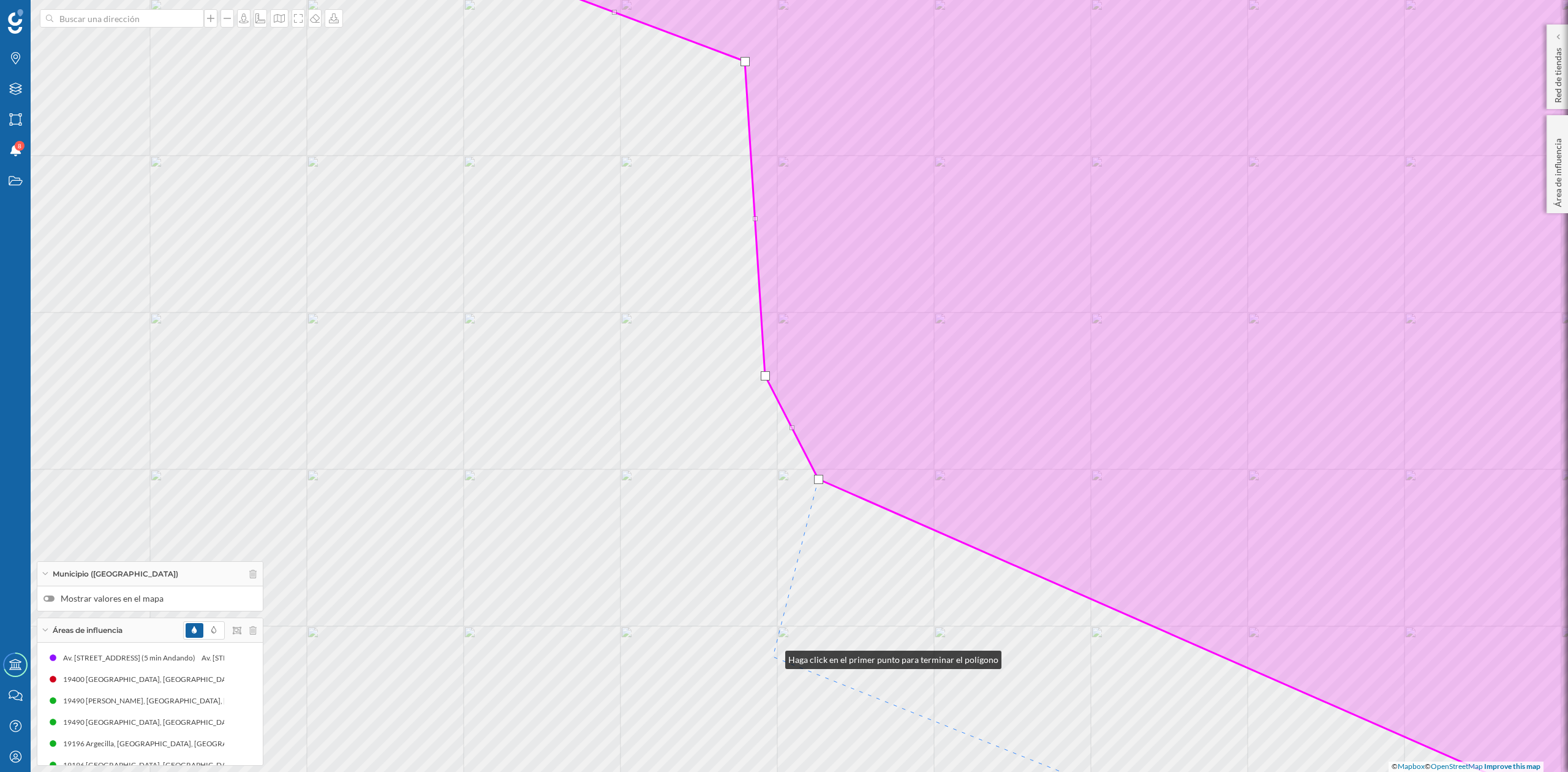
click at [773, 657] on div "© Mapbox © OpenStreetMap Improve this map" at bounding box center [784, 386] width 1568 height 772
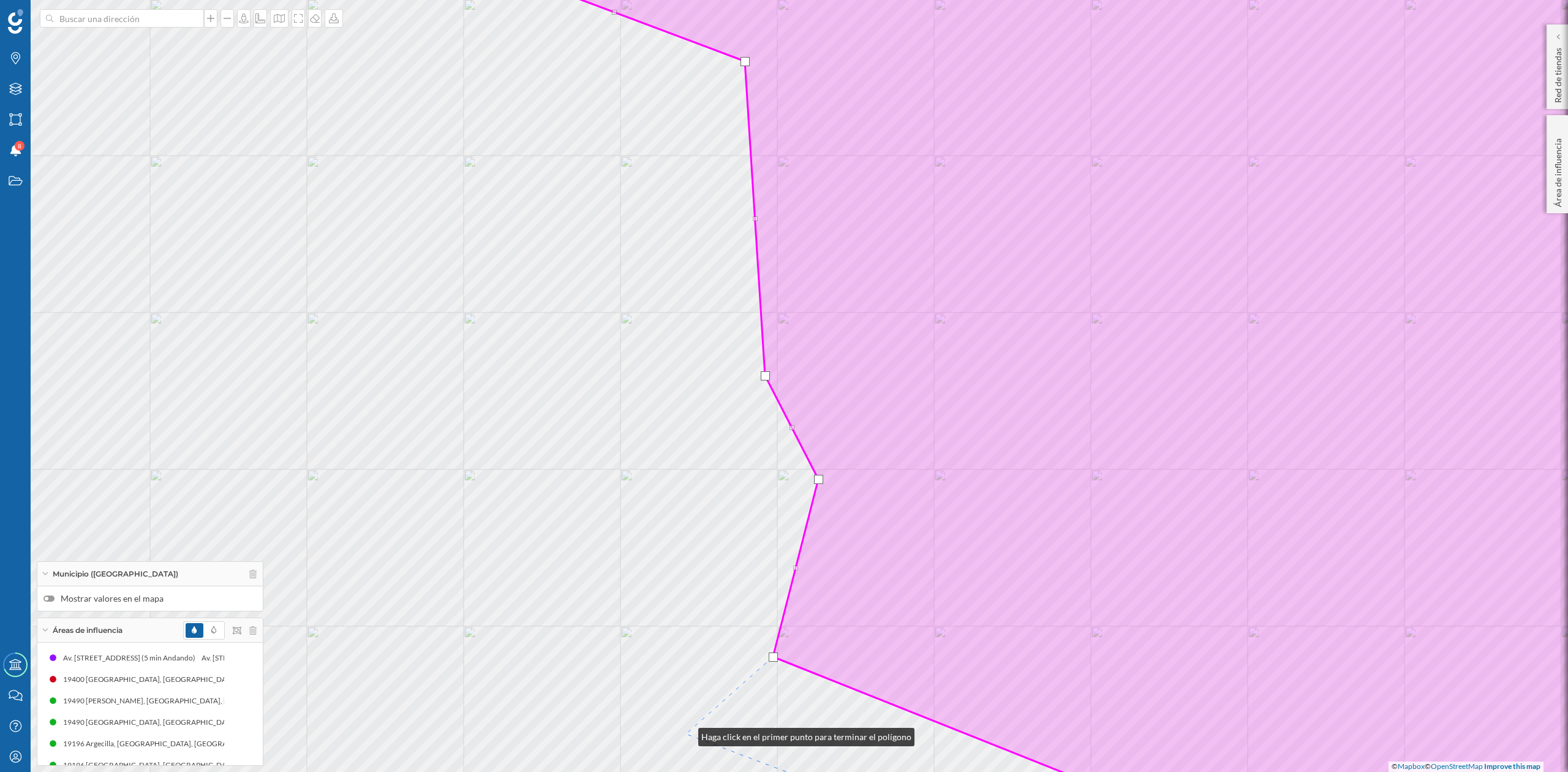
click at [685, 735] on div "© Mapbox © OpenStreetMap Improve this map" at bounding box center [784, 386] width 1568 height 772
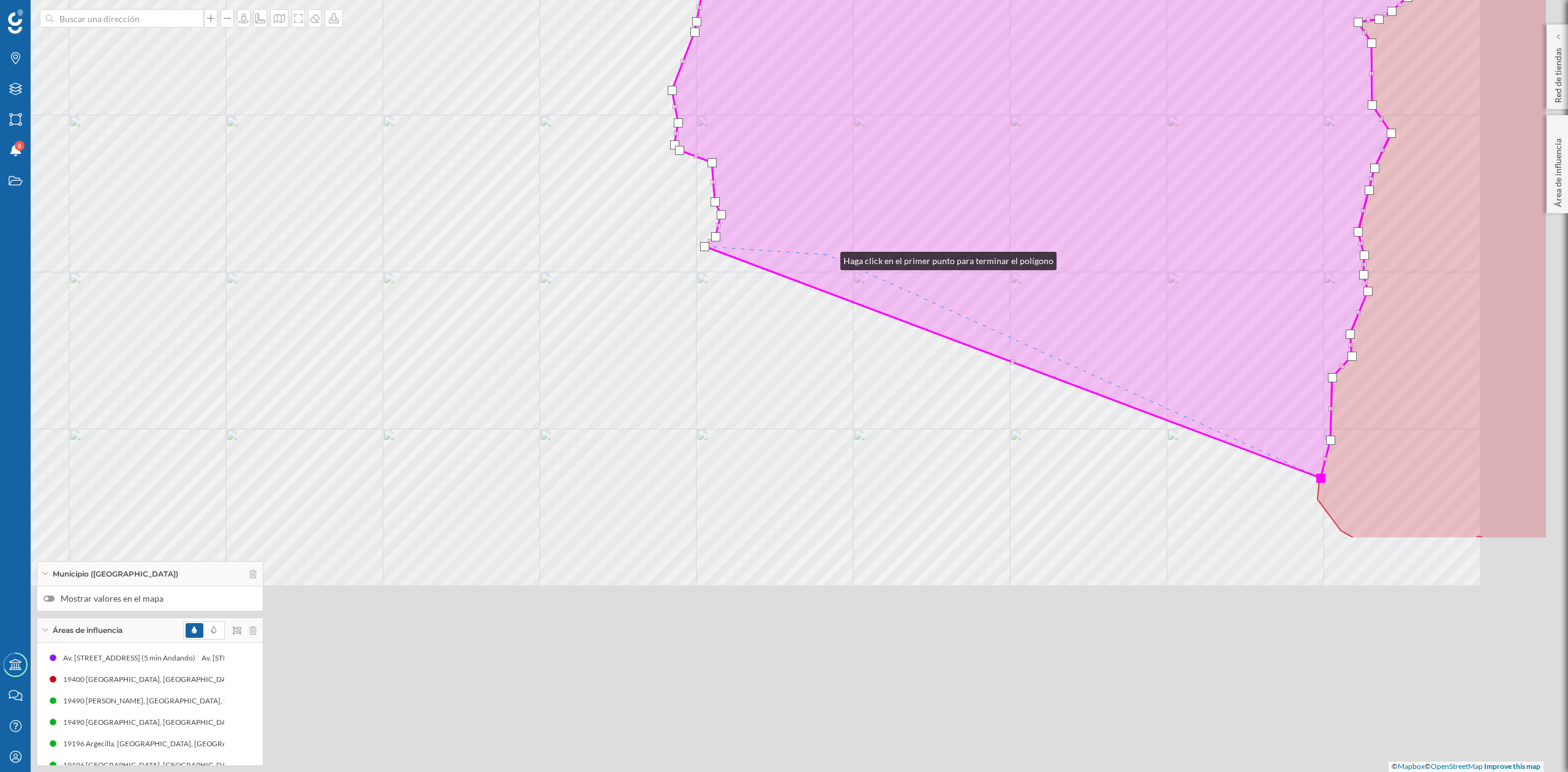
drag, startPoint x: 1007, startPoint y: 569, endPoint x: 827, endPoint y: 255, distance: 361.9
click at [827, 255] on icon at bounding box center [1110, 43] width 876 height 869
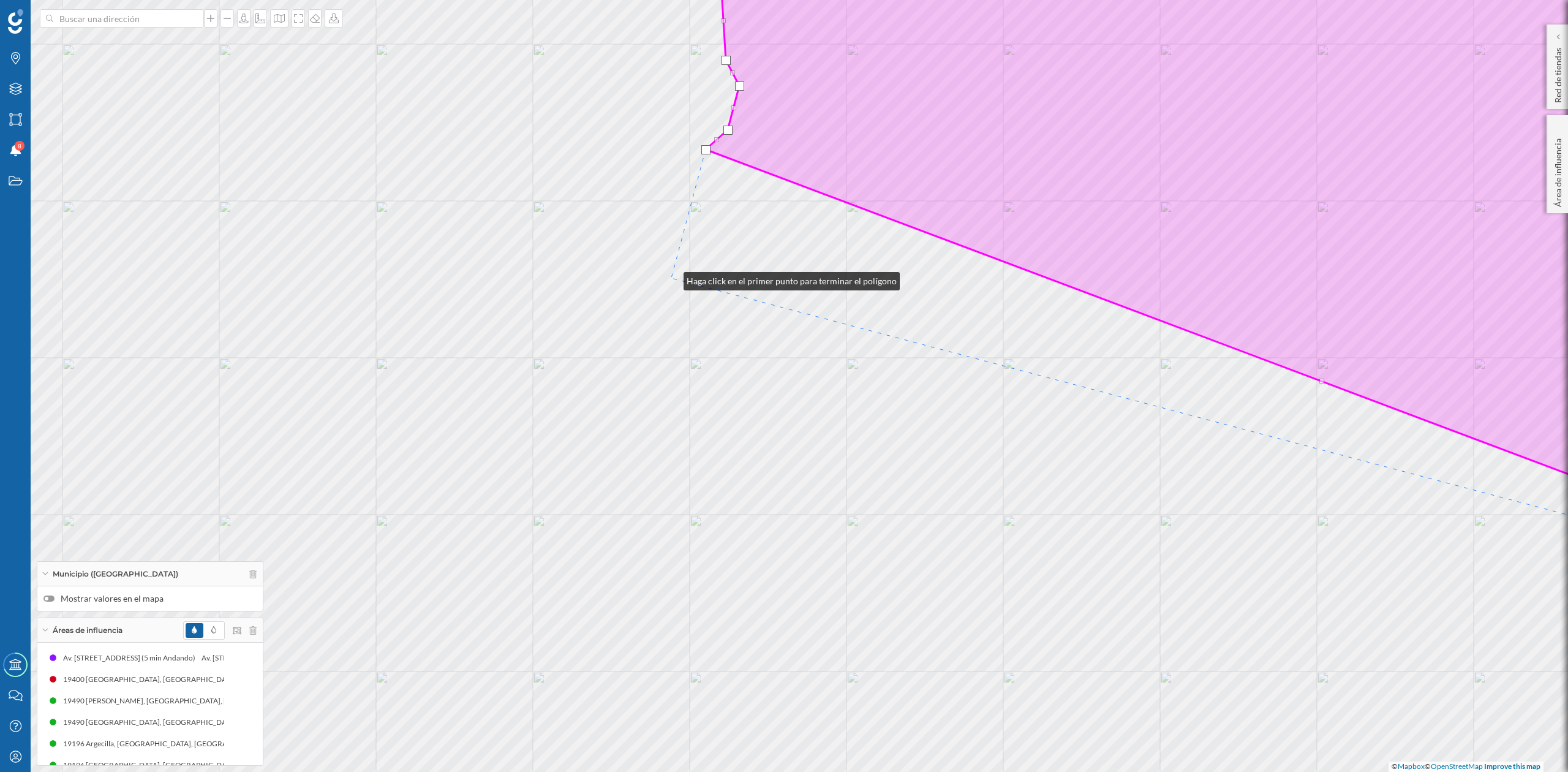
click at [671, 279] on div "© Mapbox © OpenStreetMap Improve this map" at bounding box center [784, 386] width 1568 height 772
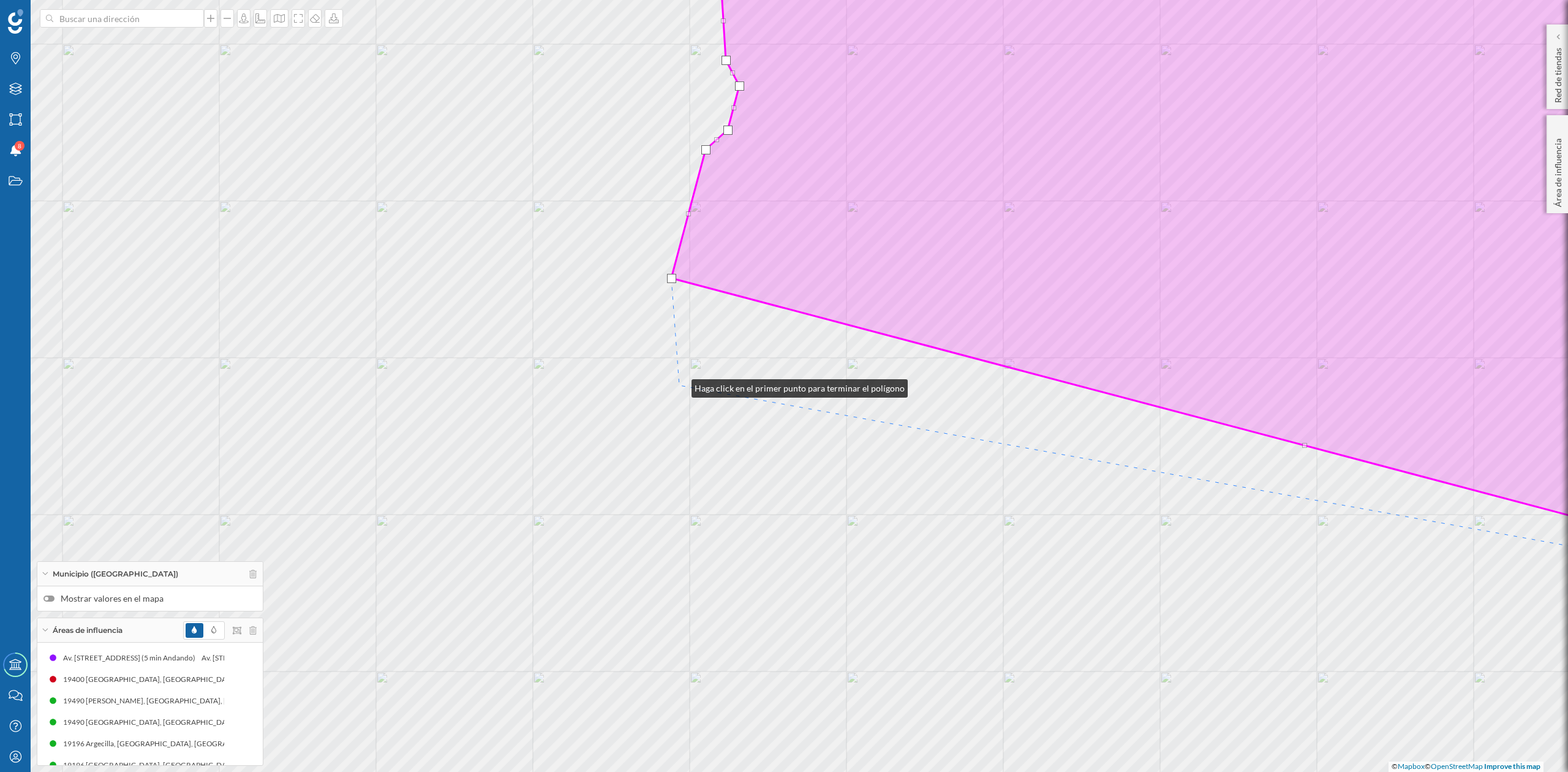
click at [680, 385] on div "© Mapbox © OpenStreetMap Improve this map" at bounding box center [784, 386] width 1568 height 772
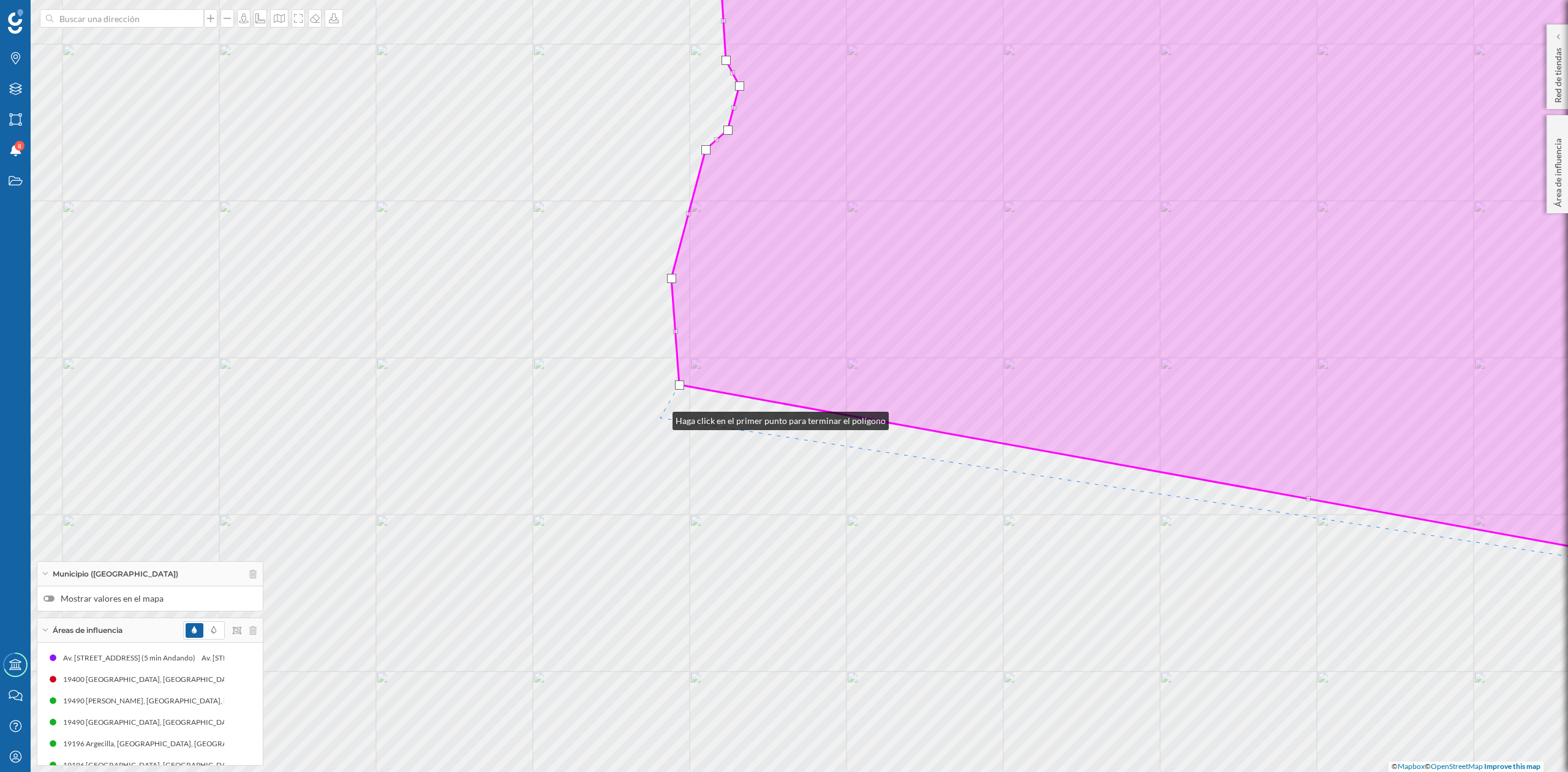
click at [661, 417] on div "© Mapbox © OpenStreetMap Improve this map" at bounding box center [784, 386] width 1568 height 772
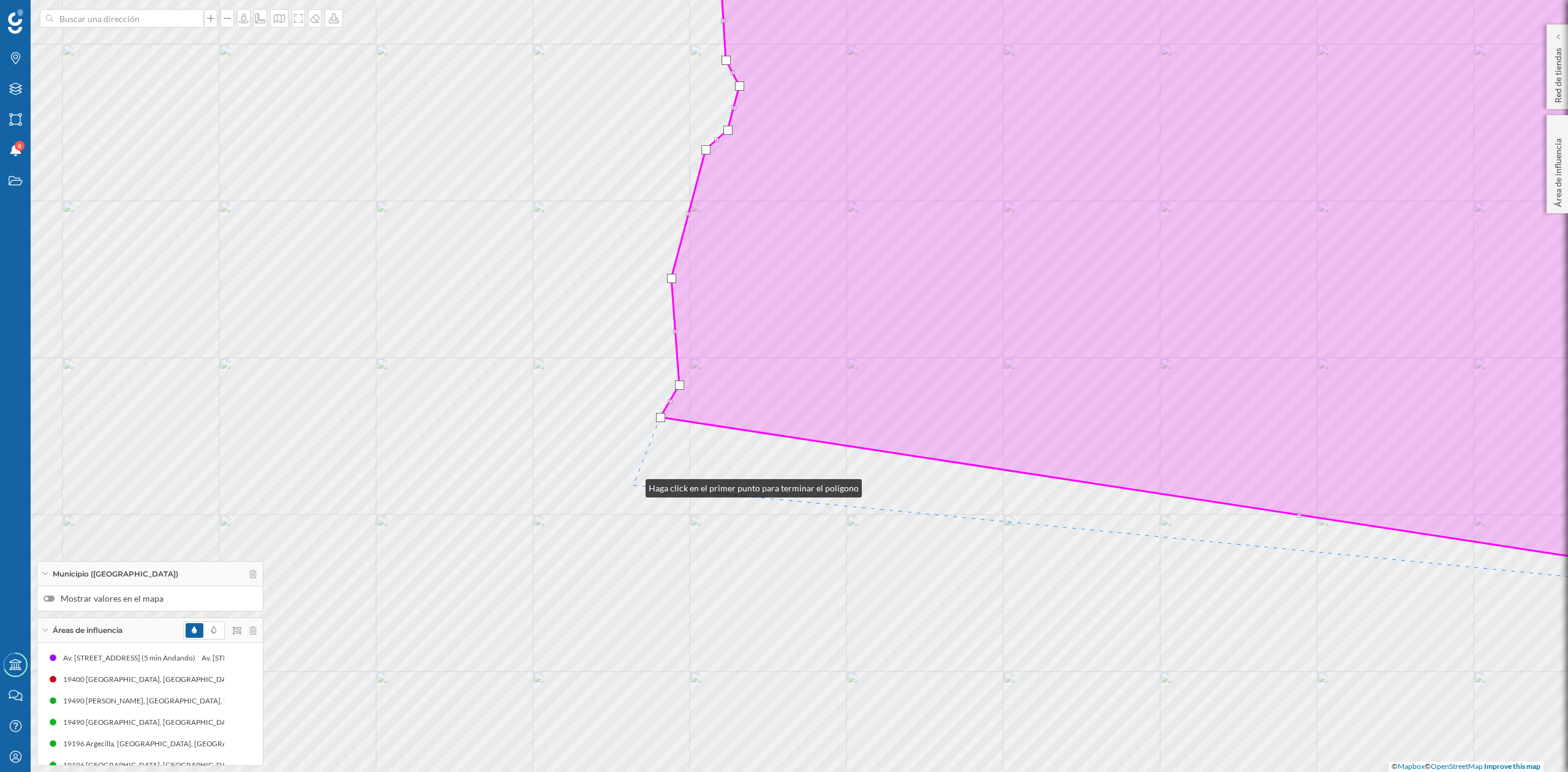
click at [633, 485] on div "© Mapbox © OpenStreetMap Improve this map" at bounding box center [784, 386] width 1568 height 772
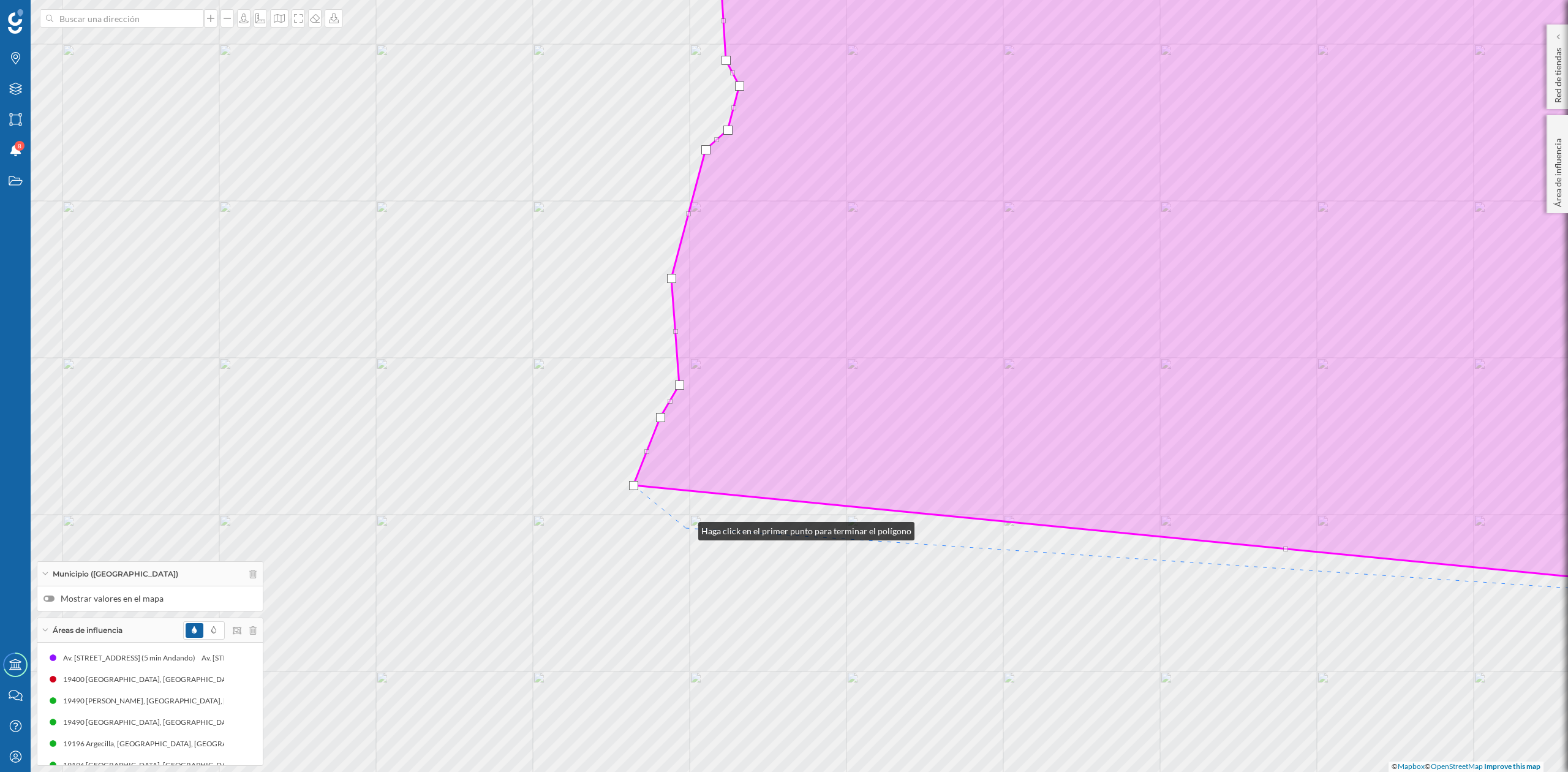
click at [686, 528] on div "© Mapbox © OpenStreetMap Improve this map" at bounding box center [784, 386] width 1568 height 772
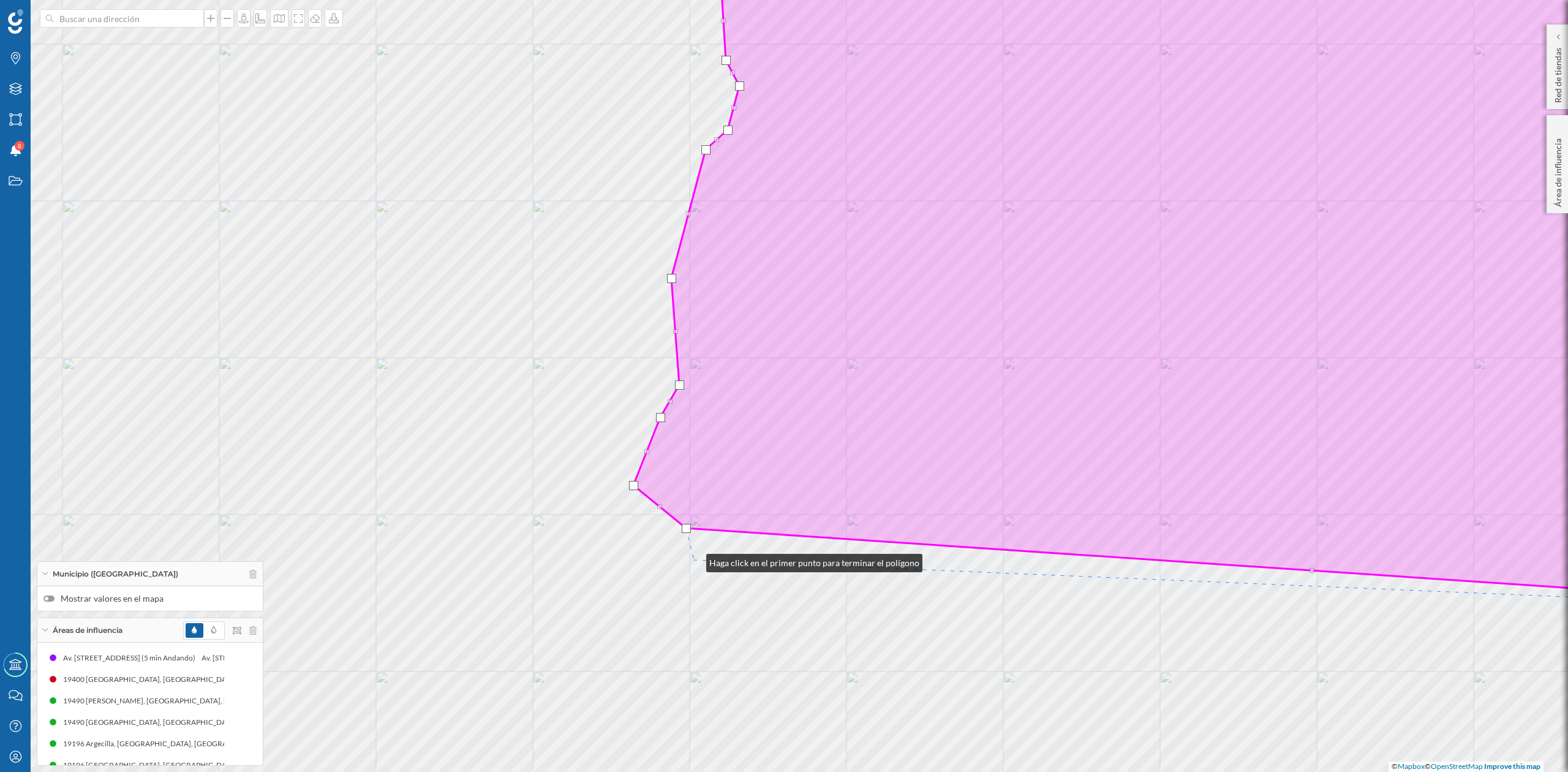
click at [694, 561] on div "© Mapbox © OpenStreetMap Improve this map" at bounding box center [784, 386] width 1568 height 772
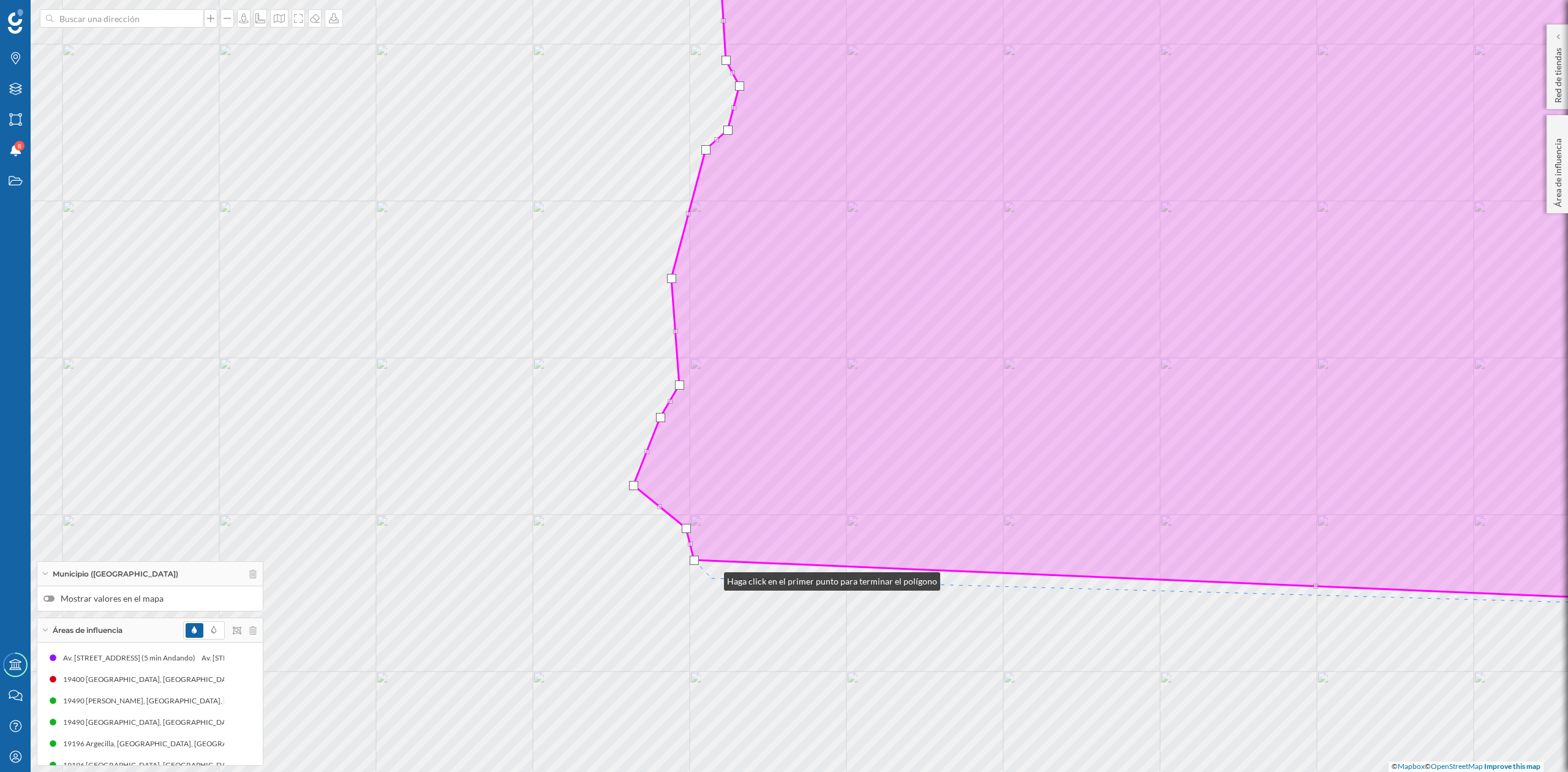
click at [712, 580] on div "© Mapbox © OpenStreetMap Improve this map" at bounding box center [784, 386] width 1568 height 772
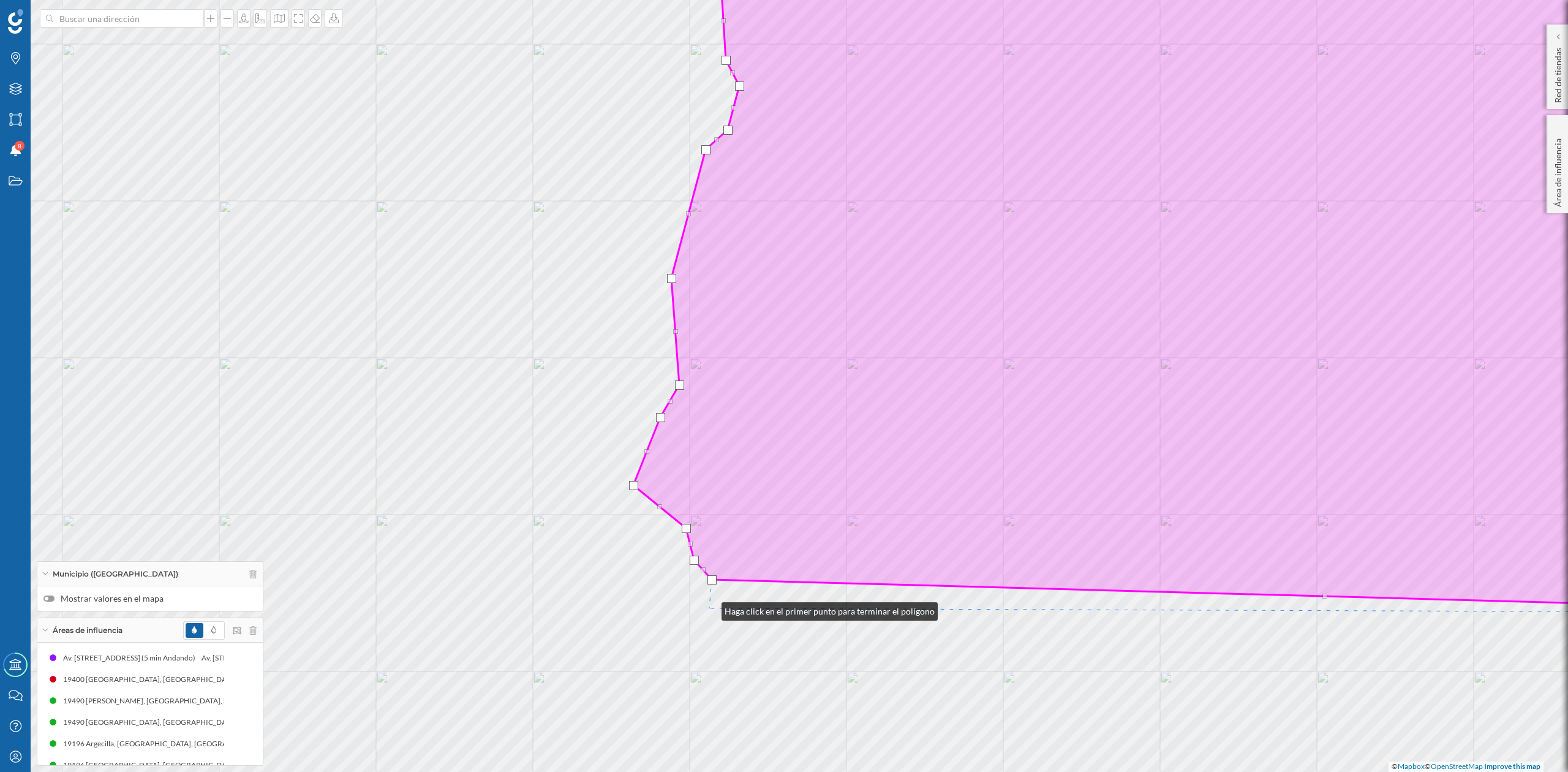
click at [715, 614] on div "© Mapbox © OpenStreetMap Improve this map" at bounding box center [784, 386] width 1568 height 772
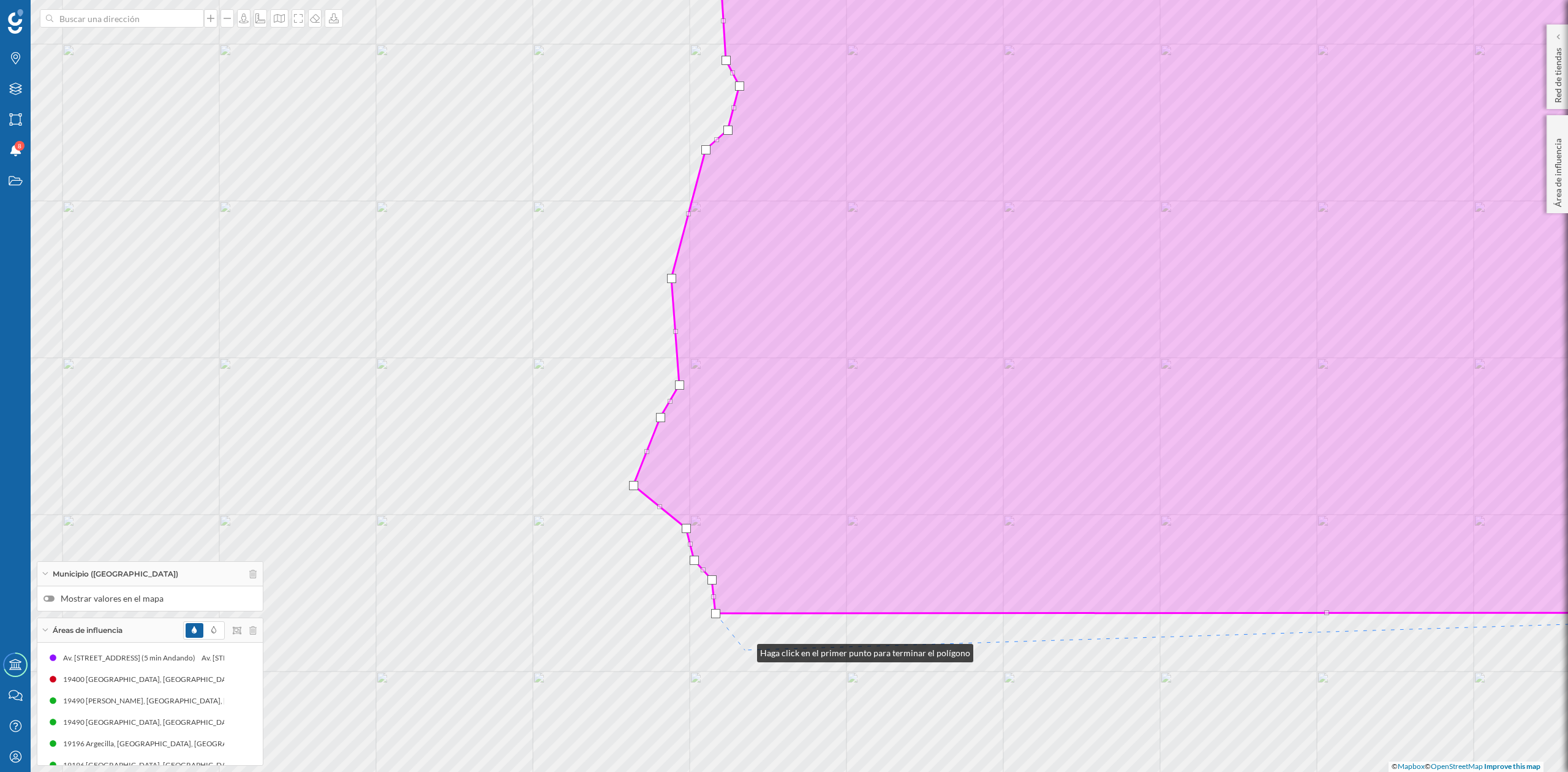
click at [745, 650] on div "© Mapbox © OpenStreetMap Improve this map" at bounding box center [784, 386] width 1568 height 772
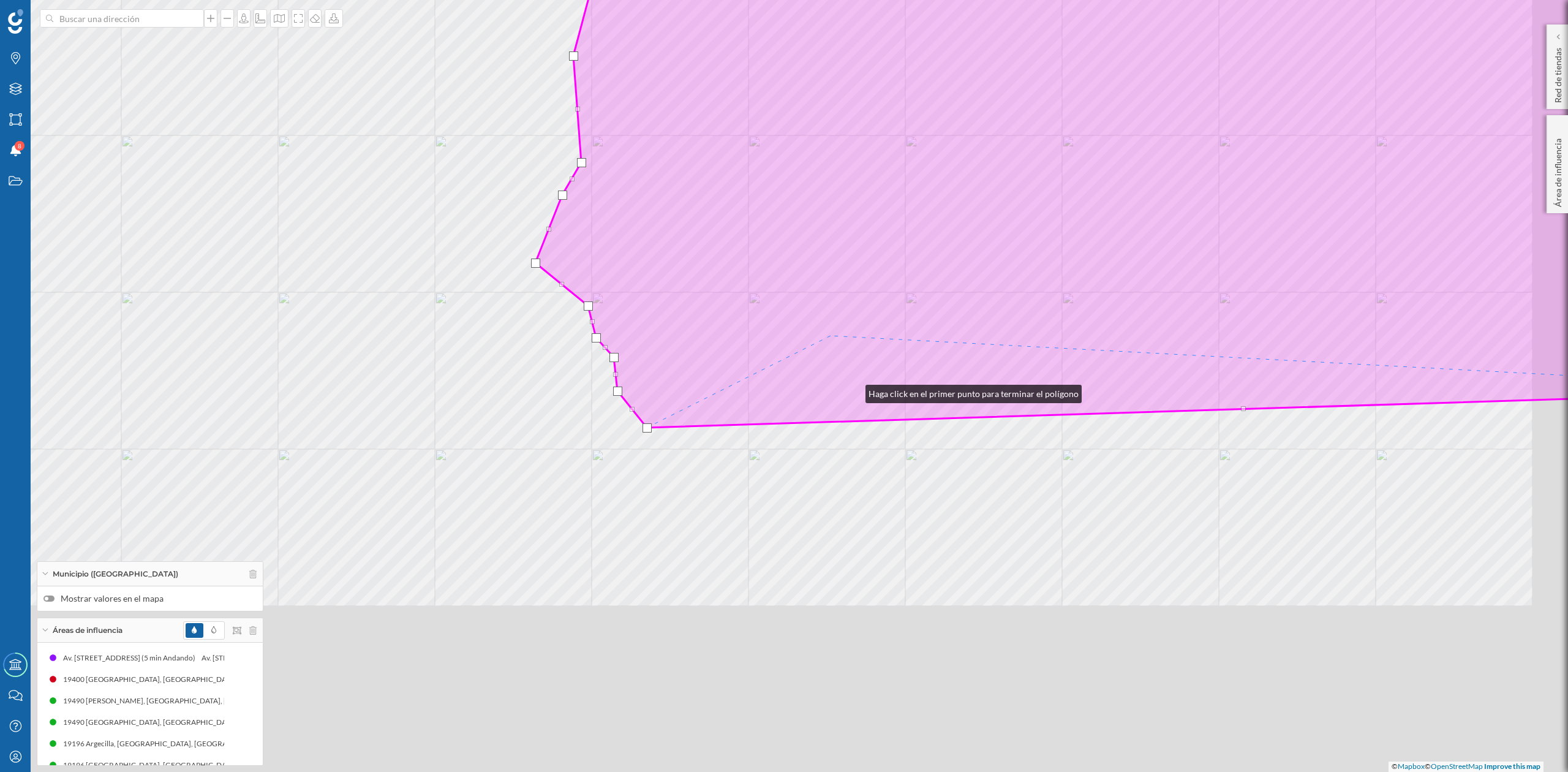
drag, startPoint x: 917, startPoint y: 521, endPoint x: 755, endPoint y: 148, distance: 406.7
click at [755, 148] on icon at bounding box center [1082, 63] width 1094 height 730
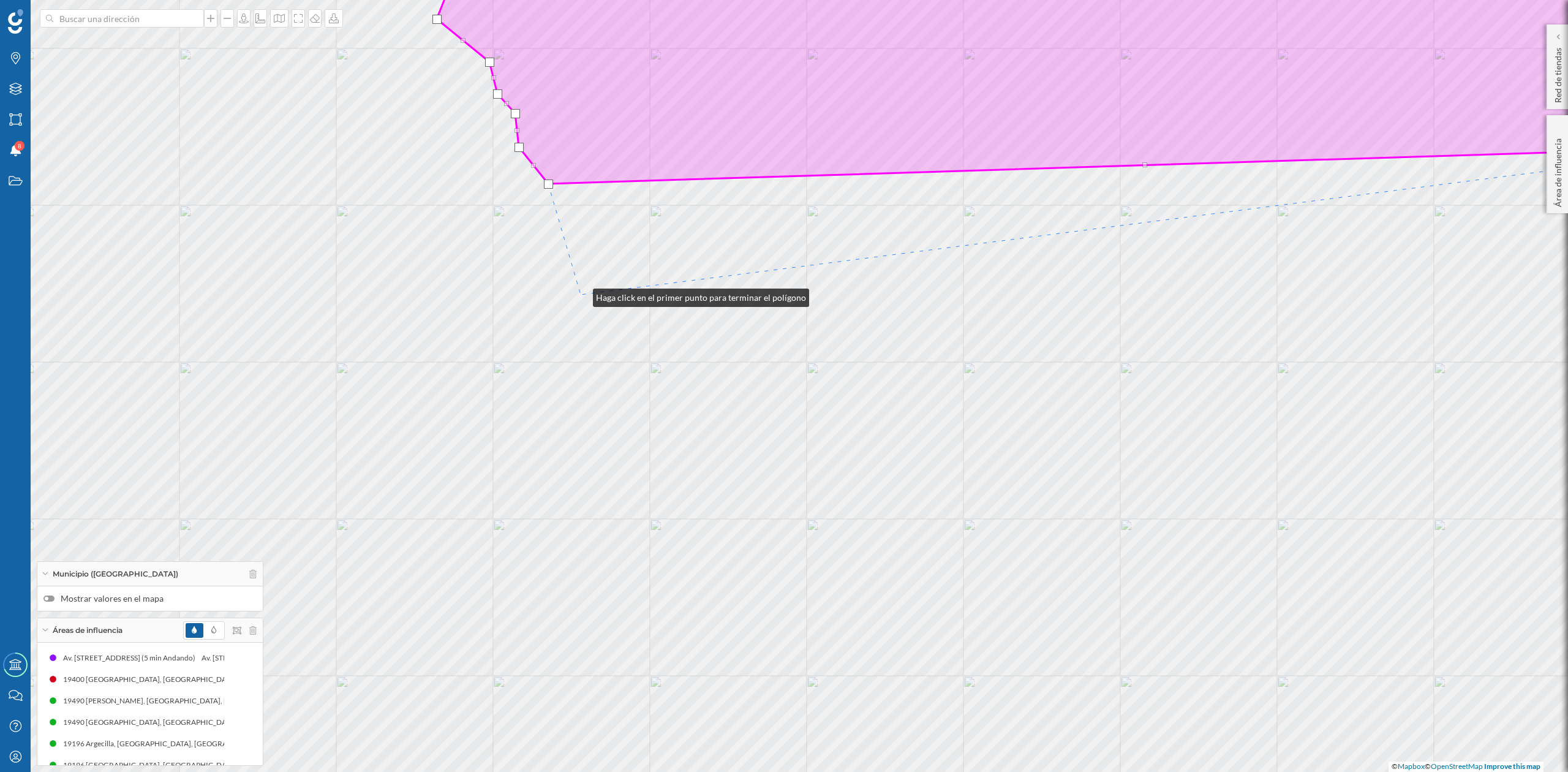
click at [583, 293] on div "© Mapbox © OpenStreetMap Improve this map" at bounding box center [784, 386] width 1568 height 772
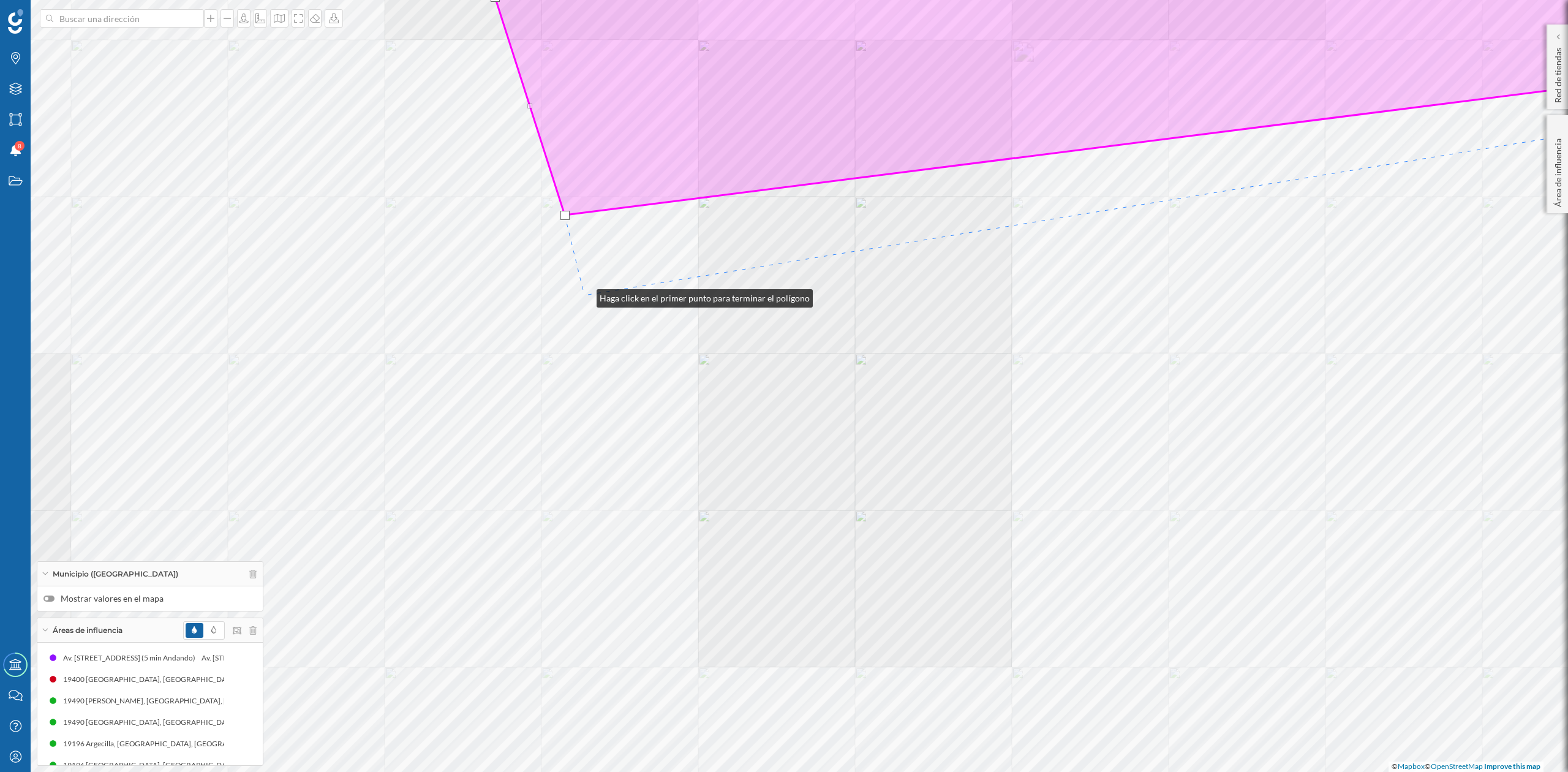
click at [584, 295] on div "© Mapbox © OpenStreetMap Improve this map" at bounding box center [784, 386] width 1568 height 772
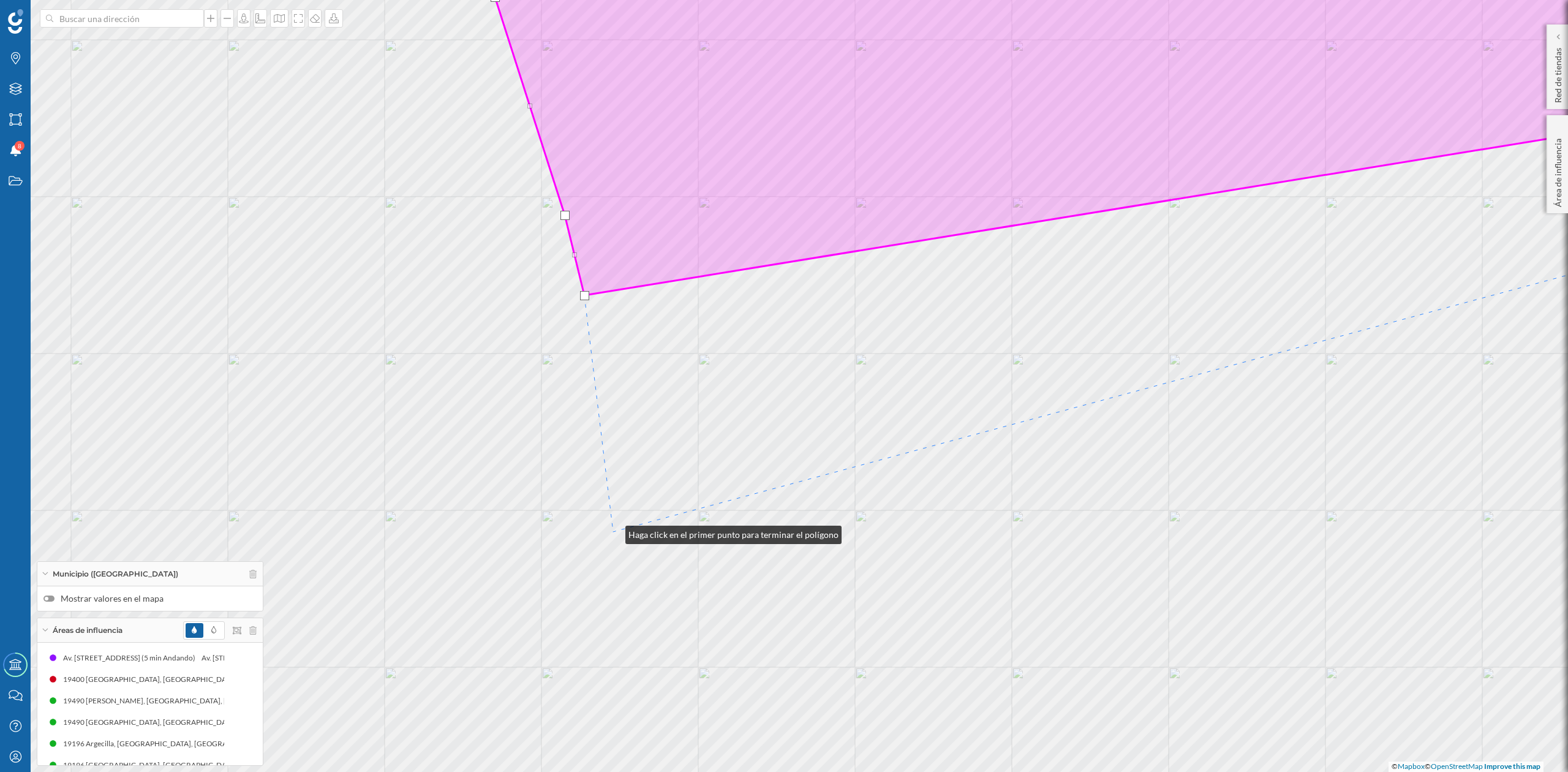
click at [613, 532] on div "© Mapbox © OpenStreetMap Improve this map" at bounding box center [784, 386] width 1568 height 772
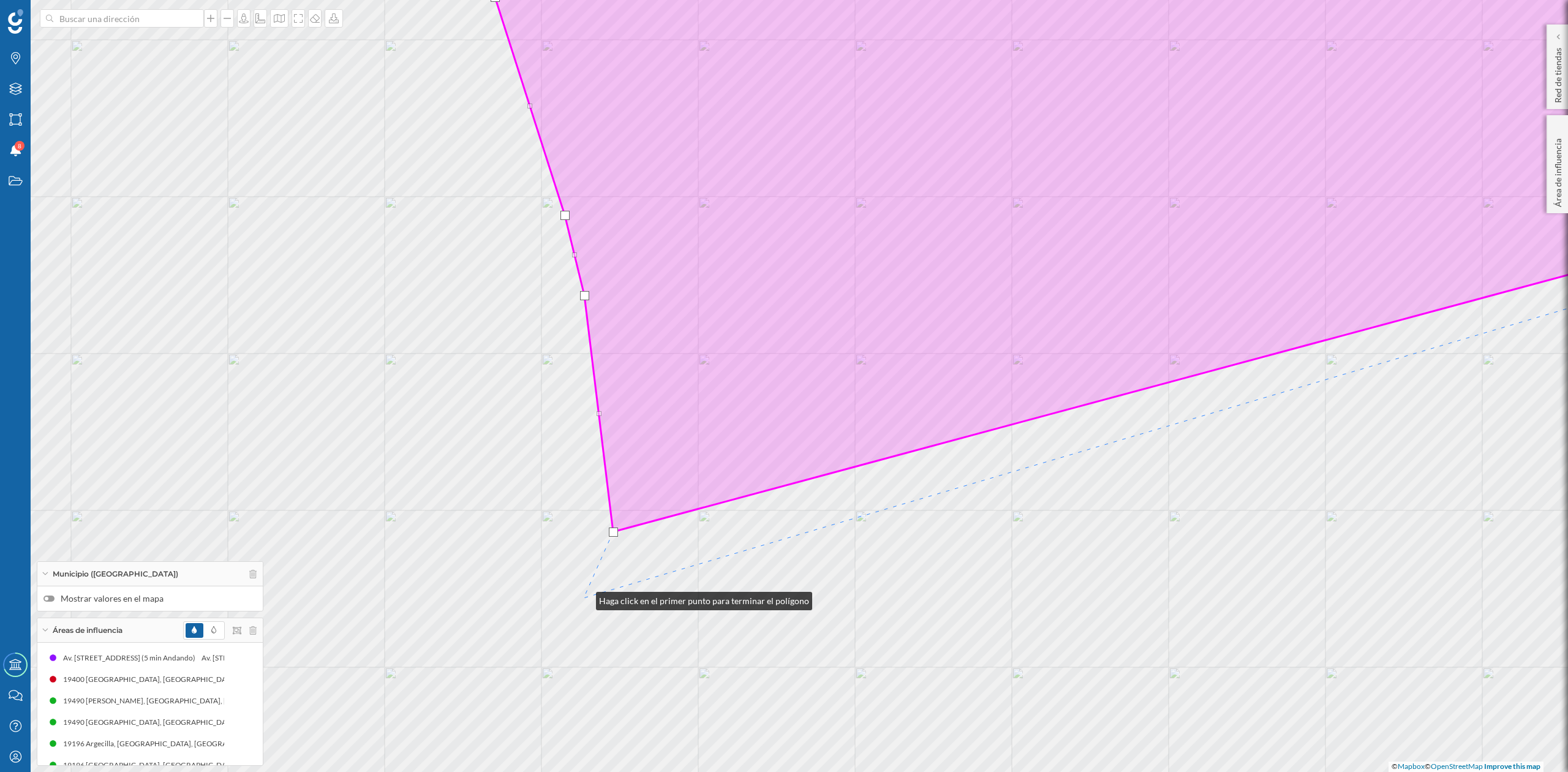
click at [583, 598] on div "© Mapbox © OpenStreetMap Improve this map" at bounding box center [784, 386] width 1568 height 772
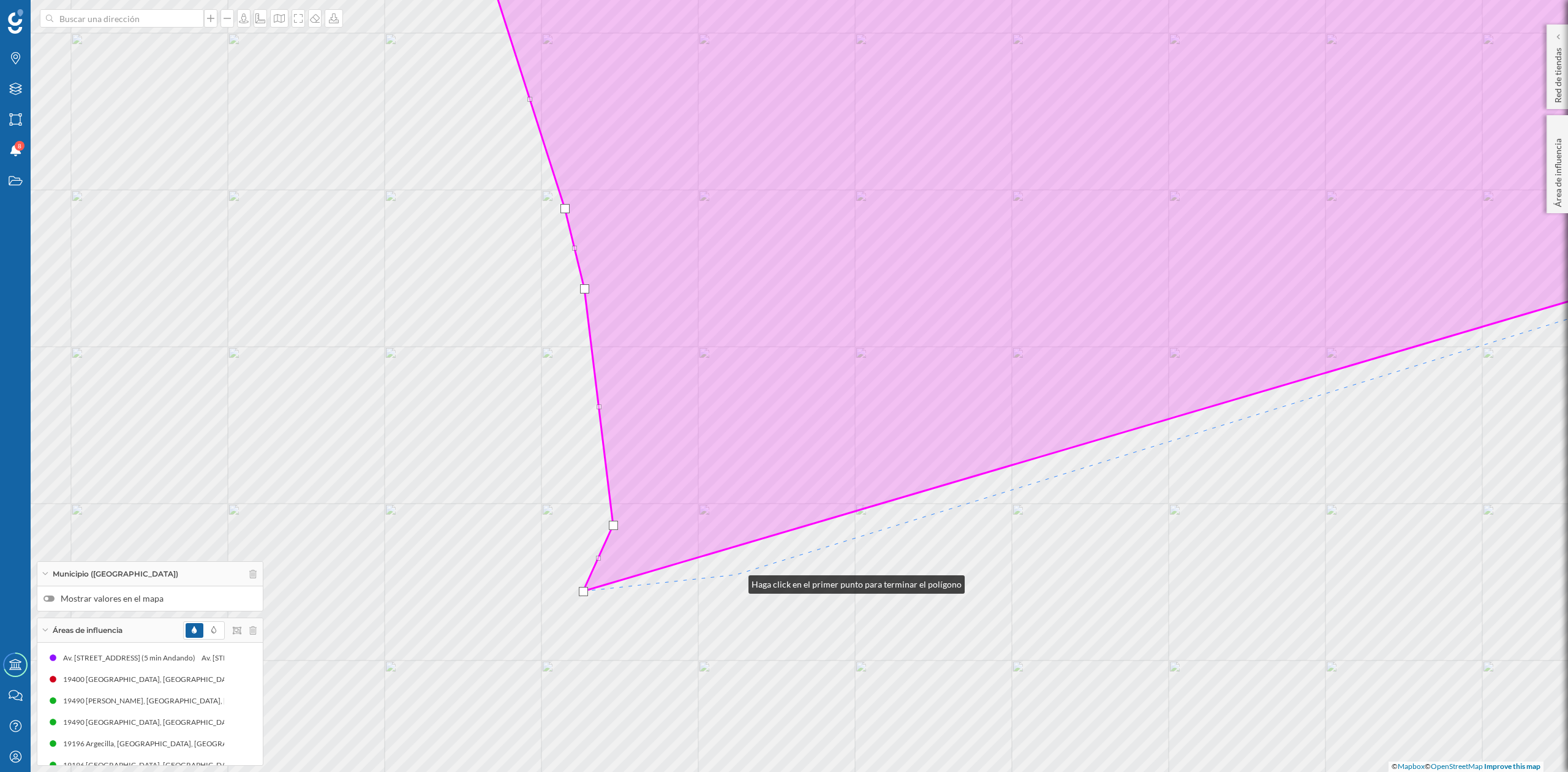
drag, startPoint x: 737, startPoint y: 589, endPoint x: 965, endPoint y: 104, distance: 535.9
click at [965, 104] on div "© Mapbox © OpenStreetMap Improve this map" at bounding box center [784, 386] width 1568 height 772
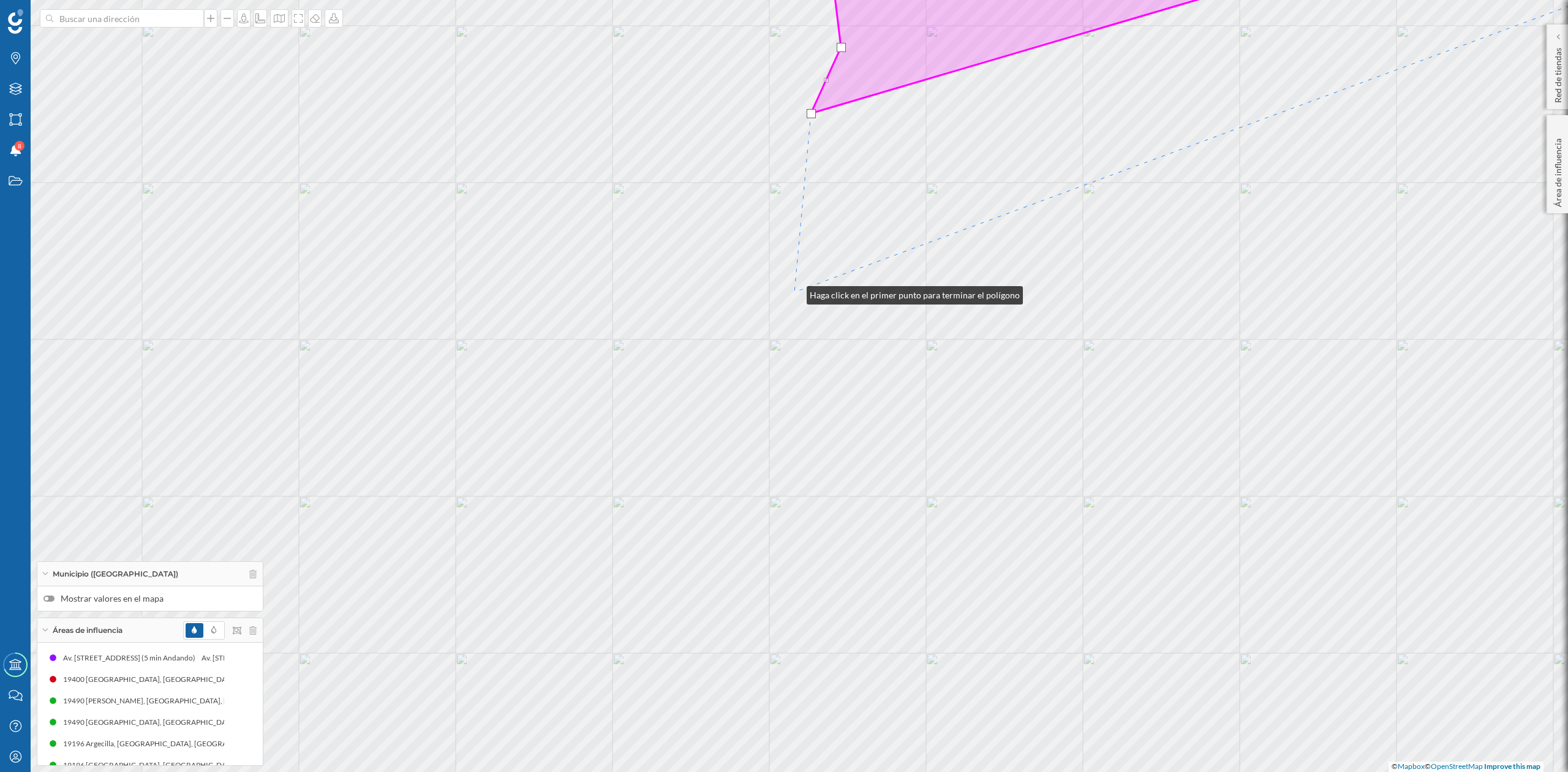
click at [795, 293] on div "© Mapbox © OpenStreetMap Improve this map" at bounding box center [784, 386] width 1568 height 772
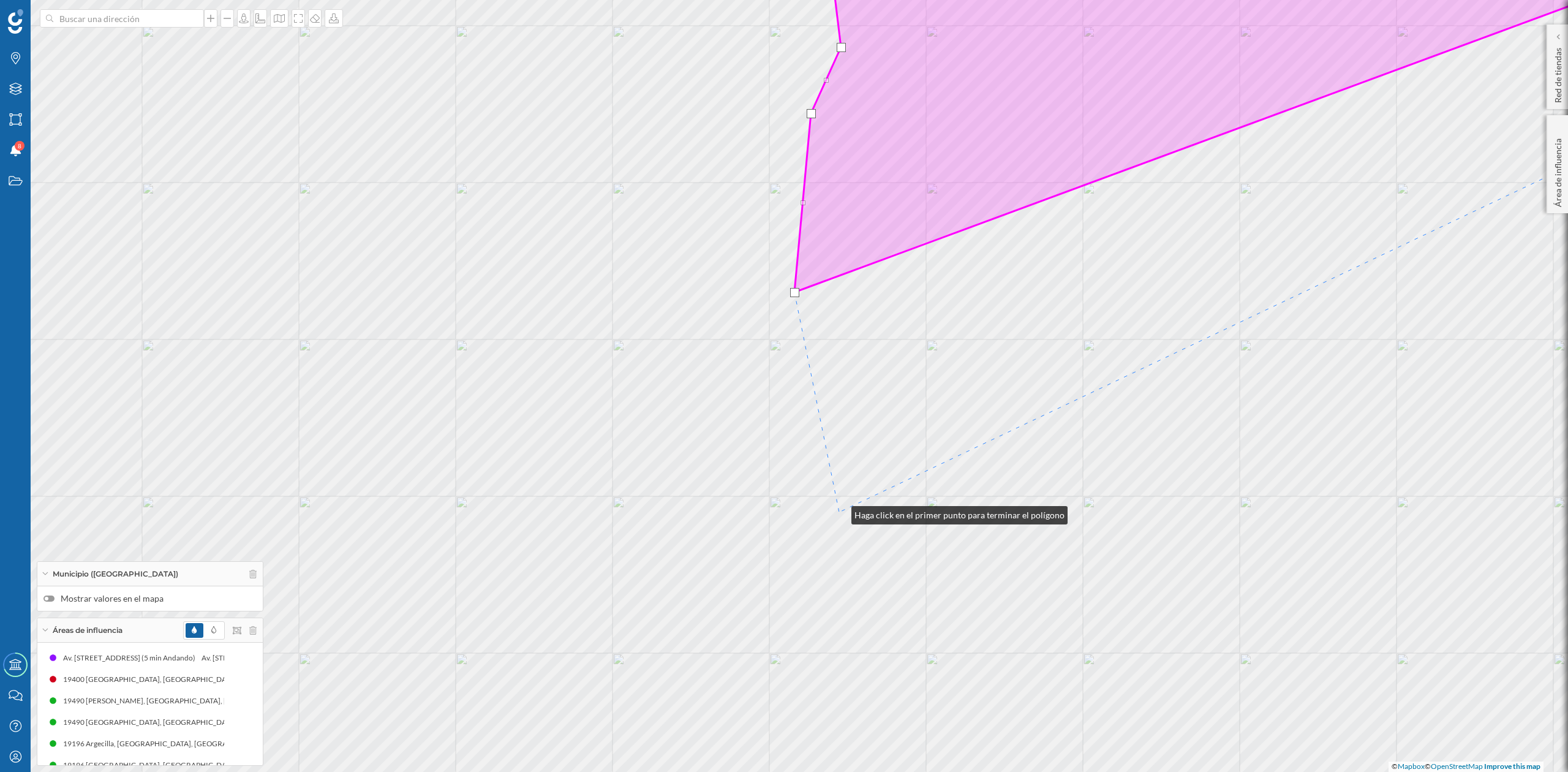
drag, startPoint x: 840, startPoint y: 512, endPoint x: 830, endPoint y: 551, distance: 40.3
click at [840, 512] on div "© Mapbox © OpenStreetMap Improve this map" at bounding box center [784, 386] width 1568 height 772
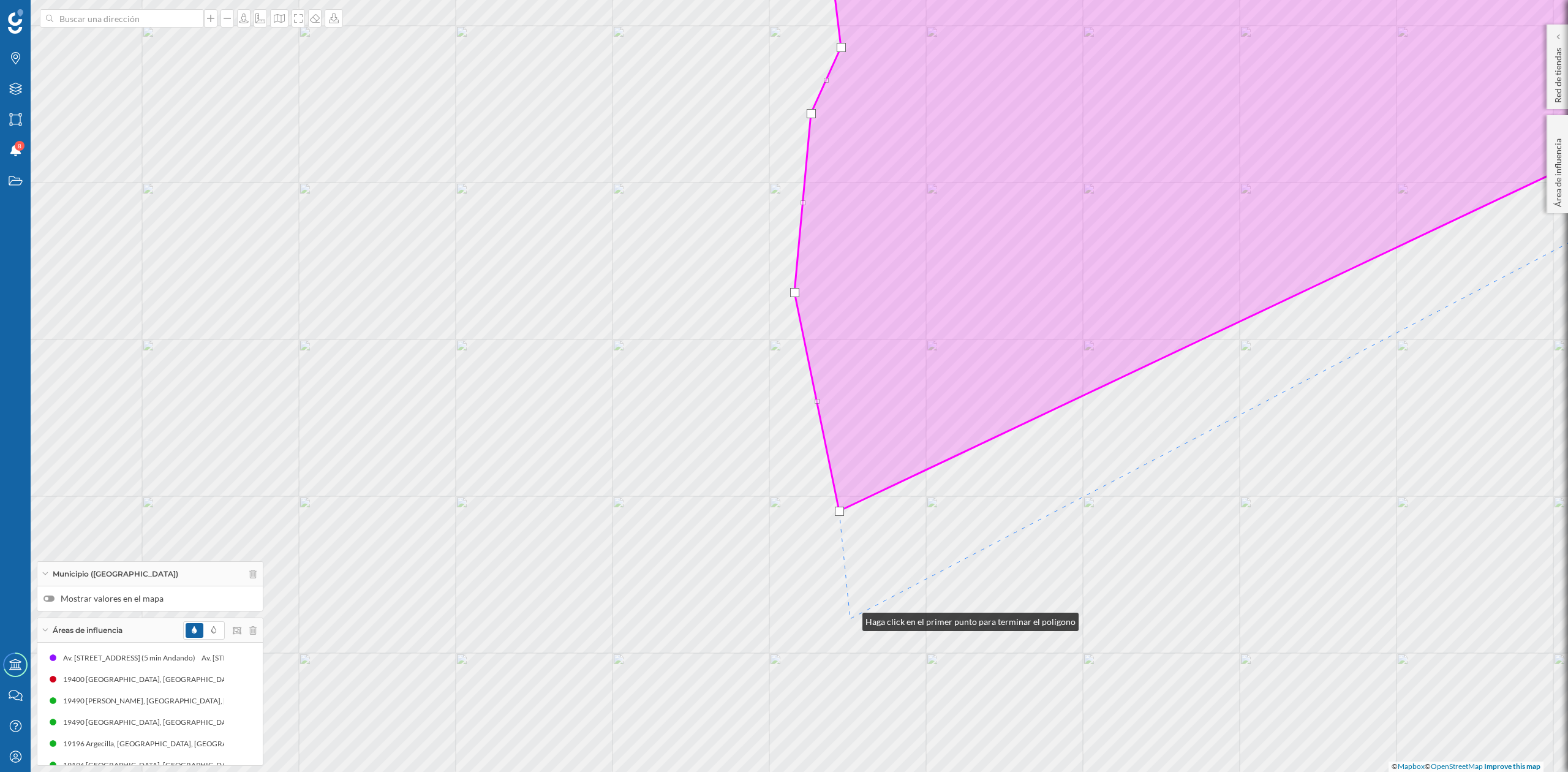
click at [850, 619] on div "© Mapbox © OpenStreetMap Improve this map" at bounding box center [784, 386] width 1568 height 772
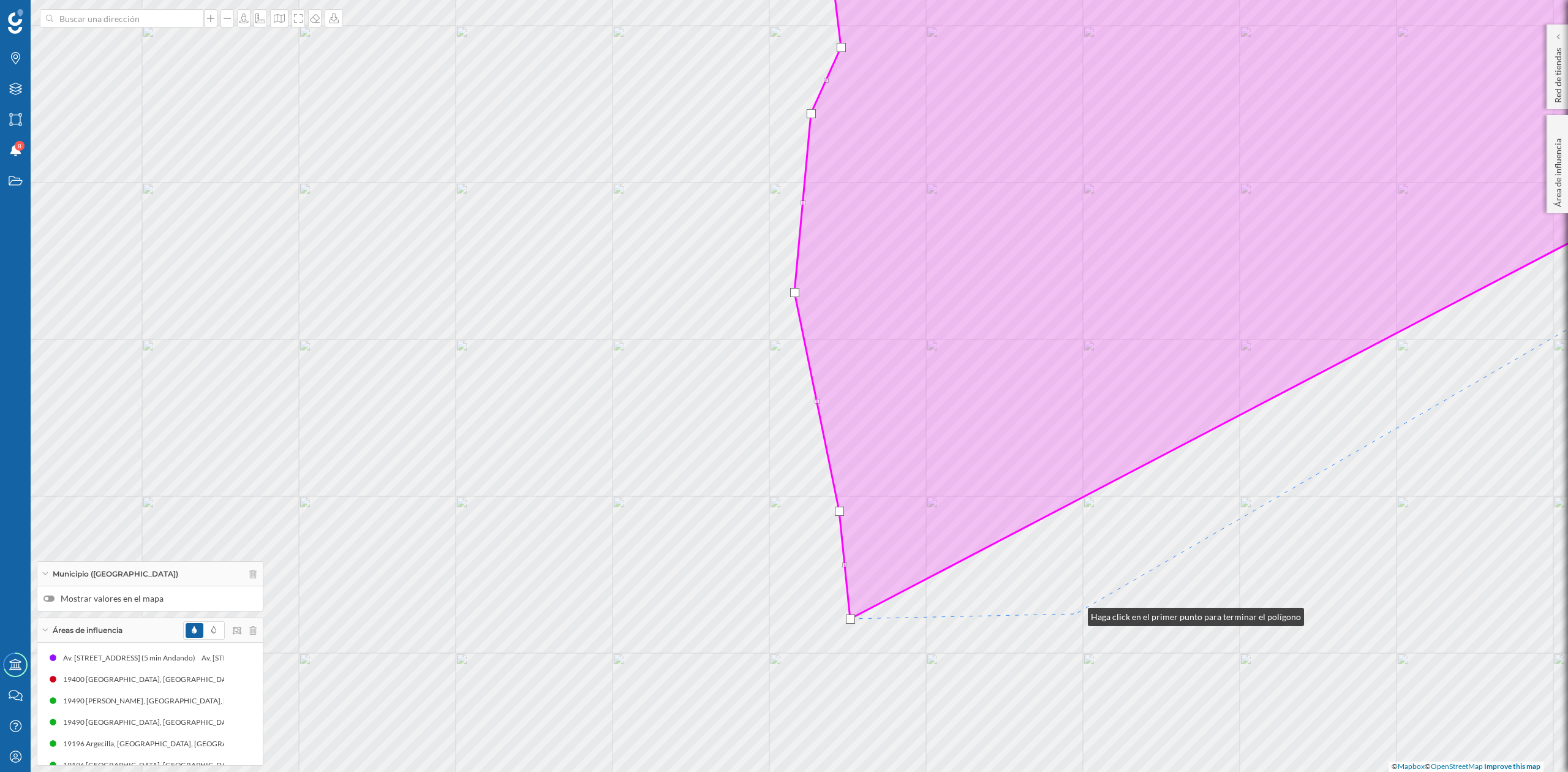
drag, startPoint x: 1076, startPoint y: 615, endPoint x: 681, endPoint y: 224, distance: 555.8
click at [681, 224] on div "© Mapbox © OpenStreetMap Improve this map" at bounding box center [784, 386] width 1568 height 772
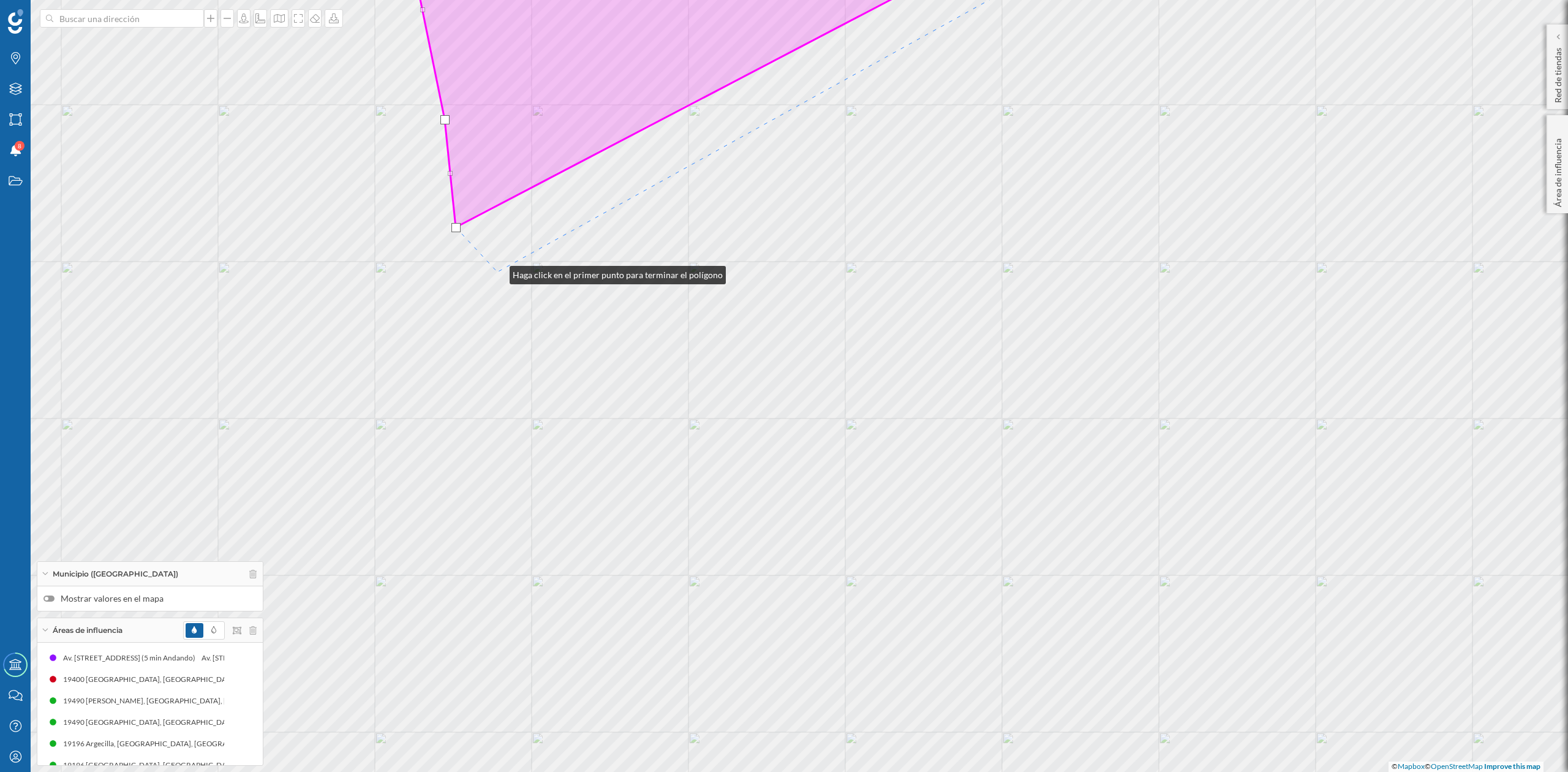
click at [496, 270] on div "© Mapbox © OpenStreetMap Improve this map" at bounding box center [784, 386] width 1568 height 772
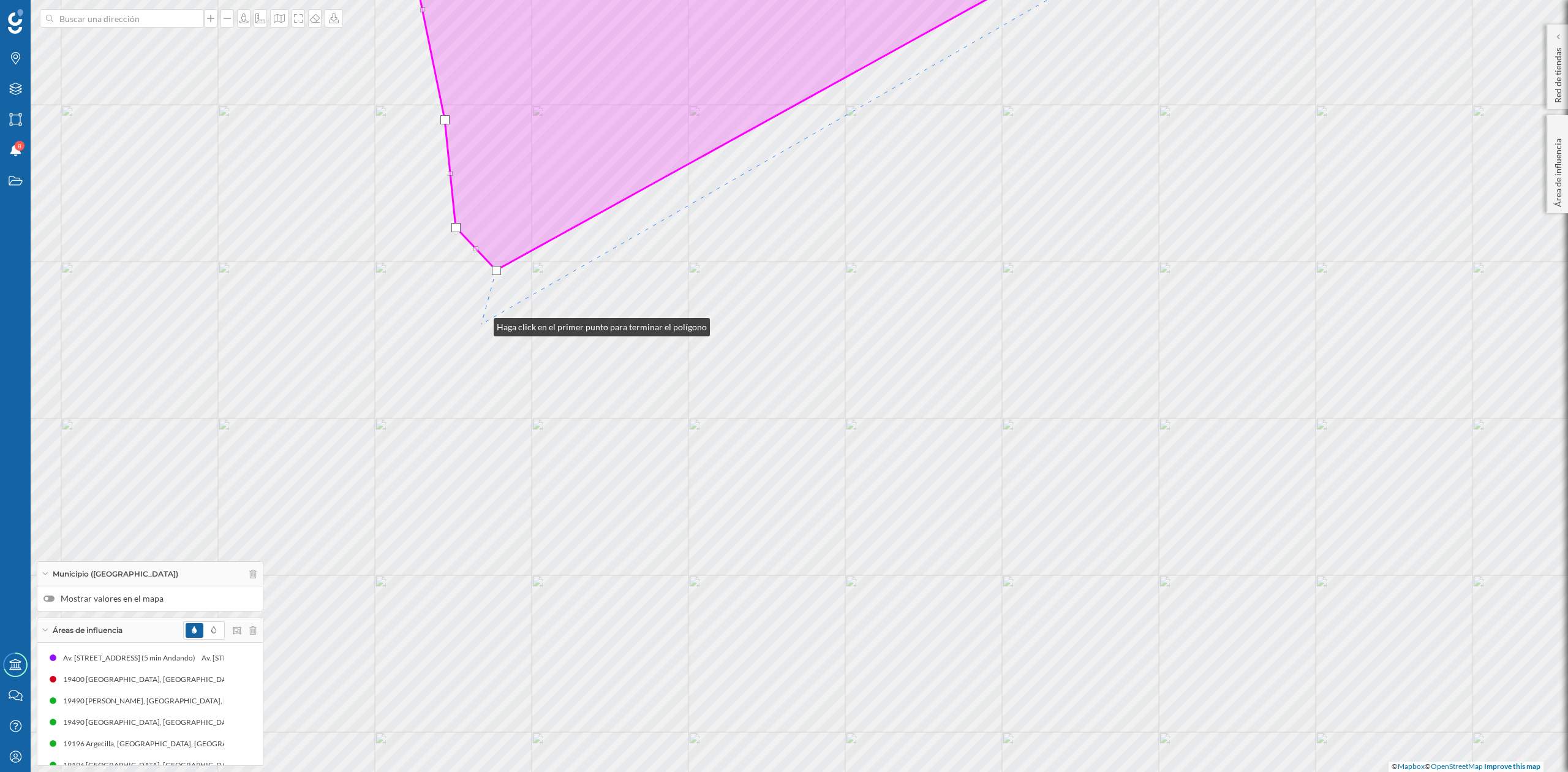
click at [482, 324] on div "© Mapbox © OpenStreetMap Improve this map" at bounding box center [784, 386] width 1568 height 772
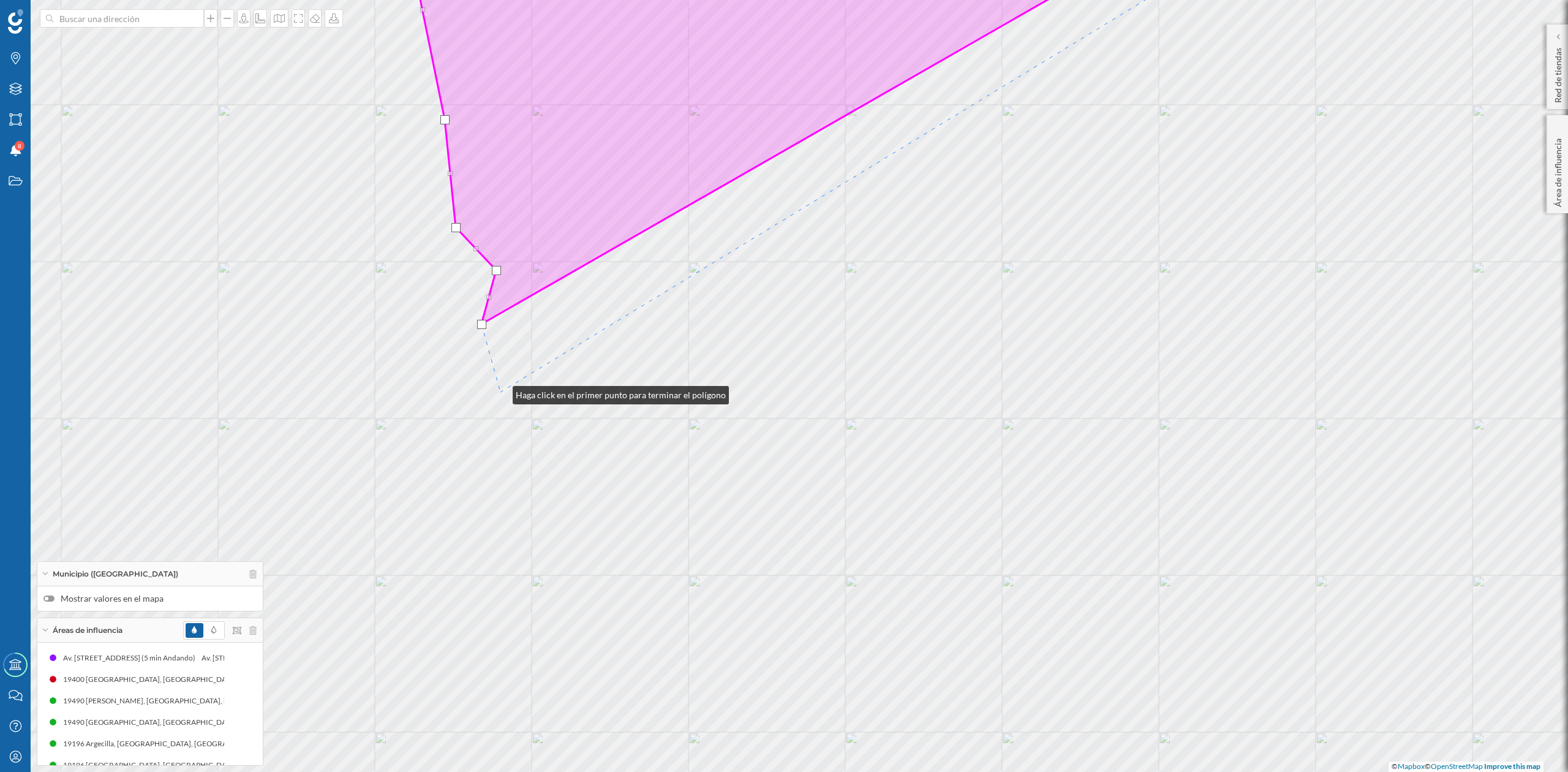
click at [501, 392] on div "© Mapbox © OpenStreetMap Improve this map" at bounding box center [784, 386] width 1568 height 772
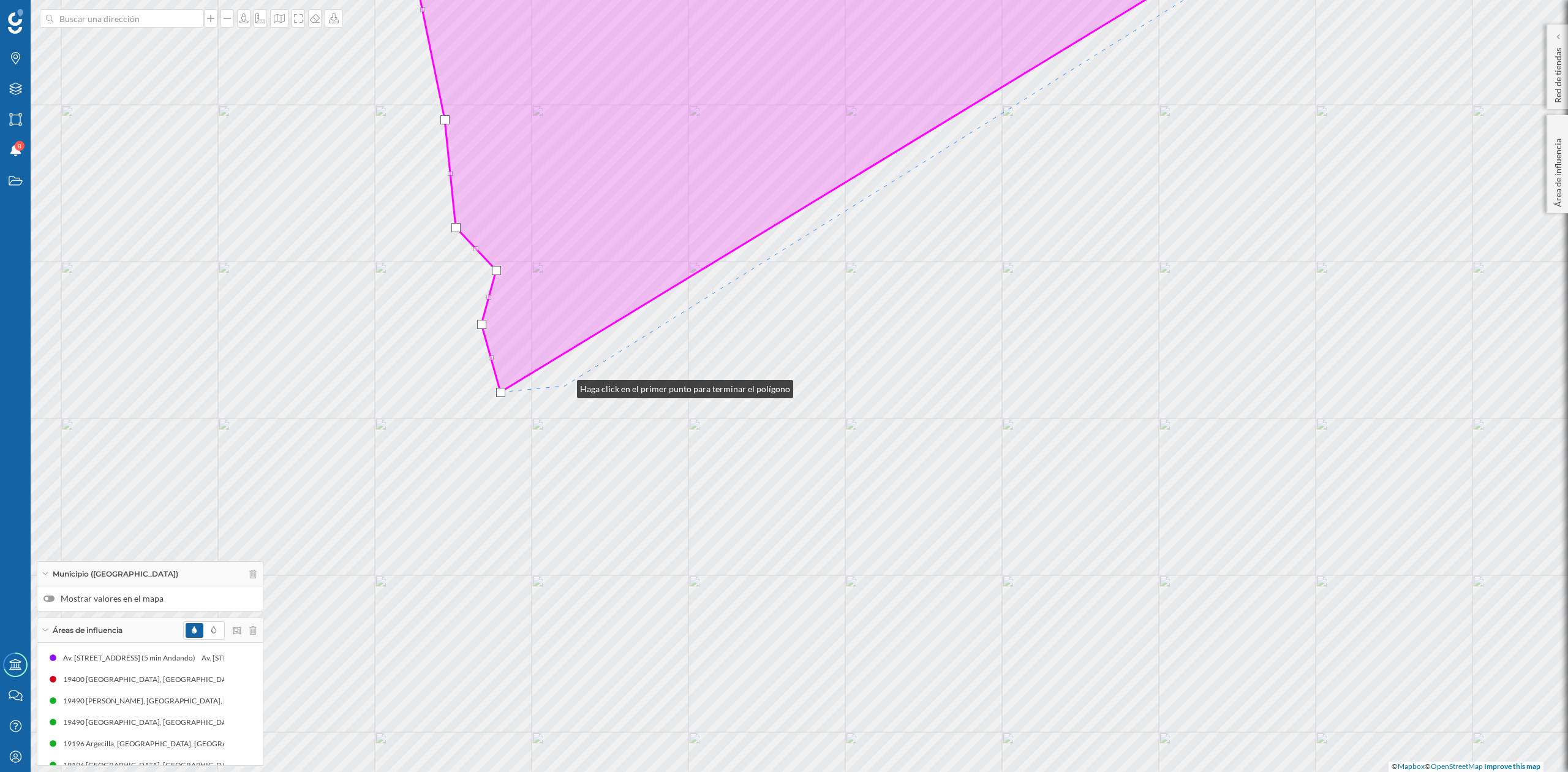
click at [565, 386] on div "© Mapbox © OpenStreetMap Improve this map" at bounding box center [784, 386] width 1568 height 772
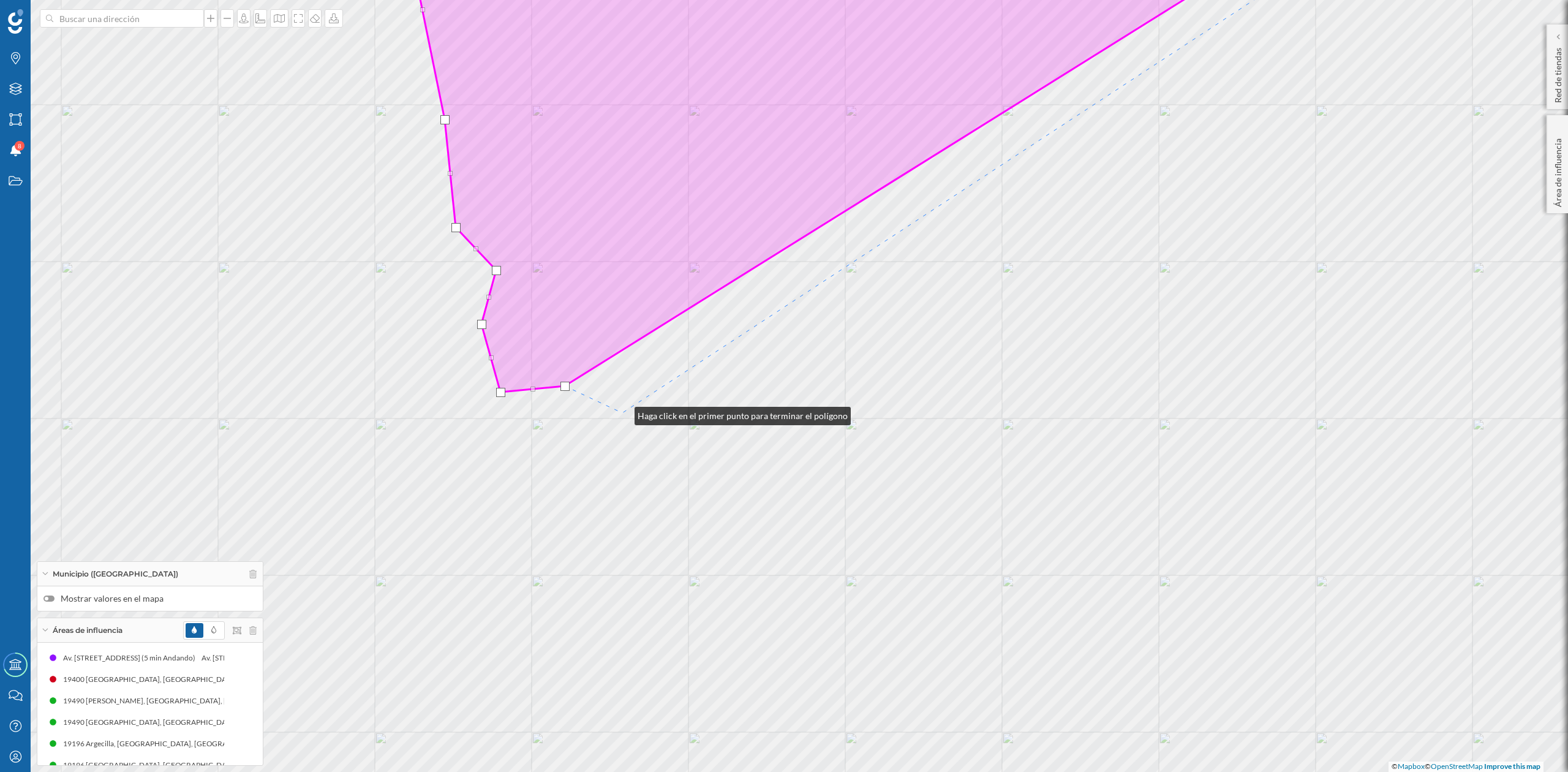
click at [622, 412] on div "© Mapbox © OpenStreetMap Improve this map" at bounding box center [784, 386] width 1568 height 772
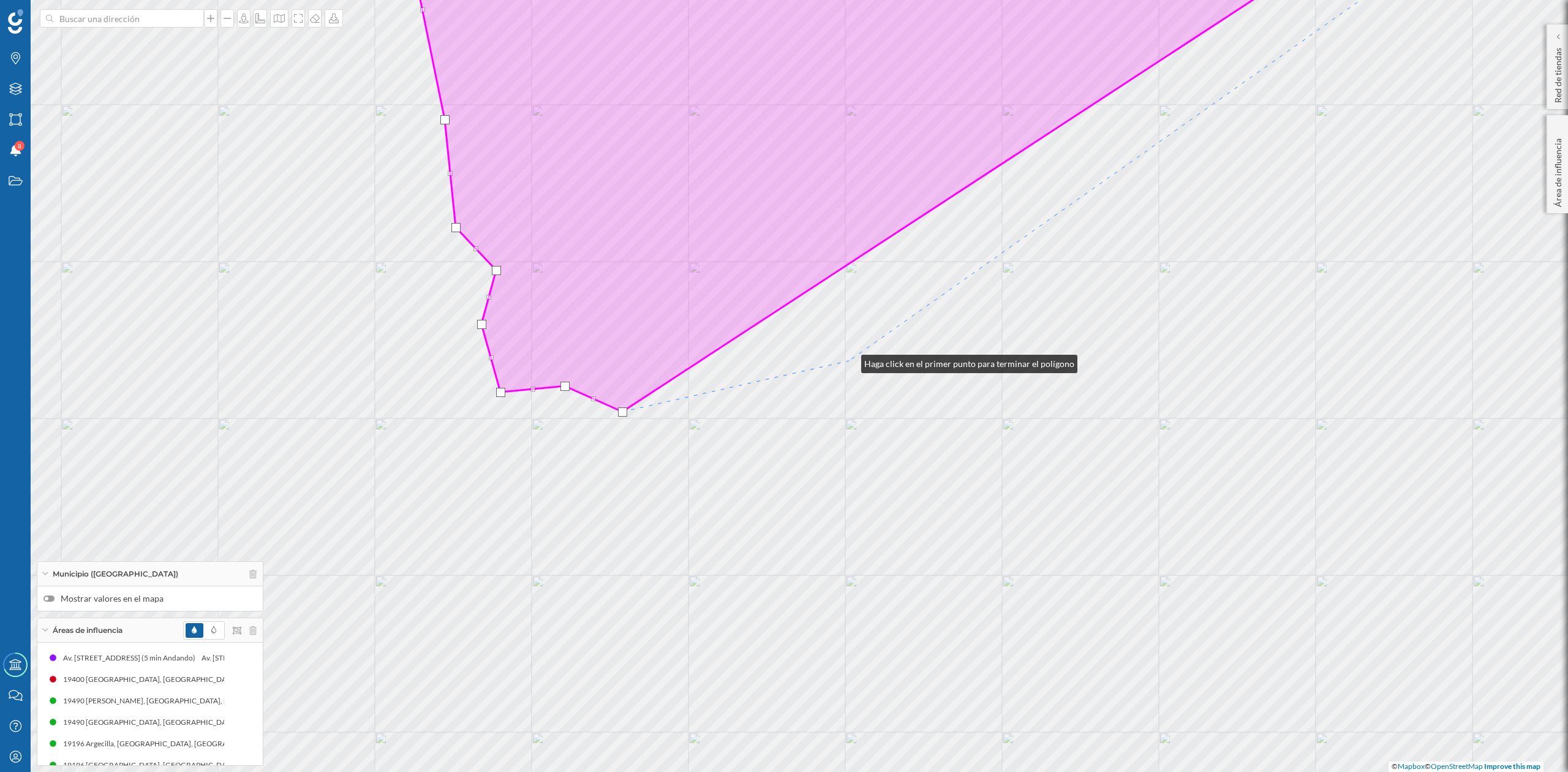
click at [850, 361] on div "© Mapbox © OpenStreetMap Improve this map" at bounding box center [784, 386] width 1568 height 772
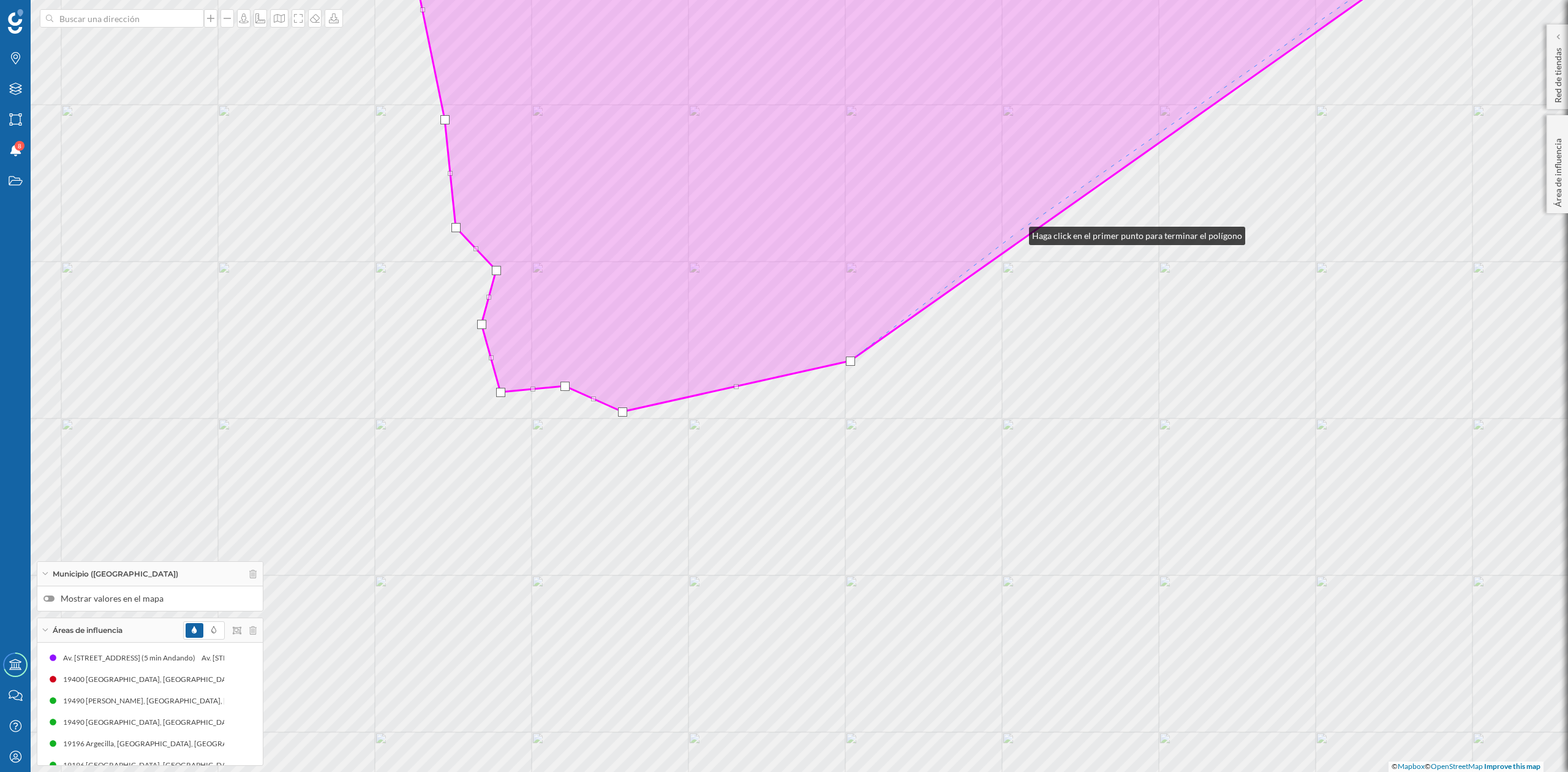
click at [1015, 233] on icon at bounding box center [939, 167] width 1070 height 491
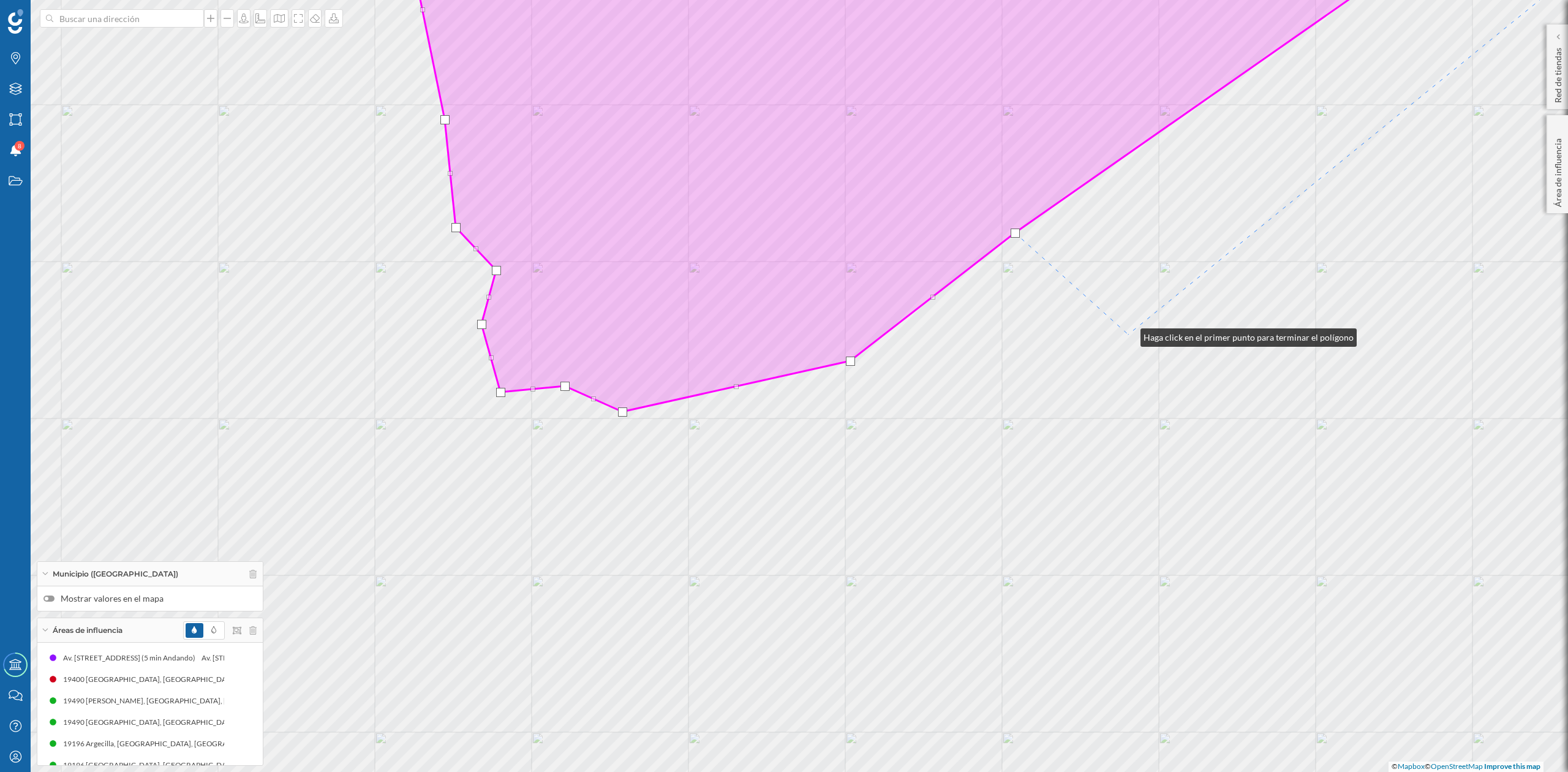
click at [1129, 335] on div "© Mapbox © OpenStreetMap Improve this map" at bounding box center [784, 386] width 1568 height 772
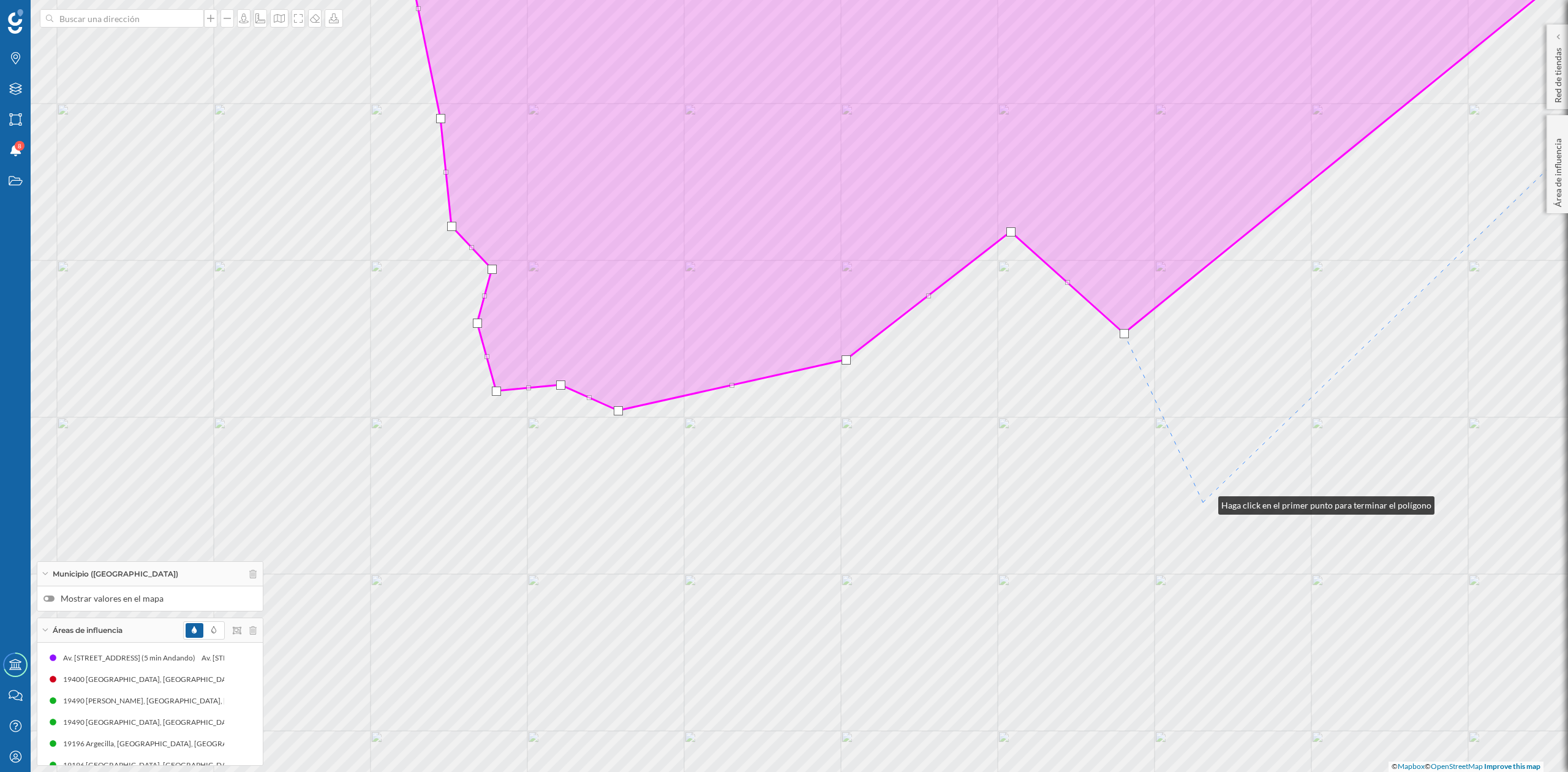
drag, startPoint x: 1209, startPoint y: 503, endPoint x: 502, endPoint y: 543, distance: 708.1
click at [502, 543] on div "© Mapbox © OpenStreetMap Improve this map" at bounding box center [784, 386] width 1568 height 772
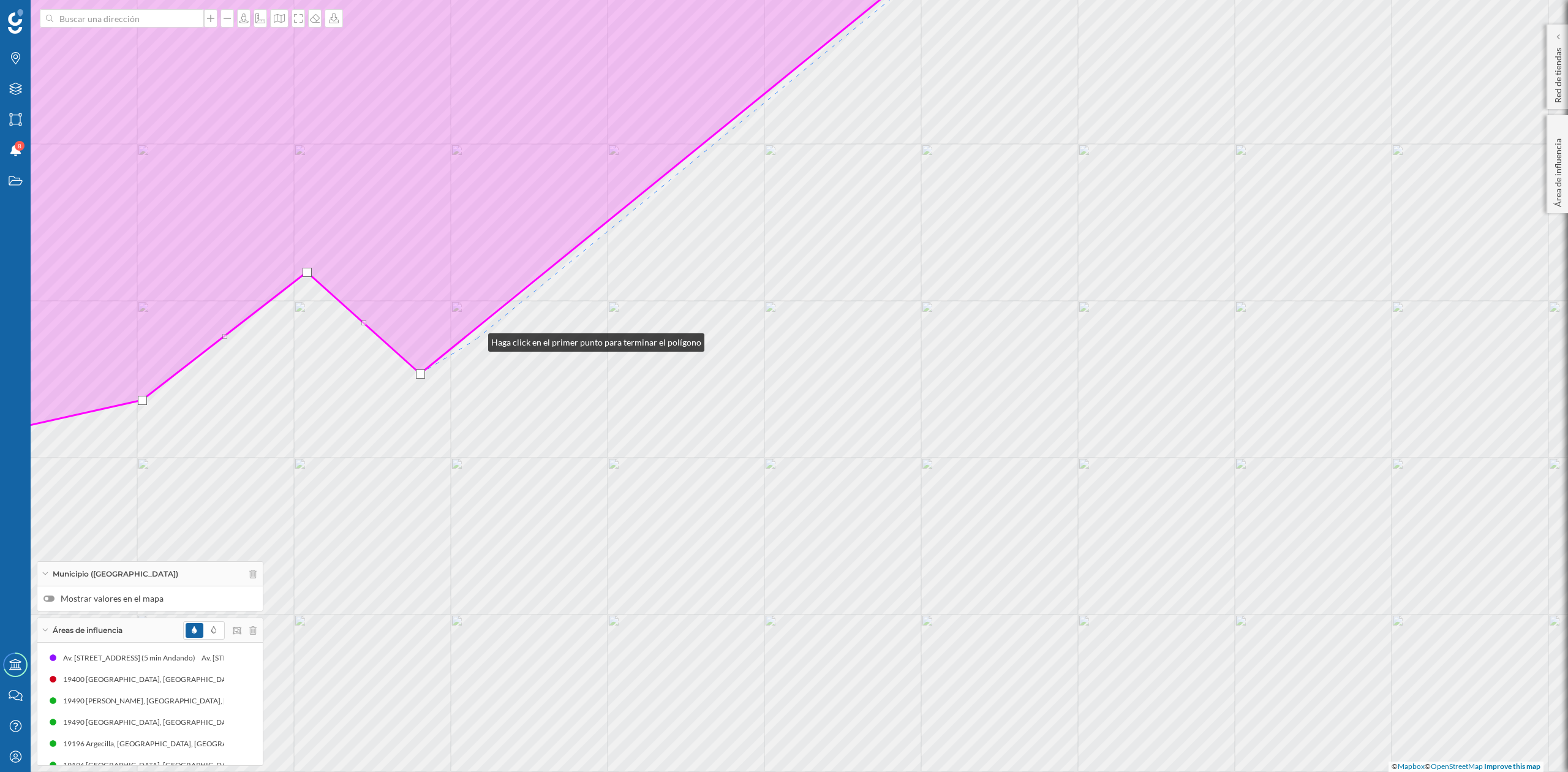
click at [473, 339] on div "© Mapbox © OpenStreetMap Improve this map" at bounding box center [784, 386] width 1568 height 772
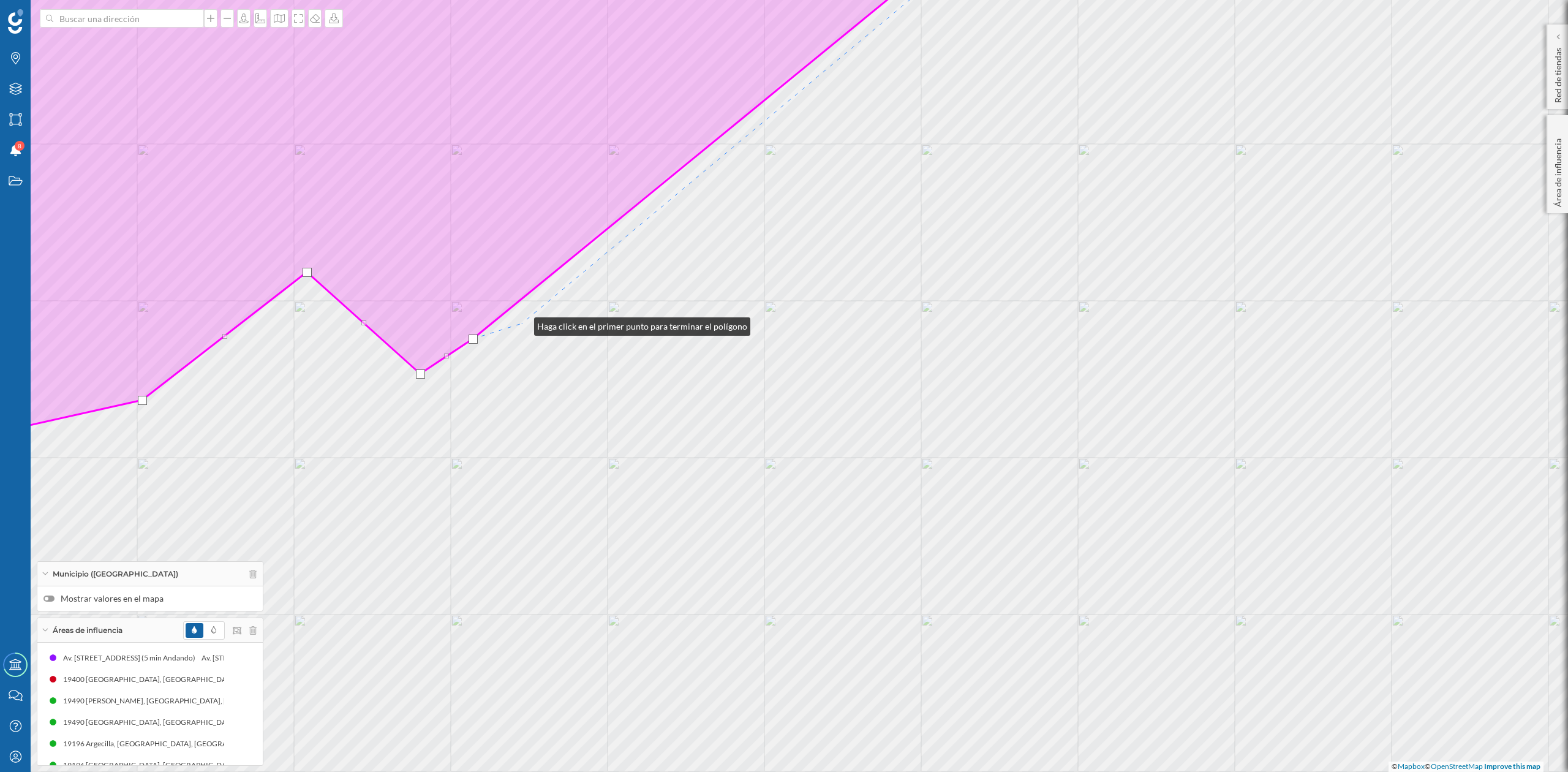
click at [522, 323] on div "© Mapbox © OpenStreetMap Improve this map" at bounding box center [784, 386] width 1568 height 772
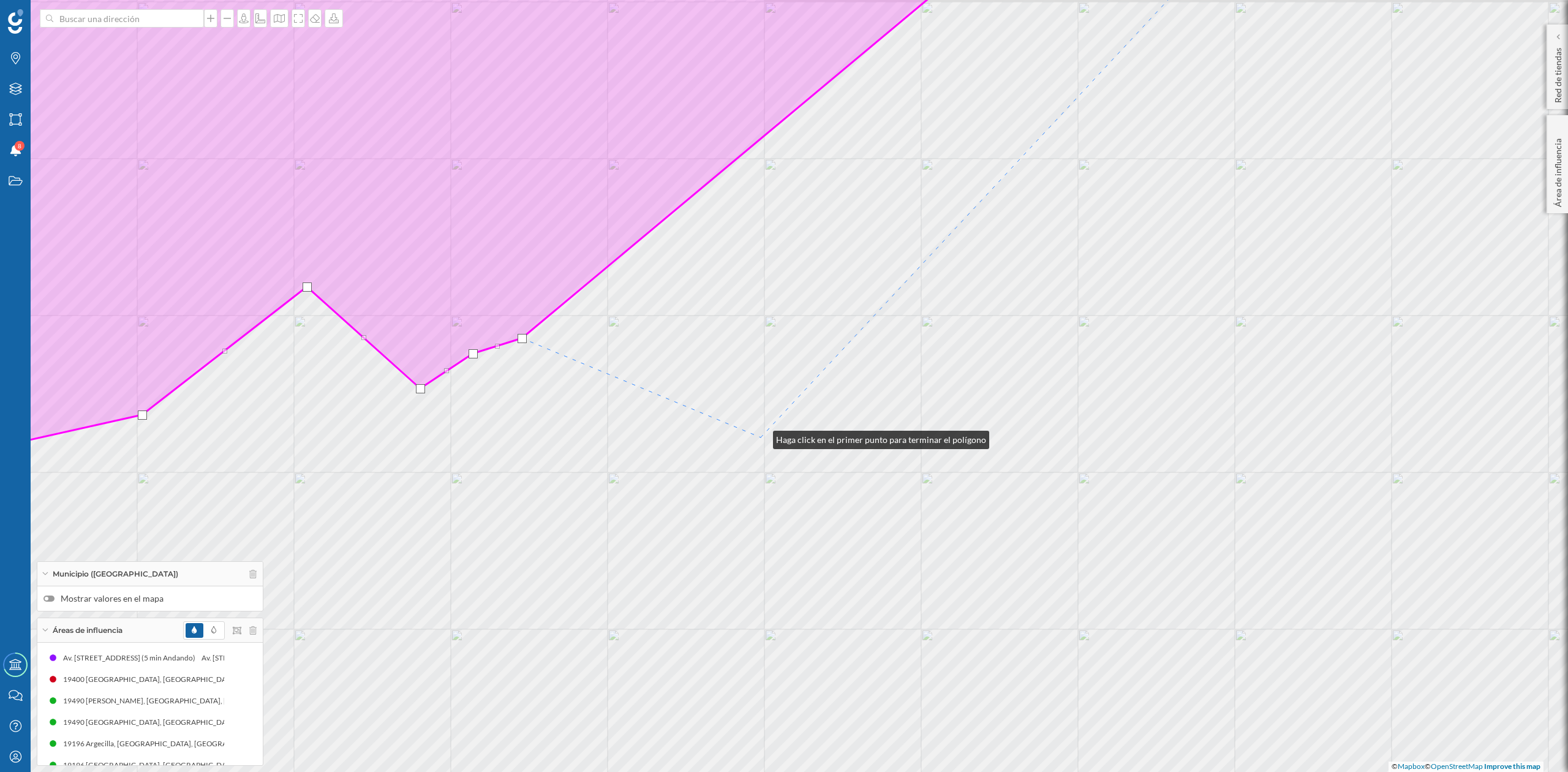
drag, startPoint x: 761, startPoint y: 422, endPoint x: 769, endPoint y: 454, distance: 33.0
click at [769, 453] on div "© Mapbox © OpenStreetMap Improve this map" at bounding box center [784, 386] width 1568 height 772
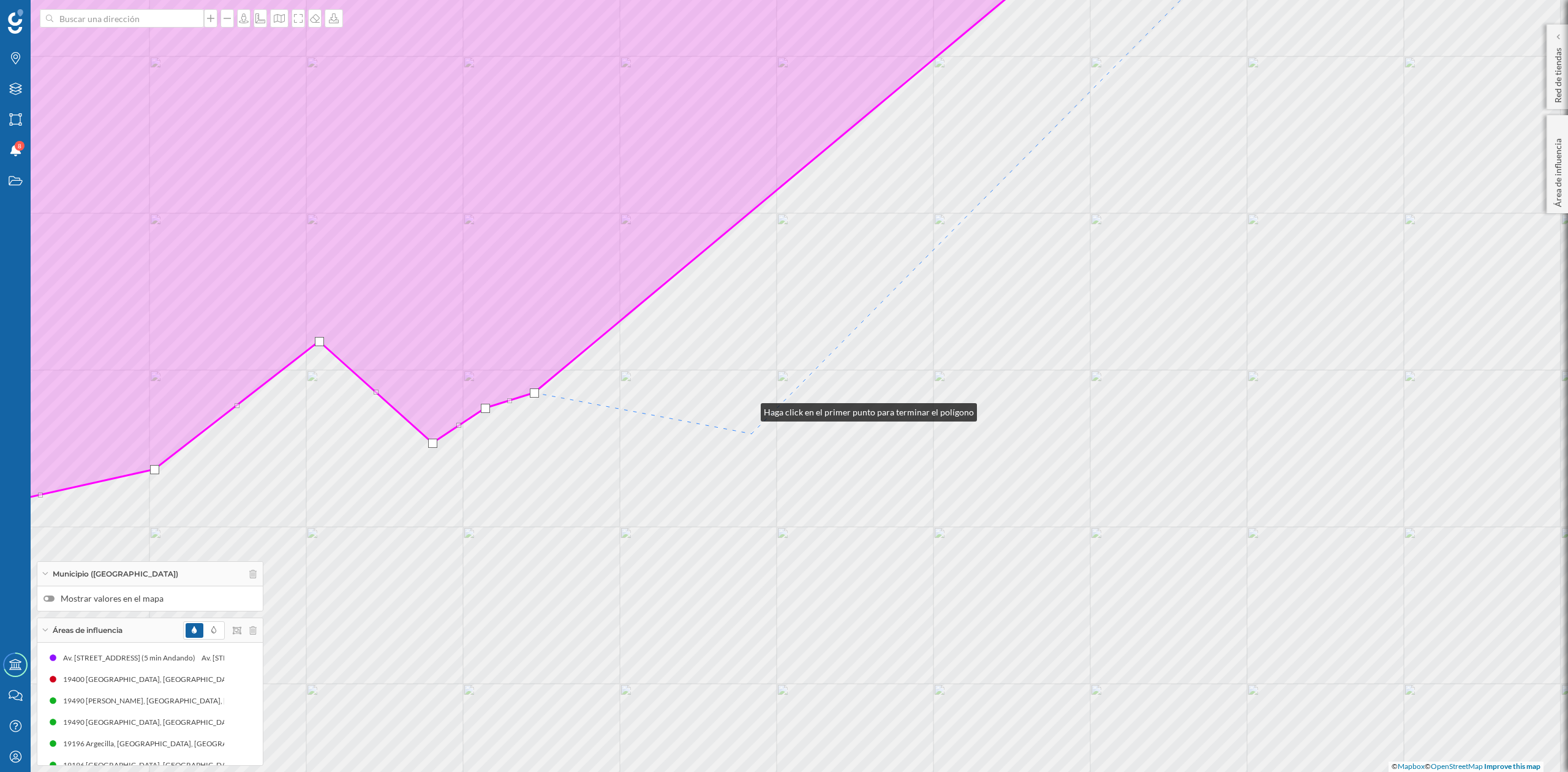
drag, startPoint x: 746, startPoint y: 371, endPoint x: 765, endPoint y: 484, distance: 114.6
click at [765, 484] on div "© Mapbox © OpenStreetMap Improve this map" at bounding box center [784, 386] width 1568 height 772
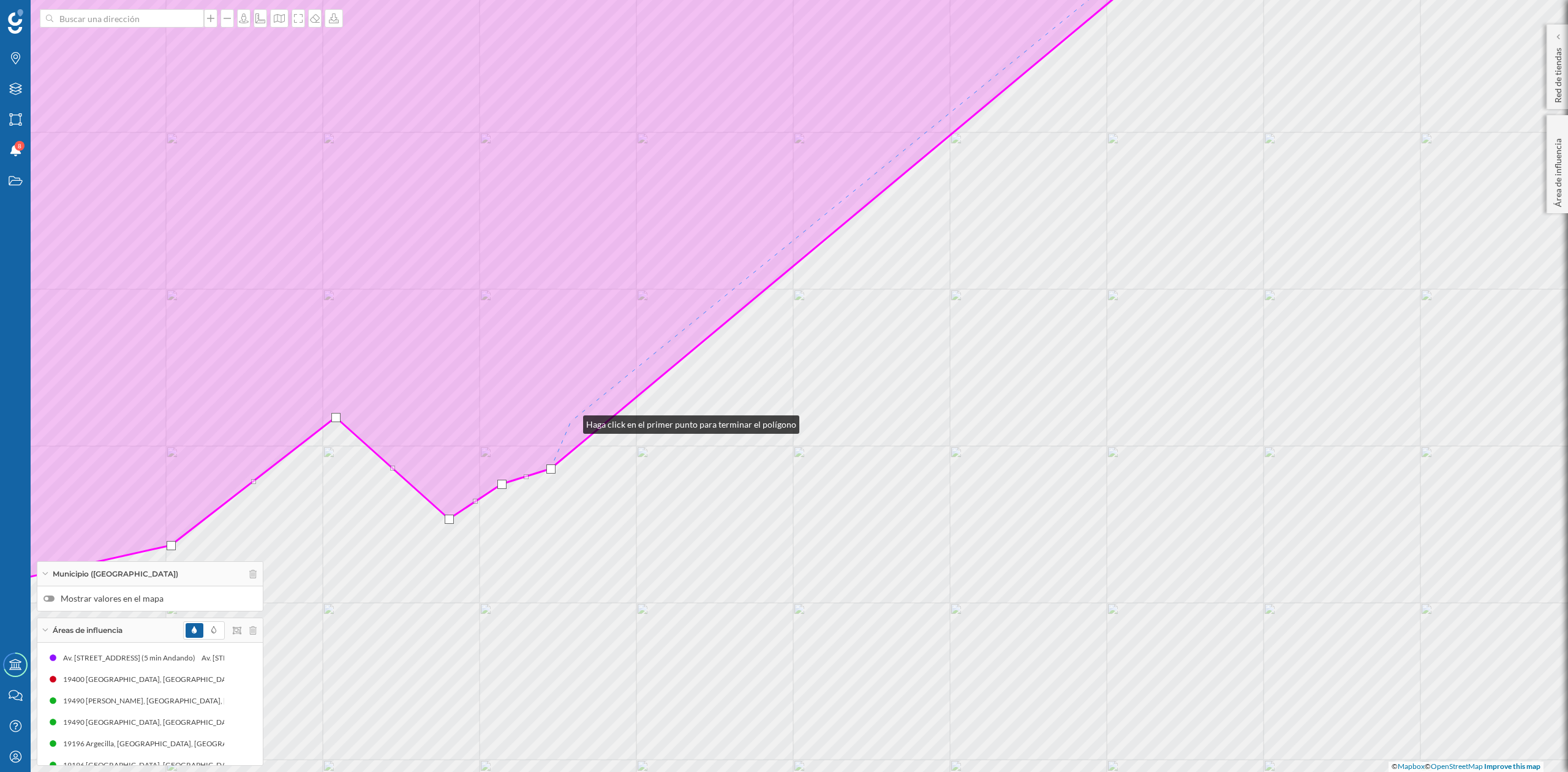
click at [571, 422] on icon at bounding box center [525, 259] width 1366 height 676
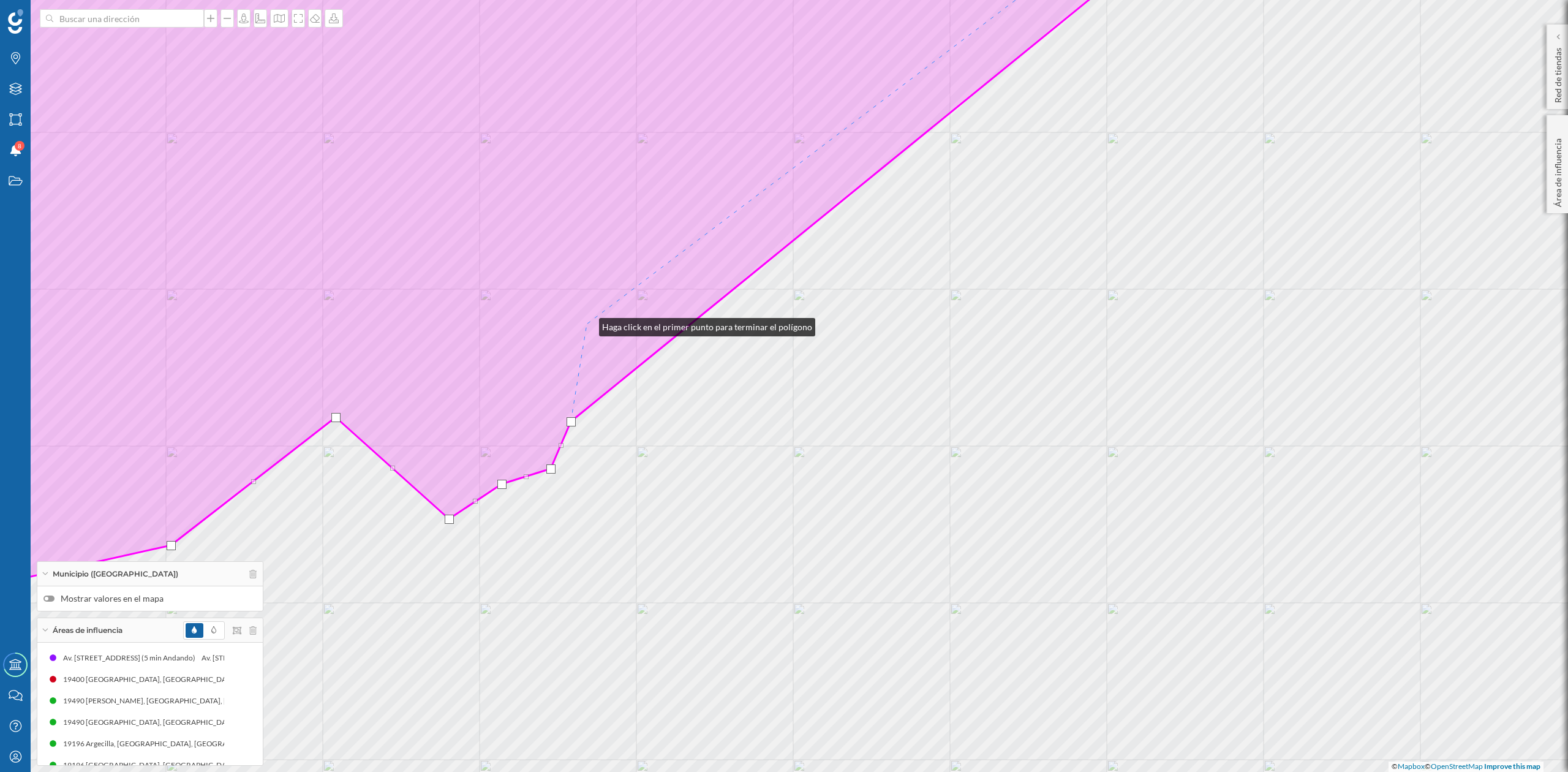
click at [587, 323] on icon at bounding box center [514, 259] width 1345 height 676
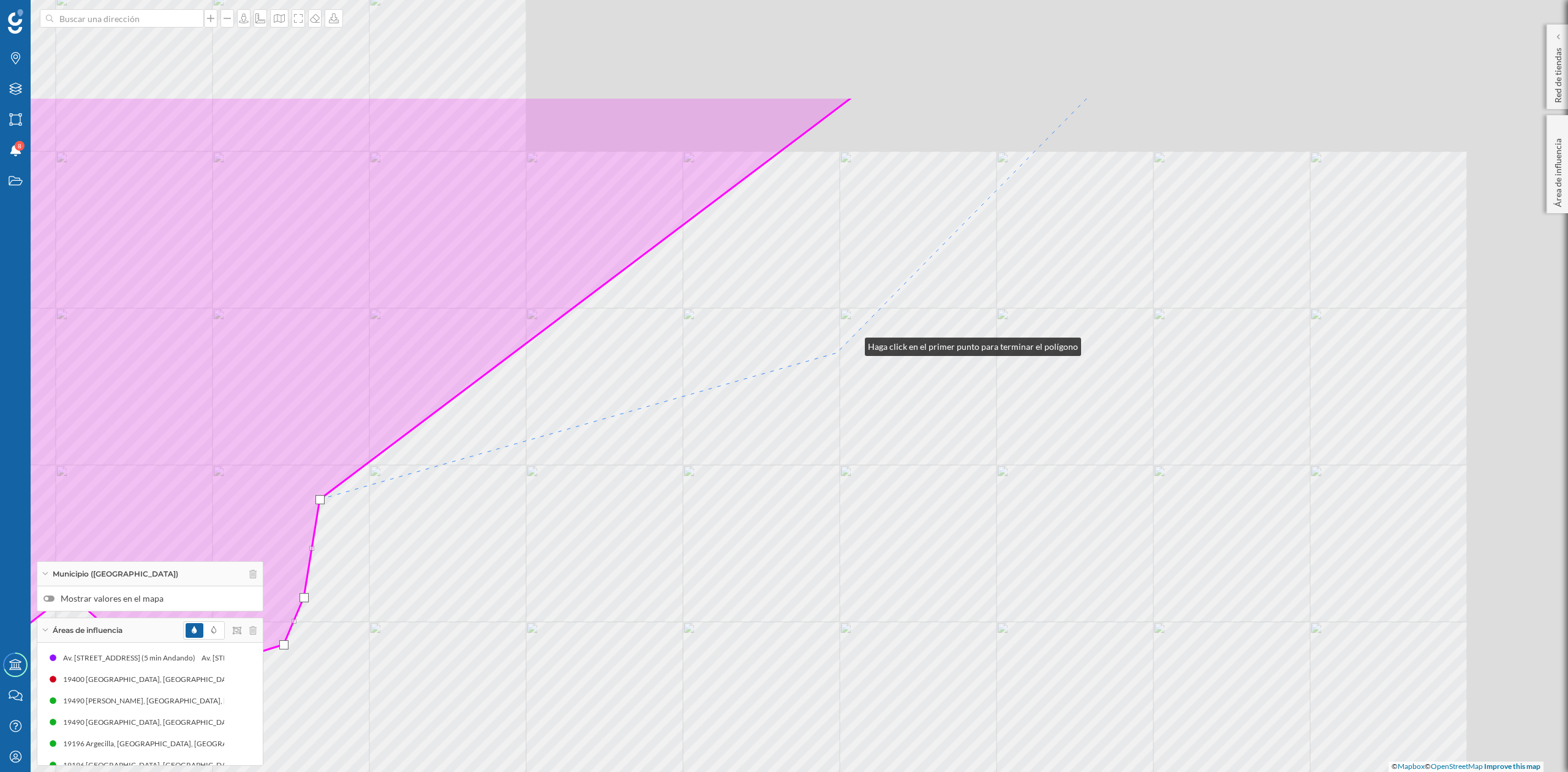
drag, startPoint x: 1120, startPoint y: 168, endPoint x: 807, endPoint y: 377, distance: 376.4
click at [807, 377] on div "© Mapbox © OpenStreetMap Improve this map" at bounding box center [784, 386] width 1568 height 772
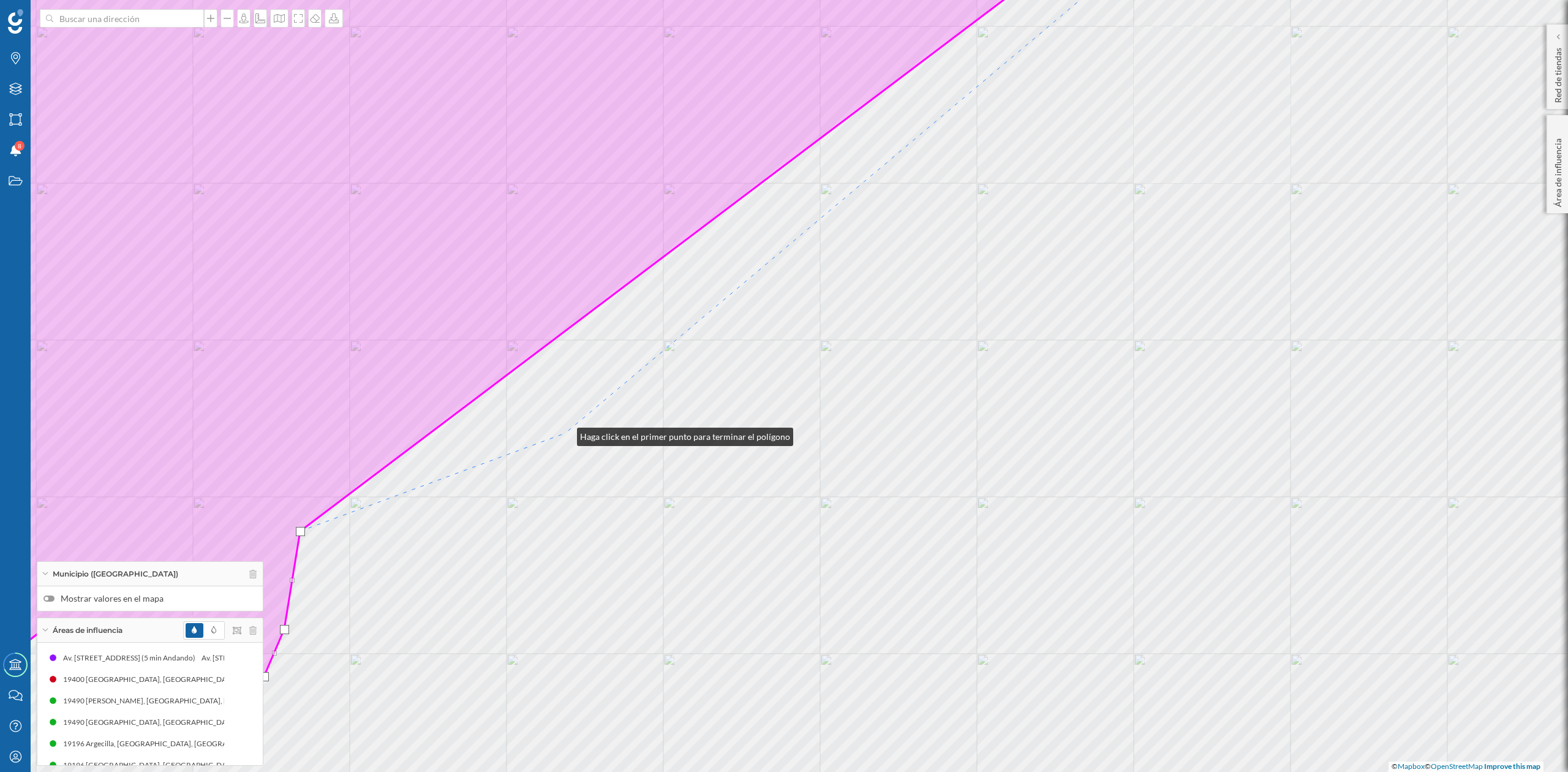
drag, startPoint x: 538, startPoint y: 437, endPoint x: 583, endPoint y: 443, distance: 45.4
click at [582, 444] on div "© Mapbox © OpenStreetMap Improve this map" at bounding box center [784, 386] width 1568 height 772
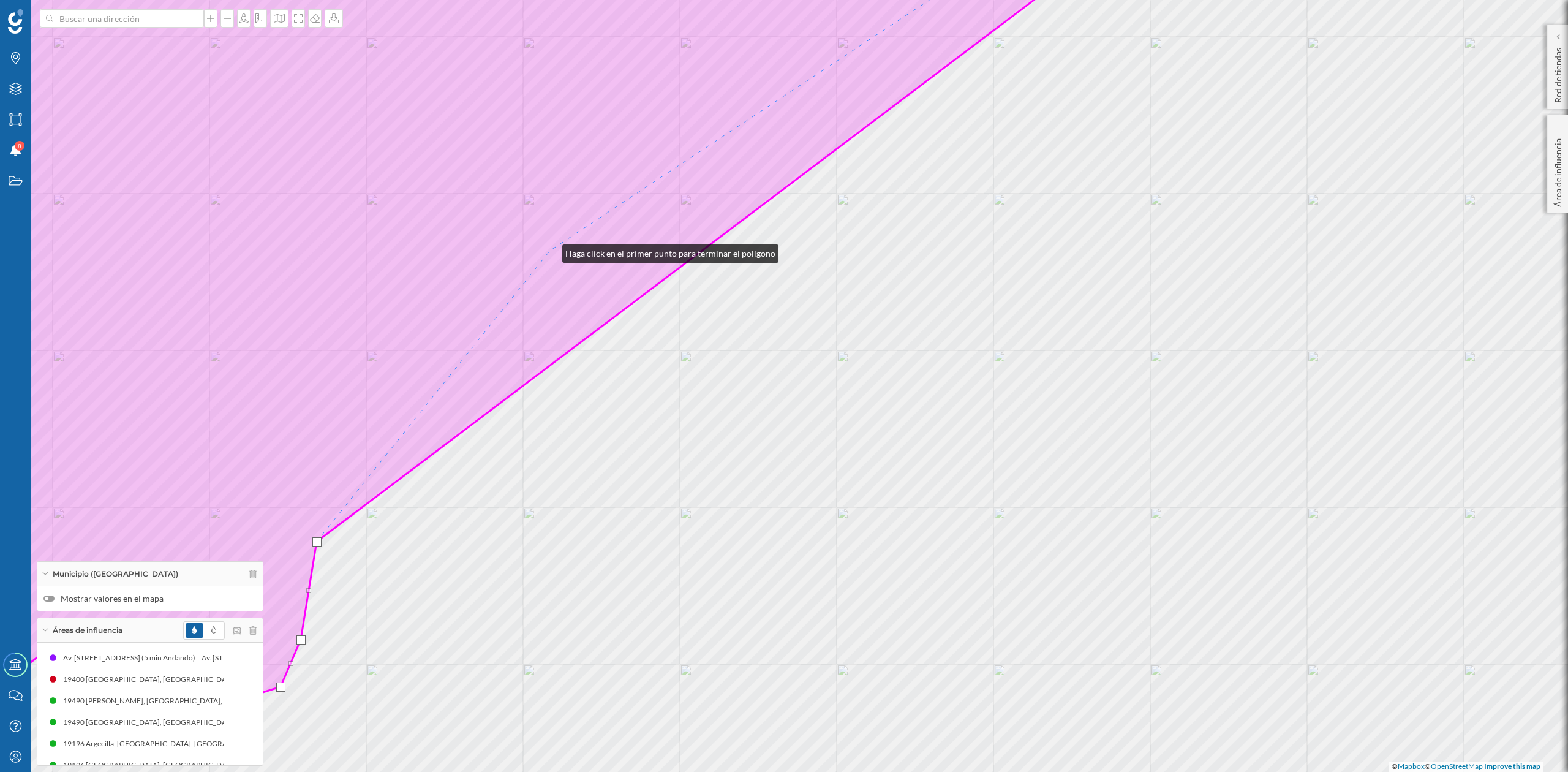
click at [550, 250] on icon at bounding box center [491, 349] width 1298 height 857
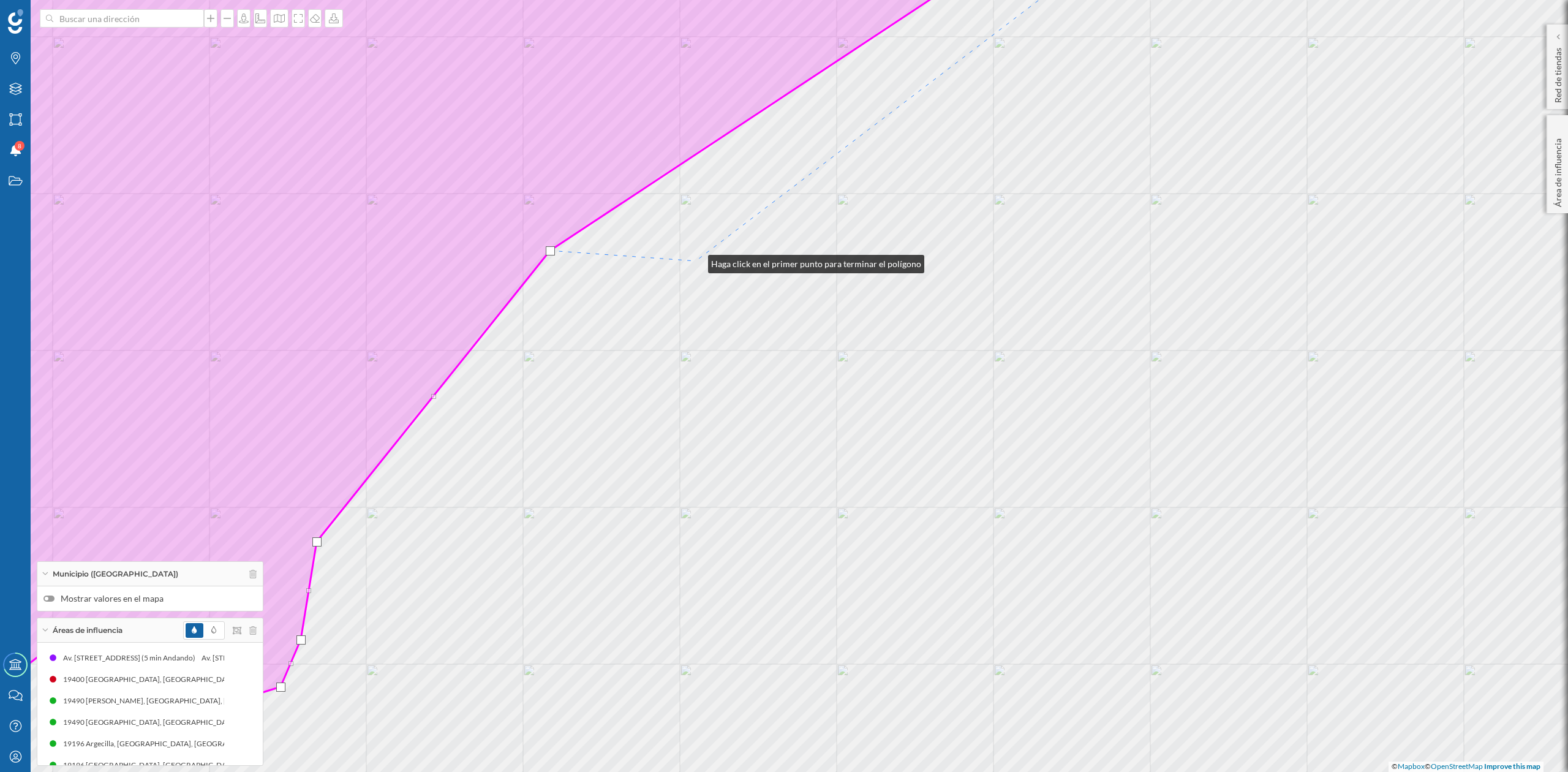
drag, startPoint x: 696, startPoint y: 261, endPoint x: 736, endPoint y: 488, distance: 230.5
click at [736, 488] on div "© Mapbox © OpenStreetMap Improve this map" at bounding box center [784, 386] width 1568 height 772
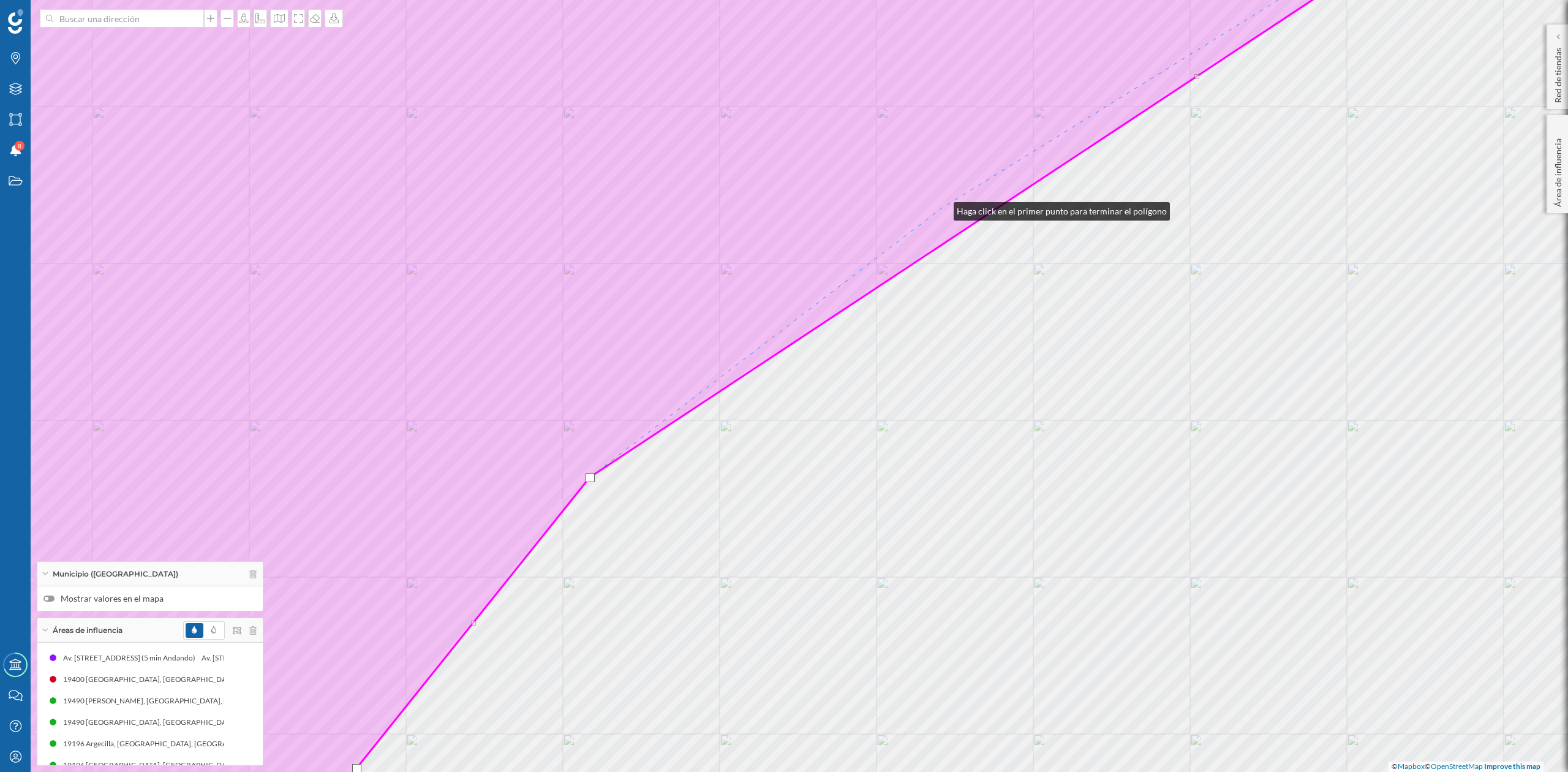
click at [941, 208] on icon at bounding box center [637, 386] width 1591 height 930
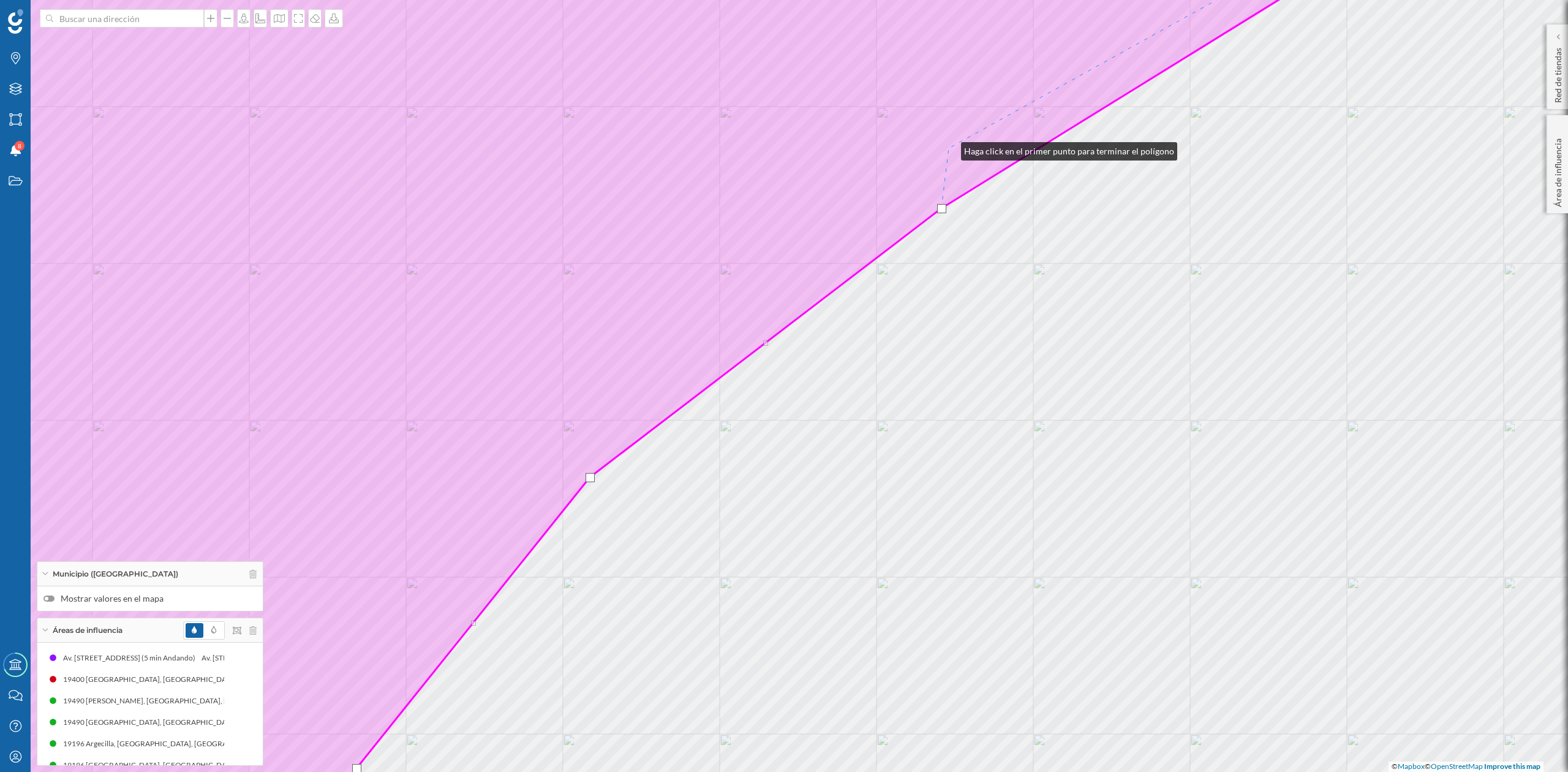
click at [949, 148] on icon at bounding box center [624, 386] width 1566 height 930
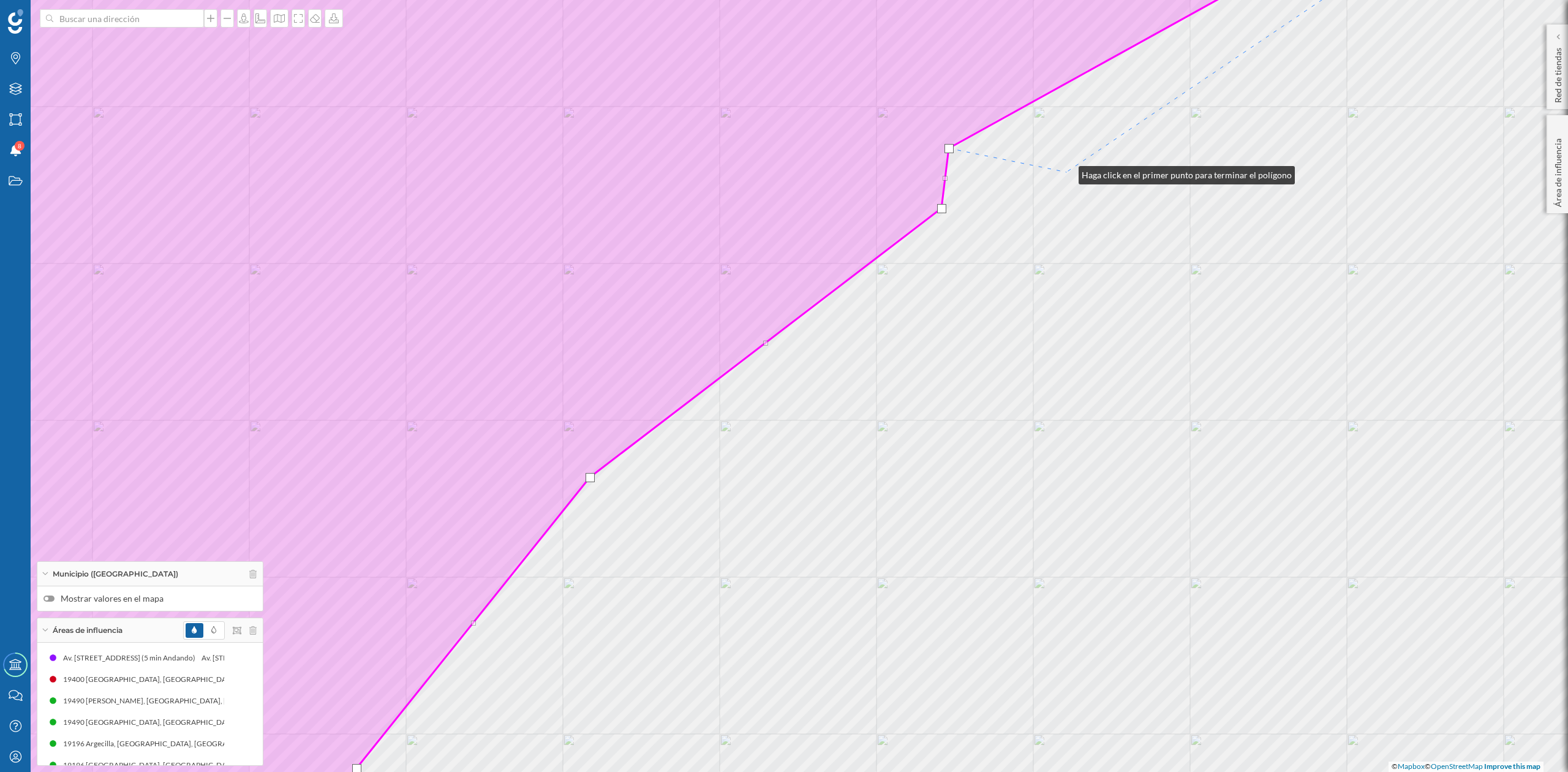
click at [1067, 172] on div "© Mapbox © OpenStreetMap Improve this map" at bounding box center [784, 386] width 1568 height 772
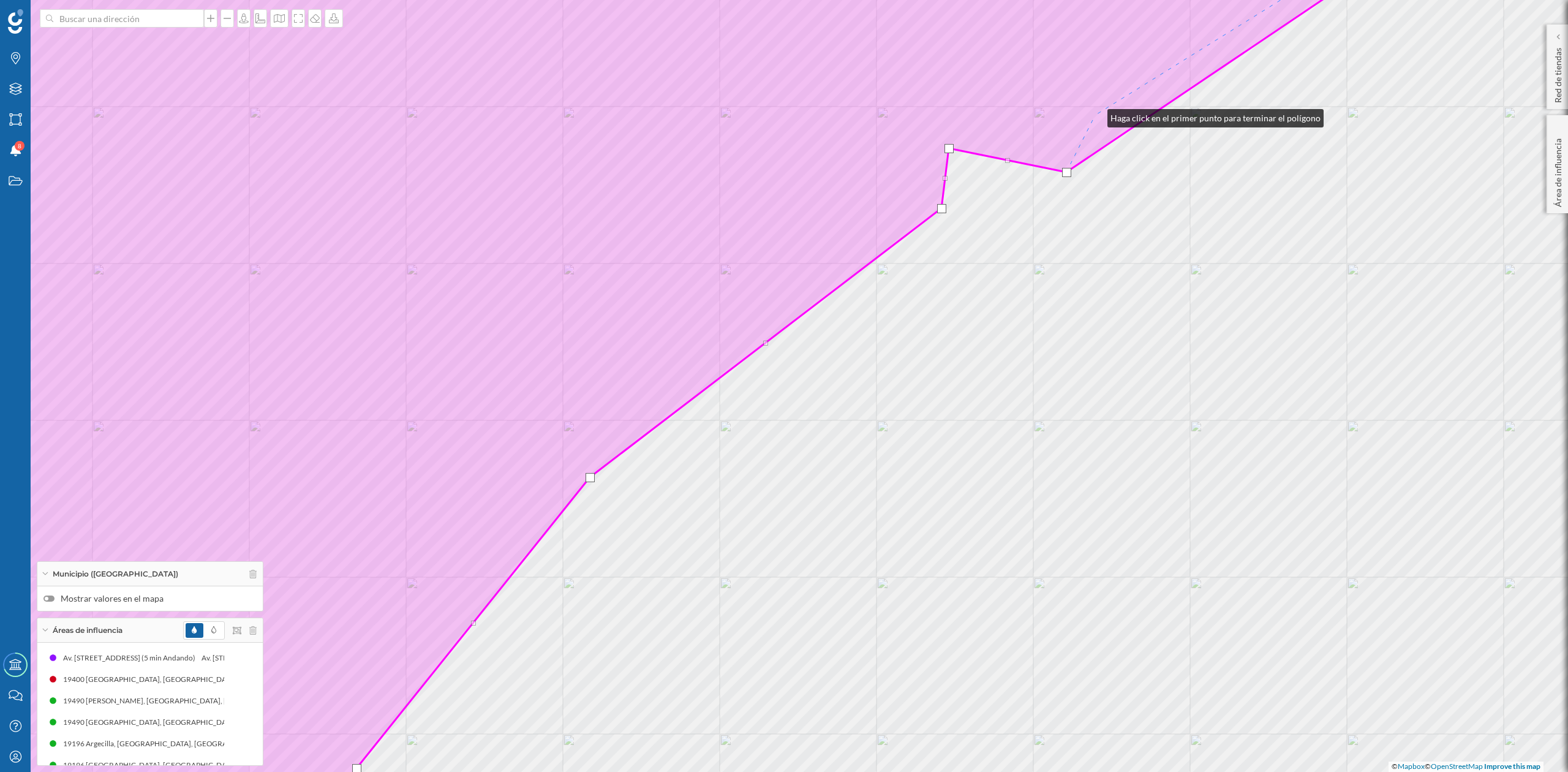
click at [1096, 115] on icon at bounding box center [641, 386] width 1599 height 930
click at [1134, 124] on div "© Mapbox © OpenStreetMap Improve this map" at bounding box center [784, 386] width 1568 height 772
click at [1243, 77] on div "© Mapbox © OpenStreetMap Improve this map" at bounding box center [784, 386] width 1568 height 772
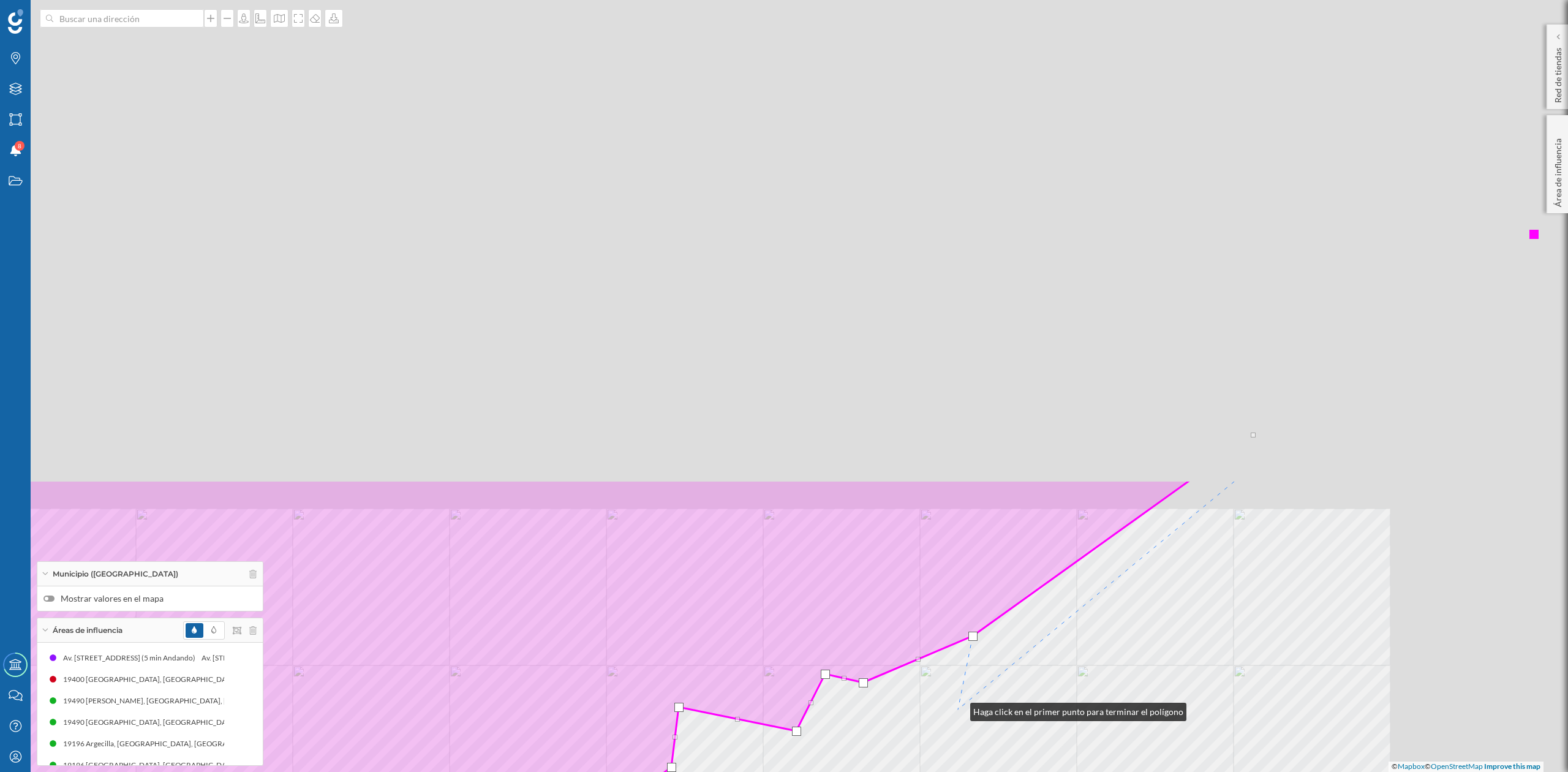
drag, startPoint x: 1228, startPoint y: 150, endPoint x: 962, endPoint y: 692, distance: 603.8
click at [956, 710] on div "© Mapbox © OpenStreetMap Improve this map" at bounding box center [784, 386] width 1568 height 772
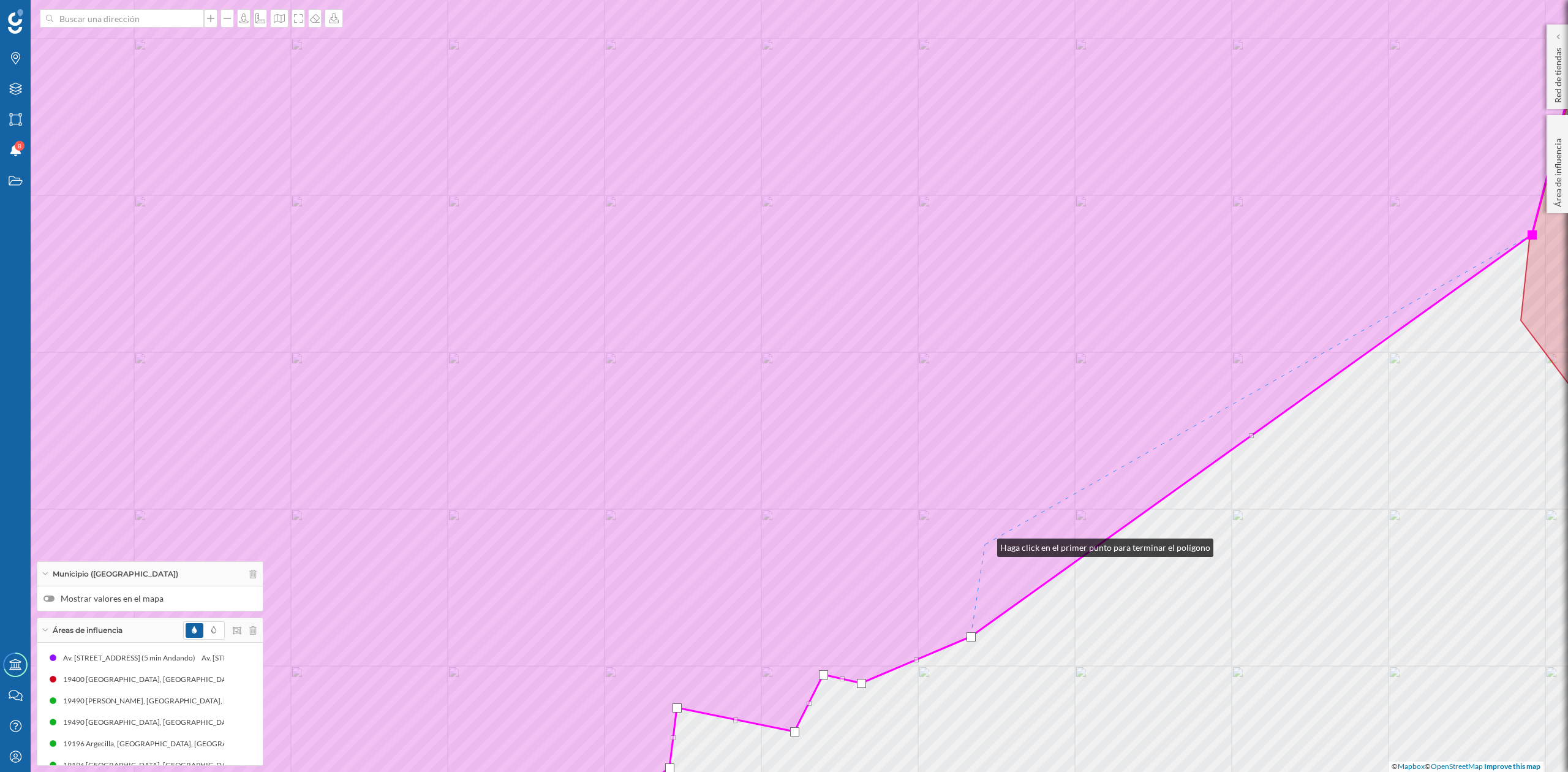
click at [985, 545] on icon at bounding box center [709, 386] width 1735 height 930
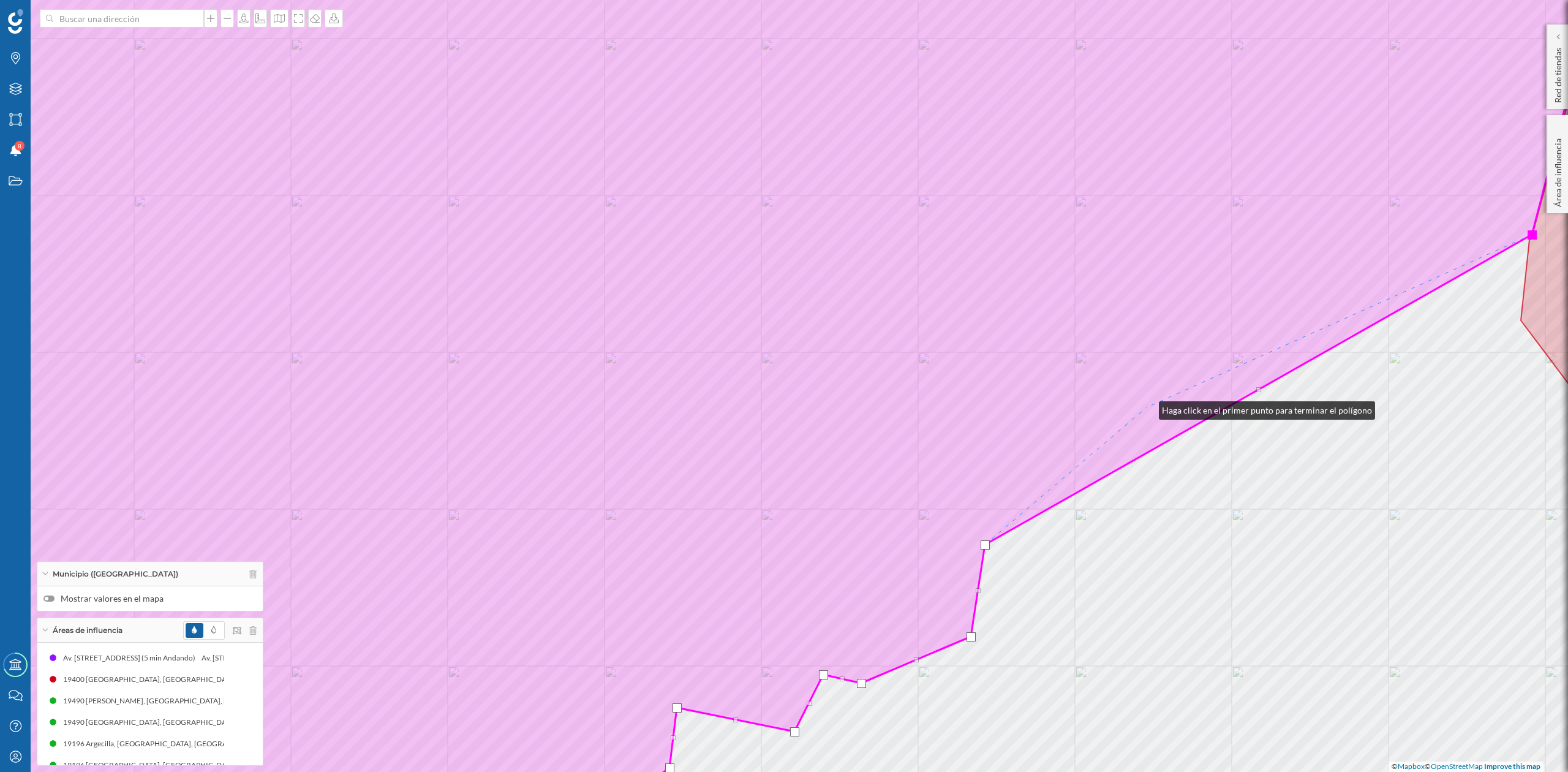
click at [1147, 408] on icon at bounding box center [709, 386] width 1735 height 930
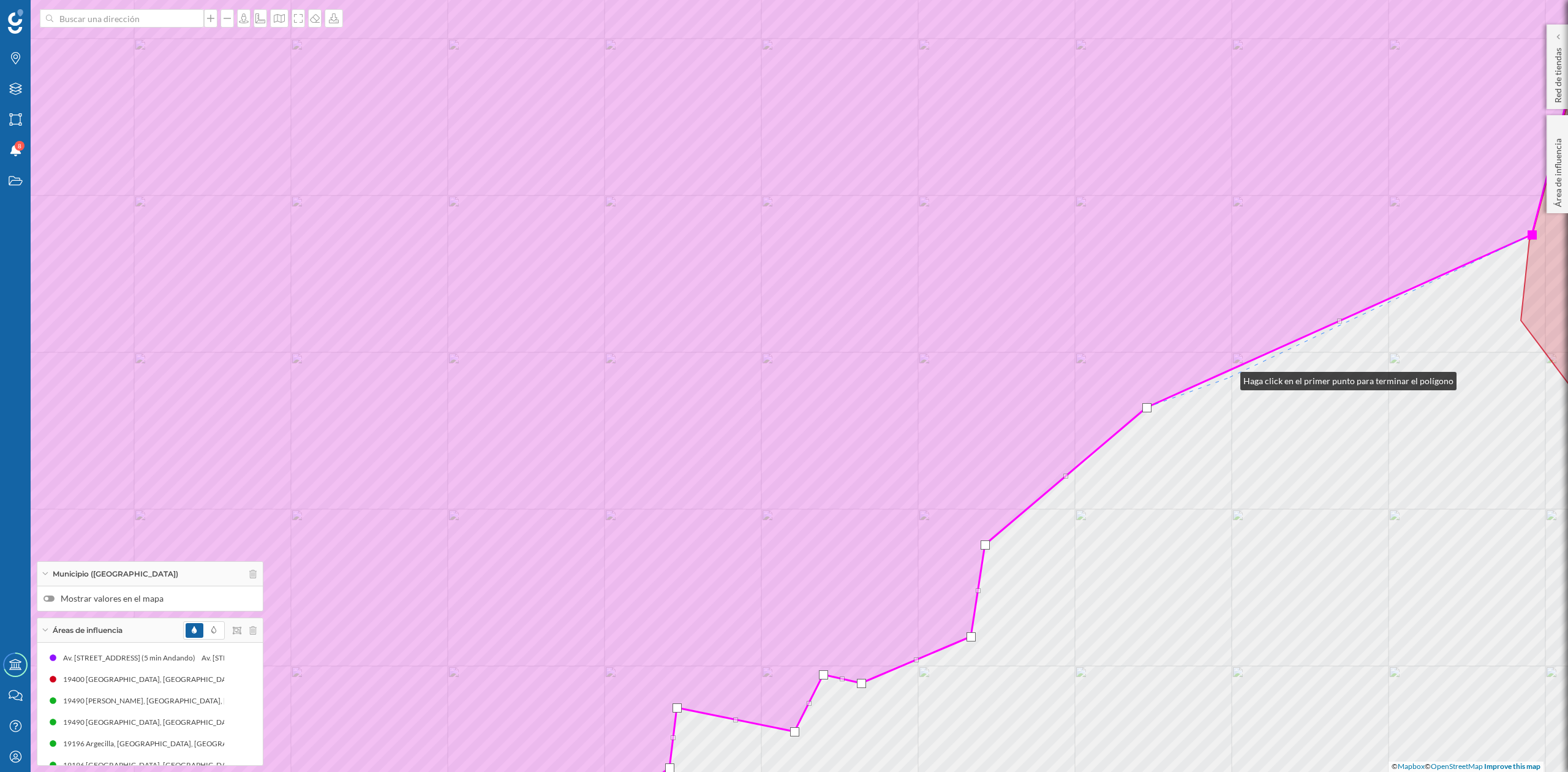
click at [1228, 378] on div "© Mapbox © OpenStreetMap Improve this map" at bounding box center [784, 386] width 1568 height 772
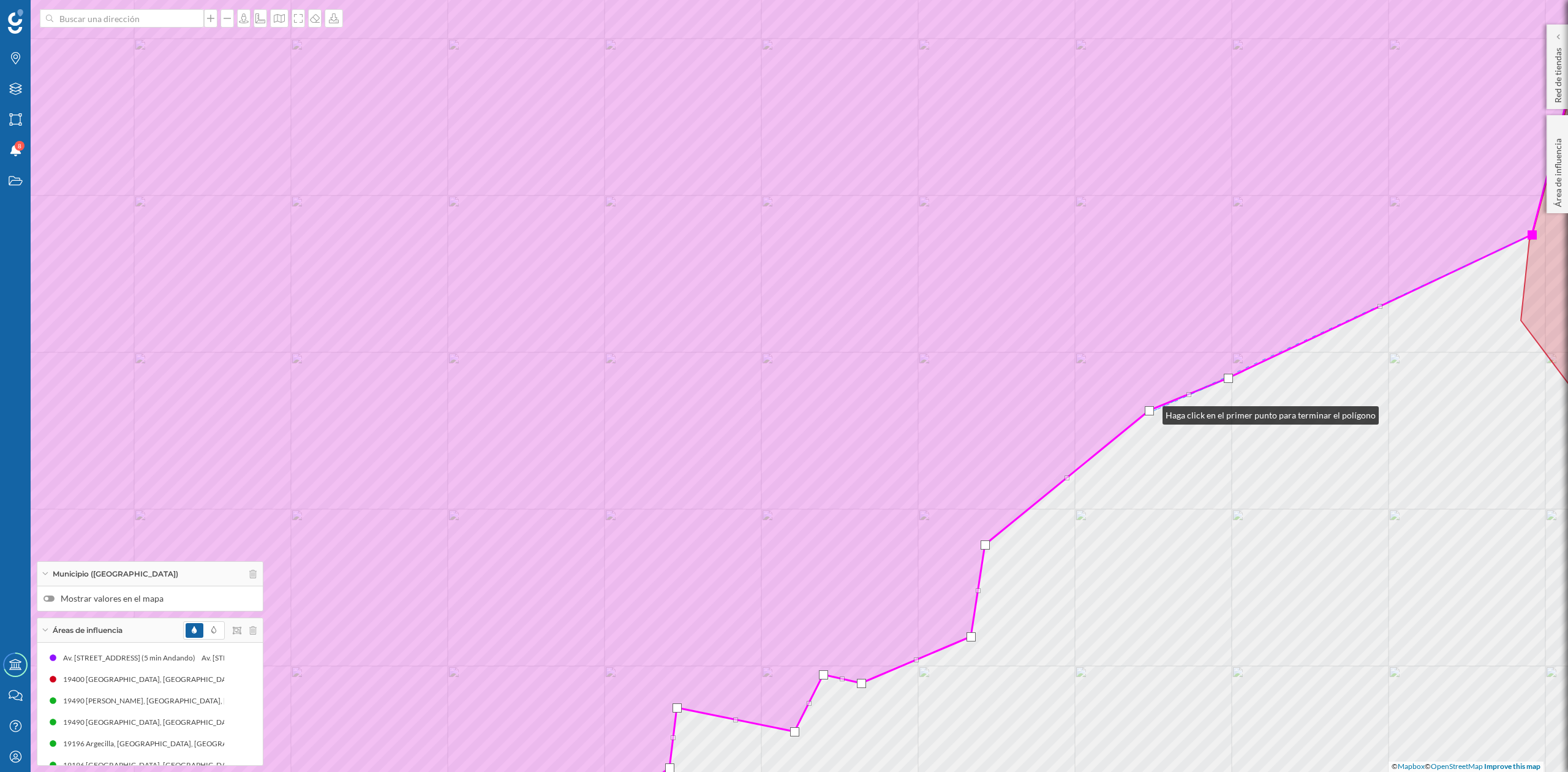
click at [1150, 412] on div at bounding box center [1149, 410] width 9 height 9
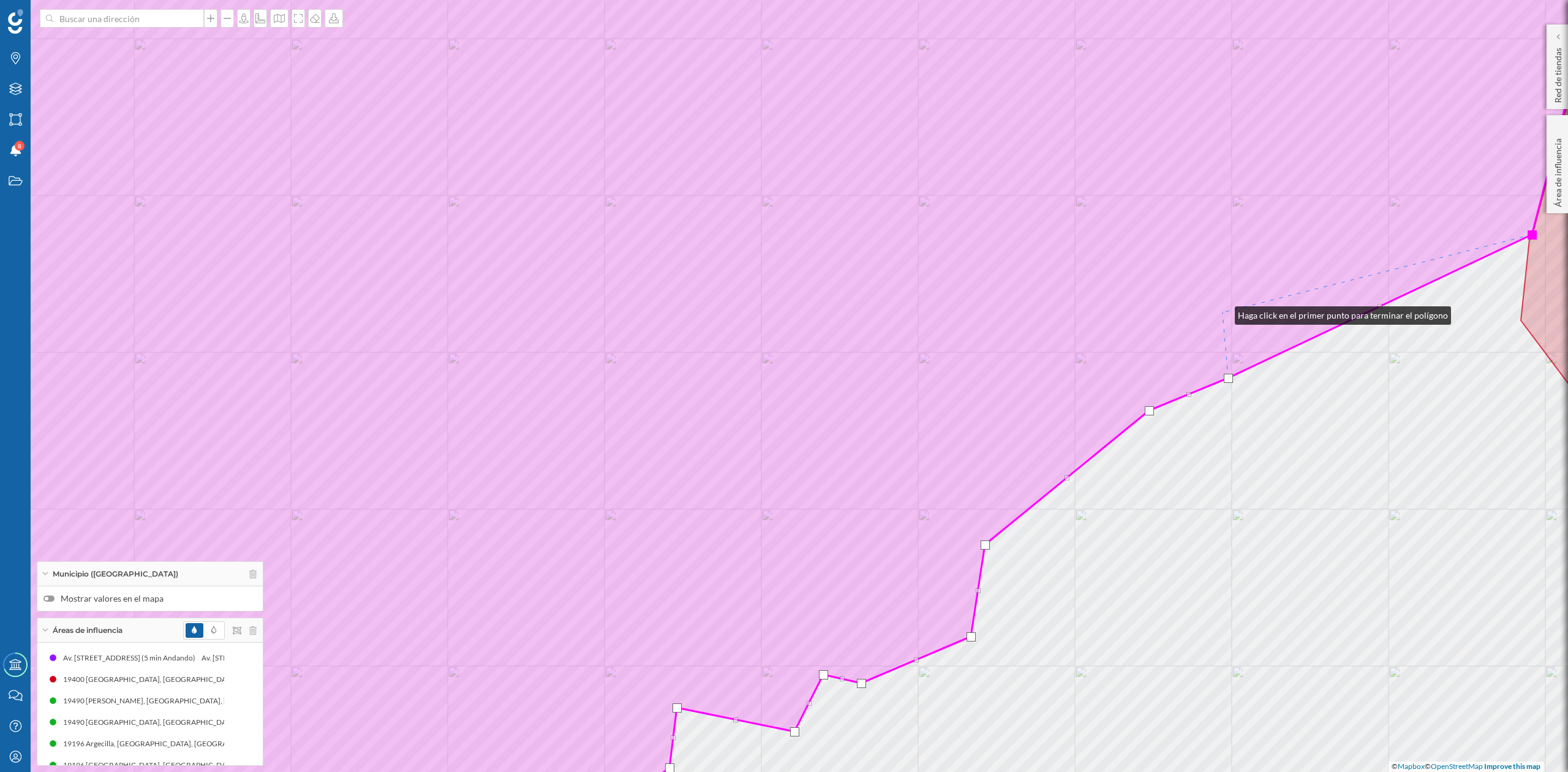
click at [1222, 313] on icon at bounding box center [709, 386] width 1735 height 930
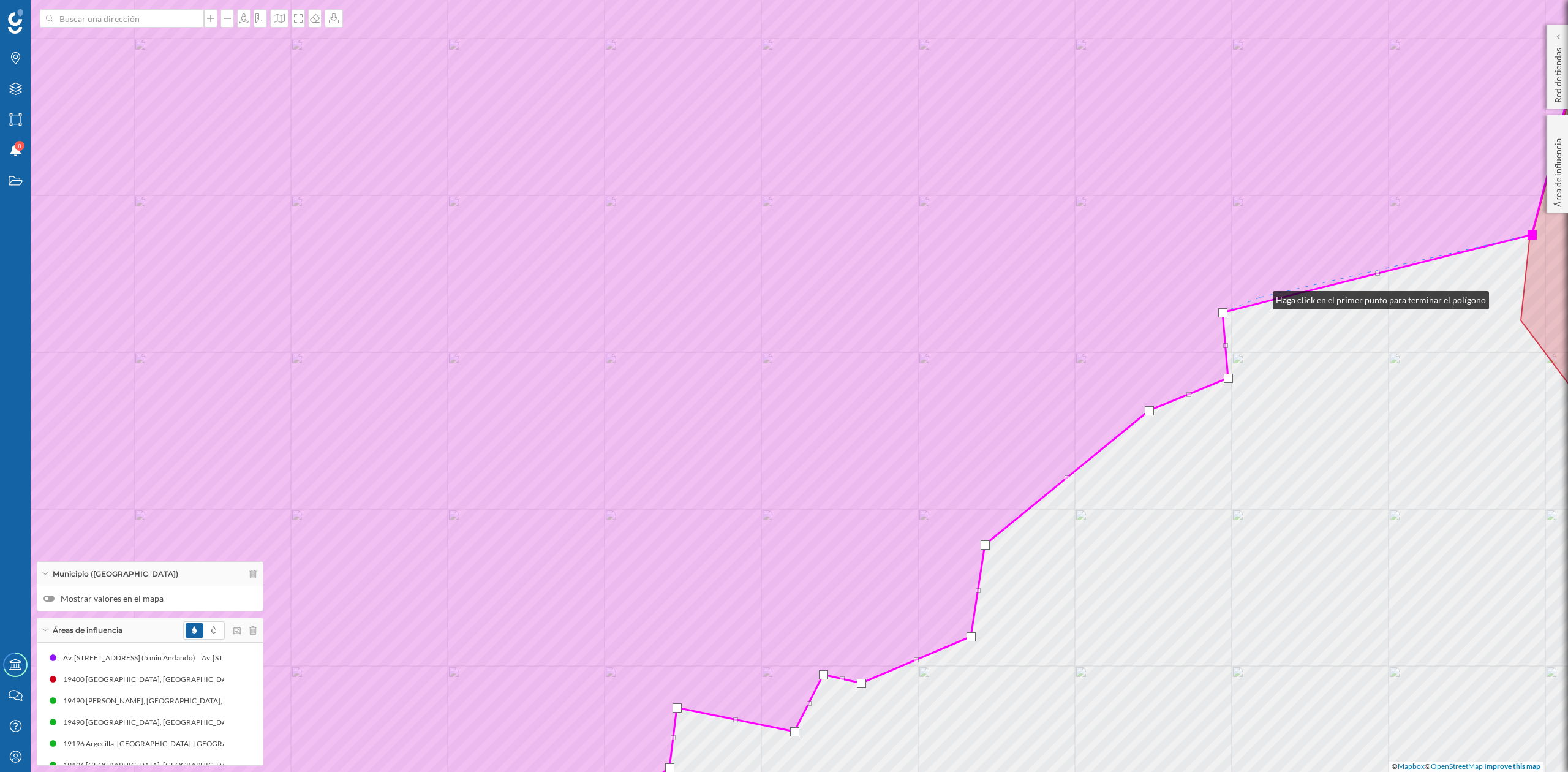
click at [1261, 298] on icon at bounding box center [709, 386] width 1735 height 930
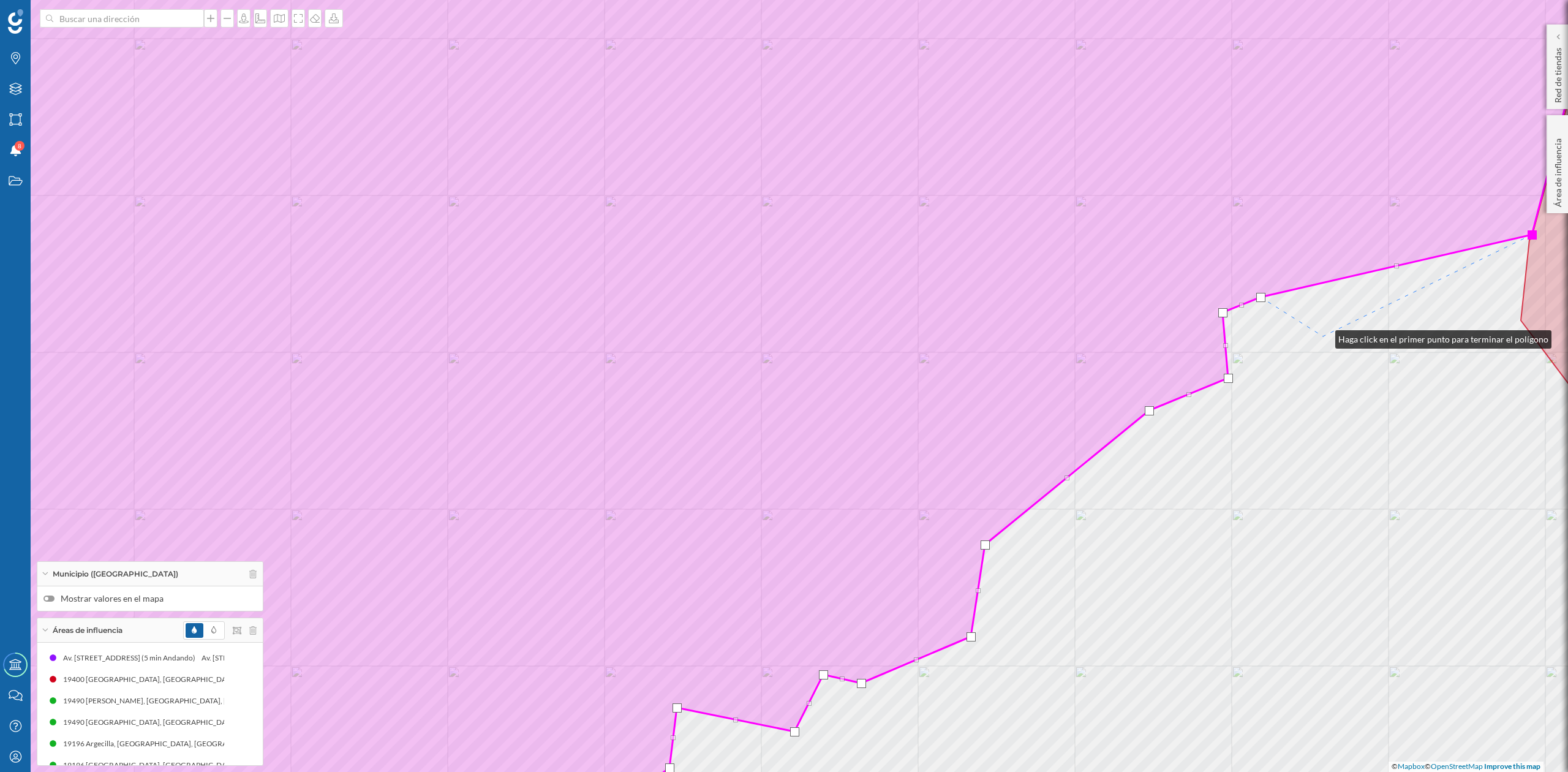
click at [1324, 337] on div "© Mapbox © OpenStreetMap Improve this map" at bounding box center [784, 386] width 1568 height 772
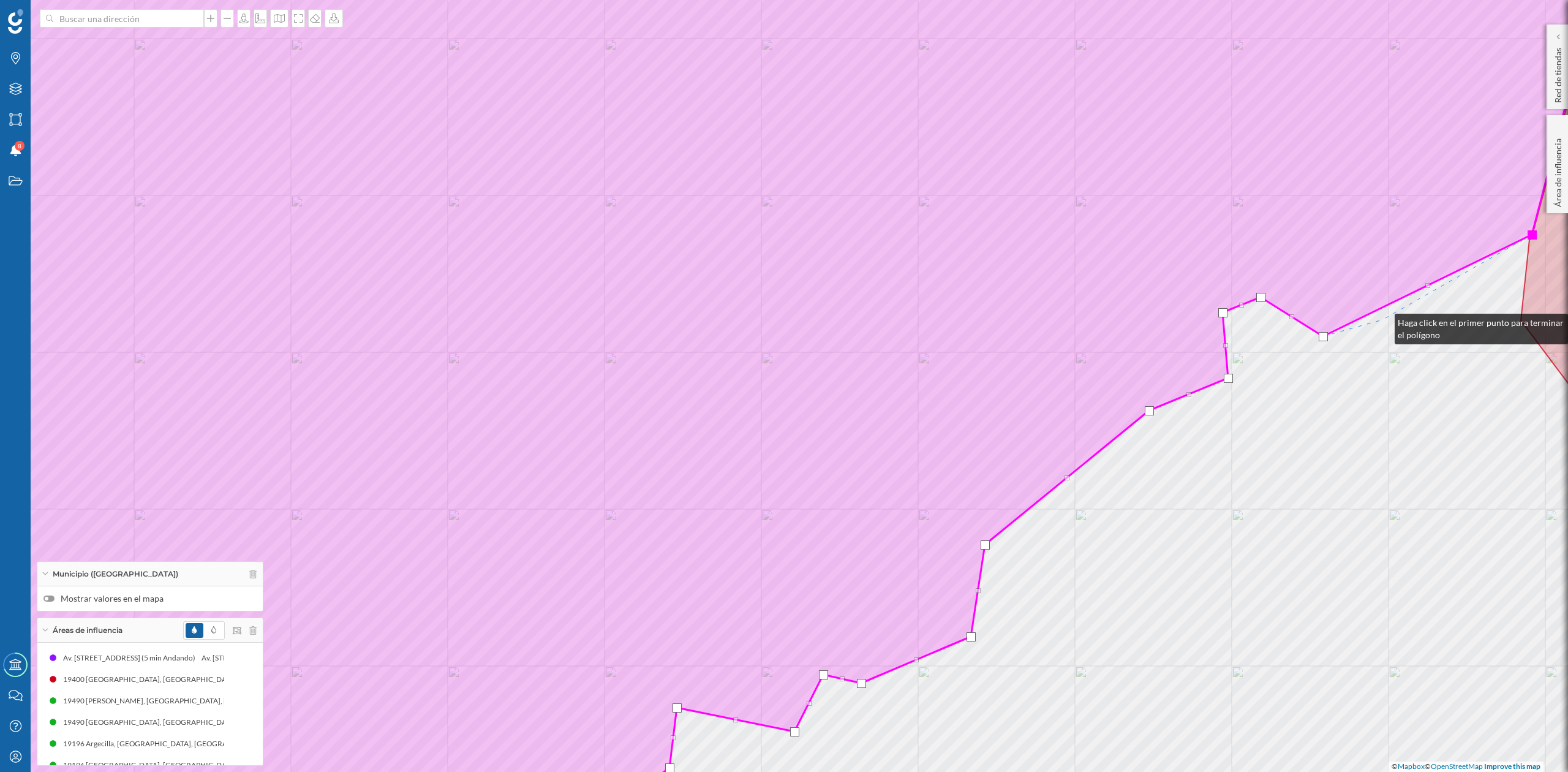
click at [1382, 320] on div "© Mapbox © OpenStreetMap Improve this map" at bounding box center [784, 386] width 1568 height 772
click at [1411, 289] on icon at bounding box center [709, 386] width 1735 height 930
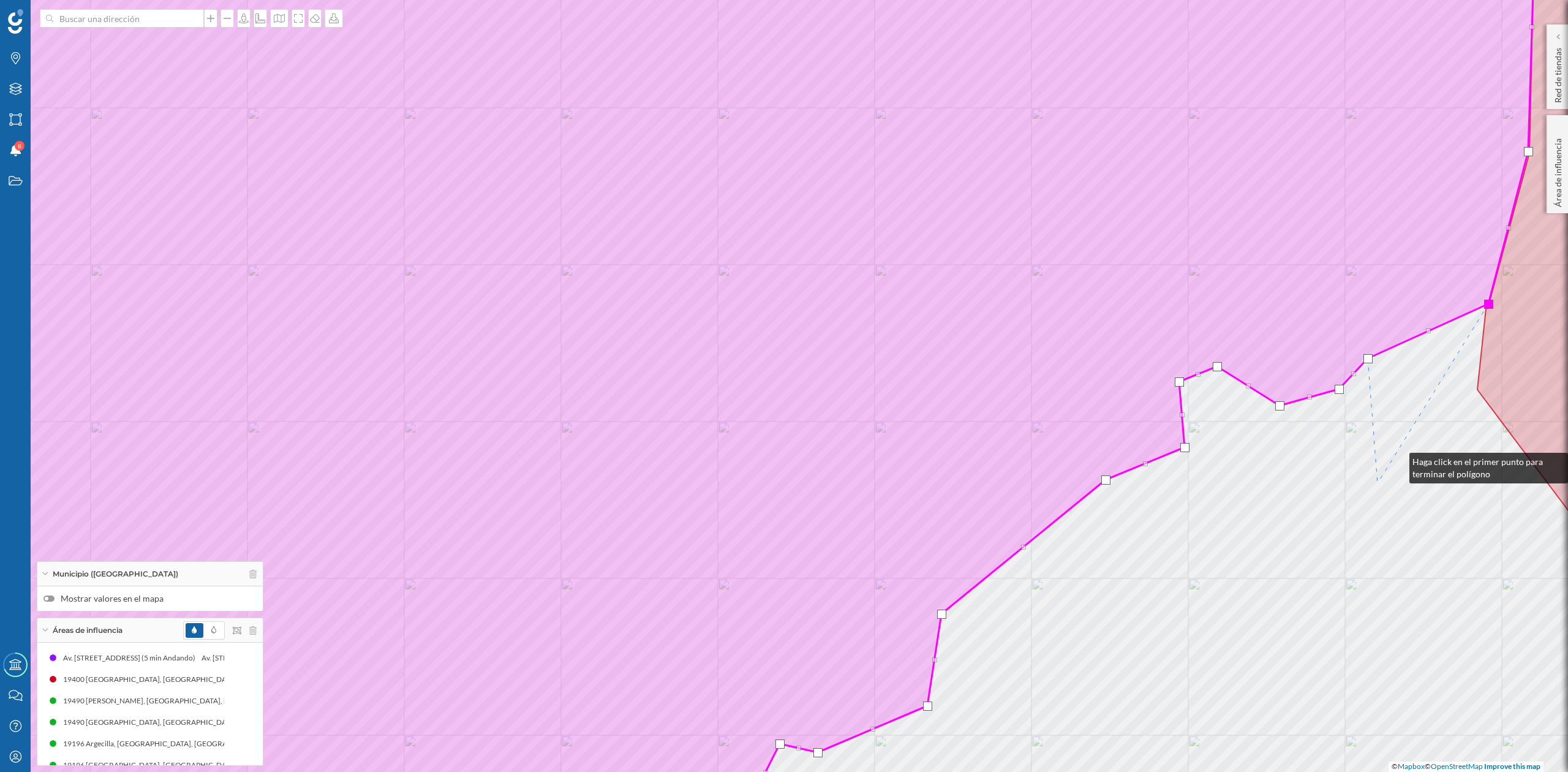
drag, startPoint x: 1441, startPoint y: 390, endPoint x: 1221, endPoint y: 554, distance: 274.4
click at [1221, 554] on div "© Mapbox © OpenStreetMap Improve this map" at bounding box center [784, 386] width 1568 height 772
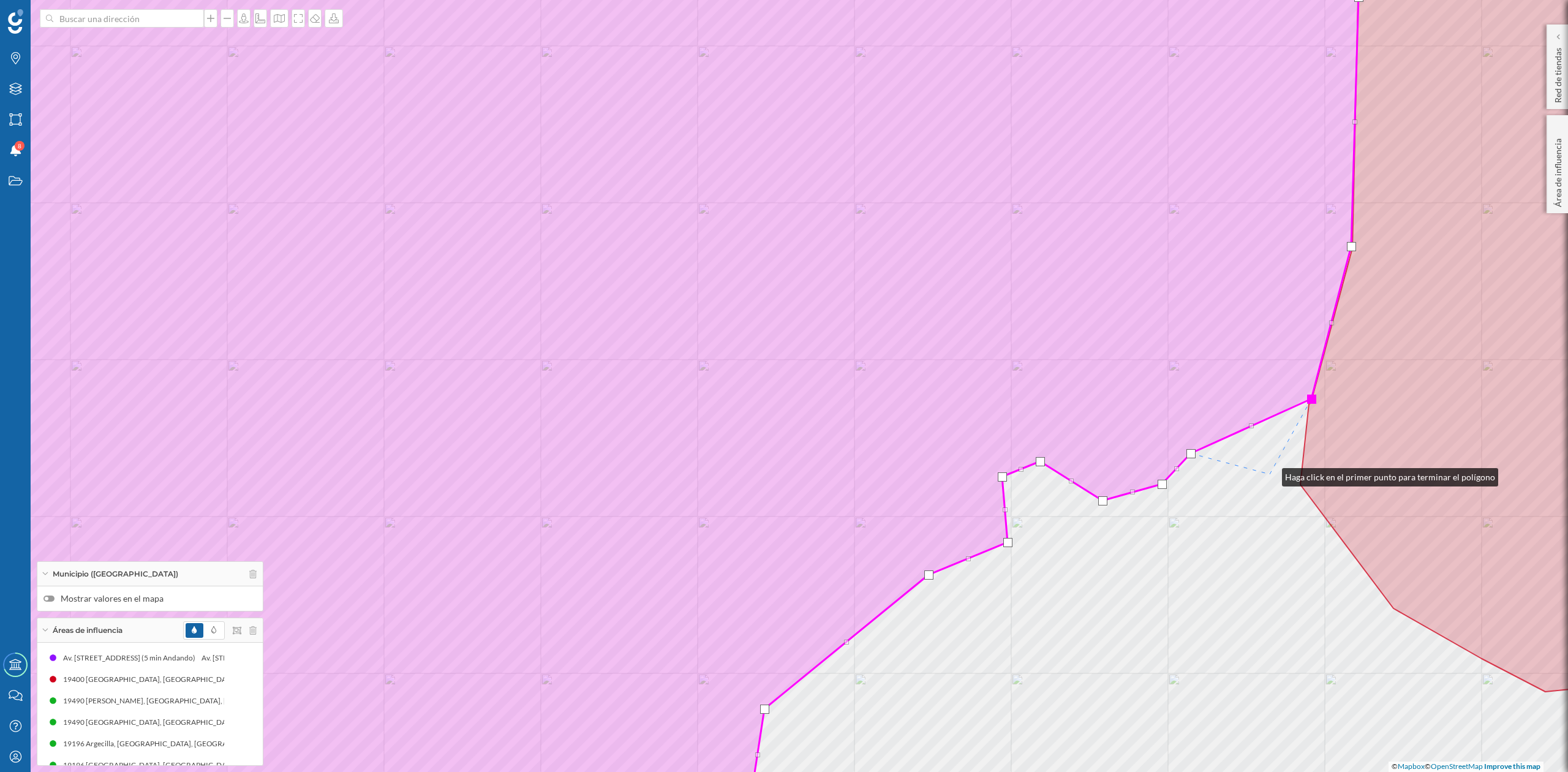
click at [1270, 474] on div "© Mapbox © OpenStreetMap Improve this map" at bounding box center [784, 386] width 1568 height 772
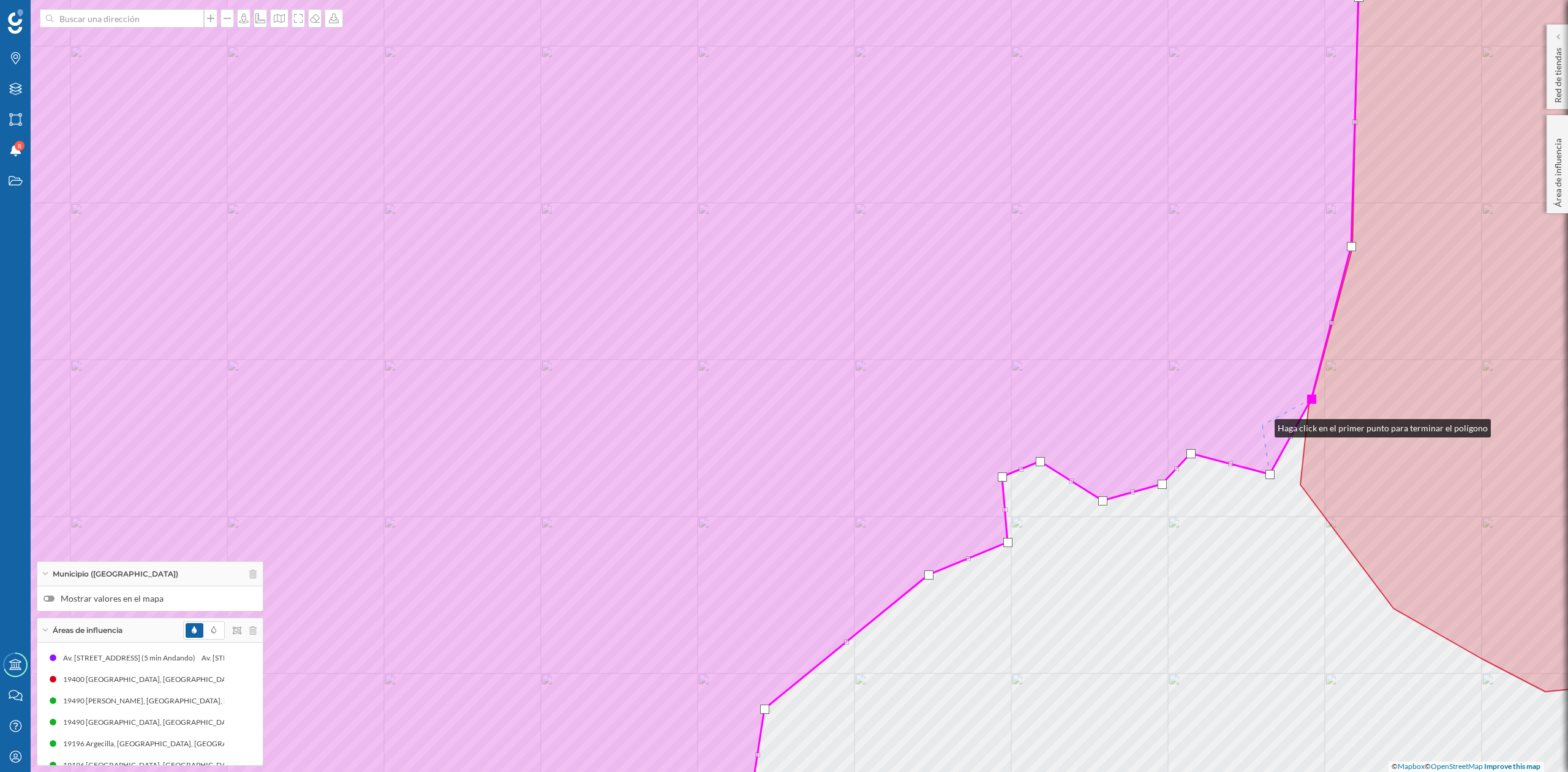
click at [1263, 425] on icon at bounding box center [635, 386] width 1587 height 930
click at [1311, 401] on div at bounding box center [1312, 399] width 9 height 9
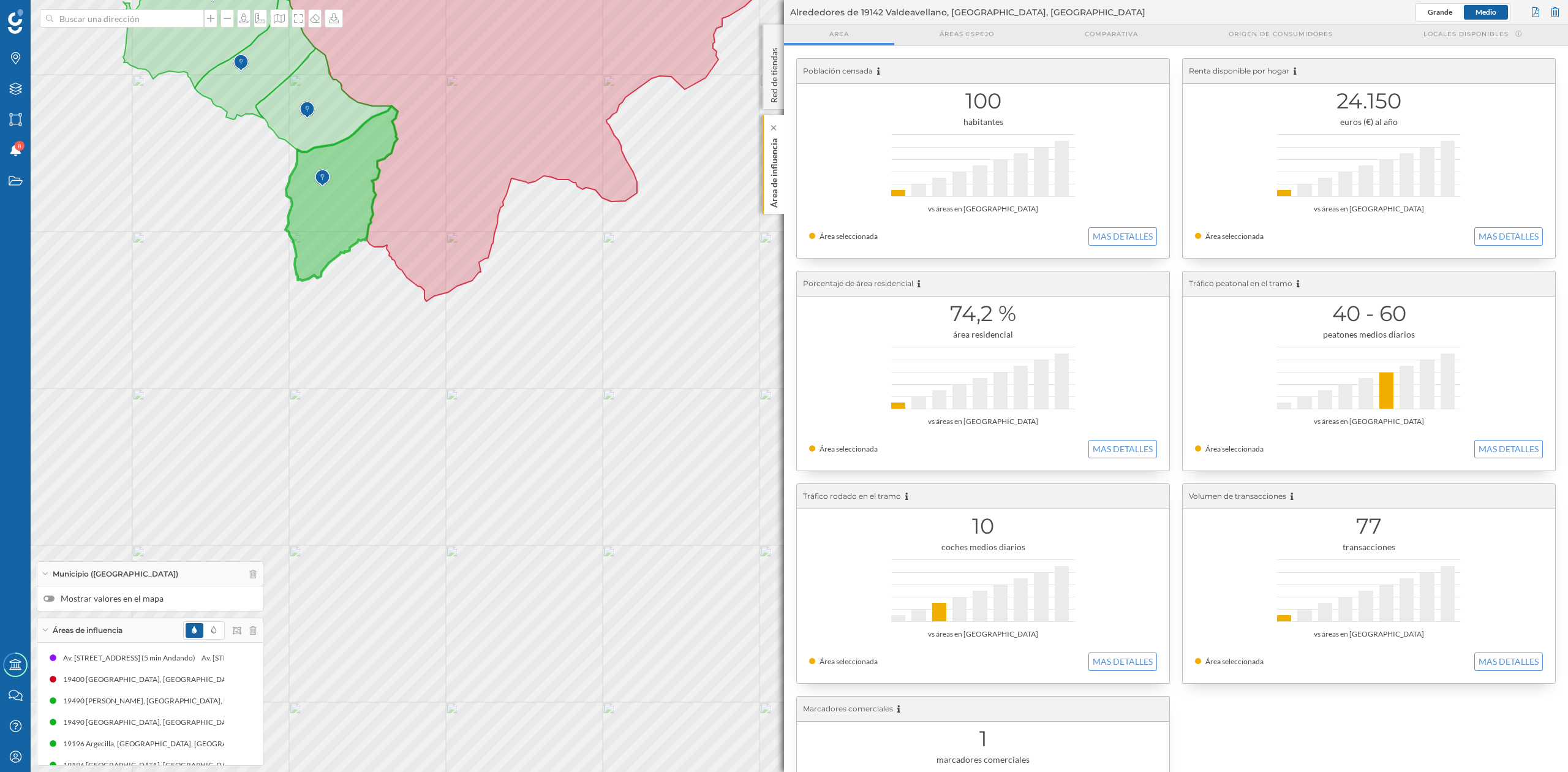
click at [769, 166] on p "Área de influencia" at bounding box center [774, 170] width 12 height 74
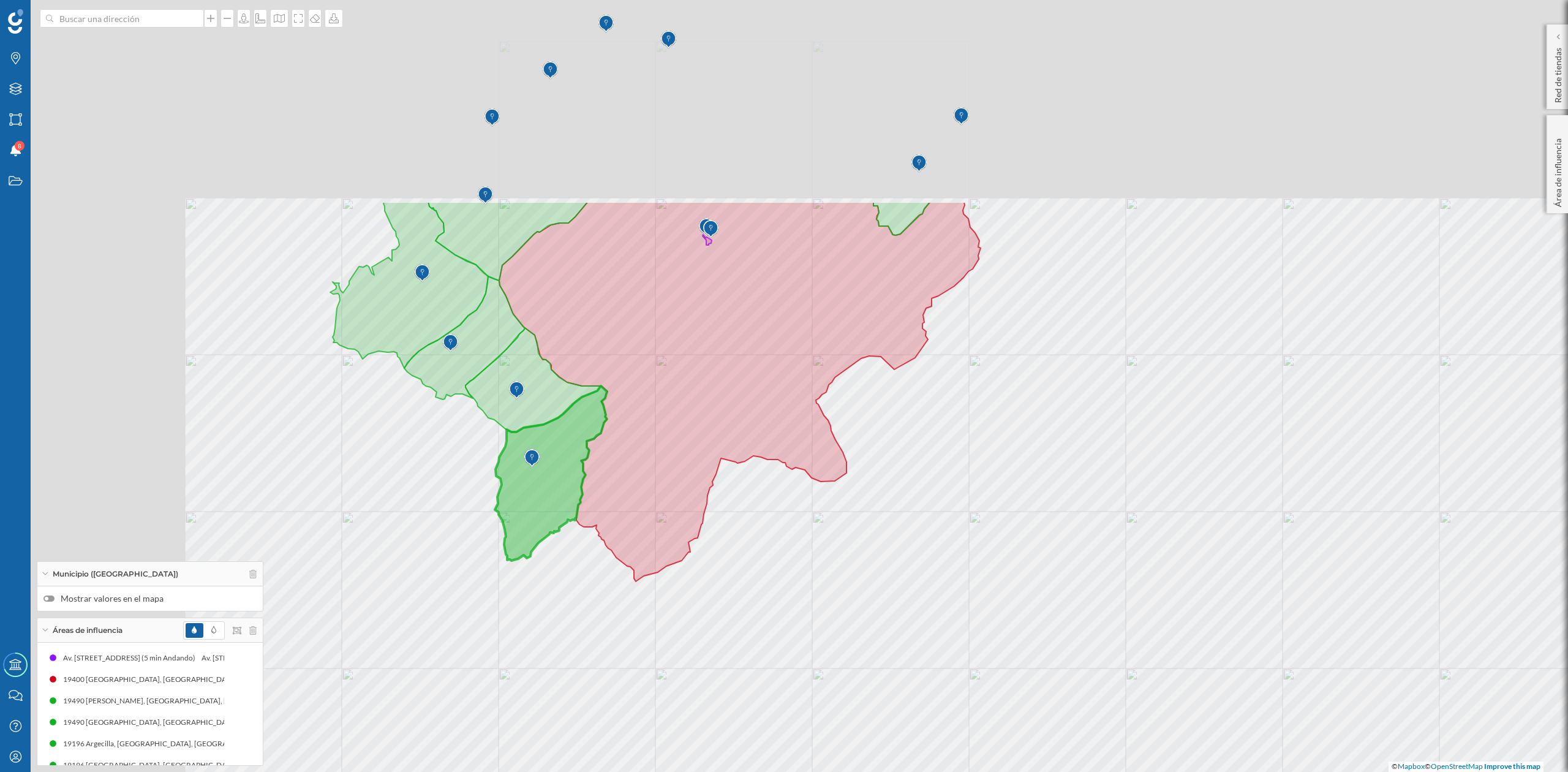
drag, startPoint x: 702, startPoint y: 351, endPoint x: 927, endPoint y: 604, distance: 338.6
click at [912, 631] on div "© Mapbox © OpenStreetMap Improve this map" at bounding box center [784, 386] width 1568 height 772
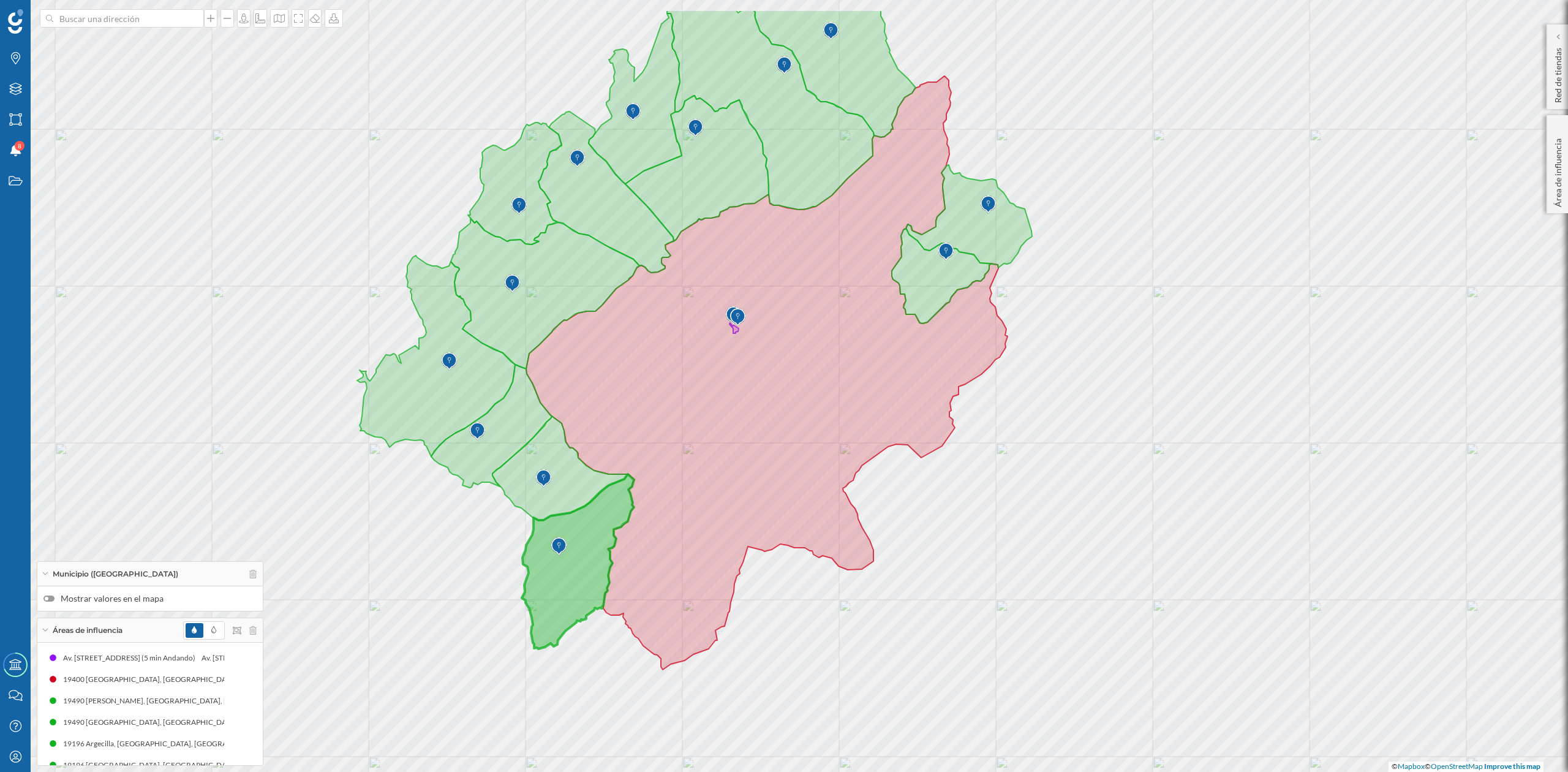
drag, startPoint x: 942, startPoint y: 542, endPoint x: 969, endPoint y: 631, distance: 93.0
click at [969, 631] on div "© Mapbox © OpenStreetMap Improve this map" at bounding box center [784, 386] width 1568 height 772
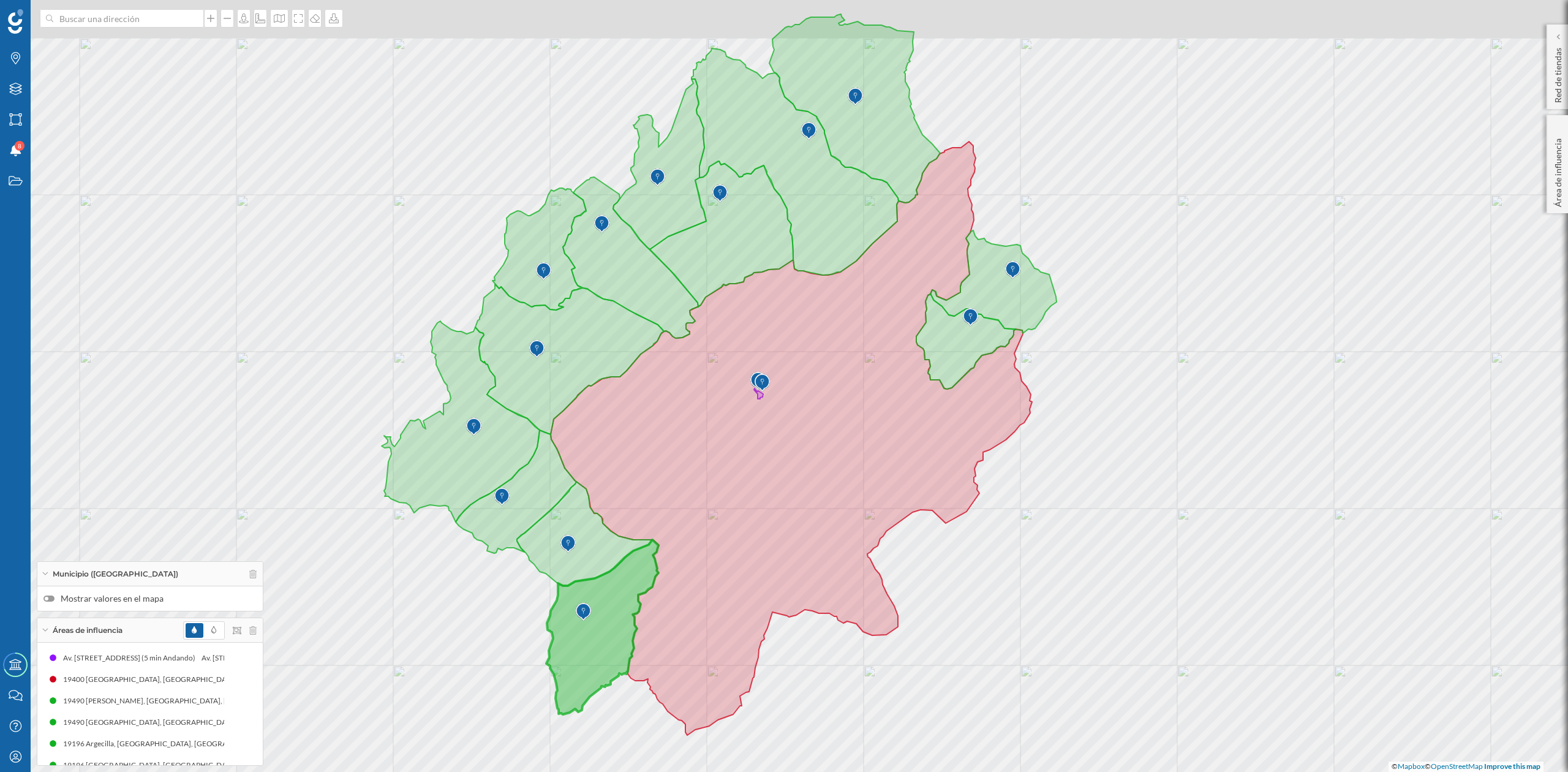
drag, startPoint x: 978, startPoint y: 604, endPoint x: 1004, endPoint y: 673, distance: 73.7
click at [1004, 673] on div "© Mapbox © OpenStreetMap Improve this map" at bounding box center [784, 386] width 1568 height 772
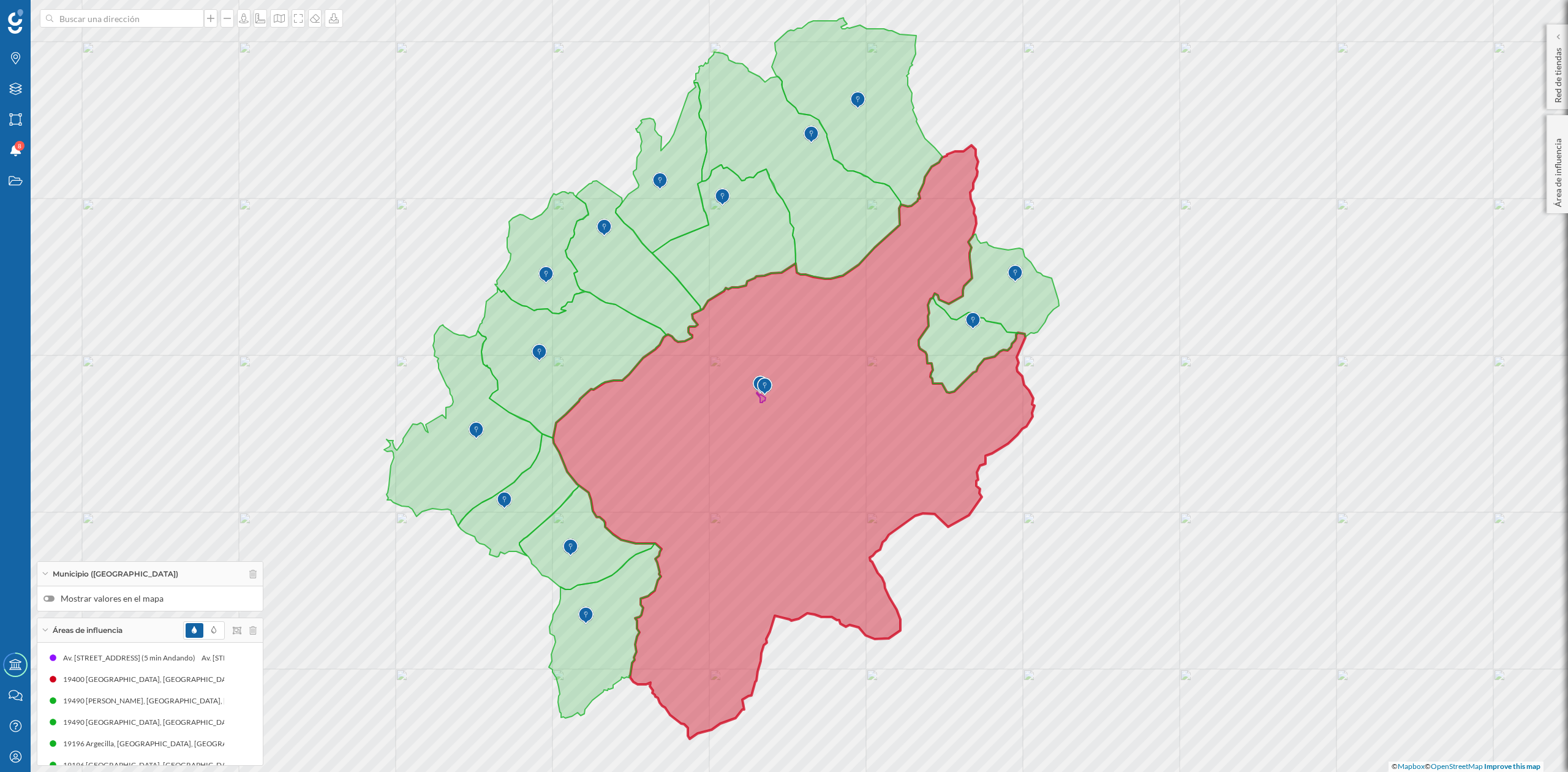
click at [805, 396] on icon at bounding box center [794, 442] width 482 height 594
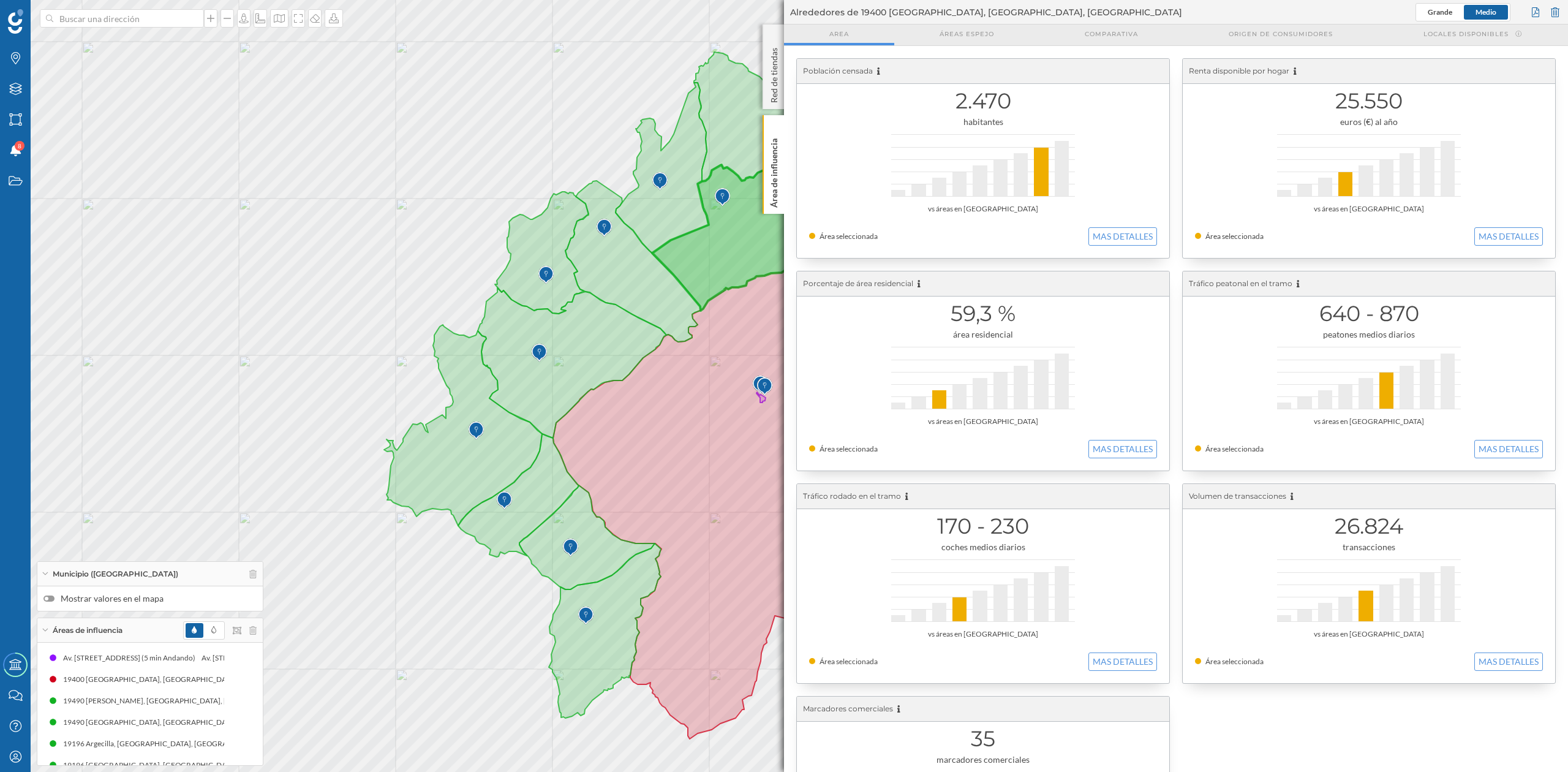
click at [716, 216] on icon at bounding box center [724, 238] width 143 height 146
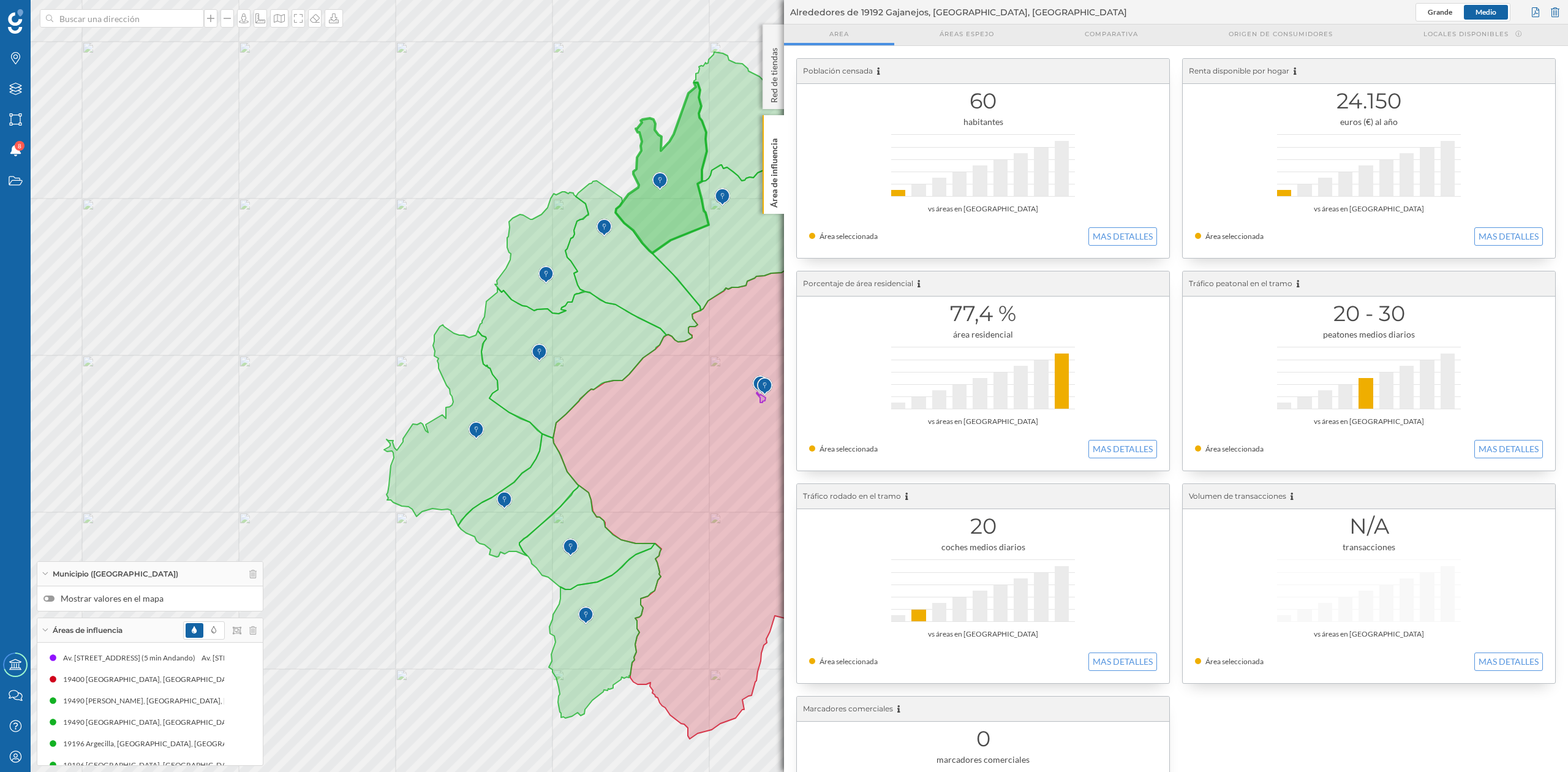
click at [666, 187] on img at bounding box center [660, 182] width 15 height 25
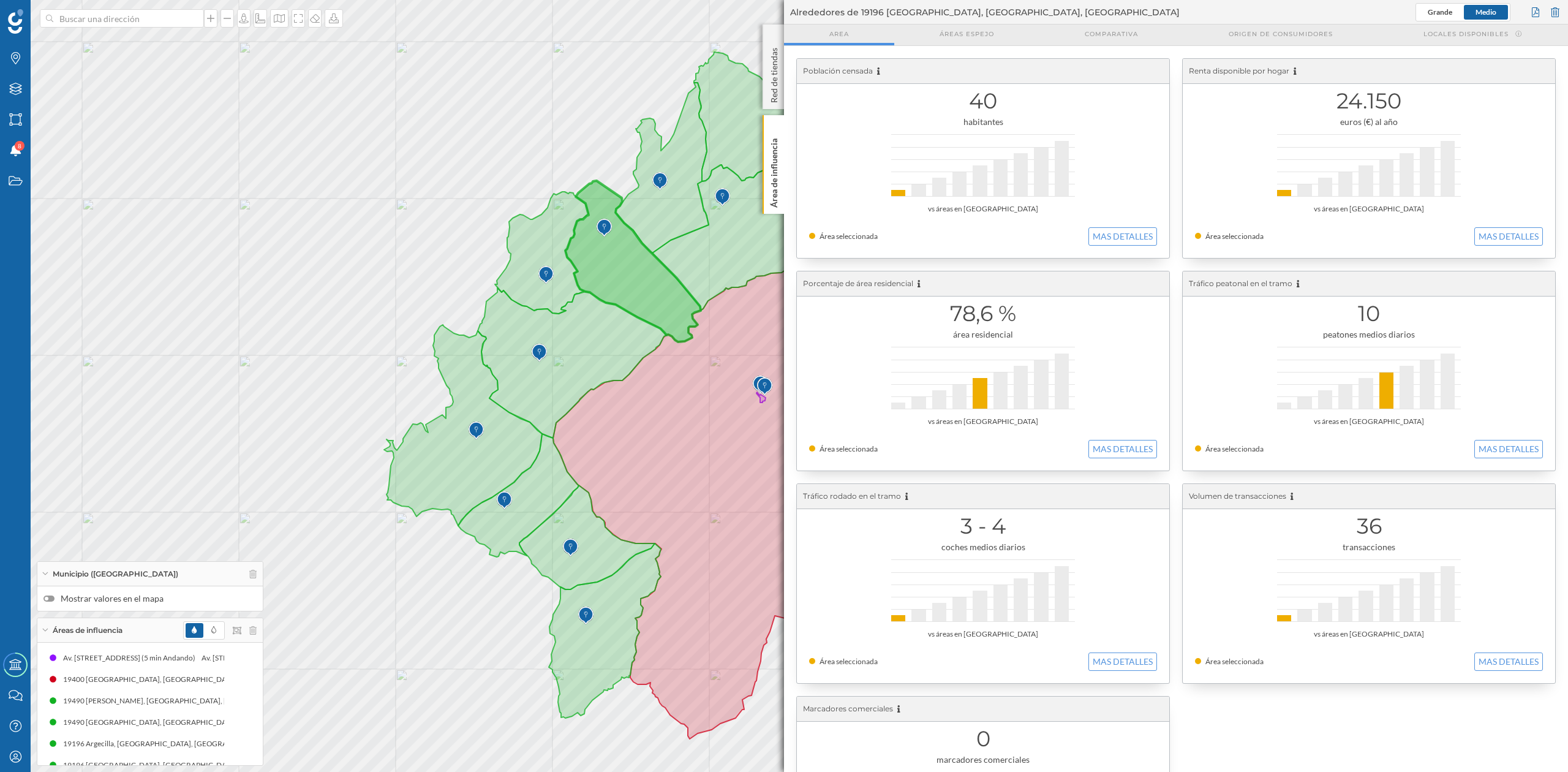
click at [621, 281] on icon at bounding box center [632, 261] width 135 height 161
click at [552, 285] on img at bounding box center [546, 275] width 15 height 25
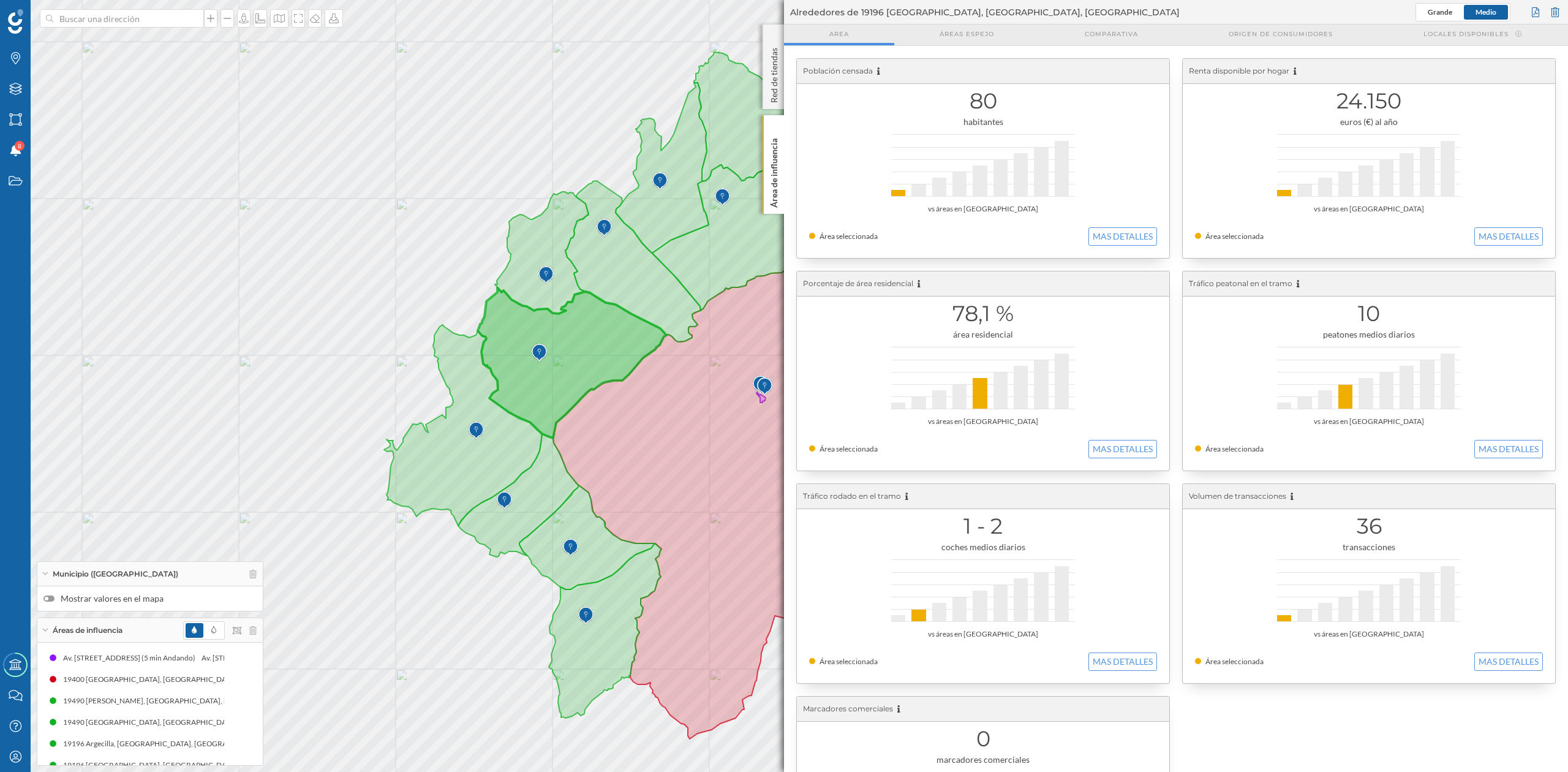
click at [530, 353] on icon at bounding box center [573, 362] width 189 height 150
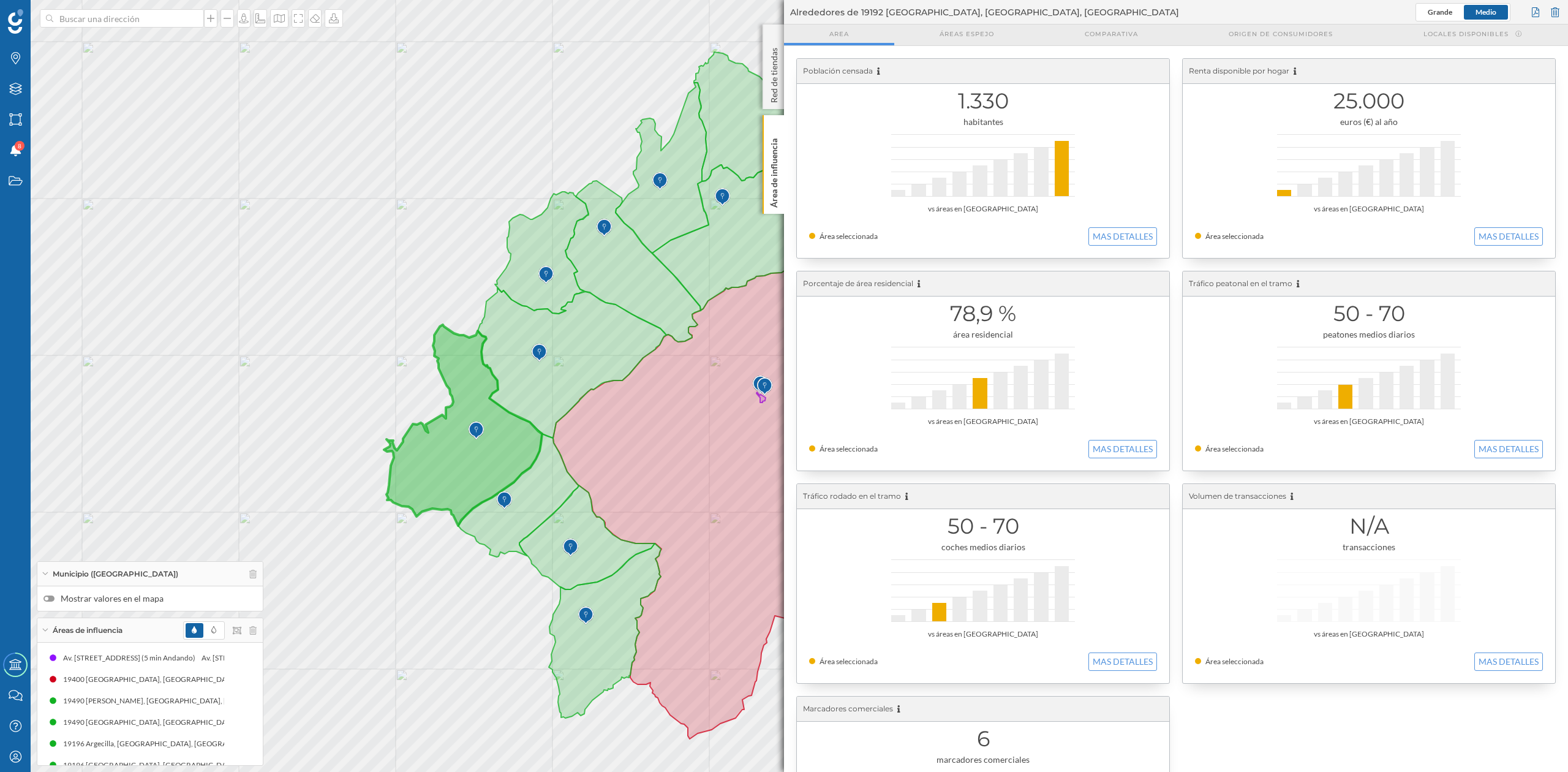
click at [486, 449] on icon at bounding box center [462, 425] width 158 height 201
click at [530, 497] on icon at bounding box center [519, 495] width 121 height 124
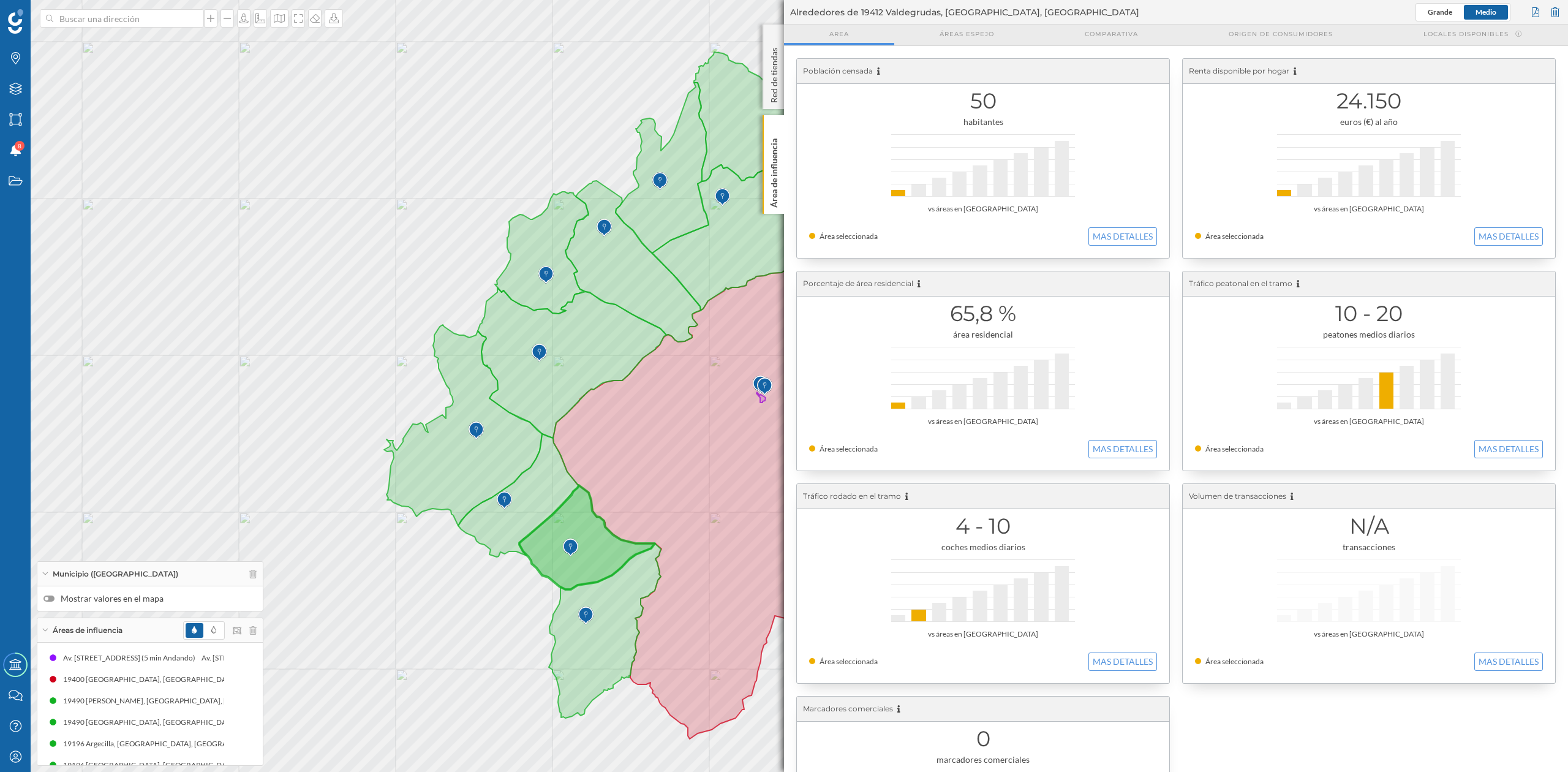
click at [564, 576] on icon at bounding box center [587, 537] width 135 height 104
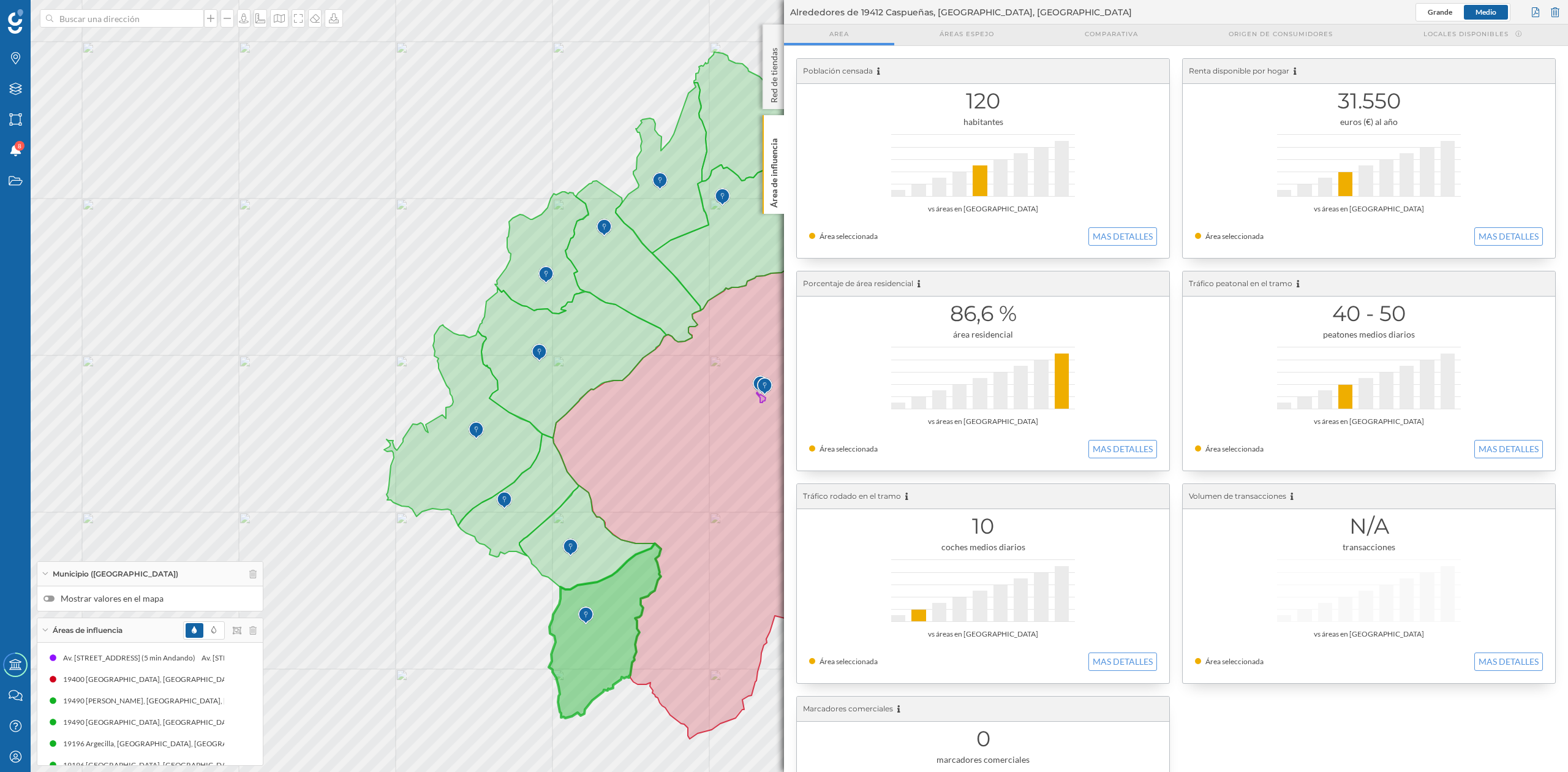
click at [583, 640] on icon at bounding box center [604, 631] width 112 height 175
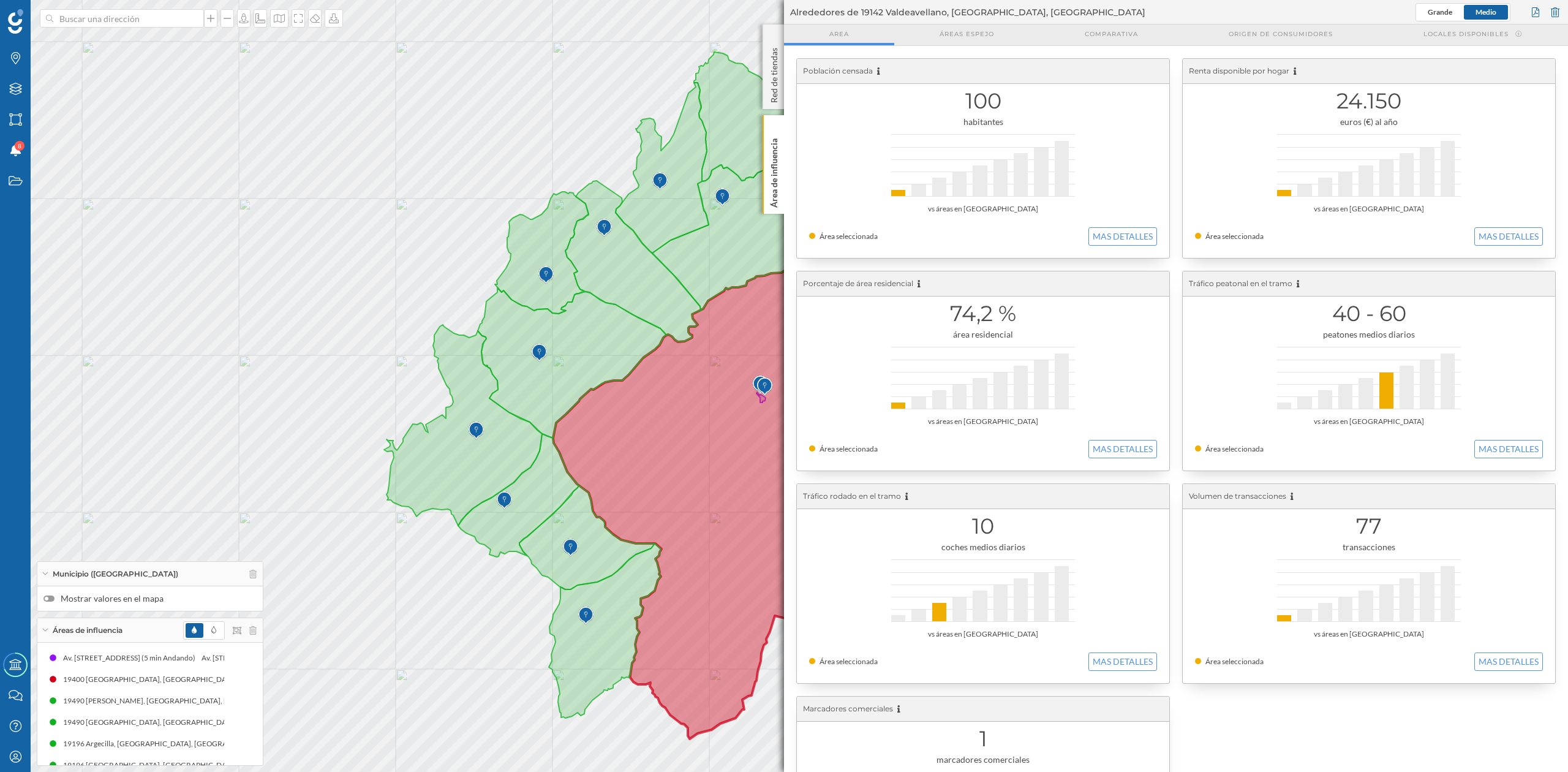
click at [654, 493] on icon at bounding box center [794, 442] width 482 height 594
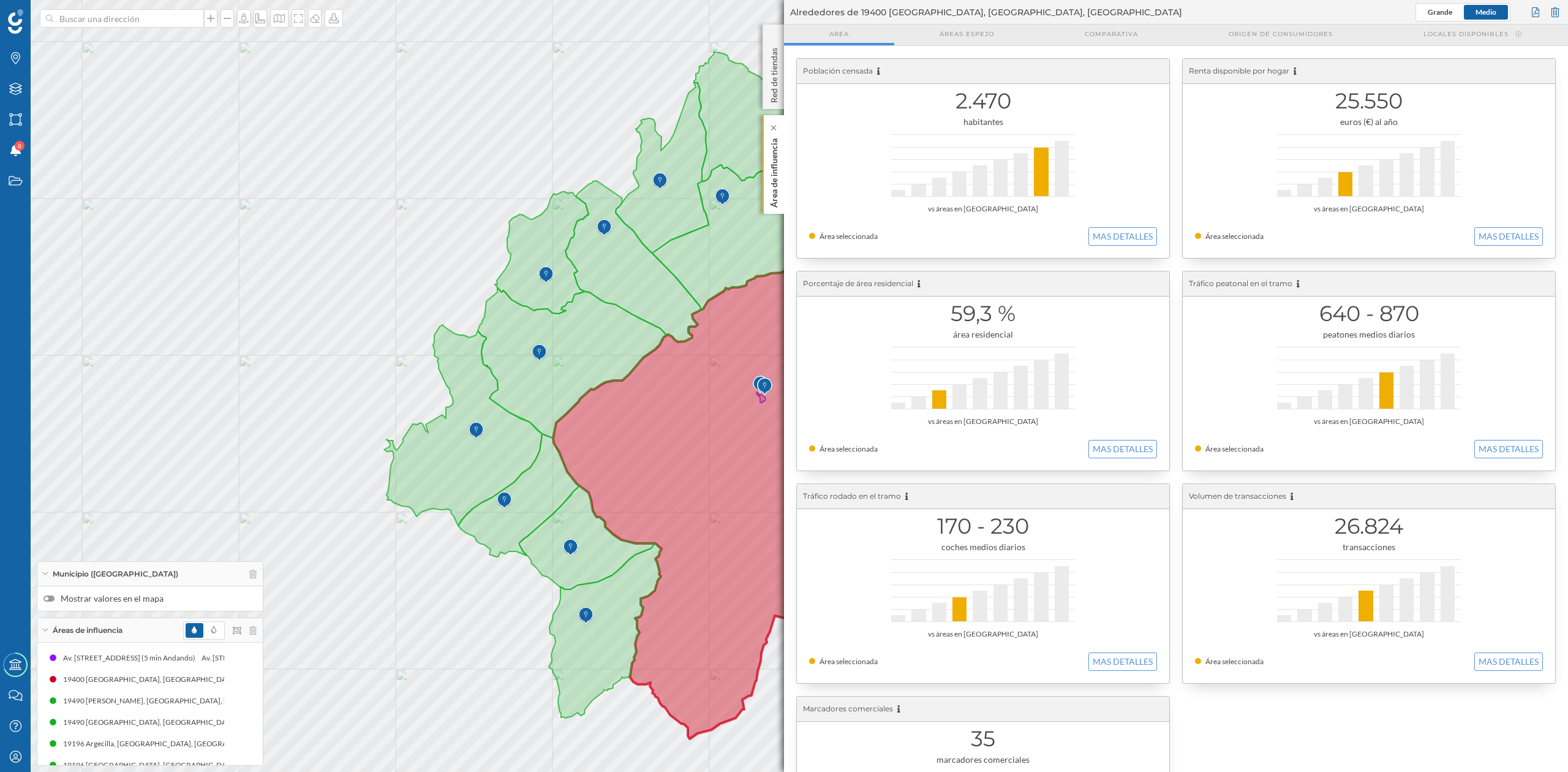
click at [777, 157] on p "Área de influencia" at bounding box center [774, 170] width 12 height 74
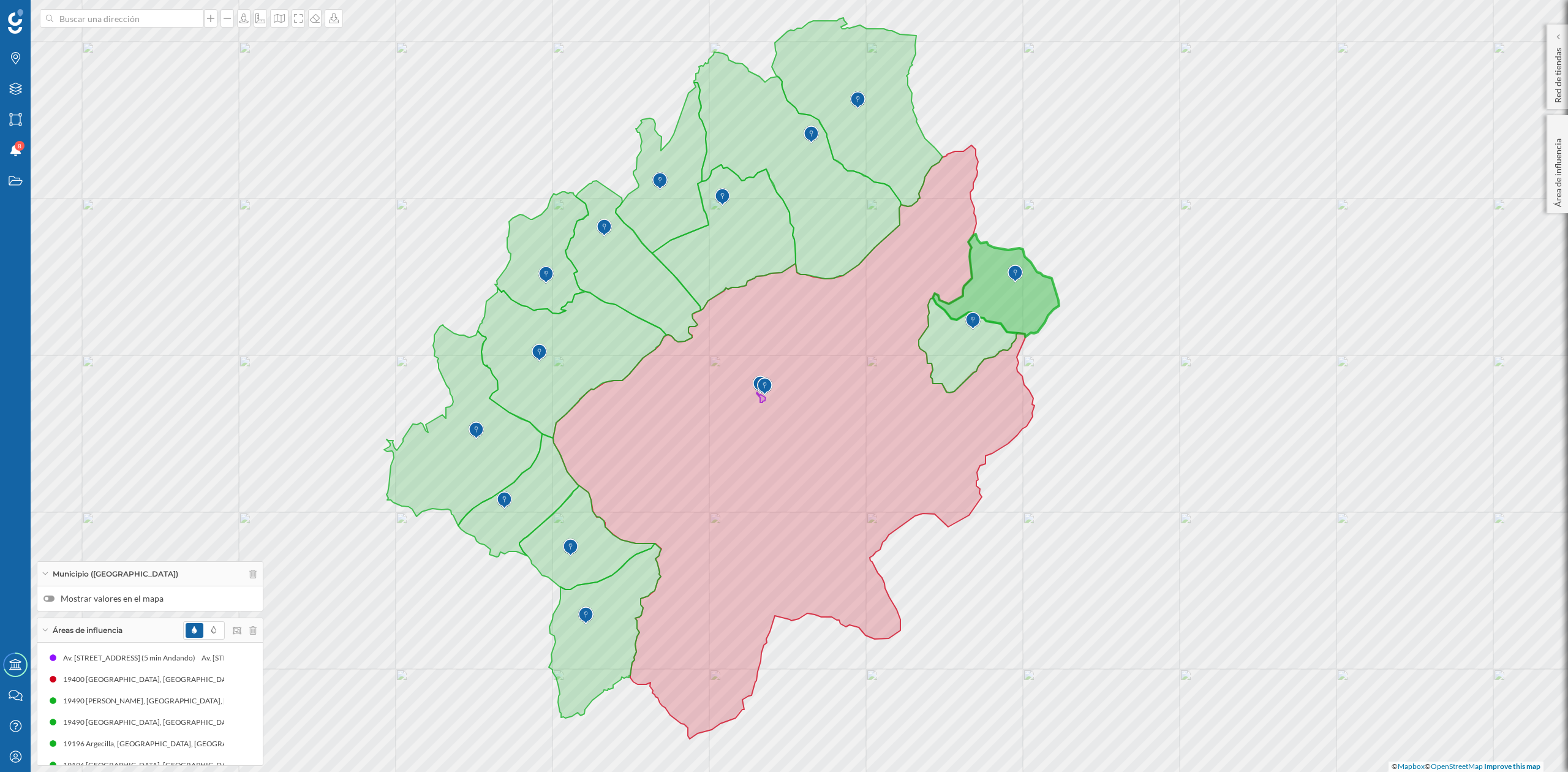
click at [1035, 314] on icon at bounding box center [996, 285] width 126 height 103
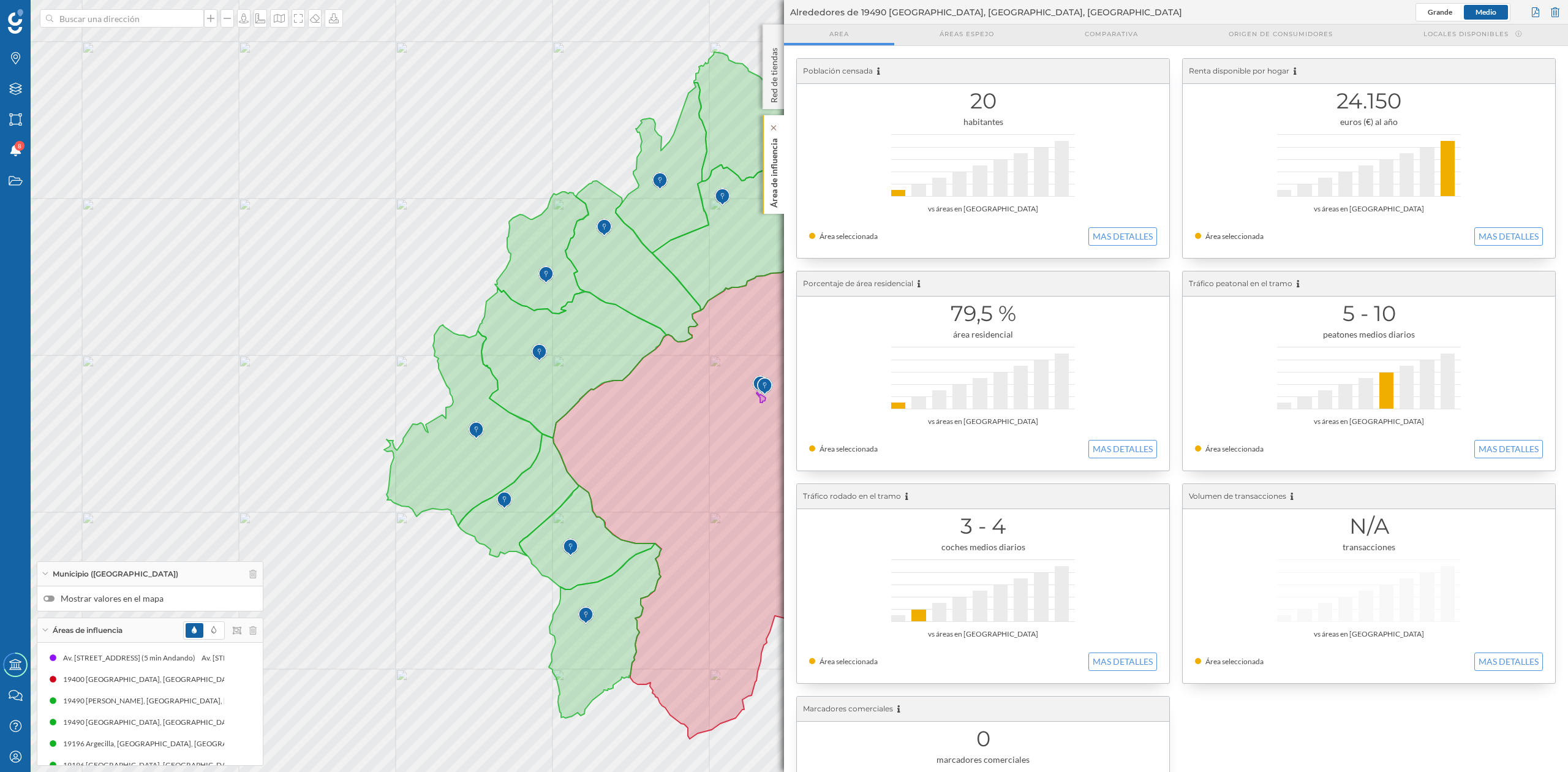
click at [777, 197] on p "Área de influencia" at bounding box center [774, 170] width 12 height 74
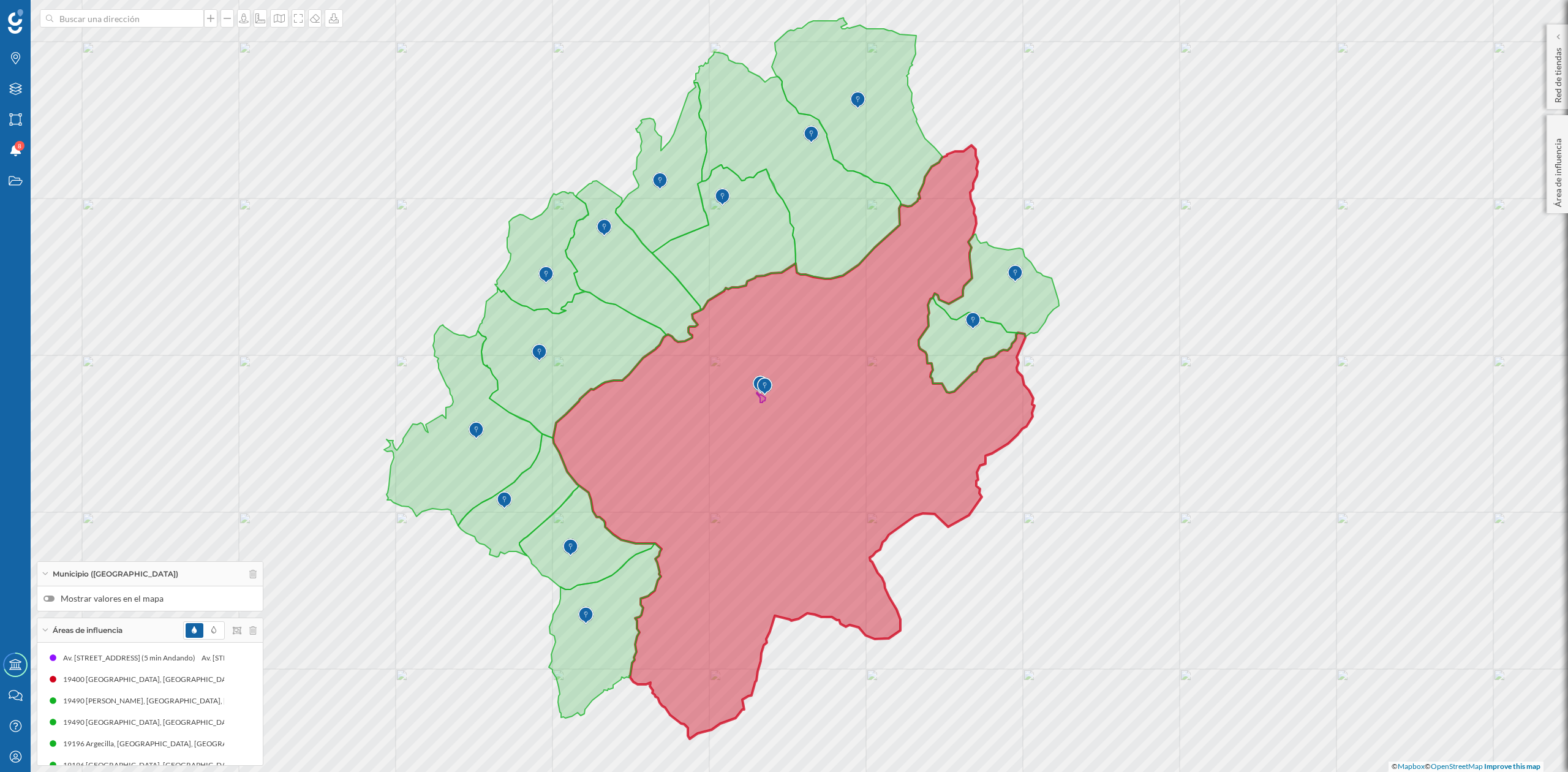
click at [743, 536] on icon at bounding box center [794, 442] width 482 height 594
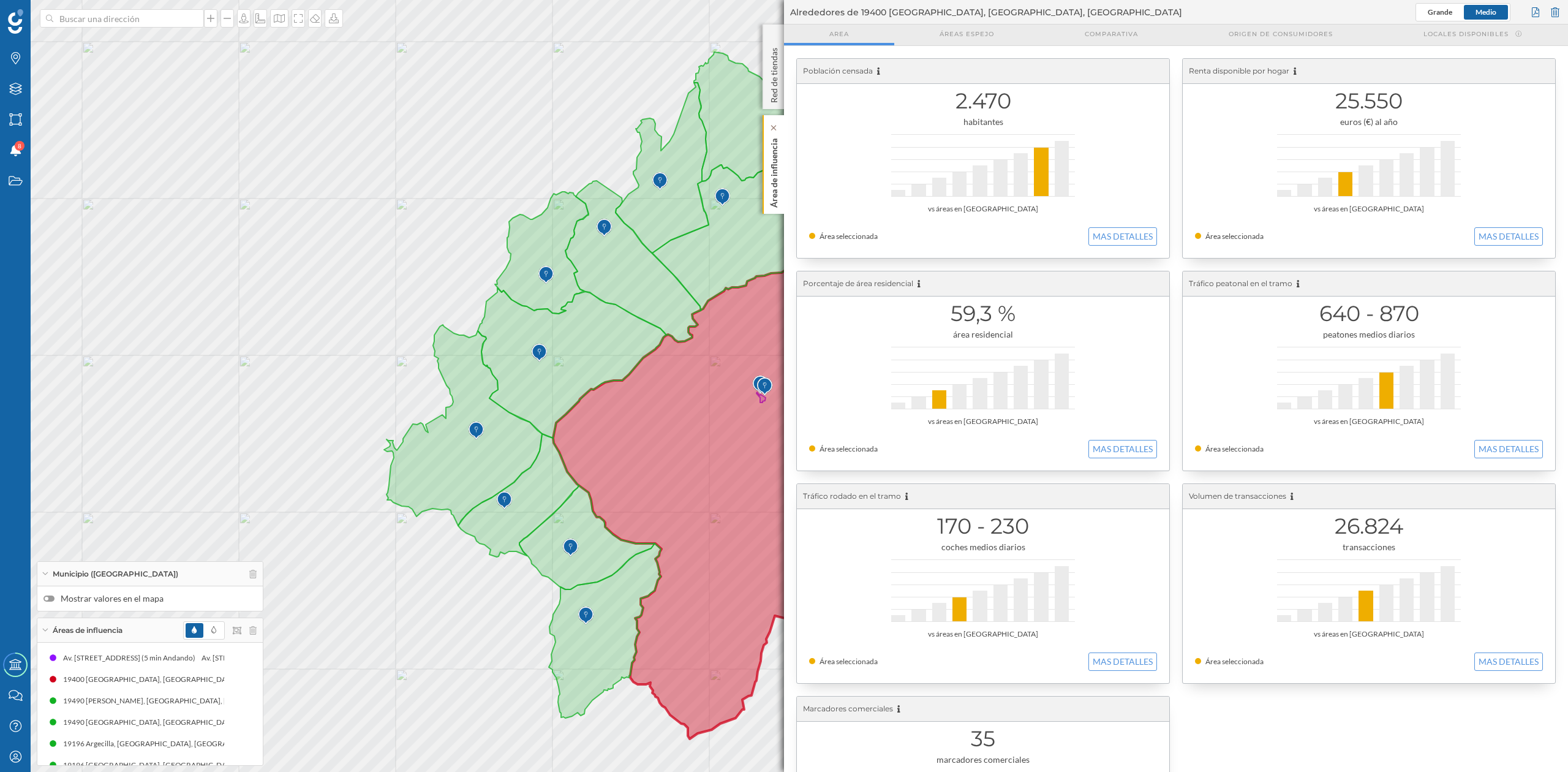
click at [777, 169] on p "Área de influencia" at bounding box center [774, 170] width 12 height 74
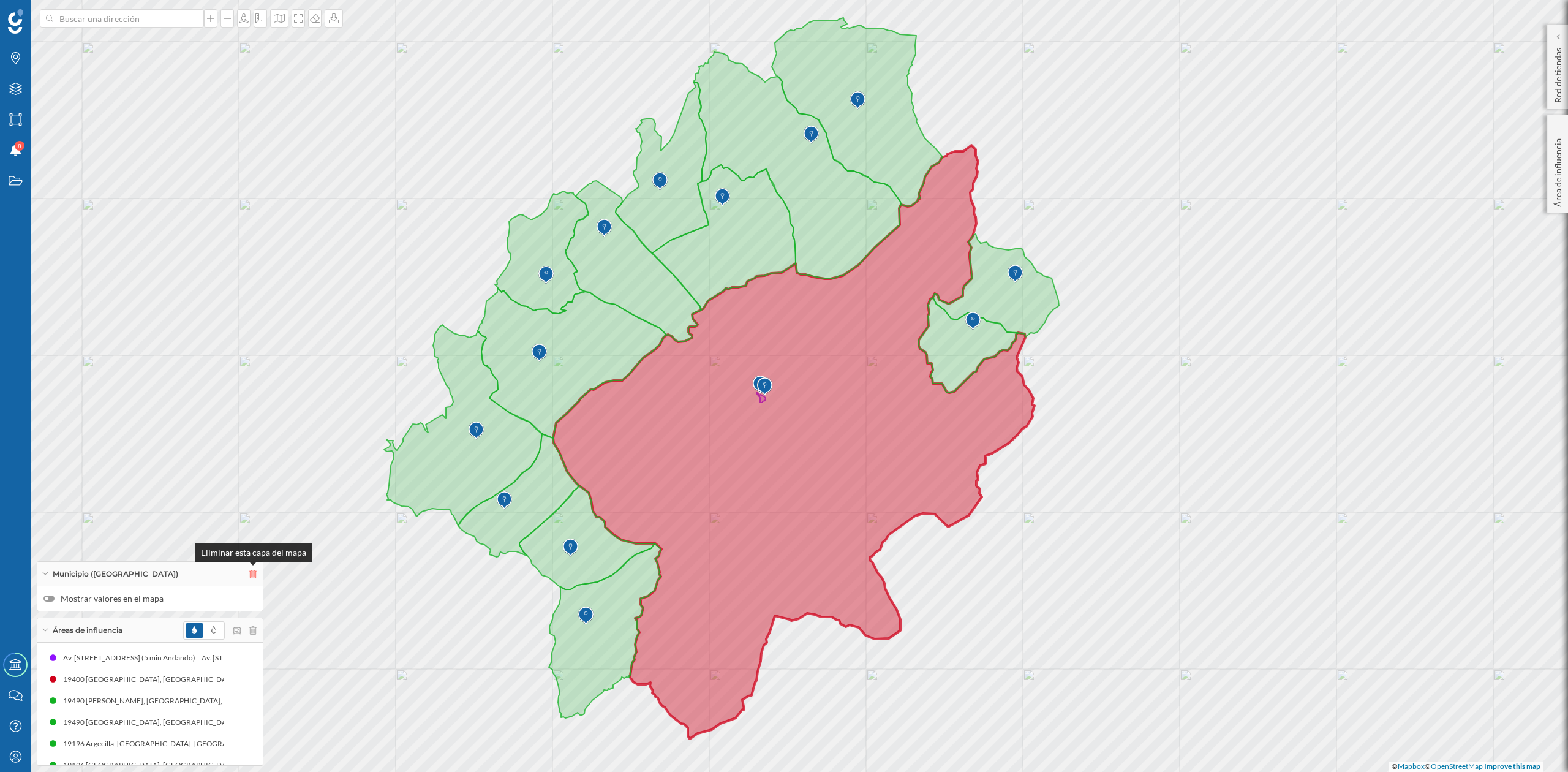
click at [250, 572] on icon at bounding box center [253, 574] width 7 height 8
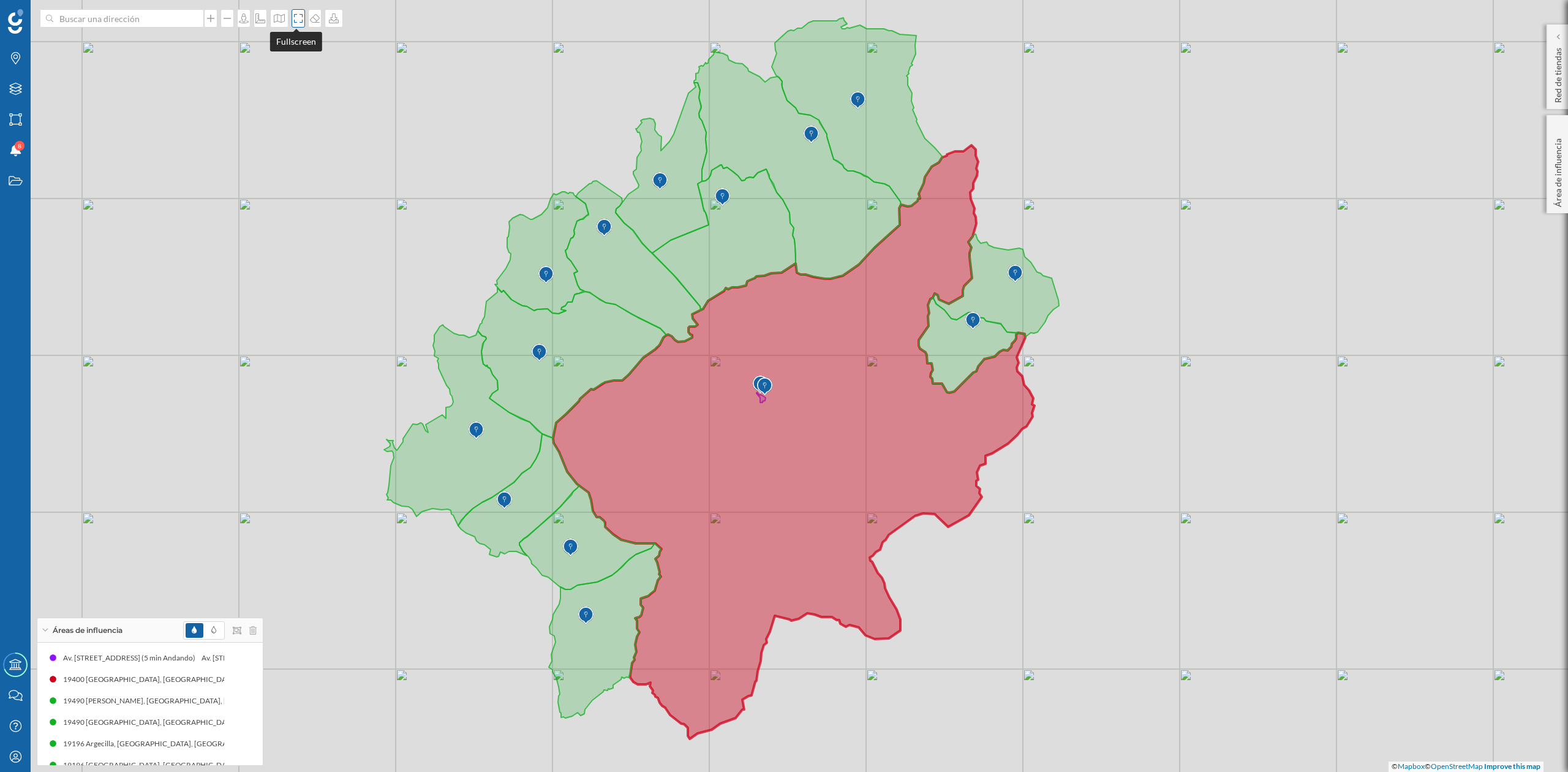
click at [297, 25] on div at bounding box center [298, 18] width 13 height 18
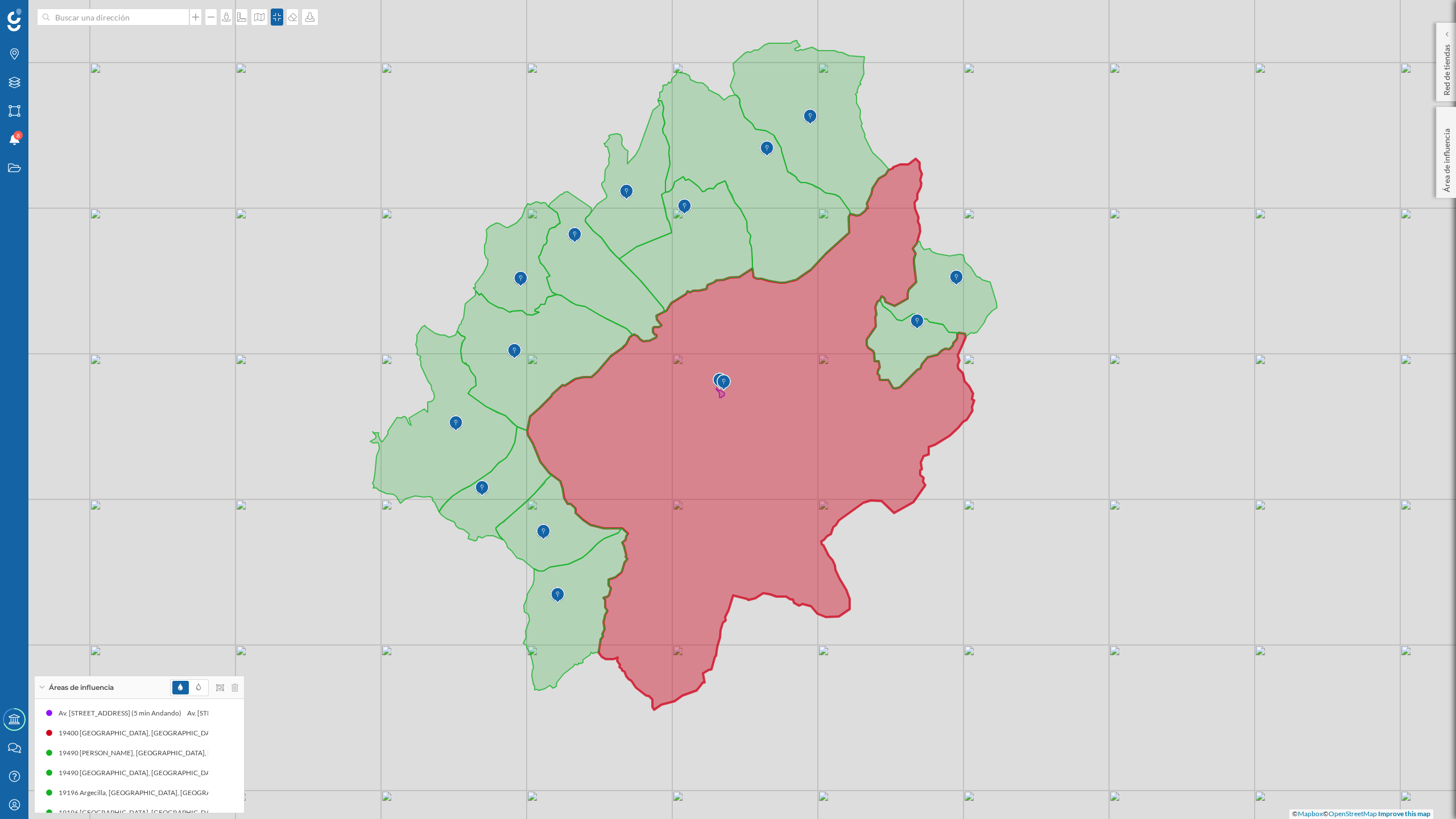
drag, startPoint x: 843, startPoint y: 510, endPoint x: 1143, endPoint y: 568, distance: 305.6
click at [1143, 568] on div "© Mapbox © OpenStreetMap Improve this map" at bounding box center [728, 410] width 1456 height 819
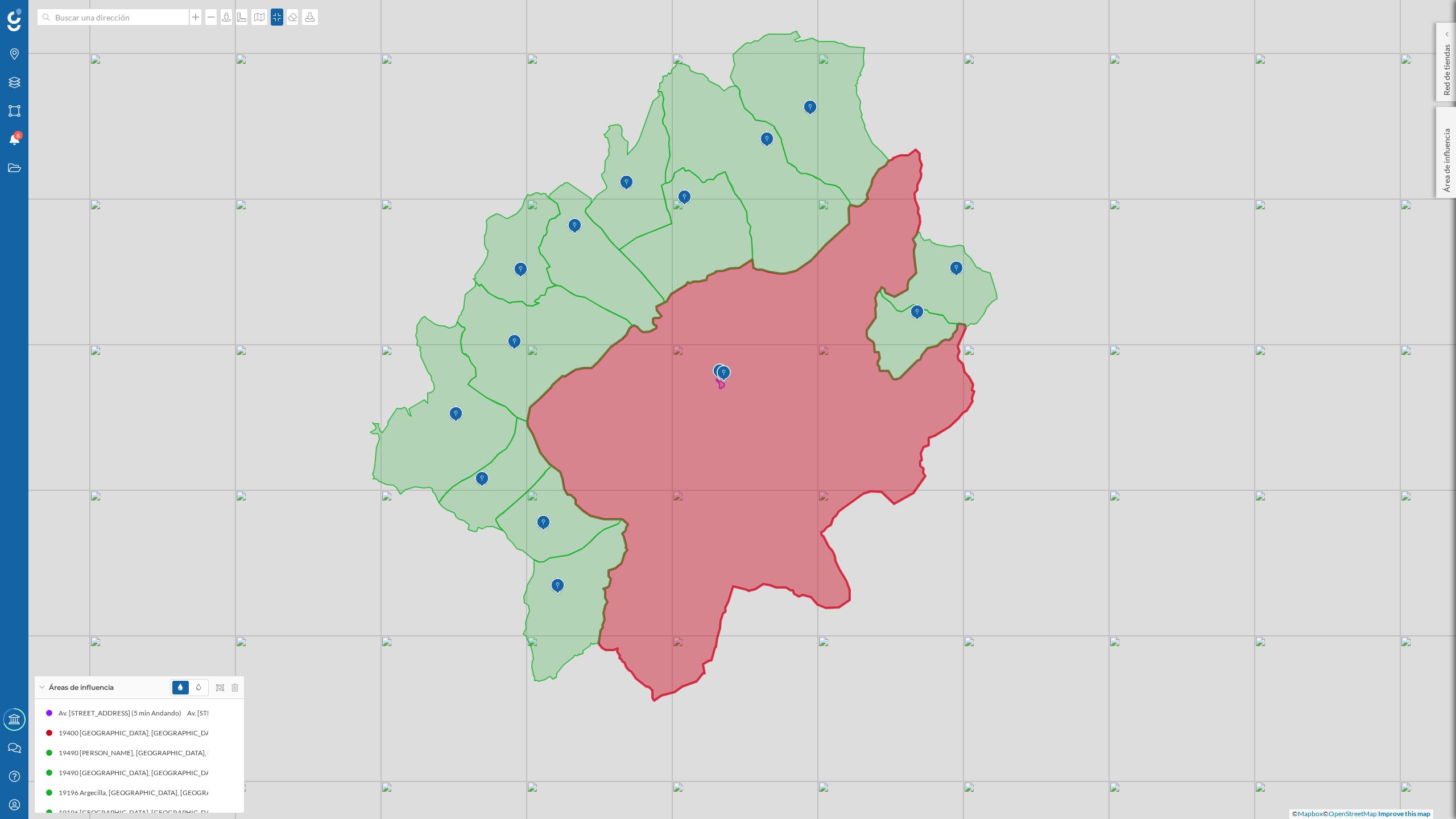
drag, startPoint x: 1137, startPoint y: 571, endPoint x: 1137, endPoint y: 562, distance: 9.0
click at [1137, 562] on div "© Mapbox © OpenStreetMap Improve this map" at bounding box center [728, 410] width 1456 height 819
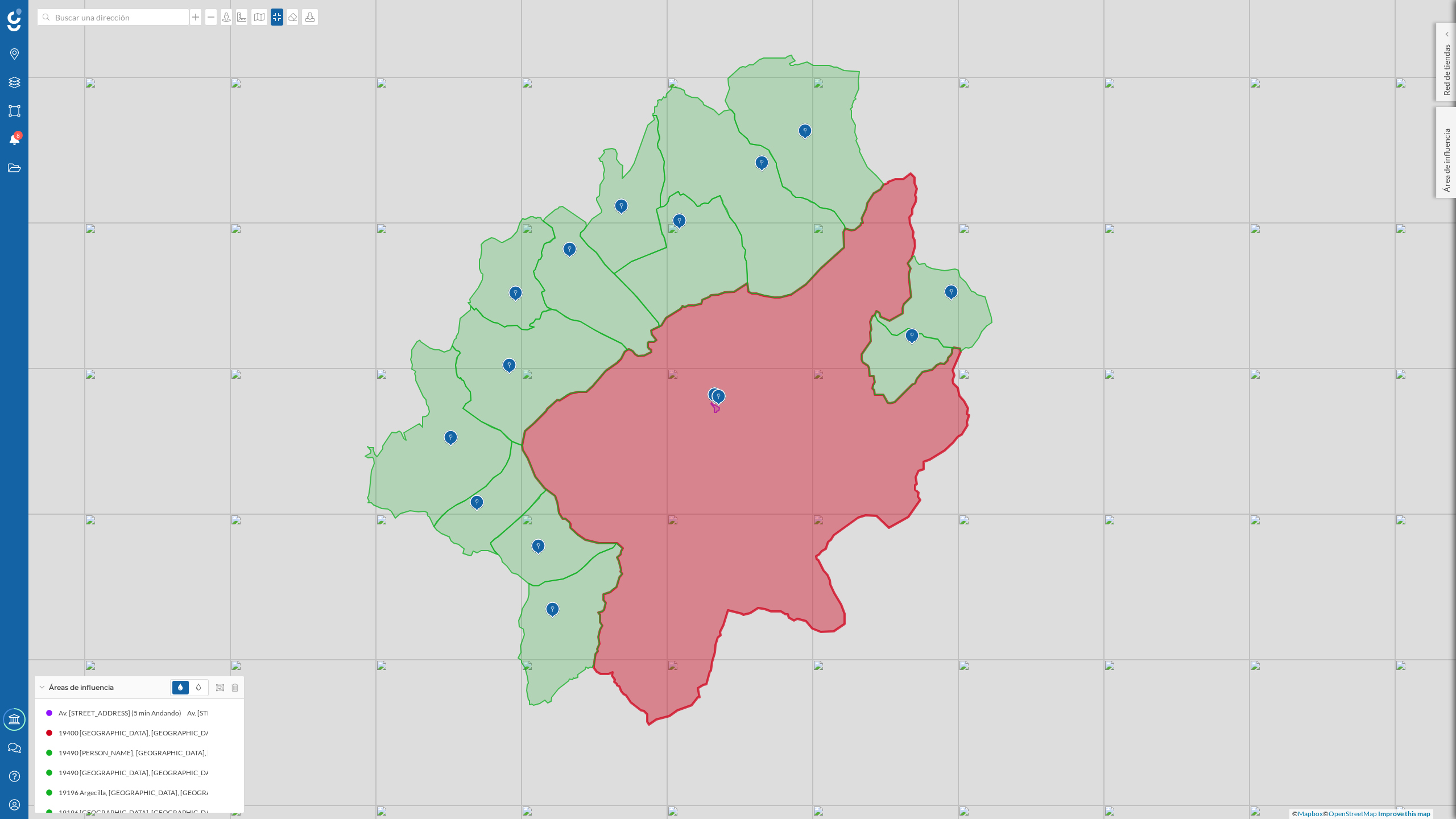
drag, startPoint x: 235, startPoint y: 248, endPoint x: 230, endPoint y: 272, distance: 24.5
click at [230, 272] on div "© Mapbox © OpenStreetMap Improve this map" at bounding box center [728, 410] width 1456 height 819
click at [12, 55] on icon "Marcas" at bounding box center [15, 54] width 14 height 12
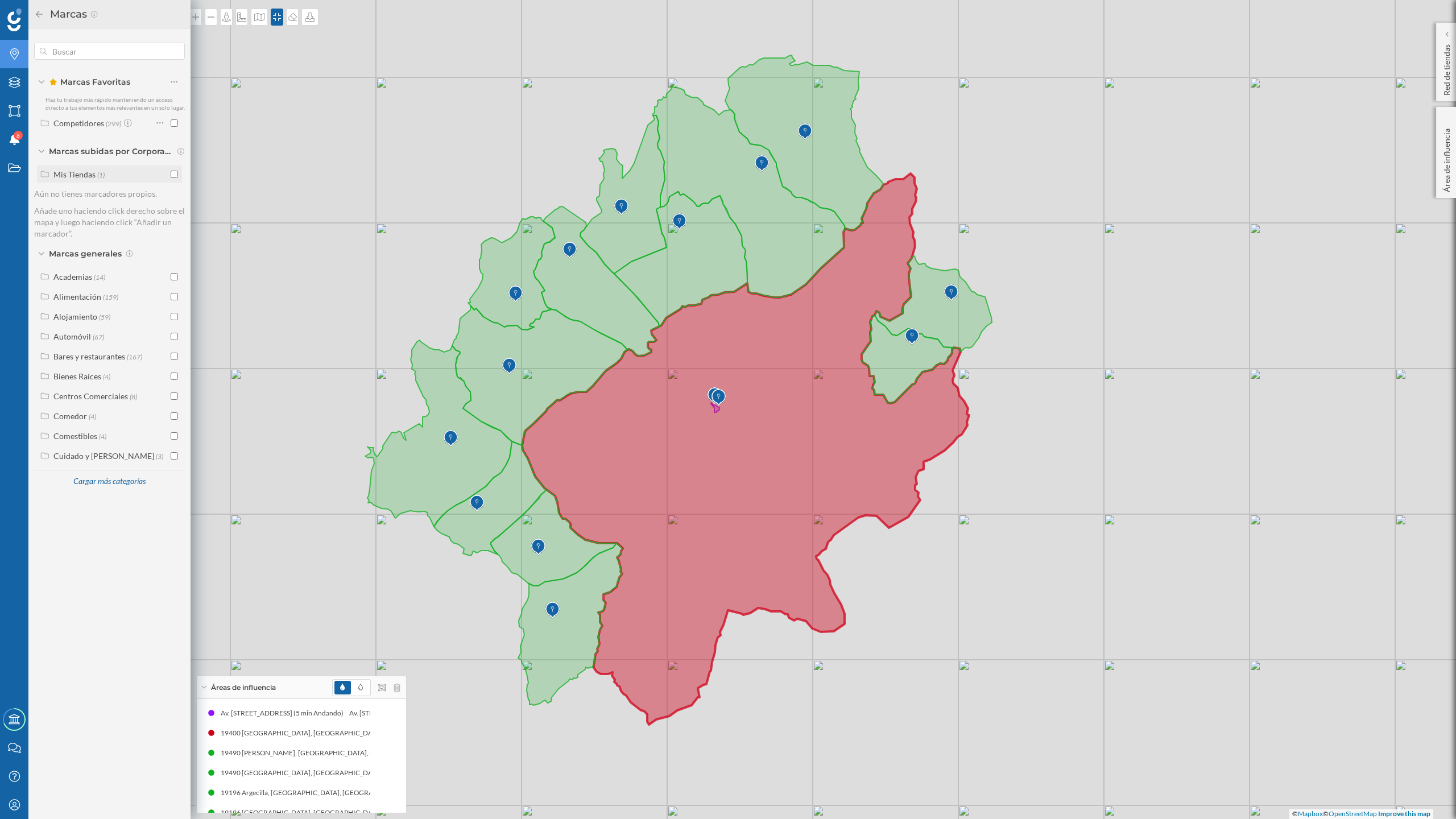
click at [172, 172] on input "checkbox" at bounding box center [175, 175] width 8 height 8
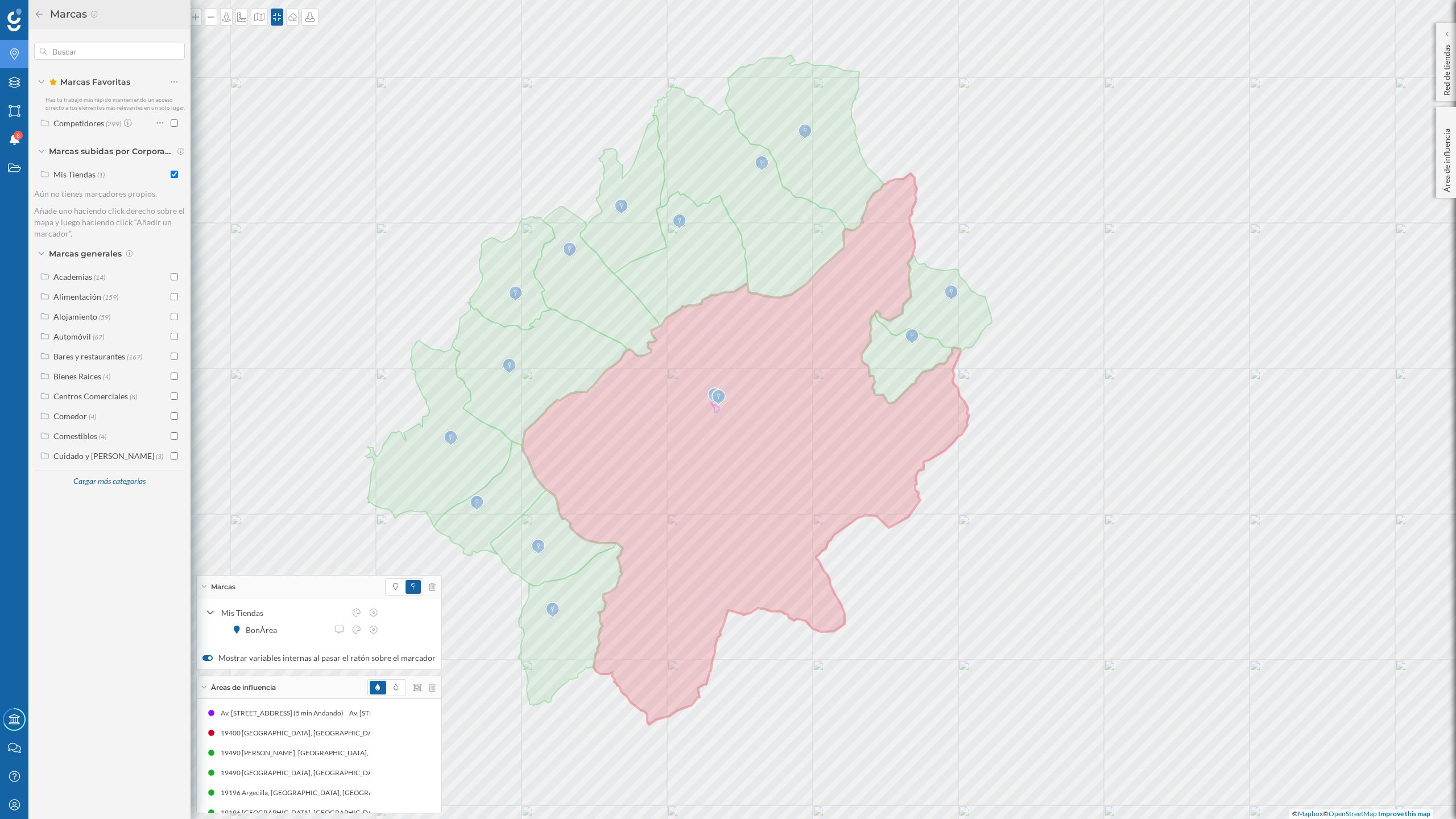
click at [209, 583] on div "Marcas" at bounding box center [319, 587] width 245 height 23
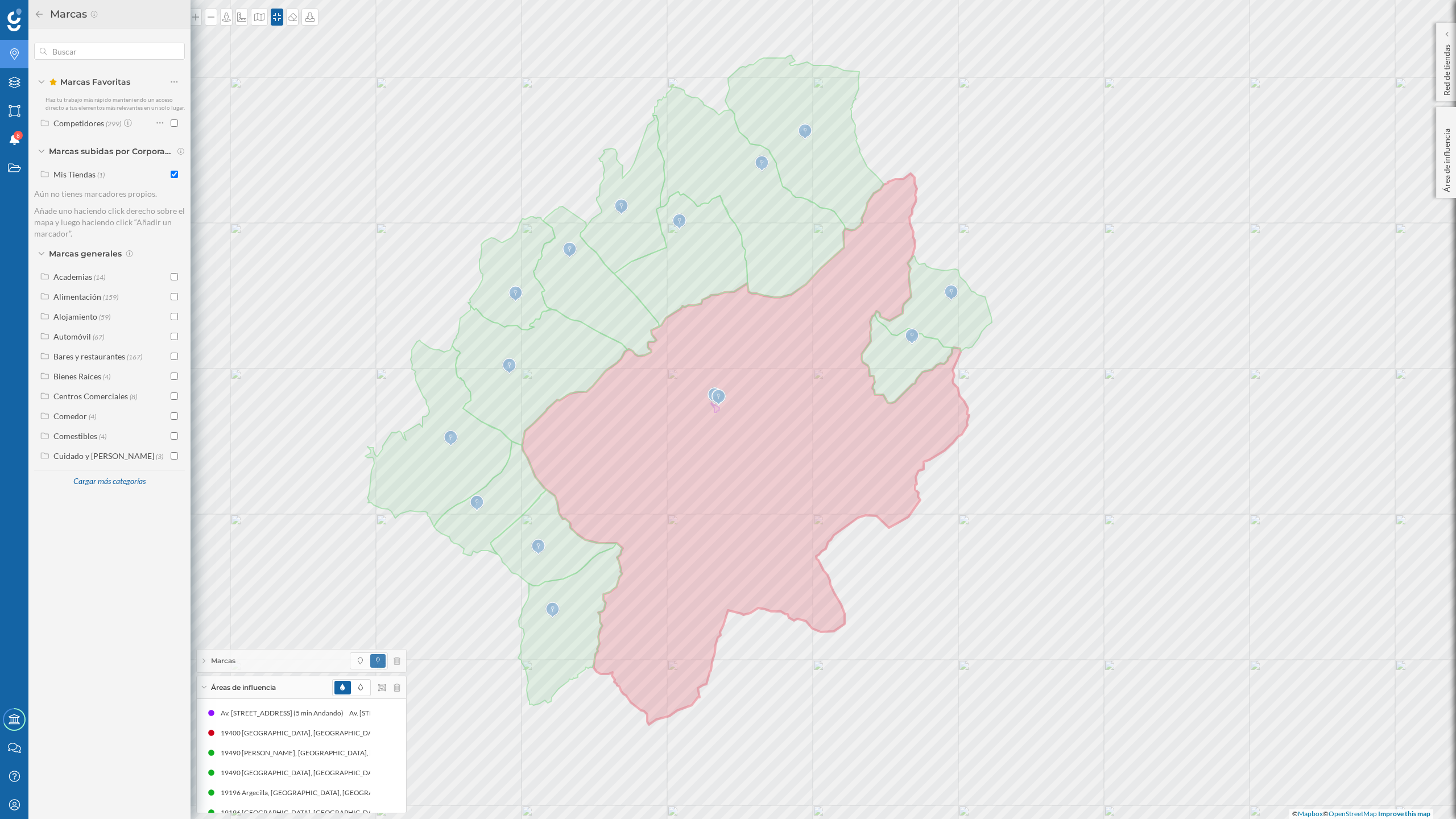
click at [206, 687] on icon at bounding box center [204, 688] width 6 height 3
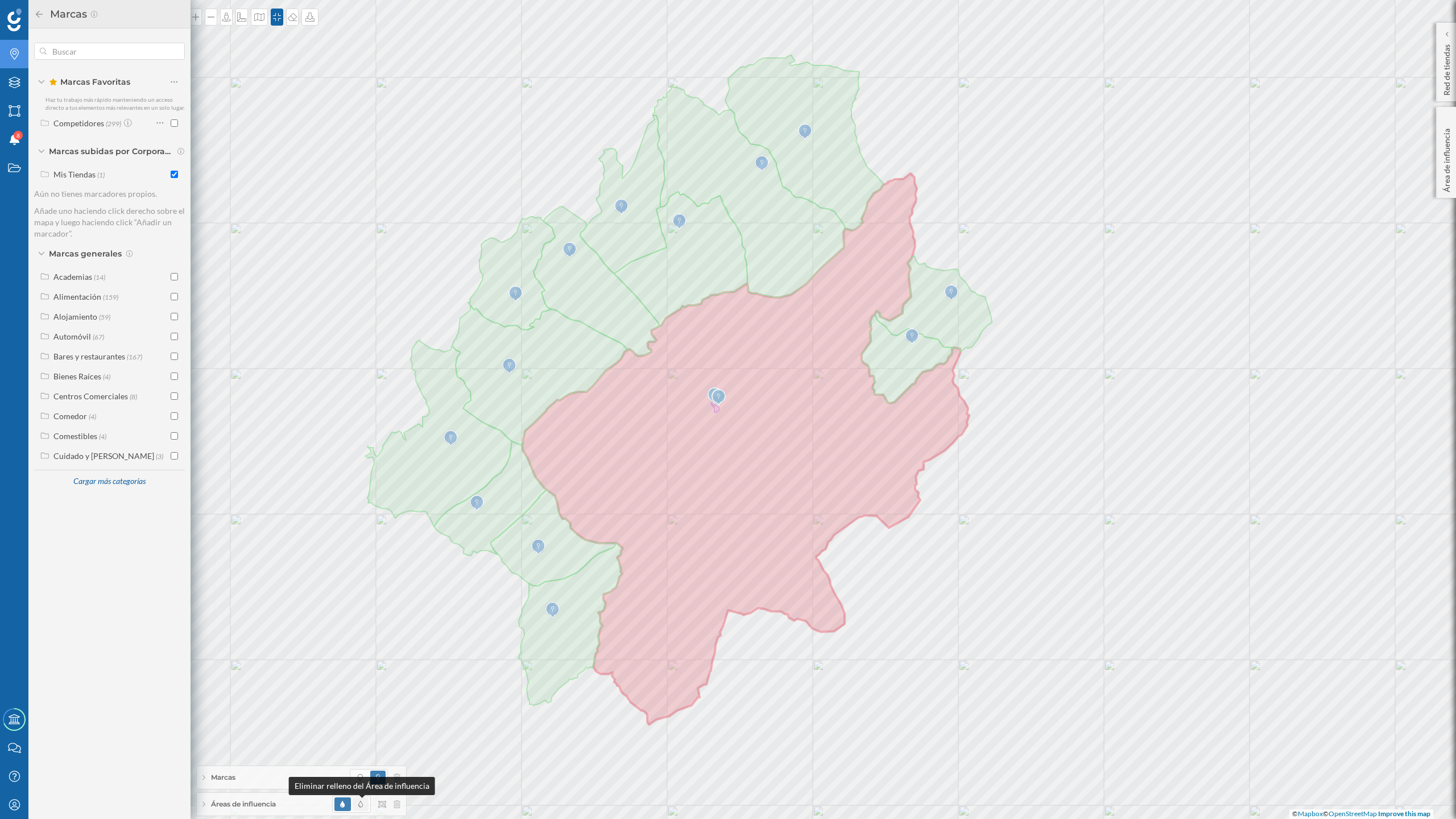
click at [361, 717] on span at bounding box center [361, 804] width 5 height 10
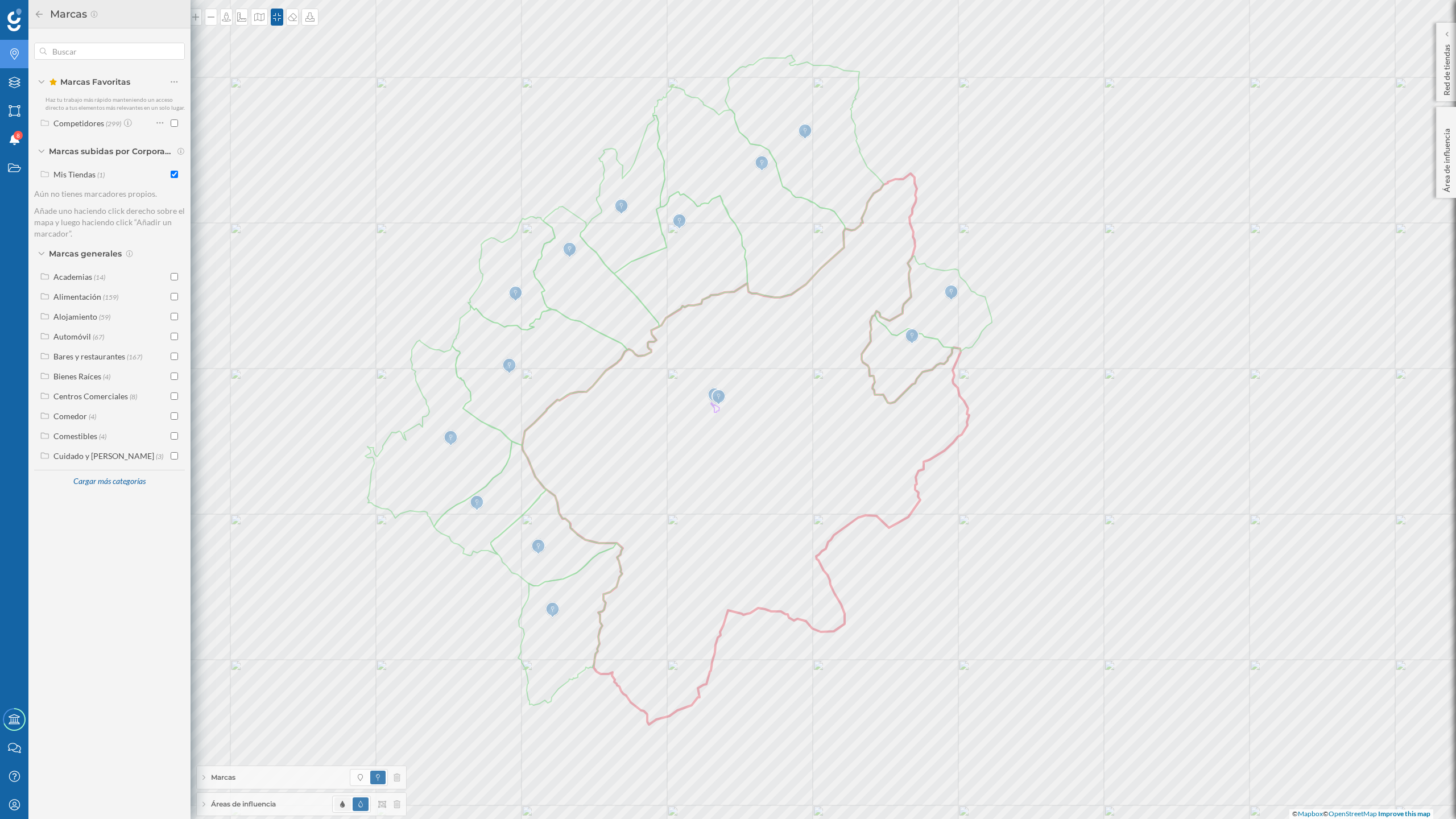
click at [335, 717] on span at bounding box center [342, 804] width 16 height 14
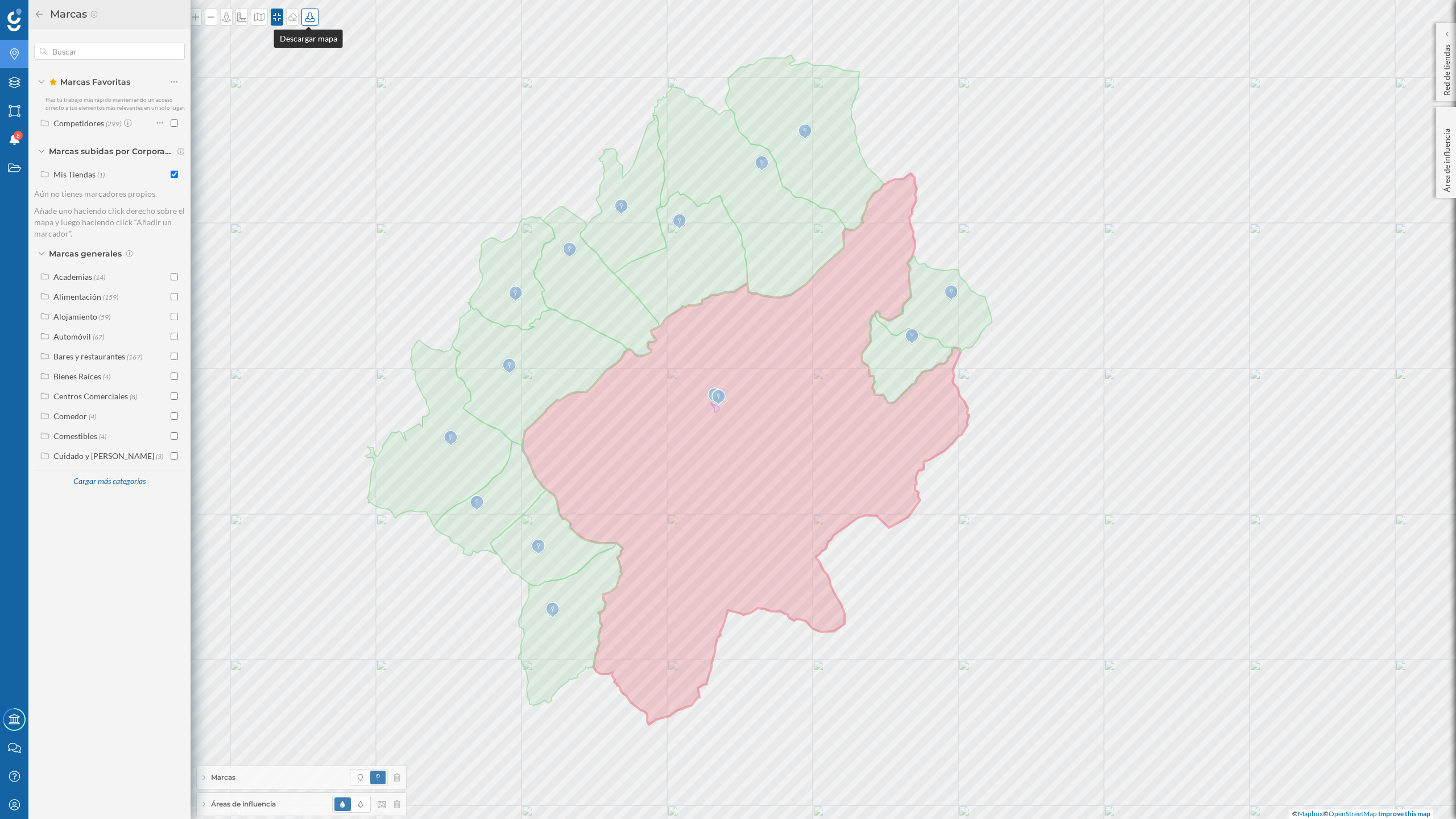
click at [309, 19] on icon at bounding box center [309, 17] width 12 height 9
click at [355, 85] on div "Descargar sin leyenda" at bounding box center [346, 84] width 80 height 12
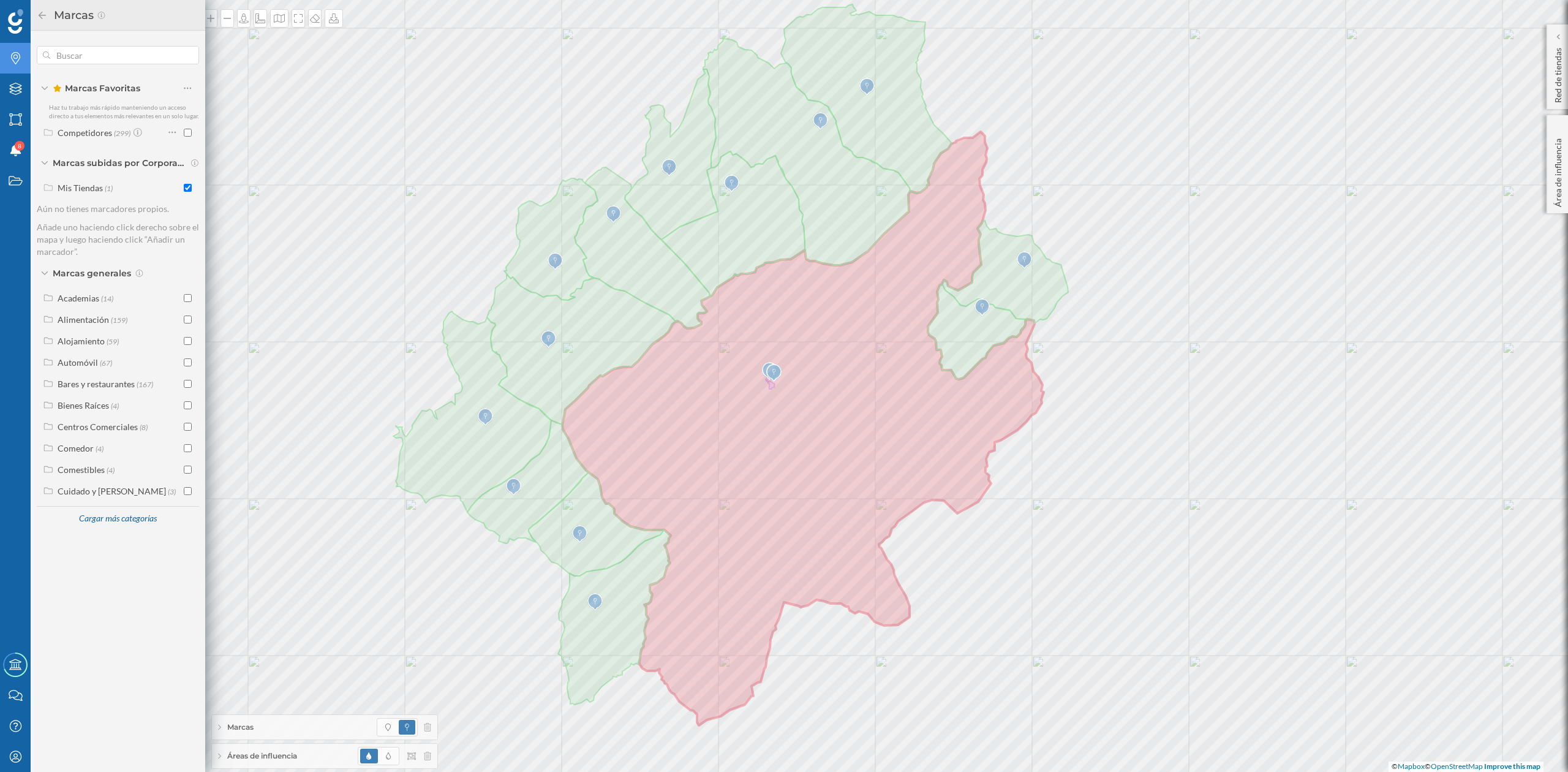
click at [38, 12] on icon at bounding box center [41, 15] width 11 height 8
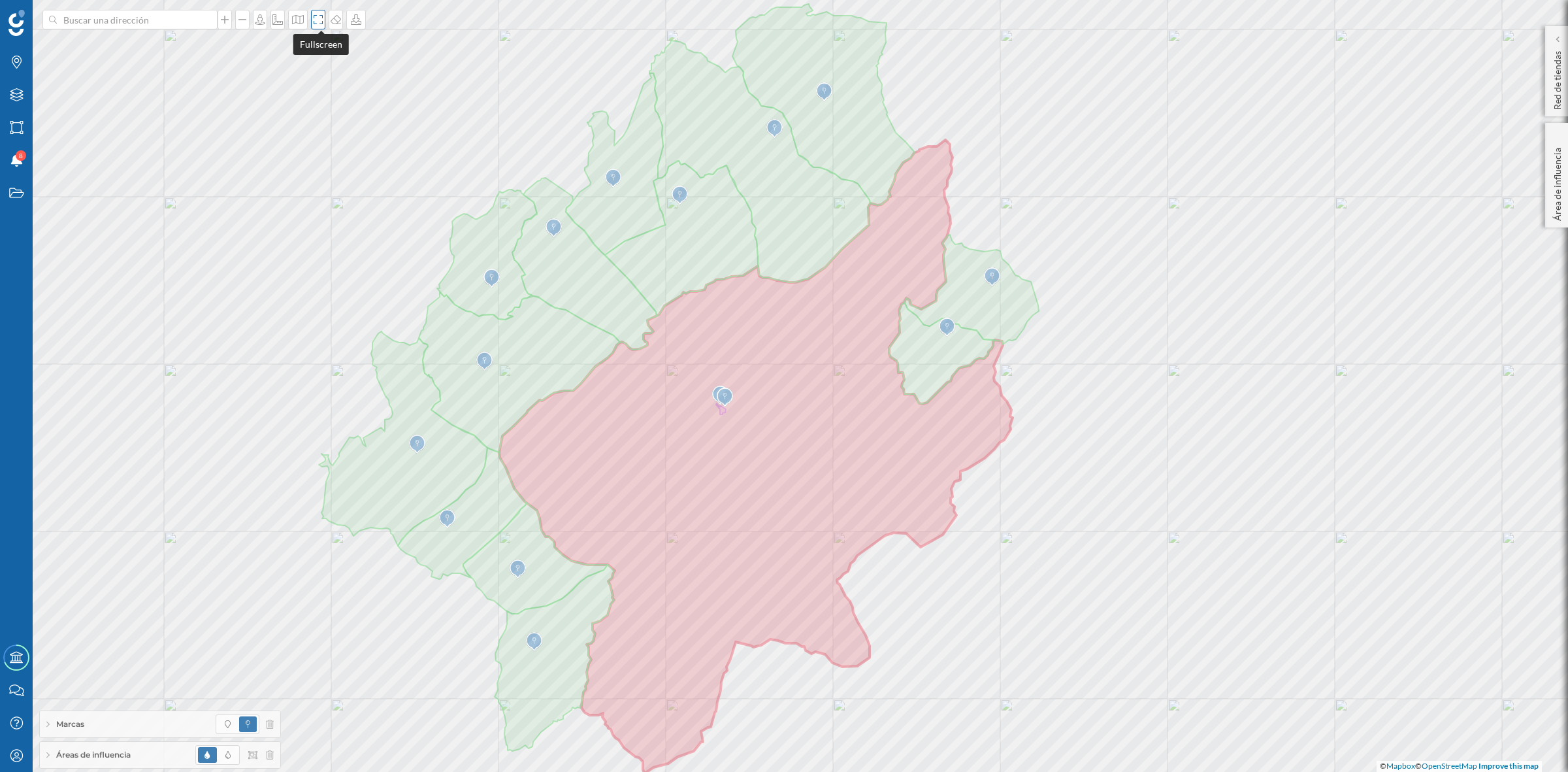
click at [320, 21] on icon at bounding box center [318, 19] width 13 height 11
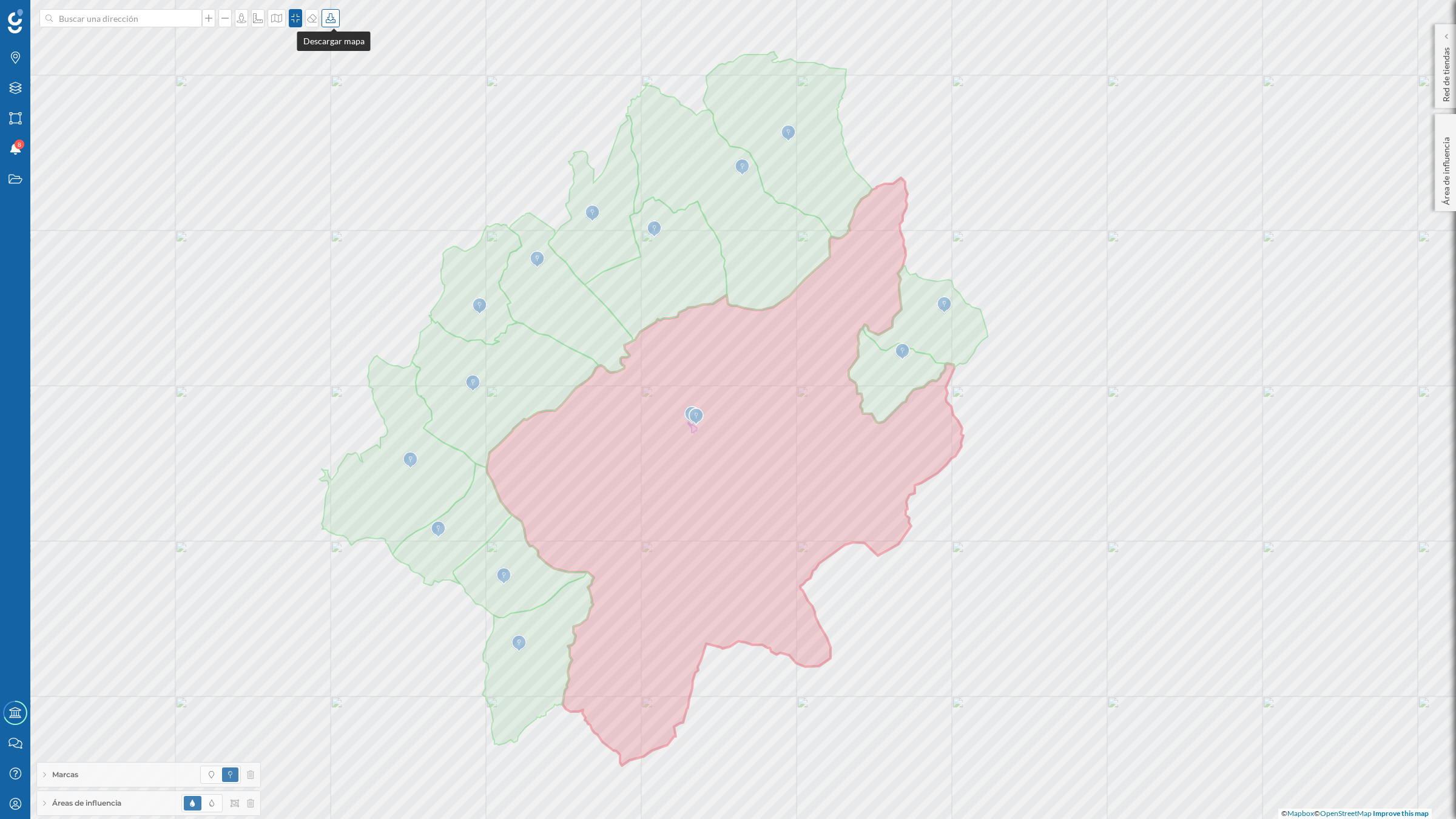
click at [332, 18] on icon at bounding box center [330, 18] width 12 height 10
click at [347, 94] on div "Descargar sin leyenda" at bounding box center [373, 89] width 85 height 13
click at [85, 764] on span "Áreas de influencia" at bounding box center [87, 803] width 69 height 11
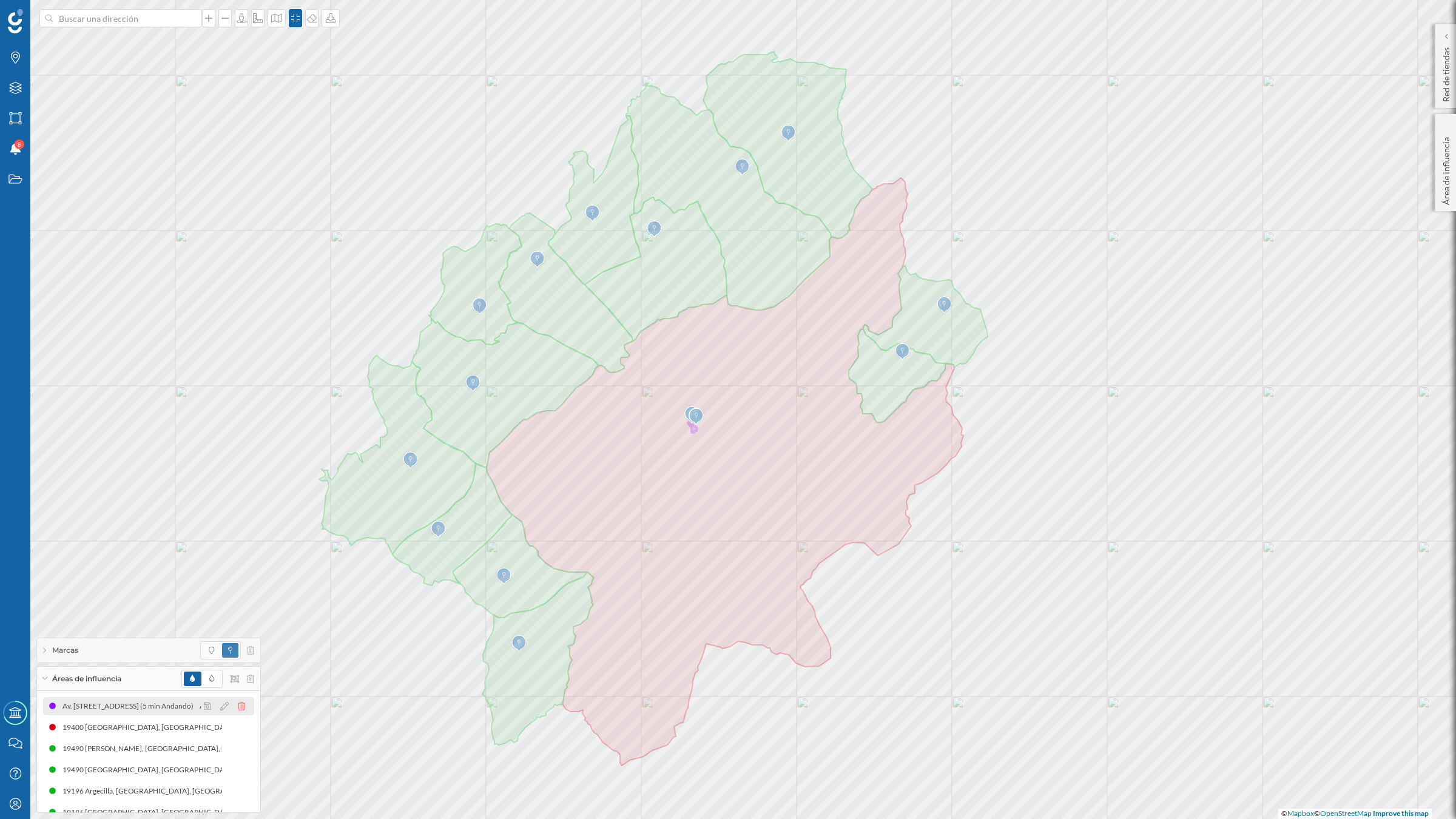
click at [239, 702] on icon at bounding box center [241, 706] width 7 height 8
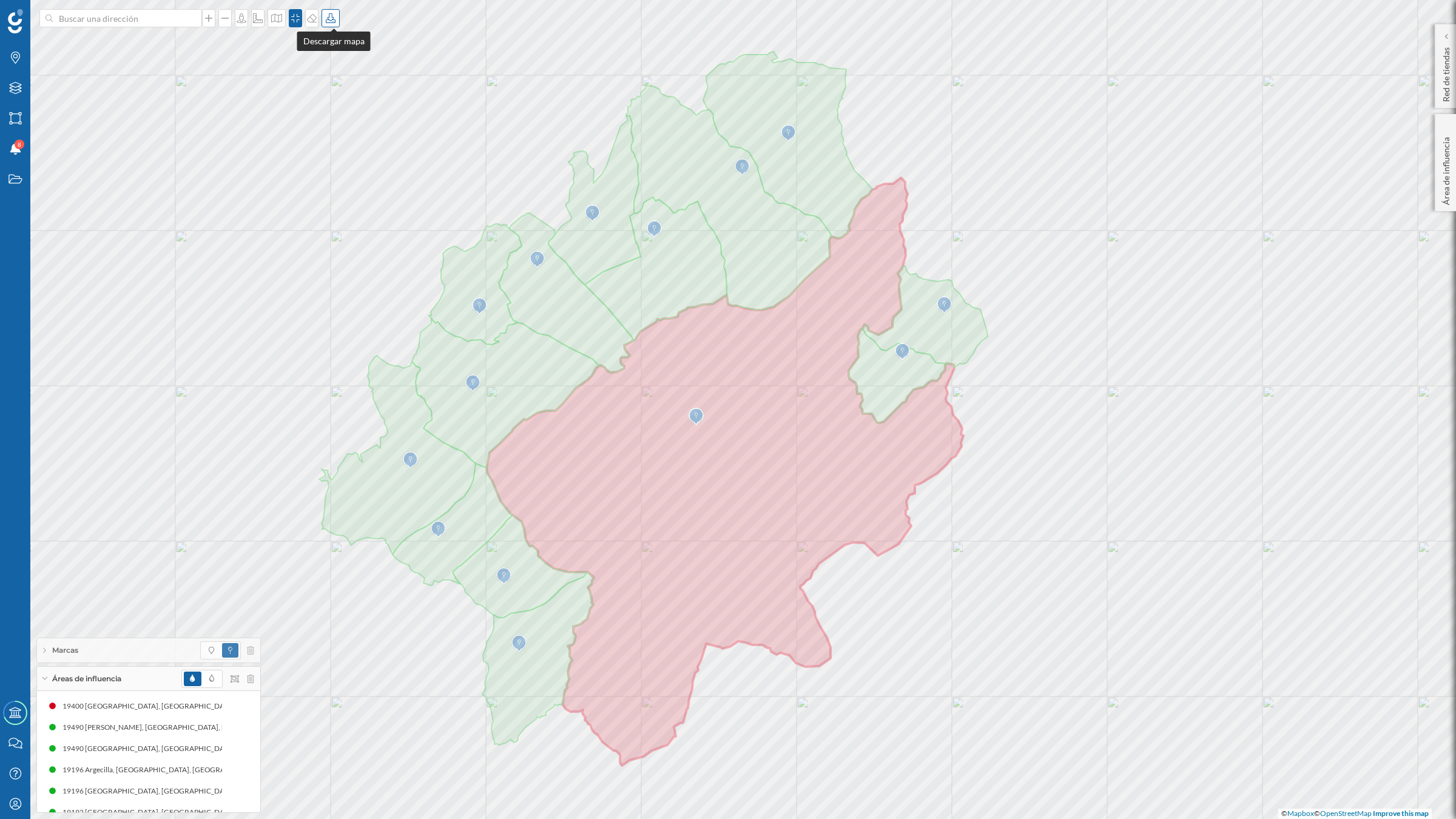
click at [334, 13] on icon at bounding box center [330, 18] width 12 height 10
click at [341, 85] on div "Descargar sin leyenda" at bounding box center [373, 89] width 85 height 13
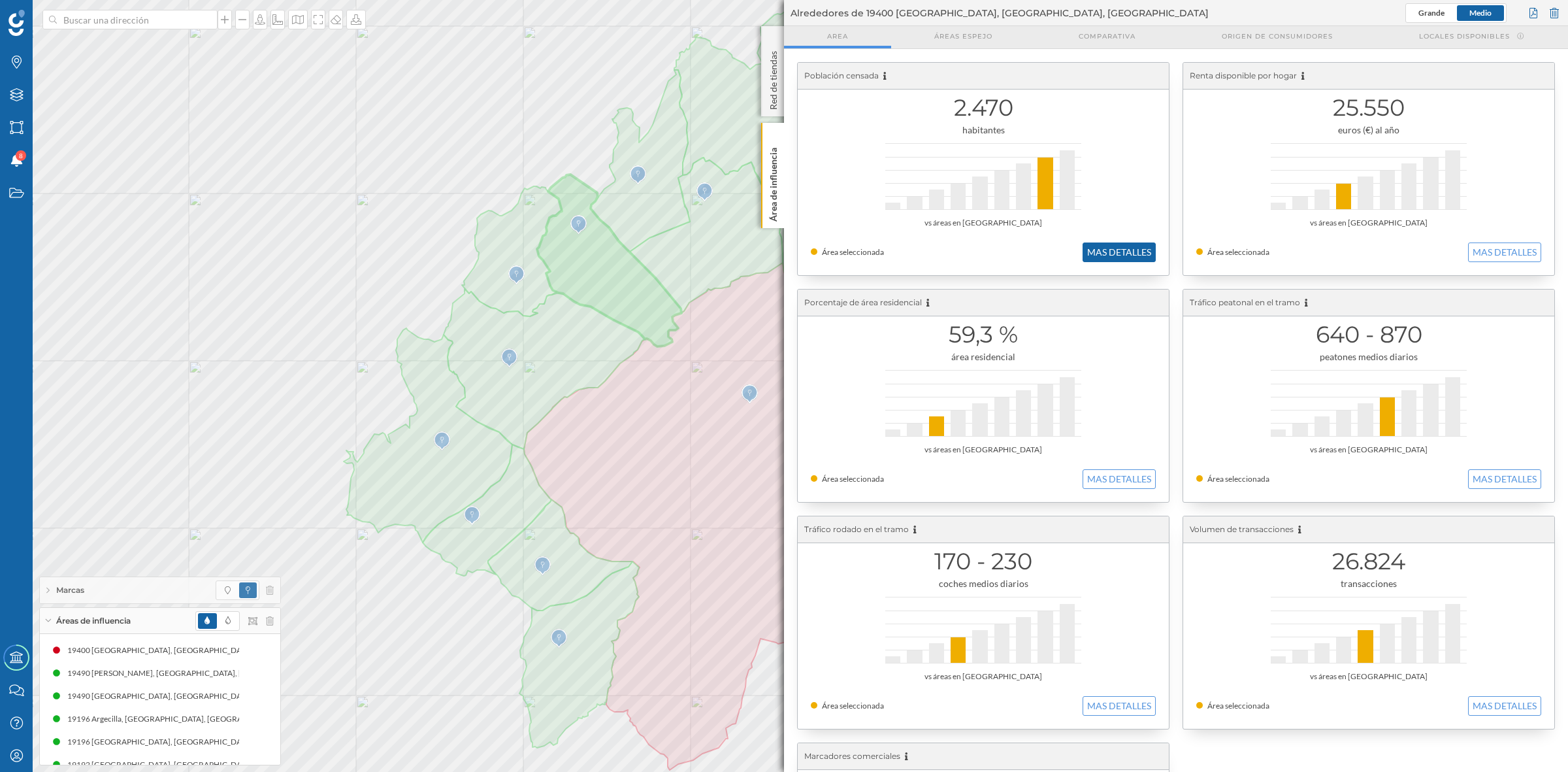
click at [1131, 258] on button "MAS DETALLES" at bounding box center [1119, 252] width 73 height 19
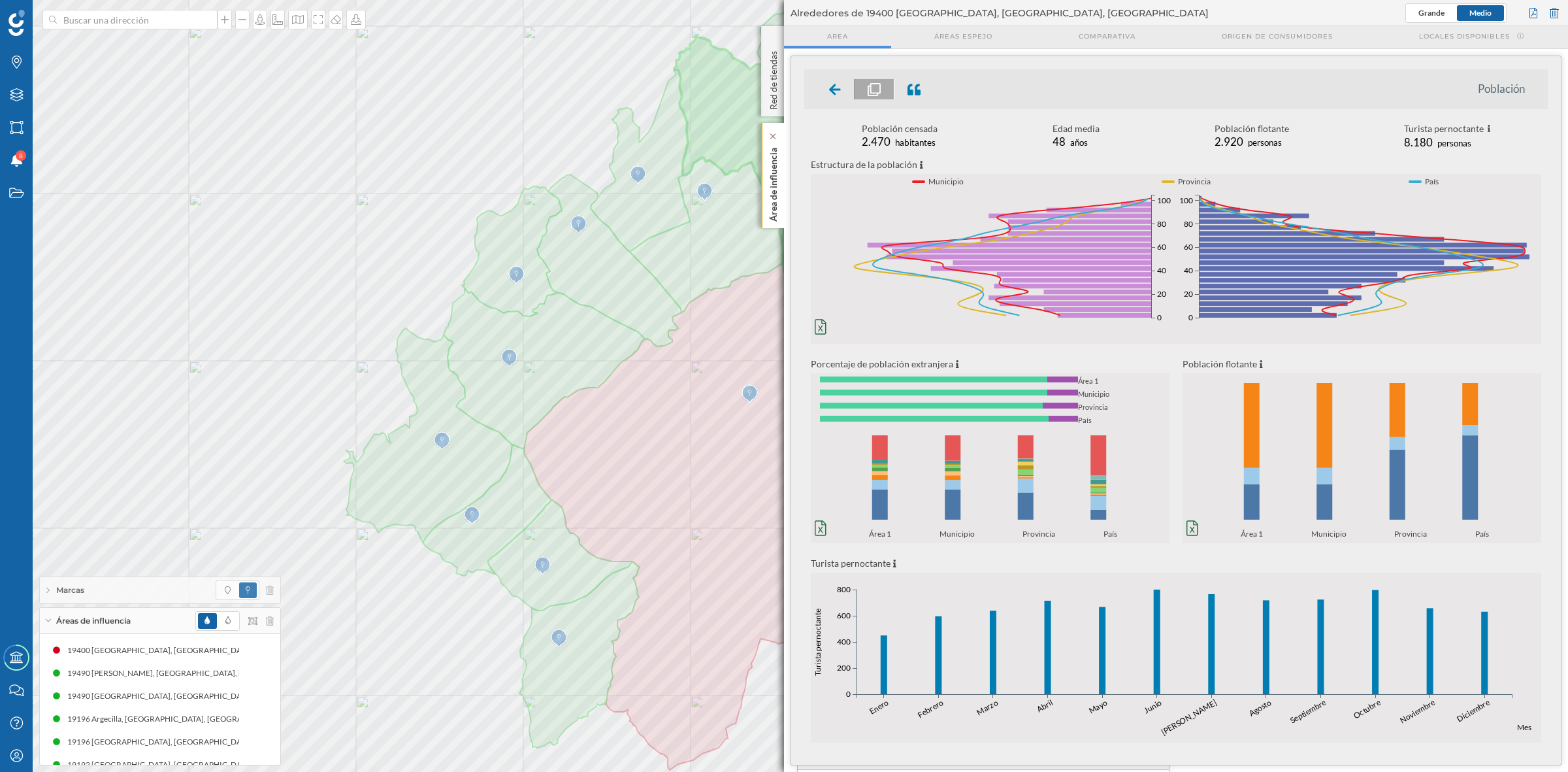
click at [767, 194] on p "Área de influencia" at bounding box center [773, 181] width 13 height 79
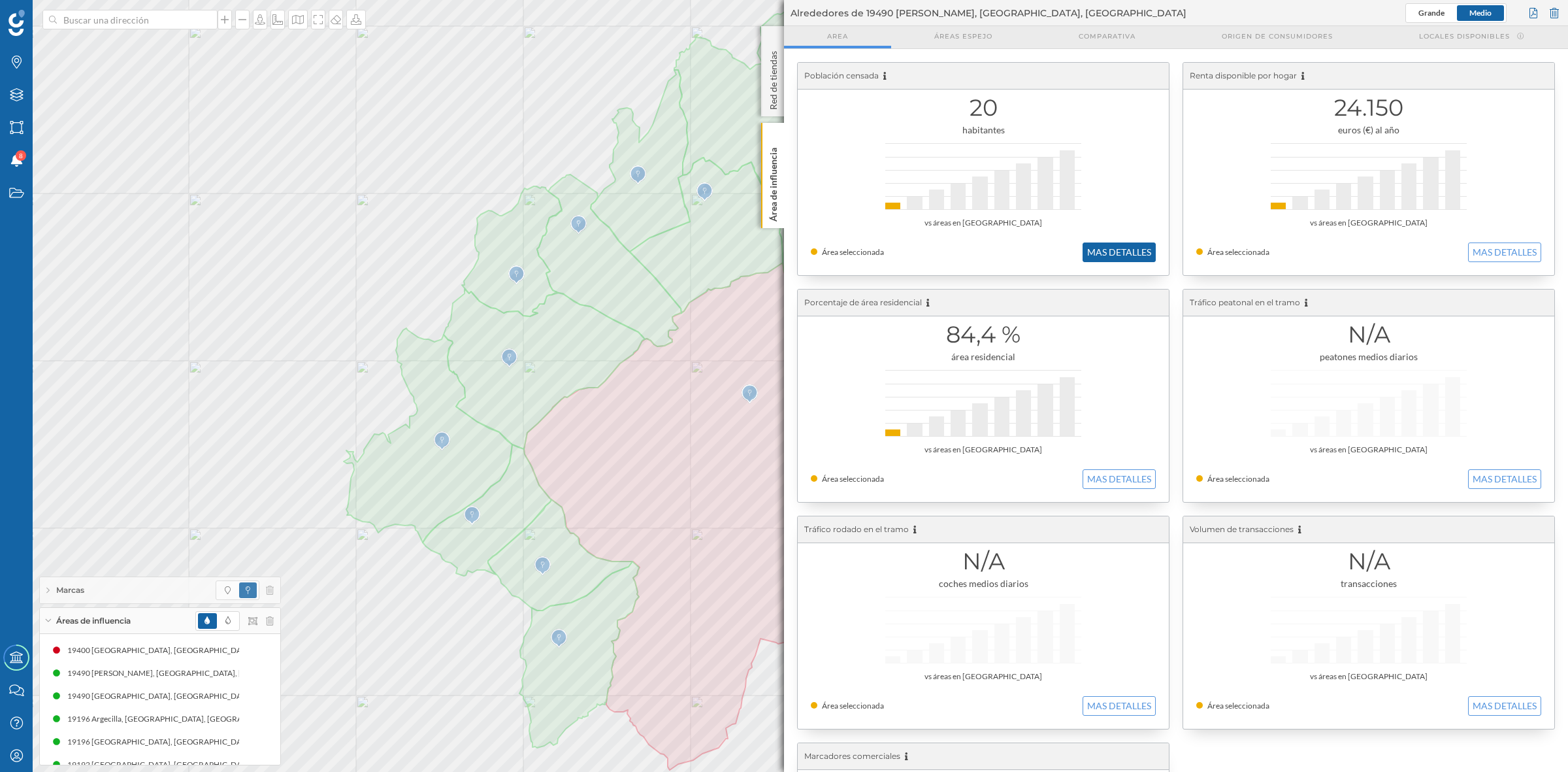
click at [1096, 253] on button "MAS DETALLES" at bounding box center [1119, 252] width 73 height 19
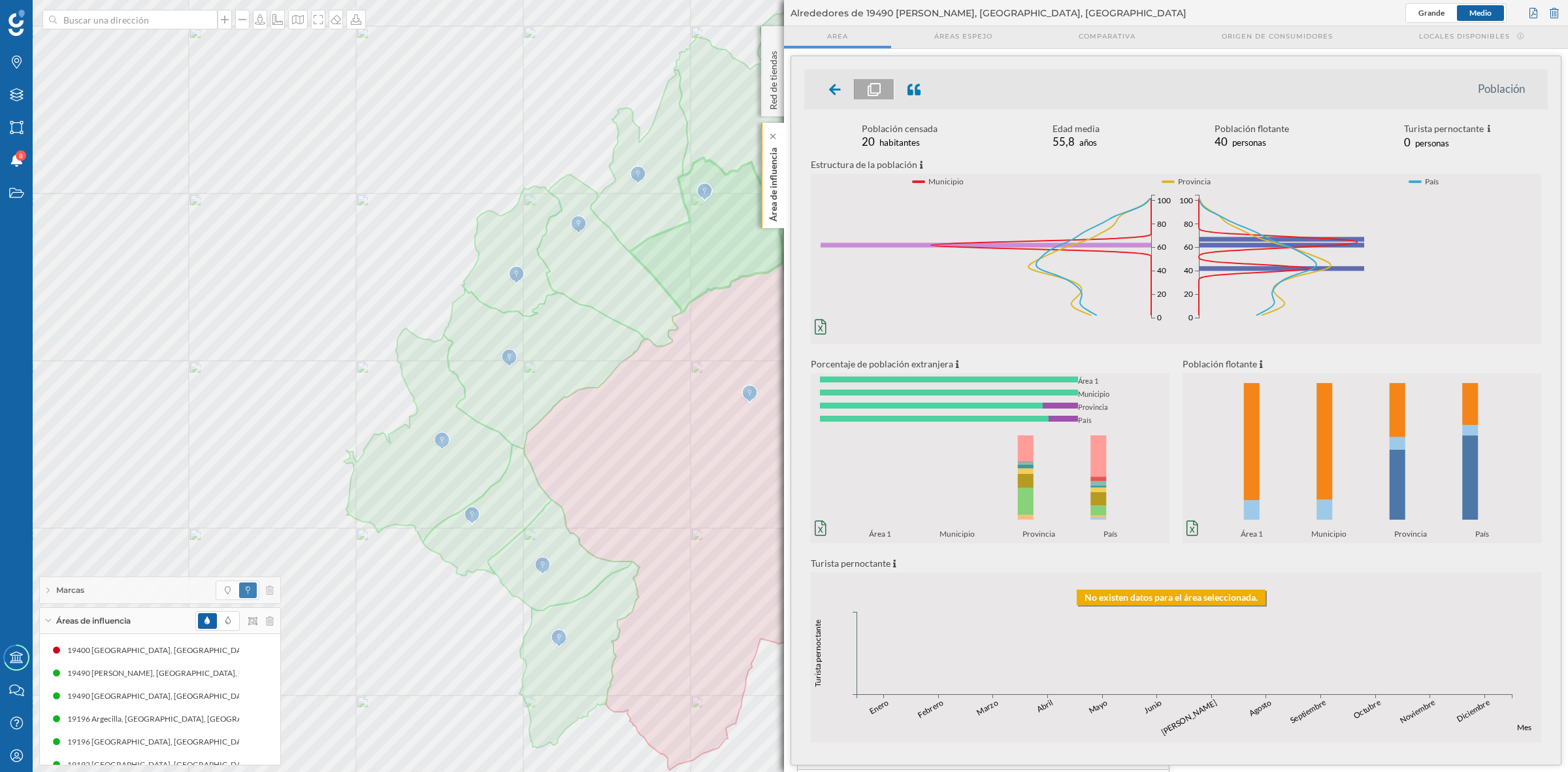
click at [767, 184] on p "Área de influencia" at bounding box center [773, 181] width 13 height 79
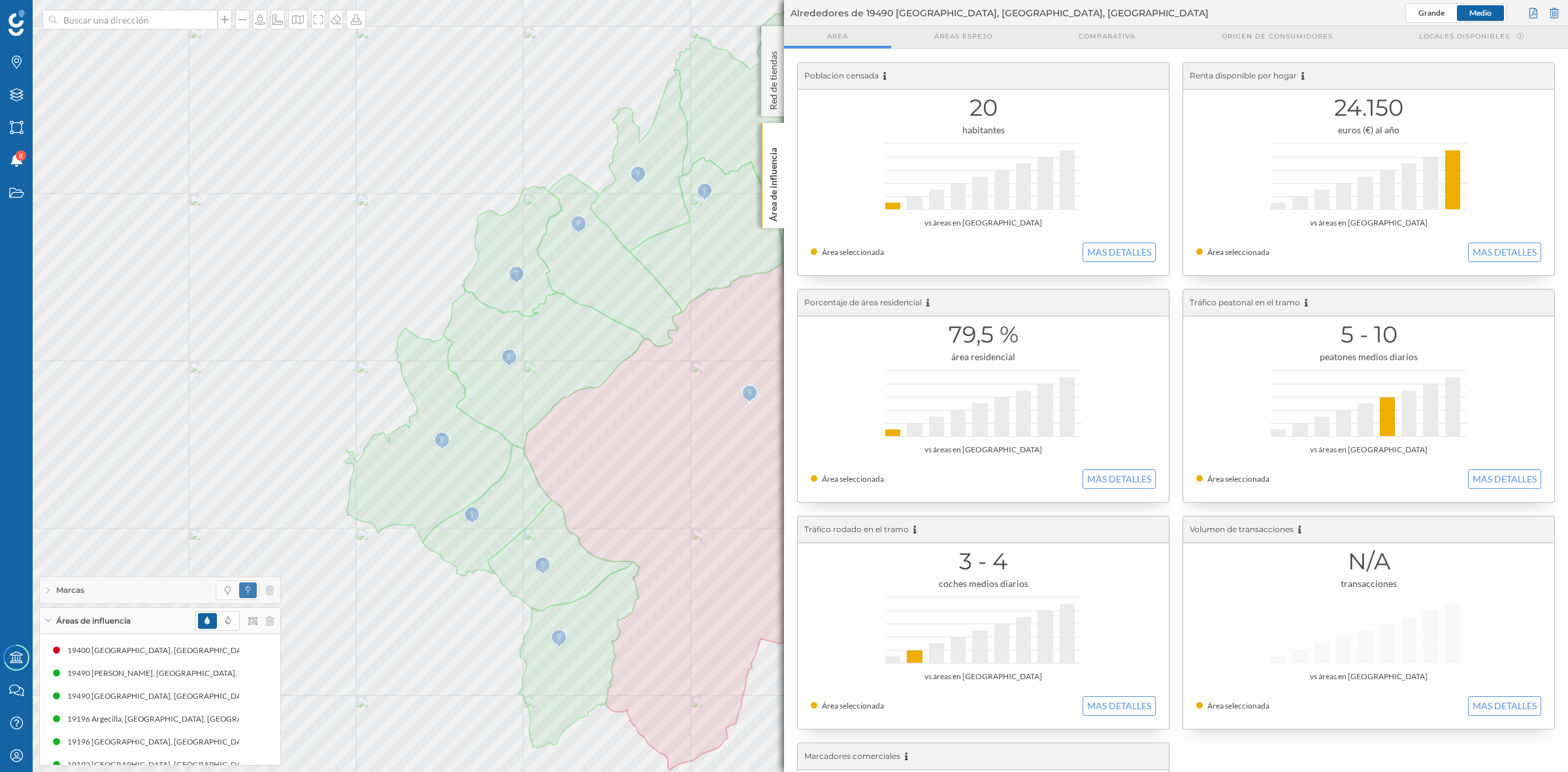
click at [1153, 248] on div "20 habitantes vs áreas en [GEOGRAPHIC_DATA] Área seleccionada MAS DETALLES" at bounding box center [984, 169] width 371 height 212
click at [1149, 252] on button "MAS DETALLES" at bounding box center [1119, 252] width 73 height 19
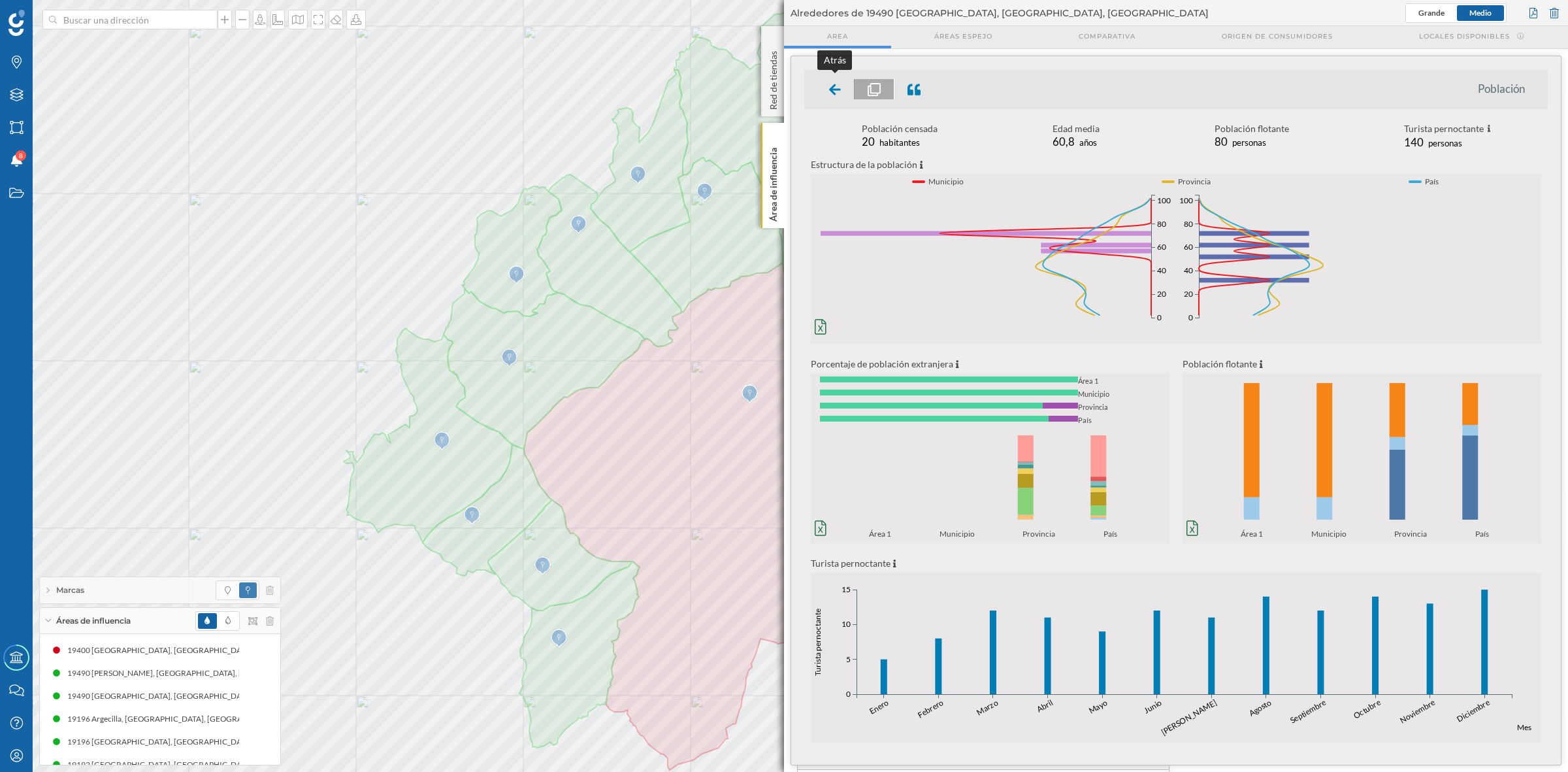
click at [838, 86] on icon at bounding box center [834, 89] width 11 height 13
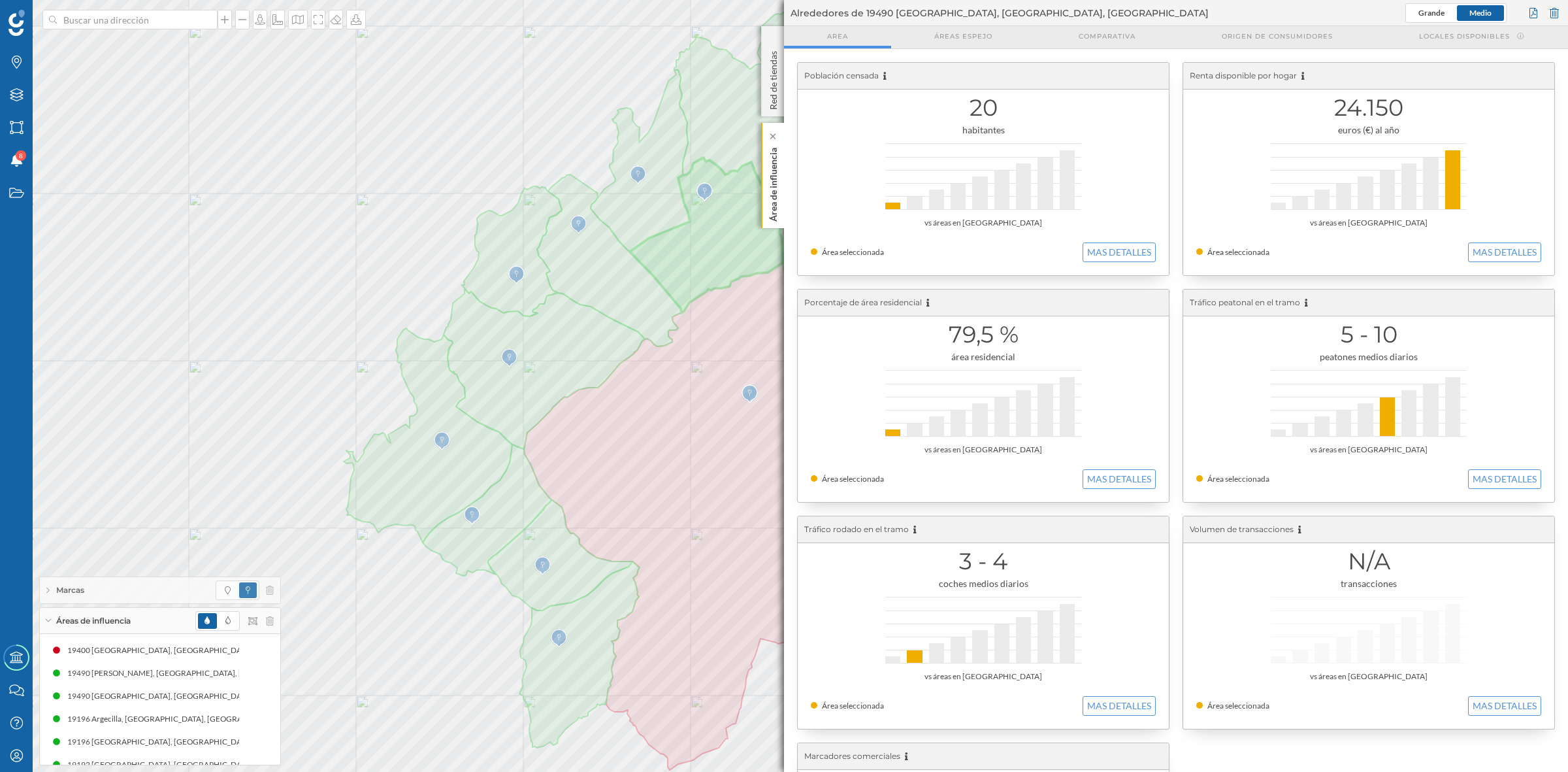
click at [773, 199] on p "Área de influencia" at bounding box center [773, 181] width 13 height 79
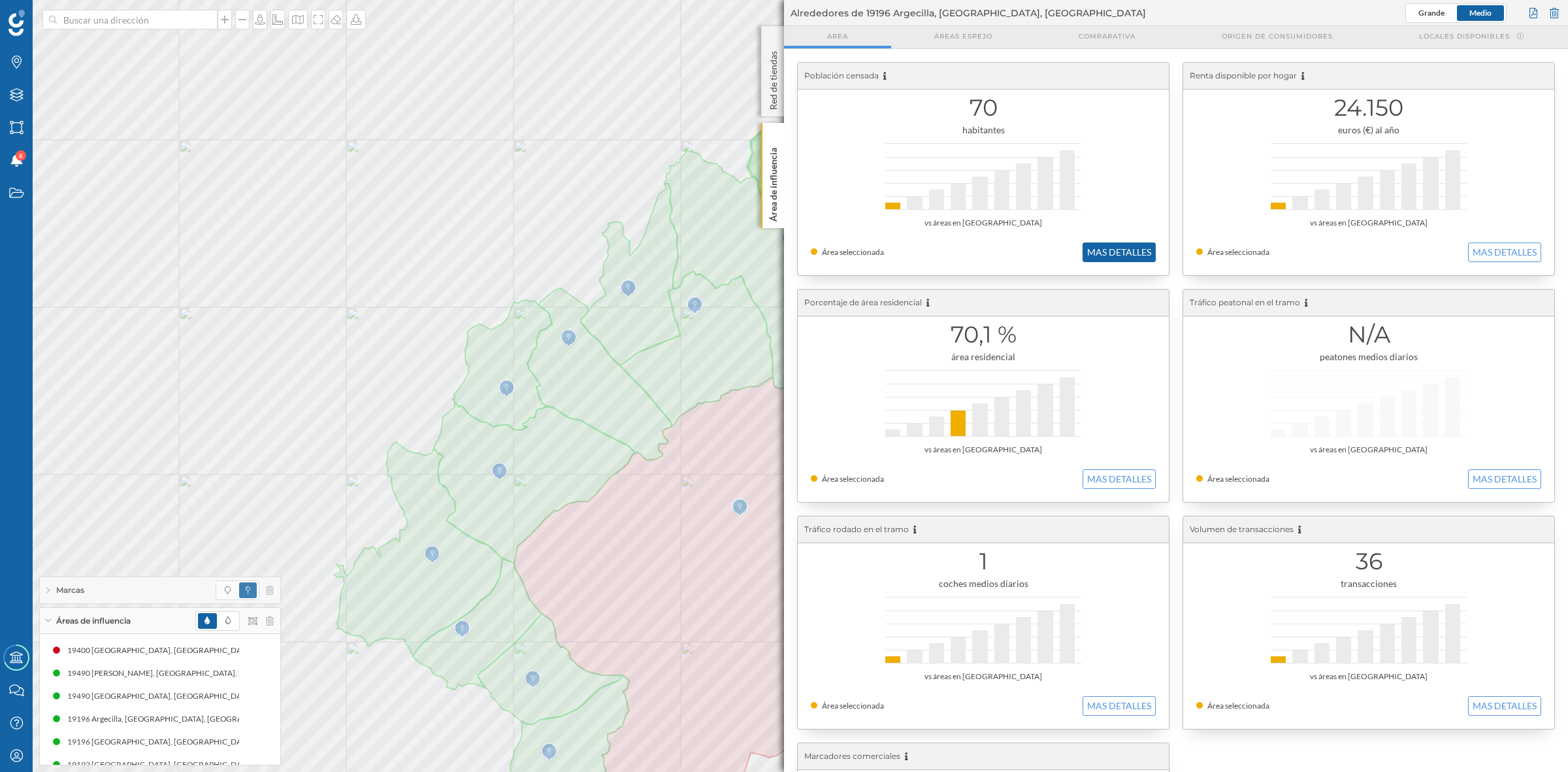
click at [1093, 256] on button "MAS DETALLES" at bounding box center [1119, 252] width 73 height 19
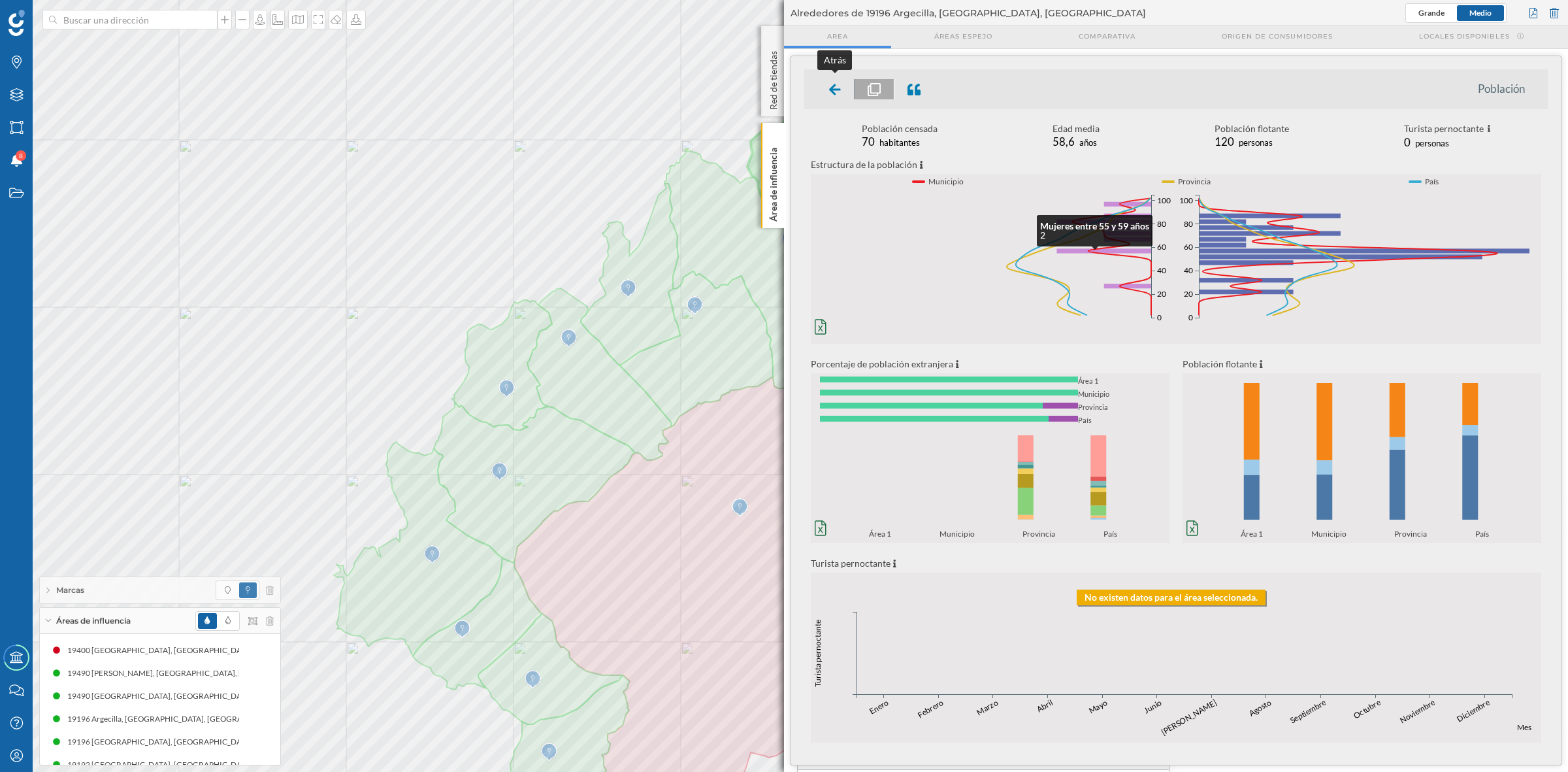
click at [838, 96] on icon at bounding box center [834, 89] width 11 height 16
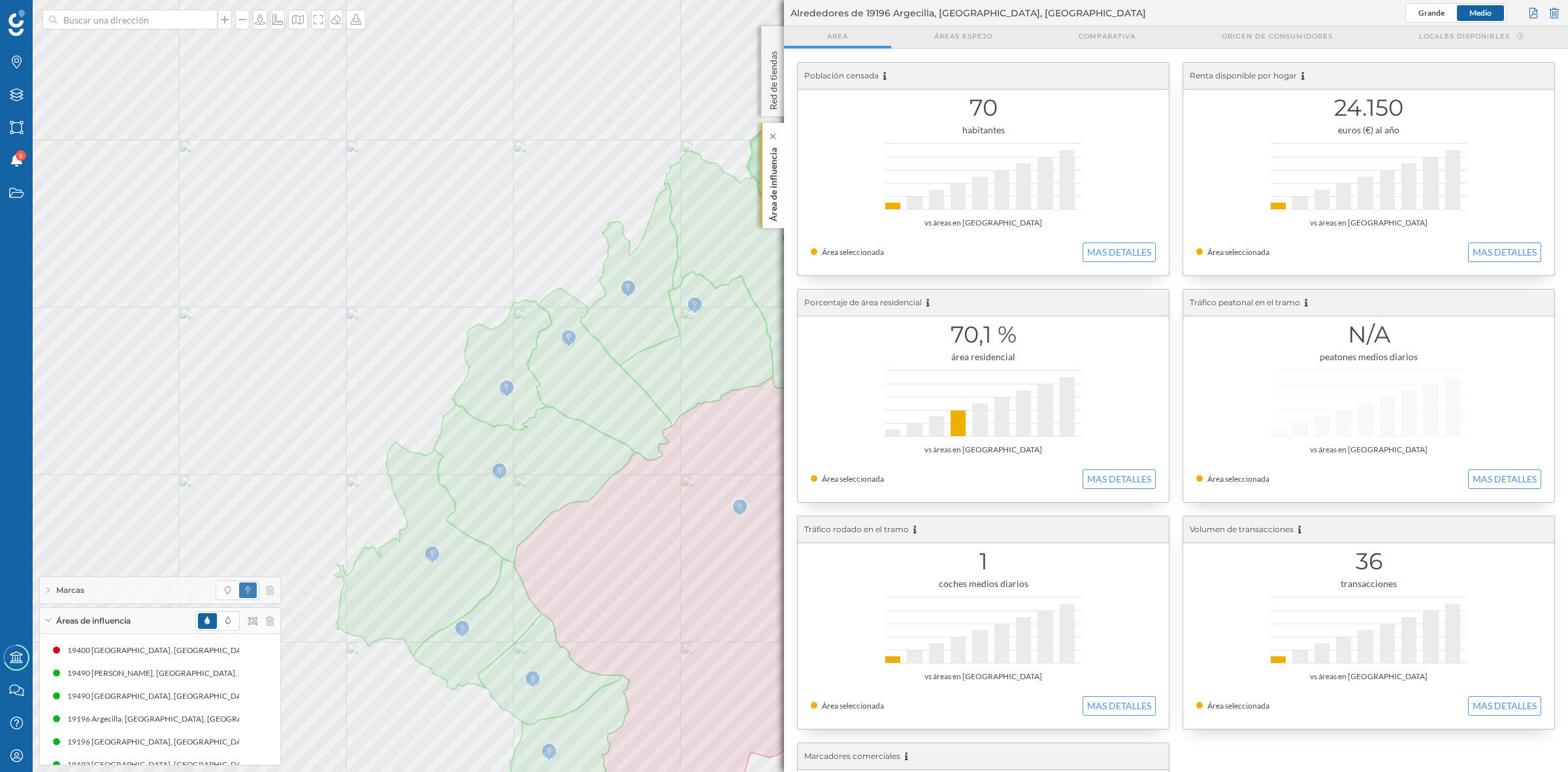
click at [775, 208] on p "Área de influencia" at bounding box center [773, 181] width 13 height 79
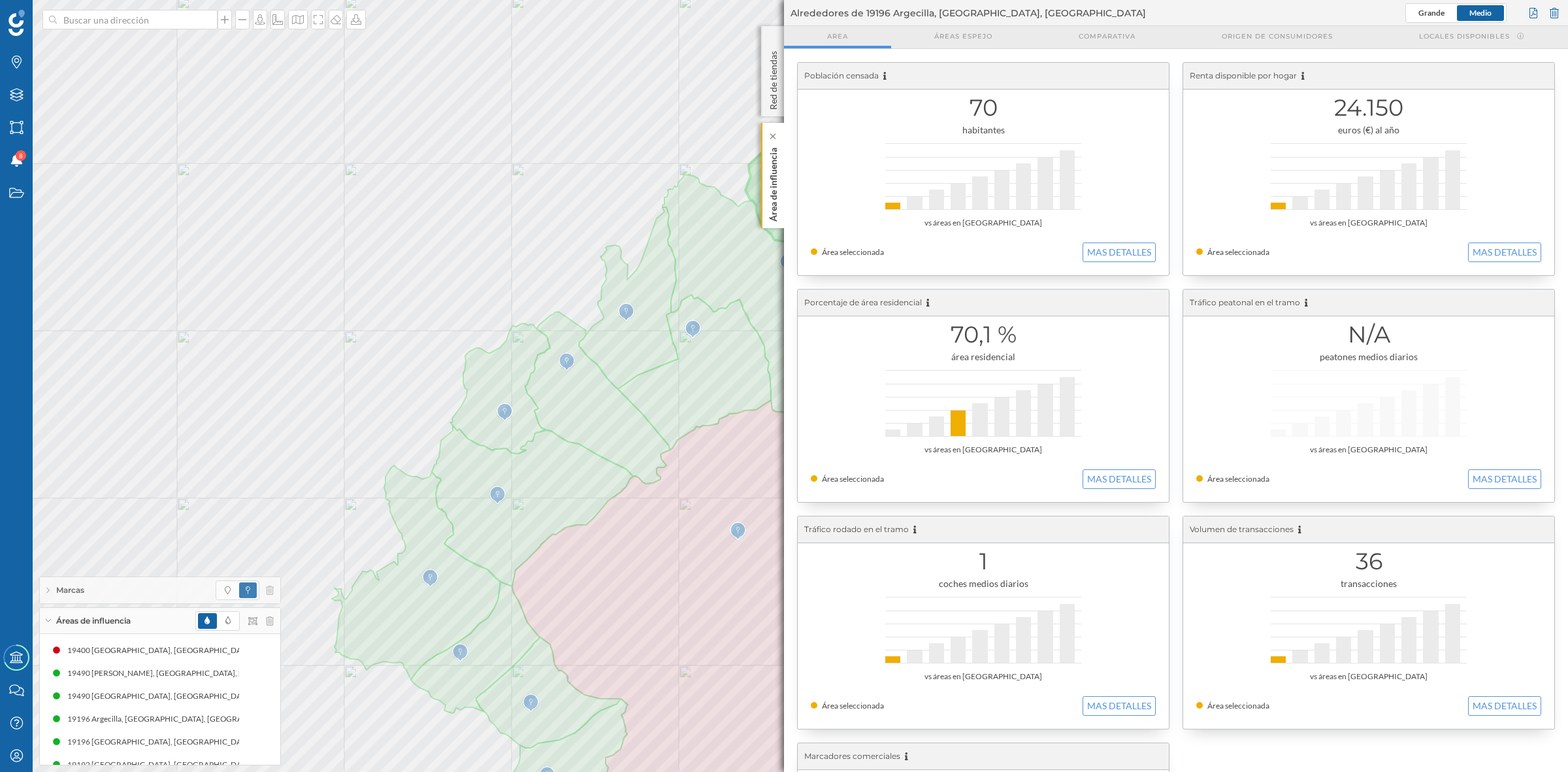
click at [776, 194] on p "Área de influencia" at bounding box center [773, 181] width 13 height 79
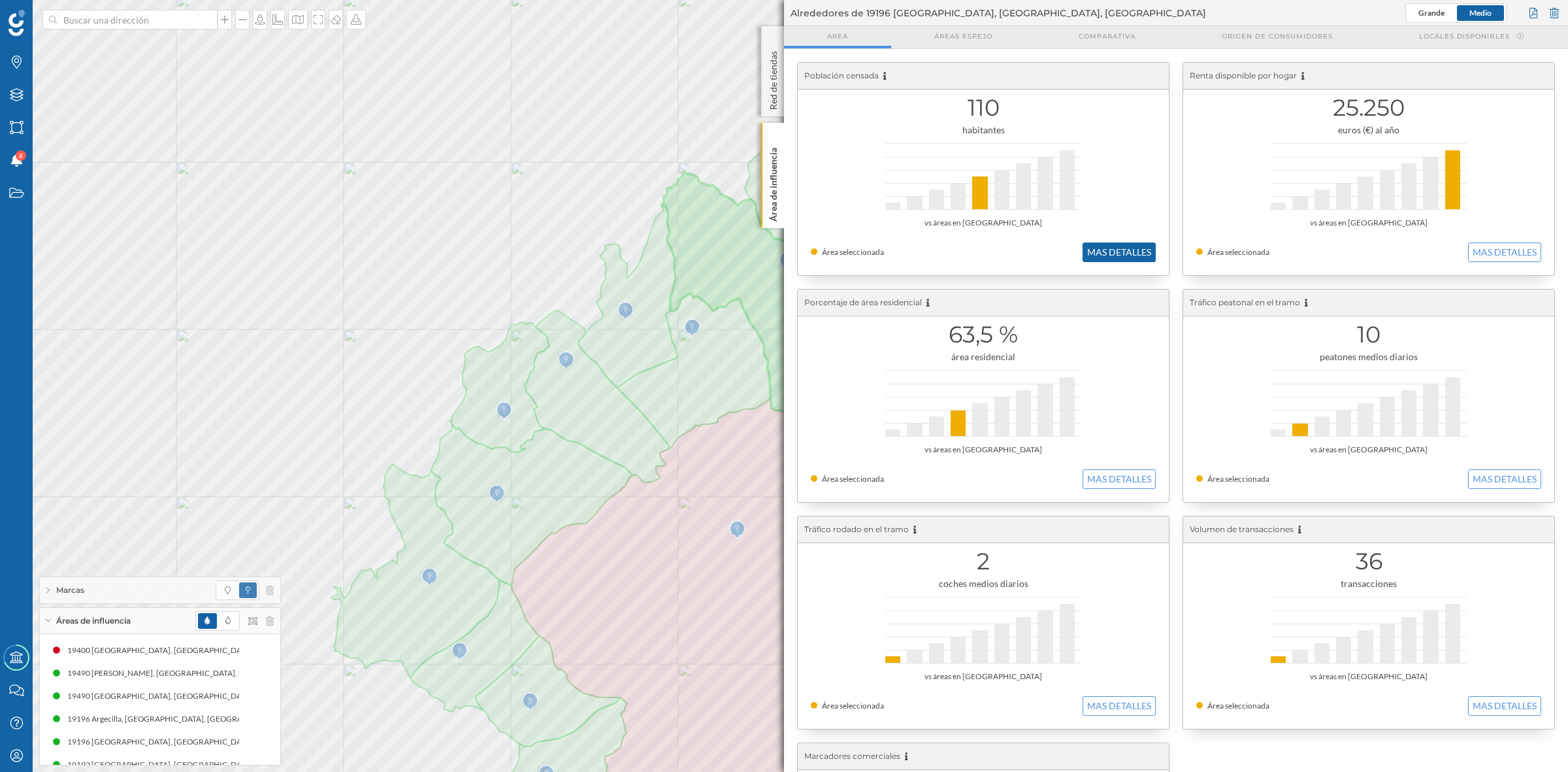
click at [1112, 255] on button "MAS DETALLES" at bounding box center [1119, 252] width 73 height 19
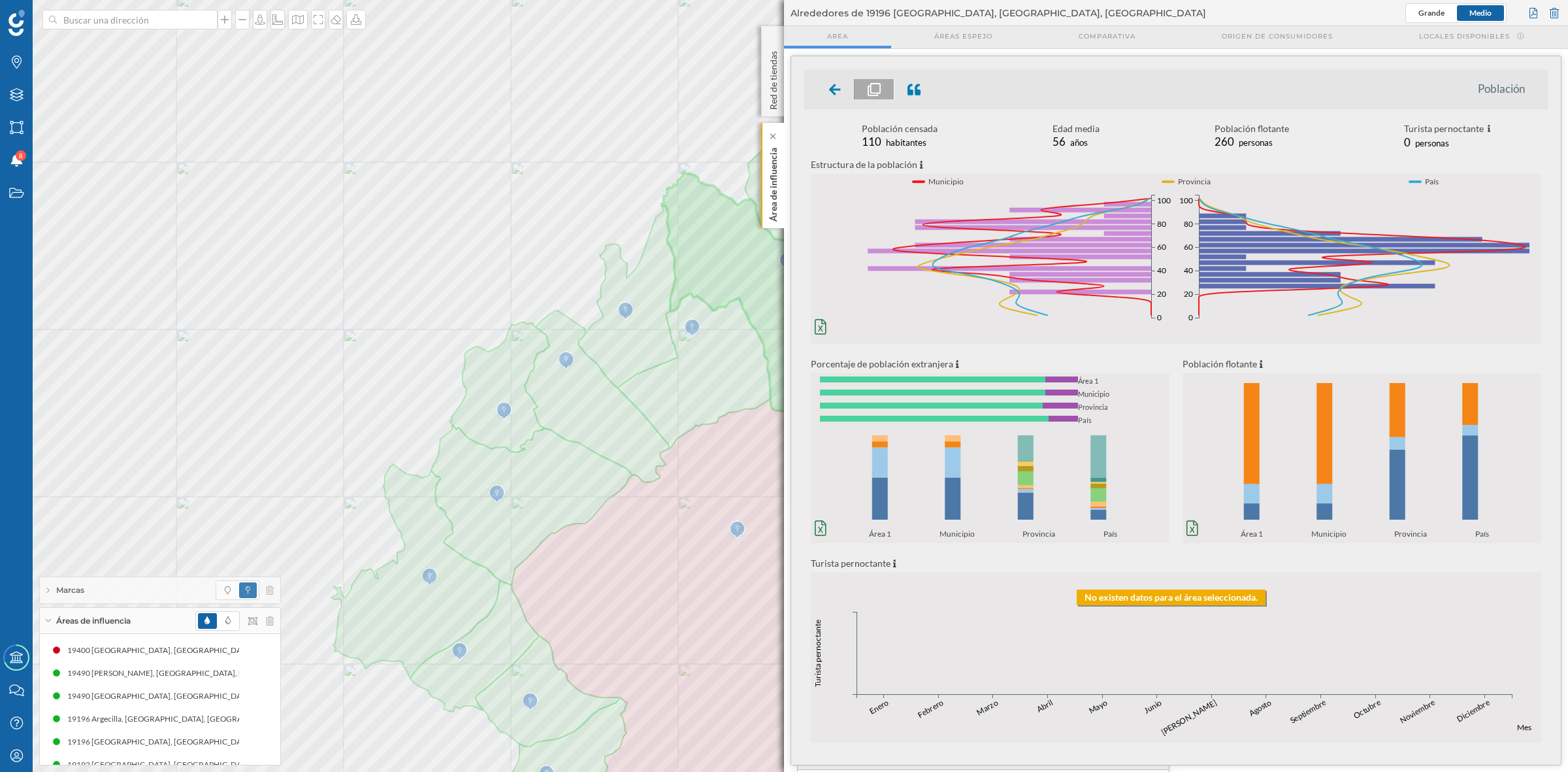
click at [770, 174] on p "Área de influencia" at bounding box center [773, 181] width 13 height 79
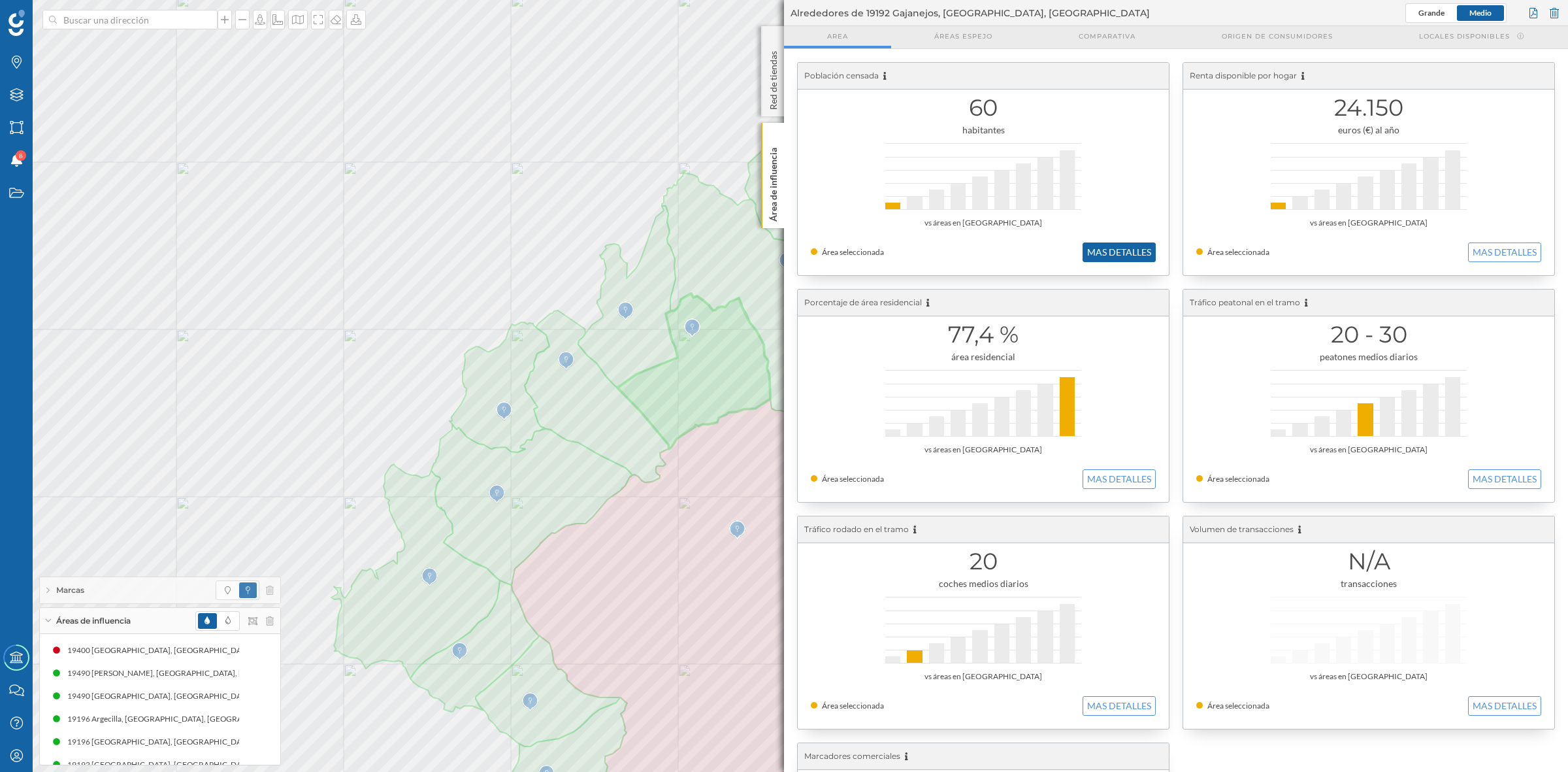
click at [1083, 252] on button "MAS DETALLES" at bounding box center [1119, 252] width 73 height 19
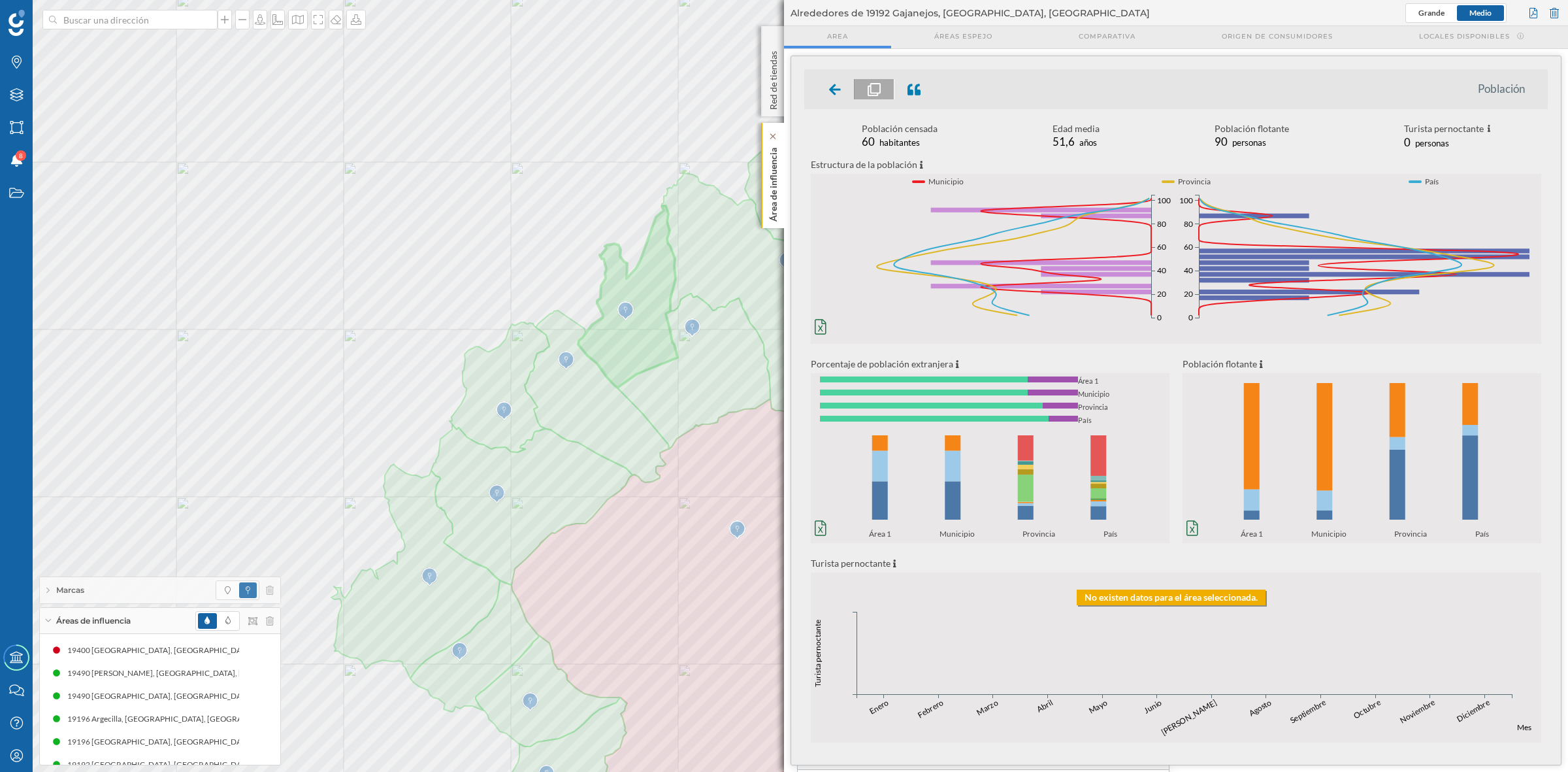
click at [780, 196] on div "Área de influencia" at bounding box center [773, 175] width 23 height 105
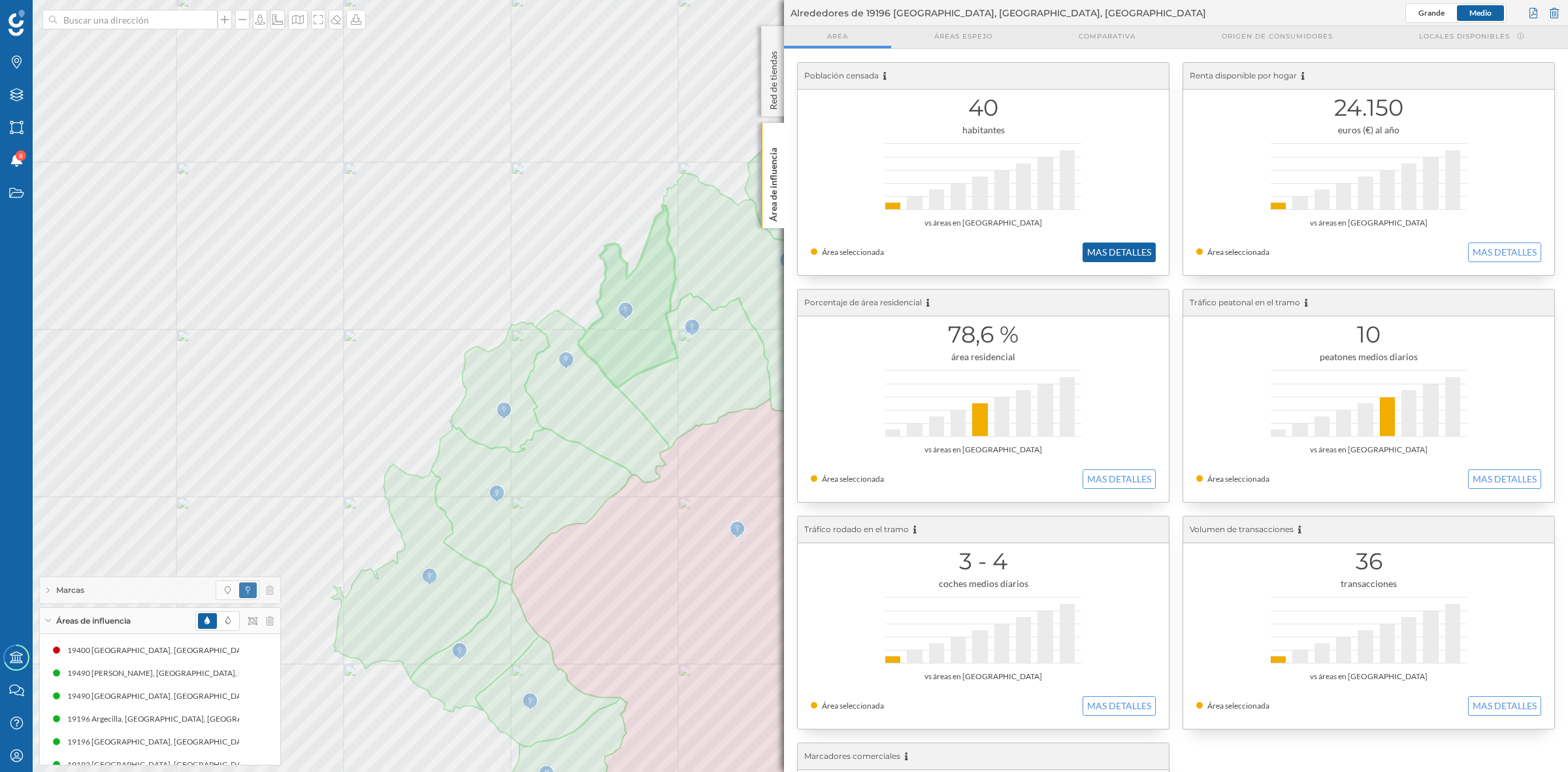
click at [1100, 259] on button "MAS DETALLES" at bounding box center [1119, 252] width 73 height 19
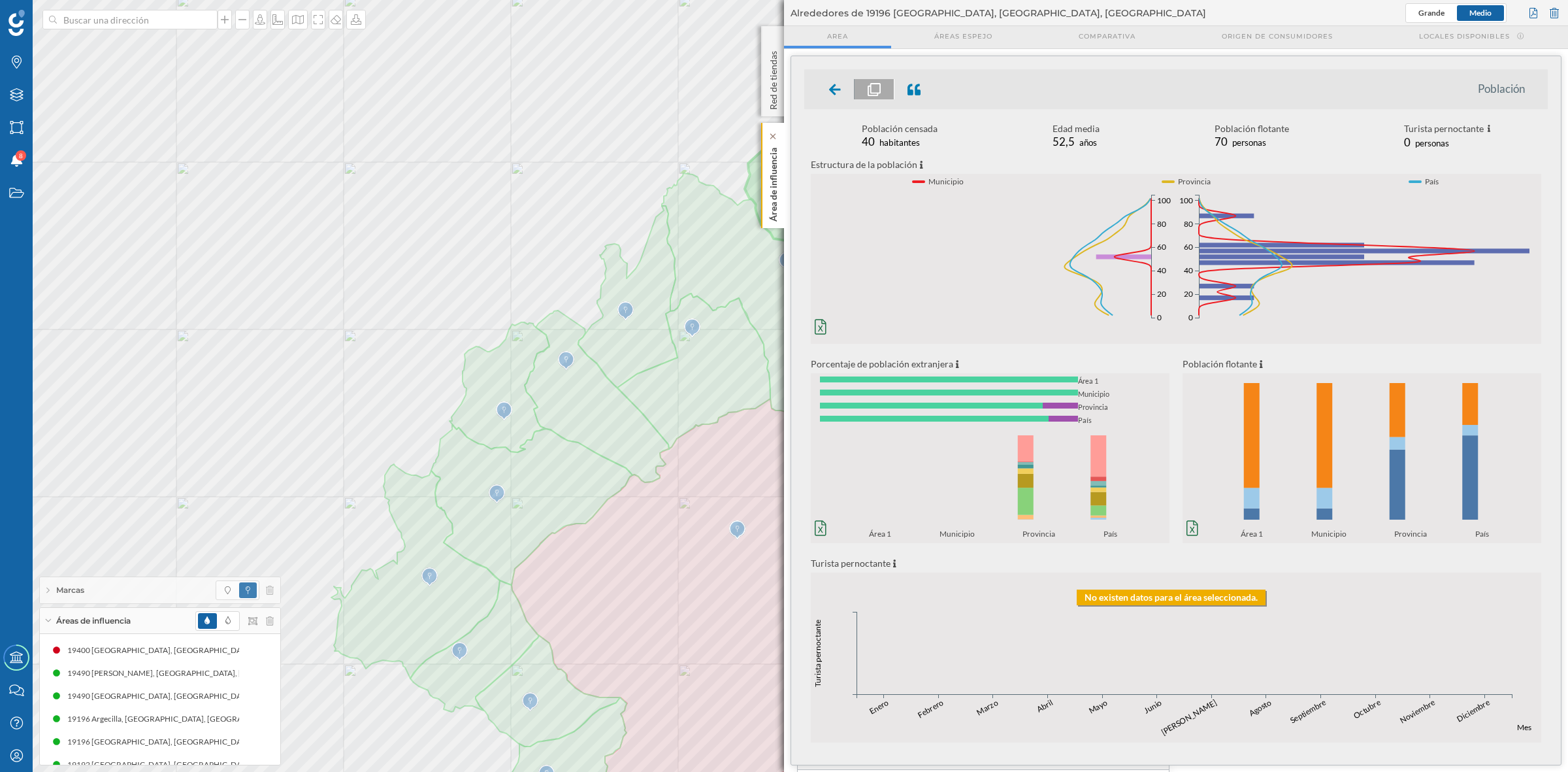
click at [768, 204] on p "Área de influencia" at bounding box center [773, 181] width 13 height 79
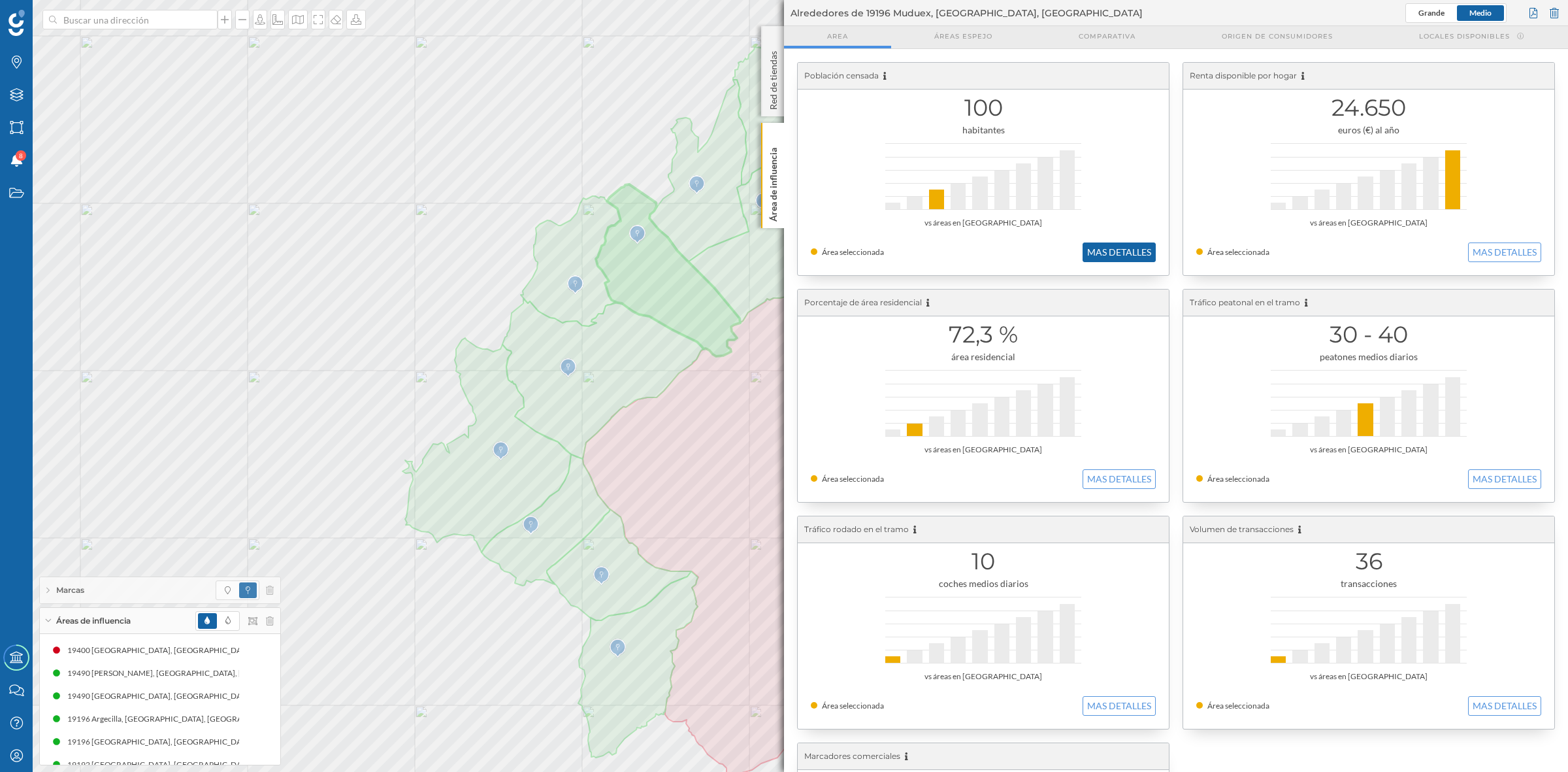
click at [1108, 246] on button "MAS DETALLES" at bounding box center [1119, 252] width 73 height 19
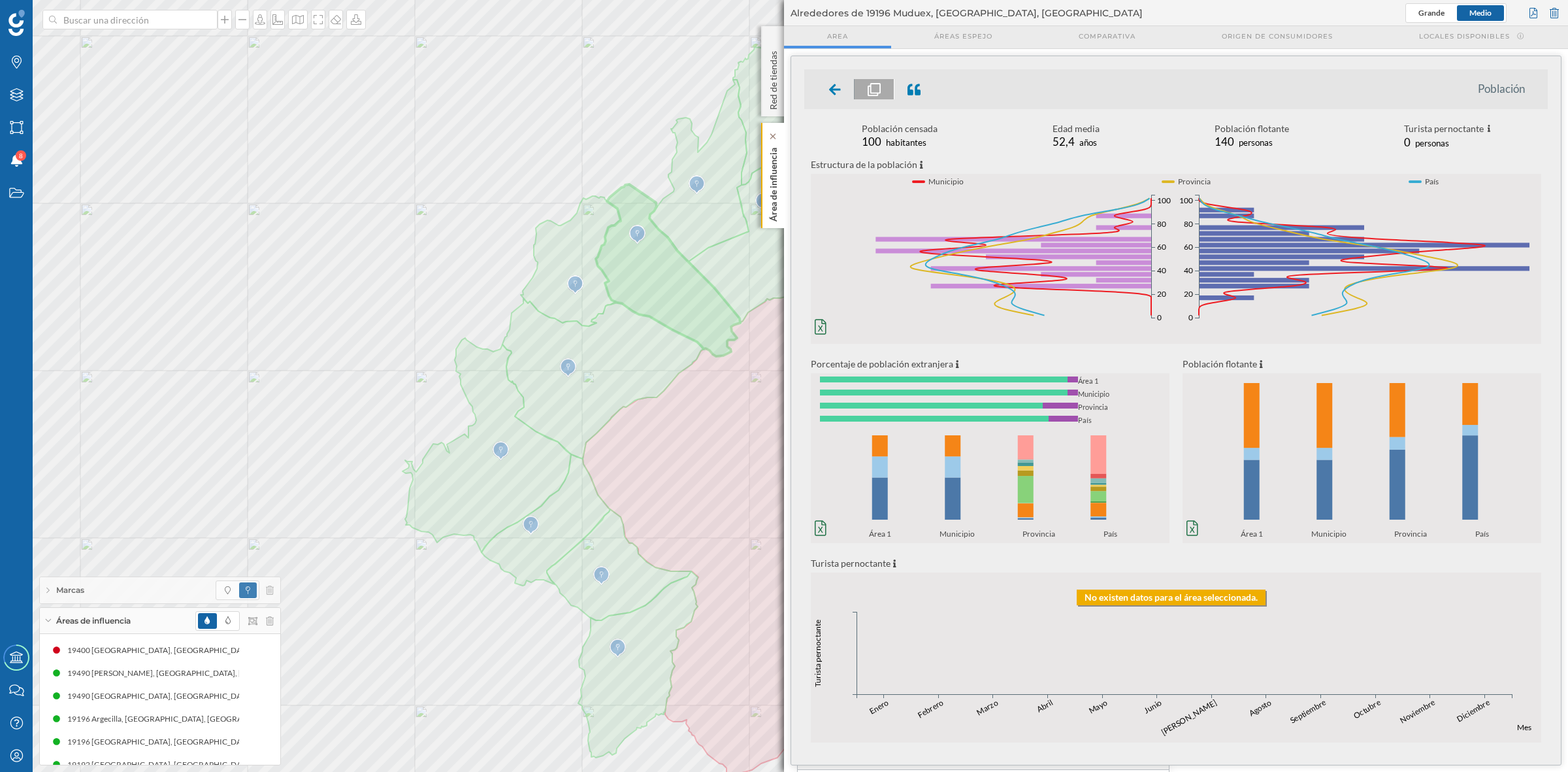
click at [773, 184] on p "Área de influencia" at bounding box center [773, 181] width 13 height 79
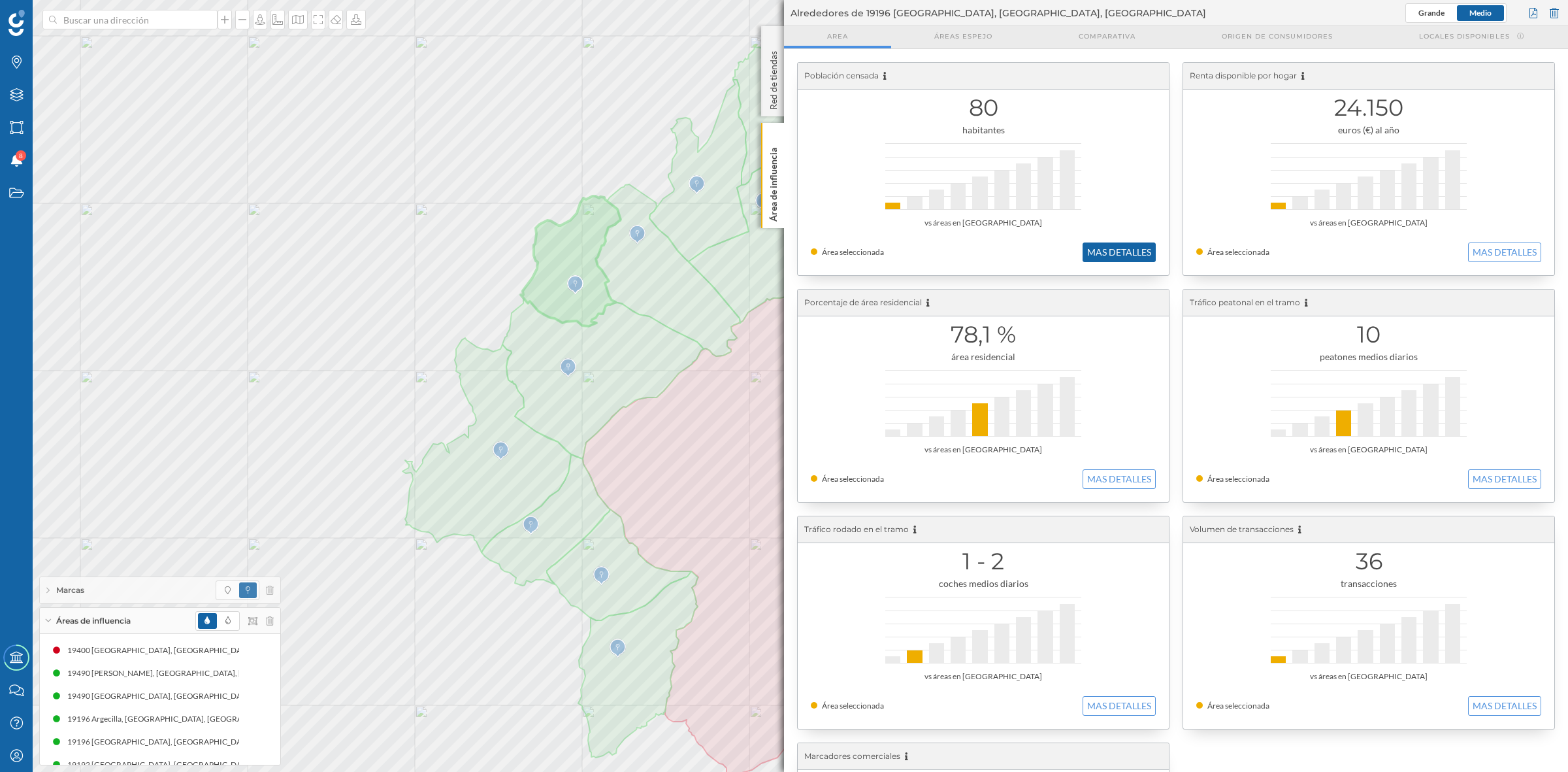
click at [1093, 245] on button "MAS DETALLES" at bounding box center [1119, 252] width 73 height 19
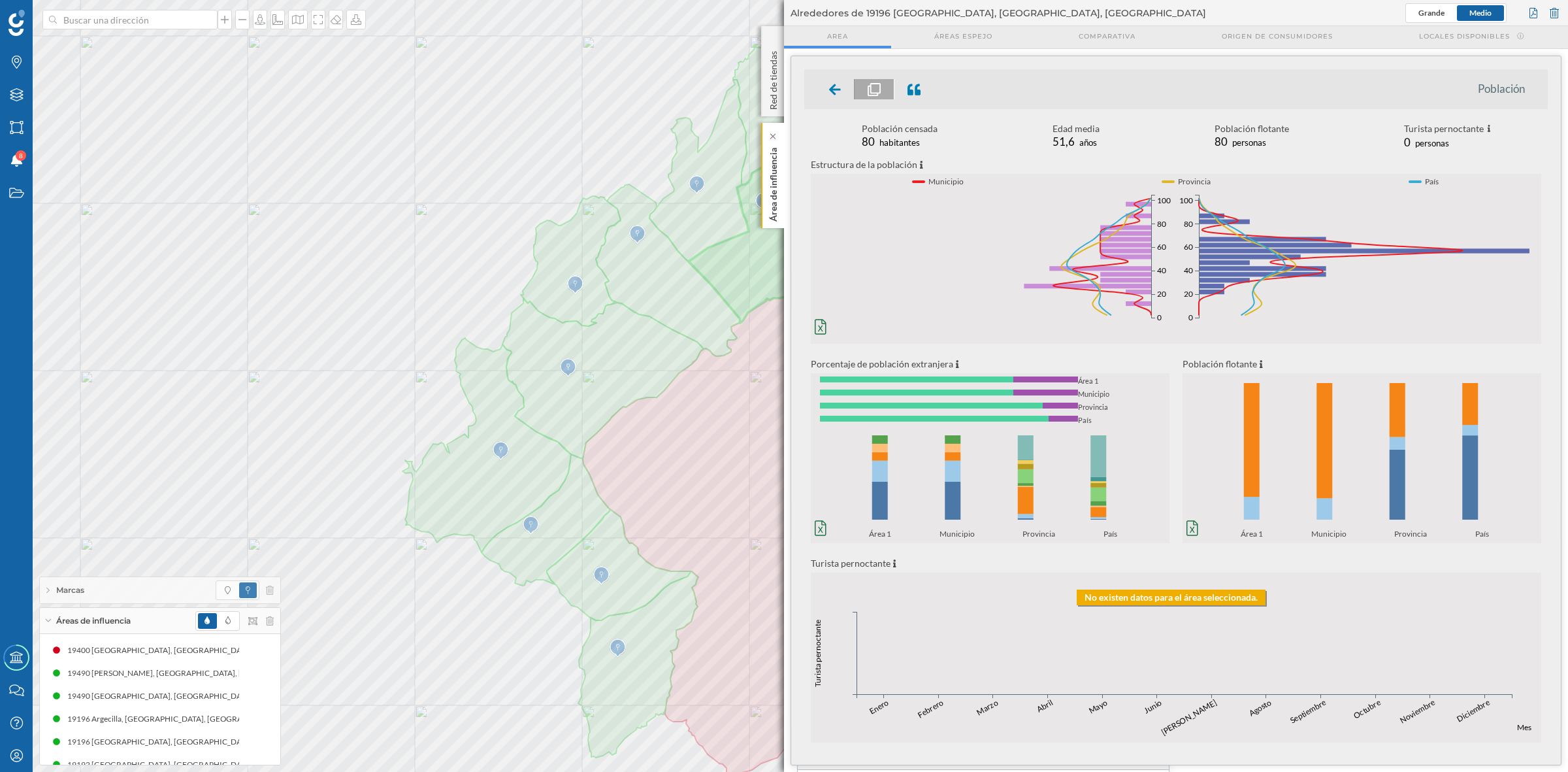
click at [779, 187] on p "Área de influencia" at bounding box center [773, 181] width 13 height 79
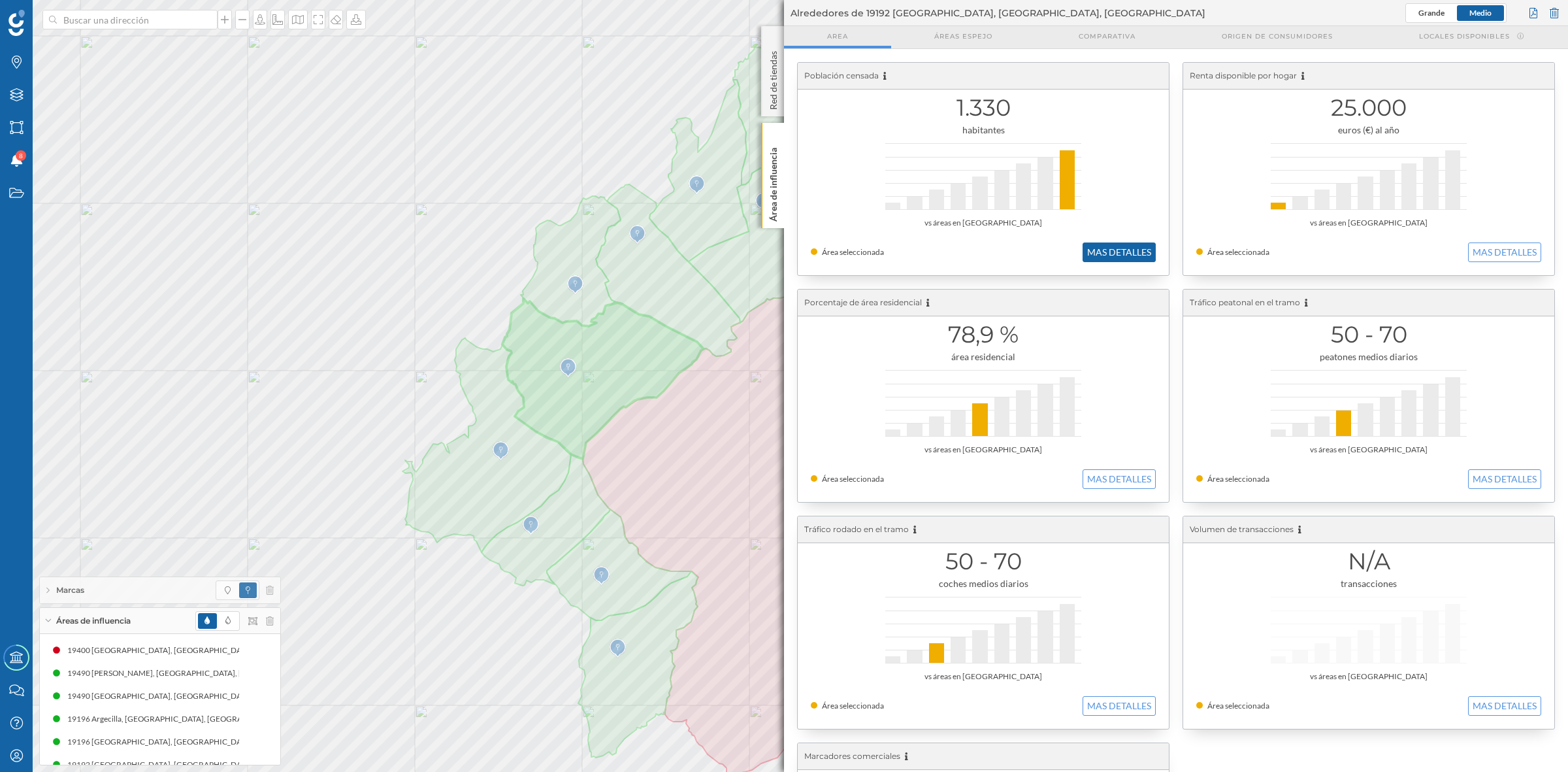
click at [1089, 243] on button "MAS DETALLES" at bounding box center [1119, 252] width 73 height 19
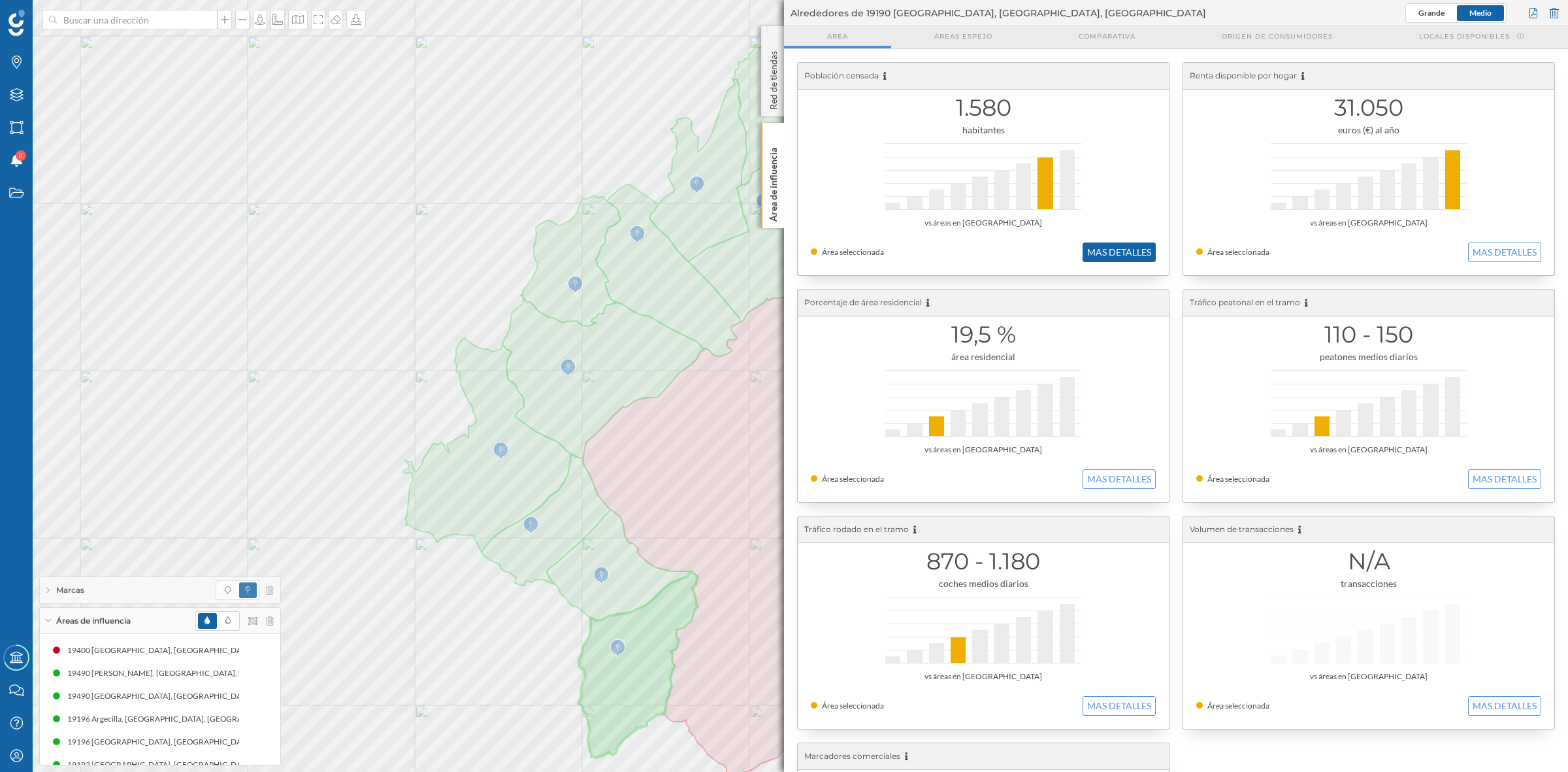
click at [1129, 249] on button "MAS DETALLES" at bounding box center [1119, 252] width 73 height 19
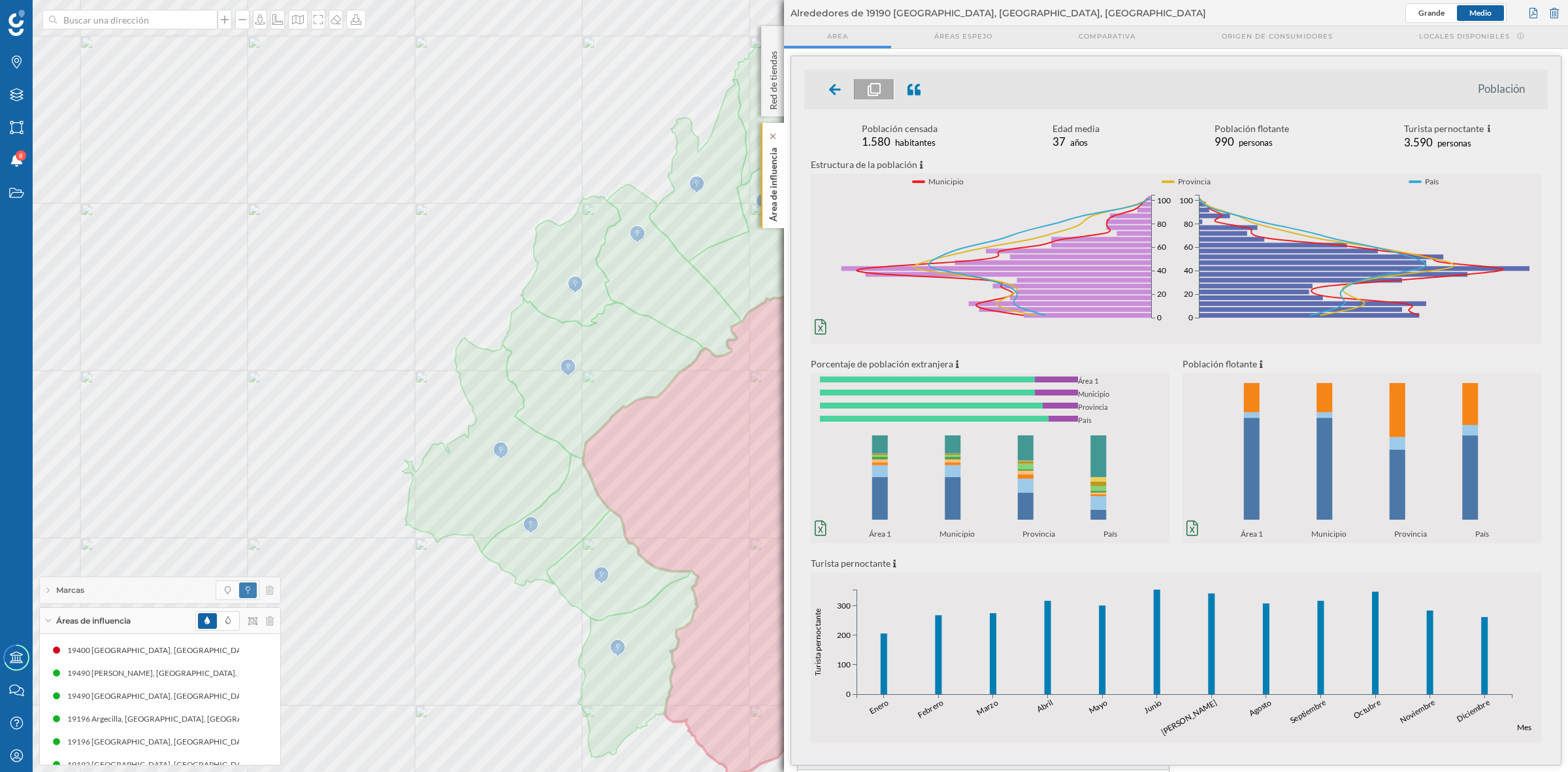
click at [762, 184] on div "Área de influencia" at bounding box center [773, 175] width 23 height 105
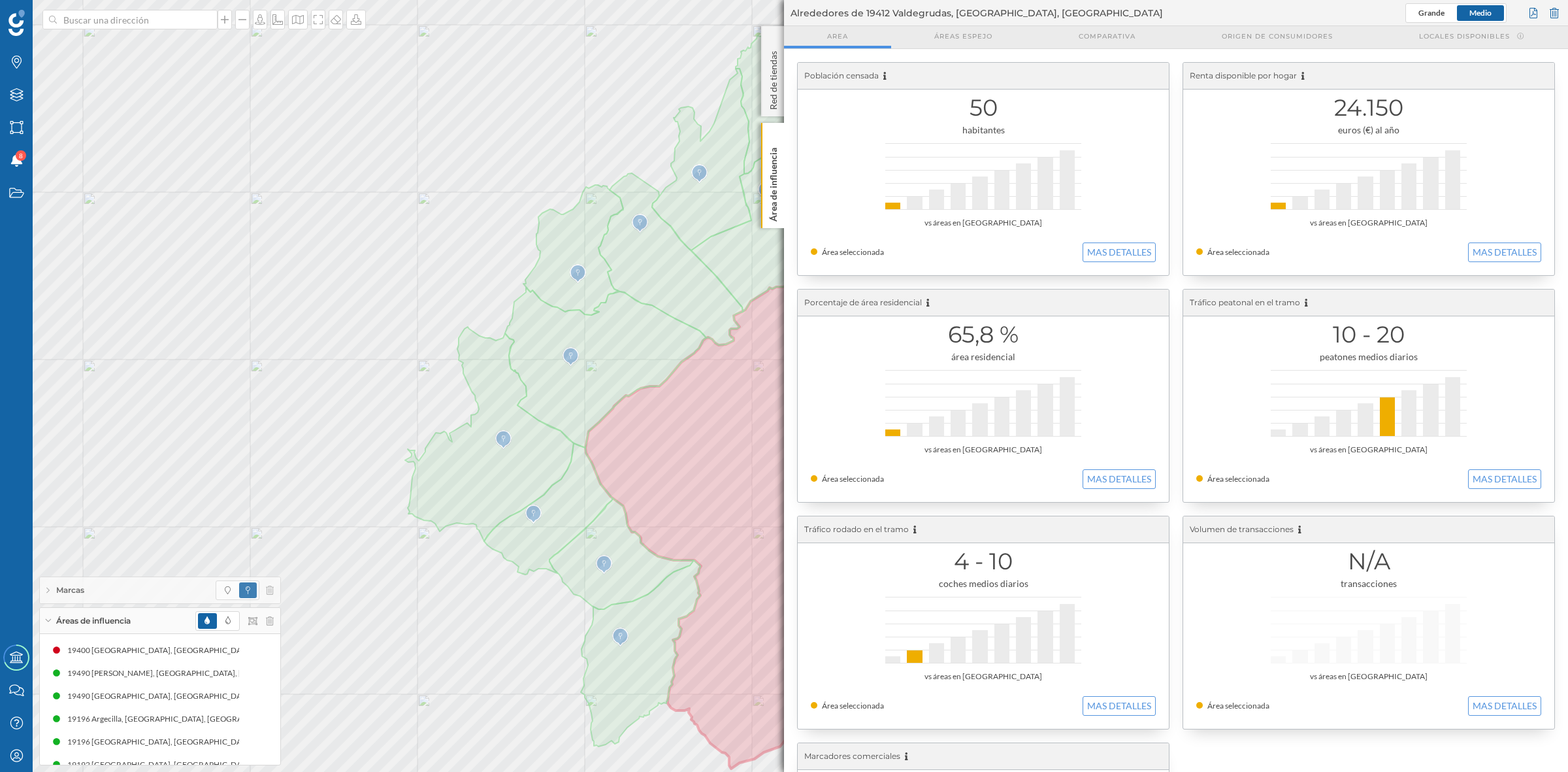
click at [1132, 240] on div "50 habitantes vs áreas en [GEOGRAPHIC_DATA] Área seleccionada MAS DETALLES" at bounding box center [984, 169] width 371 height 212
click at [1115, 248] on button "MAS DETALLES" at bounding box center [1119, 252] width 73 height 19
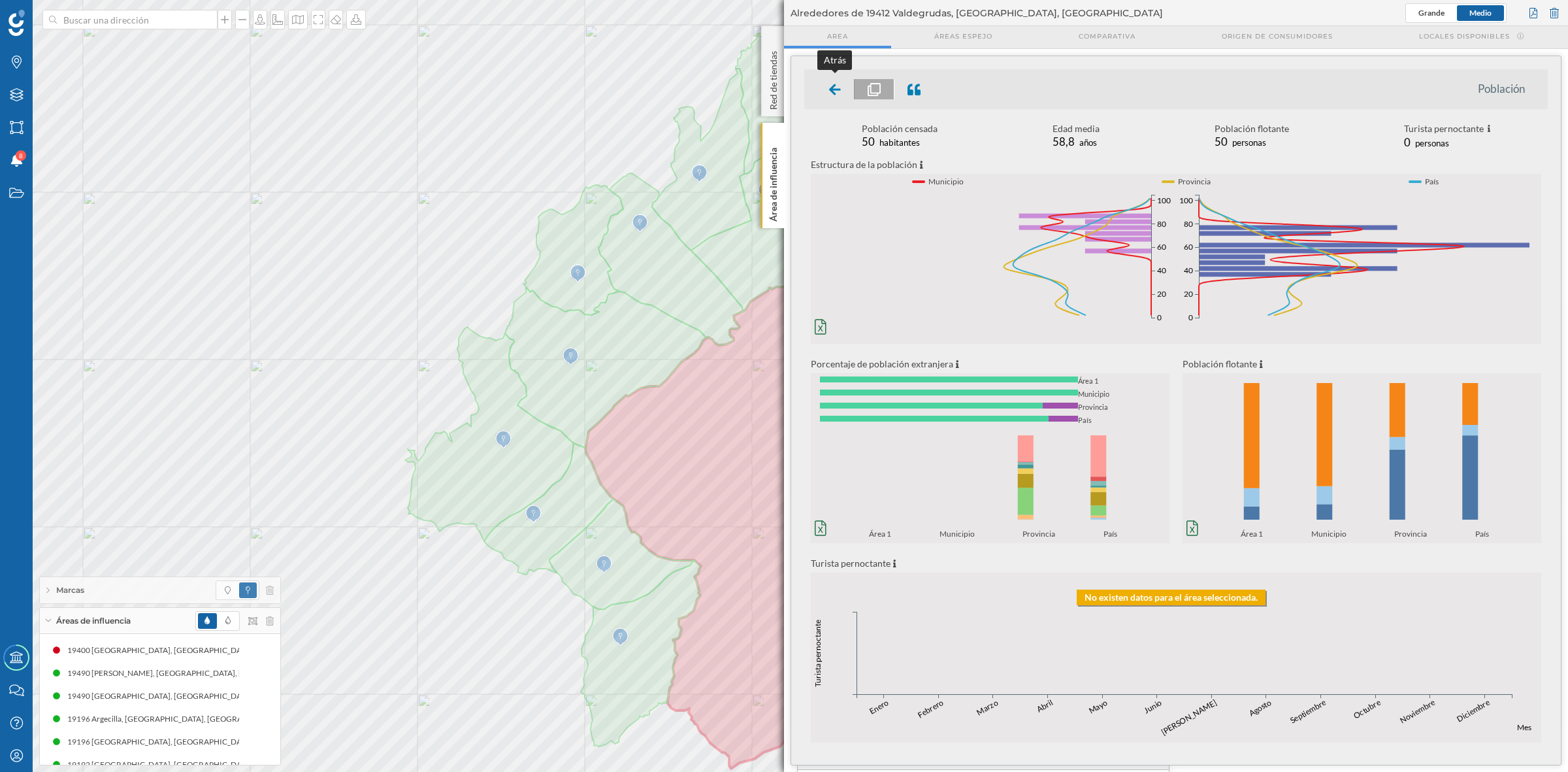
click at [833, 89] on icon at bounding box center [834, 89] width 11 height 11
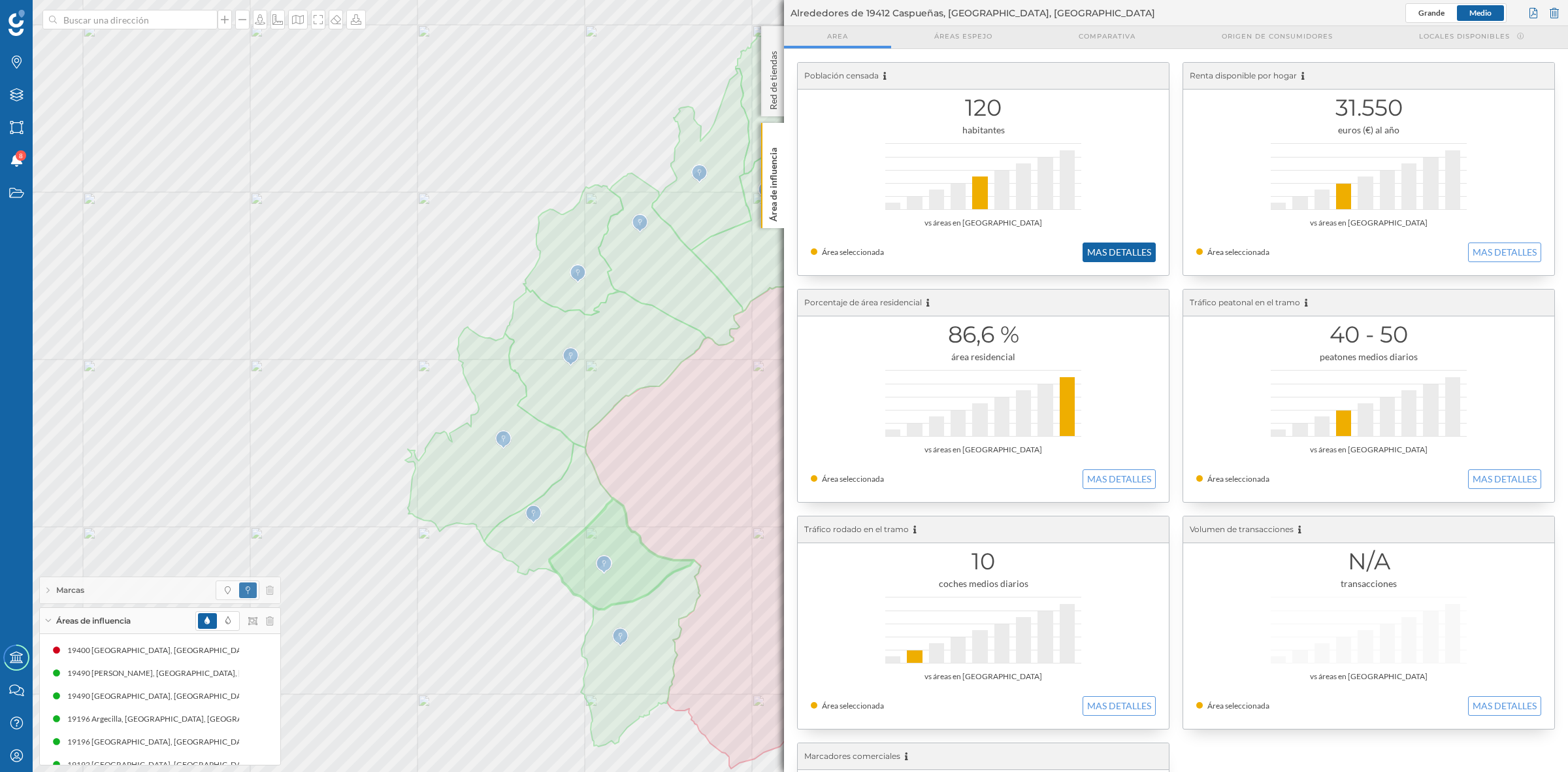
click at [1093, 247] on button "MAS DETALLES" at bounding box center [1119, 252] width 73 height 19
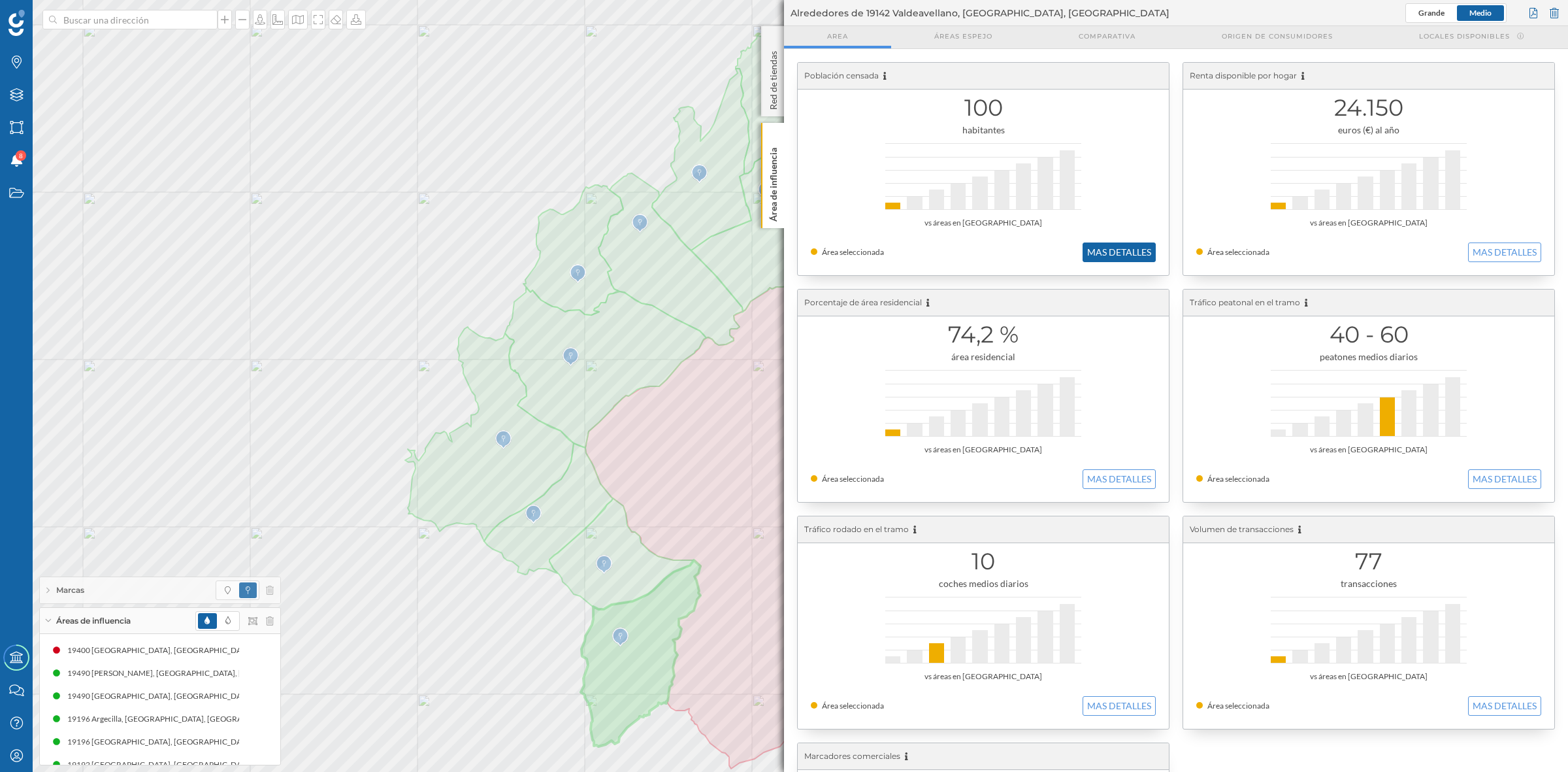
click at [1089, 255] on button "MAS DETALLES" at bounding box center [1119, 252] width 73 height 19
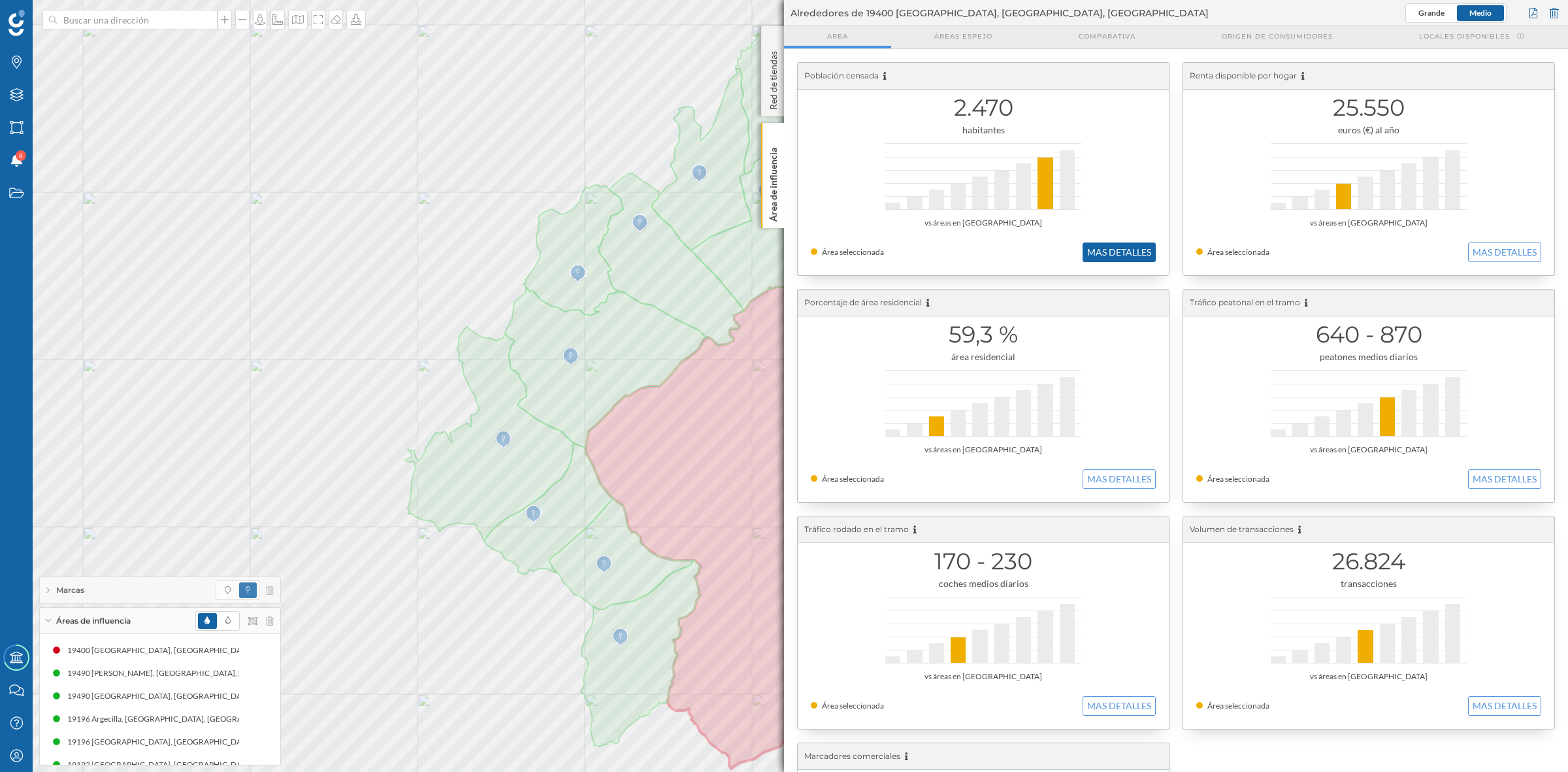
click at [1136, 255] on button "MAS DETALLES" at bounding box center [1119, 252] width 73 height 19
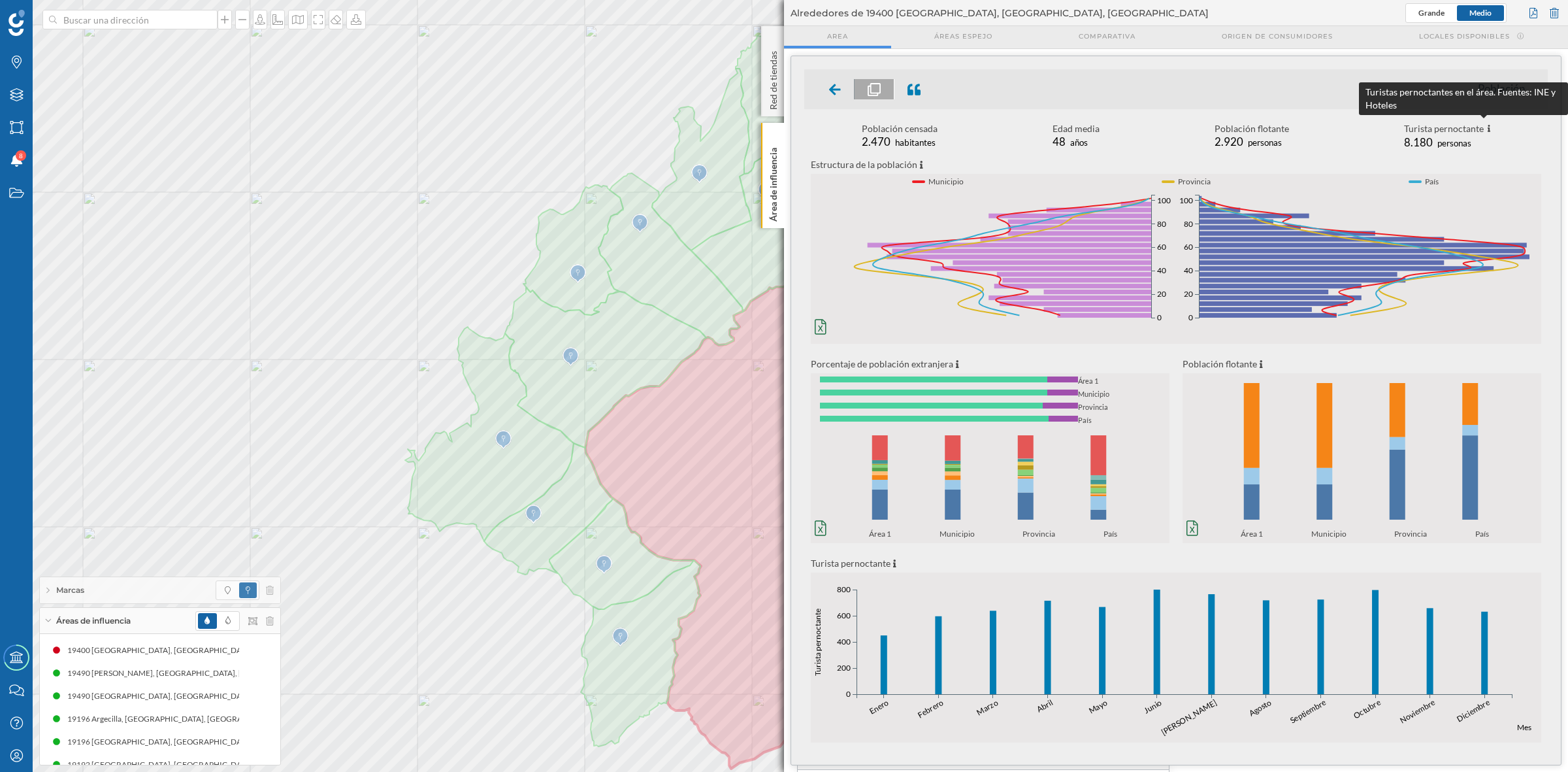
click at [1484, 127] on icon at bounding box center [1488, 128] width 7 height 10
click at [1444, 144] on span "personas" at bounding box center [1454, 143] width 34 height 11
click at [1488, 129] on icon at bounding box center [1489, 128] width 4 height 8
click at [1462, 139] on span "personas" at bounding box center [1454, 143] width 34 height 11
click at [1484, 126] on icon at bounding box center [1488, 128] width 7 height 10
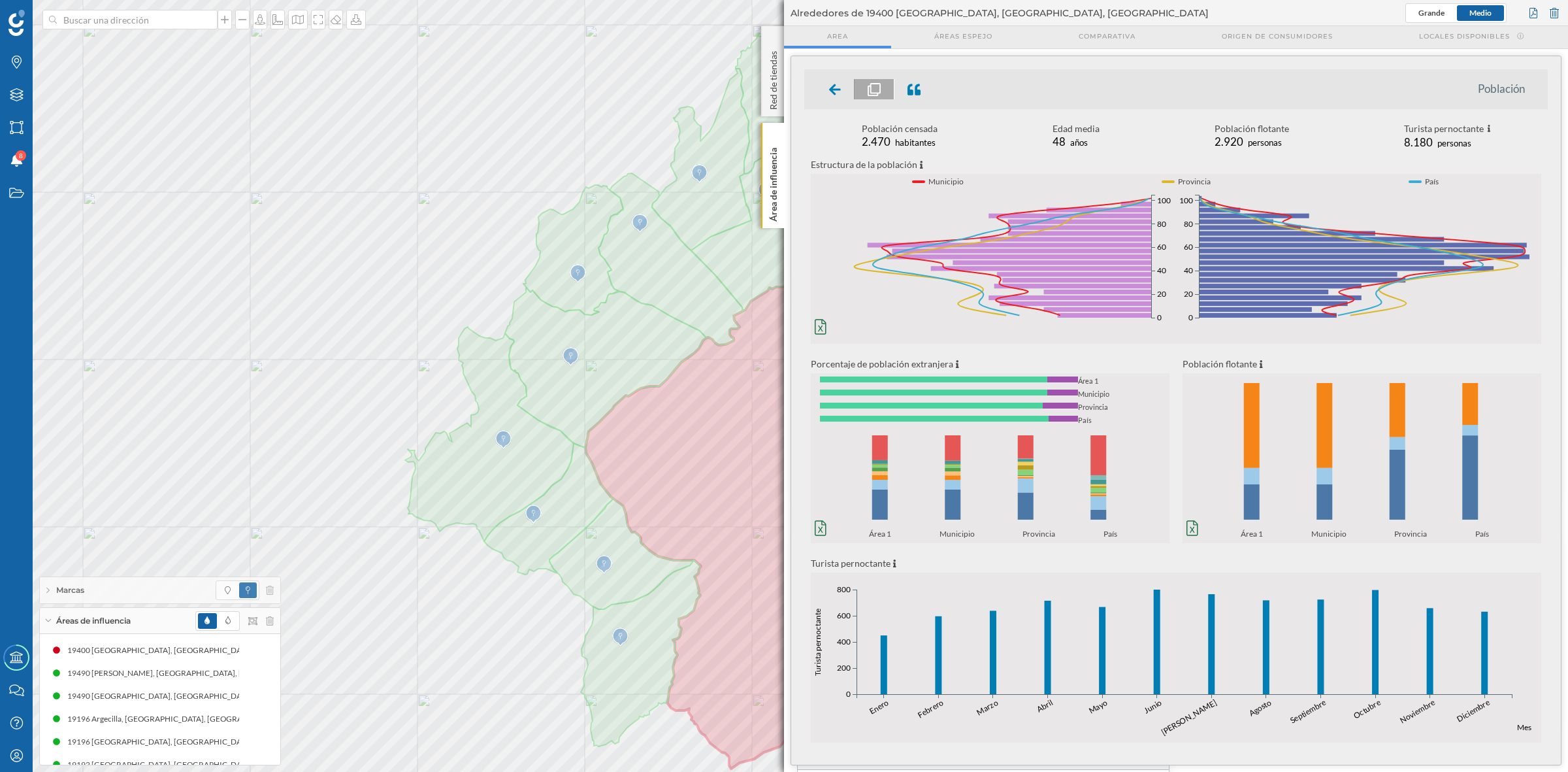
click at [1464, 131] on div "Turista pernoctante" at bounding box center [1448, 129] width 87 height 14
click at [1488, 132] on icon at bounding box center [1489, 128] width 4 height 8
click at [1488, 129] on icon at bounding box center [1489, 128] width 4 height 8
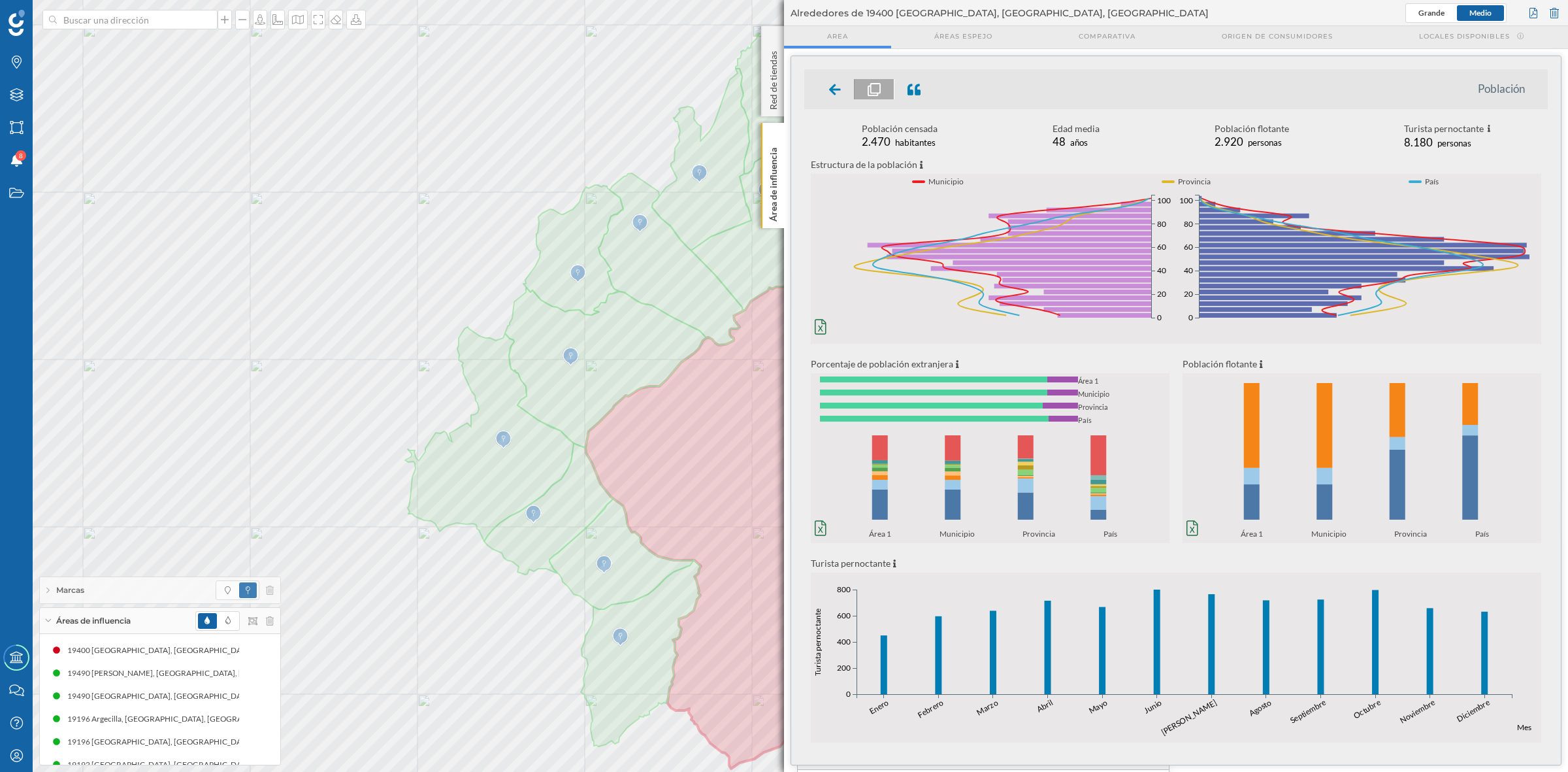
click at [1497, 90] on li "Población" at bounding box center [1508, 88] width 60 height 13
click at [828, 95] on div at bounding box center [835, 88] width 39 height 20
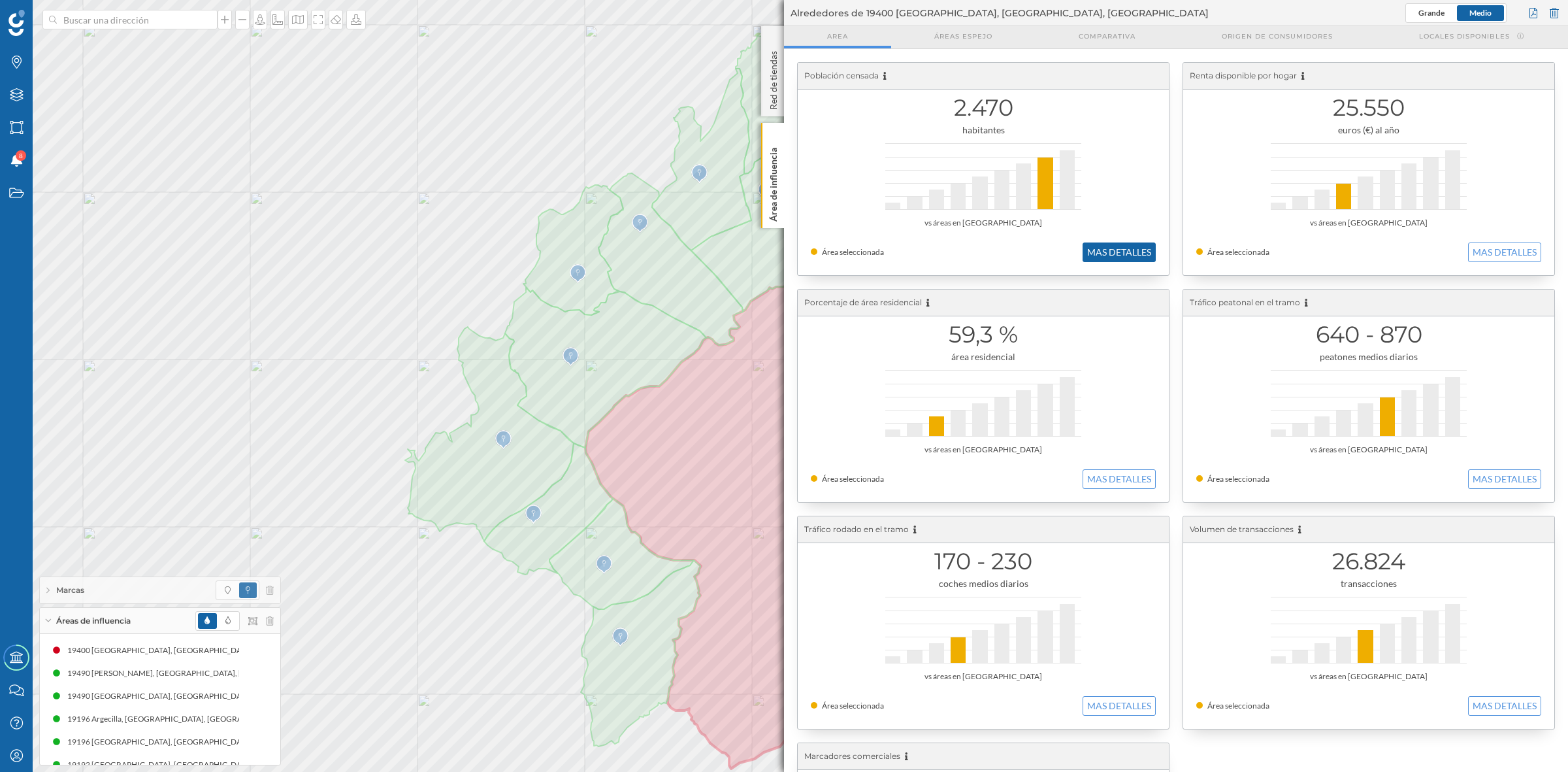
click at [1111, 255] on button "MAS DETALLES" at bounding box center [1119, 252] width 73 height 19
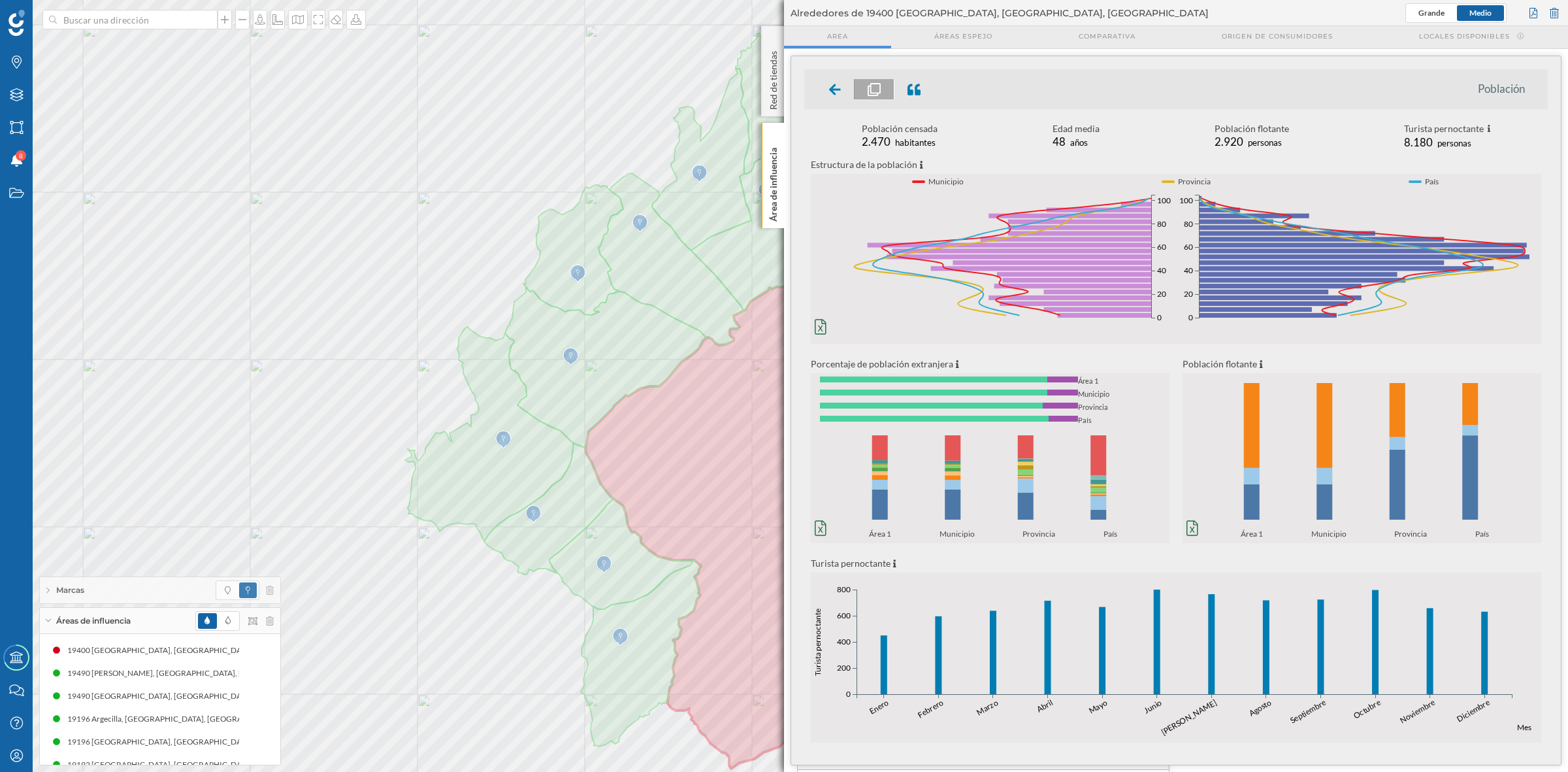
scroll to position [203, 0]
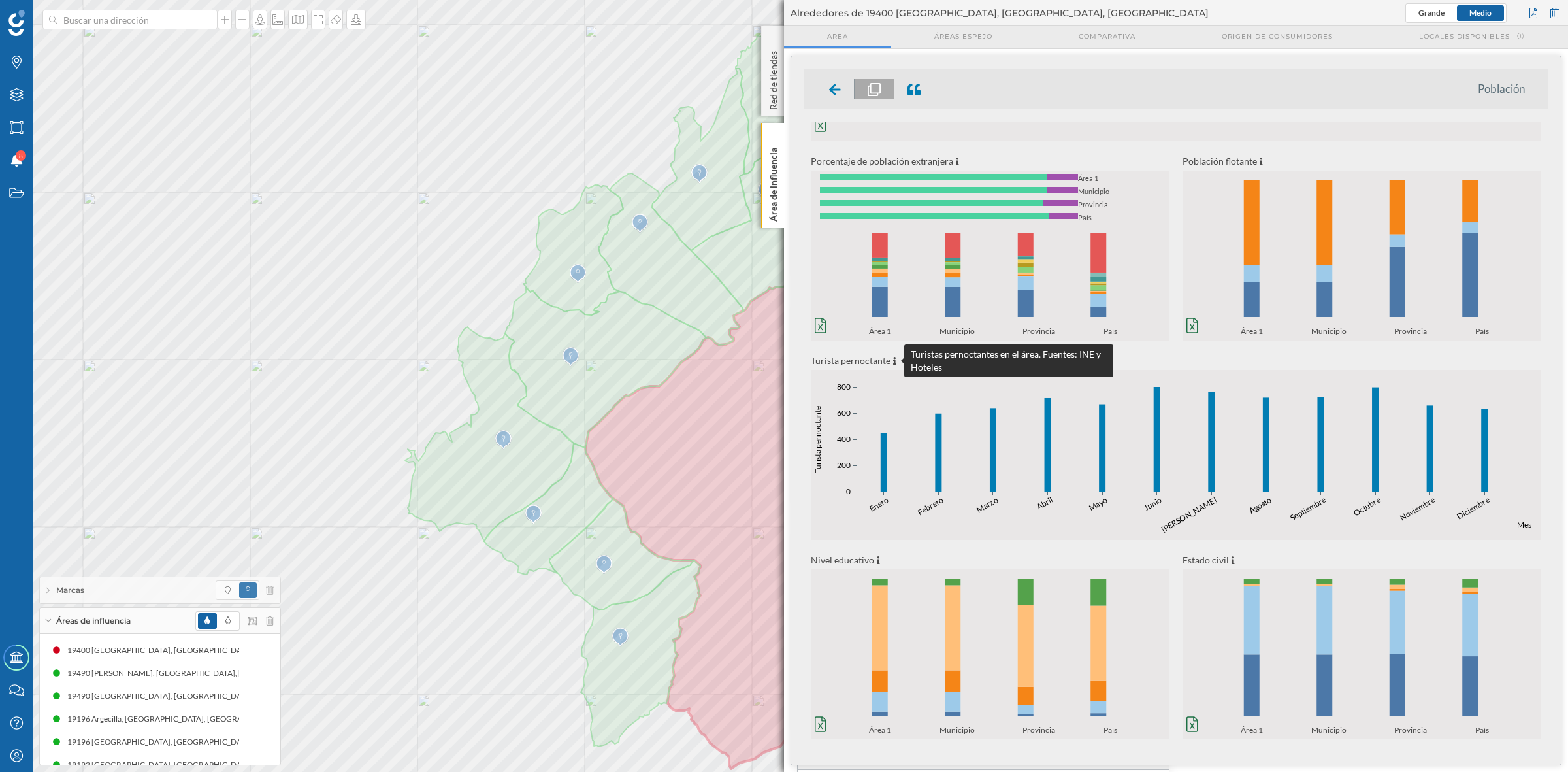
click at [895, 361] on icon at bounding box center [895, 361] width 4 height 8
click at [894, 360] on icon at bounding box center [895, 361] width 4 height 8
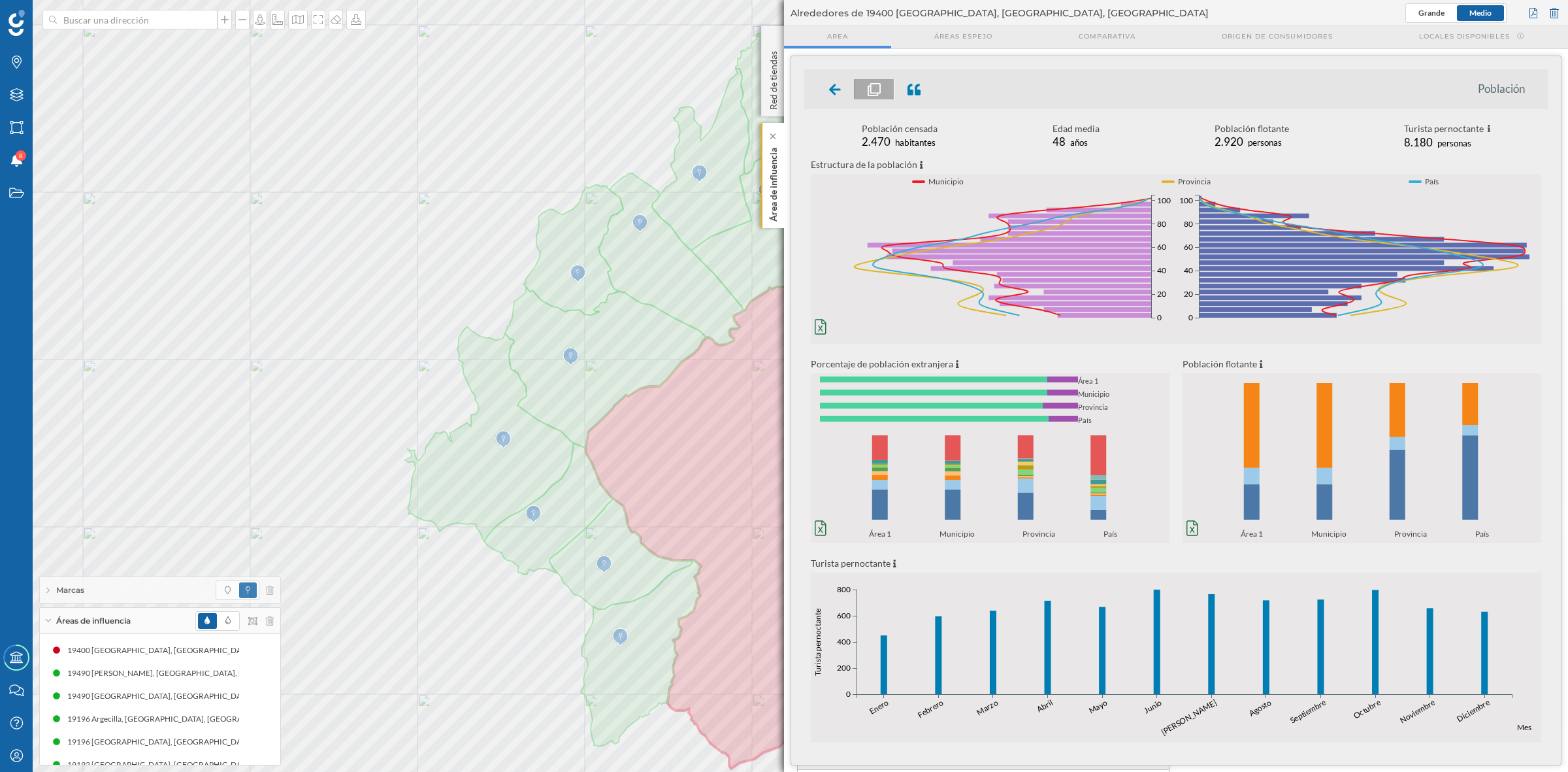
click at [781, 210] on div "Área de influencia" at bounding box center [773, 175] width 23 height 105
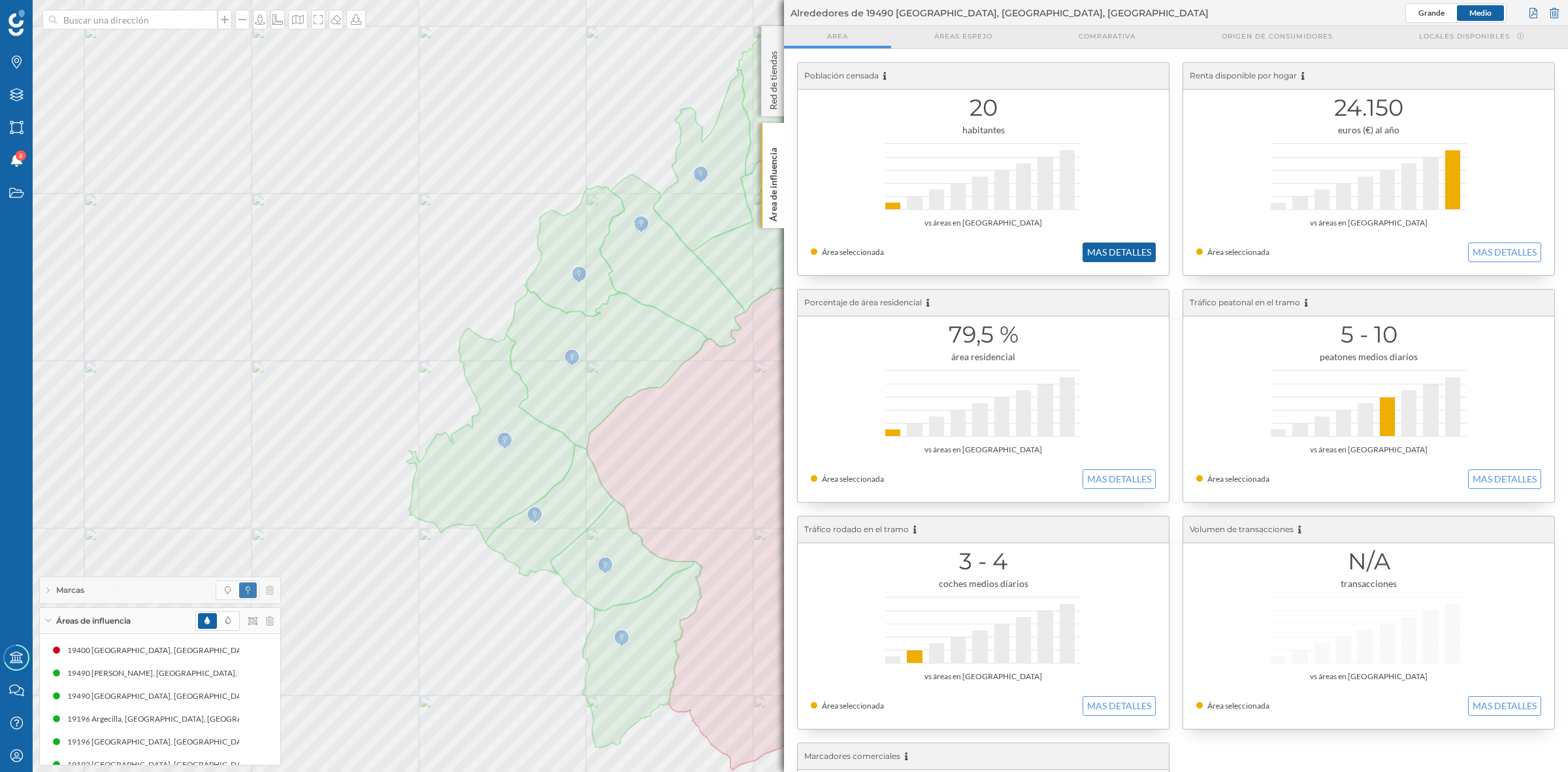
click at [1146, 260] on button "MAS DETALLES" at bounding box center [1119, 252] width 73 height 19
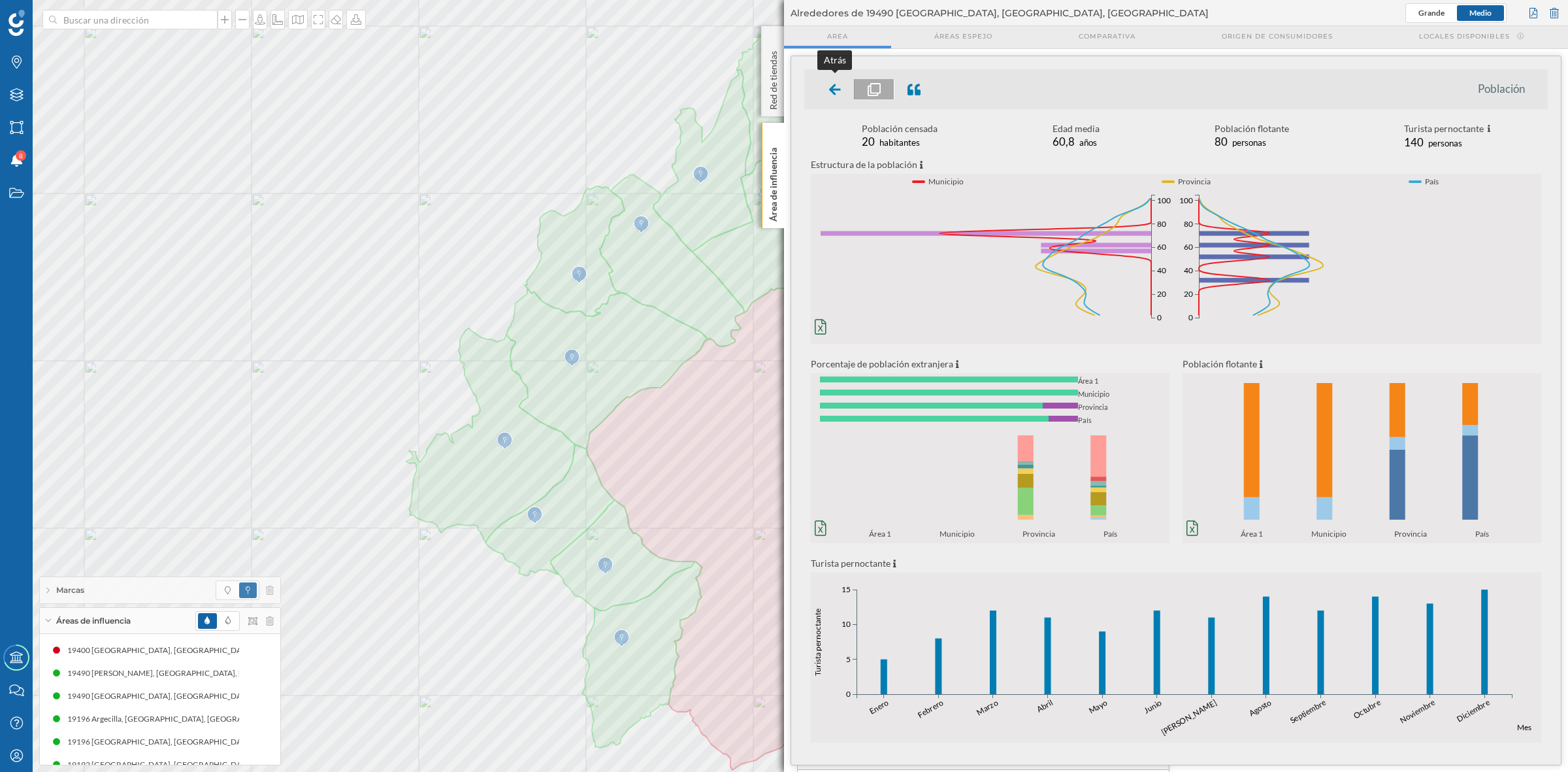
click at [837, 89] on icon at bounding box center [834, 89] width 11 height 11
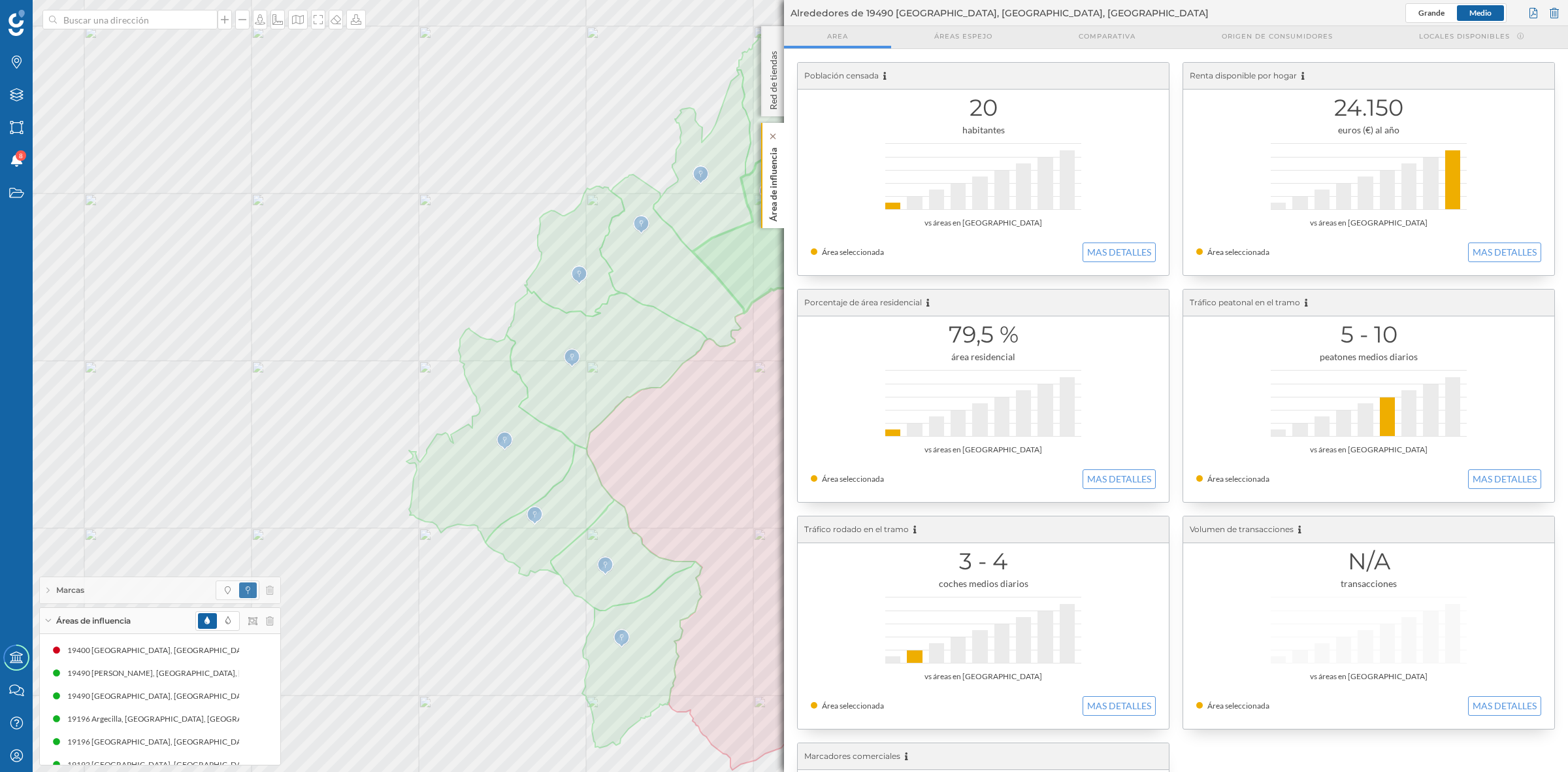
click at [776, 177] on p "Área de influencia" at bounding box center [773, 181] width 13 height 79
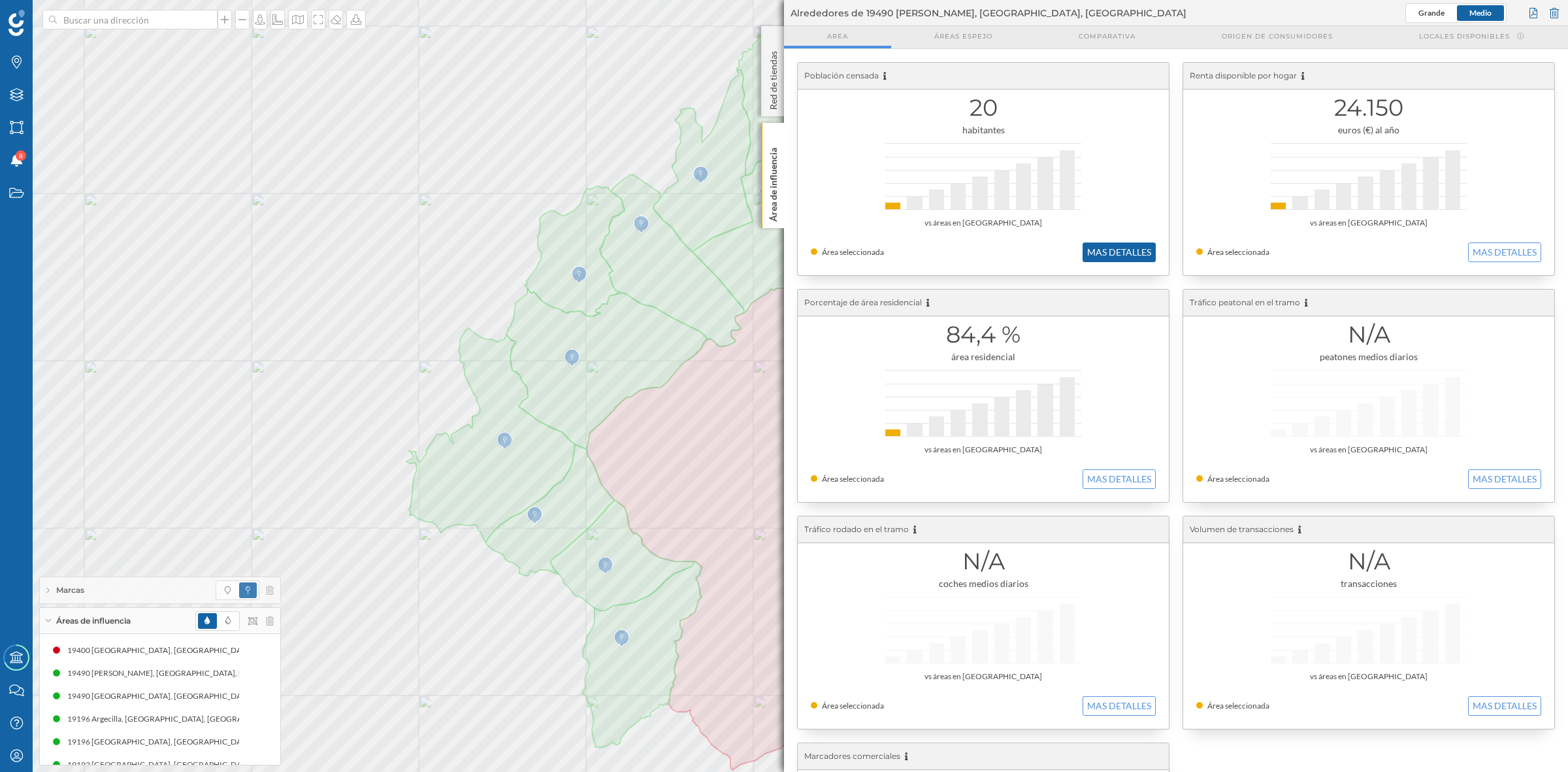
click at [1115, 245] on button "MAS DETALLES" at bounding box center [1119, 252] width 73 height 19
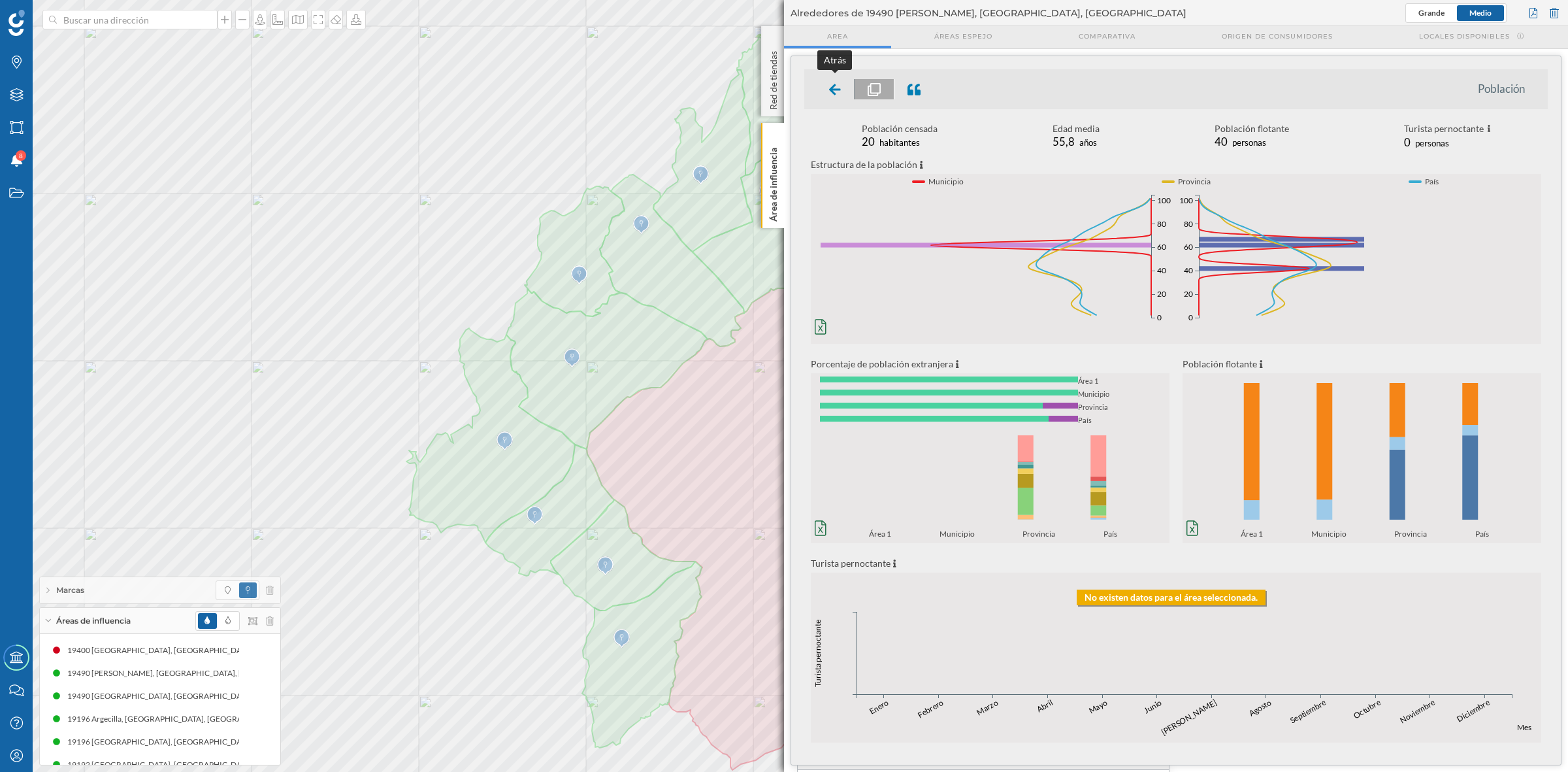
click at [831, 87] on icon at bounding box center [834, 89] width 11 height 13
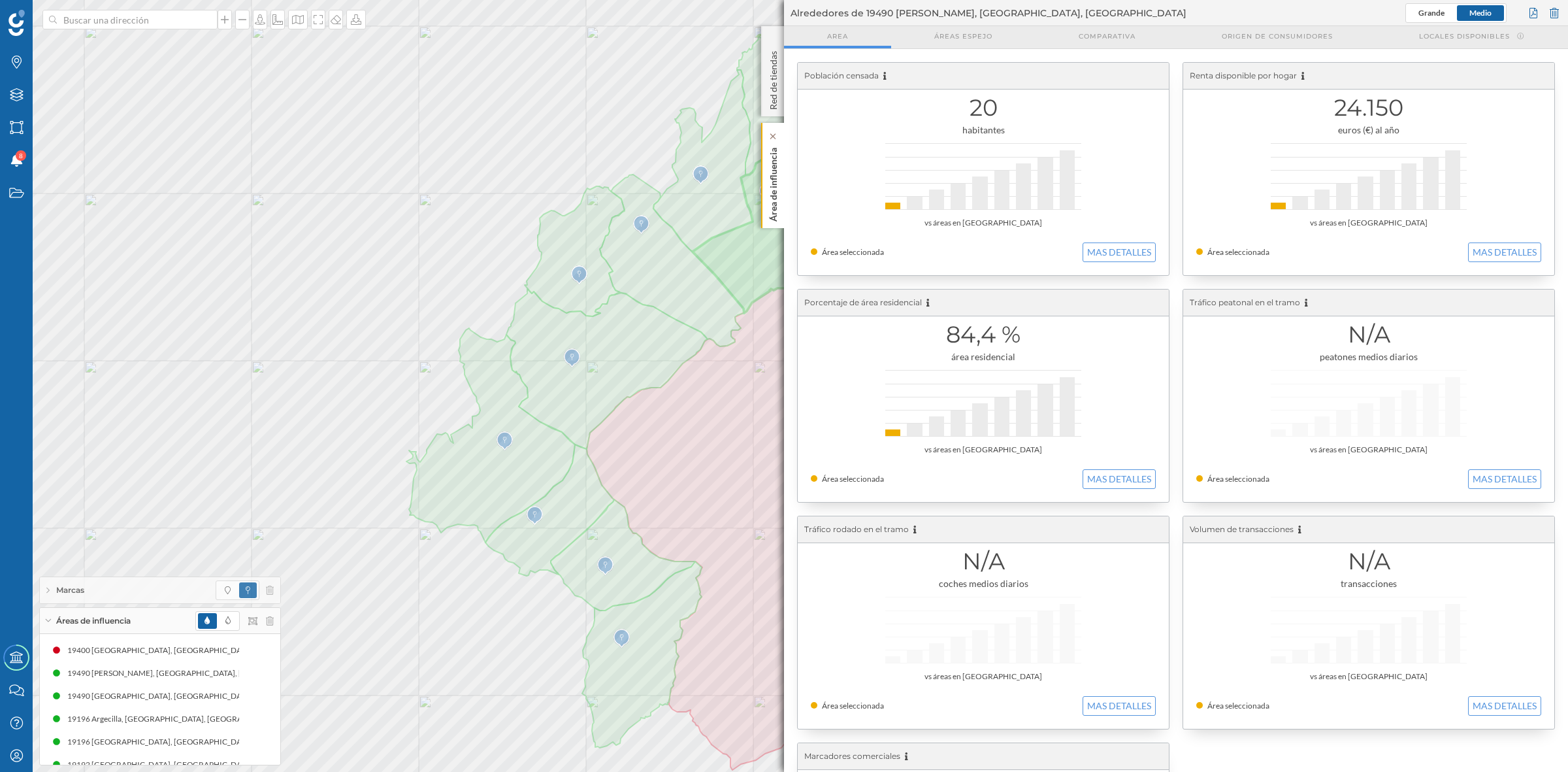
click at [783, 191] on div "Área de influencia" at bounding box center [773, 175] width 23 height 105
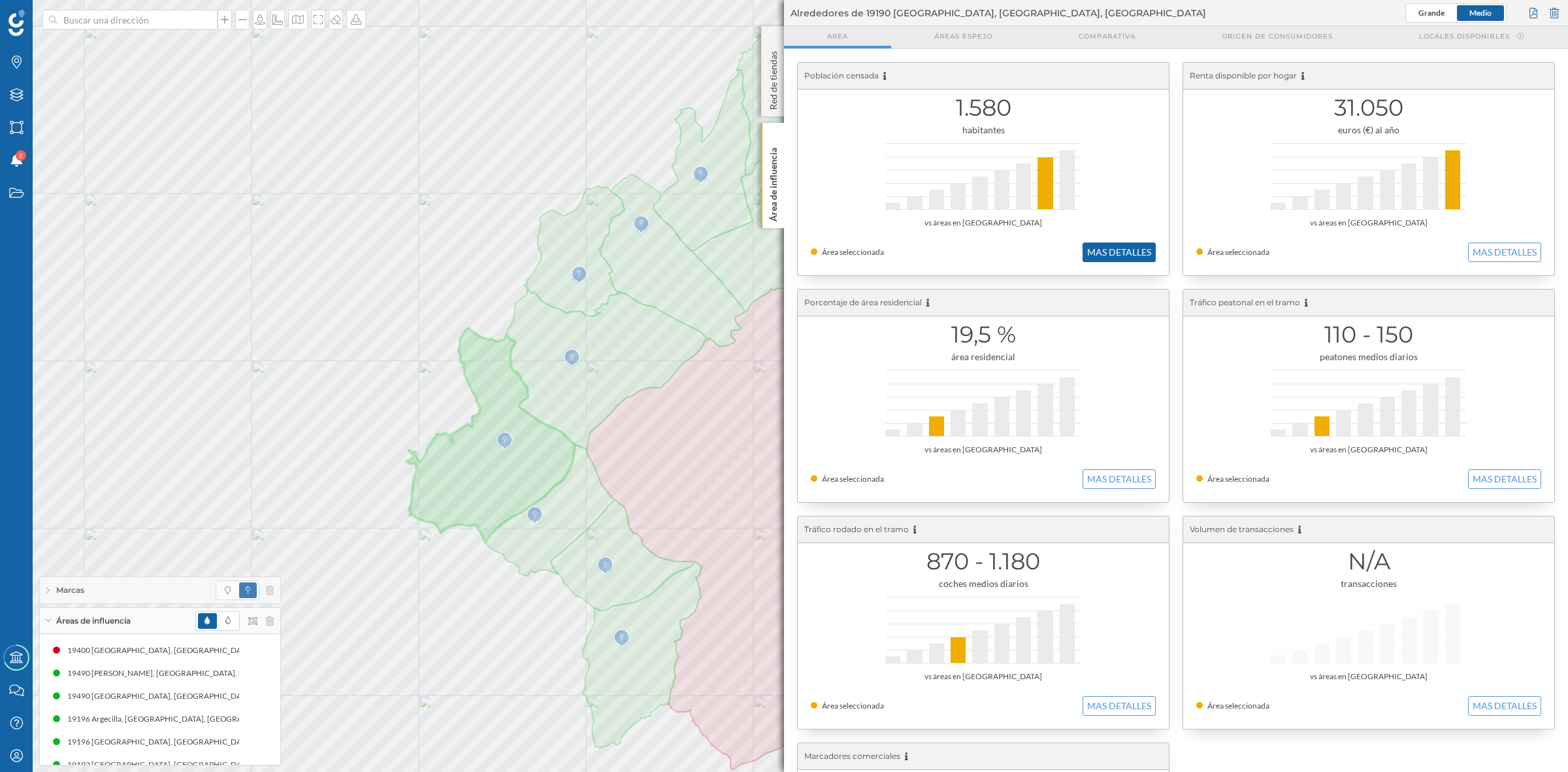
click at [1138, 252] on button "MAS DETALLES" at bounding box center [1119, 252] width 73 height 19
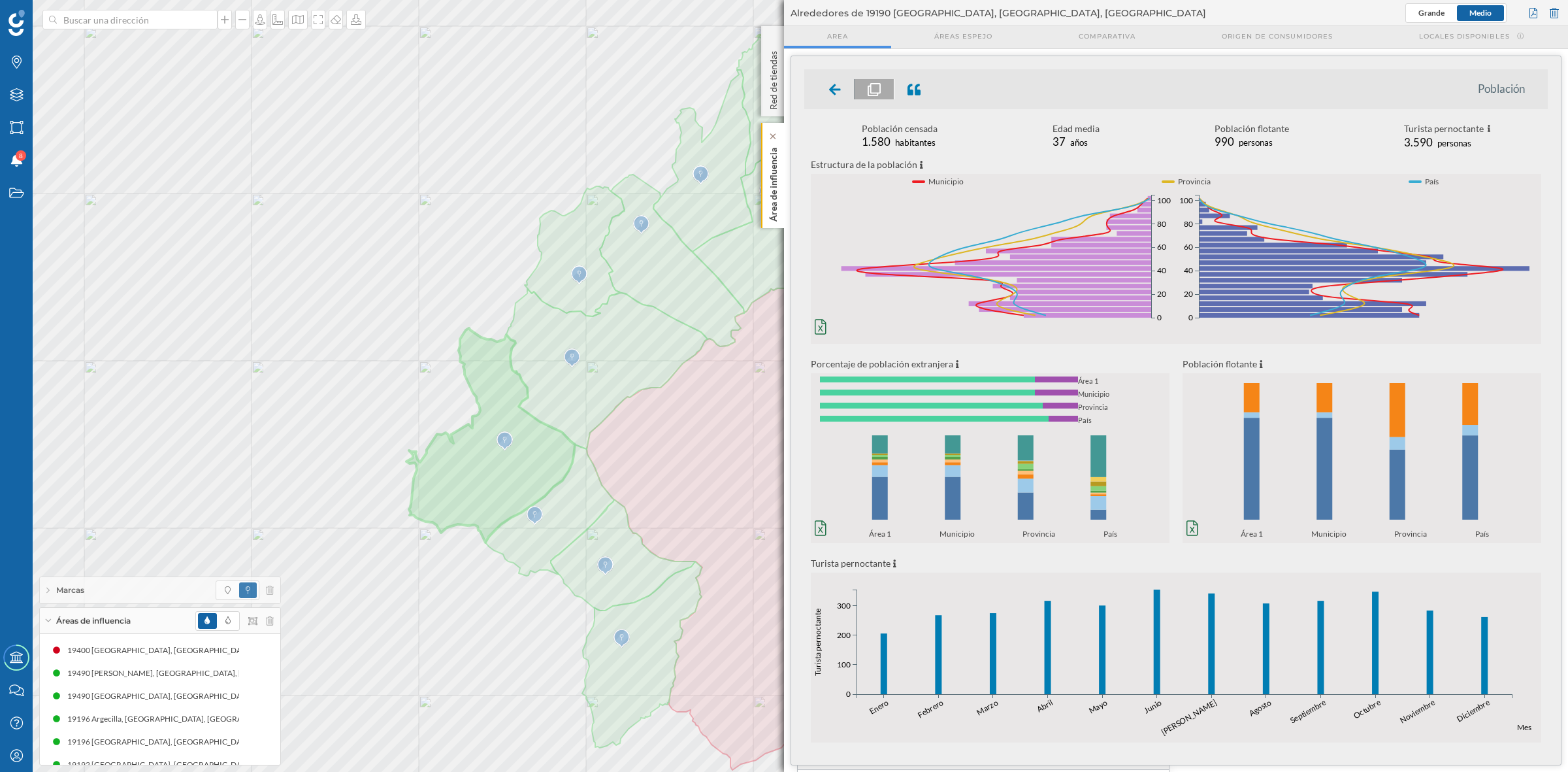
click at [781, 210] on div "Área de influencia" at bounding box center [773, 175] width 23 height 105
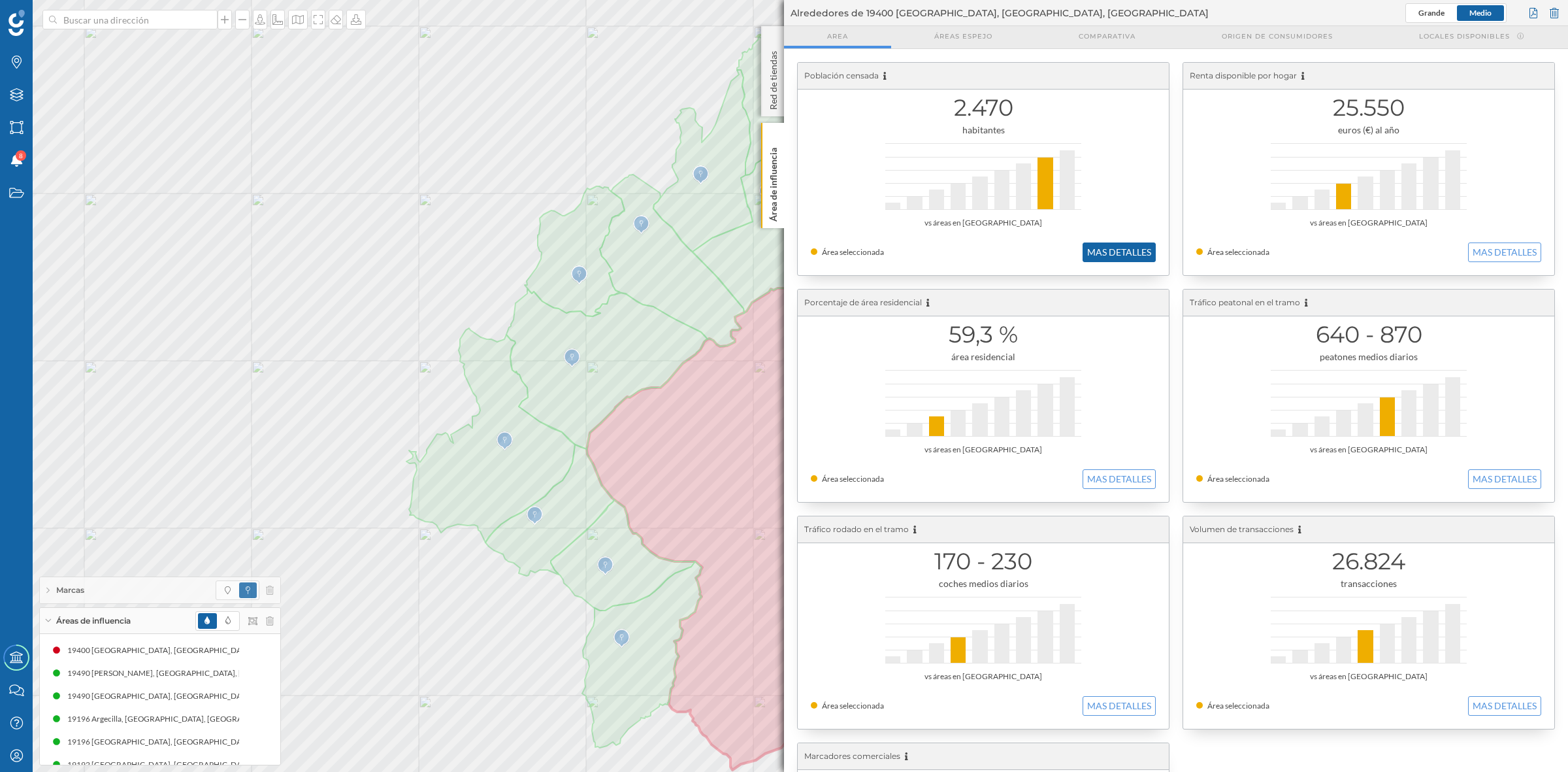
click at [1129, 248] on button "MAS DETALLES" at bounding box center [1119, 252] width 73 height 19
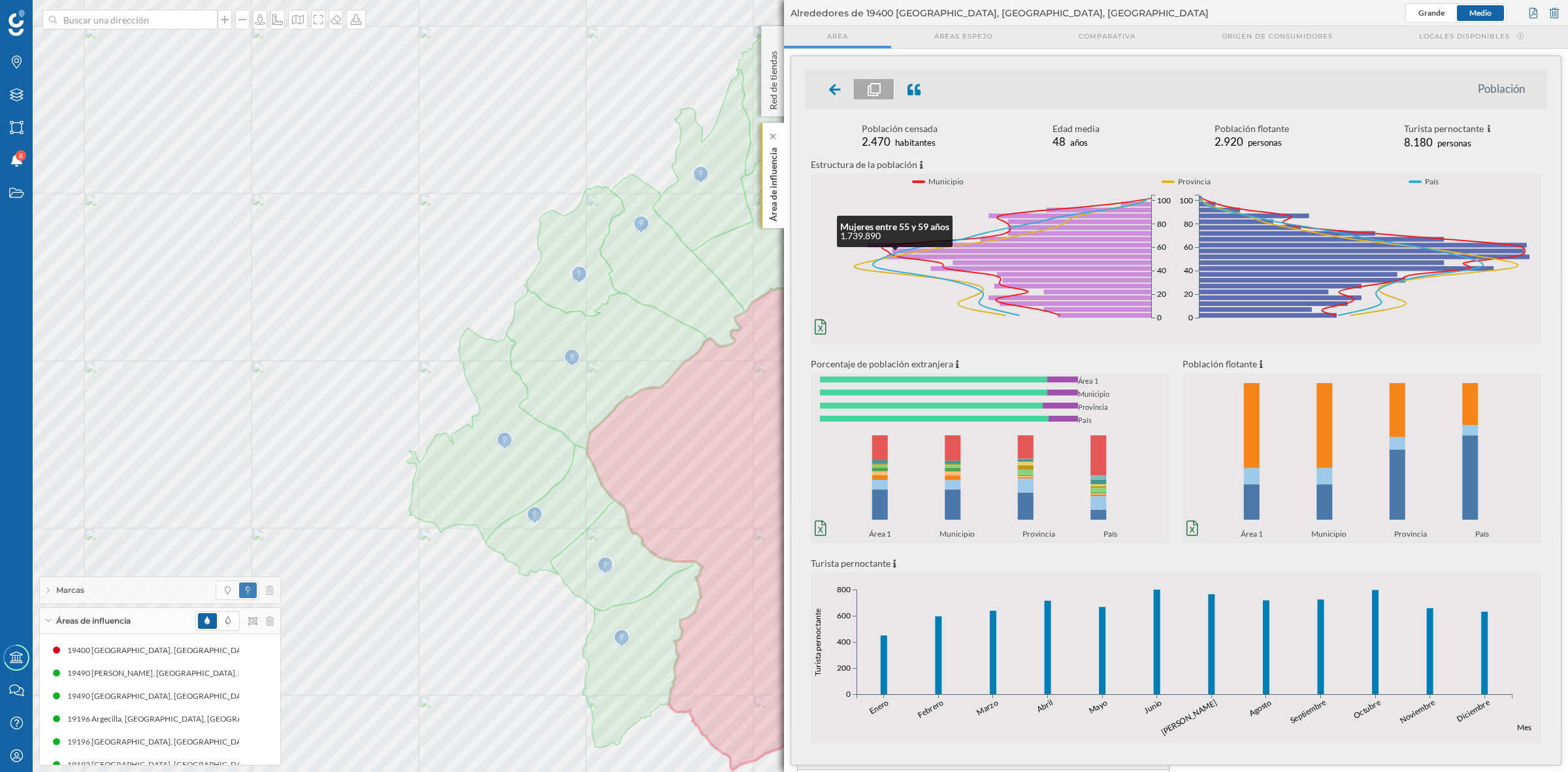
click at [775, 167] on p "Área de influencia" at bounding box center [773, 181] width 13 height 79
